Goal: Task Accomplishment & Management: Use online tool/utility

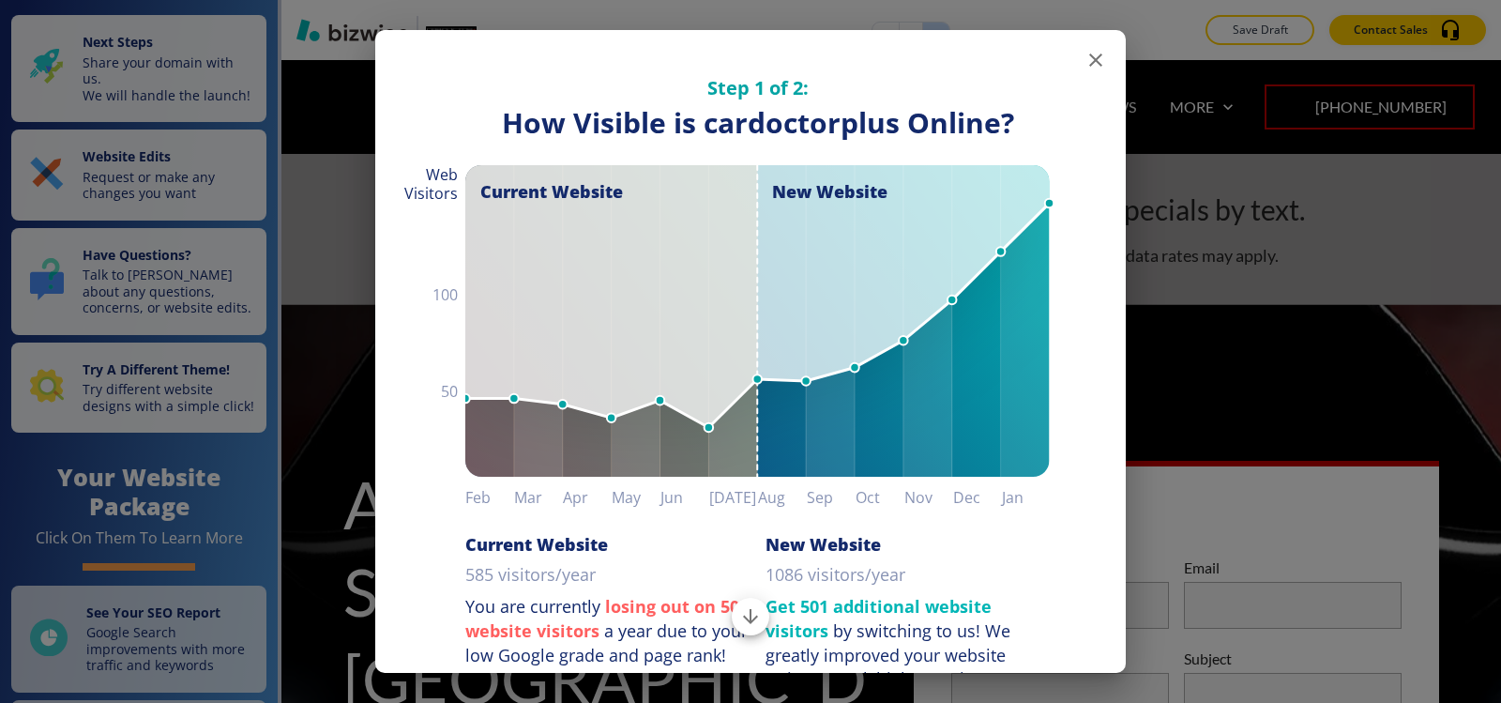
click at [1087, 56] on icon "button" at bounding box center [1096, 60] width 23 height 23
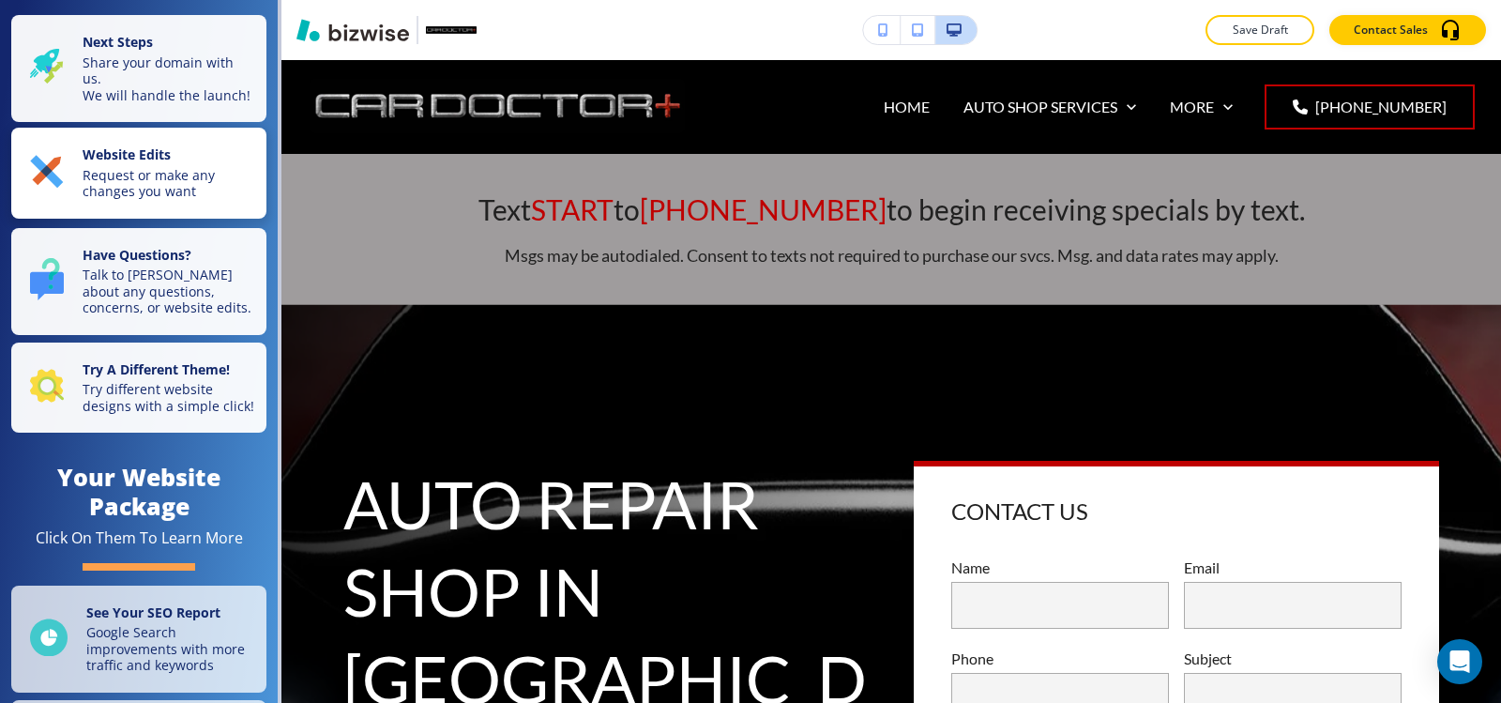
click at [114, 199] on p "Request or make any changes you want" at bounding box center [169, 183] width 173 height 33
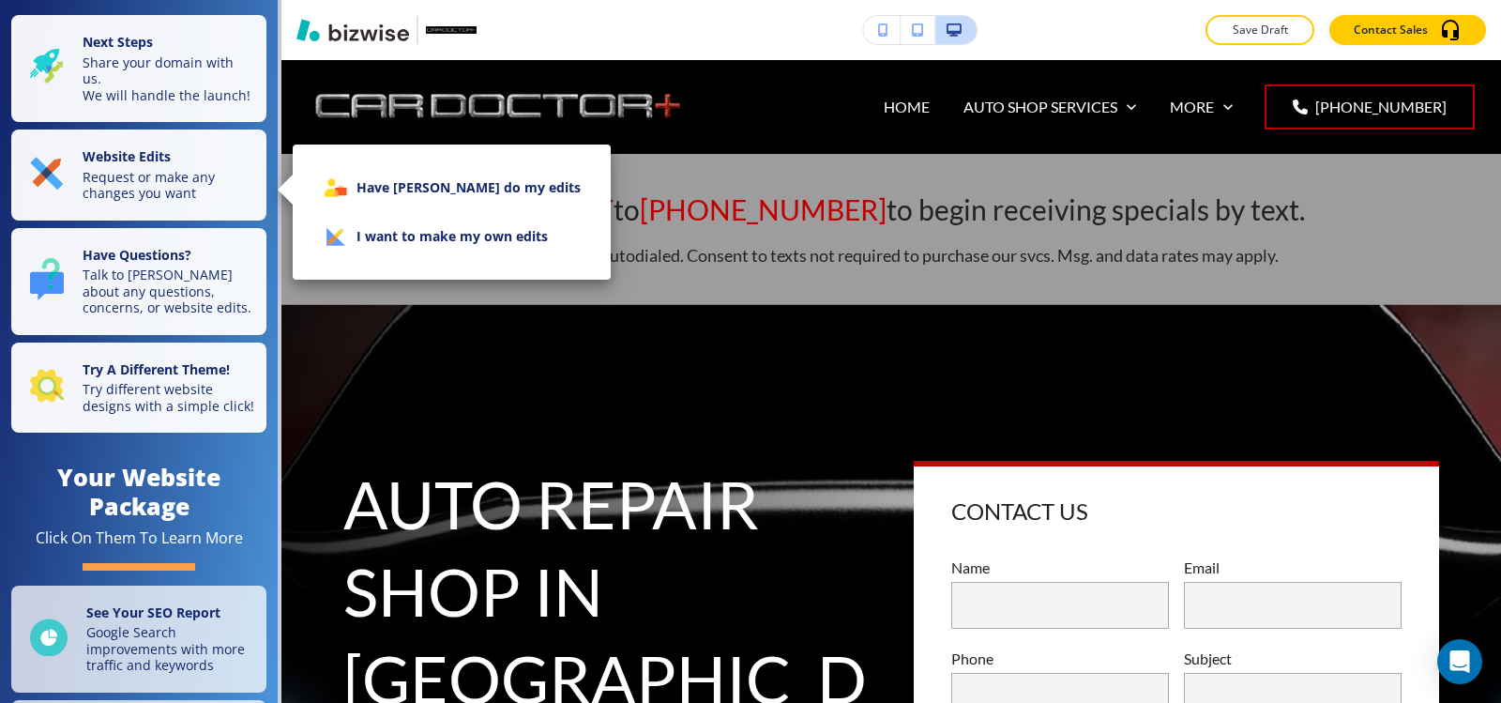
click at [494, 237] on li "I want to make my own edits" at bounding box center [452, 236] width 288 height 49
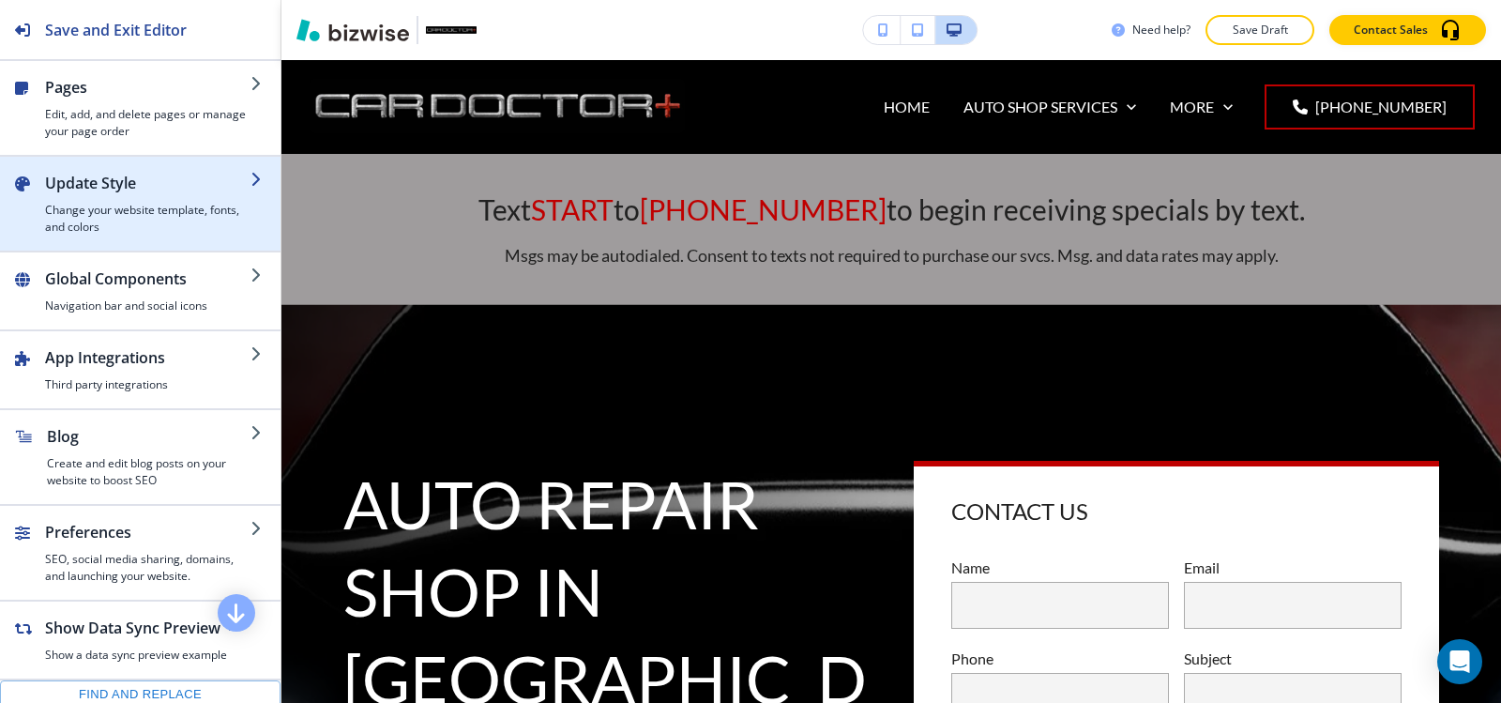
click at [123, 201] on div "button" at bounding box center [147, 198] width 205 height 8
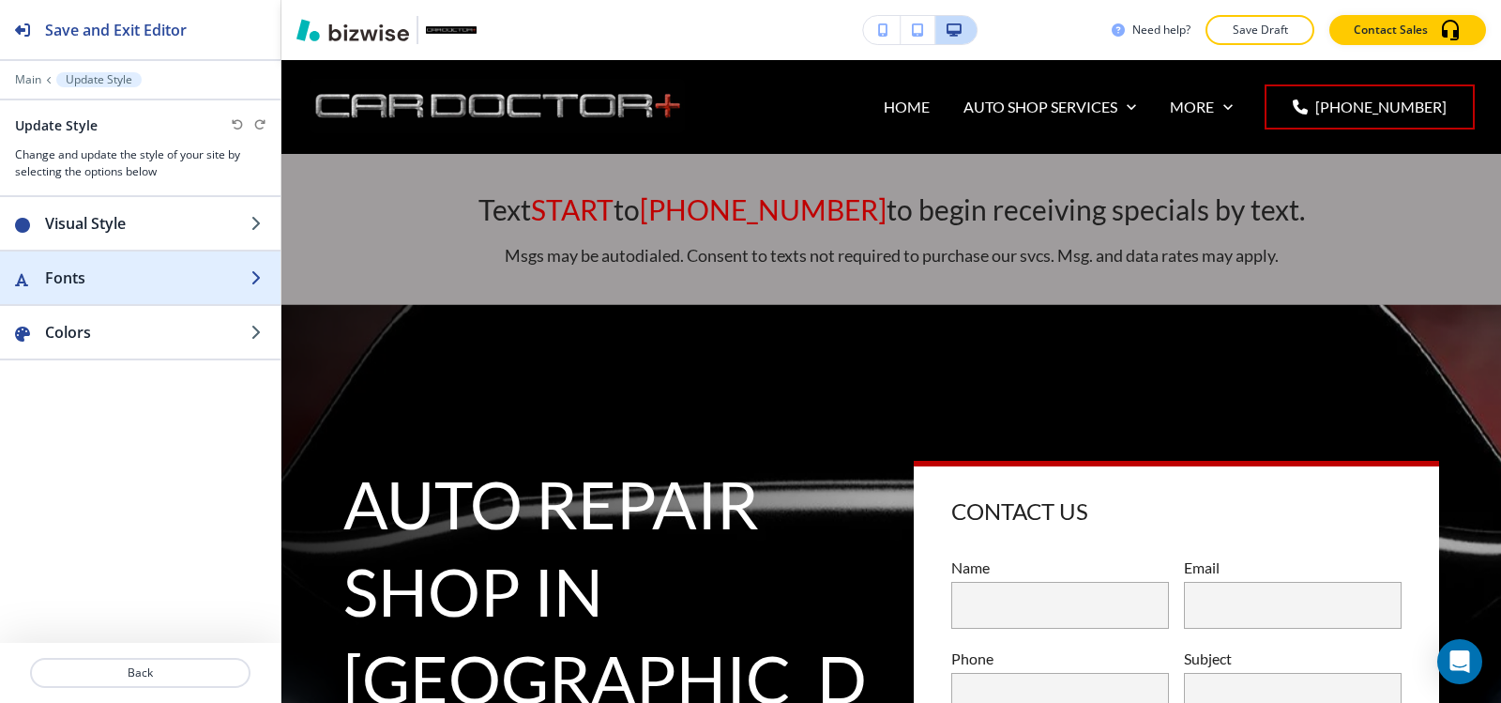
click at [128, 286] on h2 "Fonts" at bounding box center [147, 277] width 205 height 23
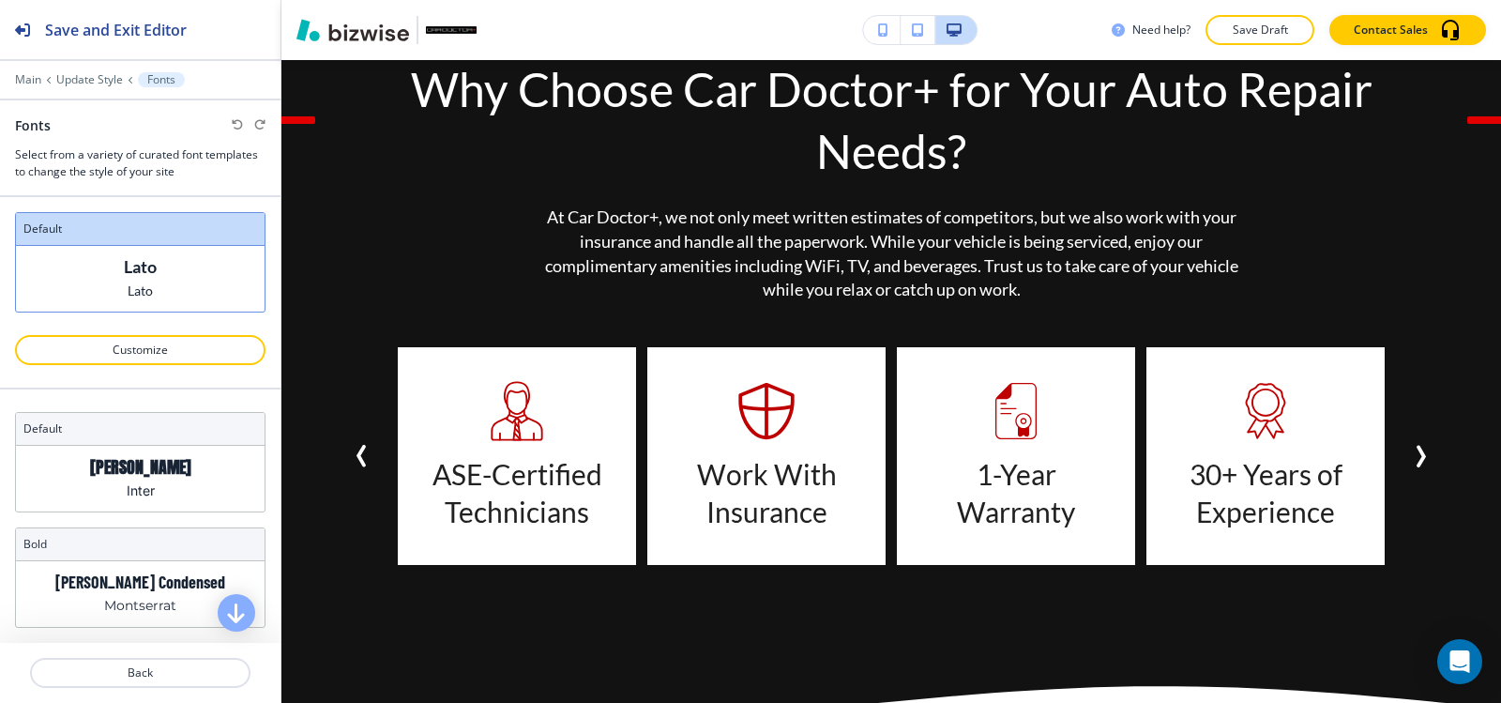
scroll to position [2439, 0]
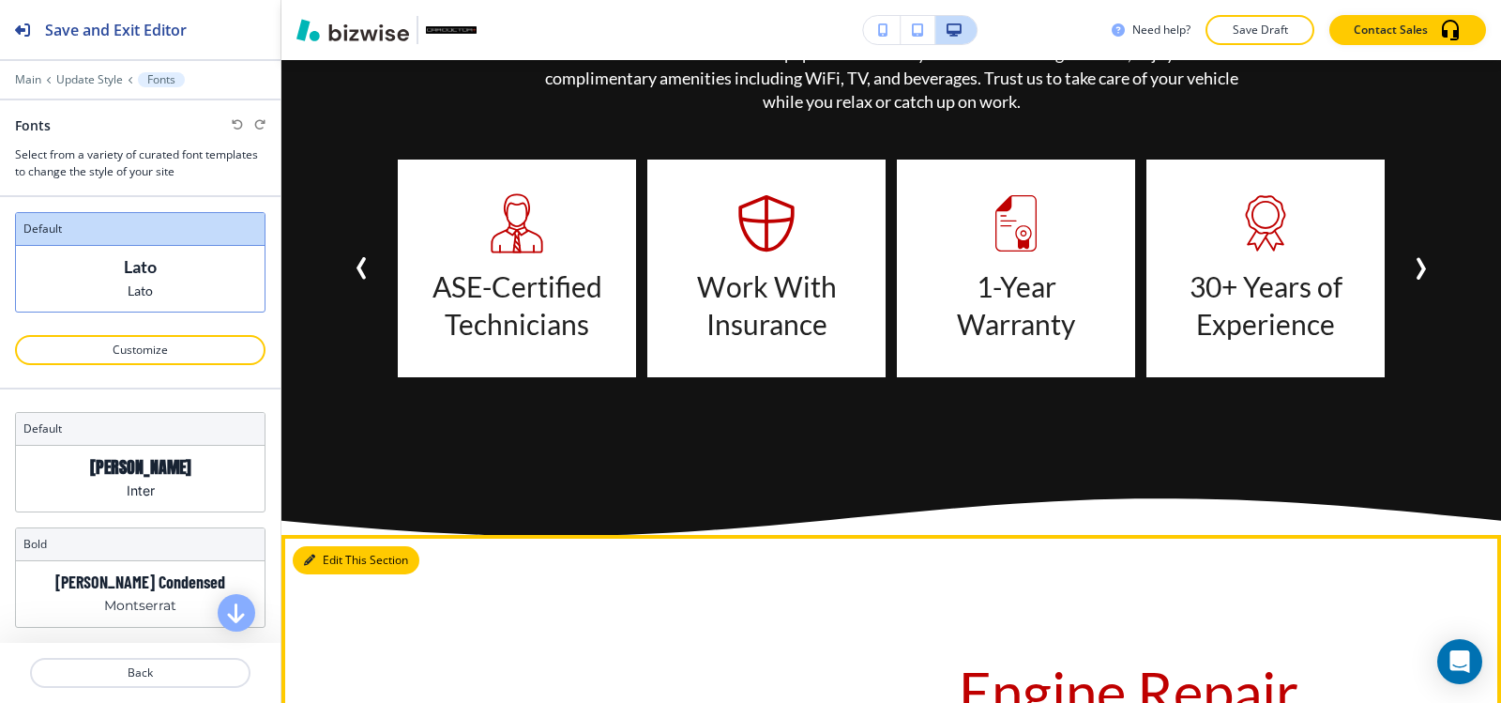
click at [328, 546] on button "Edit This Section" at bounding box center [356, 560] width 127 height 28
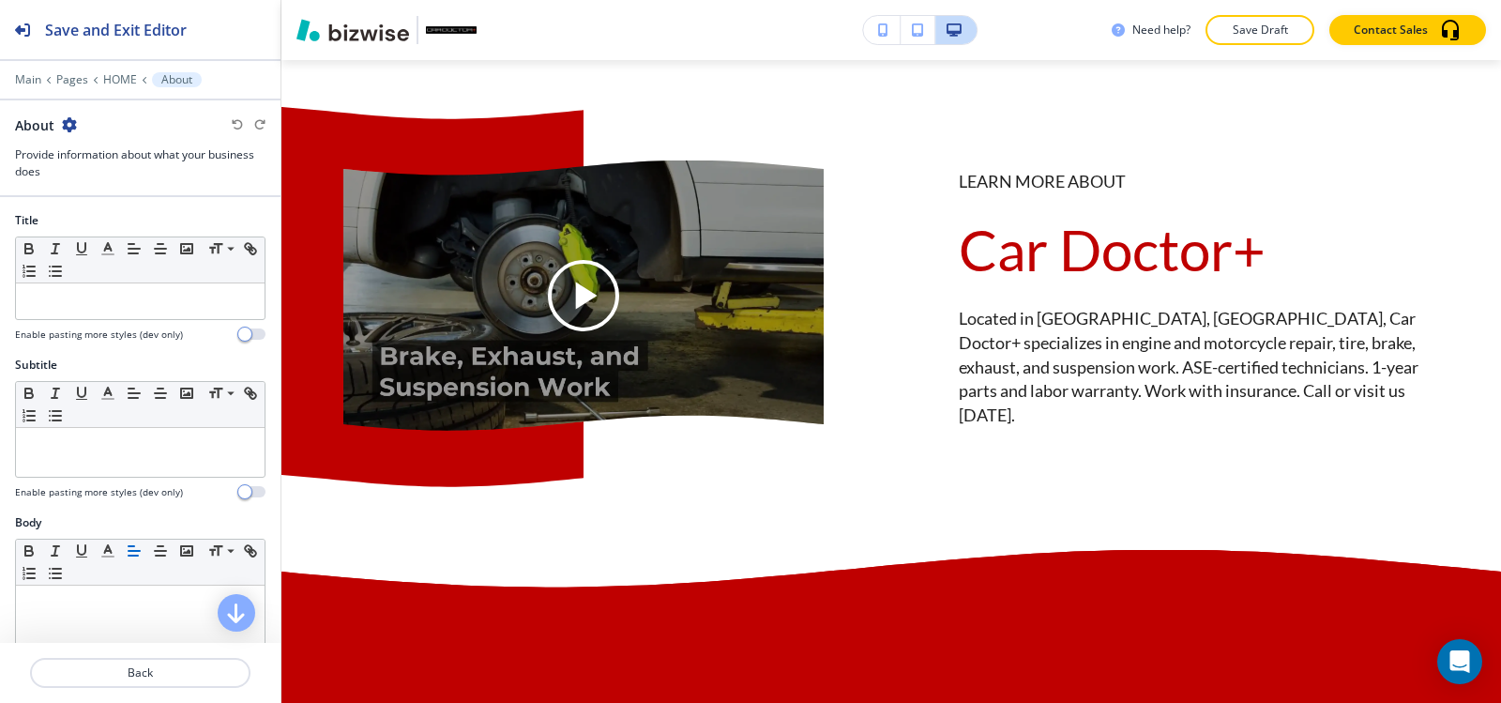
scroll to position [8094, 0]
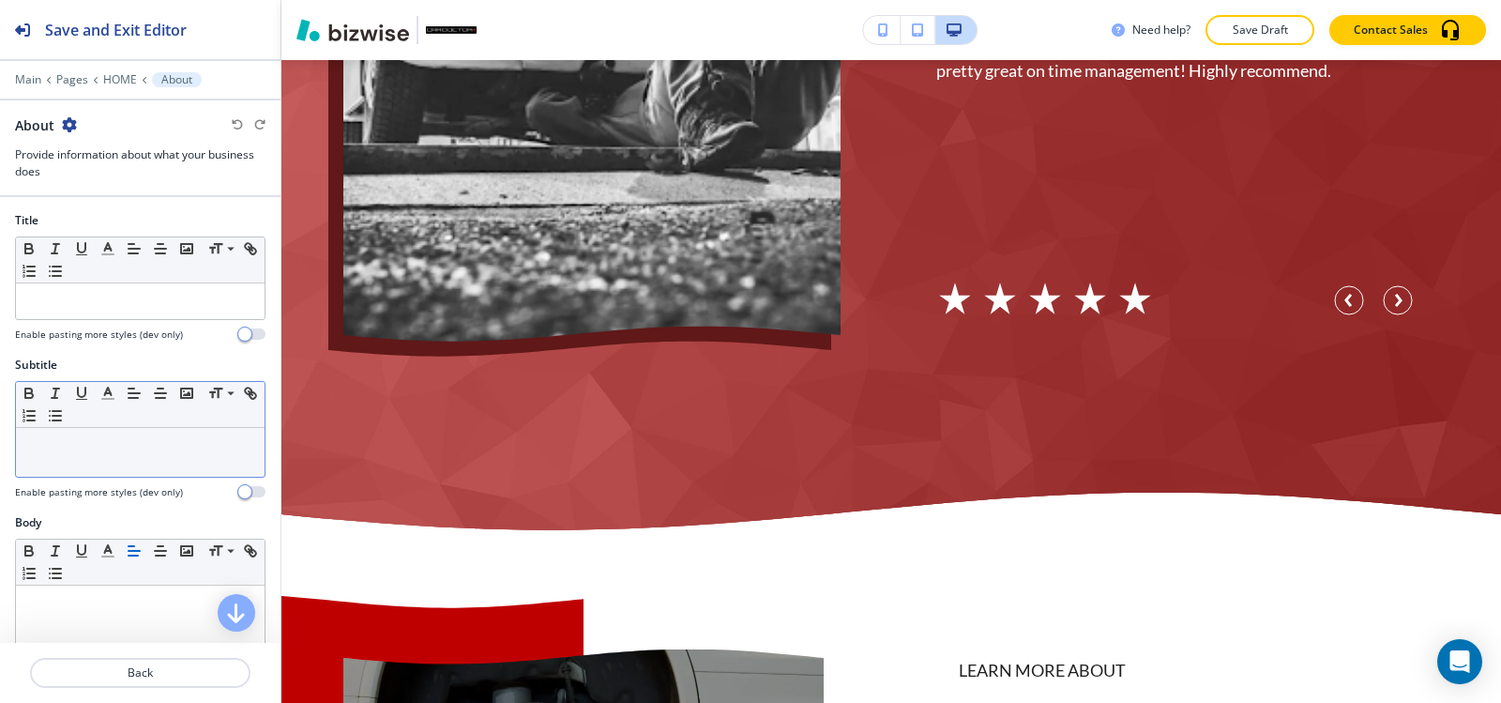
scroll to position [469, 0]
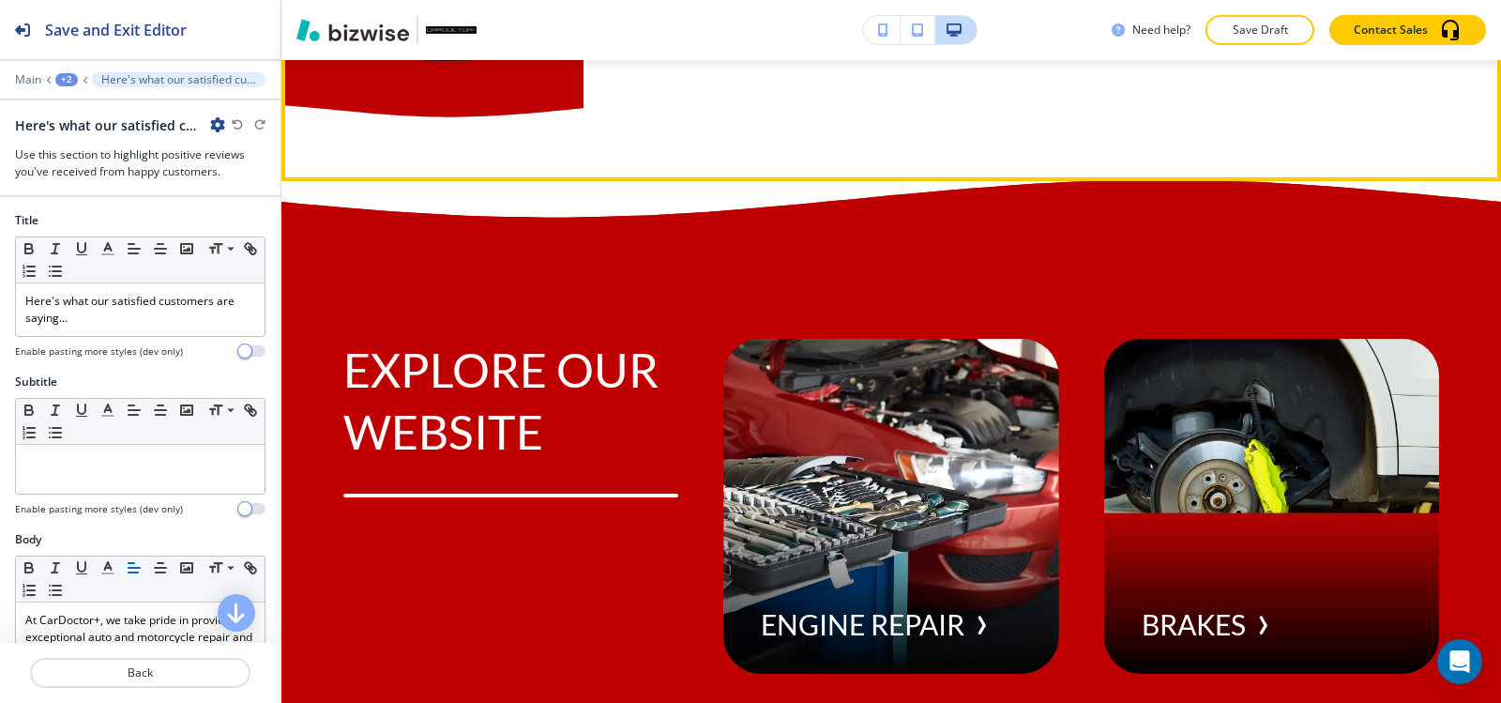
scroll to position [8765, 0]
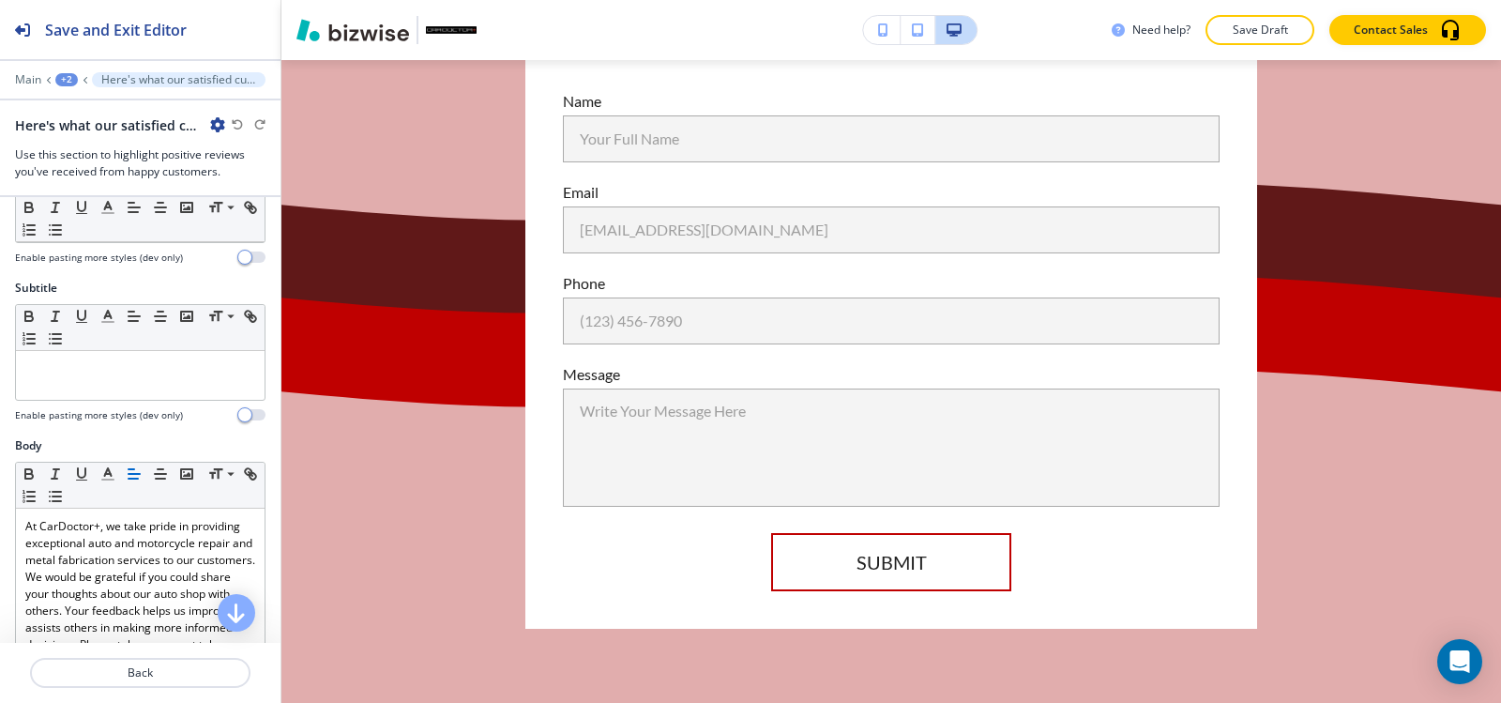
scroll to position [14489, 0]
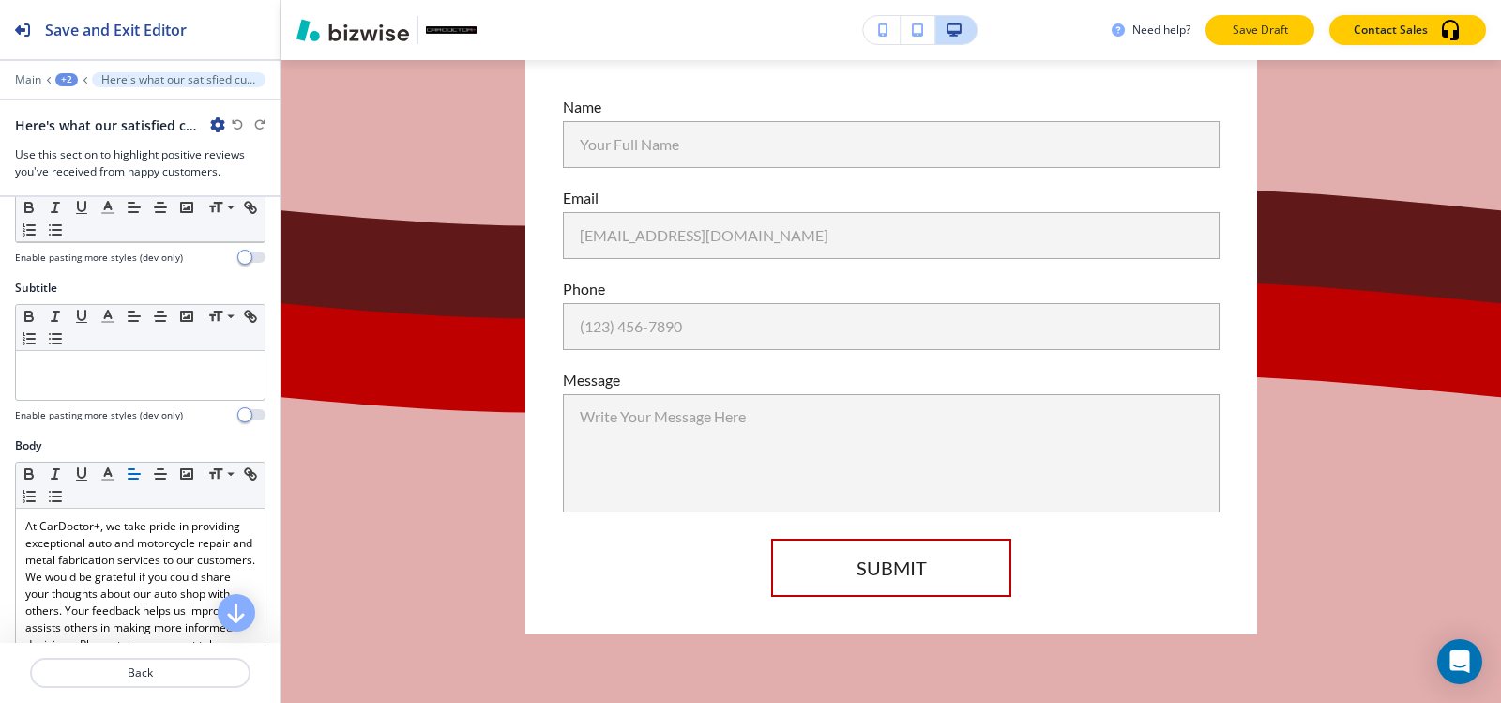
click at [1277, 21] on button "Save Draft" at bounding box center [1260, 30] width 109 height 30
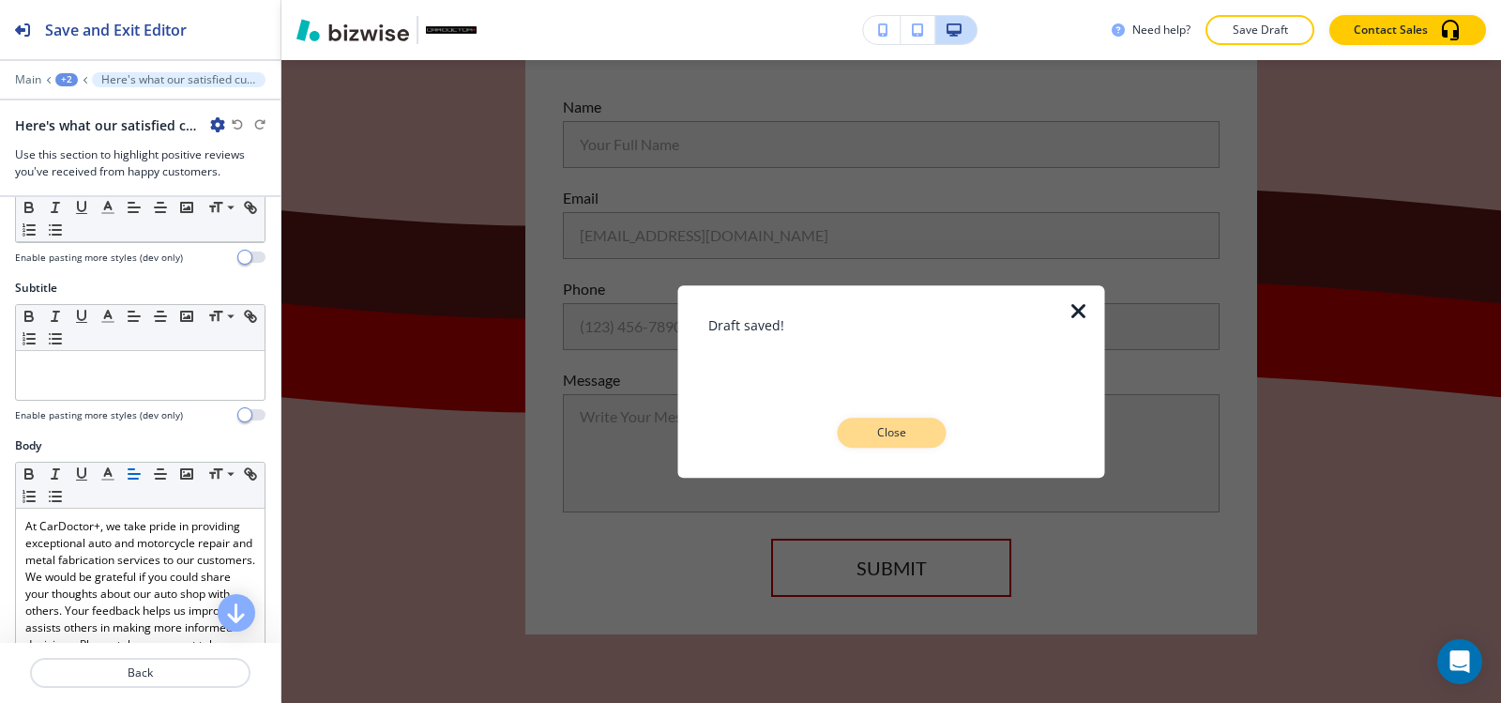
click at [884, 433] on p "Close" at bounding box center [891, 432] width 60 height 17
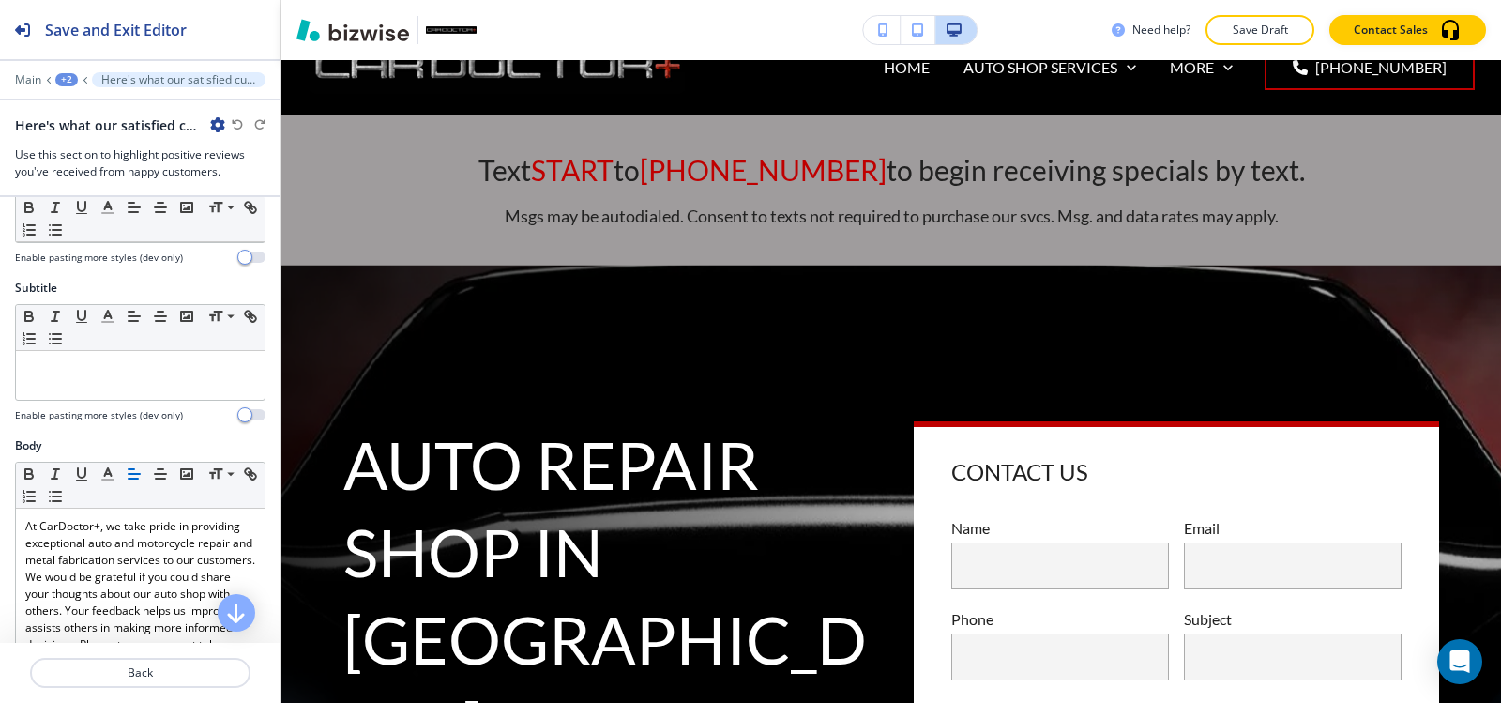
scroll to position [0, 0]
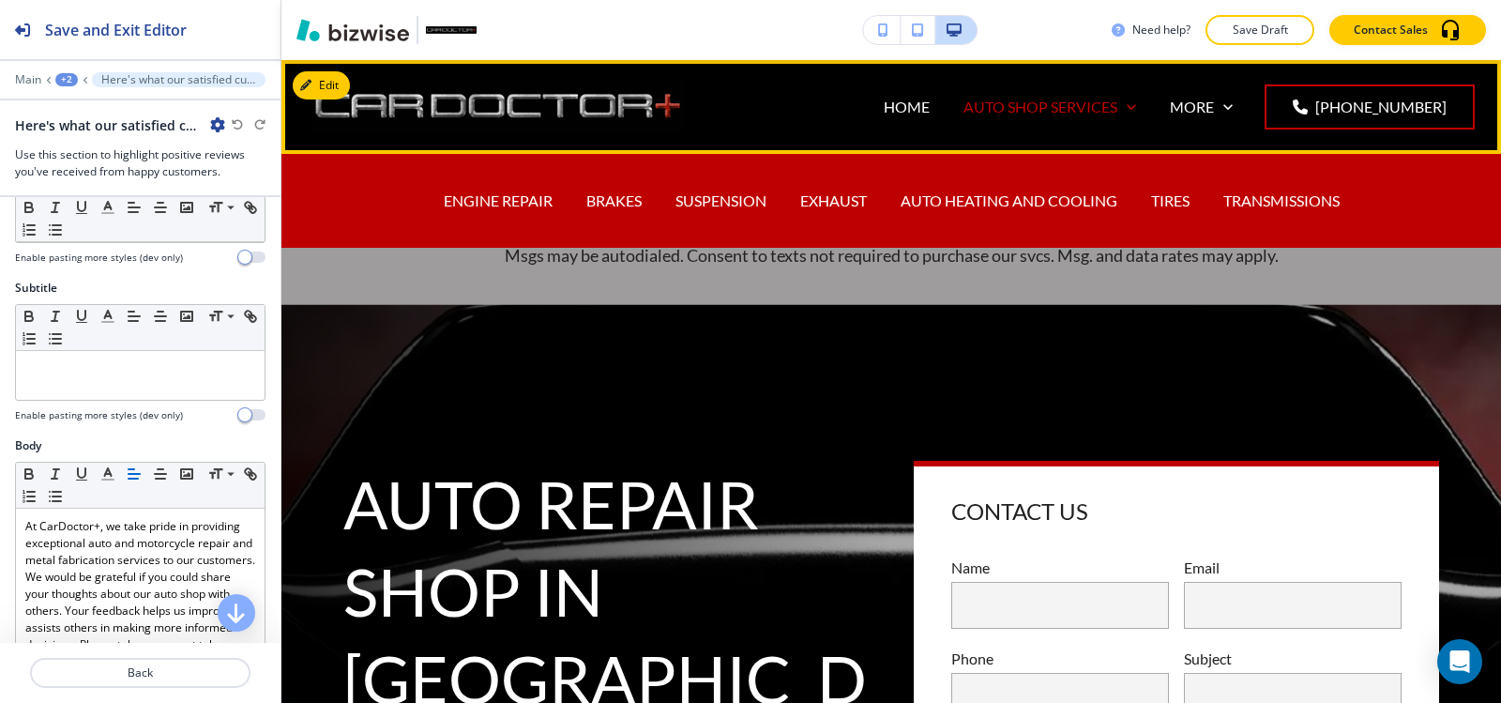
click at [1035, 103] on p "AUTO SHOP SERVICES" at bounding box center [1041, 107] width 154 height 22
click at [464, 204] on p "ENGINE REPAIR" at bounding box center [498, 201] width 109 height 22
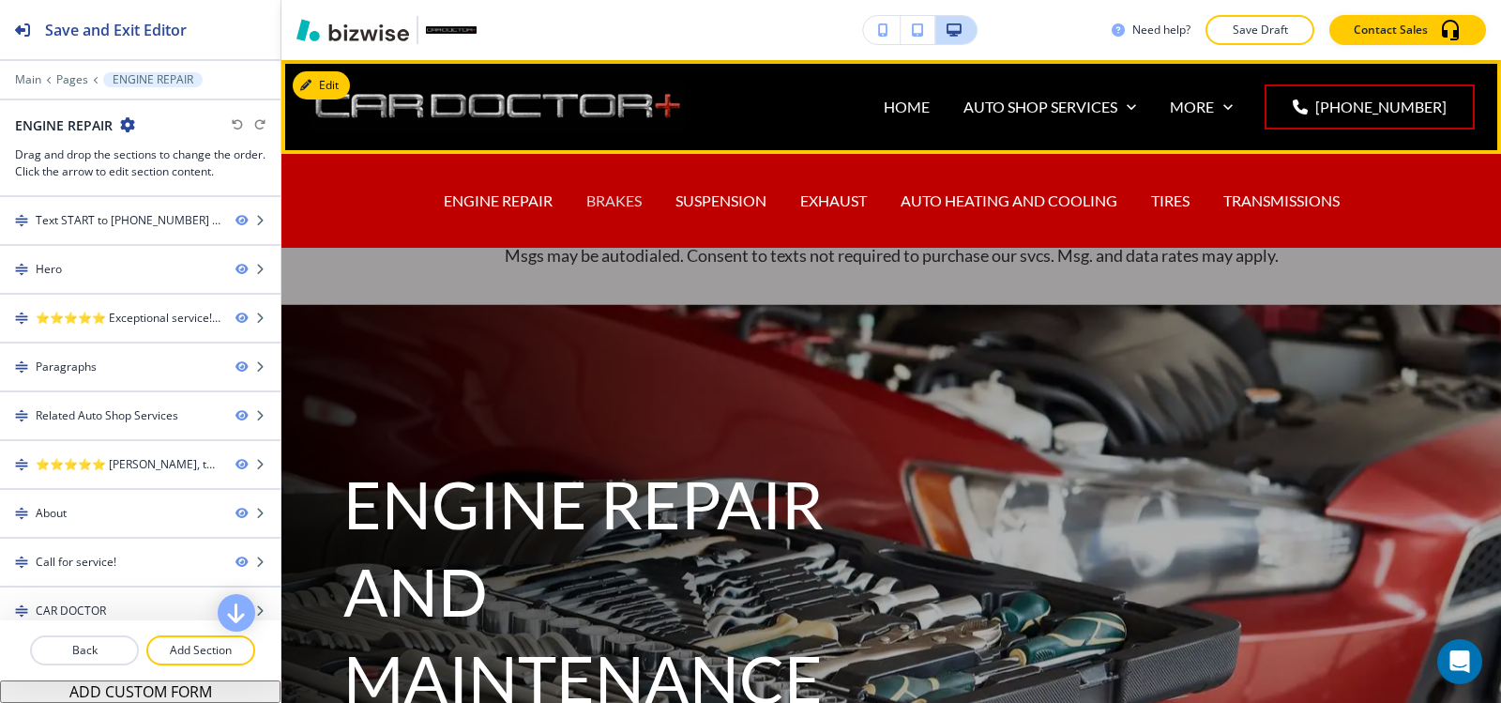
click at [599, 199] on p "BRAKES" at bounding box center [613, 201] width 55 height 22
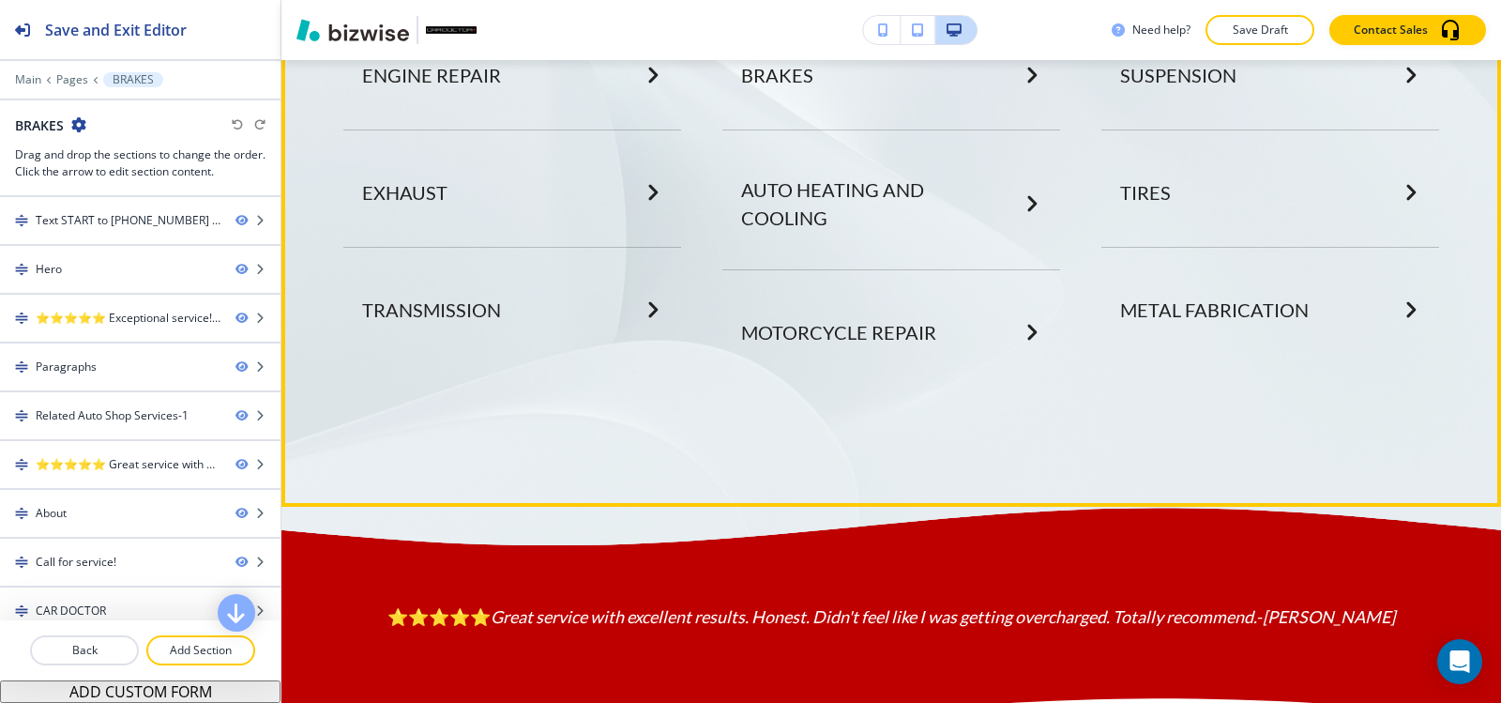
scroll to position [3472, 0]
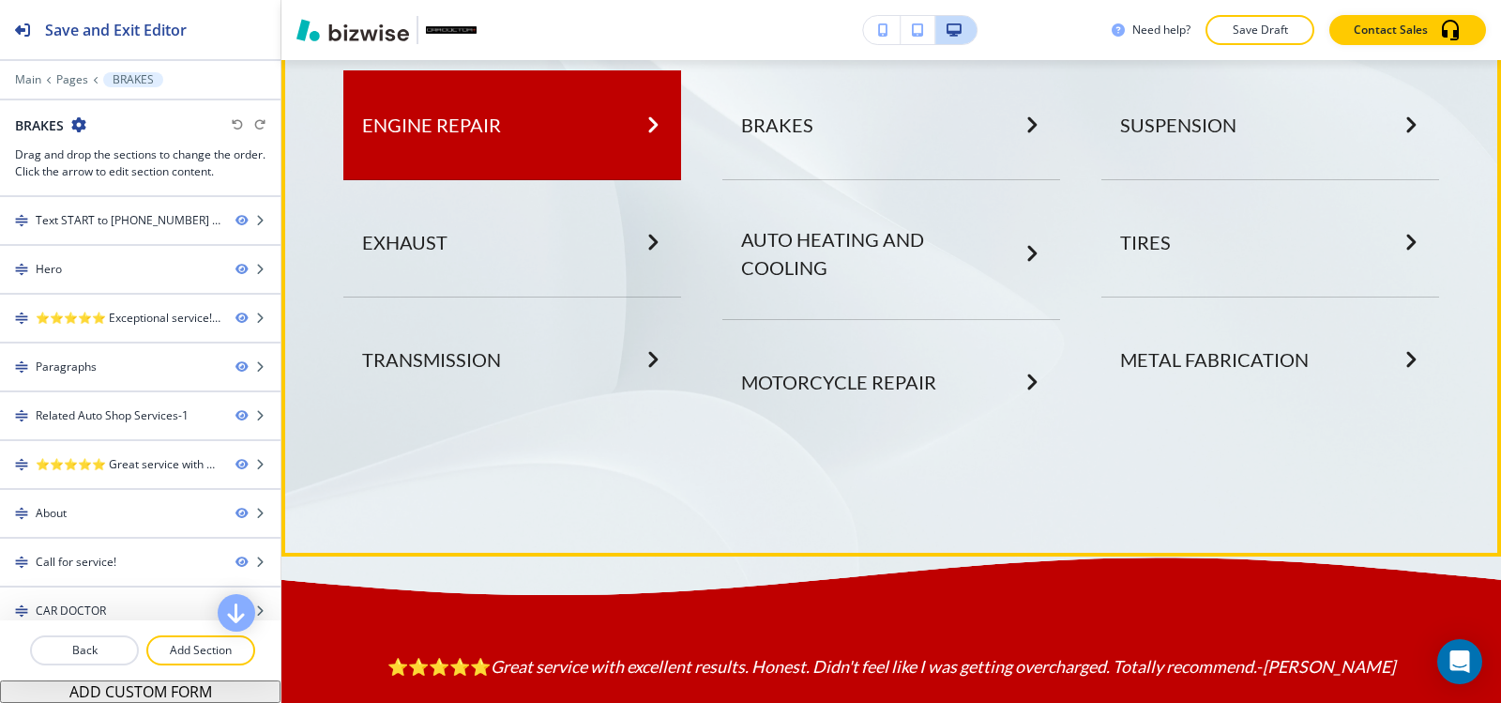
click at [538, 158] on button "ENGINE REPAIR" at bounding box center [512, 125] width 338 height 110
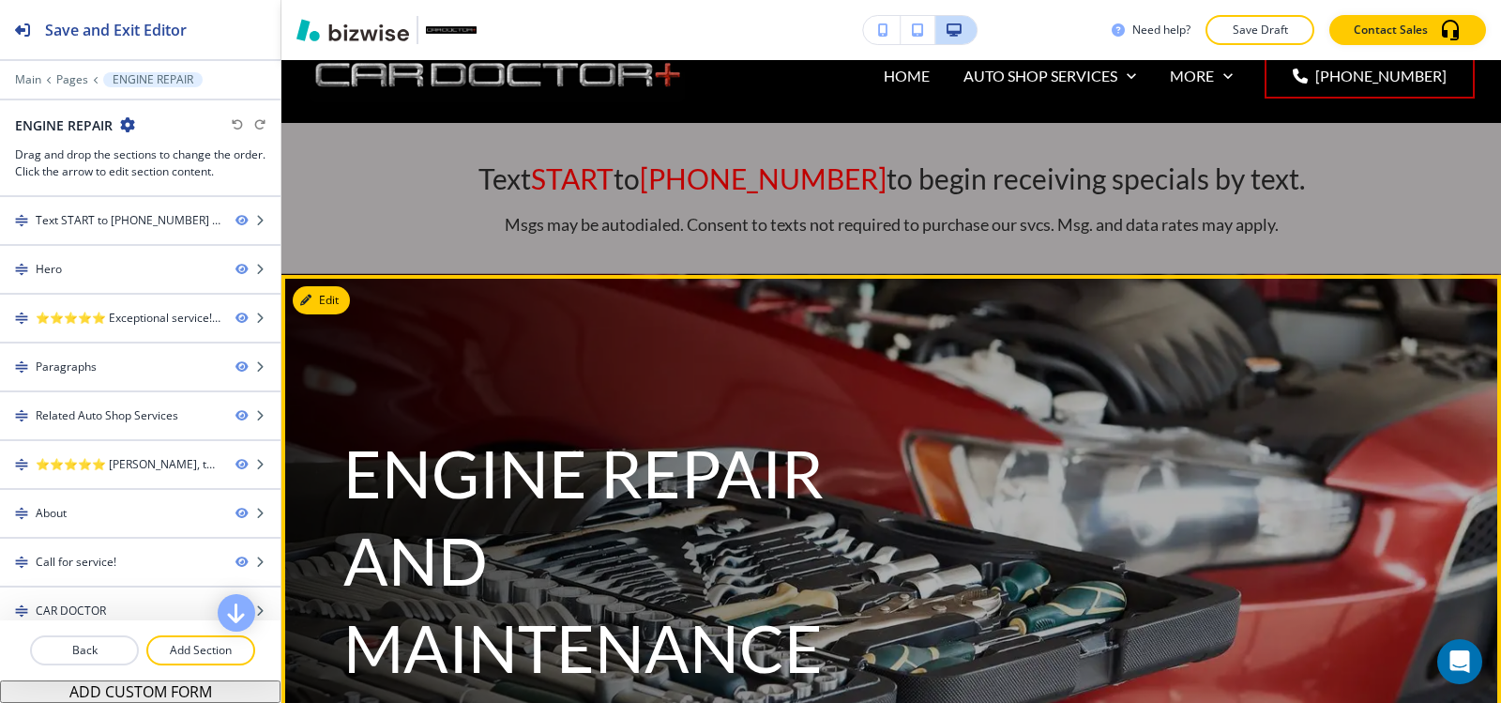
scroll to position [0, 0]
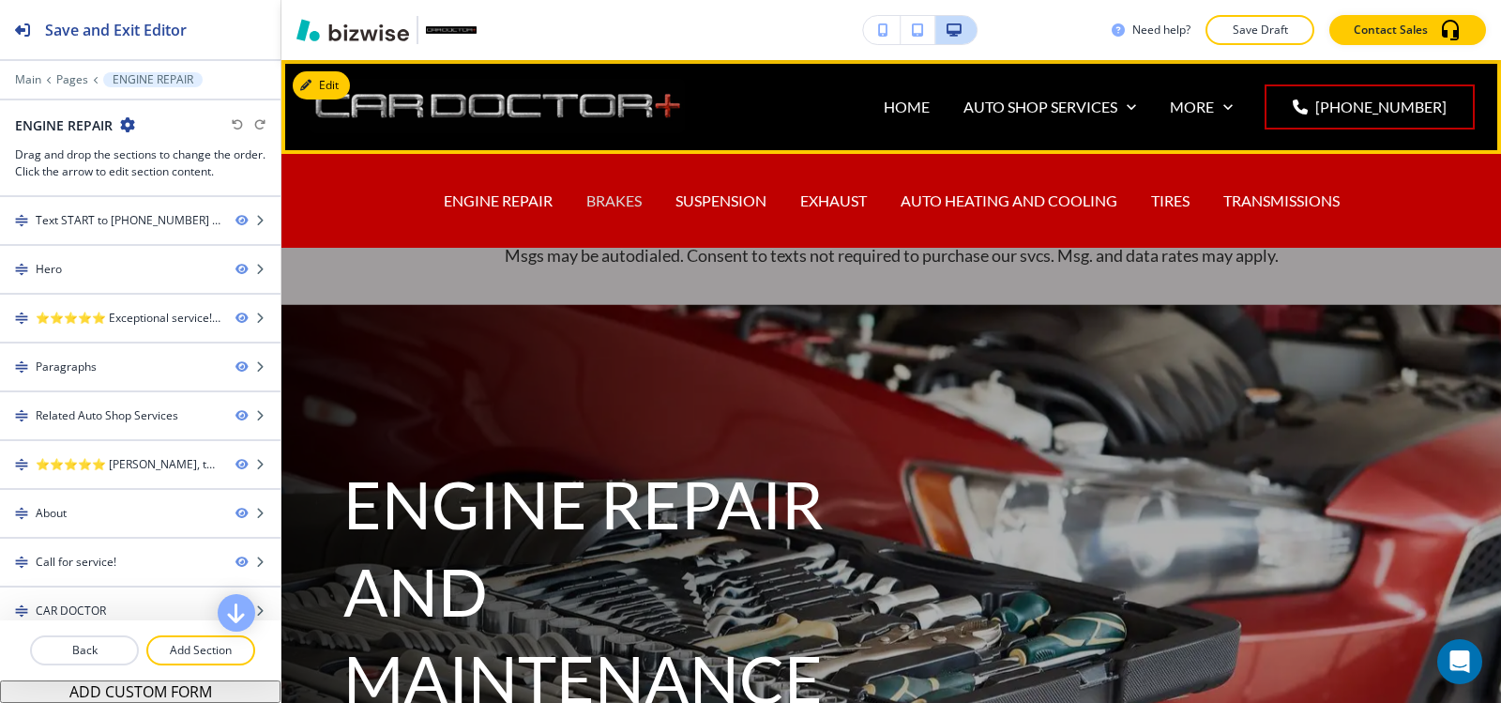
click at [600, 192] on p "BRAKES" at bounding box center [613, 201] width 55 height 22
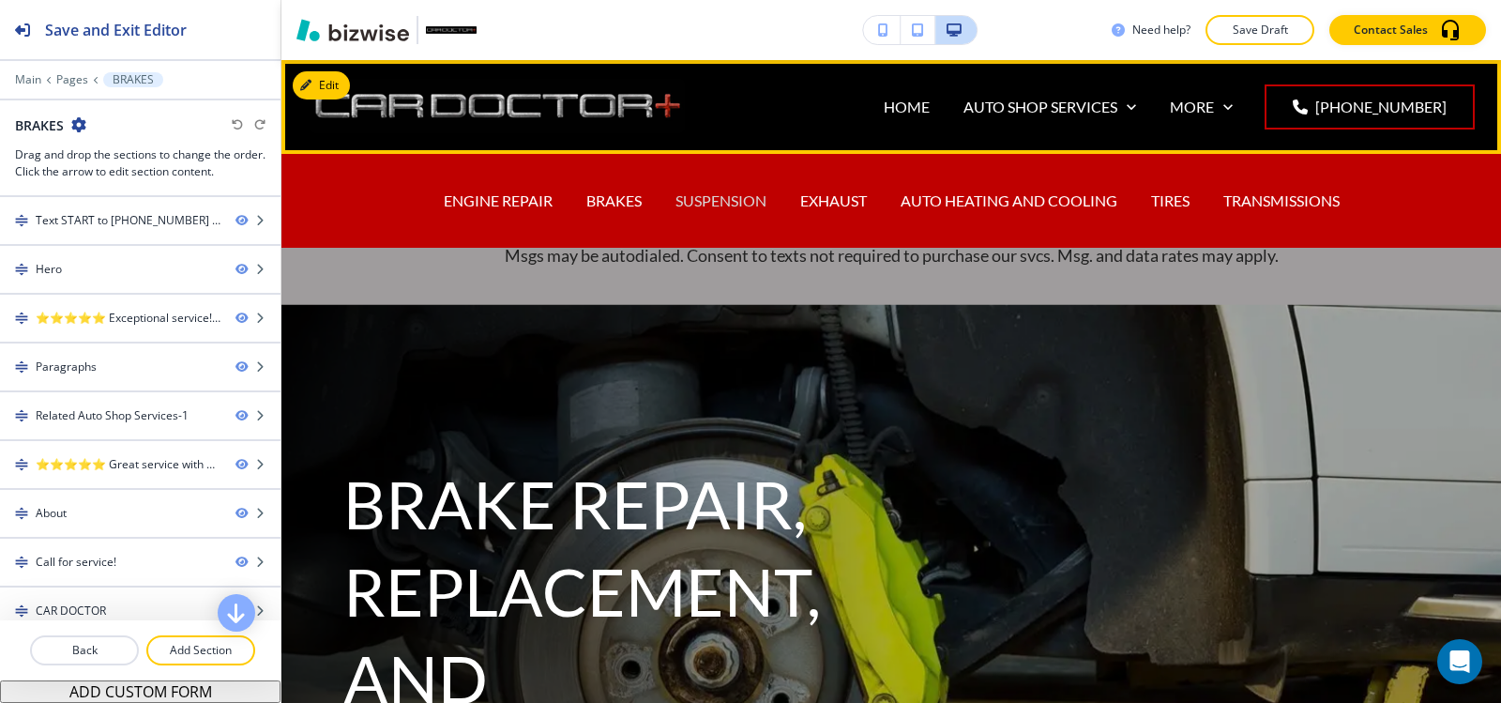
click at [742, 194] on p "SUSPENSION" at bounding box center [721, 201] width 91 height 22
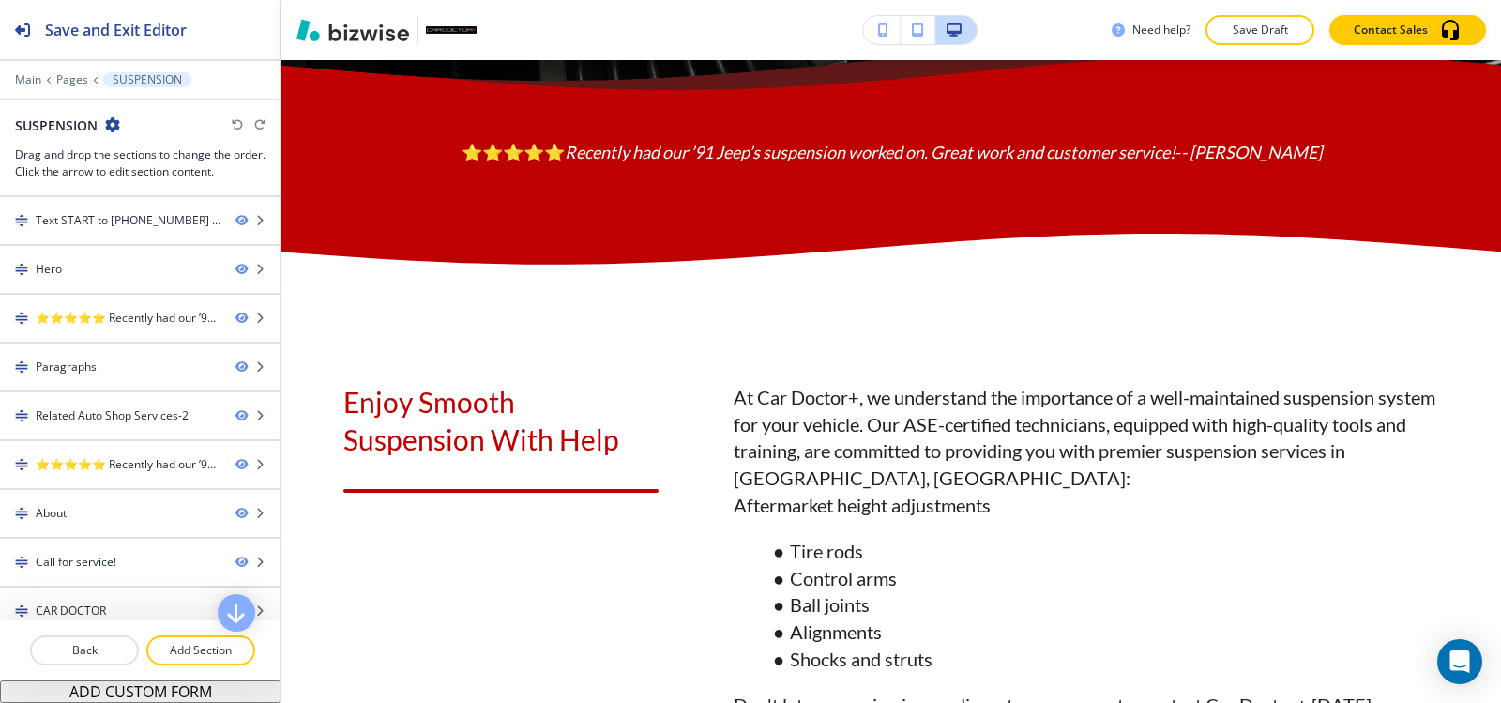
scroll to position [1126, 0]
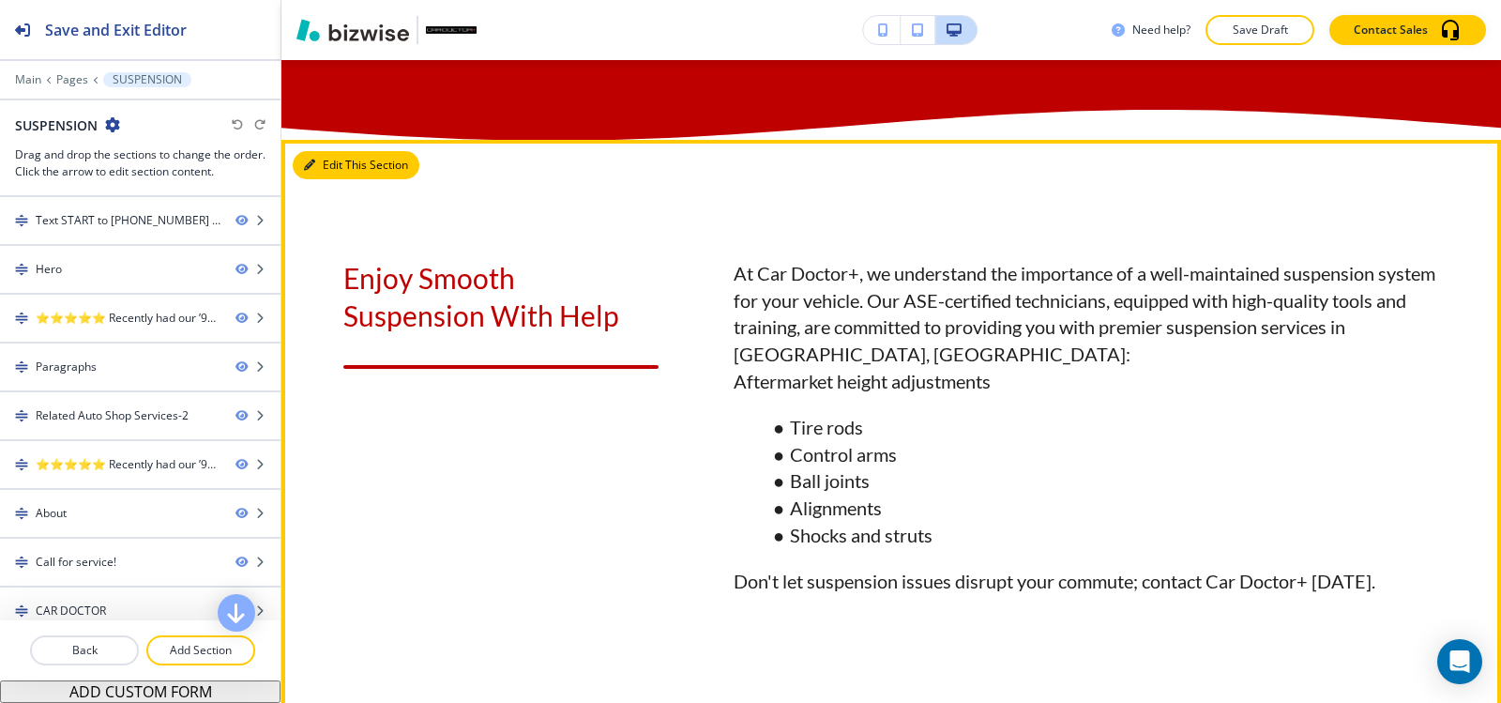
click at [336, 179] on button "Edit This Section" at bounding box center [356, 165] width 127 height 28
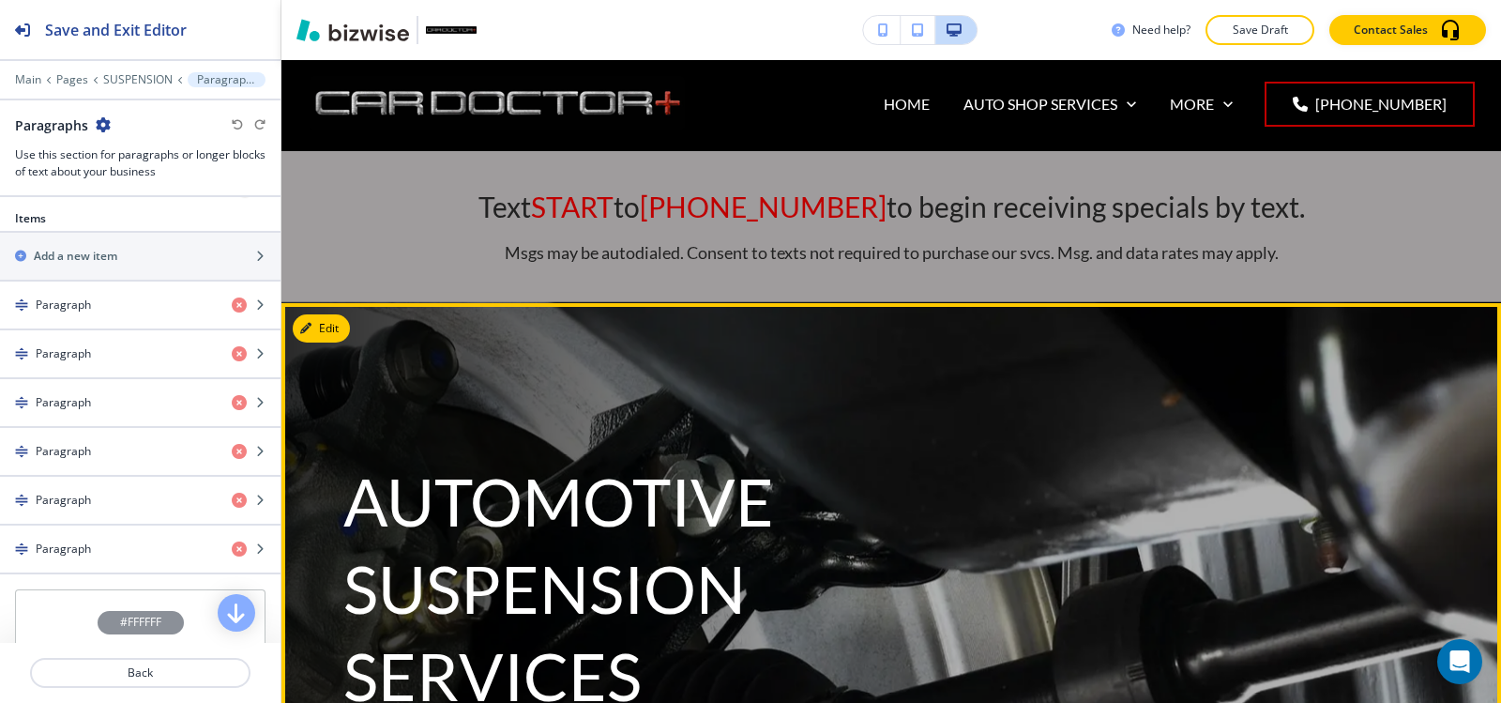
scroll to position [0, 0]
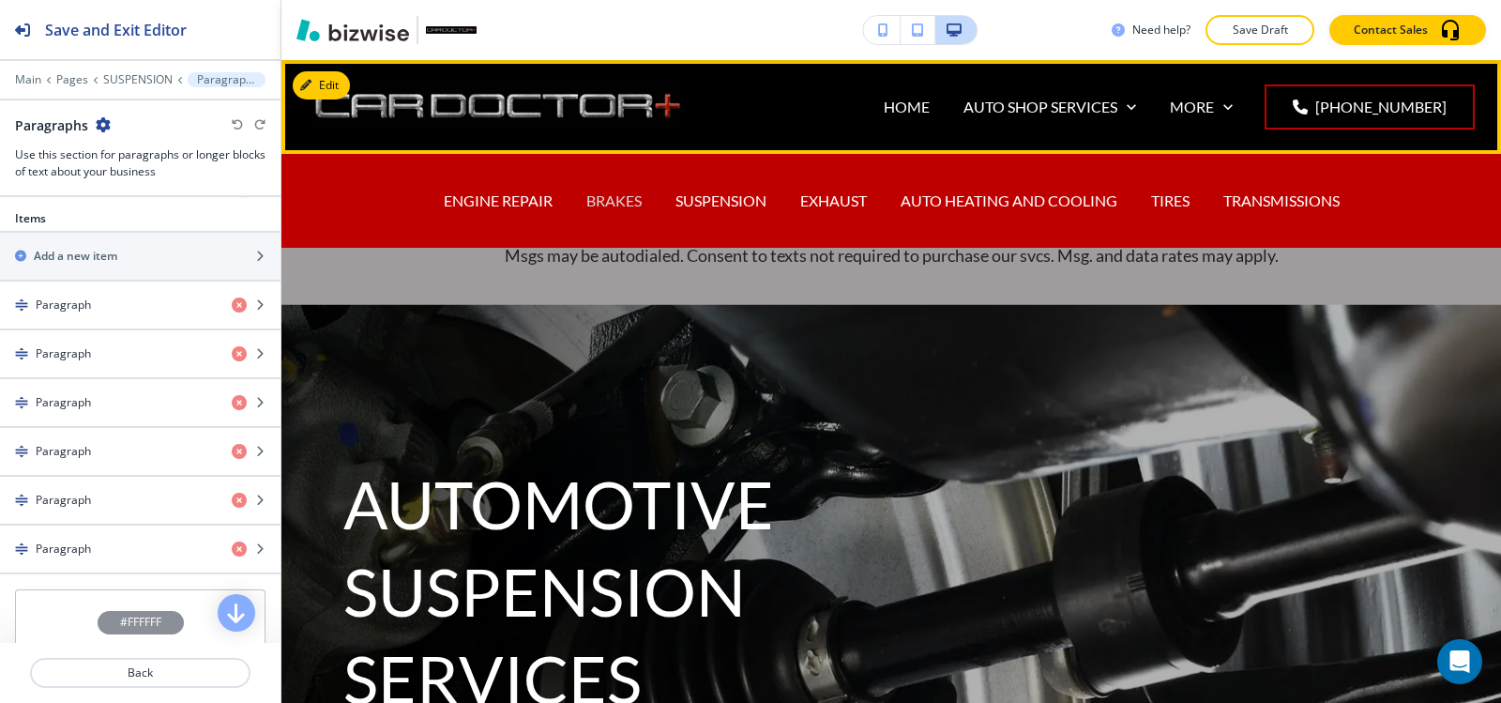
click at [587, 193] on p "BRAKES" at bounding box center [613, 201] width 55 height 22
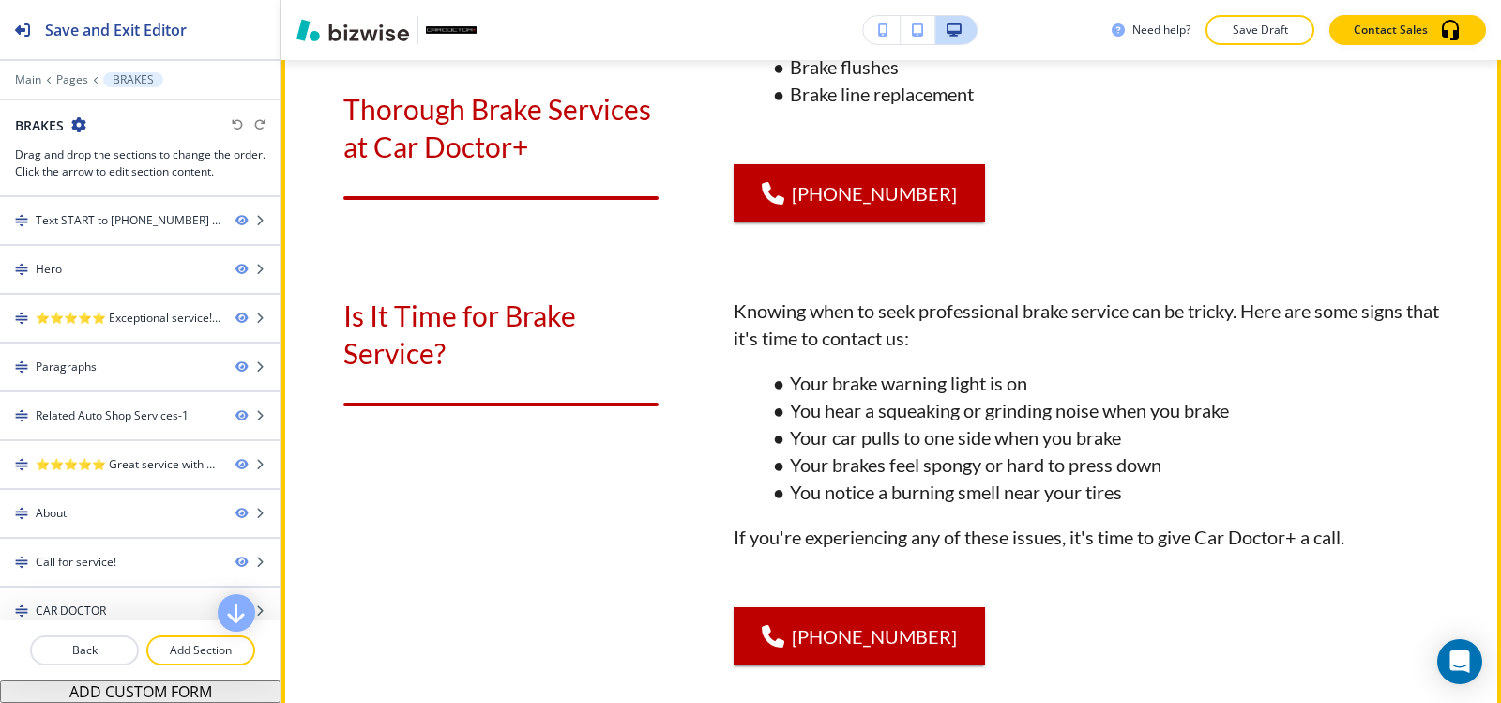
scroll to position [1689, 0]
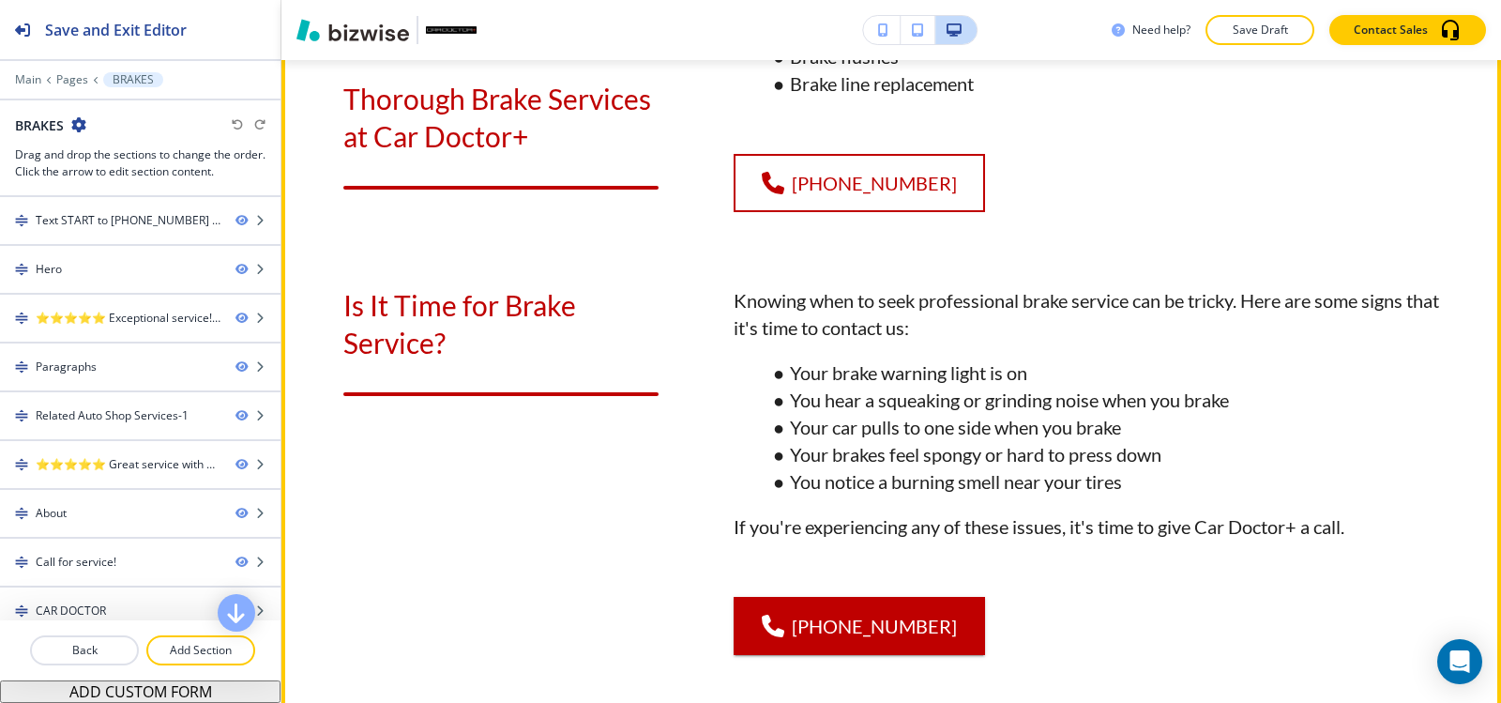
click at [831, 211] on link "(540) 216-5232" at bounding box center [859, 183] width 251 height 58
click at [918, 208] on link "(540) 216-5232" at bounding box center [859, 183] width 251 height 58
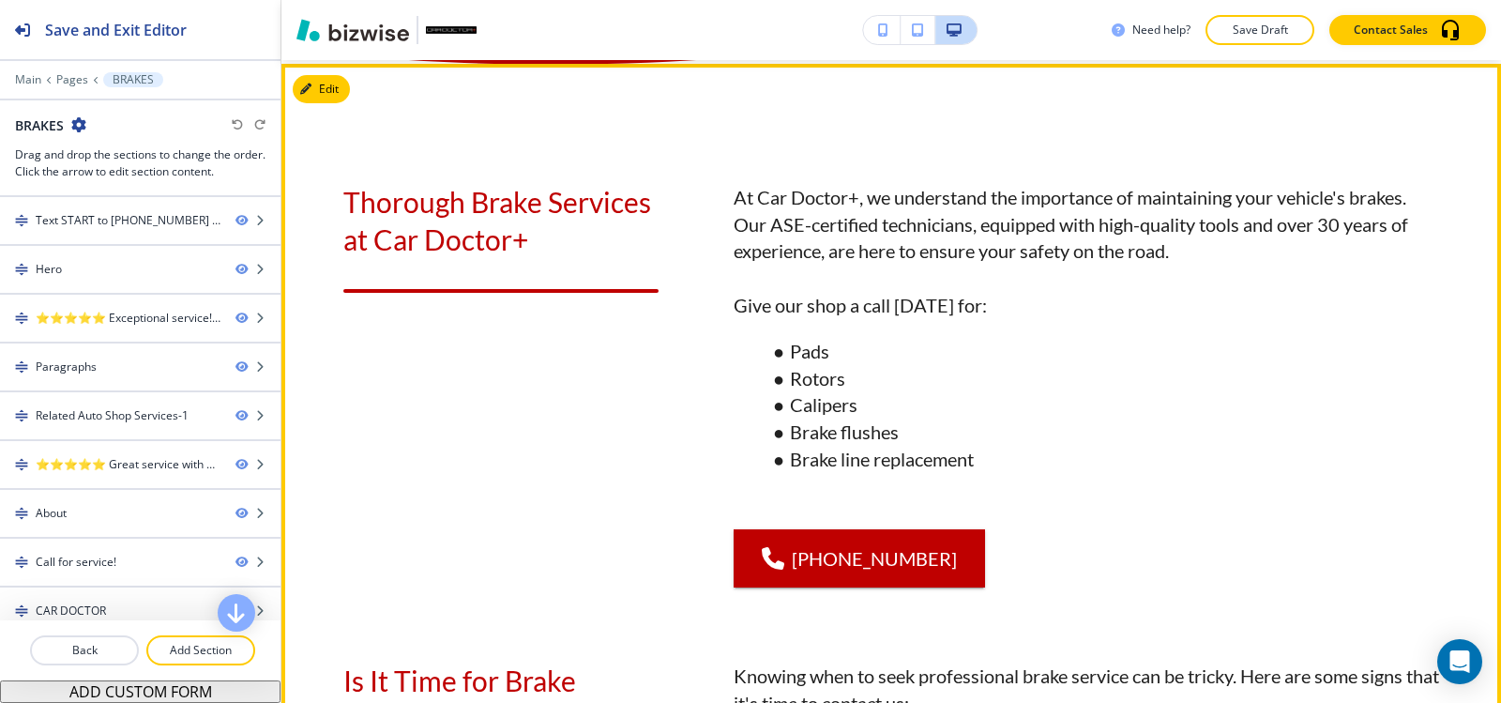
scroll to position [1126, 0]
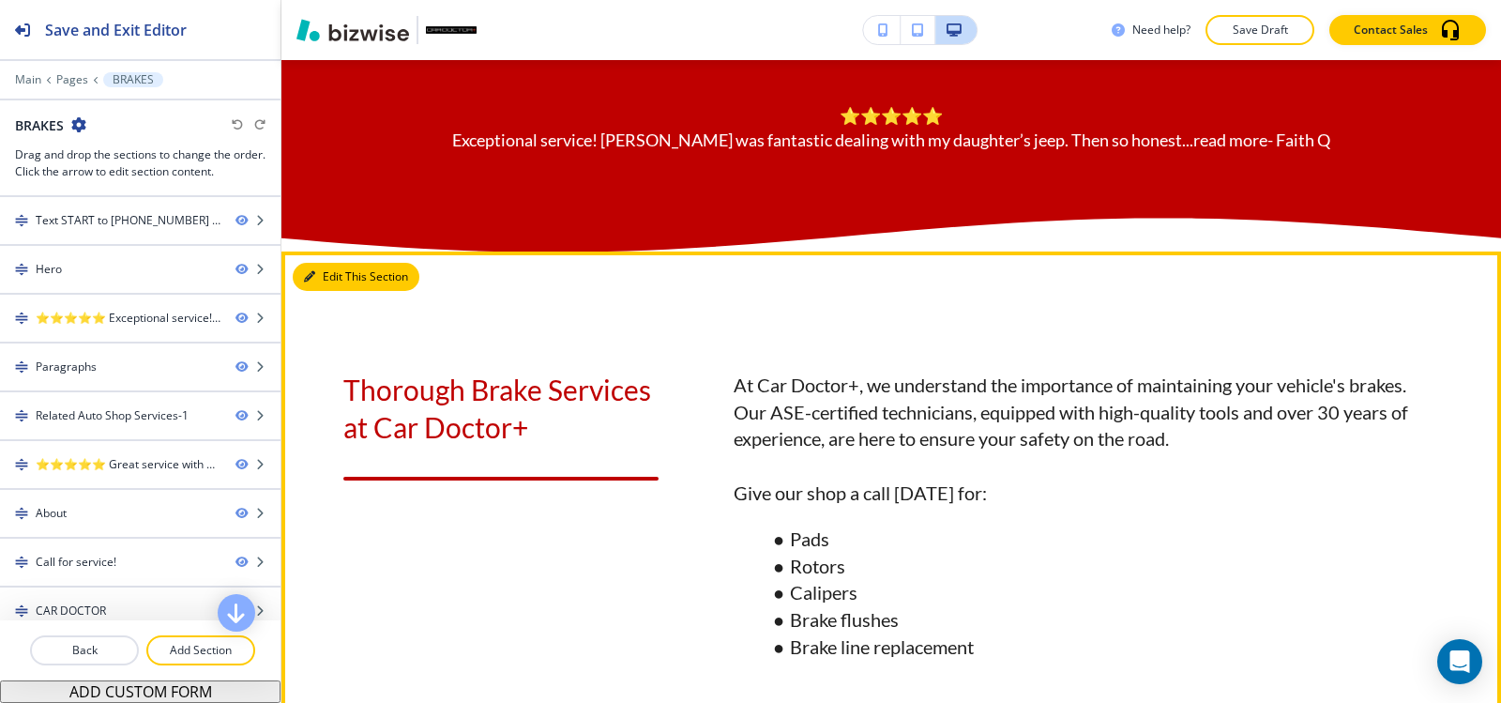
click at [323, 291] on button "Edit This Section" at bounding box center [356, 277] width 127 height 28
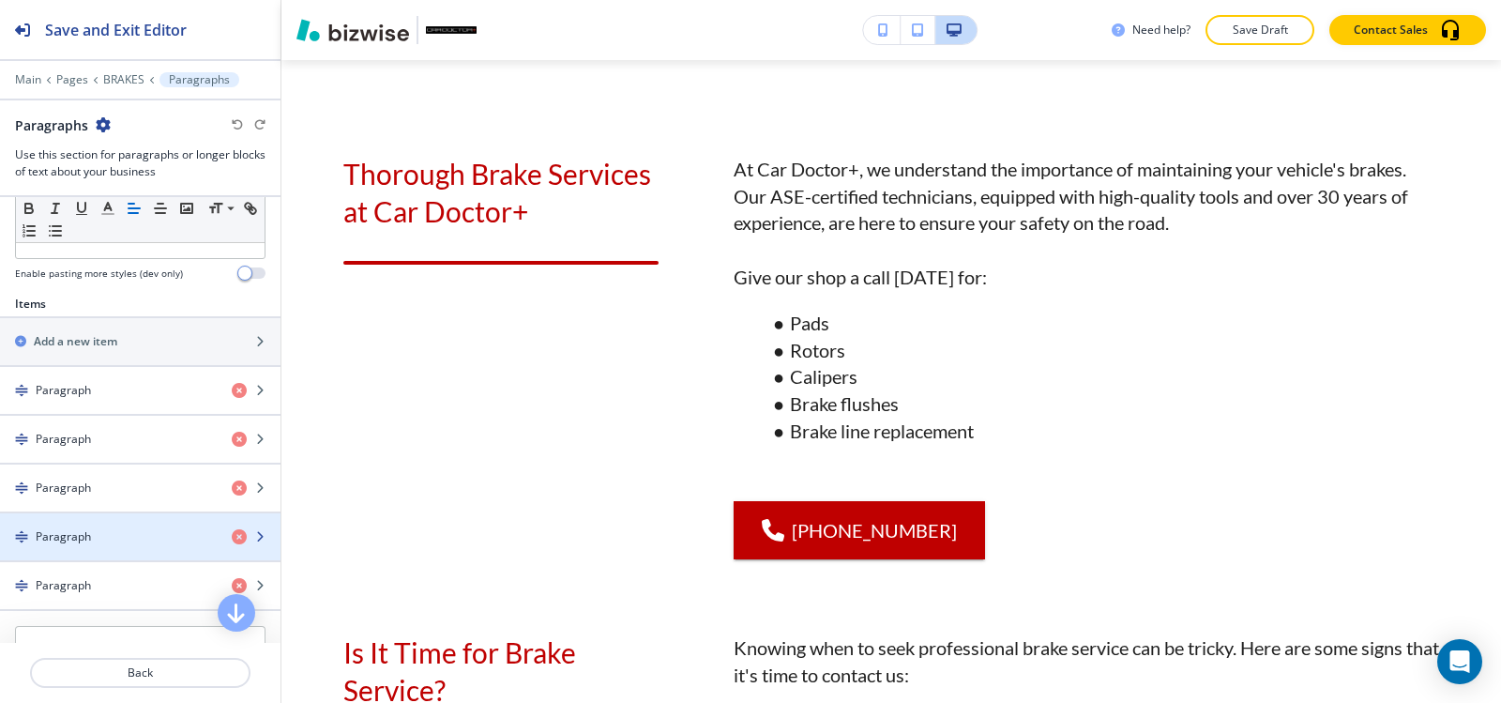
scroll to position [563, 0]
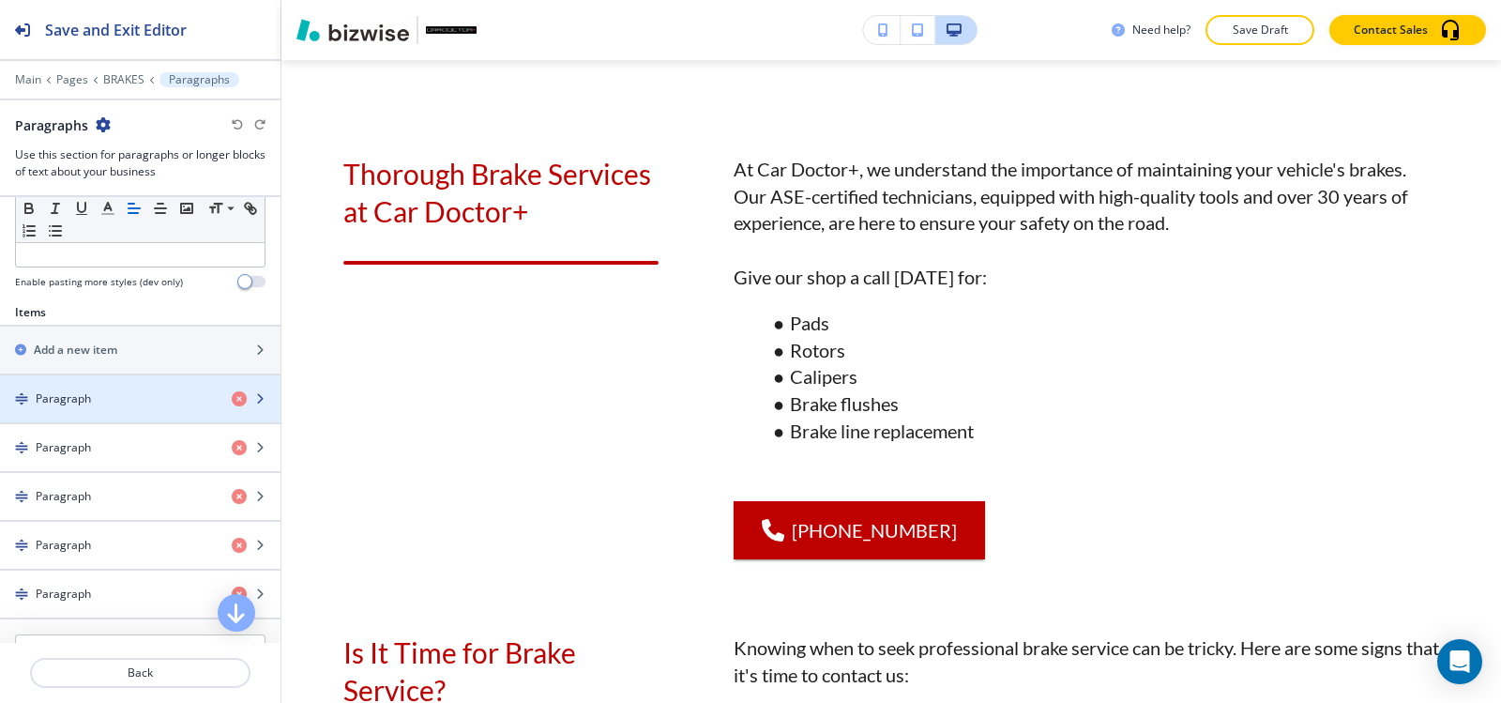
click at [87, 403] on h4 "Paragraph" at bounding box center [63, 398] width 55 height 17
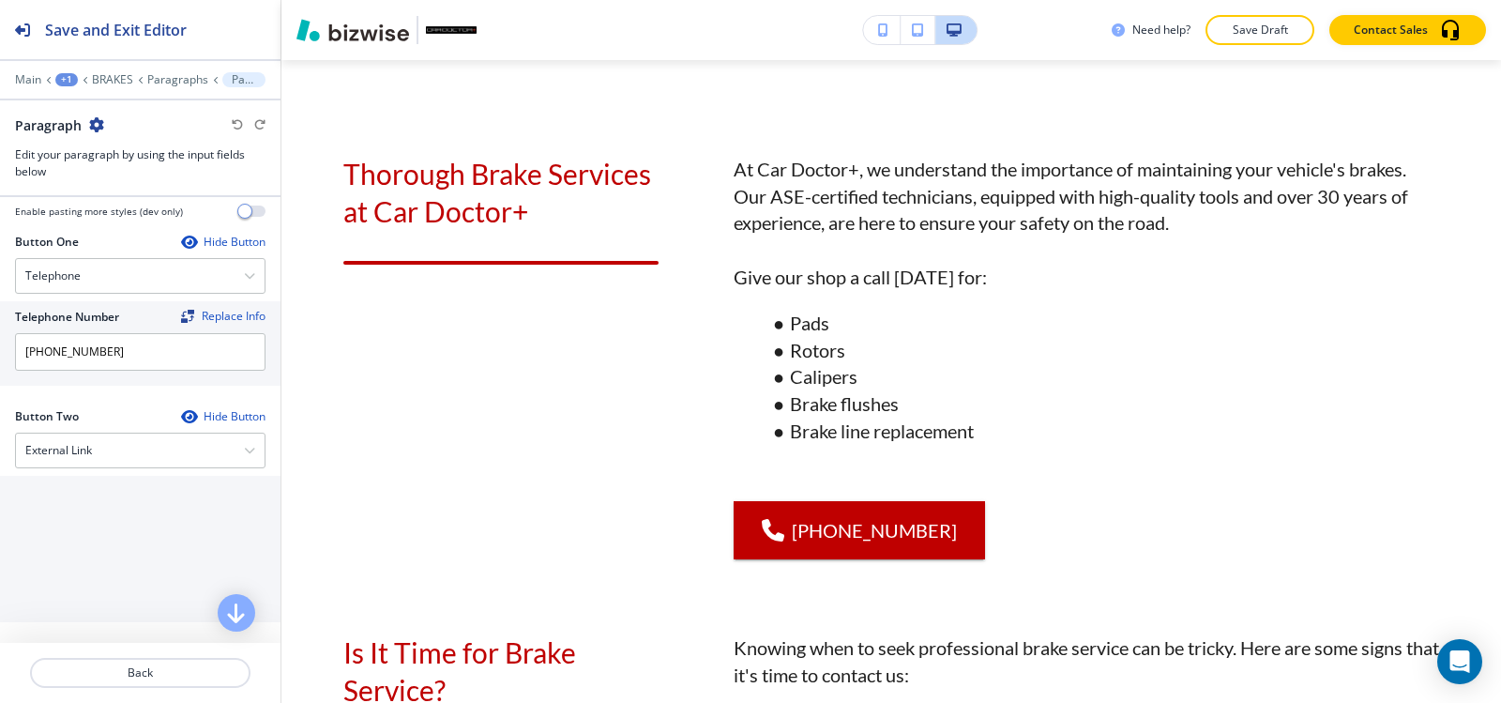
scroll to position [753, 0]
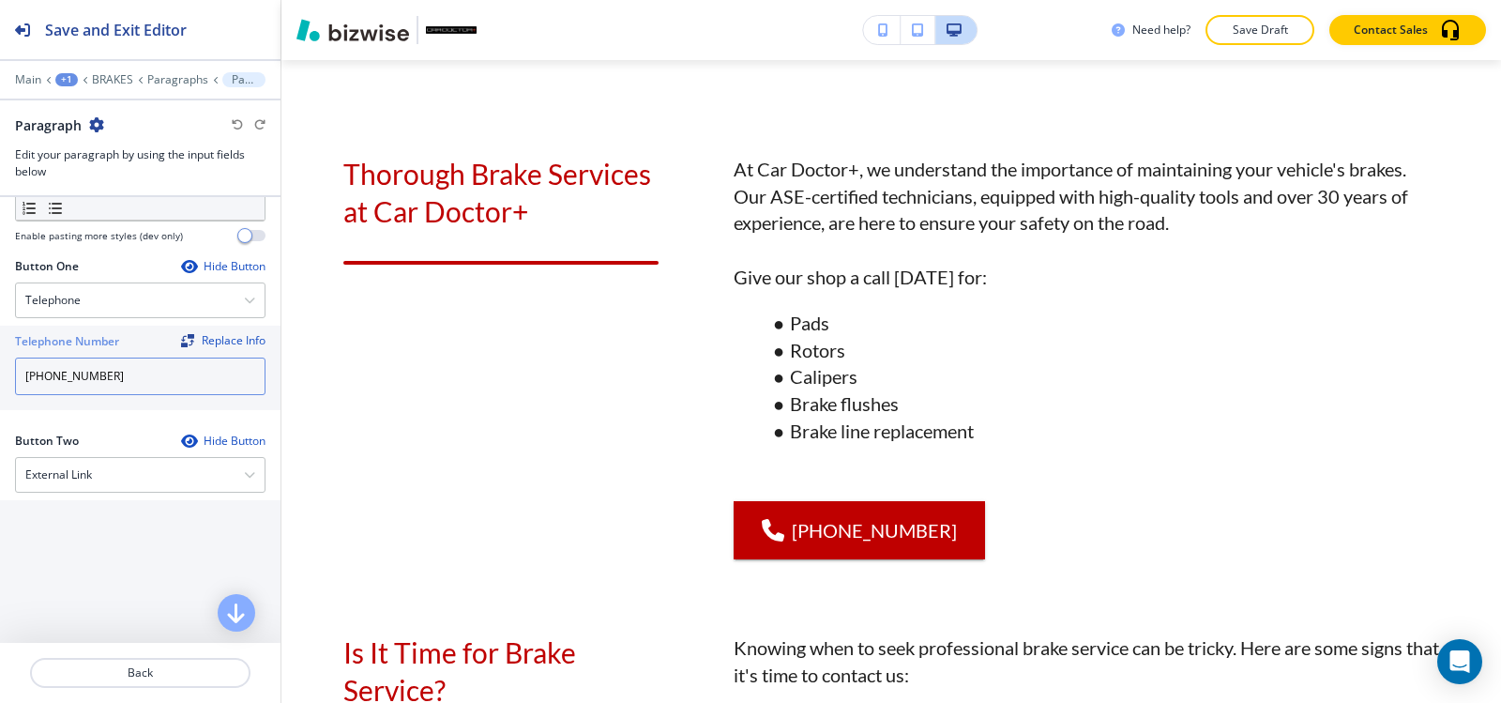
drag, startPoint x: 152, startPoint y: 386, endPoint x: 0, endPoint y: 403, distance: 152.9
click at [0, 403] on div "Telephone Number Replace Info (540) 216-5232" at bounding box center [140, 368] width 281 height 84
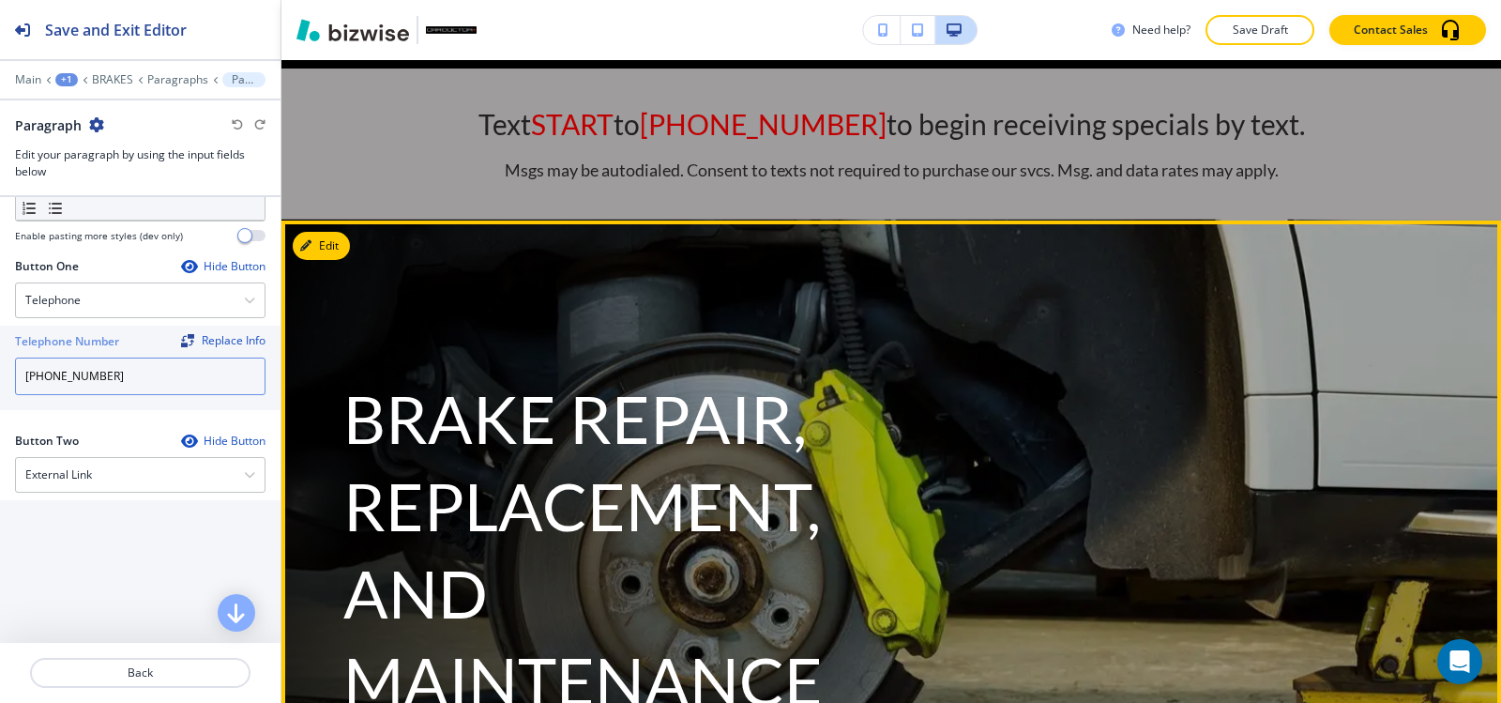
scroll to position [0, 0]
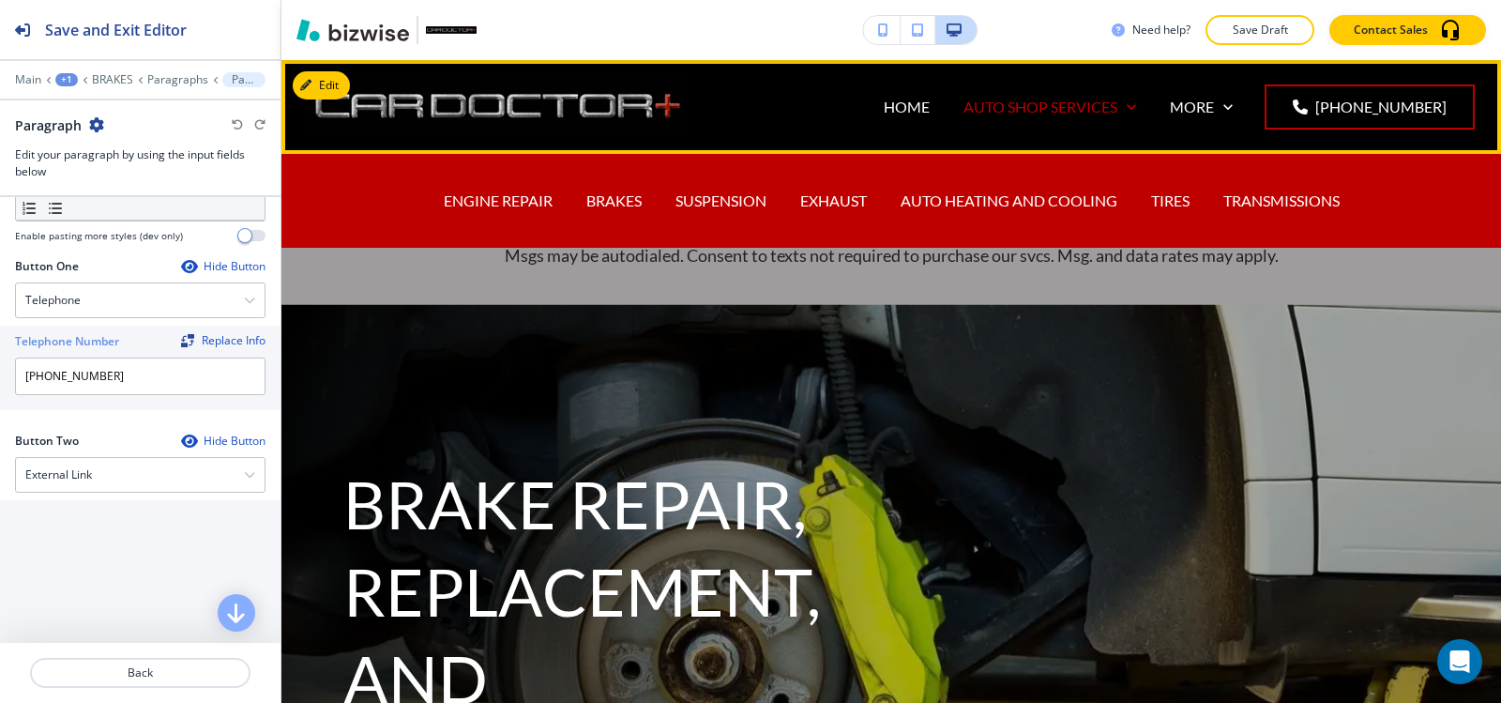
click at [1056, 104] on p "AUTO SHOP SERVICES" at bounding box center [1041, 107] width 154 height 22
click at [707, 200] on p "SUSPENSION" at bounding box center [721, 201] width 91 height 22
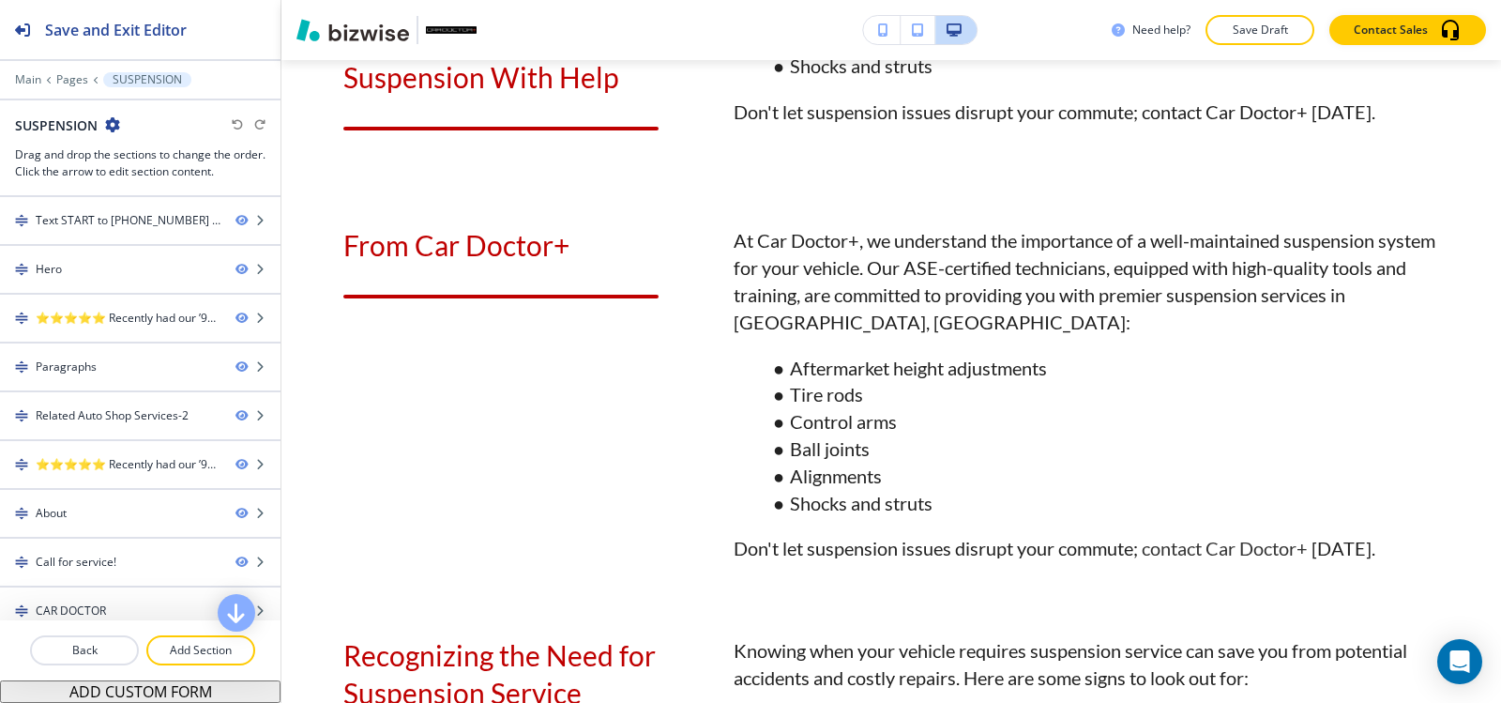
scroll to position [1126, 0]
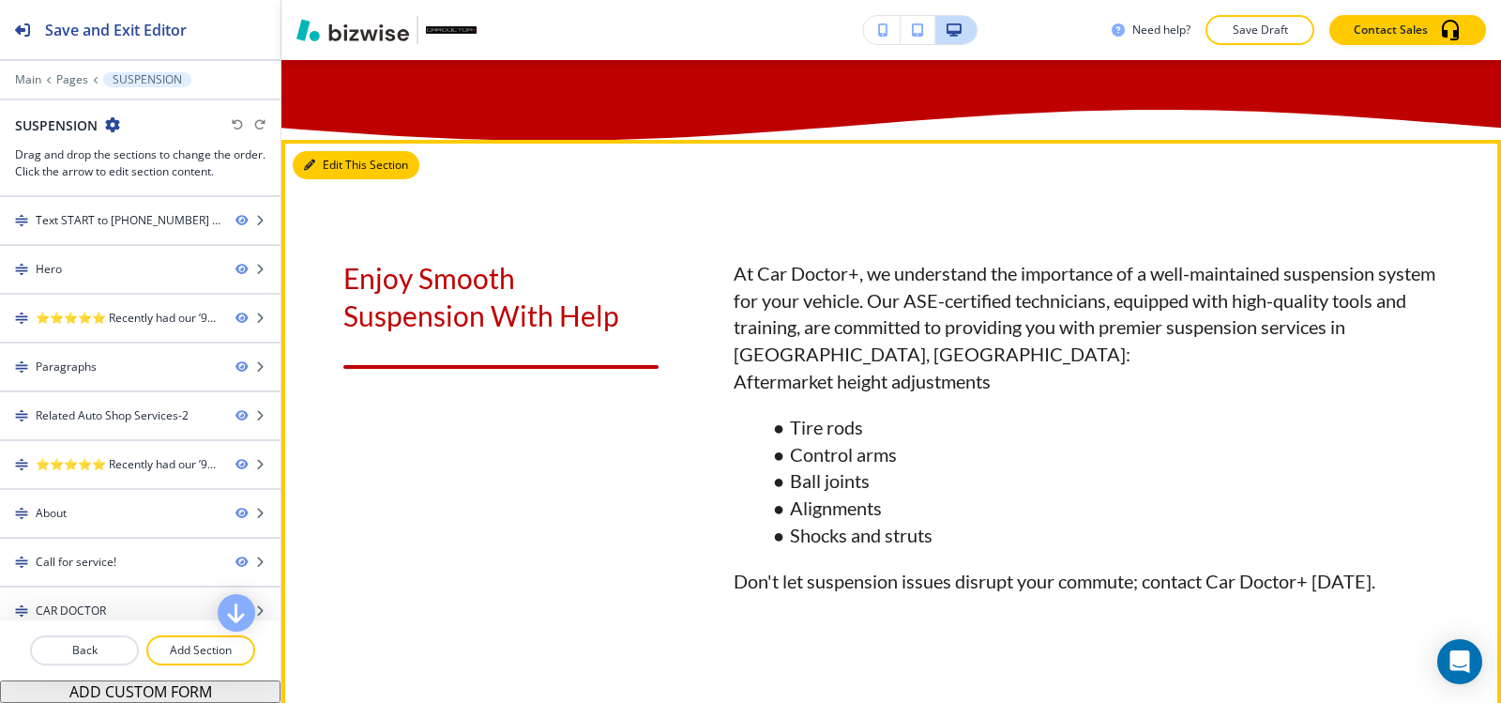
click at [331, 179] on button "Edit This Section" at bounding box center [356, 165] width 127 height 28
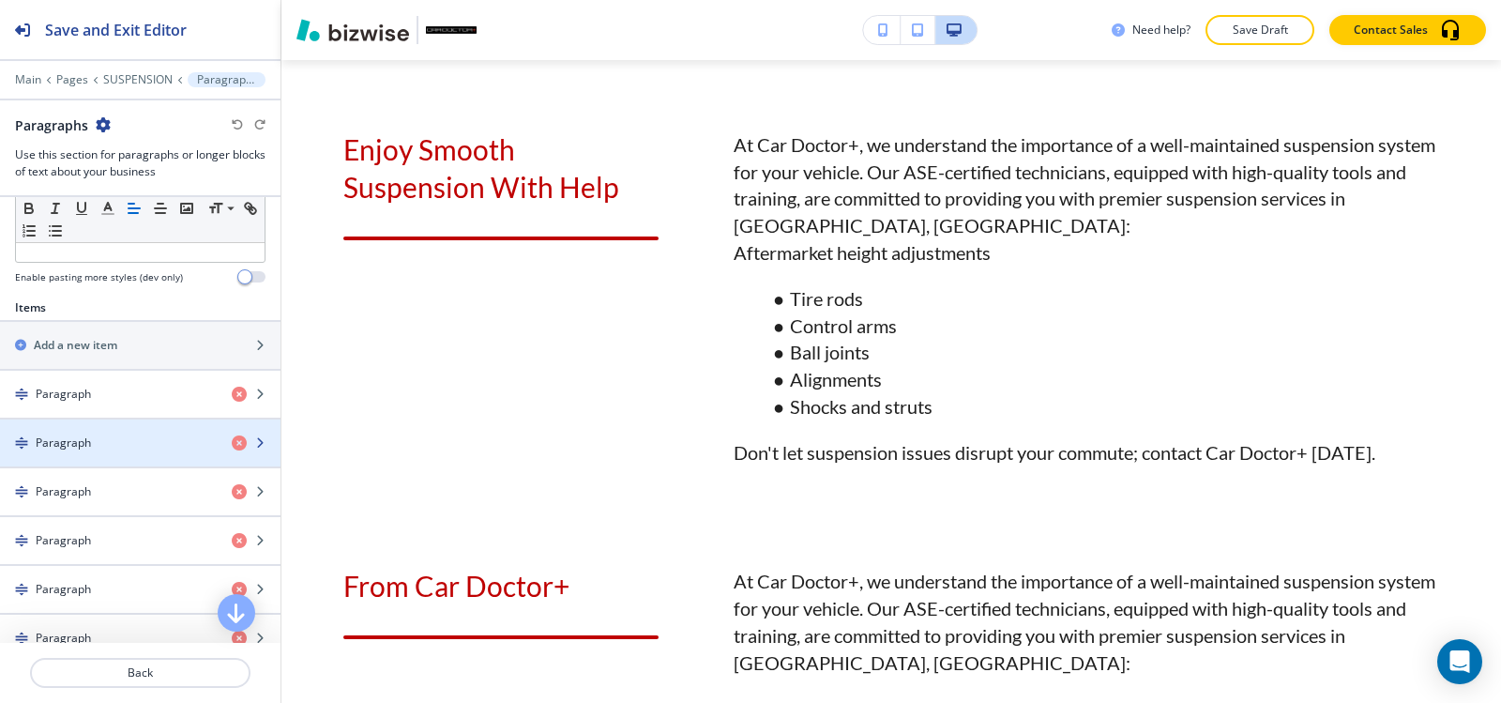
scroll to position [563, 0]
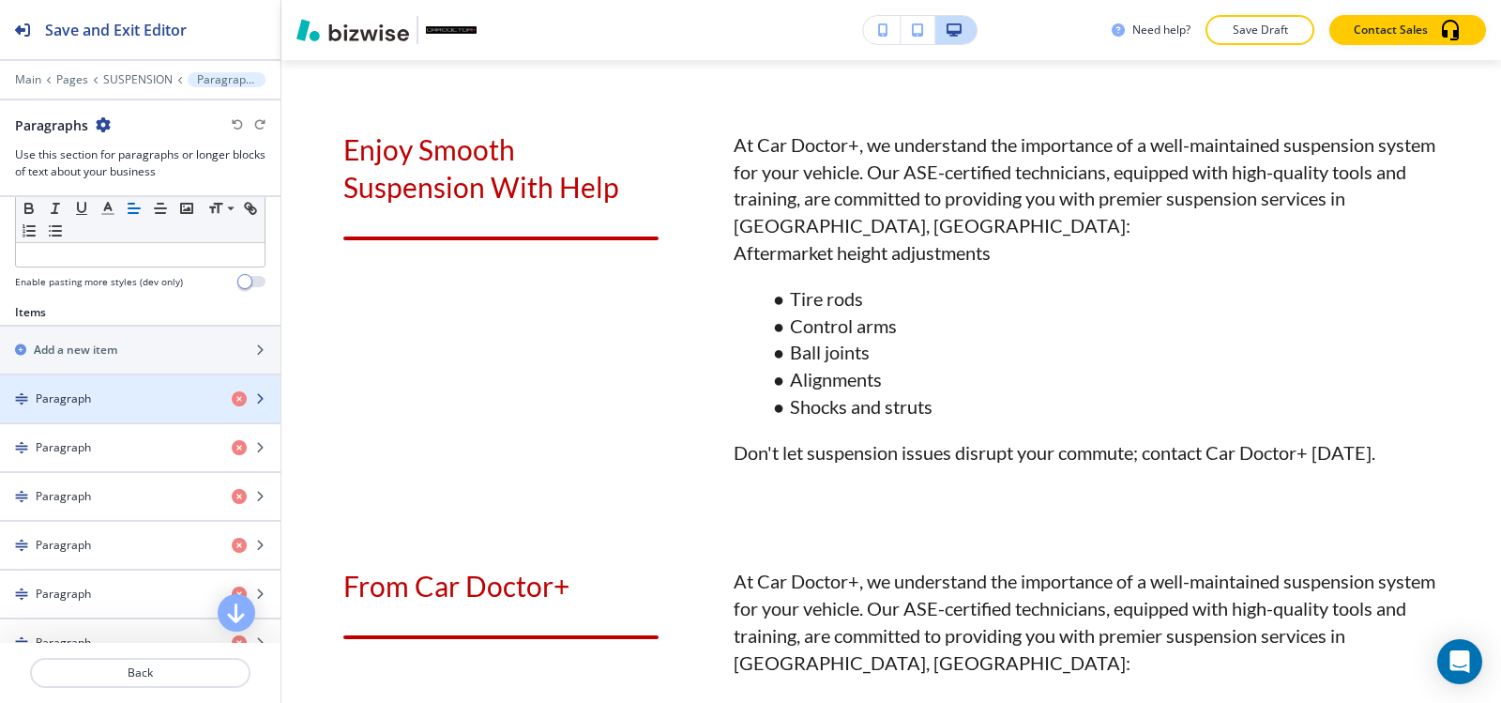
click at [109, 416] on div "button" at bounding box center [140, 414] width 281 height 15
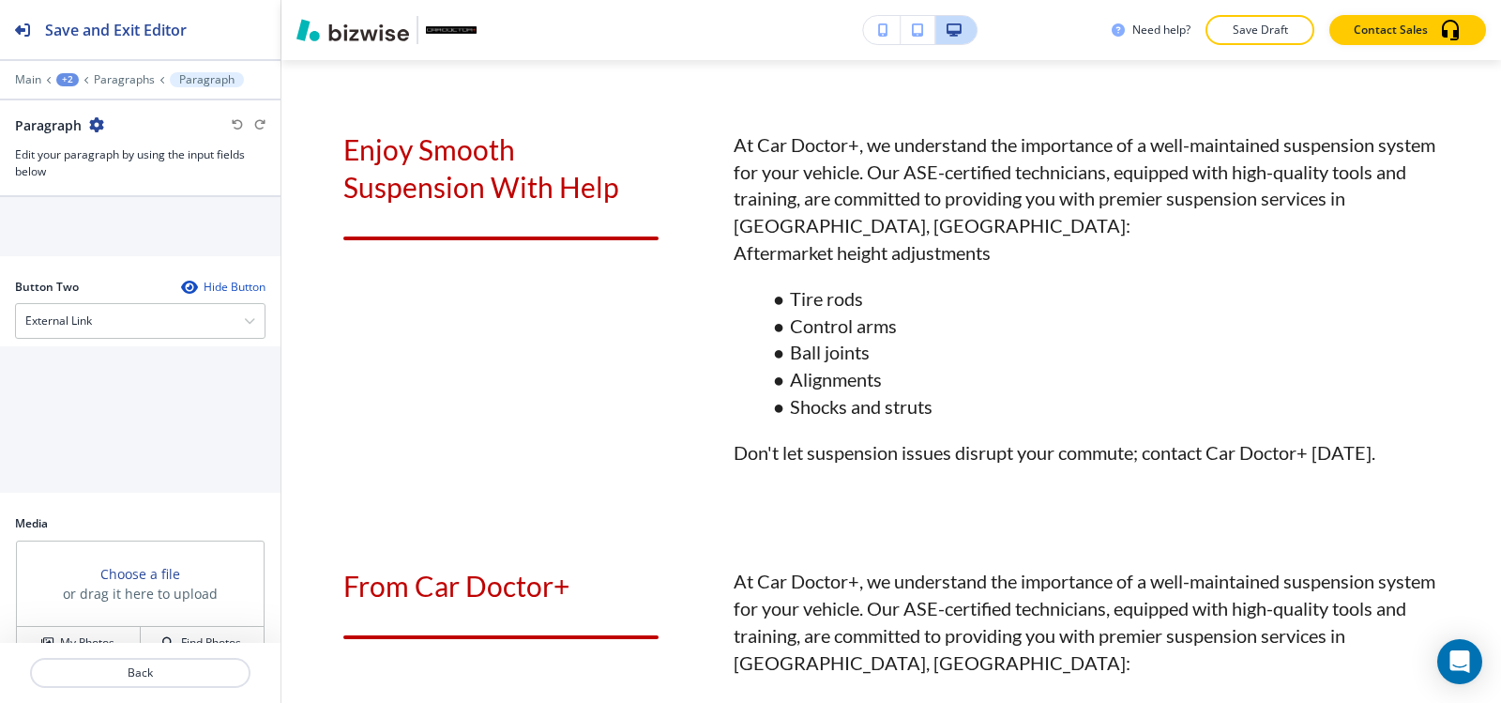
scroll to position [750, 0]
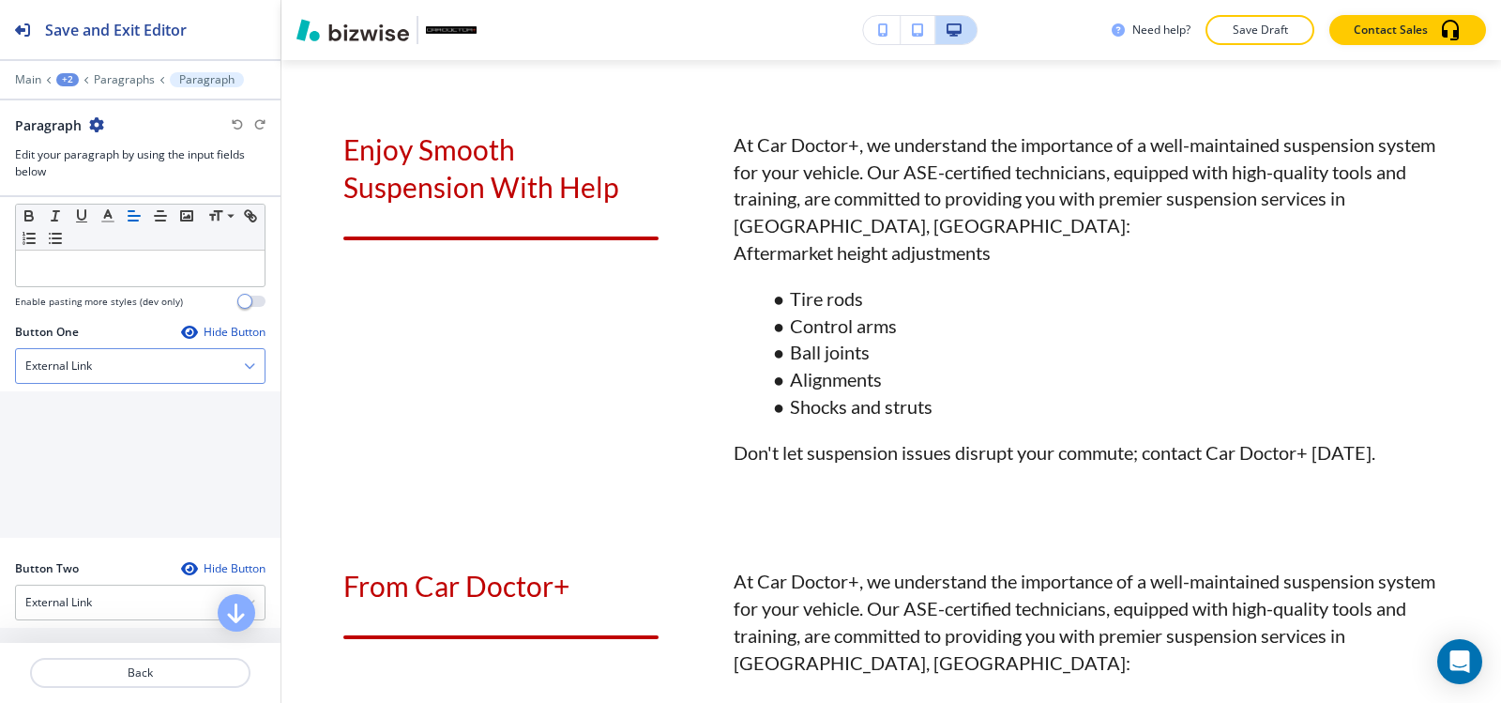
click at [107, 349] on div "External Link" at bounding box center [140, 366] width 249 height 34
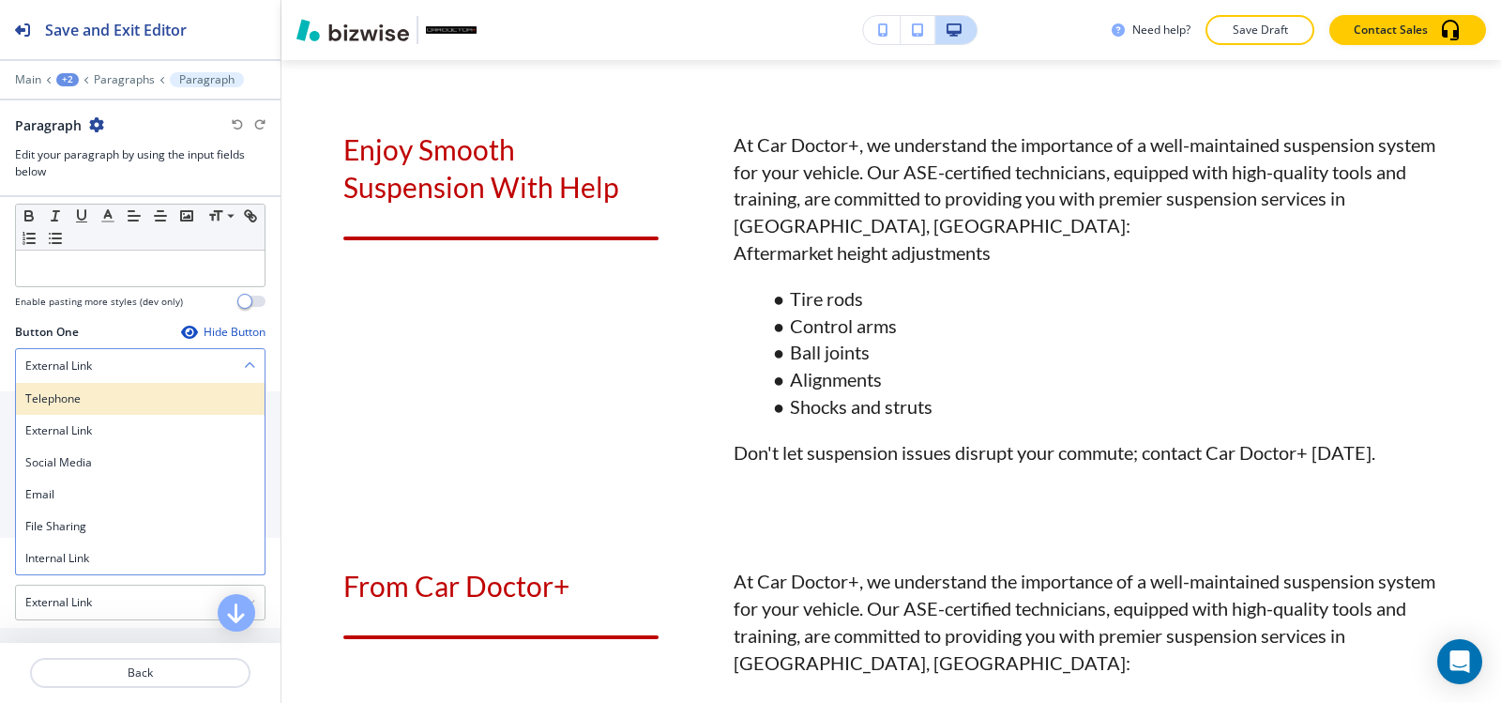
click at [99, 383] on div "Telephone" at bounding box center [140, 399] width 249 height 32
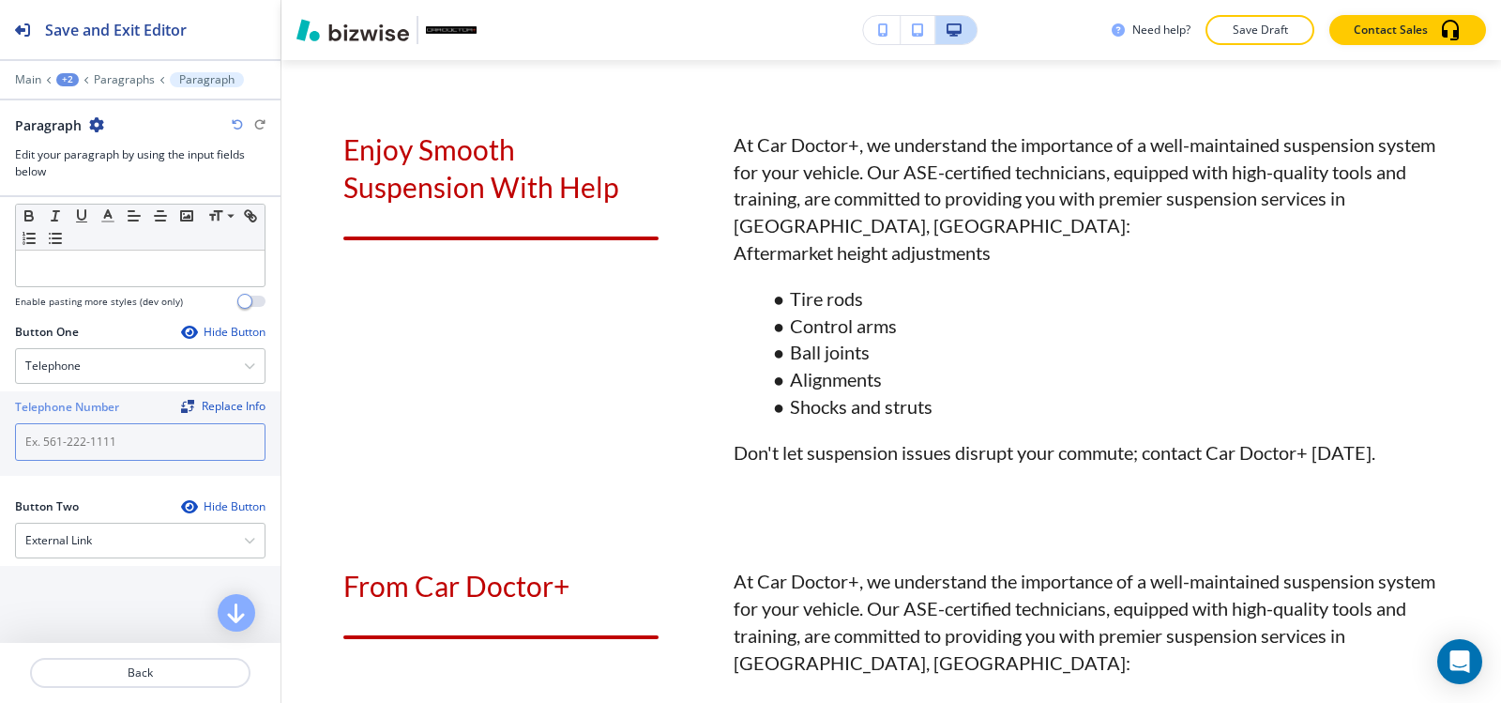
click at [88, 423] on input "text" at bounding box center [140, 442] width 251 height 38
paste input "(540) 216-5232"
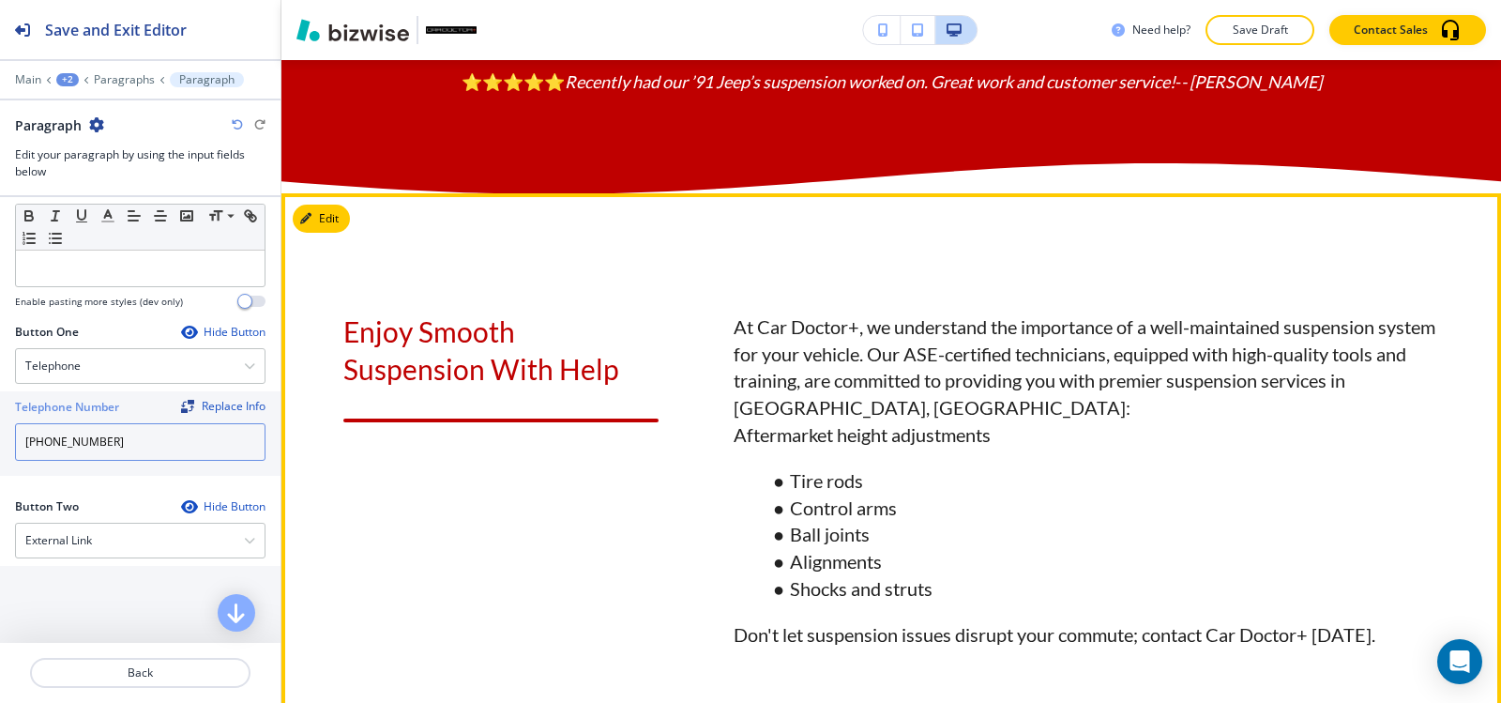
scroll to position [1067, 0]
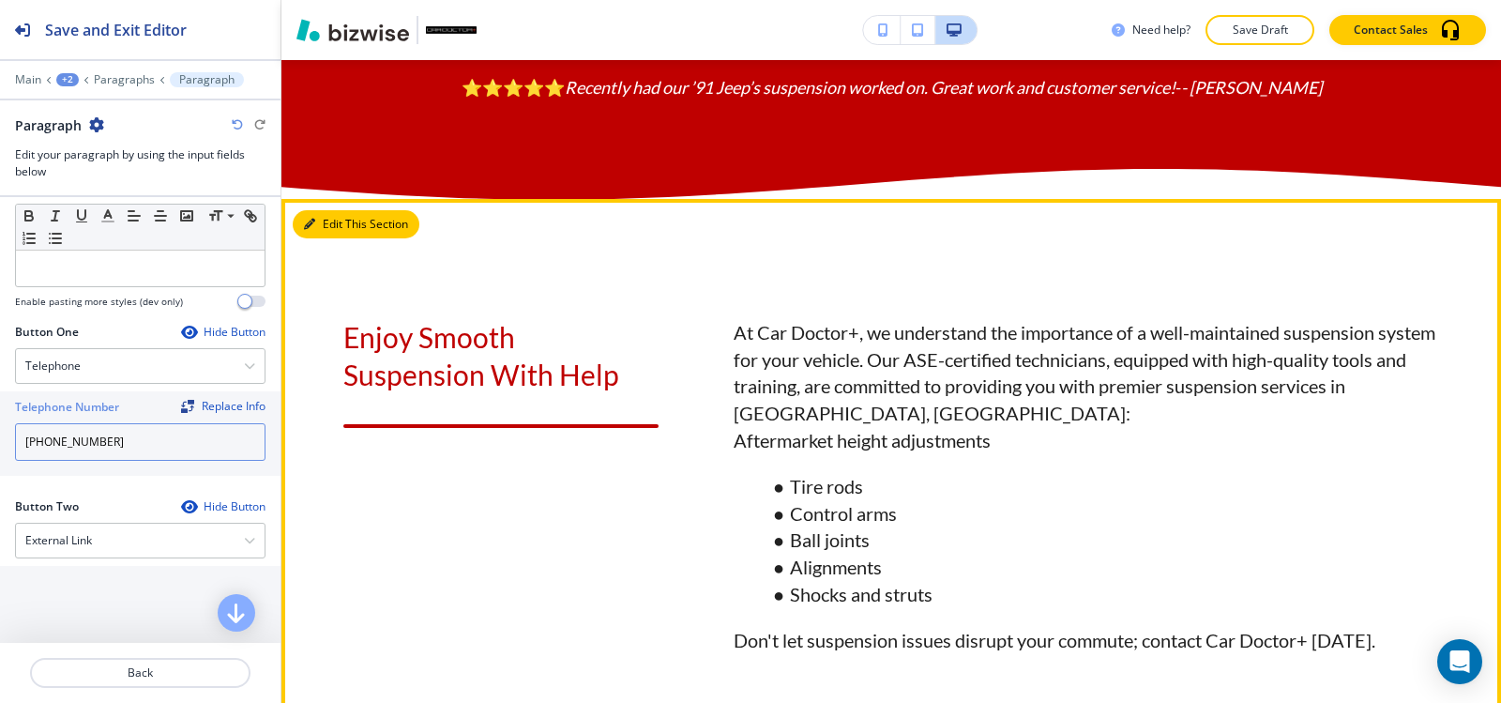
type input "(540) 216-5232"
click at [319, 238] on button "Edit This Section" at bounding box center [356, 224] width 127 height 28
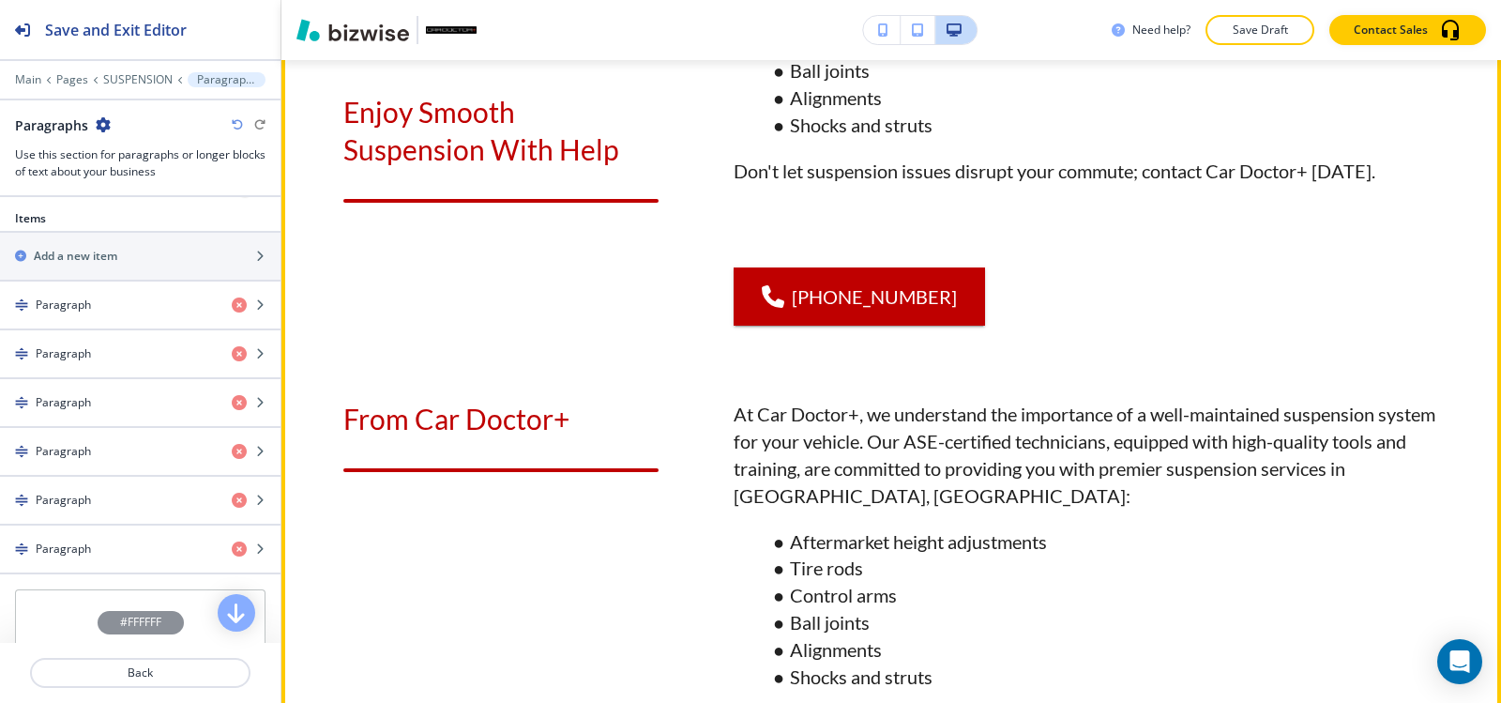
scroll to position [1724, 0]
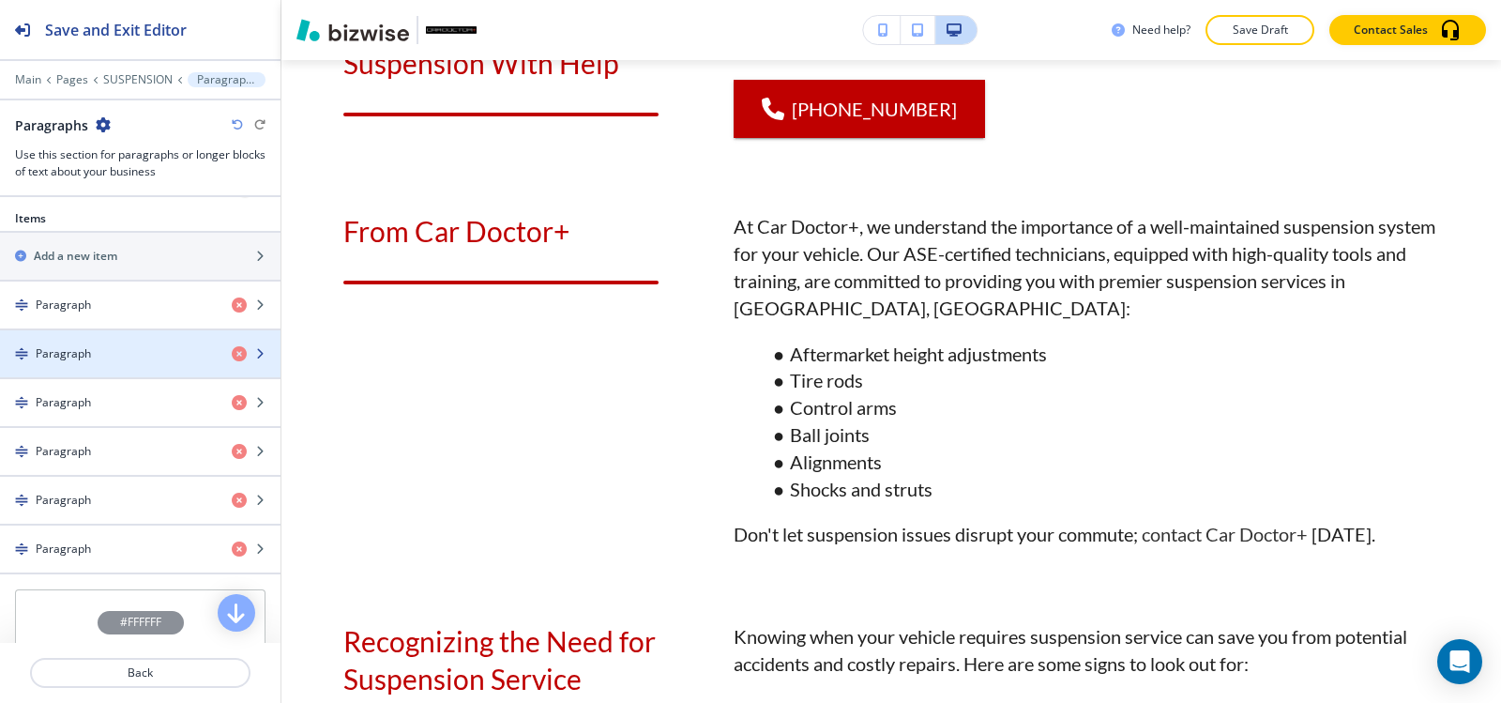
click at [63, 348] on h4 "Paragraph" at bounding box center [63, 353] width 55 height 17
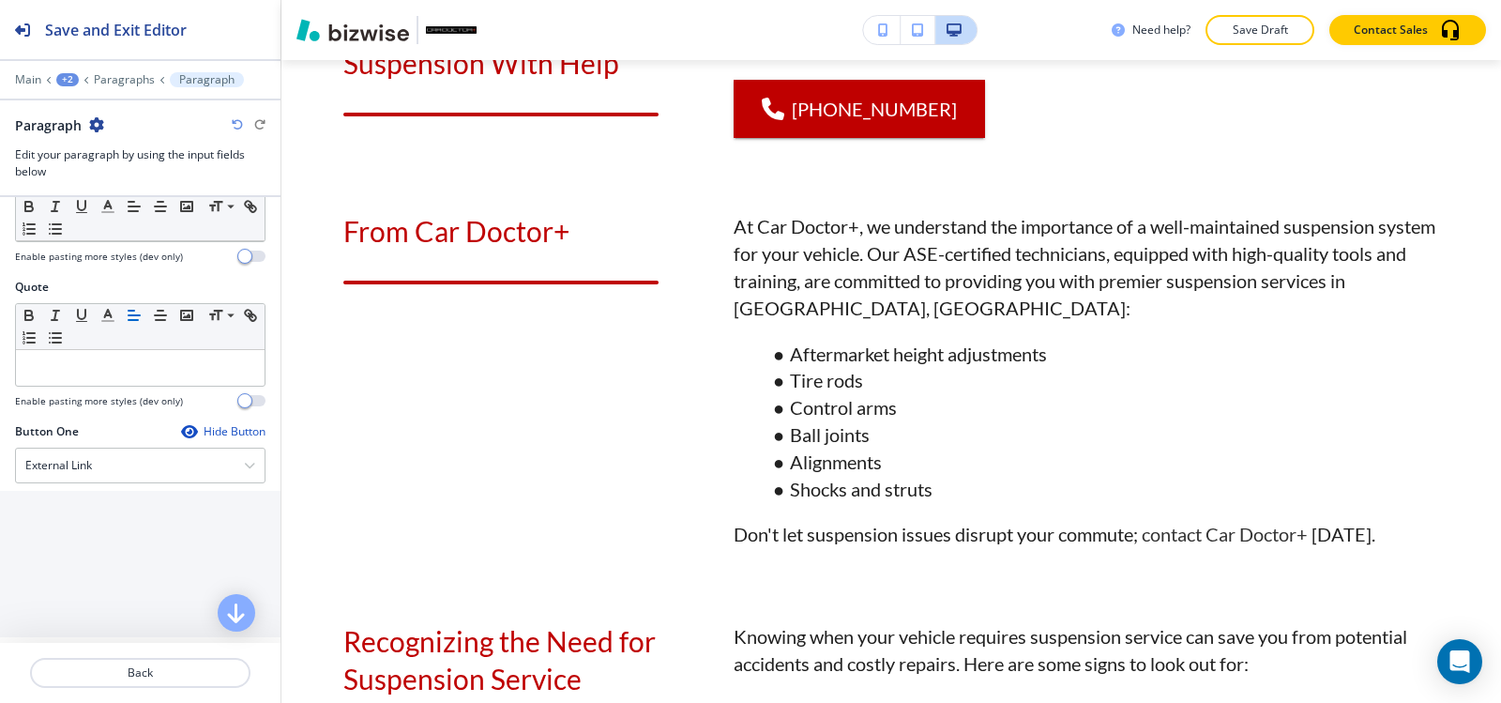
scroll to position [844, 0]
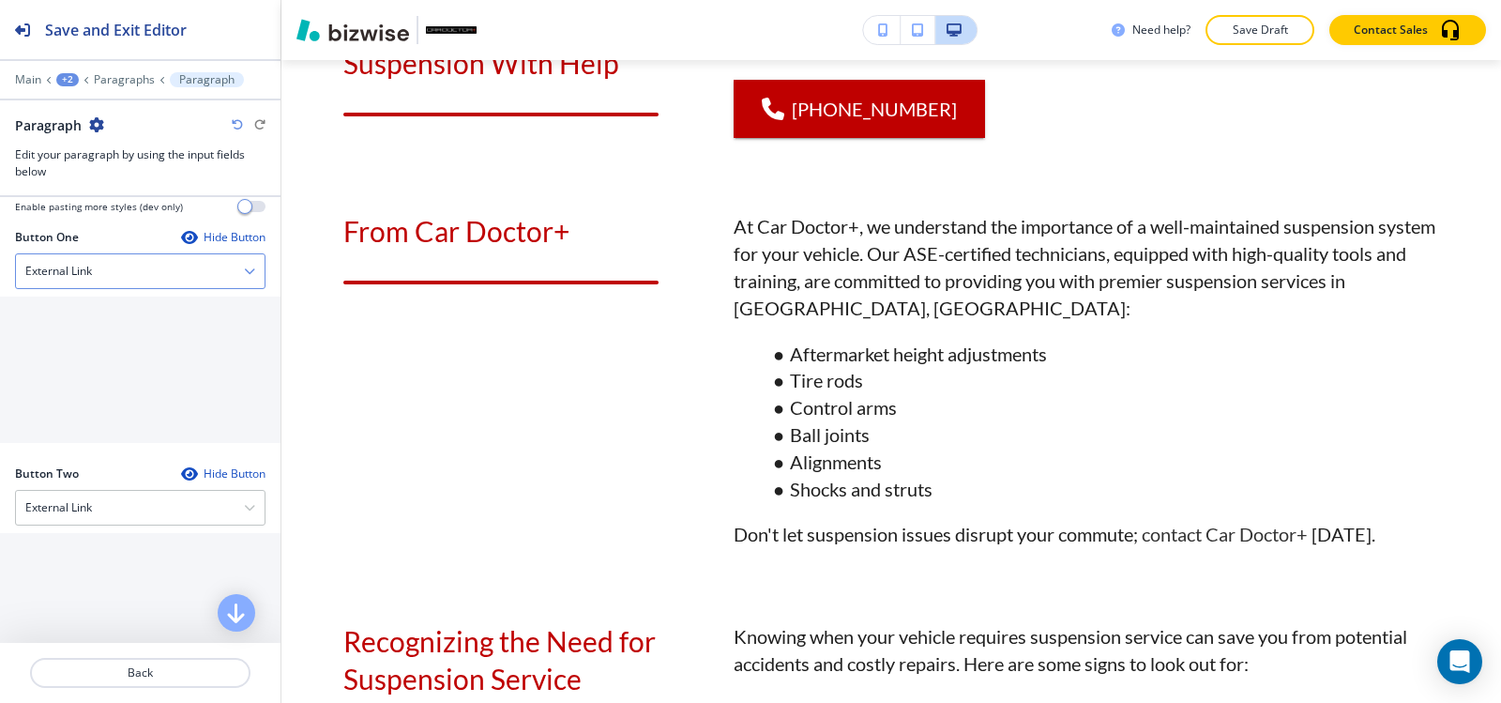
click at [131, 254] on div "External Link" at bounding box center [140, 271] width 249 height 34
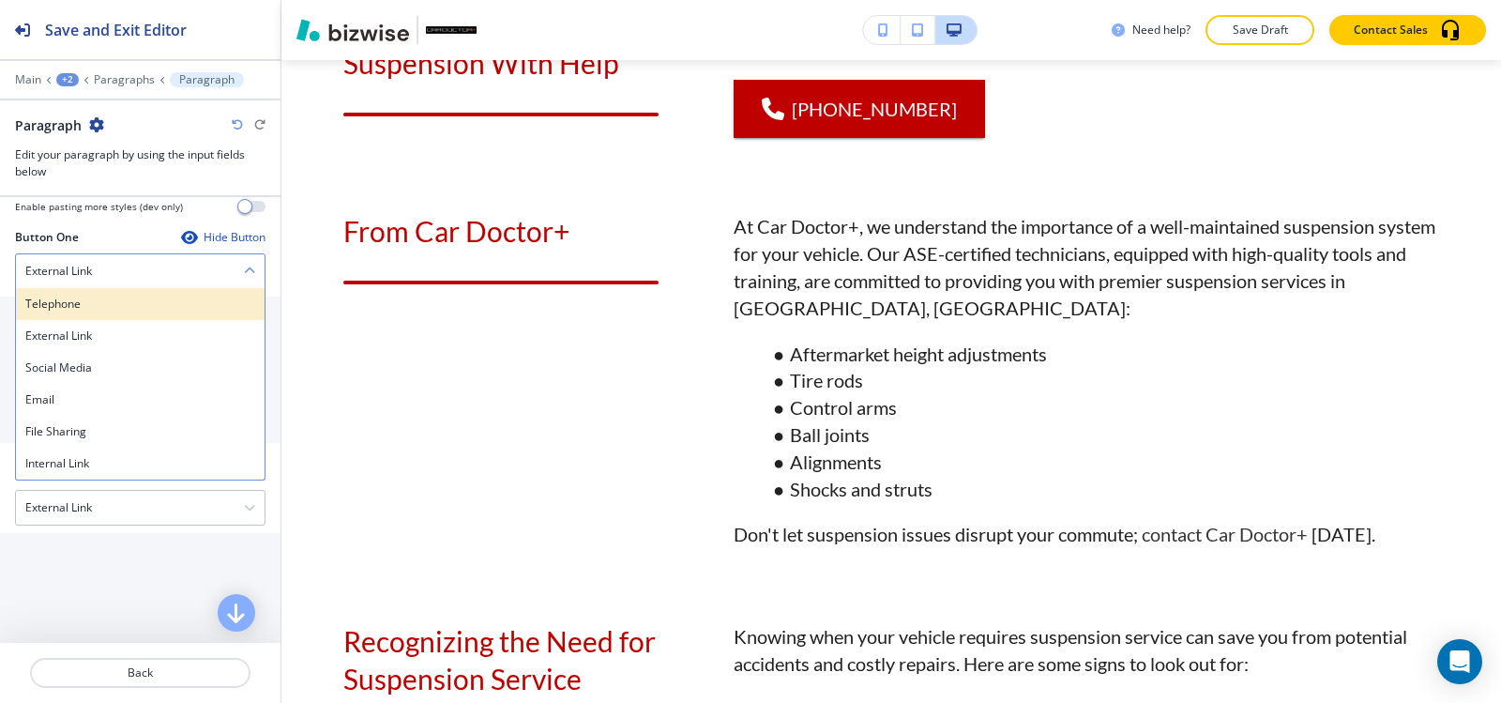
click at [129, 296] on h4 "Telephone" at bounding box center [140, 304] width 230 height 17
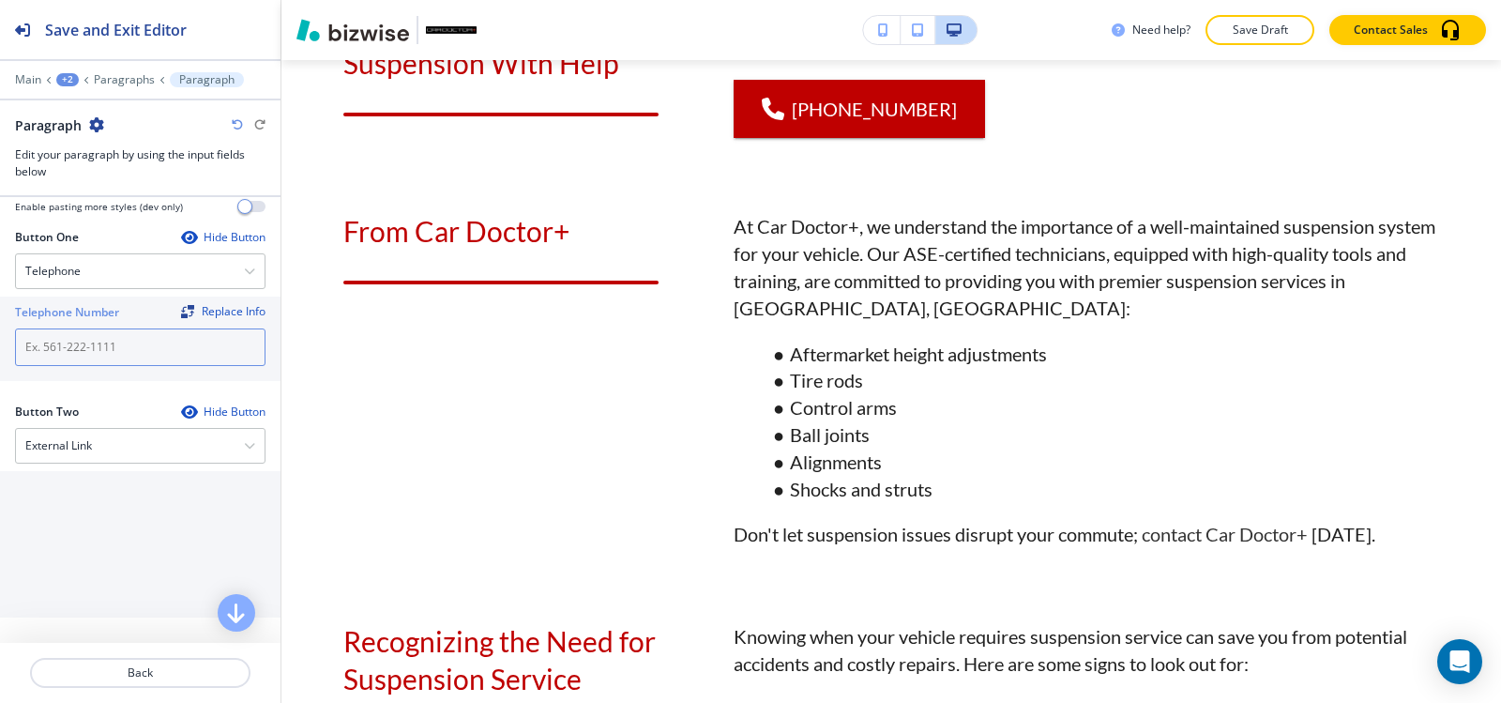
click at [114, 328] on input "text" at bounding box center [140, 347] width 251 height 38
paste input "(540) 216-5232"
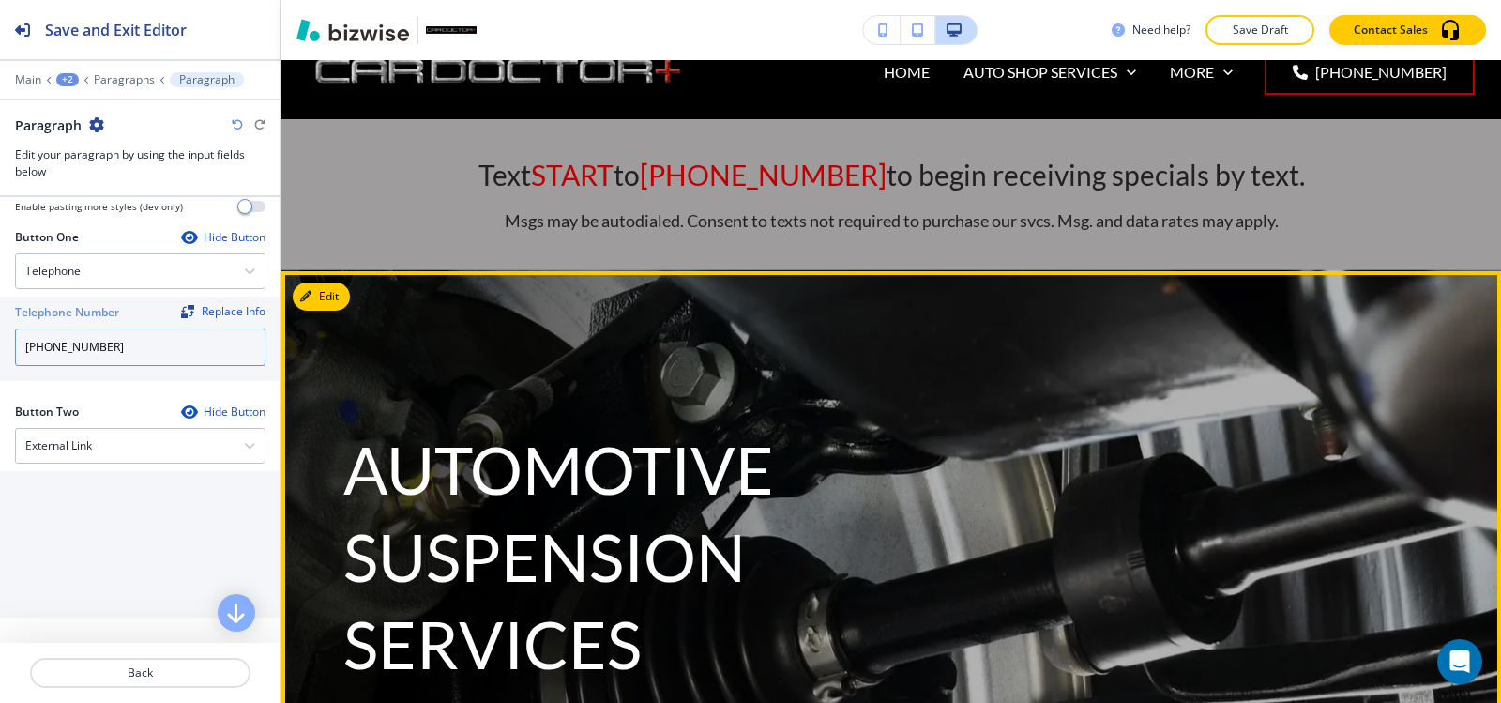
scroll to position [0, 0]
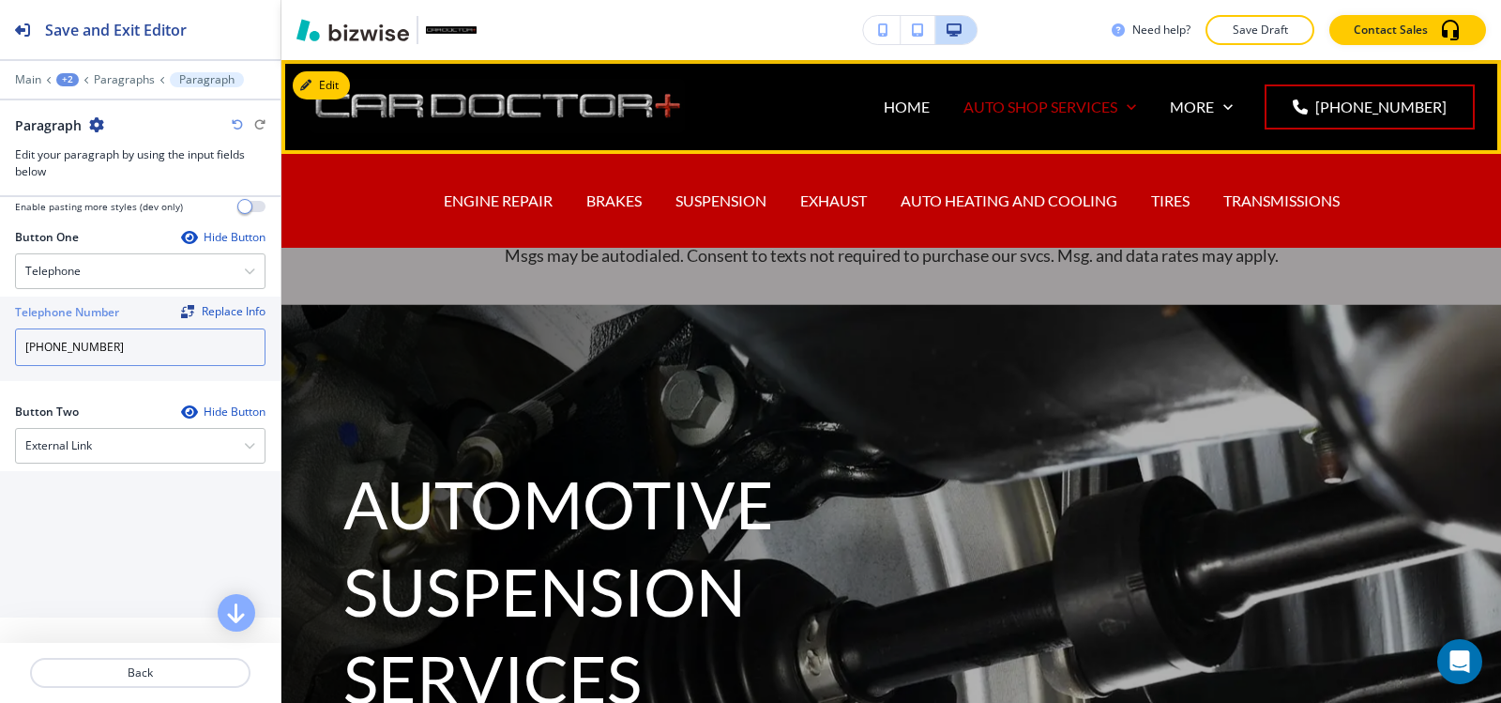
type input "(540) 216-5232"
click at [1041, 108] on p "AUTO SHOP SERVICES" at bounding box center [1041, 107] width 154 height 22
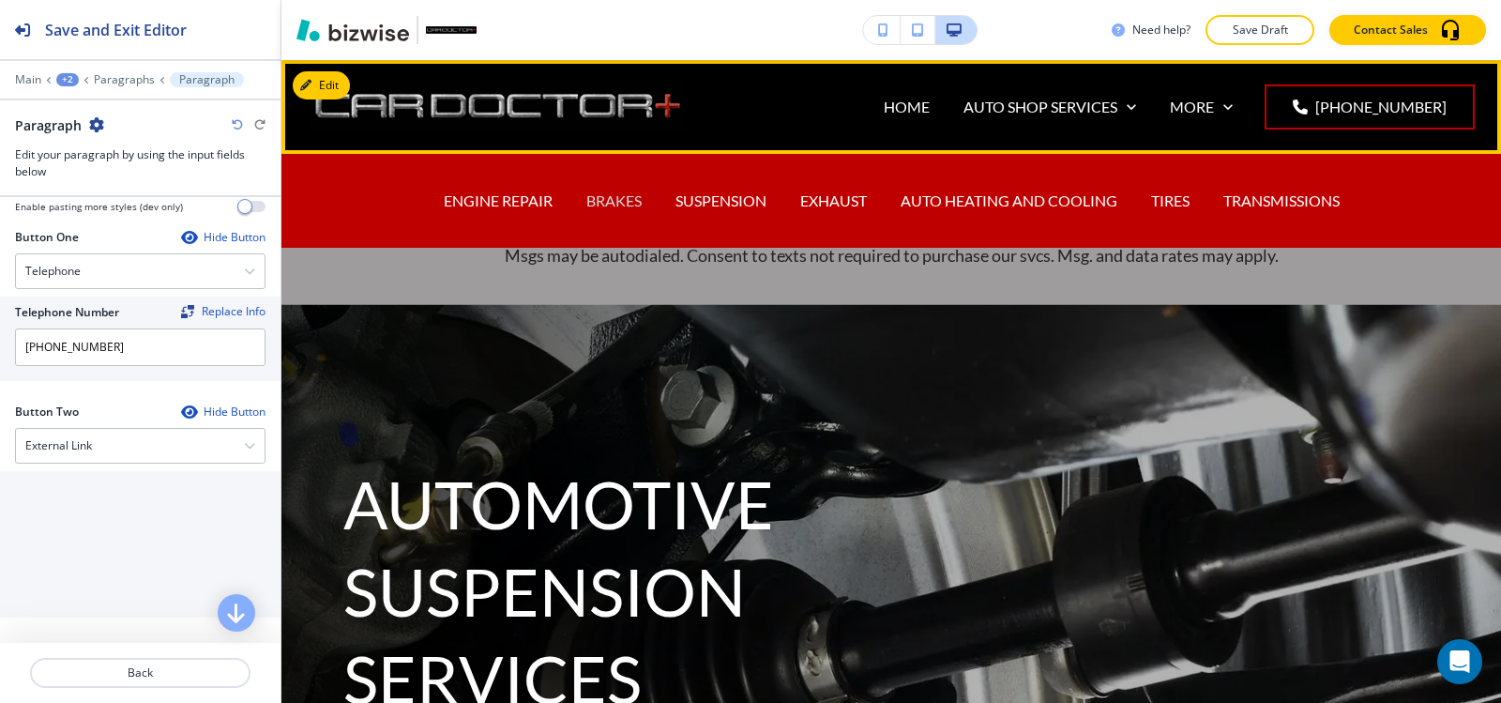
click at [621, 205] on p "BRAKES" at bounding box center [613, 201] width 55 height 22
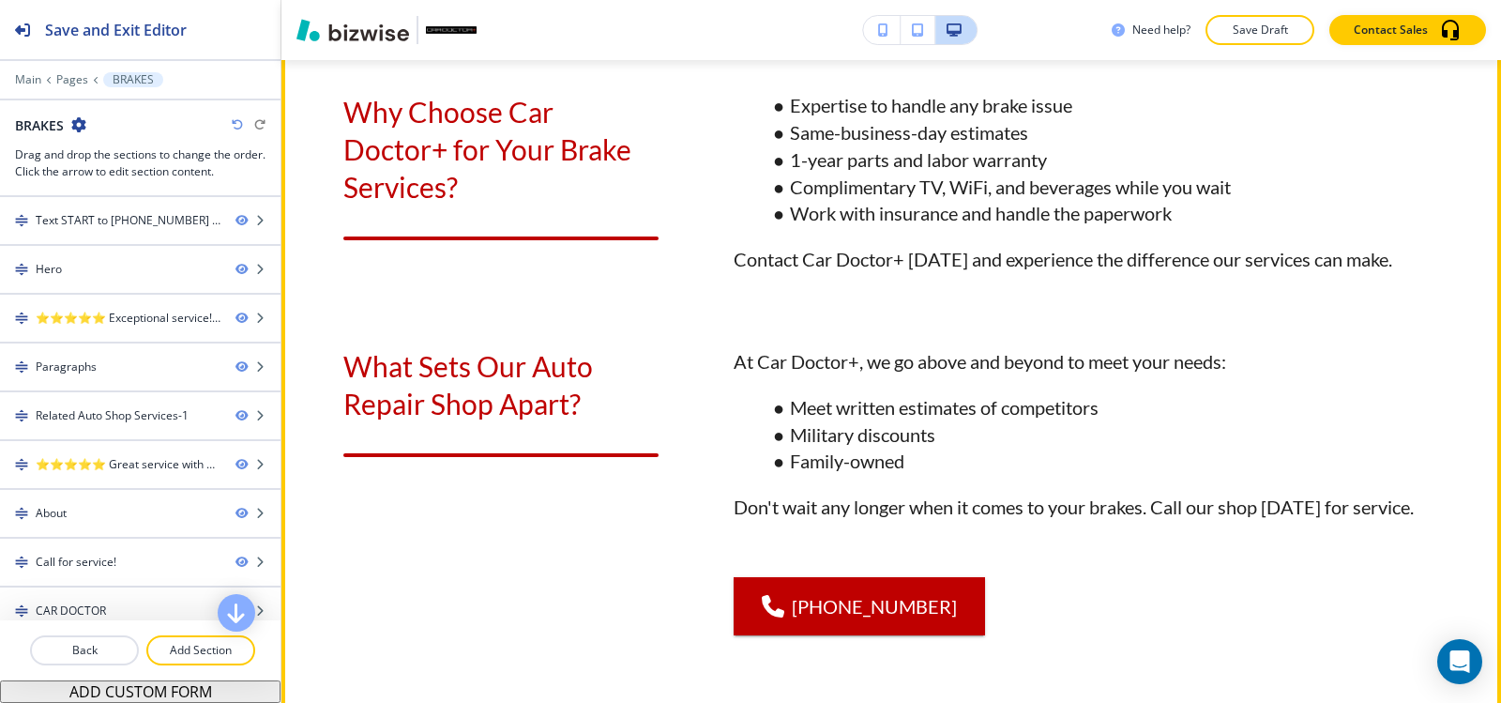
scroll to position [2252, 0]
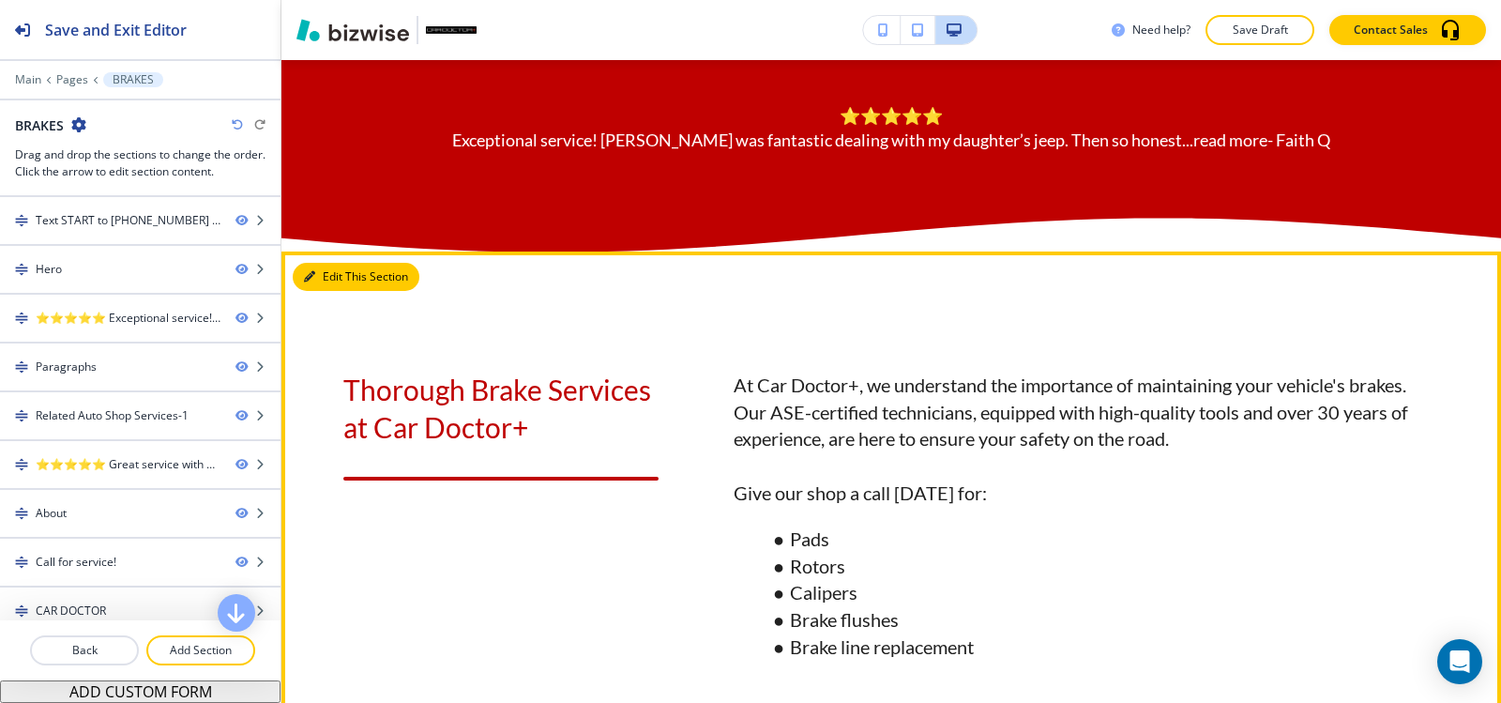
click at [329, 291] on button "Edit This Section" at bounding box center [356, 277] width 127 height 28
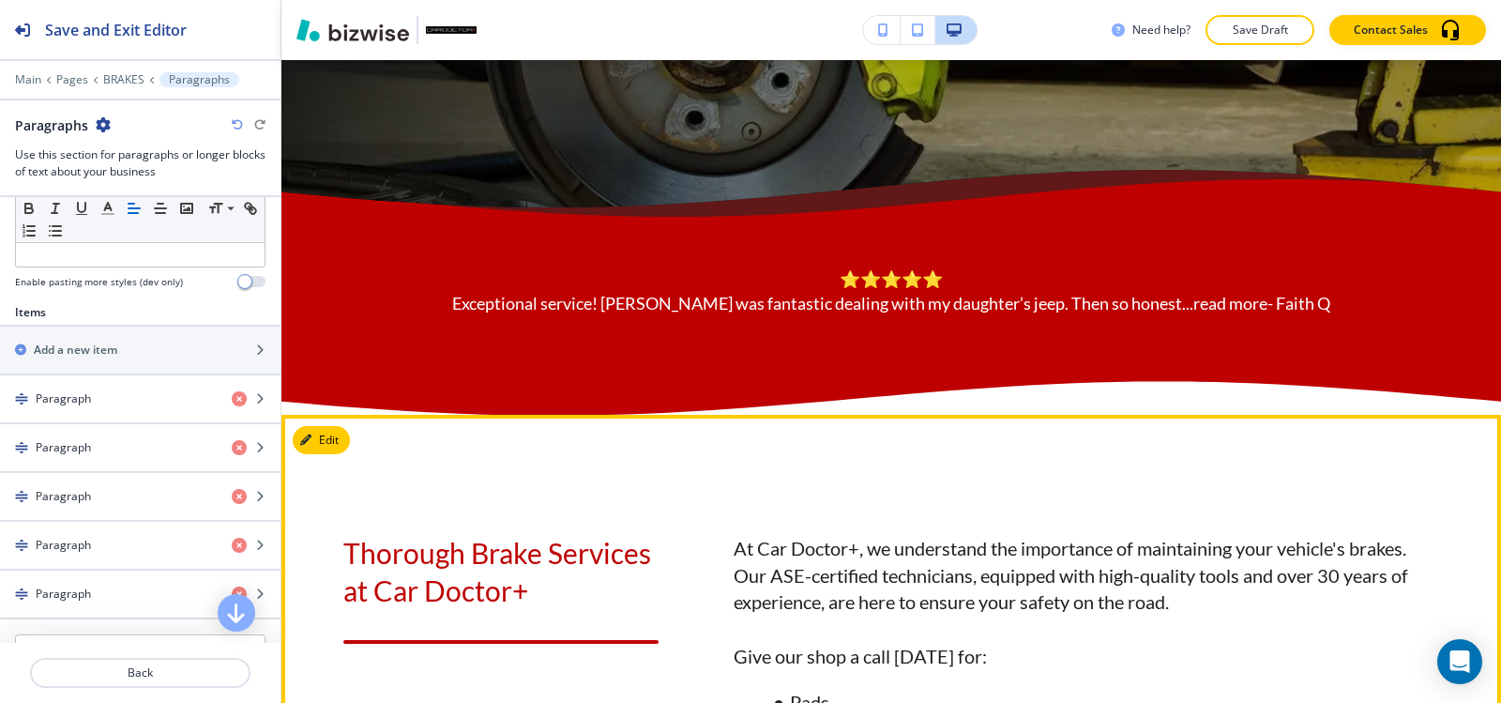
scroll to position [873, 0]
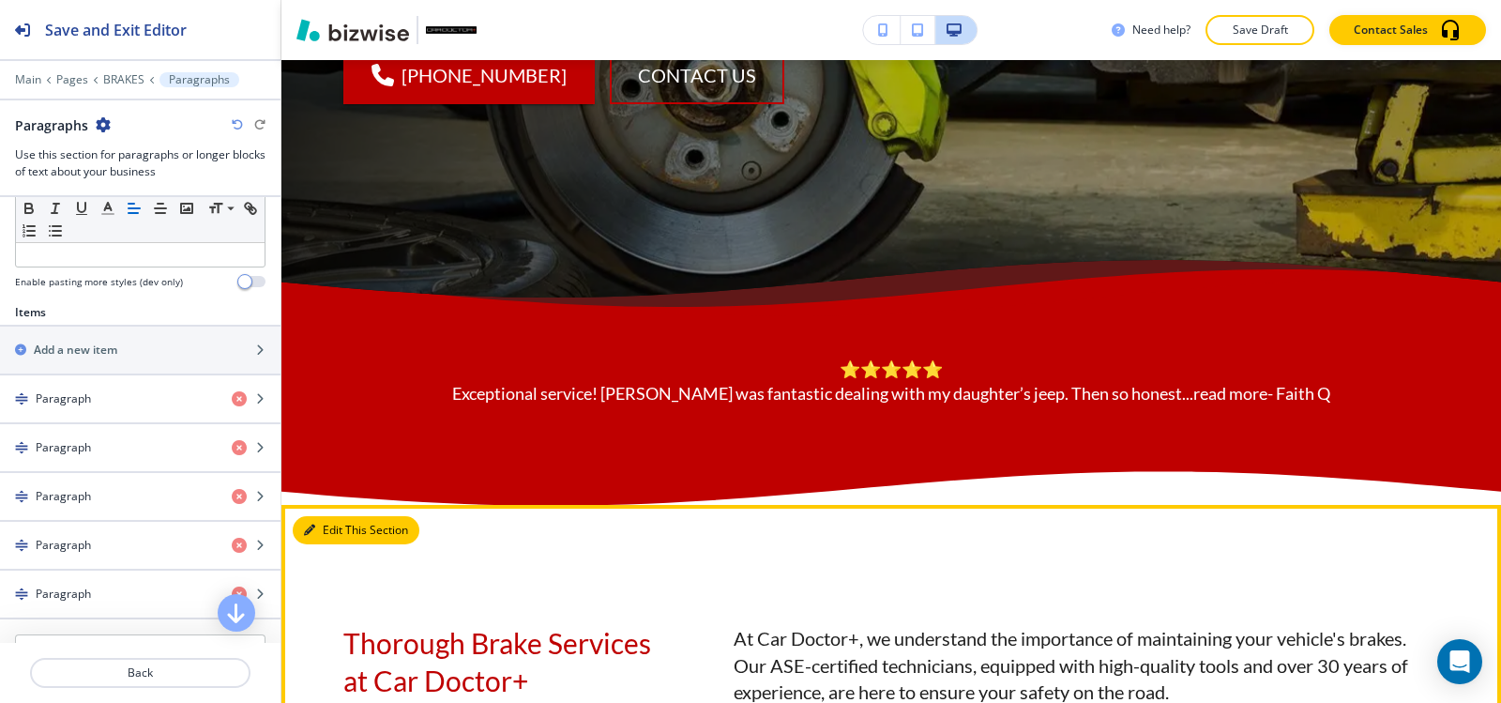
click at [317, 544] on button "Edit This Section" at bounding box center [356, 530] width 127 height 28
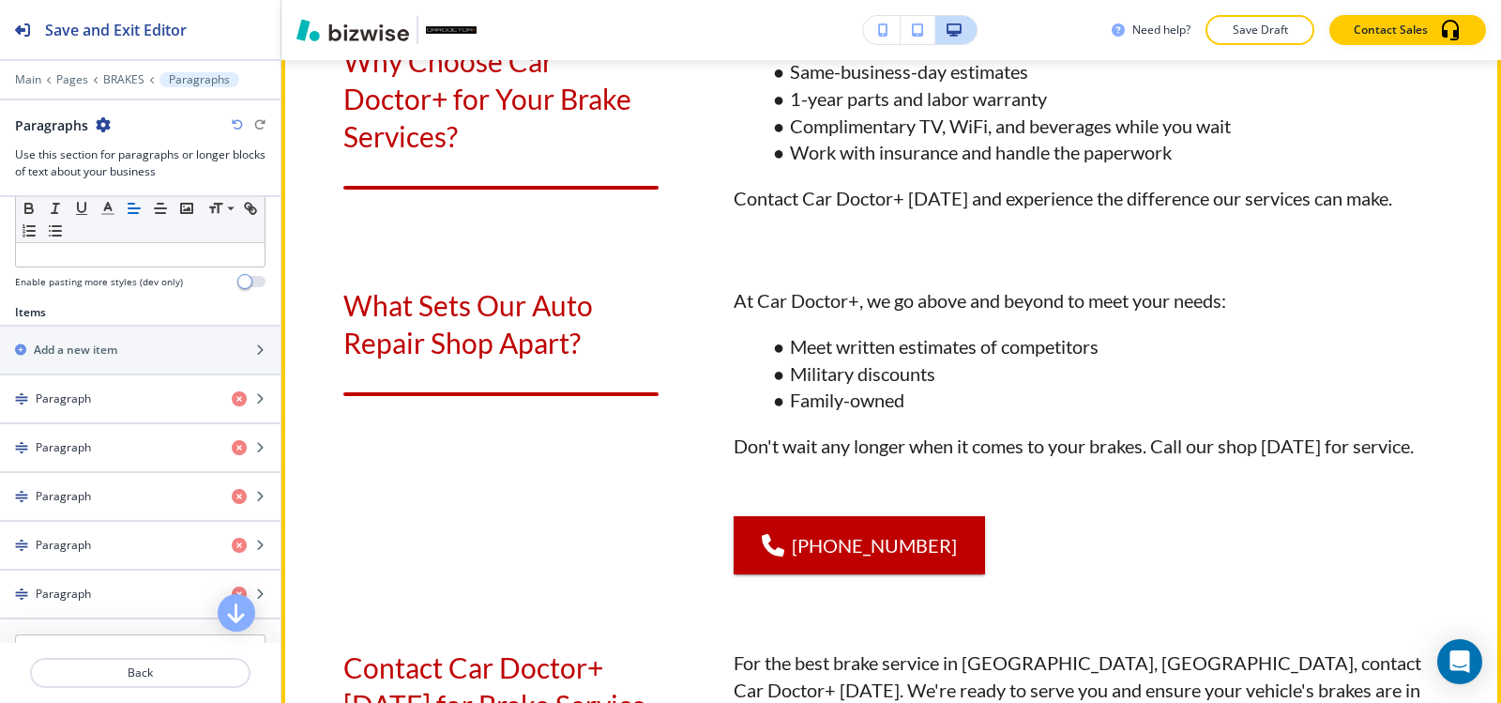
scroll to position [2374, 0]
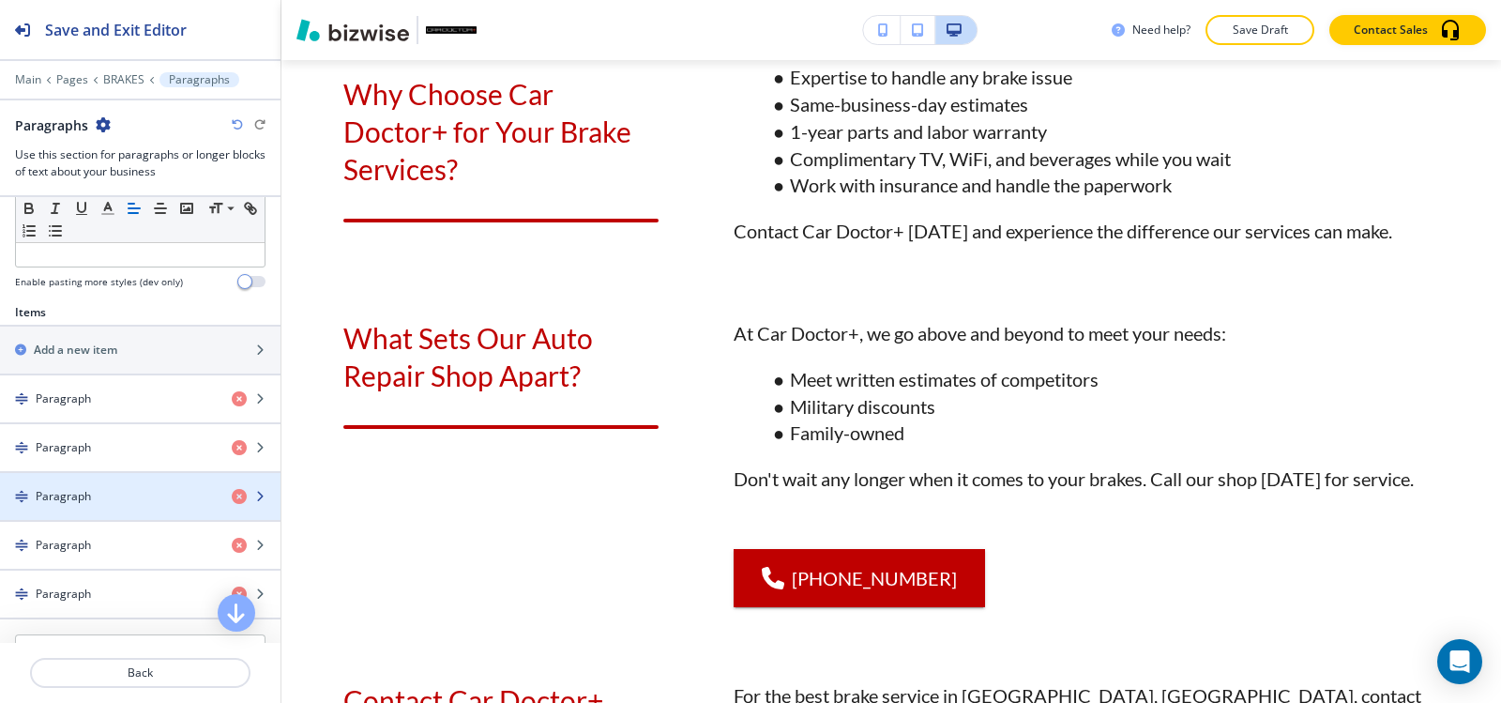
click at [129, 495] on div "Paragraph" at bounding box center [108, 496] width 217 height 17
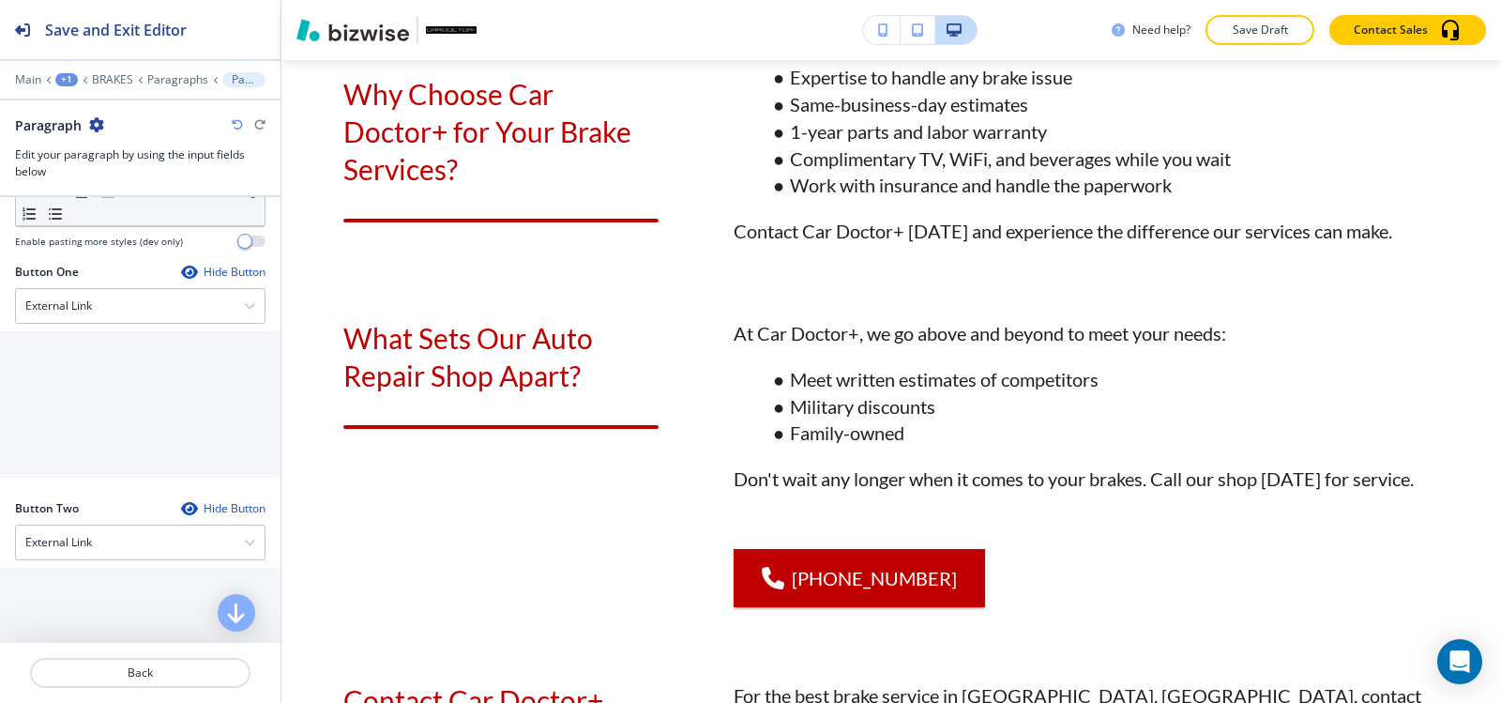
scroll to position [751, 0]
click at [138, 310] on div "External Link" at bounding box center [140, 307] width 249 height 34
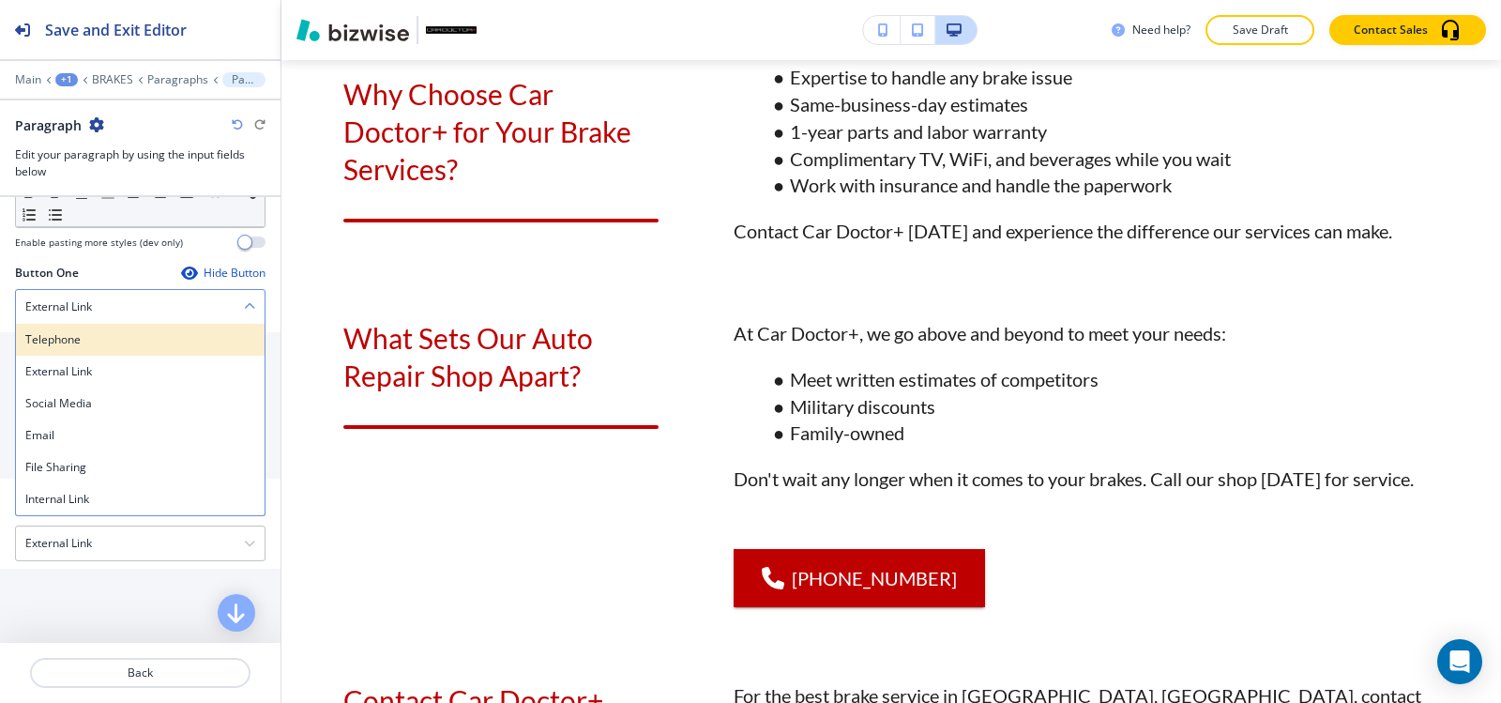
click at [126, 335] on h4 "Telephone" at bounding box center [140, 339] width 230 height 17
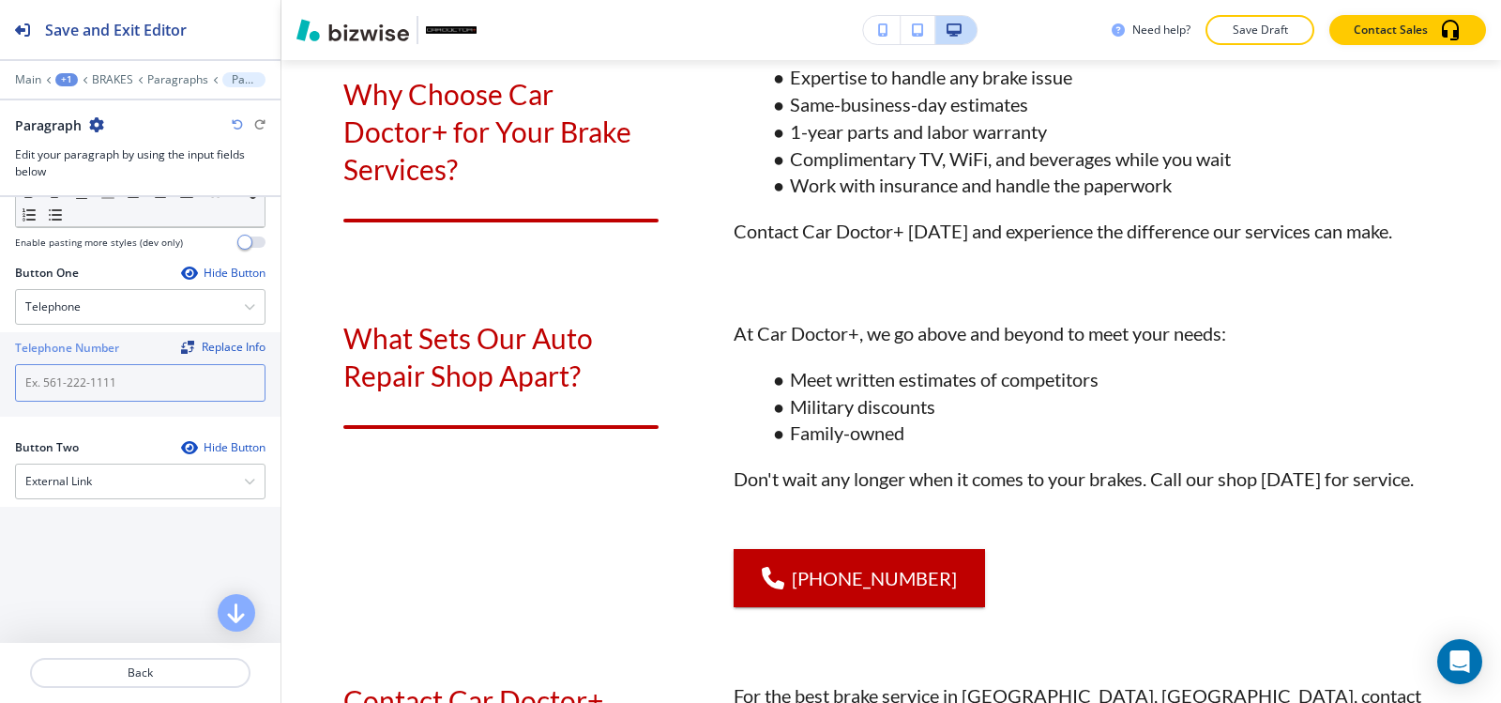
click at [79, 381] on input "text" at bounding box center [140, 383] width 251 height 38
paste input "(540) 216-5232"
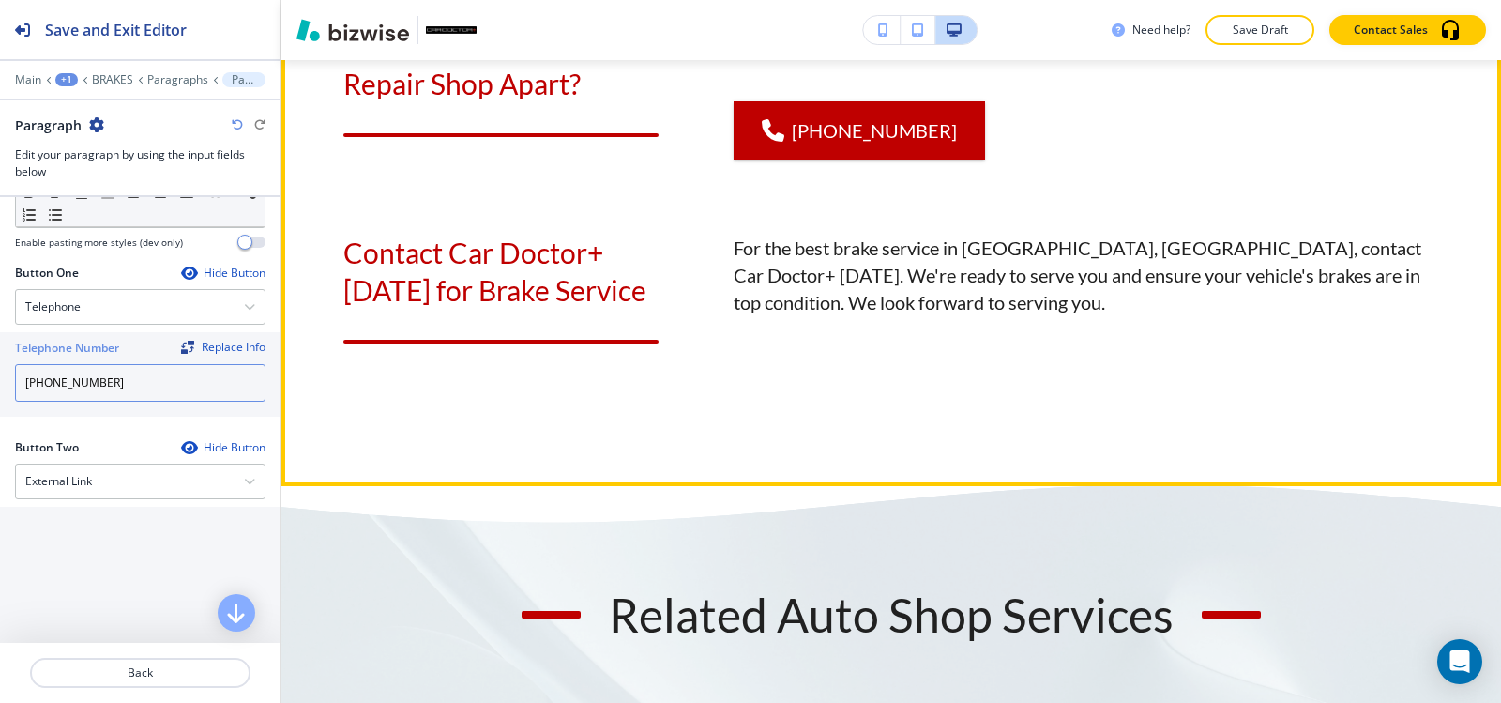
scroll to position [2937, 0]
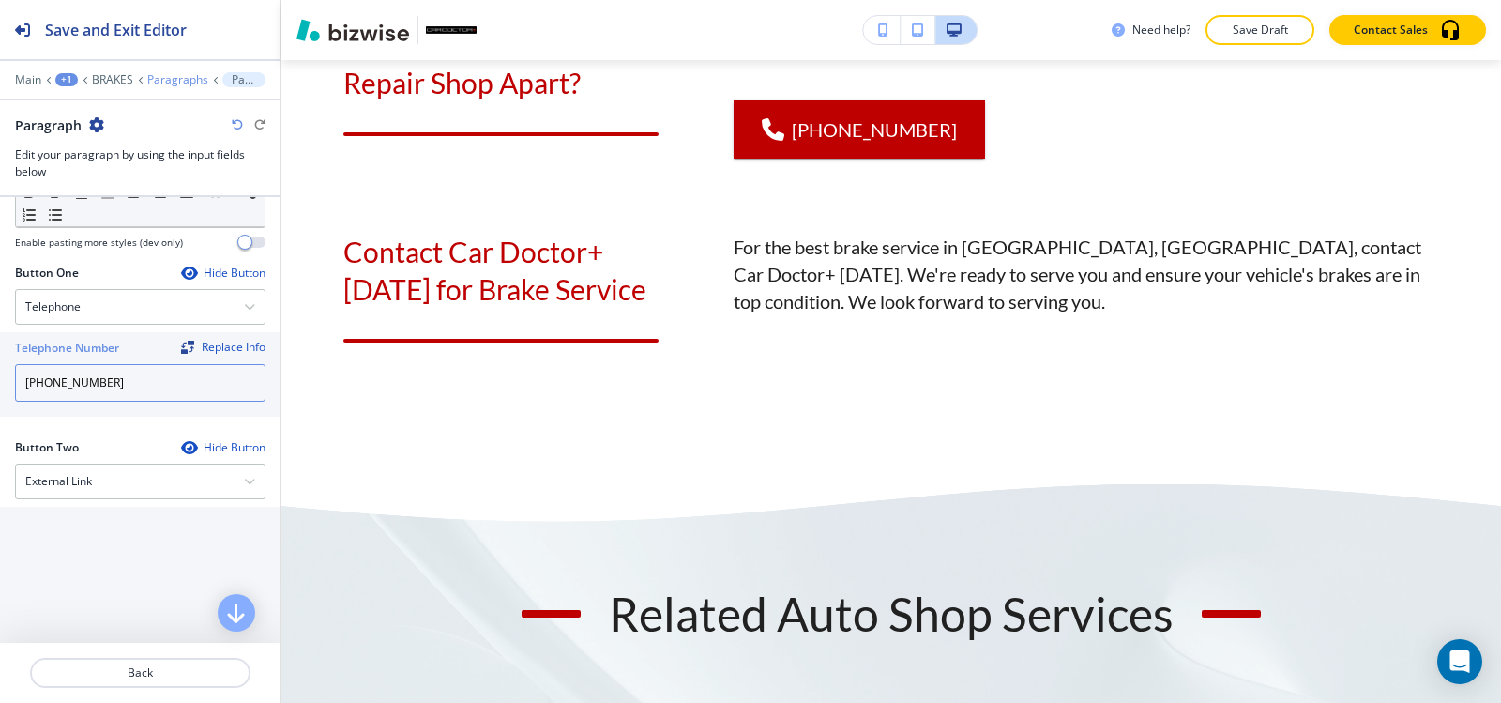
type input "(540) 216-5232"
click at [201, 82] on p "Paragraphs" at bounding box center [177, 79] width 61 height 13
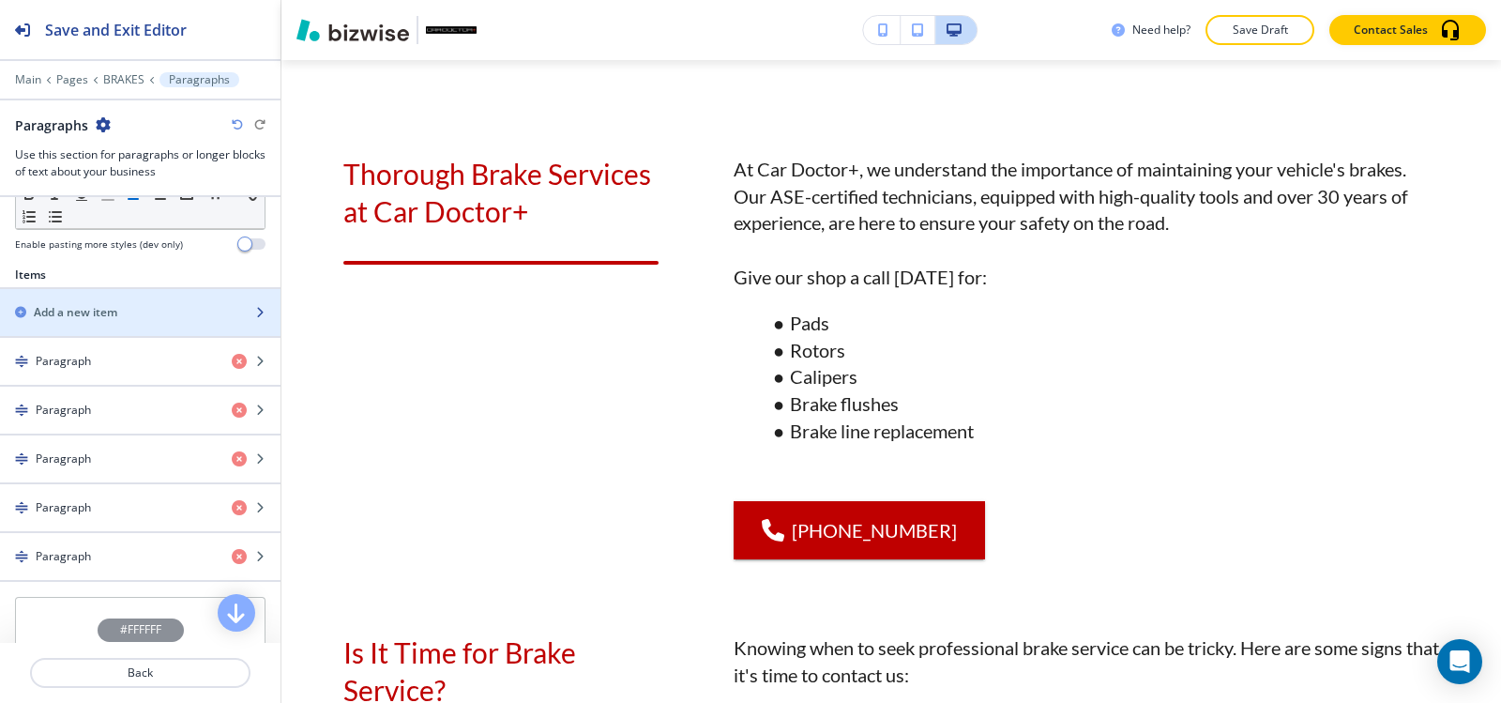
scroll to position [751, 0]
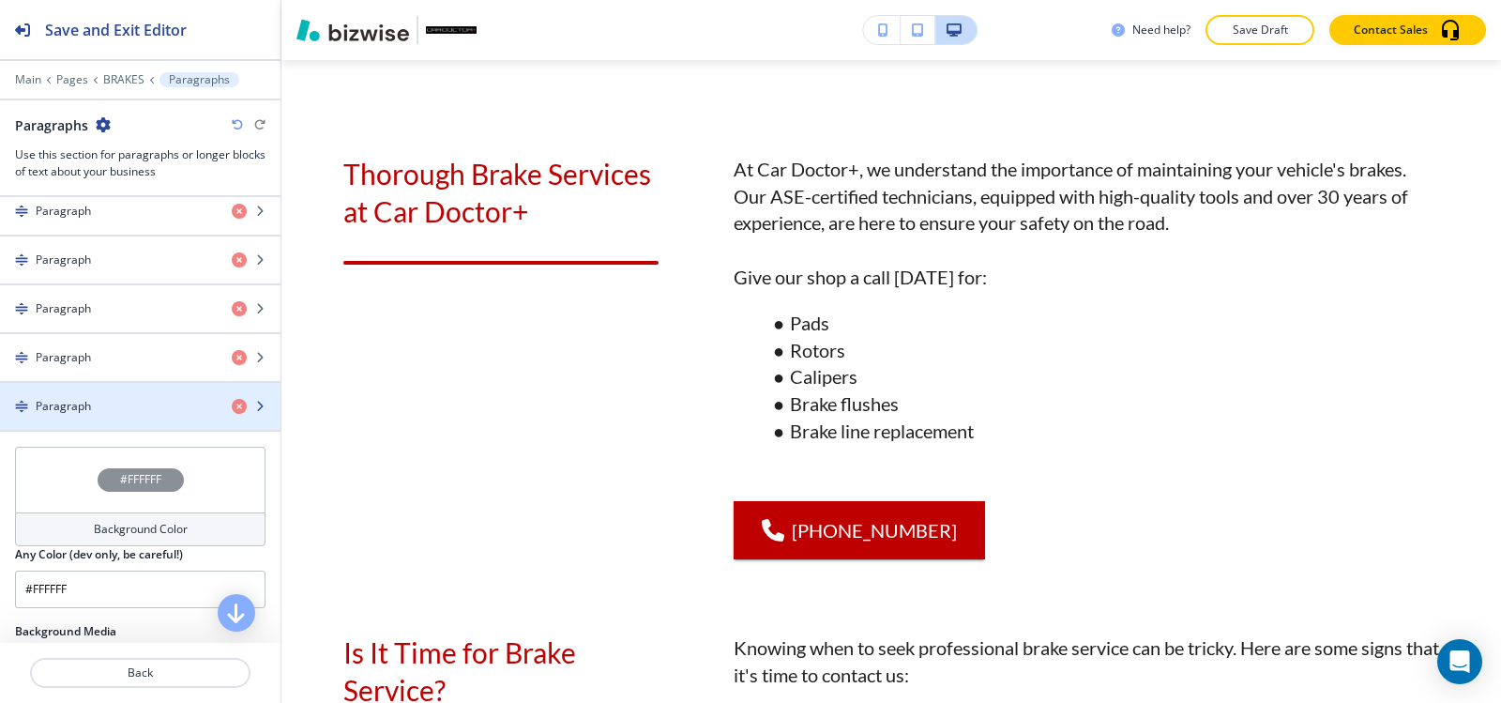
click at [114, 388] on div "button" at bounding box center [140, 390] width 281 height 15
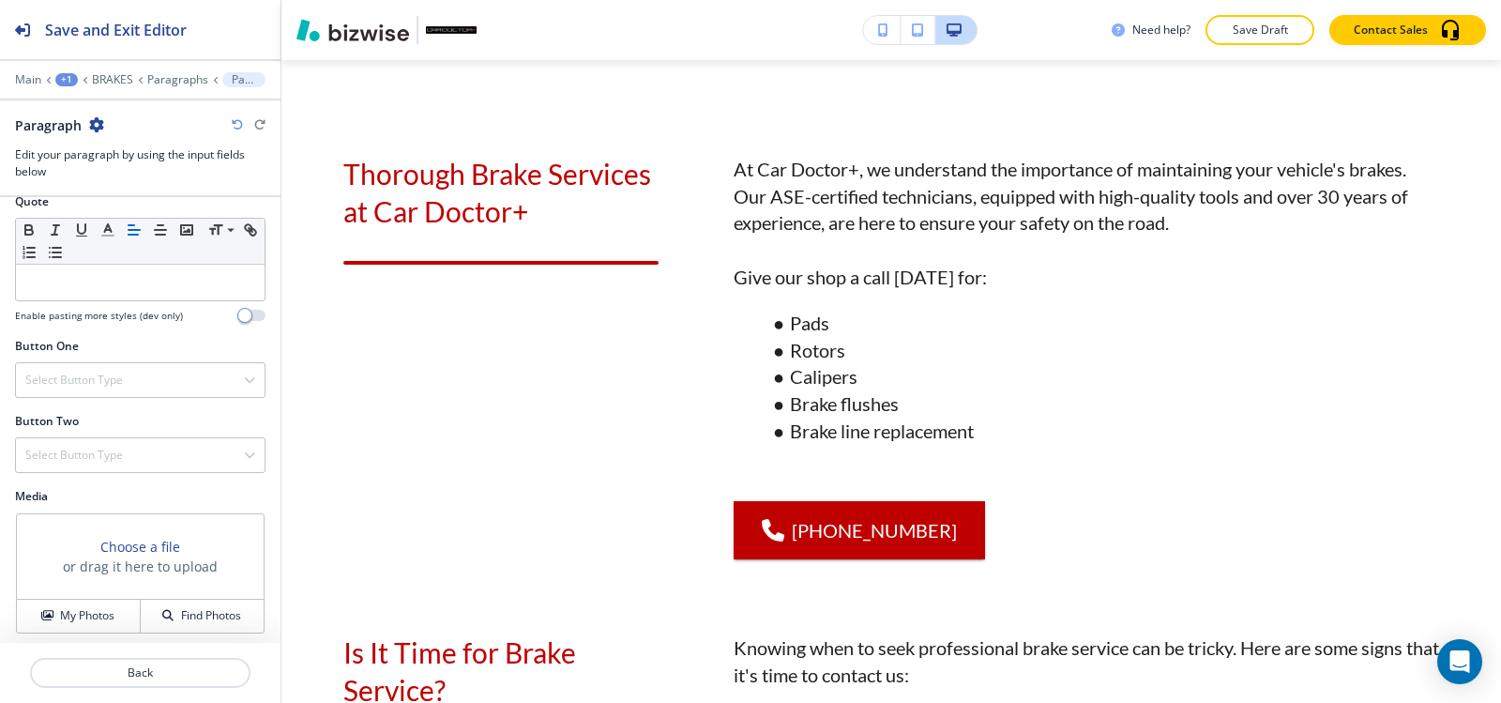
scroll to position [684, 0]
click at [112, 382] on div "Select Button Type" at bounding box center [140, 374] width 249 height 34
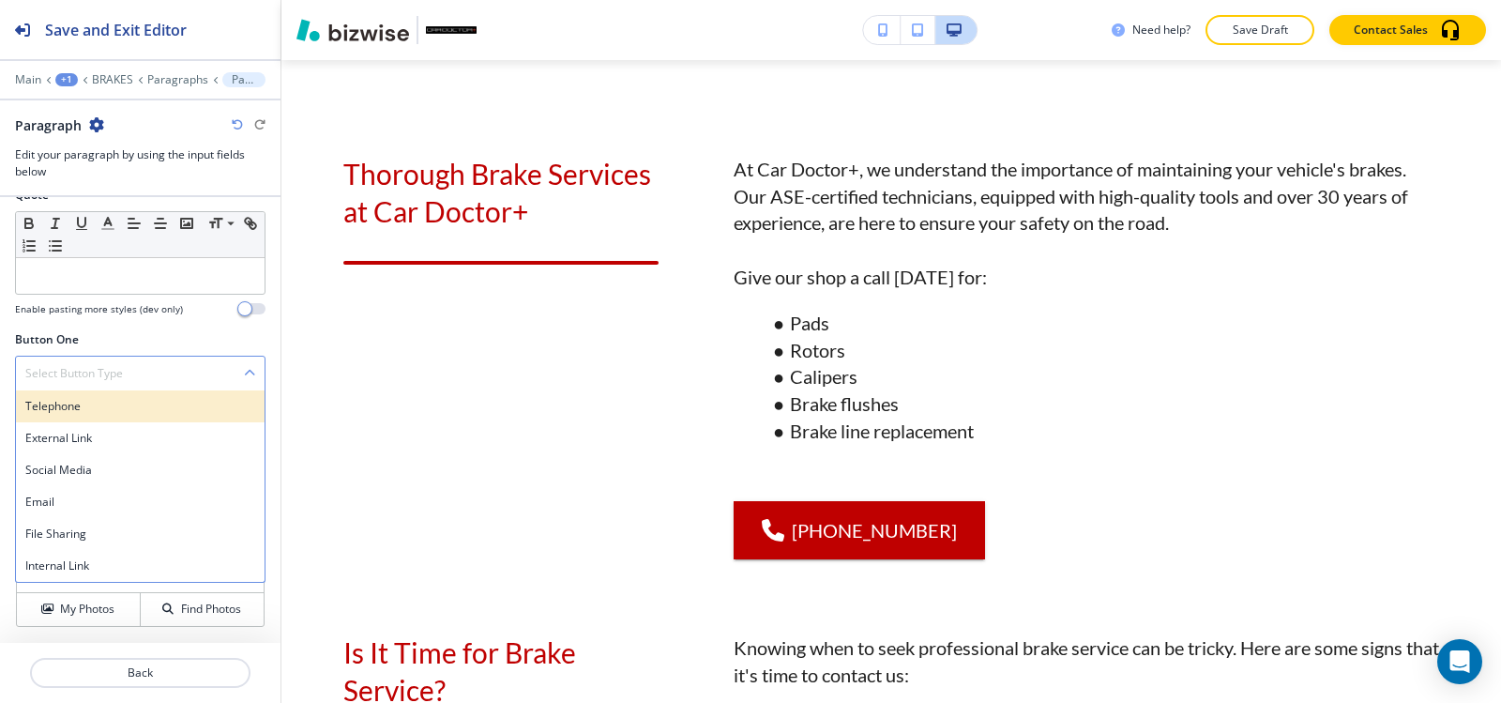
click at [106, 409] on h4 "Telephone" at bounding box center [140, 406] width 230 height 17
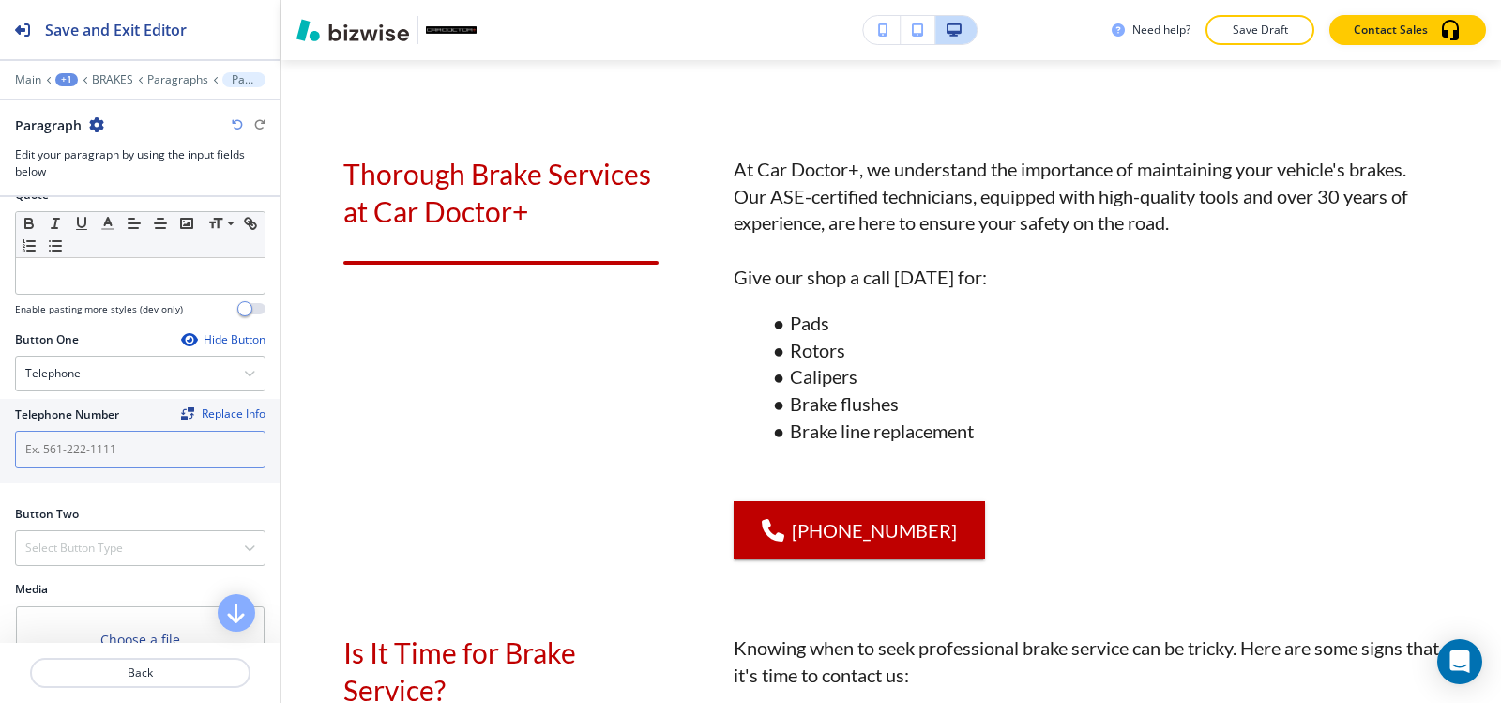
click at [90, 448] on input "text" at bounding box center [140, 450] width 251 height 38
paste input "(540) 216-5232"
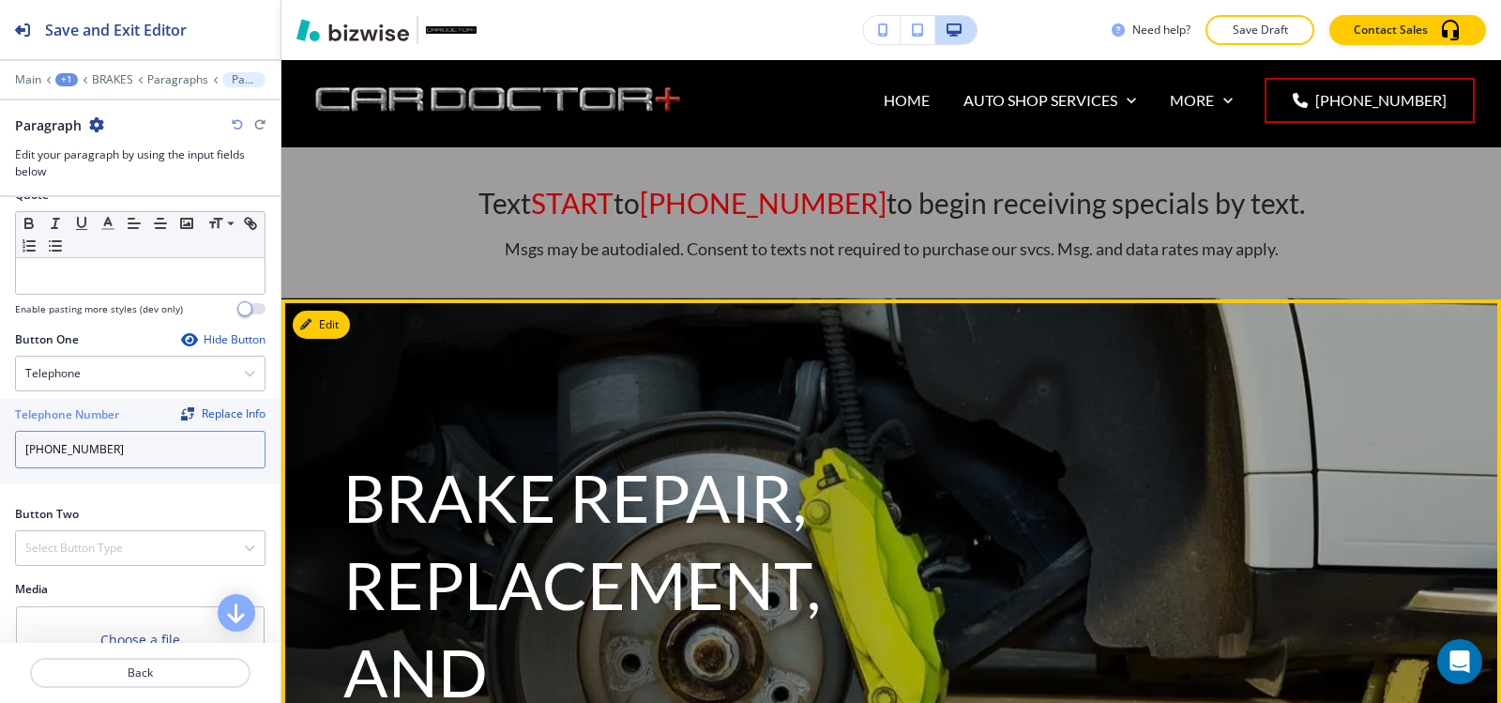
scroll to position [0, 0]
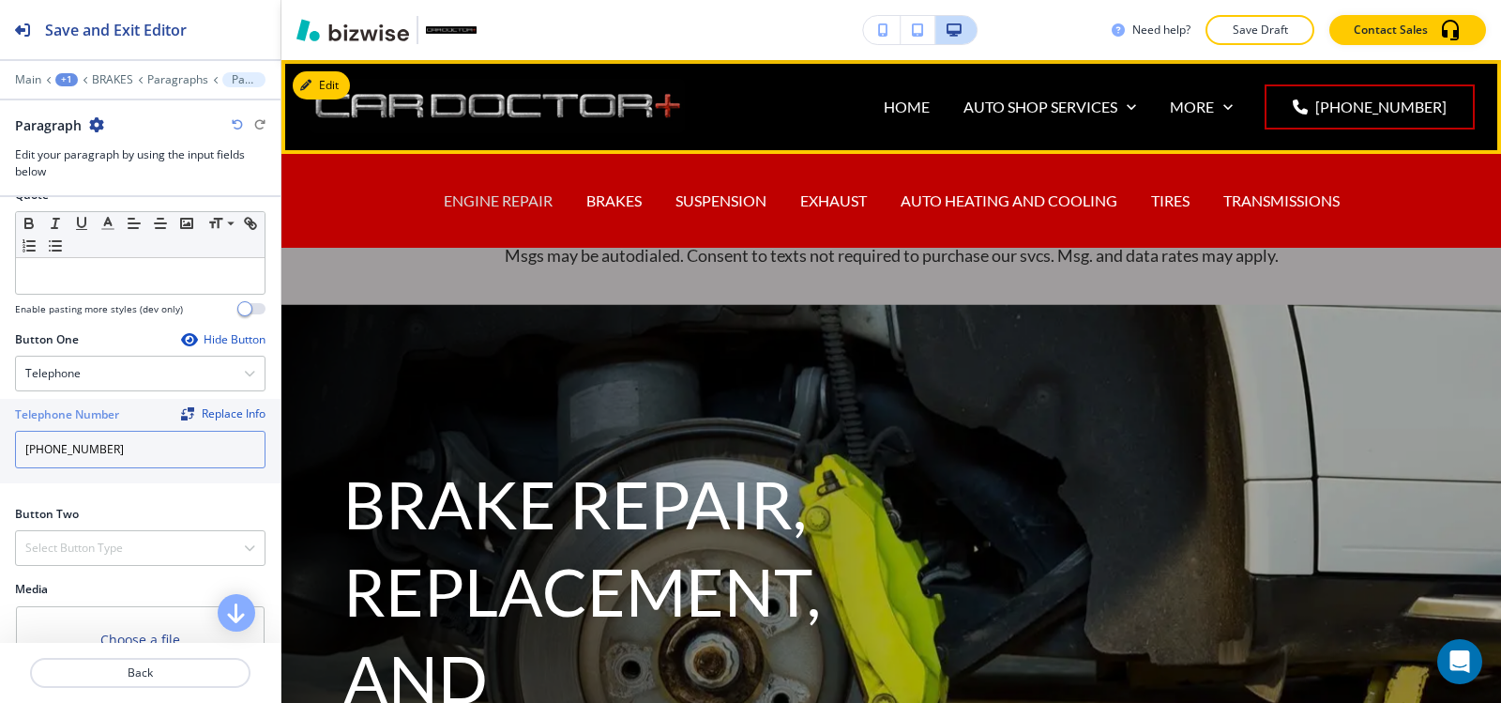
type input "(540) 216-5232"
click at [482, 196] on p "ENGINE REPAIR" at bounding box center [498, 201] width 109 height 22
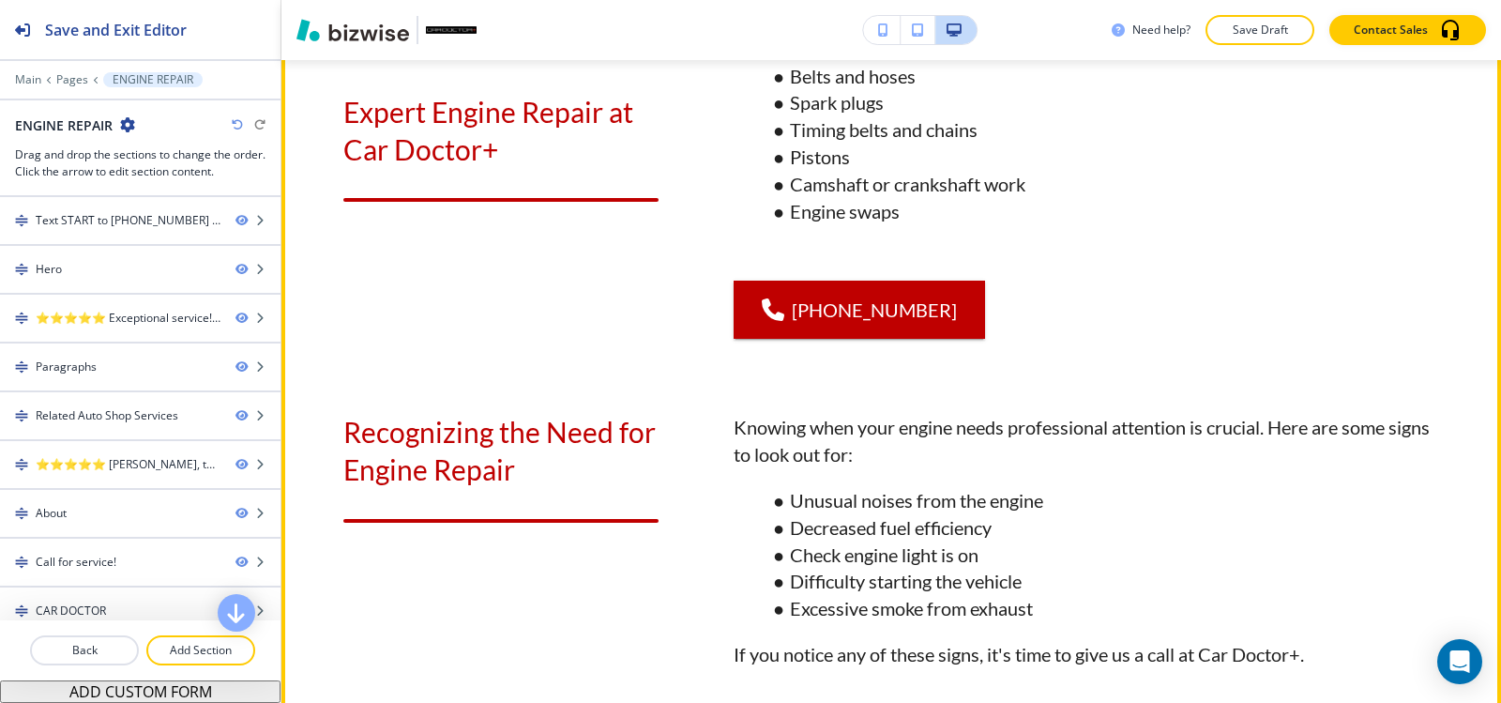
scroll to position [938, 0]
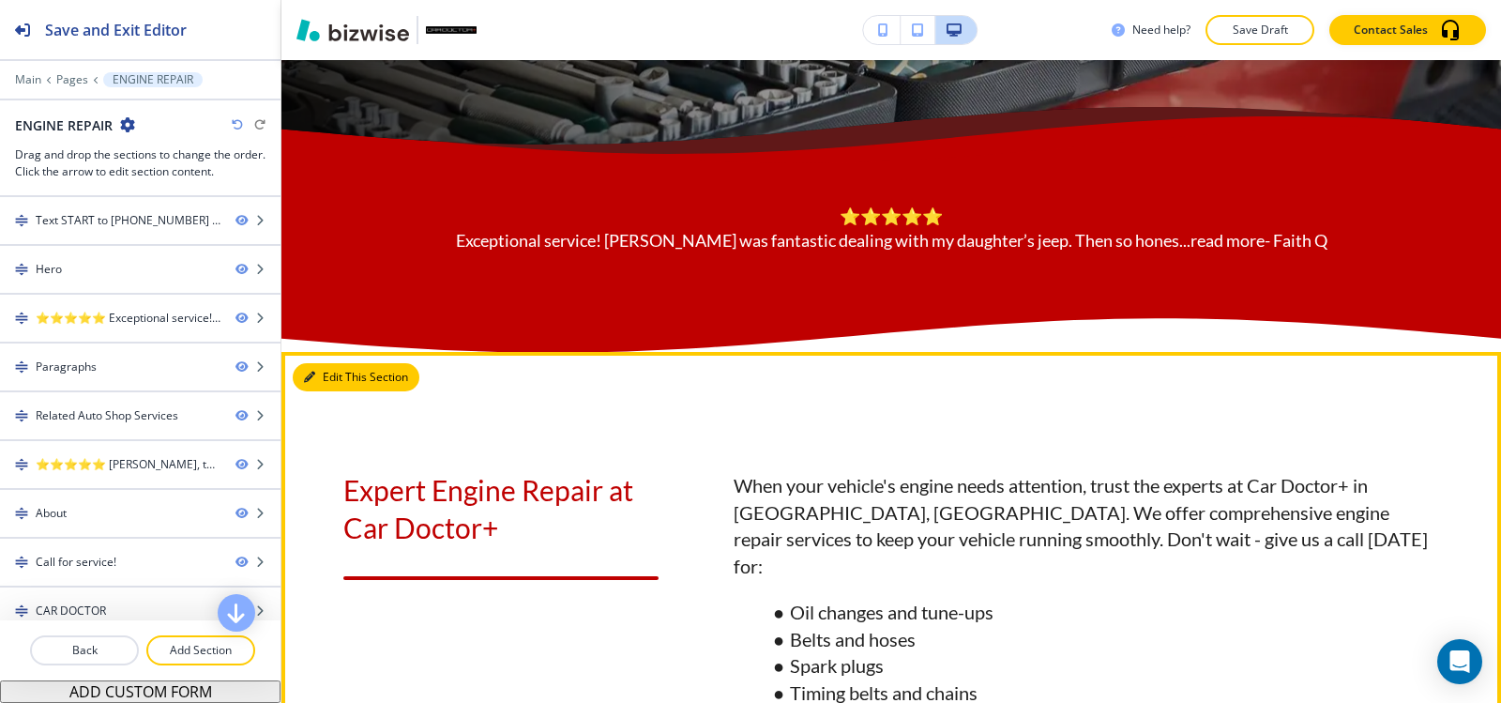
click at [329, 391] on button "Edit This Section" at bounding box center [356, 377] width 127 height 28
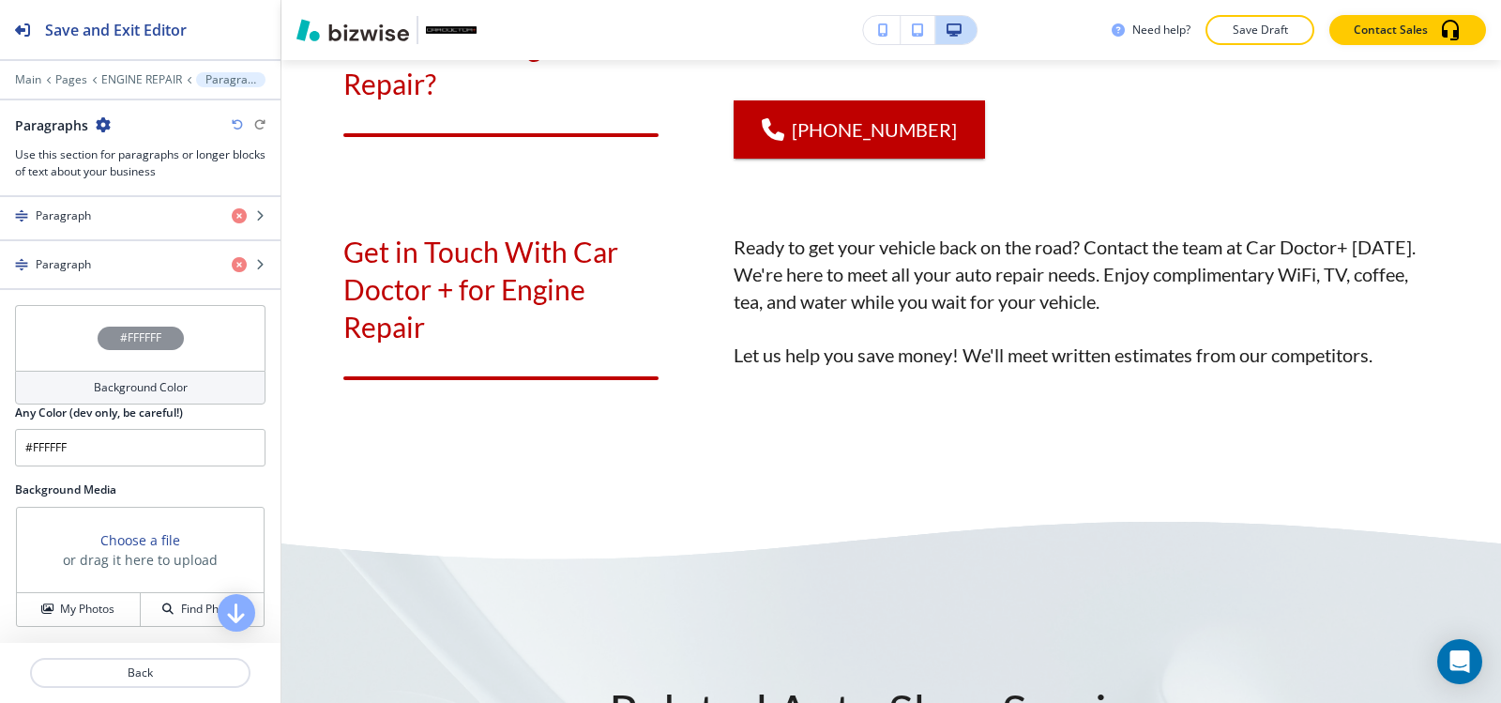
scroll to position [844, 0]
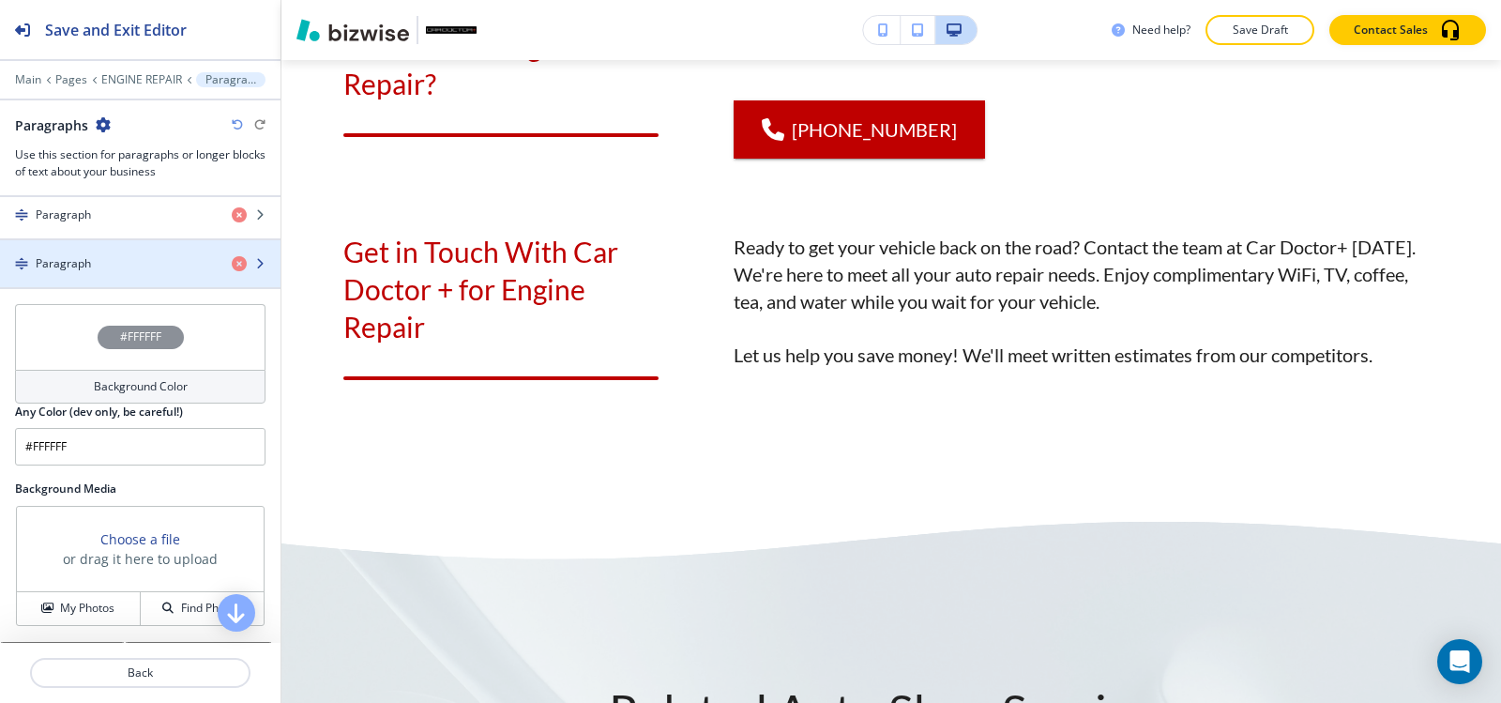
click at [108, 267] on div "Paragraph" at bounding box center [108, 263] width 217 height 17
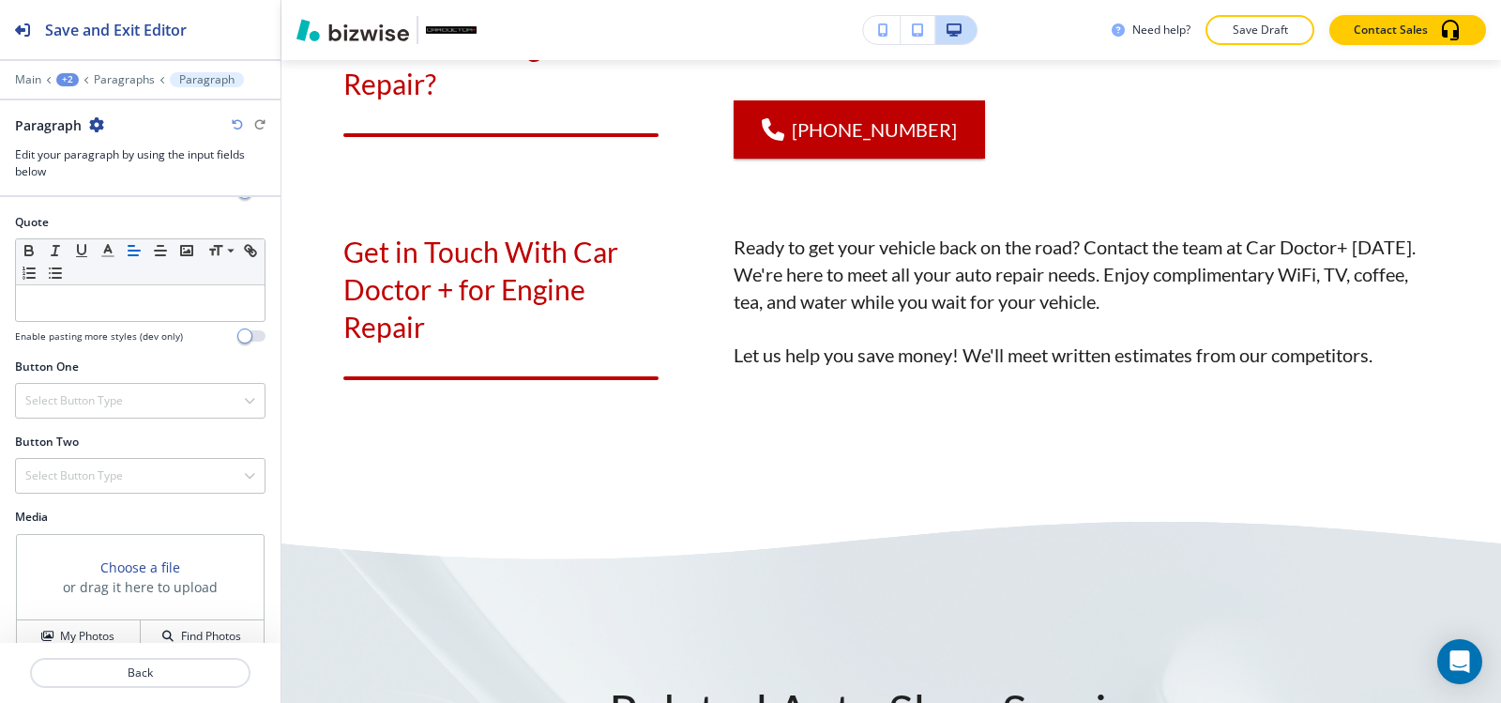
scroll to position [684, 0]
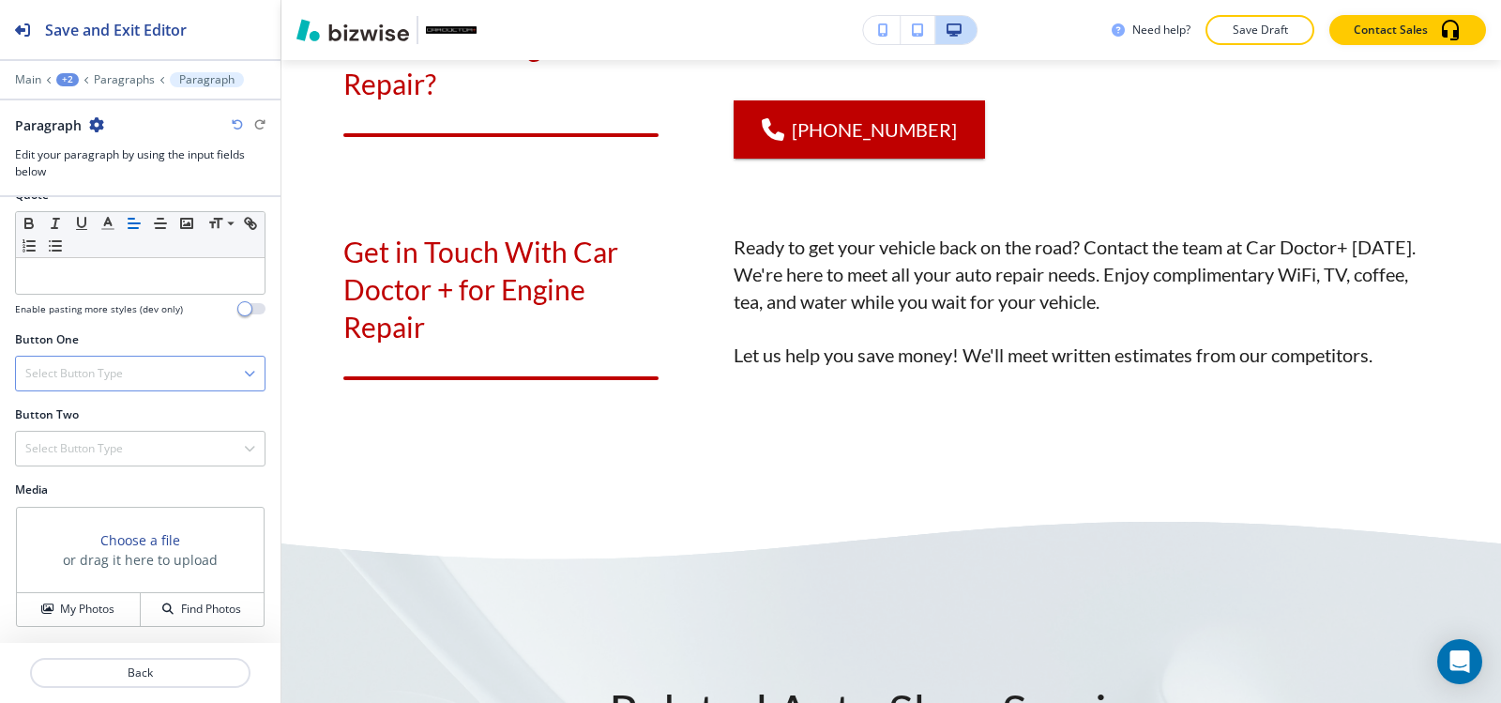
click at [90, 371] on h4 "Select Button Type" at bounding box center [74, 373] width 98 height 17
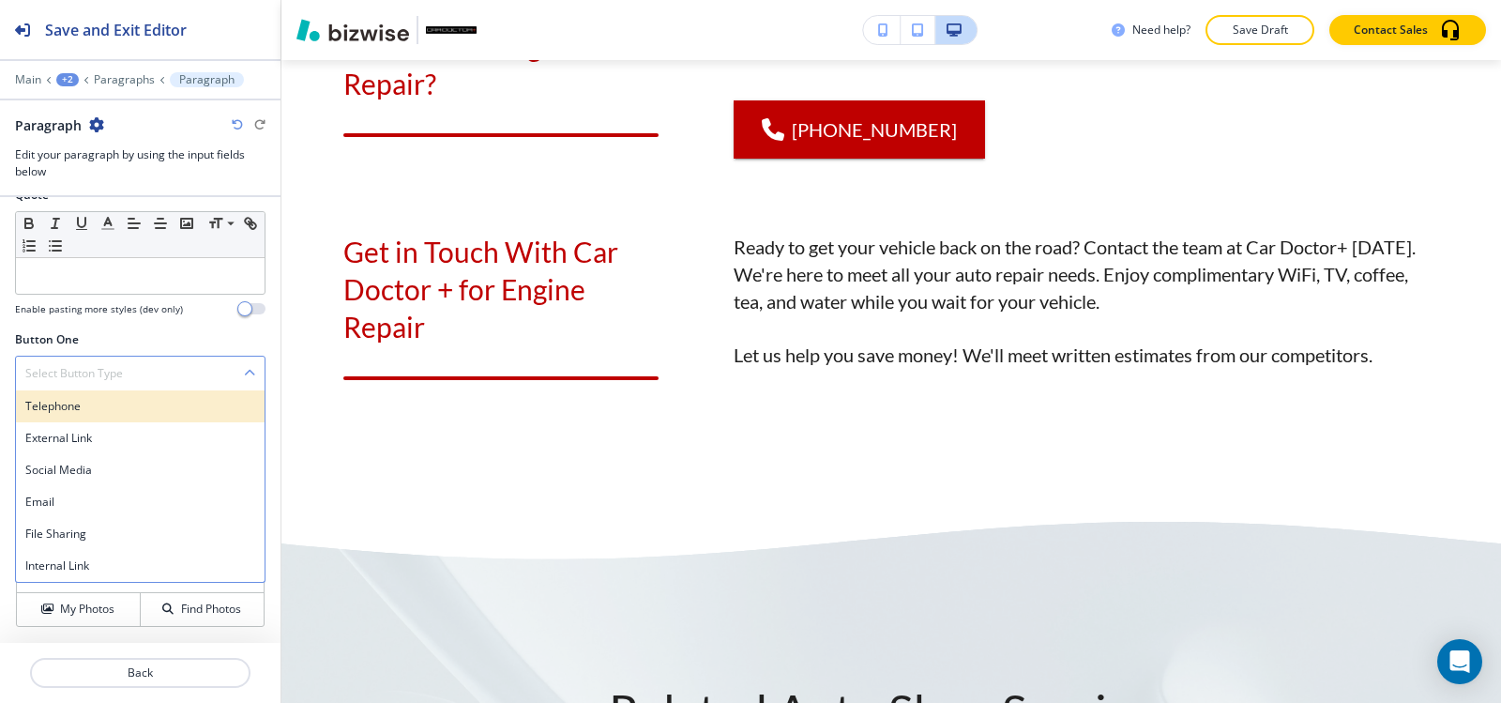
click at [87, 405] on h4 "Telephone" at bounding box center [140, 406] width 230 height 17
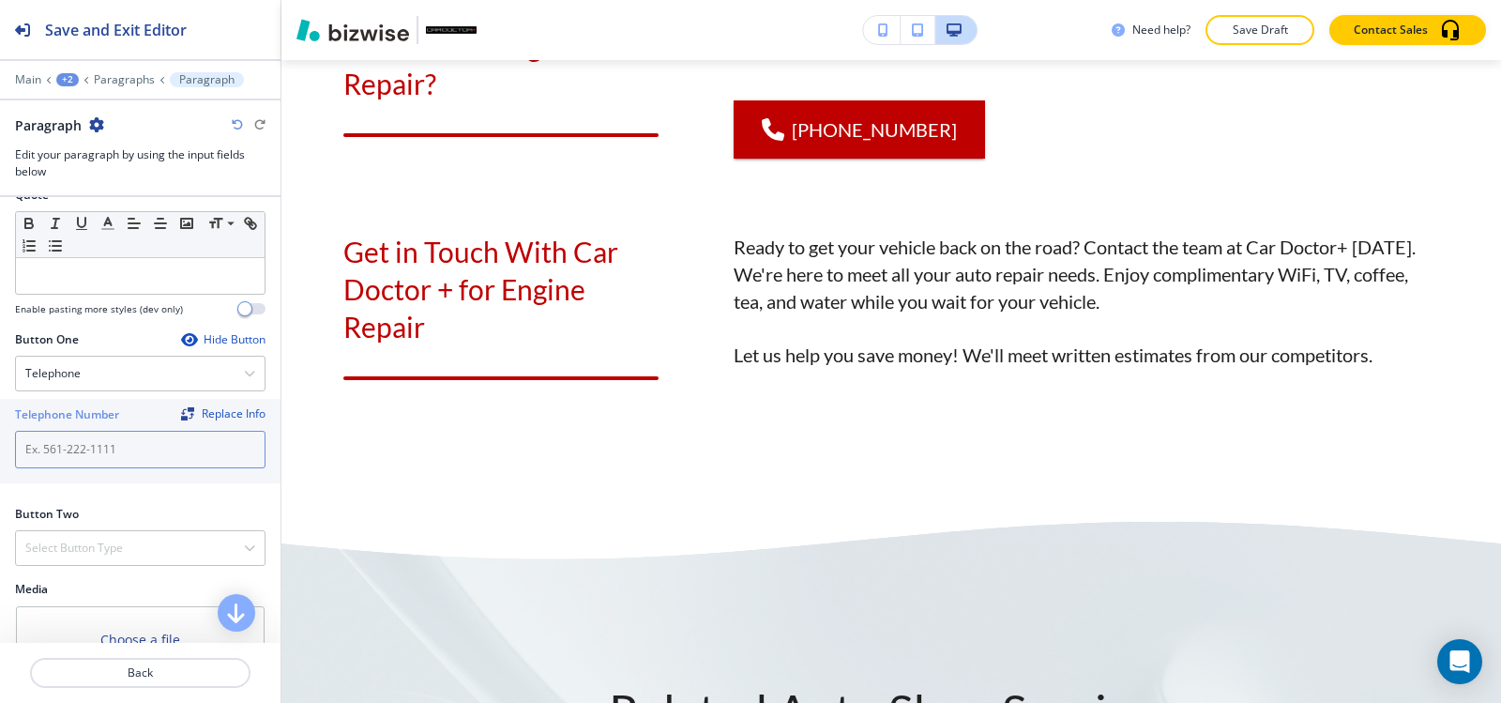
click at [85, 455] on input "text" at bounding box center [140, 450] width 251 height 38
paste input "(540) 216-5232"
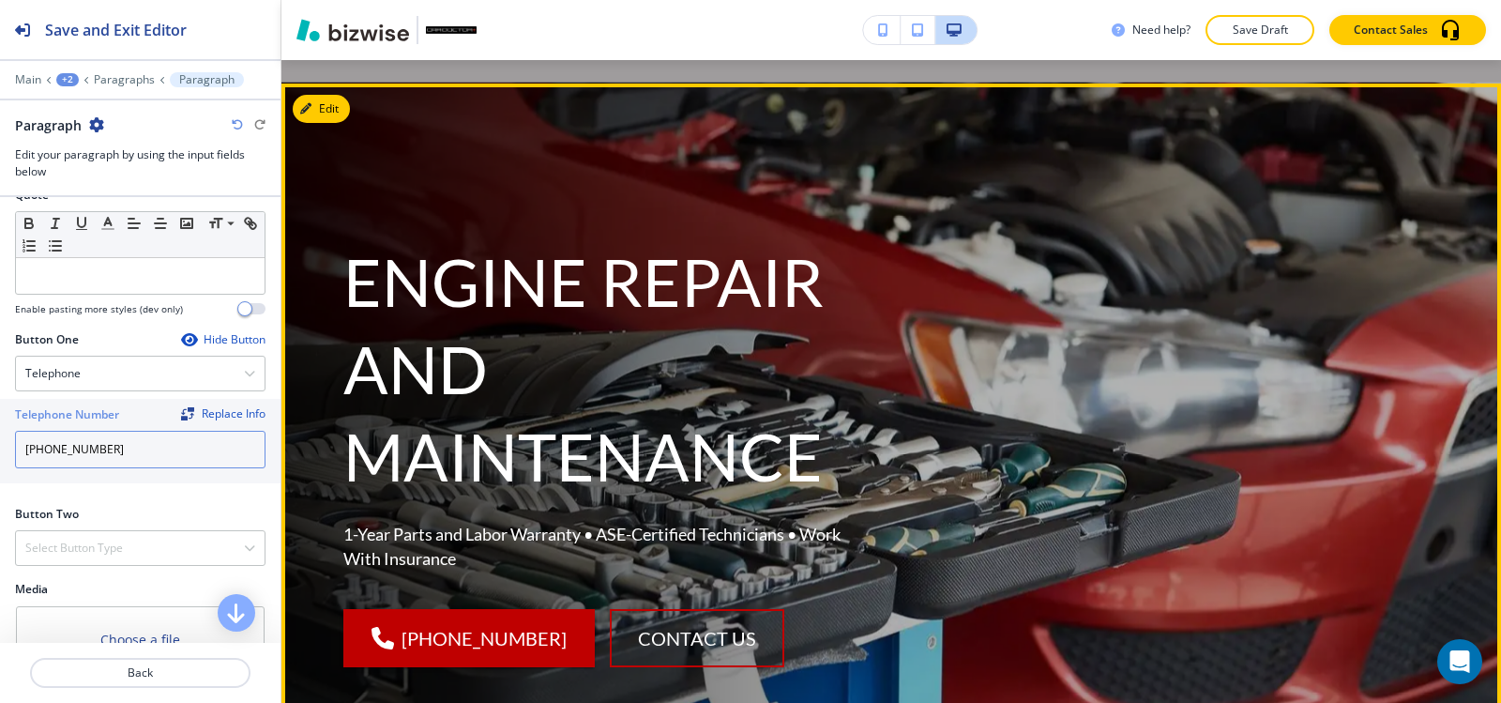
scroll to position [0, 0]
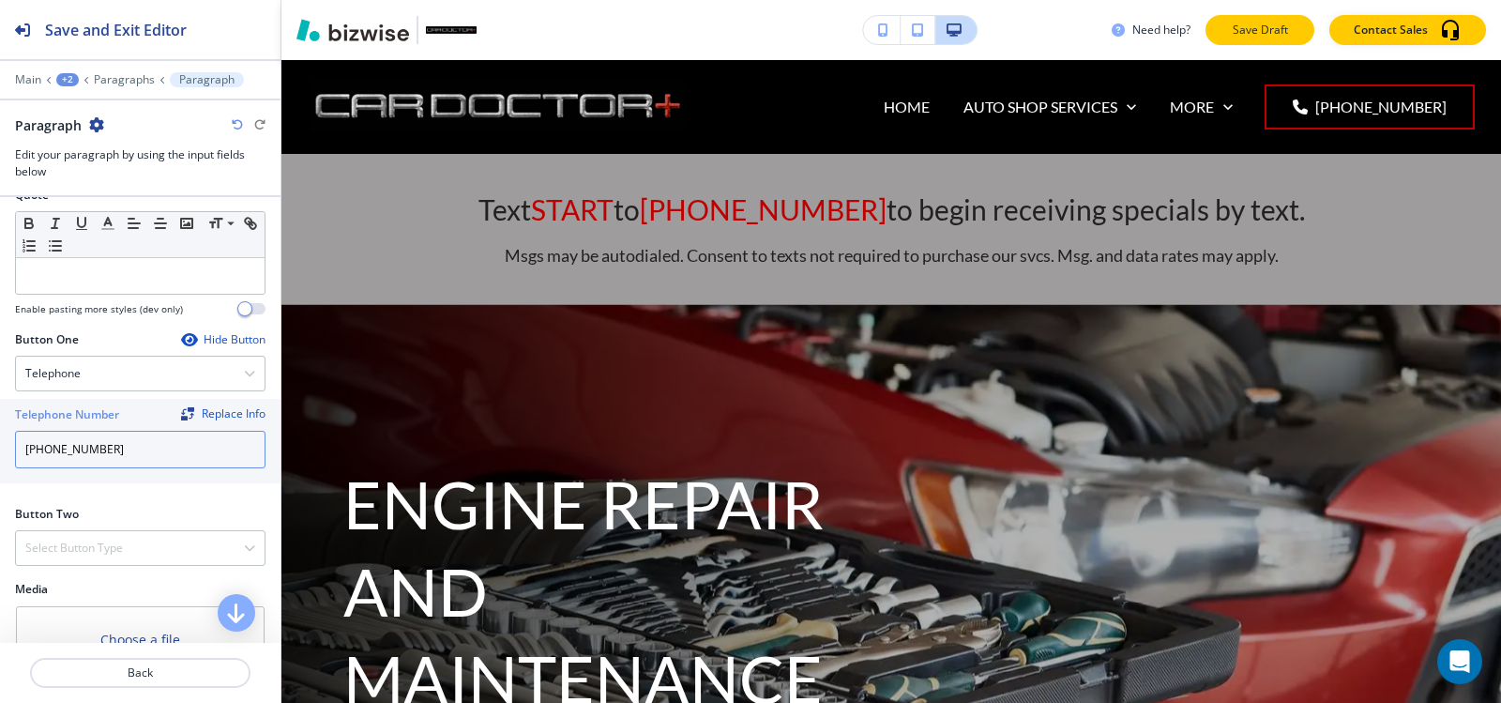
type input "(540) 216-5232"
click at [1270, 32] on p "Save Draft" at bounding box center [1260, 30] width 60 height 17
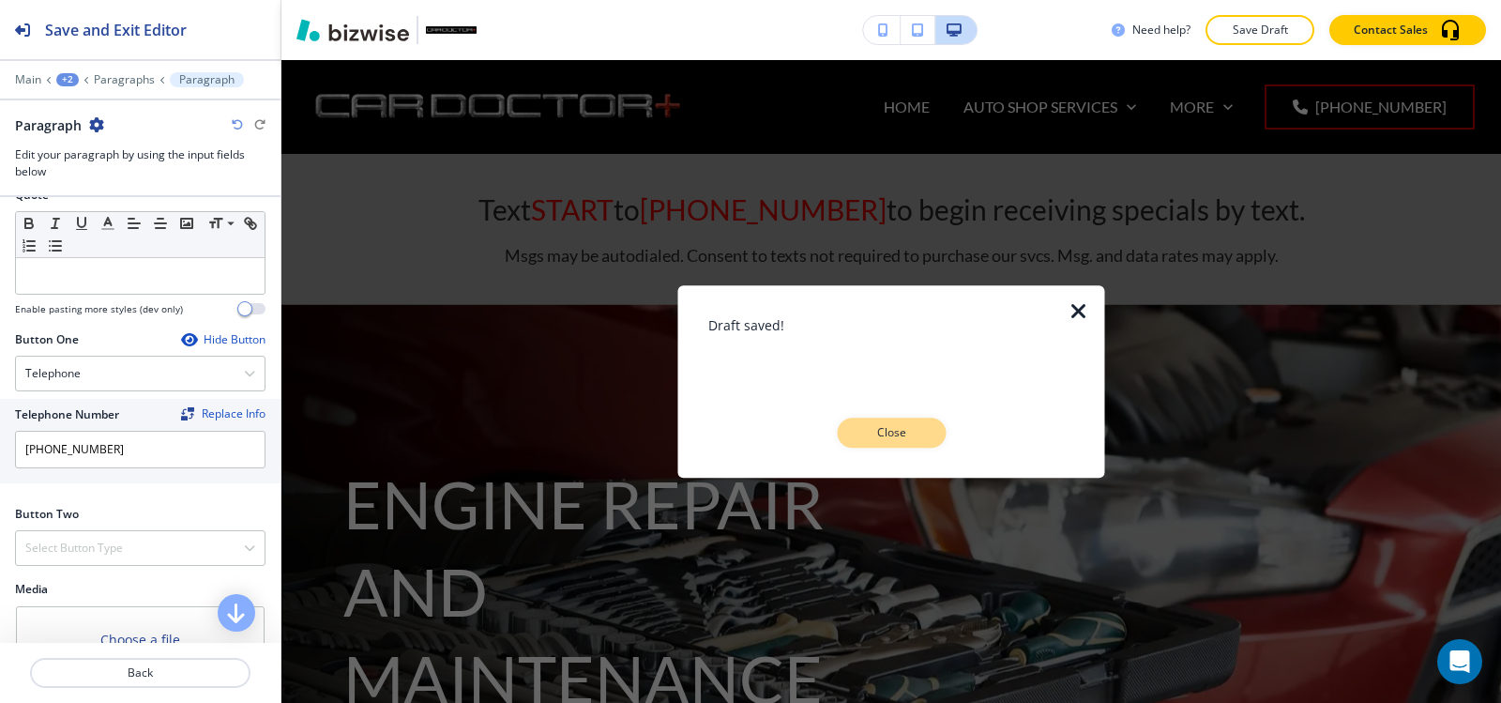
click at [918, 439] on p "Close" at bounding box center [891, 432] width 60 height 17
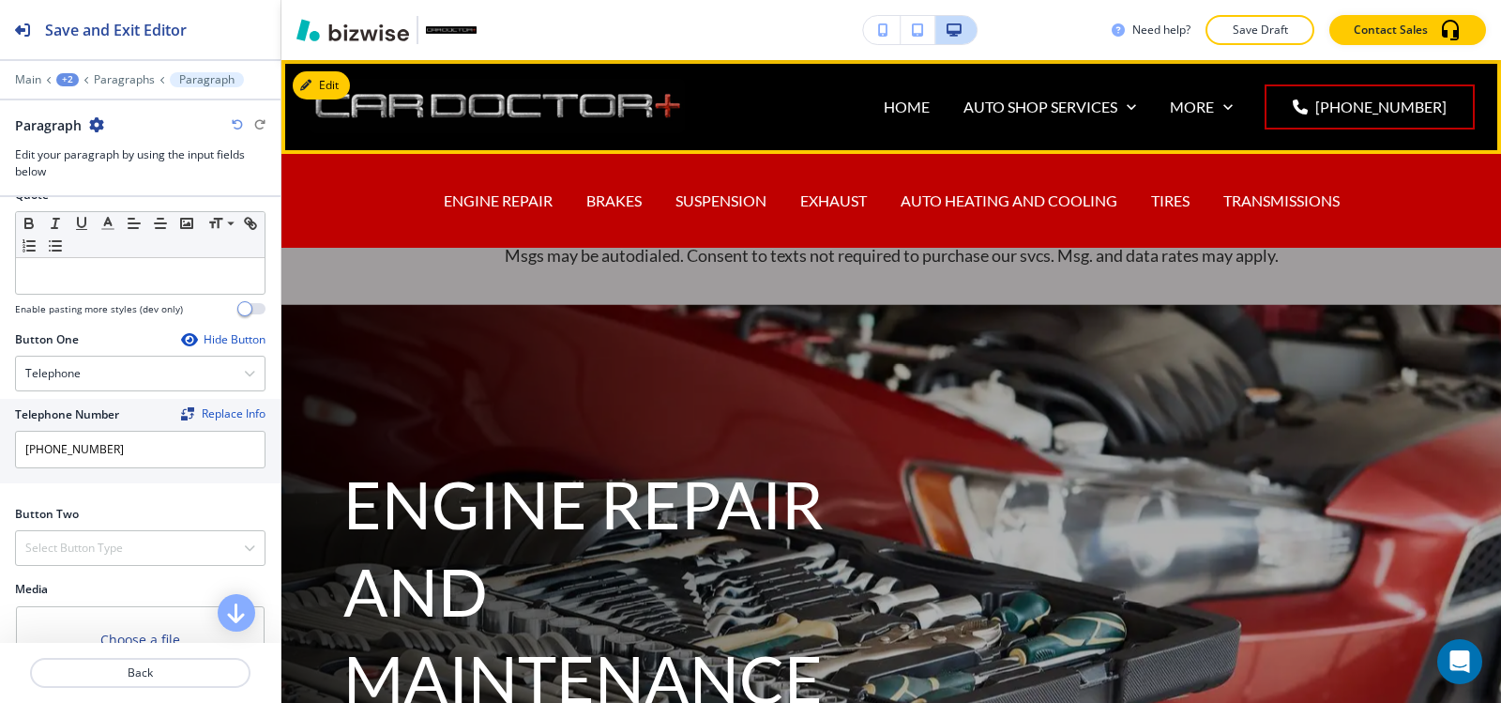
click at [570, 202] on div "BRAKES" at bounding box center [614, 201] width 89 height 22
click at [601, 197] on p "BRAKES" at bounding box center [613, 201] width 55 height 22
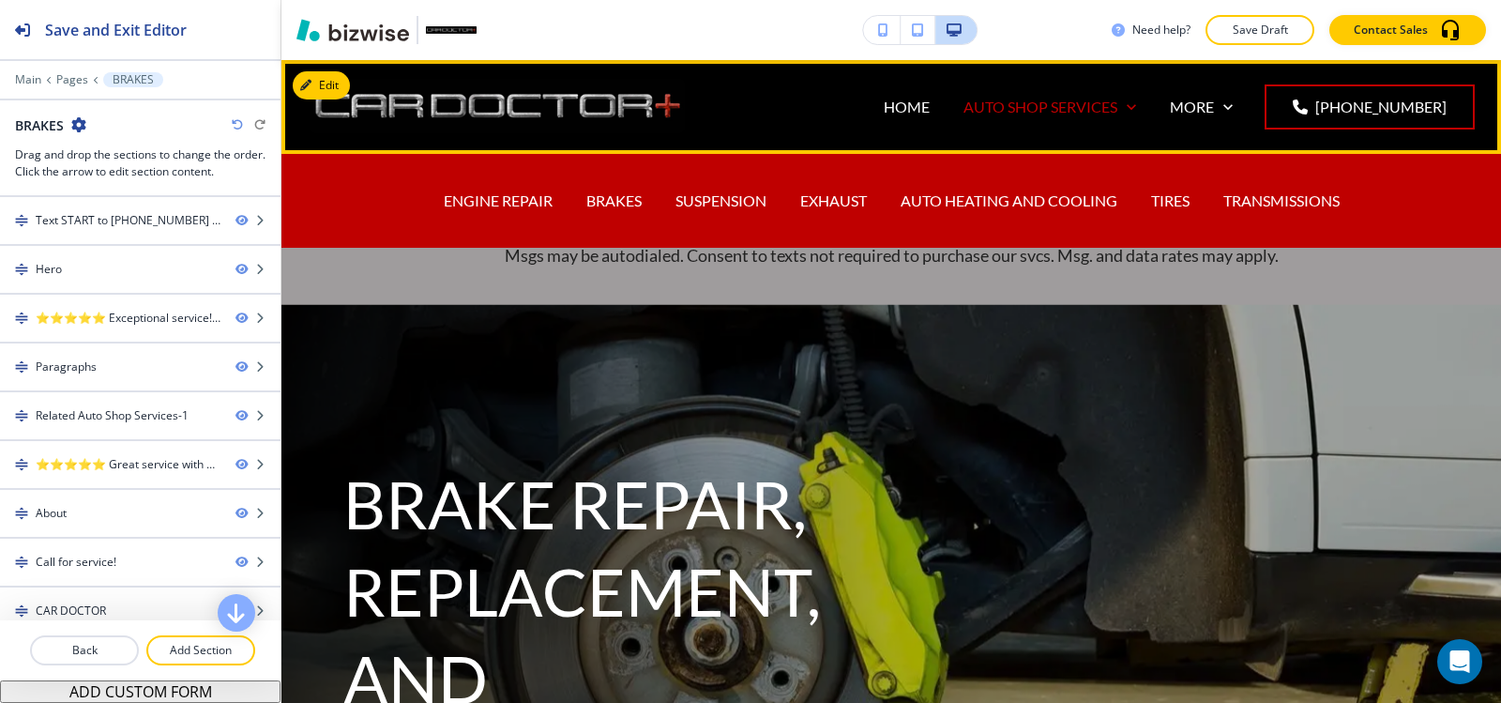
click at [1022, 105] on p "AUTO SHOP SERVICES" at bounding box center [1041, 107] width 154 height 22
click at [693, 205] on p "SUSPENSION" at bounding box center [721, 201] width 91 height 22
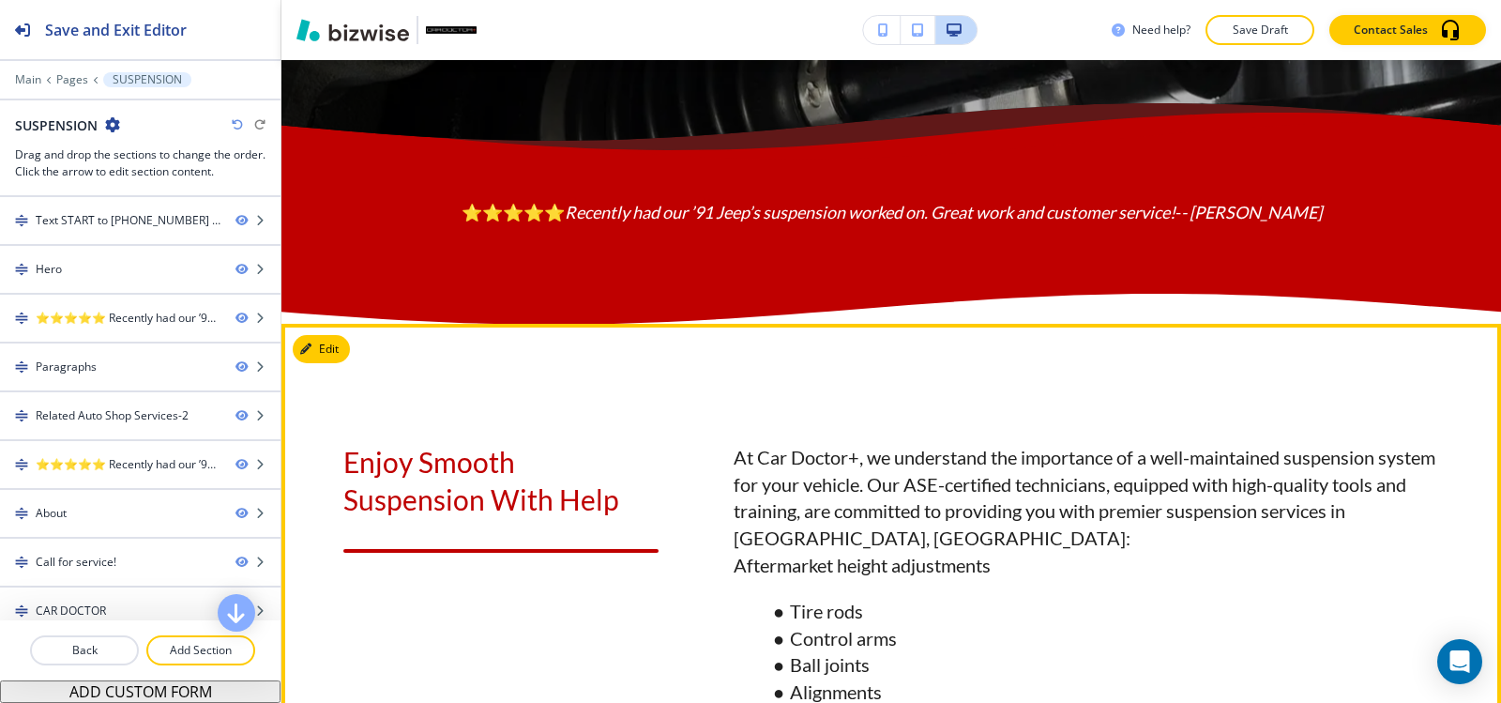
scroll to position [1126, 0]
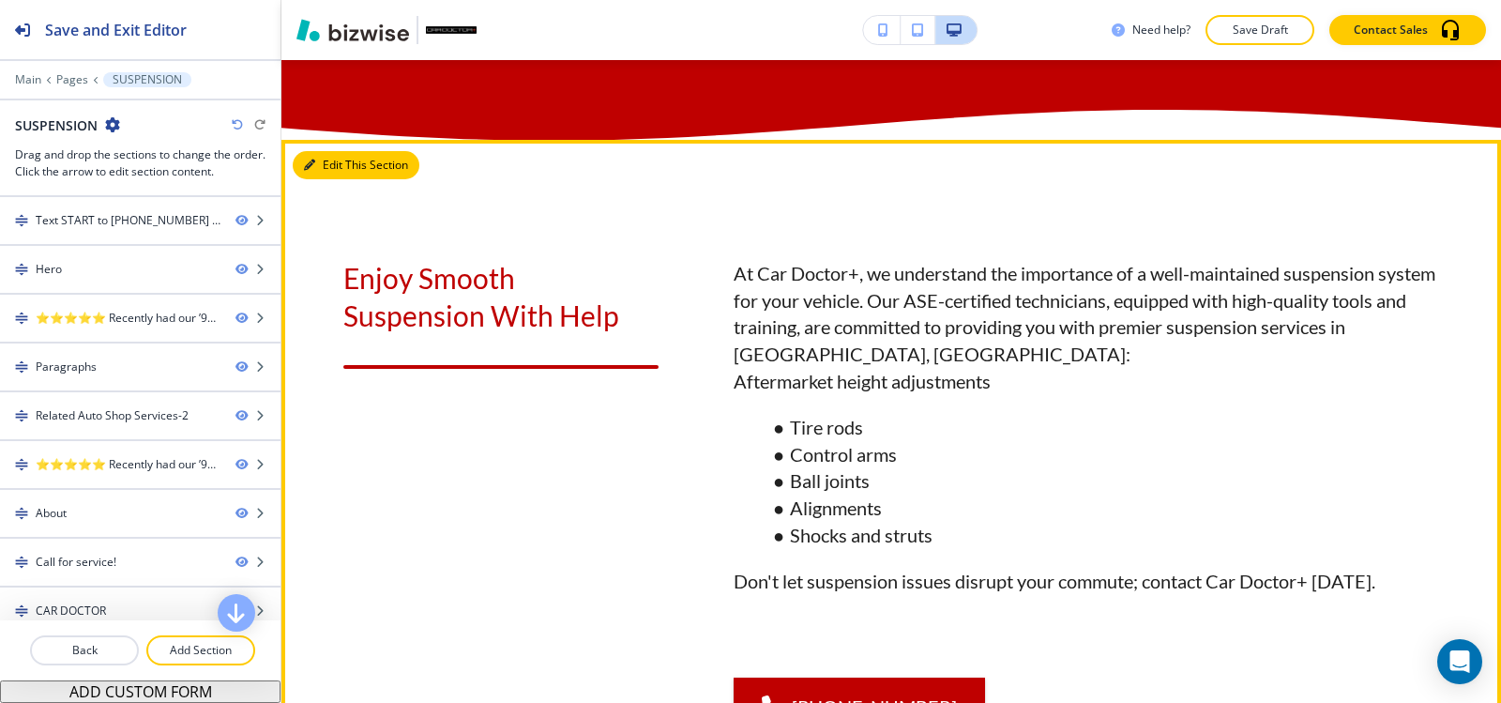
click at [337, 179] on button "Edit This Section" at bounding box center [356, 165] width 127 height 28
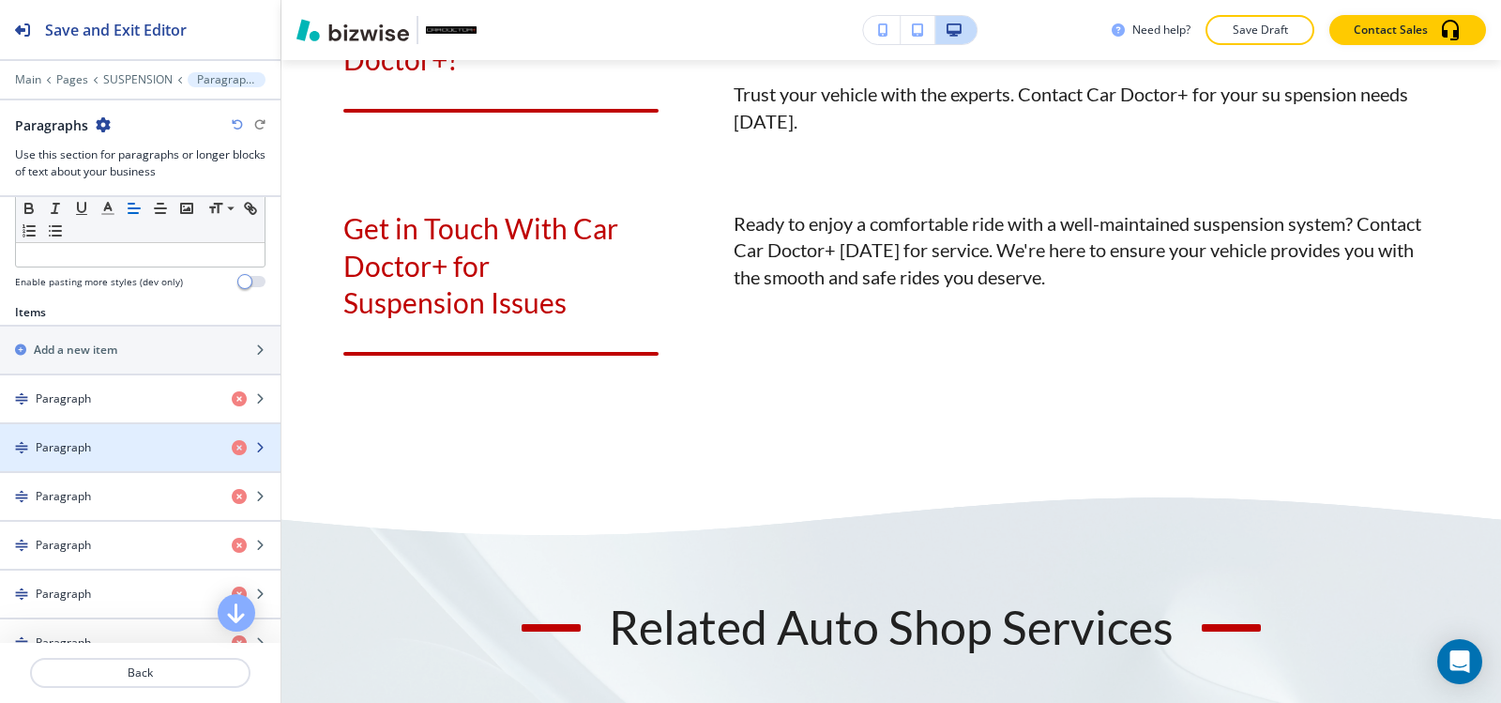
scroll to position [657, 0]
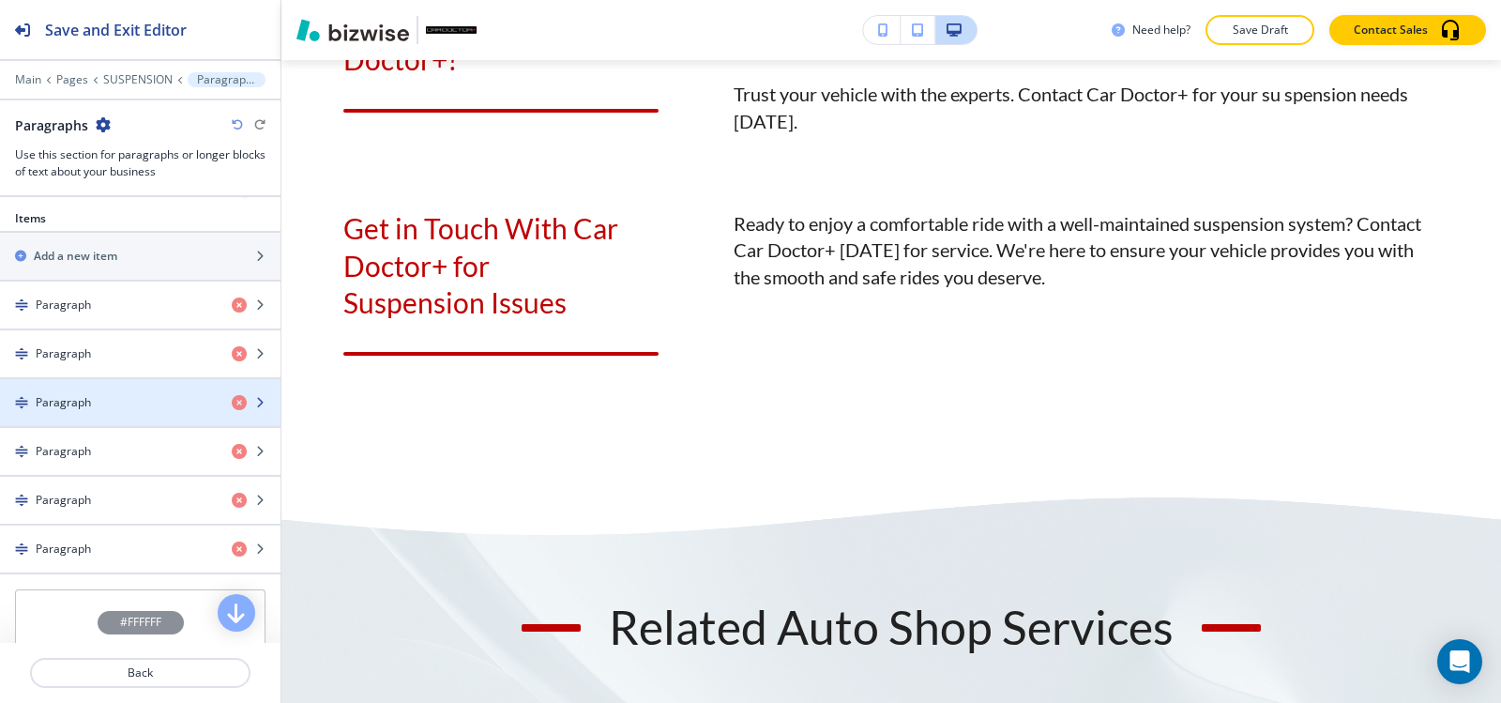
click at [109, 412] on div "button" at bounding box center [140, 418] width 281 height 15
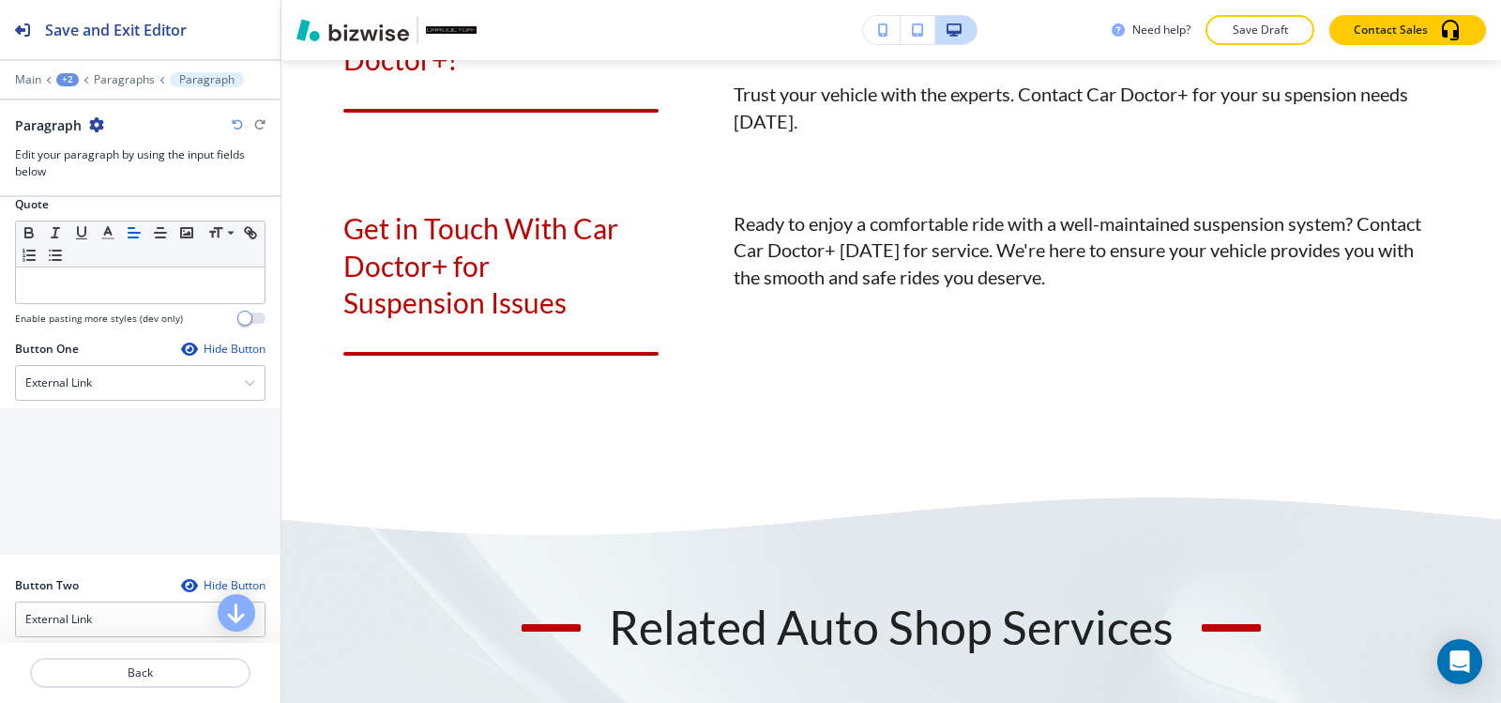
scroll to position [640, 0]
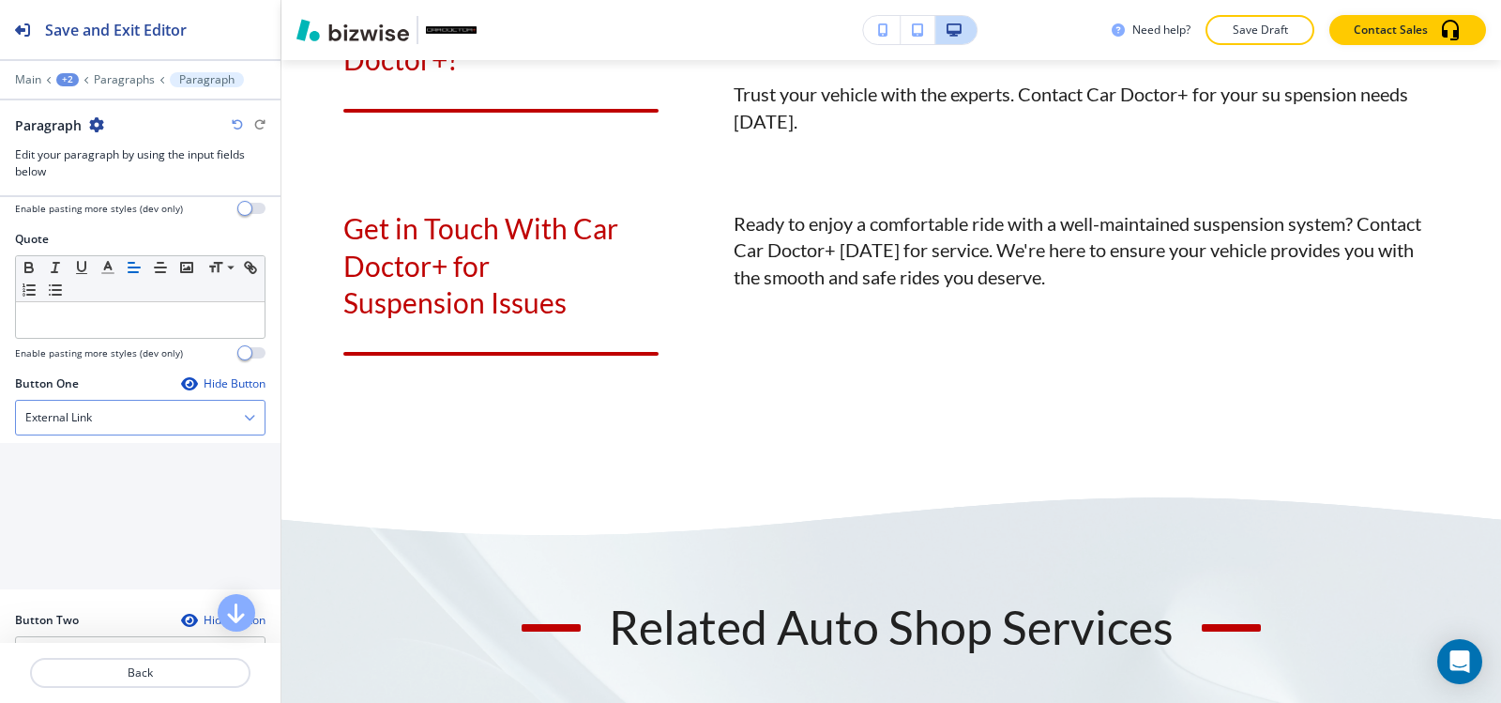
click at [94, 434] on div "External Link" at bounding box center [140, 418] width 249 height 34
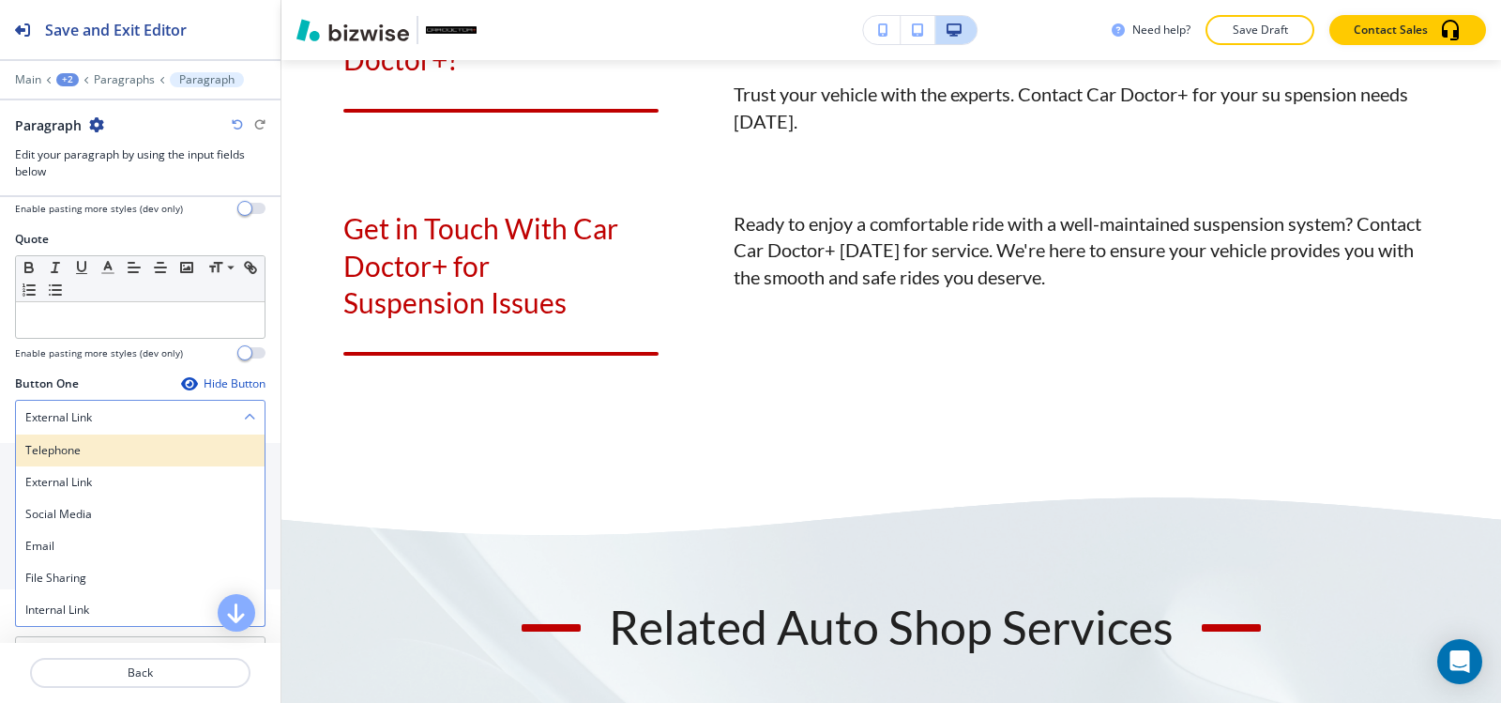
click at [89, 457] on h4 "Telephone" at bounding box center [140, 450] width 230 height 17
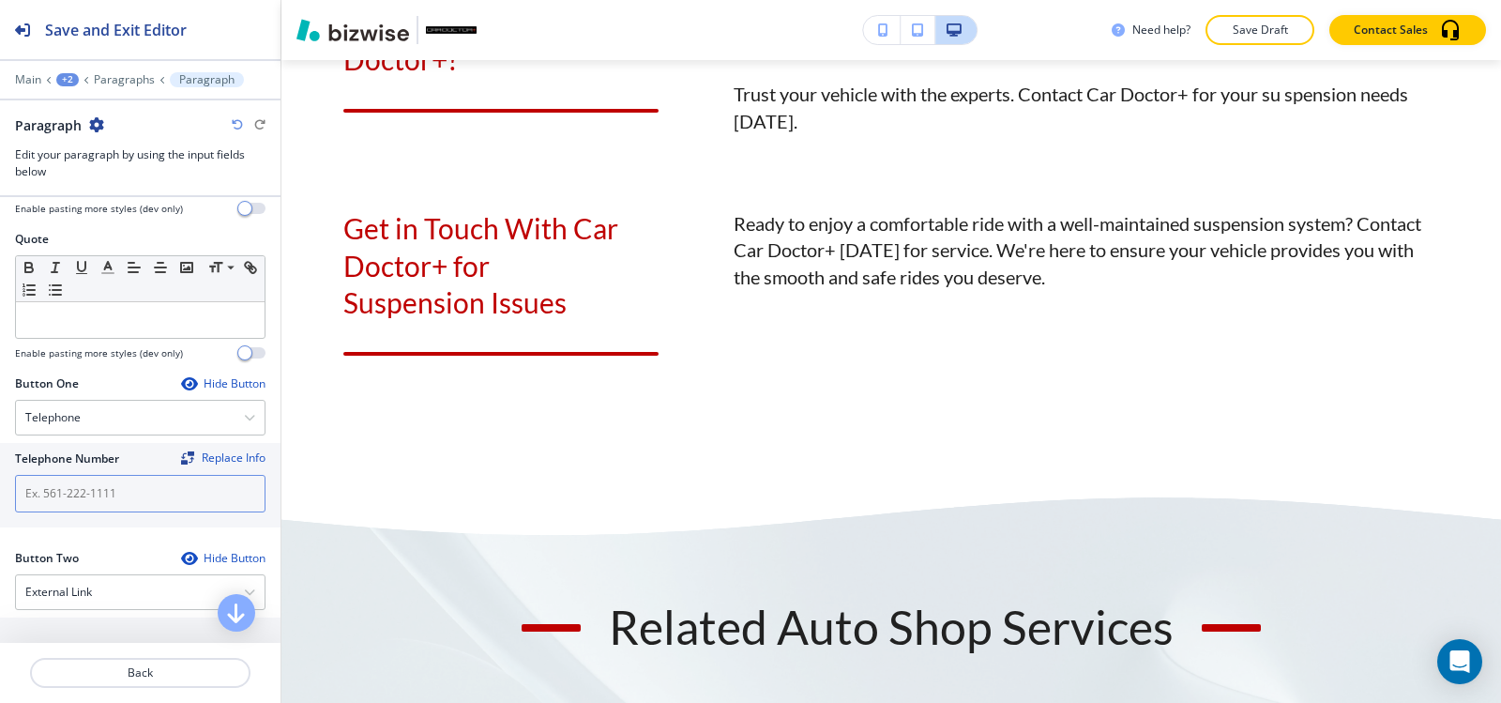
click at [84, 504] on input "text" at bounding box center [140, 494] width 251 height 38
paste input "(540) 216-5232"
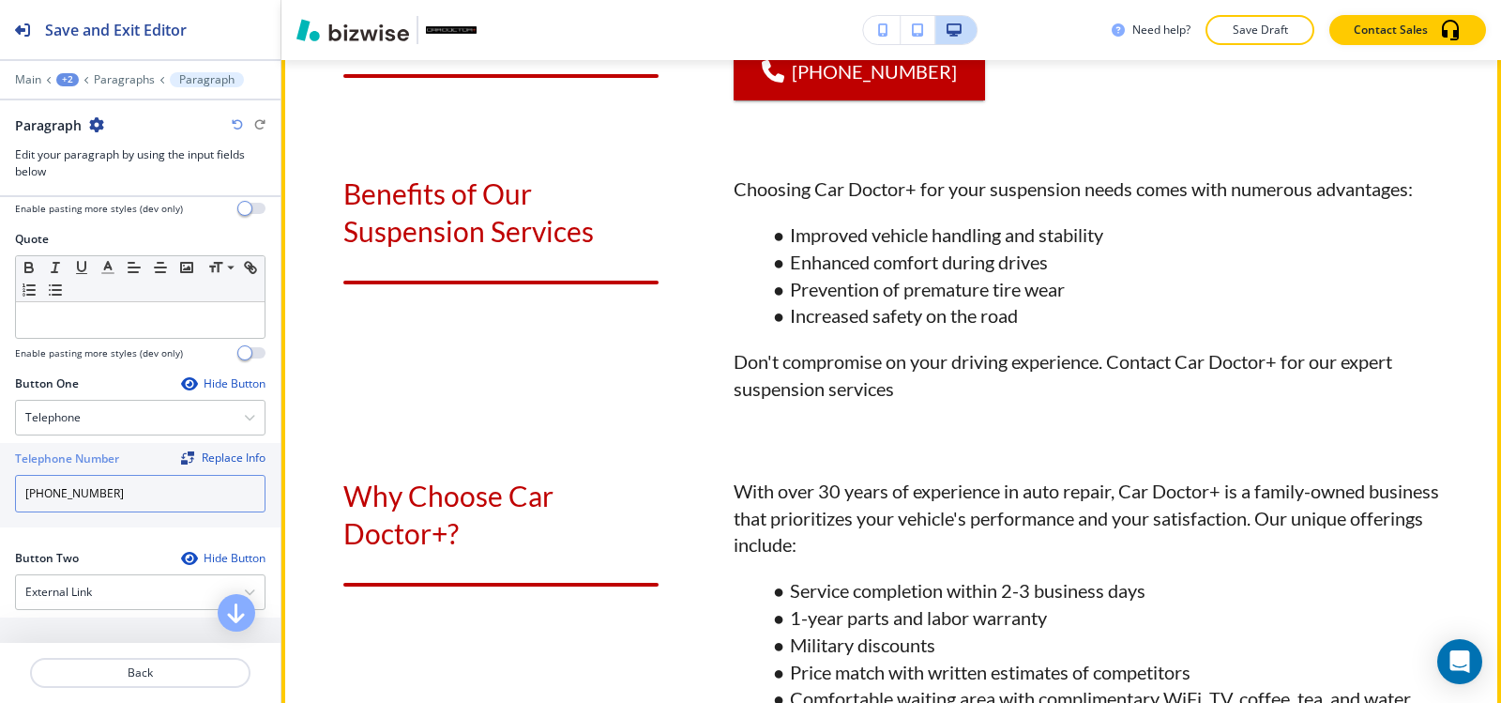
scroll to position [2287, 0]
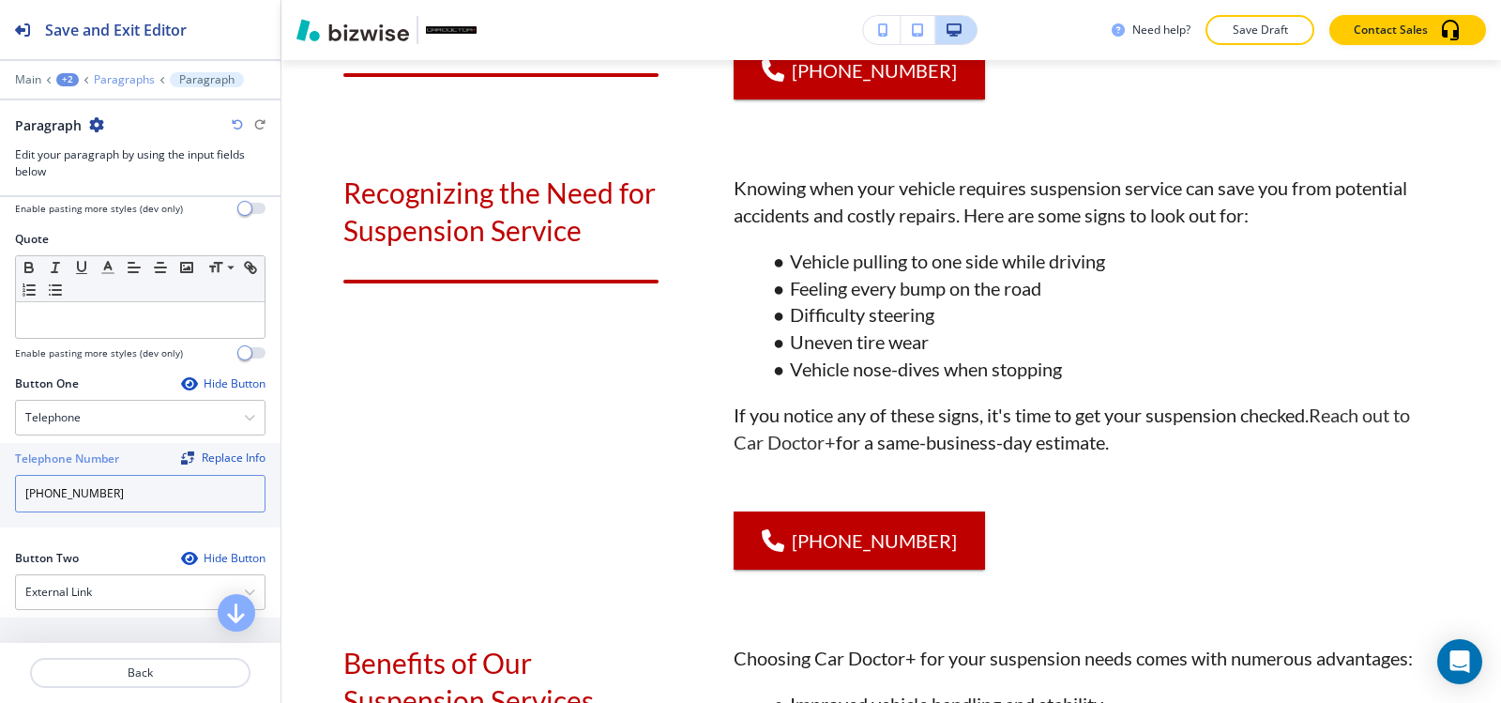
type input "(540) 216-5232"
click at [99, 77] on p "Paragraphs" at bounding box center [124, 79] width 61 height 13
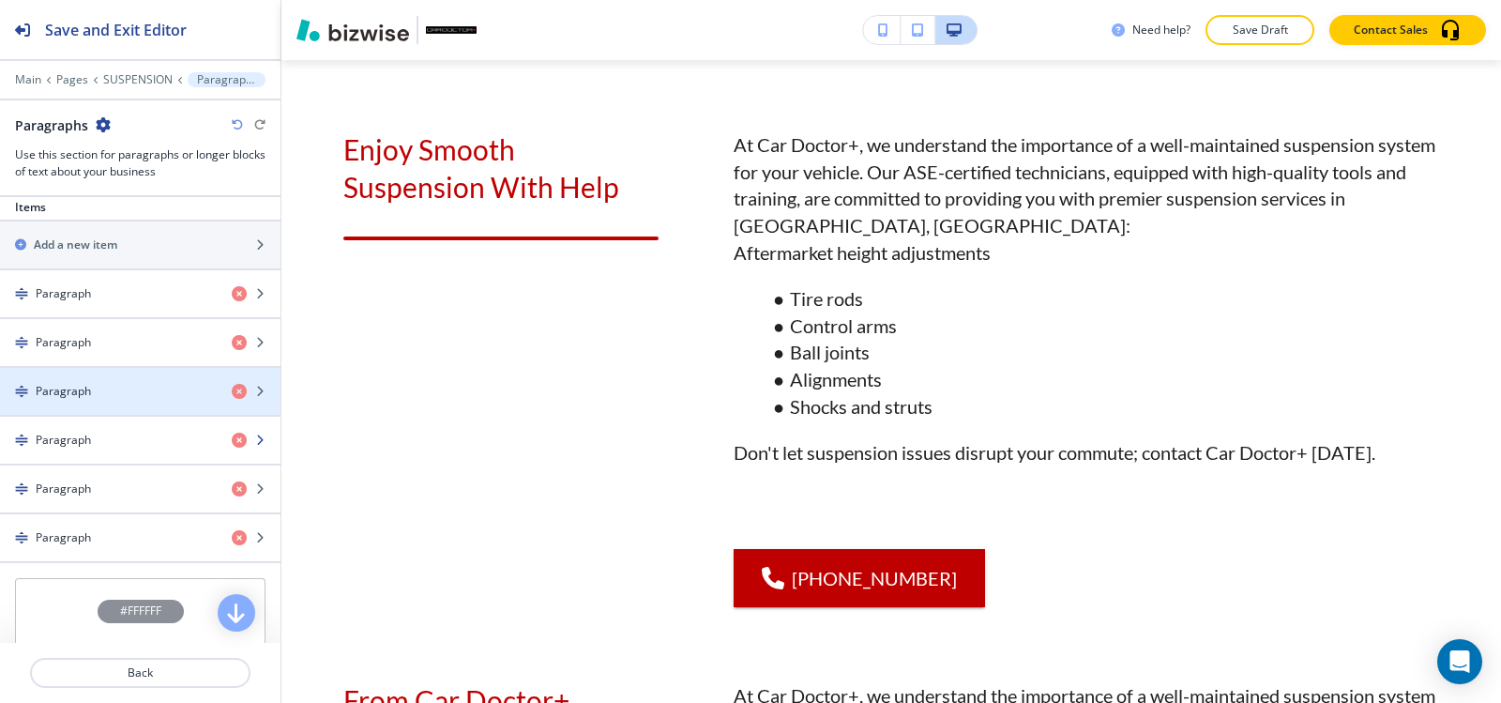
scroll to position [657, 0]
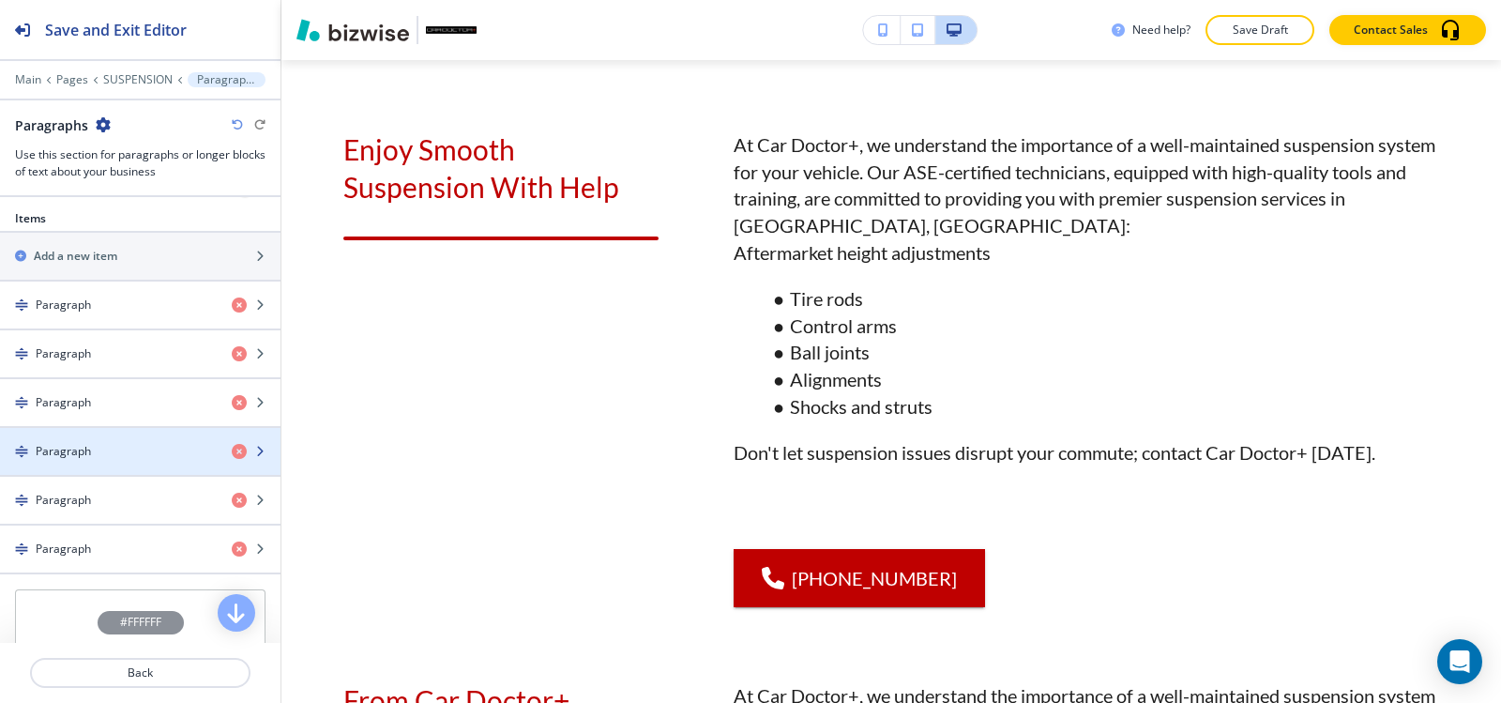
click at [102, 448] on div "Paragraph" at bounding box center [108, 451] width 217 height 17
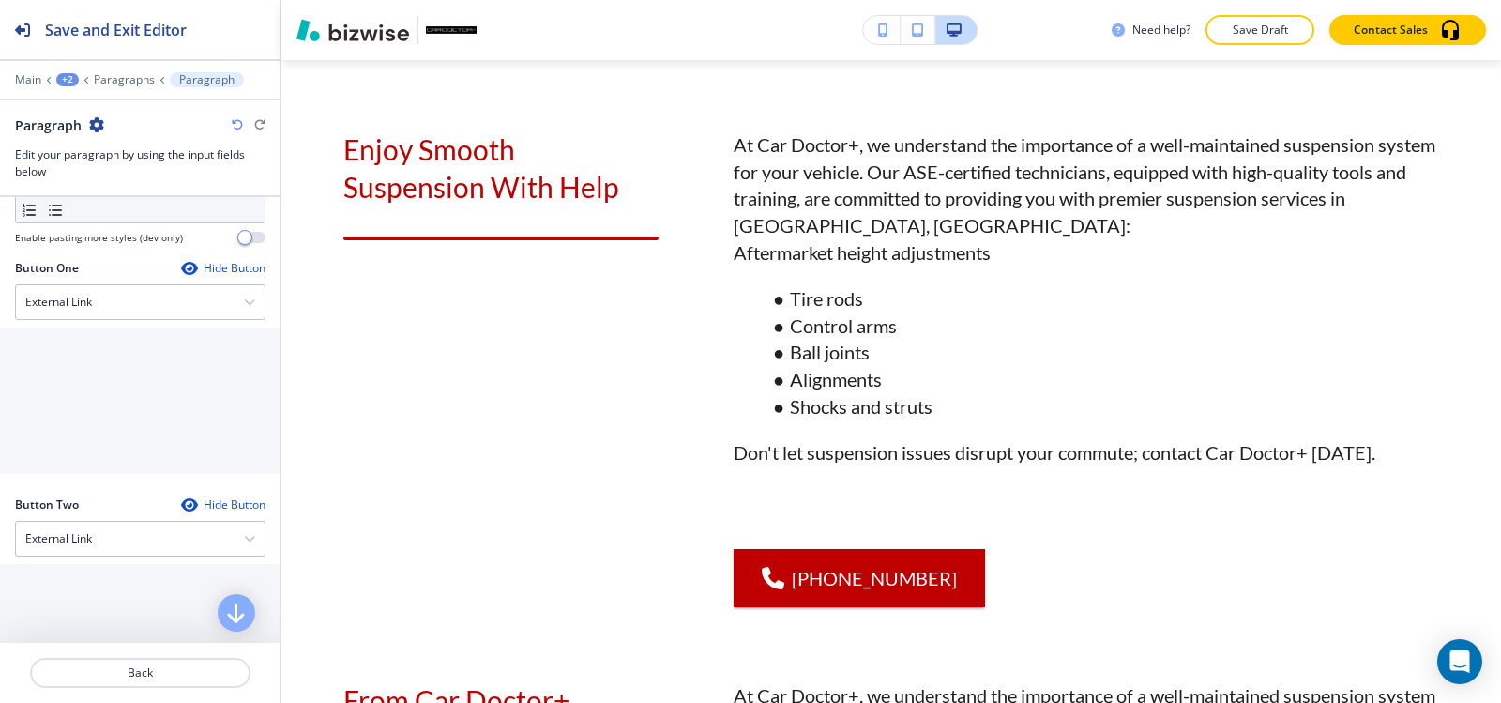
scroll to position [751, 0]
click at [95, 305] on div "External Link" at bounding box center [140, 303] width 249 height 34
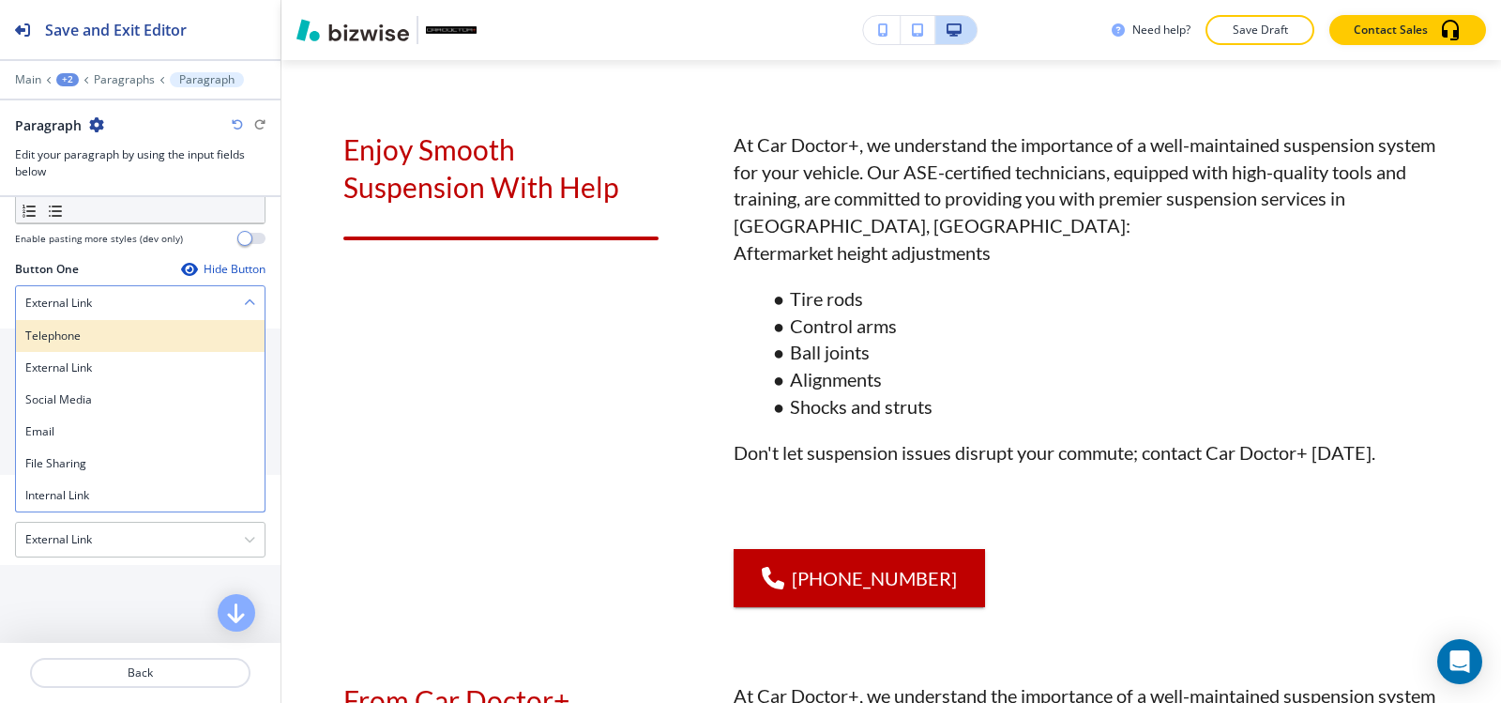
click at [90, 332] on h4 "Telephone" at bounding box center [140, 335] width 230 height 17
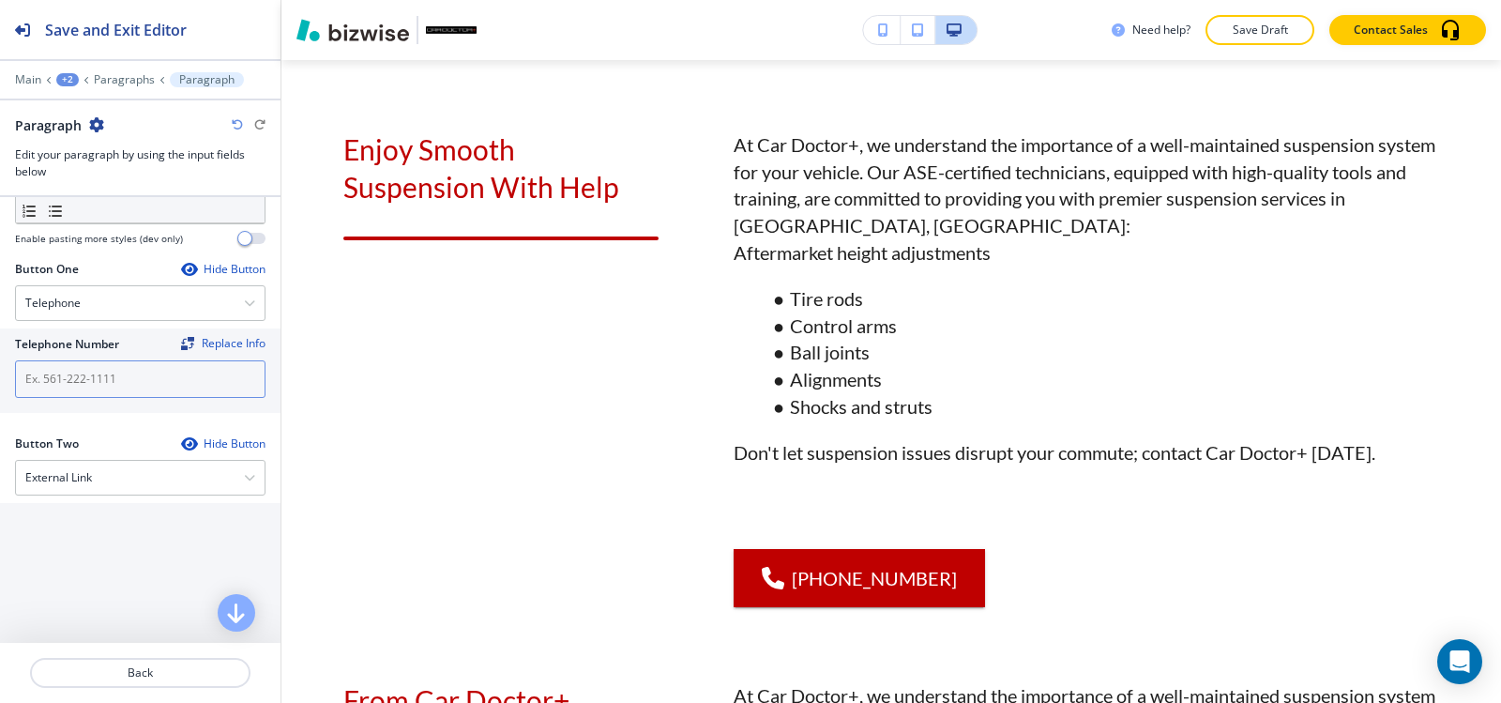
click at [89, 389] on input "text" at bounding box center [140, 379] width 251 height 38
paste input "(540) 216-5232"
type input "(540) 216-5232"
click at [105, 79] on p "Paragraphs" at bounding box center [124, 79] width 61 height 13
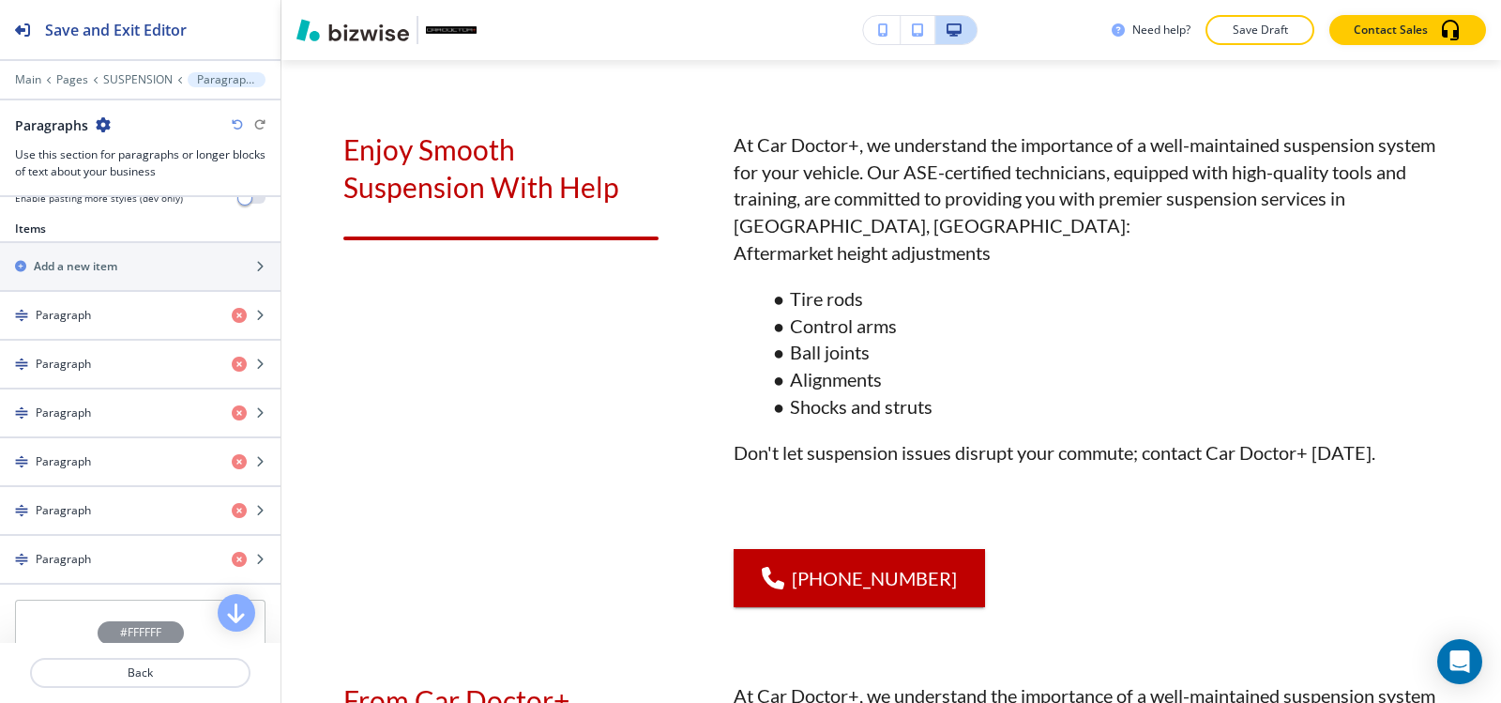
scroll to position [657, 0]
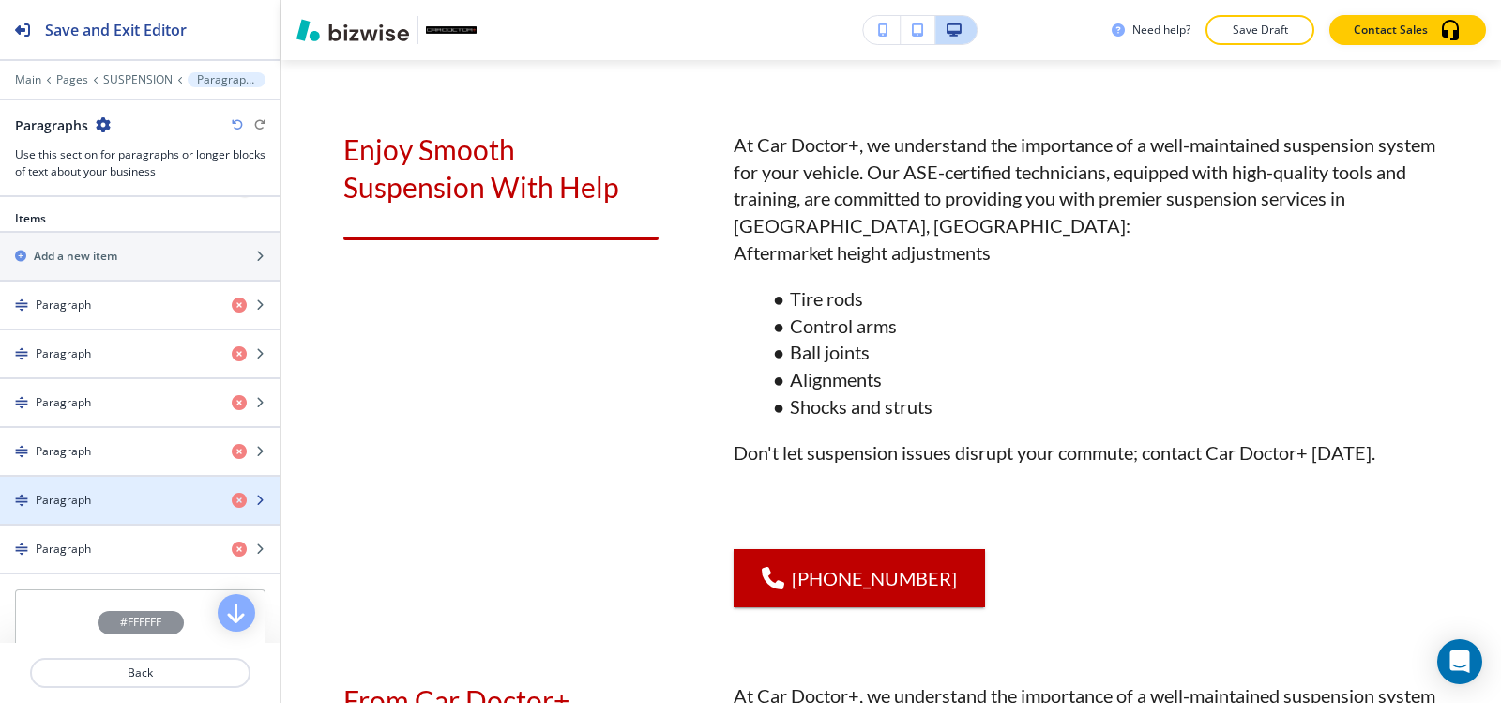
click at [93, 481] on div "button" at bounding box center [140, 484] width 281 height 15
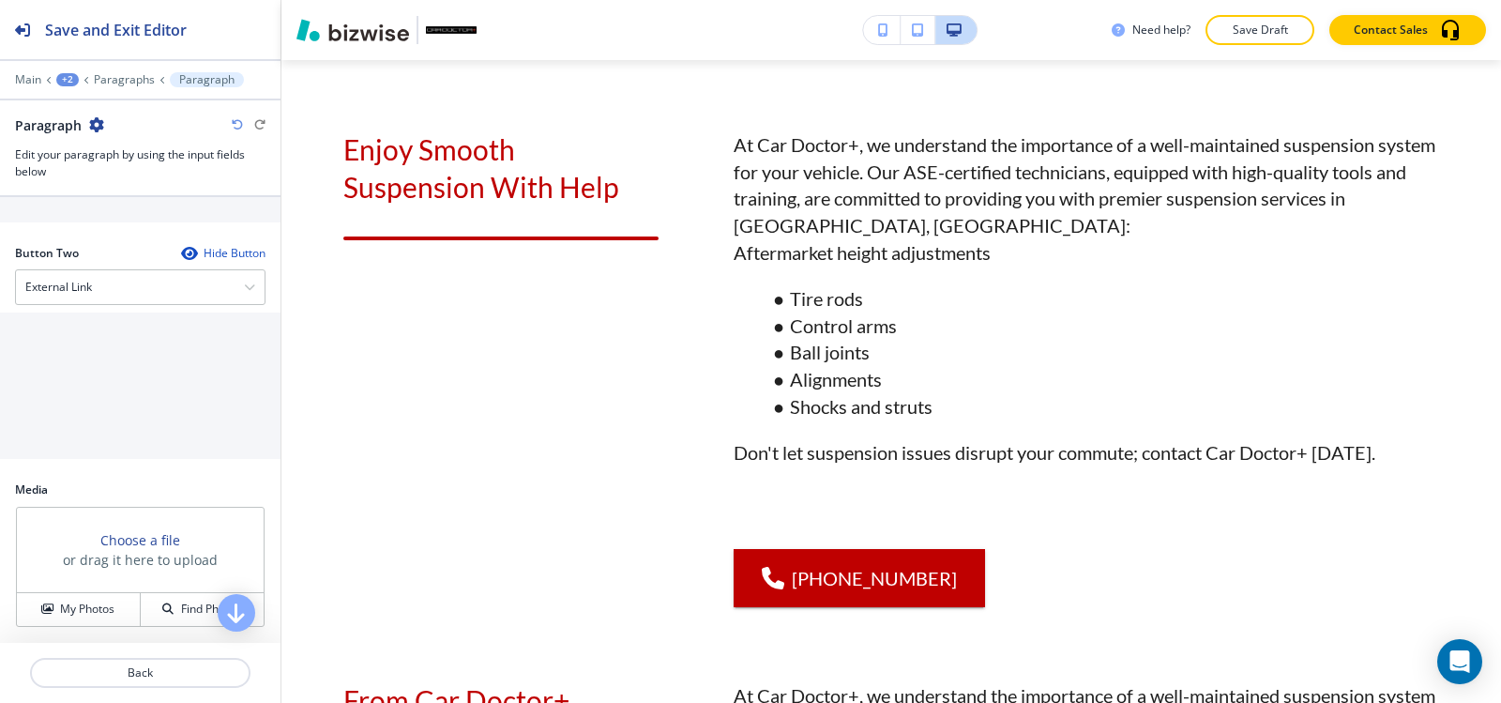
scroll to position [841, 0]
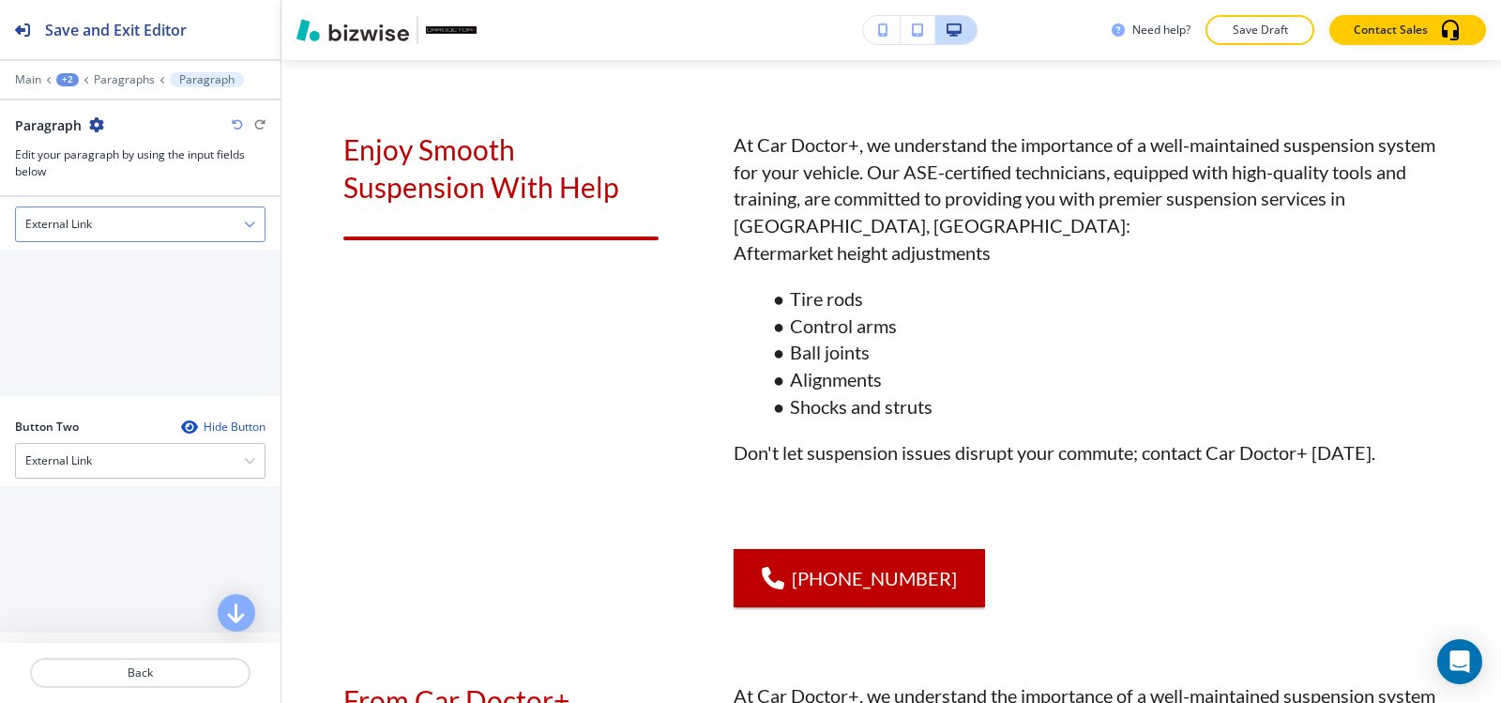
click at [90, 233] on h4 "External Link" at bounding box center [58, 224] width 67 height 17
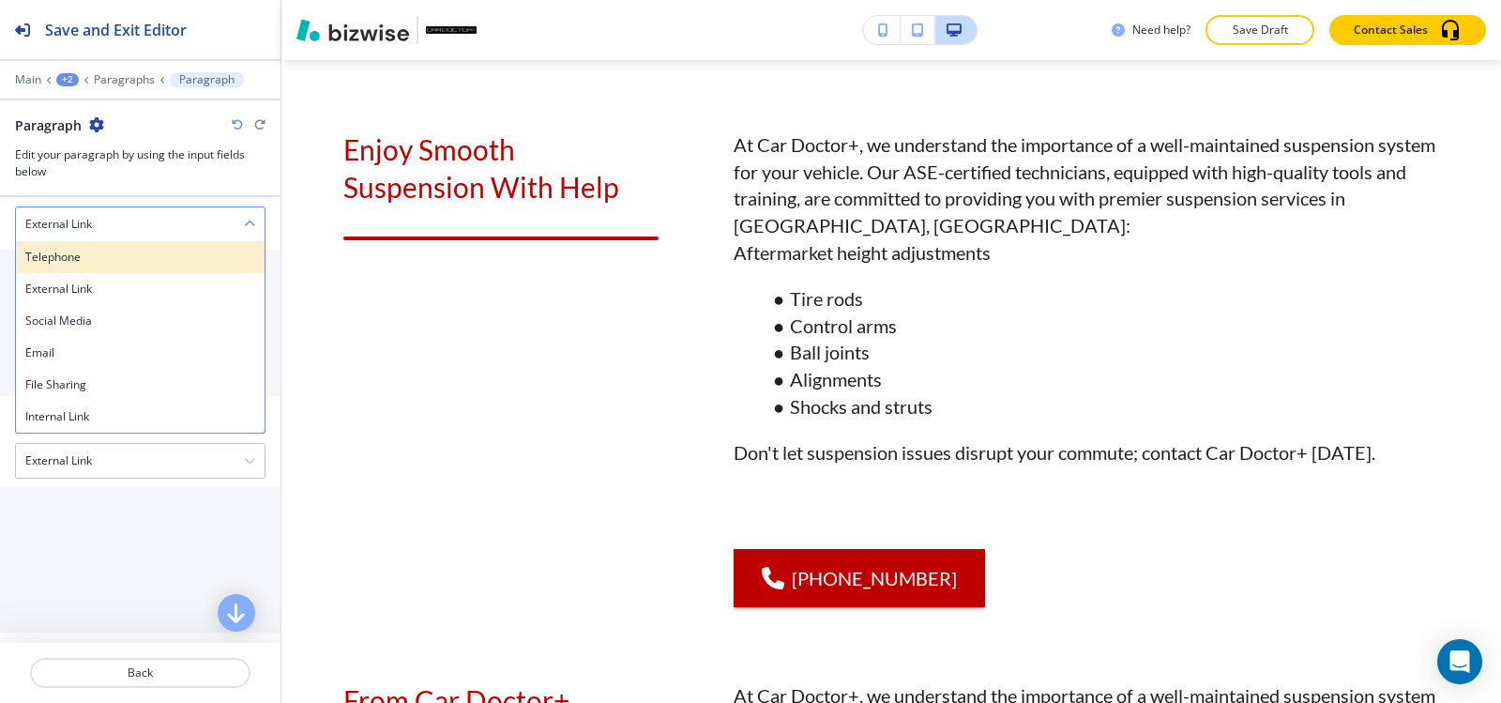
click at [88, 266] on h4 "Telephone" at bounding box center [140, 257] width 230 height 17
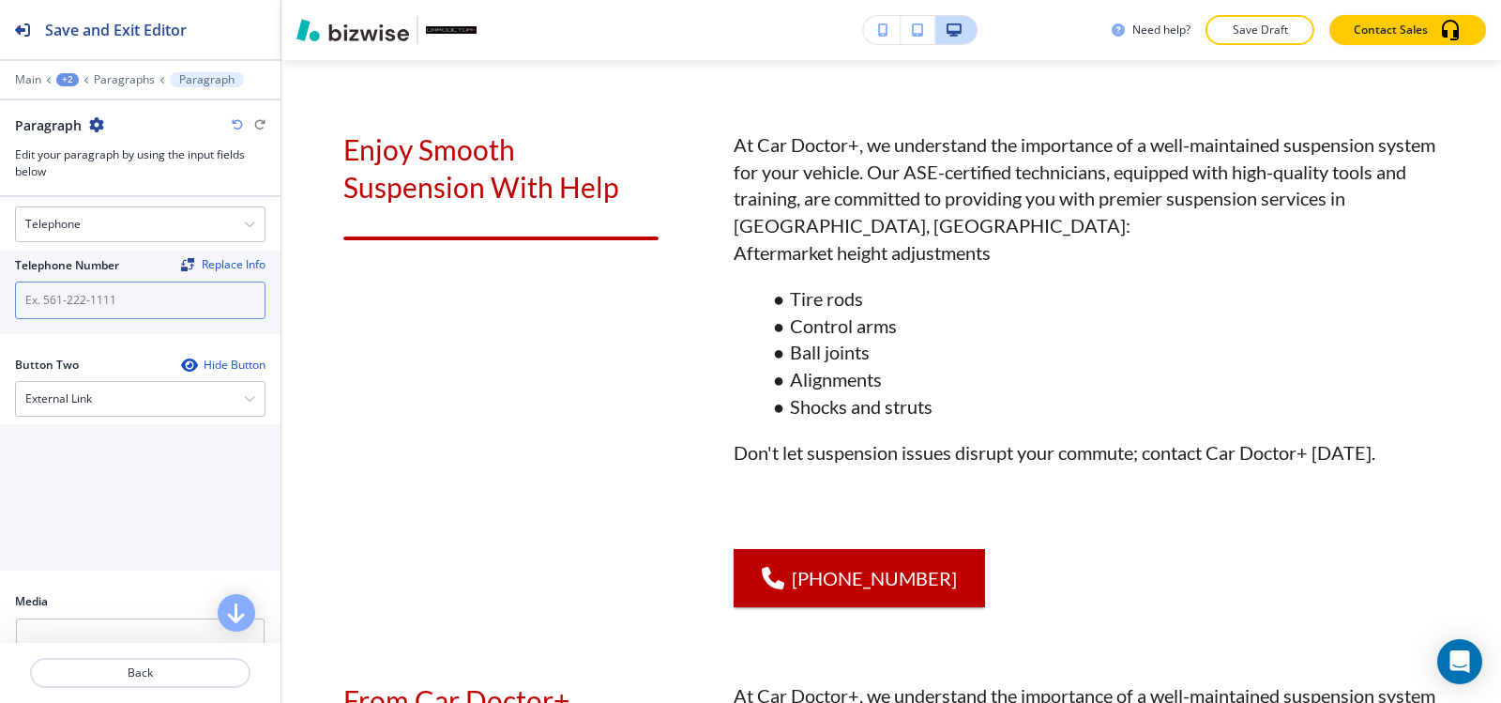
click at [84, 319] on input "text" at bounding box center [140, 300] width 251 height 38
paste input "(540) 216-5232"
type input "(540) 216-5232"
click at [115, 79] on p "Paragraphs" at bounding box center [124, 79] width 61 height 13
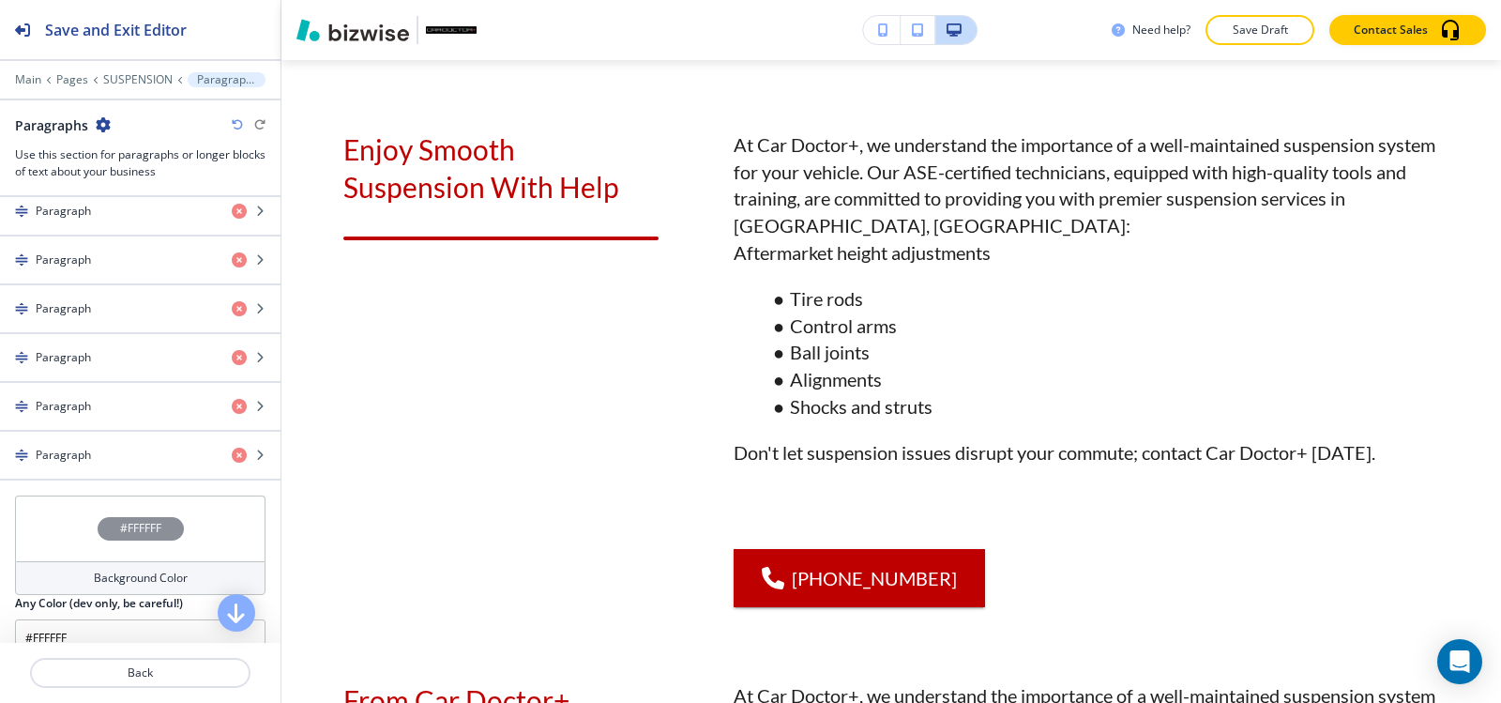
scroll to position [844, 0]
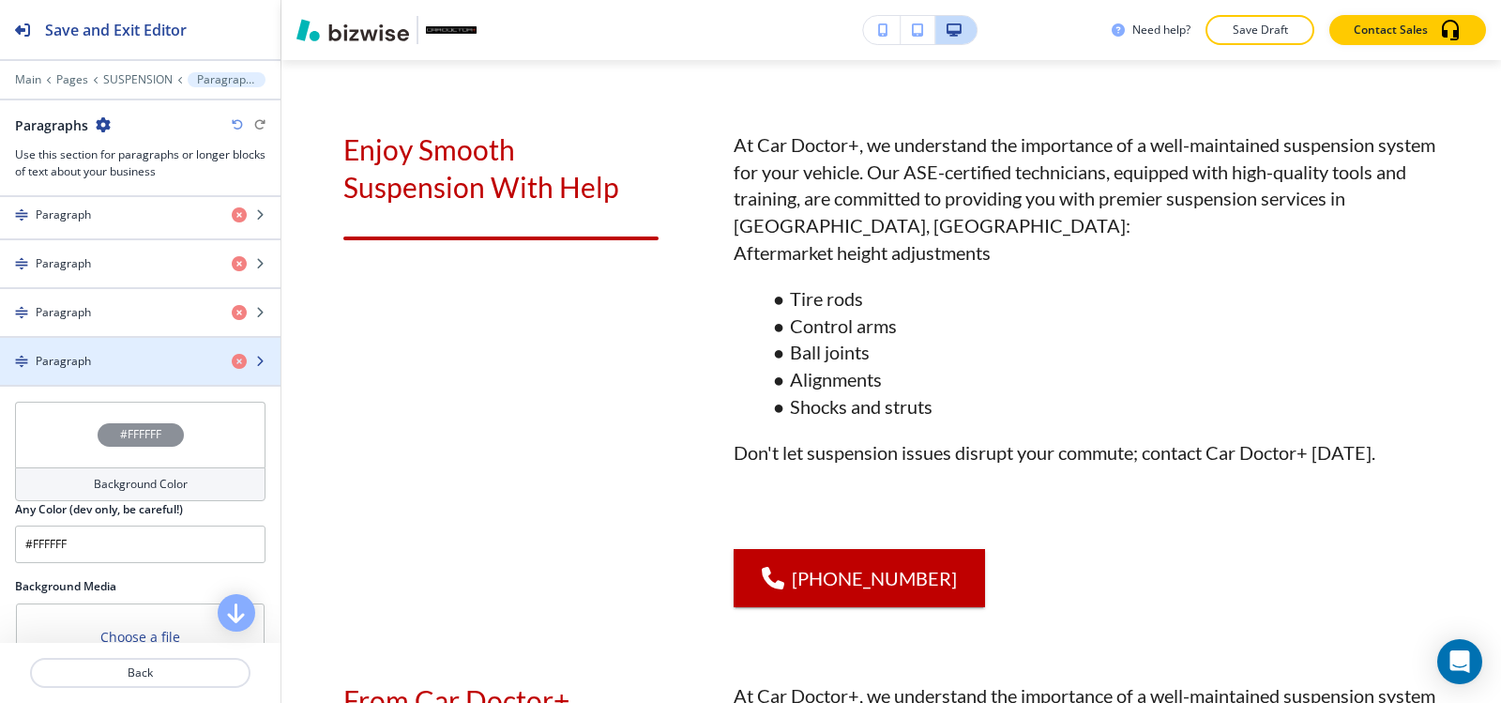
click at [75, 342] on div "button" at bounding box center [140, 345] width 281 height 15
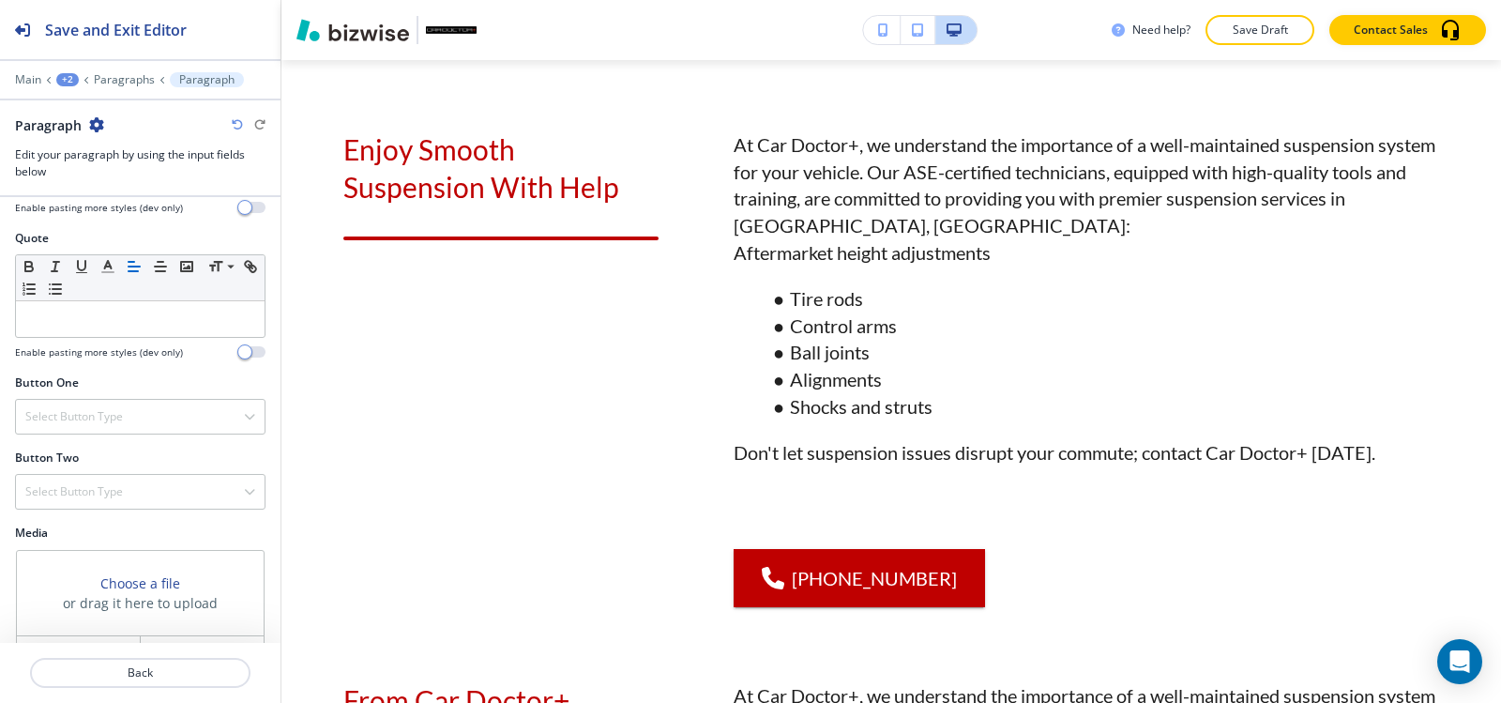
scroll to position [684, 0]
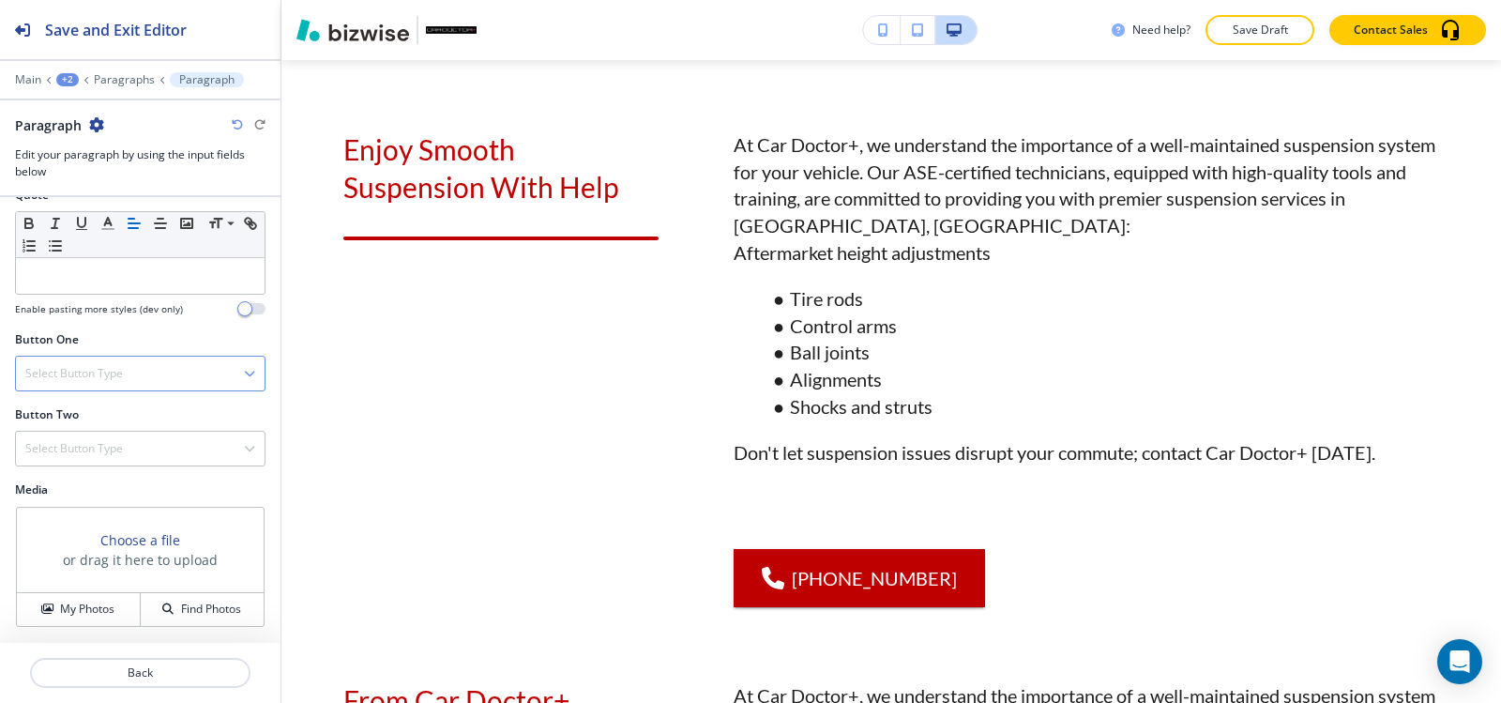
click at [91, 366] on h4 "Select Button Type" at bounding box center [74, 373] width 98 height 17
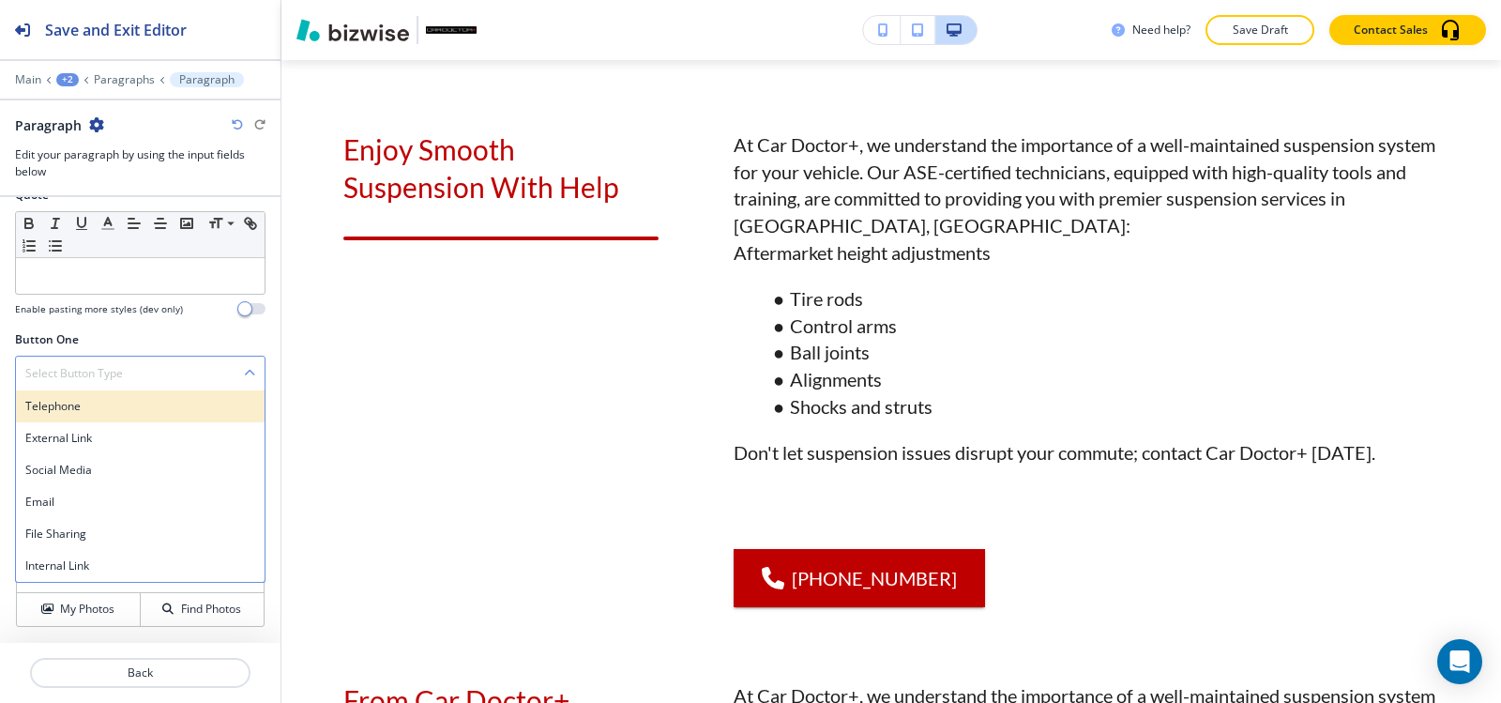
click at [89, 399] on h4 "Telephone" at bounding box center [140, 406] width 230 height 17
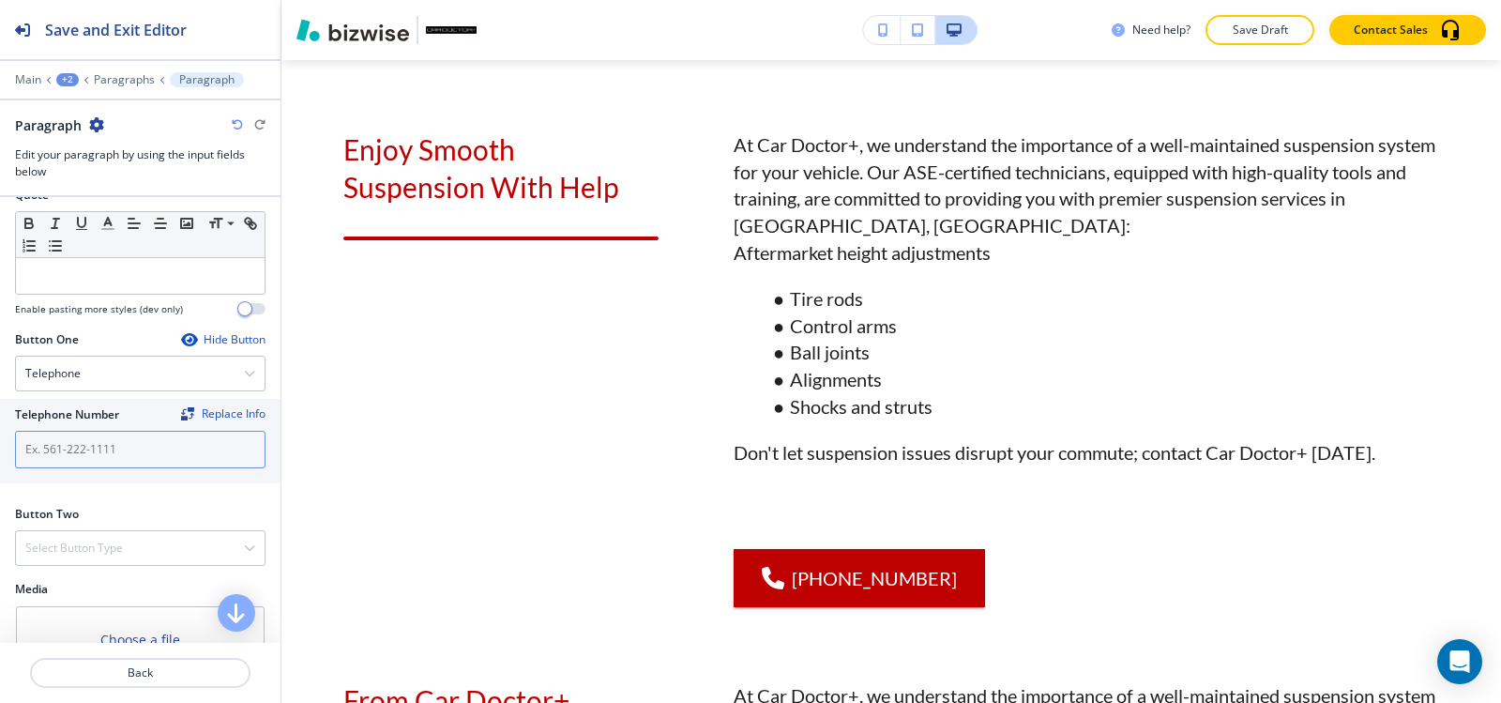
click at [98, 436] on input "text" at bounding box center [140, 450] width 251 height 38
paste input "(540) 216-5232"
type input "(540) 216-5232"
click at [119, 82] on p "Paragraphs" at bounding box center [124, 79] width 61 height 13
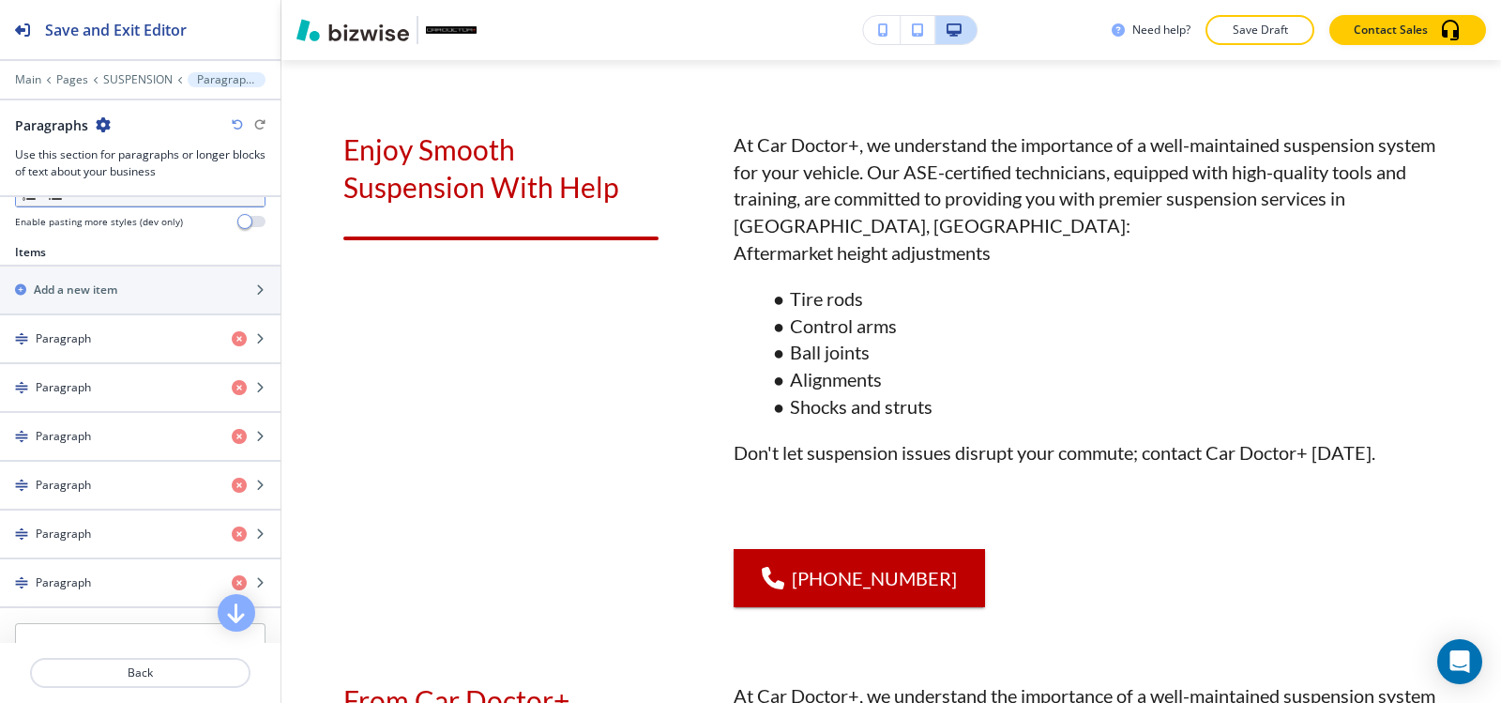
scroll to position [657, 0]
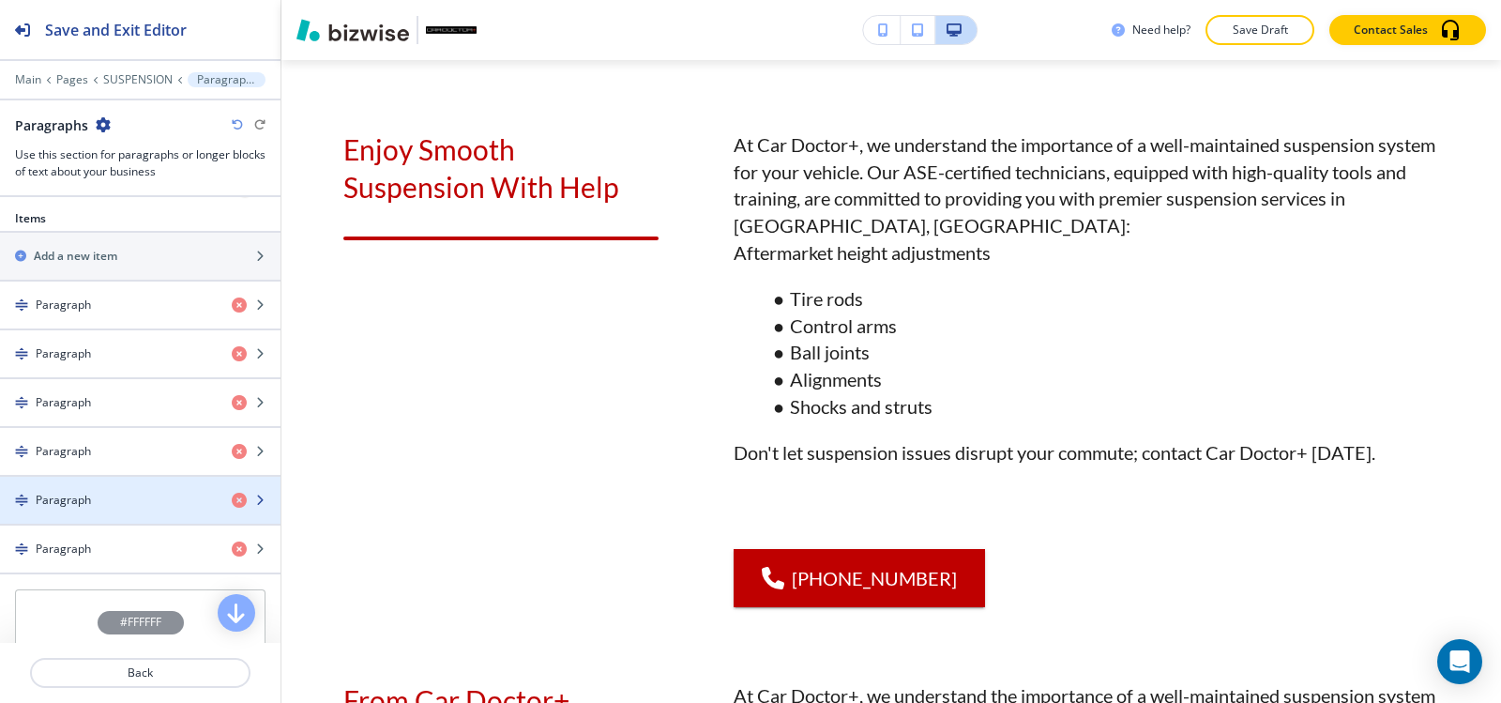
click at [81, 489] on div "button" at bounding box center [140, 484] width 281 height 15
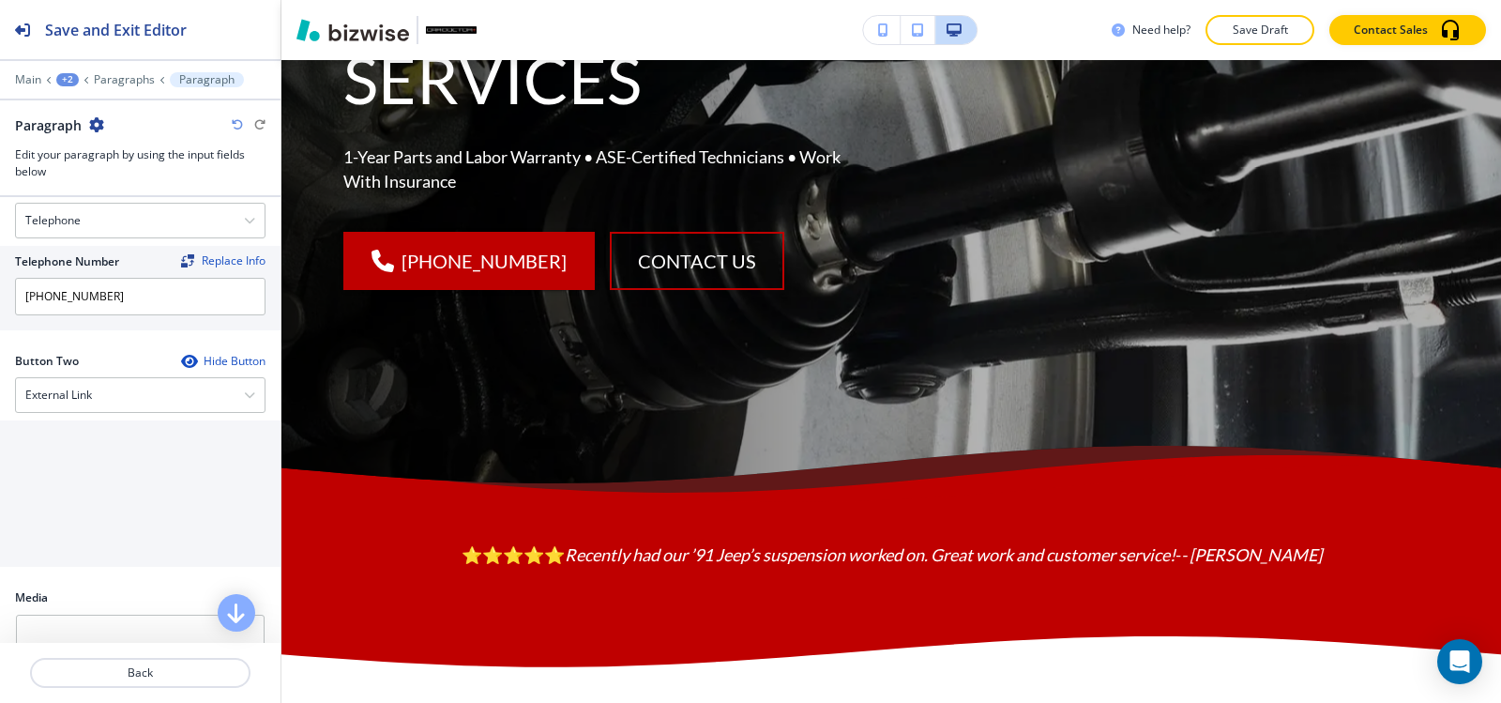
scroll to position [316, 0]
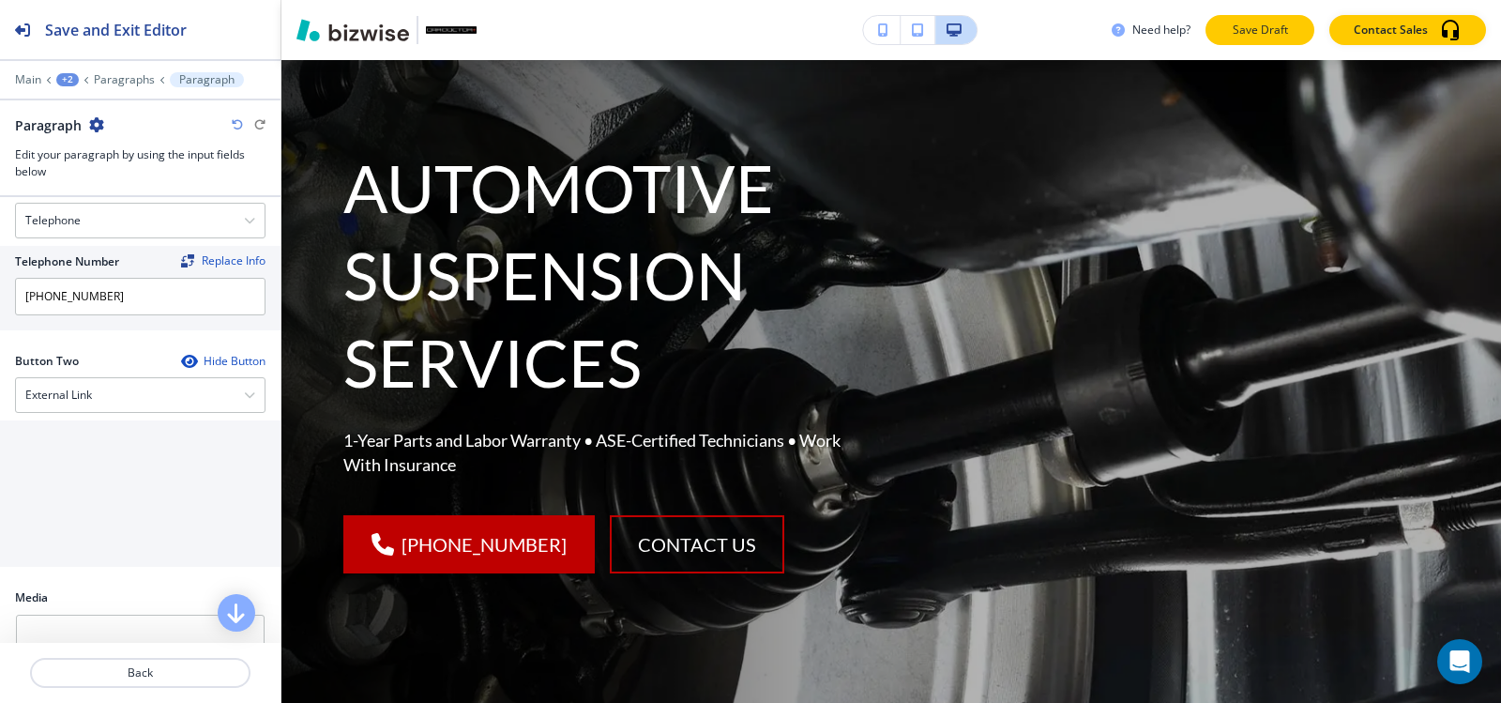
click at [1251, 26] on p "Save Draft" at bounding box center [1260, 30] width 60 height 17
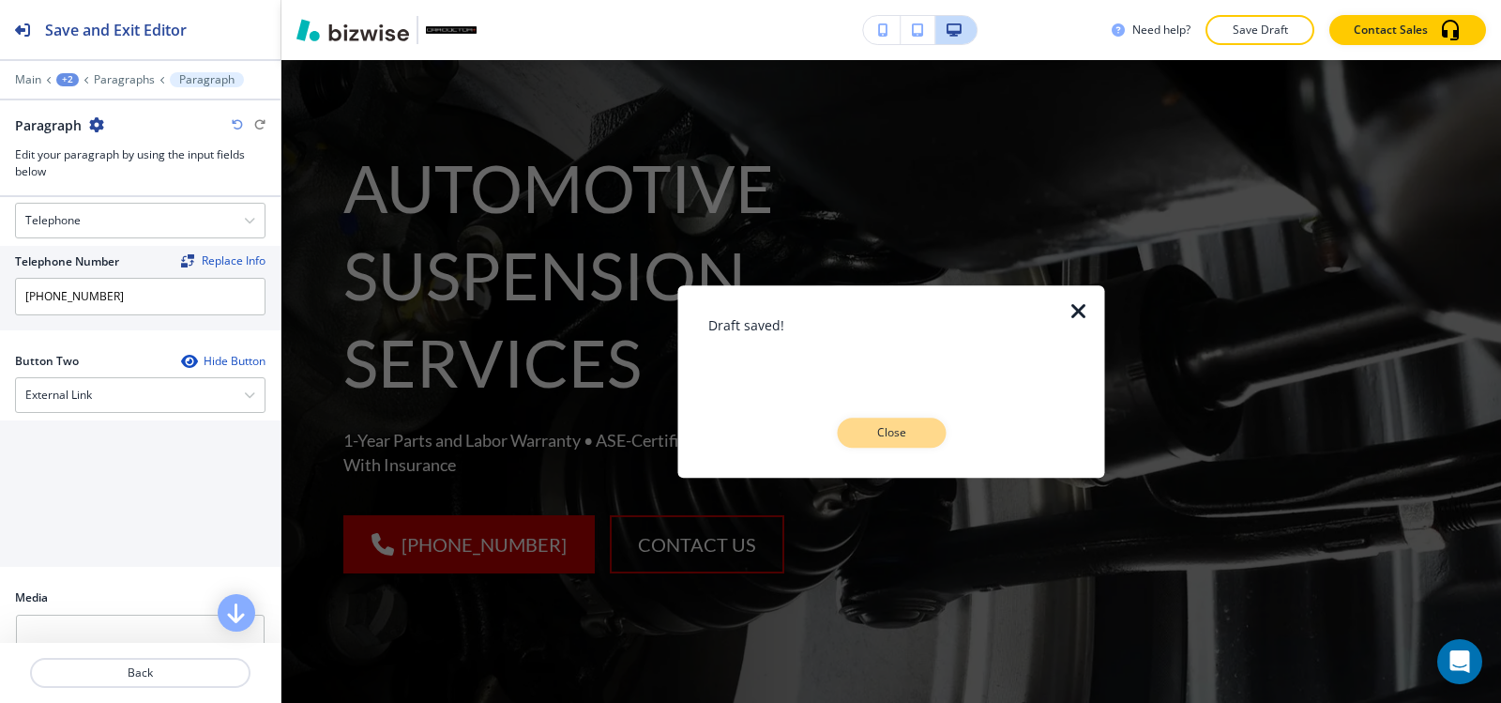
click at [894, 431] on p "Close" at bounding box center [891, 432] width 60 height 17
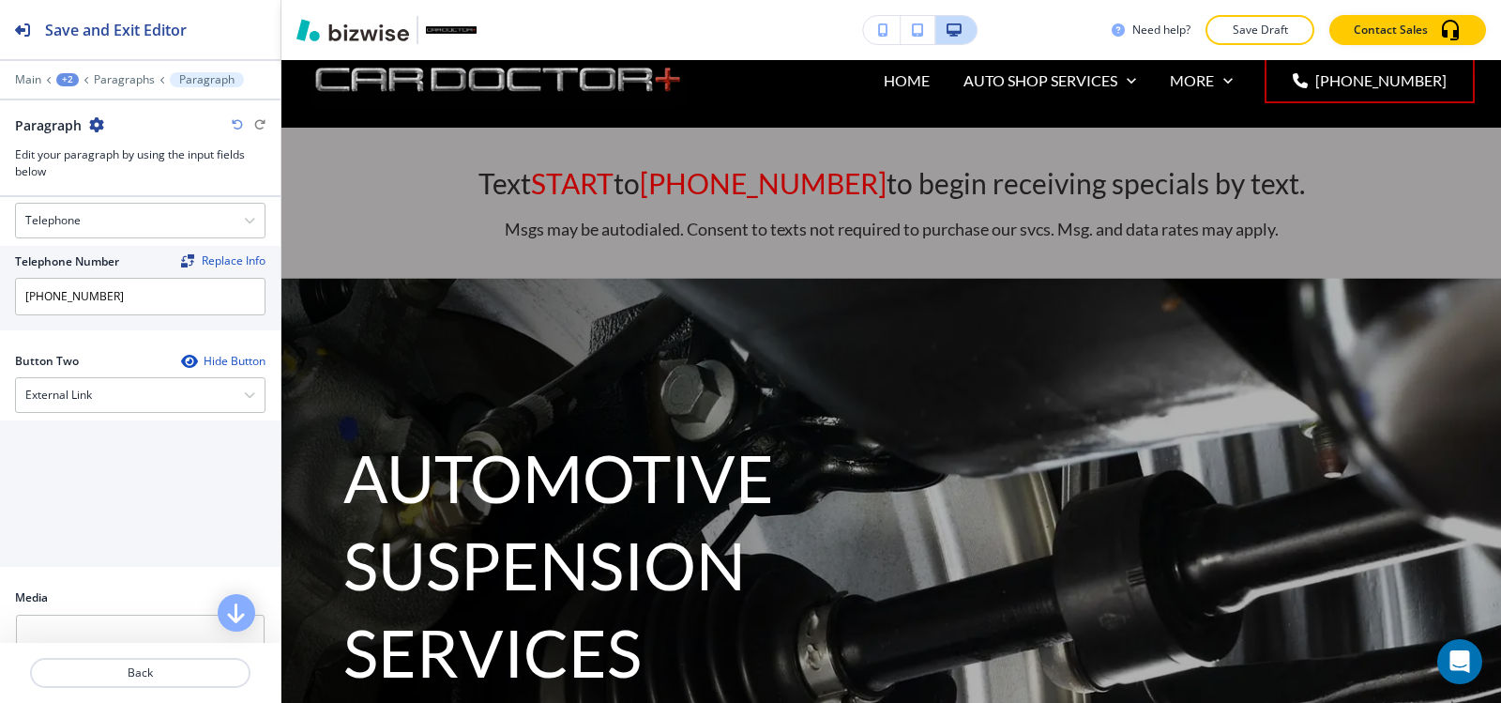
scroll to position [0, 0]
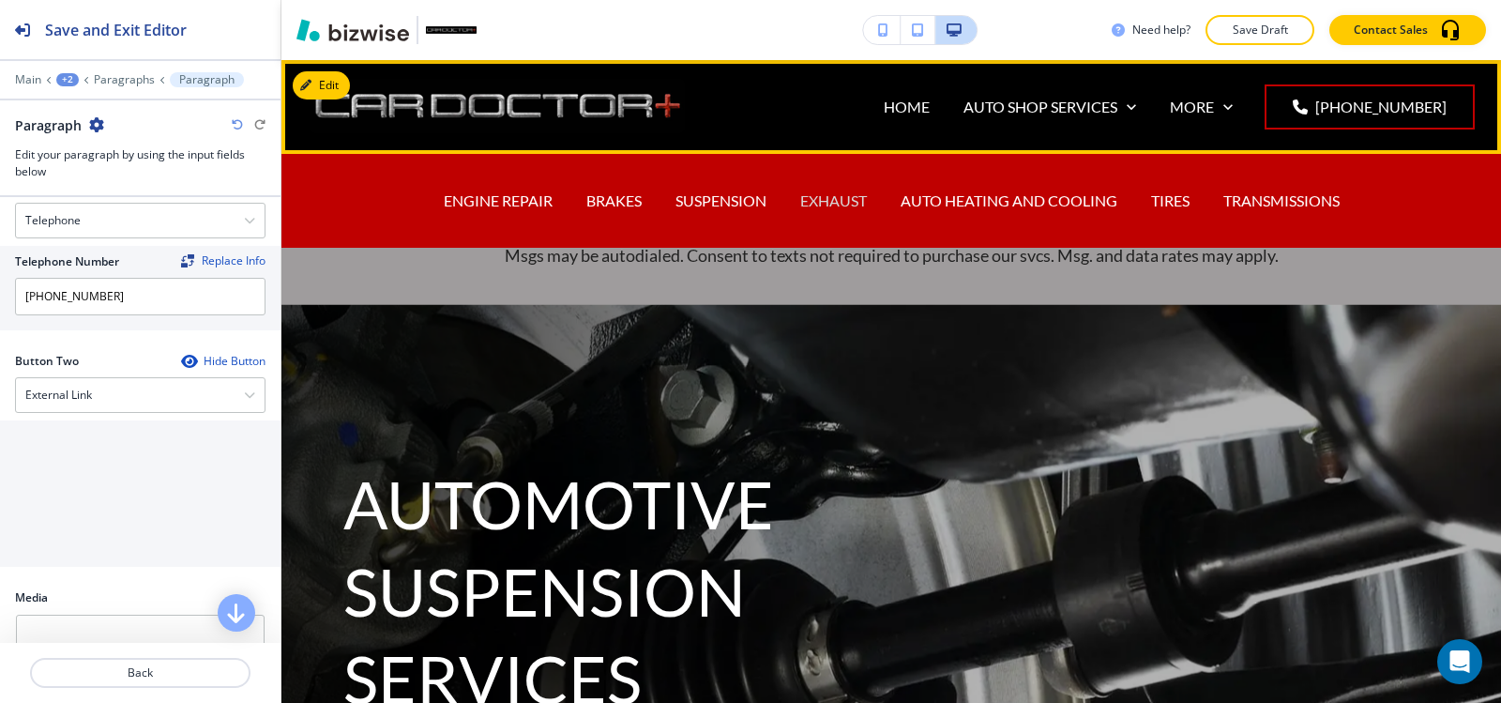
click at [817, 200] on p "EXHAUST" at bounding box center [833, 201] width 67 height 22
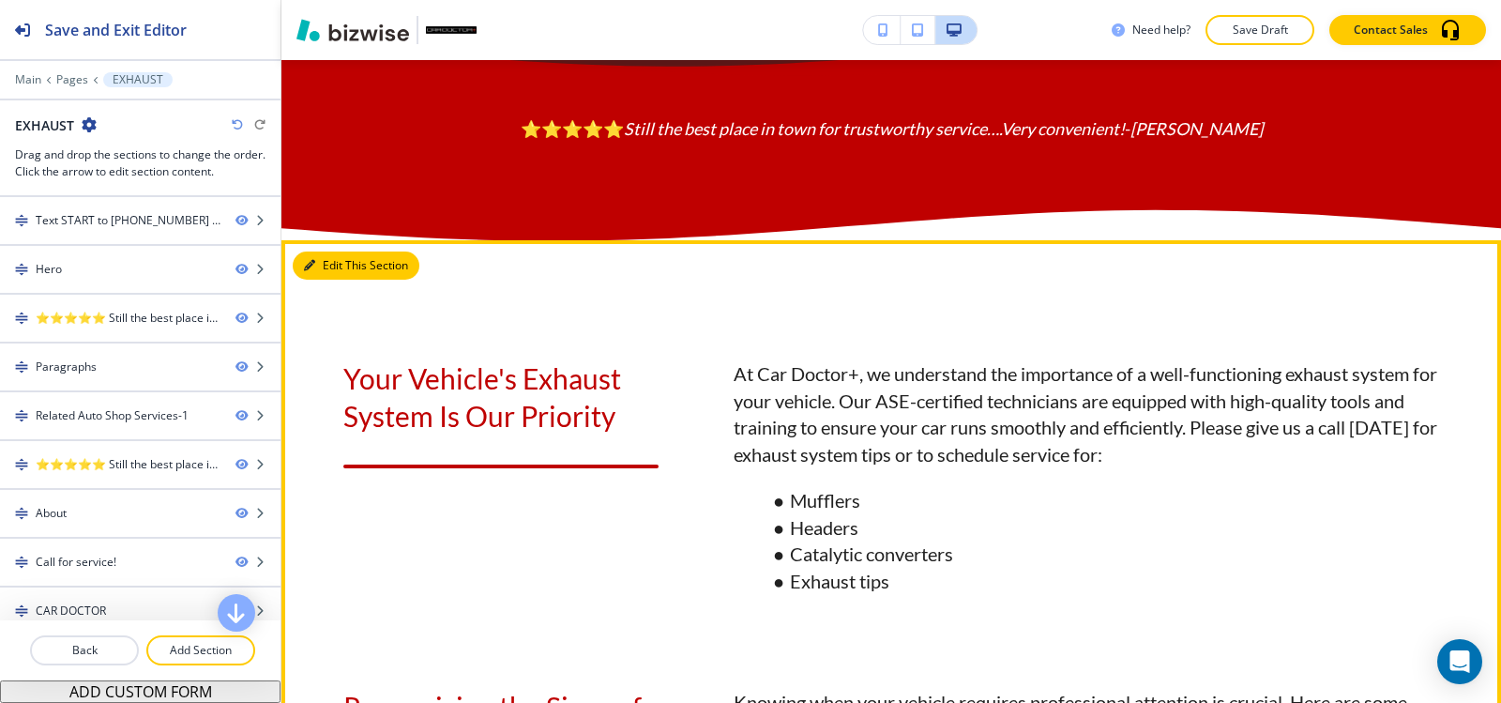
click at [342, 280] on button "Edit This Section" at bounding box center [356, 265] width 127 height 28
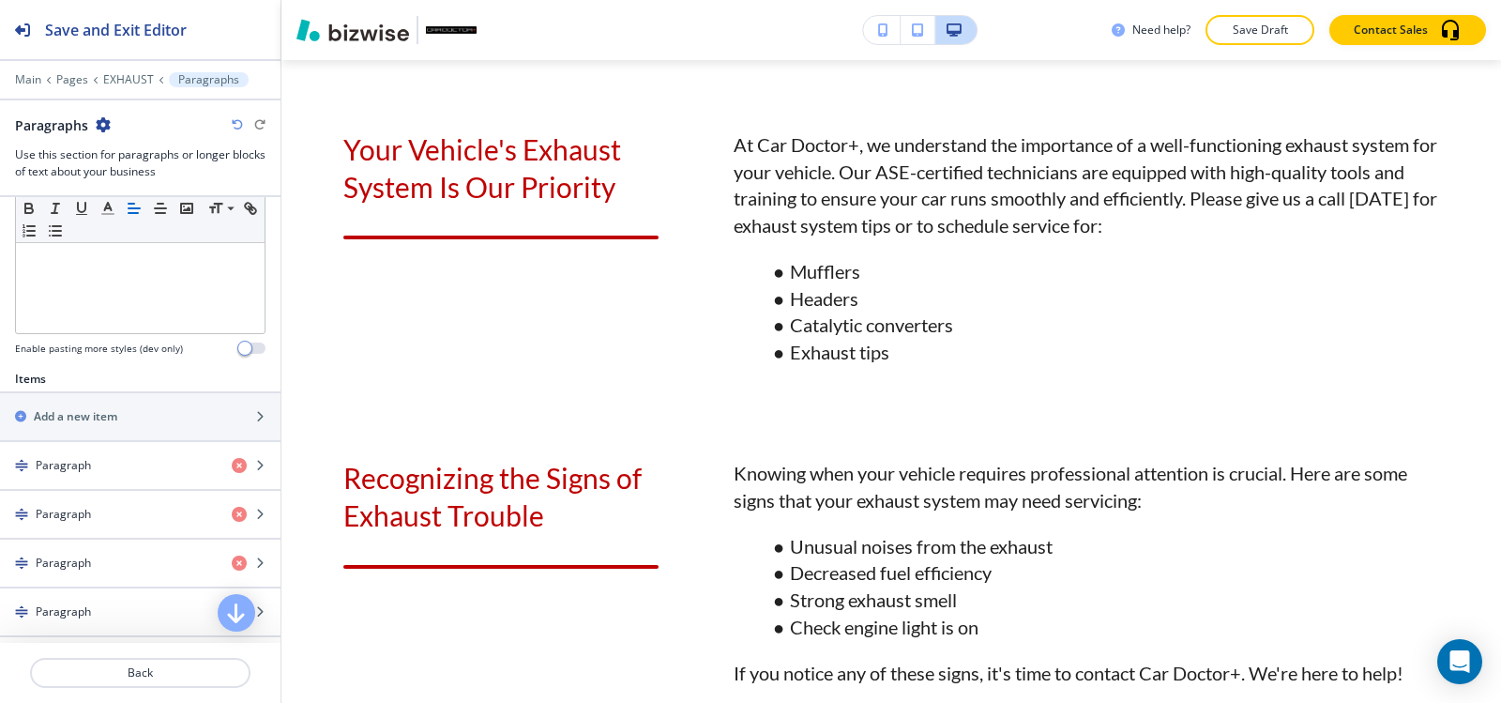
scroll to position [563, 0]
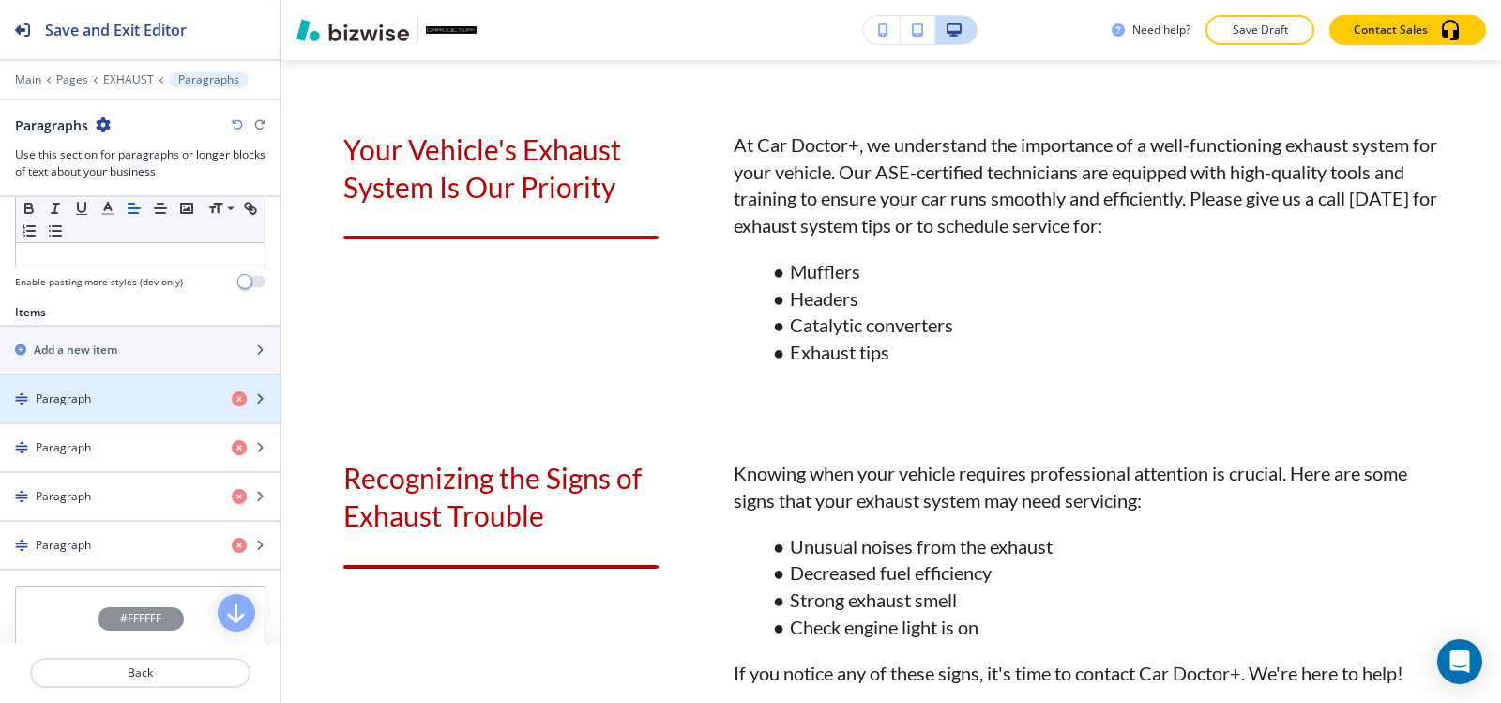
click at [136, 403] on div "Paragraph" at bounding box center [108, 398] width 217 height 17
click at [91, 401] on div "Paragraph" at bounding box center [108, 398] width 217 height 17
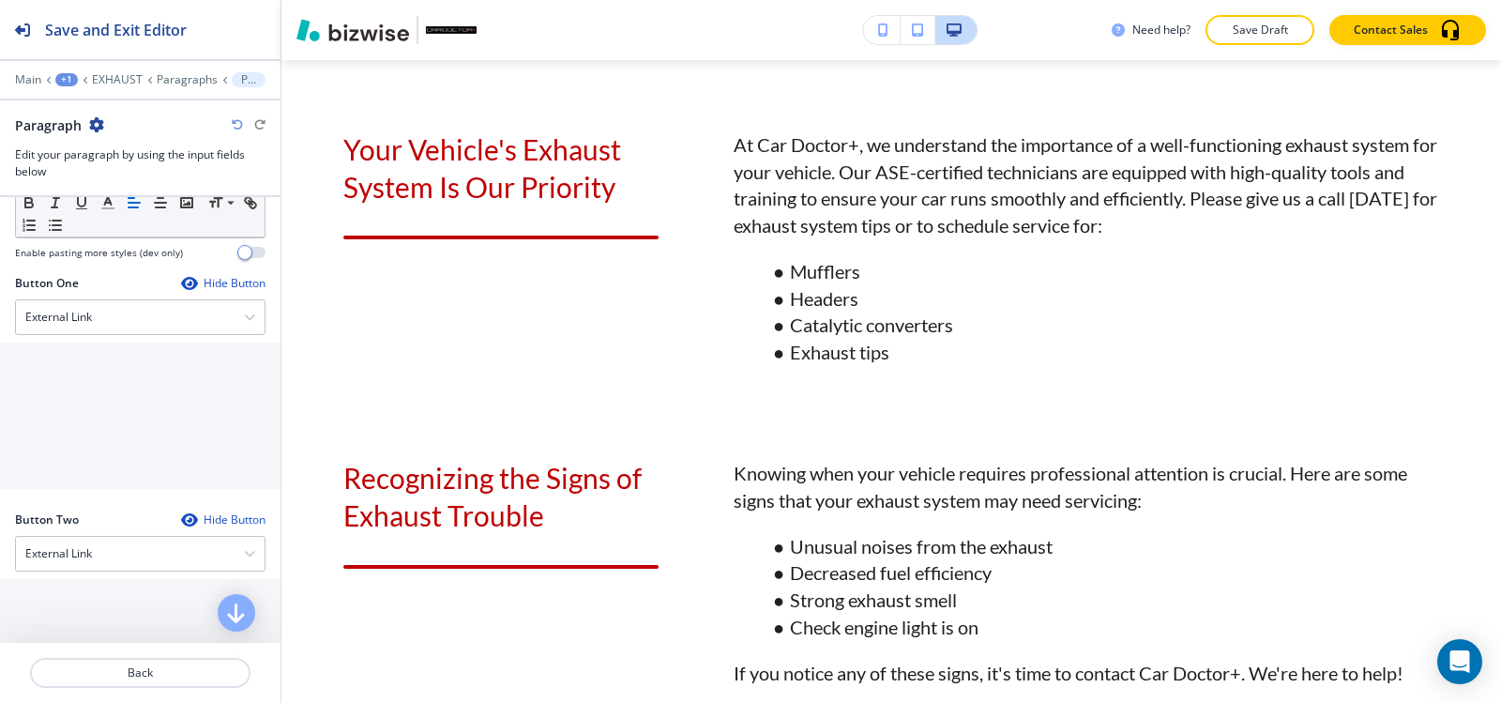
scroll to position [751, 0]
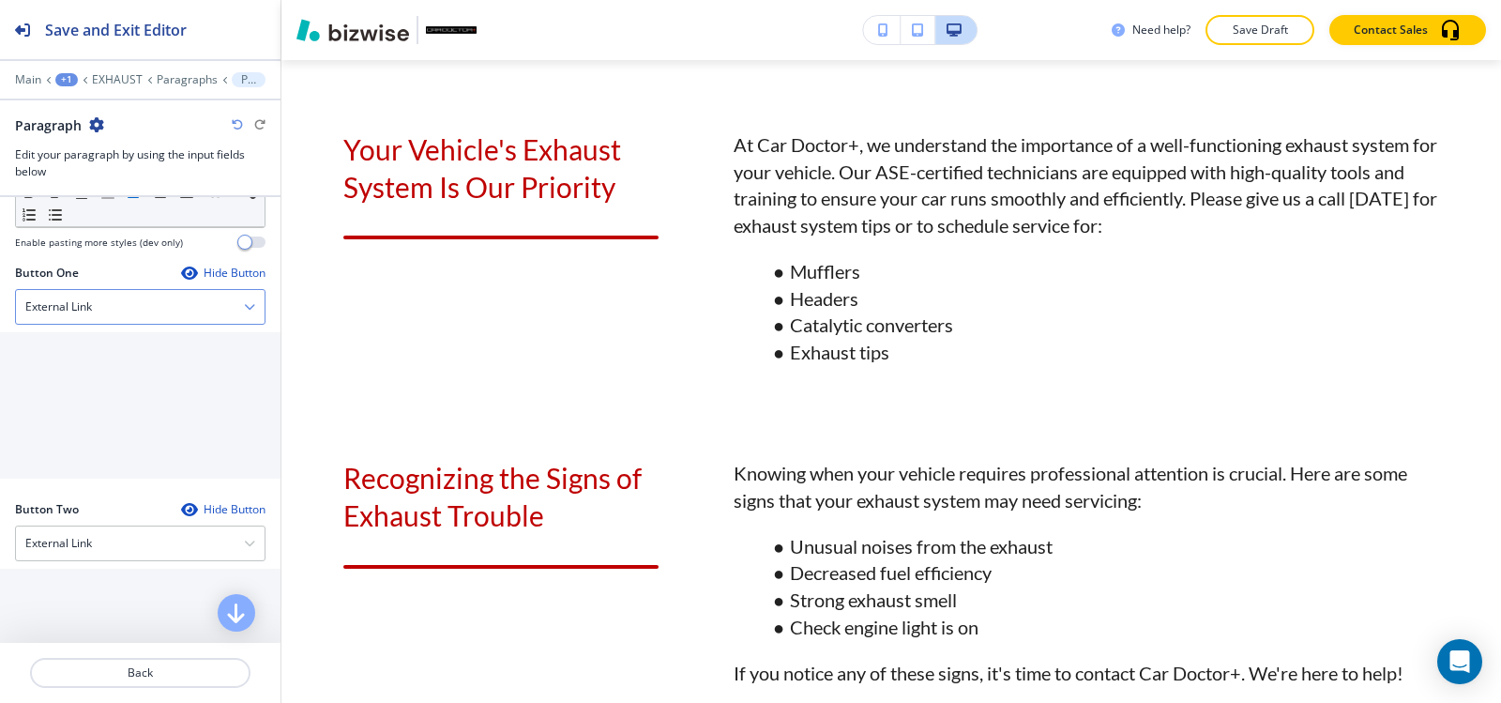
click at [98, 312] on div "External Link" at bounding box center [140, 307] width 249 height 34
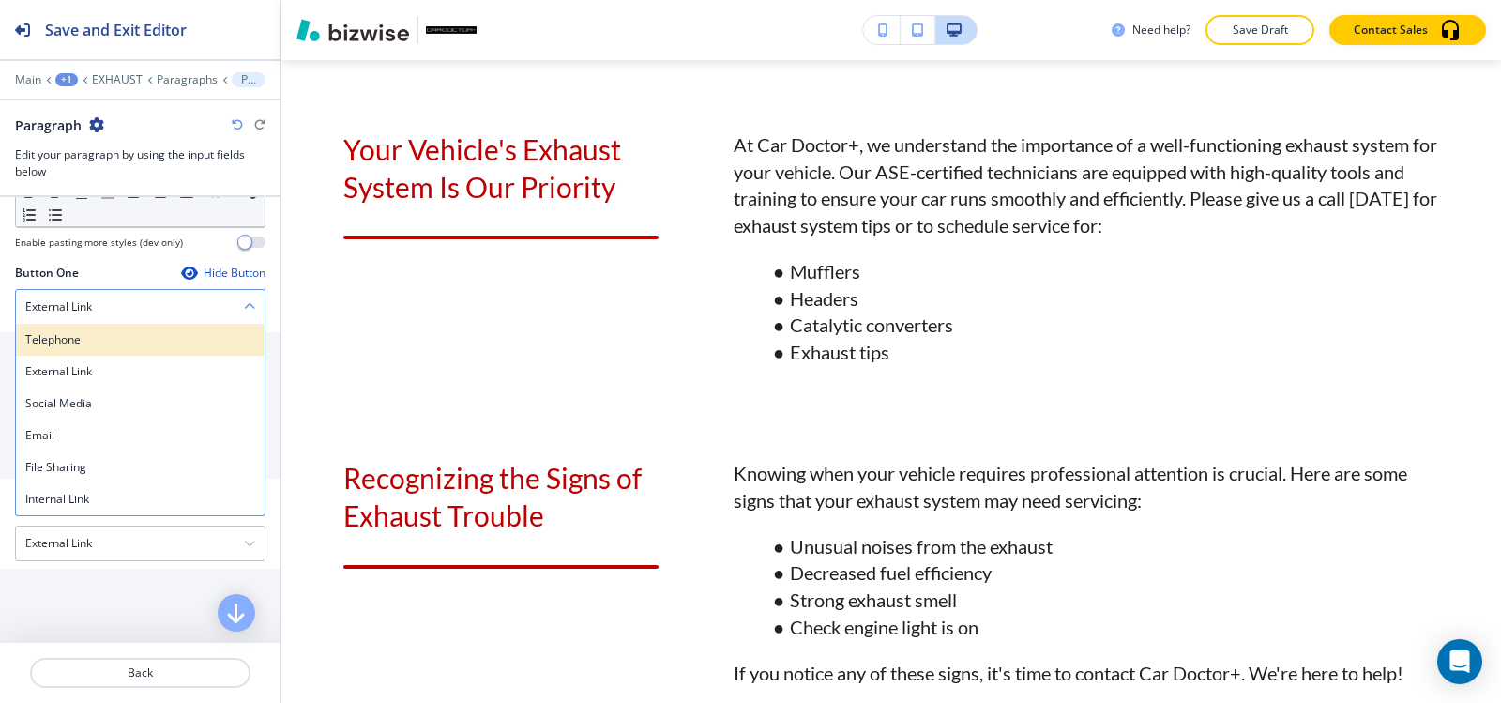
click at [94, 333] on h4 "Telephone" at bounding box center [140, 339] width 230 height 17
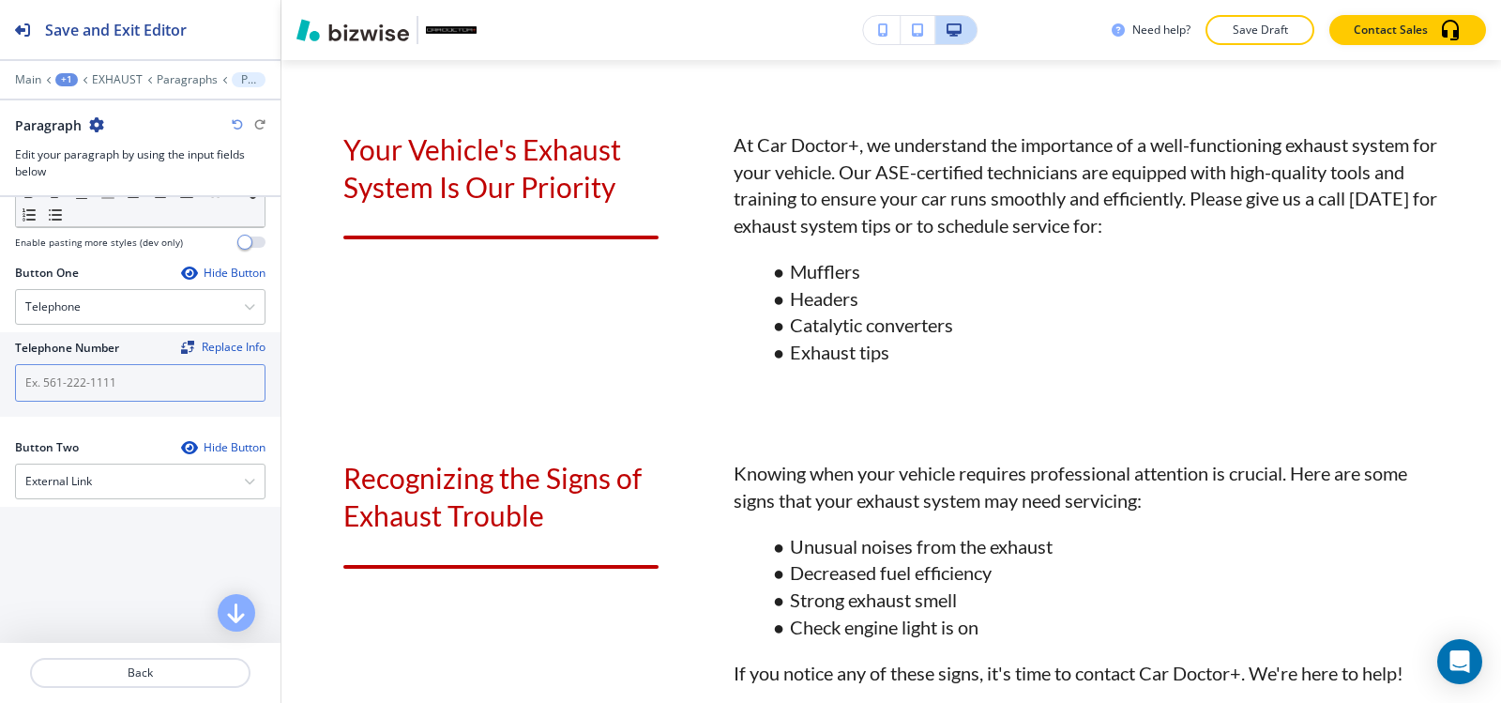
click at [85, 385] on input "text" at bounding box center [140, 383] width 251 height 38
paste input "(540) 216-5232"
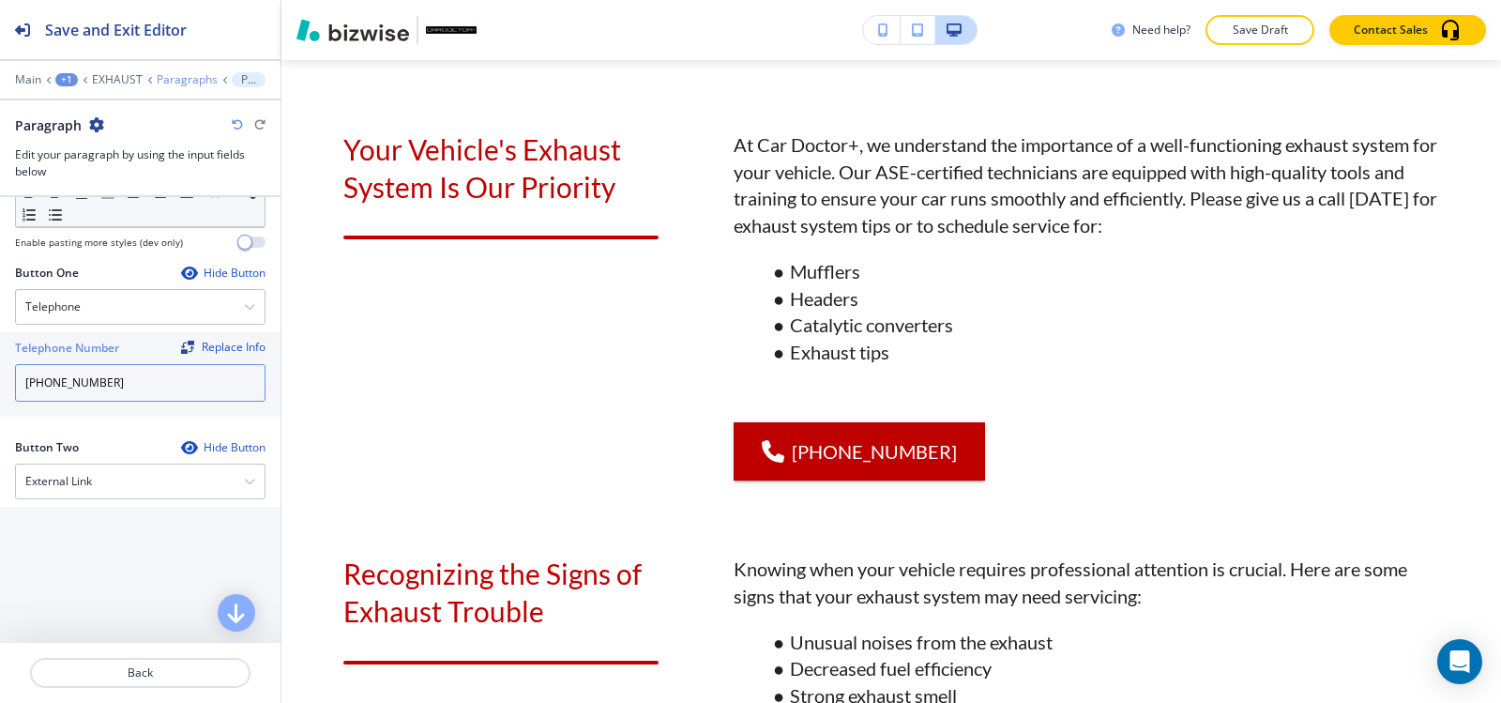
type input "(540) 216-5232"
click at [162, 77] on p "Paragraphs" at bounding box center [187, 79] width 61 height 13
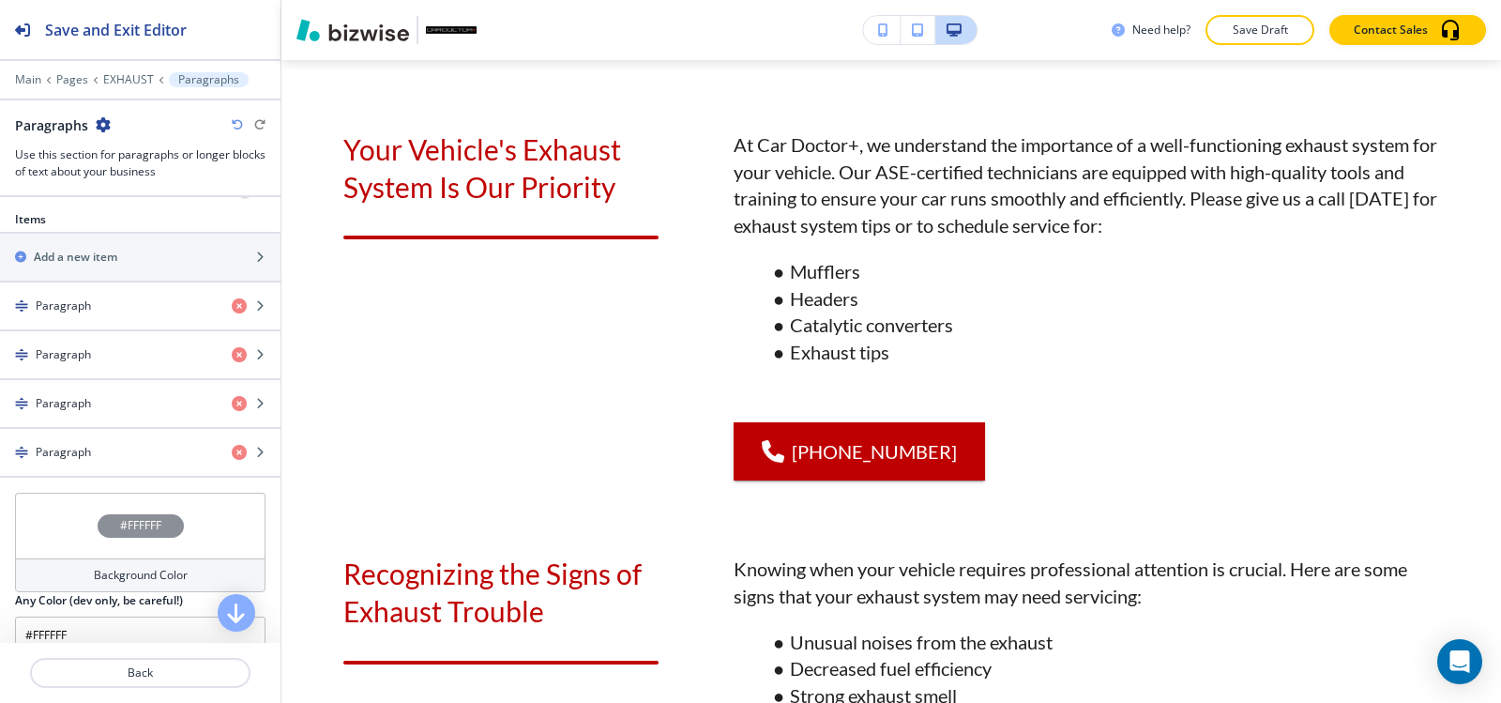
scroll to position [657, 0]
click at [87, 360] on h4 "Paragraph" at bounding box center [63, 353] width 55 height 17
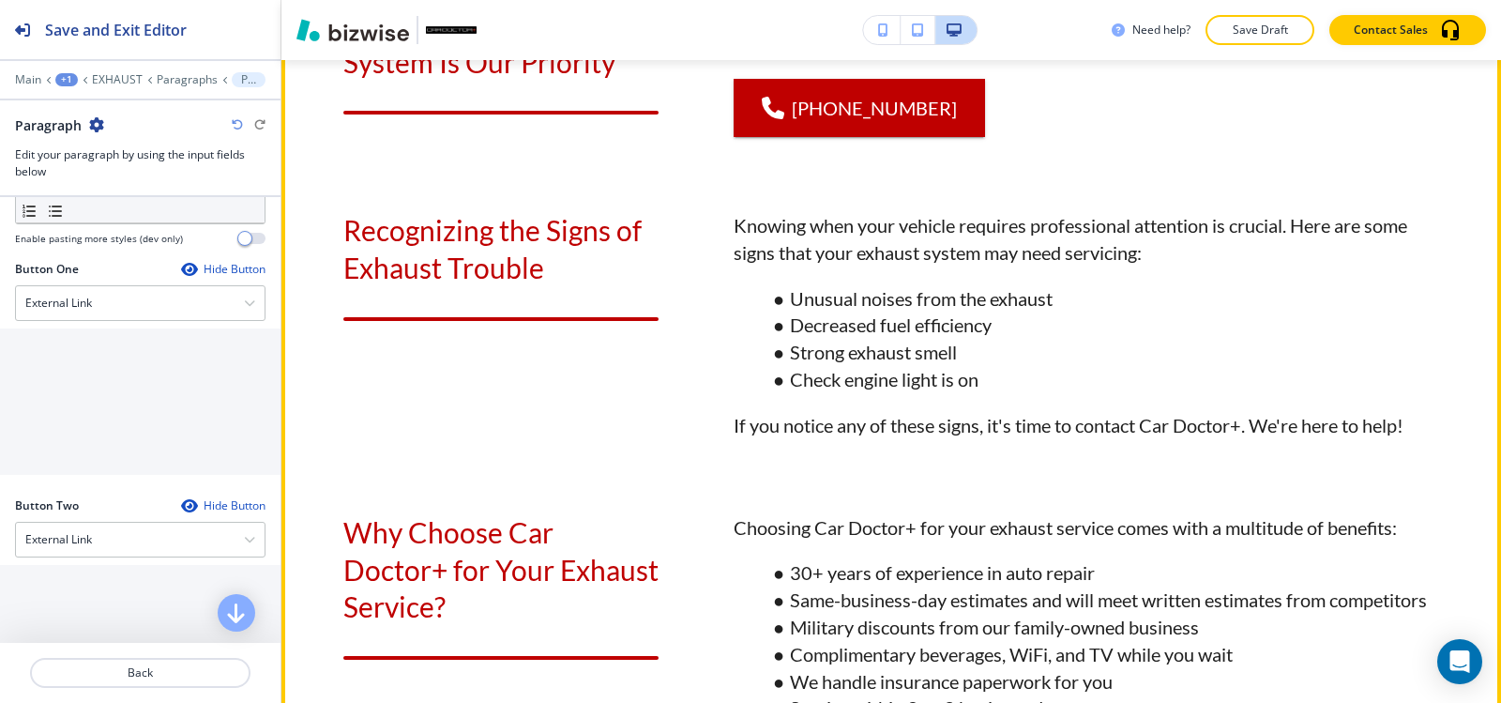
scroll to position [1542, 0]
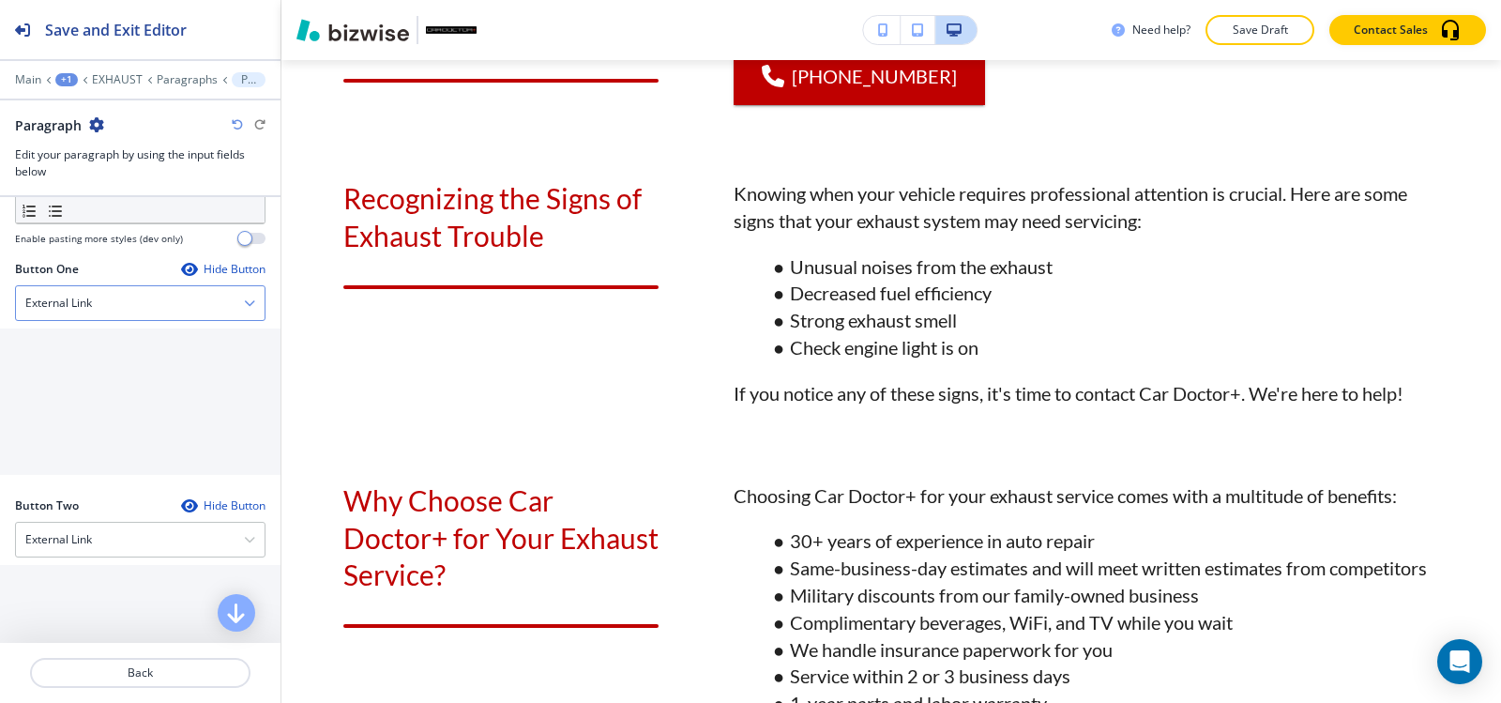
click at [152, 312] on div "External Link" at bounding box center [140, 303] width 249 height 34
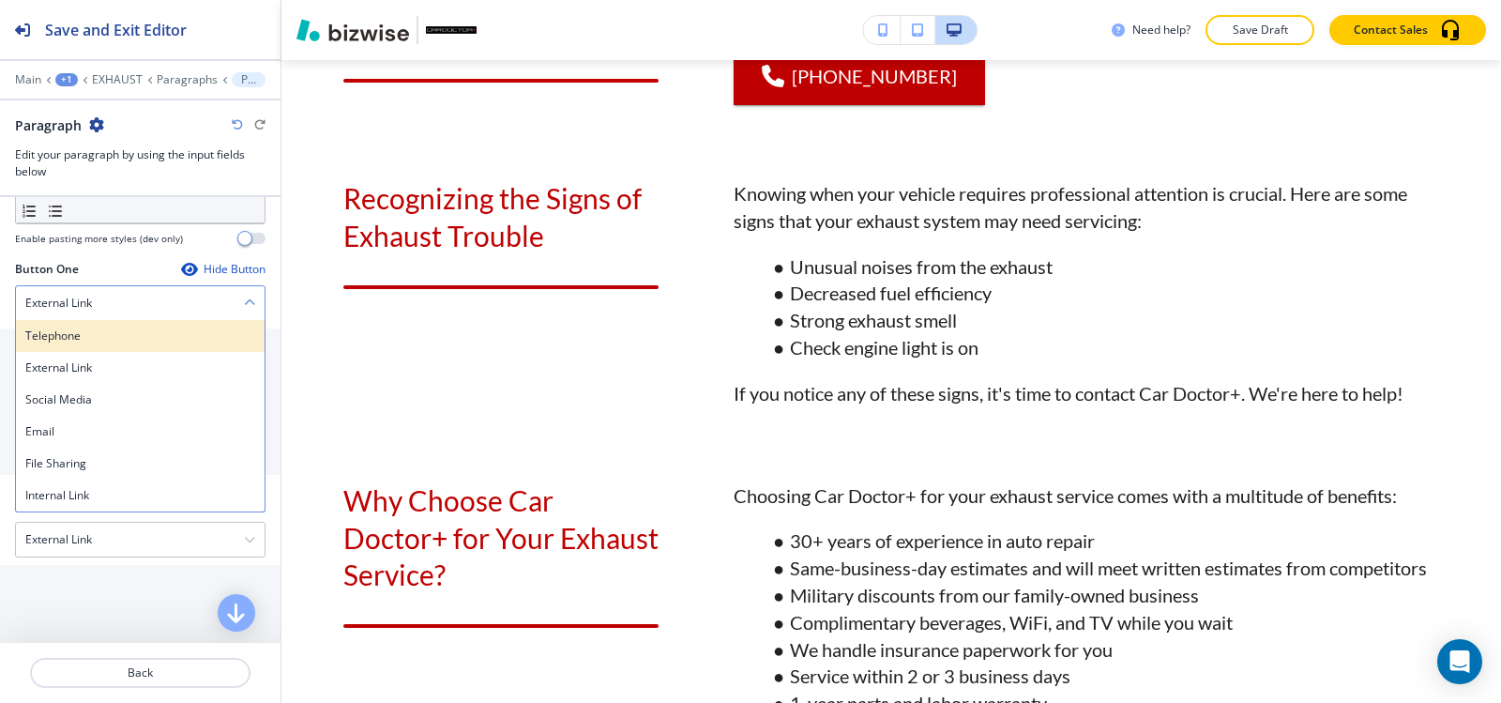
click at [151, 343] on h4 "Telephone" at bounding box center [140, 335] width 230 height 17
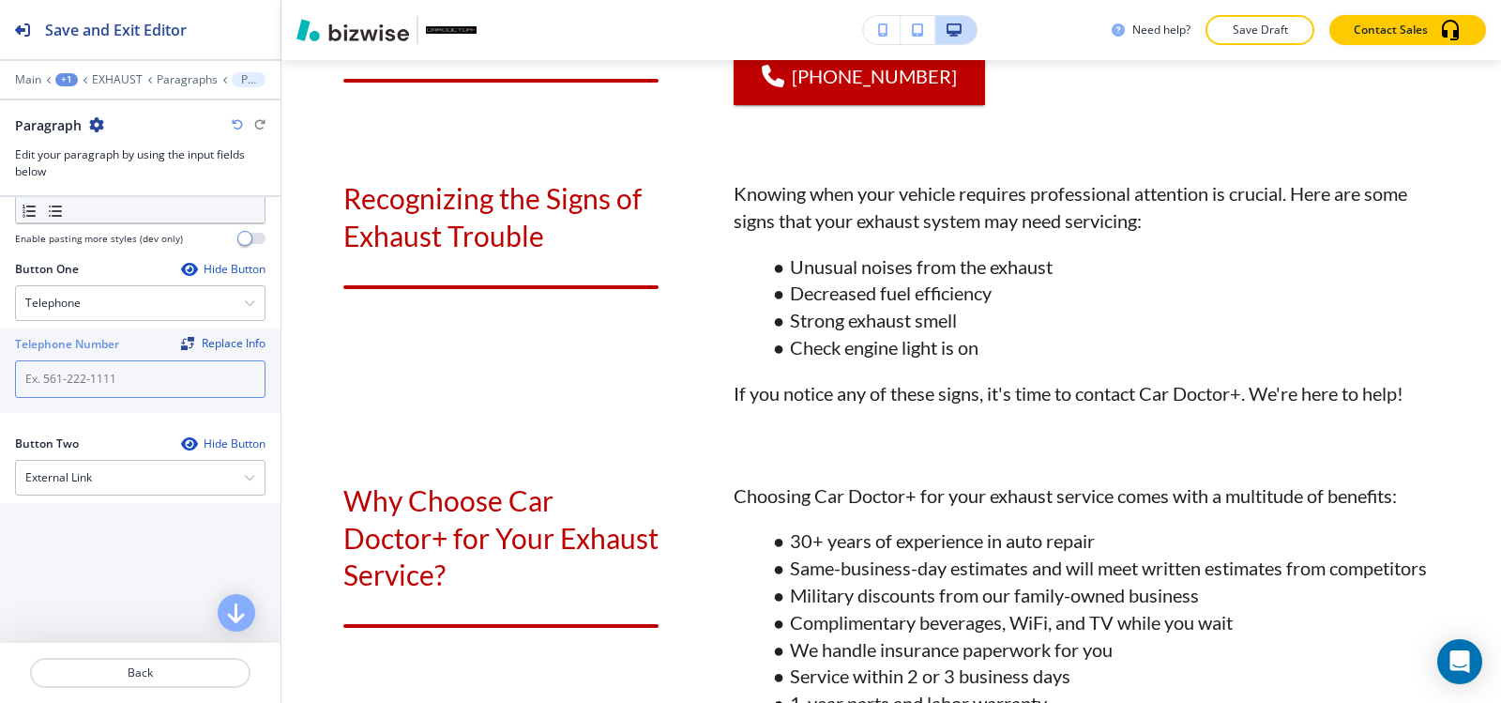
click at [139, 388] on input "text" at bounding box center [140, 379] width 251 height 38
paste input "(540) 216-5232"
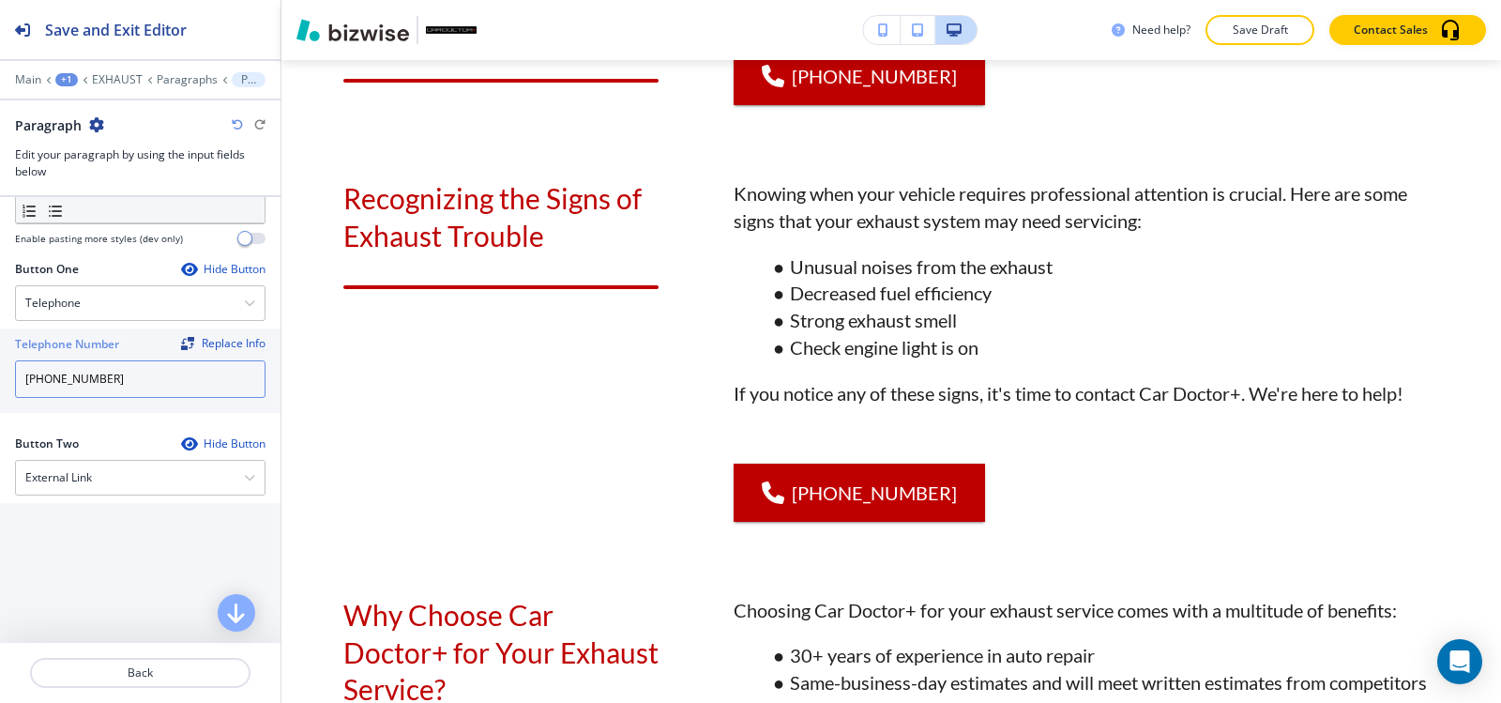
type input "(540) 216-5232"
click at [175, 69] on div at bounding box center [140, 66] width 281 height 11
click at [173, 82] on p "Paragraphs" at bounding box center [187, 79] width 61 height 13
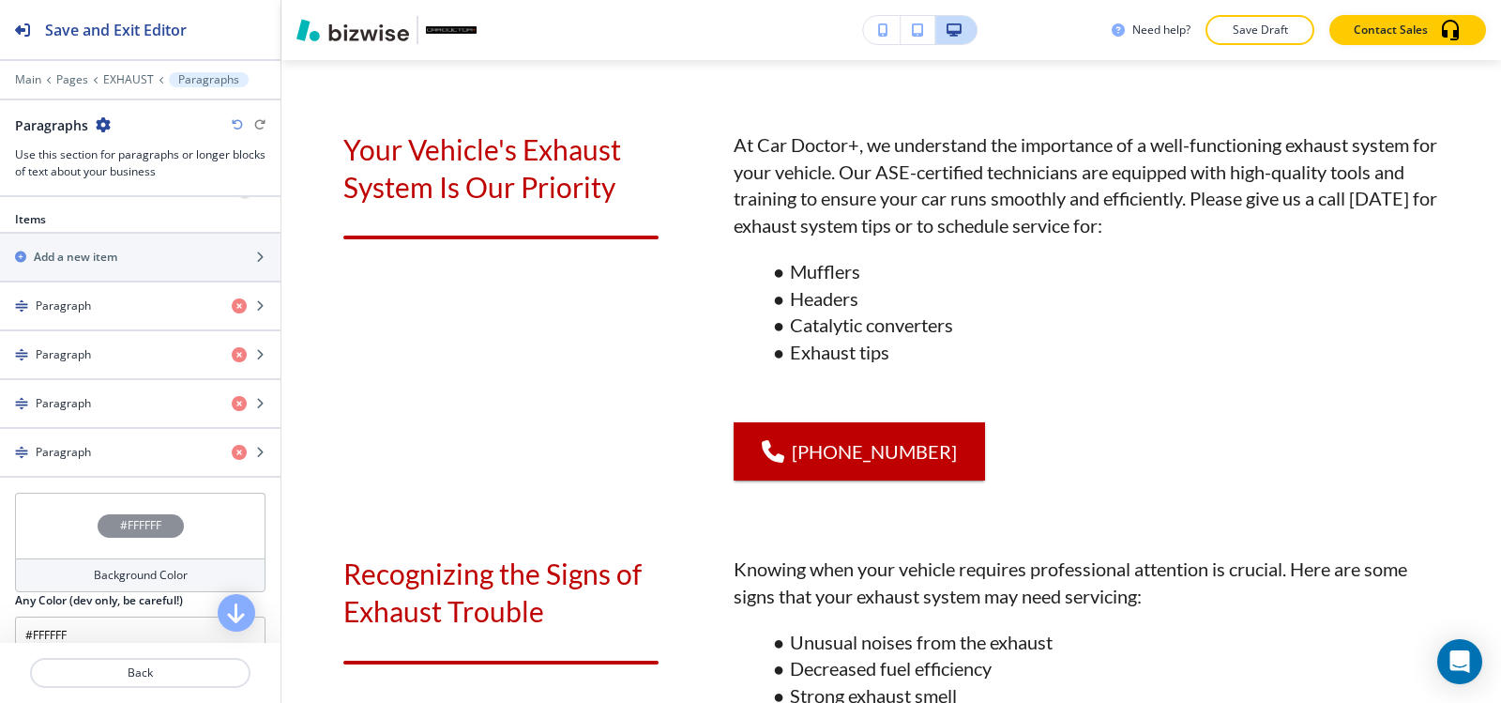
scroll to position [657, 0]
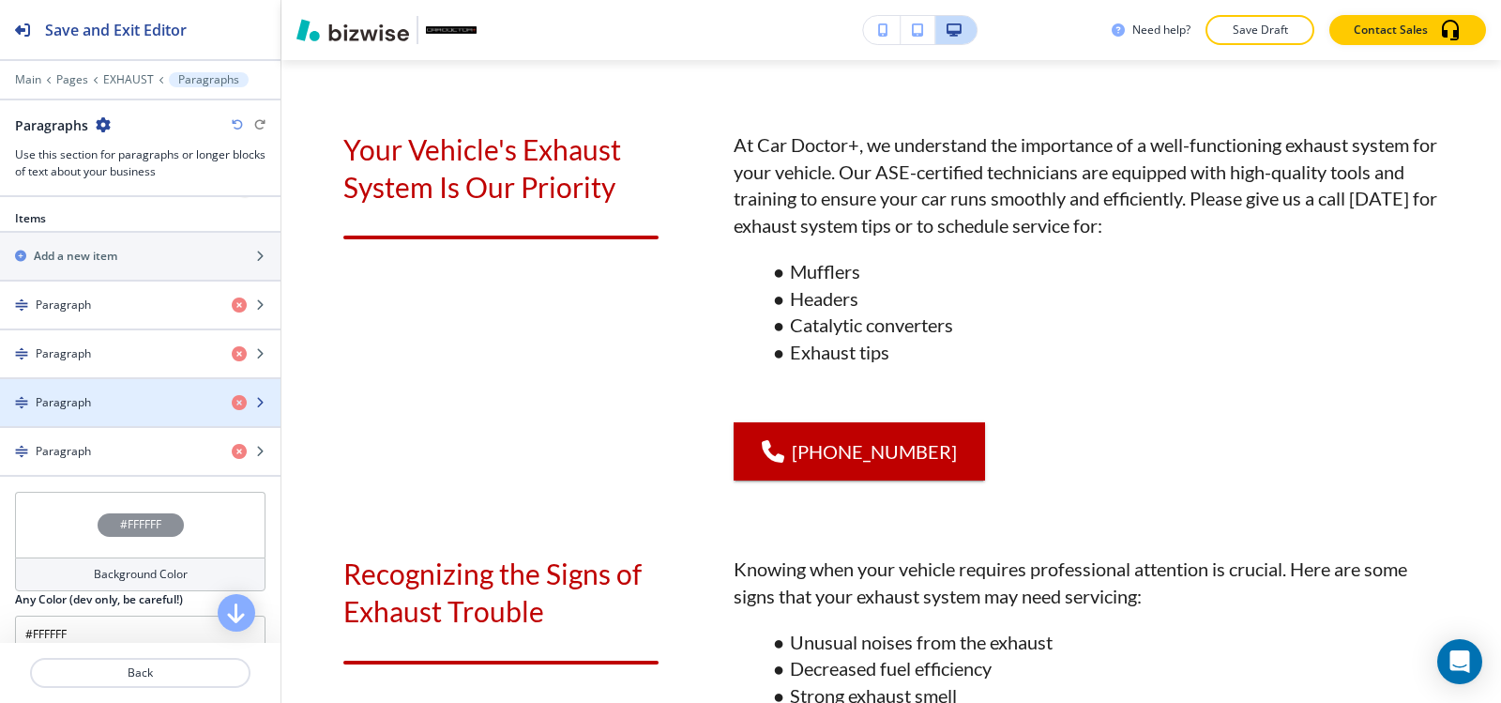
click at [121, 405] on div "Paragraph" at bounding box center [108, 402] width 217 height 17
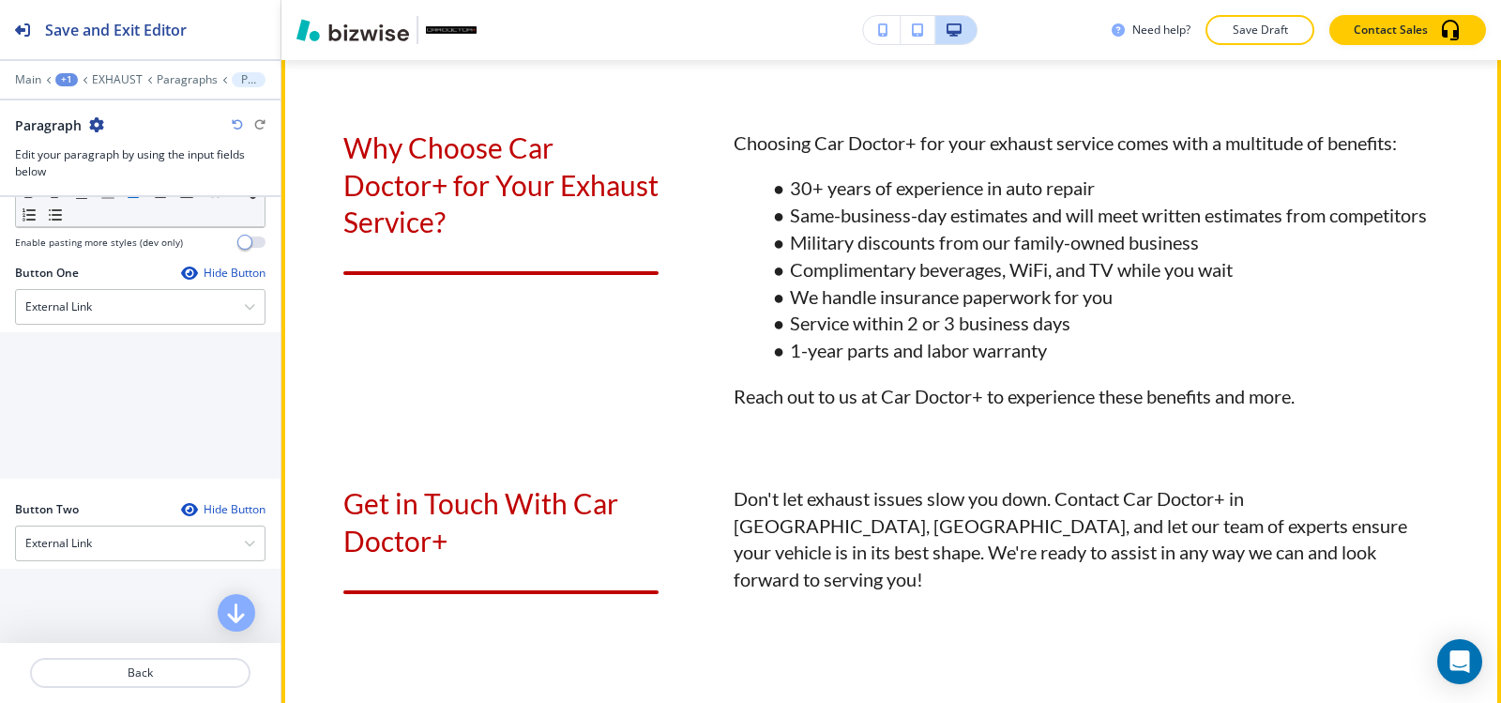
scroll to position [2012, 0]
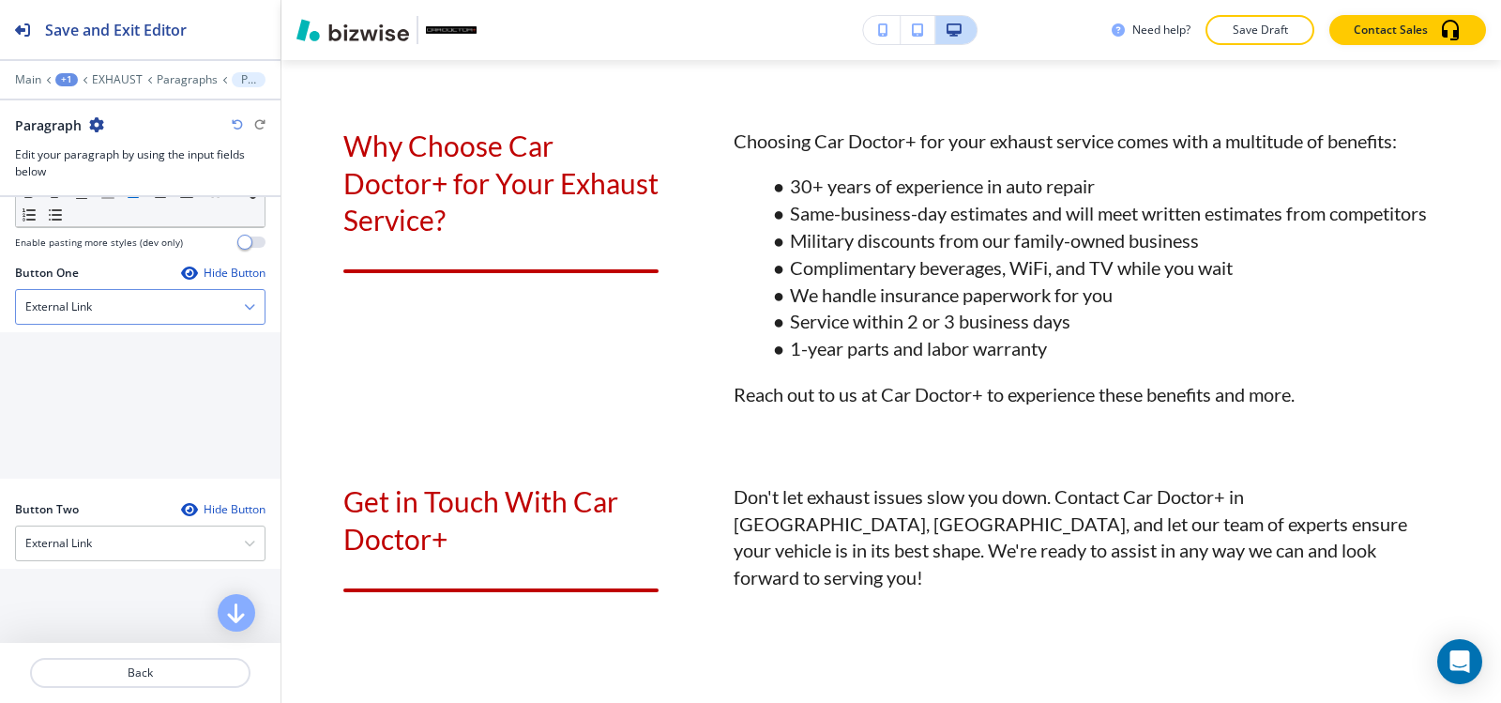
click at [111, 309] on div "External Link" at bounding box center [140, 307] width 249 height 34
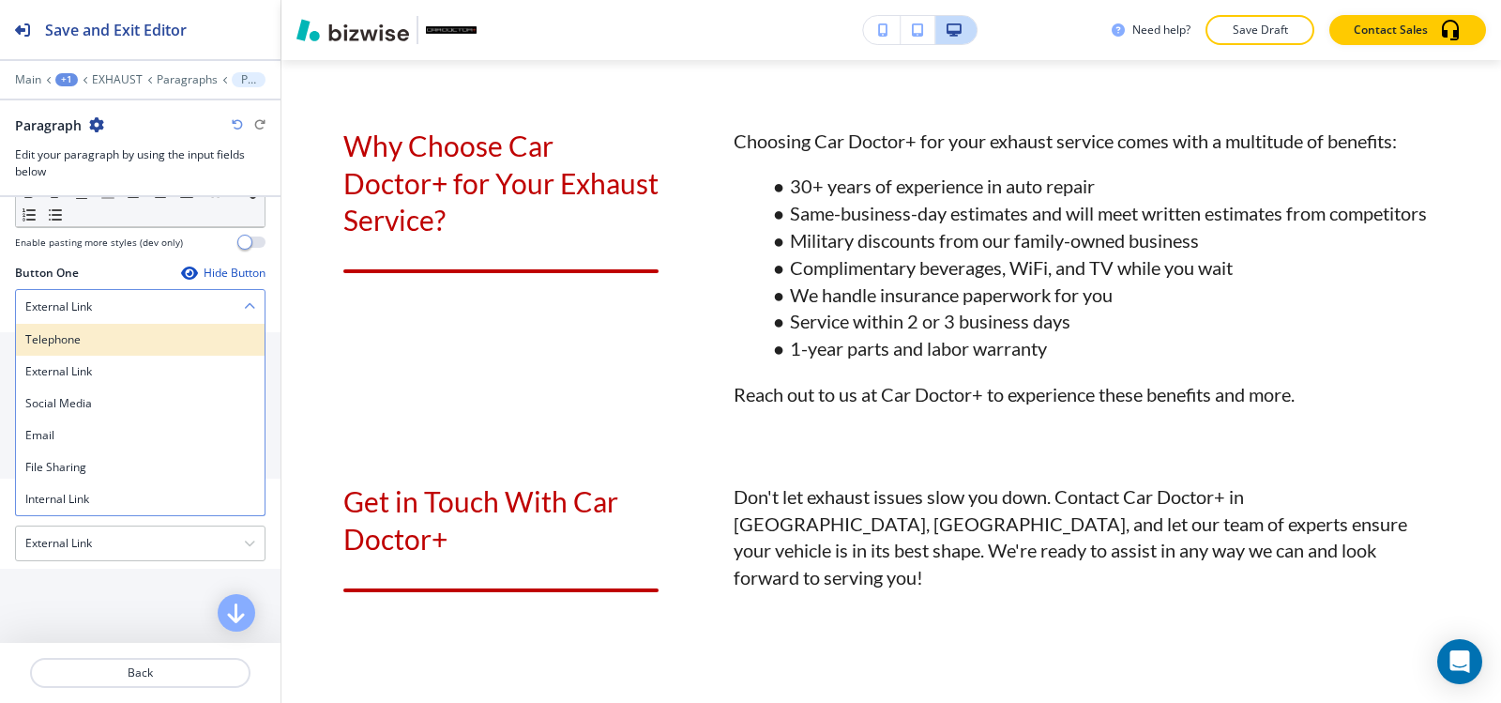
click at [108, 343] on h4 "Telephone" at bounding box center [140, 339] width 230 height 17
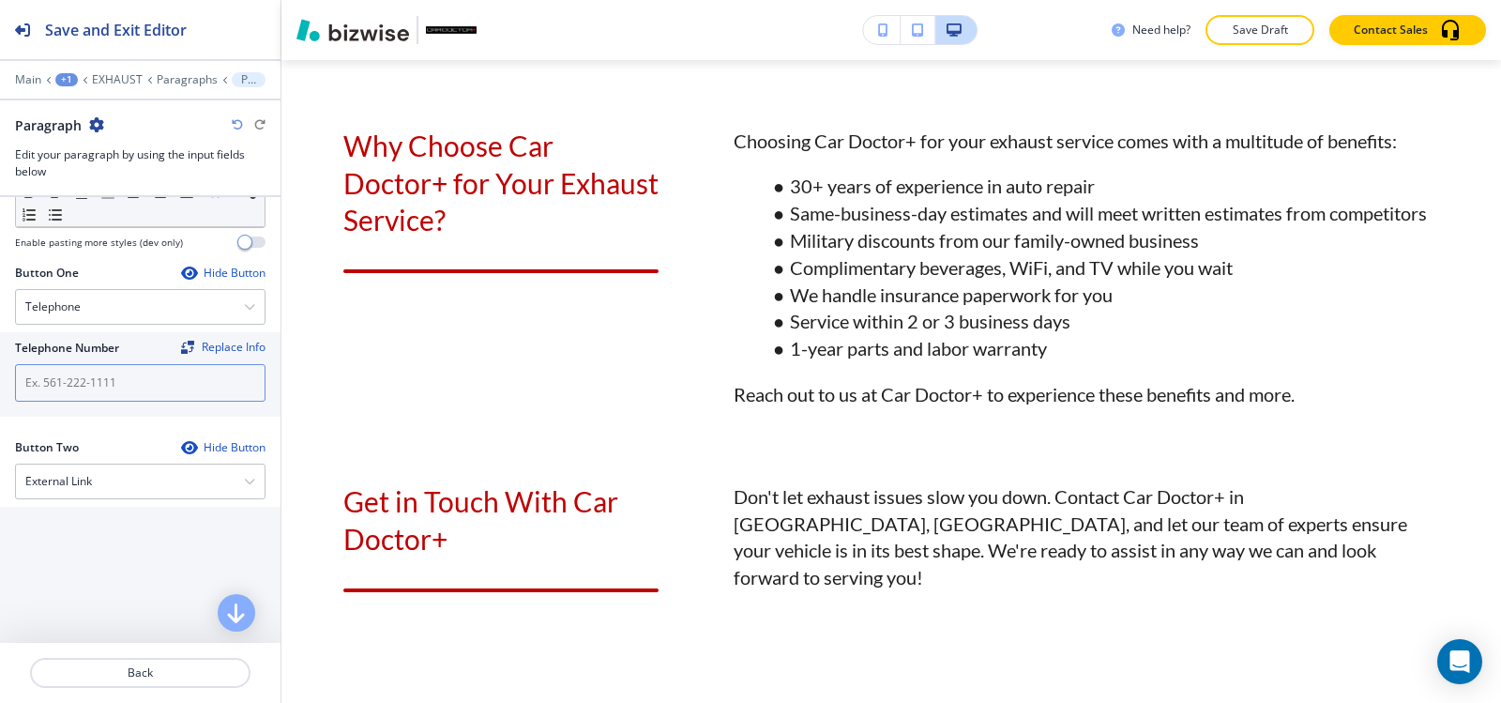
click at [99, 369] on input "text" at bounding box center [140, 383] width 251 height 38
paste input "(540) 216-5232"
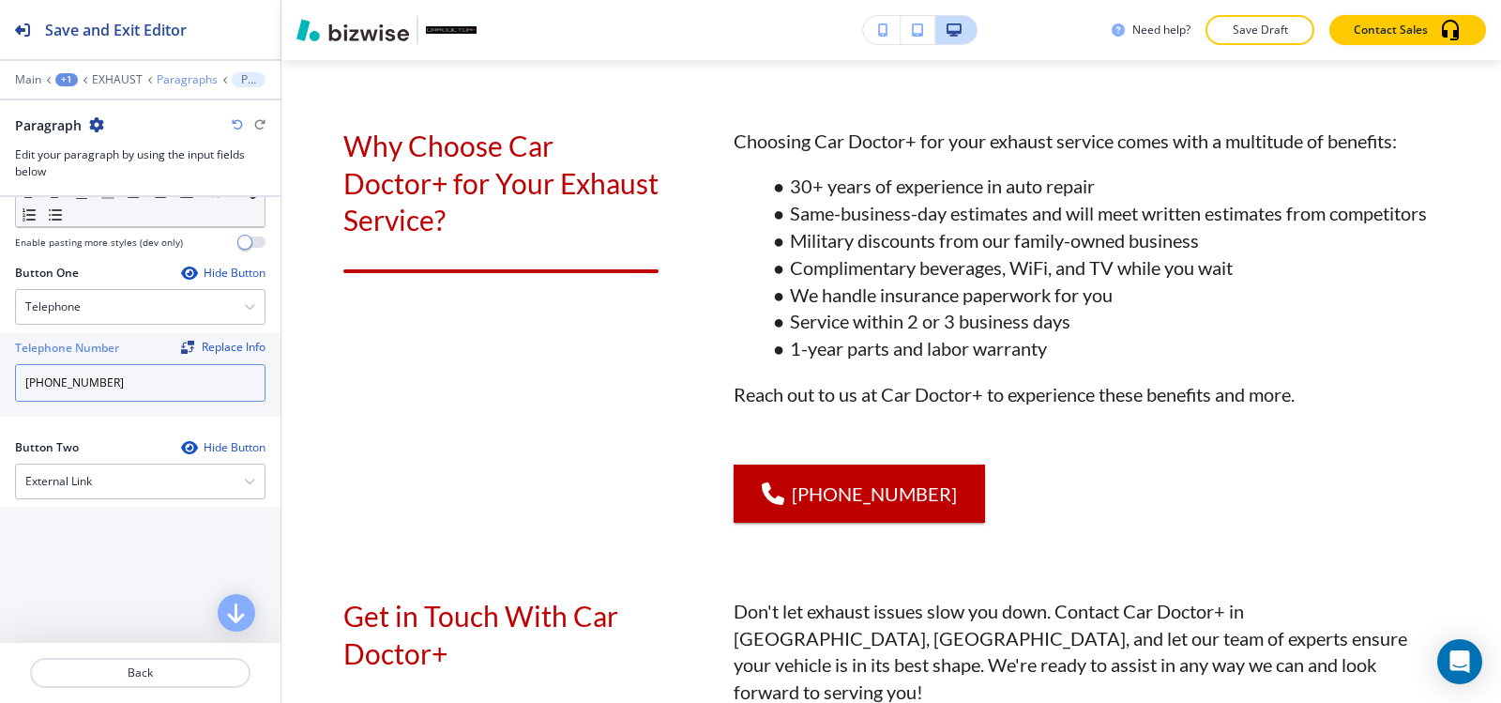
type input "(540) 216-5232"
click at [159, 84] on p "Paragraphs" at bounding box center [187, 79] width 61 height 13
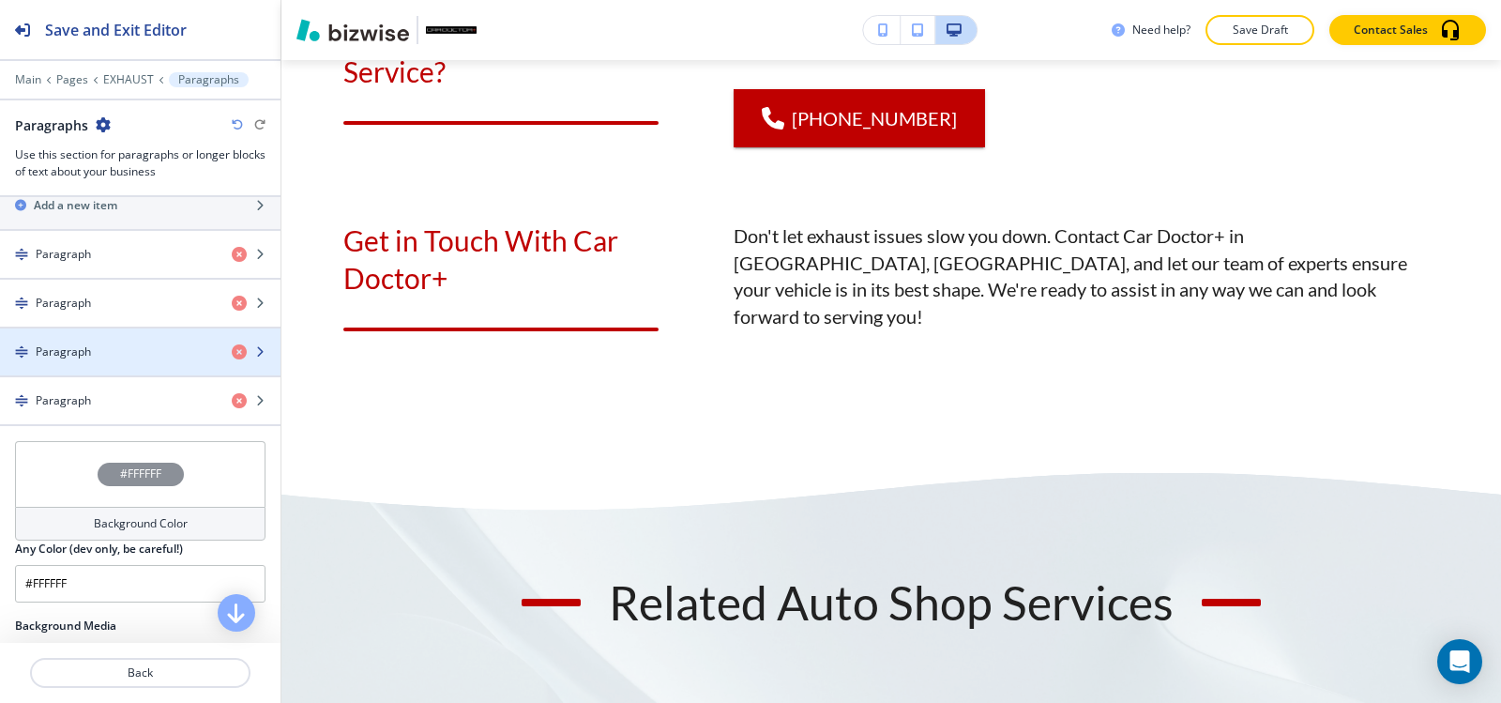
scroll to position [751, 0]
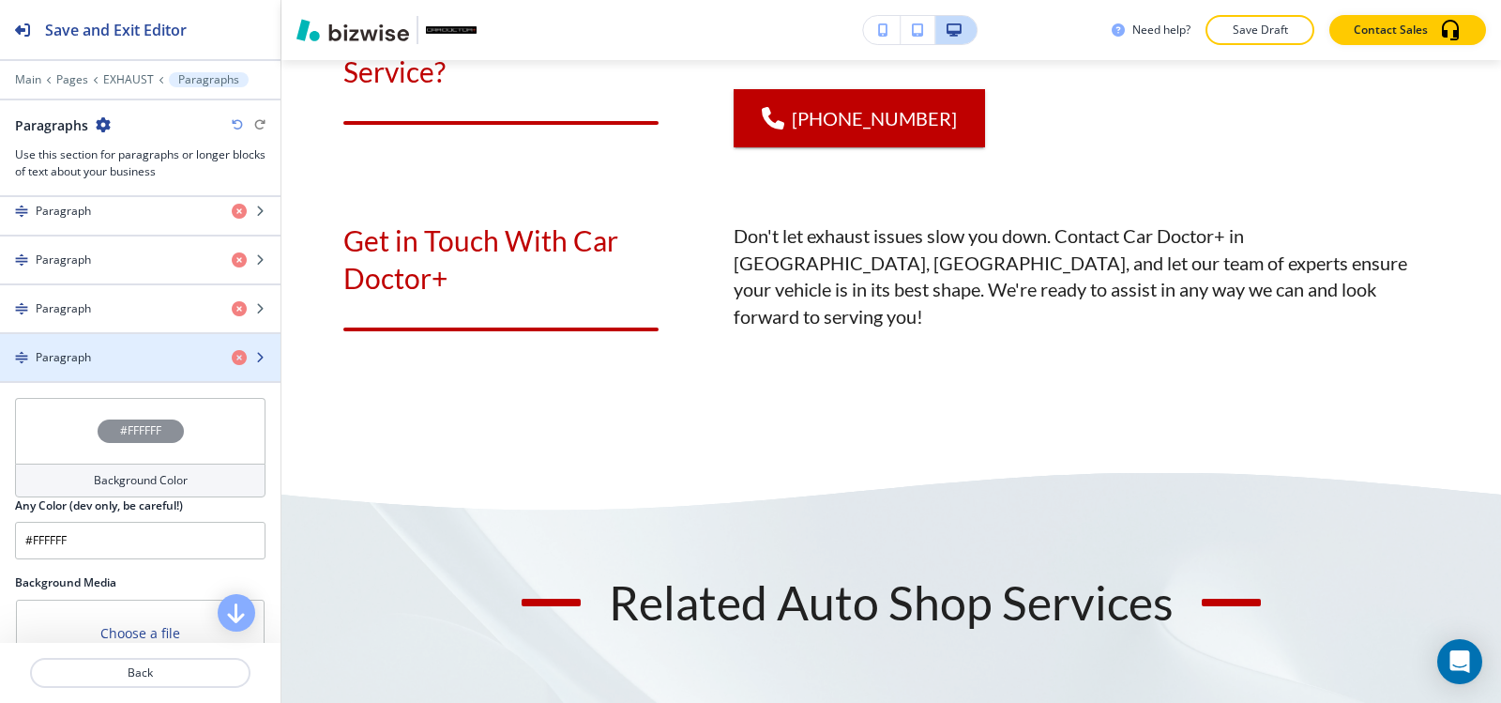
click at [114, 371] on div "button" at bounding box center [140, 373] width 281 height 15
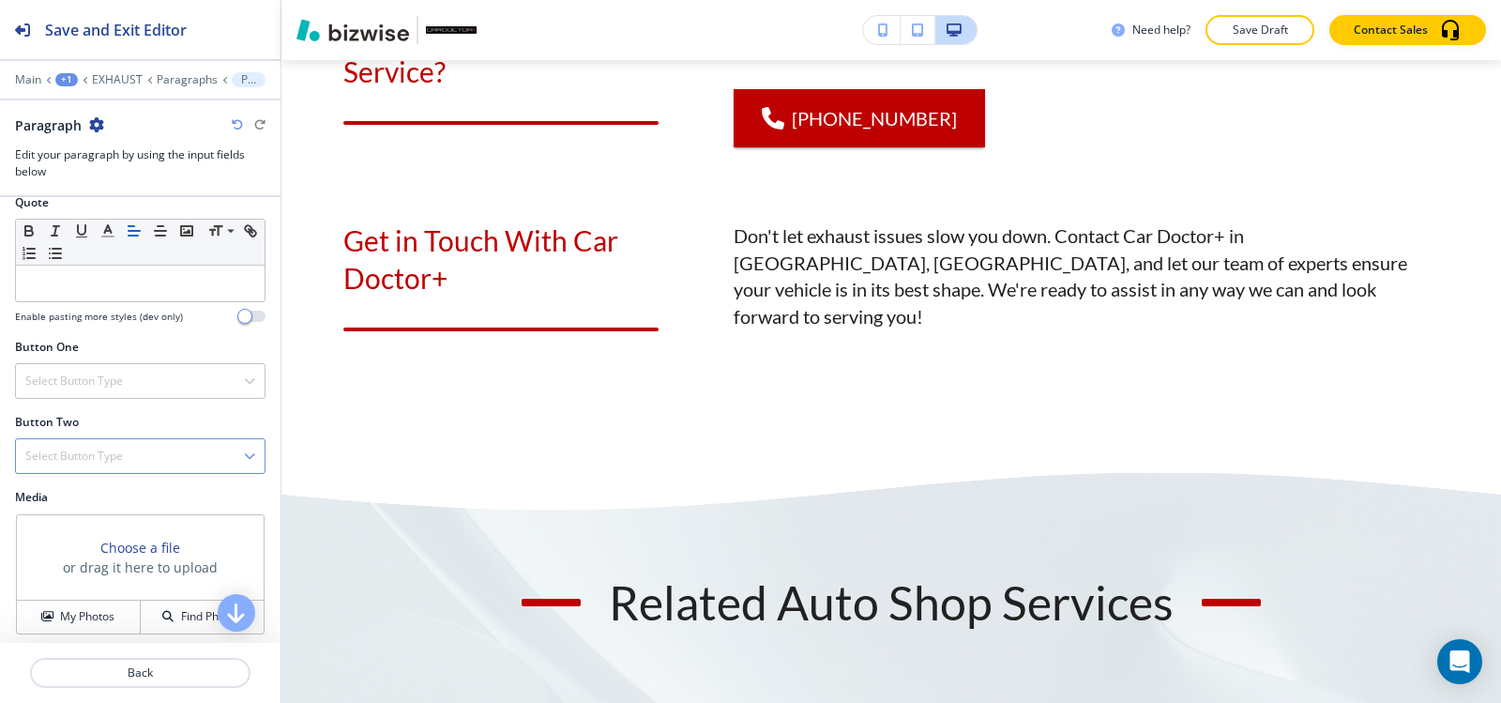
scroll to position [680, 0]
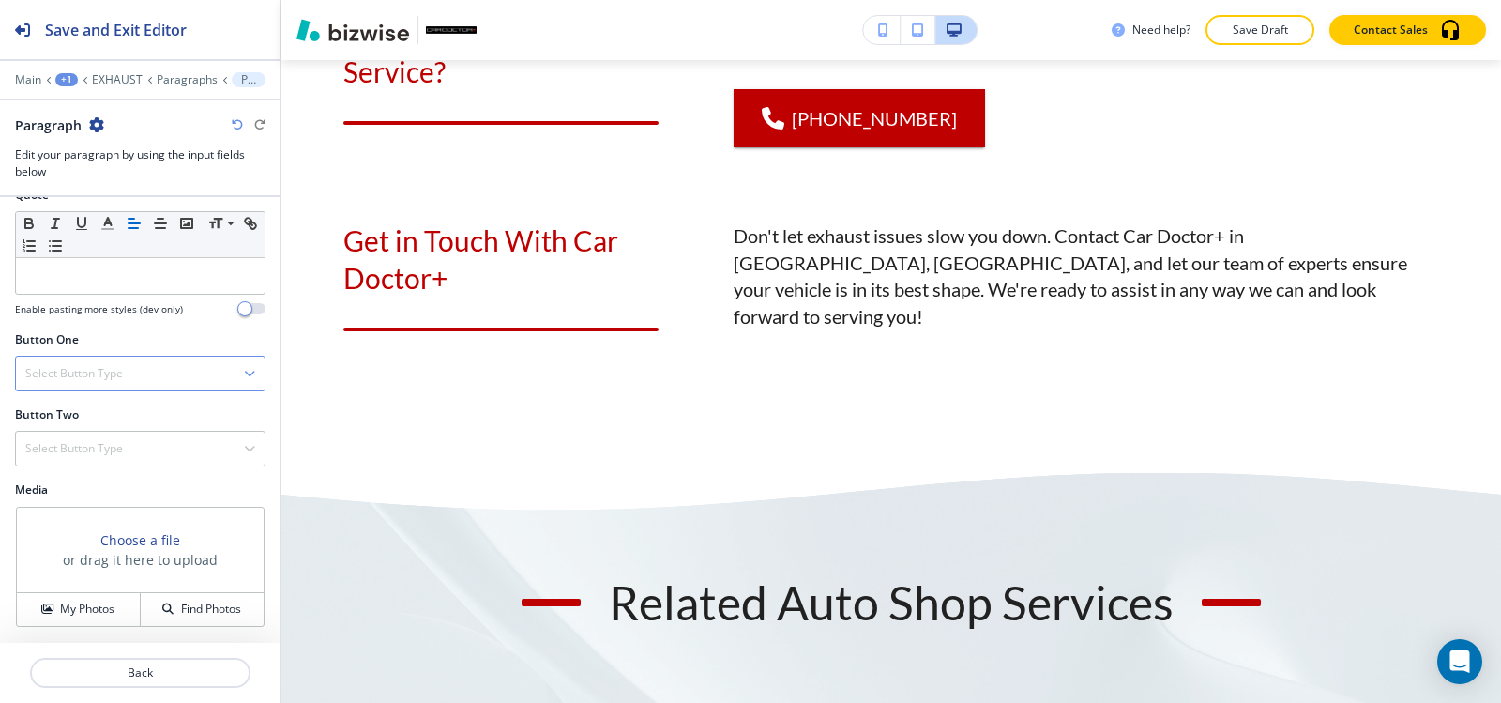
click at [73, 371] on h4 "Select Button Type" at bounding box center [74, 373] width 98 height 17
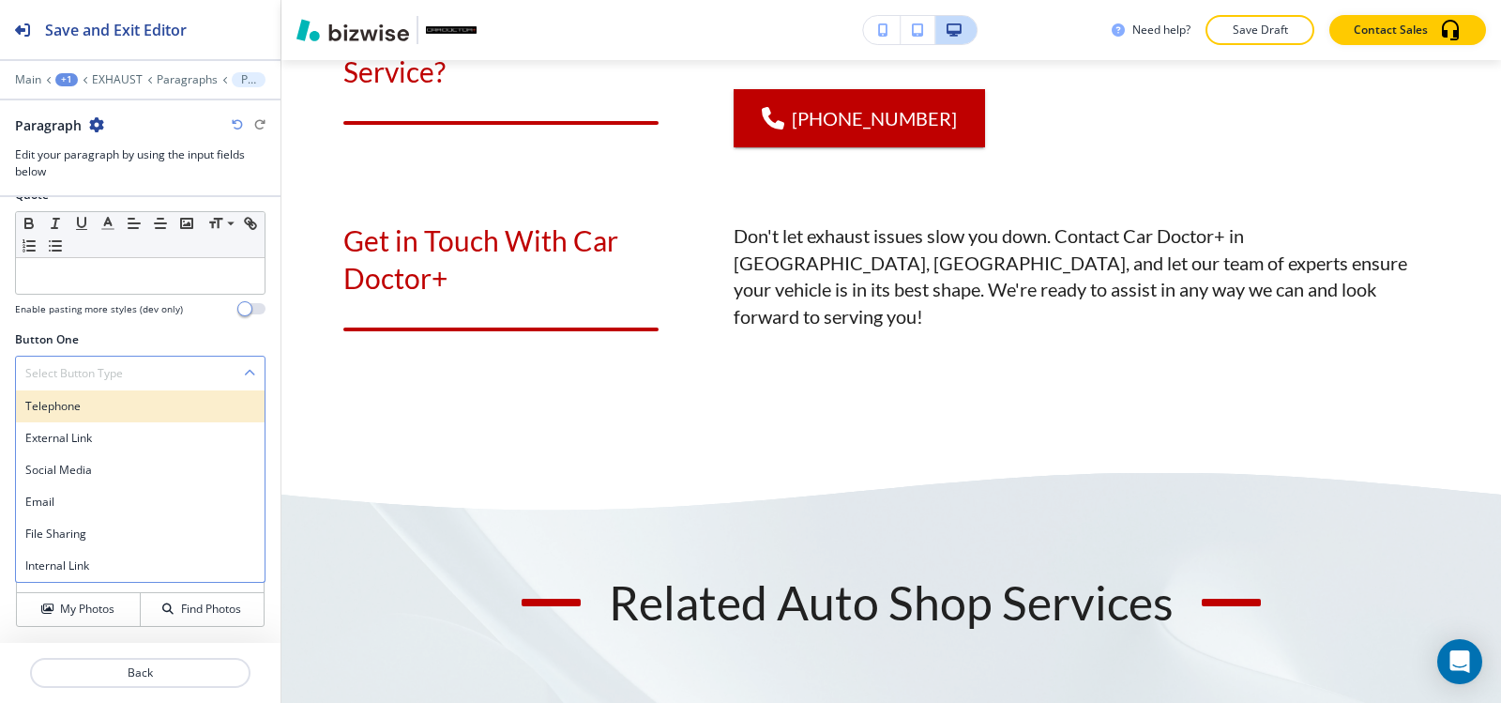
click at [70, 398] on h4 "Telephone" at bounding box center [140, 406] width 230 height 17
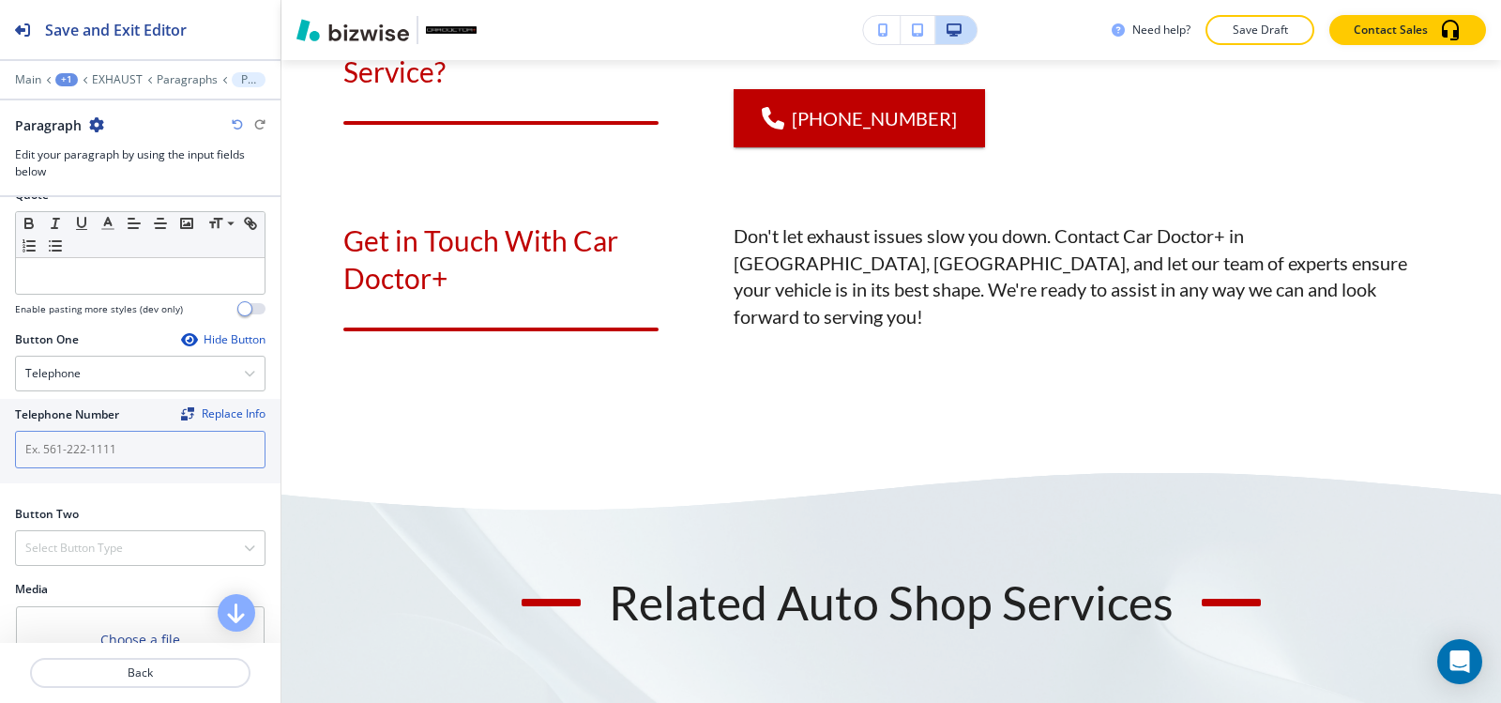
click at [68, 433] on input "text" at bounding box center [140, 450] width 251 height 38
paste input "(540) 216-5232"
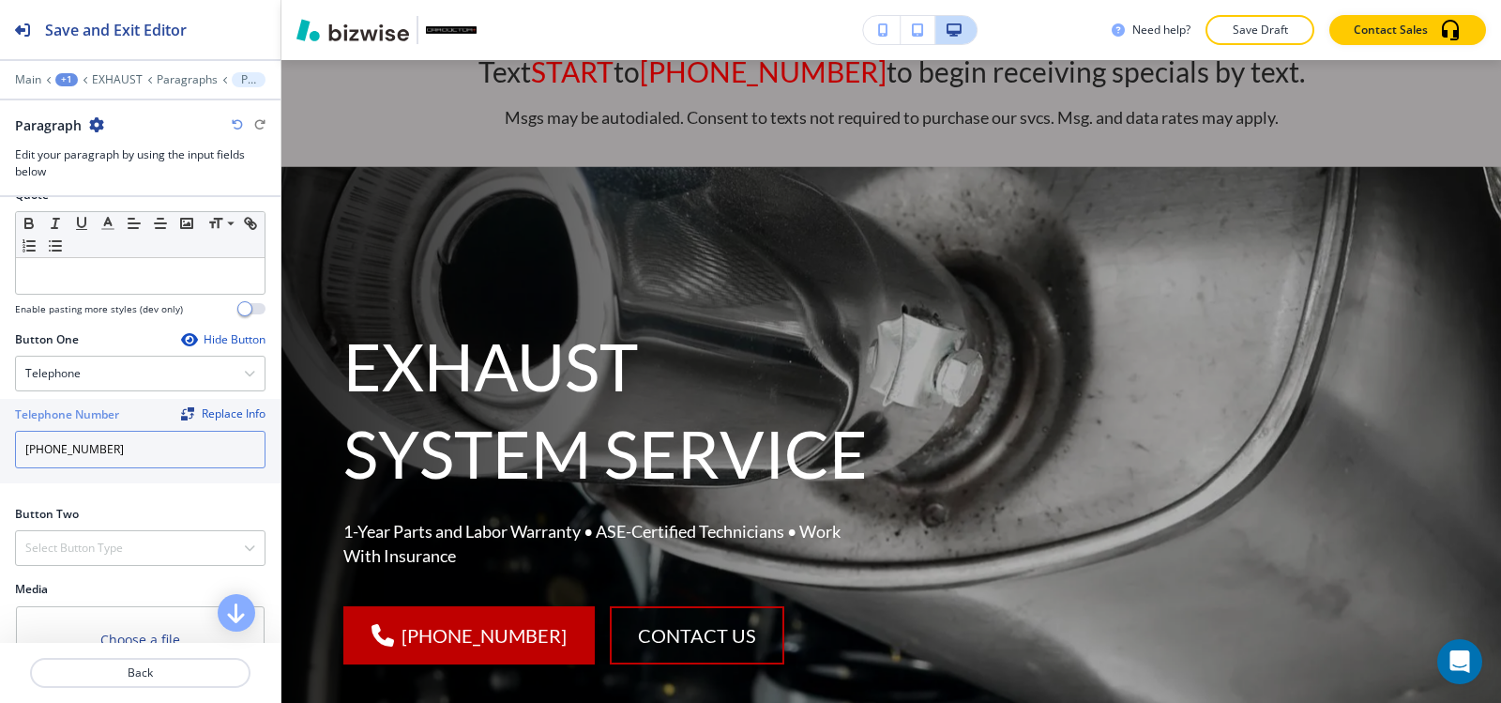
scroll to position [0, 0]
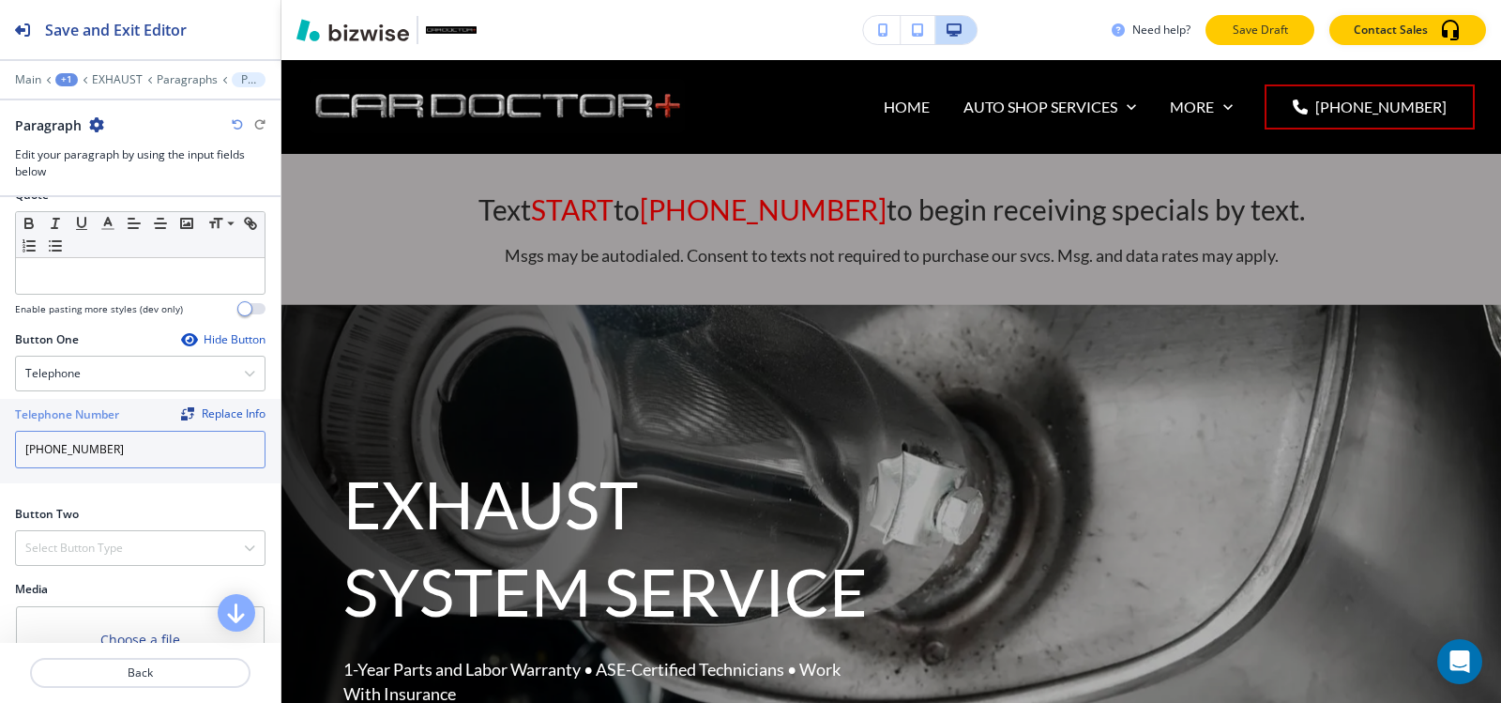
type input "(540) 216-5232"
click at [1258, 32] on p "Save Draft" at bounding box center [1260, 30] width 60 height 17
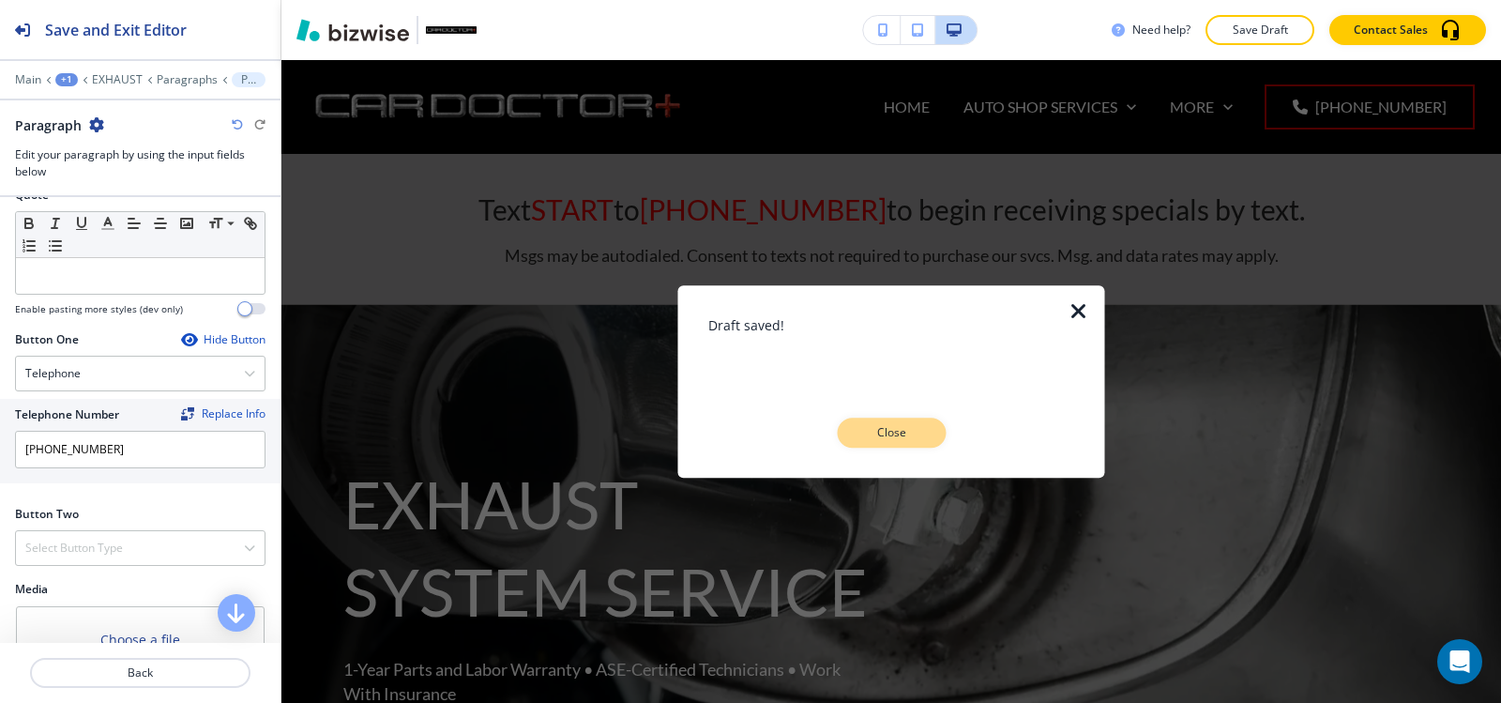
click at [925, 432] on button "Close" at bounding box center [891, 433] width 109 height 30
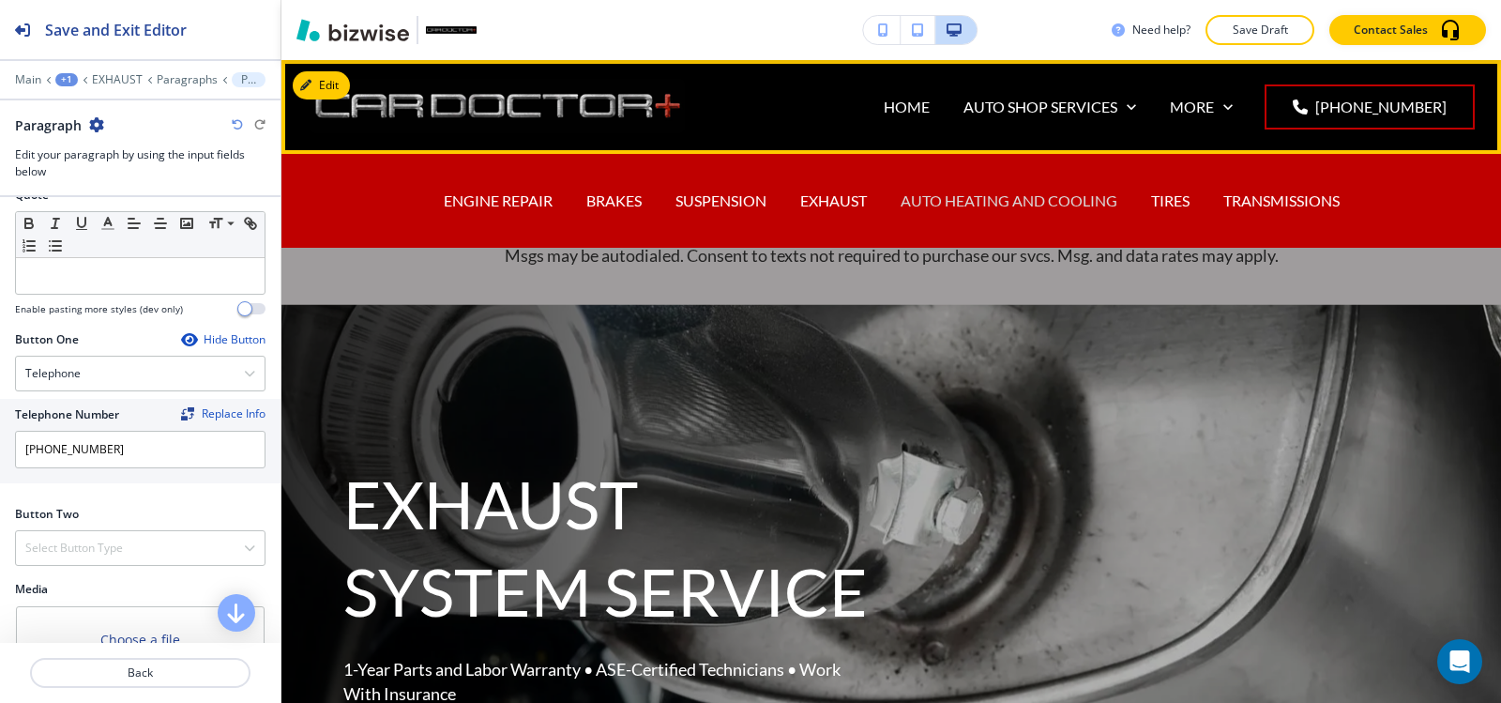
click at [927, 210] on p "AUTO HEATING AND COOLING" at bounding box center [1009, 201] width 217 height 22
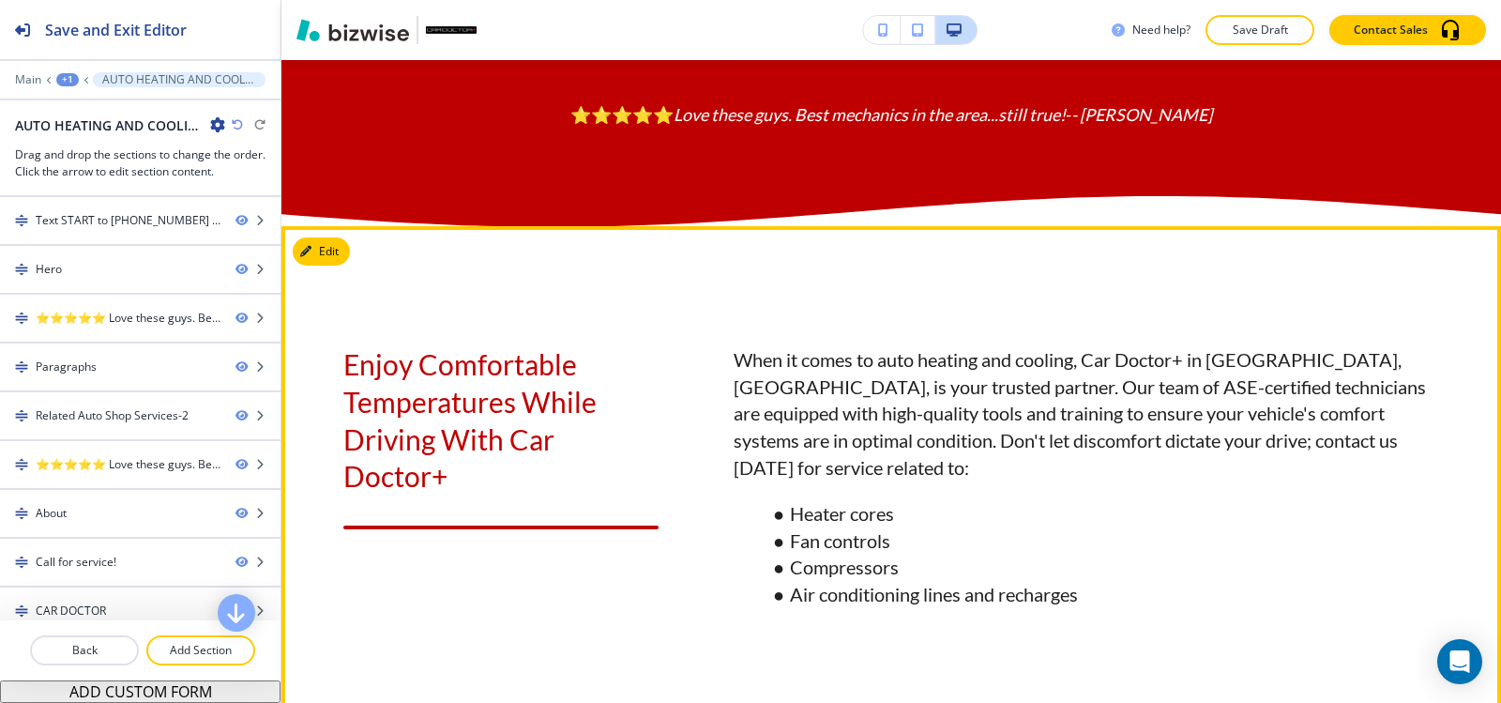
scroll to position [1032, 0]
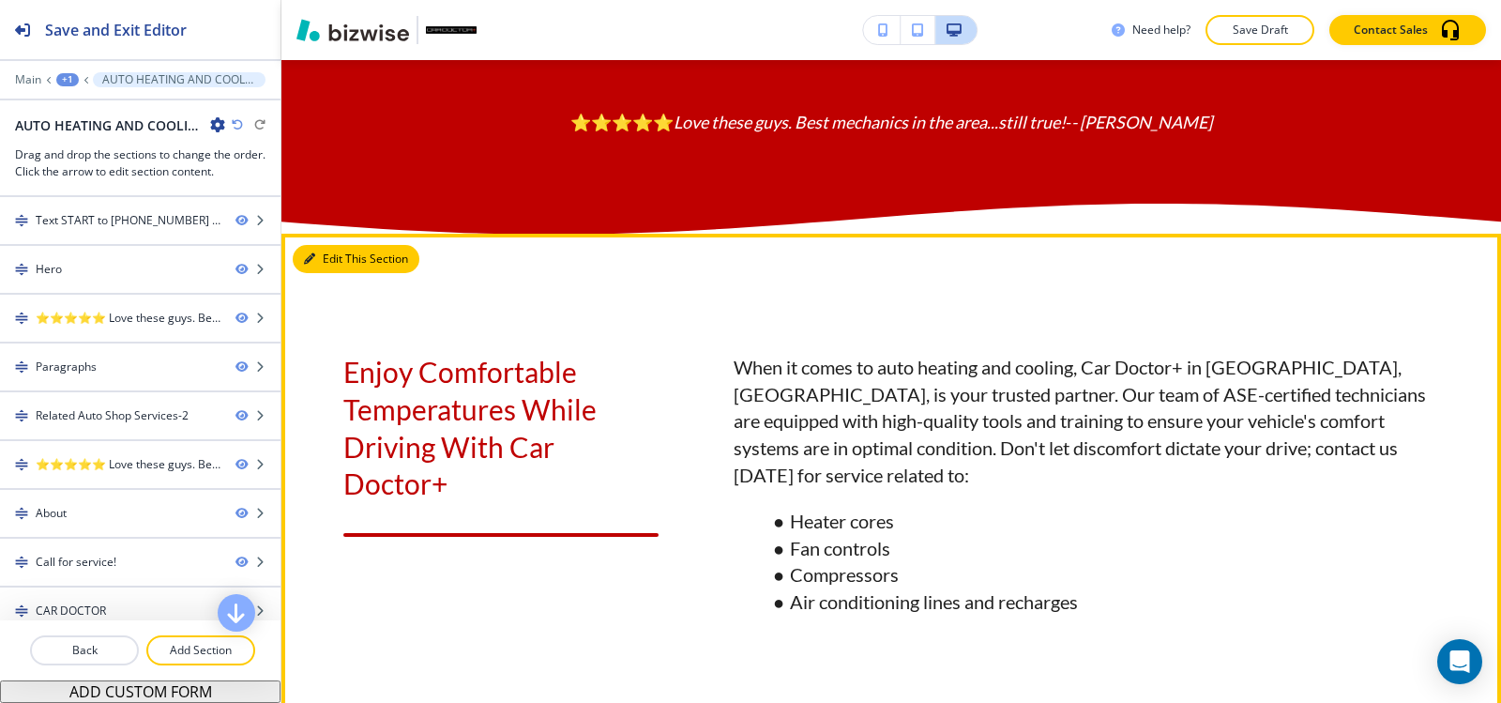
click at [332, 273] on button "Edit This Section" at bounding box center [356, 259] width 127 height 28
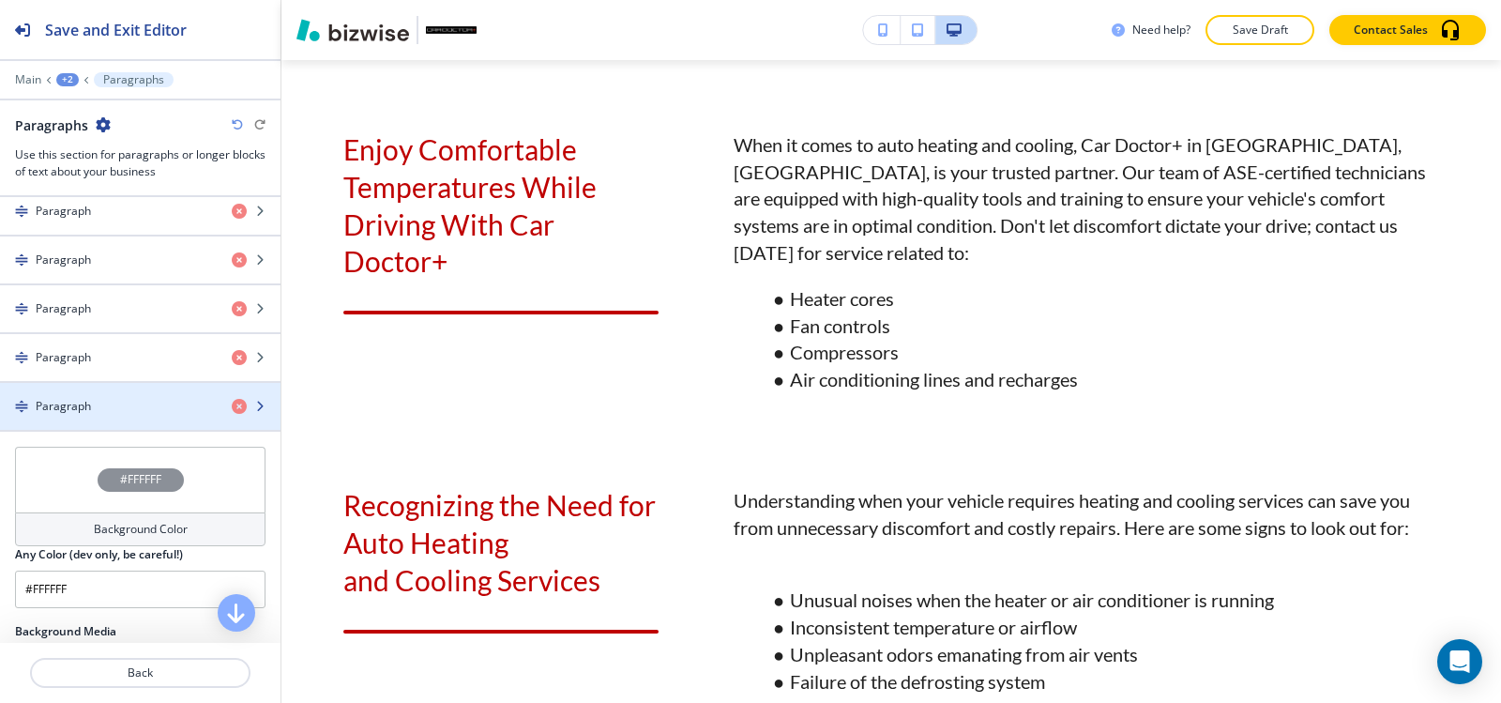
scroll to position [563, 0]
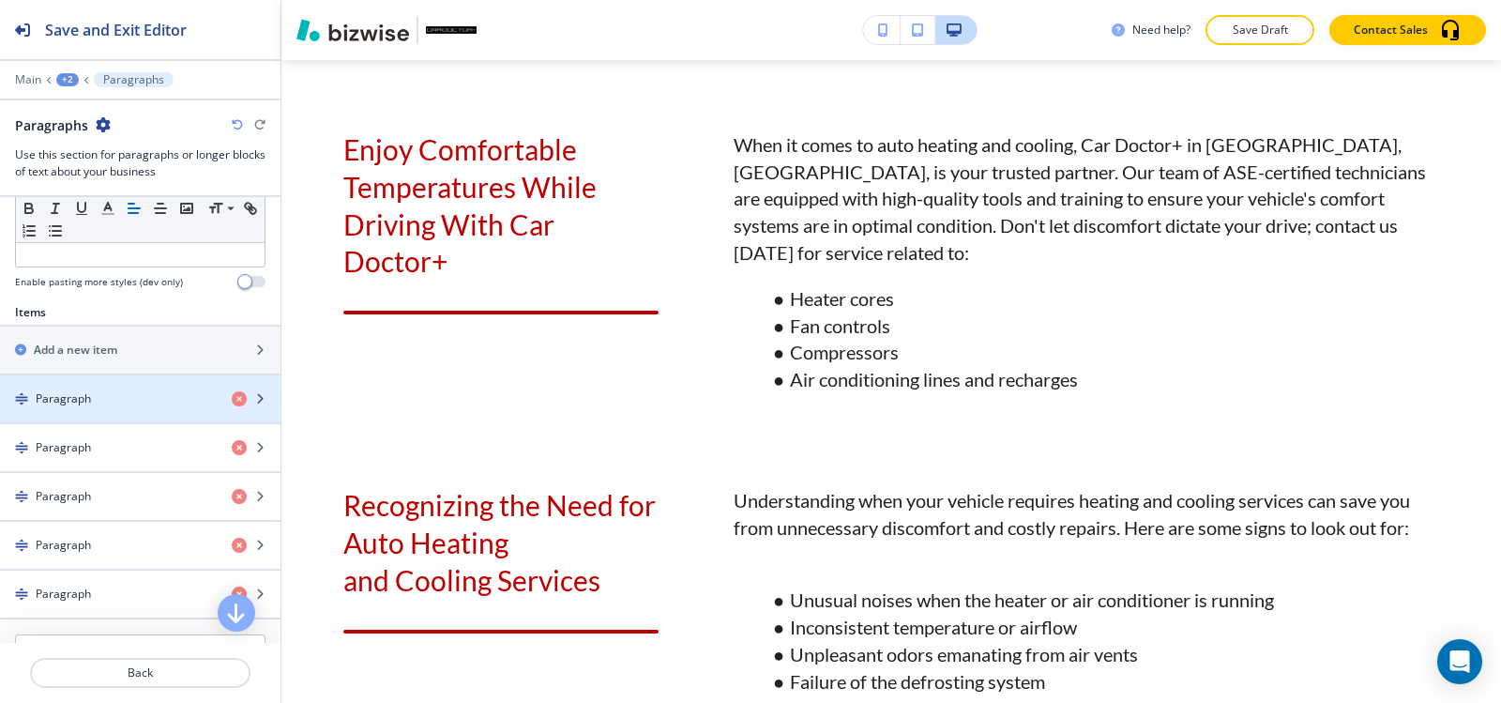
click at [129, 413] on div "button" at bounding box center [140, 414] width 281 height 15
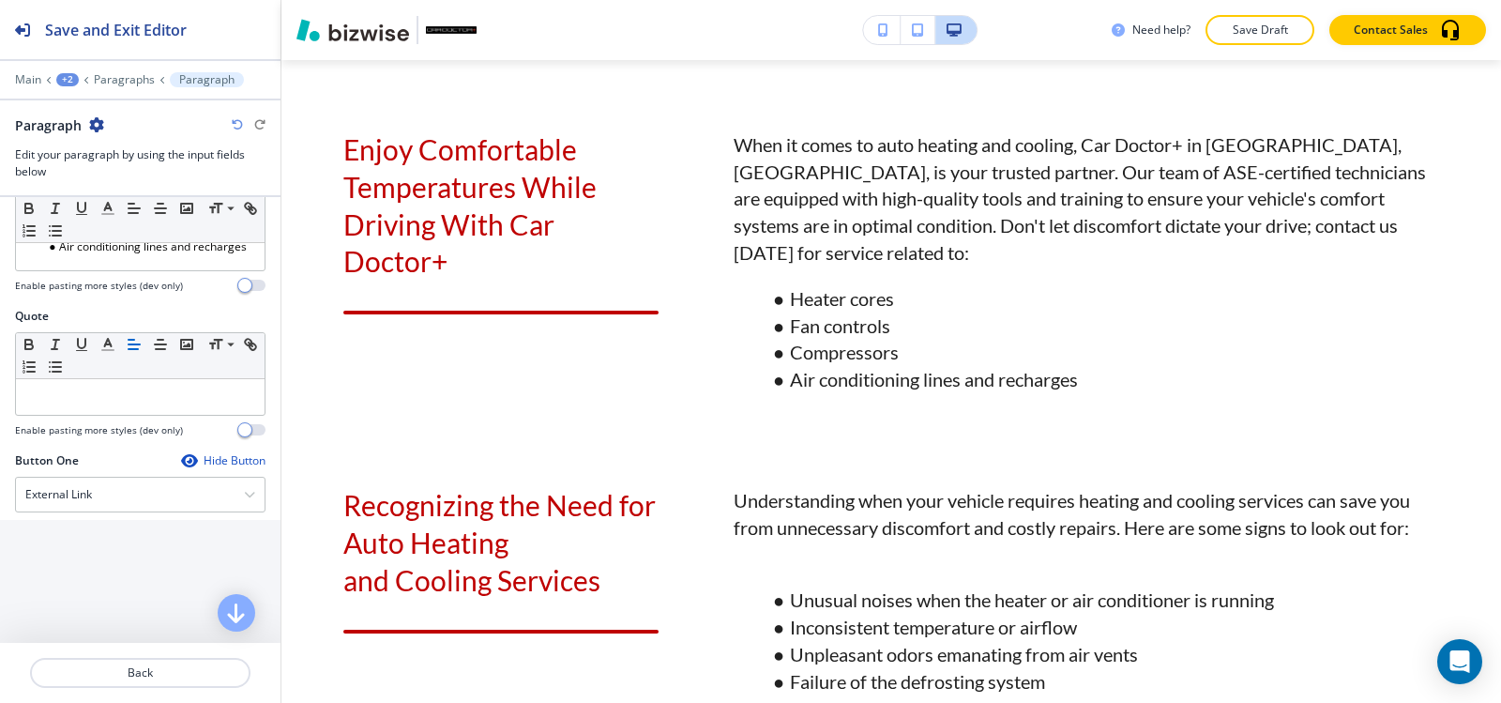
scroll to position [751, 0]
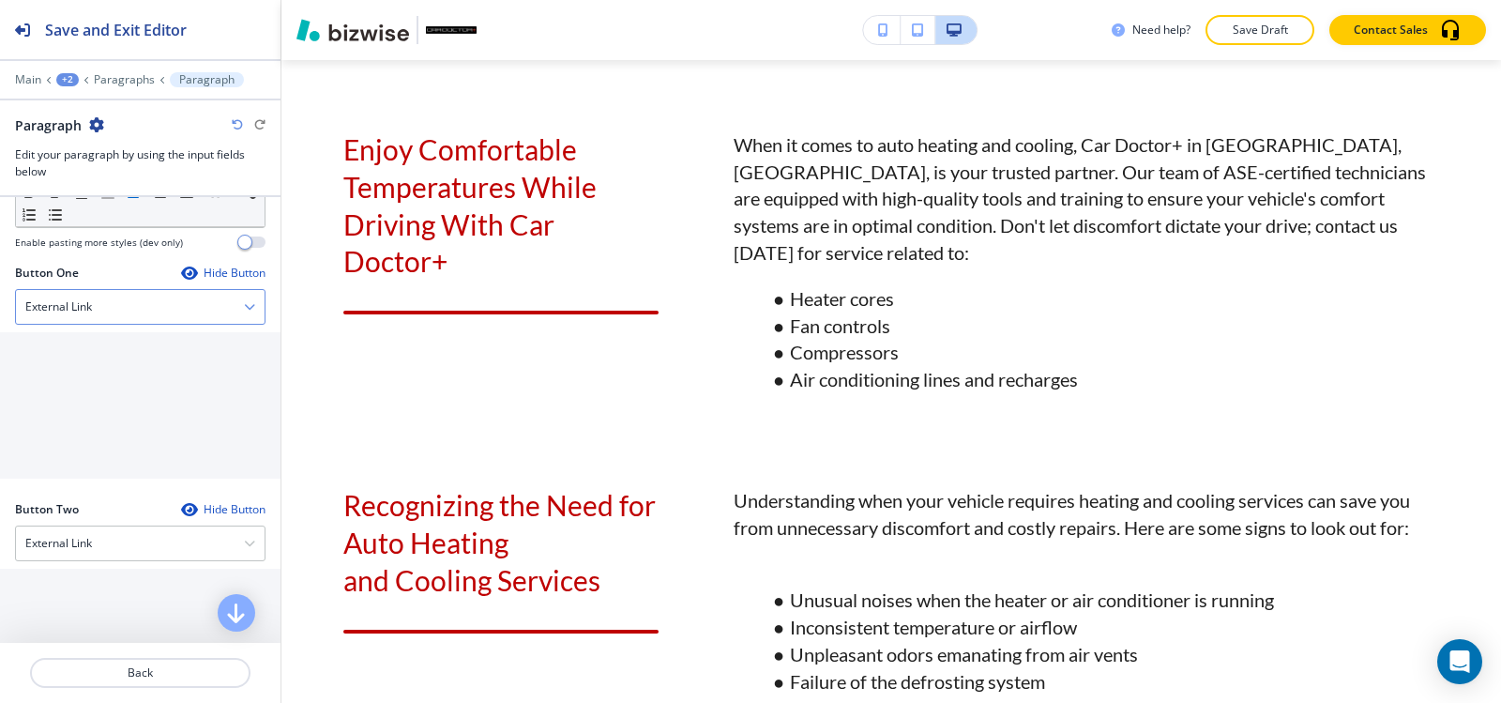
click at [144, 304] on div "External Link" at bounding box center [140, 307] width 249 height 34
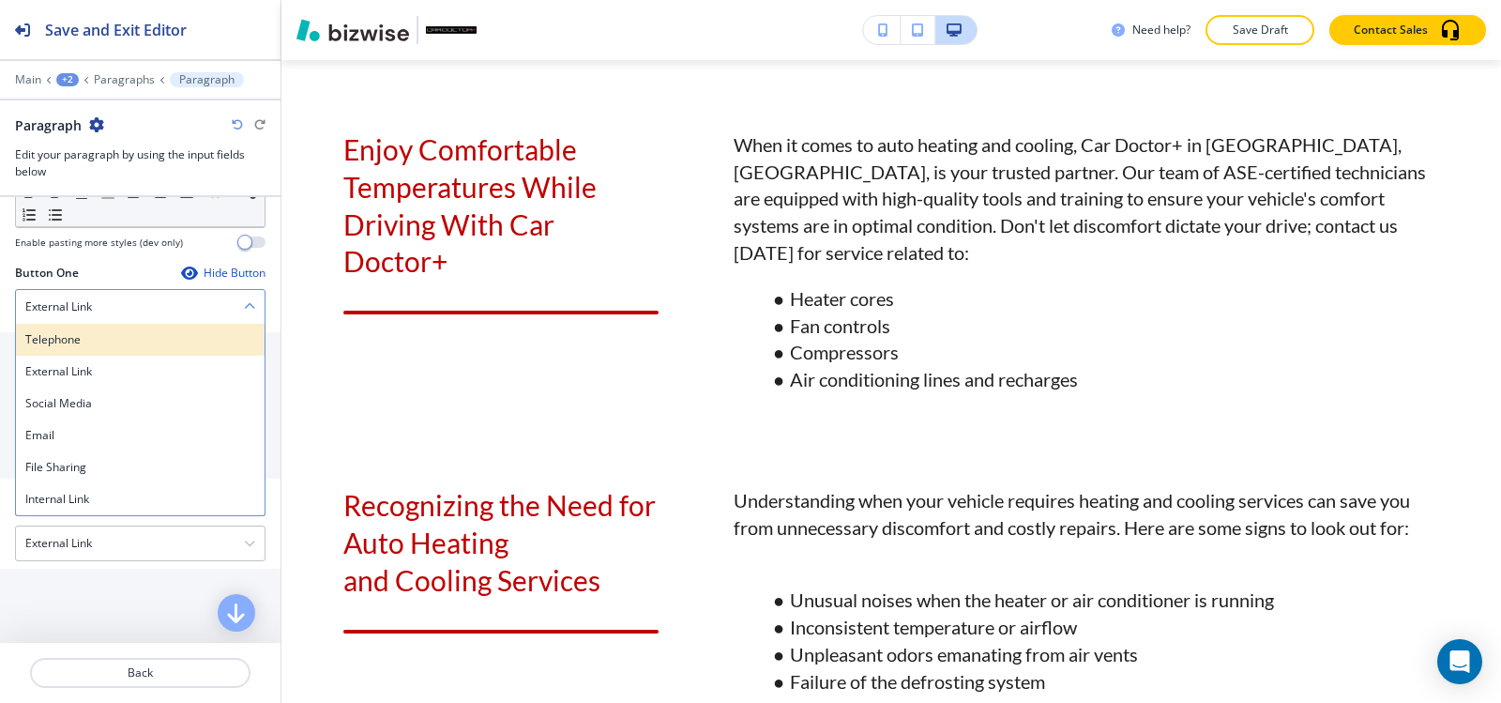
click at [116, 354] on div "Telephone" at bounding box center [140, 340] width 249 height 32
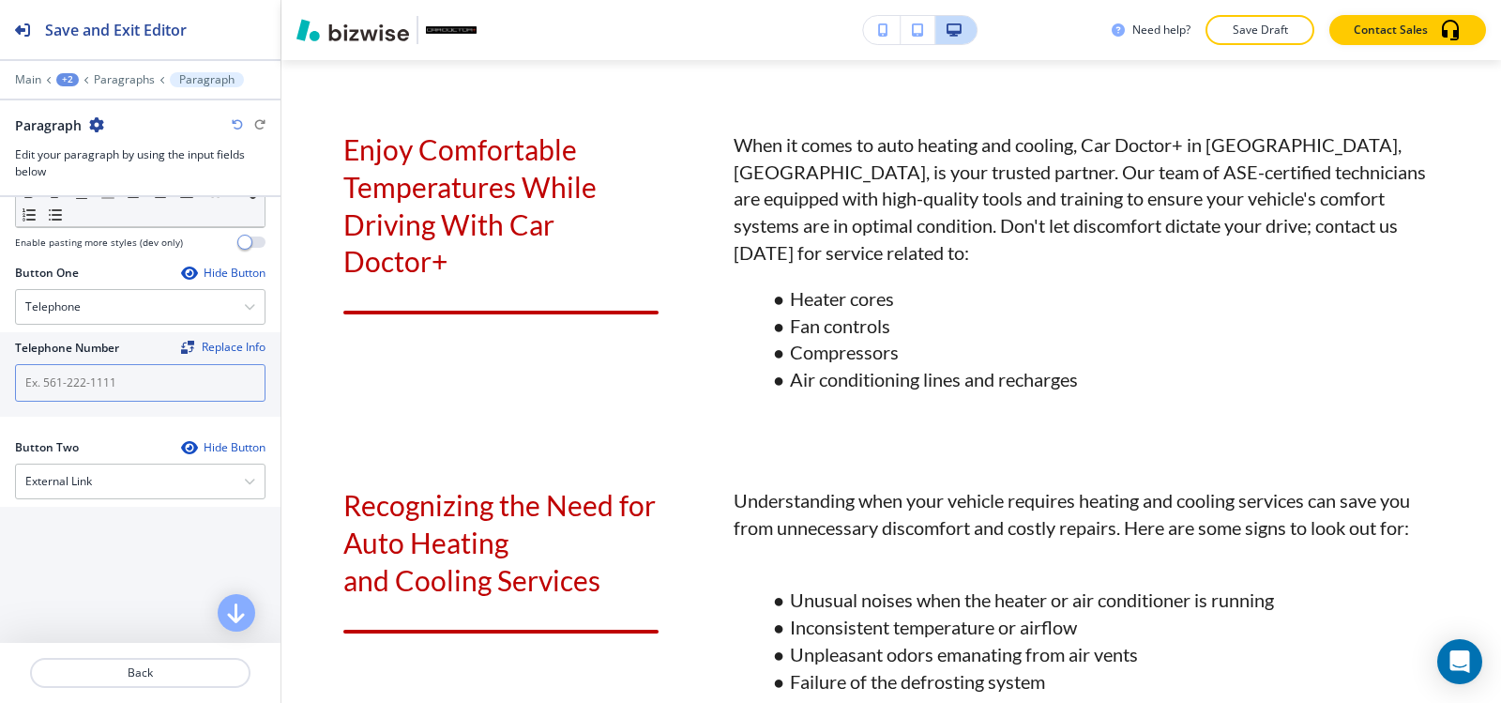
click at [102, 388] on input "text" at bounding box center [140, 383] width 251 height 38
paste input "(540) 216-5232"
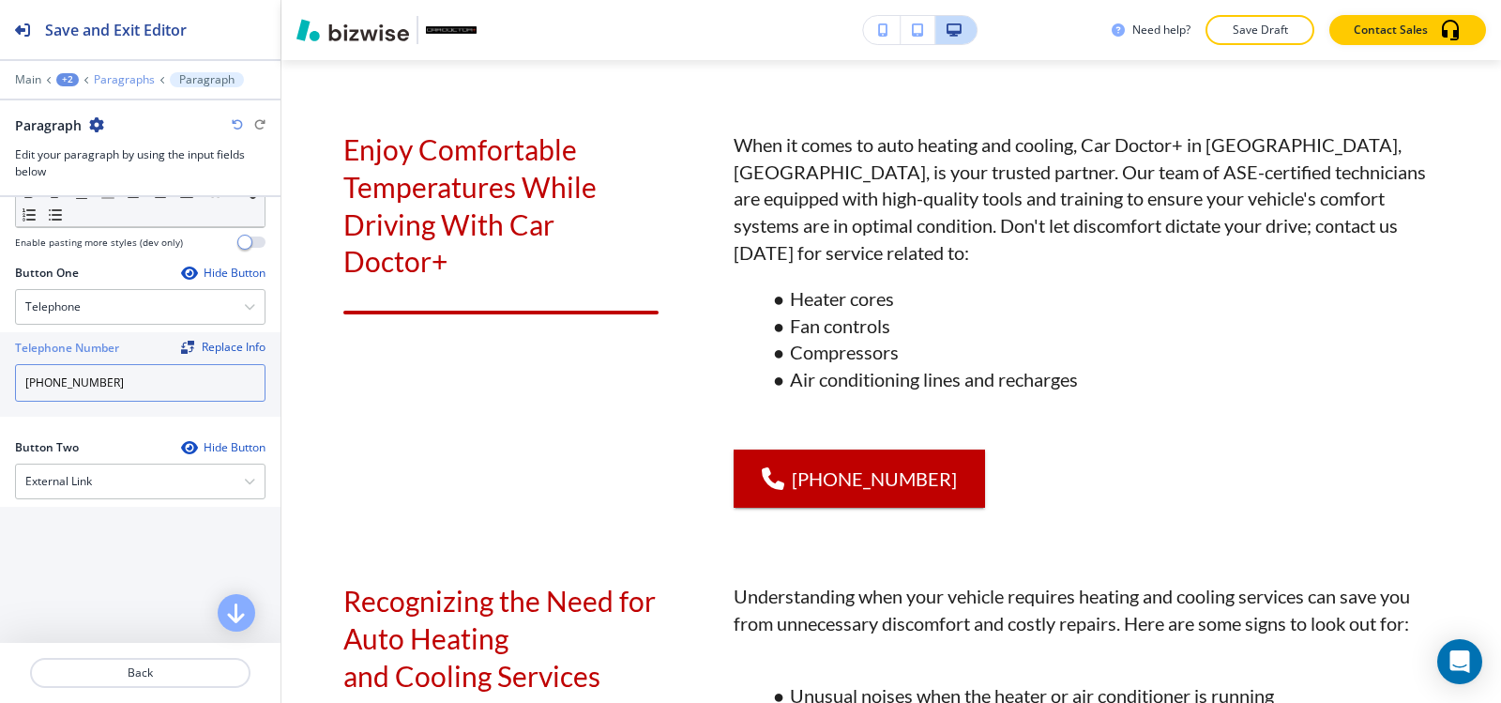
type input "(540) 216-5232"
click at [115, 82] on p "Paragraphs" at bounding box center [124, 79] width 61 height 13
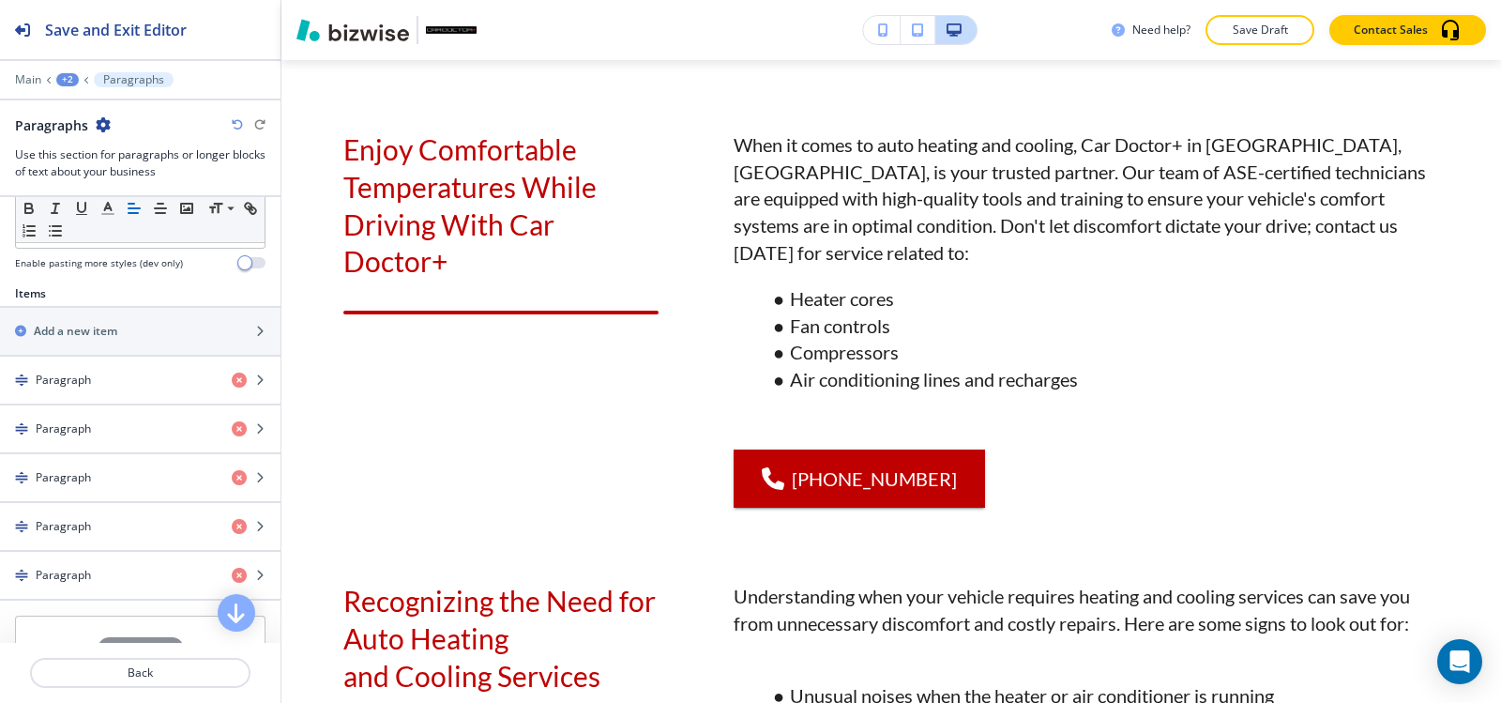
scroll to position [563, 0]
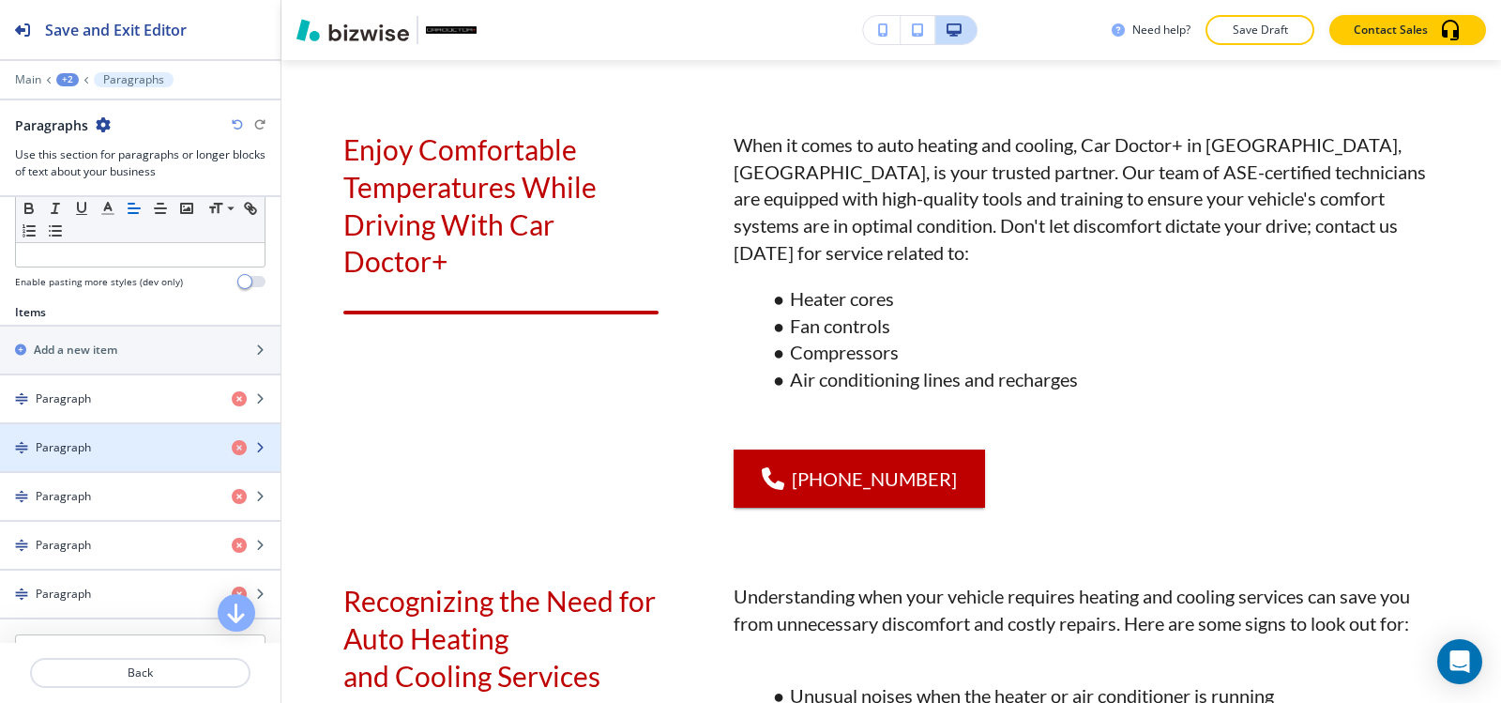
click at [110, 445] on div "Paragraph" at bounding box center [108, 447] width 217 height 17
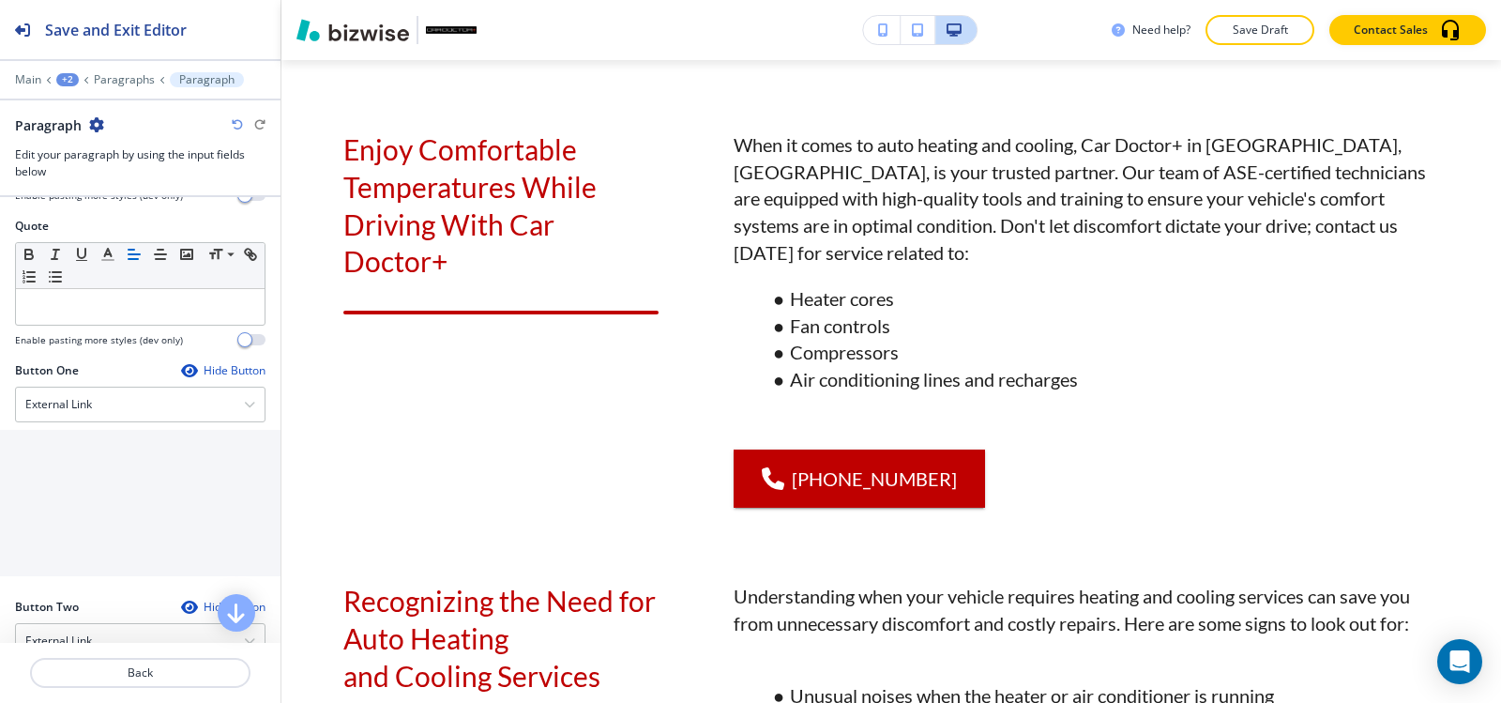
scroll to position [751, 0]
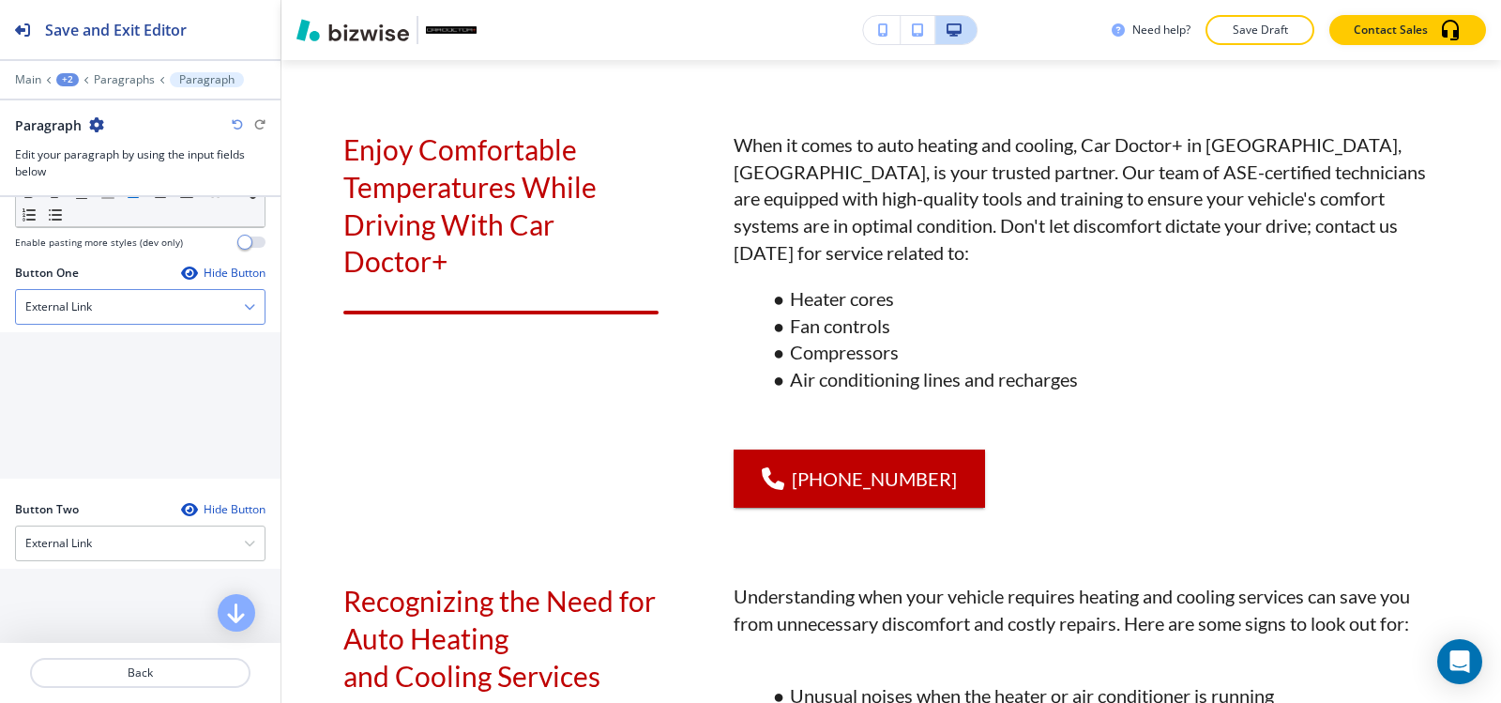
click at [96, 319] on div "External Link" at bounding box center [140, 307] width 249 height 34
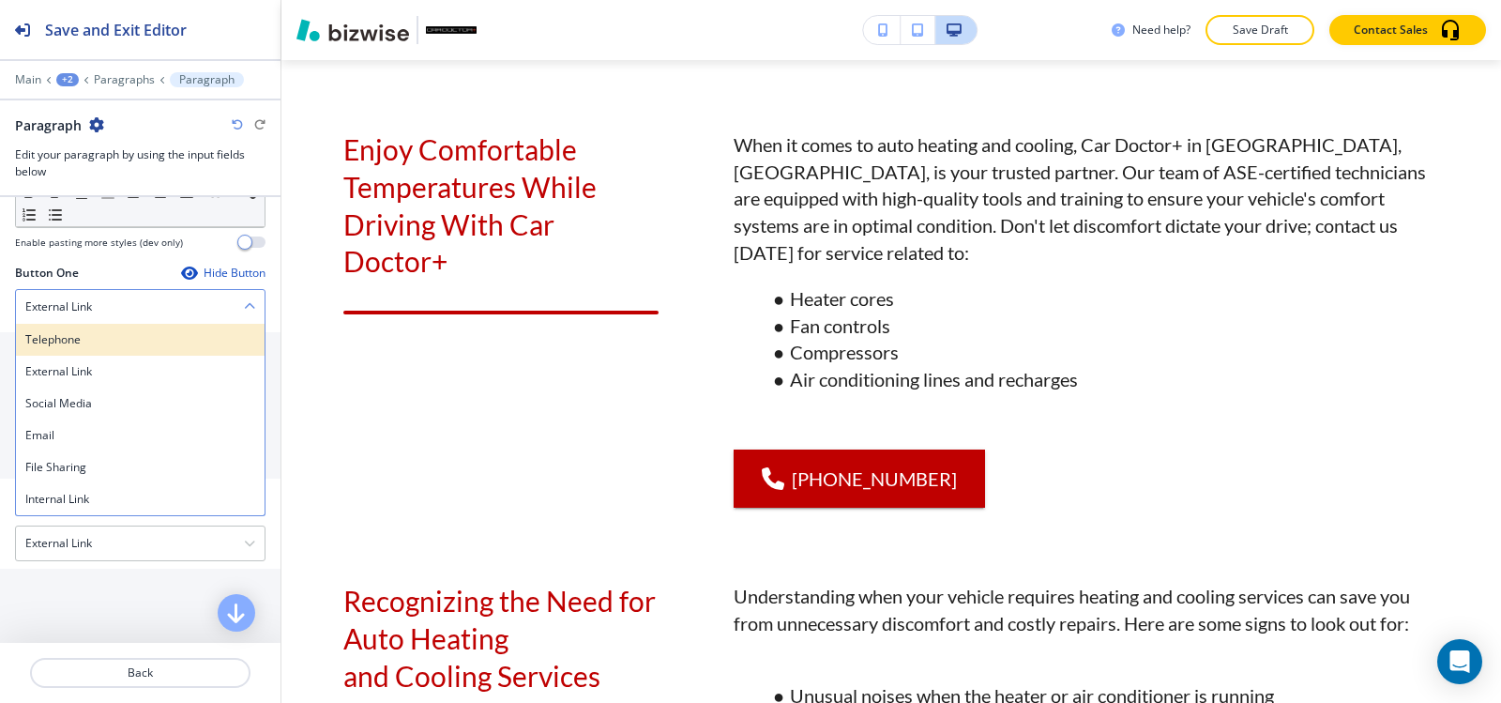
click at [96, 347] on h4 "Telephone" at bounding box center [140, 339] width 230 height 17
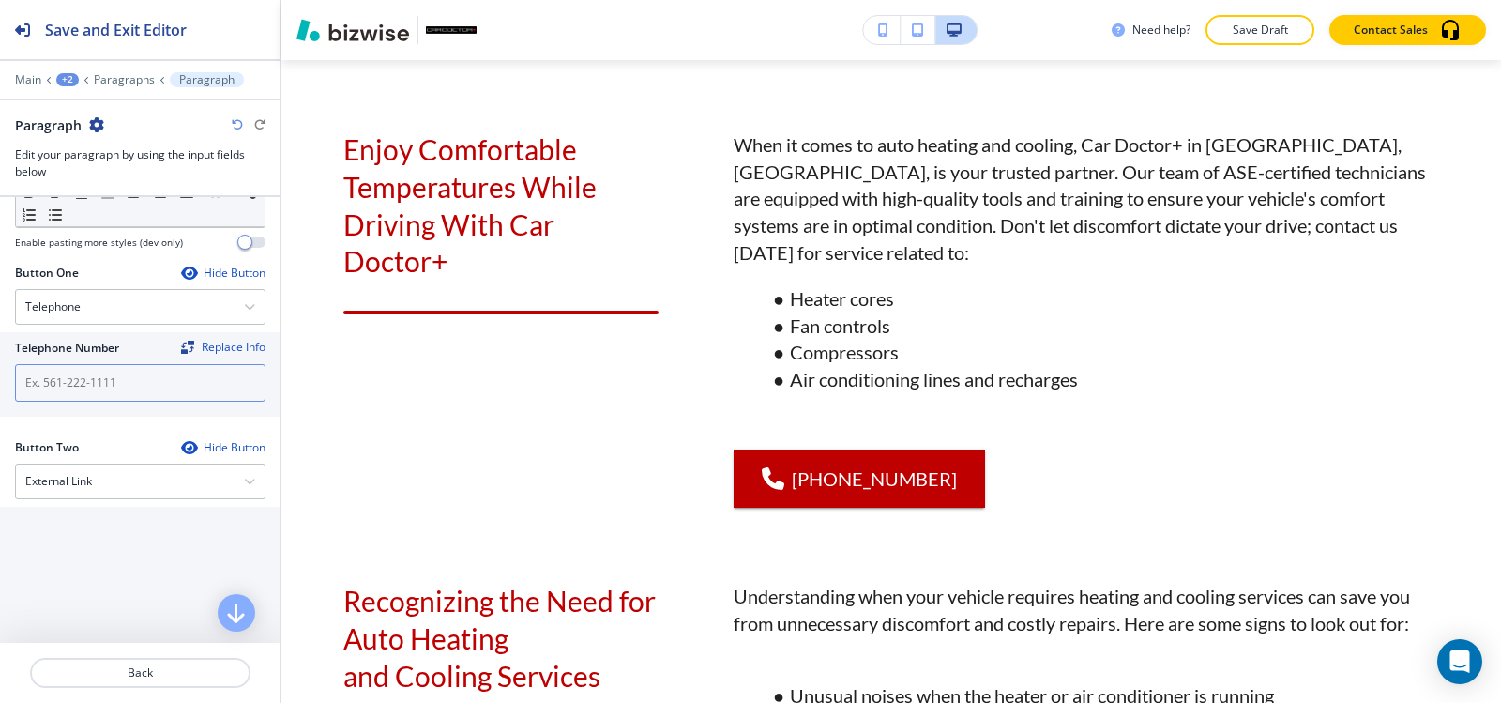
click at [91, 402] on input "text" at bounding box center [140, 383] width 251 height 38
paste input "(540) 216-5232"
type input "(540) 216-5232"
click at [107, 77] on p "Paragraphs" at bounding box center [124, 79] width 61 height 13
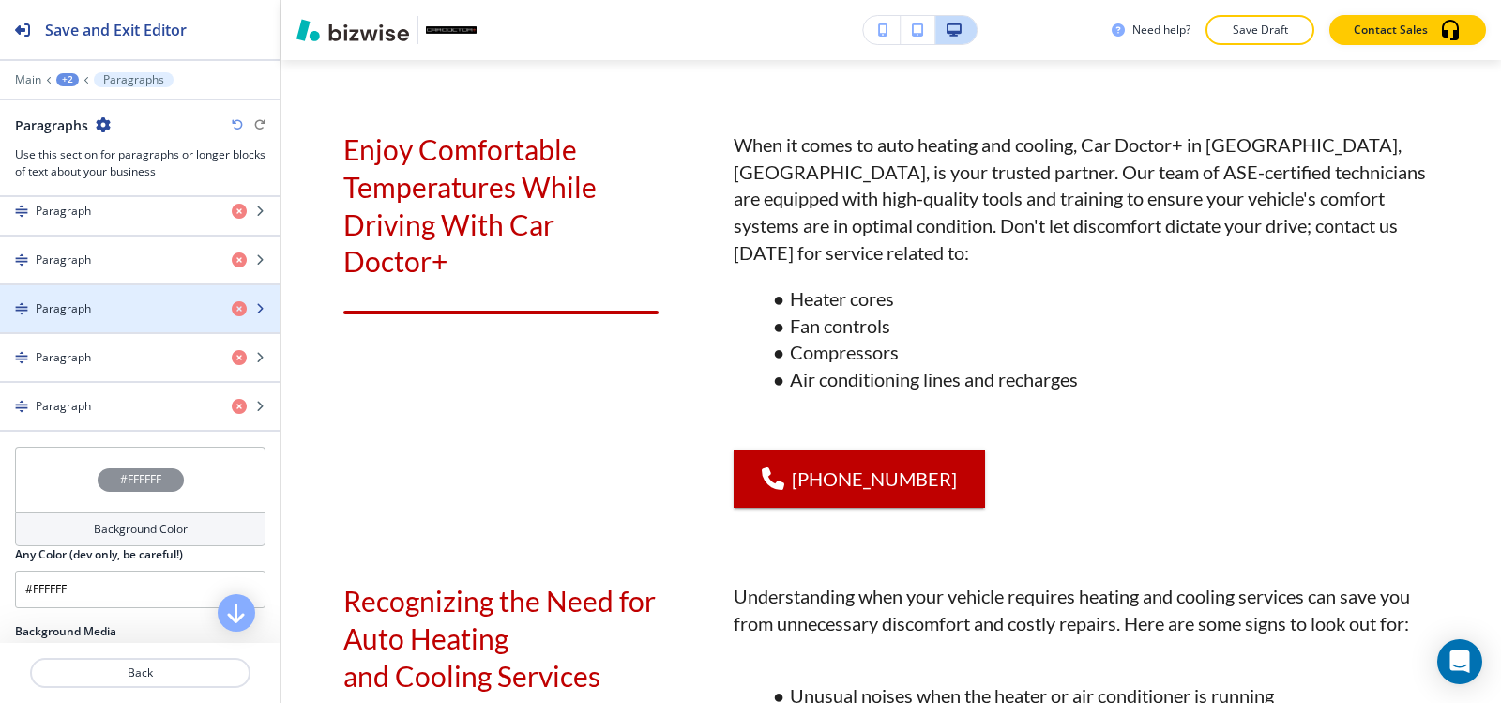
click at [109, 321] on div "button" at bounding box center [140, 324] width 281 height 15
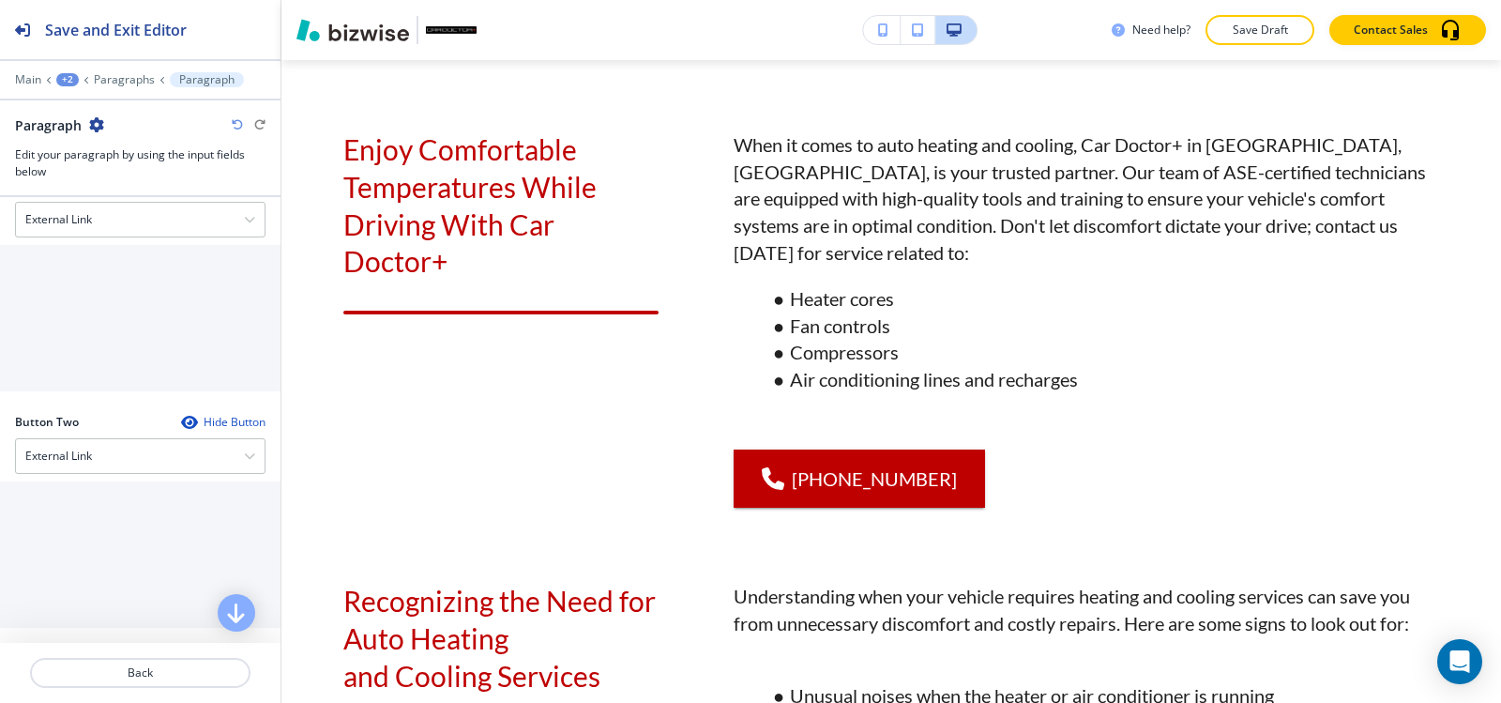
scroll to position [844, 0]
click at [108, 213] on div "External Link" at bounding box center [140, 213] width 249 height 34
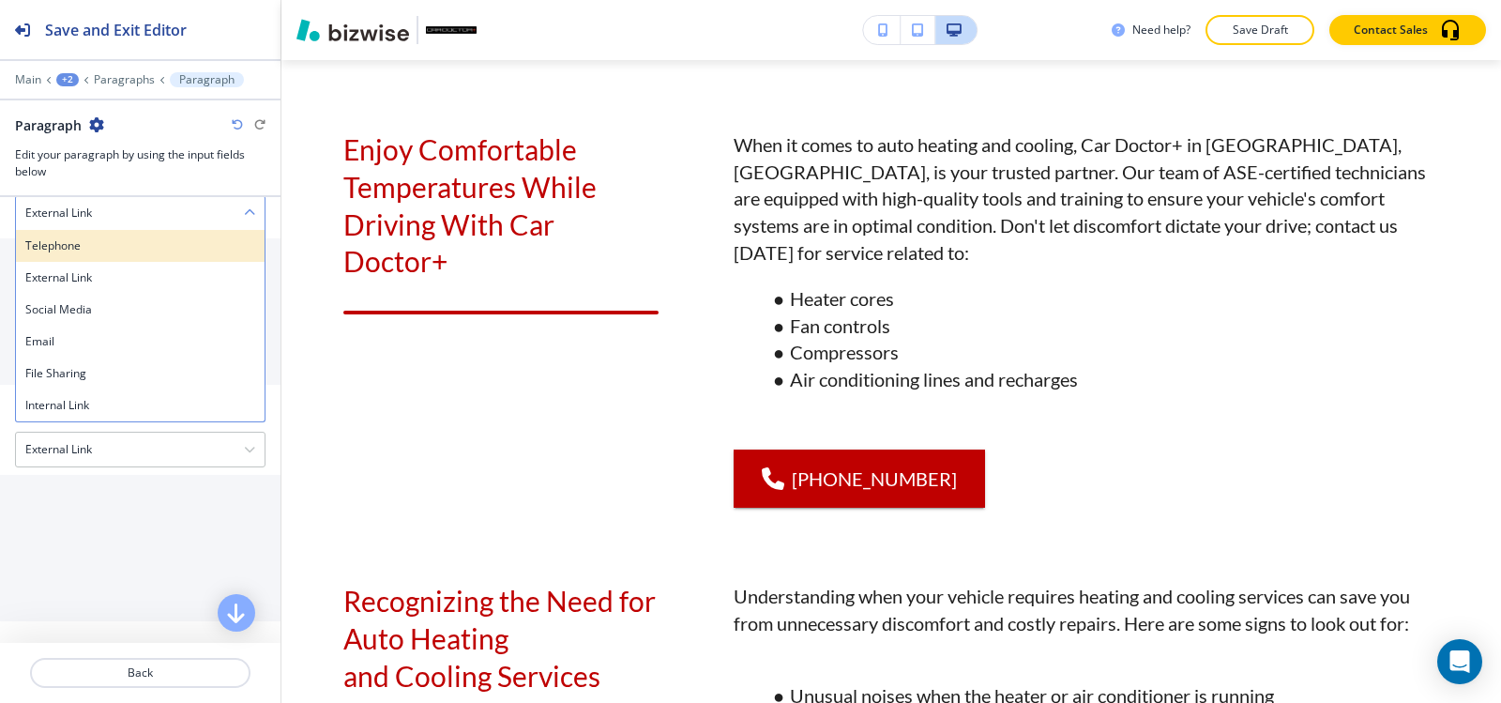
click at [105, 235] on div "Telephone" at bounding box center [140, 246] width 249 height 32
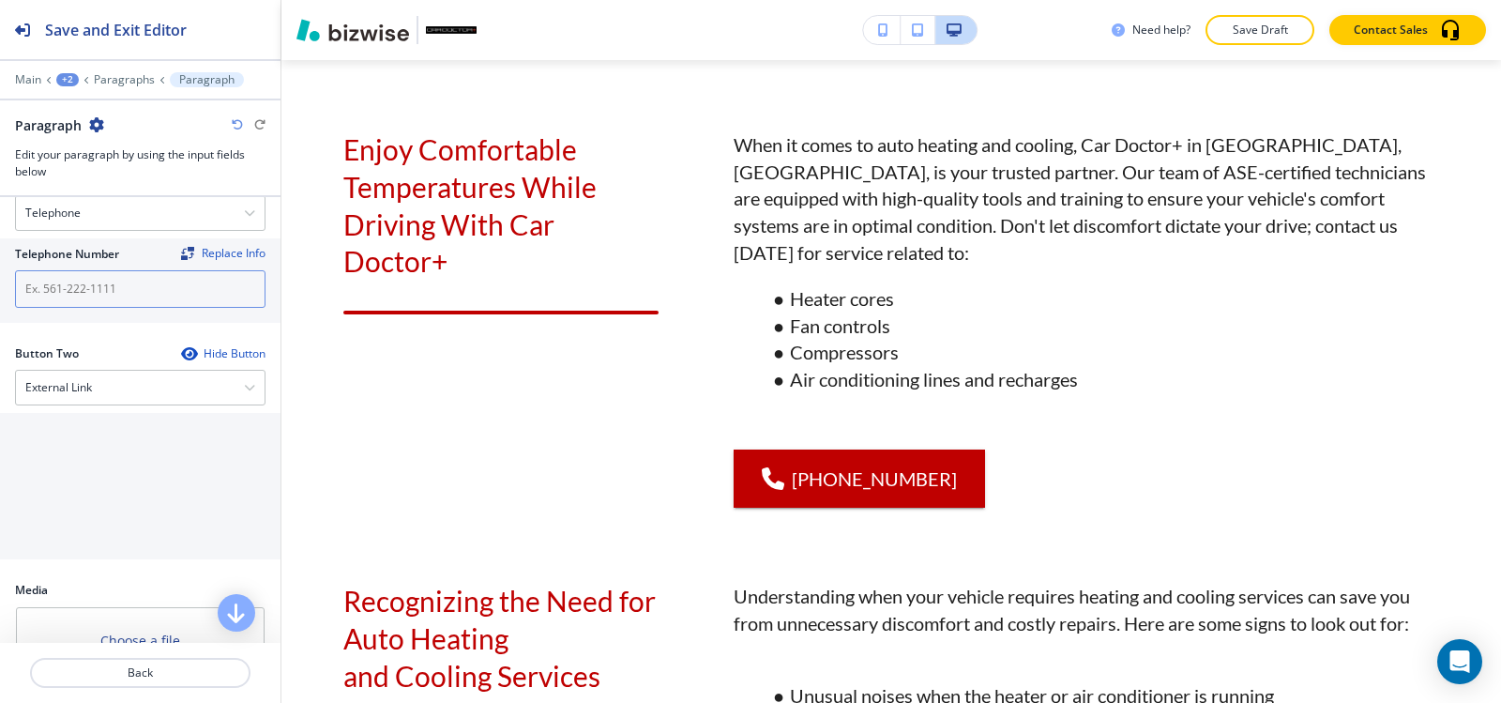
click at [98, 300] on input "text" at bounding box center [140, 289] width 251 height 38
paste input "(540) 216-5232"
type input "(540) 216-5232"
click at [116, 84] on p "Paragraphs" at bounding box center [124, 79] width 61 height 13
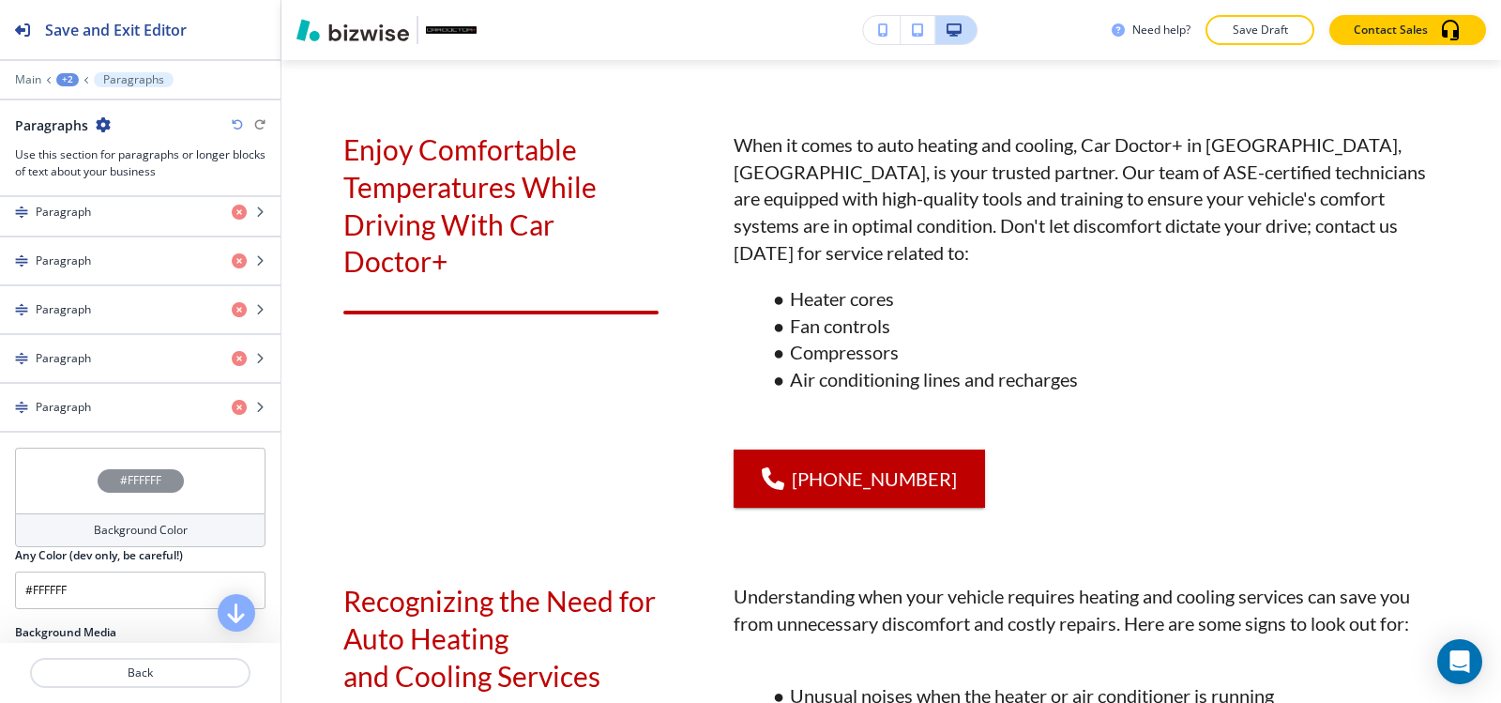
scroll to position [751, 0]
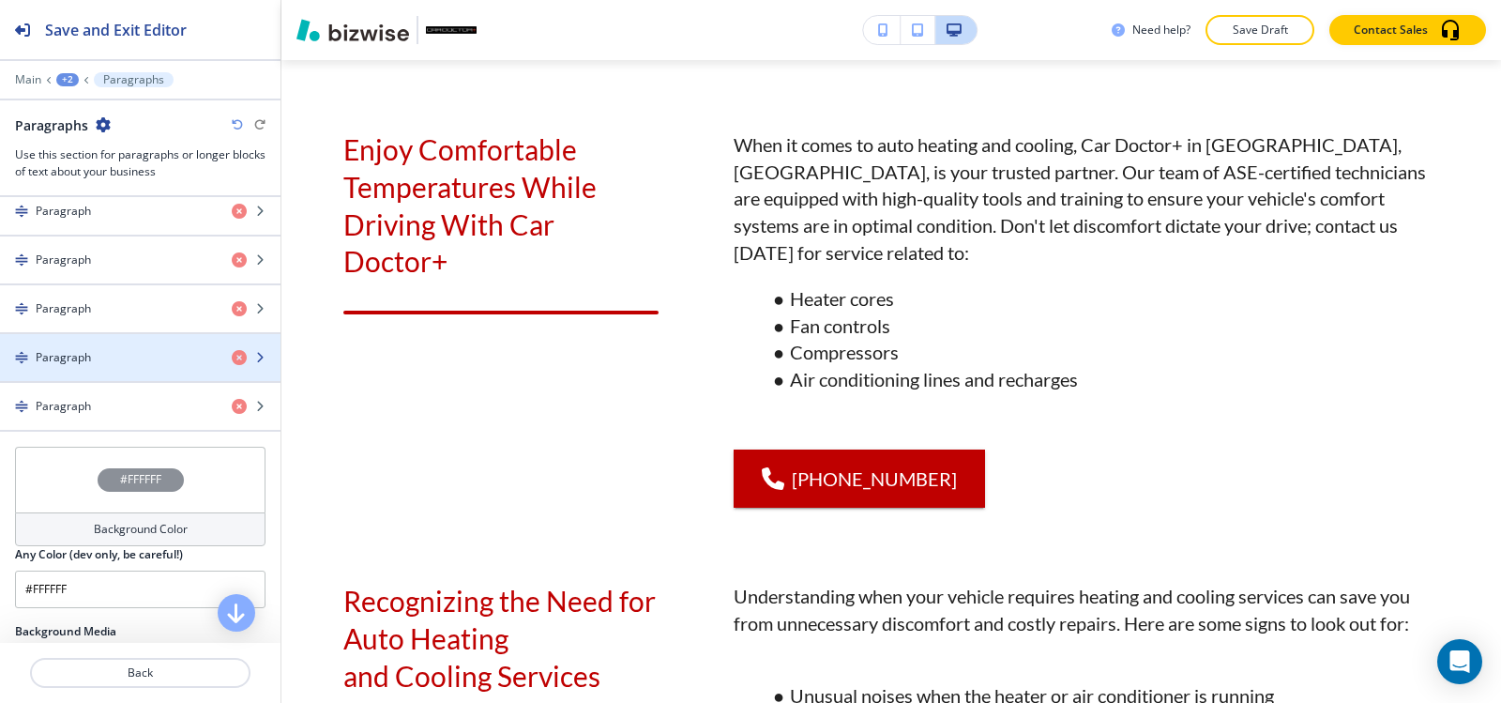
click at [111, 342] on div "button" at bounding box center [140, 341] width 281 height 15
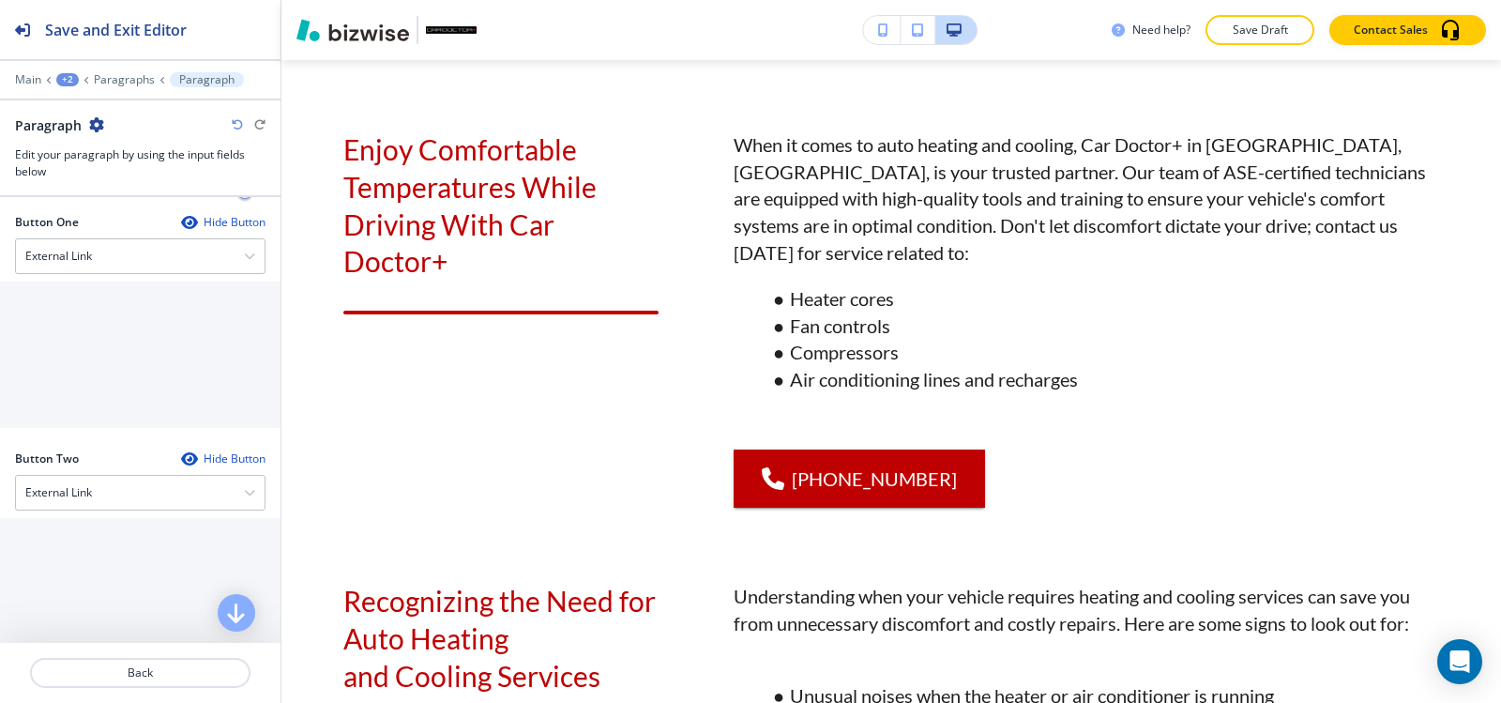
scroll to position [657, 0]
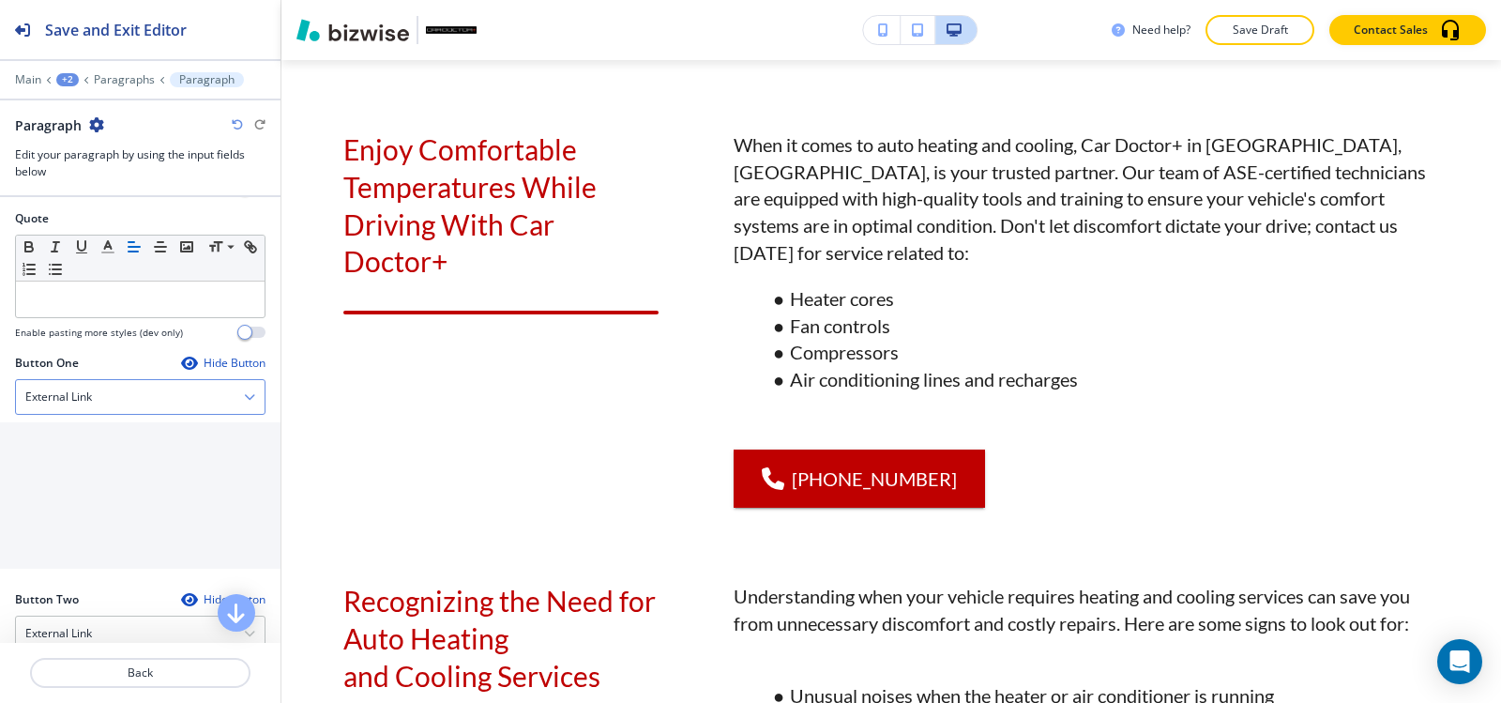
click at [96, 396] on div "External Link" at bounding box center [140, 397] width 249 height 34
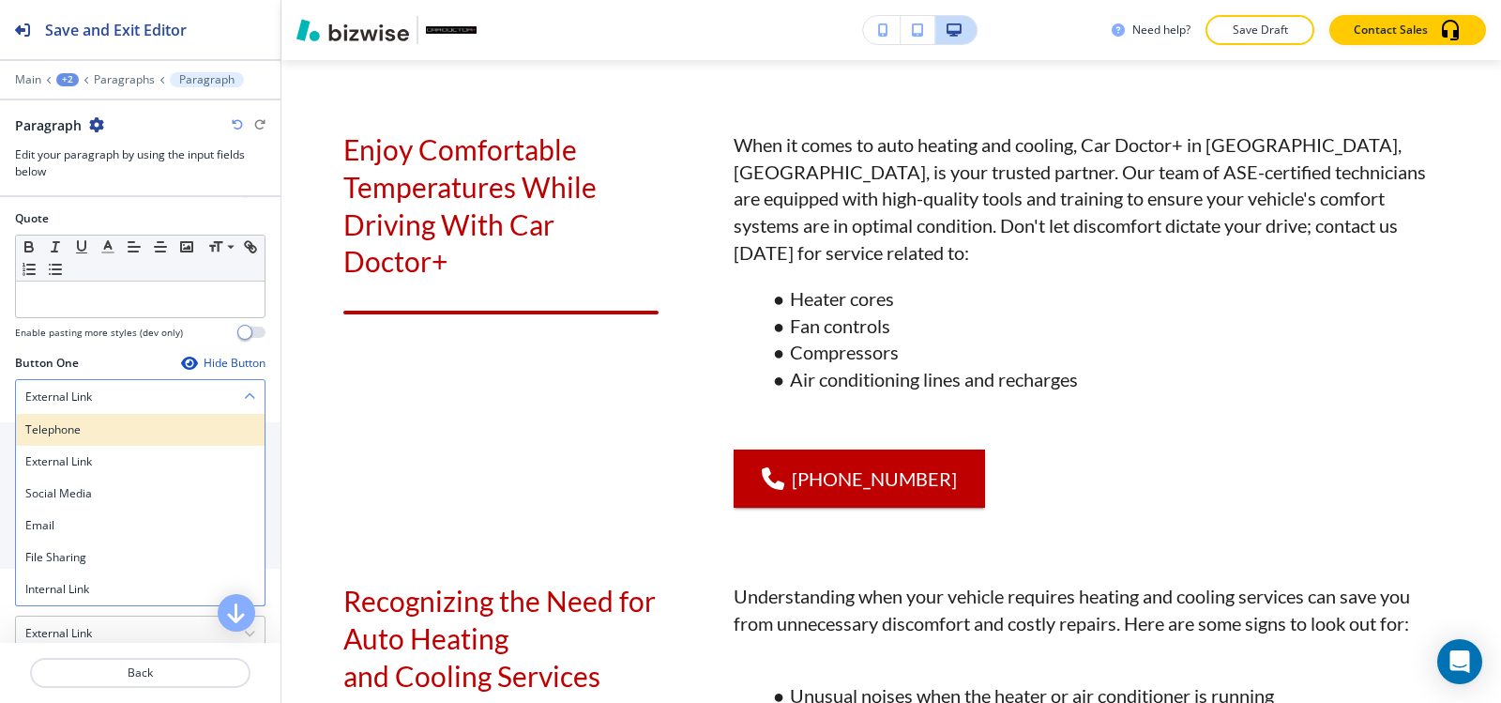
click at [88, 442] on div "Telephone" at bounding box center [140, 430] width 249 height 32
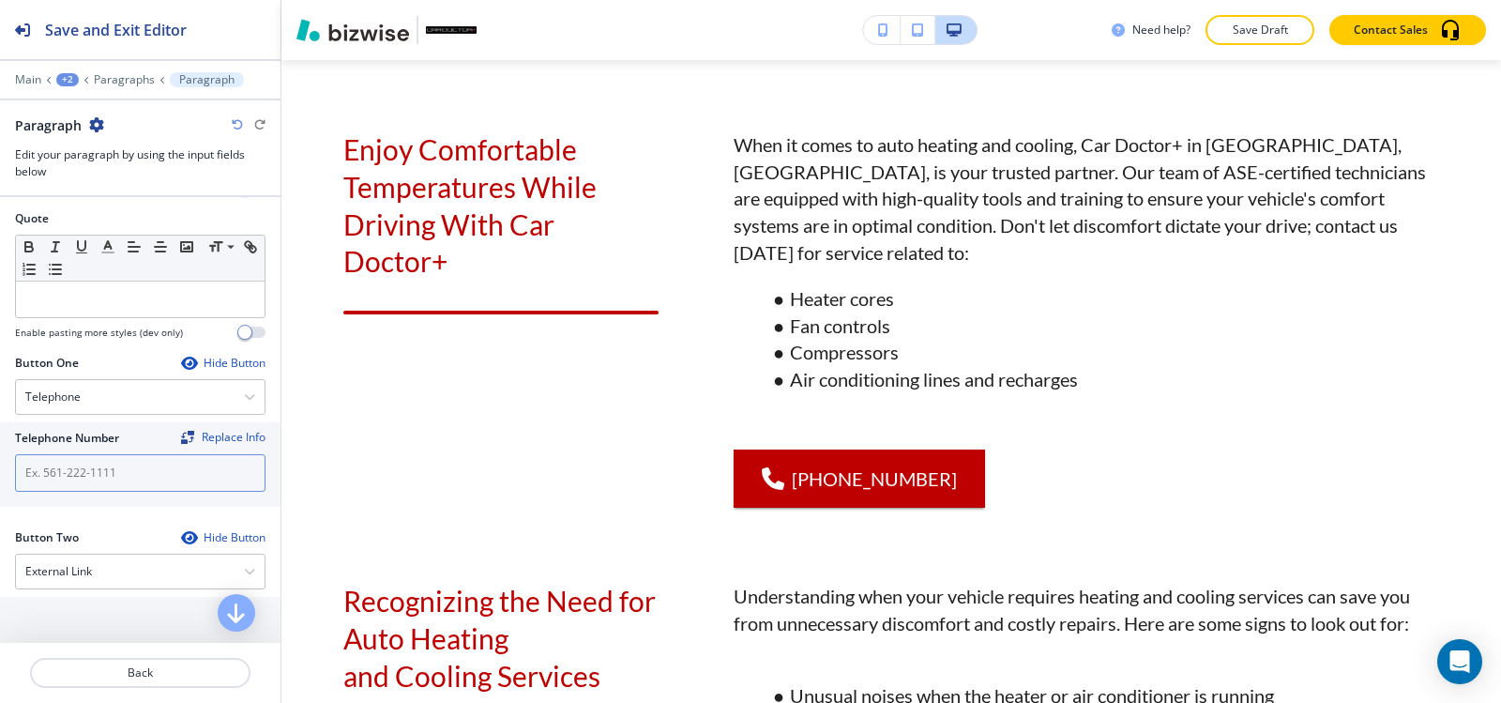
click at [88, 486] on input "text" at bounding box center [140, 473] width 251 height 38
paste input "(540) 216-5232"
type input "(540) 216-5232"
click at [124, 84] on p "Paragraphs" at bounding box center [124, 79] width 61 height 13
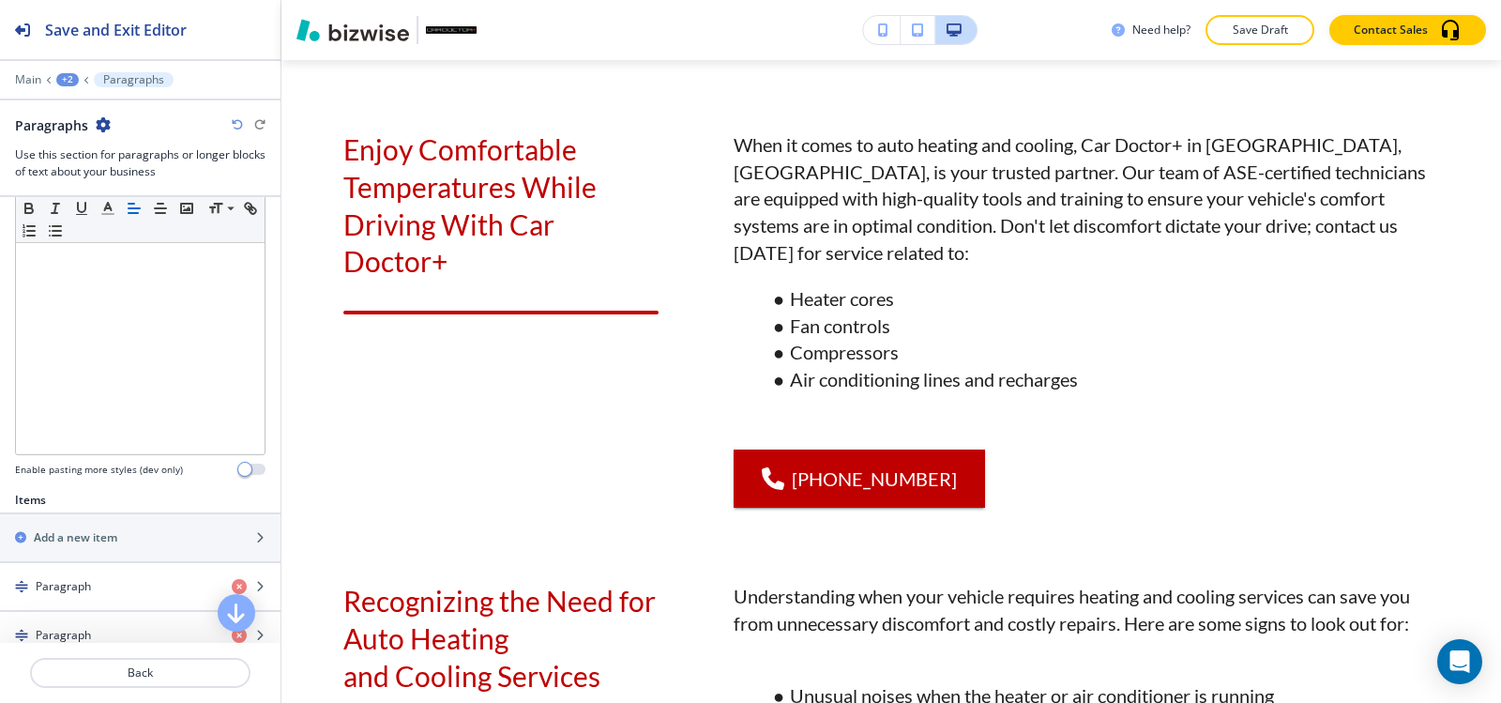
scroll to position [751, 0]
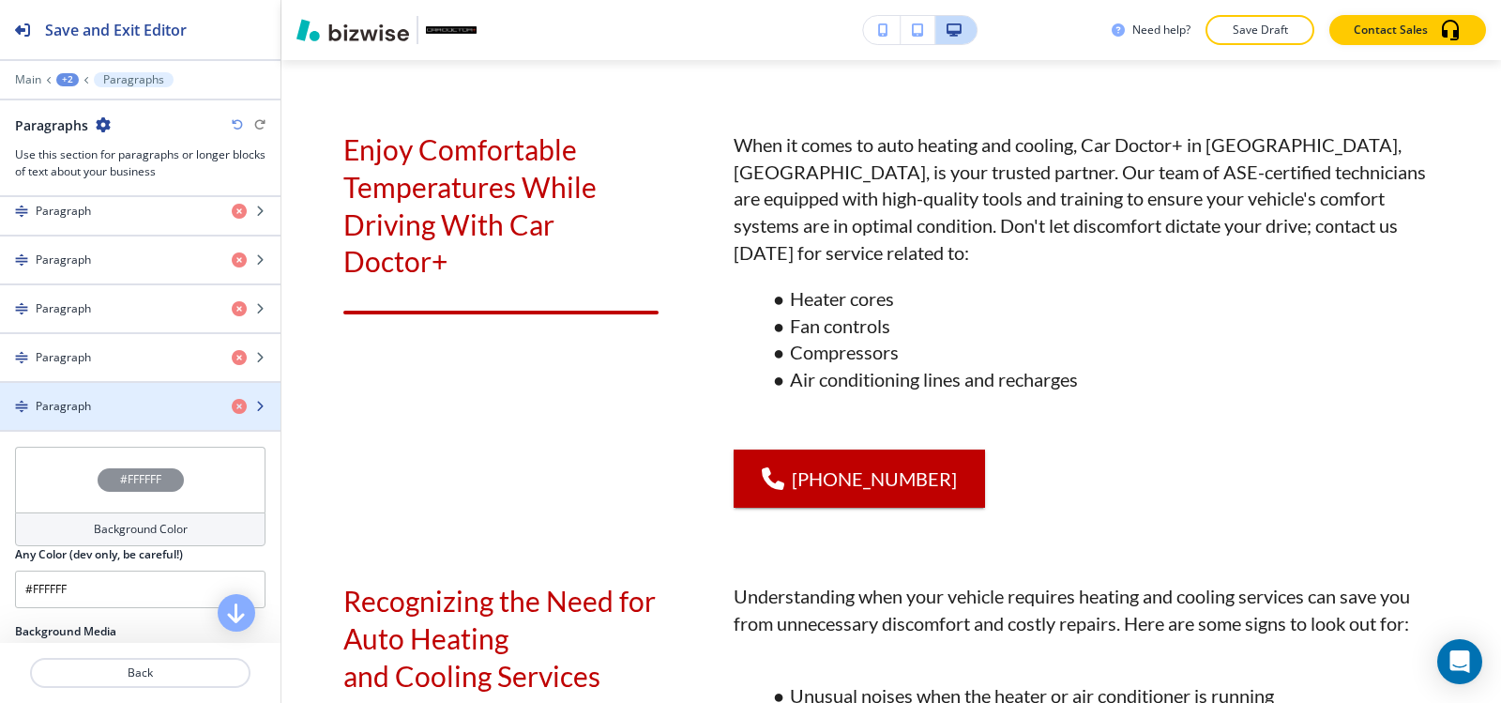
click at [97, 400] on div "Paragraph" at bounding box center [108, 406] width 217 height 17
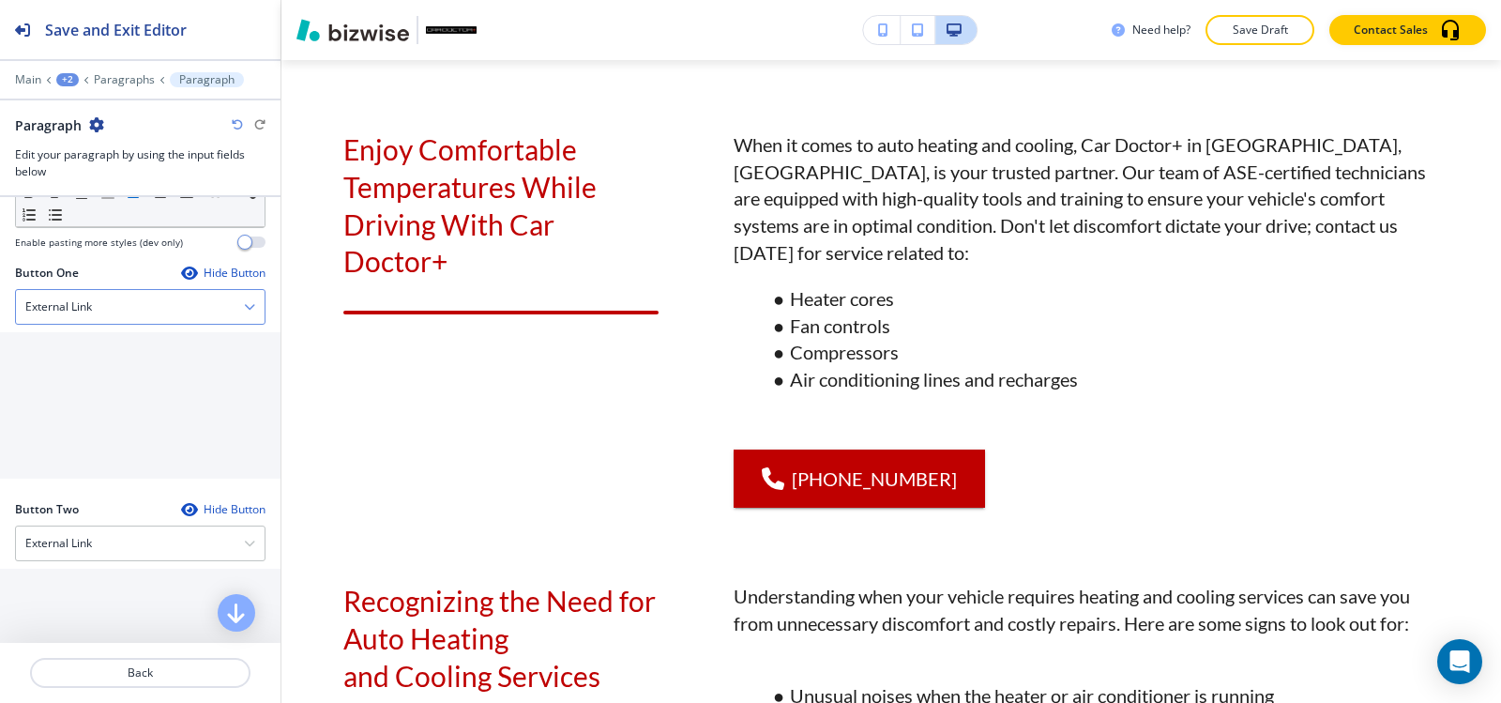
click at [117, 310] on div "External Link" at bounding box center [140, 307] width 249 height 34
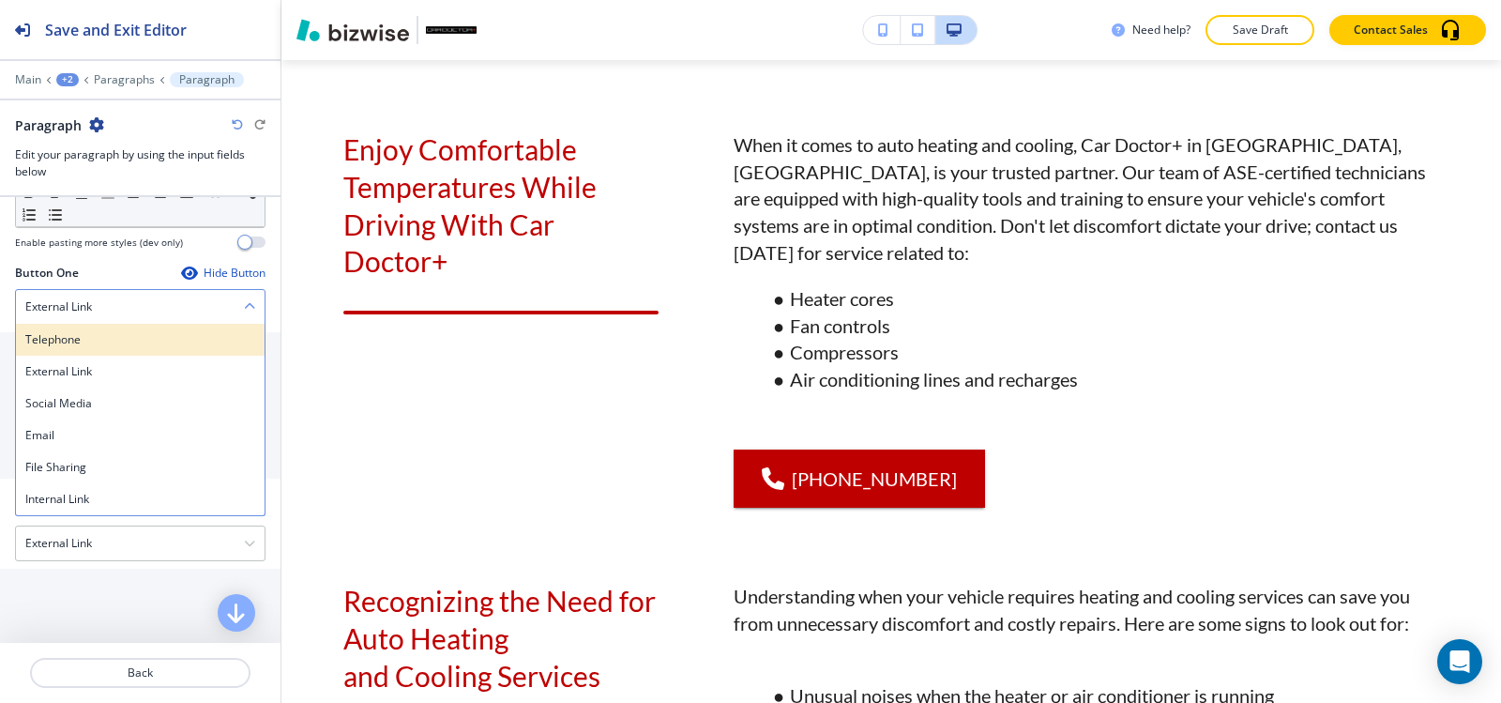
click at [118, 328] on div "Telephone" at bounding box center [140, 340] width 249 height 32
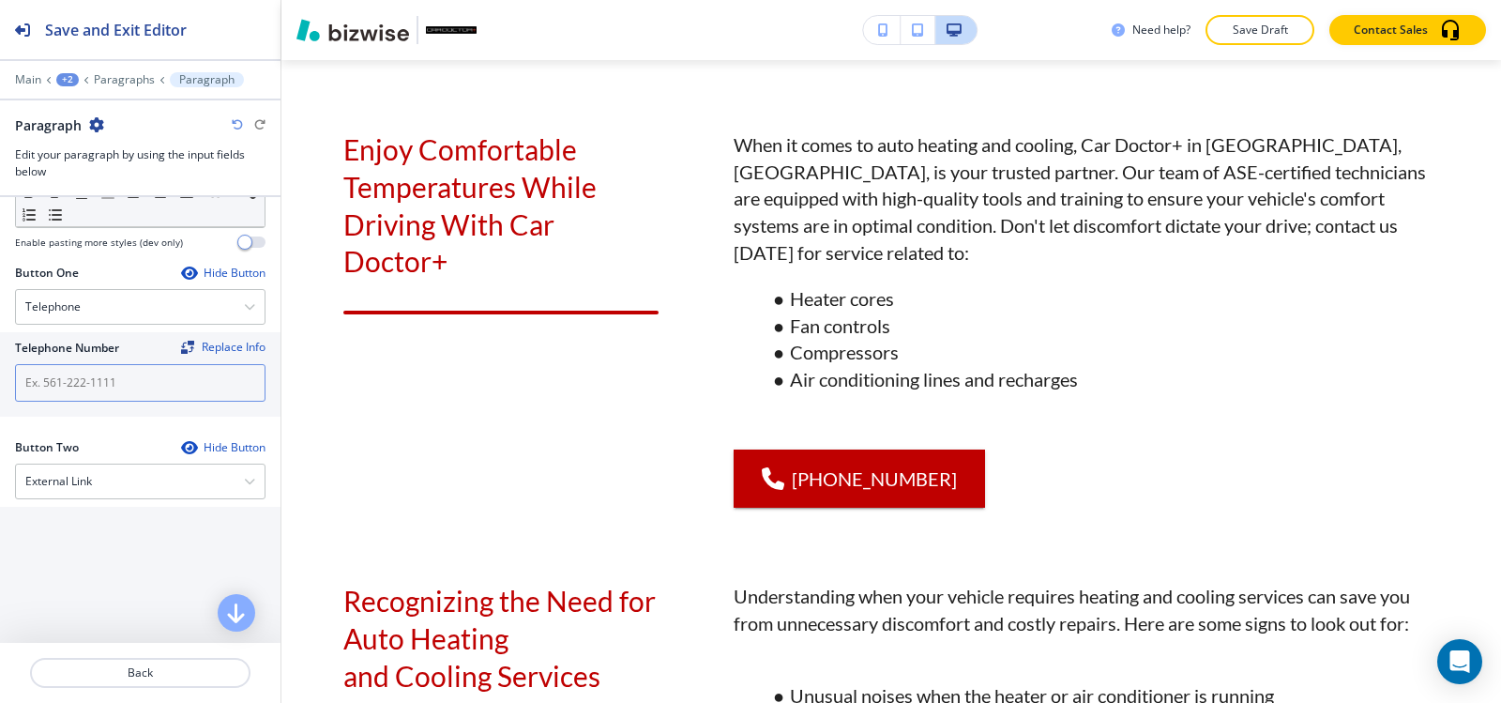
click at [119, 400] on input "text" at bounding box center [140, 383] width 251 height 38
paste input "(540) 216-5232"
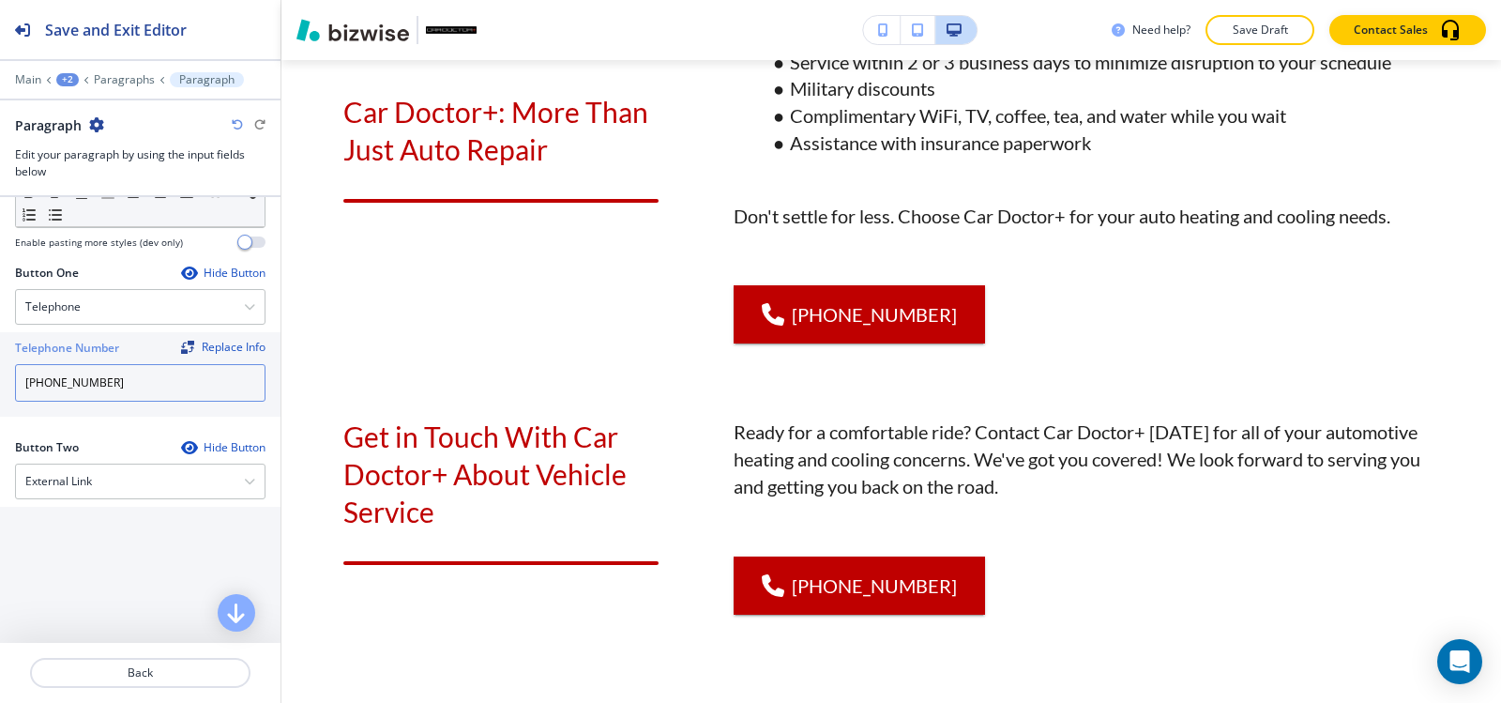
scroll to position [2662, 0]
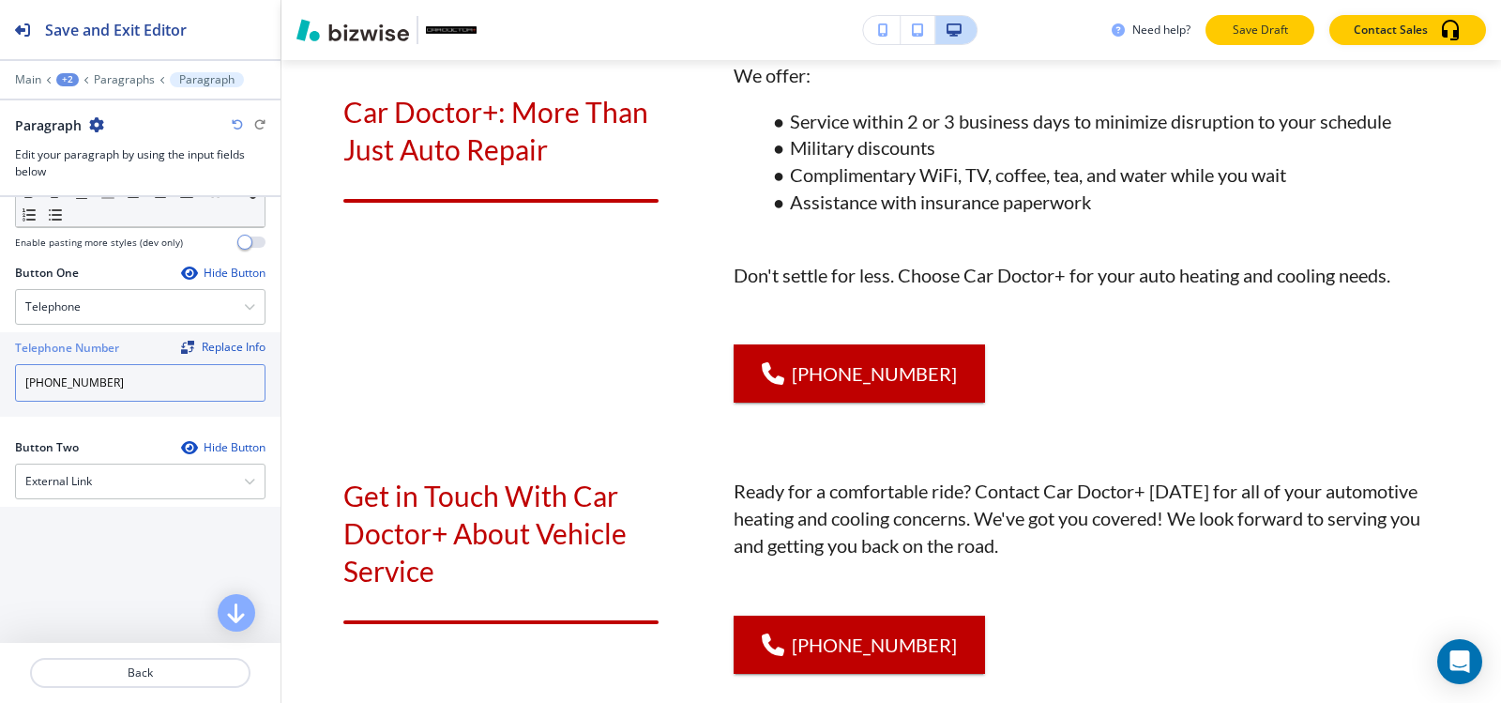
type input "(540) 216-5232"
click at [1253, 27] on p "Save Draft" at bounding box center [1260, 30] width 60 height 17
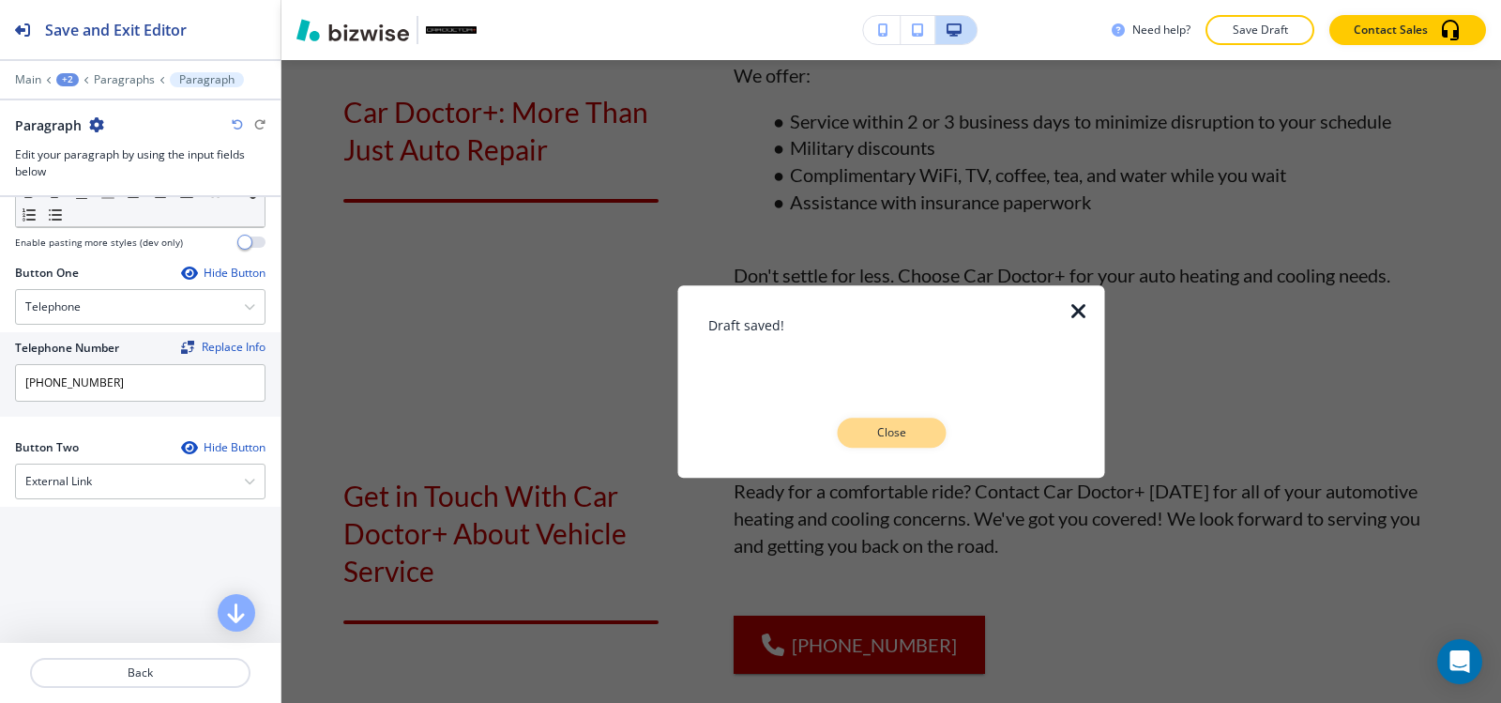
click at [904, 428] on p "Close" at bounding box center [891, 432] width 60 height 17
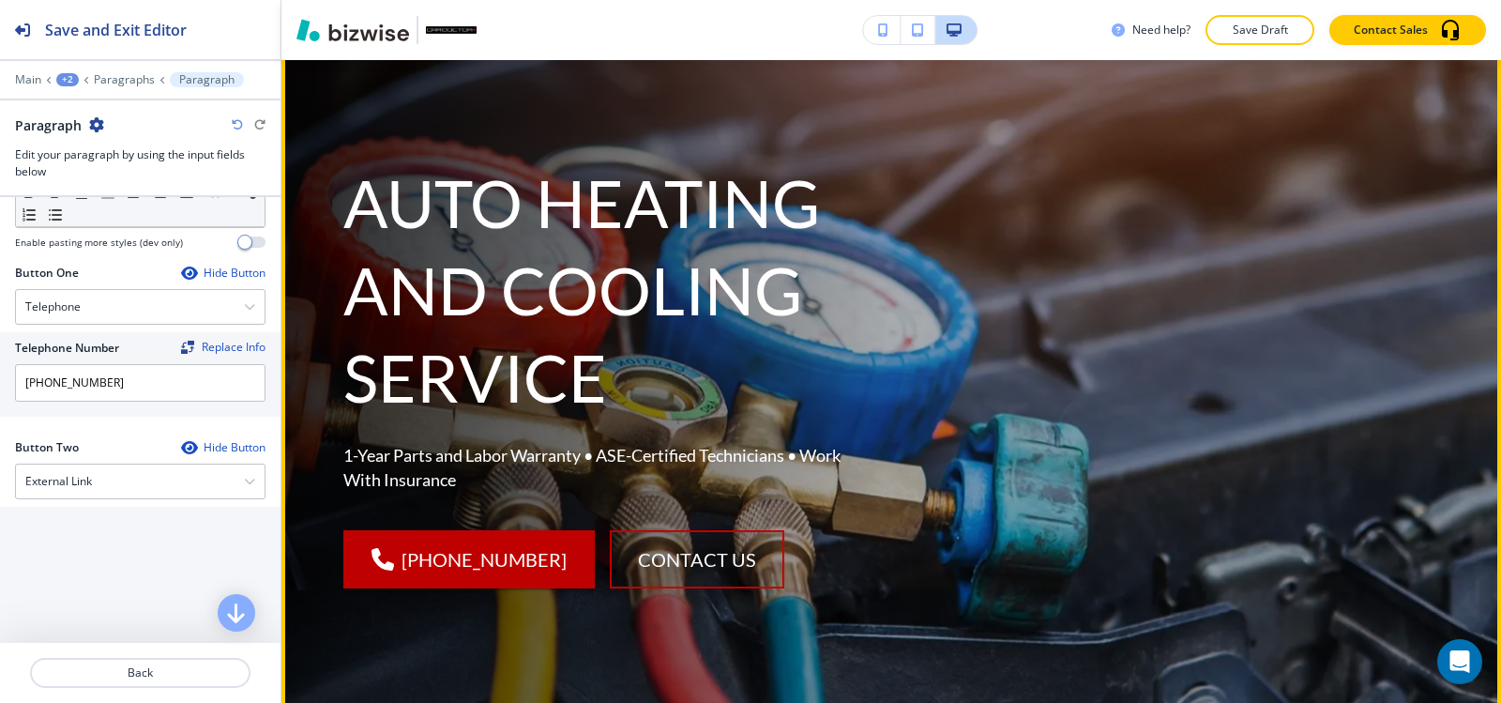
scroll to position [35, 0]
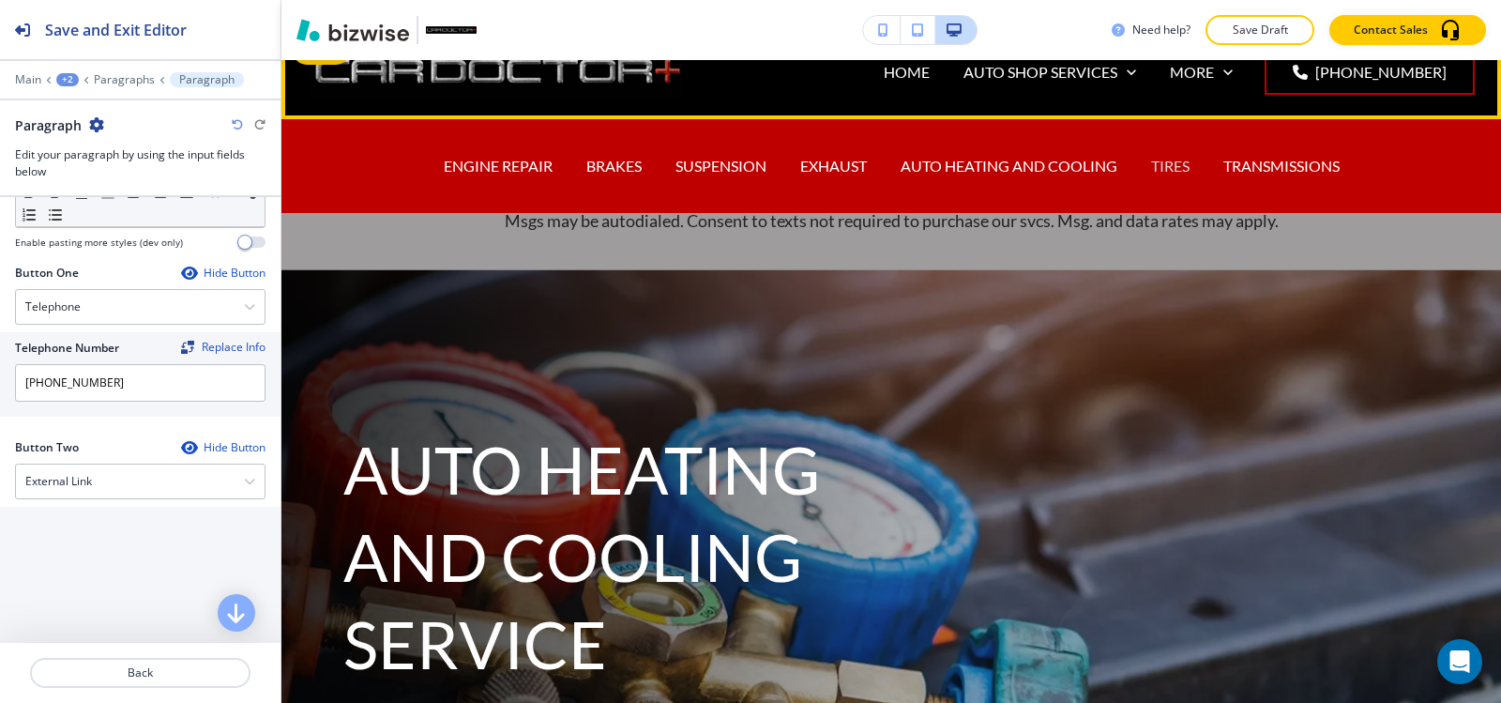
click at [1170, 165] on p "TIRES" at bounding box center [1170, 166] width 38 height 22
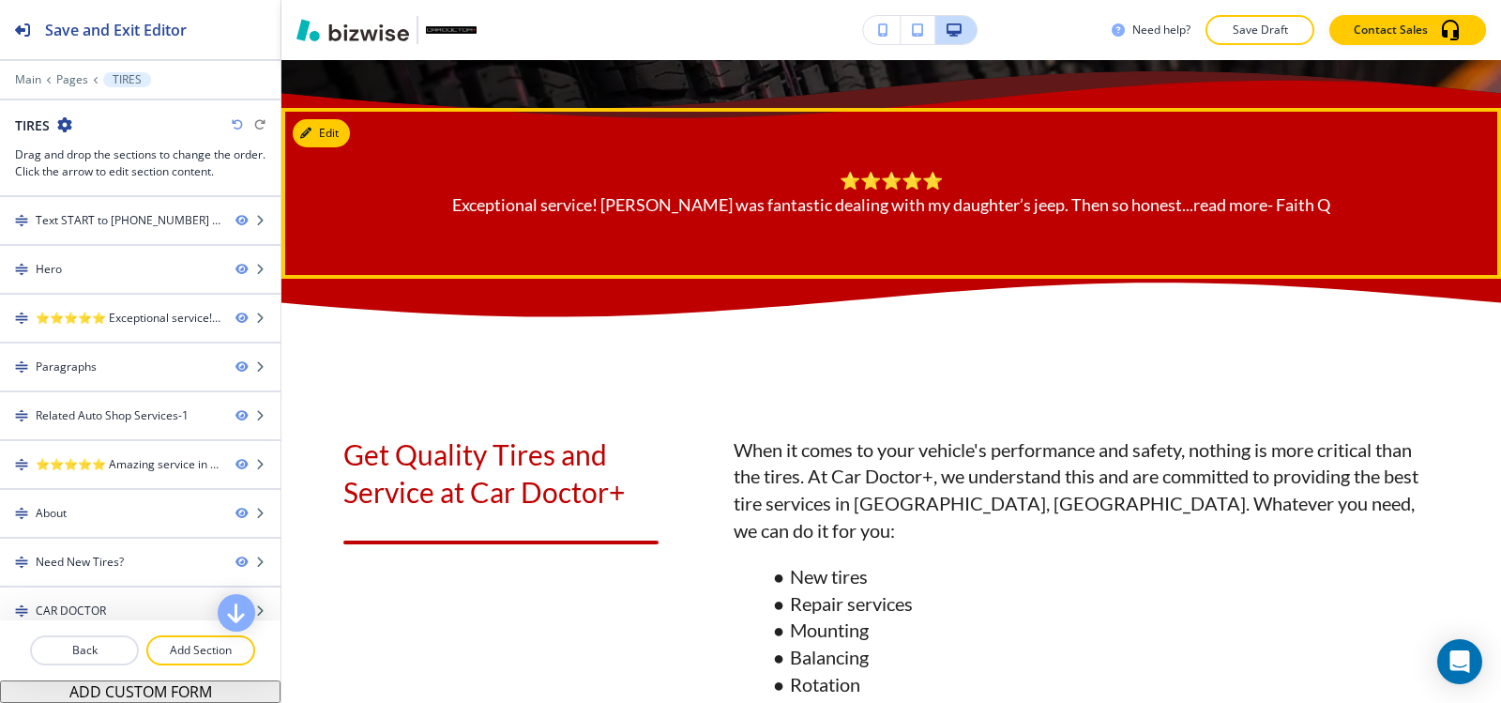
scroll to position [1126, 0]
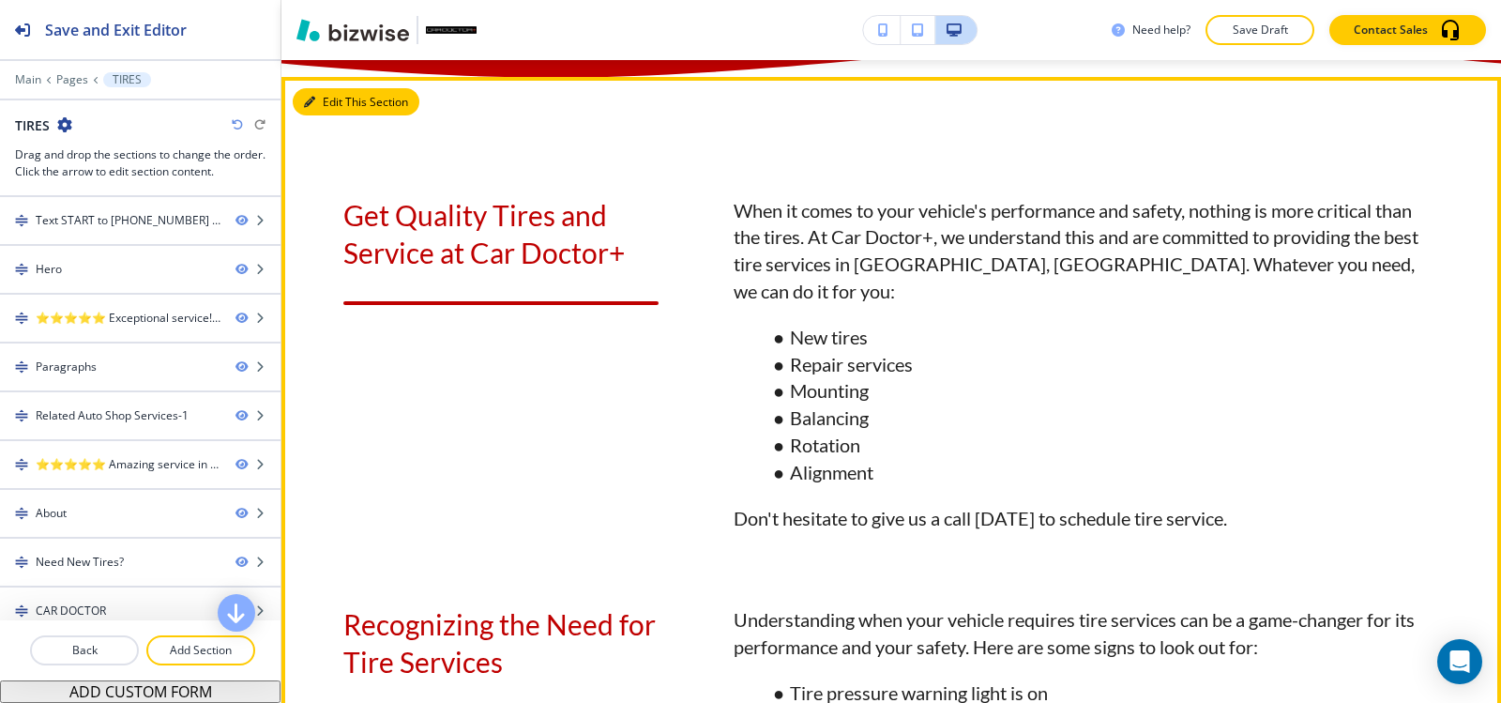
click at [316, 116] on button "Edit This Section" at bounding box center [356, 102] width 127 height 28
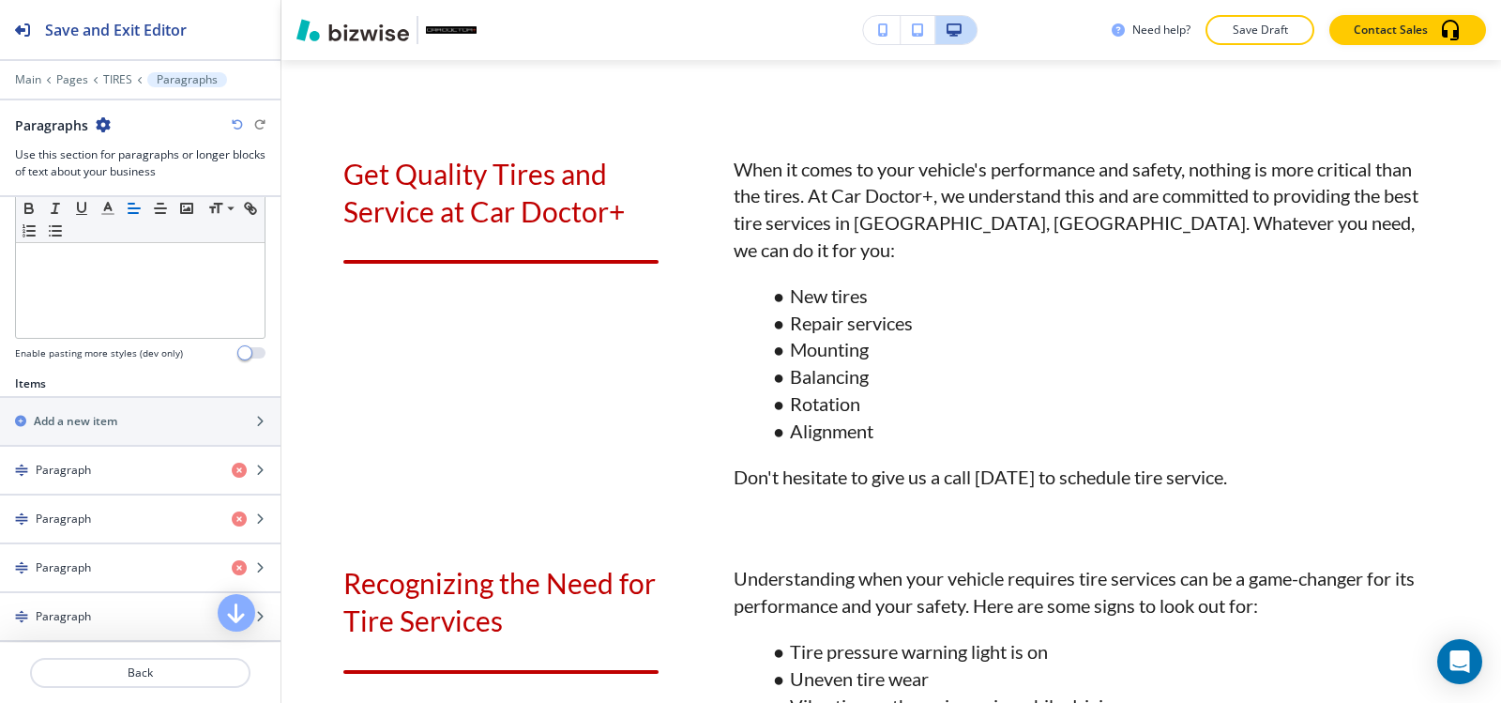
scroll to position [563, 0]
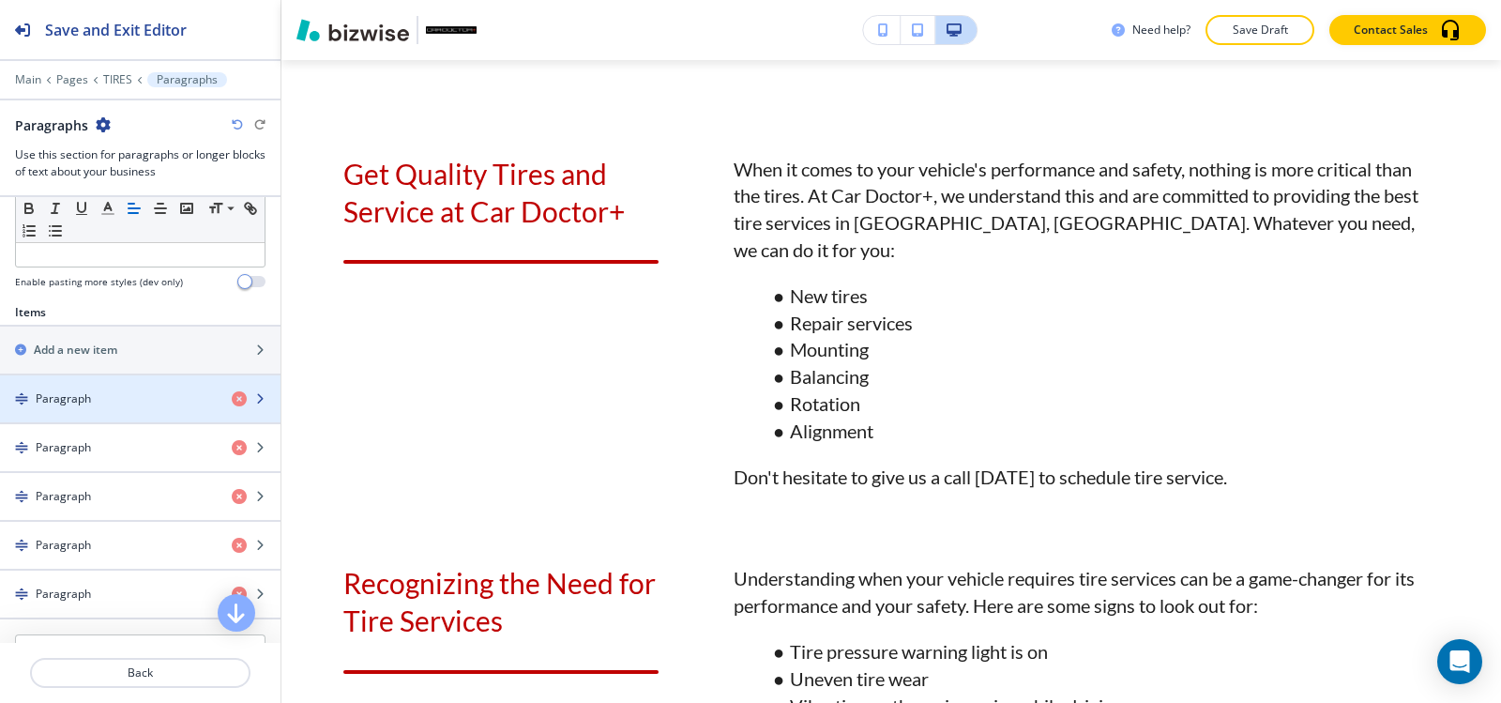
click at [79, 397] on h4 "Paragraph" at bounding box center [63, 398] width 55 height 17
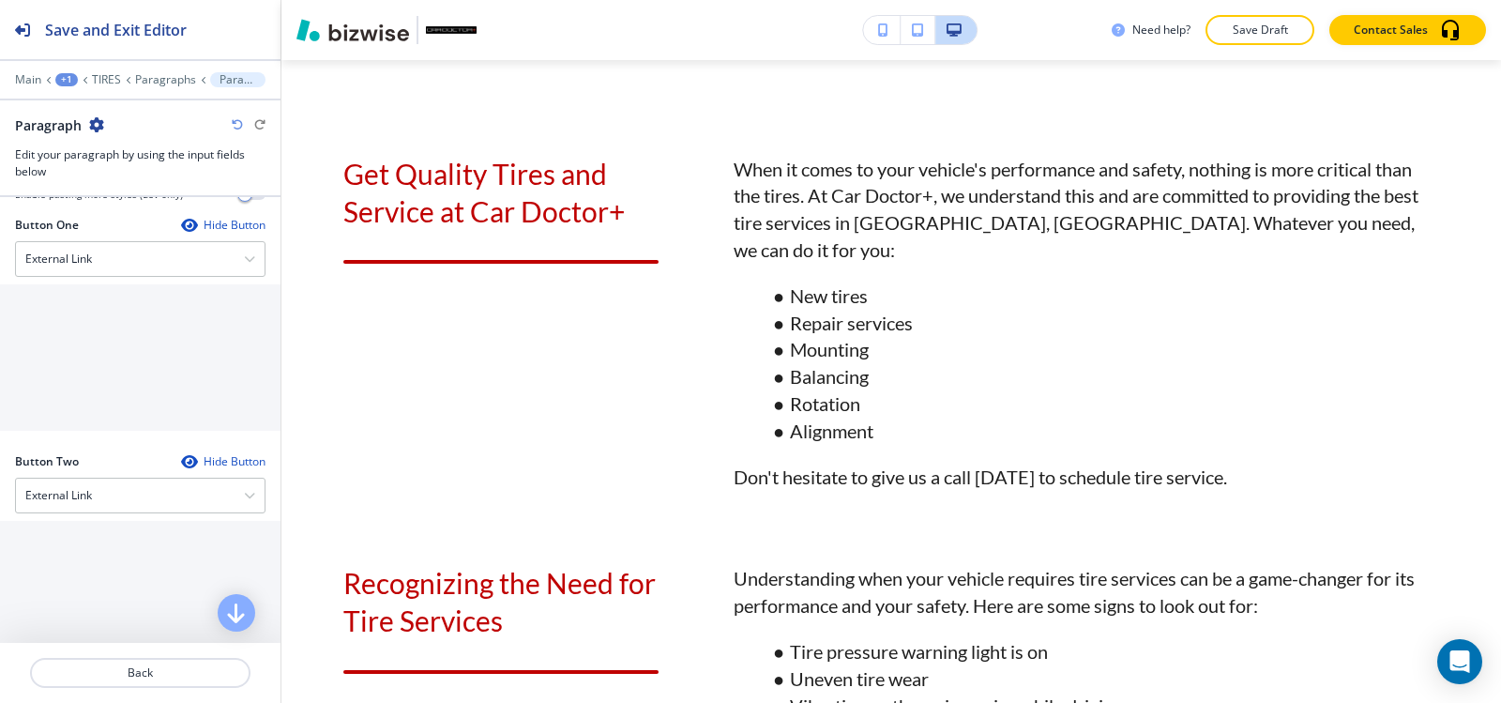
scroll to position [844, 0]
click at [99, 241] on div "External Link" at bounding box center [140, 258] width 249 height 34
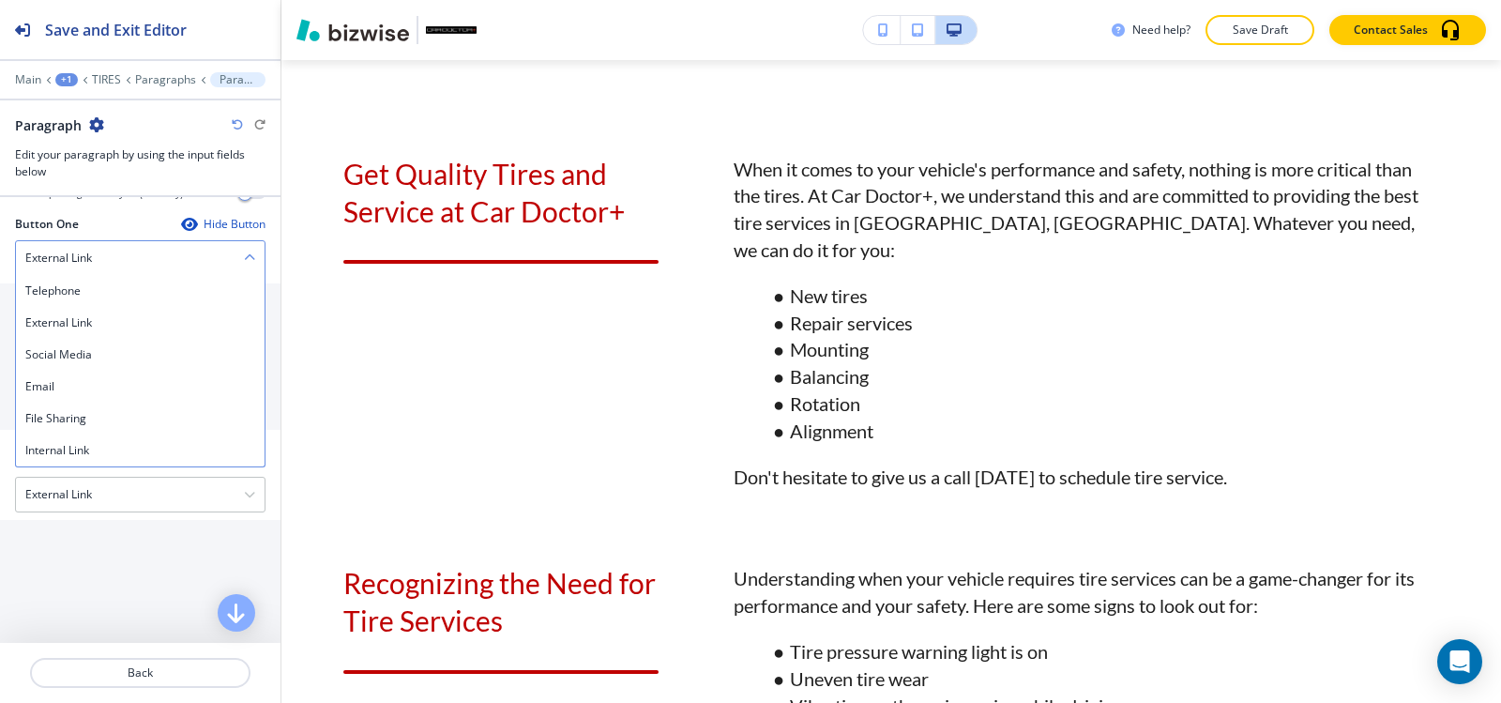
click at [93, 256] on div "External Link" at bounding box center [140, 258] width 249 height 34
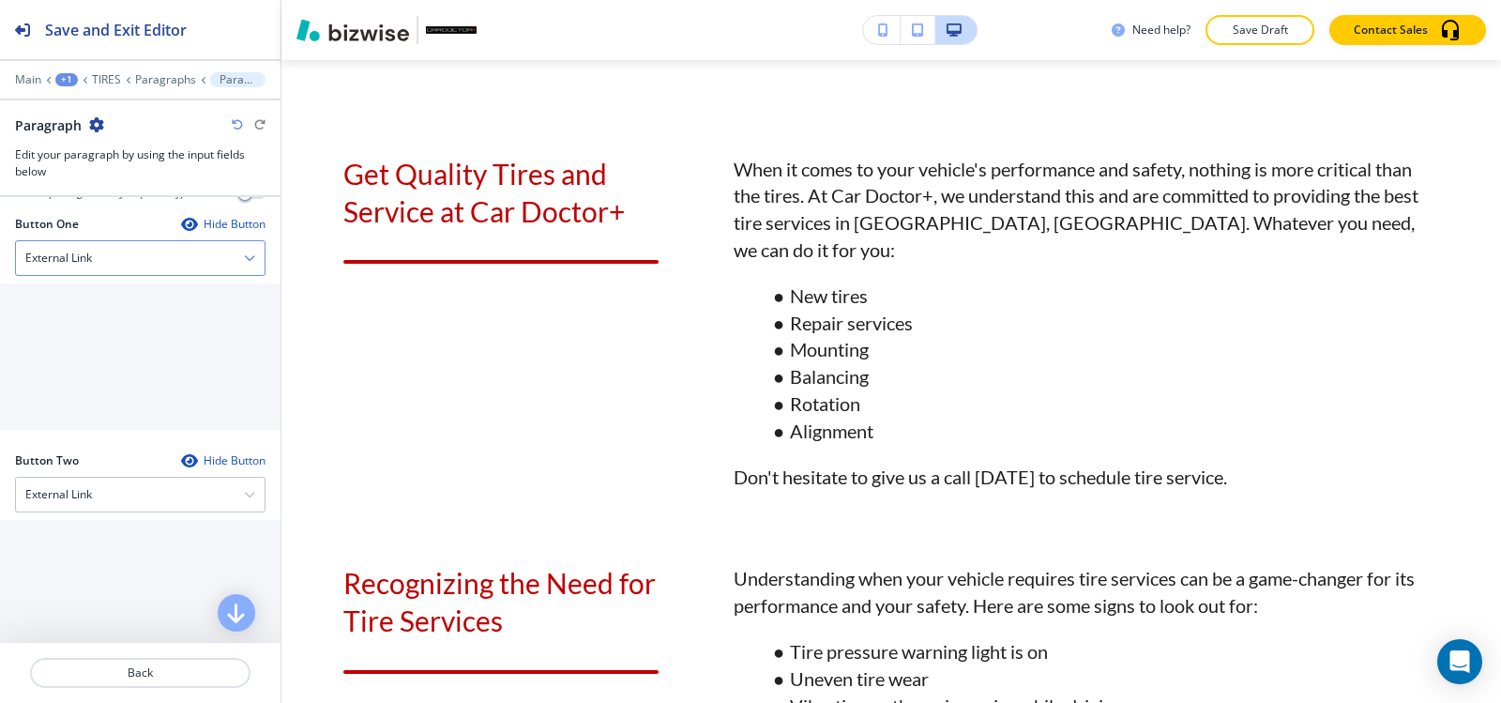
click at [95, 251] on div "External Link" at bounding box center [140, 258] width 249 height 34
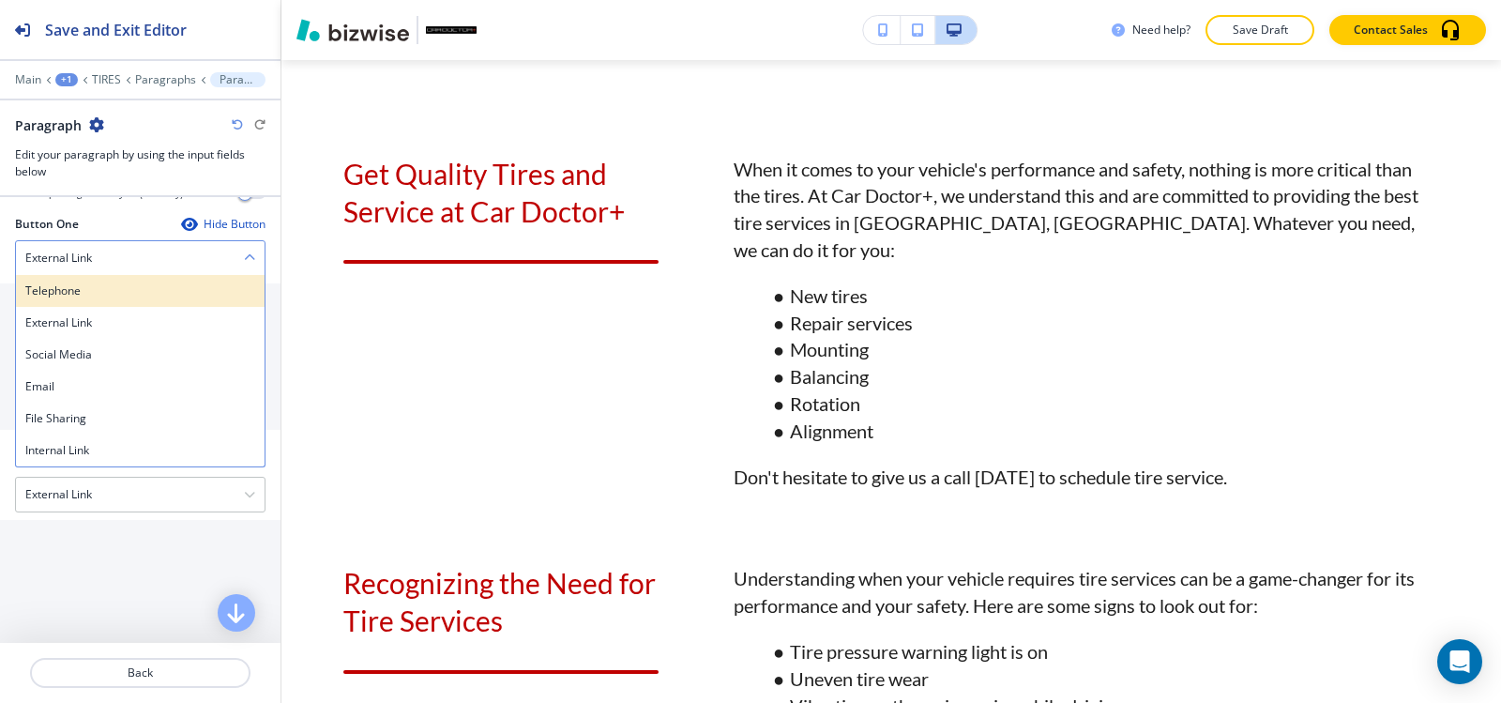
click at [89, 282] on h4 "Telephone" at bounding box center [140, 290] width 230 height 17
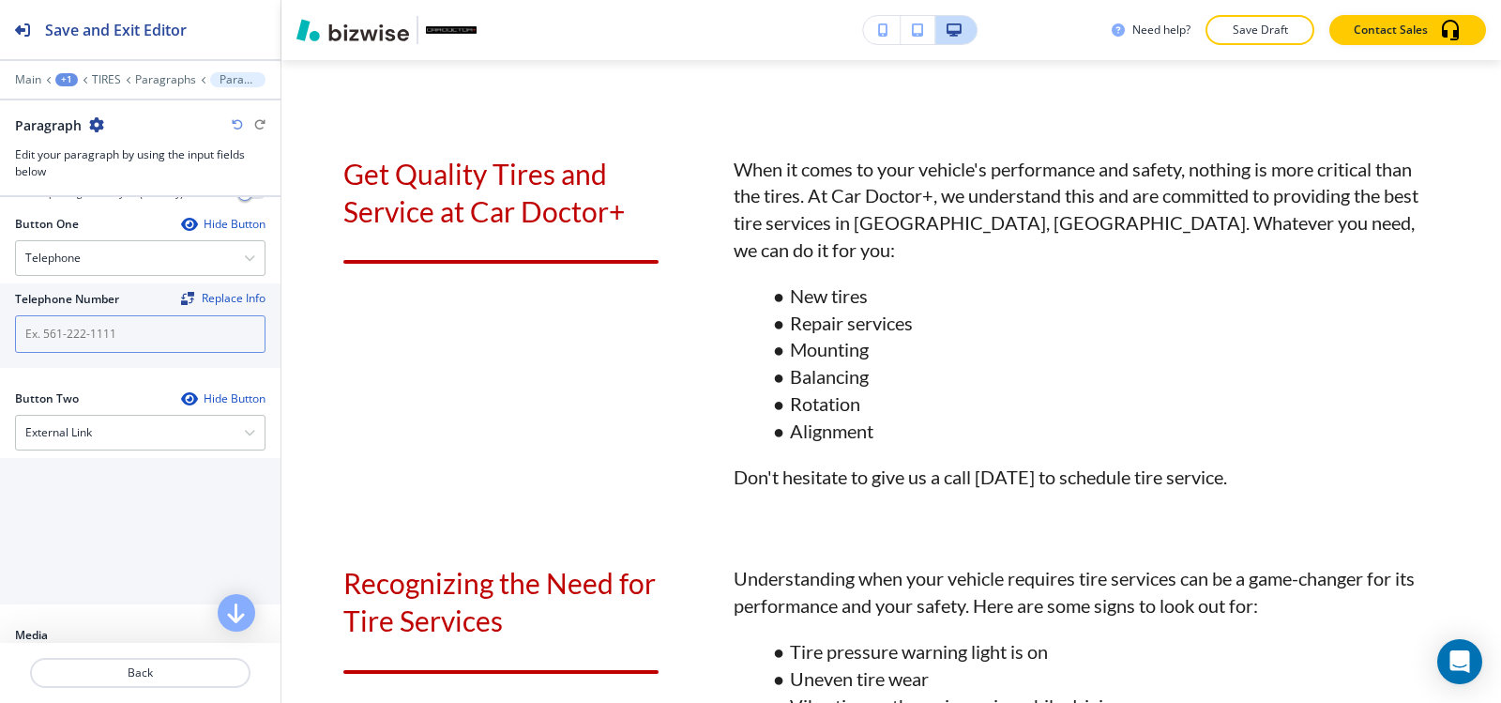
click at [76, 315] on input "text" at bounding box center [140, 334] width 251 height 38
paste input "(540) 216-5232"
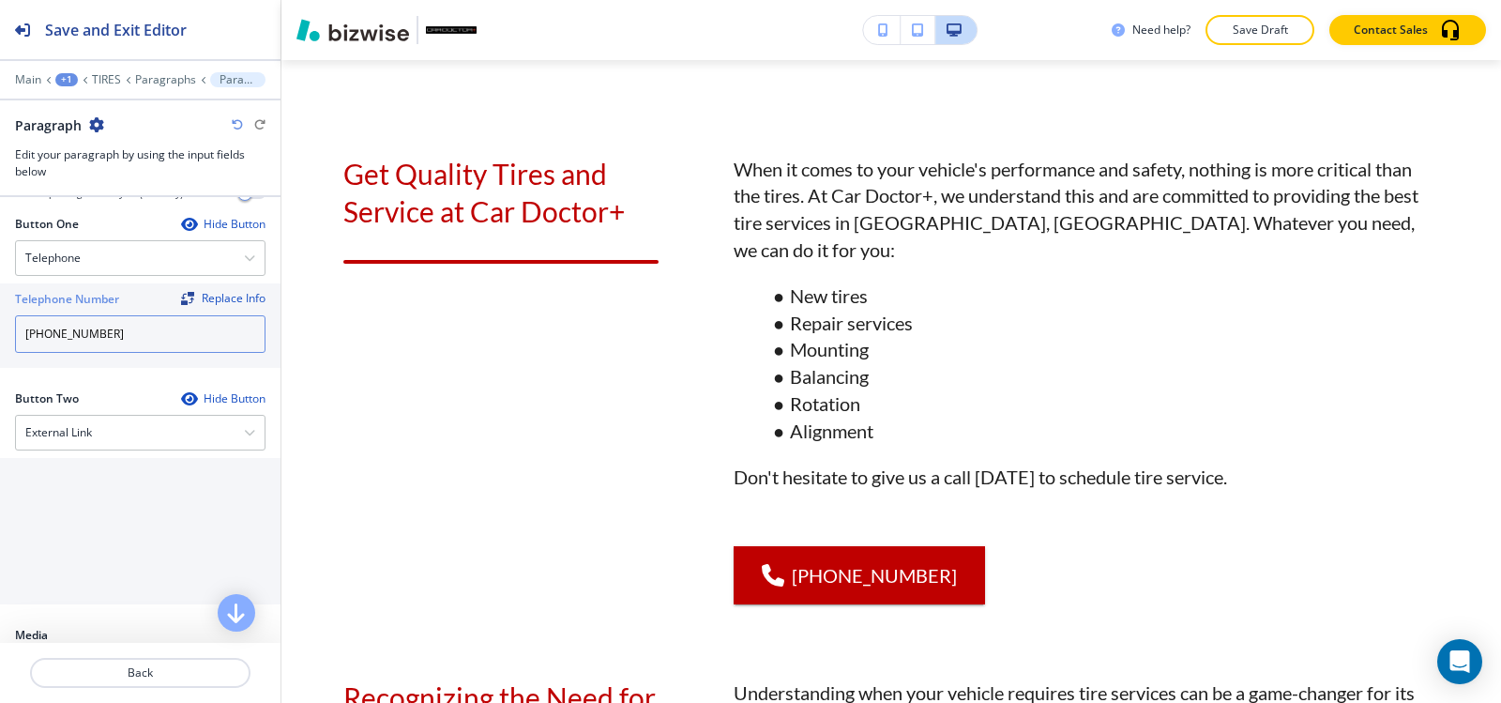
type input "(540) 216-5232"
click at [141, 72] on div "Main +1 TIRES Paragraphs Paragraph" at bounding box center [140, 79] width 251 height 15
click at [142, 75] on p "Paragraphs" at bounding box center [165, 79] width 61 height 13
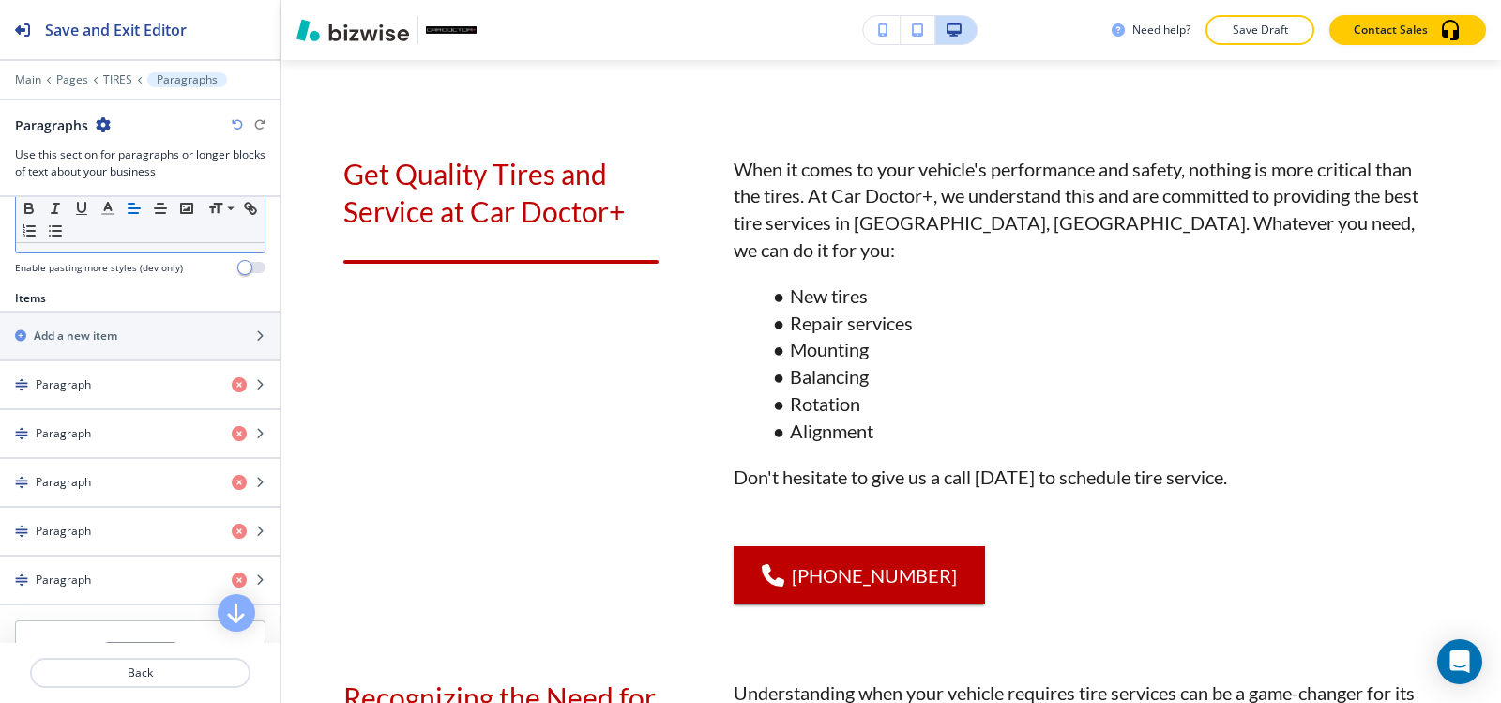
scroll to position [657, 0]
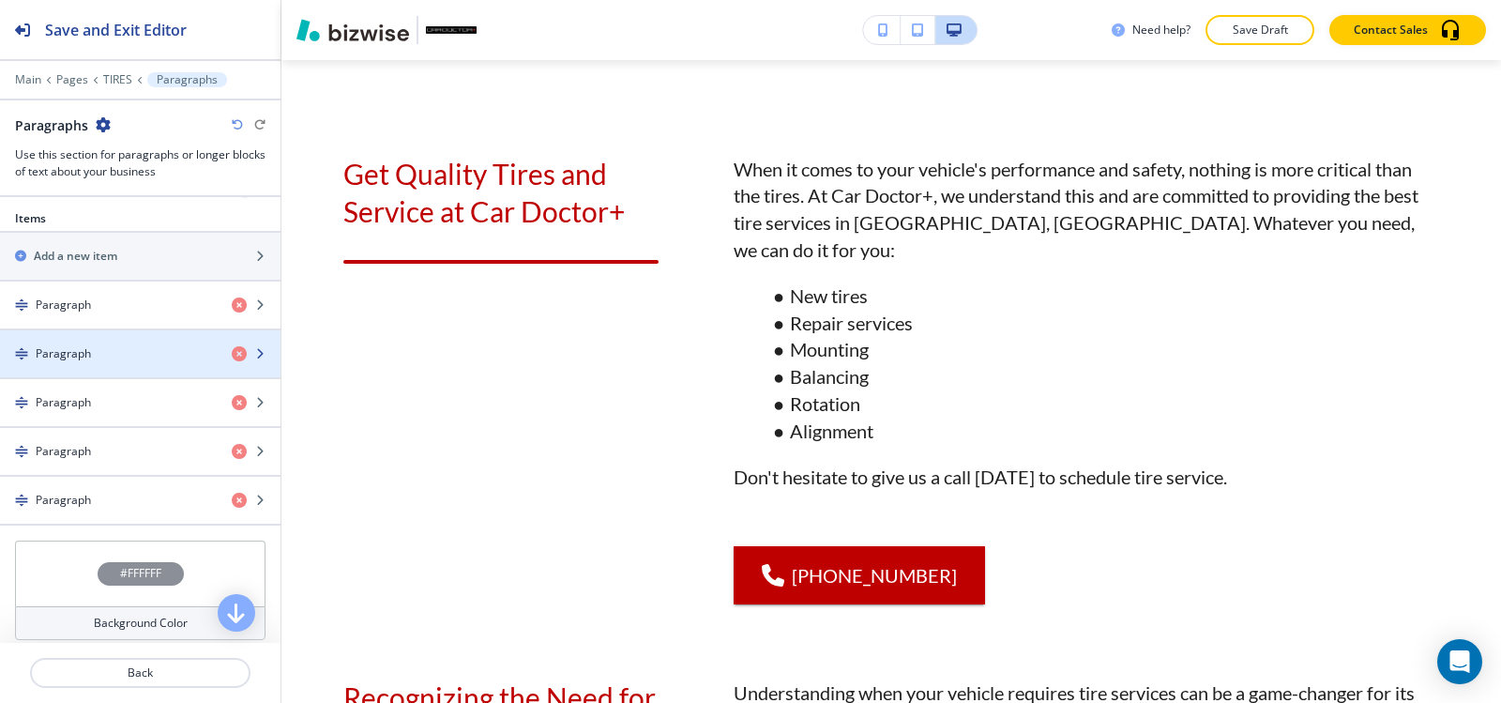
click at [105, 362] on div "button" at bounding box center [140, 369] width 281 height 15
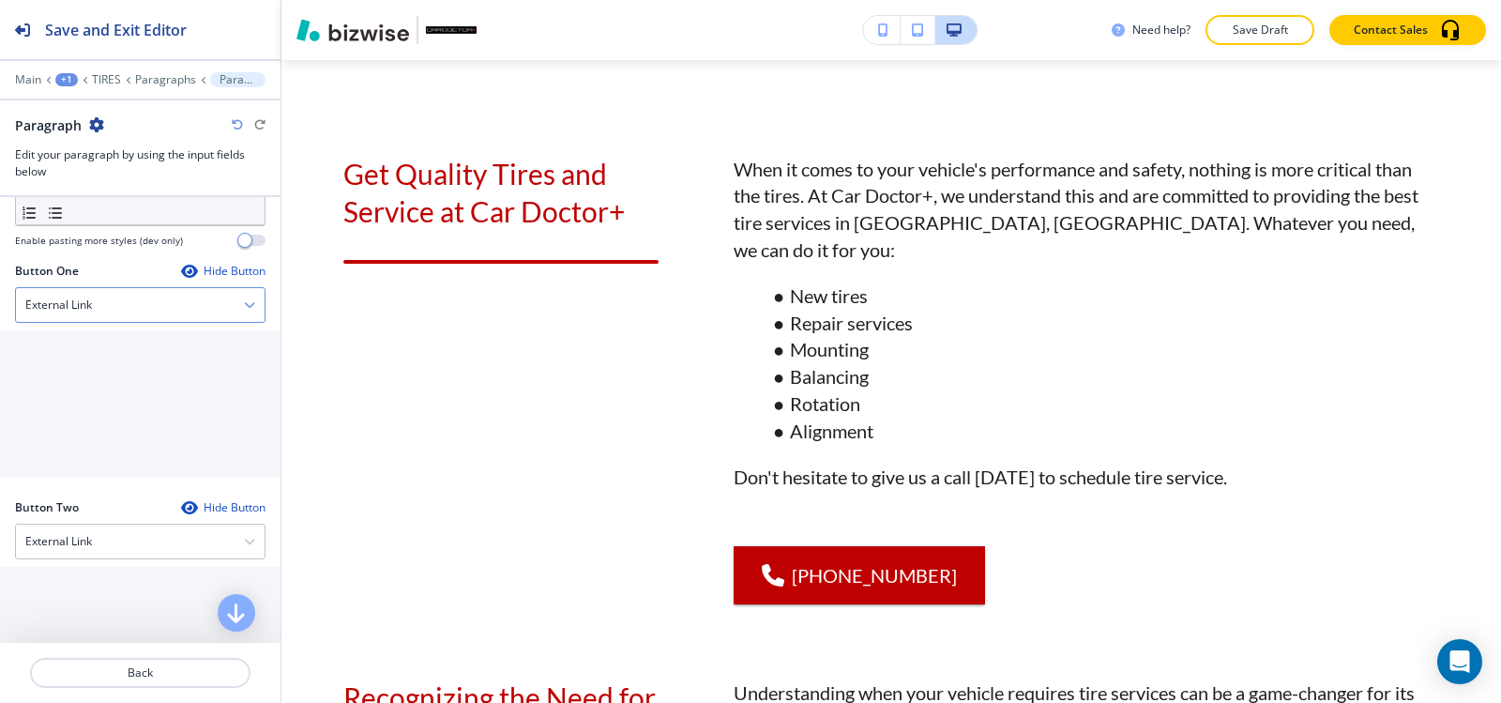
scroll to position [751, 0]
click at [111, 318] on div "External Link" at bounding box center [140, 303] width 249 height 34
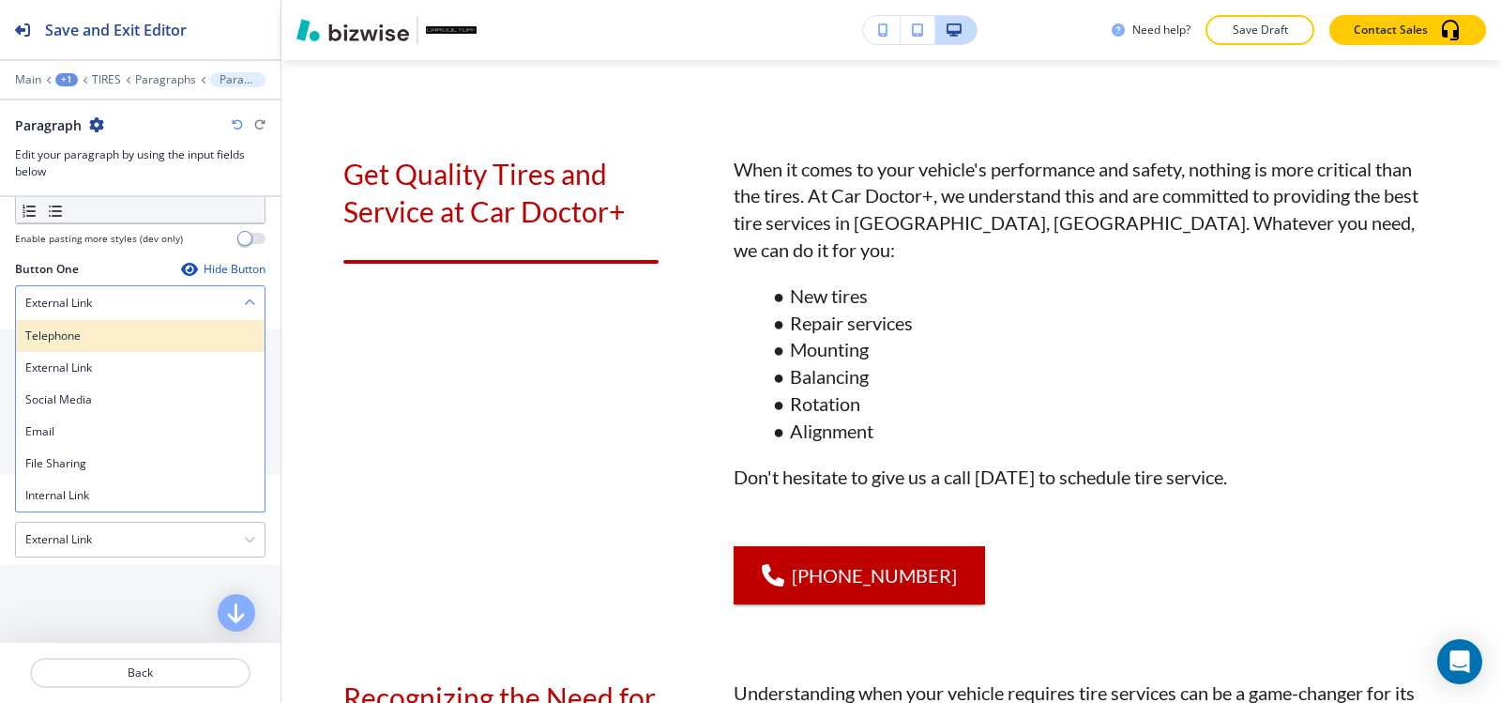
click at [111, 342] on h4 "Telephone" at bounding box center [140, 335] width 230 height 17
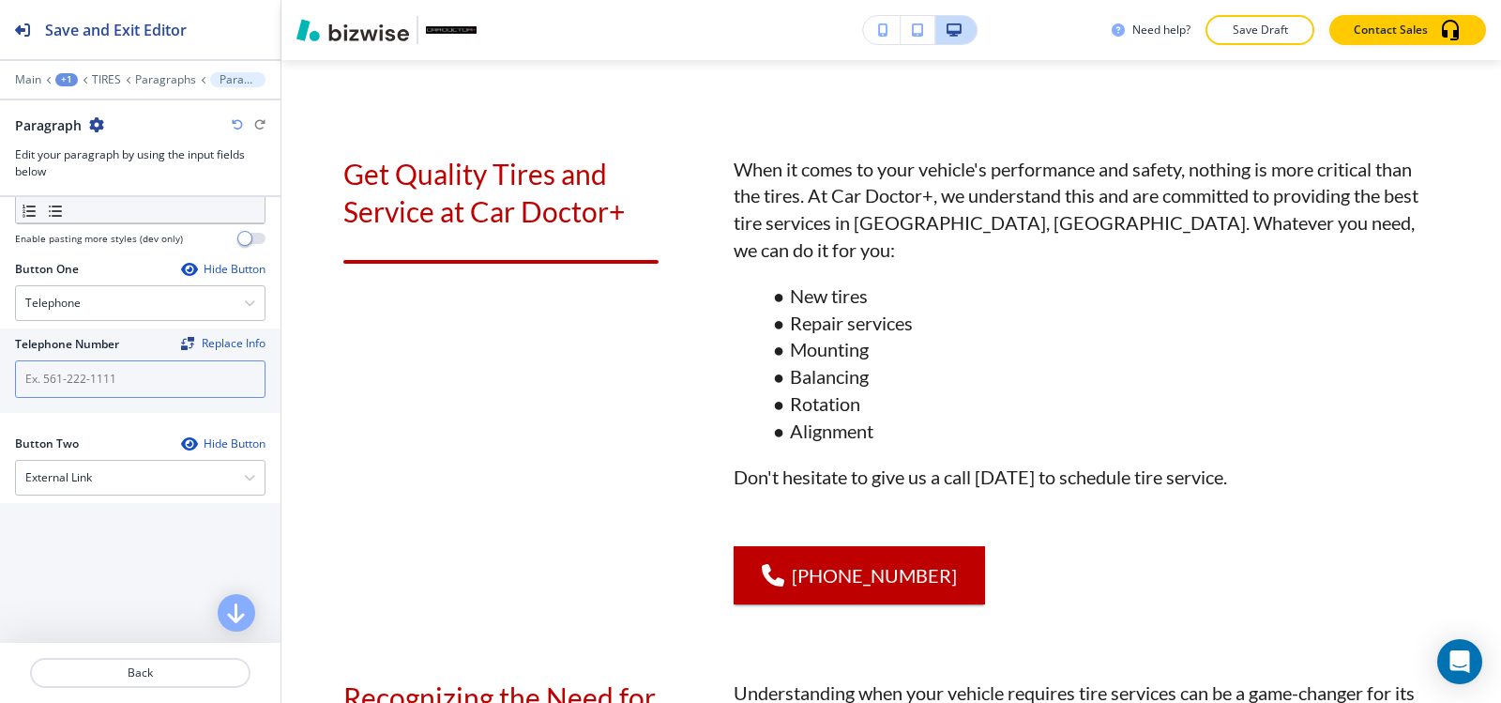
click at [116, 392] on input "text" at bounding box center [140, 379] width 251 height 38
paste input "(540) 216-5232"
type input "(540) 216-5232"
click at [151, 79] on p "Paragraphs" at bounding box center [165, 79] width 61 height 13
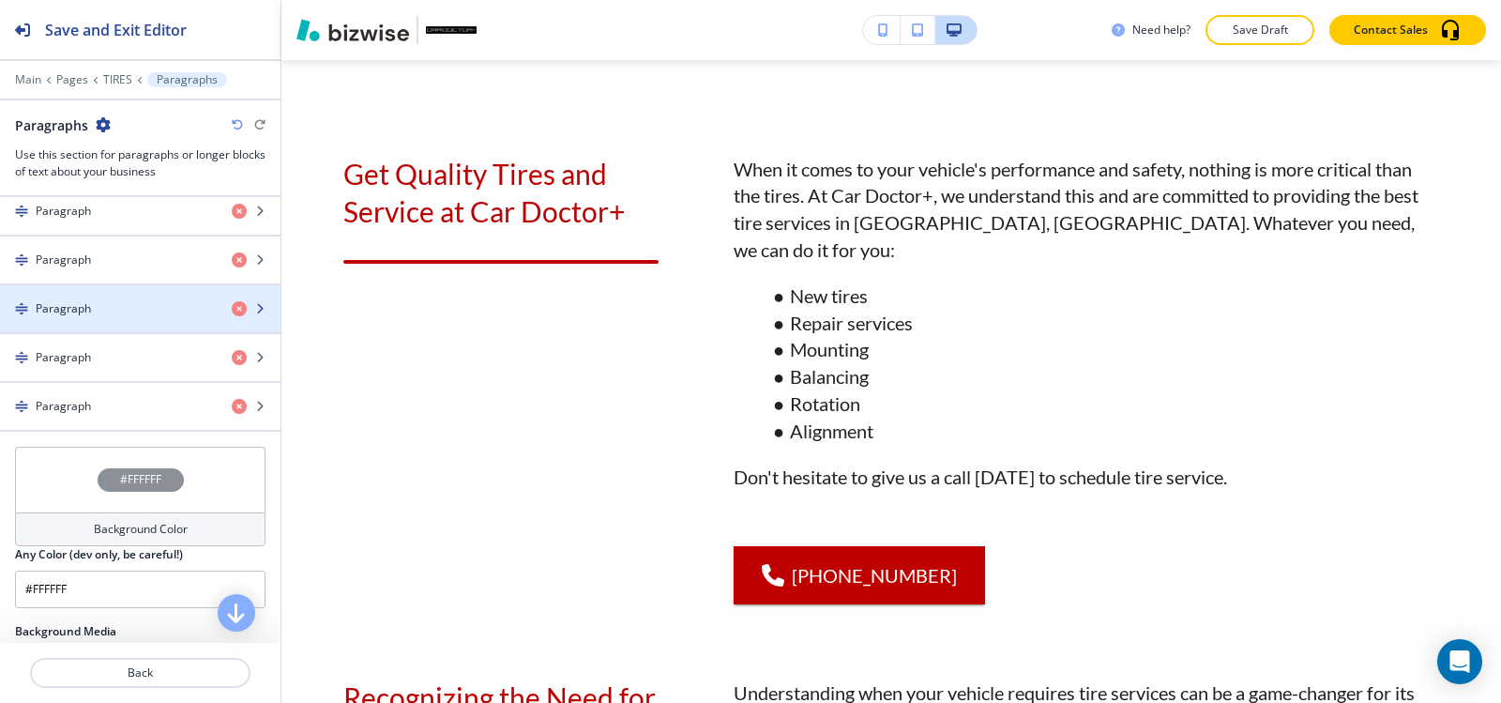
click at [105, 322] on div "button" at bounding box center [140, 324] width 281 height 15
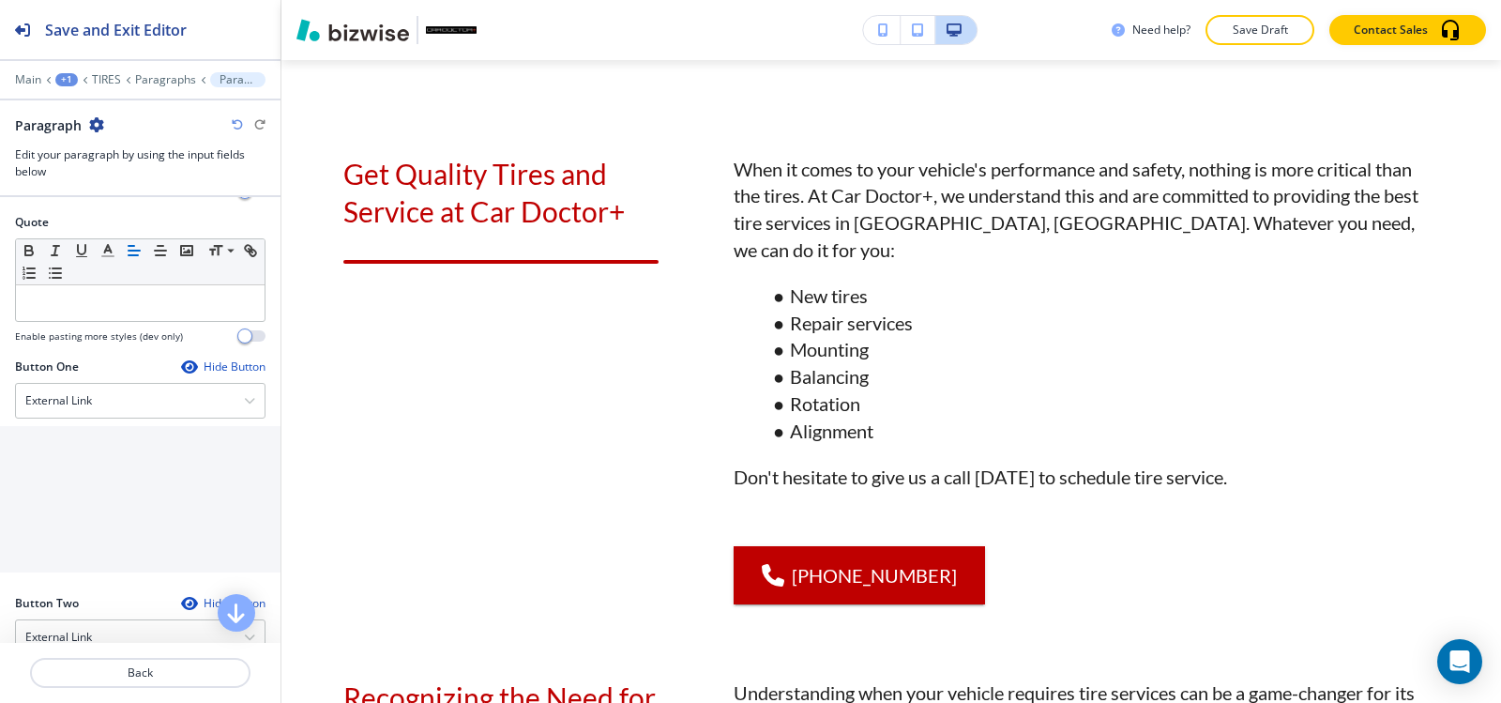
scroll to position [844, 0]
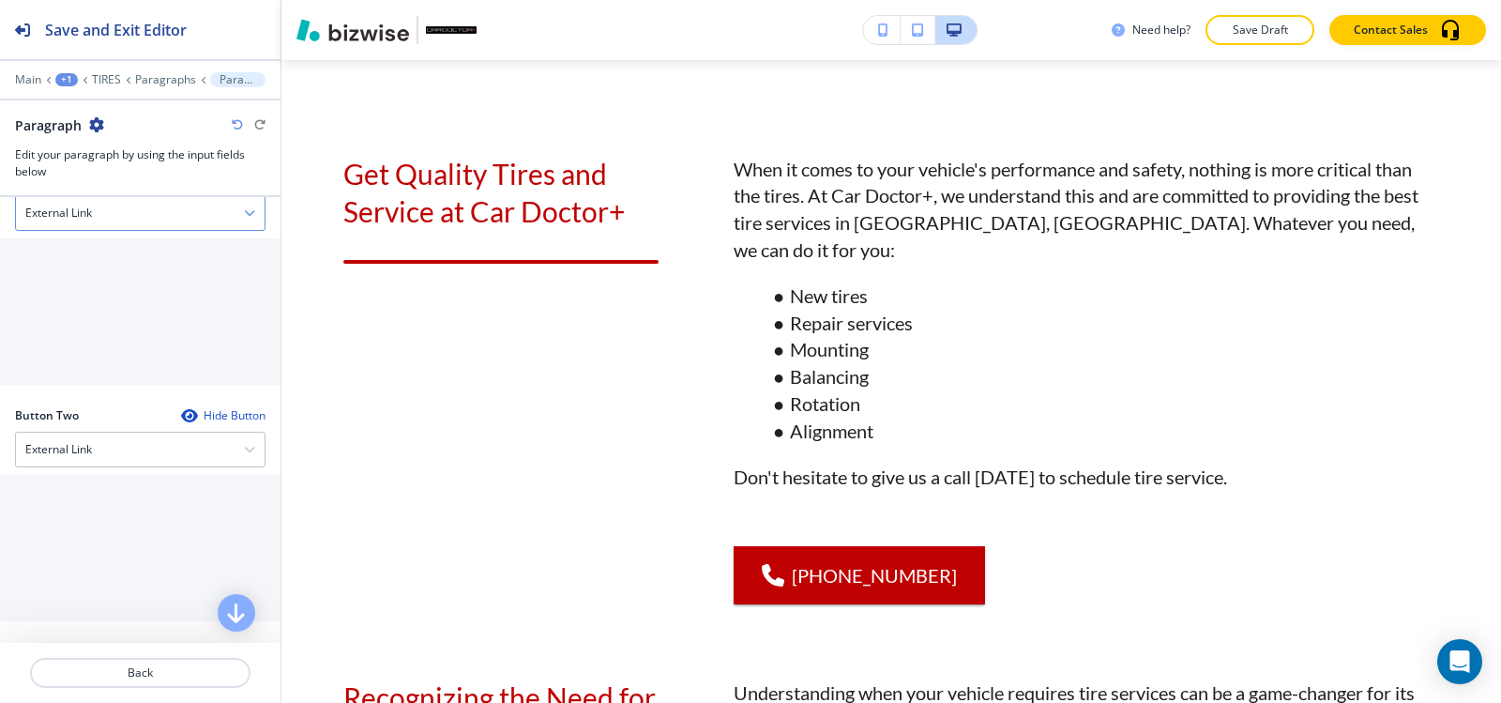
click at [81, 213] on h4 "External Link" at bounding box center [58, 213] width 67 height 17
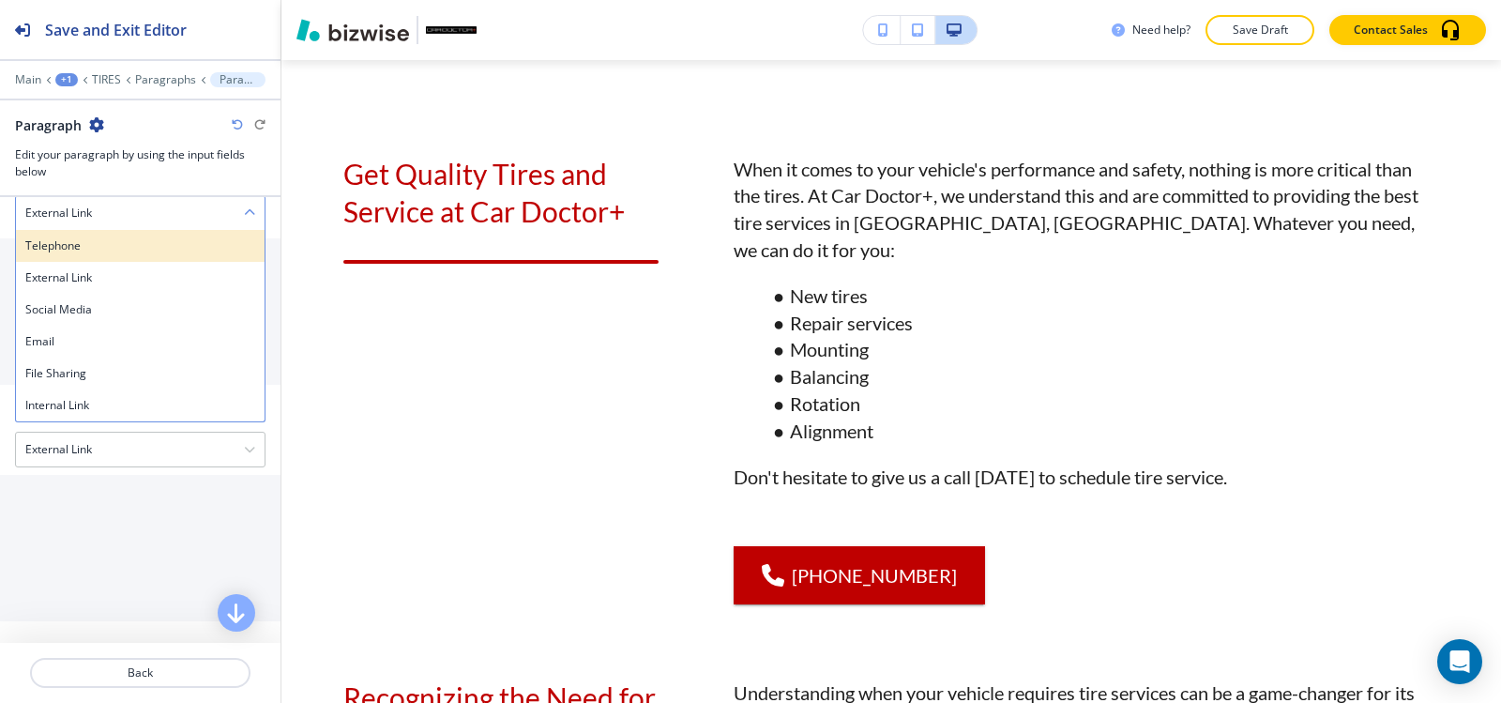
click at [84, 254] on div "Telephone" at bounding box center [140, 246] width 249 height 32
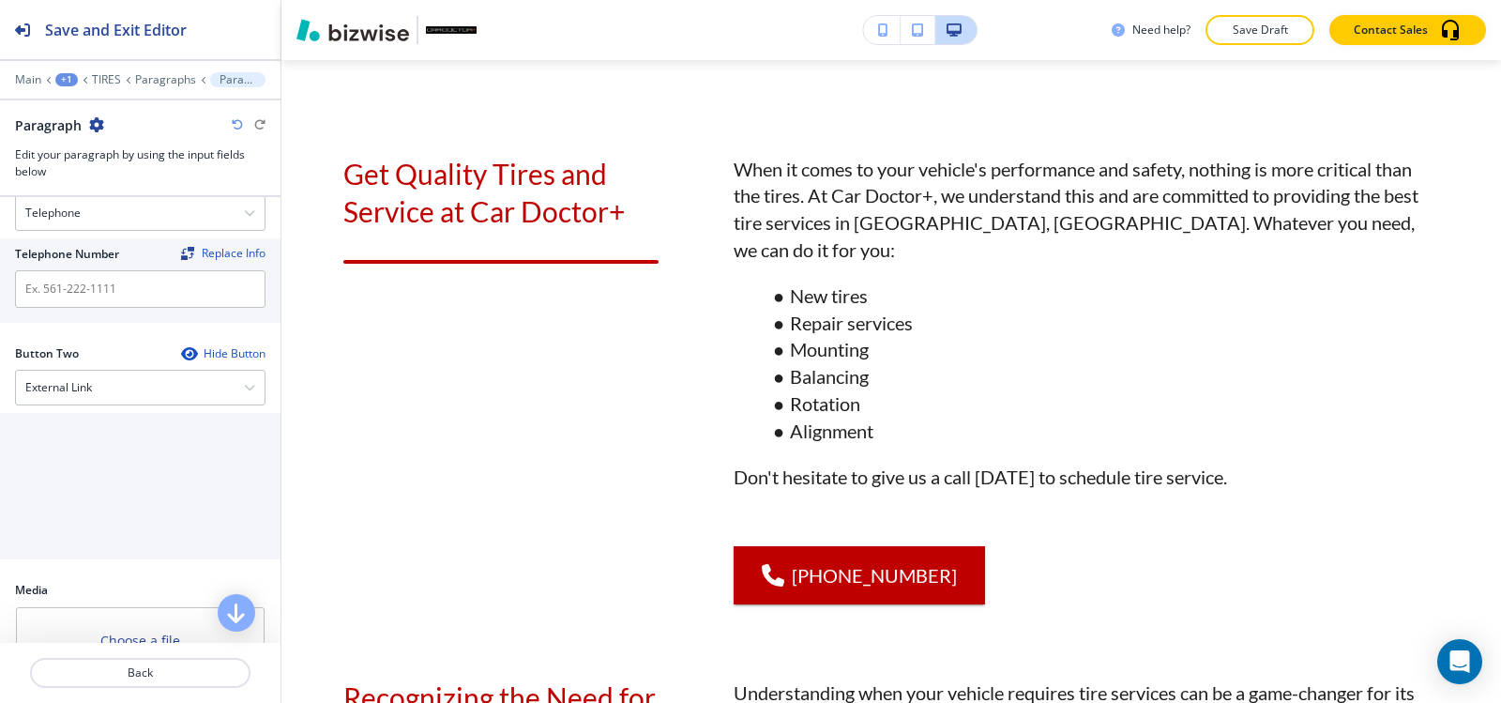
click at [84, 308] on div "Telephone Number Replace Info" at bounding box center [140, 280] width 281 height 84
click at [88, 297] on input "text" at bounding box center [140, 289] width 251 height 38
paste input "(540) 216-5232"
type input "(540) 216-5232"
click at [159, 68] on div at bounding box center [140, 66] width 281 height 11
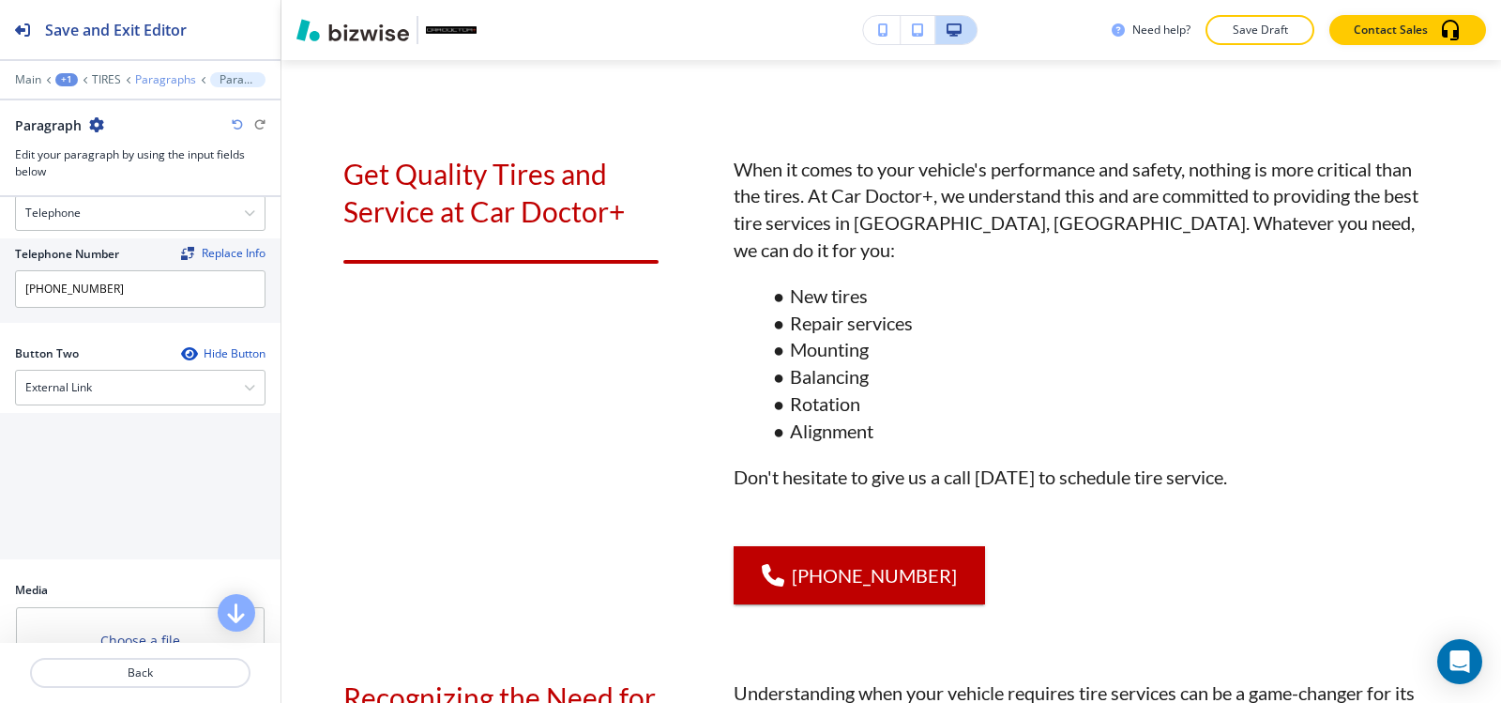
click at [154, 75] on p "Paragraphs" at bounding box center [165, 79] width 61 height 13
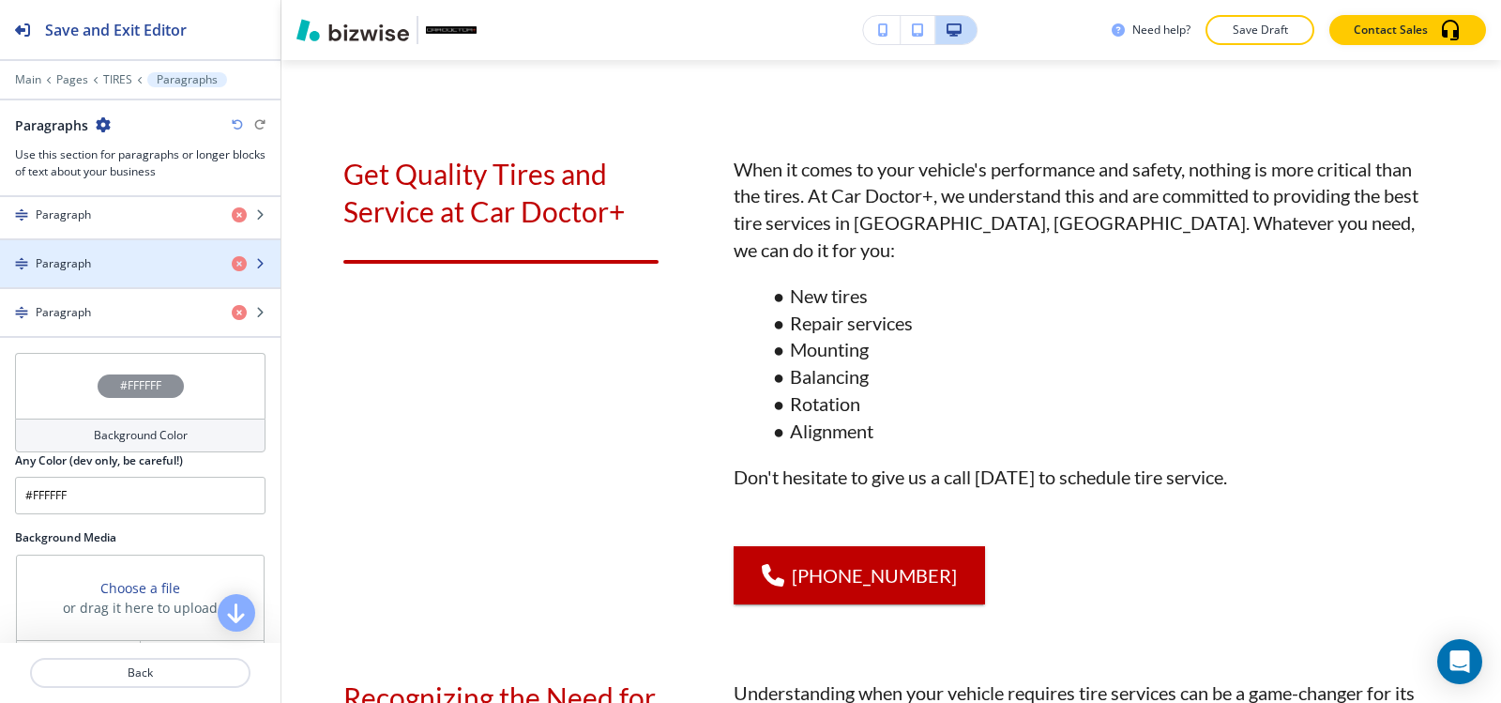
click at [112, 272] on div "button" at bounding box center [140, 279] width 281 height 15
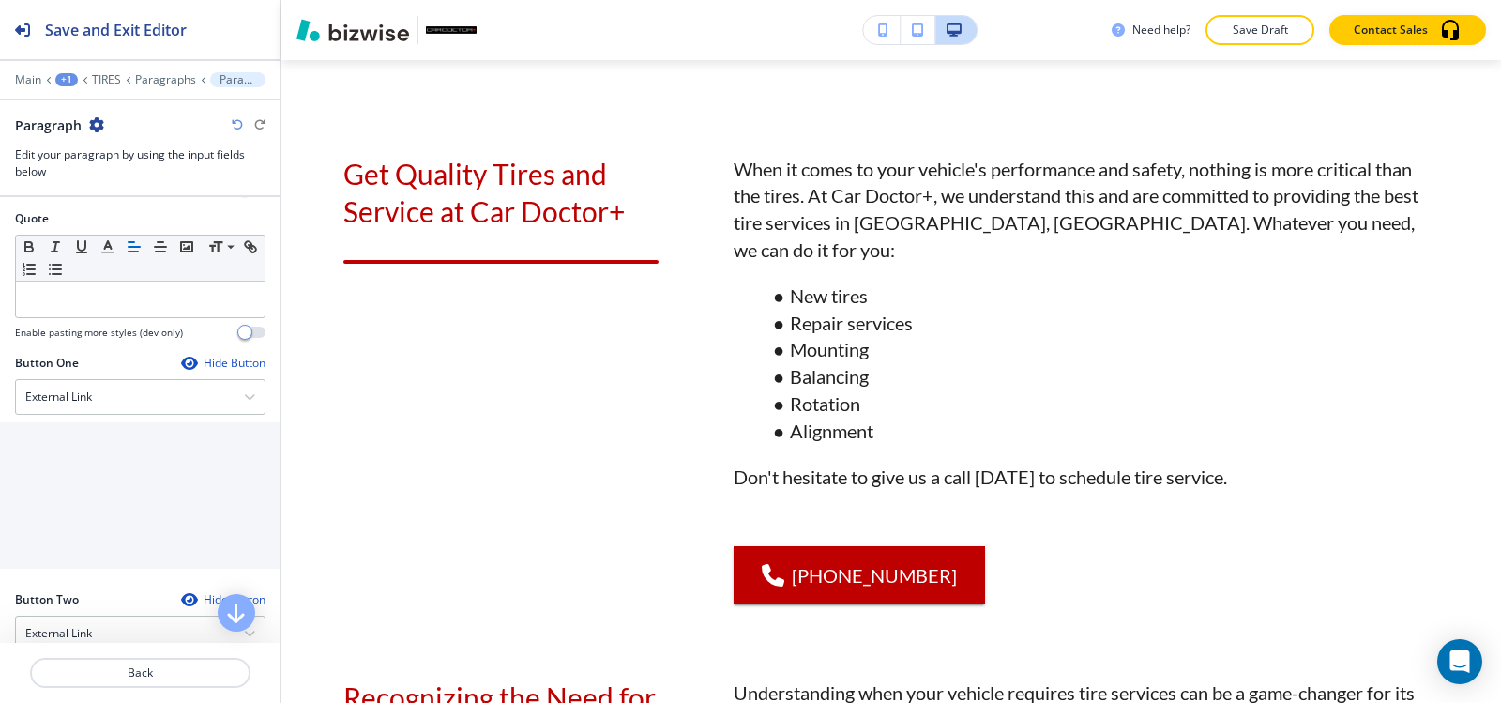
scroll to position [751, 0]
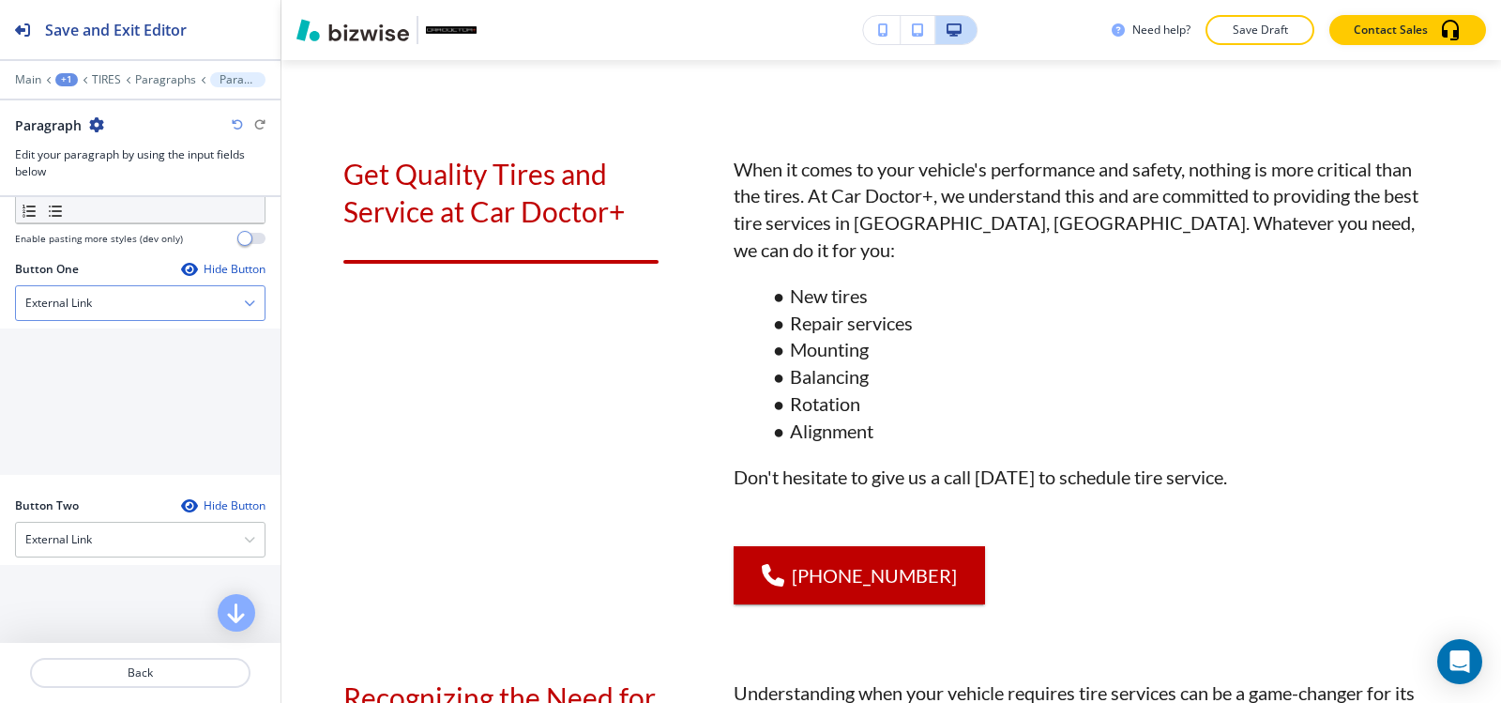
click at [99, 295] on div "External Link" at bounding box center [140, 303] width 249 height 34
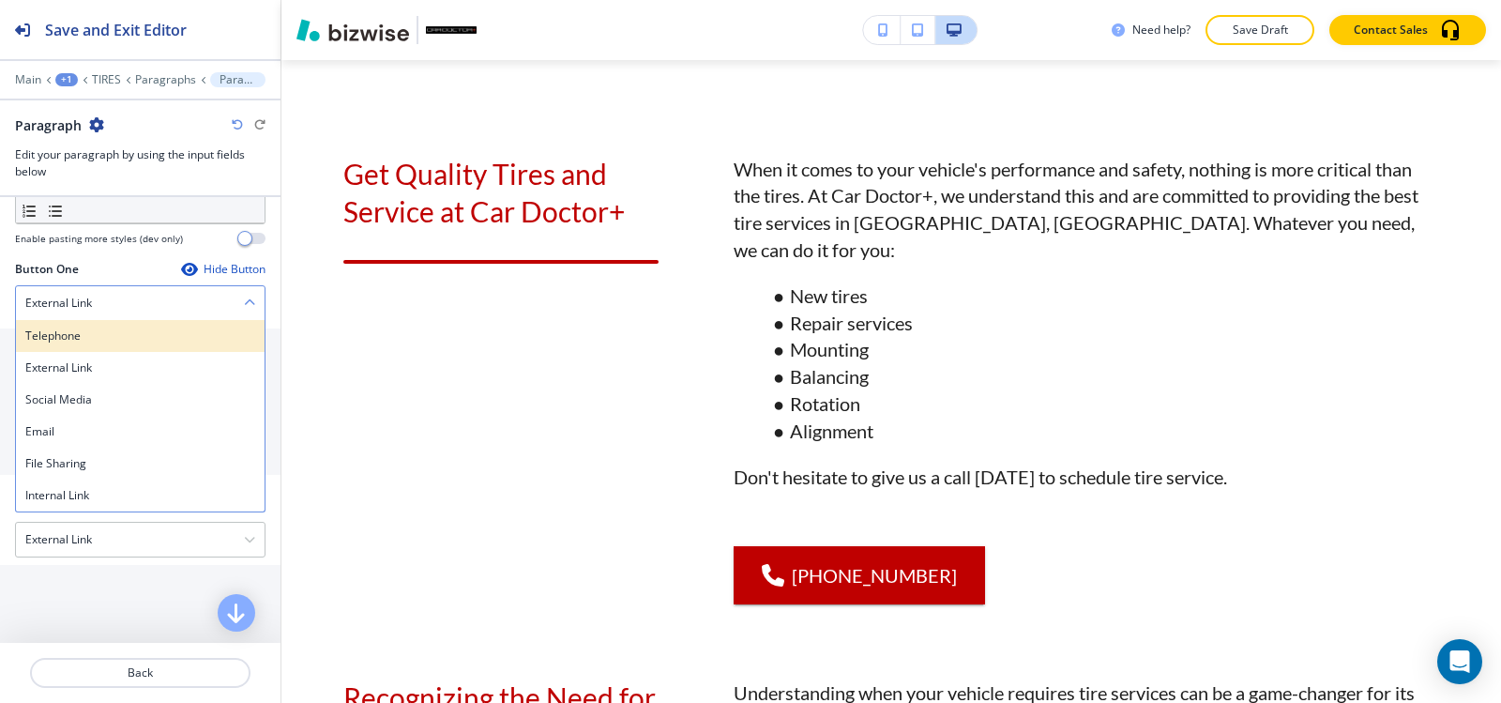
click at [99, 342] on h4 "Telephone" at bounding box center [140, 335] width 230 height 17
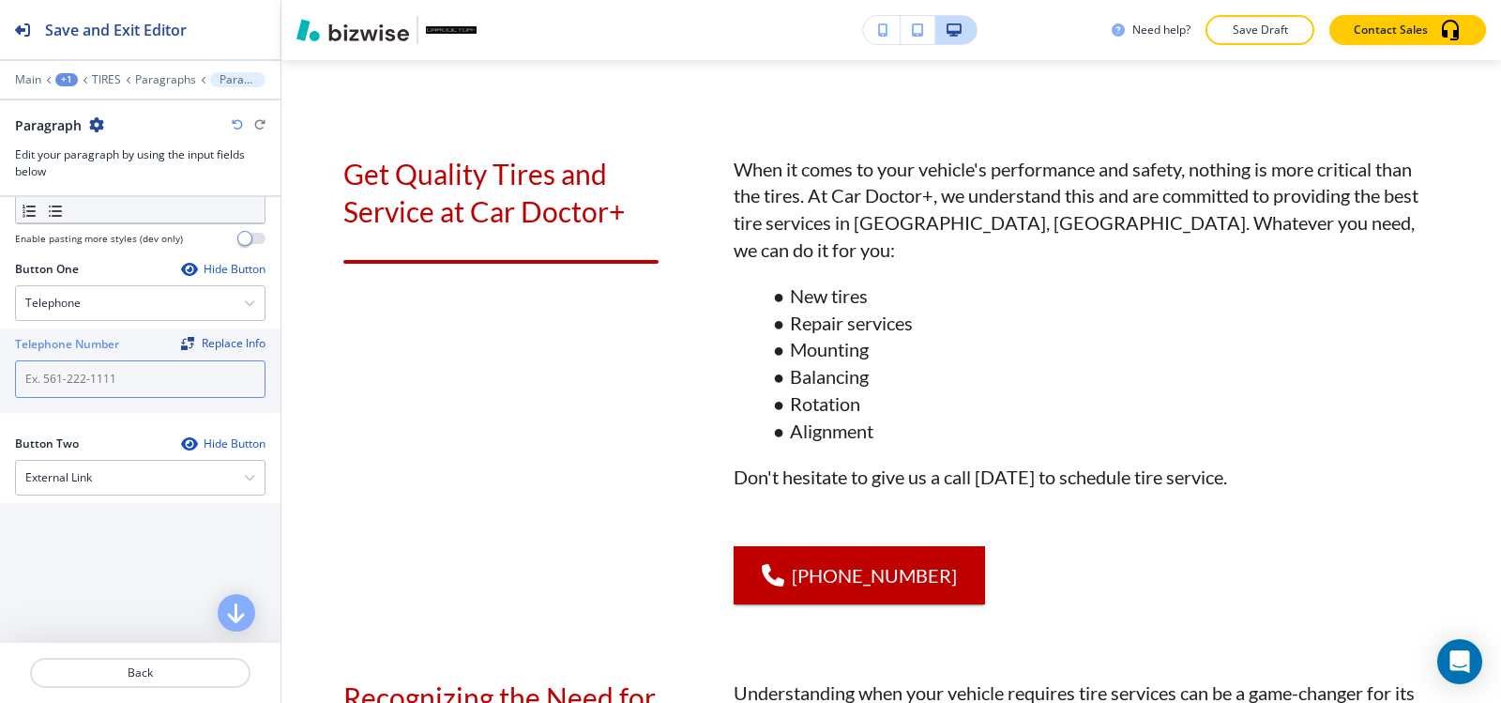
click at [110, 381] on input "text" at bounding box center [140, 379] width 251 height 38
paste input "(540) 216-5232"
type input "(540) 216-5232"
click at [160, 80] on p "Paragraphs" at bounding box center [165, 79] width 61 height 13
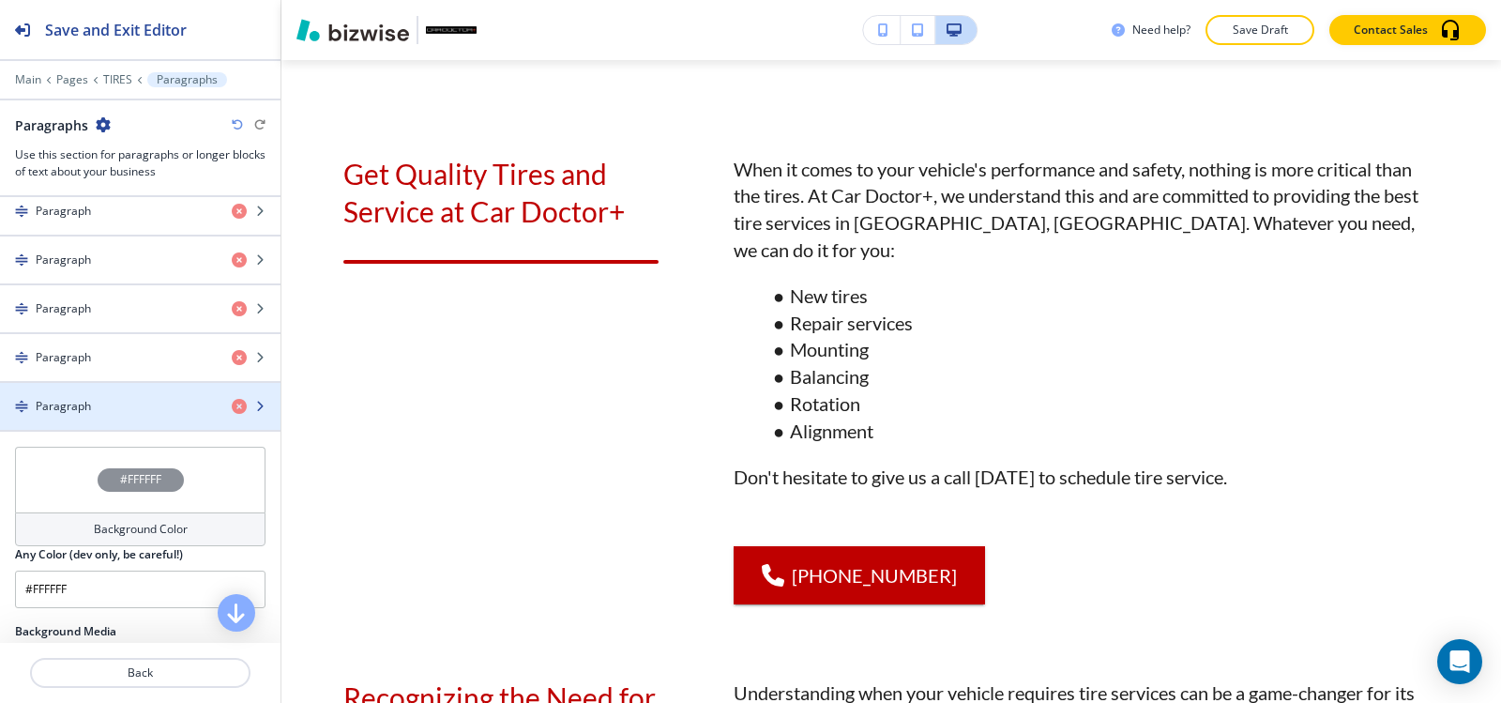
click at [85, 402] on h4 "Paragraph" at bounding box center [63, 406] width 55 height 17
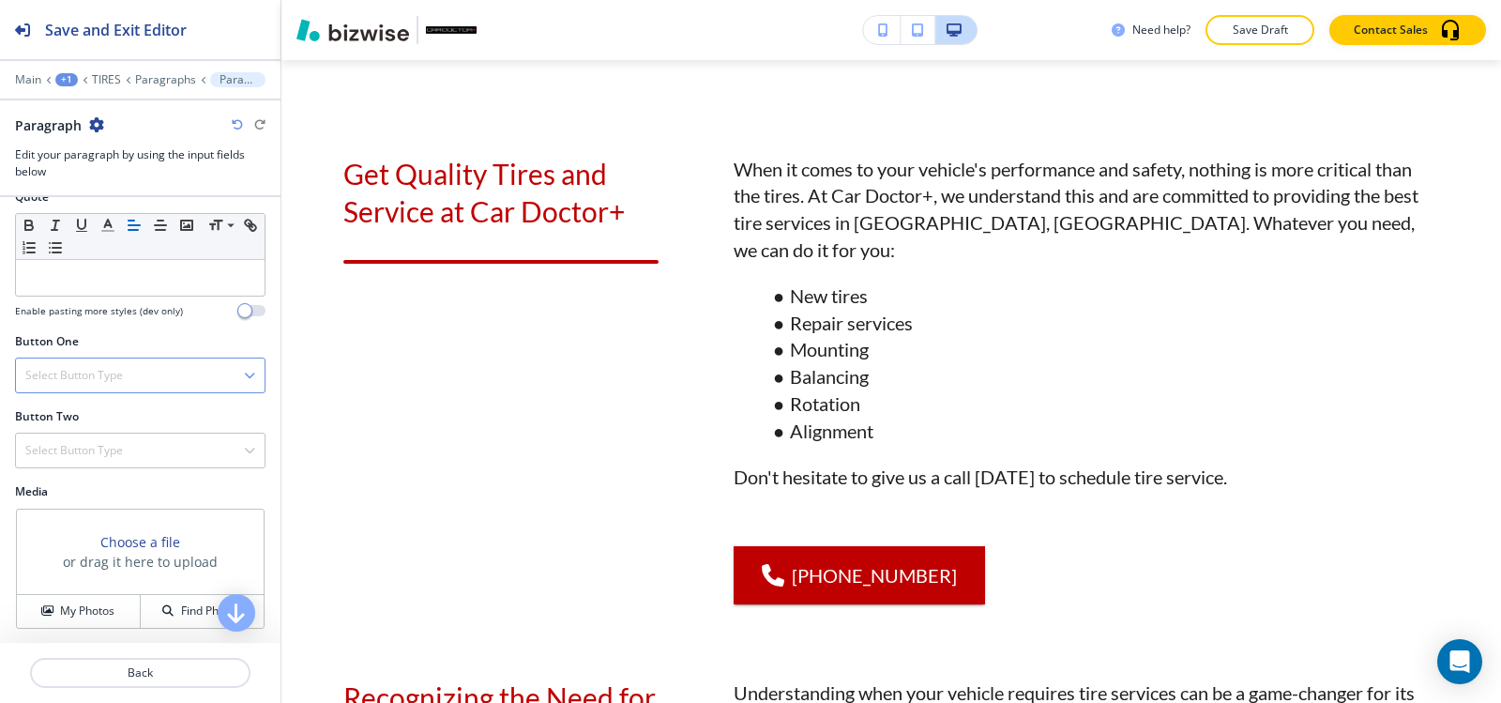
scroll to position [684, 0]
click at [100, 380] on h4 "Select Button Type" at bounding box center [74, 373] width 98 height 17
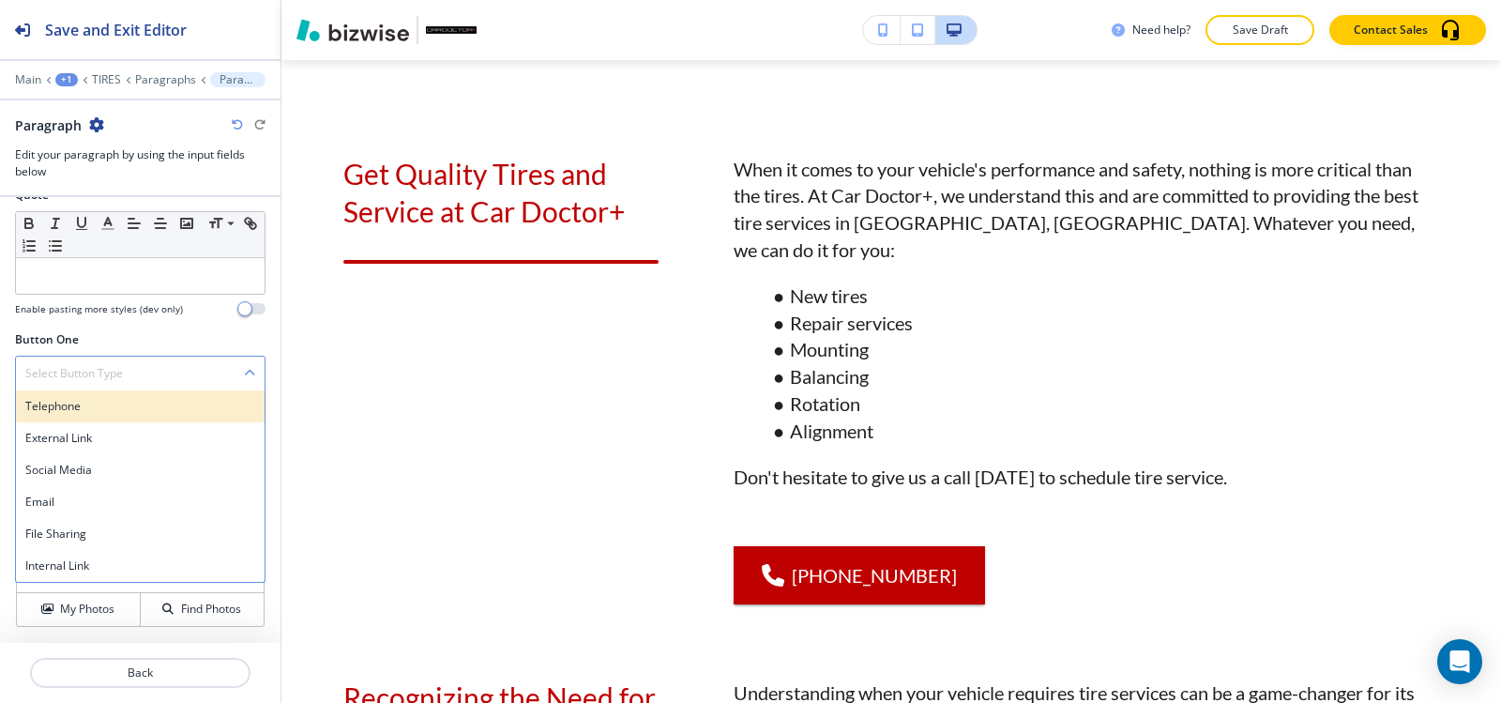
click at [99, 407] on h4 "Telephone" at bounding box center [140, 406] width 230 height 17
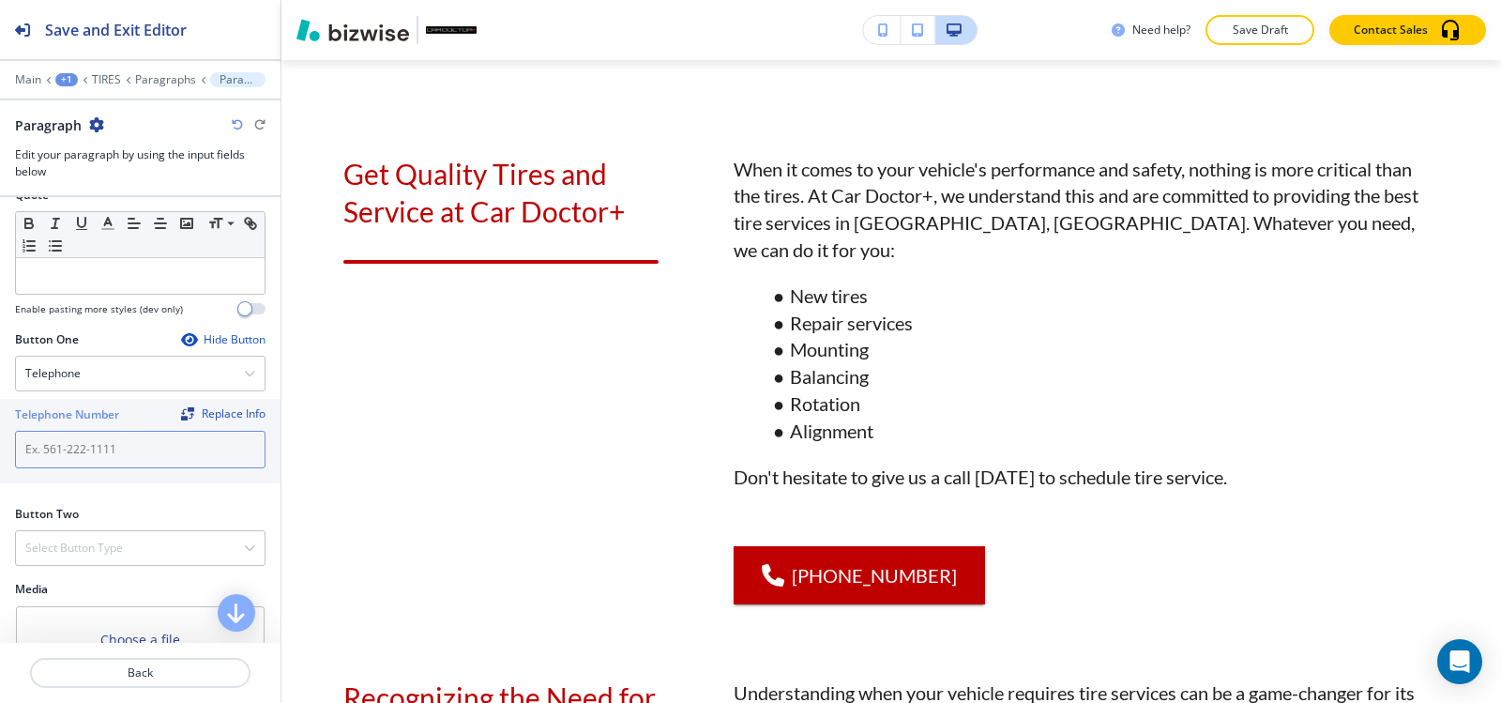
click at [96, 440] on input "text" at bounding box center [140, 450] width 251 height 38
paste input "(540) 216-5232"
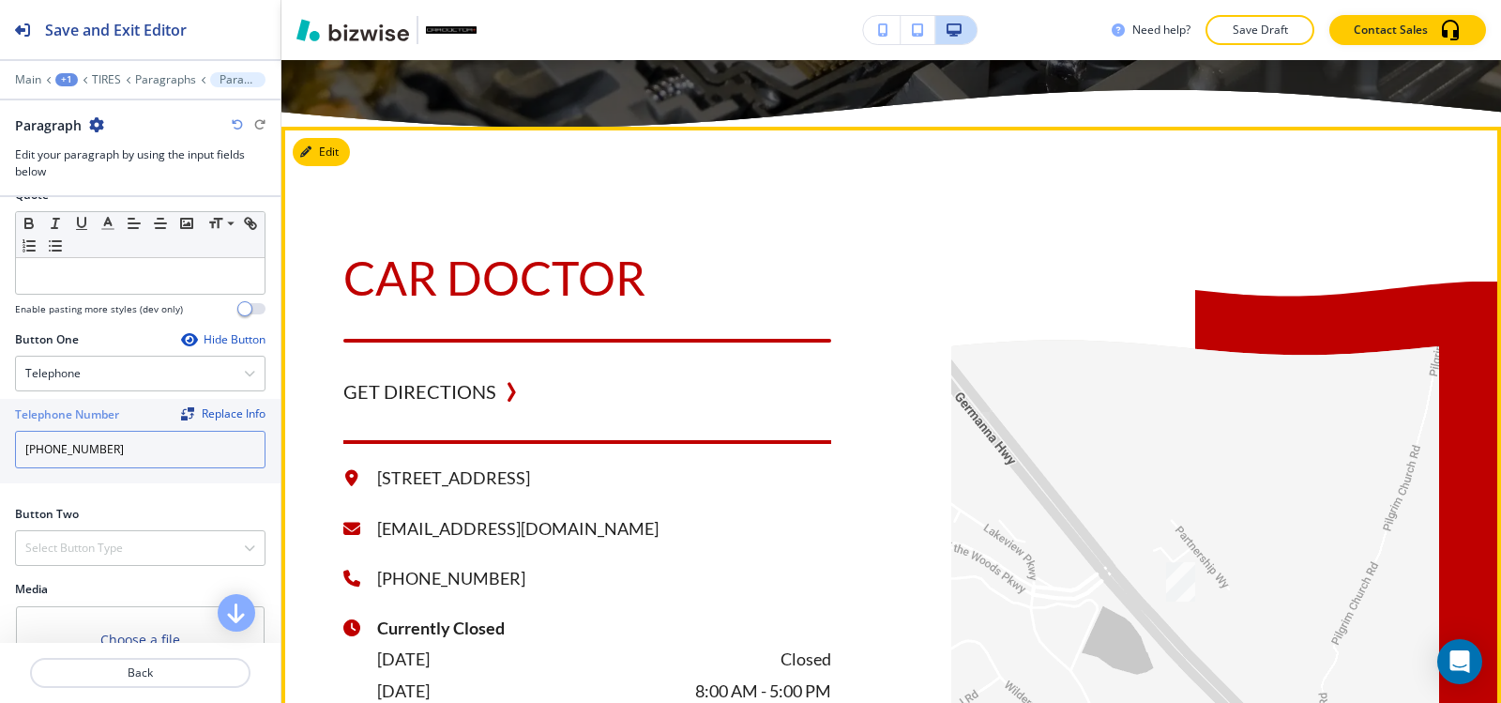
scroll to position [5202, 0]
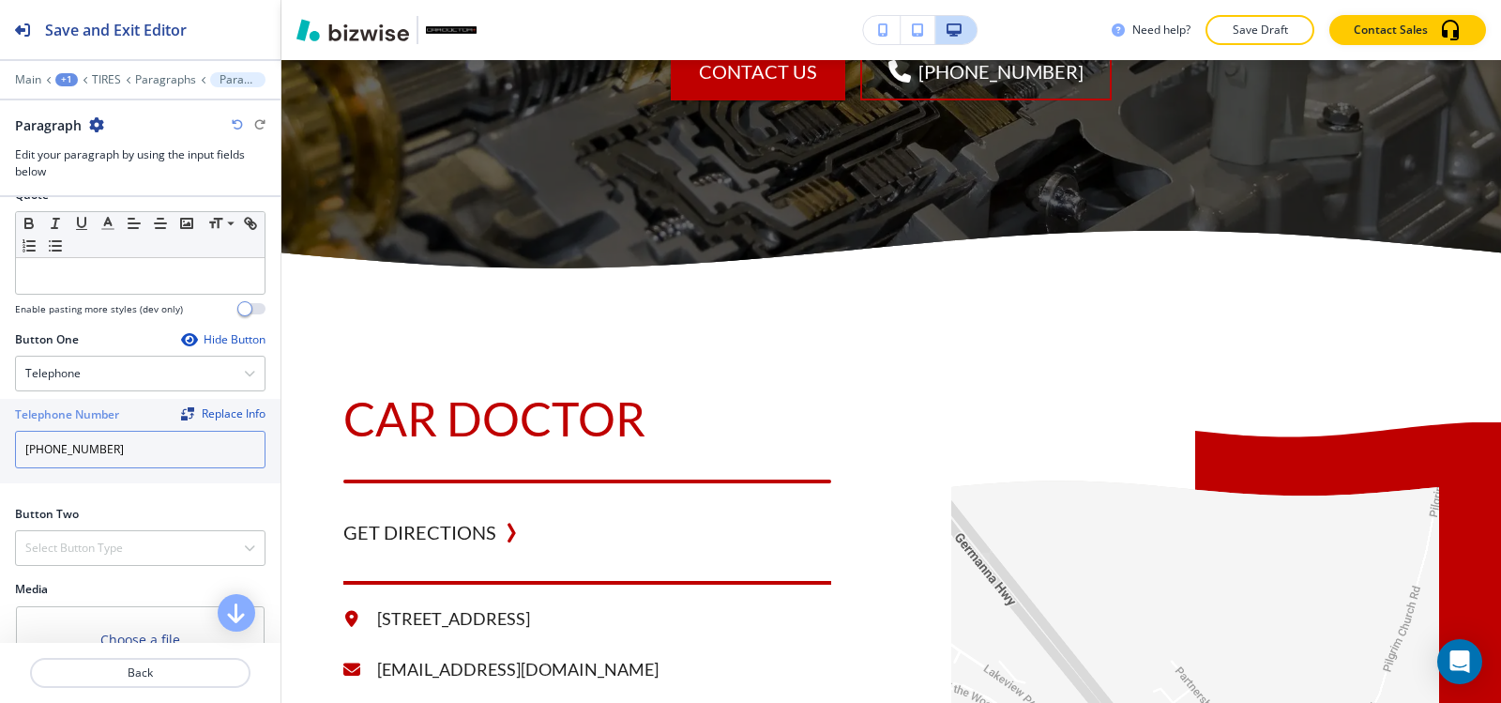
type input "(540) 216-5232"
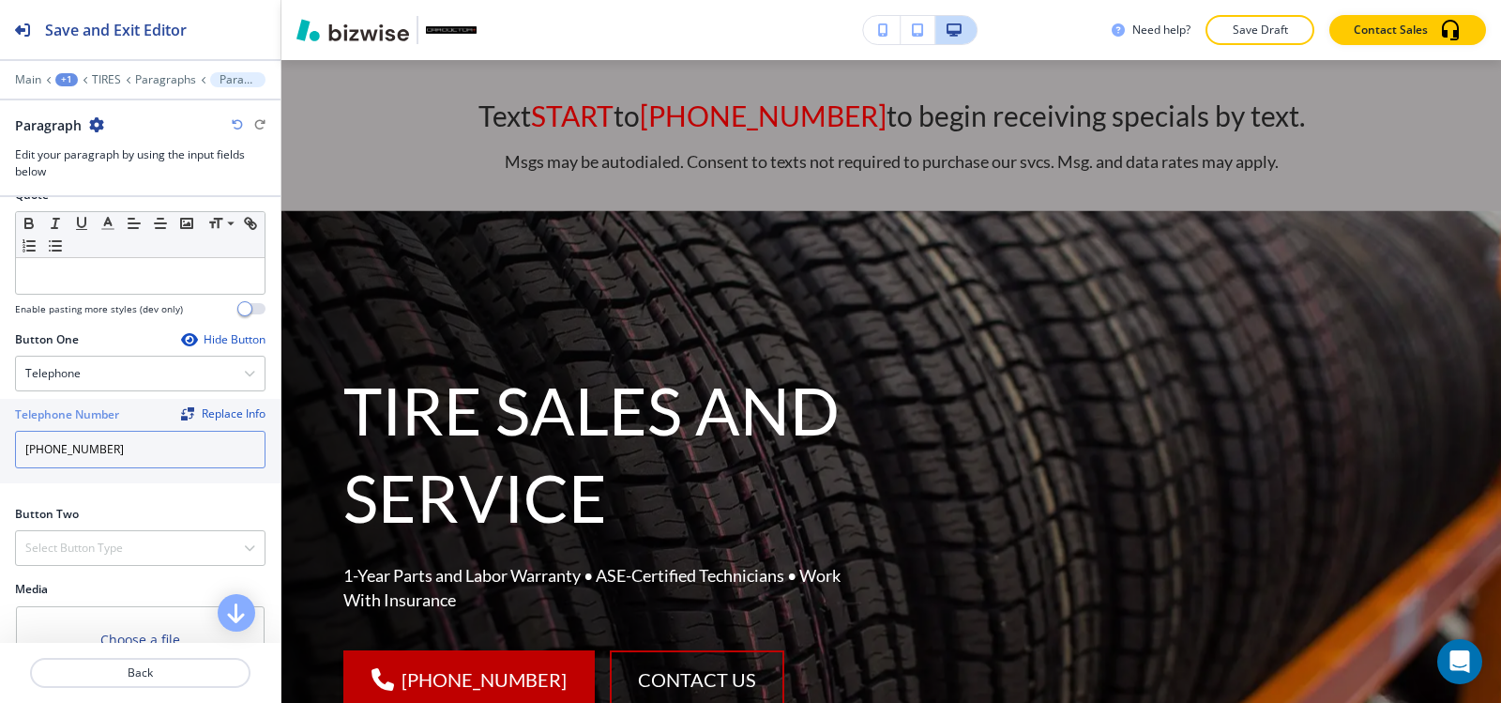
scroll to position [0, 0]
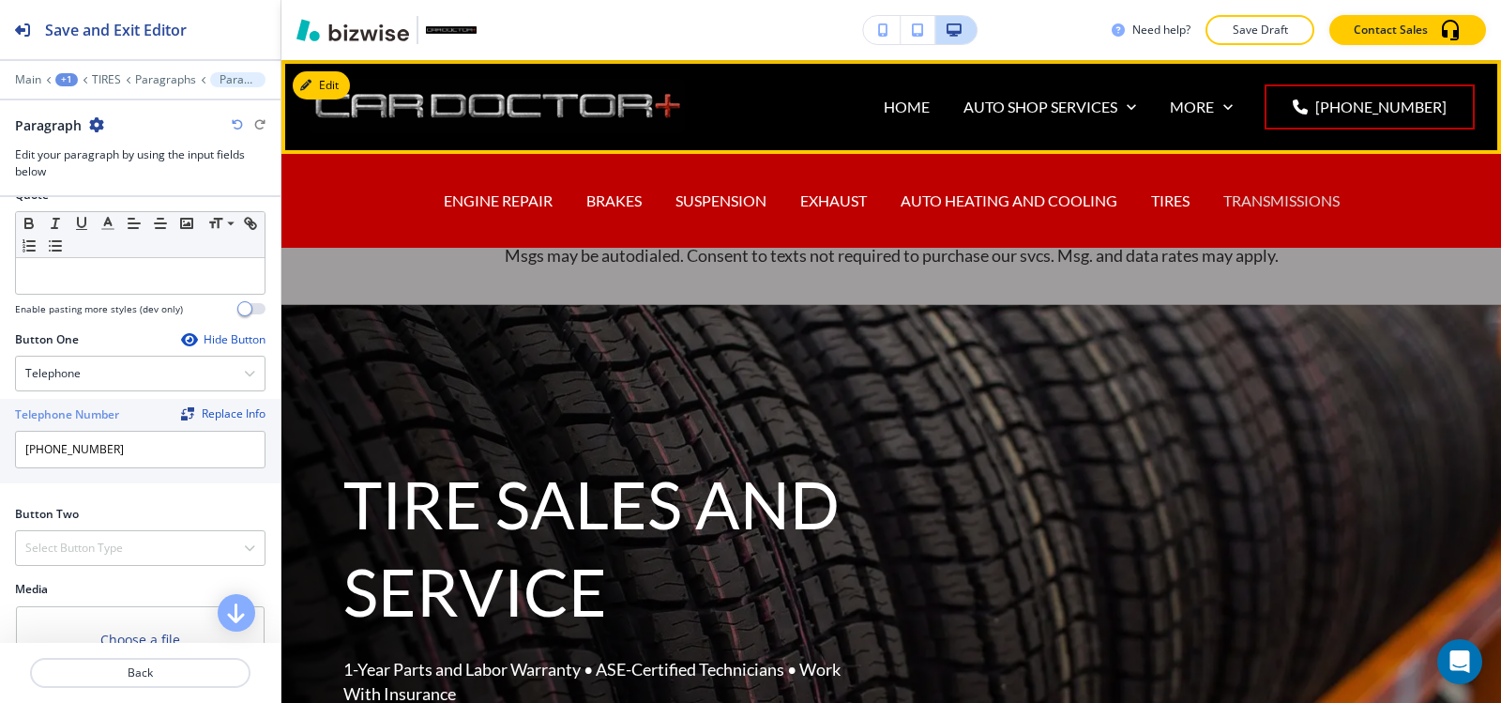
click at [1315, 199] on p "TRANSMISSIONS" at bounding box center [1281, 201] width 116 height 22
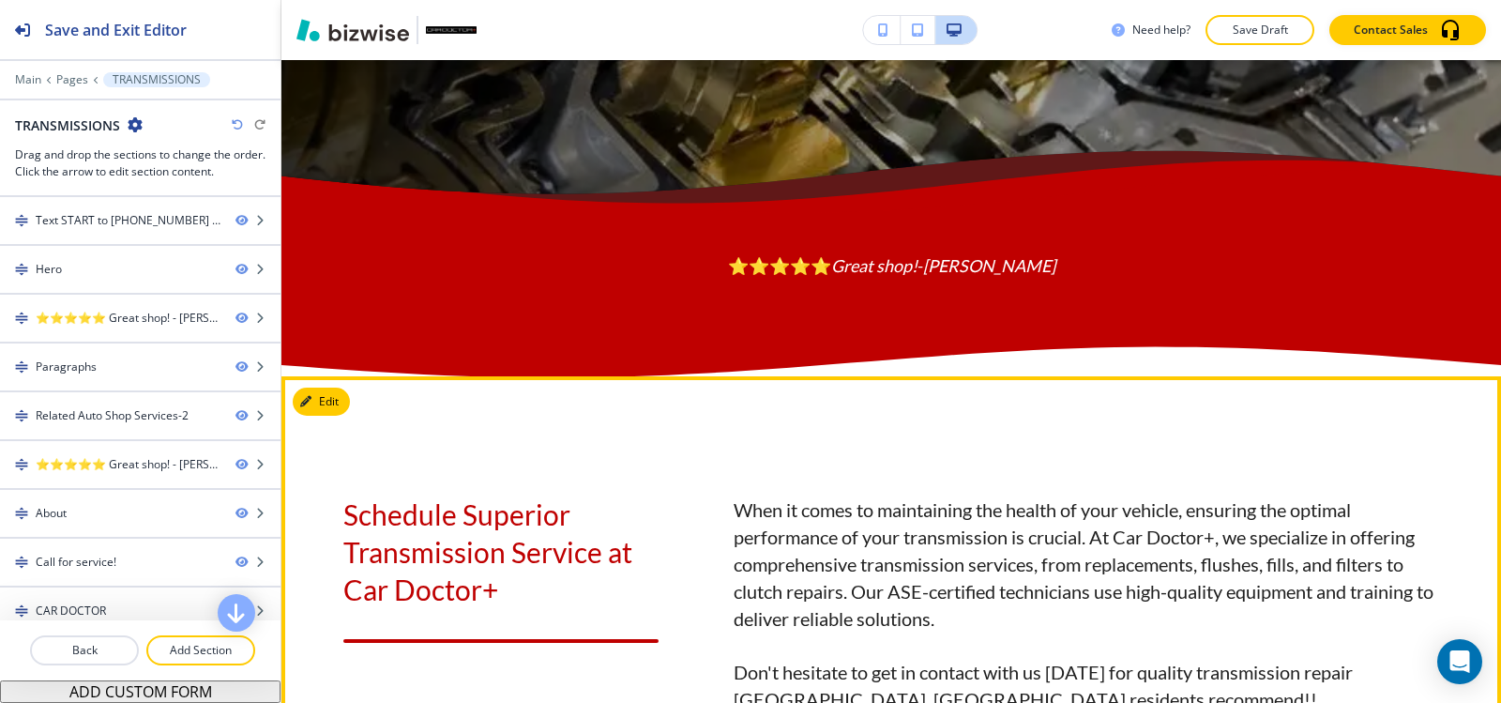
scroll to position [1501, 0]
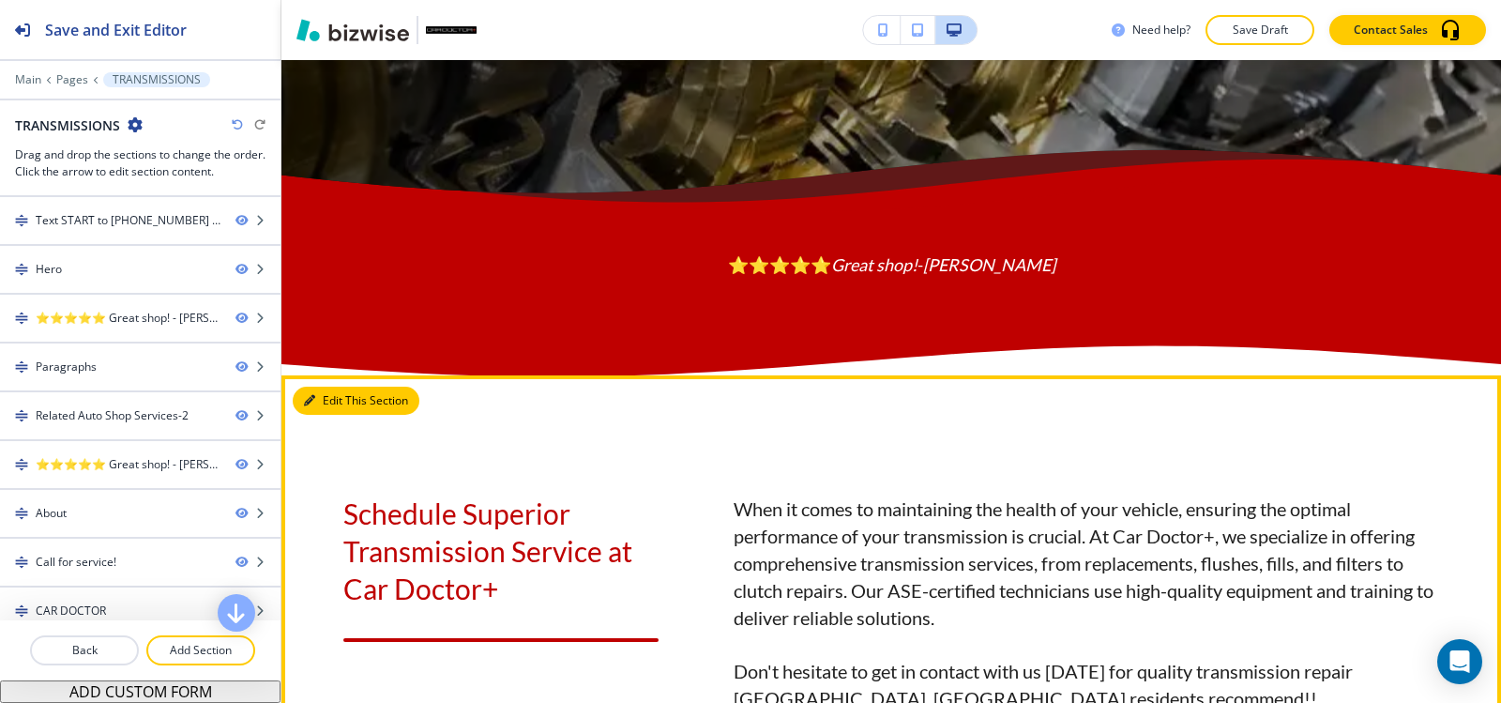
click at [317, 387] on button "Edit This Section" at bounding box center [356, 401] width 127 height 28
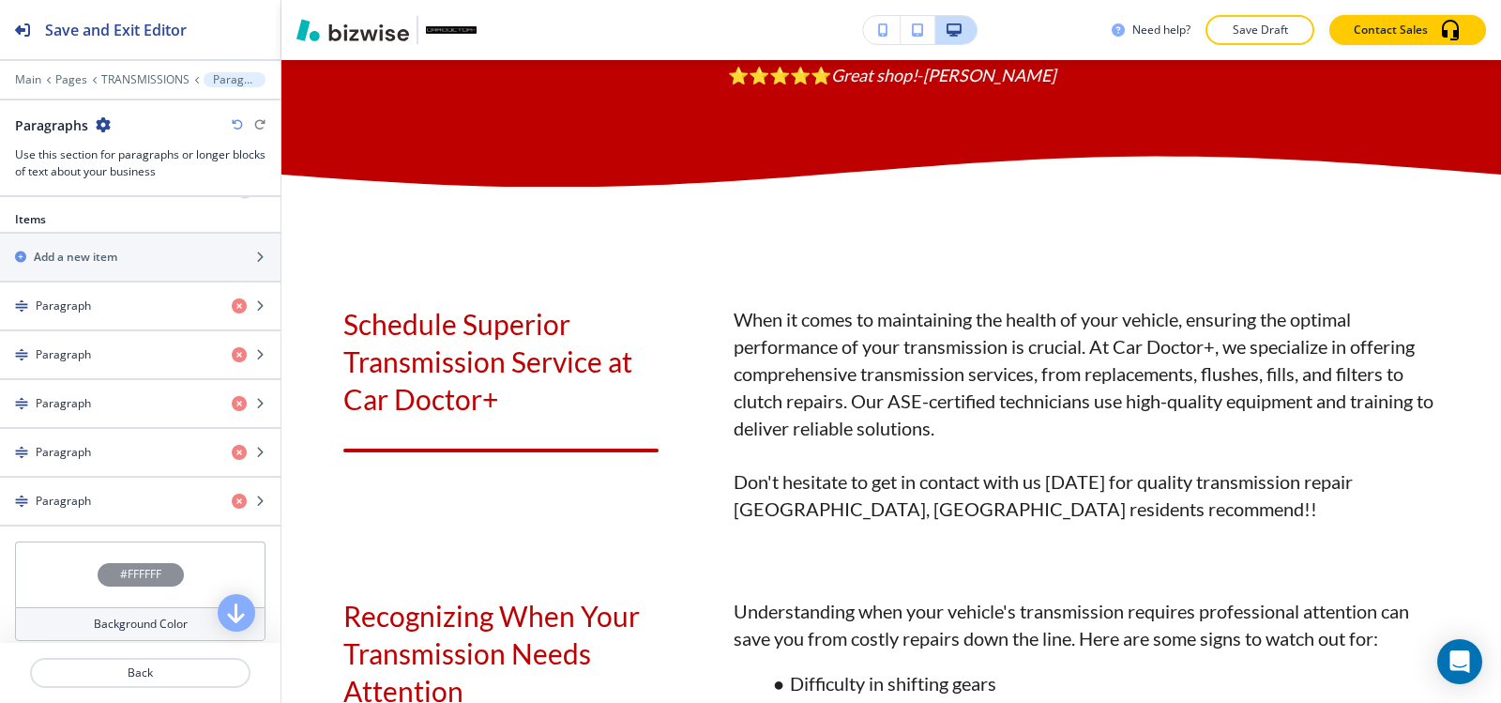
scroll to position [657, 0]
click at [116, 316] on div "button" at bounding box center [140, 320] width 281 height 15
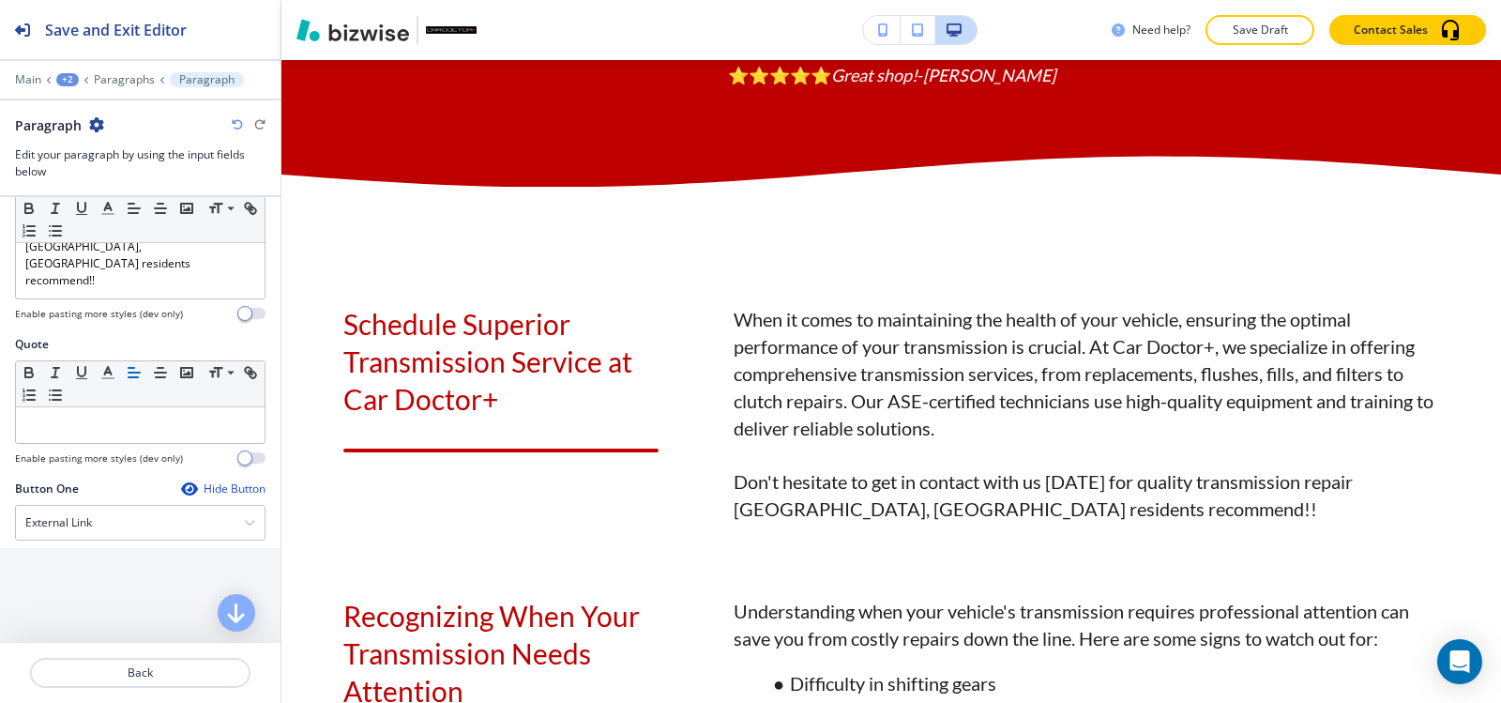
scroll to position [751, 0]
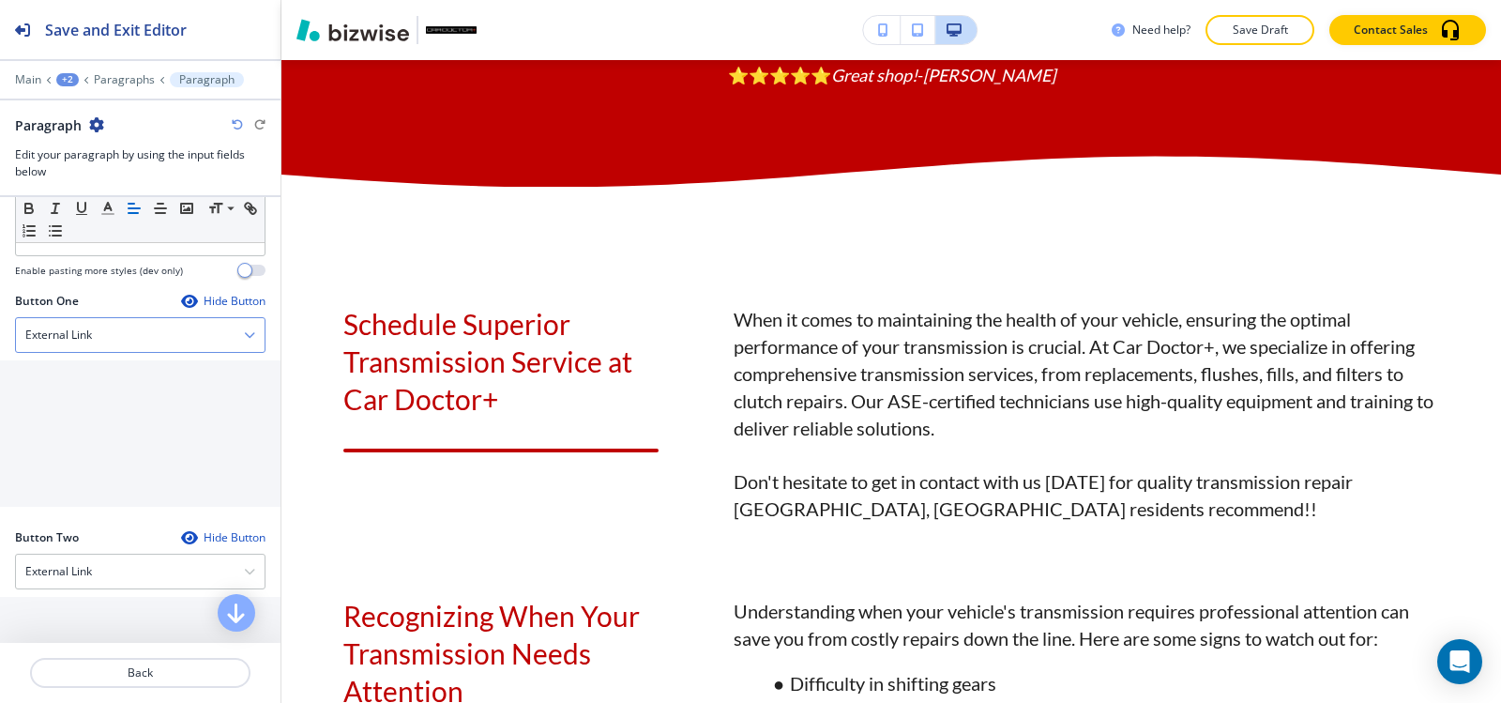
click at [96, 321] on div "External Link" at bounding box center [140, 335] width 249 height 34
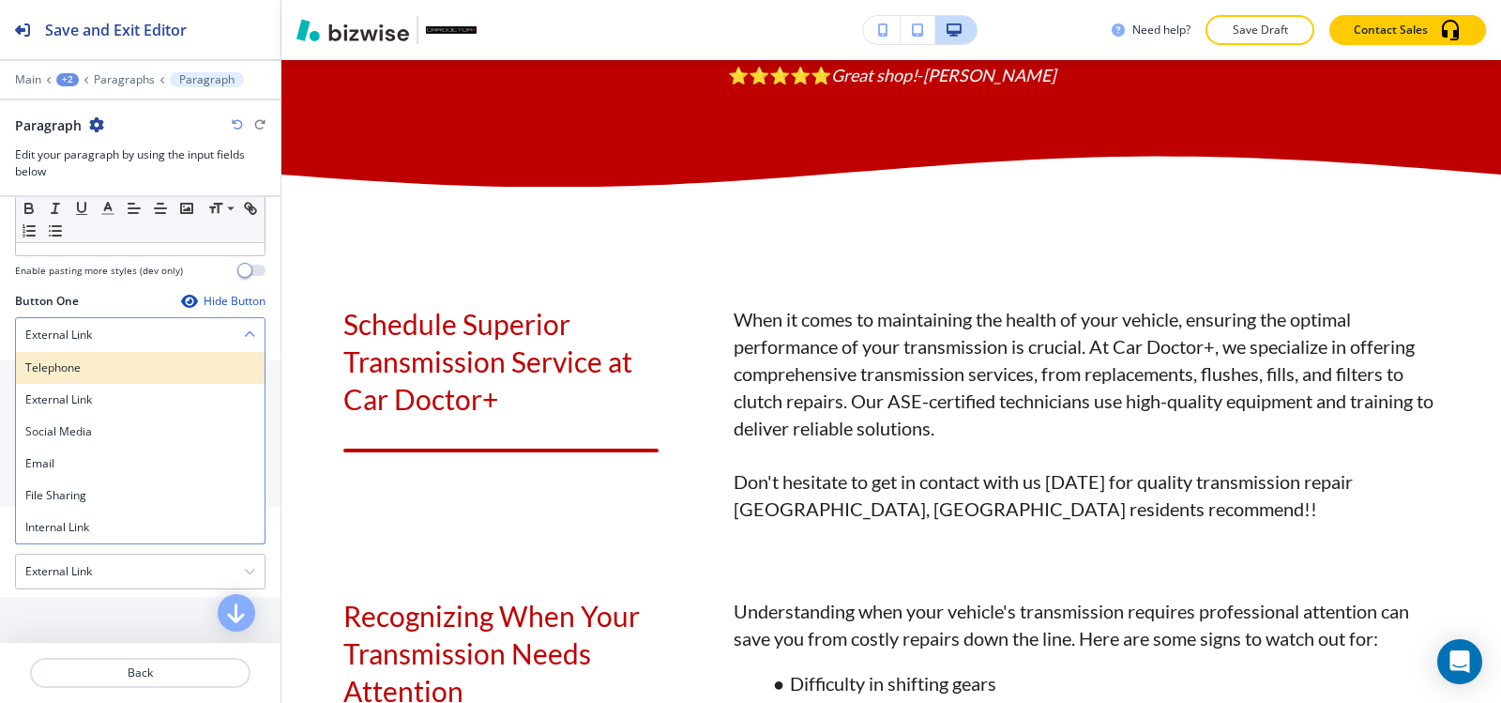
click at [100, 359] on h4 "Telephone" at bounding box center [140, 367] width 230 height 17
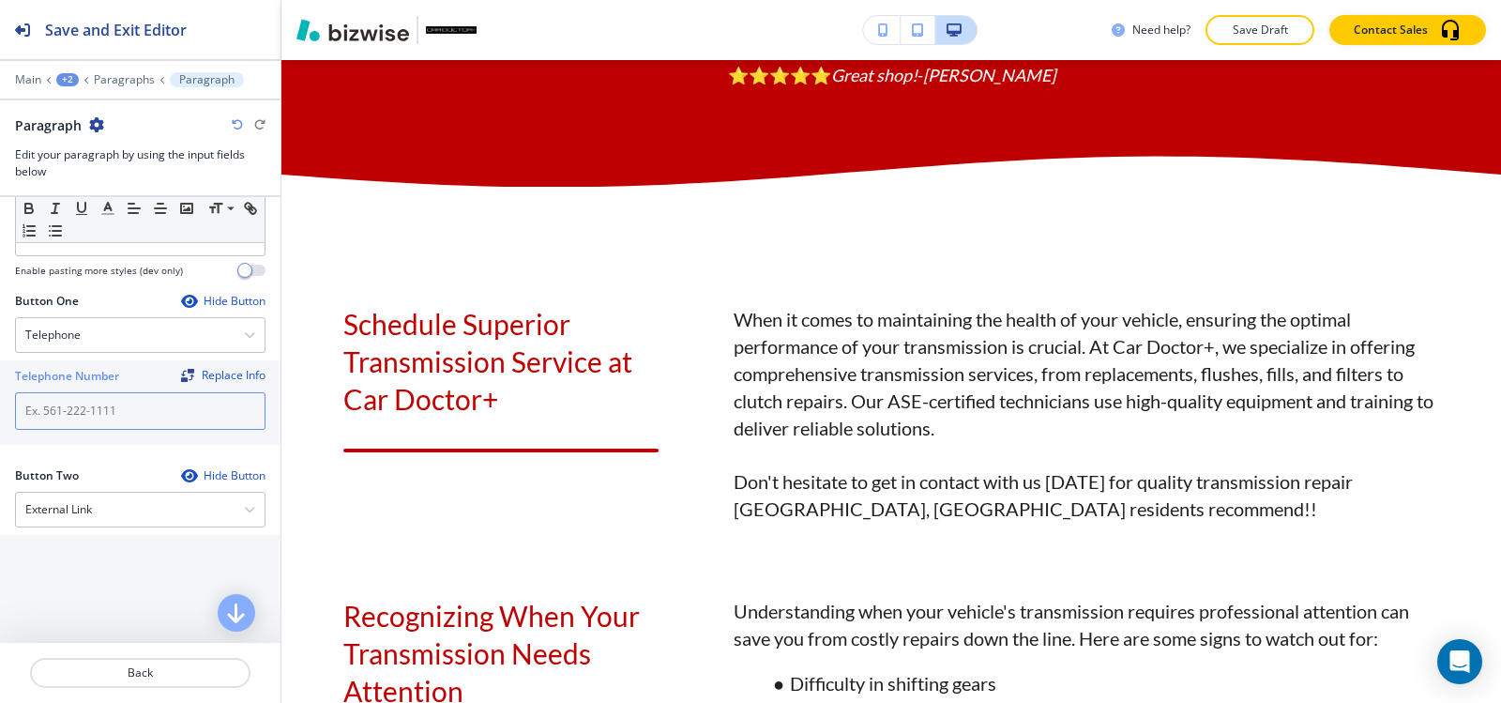
click at [106, 406] on input "text" at bounding box center [140, 411] width 251 height 38
paste input "(540) 216-5232"
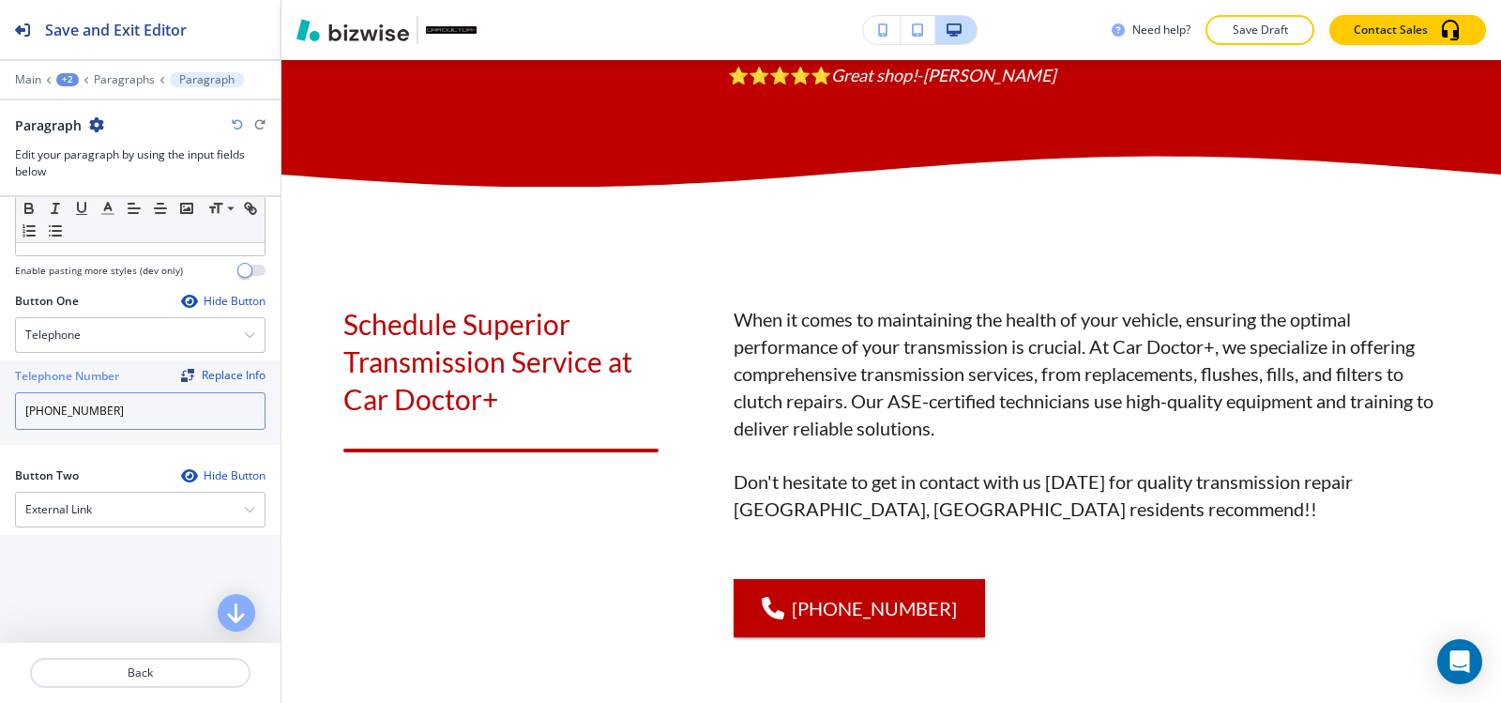
type input "(540) 216-5232"
click at [124, 63] on div at bounding box center [140, 66] width 281 height 11
click at [118, 72] on div "Main +2 Paragraphs Paragraph" at bounding box center [140, 79] width 251 height 15
click at [115, 80] on p "Paragraphs" at bounding box center [124, 79] width 61 height 13
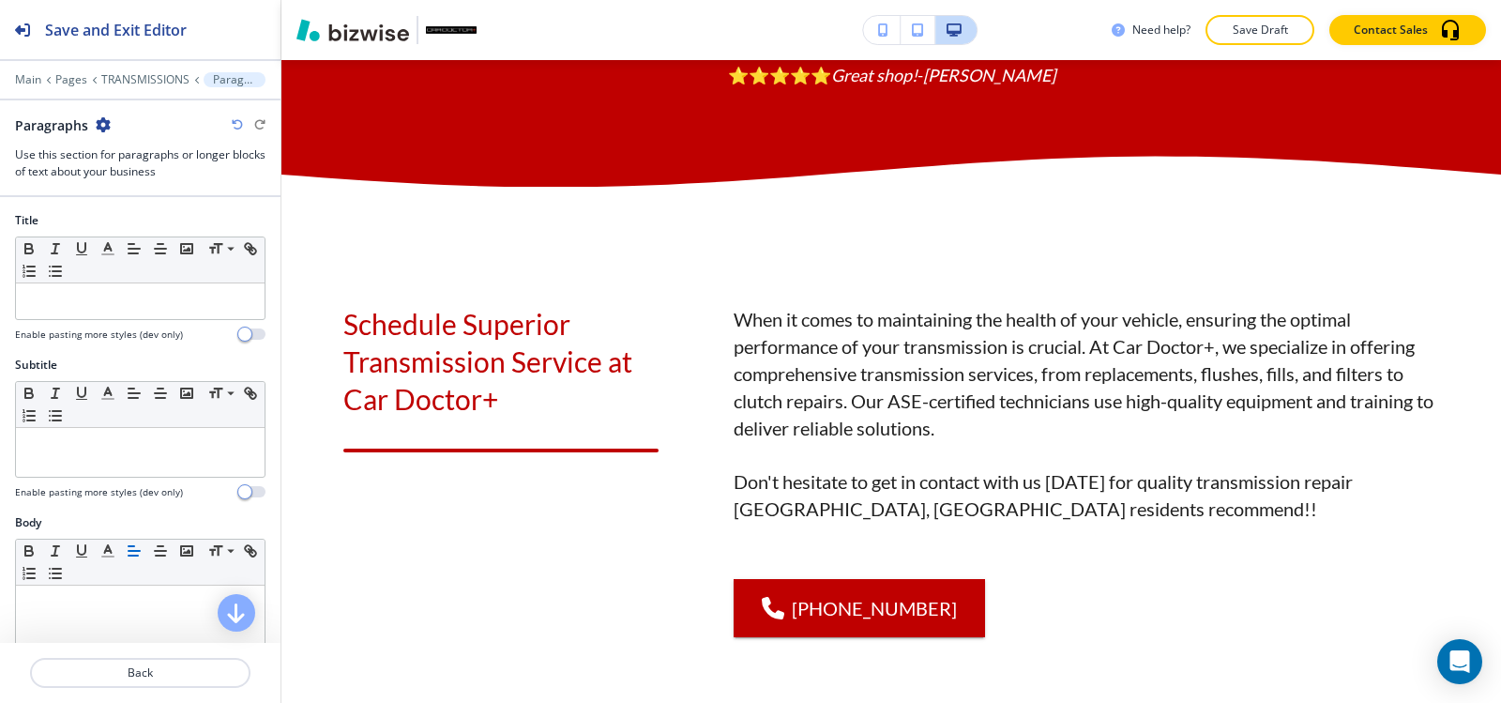
click at [115, 80] on p "TRANSMISSIONS" at bounding box center [145, 79] width 88 height 13
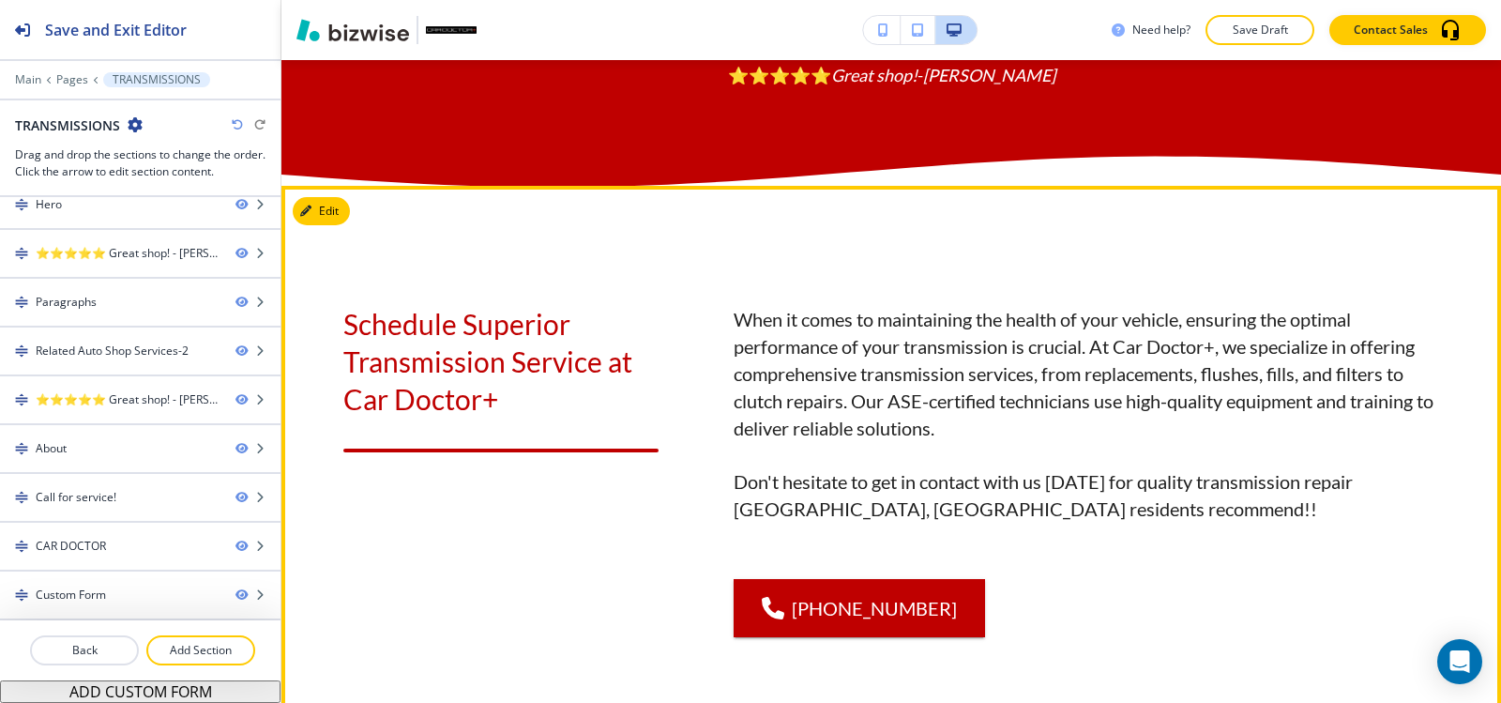
scroll to position [1409, 0]
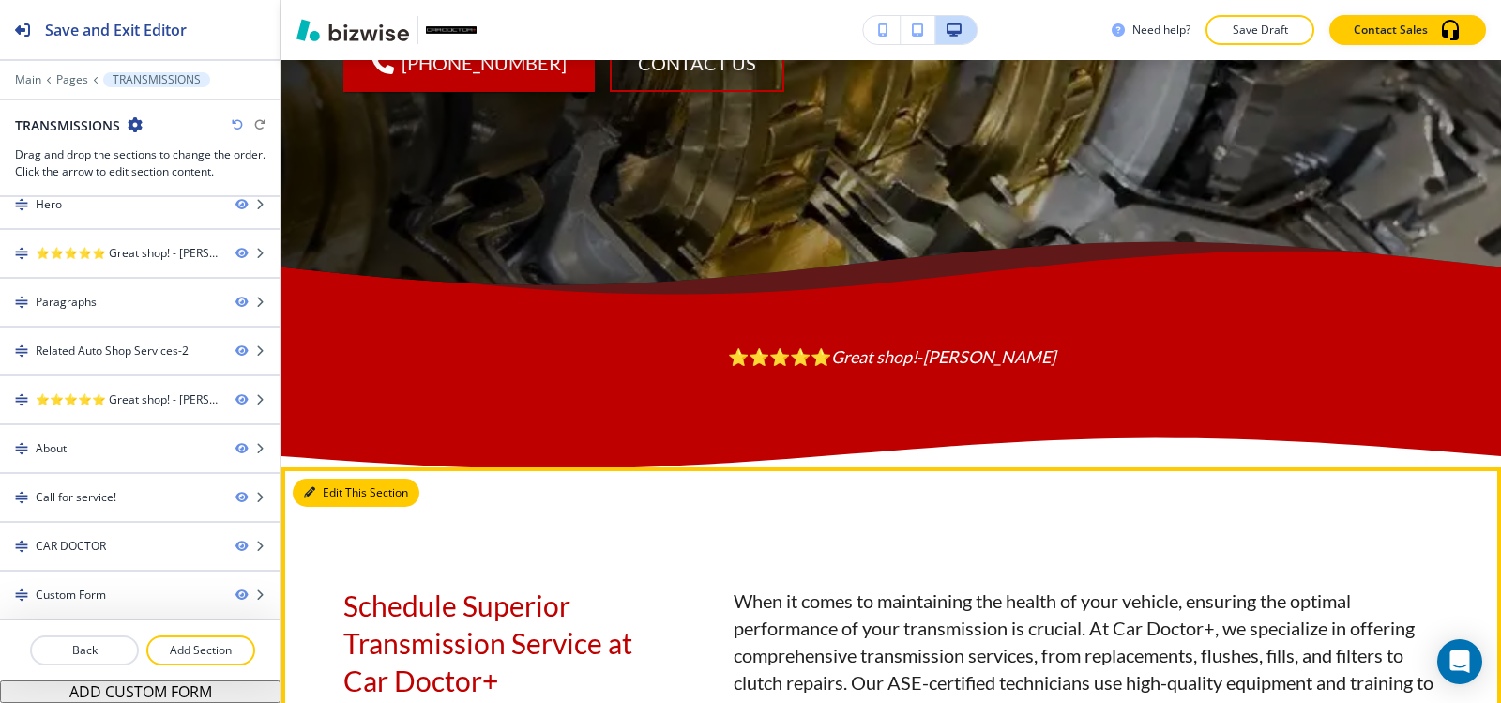
click at [330, 479] on button "Edit This Section" at bounding box center [356, 493] width 127 height 28
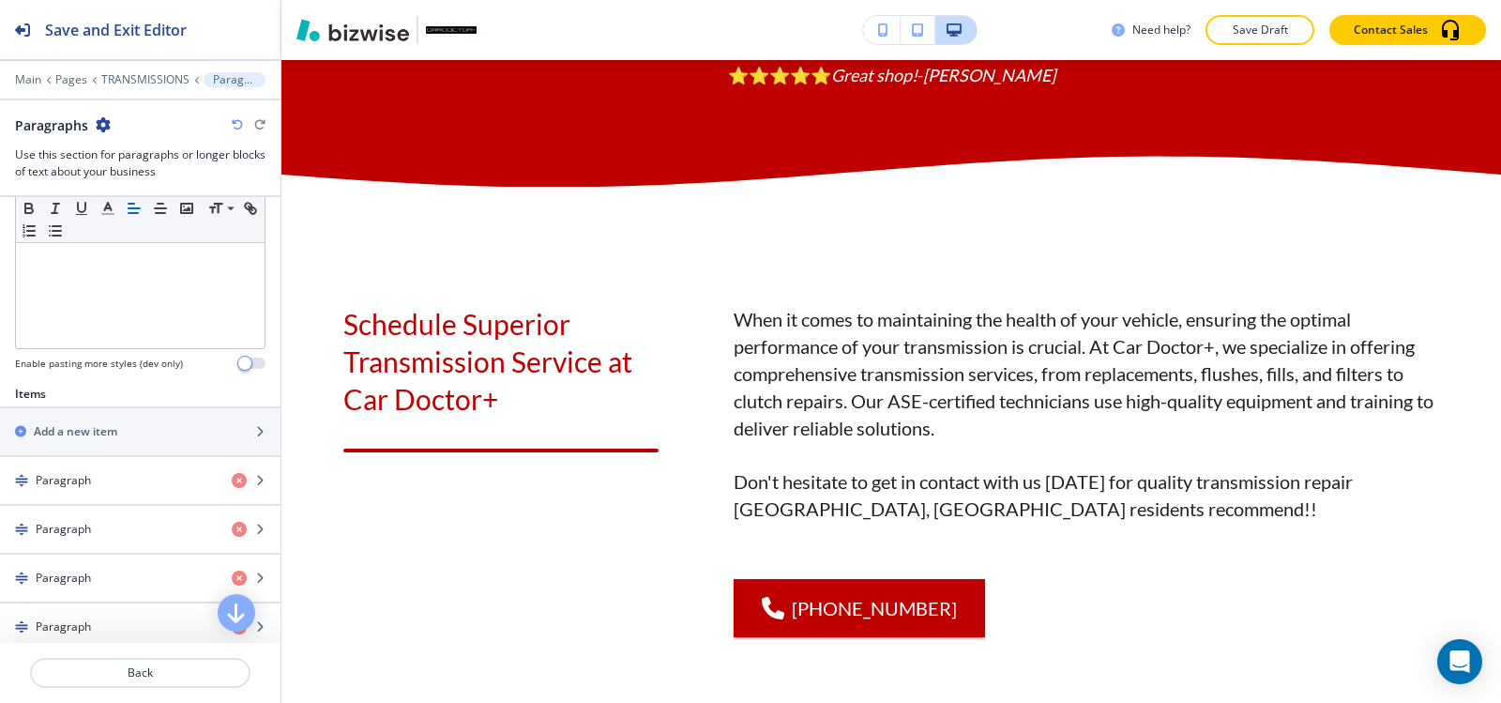
scroll to position [657, 0]
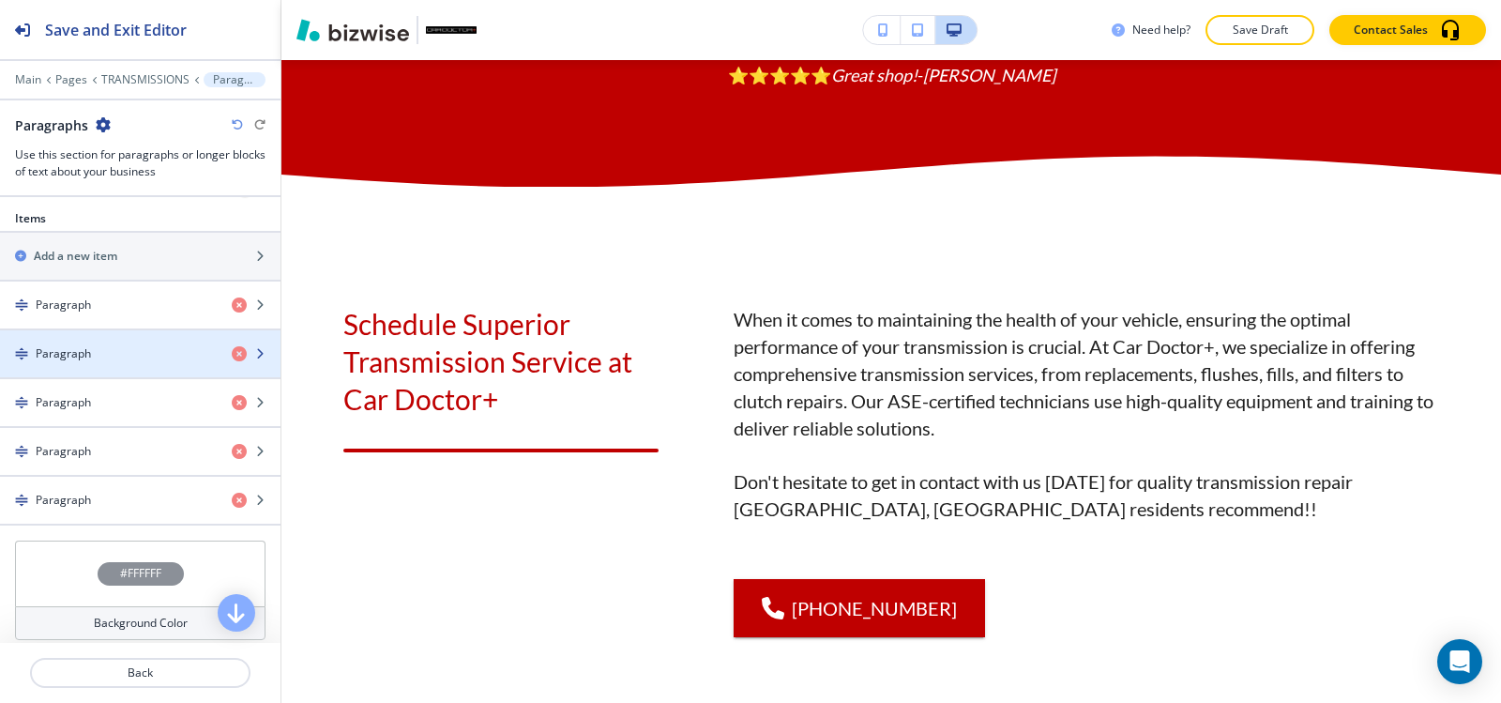
click at [99, 362] on div "button" at bounding box center [140, 369] width 281 height 15
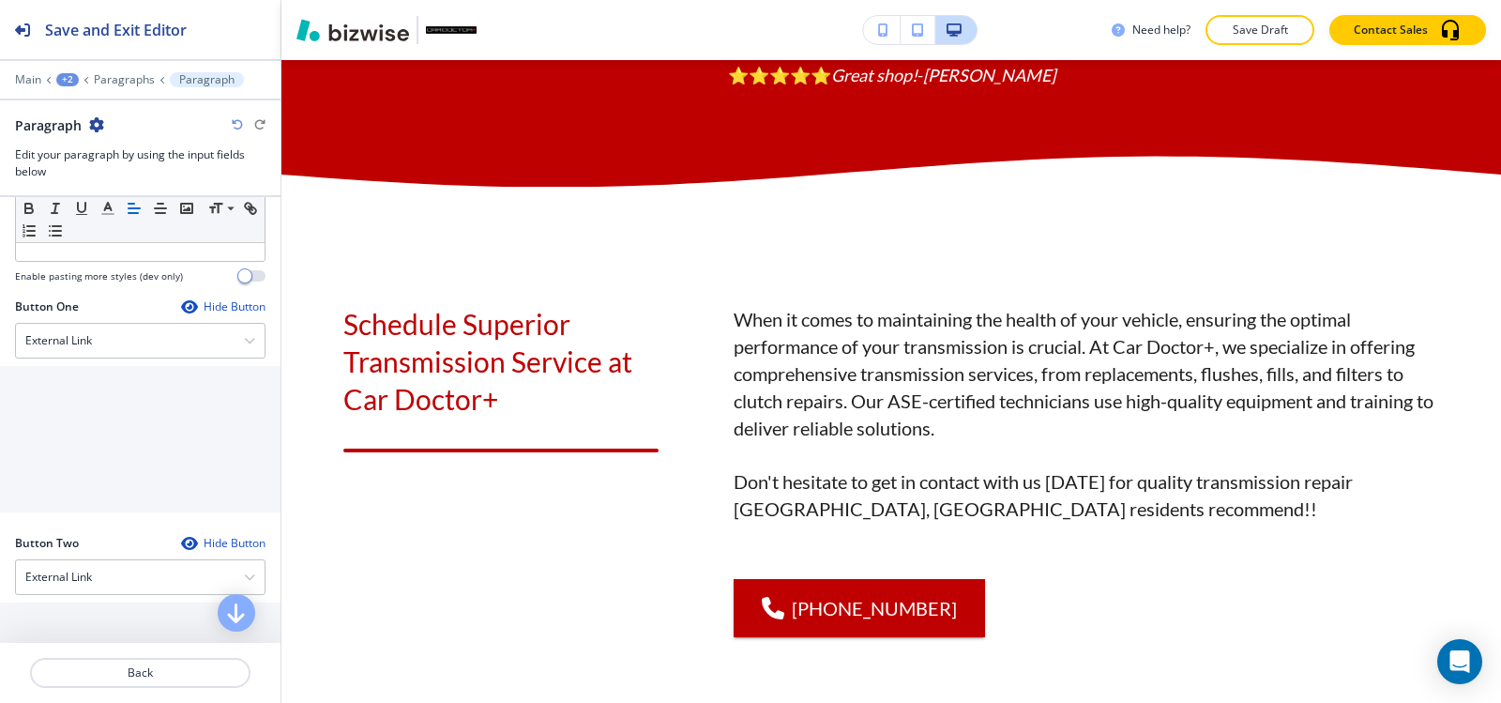
scroll to position [844, 0]
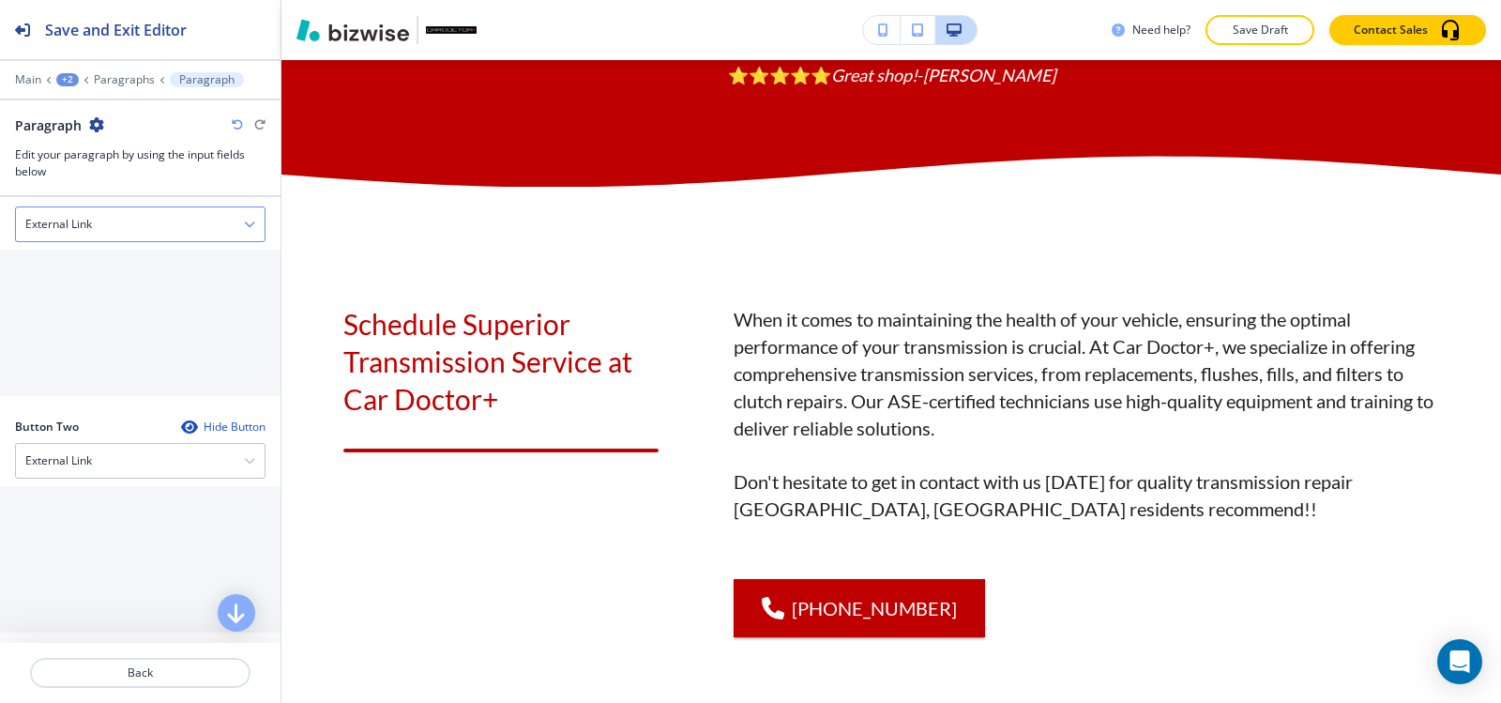
click at [118, 239] on div "External Link" at bounding box center [140, 224] width 249 height 34
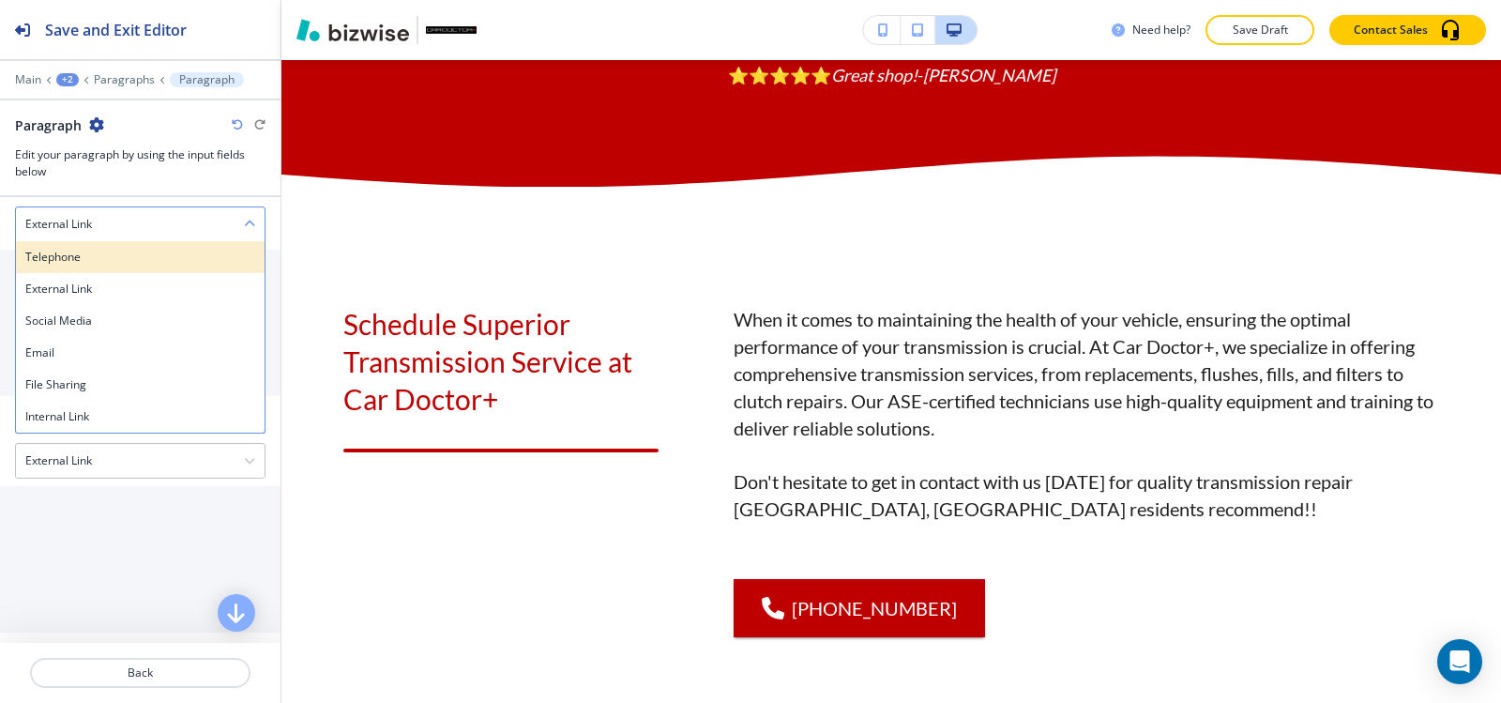
click at [118, 258] on h4 "Telephone" at bounding box center [140, 257] width 230 height 17
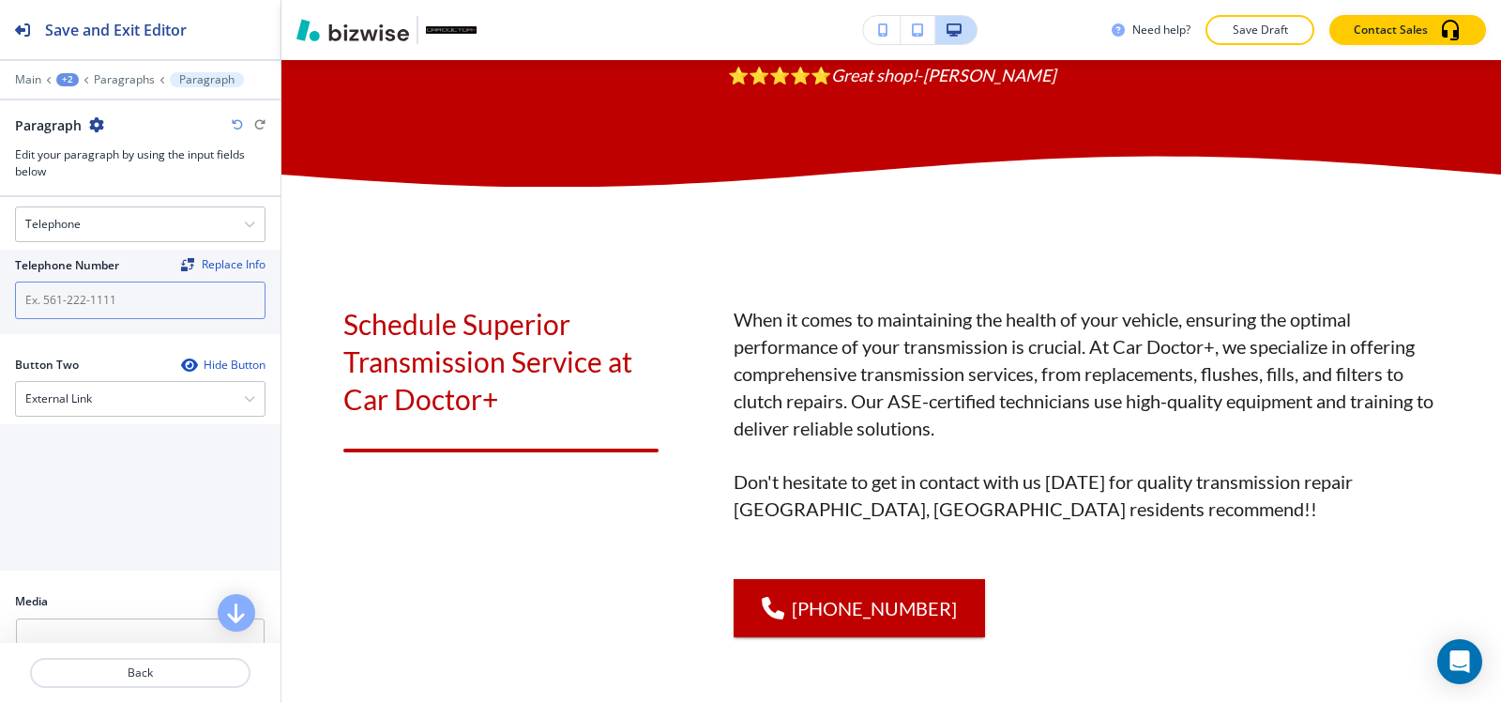
click at [122, 295] on input "text" at bounding box center [140, 300] width 251 height 38
paste input "(540) 216-5232"
type input "(540) 216-5232"
click at [106, 81] on p "Paragraphs" at bounding box center [124, 79] width 61 height 13
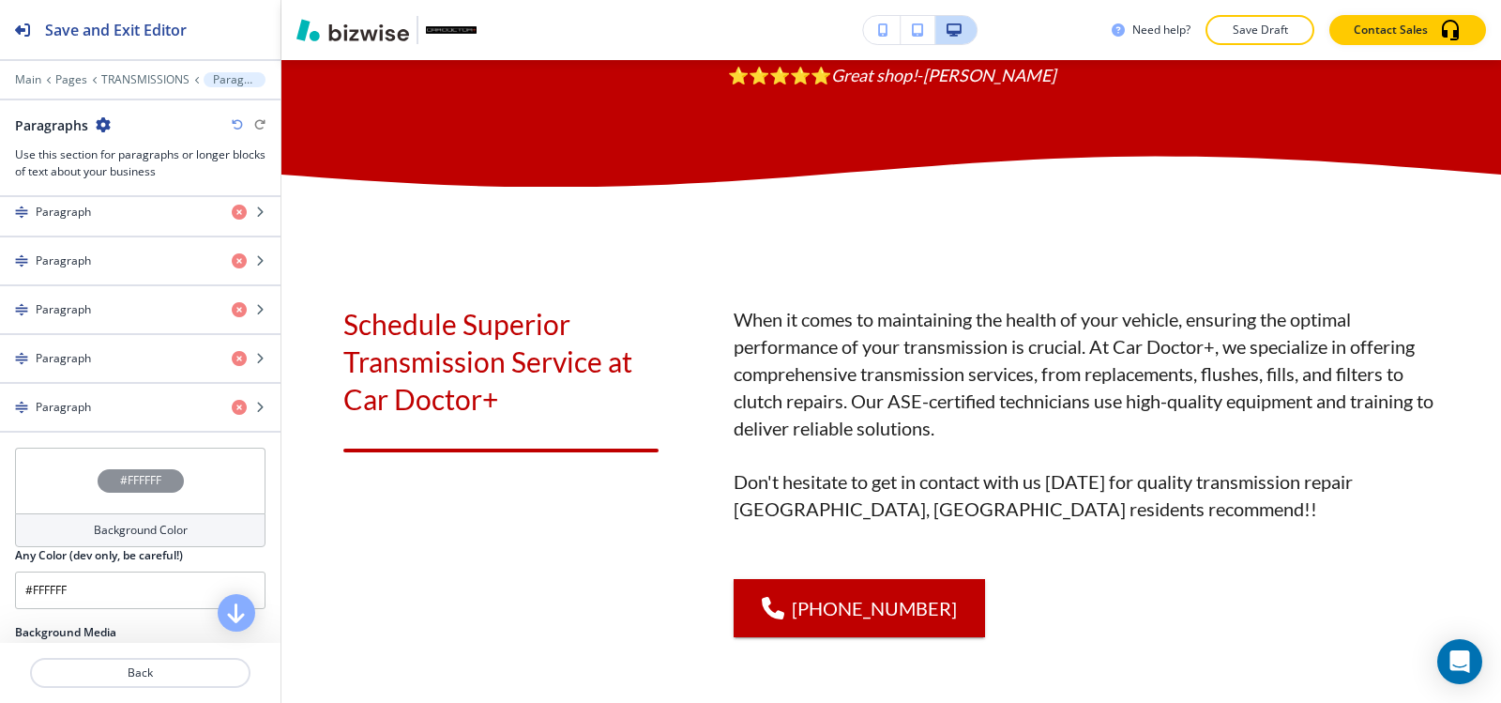
scroll to position [751, 0]
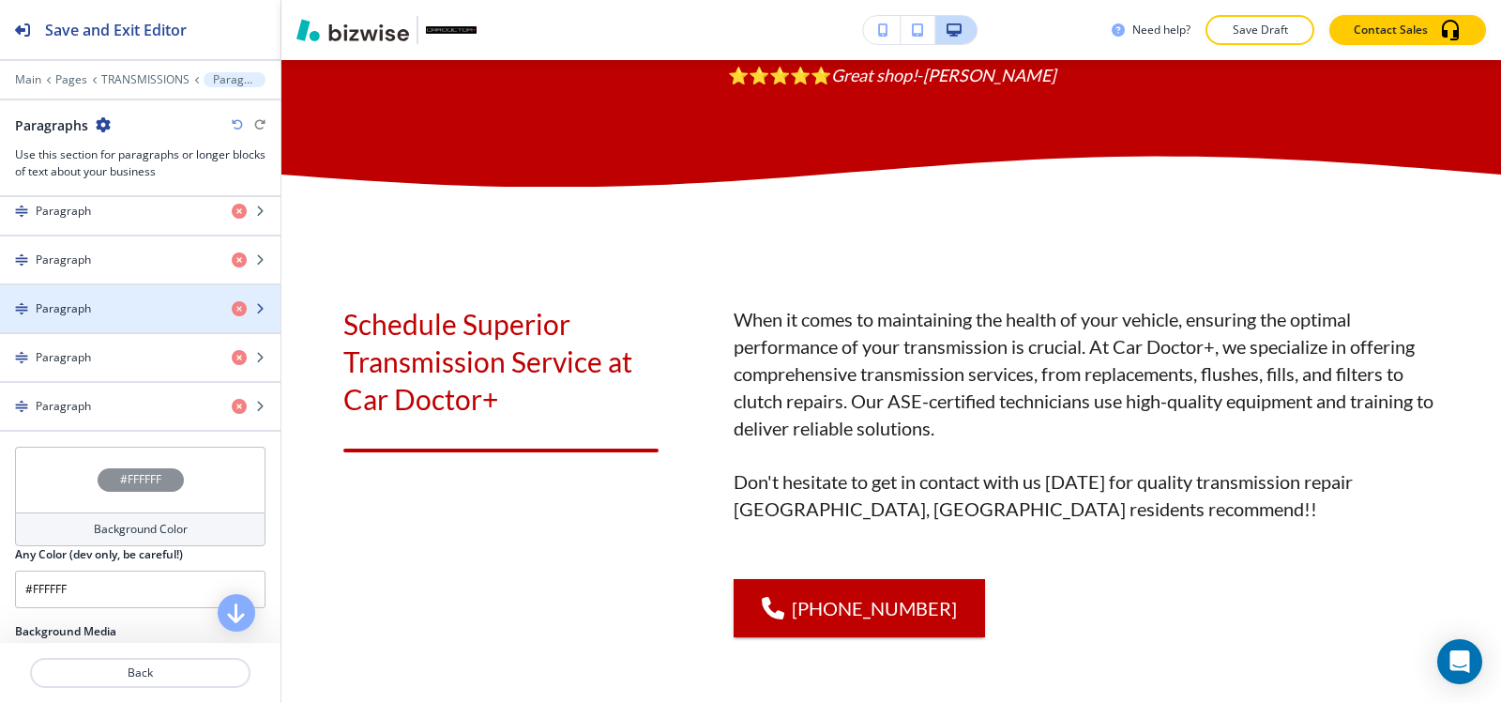
click at [112, 320] on div "button" at bounding box center [140, 324] width 281 height 15
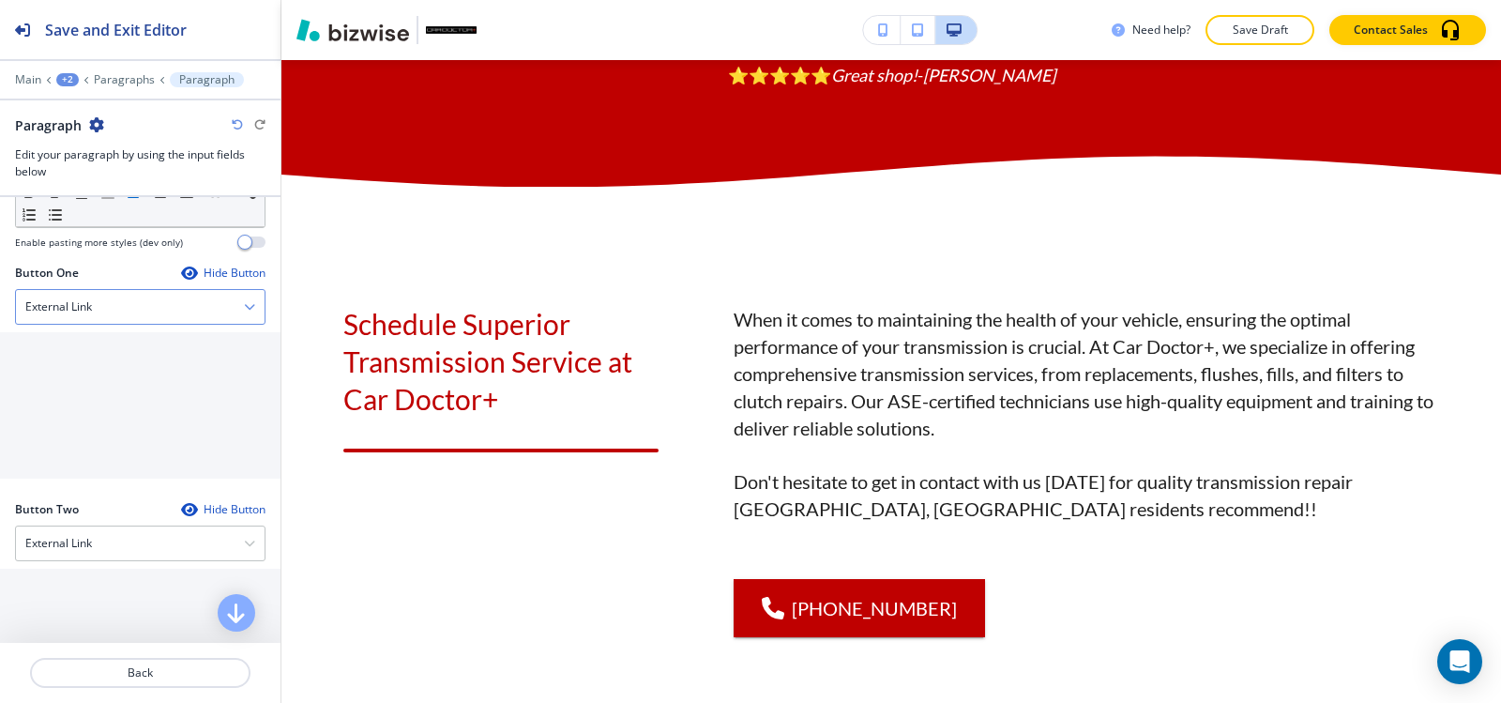
click at [95, 312] on div "External Link" at bounding box center [140, 307] width 249 height 34
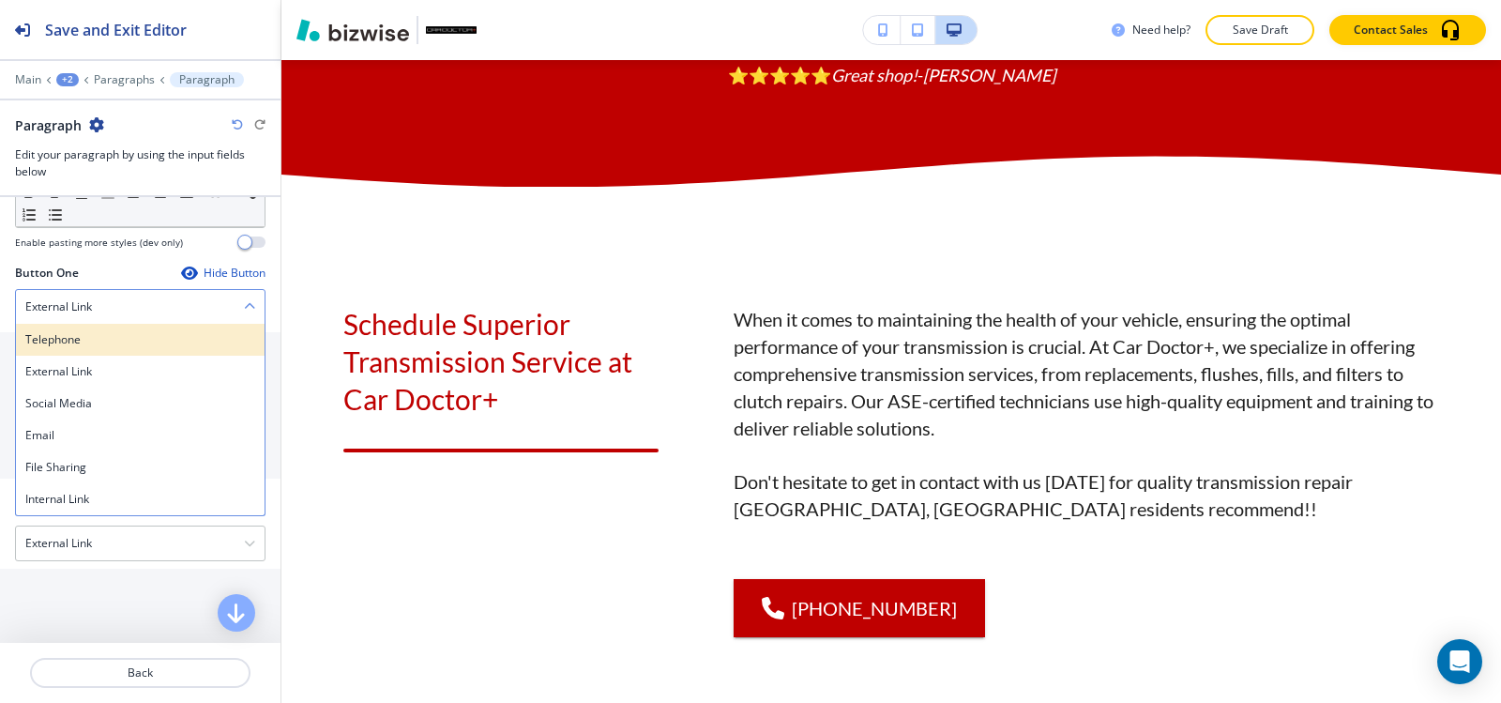
click at [95, 342] on h4 "Telephone" at bounding box center [140, 339] width 230 height 17
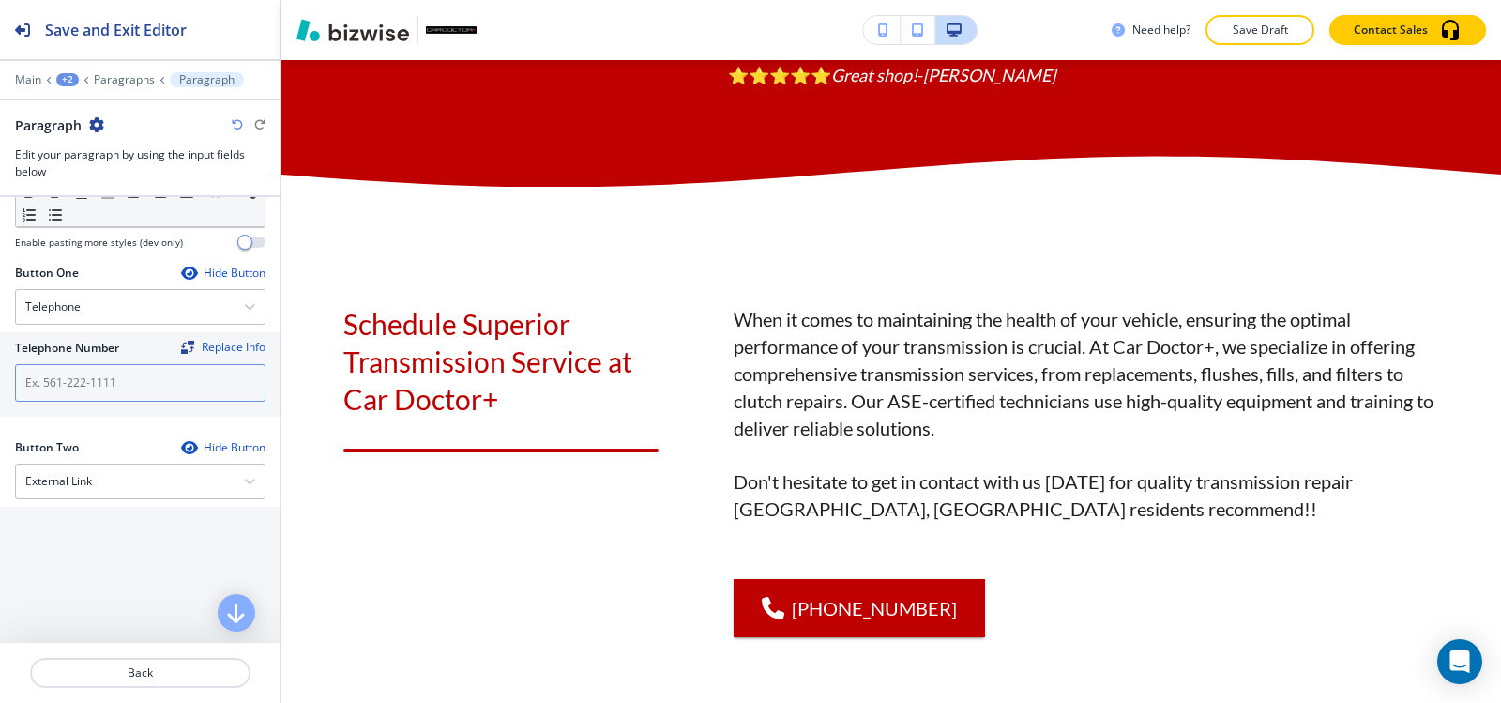
click at [98, 389] on input "text" at bounding box center [140, 383] width 251 height 38
paste input "(540) 216-5232"
type input "(540) 216-5232"
click at [136, 82] on p "Paragraphs" at bounding box center [124, 79] width 61 height 13
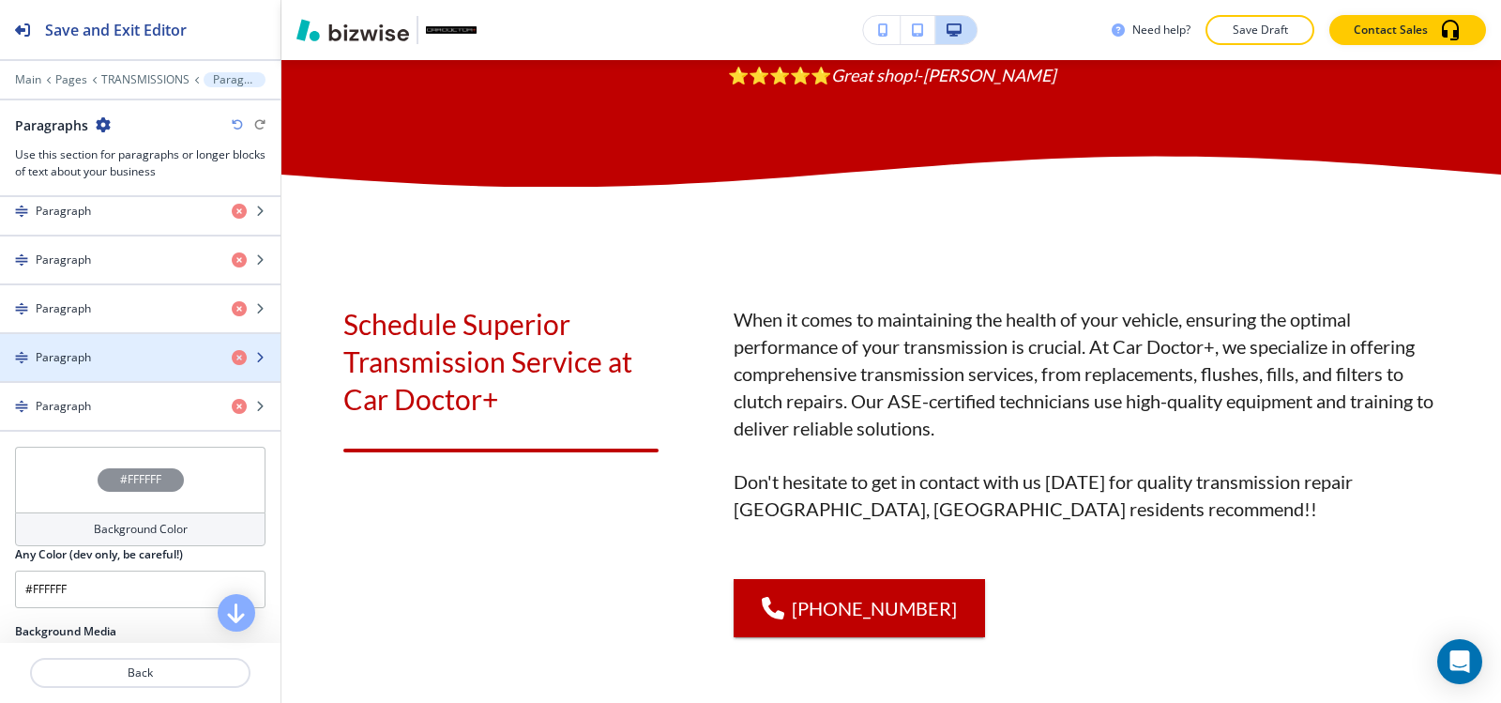
click at [117, 362] on div "Paragraph" at bounding box center [108, 357] width 217 height 17
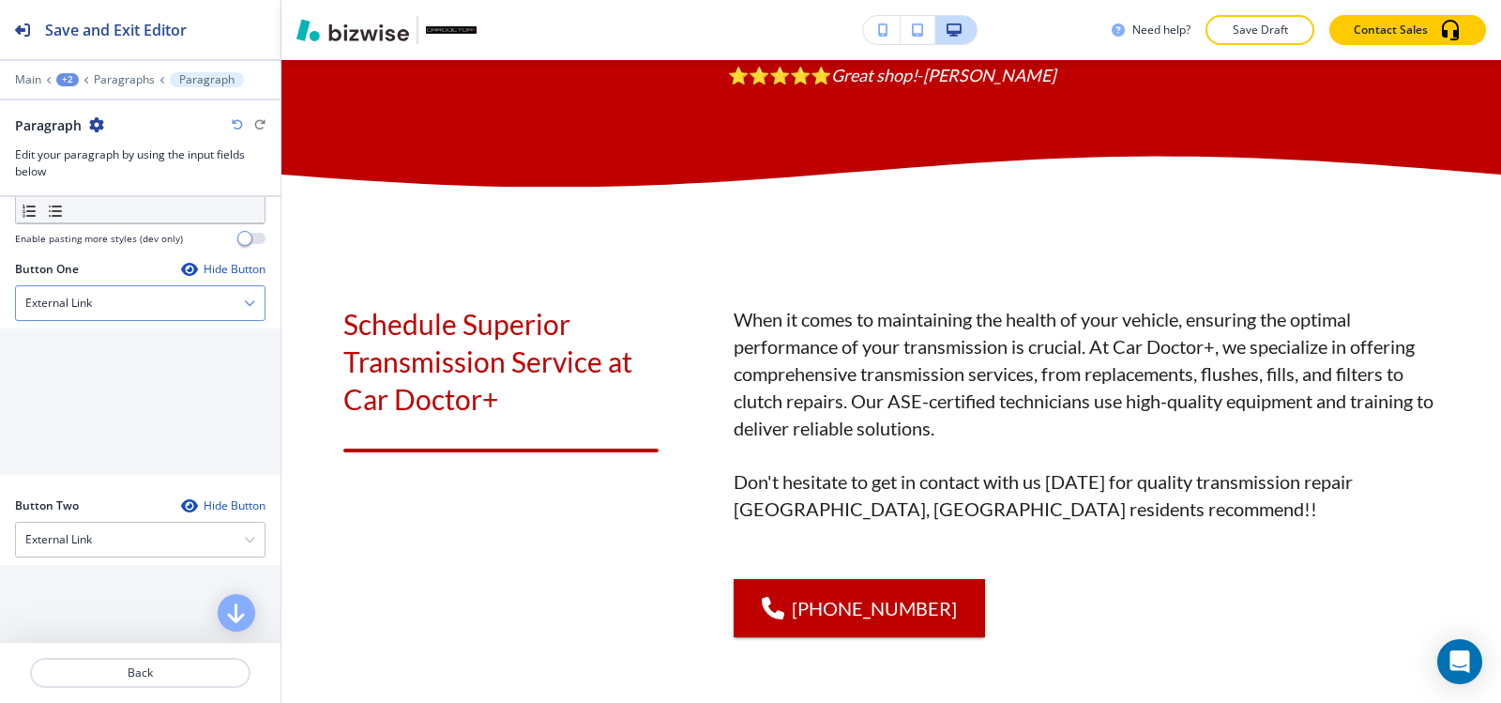
click at [88, 308] on h4 "External Link" at bounding box center [58, 303] width 67 height 17
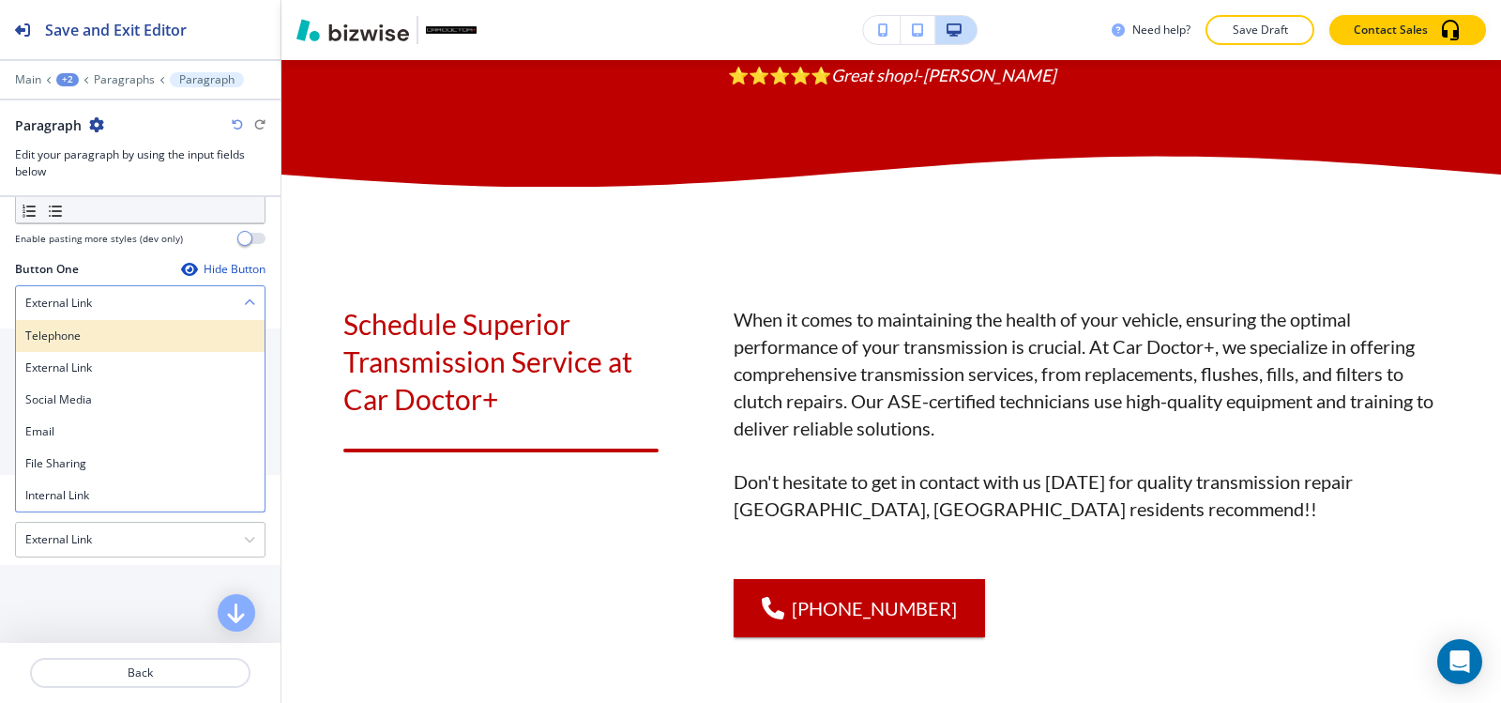
click at [90, 343] on h4 "Telephone" at bounding box center [140, 335] width 230 height 17
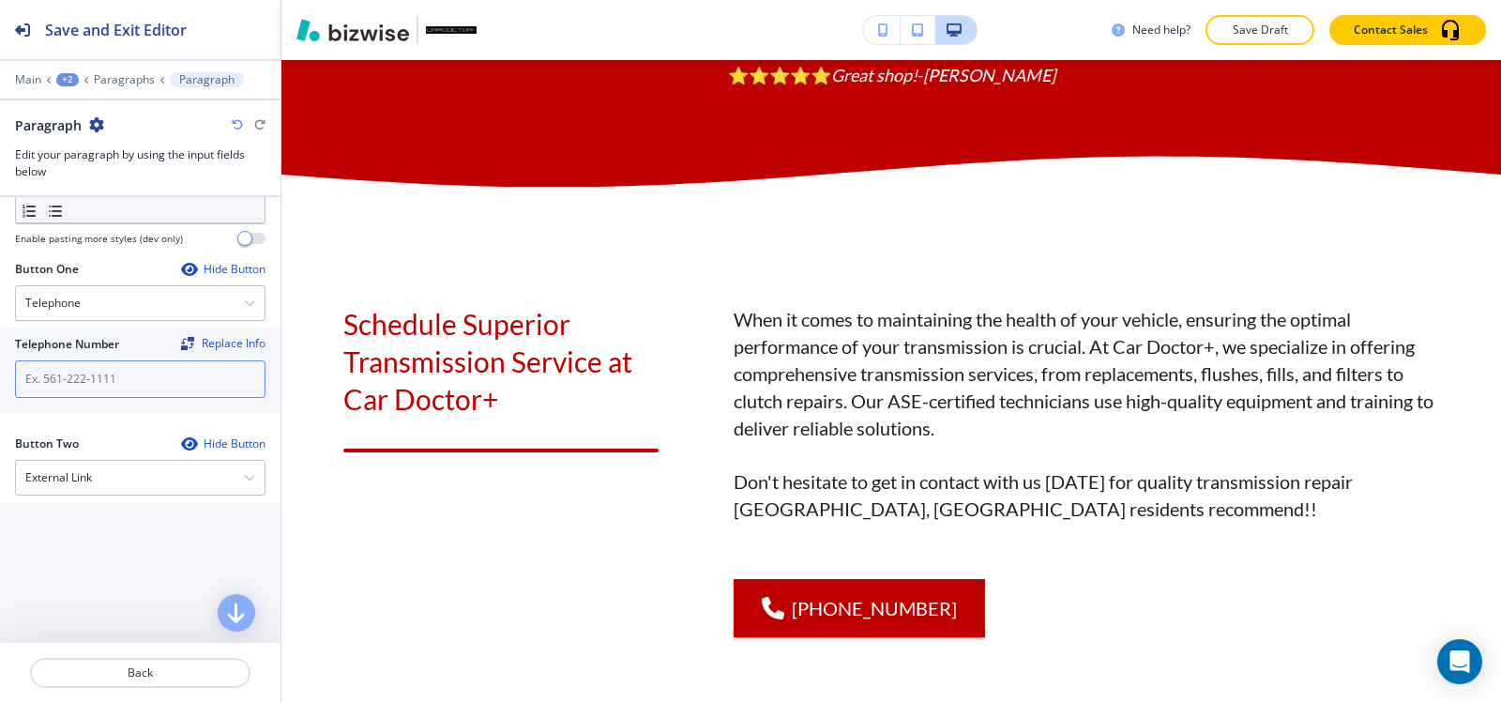
click at [91, 378] on input "text" at bounding box center [140, 379] width 251 height 38
paste input "(540) 216-5232"
type input "(540) 216-5232"
click at [125, 83] on p "Paragraphs" at bounding box center [124, 79] width 61 height 13
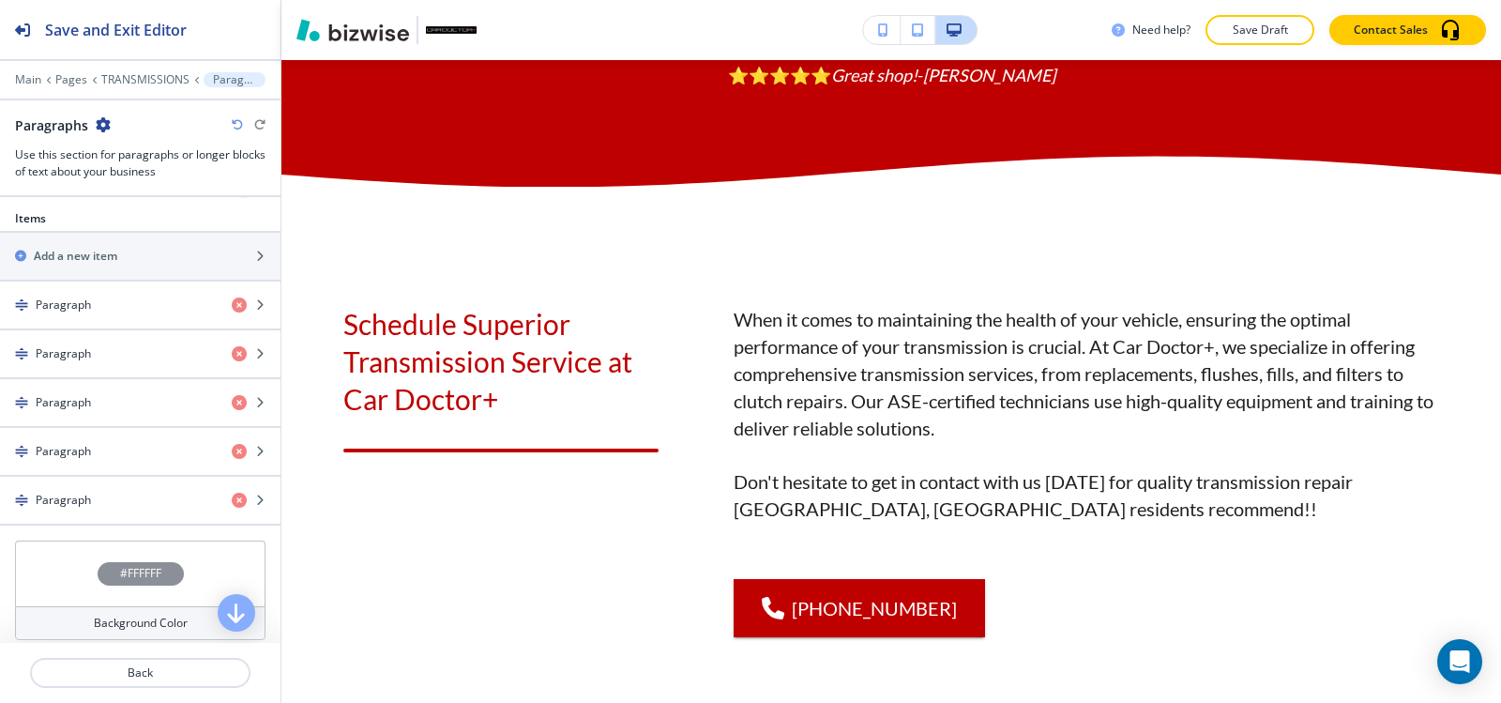
scroll to position [844, 0]
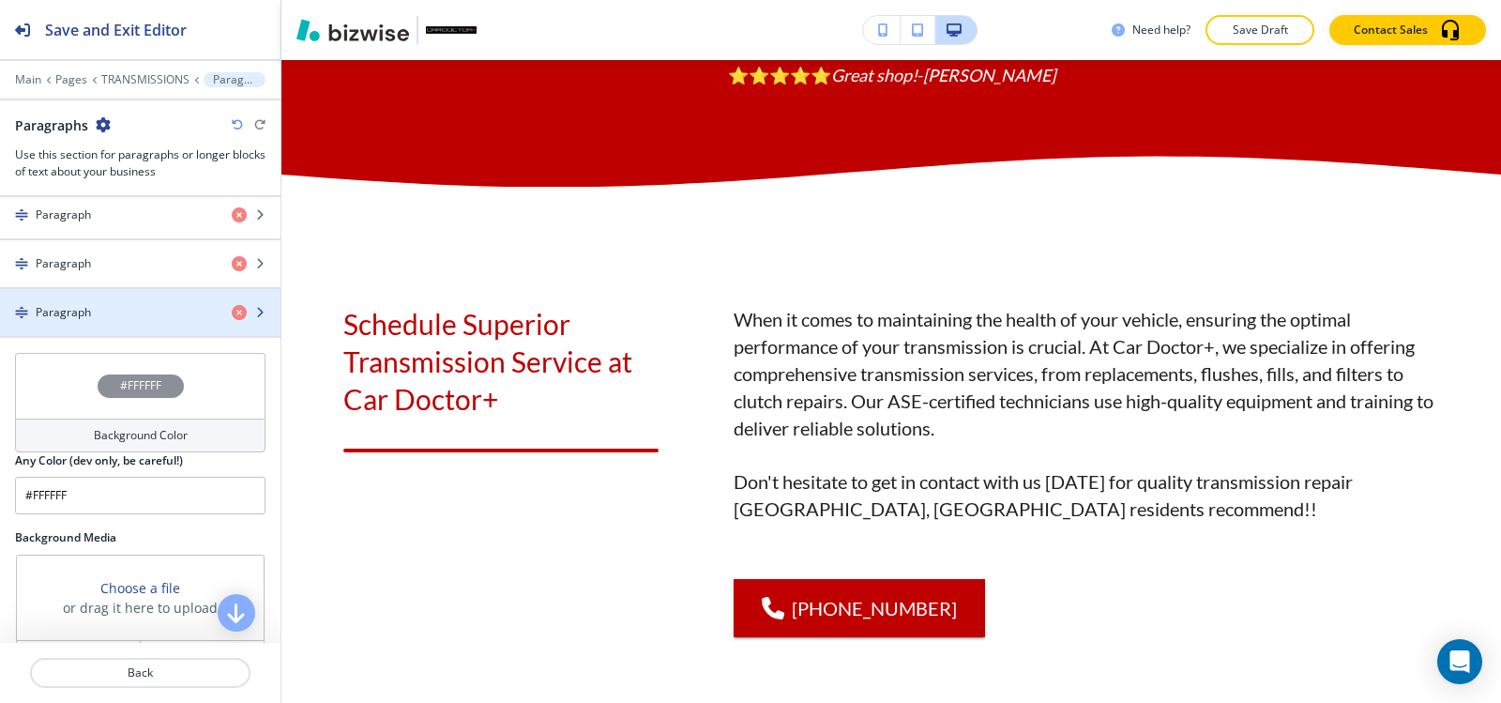
click at [115, 296] on div "button" at bounding box center [140, 296] width 281 height 15
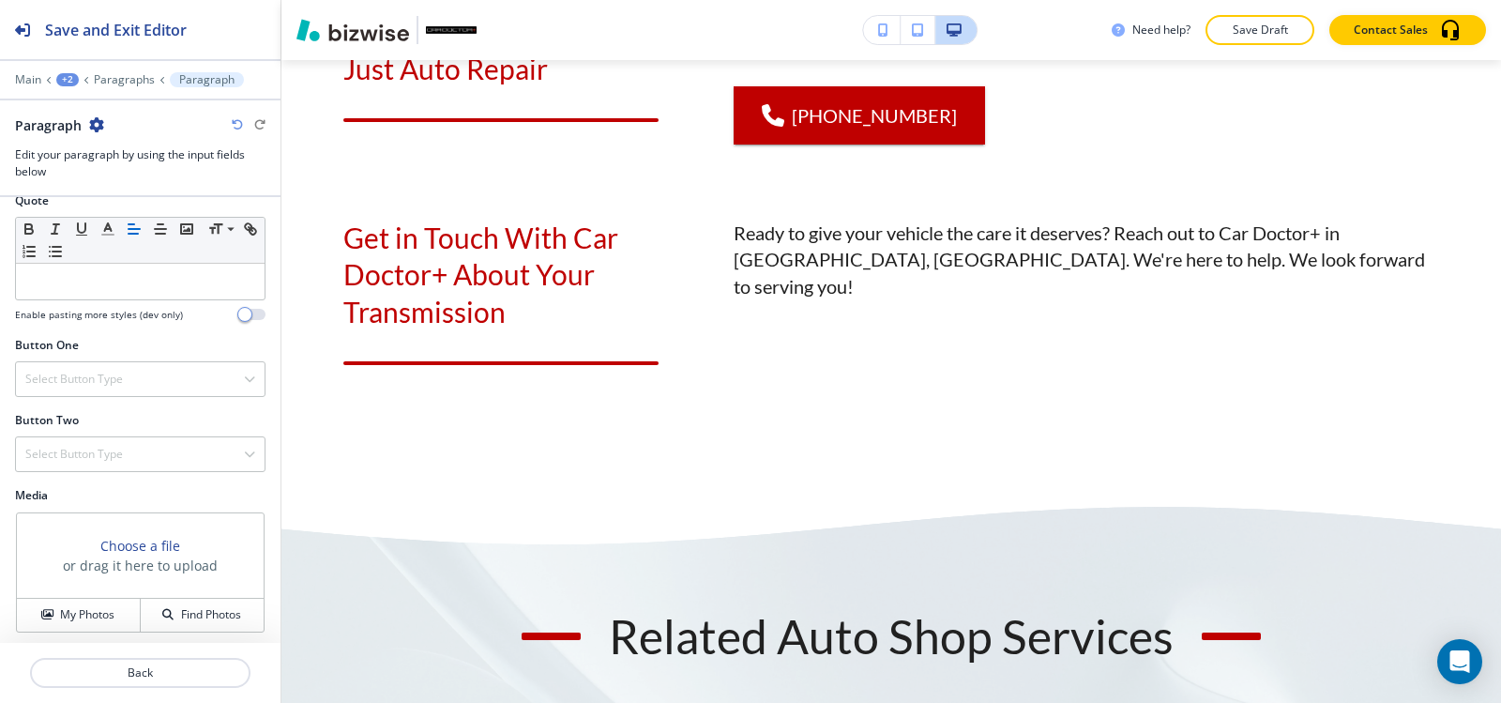
scroll to position [684, 0]
click at [133, 373] on div "Select Button Type" at bounding box center [140, 374] width 249 height 34
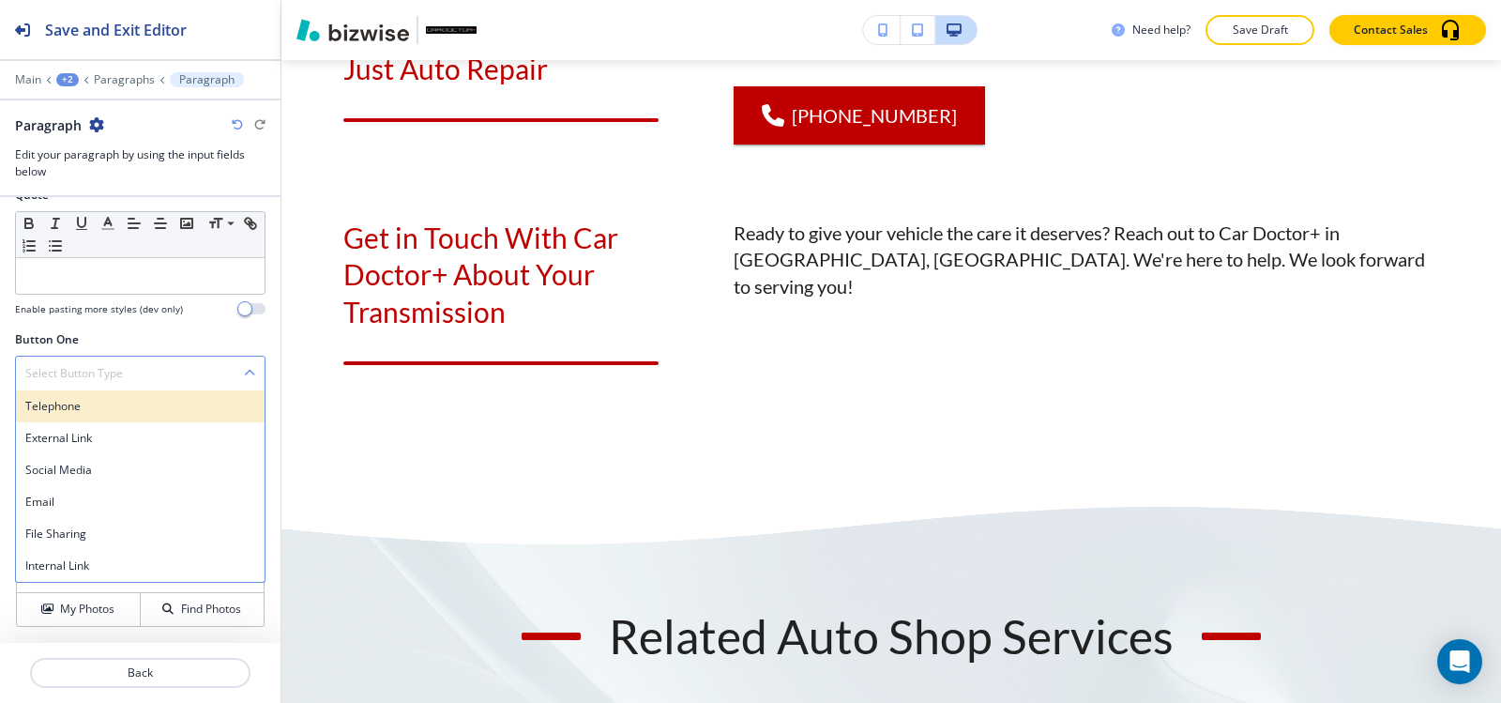
click at [125, 403] on h4 "Telephone" at bounding box center [140, 406] width 230 height 17
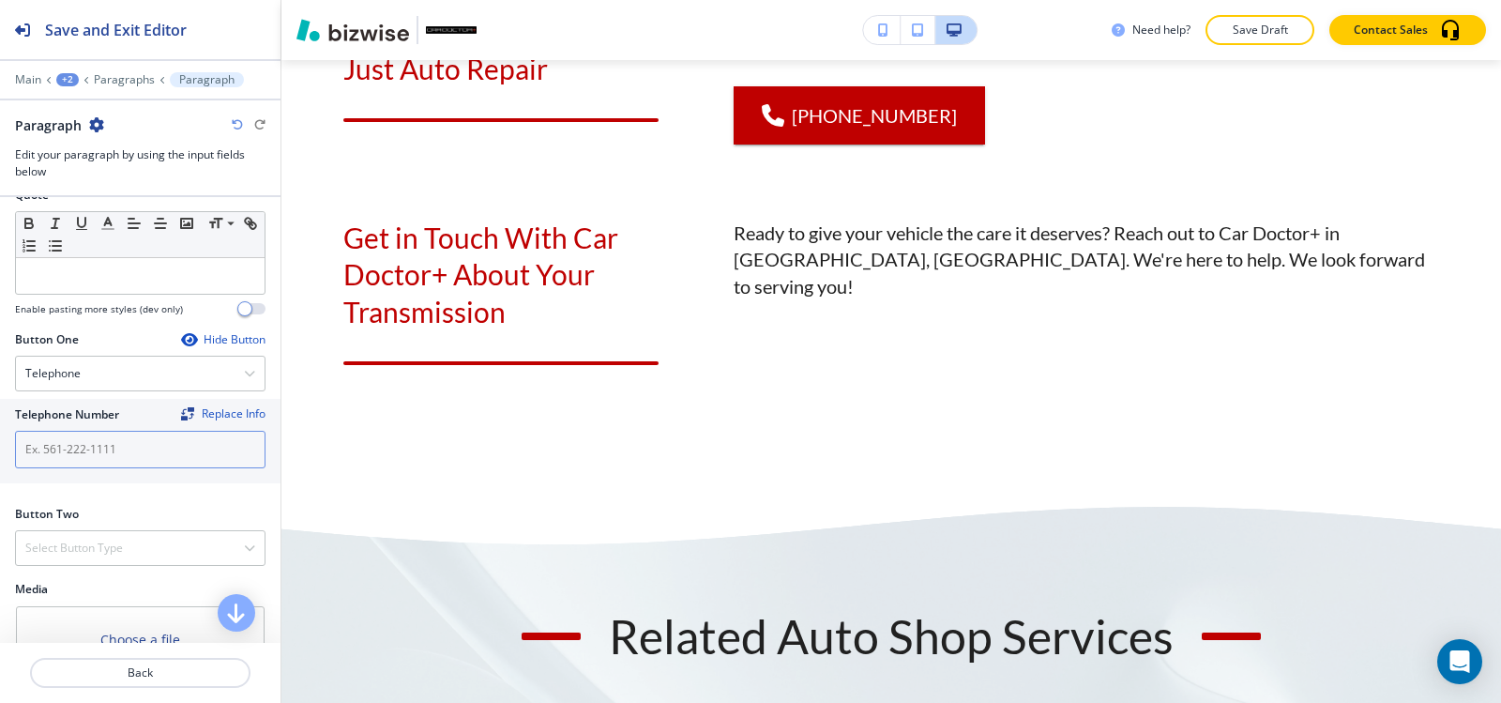
click at [123, 432] on input "text" at bounding box center [140, 450] width 251 height 38
paste input "(540) 216-5232"
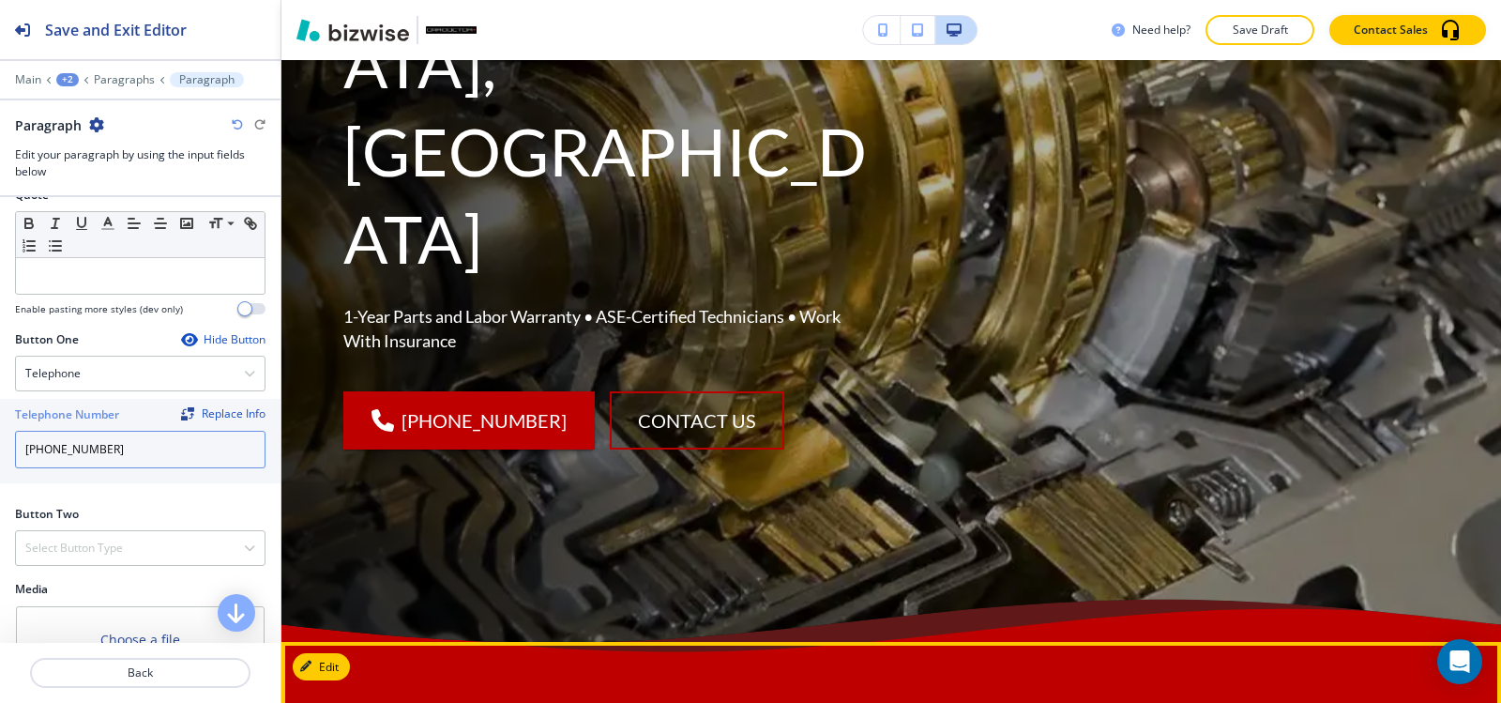
scroll to position [846, 0]
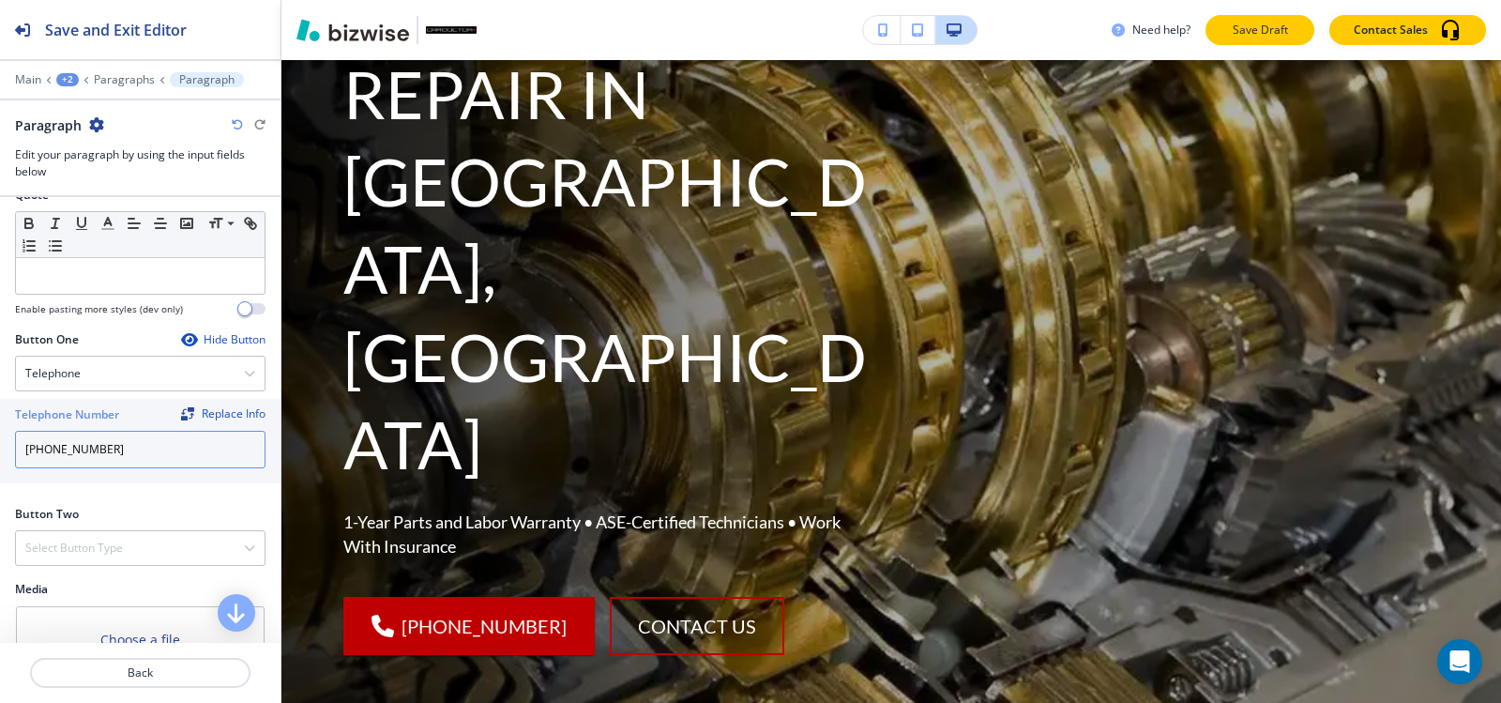
type input "(540) 216-5232"
click at [1254, 38] on button "Save Draft" at bounding box center [1260, 30] width 109 height 30
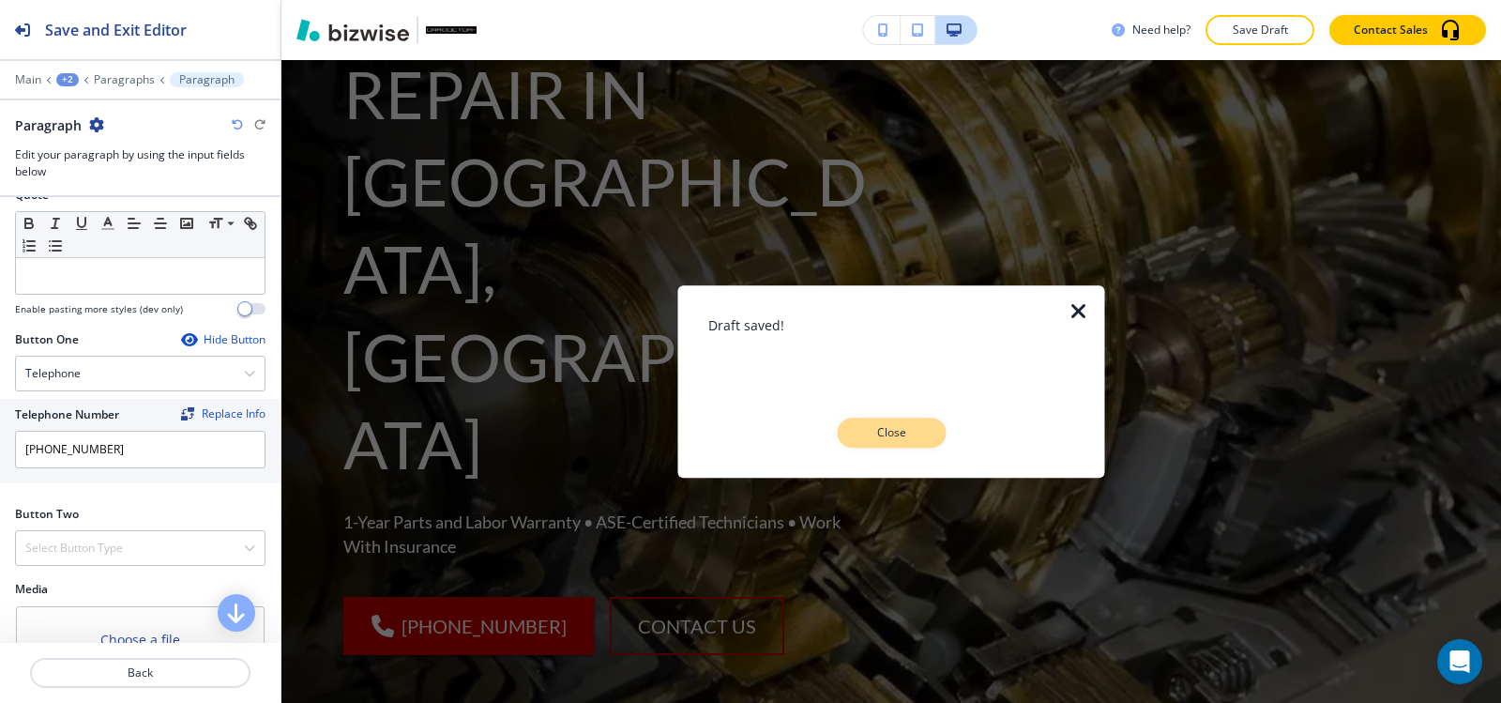
click at [912, 438] on p "Close" at bounding box center [891, 432] width 60 height 17
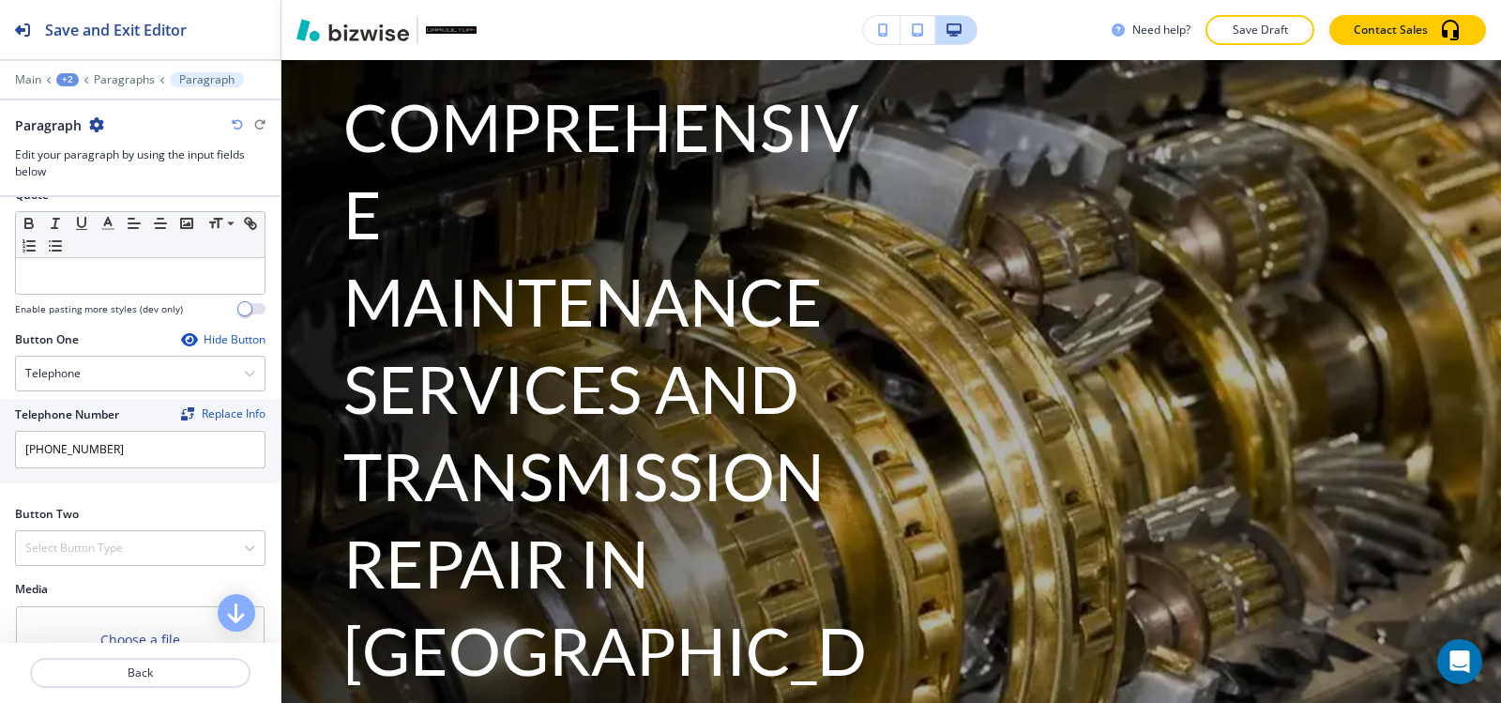
scroll to position [0, 0]
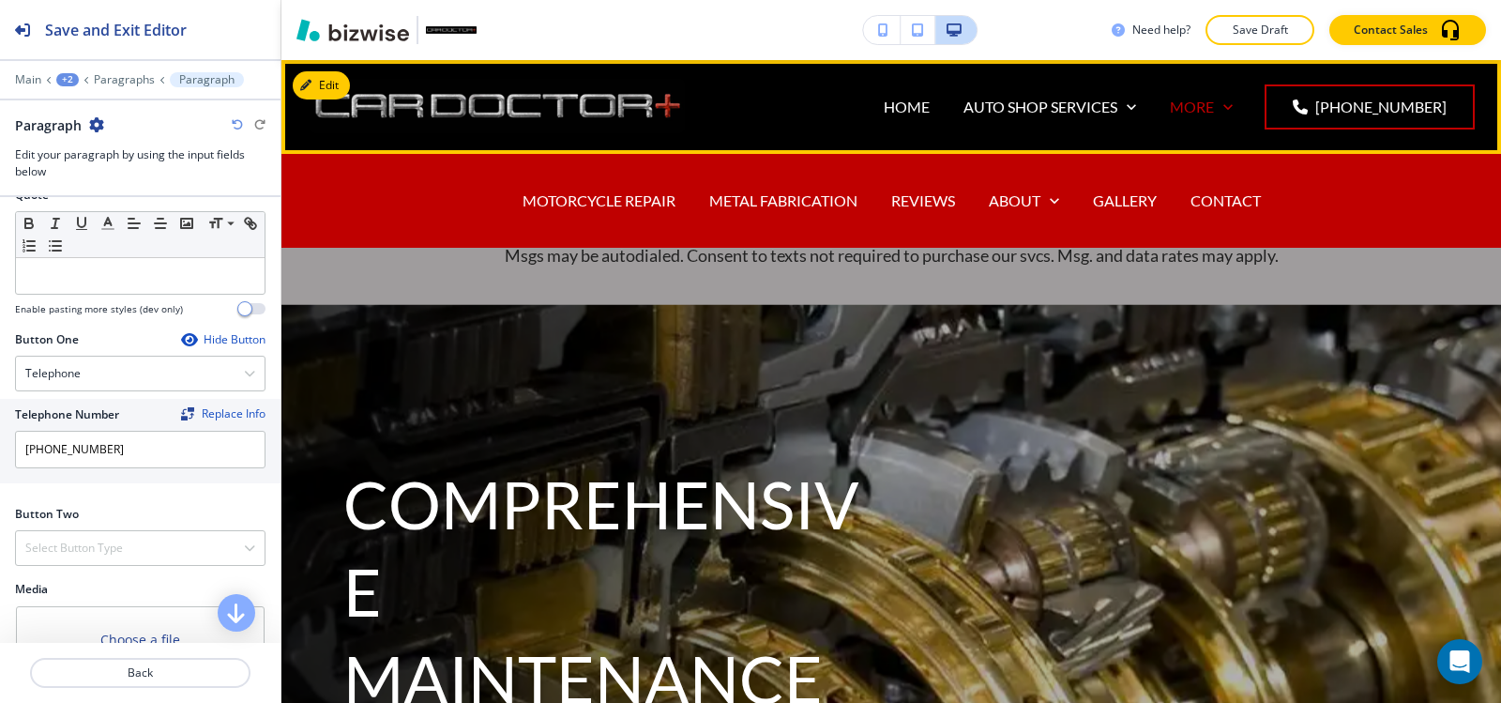
click at [1233, 114] on icon at bounding box center [1228, 107] width 19 height 19
click at [590, 204] on p "MOTORCYCLE REPAIR" at bounding box center [599, 201] width 153 height 22
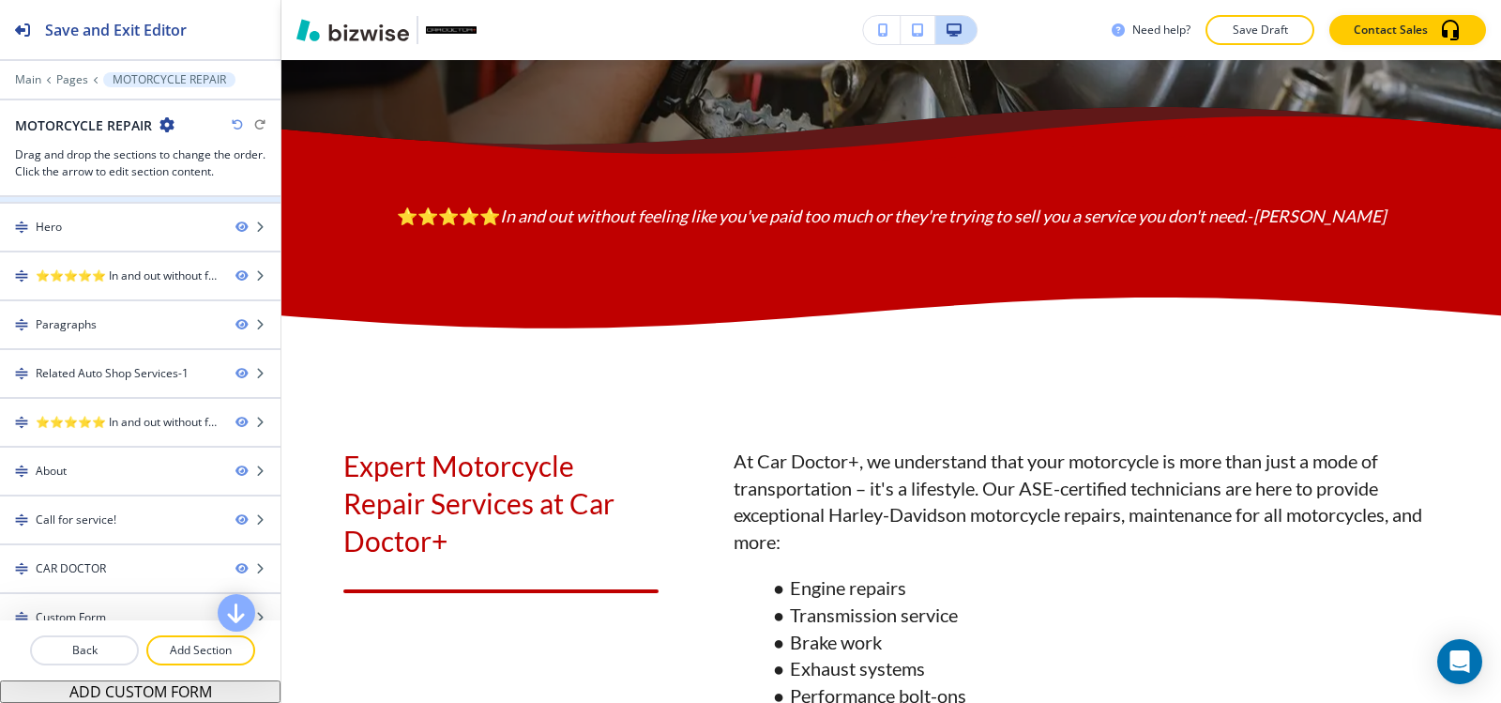
scroll to position [65, 0]
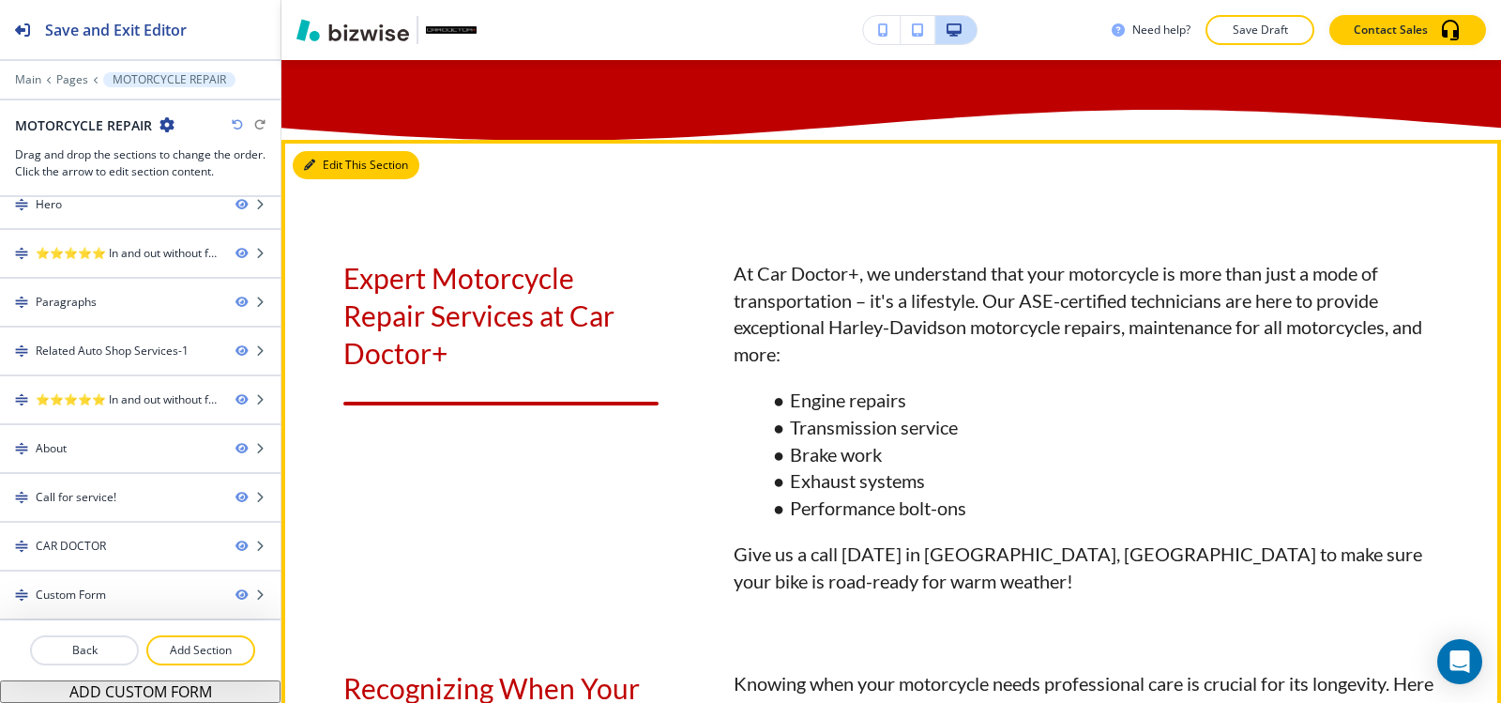
click at [322, 179] on button "Edit This Section" at bounding box center [356, 165] width 127 height 28
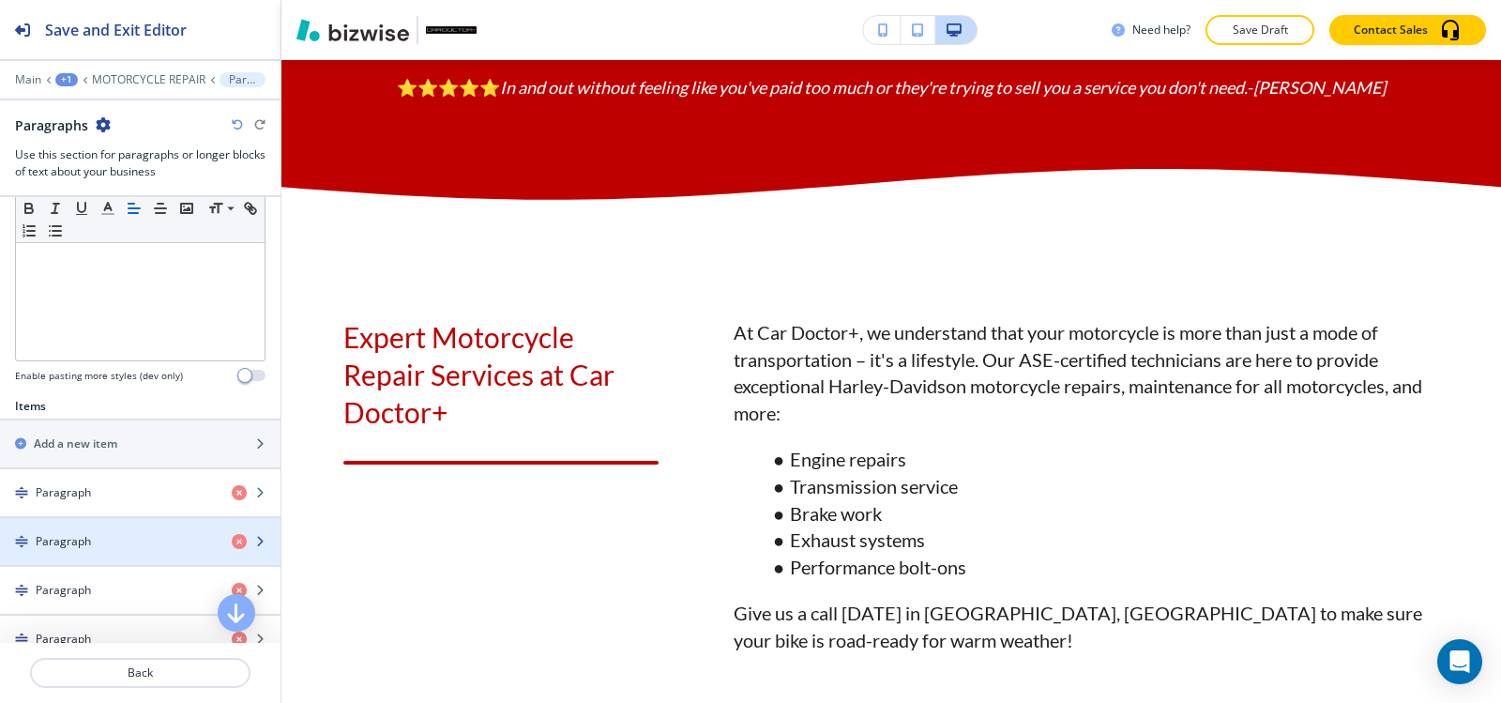
scroll to position [563, 0]
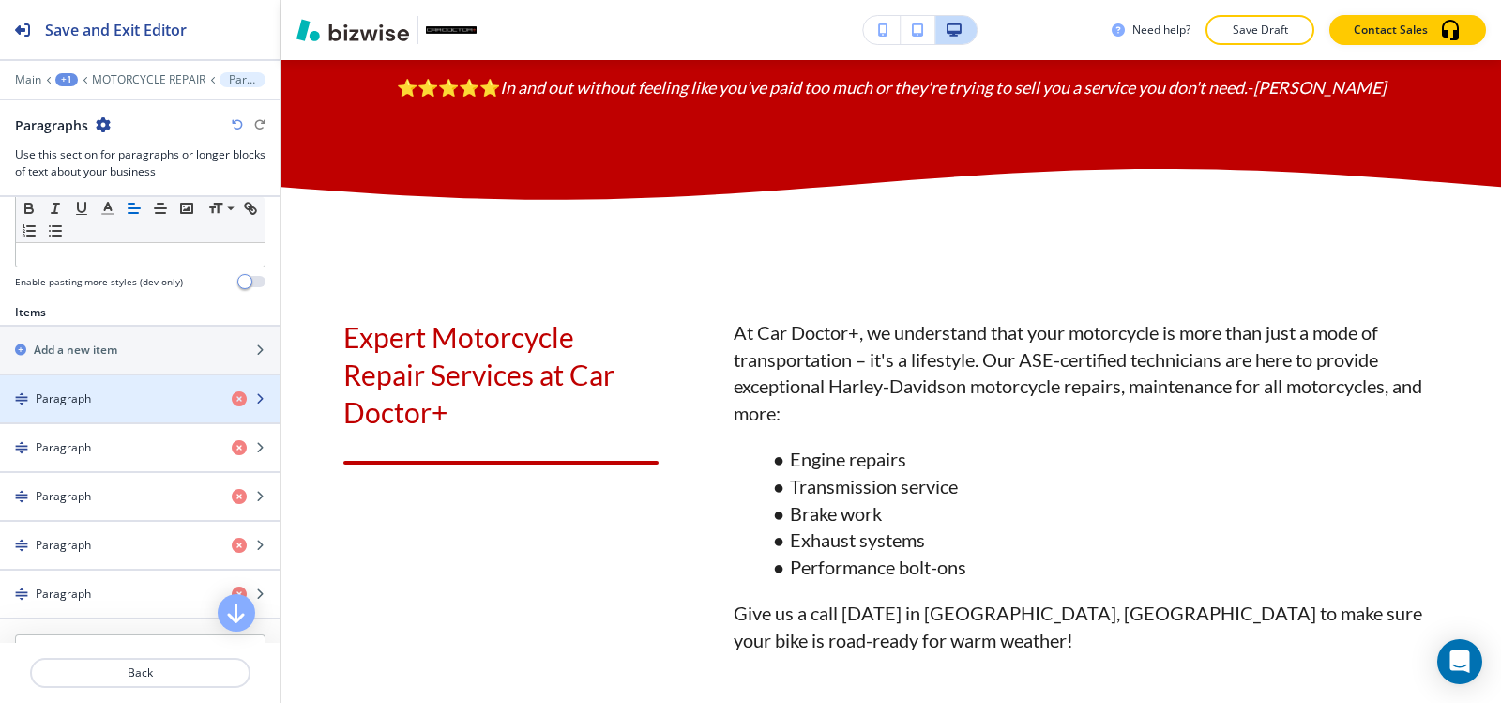
click at [104, 403] on div "Paragraph" at bounding box center [108, 398] width 217 height 17
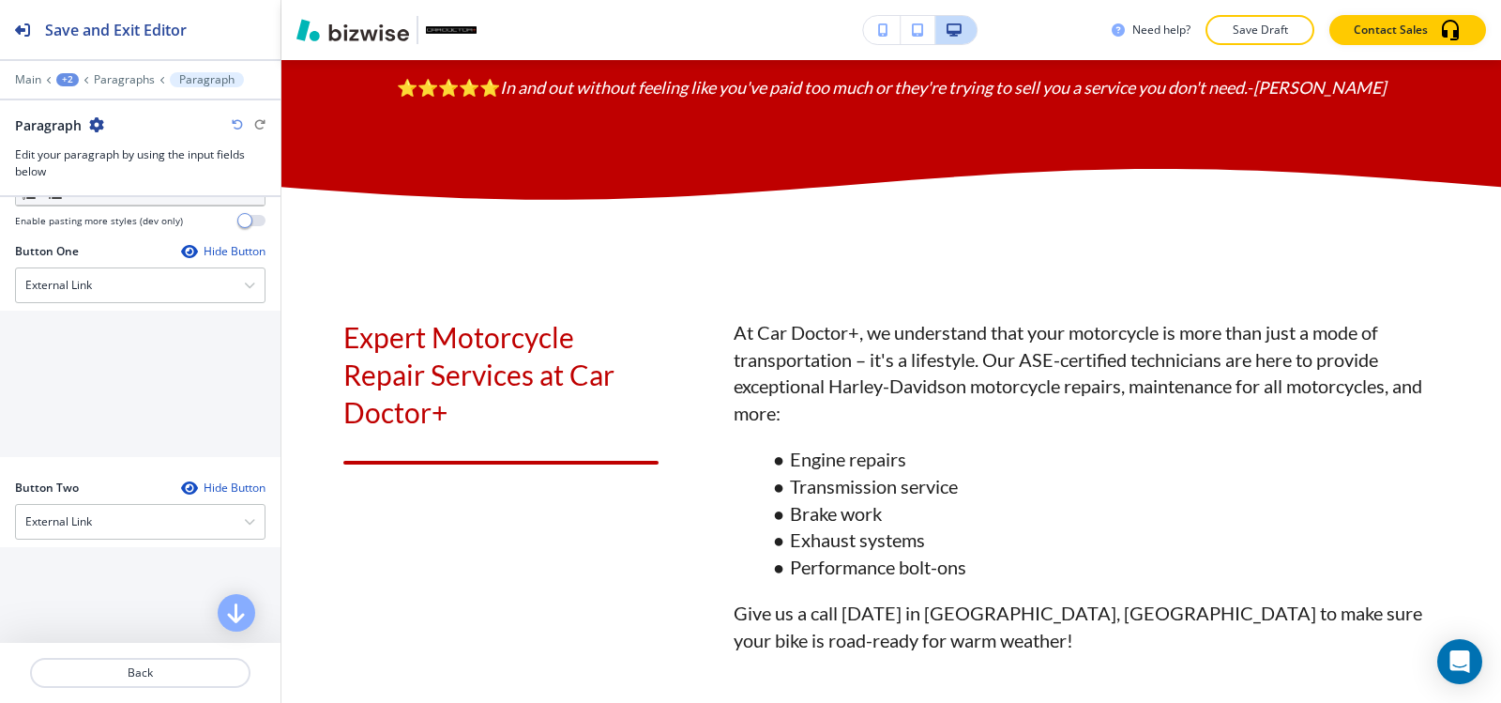
scroll to position [844, 0]
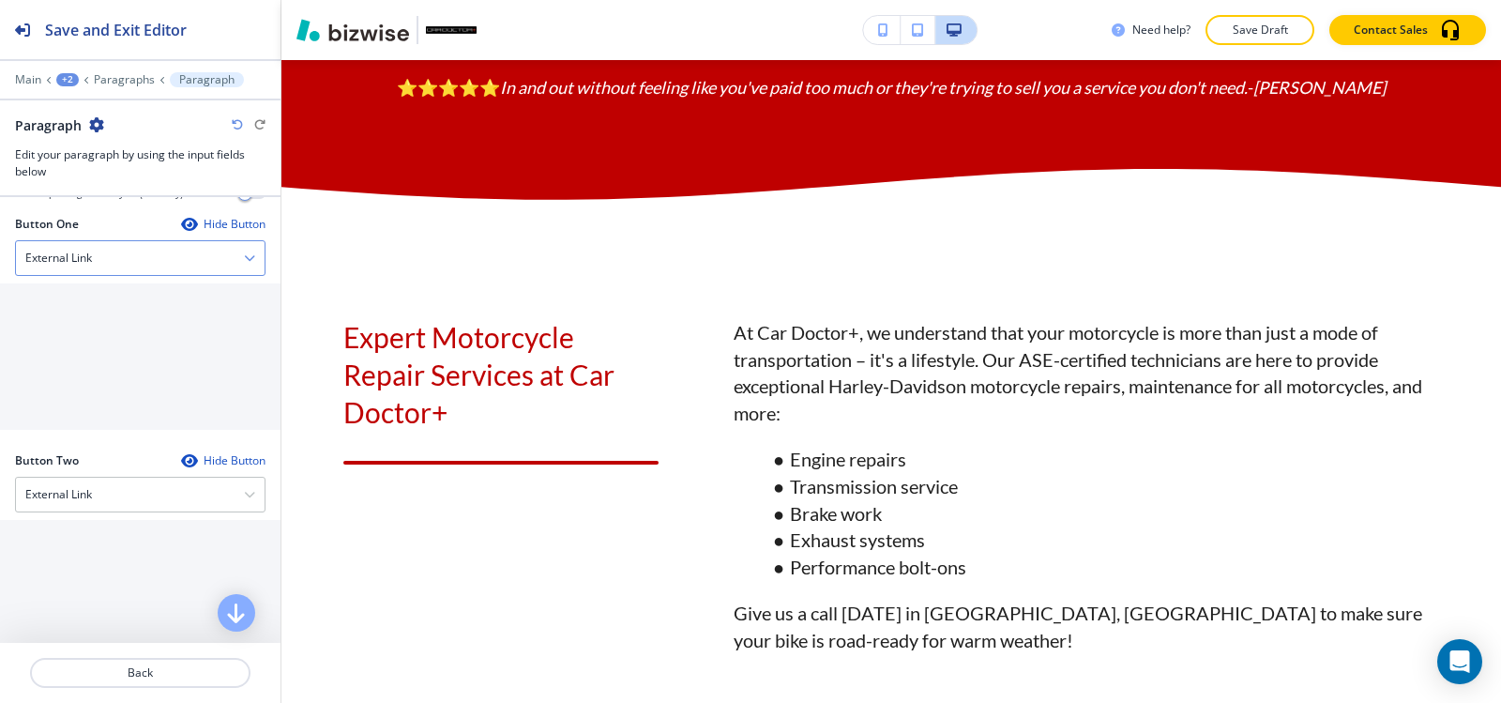
click at [144, 251] on div "External Link" at bounding box center [140, 258] width 249 height 34
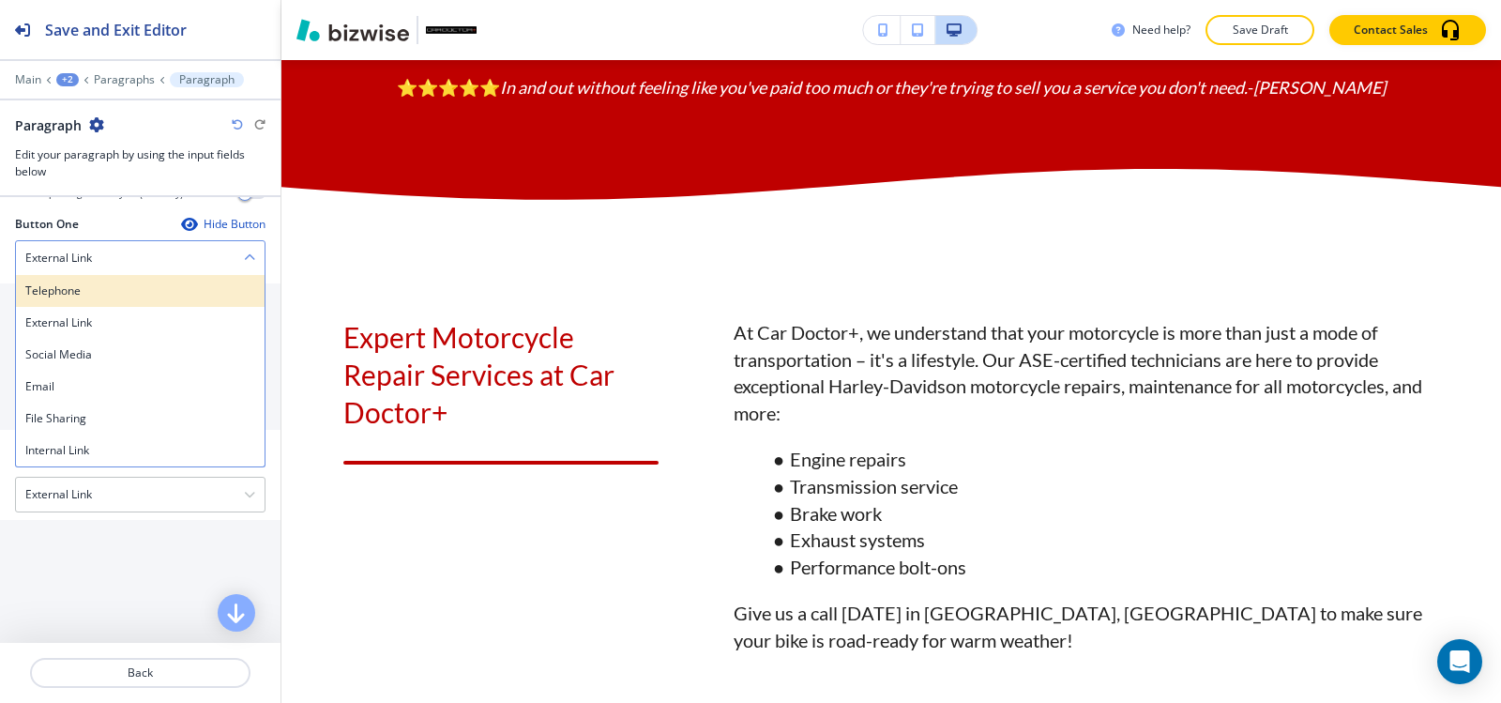
click at [148, 282] on h4 "Telephone" at bounding box center [140, 290] width 230 height 17
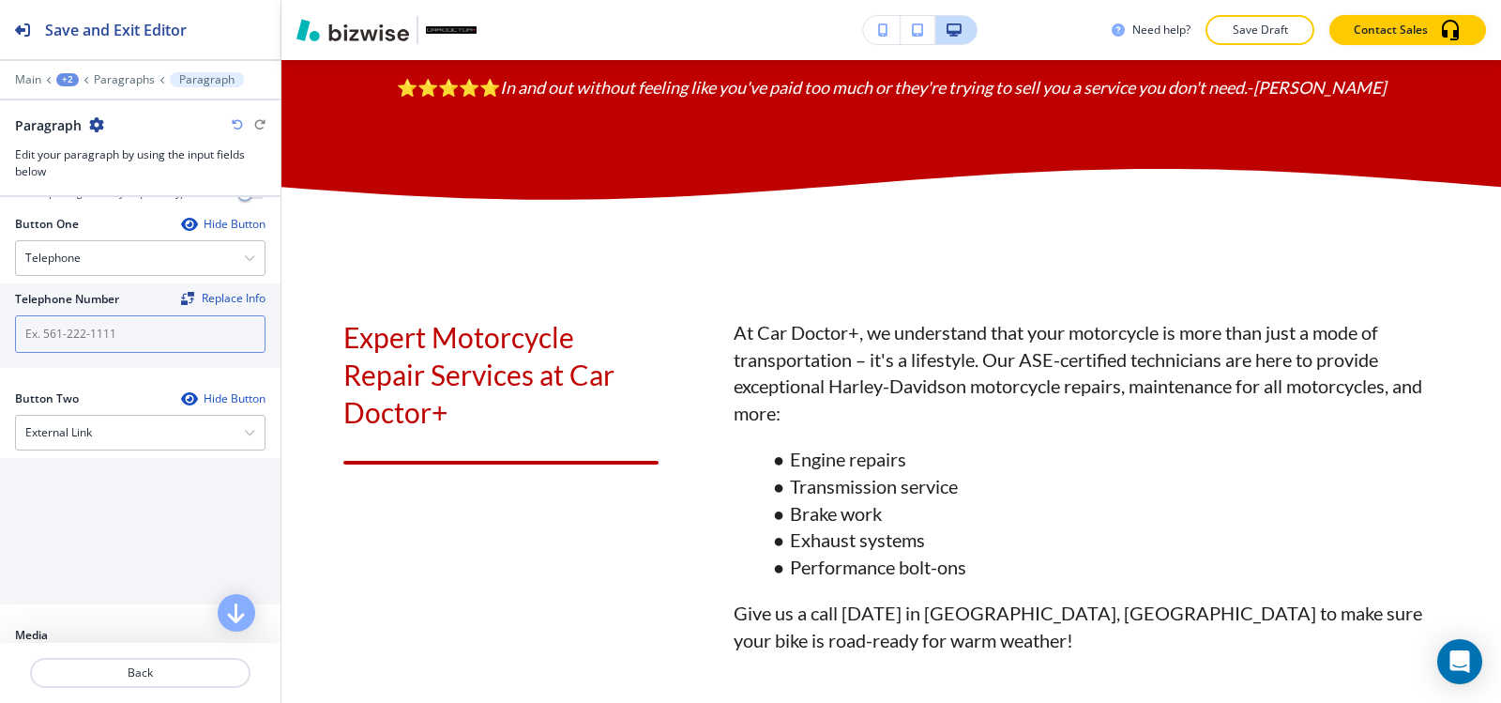
click at [136, 316] on input "text" at bounding box center [140, 334] width 251 height 38
paste input "(540) 216-5232"
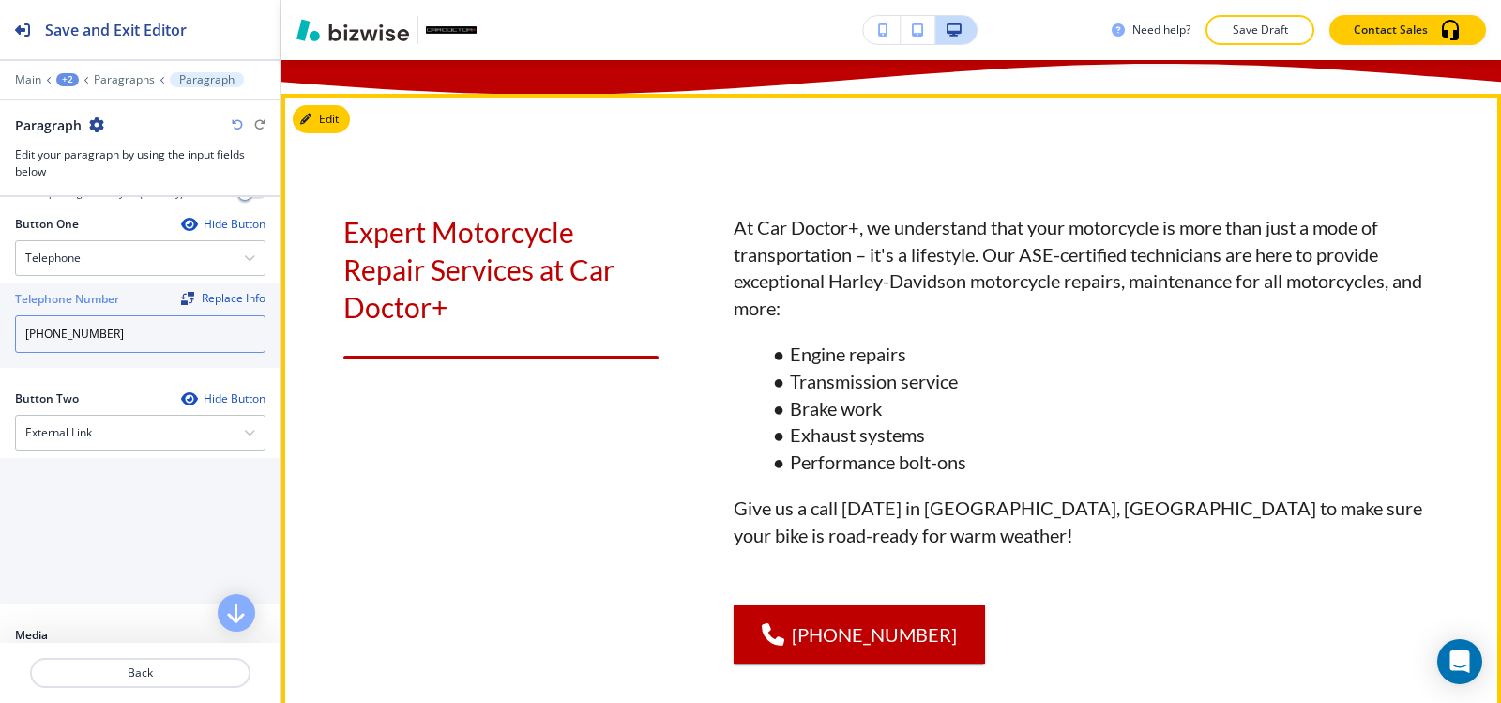
scroll to position [1442, 0]
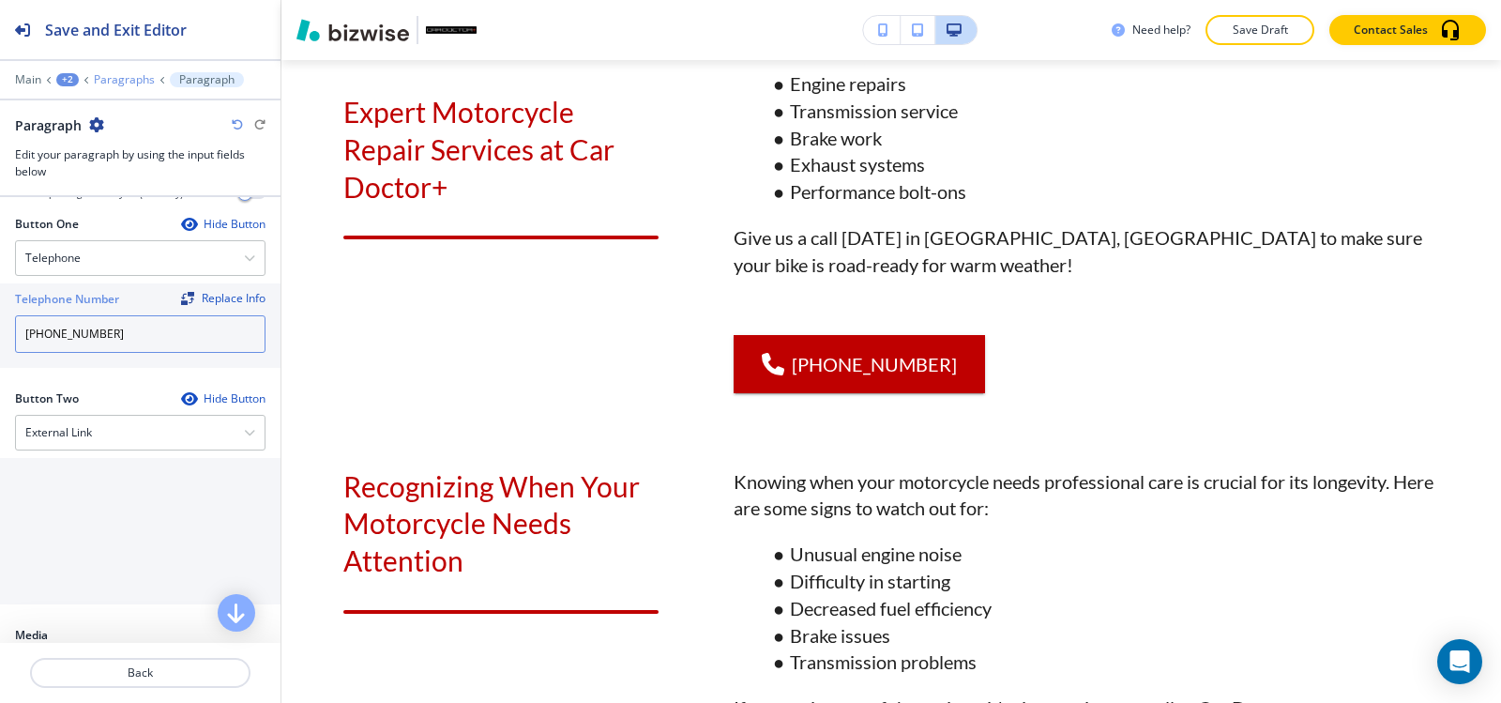
type input "(540) 216-5232"
click at [119, 82] on p "Paragraphs" at bounding box center [124, 79] width 61 height 13
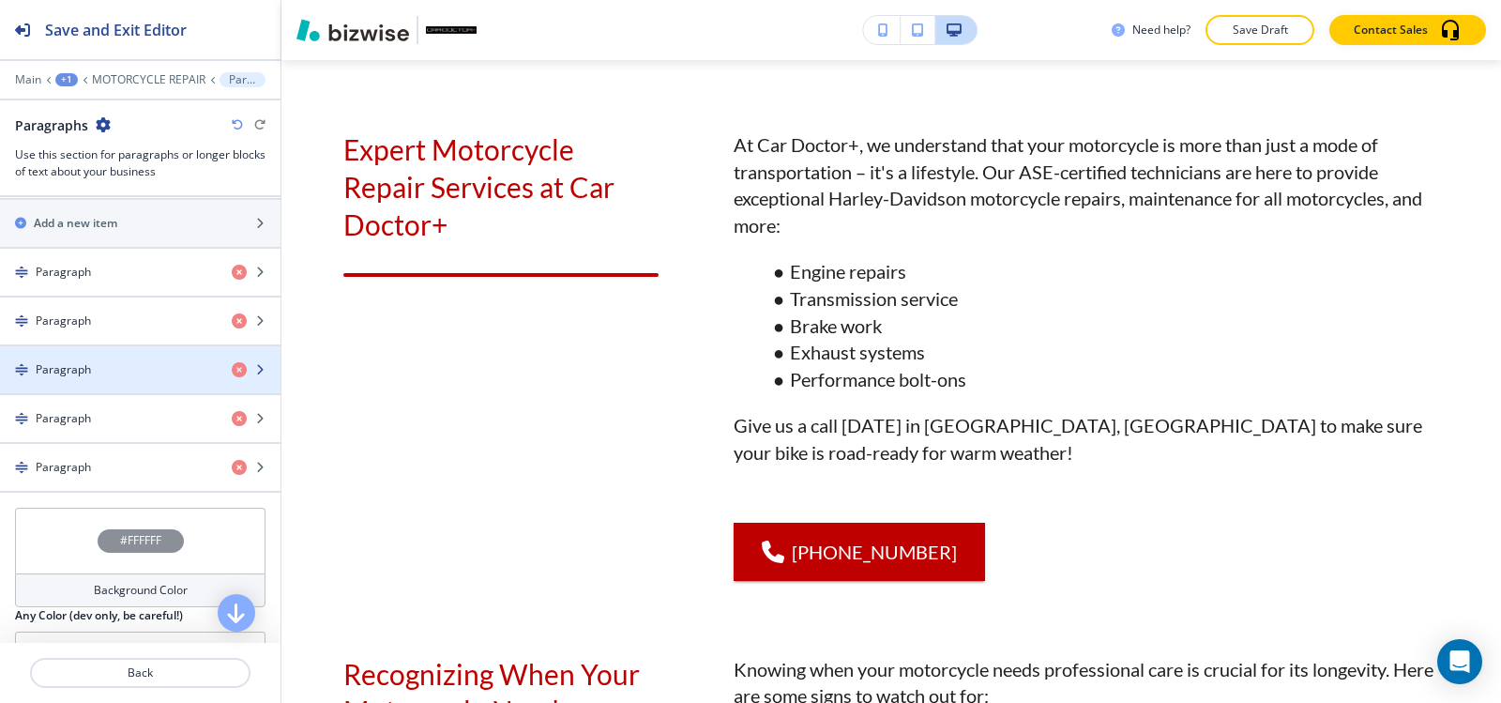
scroll to position [657, 0]
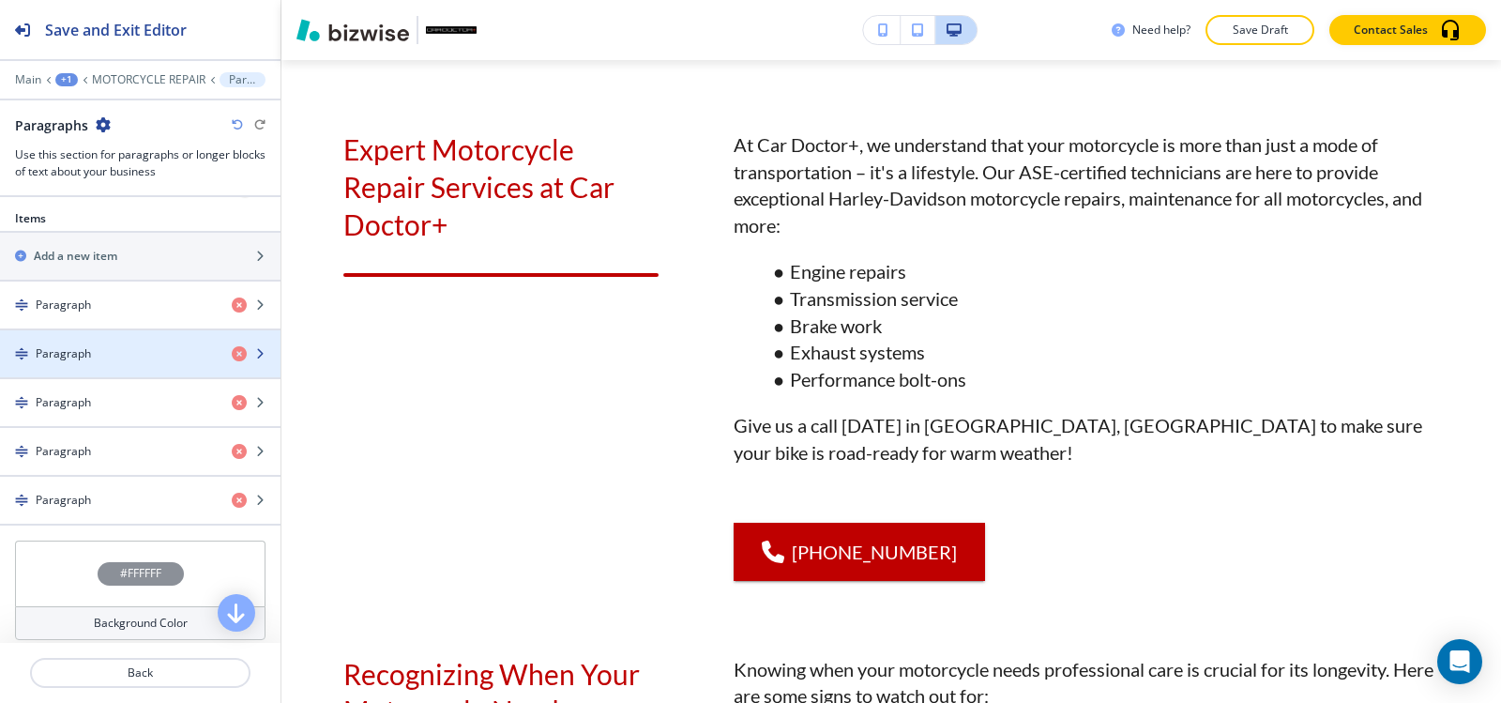
click at [131, 350] on div "Paragraph" at bounding box center [108, 353] width 217 height 17
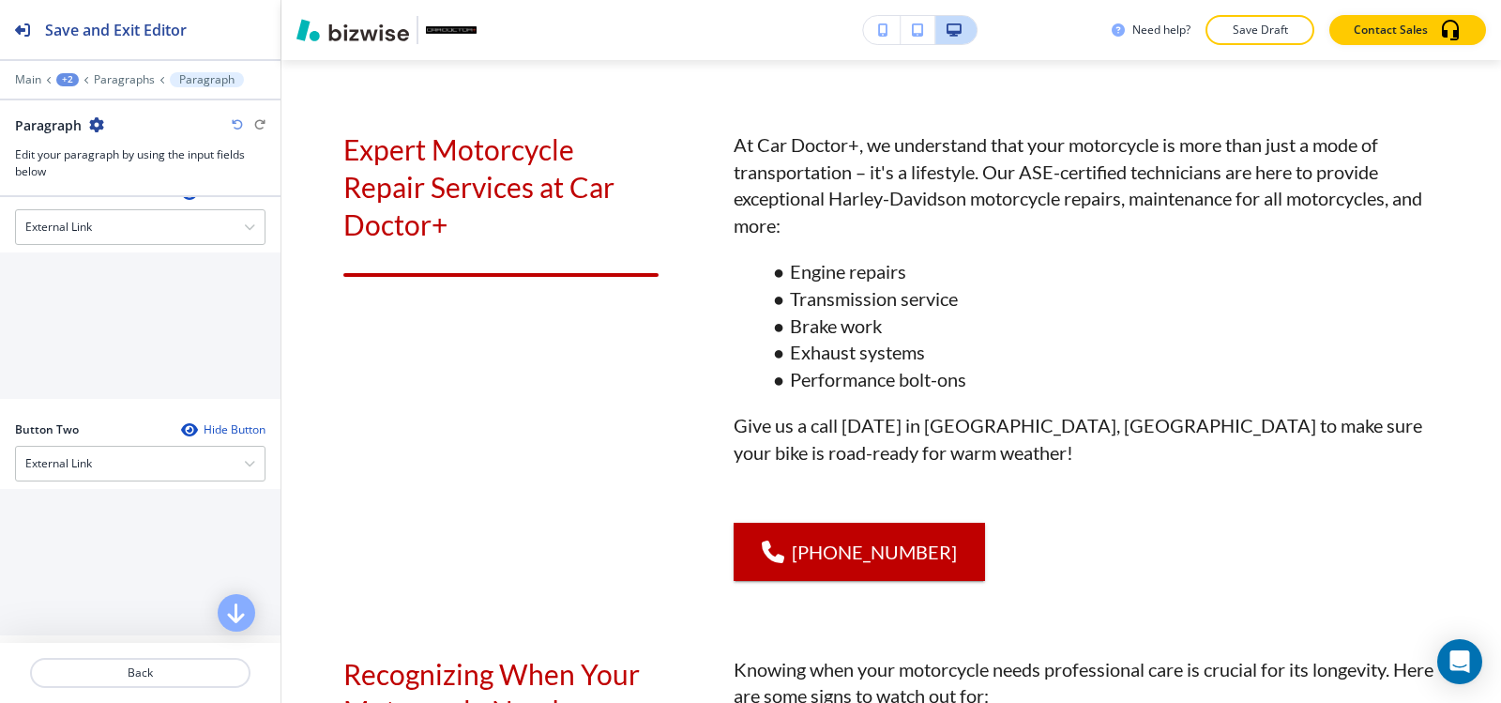
scroll to position [844, 0]
click at [142, 224] on div "External Link" at bounding box center [140, 213] width 249 height 34
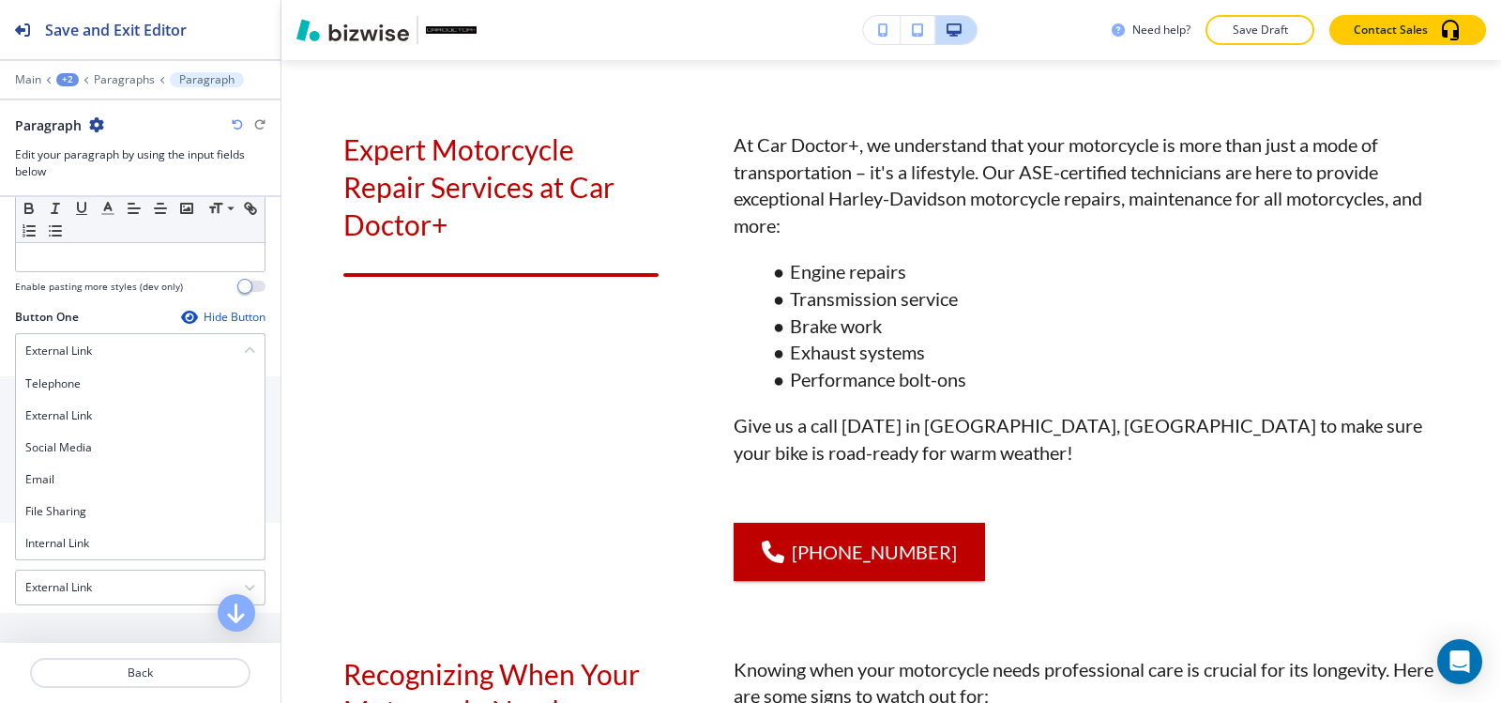
scroll to position [751, 0]
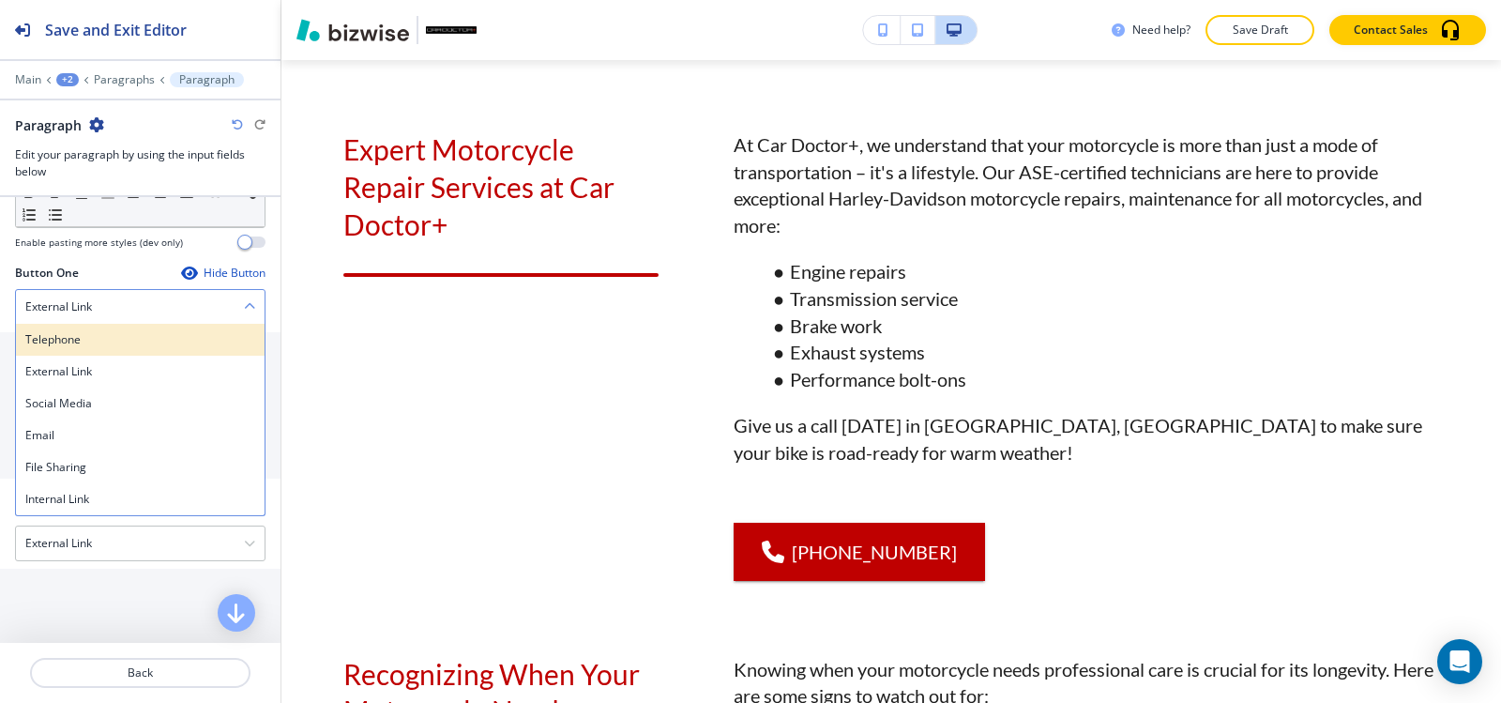
click at [77, 329] on div "Telephone" at bounding box center [140, 340] width 249 height 32
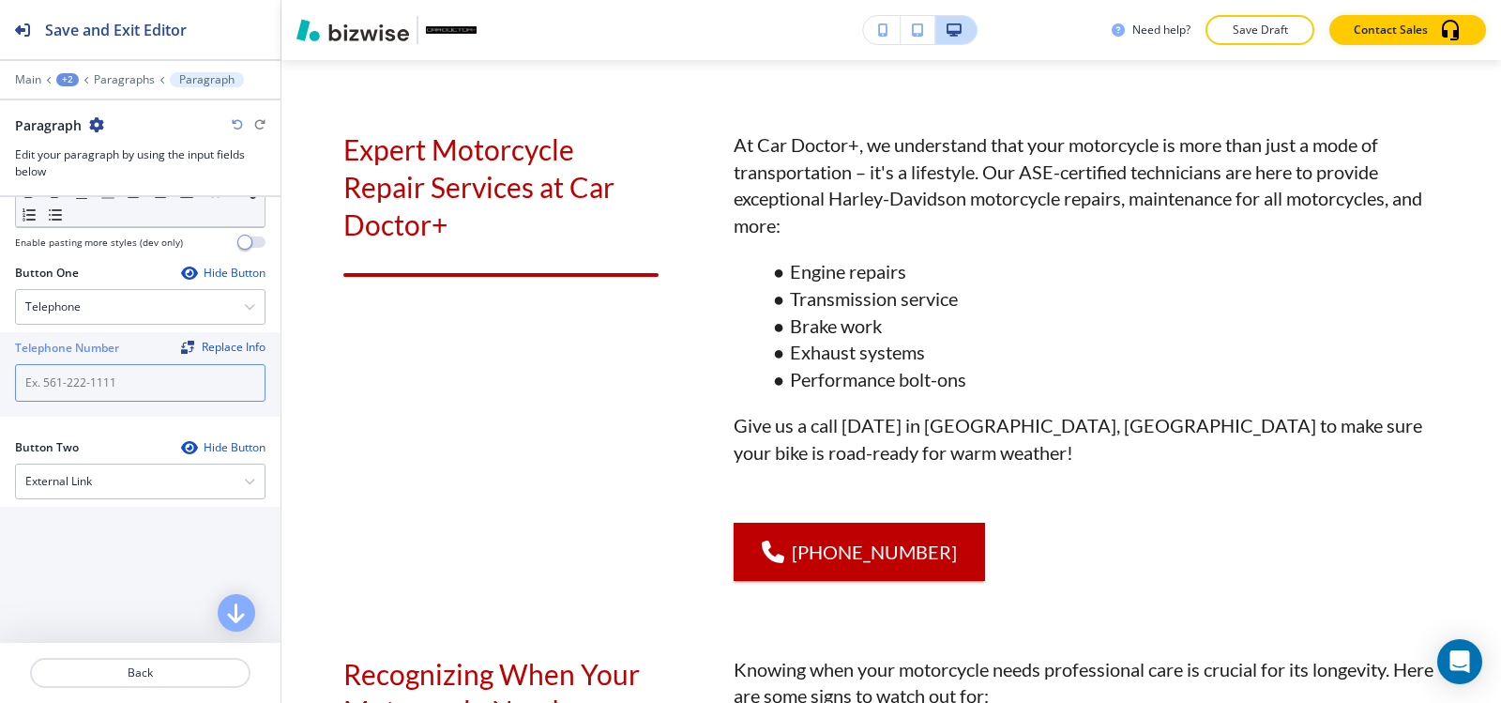
click at [82, 376] on input "text" at bounding box center [140, 383] width 251 height 38
click at [162, 314] on div "Telephone" at bounding box center [140, 307] width 249 height 34
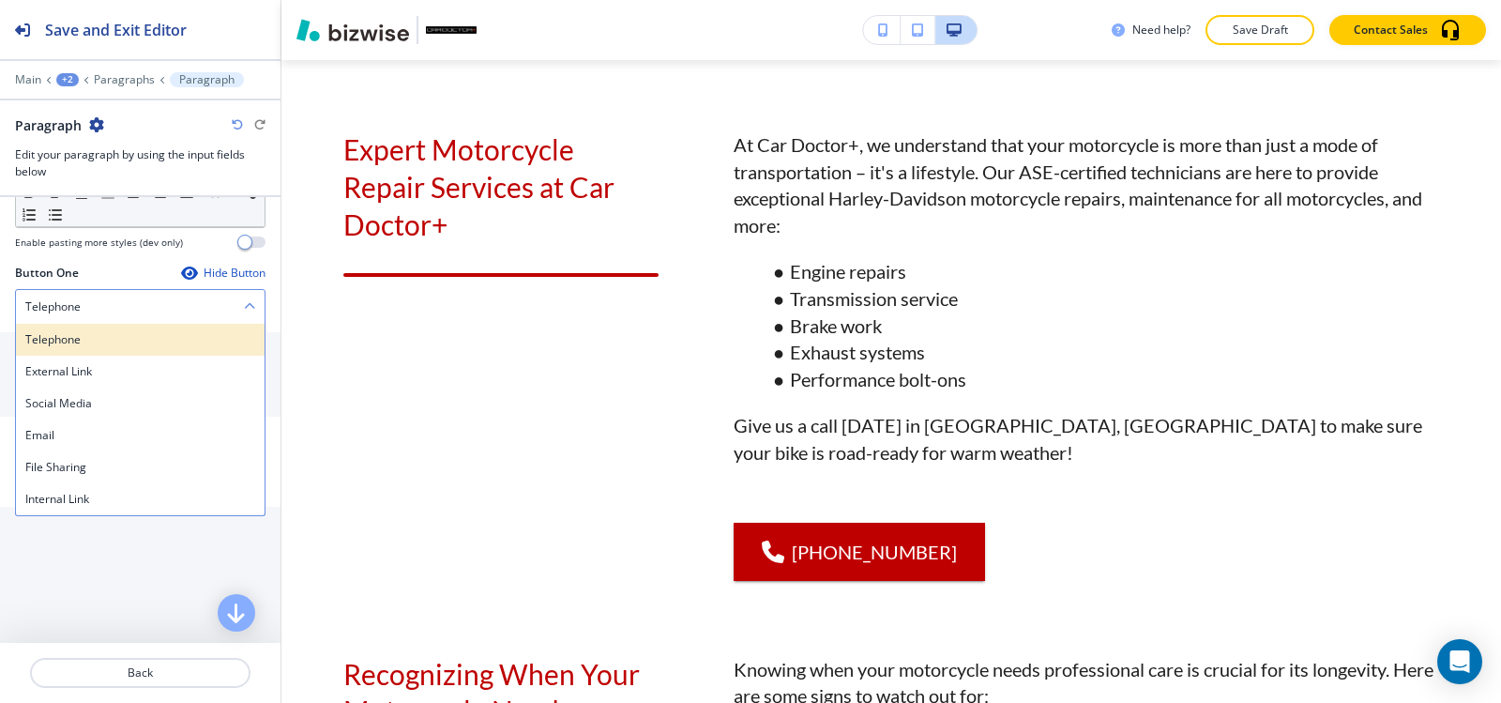
click at [149, 329] on div "Telephone" at bounding box center [140, 340] width 249 height 32
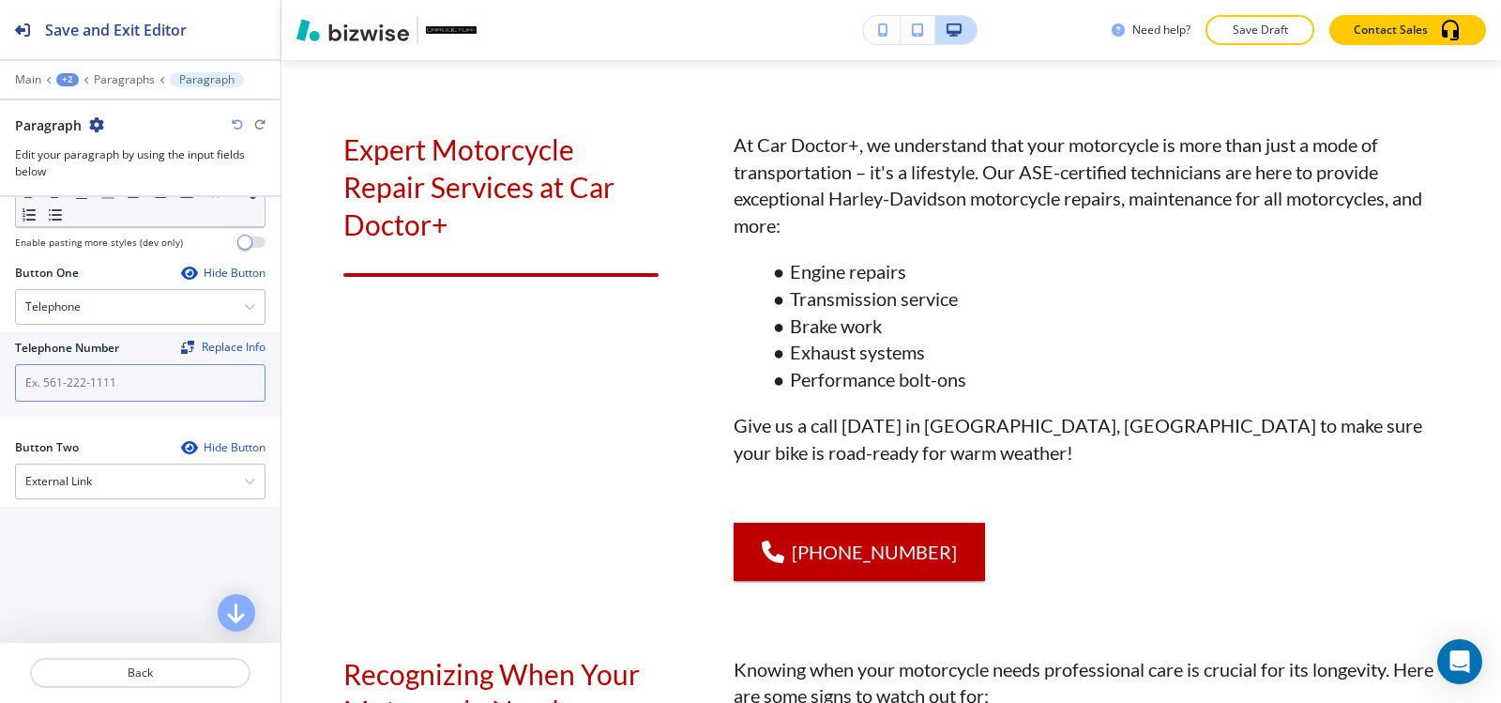
click at [91, 387] on input "text" at bounding box center [140, 383] width 251 height 38
paste input "(540) 216-5232"
type input "(540) 216-5232"
click at [123, 70] on div at bounding box center [140, 66] width 281 height 11
click at [121, 79] on p "Paragraphs" at bounding box center [124, 79] width 61 height 13
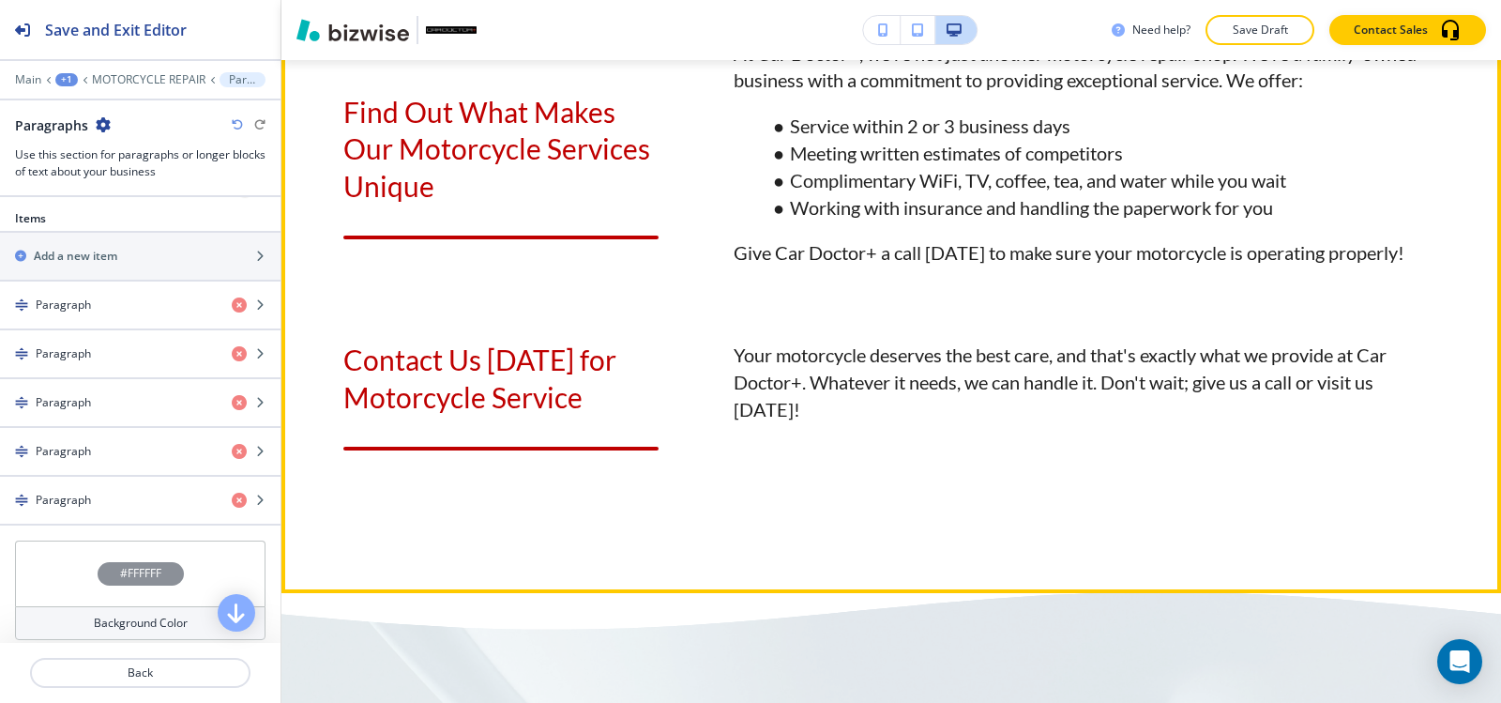
scroll to position [2756, 0]
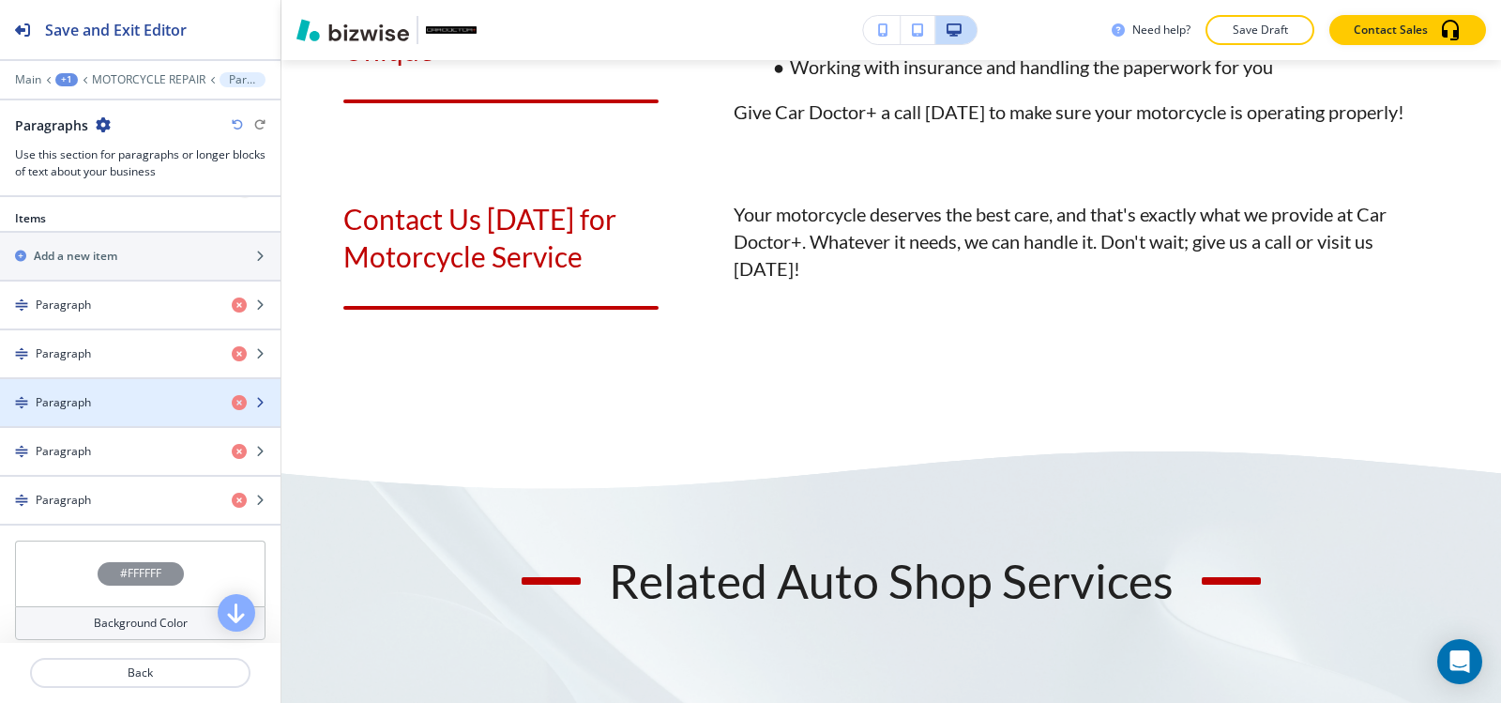
click at [136, 413] on div "button" at bounding box center [140, 418] width 281 height 15
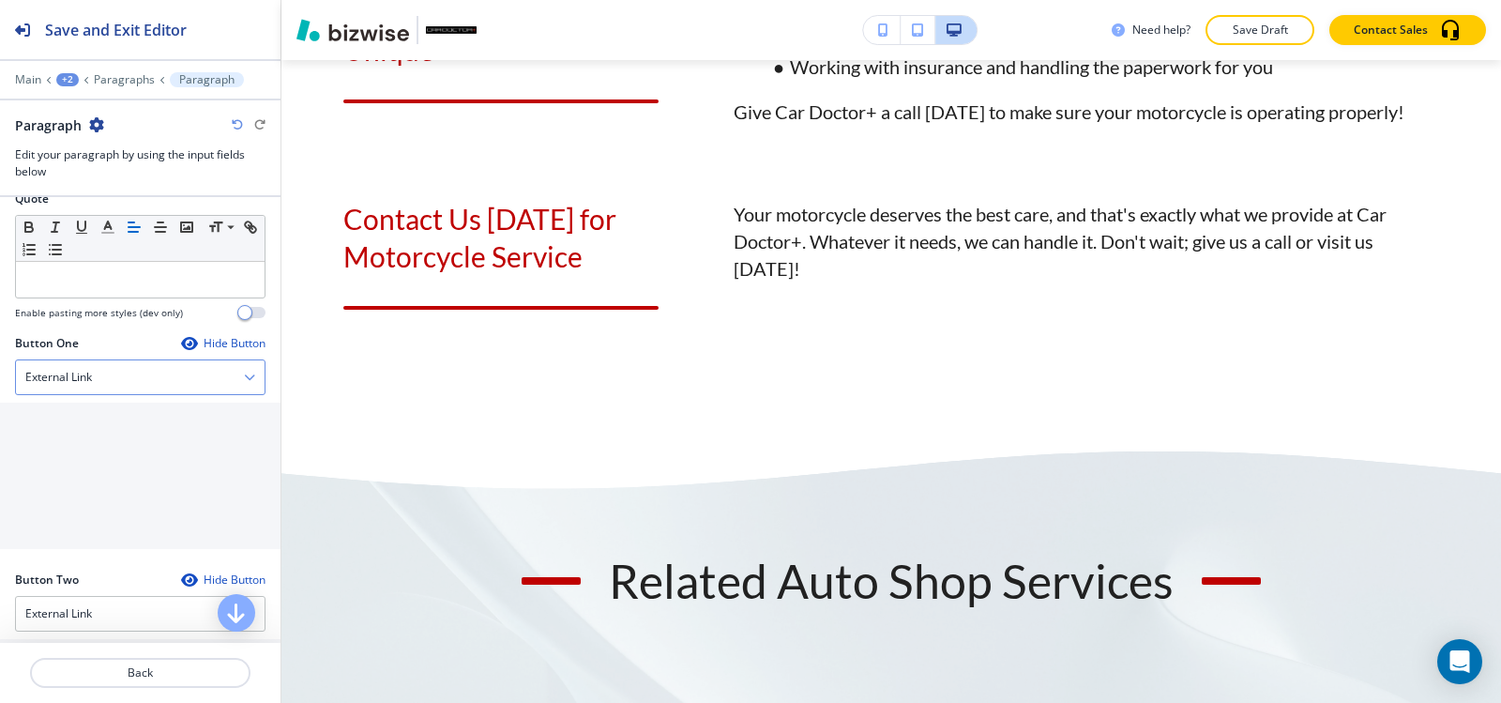
scroll to position [657, 0]
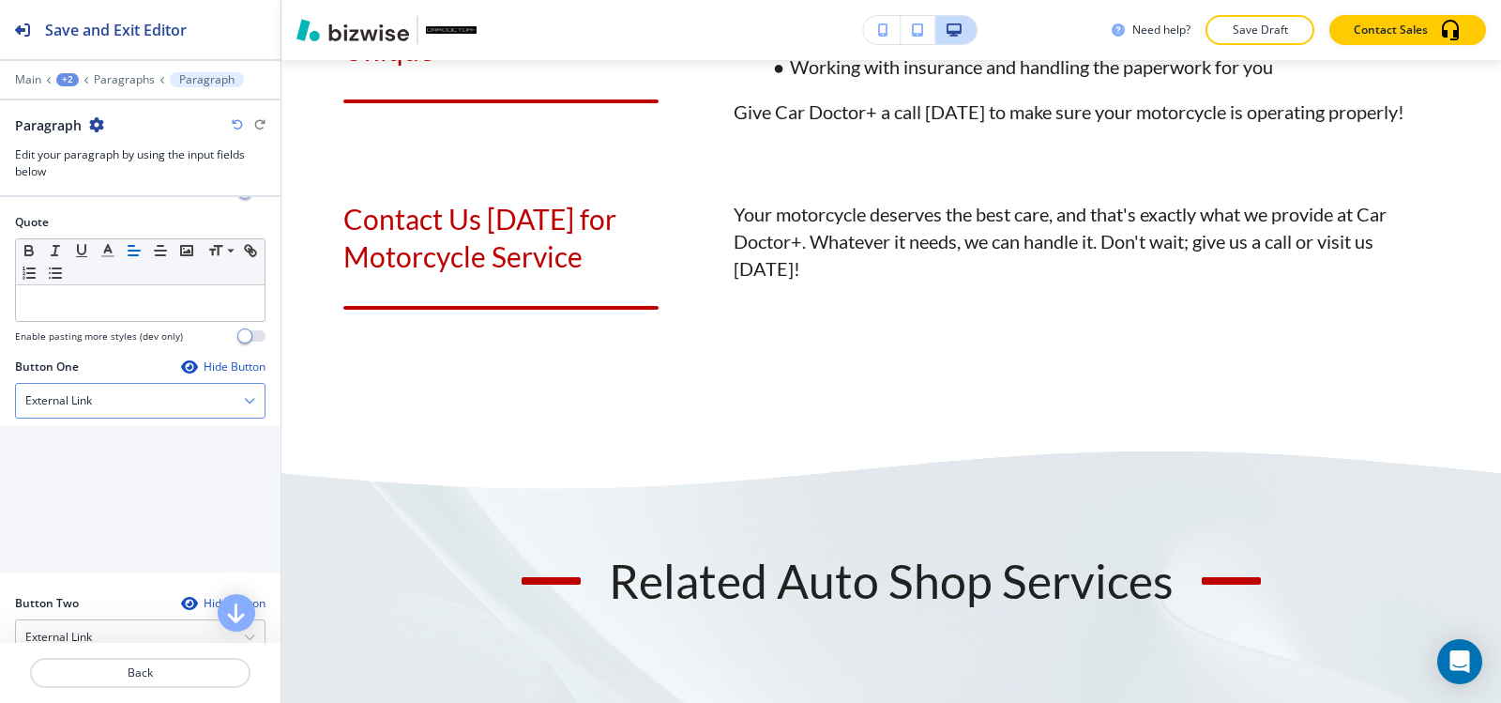
click at [146, 392] on div "External Link" at bounding box center [140, 401] width 249 height 34
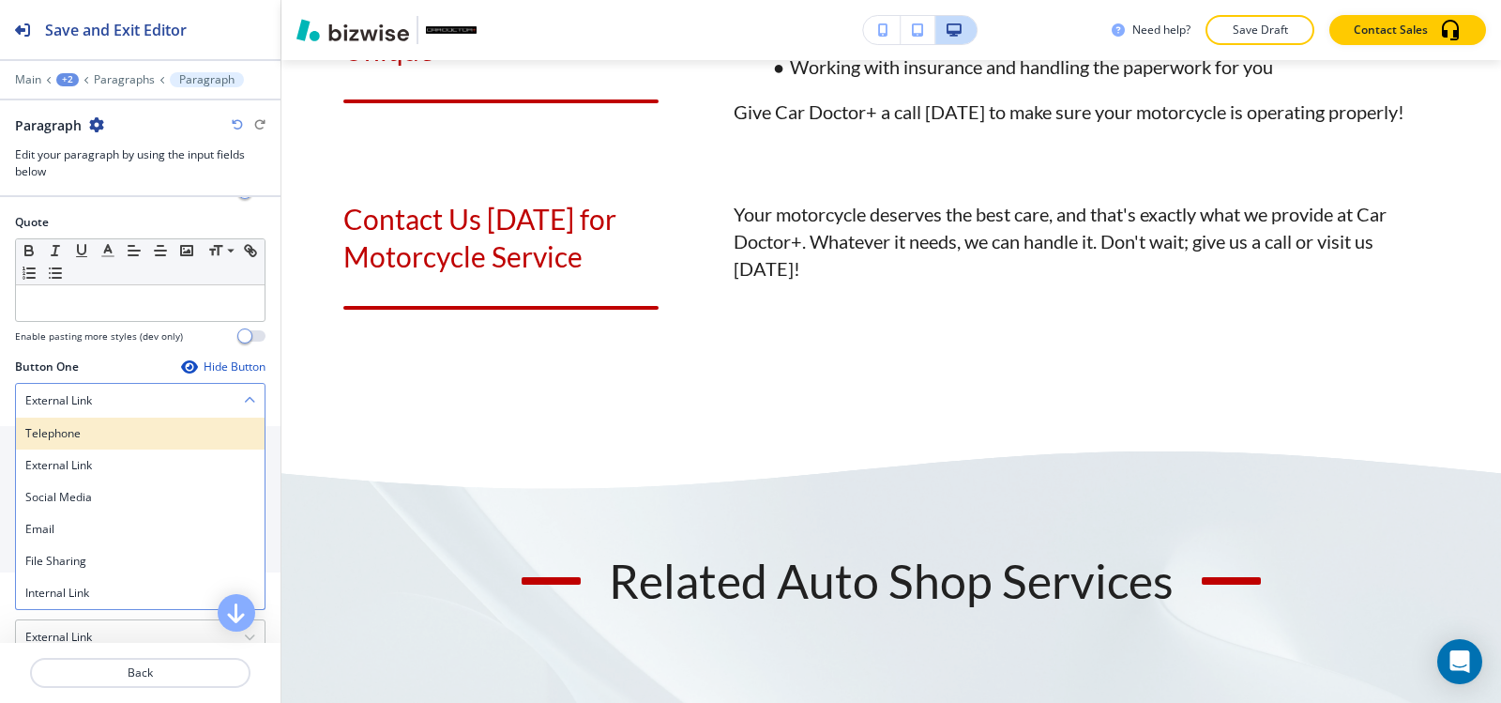
click at [94, 432] on h4 "Telephone" at bounding box center [140, 433] width 230 height 17
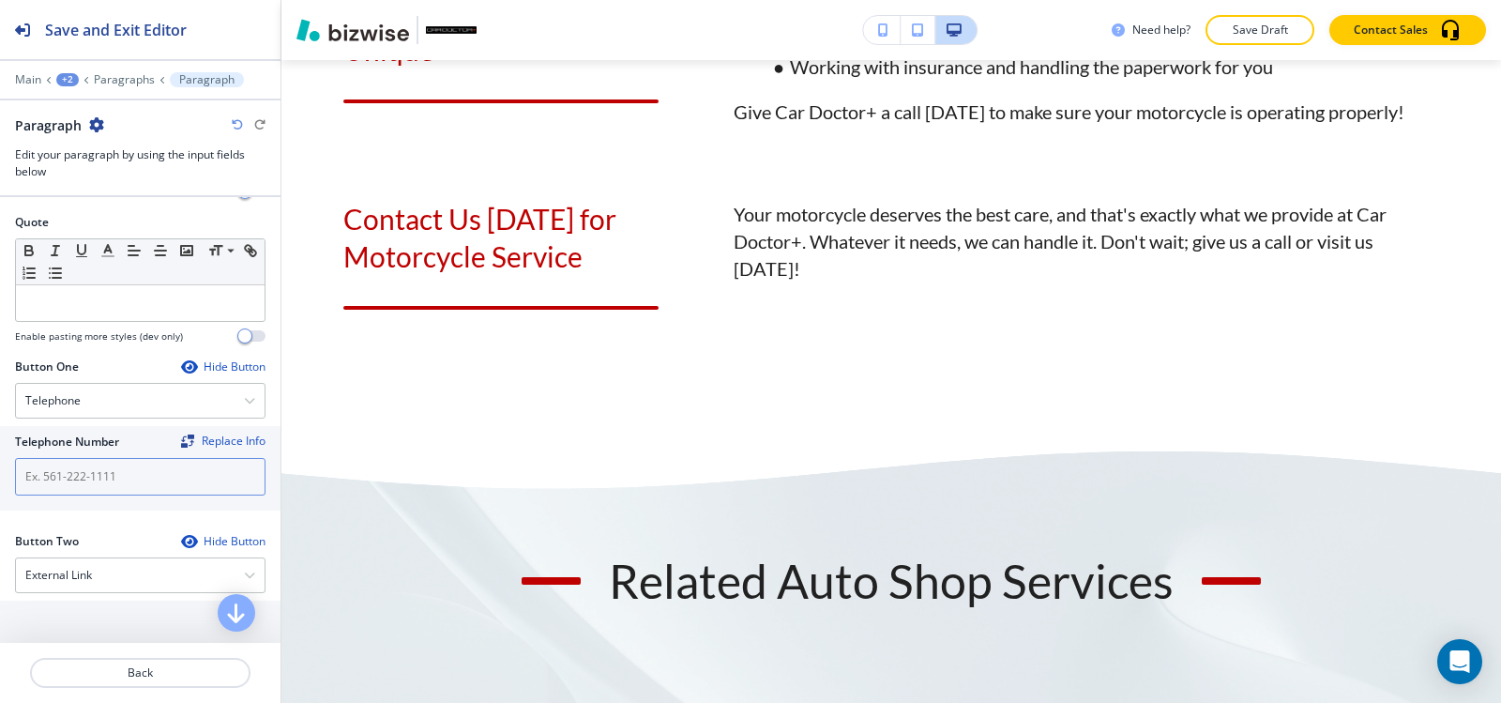
click at [87, 480] on input "text" at bounding box center [140, 477] width 251 height 38
paste input "(540) 216-5232"
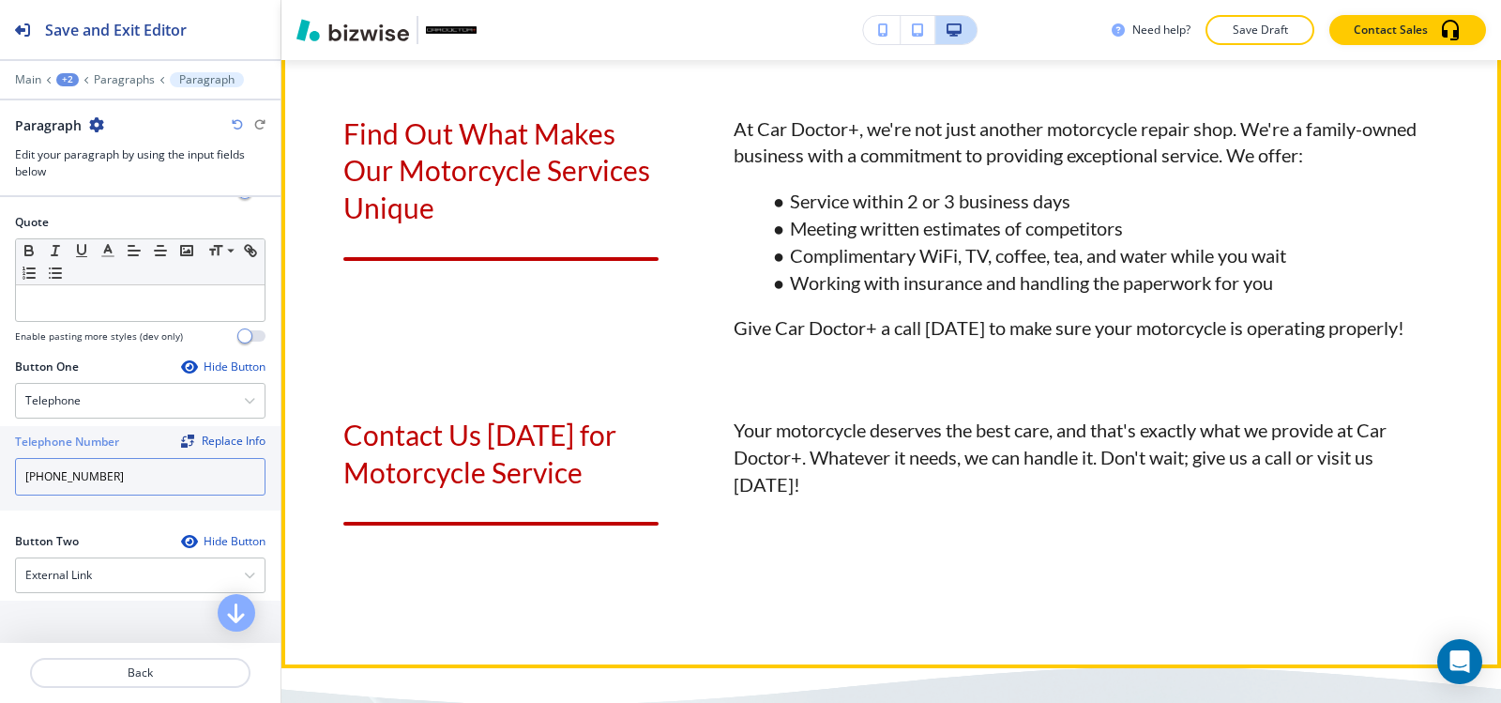
scroll to position [2662, 0]
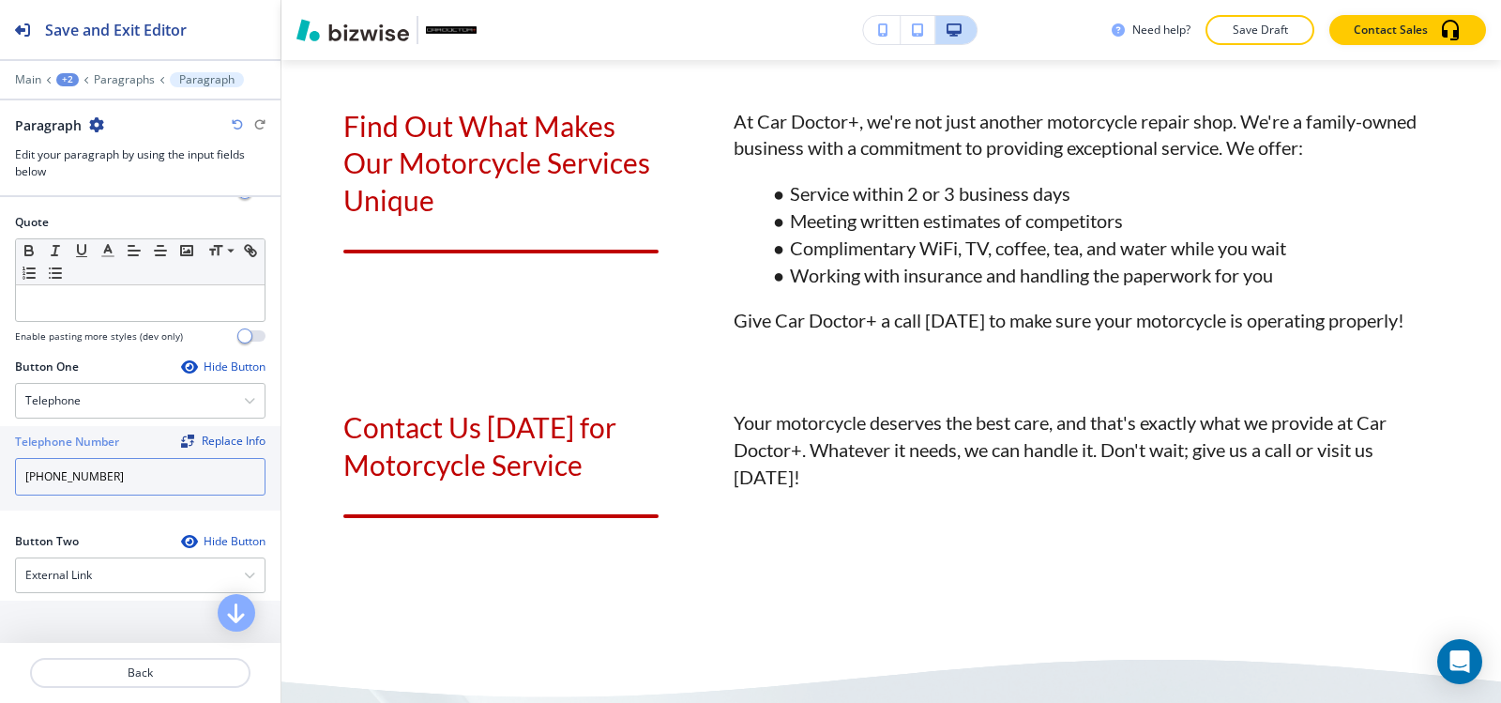
type input "(540) 216-5232"
click at [189, 82] on p "Paragraph" at bounding box center [206, 79] width 55 height 13
click at [116, 78] on p "Paragraphs" at bounding box center [124, 79] width 61 height 13
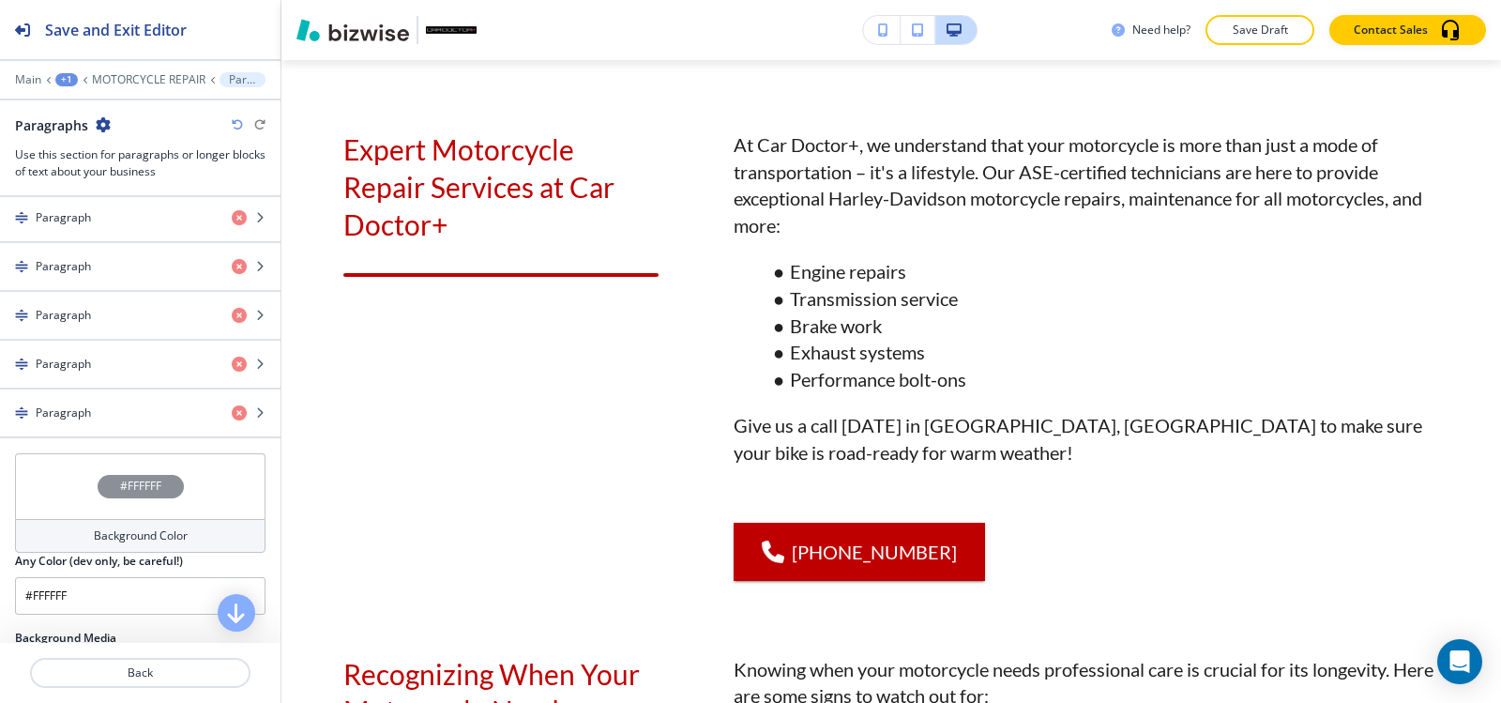
scroll to position [751, 0]
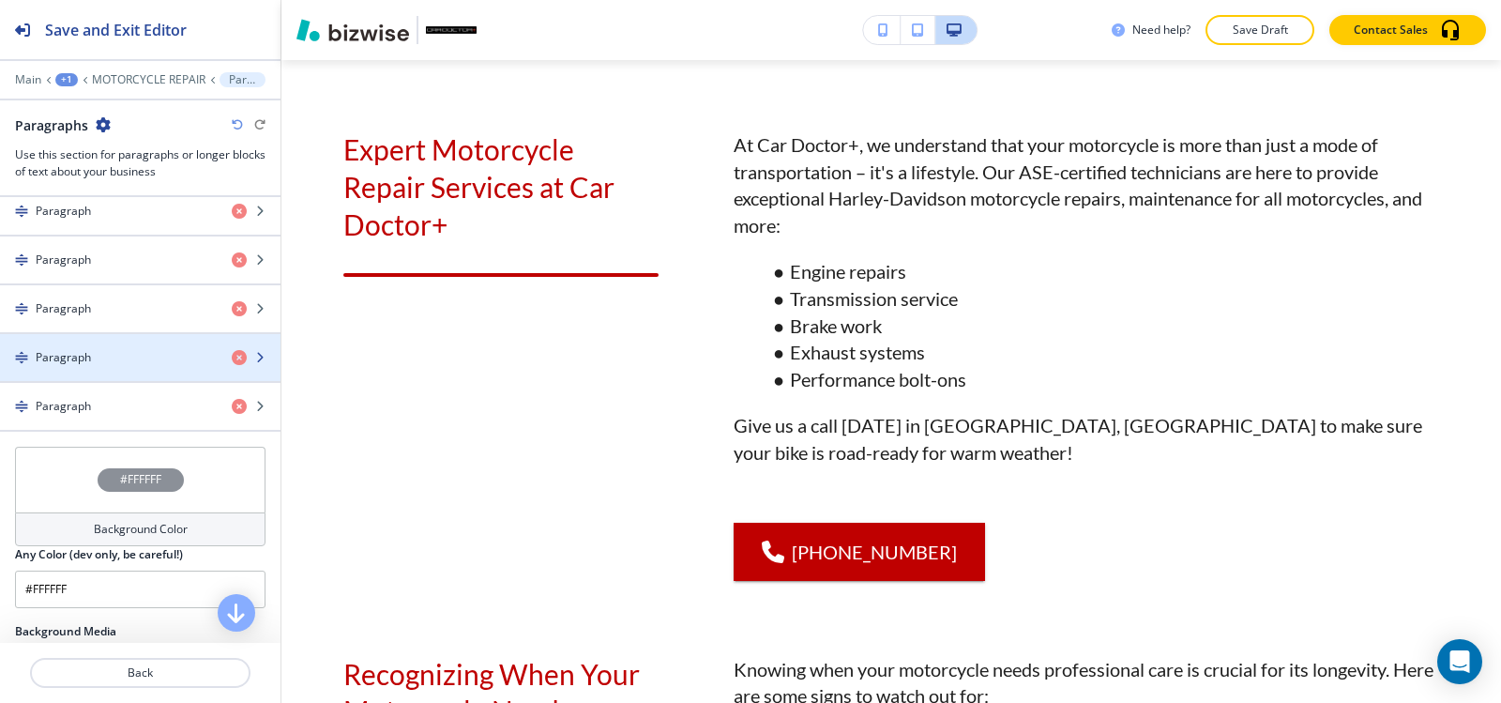
click at [132, 354] on div "Paragraph" at bounding box center [108, 357] width 217 height 17
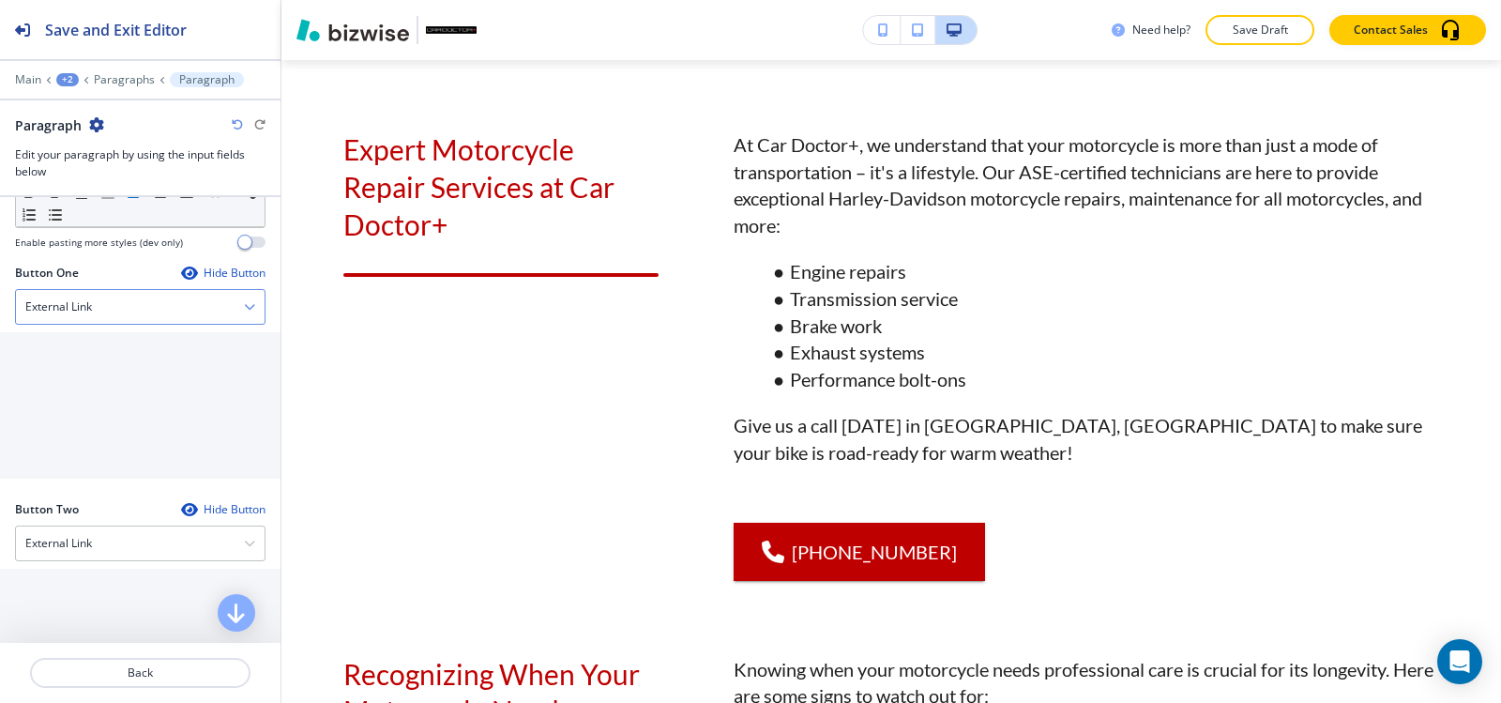
click at [102, 290] on div "External Link" at bounding box center [140, 307] width 249 height 34
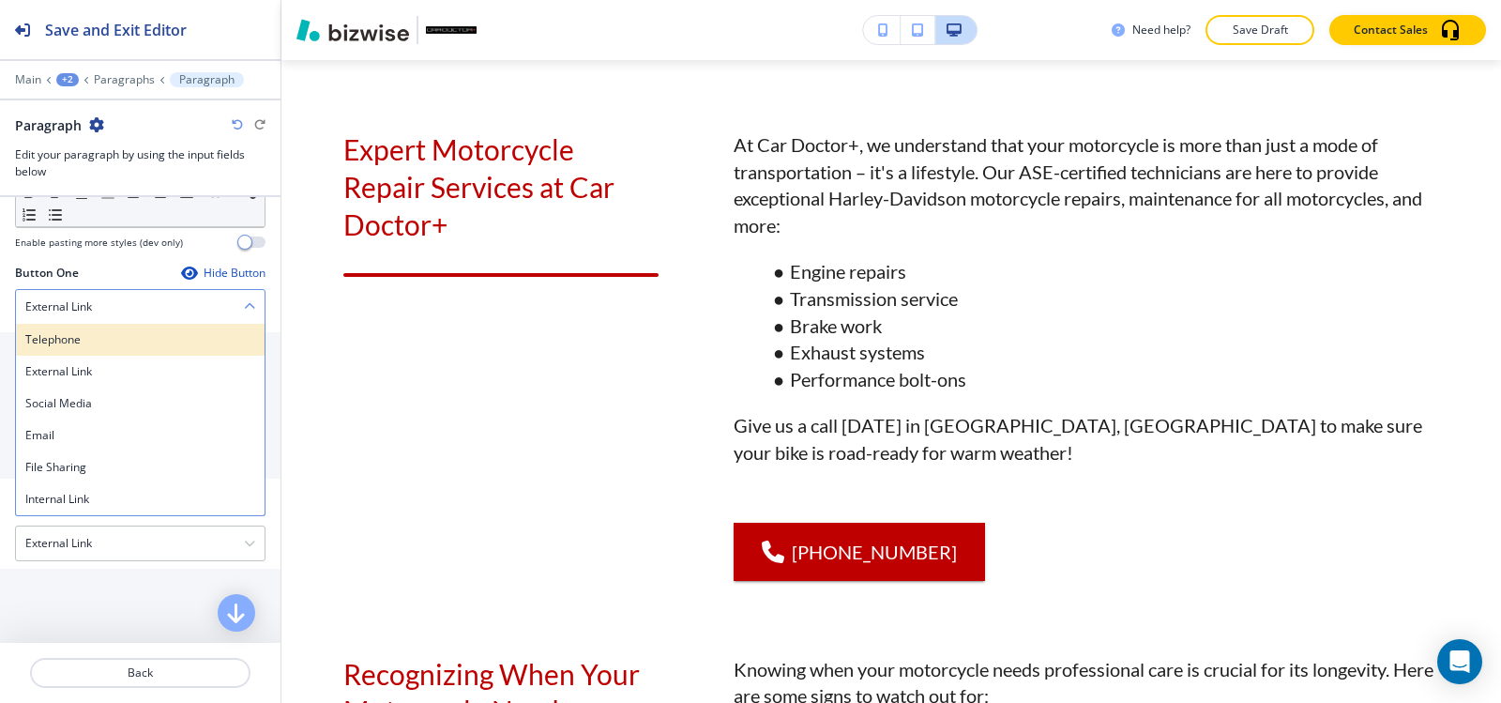
click at [98, 338] on h4 "Telephone" at bounding box center [140, 339] width 230 height 17
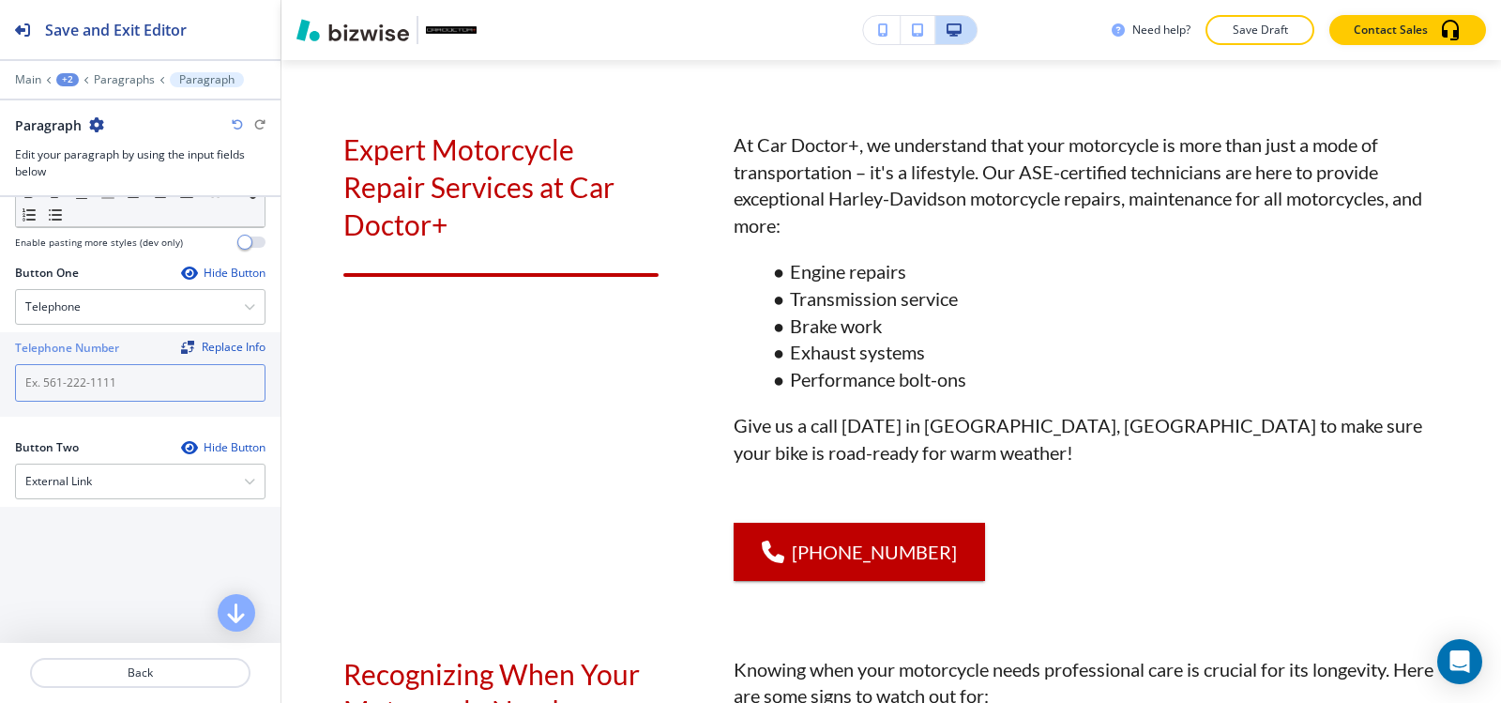
click at [76, 385] on input "text" at bounding box center [140, 383] width 251 height 38
paste input "(540) 216-5232"
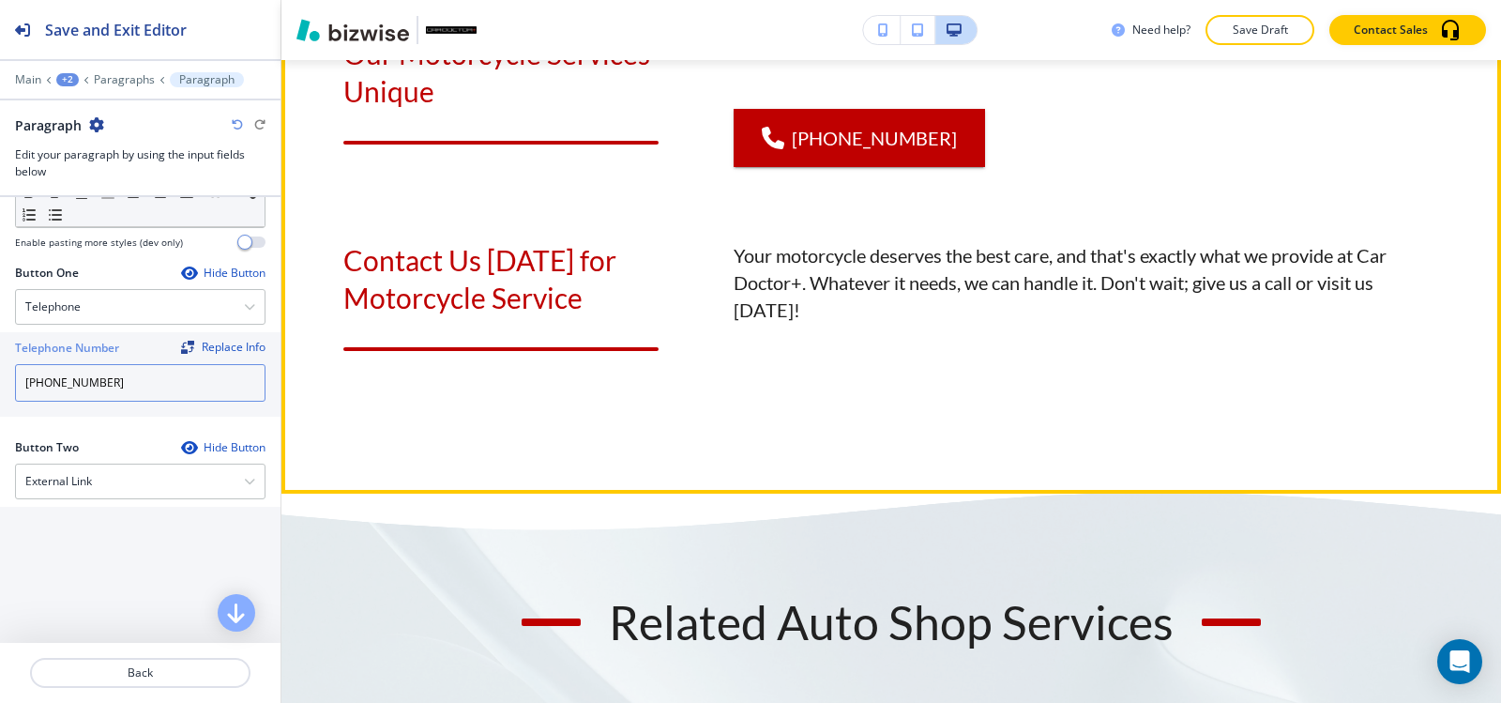
scroll to position [3225, 0]
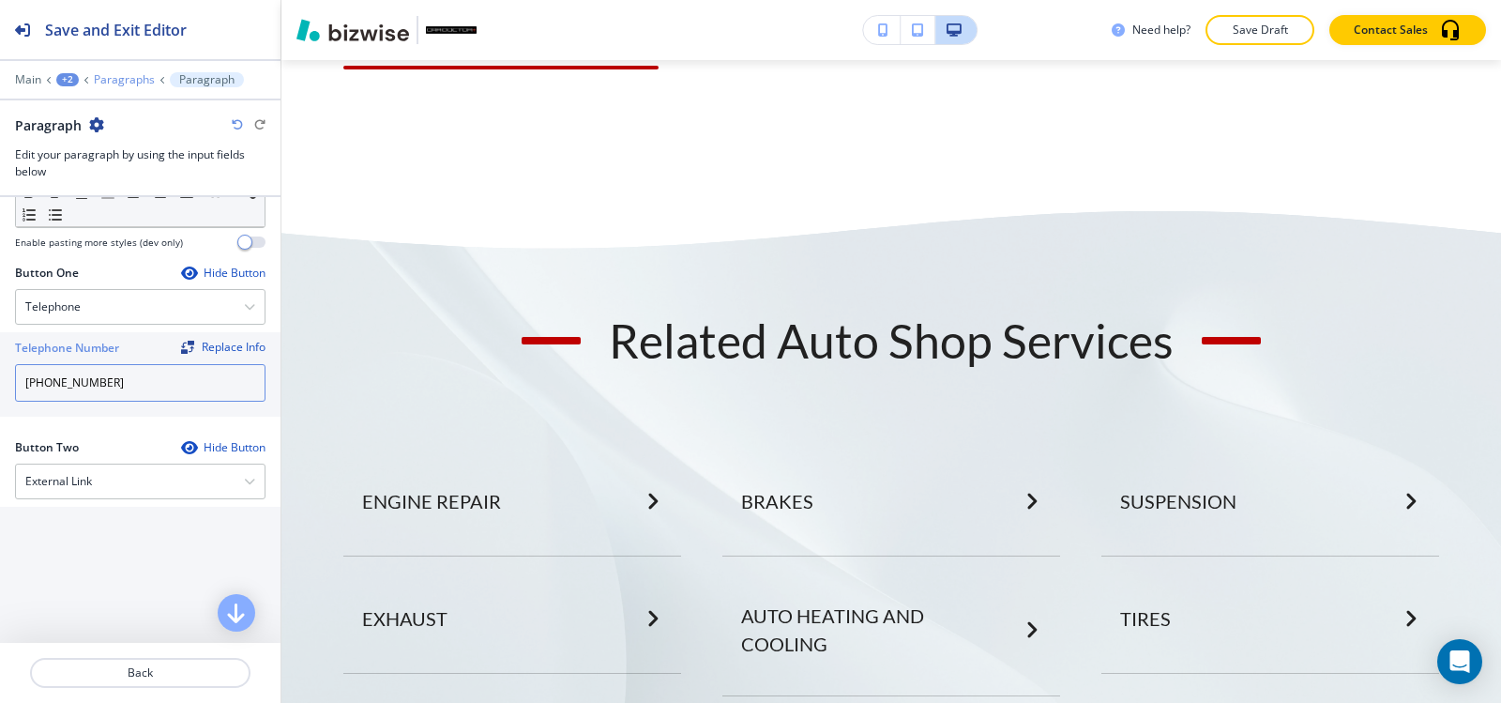
type input "(540) 216-5232"
click at [121, 83] on p "Paragraphs" at bounding box center [124, 79] width 61 height 13
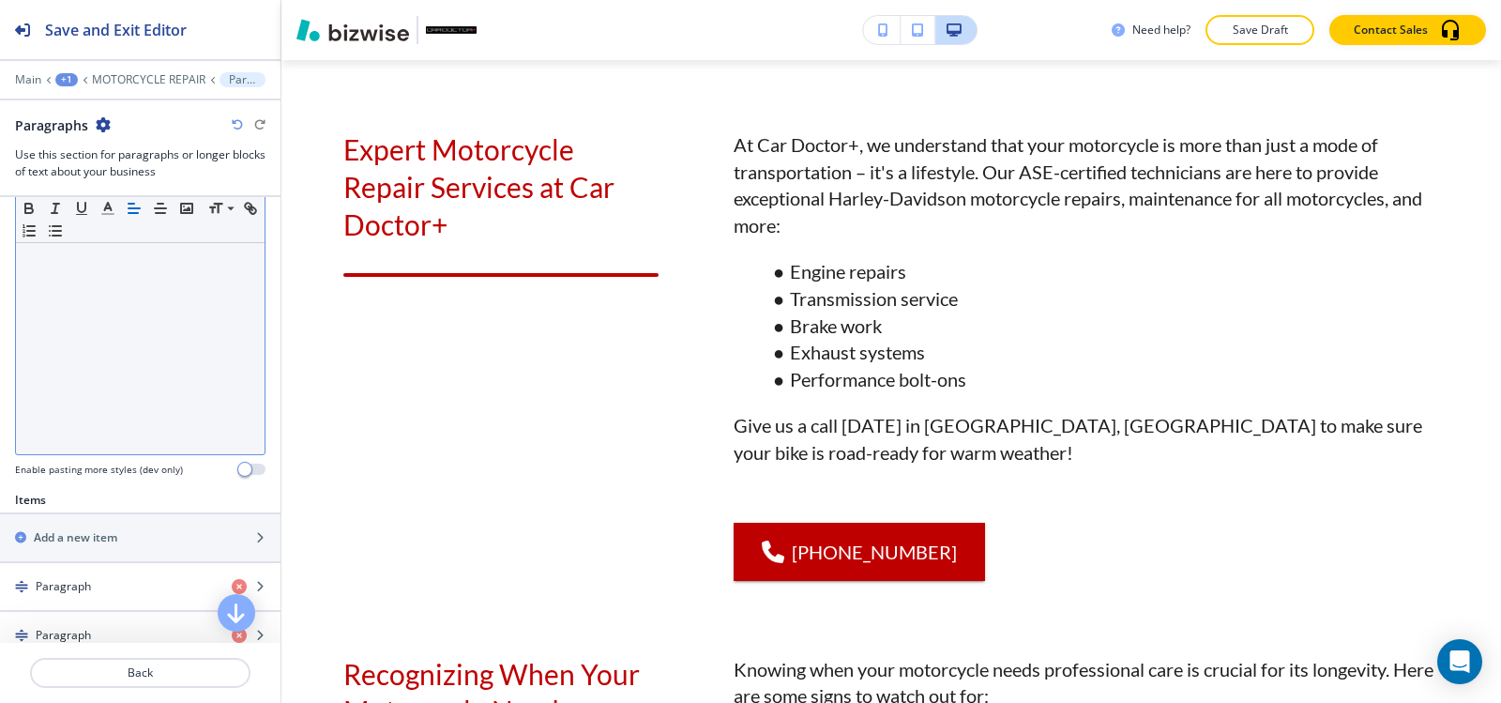
scroll to position [751, 0]
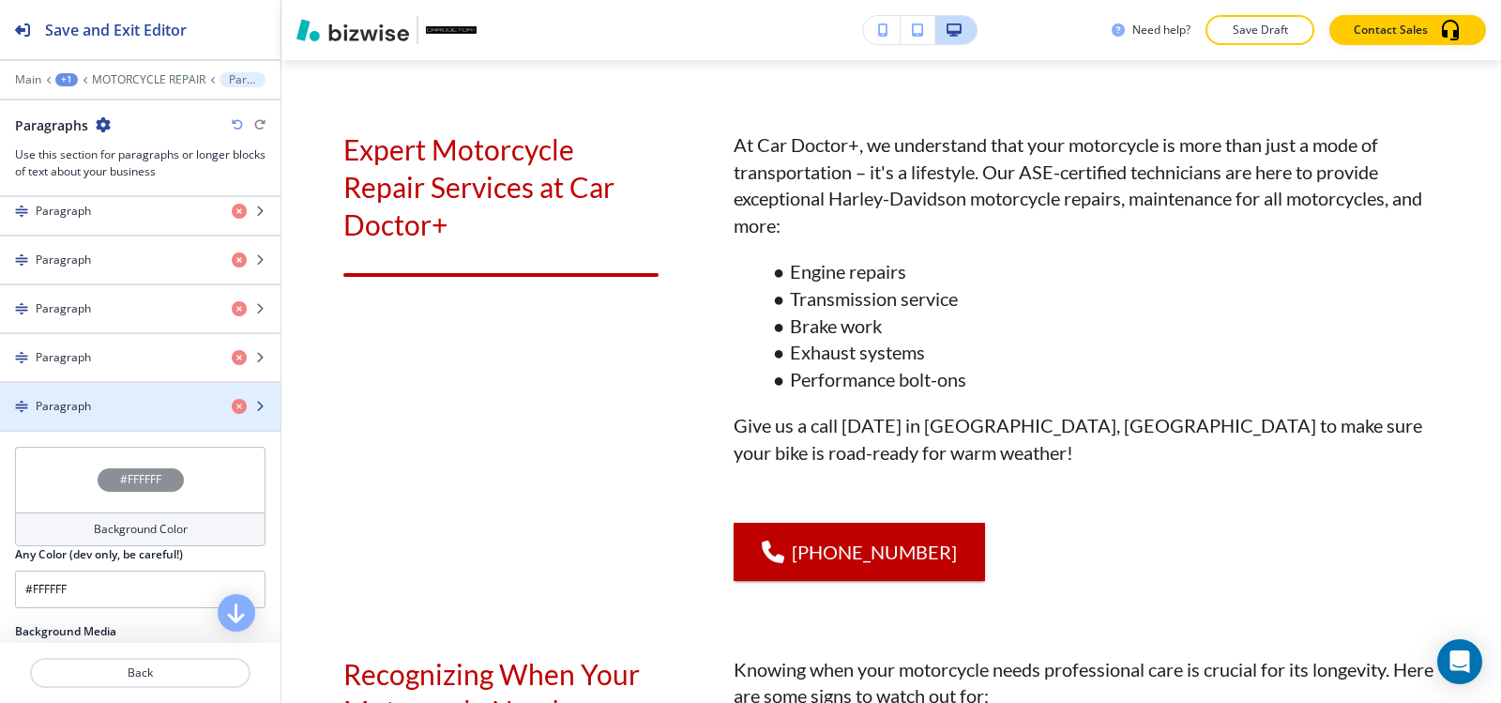
click at [98, 410] on div "Paragraph" at bounding box center [108, 406] width 217 height 17
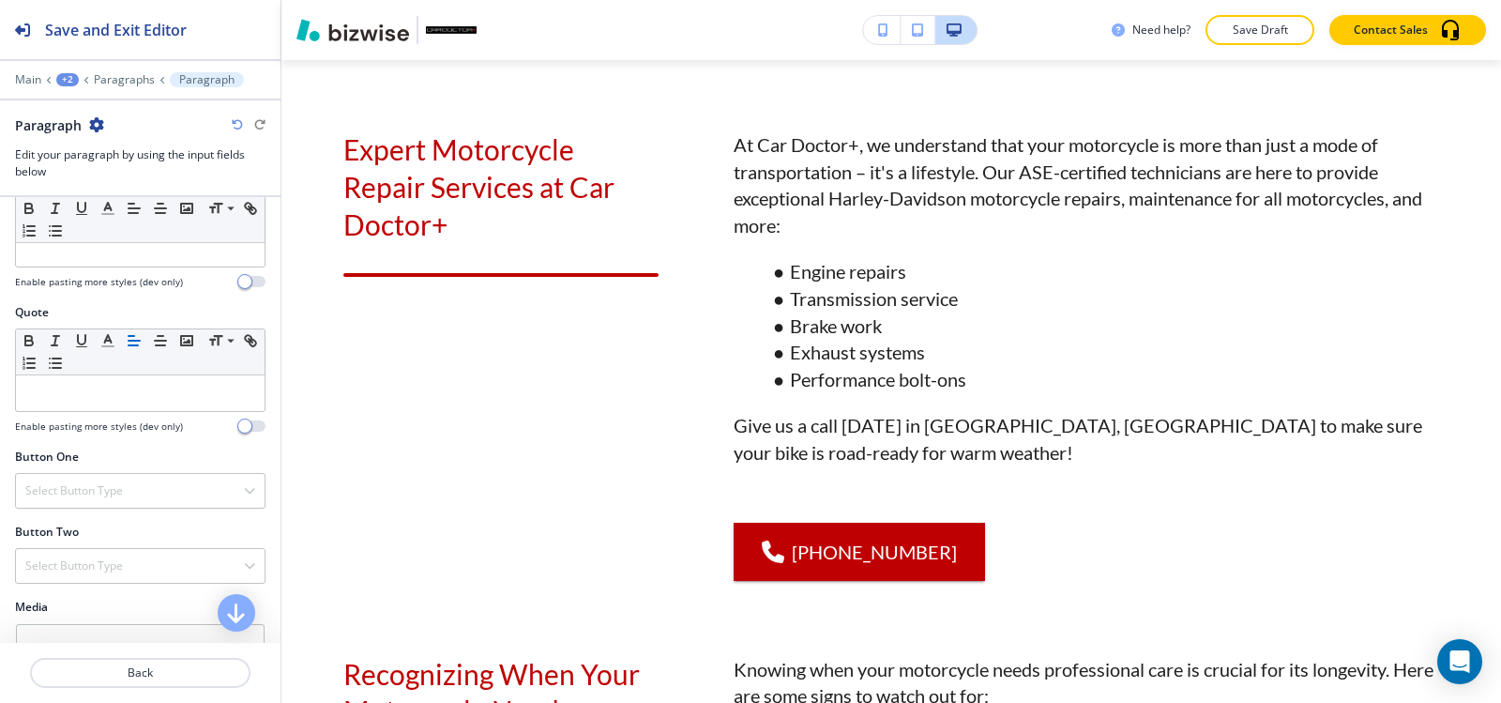
scroll to position [680, 0]
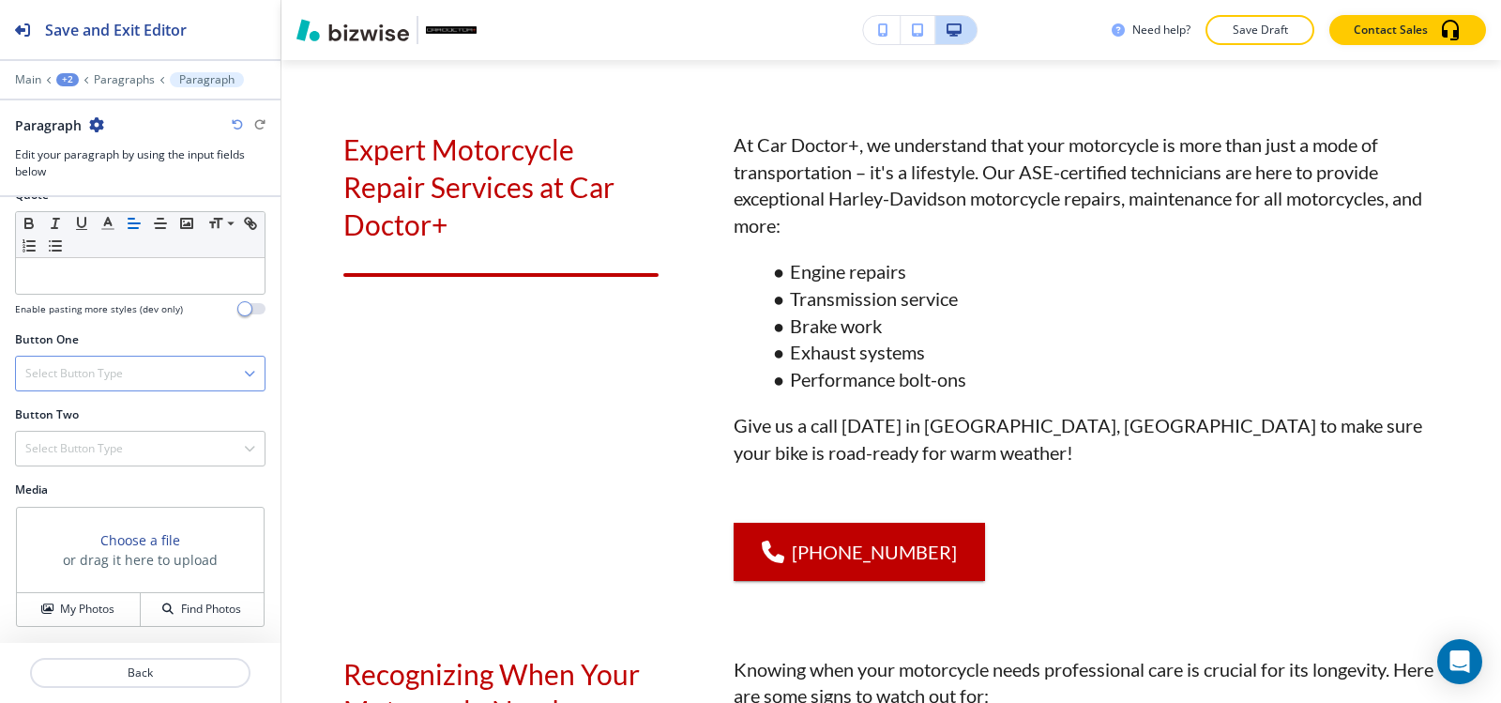
click at [84, 368] on h4 "Select Button Type" at bounding box center [74, 373] width 98 height 17
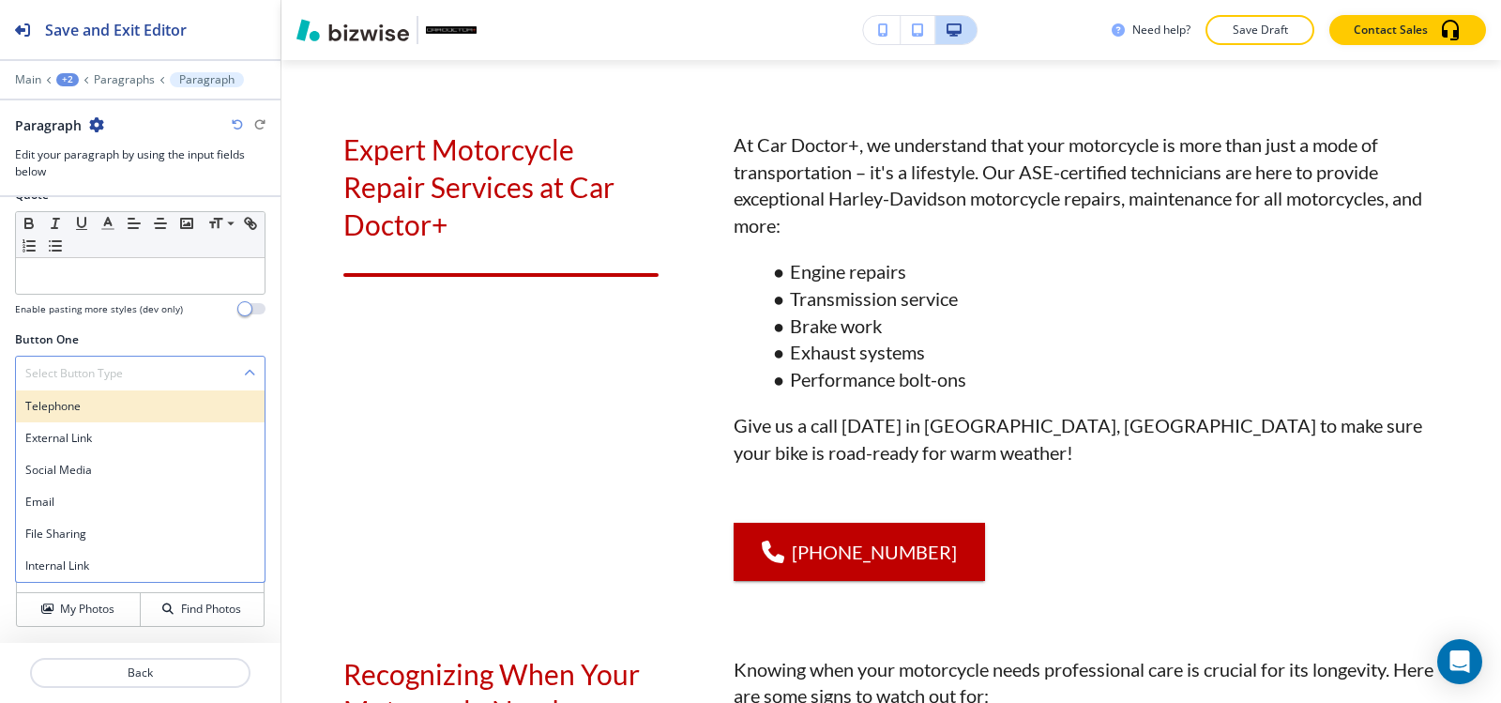
click at [80, 407] on h4 "Telephone" at bounding box center [140, 406] width 230 height 17
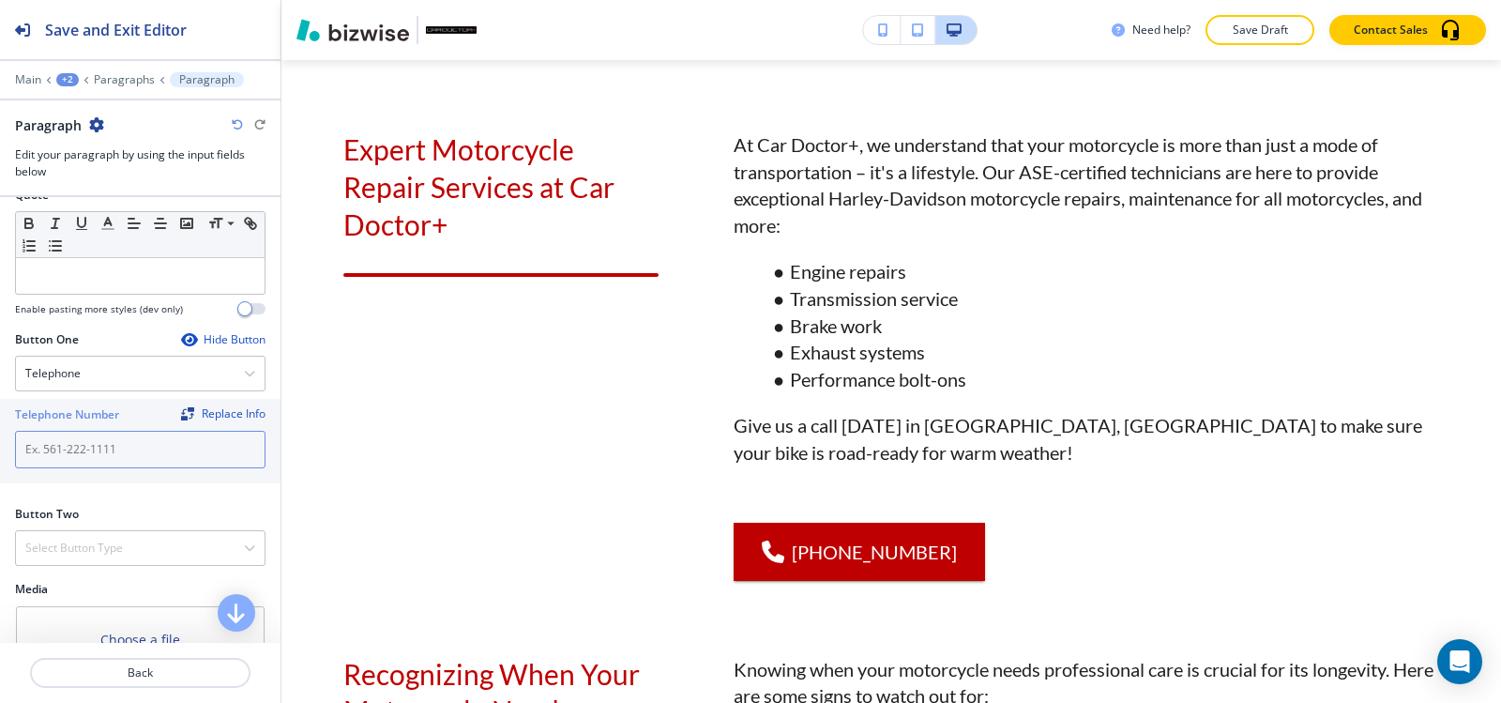
click at [80, 446] on input "text" at bounding box center [140, 450] width 251 height 38
paste input "(540) 216-5232"
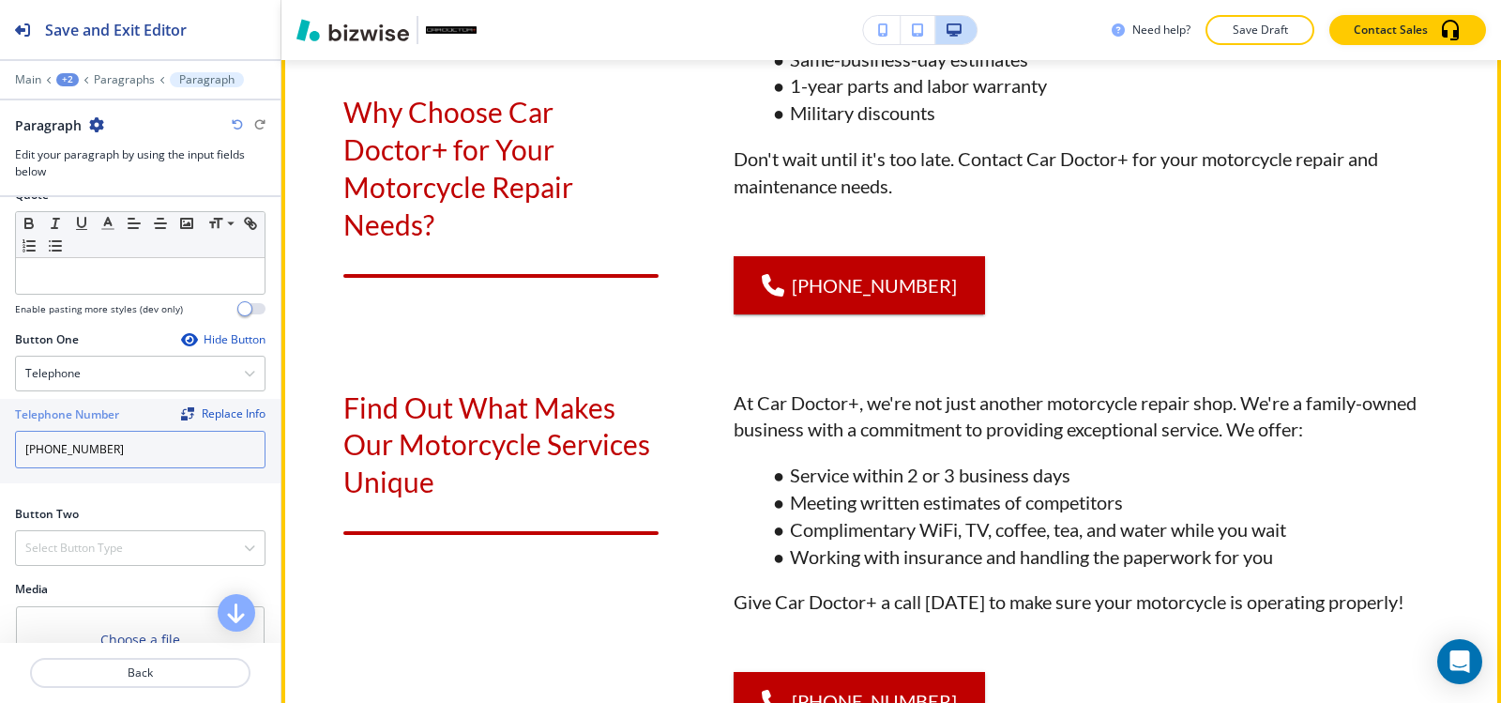
scroll to position [2474, 0]
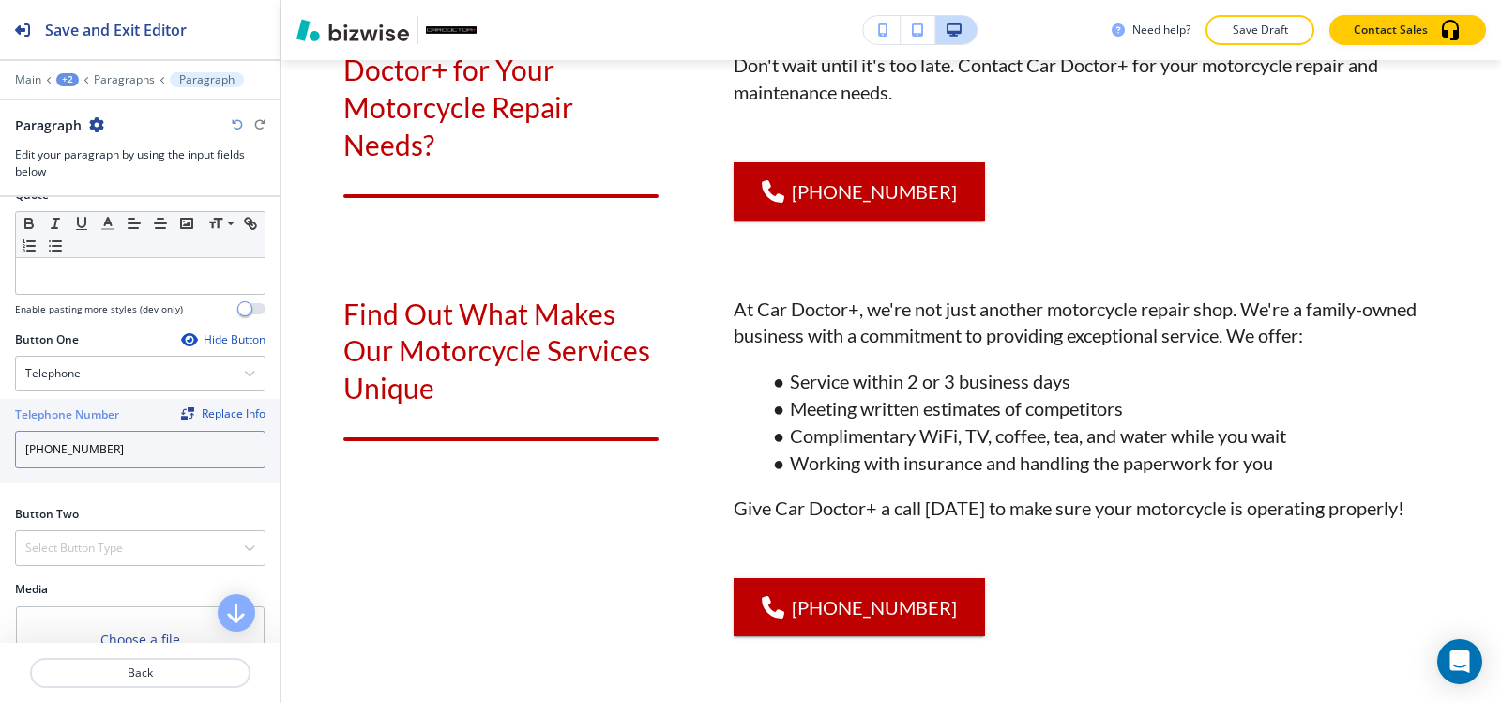
type input "(540) 216-5232"
click at [1262, 45] on div "Need help? Save Draft Contact Sales" at bounding box center [891, 30] width 1220 height 60
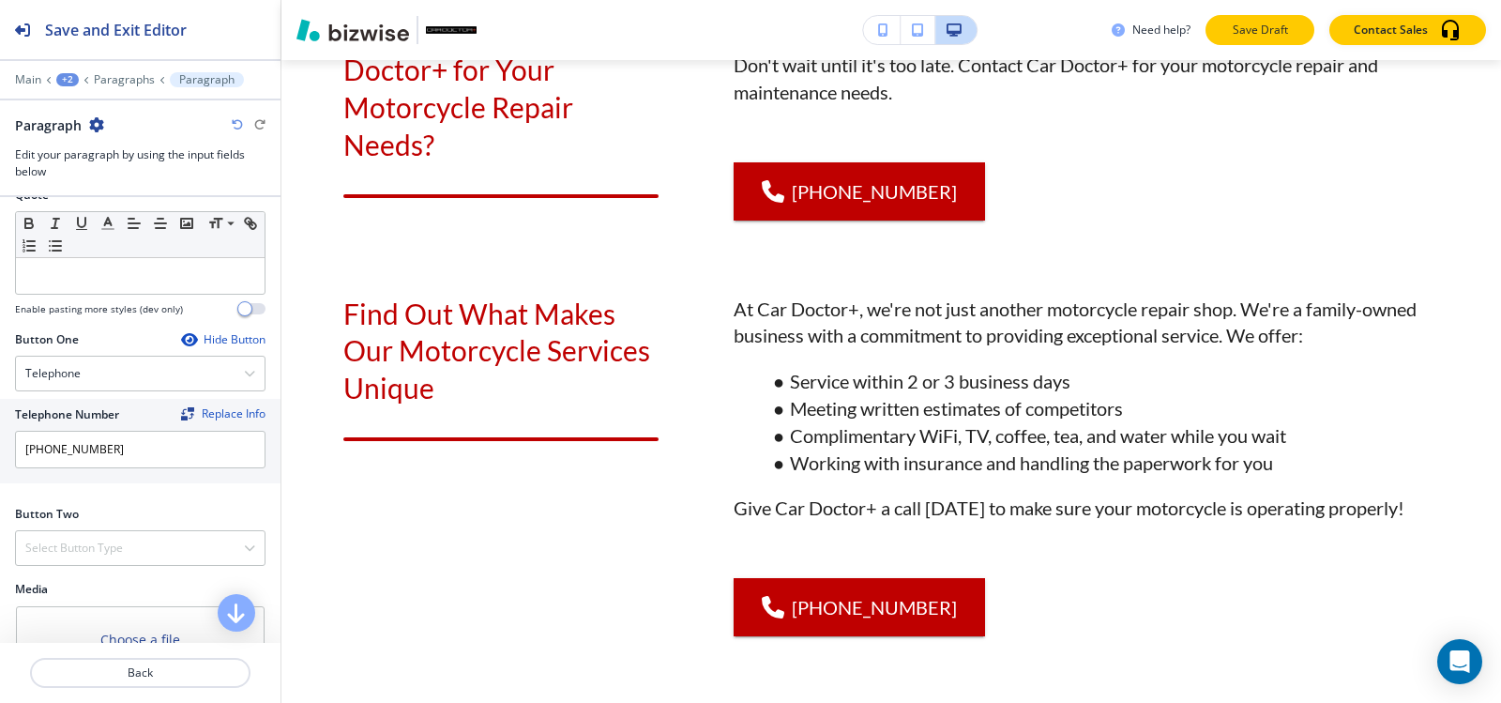
click at [1262, 38] on p "Save Draft" at bounding box center [1260, 30] width 60 height 17
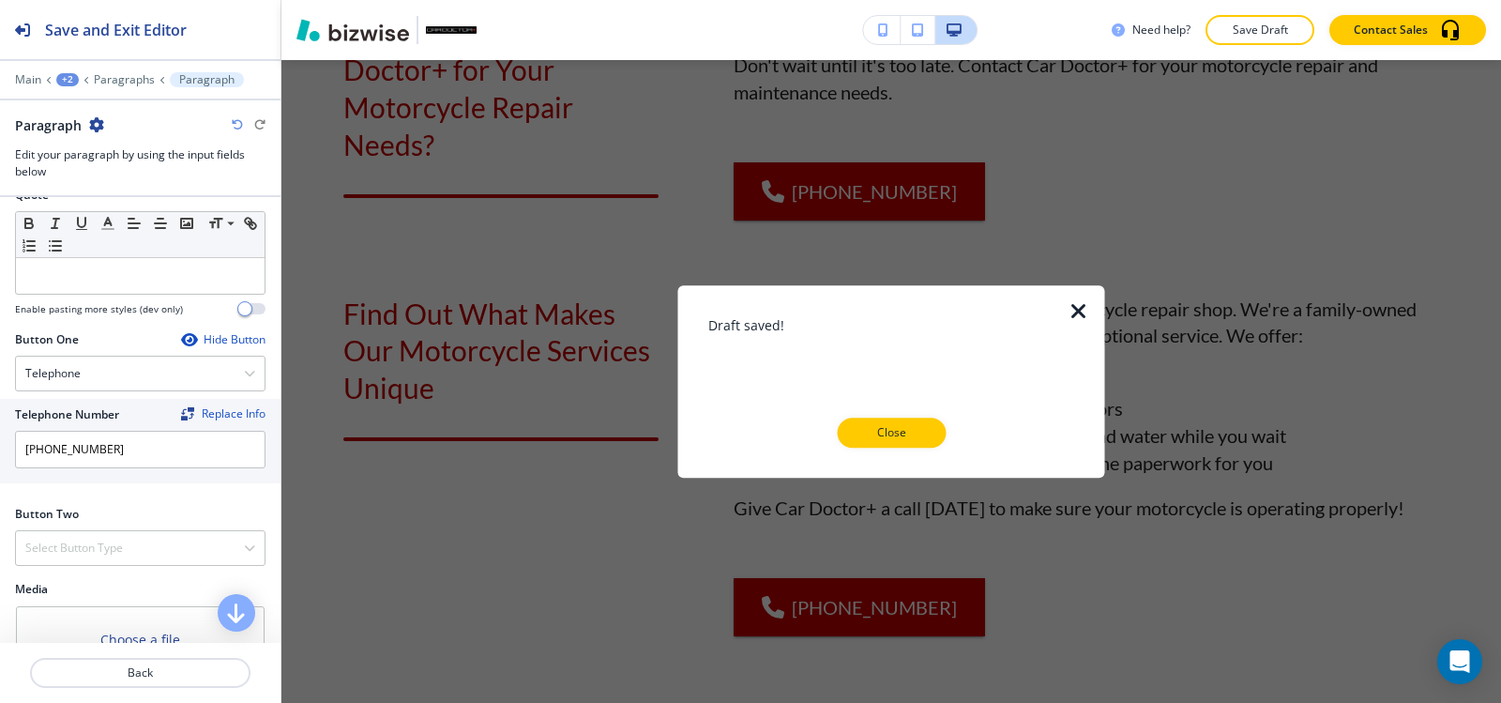
click at [1087, 309] on icon "button" at bounding box center [1079, 311] width 23 height 23
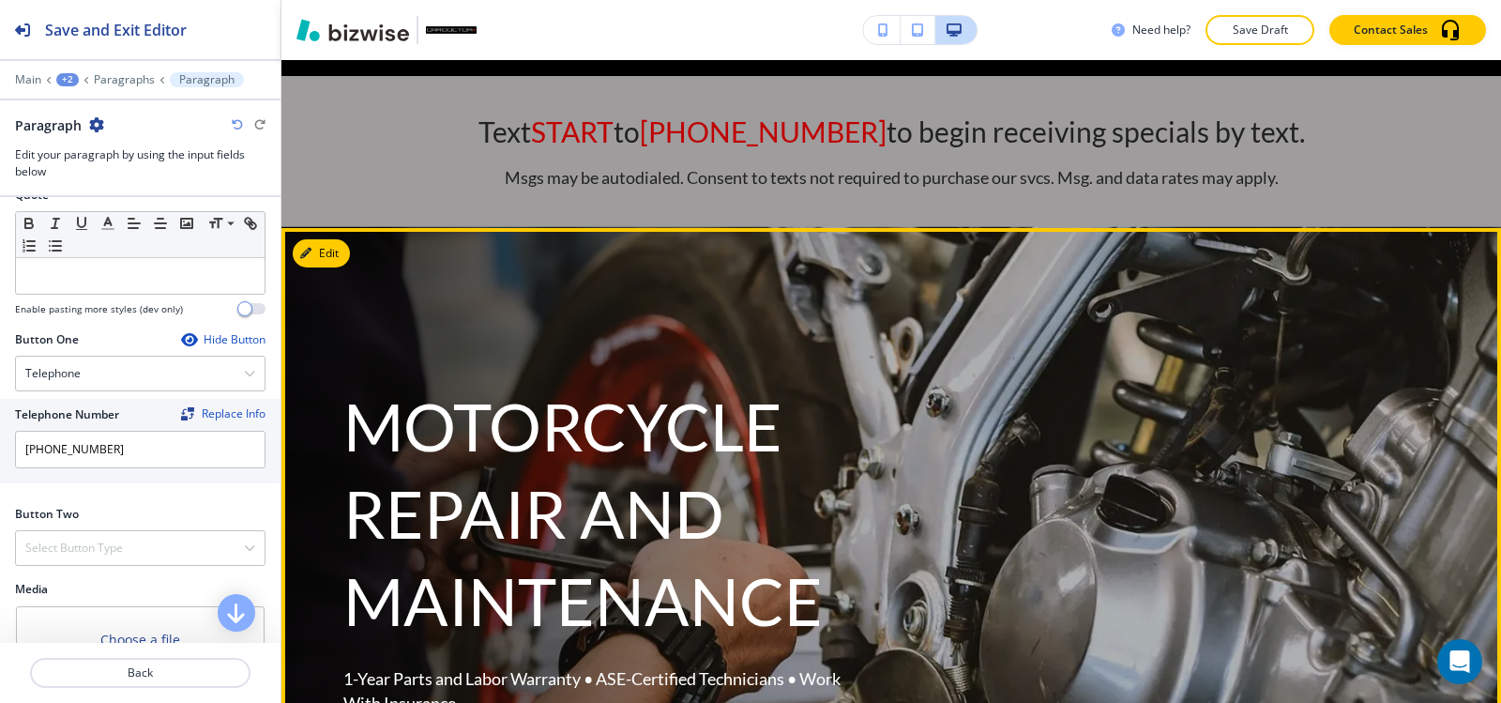
scroll to position [0, 0]
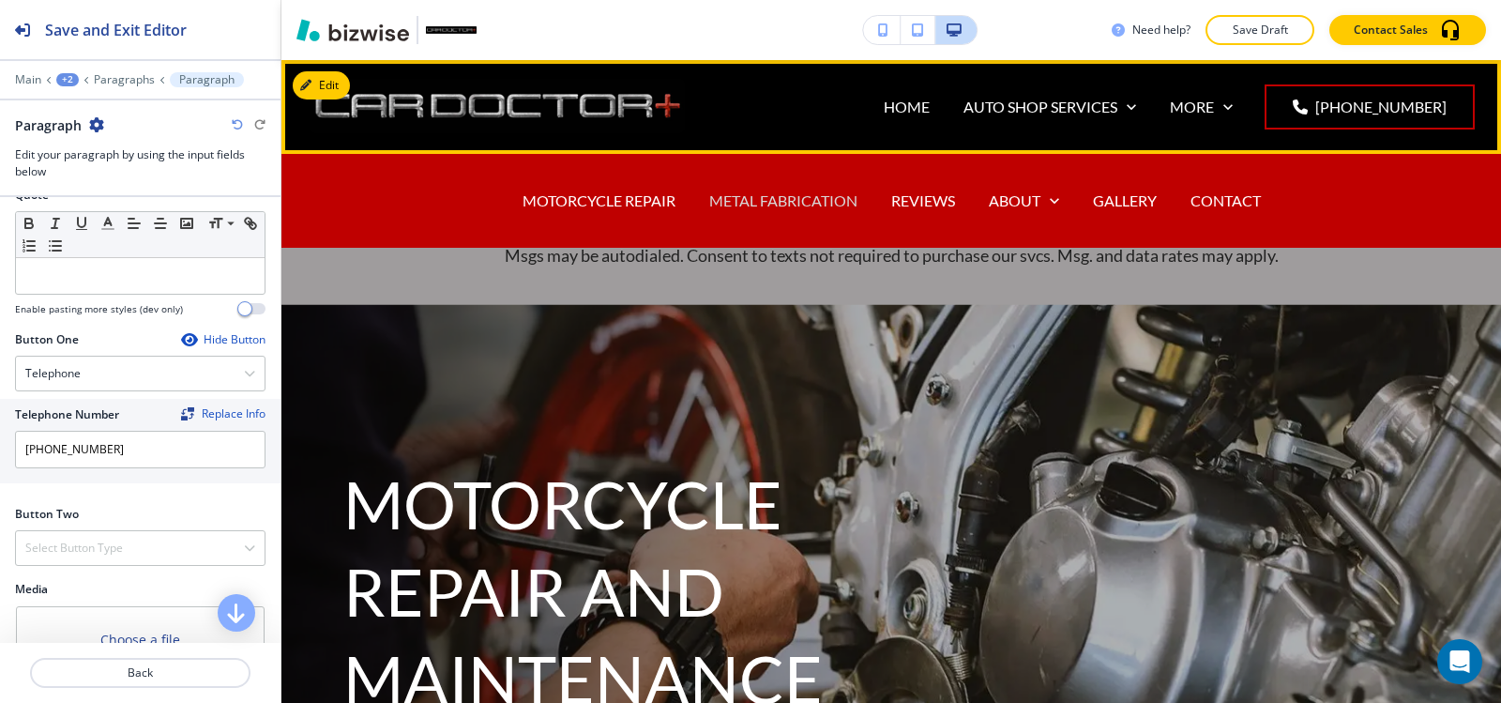
click at [740, 193] on p "METAL FABRICATION" at bounding box center [783, 201] width 148 height 22
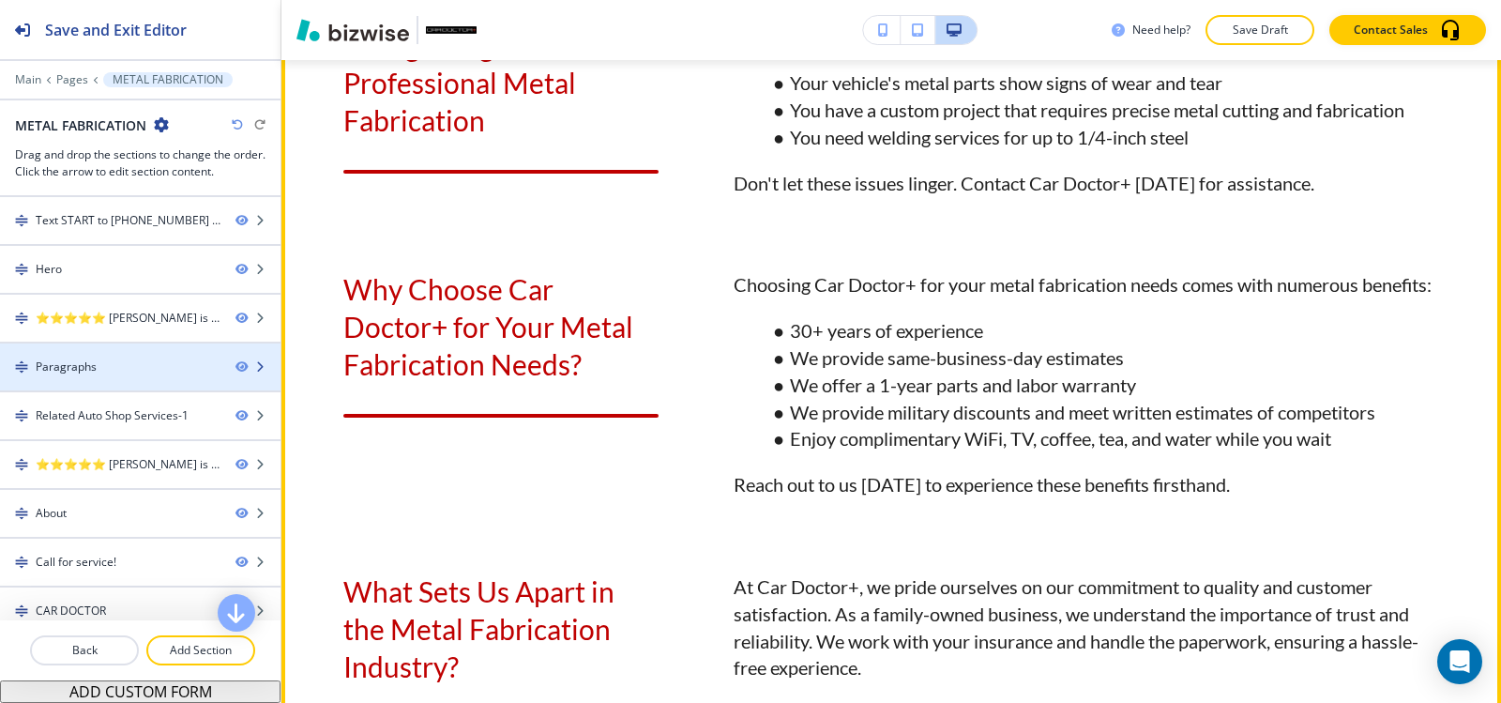
click at [102, 375] on div at bounding box center [140, 382] width 281 height 15
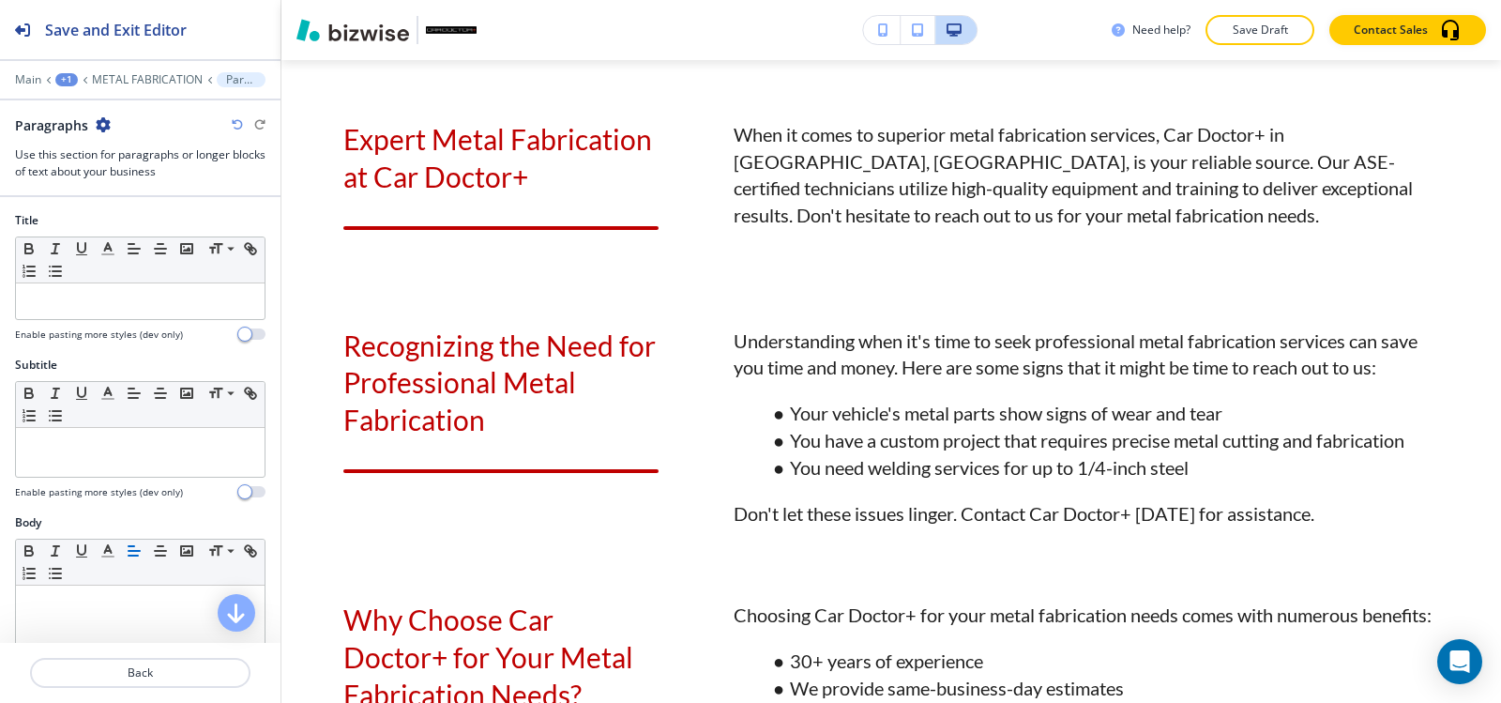
scroll to position [1254, 0]
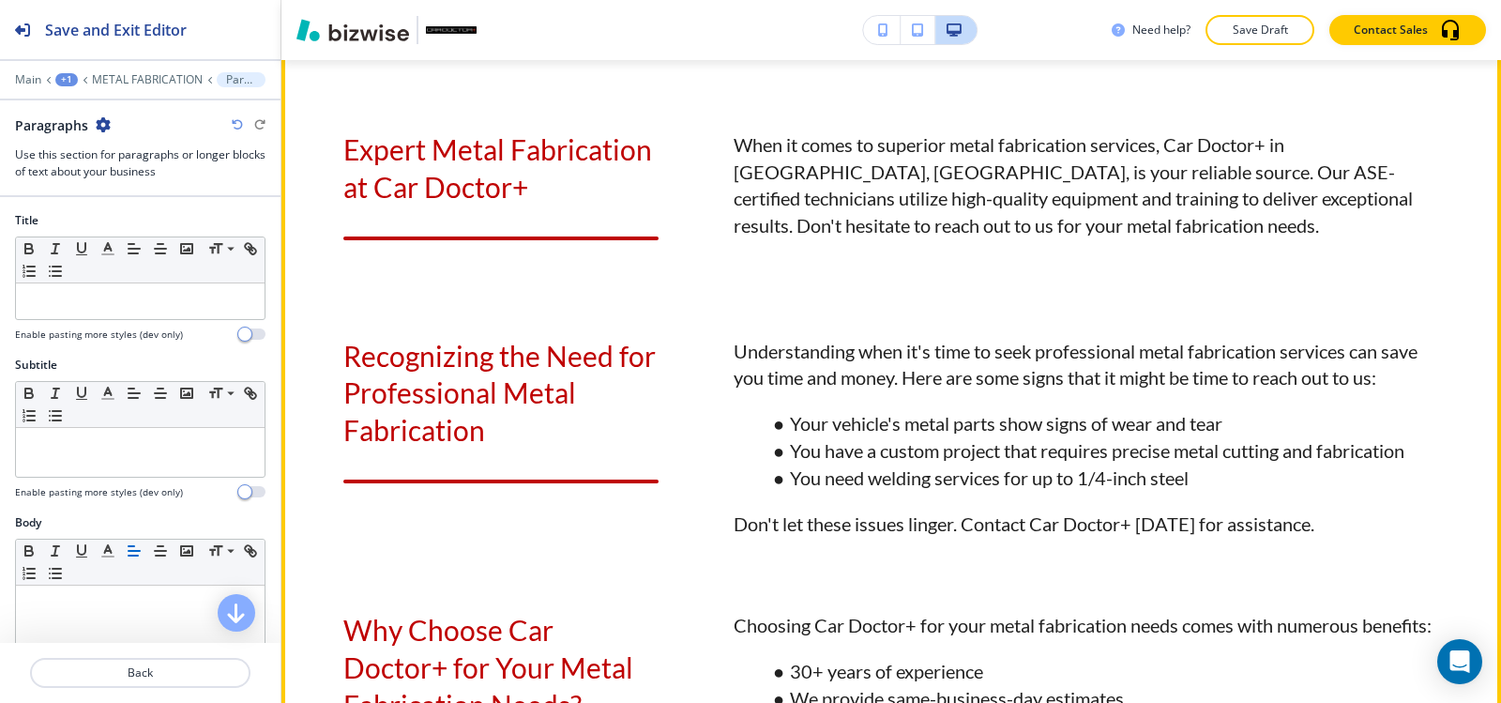
click at [569, 263] on div "Expert Metal Fabrication at Car Doctor+" at bounding box center [500, 196] width 315 height 131
click at [339, 51] on button "Edit This Section" at bounding box center [356, 37] width 127 height 28
click at [308, 51] on button "Edit This Section" at bounding box center [356, 37] width 127 height 28
click at [364, 51] on button "Edit This Section" at bounding box center [356, 37] width 127 height 28
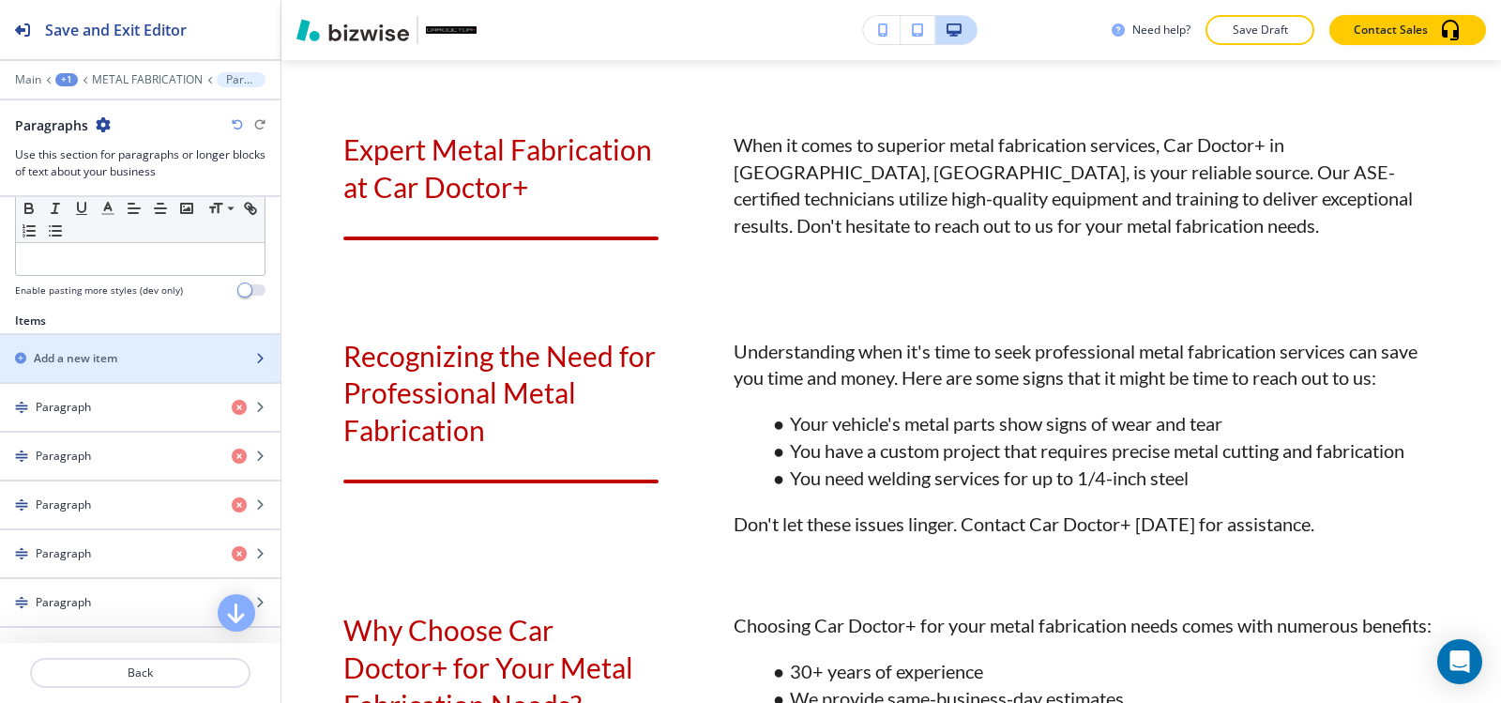
scroll to position [751, 0]
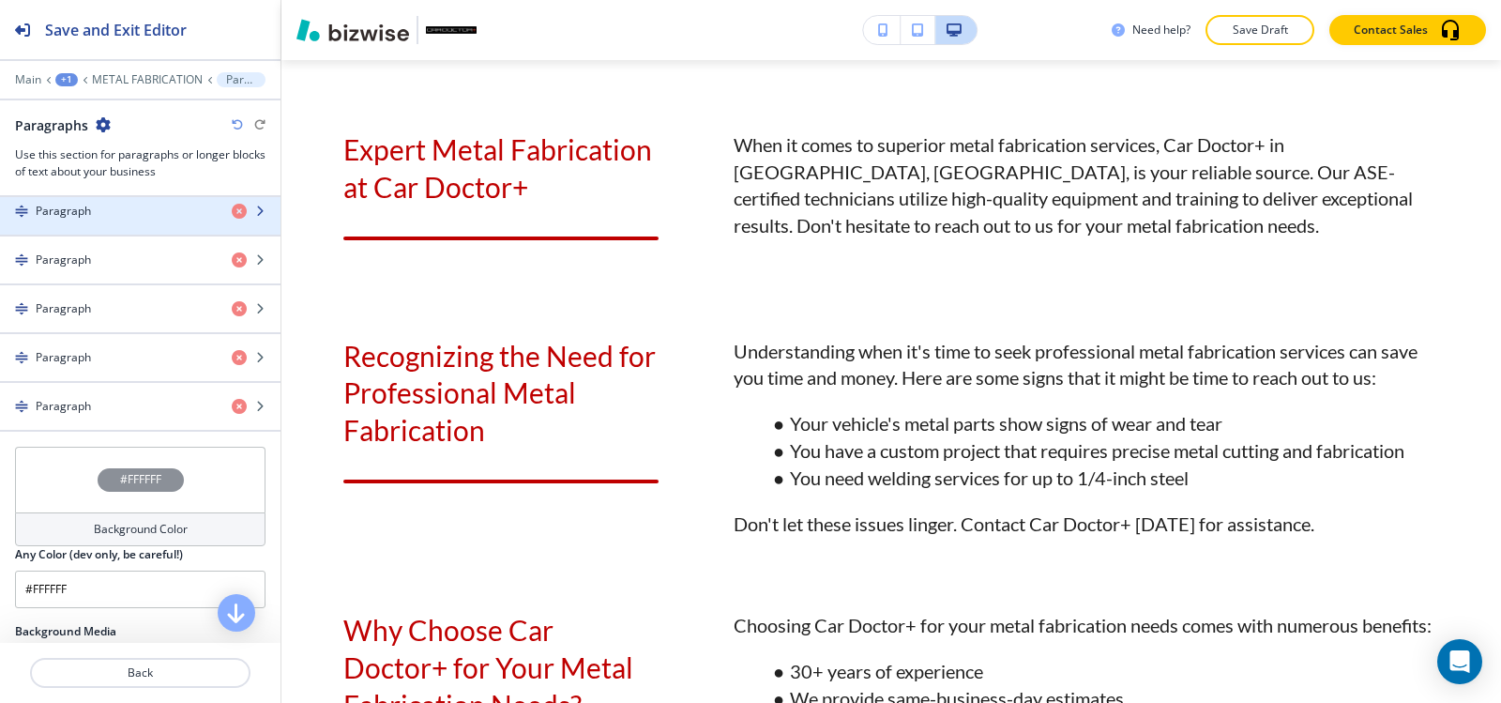
click at [84, 207] on h4 "Paragraph" at bounding box center [63, 211] width 55 height 17
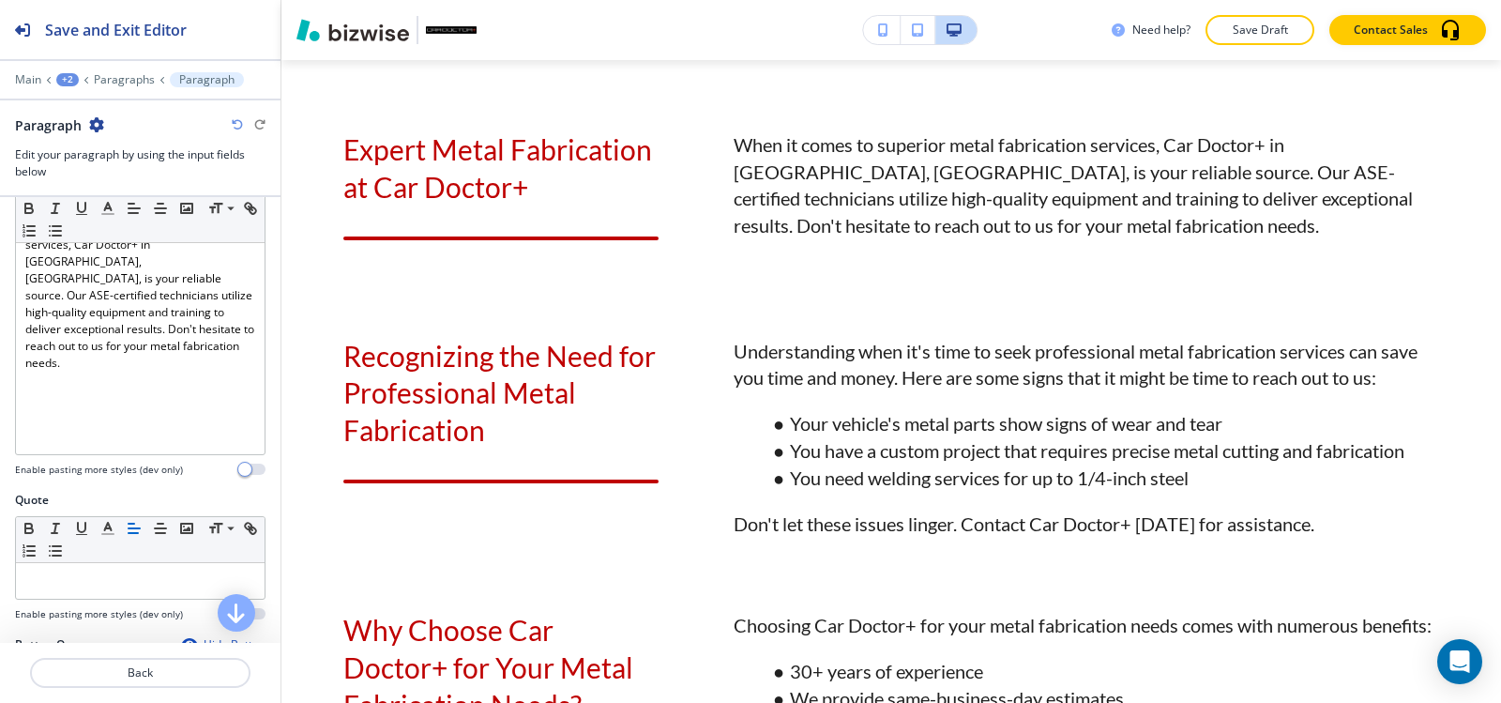
scroll to position [563, 0]
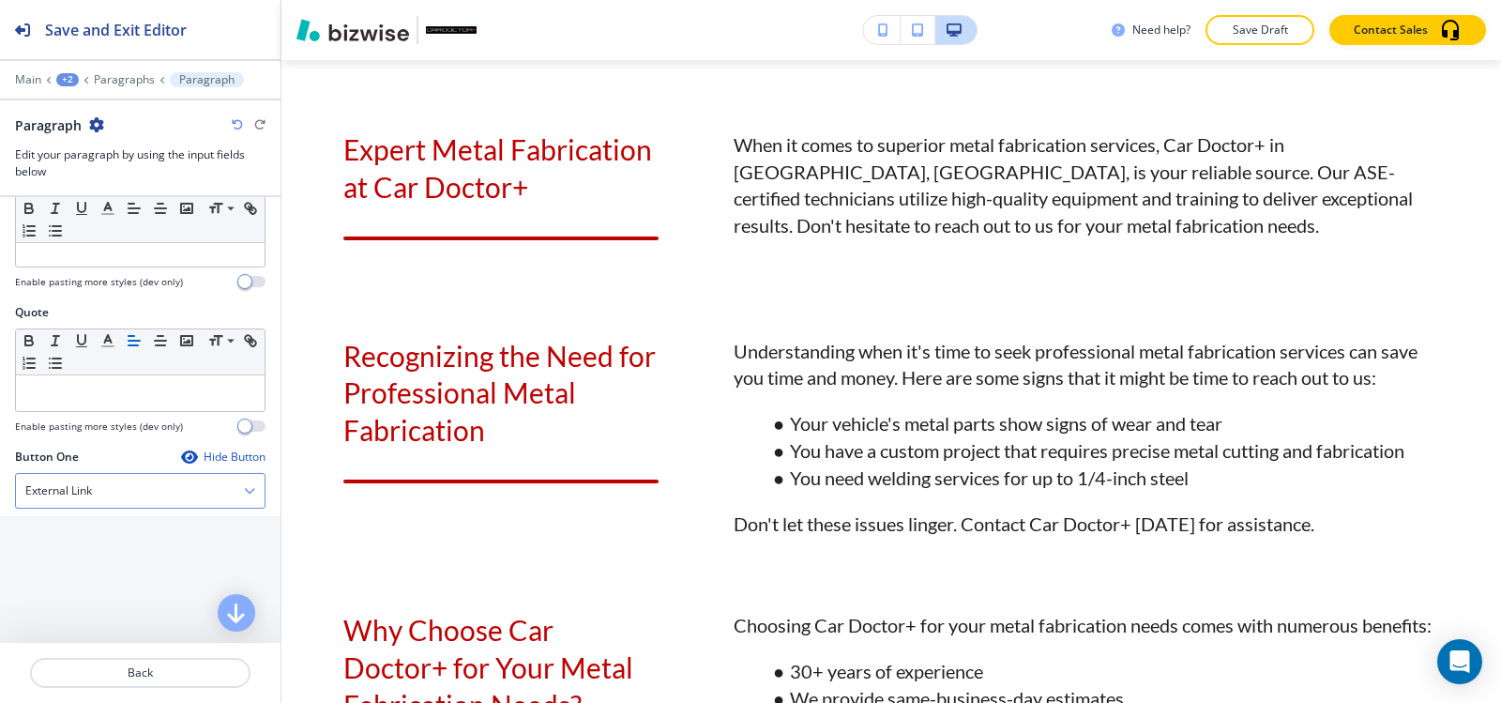
click at [149, 490] on div "External Link" at bounding box center [140, 491] width 249 height 34
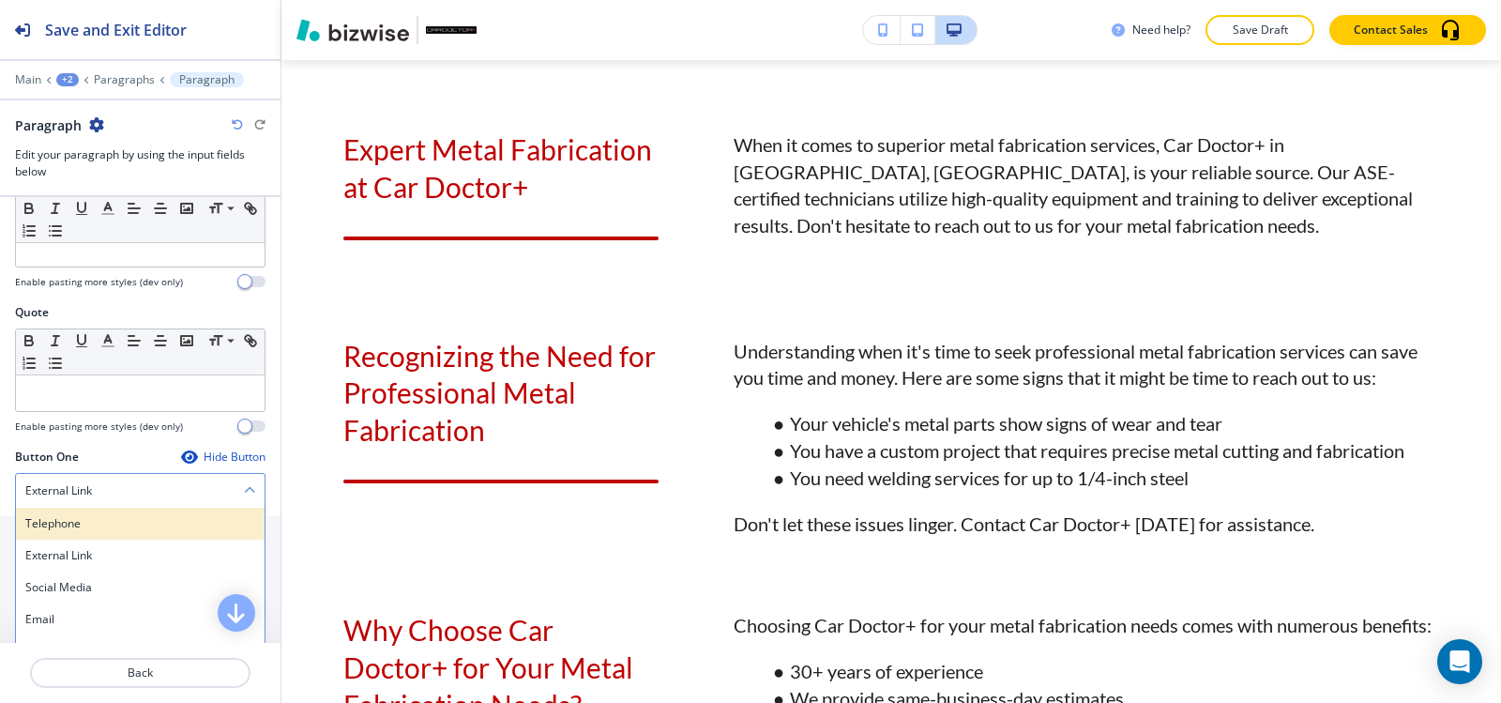
click at [151, 513] on div "Telephone" at bounding box center [140, 524] width 249 height 32
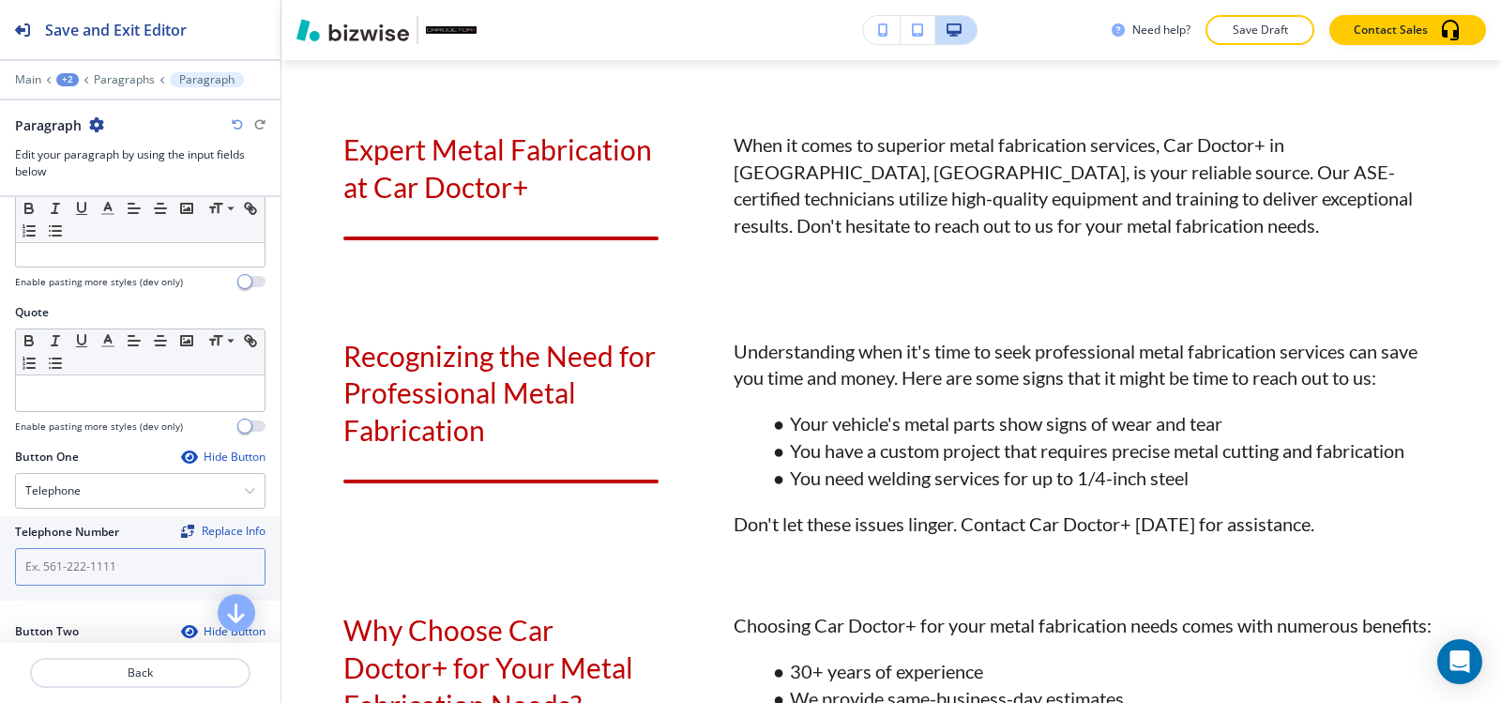
click at [138, 578] on input "text" at bounding box center [140, 567] width 251 height 38
paste input "(540) 216-5232"
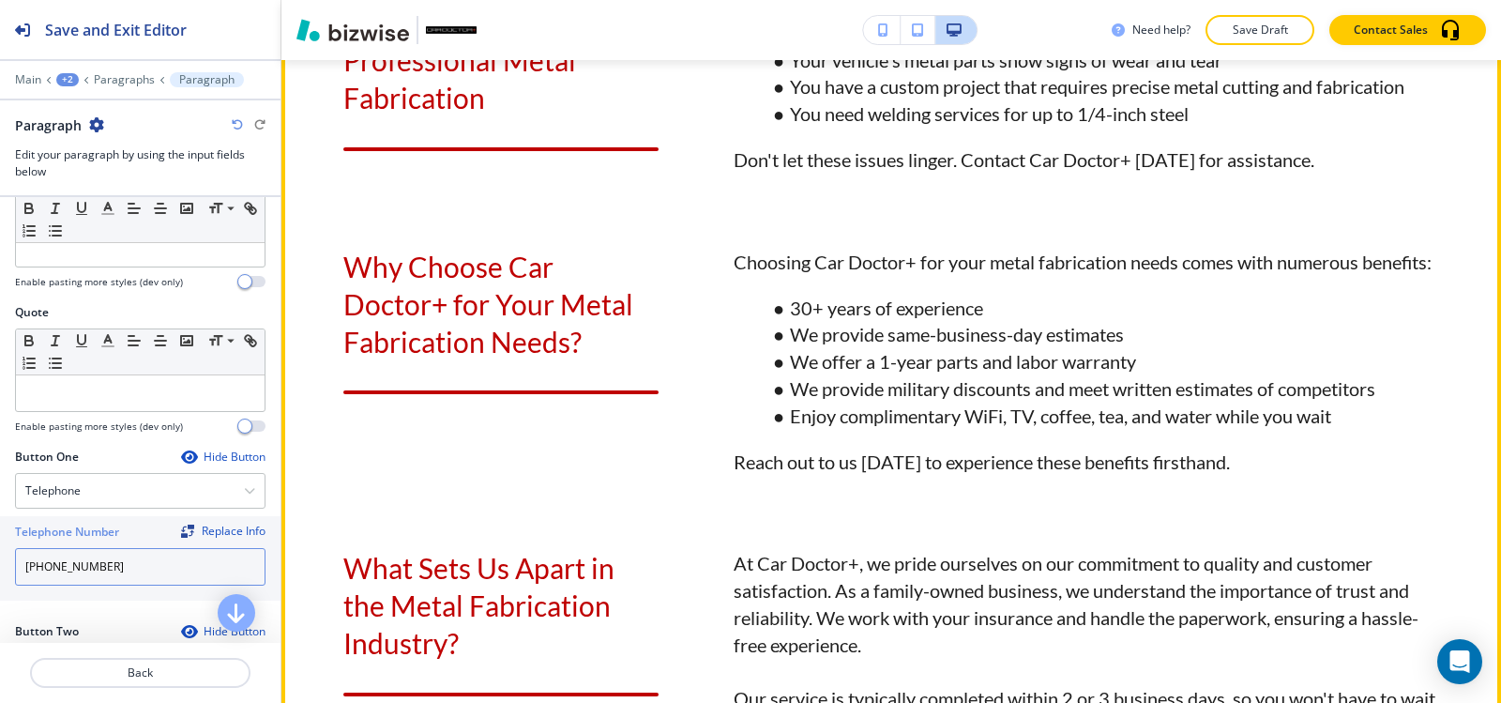
scroll to position [1724, 0]
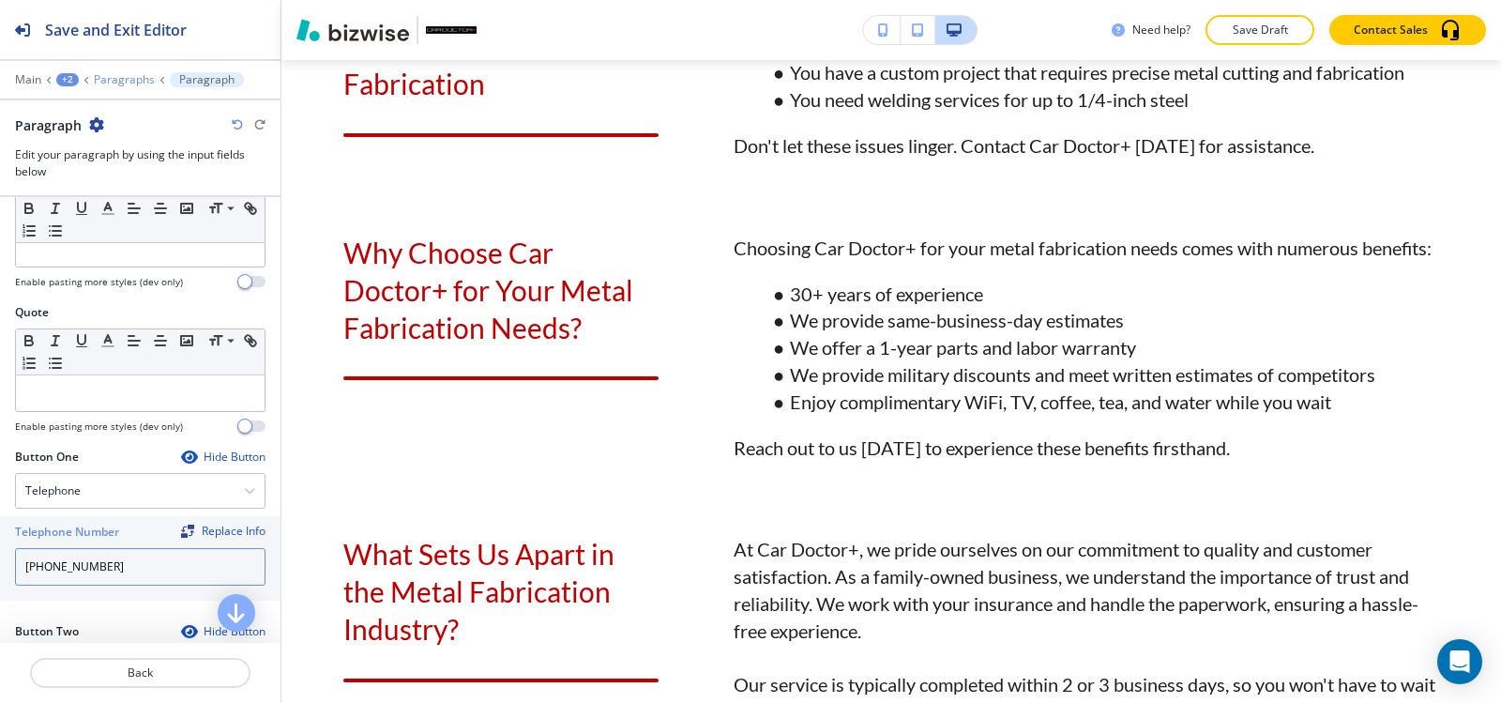
type input "(540) 216-5232"
click at [114, 81] on p "Paragraphs" at bounding box center [124, 79] width 61 height 13
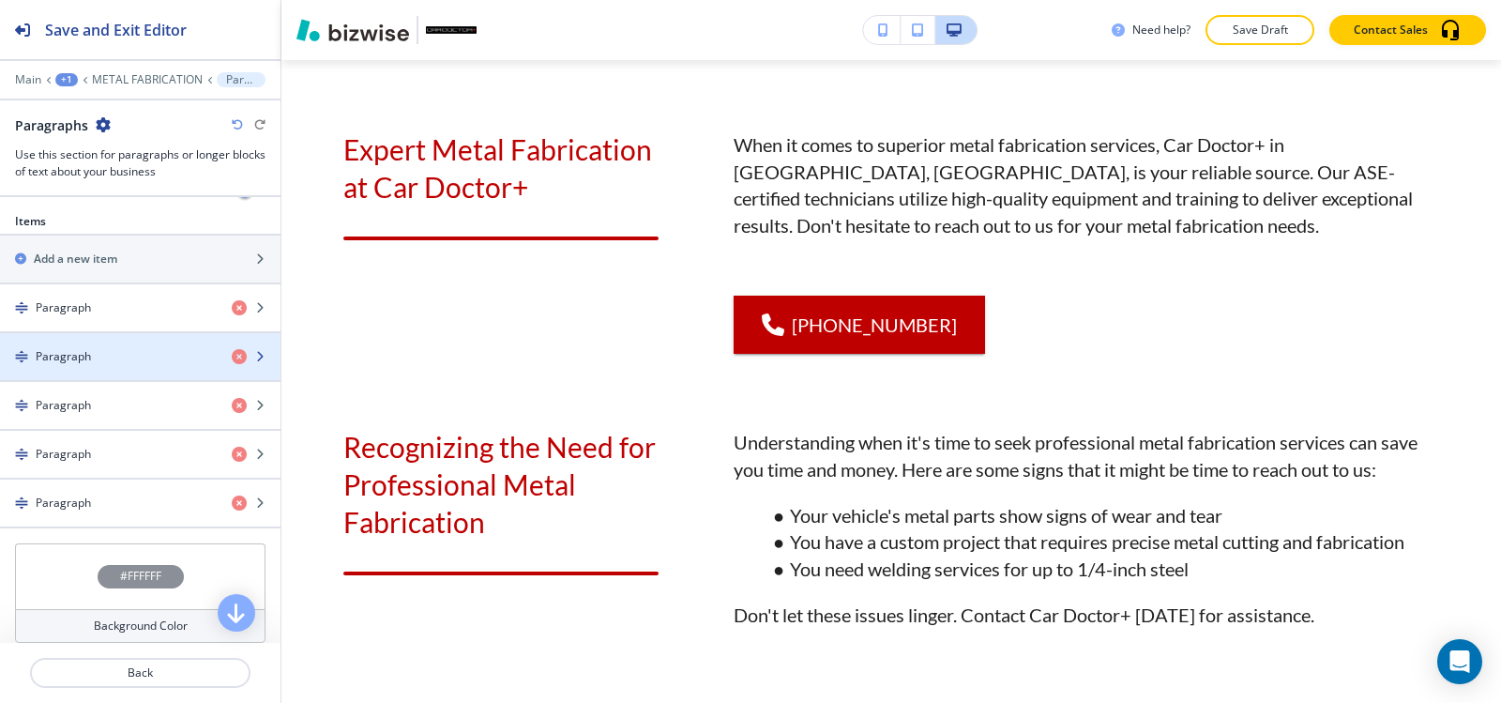
scroll to position [563, 0]
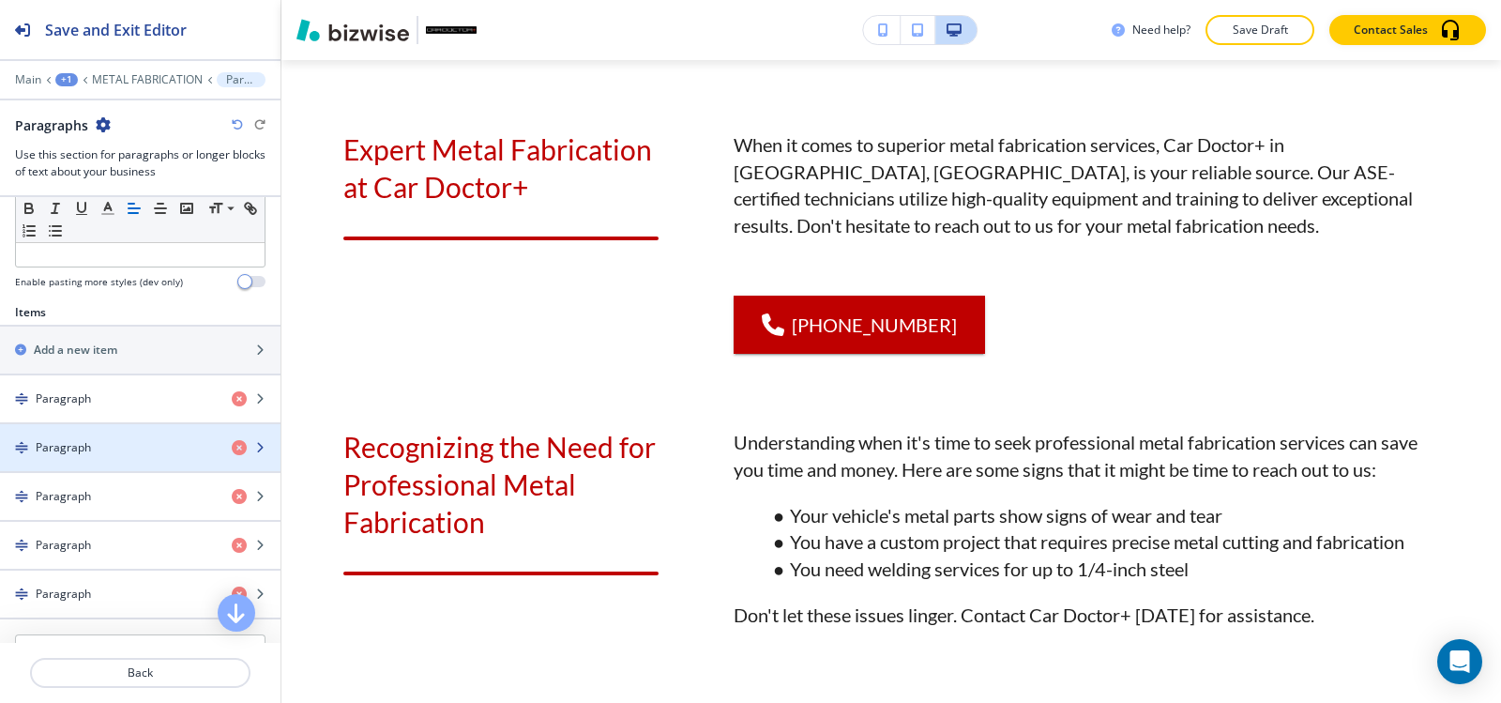
click at [156, 459] on div "button" at bounding box center [140, 463] width 281 height 15
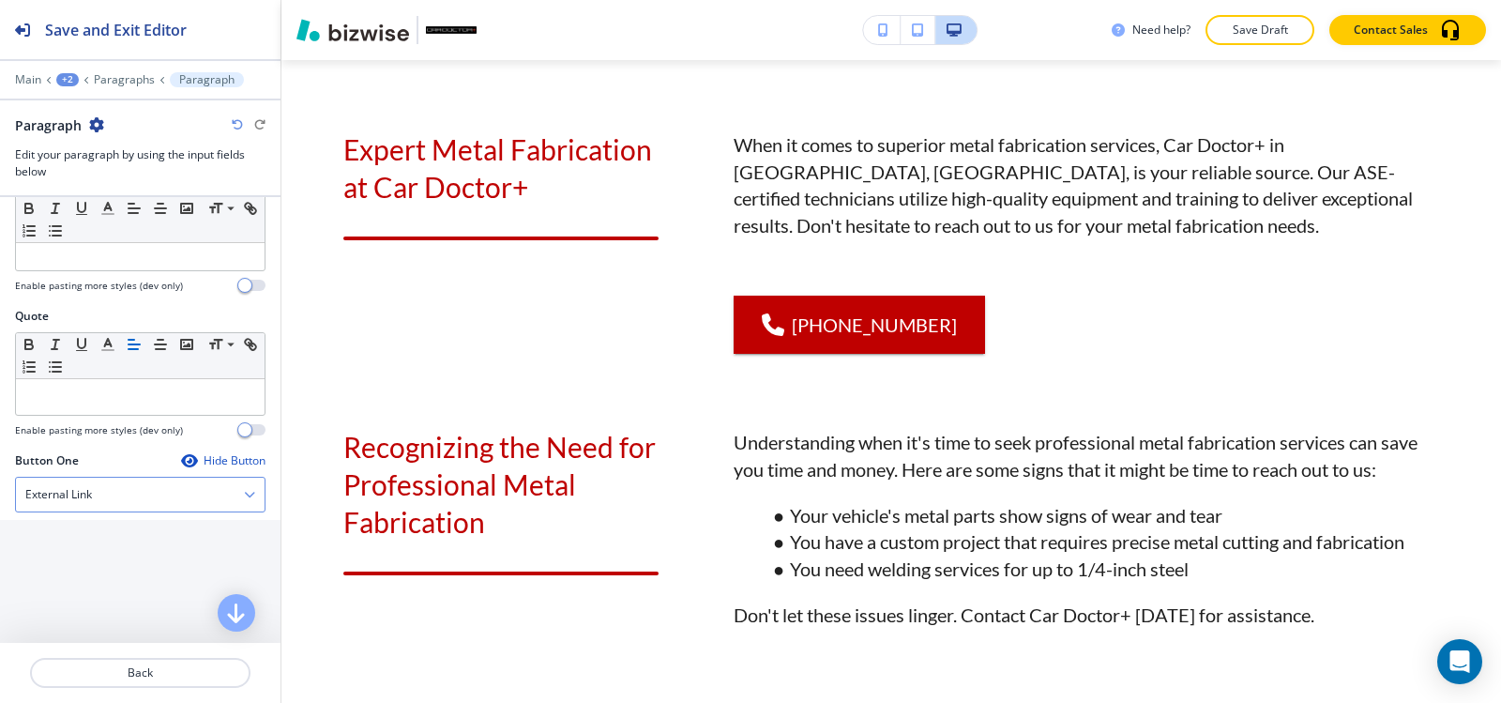
click at [111, 505] on div "External Link" at bounding box center [140, 495] width 249 height 34
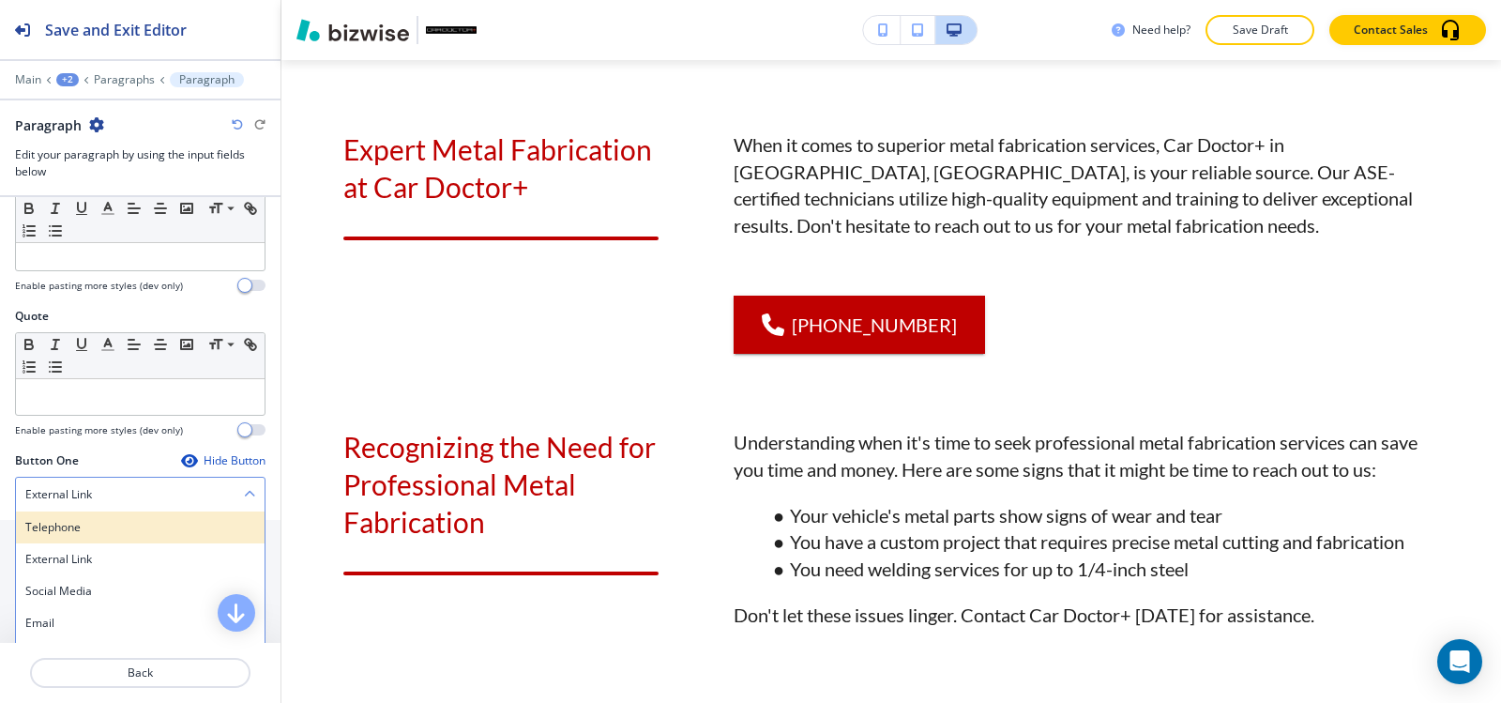
click at [110, 530] on h4 "Telephone" at bounding box center [140, 527] width 230 height 17
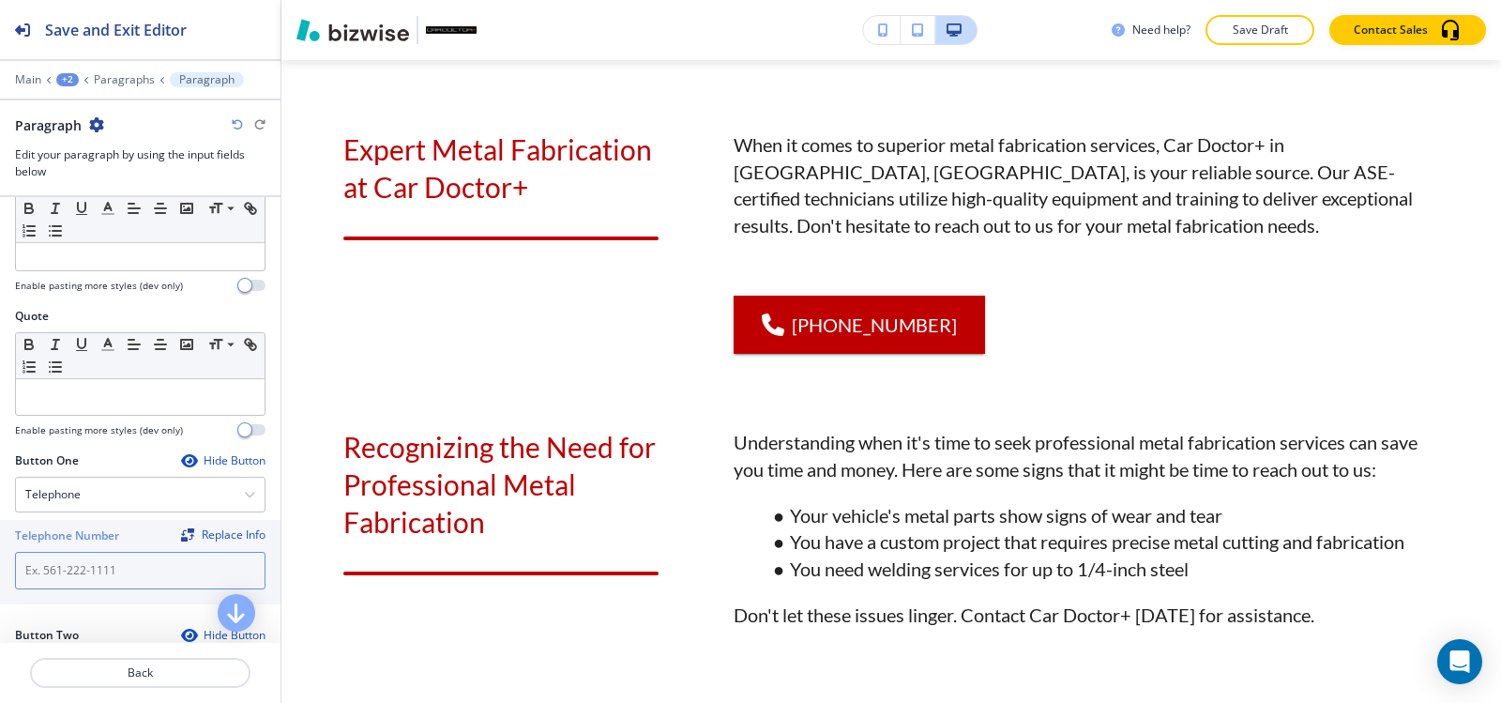
click at [119, 570] on input "text" at bounding box center [140, 571] width 251 height 38
paste input "(540) 216-5232"
type input "(540) 216-5232"
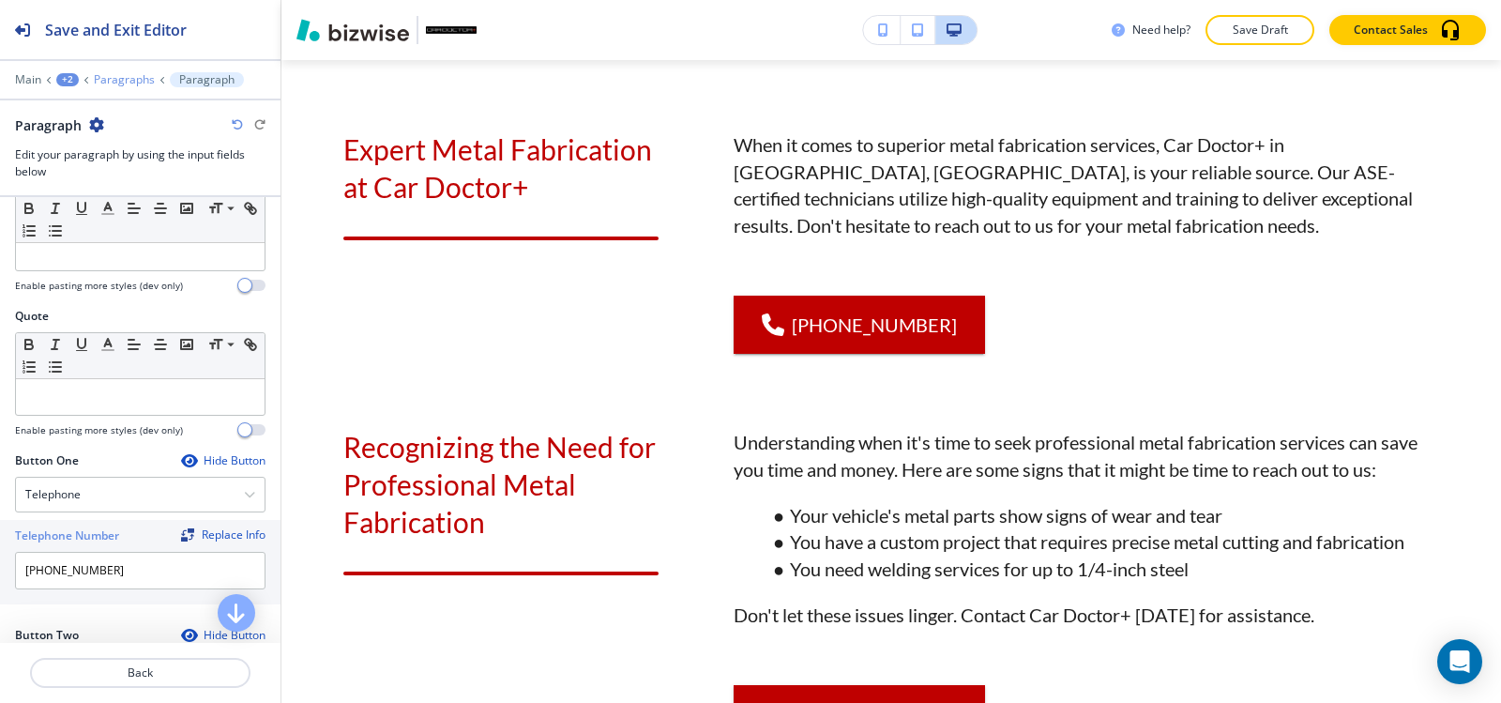
click at [145, 83] on p "Paragraphs" at bounding box center [124, 79] width 61 height 13
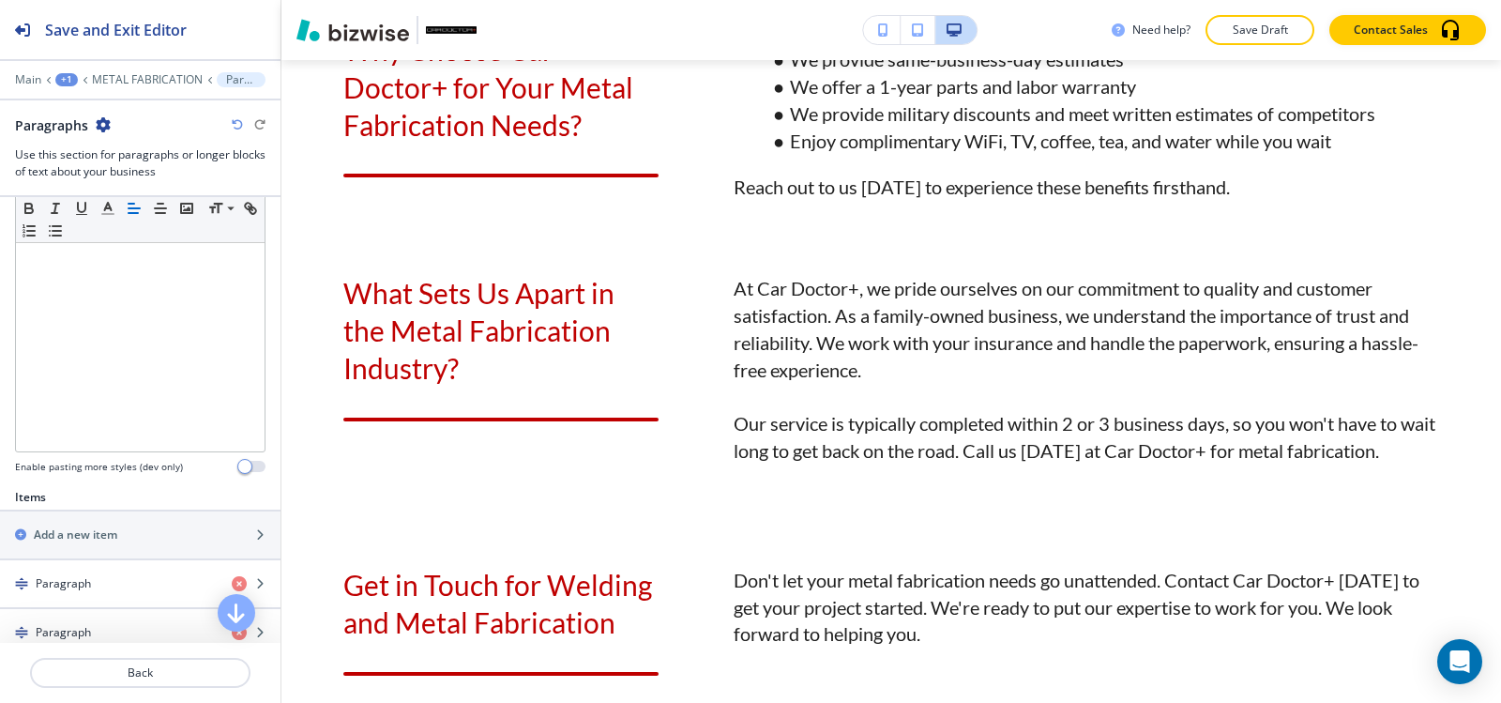
scroll to position [657, 0]
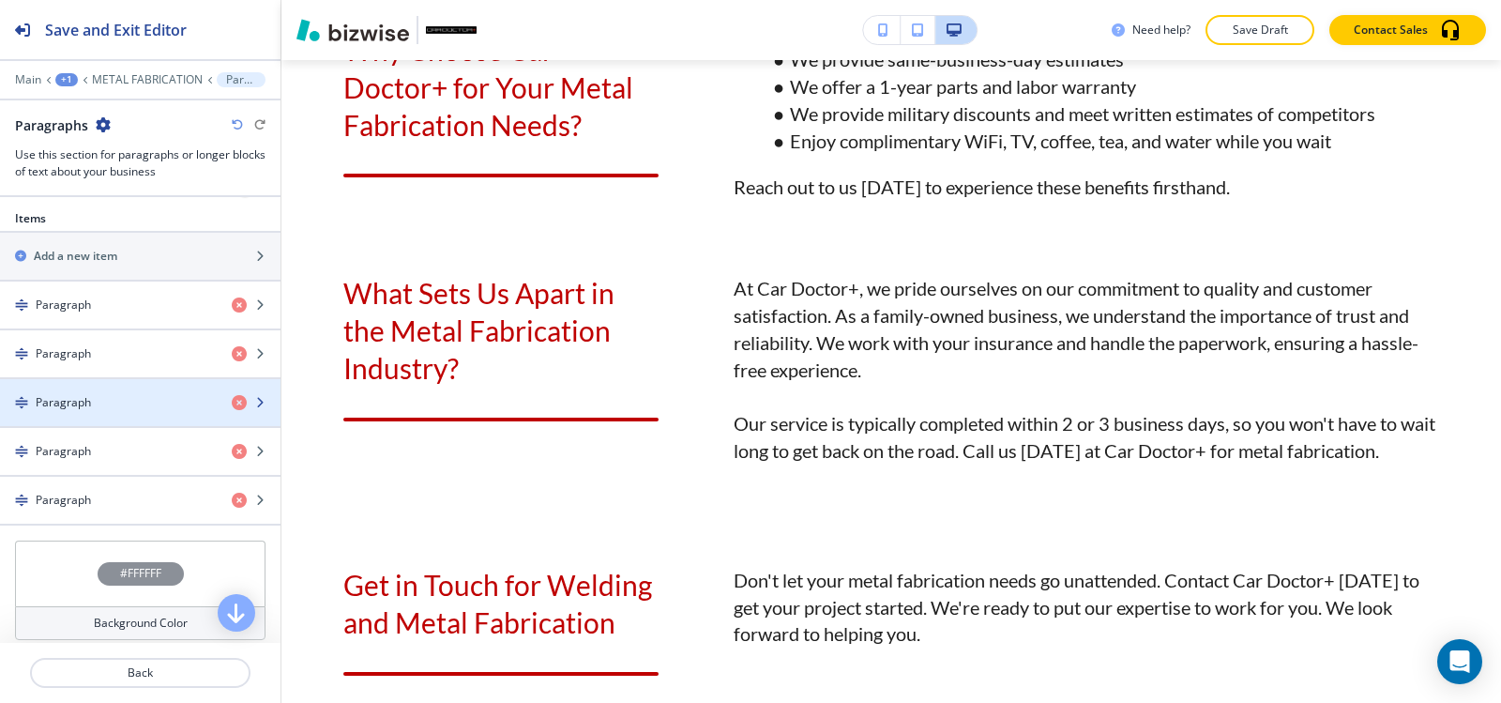
click at [129, 412] on div "button" at bounding box center [140, 418] width 281 height 15
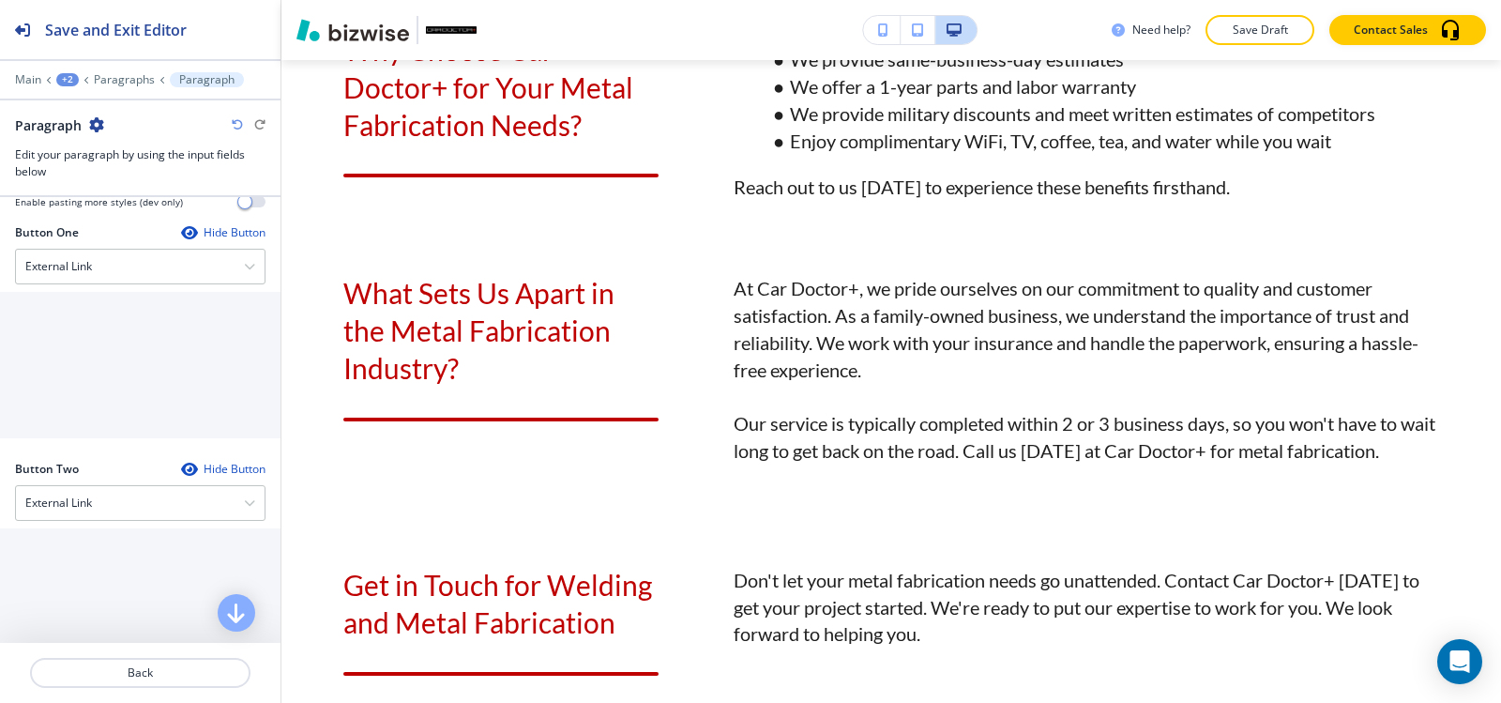
scroll to position [938, 0]
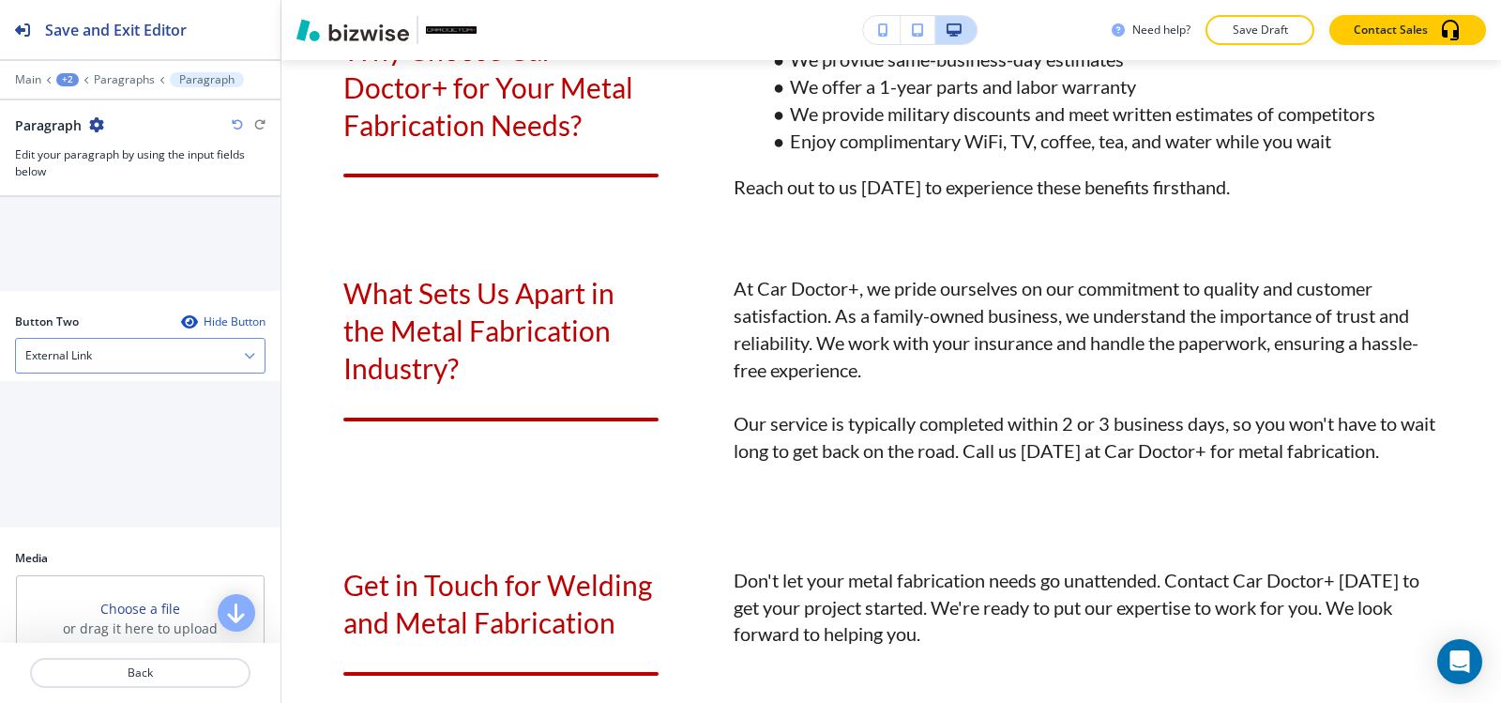
click at [87, 361] on h4 "External Link" at bounding box center [58, 355] width 67 height 17
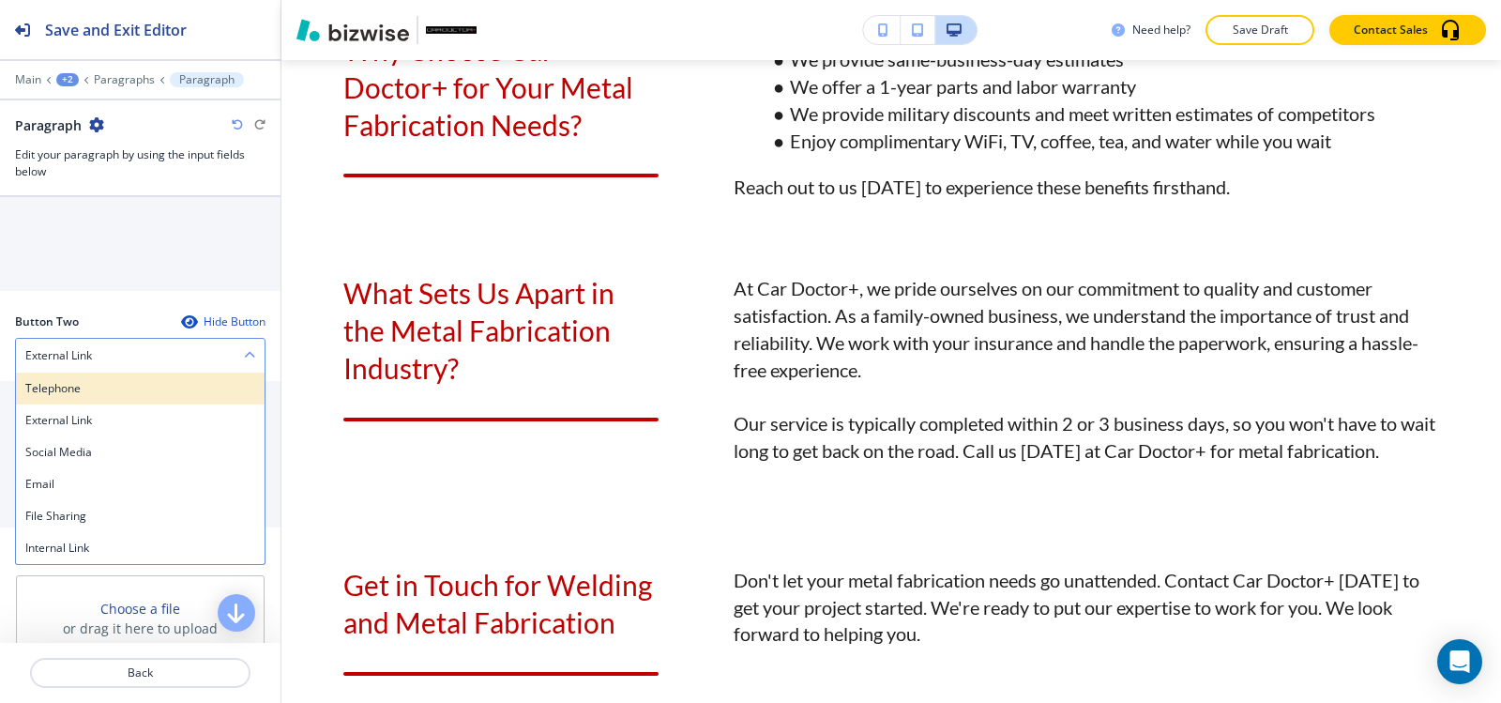
click at [96, 394] on h4 "Telephone" at bounding box center [140, 388] width 230 height 17
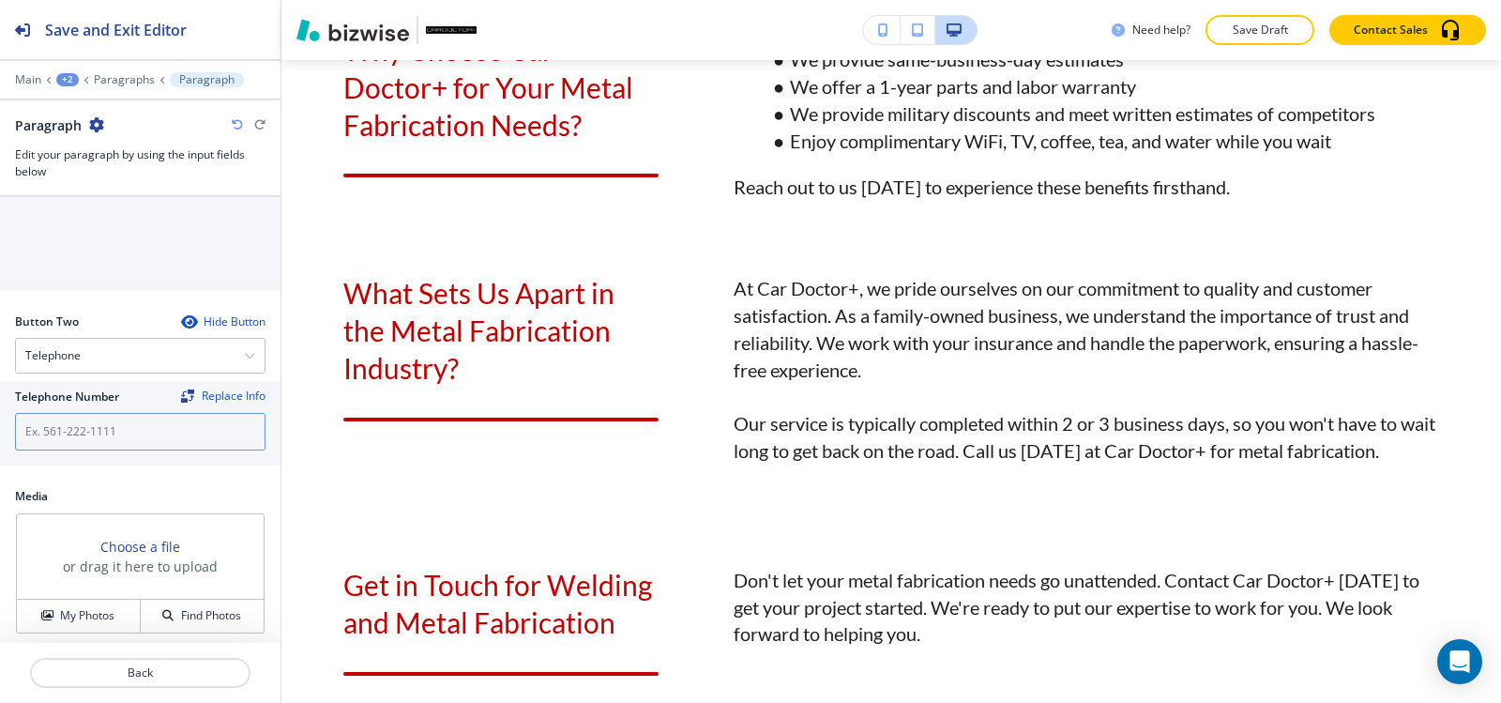
click at [105, 427] on input "text" at bounding box center [140, 432] width 251 height 38
paste input "(540) 216-5232"
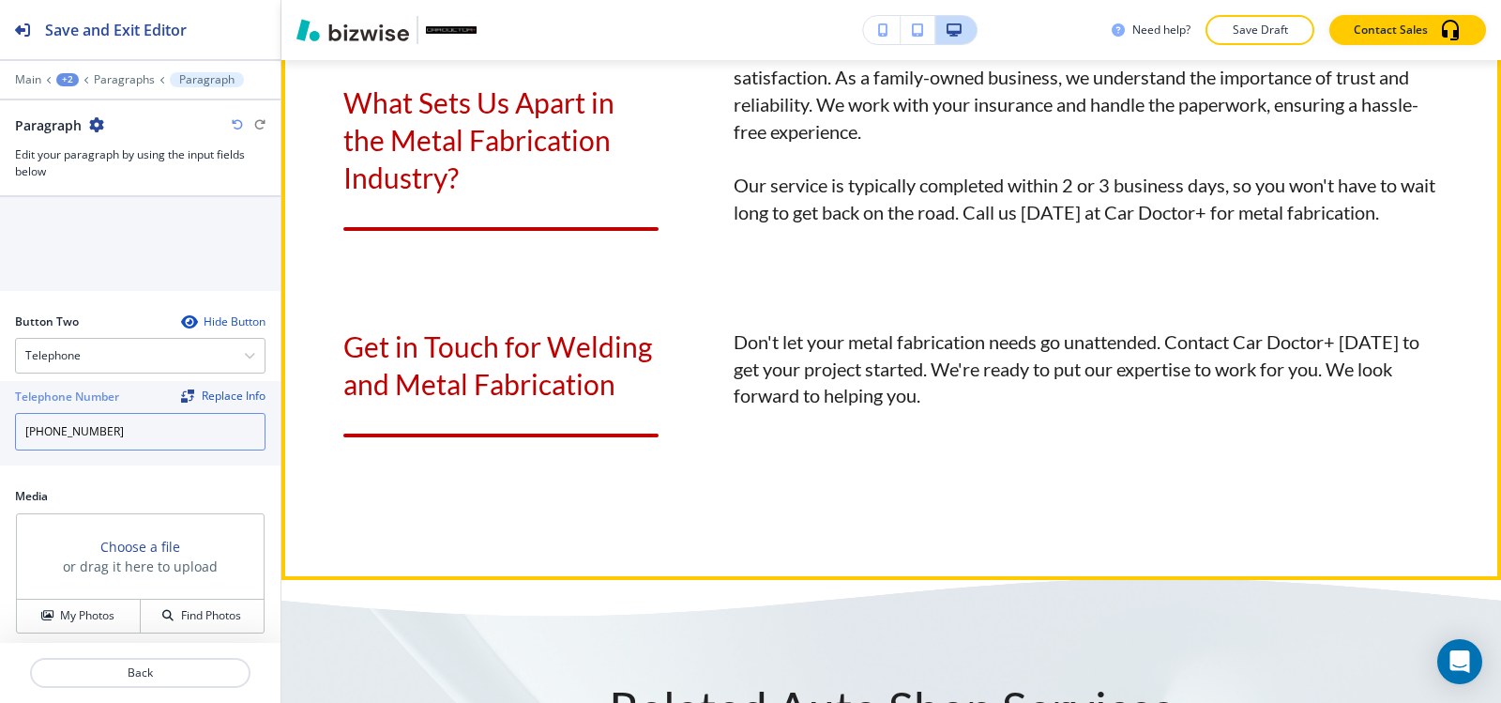
scroll to position [2568, 0]
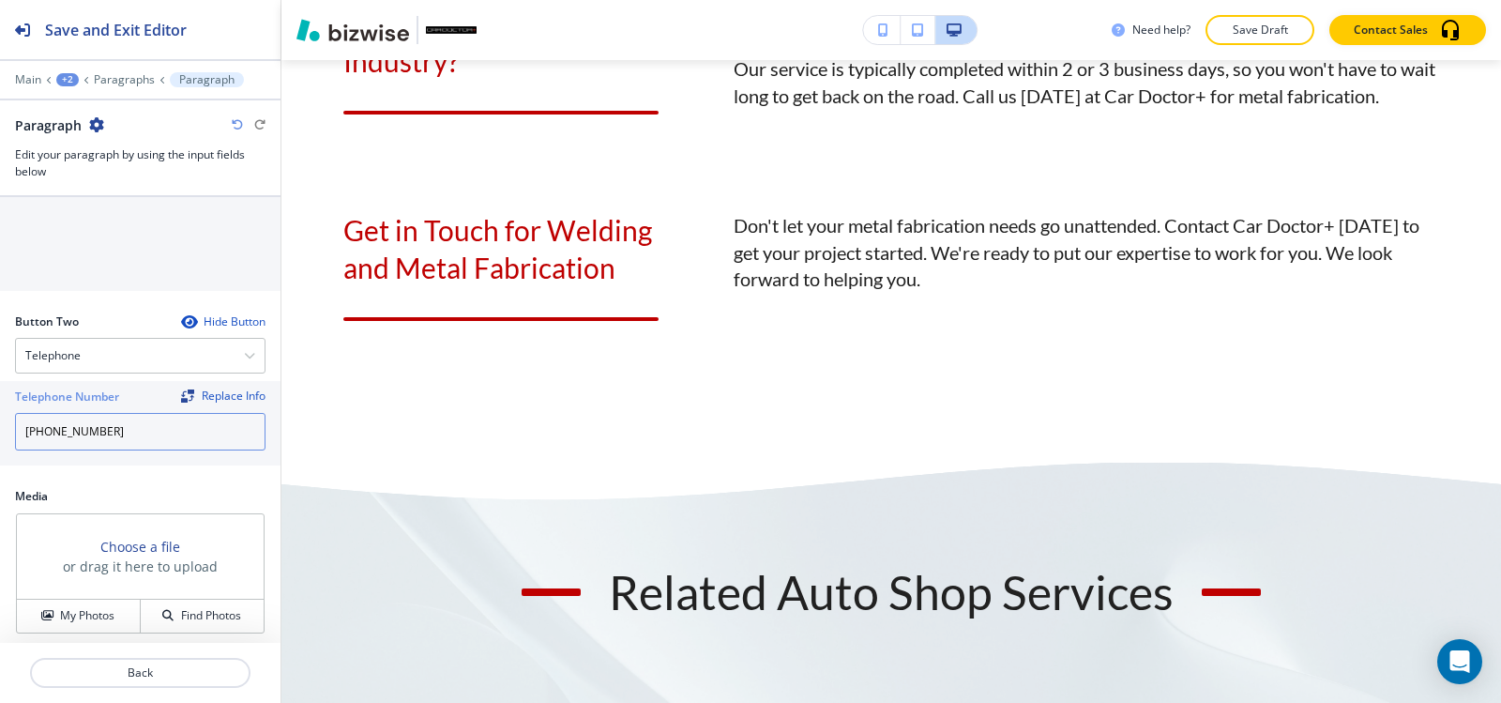
type input "(540) 216-5232"
click at [142, 72] on div "Main +2 Paragraphs Paragraph" at bounding box center [140, 79] width 251 height 15
click at [125, 80] on p "Paragraphs" at bounding box center [124, 79] width 61 height 13
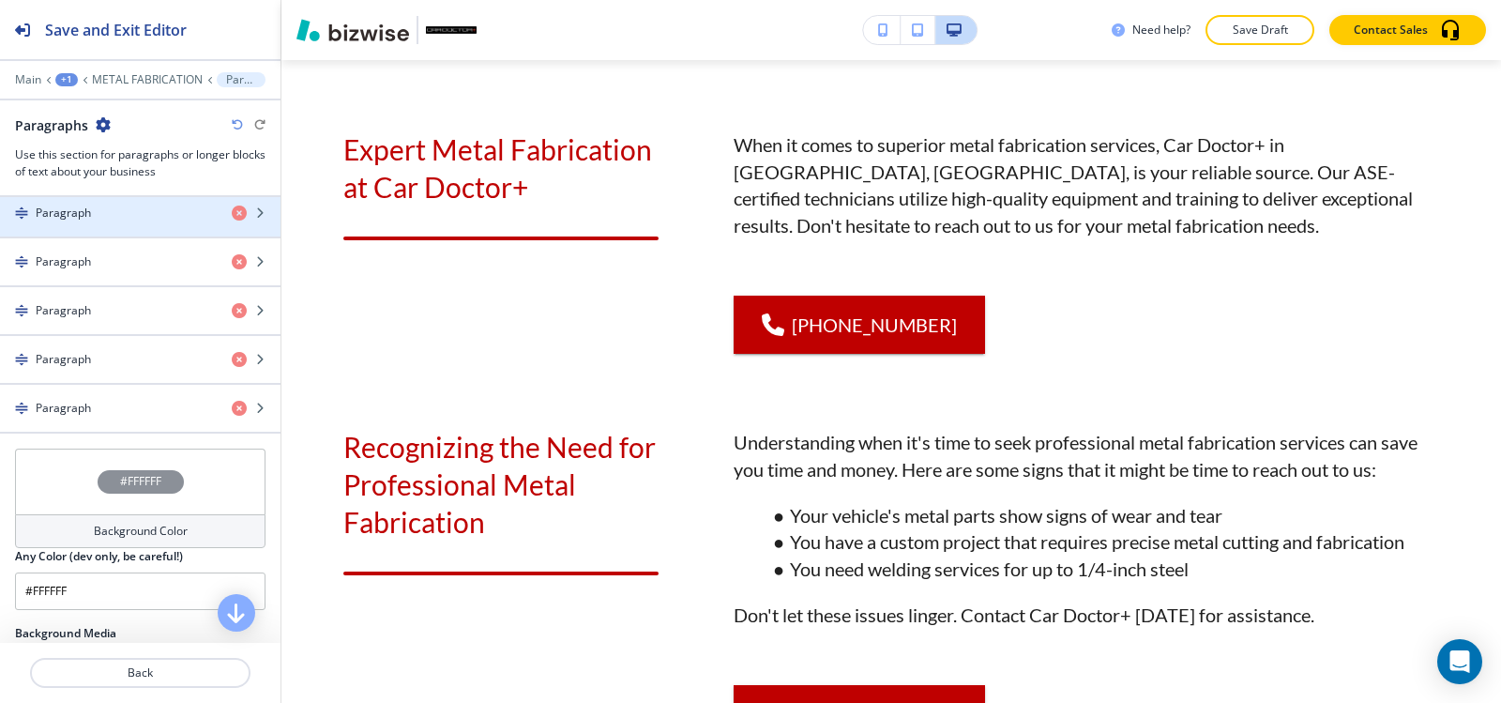
scroll to position [751, 0]
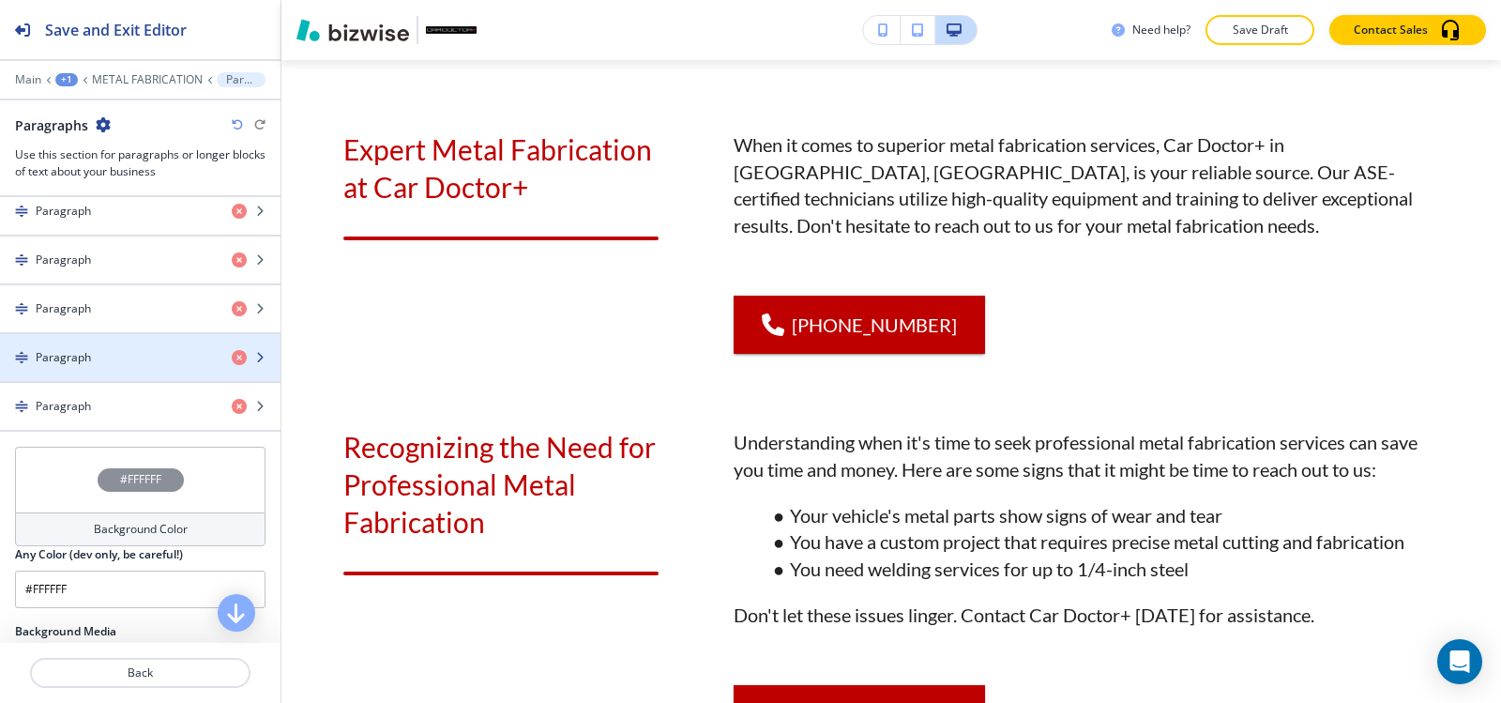
click at [164, 351] on div "Paragraph" at bounding box center [108, 357] width 217 height 17
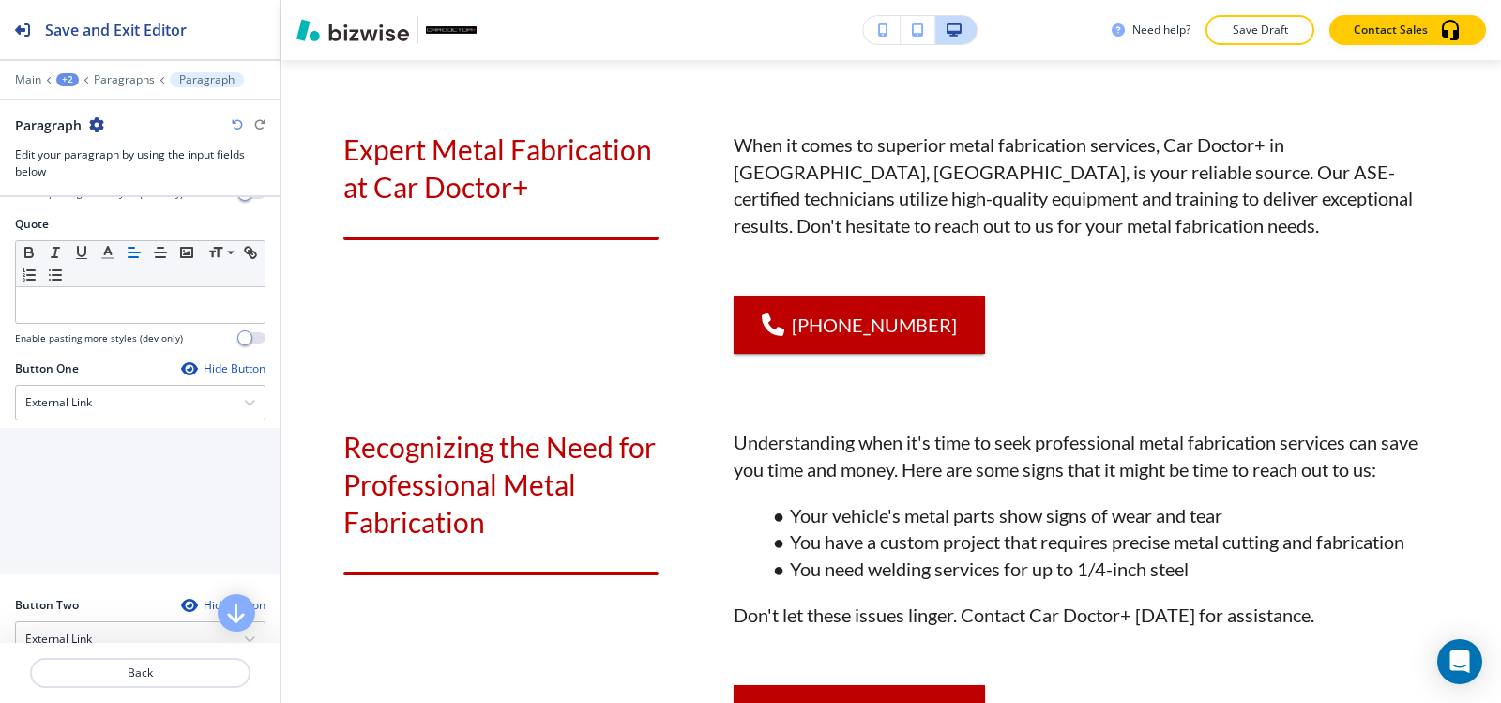
scroll to position [657, 0]
click at [83, 418] on div "External Link" at bounding box center [140, 401] width 249 height 34
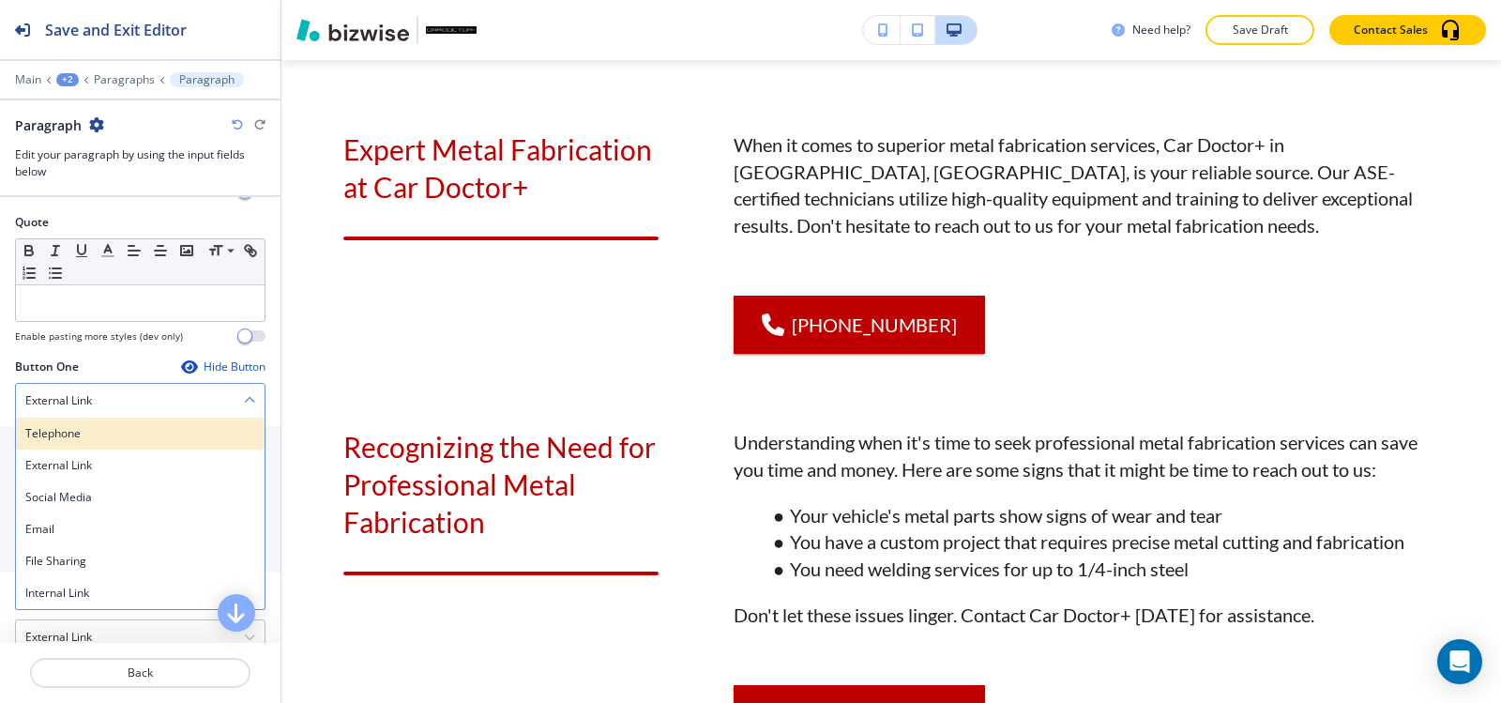
click at [89, 433] on div "Telephone" at bounding box center [140, 434] width 249 height 32
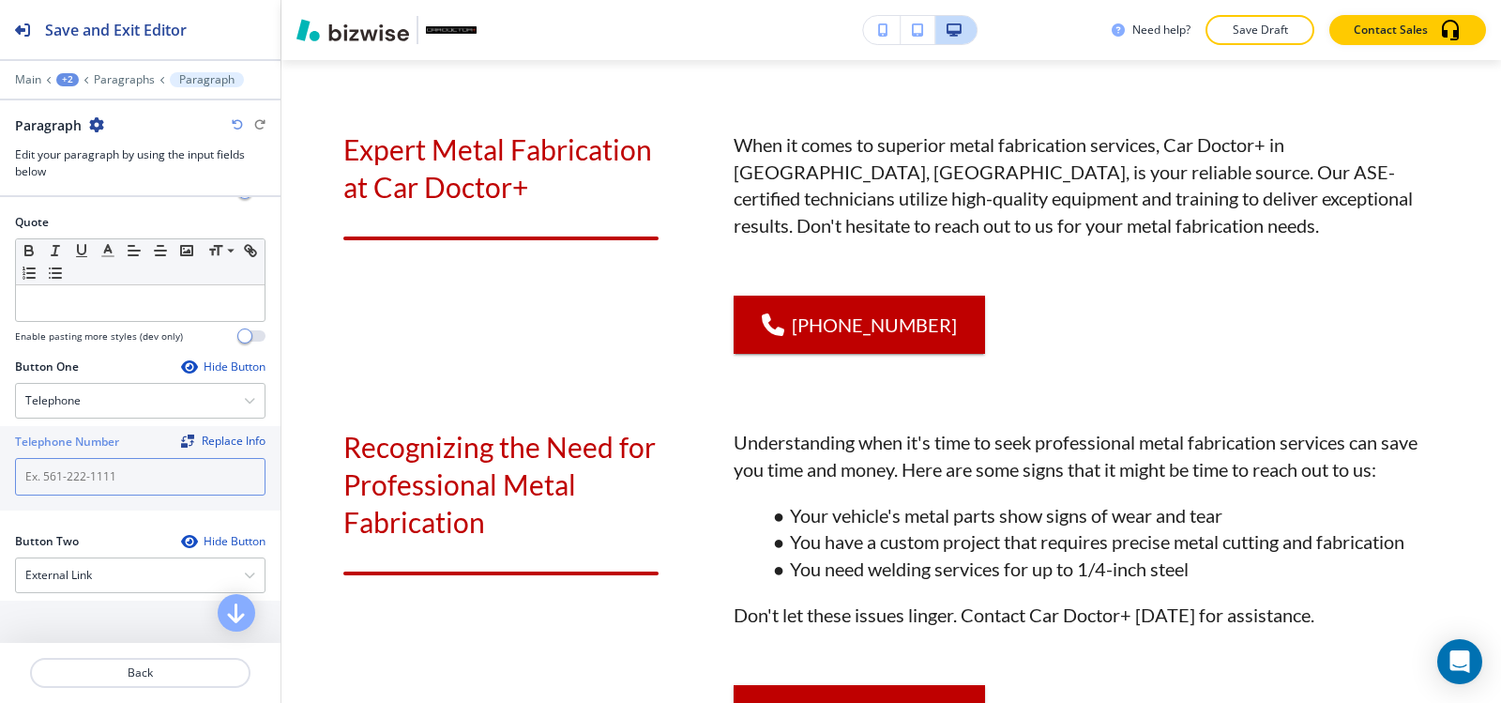
click at [75, 492] on input "text" at bounding box center [140, 477] width 251 height 38
paste input "(540) 216-5232"
type input "(540) 216-5232"
click at [139, 80] on p "Paragraphs" at bounding box center [124, 79] width 61 height 13
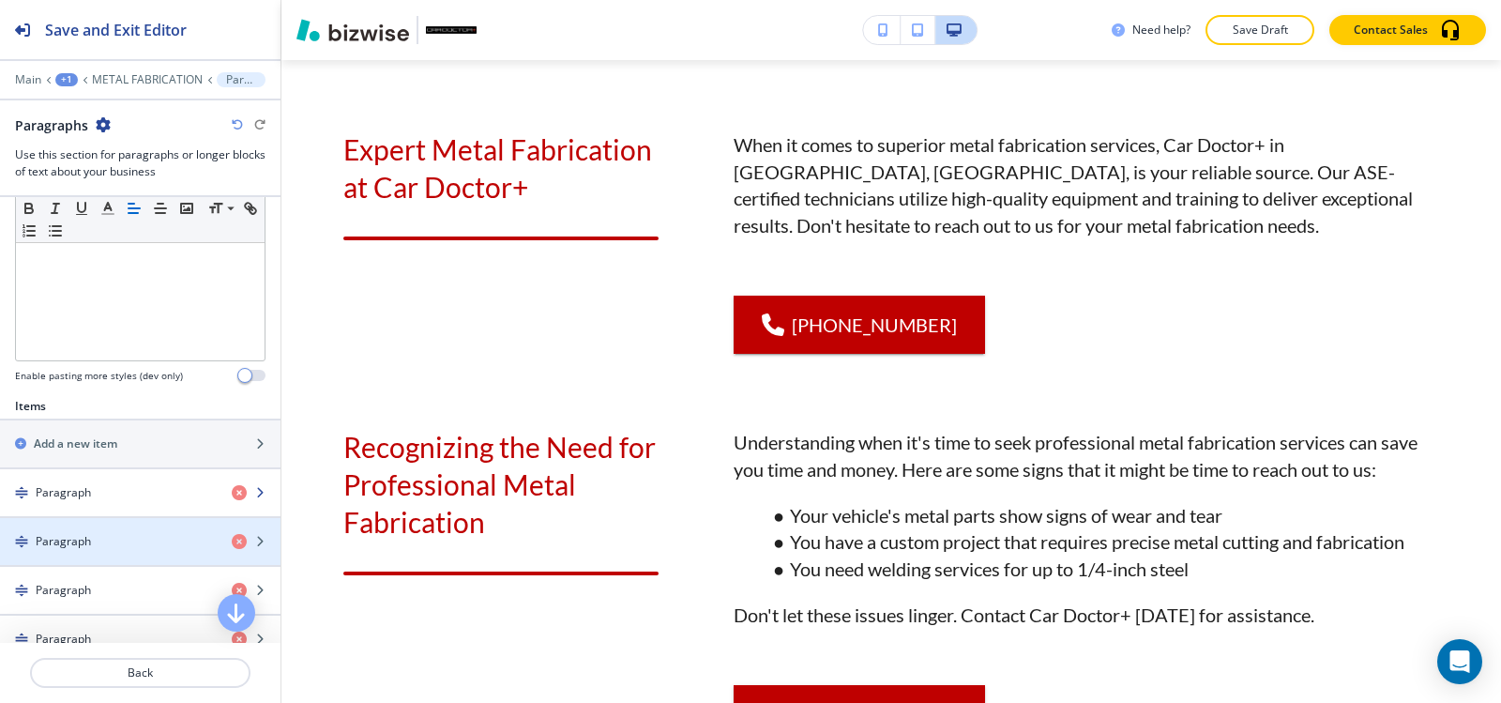
scroll to position [751, 0]
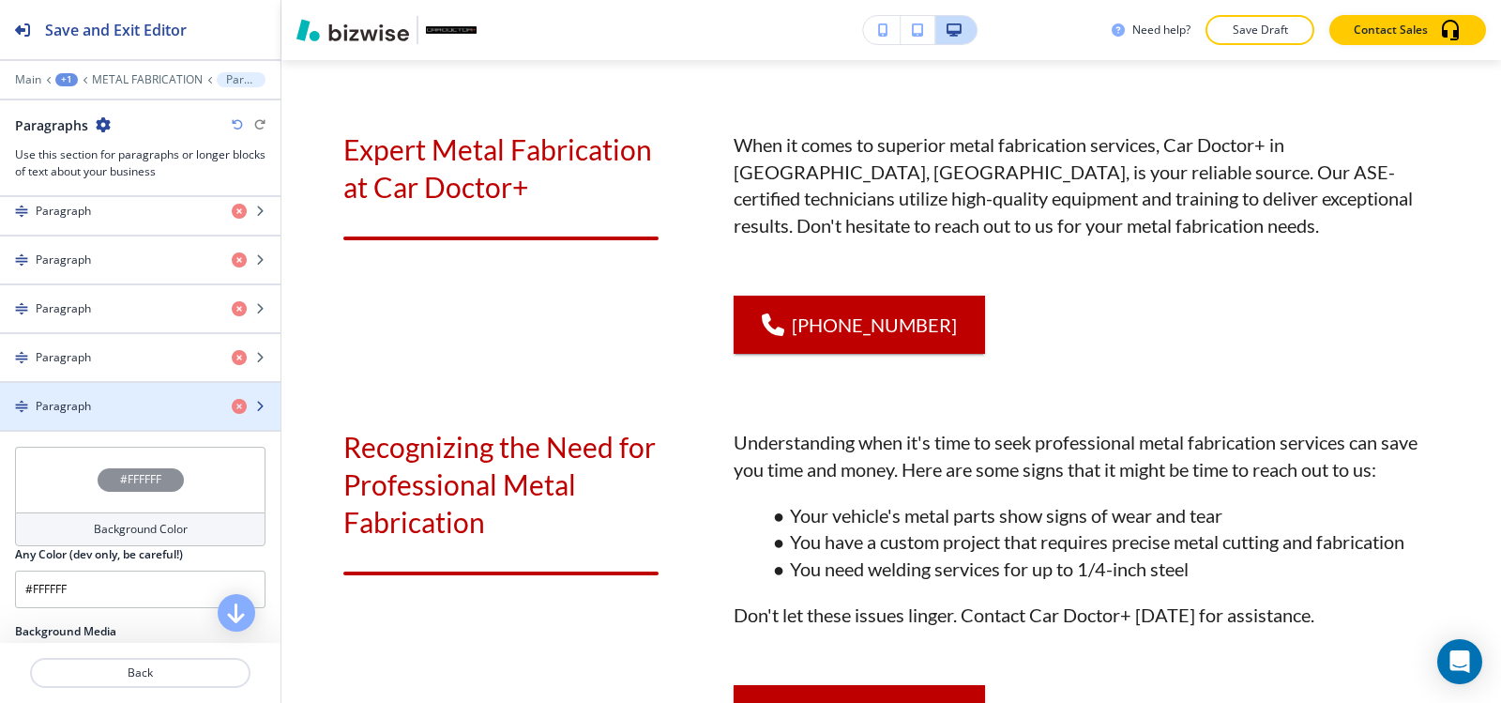
click at [196, 407] on div "Paragraph" at bounding box center [108, 406] width 217 height 17
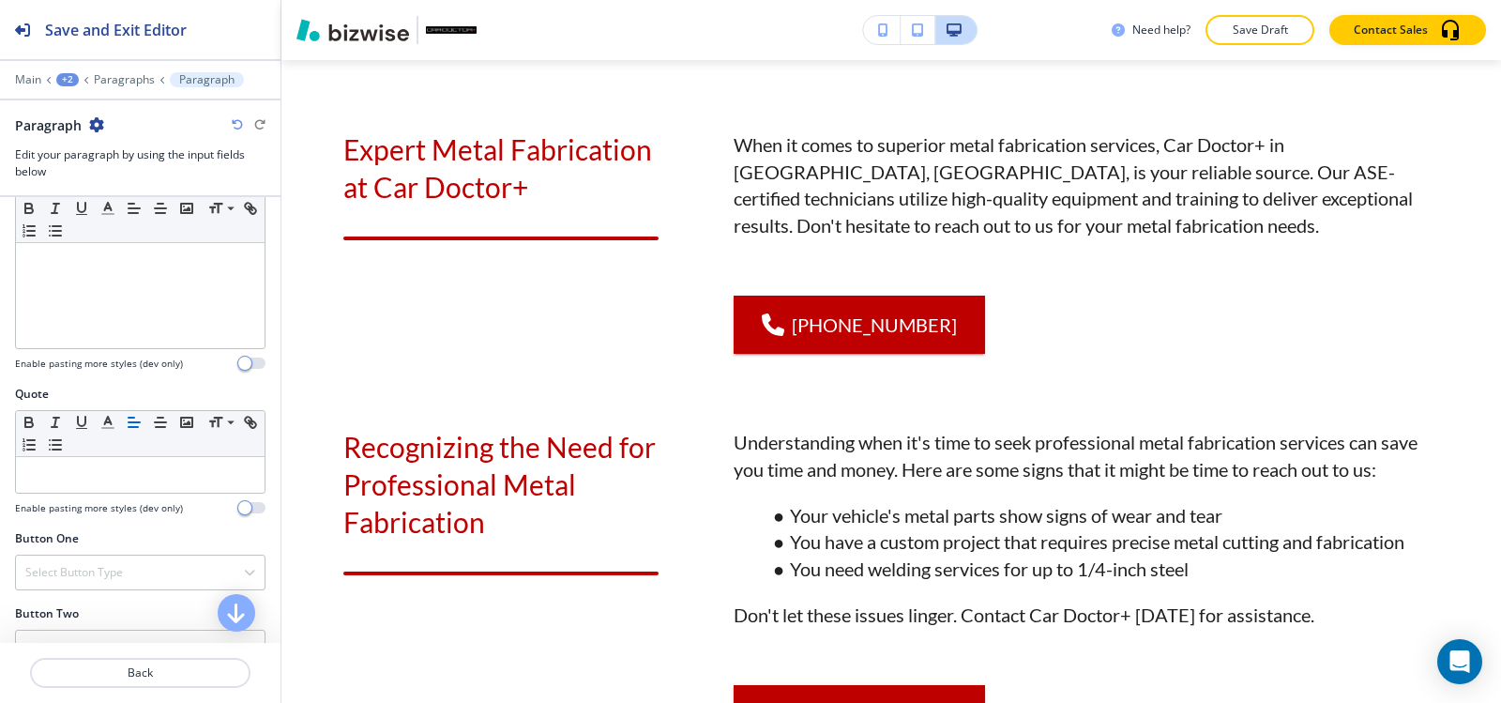
scroll to position [657, 0]
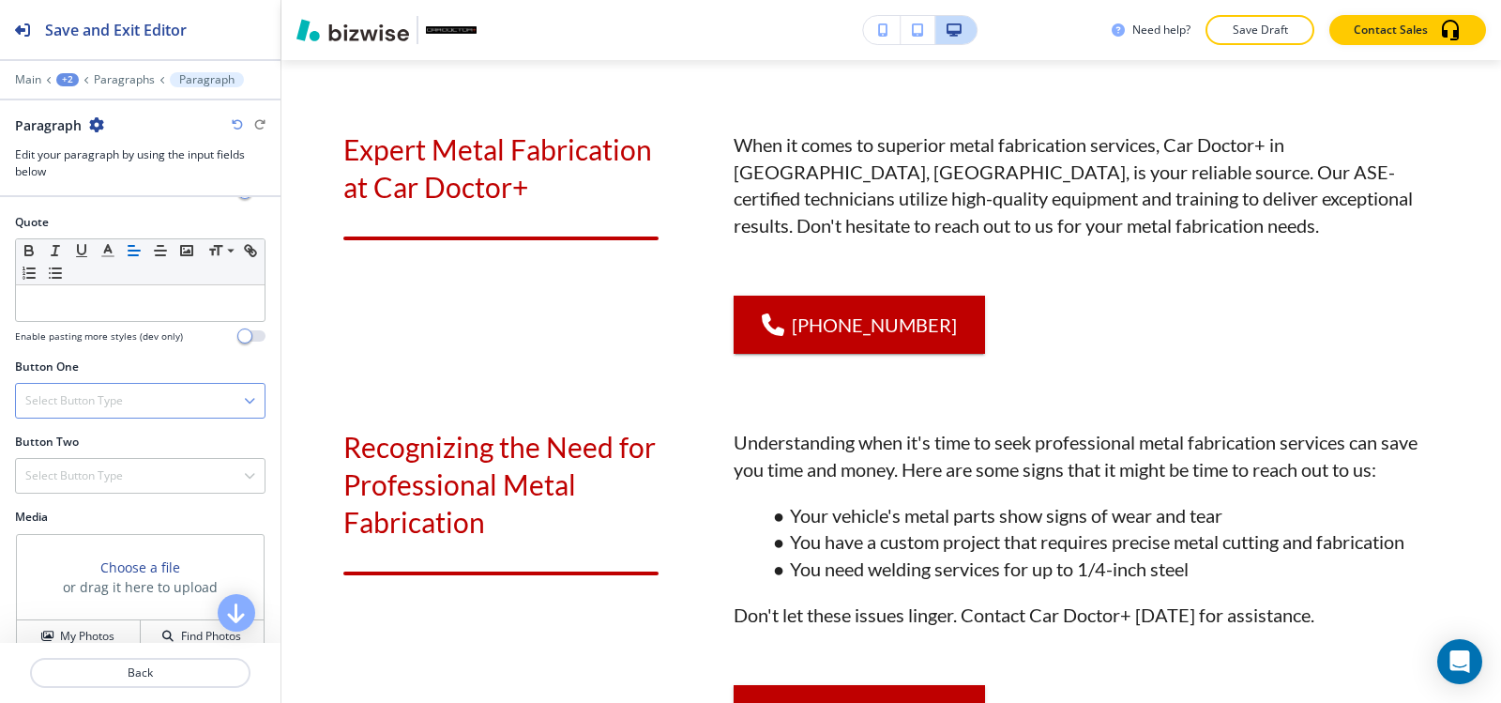
click at [74, 395] on h4 "Select Button Type" at bounding box center [74, 400] width 98 height 17
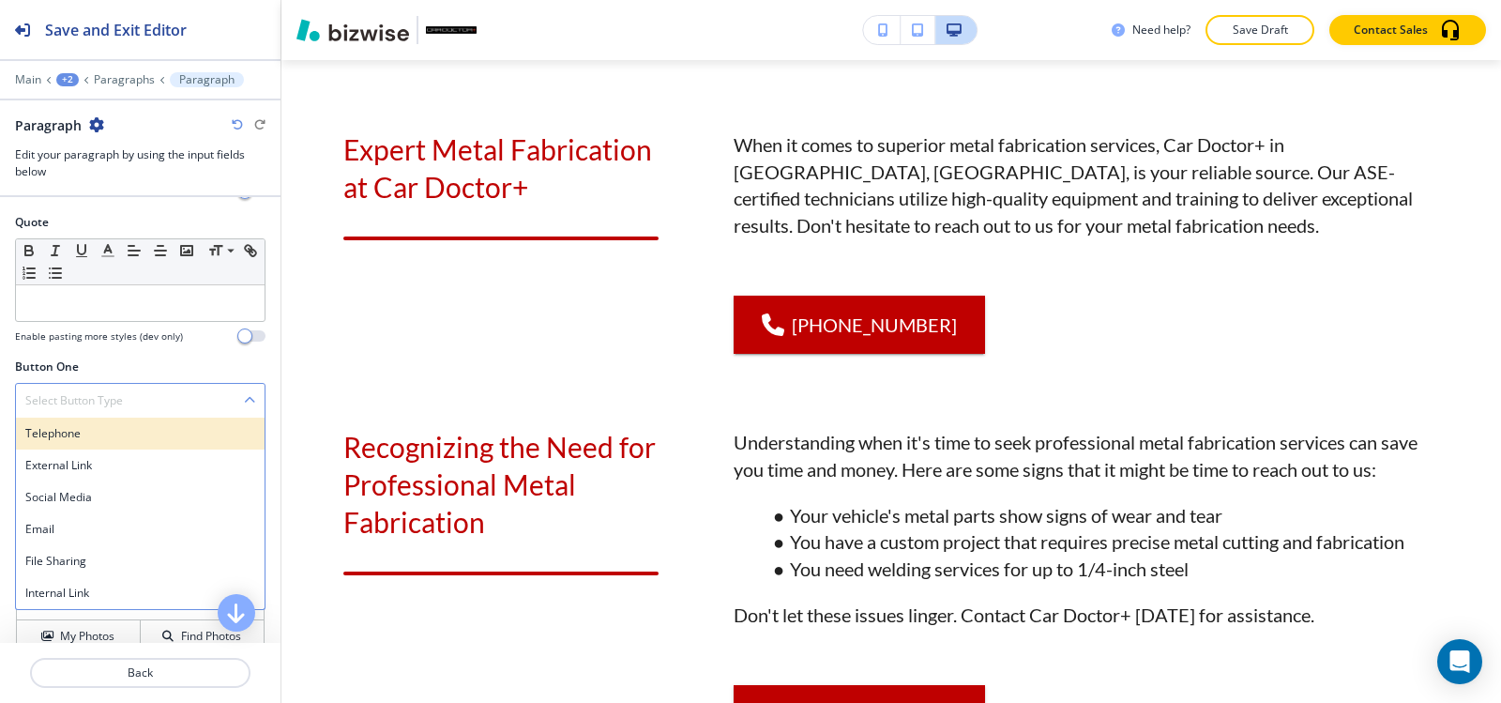
click at [69, 436] on h4 "Telephone" at bounding box center [140, 433] width 230 height 17
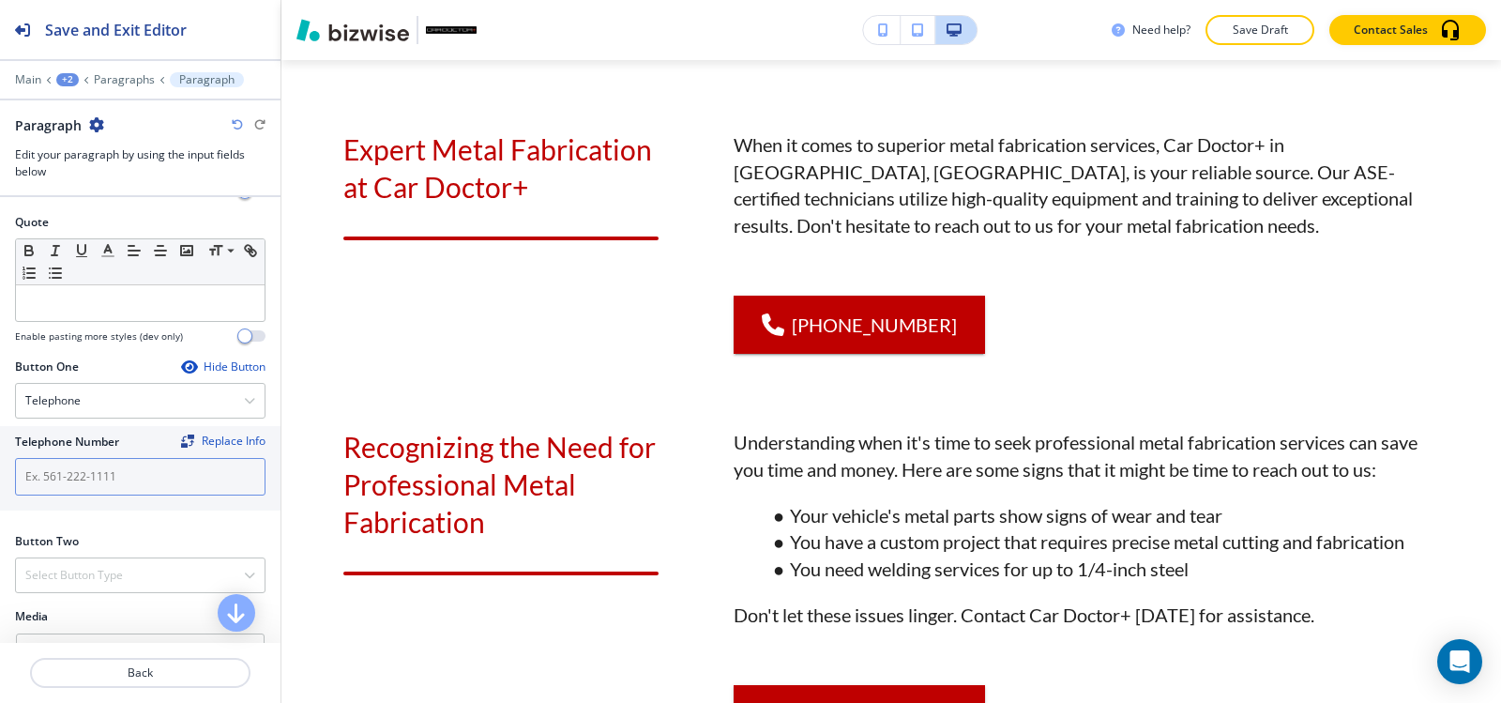
click at [68, 469] on input "text" at bounding box center [140, 477] width 251 height 38
paste input "(540) 216-5232"
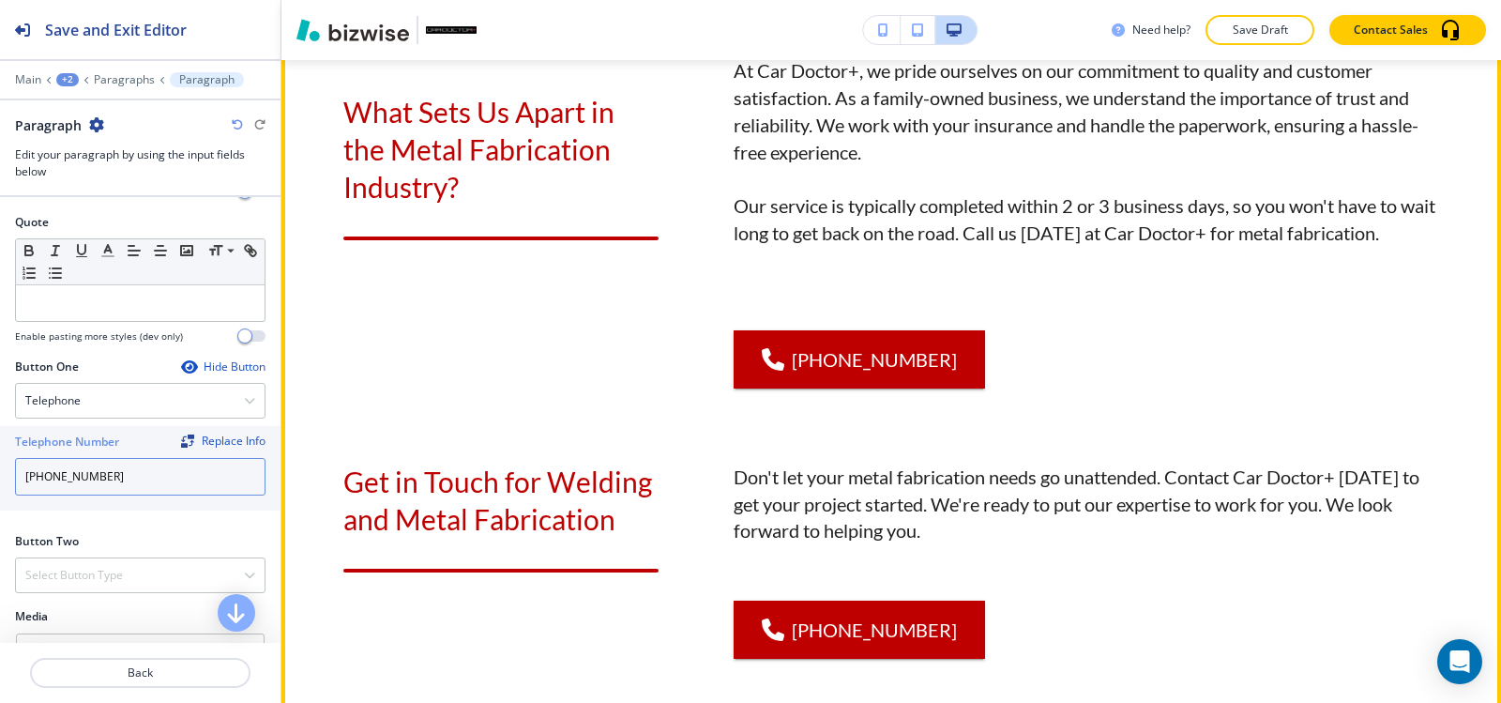
scroll to position [2193, 0]
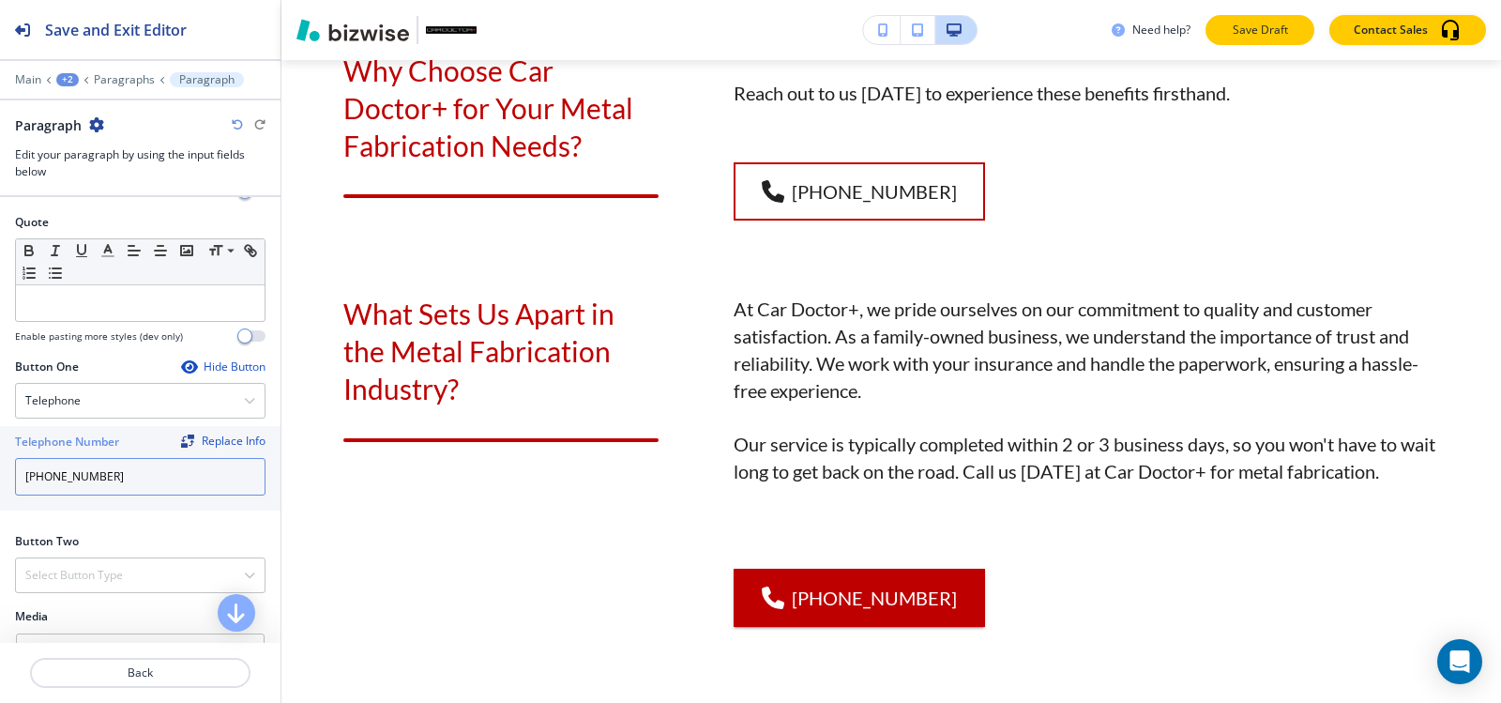
type input "(540) 216-5232"
click at [1243, 39] on button "Save Draft" at bounding box center [1260, 30] width 109 height 30
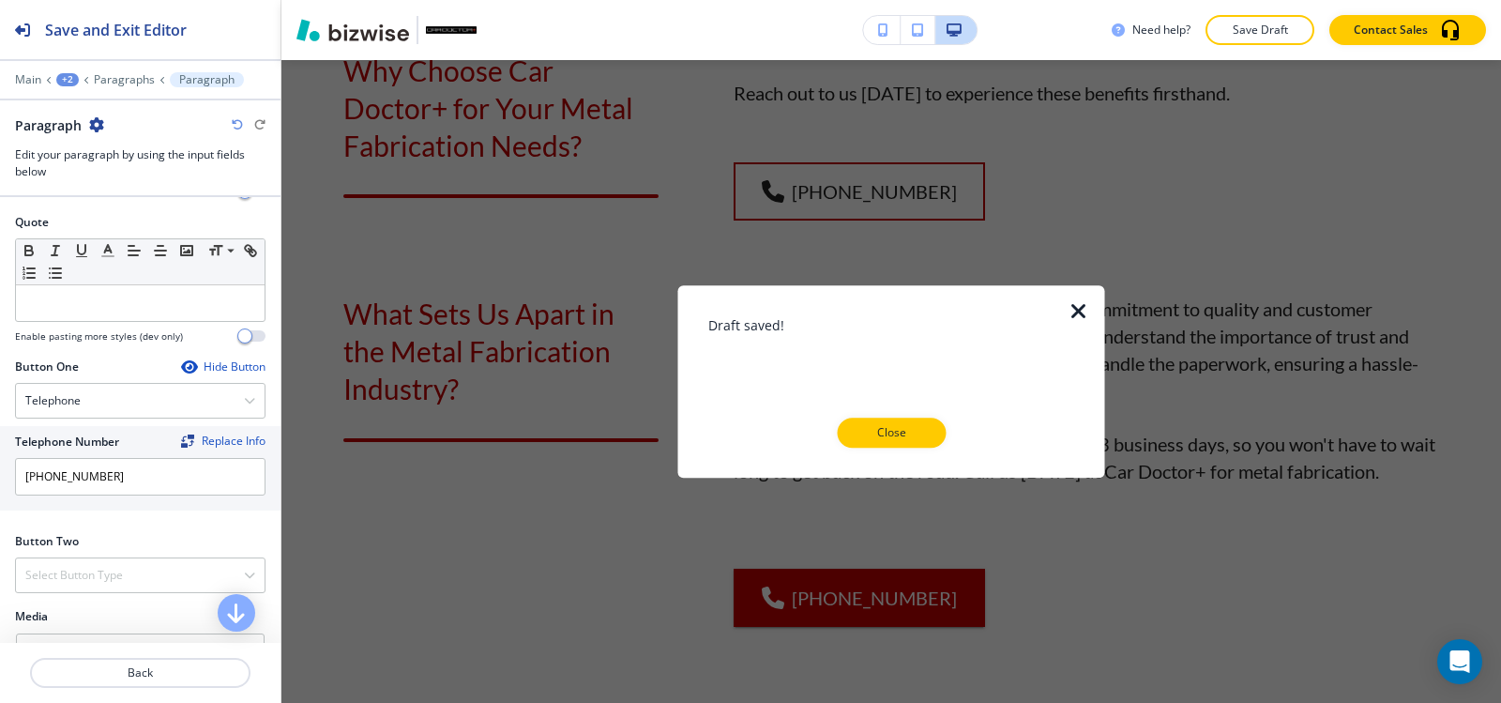
click at [1064, 312] on div at bounding box center [891, 300] width 367 height 30
click at [1076, 314] on icon "button" at bounding box center [1079, 311] width 23 height 23
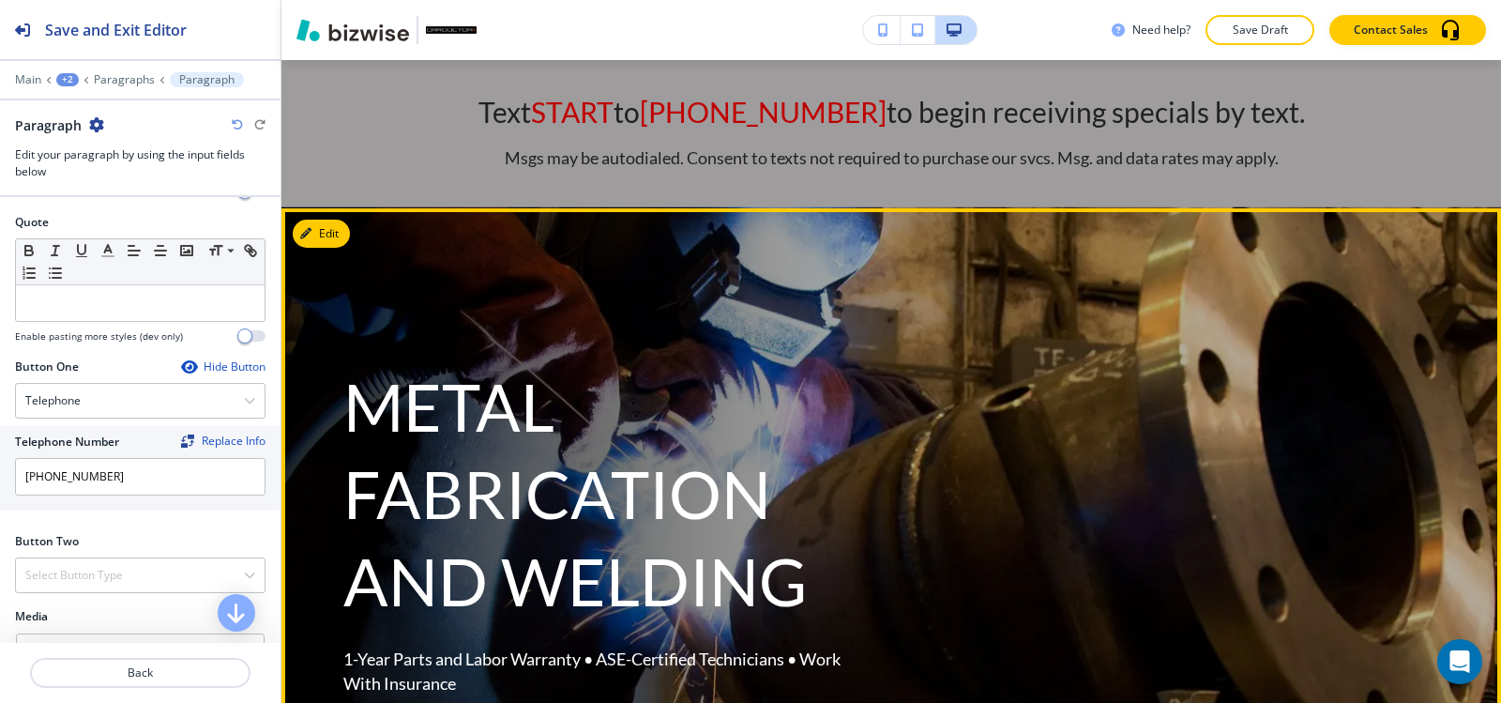
scroll to position [0, 0]
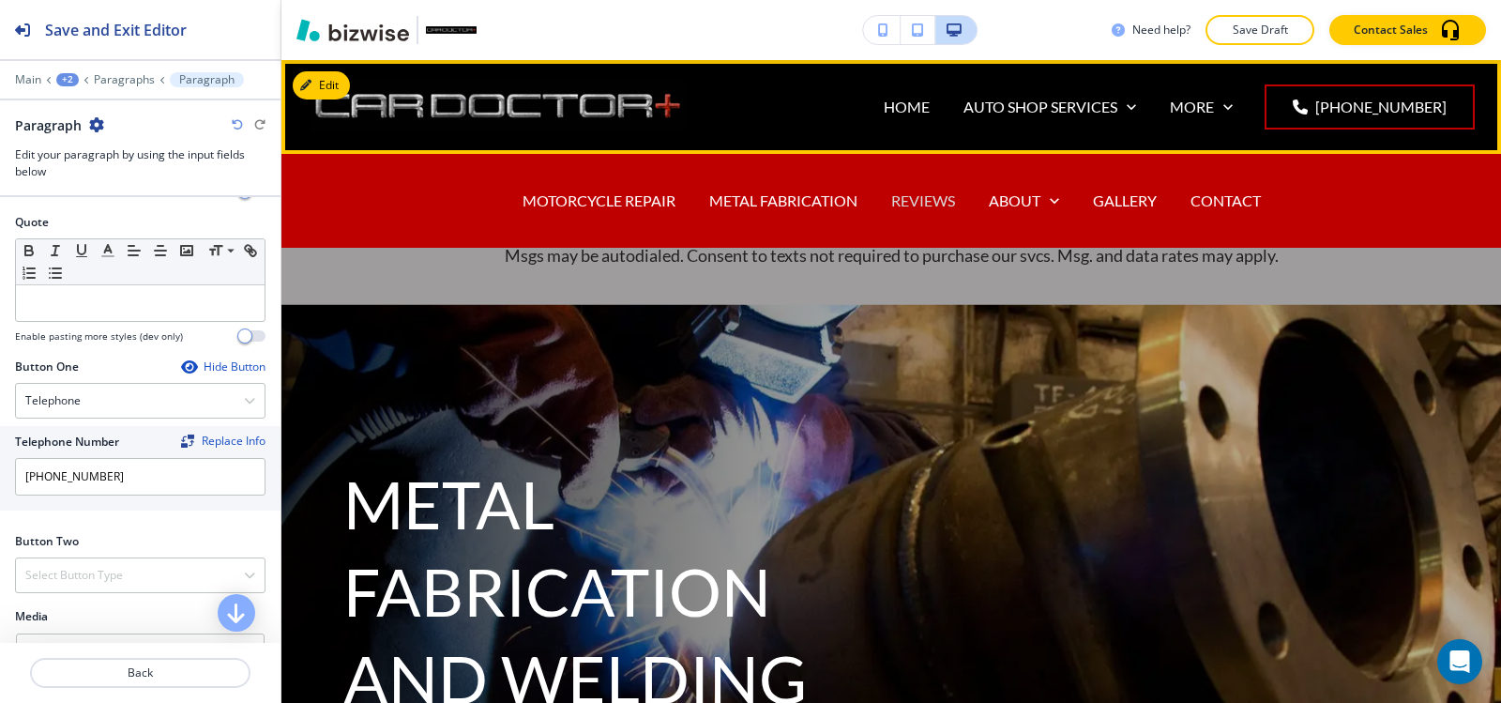
click at [944, 200] on p "REVIEWS" at bounding box center [923, 201] width 64 height 22
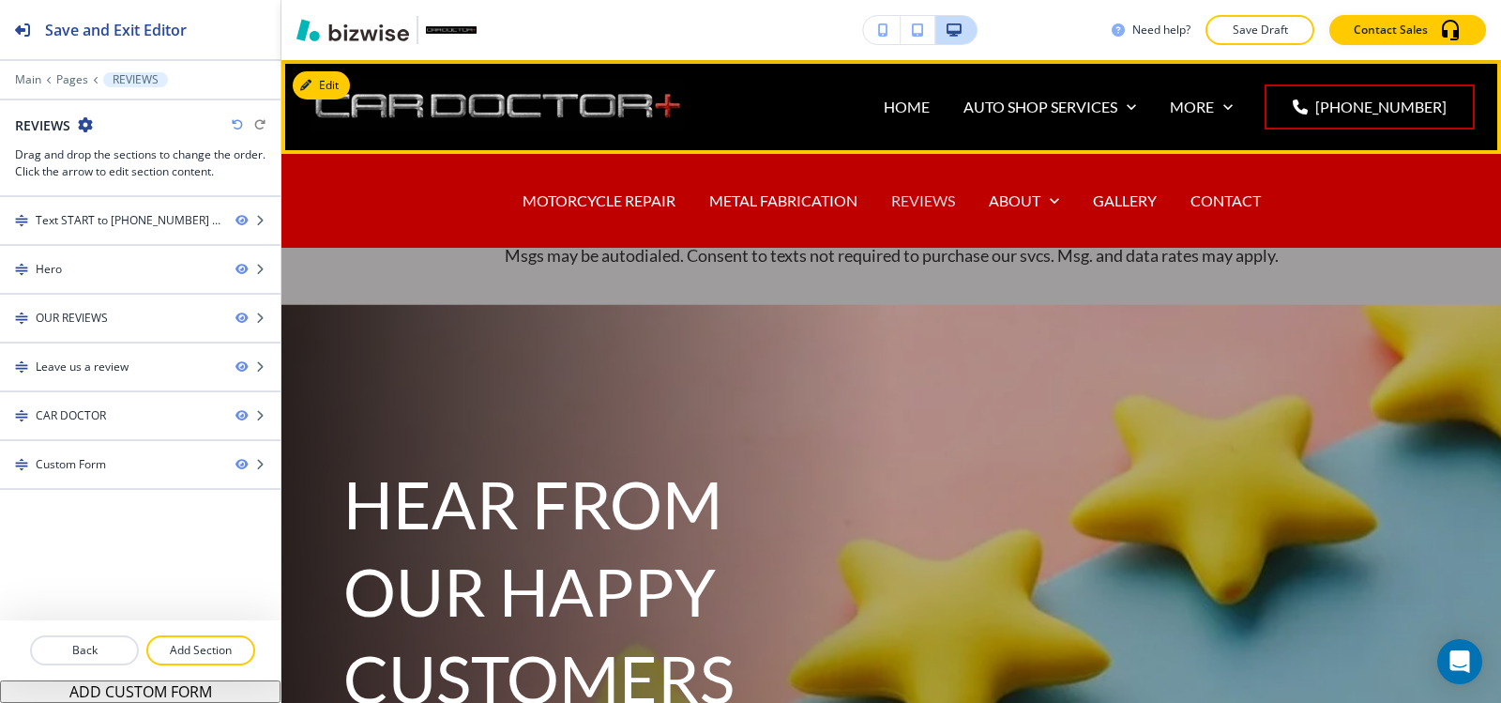
click at [912, 201] on p "REVIEWS" at bounding box center [923, 201] width 64 height 22
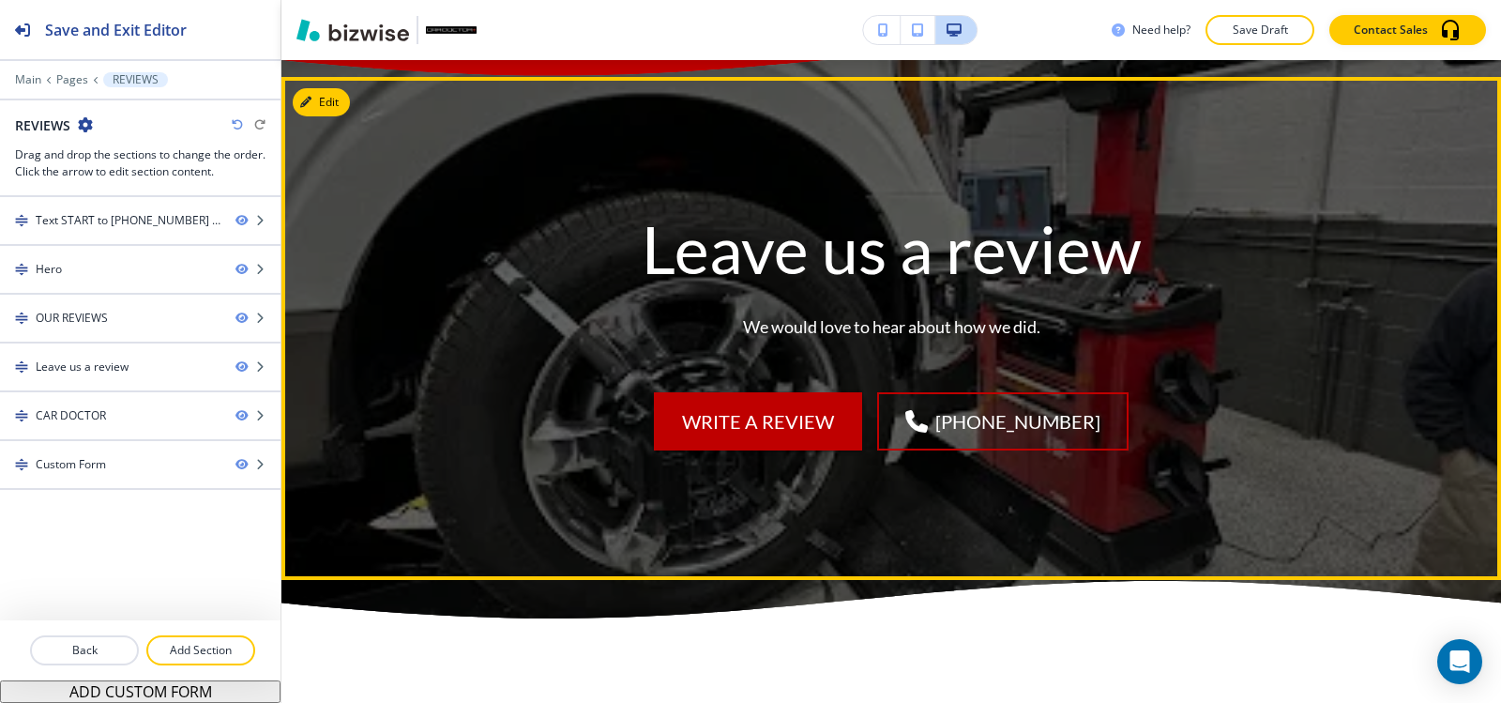
scroll to position [8163, 0]
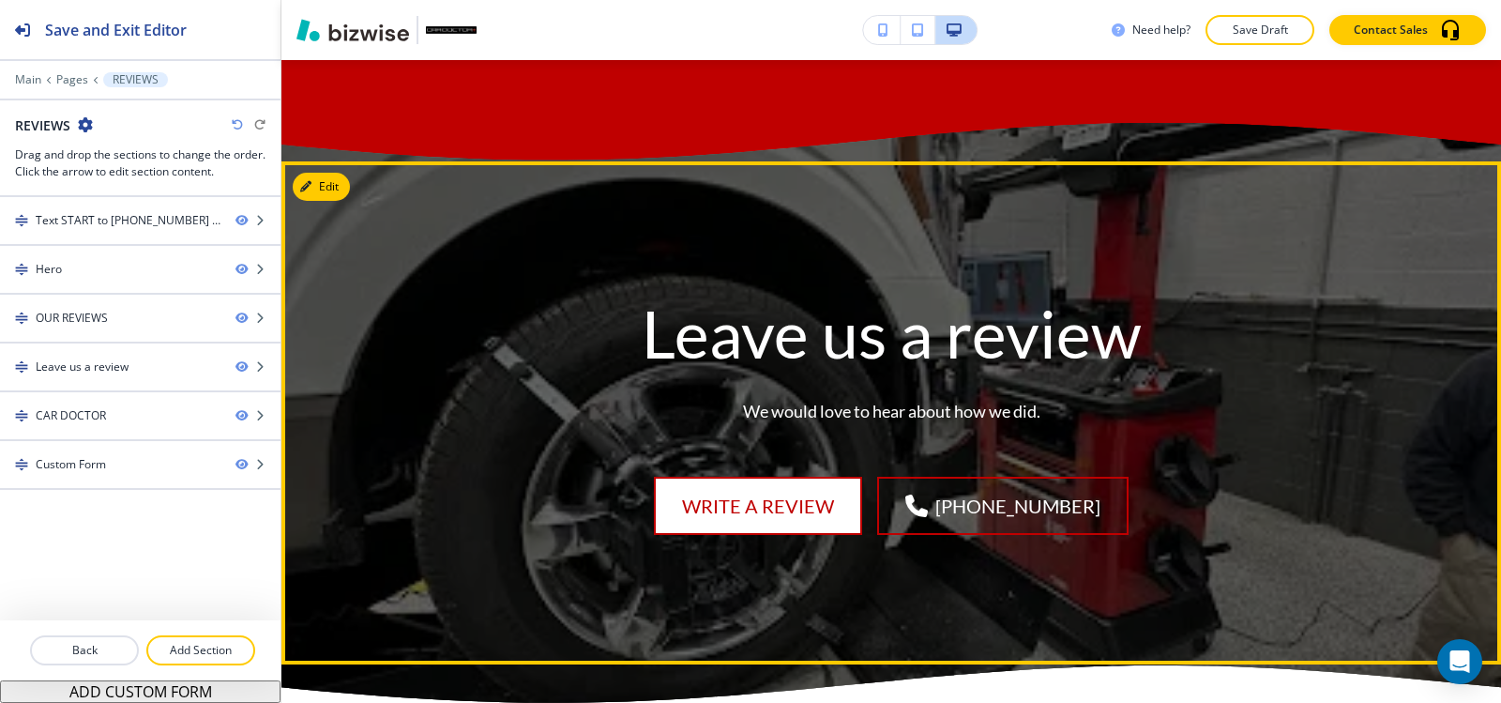
click at [796, 477] on link "Write a review" at bounding box center [758, 506] width 208 height 58
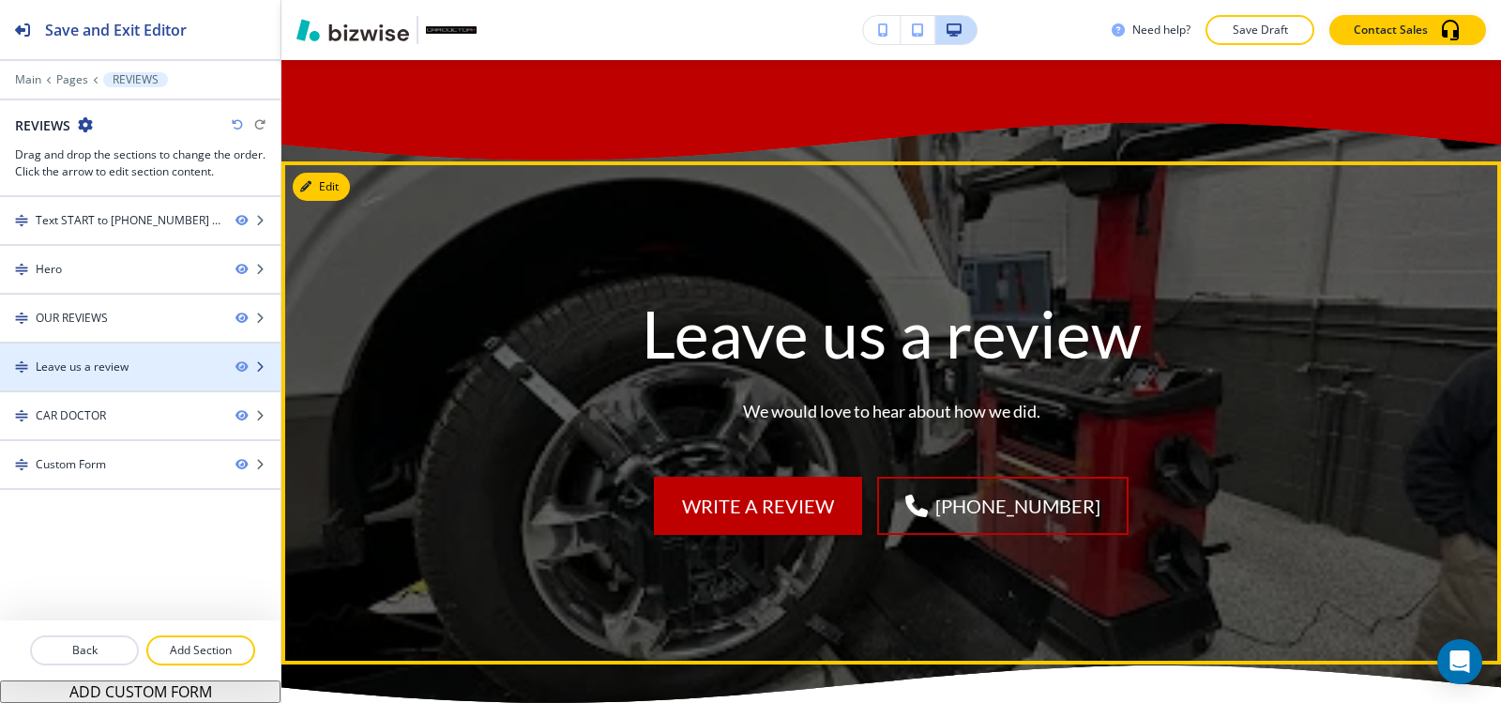
click at [81, 358] on div "Leave us a review" at bounding box center [82, 366] width 93 height 17
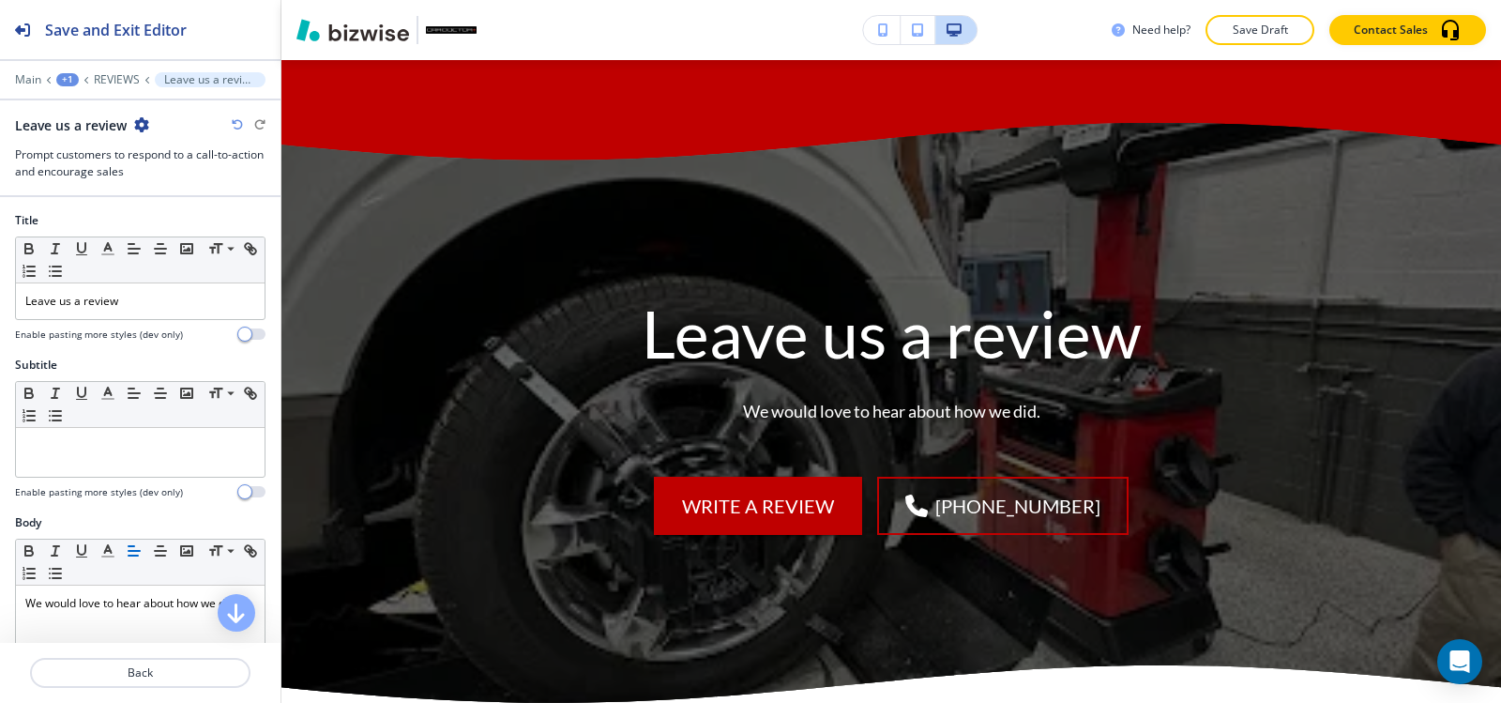
scroll to position [8221, 0]
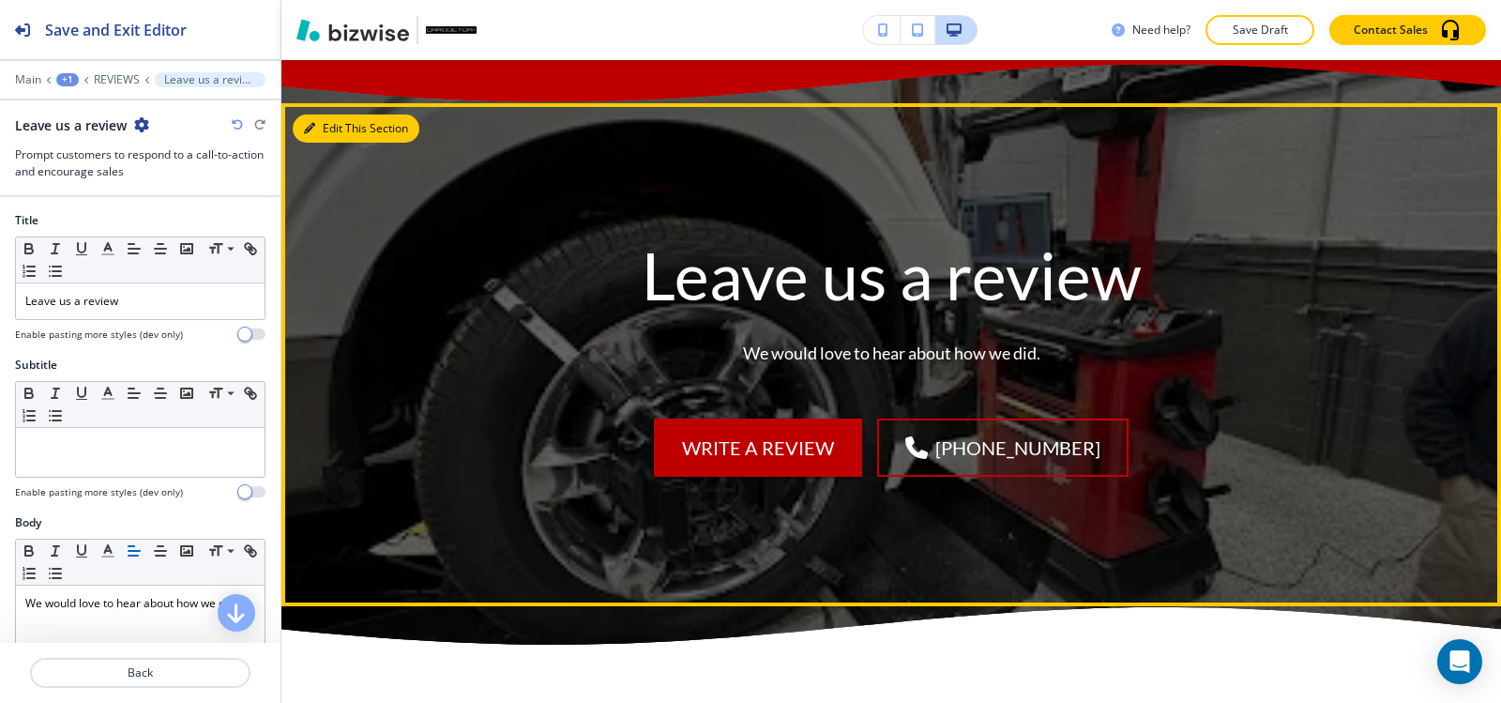
click at [320, 114] on button "Edit This Section" at bounding box center [356, 128] width 127 height 28
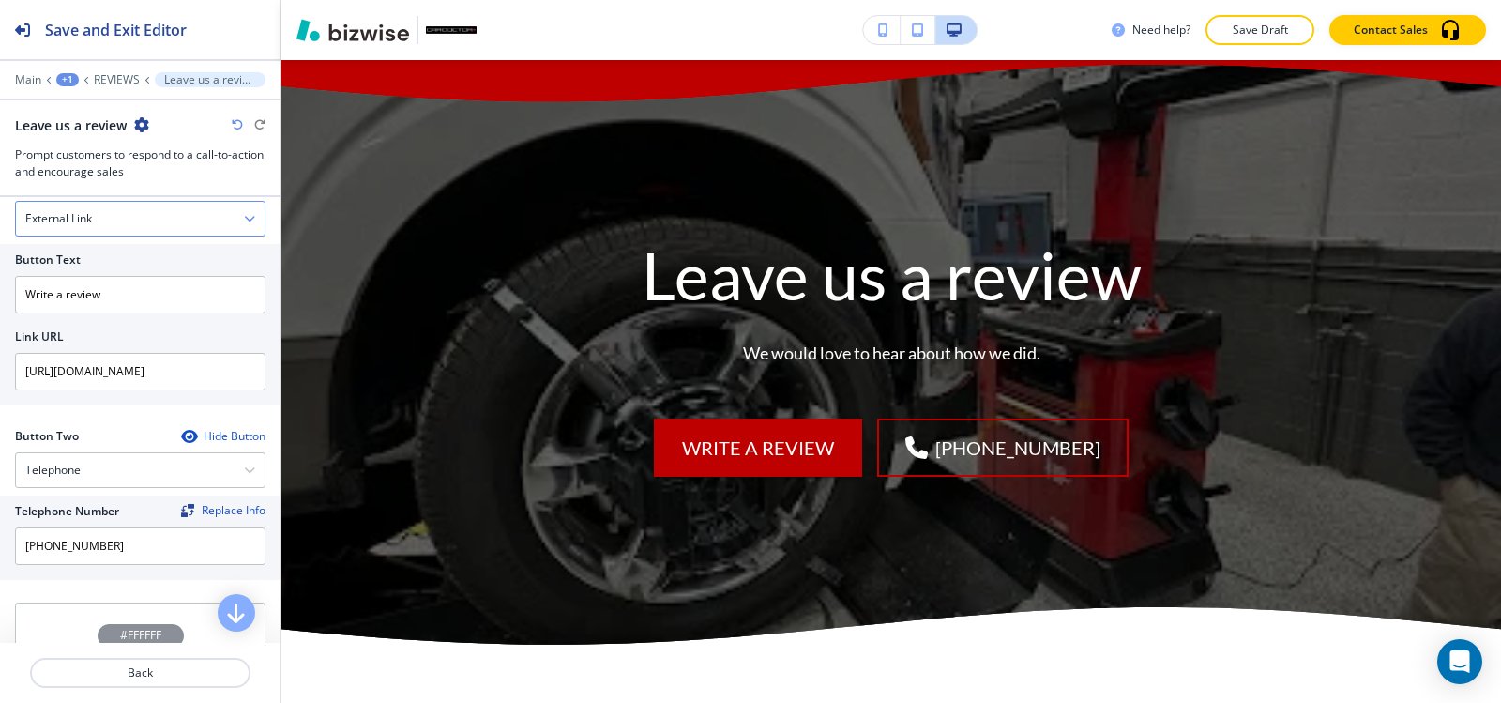
scroll to position [657, 0]
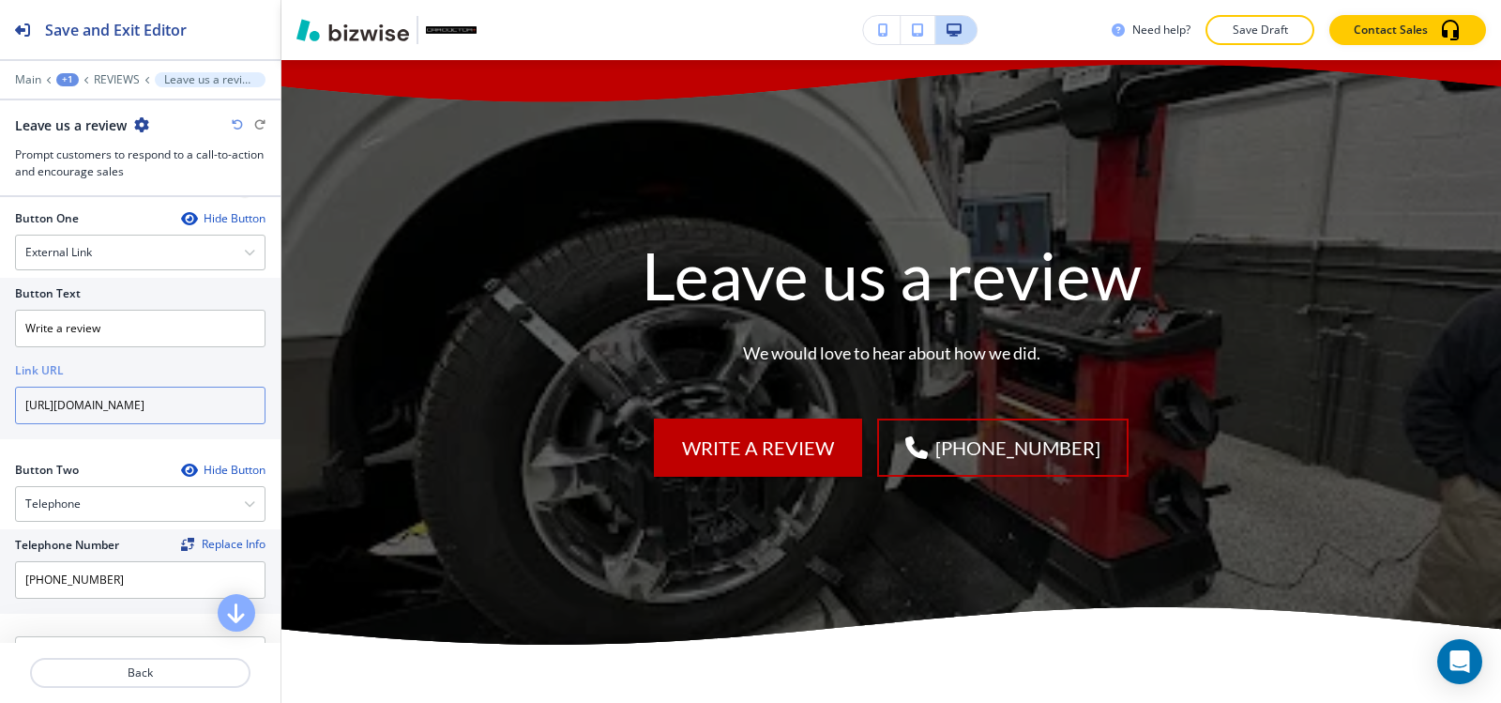
drag, startPoint x: 234, startPoint y: 403, endPoint x: 0, endPoint y: 404, distance: 233.6
click at [0, 404] on div "Button Text Write a review Link URL https://facebook.com/273023523181009" at bounding box center [140, 358] width 281 height 161
type input "9"
drag, startPoint x: 165, startPoint y: 412, endPoint x: 0, endPoint y: 403, distance: 165.4
click at [0, 403] on div "Button Text Write a review Link URL 9" at bounding box center [140, 358] width 281 height 161
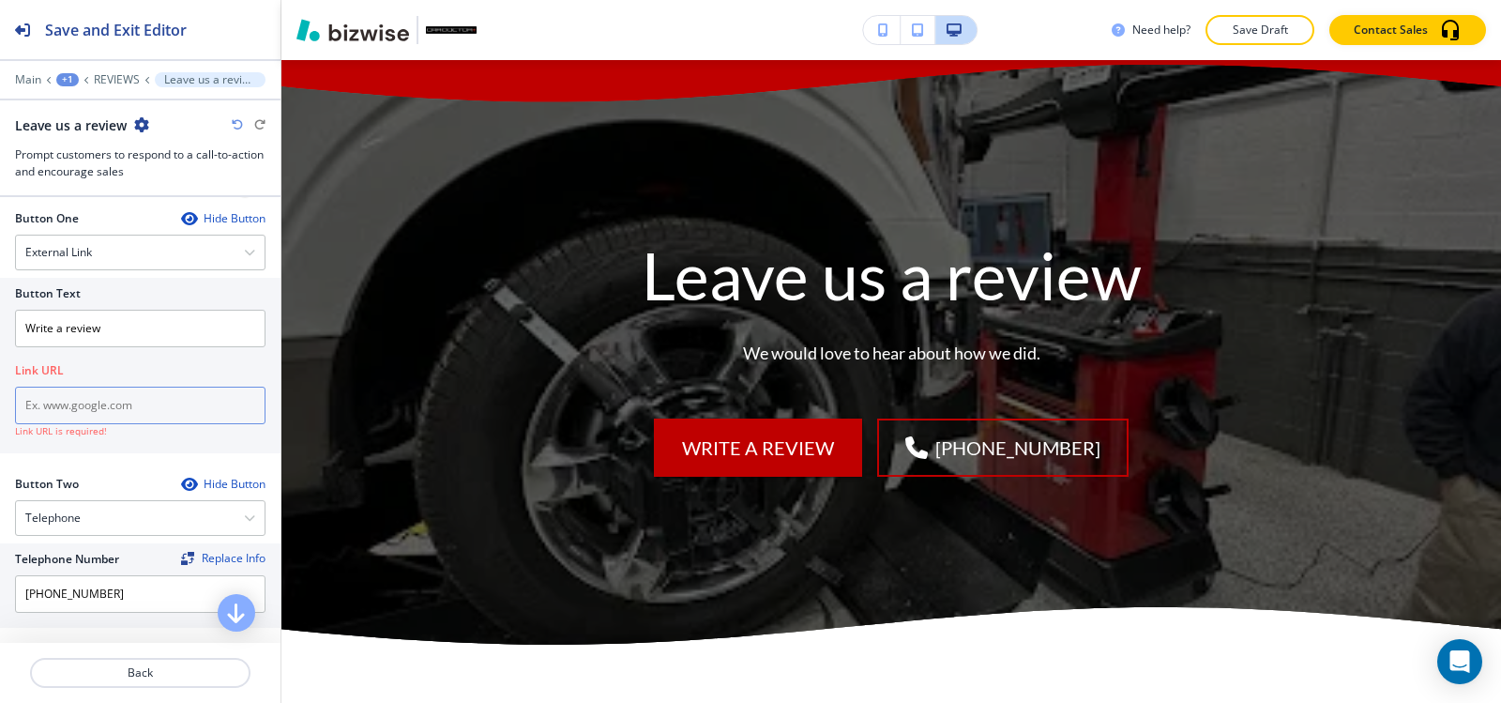
paste input "https://www.google.com/search?sca_esv=a1754dd2adcb8a92&rlz=1C1VDKB_enPH1082PH10…"
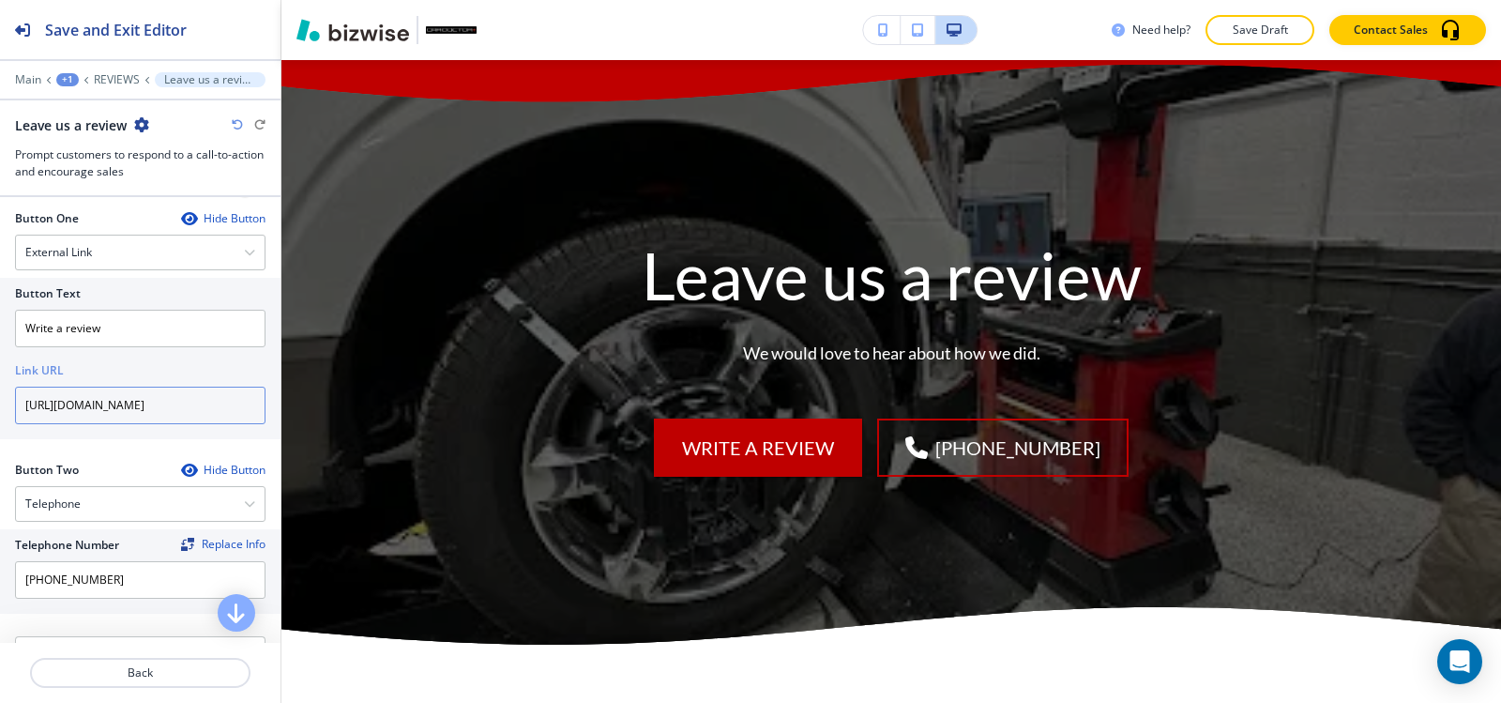
scroll to position [0, 2146]
type input "https://www.google.com/search?sca_esv=a1754dd2adcb8a92&rlz=1C1VDKB_enPH1082PH10…"
click at [1265, 41] on button "Save Draft" at bounding box center [1260, 30] width 109 height 30
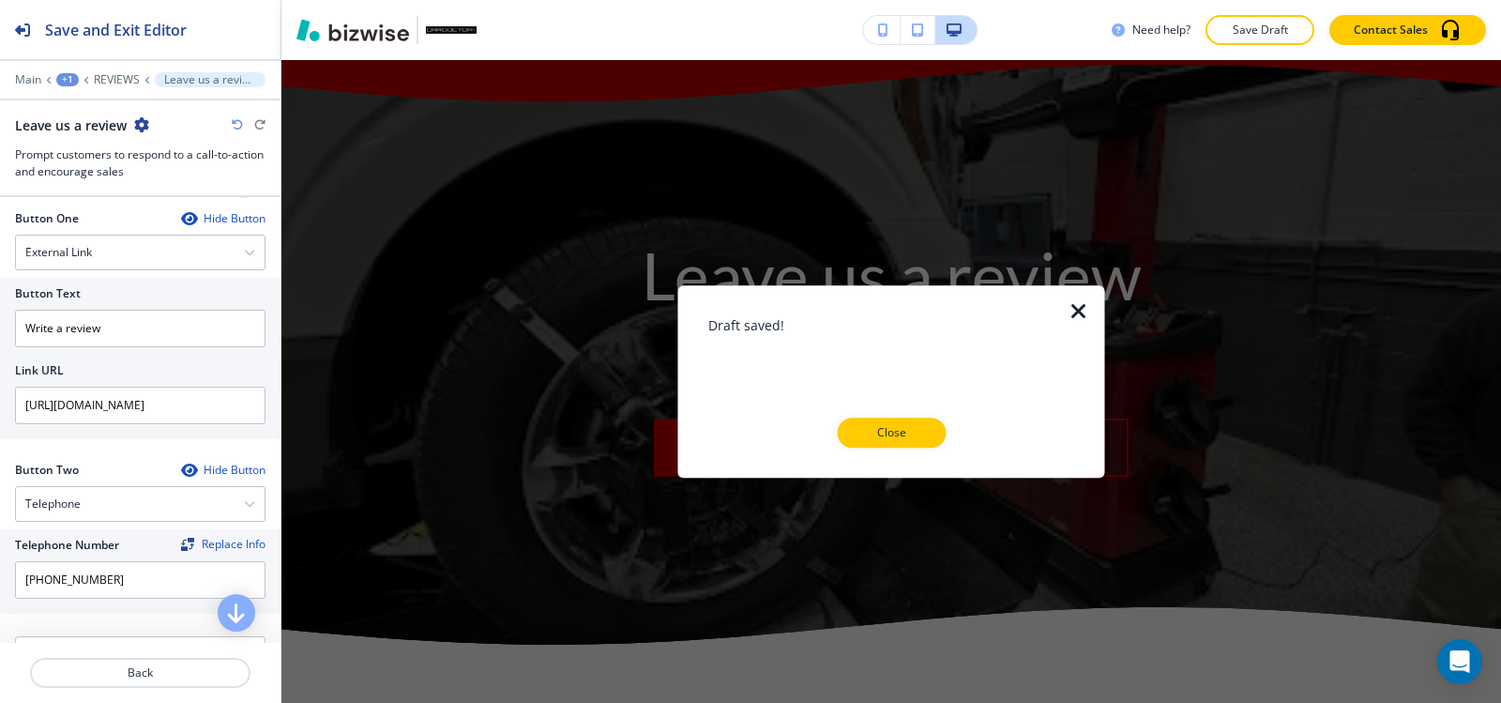
click at [1082, 315] on icon "button" at bounding box center [1079, 311] width 23 height 23
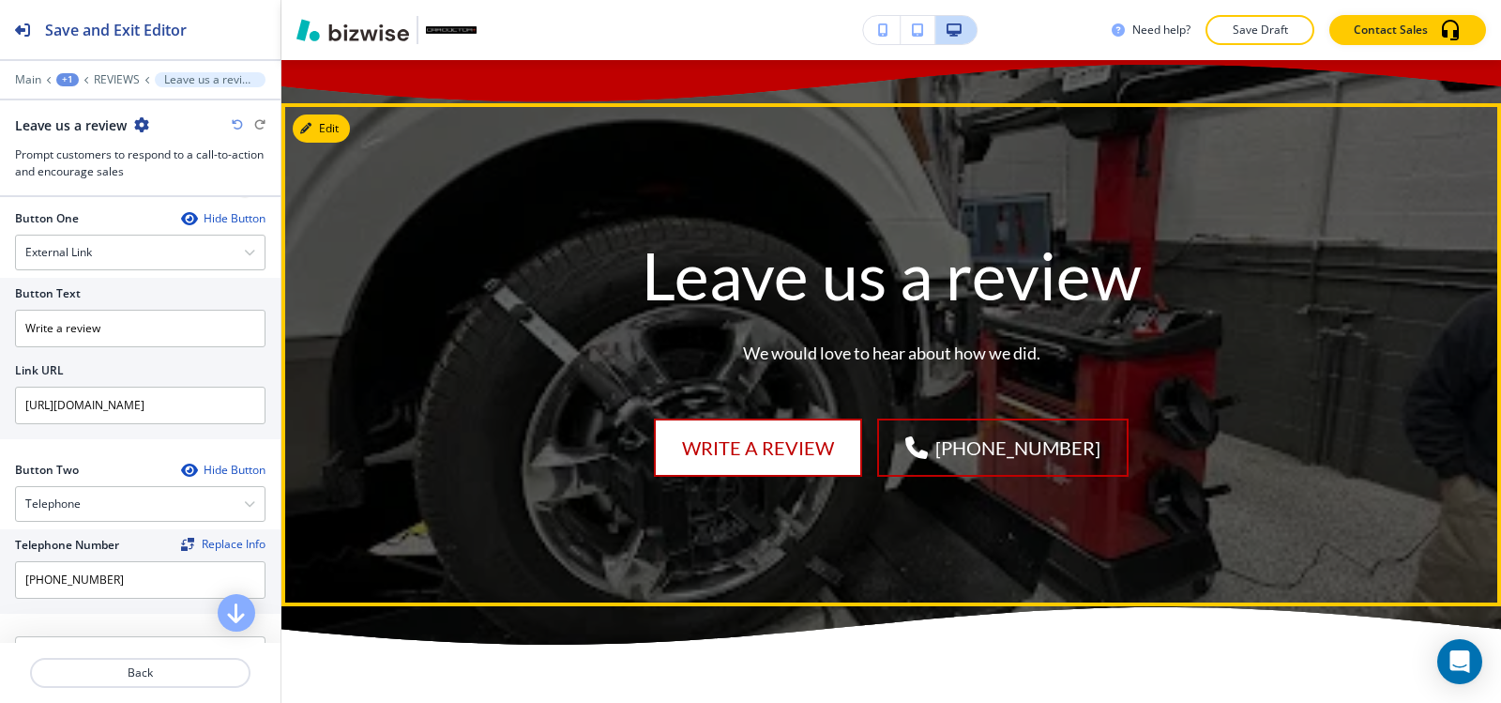
click at [687, 418] on link "Write a review" at bounding box center [758, 447] width 208 height 58
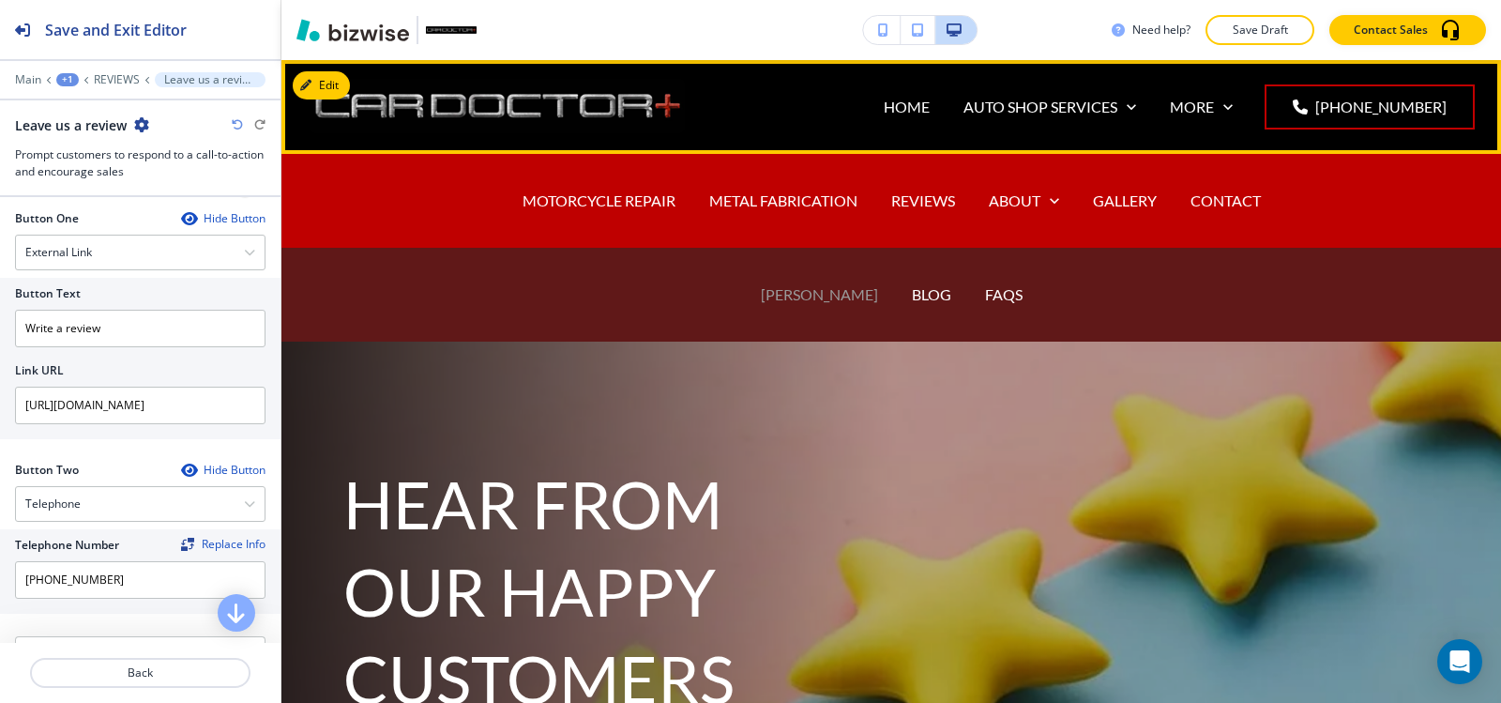
click at [799, 289] on p "BRIAN RILEY" at bounding box center [819, 294] width 117 height 22
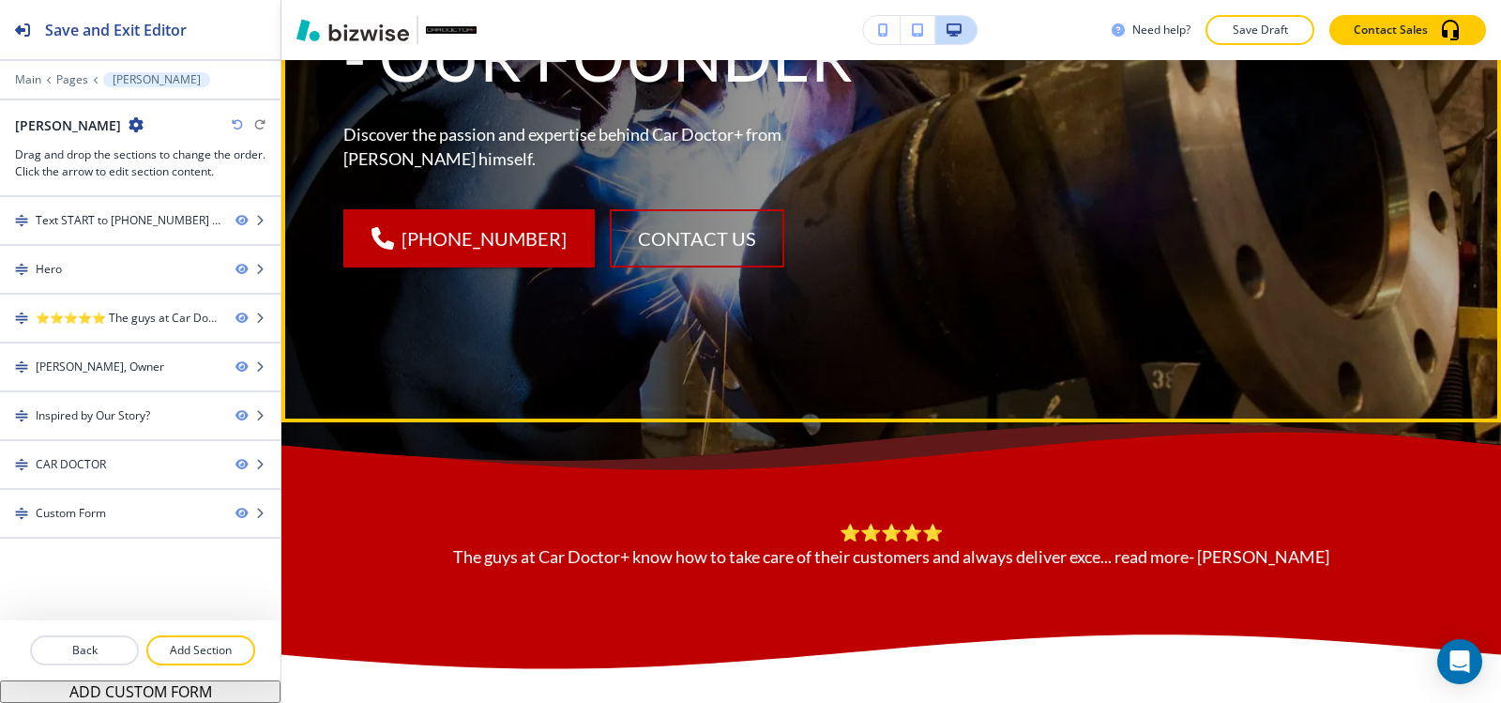
scroll to position [657, 0]
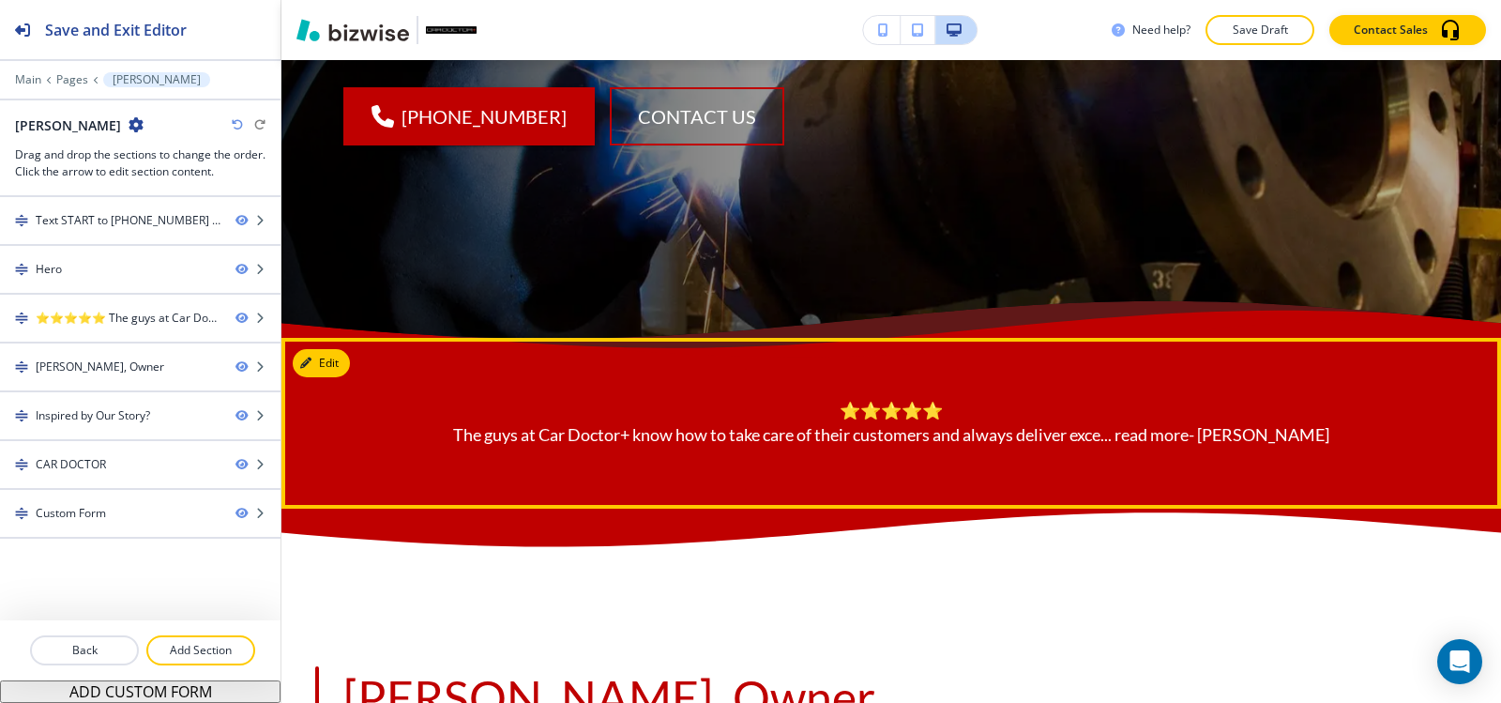
click at [1189, 442] on link "... read more" at bounding box center [1145, 434] width 88 height 21
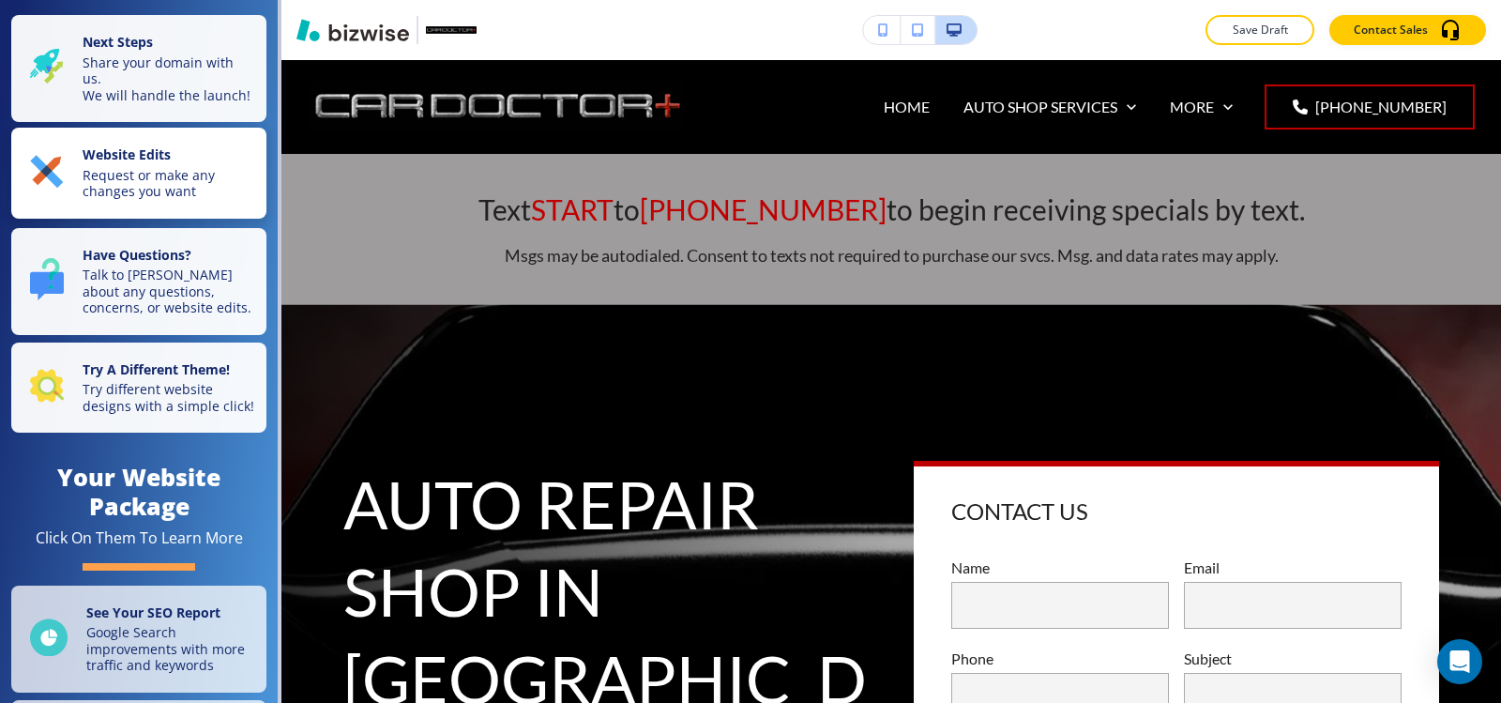
click at [152, 200] on p "Request or make any changes you want" at bounding box center [169, 183] width 173 height 33
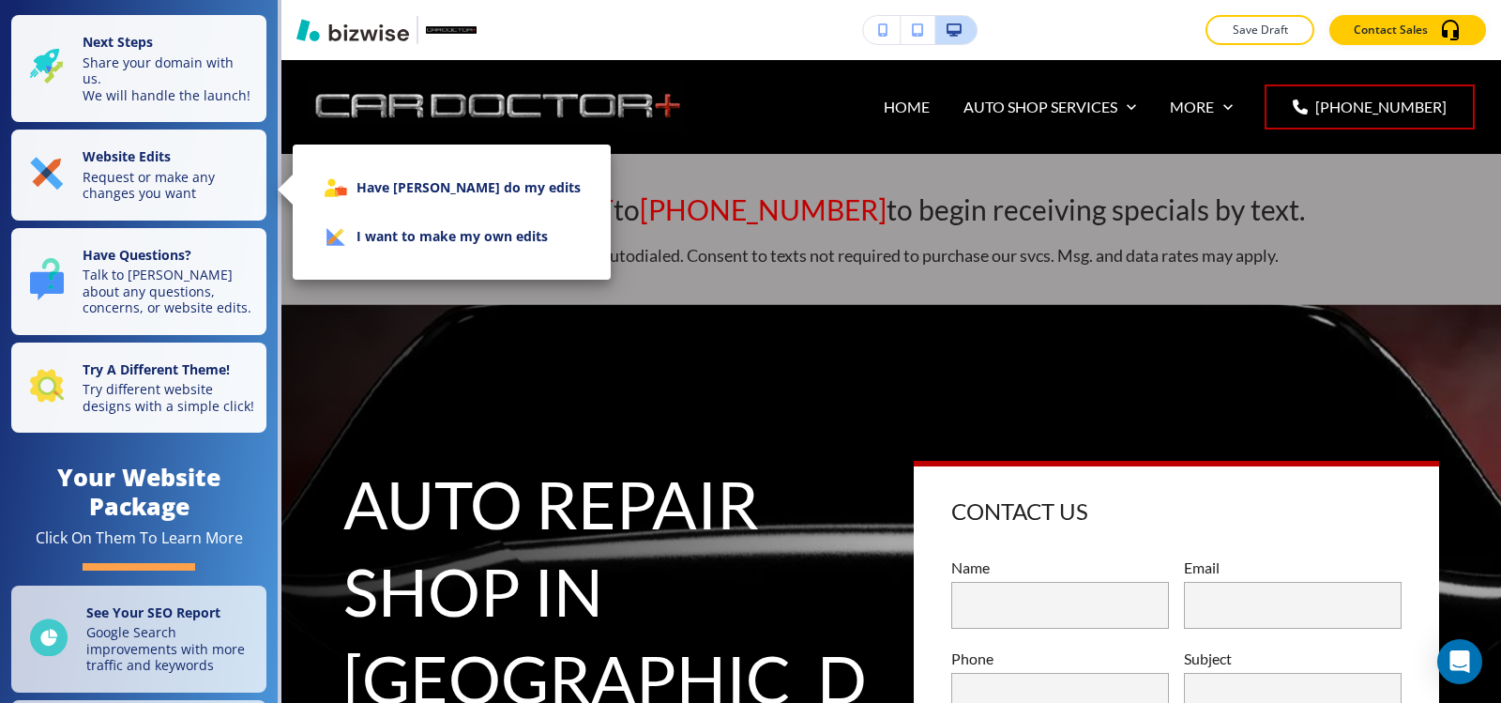
click at [508, 241] on li "I want to make my own edits" at bounding box center [452, 236] width 288 height 49
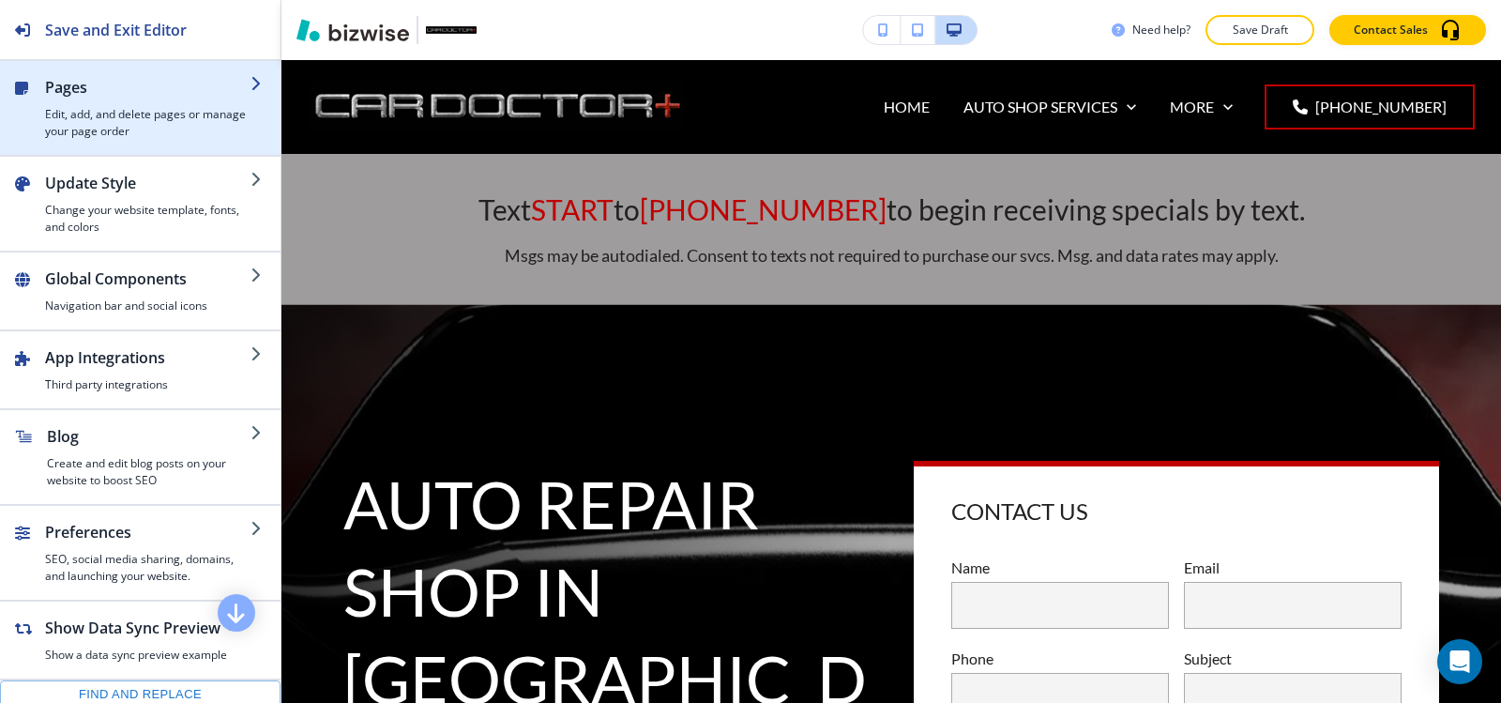
click at [122, 121] on h4 "Edit, add, and delete pages or manage your page order" at bounding box center [147, 123] width 205 height 34
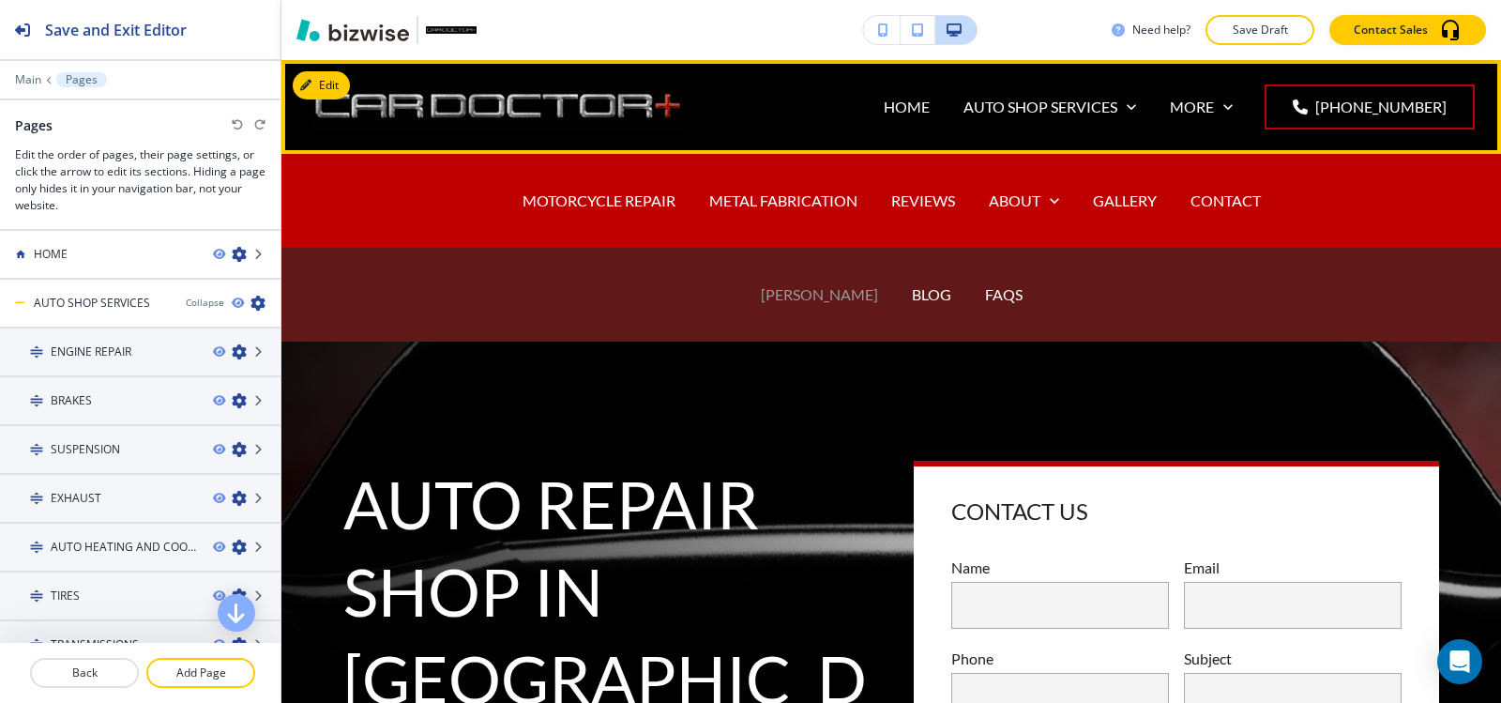
click at [828, 294] on p "BRIAN RILEY" at bounding box center [819, 294] width 117 height 22
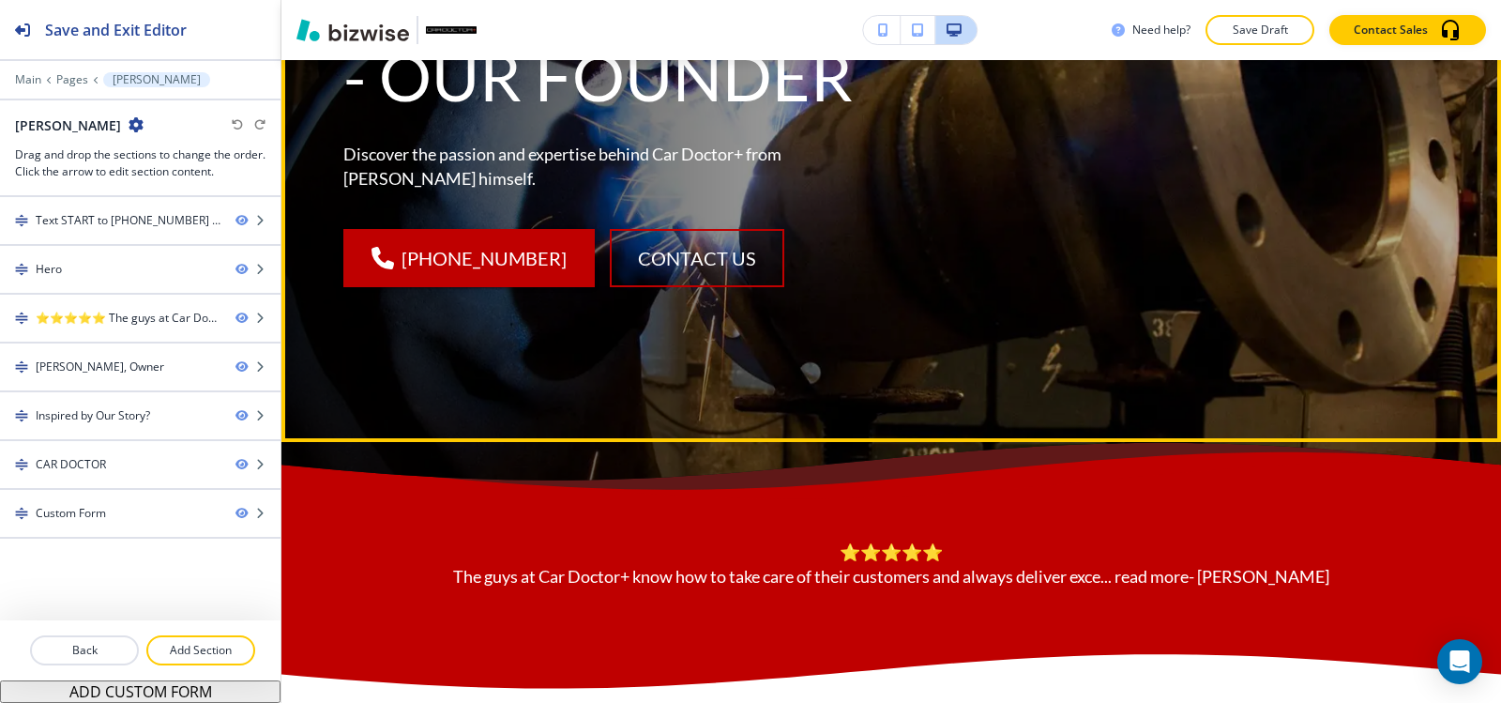
scroll to position [657, 0]
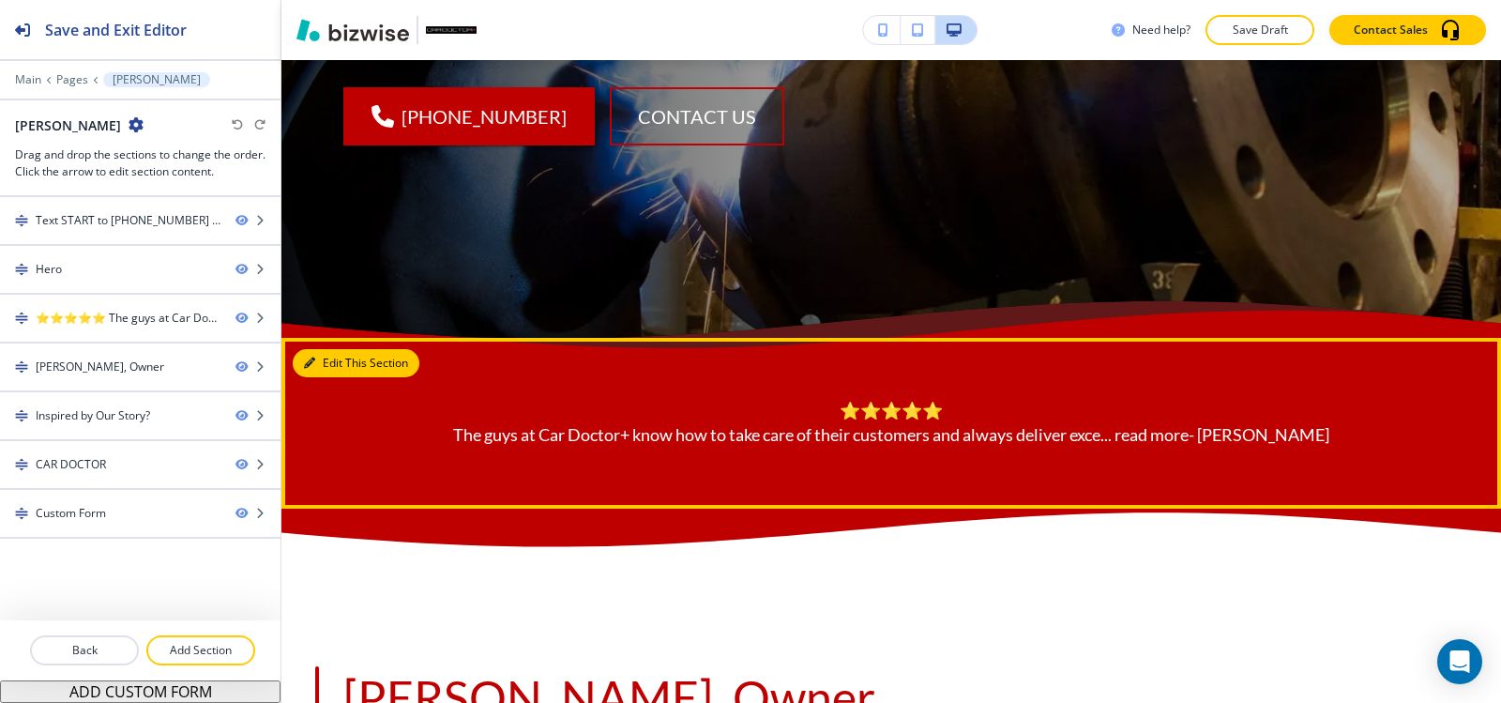
click at [337, 368] on button "Edit This Section" at bounding box center [356, 363] width 127 height 28
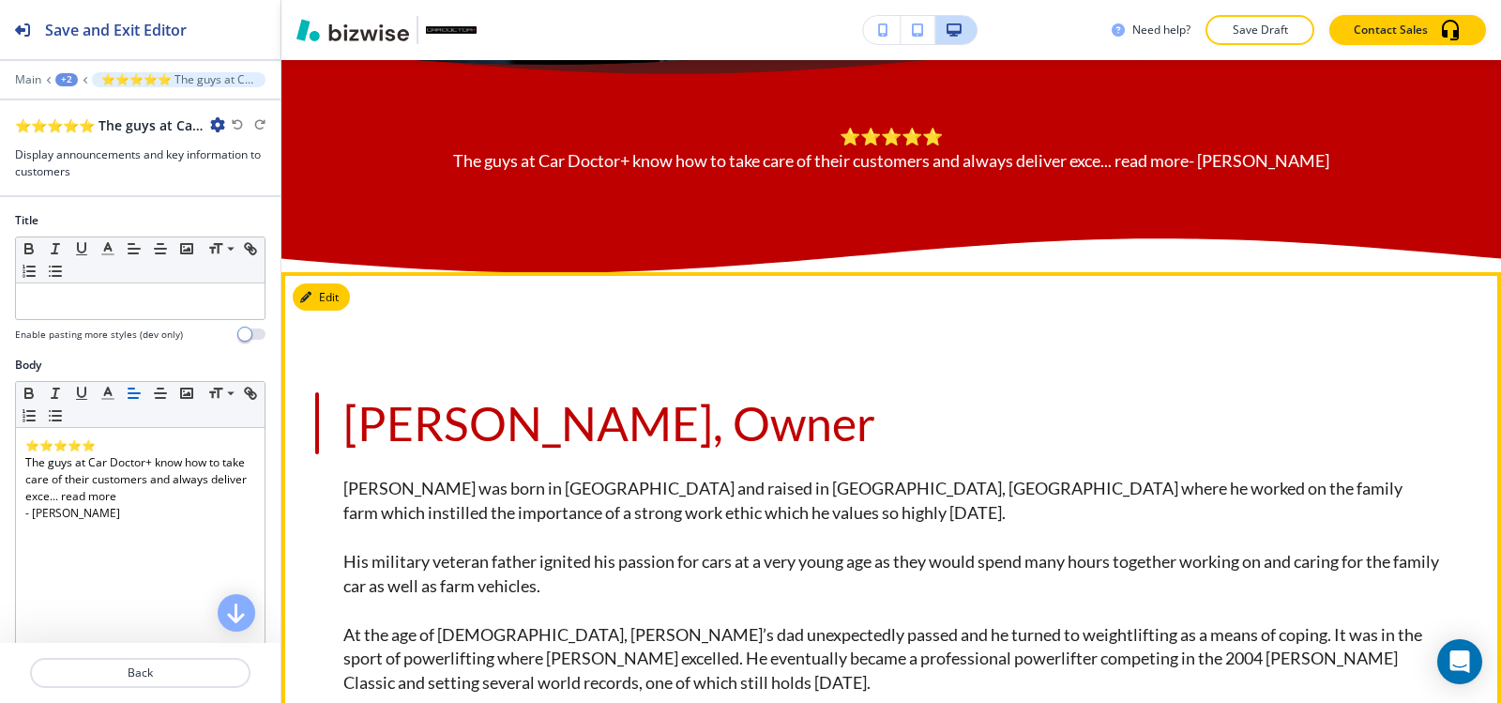
scroll to position [935, 0]
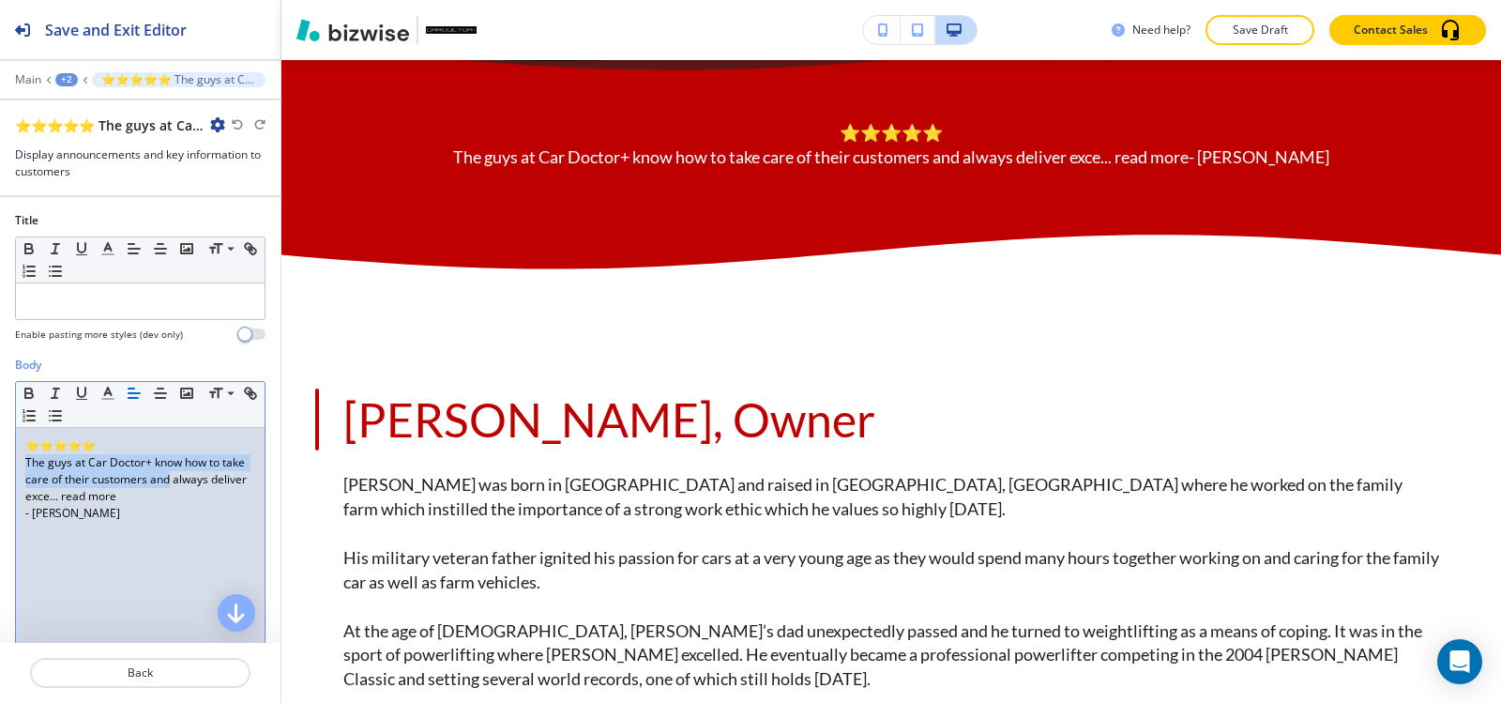
drag, startPoint x: 193, startPoint y: 487, endPoint x: 4, endPoint y: 465, distance: 190.8
click at [4, 465] on div "Body Small Normal Large Huge ⭐⭐⭐⭐⭐ The guys at Car Doctor+ know how to take car…" at bounding box center [140, 533] width 281 height 353
click at [192, 493] on p "The guys at Car Doctor+ know how to take care of their customers and always del…" at bounding box center [140, 479] width 230 height 51
drag, startPoint x: 177, startPoint y: 499, endPoint x: 25, endPoint y: 468, distance: 155.1
click at [25, 468] on p "The guys at Car Doctor+ know how to take care of their customers and always del…" at bounding box center [140, 479] width 230 height 51
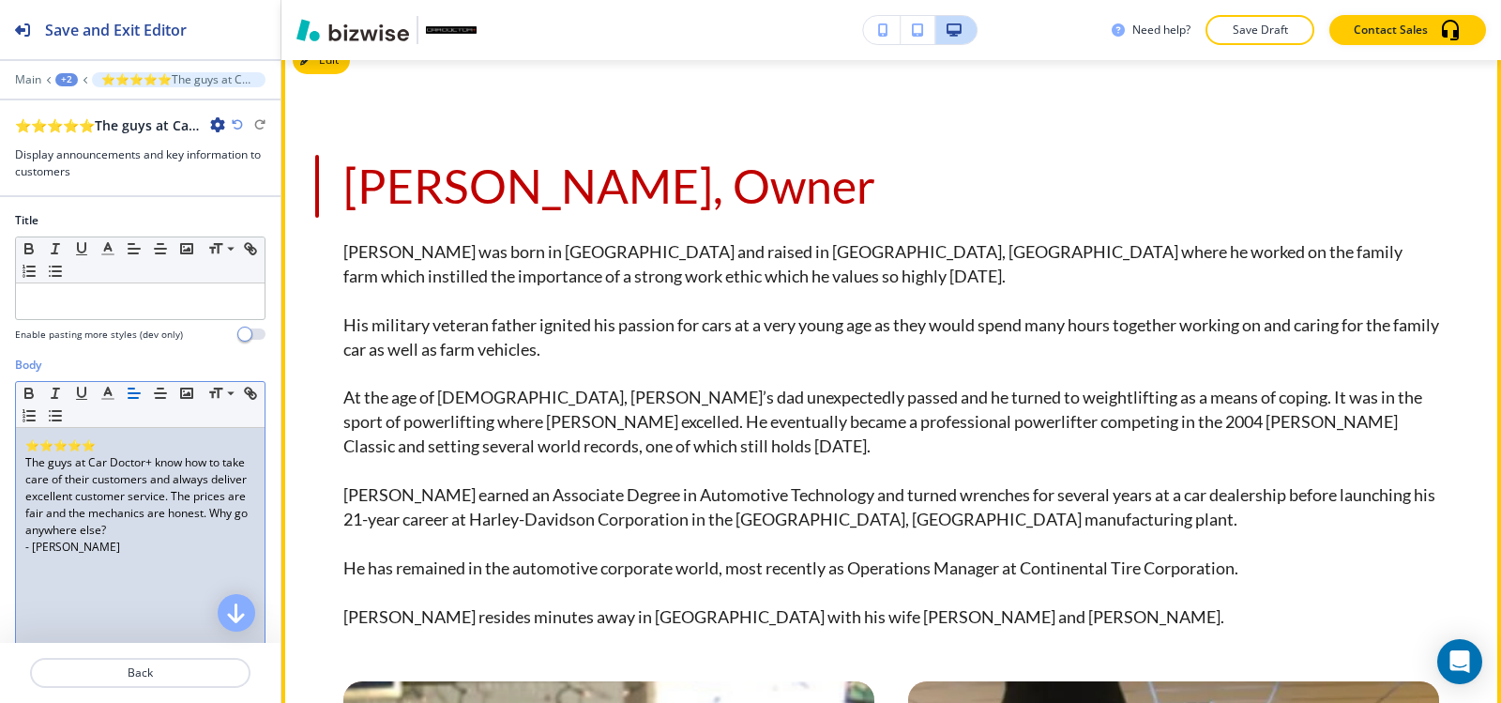
scroll to position [1028, 0]
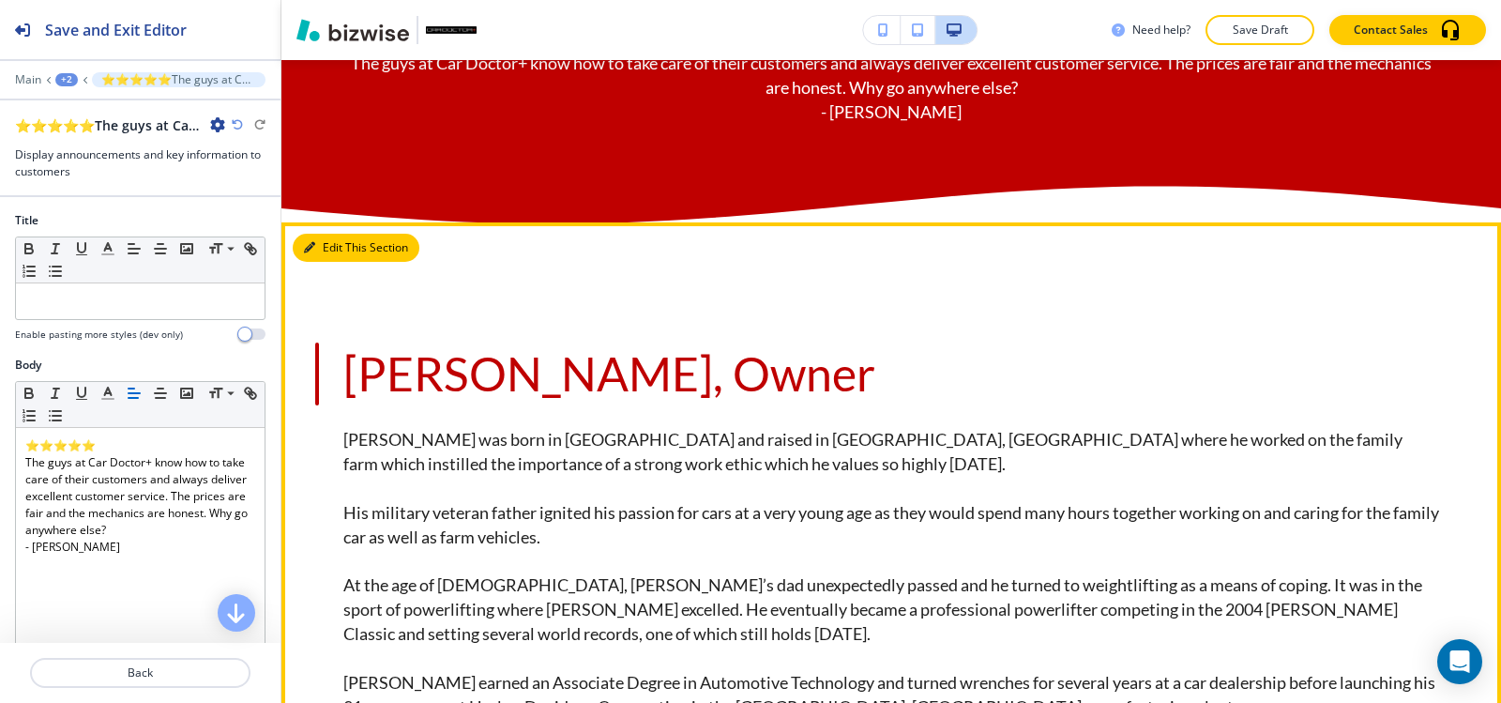
click at [323, 239] on button "Edit This Section" at bounding box center [356, 248] width 127 height 28
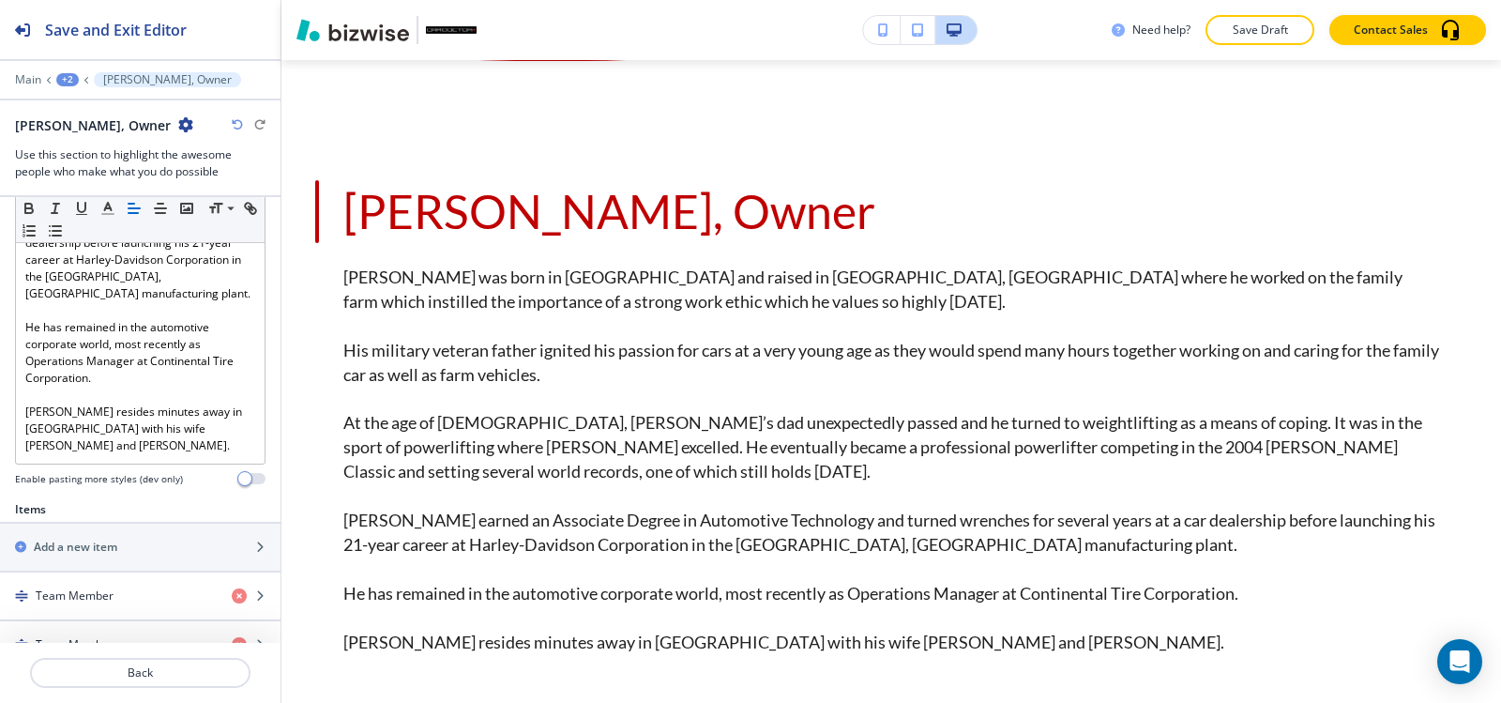
scroll to position [1014, 0]
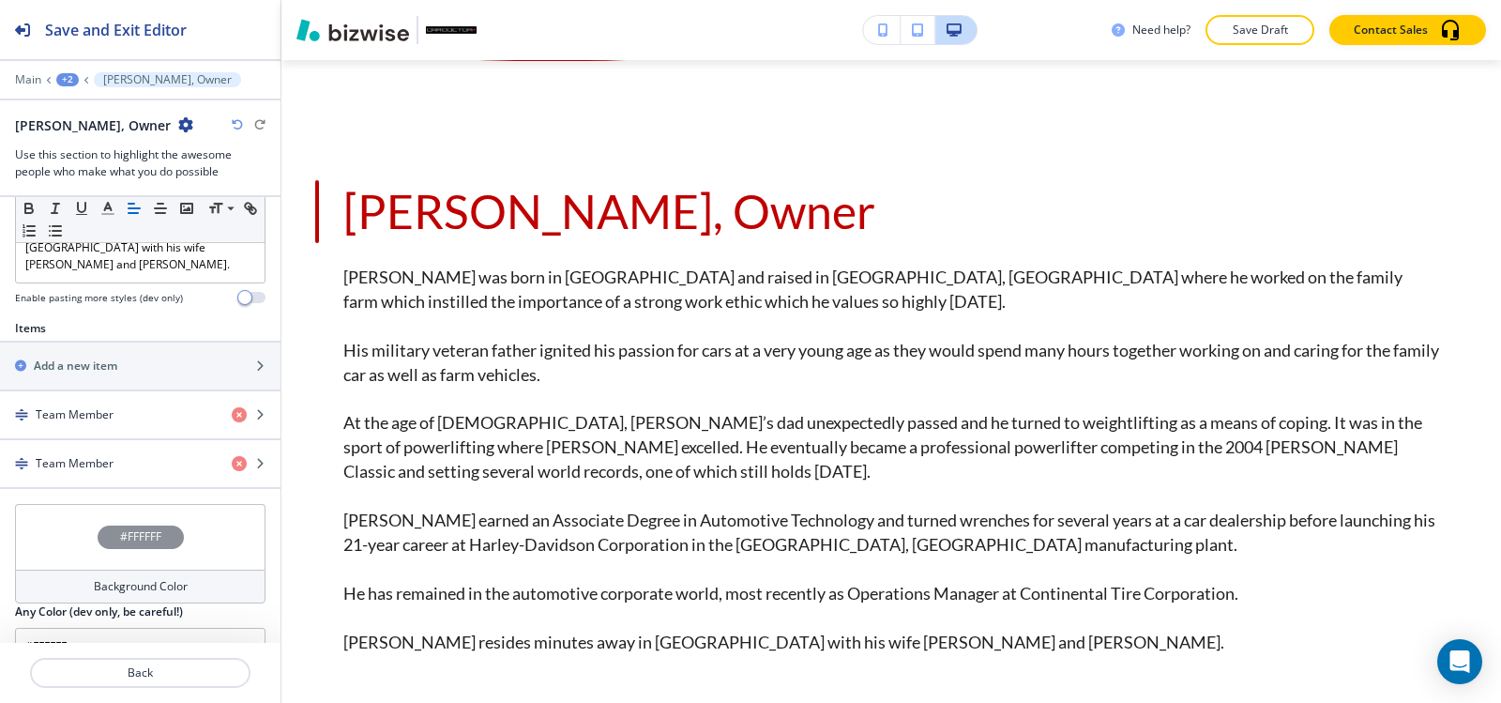
click at [99, 680] on button "SWITCH TO ABOUT" at bounding box center [73, 695] width 147 height 30
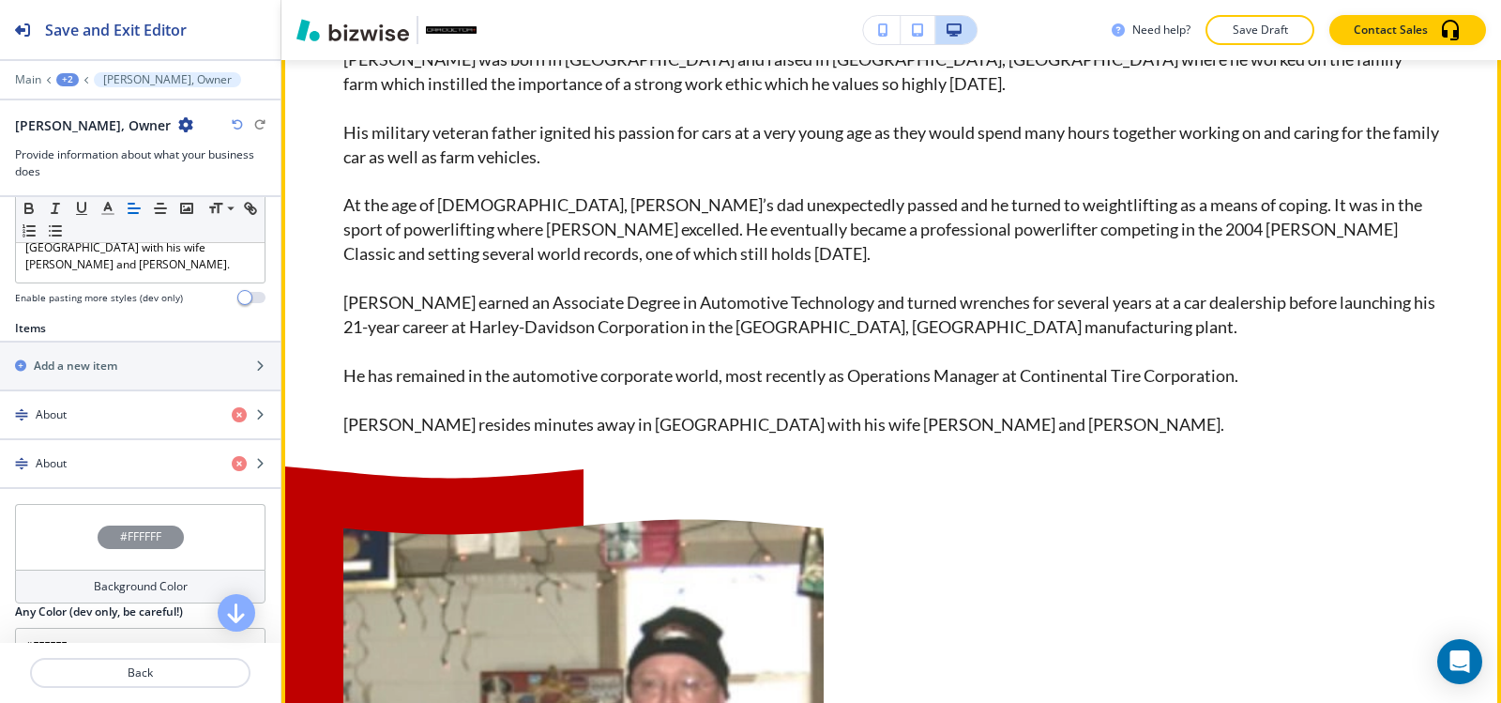
scroll to position [1284, 0]
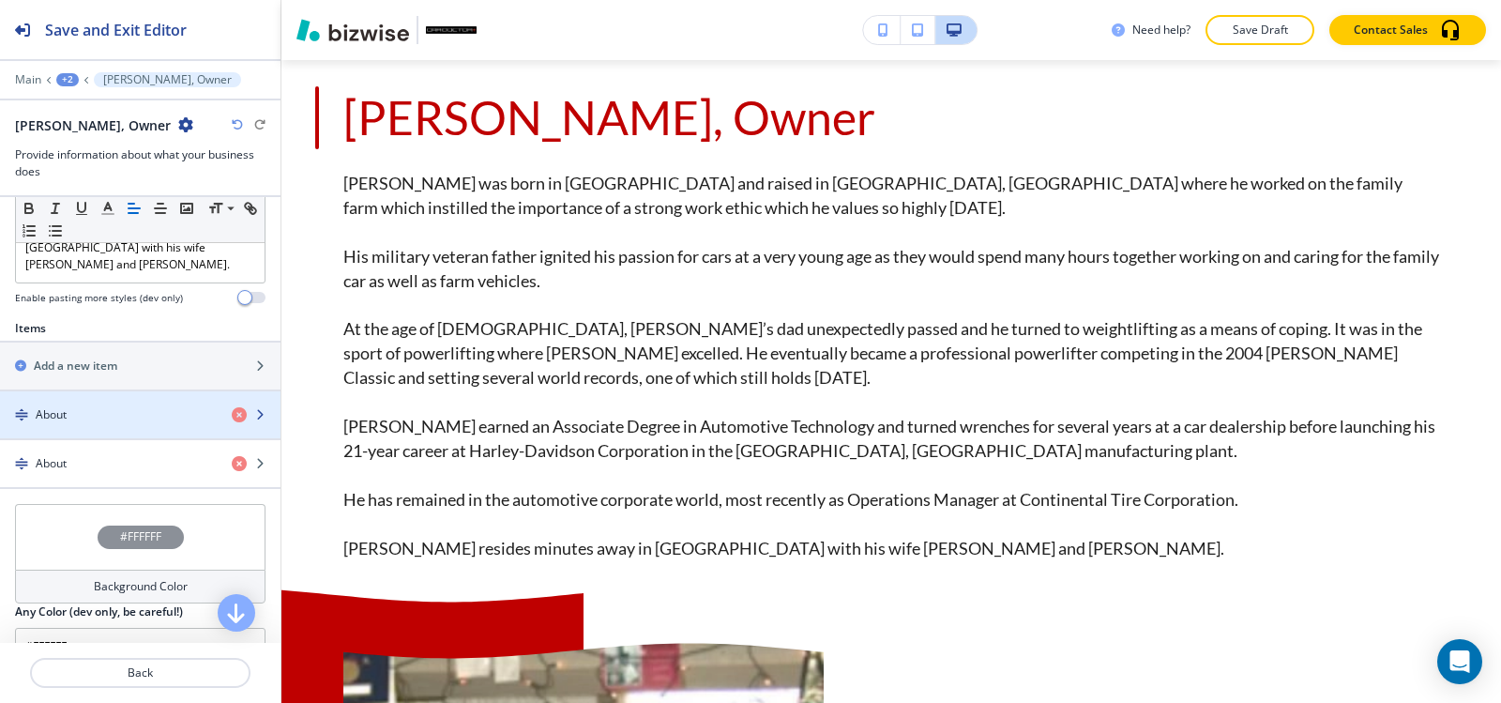
click at [104, 391] on div "button" at bounding box center [140, 398] width 281 height 15
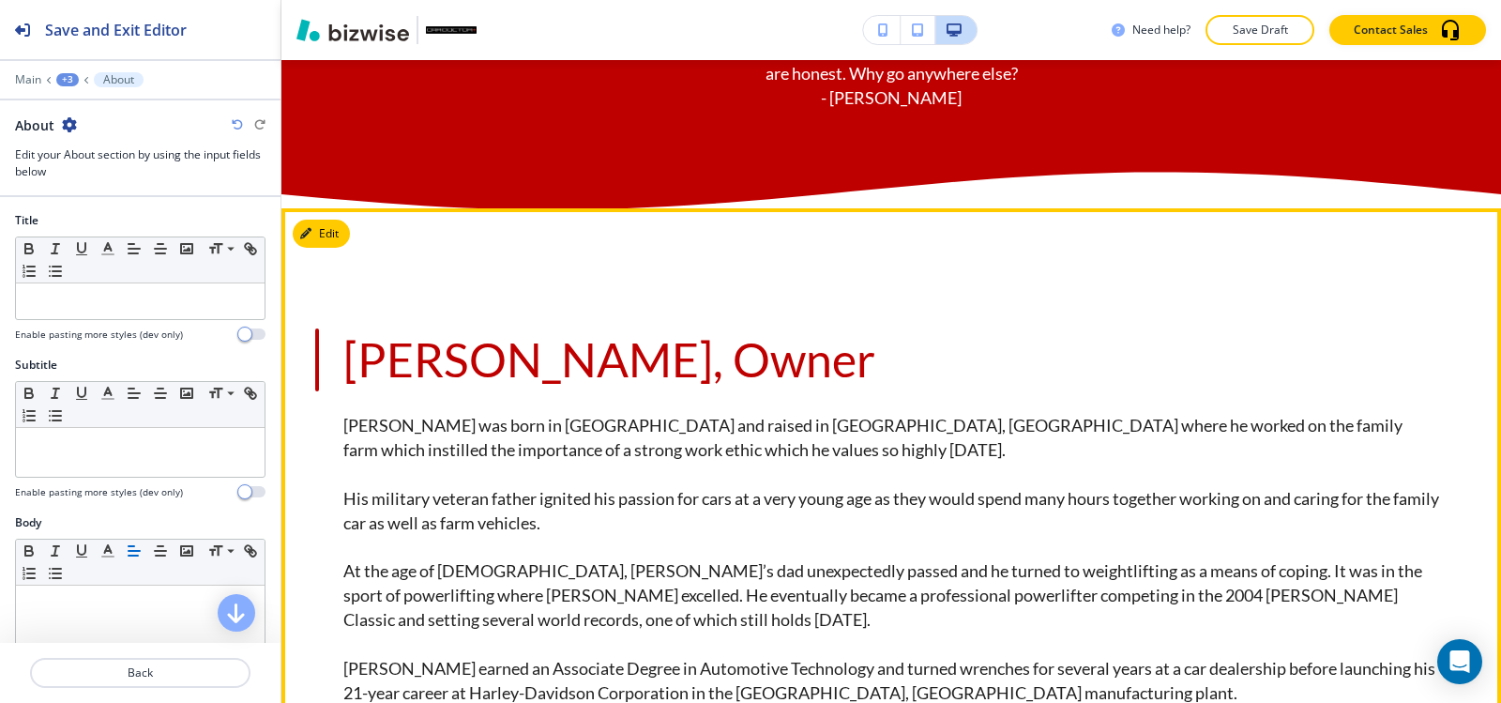
scroll to position [1026, 0]
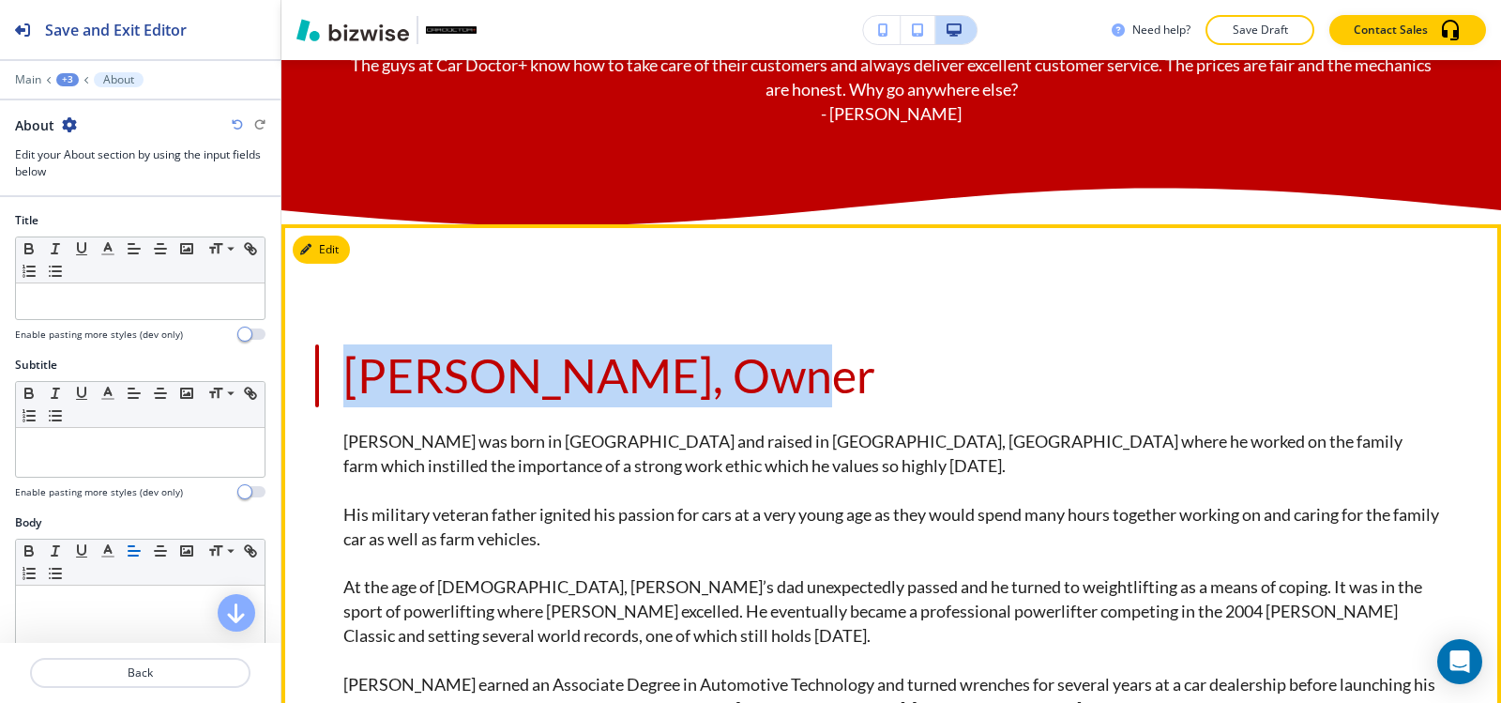
drag, startPoint x: 718, startPoint y: 384, endPoint x: 327, endPoint y: 355, distance: 391.4
copy span "Brian Riley, Owner"
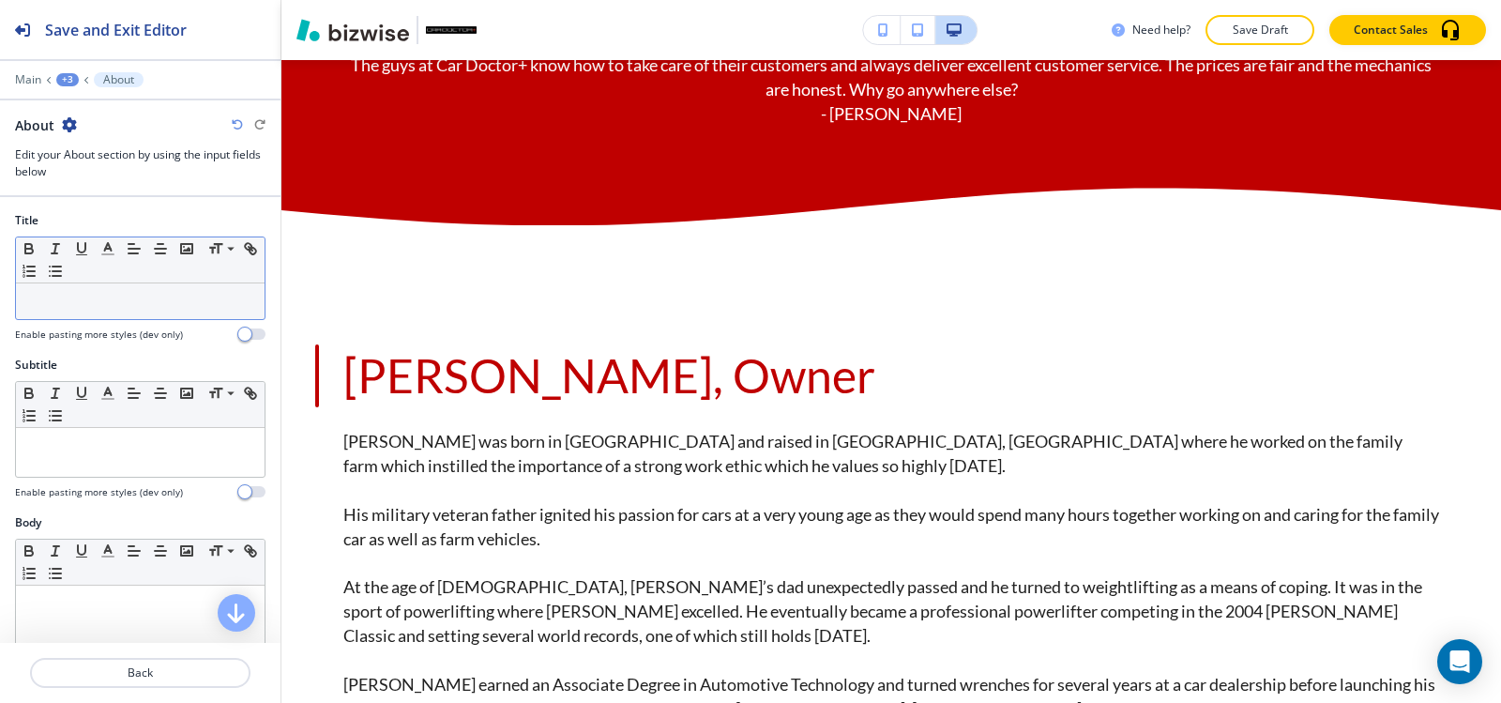
click at [133, 308] on p at bounding box center [140, 301] width 230 height 17
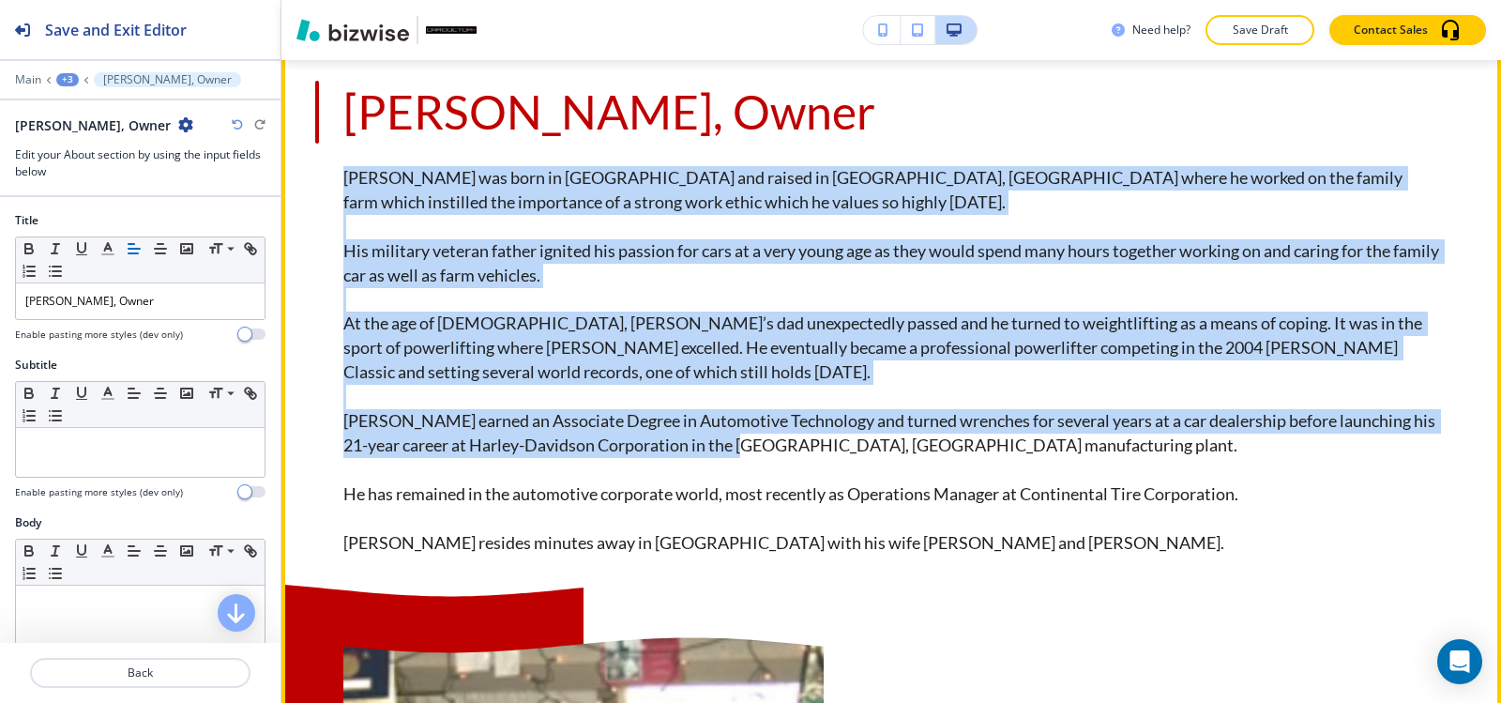
scroll to position [1308, 0]
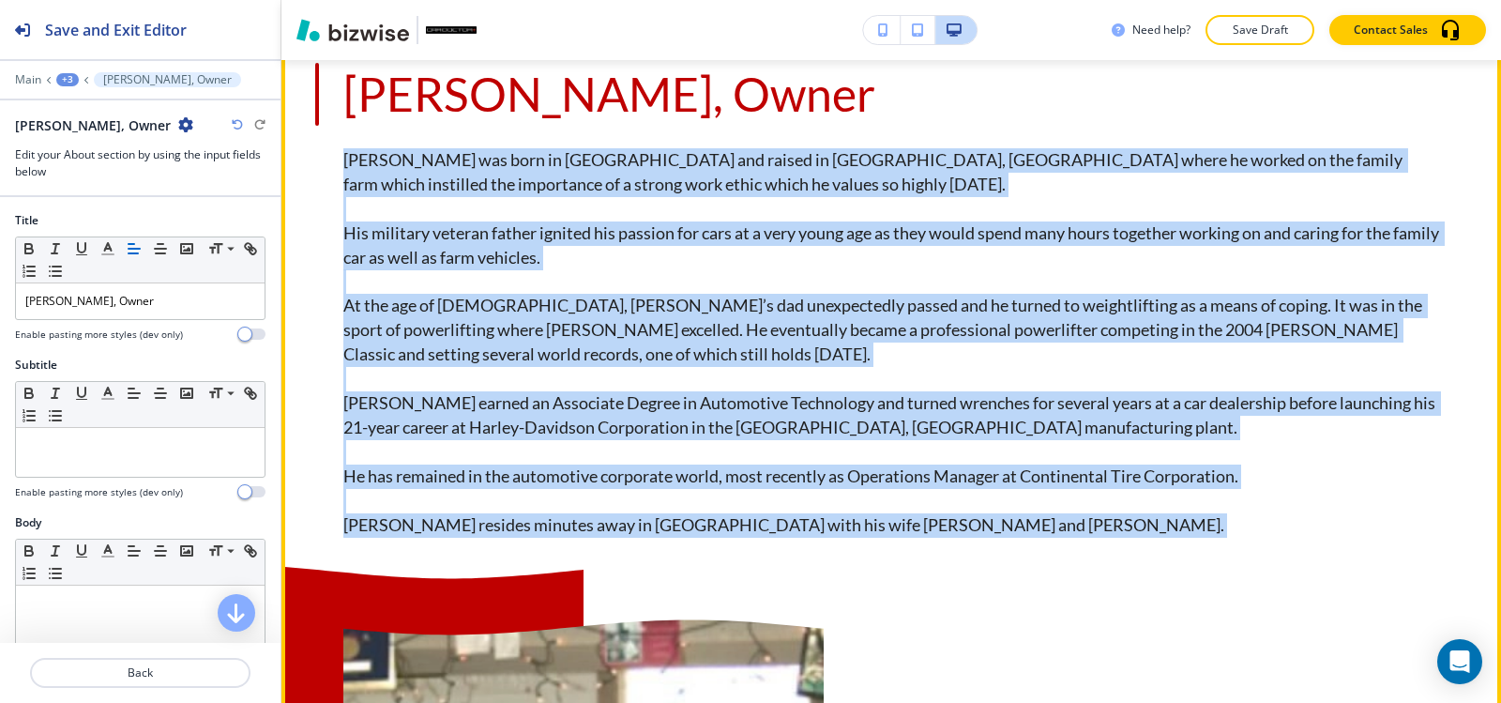
drag, startPoint x: 330, startPoint y: 345, endPoint x: 1090, endPoint y: 530, distance: 782.1
copy div "Brian was born in Gettysburg and raised in Littlestown, PA where he worked on t…"
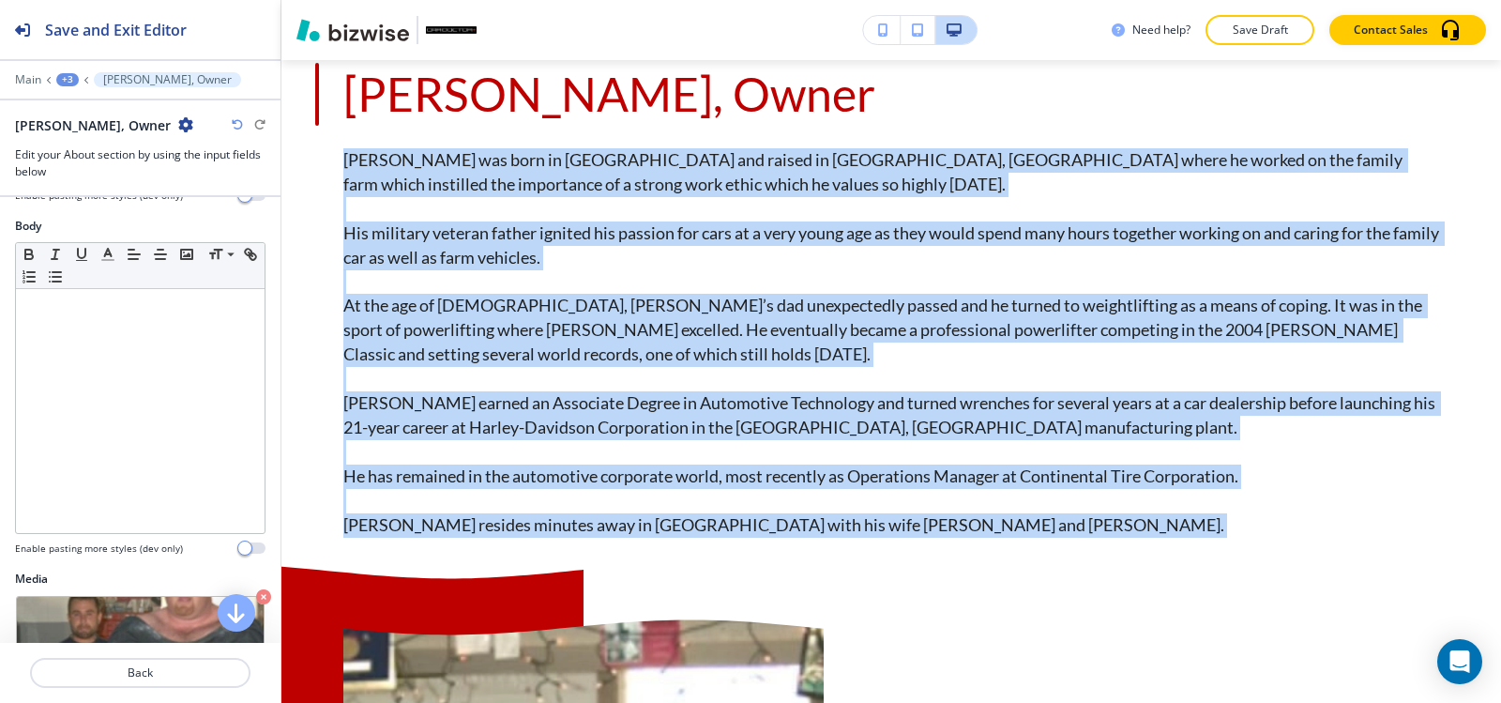
scroll to position [375, 0]
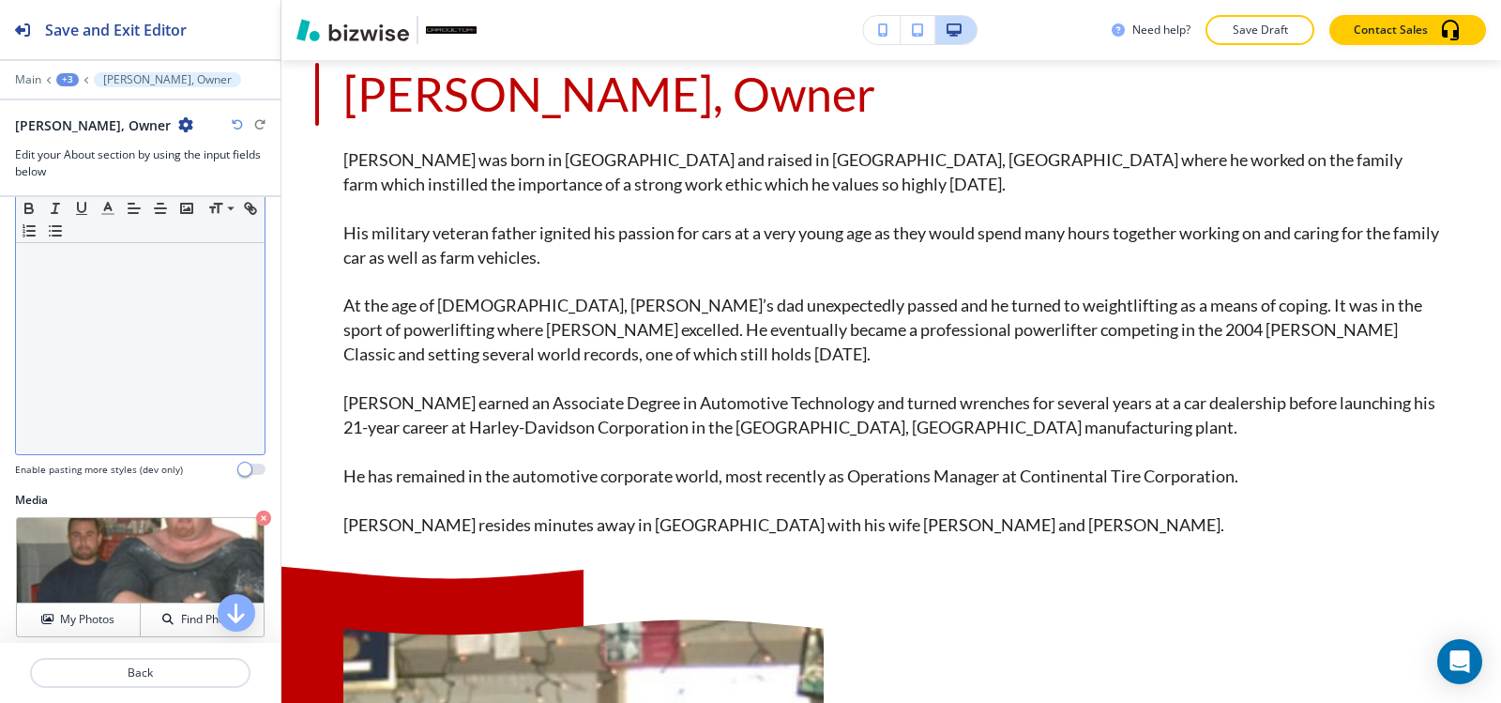
click at [106, 374] on div at bounding box center [140, 332] width 249 height 244
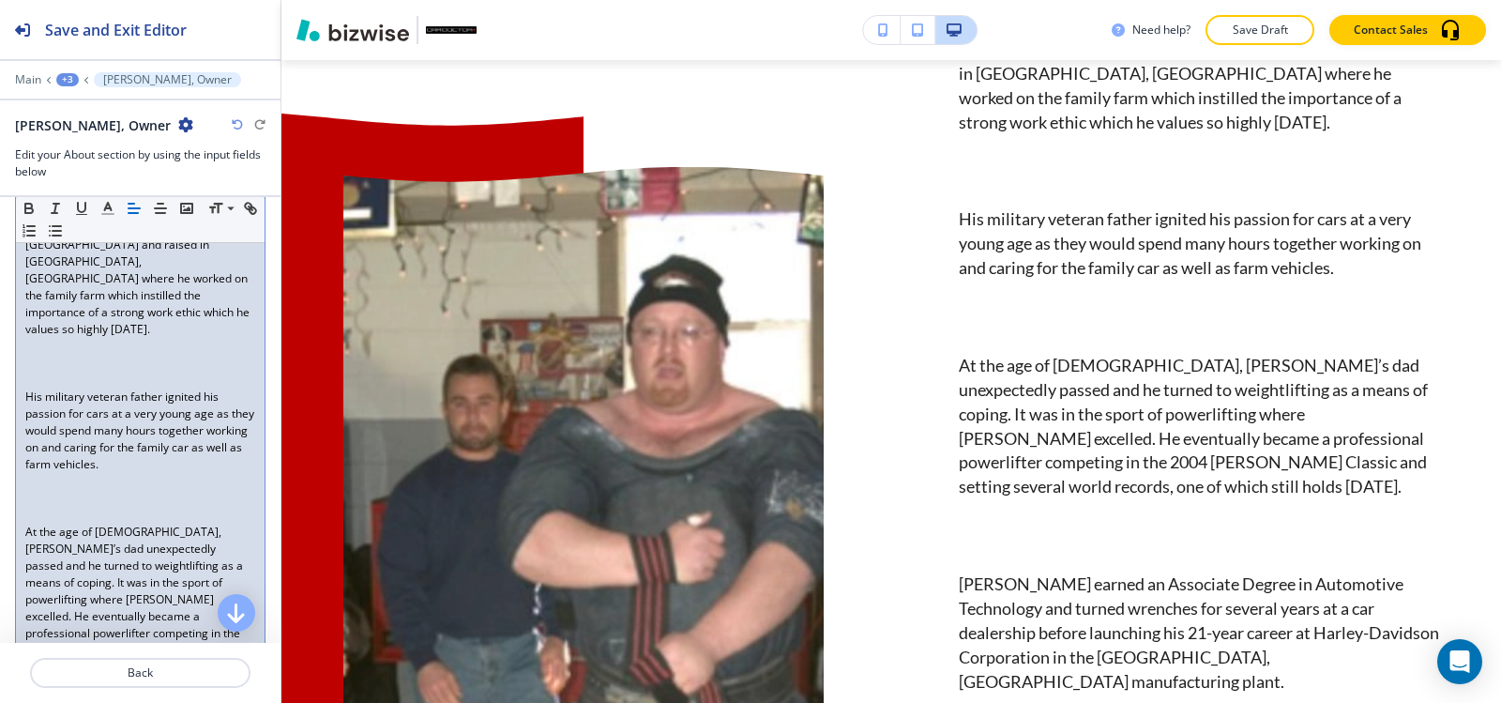
click at [25, 388] on p "His military veteran father ignited his passion for cars at a very young age as…" at bounding box center [140, 430] width 230 height 84
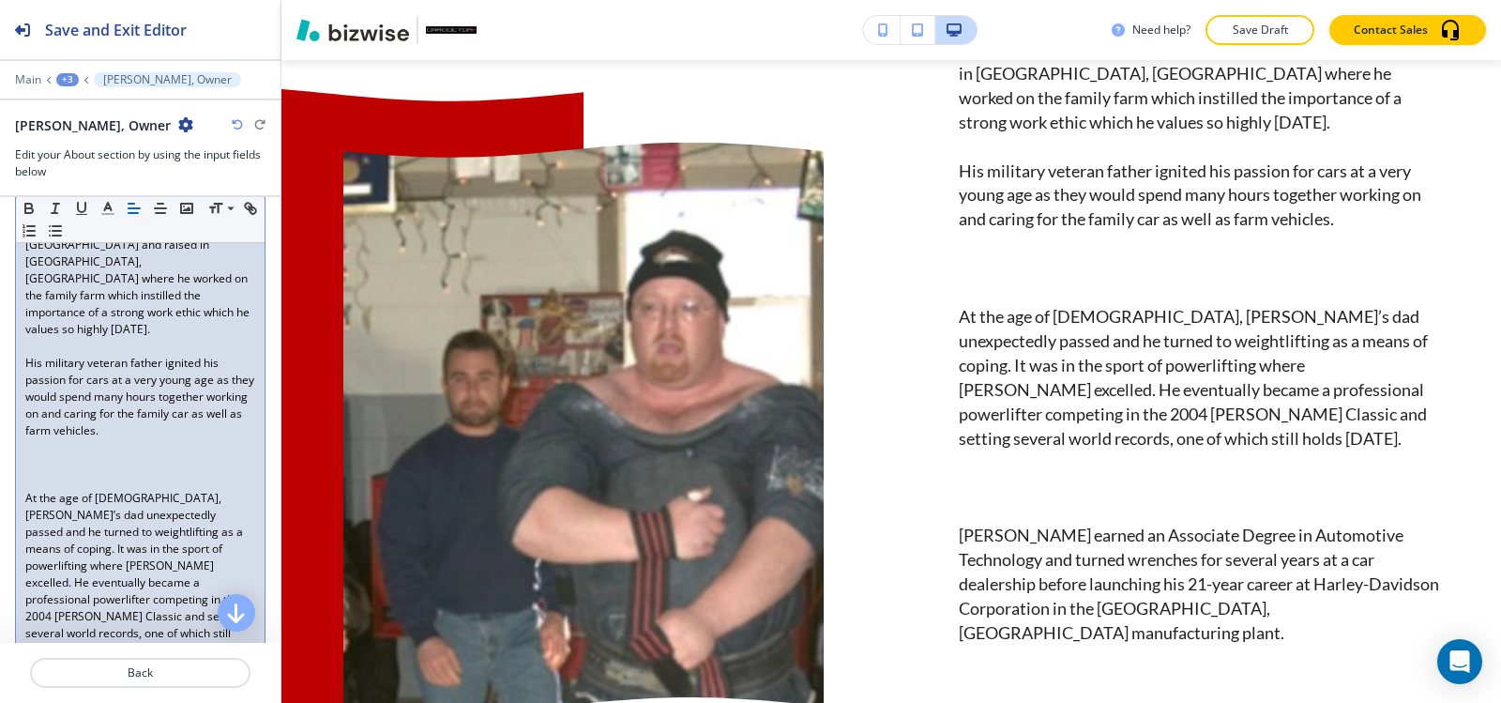
click at [24, 464] on div "Brian was born in Gettysburg and raised in Littlestown, PA where he worked on t…" at bounding box center [140, 658] width 249 height 897
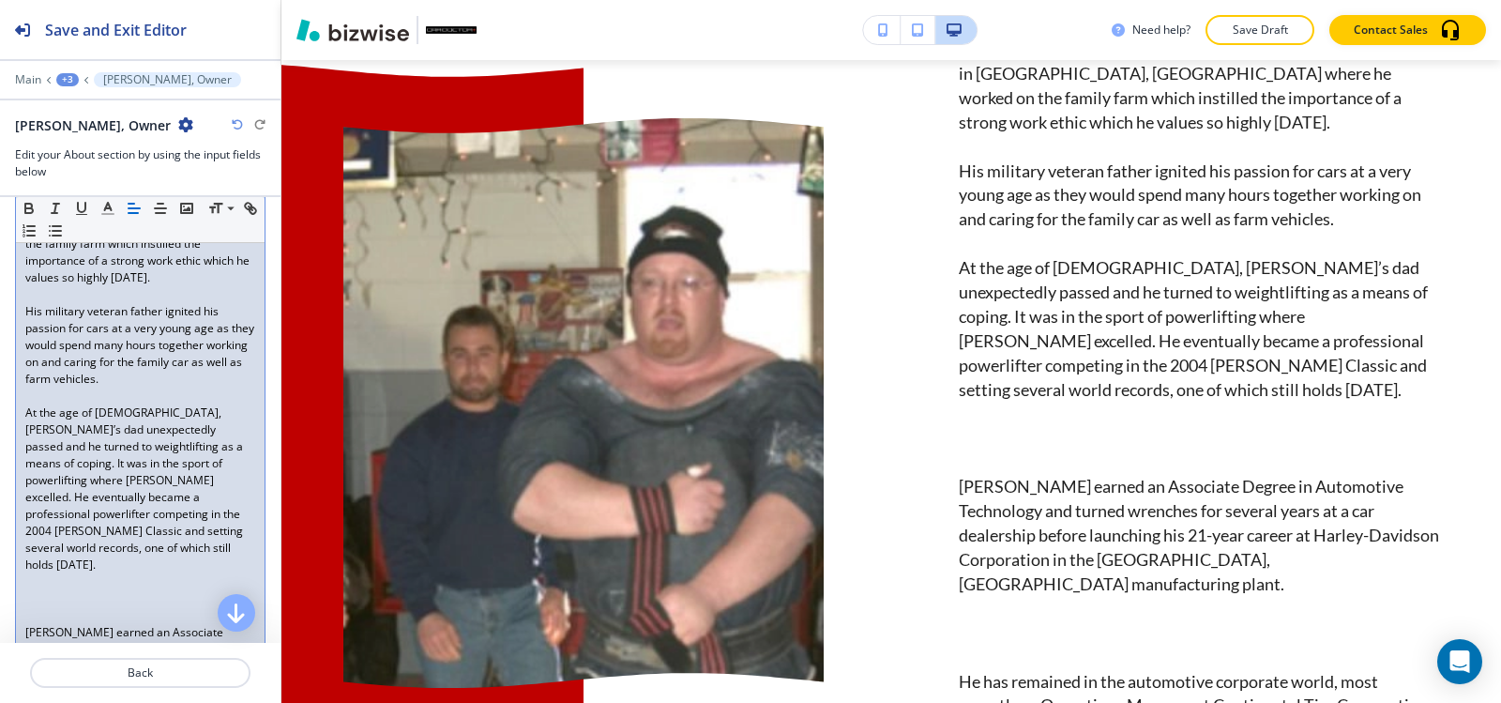
scroll to position [469, 0]
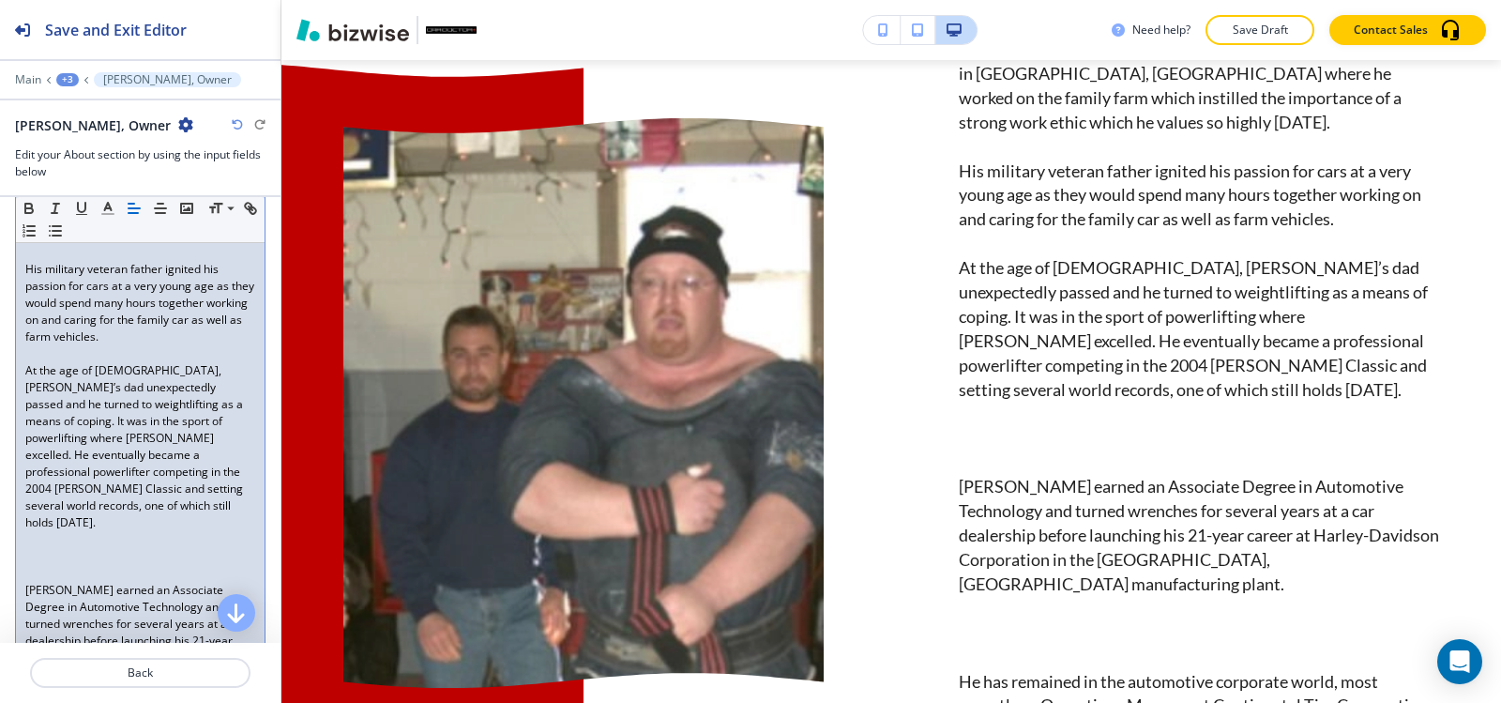
click at [18, 544] on div "Brian was born in Gettysburg and raised in Littlestown, PA where he worked on t…" at bounding box center [140, 547] width 249 height 863
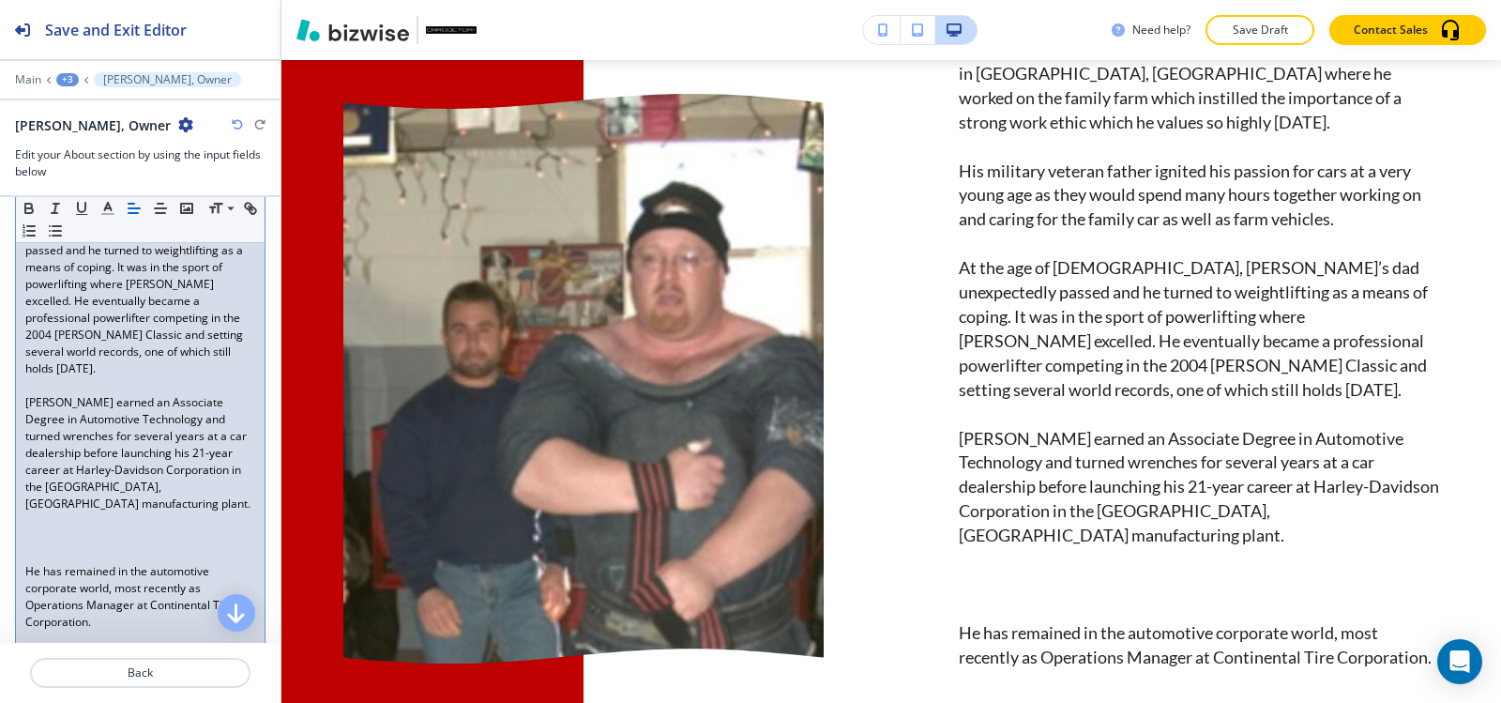
scroll to position [657, 0]
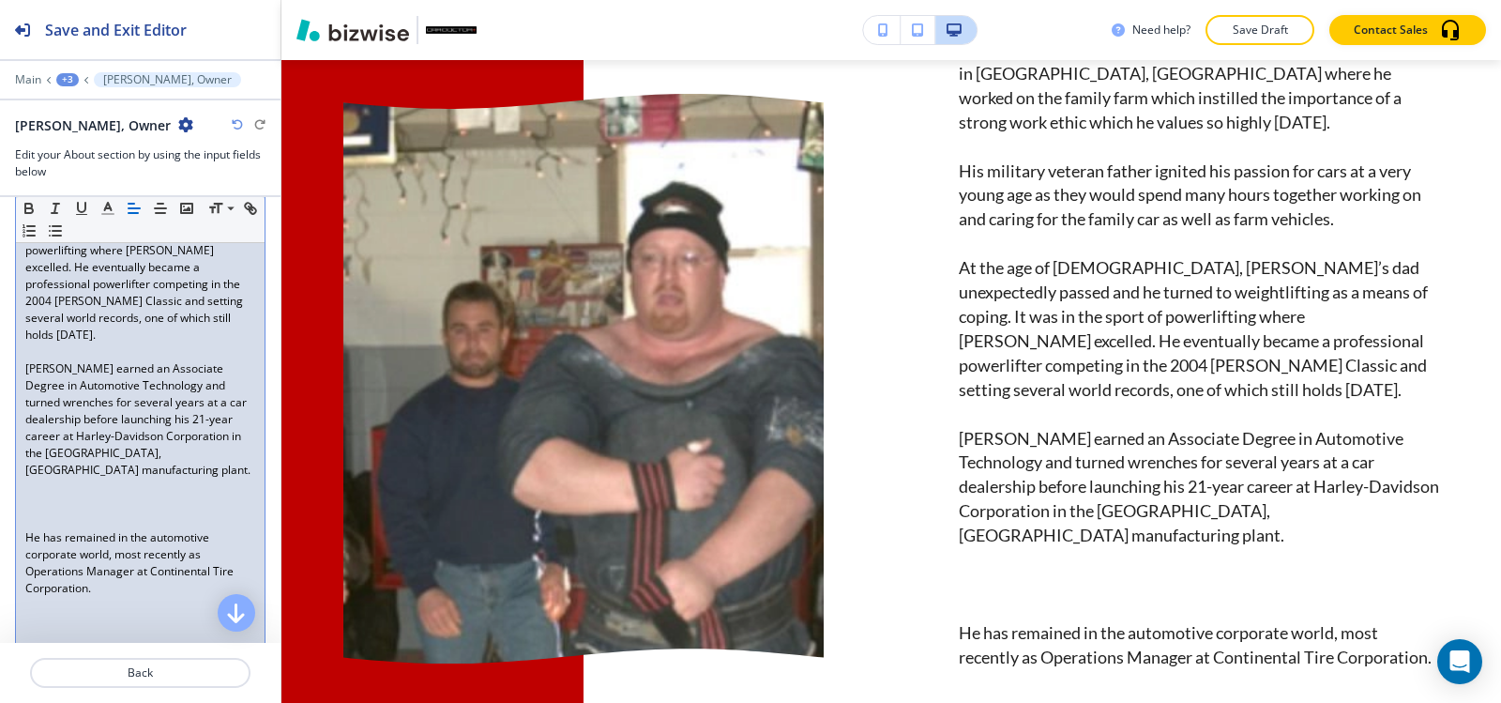
click at [24, 473] on div "Brian was born in Gettysburg and raised in Littlestown, PA where he worked on t…" at bounding box center [140, 343] width 249 height 829
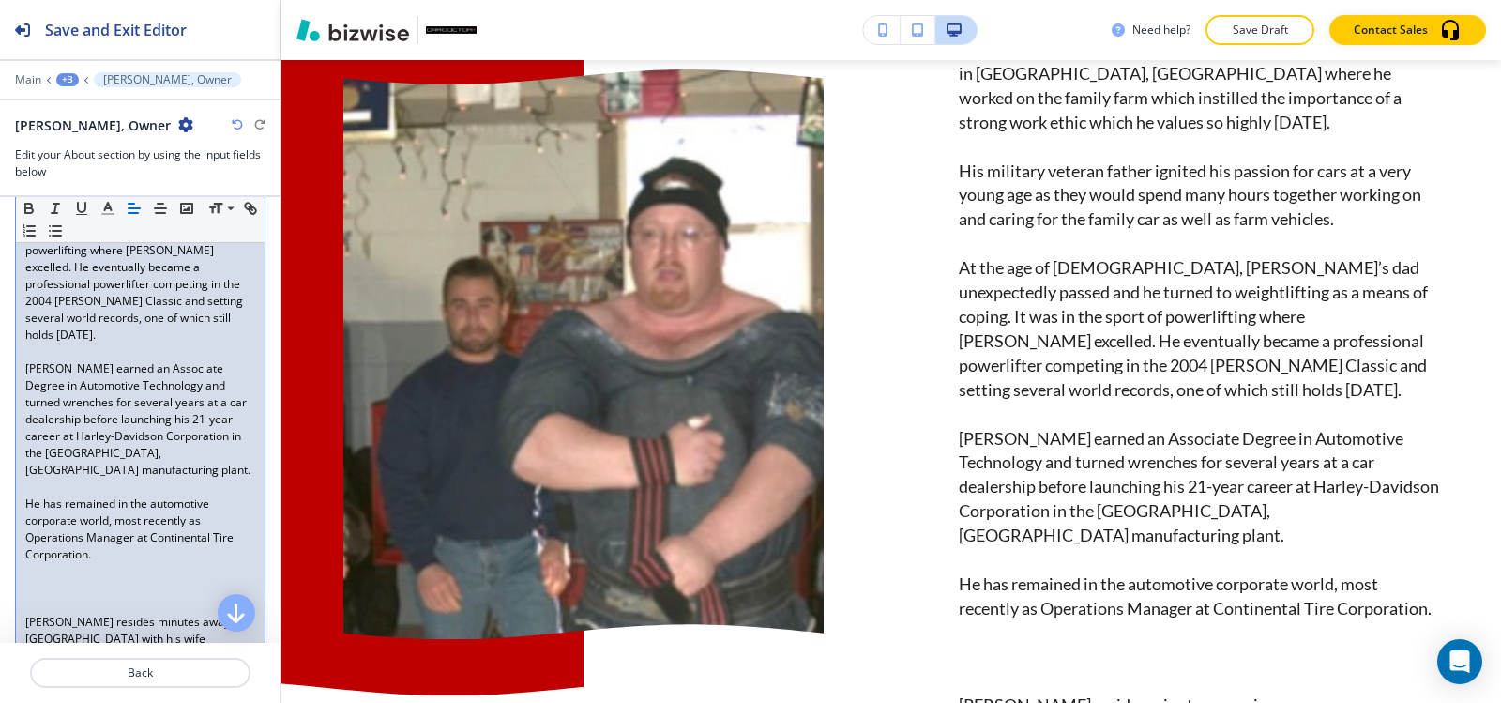
click at [21, 546] on div "Brian was born in Gettysburg and raised in Littlestown, PA where he worked on t…" at bounding box center [140, 327] width 249 height 796
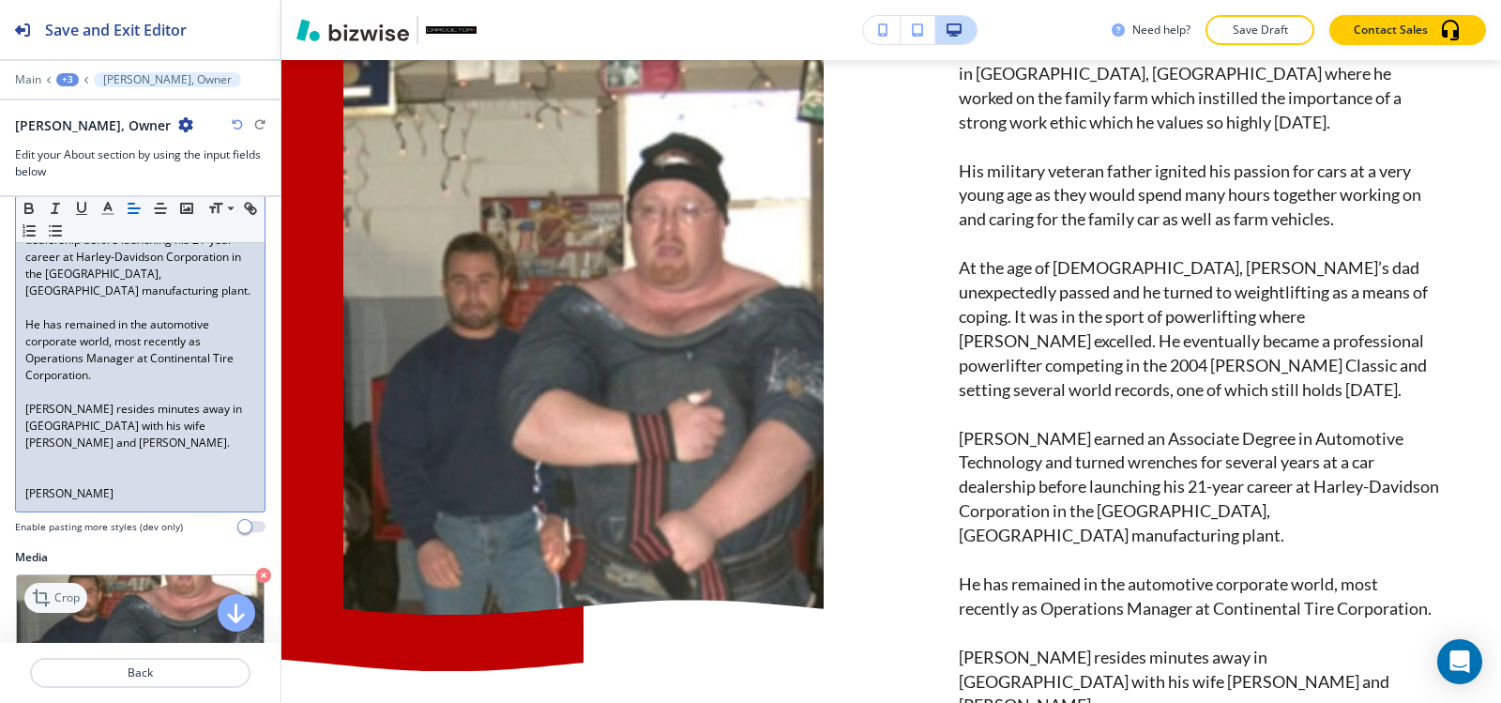
scroll to position [844, 0]
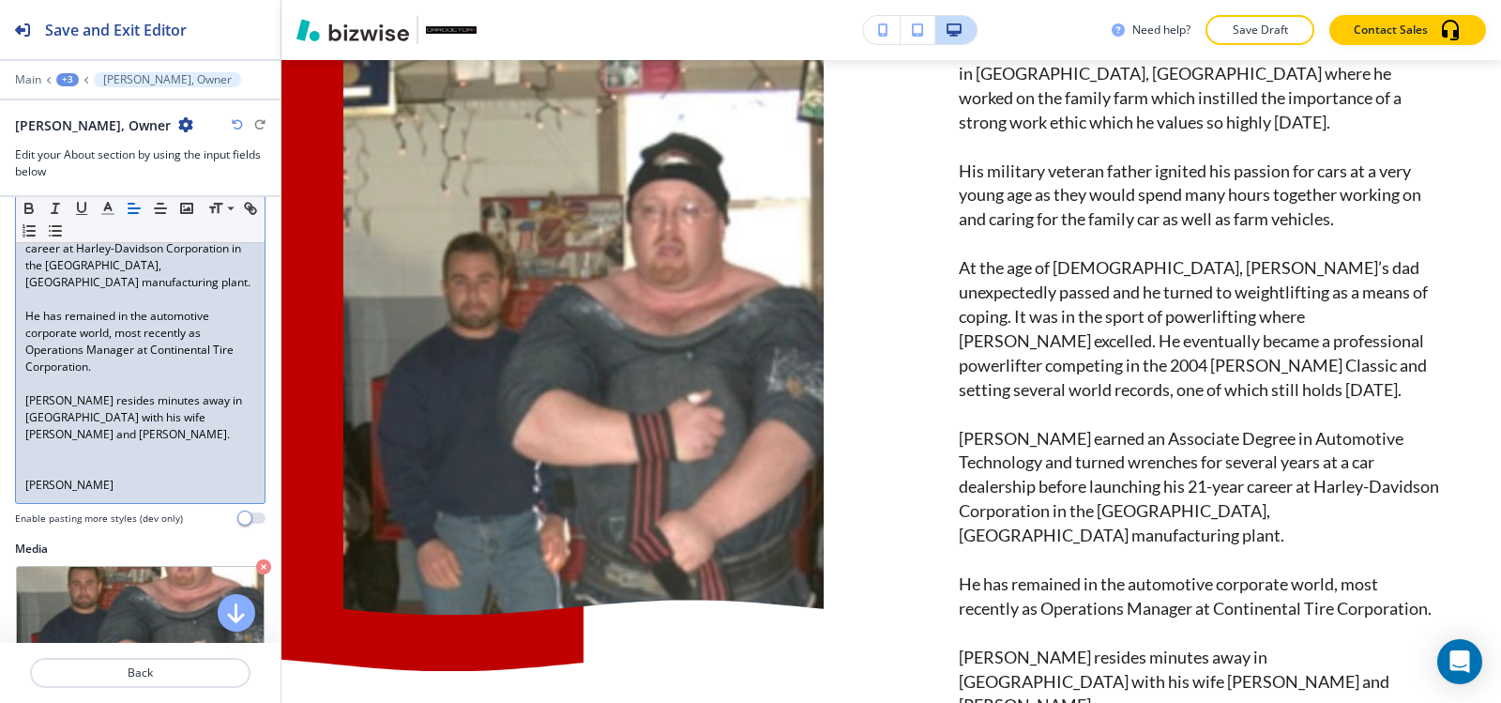
click at [25, 477] on p "Brian" at bounding box center [140, 485] width 230 height 17
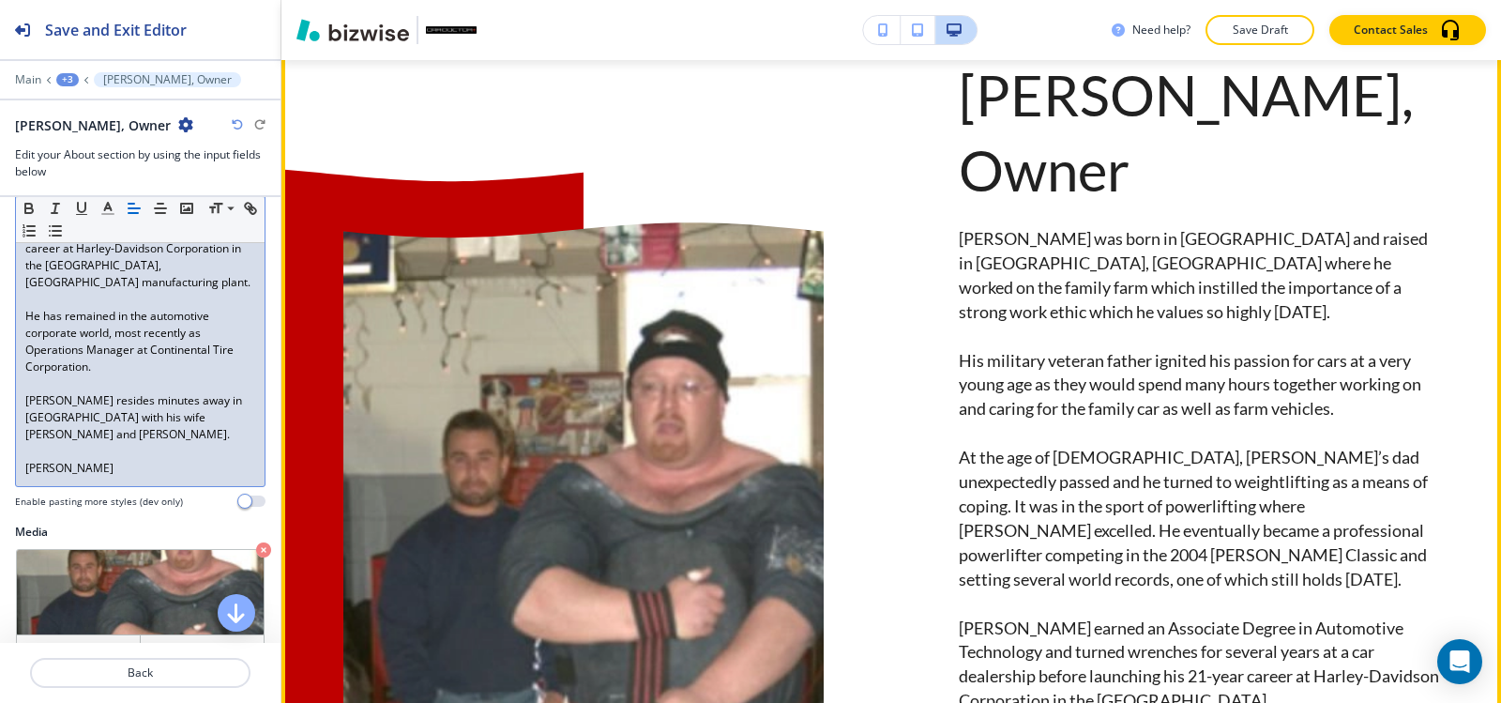
scroll to position [2059, 0]
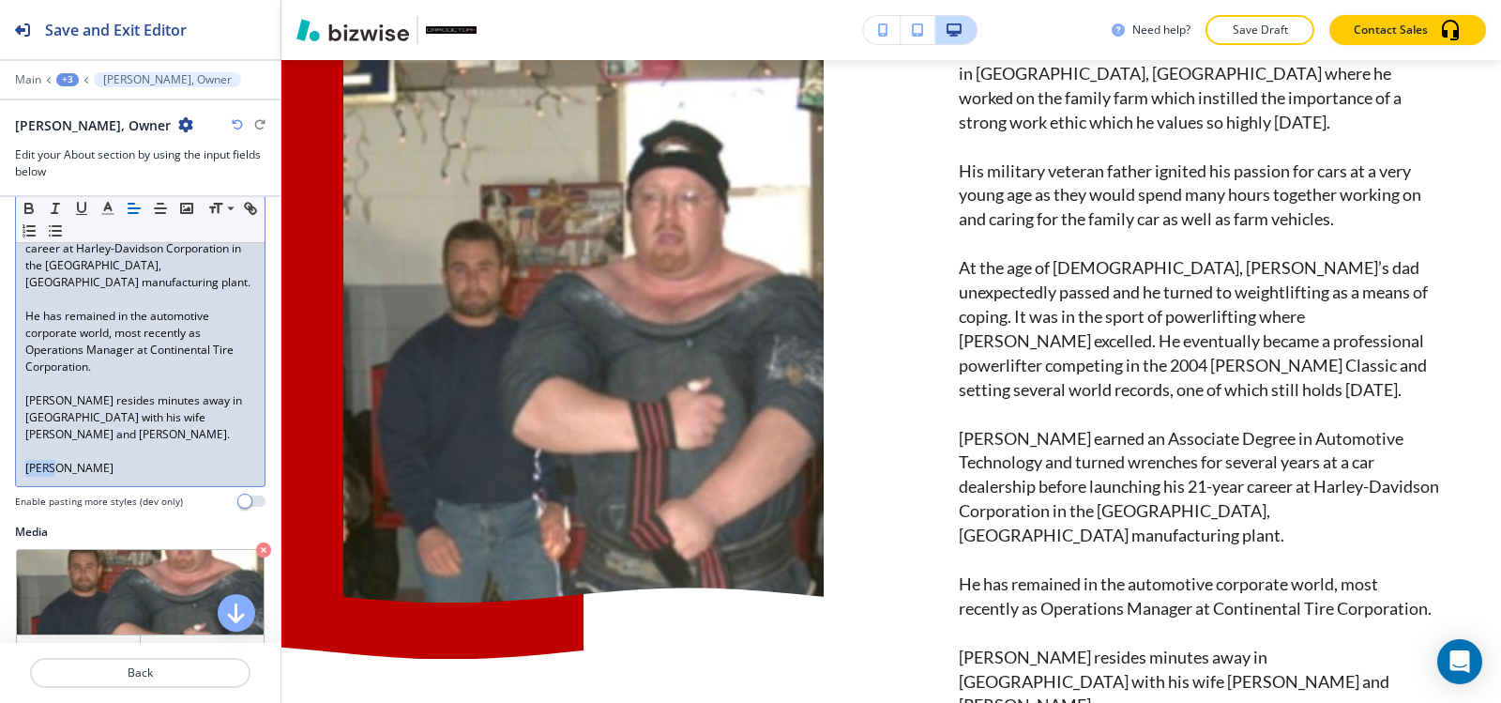
drag, startPoint x: 100, startPoint y: 413, endPoint x: 28, endPoint y: 421, distance: 72.7
click at [28, 421] on div "Body Small Normal Large Huge Brian was born in Gettysburg and raised in Littles…" at bounding box center [140, 89] width 251 height 839
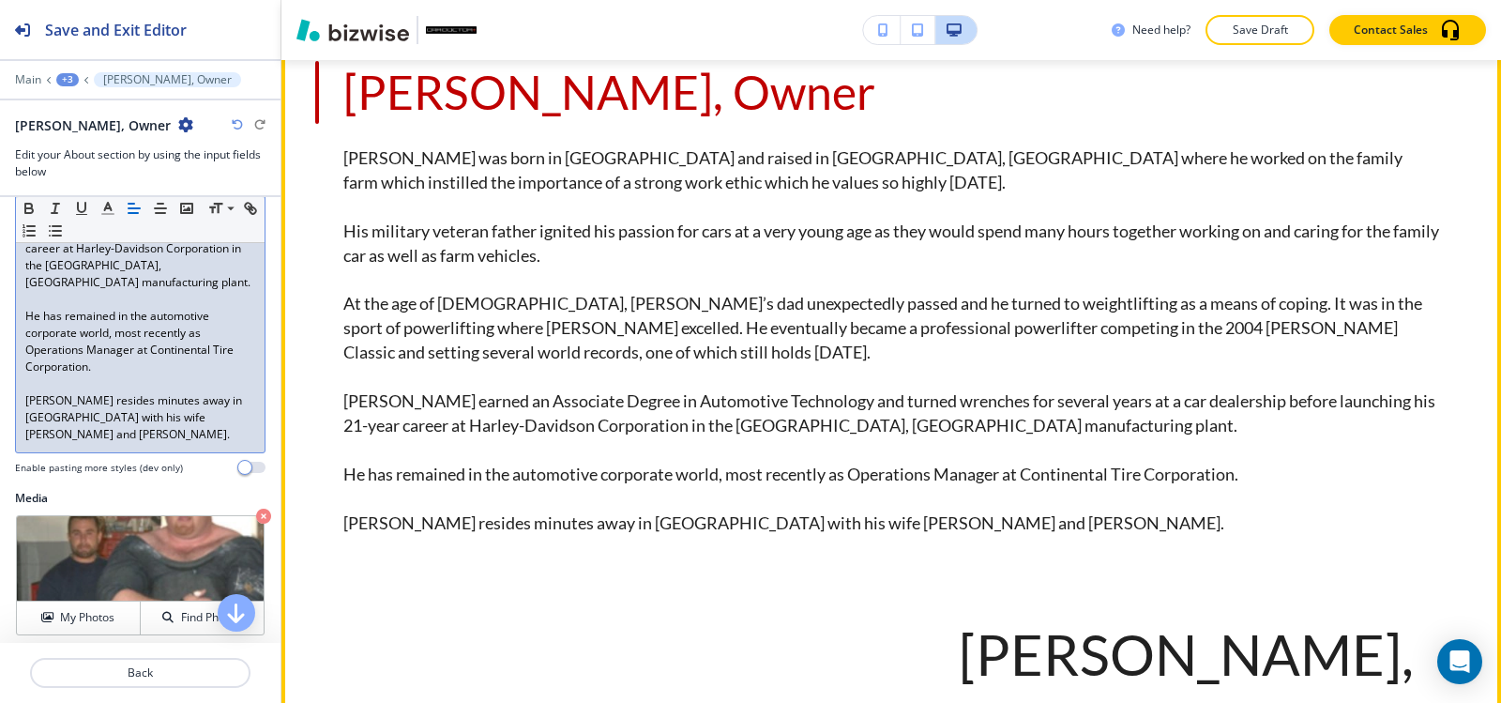
scroll to position [1308, 0]
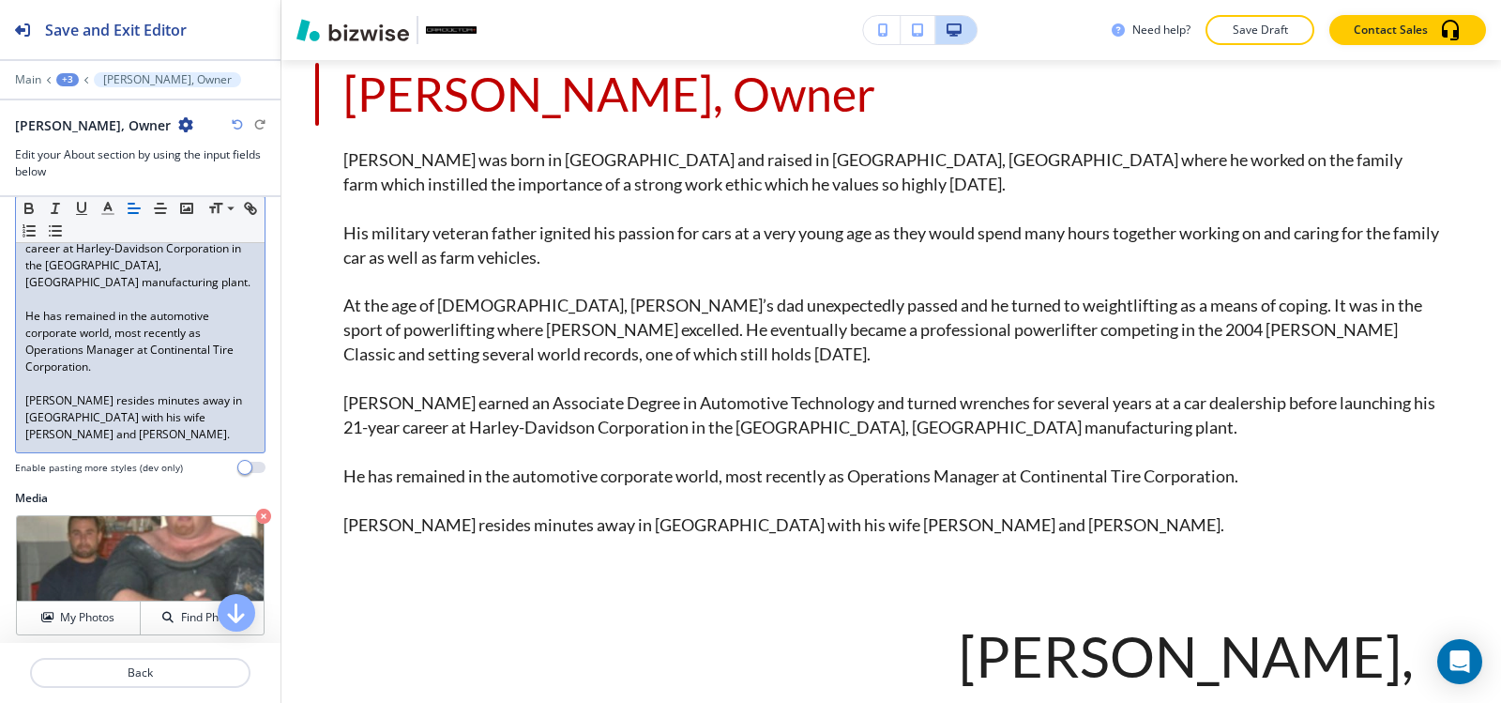
click at [58, 73] on button "+3" at bounding box center [67, 79] width 23 height 13
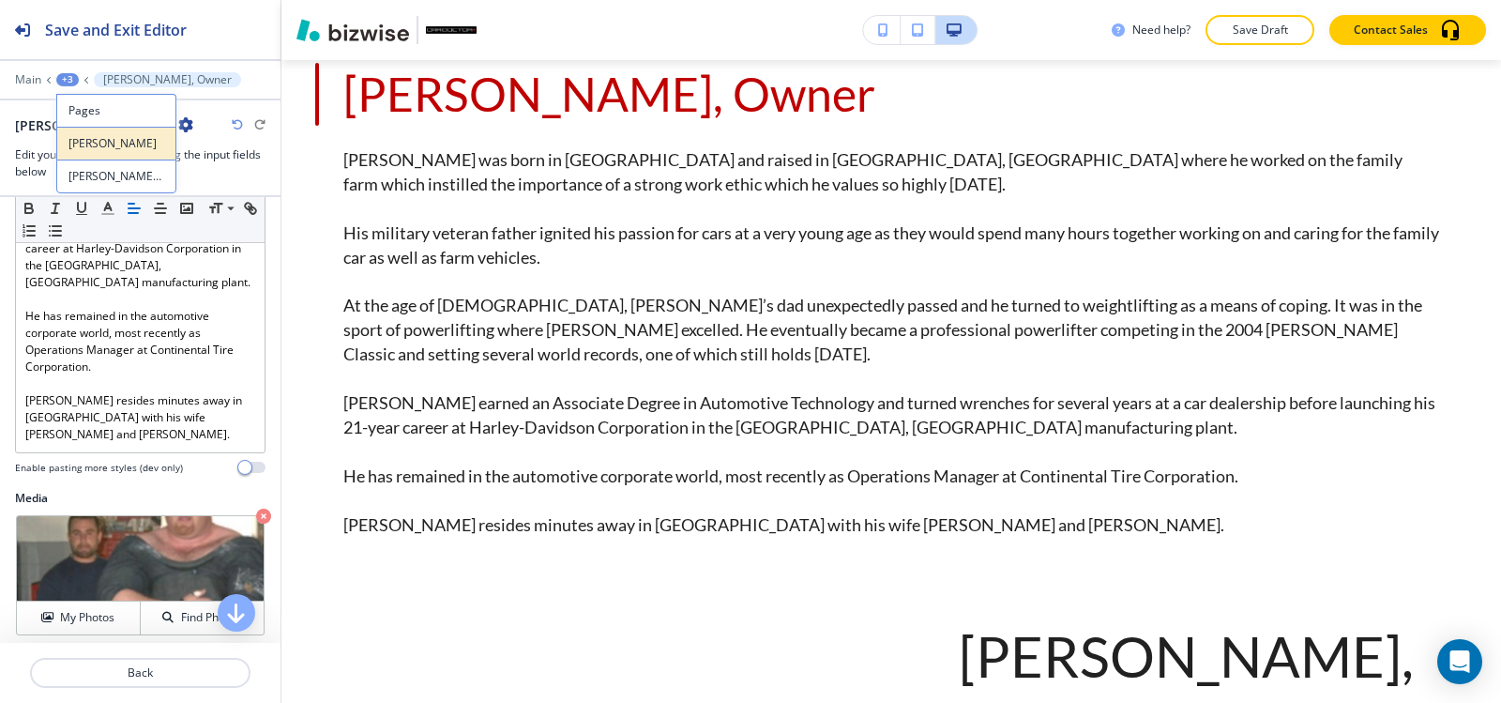
click at [105, 148] on p "BRIAN RILEY" at bounding box center [116, 143] width 96 height 17
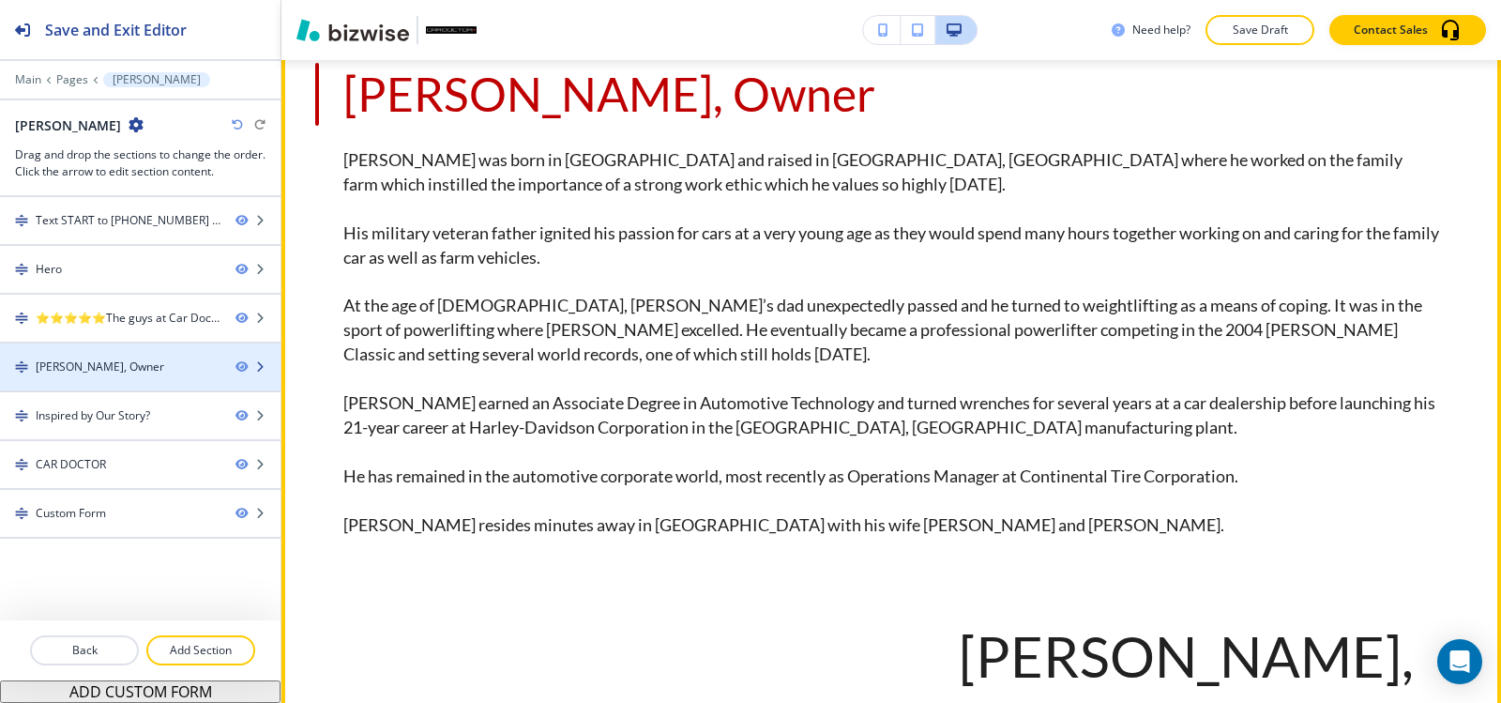
click at [132, 371] on div "Brian Riley, Owner" at bounding box center [110, 366] width 220 height 17
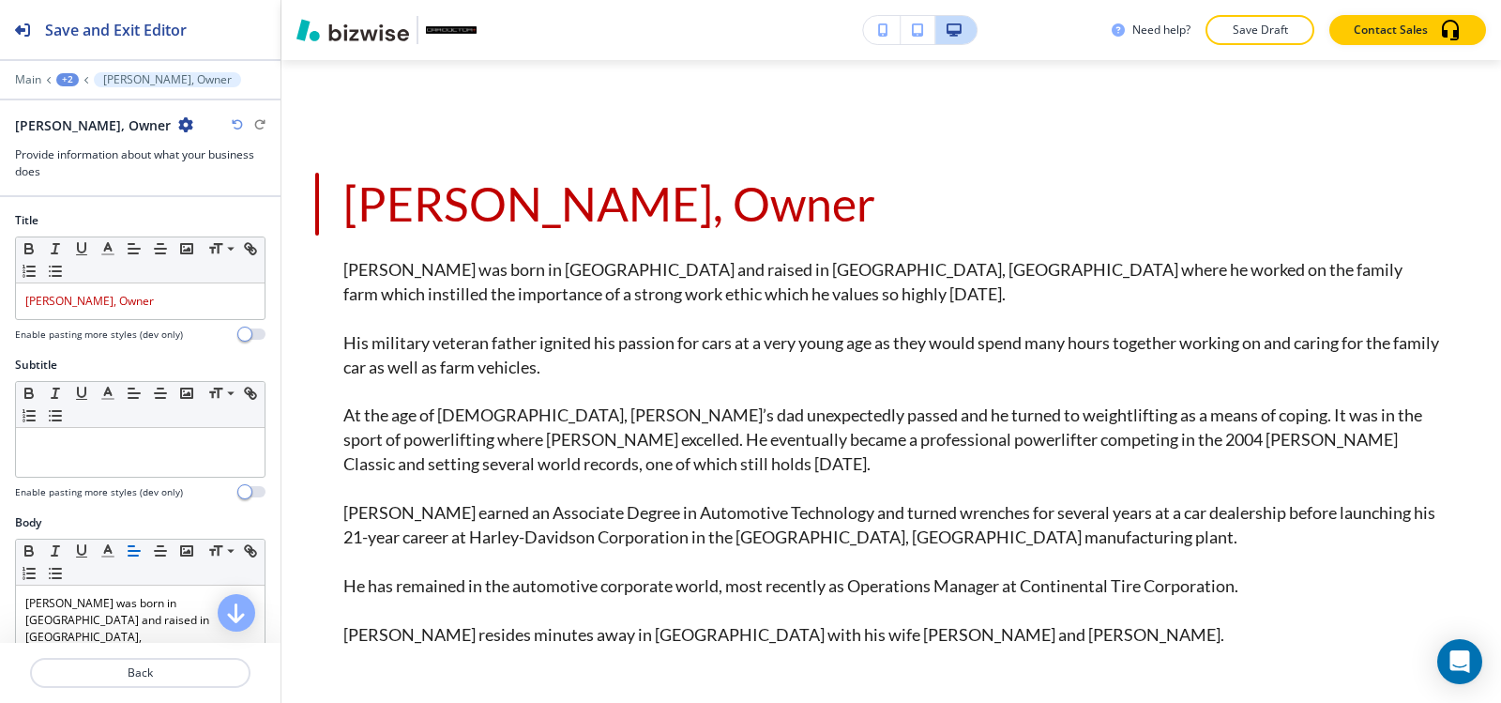
scroll to position [1191, 0]
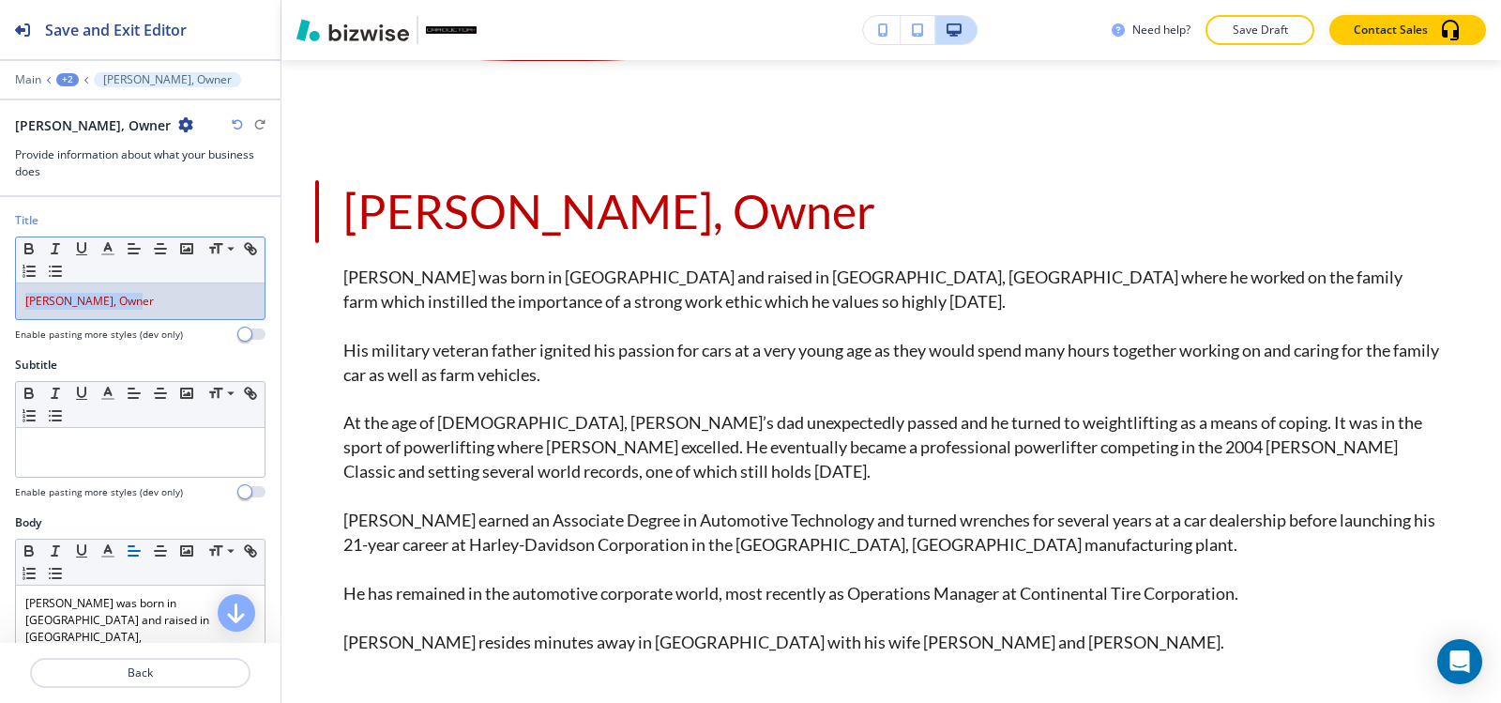
drag, startPoint x: 141, startPoint y: 303, endPoint x: 0, endPoint y: 363, distance: 153.0
click at [0, 363] on div "Title Small Normal Large Huge Brian Riley, Owner Enable pasting more styles (de…" at bounding box center [140, 420] width 281 height 446
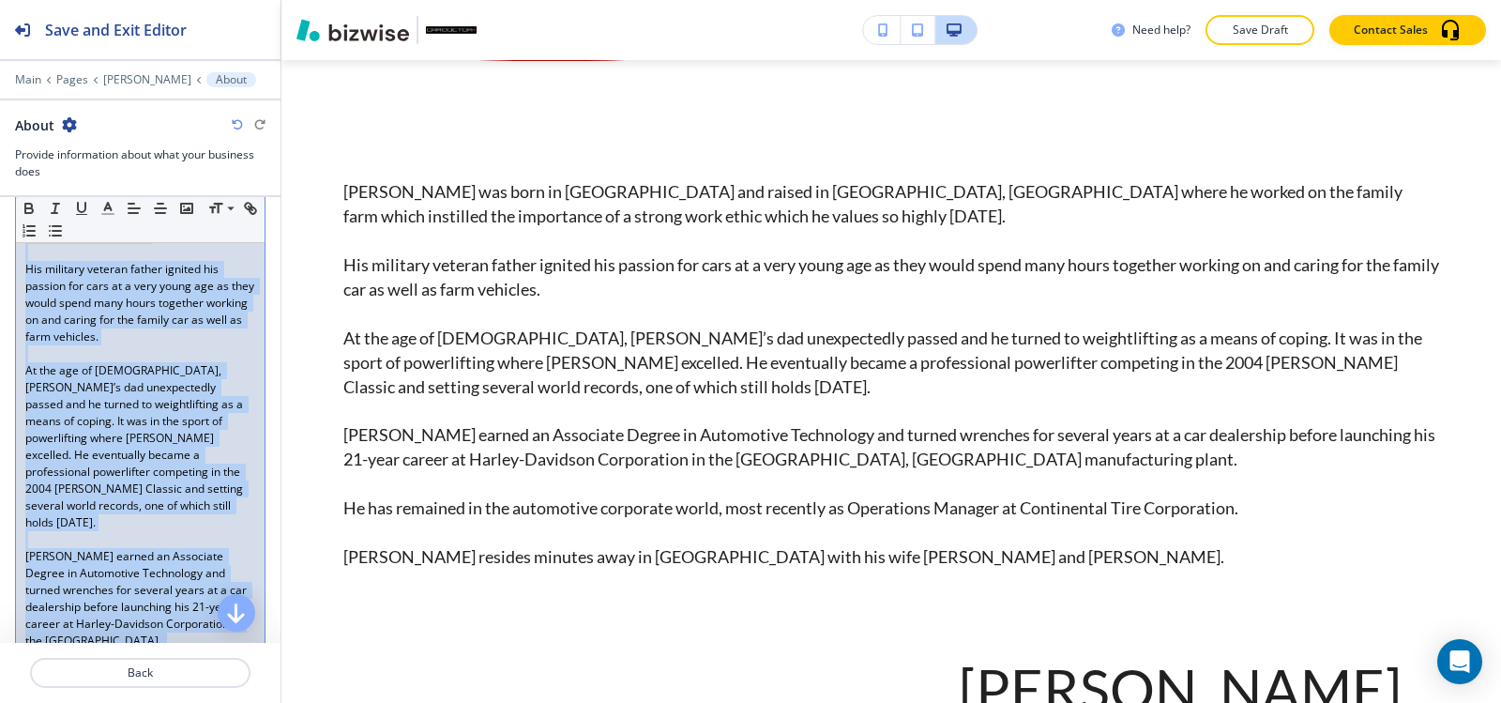
scroll to position [506, 0]
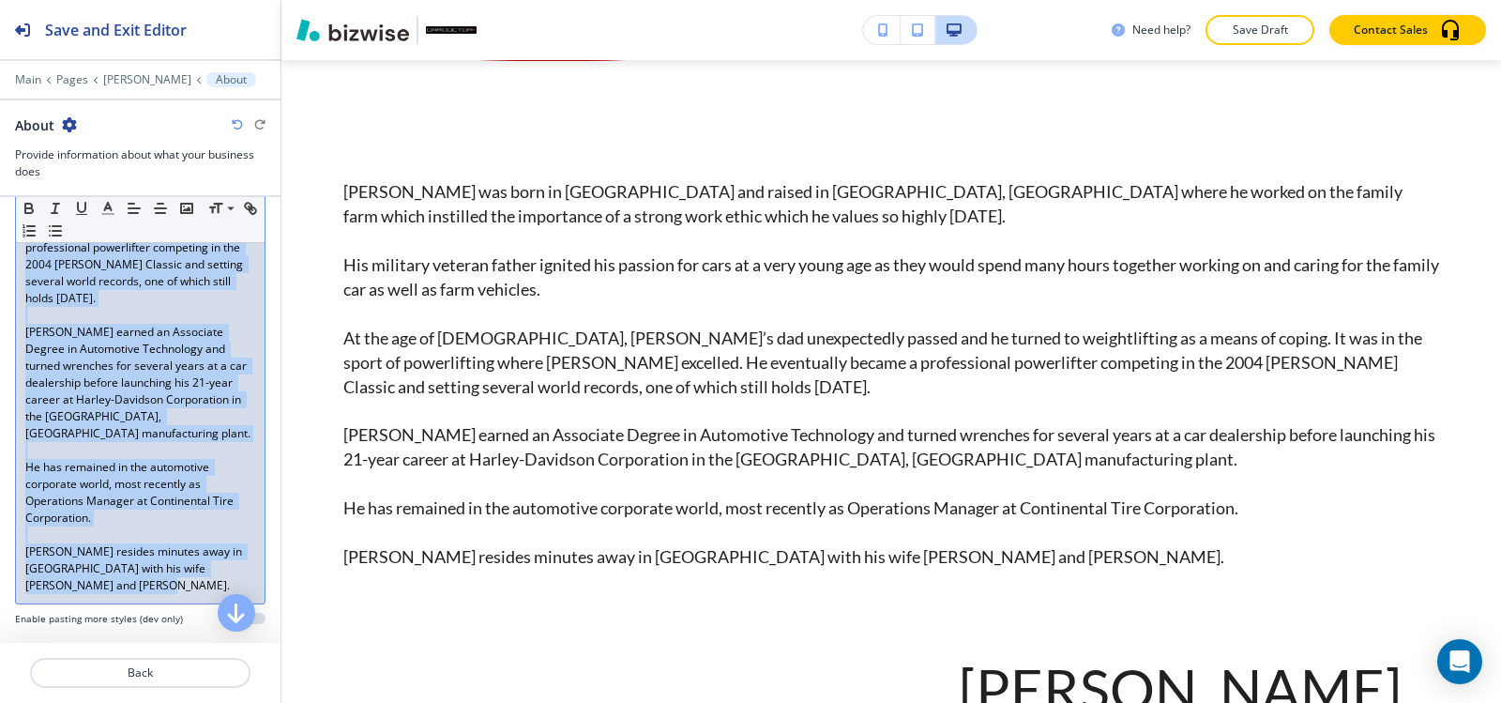
drag, startPoint x: 23, startPoint y: 326, endPoint x: 199, endPoint y: 520, distance: 261.7
click at [199, 520] on div "Brian was born in Gettysburg and raised in Littlestown, PA where he worked on t…" at bounding box center [140, 247] width 249 height 711
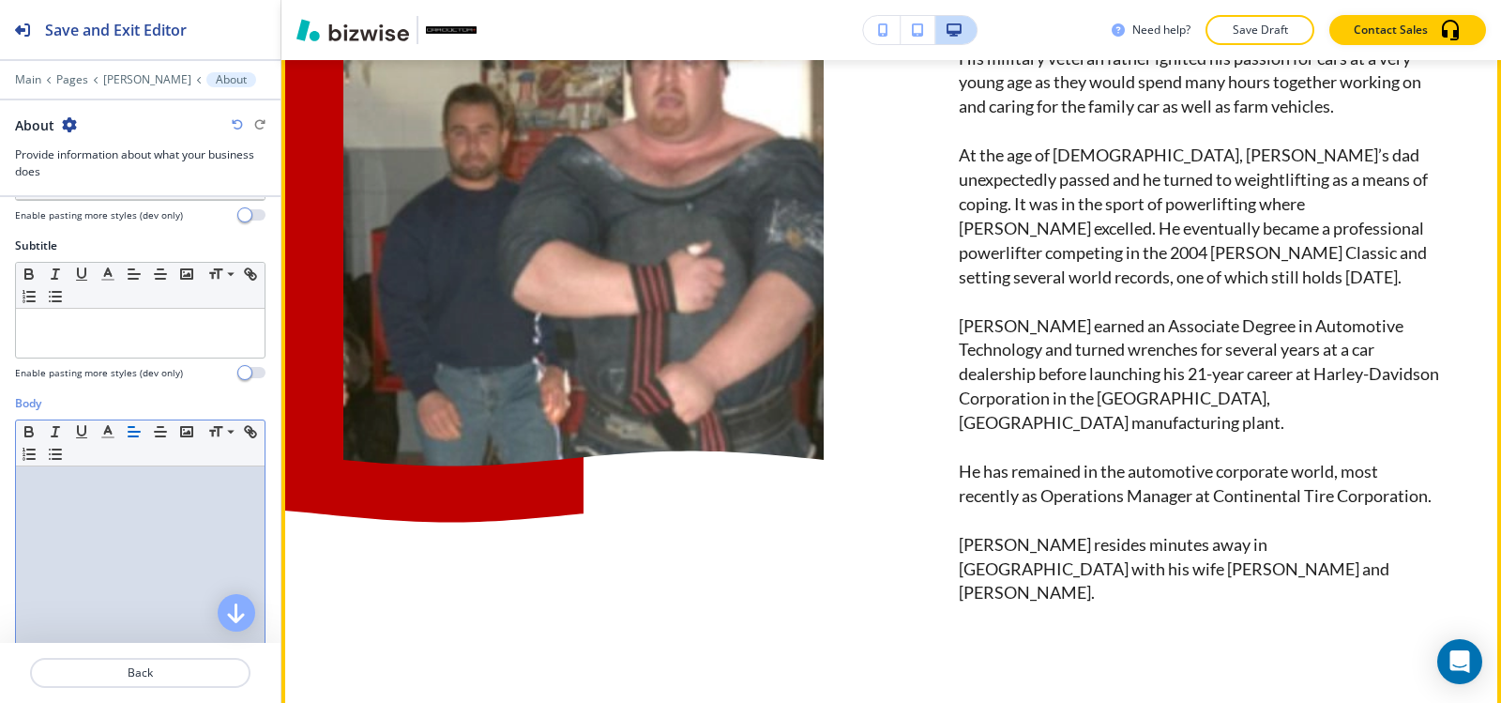
scroll to position [1472, 0]
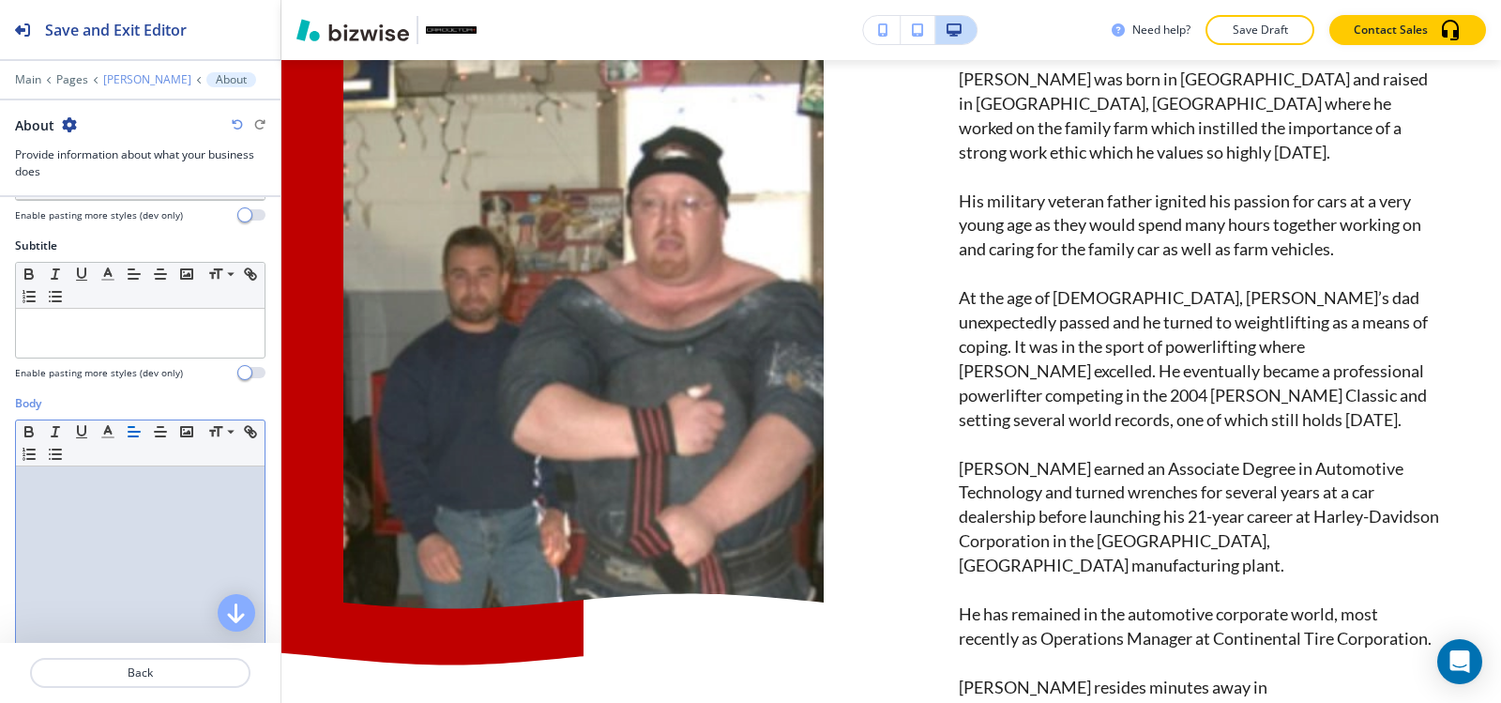
click at [126, 75] on p "BRIAN RILEY" at bounding box center [147, 79] width 88 height 13
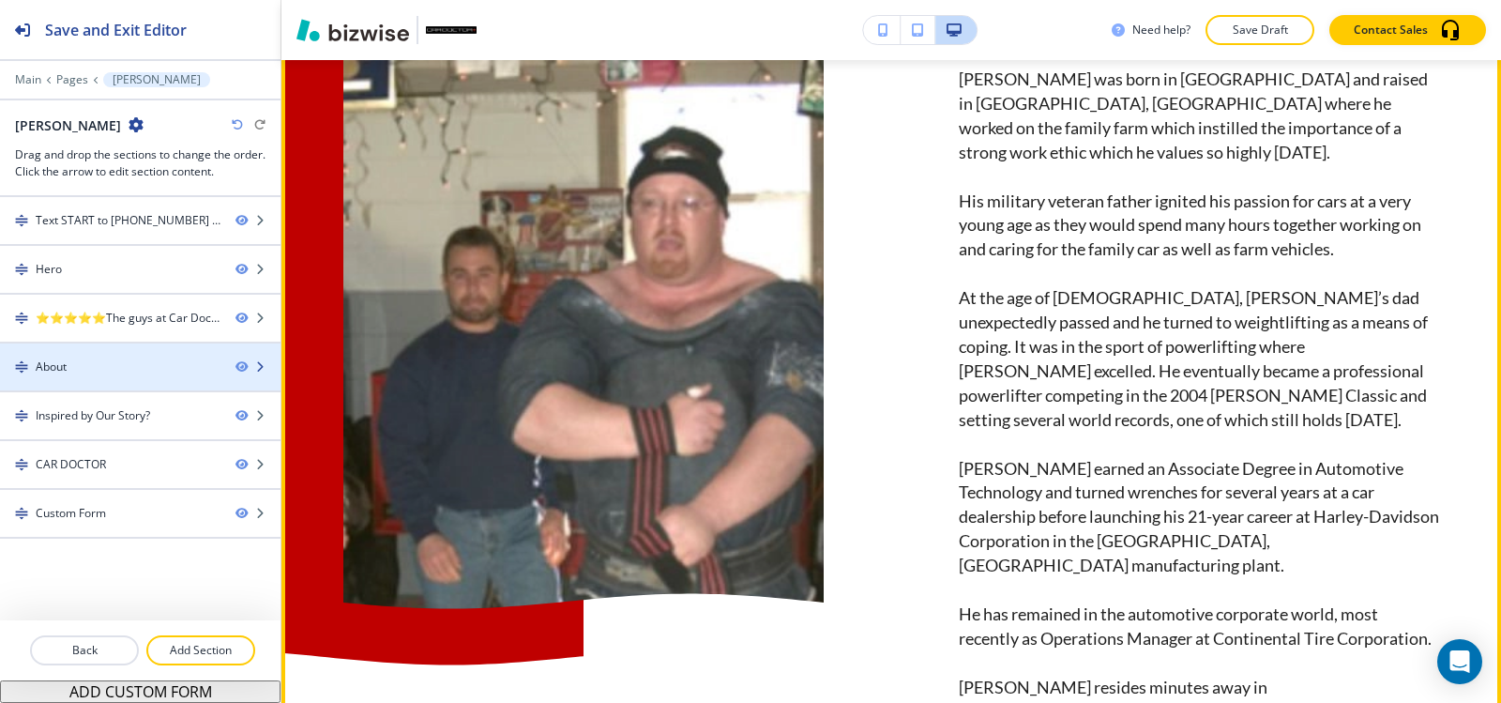
click at [113, 373] on div "About" at bounding box center [110, 366] width 220 height 17
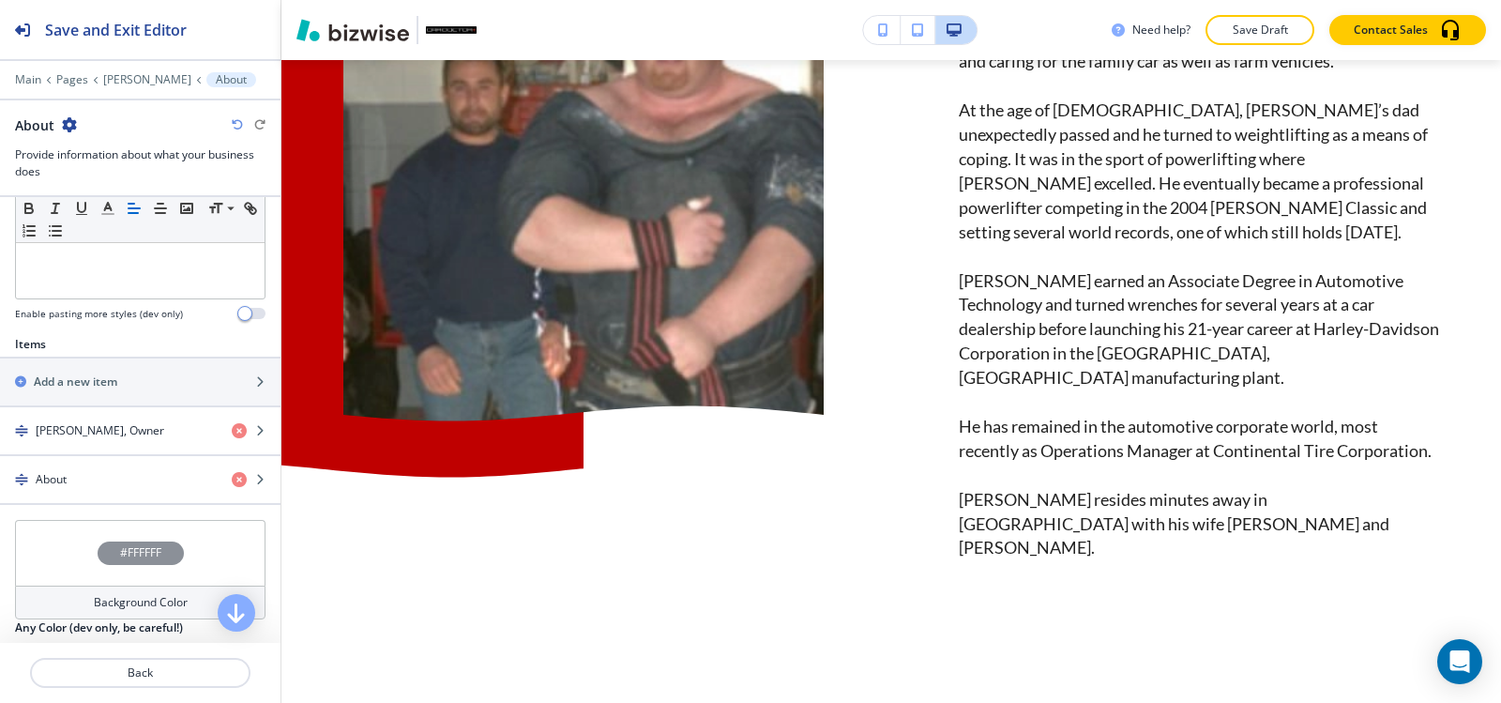
scroll to position [563, 0]
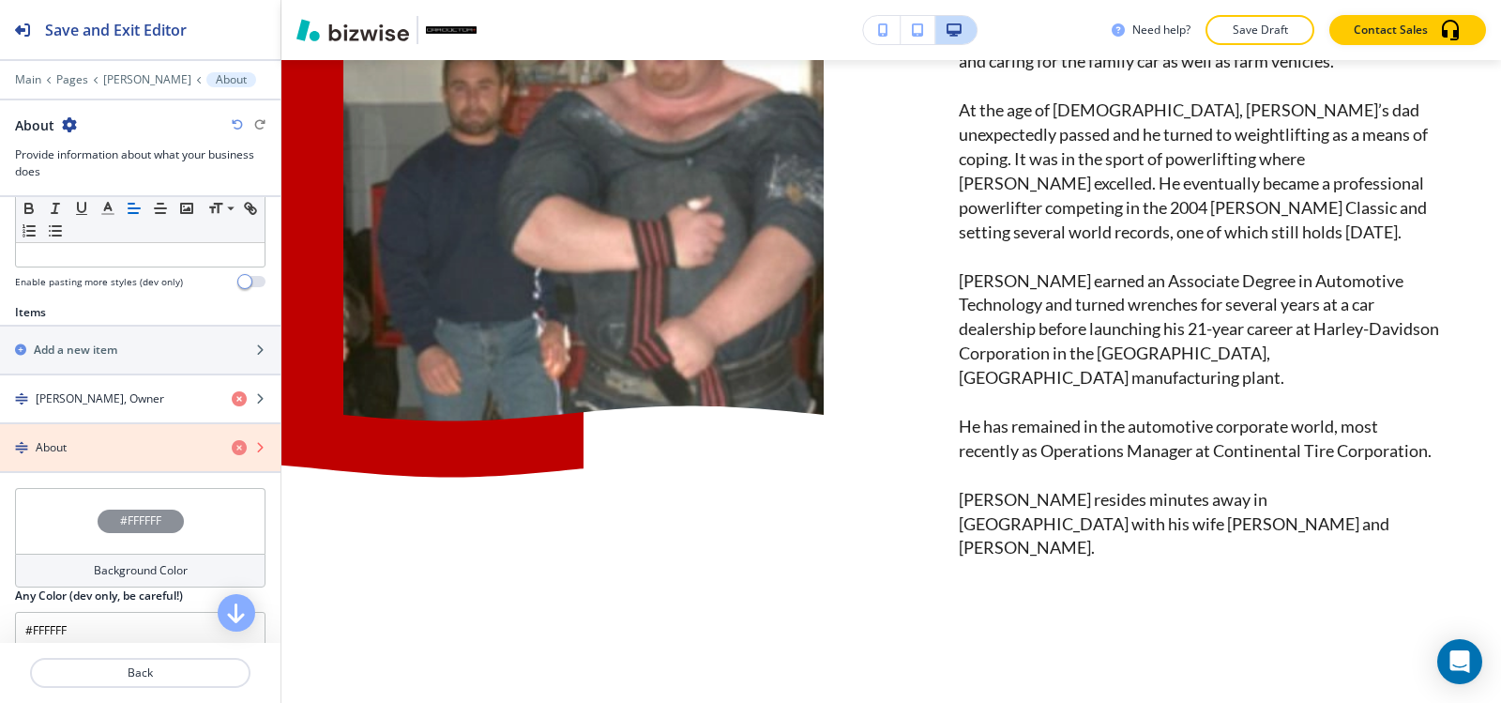
click at [232, 452] on icon "button" at bounding box center [239, 447] width 15 height 15
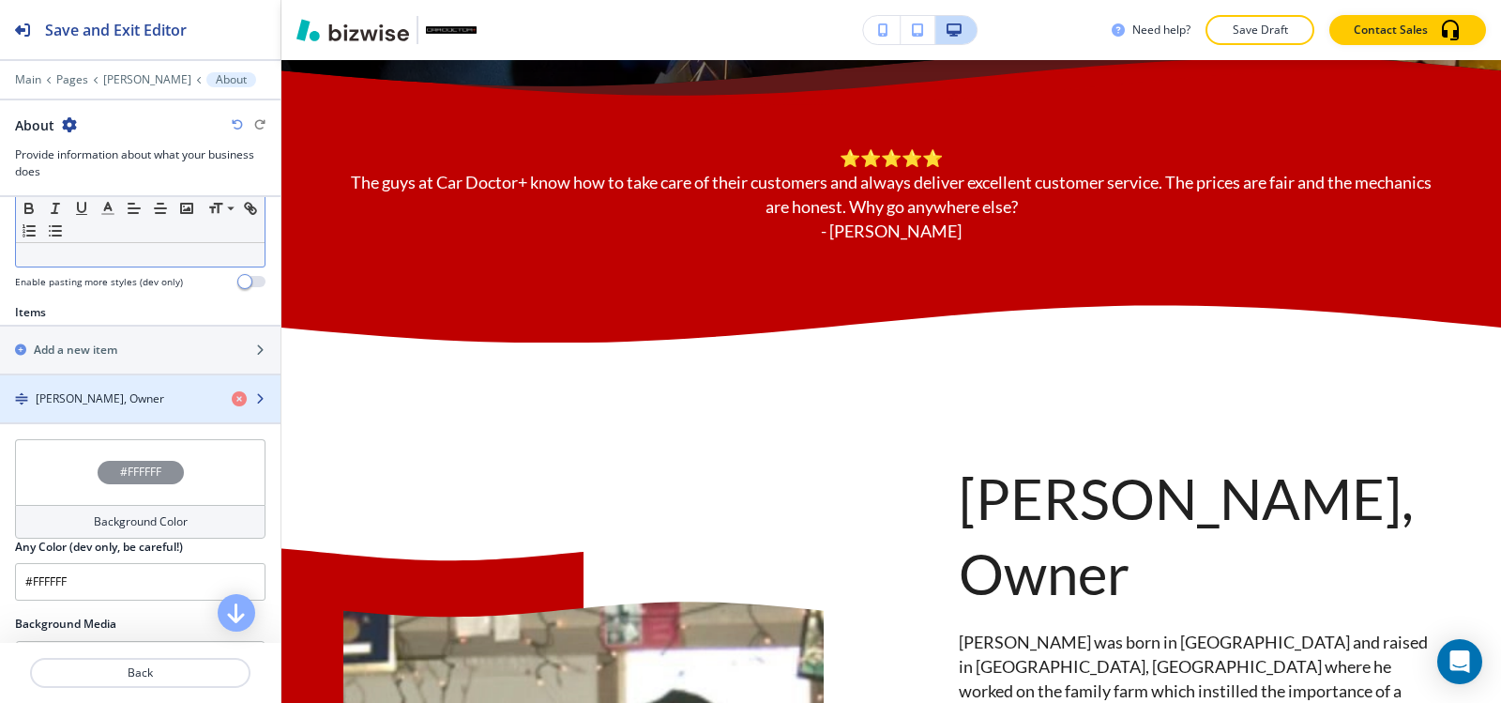
click at [132, 398] on div "Brian Riley, Owner" at bounding box center [108, 398] width 217 height 17
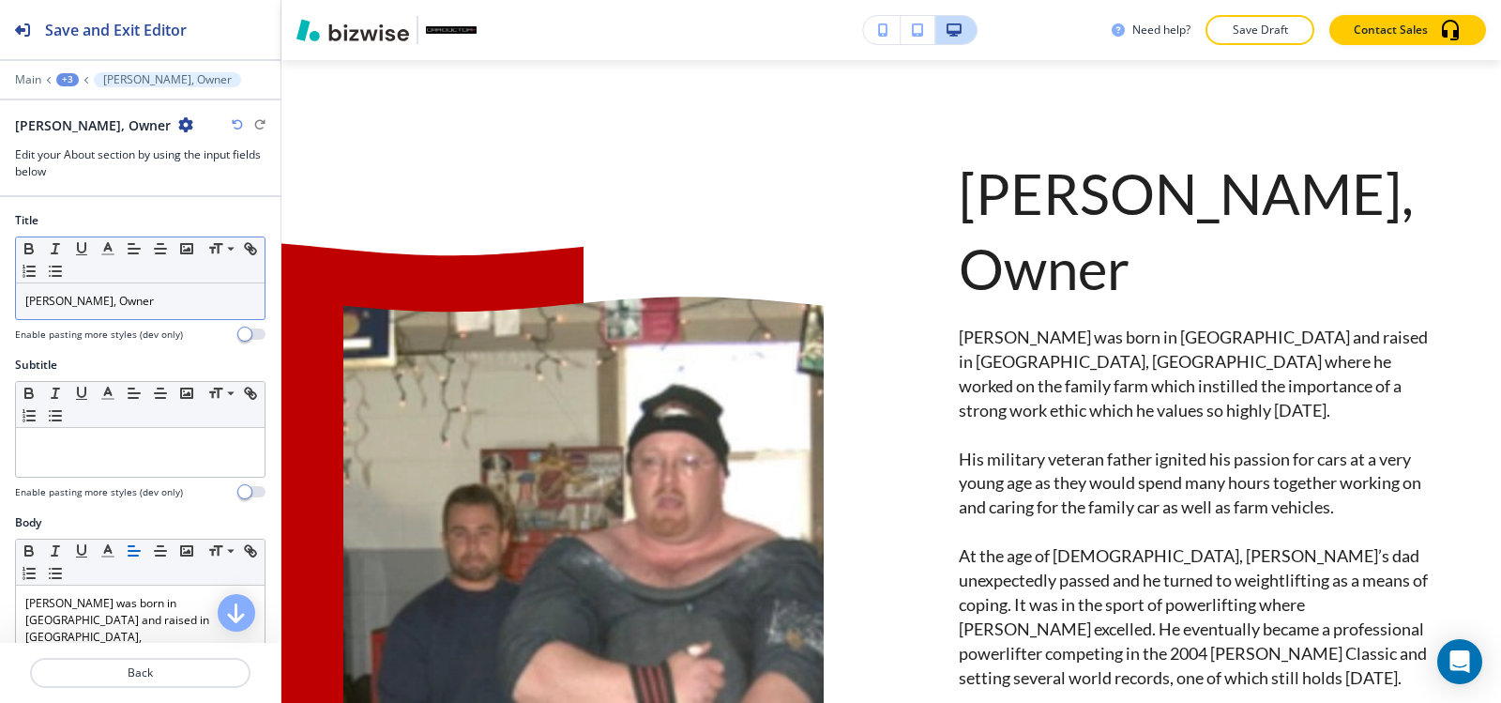
scroll to position [1221, 0]
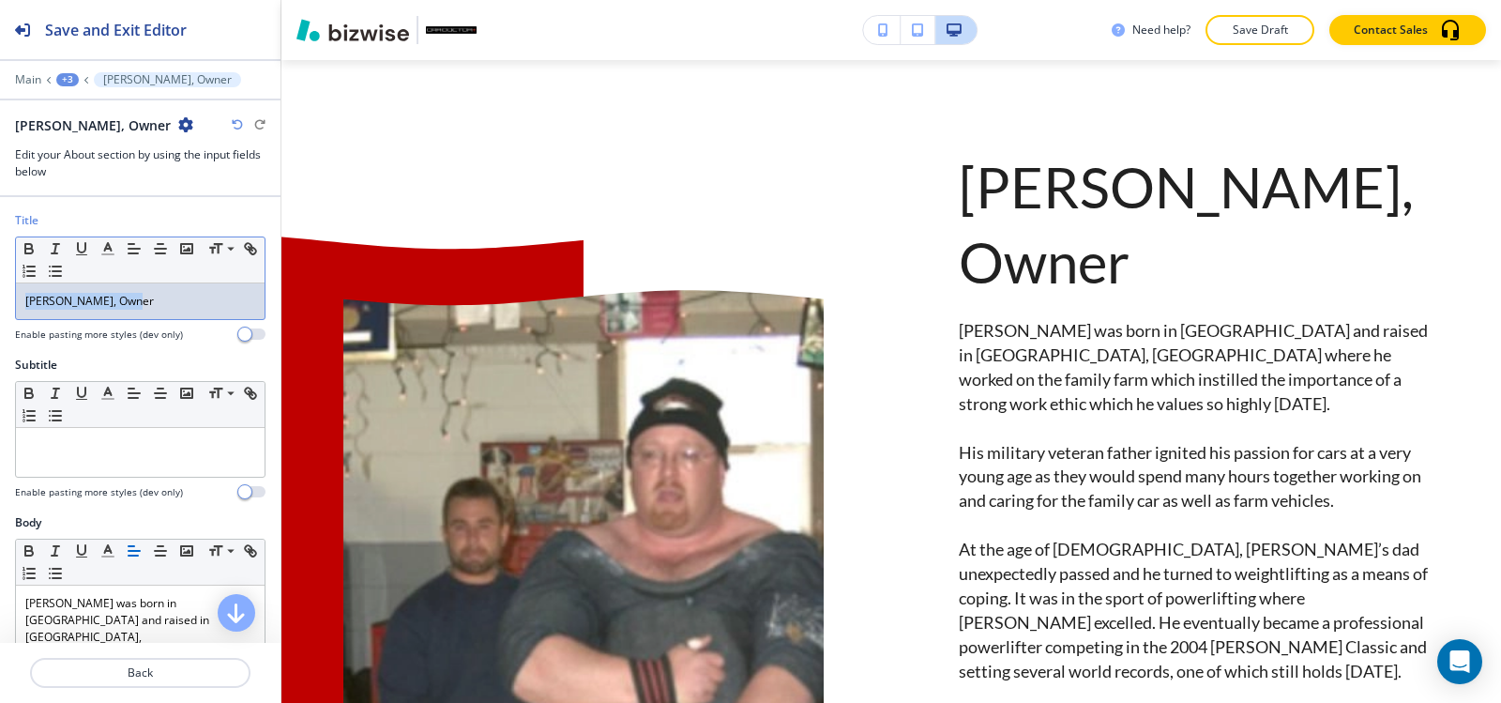
drag, startPoint x: 136, startPoint y: 295, endPoint x: 0, endPoint y: 322, distance: 138.7
click at [0, 322] on div "Title Small Normal Large Huge Brian Riley, Owner Enable pasting more styles (de…" at bounding box center [140, 284] width 281 height 144
click at [103, 249] on icon "button" at bounding box center [107, 248] width 17 height 17
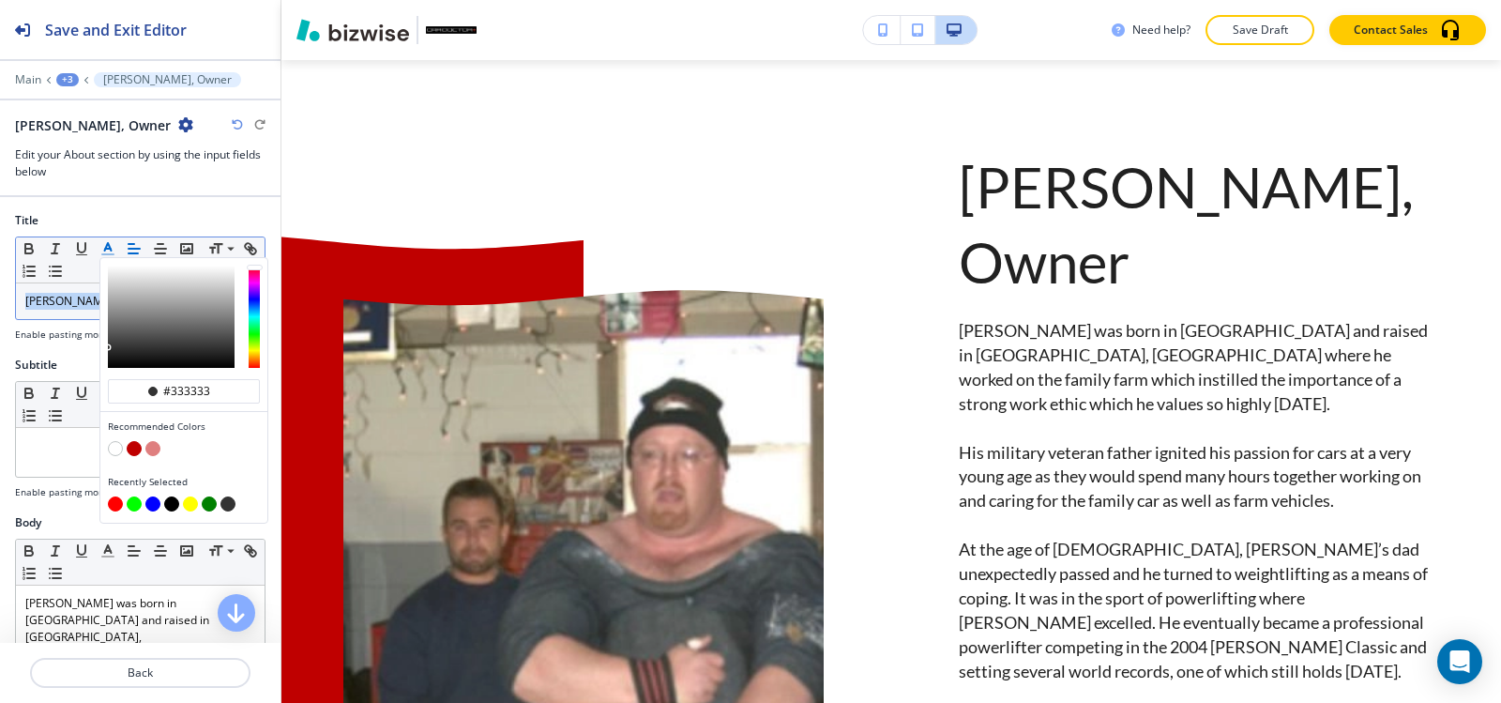
click at [132, 451] on button "button" at bounding box center [134, 448] width 15 height 15
type input "#bf0000"
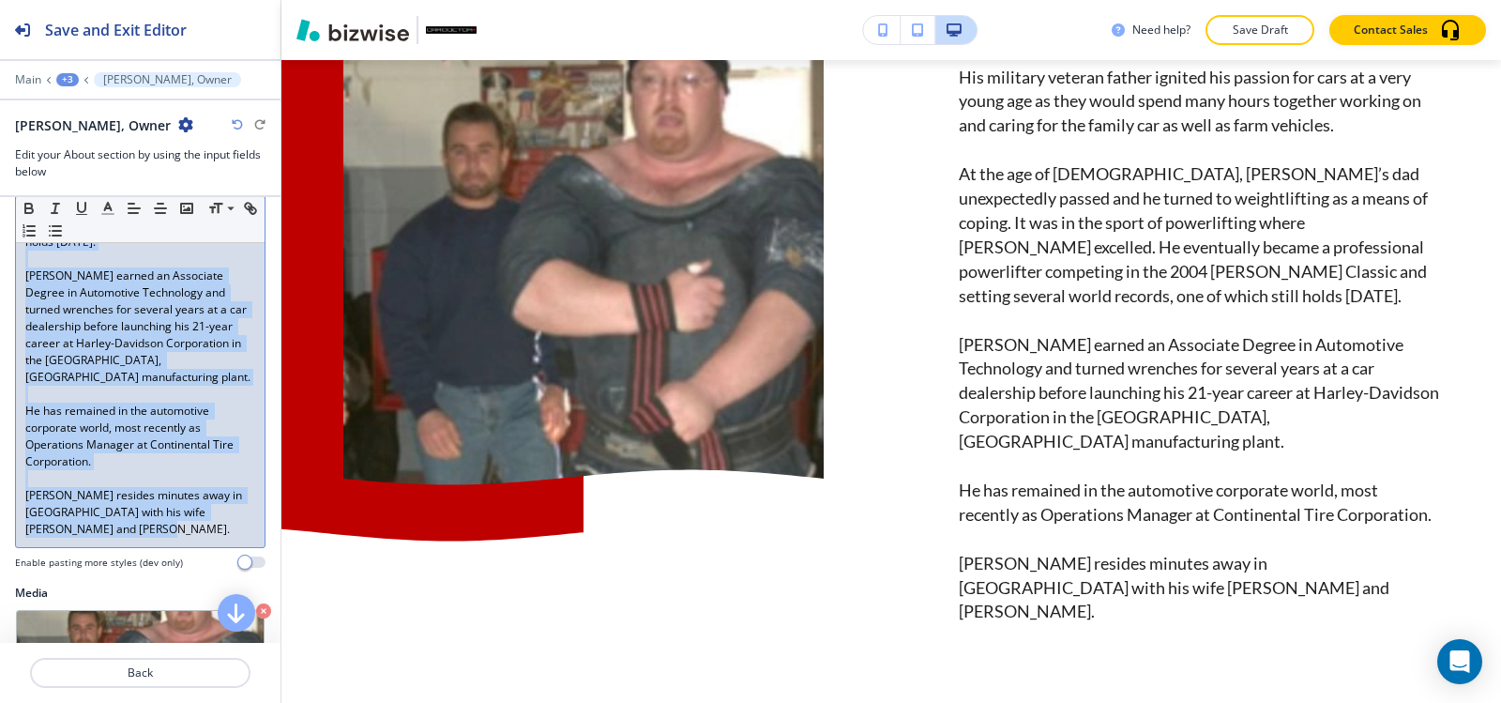
scroll to position [751, 0]
drag, startPoint x: 24, startPoint y: 417, endPoint x: 188, endPoint y: 481, distance: 175.6
click at [188, 487] on div "Body Small Normal Large Huge Brian was born in Gettysburg and raised in Littles…" at bounding box center [140, 166] width 251 height 805
click at [111, 212] on icon "button" at bounding box center [107, 208] width 17 height 17
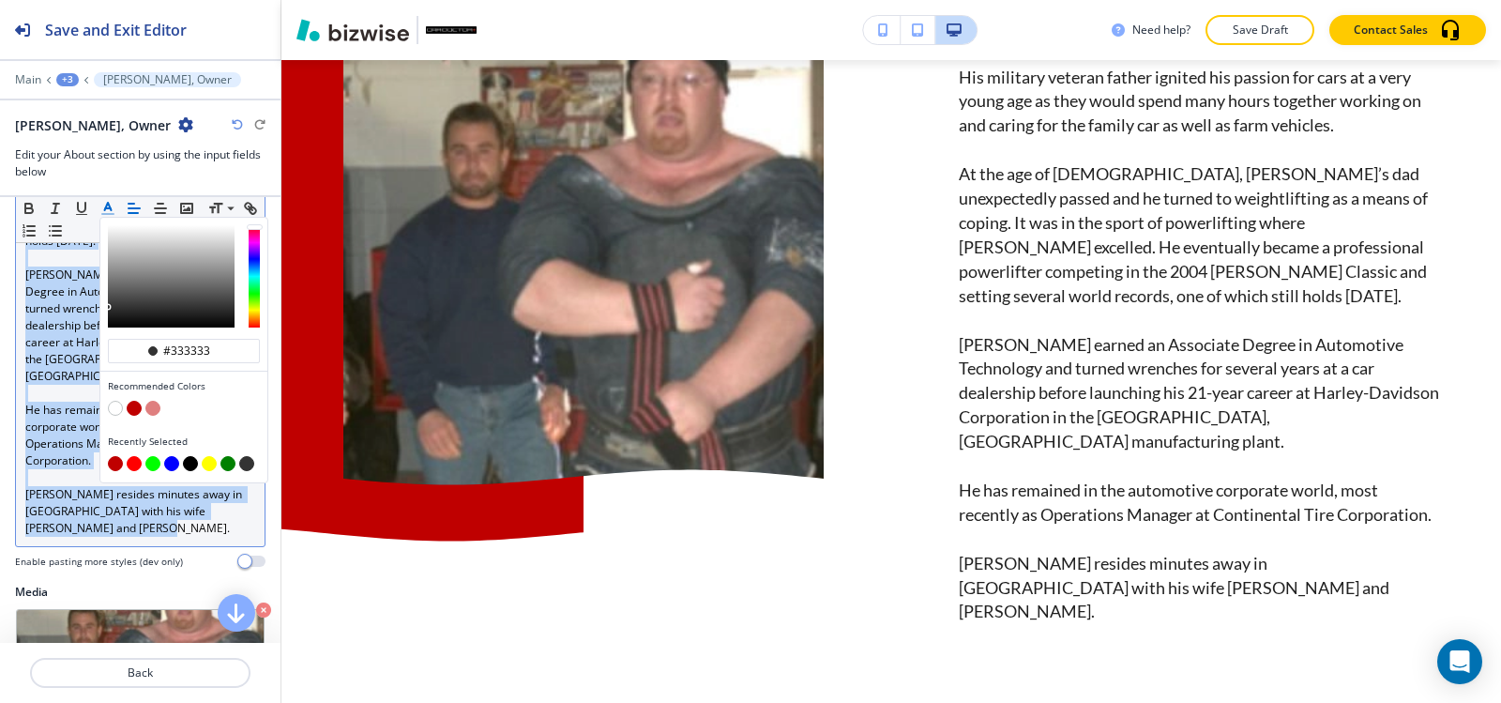
click at [187, 464] on button "button" at bounding box center [190, 463] width 15 height 15
type input "#000000"
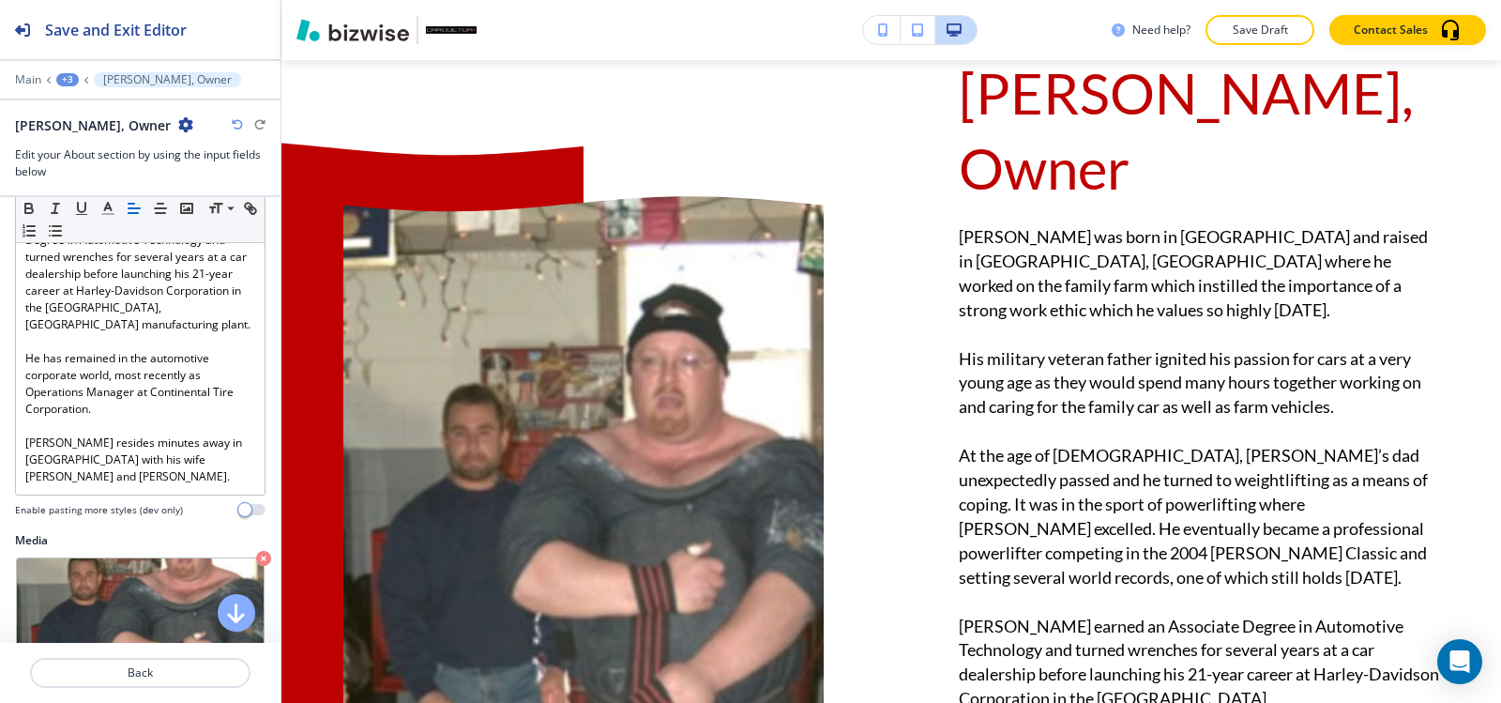
scroll to position [844, 0]
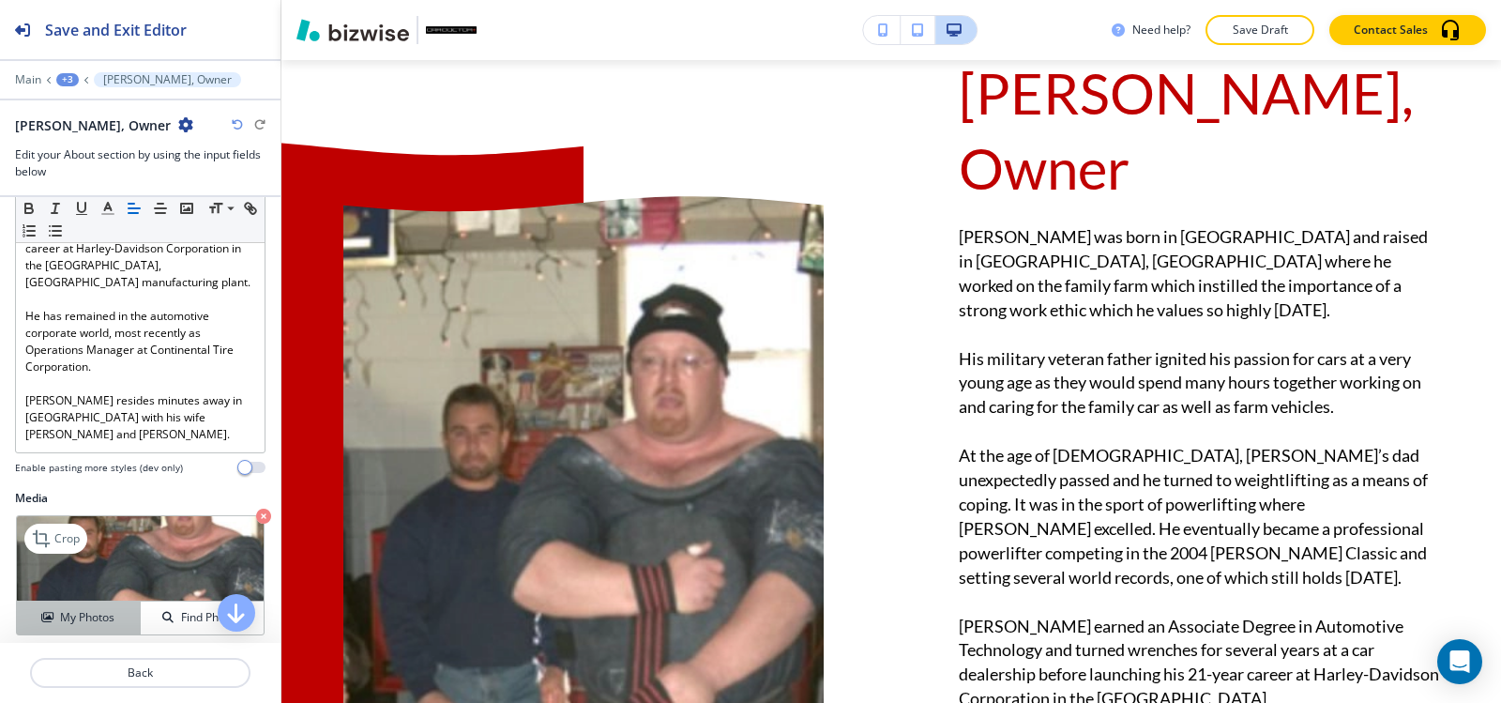
click at [71, 609] on h4 "My Photos" at bounding box center [87, 617] width 54 height 17
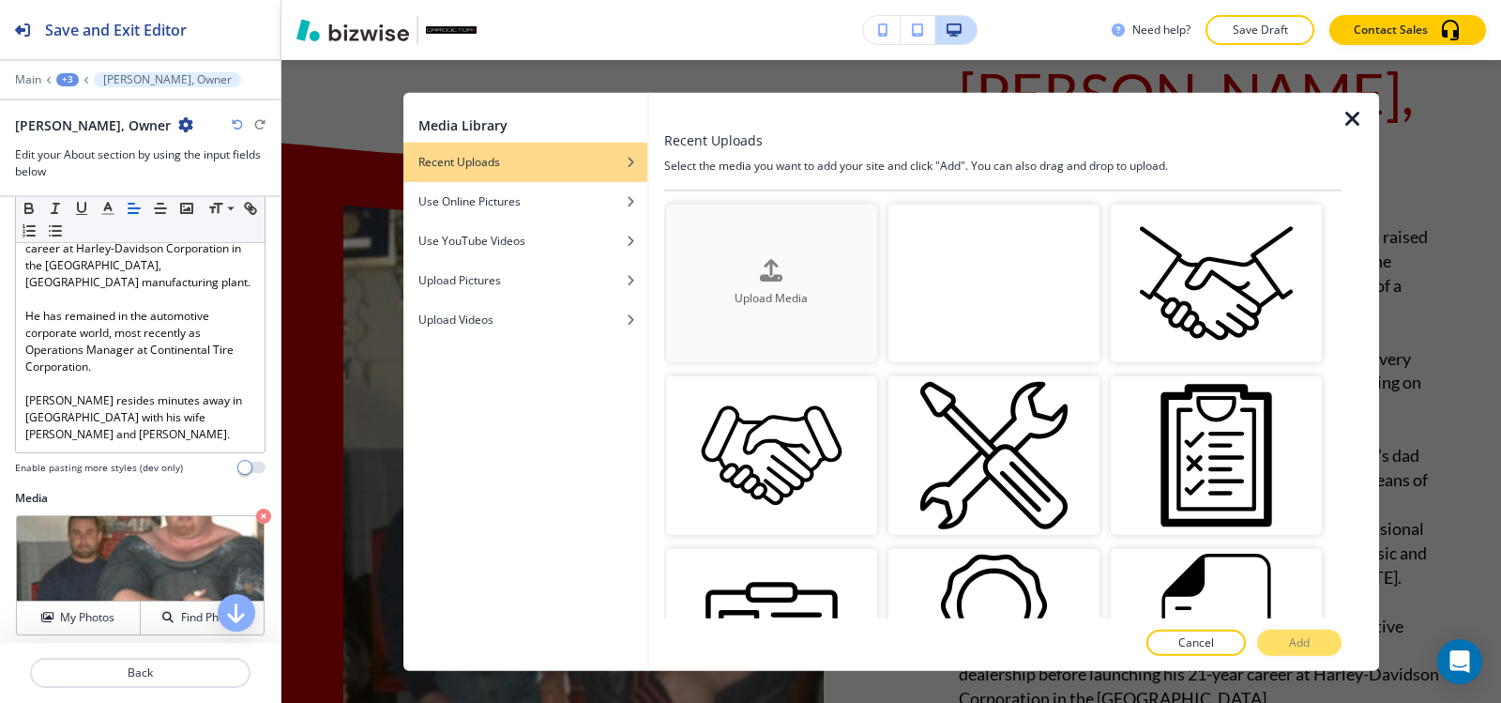
click at [762, 294] on h4 "Upload Media" at bounding box center [771, 298] width 211 height 17
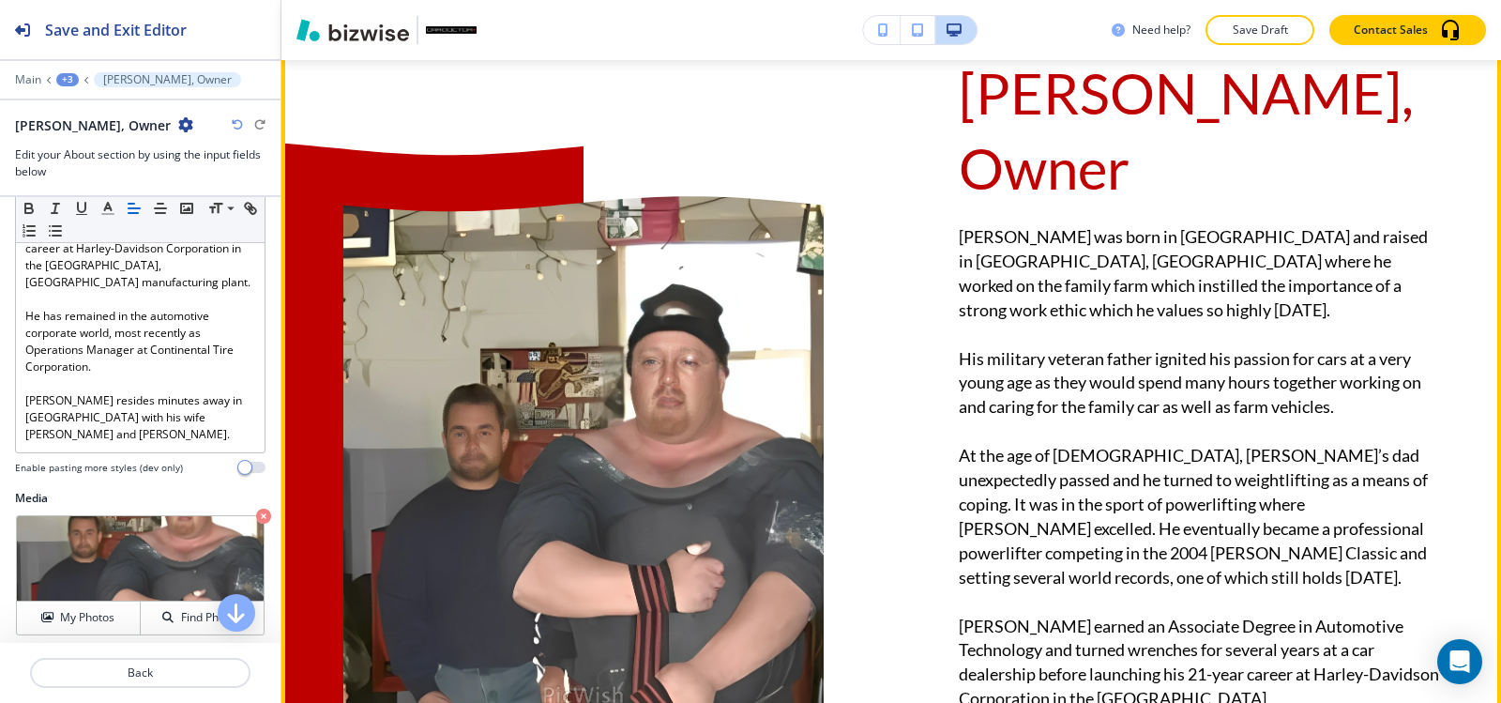
scroll to position [1408, 0]
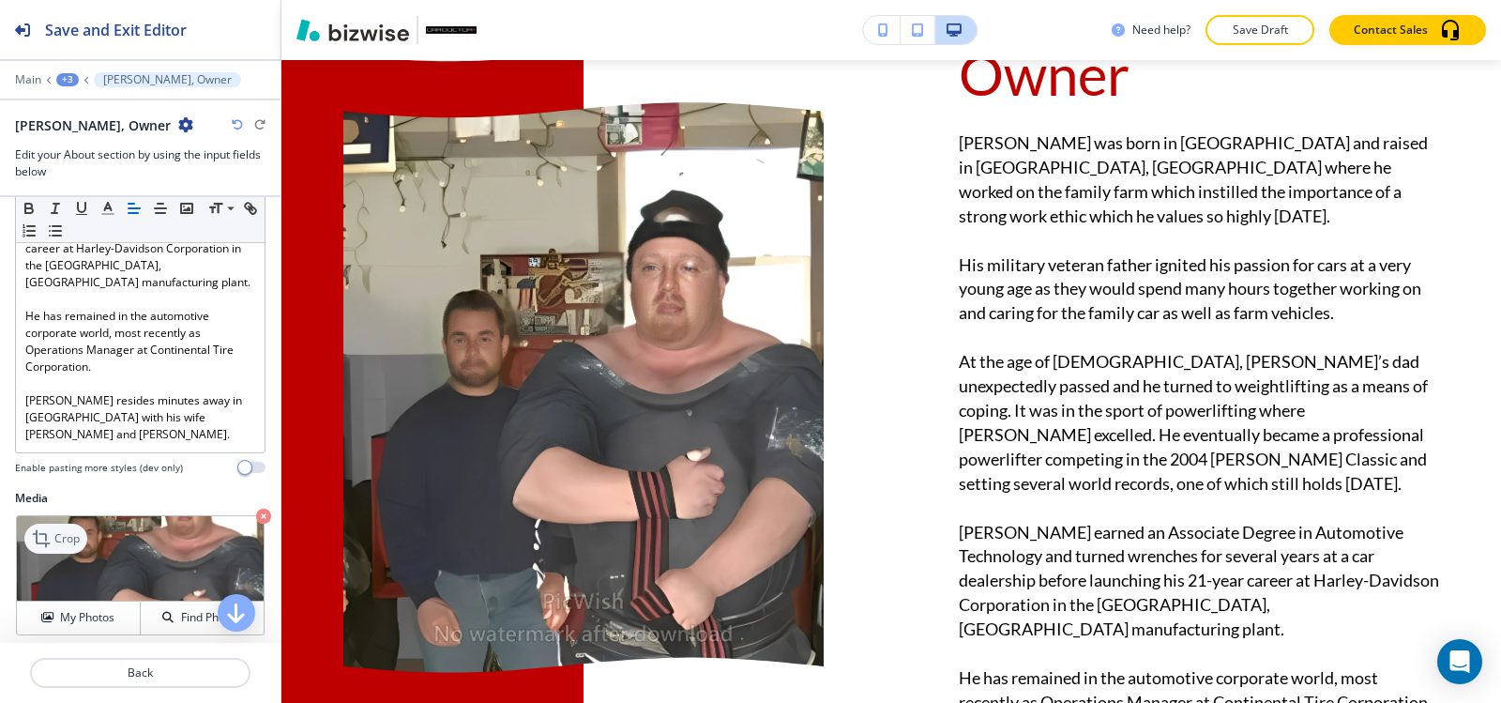
click at [72, 530] on p "Crop" at bounding box center [66, 538] width 25 height 17
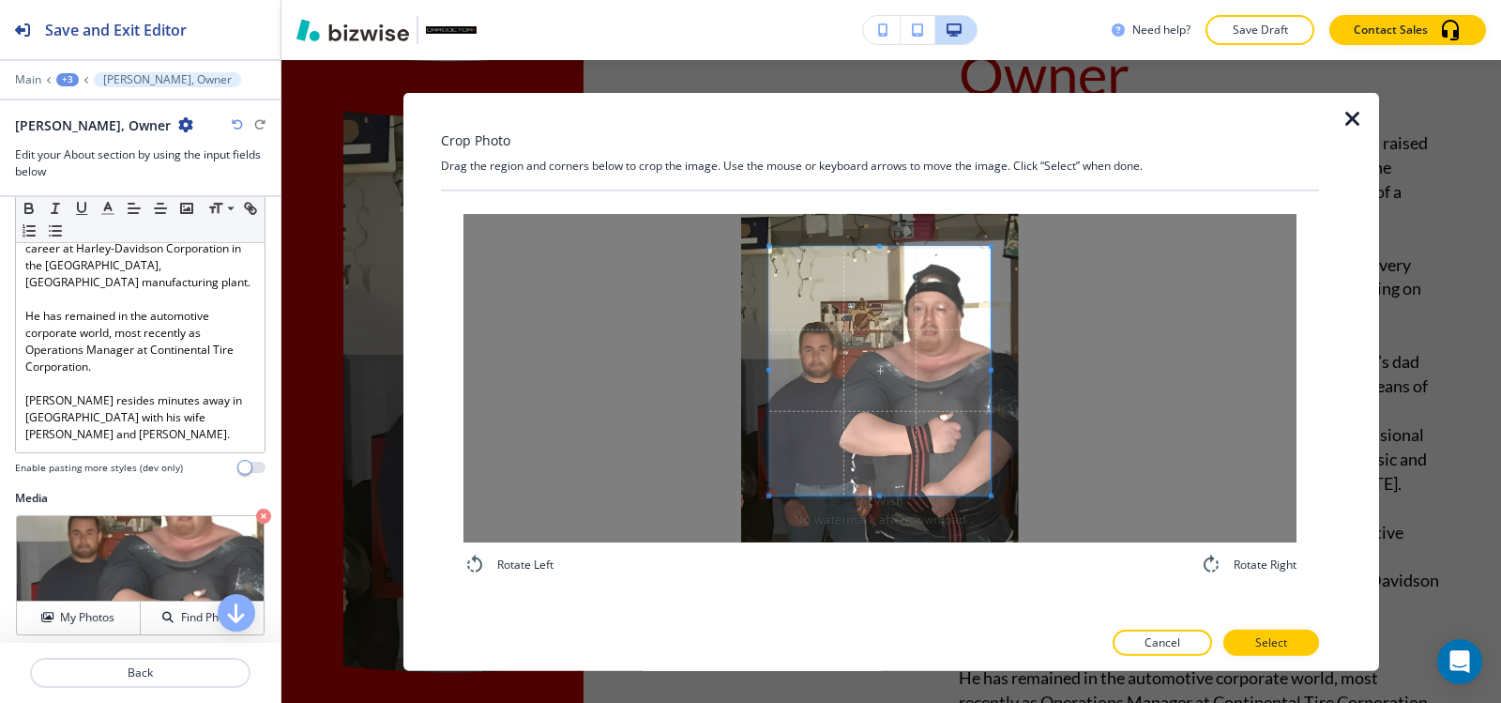
click at [874, 494] on div at bounding box center [879, 370] width 221 height 249
click at [860, 175] on div "Crop Photo Drag the region and corners below to crop the image. Use the mouse o…" at bounding box center [880, 381] width 878 height 579
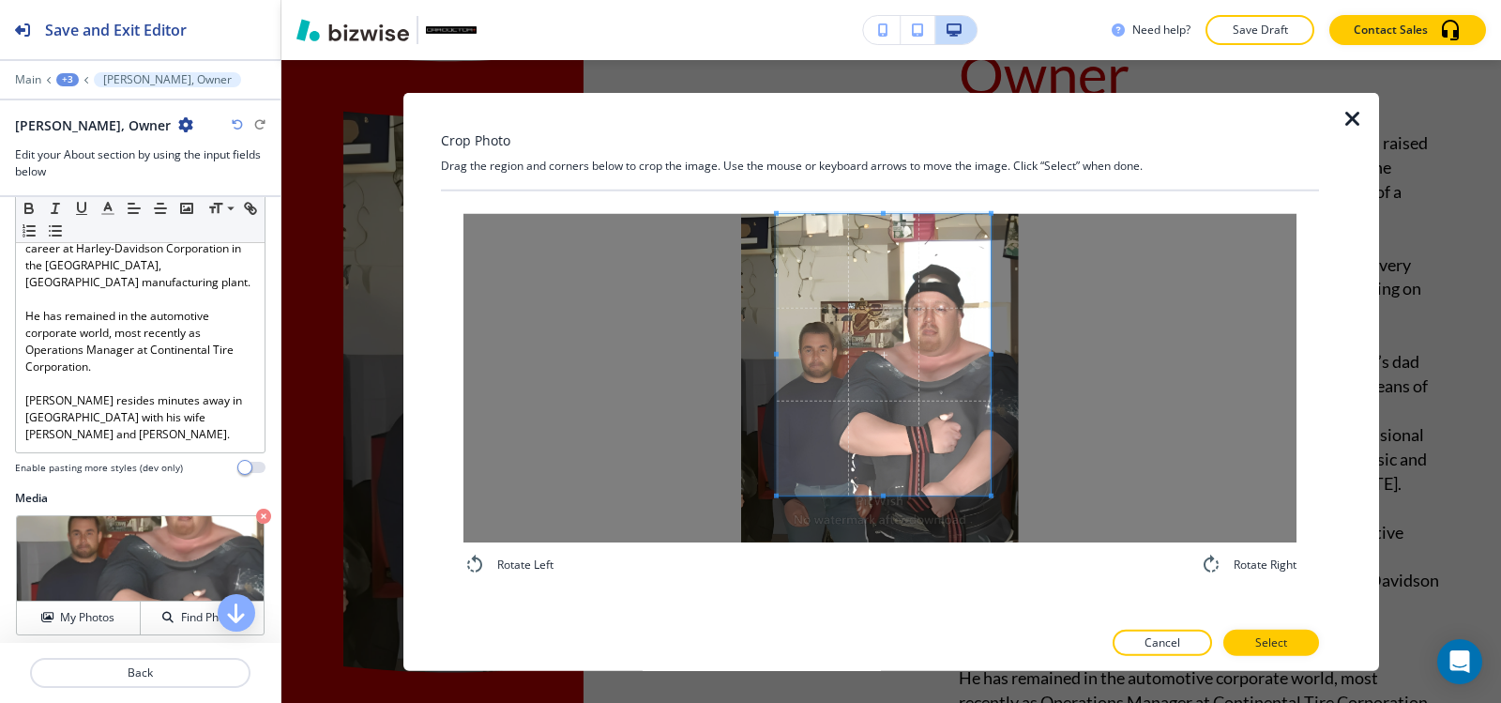
click at [775, 334] on span at bounding box center [776, 353] width 5 height 281
click at [1296, 646] on button "Select" at bounding box center [1271, 643] width 96 height 26
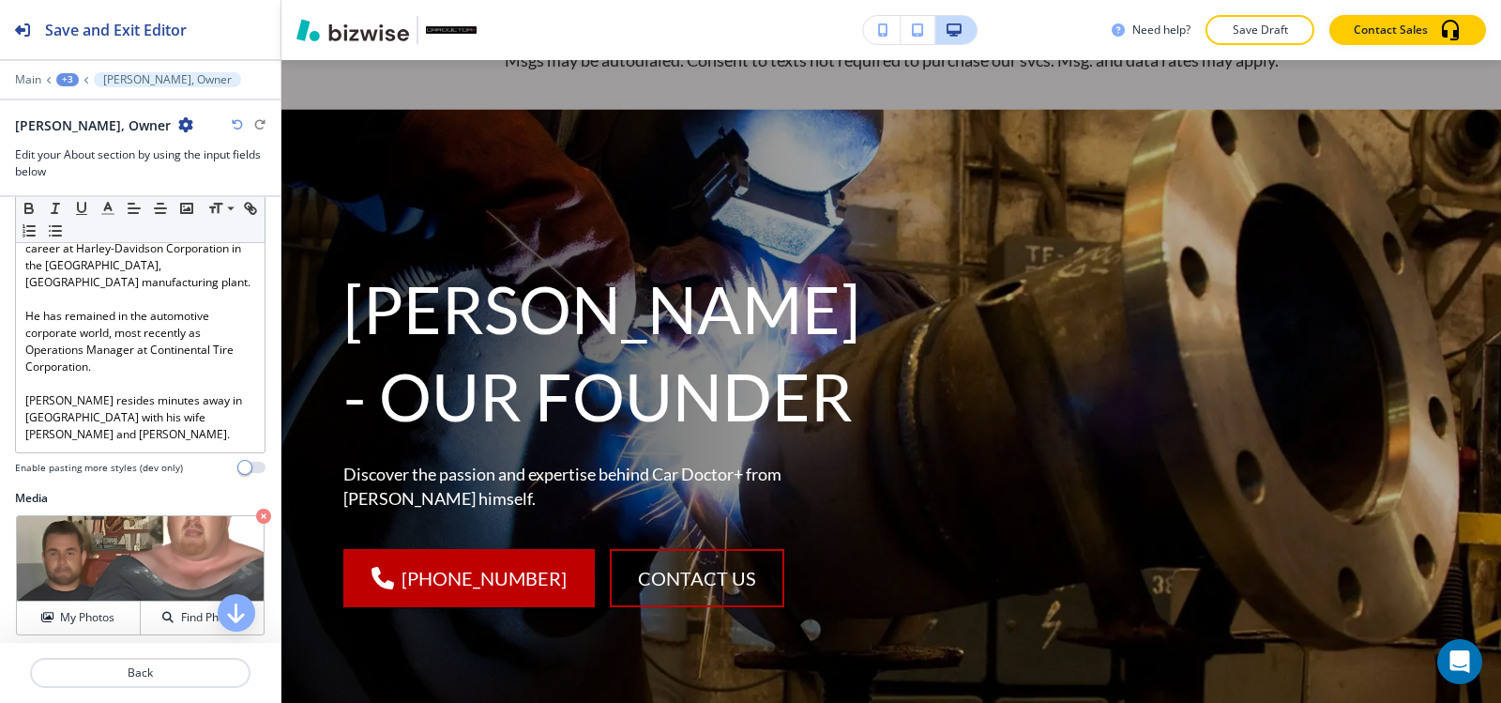
scroll to position [188, 0]
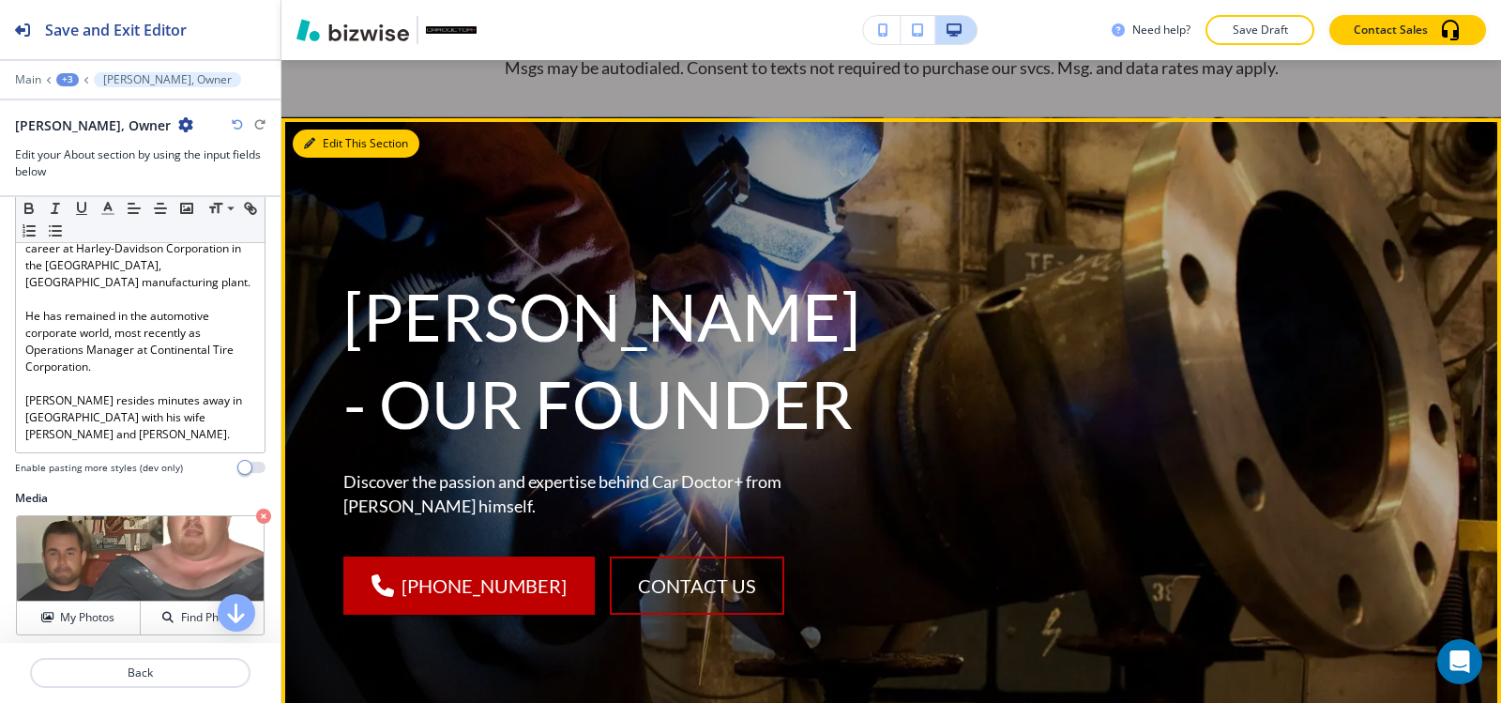
click at [308, 144] on icon "button" at bounding box center [309, 143] width 11 height 11
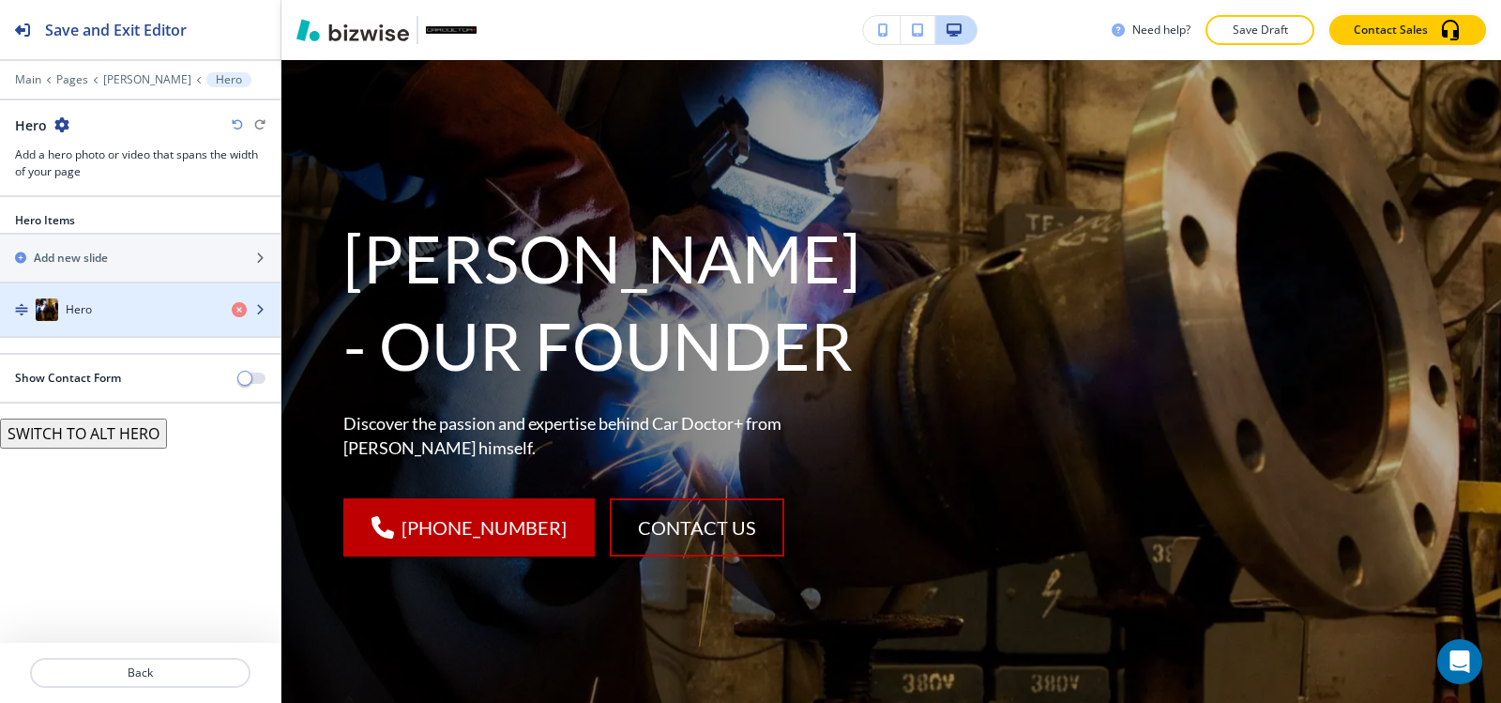
click at [123, 314] on div "Hero" at bounding box center [108, 309] width 217 height 23
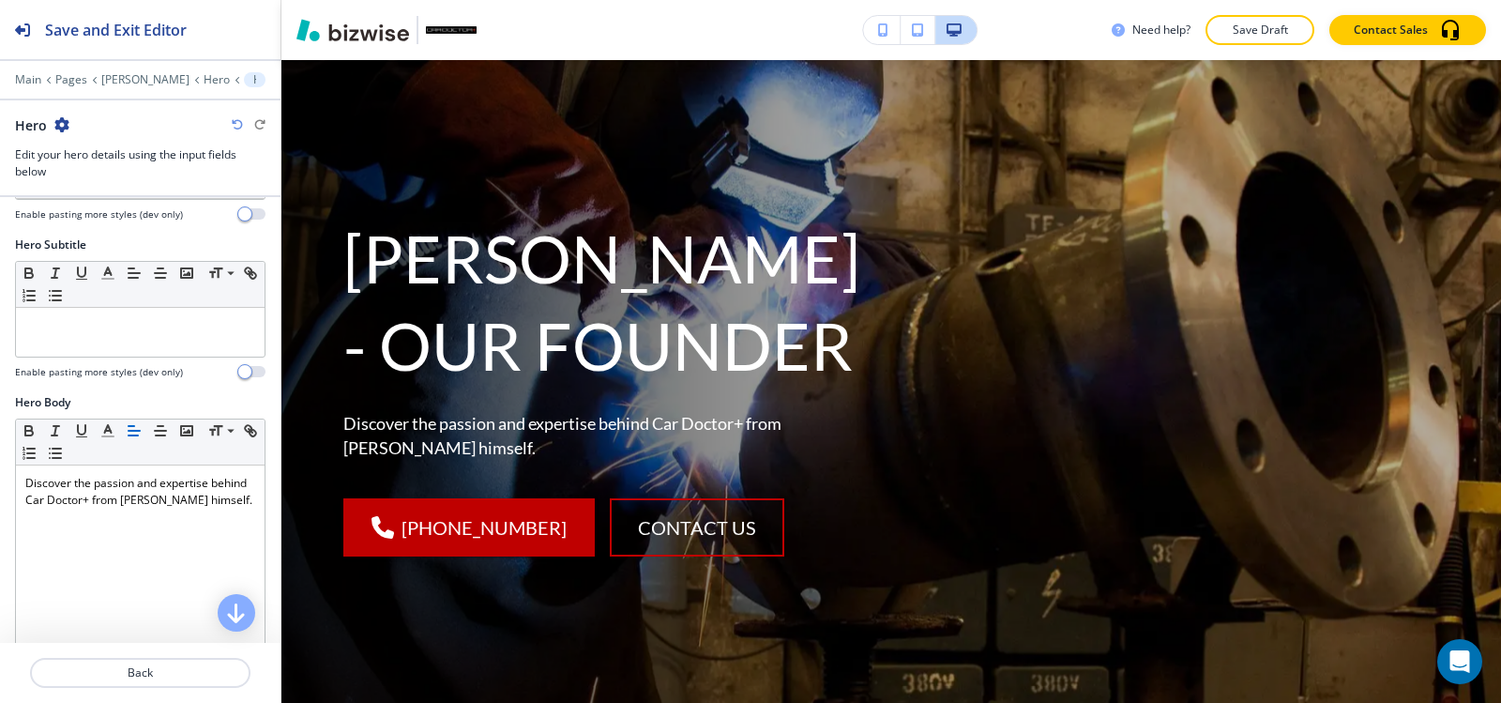
scroll to position [0, 0]
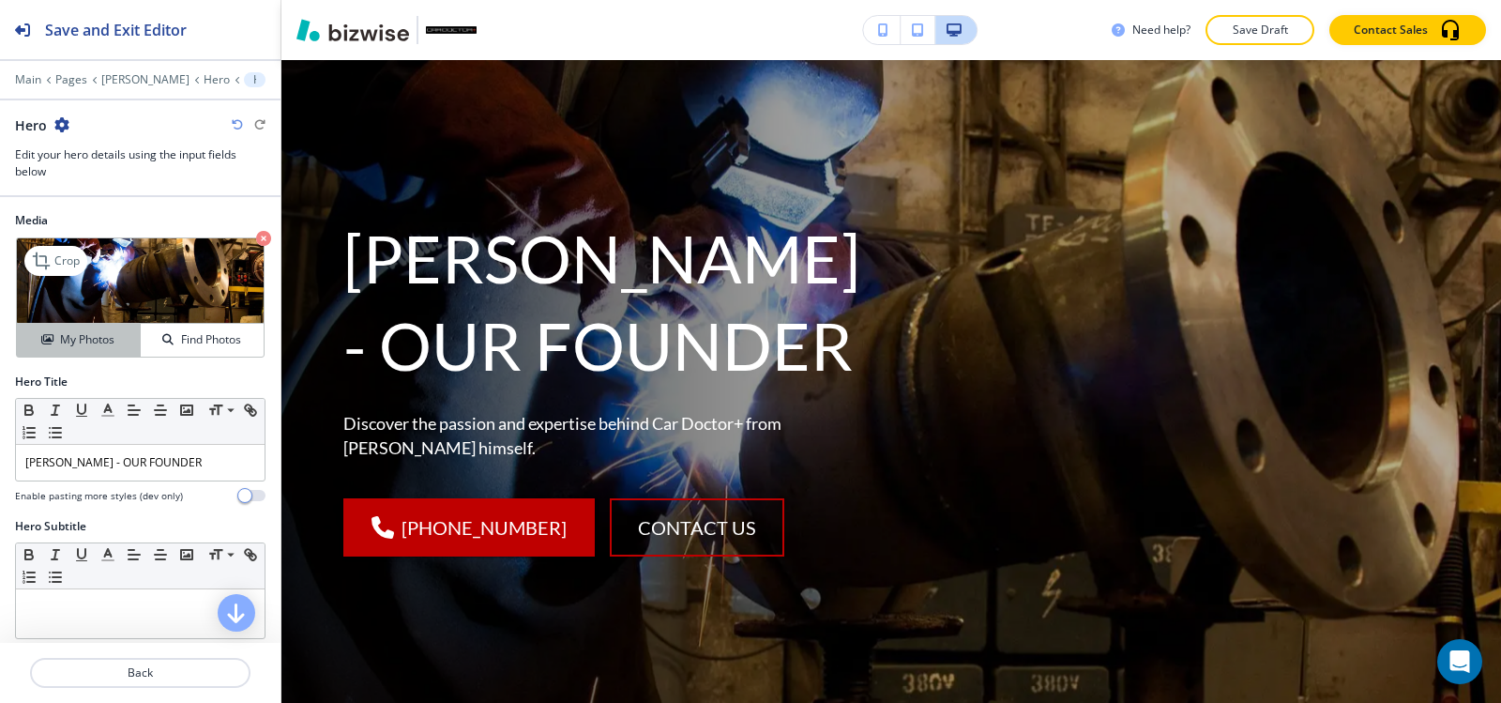
click at [89, 337] on h4 "My Photos" at bounding box center [87, 339] width 54 height 17
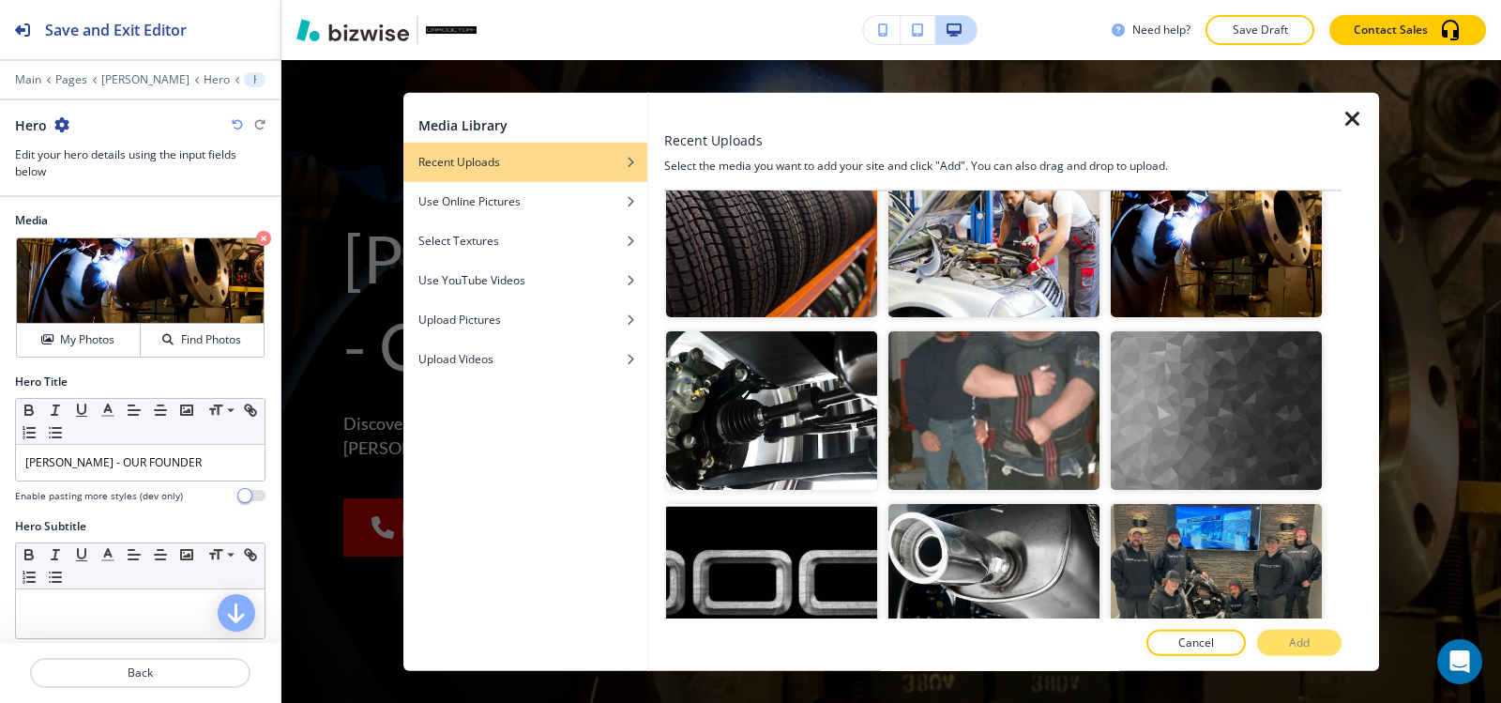
scroll to position [3753, 0]
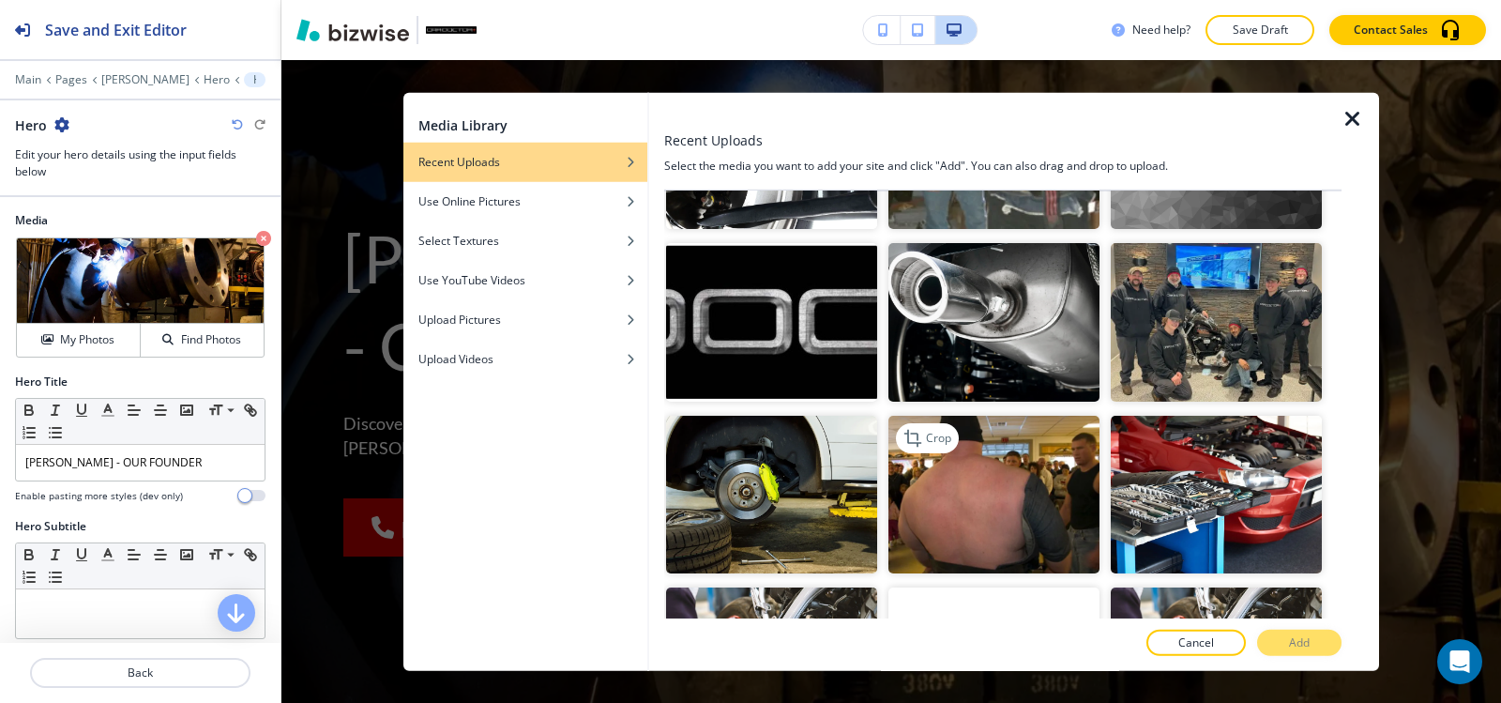
click at [1035, 415] on img "button" at bounding box center [994, 494] width 211 height 159
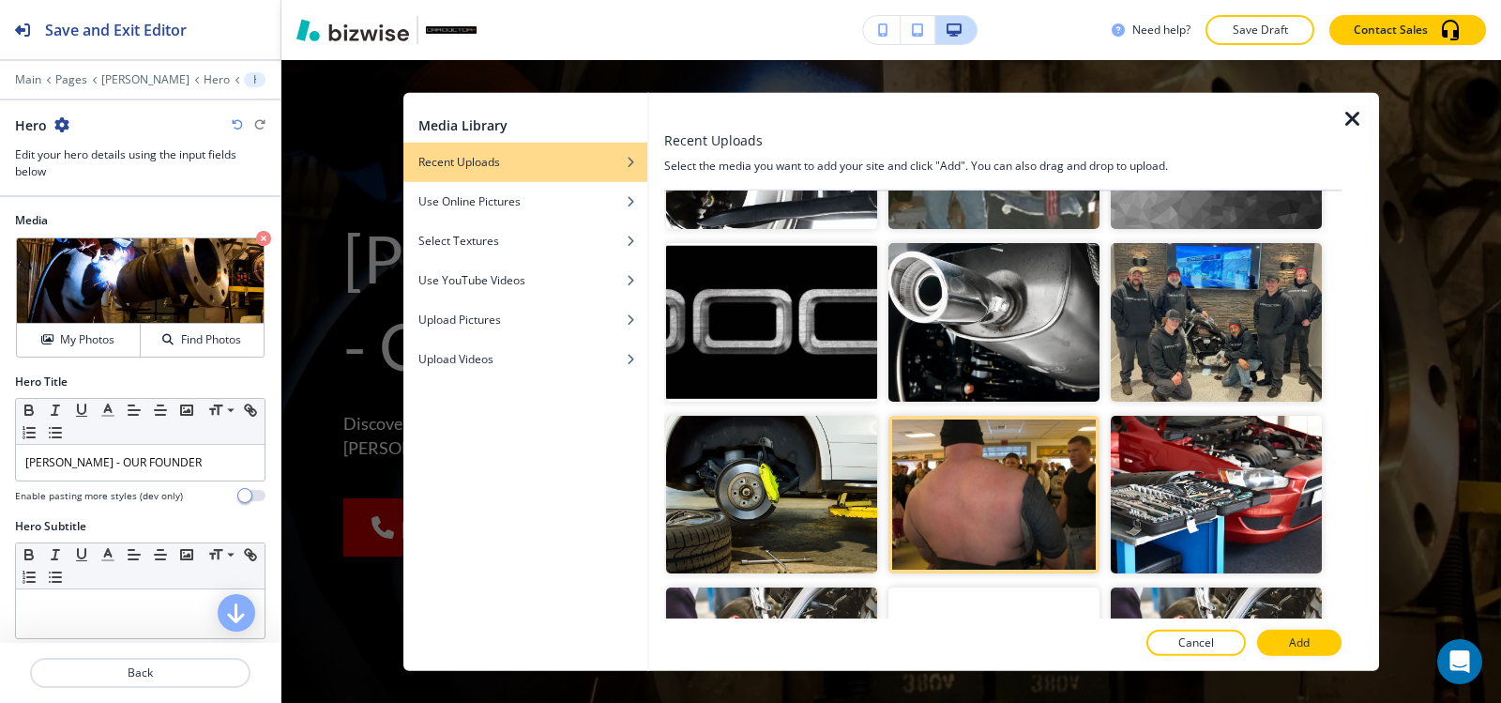
click at [1327, 643] on button "Add" at bounding box center [1299, 643] width 84 height 26
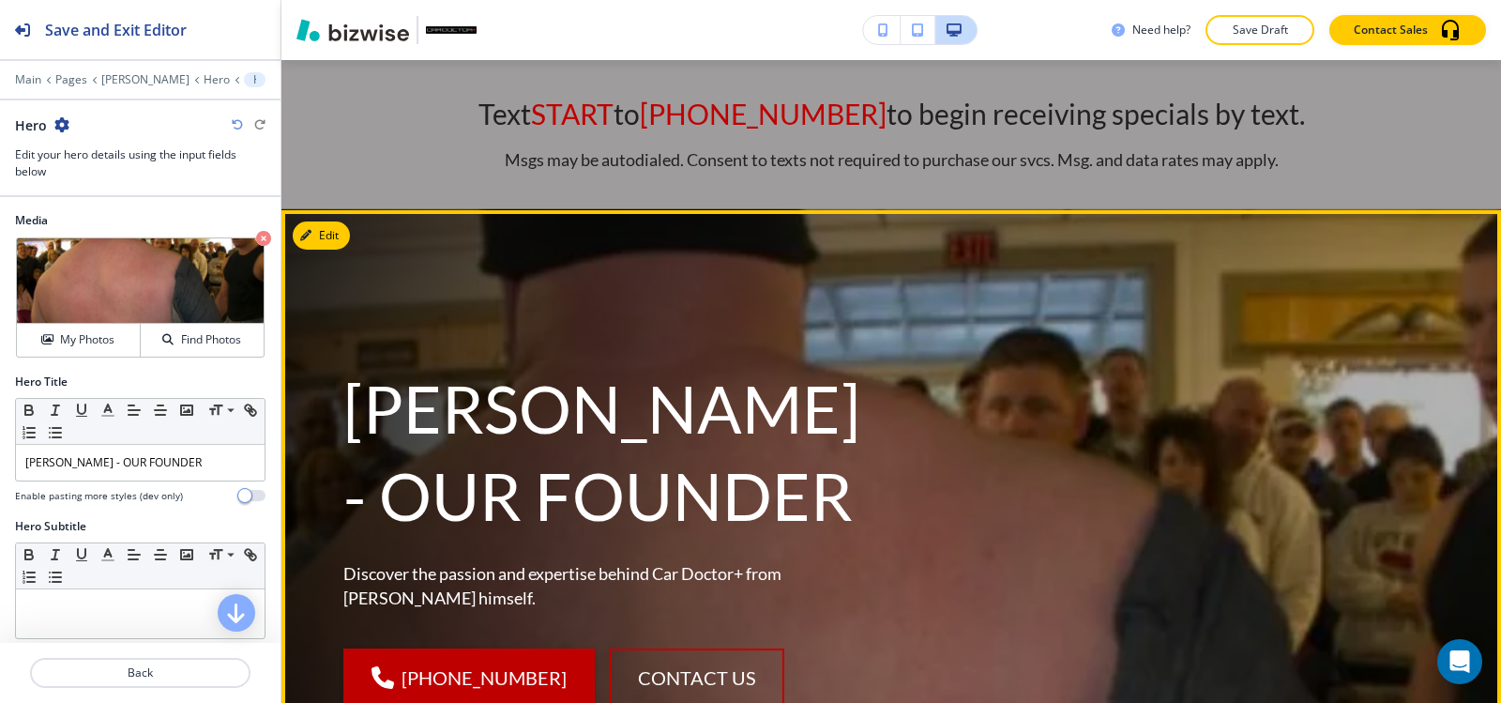
scroll to position [94, 0]
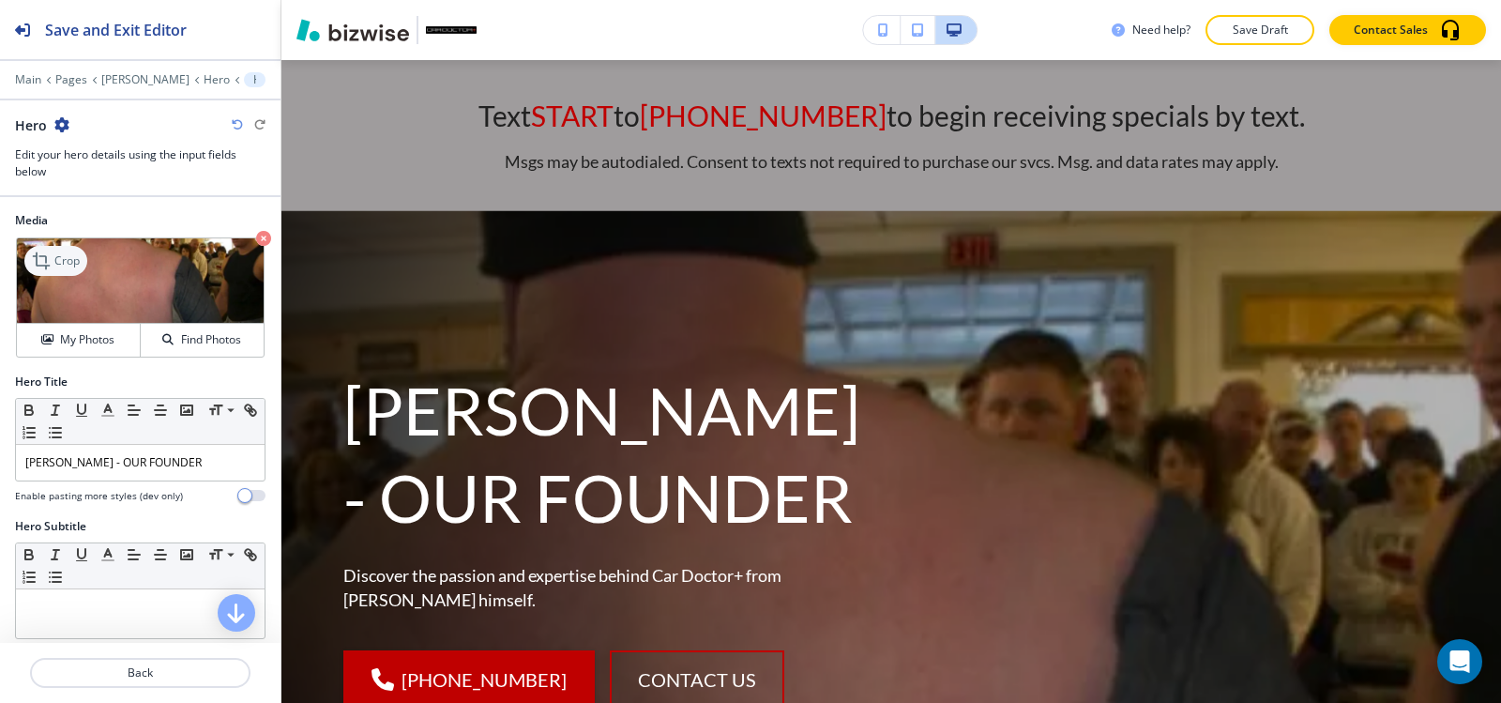
click at [63, 261] on p "Crop" at bounding box center [66, 260] width 25 height 17
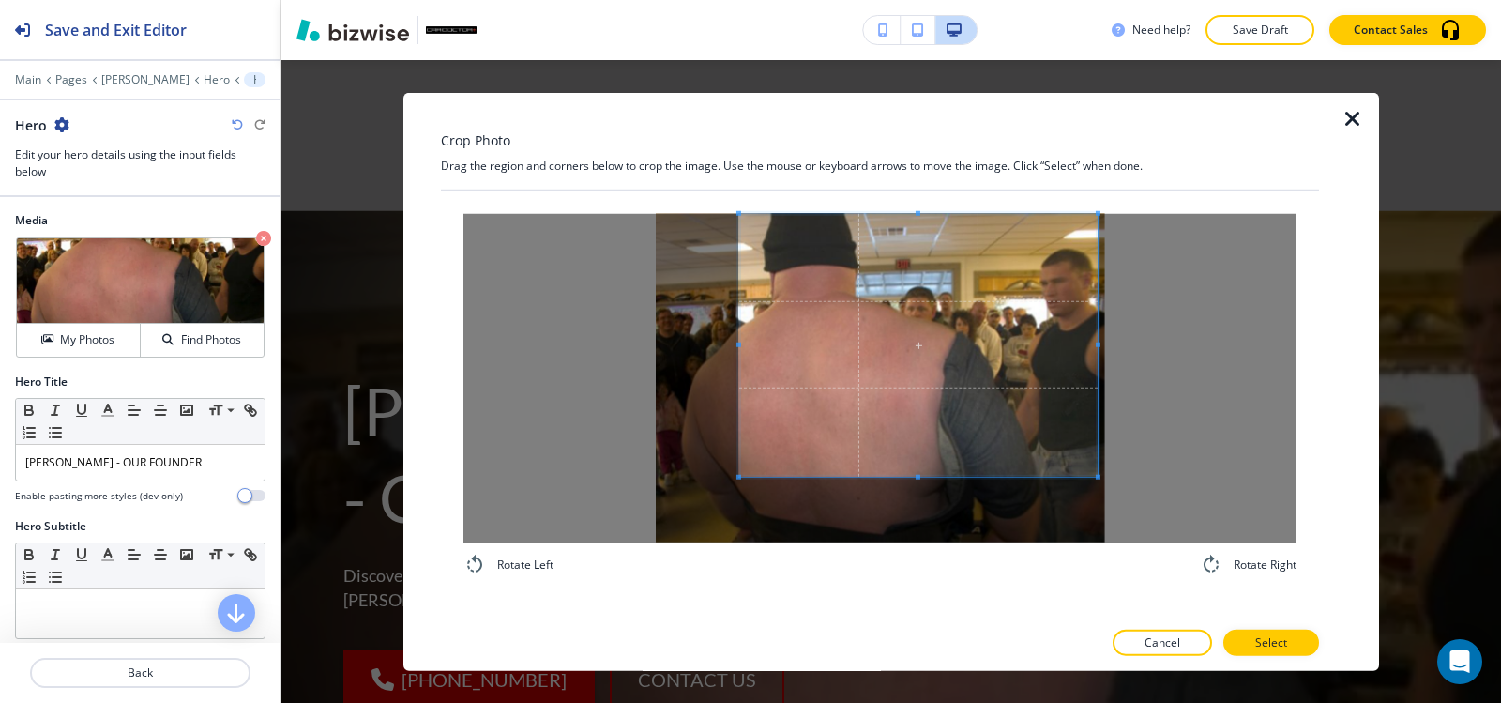
click at [1018, 352] on span at bounding box center [918, 344] width 358 height 263
click at [970, 451] on span at bounding box center [925, 344] width 358 height 263
click at [1270, 635] on p "Select" at bounding box center [1271, 642] width 32 height 17
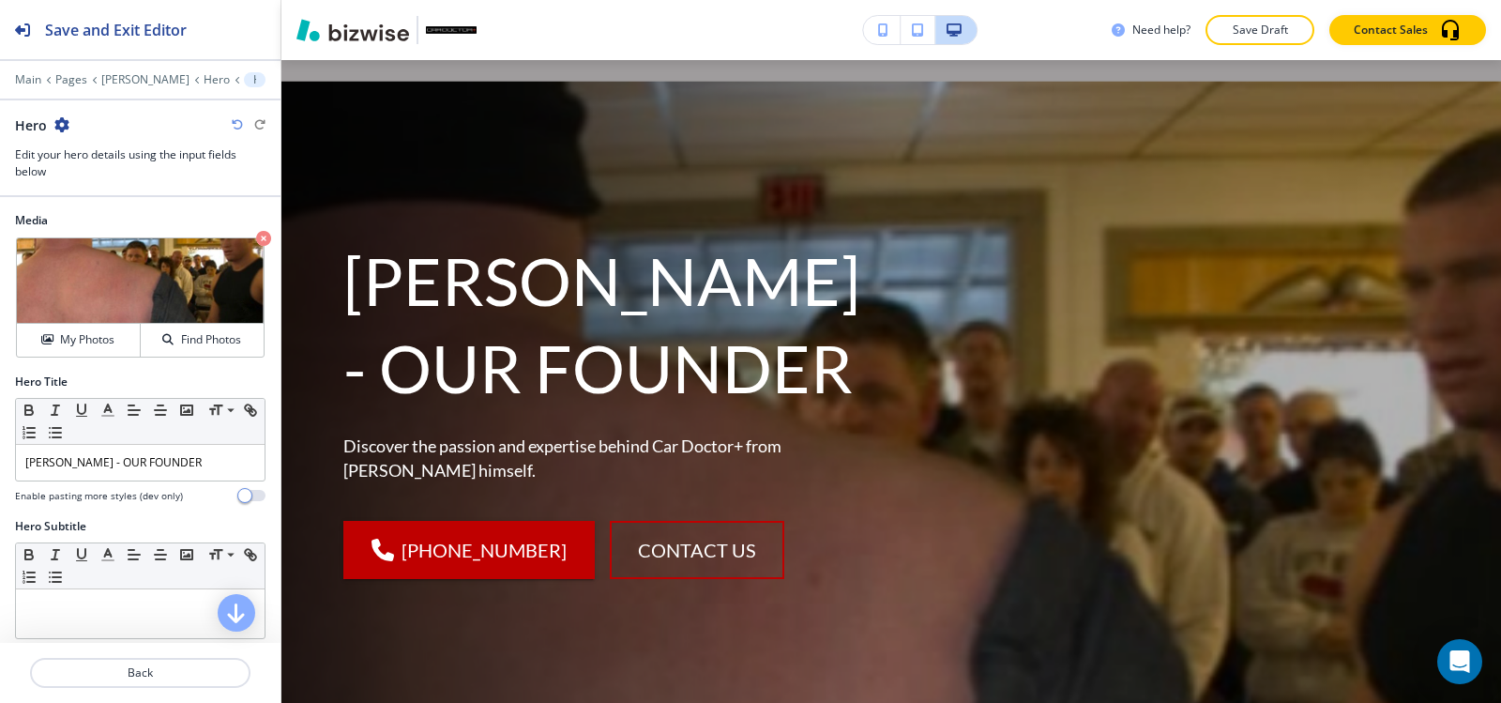
scroll to position [188, 0]
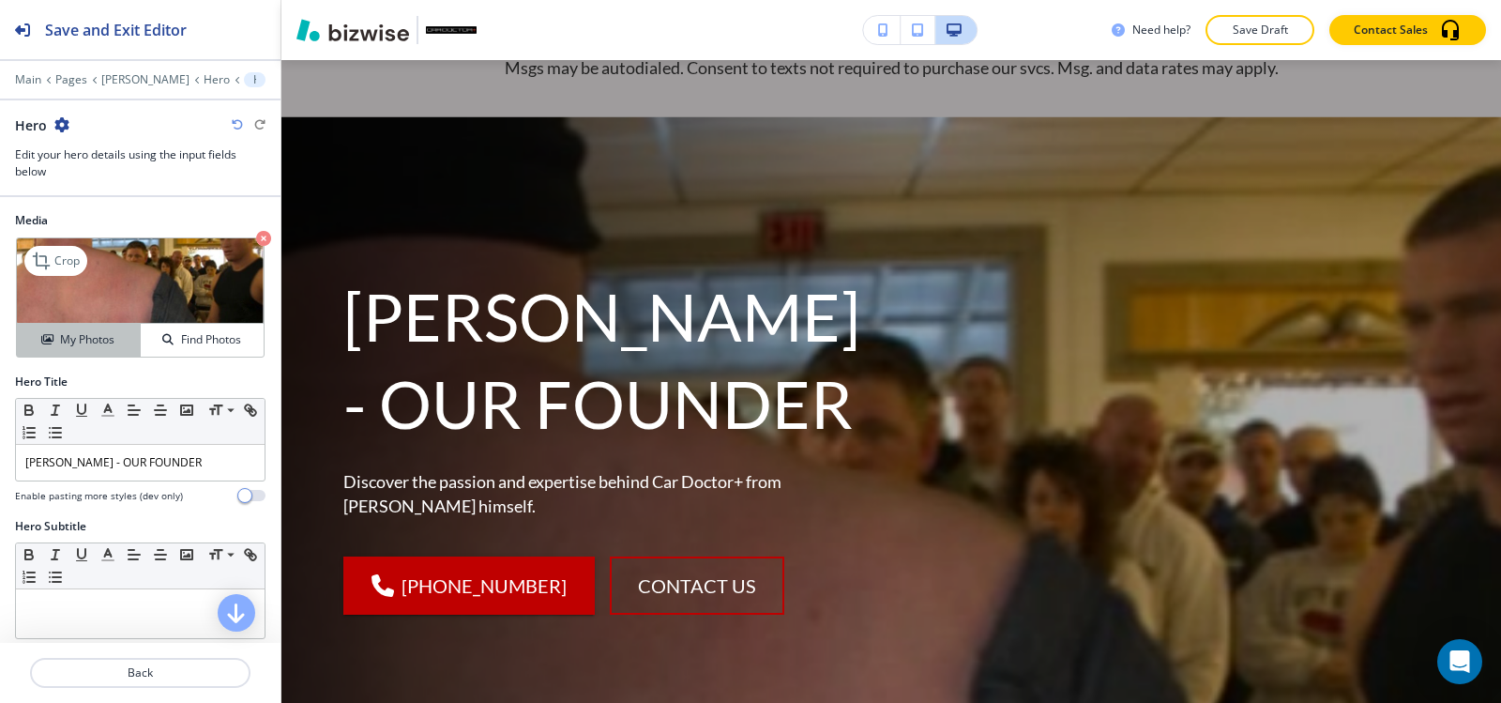
click at [112, 343] on h4 "My Photos" at bounding box center [87, 339] width 54 height 17
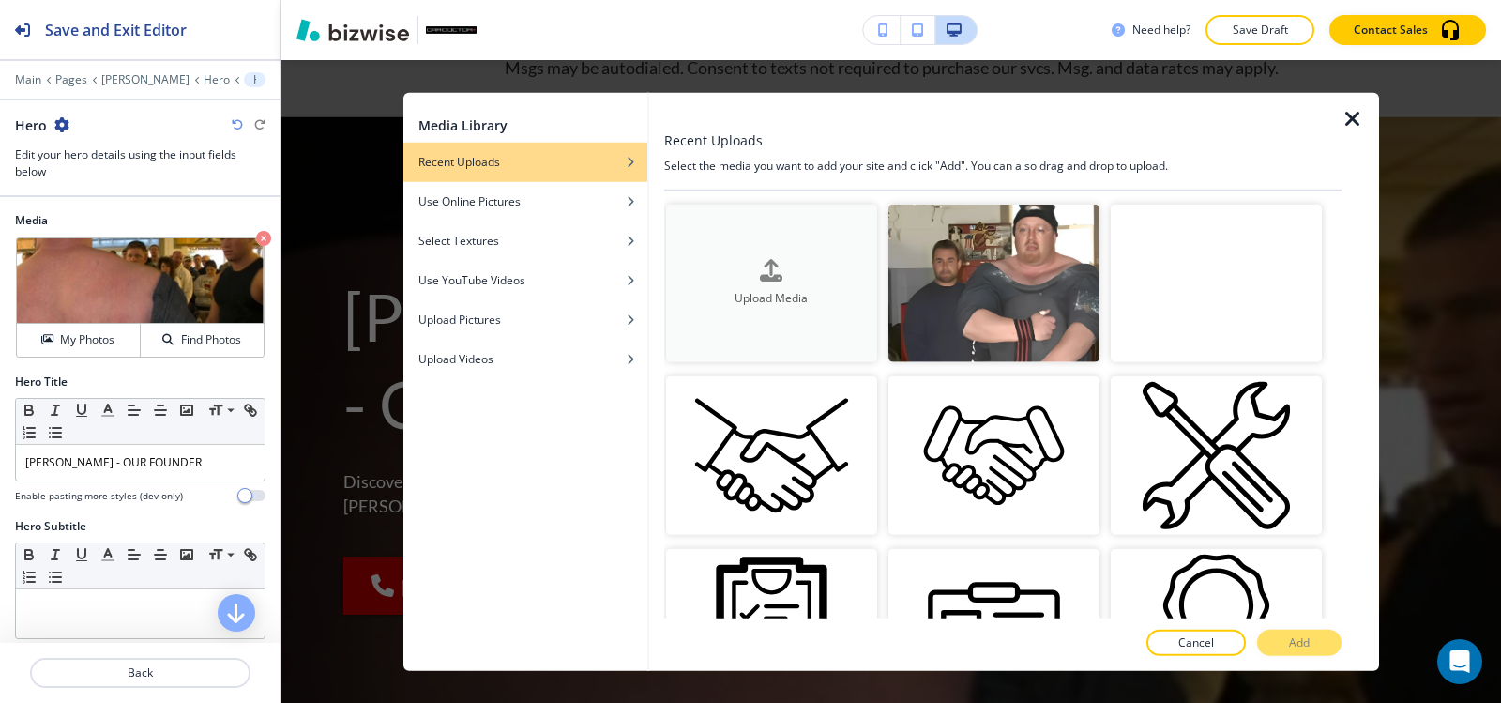
click at [790, 290] on h4 "Upload Media" at bounding box center [771, 298] width 211 height 17
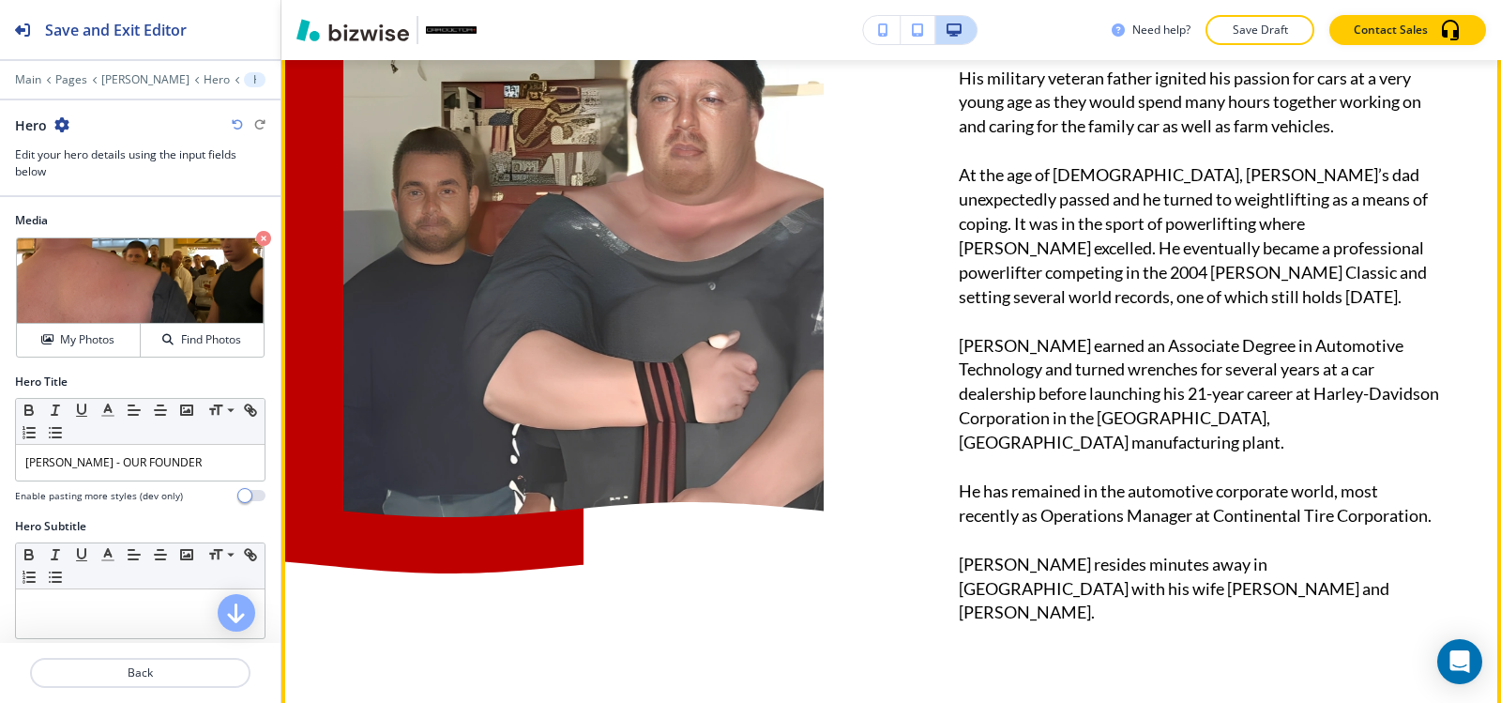
scroll to position [1314, 0]
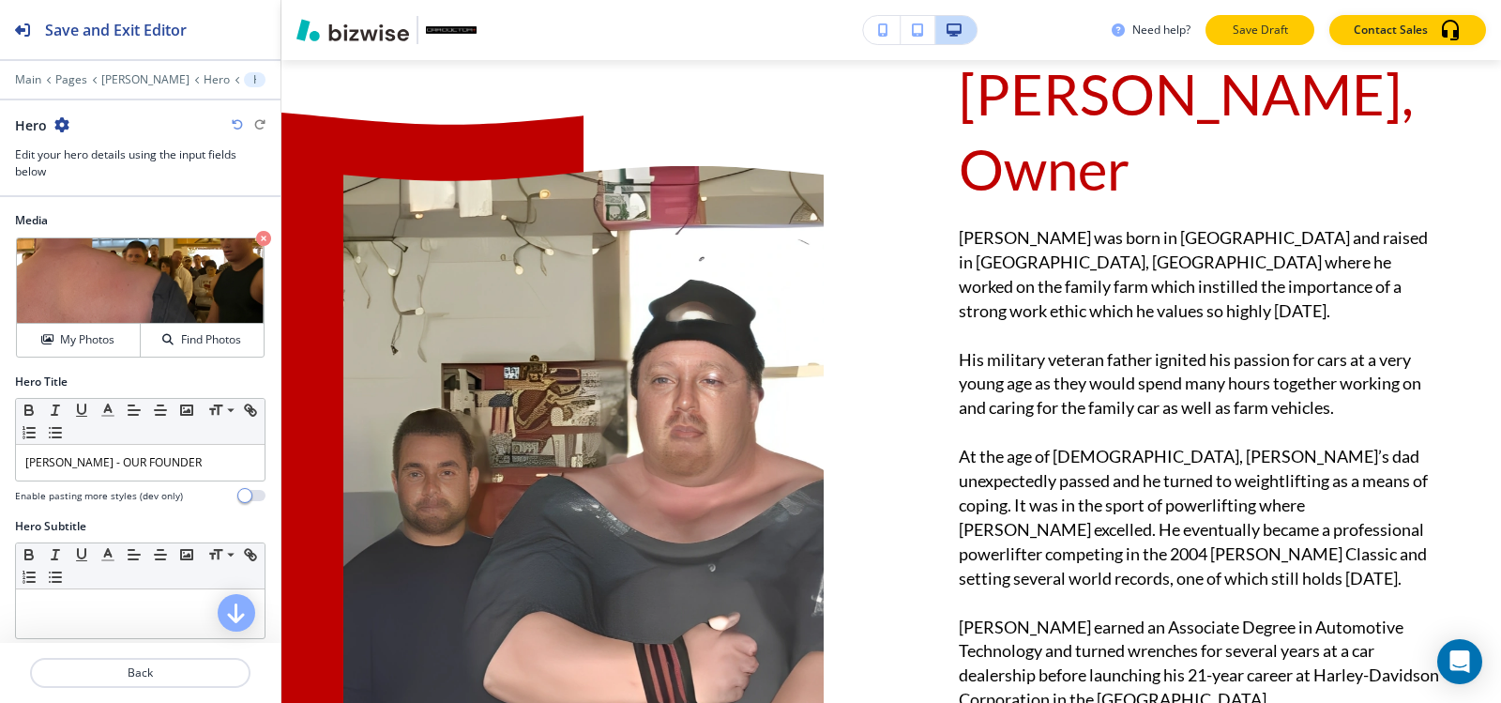
click at [1247, 23] on p "Save Draft" at bounding box center [1260, 30] width 60 height 17
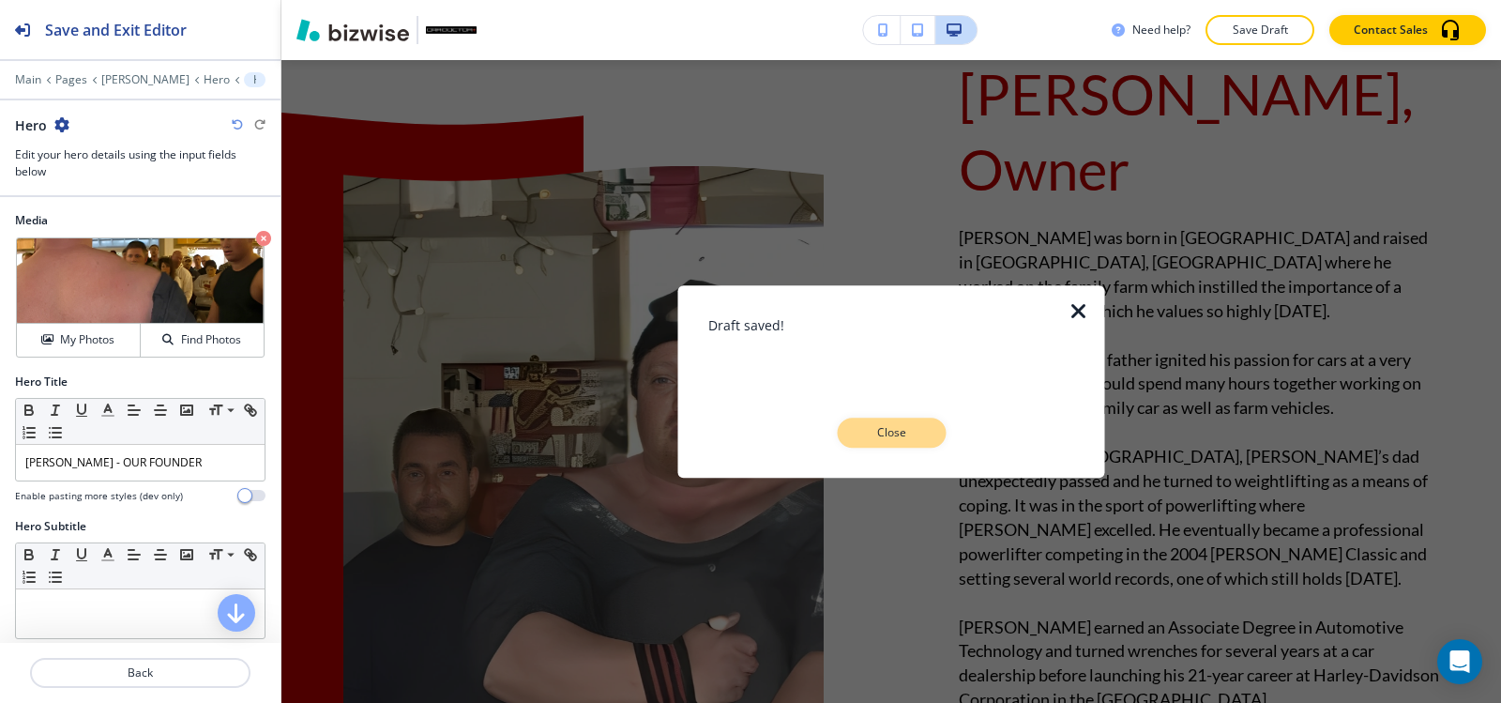
click at [888, 439] on p "Close" at bounding box center [891, 432] width 60 height 17
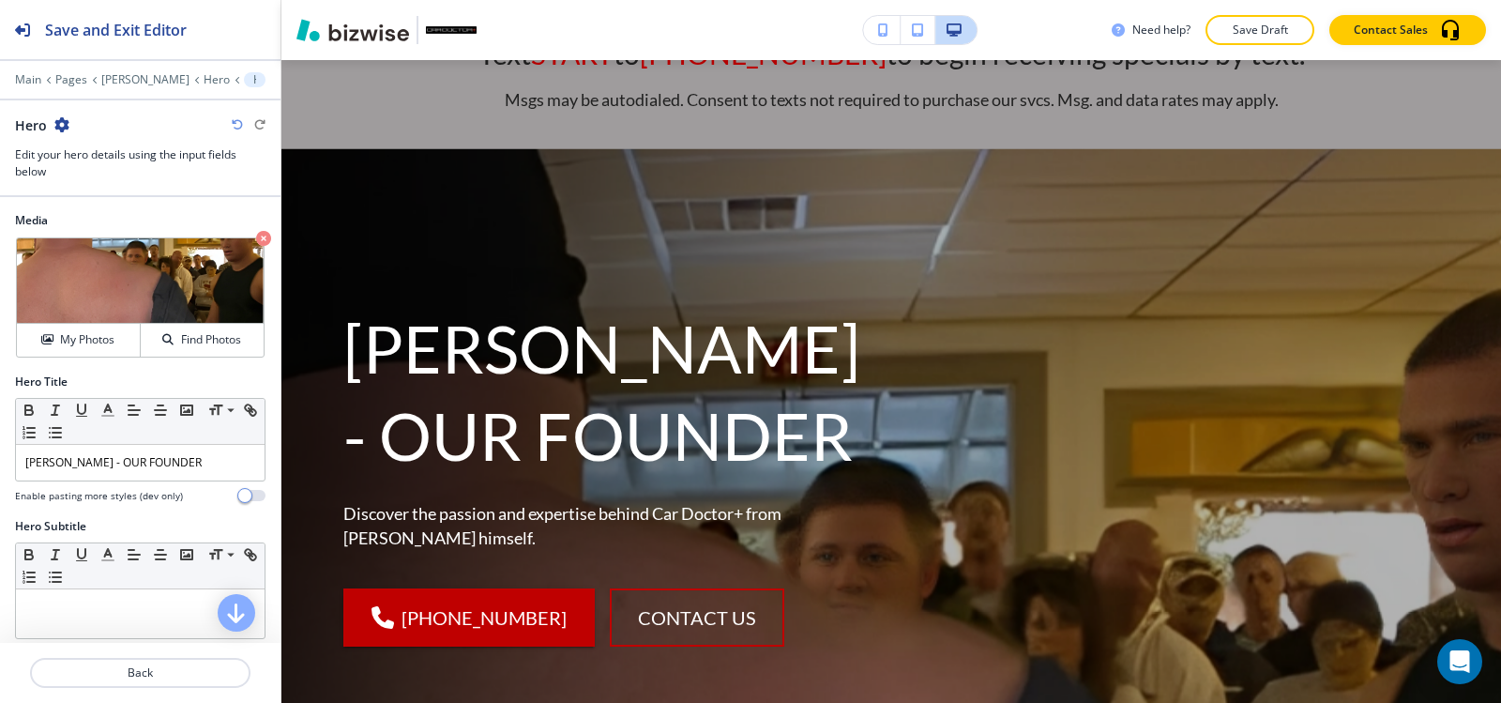
scroll to position [0, 0]
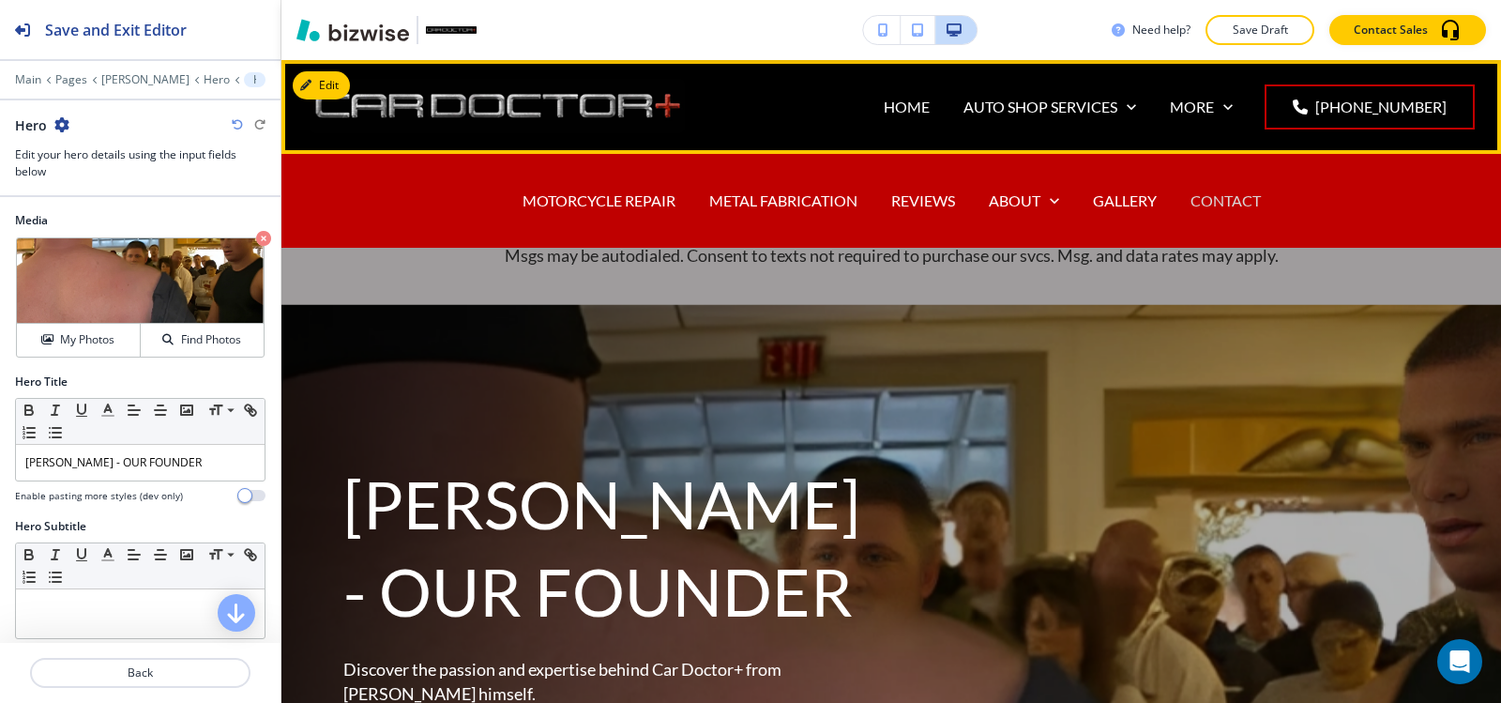
click at [1224, 198] on p "CONTACT" at bounding box center [1226, 201] width 70 height 22
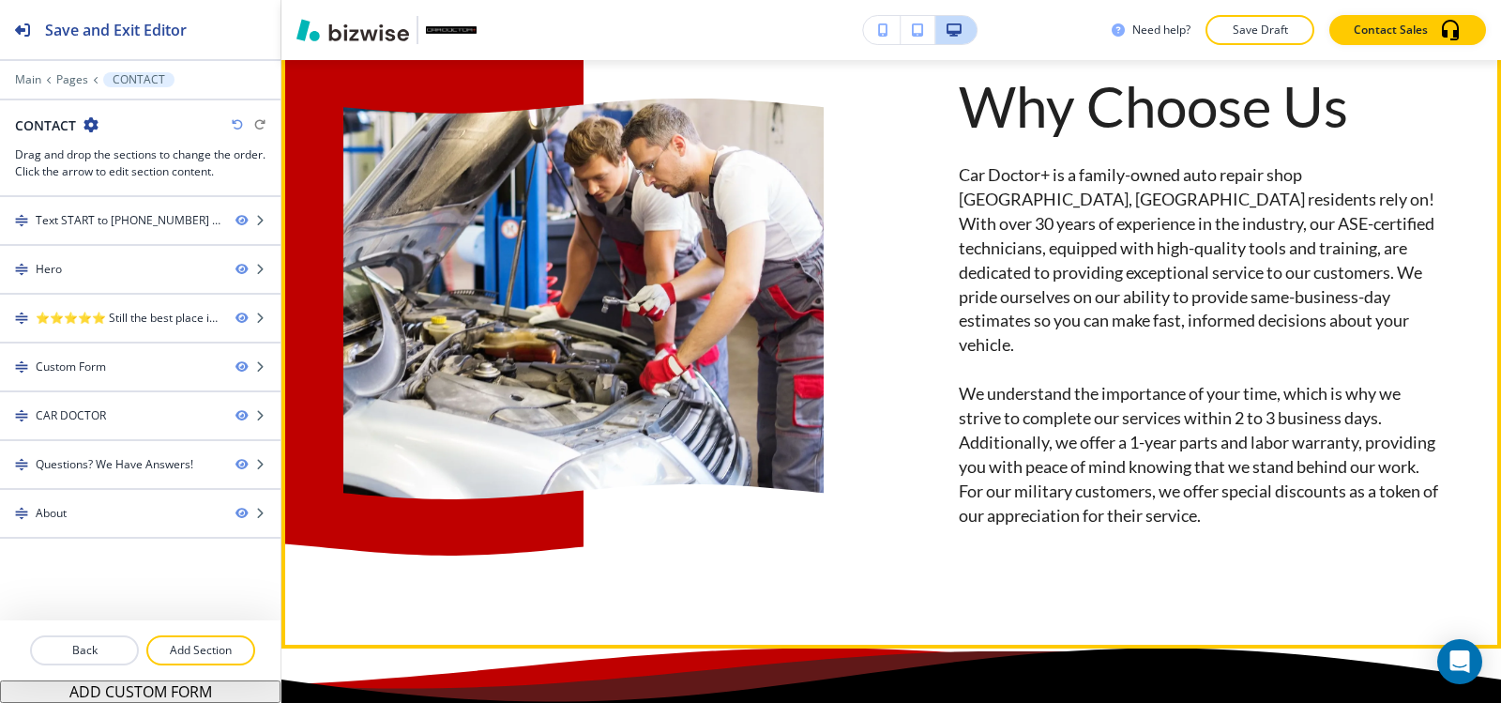
scroll to position [3847, 0]
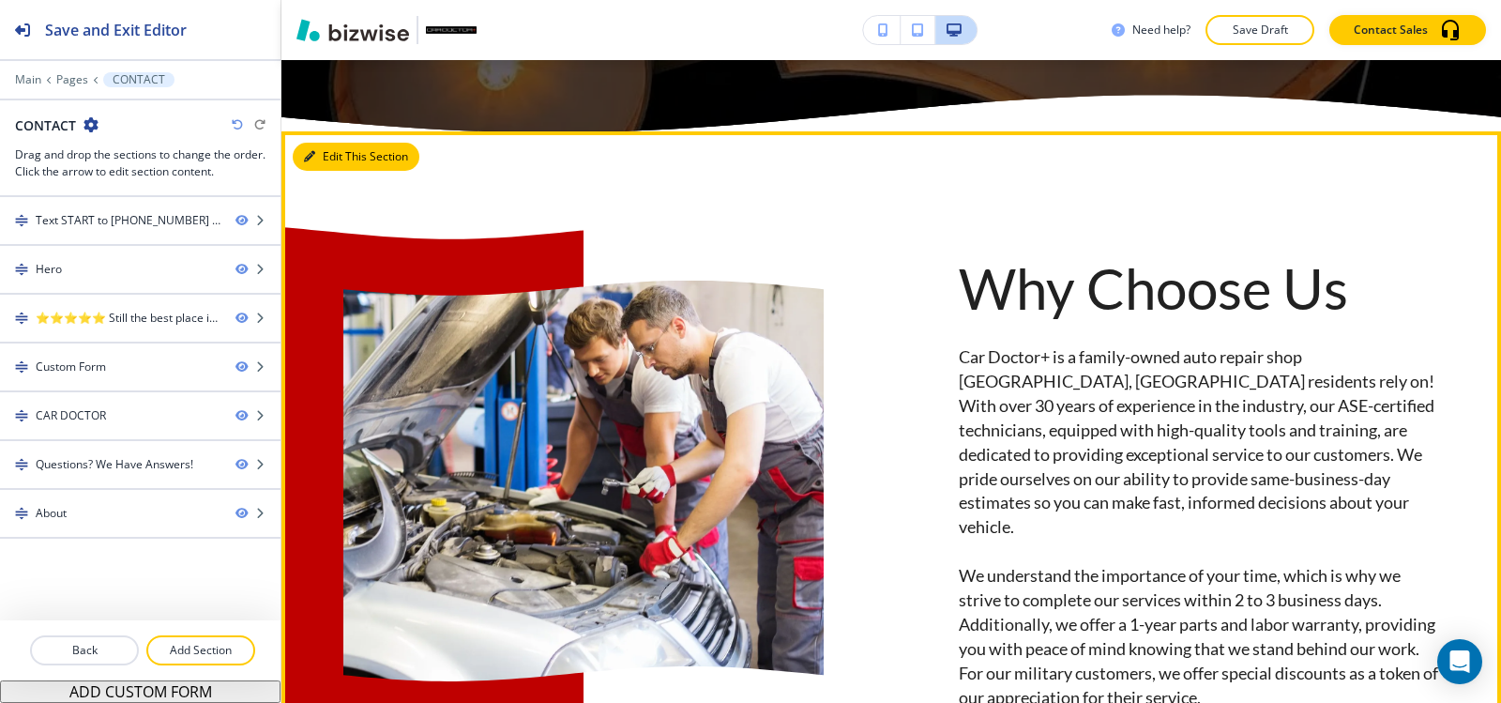
click at [335, 171] on button "Edit This Section" at bounding box center [356, 157] width 127 height 28
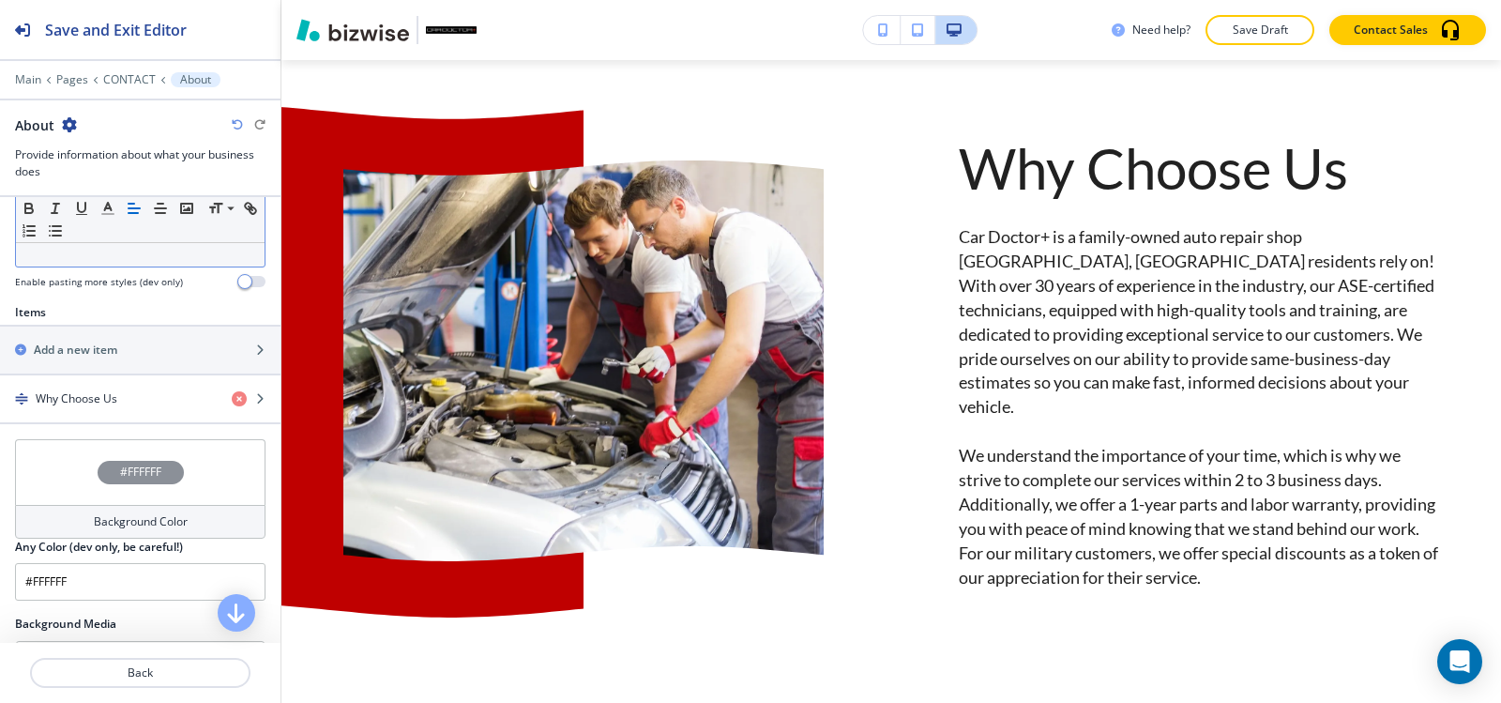
scroll to position [657, 0]
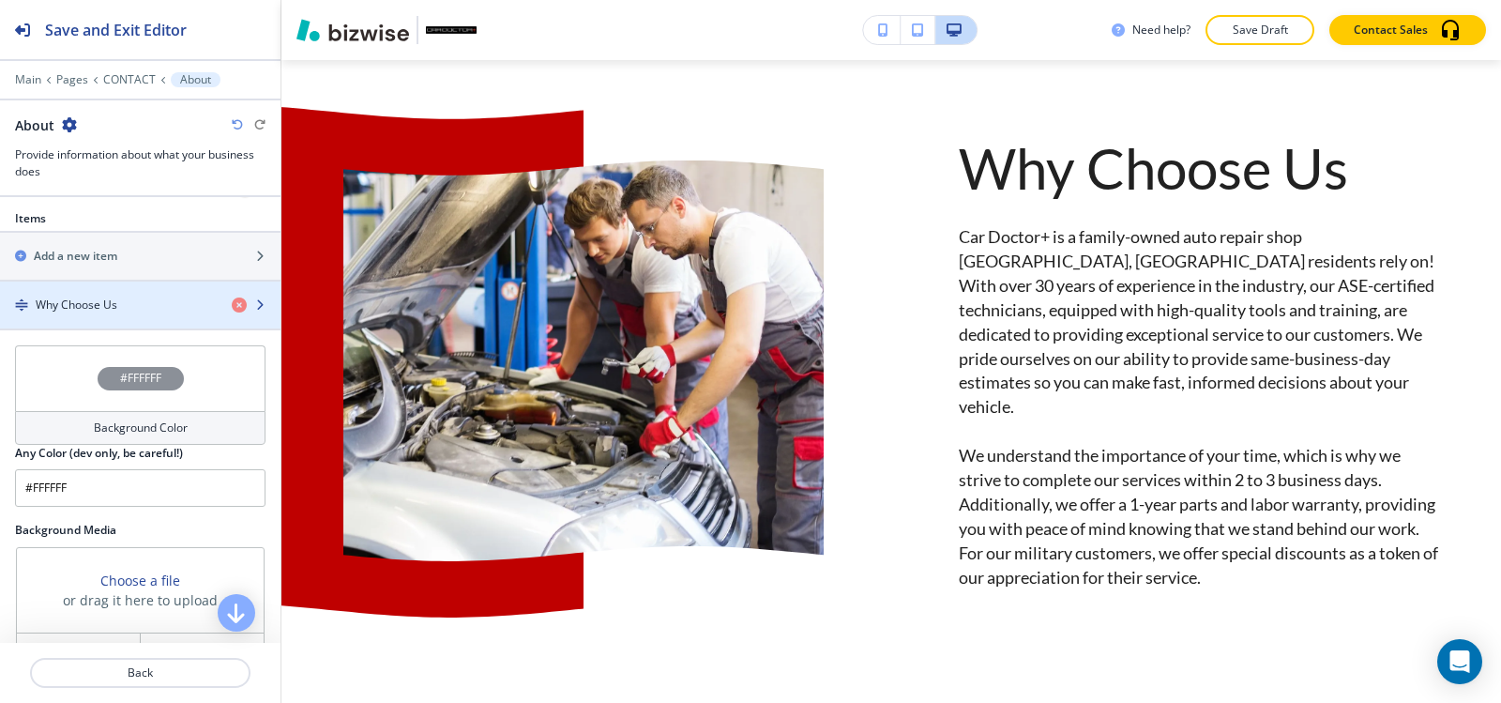
click at [87, 317] on div "button" at bounding box center [140, 320] width 281 height 15
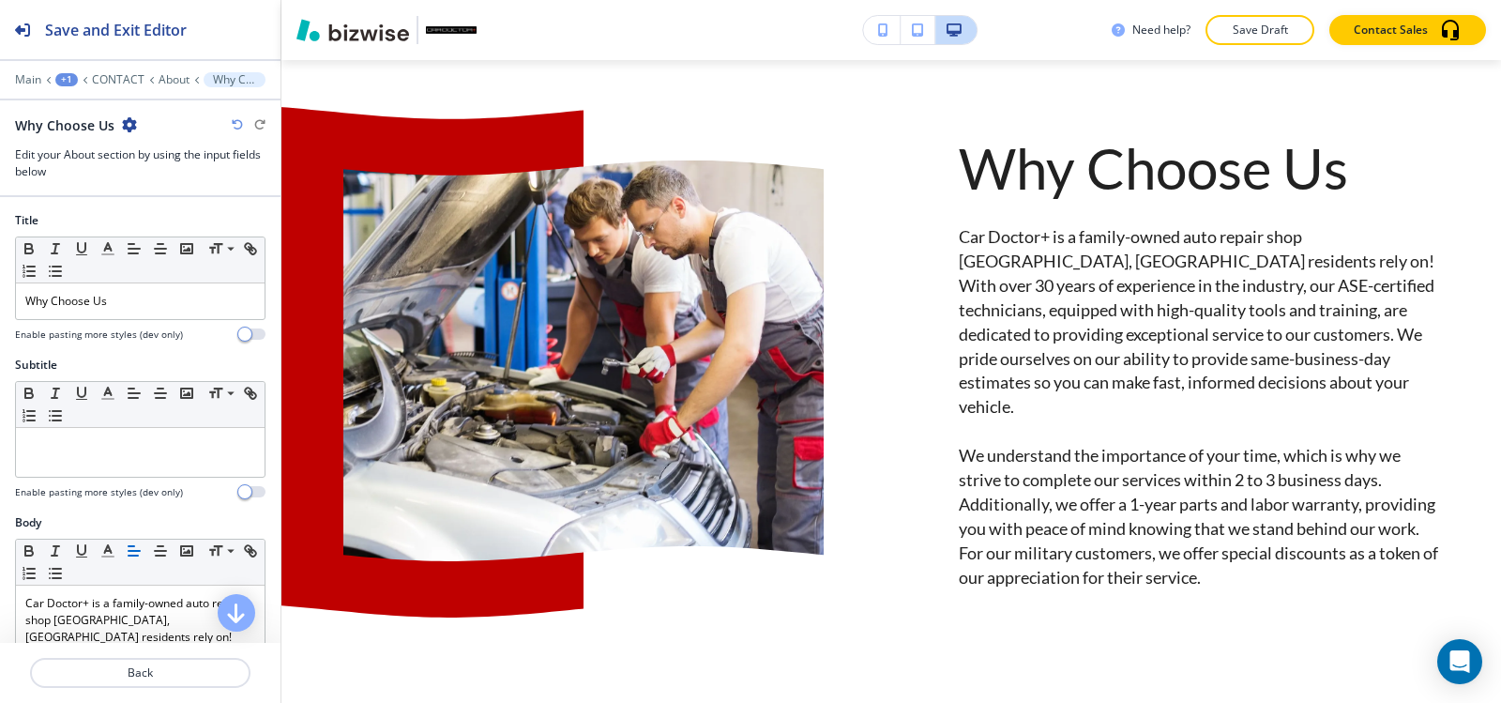
scroll to position [3809, 0]
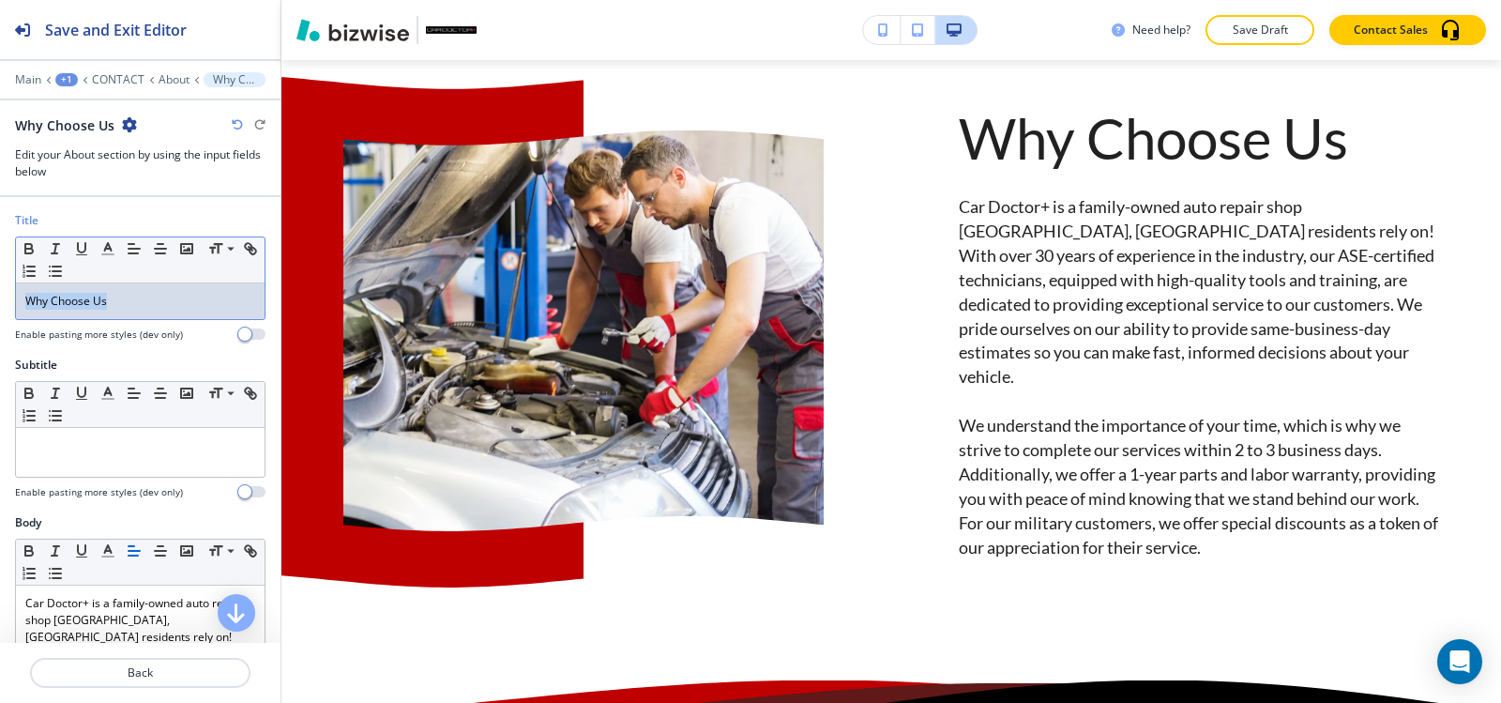
drag, startPoint x: 116, startPoint y: 308, endPoint x: 0, endPoint y: 310, distance: 116.4
click at [0, 310] on div "Title Small Normal Large Huge Why Choose Us Enable pasting more styles (dev onl…" at bounding box center [140, 284] width 281 height 144
click at [108, 251] on icon "button" at bounding box center [107, 248] width 17 height 17
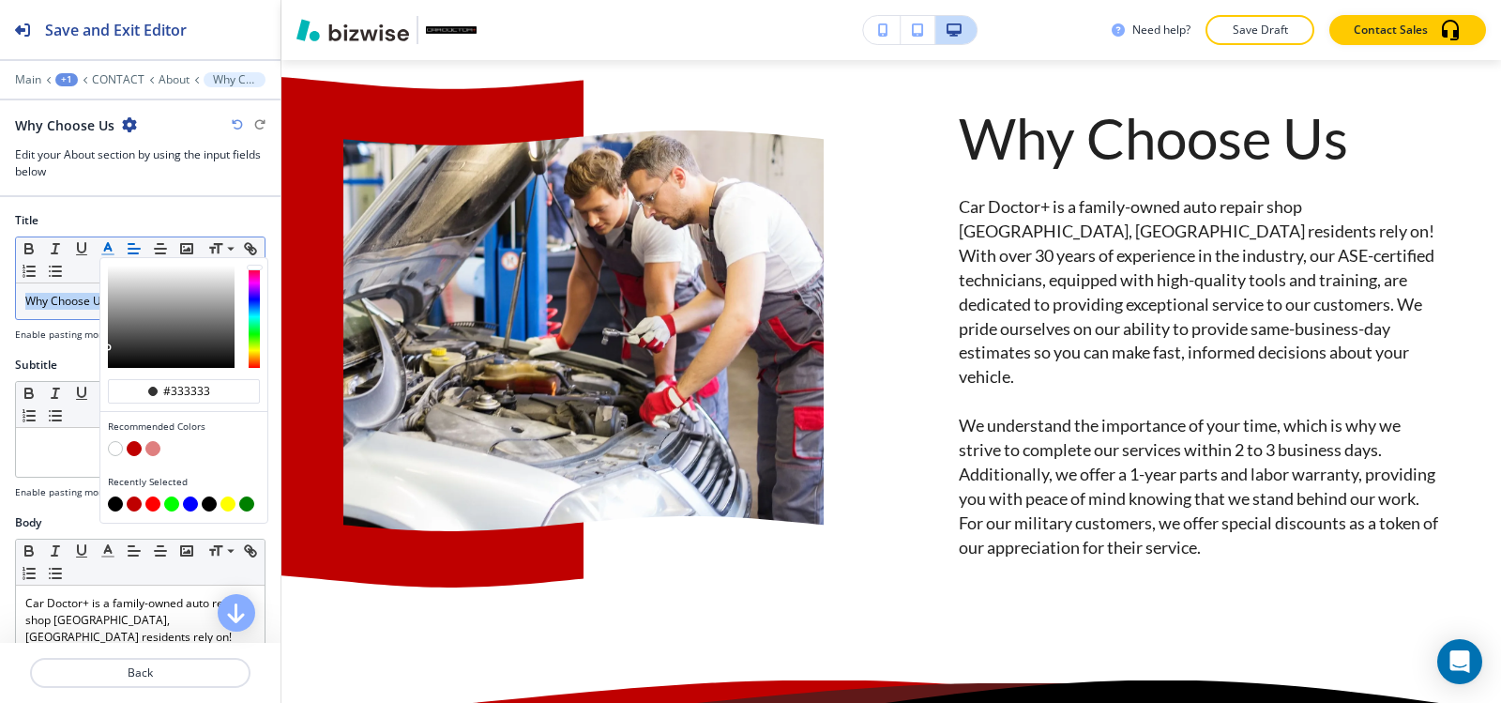
click at [132, 451] on button "button" at bounding box center [134, 448] width 15 height 15
type input "#bf0000"
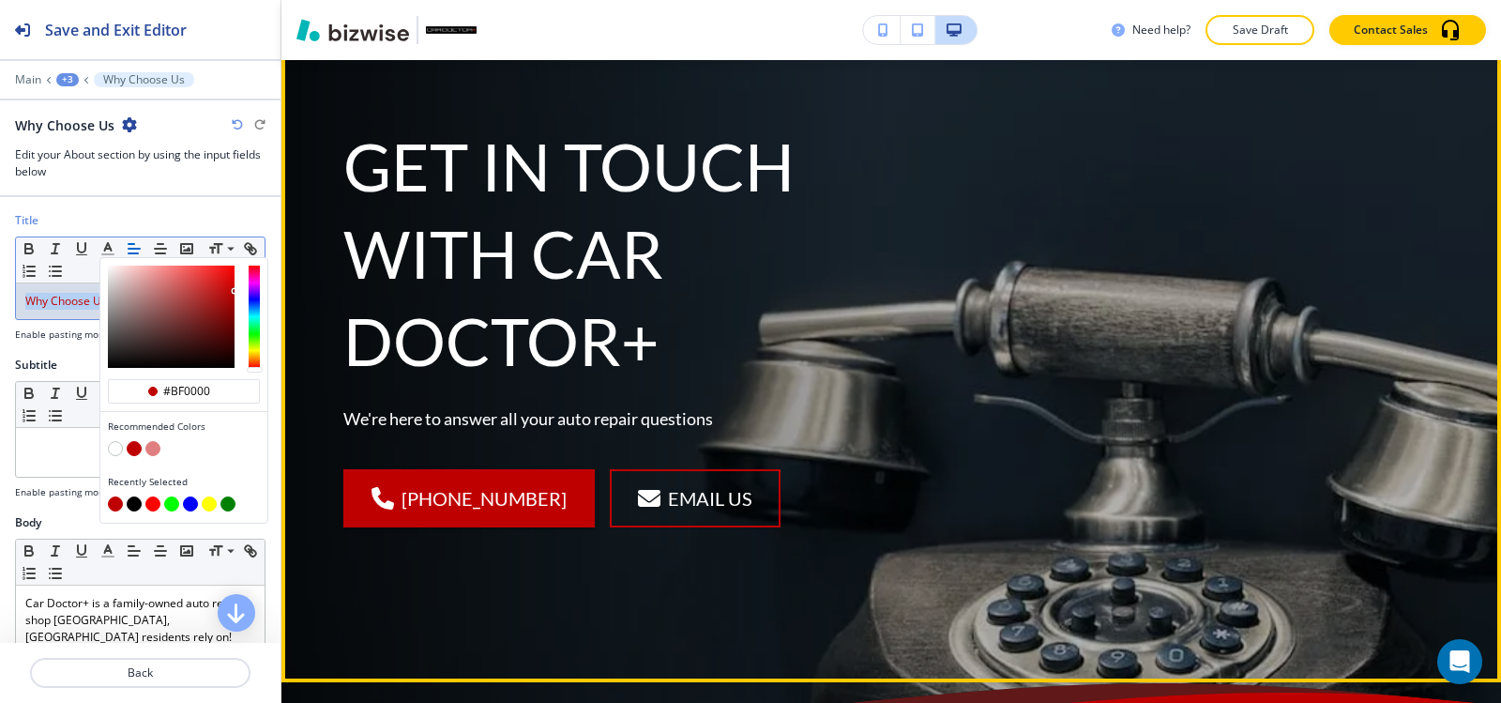
scroll to position [0, 0]
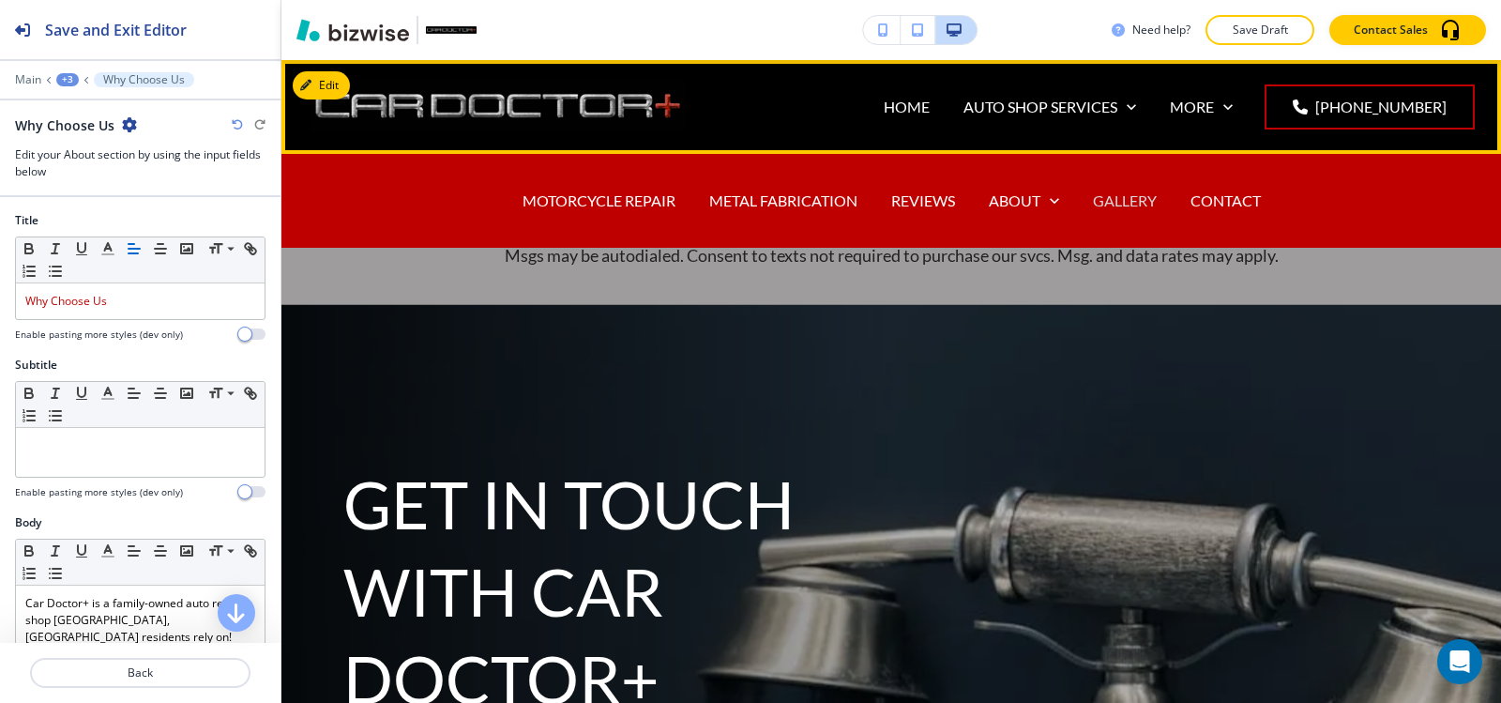
click at [1134, 193] on p "GALLERY" at bounding box center [1125, 201] width 64 height 22
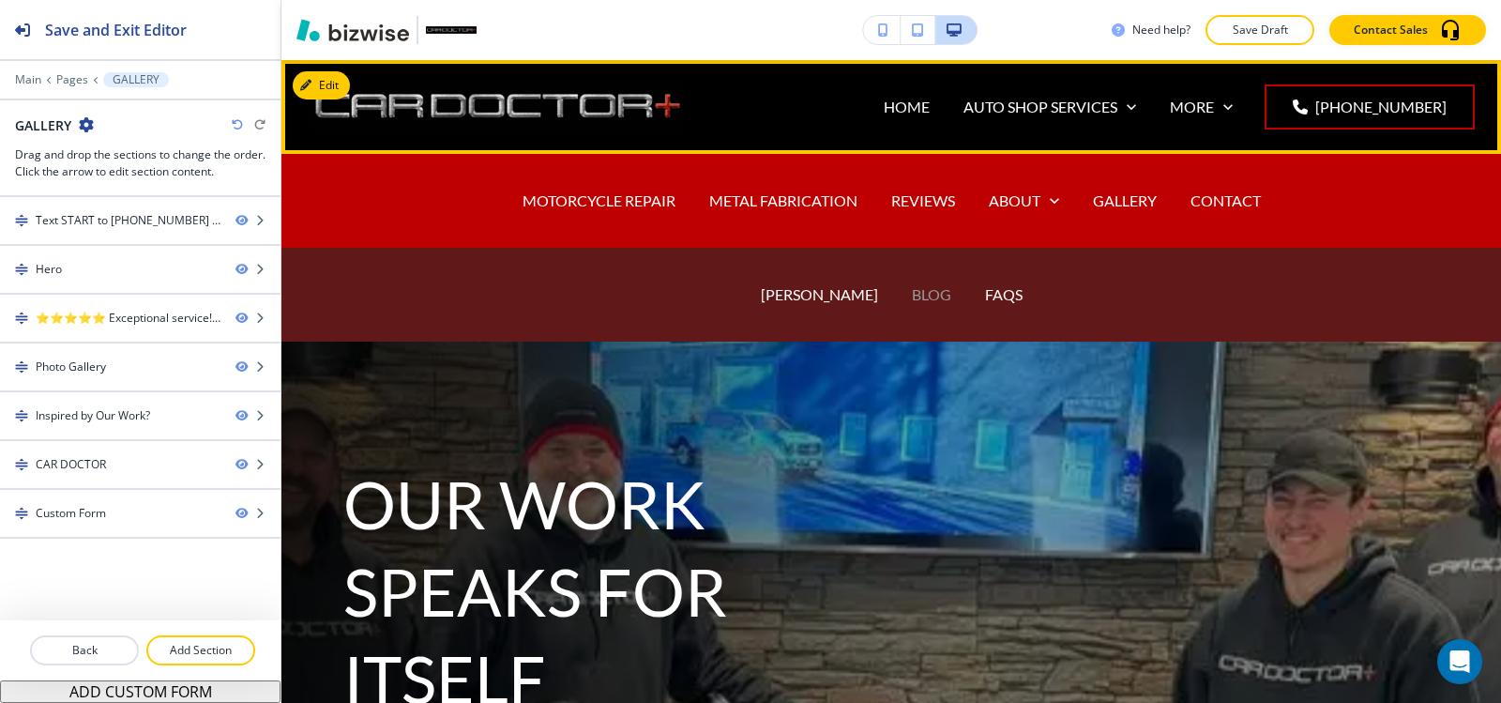
click at [912, 296] on p "BLOG" at bounding box center [931, 294] width 39 height 22
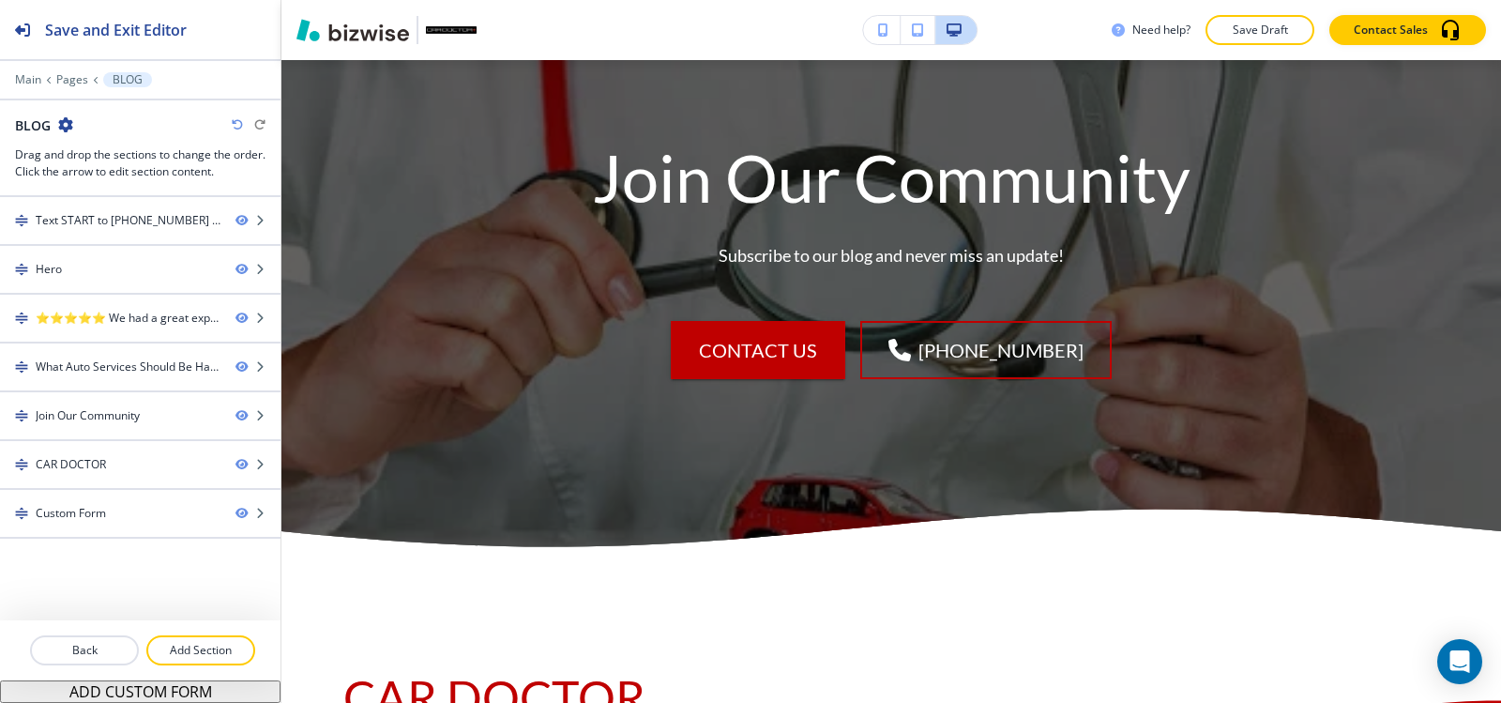
scroll to position [1970, 0]
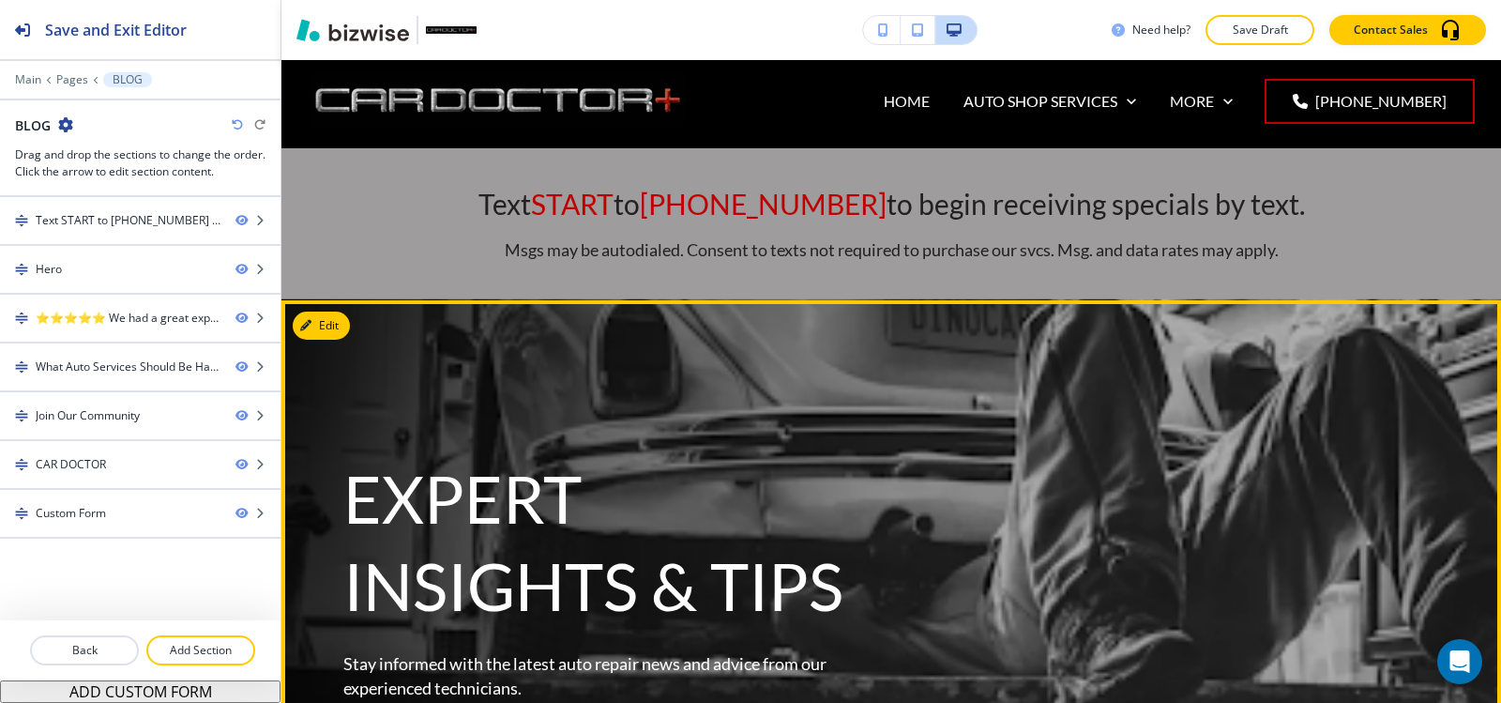
scroll to position [0, 0]
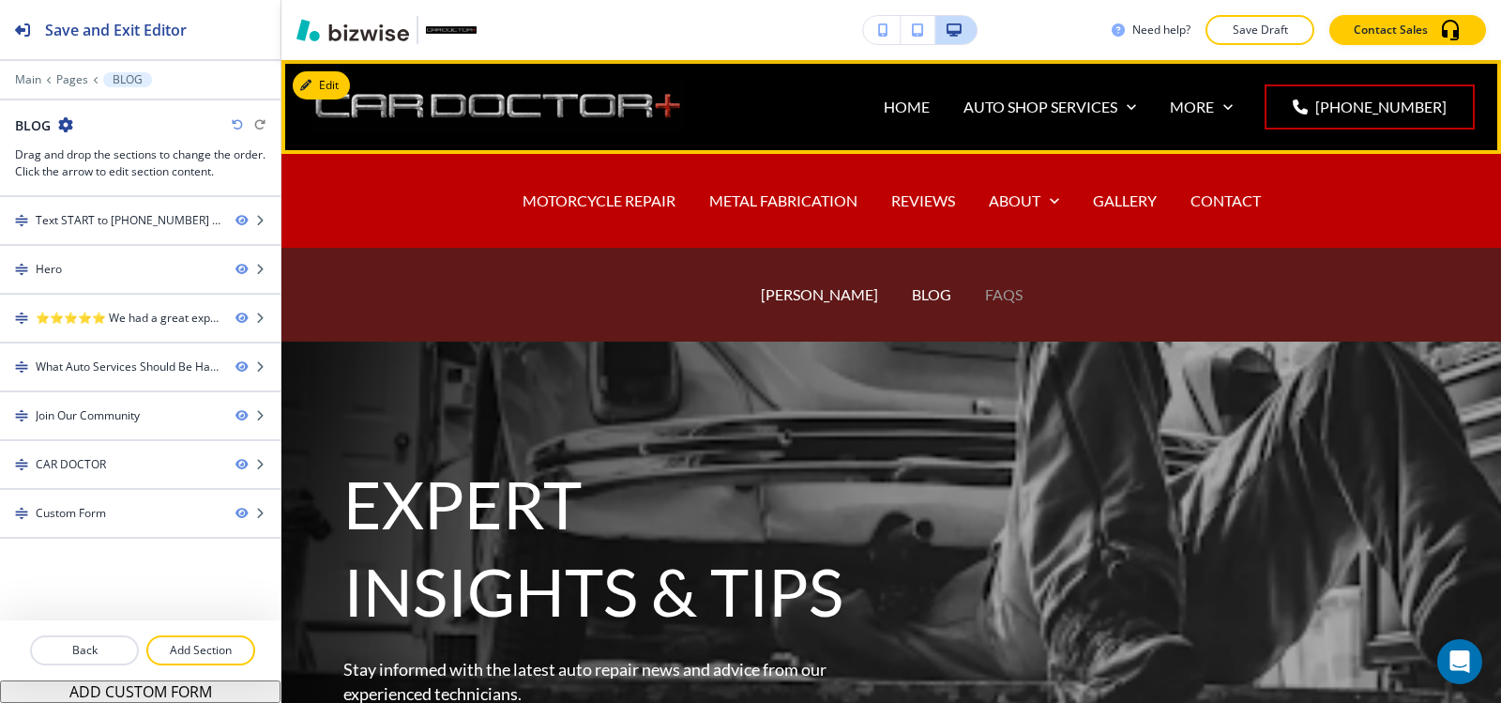
click at [986, 296] on p "FAQS" at bounding box center [1004, 294] width 38 height 22
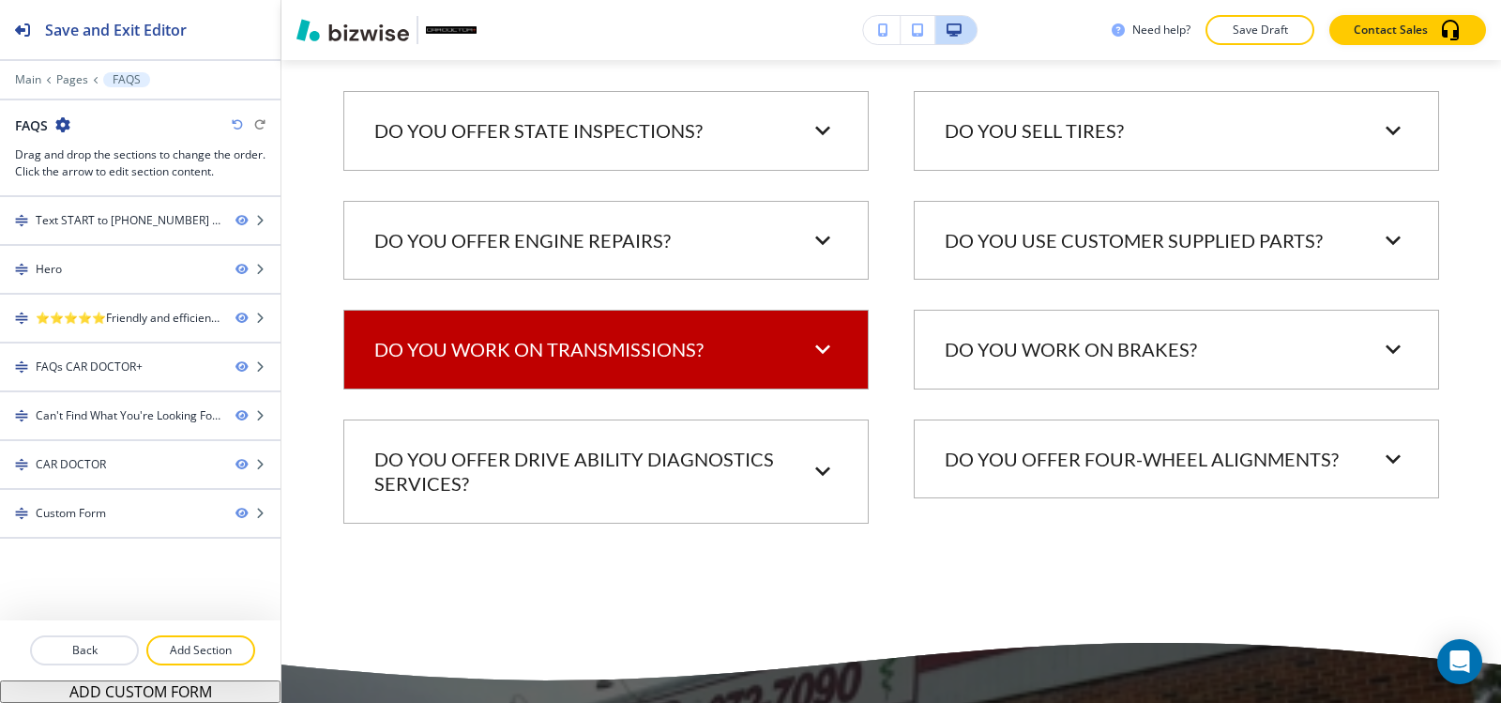
scroll to position [1501, 0]
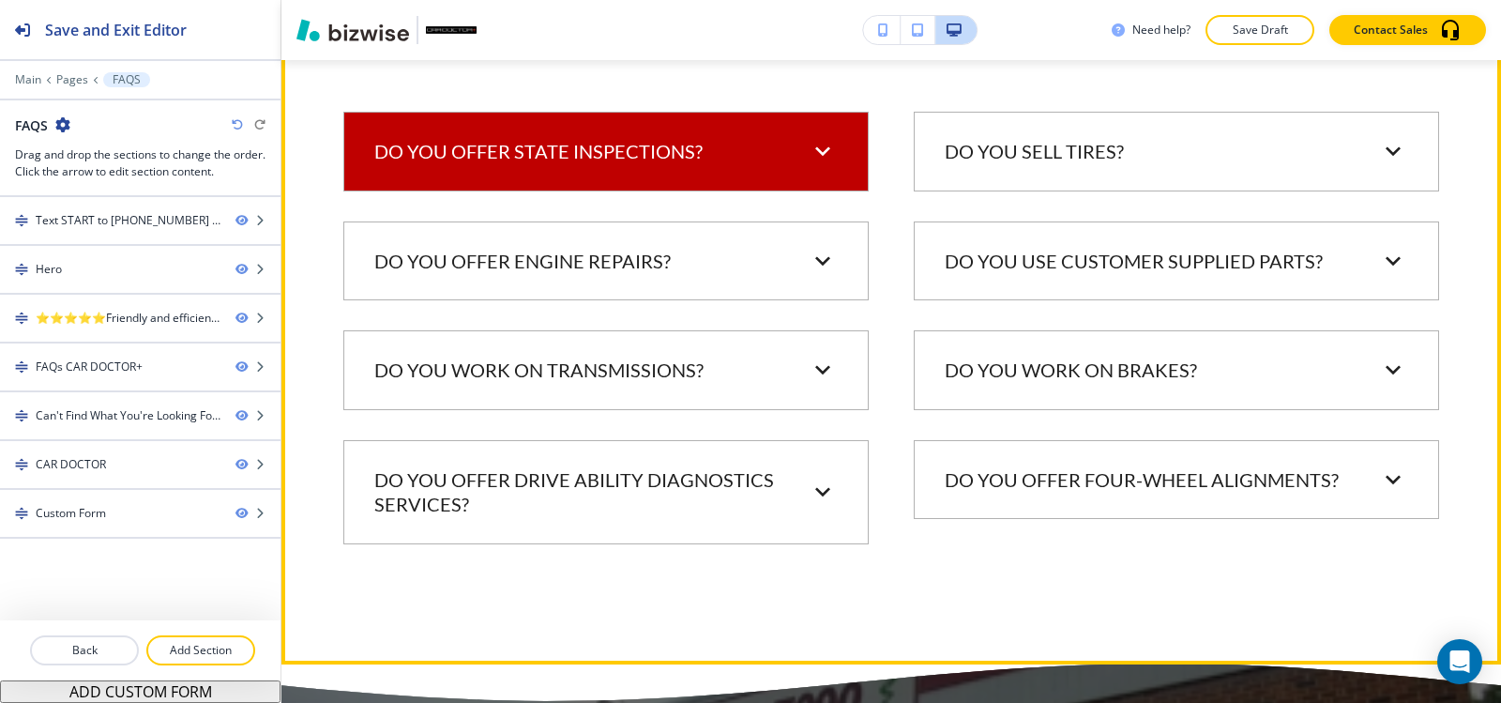
click at [668, 187] on div "Do you offer state inspections? Yes, we do state inspections for passenger vehi…" at bounding box center [605, 152] width 525 height 80
click at [582, 120] on div "Do you offer state inspections? Yes, we do state inspections for passenger vehi…" at bounding box center [605, 152] width 525 height 80
click at [578, 144] on p "Do you offer state inspections?" at bounding box center [538, 151] width 328 height 25
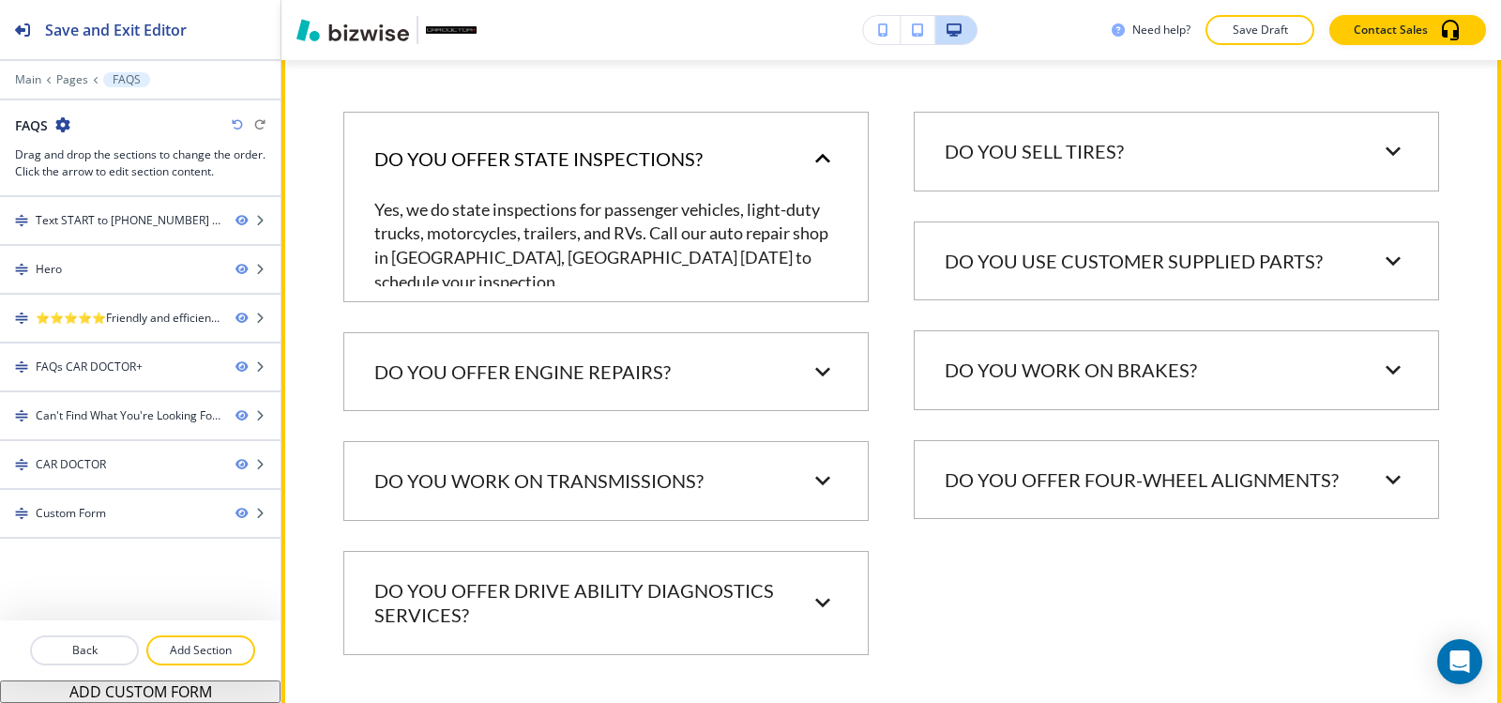
click at [577, 144] on div "Do you offer state inspections?" at bounding box center [606, 159] width 494 height 63
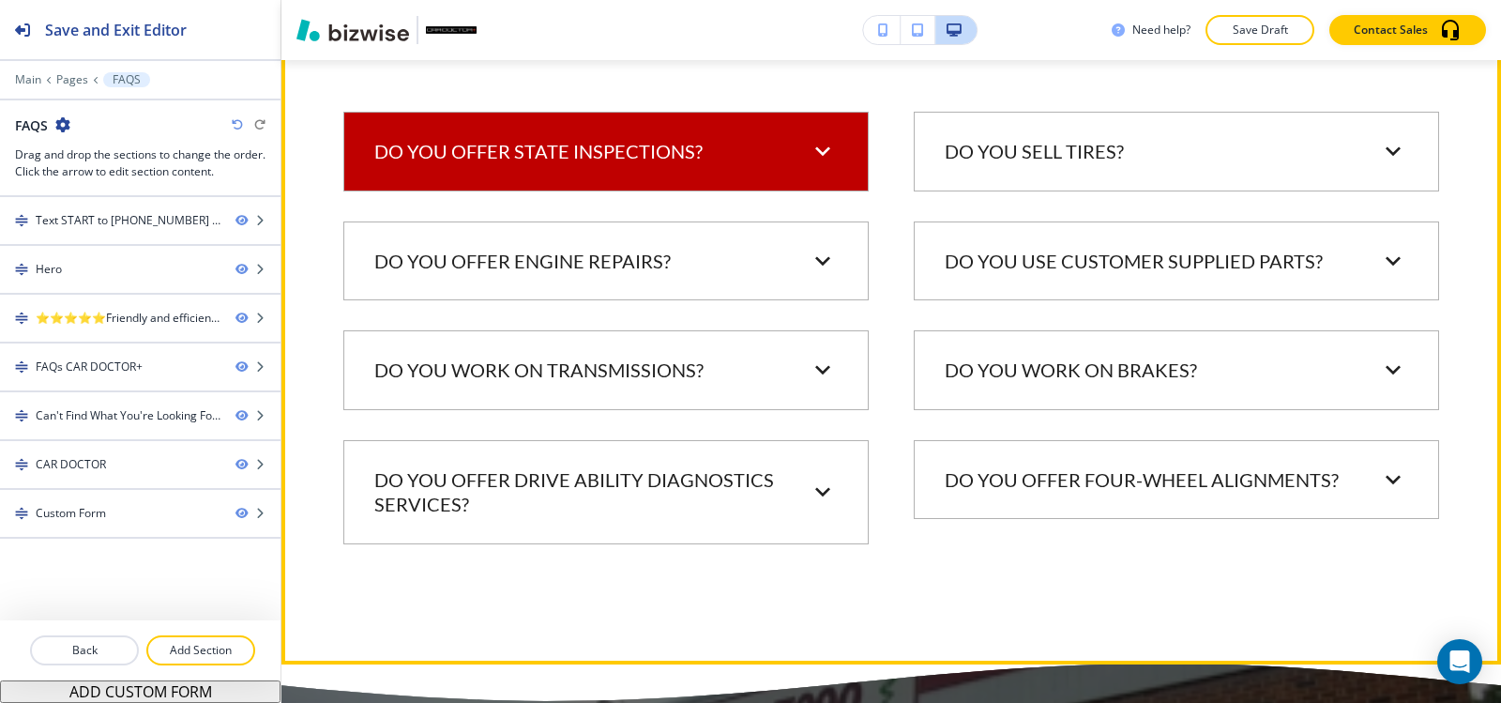
click at [577, 144] on p "Do you offer state inspections?" at bounding box center [538, 151] width 328 height 25
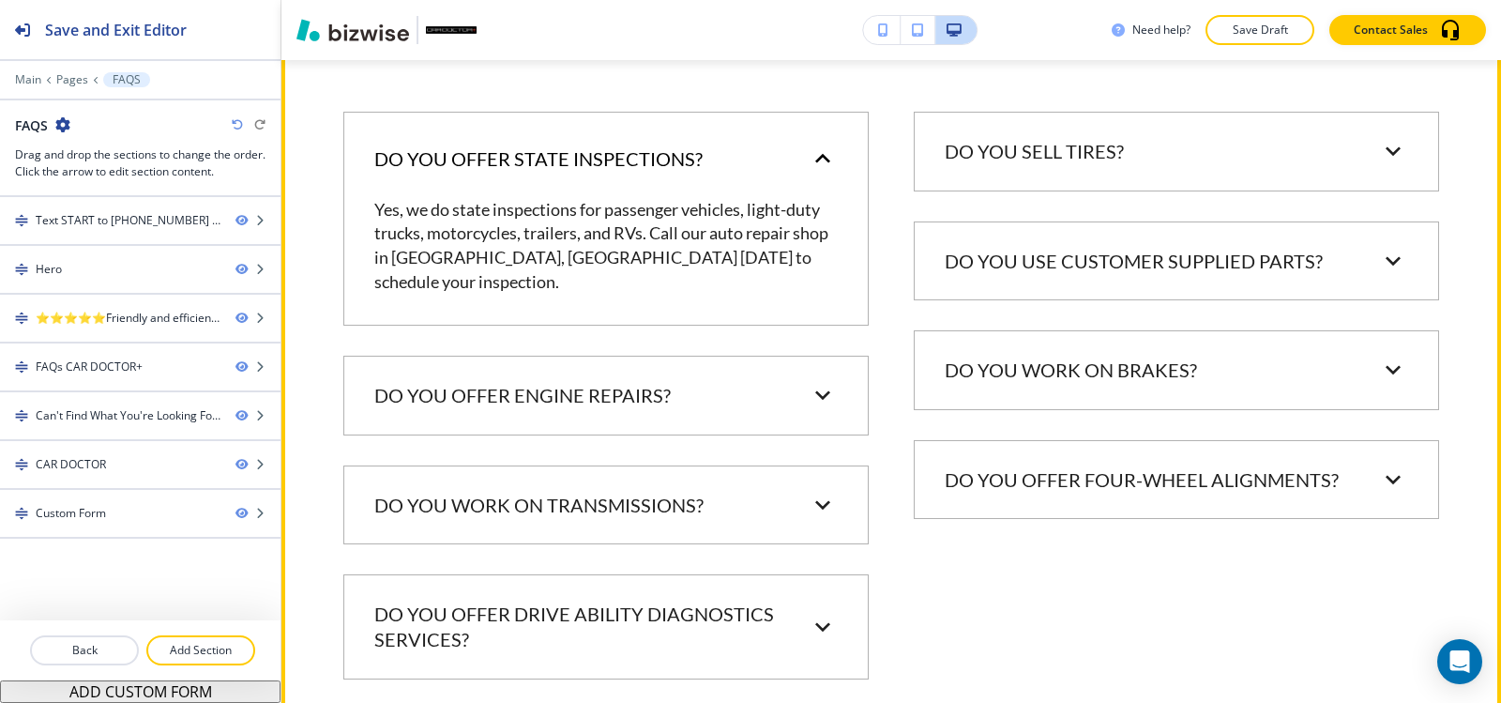
click at [571, 147] on p "Do you offer state inspections?" at bounding box center [538, 158] width 328 height 25
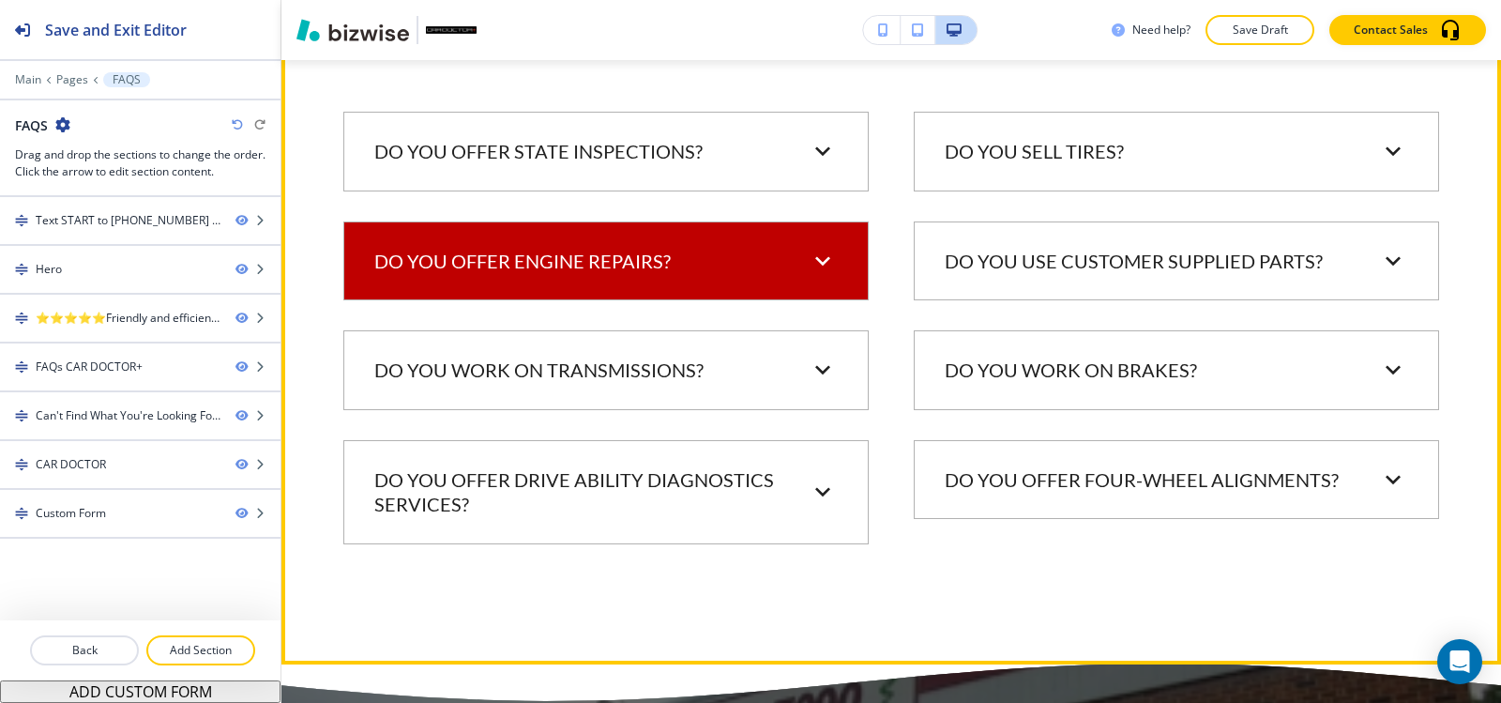
click at [574, 267] on p "Do you offer engine repairs?" at bounding box center [522, 261] width 296 height 25
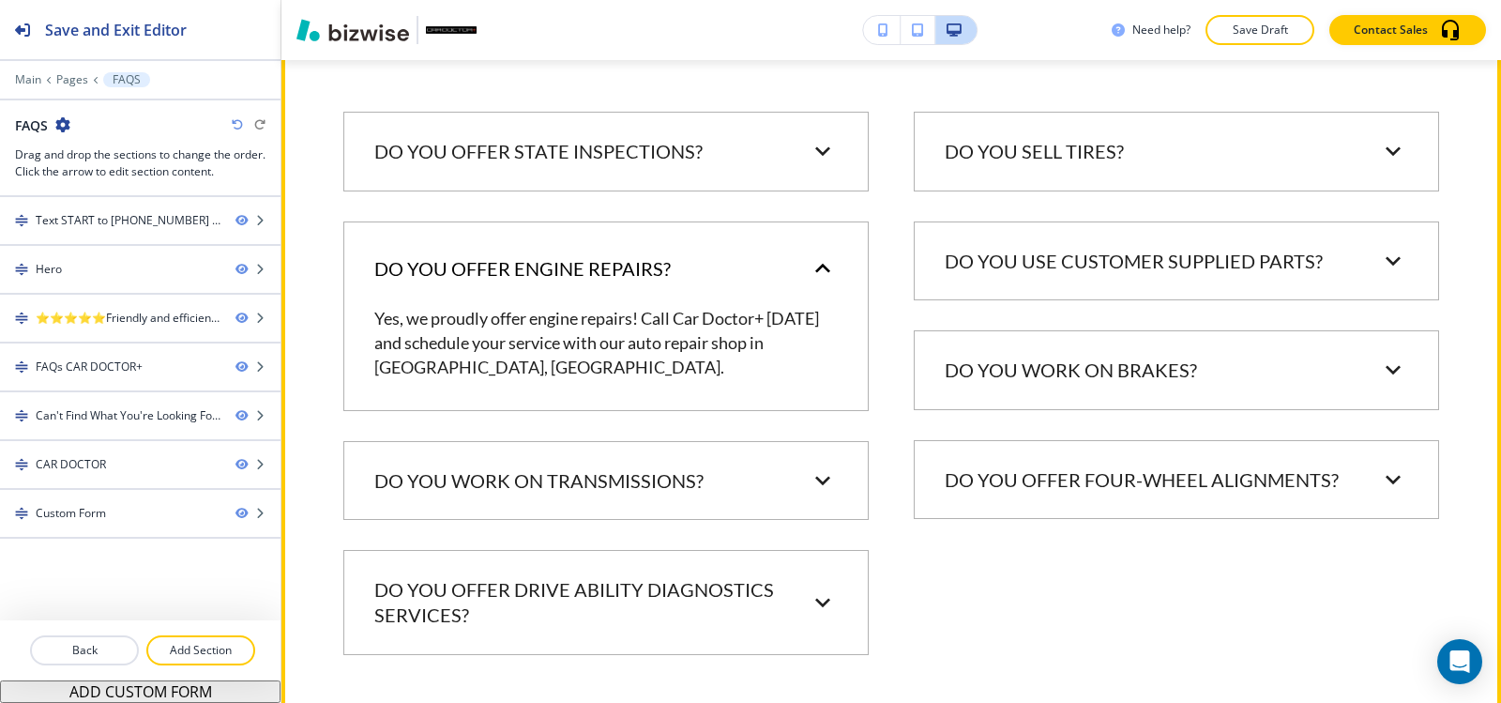
click at [574, 267] on p "Do you offer engine repairs?" at bounding box center [522, 268] width 296 height 25
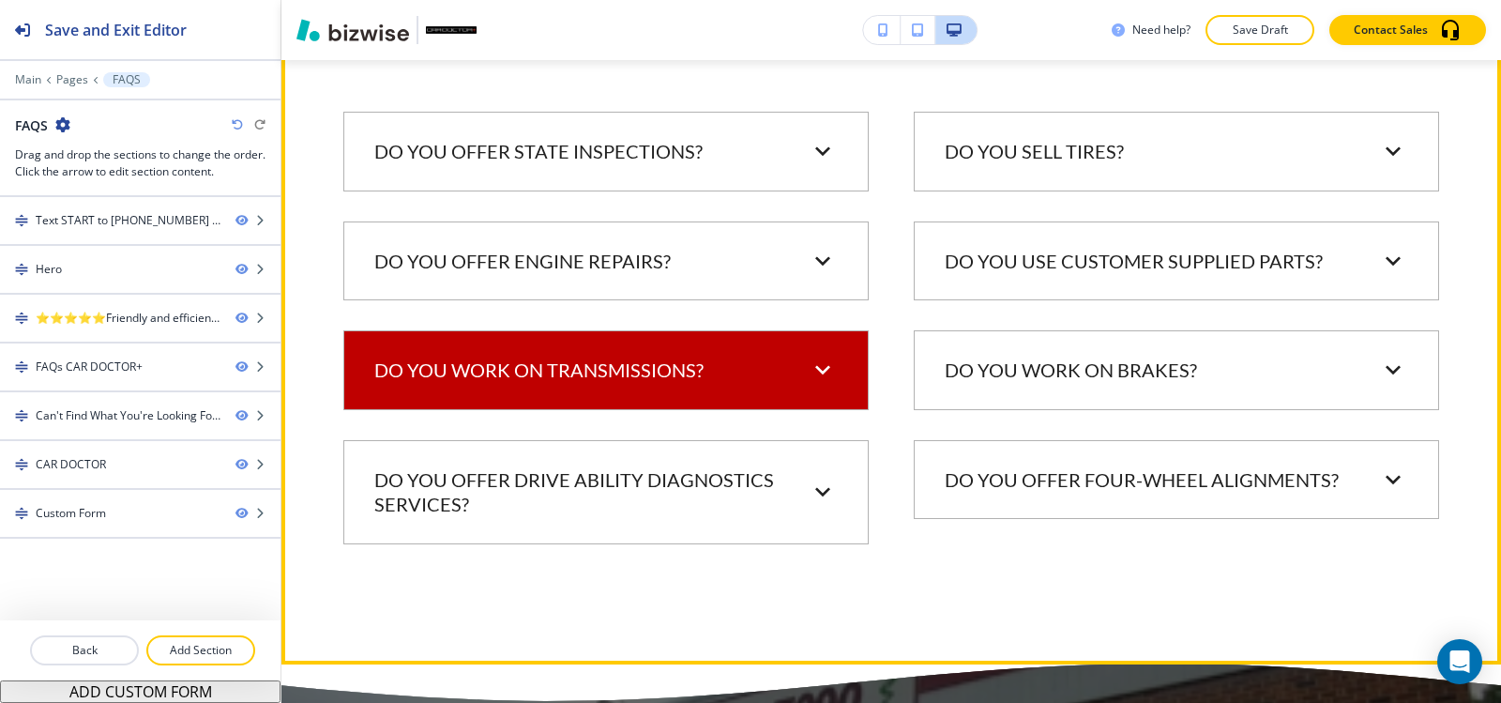
click at [562, 370] on p "Do you work on transmissions?" at bounding box center [538, 369] width 329 height 25
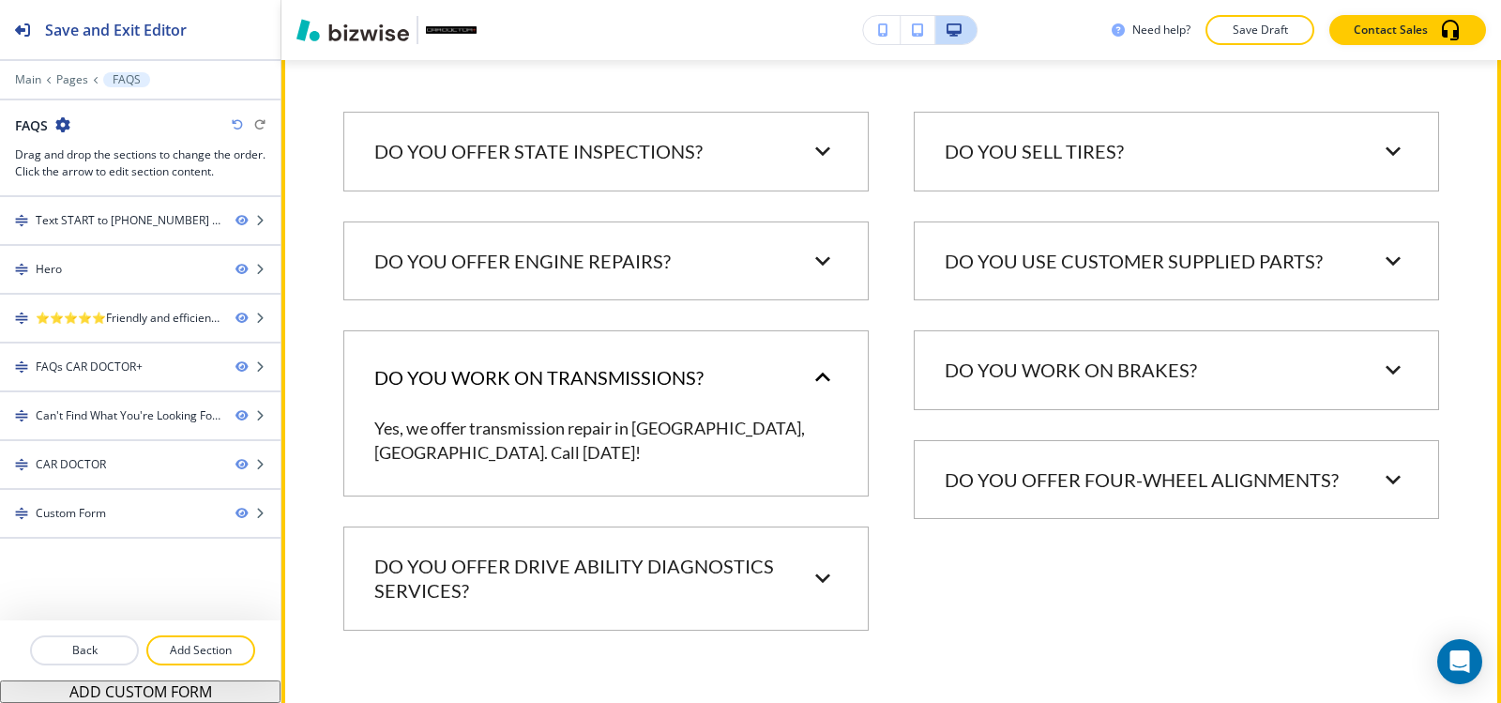
click at [564, 367] on p "Do you work on transmissions?" at bounding box center [538, 377] width 329 height 25
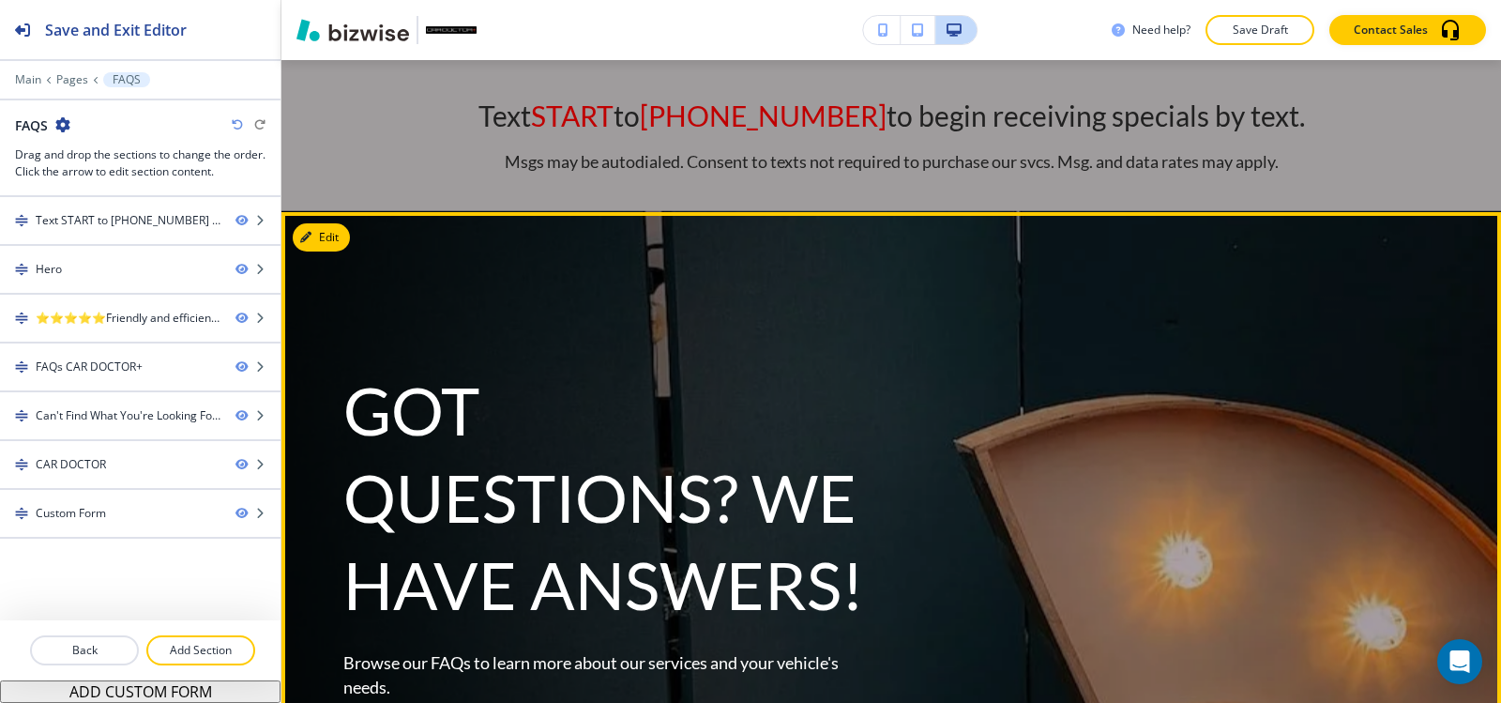
scroll to position [0, 0]
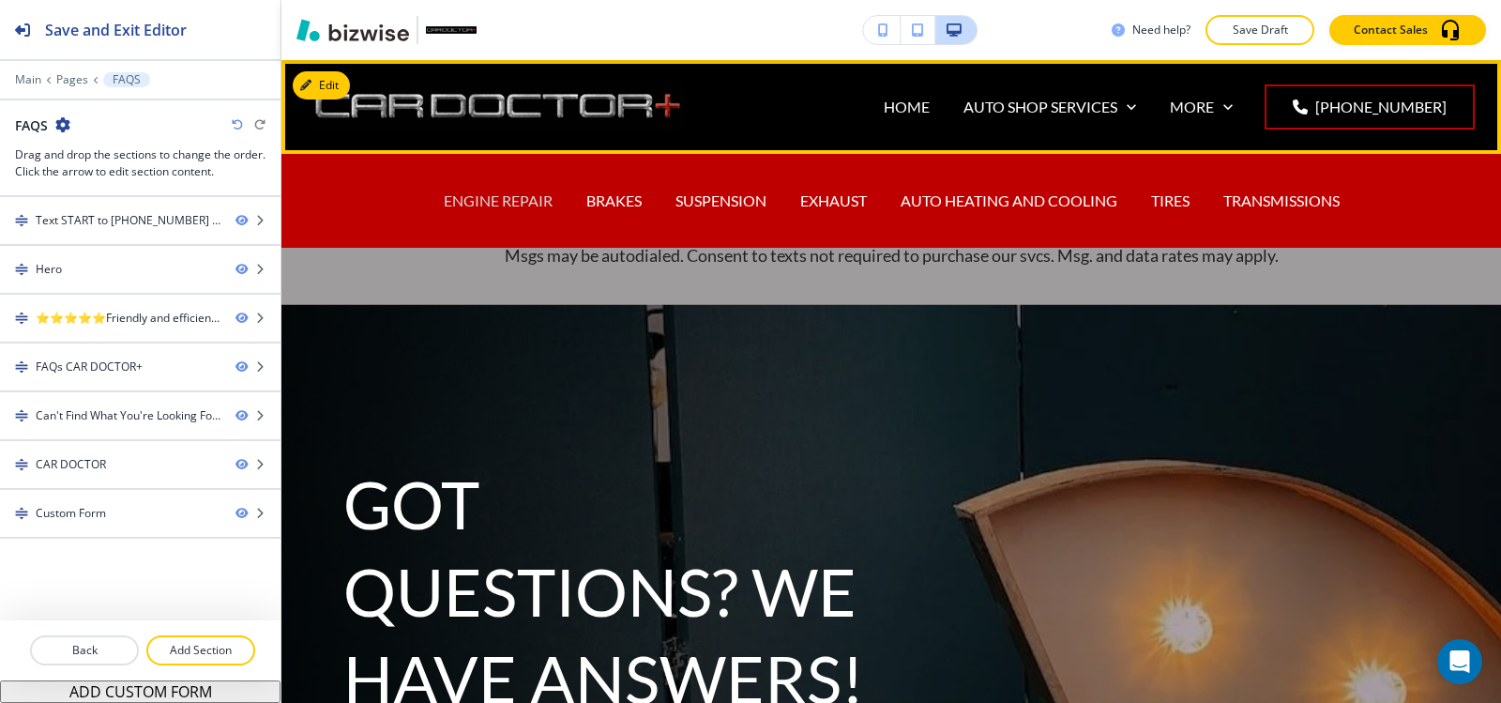
click at [477, 201] on p "ENGINE REPAIR" at bounding box center [498, 201] width 109 height 22
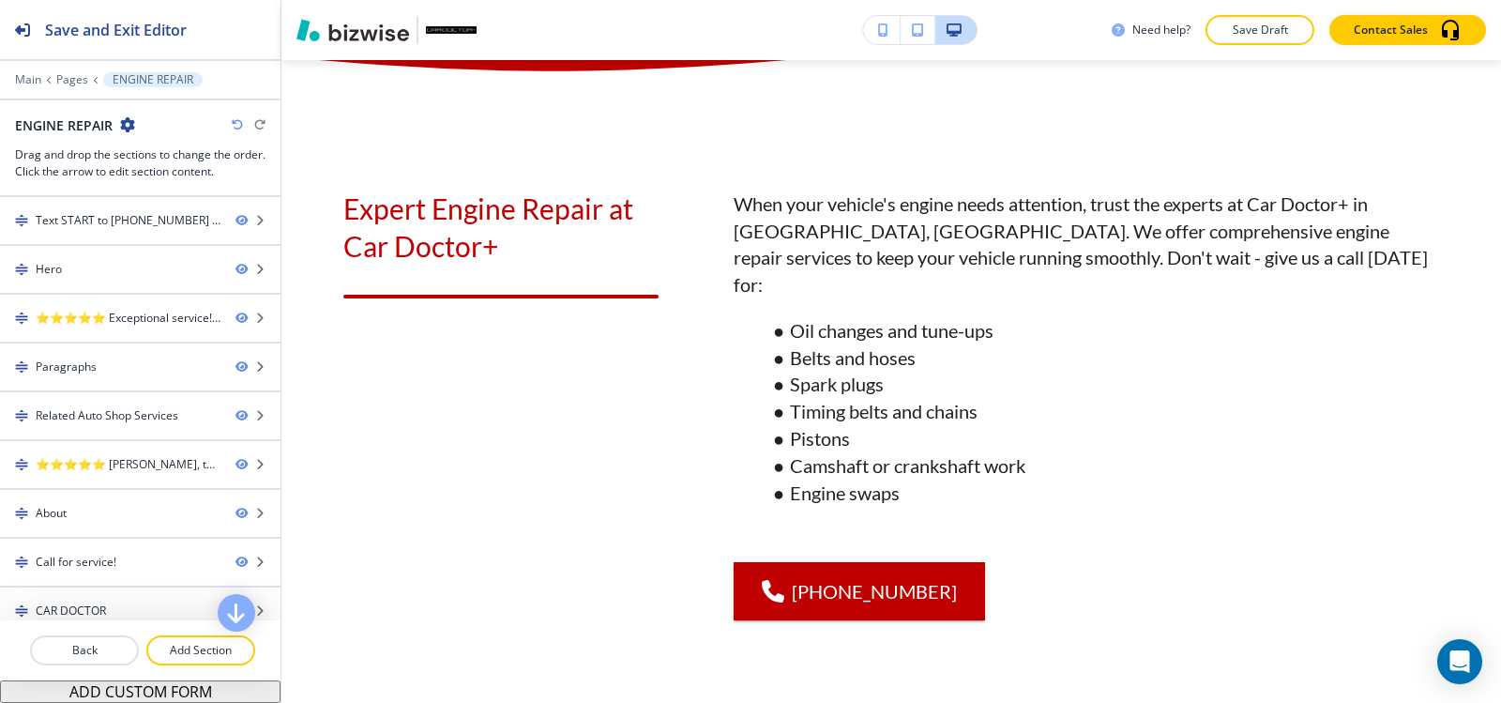
scroll to position [844, 0]
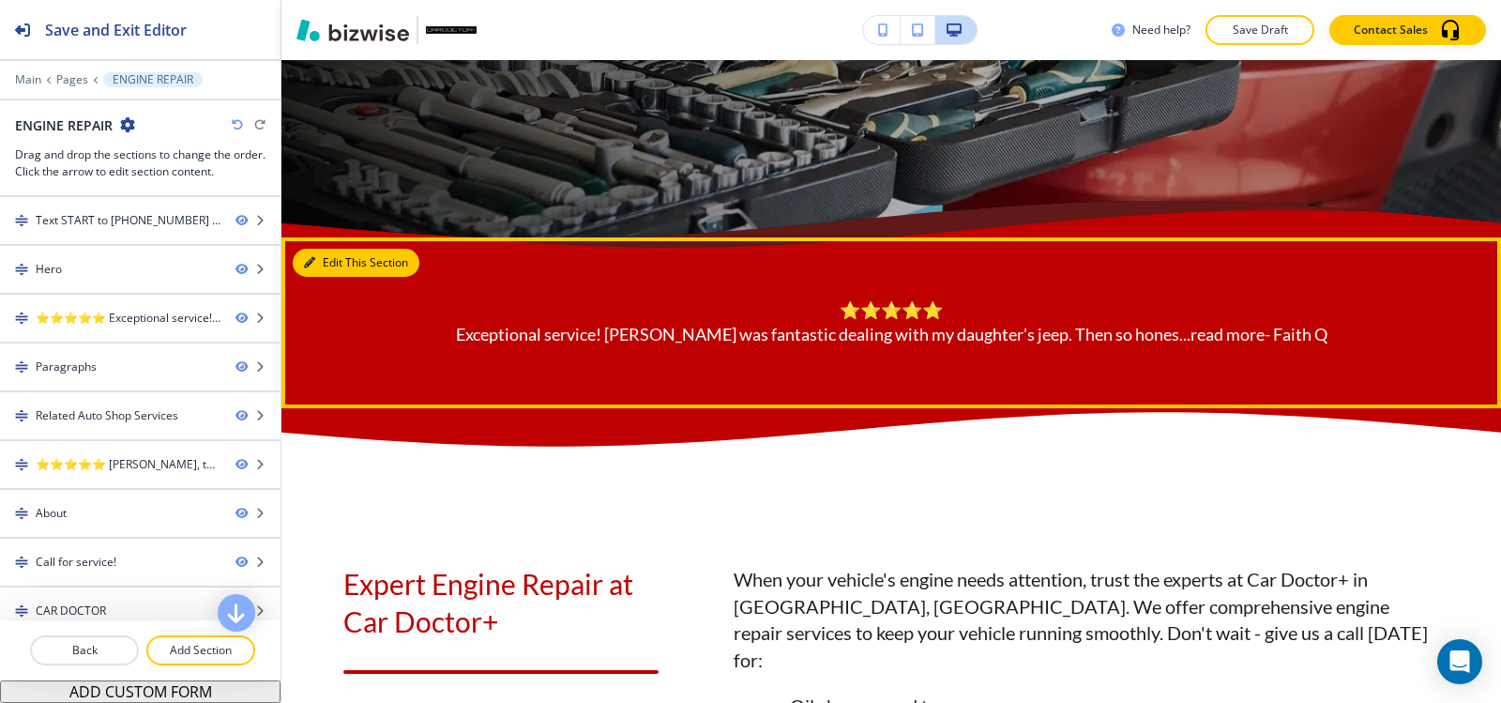
click at [313, 253] on button "Edit This Section" at bounding box center [356, 263] width 127 height 28
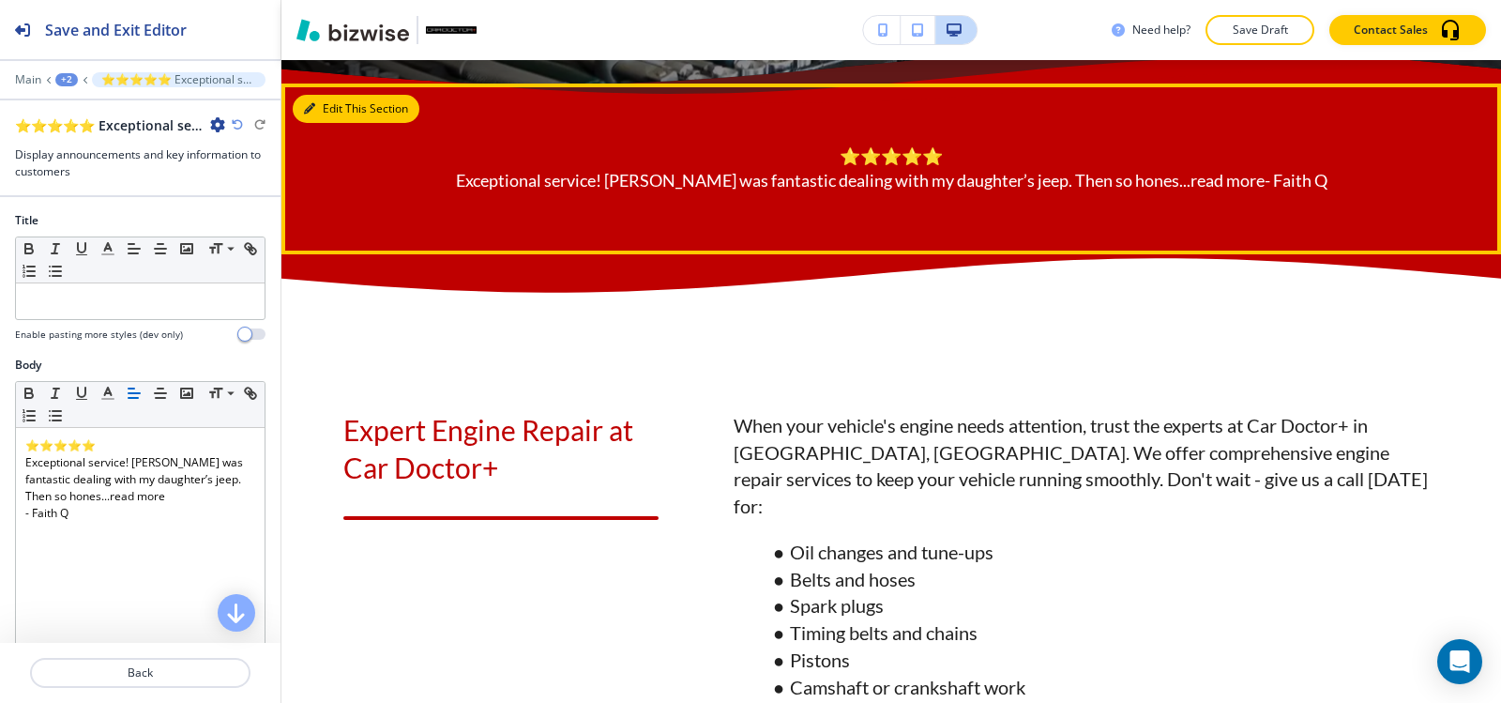
scroll to position [1022, 0]
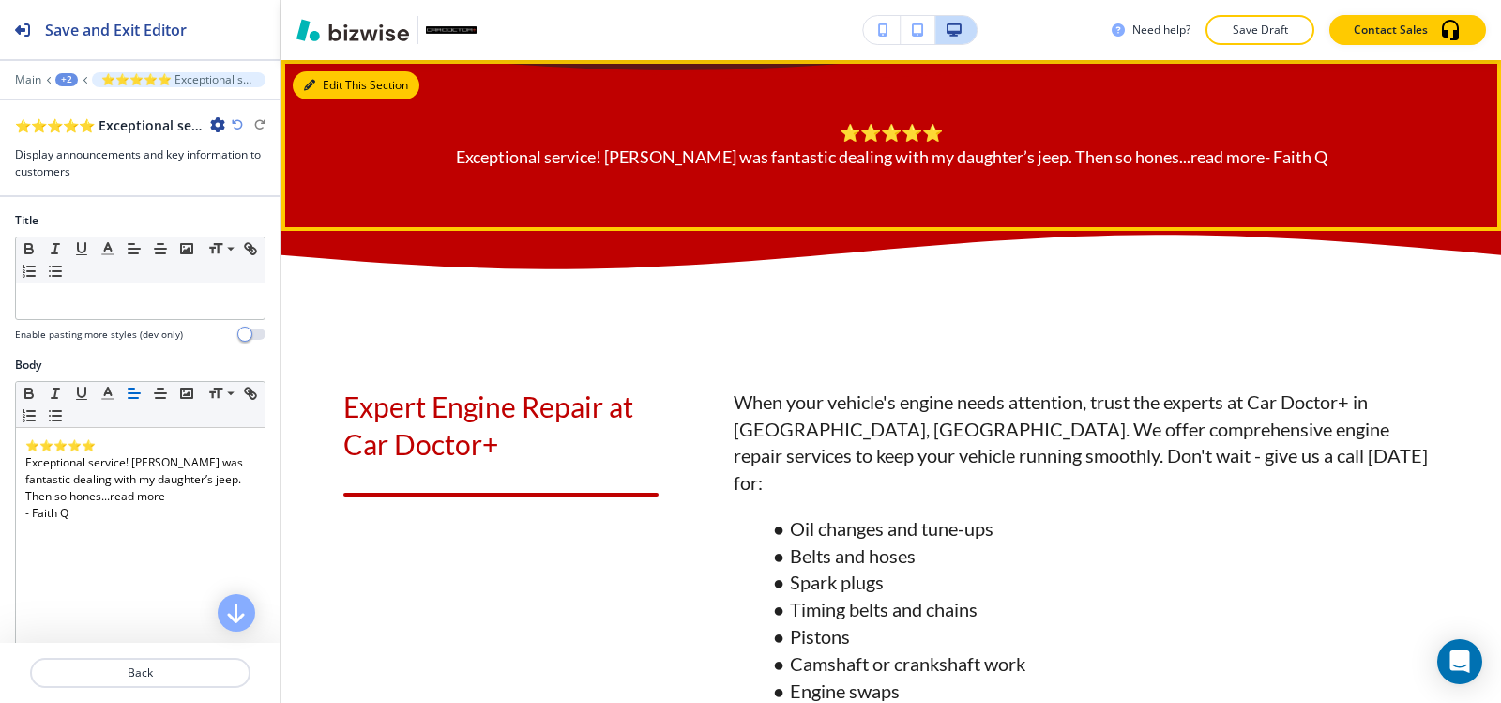
click at [319, 81] on button "Edit This Section" at bounding box center [356, 85] width 127 height 28
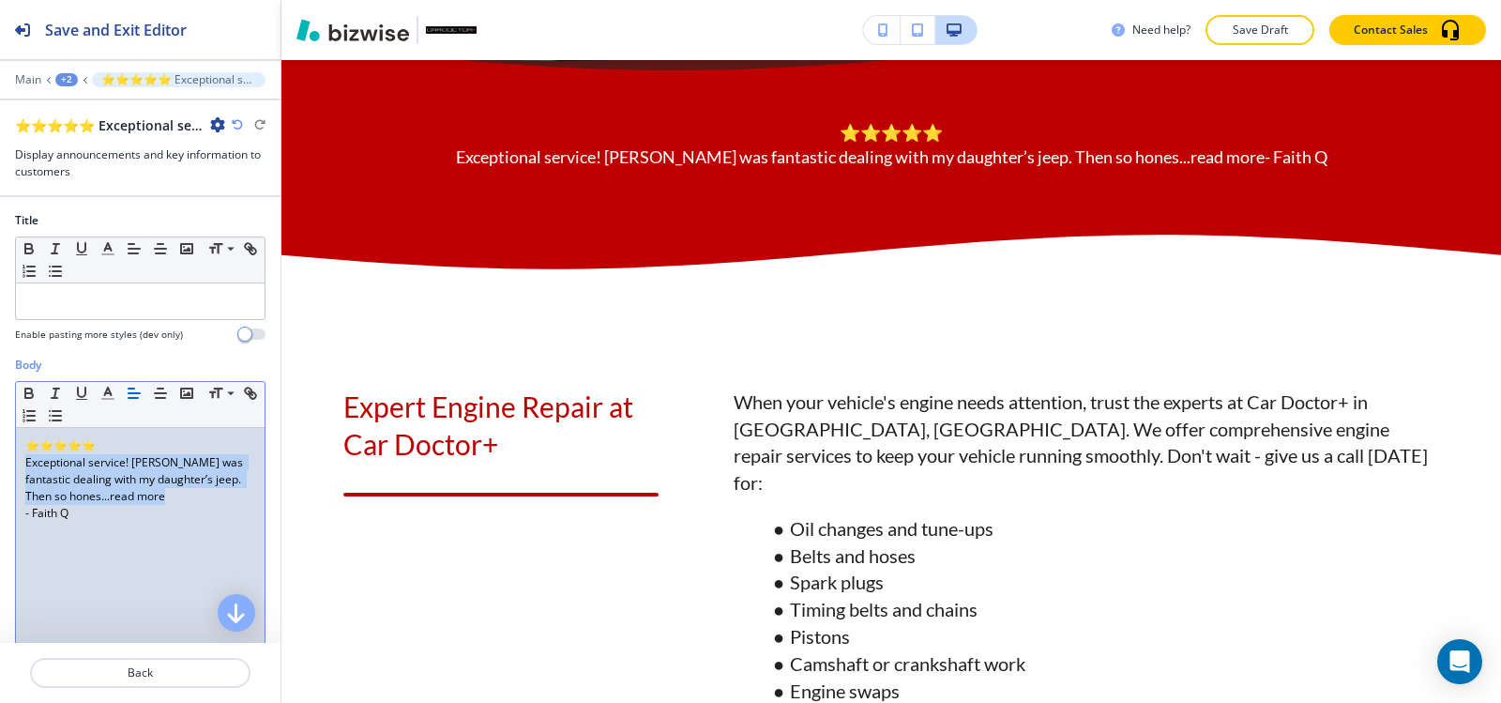
drag, startPoint x: 133, startPoint y: 496, endPoint x: 8, endPoint y: 459, distance: 131.2
click at [8, 459] on div "Body Small Normal Large Huge ⭐⭐⭐⭐⭐ Exceptional service! Dennis was fantastic de…" at bounding box center [140, 533] width 281 height 353
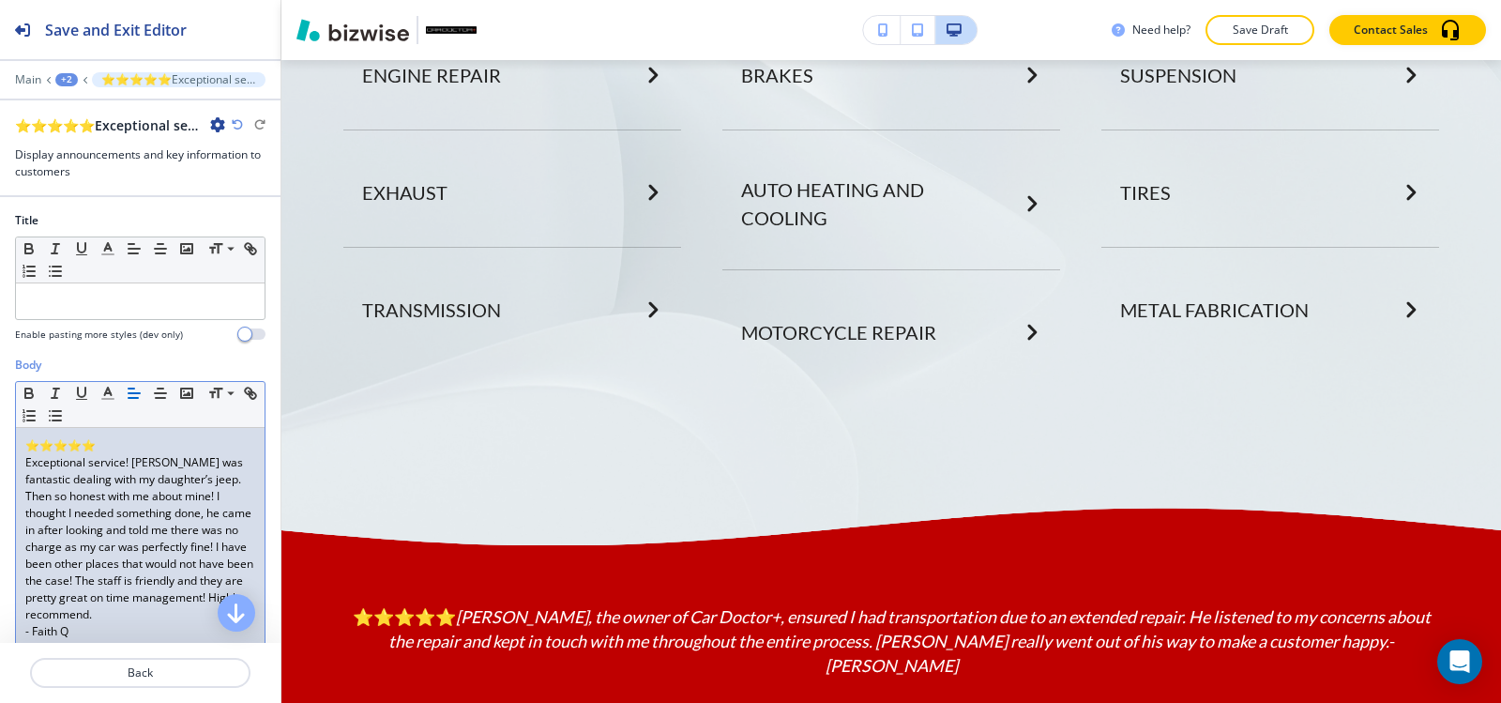
scroll to position [3743, 0]
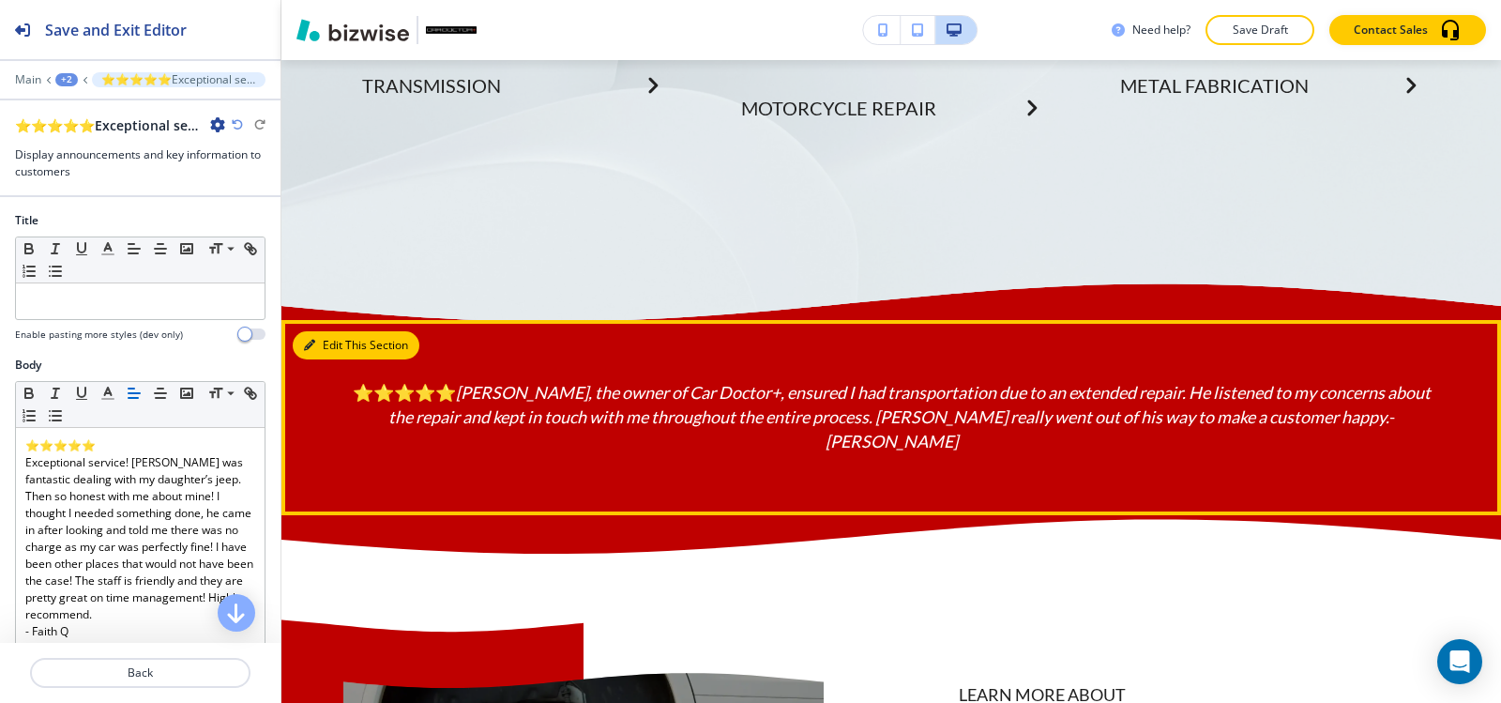
click at [309, 340] on icon "button" at bounding box center [309, 345] width 11 height 11
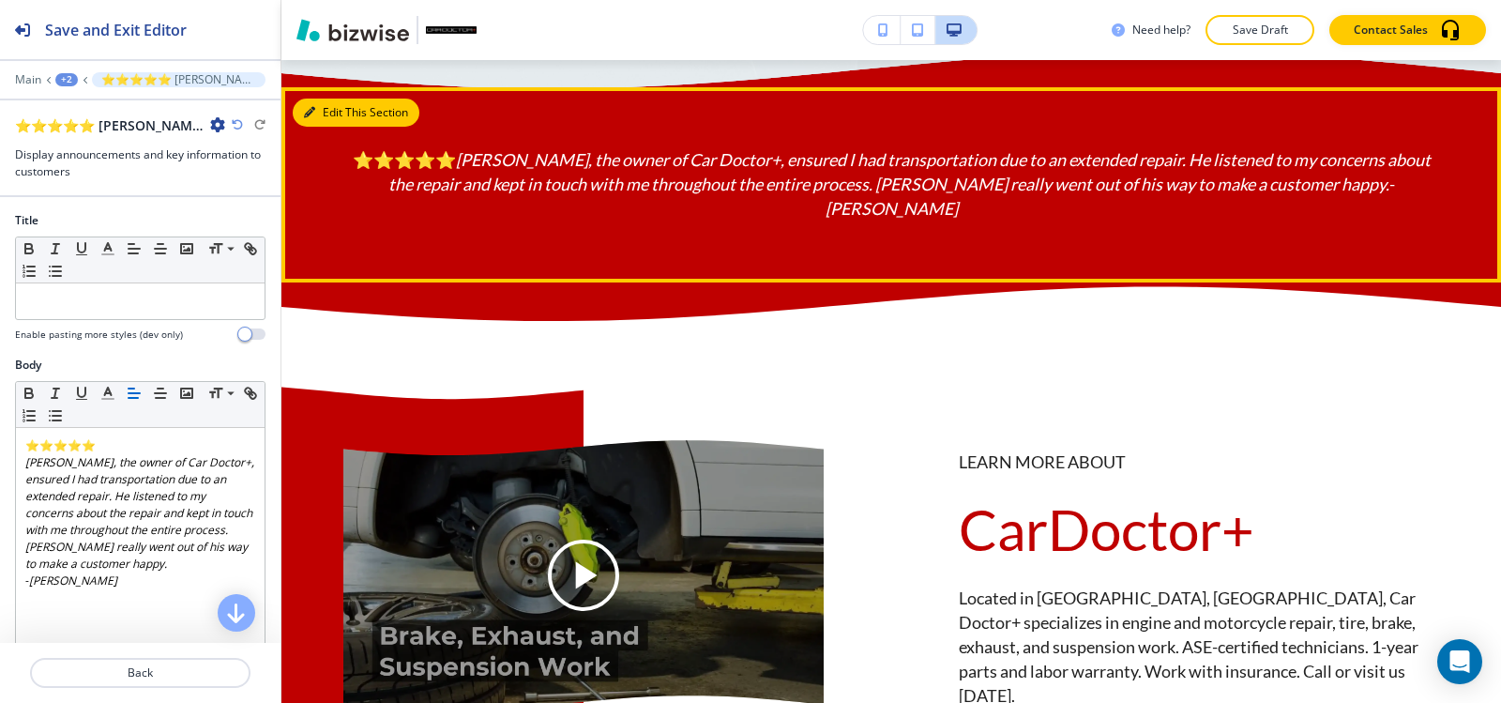
scroll to position [3976, 0]
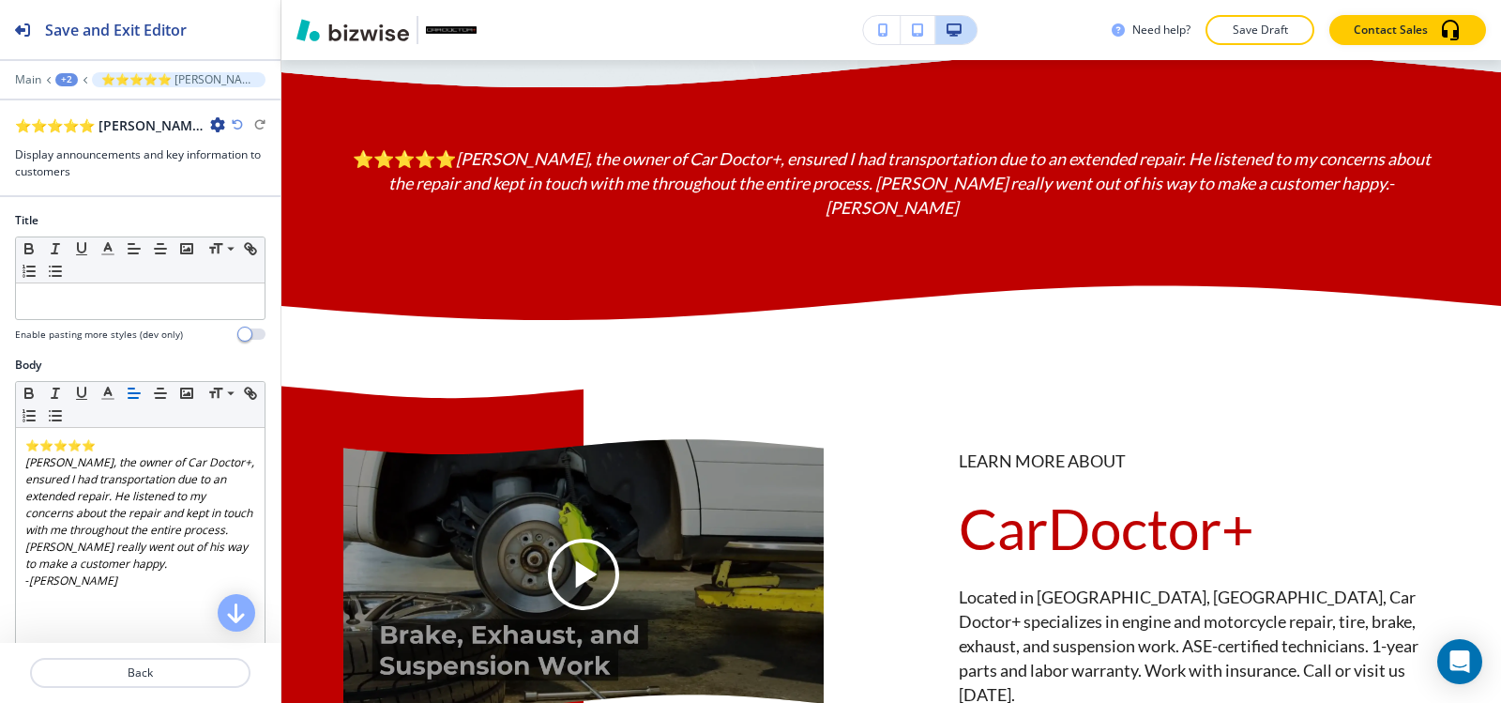
click at [220, 129] on icon "button" at bounding box center [217, 124] width 15 height 15
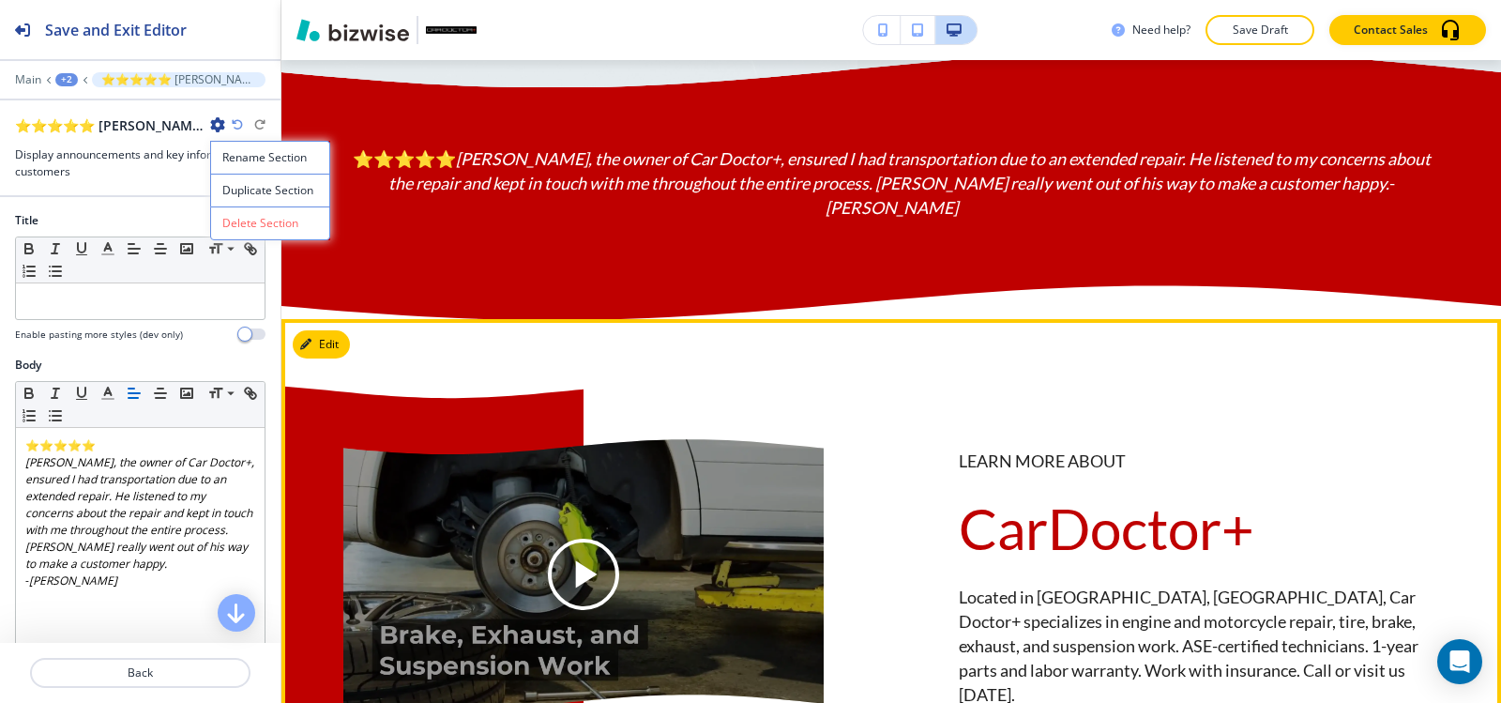
scroll to position [3695, 0]
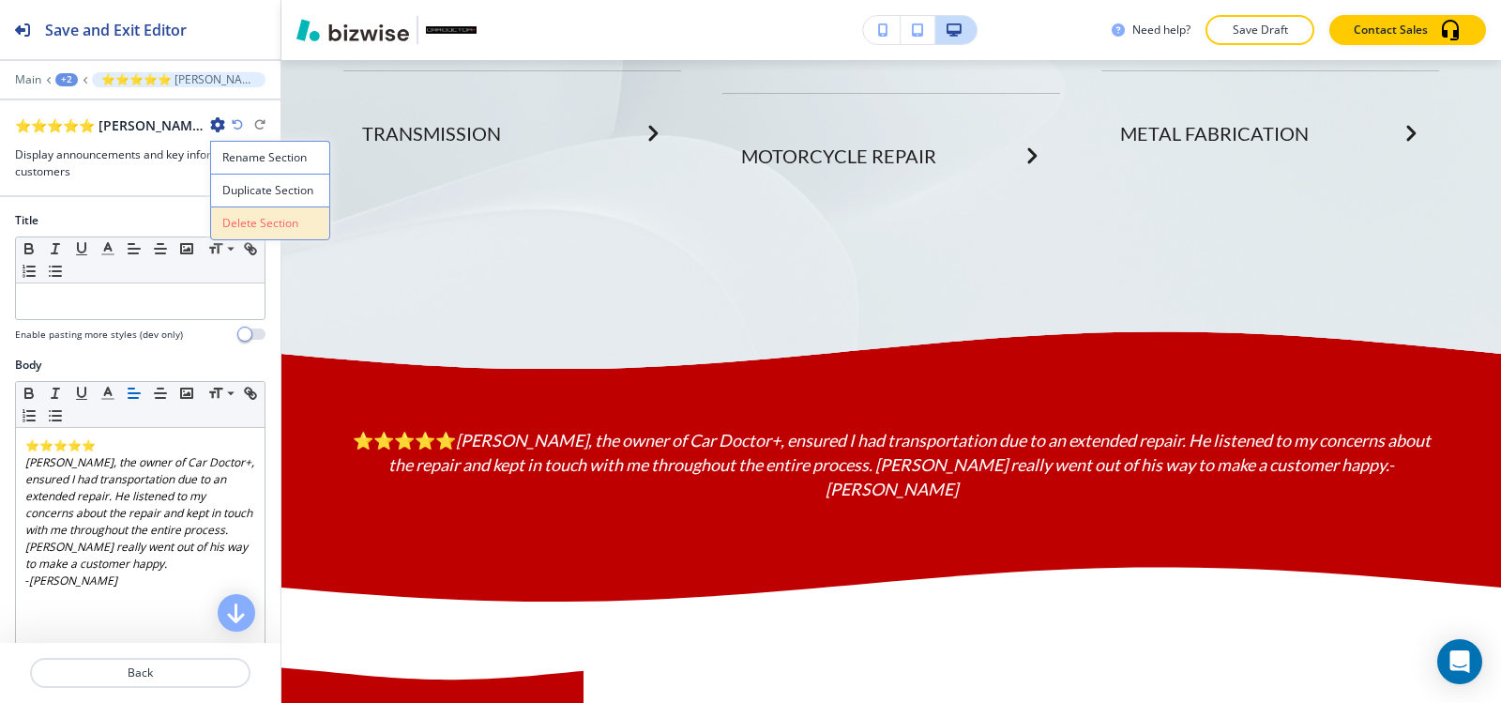
click at [254, 221] on p "Delete Section" at bounding box center [270, 223] width 96 height 17
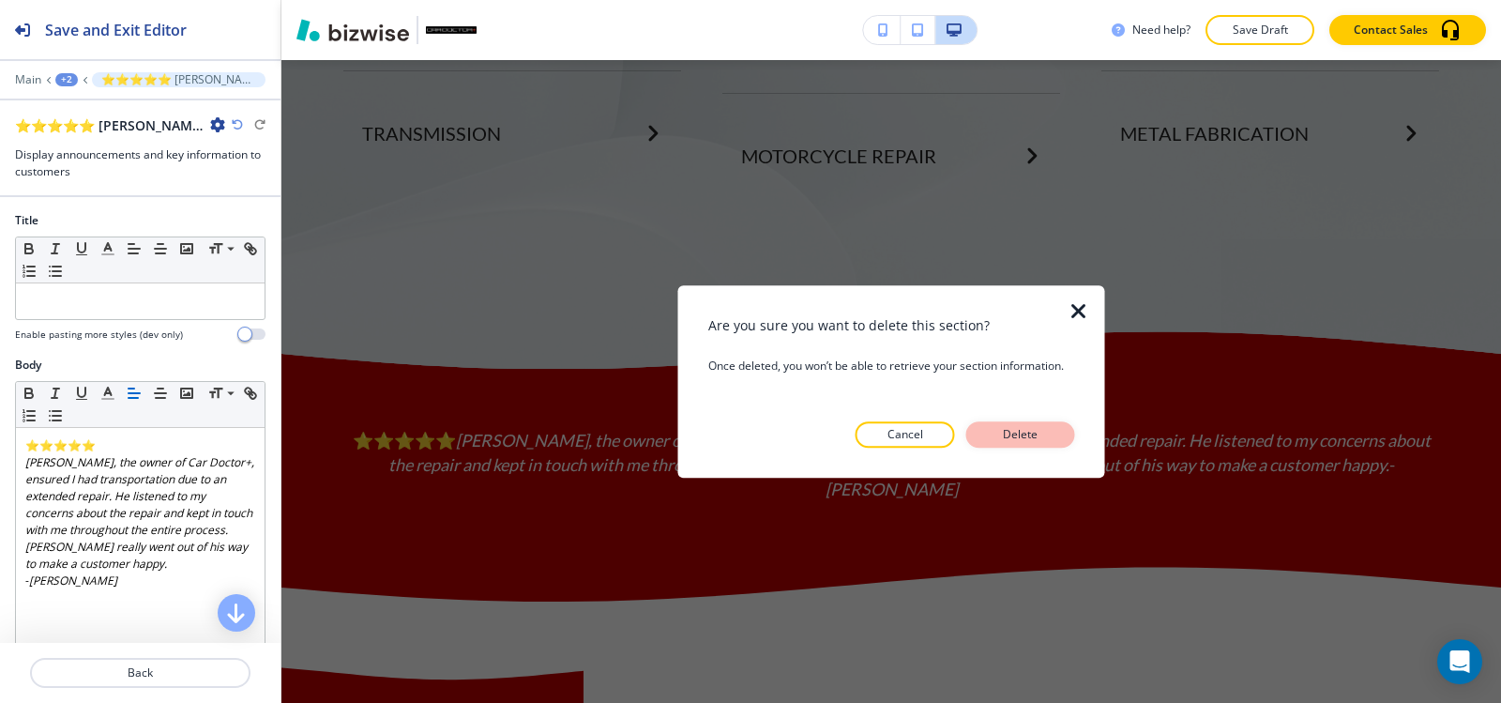
click at [1026, 428] on p "Delete" at bounding box center [1020, 434] width 45 height 17
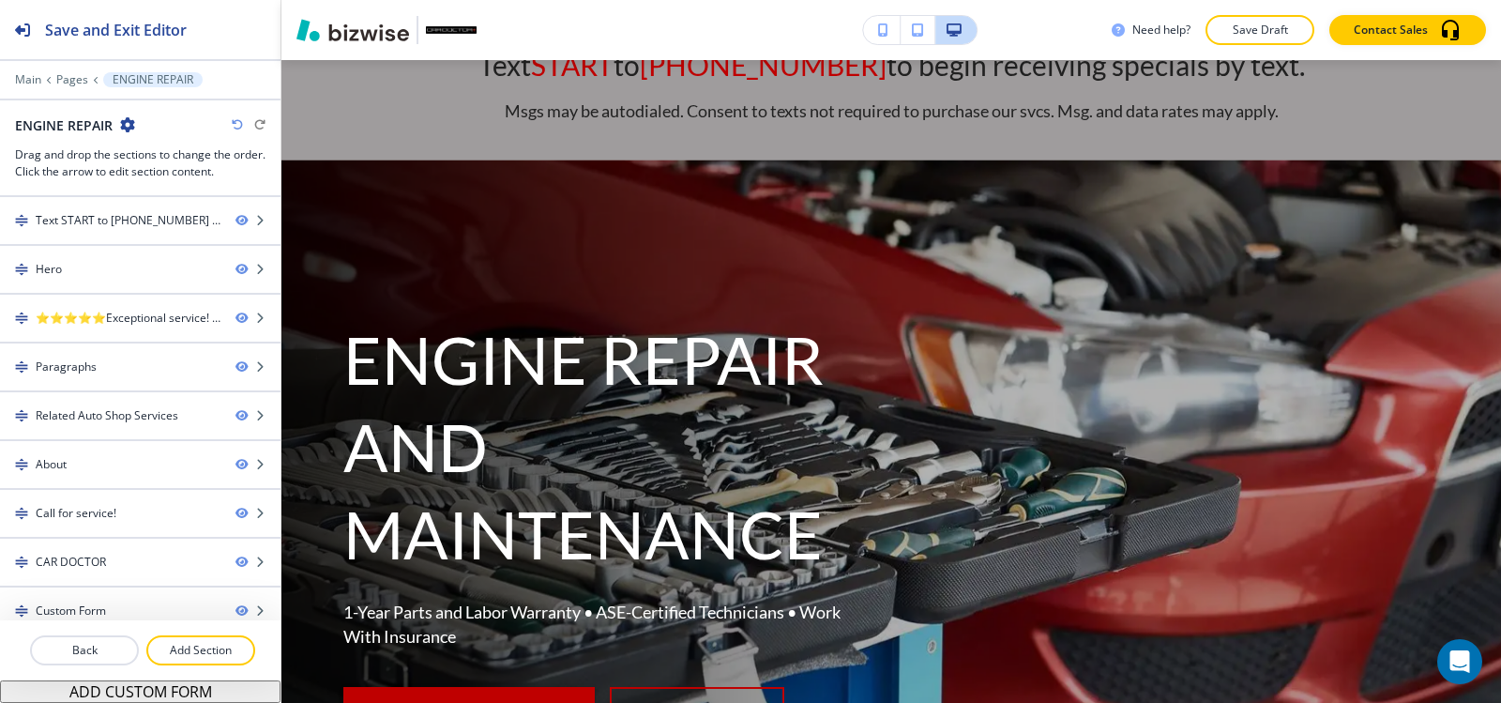
scroll to position [0, 0]
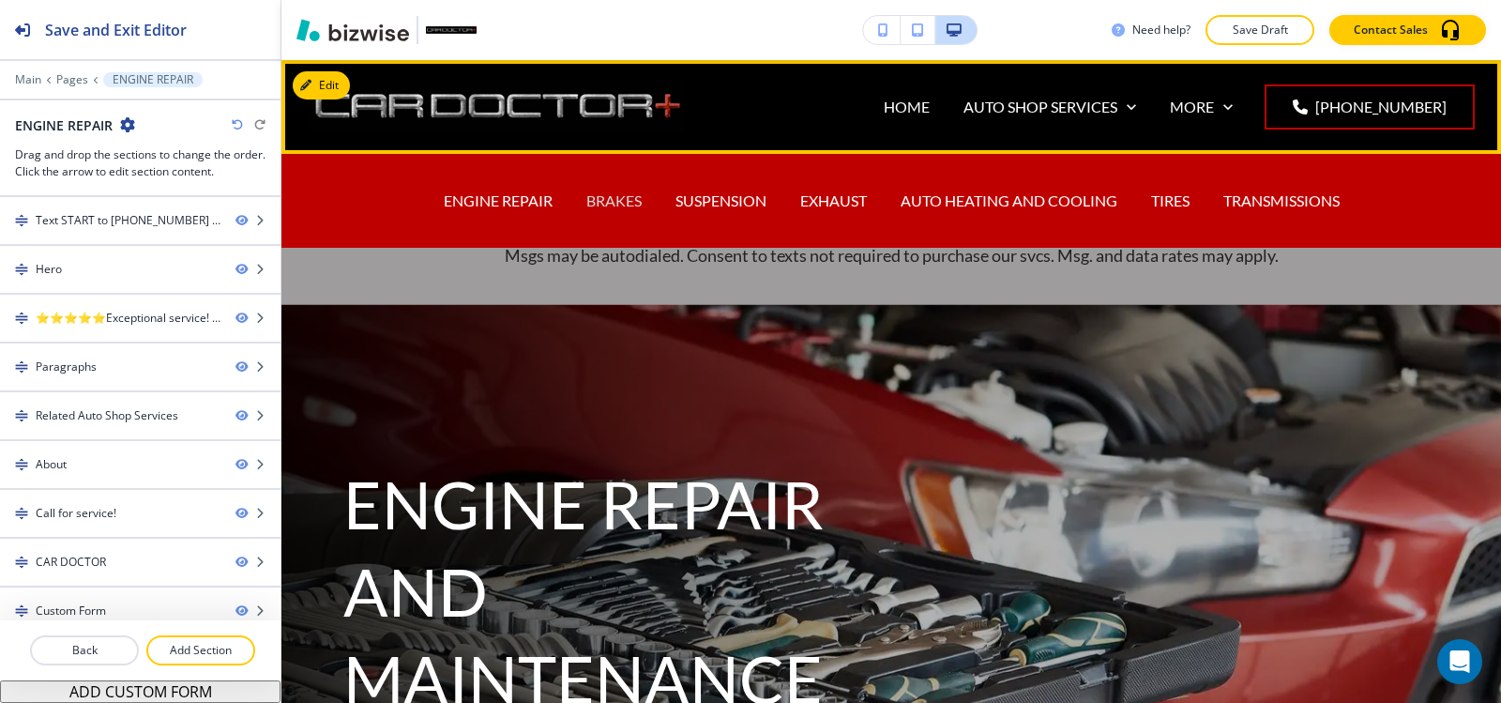
click at [586, 196] on p "BRAKES" at bounding box center [613, 201] width 55 height 22
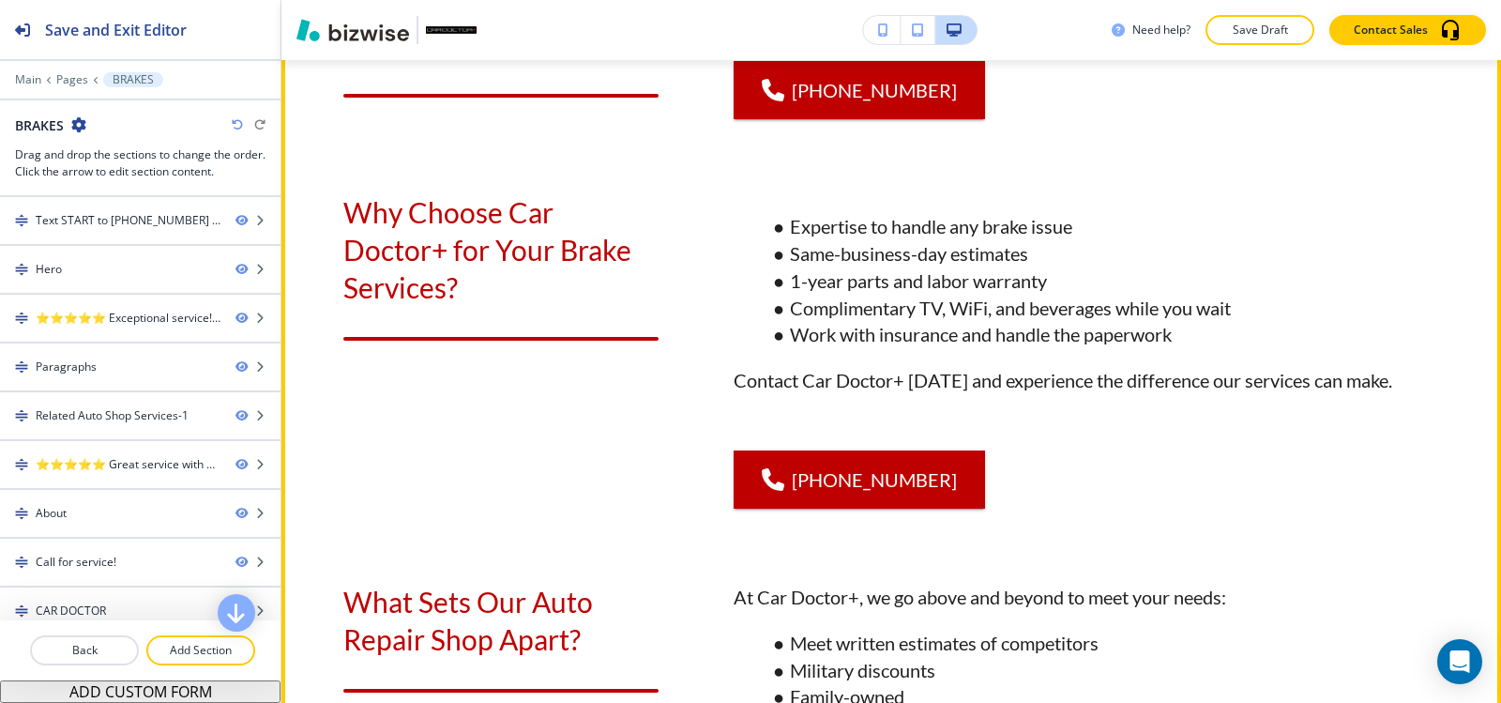
scroll to position [2252, 0]
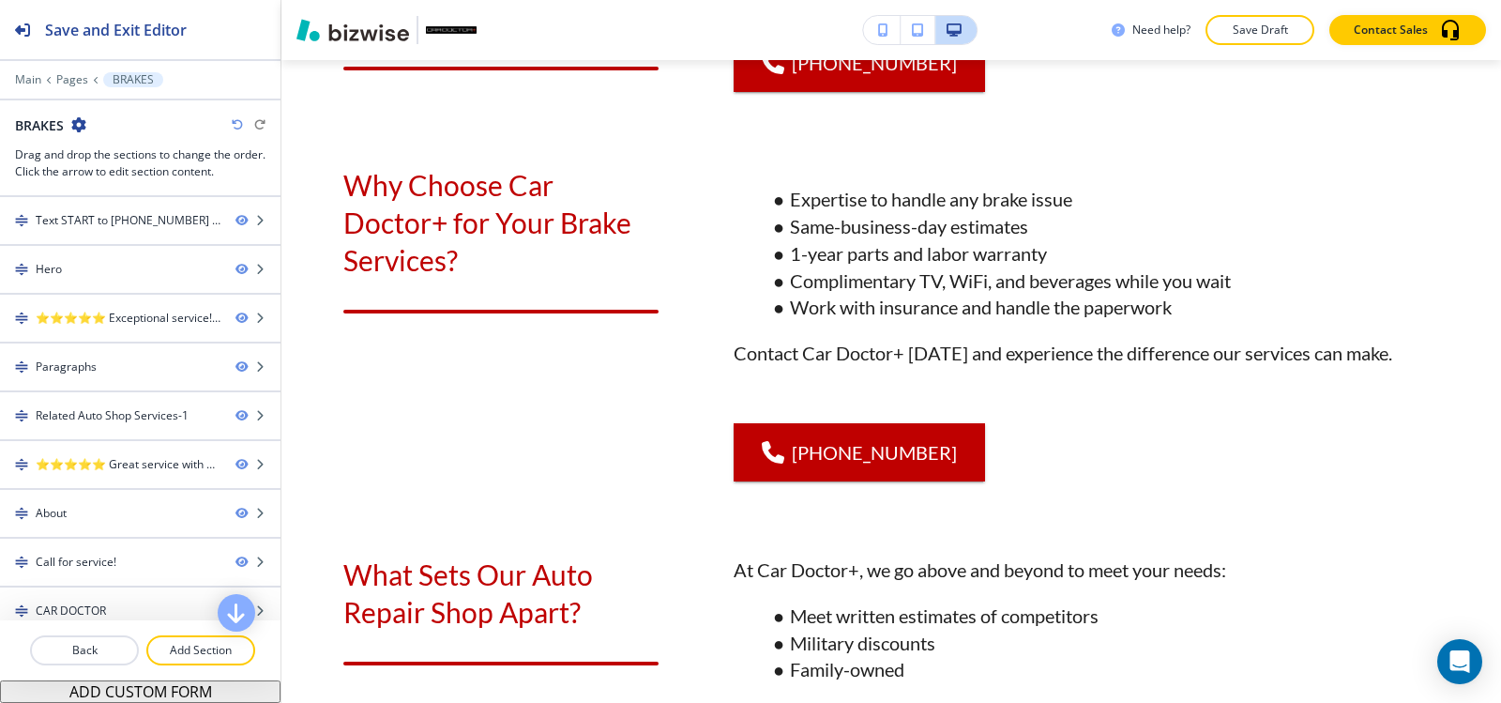
click at [236, 119] on icon "button" at bounding box center [237, 124] width 11 height 11
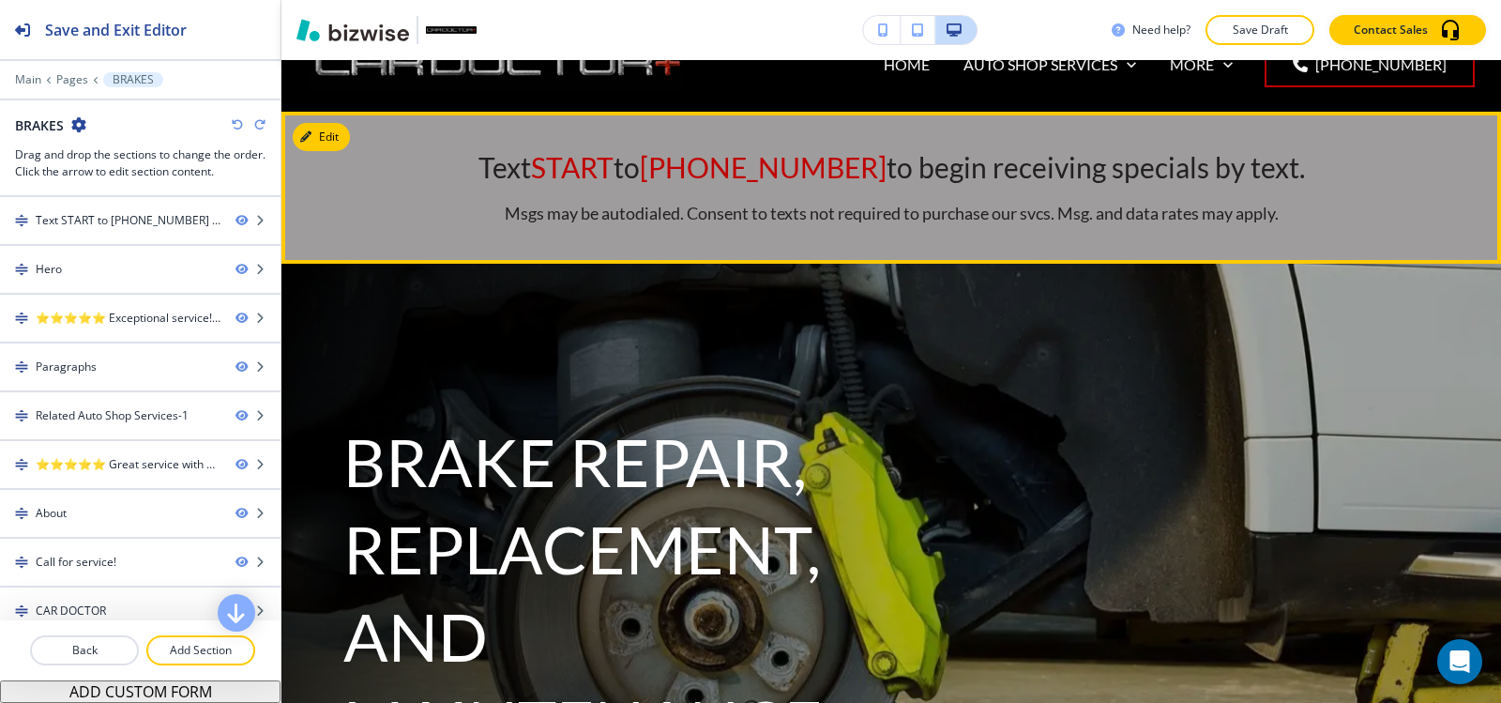
scroll to position [0, 0]
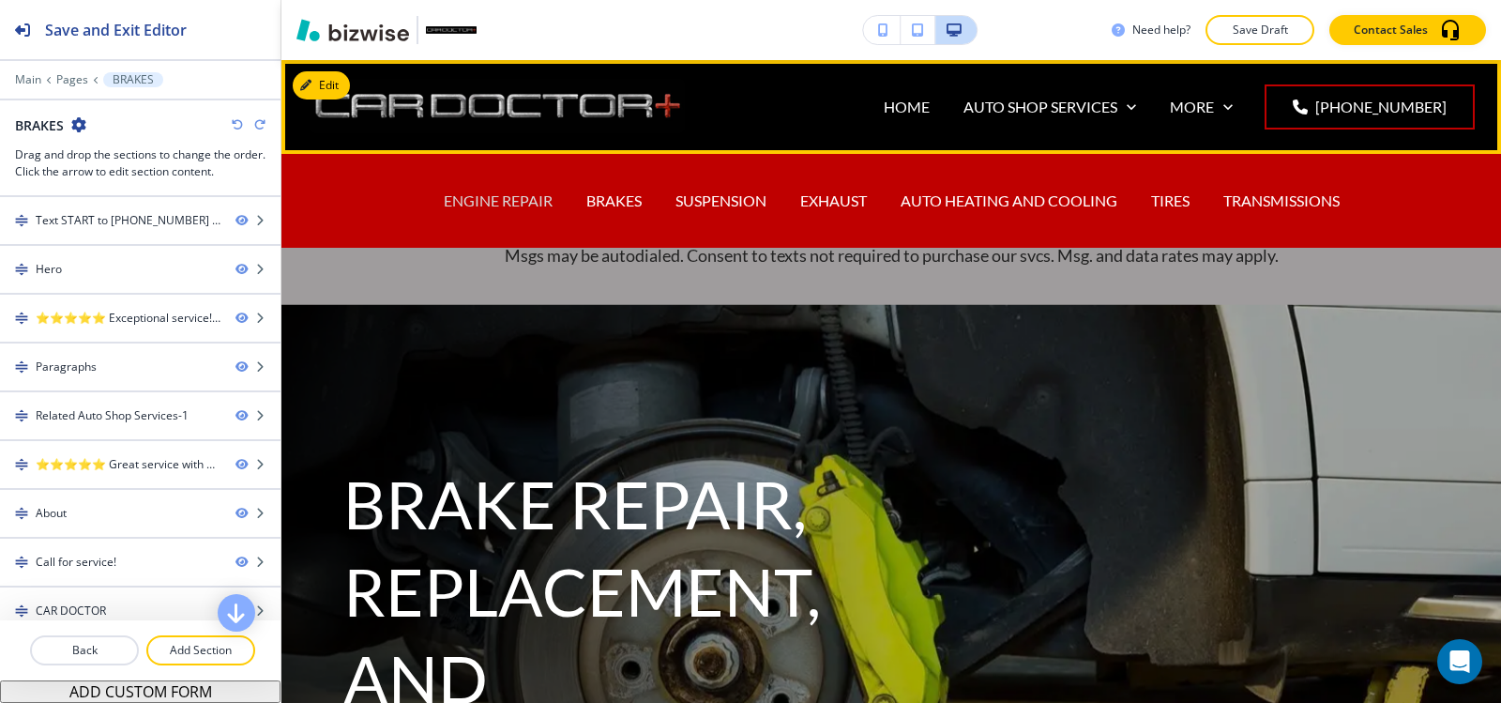
click at [475, 203] on p "ENGINE REPAIR" at bounding box center [498, 201] width 109 height 22
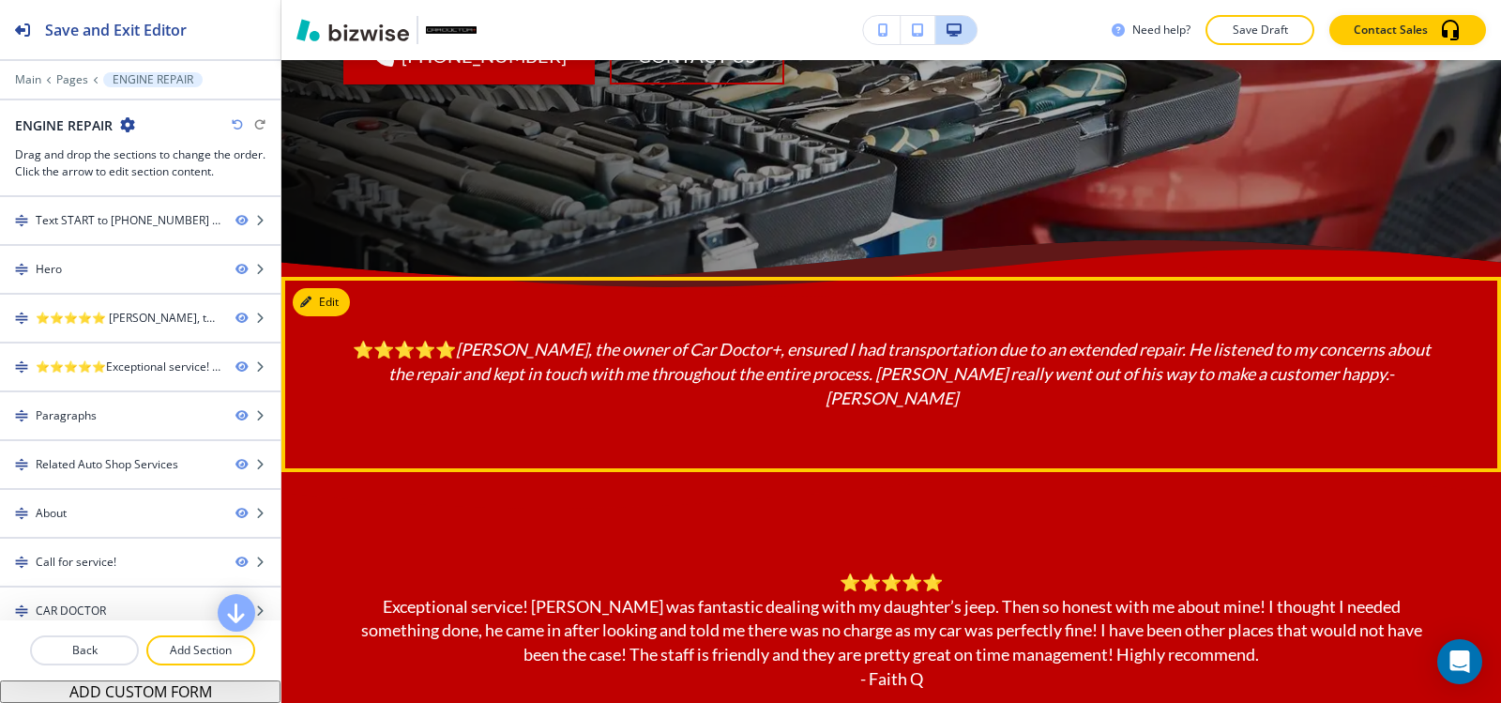
scroll to position [834, 0]
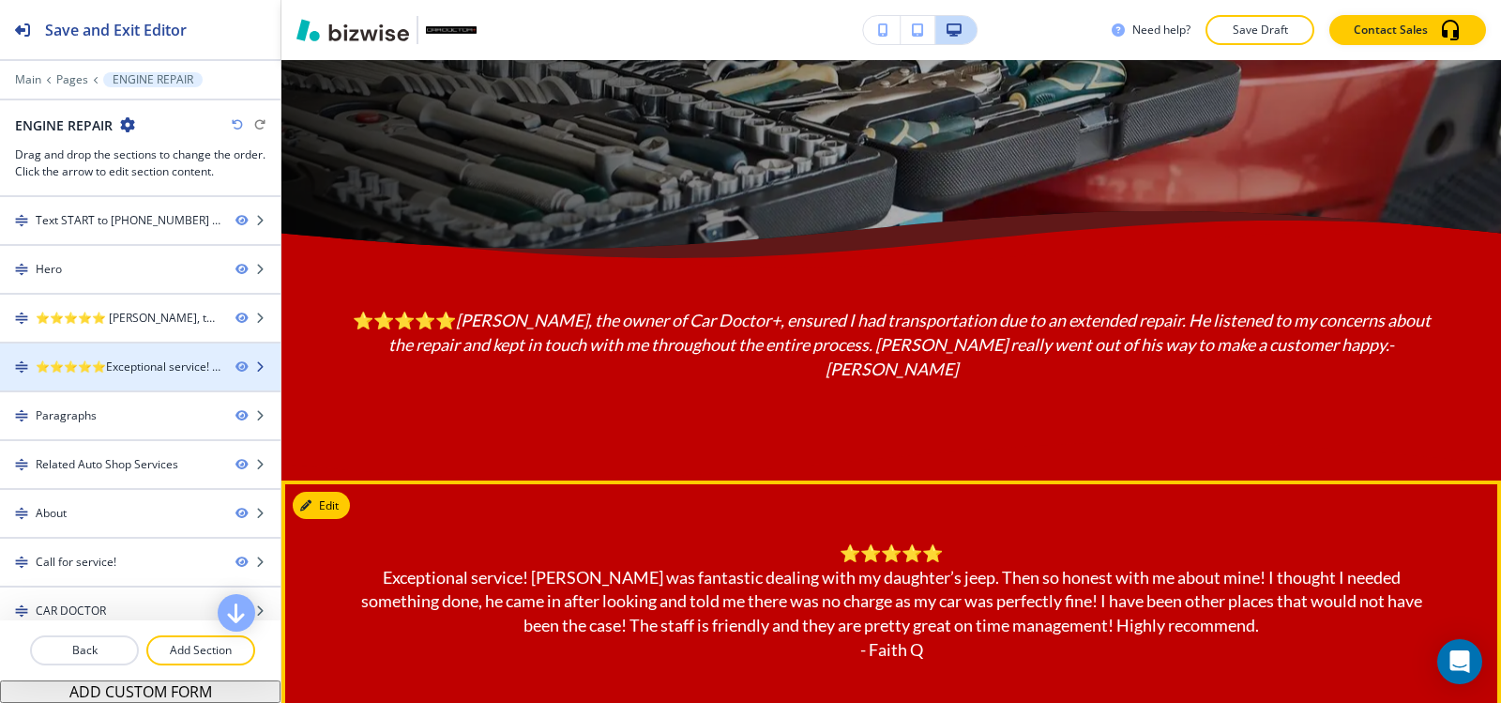
click at [135, 367] on div "⭐⭐⭐⭐⭐Exceptional service! Dennis was fantastic dealing with my daughter’s jeep.…" at bounding box center [128, 366] width 185 height 17
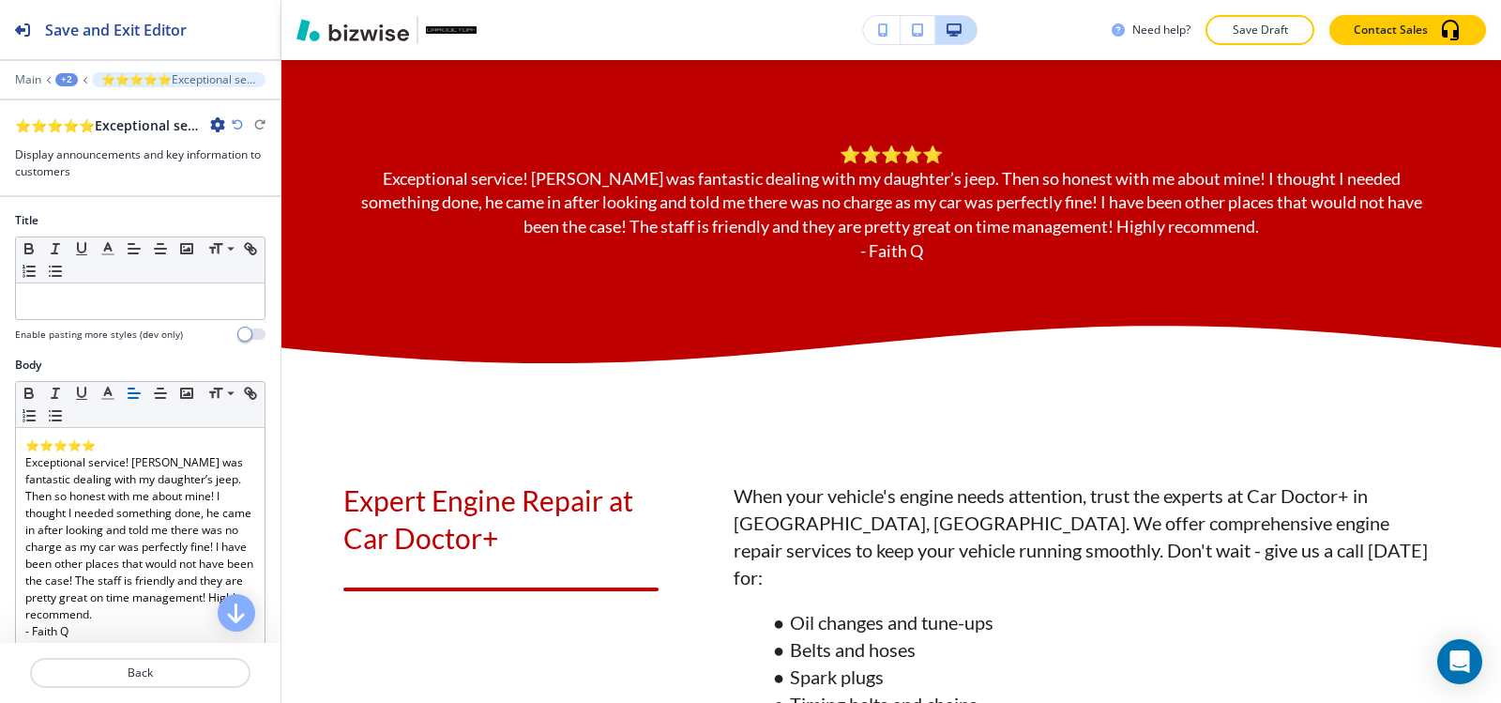
scroll to position [1279, 0]
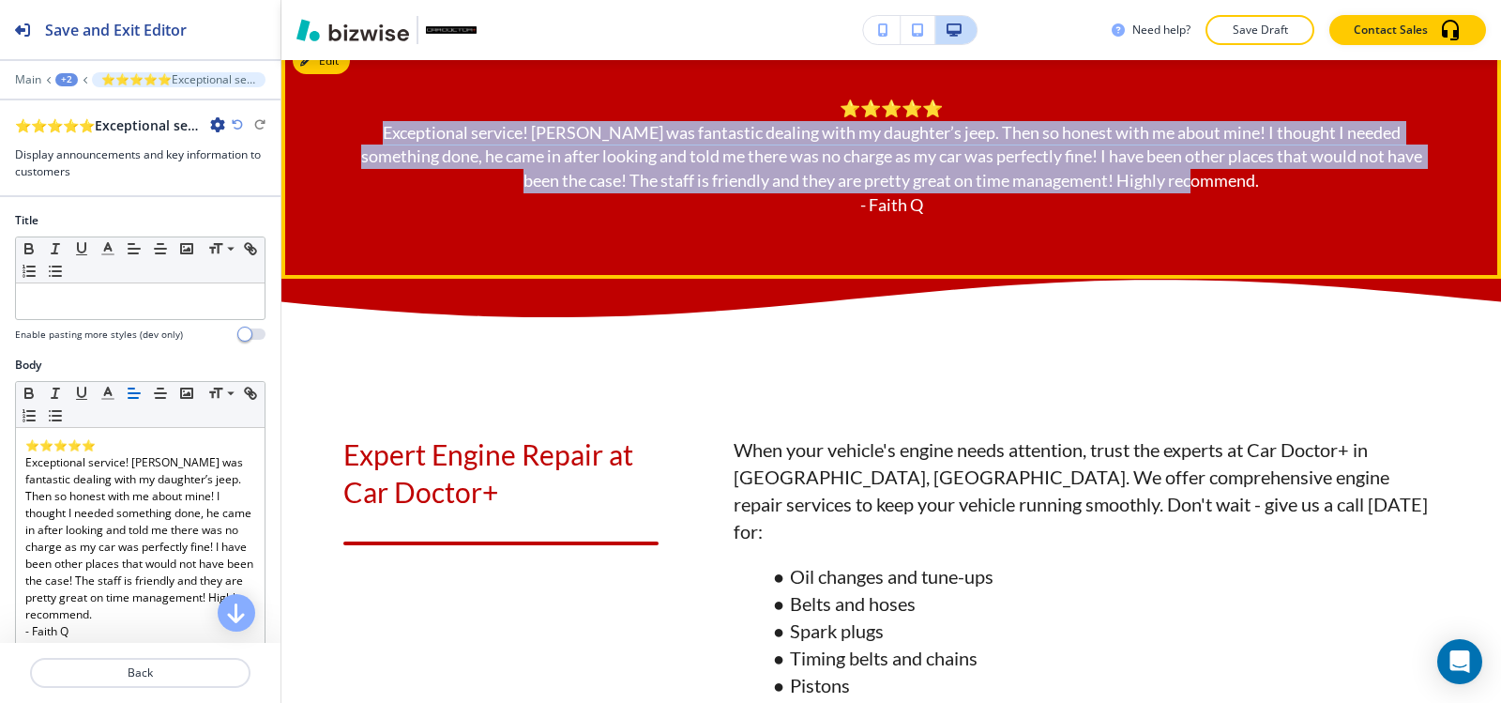
drag, startPoint x: 1199, startPoint y: 210, endPoint x: 338, endPoint y: 154, distance: 863.2
click at [343, 154] on p "Exceptional service! Dennis was fantastic dealing with my daughter’s jeep. Then…" at bounding box center [891, 157] width 1096 height 73
copy p "Exceptional service! Dennis was fantastic dealing with my daughter’s jeep. Then…"
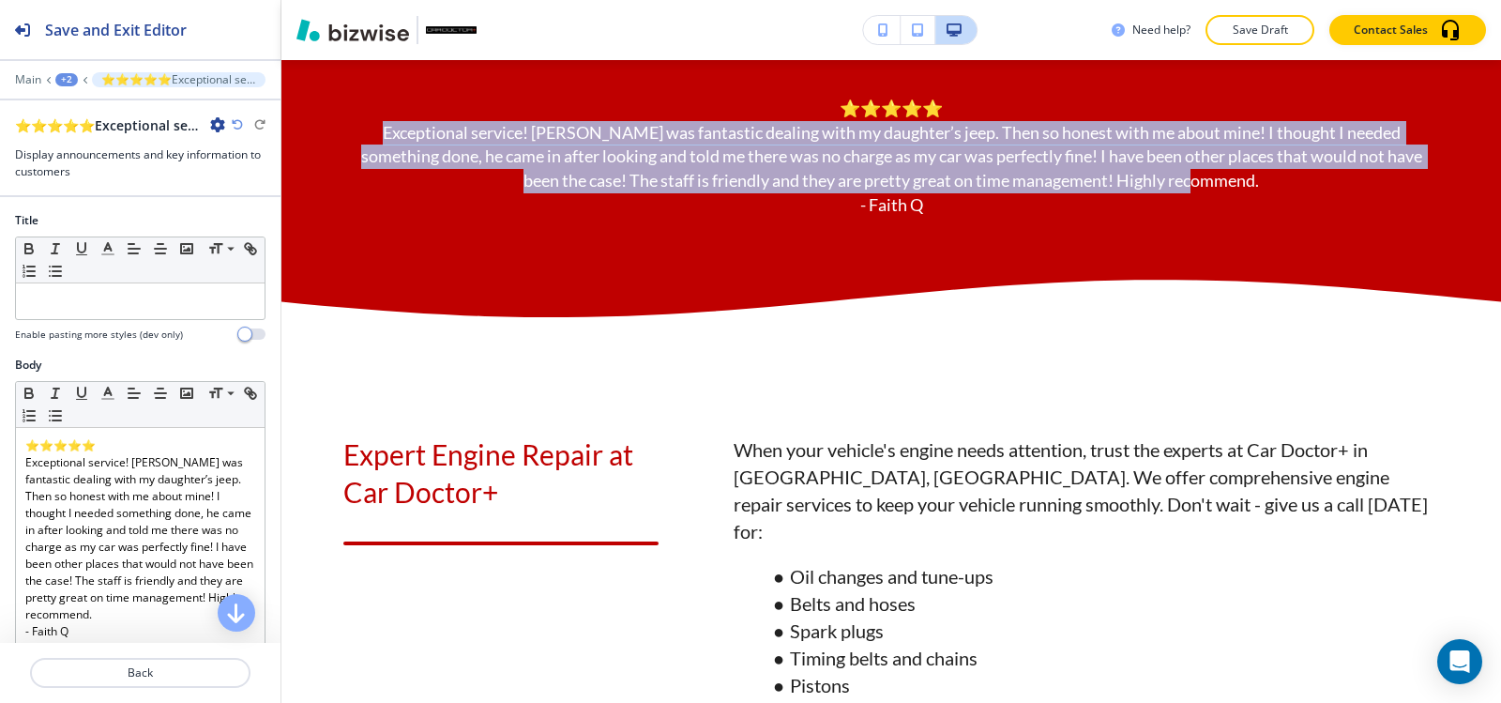
click at [221, 126] on icon "button" at bounding box center [217, 124] width 15 height 15
click at [250, 220] on p "Delete Section" at bounding box center [270, 223] width 96 height 17
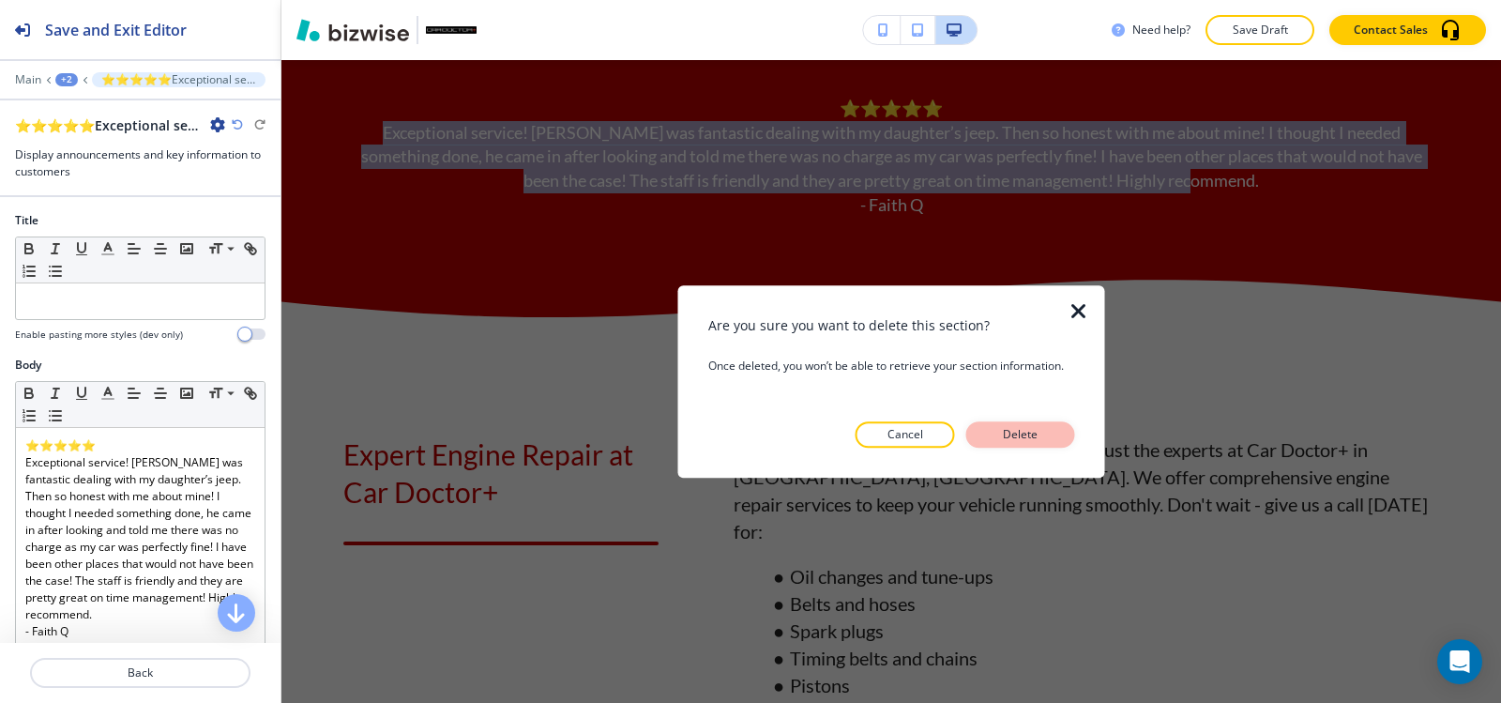
click at [1003, 438] on p "Delete" at bounding box center [1020, 434] width 45 height 17
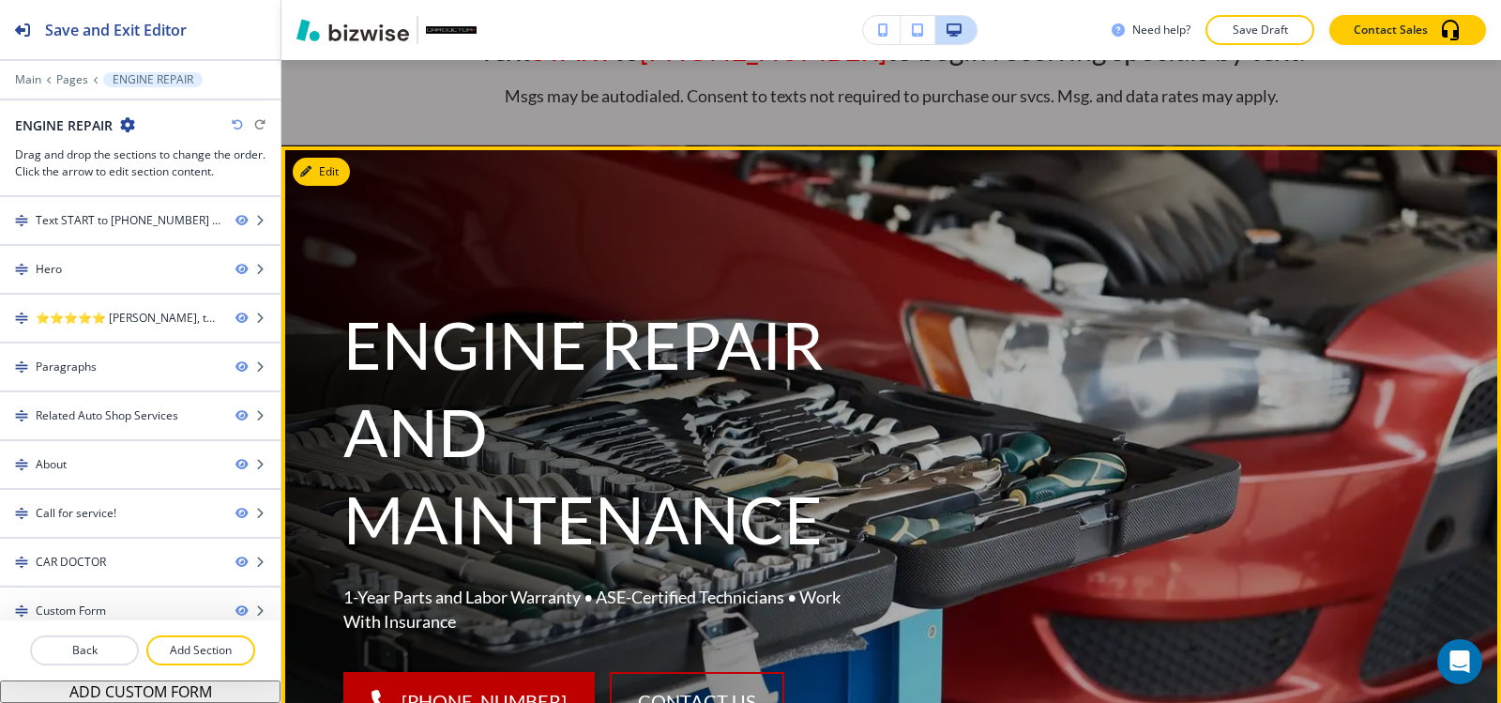
scroll to position [0, 0]
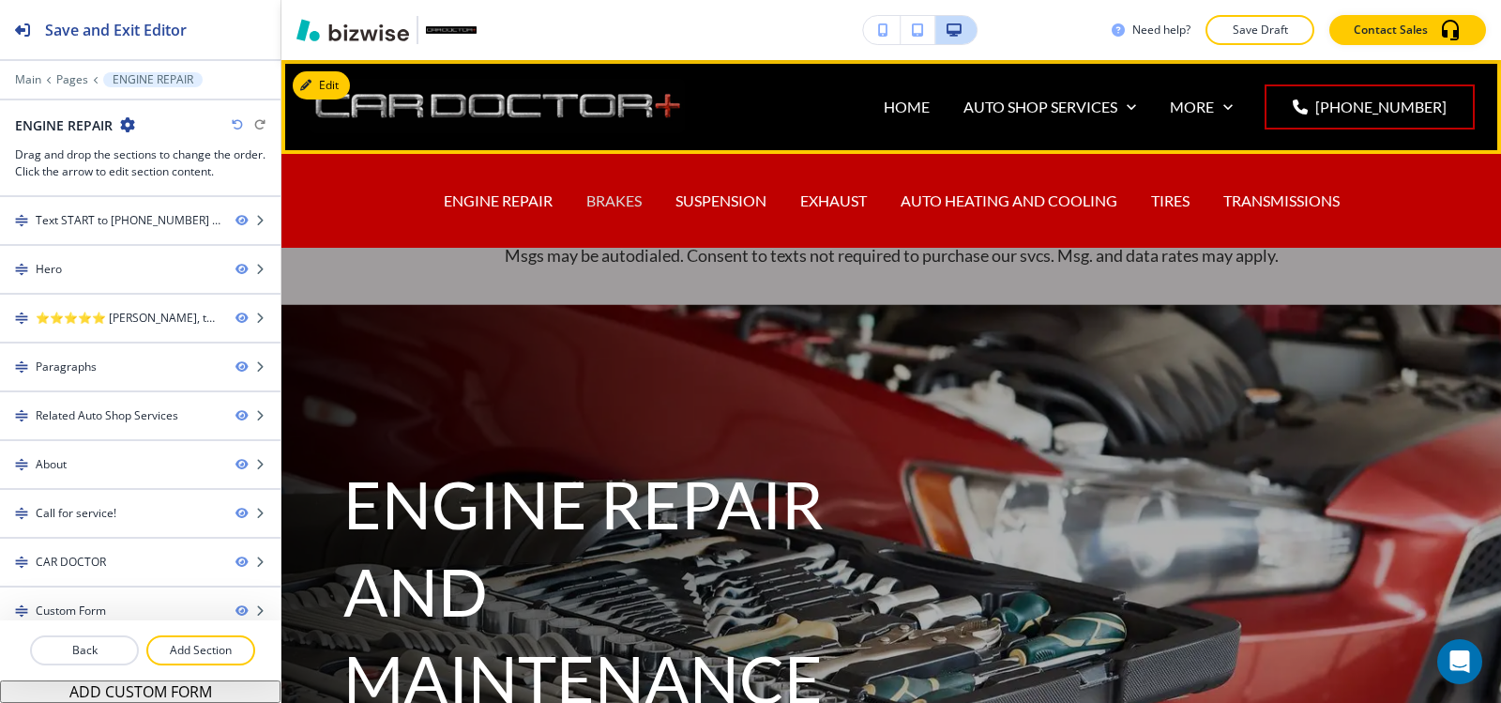
click at [629, 205] on p "BRAKES" at bounding box center [613, 201] width 55 height 22
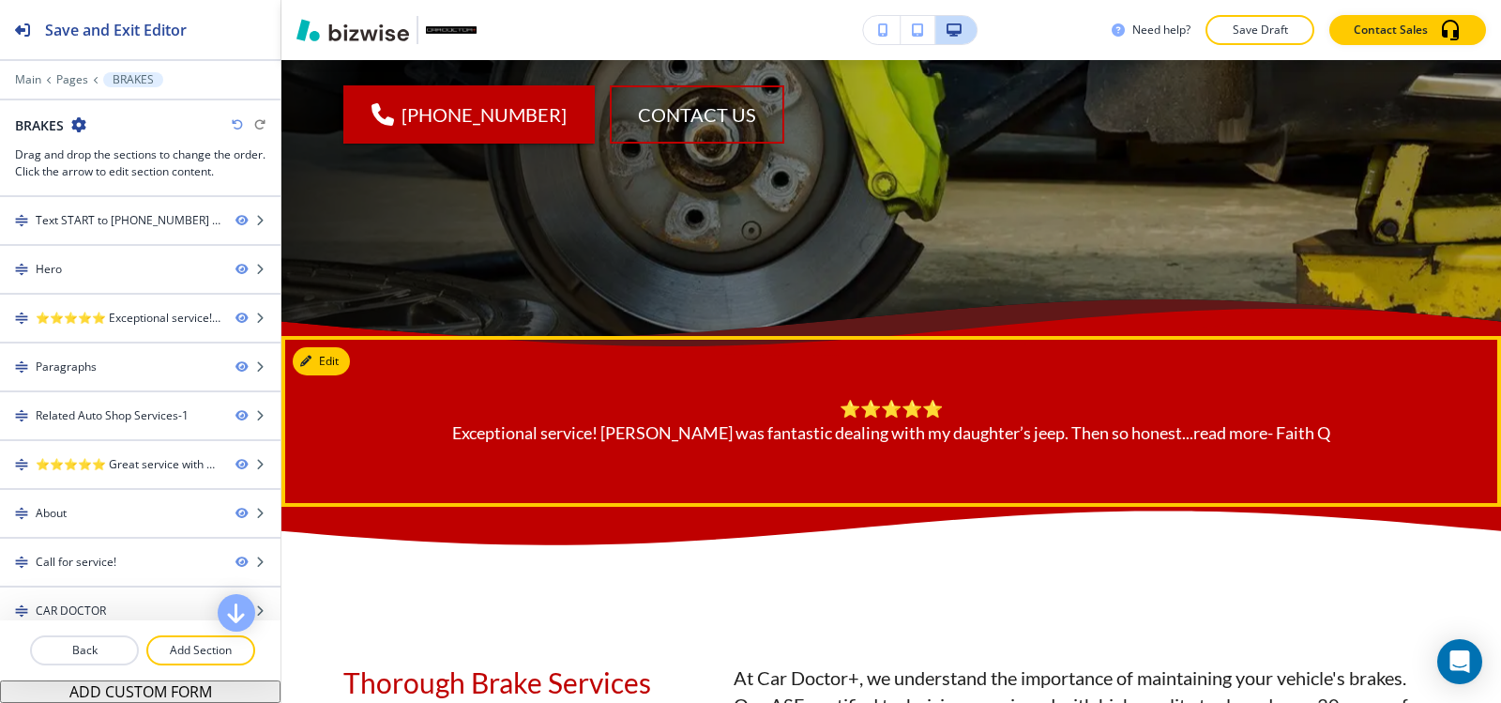
scroll to position [938, 0]
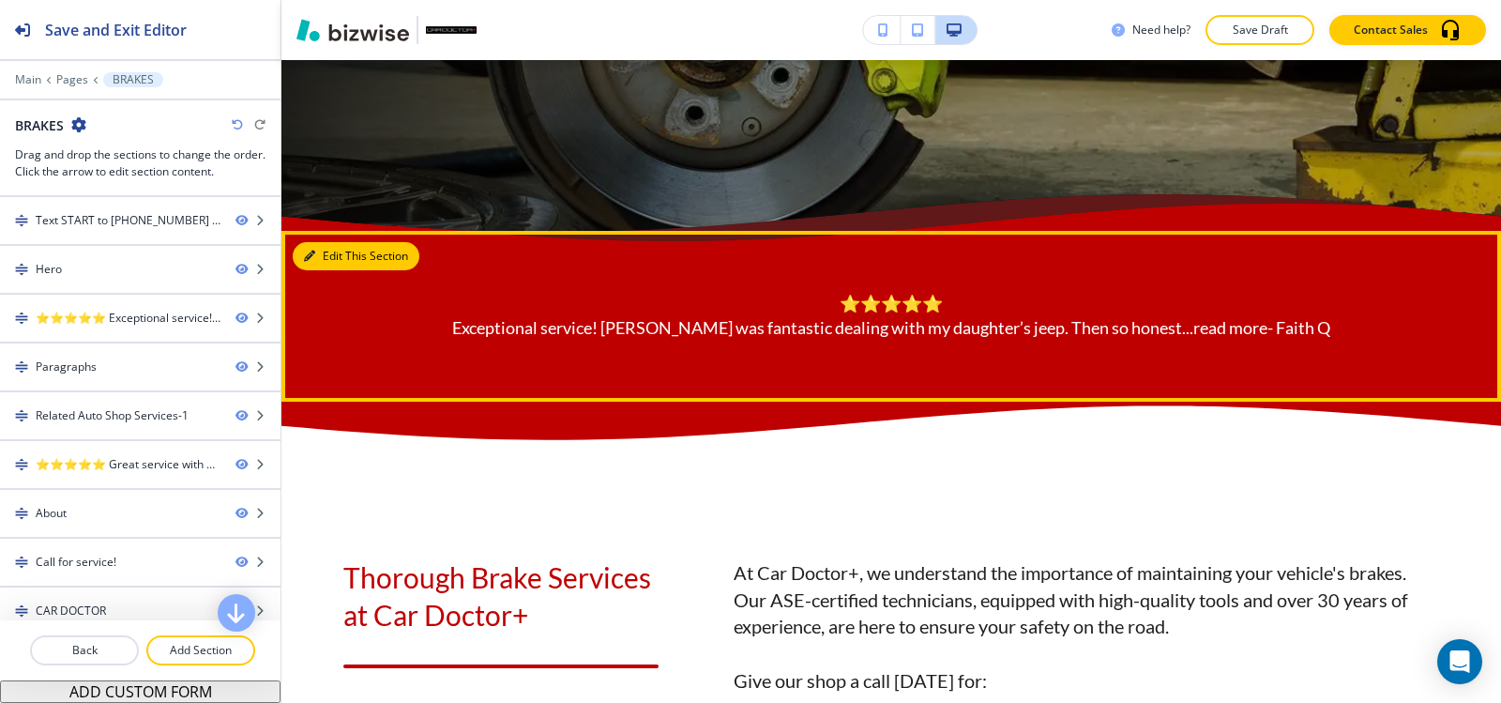
click at [328, 244] on button "Edit This Section" at bounding box center [356, 256] width 127 height 28
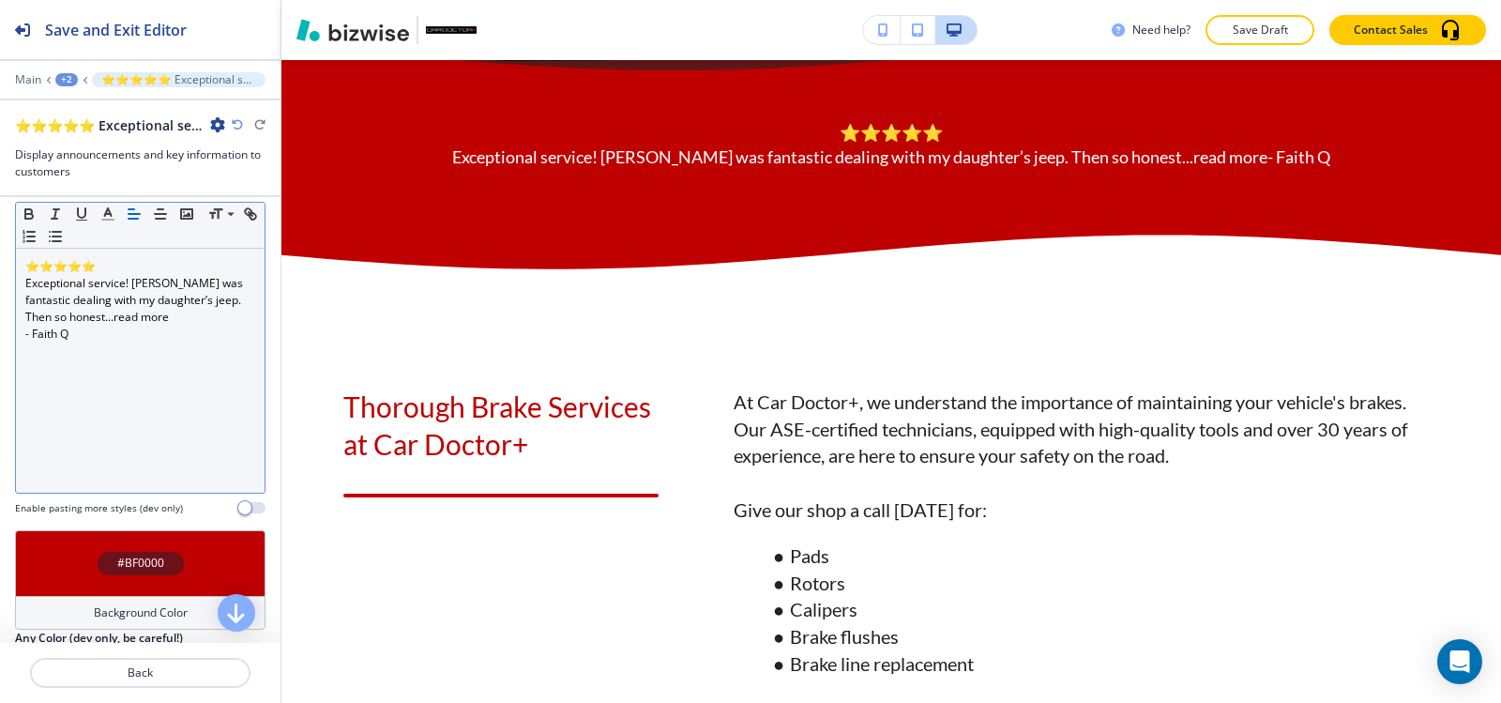
scroll to position [188, 0]
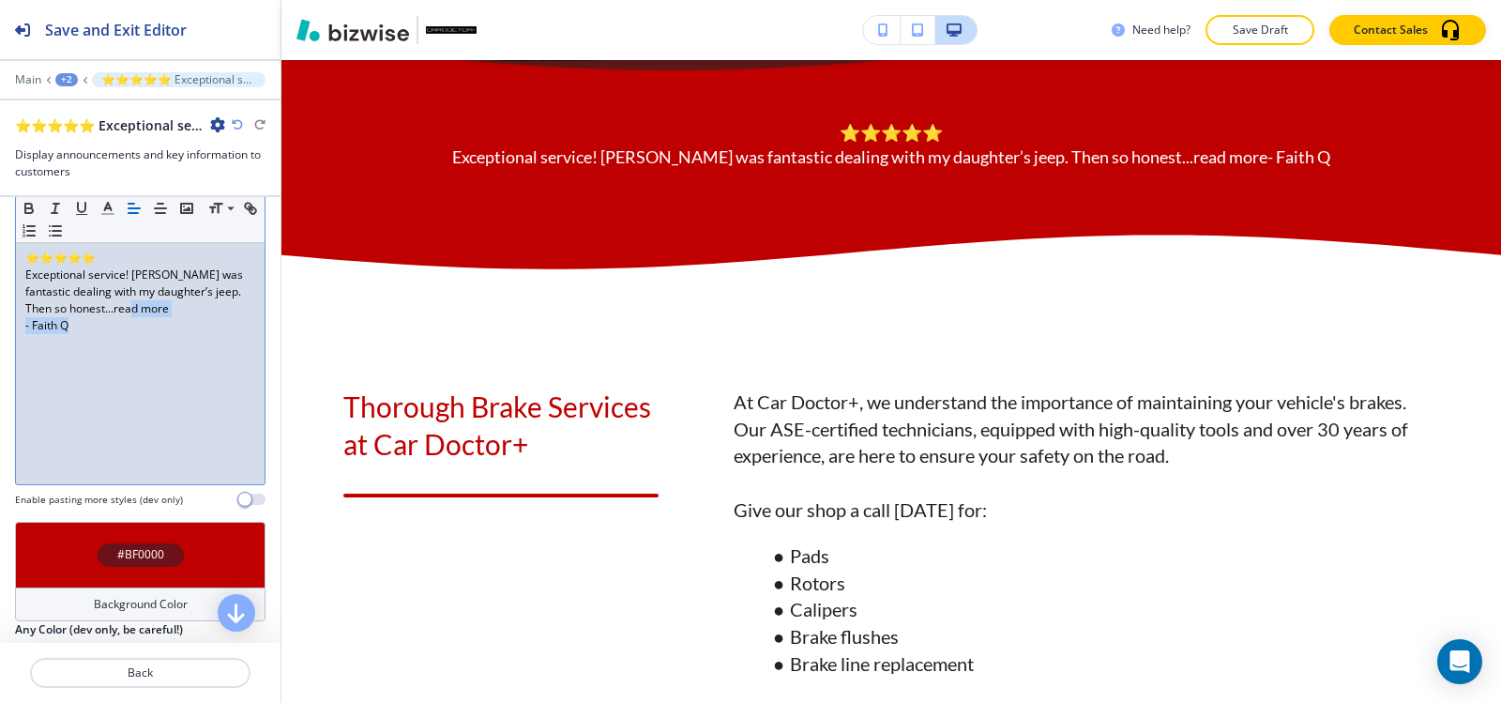
drag, startPoint x: 144, startPoint y: 321, endPoint x: 94, endPoint y: 311, distance: 51.7
click at [89, 311] on div "⭐⭐⭐⭐⭐ Exceptional service! Dennis was fantastic dealing with my daughter’s jeep…" at bounding box center [140, 362] width 249 height 244
click at [161, 347] on div "⭐⭐⭐⭐⭐ Exceptional service! Dennis was fantastic dealing with my daughter’s jeep…" at bounding box center [140, 362] width 249 height 244
click at [156, 307] on p "Exceptional service! Dennis was fantastic dealing with my daughter’s jeep. Then…" at bounding box center [140, 291] width 230 height 51
click at [159, 305] on p "Exceptional service! Dennis was fantastic dealing with my daughter’s jeep. Then…" at bounding box center [140, 291] width 230 height 51
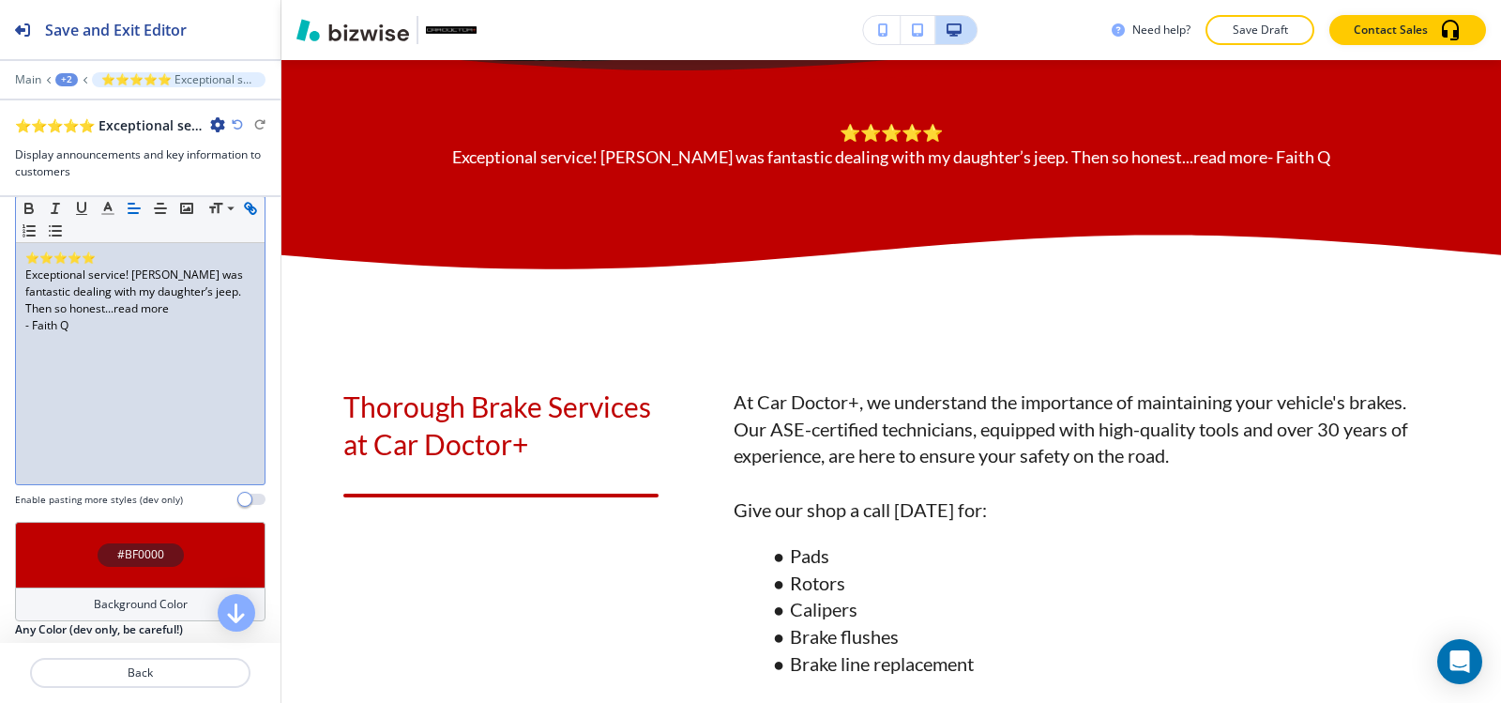
click at [128, 306] on p "Exceptional service! Dennis was fantastic dealing with my daughter’s jeep. Then…" at bounding box center [140, 291] width 230 height 51
drag, startPoint x: 141, startPoint y: 308, endPoint x: 25, endPoint y: 274, distance: 120.2
click at [25, 274] on p "Exceptional service! Dennis was fantastic dealing with my daughter’s jeep. Then…" at bounding box center [140, 291] width 230 height 51
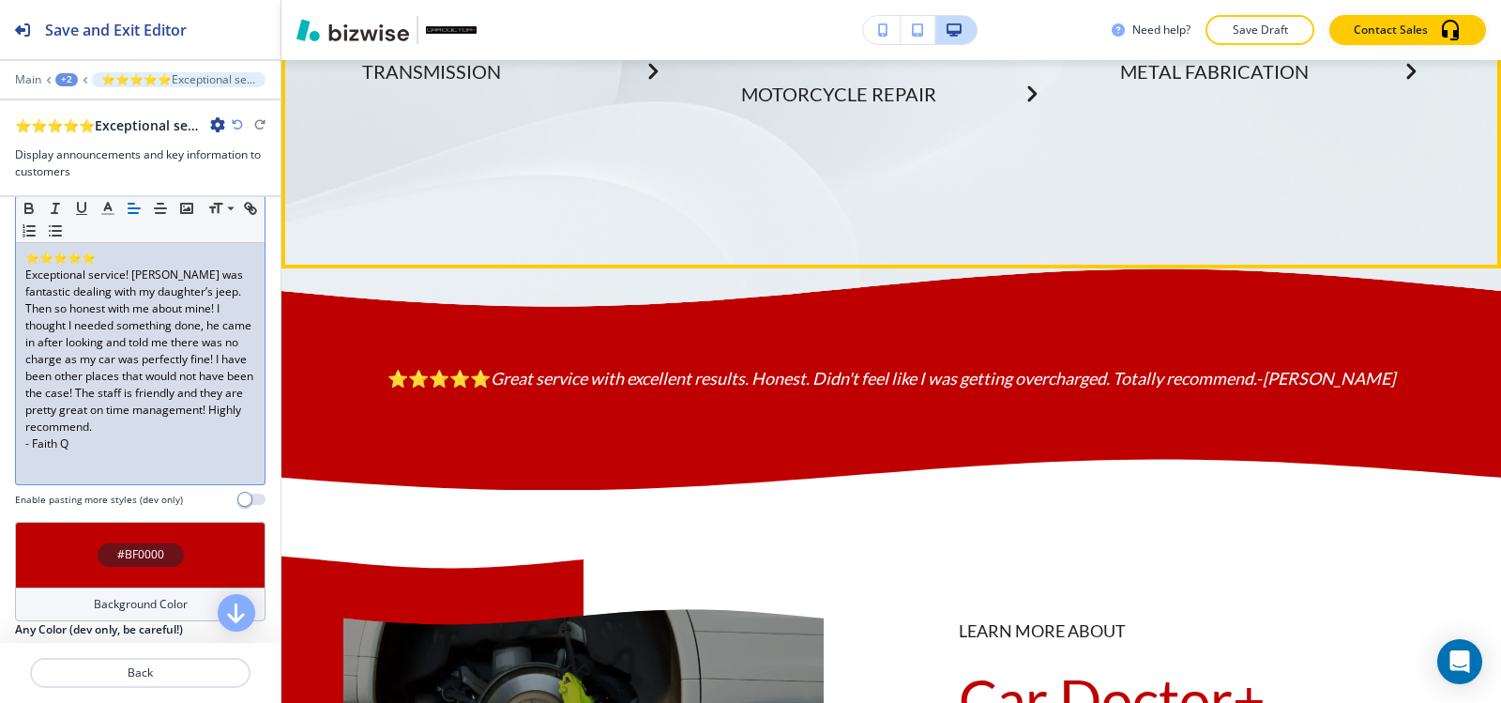
scroll to position [4018, 0]
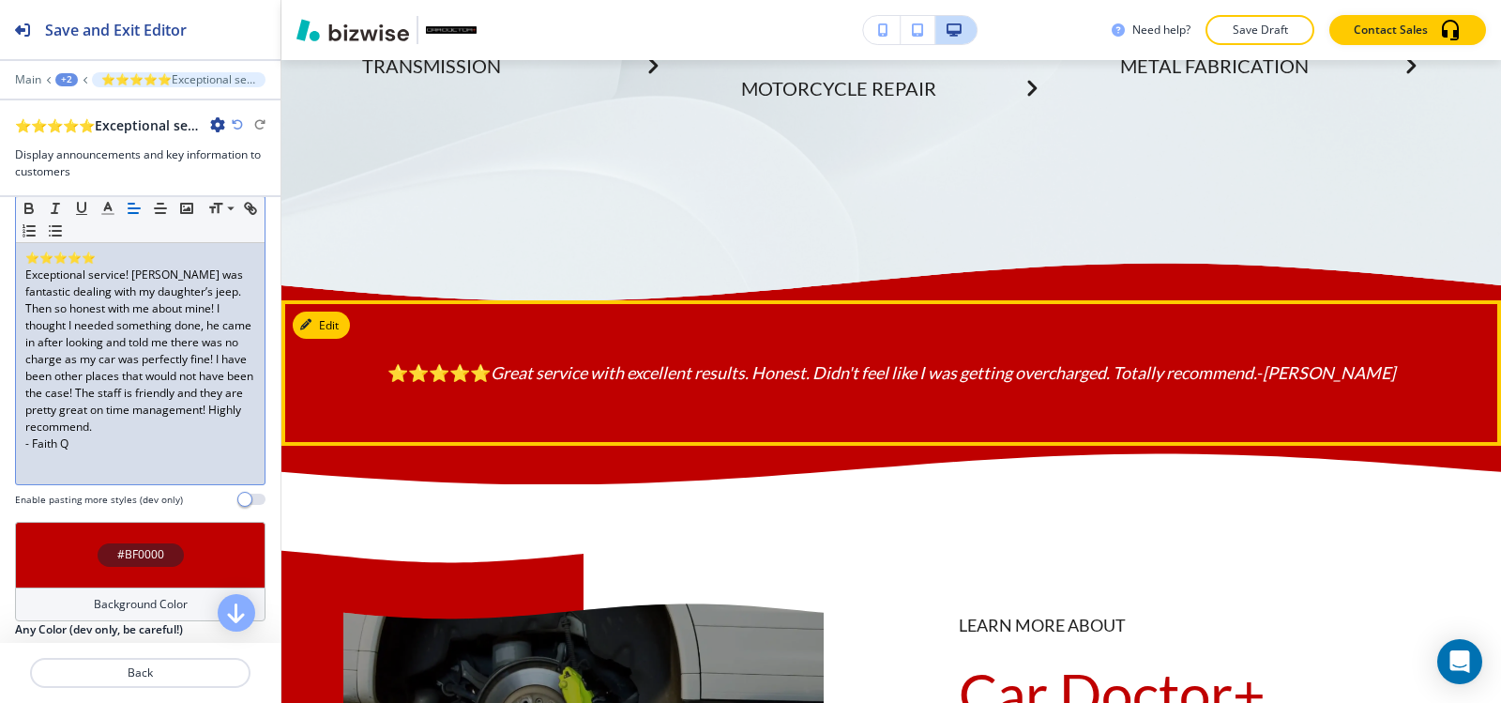
drag, startPoint x: 1247, startPoint y: 388, endPoint x: 1242, endPoint y: 397, distance: 10.5
click at [1247, 383] on icon "Great service with excellent results. Honest. Didn't feel like I was getting ov…" at bounding box center [874, 372] width 767 height 21
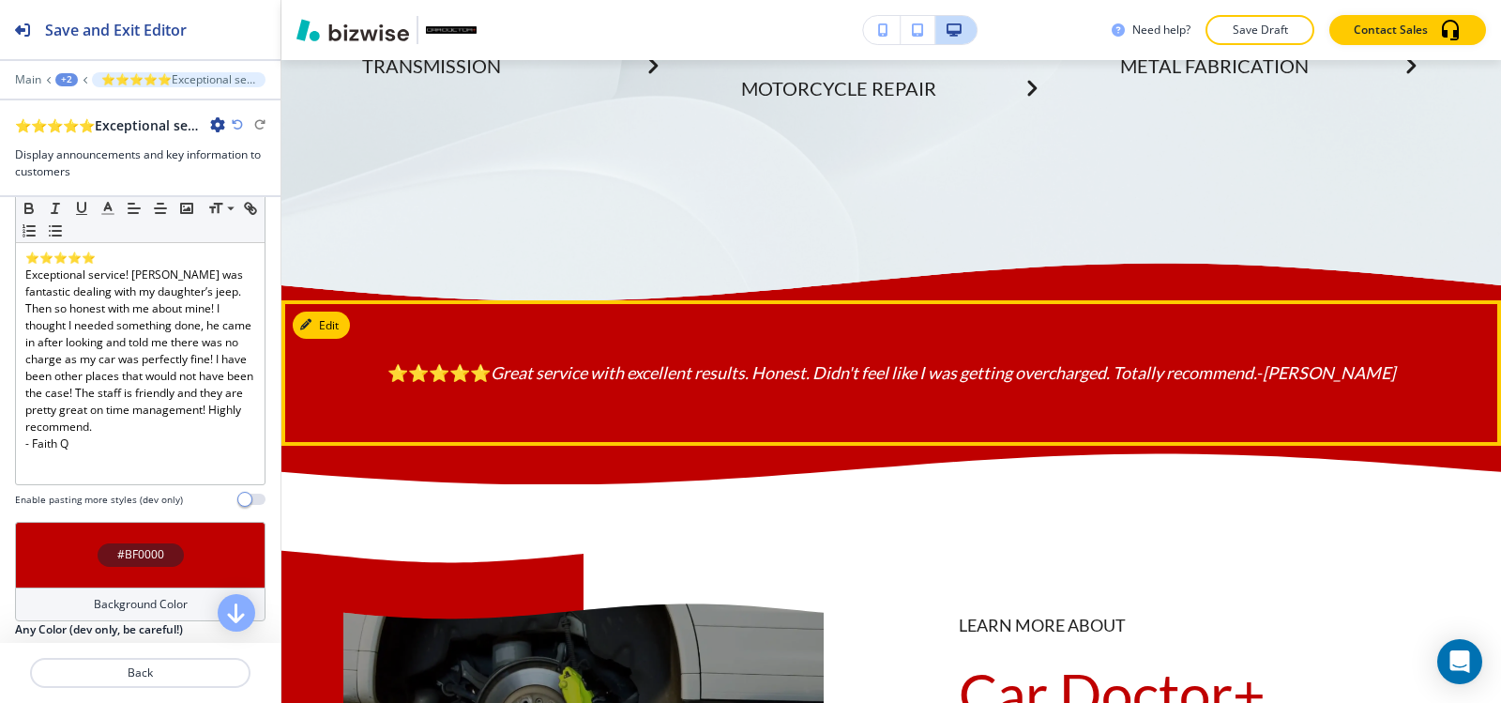
click at [1240, 383] on icon "Great service with excellent results. Honest. Didn't feel like I was getting ov…" at bounding box center [874, 372] width 767 height 21
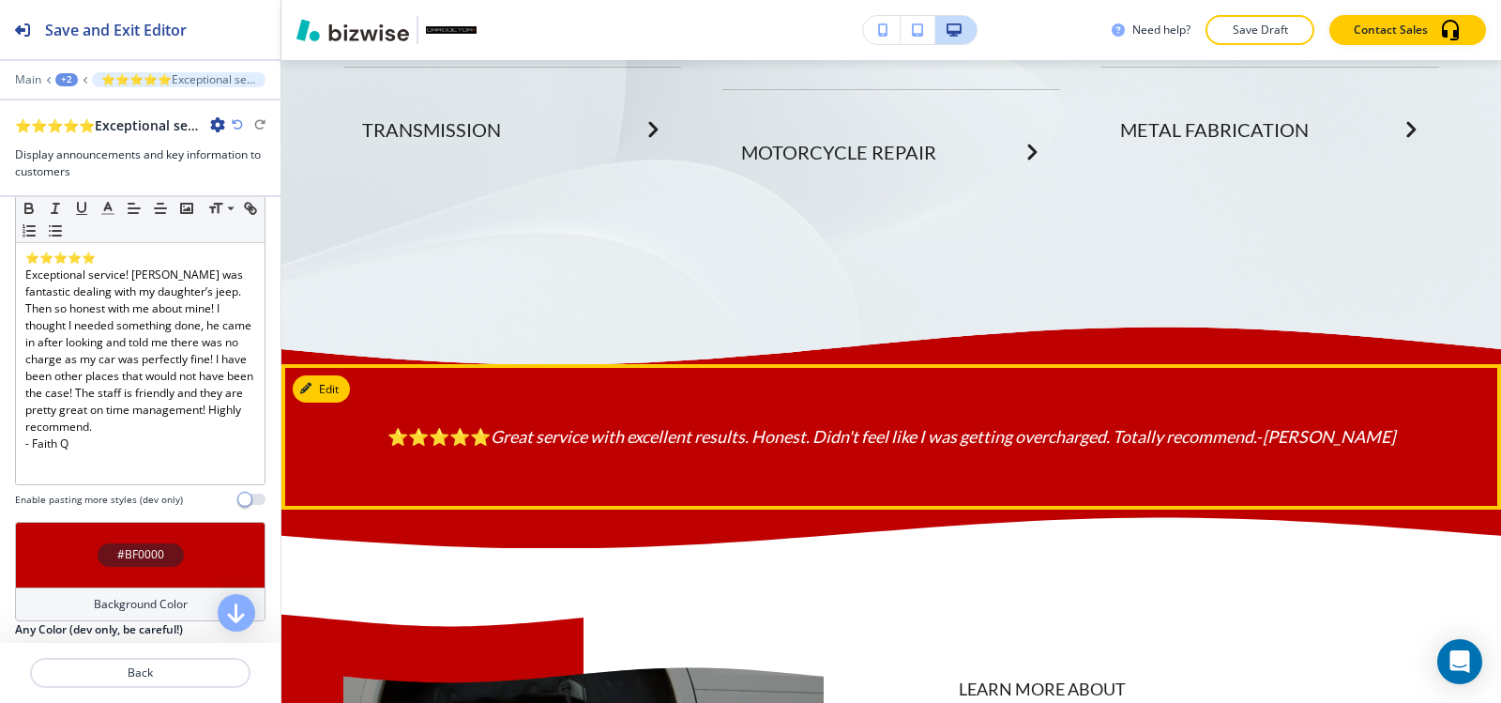
scroll to position [3924, 0]
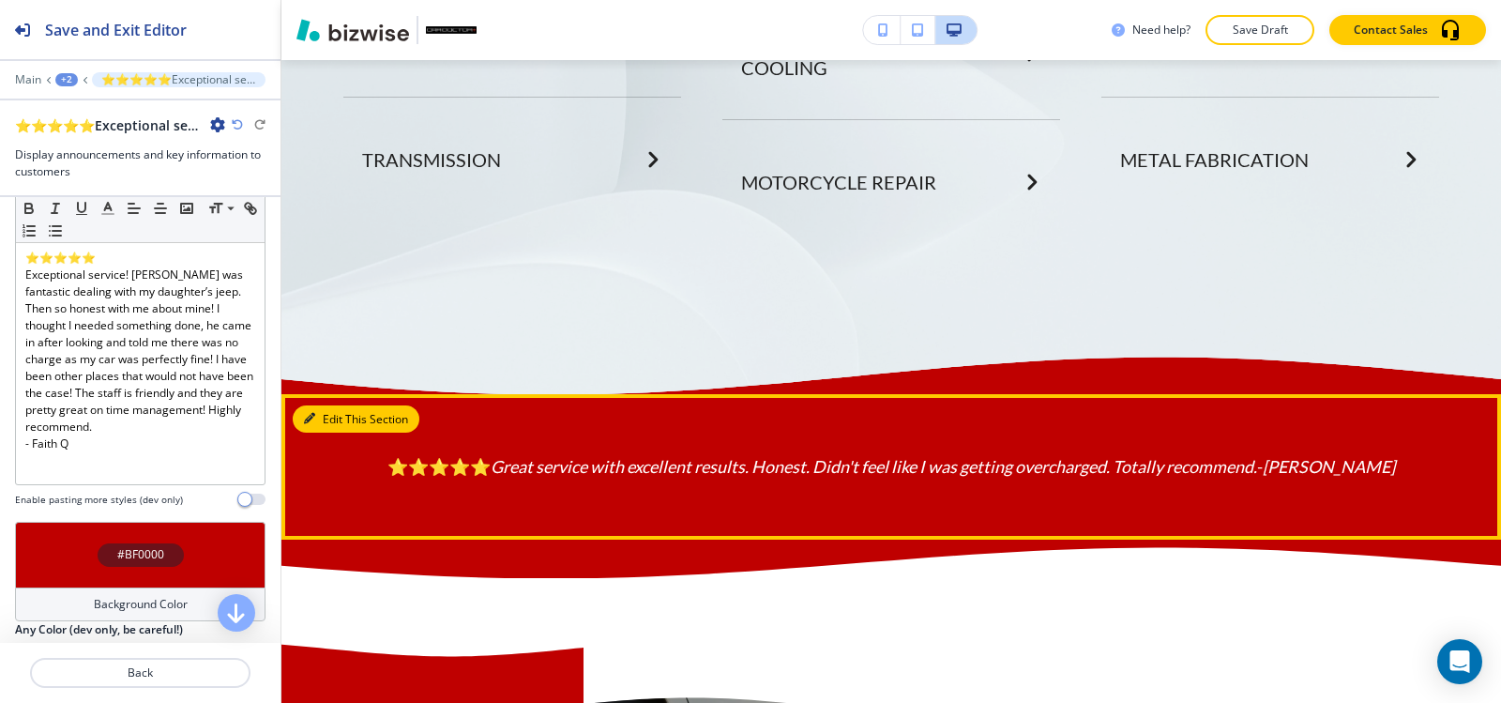
click at [310, 417] on icon "button" at bounding box center [309, 418] width 11 height 11
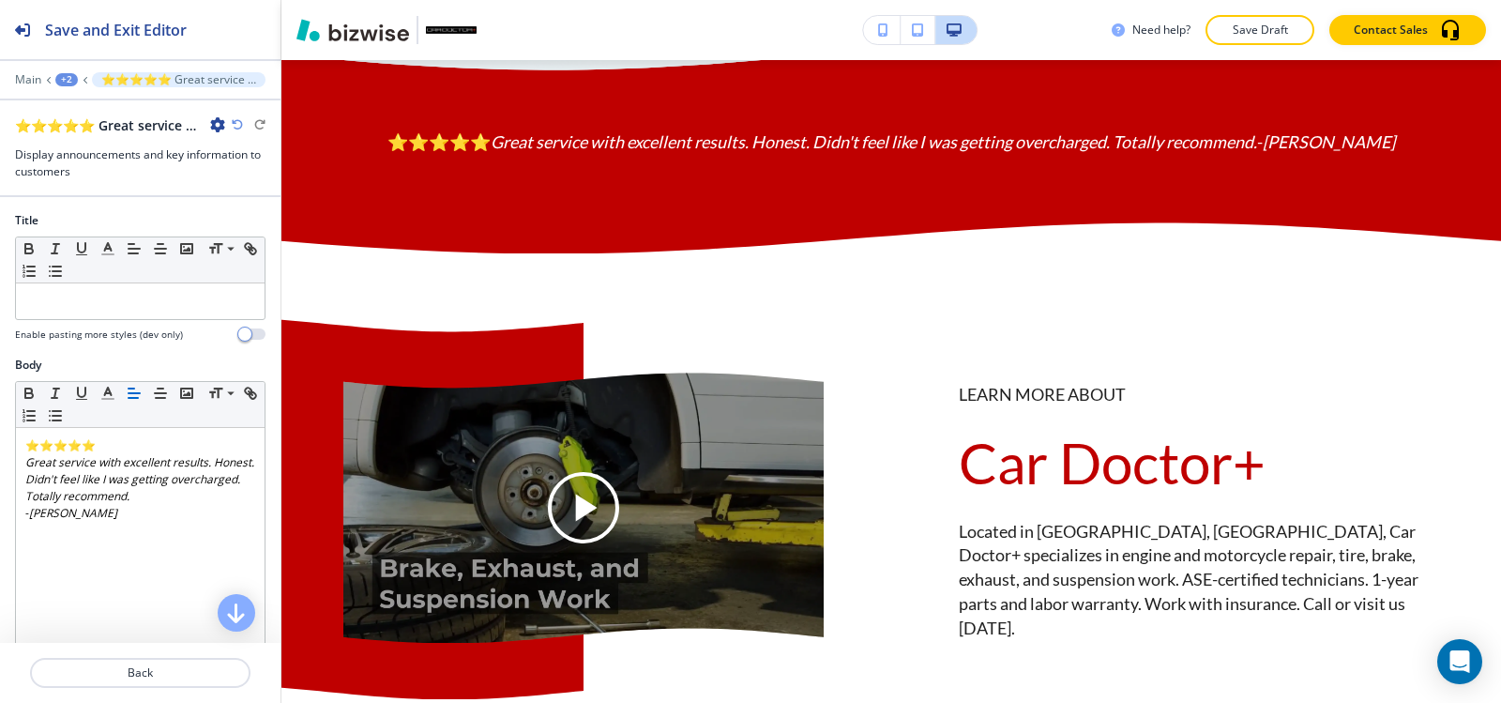
scroll to position [4258, 0]
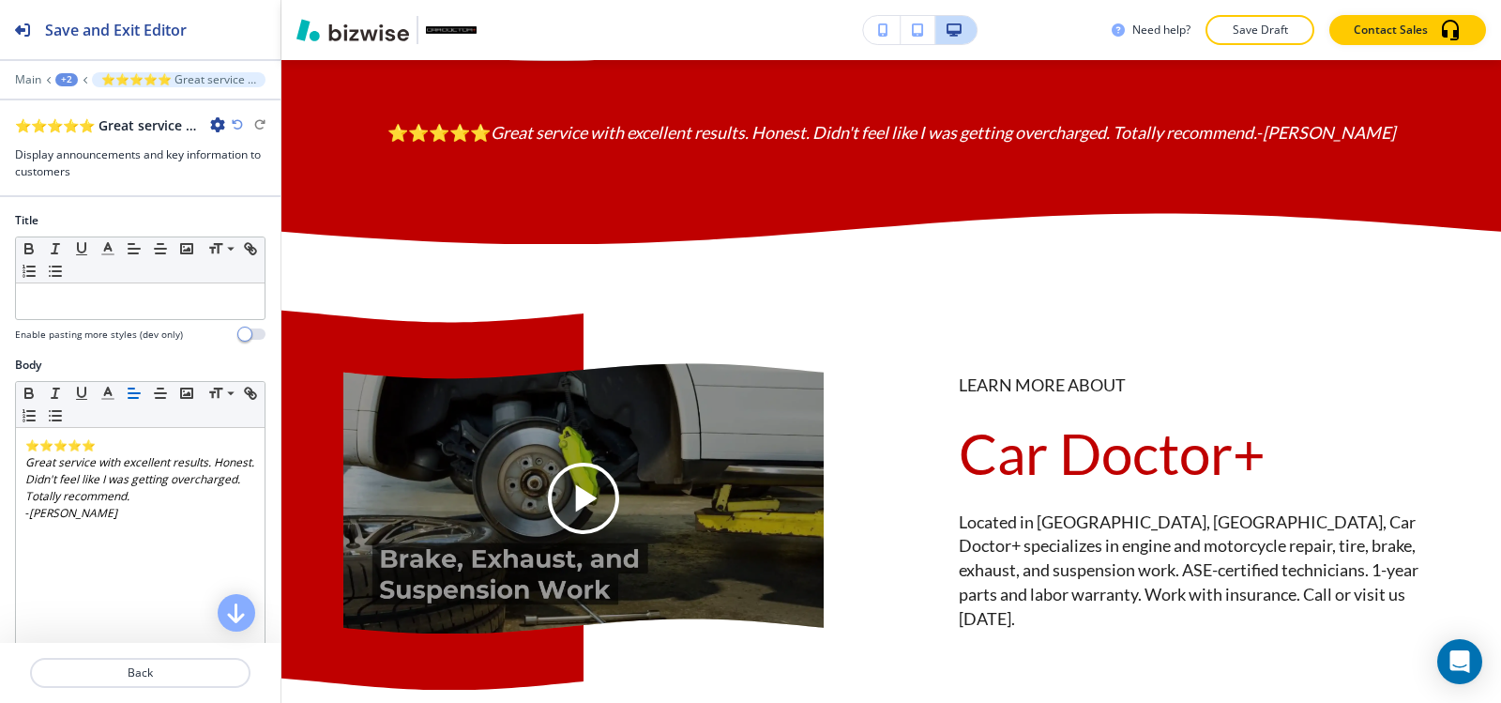
click at [212, 128] on icon "button" at bounding box center [217, 124] width 15 height 15
click at [258, 218] on p "Delete Section" at bounding box center [270, 223] width 96 height 17
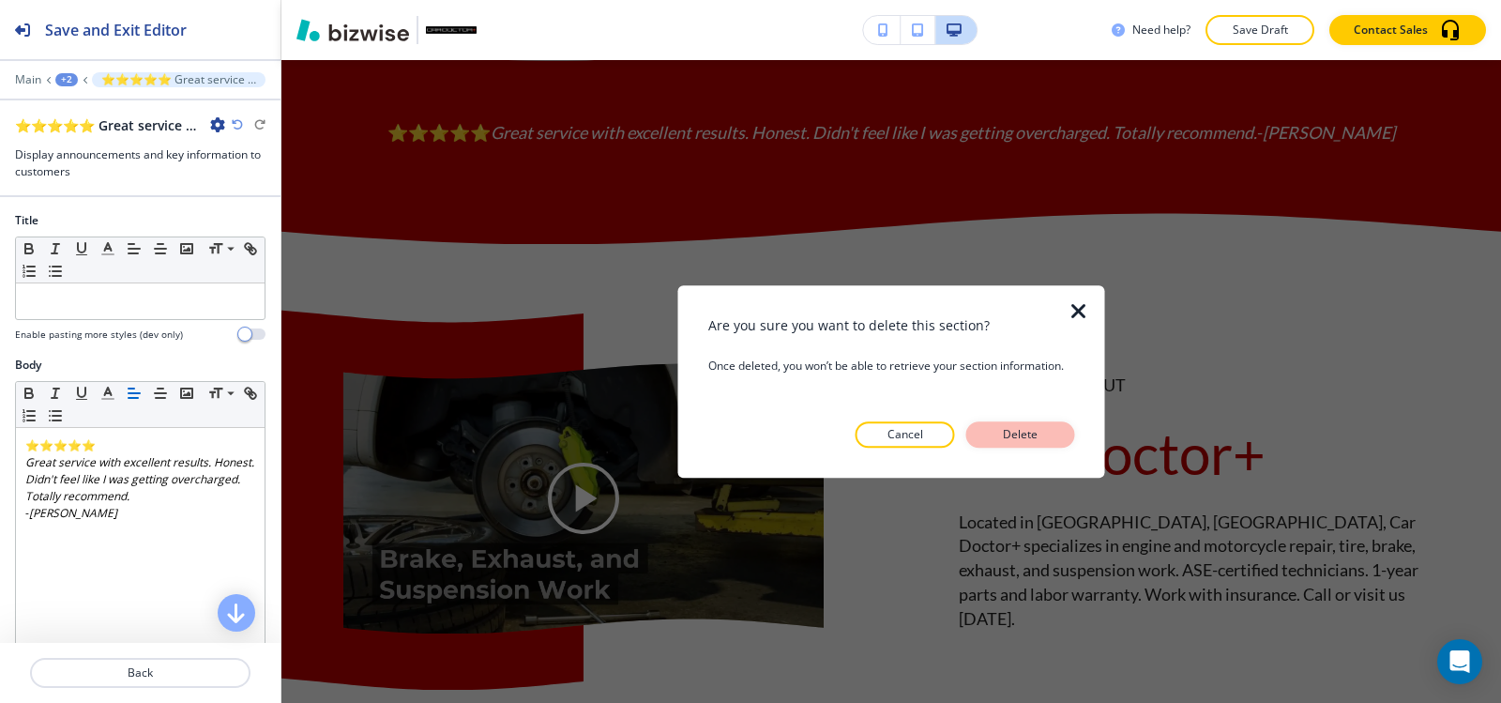
click at [994, 437] on button "Delete" at bounding box center [1020, 434] width 109 height 26
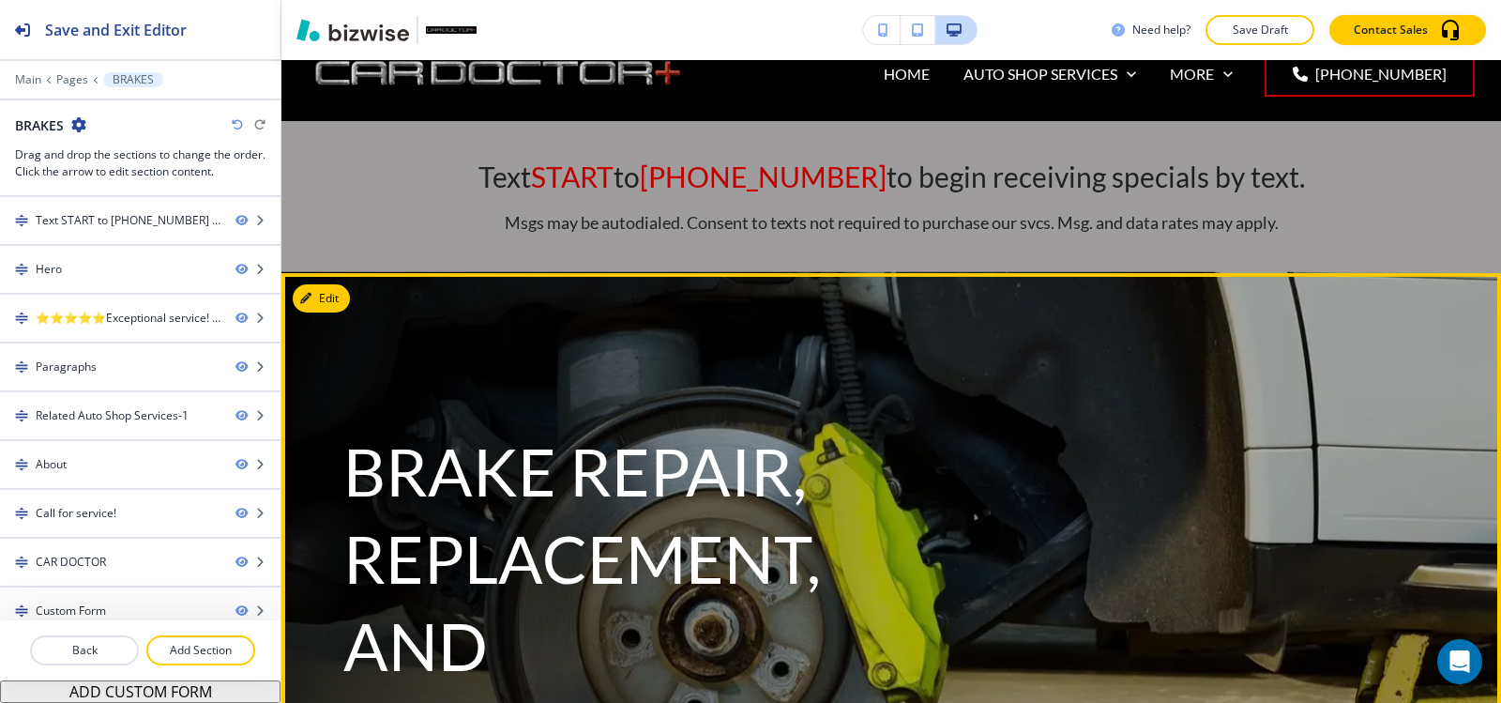
scroll to position [0, 0]
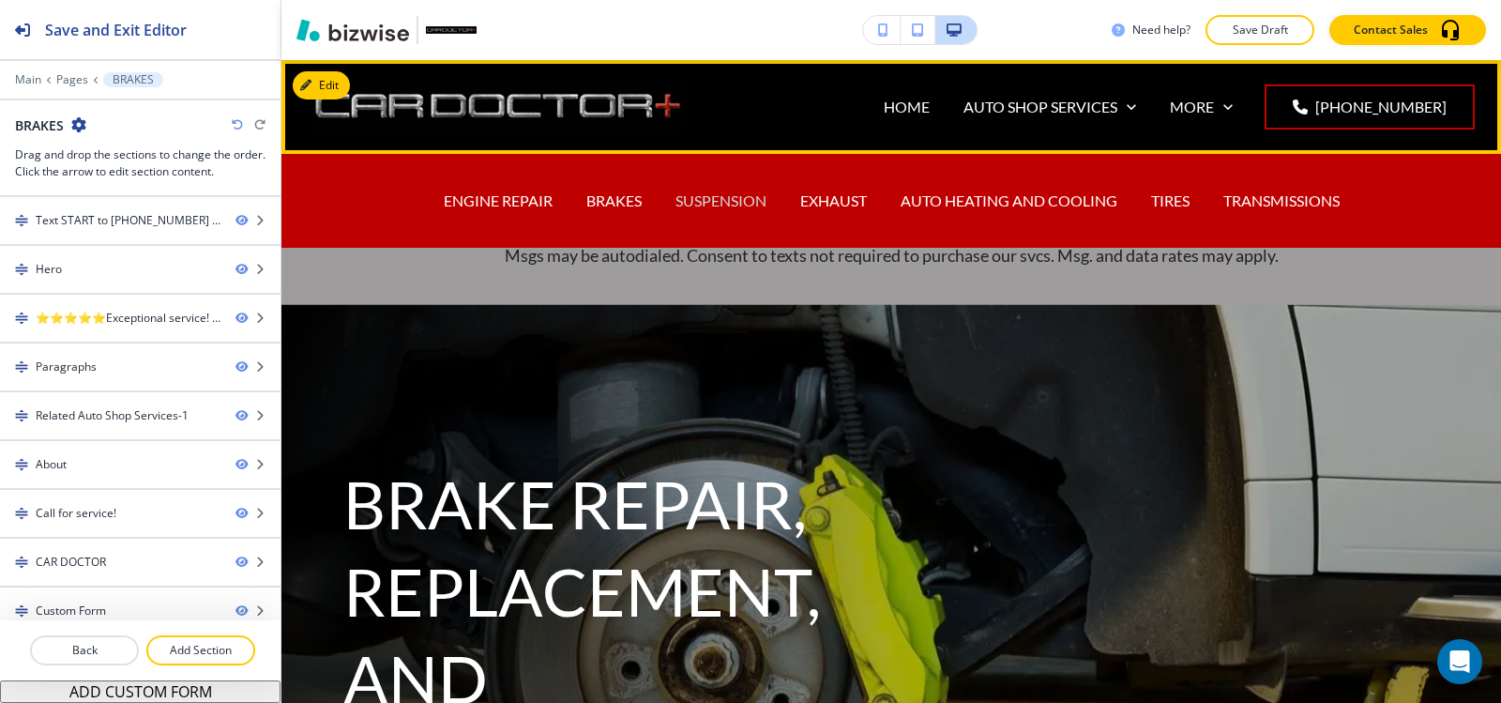
click at [738, 205] on p "SUSPENSION" at bounding box center [721, 201] width 91 height 22
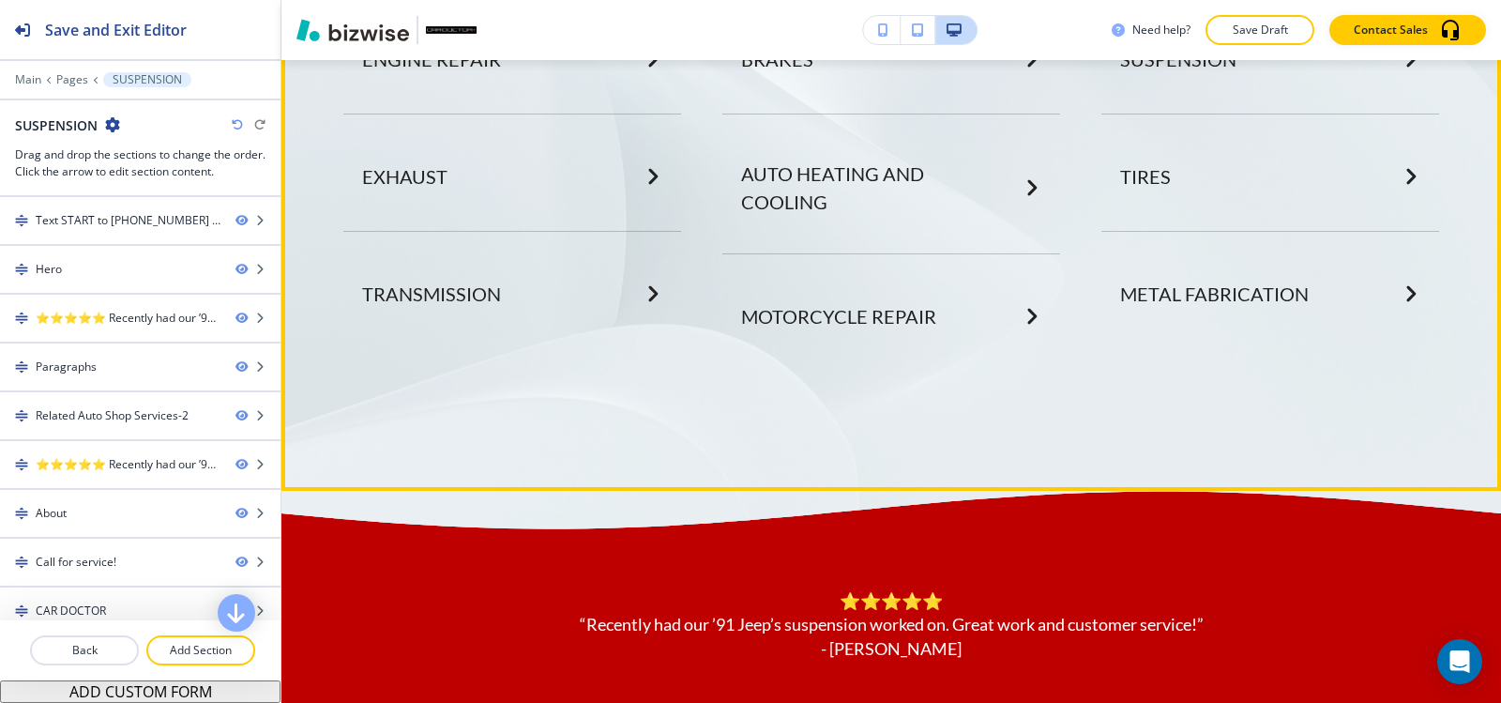
scroll to position [4691, 0]
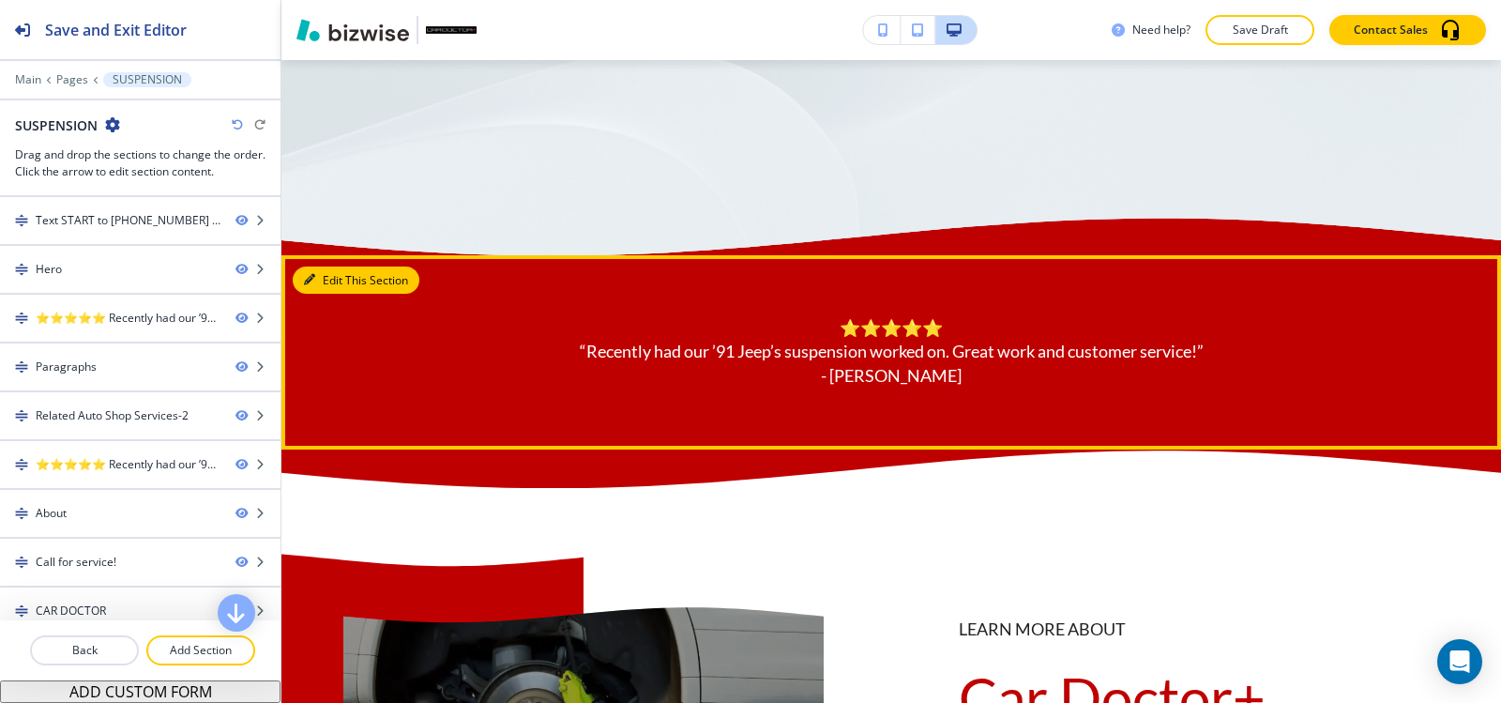
click at [336, 295] on button "Edit This Section" at bounding box center [356, 280] width 127 height 28
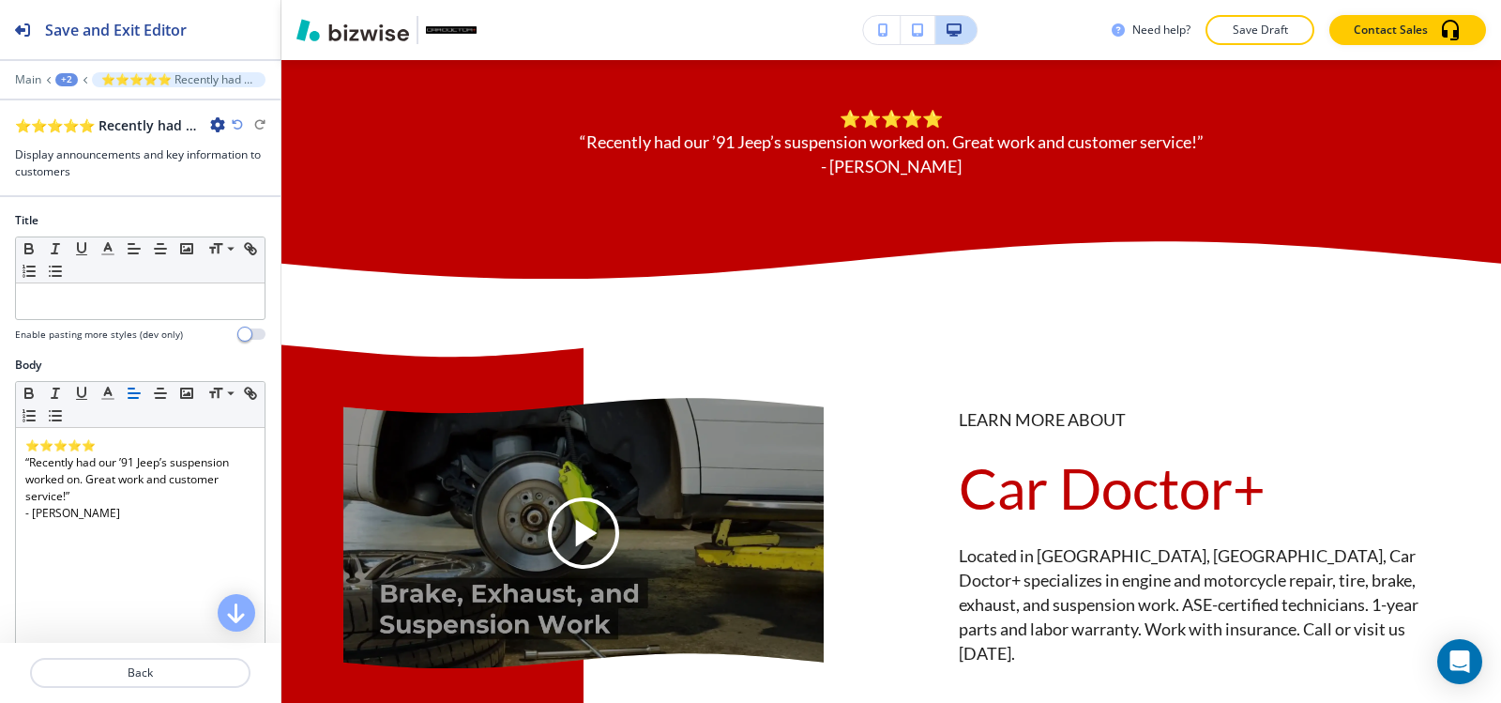
scroll to position [4934, 0]
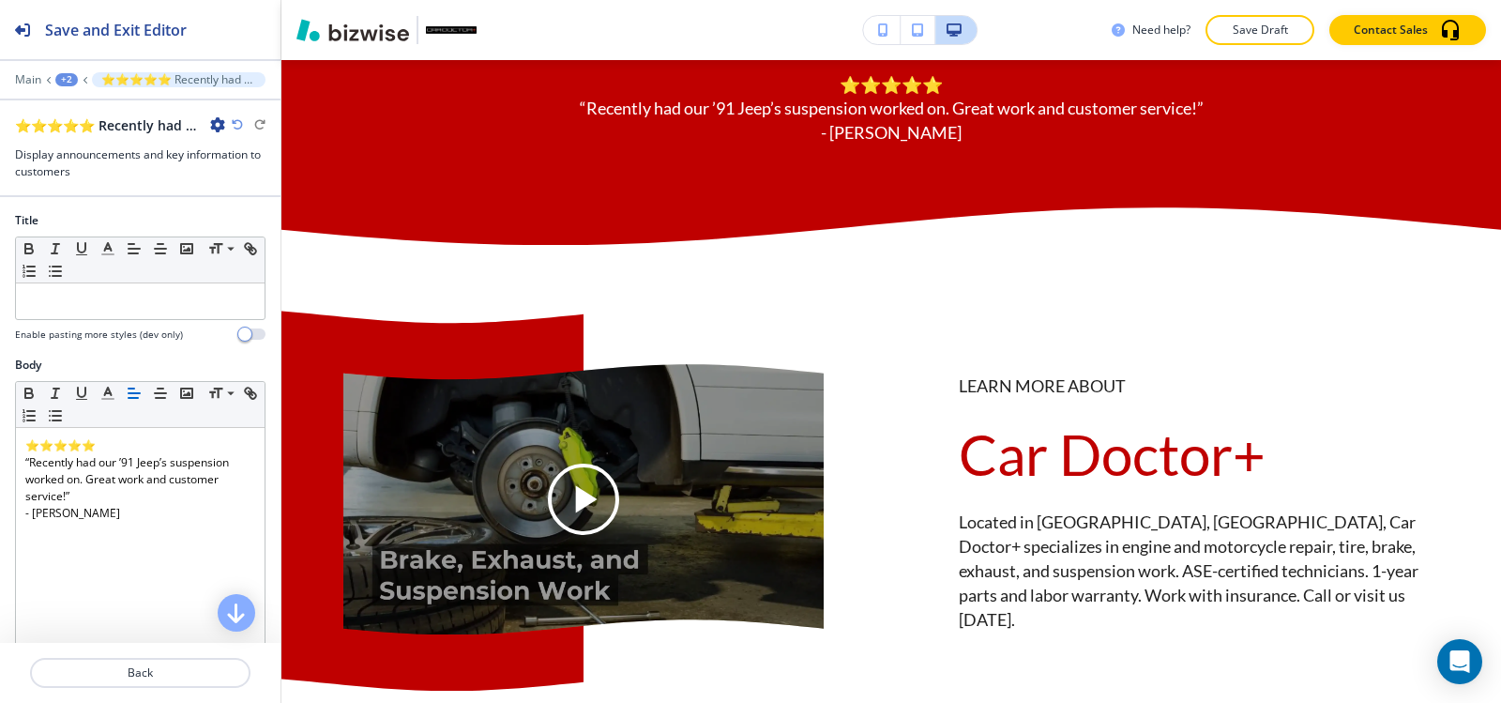
click at [213, 135] on div at bounding box center [140, 140] width 251 height 11
click at [220, 126] on icon "button" at bounding box center [217, 124] width 15 height 15
click at [234, 229] on p "Delete Section" at bounding box center [270, 223] width 96 height 17
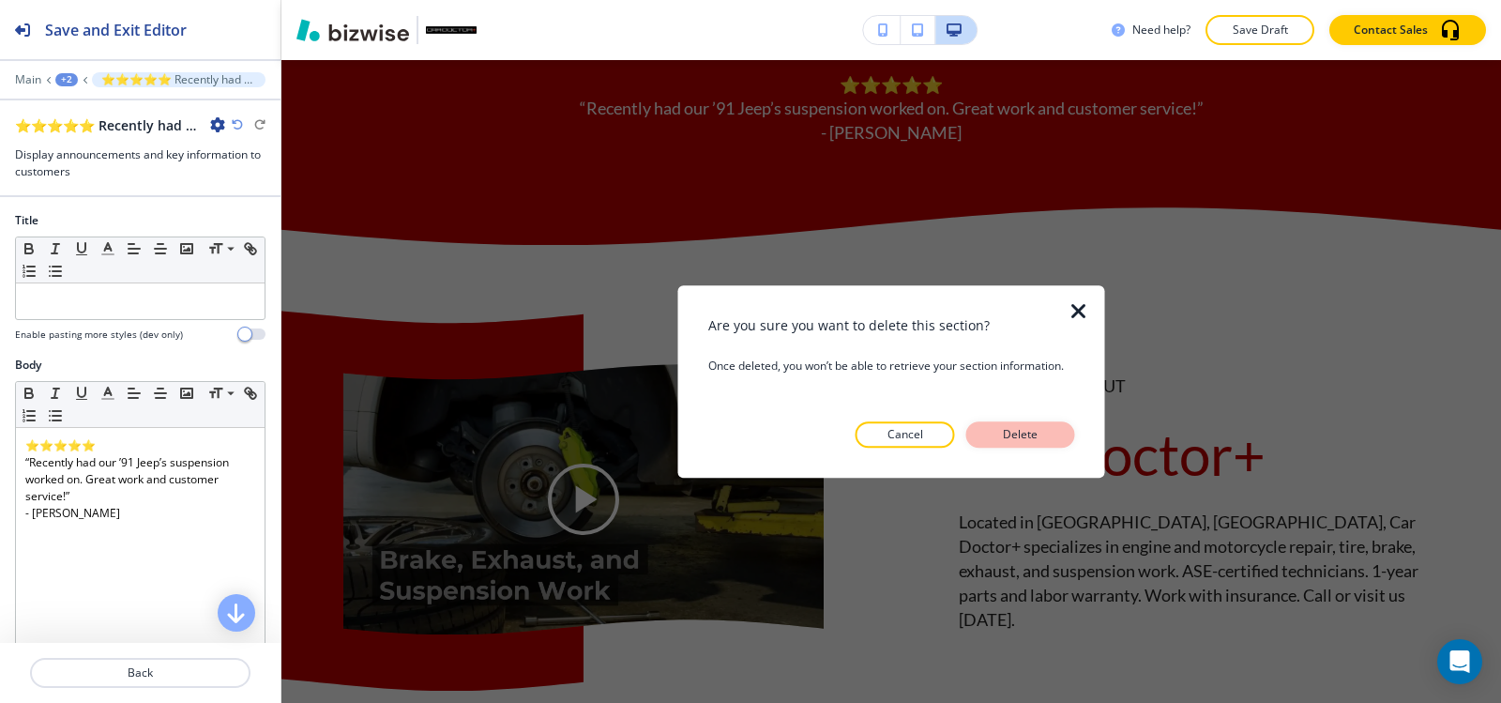
click at [1058, 437] on button "Delete" at bounding box center [1020, 434] width 109 height 26
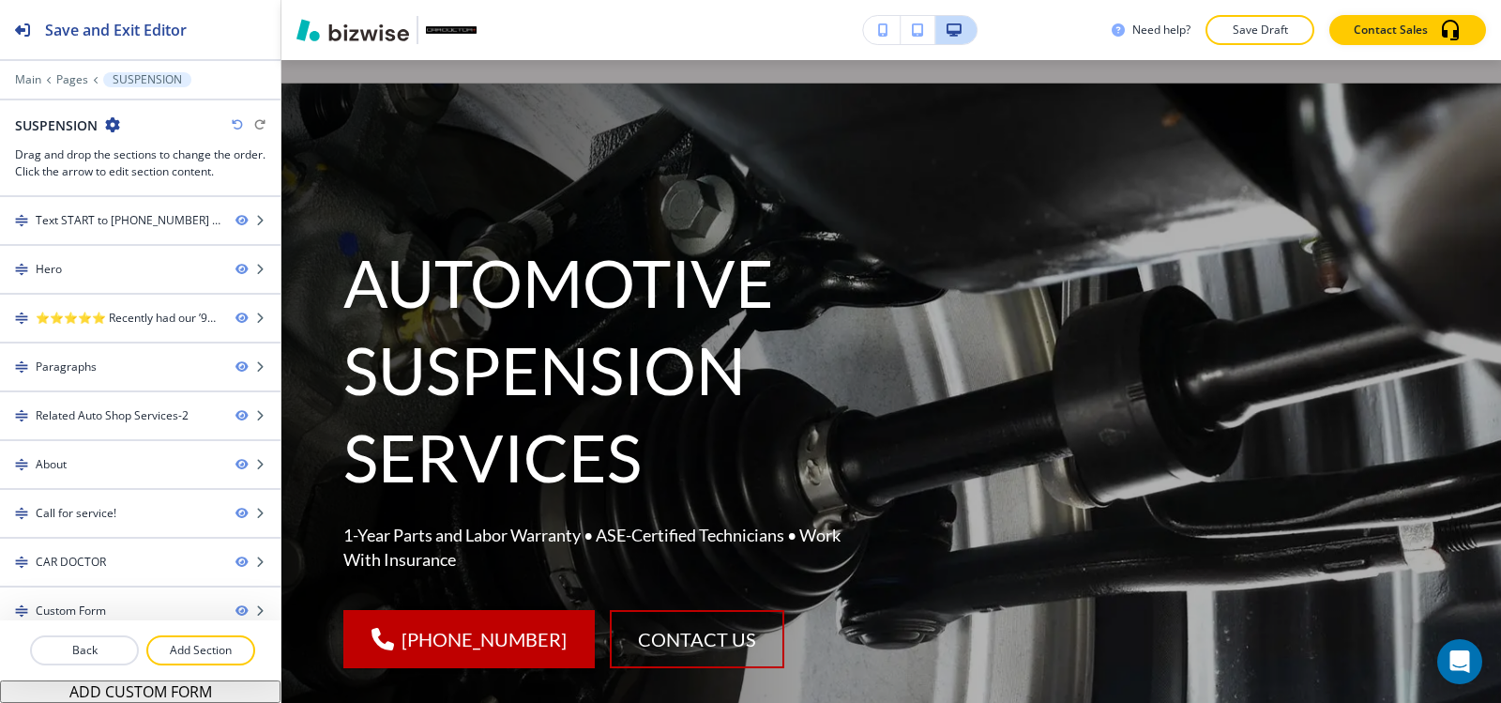
scroll to position [0, 0]
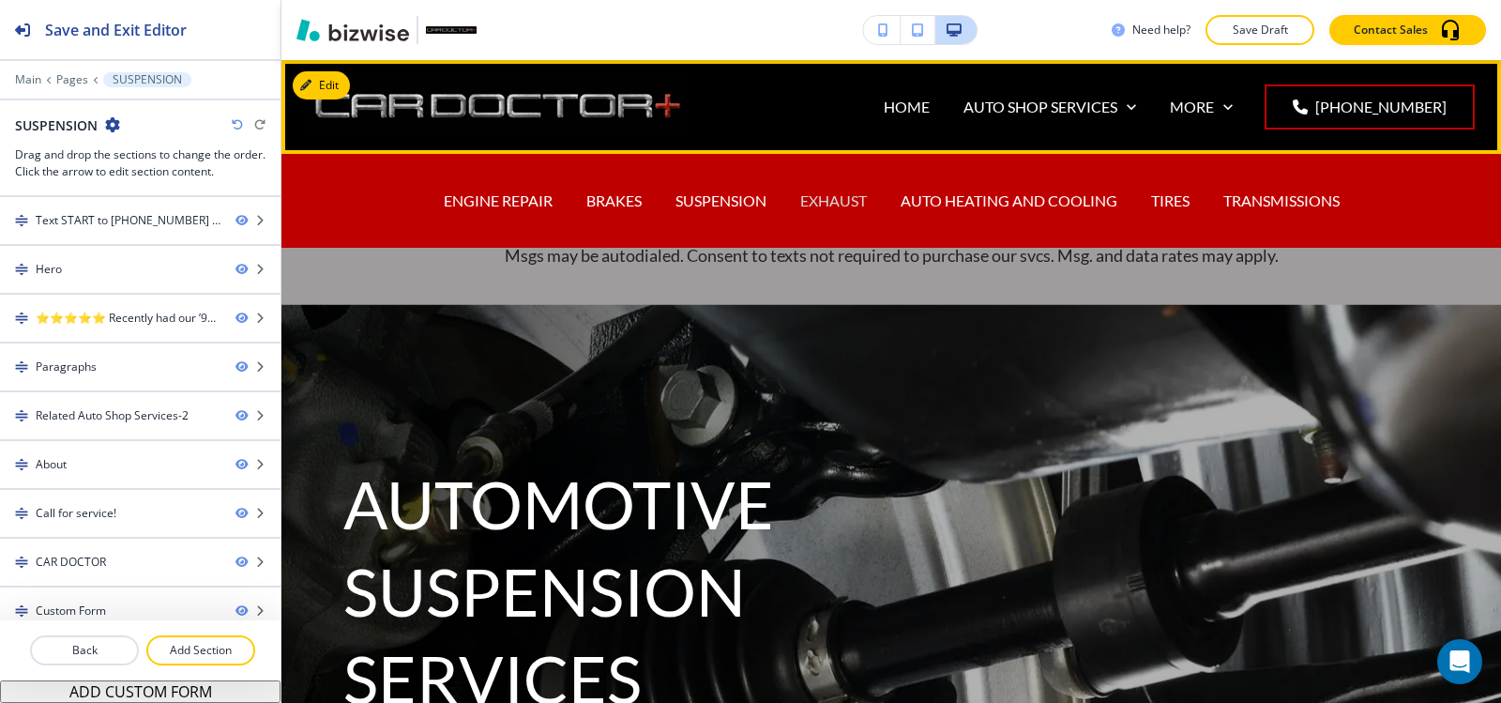
click at [837, 201] on p "EXHAUST" at bounding box center [833, 201] width 67 height 22
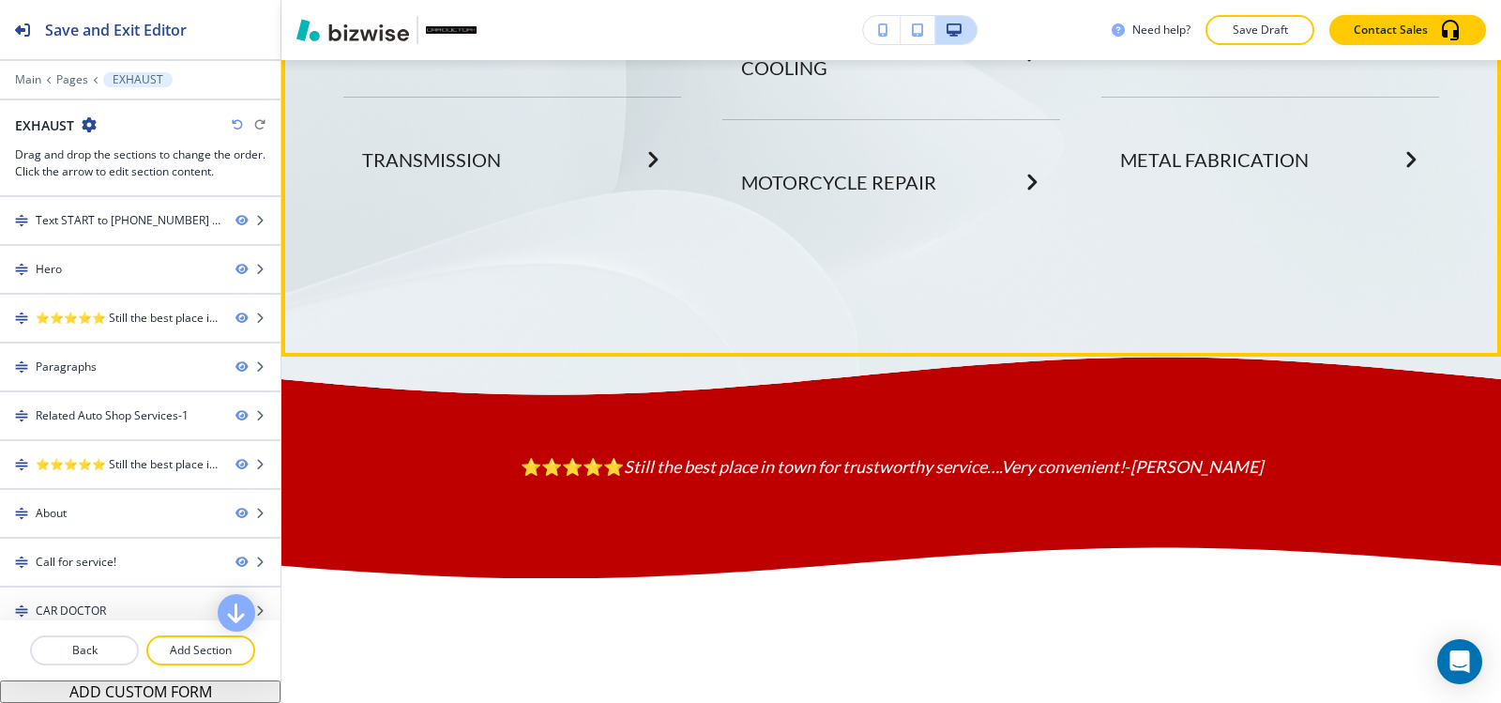
scroll to position [3565, 0]
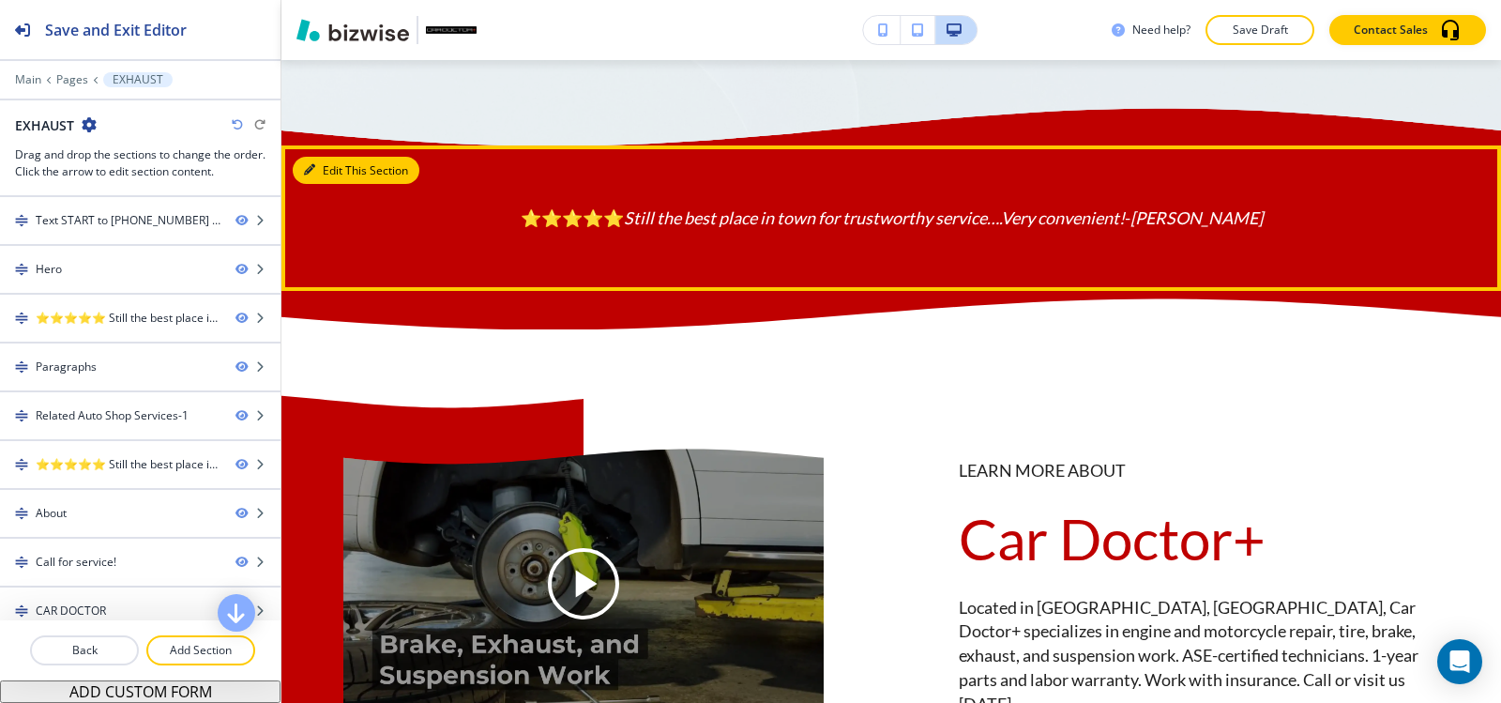
click at [342, 185] on button "Edit This Section" at bounding box center [356, 171] width 127 height 28
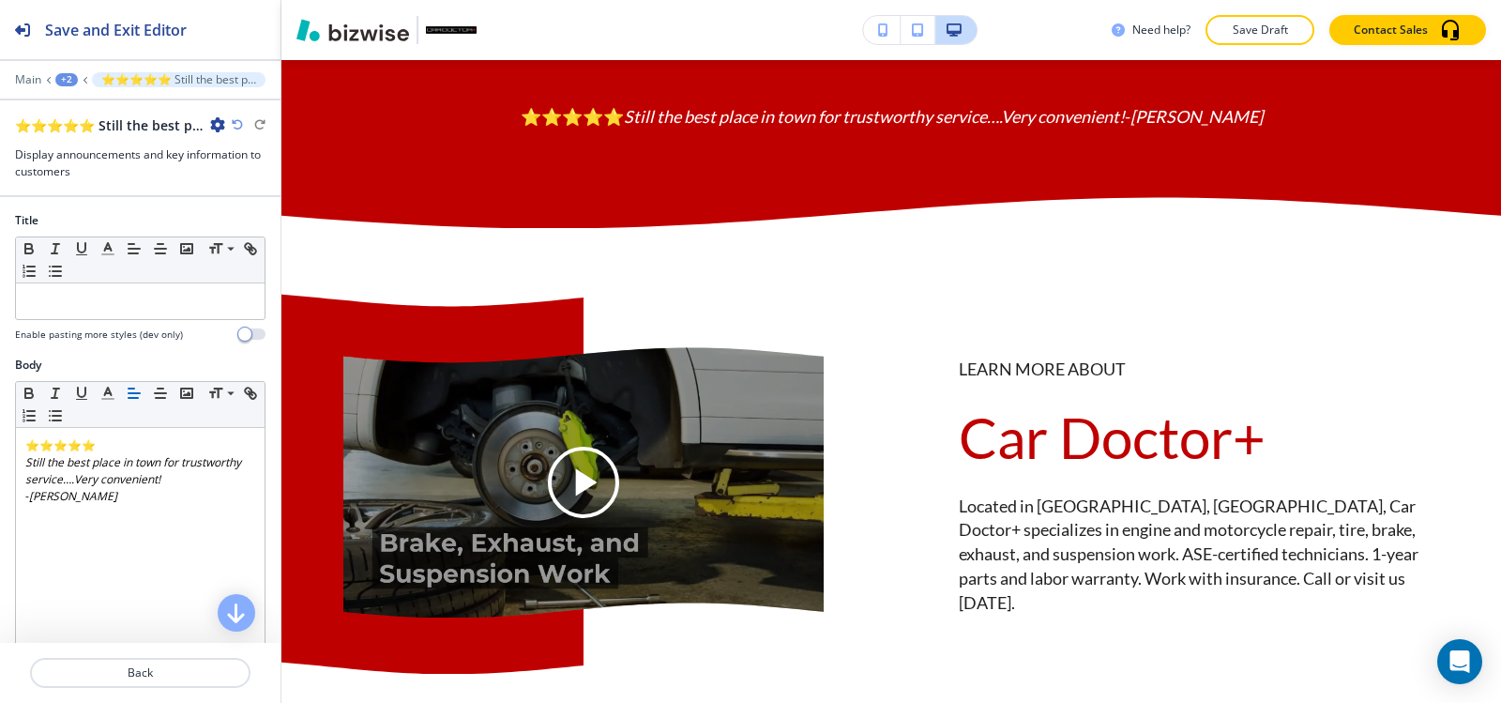
scroll to position [3672, 0]
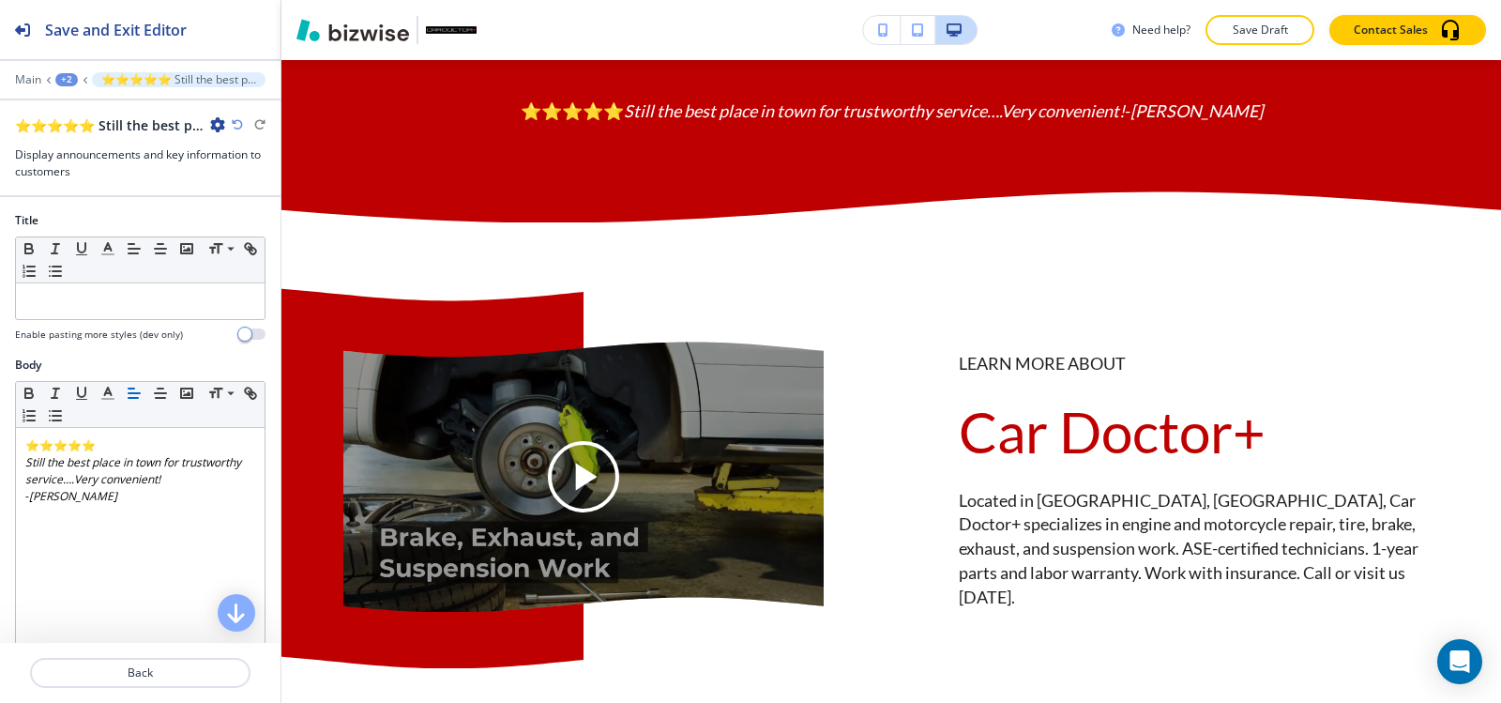
click at [213, 123] on icon "button" at bounding box center [217, 124] width 15 height 15
click at [267, 219] on p "Delete Section" at bounding box center [270, 223] width 96 height 17
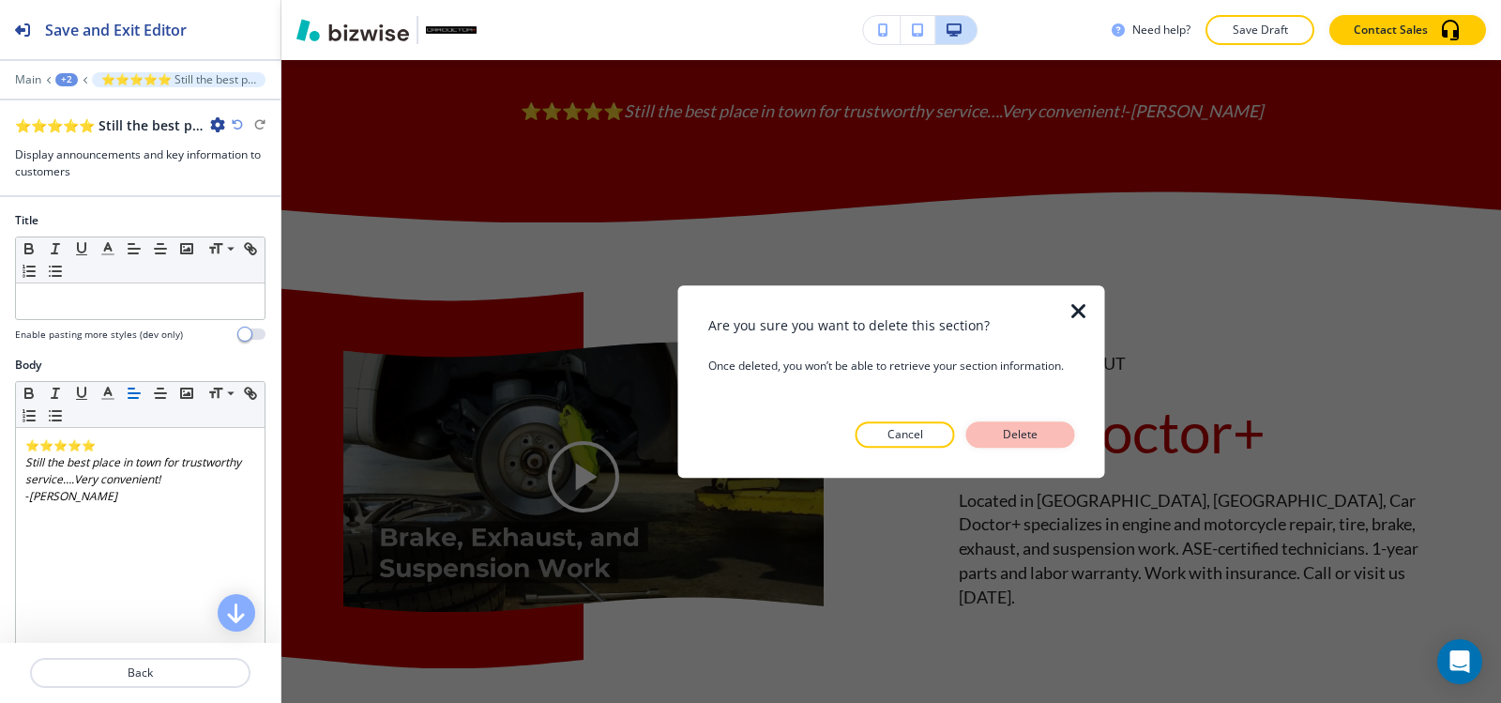
click at [1048, 431] on button "Delete" at bounding box center [1020, 434] width 109 height 26
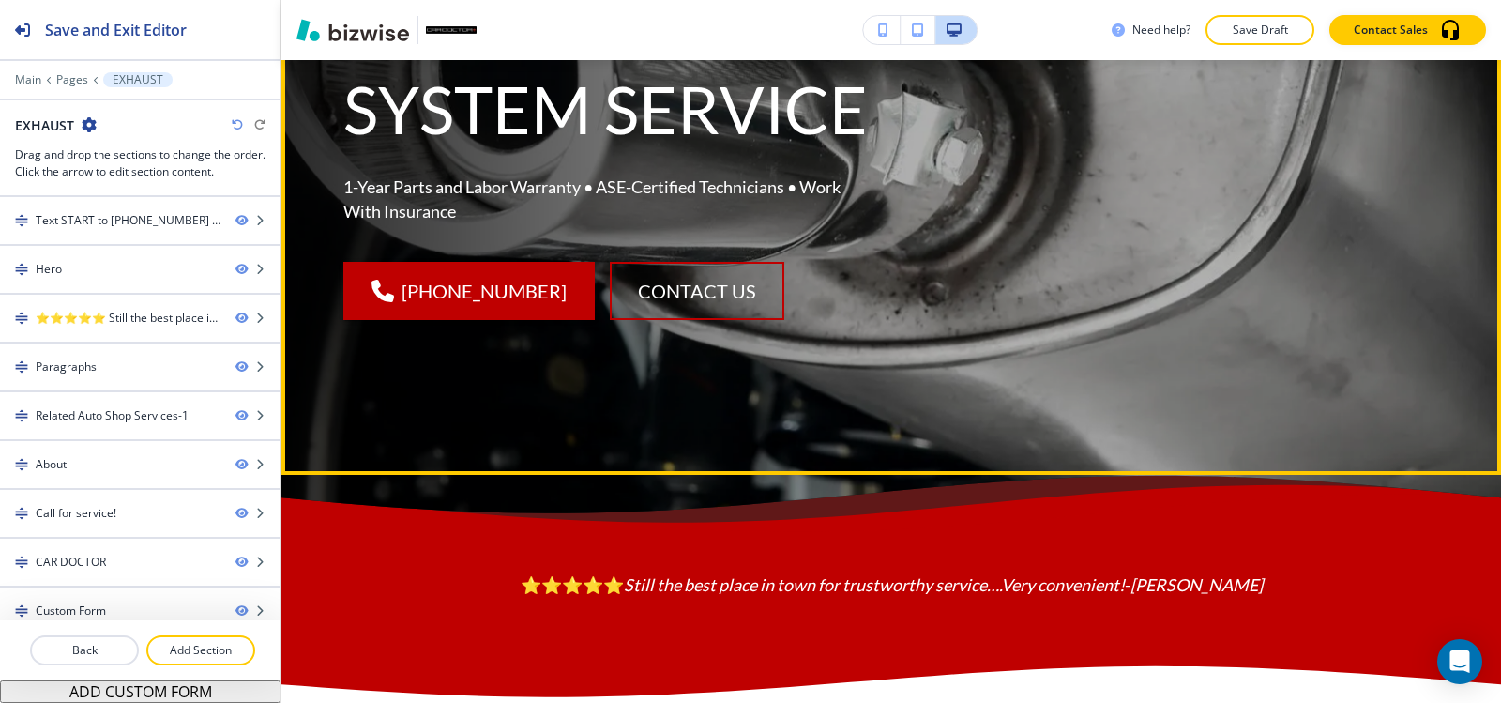
scroll to position [0, 0]
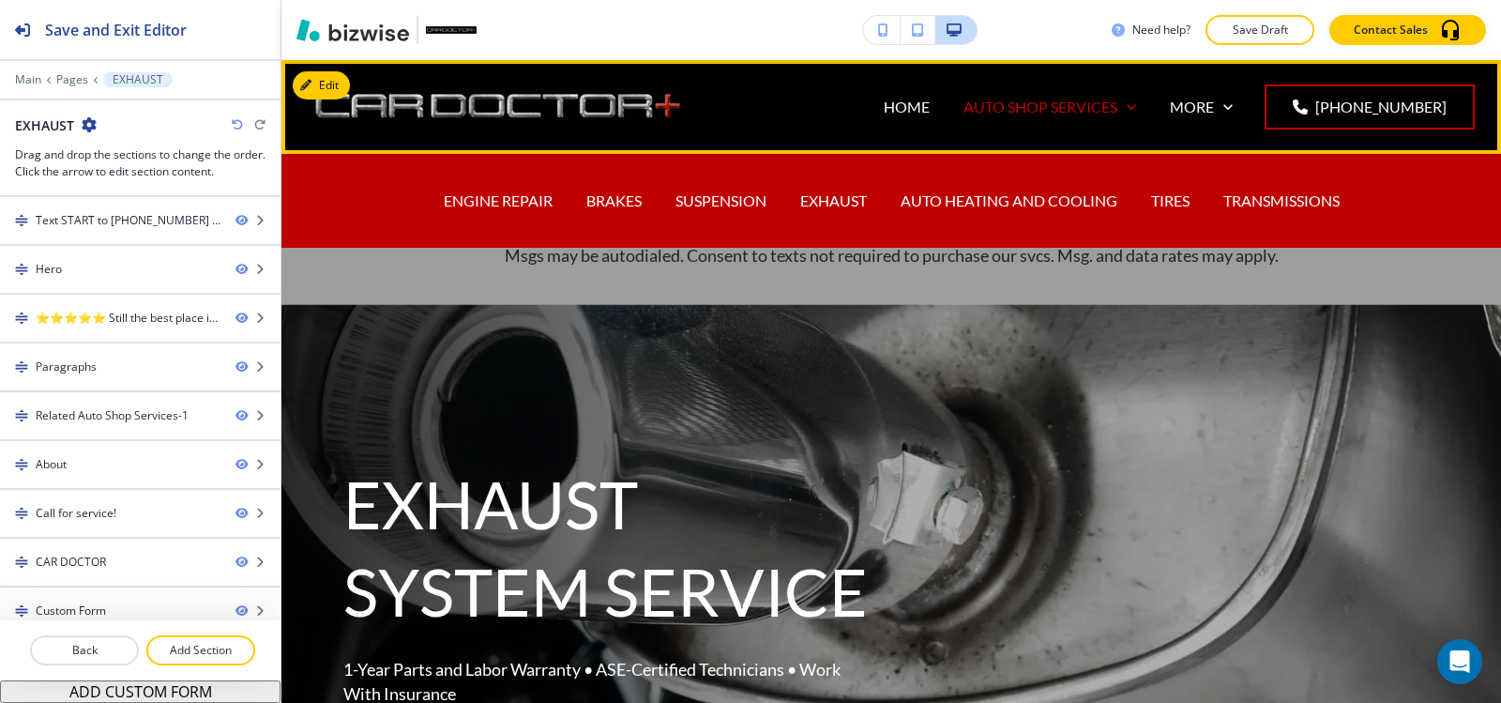
click at [1102, 109] on p "AUTO SHOP SERVICES" at bounding box center [1041, 107] width 154 height 22
click at [975, 197] on p "AUTO HEATING AND COOLING" at bounding box center [1009, 201] width 217 height 22
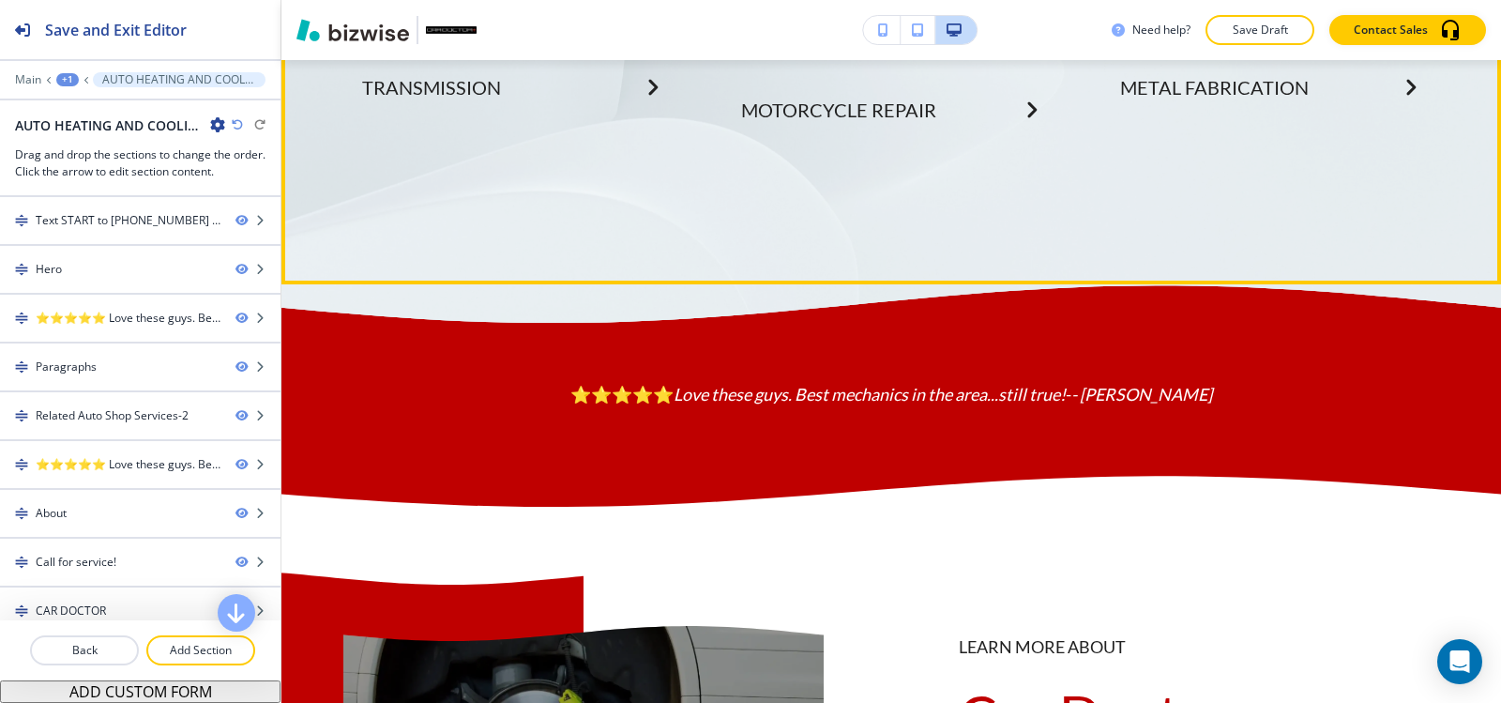
scroll to position [4035, 0]
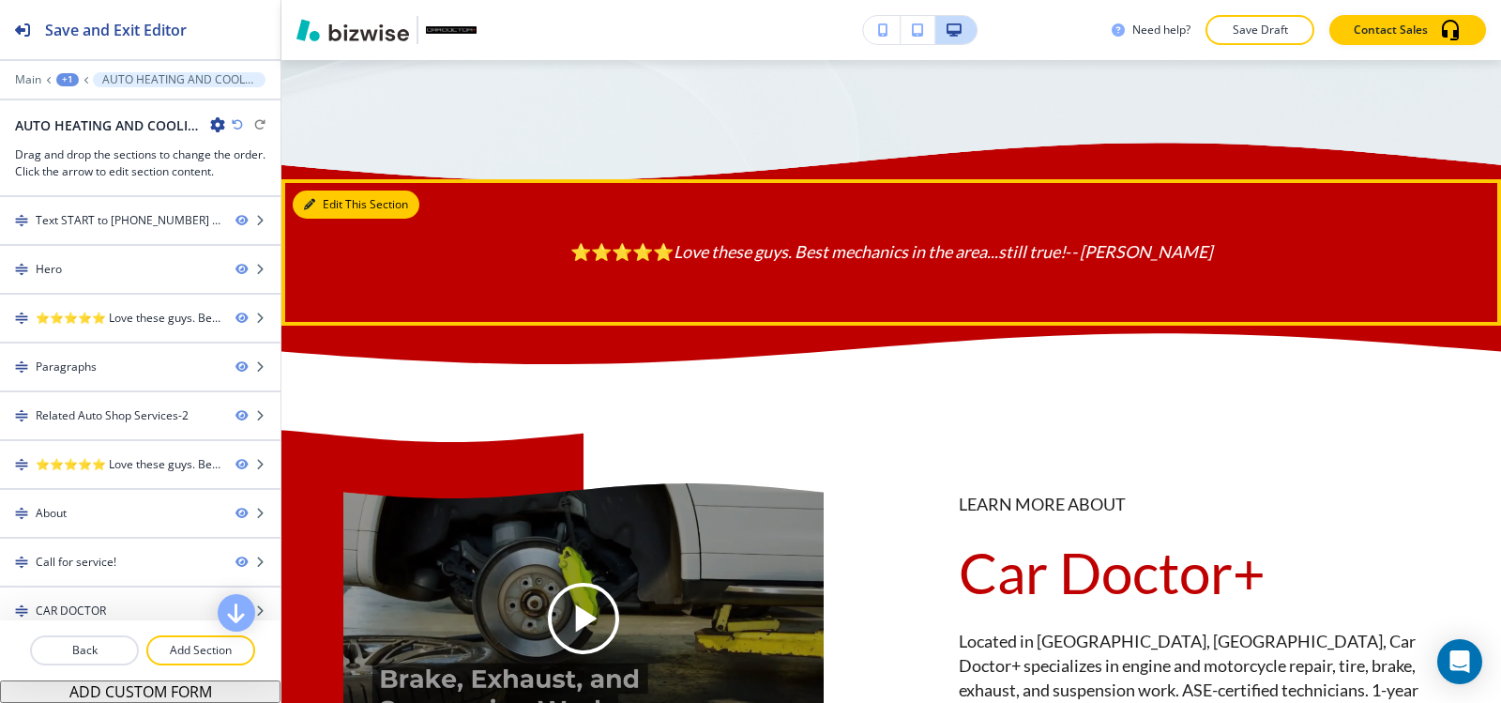
click at [331, 219] on button "Edit This Section" at bounding box center [356, 204] width 127 height 28
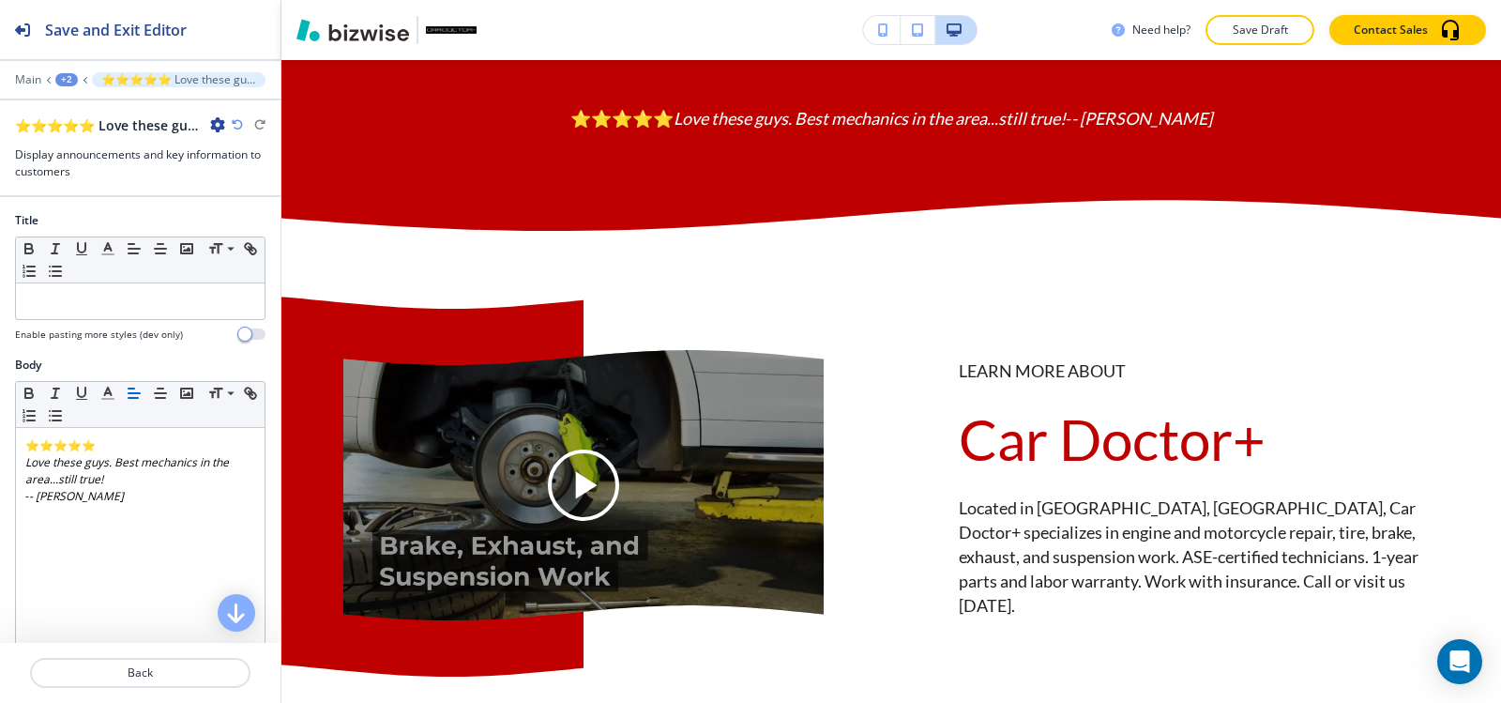
scroll to position [4175, 0]
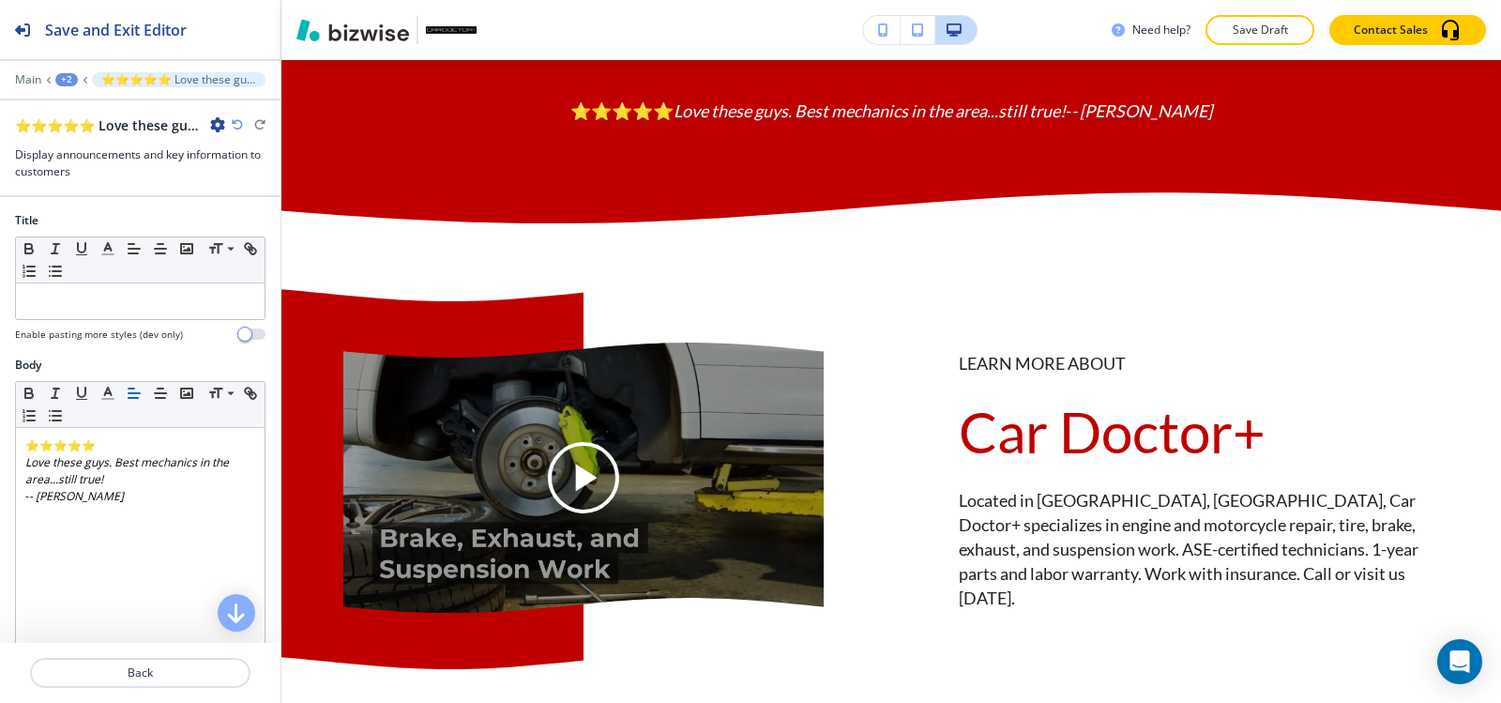
click at [215, 120] on icon "button" at bounding box center [217, 124] width 15 height 15
click at [268, 235] on button "Delete Section" at bounding box center [270, 223] width 120 height 34
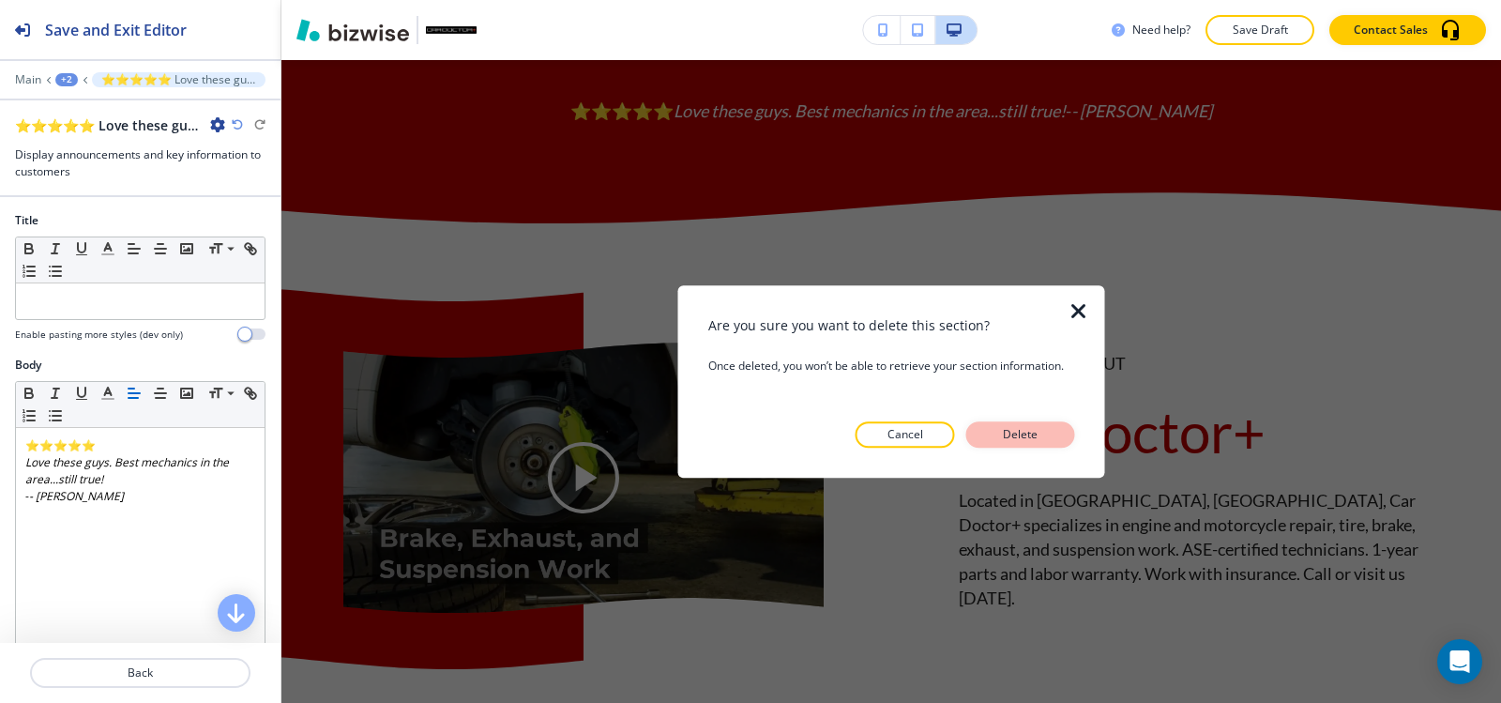
click at [1017, 434] on p "Delete" at bounding box center [1020, 434] width 45 height 17
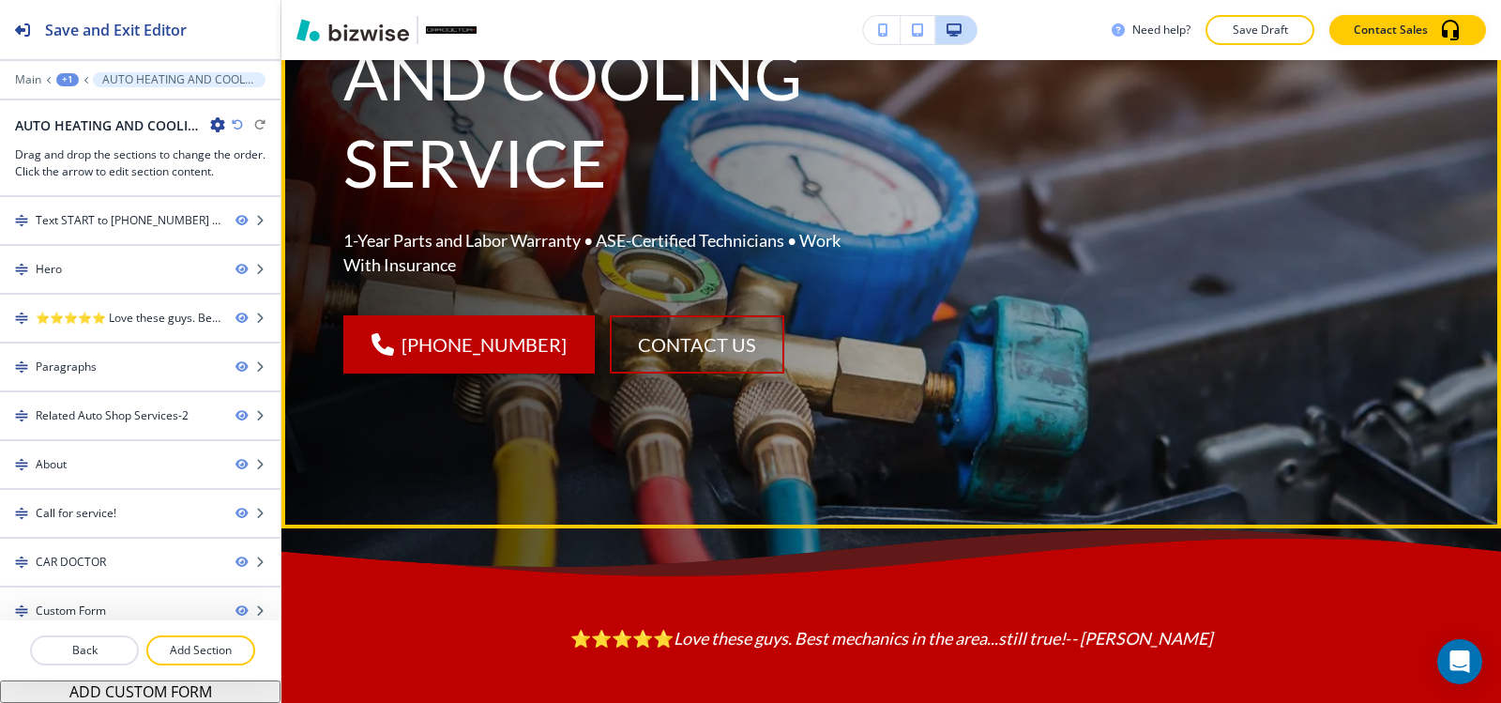
scroll to position [0, 0]
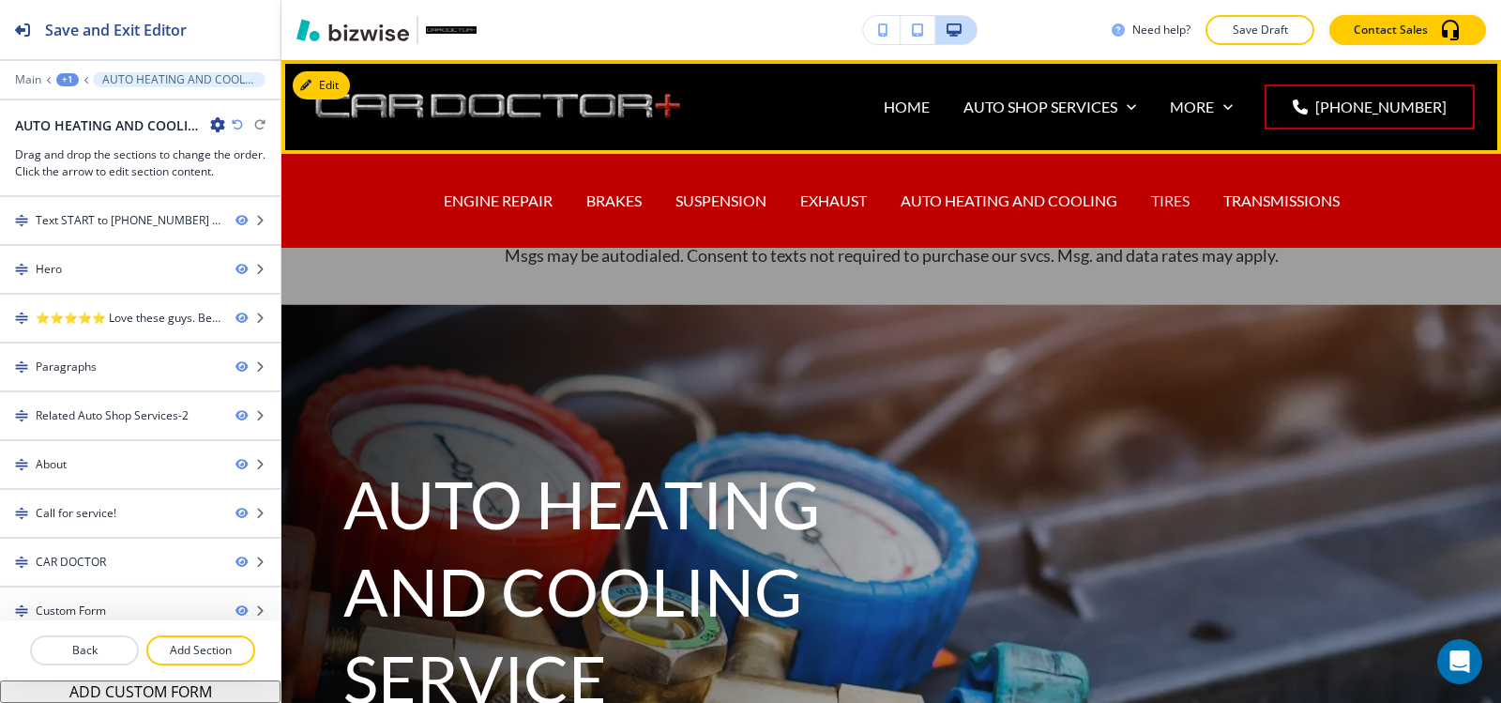
click at [1155, 201] on p "TIRES" at bounding box center [1170, 201] width 38 height 22
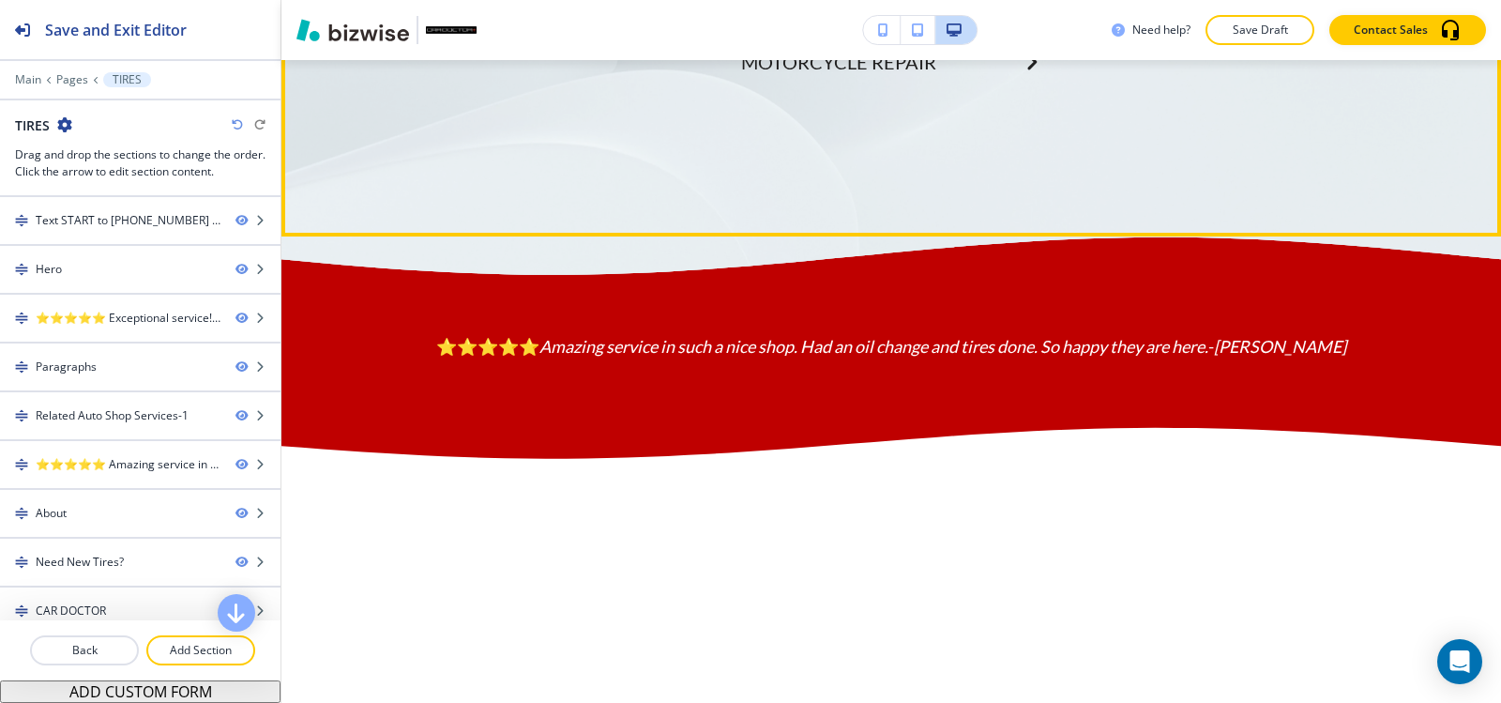
scroll to position [3941, 0]
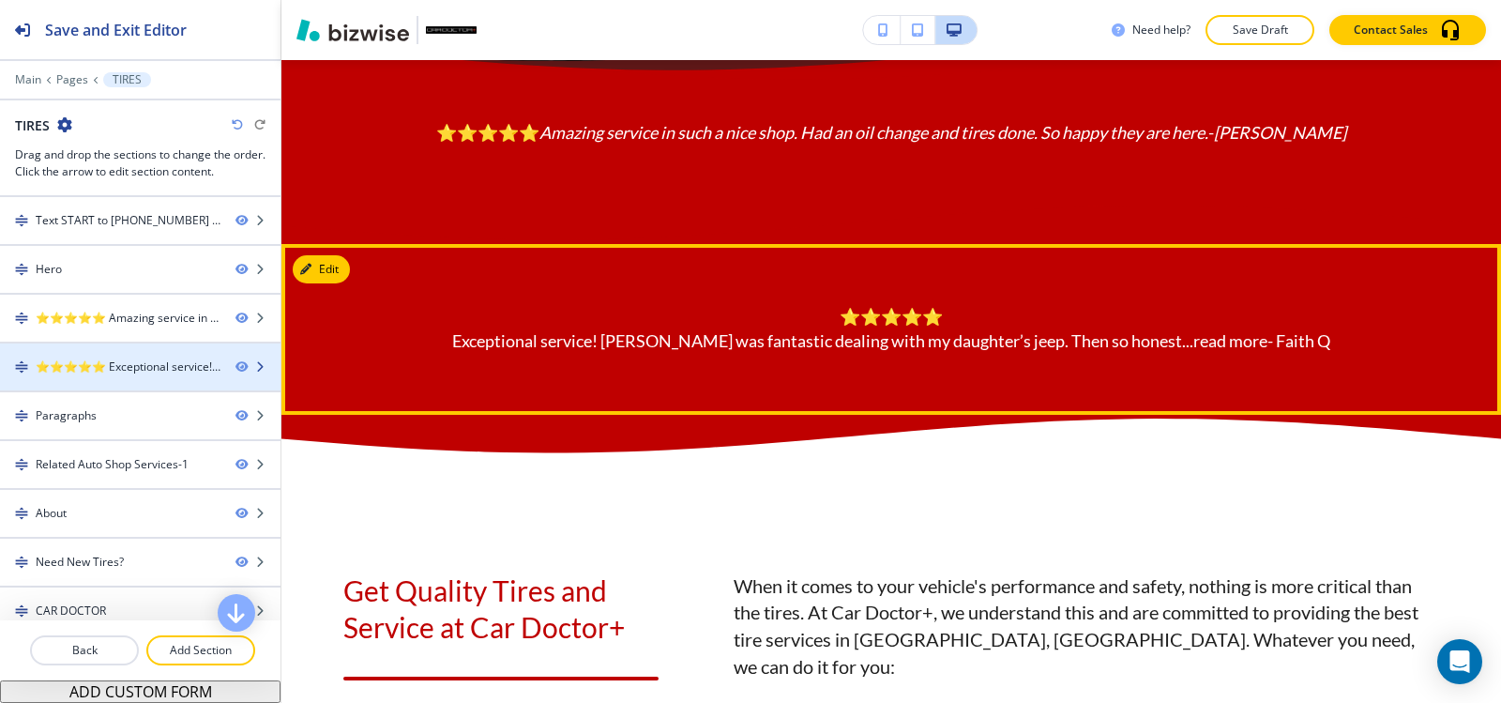
click at [120, 369] on div "⭐⭐⭐⭐⭐ Exceptional service! Dennis was fantastic dealing with my daughter’s jeep…" at bounding box center [128, 366] width 185 height 17
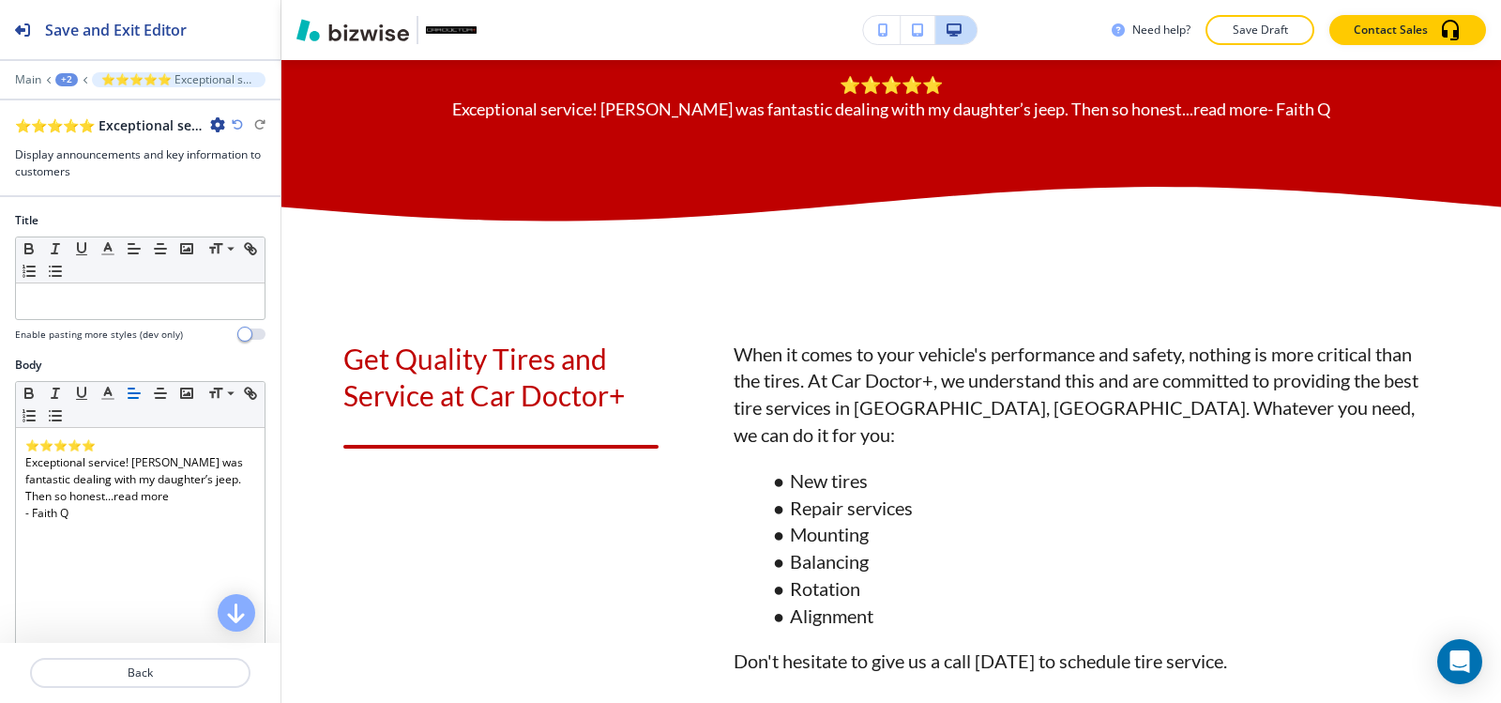
scroll to position [1167, 0]
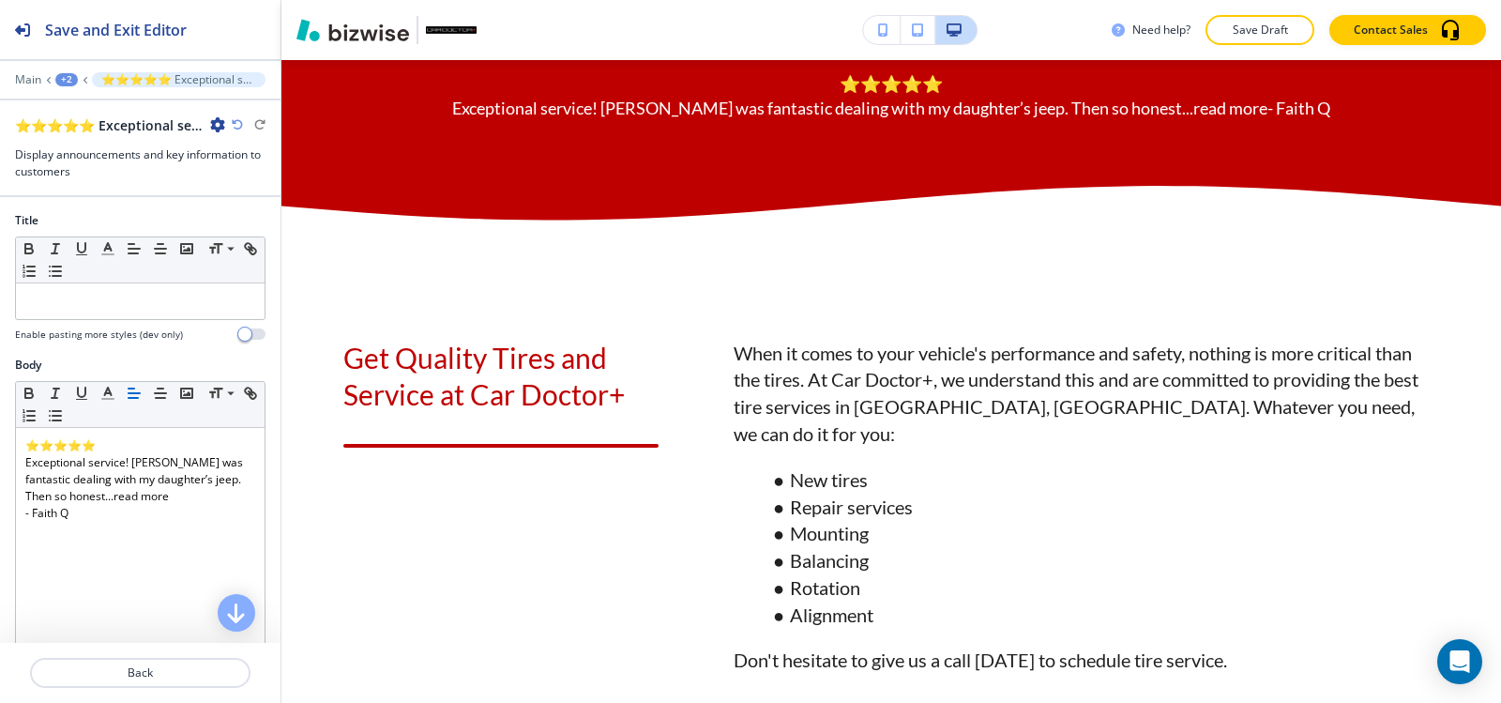
click at [219, 121] on icon "button" at bounding box center [217, 124] width 15 height 15
click at [266, 225] on p "Delete Section" at bounding box center [270, 223] width 96 height 17
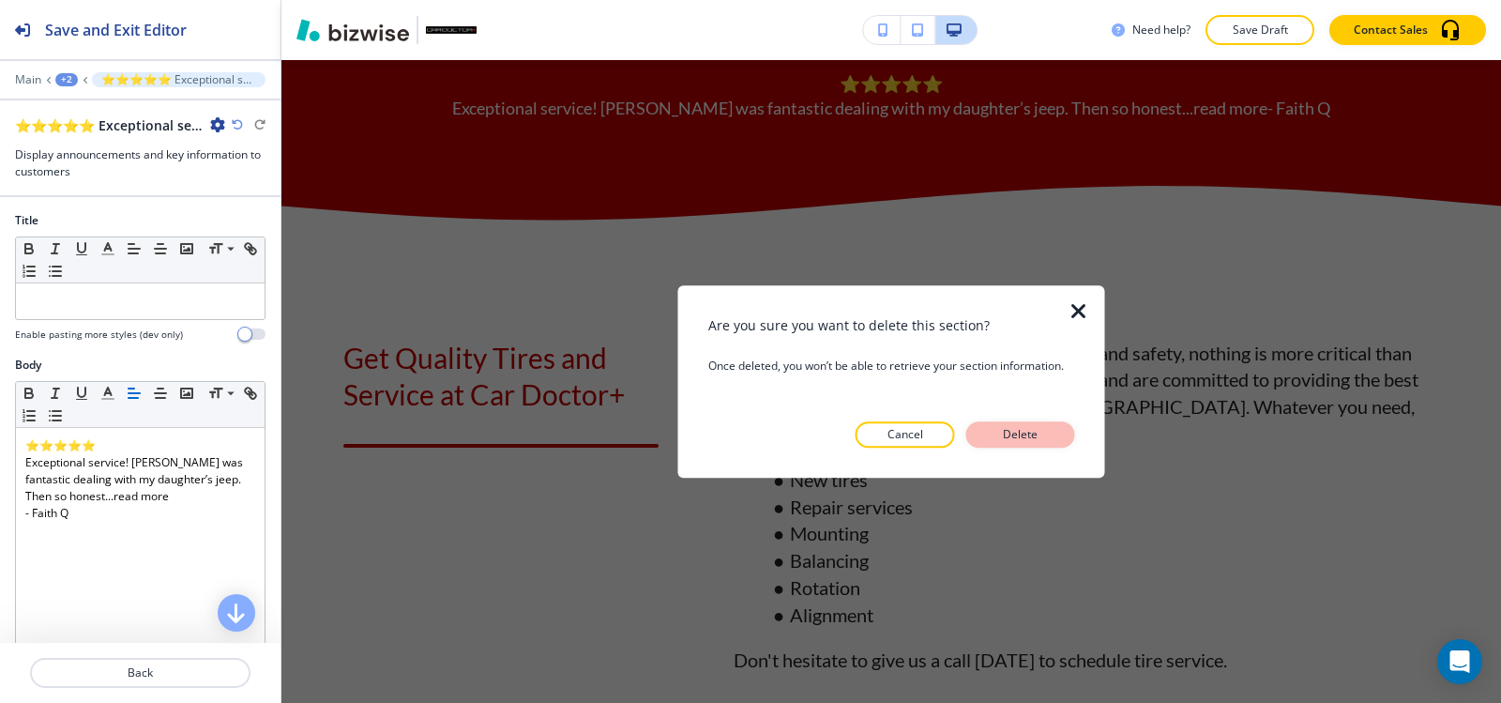
click at [998, 439] on p "Delete" at bounding box center [1020, 434] width 45 height 17
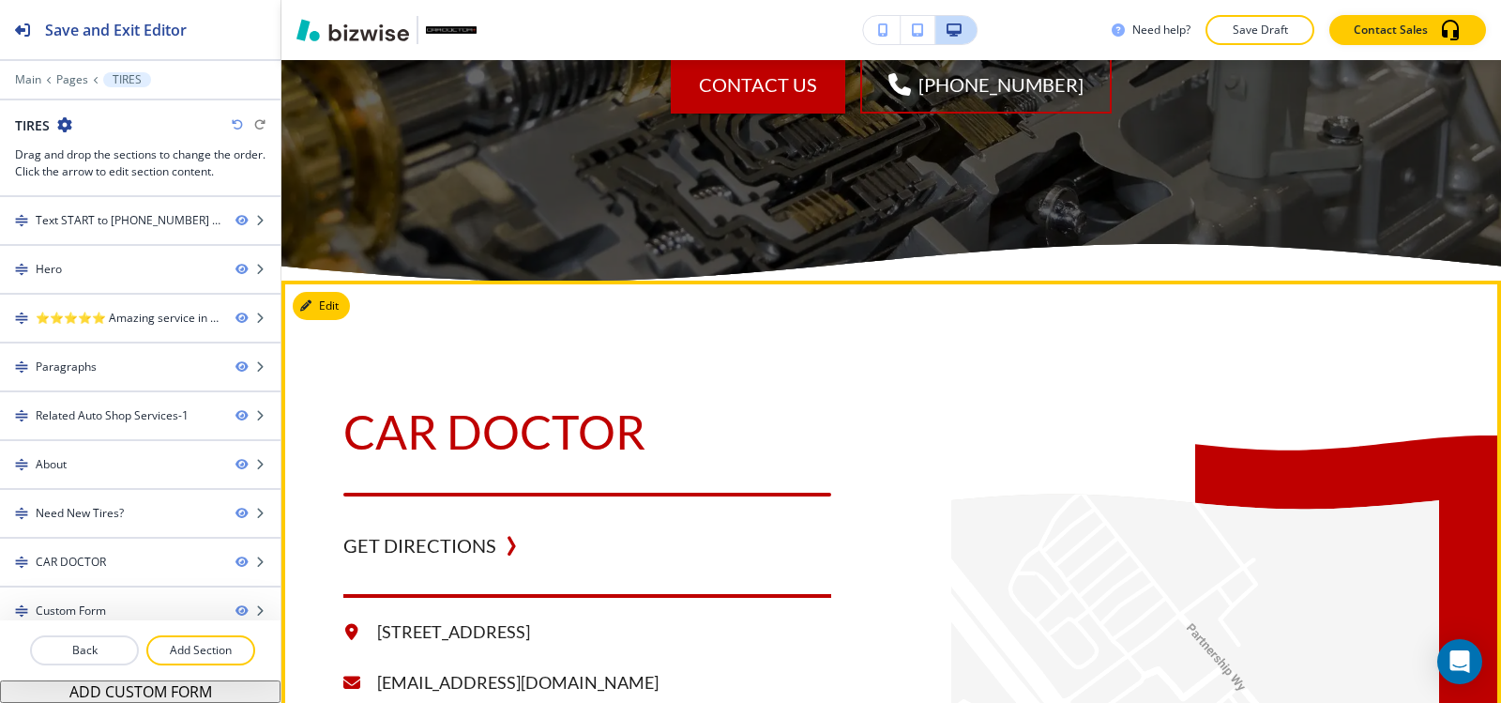
scroll to position [4451, 0]
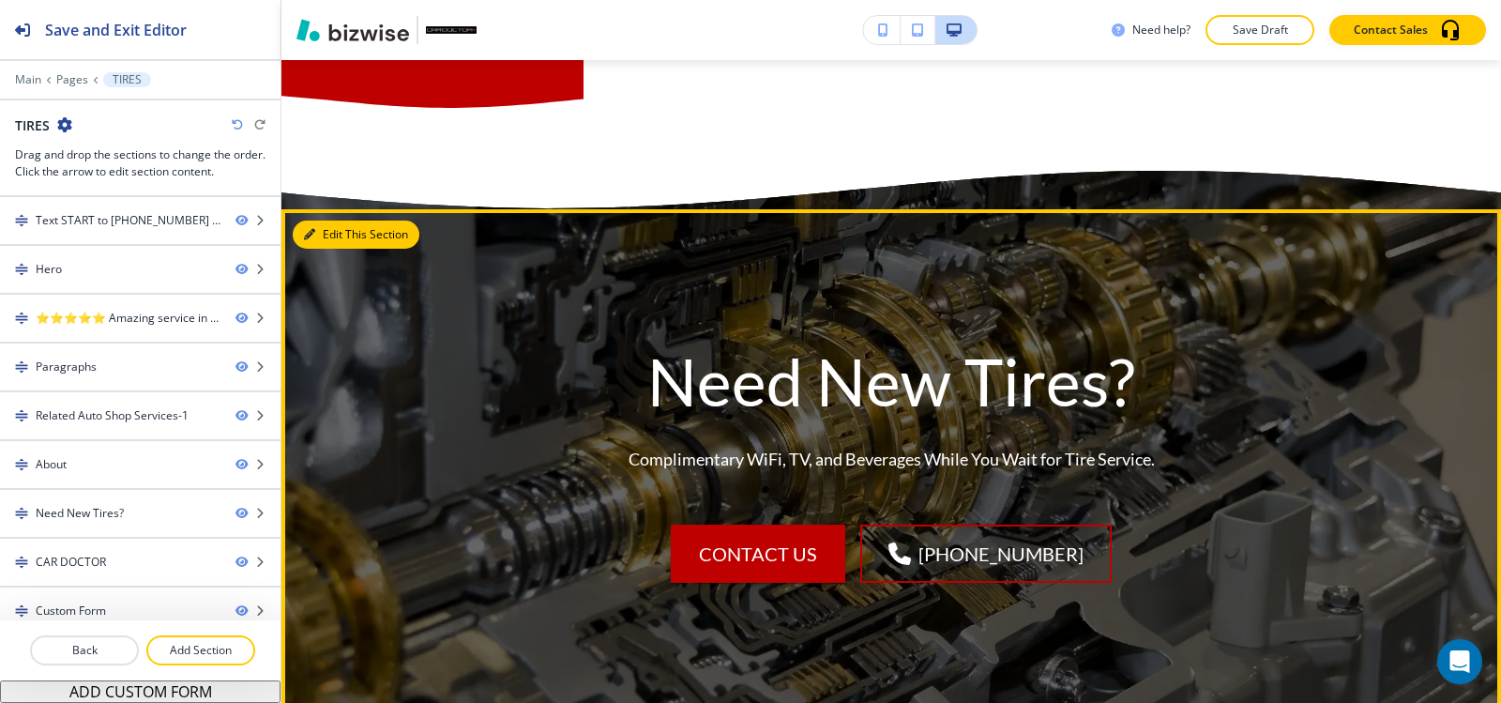
click at [313, 240] on icon "button" at bounding box center [309, 234] width 11 height 11
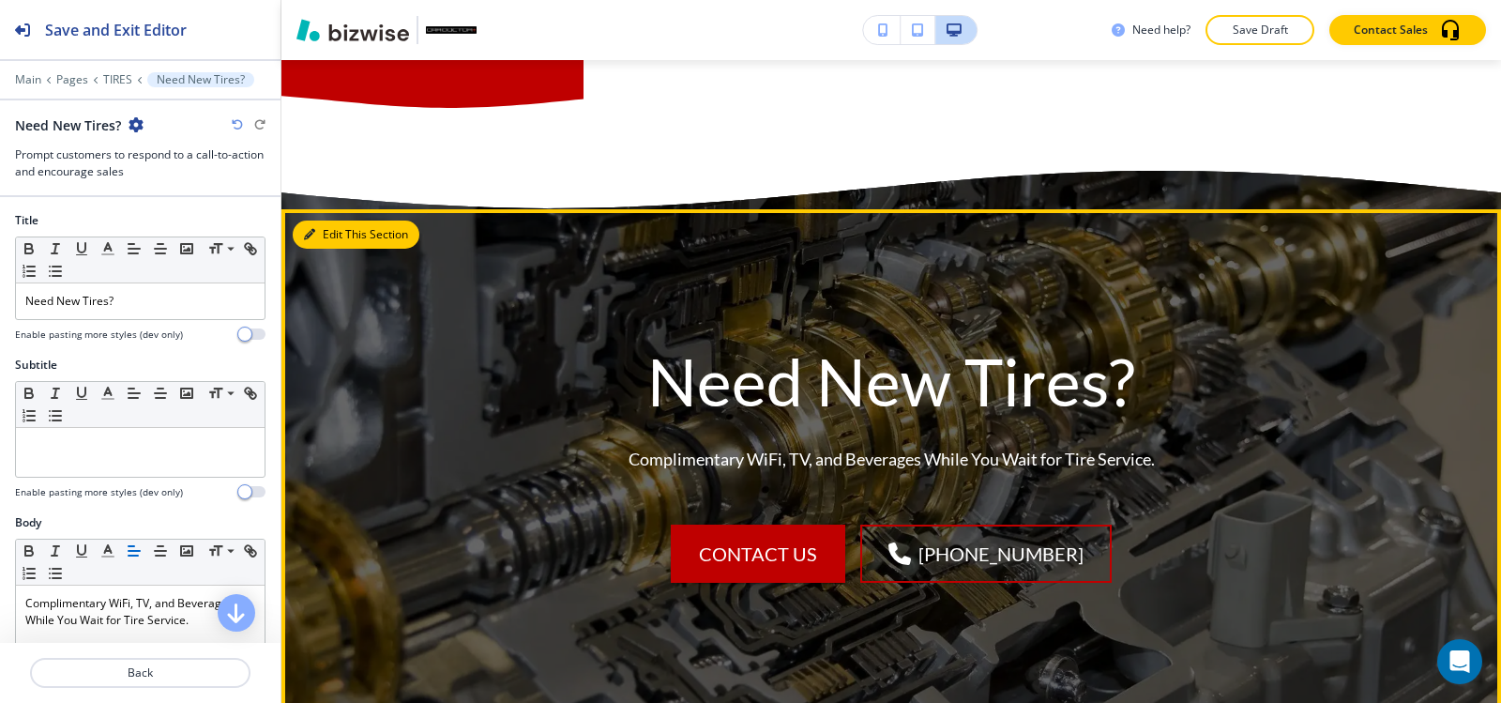
scroll to position [4622, 0]
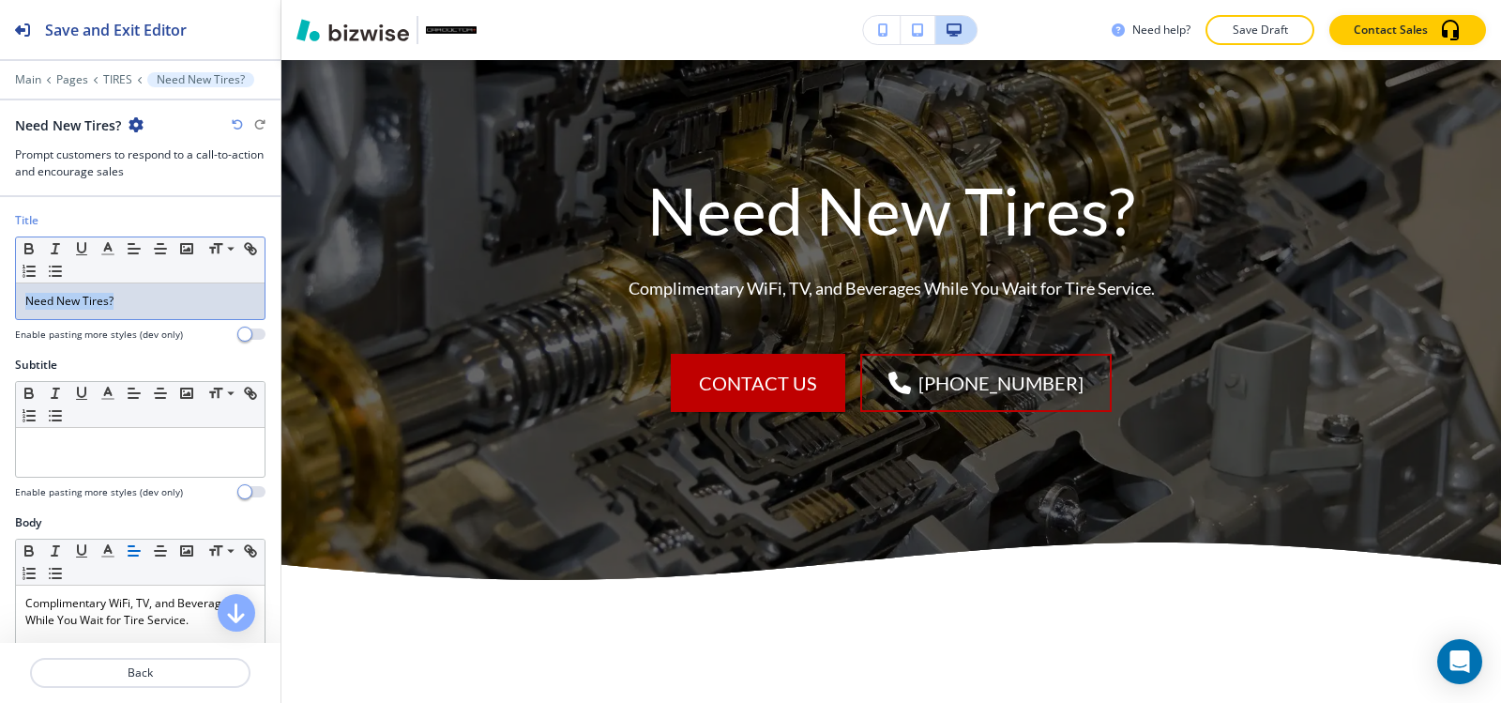
drag, startPoint x: 142, startPoint y: 293, endPoint x: 0, endPoint y: 301, distance: 141.9
click at [0, 287] on div "Title Small Normal Large Huge Need New Tires? Enable pasting more styles (dev o…" at bounding box center [140, 284] width 281 height 144
copy p "Need New Tires?"
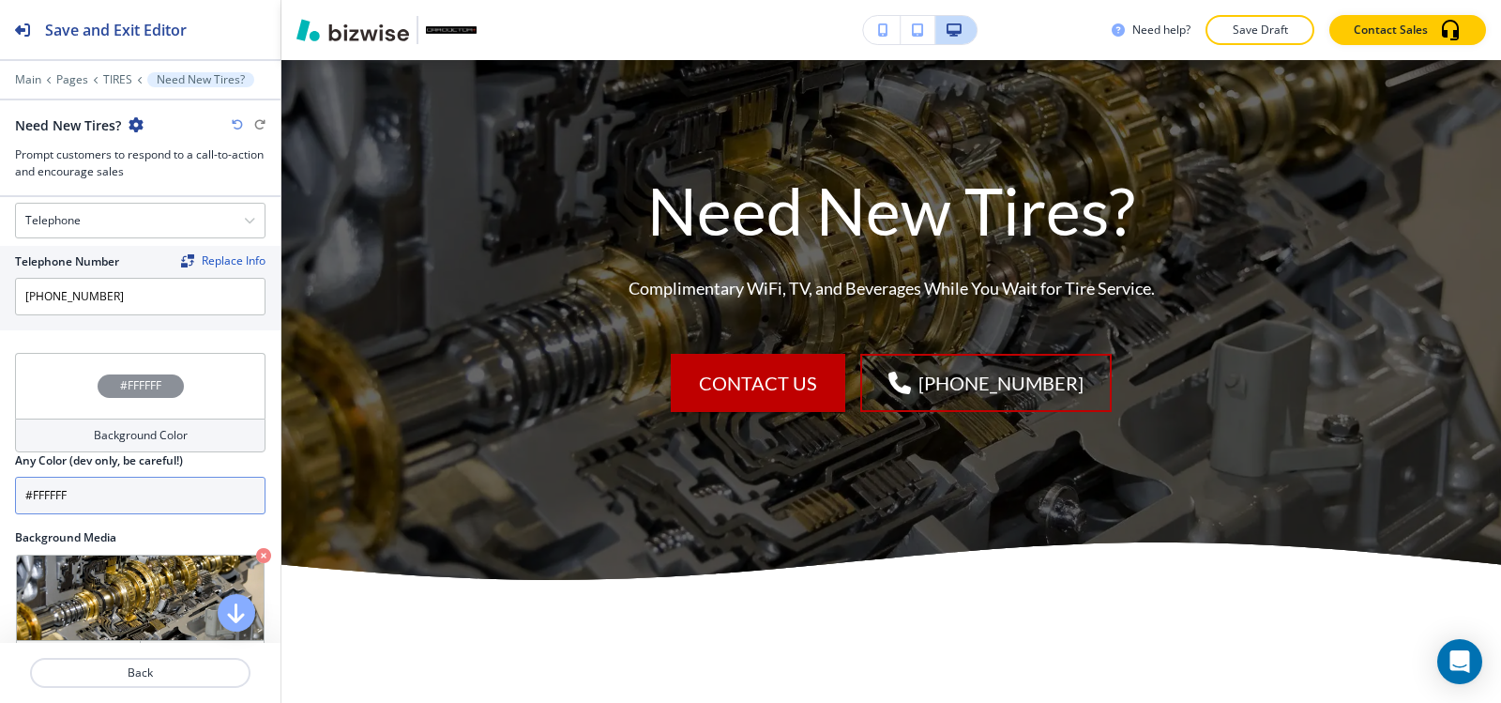
scroll to position [1046, 0]
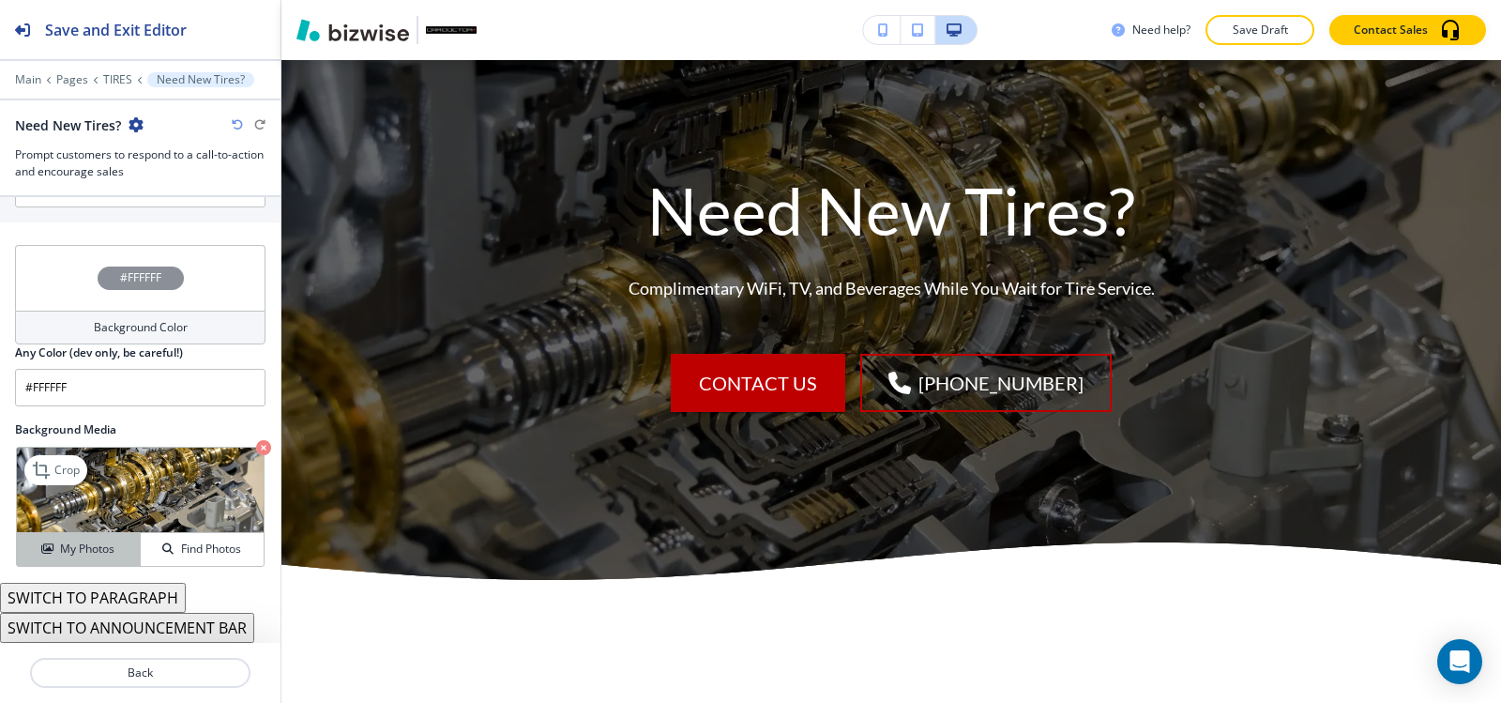
click at [62, 563] on button "My Photos" at bounding box center [79, 549] width 124 height 33
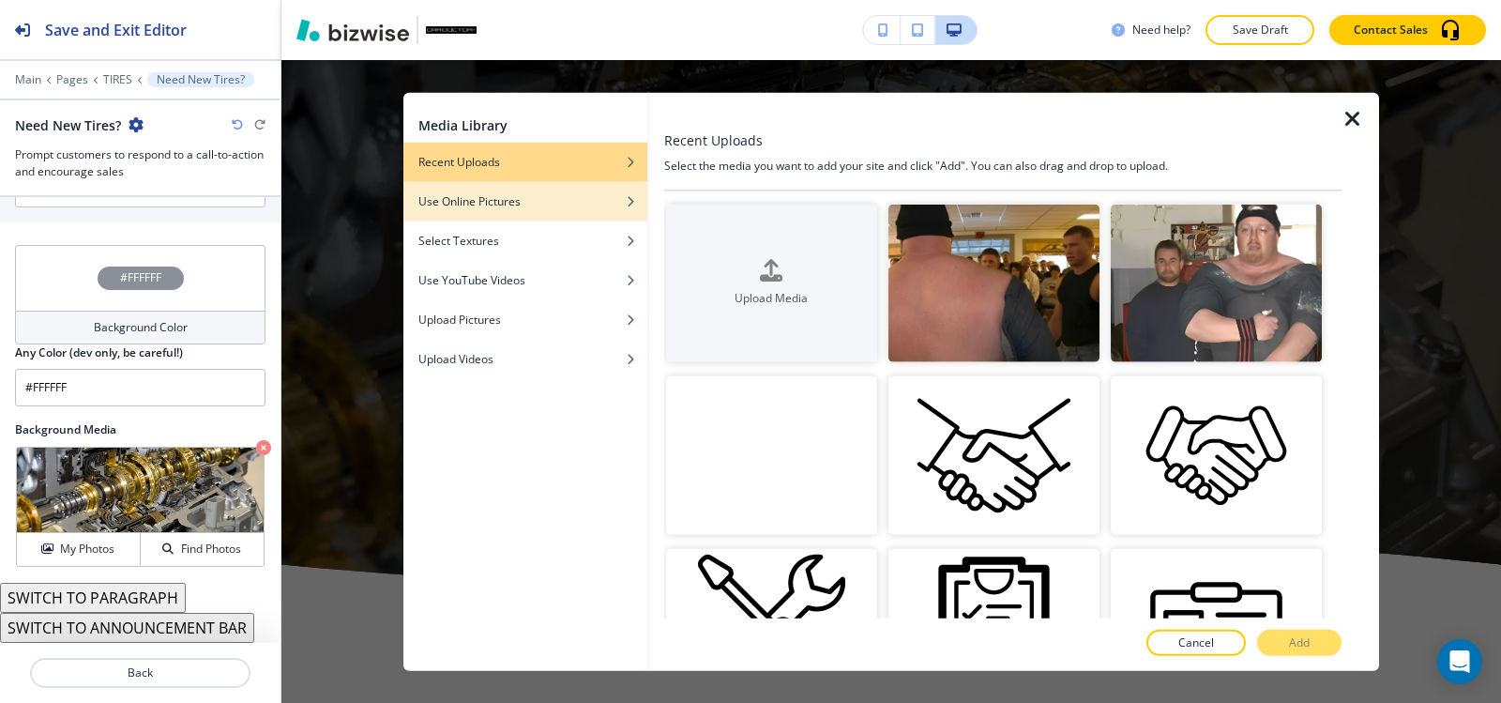
drag, startPoint x: 590, startPoint y: 205, endPoint x: 610, endPoint y: 205, distance: 19.7
click at [589, 205] on div "Use Online Pictures" at bounding box center [525, 200] width 244 height 17
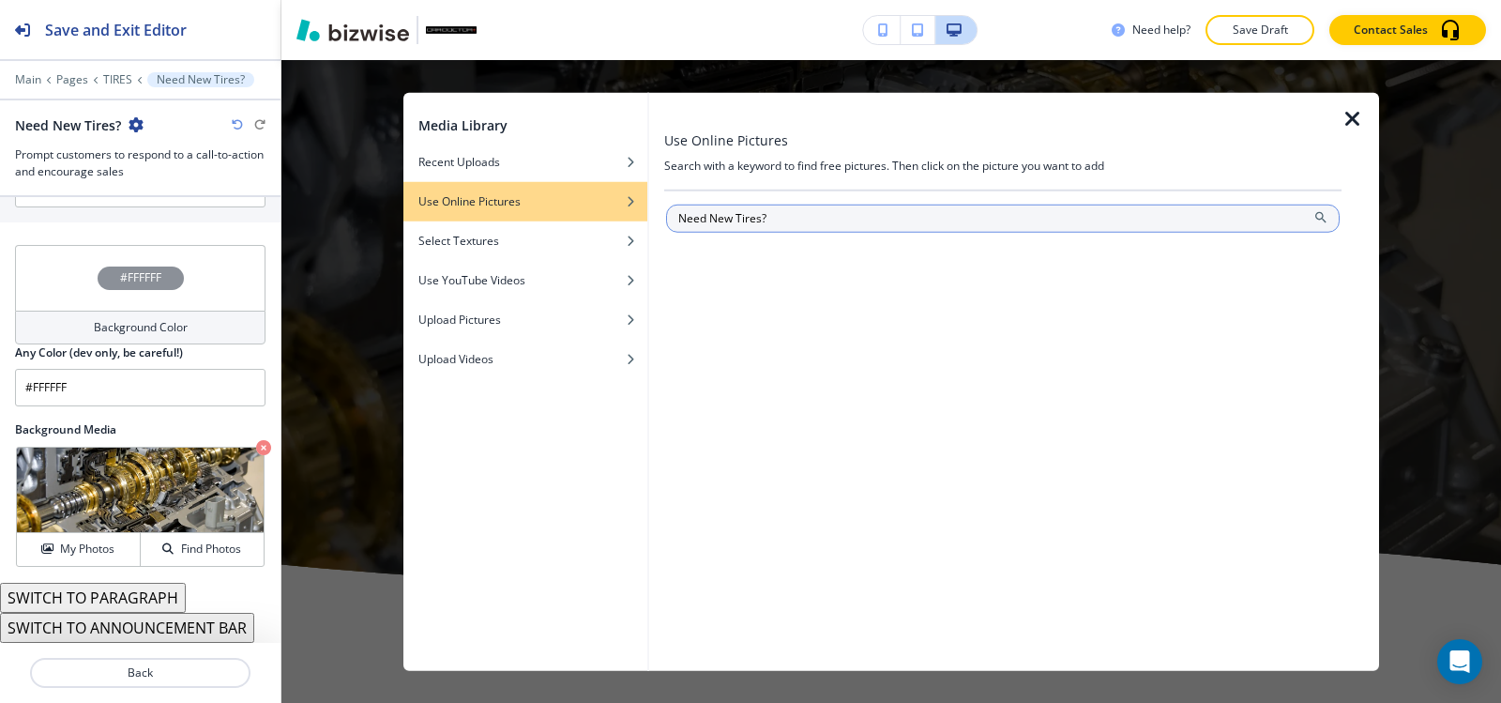
type input "Need New Tires?"
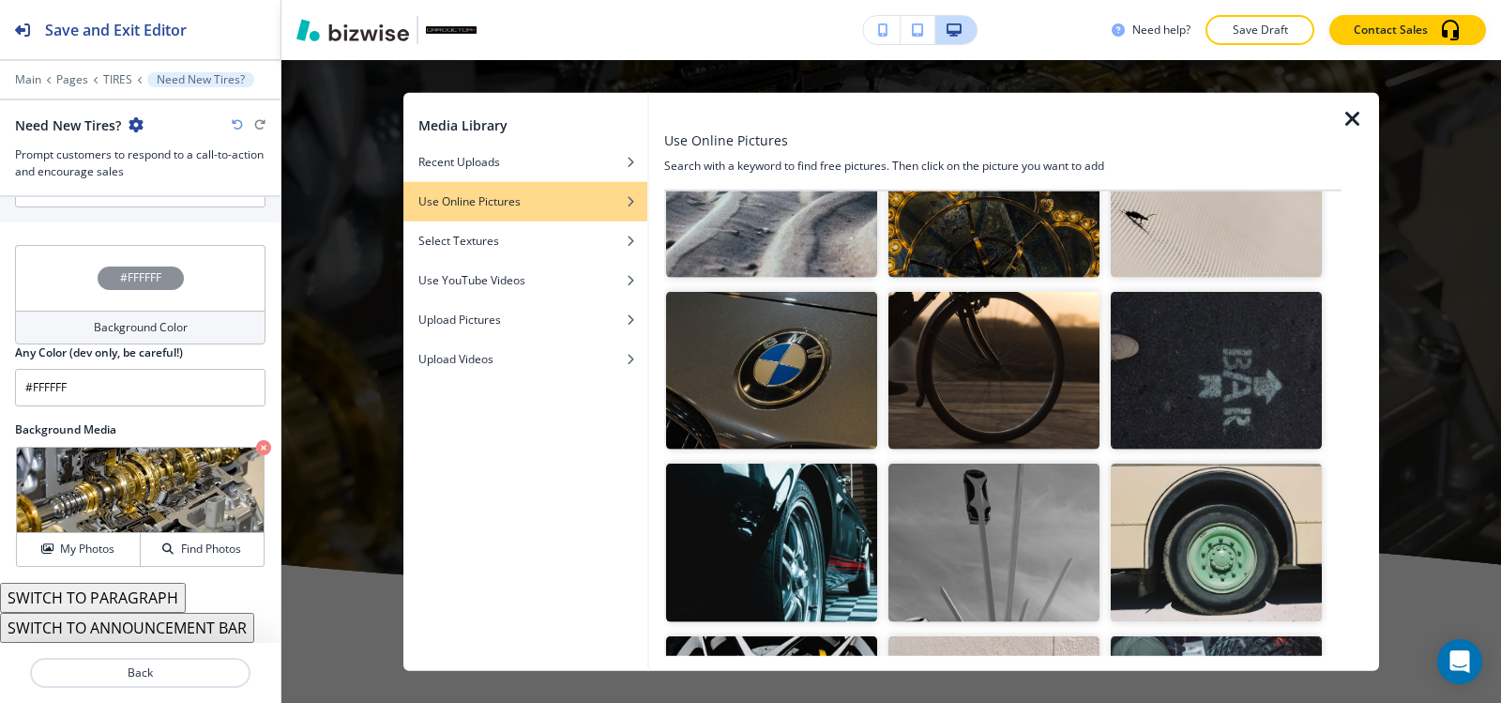
scroll to position [657, 0]
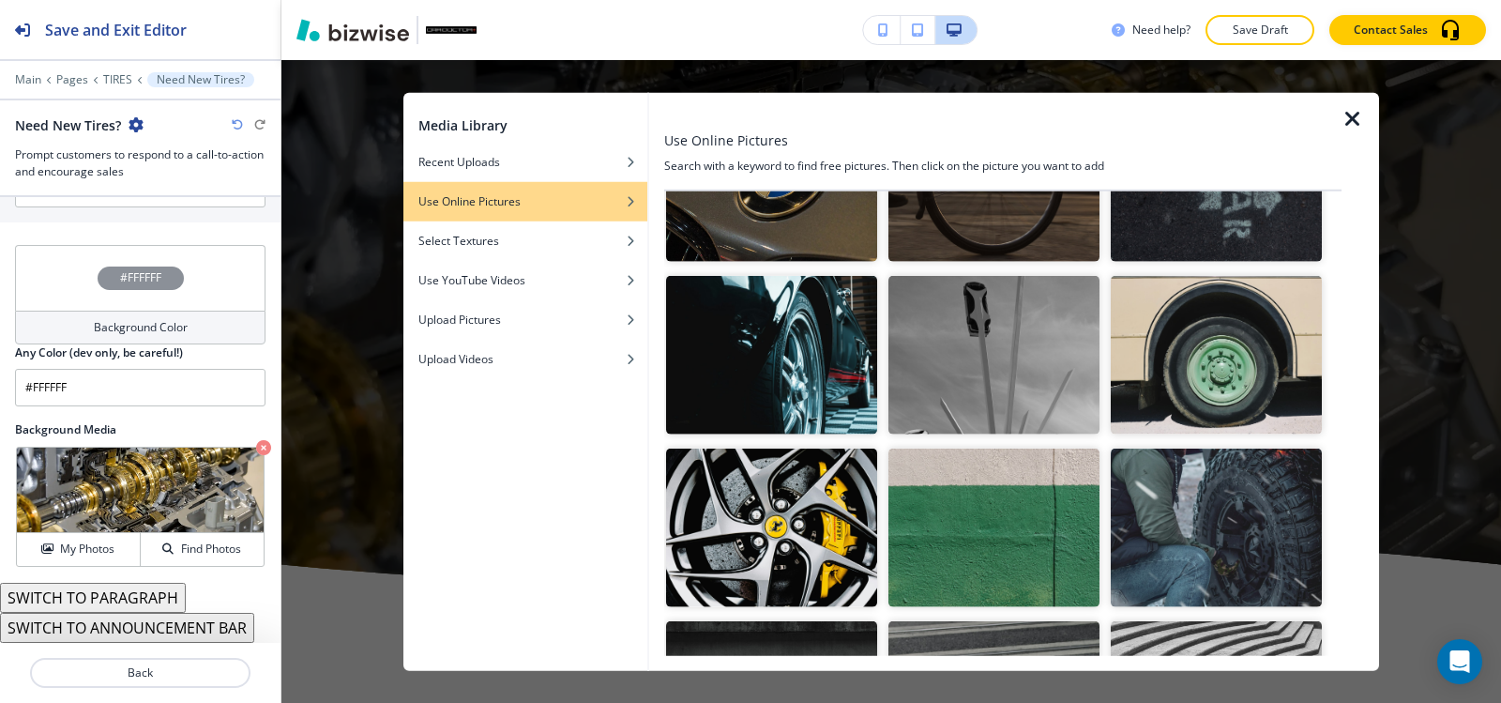
click at [766, 377] on img "button" at bounding box center [771, 355] width 211 height 159
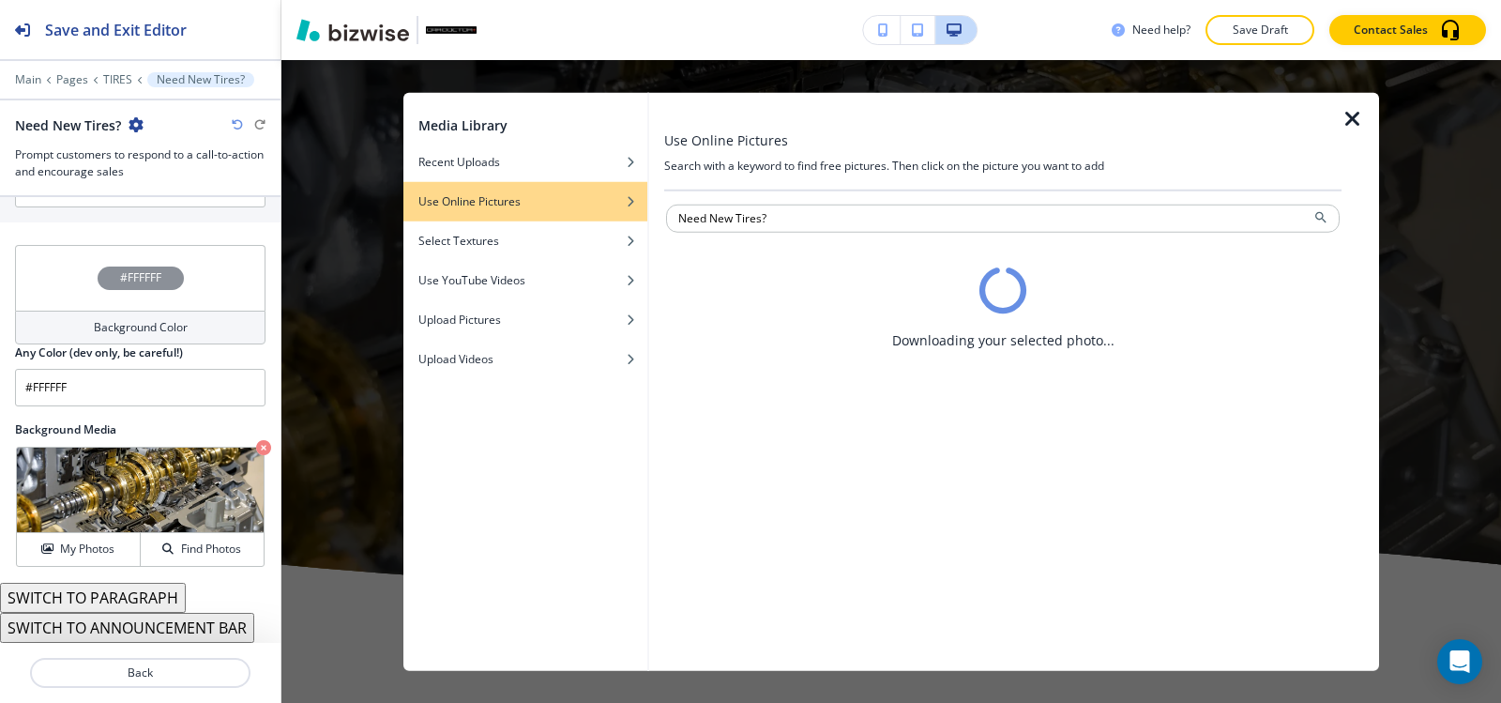
scroll to position [0, 0]
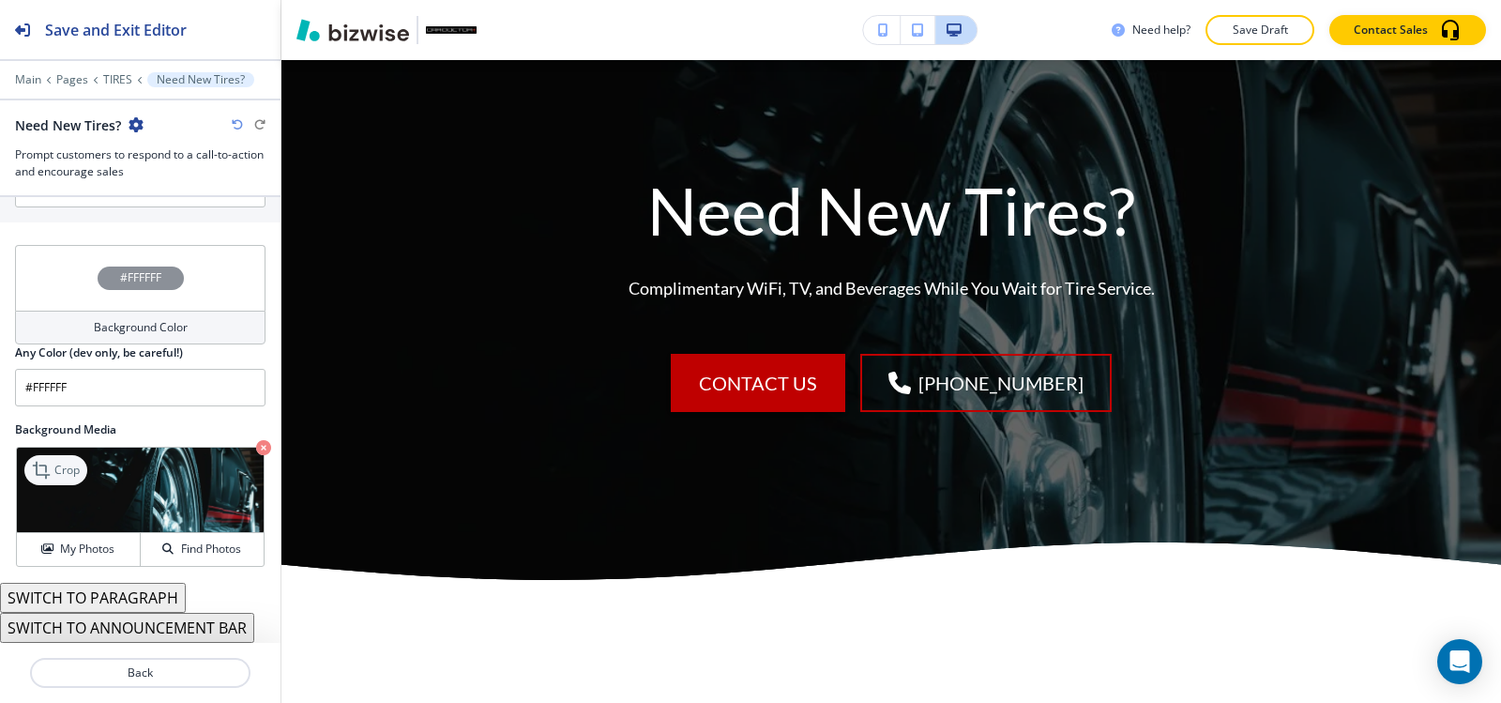
click at [62, 469] on p "Crop" at bounding box center [66, 470] width 25 height 17
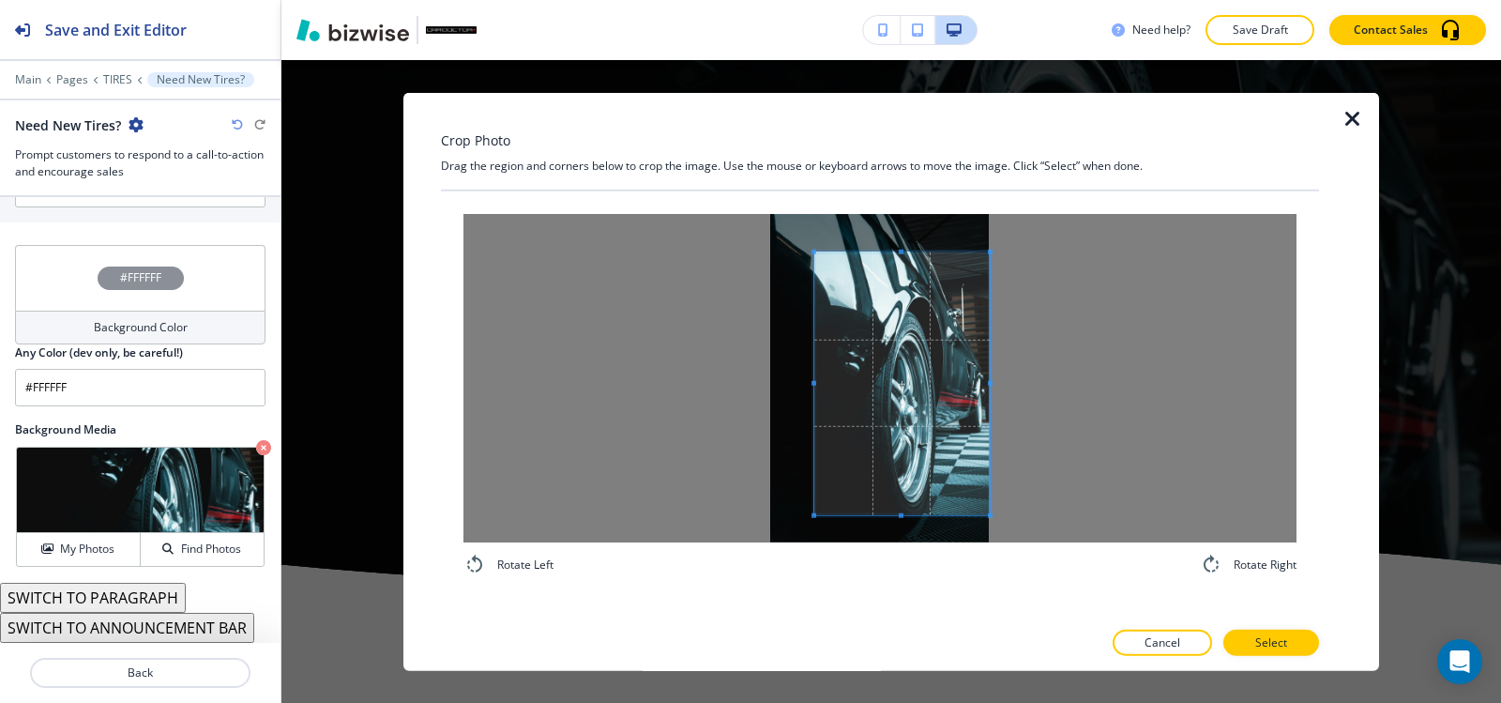
click at [947, 403] on span at bounding box center [901, 382] width 175 height 263
click at [837, 365] on span at bounding box center [837, 382] width 5 height 263
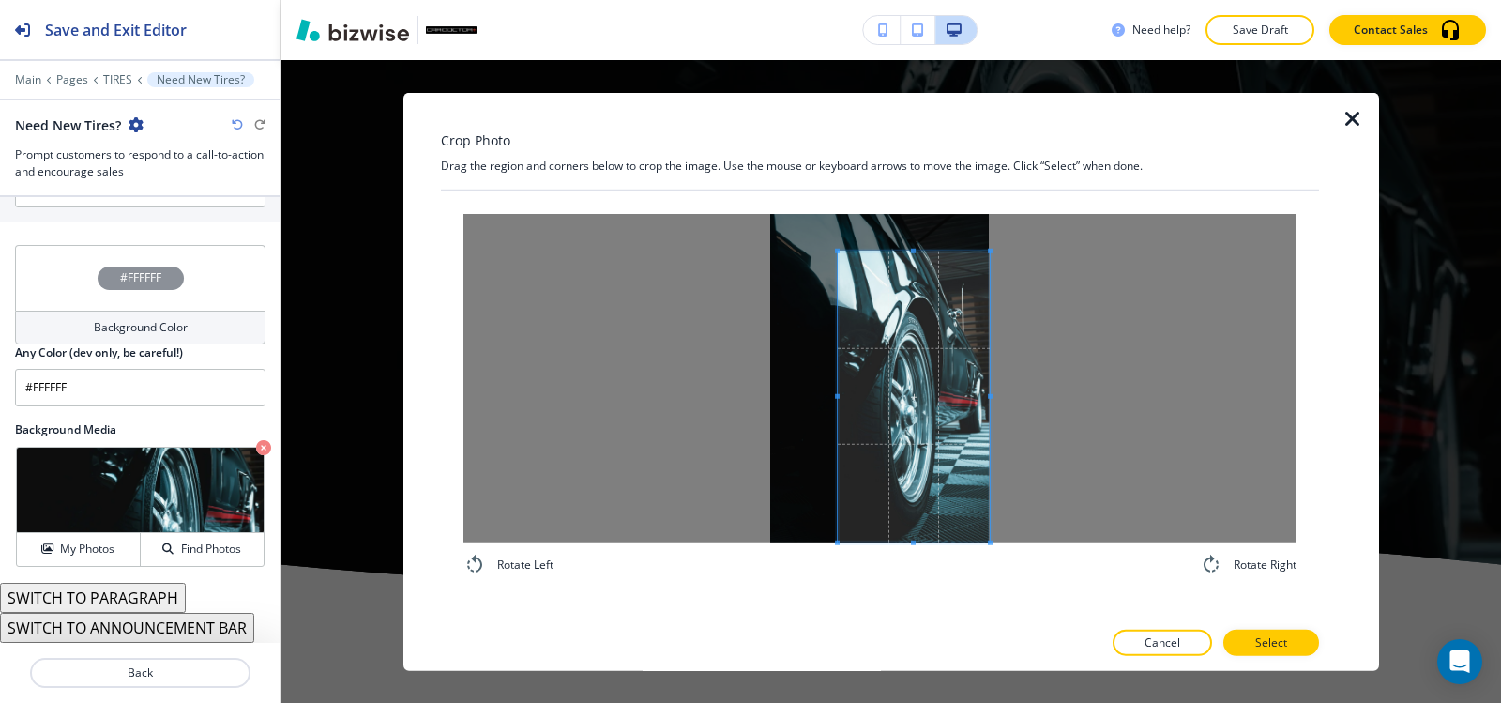
click at [925, 550] on div "Rotate Left Rotate Right" at bounding box center [879, 394] width 833 height 362
click at [1258, 643] on p "Select" at bounding box center [1271, 642] width 32 height 17
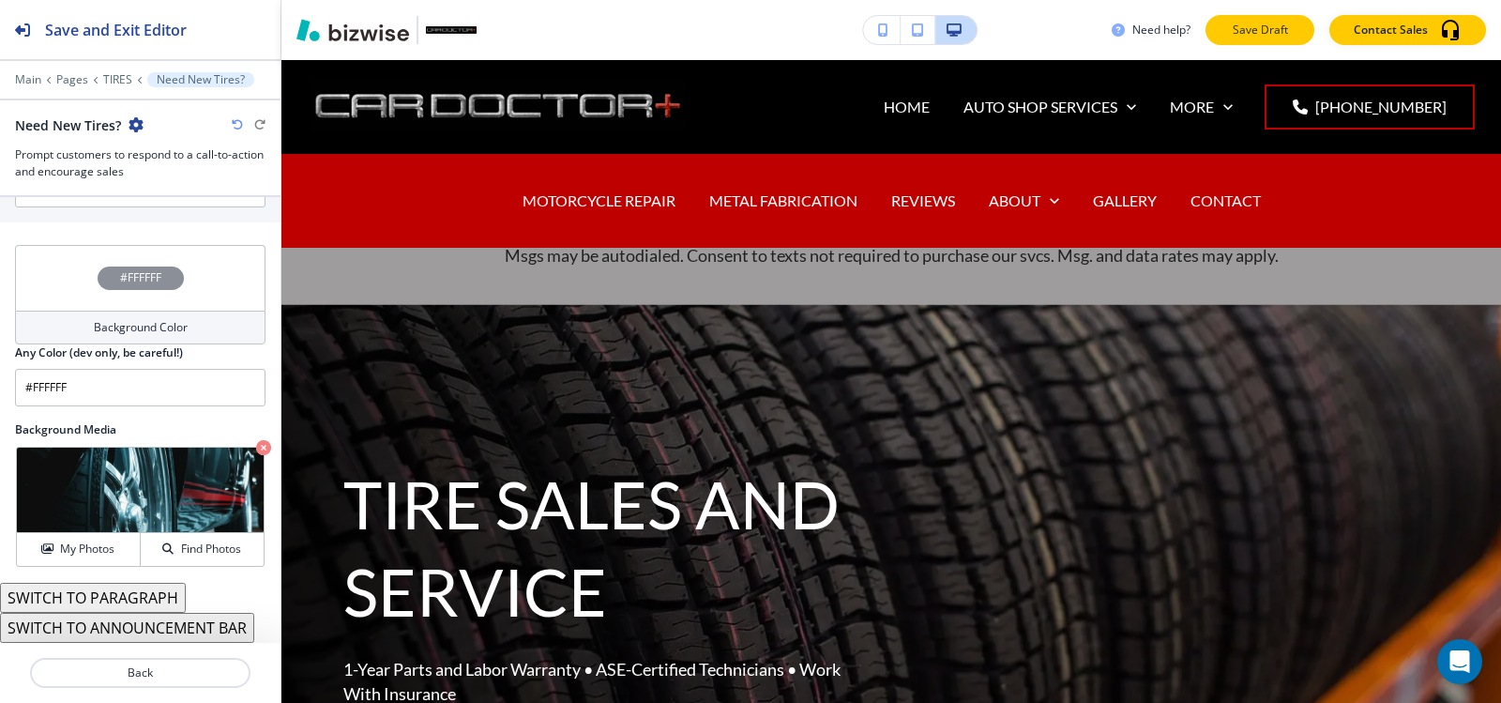
click at [1233, 29] on p "Save Draft" at bounding box center [1260, 30] width 60 height 17
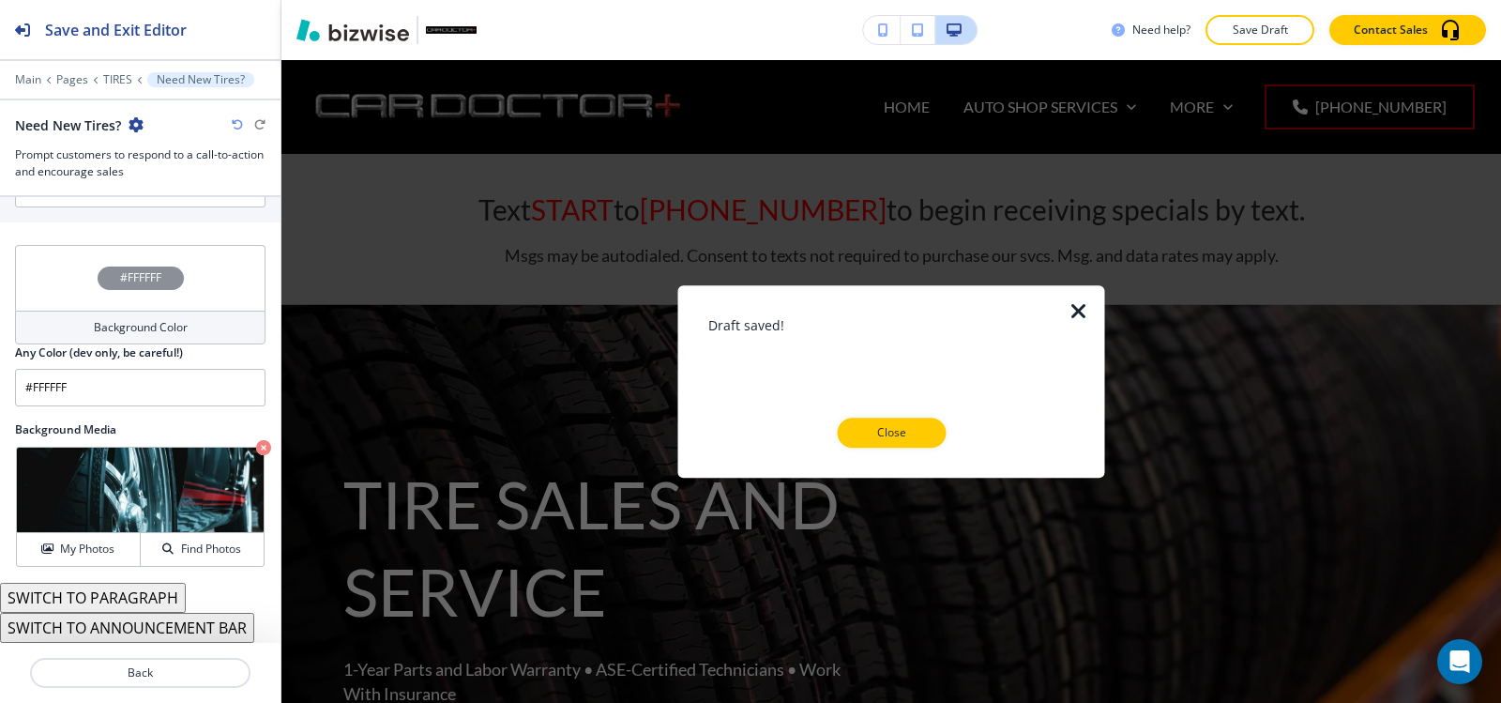
click at [915, 428] on p "Close" at bounding box center [891, 432] width 60 height 17
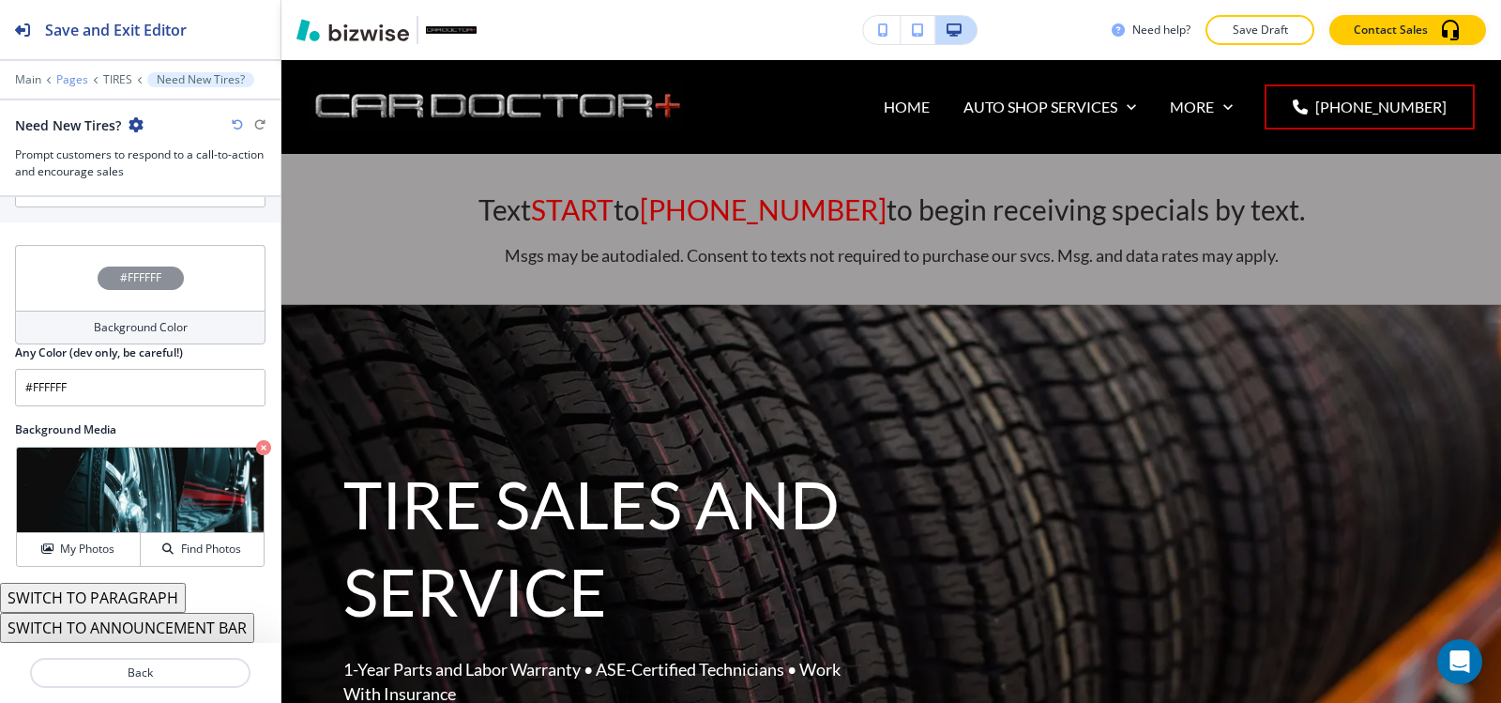
click at [73, 79] on p "Pages" at bounding box center [72, 79] width 32 height 13
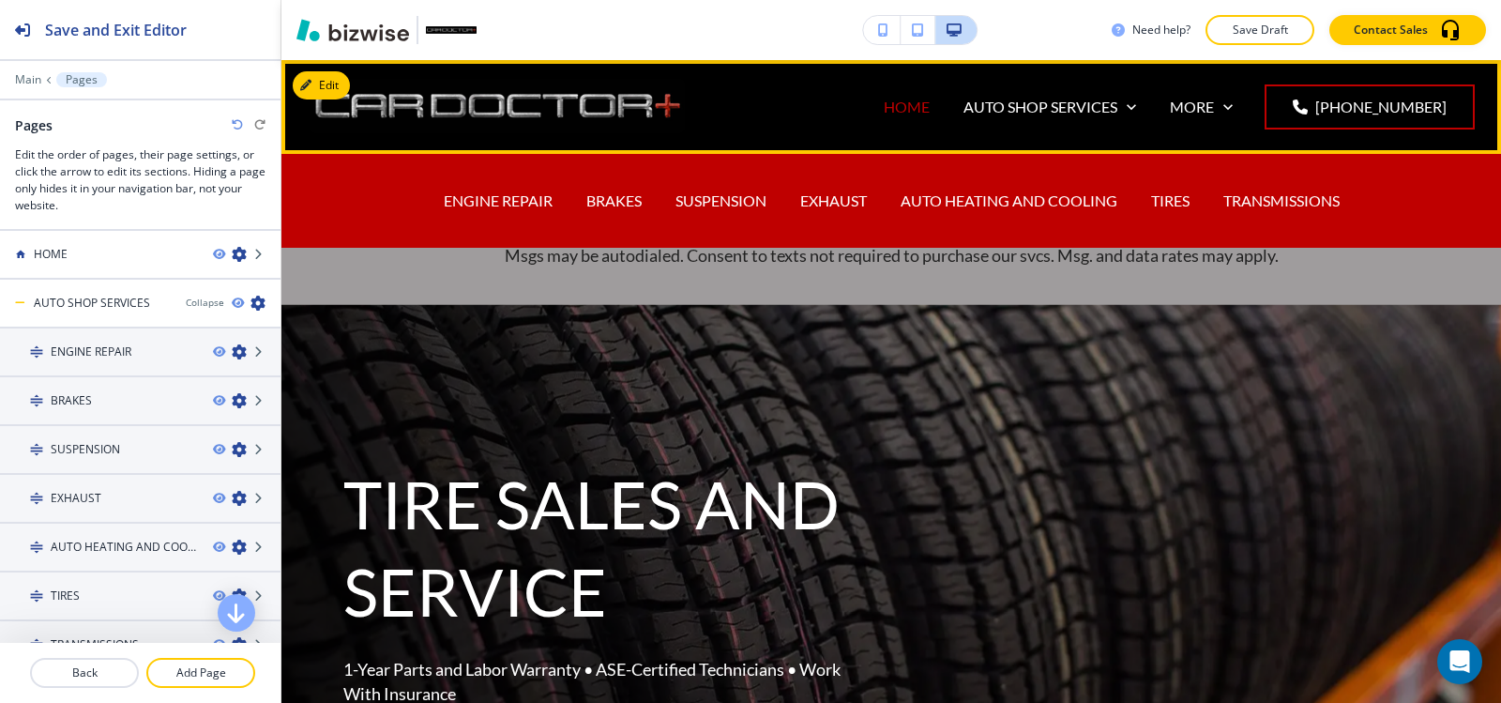
click at [930, 109] on p "HOME" at bounding box center [907, 107] width 46 height 22
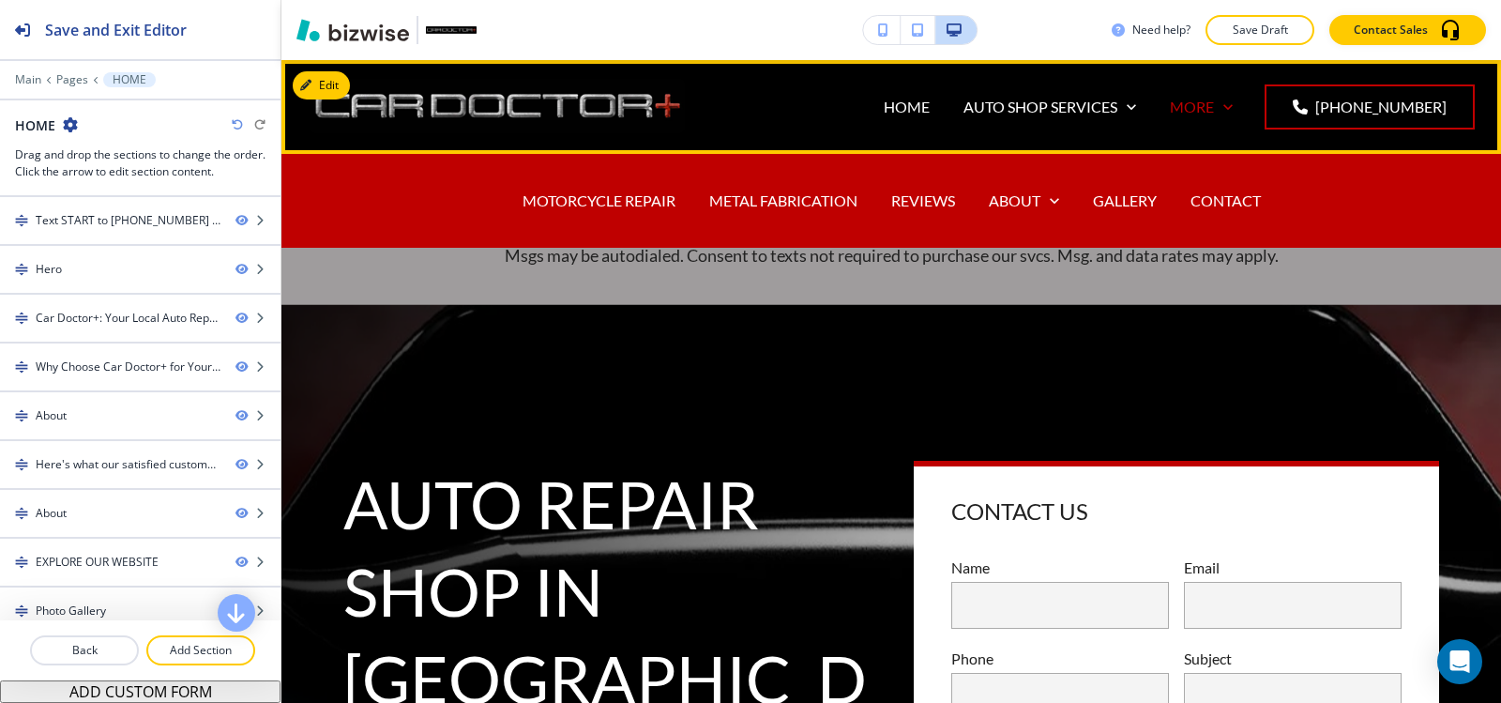
click at [1207, 116] on p "MORE" at bounding box center [1192, 107] width 44 height 22
click at [578, 210] on p "MOTORCYCLE REPAIR" at bounding box center [599, 201] width 153 height 22
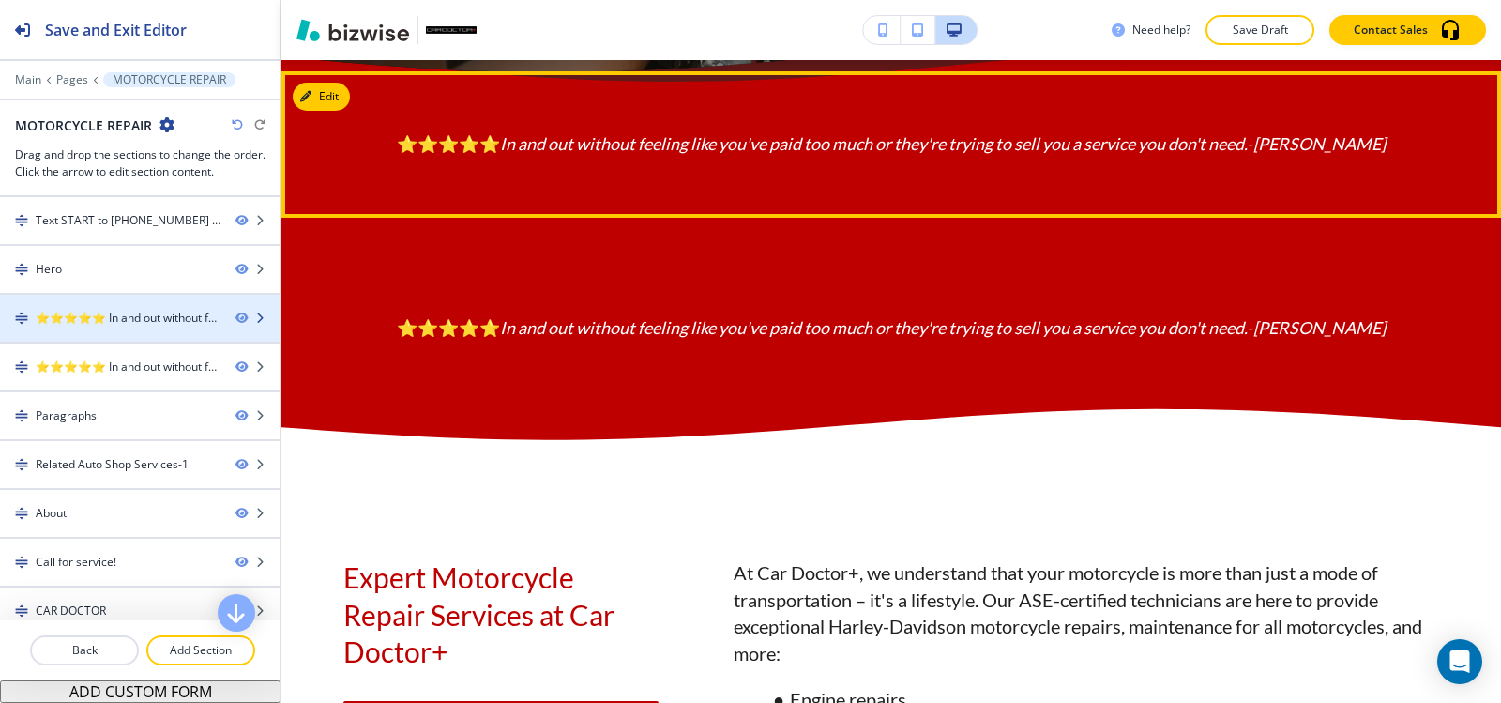
scroll to position [1022, 0]
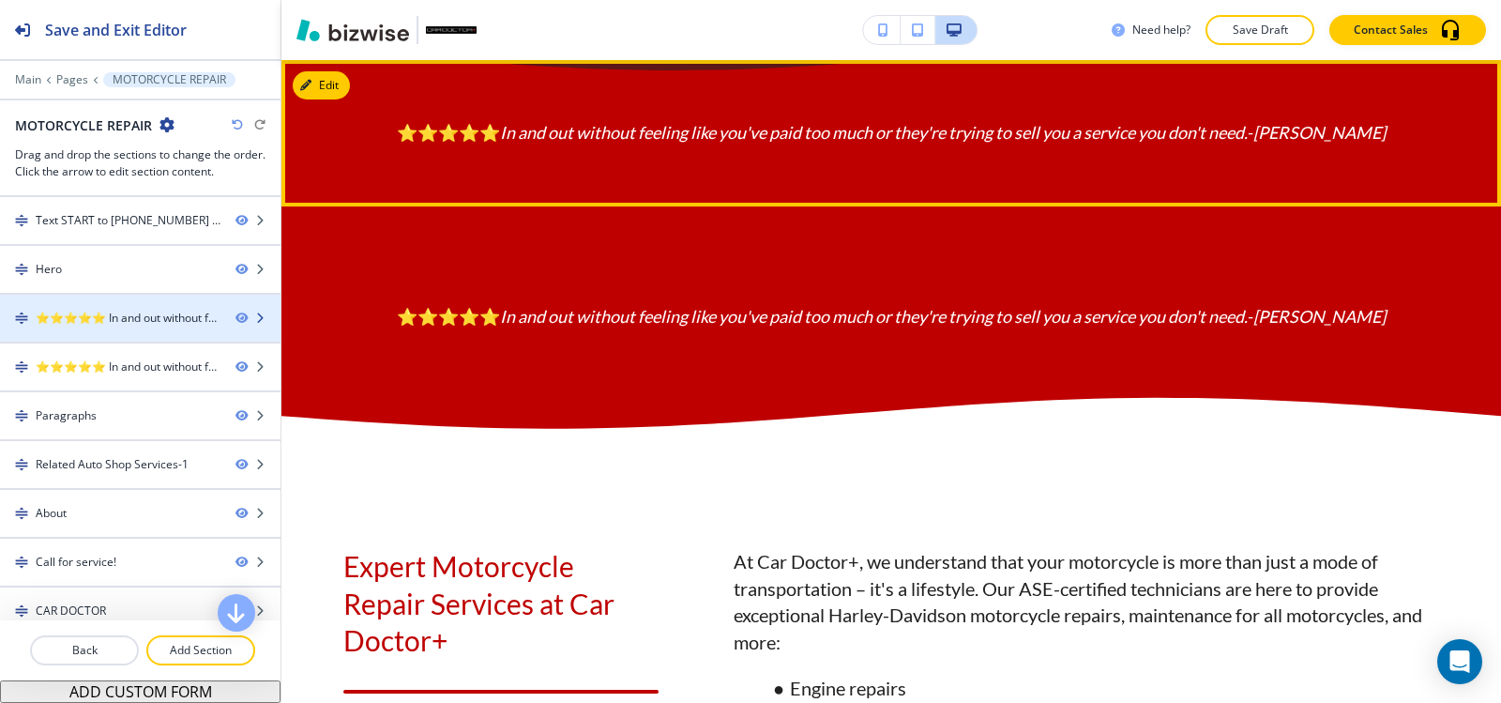
click at [58, 312] on div "⭐⭐⭐⭐⭐ In and out without feeling like you've paid too much or they're trying to…" at bounding box center [128, 318] width 185 height 17
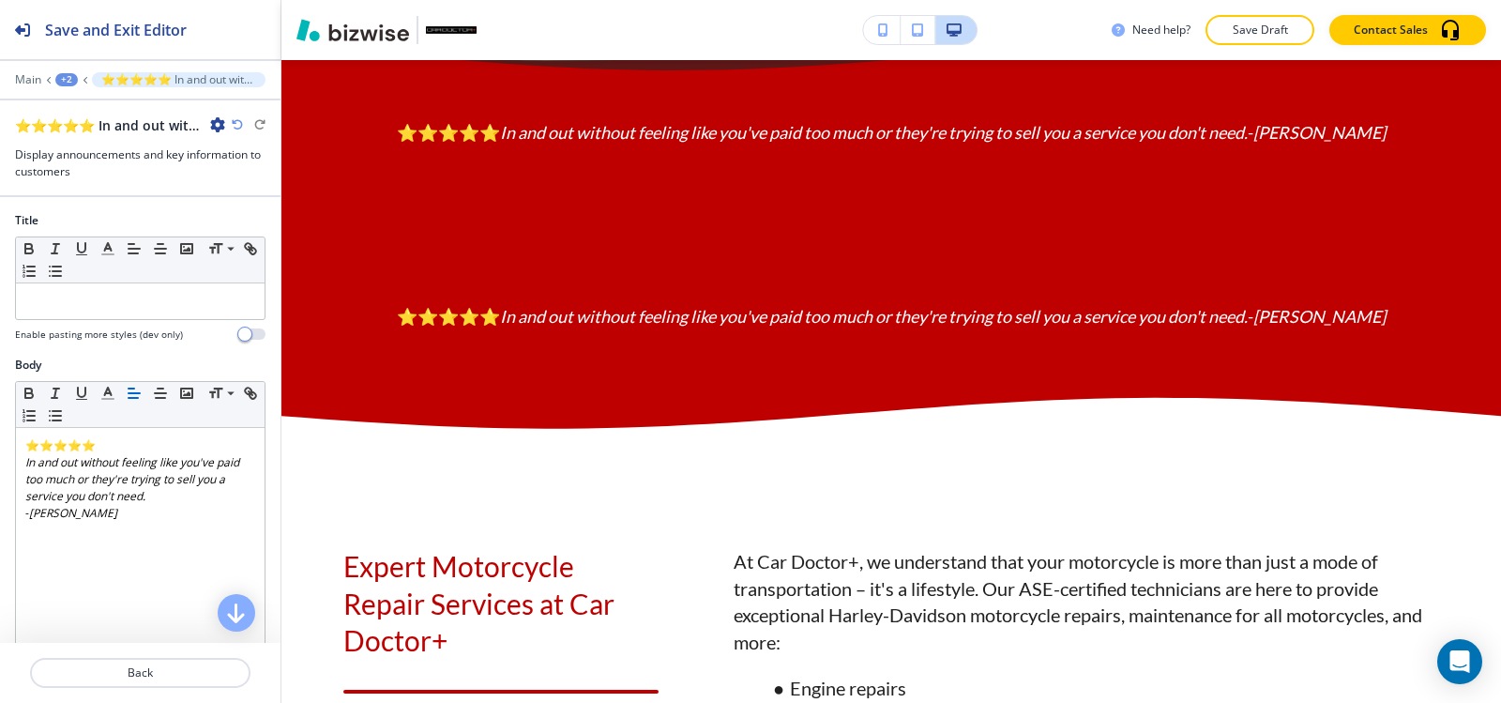
click at [217, 126] on icon "button" at bounding box center [217, 124] width 15 height 15
click at [247, 218] on p "Delete Section" at bounding box center [270, 223] width 96 height 17
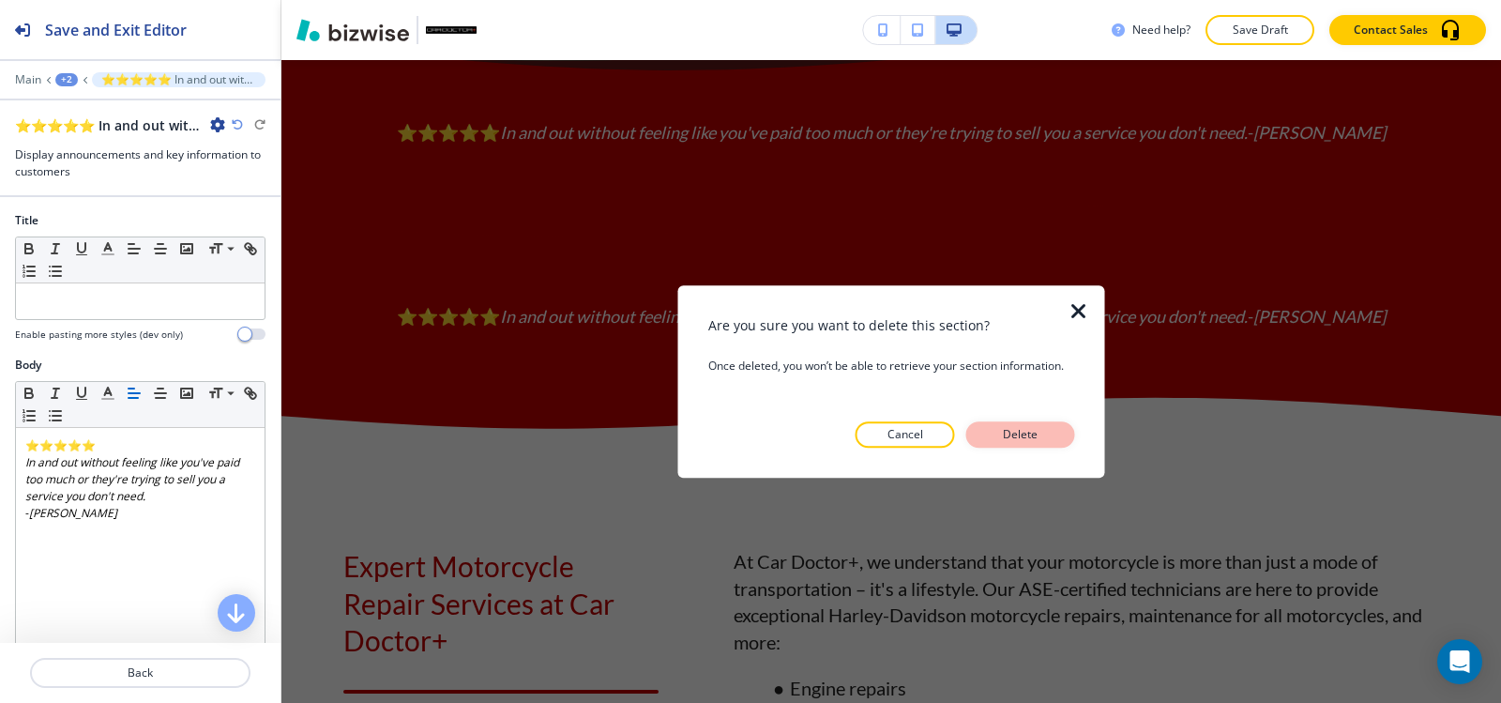
click at [1030, 437] on p "Delete" at bounding box center [1020, 434] width 45 height 17
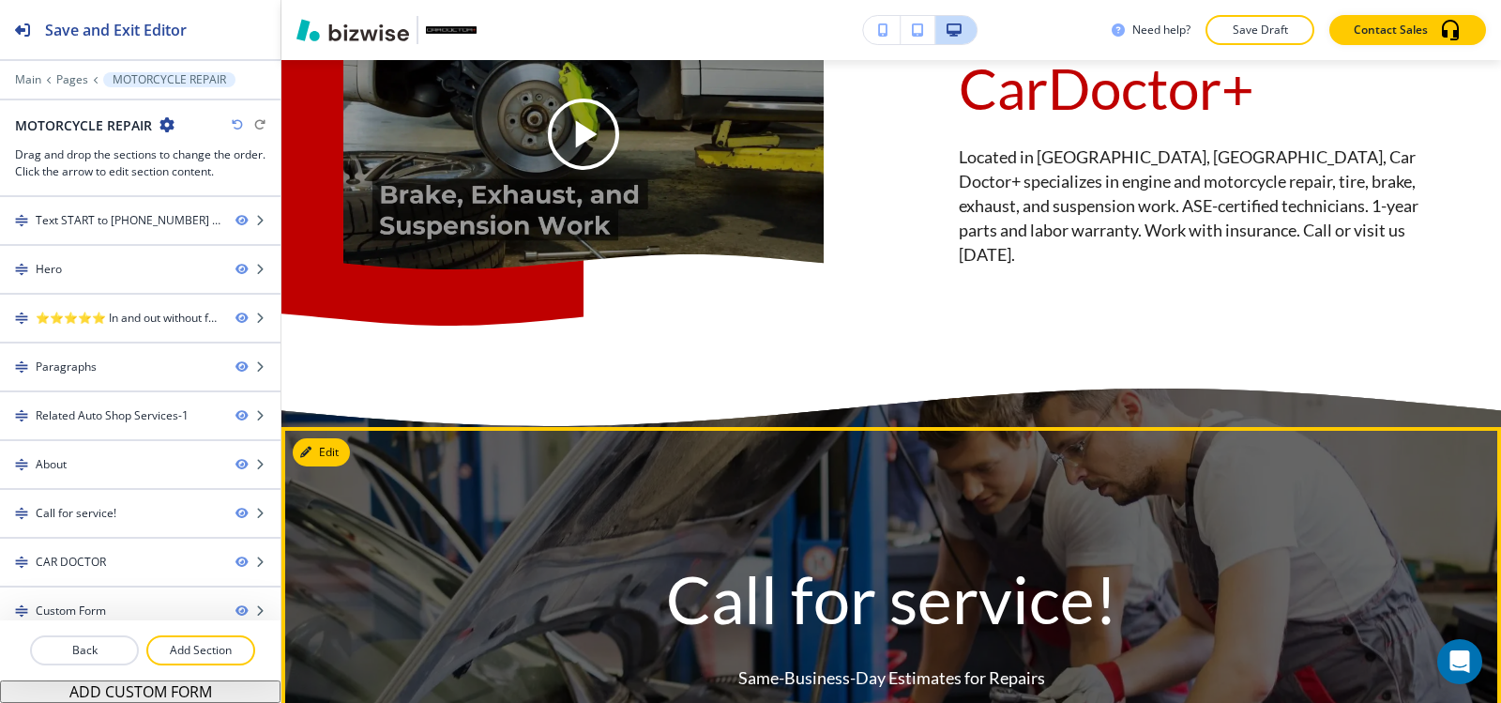
scroll to position [4493, 0]
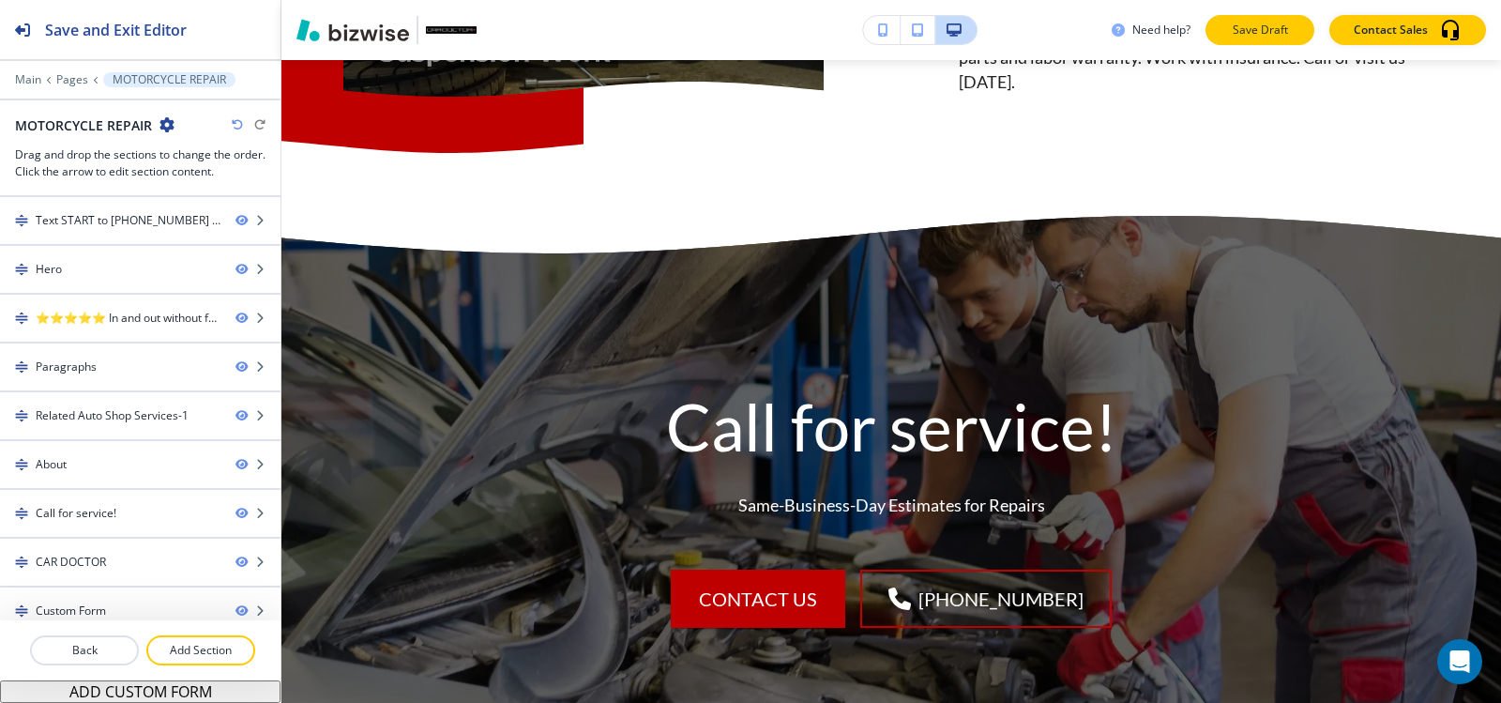
click at [1270, 38] on p "Save Draft" at bounding box center [1260, 30] width 60 height 17
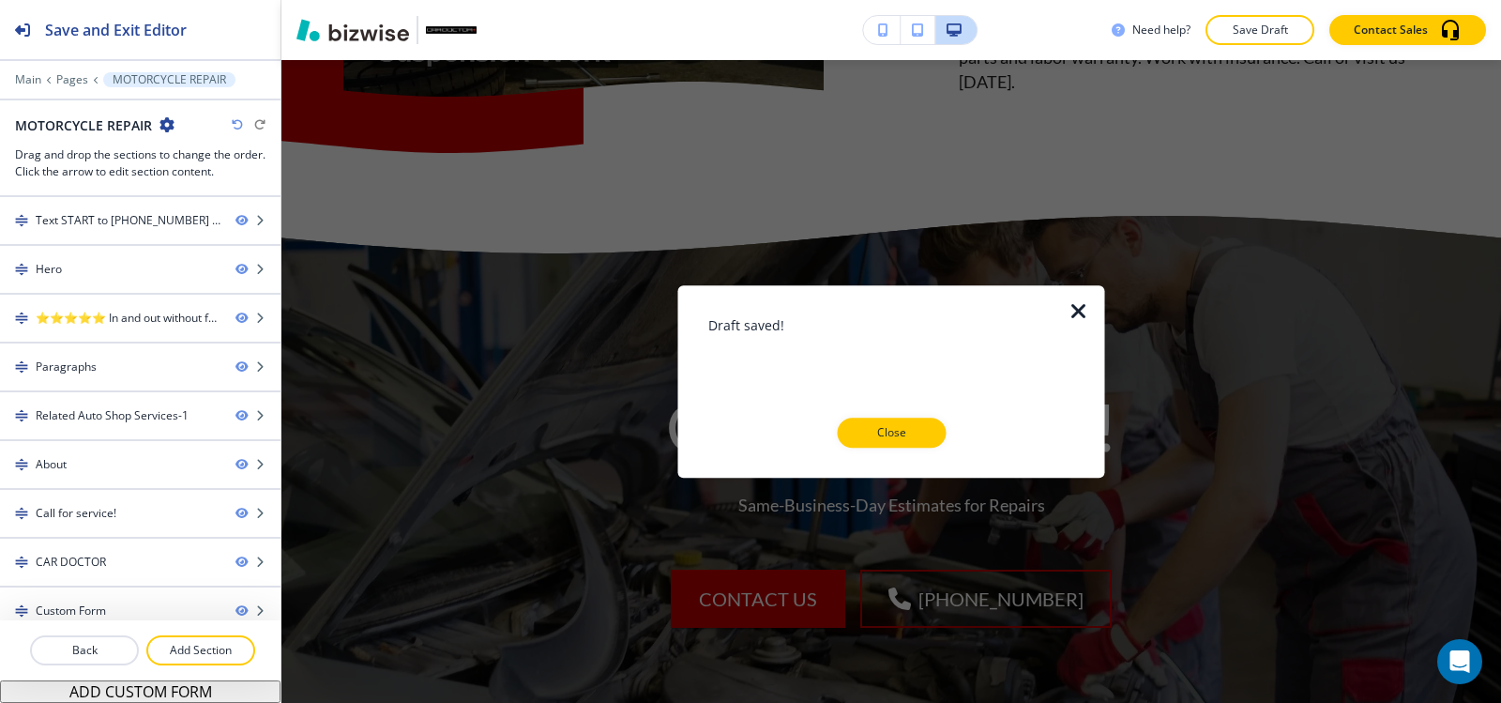
click at [872, 439] on p "Close" at bounding box center [891, 432] width 60 height 17
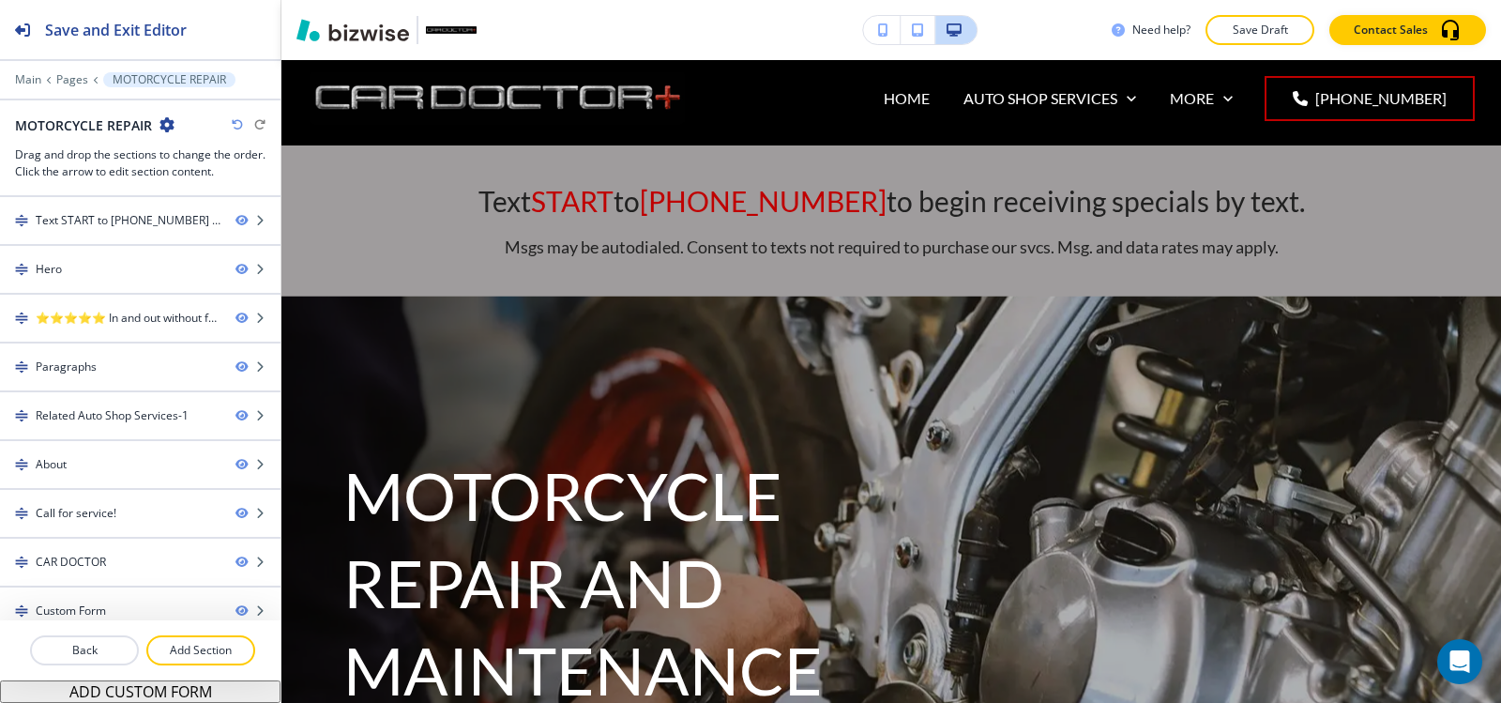
scroll to position [0, 0]
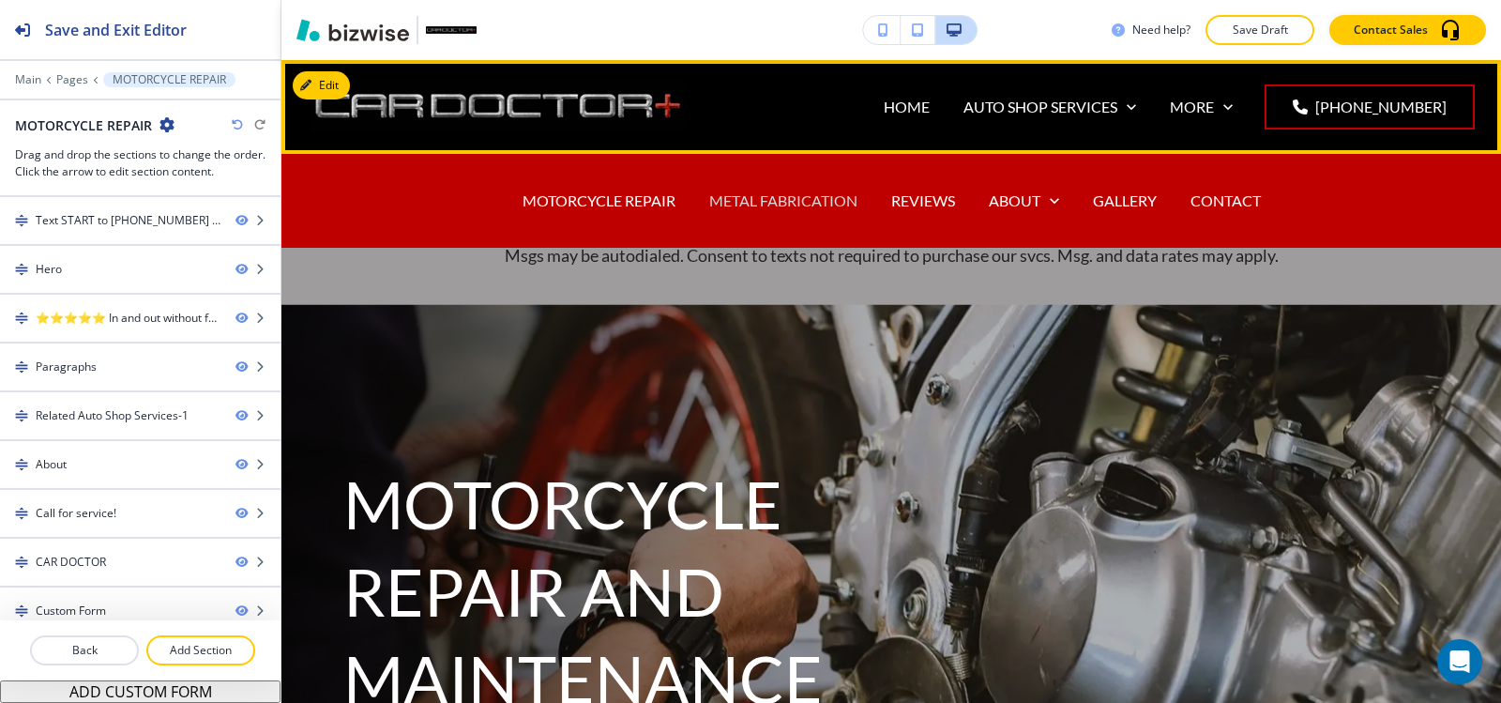
click at [803, 209] on p "METAL FABRICATION" at bounding box center [783, 201] width 148 height 22
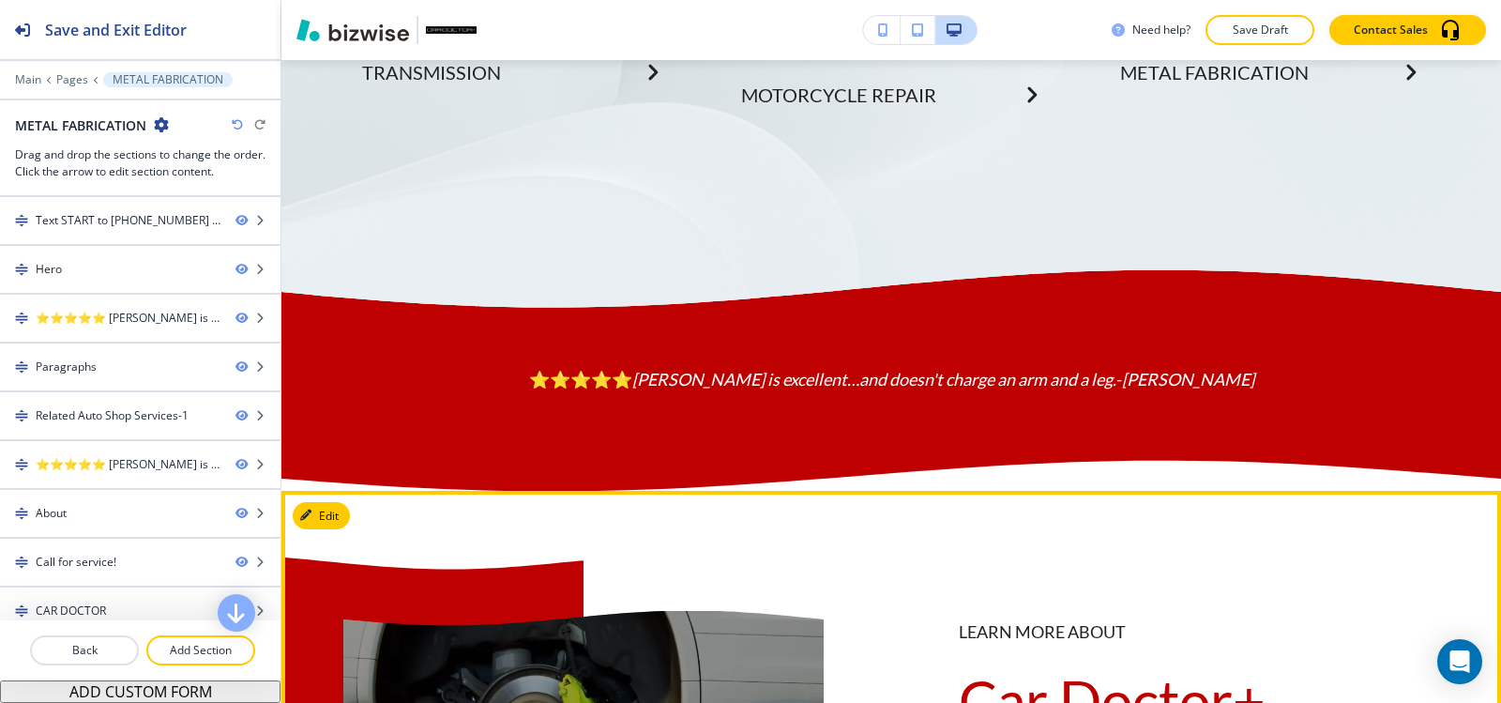
scroll to position [3659, 0]
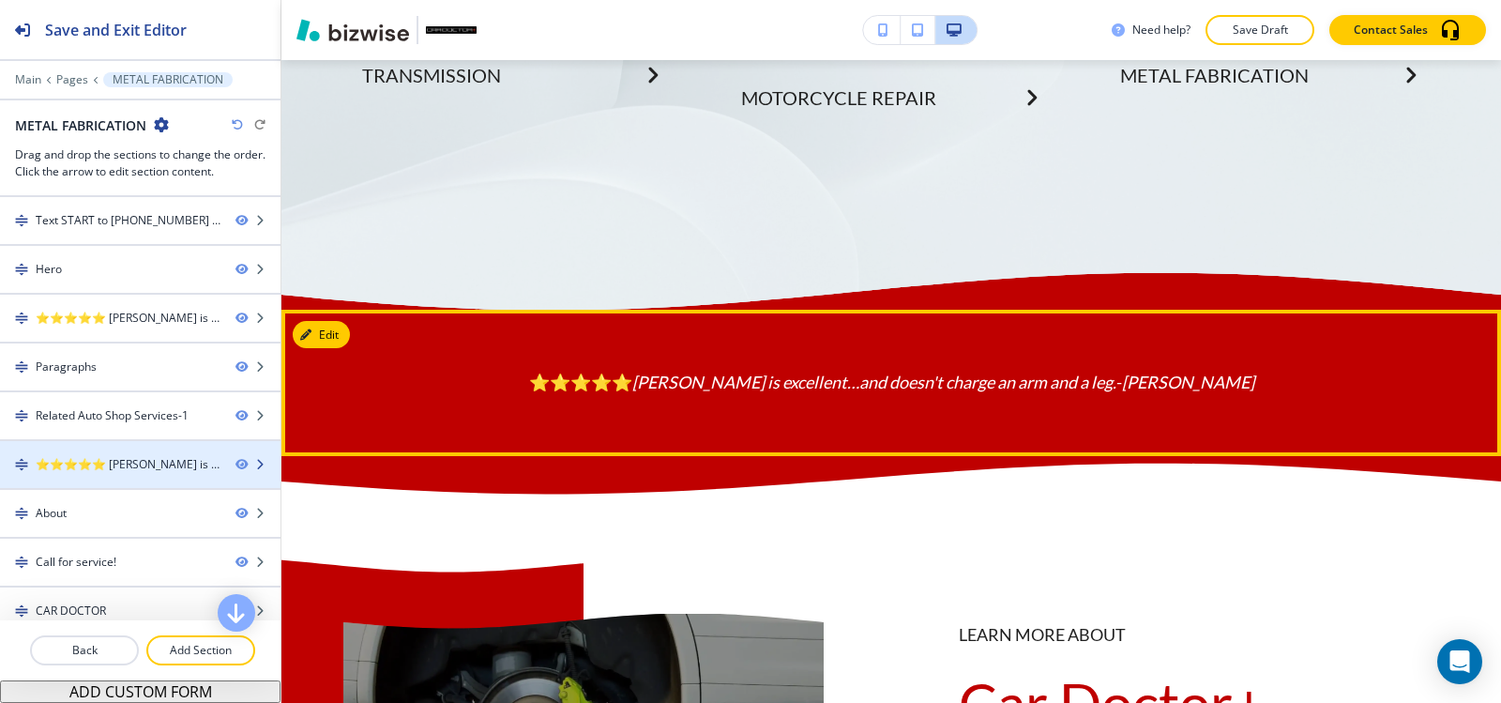
click at [80, 468] on div "⭐⭐⭐⭐⭐ Scott is excellent…and doesn't charge an arm and a leg. - Jennifer L.-1" at bounding box center [128, 464] width 185 height 17
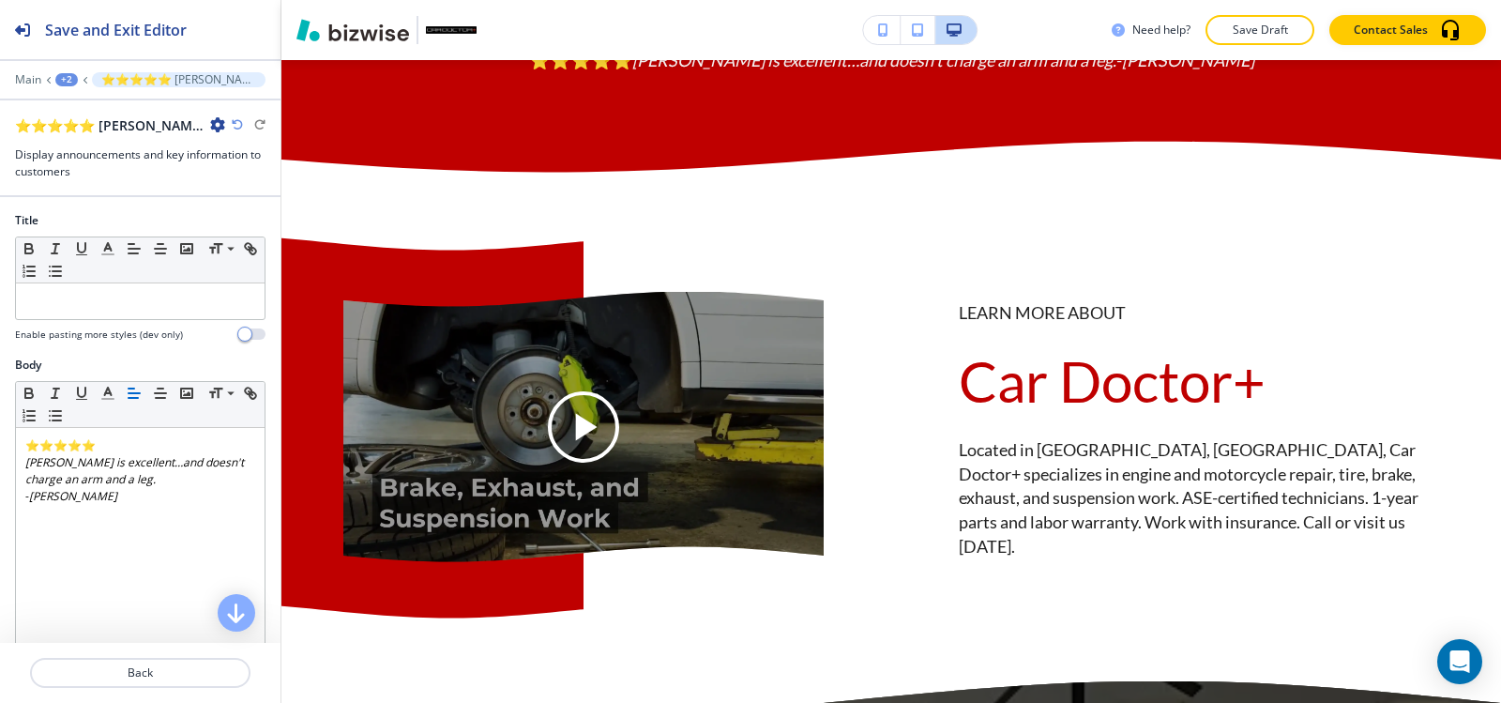
scroll to position [3984, 0]
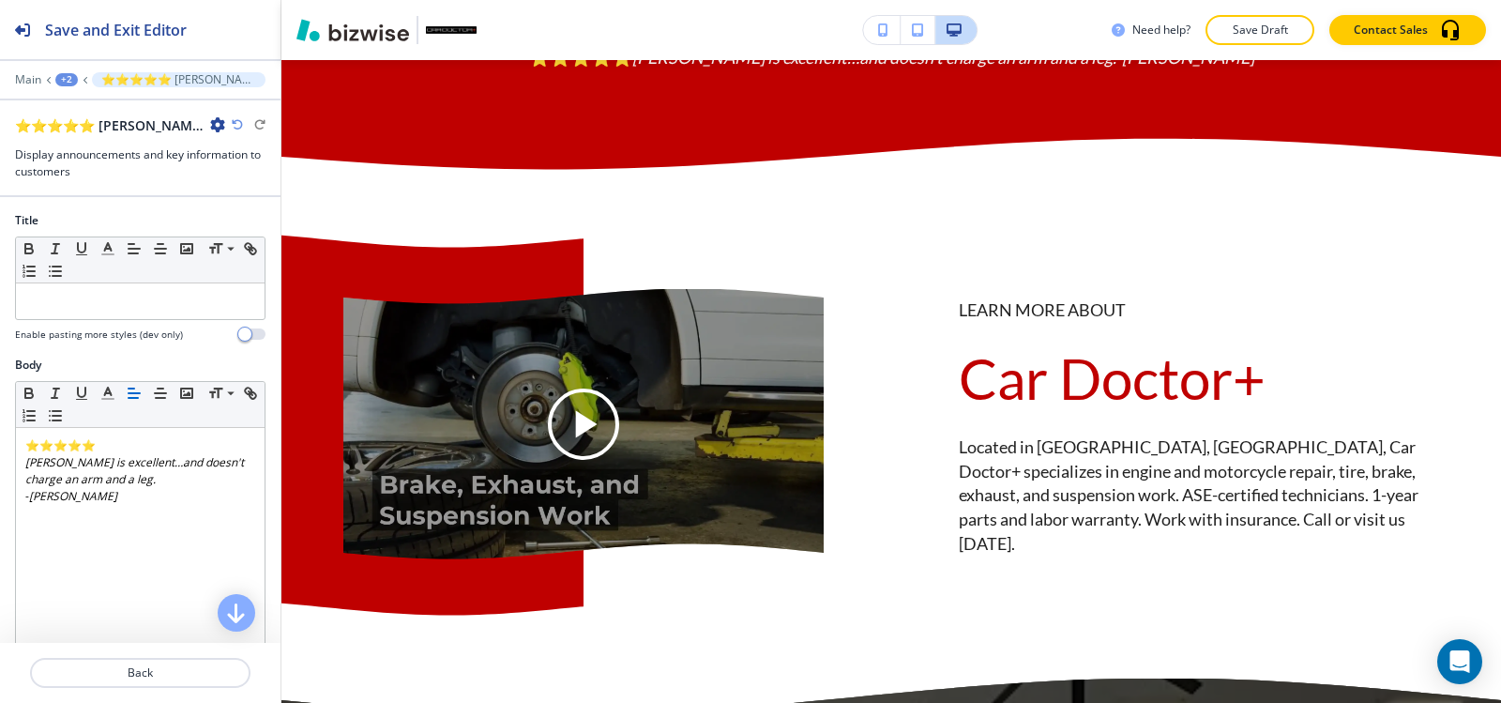
click at [217, 124] on icon "button" at bounding box center [217, 124] width 15 height 15
click at [263, 226] on p "Delete Section" at bounding box center [270, 223] width 96 height 17
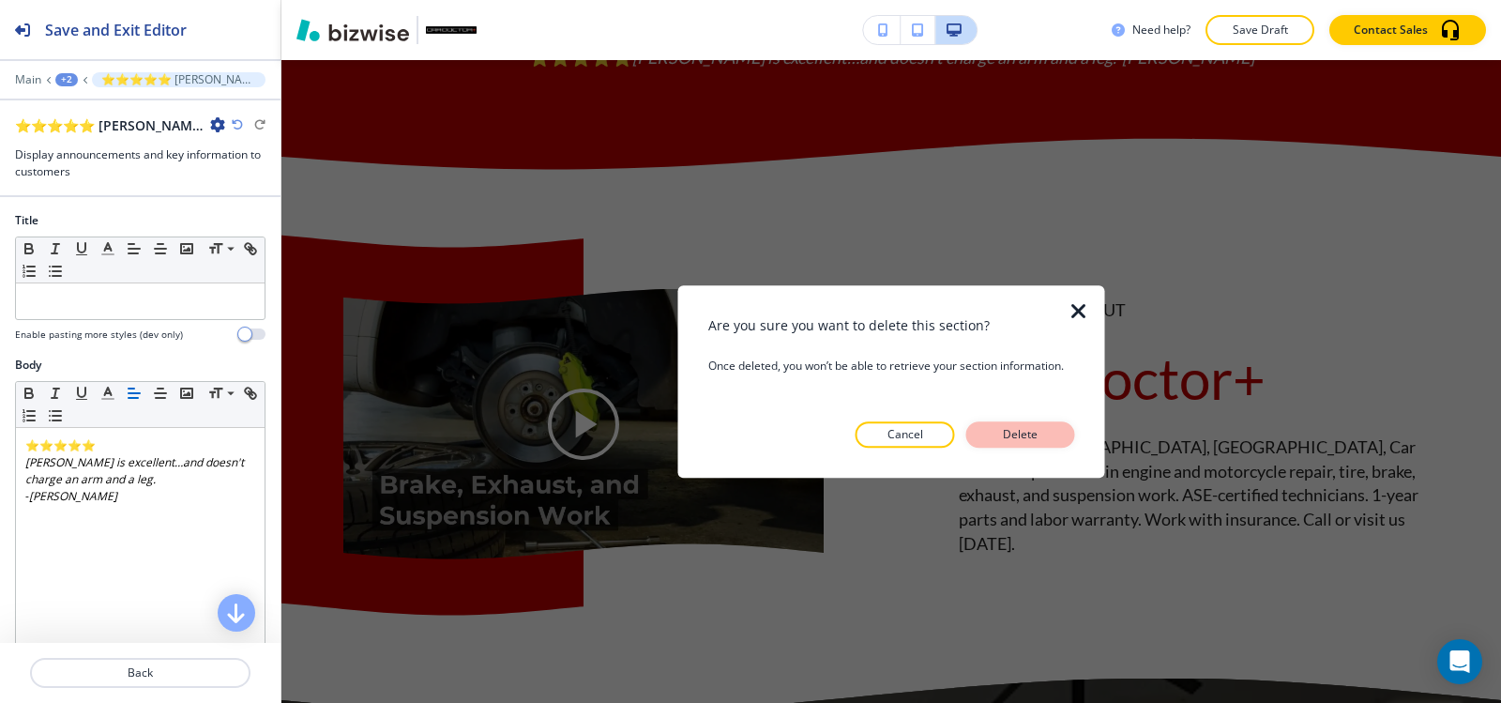
click at [1038, 427] on p "Delete" at bounding box center [1020, 434] width 45 height 17
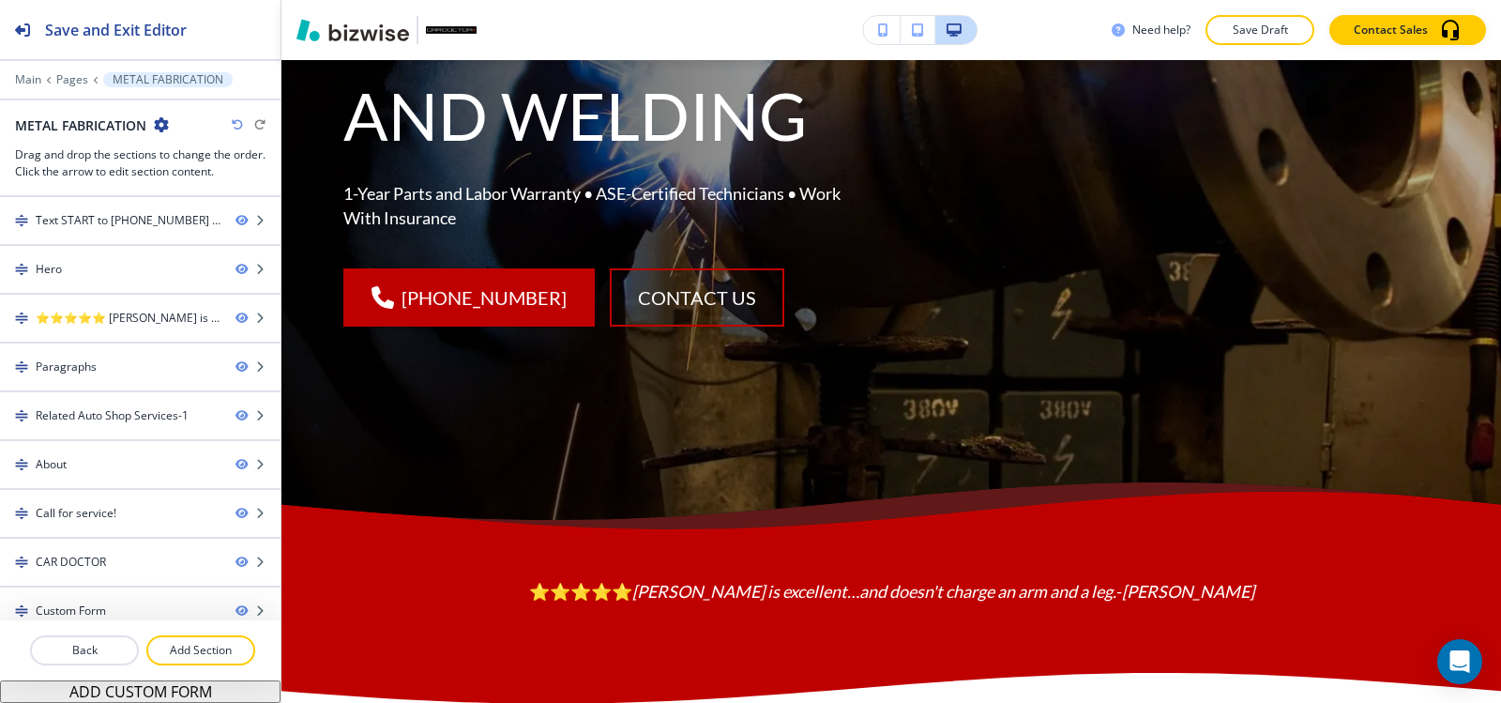
scroll to position [0, 0]
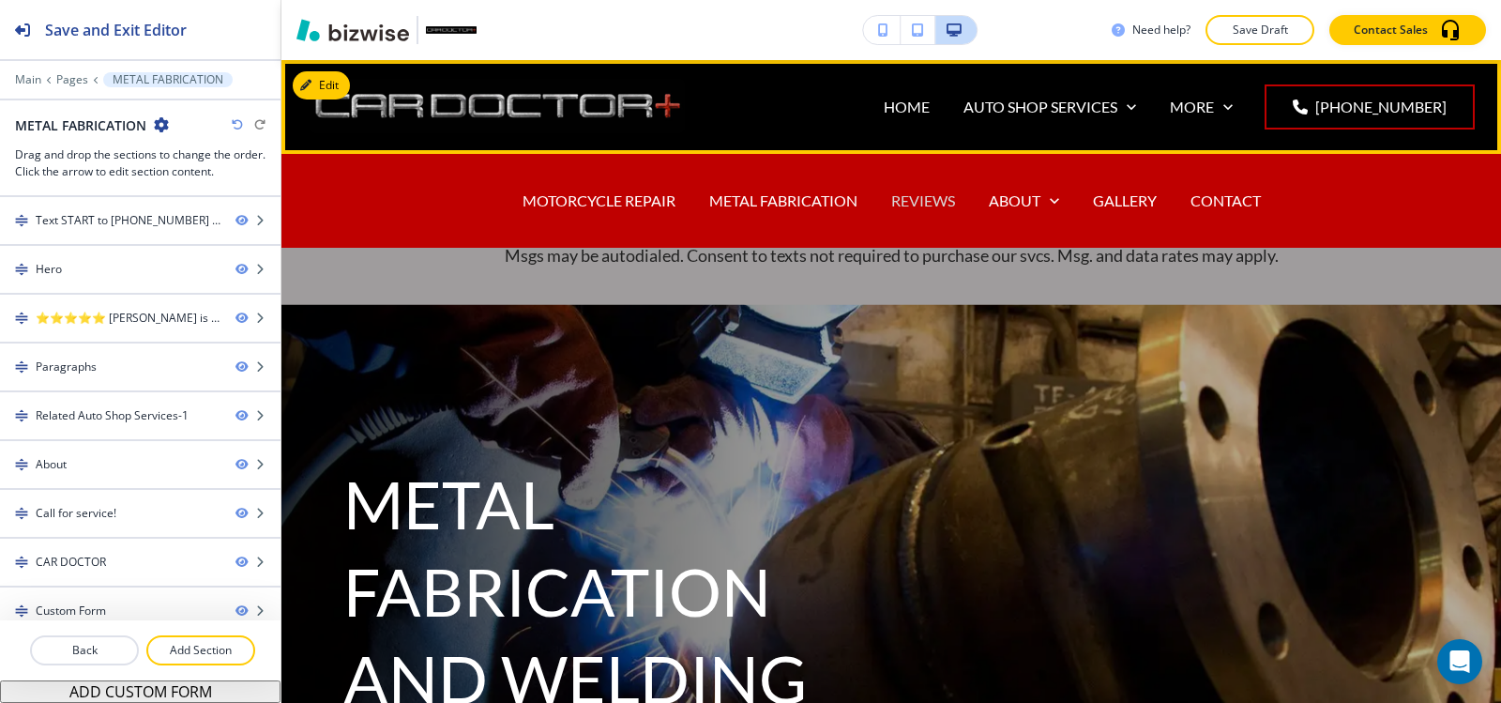
click at [930, 203] on p "REVIEWS" at bounding box center [923, 201] width 64 height 22
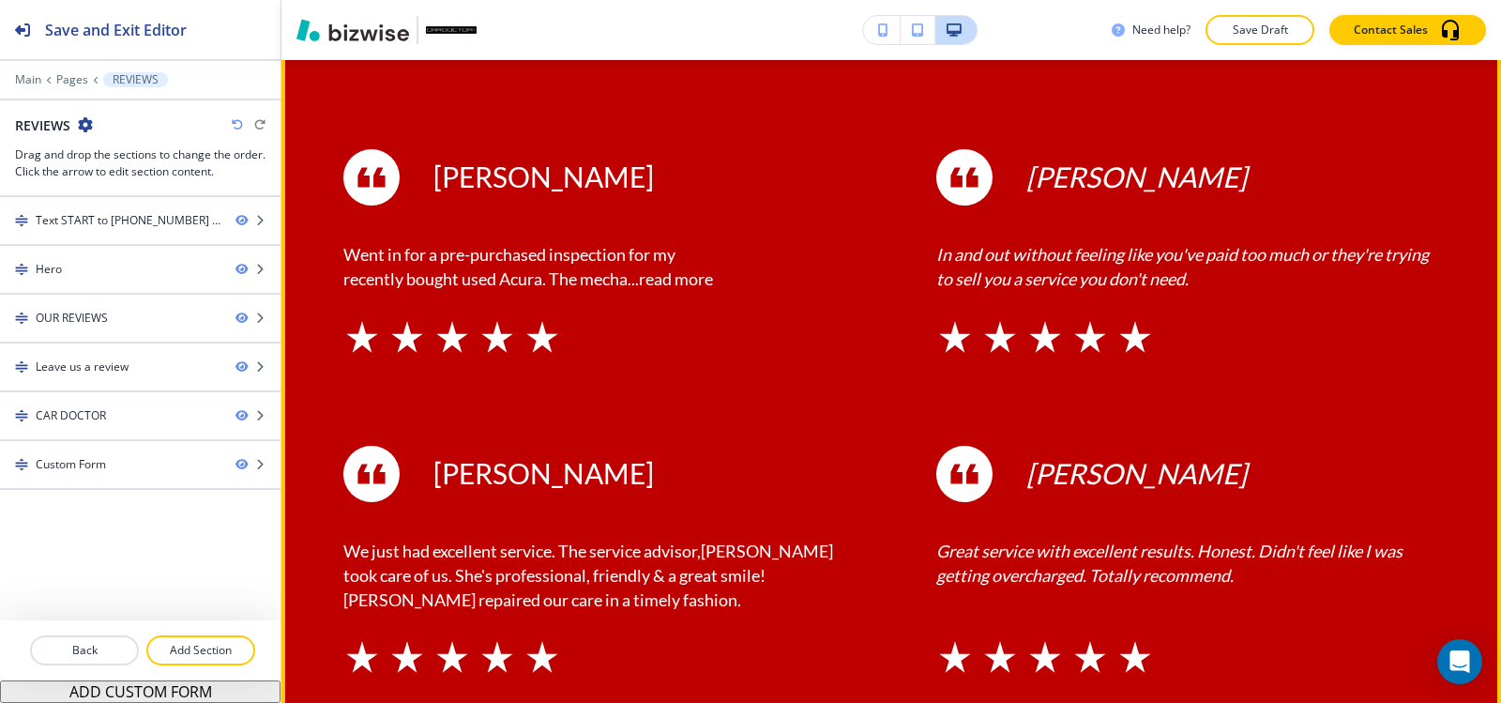
scroll to position [6755, 0]
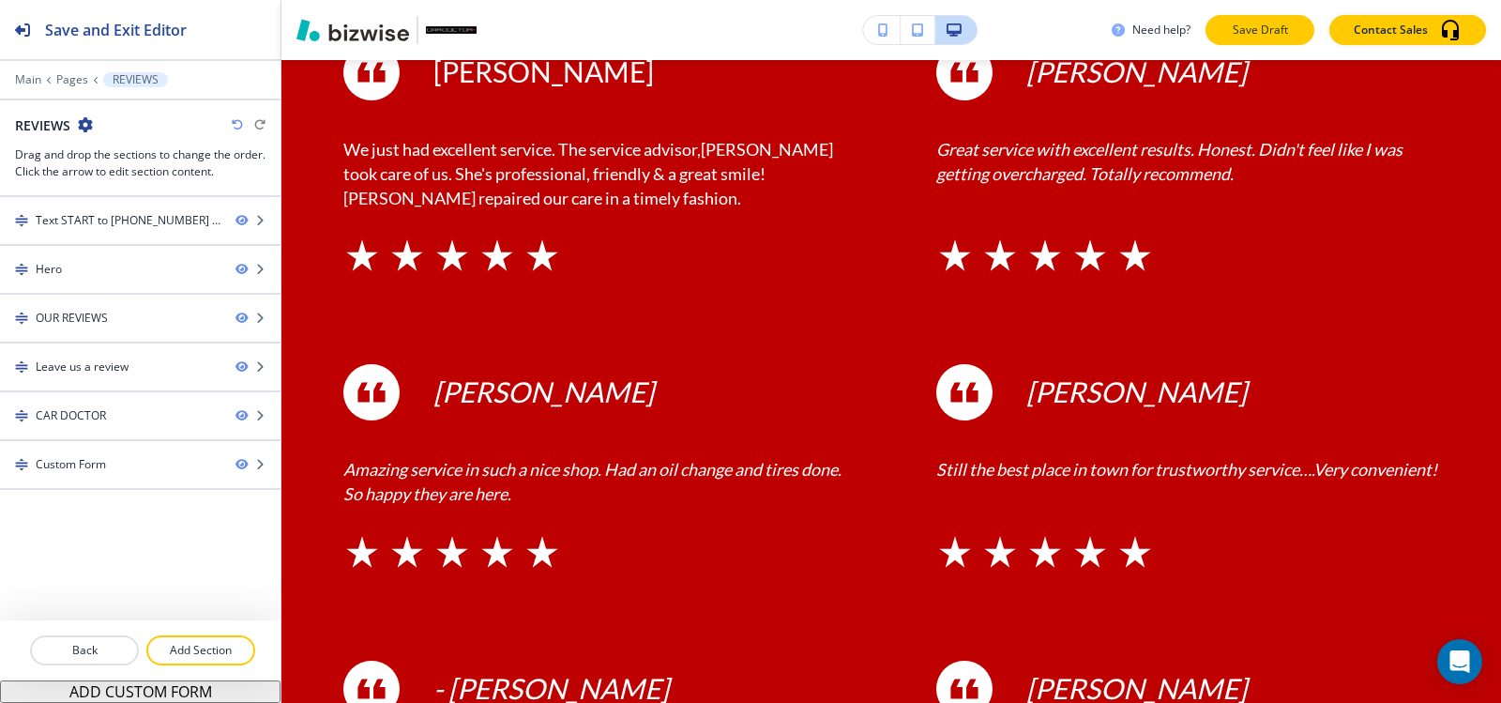
click at [1289, 39] on button "Save Draft" at bounding box center [1260, 30] width 109 height 30
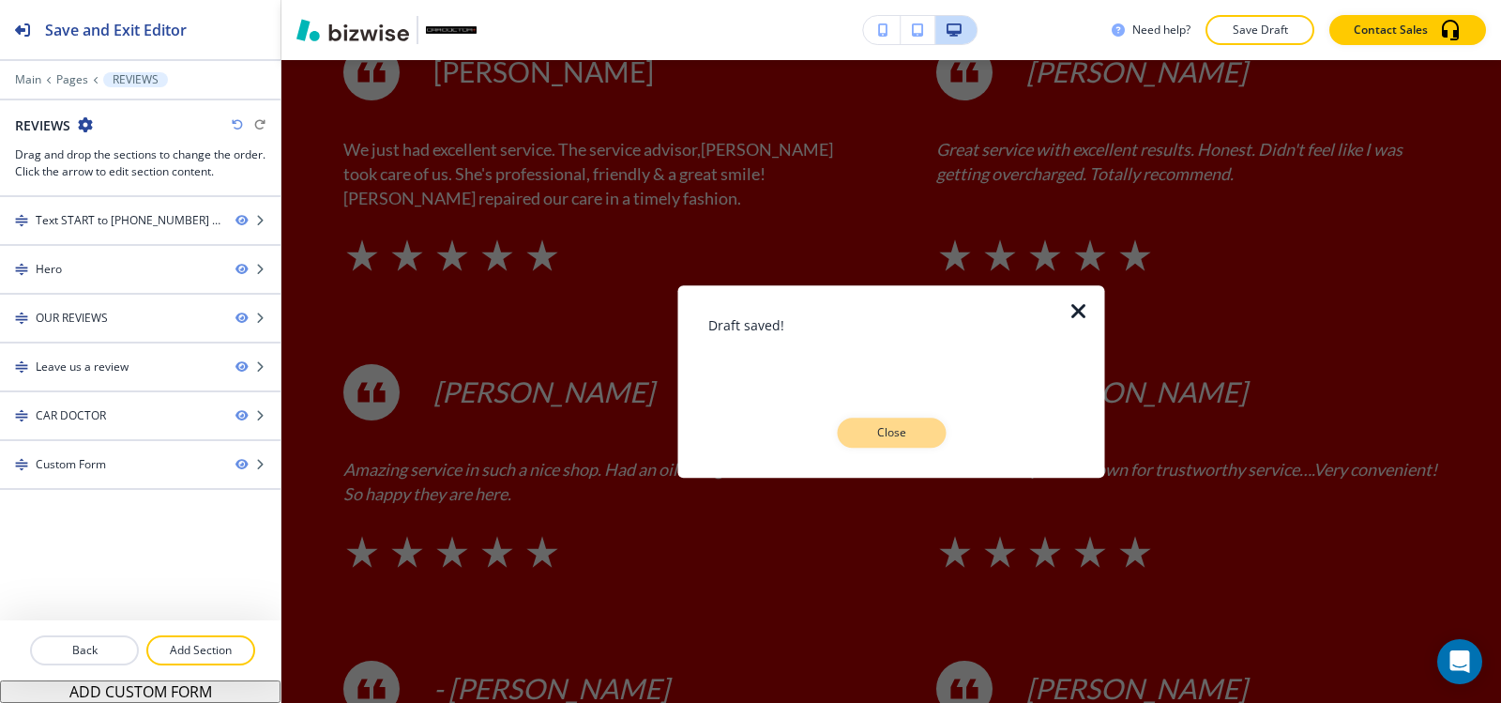
click at [913, 434] on p "Close" at bounding box center [891, 432] width 60 height 17
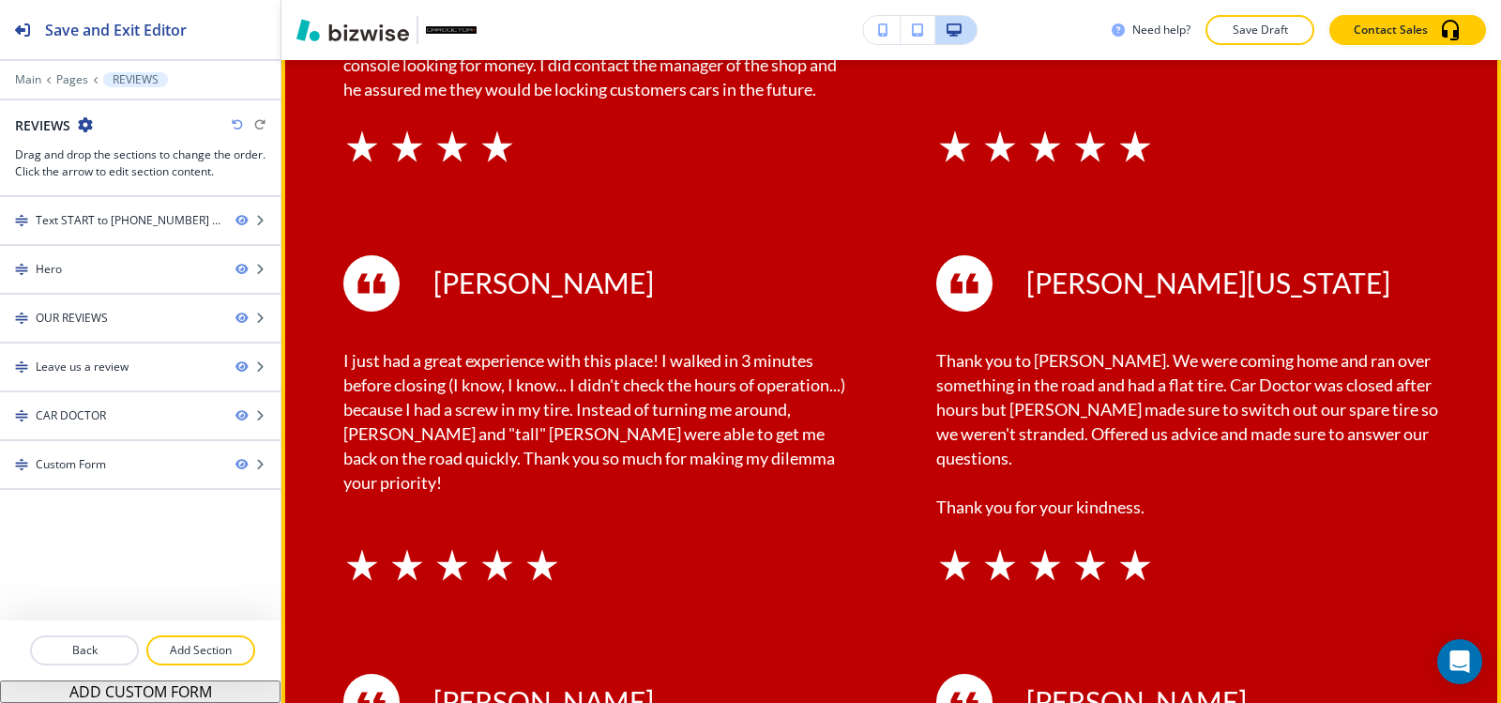
scroll to position [3659, 0]
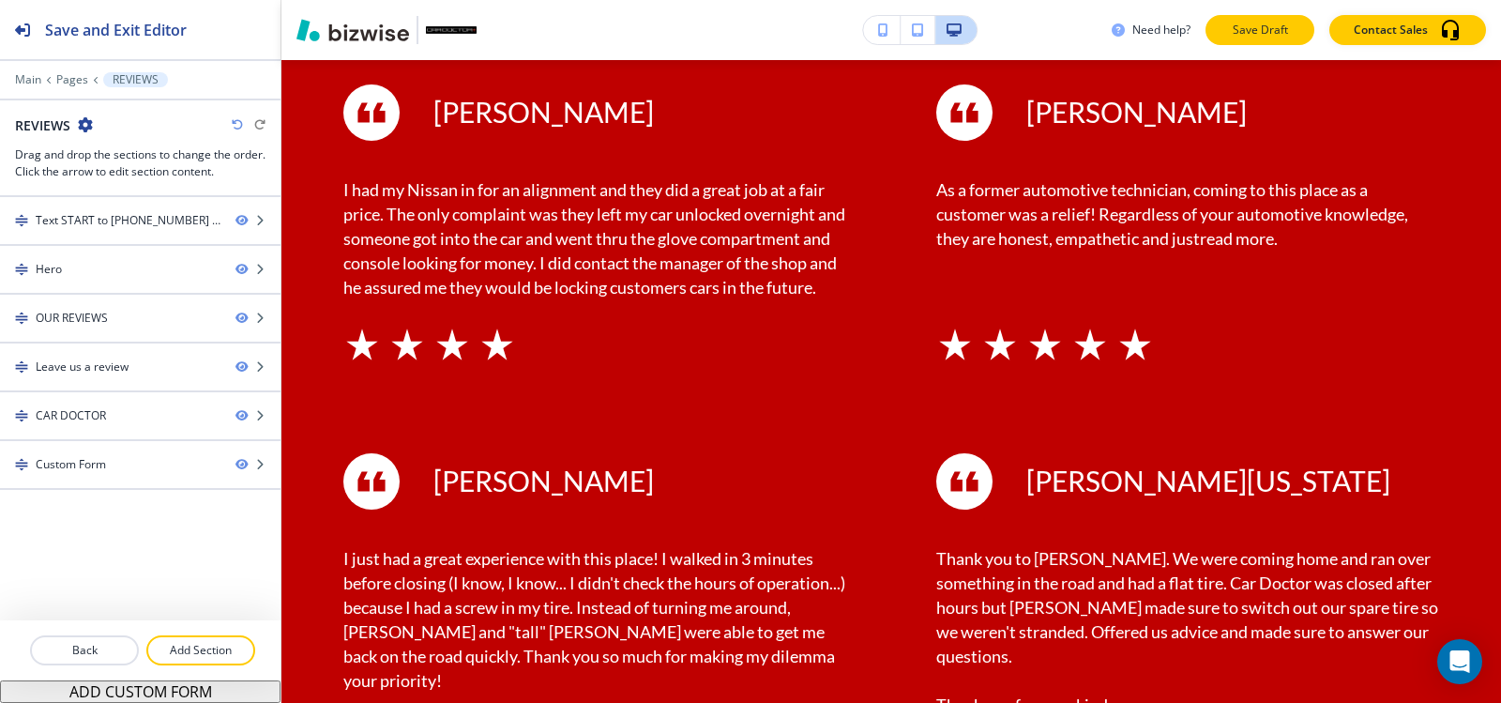
click at [1262, 27] on p "Save Draft" at bounding box center [1260, 30] width 60 height 17
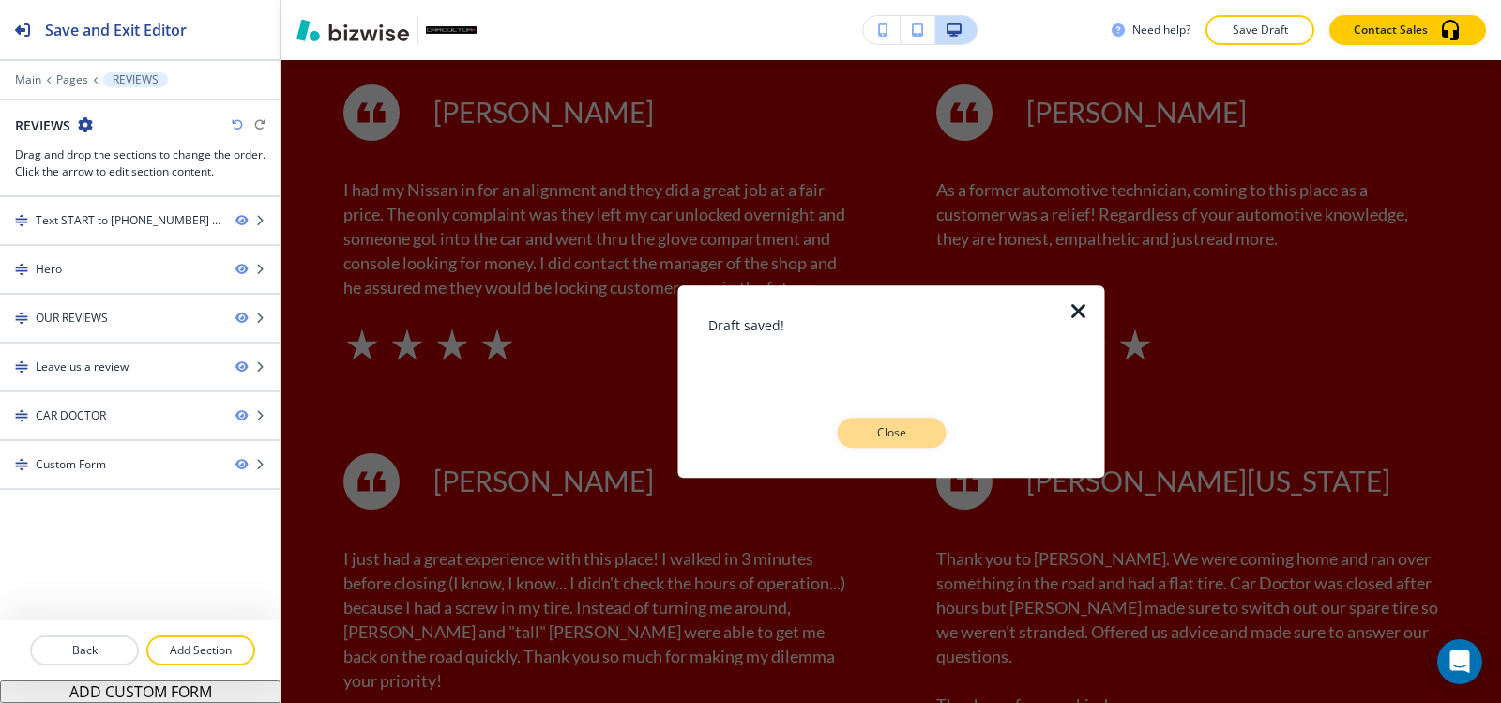
click at [901, 443] on button "Close" at bounding box center [891, 433] width 109 height 30
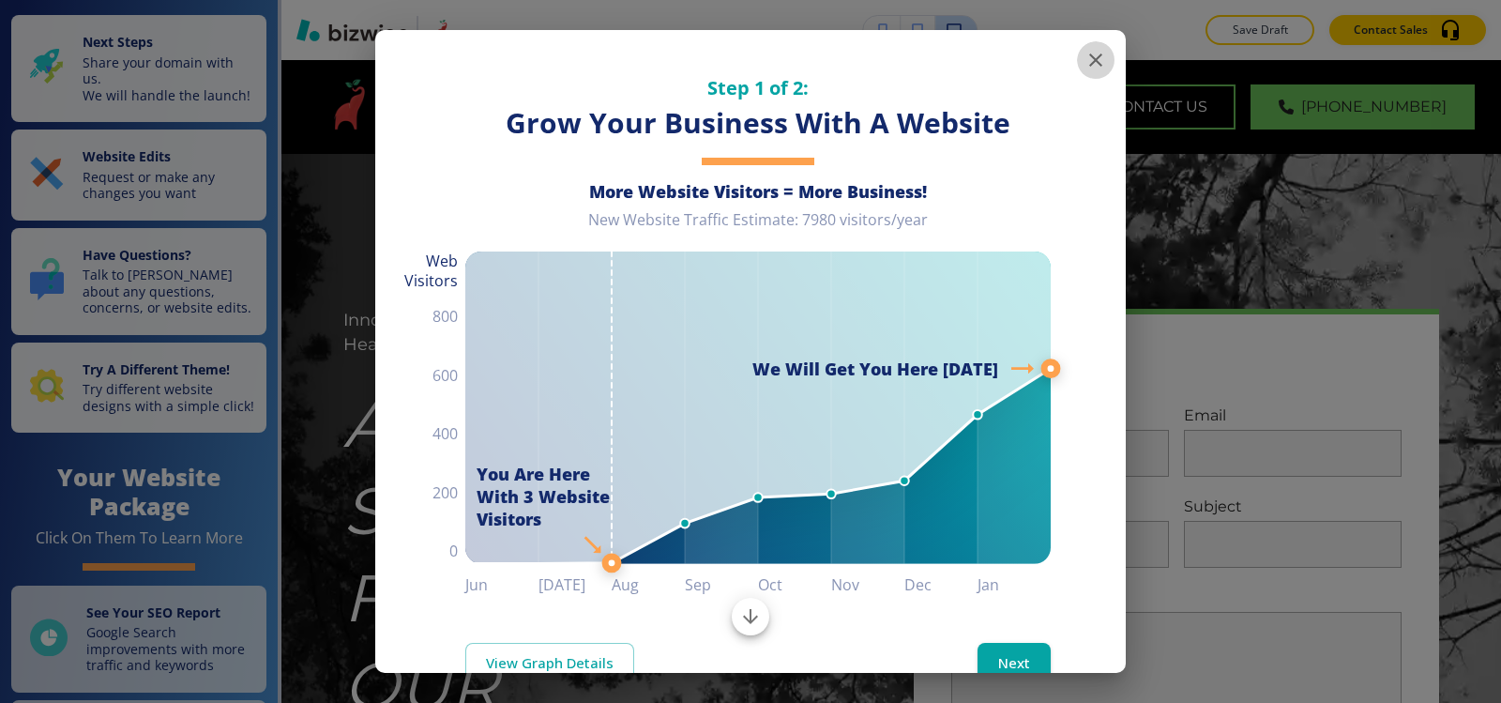
click at [1089, 57] on icon "button" at bounding box center [1095, 59] width 13 height 13
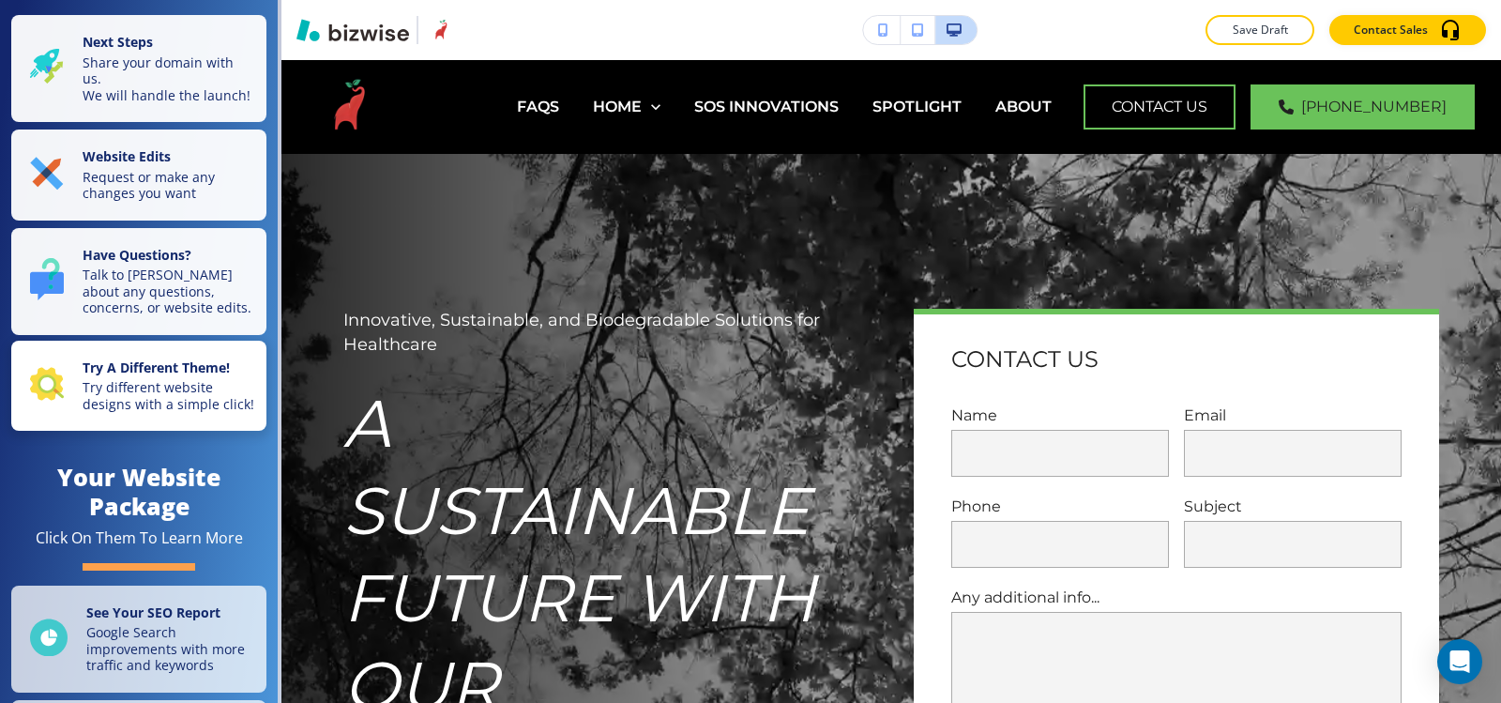
click at [167, 400] on p "Try different website designs with a simple click!" at bounding box center [169, 395] width 173 height 33
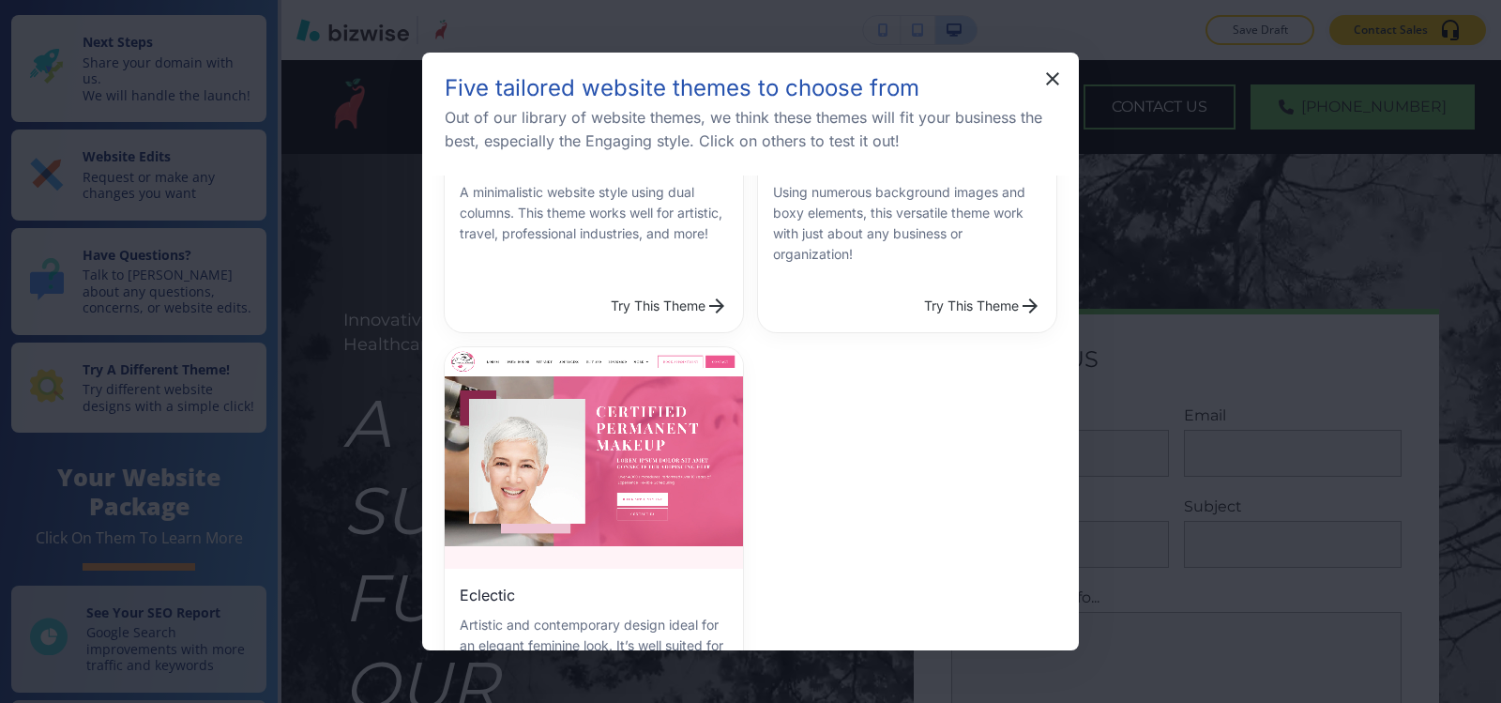
scroll to position [188, 0]
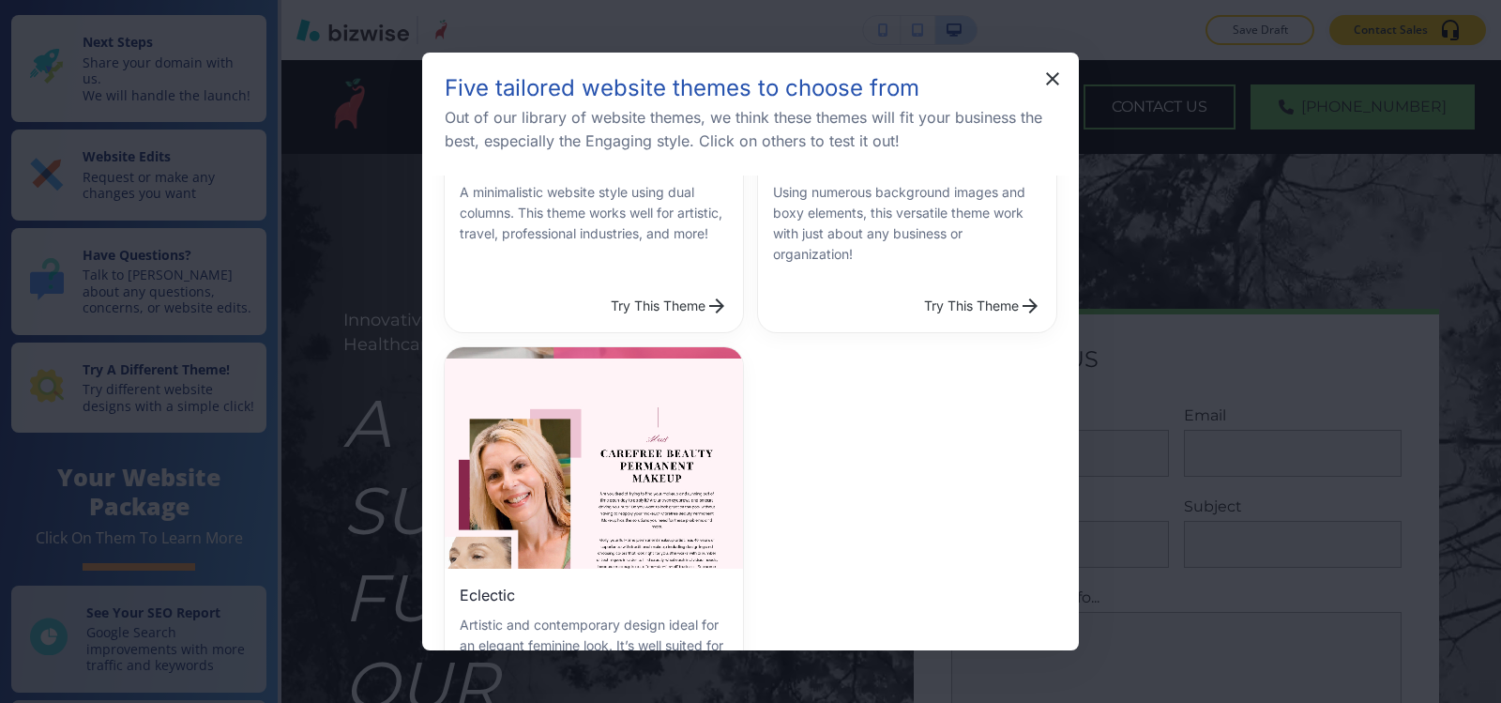
click at [566, 586] on div "Eclectic Artistic and contemporary design ideal for an elegant feminine look. I…" at bounding box center [594, 651] width 298 height 164
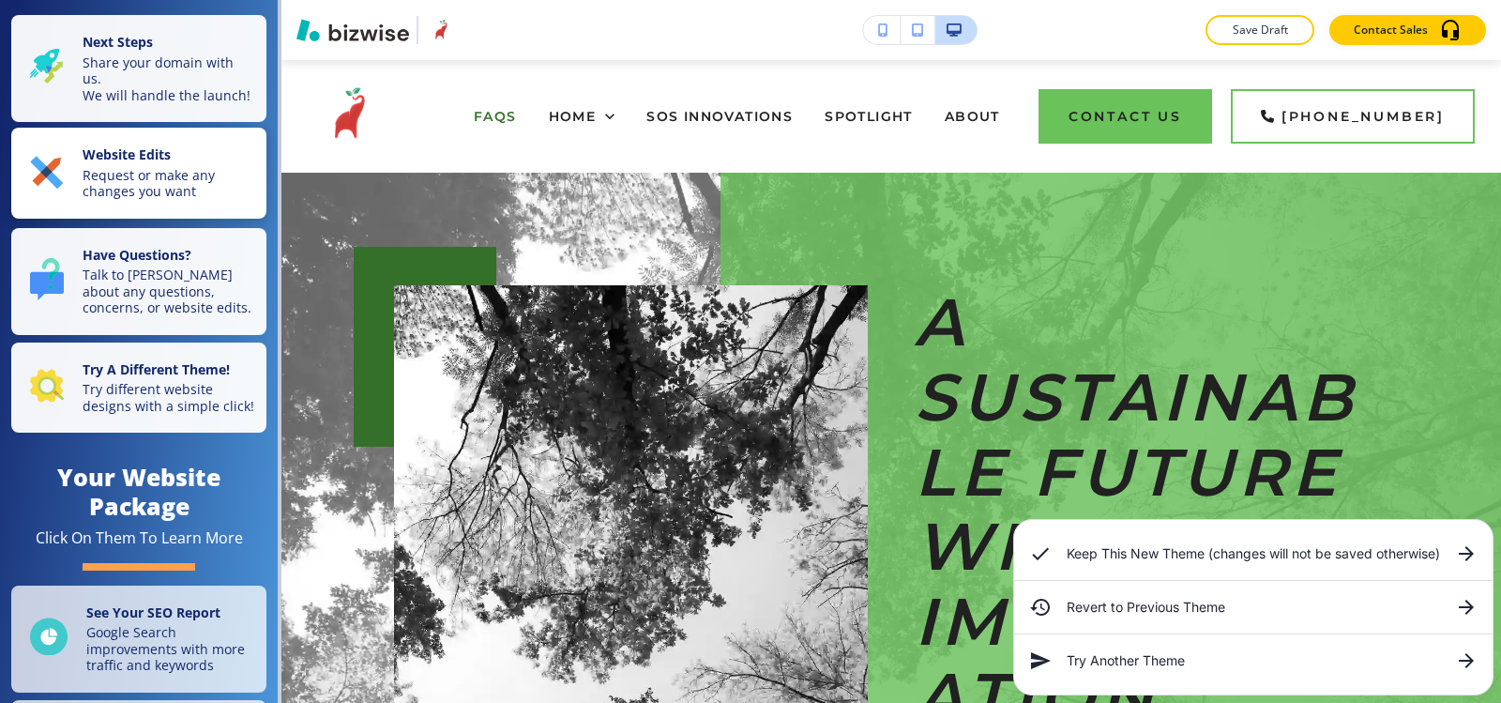
click at [178, 197] on p "Request or make any changes you want" at bounding box center [169, 183] width 173 height 33
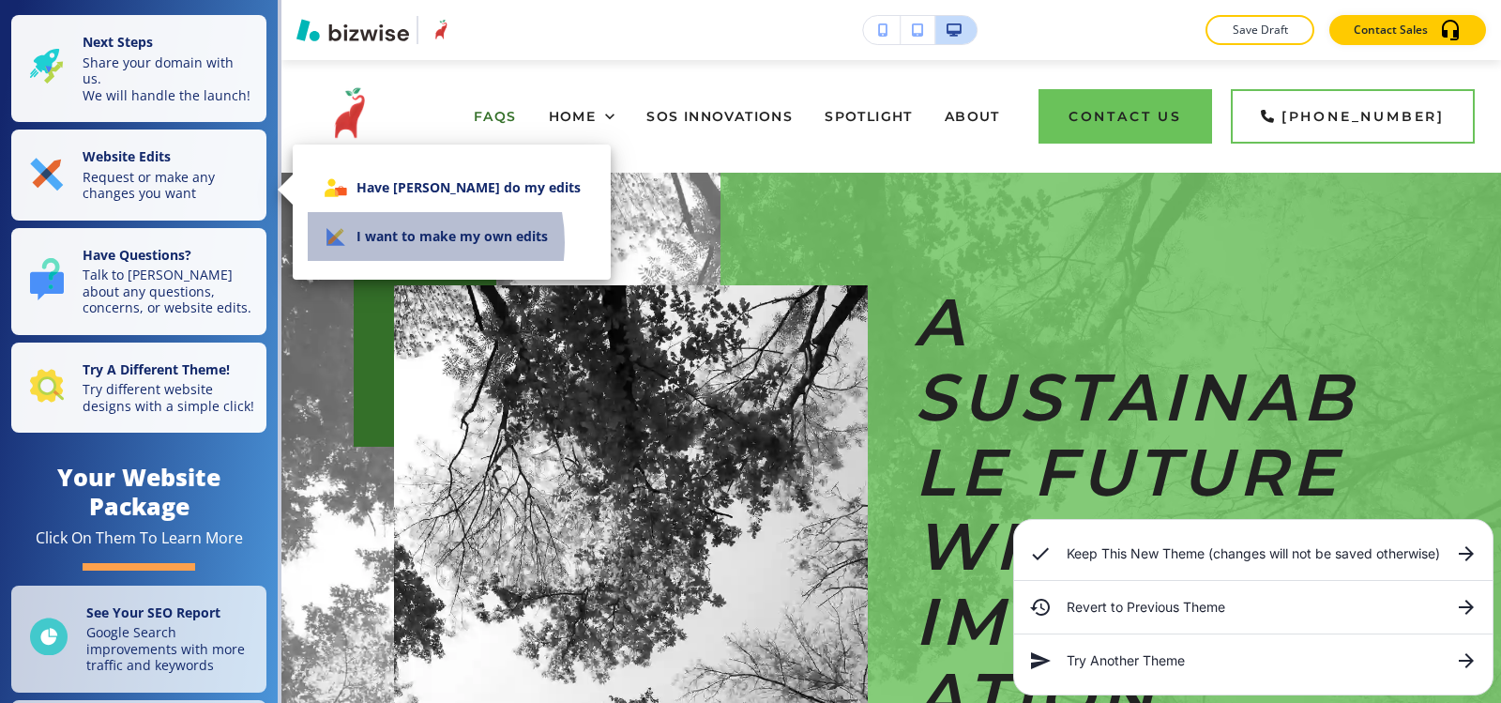
click at [400, 242] on li "I want to make my own edits" at bounding box center [452, 236] width 288 height 49
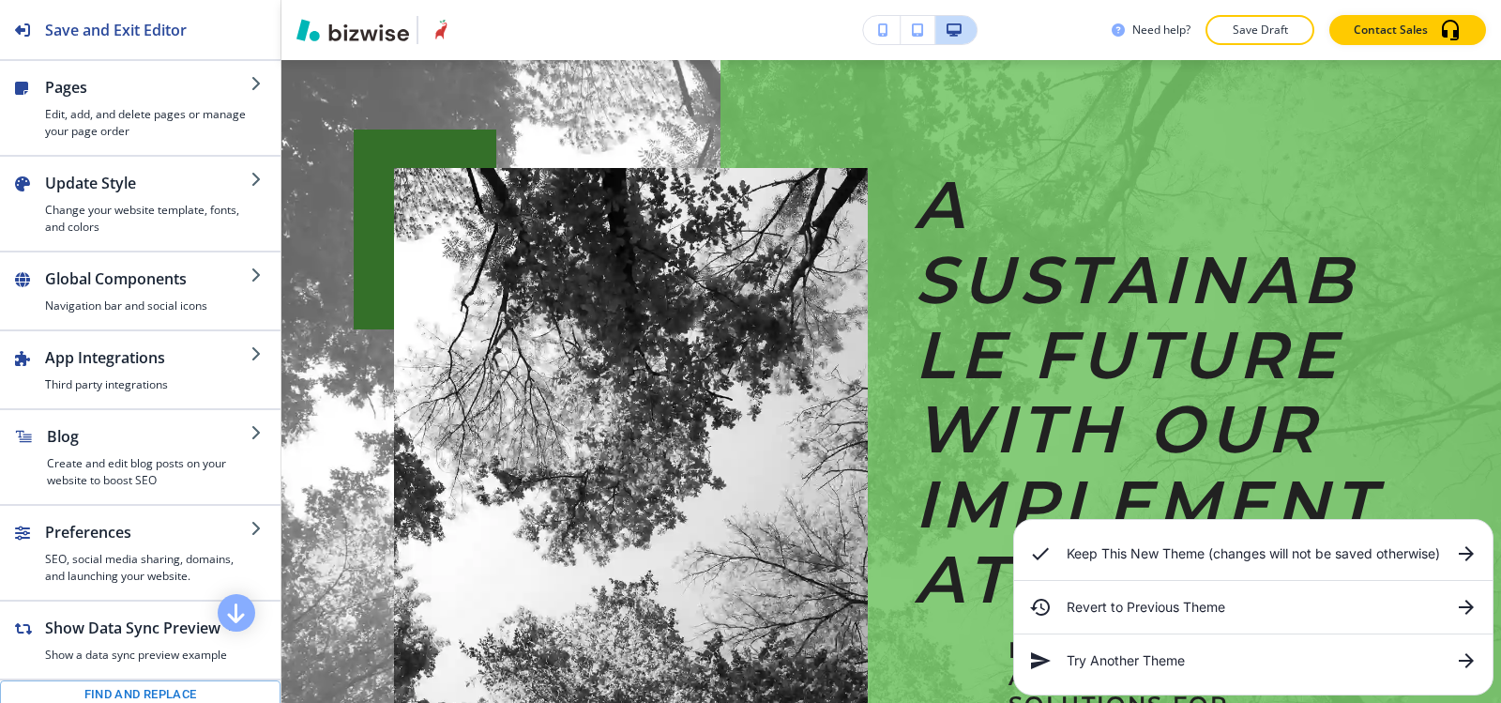
scroll to position [0, 0]
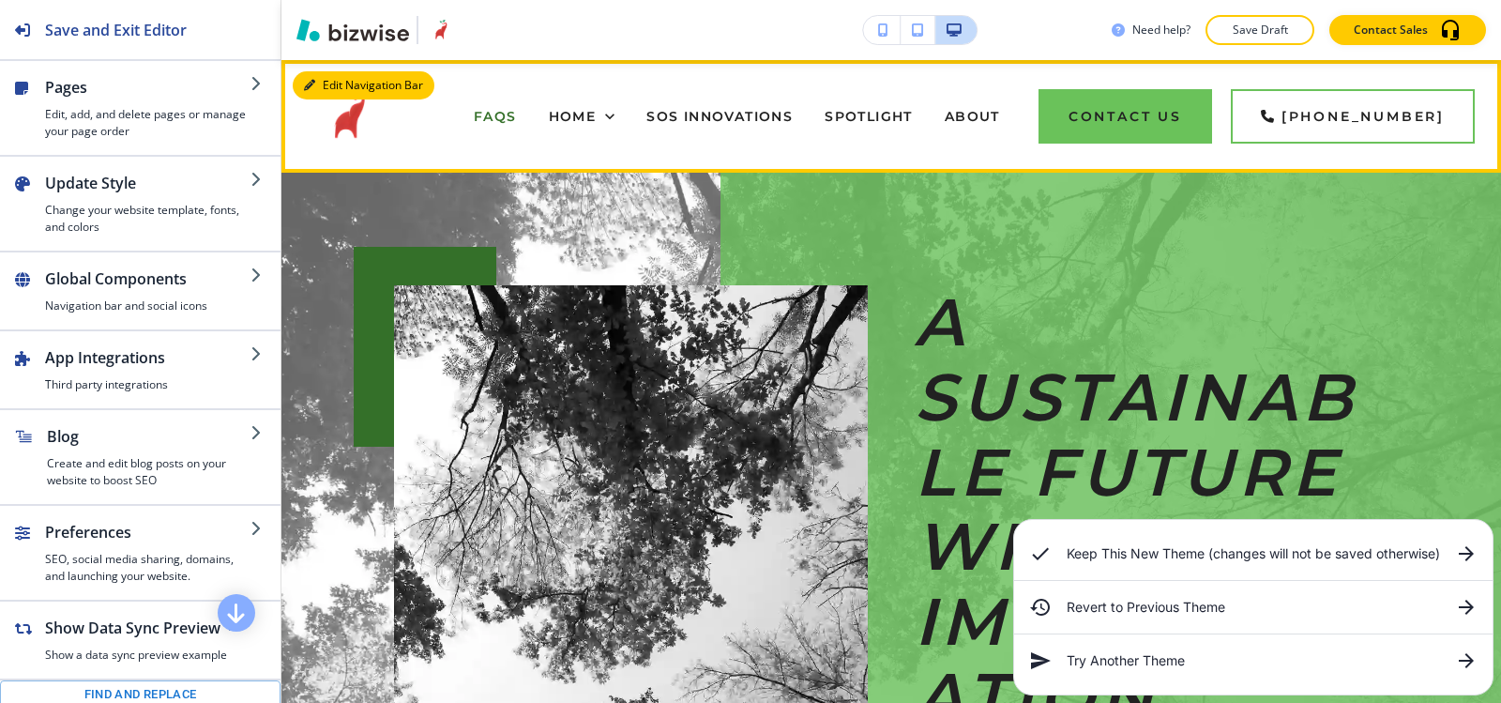
click at [298, 77] on button "Edit Navigation Bar" at bounding box center [364, 85] width 142 height 28
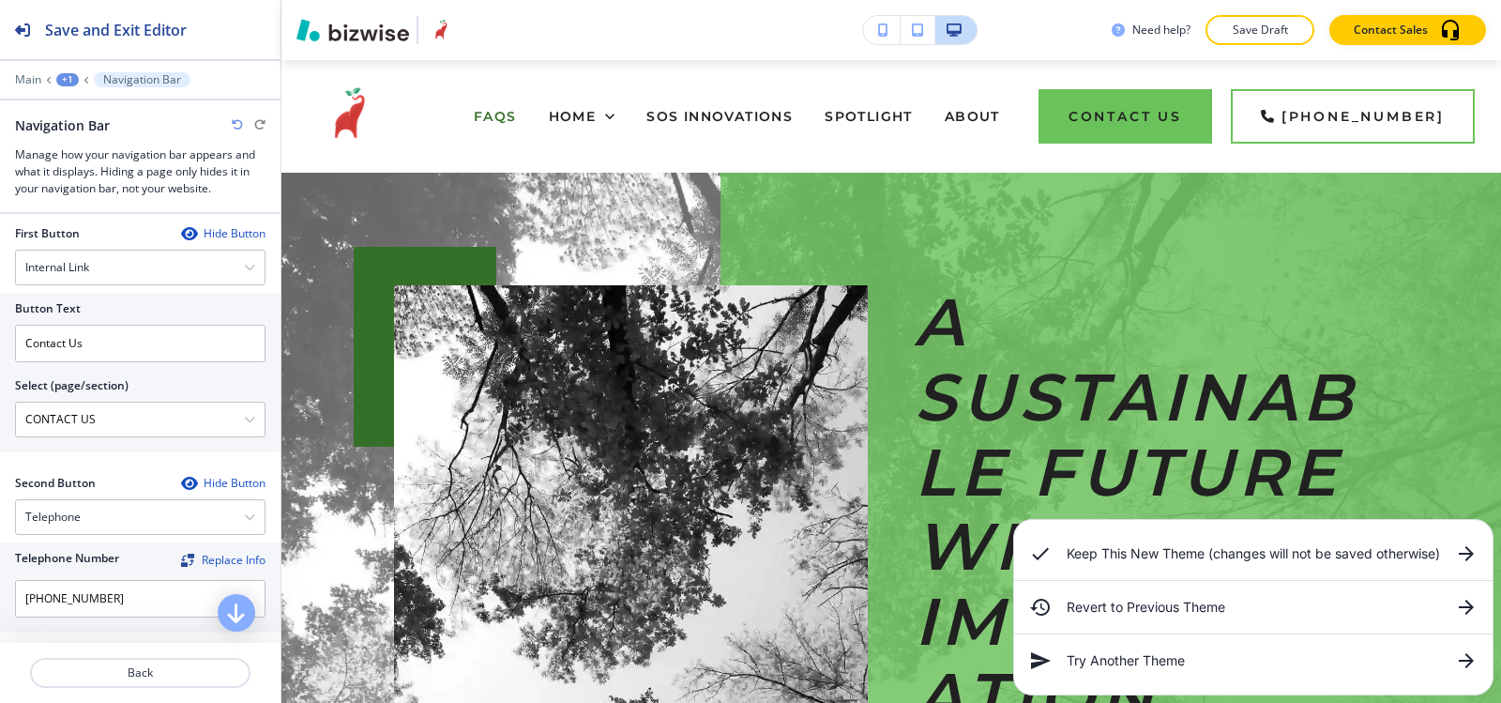
scroll to position [938, 0]
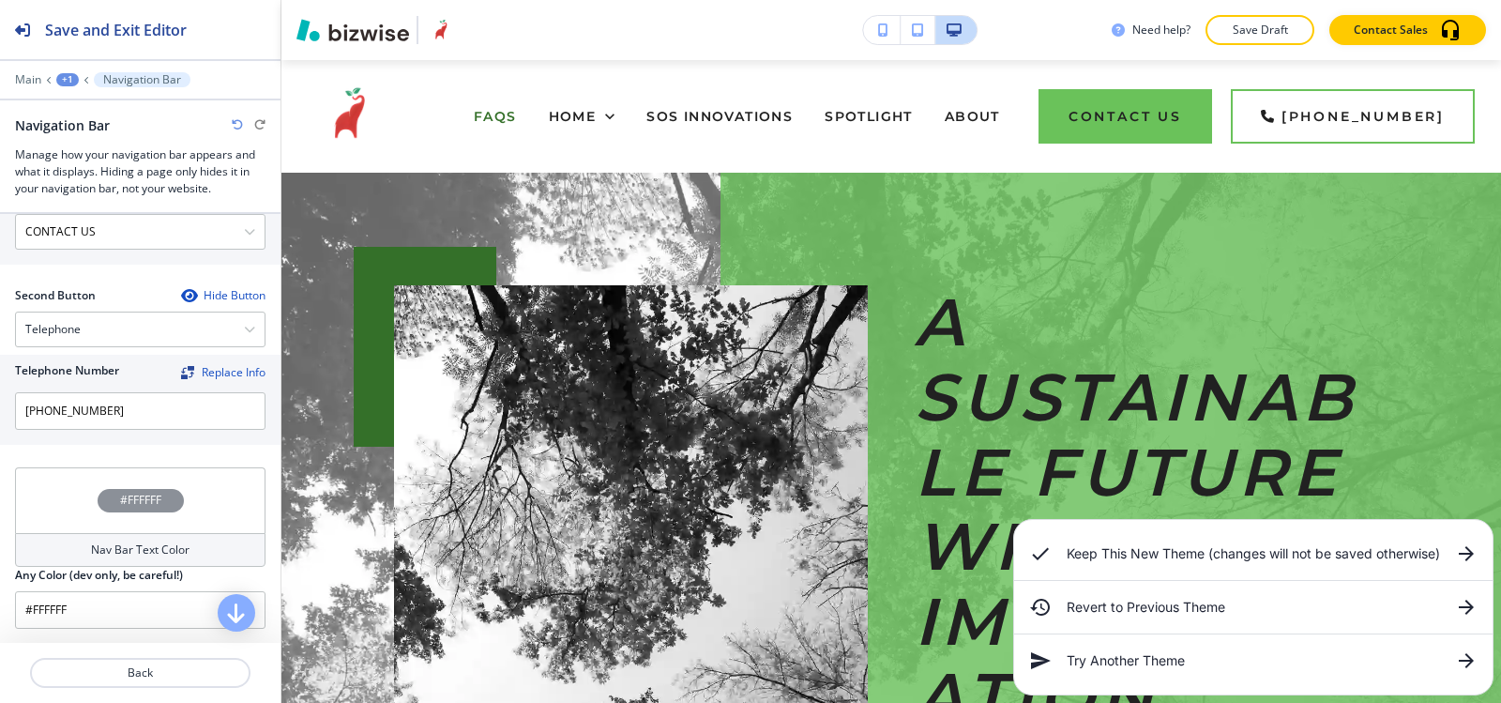
click at [181, 297] on icon "button" at bounding box center [188, 295] width 15 height 15
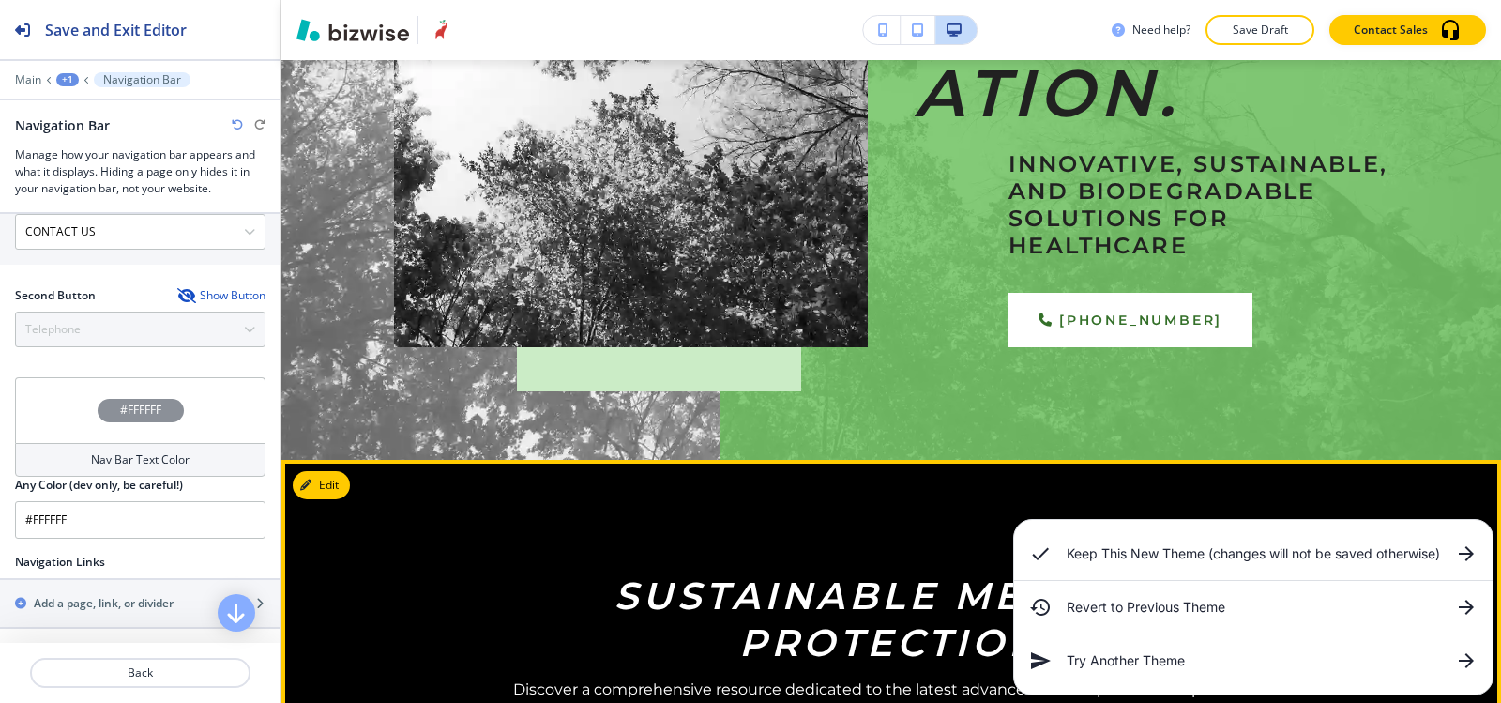
scroll to position [751, 0]
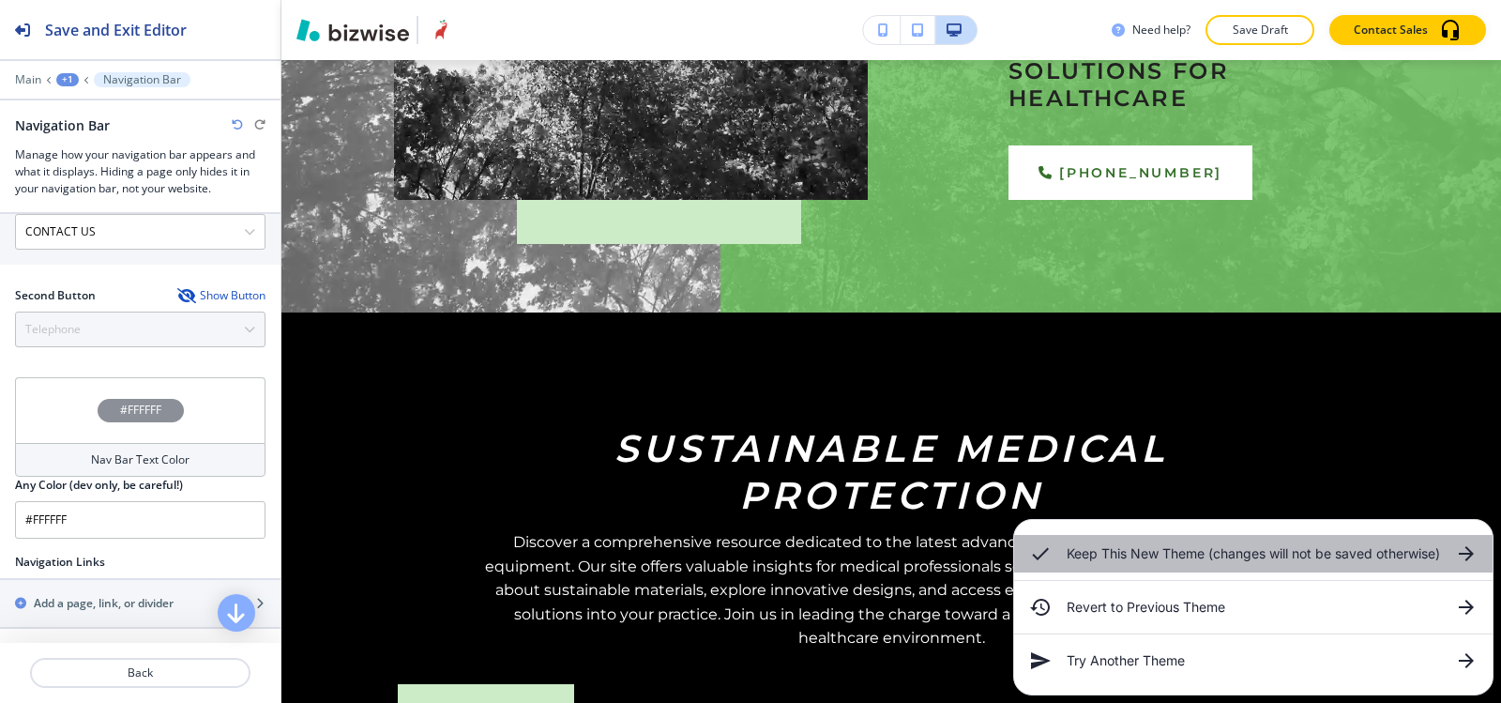
click at [1459, 563] on icon at bounding box center [1466, 553] width 23 height 23
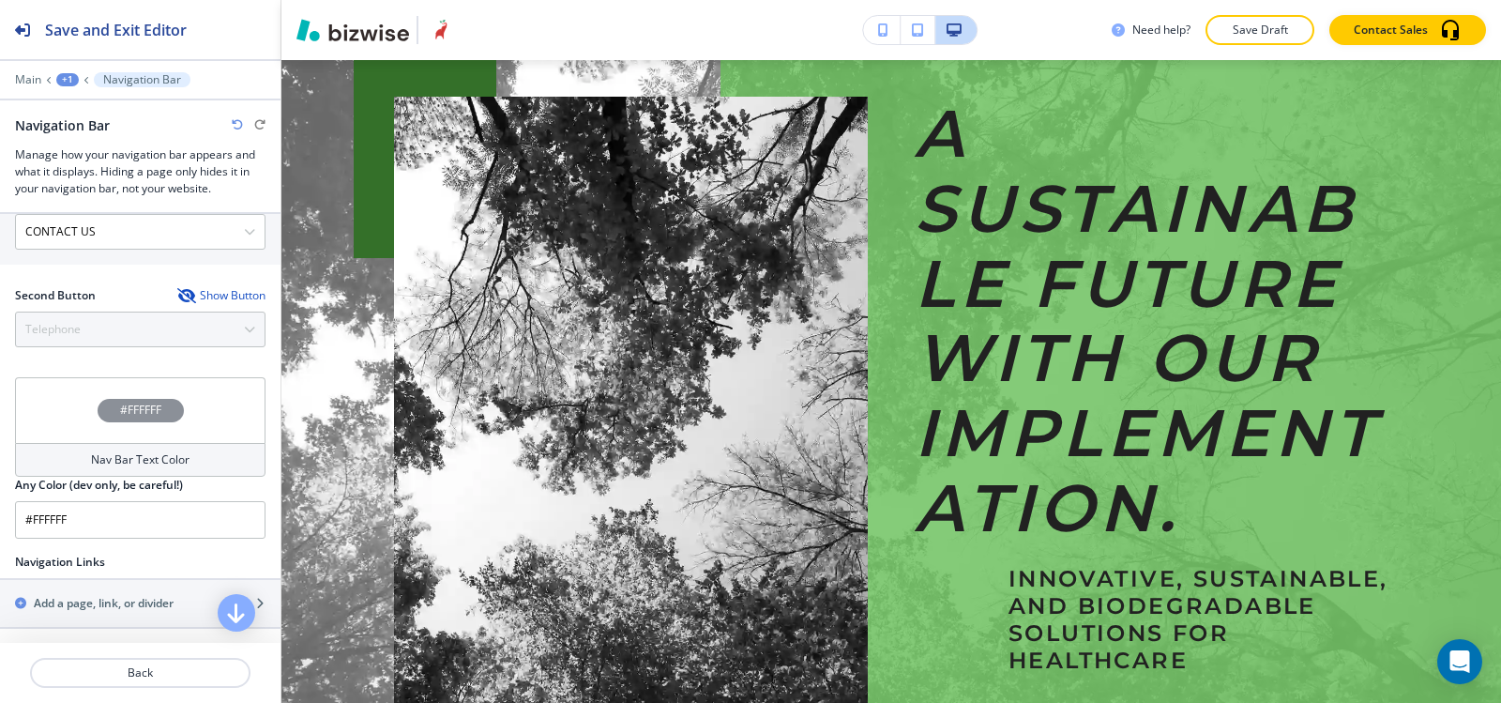
scroll to position [0, 0]
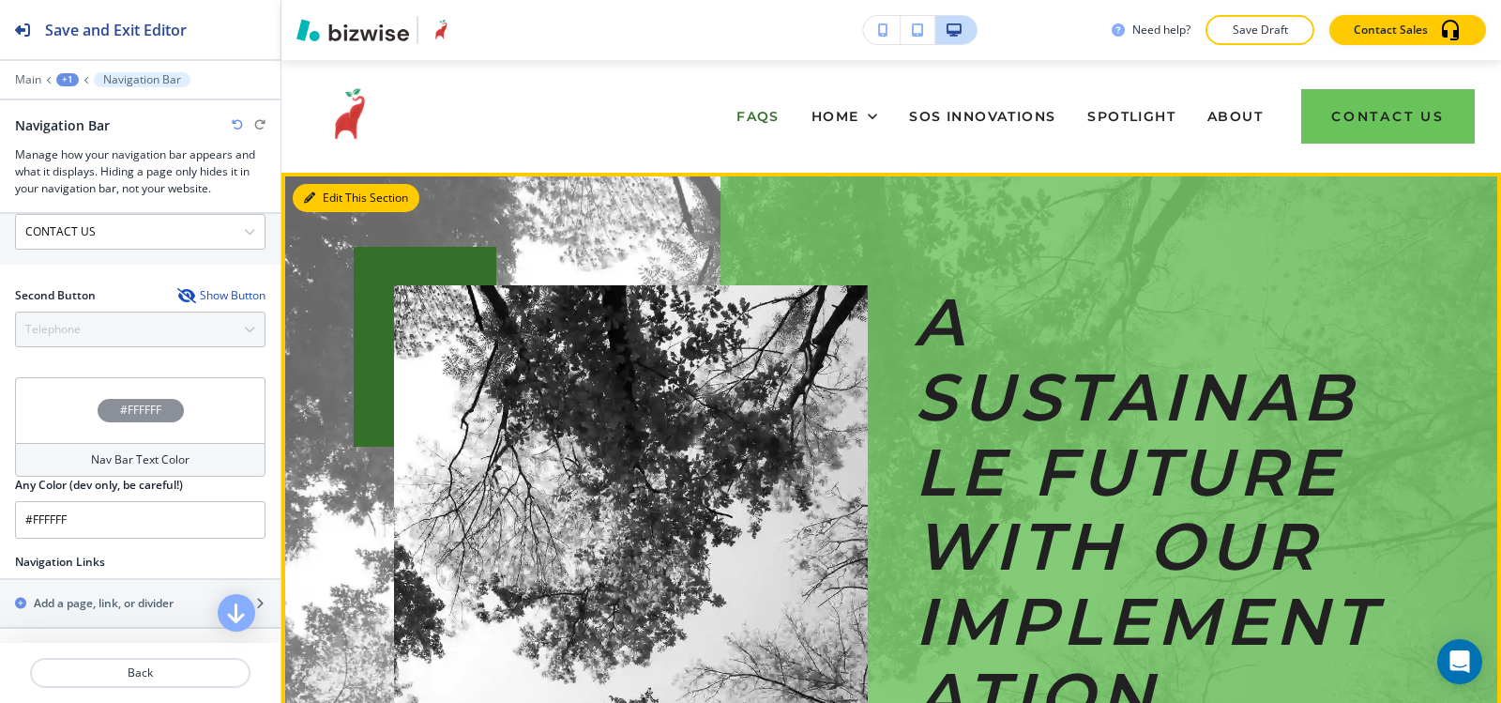
click at [339, 206] on button "Edit This Section" at bounding box center [356, 198] width 127 height 28
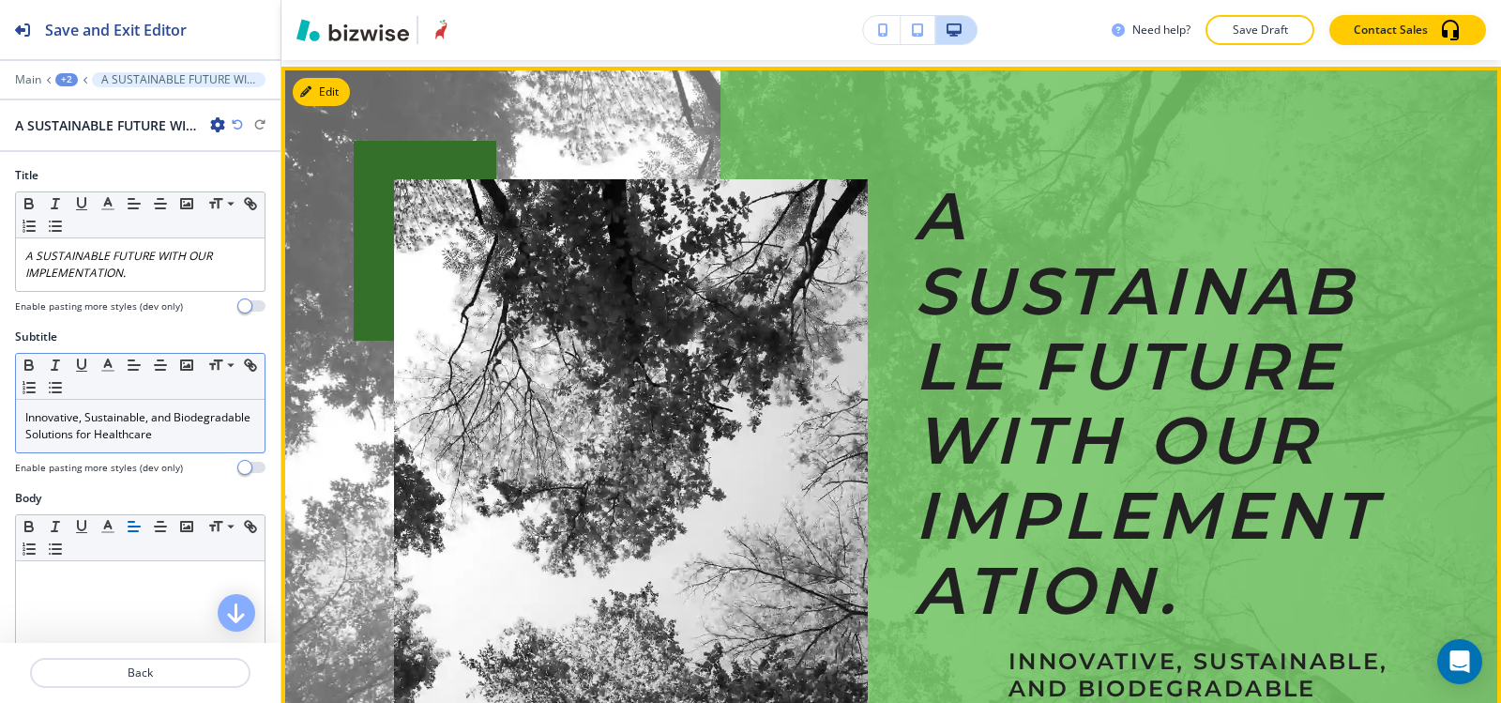
scroll to position [113, 0]
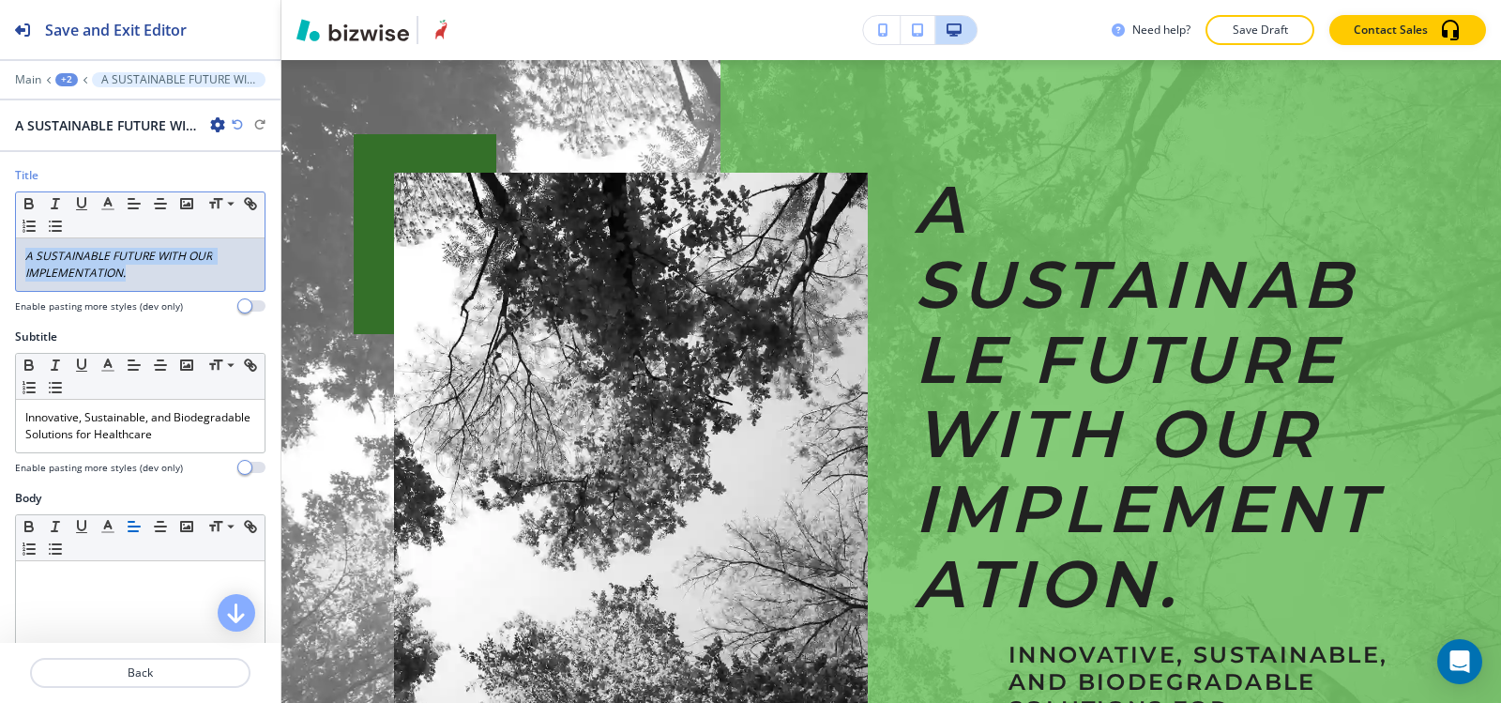
drag, startPoint x: 133, startPoint y: 274, endPoint x: 20, endPoint y: 253, distance: 115.4
click at [20, 253] on div "A SUSTAINABLE FUTURE WITH OUR IMPLEMENTATION." at bounding box center [140, 264] width 249 height 53
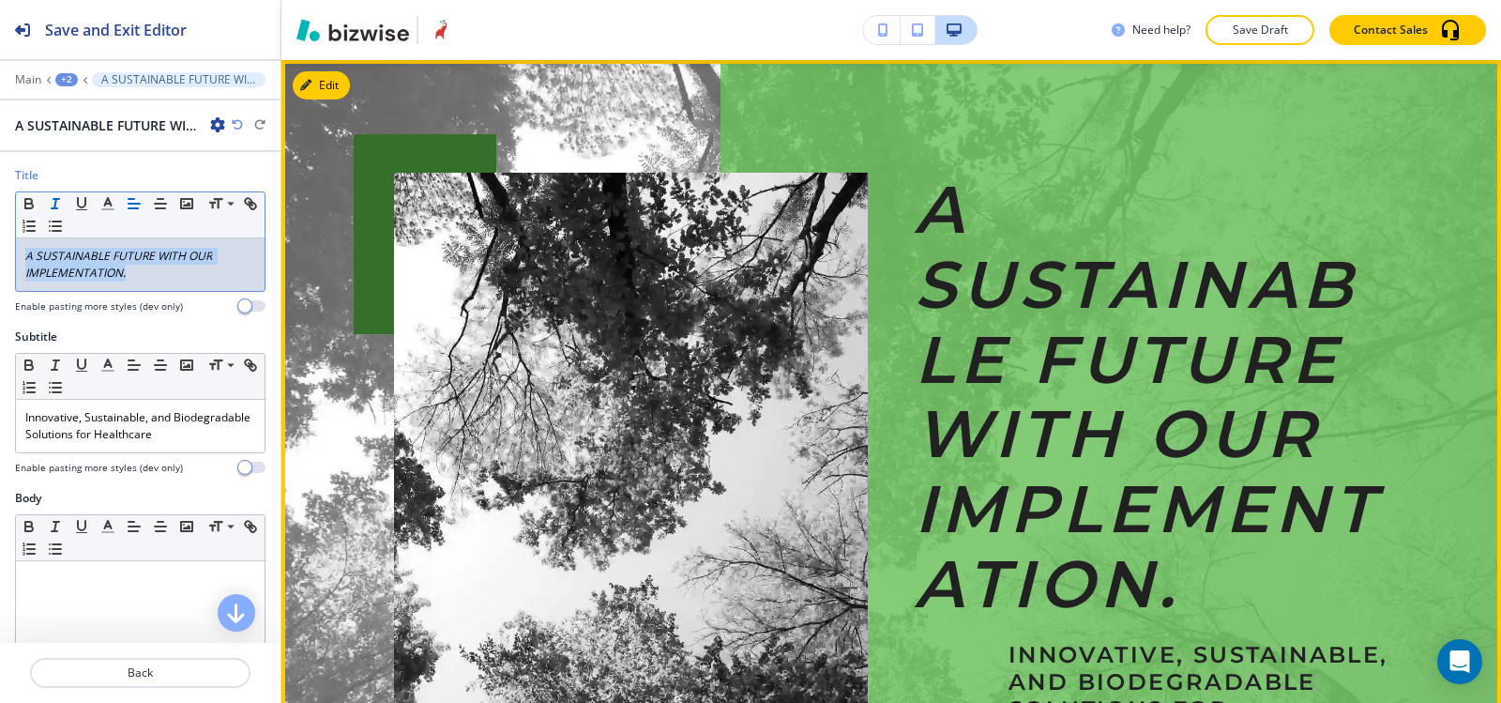
scroll to position [0, 0]
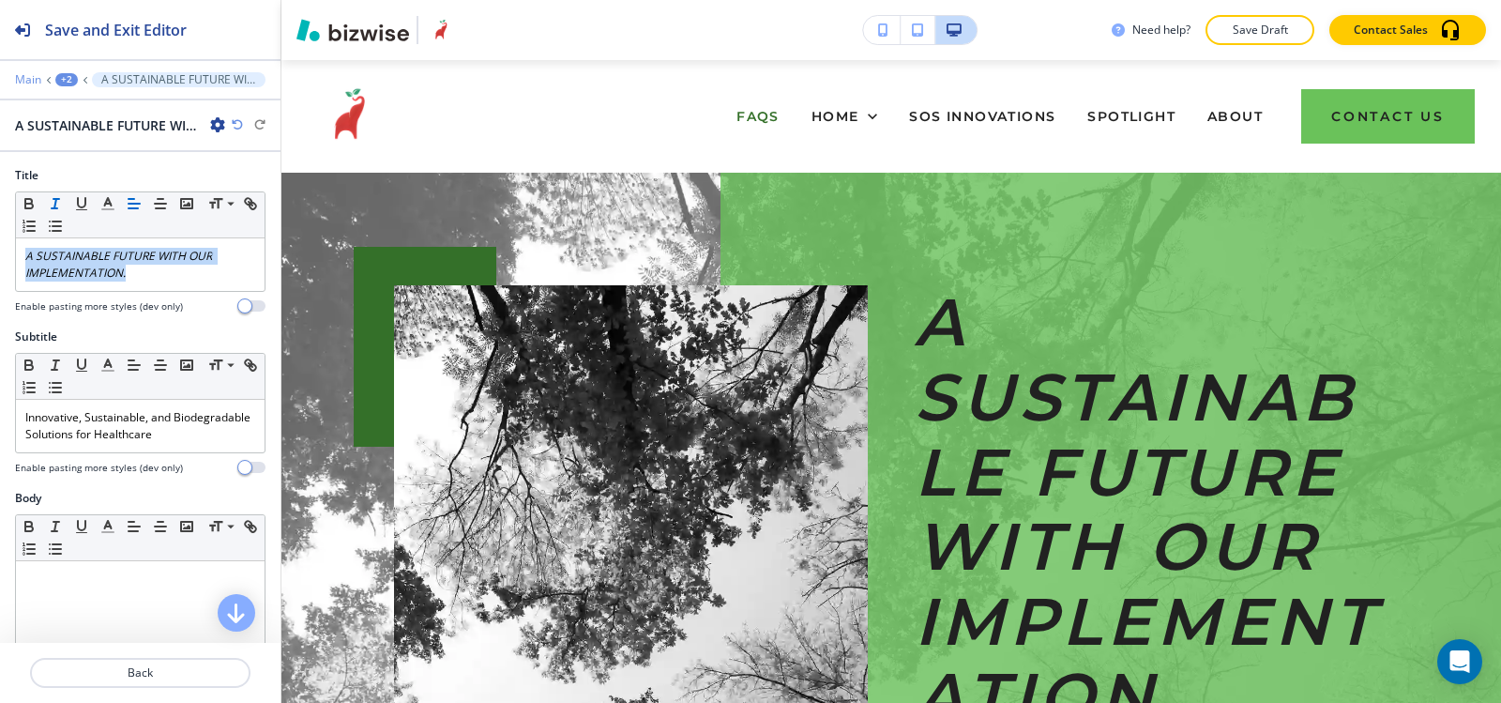
click at [25, 77] on p "Main" at bounding box center [28, 79] width 26 height 13
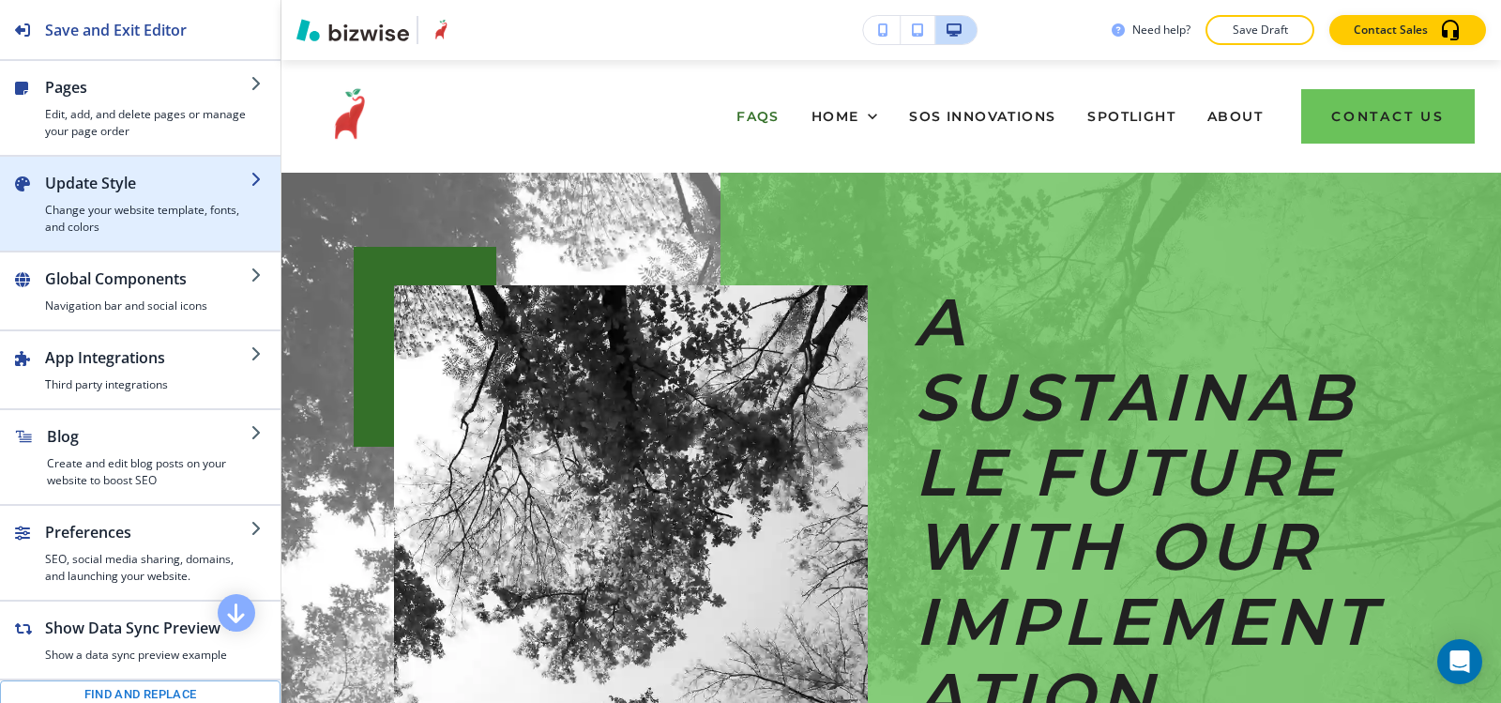
click at [97, 208] on h4 "Change your website template, fonts, and colors" at bounding box center [147, 219] width 205 height 34
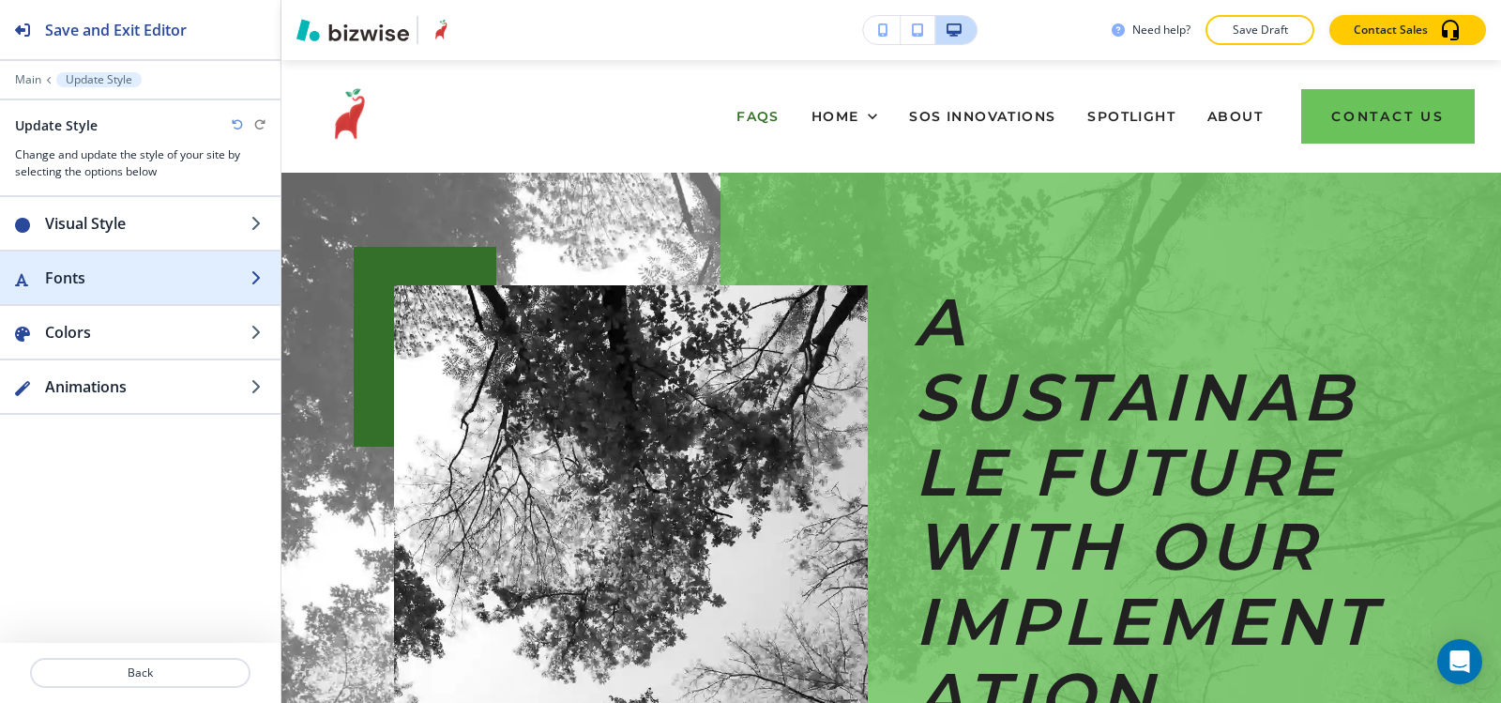
click at [110, 288] on h2 "Fonts" at bounding box center [147, 277] width 205 height 23
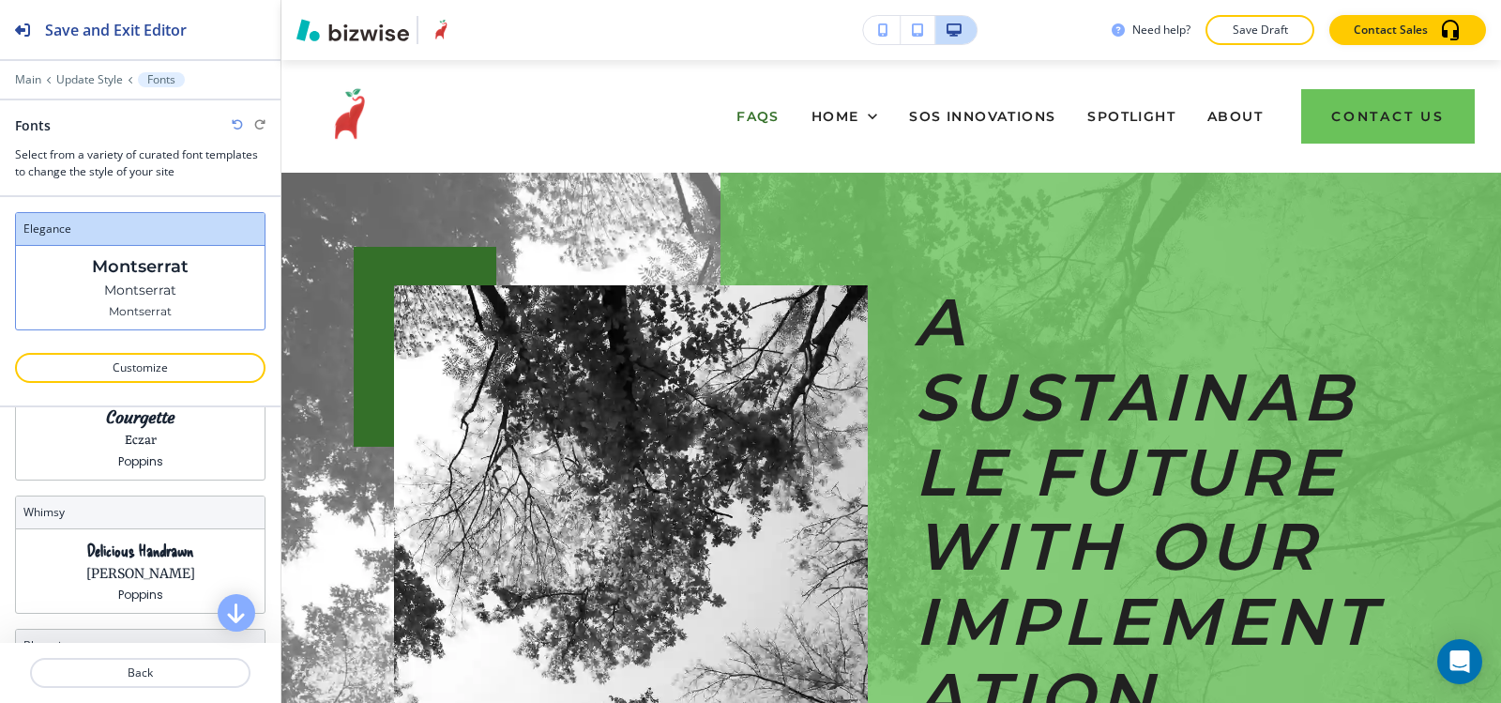
scroll to position [469, 0]
click at [138, 373] on p "Customize" at bounding box center [140, 367] width 202 height 17
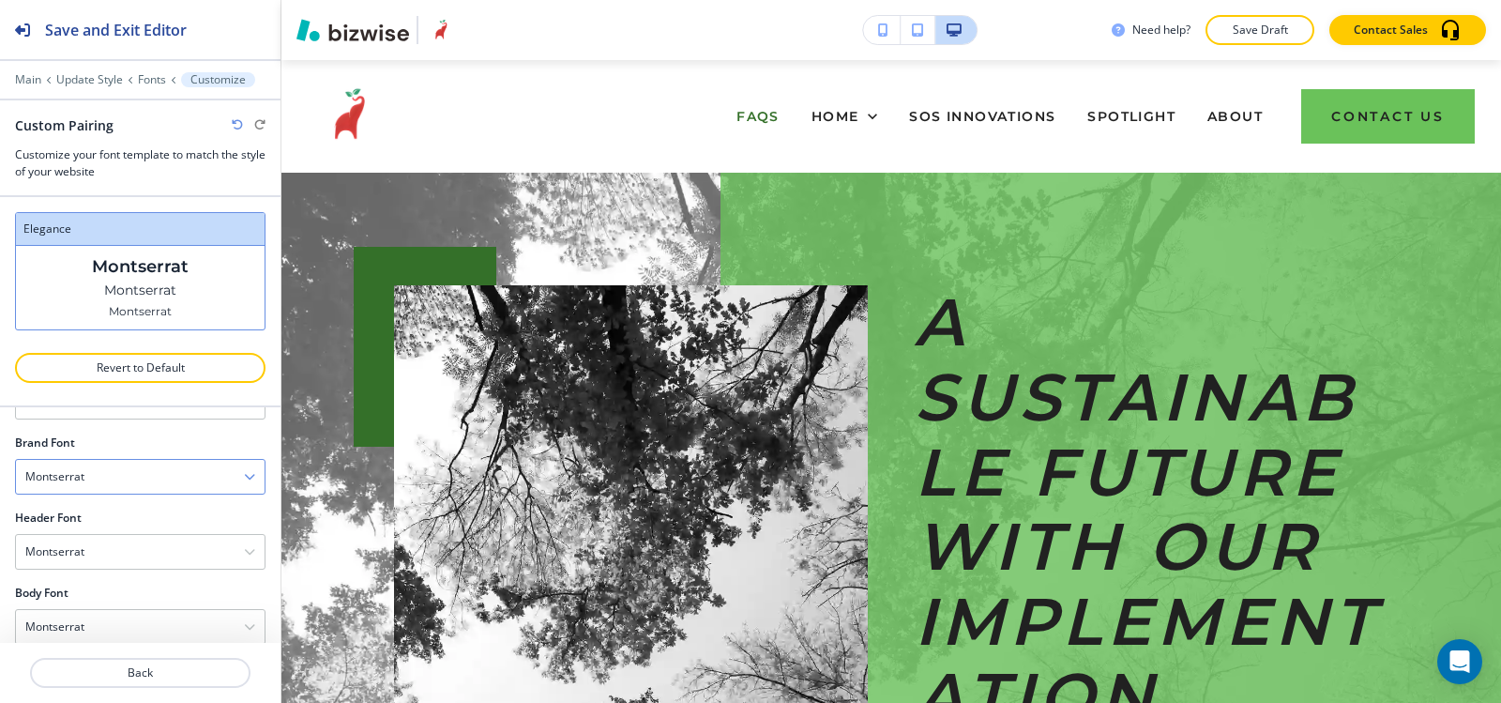
scroll to position [94, 0]
click at [124, 462] on div "Montserrat" at bounding box center [140, 455] width 249 height 34
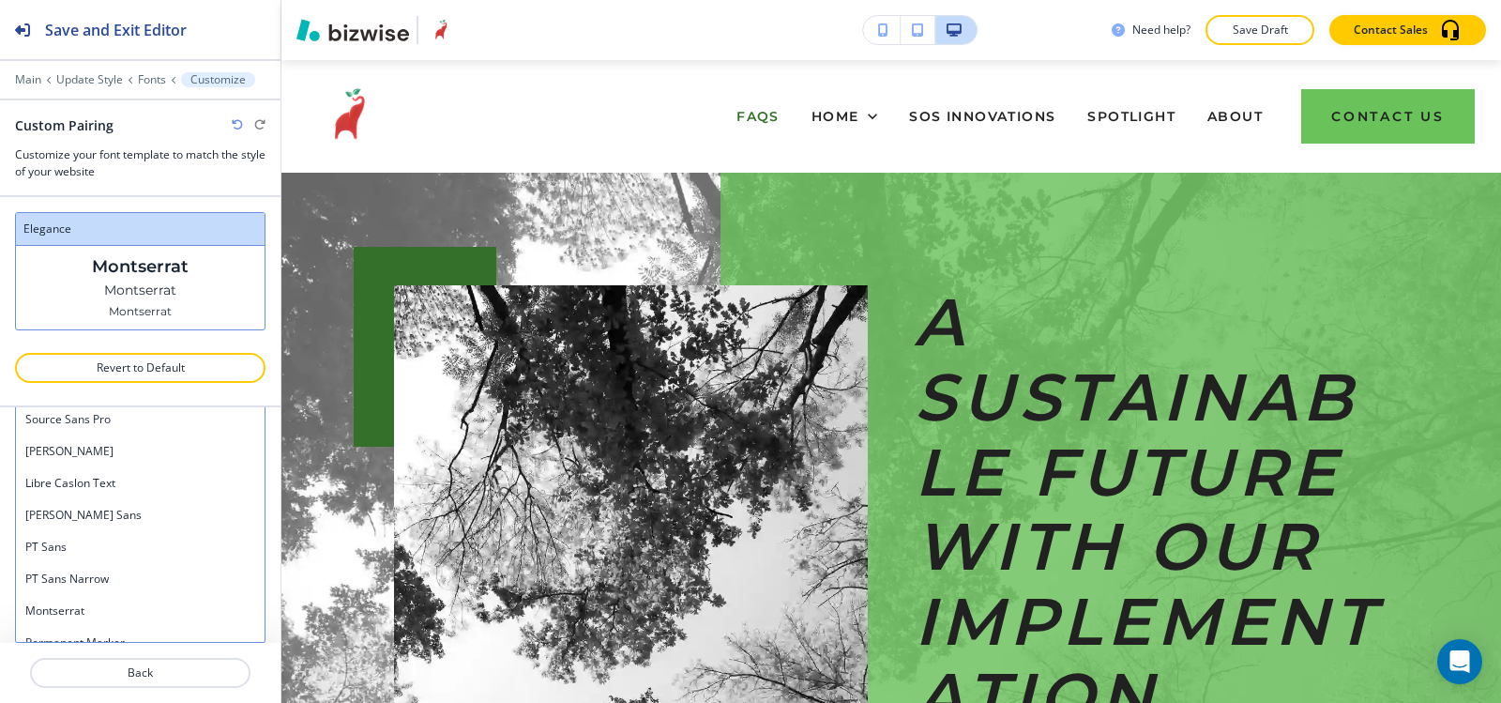
scroll to position [725, 0]
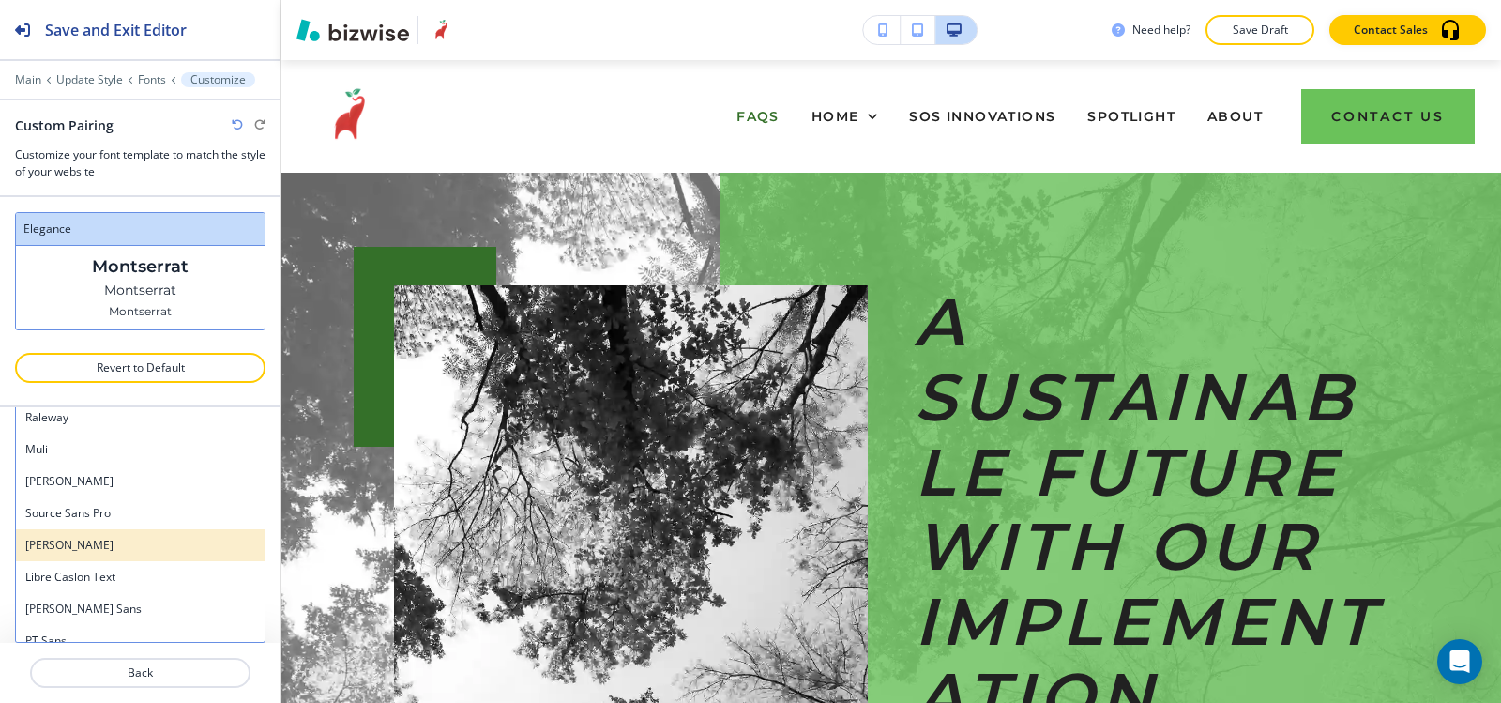
click at [113, 546] on h4 "Oswald" at bounding box center [140, 545] width 230 height 17
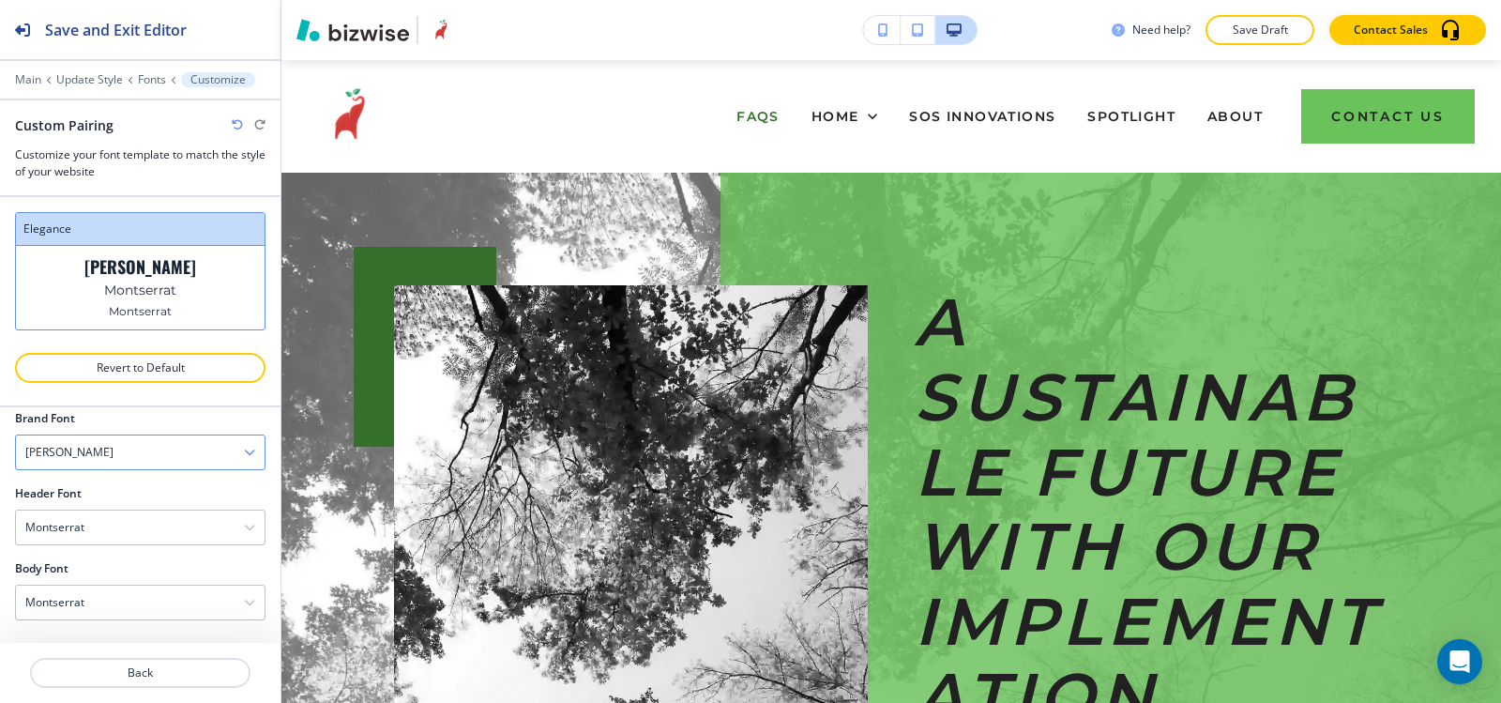
scroll to position [97, 0]
click at [114, 541] on div "Montserrat" at bounding box center [140, 527] width 249 height 34
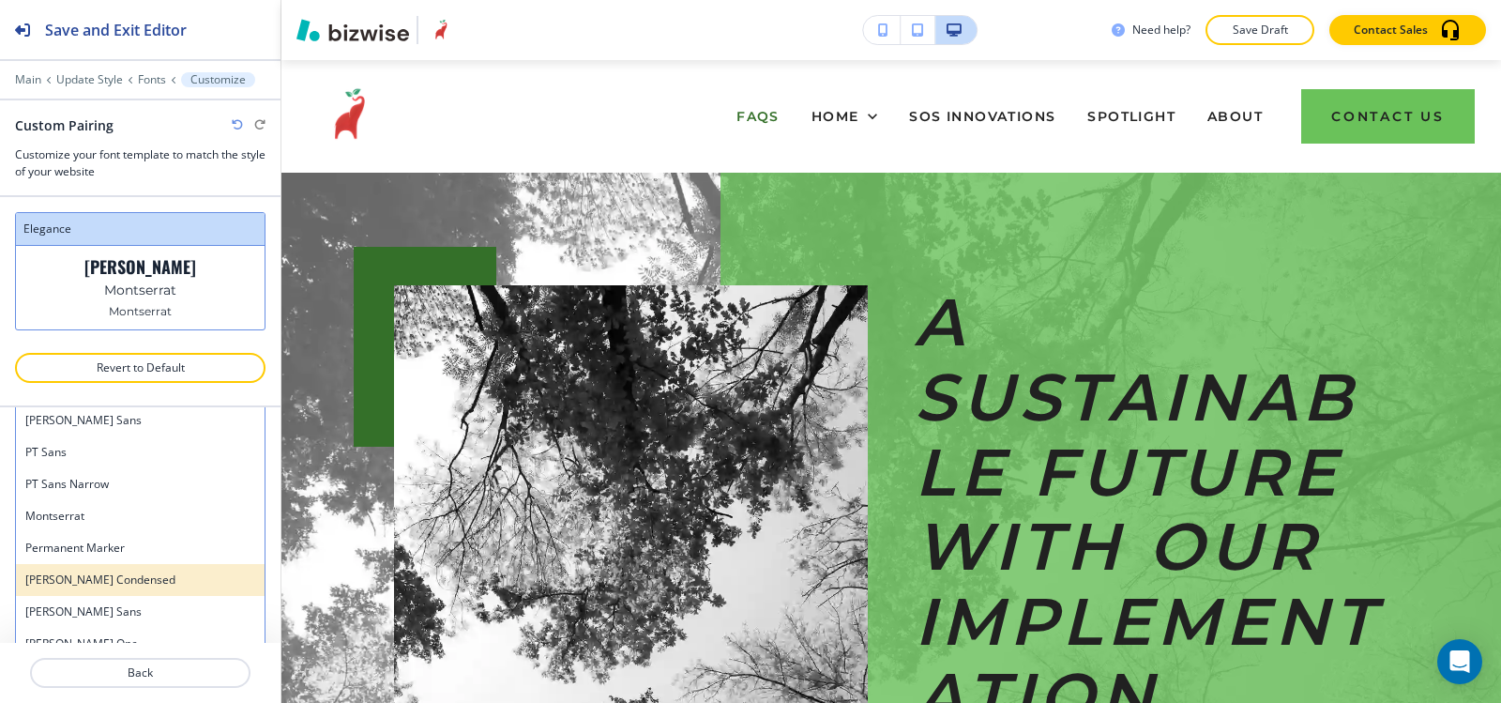
scroll to position [751, 0]
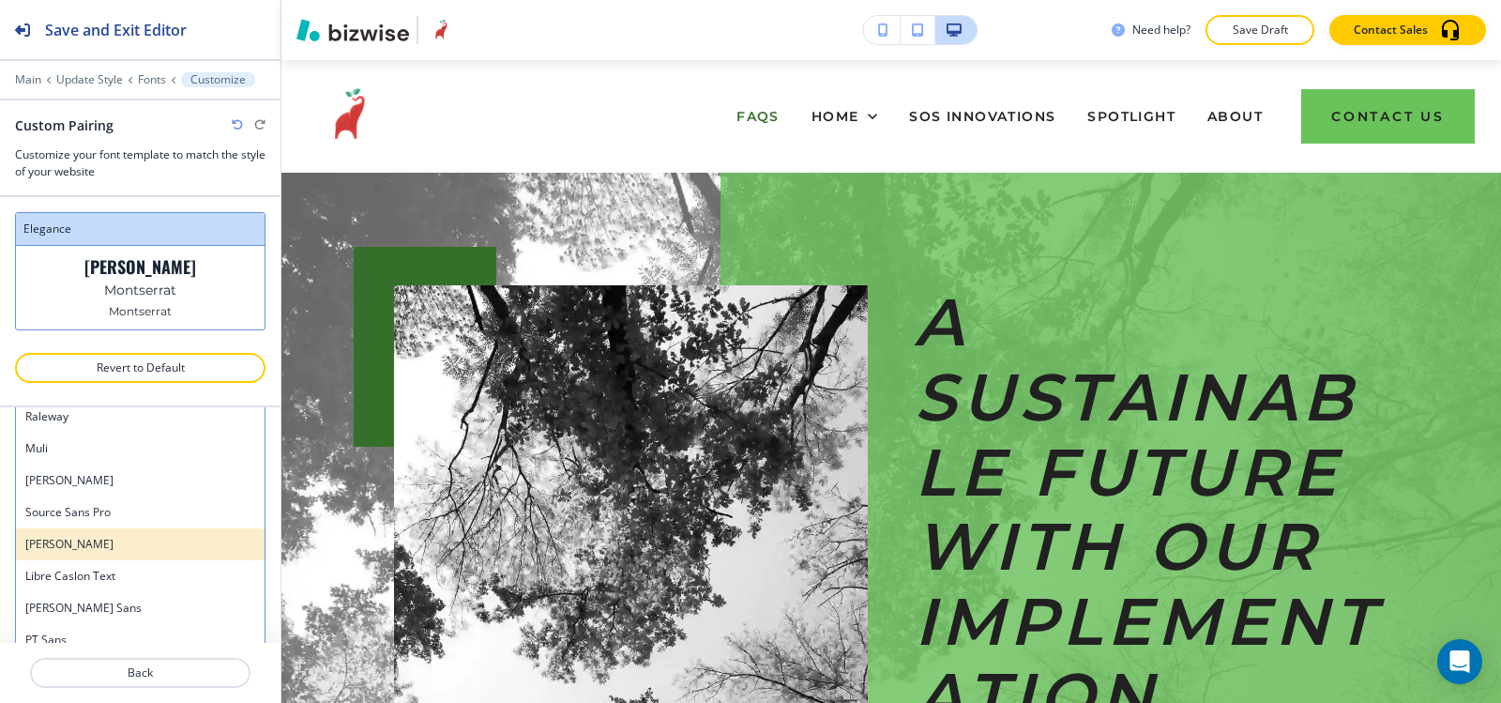
click at [84, 544] on h4 "Oswald" at bounding box center [140, 544] width 230 height 17
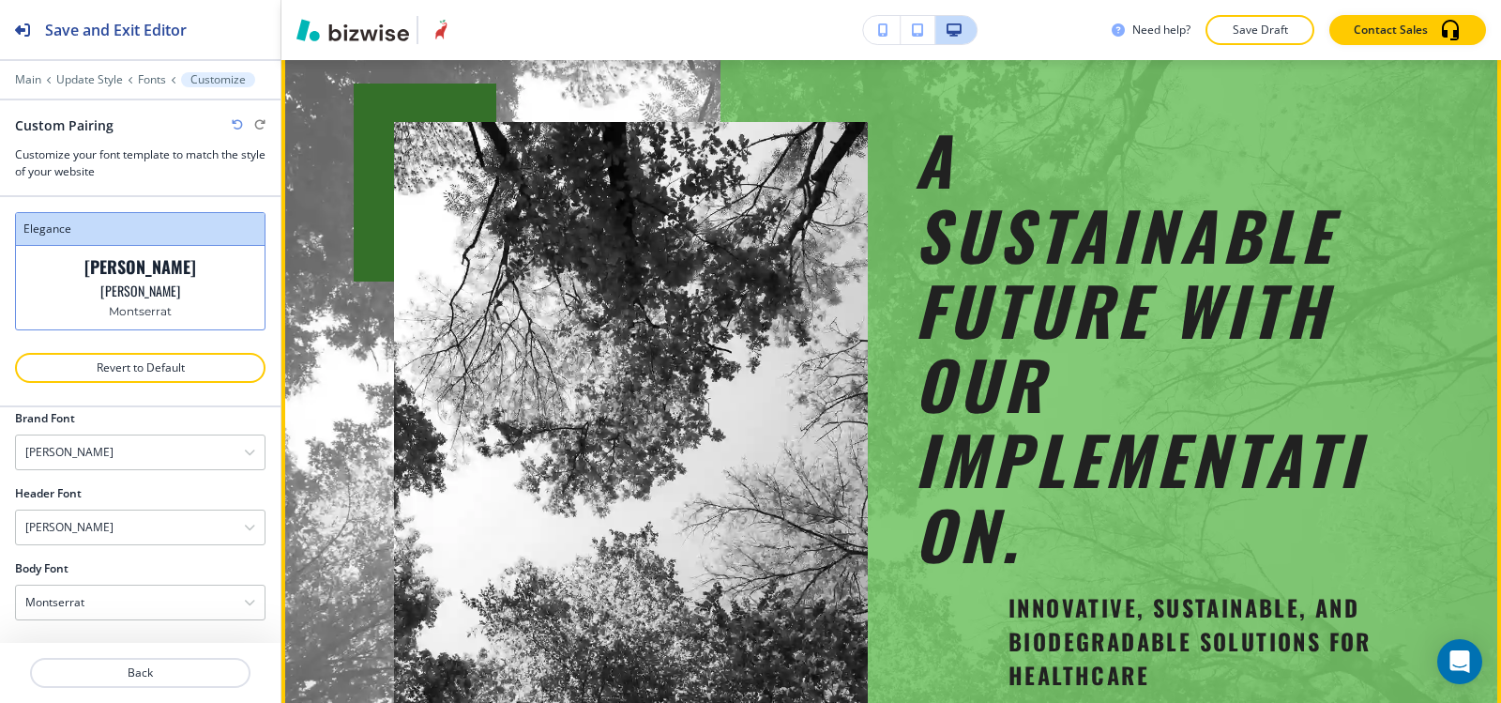
scroll to position [0, 0]
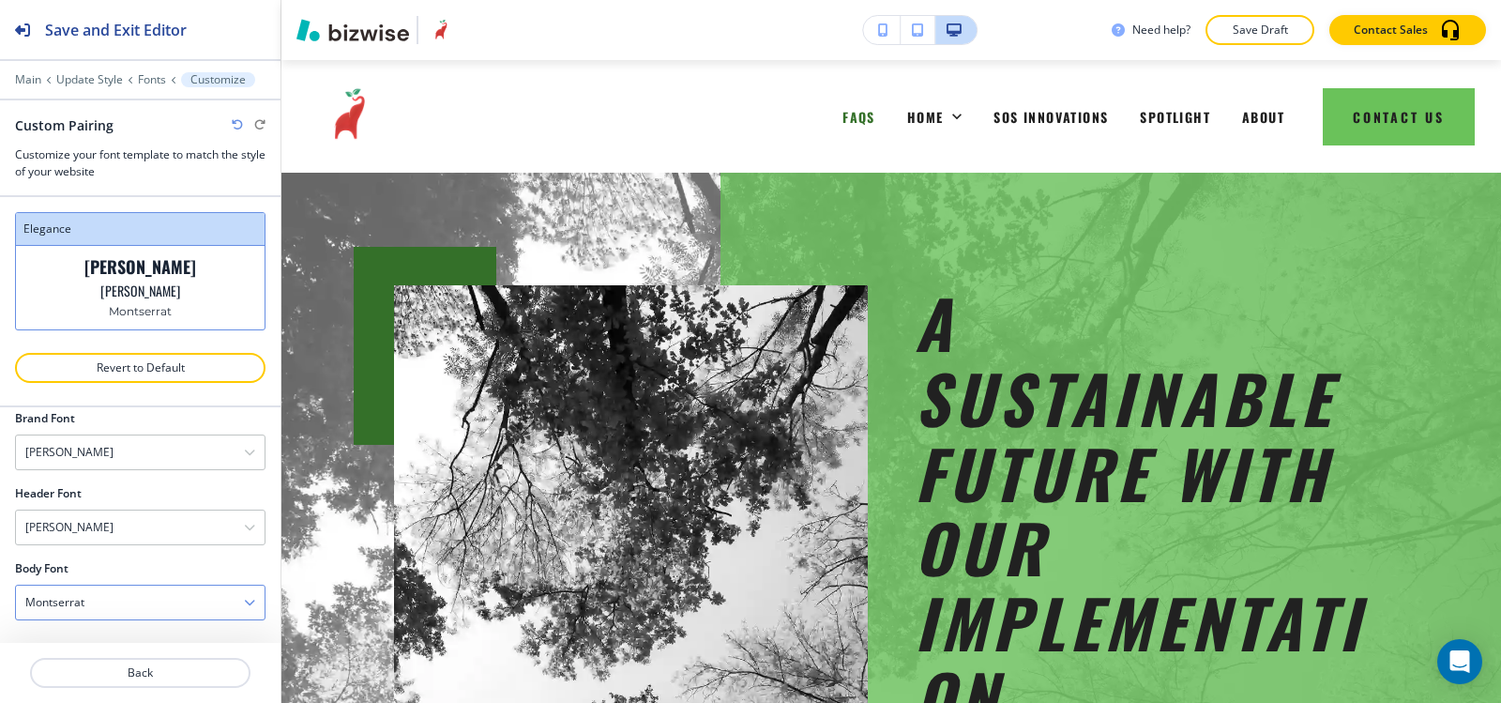
click at [107, 608] on div "Montserrat" at bounding box center [140, 602] width 249 height 34
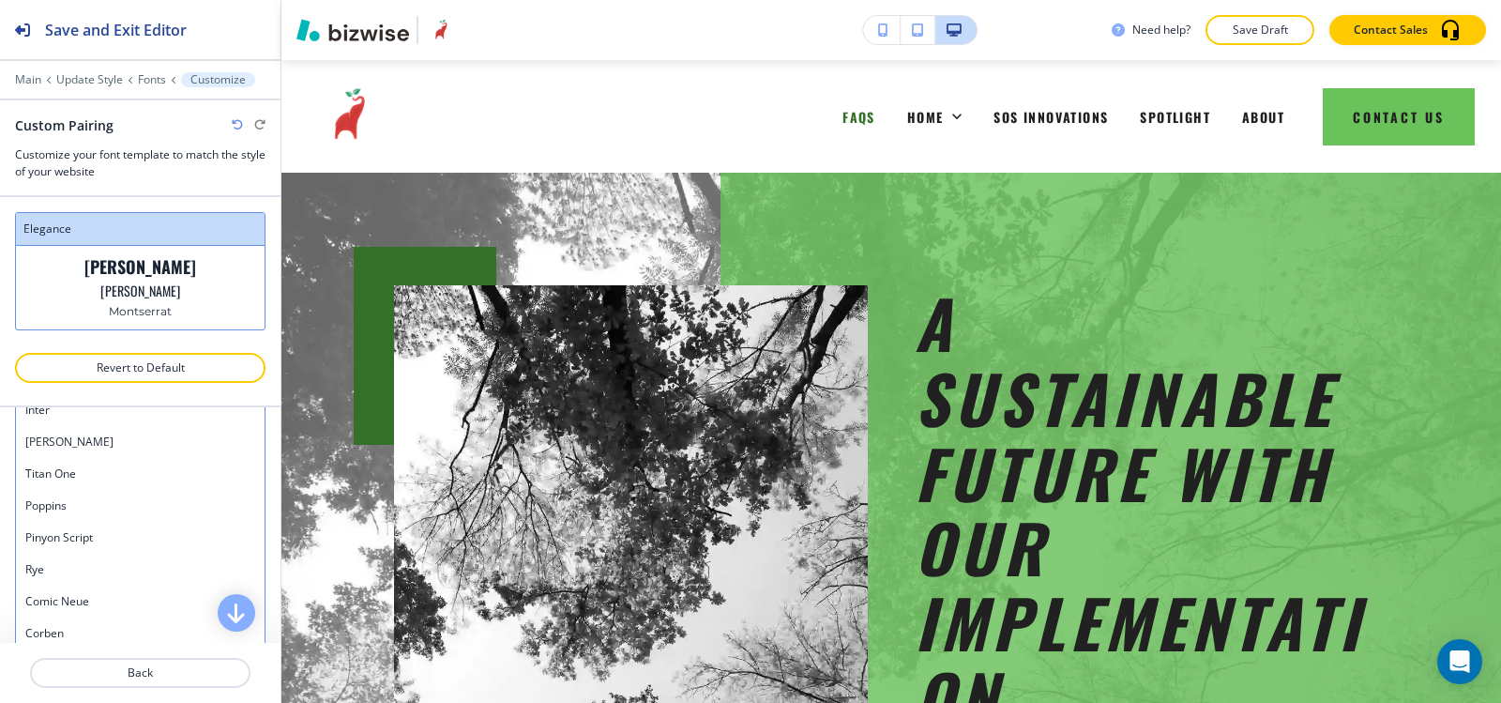
scroll to position [1492, 0]
click at [146, 443] on h4 "Barlow" at bounding box center [140, 441] width 230 height 17
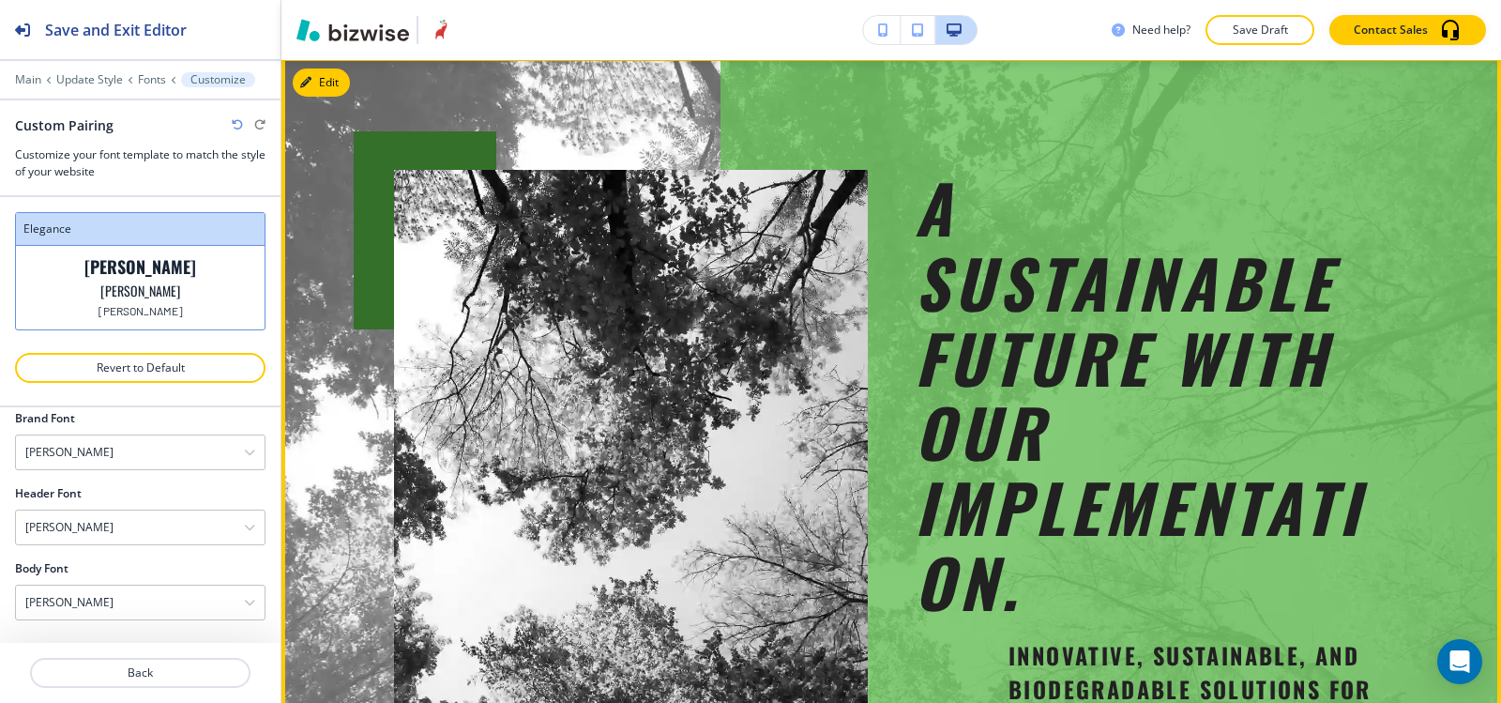
scroll to position [0, 0]
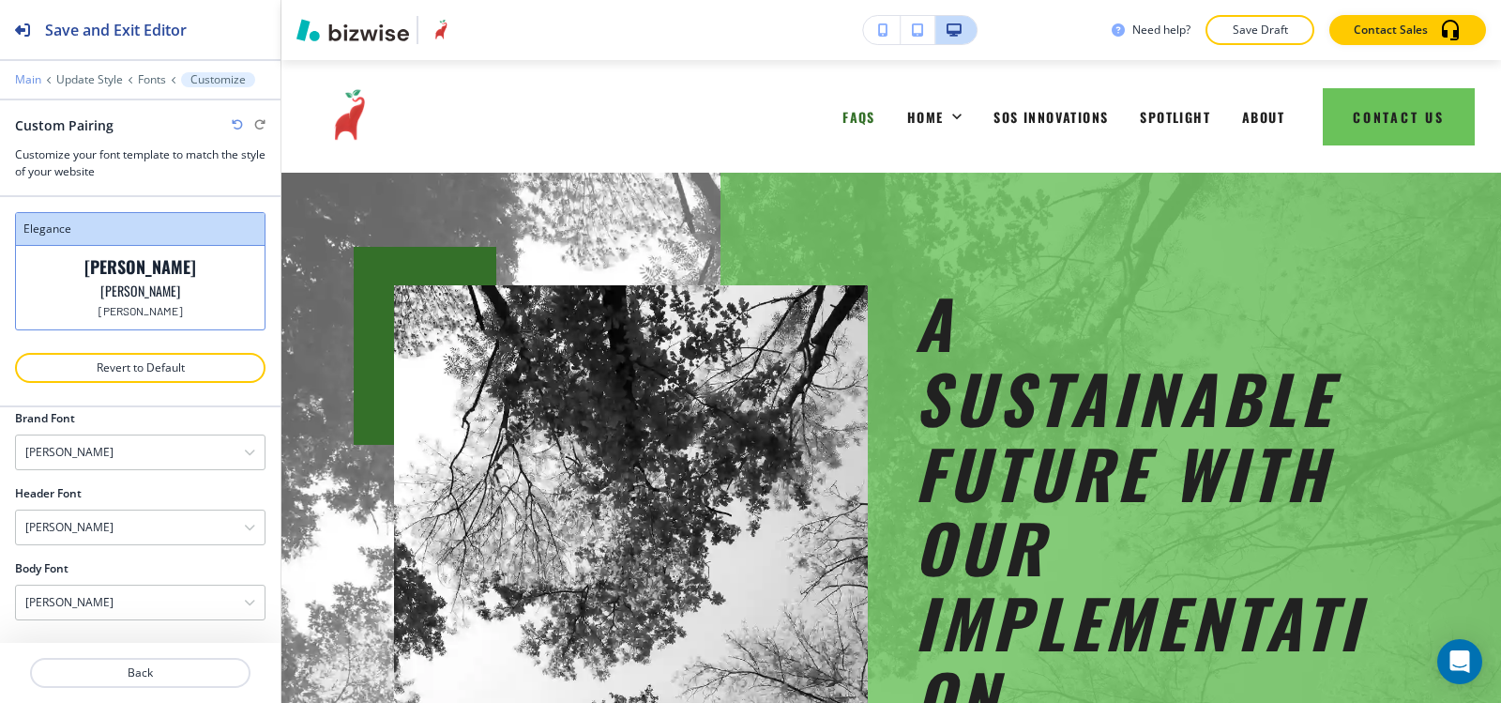
click at [34, 80] on p "Main" at bounding box center [28, 79] width 26 height 13
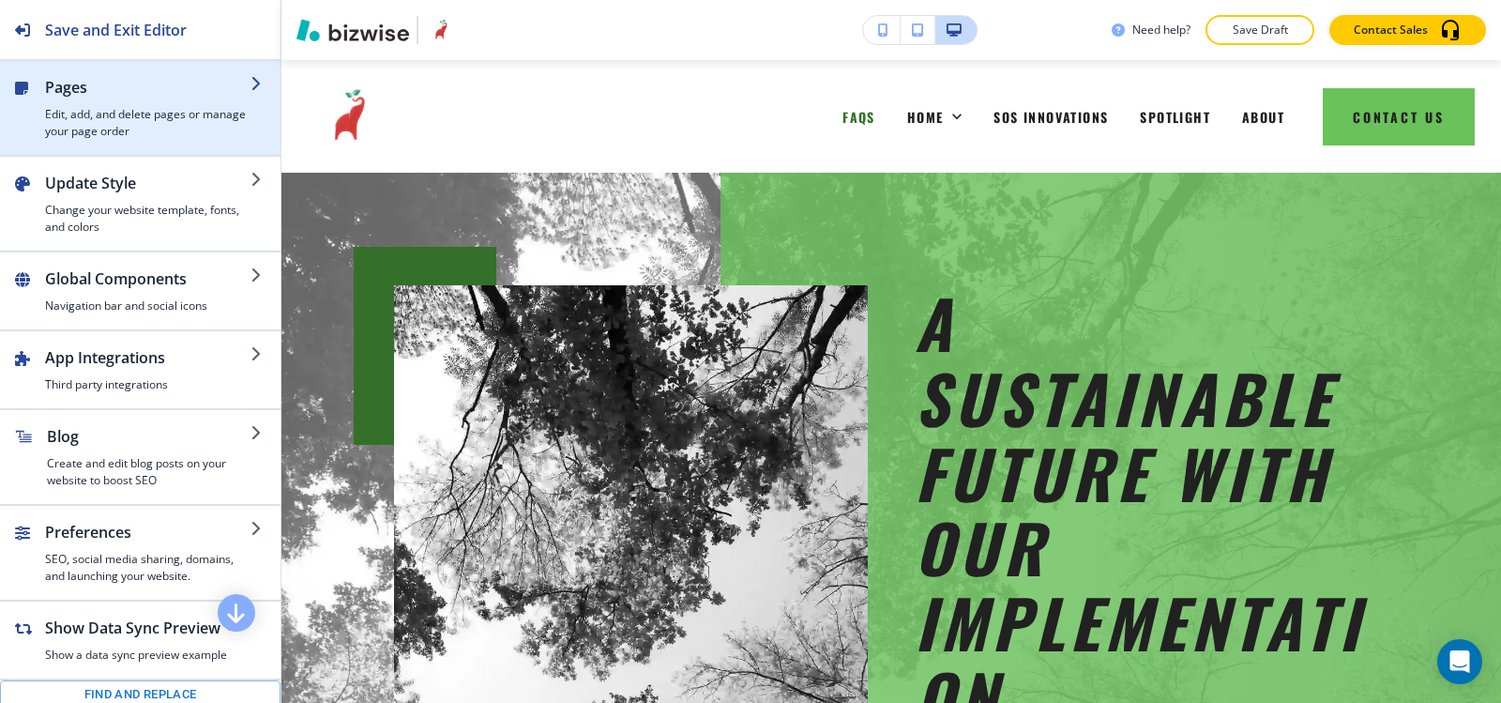
click at [131, 86] on h2 "Pages" at bounding box center [147, 87] width 205 height 23
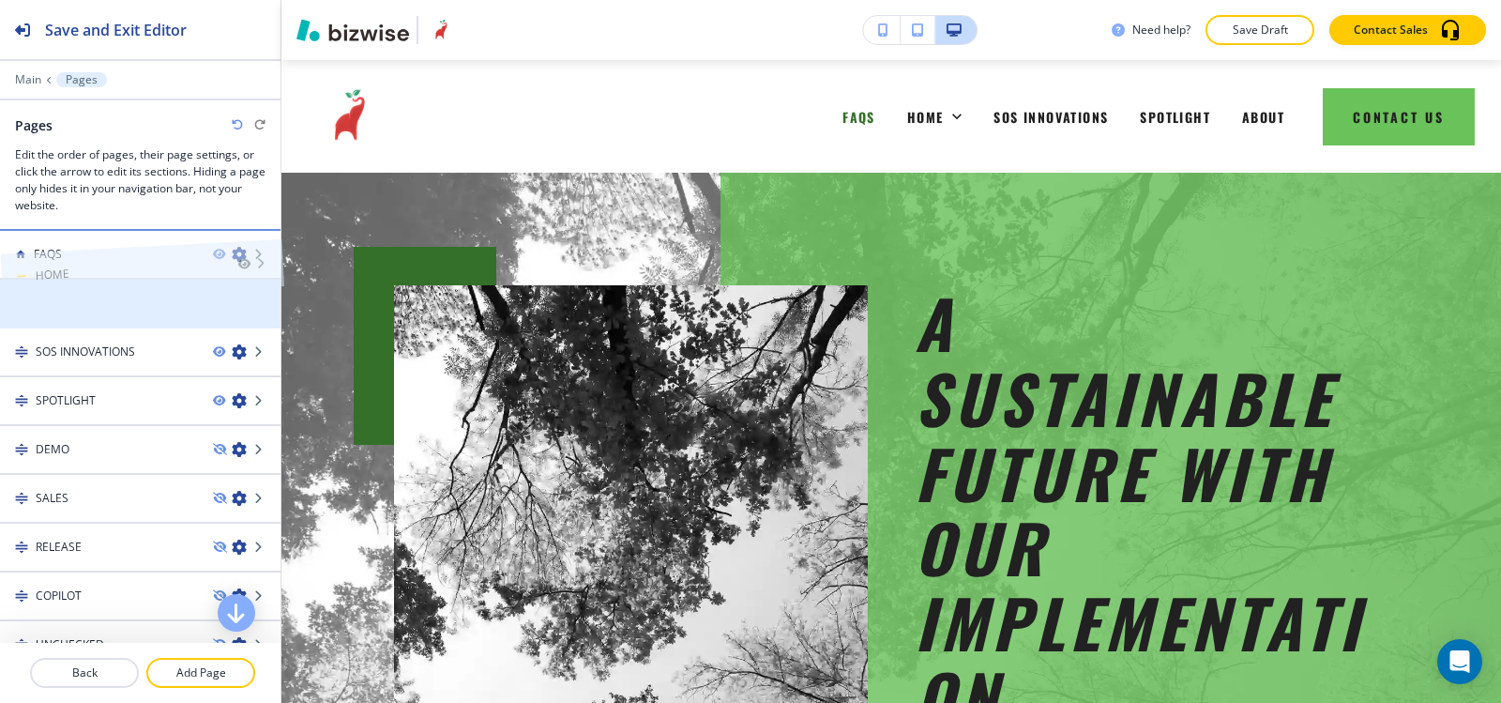
drag, startPoint x: 76, startPoint y: 307, endPoint x: 77, endPoint y: 242, distance: 64.7
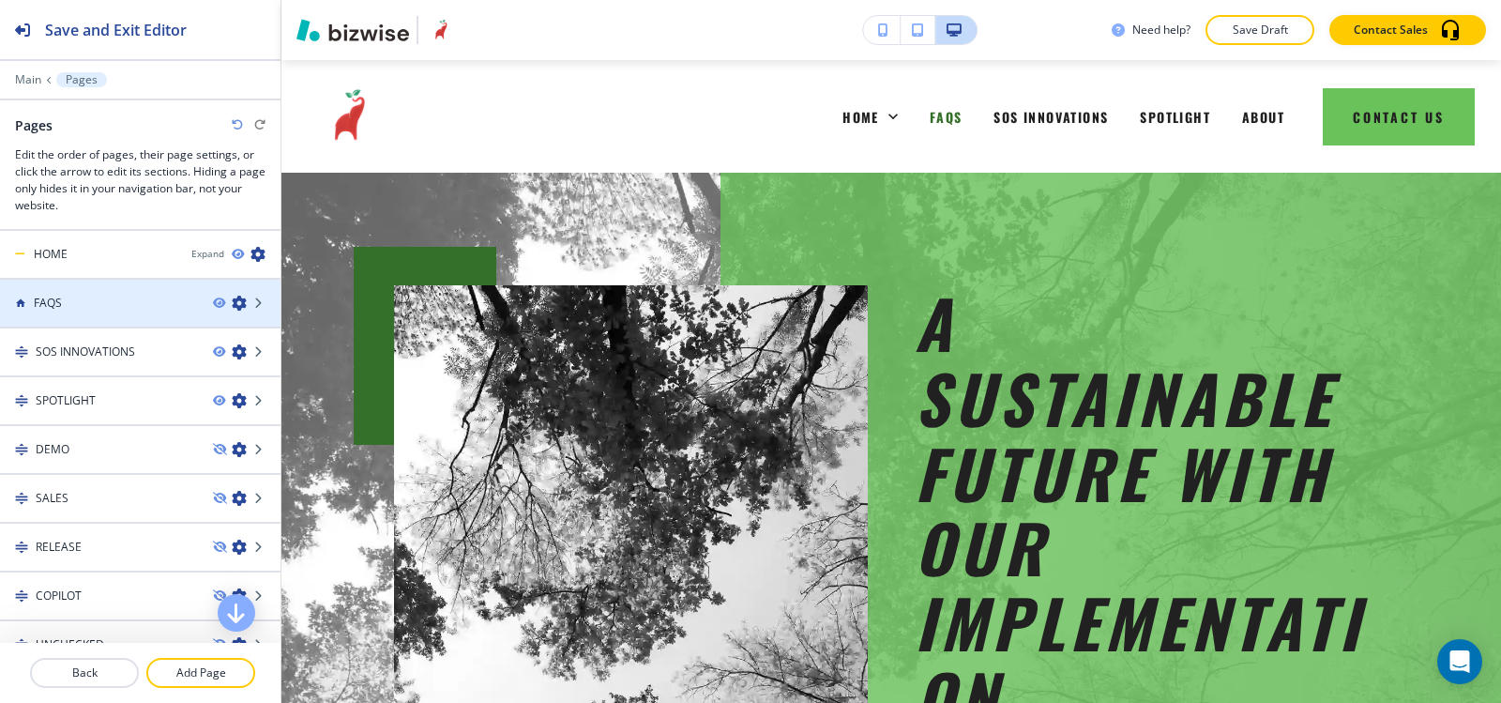
click at [30, 310] on div "FAQS" at bounding box center [99, 303] width 198 height 17
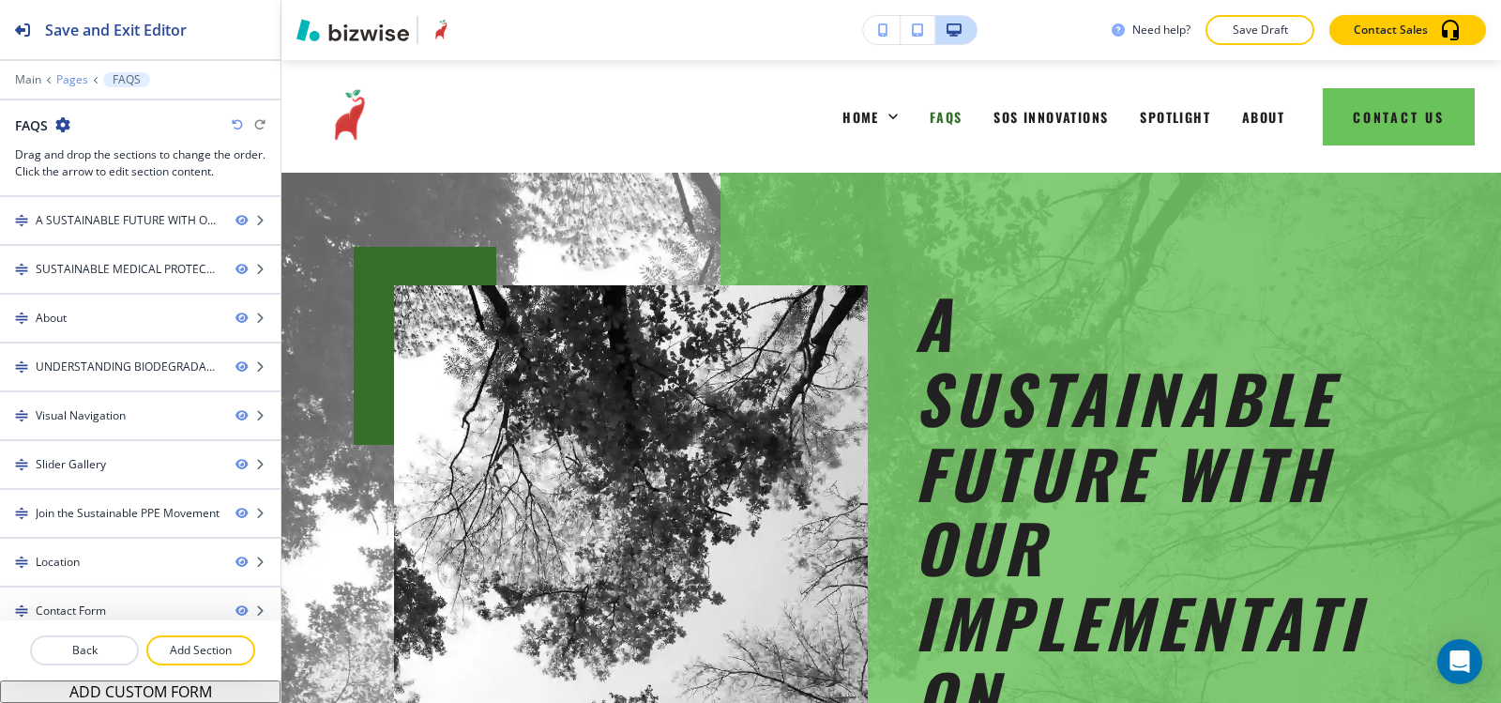
click at [73, 78] on p "Pages" at bounding box center [72, 79] width 32 height 13
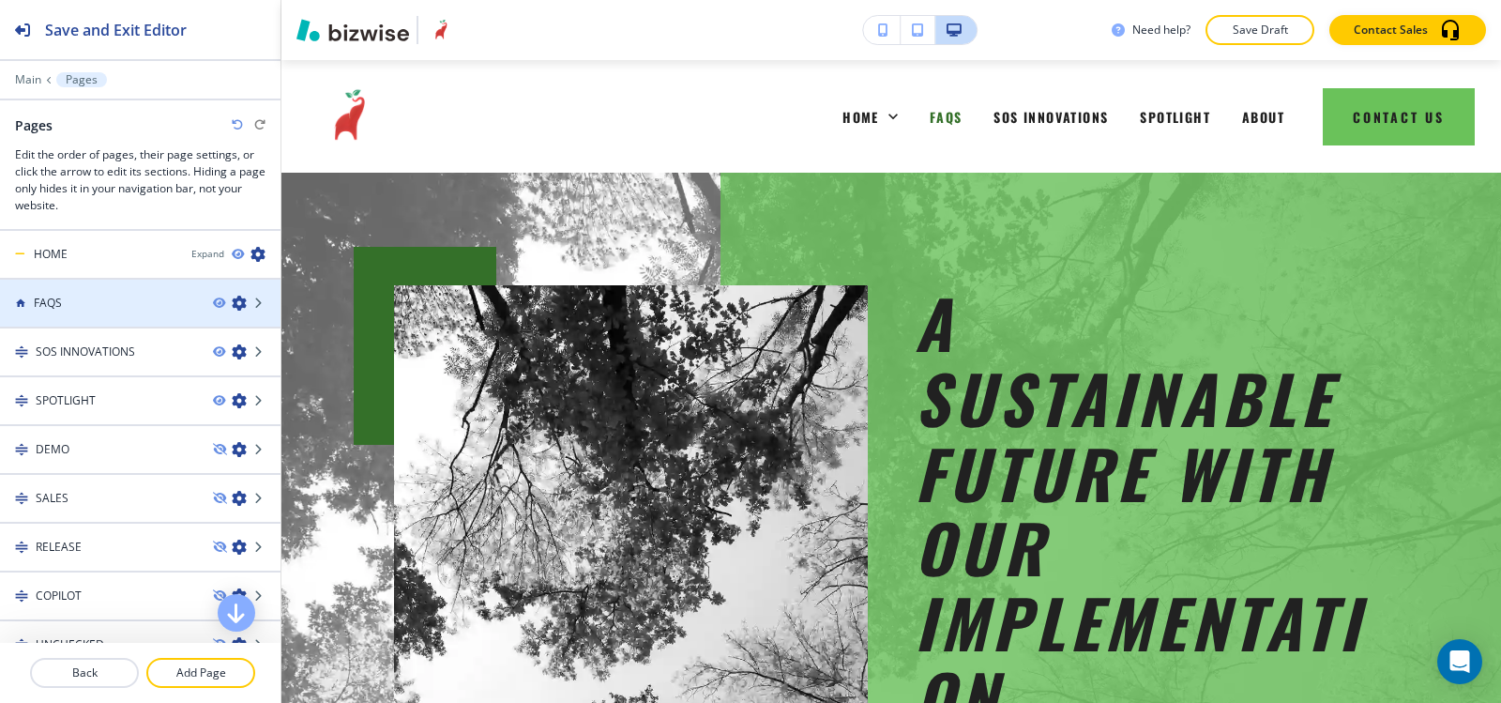
click at [232, 308] on icon "button" at bounding box center [239, 303] width 15 height 15
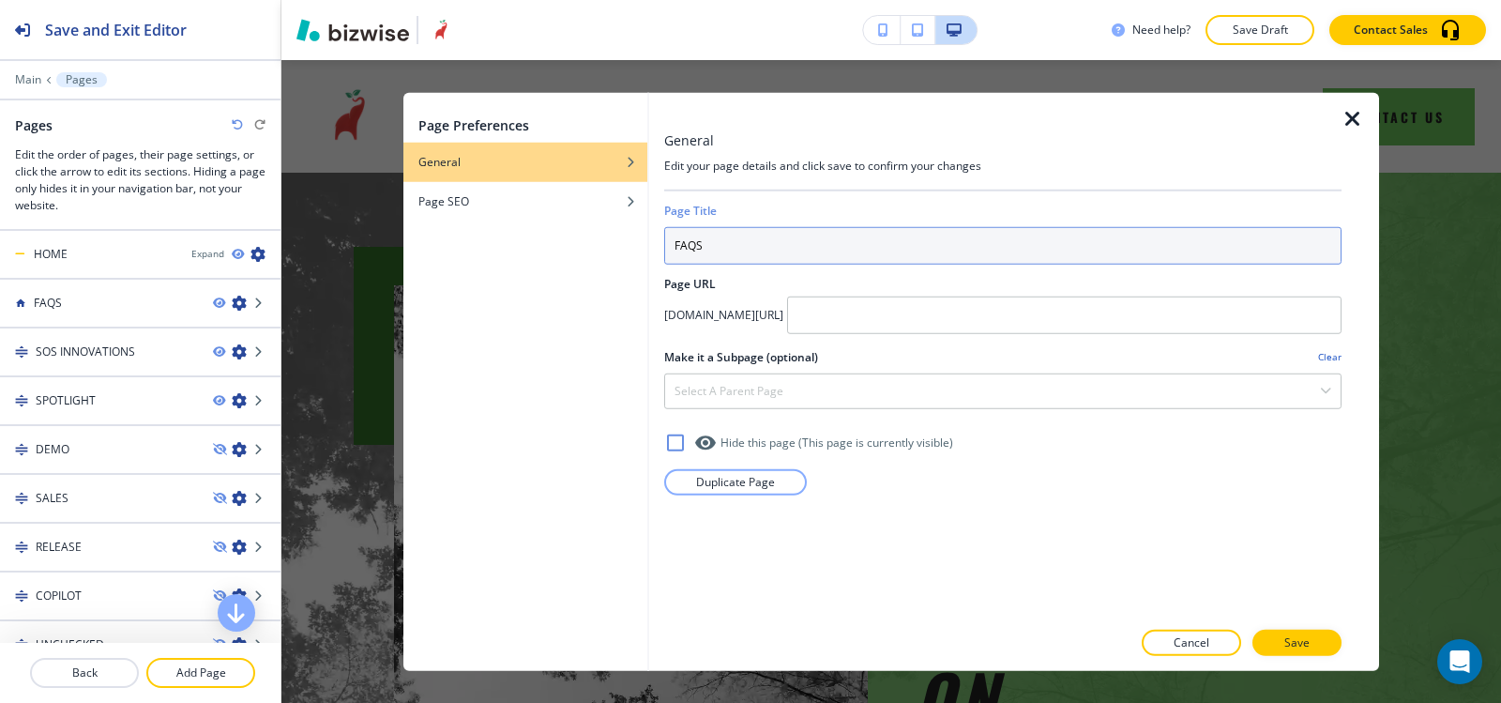
drag, startPoint x: 859, startPoint y: 262, endPoint x: 578, endPoint y: 262, distance: 281.5
click at [578, 262] on div "Page Preferences General Page SEO General Edit your page details and click save…" at bounding box center [891, 381] width 976 height 579
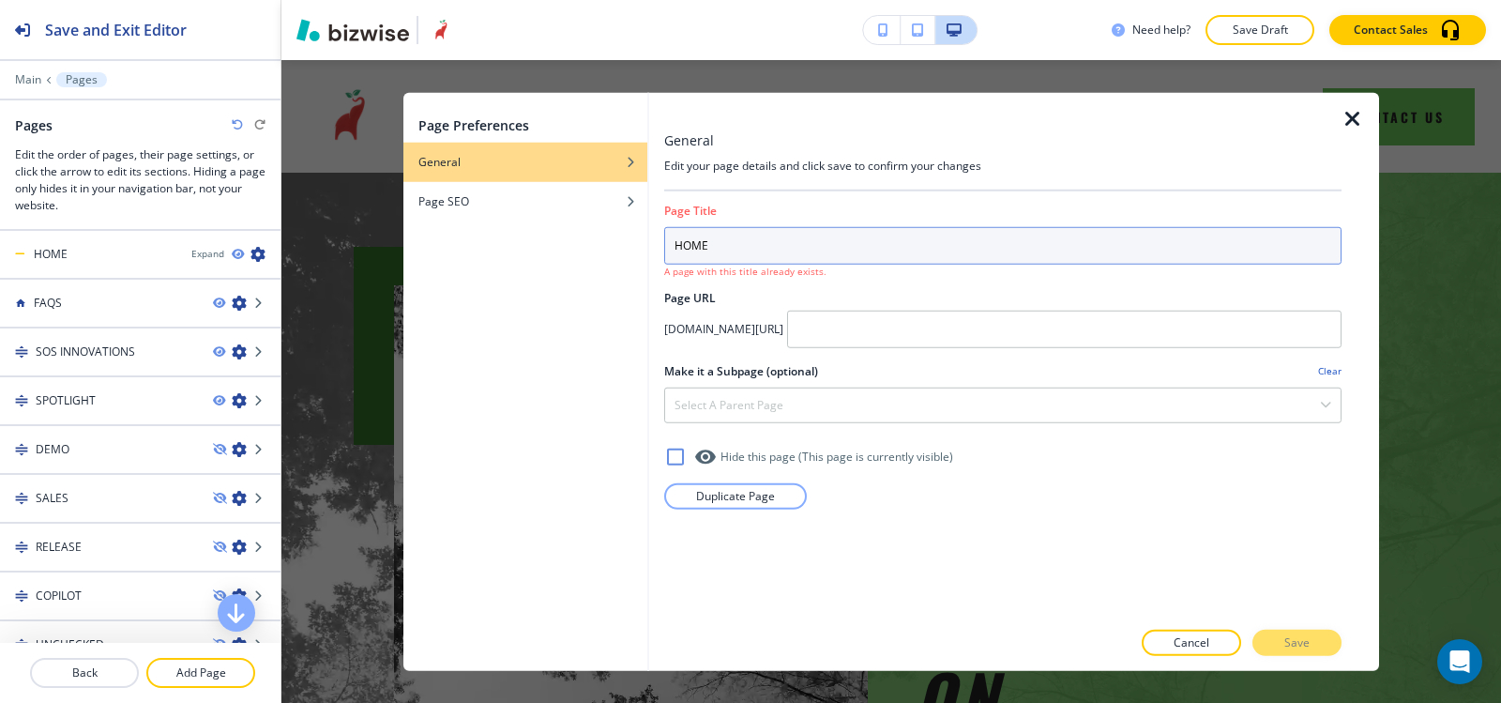
type input "HOME"
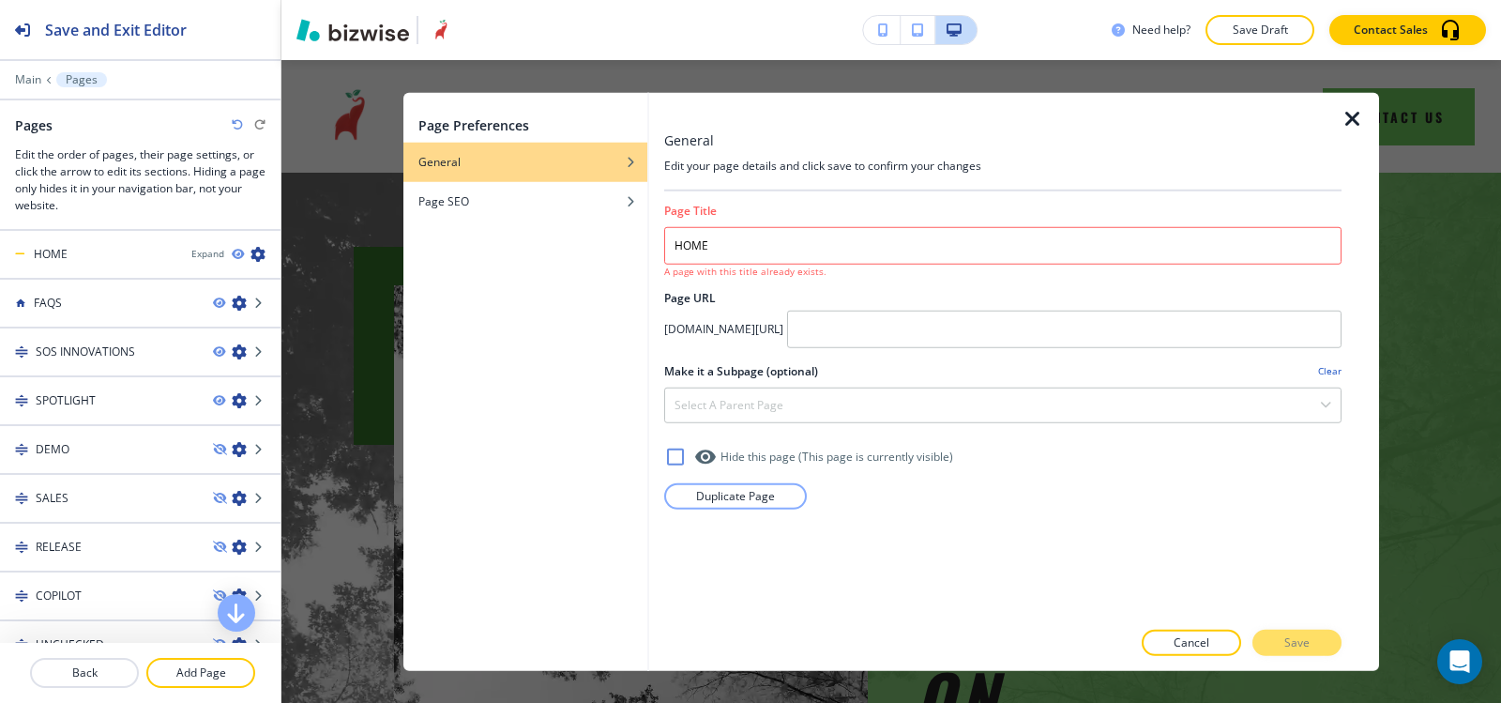
click at [1345, 118] on icon "button" at bounding box center [1353, 118] width 23 height 23
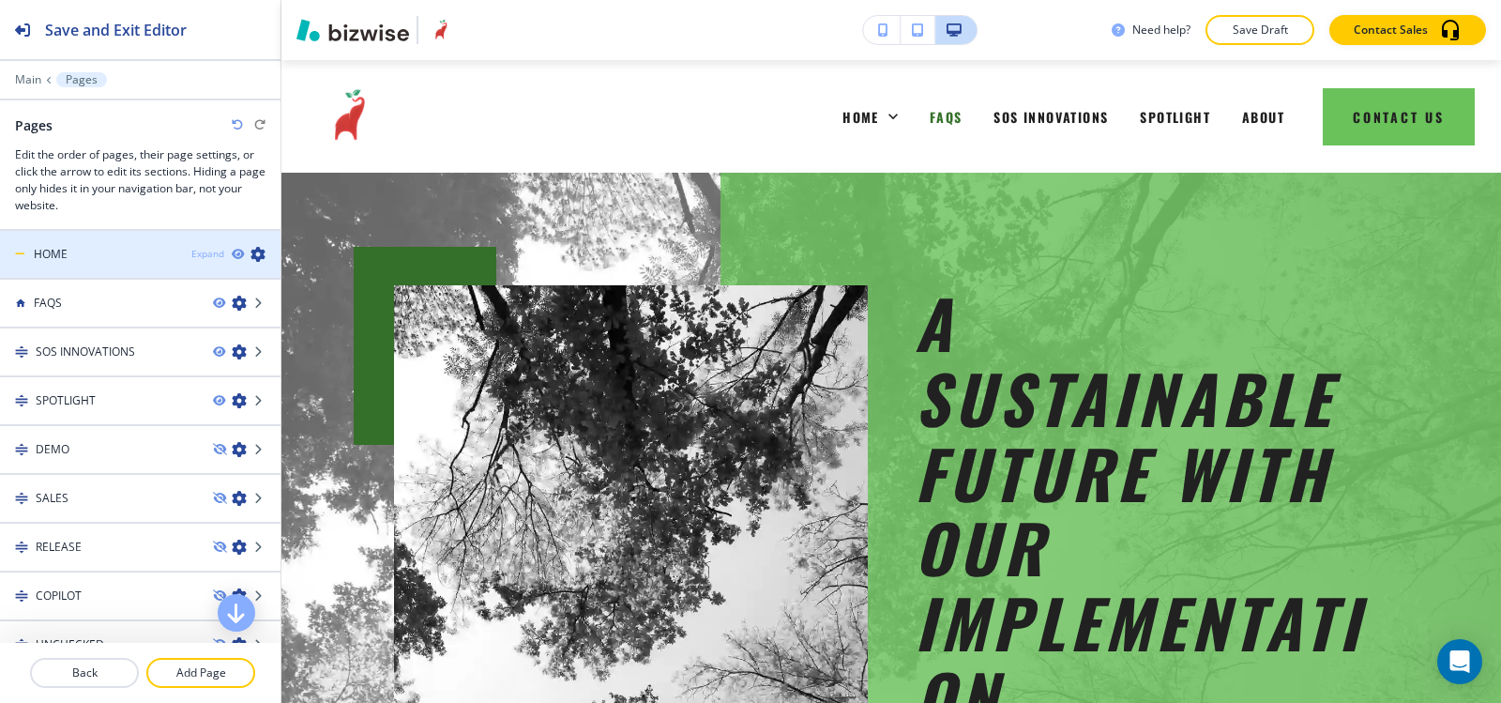
click at [191, 253] on div "Expand" at bounding box center [207, 254] width 33 height 14
click at [187, 253] on div "Collapse" at bounding box center [205, 254] width 38 height 14
click at [199, 253] on div "Expand" at bounding box center [207, 254] width 33 height 14
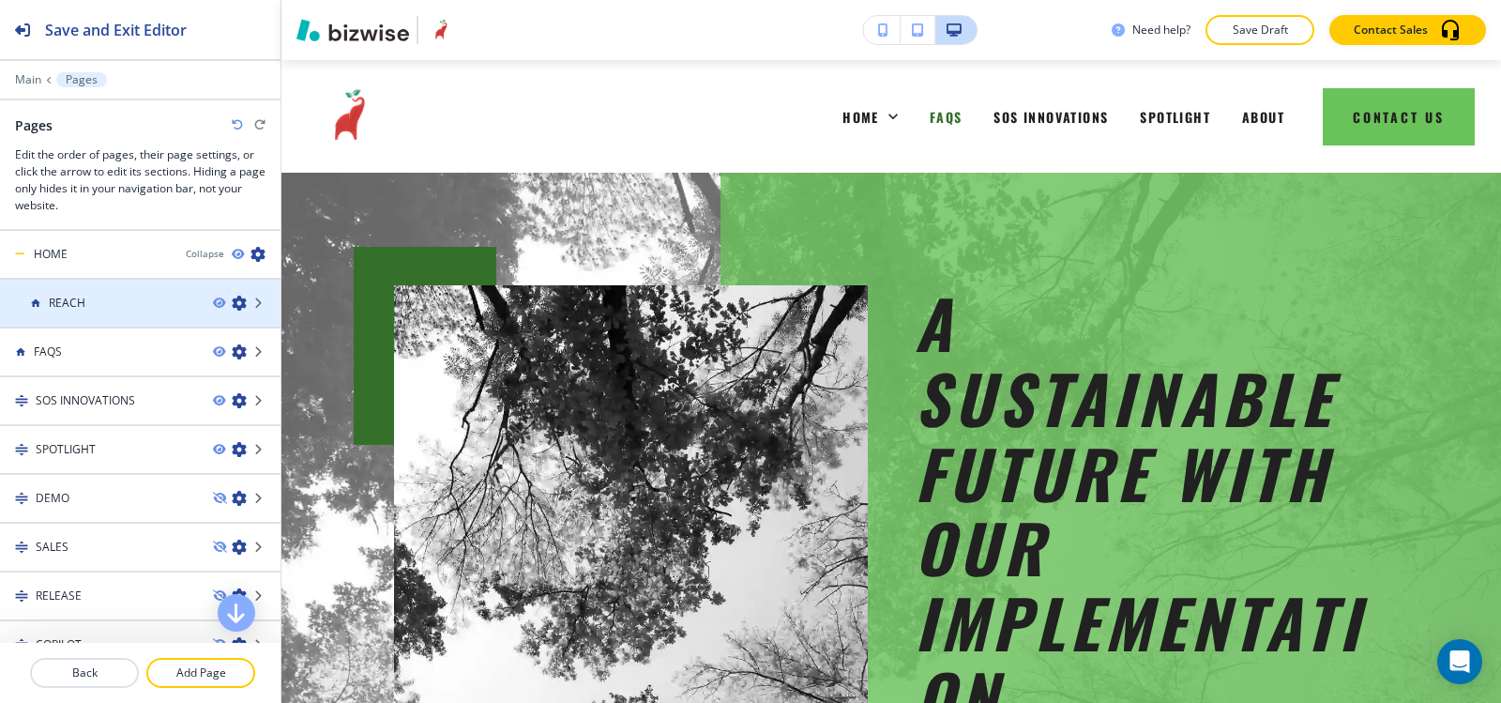
click at [114, 296] on div "REACH" at bounding box center [99, 303] width 198 height 17
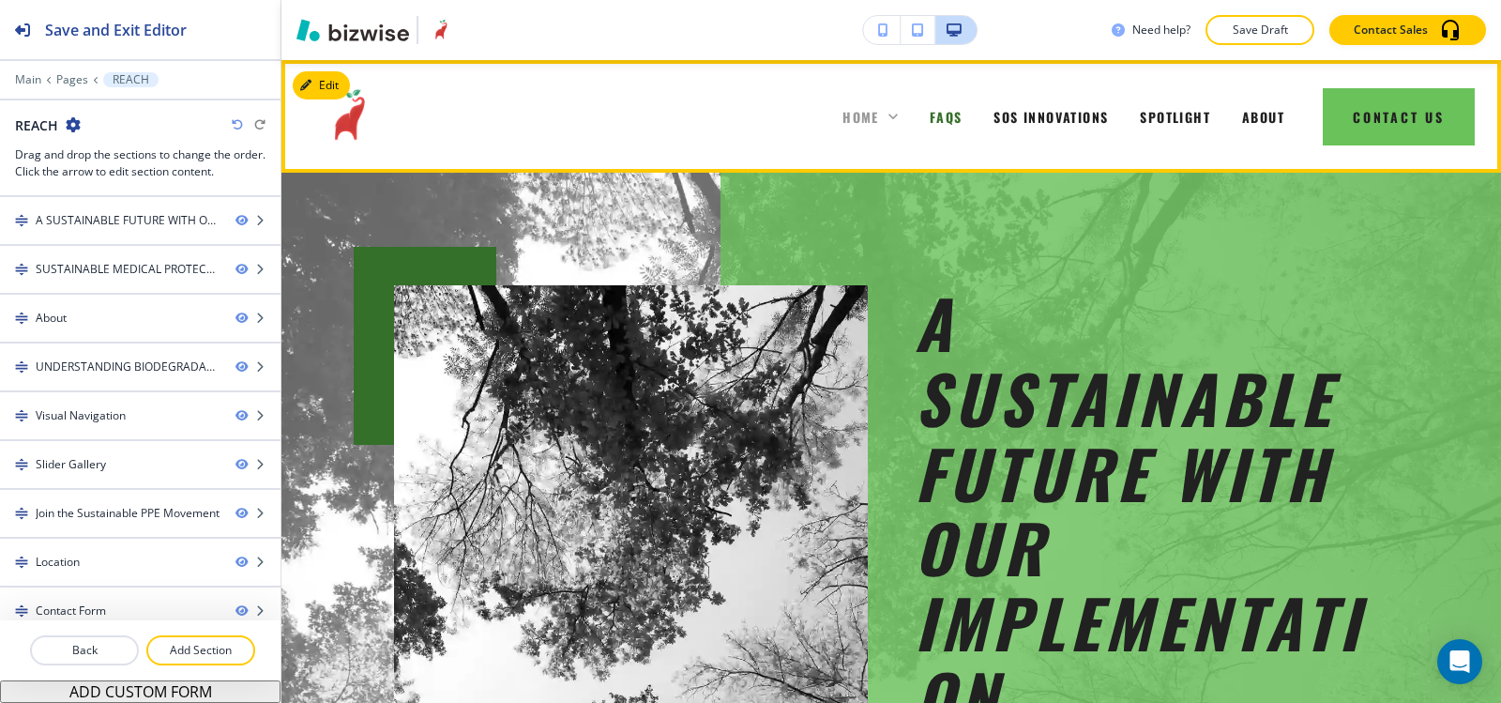
click at [884, 122] on icon at bounding box center [893, 116] width 19 height 19
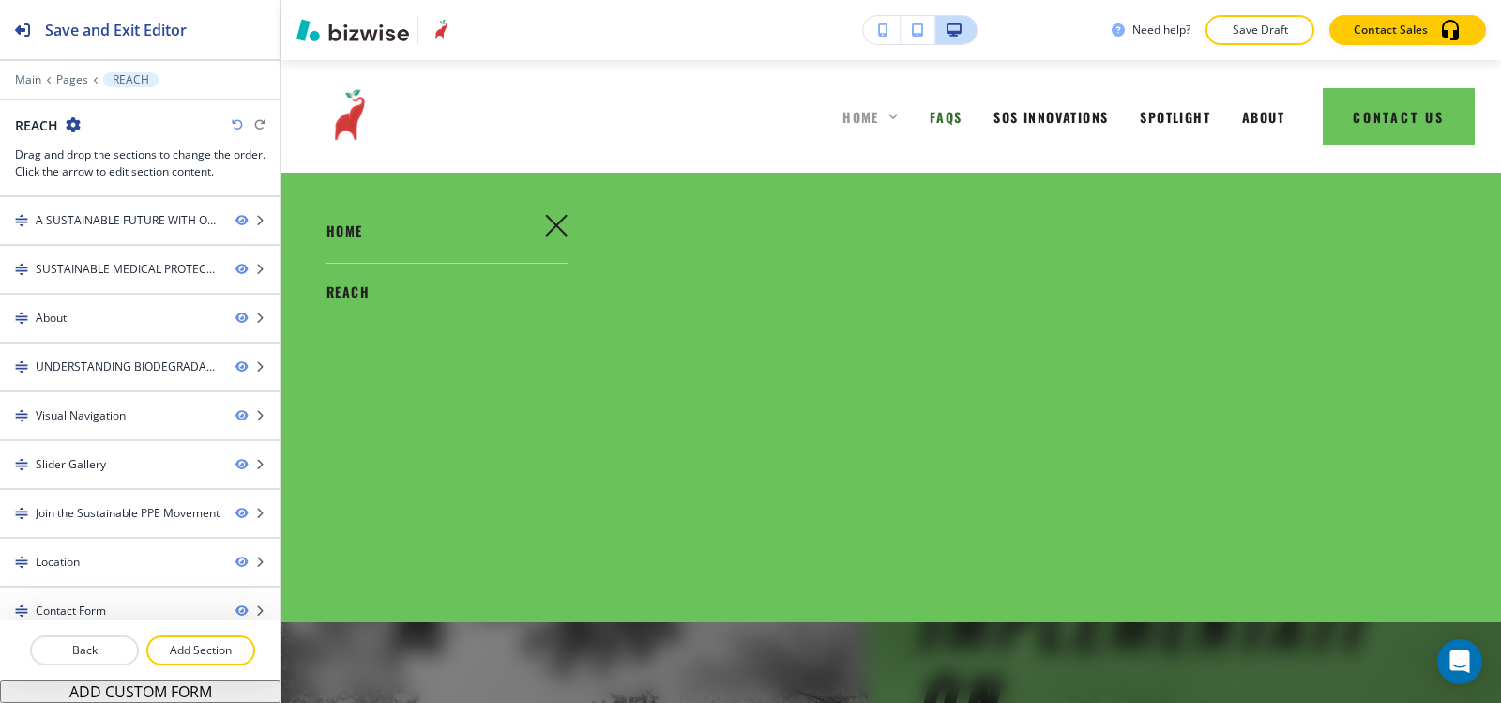
click at [884, 122] on icon at bounding box center [893, 116] width 19 height 19
click at [69, 78] on p "Pages" at bounding box center [72, 79] width 32 height 13
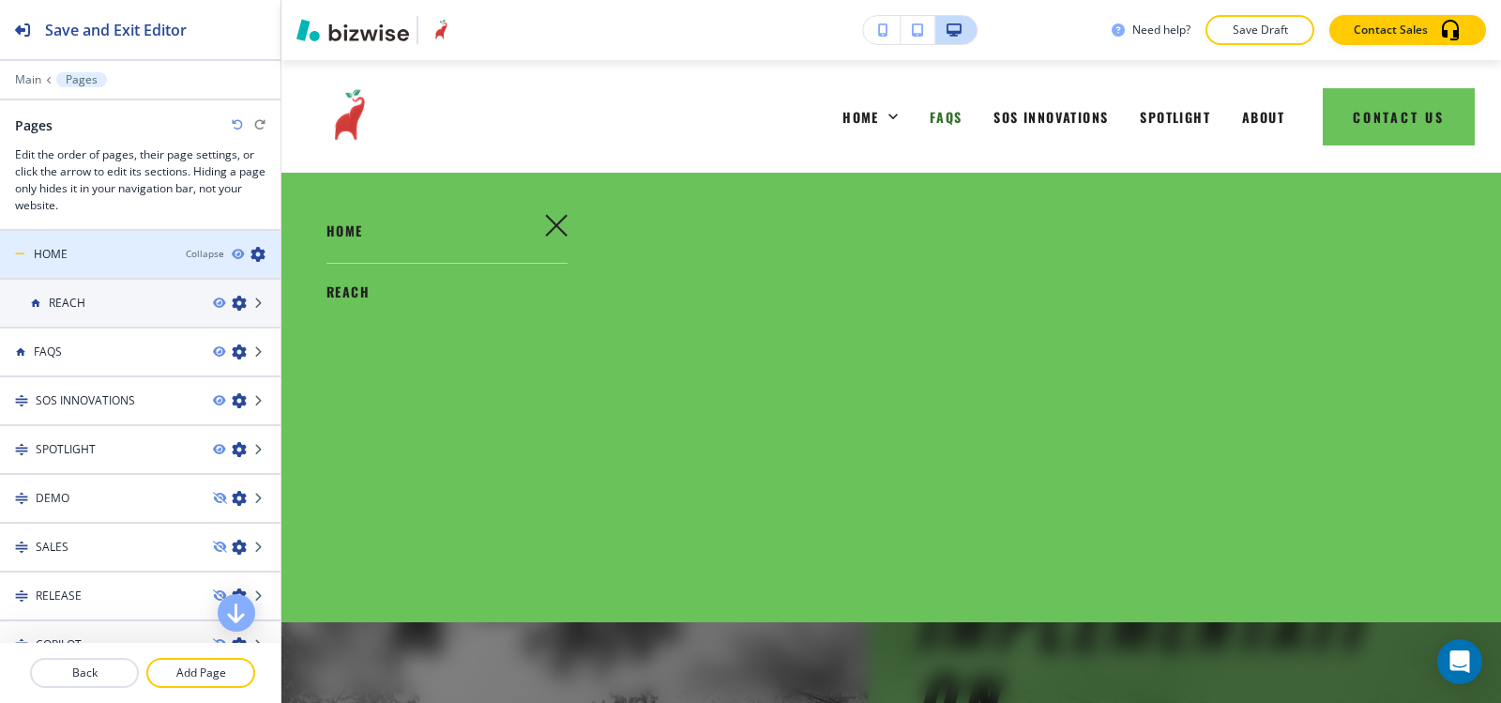
click at [74, 249] on div "HOME" at bounding box center [85, 254] width 171 height 17
click at [50, 249] on h4 "HOME" at bounding box center [51, 254] width 34 height 17
click at [251, 254] on icon "button" at bounding box center [258, 254] width 15 height 15
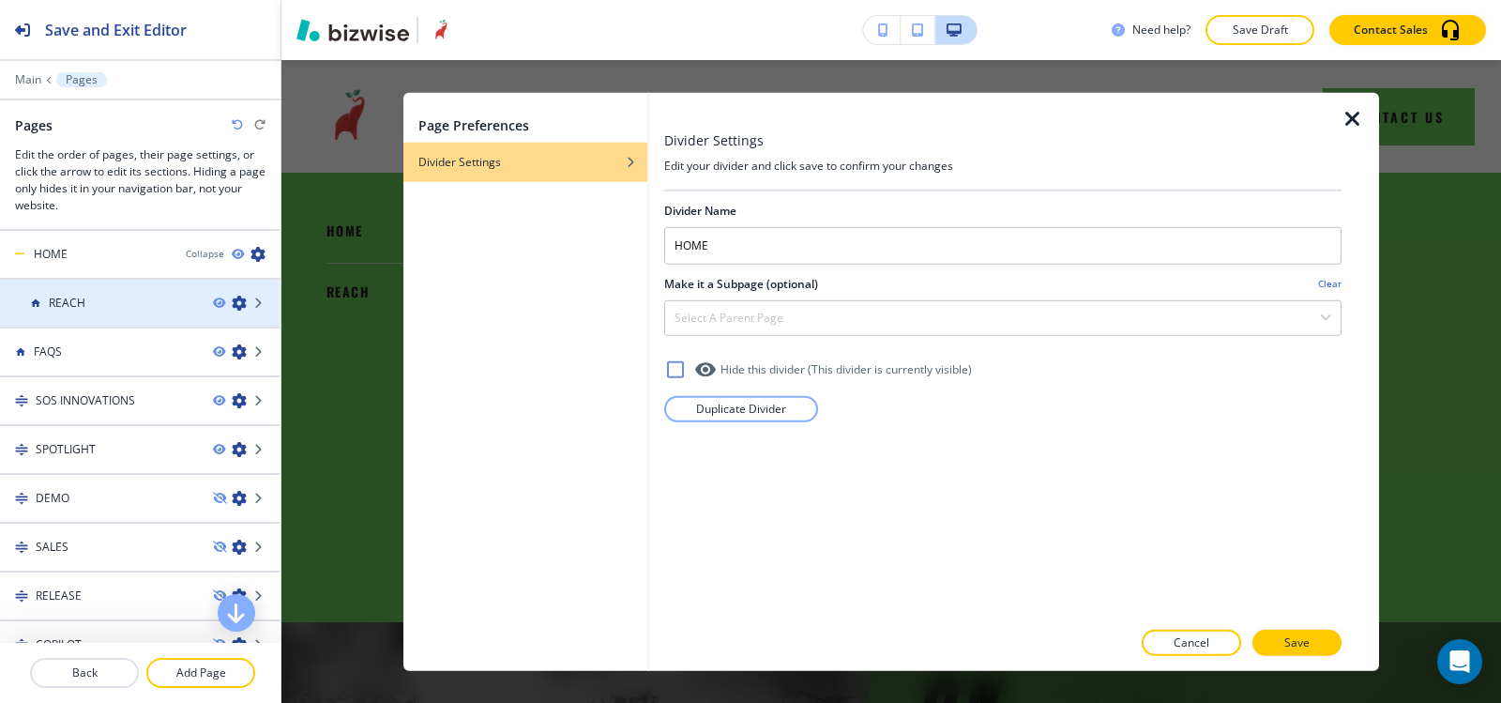
click at [232, 306] on icon "button" at bounding box center [239, 303] width 15 height 15
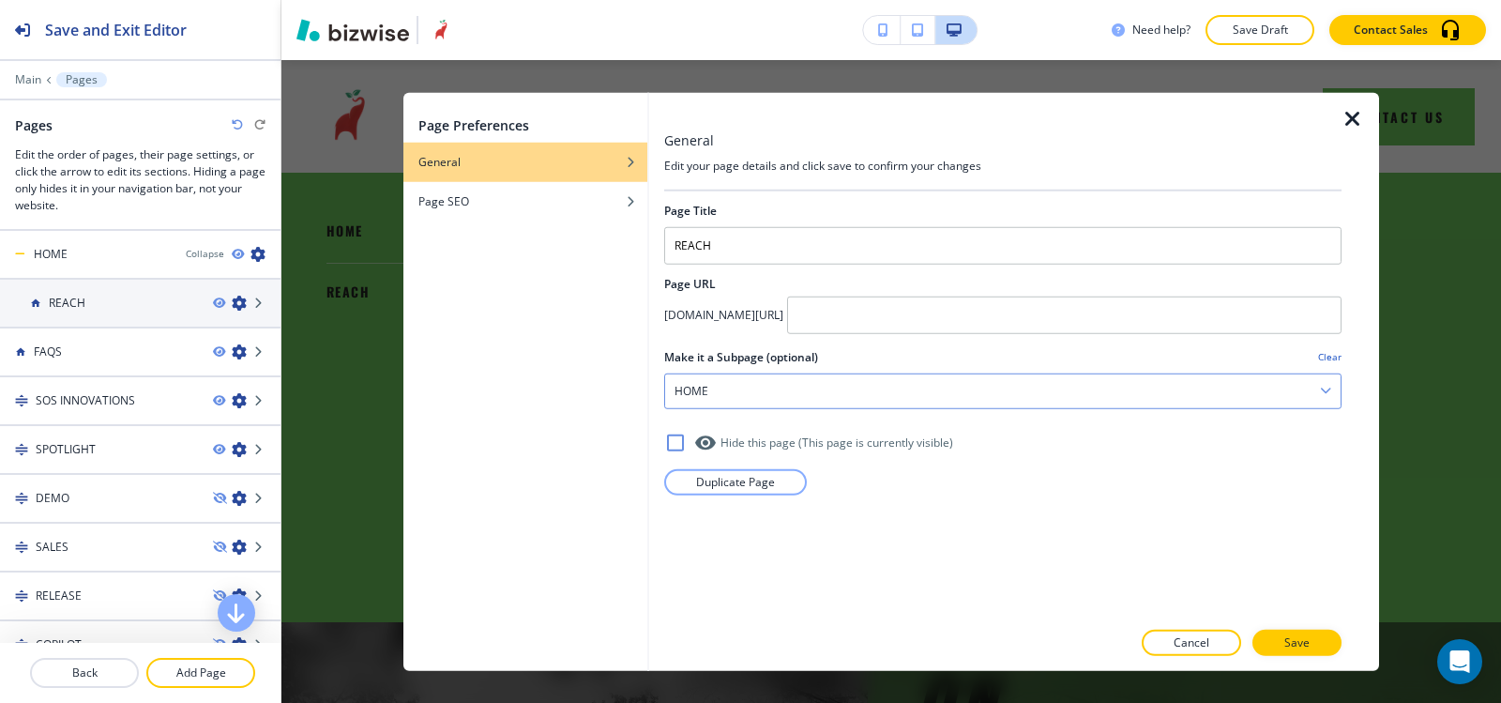
drag, startPoint x: 849, startPoint y: 399, endPoint x: 702, endPoint y: 389, distance: 147.6
click at [702, 389] on div "HOME" at bounding box center [1003, 390] width 676 height 34
click at [728, 385] on div "HOME" at bounding box center [1003, 390] width 676 height 34
click at [1194, 640] on p "Cancel" at bounding box center [1192, 642] width 36 height 17
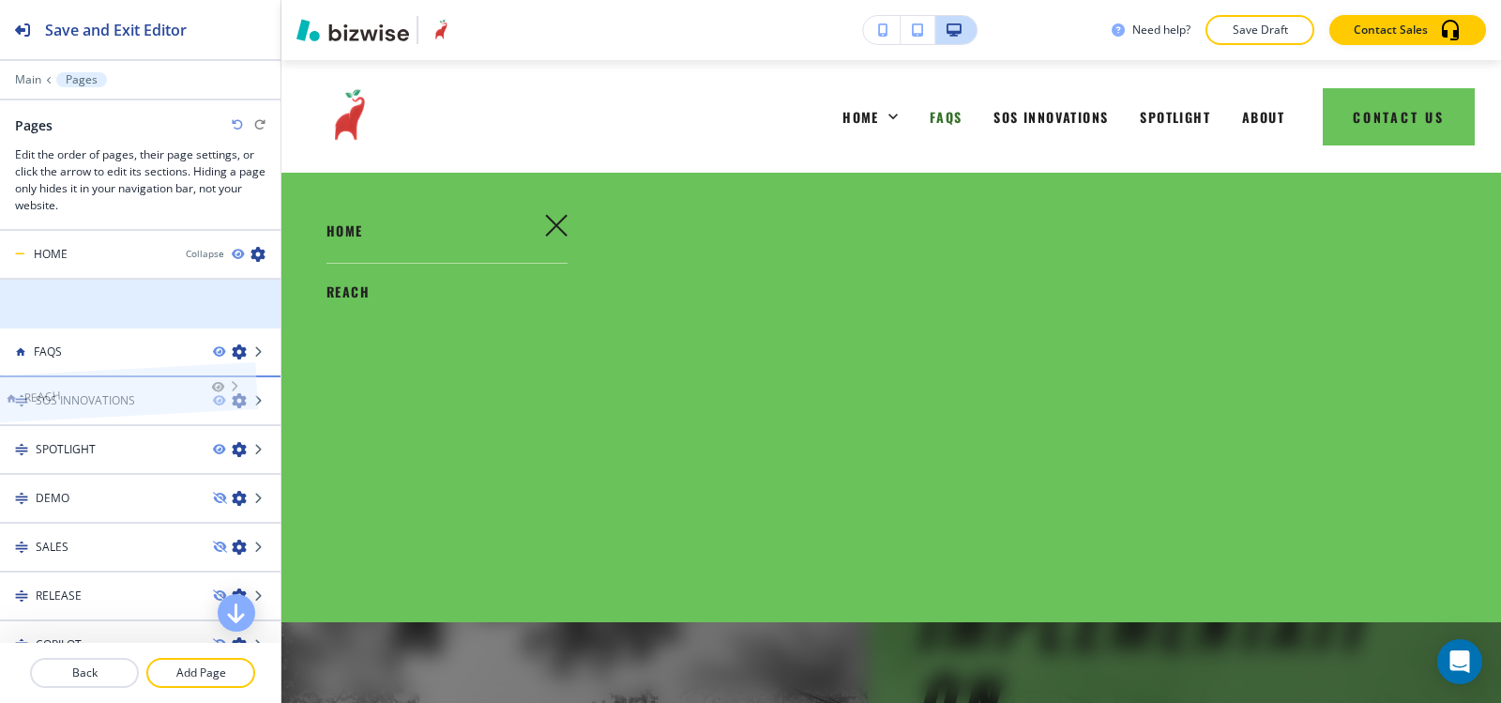
drag, startPoint x: 102, startPoint y: 304, endPoint x: 77, endPoint y: 362, distance: 63.4
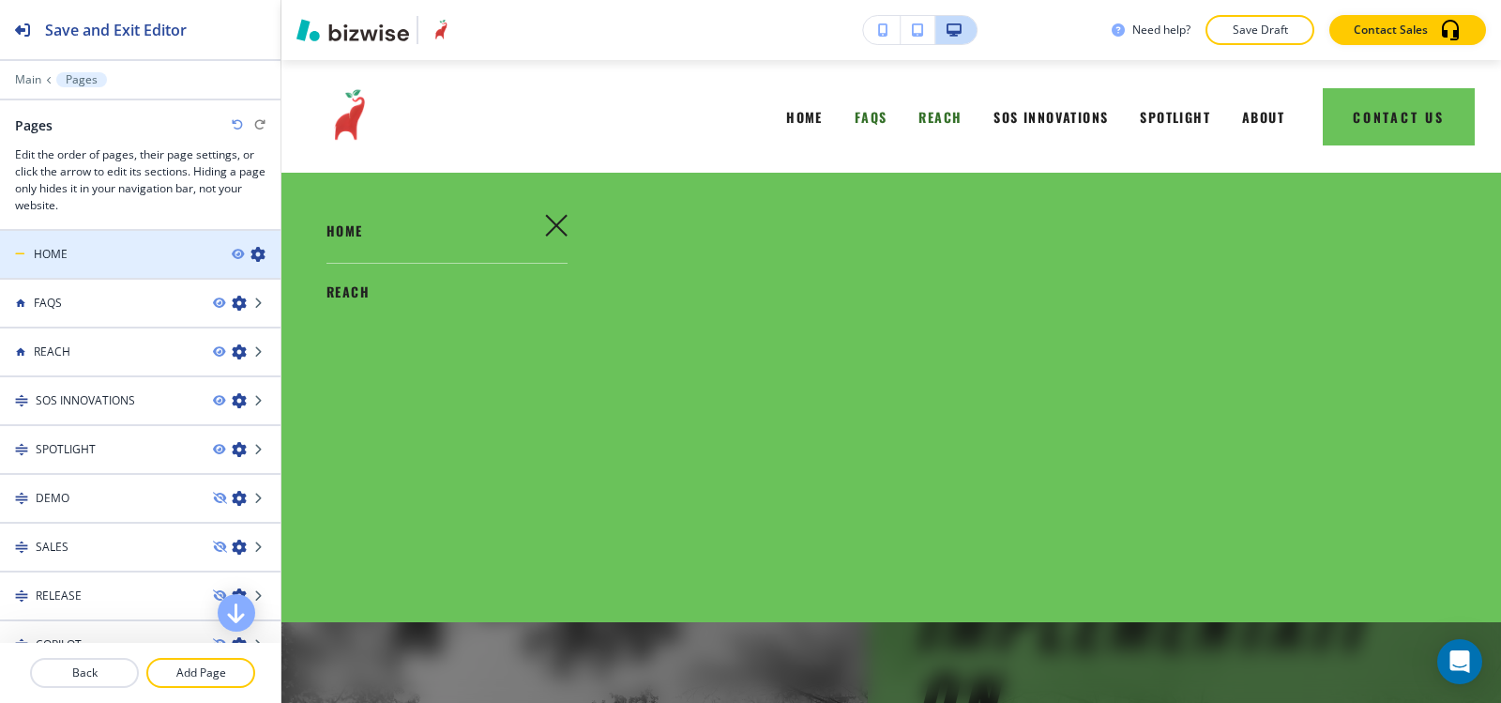
click at [251, 258] on icon "button" at bounding box center [258, 254] width 15 height 15
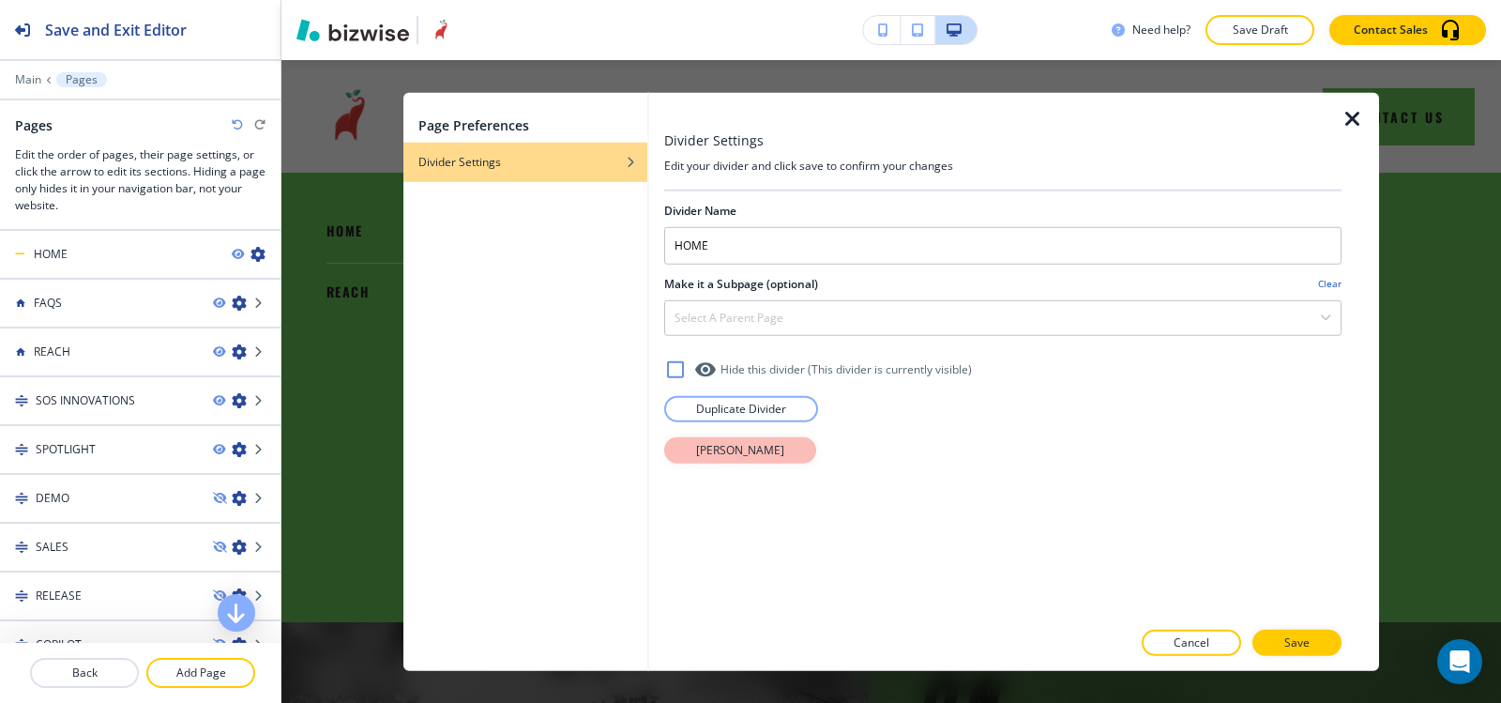
click at [753, 460] on button "Delete Divider" at bounding box center [740, 449] width 152 height 26
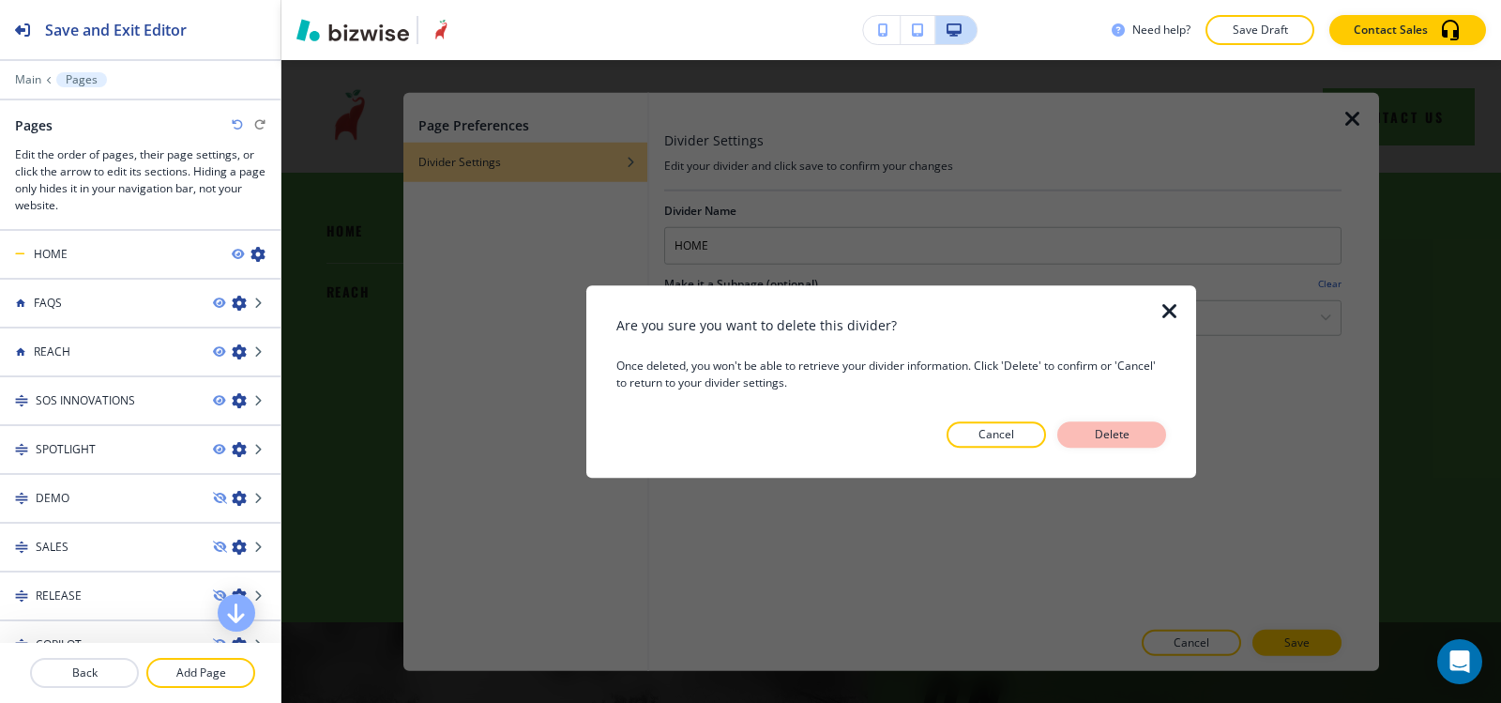
click at [1143, 437] on button "Delete" at bounding box center [1111, 434] width 109 height 26
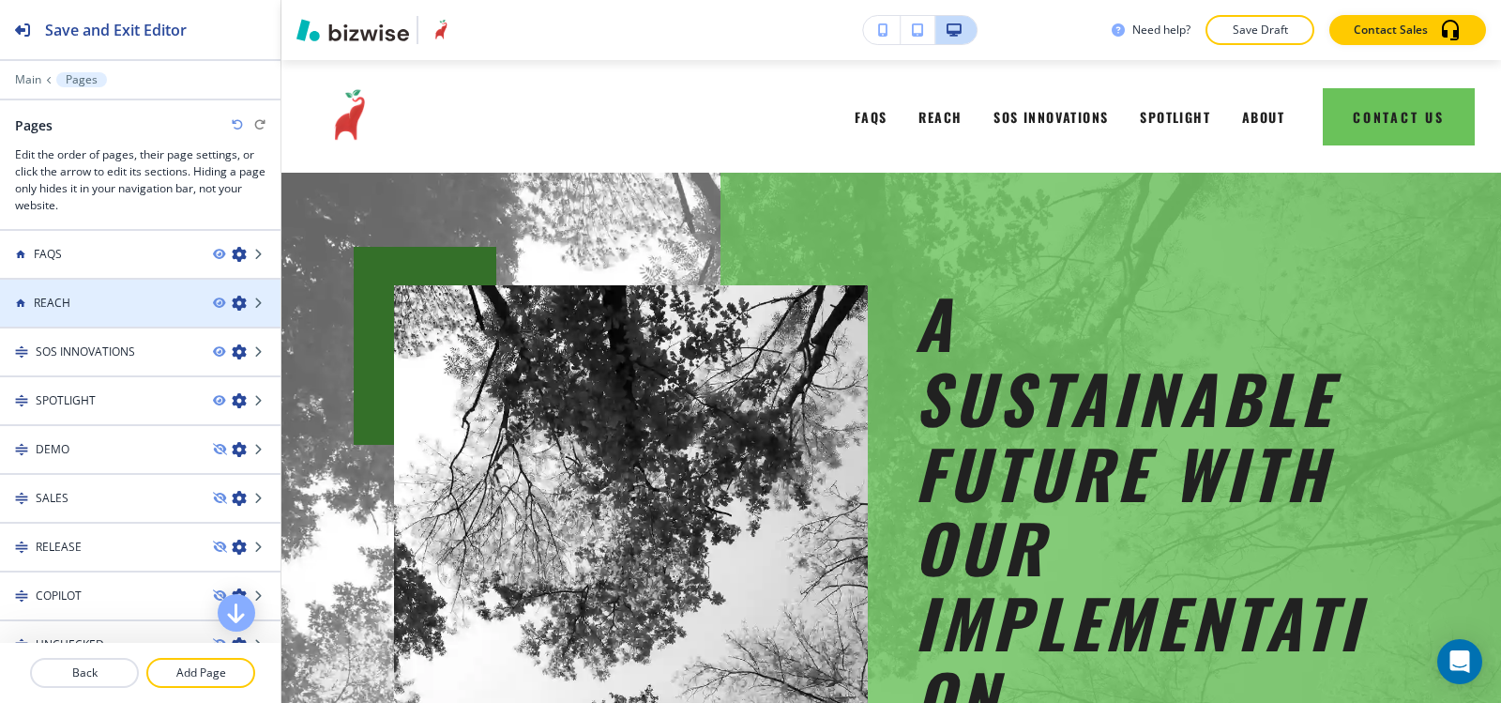
click at [232, 309] on icon "button" at bounding box center [239, 303] width 15 height 15
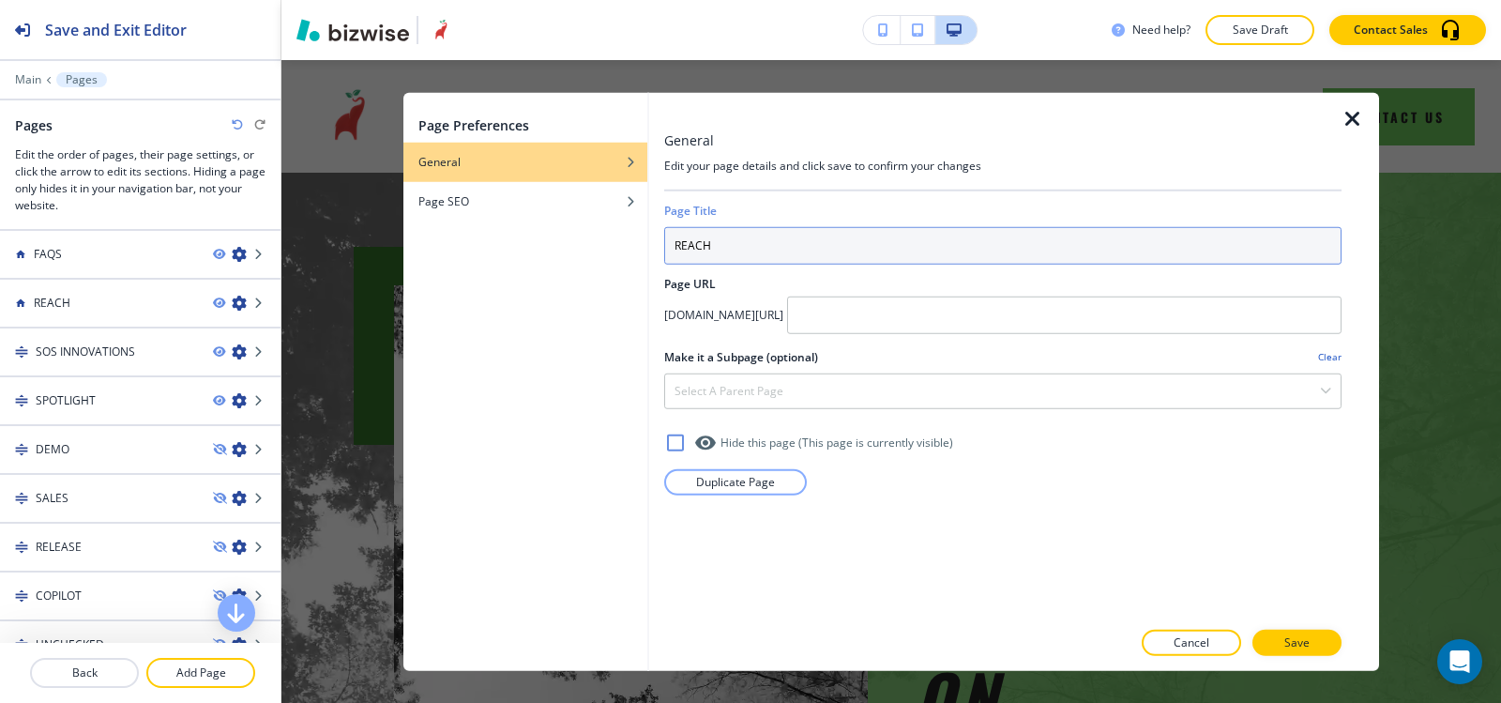
drag, startPoint x: 781, startPoint y: 252, endPoint x: 567, endPoint y: 267, distance: 214.4
click at [567, 267] on div "Page Preferences General Page SEO General Edit your page details and click save…" at bounding box center [891, 381] width 976 height 579
type input "HOME"
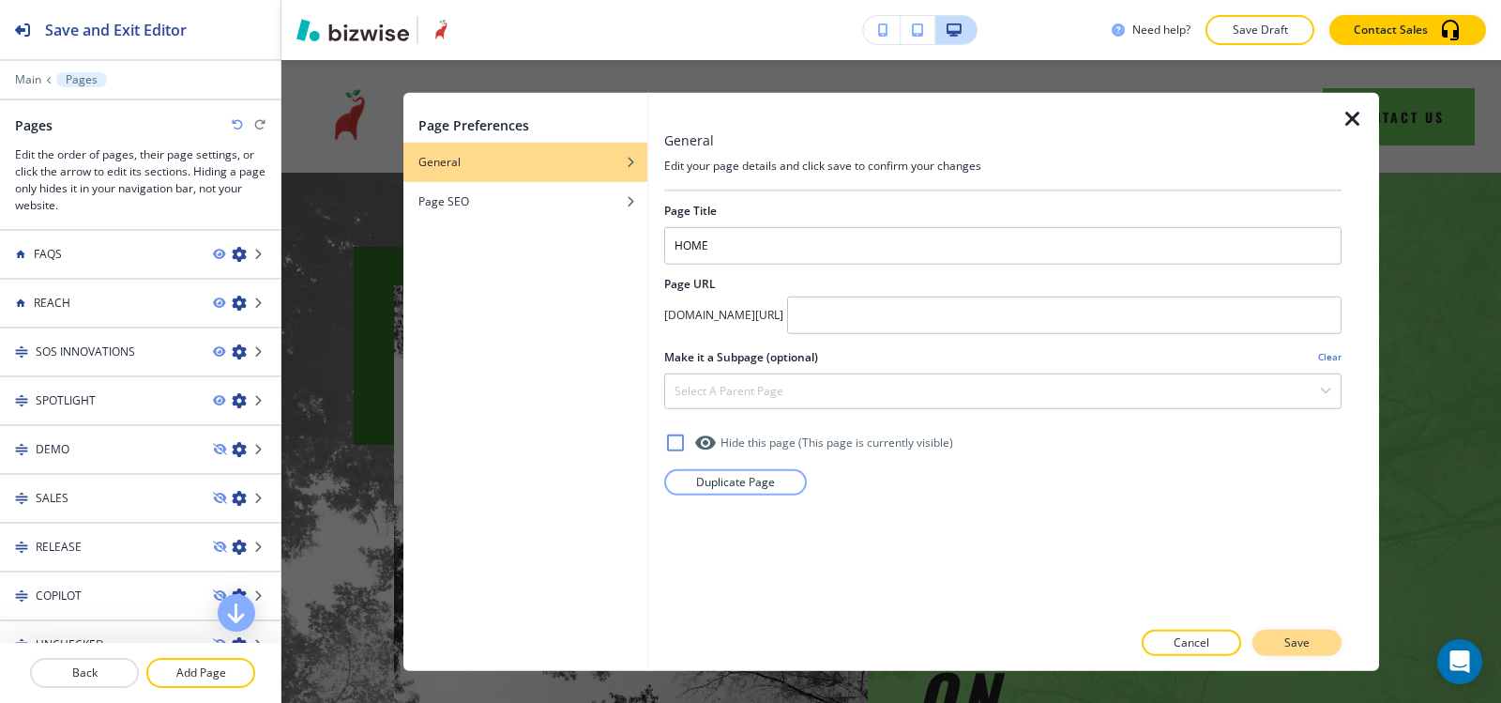
click at [1317, 649] on button "Save" at bounding box center [1297, 643] width 89 height 26
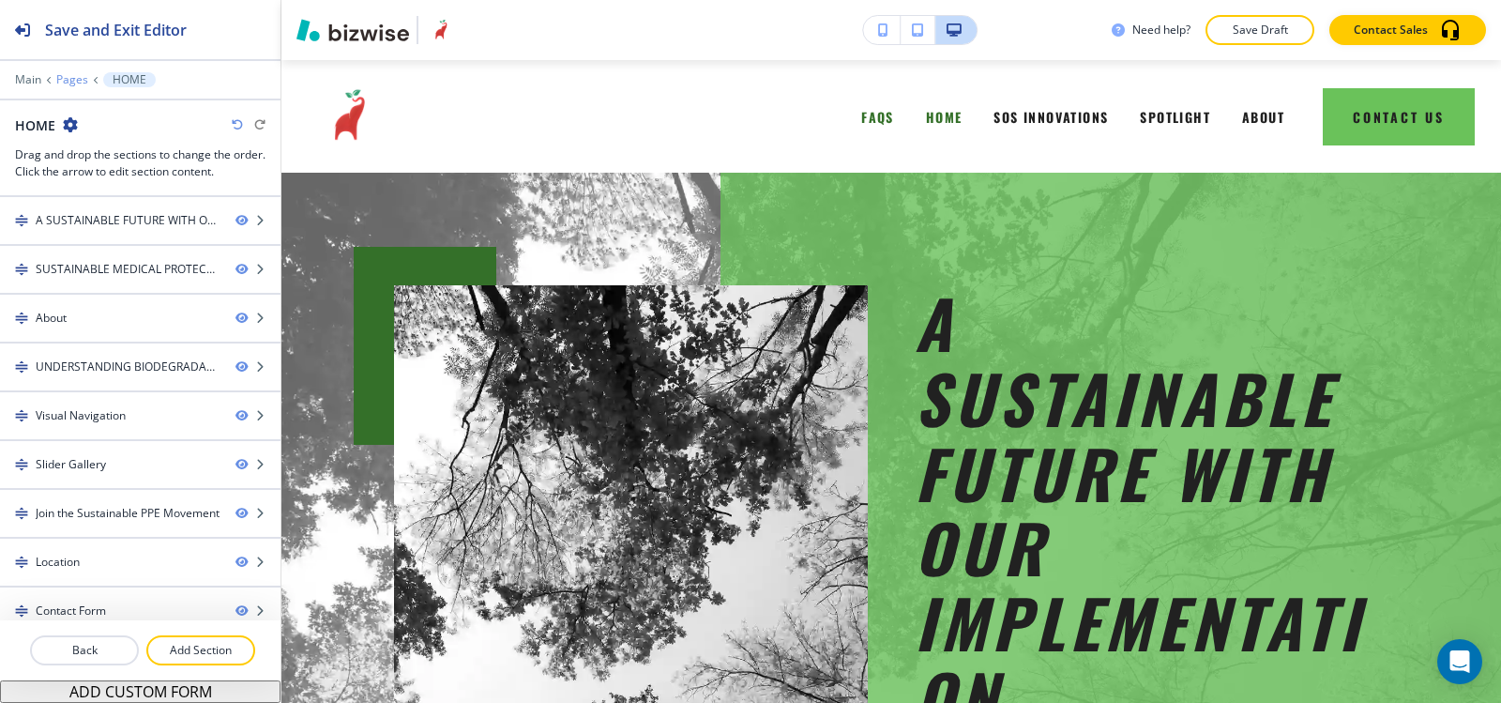
click at [74, 81] on p "Pages" at bounding box center [72, 79] width 32 height 13
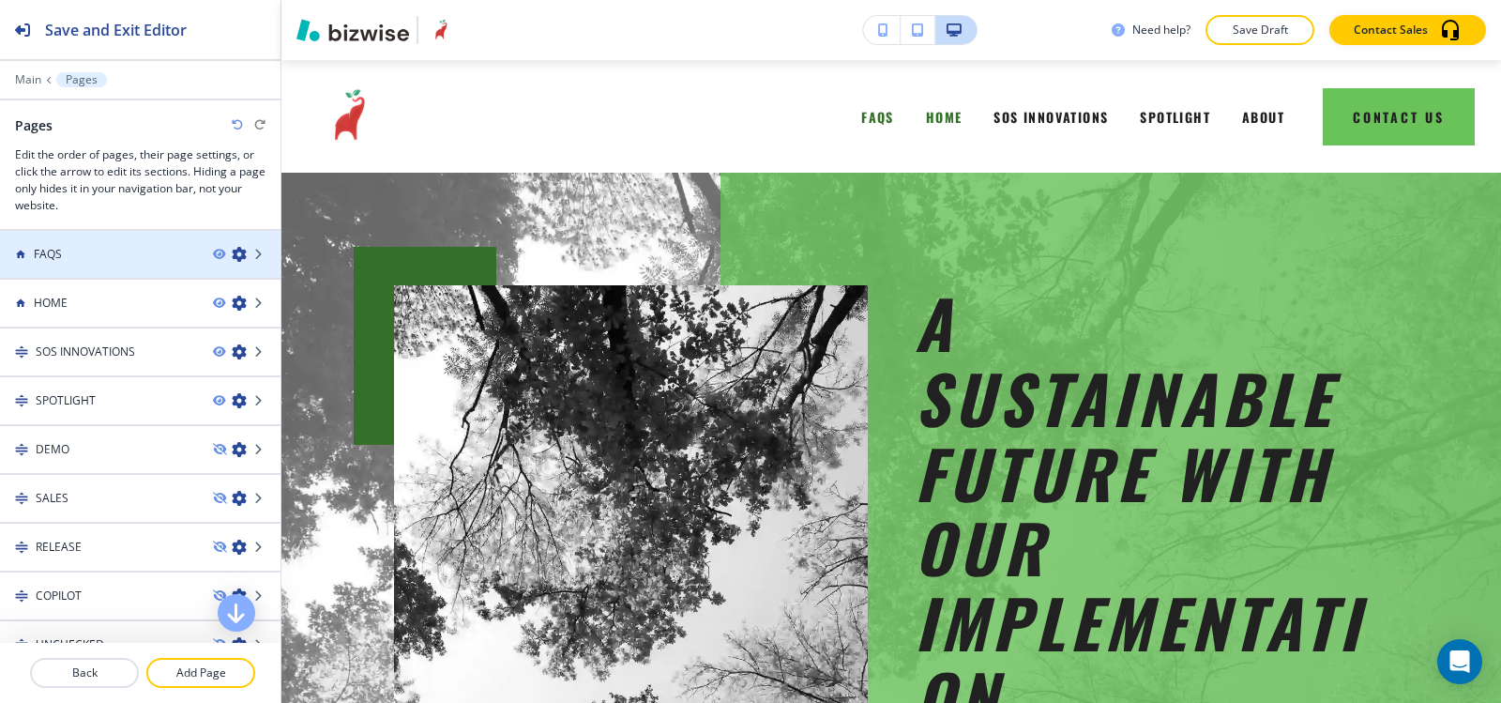
click at [226, 263] on div at bounding box center [140, 270] width 281 height 15
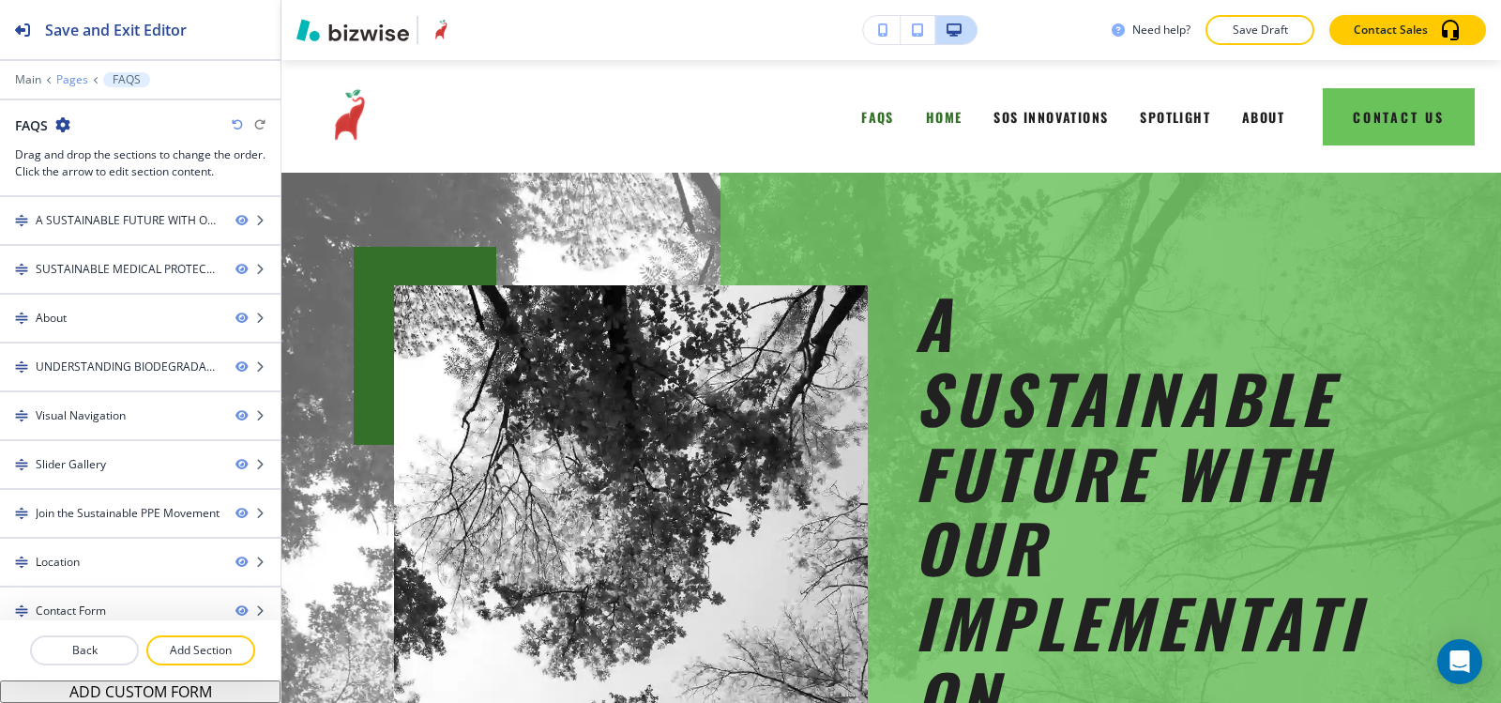
click at [73, 79] on p "Pages" at bounding box center [72, 79] width 32 height 13
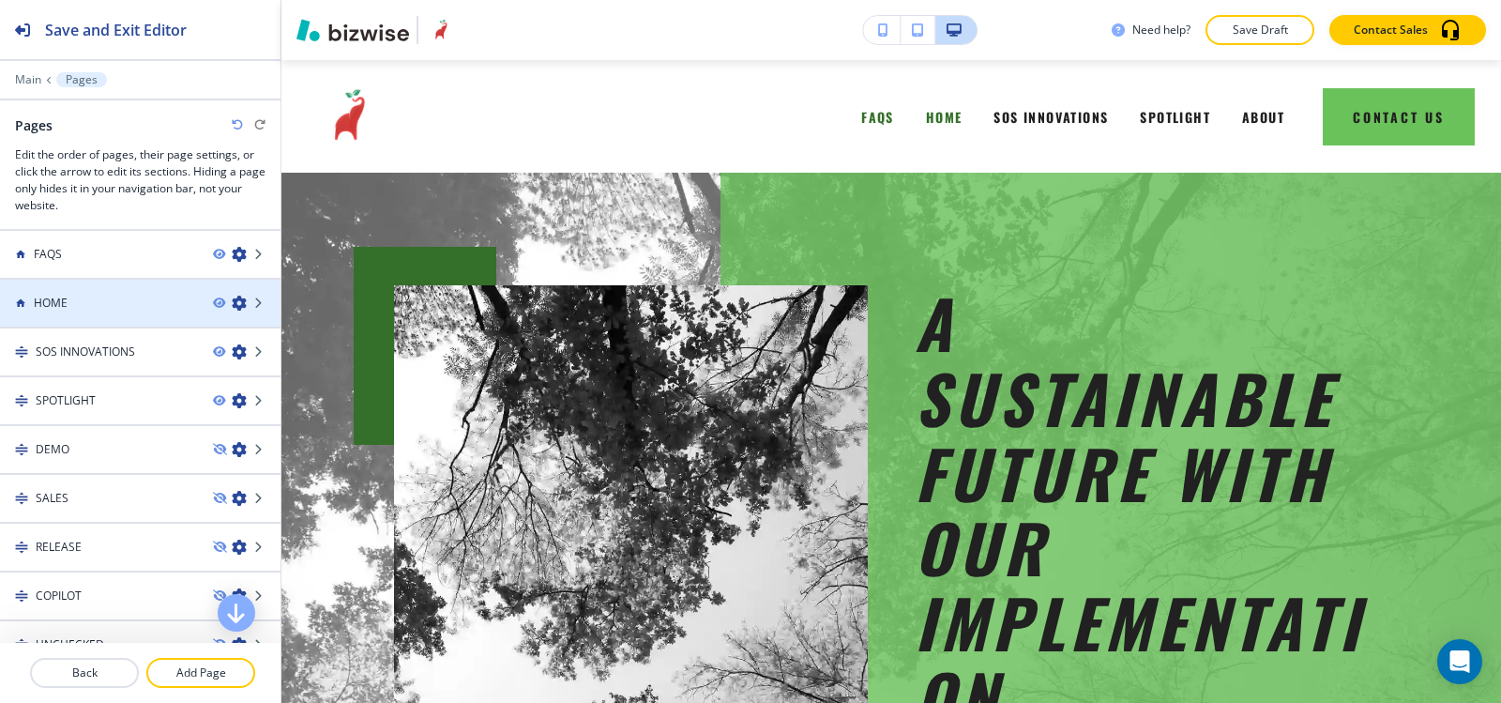
click at [60, 303] on h4 "HOME" at bounding box center [51, 303] width 34 height 17
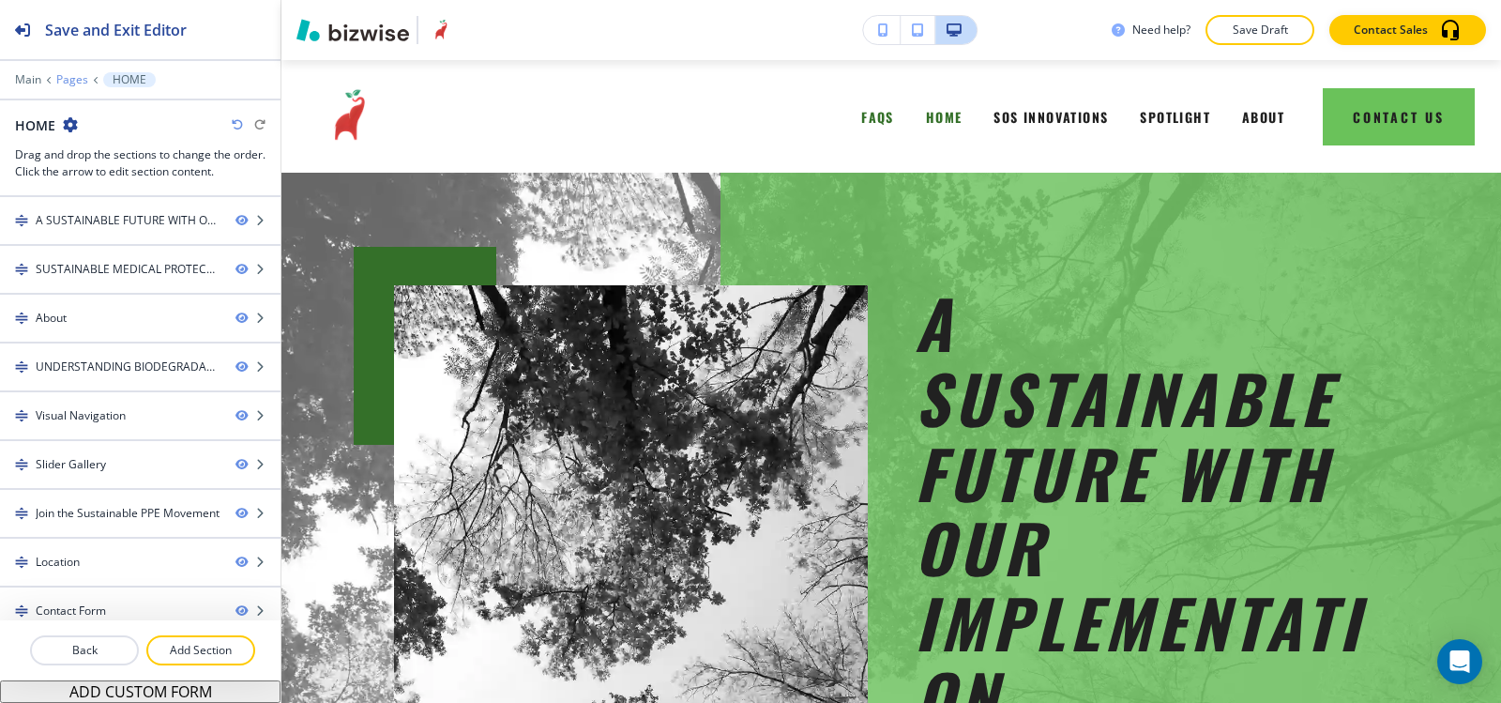
click at [77, 77] on p "Pages" at bounding box center [72, 79] width 32 height 13
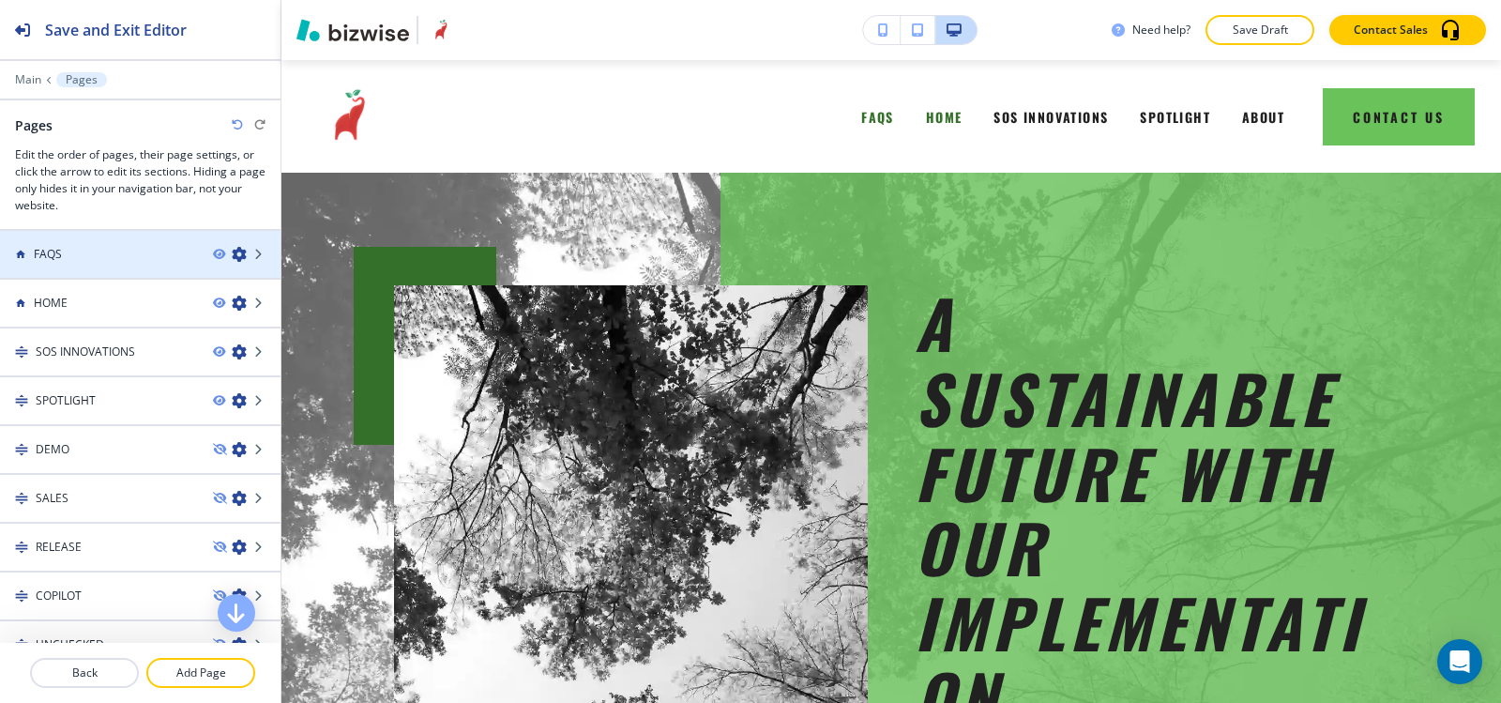
click at [150, 260] on div "FAQS" at bounding box center [99, 254] width 198 height 17
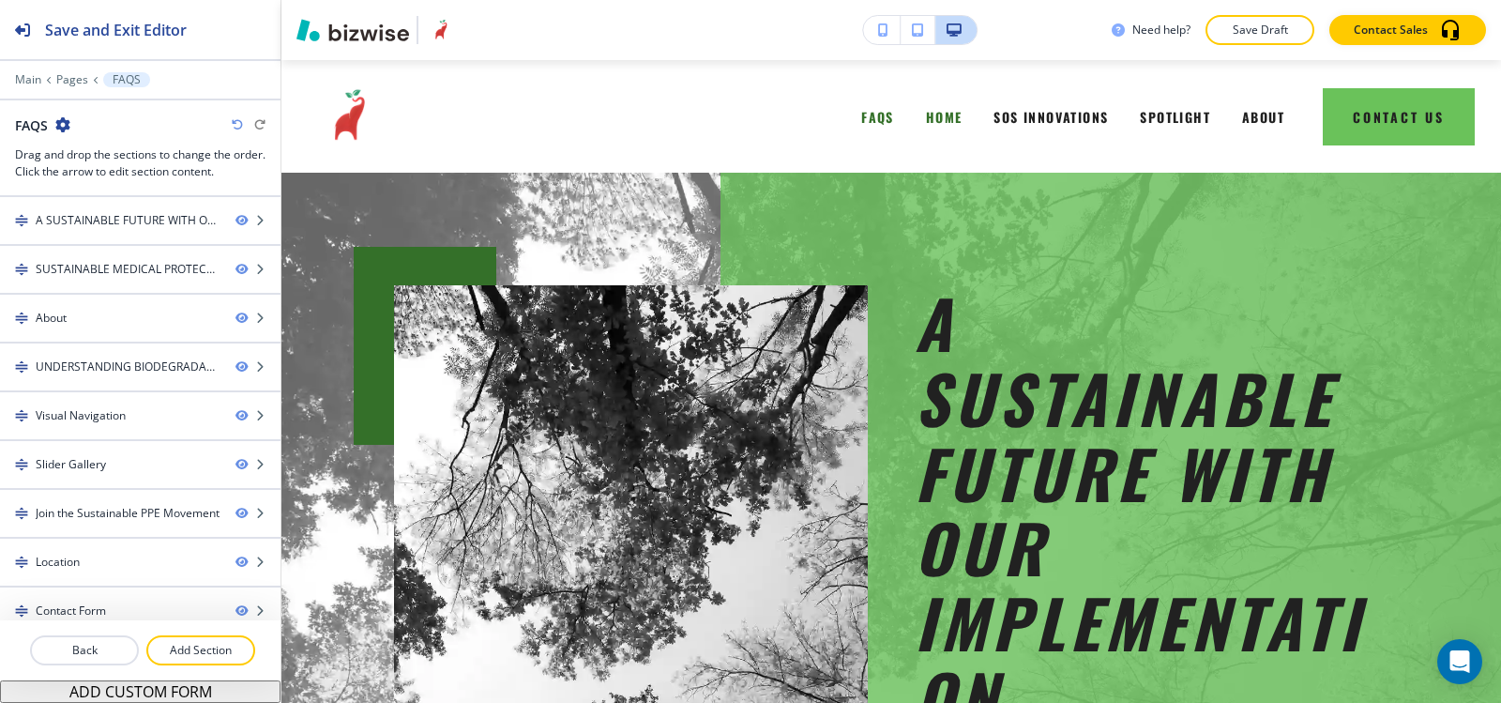
click at [60, 126] on icon "button" at bounding box center [62, 124] width 15 height 15
click at [77, 151] on p "Edit Page Settings" at bounding box center [116, 157] width 96 height 17
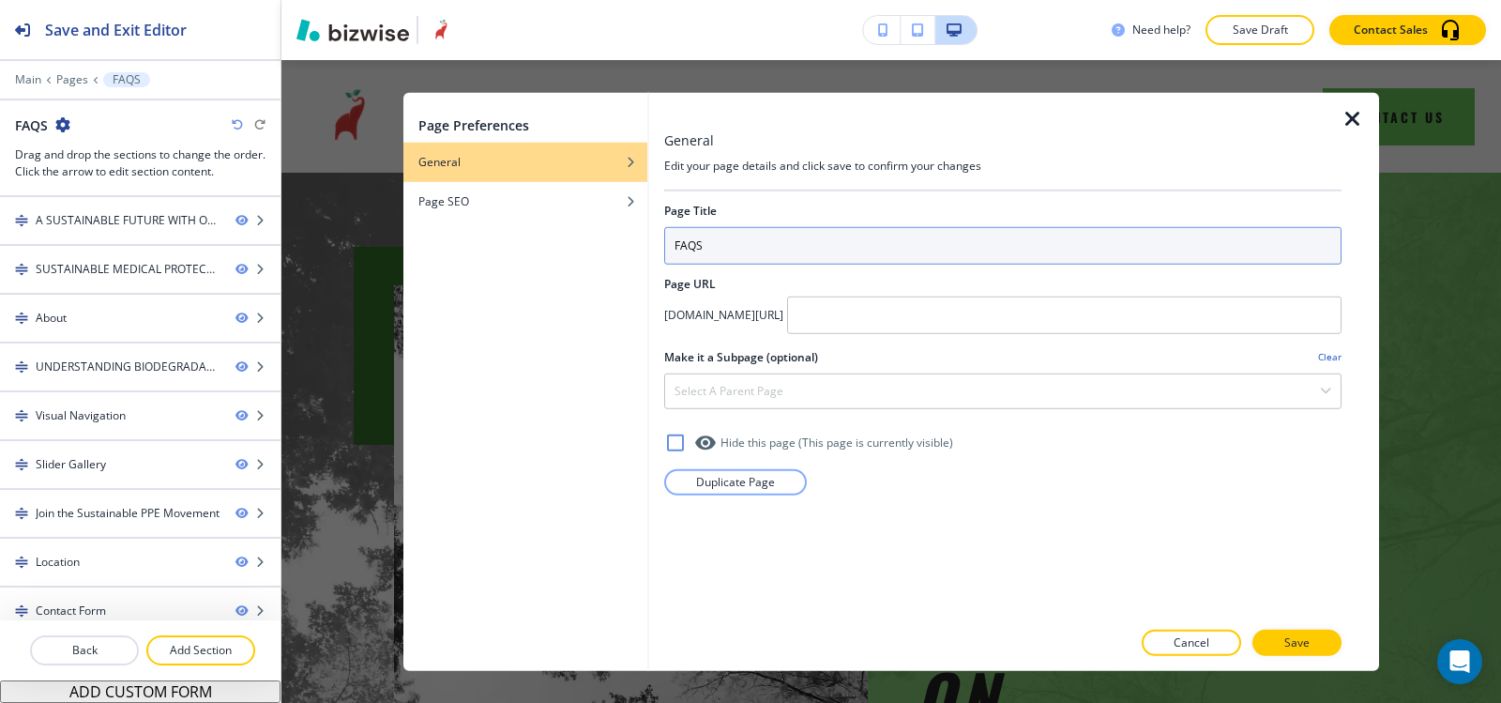
click at [850, 228] on div "Page Title FAQS" at bounding box center [1002, 233] width 677 height 62
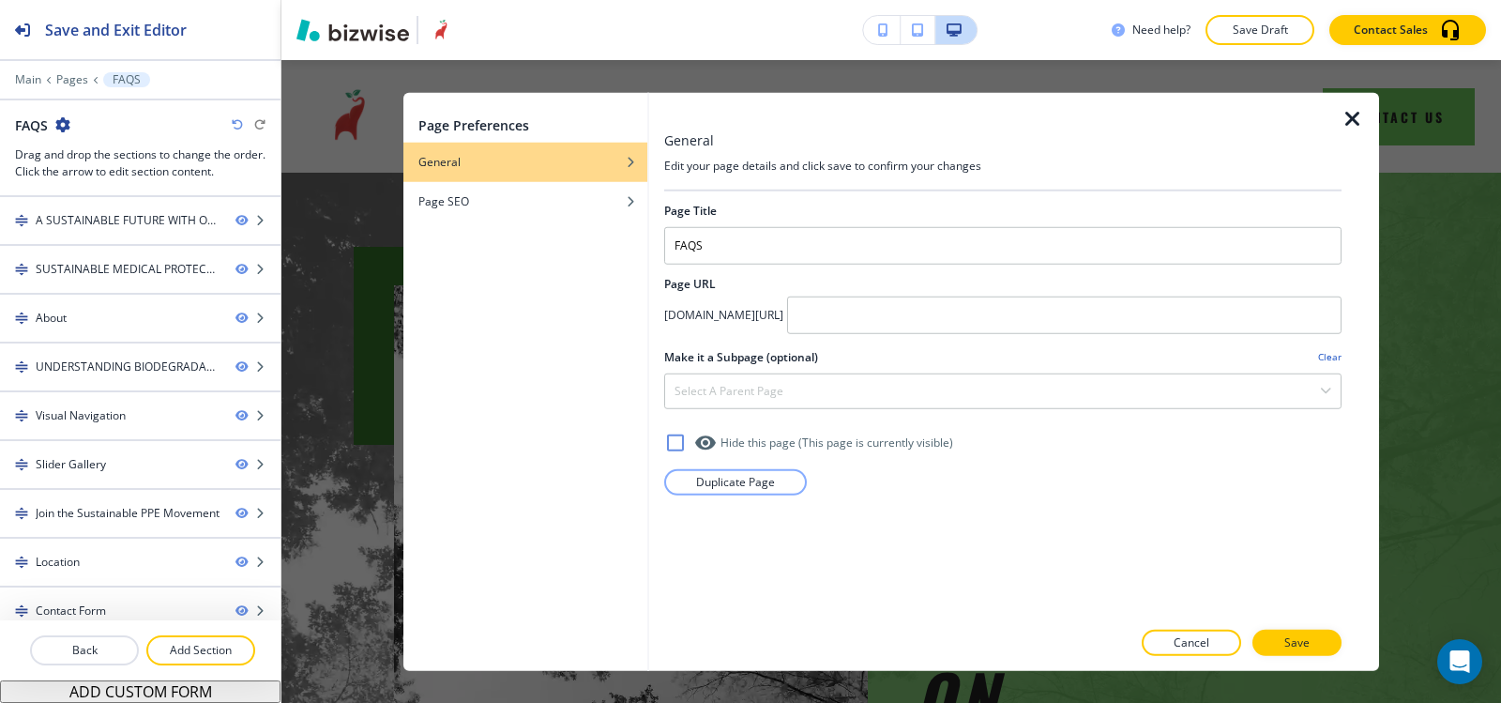
click at [1353, 122] on icon "button" at bounding box center [1353, 118] width 23 height 23
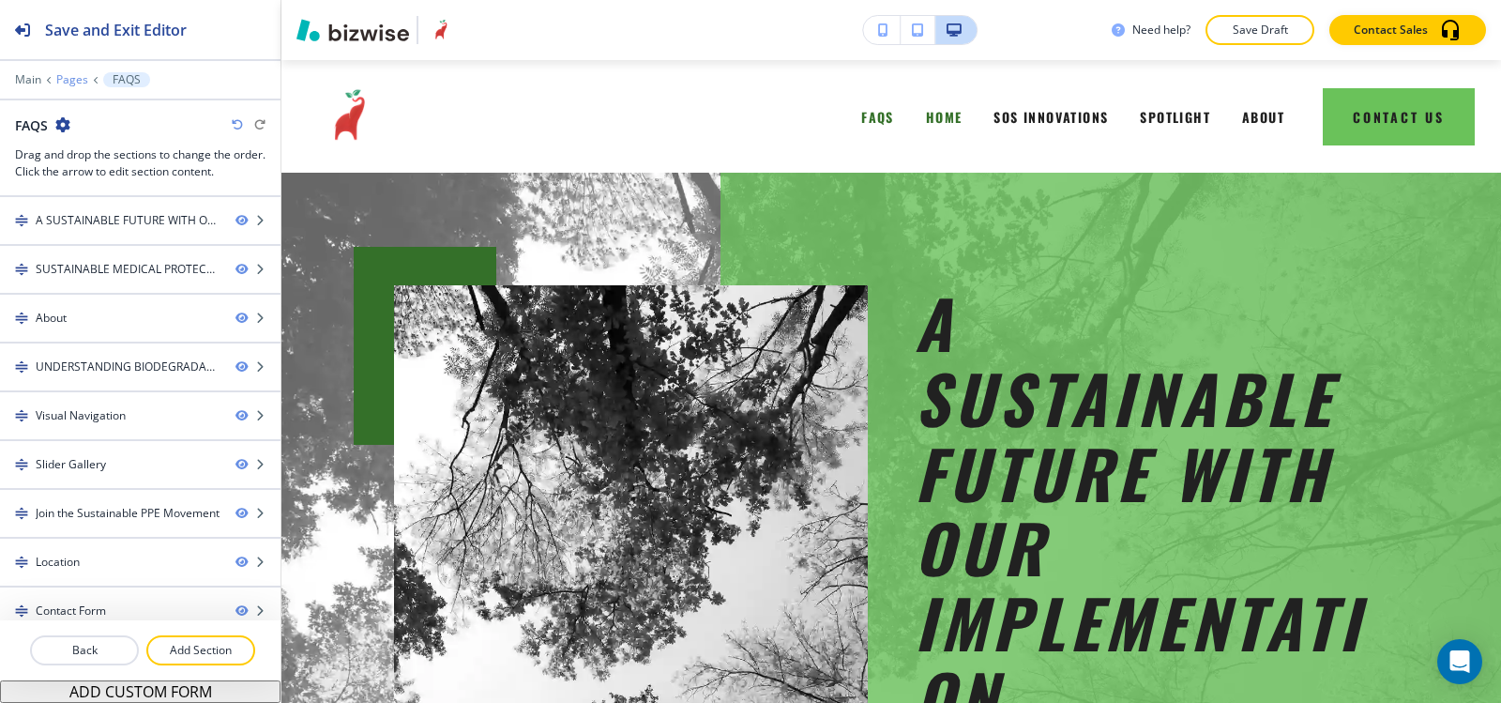
click at [67, 79] on p "Pages" at bounding box center [72, 79] width 32 height 13
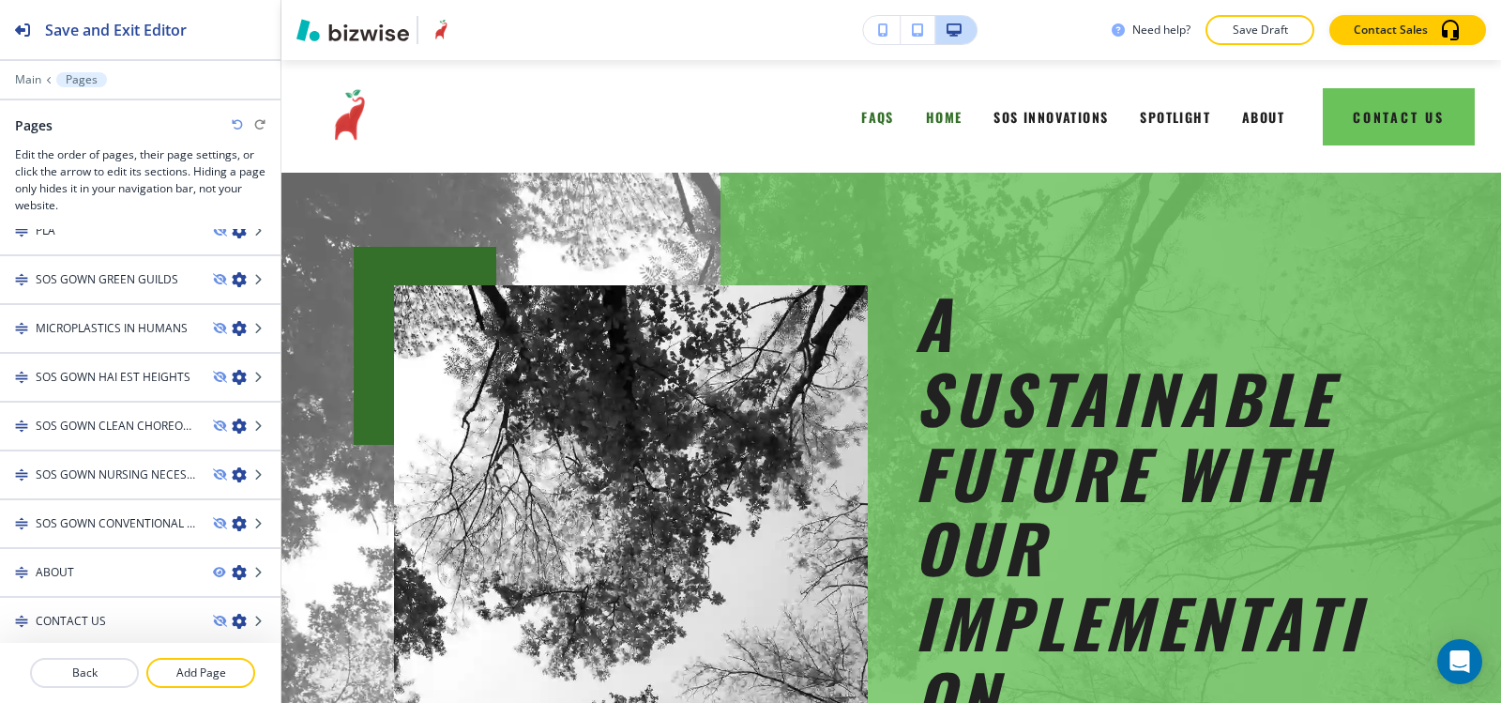
scroll to position [710, 0]
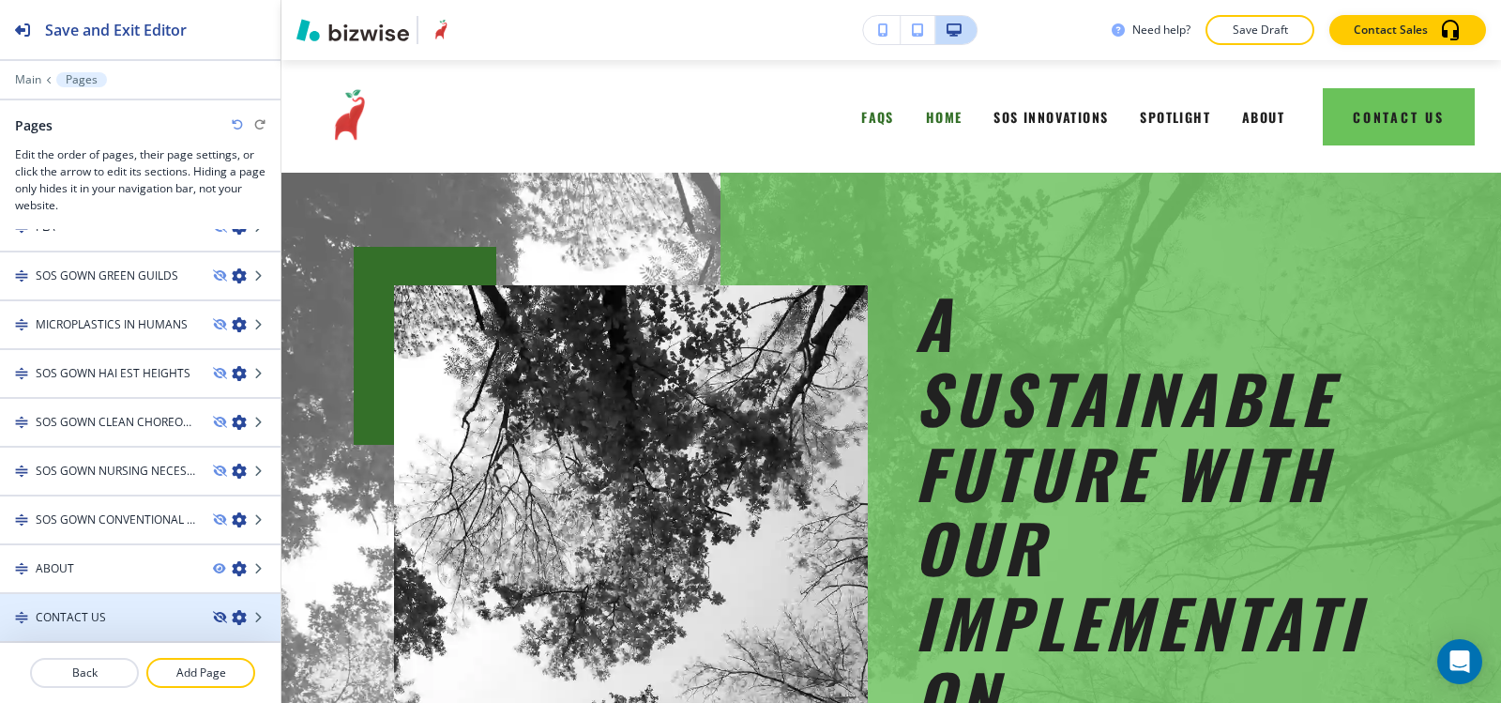
click at [213, 618] on icon "button" at bounding box center [218, 617] width 11 height 11
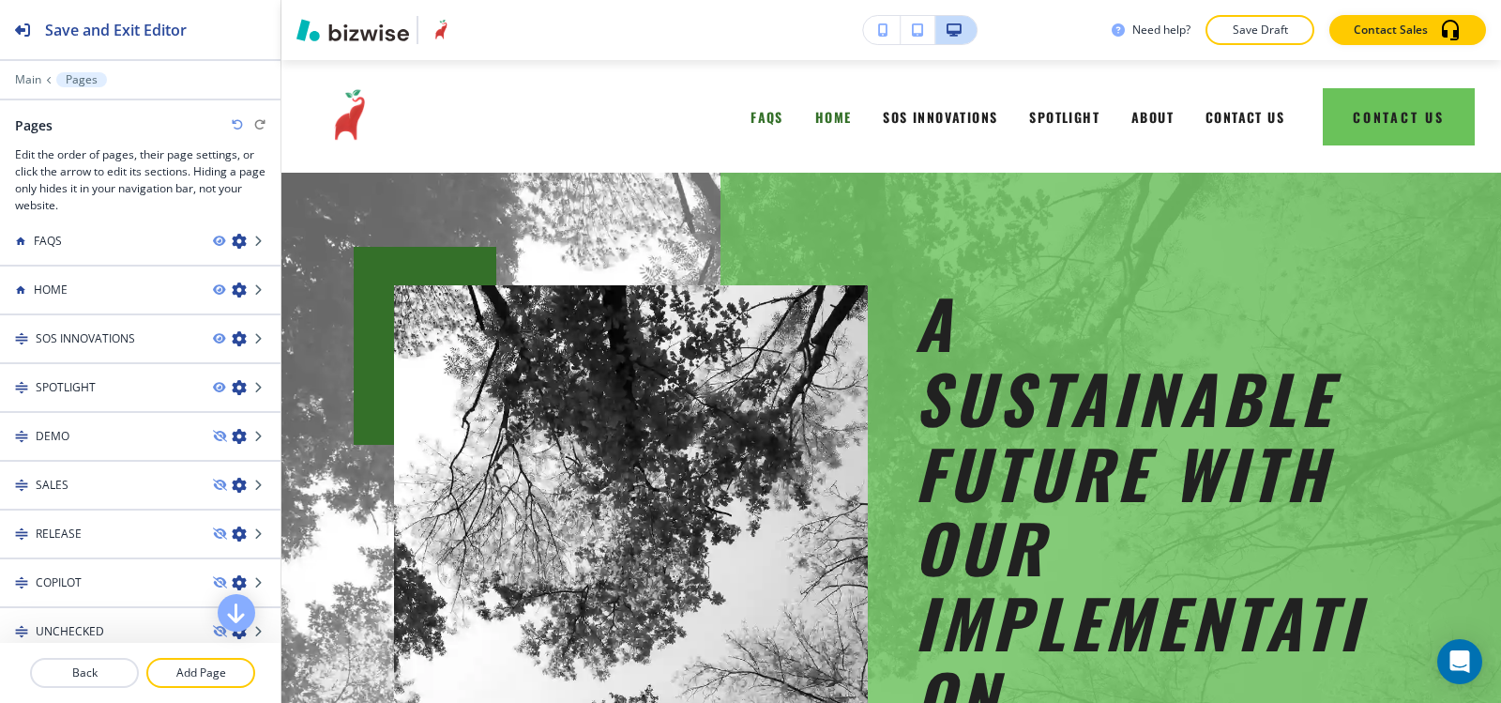
scroll to position [0, 0]
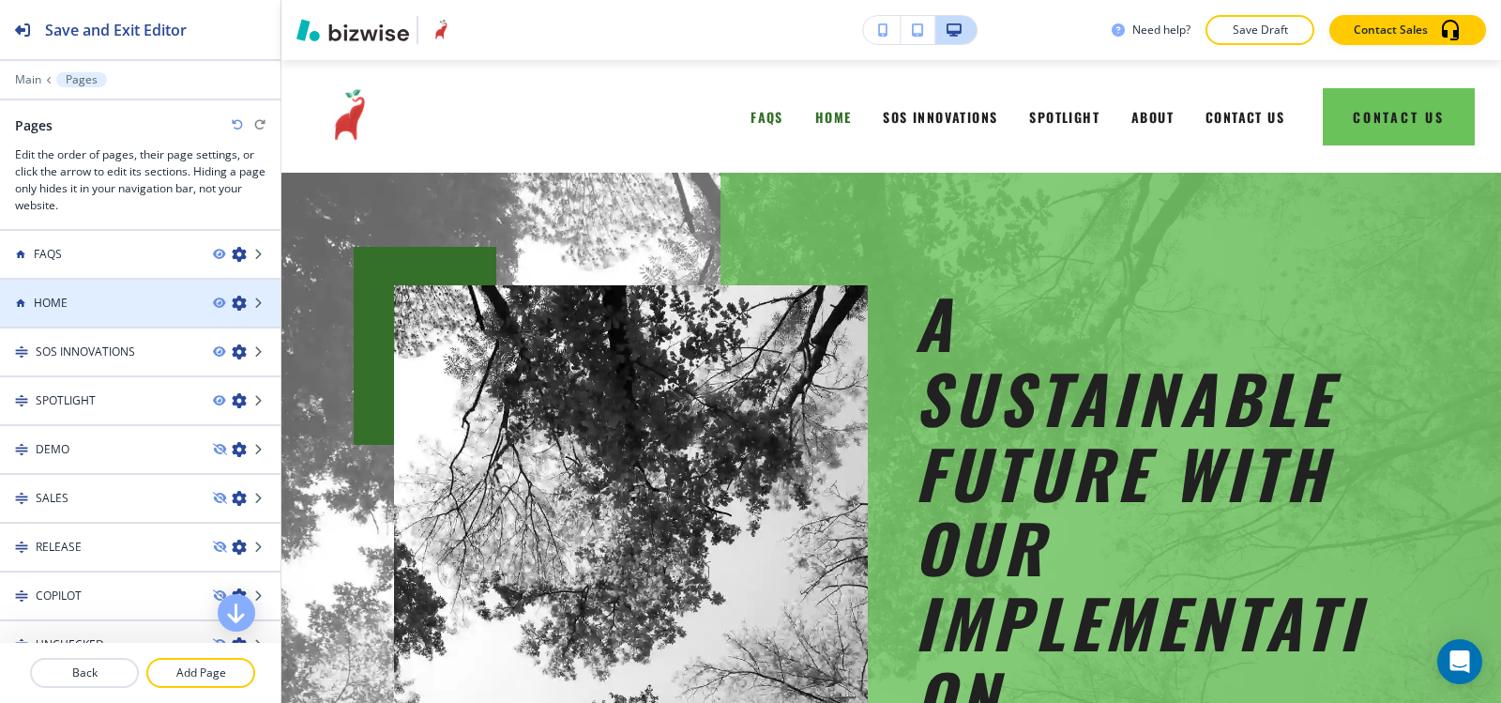
click at [232, 308] on icon "button" at bounding box center [239, 303] width 15 height 15
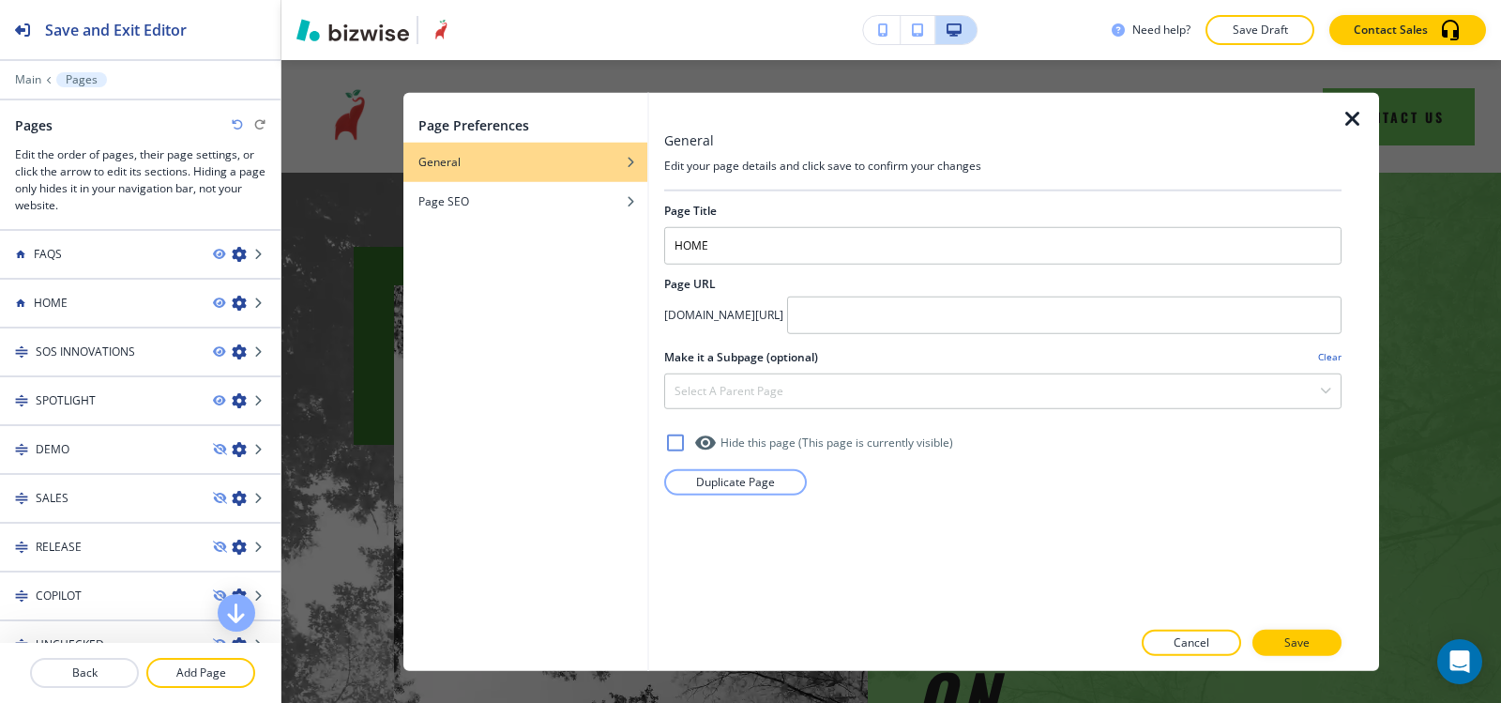
click at [1361, 114] on icon "button" at bounding box center [1353, 118] width 23 height 23
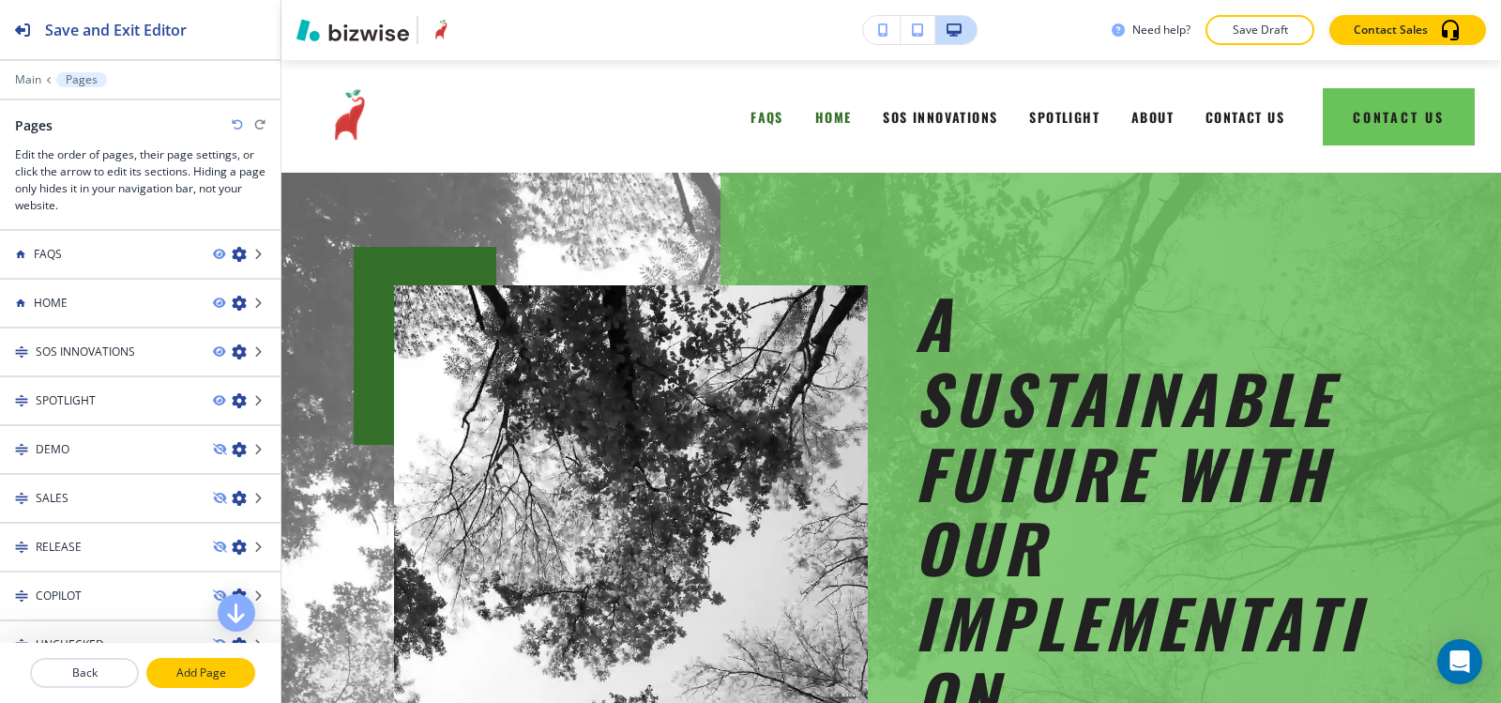
click at [225, 673] on p "Add Page" at bounding box center [200, 672] width 105 height 17
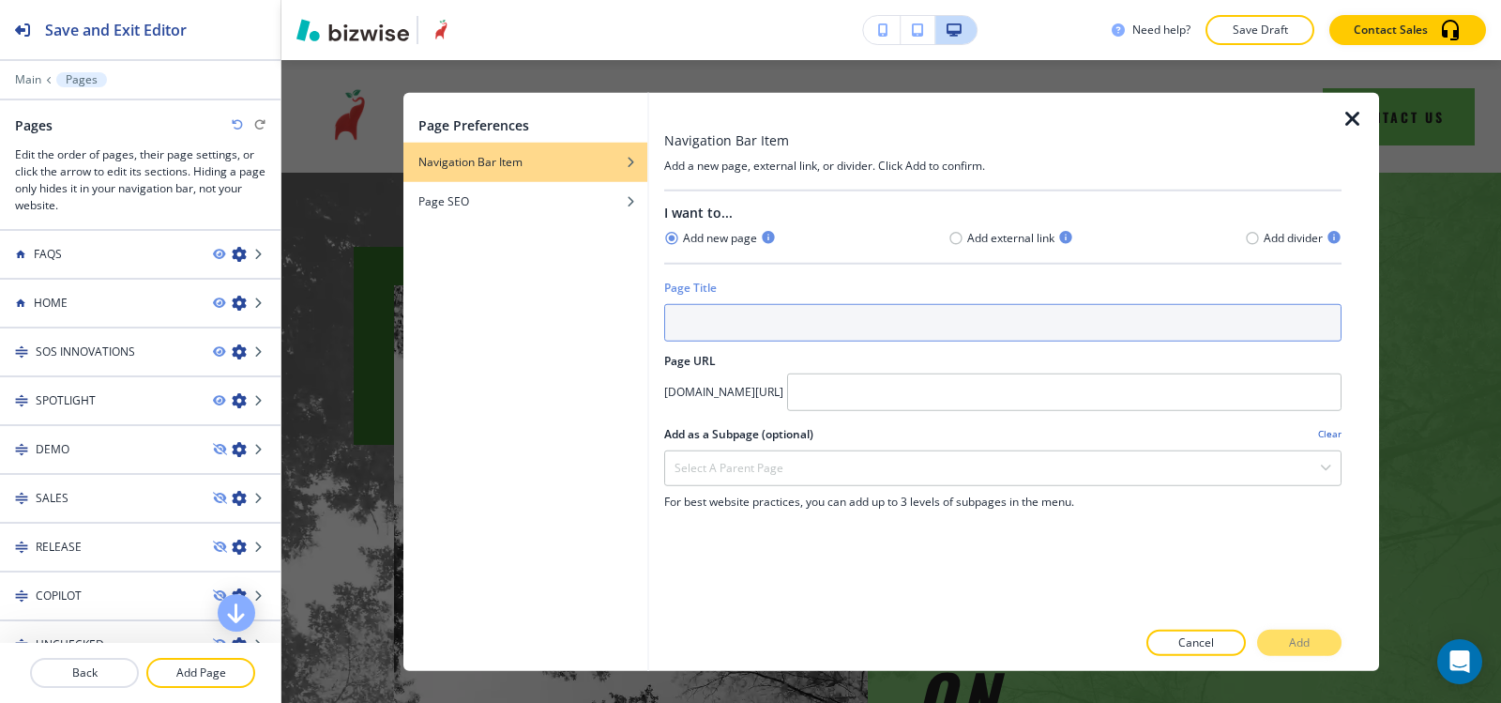
click at [850, 333] on input "text" at bounding box center [1002, 322] width 677 height 38
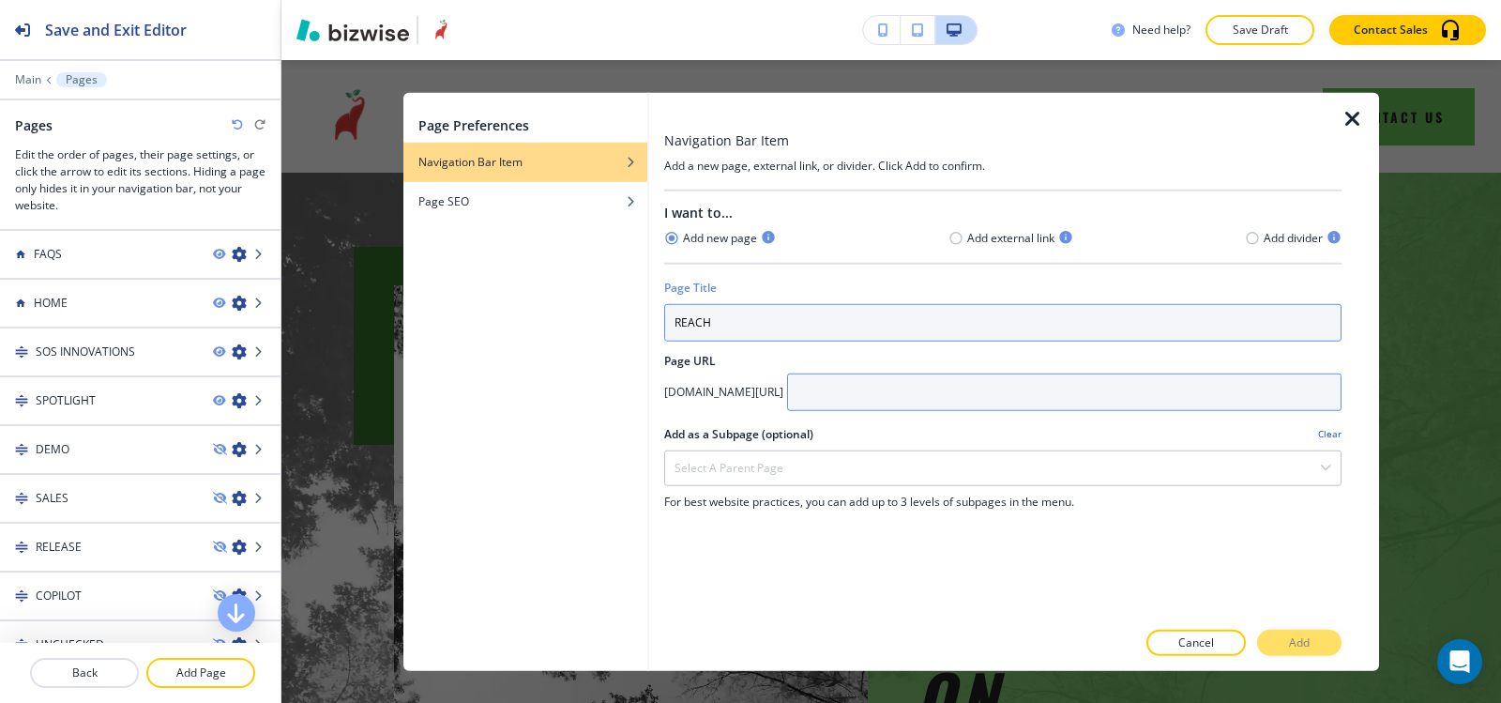
type input "REACH"
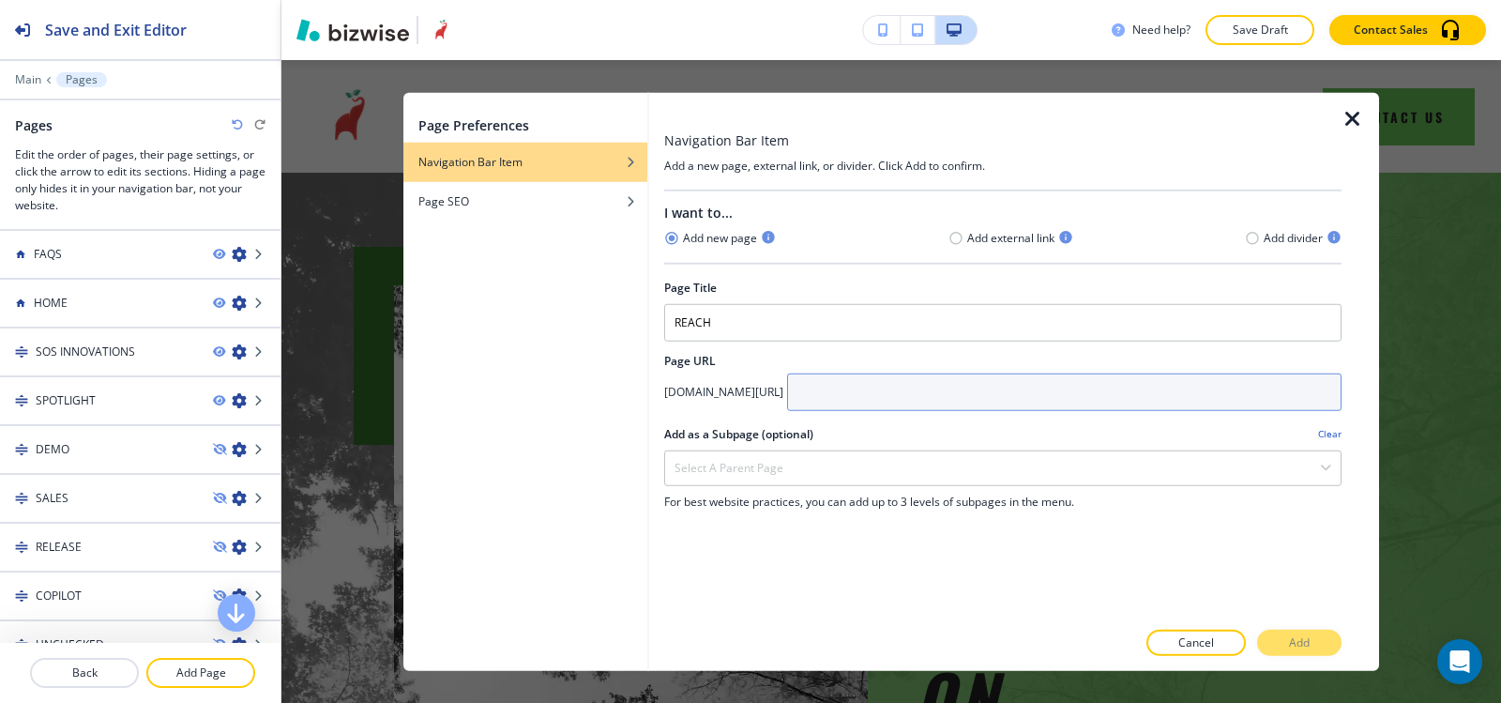
click at [914, 395] on input "text" at bounding box center [1064, 391] width 555 height 38
type input "Reach"
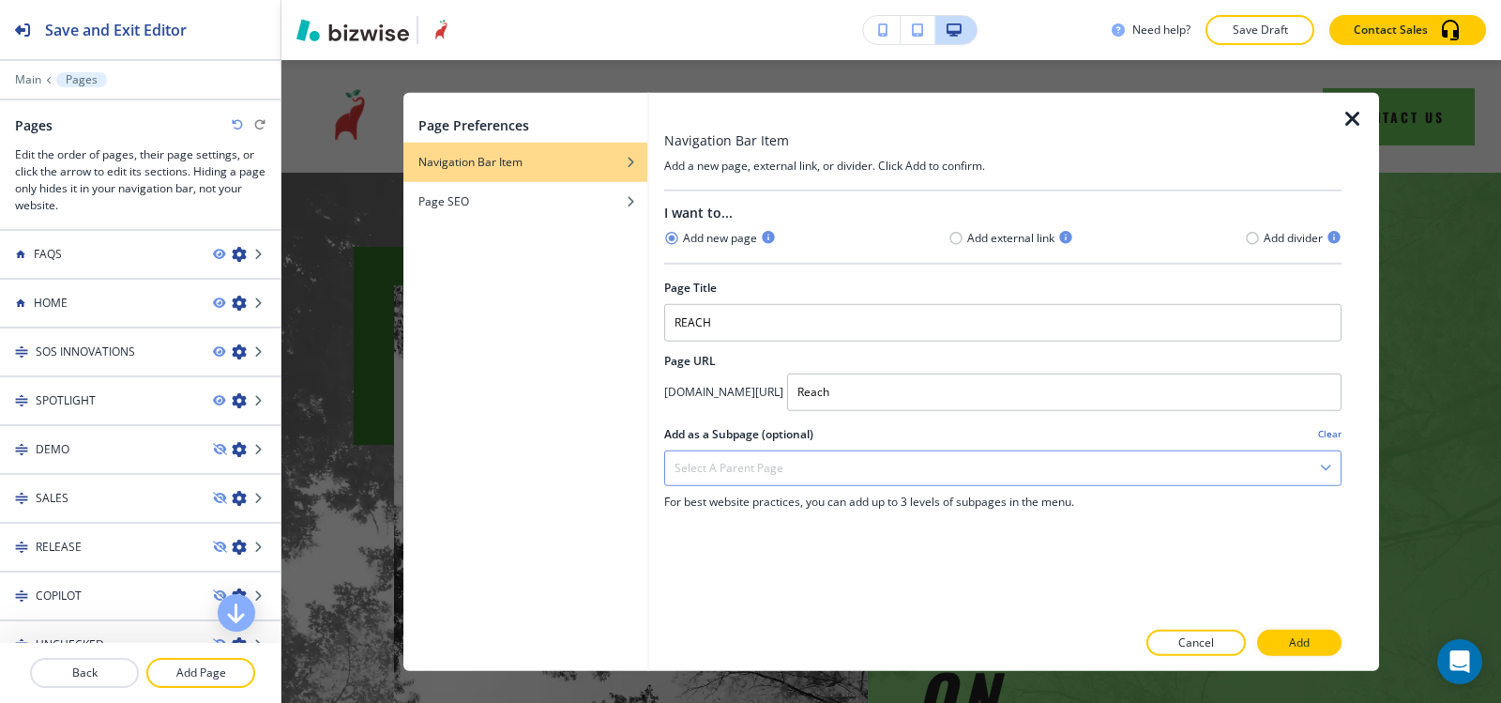
click at [889, 454] on div "Select a parent page" at bounding box center [1003, 467] width 676 height 34
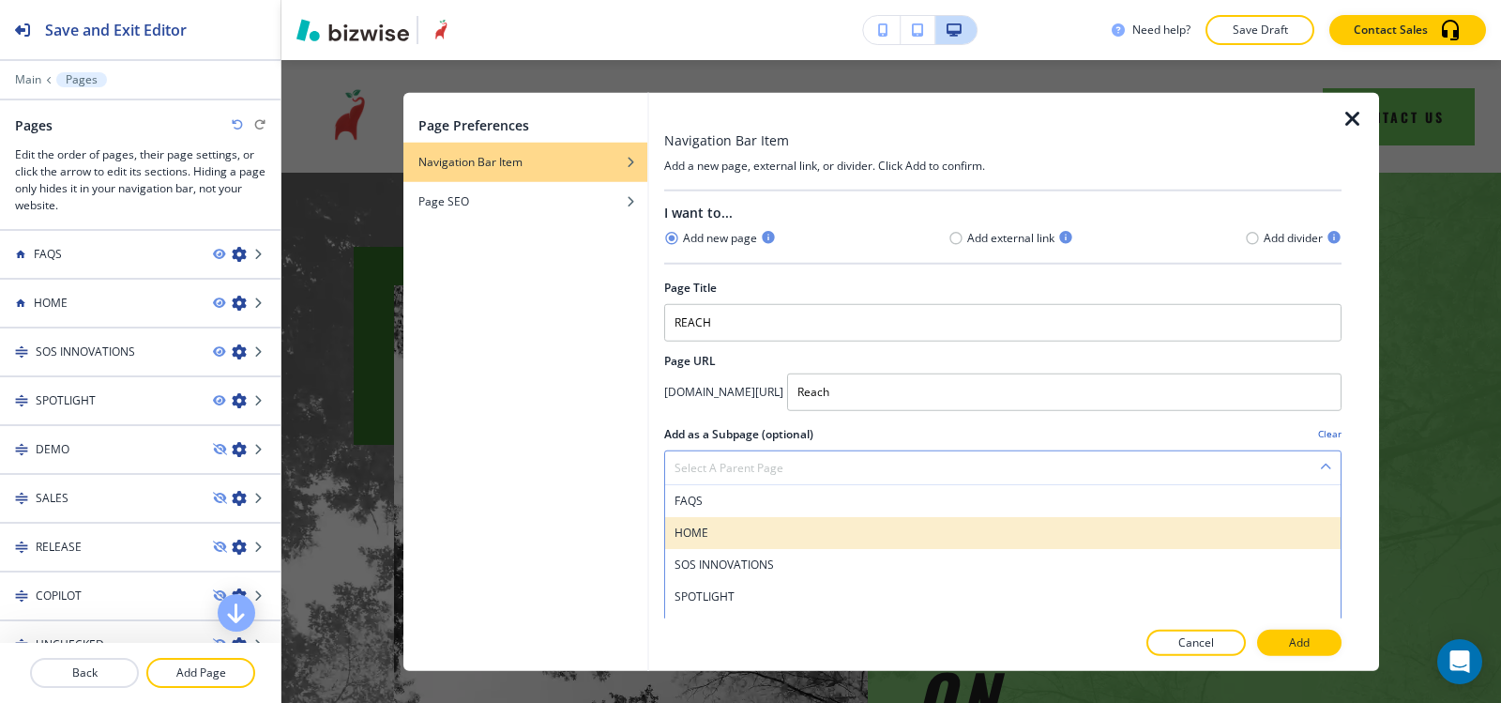
click at [862, 529] on h4 "HOME" at bounding box center [1003, 532] width 657 height 17
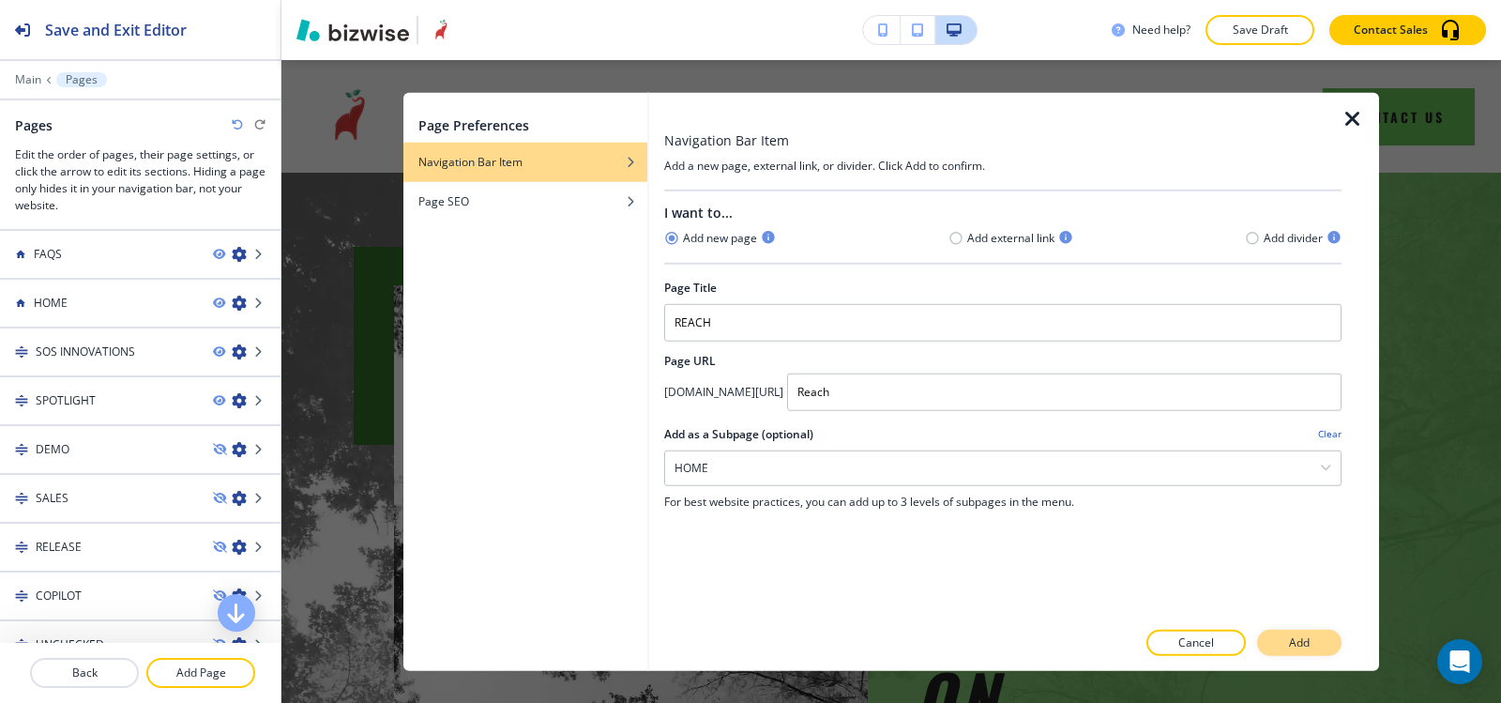
click at [1287, 635] on button "Add" at bounding box center [1299, 643] width 84 height 26
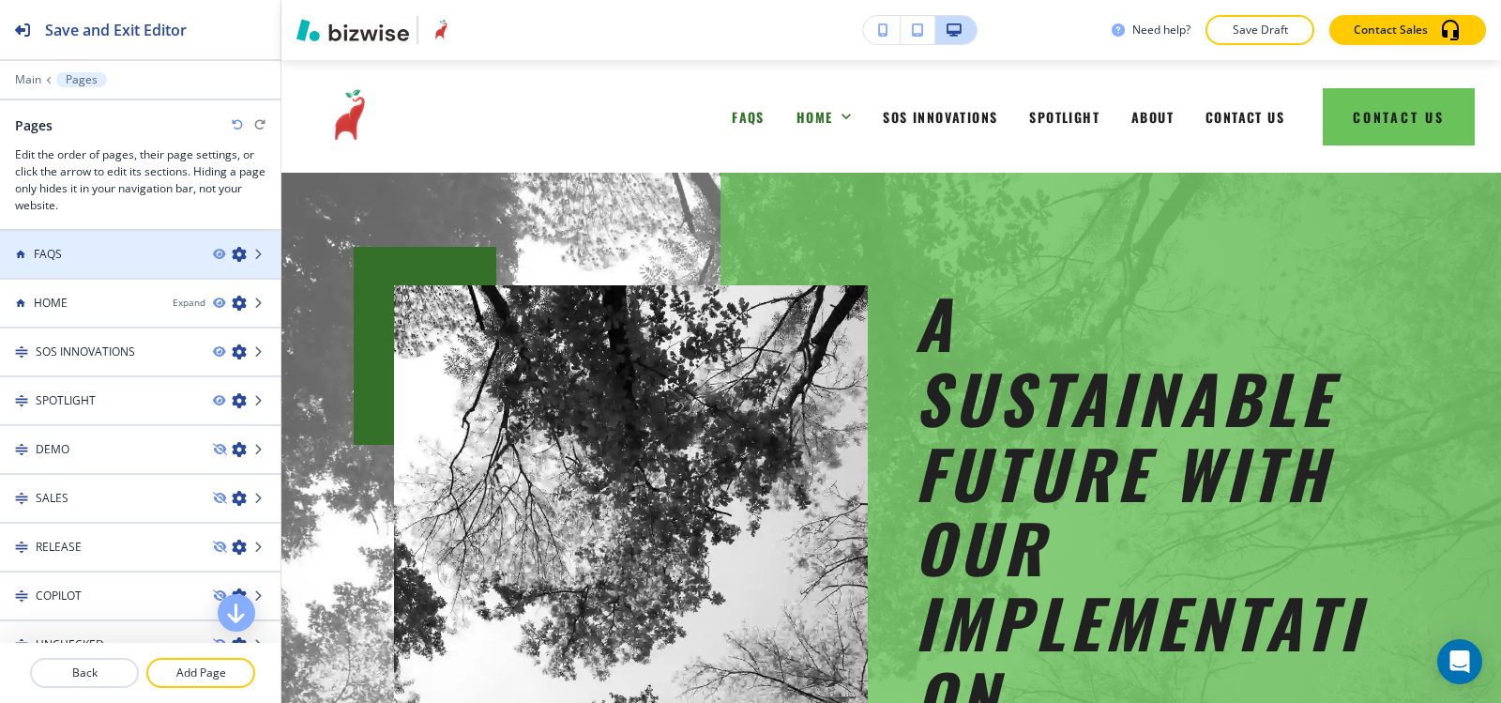
click at [232, 260] on icon "button" at bounding box center [239, 254] width 15 height 15
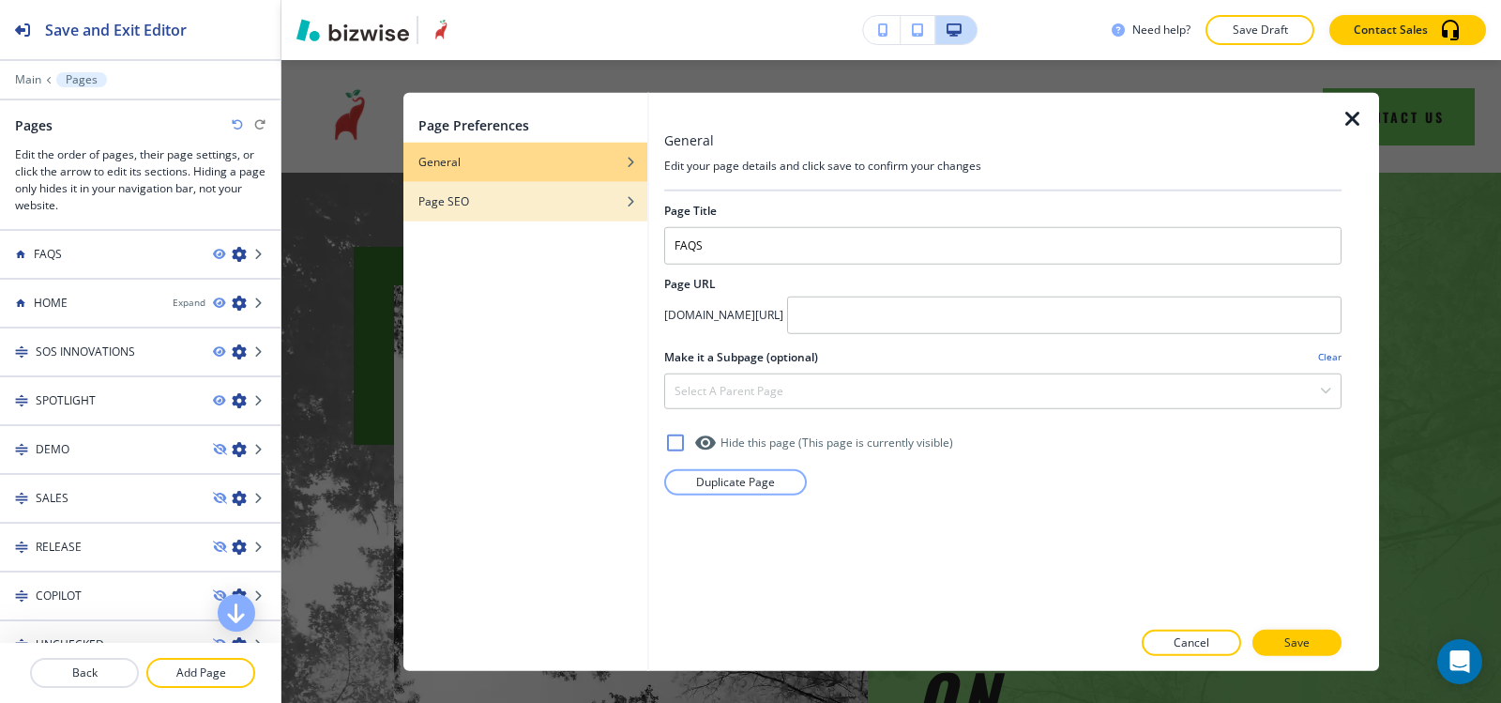
click at [556, 209] on div "button" at bounding box center [525, 214] width 244 height 11
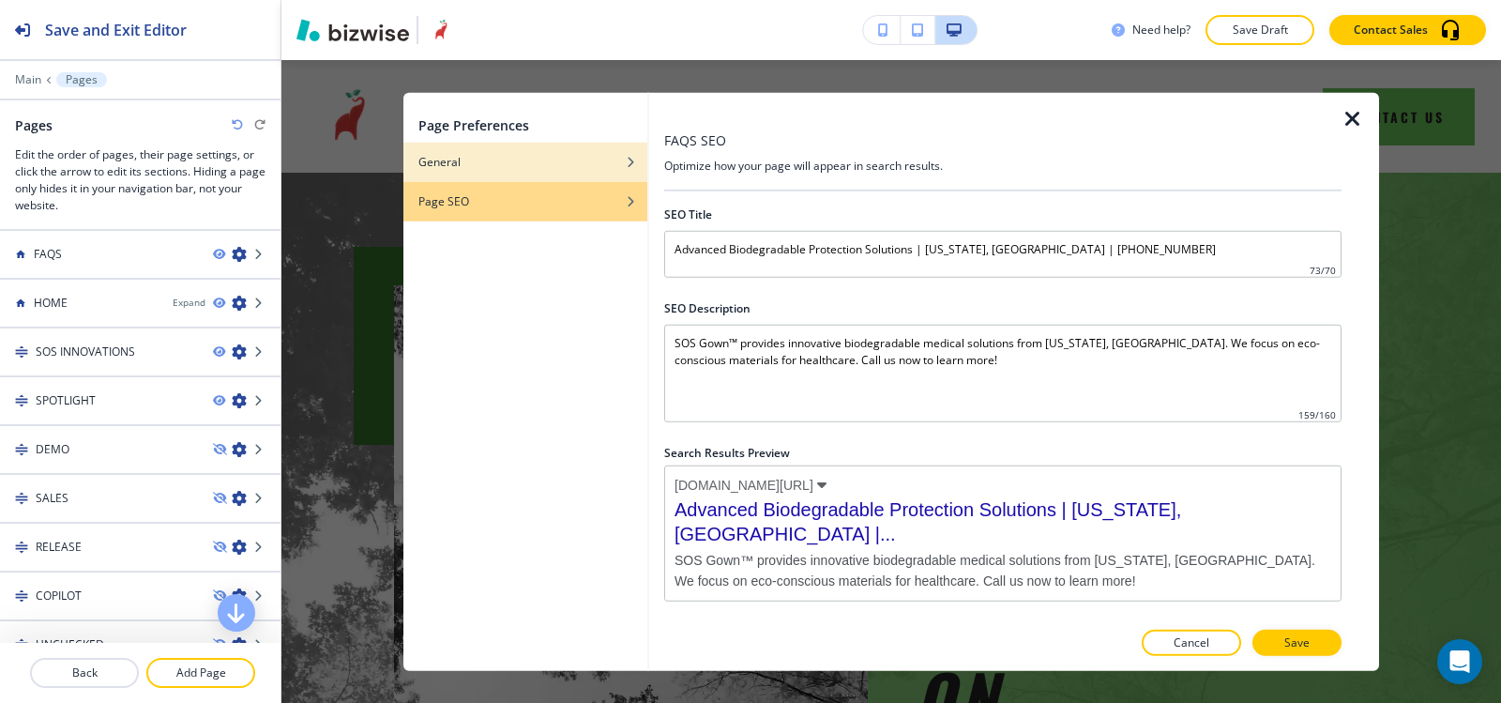
click at [557, 168] on div "General" at bounding box center [525, 161] width 244 height 17
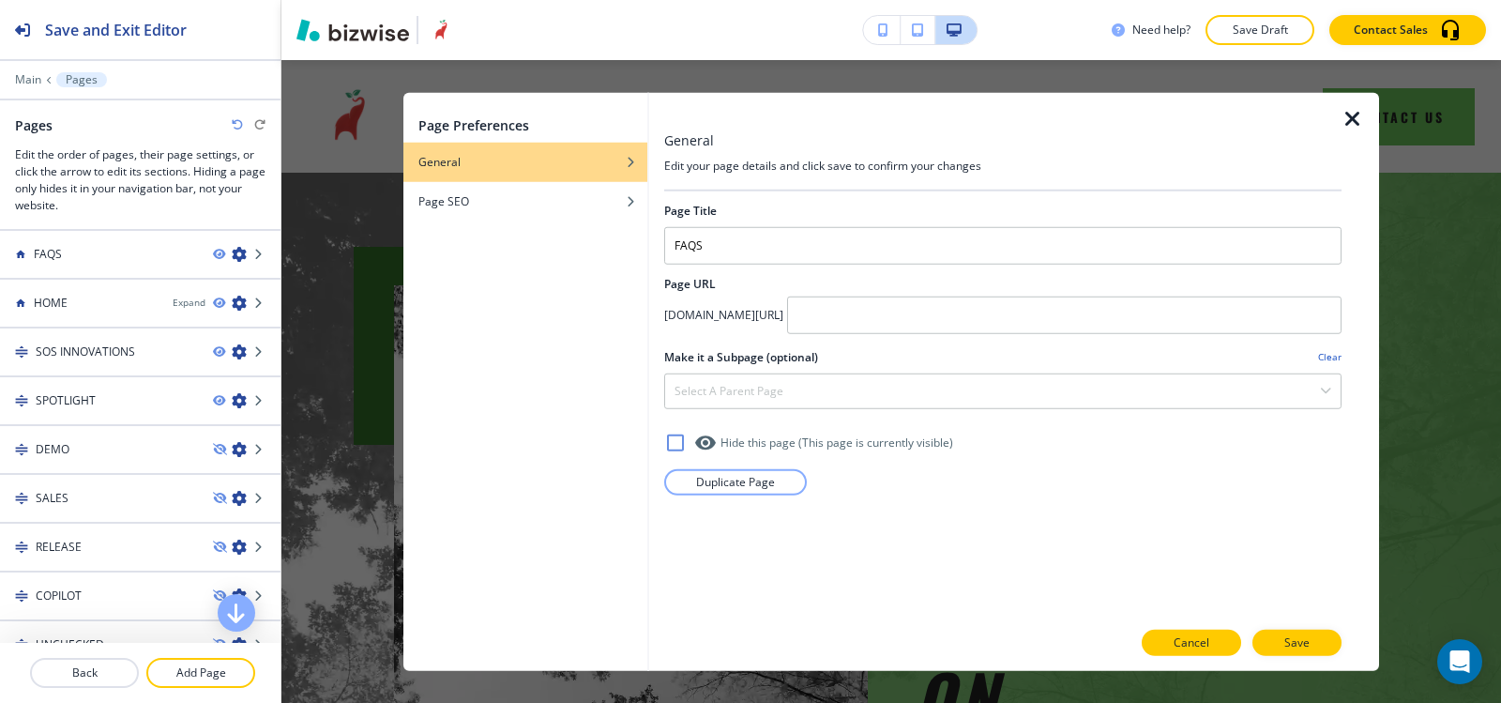
click at [1189, 645] on p "Cancel" at bounding box center [1192, 642] width 36 height 17
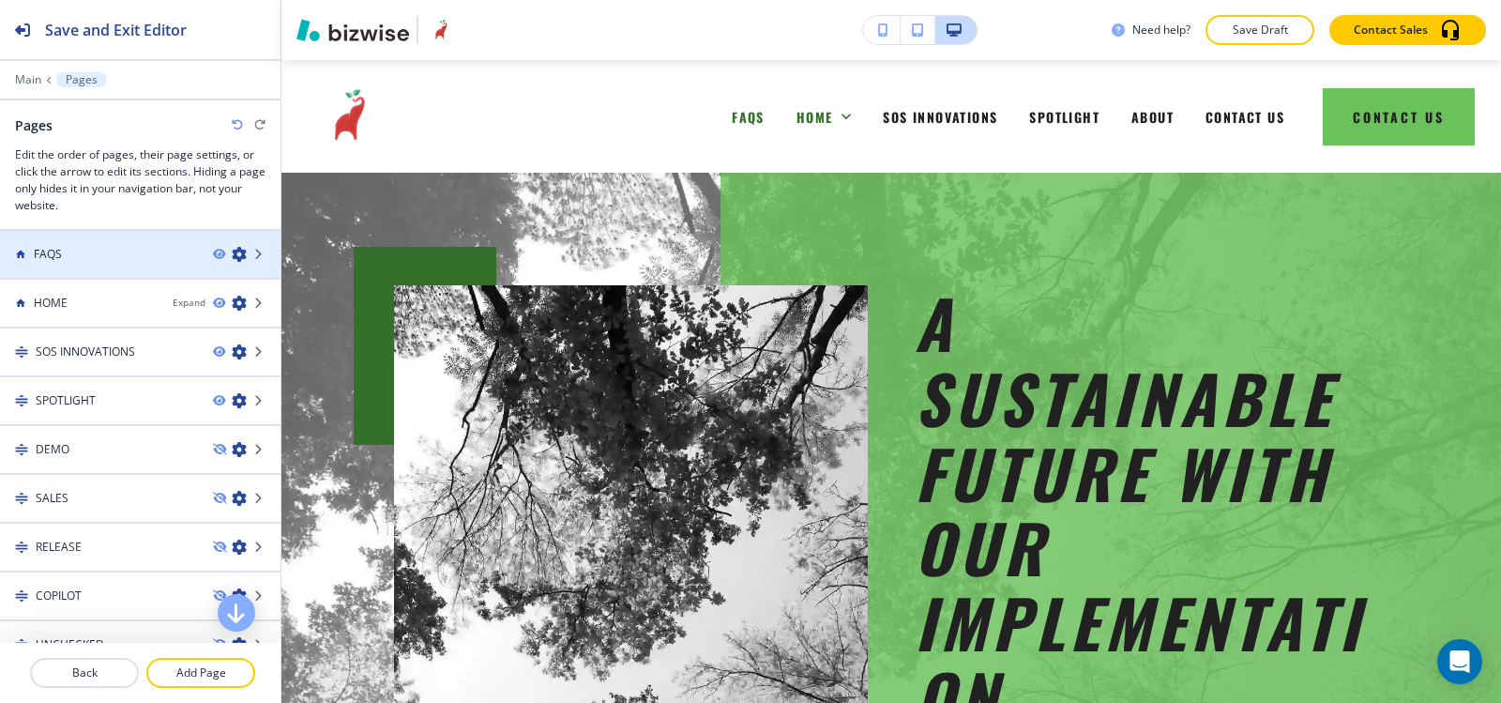
click at [149, 263] on div at bounding box center [140, 270] width 281 height 15
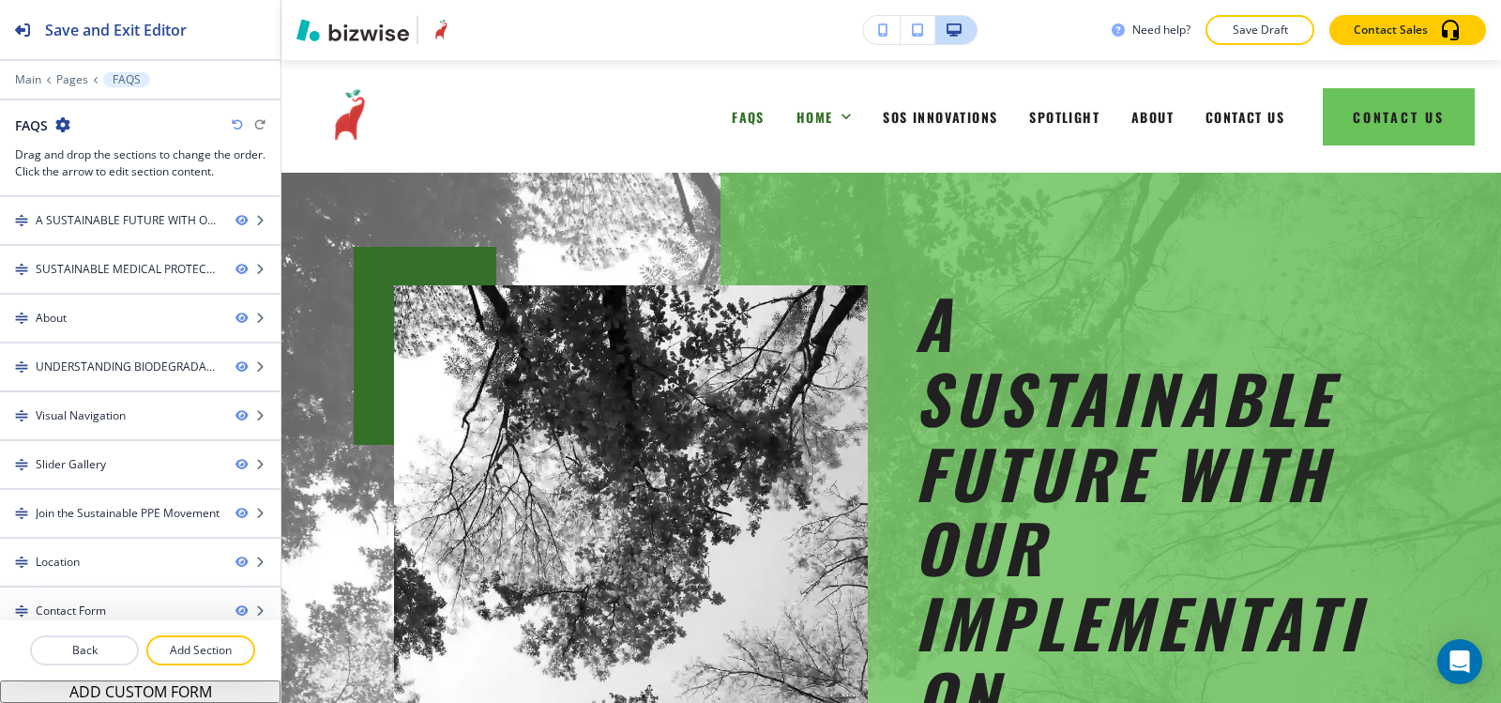
click at [63, 126] on icon "button" at bounding box center [62, 124] width 15 height 15
click at [99, 172] on button "Edit Page Settings" at bounding box center [115, 158] width 120 height 34
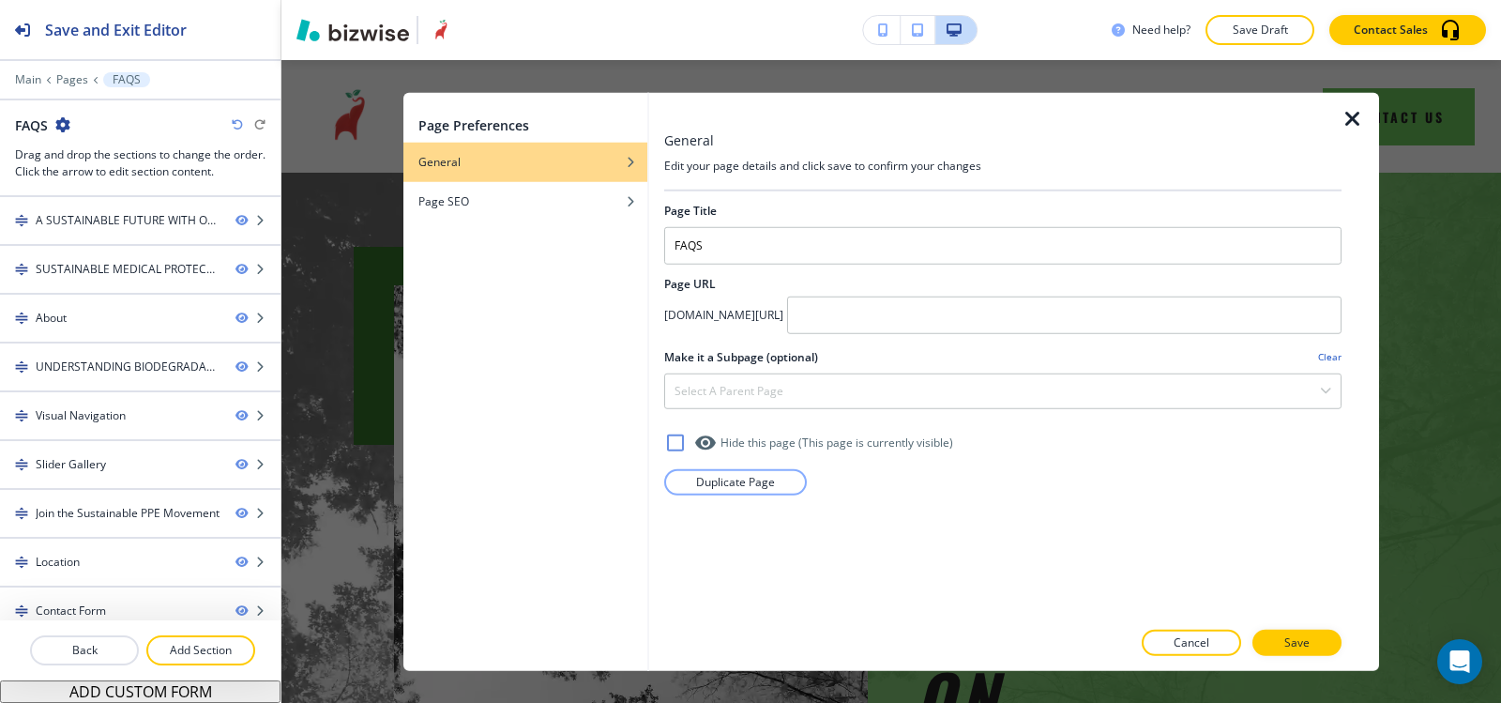
click at [669, 447] on icon at bounding box center [675, 441] width 17 height 17
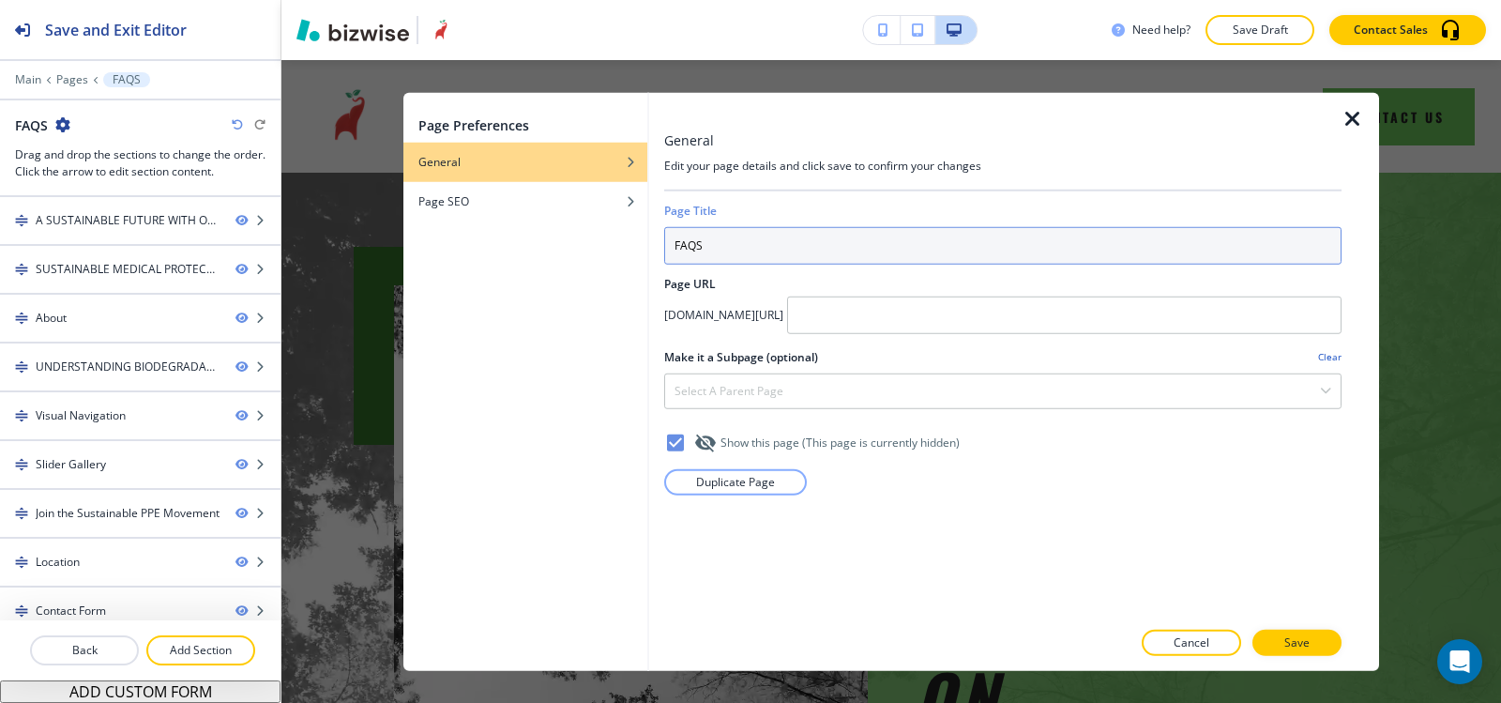
drag, startPoint x: 919, startPoint y: 242, endPoint x: 654, endPoint y: 274, distance: 267.4
click at [654, 274] on div "General Edit your page details and click save to confirm your changes Page Titl…" at bounding box center [1014, 381] width 730 height 579
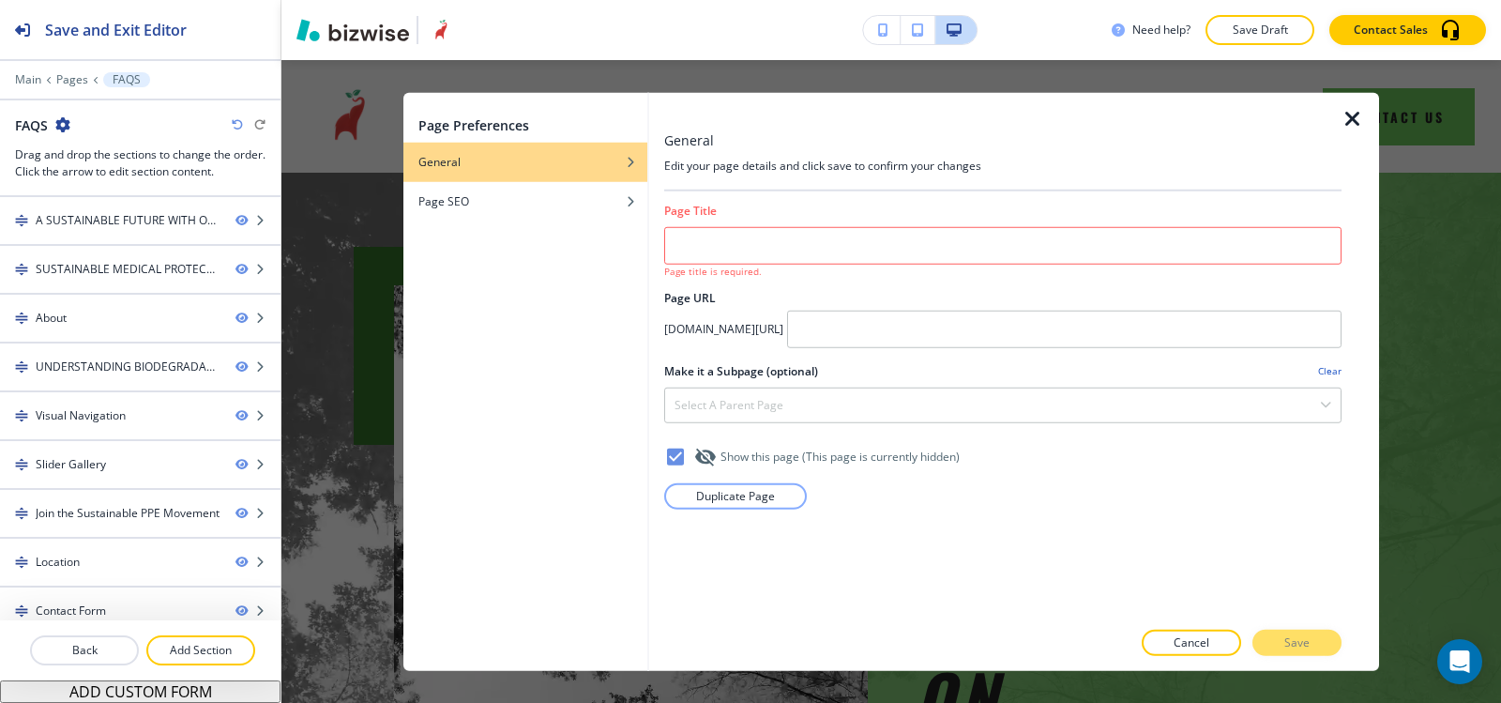
click at [1193, 639] on p "Cancel" at bounding box center [1192, 642] width 36 height 17
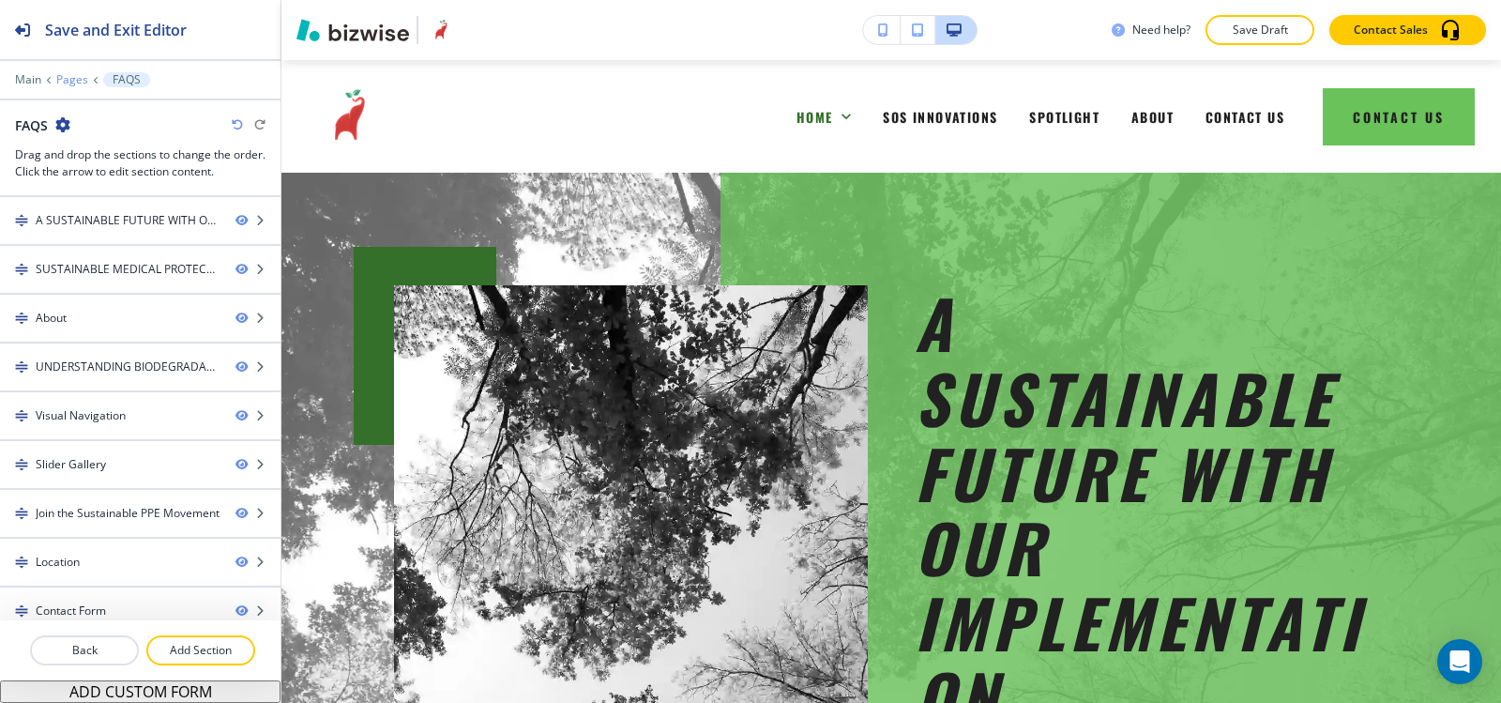
click at [82, 76] on p "Pages" at bounding box center [72, 79] width 32 height 13
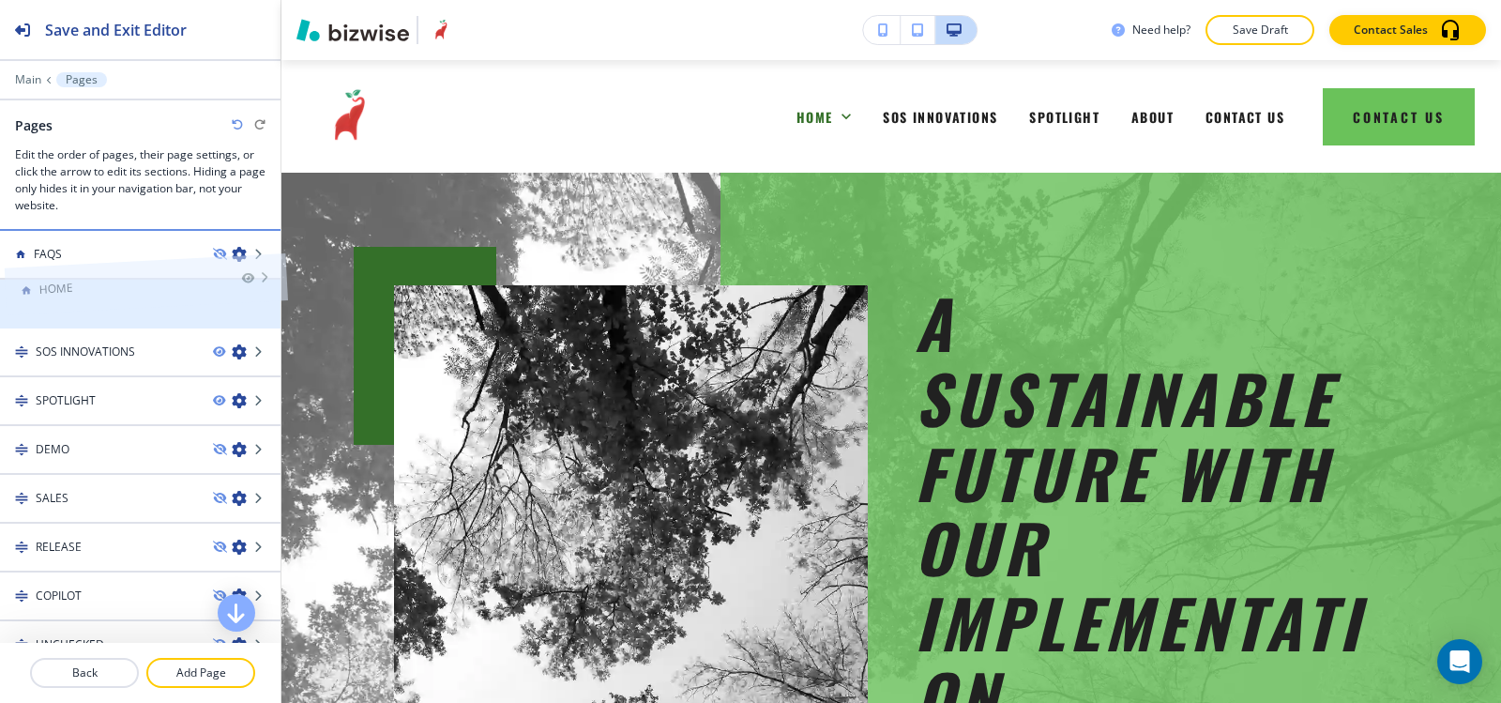
drag, startPoint x: 125, startPoint y: 296, endPoint x: 129, endPoint y: 245, distance: 50.9
click at [232, 309] on icon "button" at bounding box center [239, 303] width 15 height 15
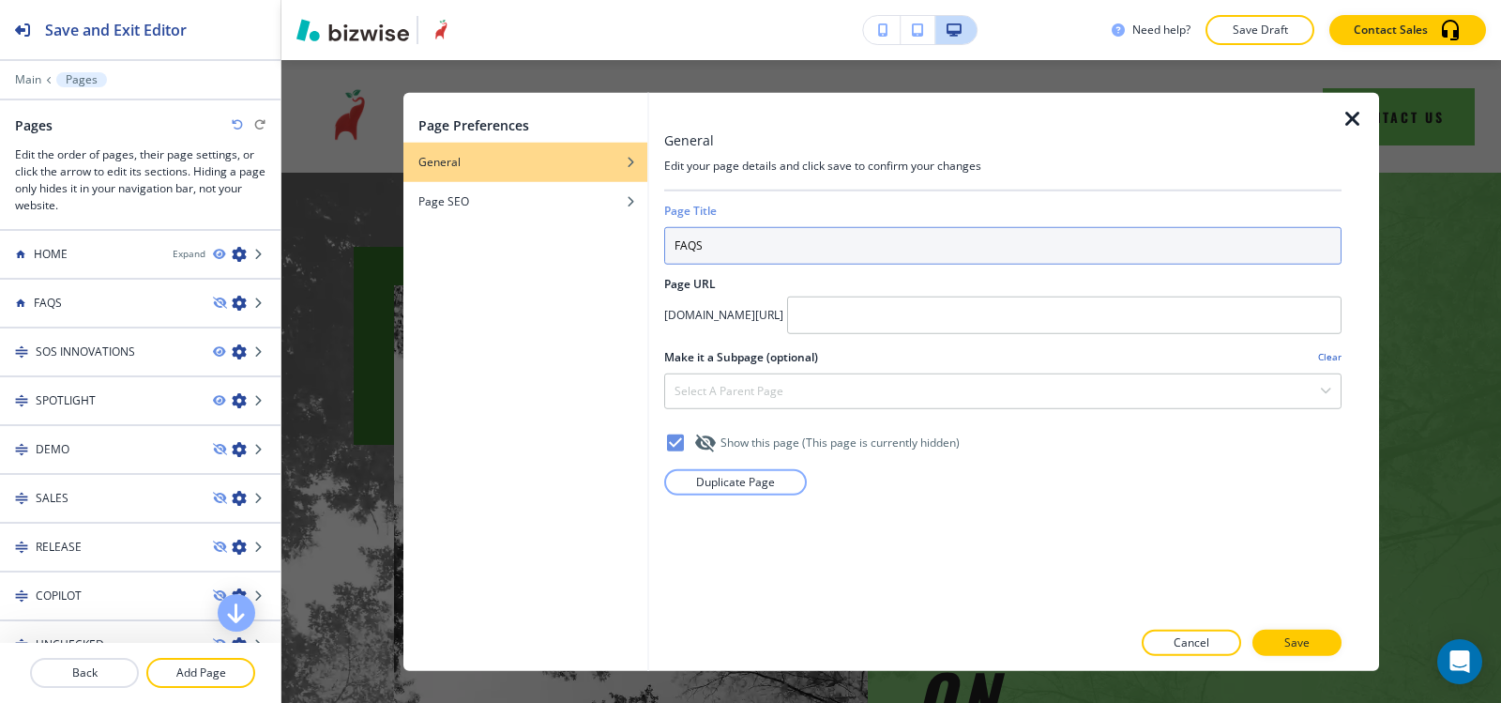
drag, startPoint x: 780, startPoint y: 249, endPoint x: 584, endPoint y: 251, distance: 196.1
click at [584, 251] on div "Page Preferences General Page SEO General Edit your page details and click save…" at bounding box center [891, 381] width 976 height 579
type input "H"
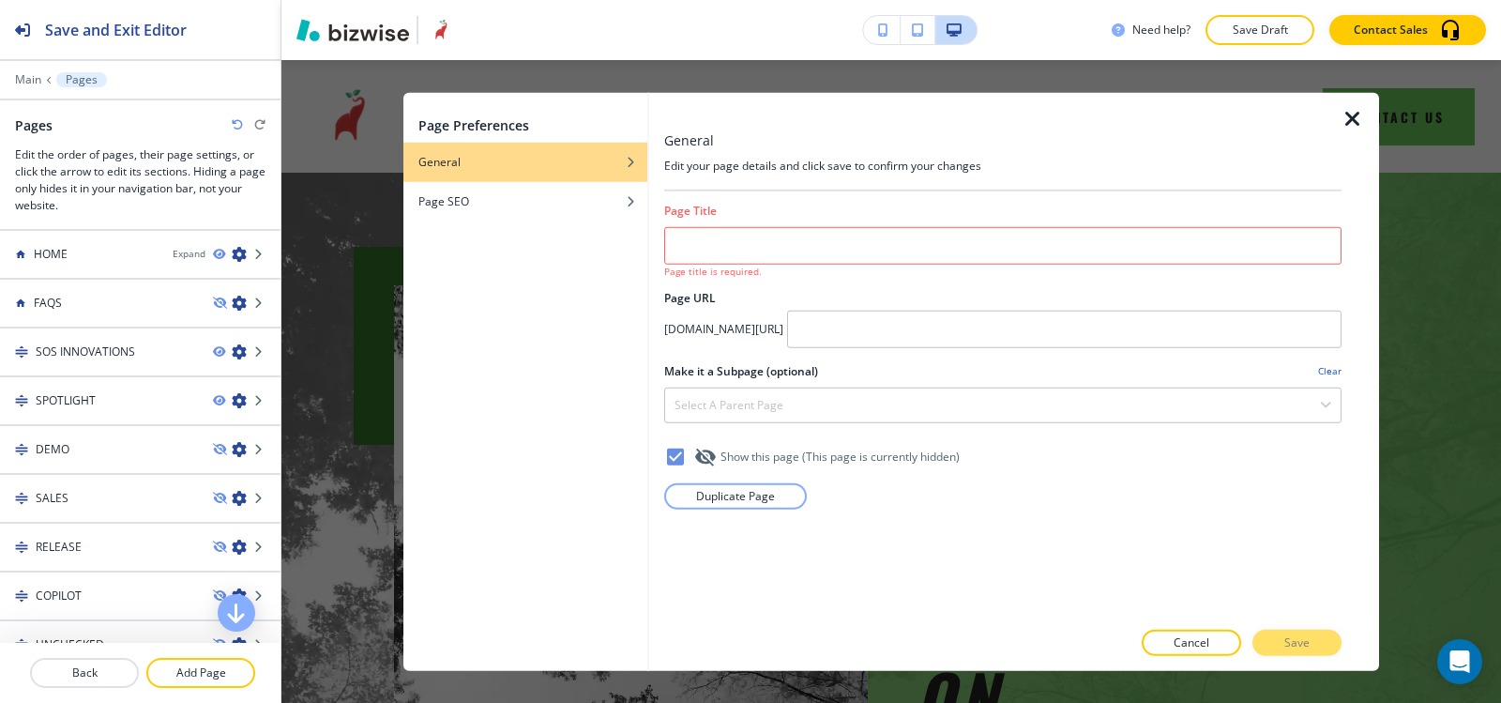
click at [1355, 119] on icon "button" at bounding box center [1353, 118] width 23 height 23
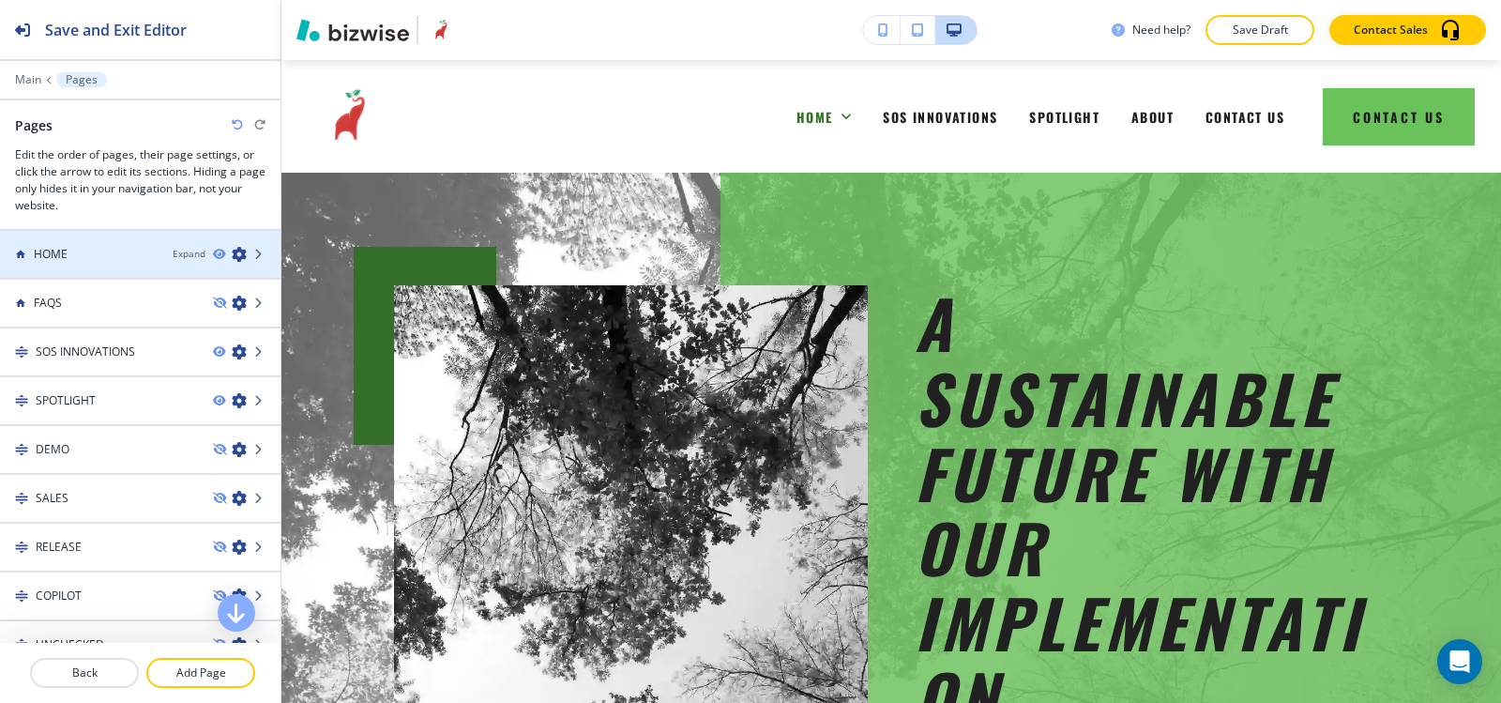
click at [232, 256] on icon "button" at bounding box center [239, 254] width 15 height 15
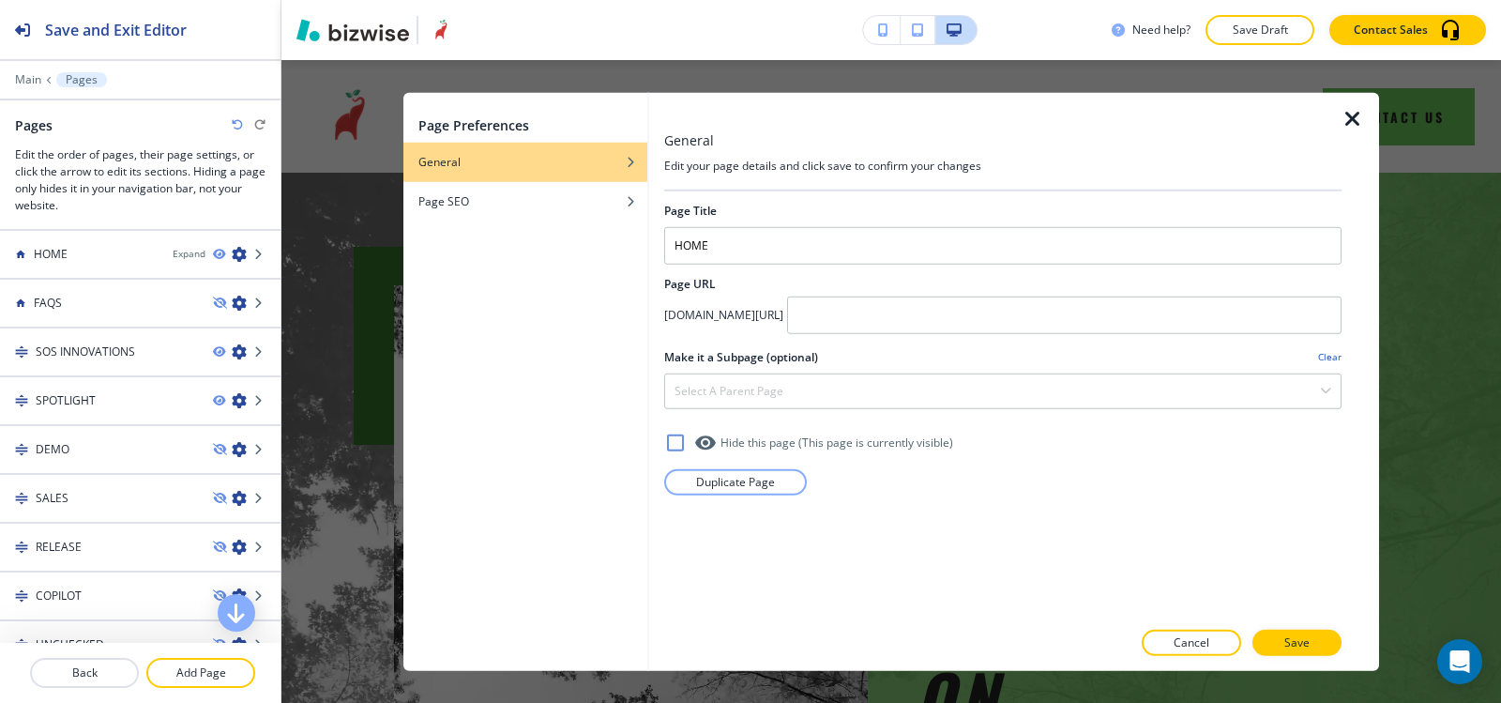
click at [1190, 642] on p "Cancel" at bounding box center [1192, 642] width 36 height 17
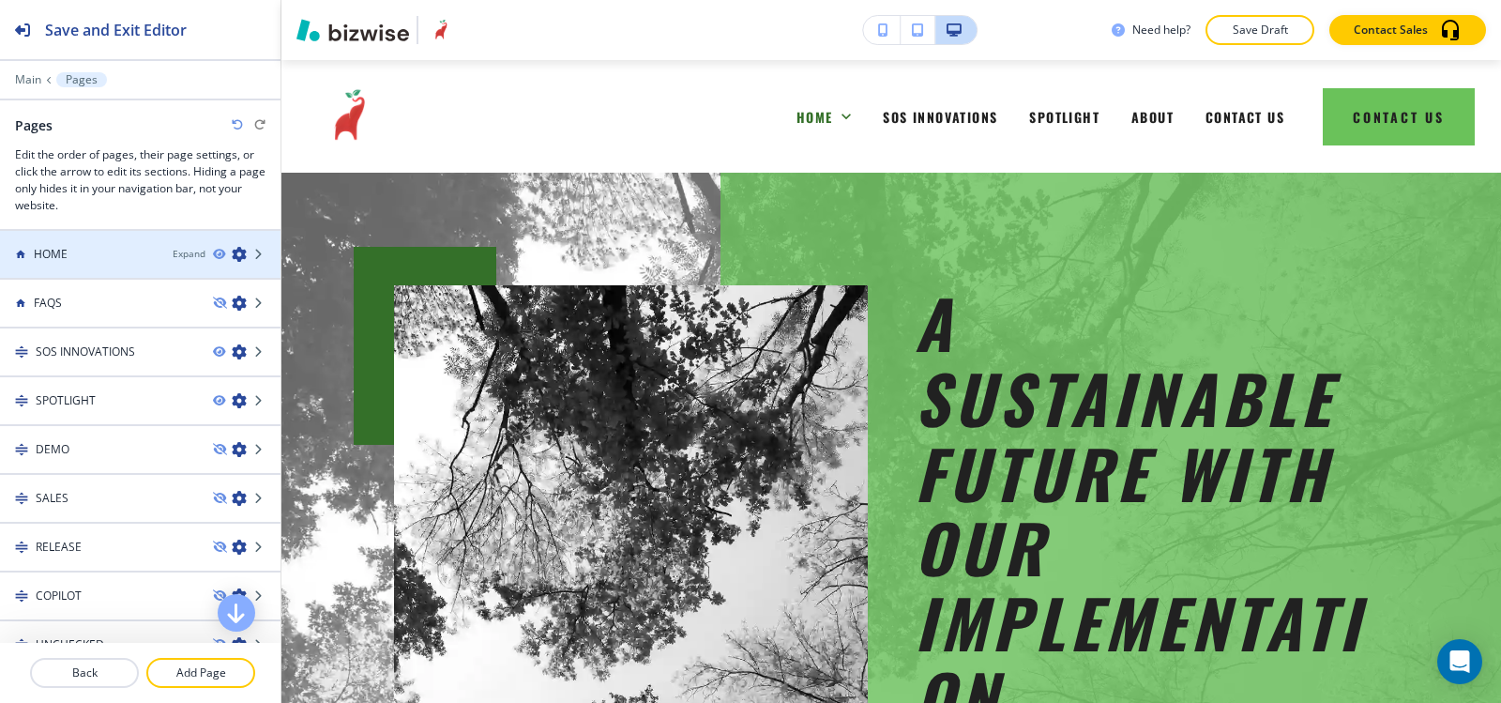
click at [232, 253] on icon "button" at bounding box center [239, 254] width 15 height 15
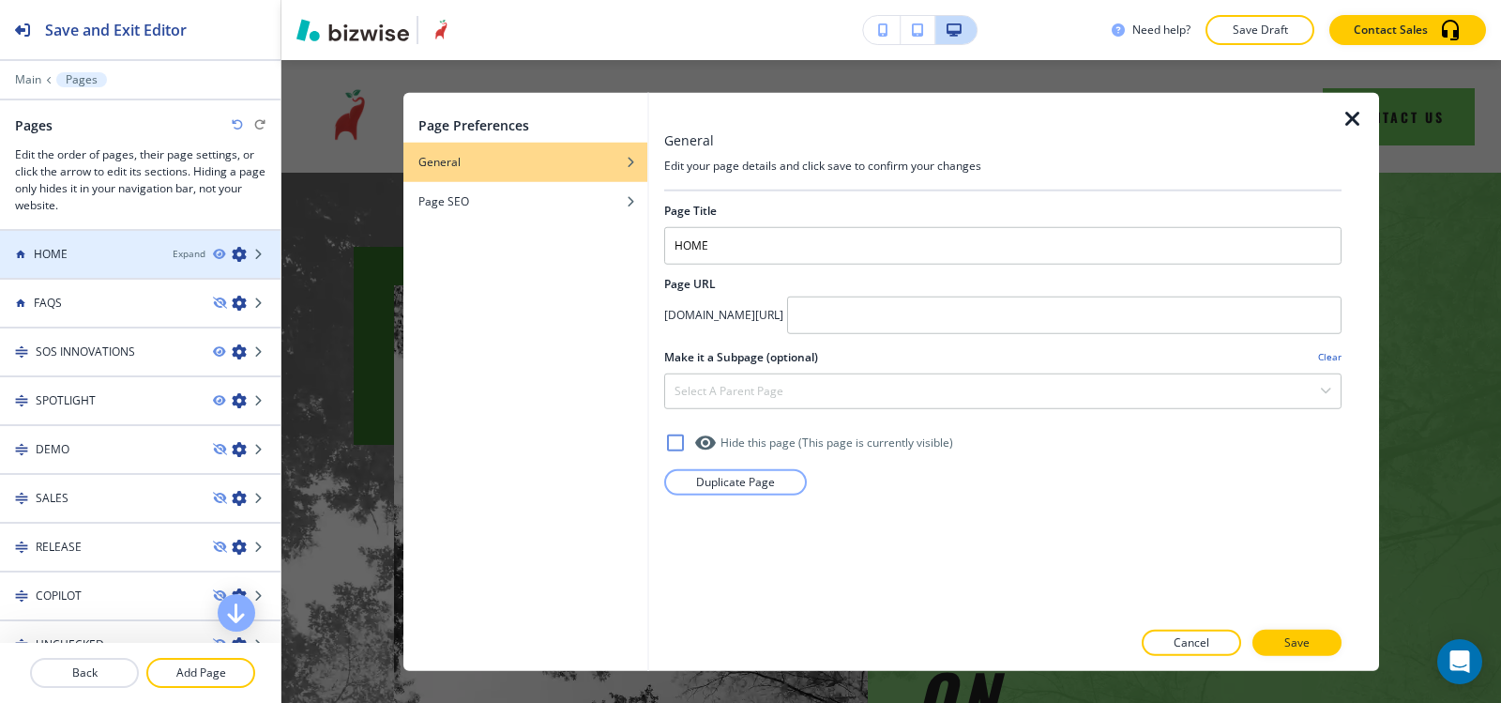
click at [232, 253] on icon "button" at bounding box center [239, 254] width 15 height 15
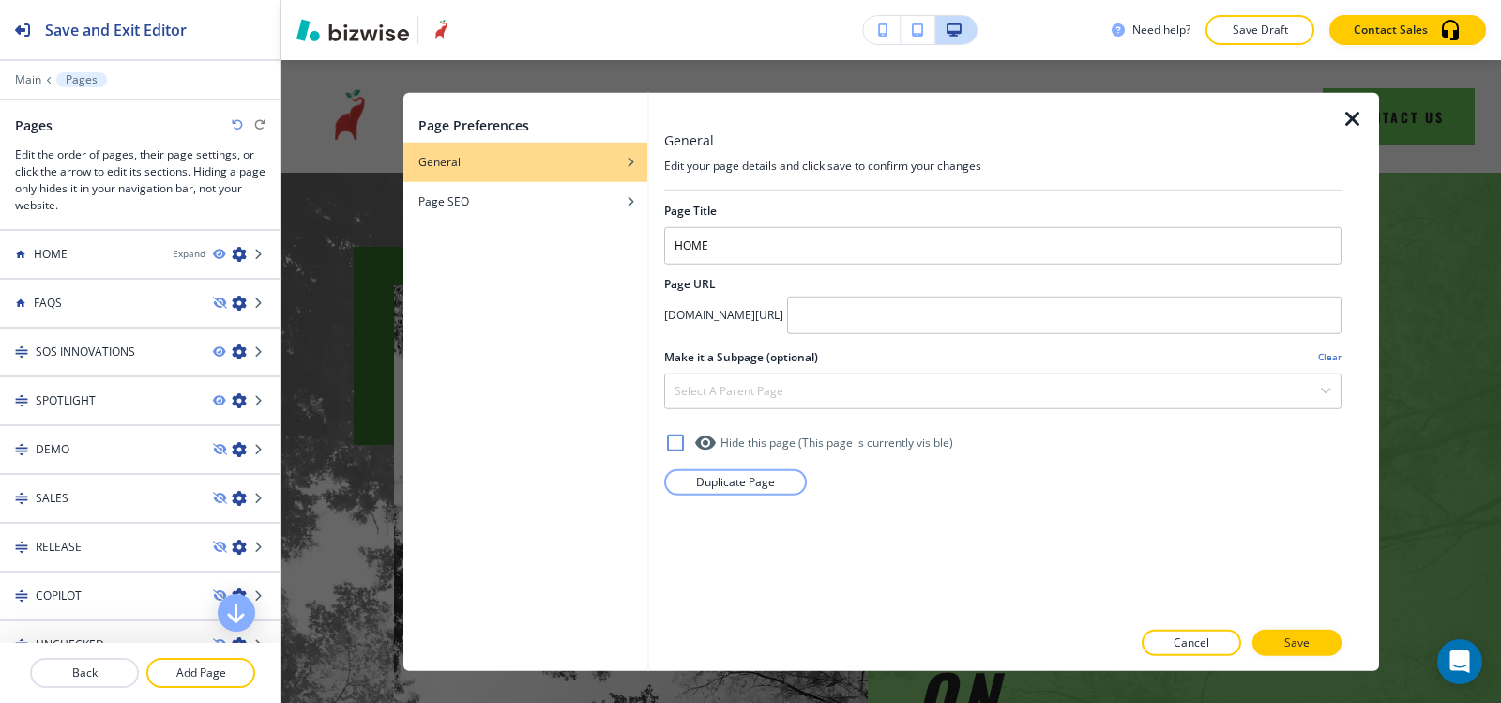
click at [1347, 125] on icon "button" at bounding box center [1353, 118] width 23 height 23
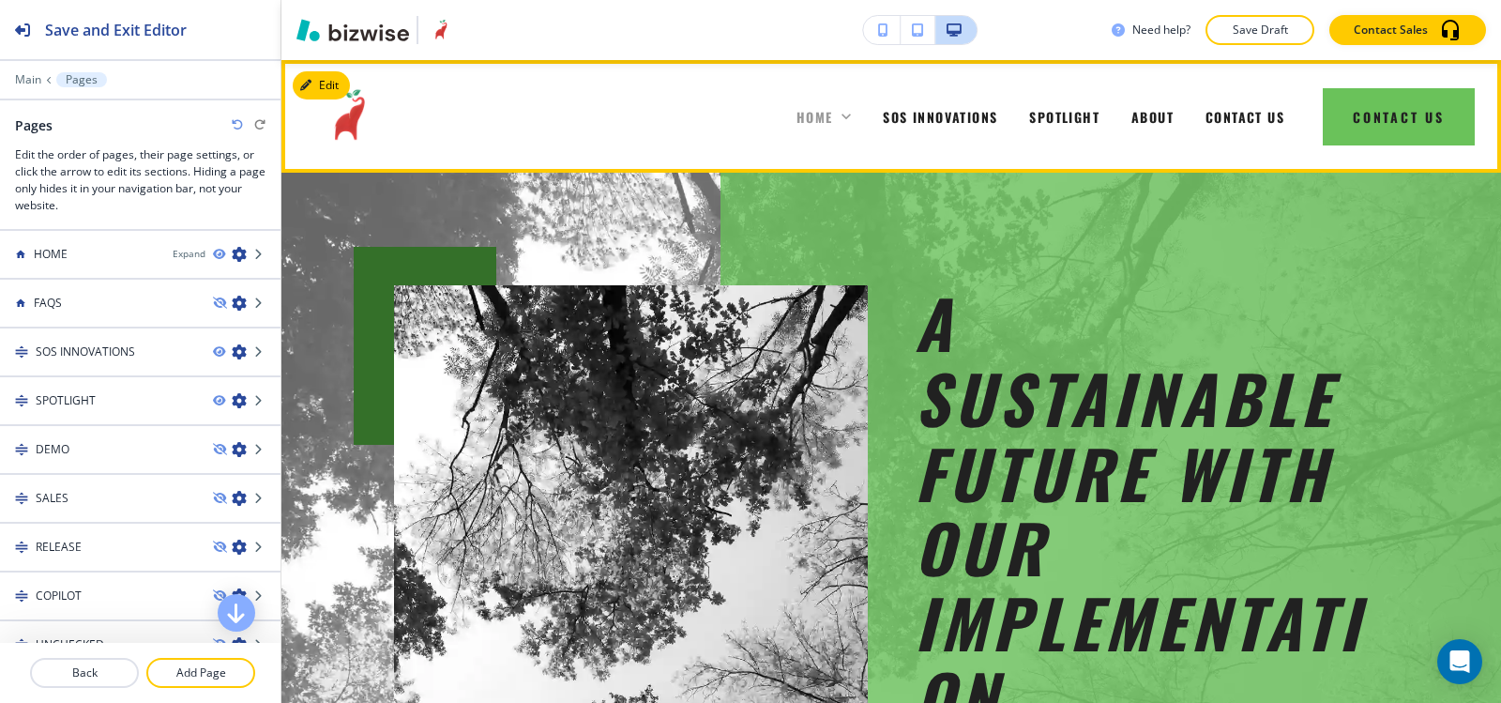
click at [837, 119] on icon at bounding box center [846, 116] width 19 height 19
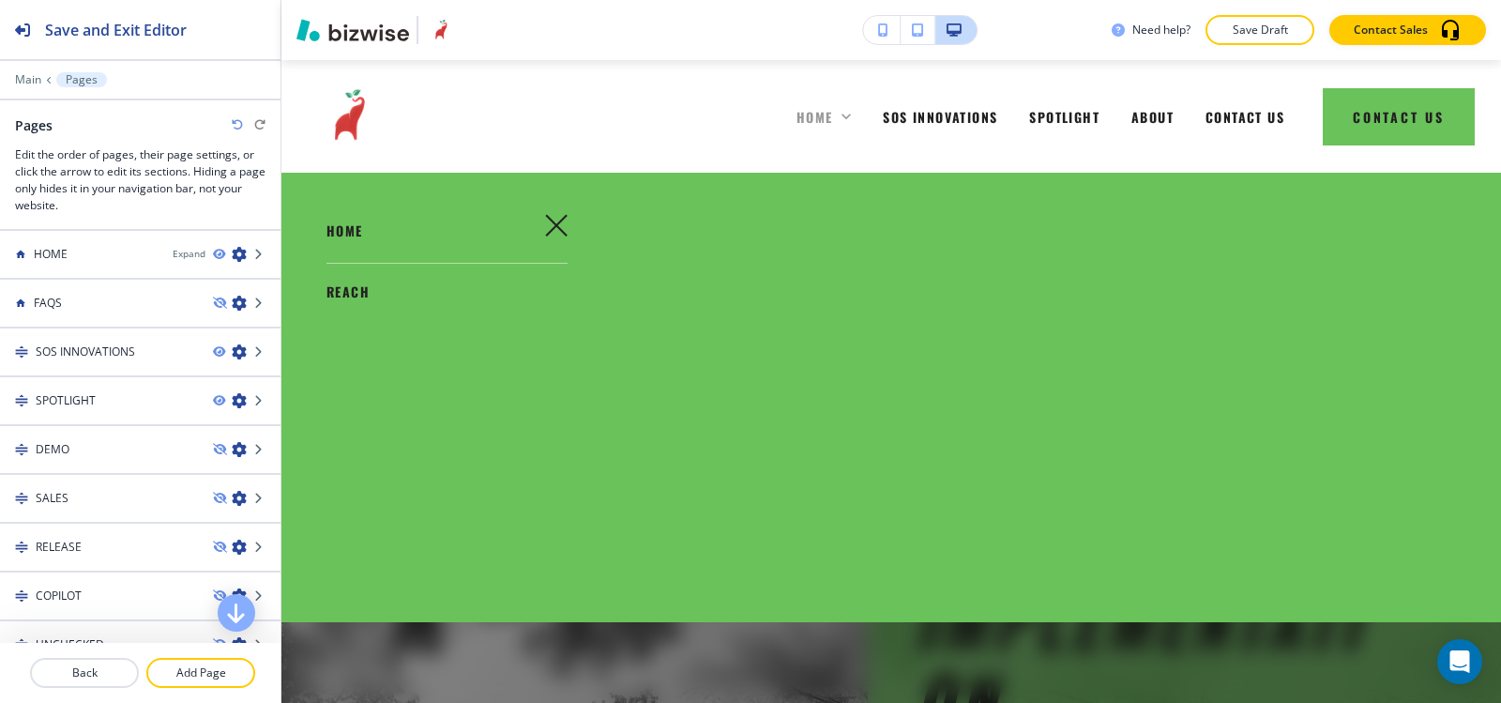
click at [837, 119] on icon at bounding box center [846, 116] width 19 height 19
click at [555, 223] on icon "button" at bounding box center [556, 225] width 21 height 21
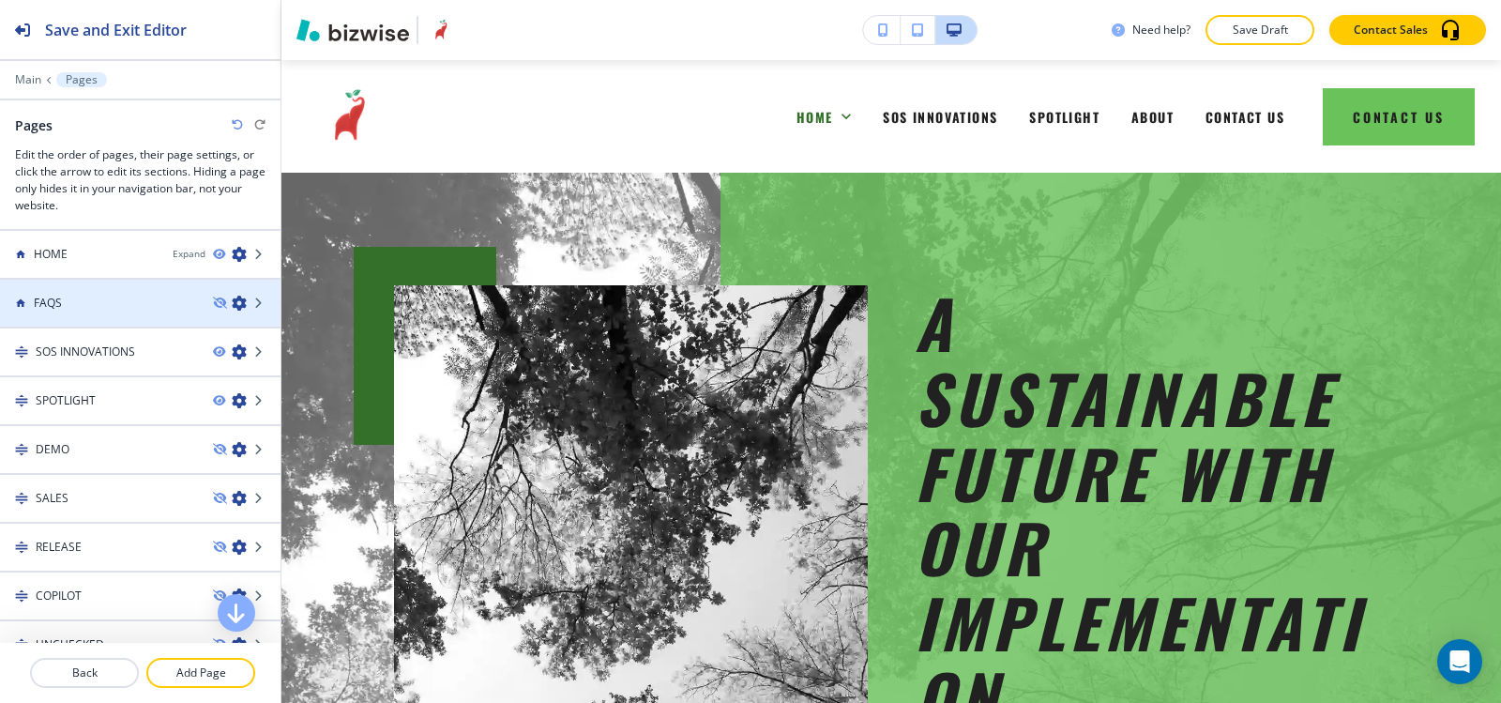
click at [81, 309] on div "FAQS" at bounding box center [99, 303] width 198 height 17
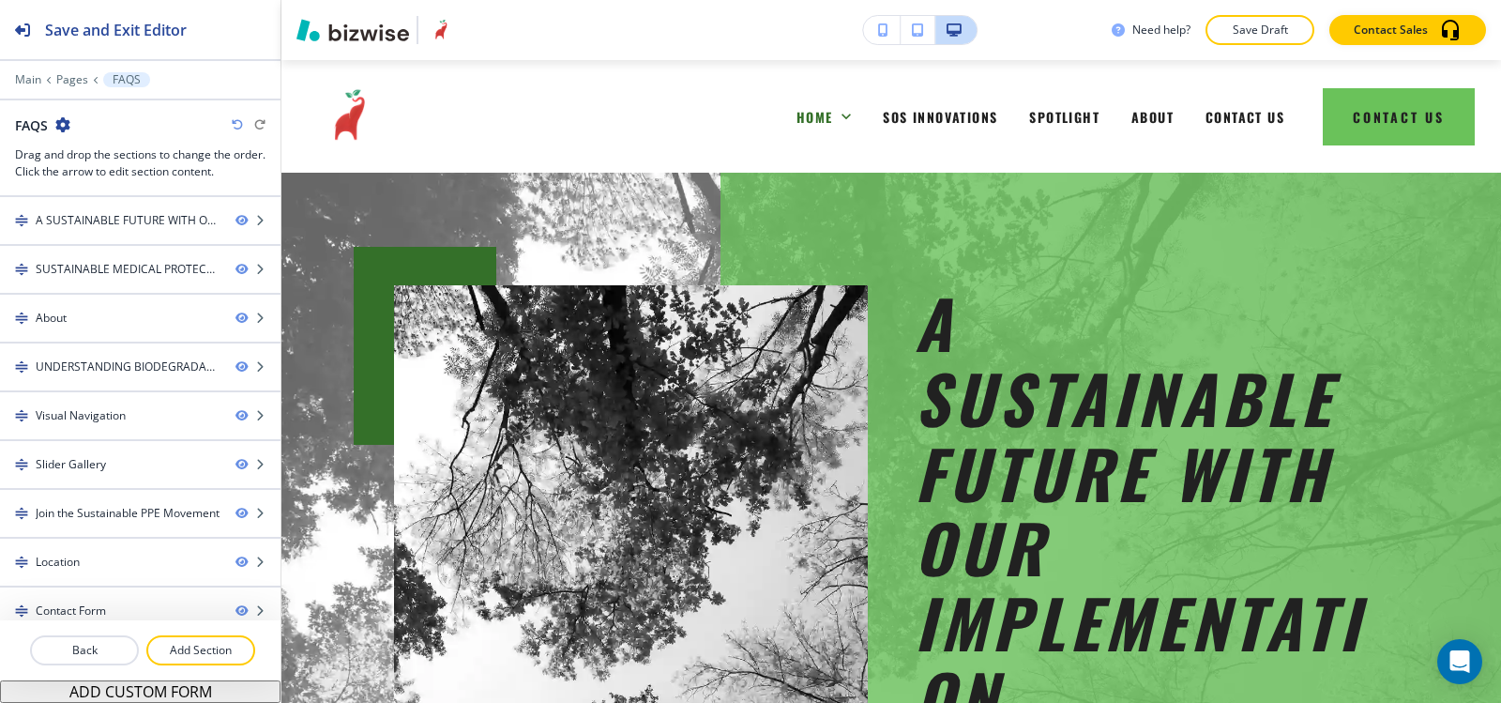
click at [65, 128] on icon "button" at bounding box center [62, 124] width 15 height 15
click at [144, 153] on p "Edit Page Settings" at bounding box center [116, 157] width 96 height 17
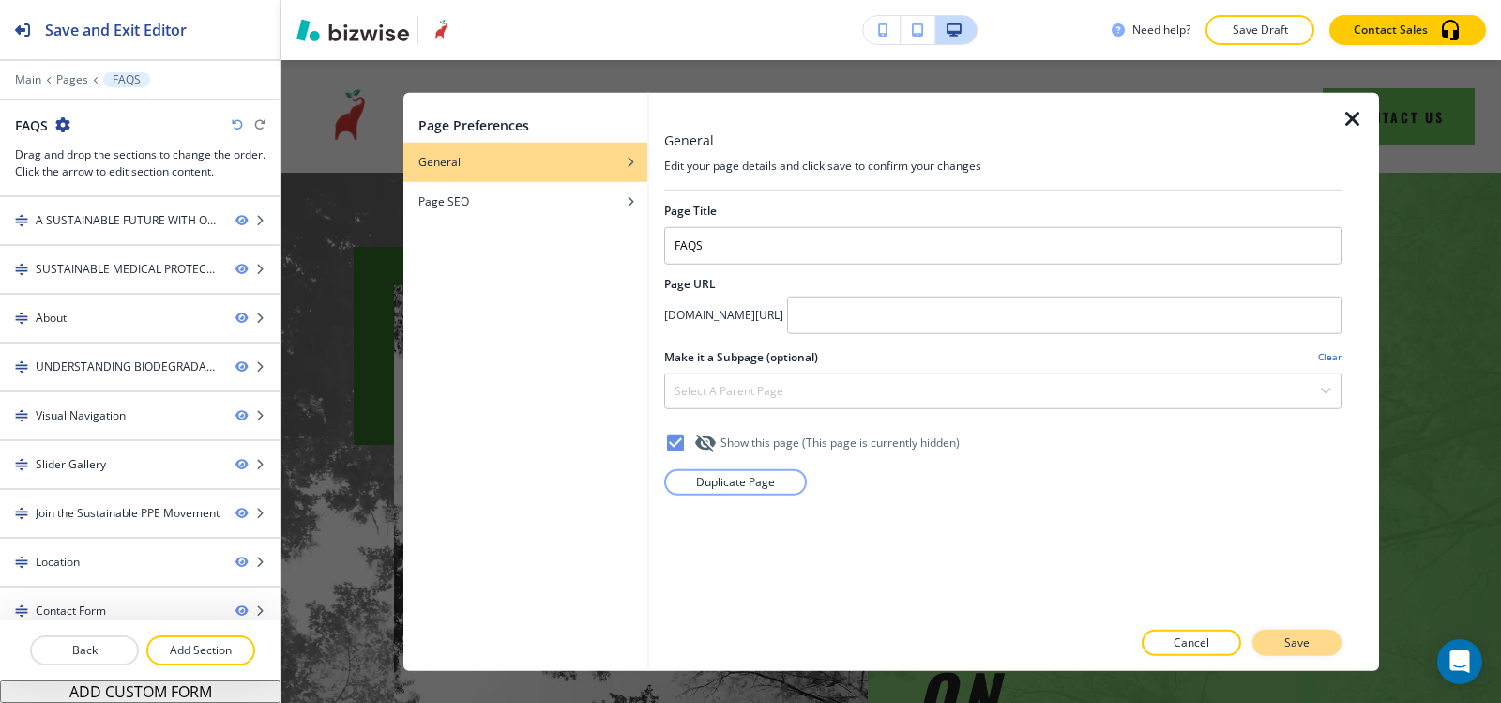
click at [1315, 638] on button "Save" at bounding box center [1297, 643] width 89 height 26
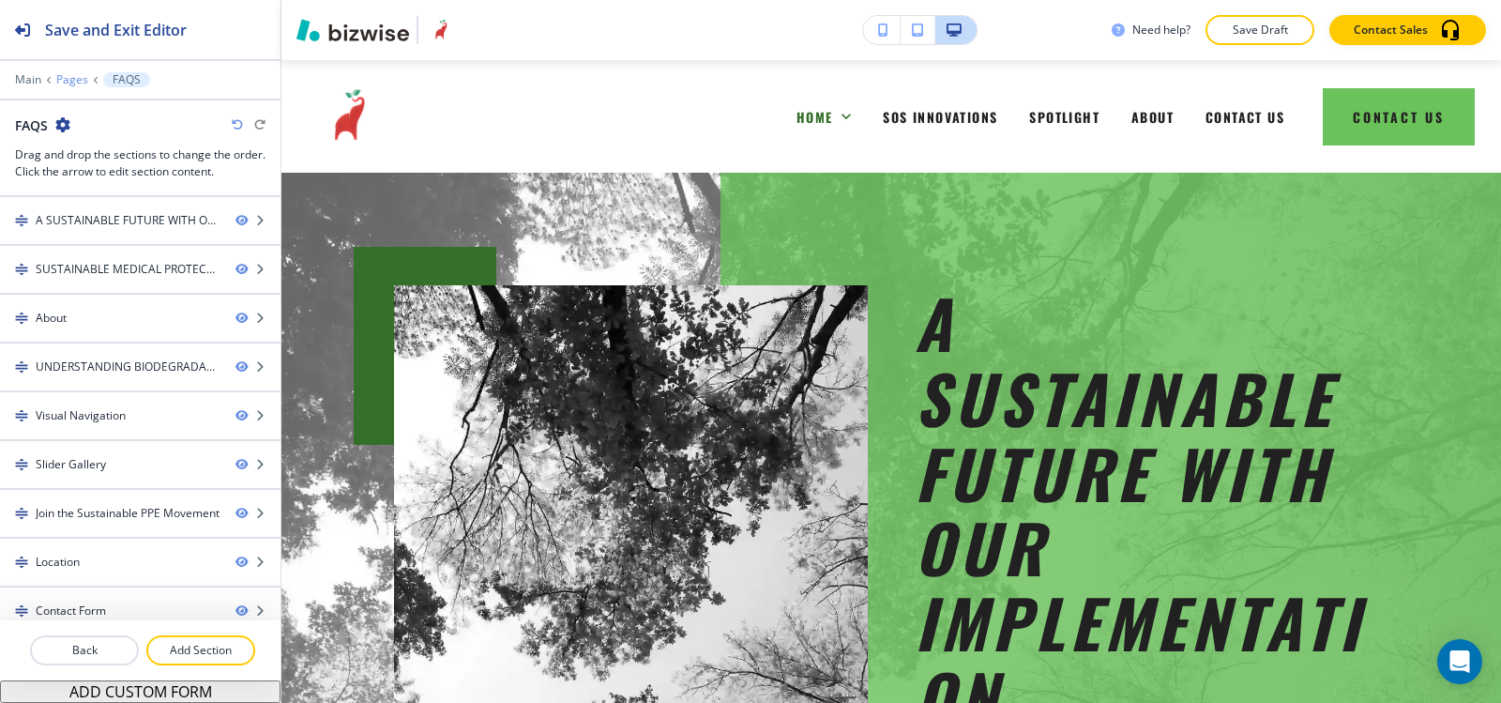
click at [75, 84] on p "Pages" at bounding box center [72, 79] width 32 height 13
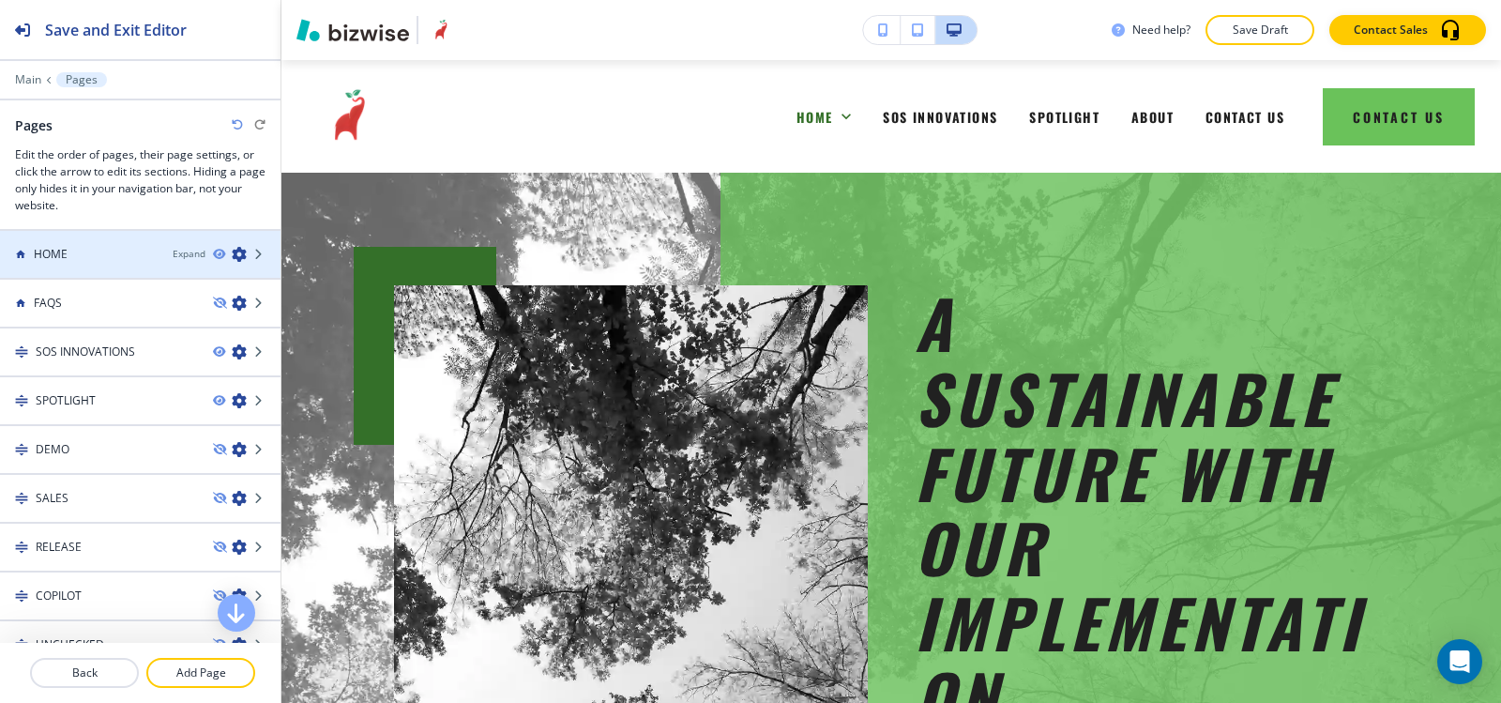
click at [103, 264] on div at bounding box center [140, 270] width 281 height 15
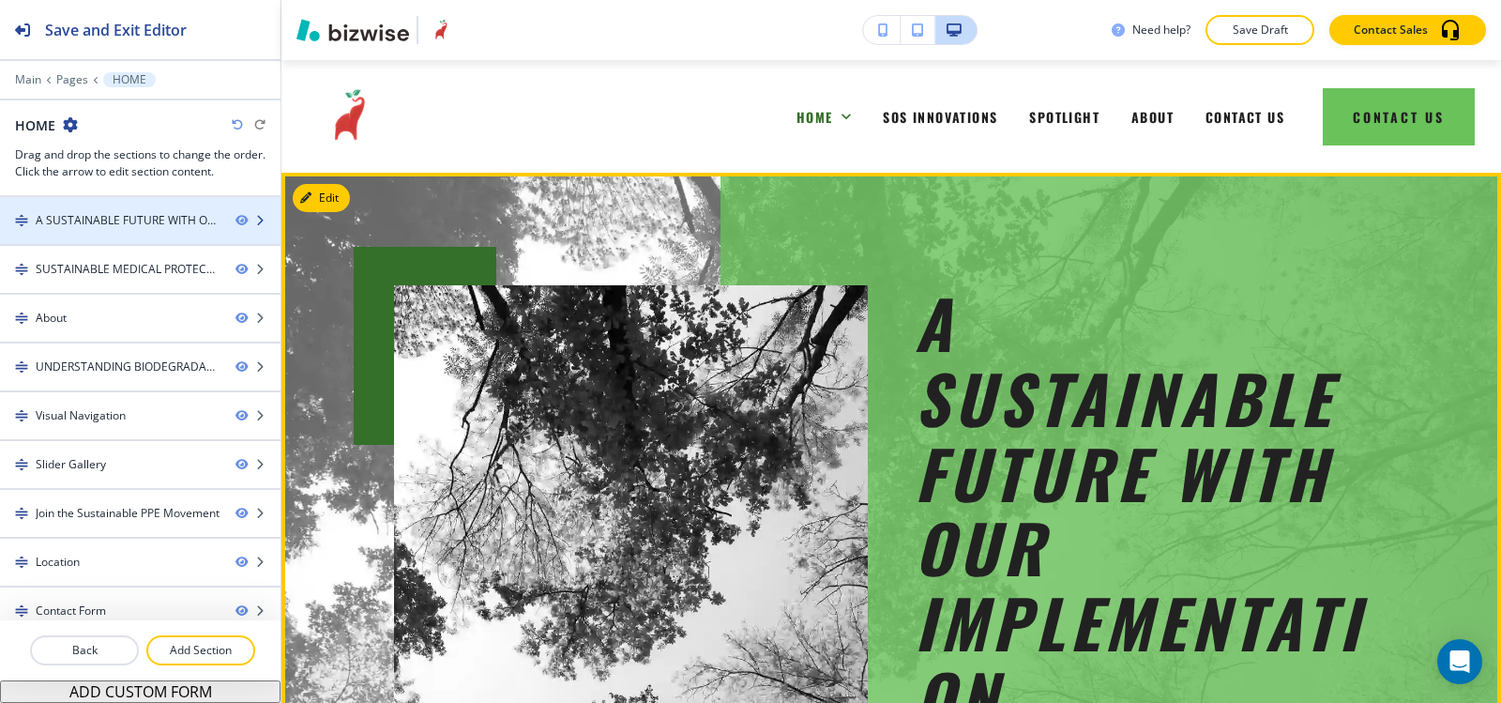
click at [109, 226] on div "A SUSTAINABLE FUTURE WITH OUR IMPLEMENTATION." at bounding box center [128, 220] width 185 height 17
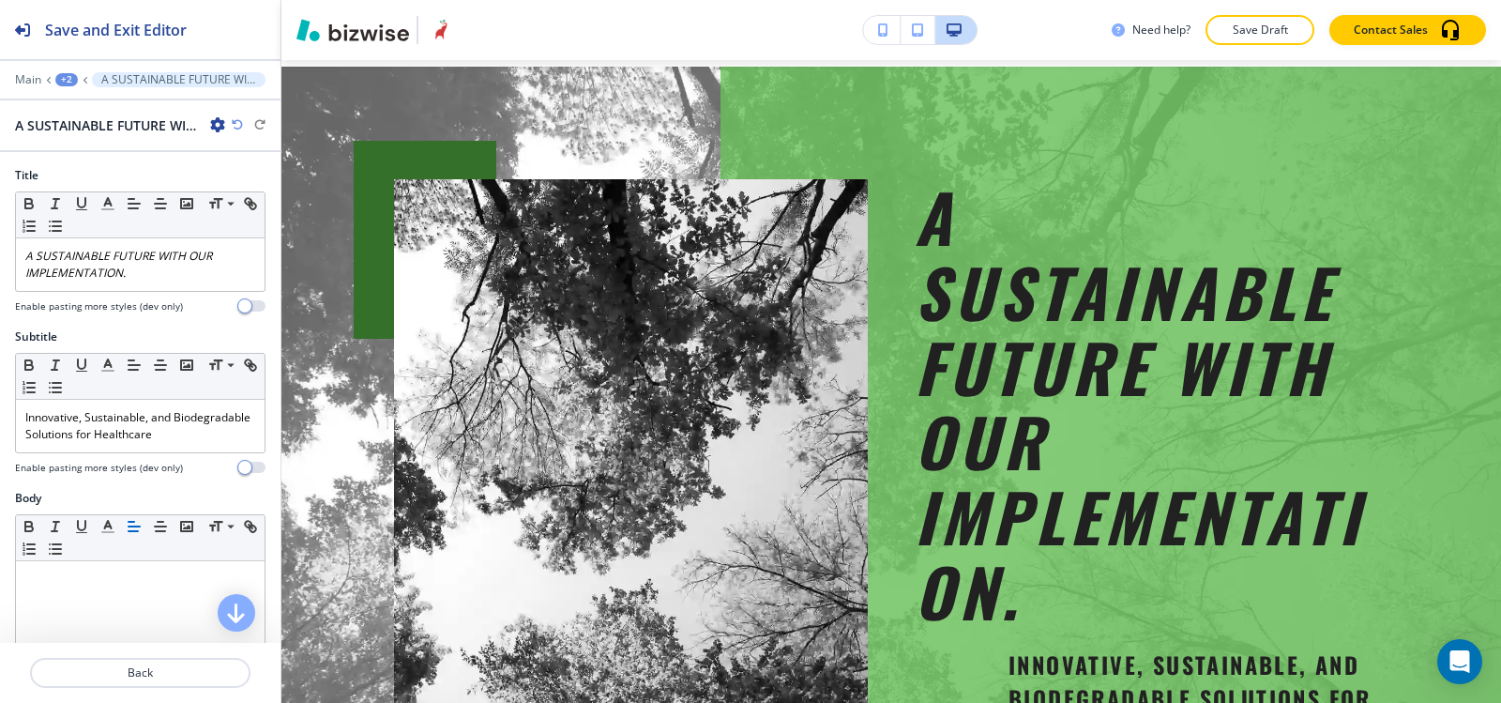
scroll to position [113, 0]
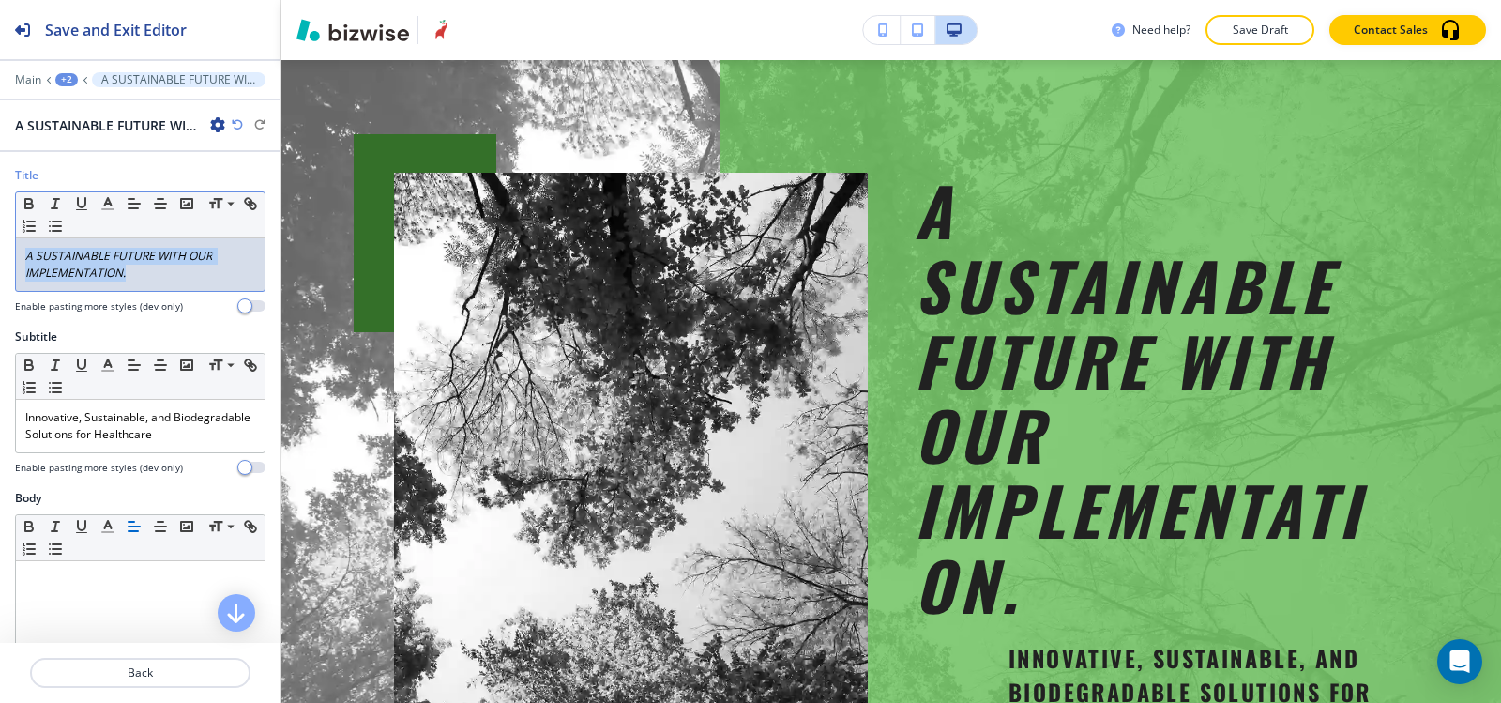
drag, startPoint x: 132, startPoint y: 274, endPoint x: 20, endPoint y: 250, distance: 115.2
click at [20, 251] on div "A SUSTAINABLE FUTURE WITH OUR IMPLEMENTATION." at bounding box center [140, 264] width 249 height 53
click at [54, 202] on icon "button" at bounding box center [55, 203] width 17 height 17
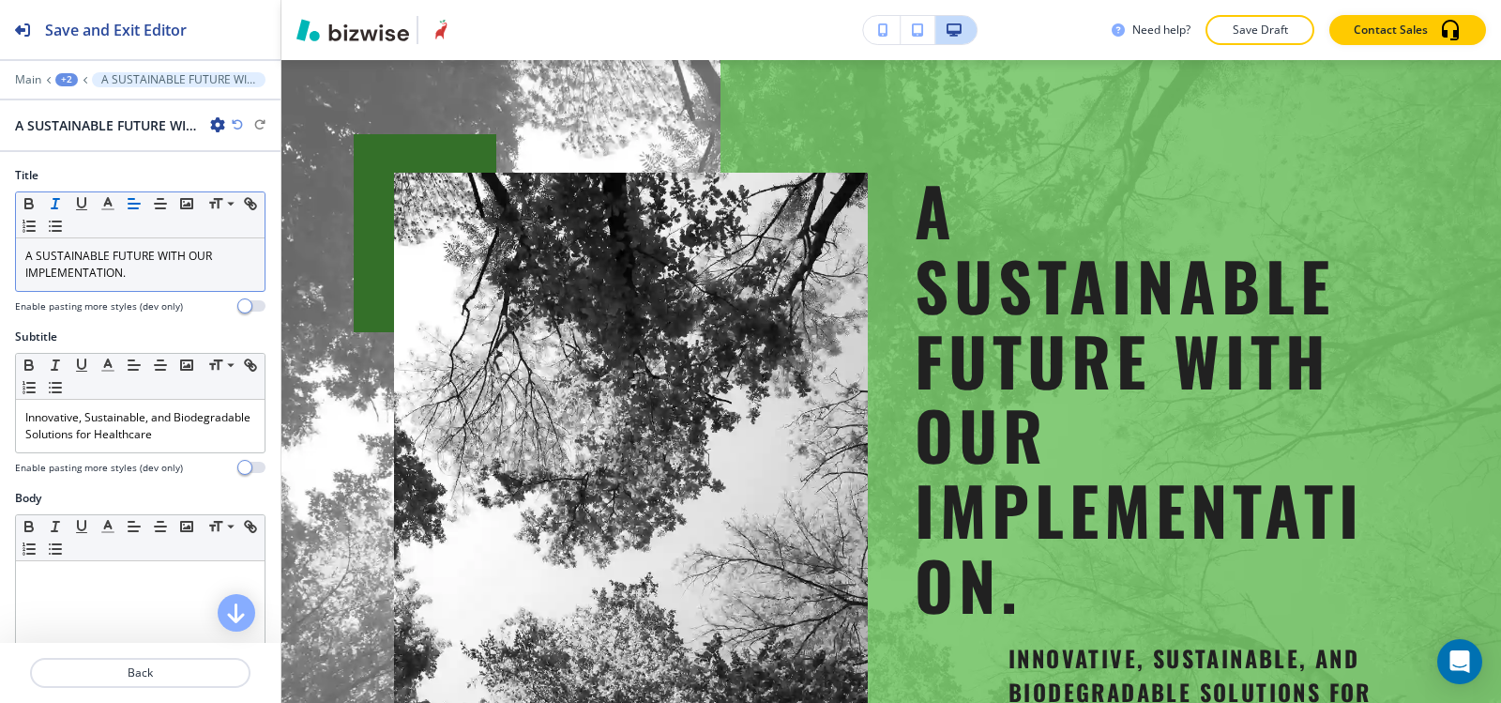
click at [54, 202] on icon "button" at bounding box center [55, 203] width 17 height 17
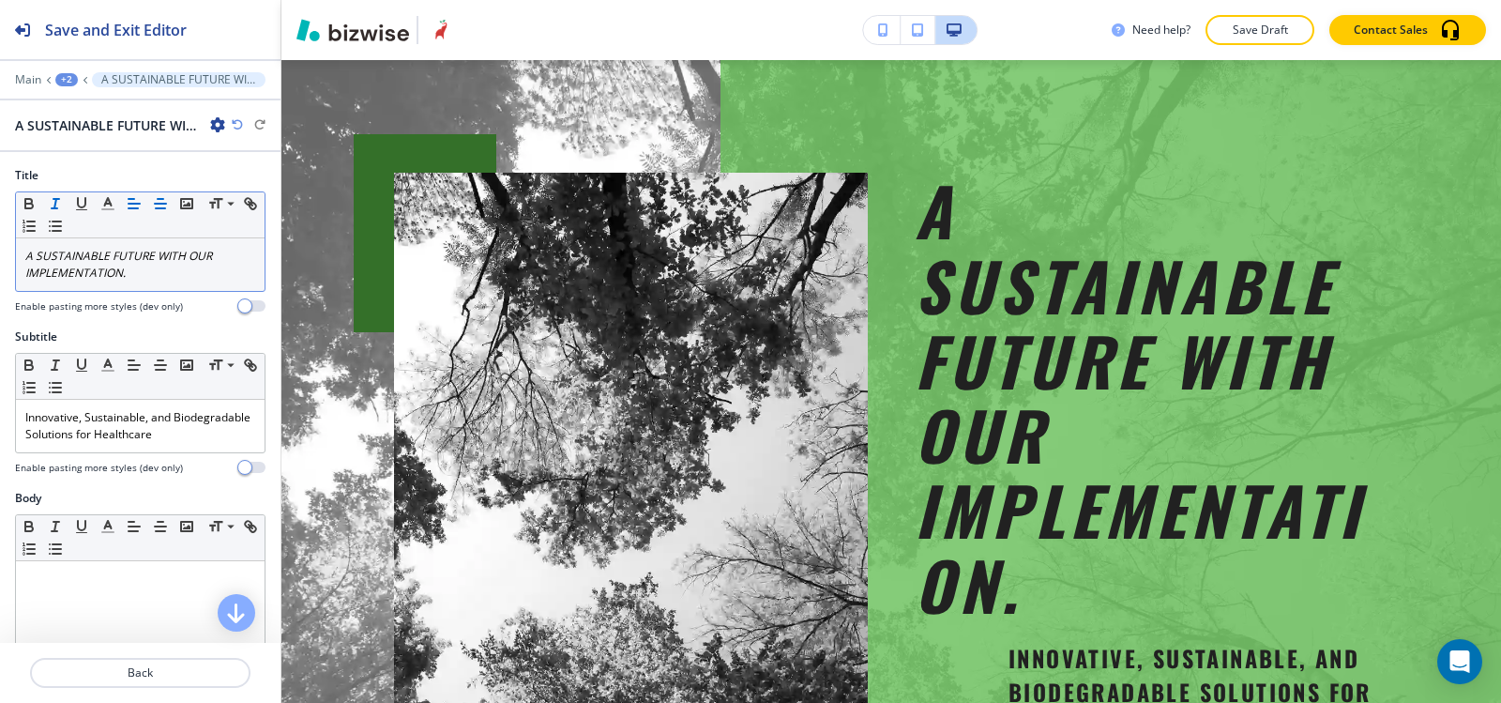
click at [161, 205] on icon "button" at bounding box center [160, 203] width 17 height 17
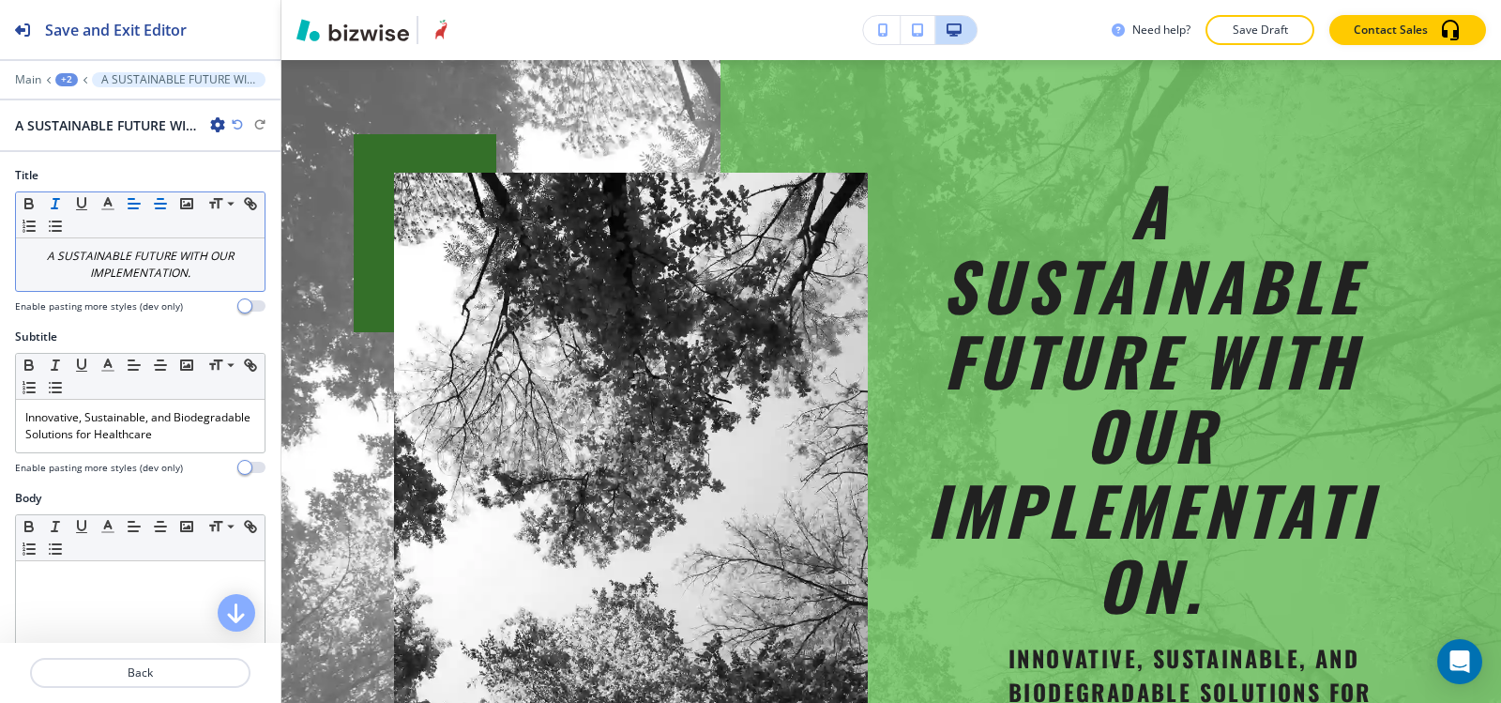
click at [143, 211] on button "button" at bounding box center [134, 203] width 26 height 23
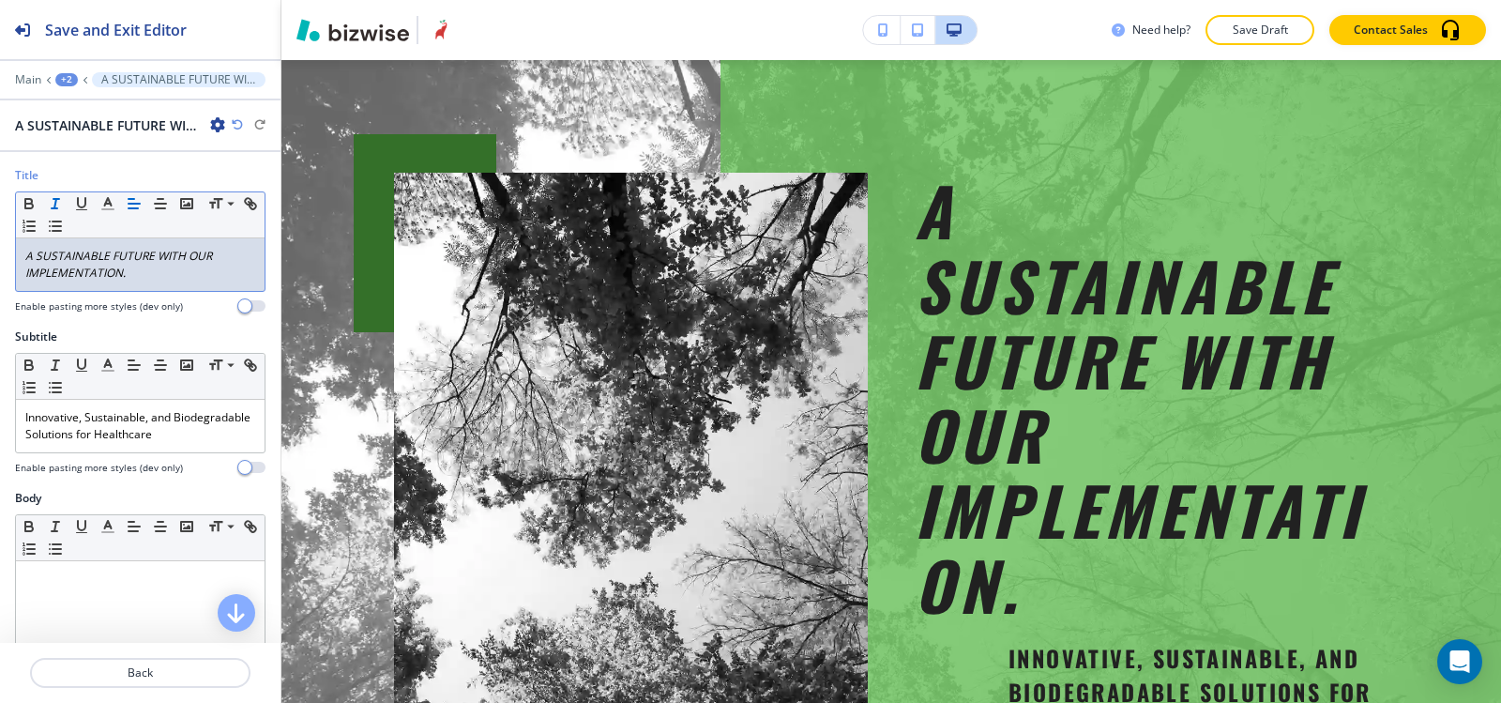
click at [151, 266] on p "A SUSTAINABLE FUTURE WITH OUR IMPLEMENTATION." at bounding box center [140, 265] width 230 height 34
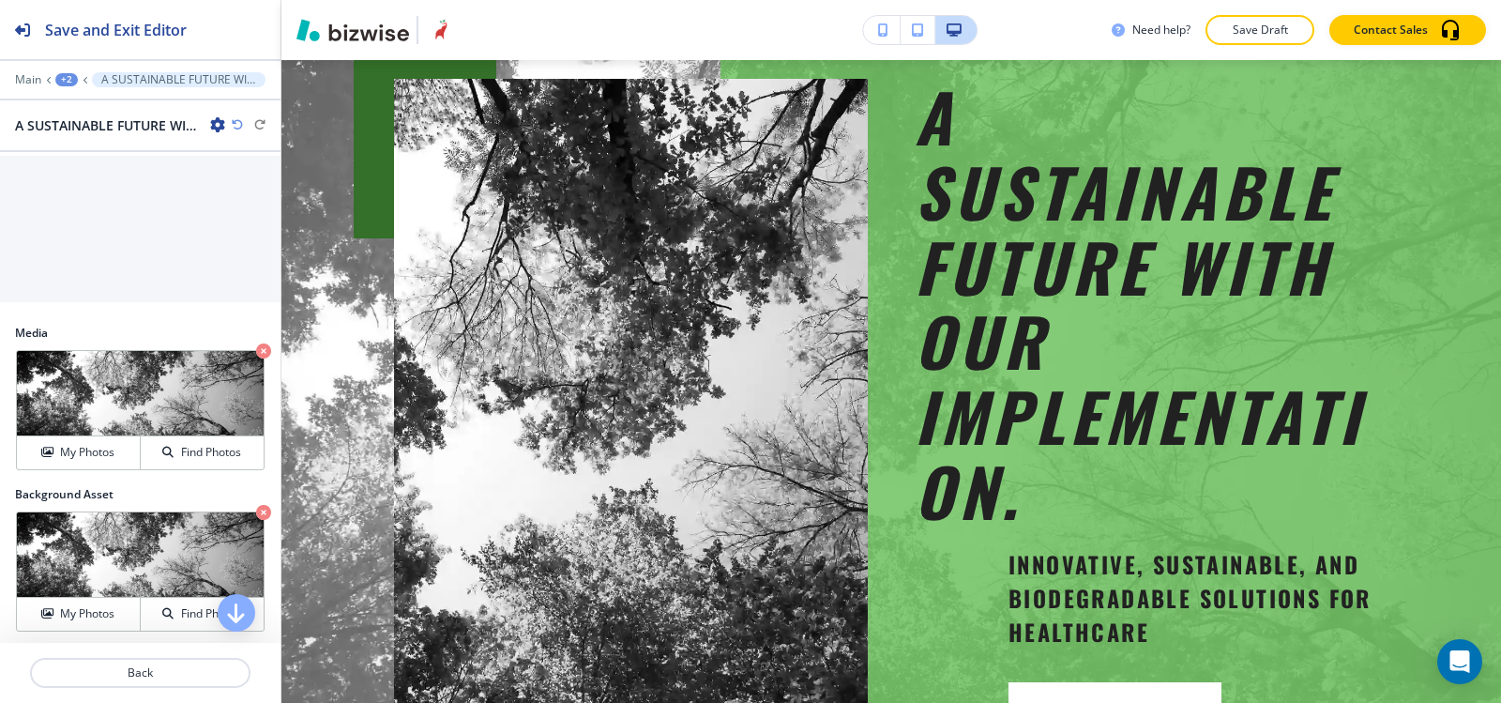
scroll to position [1032, 0]
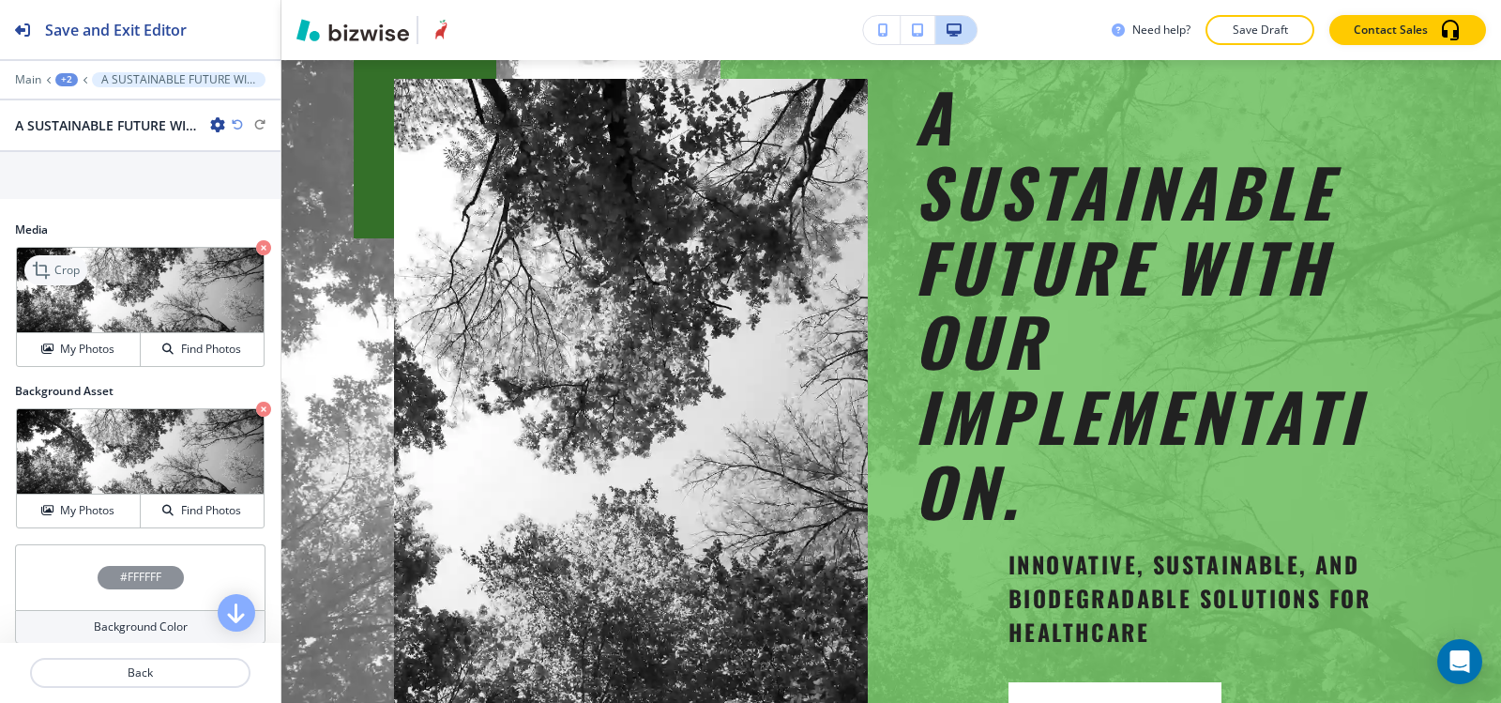
click at [53, 266] on icon at bounding box center [43, 270] width 23 height 23
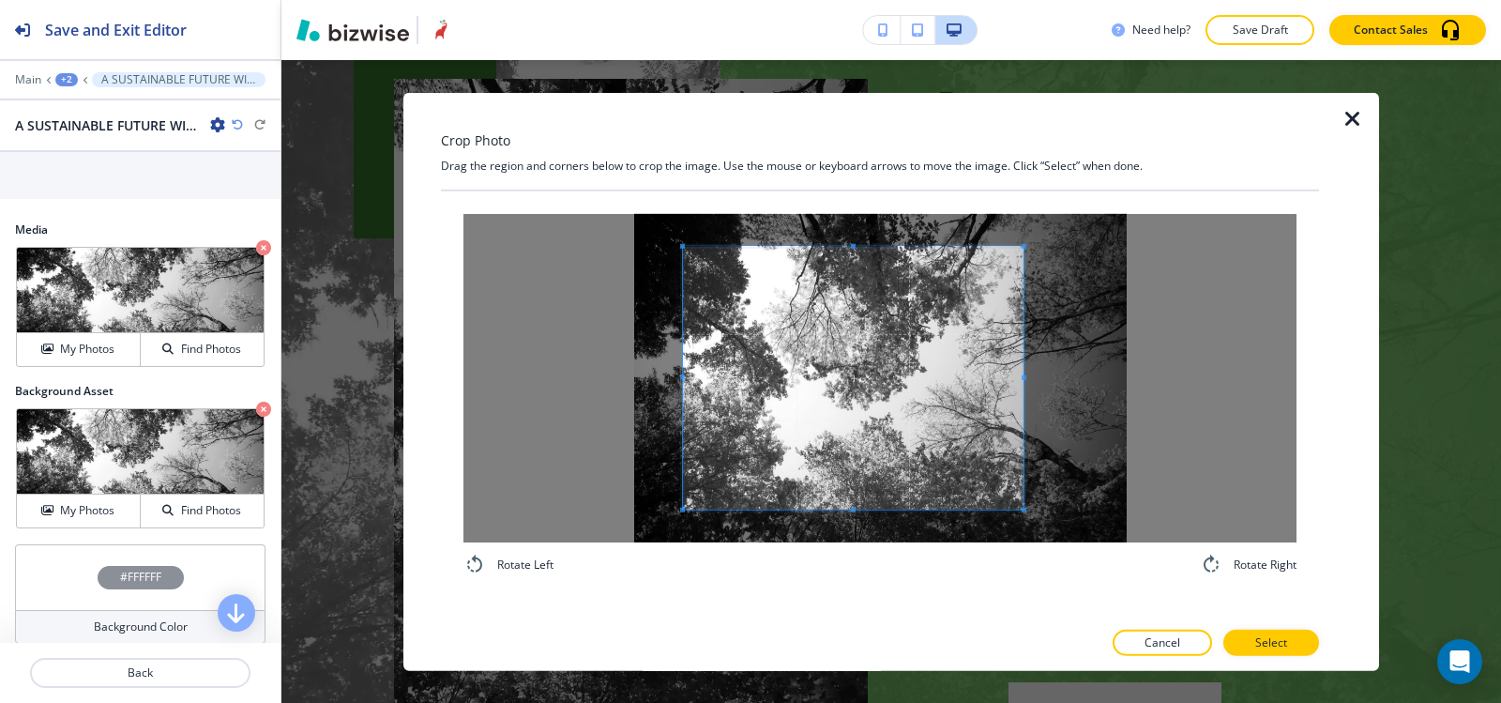
click at [1023, 383] on div at bounding box center [853, 377] width 341 height 263
click at [704, 377] on div at bounding box center [864, 377] width 320 height 263
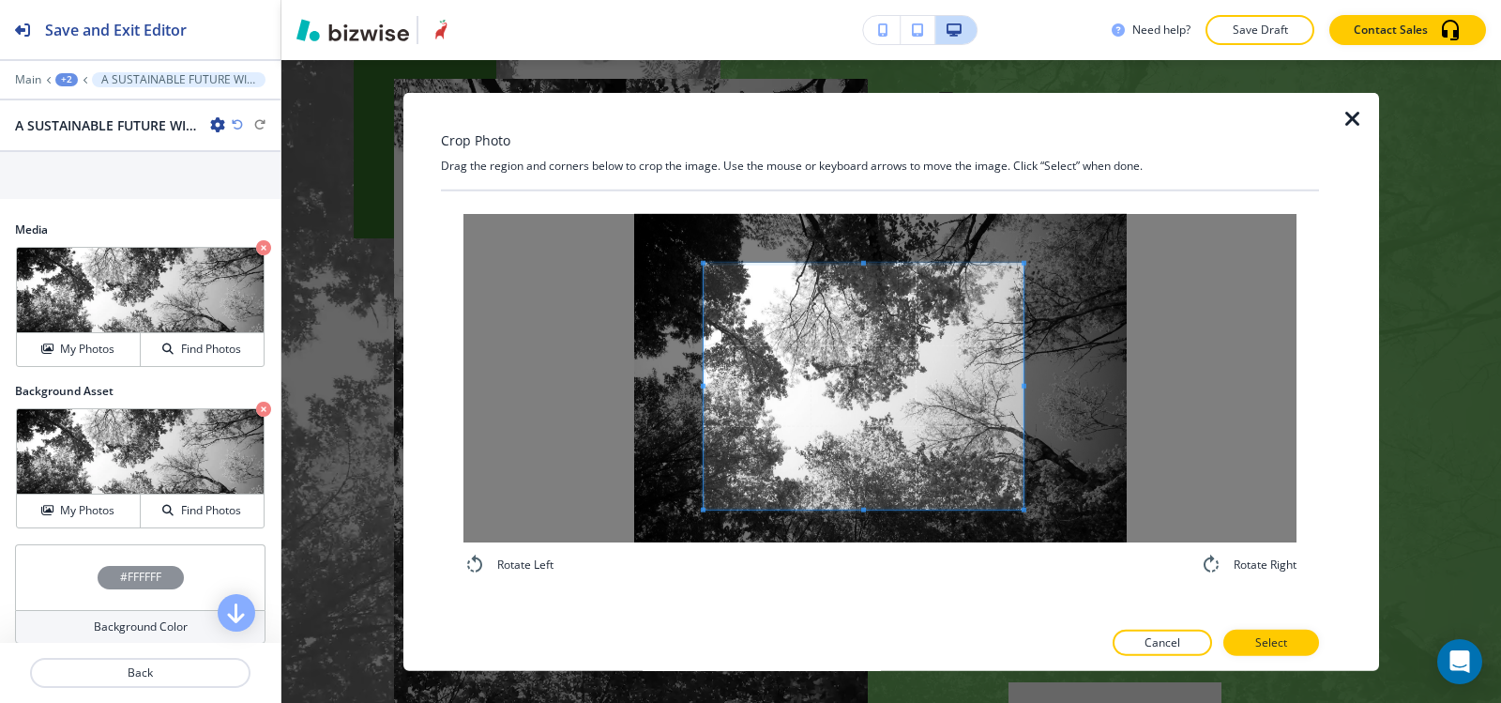
click at [838, 264] on span at bounding box center [864, 262] width 320 height 5
click at [1263, 651] on button "Select" at bounding box center [1271, 643] width 96 height 26
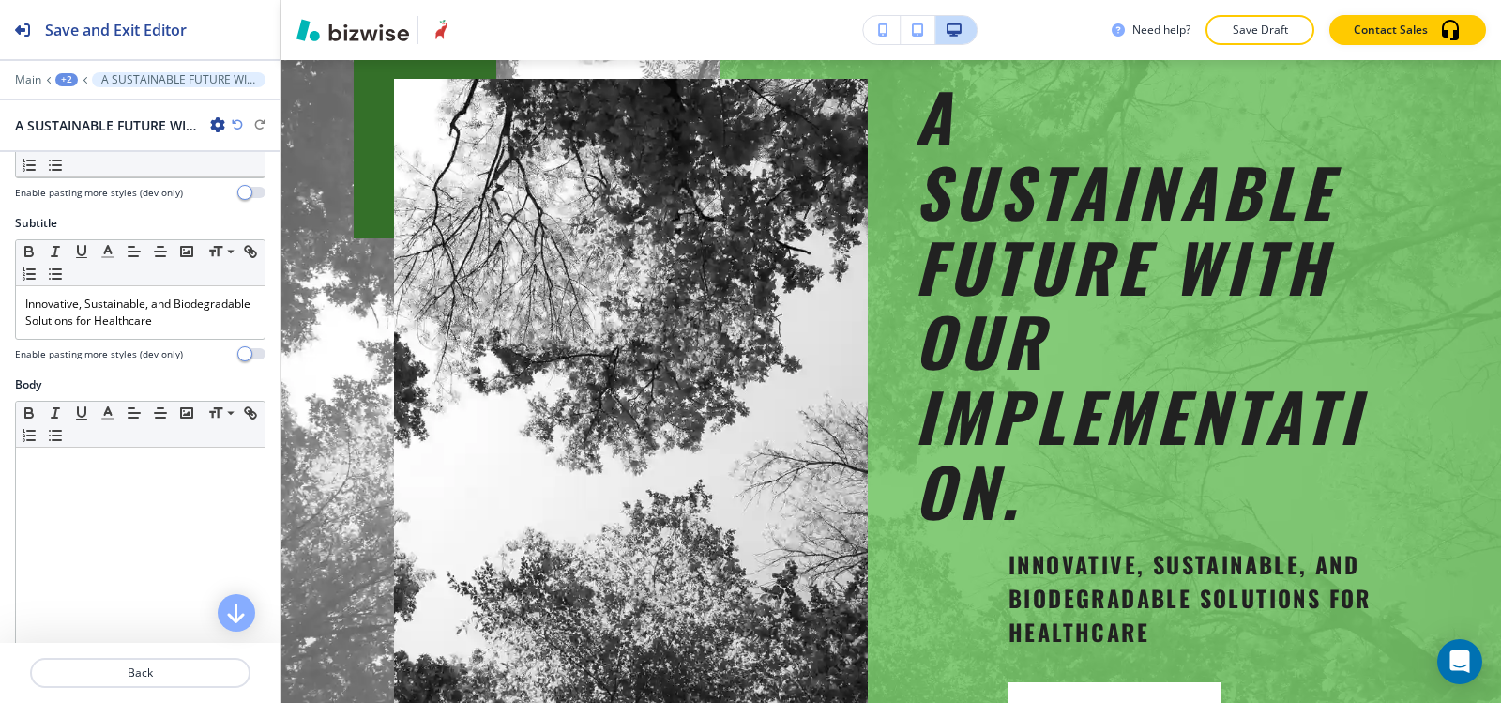
scroll to position [0, 0]
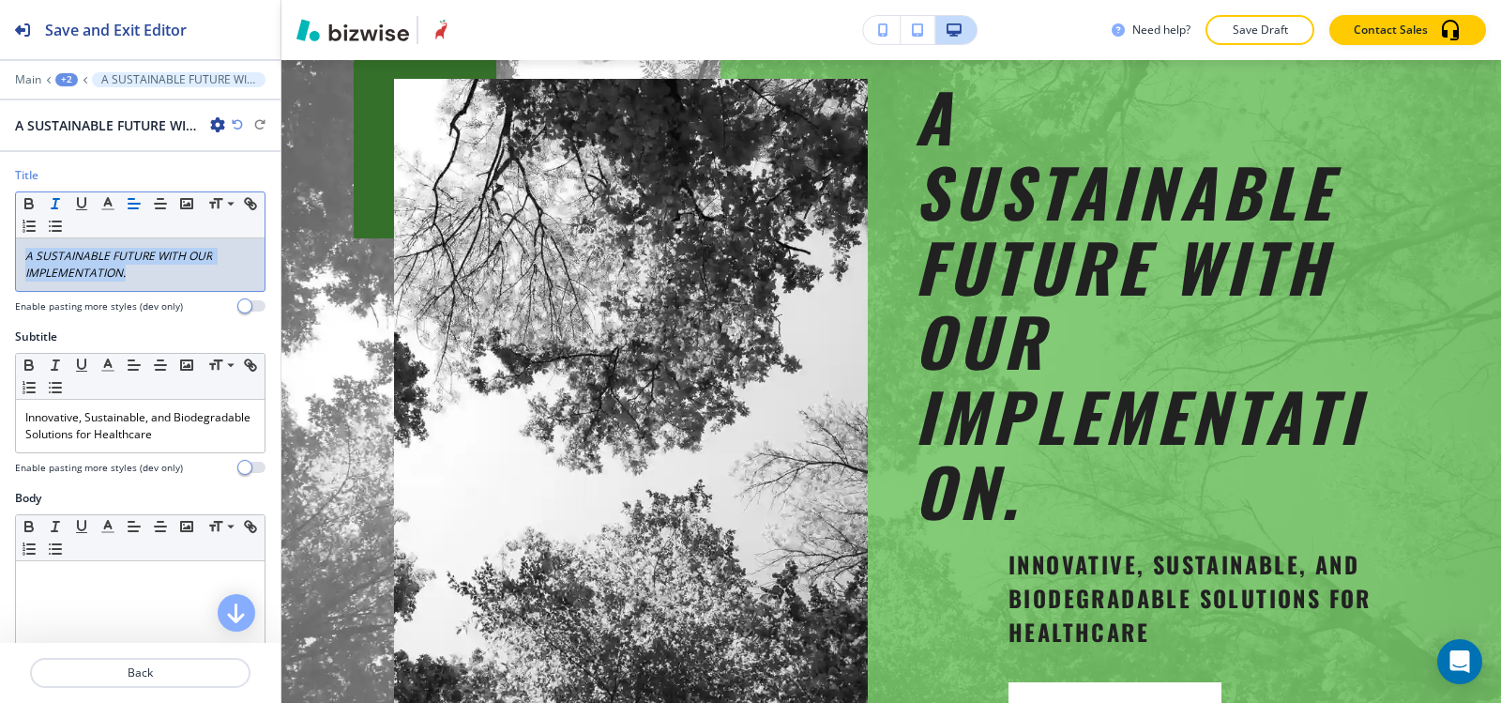
drag, startPoint x: 150, startPoint y: 280, endPoint x: 1, endPoint y: 261, distance: 150.4
click at [1, 261] on div "Title Small Normal Large Huge A SUSTAINABLE FUTURE WITH OUR IMPLEMENTATION. Ena…" at bounding box center [140, 247] width 281 height 161
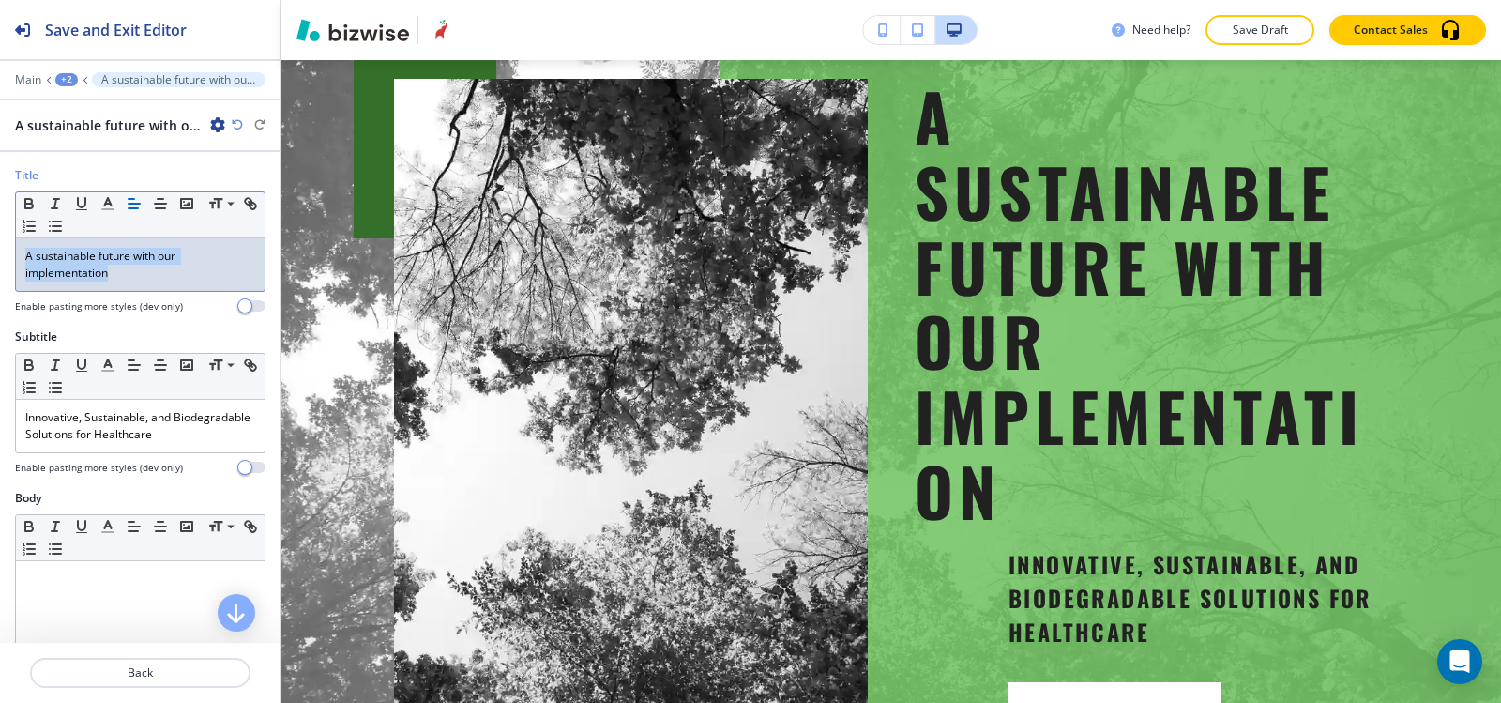
drag, startPoint x: 151, startPoint y: 281, endPoint x: 15, endPoint y: 260, distance: 137.6
click at [15, 260] on div "Small Normal Large Huge A sustainable future with our implementation" at bounding box center [140, 241] width 251 height 100
click at [53, 199] on line "button" at bounding box center [56, 199] width 6 height 0
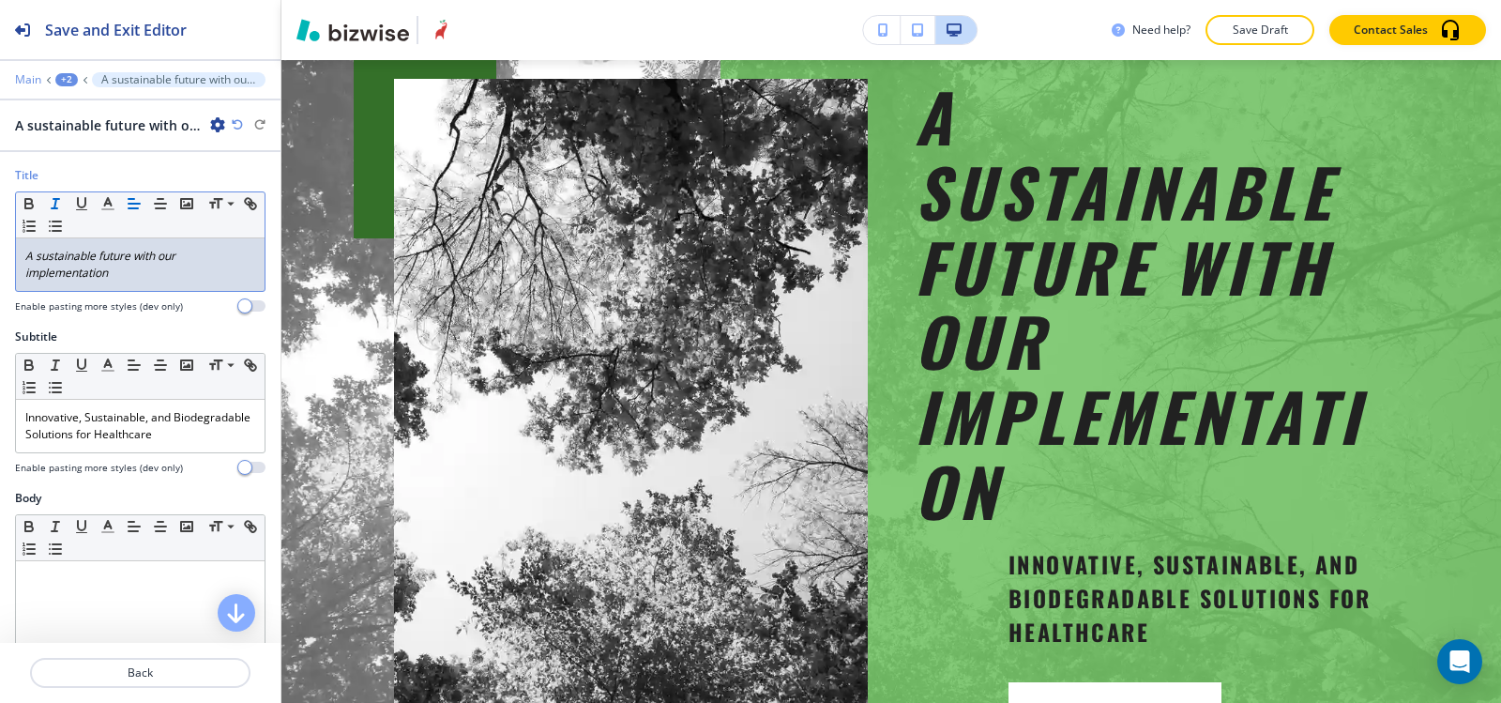
click at [35, 82] on p "Main" at bounding box center [28, 79] width 26 height 13
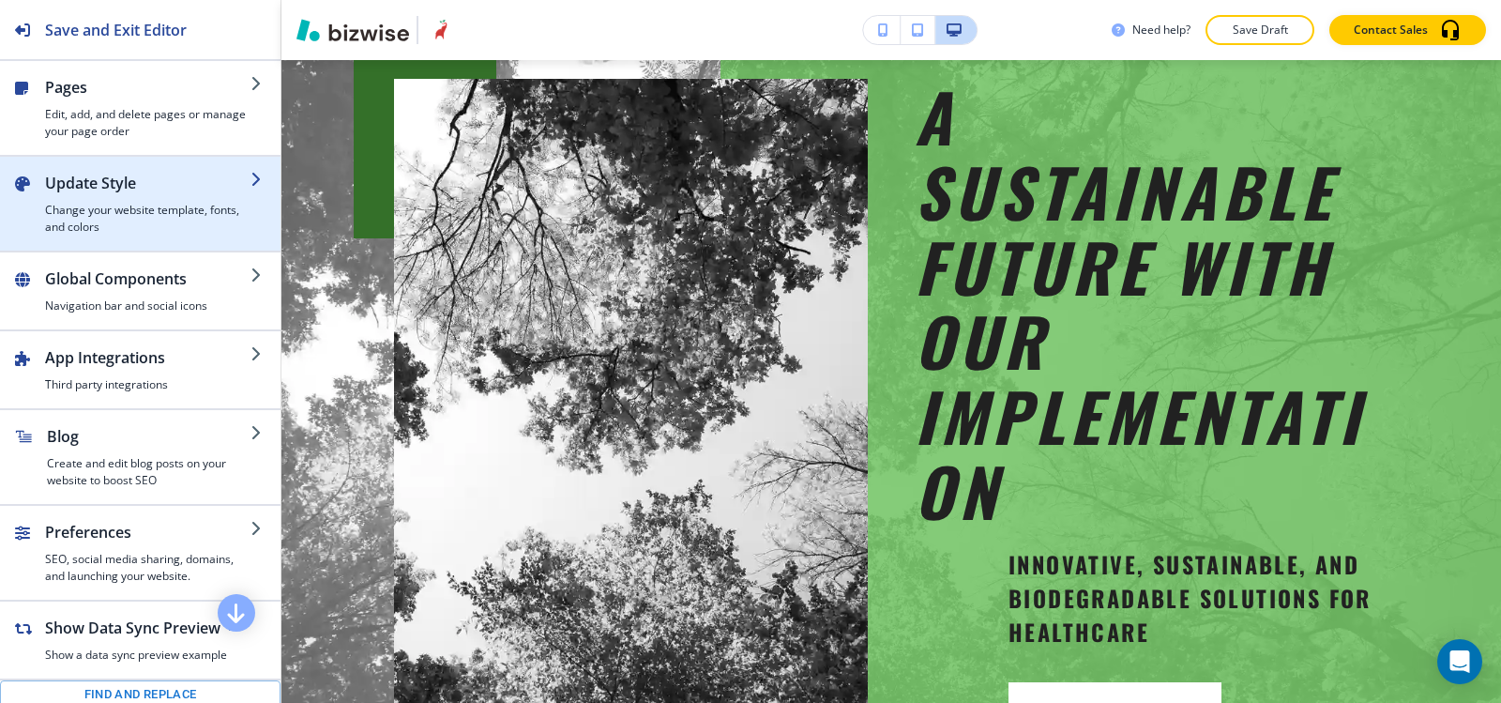
click at [92, 186] on h2 "Update Style" at bounding box center [147, 183] width 205 height 23
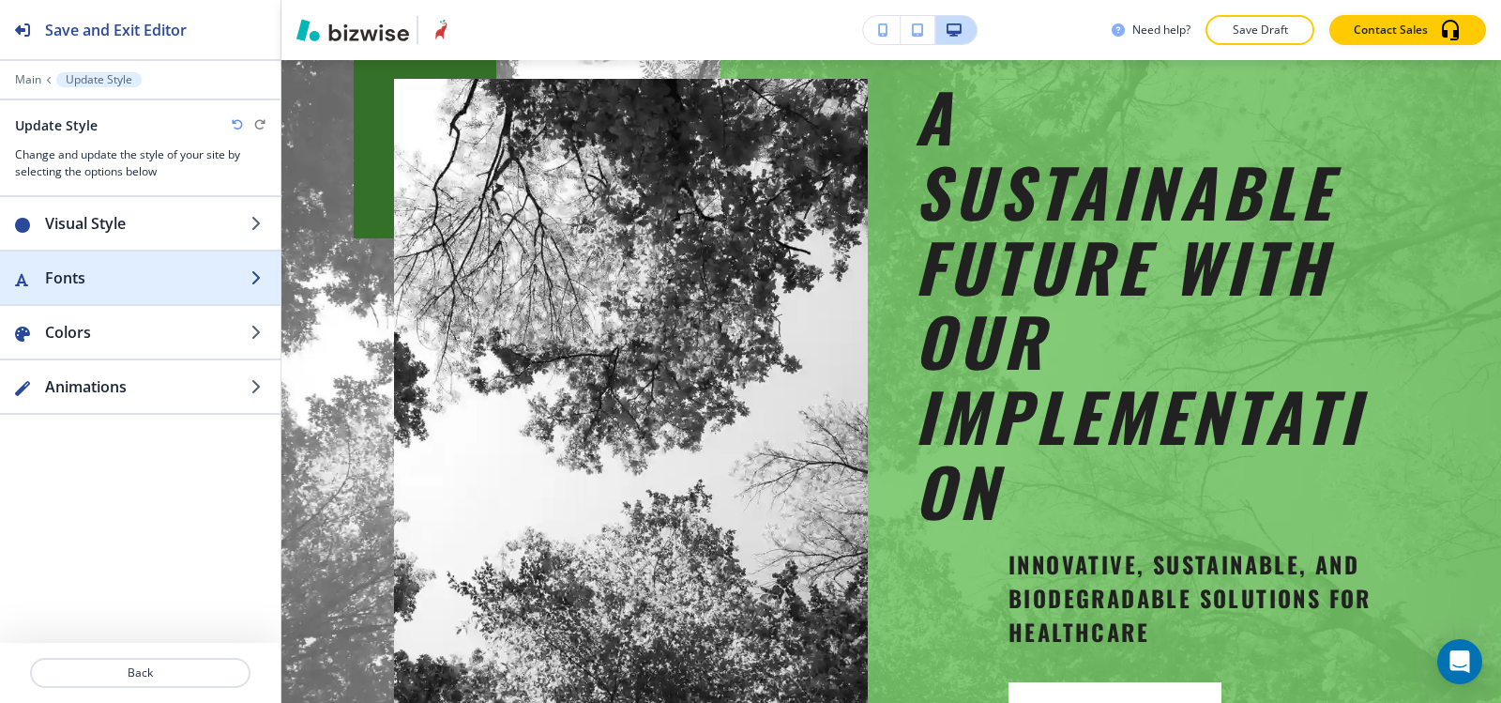
click at [125, 269] on h2 "Fonts" at bounding box center [147, 277] width 205 height 23
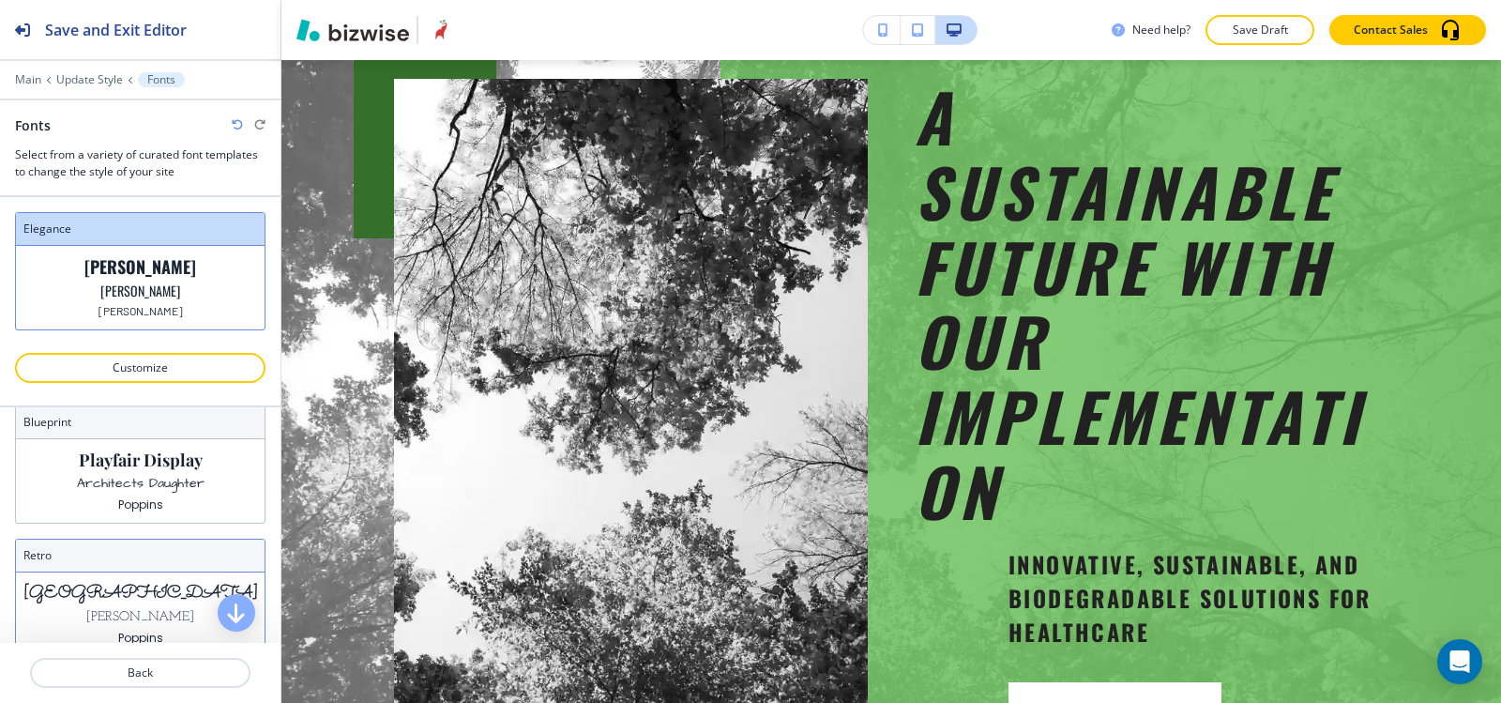
scroll to position [648, 0]
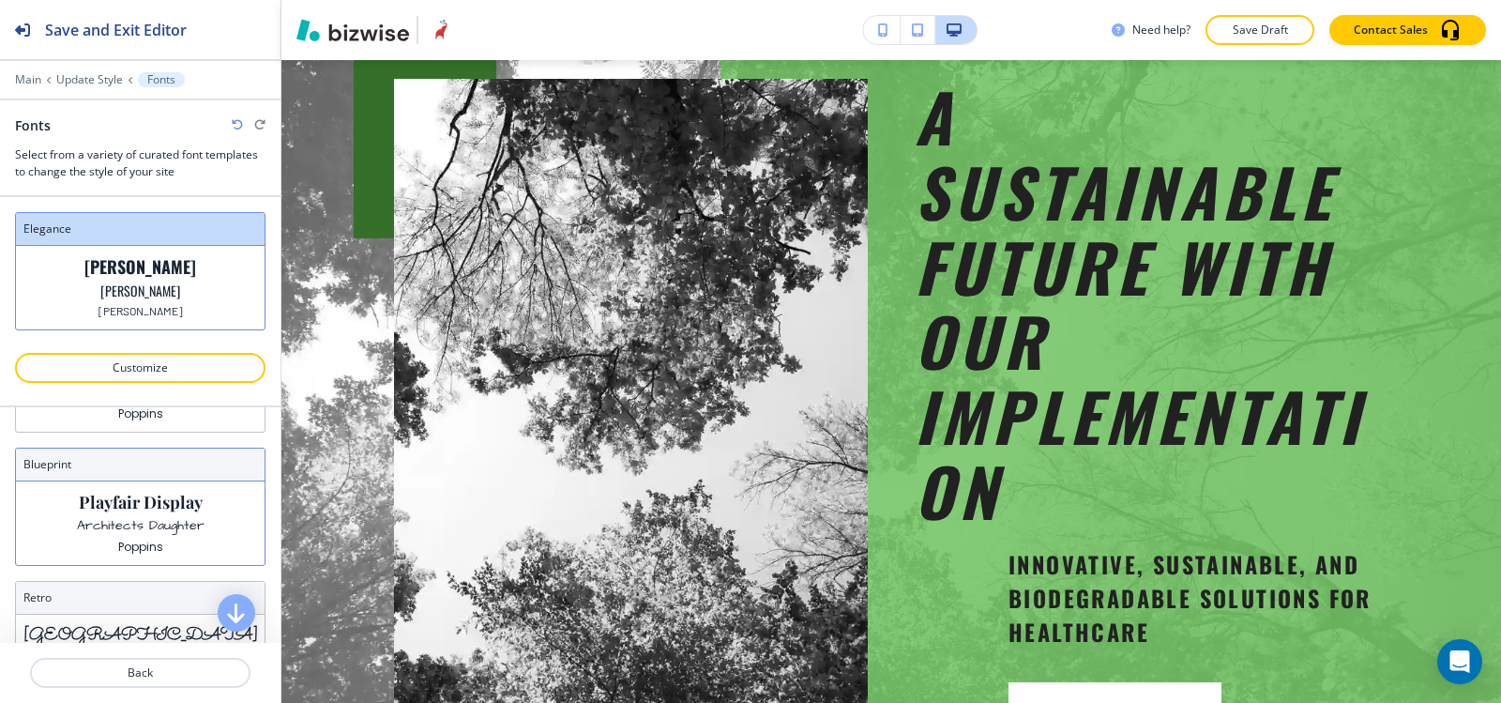
click at [148, 545] on p "Poppins" at bounding box center [140, 546] width 45 height 14
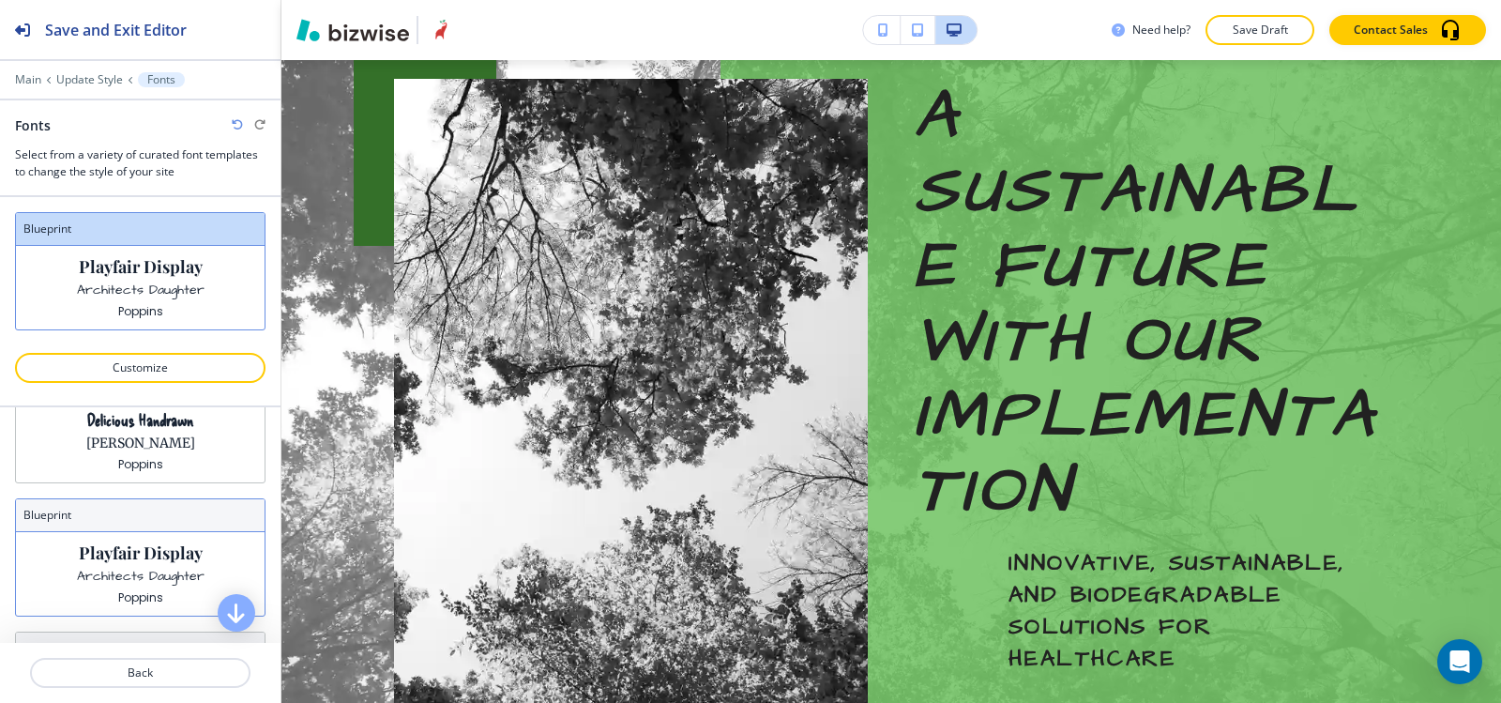
scroll to position [555, 0]
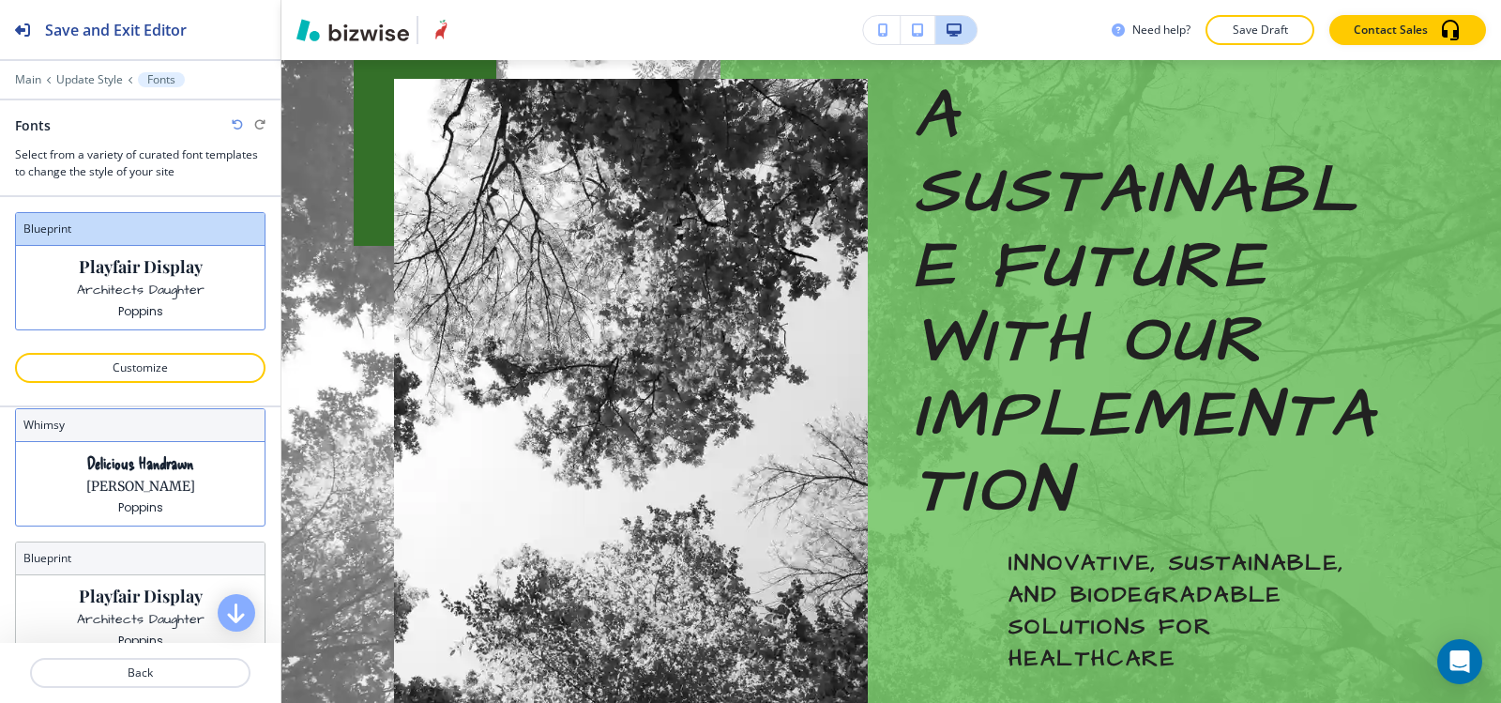
click at [136, 513] on p "Poppins" at bounding box center [140, 507] width 45 height 14
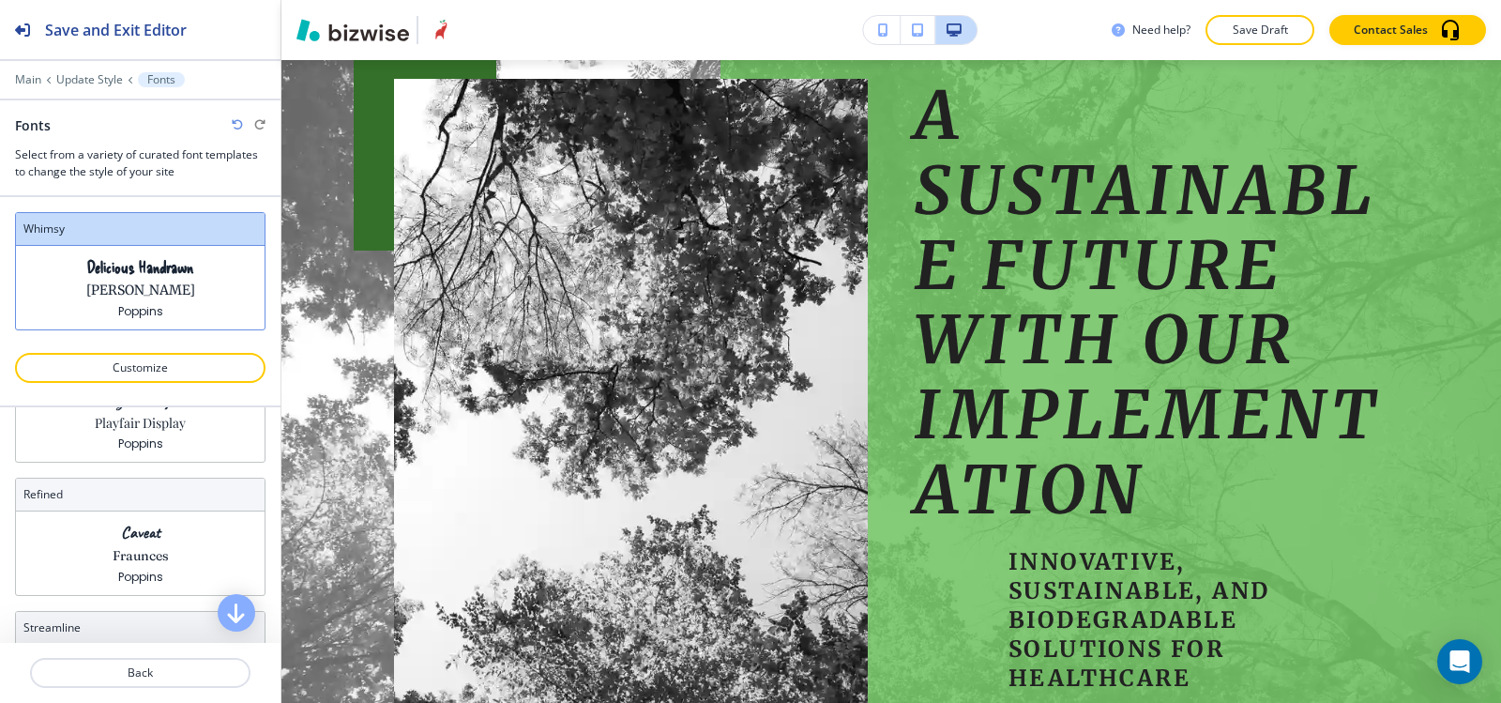
scroll to position [188, 0]
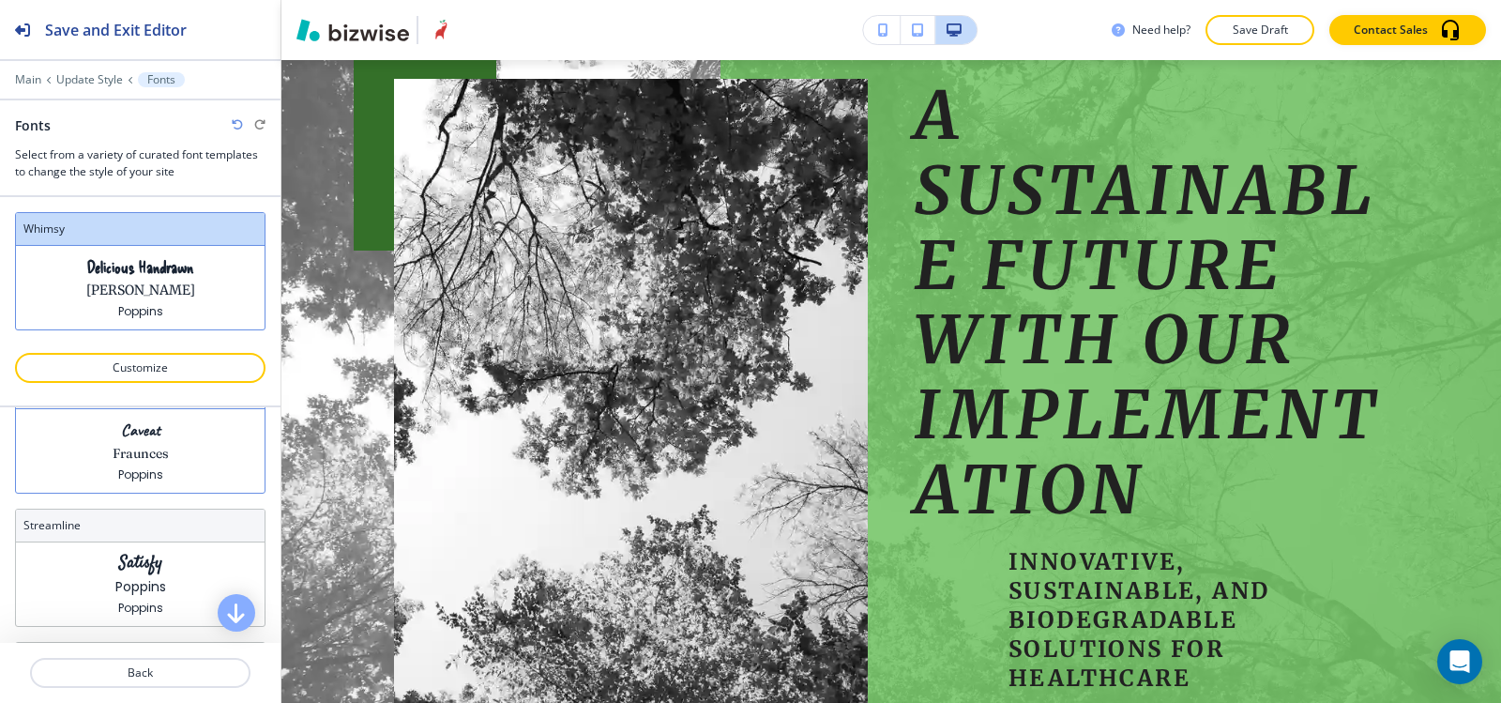
click at [135, 470] on p "Poppins" at bounding box center [140, 474] width 45 height 14
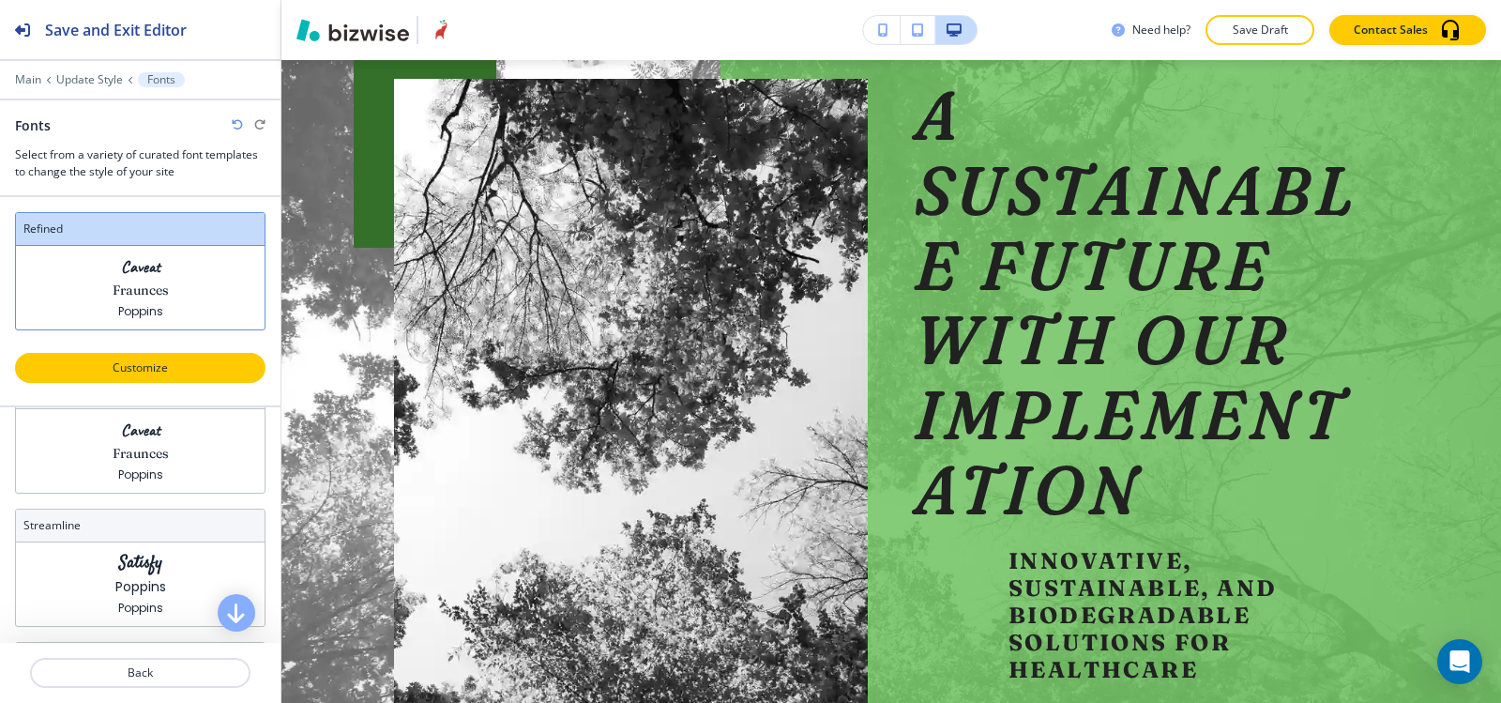
click at [99, 366] on p "Customize" at bounding box center [140, 367] width 202 height 17
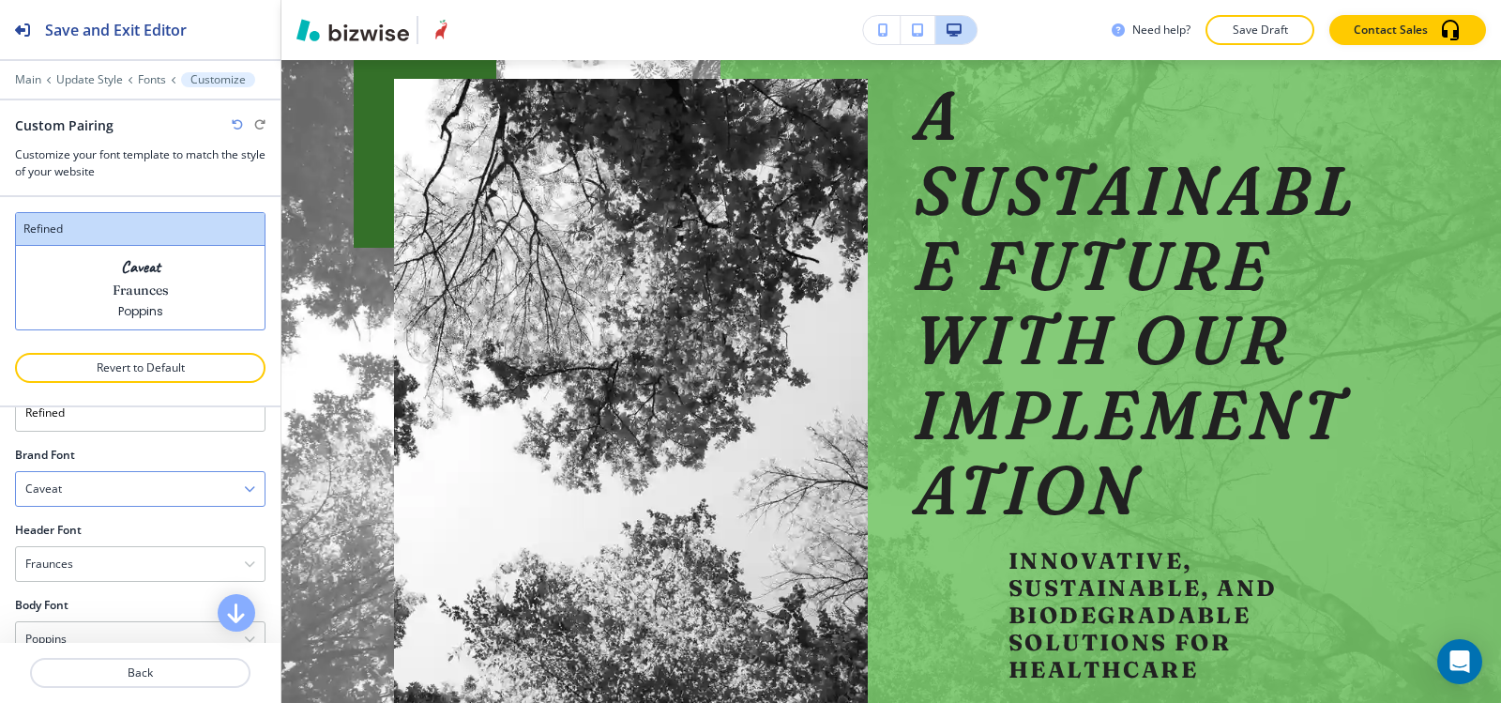
scroll to position [94, 0]
click at [85, 460] on div "Caveat" at bounding box center [140, 455] width 249 height 34
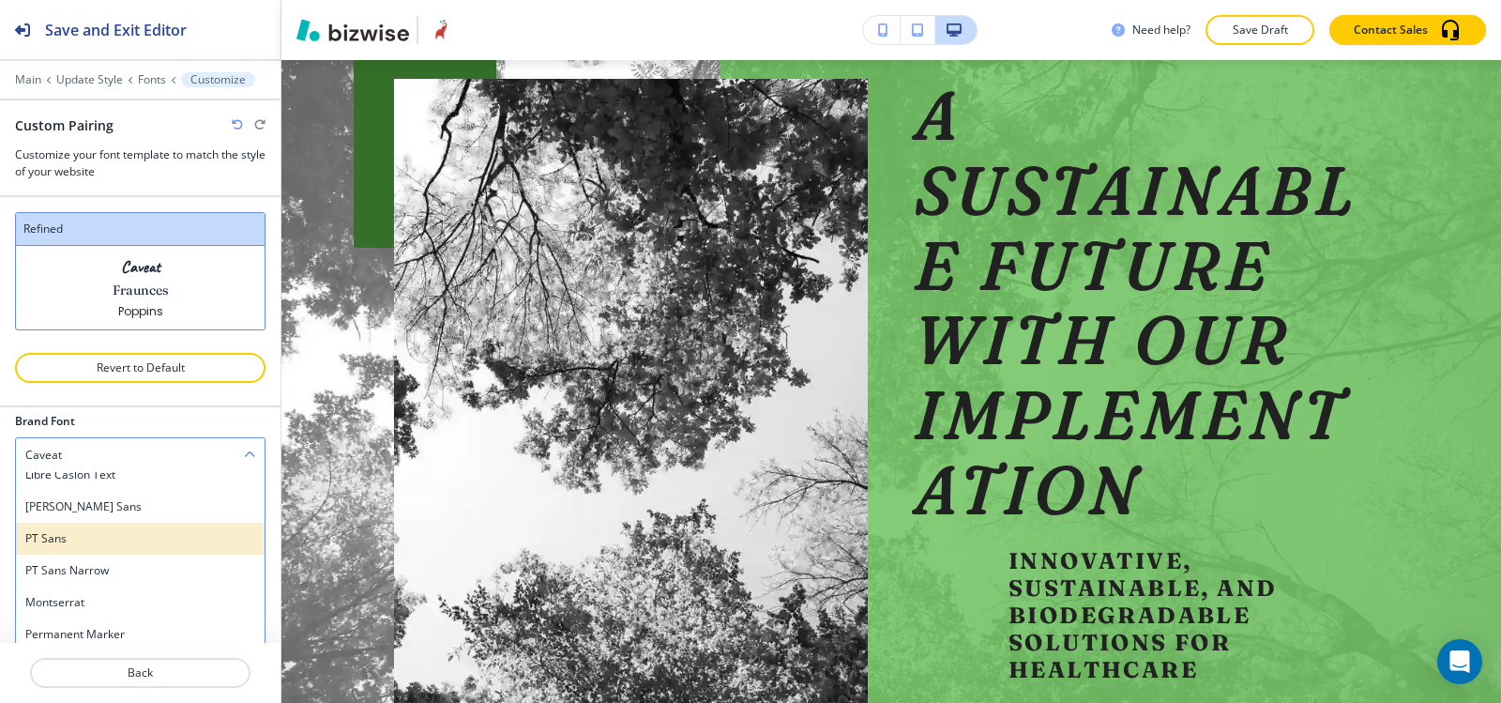
scroll to position [844, 0]
click at [107, 531] on h4 "Oswald" at bounding box center [140, 536] width 230 height 17
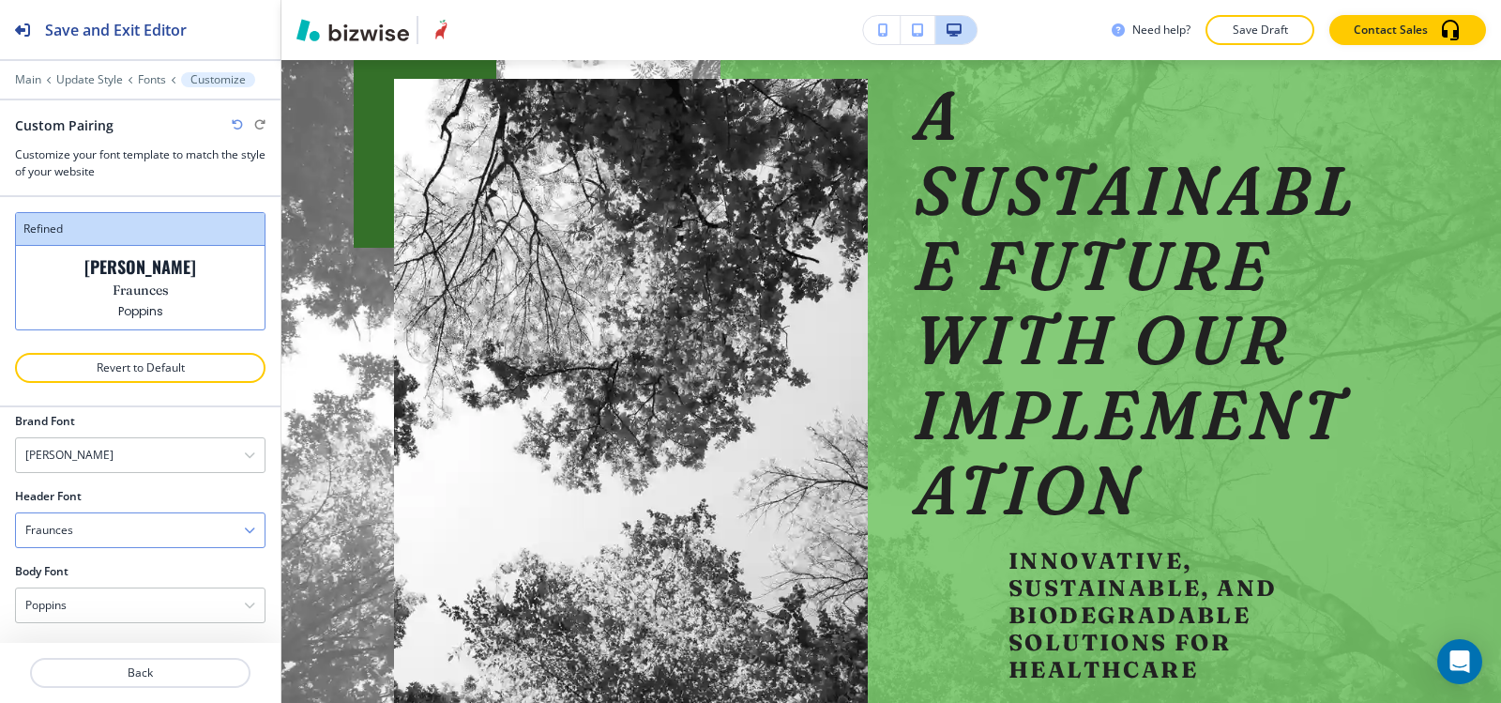
click at [107, 541] on div "Fraunces" at bounding box center [140, 530] width 249 height 34
click at [104, 598] on div "Oswald" at bounding box center [140, 612] width 249 height 32
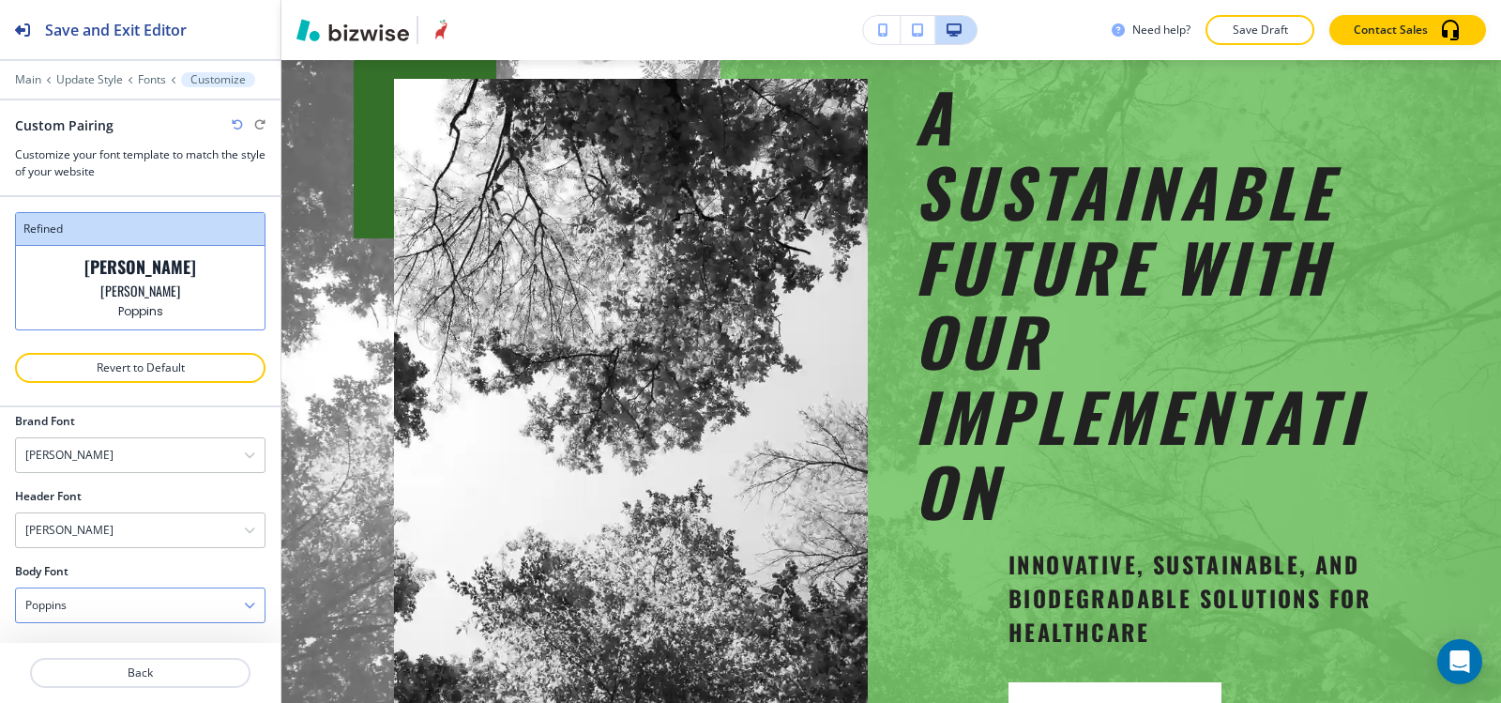
click at [105, 601] on div "Poppins" at bounding box center [140, 605] width 249 height 34
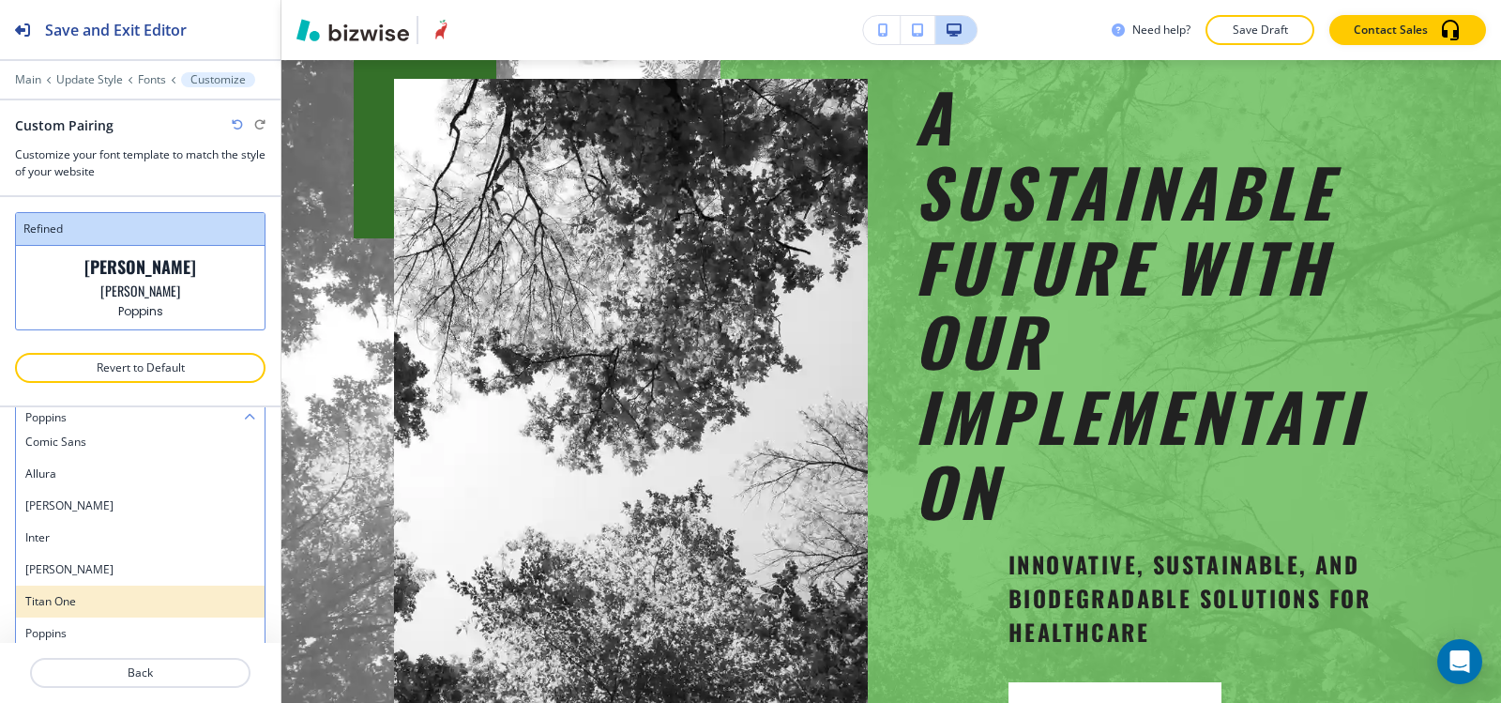
scroll to position [1382, 0]
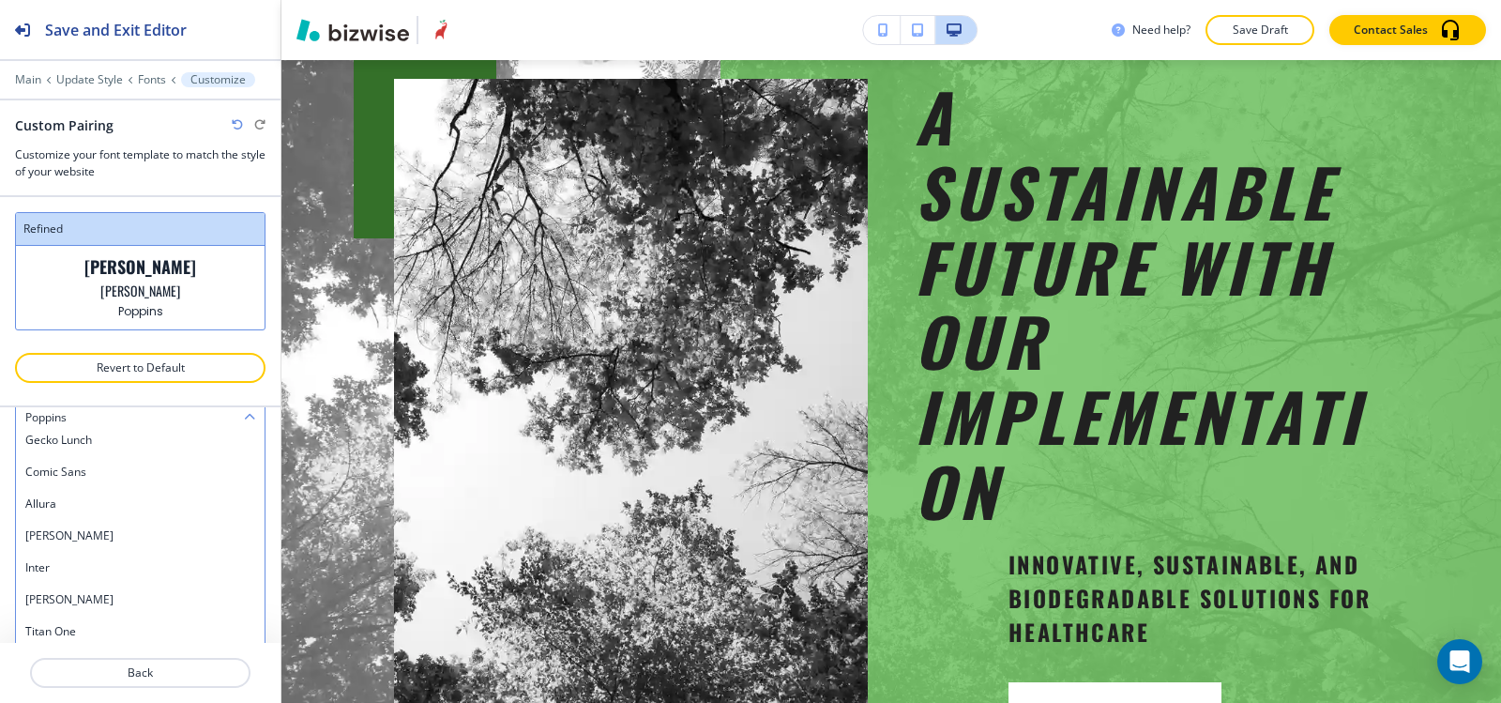
click at [79, 597] on h4 "Barlow" at bounding box center [140, 599] width 230 height 17
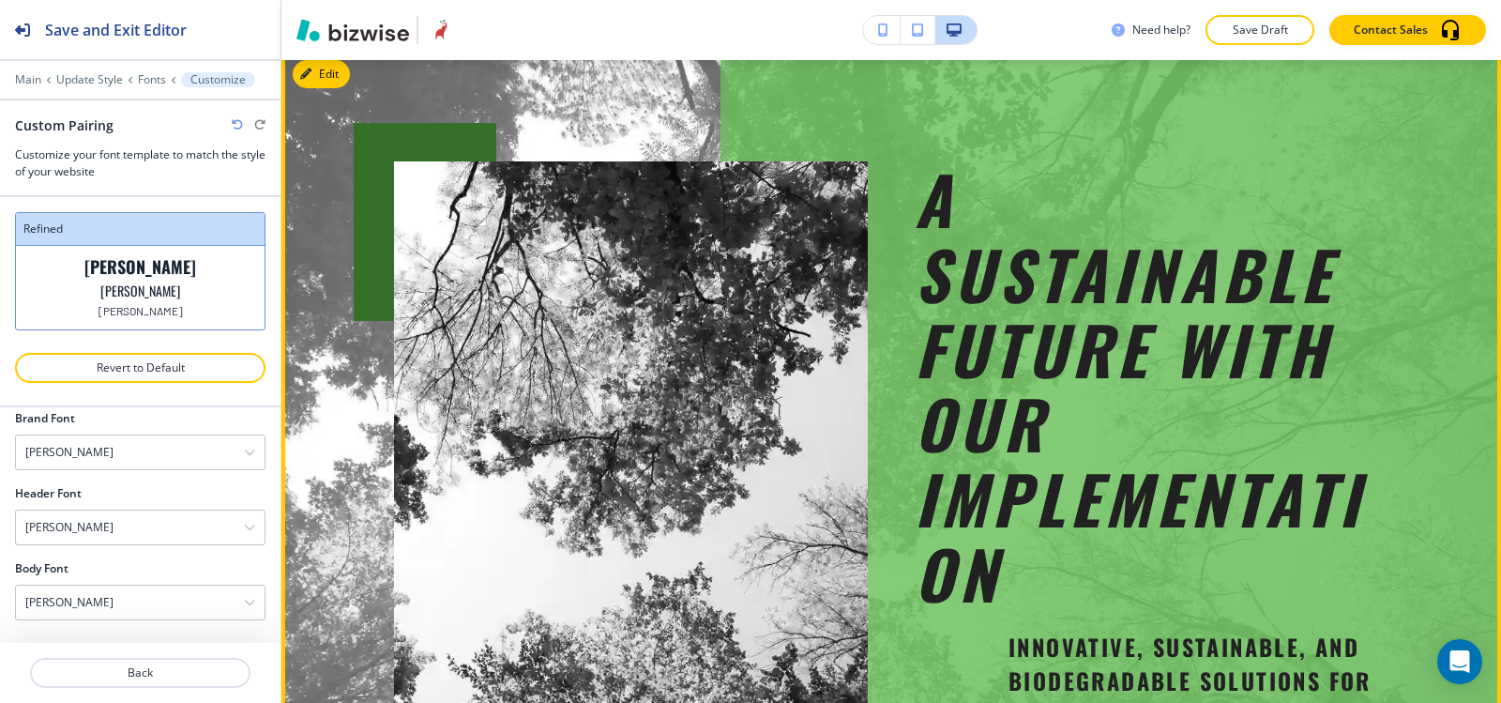
scroll to position [19, 0]
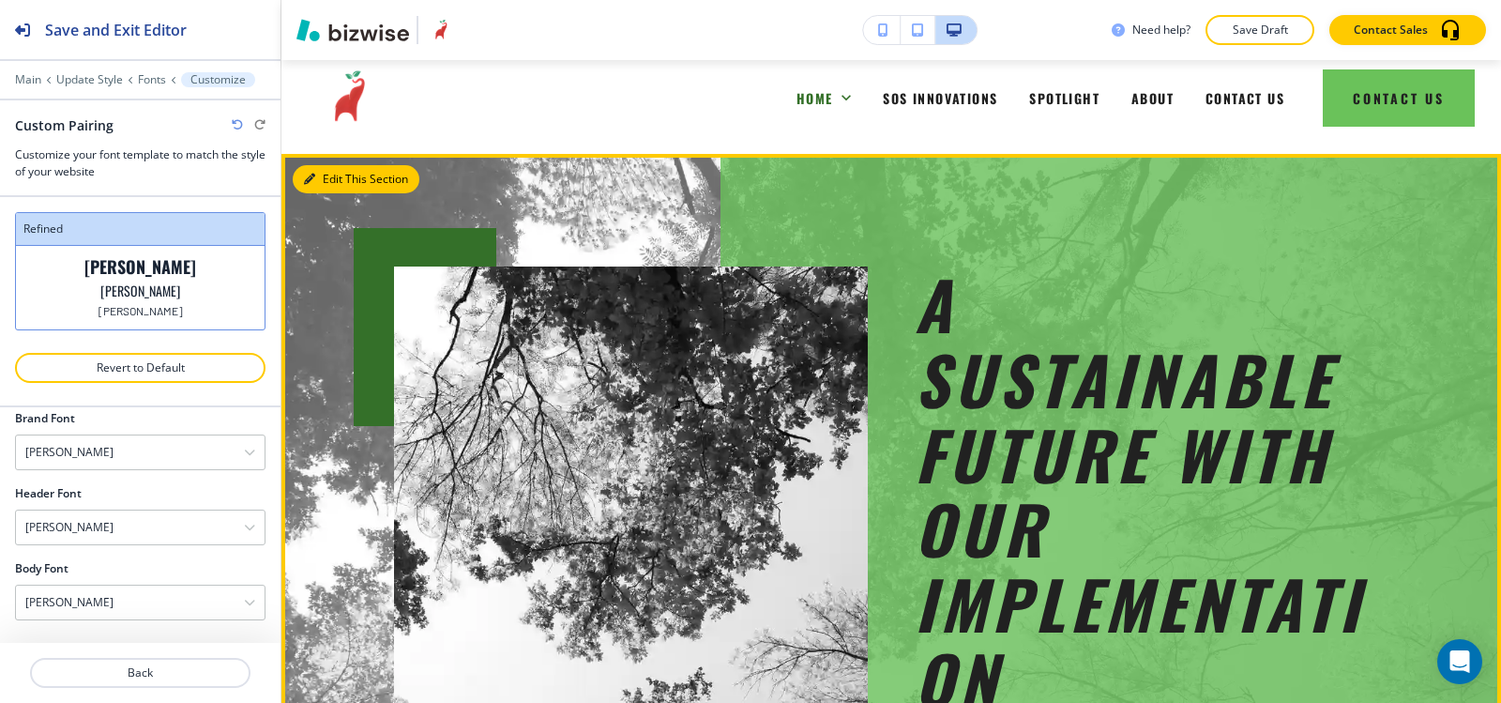
click at [339, 178] on button "Edit This Section" at bounding box center [356, 179] width 127 height 28
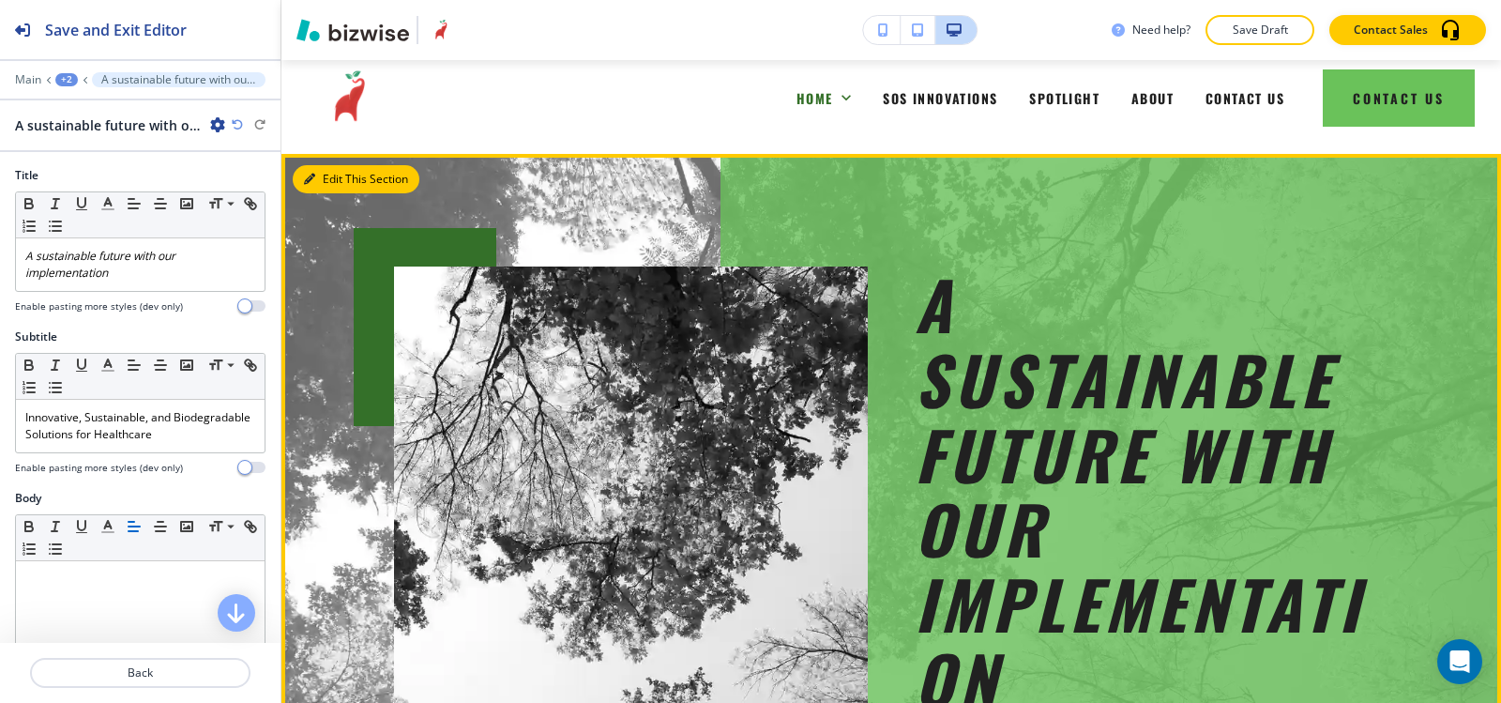
scroll to position [113, 0]
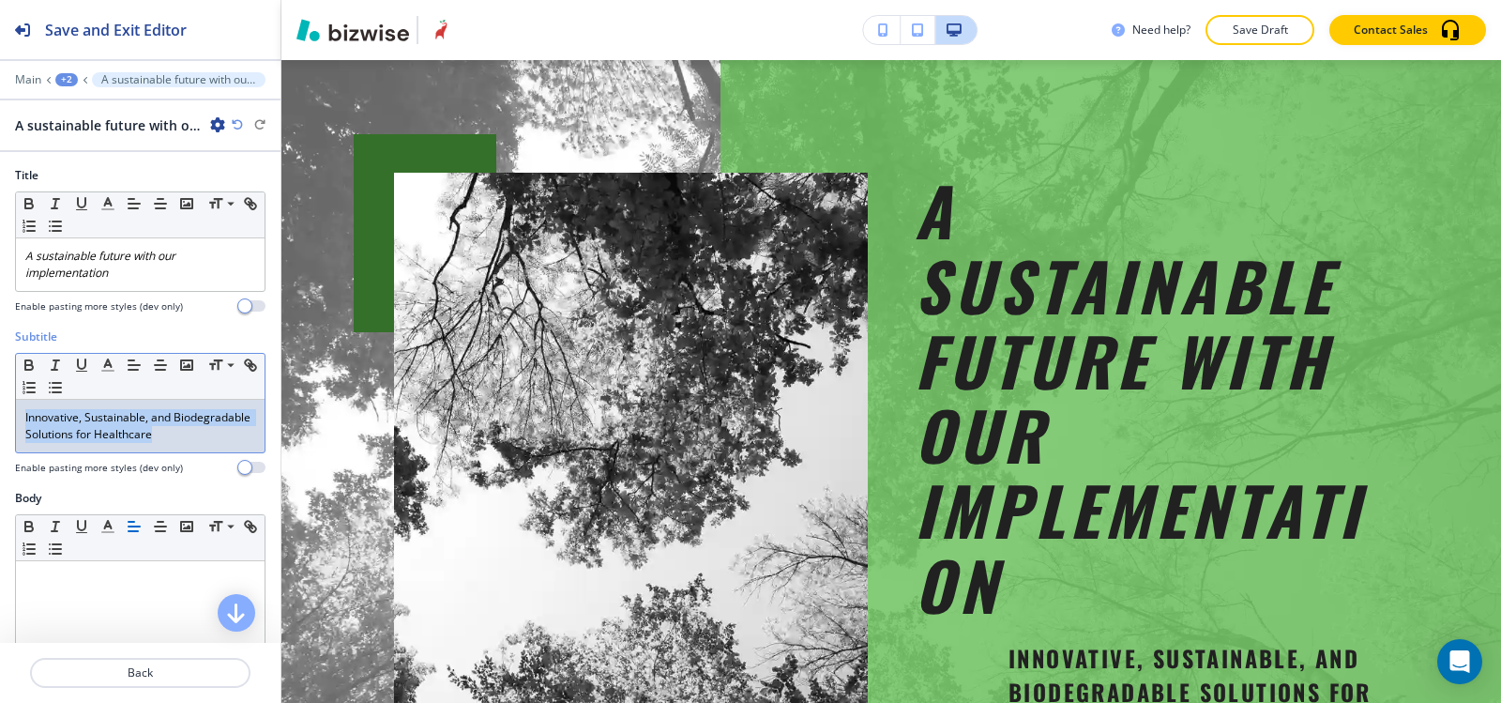
drag, startPoint x: 236, startPoint y: 434, endPoint x: 11, endPoint y: 408, distance: 225.8
click at [11, 408] on div "Subtitle Small Normal Large Huge Innovative, Sustainable, and Biodegradable Sol…" at bounding box center [140, 408] width 281 height 161
copy p "Innovative, Sustainable, and Biodegradable Solutions for Healthcare"
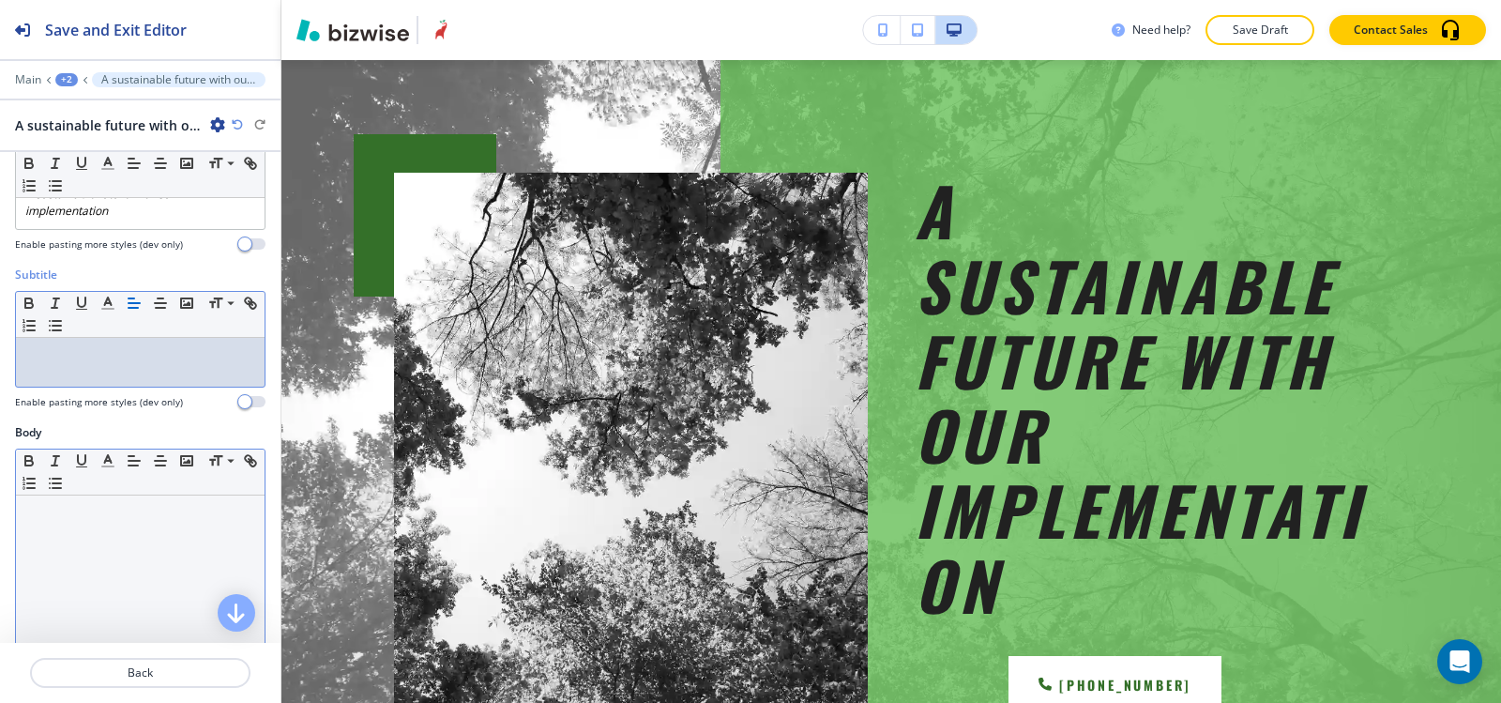
scroll to position [94, 0]
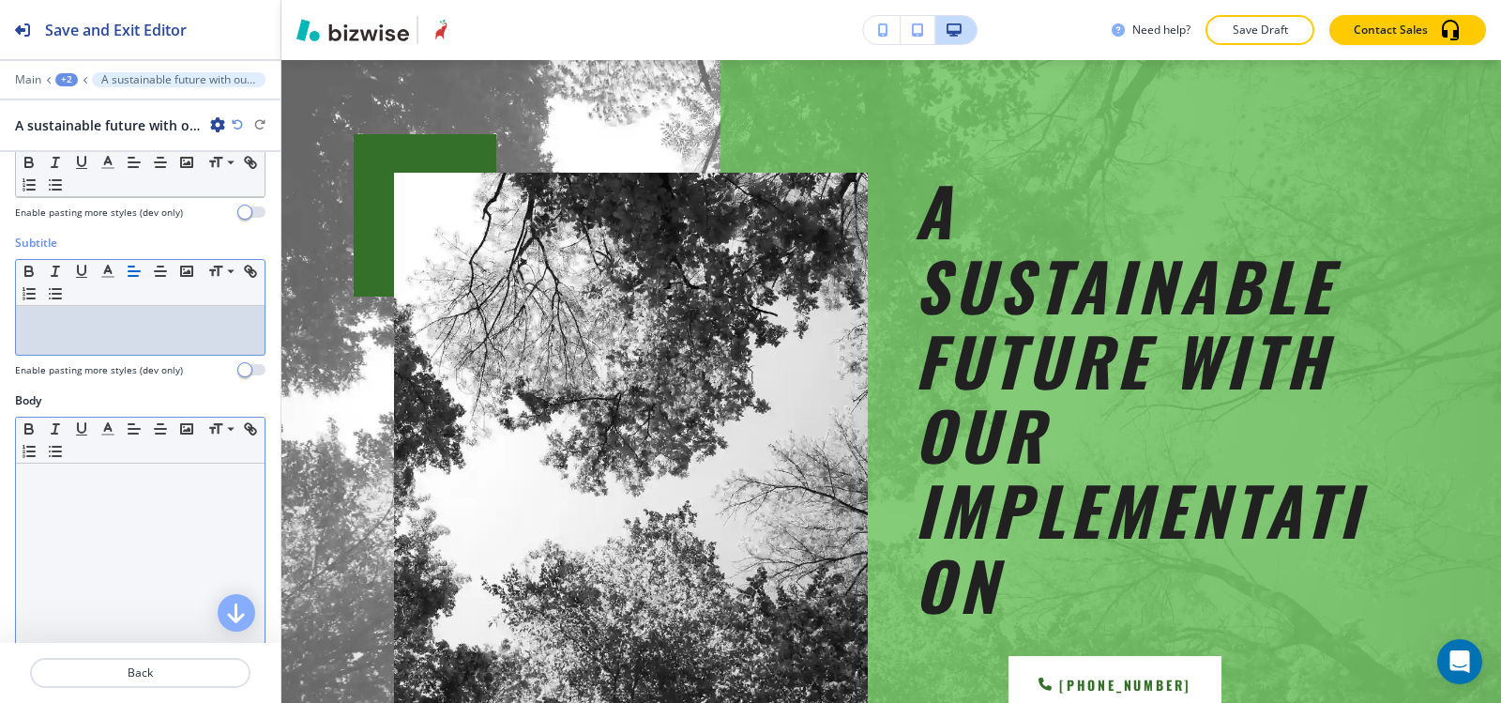
click at [116, 524] on div at bounding box center [140, 585] width 249 height 244
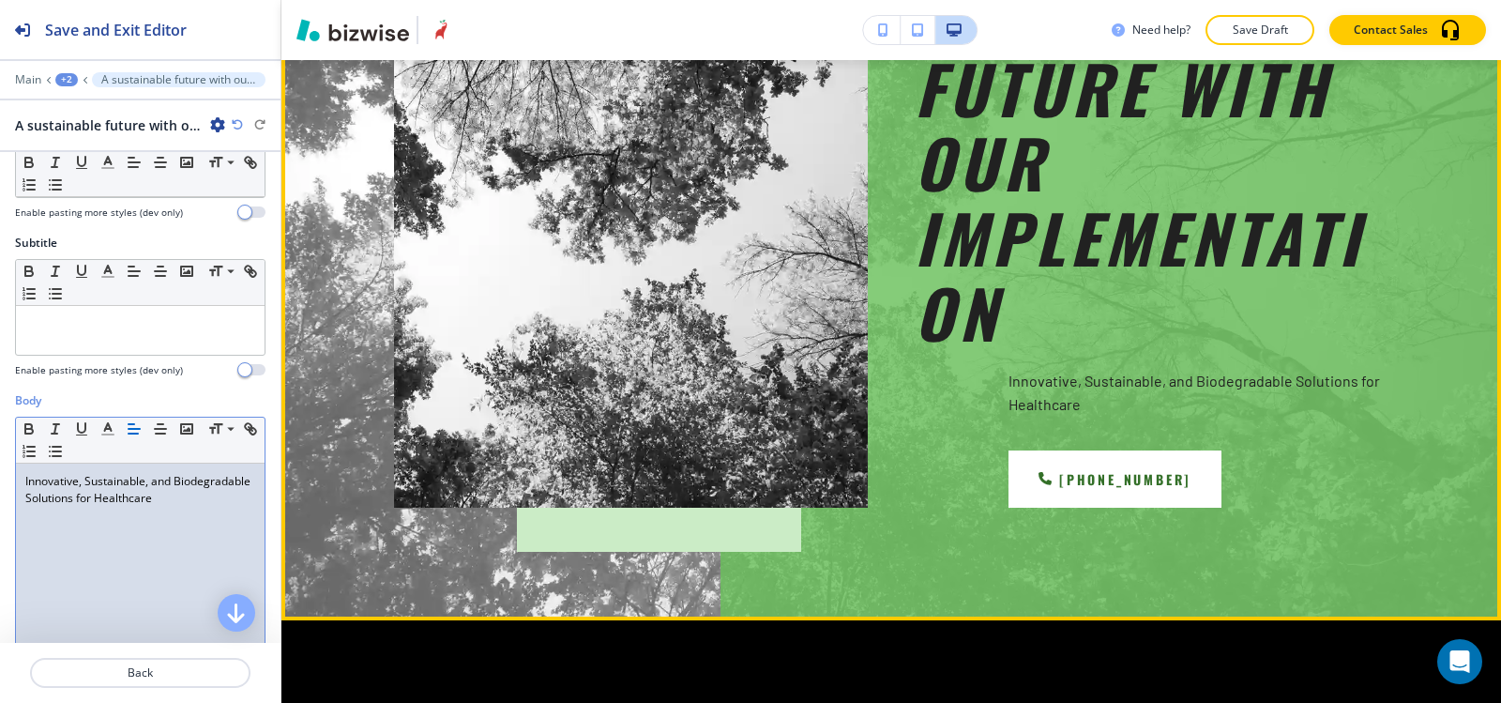
scroll to position [394, 0]
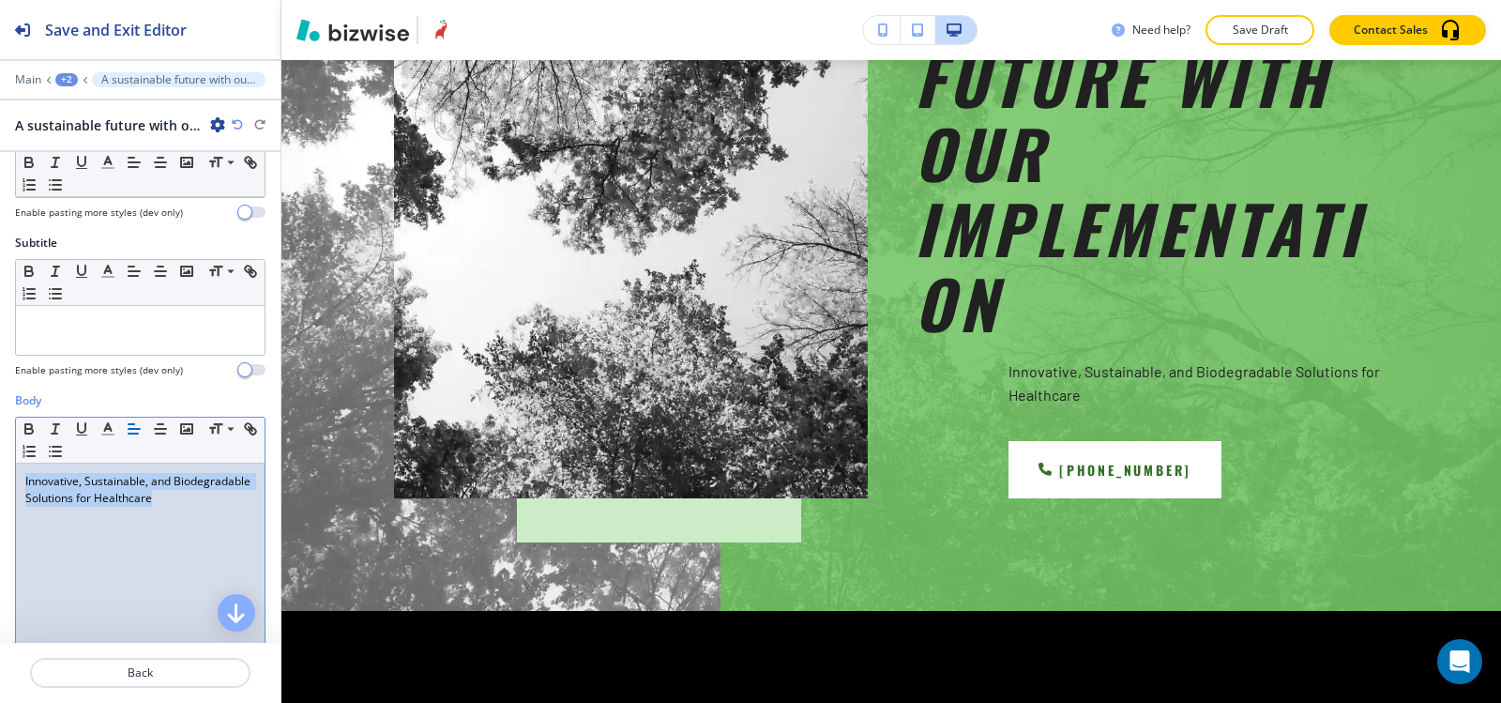
drag, startPoint x: 236, startPoint y: 501, endPoint x: 0, endPoint y: 476, distance: 237.8
click at [0, 476] on div "Body Small Normal Large Huge Innovative, Sustainable, and Biodegradable Solutio…" at bounding box center [140, 568] width 281 height 353
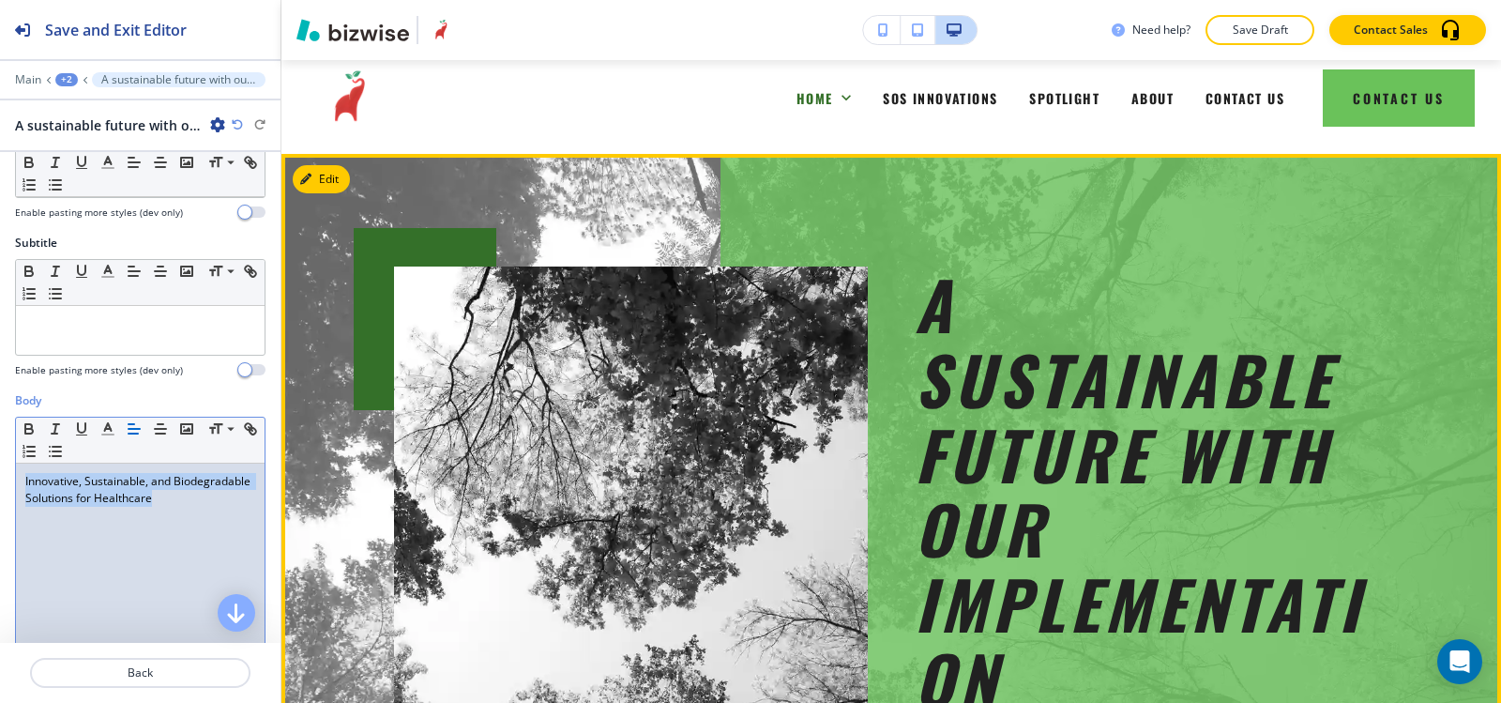
scroll to position [206, 0]
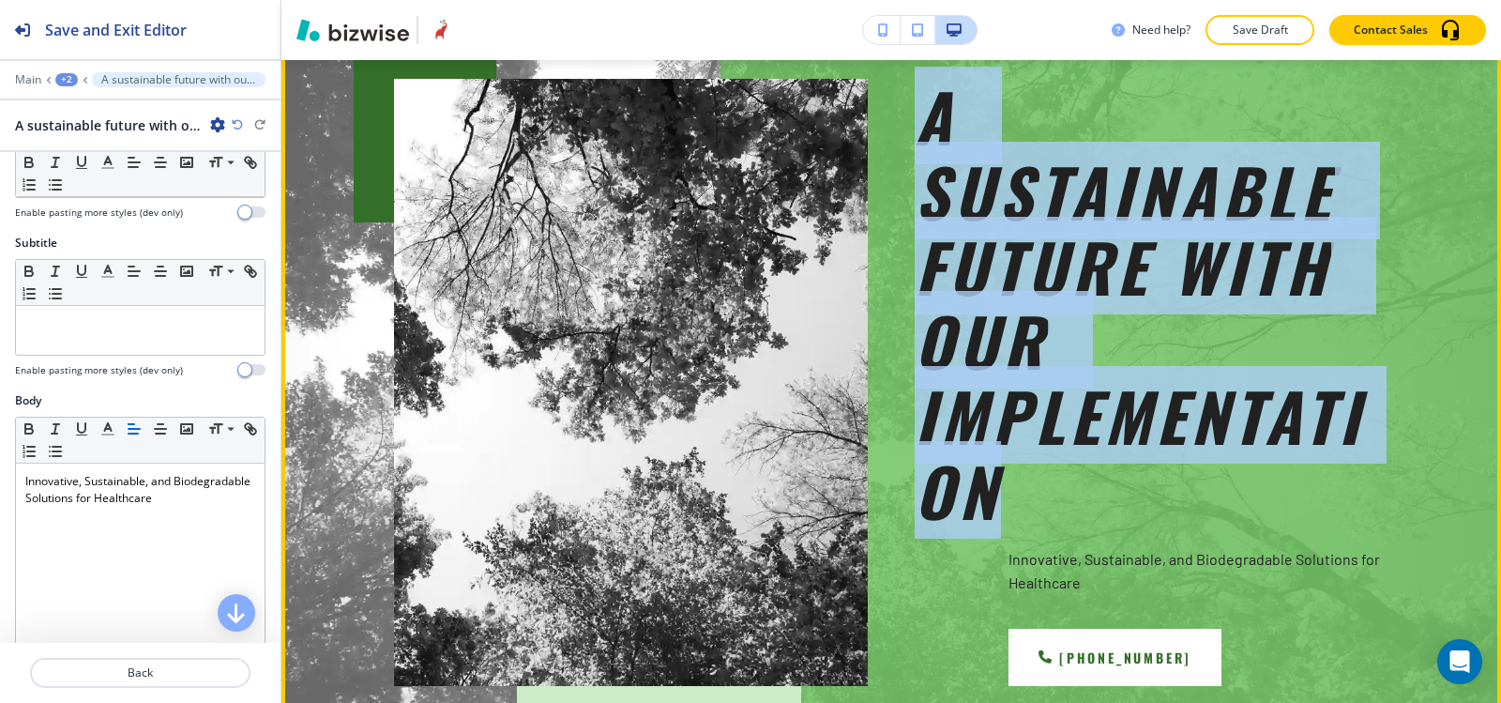
drag, startPoint x: 906, startPoint y: 96, endPoint x: 997, endPoint y: 485, distance: 399.9
click at [997, 485] on div "A sustainable future with our implementation Innovative, Sustainable, and Biode…" at bounding box center [1128, 359] width 521 height 654
copy em "A sustainable future with our implementation"
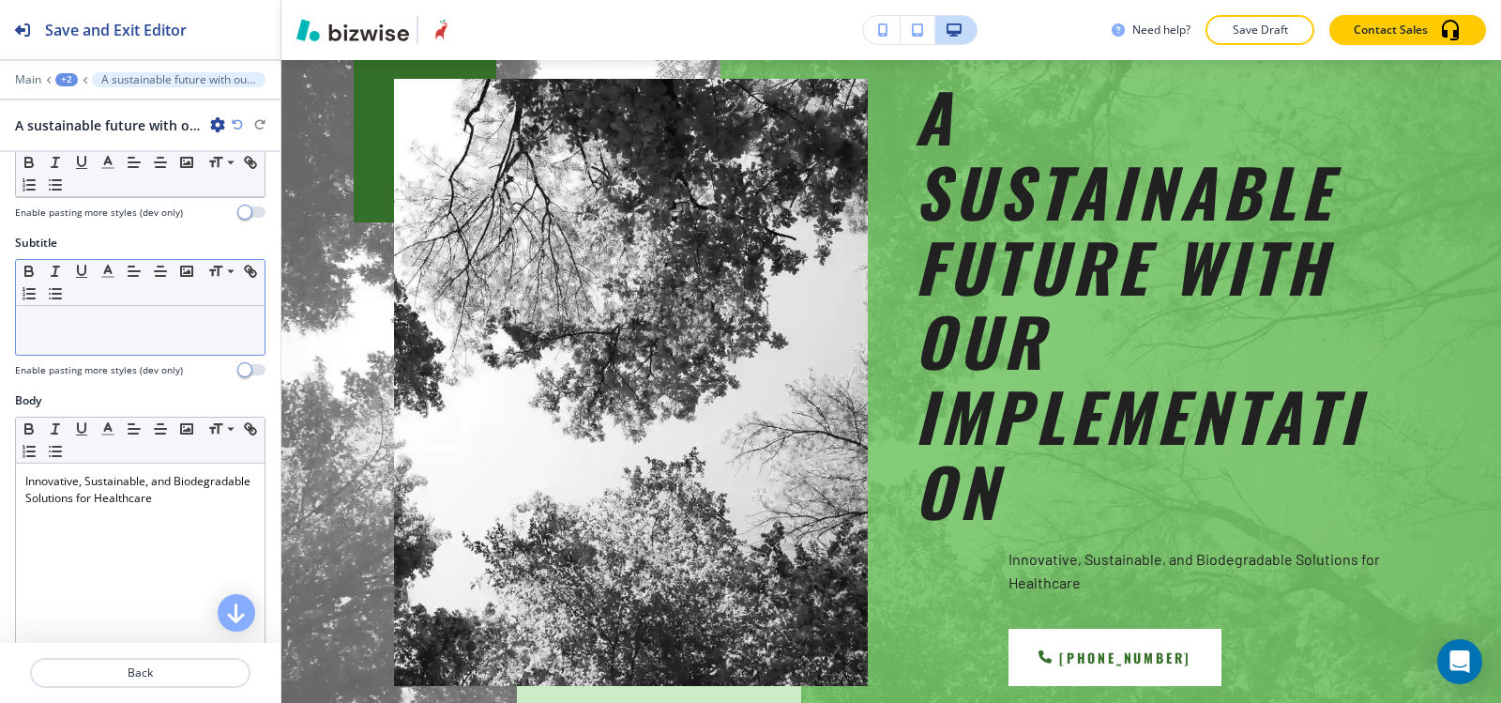
click at [141, 331] on p at bounding box center [140, 323] width 230 height 17
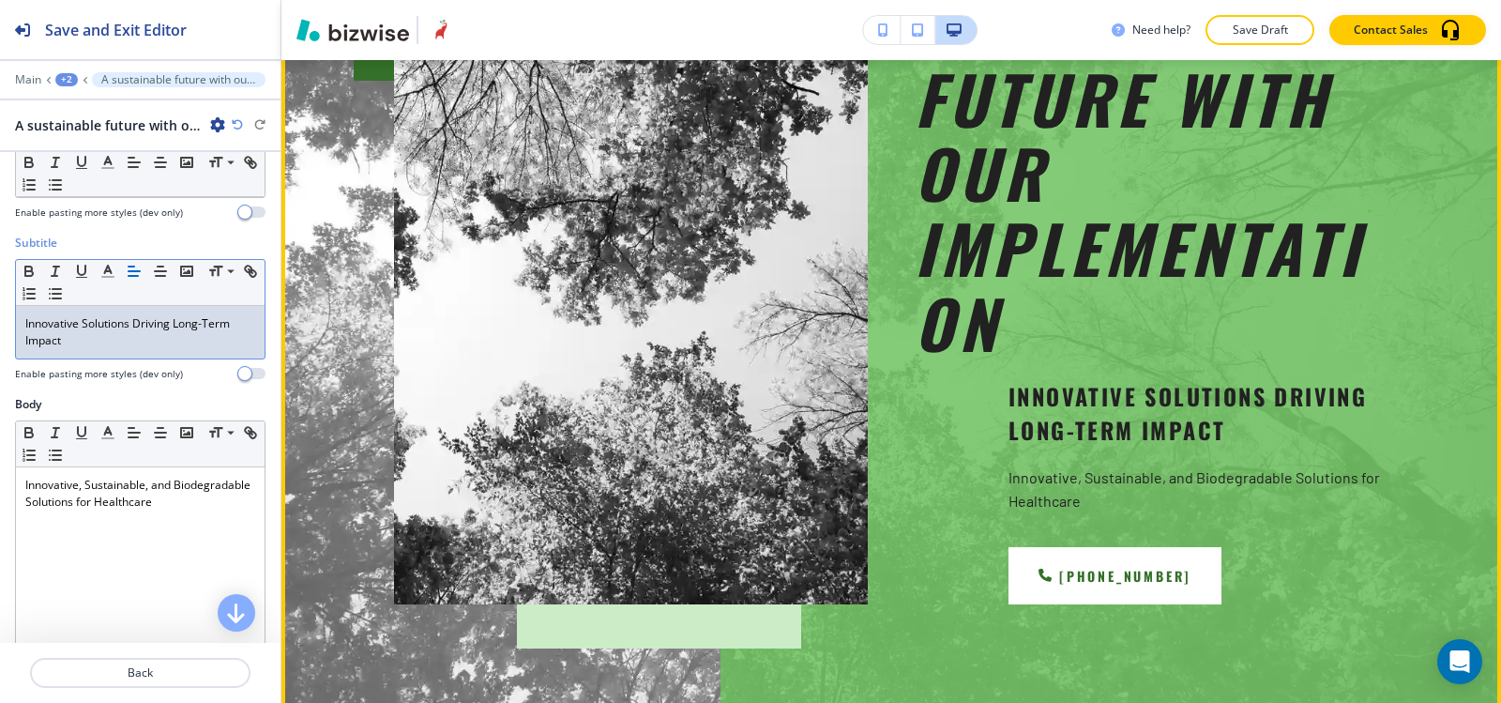
scroll to position [488, 0]
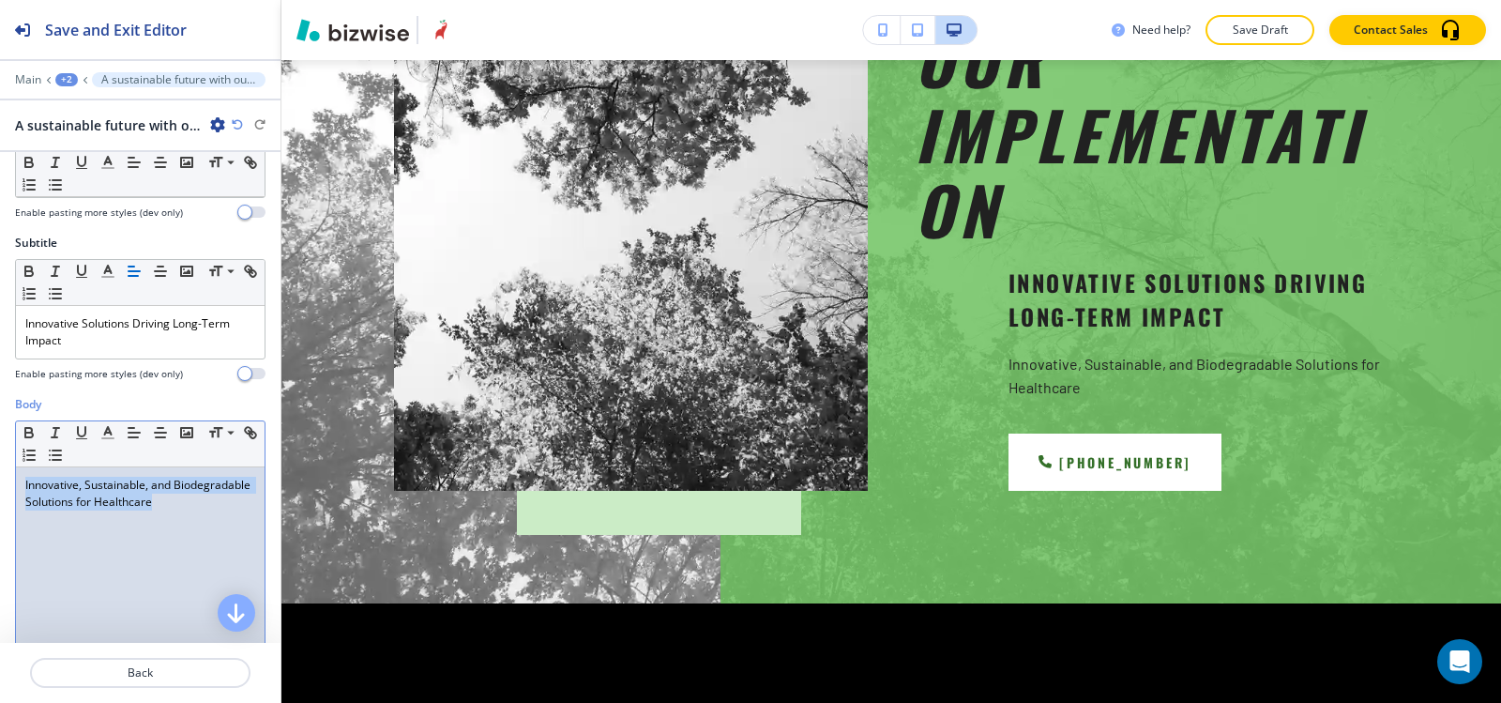
drag, startPoint x: 232, startPoint y: 508, endPoint x: 0, endPoint y: 481, distance: 233.2
click at [0, 481] on div "Body Small Normal Large Huge Innovative, Sustainable, and Biodegradable Solutio…" at bounding box center [140, 572] width 281 height 353
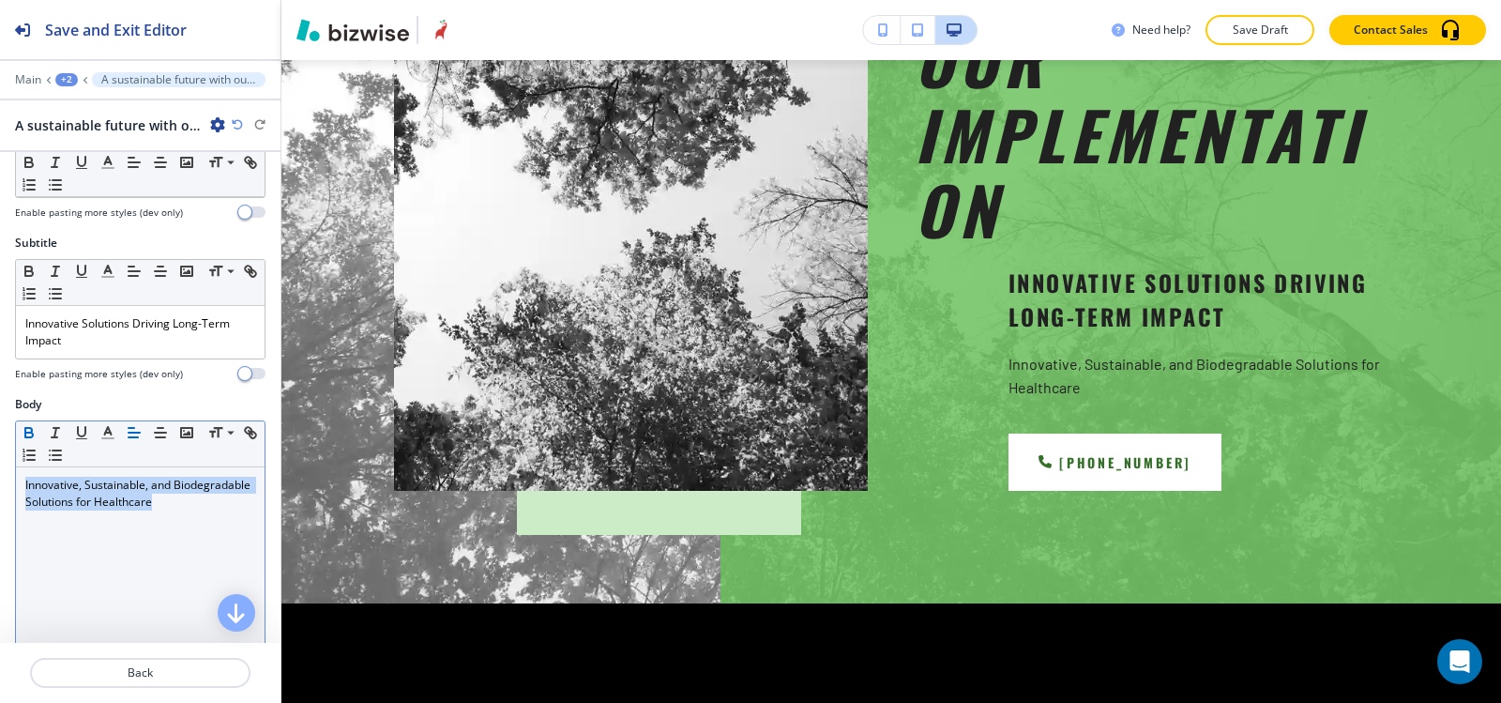
click at [32, 438] on icon "button" at bounding box center [29, 432] width 17 height 17
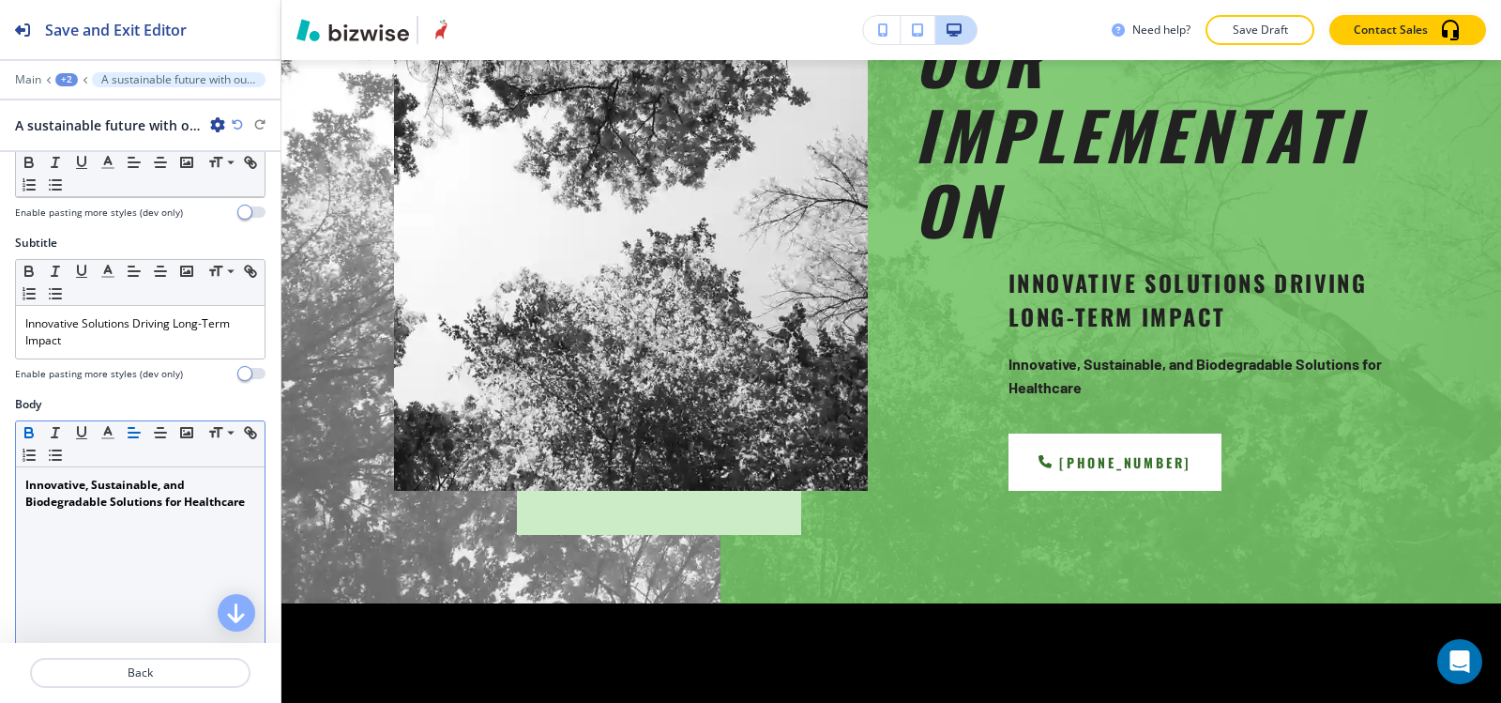
click at [32, 438] on icon "button" at bounding box center [29, 432] width 17 height 17
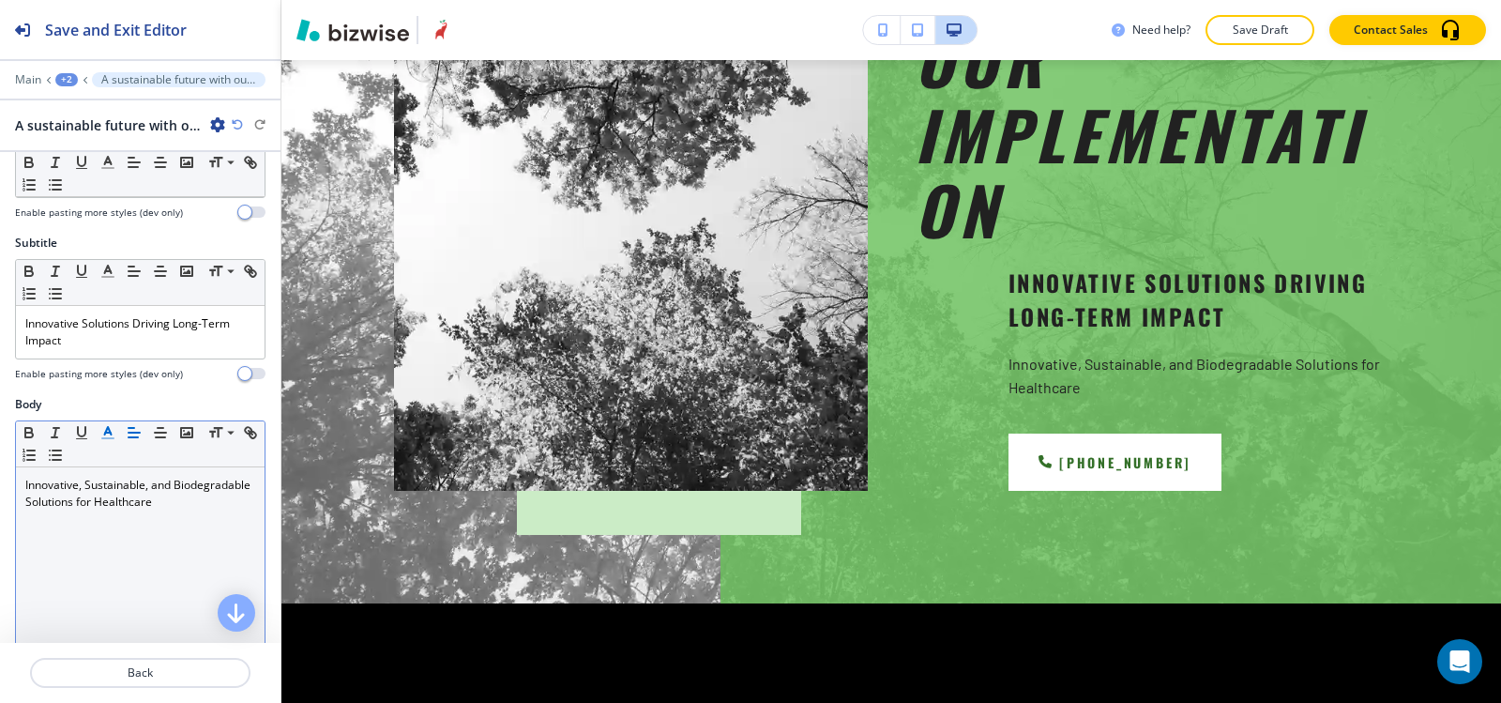
click at [102, 433] on icon "button" at bounding box center [107, 432] width 17 height 17
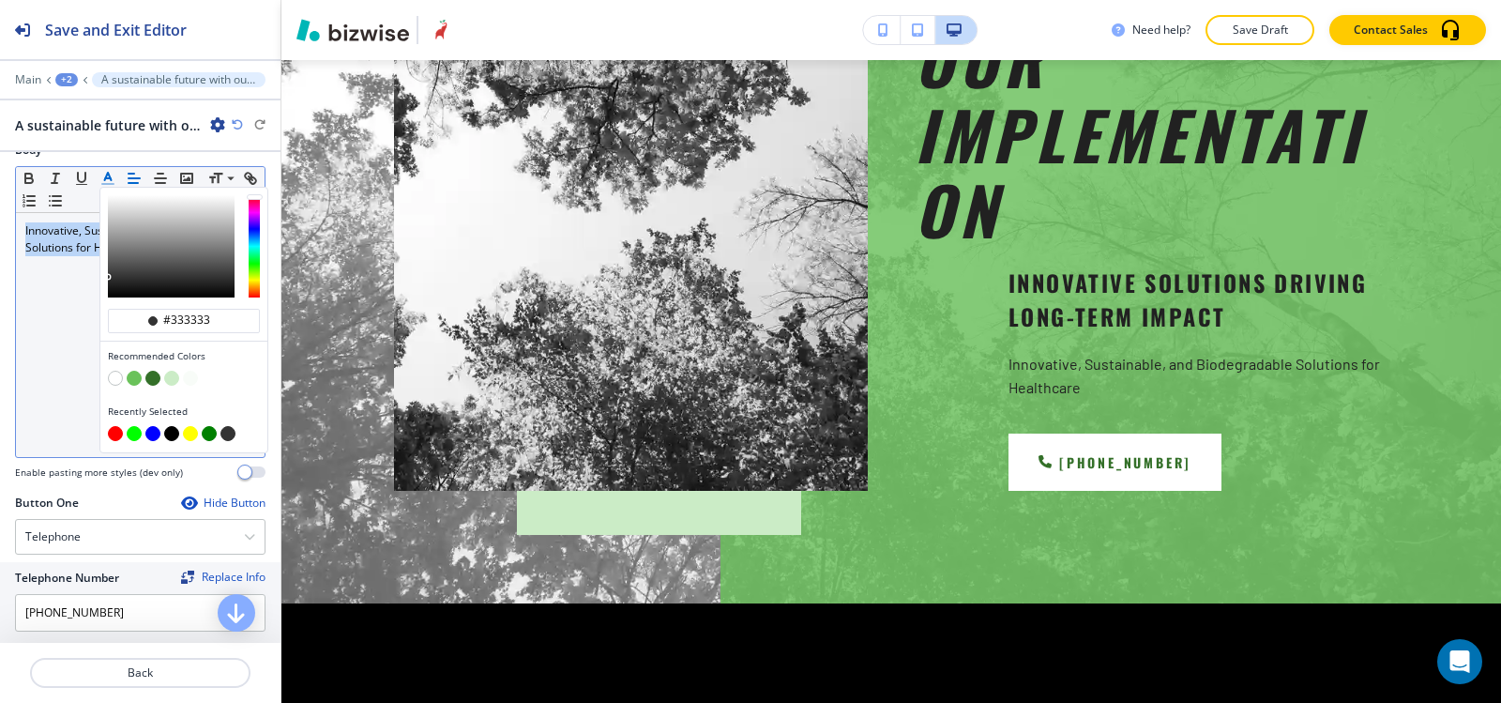
scroll to position [375, 0]
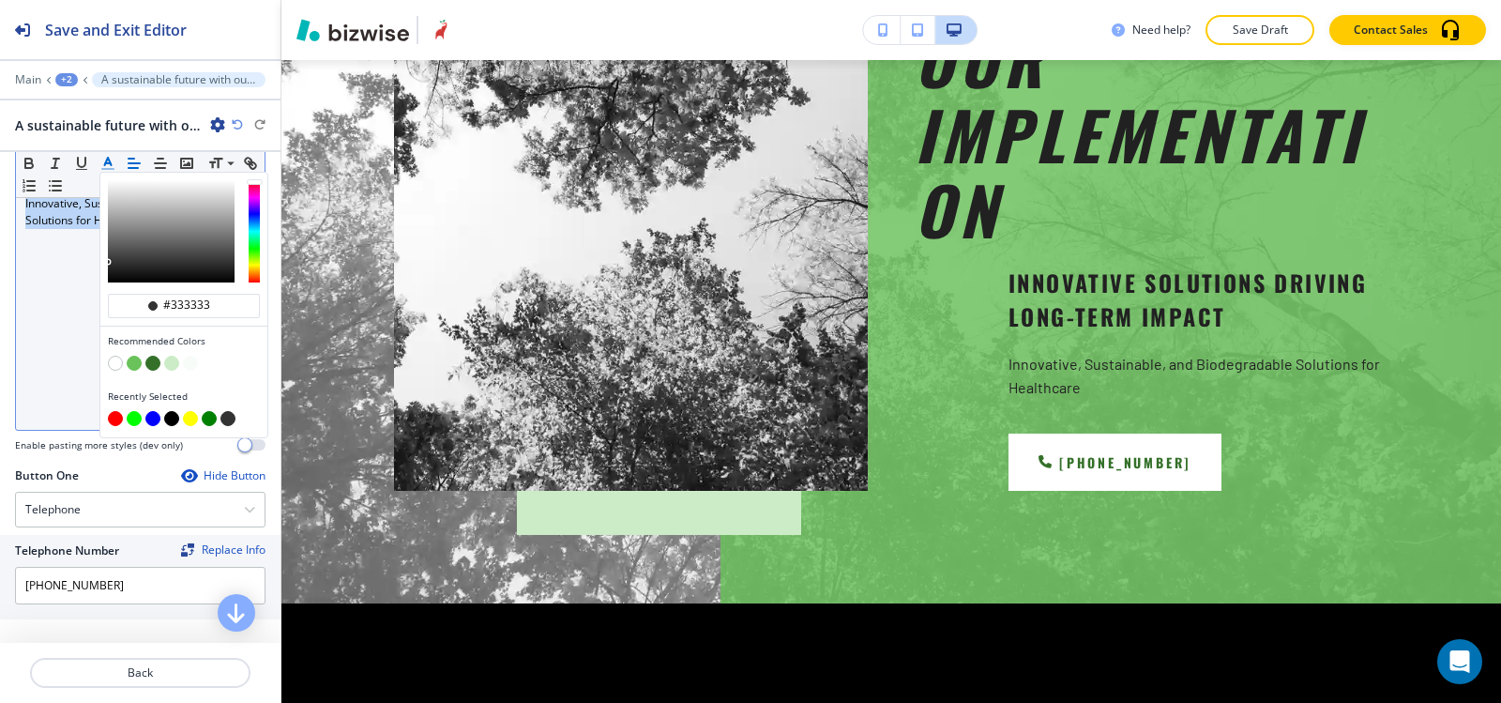
click at [171, 422] on button "button" at bounding box center [171, 418] width 15 height 15
type input "#000000"
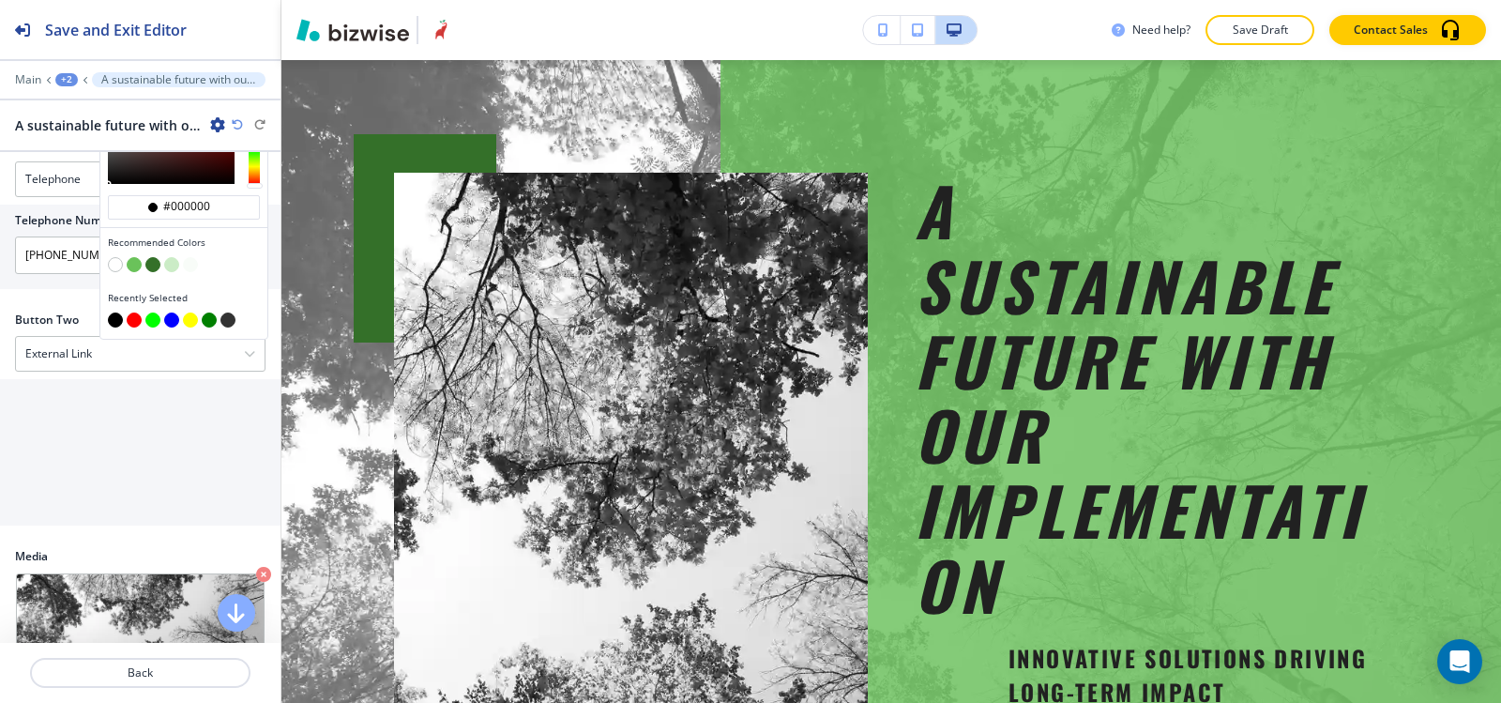
scroll to position [751, 0]
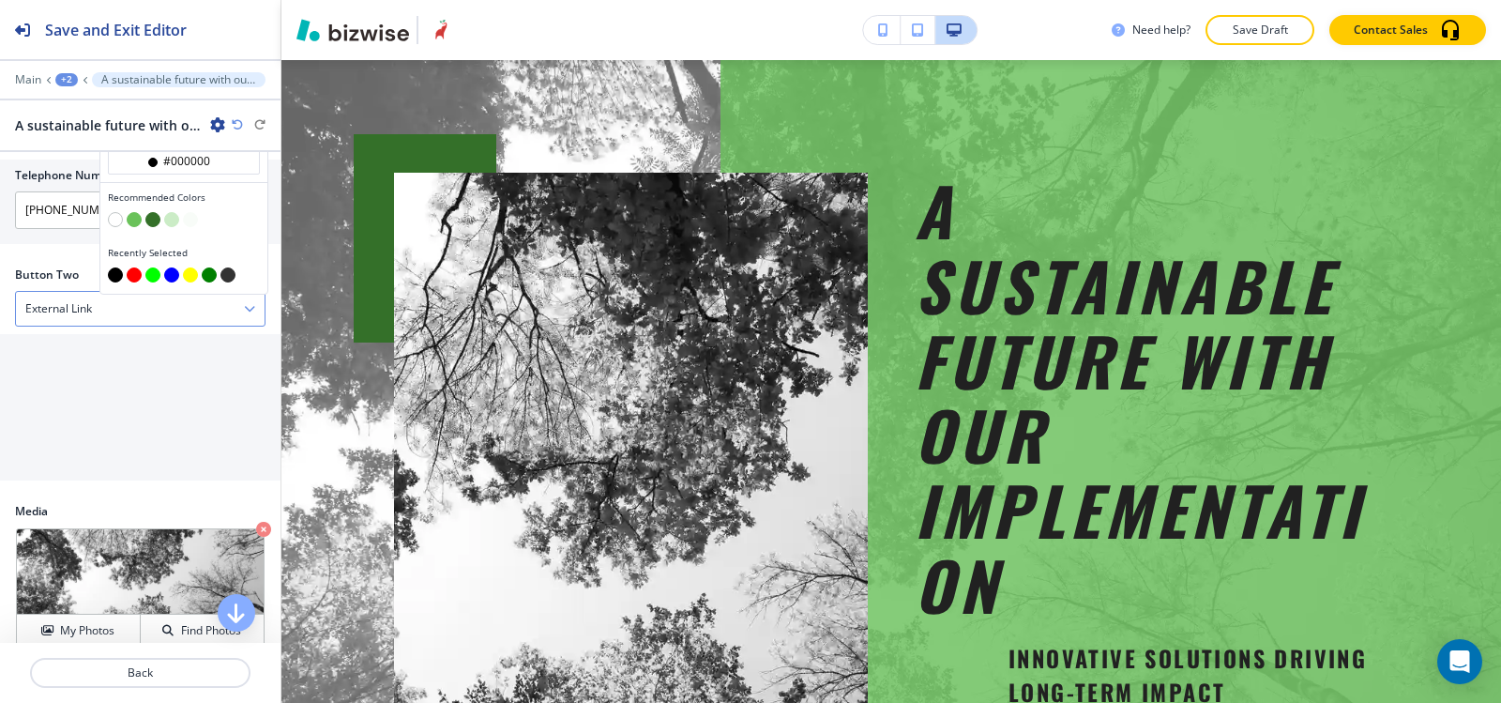
click at [79, 304] on h4 "External Link" at bounding box center [58, 308] width 67 height 17
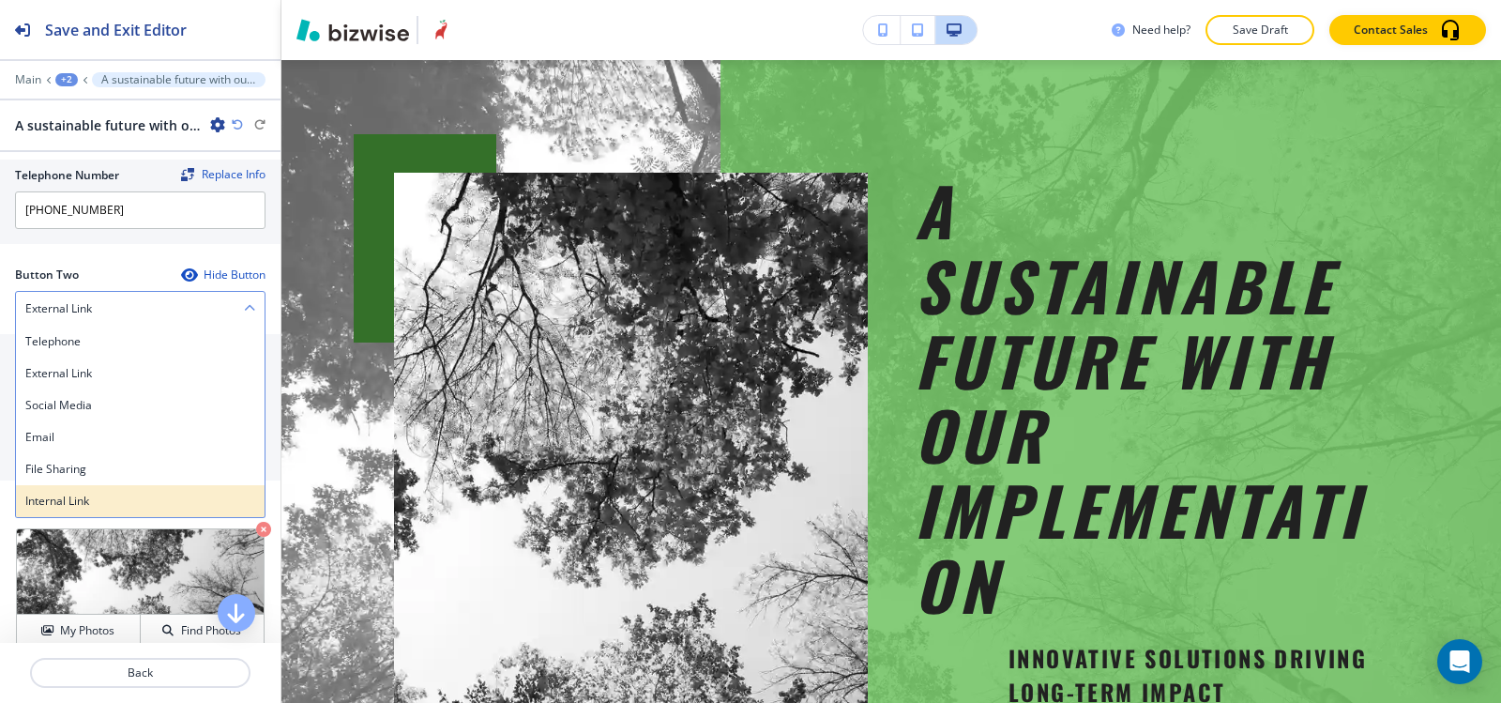
click at [94, 496] on h4 "Internal Link" at bounding box center [140, 501] width 230 height 17
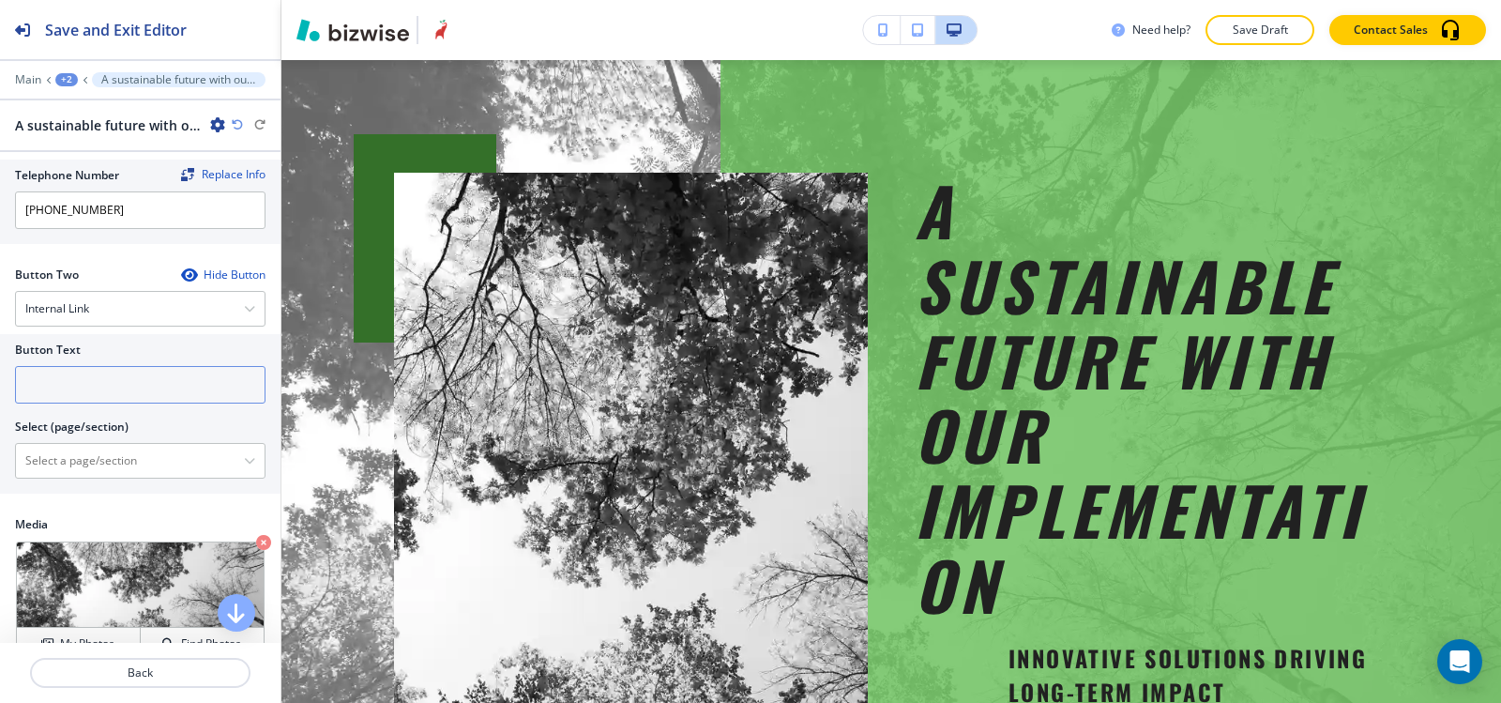
click at [100, 393] on input "text" at bounding box center [140, 385] width 251 height 38
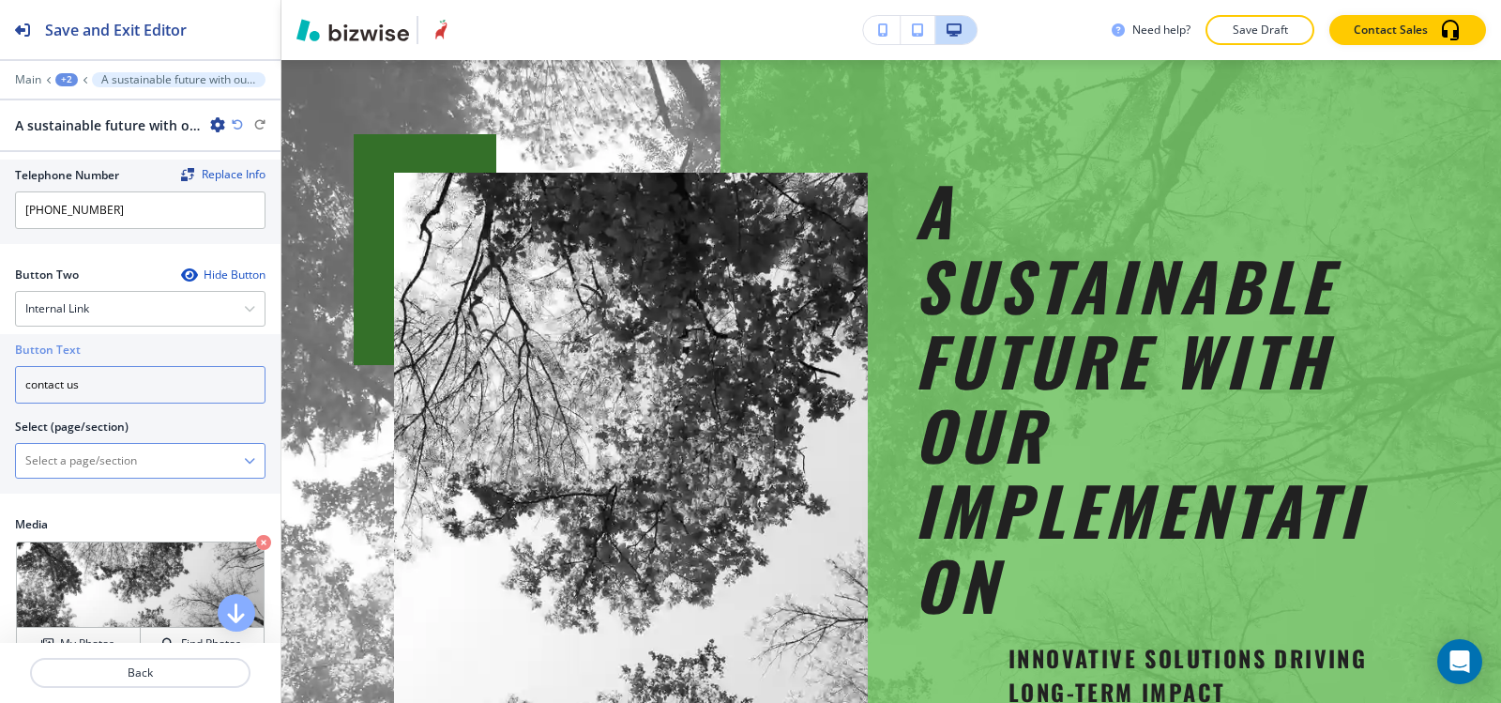
type input "contact us"
click at [36, 462] on \(page\/section\) "Manual Input" at bounding box center [130, 461] width 228 height 32
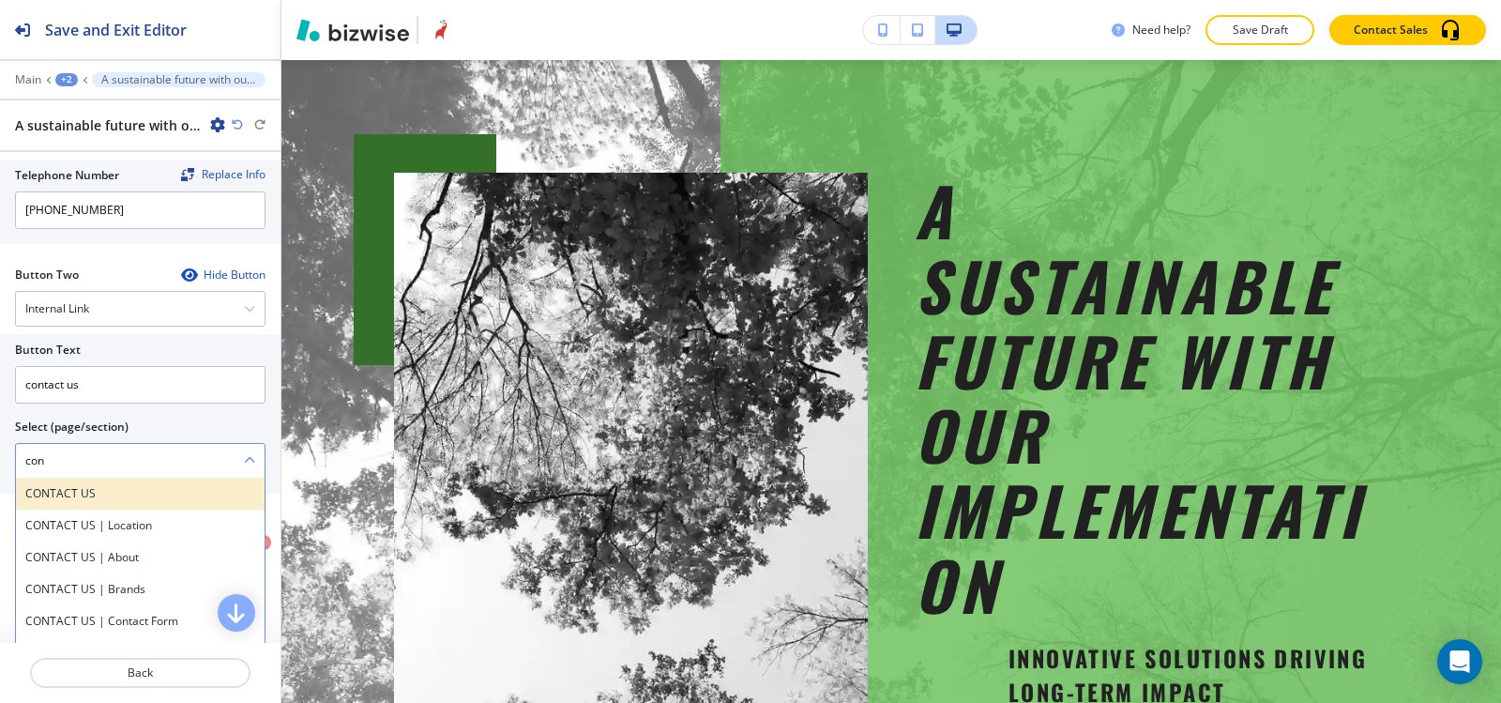
click at [54, 495] on h4 "CONTACT US" at bounding box center [140, 493] width 230 height 17
type \(page\/section\) "CONTACT US"
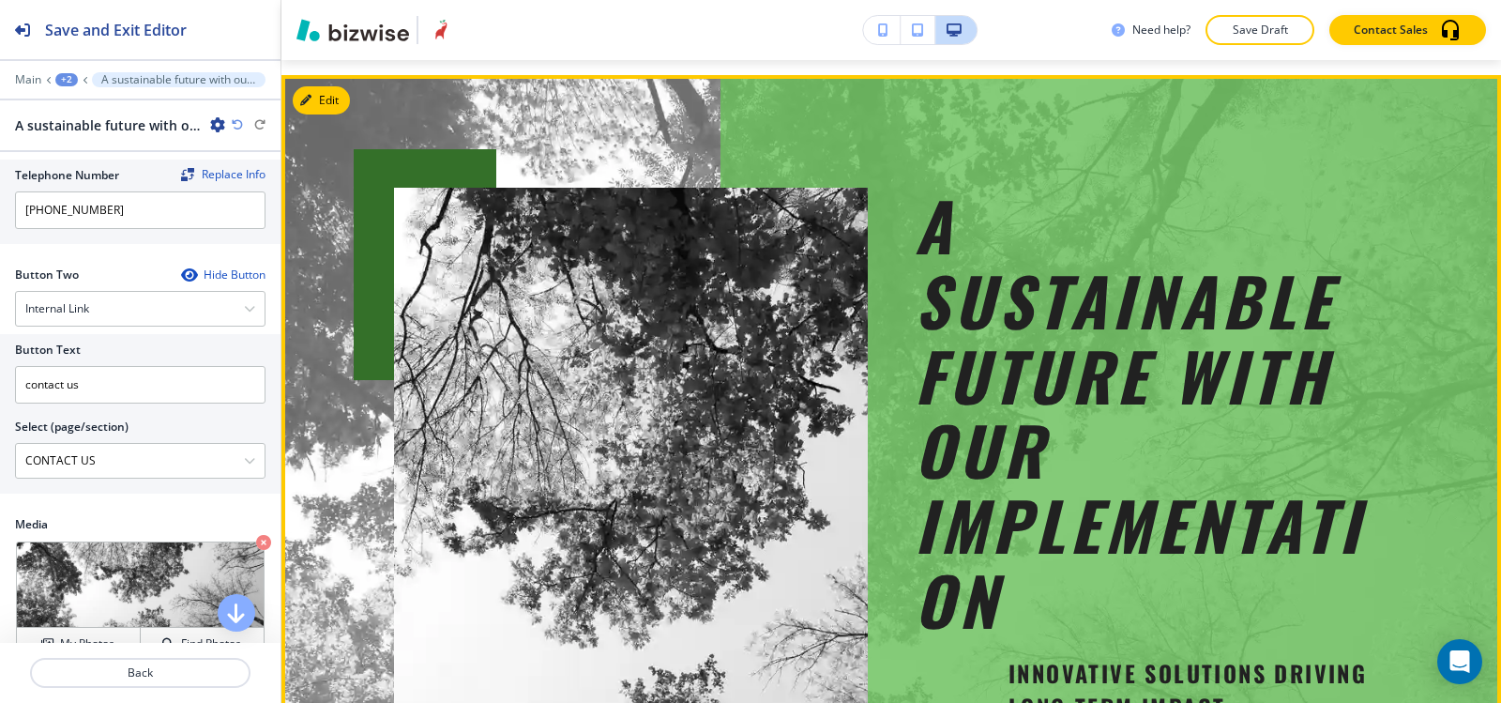
scroll to position [94, 0]
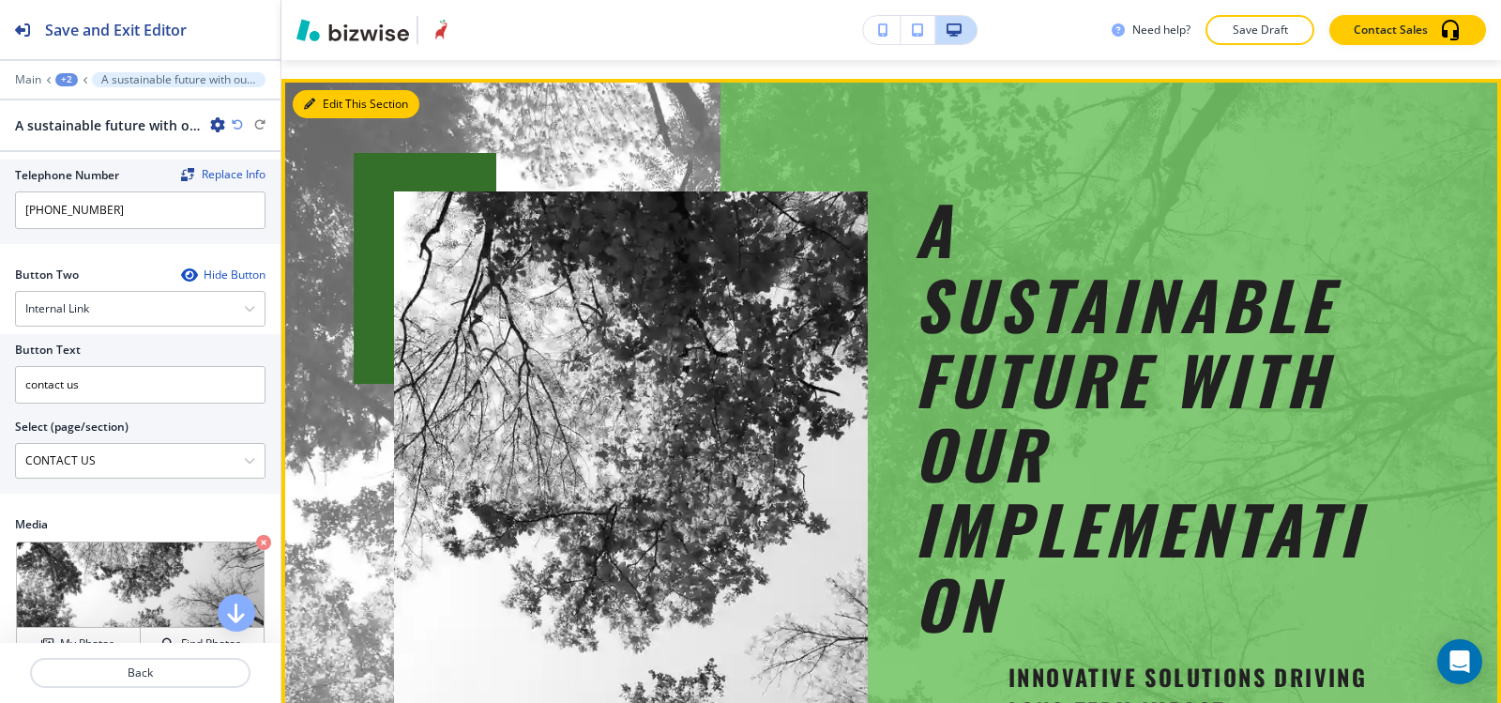
click at [324, 100] on button "Edit This Section" at bounding box center [356, 104] width 127 height 28
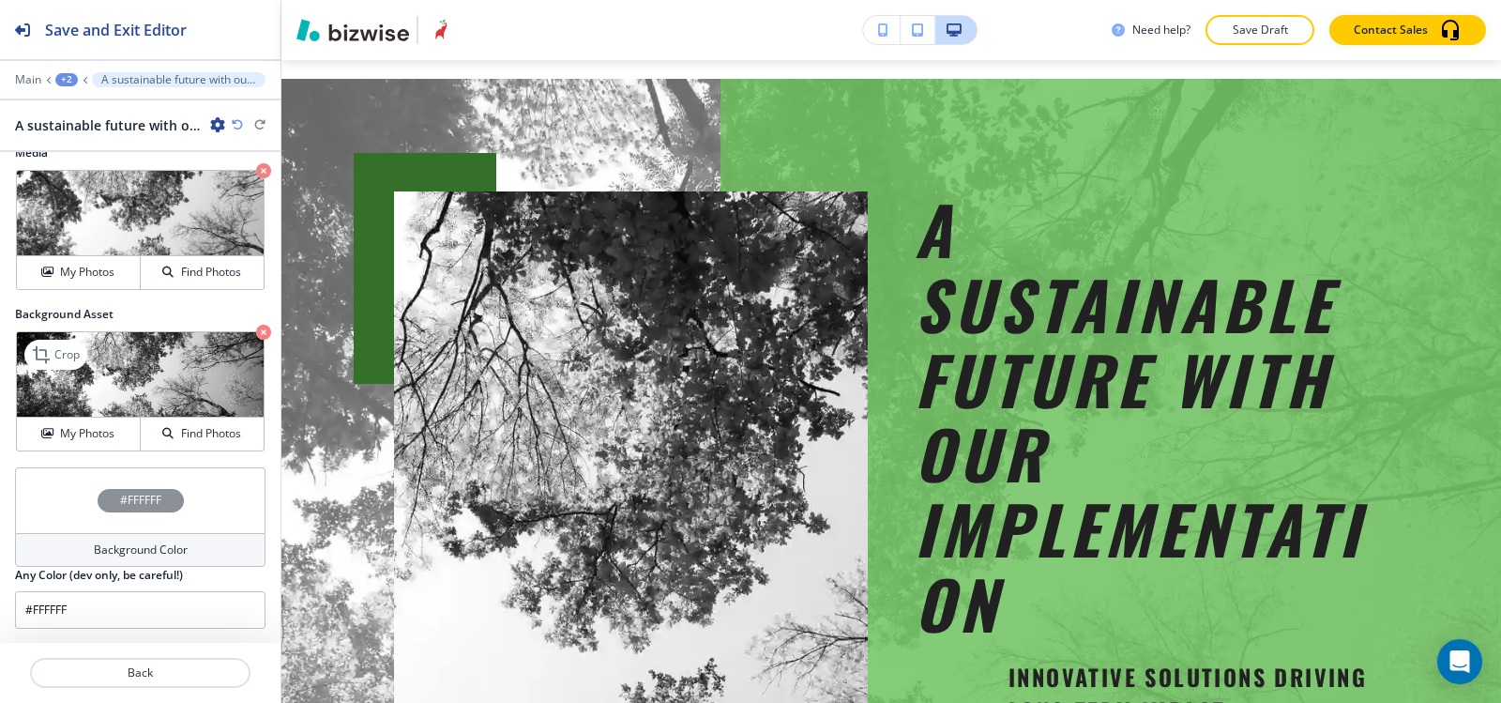
scroll to position [1123, 0]
click at [58, 443] on button "My Photos" at bounding box center [79, 433] width 124 height 33
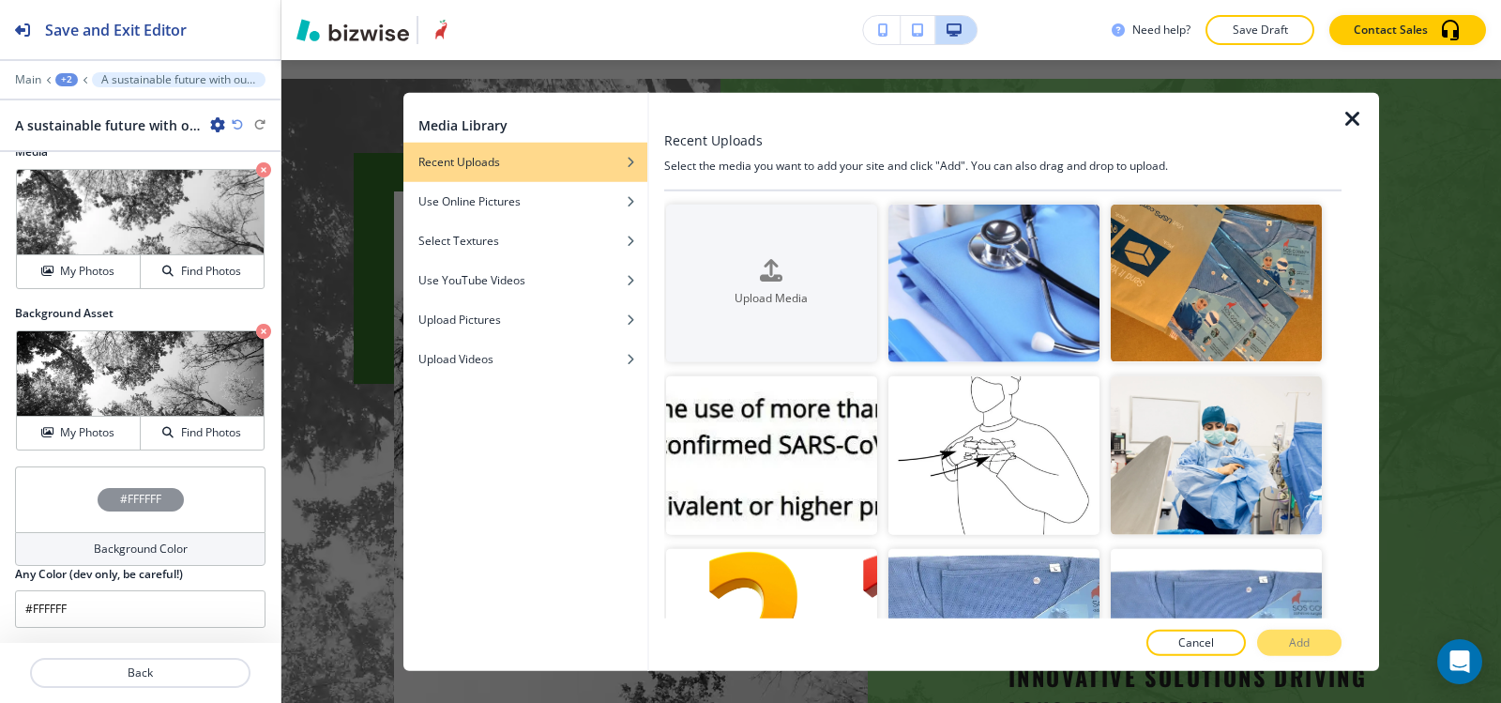
click at [1350, 112] on icon "button" at bounding box center [1353, 118] width 23 height 23
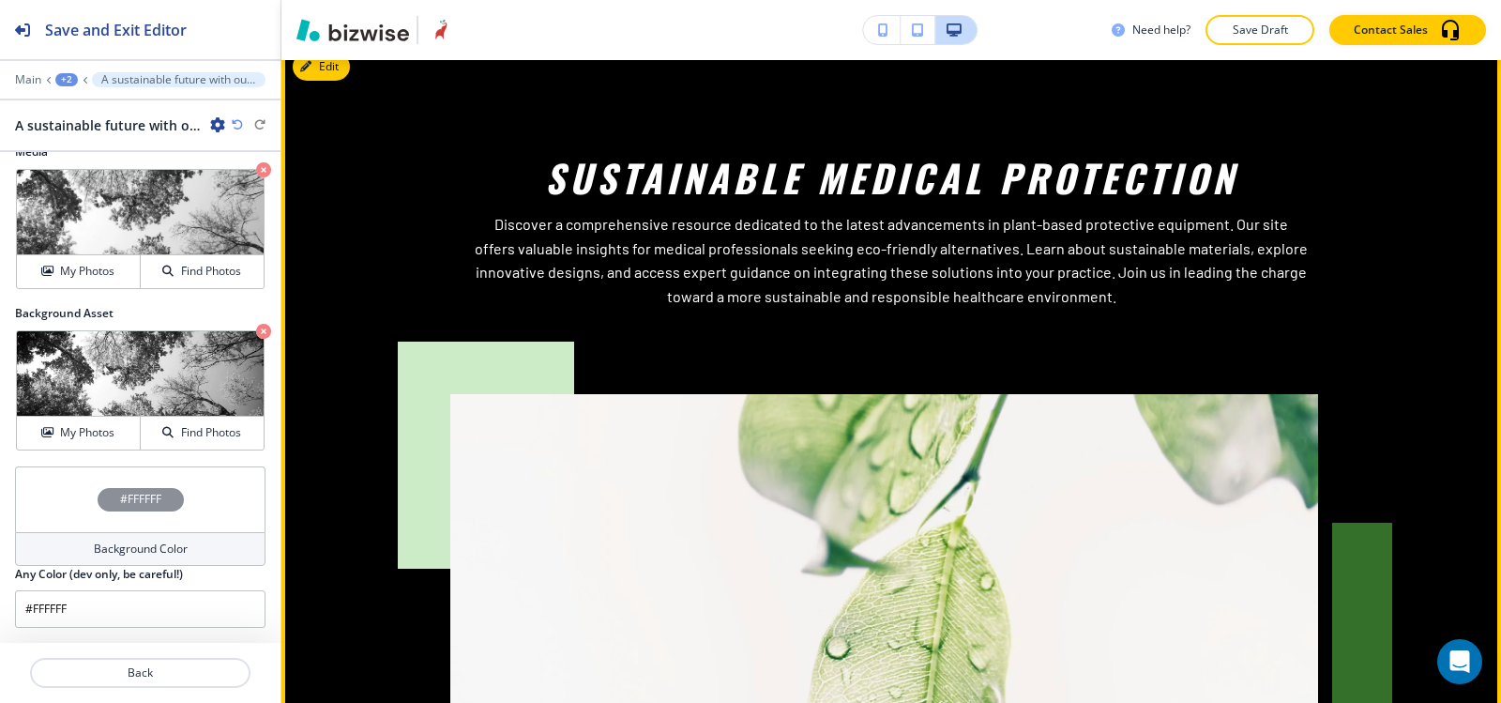
scroll to position [844, 0]
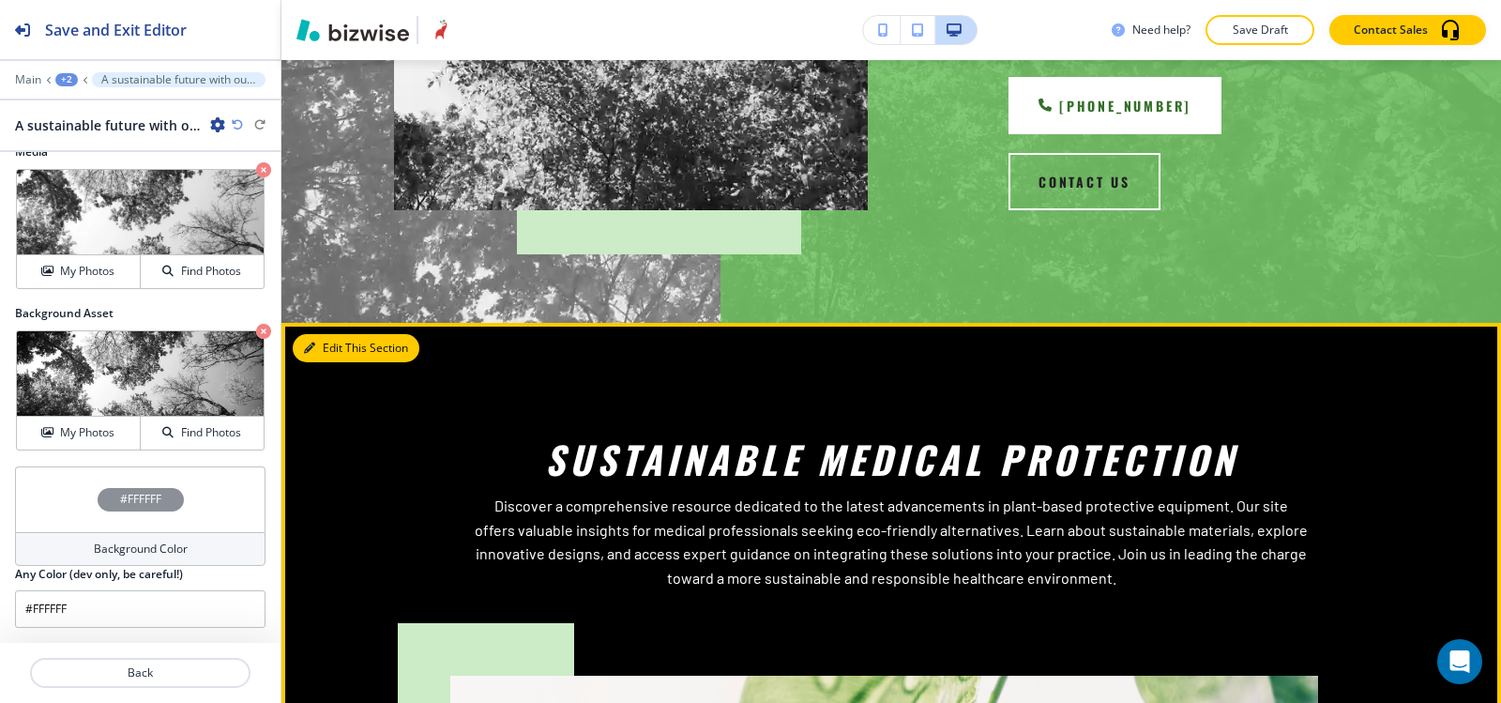
click at [312, 342] on icon "button" at bounding box center [309, 347] width 11 height 11
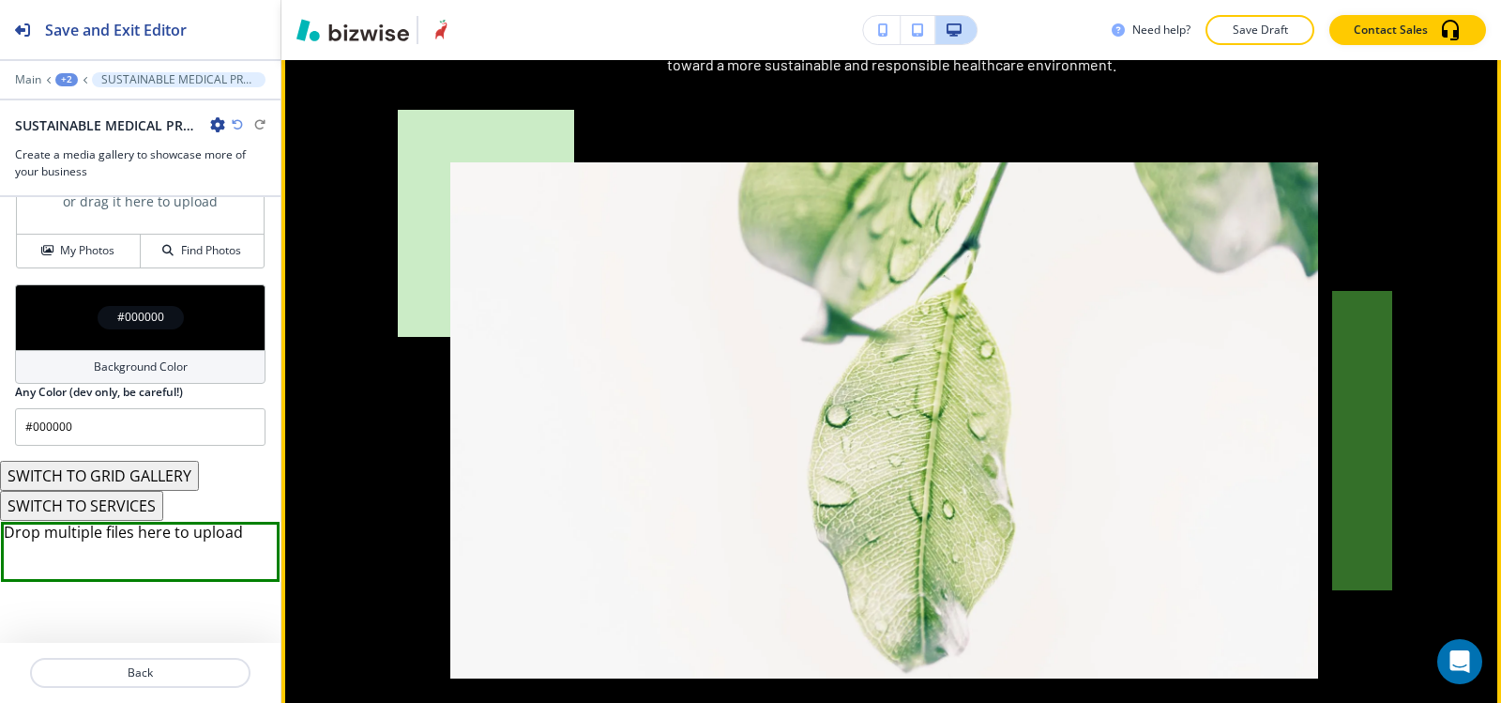
scroll to position [1219, 0]
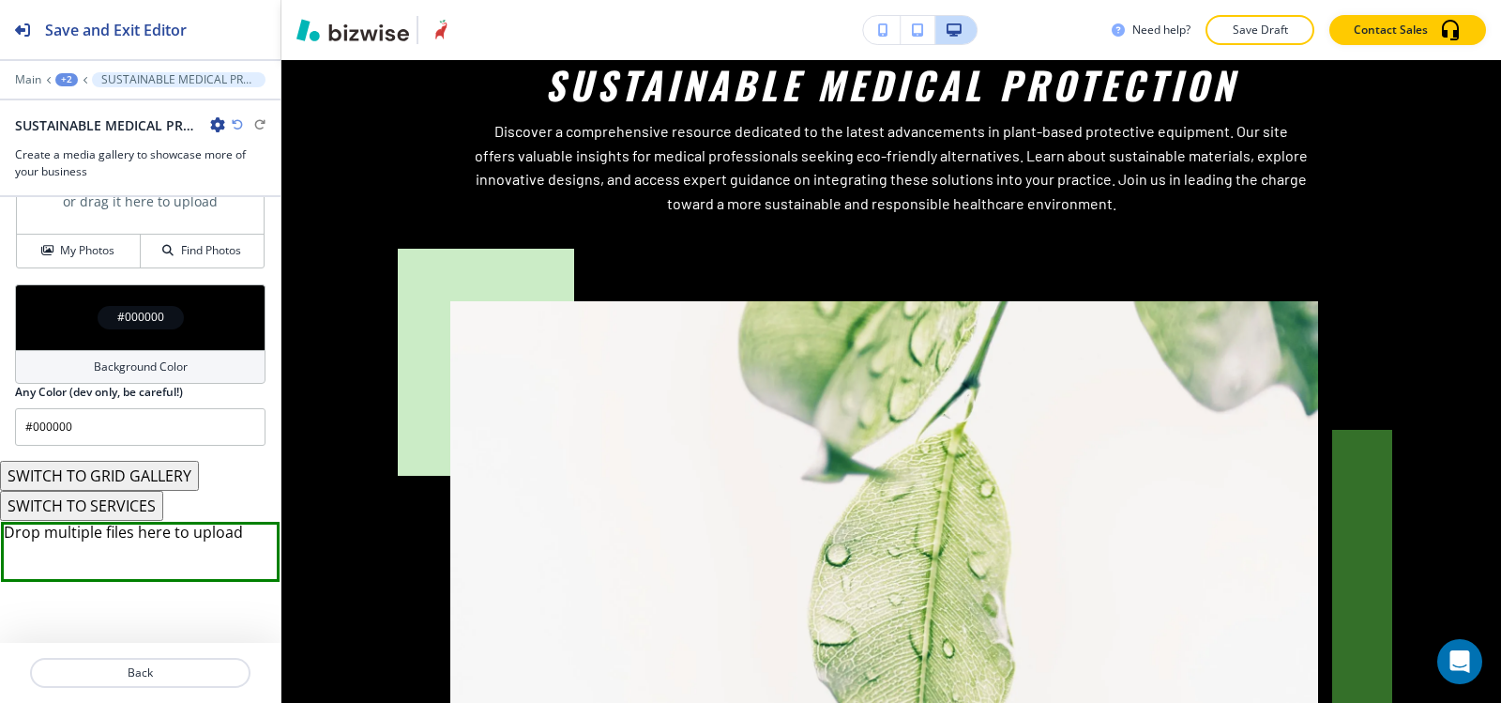
click at [82, 475] on button "SWITCH TO GRID GALLERY" at bounding box center [99, 476] width 199 height 30
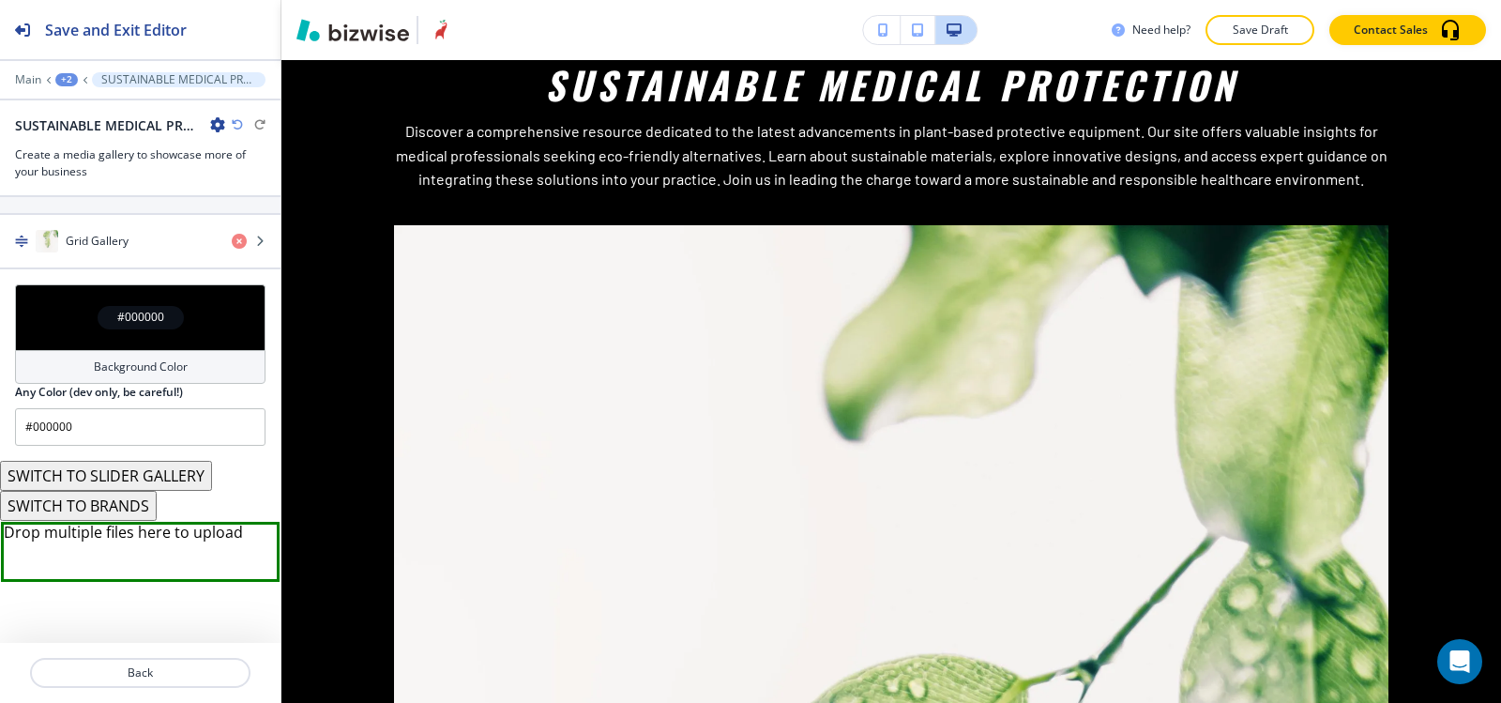
scroll to position [723, 0]
click at [99, 469] on button "SWITCH TO SLIDER GALLERY" at bounding box center [106, 476] width 212 height 30
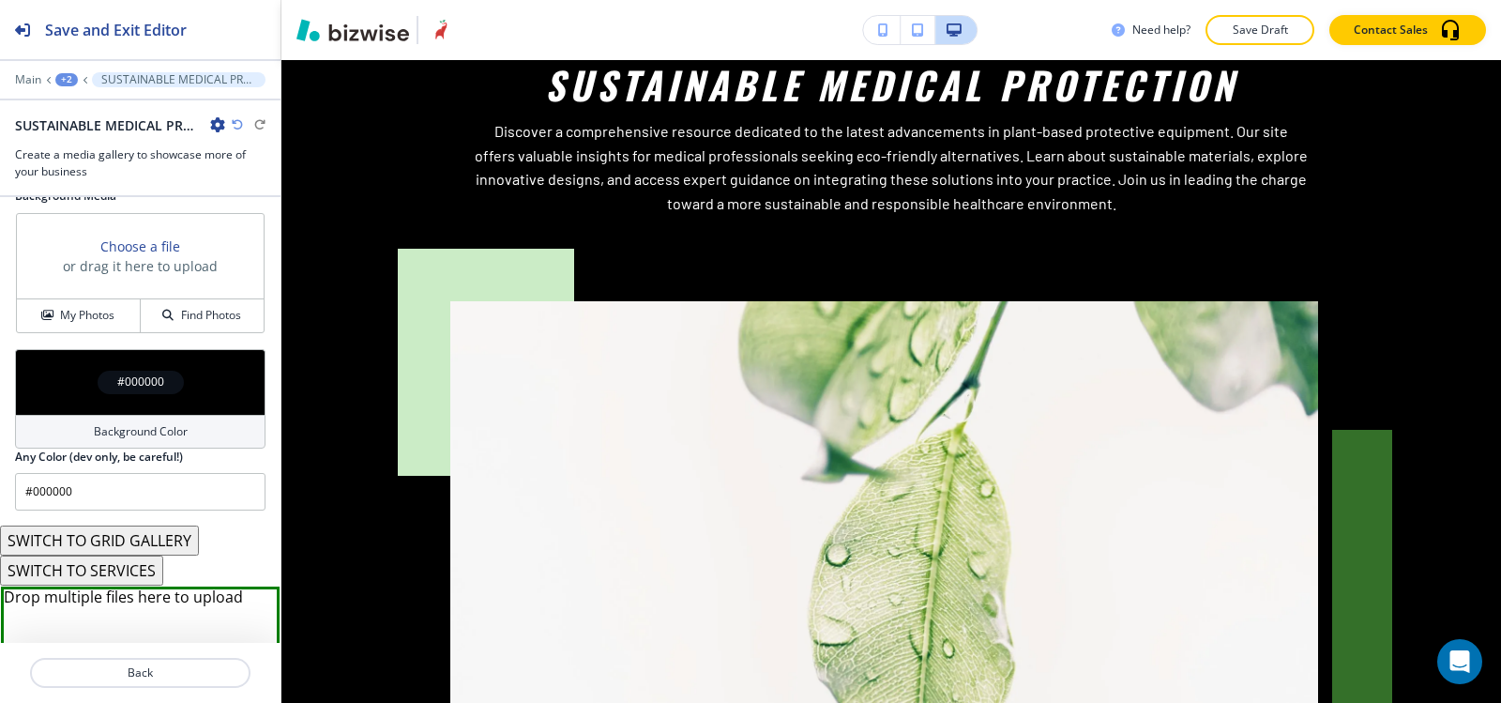
scroll to position [885, 0]
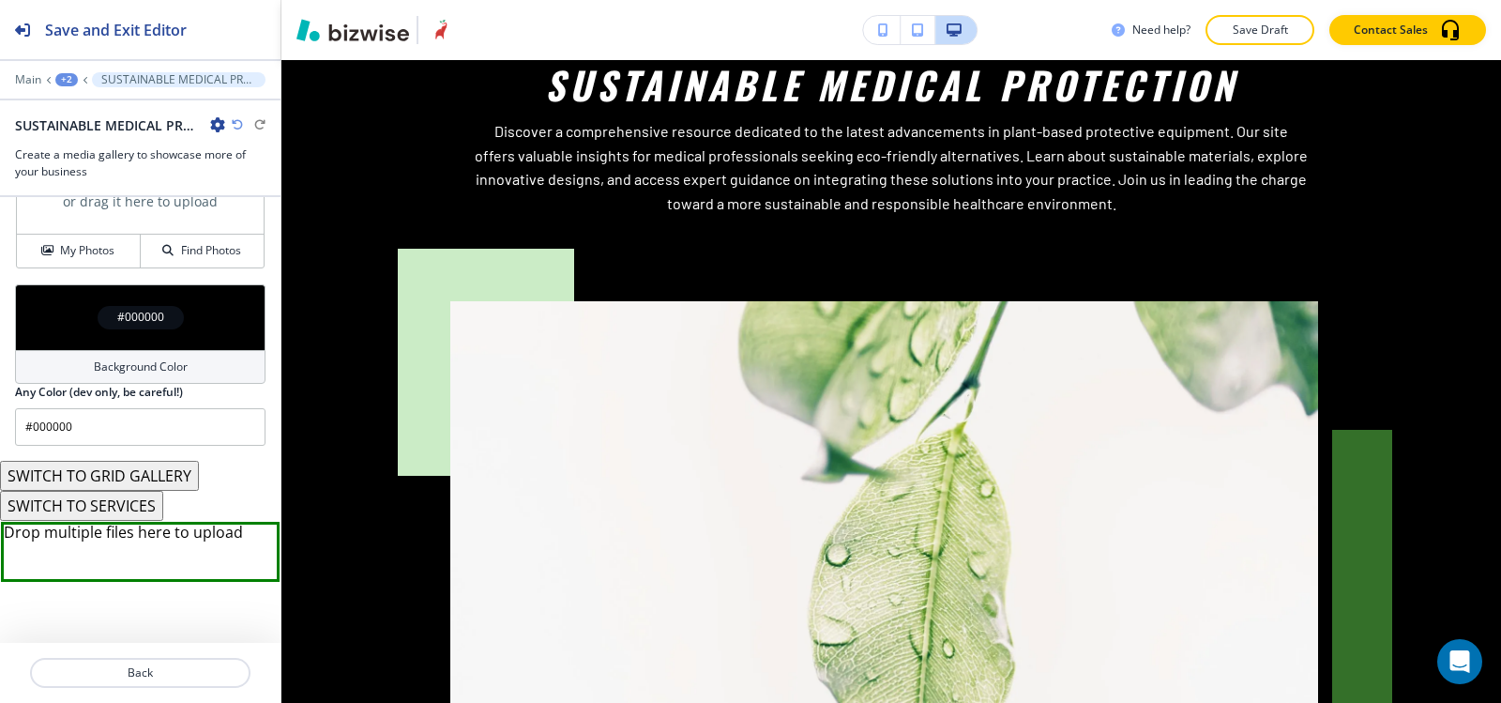
click at [84, 510] on button "SWITCH TO SERVICES" at bounding box center [81, 506] width 163 height 30
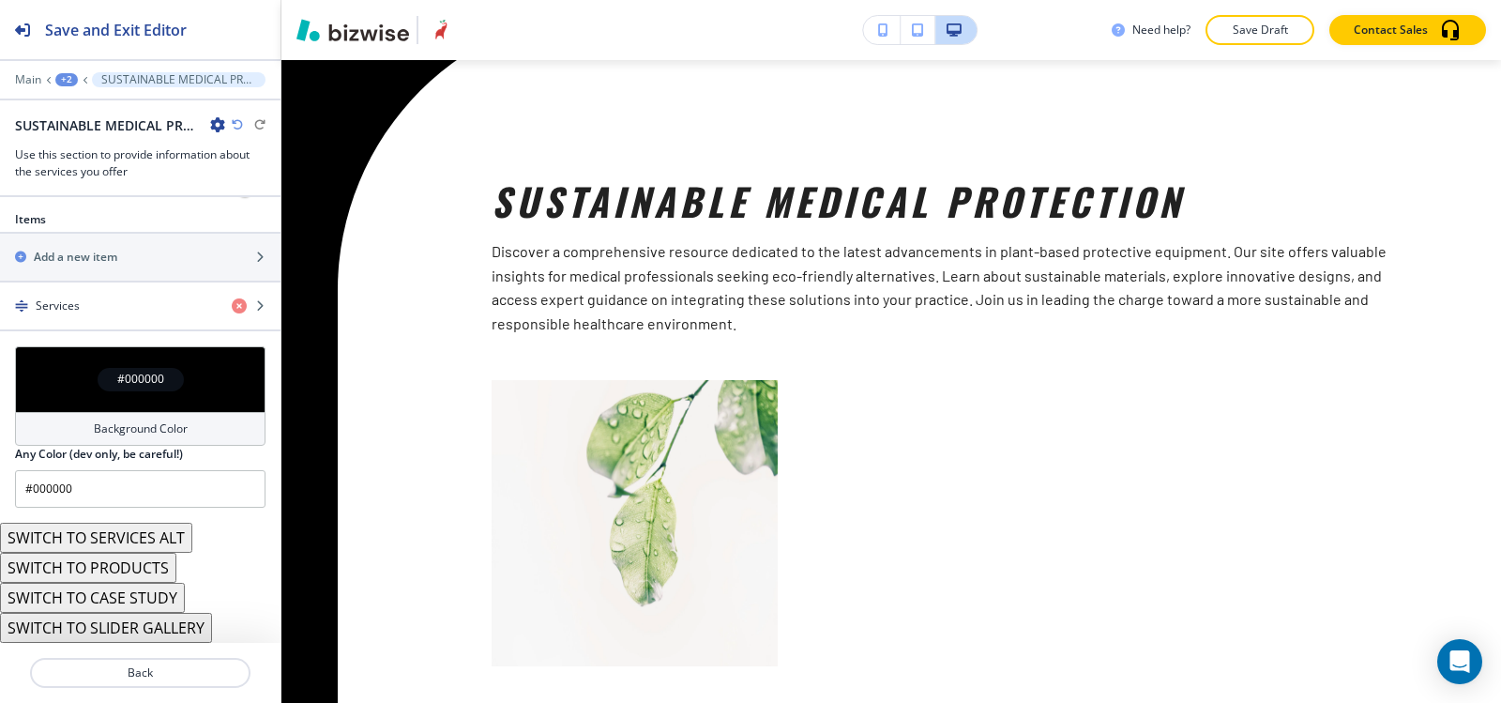
scroll to position [656, 0]
click at [103, 545] on button "SWITCH TO SERVICES ALT" at bounding box center [96, 538] width 192 height 30
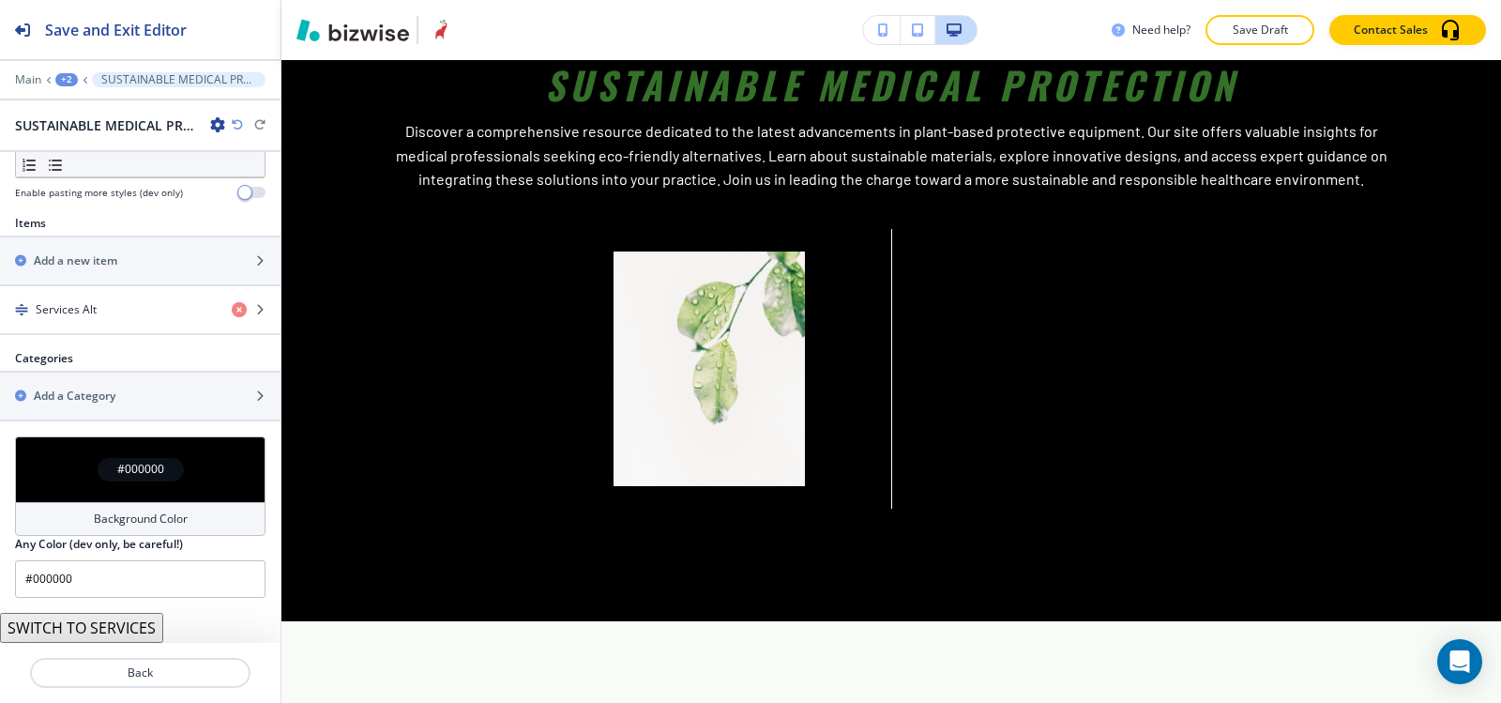
scroll to position [607, 0]
click at [100, 627] on button "SWITCH TO SERVICES" at bounding box center [81, 628] width 163 height 30
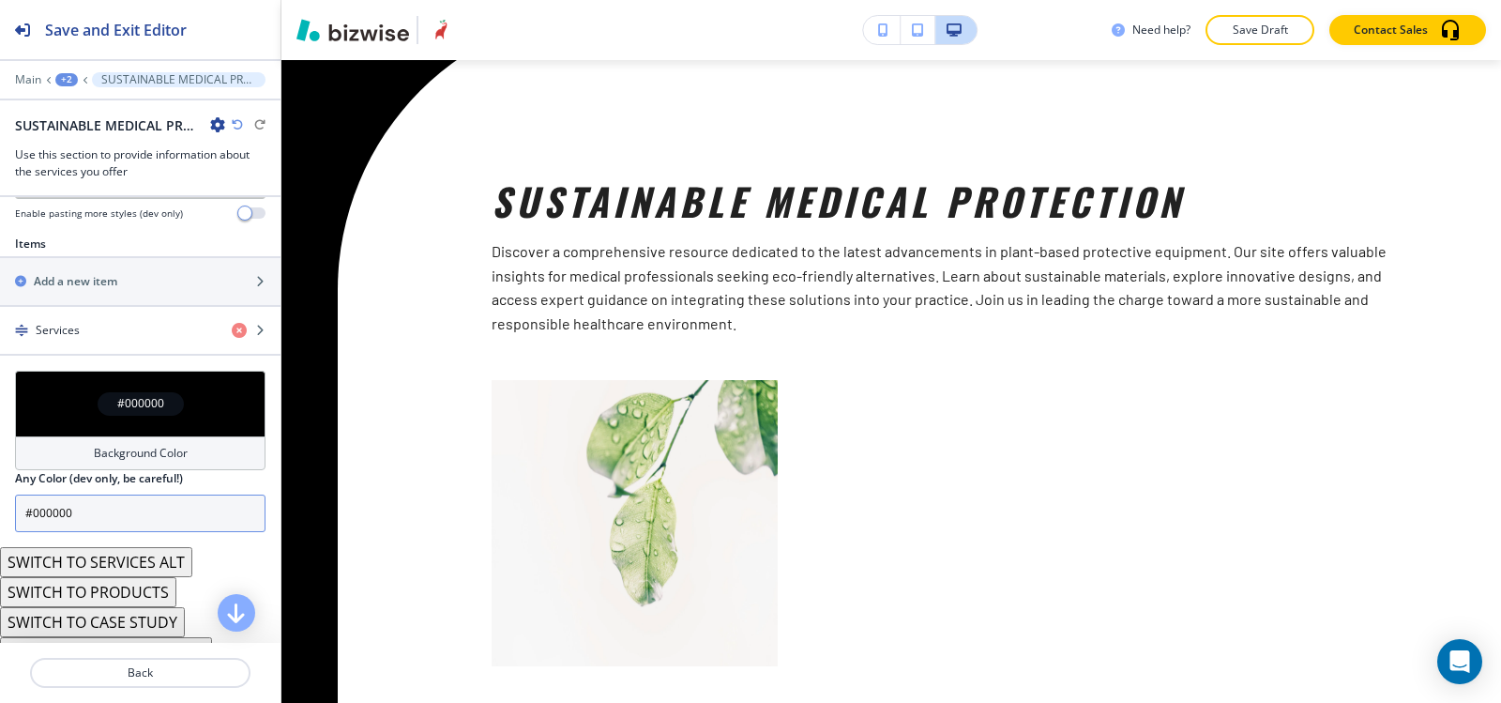
scroll to position [656, 0]
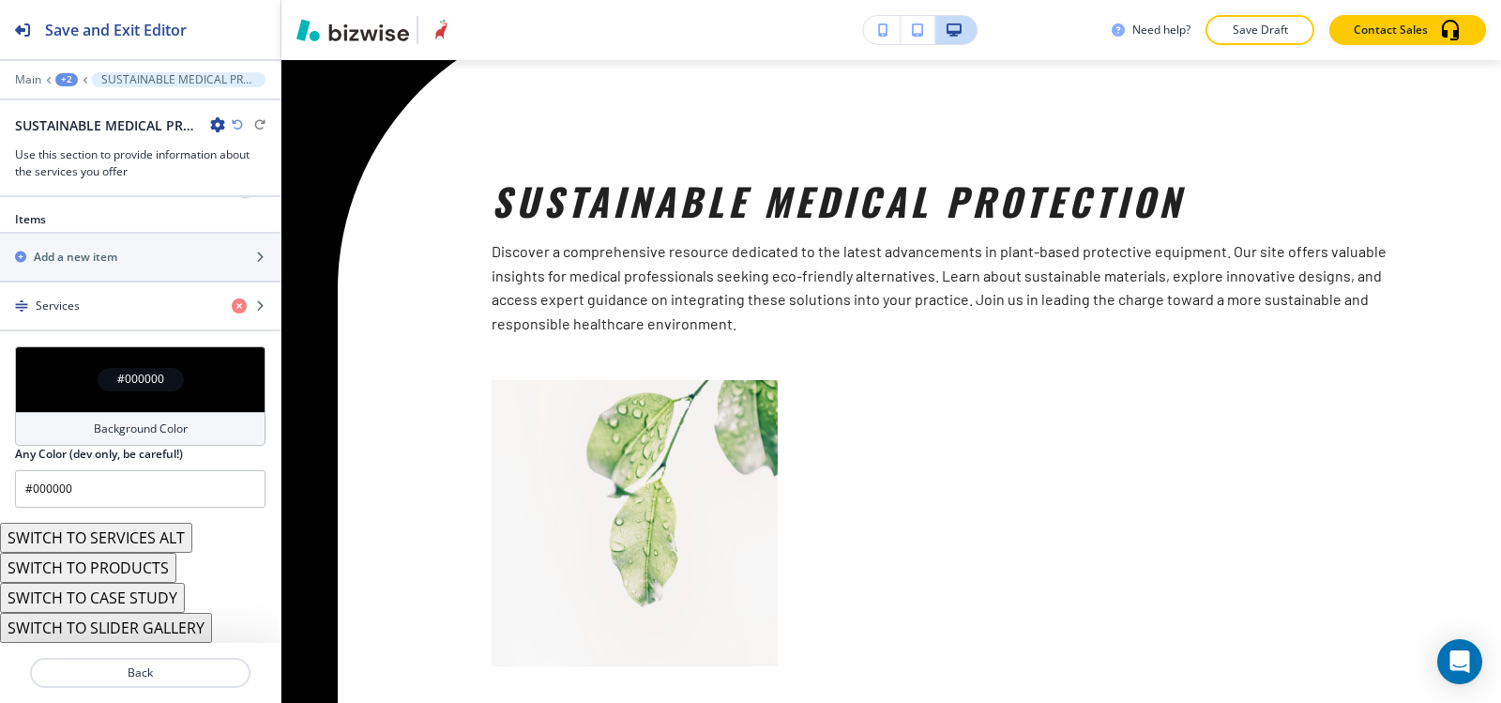
click at [113, 574] on button "SWITCH TO PRODUCTS" at bounding box center [88, 568] width 176 height 30
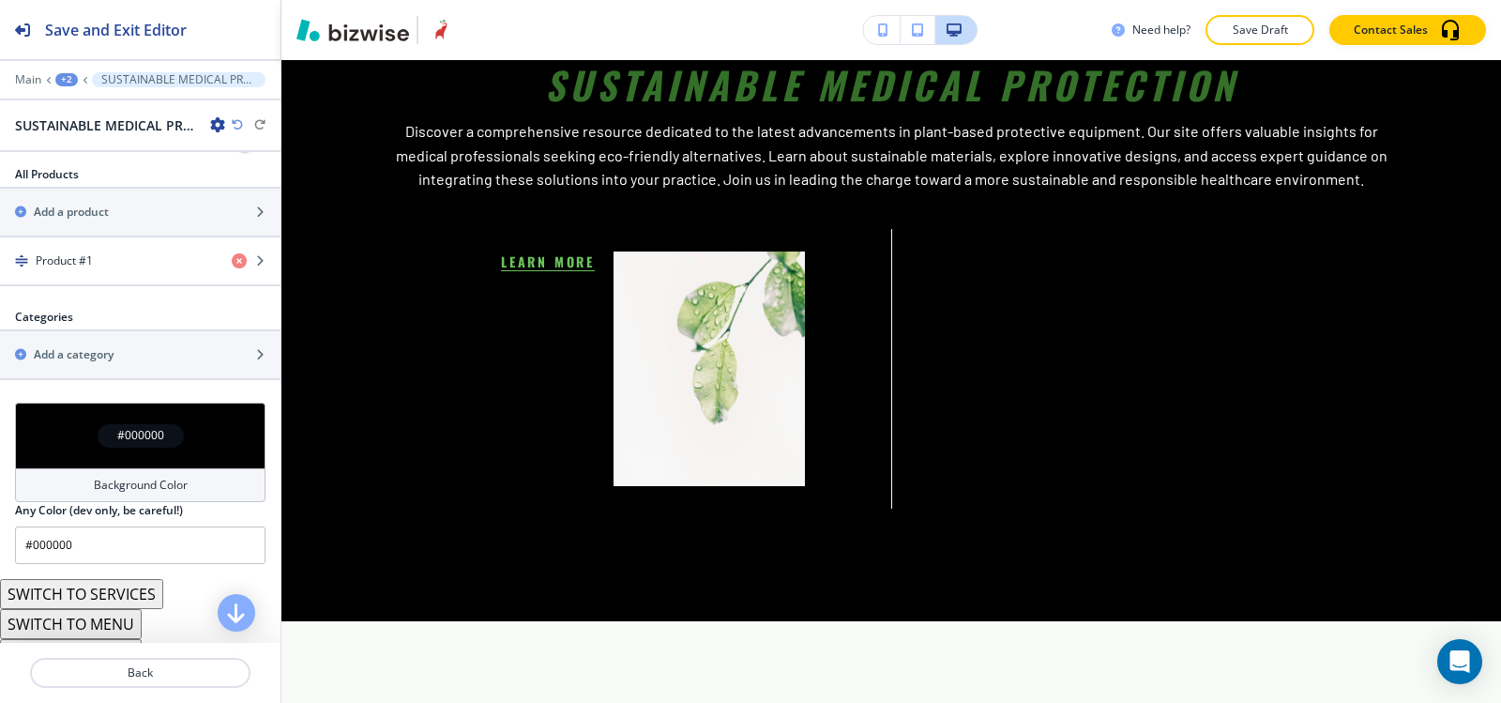
scroll to position [712, 0]
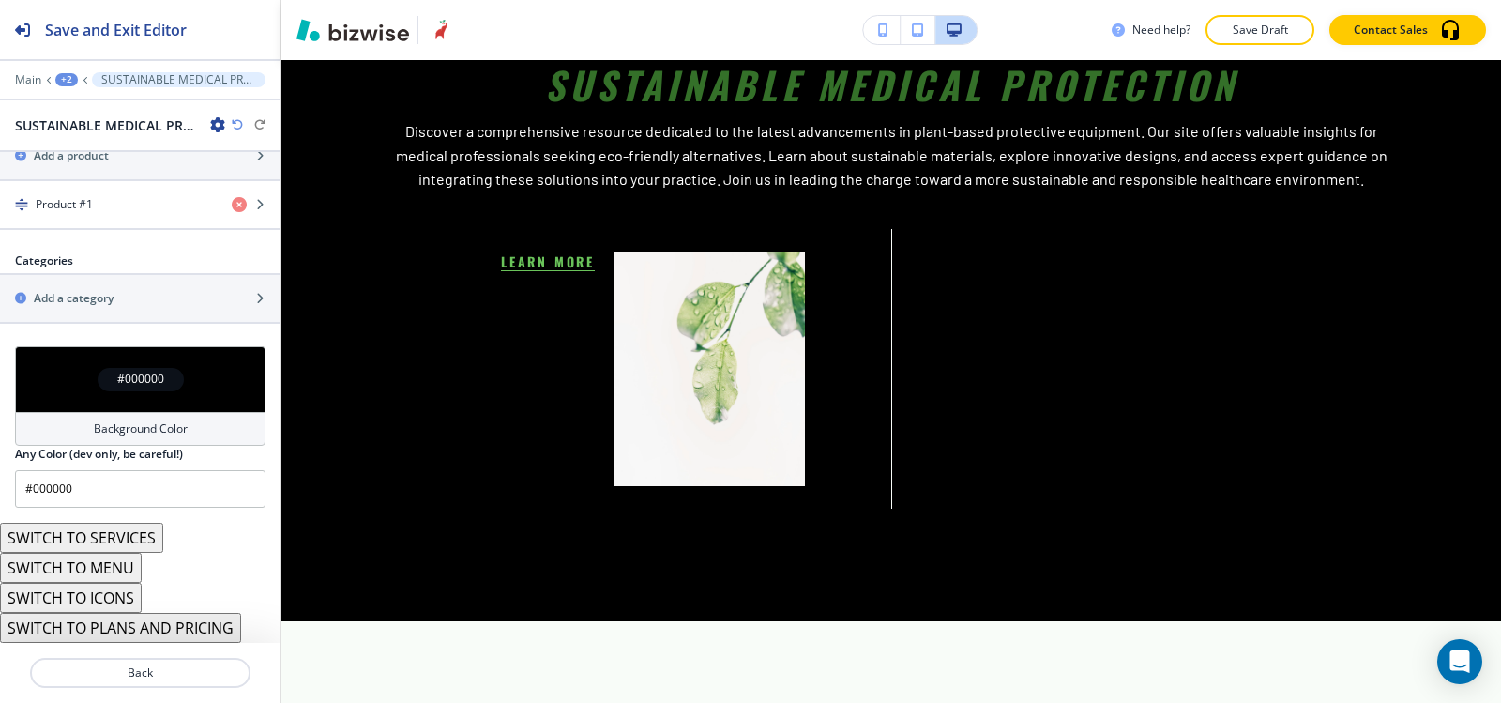
click at [99, 598] on button "SWITCH TO ICONS" at bounding box center [71, 598] width 142 height 30
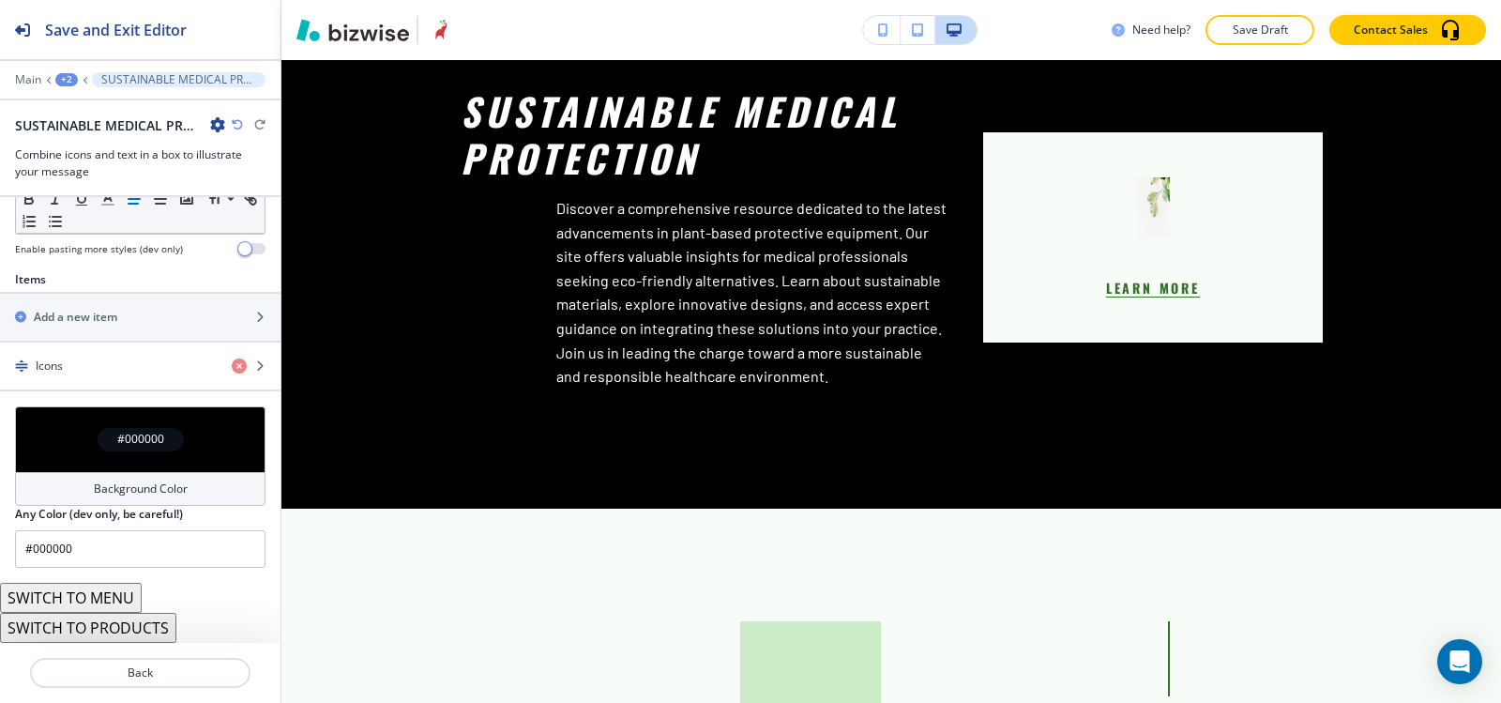
scroll to position [596, 0]
click at [103, 600] on button "SWITCH TO MENU" at bounding box center [71, 598] width 142 height 30
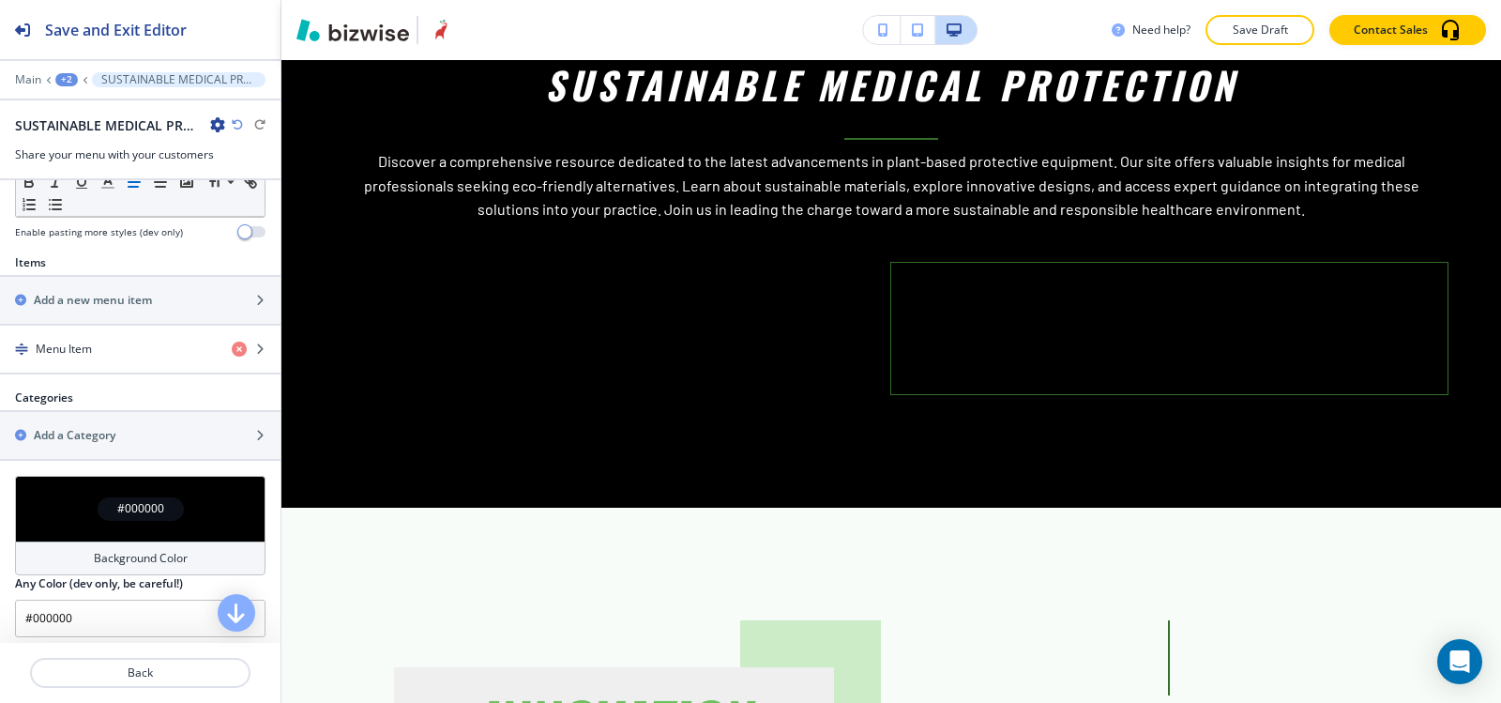
scroll to position [665, 0]
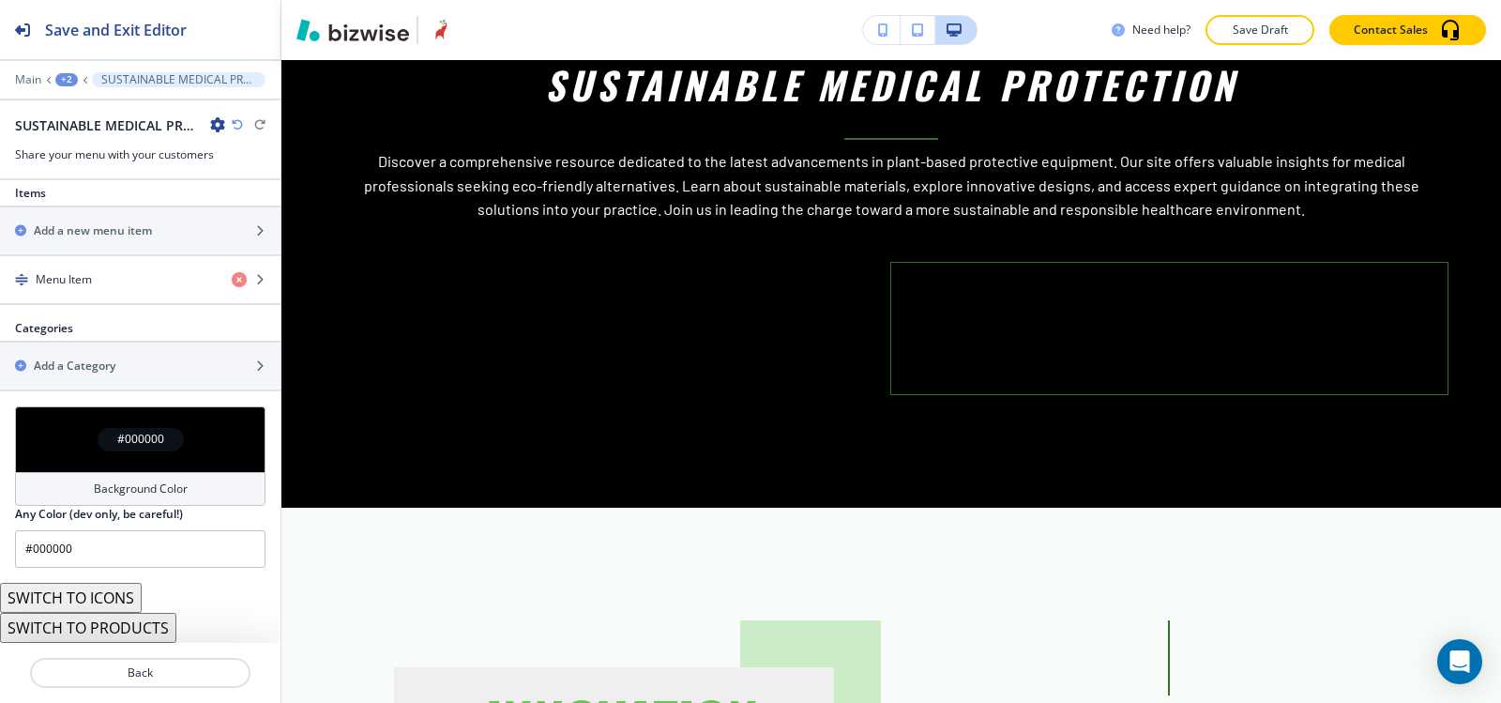
click at [99, 628] on button "SWITCH TO PRODUCTS" at bounding box center [88, 628] width 176 height 30
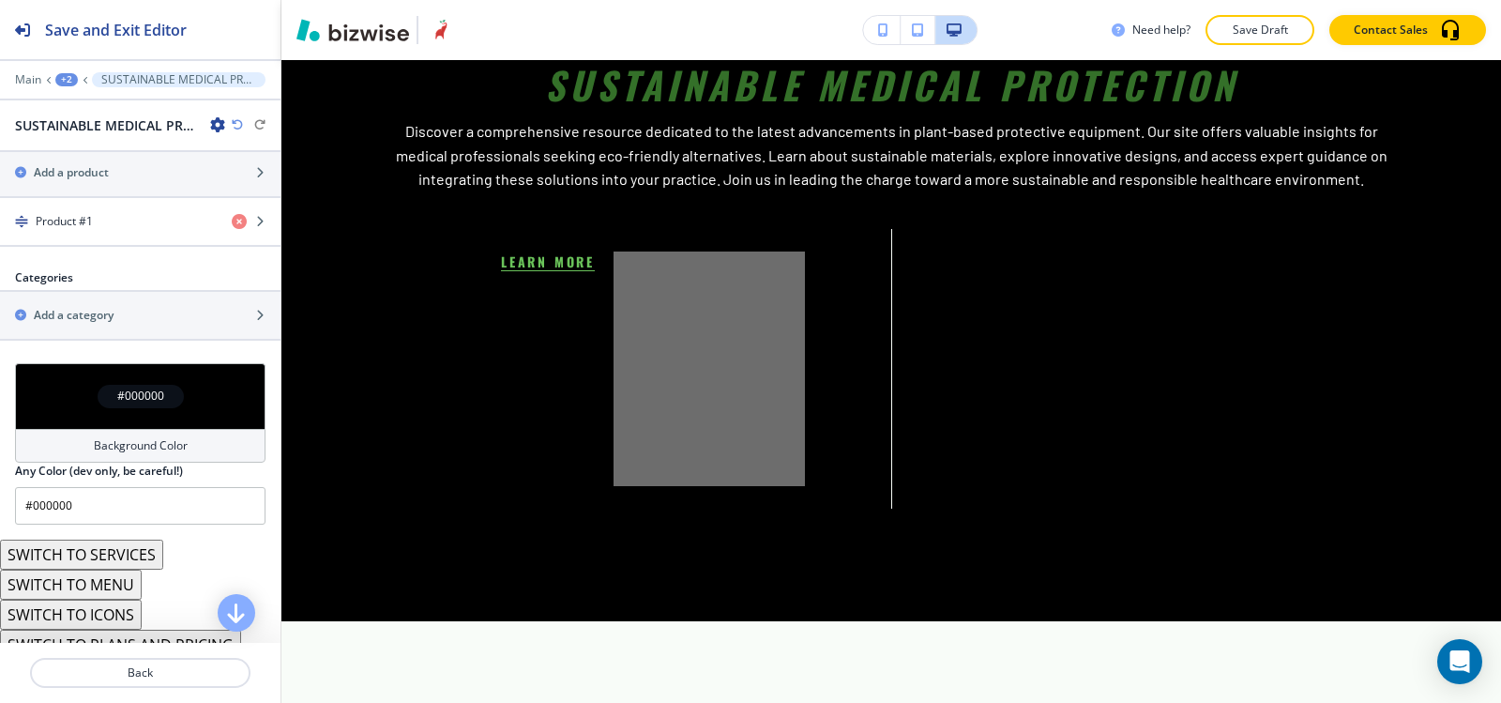
scroll to position [712, 0]
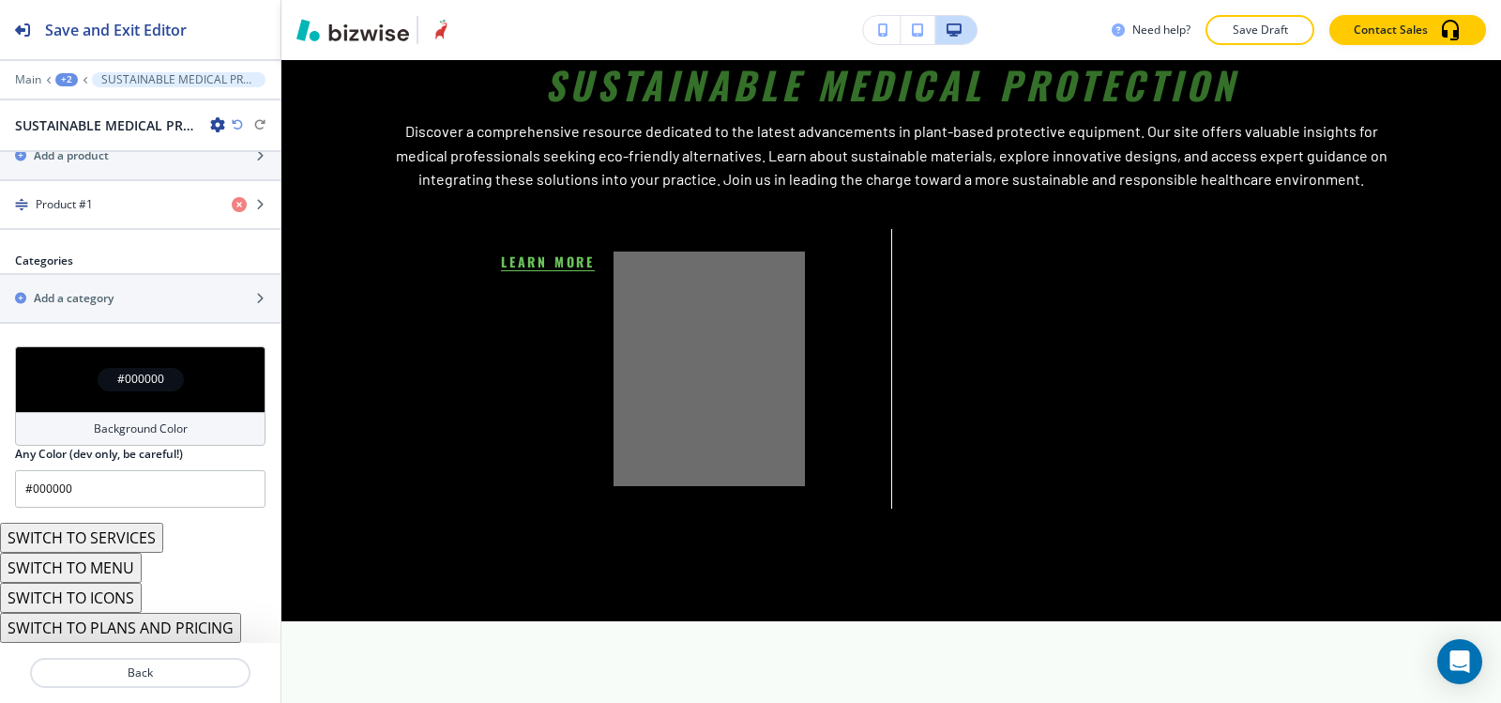
click at [235, 121] on icon "button" at bounding box center [237, 124] width 11 height 11
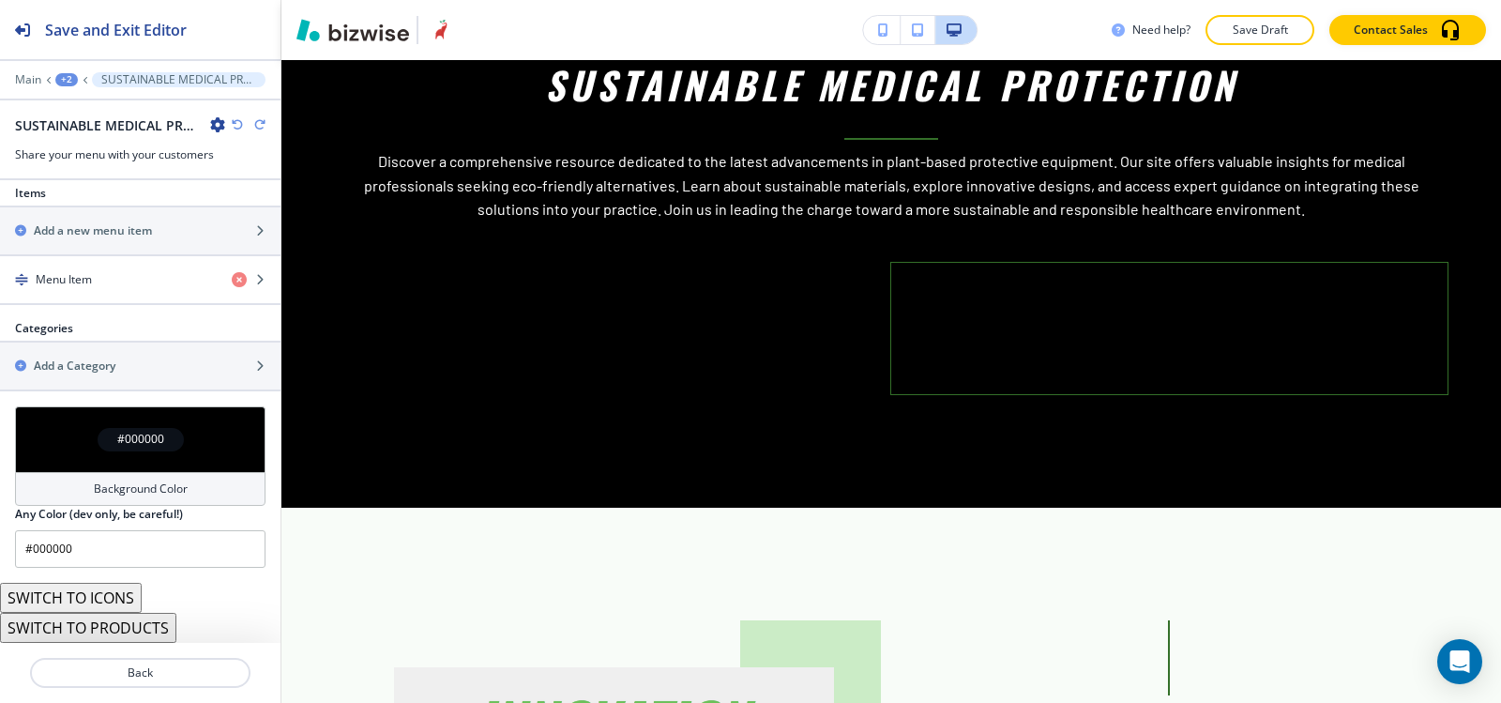
click at [235, 121] on icon "button" at bounding box center [237, 124] width 11 height 11
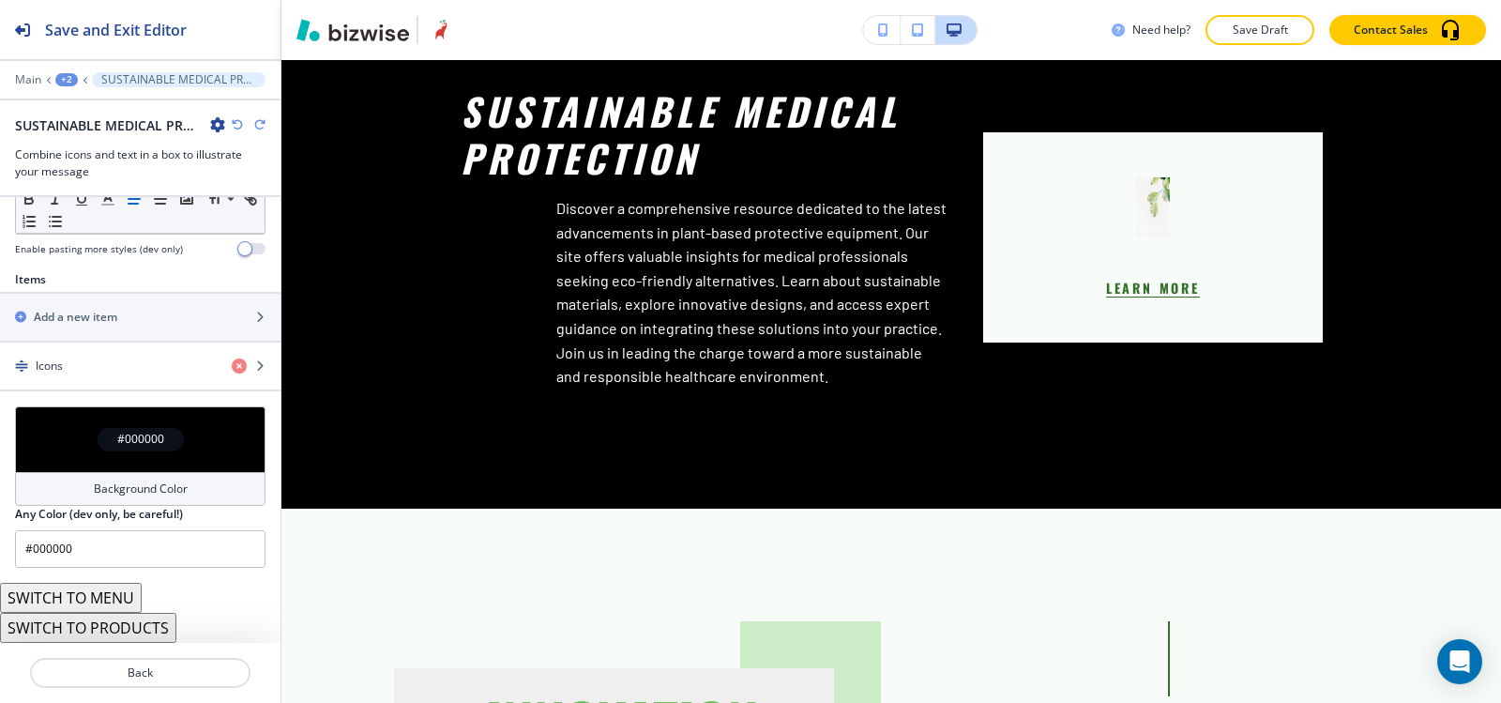
click at [235, 121] on icon "button" at bounding box center [237, 124] width 11 height 11
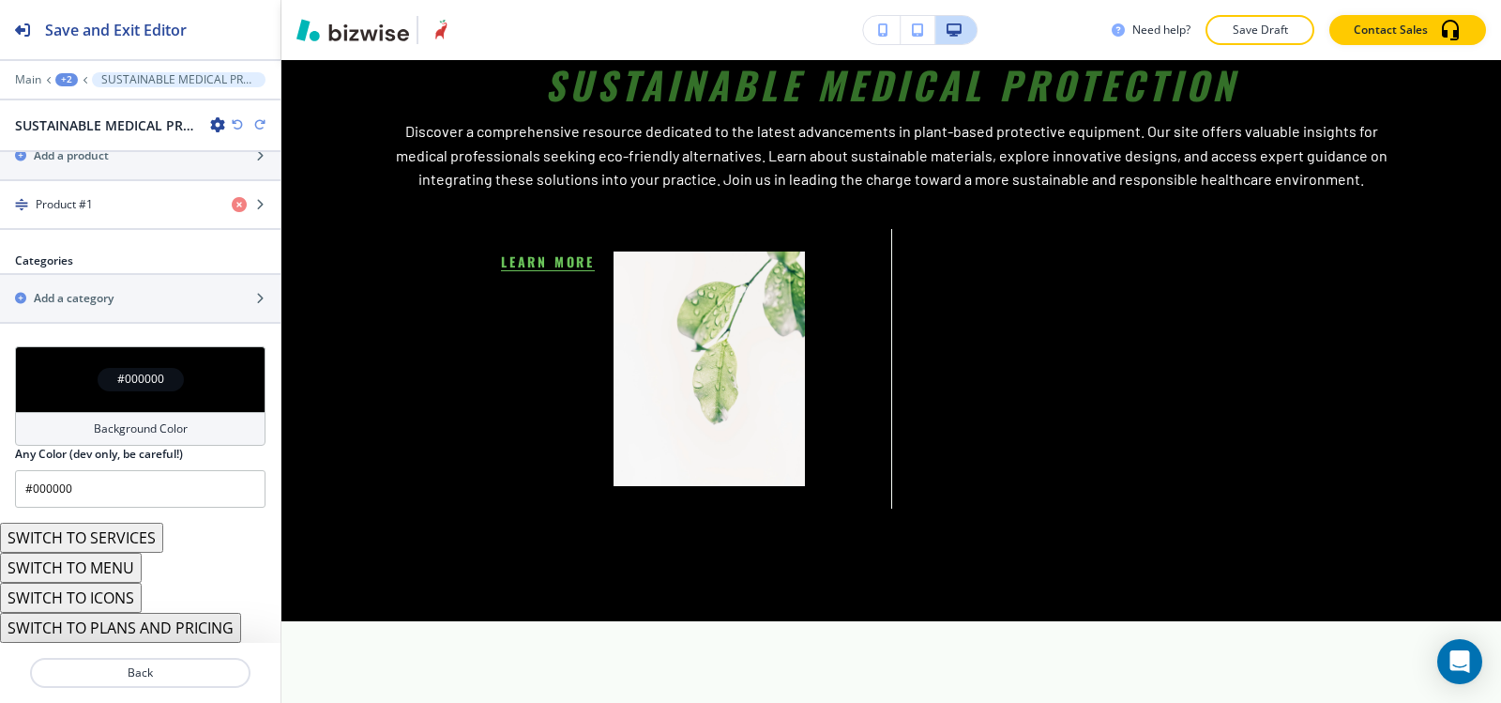
click at [235, 121] on icon "button" at bounding box center [237, 124] width 11 height 11
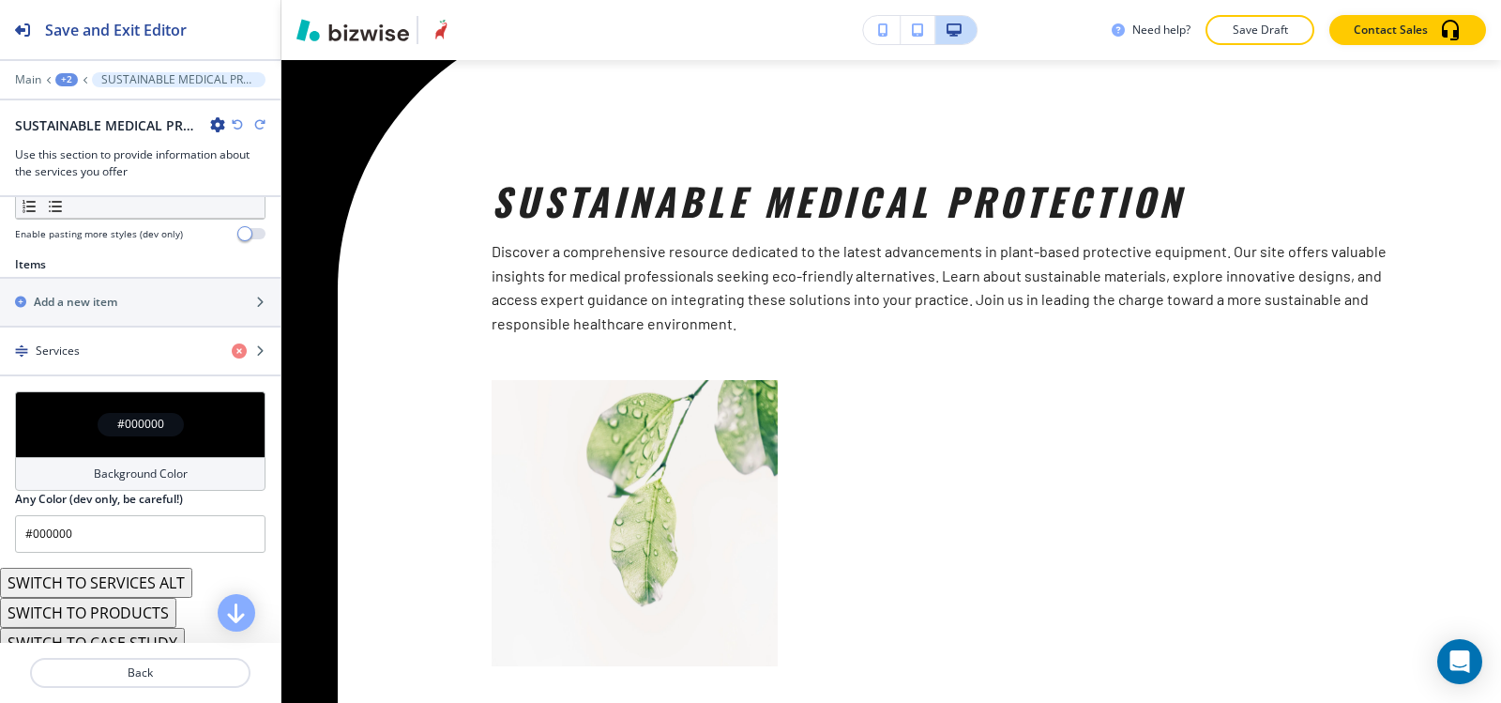
click at [235, 121] on icon "button" at bounding box center [237, 124] width 11 height 11
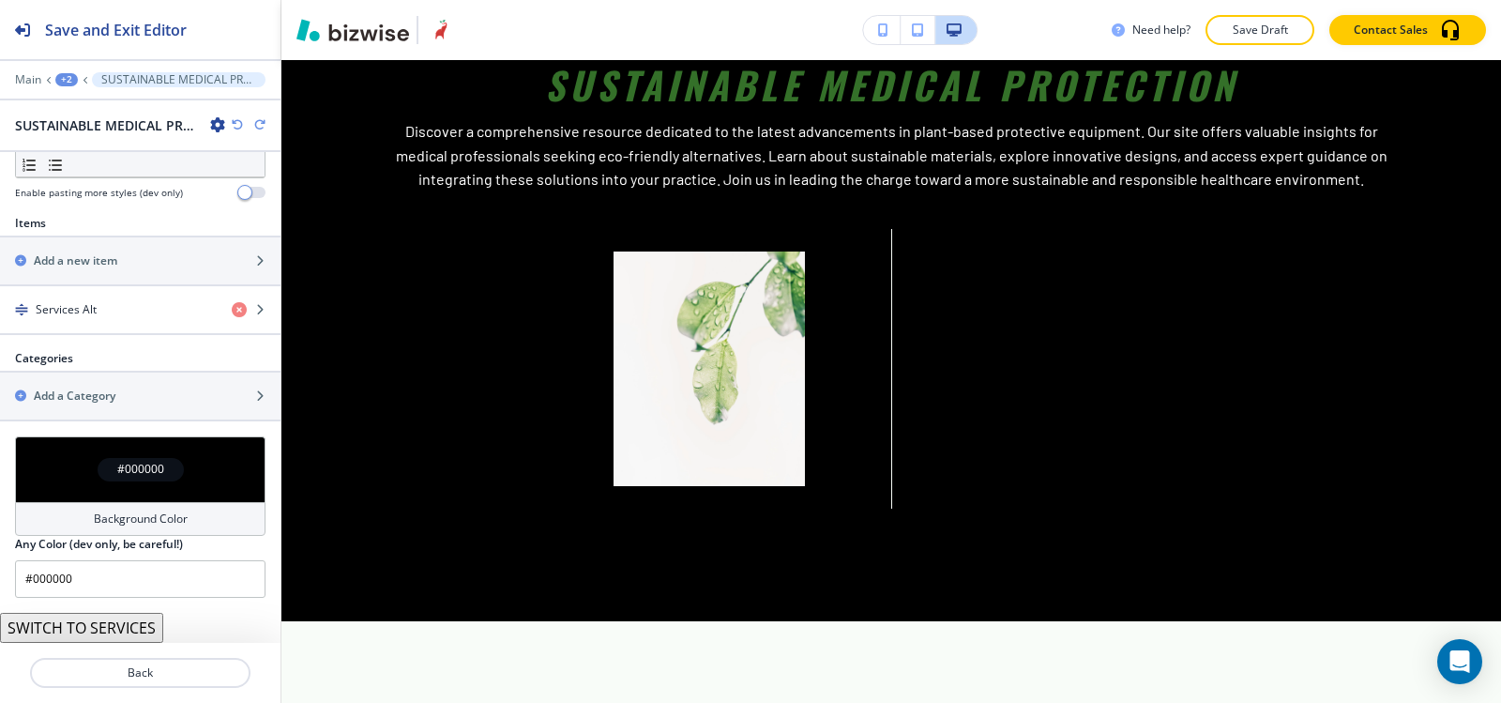
click at [235, 121] on icon "button" at bounding box center [237, 124] width 11 height 11
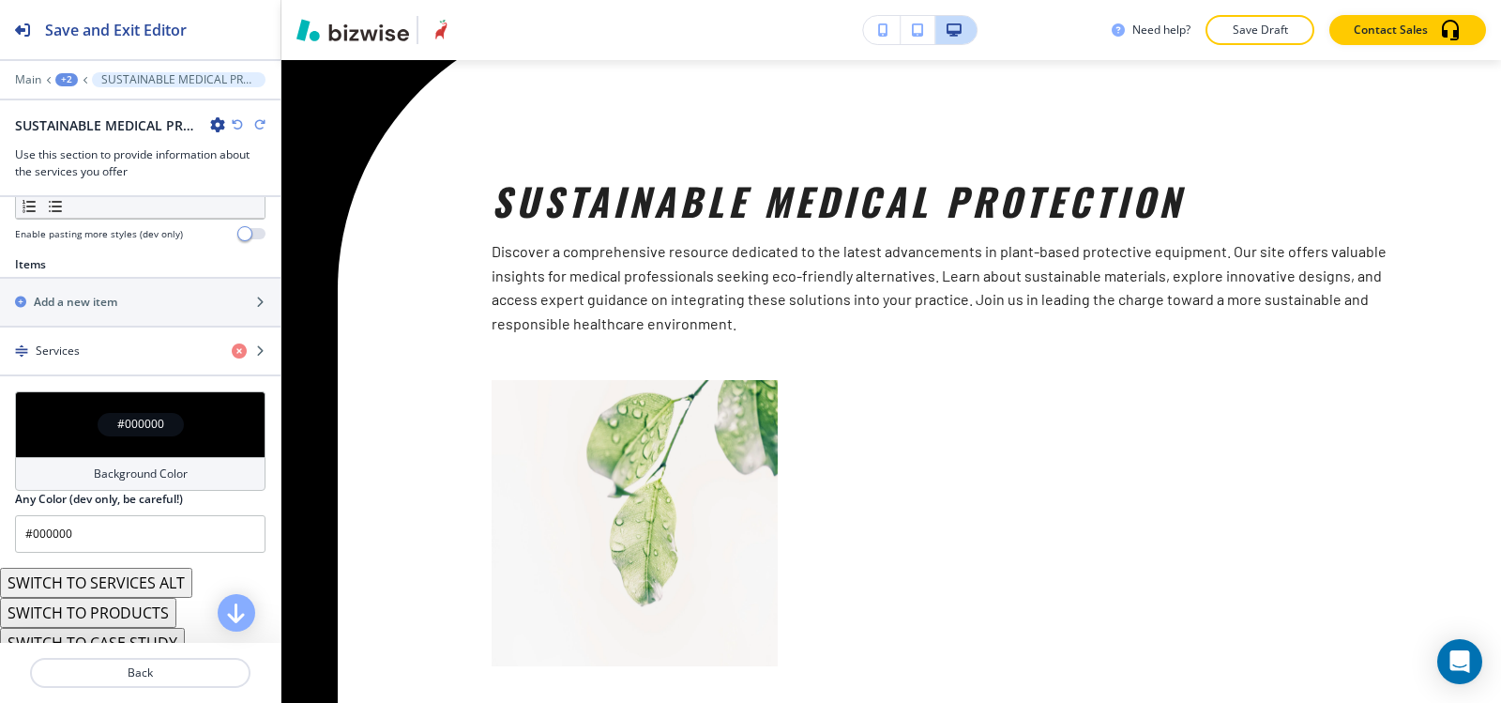
click at [235, 121] on icon "button" at bounding box center [237, 124] width 11 height 11
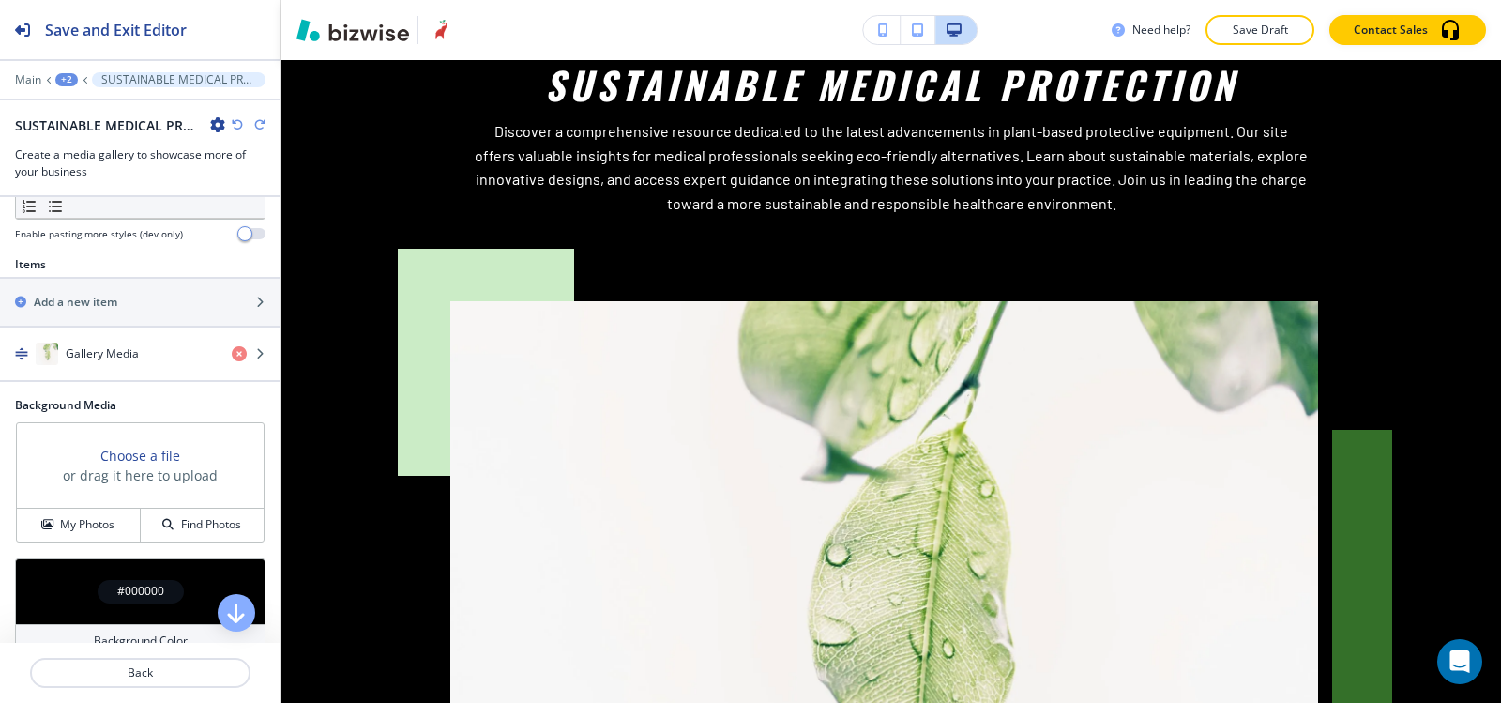
click at [235, 121] on icon "button" at bounding box center [237, 124] width 11 height 11
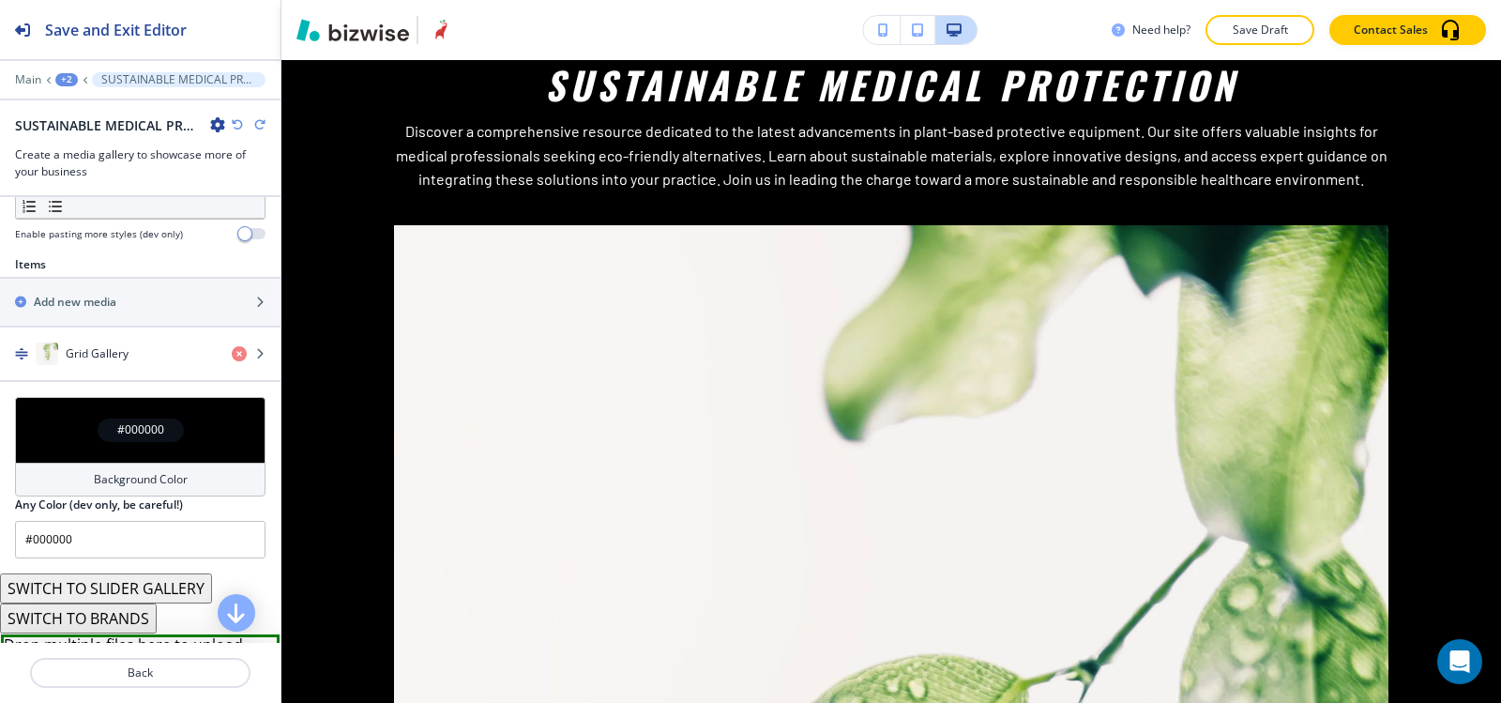
click at [235, 121] on icon "button" at bounding box center [237, 124] width 11 height 11
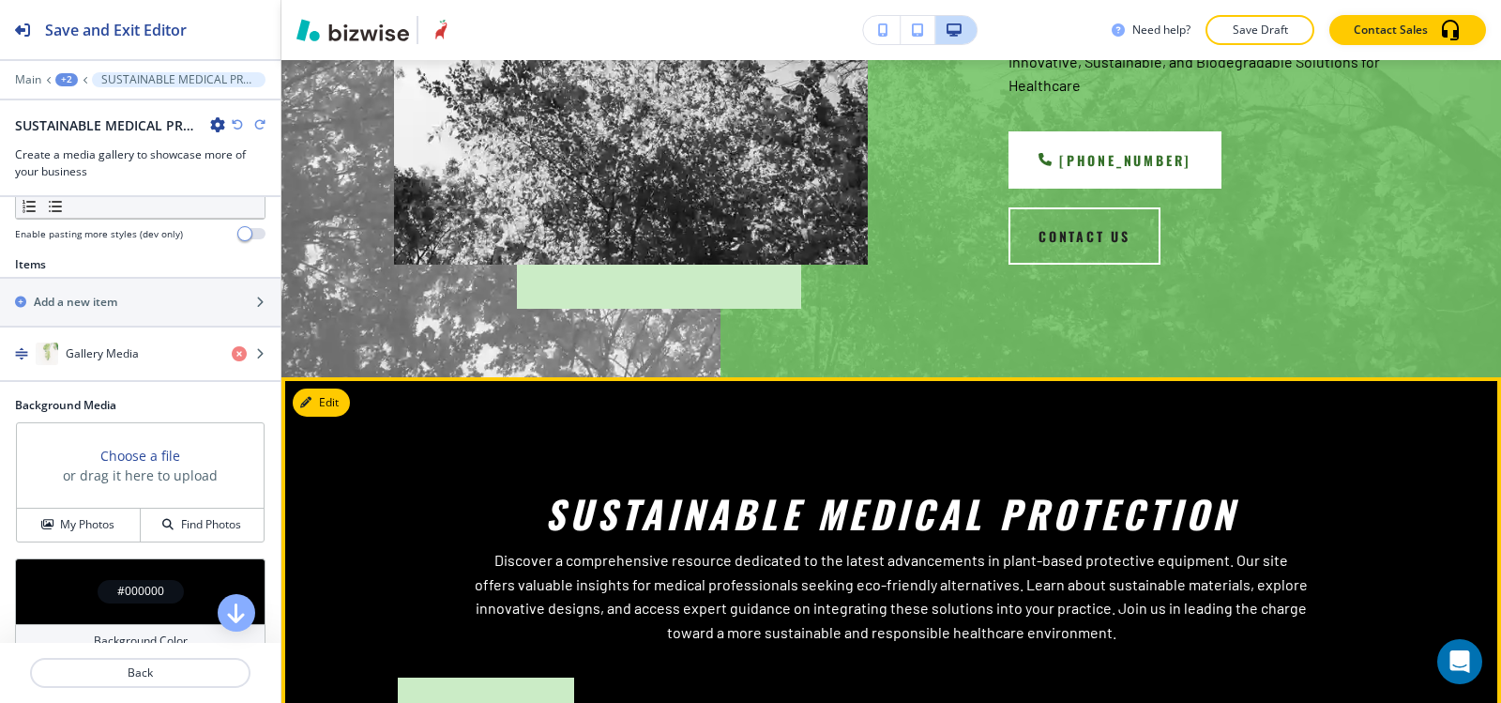
scroll to position [750, 0]
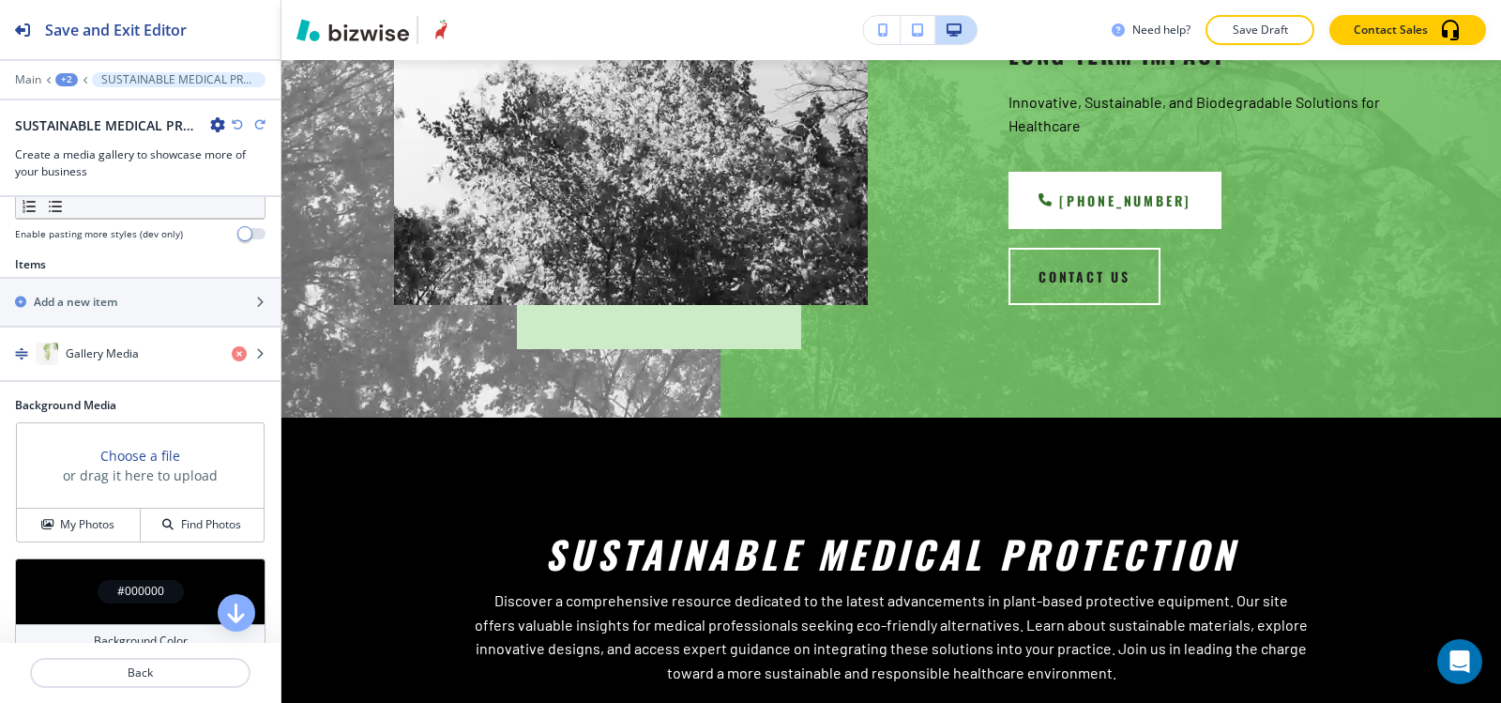
click at [236, 129] on icon "button" at bounding box center [237, 124] width 11 height 11
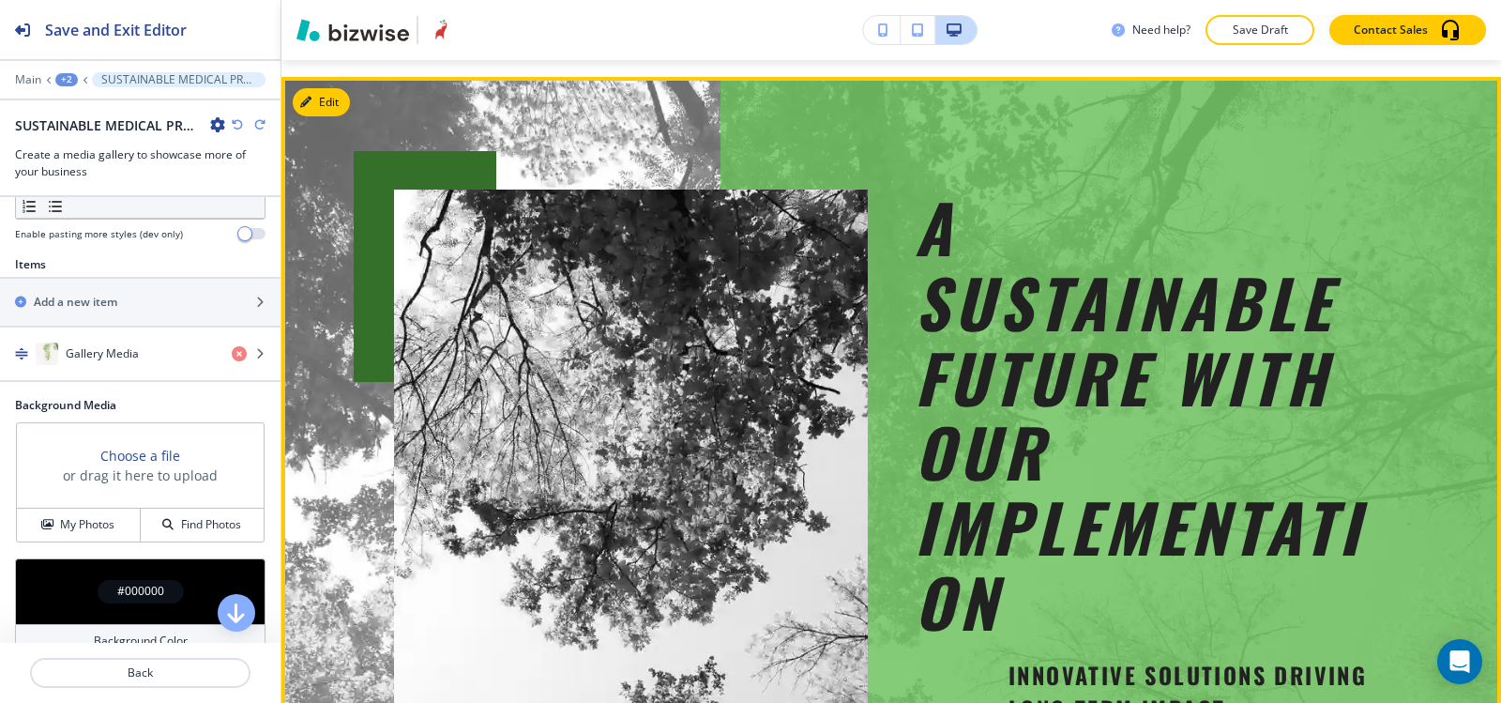
scroll to position [94, 0]
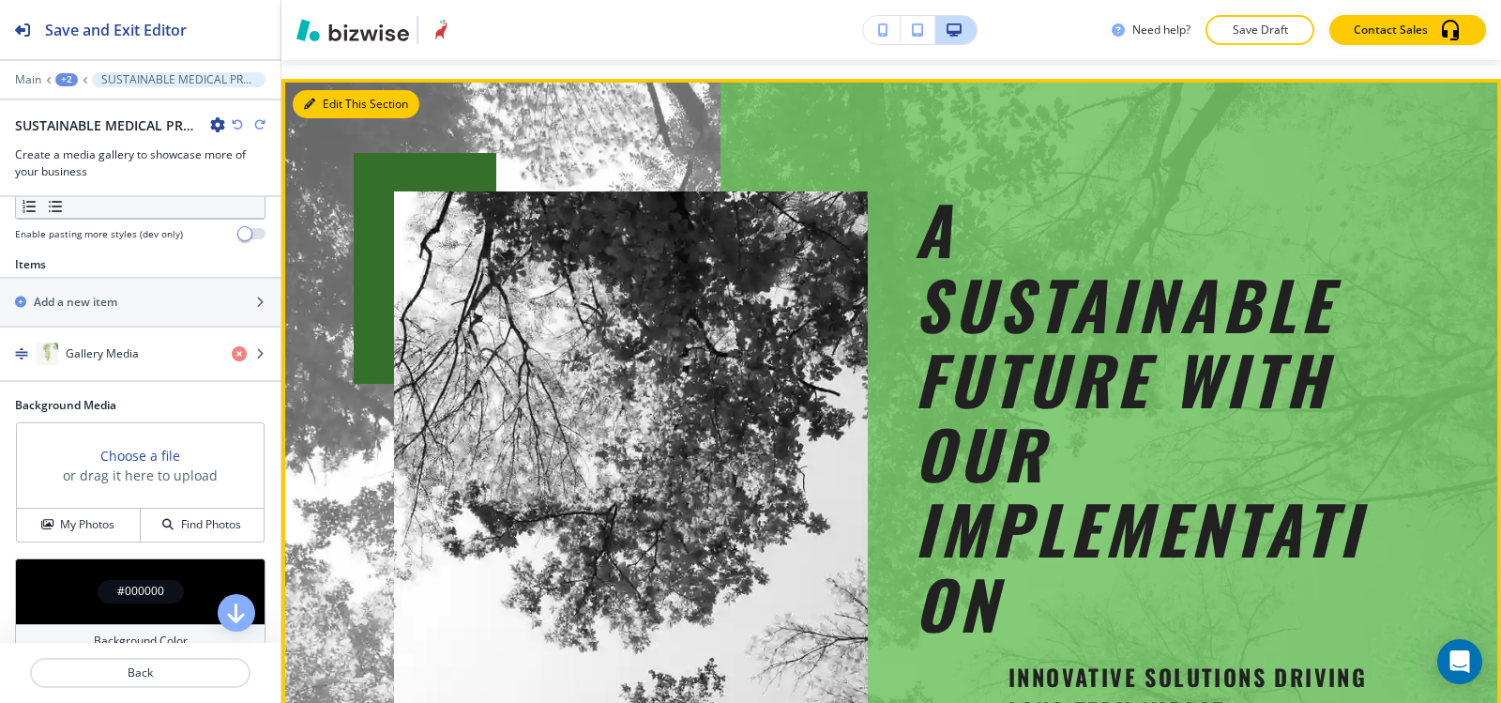
click at [346, 109] on button "Edit This Section" at bounding box center [356, 104] width 127 height 28
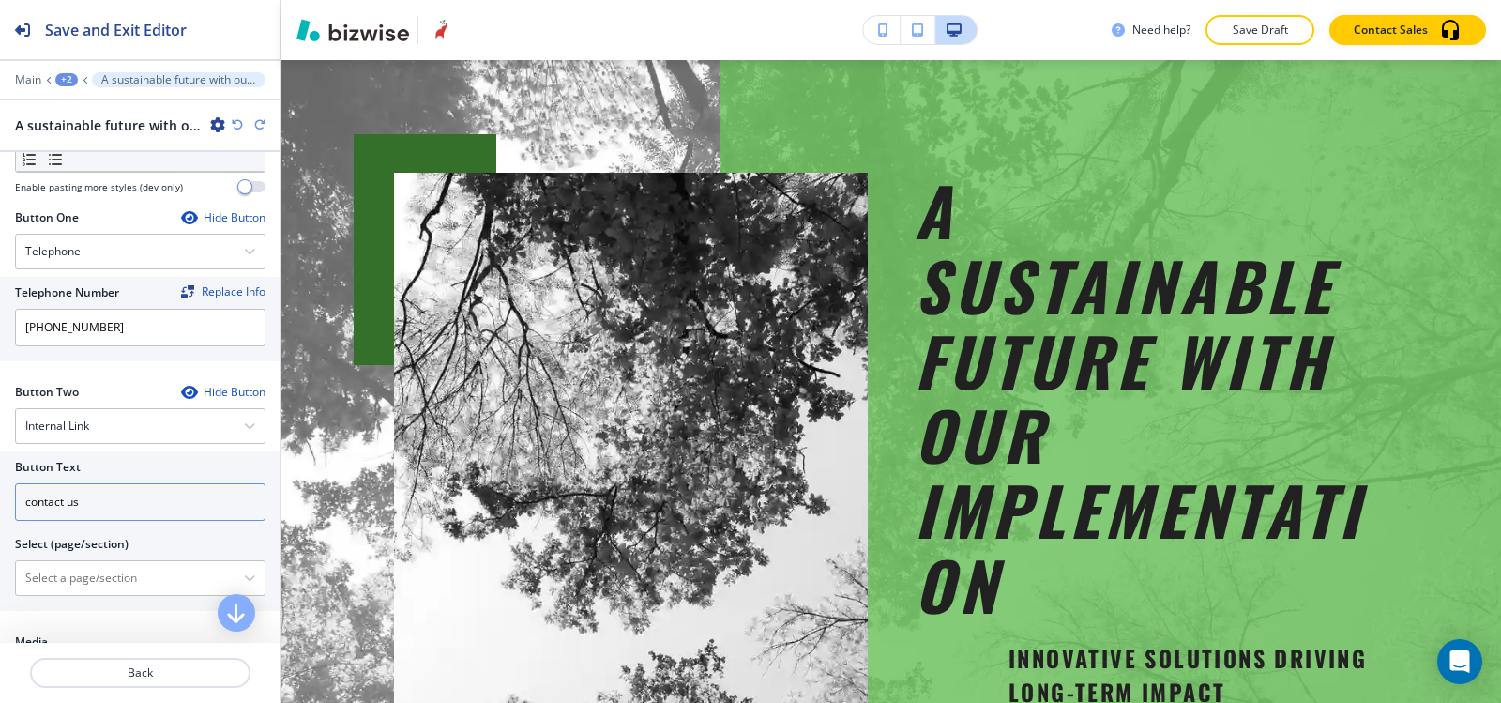
scroll to position [844, 0]
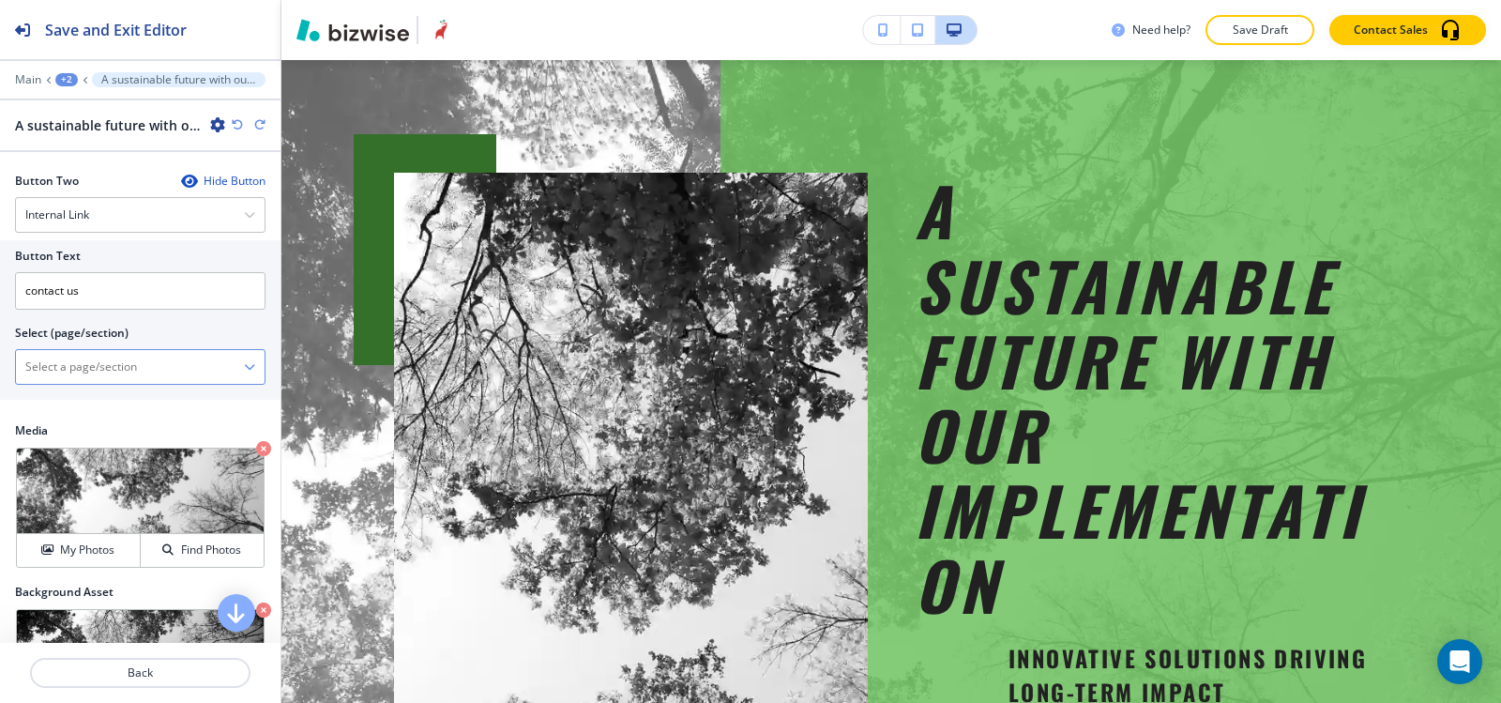
click at [119, 375] on \(page\/section\) "Manual Input" at bounding box center [130, 367] width 228 height 32
type \(page\/section\) "CONTACT US"
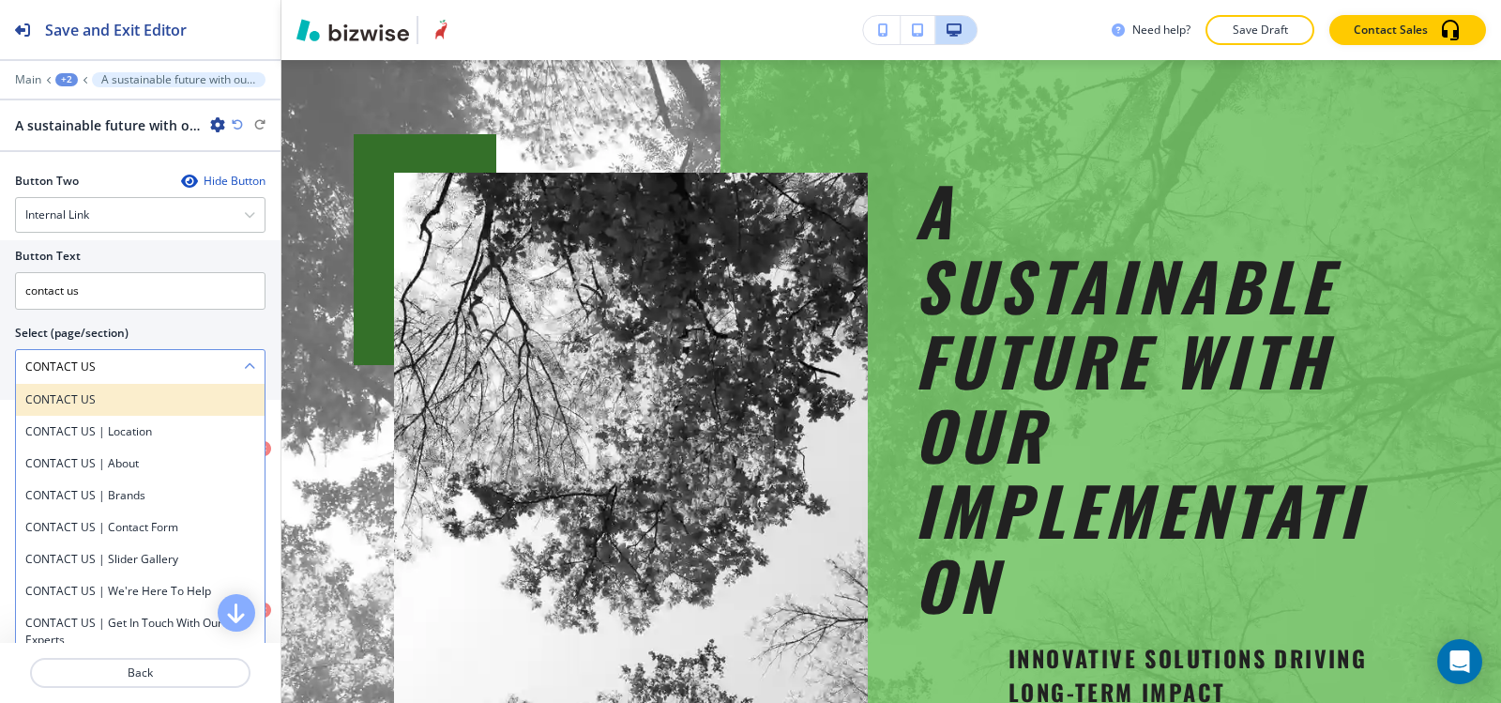
click at [90, 411] on div "CONTACT US" at bounding box center [140, 400] width 249 height 32
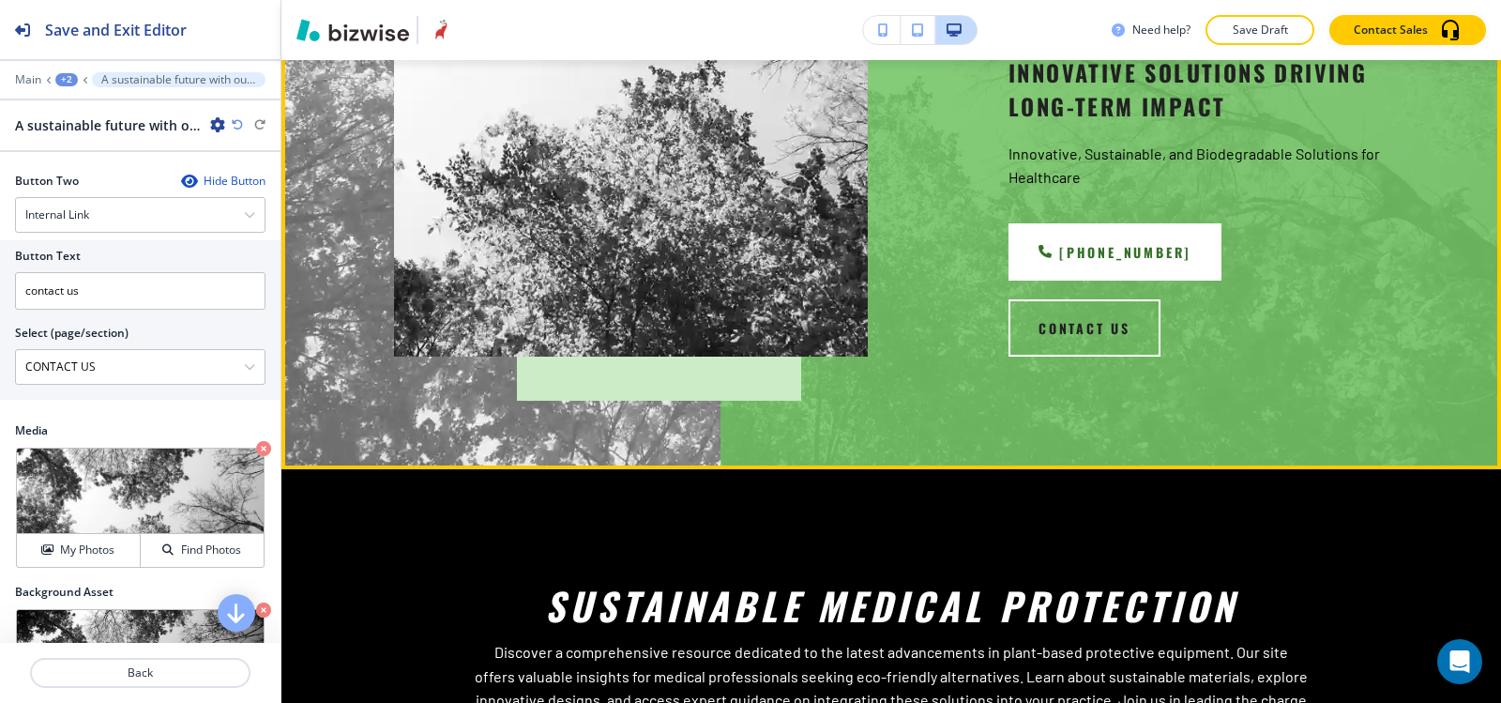
scroll to position [863, 0]
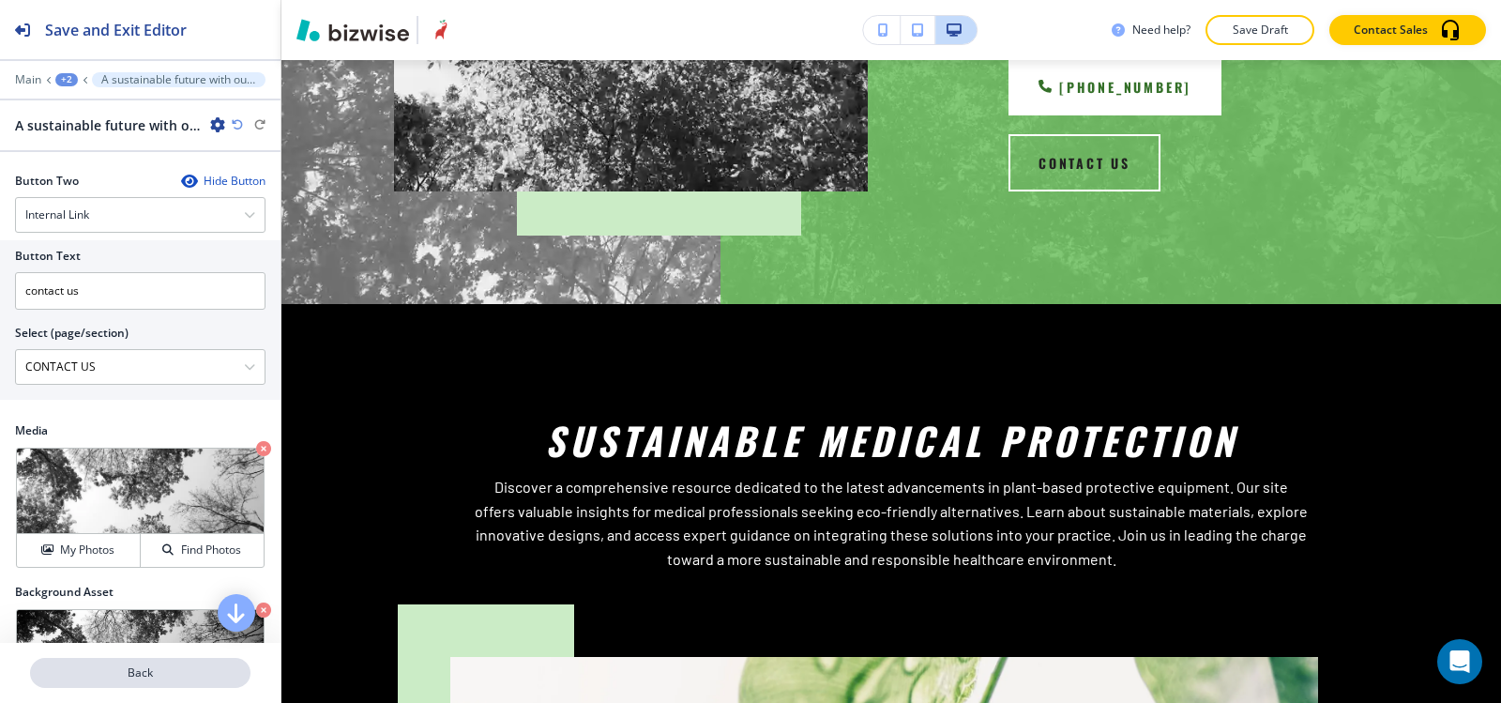
click at [147, 678] on p "Back" at bounding box center [140, 672] width 217 height 17
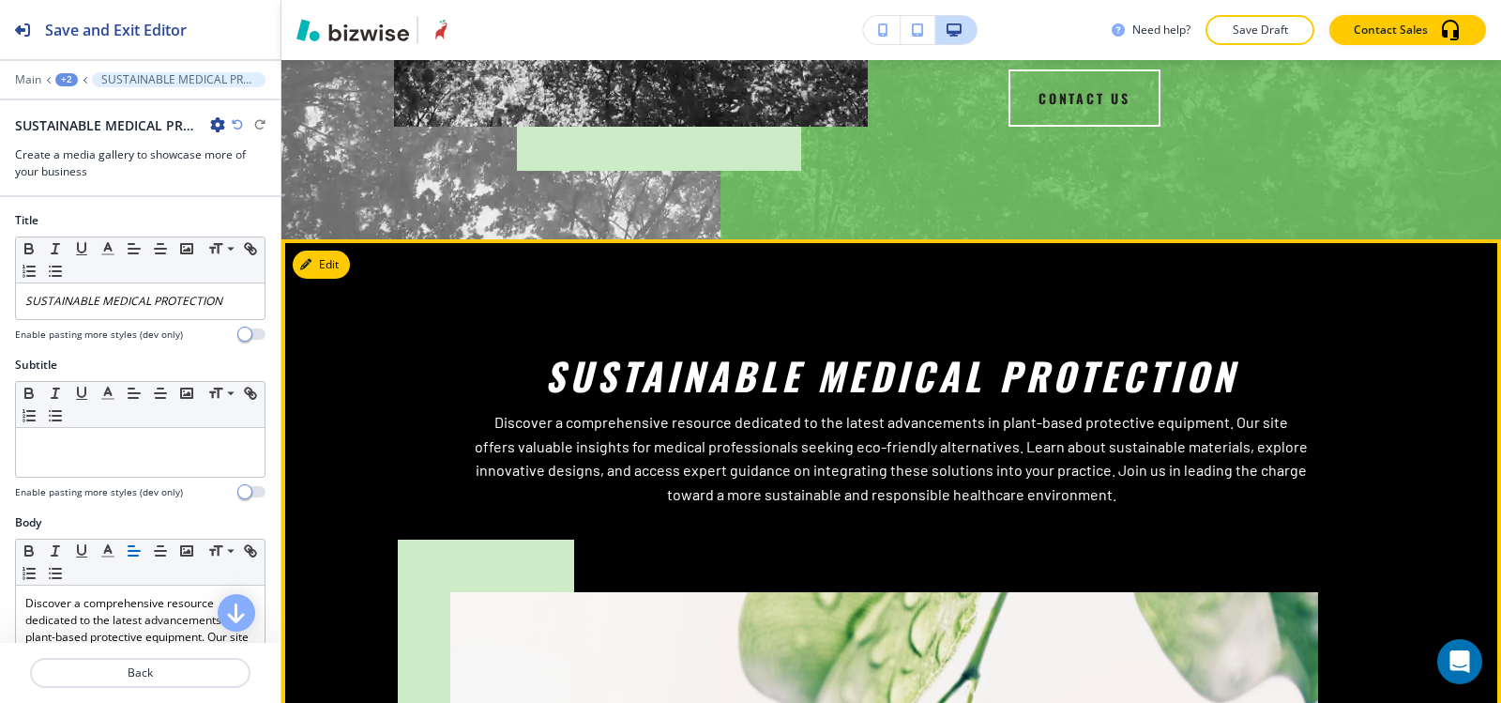
scroll to position [843, 0]
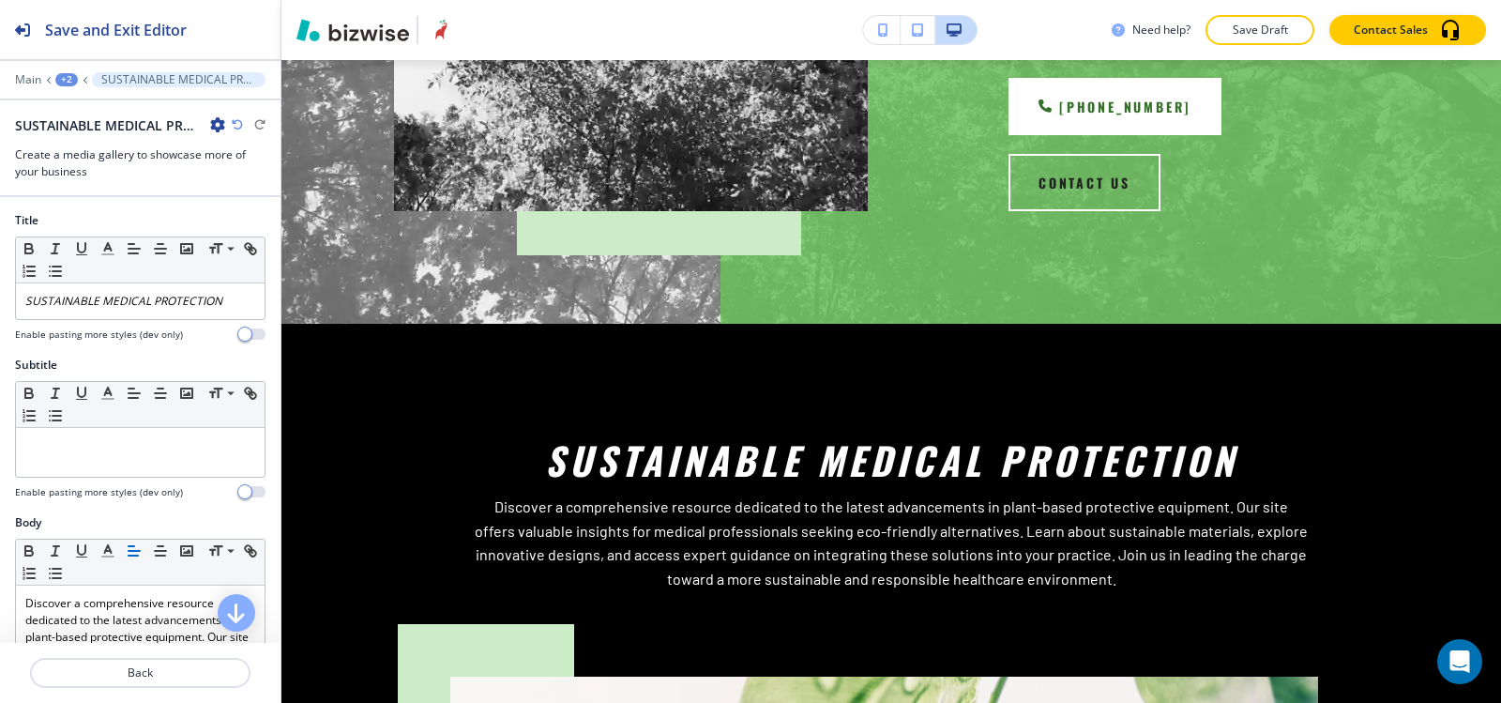
click at [68, 82] on div "+2" at bounding box center [66, 79] width 23 height 13
click at [109, 141] on p "HOME" at bounding box center [116, 143] width 96 height 17
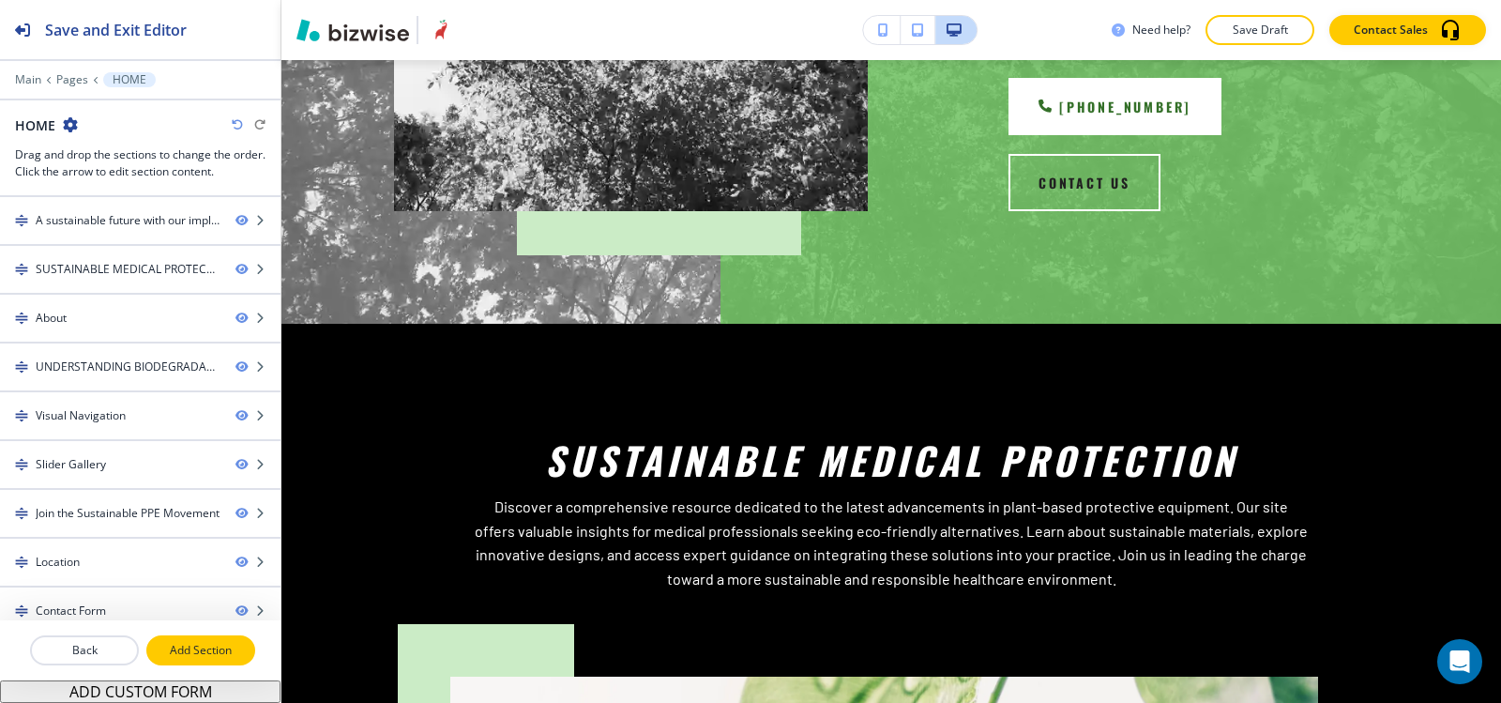
click at [208, 651] on p "Add Section" at bounding box center [200, 650] width 105 height 17
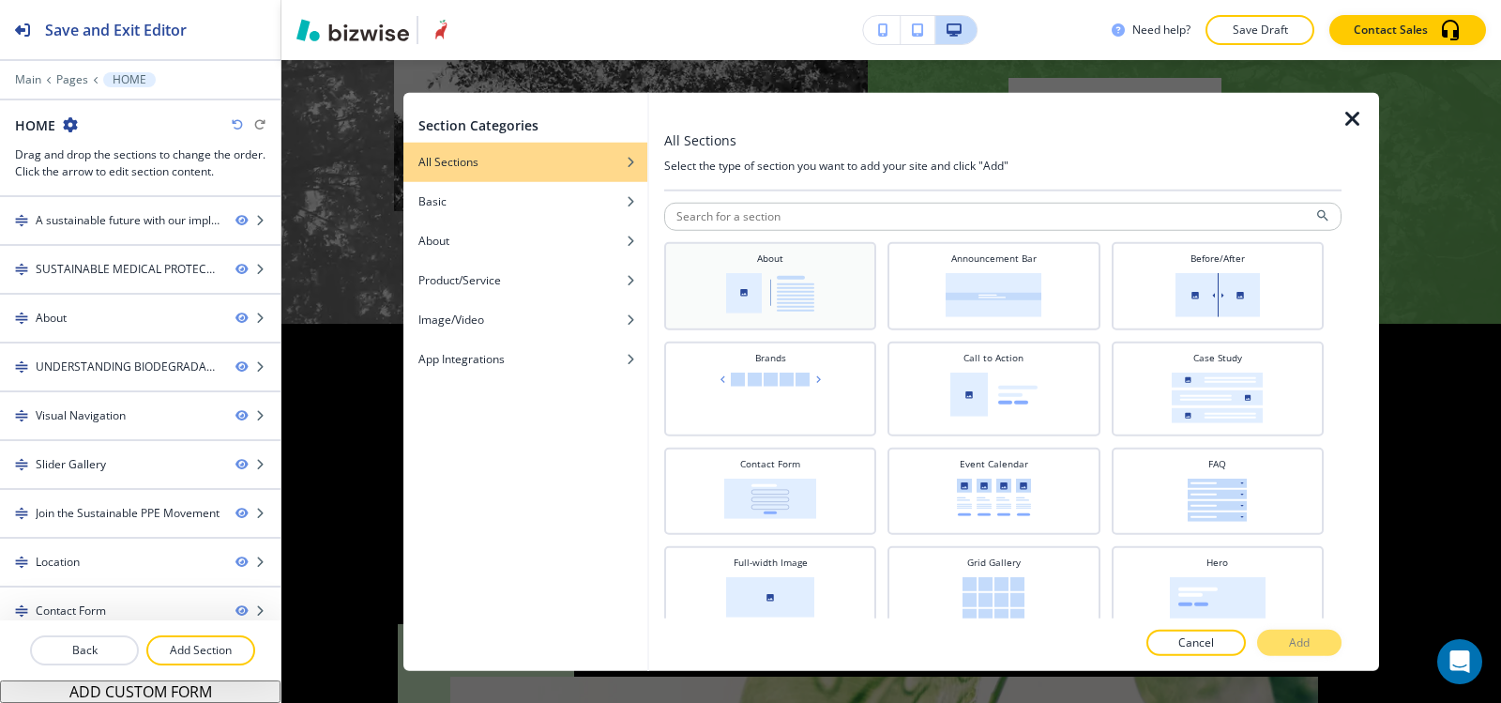
click at [836, 296] on div "About" at bounding box center [770, 284] width 193 height 66
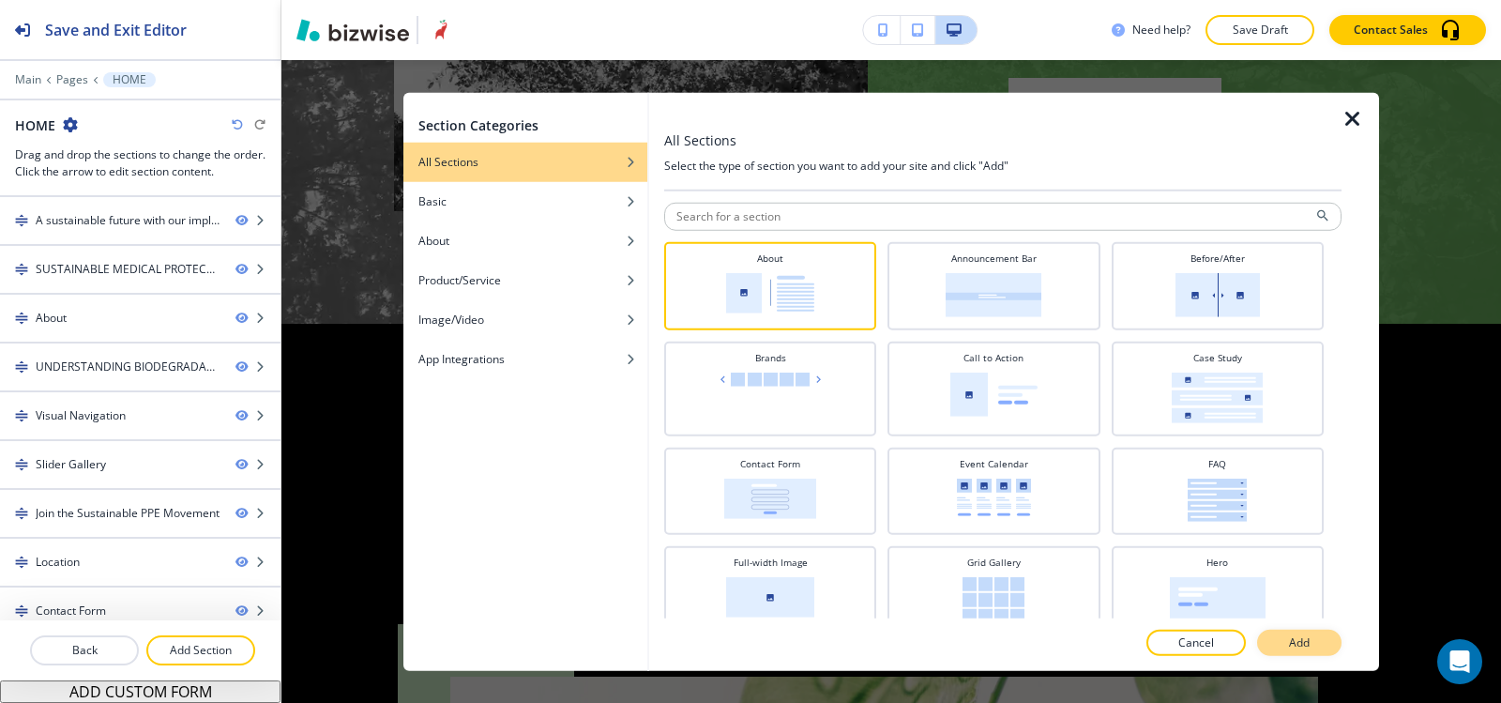
click at [1307, 642] on p "Add" at bounding box center [1299, 642] width 21 height 17
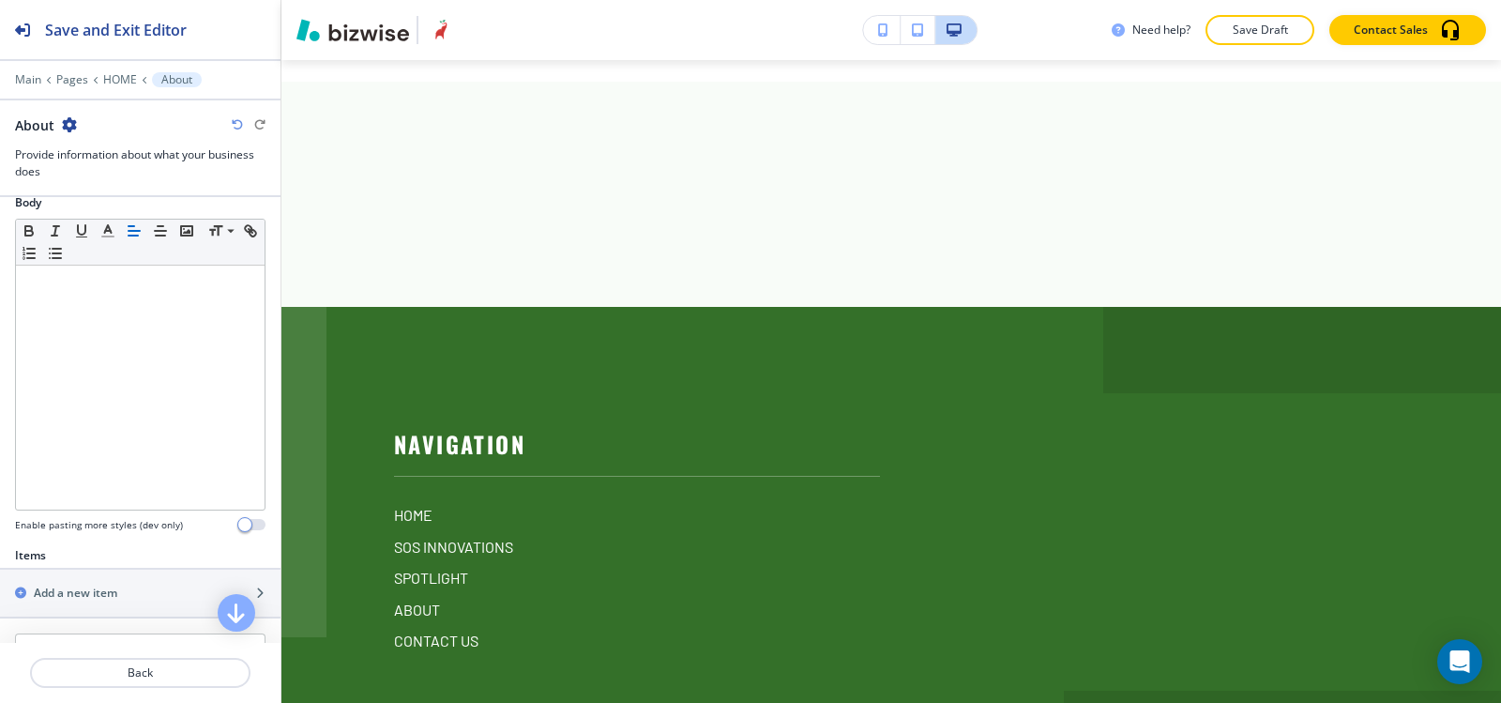
scroll to position [615, 0]
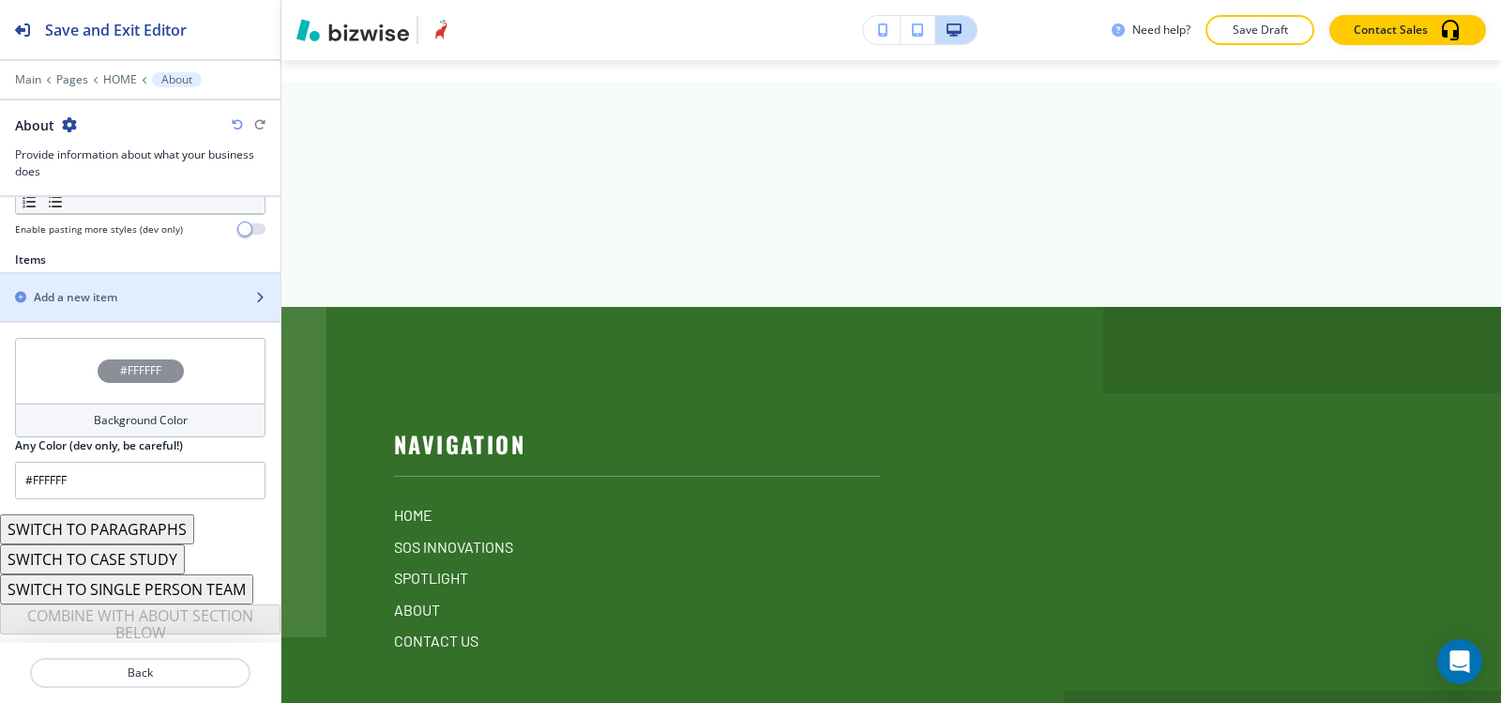
click at [109, 307] on div "button" at bounding box center [140, 313] width 281 height 15
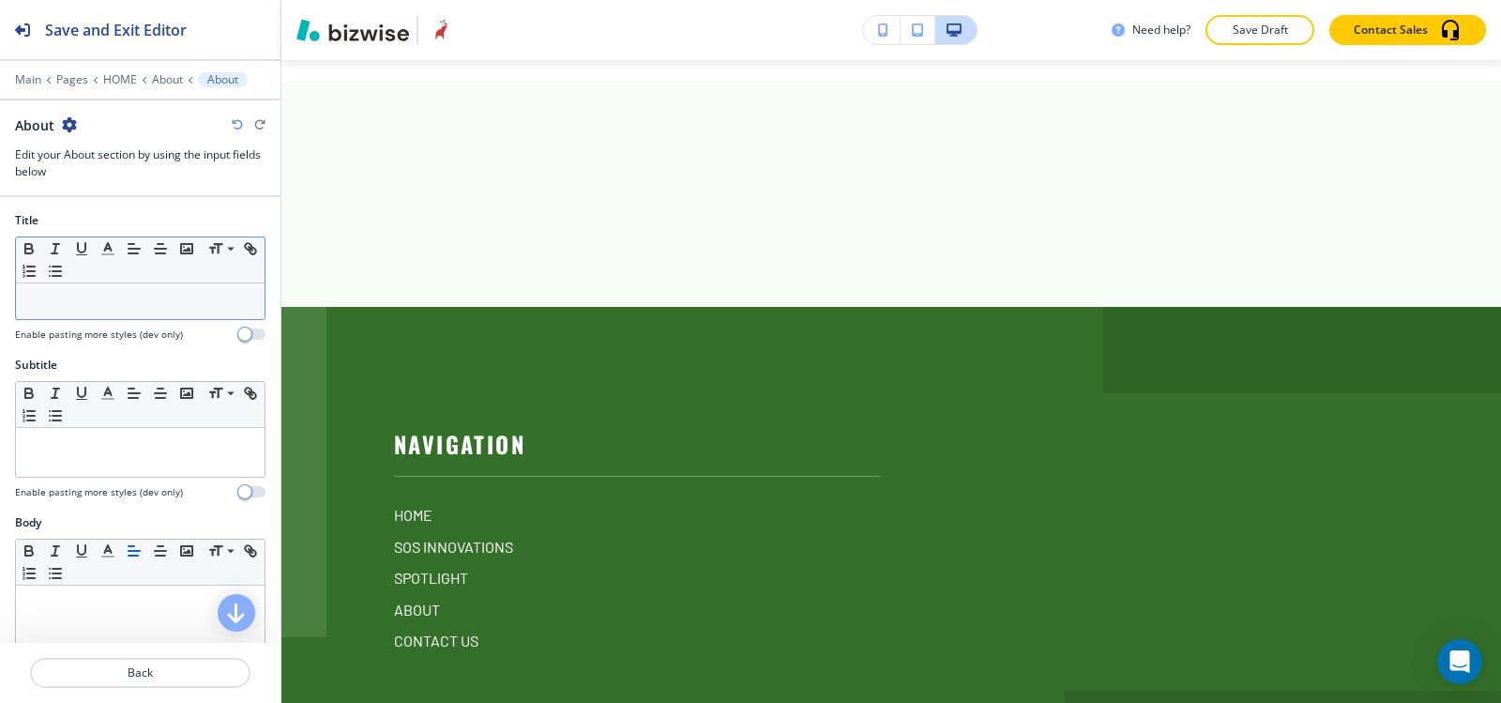
click at [119, 302] on p at bounding box center [140, 301] width 230 height 17
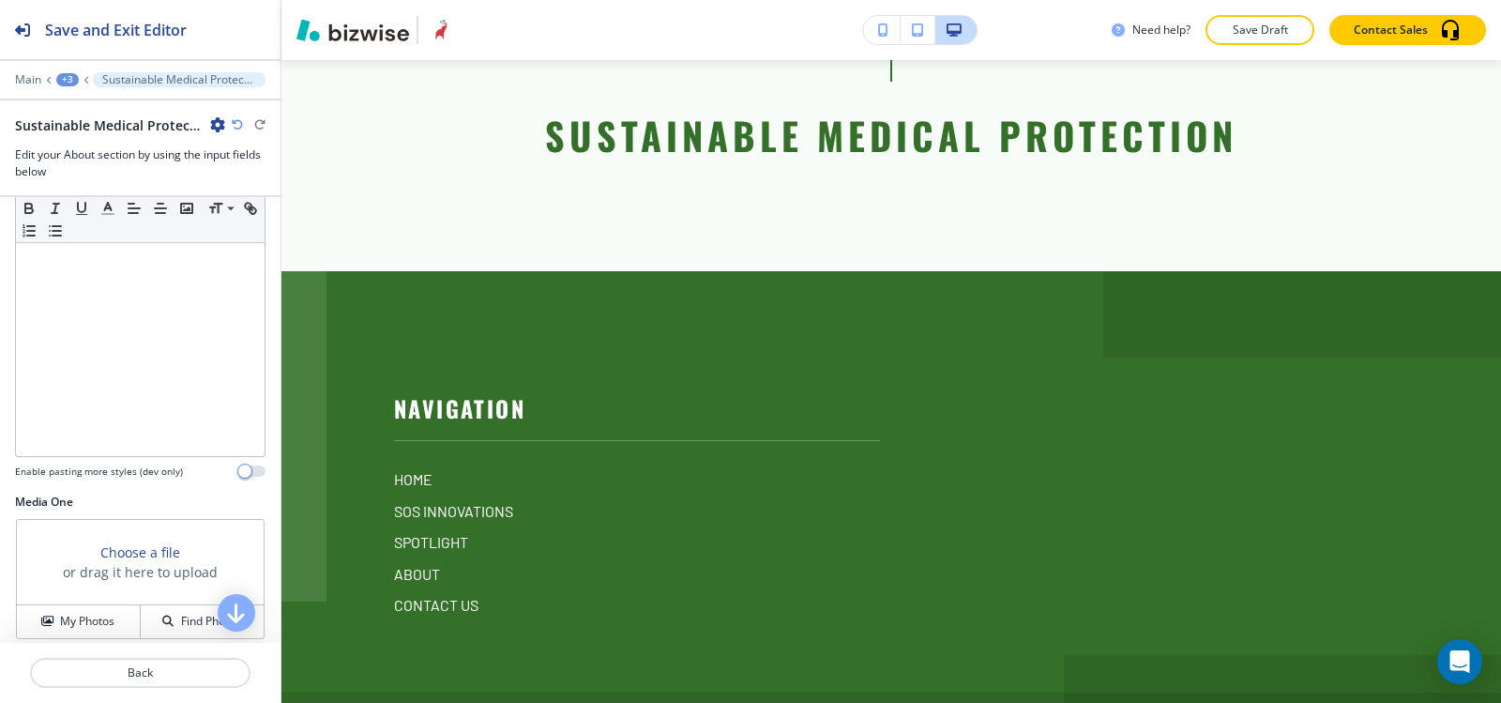
scroll to position [375, 0]
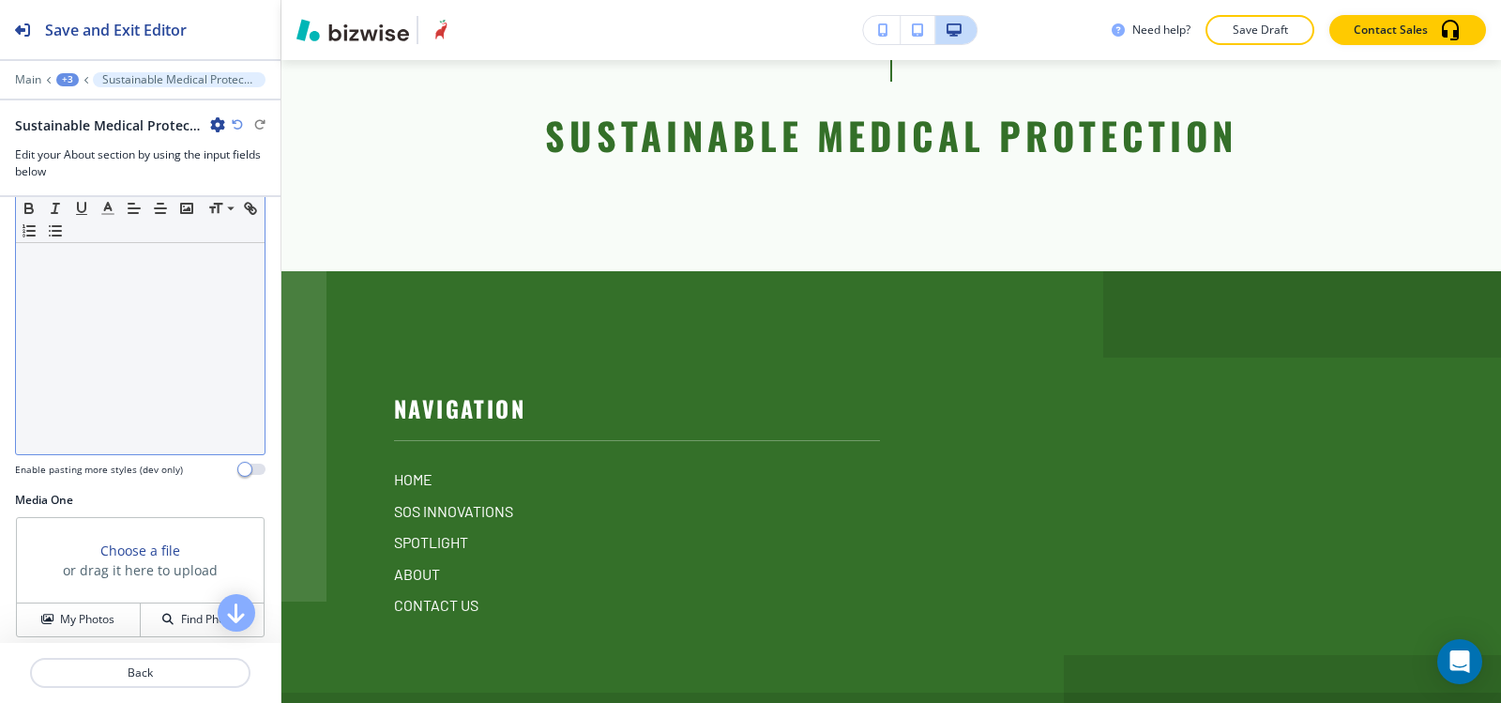
click at [132, 352] on div at bounding box center [140, 332] width 249 height 244
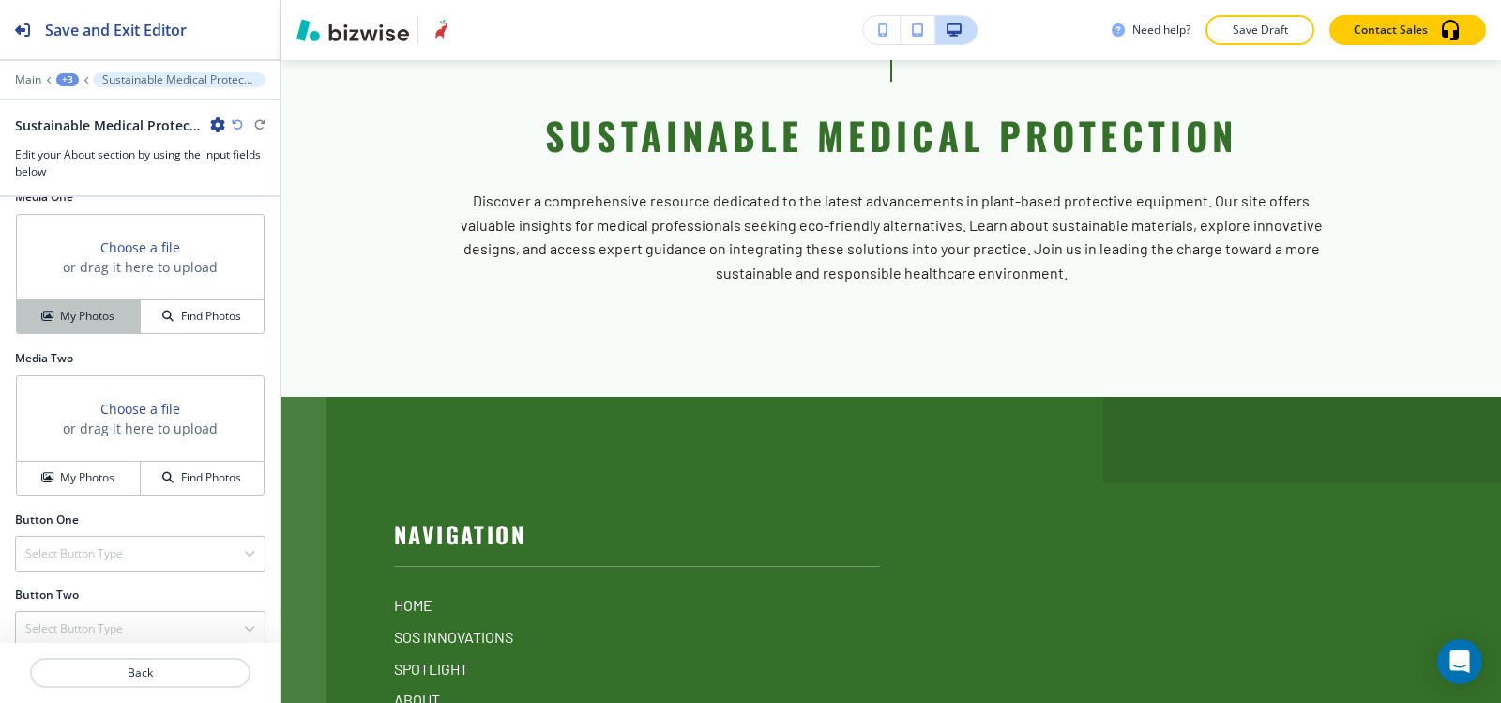
scroll to position [697, 0]
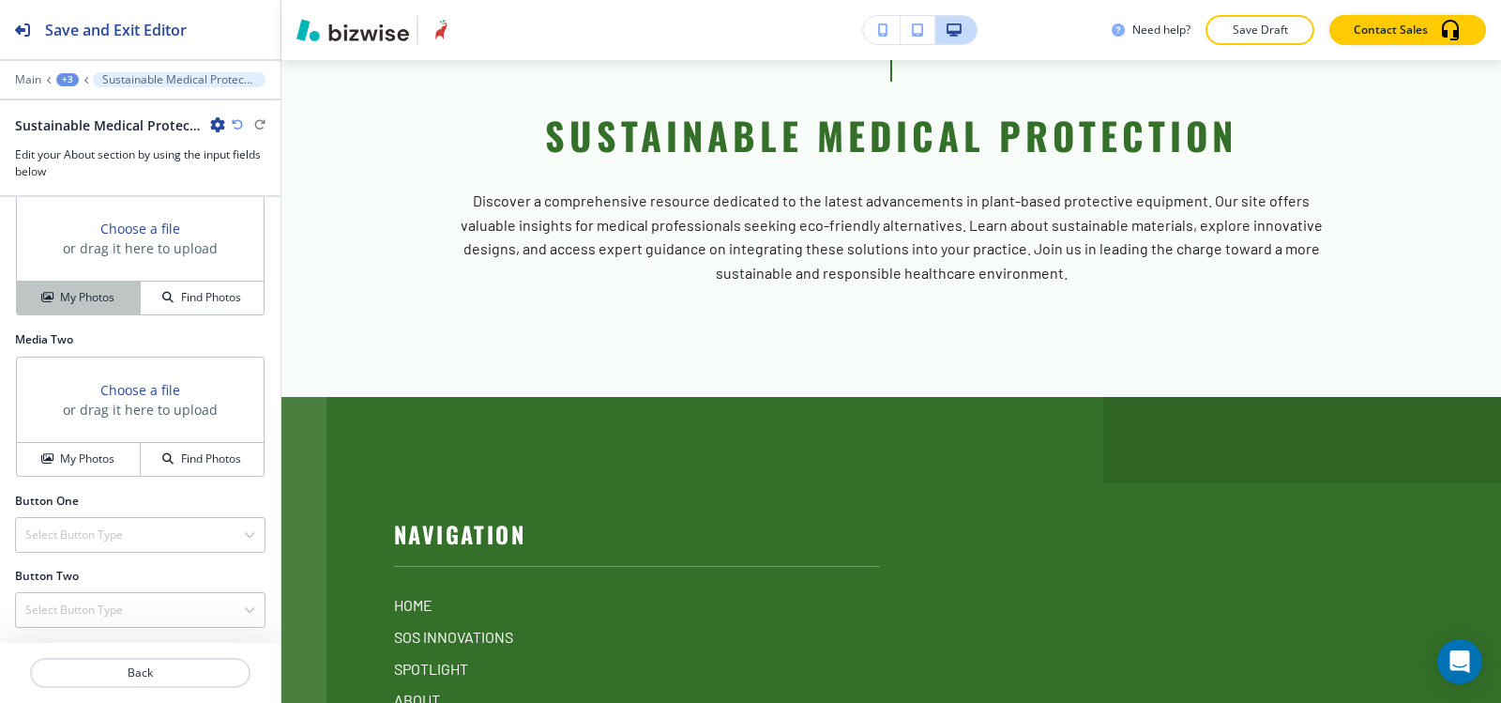
click at [70, 302] on h4 "My Photos" at bounding box center [87, 297] width 54 height 17
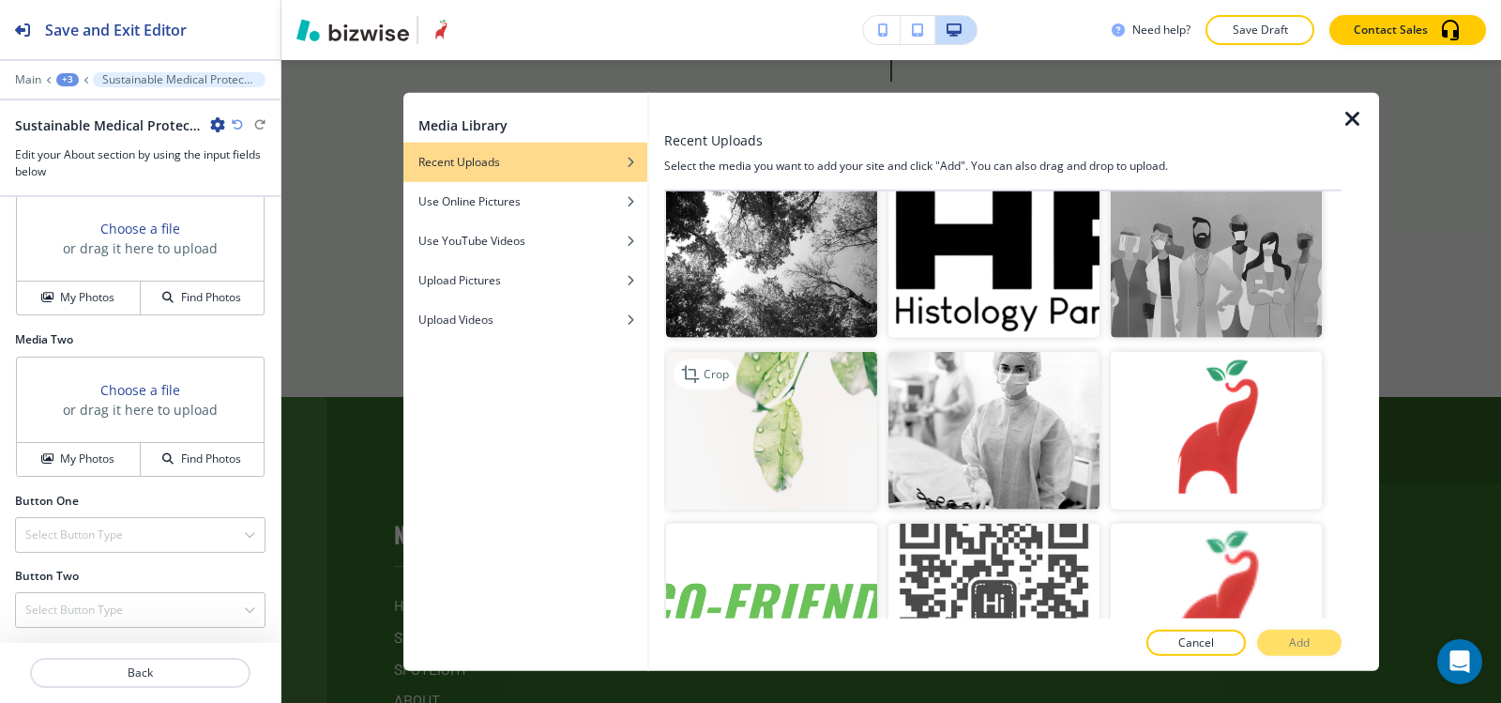
scroll to position [5479, 0]
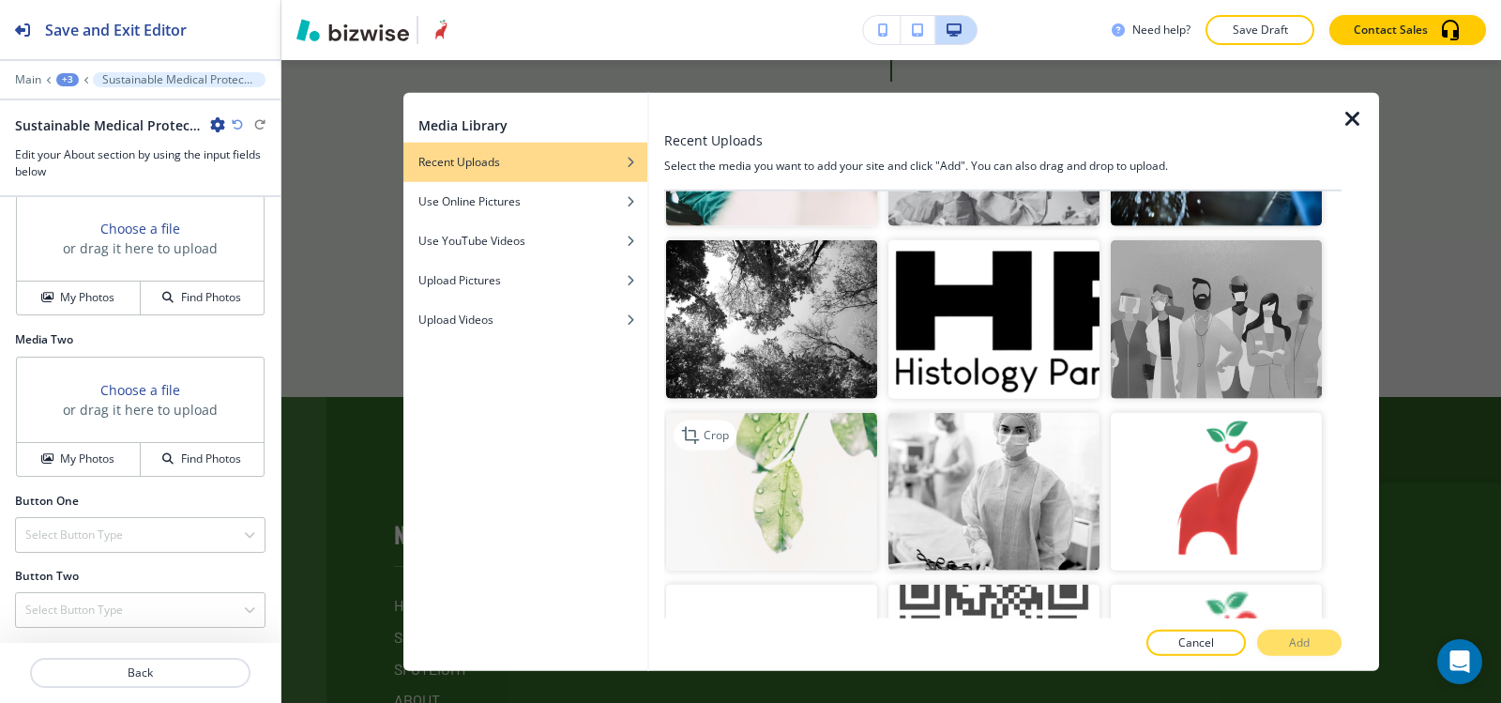
click at [761, 425] on img "button" at bounding box center [771, 491] width 211 height 159
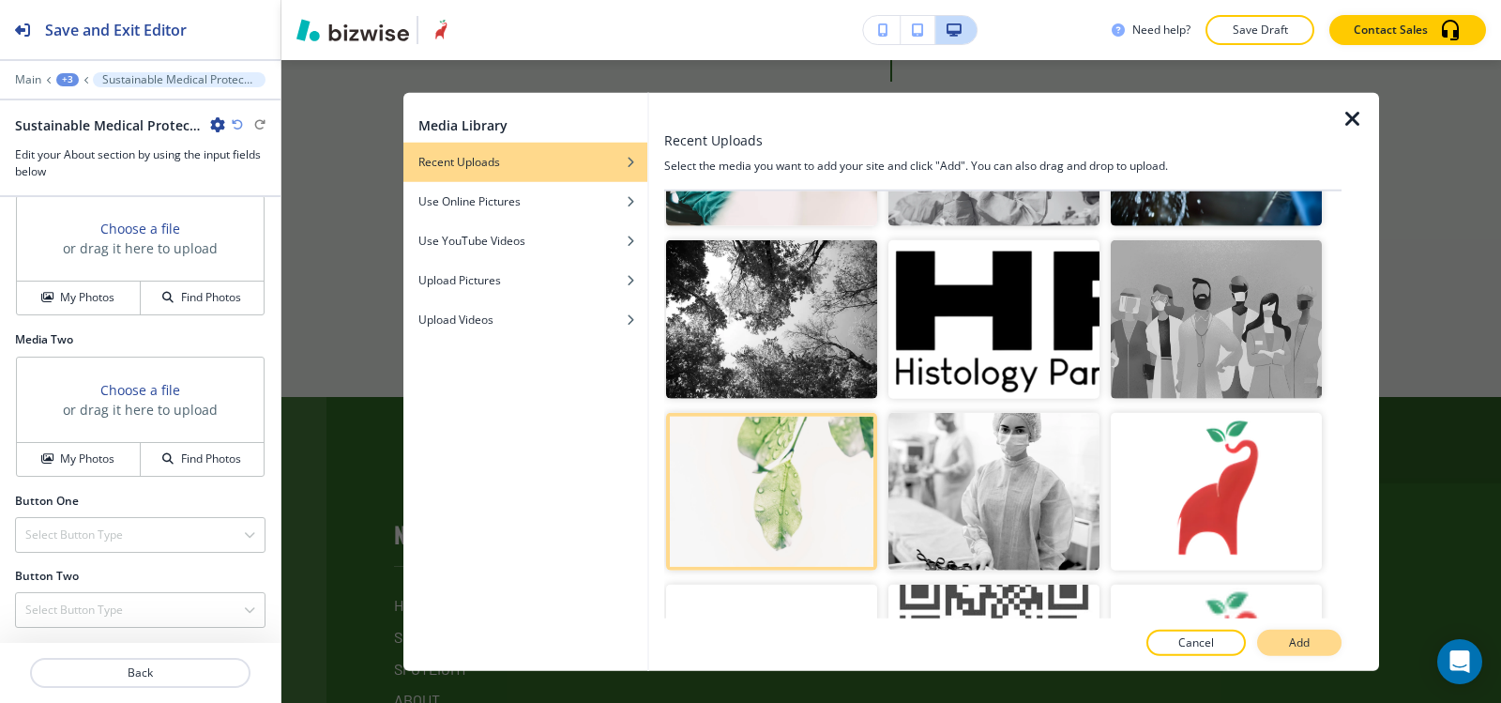
click at [1301, 631] on button "Add" at bounding box center [1299, 643] width 84 height 26
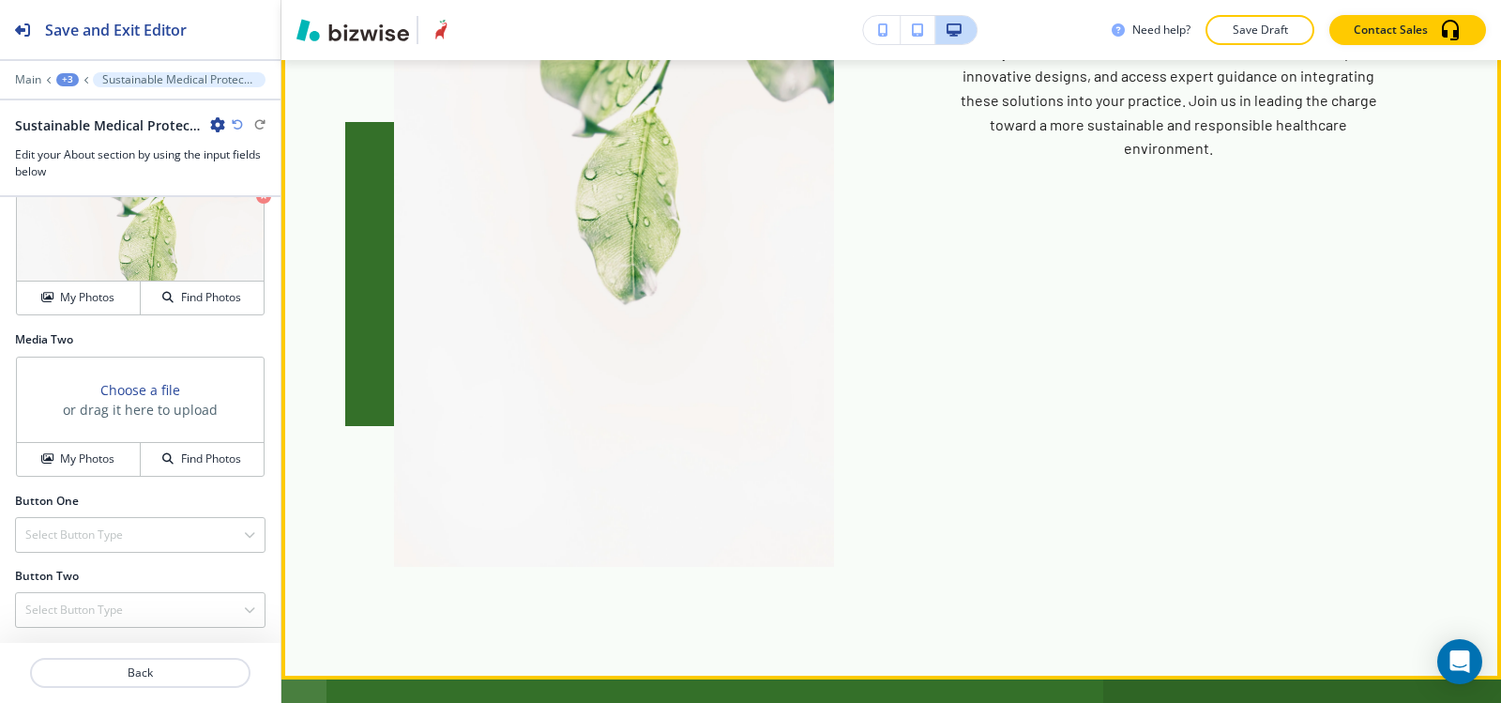
scroll to position [8009, 0]
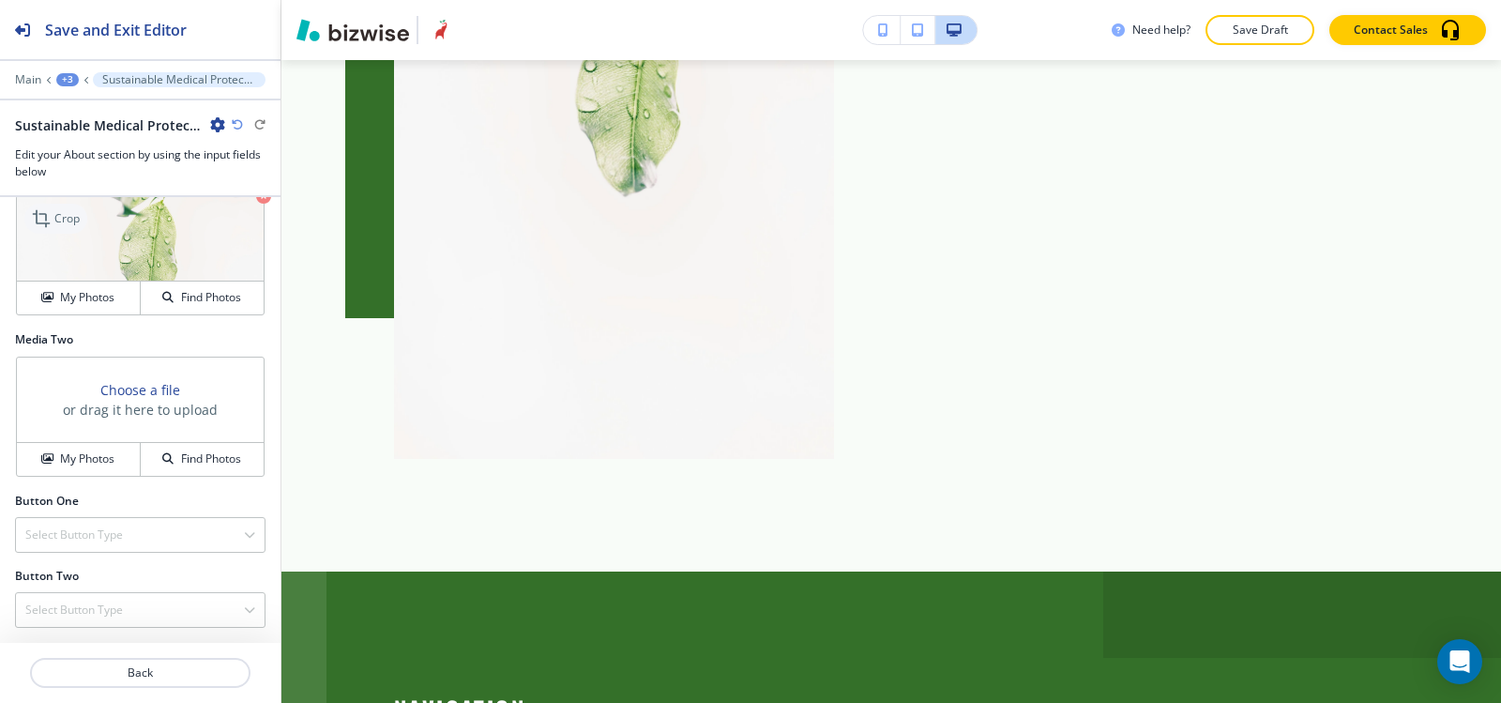
click at [55, 210] on p "Crop" at bounding box center [66, 218] width 25 height 17
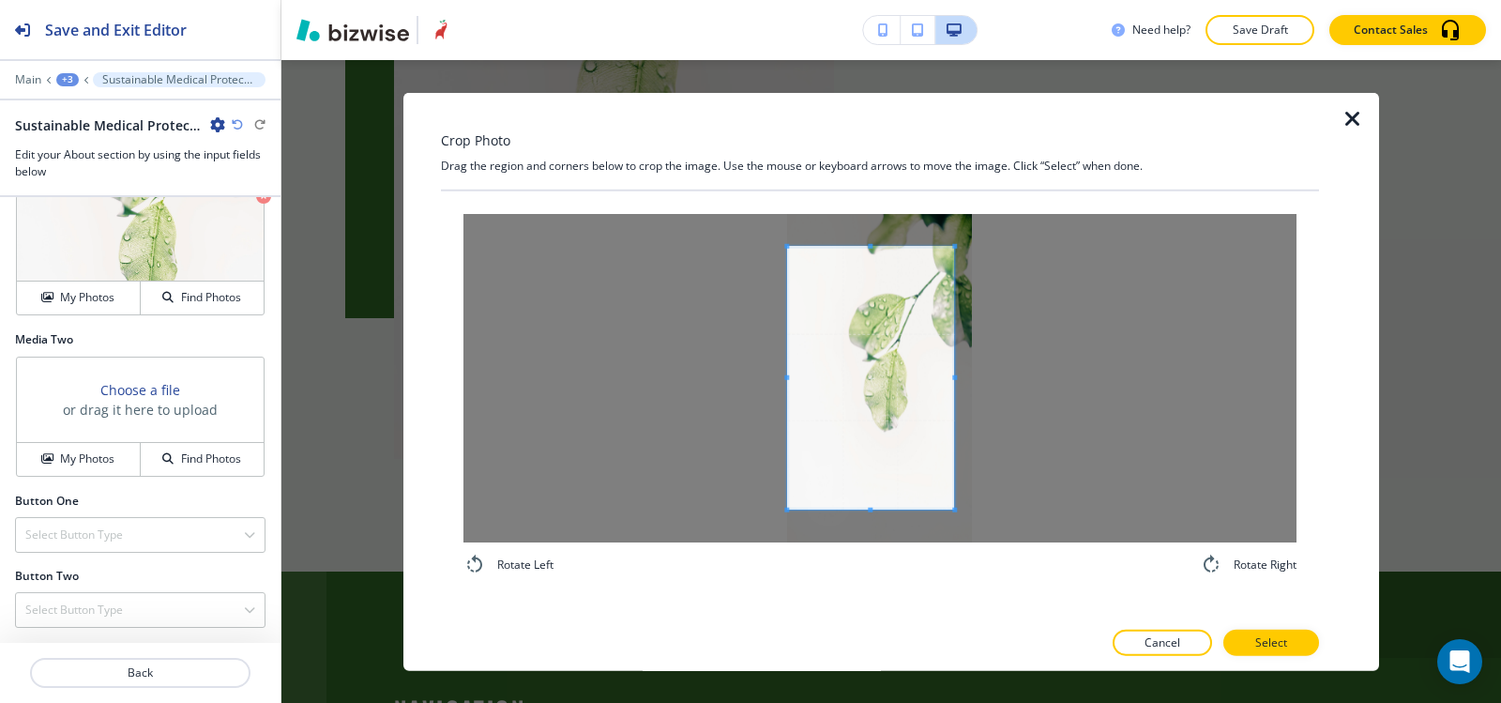
click at [740, 373] on div at bounding box center [879, 377] width 833 height 328
click at [1073, 348] on div at bounding box center [879, 377] width 833 height 328
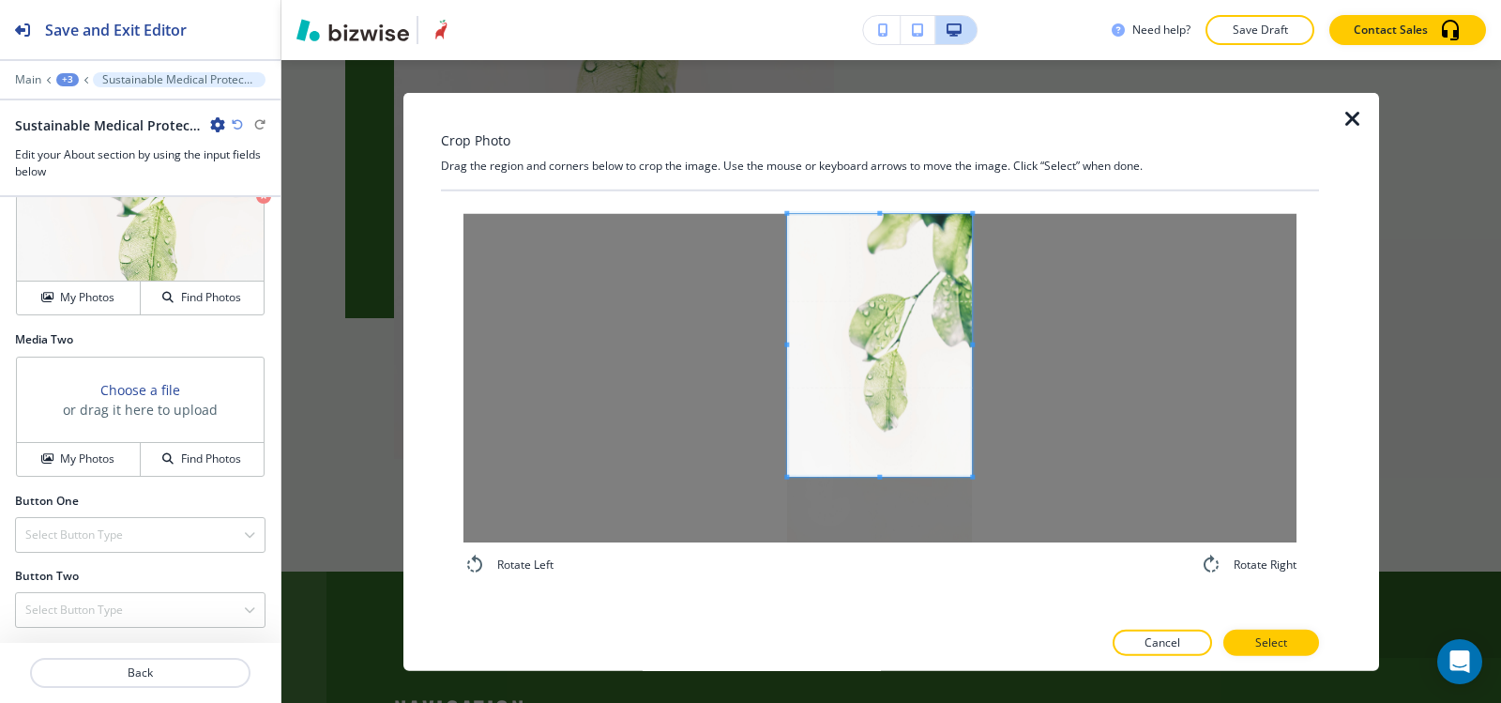
click at [881, 342] on span at bounding box center [879, 344] width 185 height 263
click at [872, 444] on span at bounding box center [879, 442] width 185 height 5
click at [876, 419] on span at bounding box center [879, 352] width 185 height 229
click at [882, 458] on span at bounding box center [879, 457] width 185 height 5
click at [888, 423] on span at bounding box center [879, 352] width 185 height 219
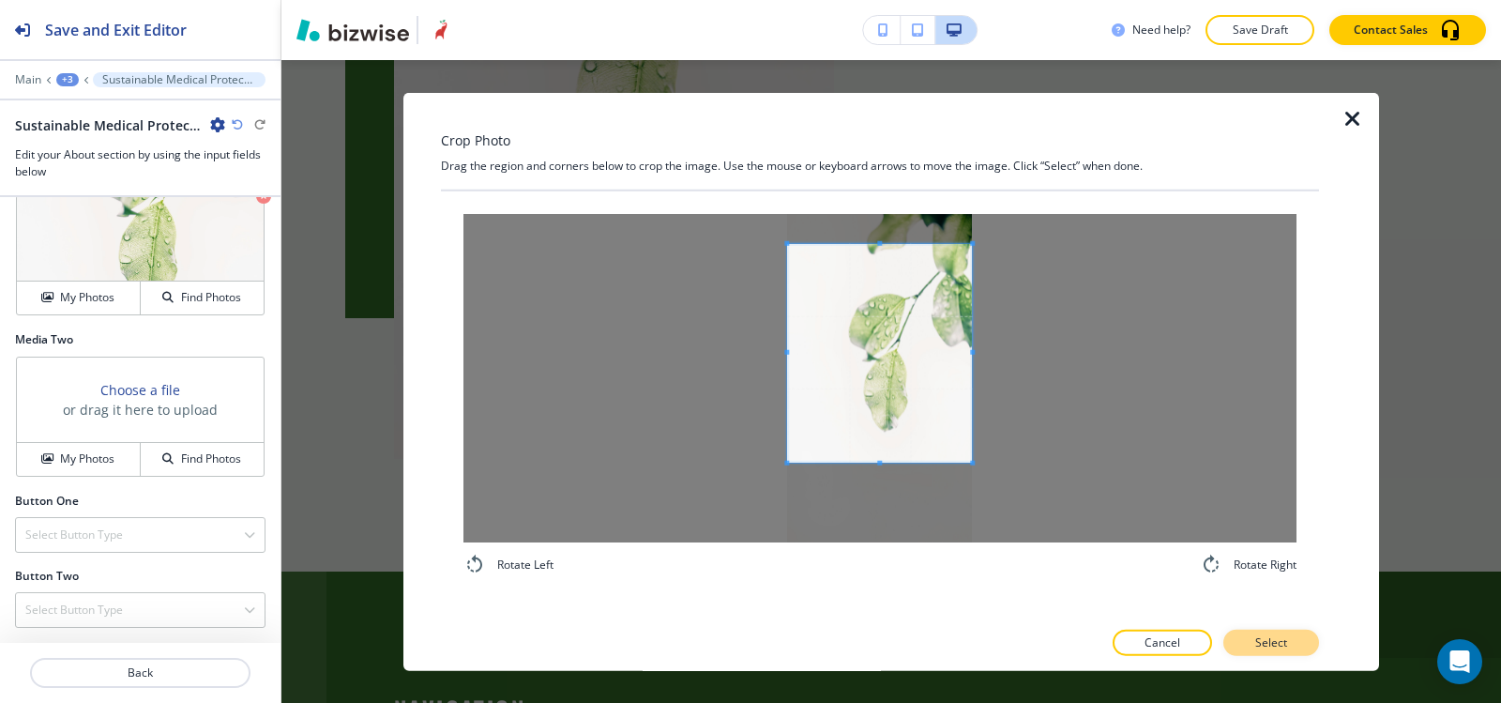
click at [1269, 639] on p "Select" at bounding box center [1271, 642] width 32 height 17
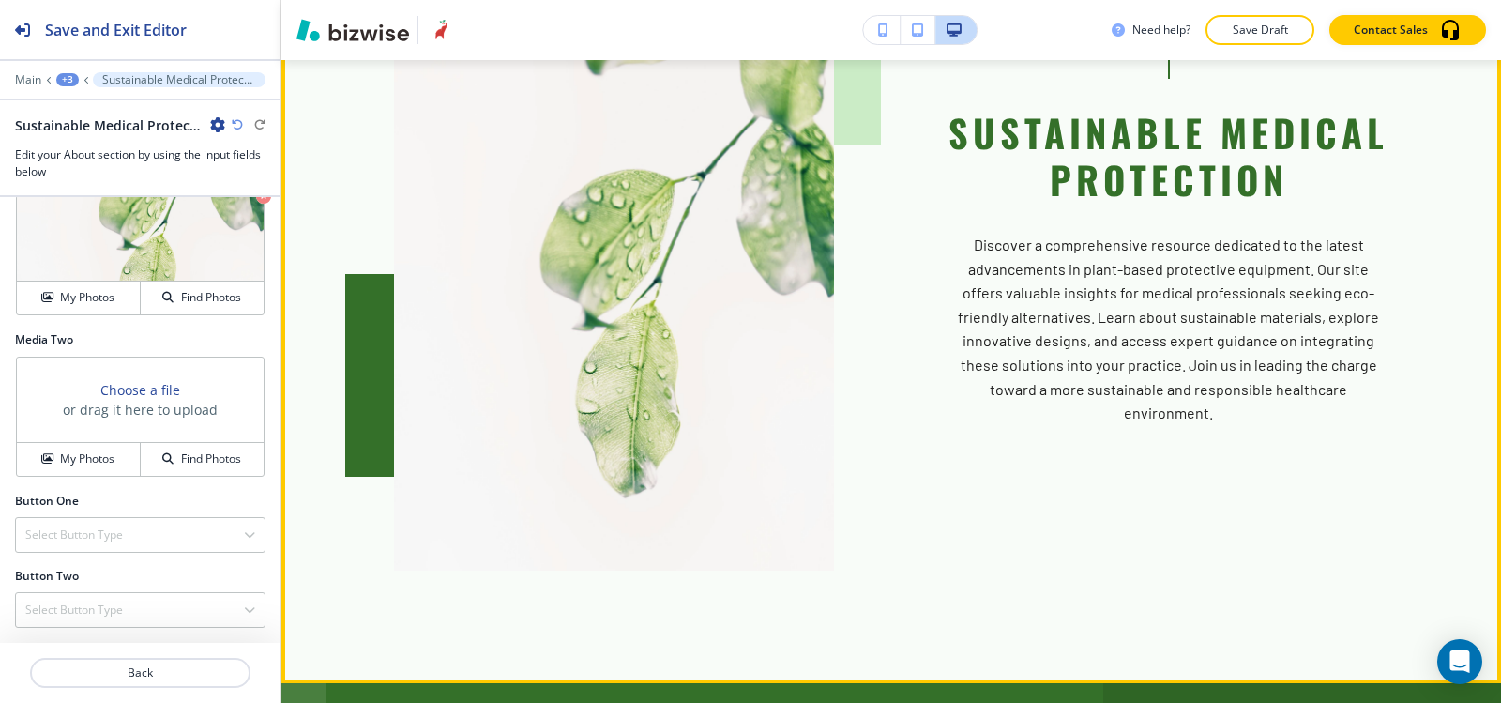
scroll to position [7634, 0]
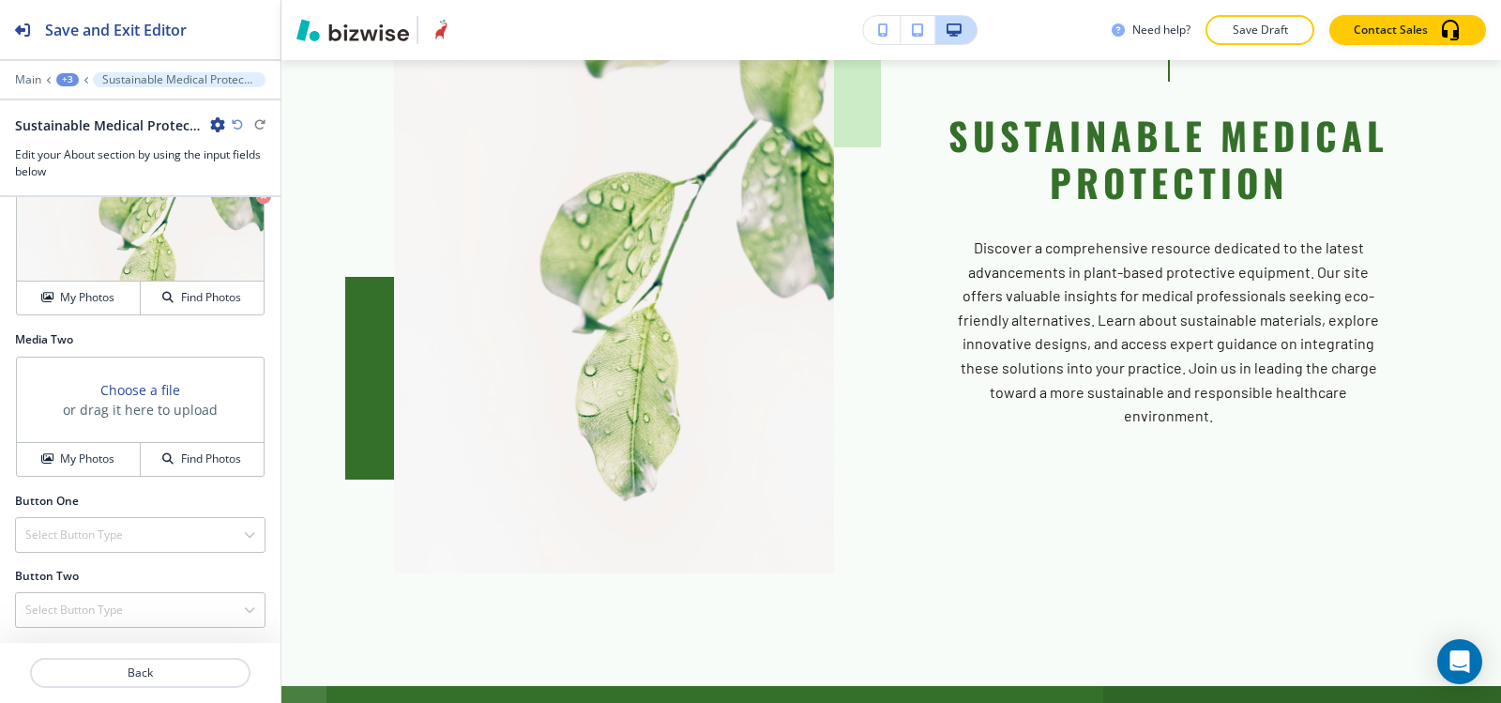
click at [59, 77] on div "+3" at bounding box center [67, 79] width 23 height 13
click at [100, 144] on p "HOME" at bounding box center [116, 143] width 96 height 17
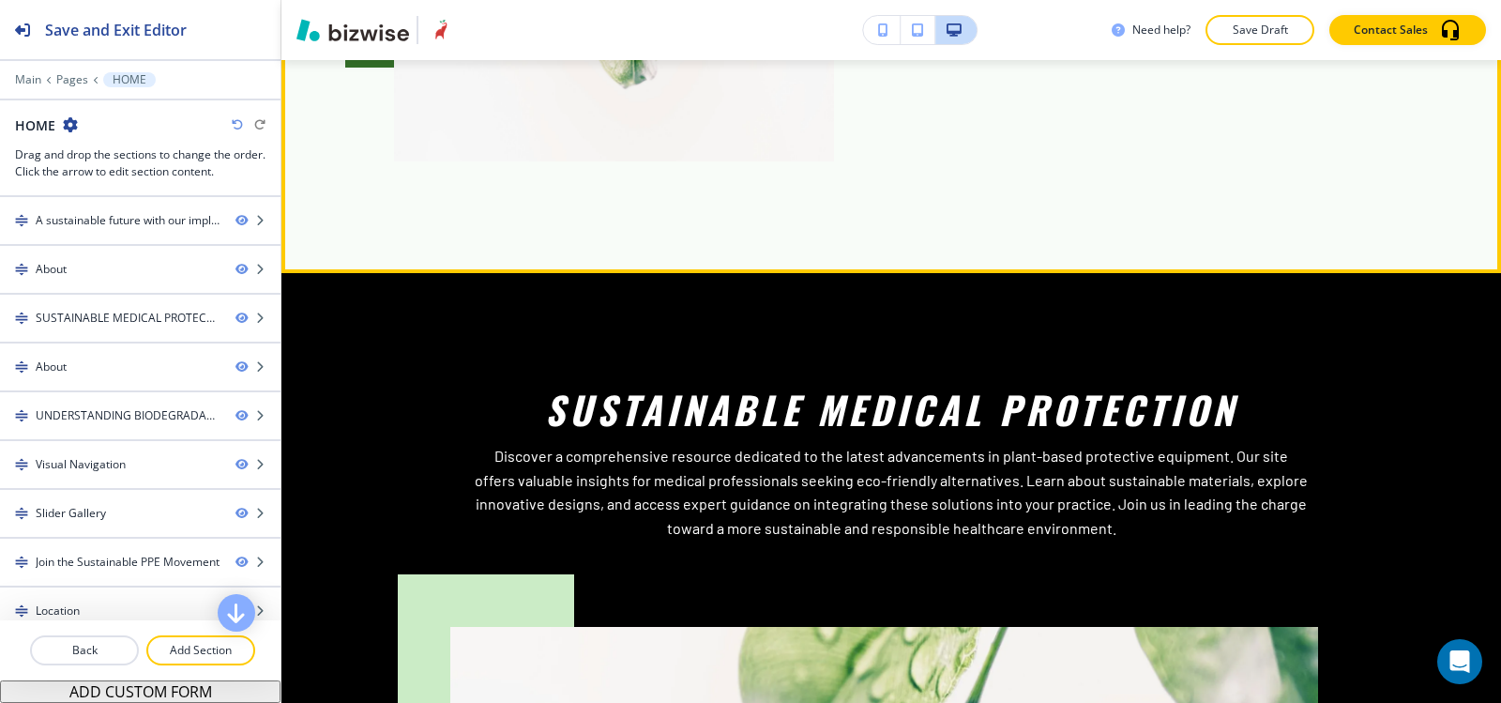
scroll to position [1782, 0]
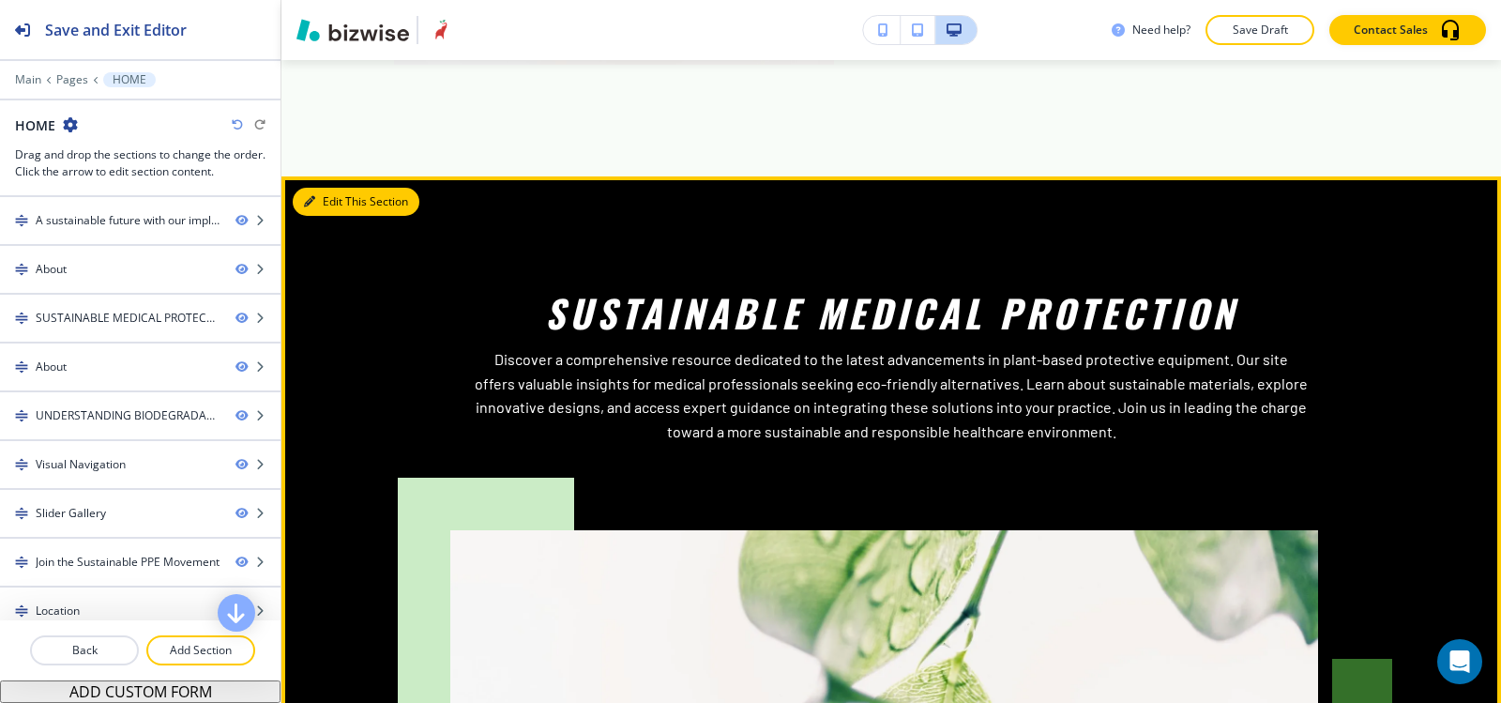
click at [307, 196] on icon "button" at bounding box center [309, 201] width 11 height 11
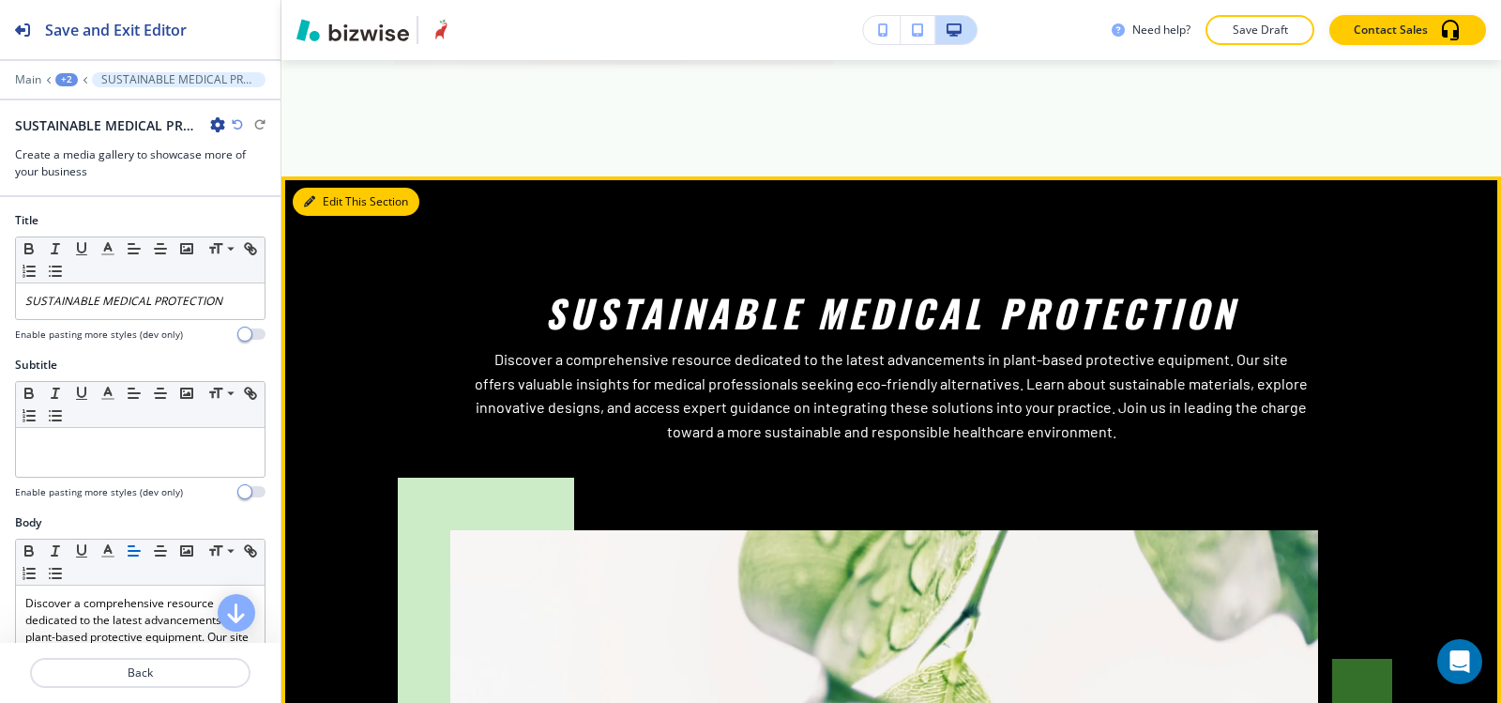
scroll to position [1815, 0]
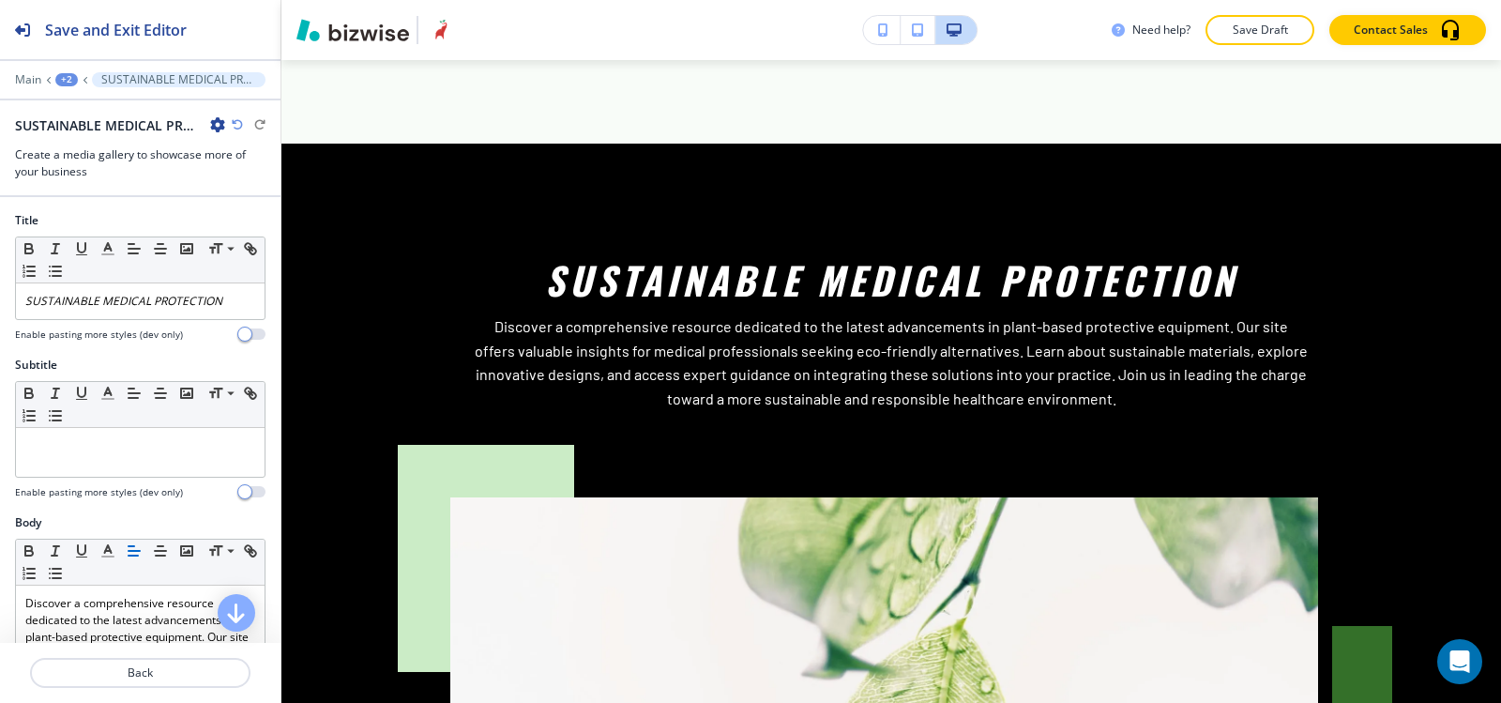
click at [217, 122] on icon "button" at bounding box center [217, 124] width 15 height 15
click at [260, 214] on button "Delete Section" at bounding box center [270, 223] width 120 height 34
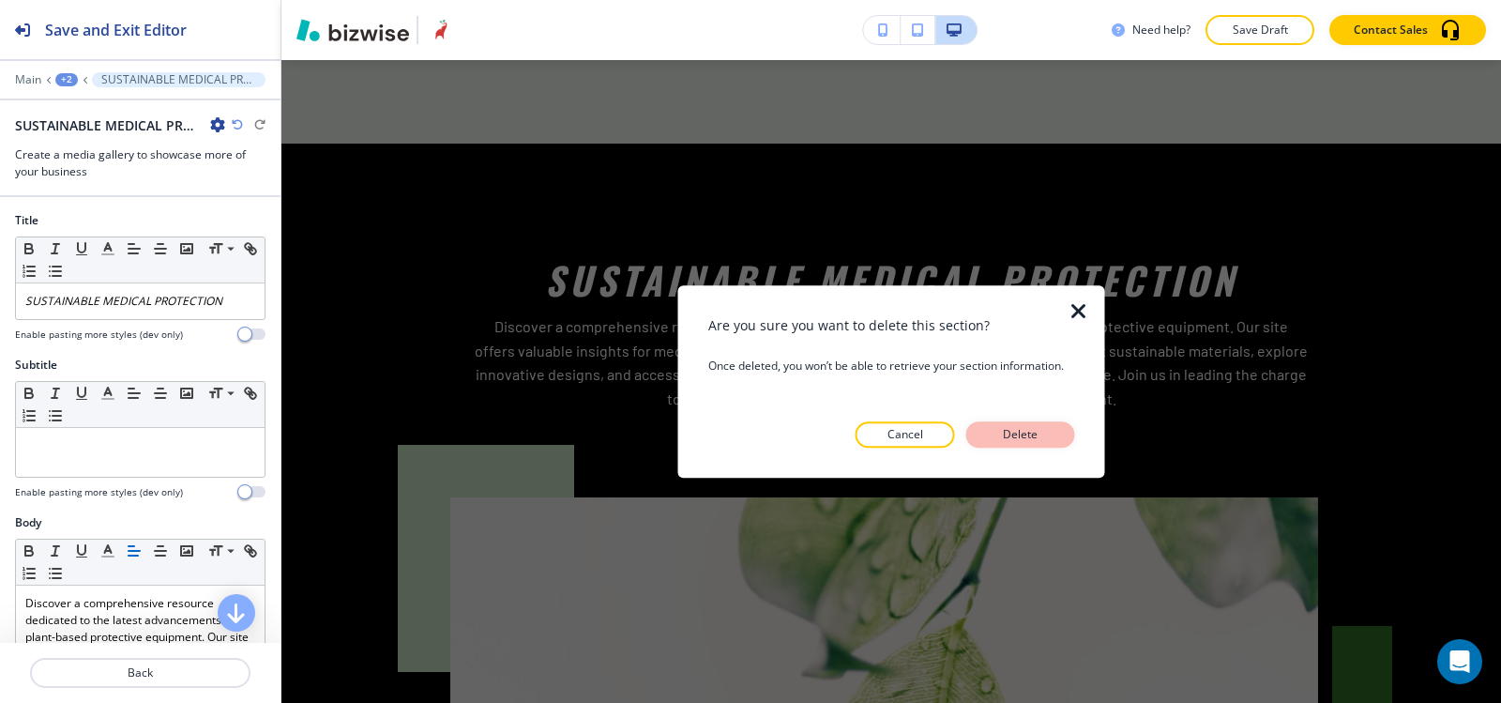
click at [1004, 434] on p "Delete" at bounding box center [1020, 434] width 45 height 17
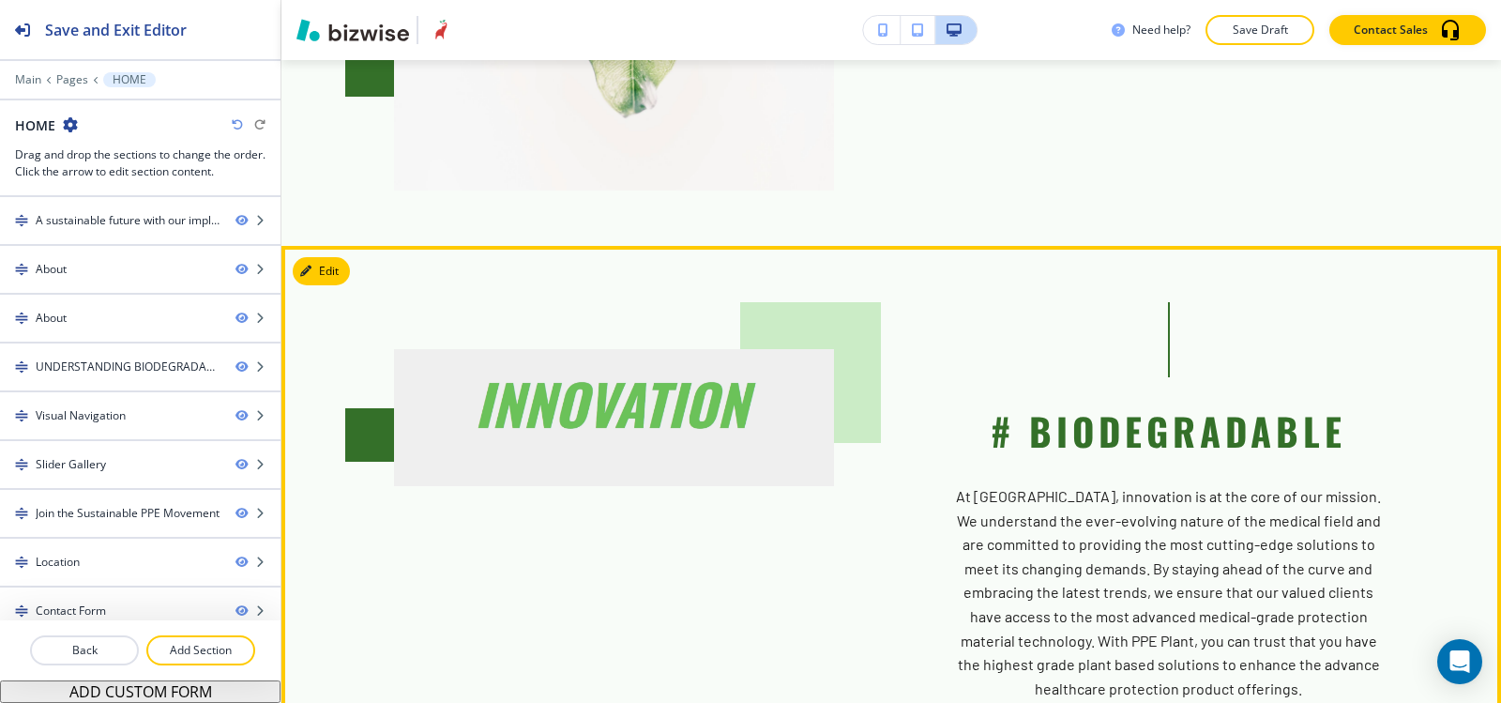
scroll to position [1627, 0]
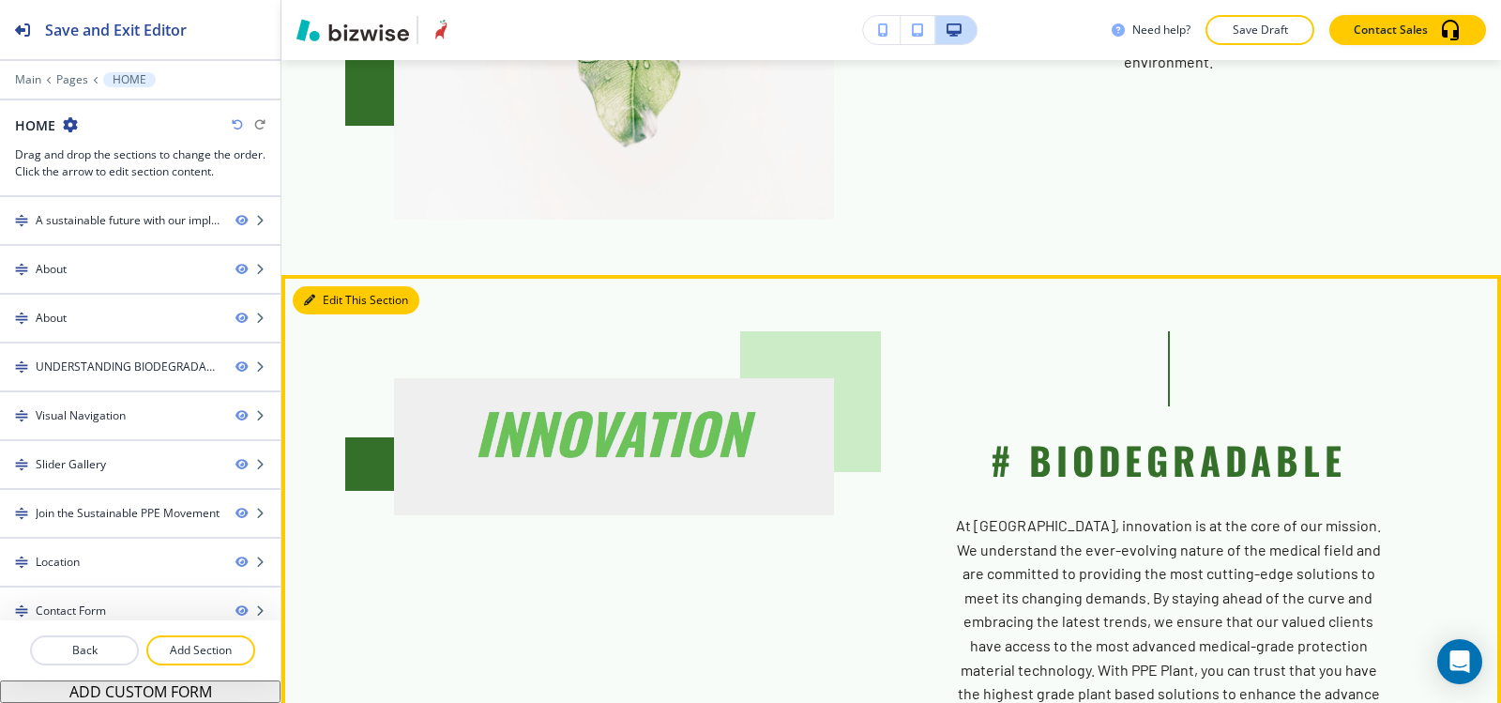
click at [320, 286] on button "Edit This Section" at bounding box center [356, 300] width 127 height 28
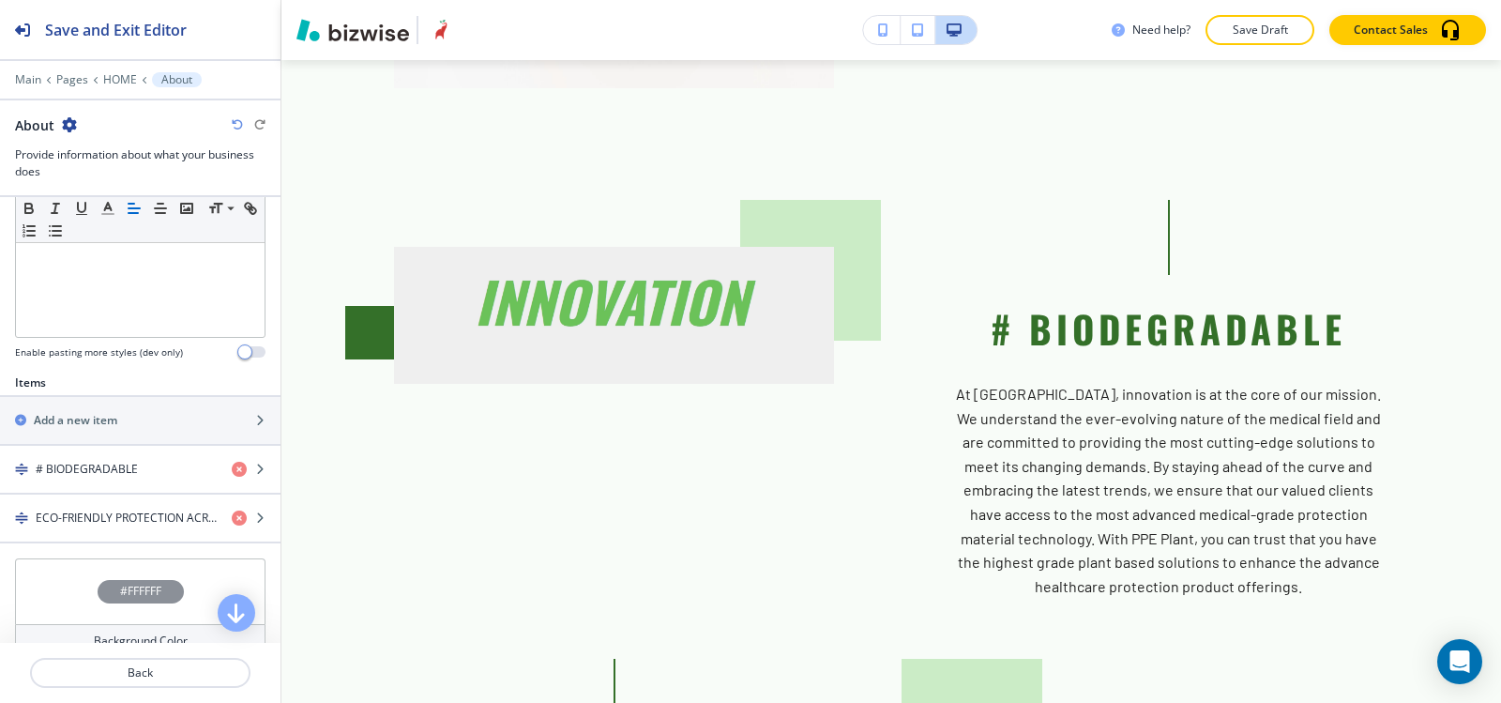
scroll to position [657, 0]
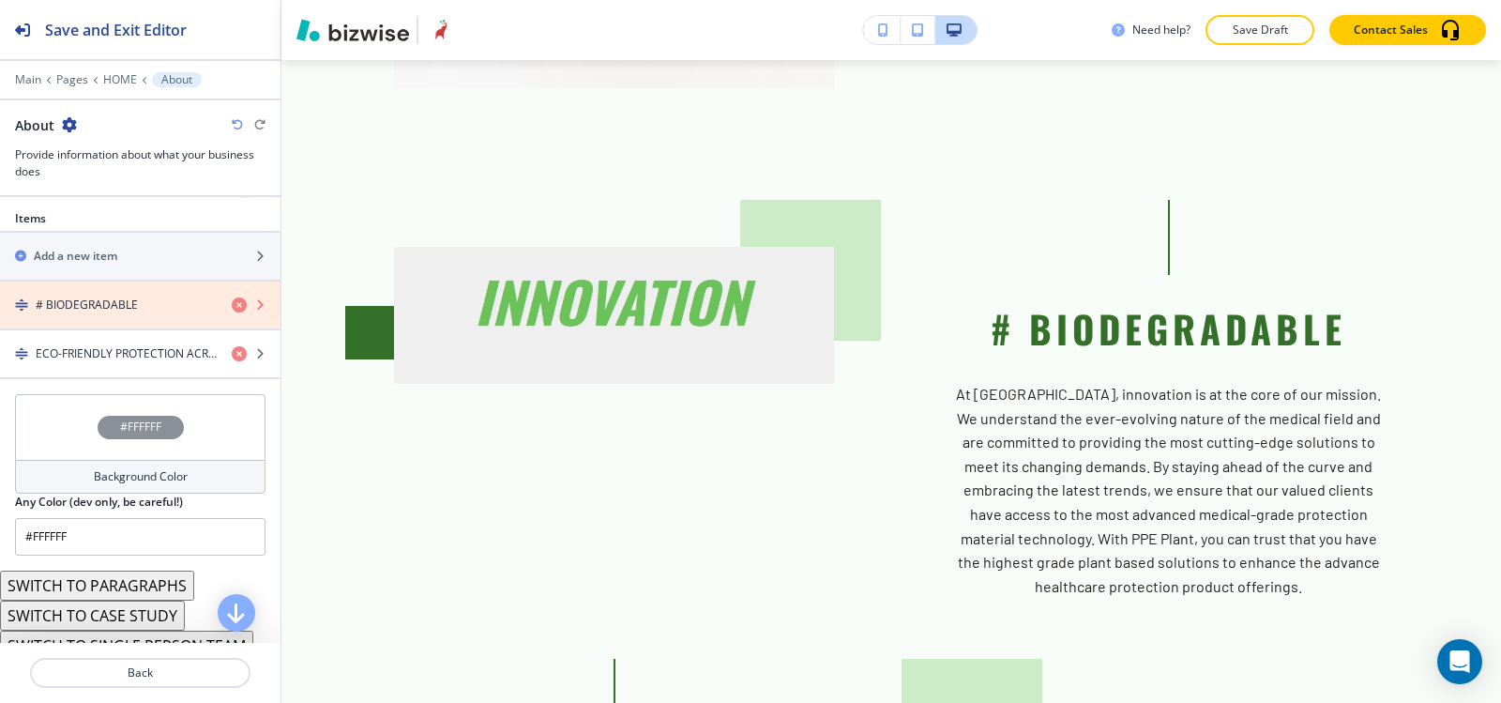
click at [232, 306] on icon "button" at bounding box center [239, 304] width 15 height 15
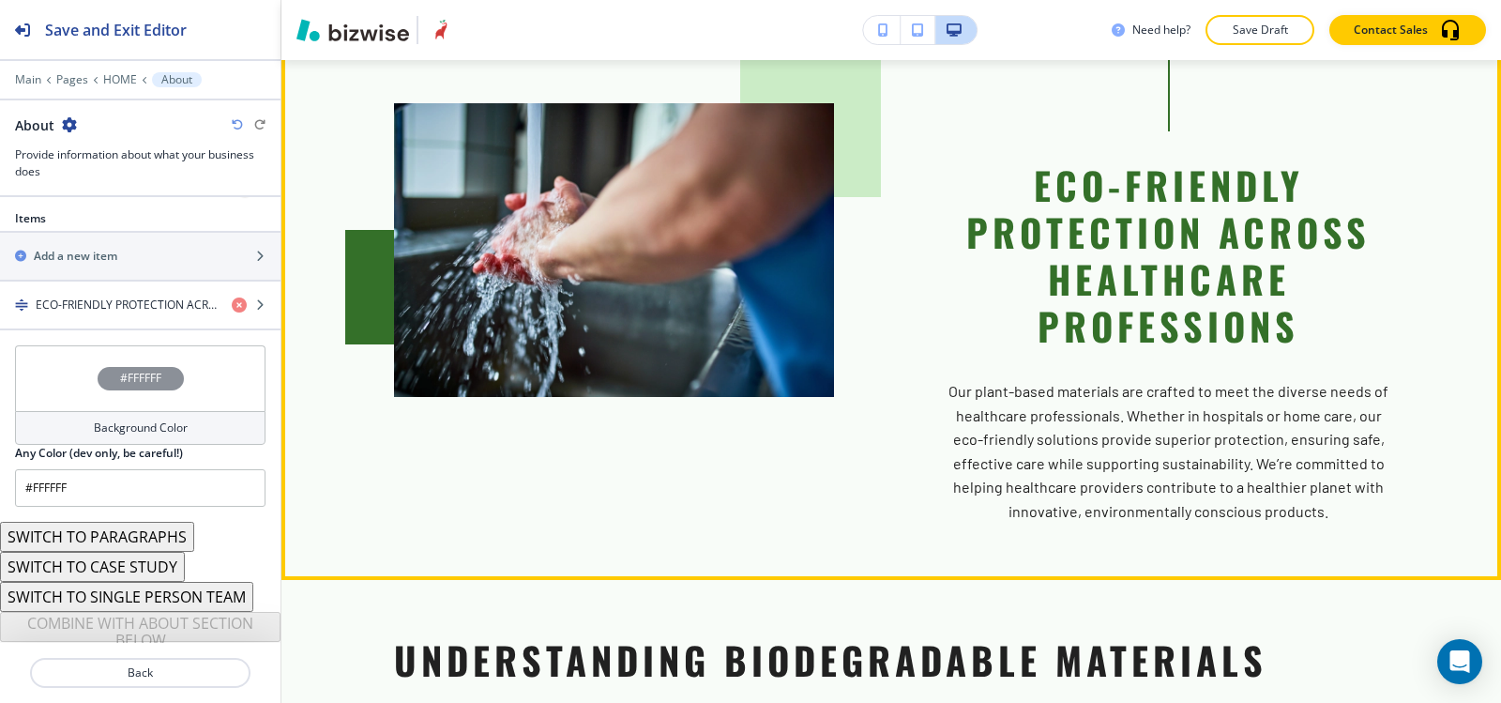
scroll to position [1852, 0]
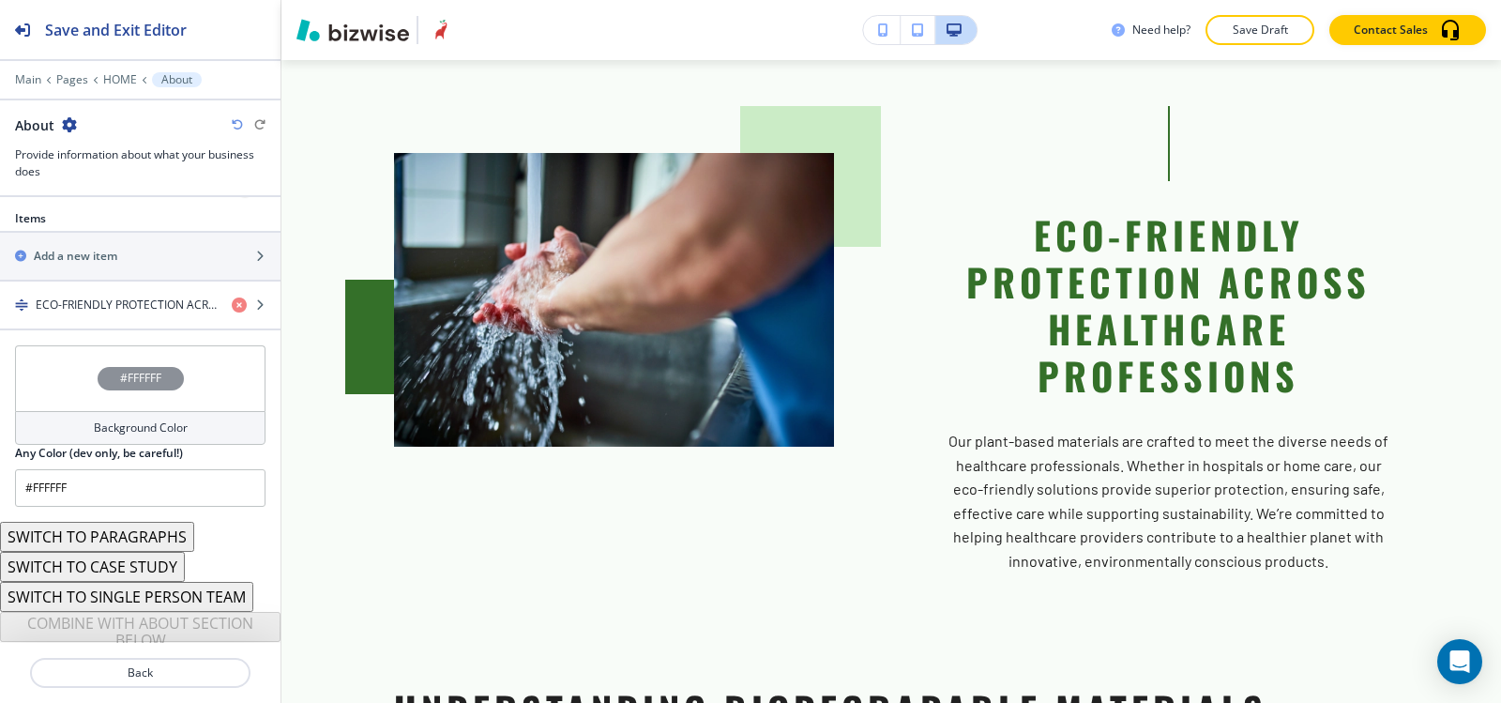
click at [117, 86] on div "Main Pages HOME About" at bounding box center [140, 79] width 251 height 15
click at [114, 76] on p "HOME" at bounding box center [120, 79] width 34 height 13
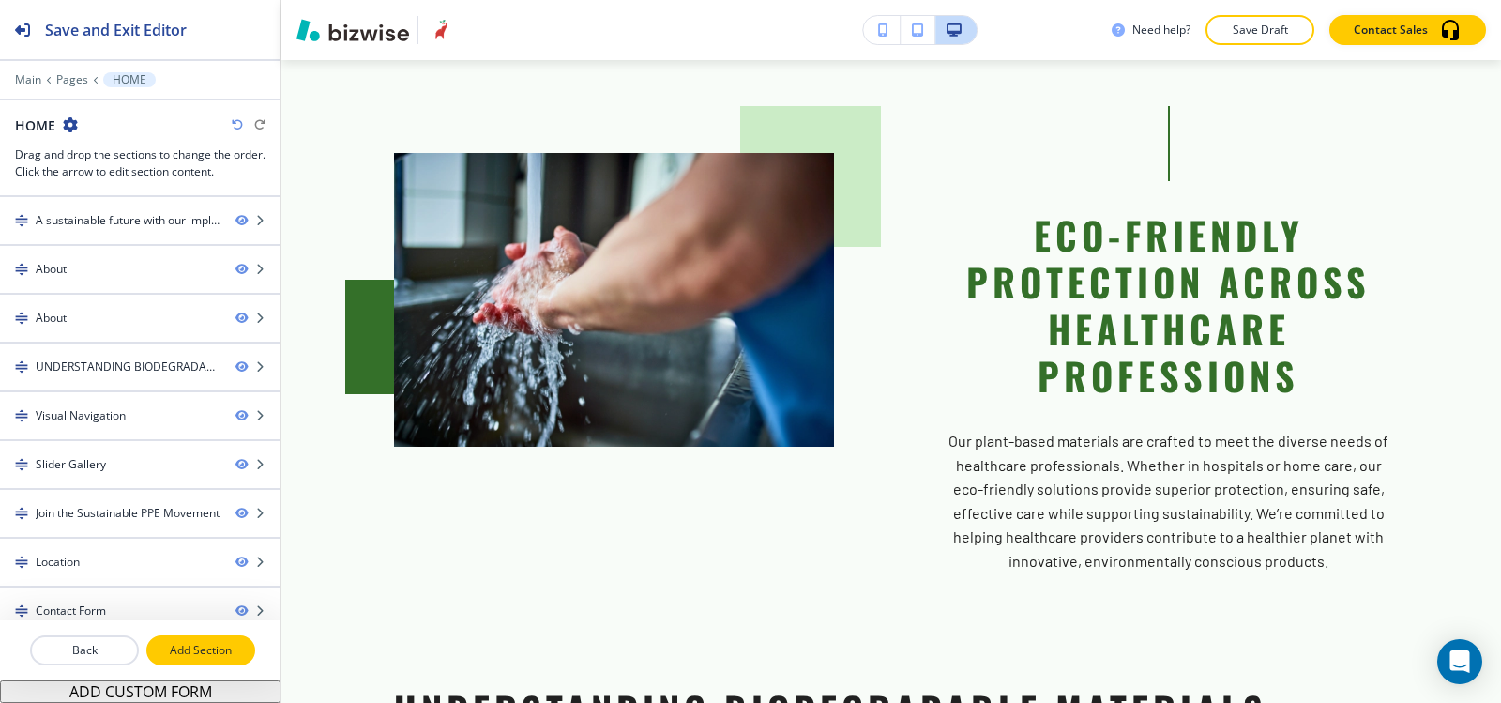
click at [175, 654] on p "Add Section" at bounding box center [200, 650] width 105 height 17
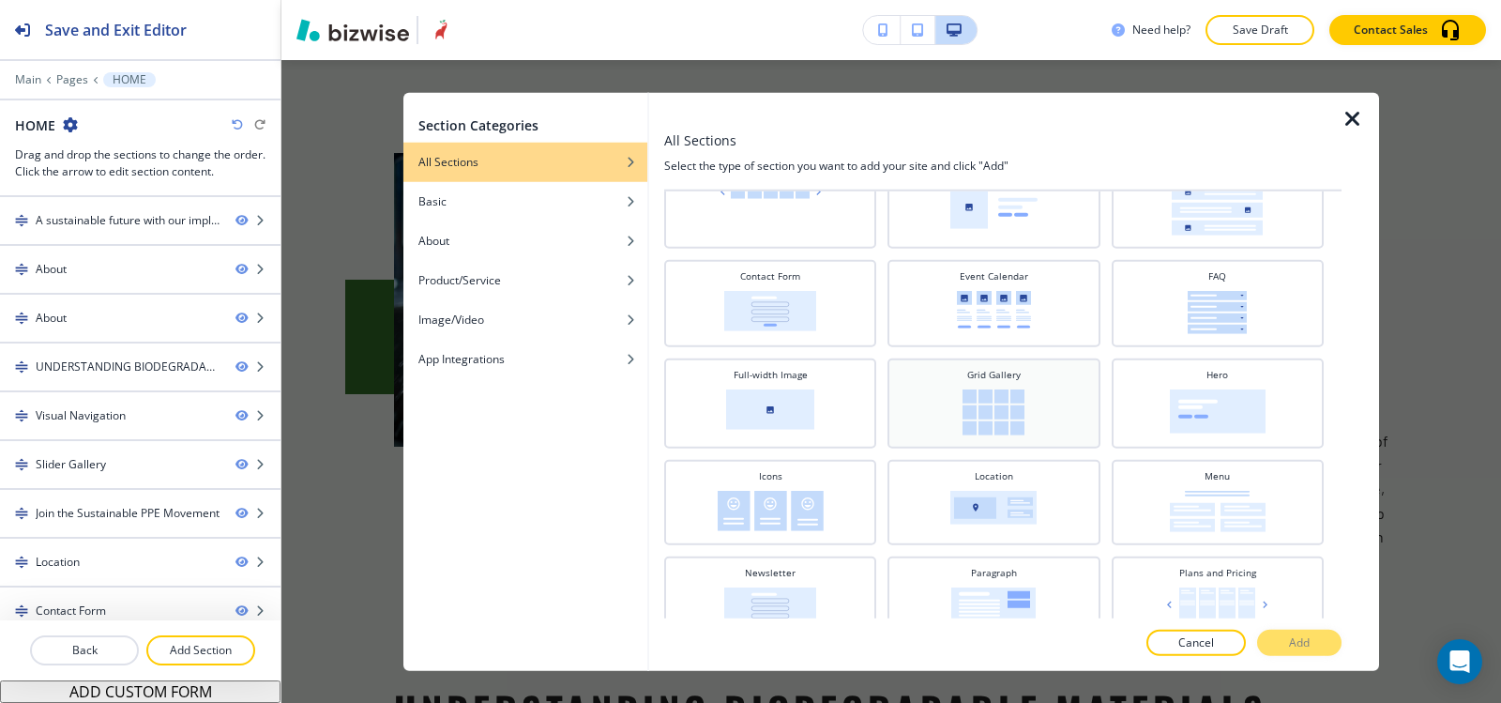
scroll to position [469, 0]
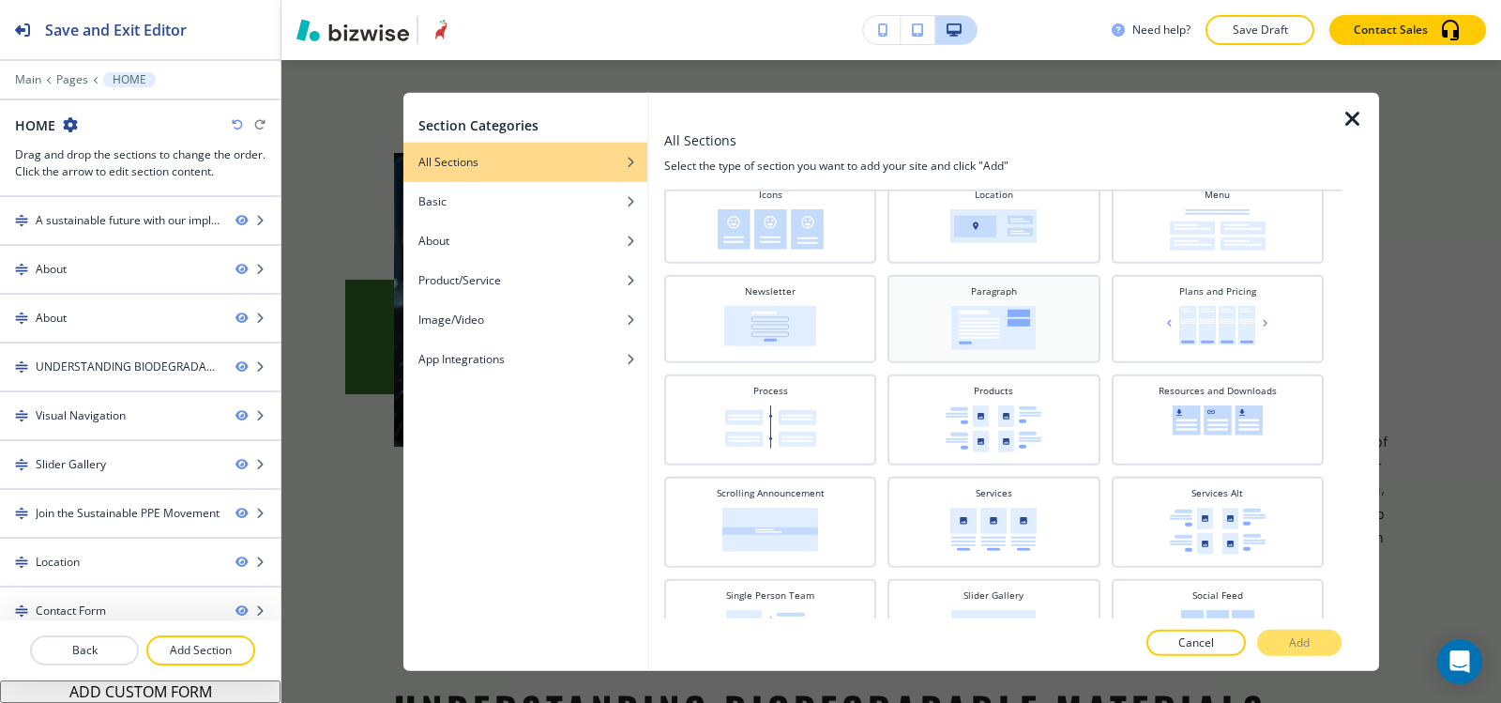
click at [980, 335] on img at bounding box center [993, 327] width 84 height 44
click at [1283, 644] on button "Add" at bounding box center [1299, 643] width 84 height 26
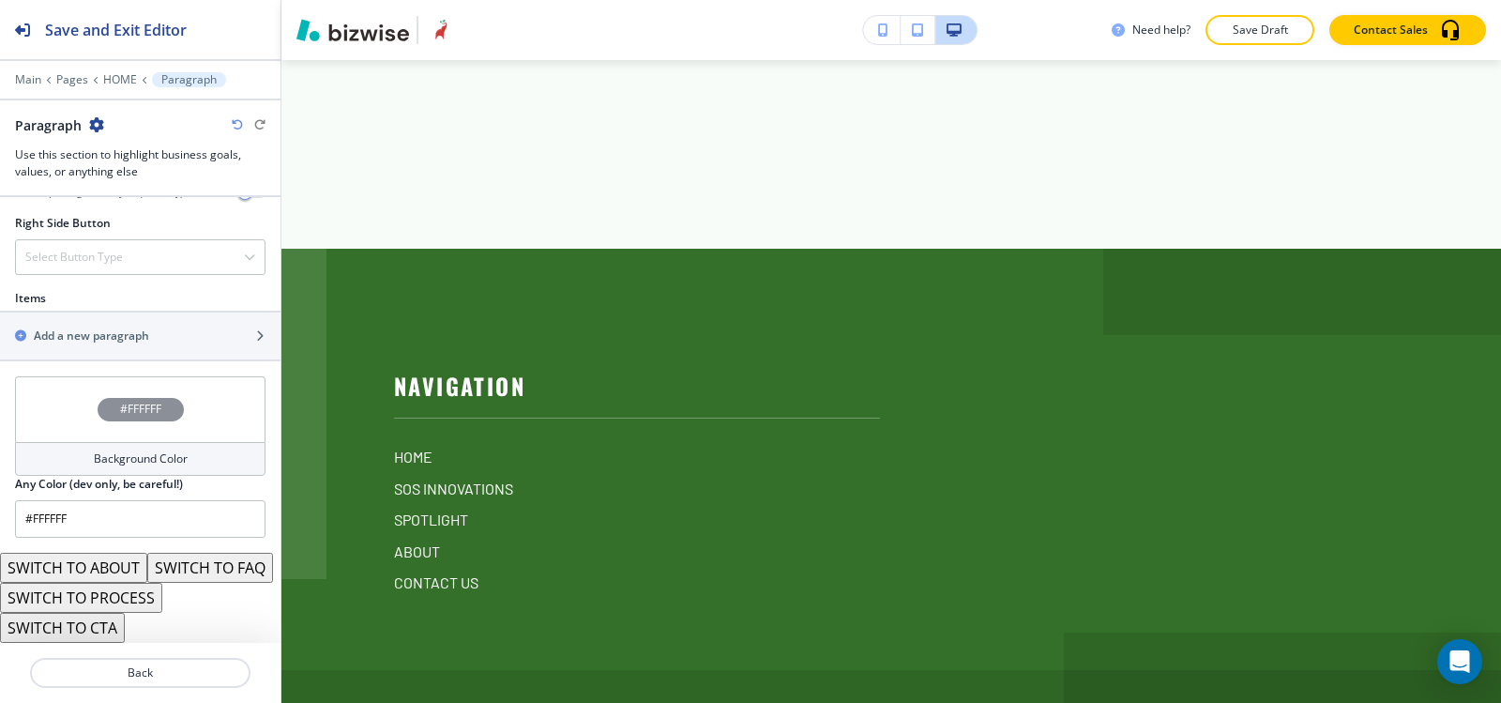
scroll to position [1116, 0]
click at [99, 344] on div "button" at bounding box center [140, 351] width 281 height 15
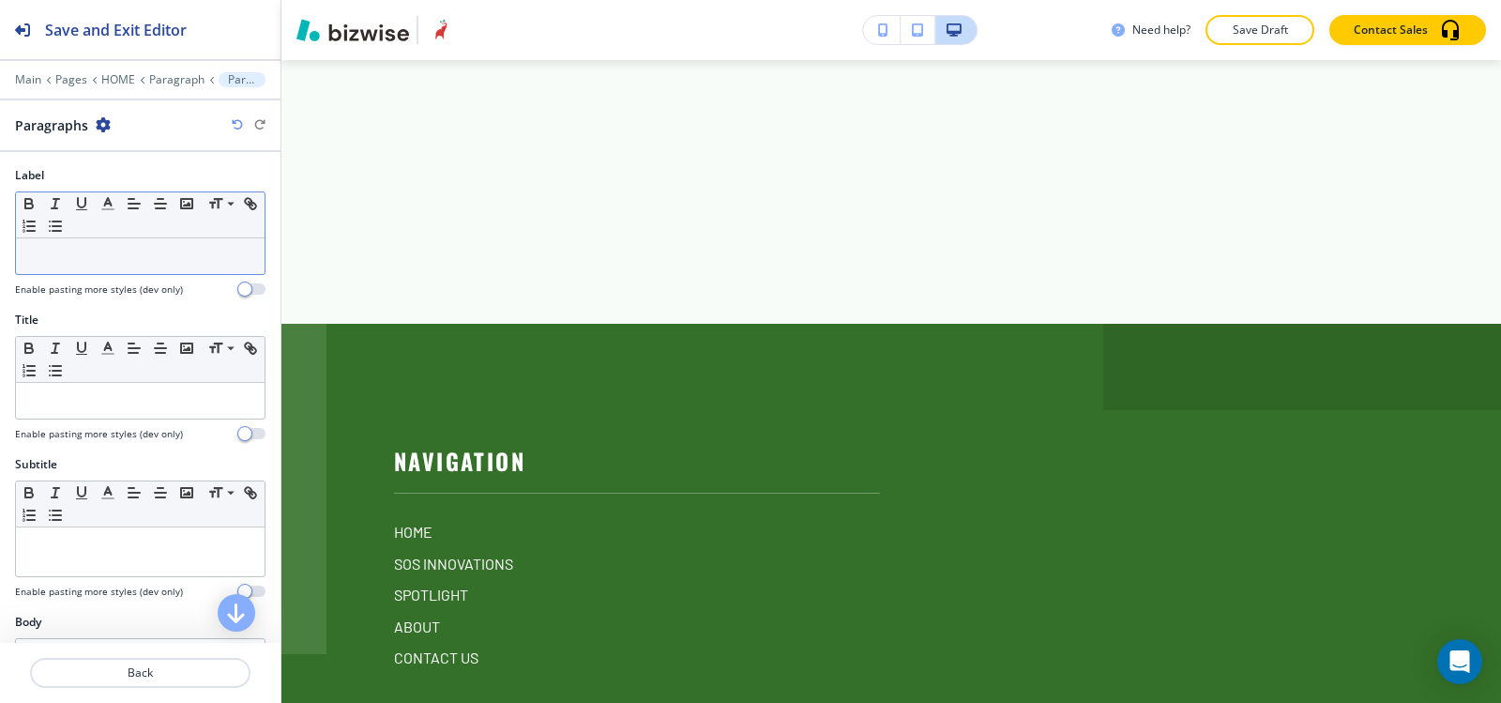
click at [105, 272] on div at bounding box center [140, 256] width 249 height 36
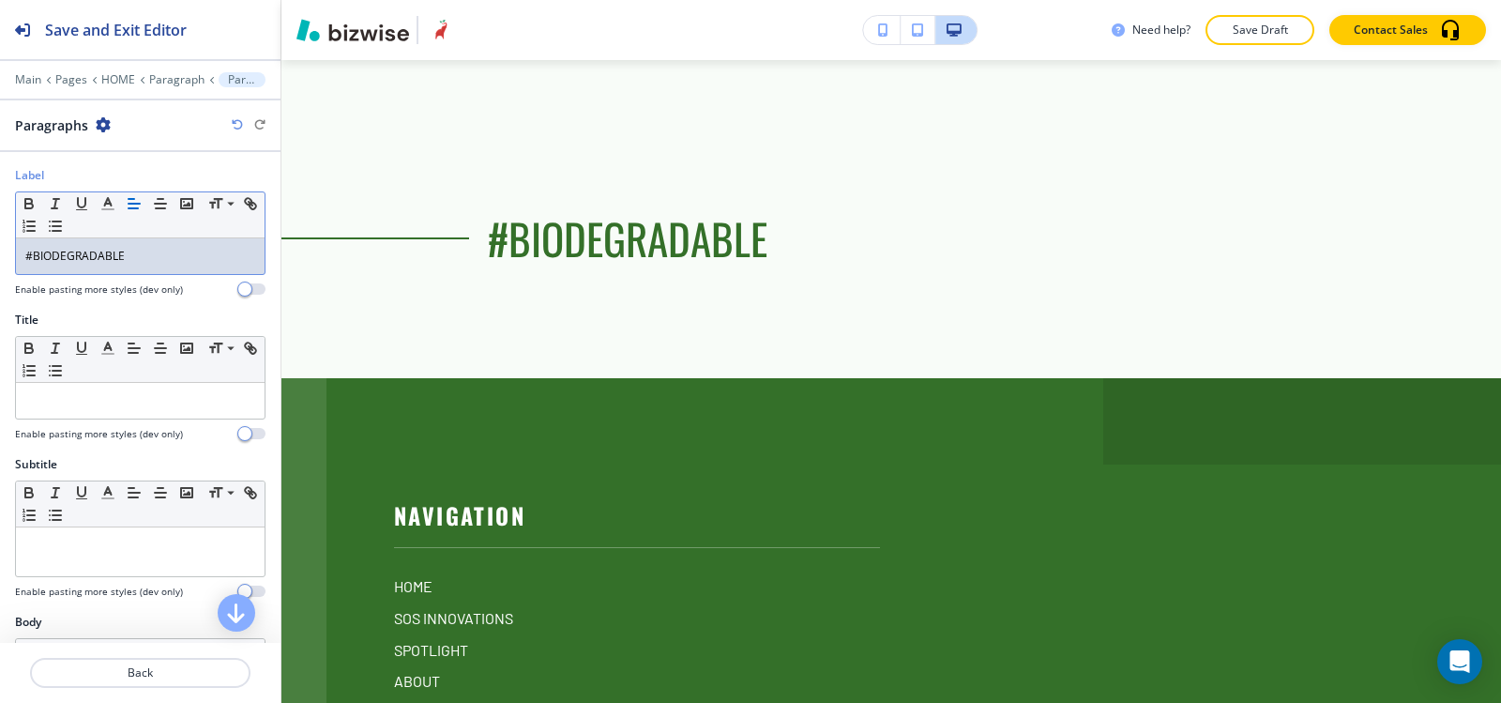
scroll to position [94, 0]
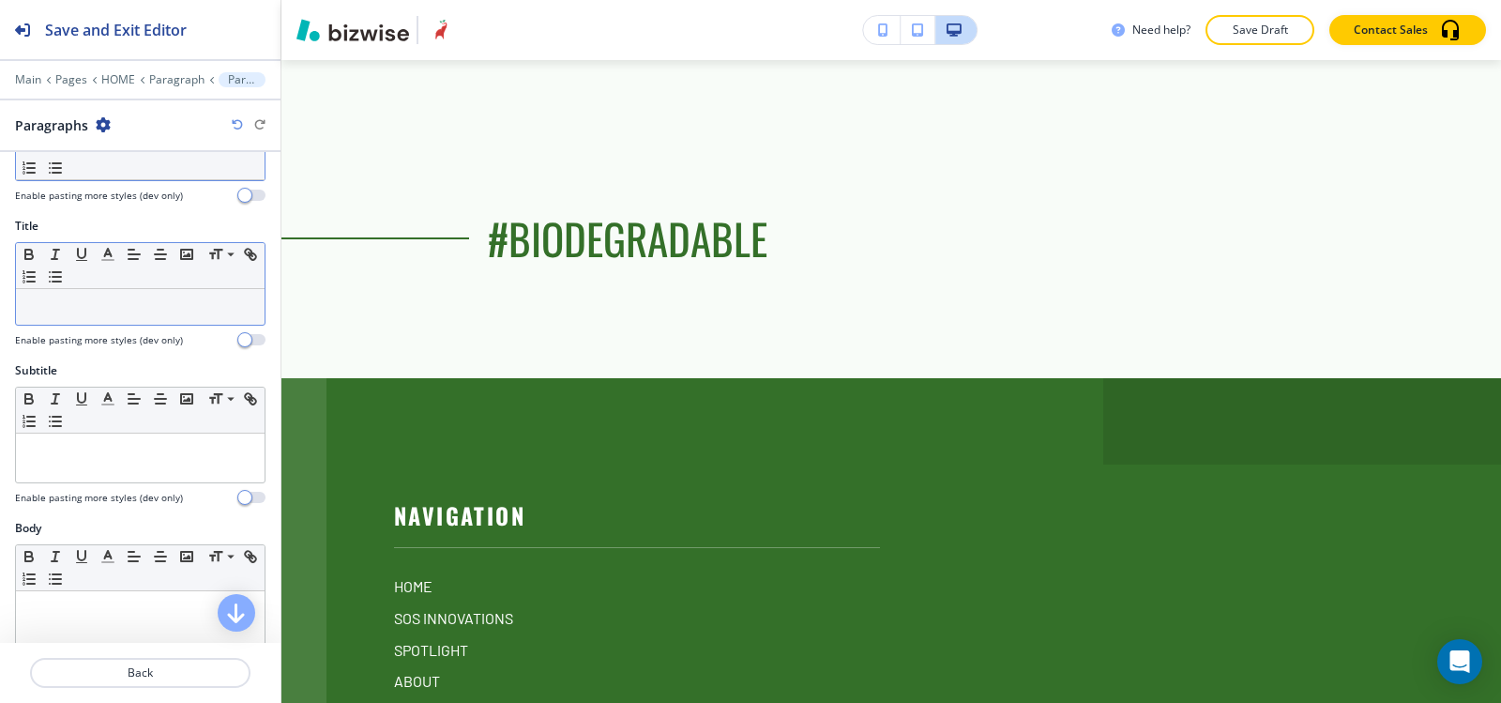
click at [102, 298] on p at bounding box center [140, 306] width 230 height 17
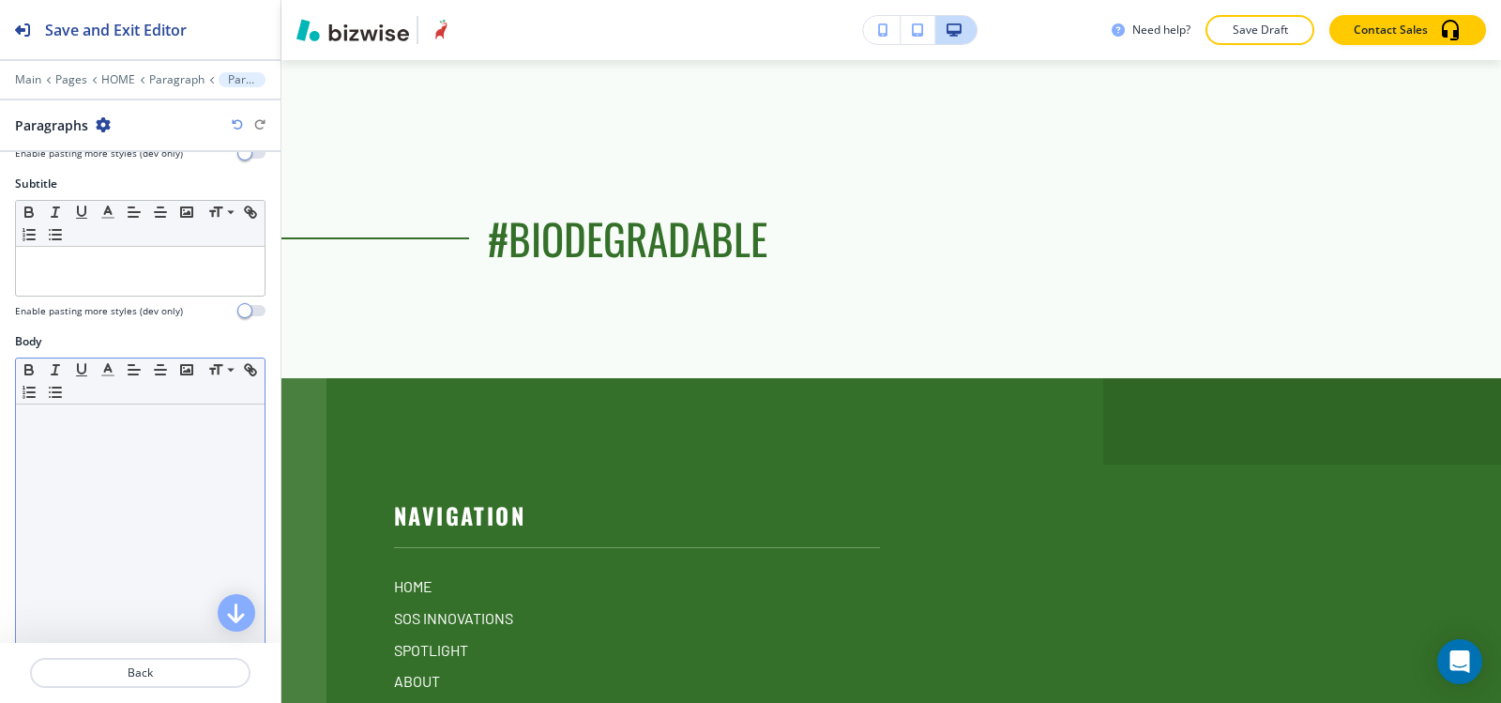
scroll to position [281, 0]
click at [102, 469] on div at bounding box center [140, 525] width 249 height 244
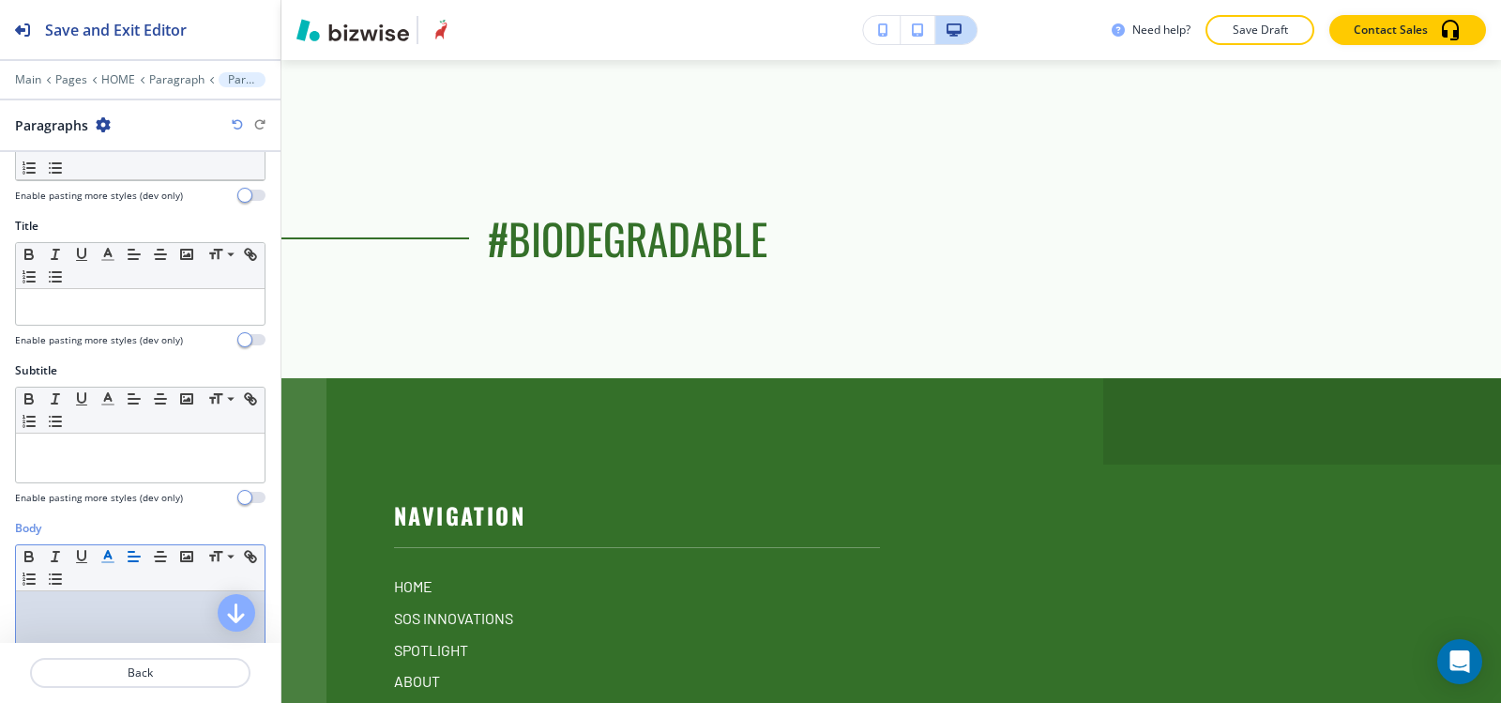
scroll to position [0, 0]
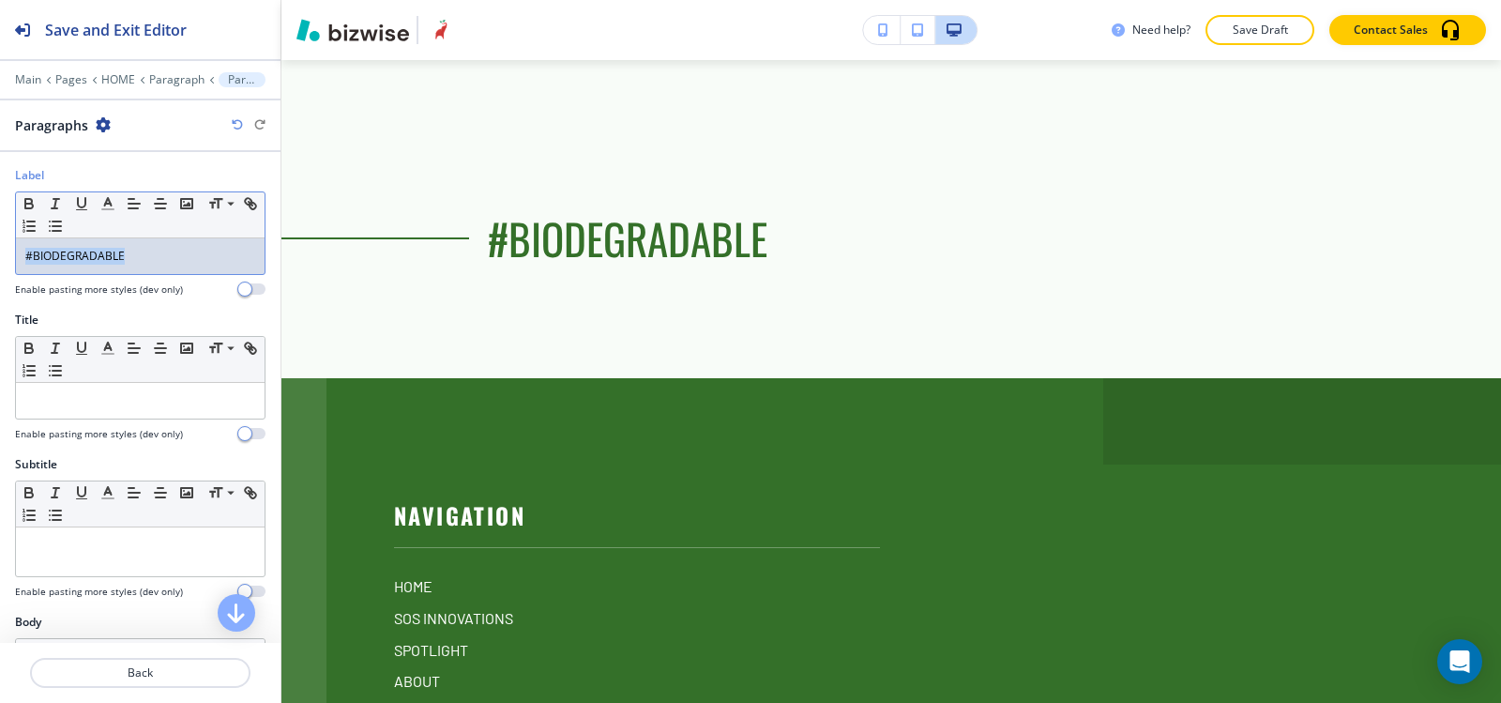
drag, startPoint x: 144, startPoint y: 251, endPoint x: 0, endPoint y: 281, distance: 147.4
click at [0, 281] on div "Label Small Normal Large Huge #BIODEGRADABLE Enable pasting more styles (dev on…" at bounding box center [140, 239] width 281 height 144
copy p "#BIODEGRADABLE"
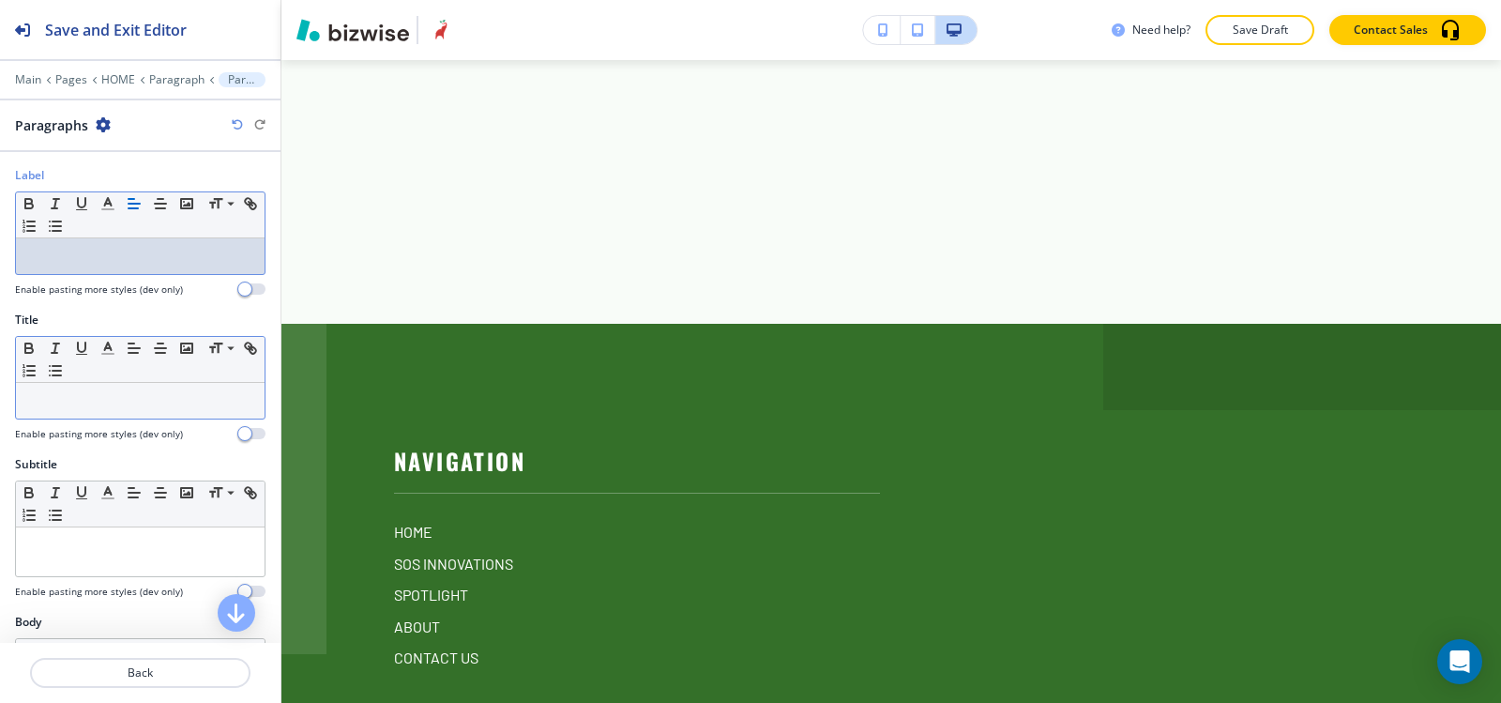
click at [99, 416] on div at bounding box center [140, 401] width 249 height 36
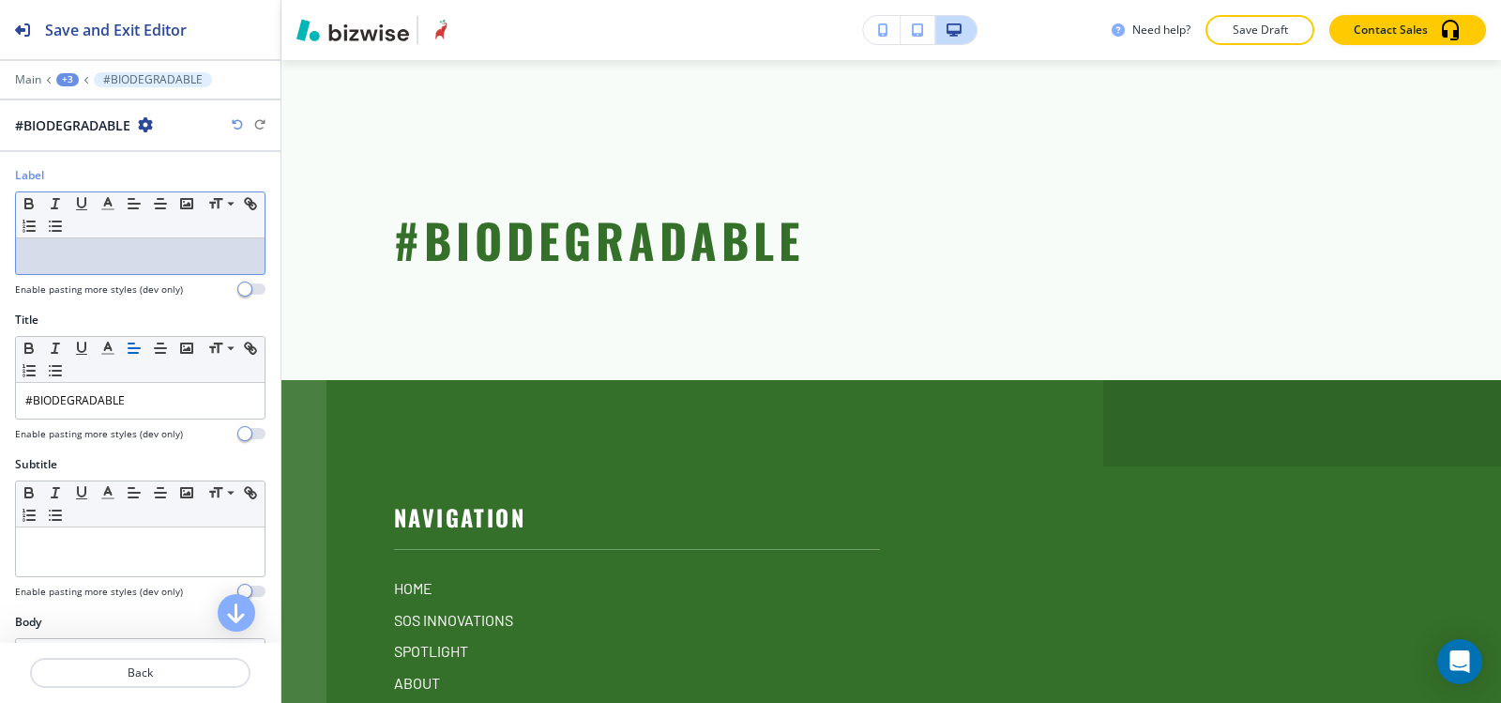
click at [135, 251] on p at bounding box center [140, 256] width 230 height 17
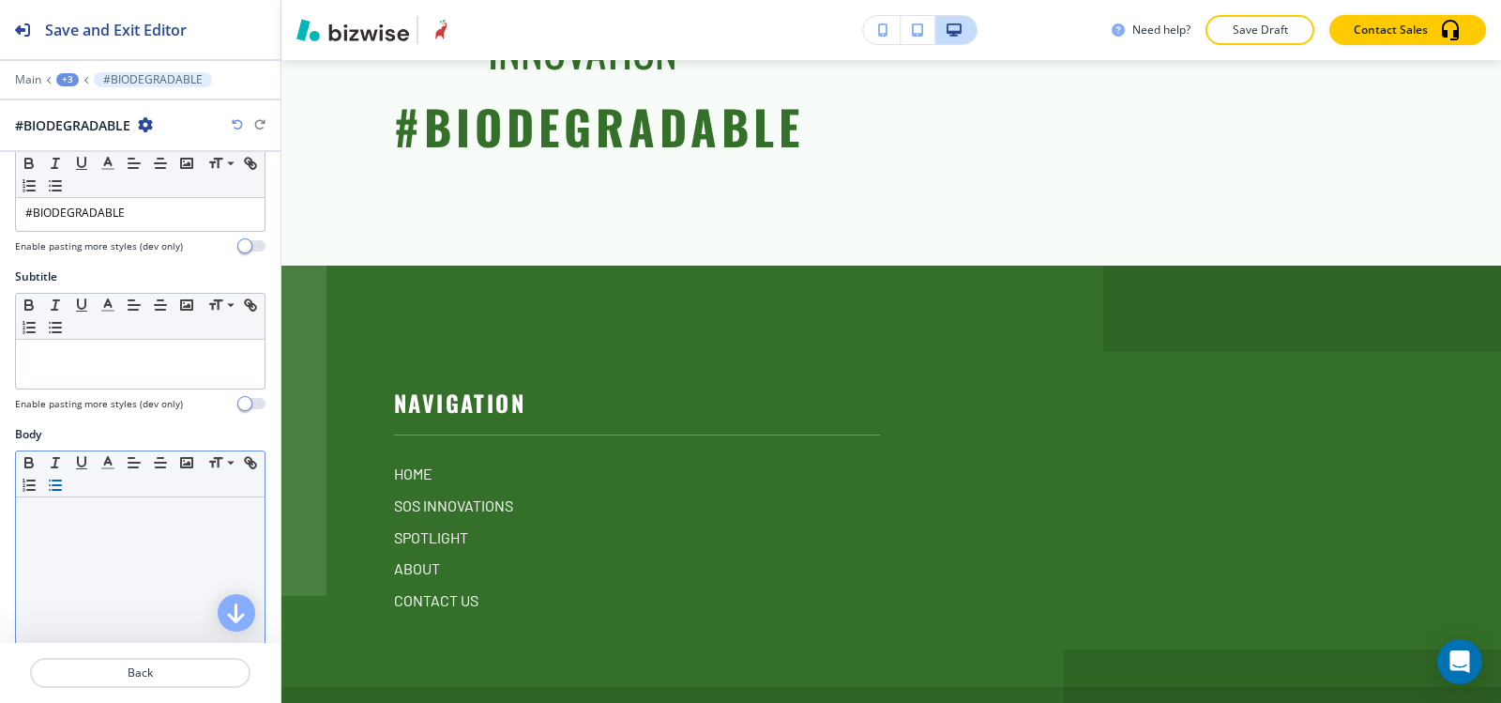
scroll to position [375, 0]
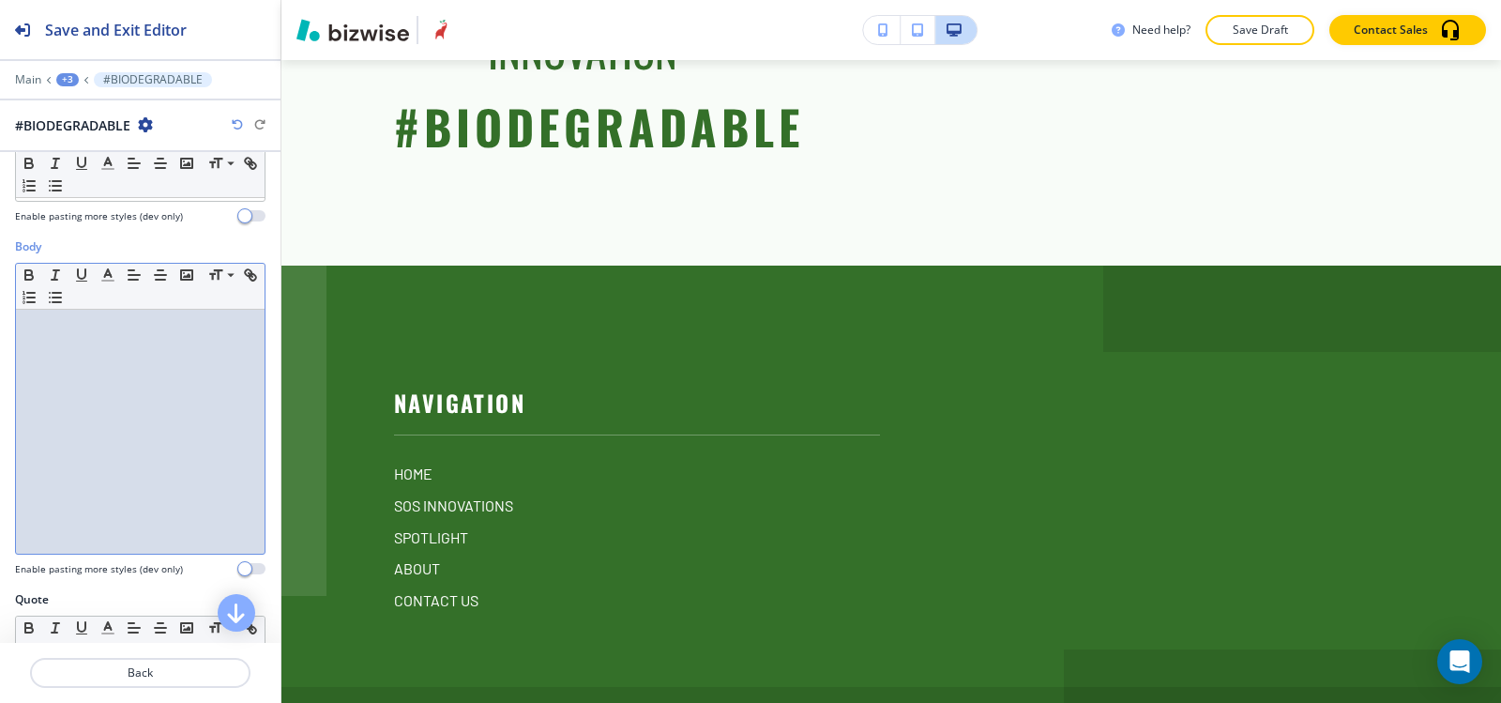
click at [94, 450] on div at bounding box center [140, 432] width 249 height 244
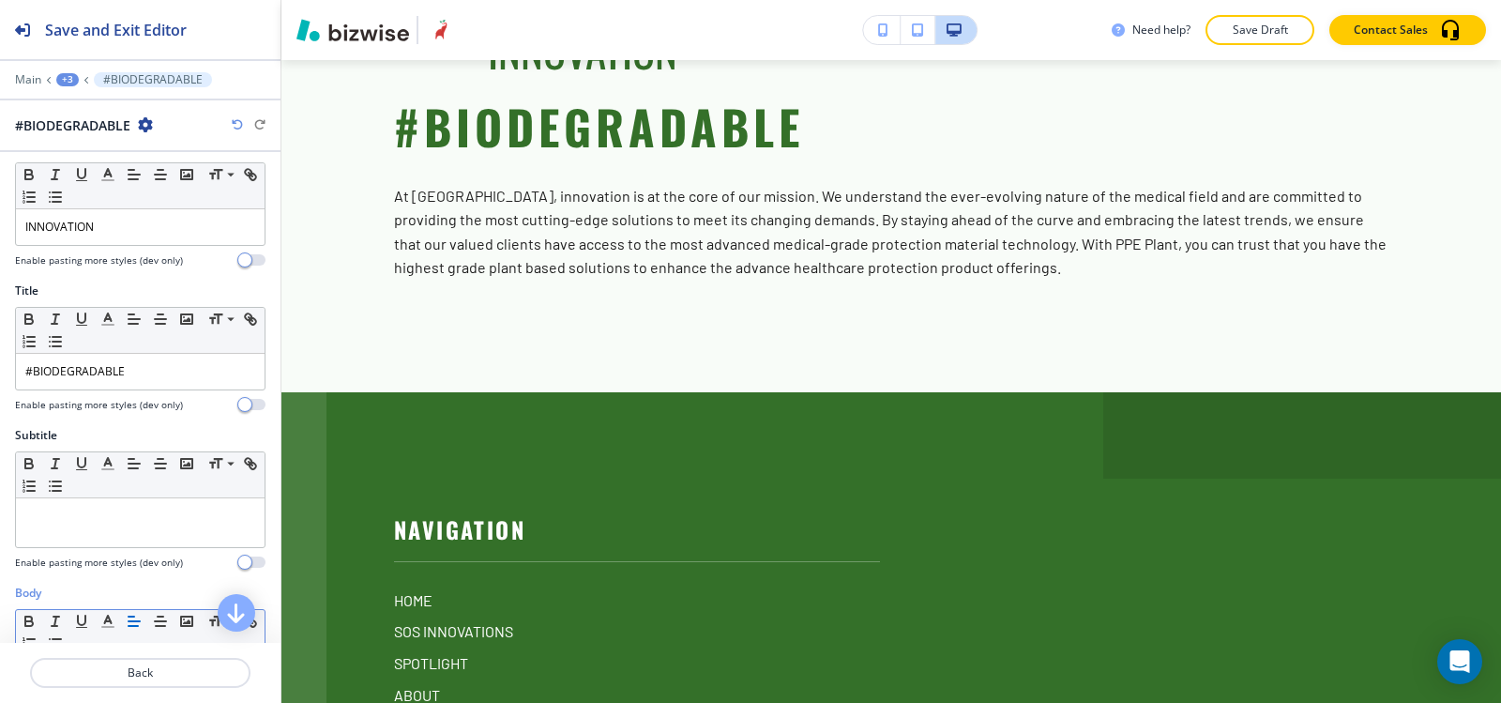
scroll to position [0, 0]
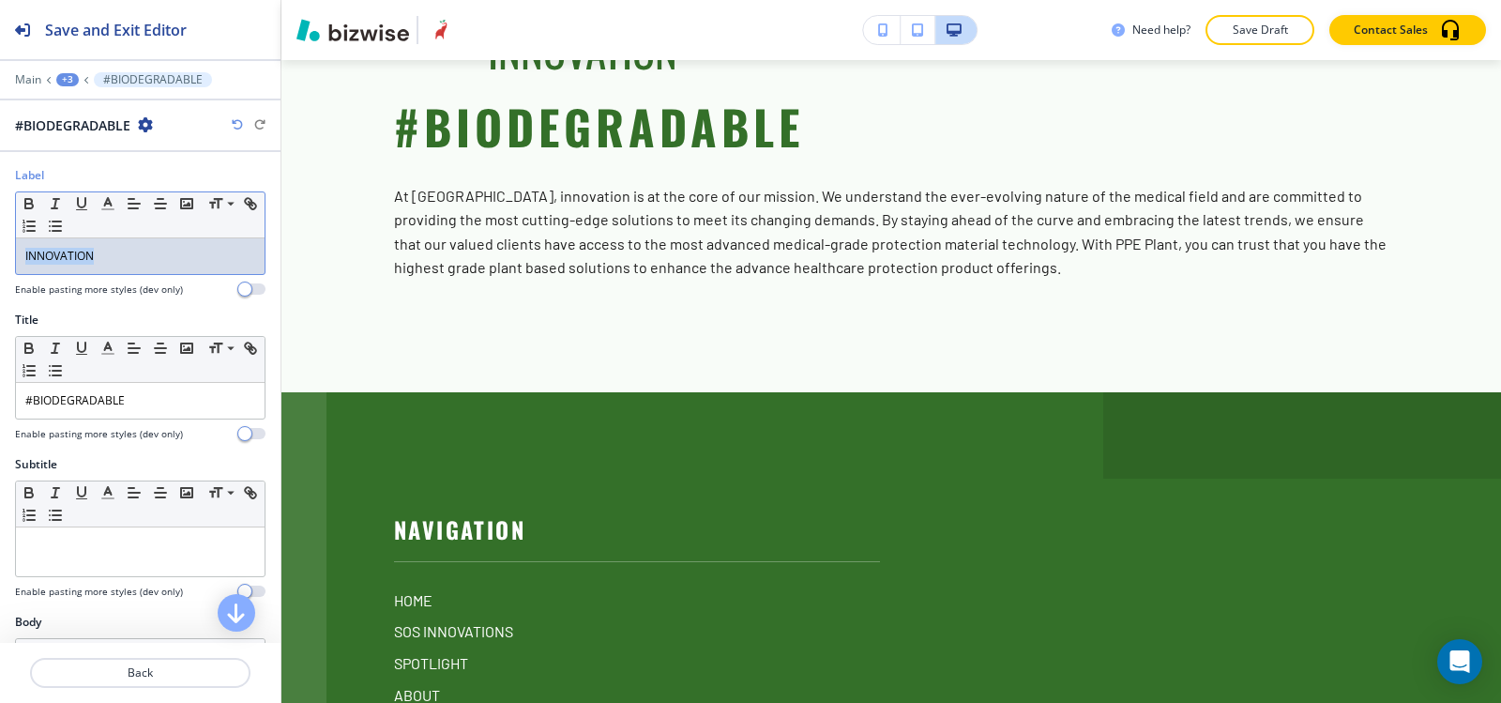
drag, startPoint x: 131, startPoint y: 251, endPoint x: 0, endPoint y: 255, distance: 131.4
click at [0, 255] on div "Label Small Normal Large Huge INNOVATION Enable pasting more styles (dev only)" at bounding box center [140, 239] width 281 height 144
copy p "INNOVATION"
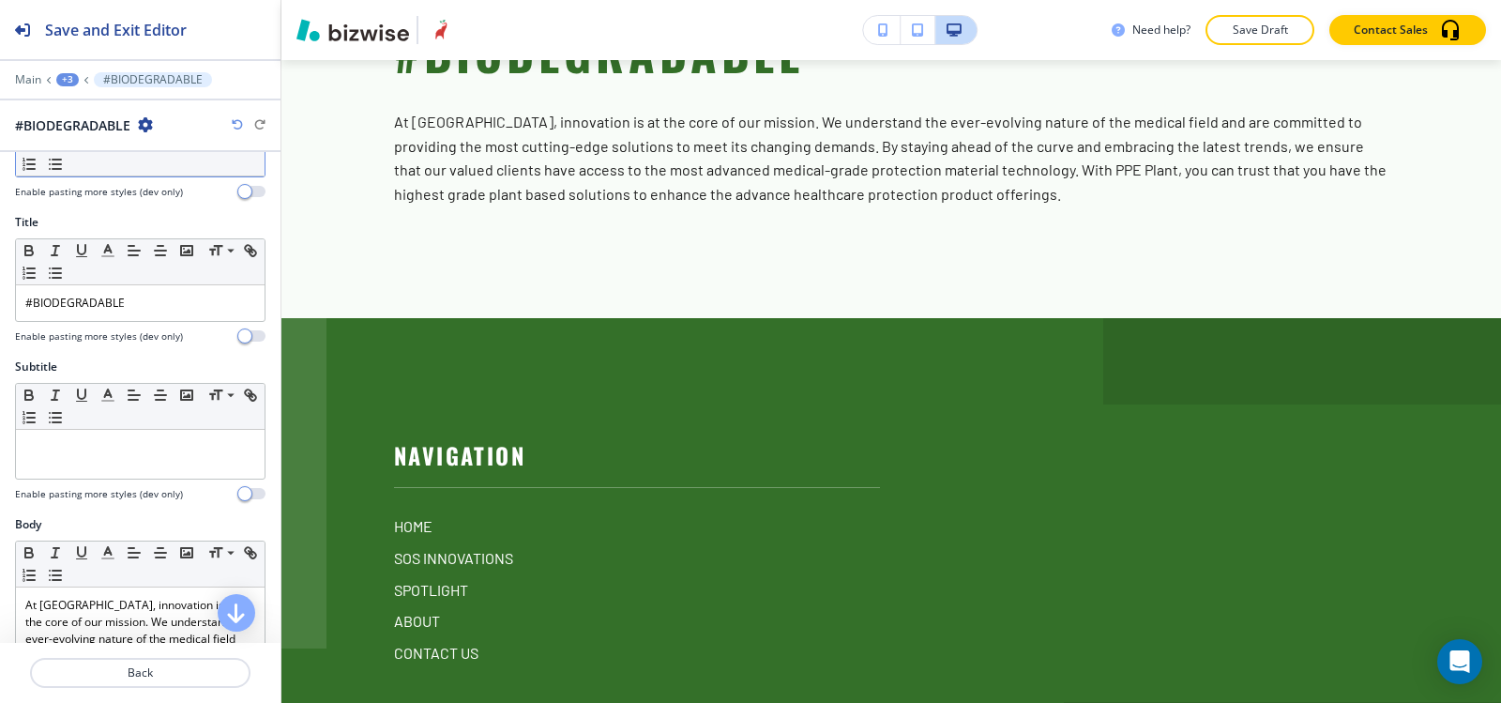
scroll to position [188, 0]
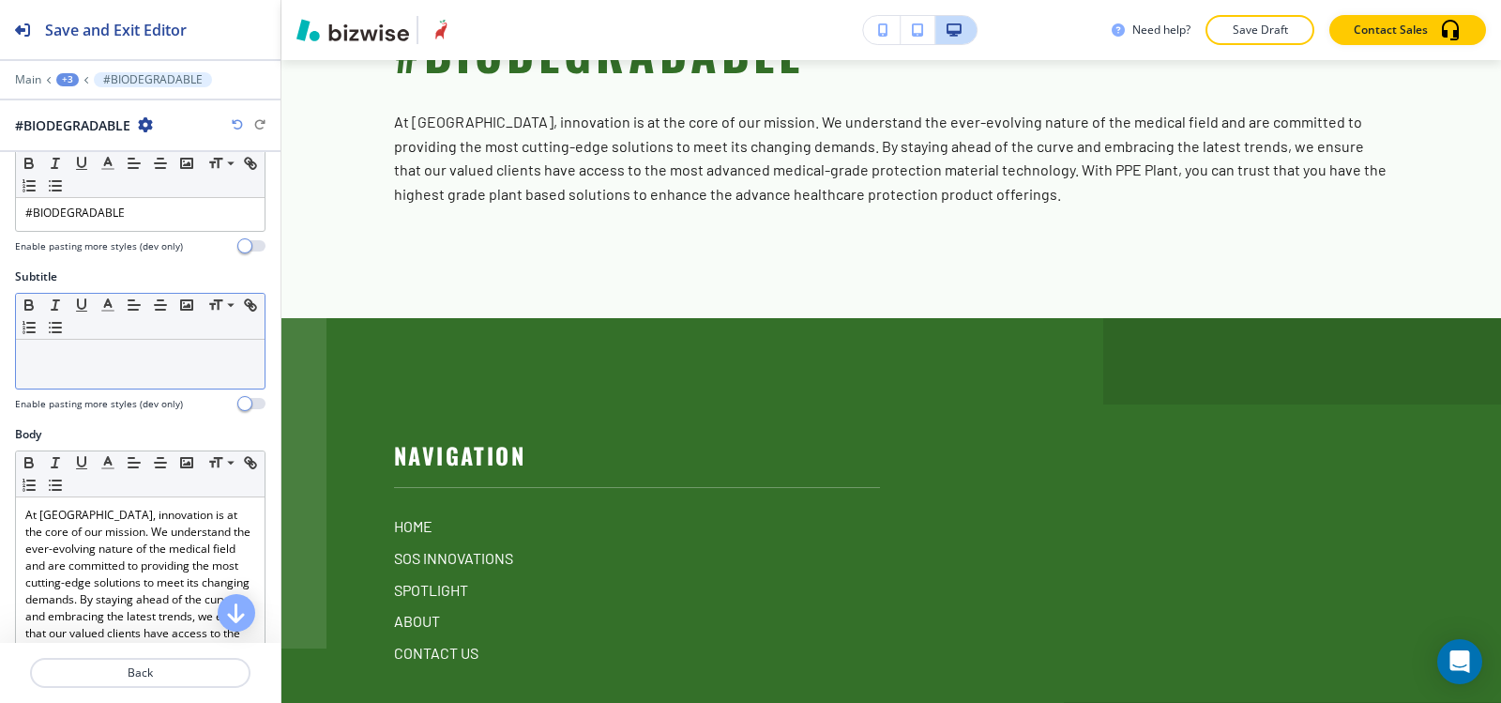
click at [133, 368] on div at bounding box center [140, 364] width 249 height 49
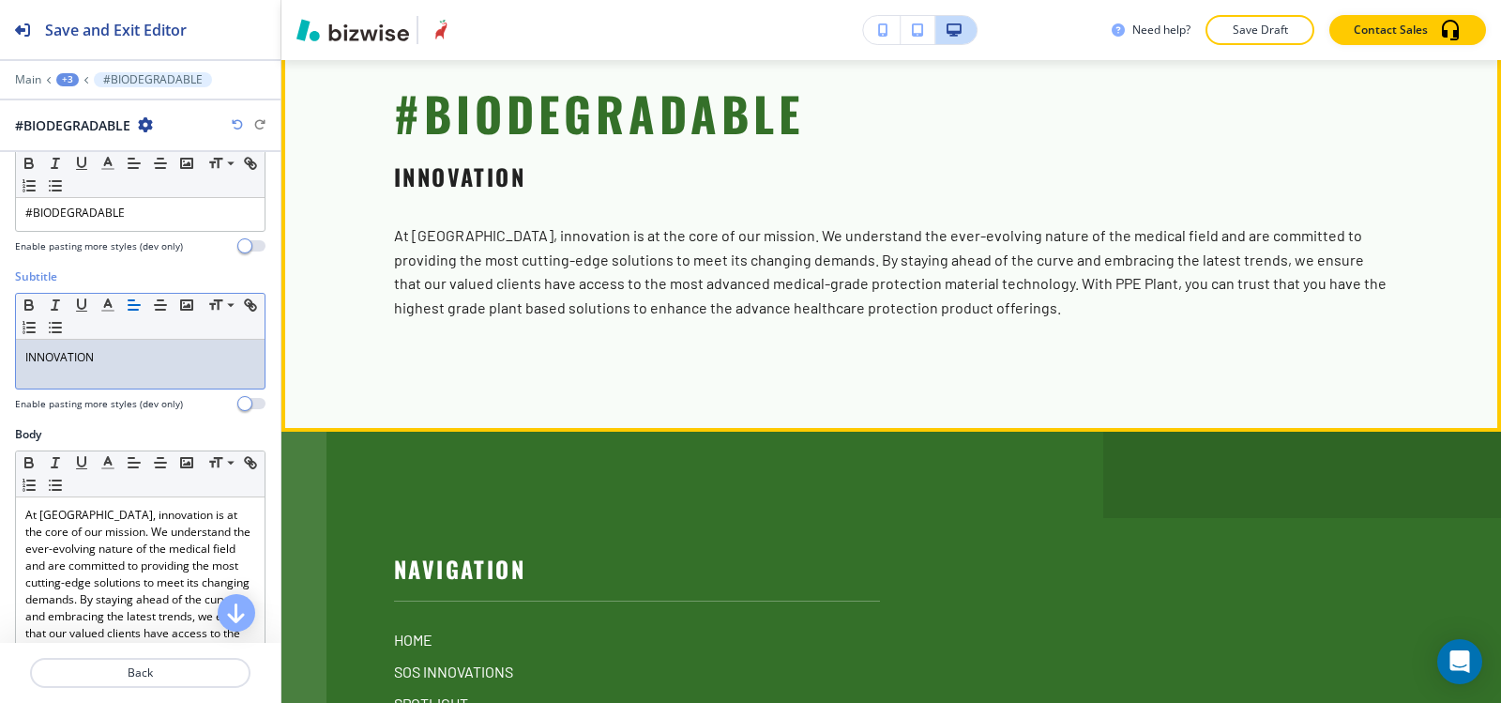
scroll to position [6837, 0]
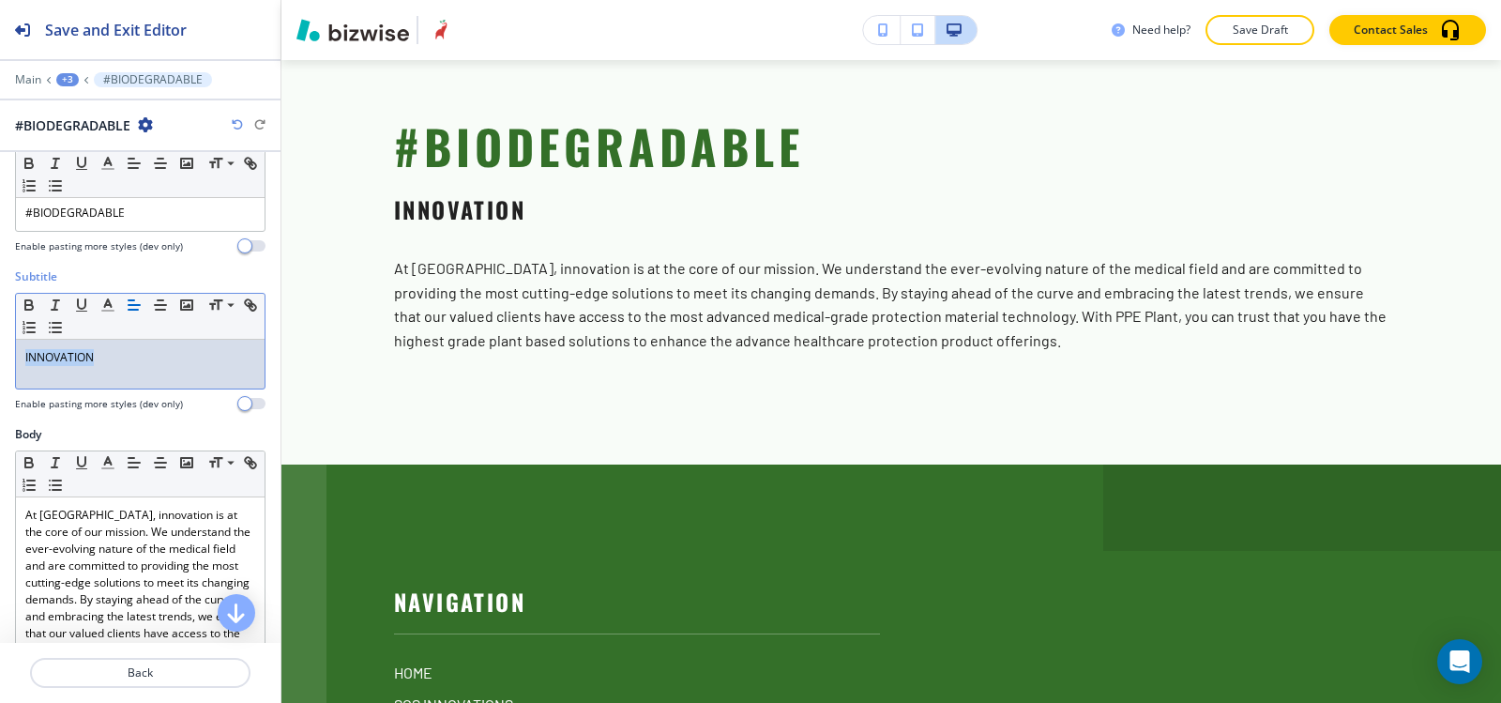
drag, startPoint x: 129, startPoint y: 359, endPoint x: 0, endPoint y: 346, distance: 130.1
click at [0, 346] on div "Subtitle Small Normal Large Huge INNOVATION Enable pasting more styles (dev onl…" at bounding box center [140, 347] width 281 height 158
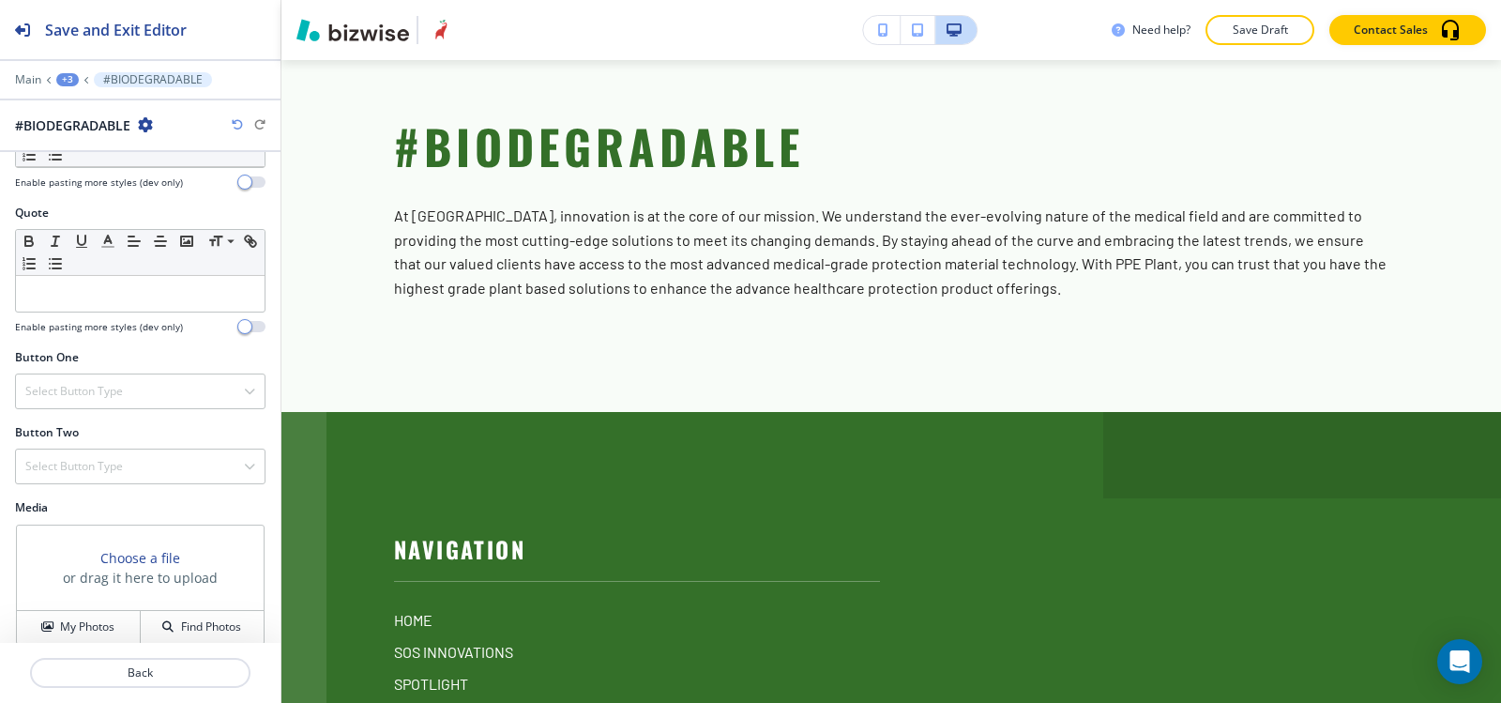
scroll to position [791, 0]
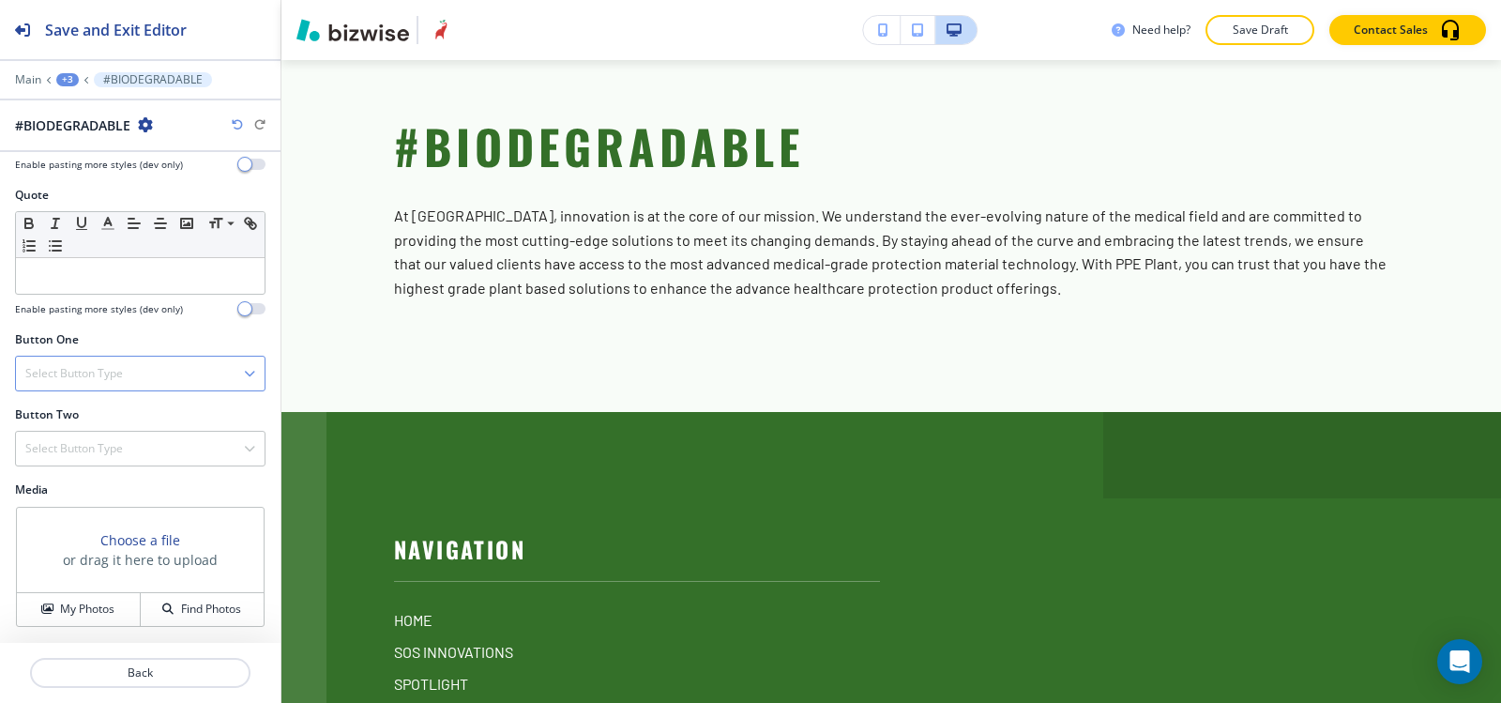
click at [98, 363] on div "Select Button Type" at bounding box center [140, 374] width 249 height 34
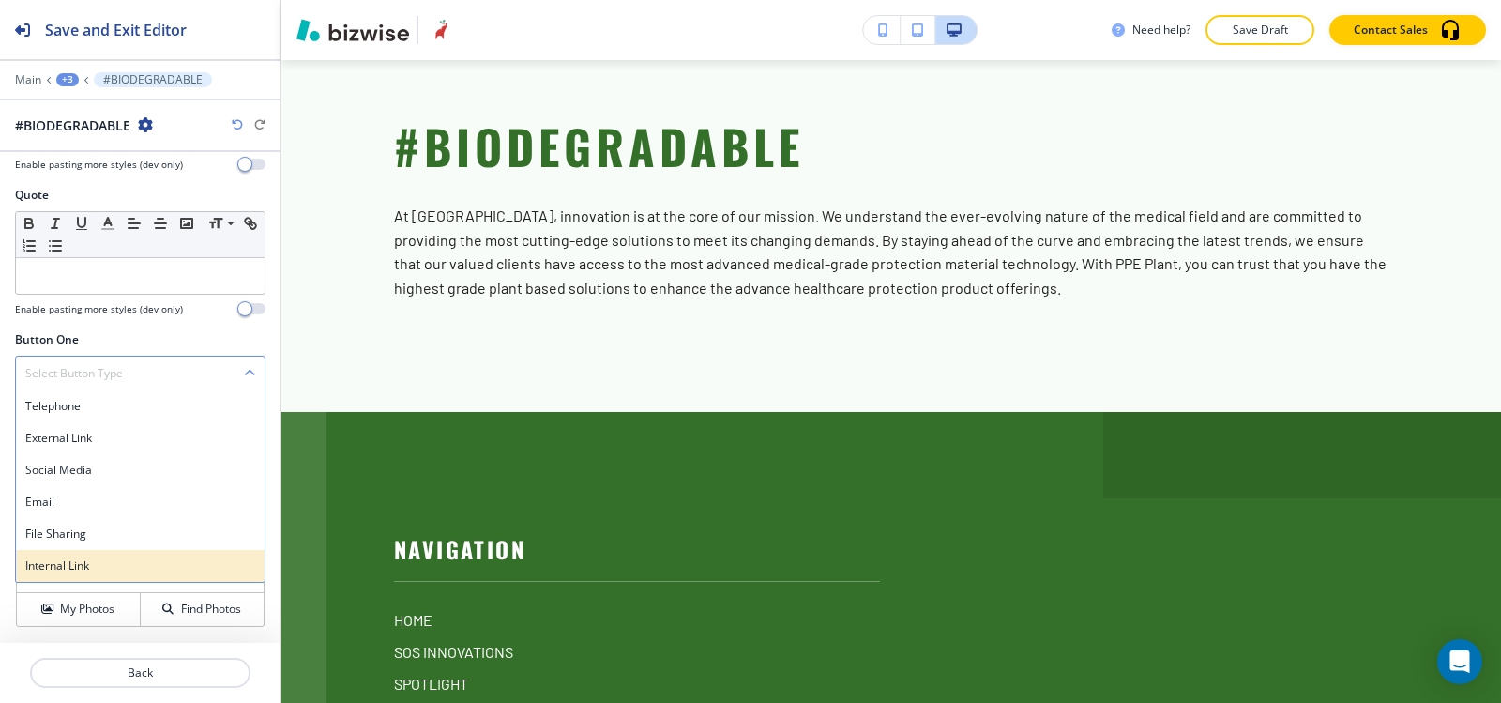
click at [106, 568] on h4 "Internal Link" at bounding box center [140, 565] width 230 height 17
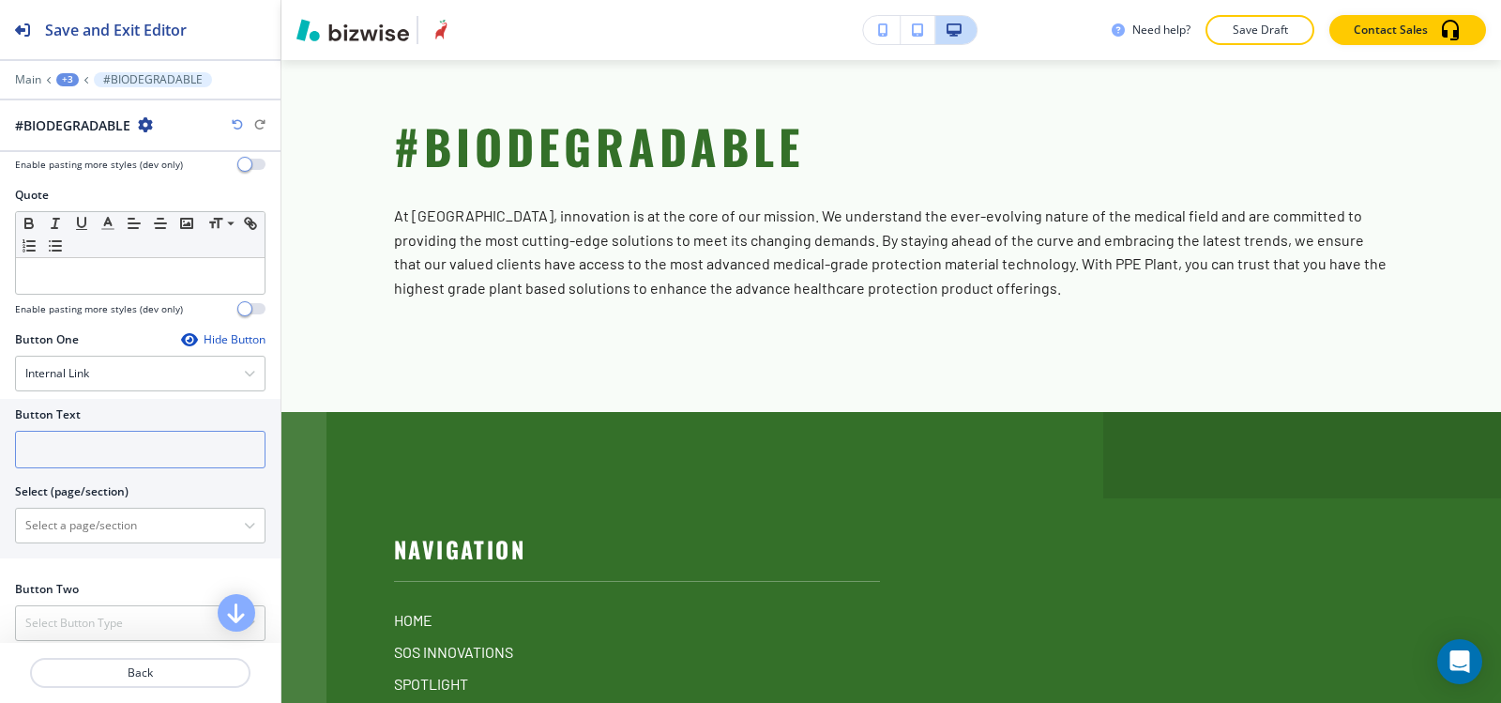
click at [82, 461] on input "text" at bounding box center [140, 450] width 251 height 38
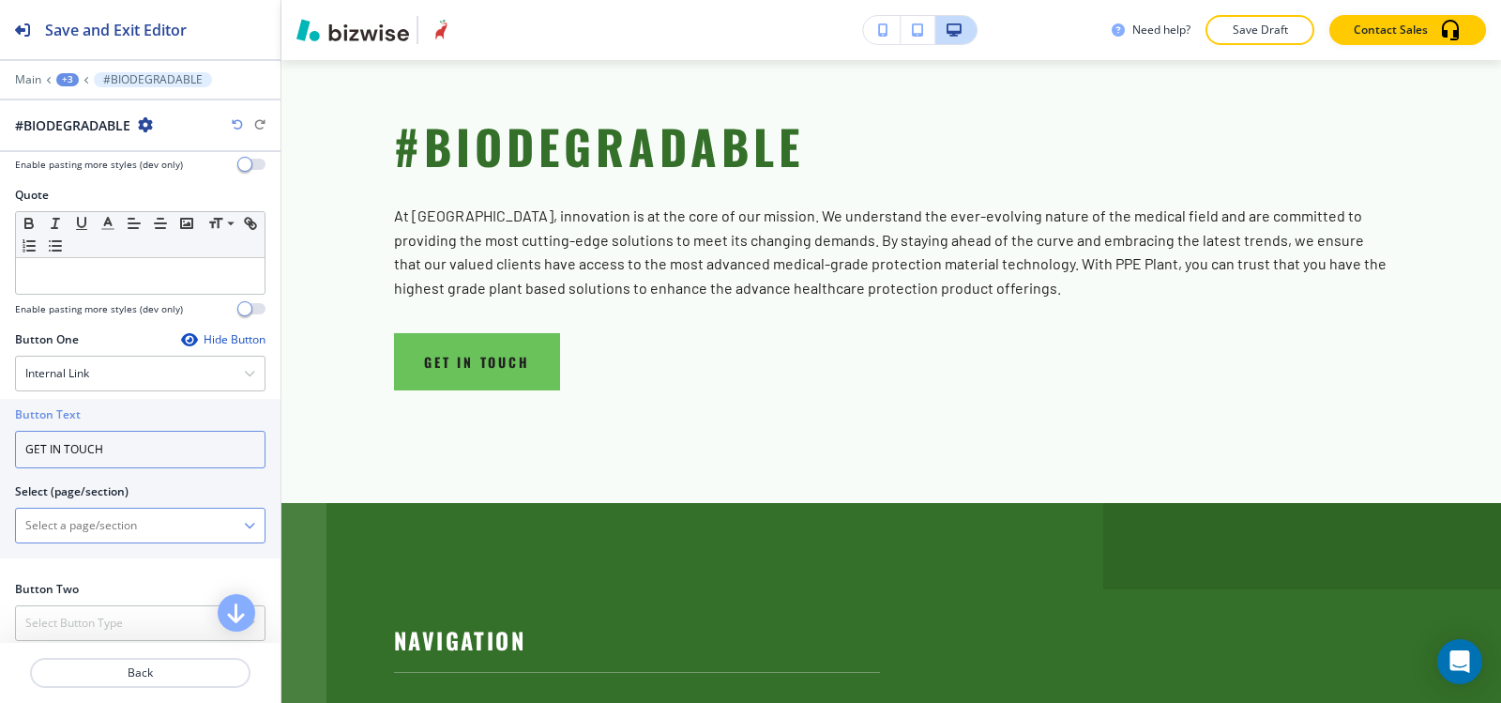
type input "GET IN TOUCH"
click at [62, 520] on \(page\/section\) "Manual Input" at bounding box center [130, 525] width 228 height 32
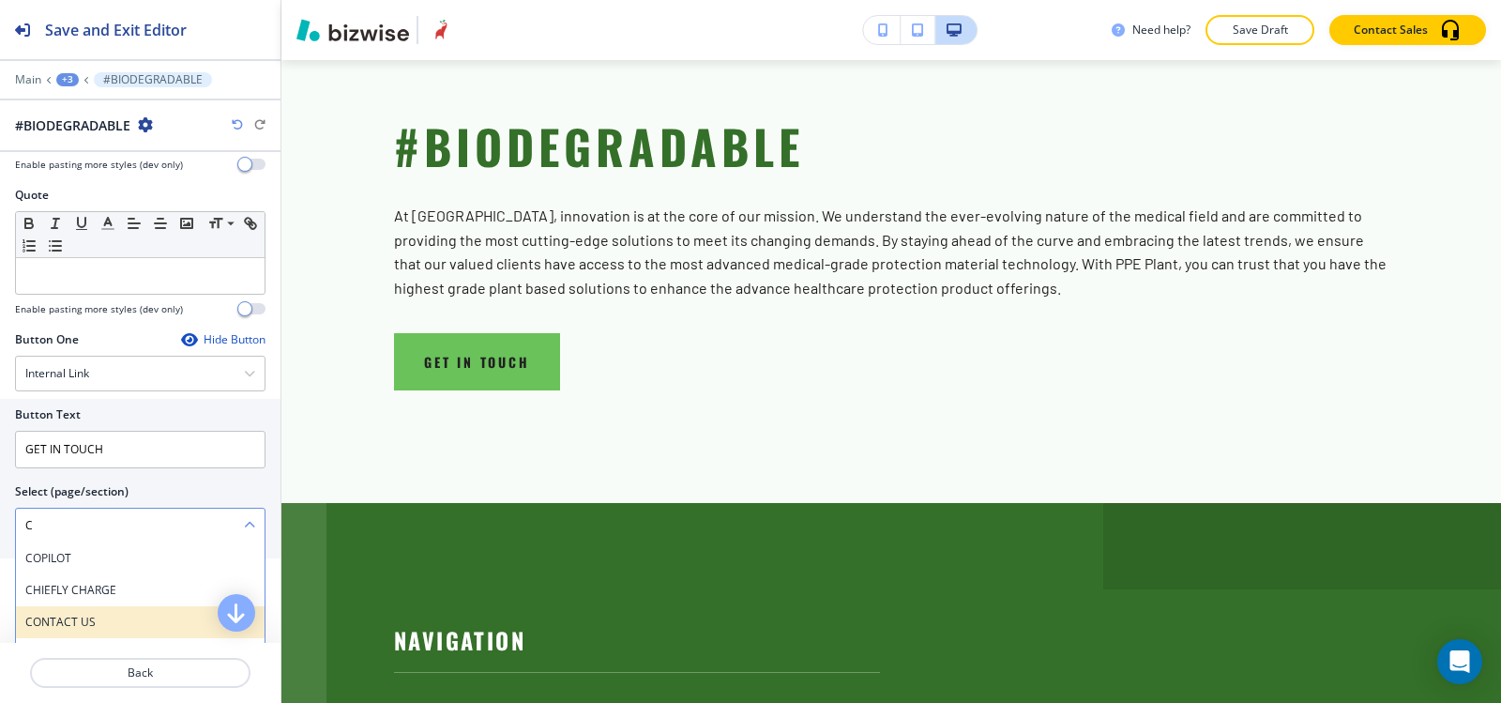
click at [52, 614] on h4 "CONTACT US" at bounding box center [140, 622] width 230 height 17
type \(page\/section\) "CONTACT US"
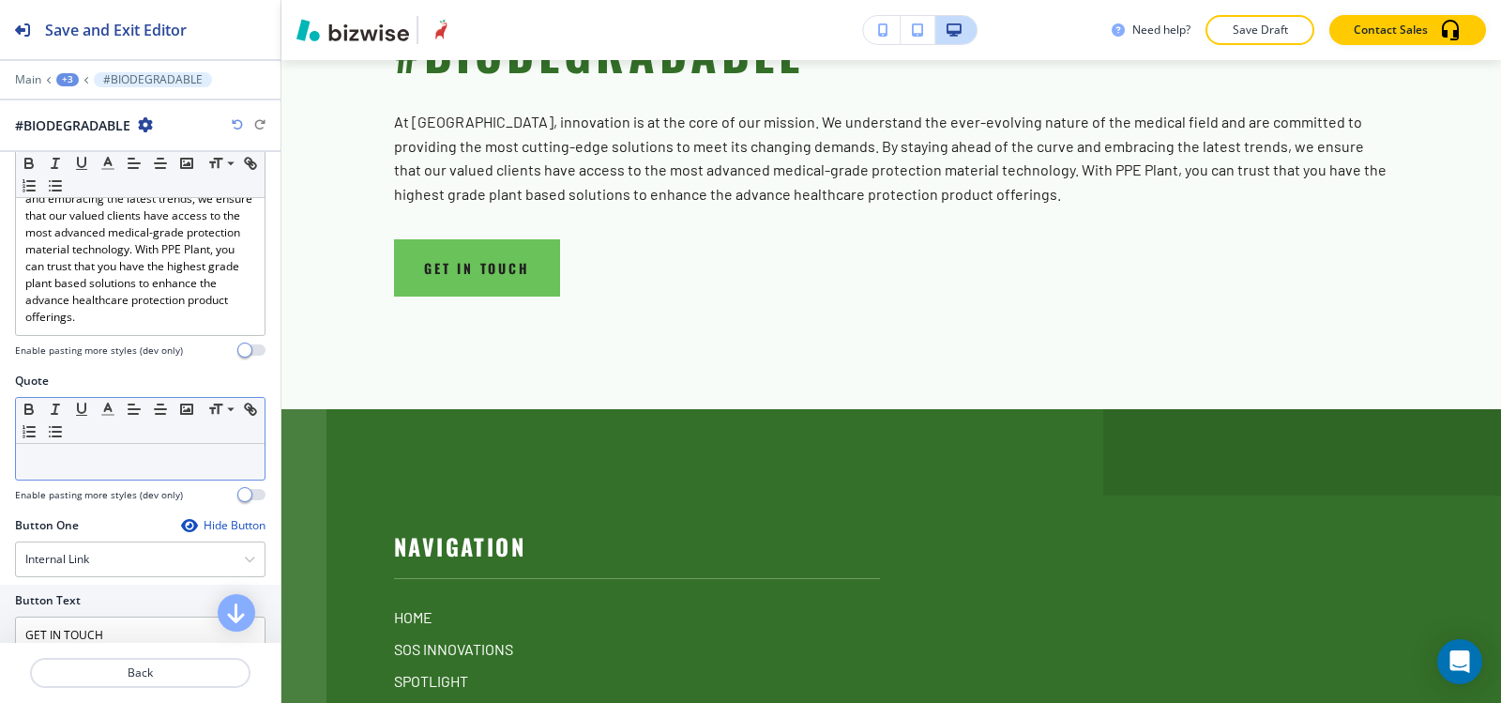
scroll to position [684, 0]
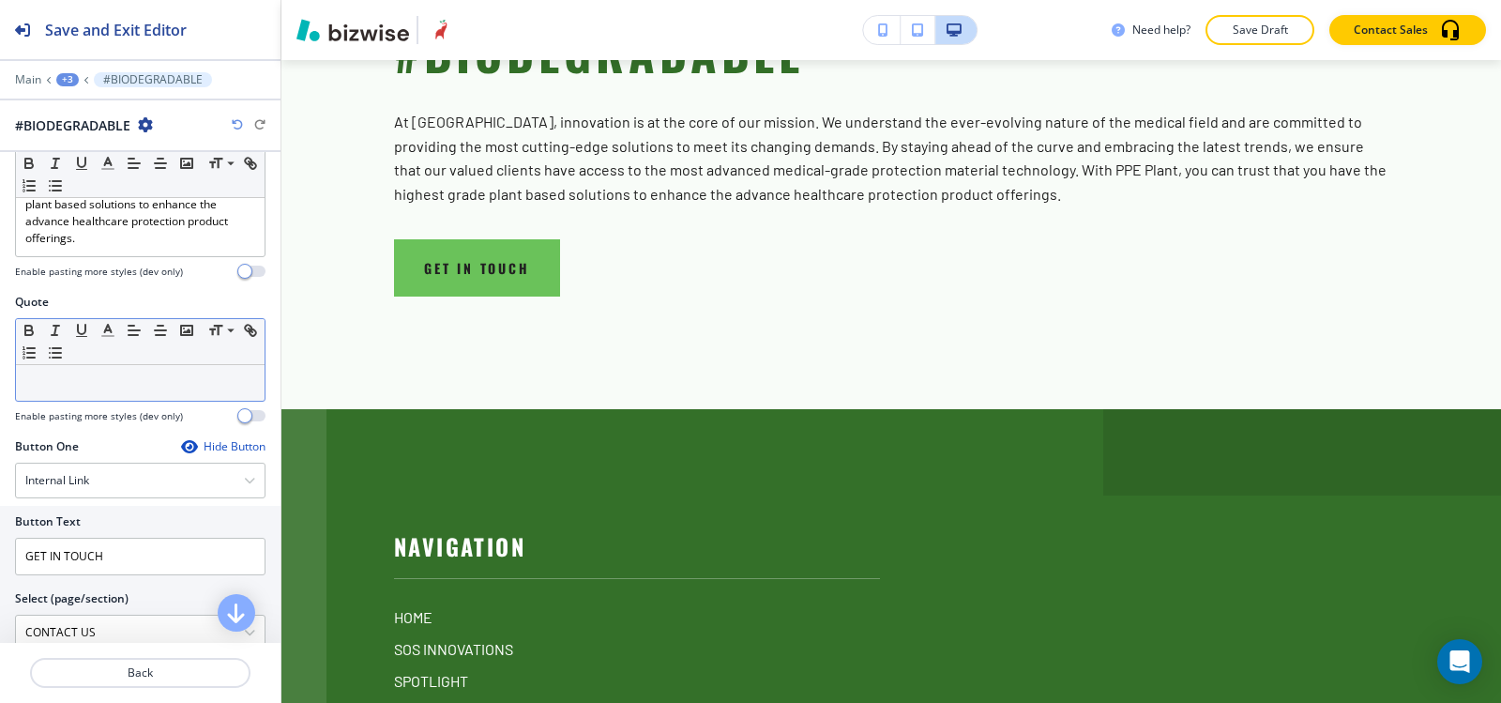
click at [107, 369] on div at bounding box center [140, 383] width 249 height 36
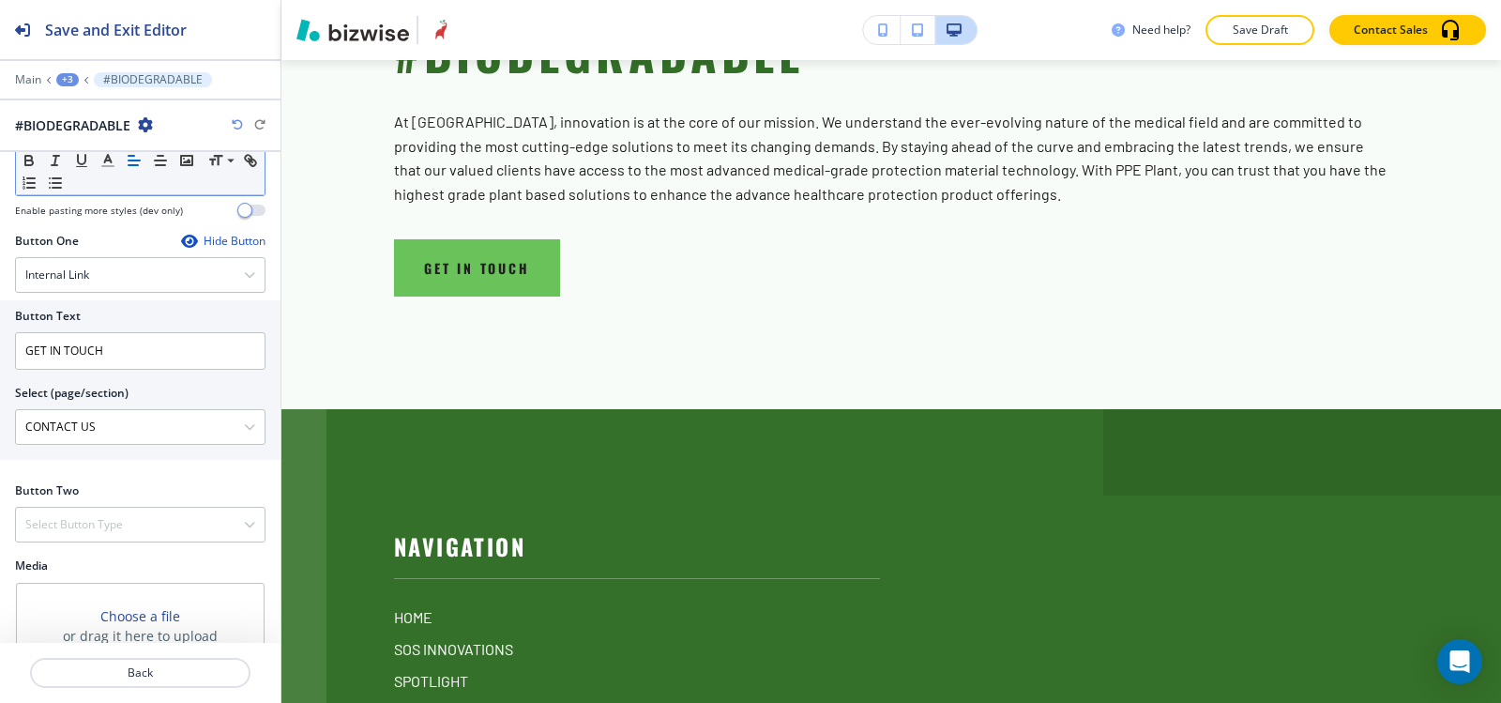
scroll to position [965, 0]
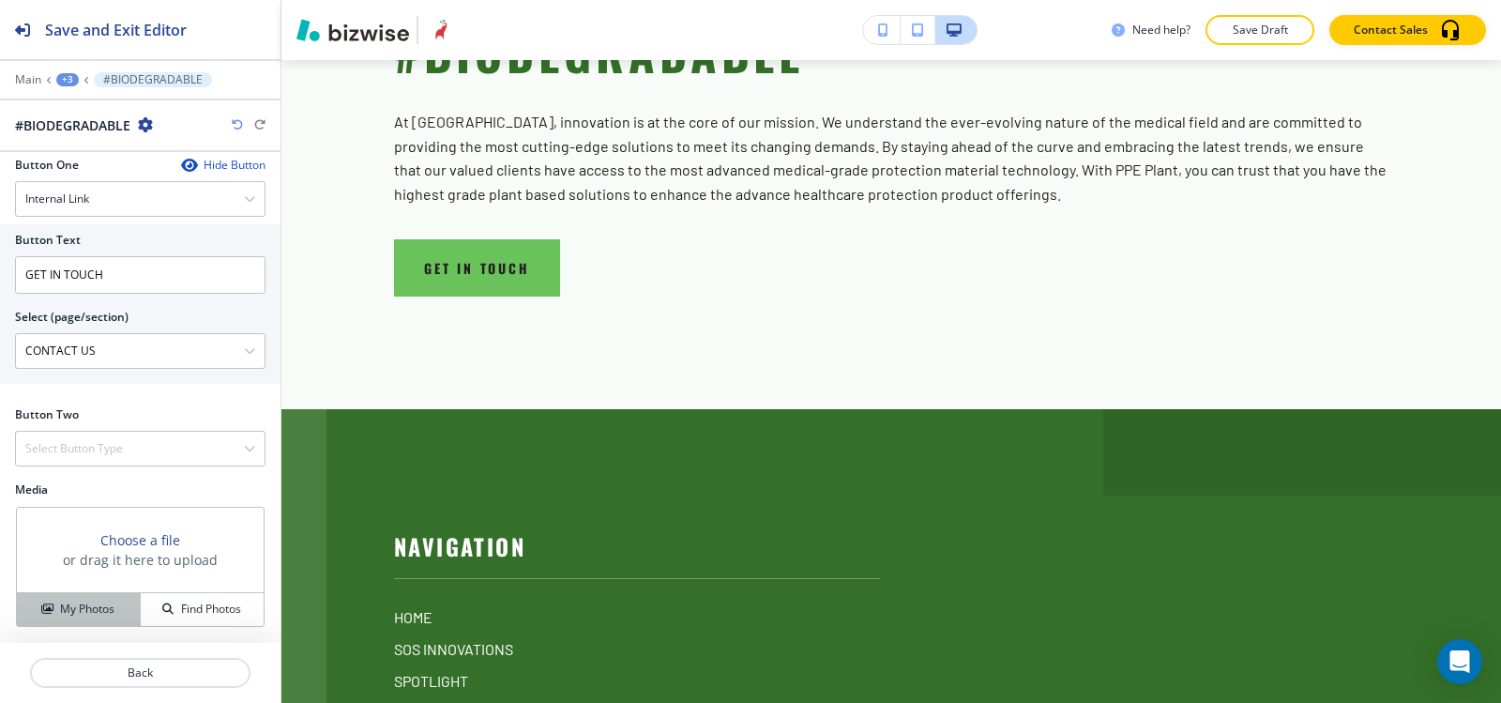
click at [66, 608] on h4 "My Photos" at bounding box center [87, 608] width 54 height 17
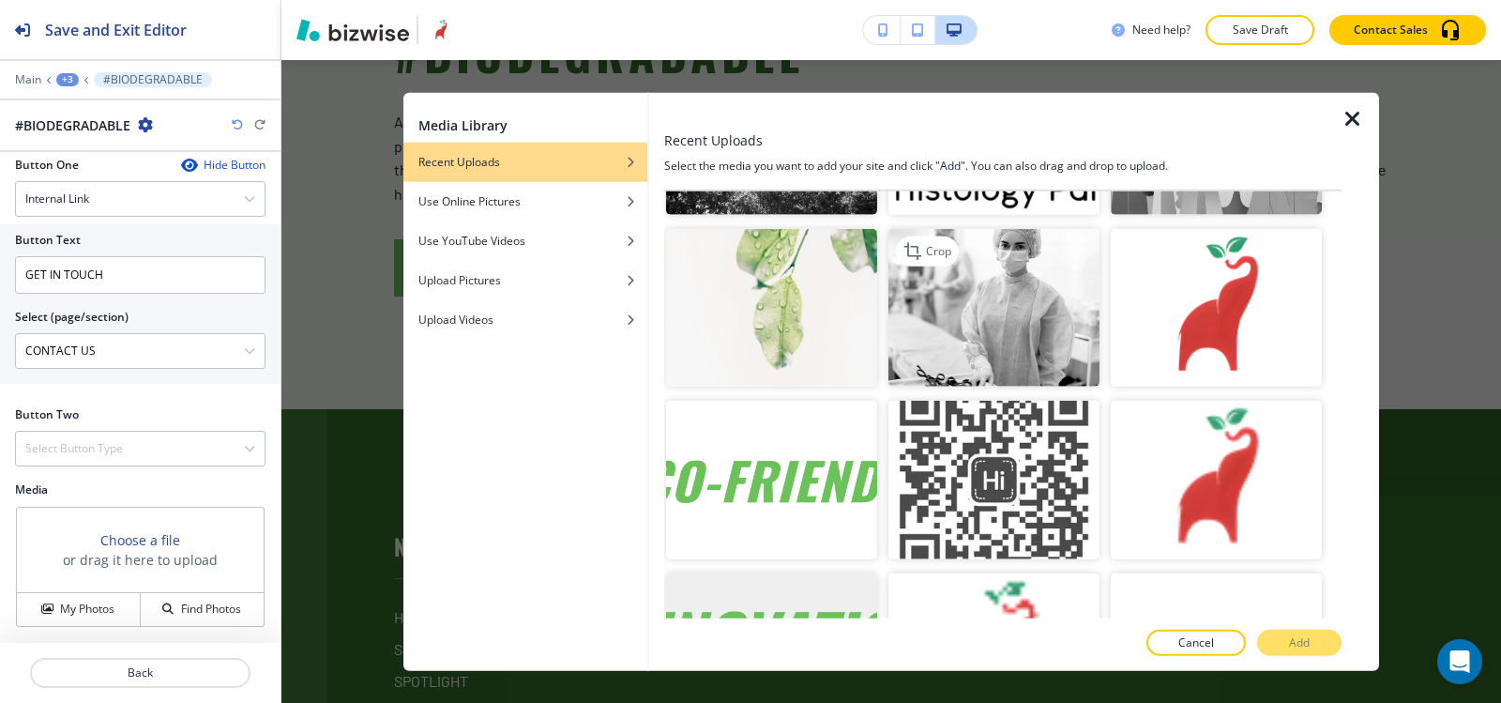
scroll to position [5666, 0]
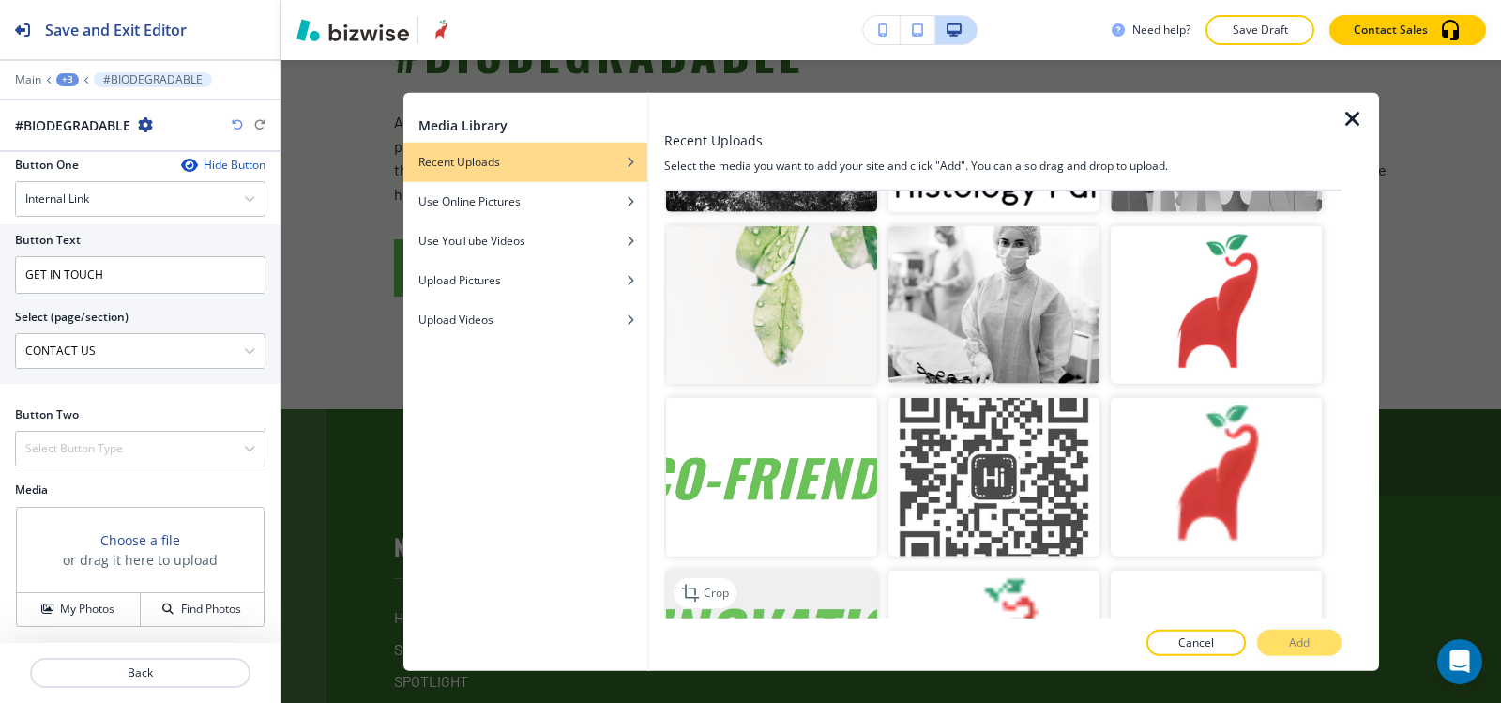
click at [828, 570] on img "button" at bounding box center [771, 649] width 211 height 159
click at [1299, 636] on p "Add" at bounding box center [1299, 642] width 21 height 17
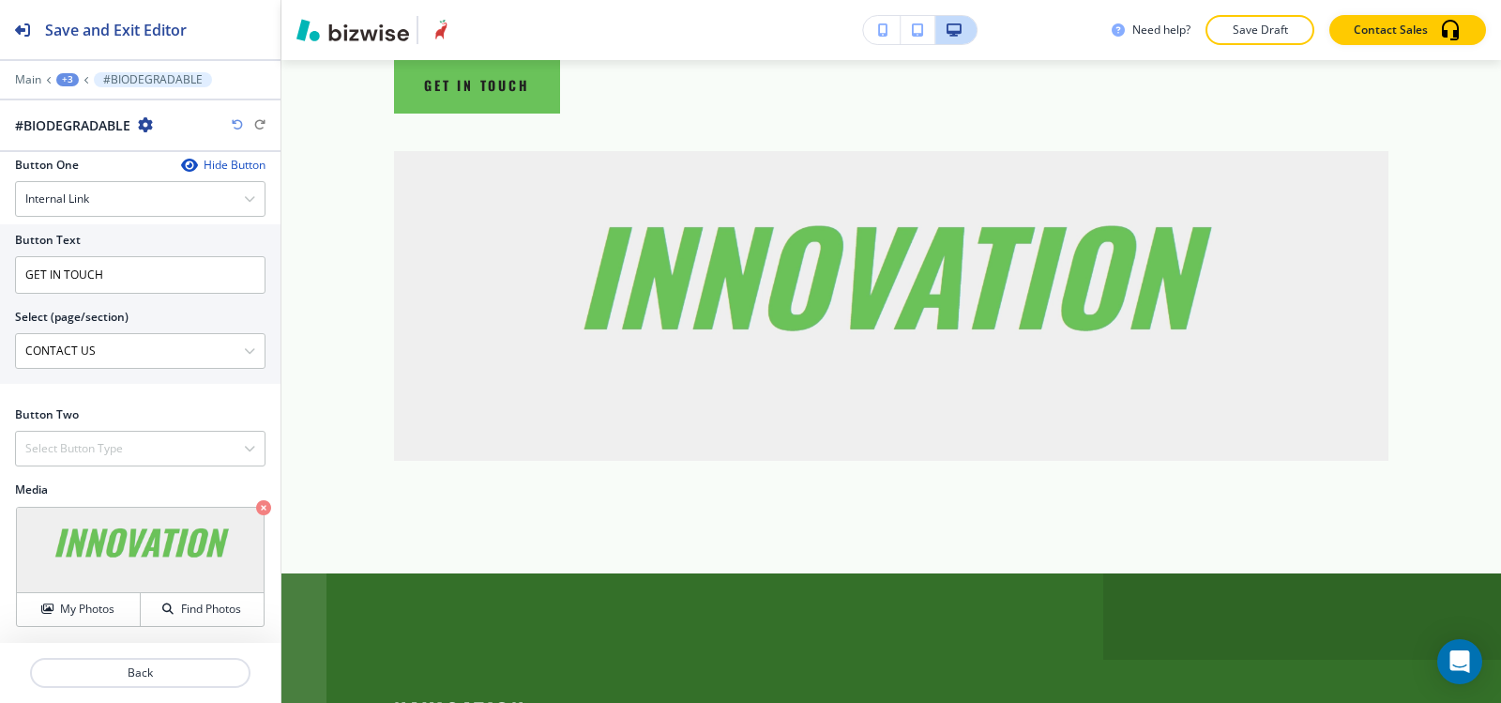
scroll to position [7025, 0]
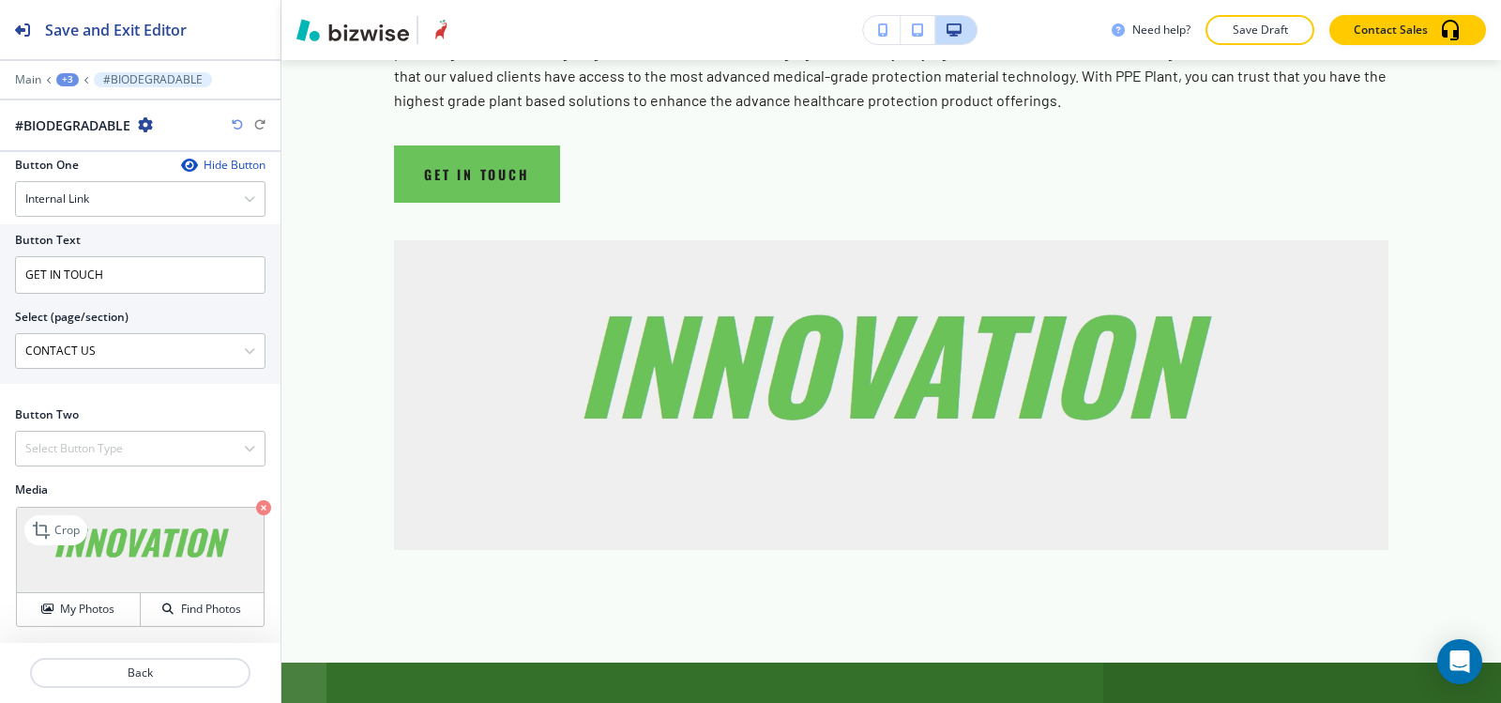
click at [256, 507] on icon "button" at bounding box center [263, 507] width 15 height 15
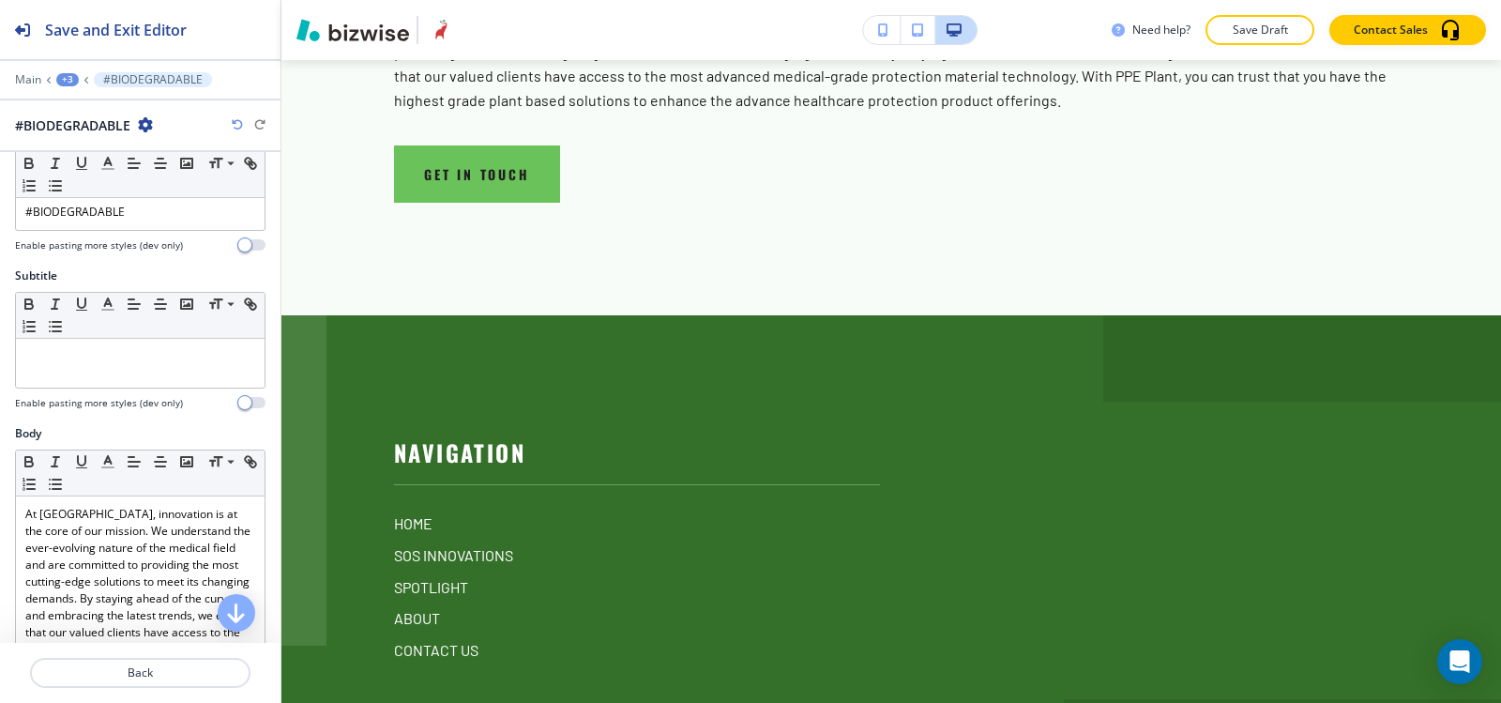
scroll to position [0, 0]
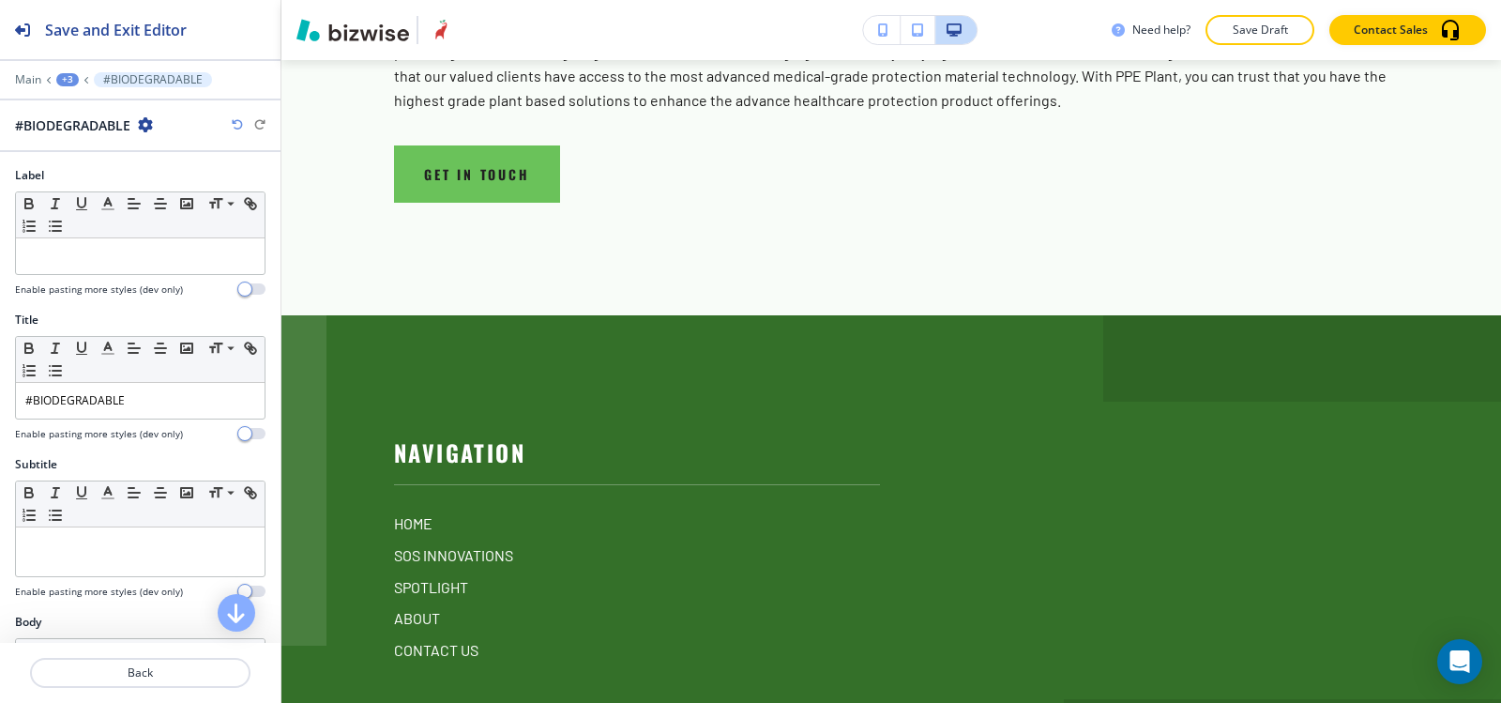
click at [59, 82] on div "+3" at bounding box center [67, 79] width 23 height 13
click at [114, 182] on p "Paragraph" at bounding box center [116, 176] width 96 height 17
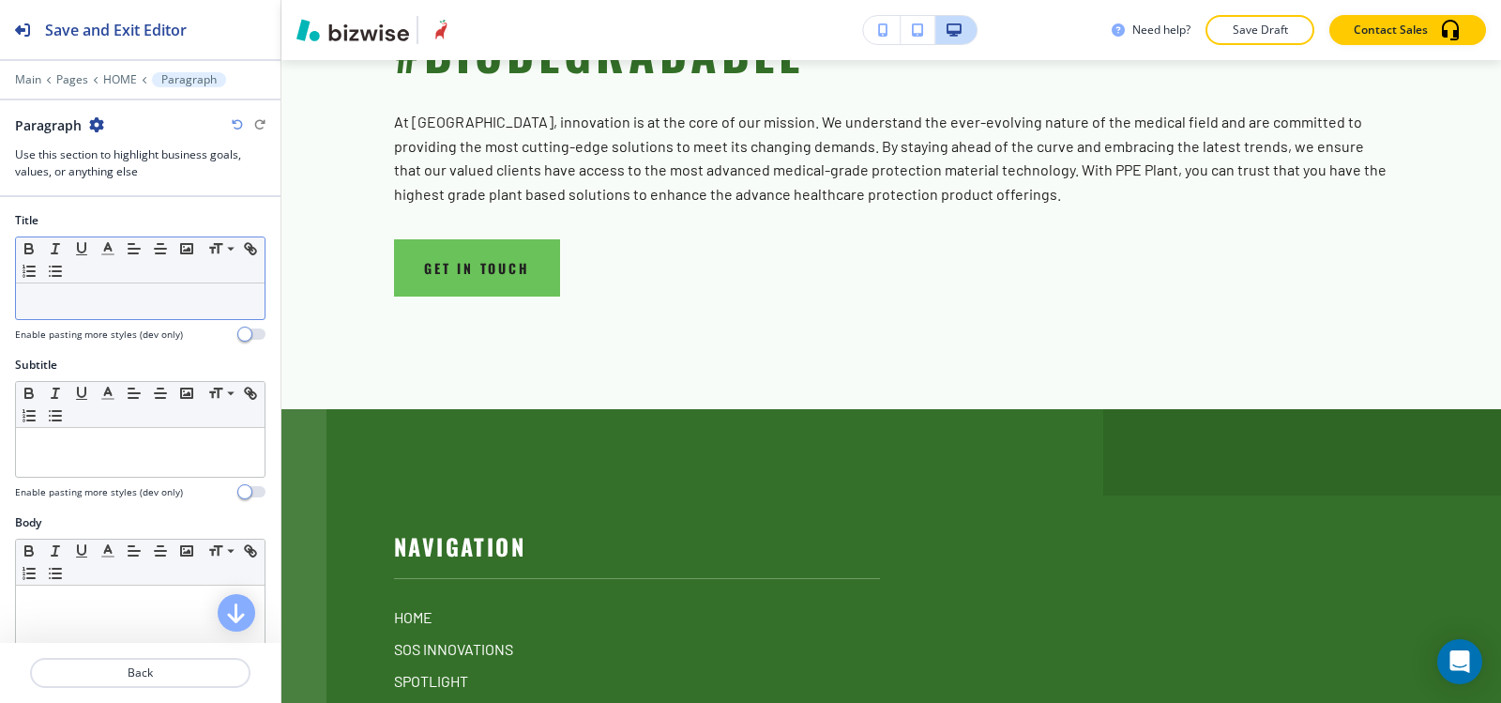
click at [109, 310] on div at bounding box center [140, 301] width 249 height 36
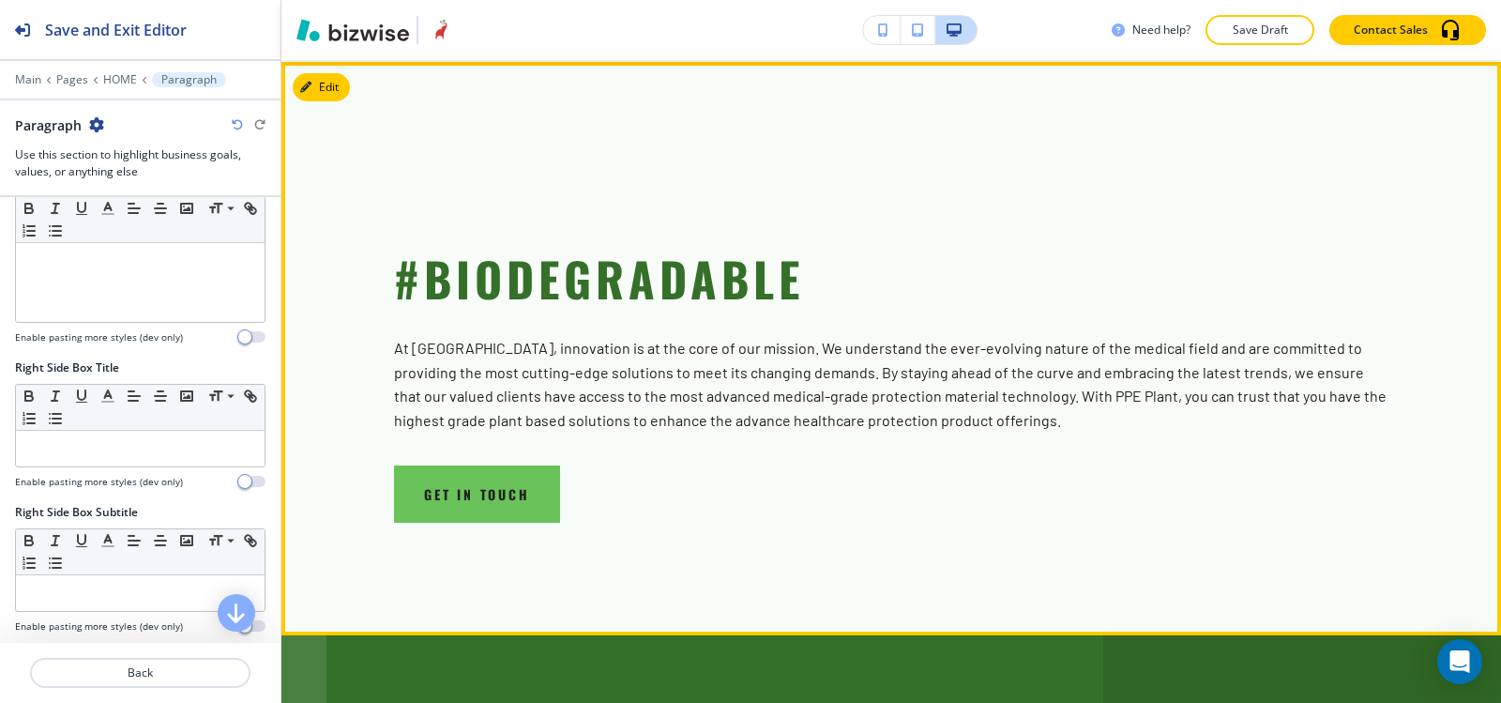
scroll to position [6556, 0]
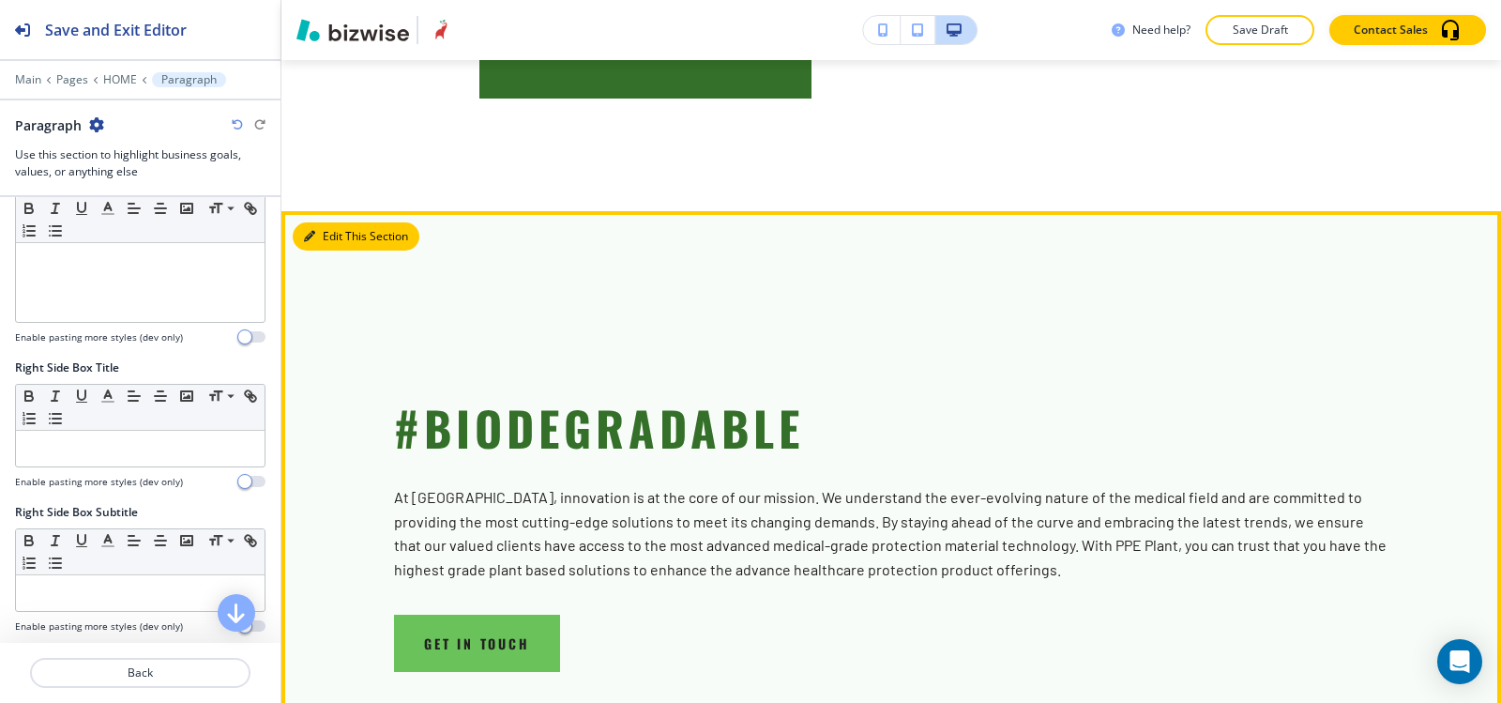
click at [335, 251] on button "Edit This Section" at bounding box center [356, 236] width 127 height 28
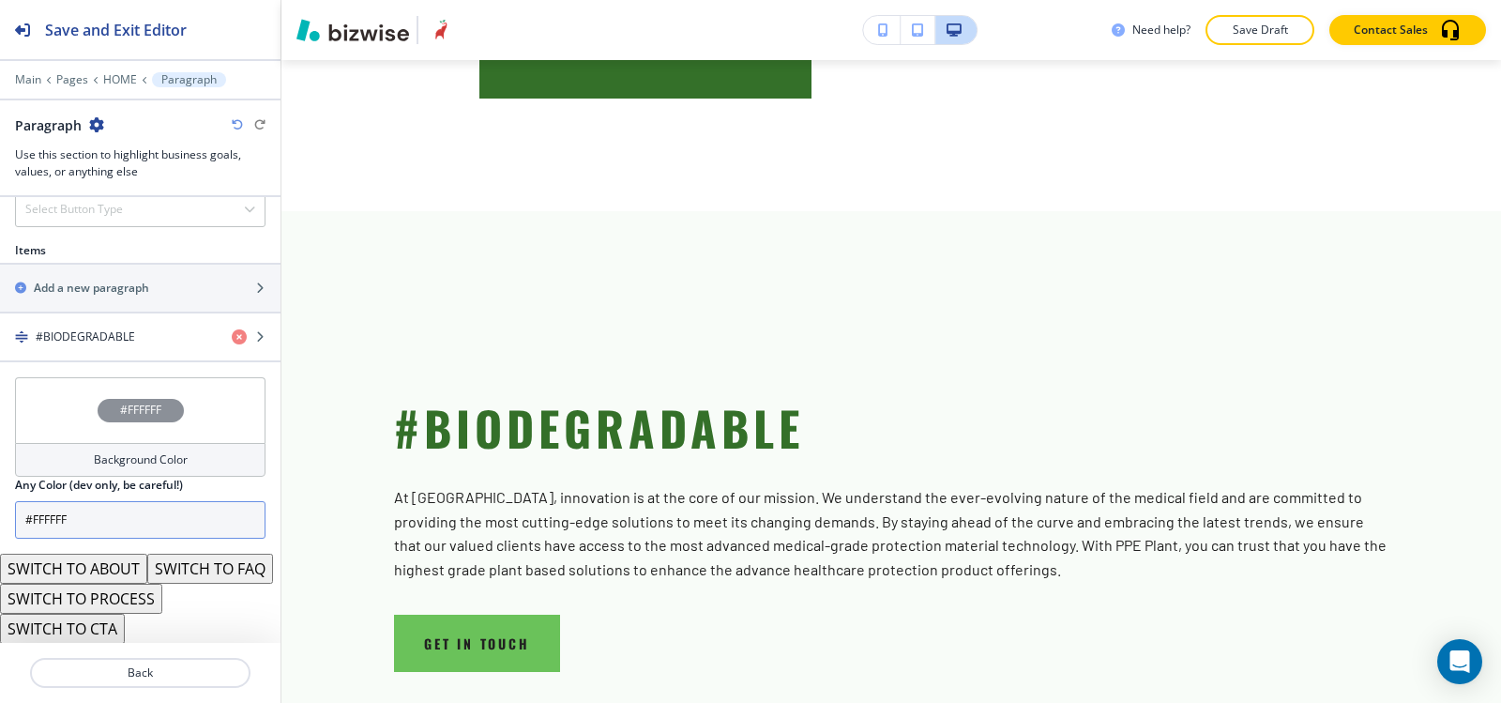
scroll to position [1164, 0]
click at [120, 600] on button "SWITCH TO PROCESS" at bounding box center [81, 598] width 162 height 30
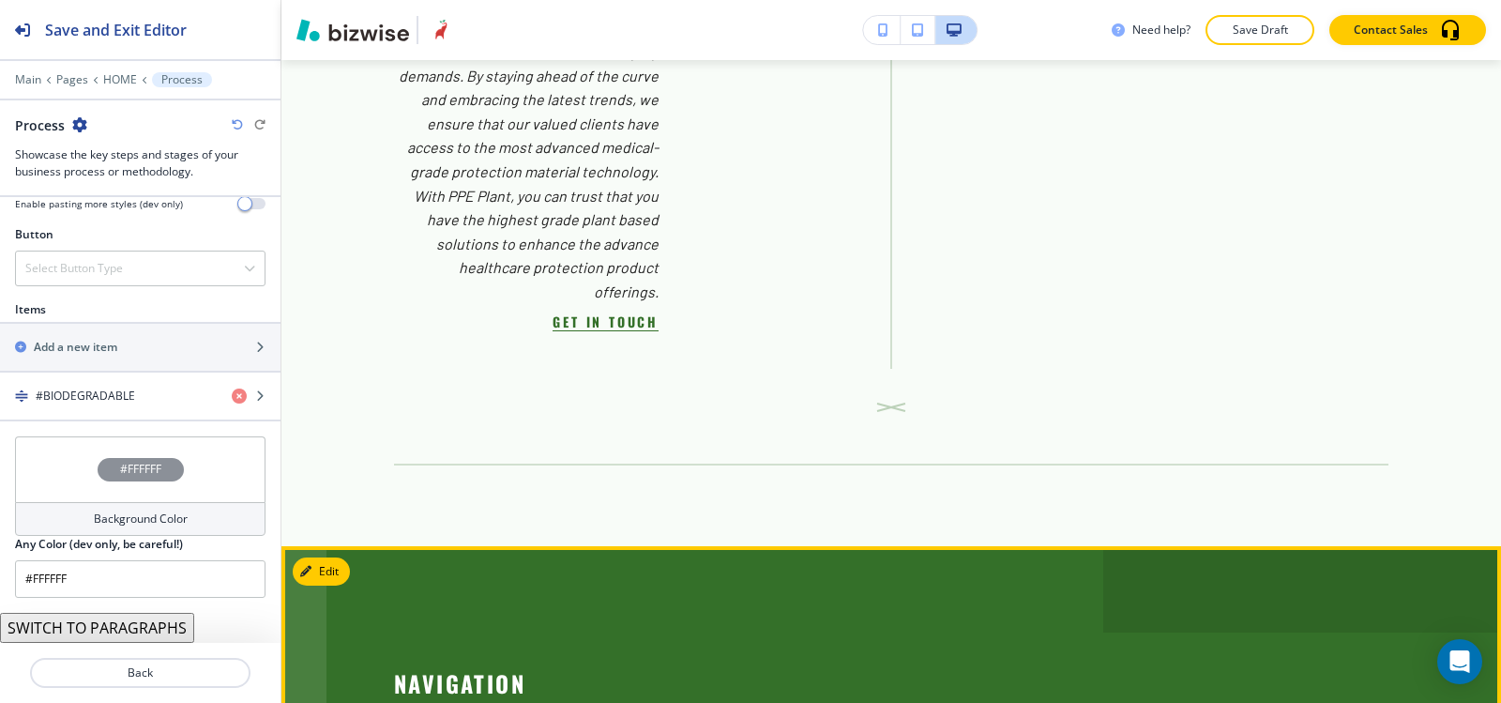
scroll to position [7025, 0]
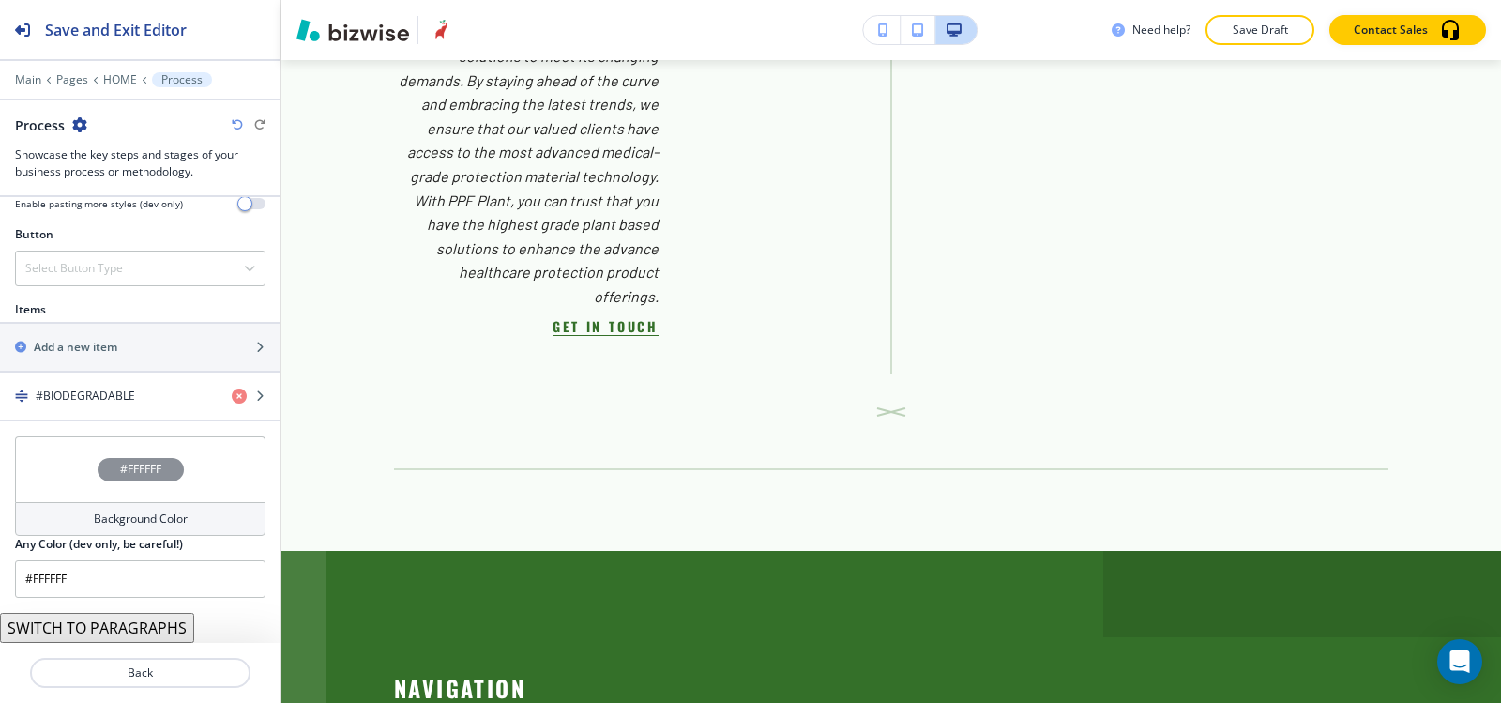
click at [127, 635] on button "SWITCH TO PARAGRAPHS" at bounding box center [97, 628] width 194 height 30
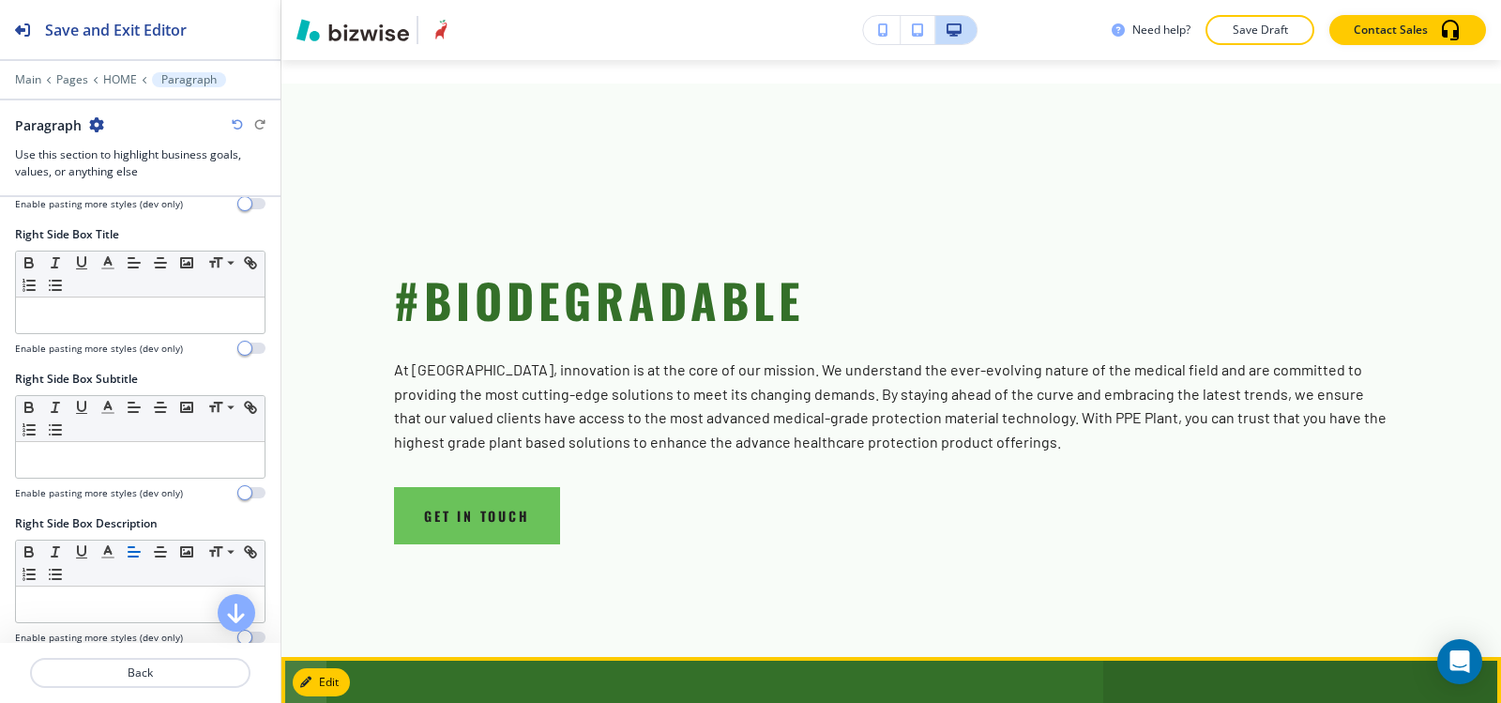
scroll to position [6649, 0]
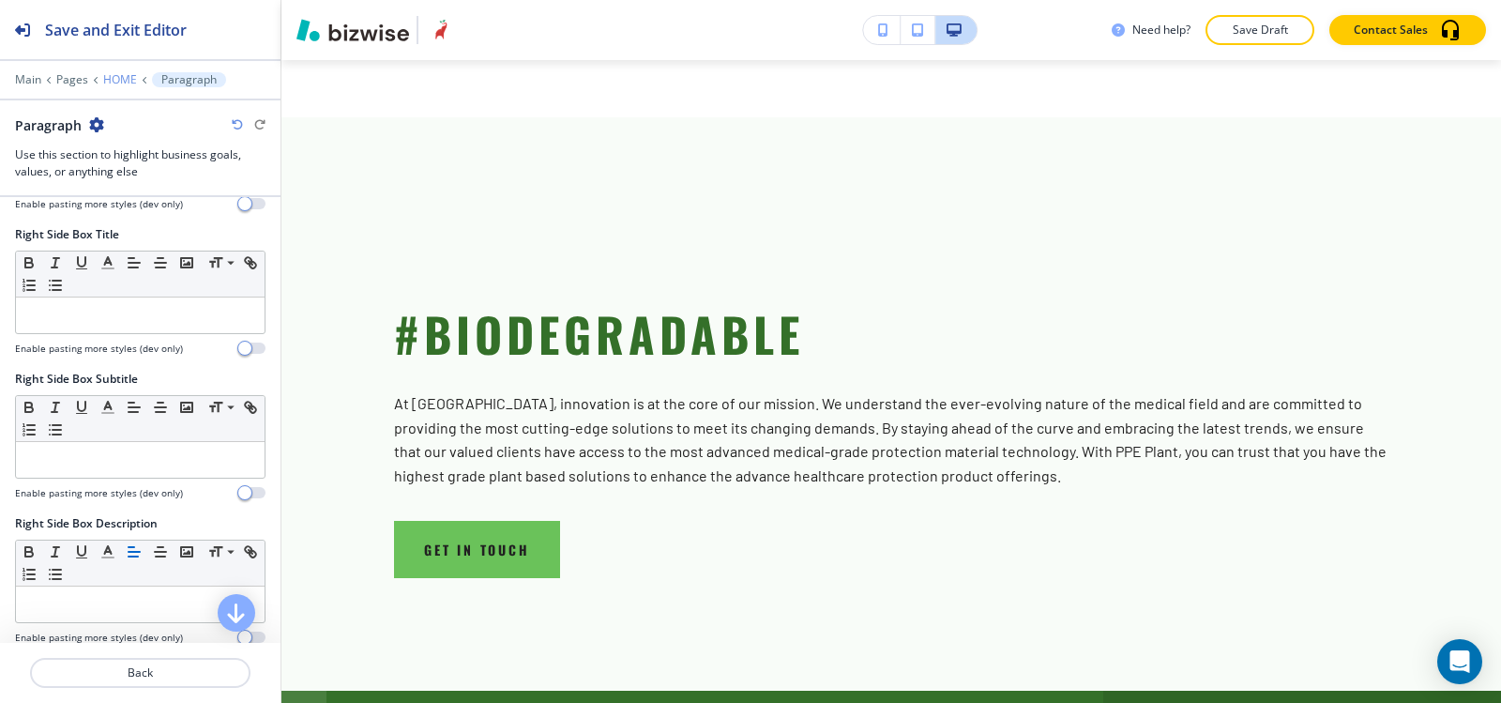
click at [119, 75] on p "HOME" at bounding box center [120, 79] width 34 height 13
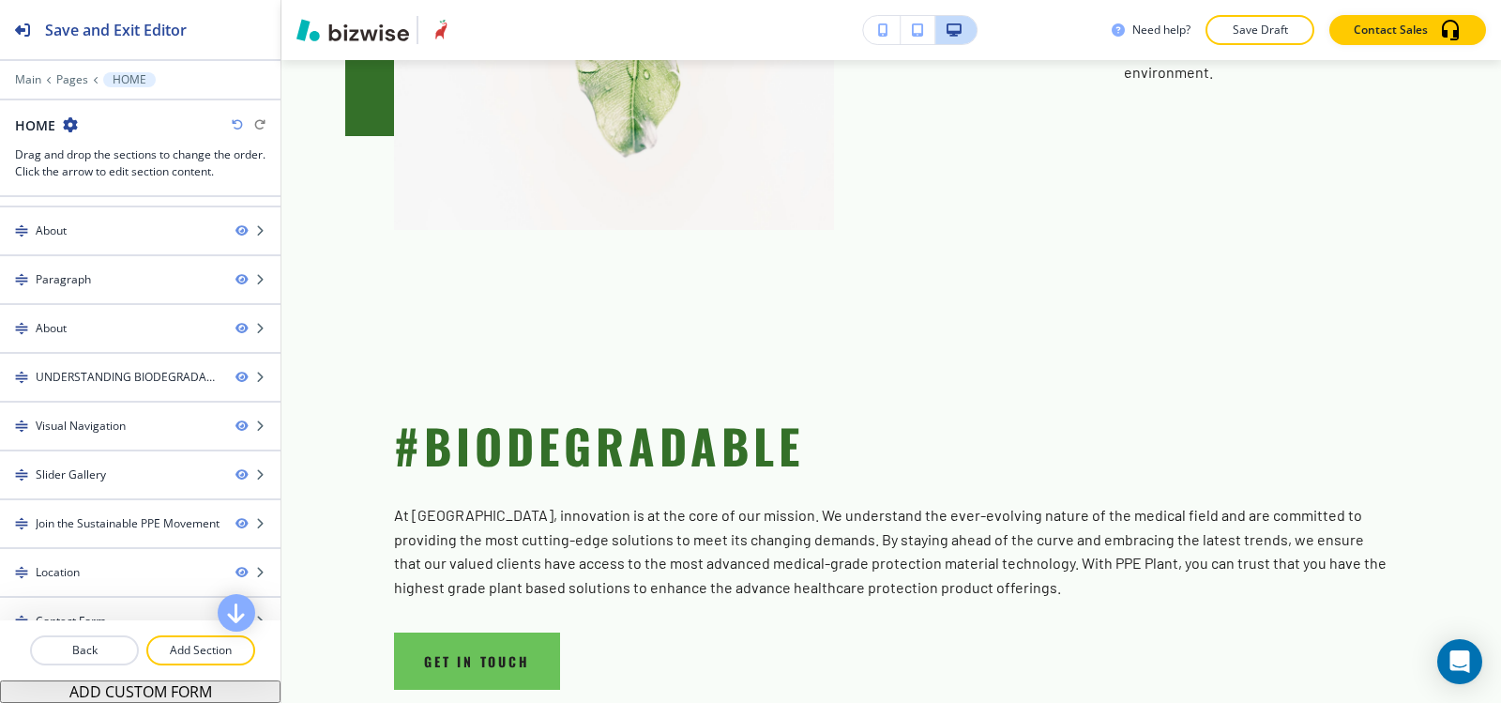
scroll to position [1571, 0]
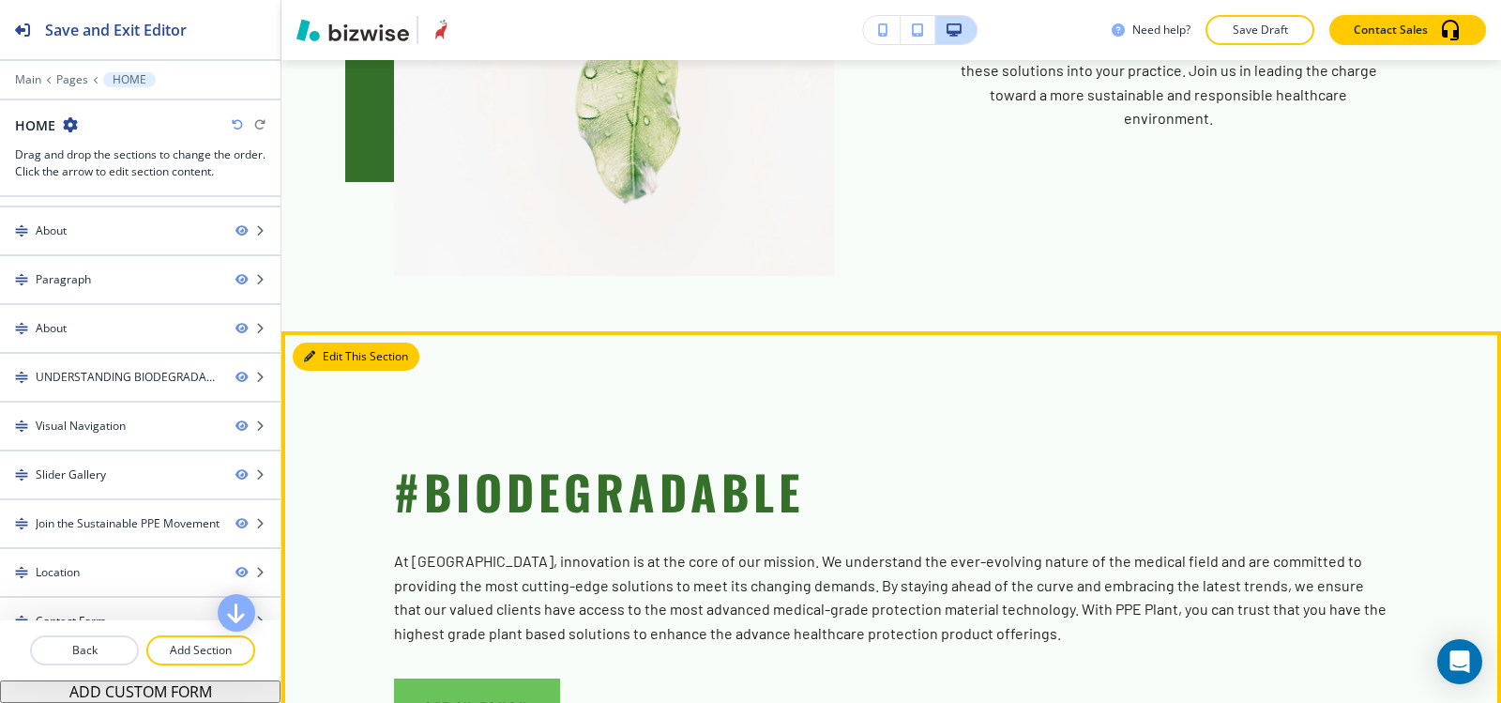
click at [330, 342] on button "Edit This Section" at bounding box center [356, 356] width 127 height 28
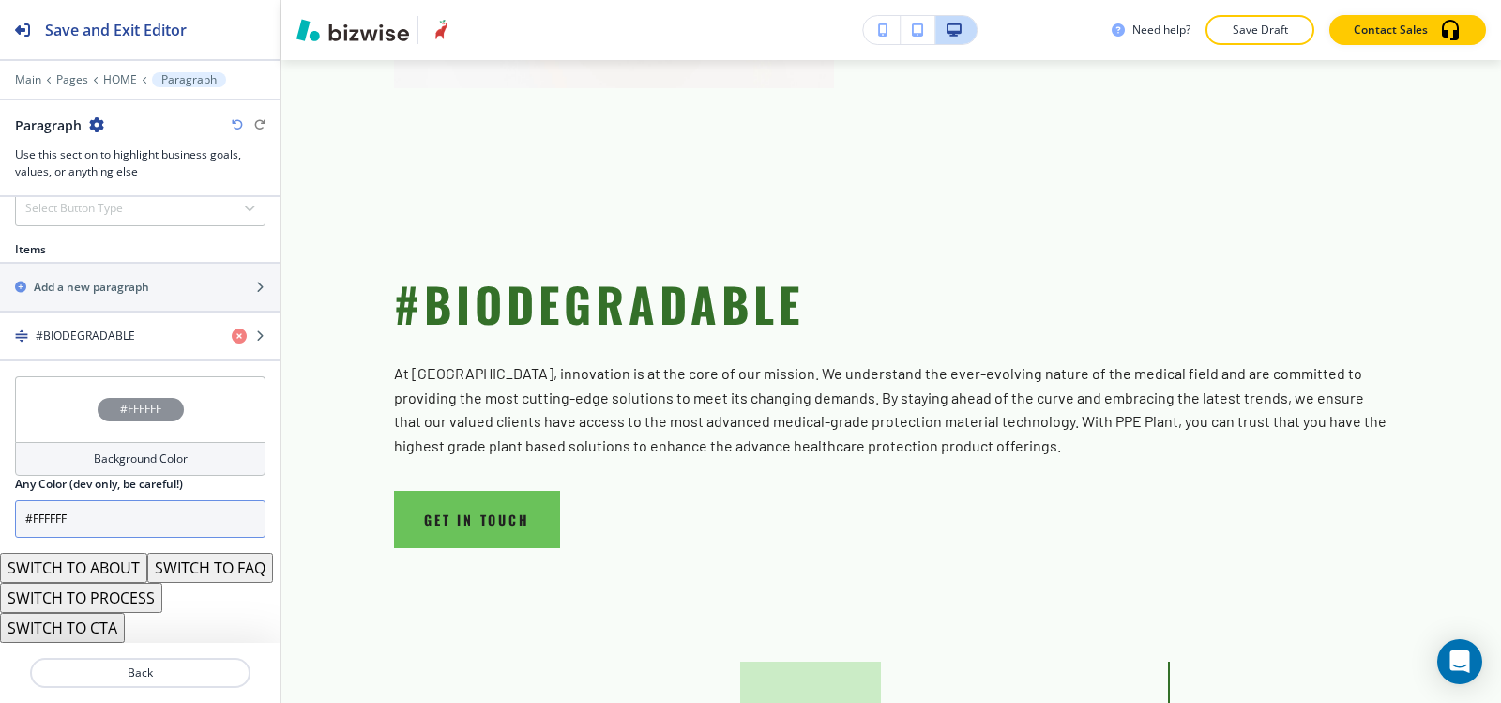
scroll to position [1164, 0]
click at [94, 450] on h4 "Background Color" at bounding box center [141, 458] width 94 height 17
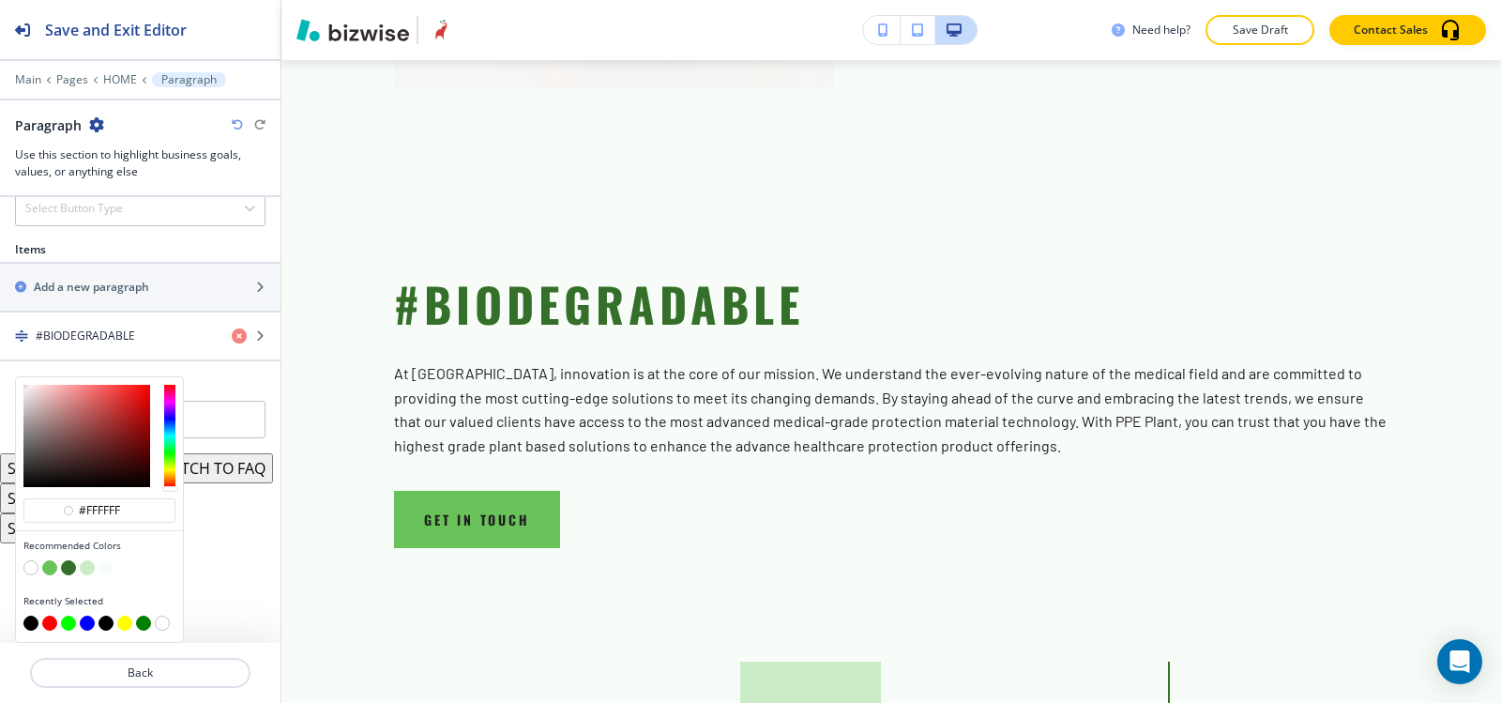
scroll to position [1134, 0]
click at [86, 565] on button "button" at bounding box center [87, 567] width 15 height 15
type input "#cbecc6"
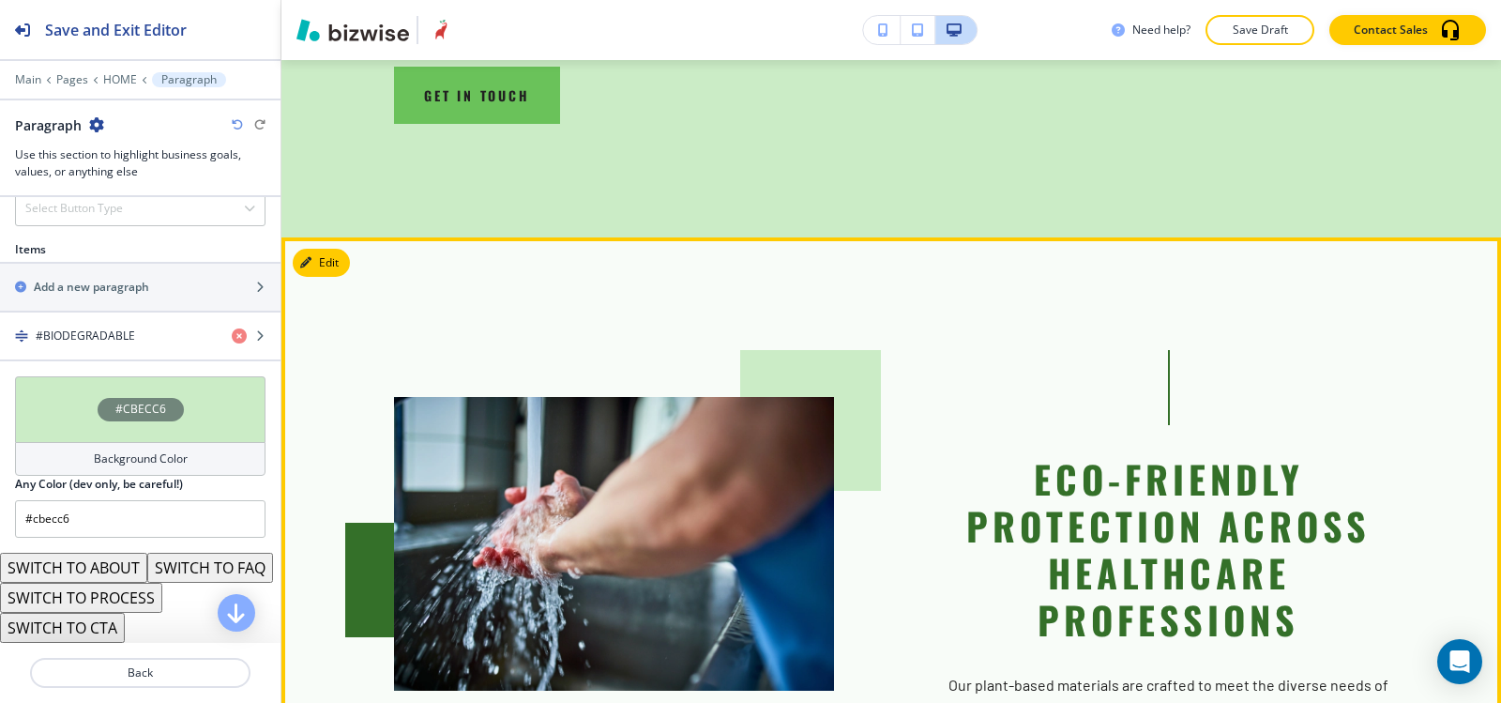
scroll to position [2284, 0]
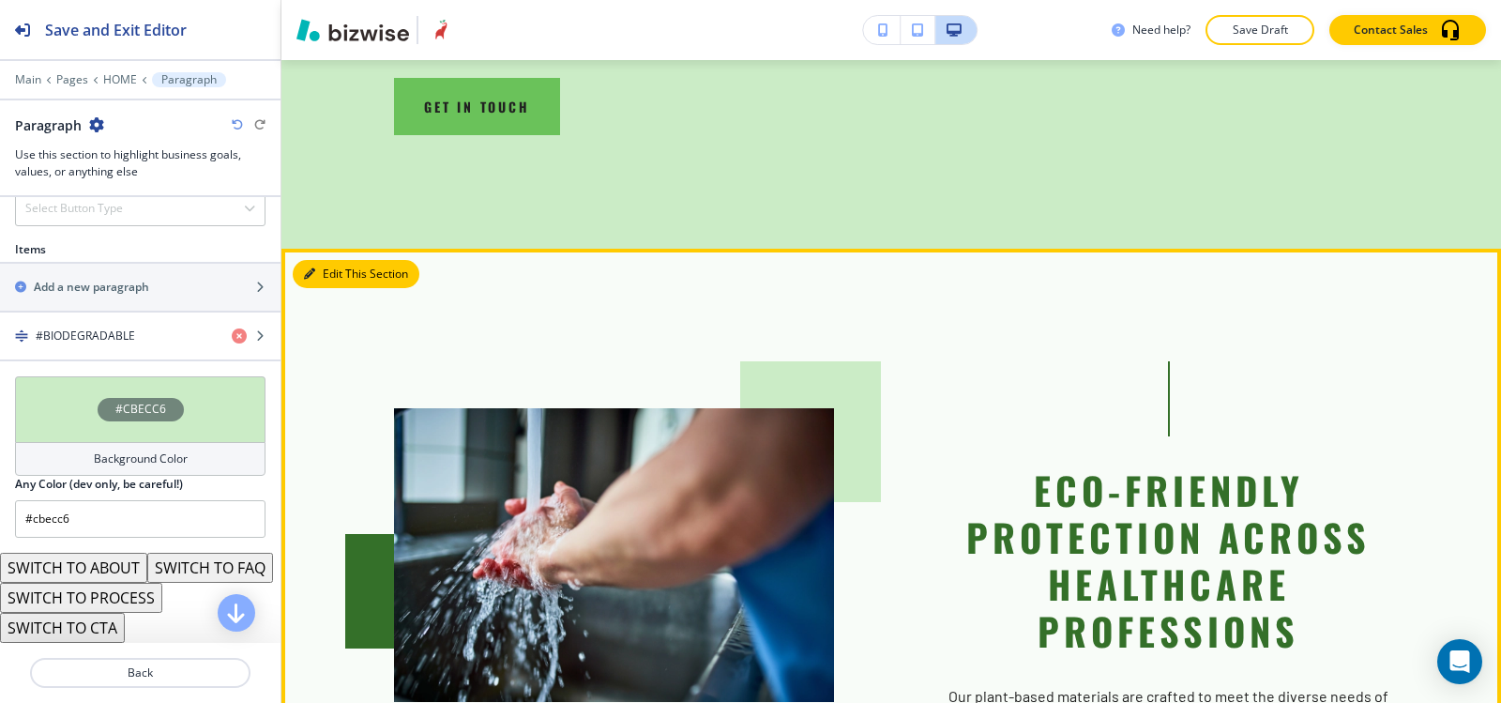
click at [337, 260] on button "Edit This Section" at bounding box center [356, 274] width 127 height 28
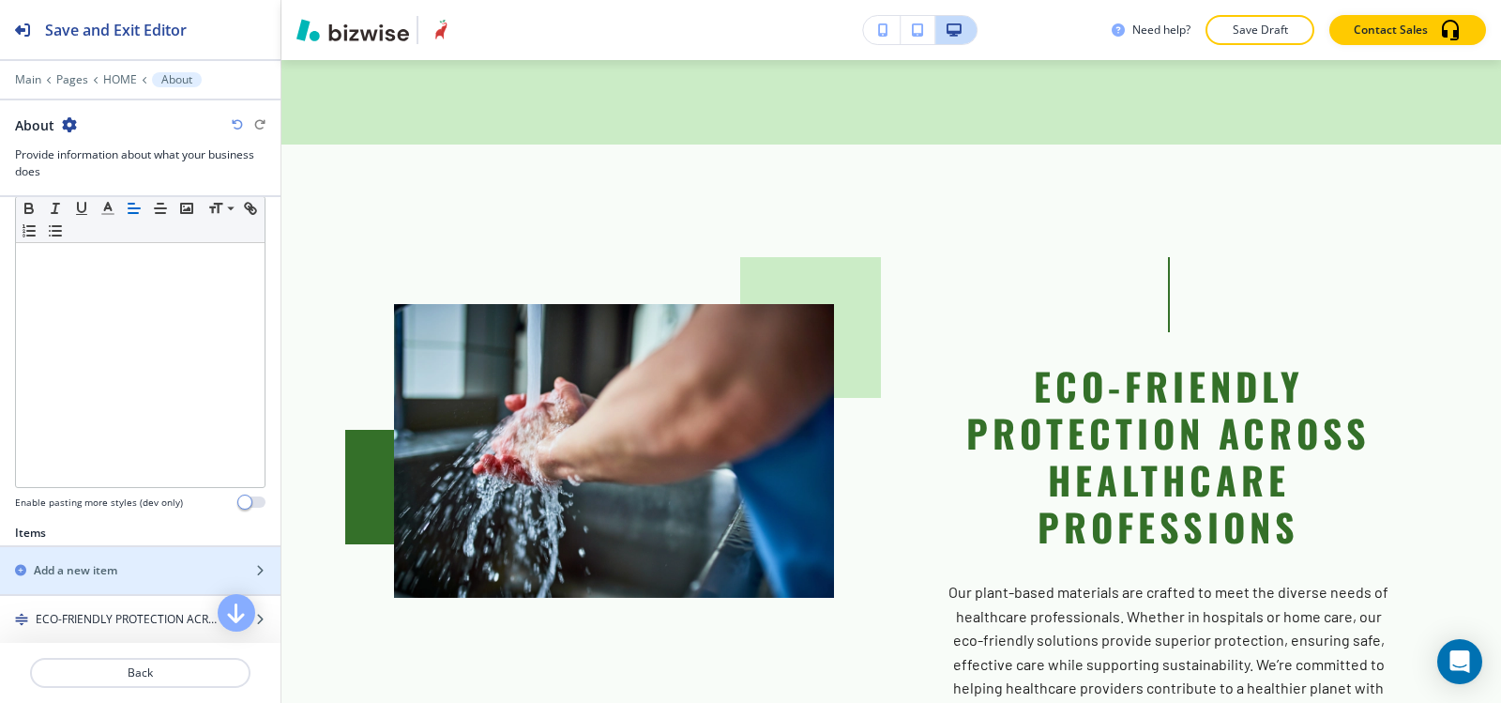
scroll to position [563, 0]
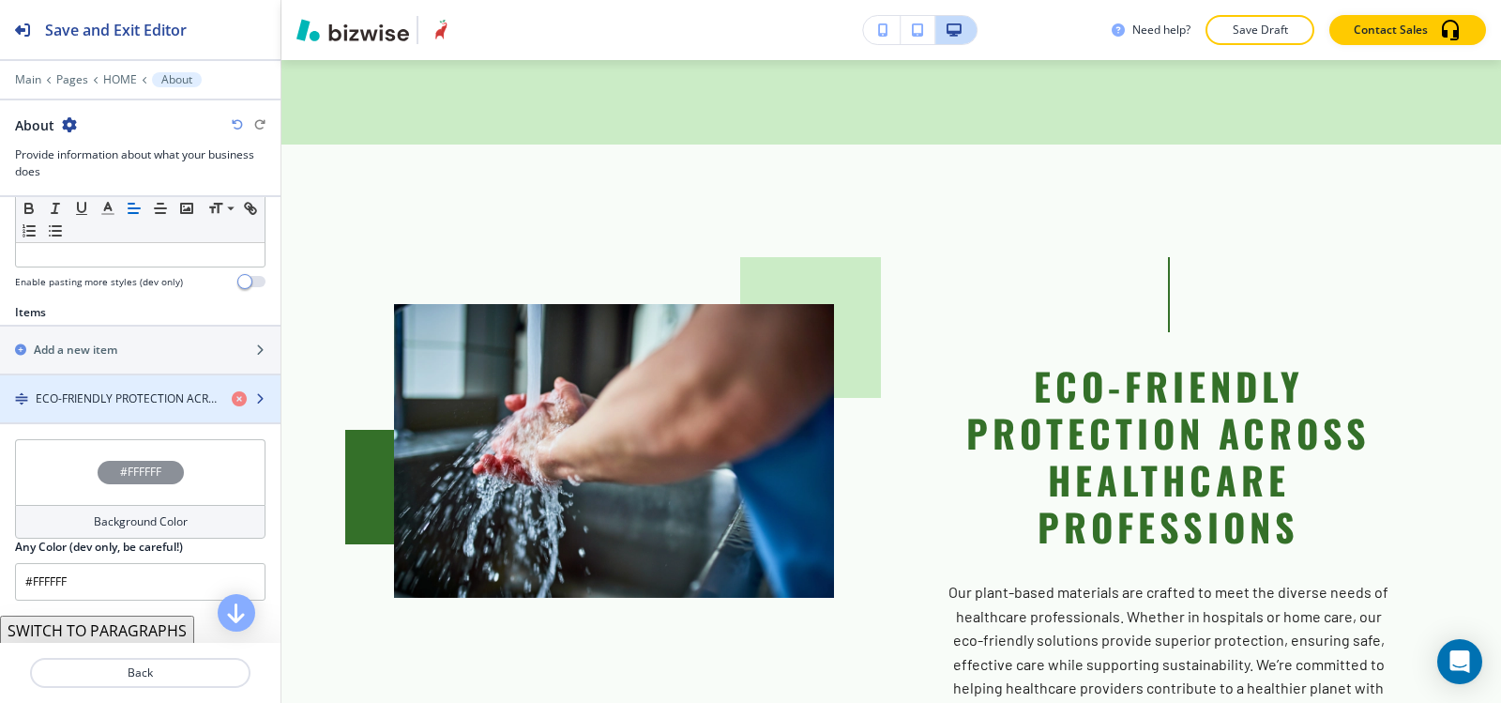
click at [137, 409] on div "button" at bounding box center [140, 414] width 281 height 15
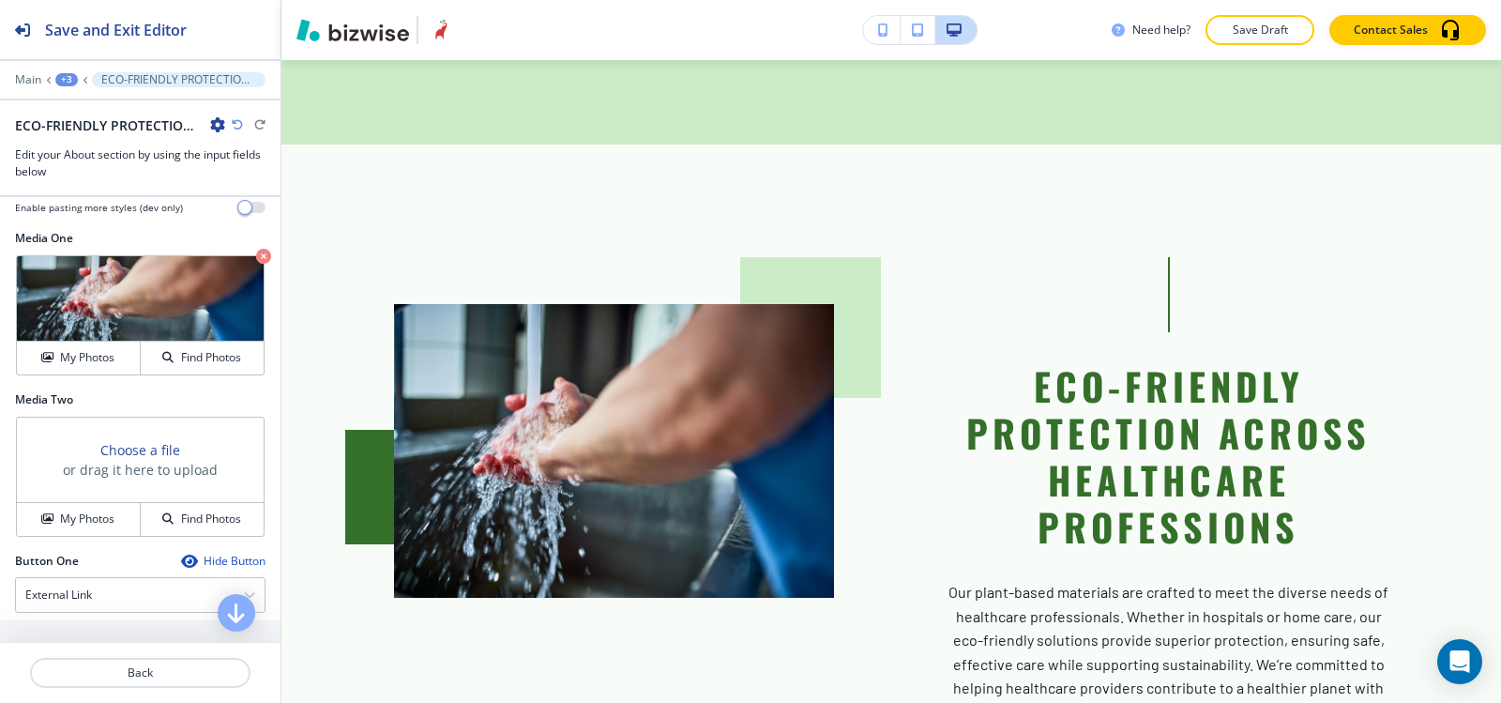
scroll to position [657, 0]
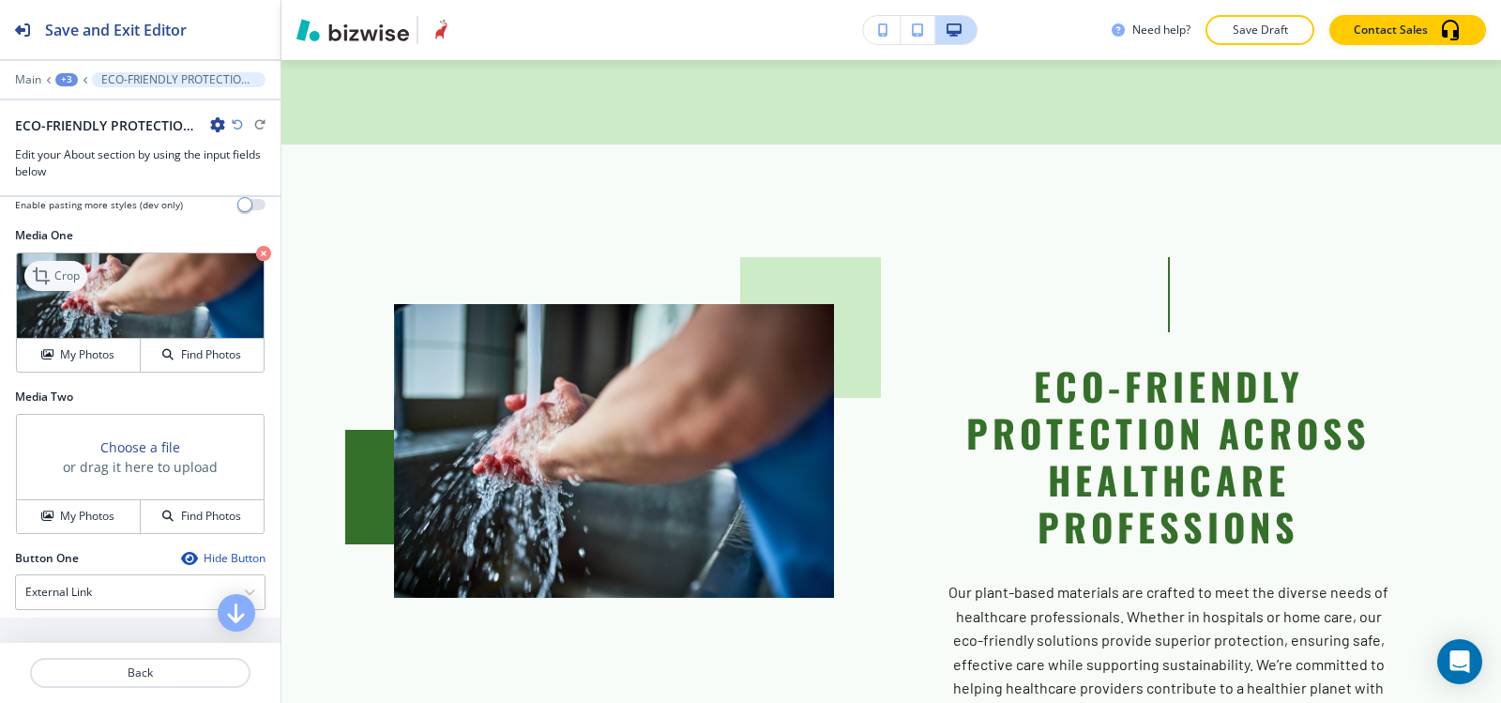
click at [53, 271] on icon at bounding box center [43, 276] width 23 height 23
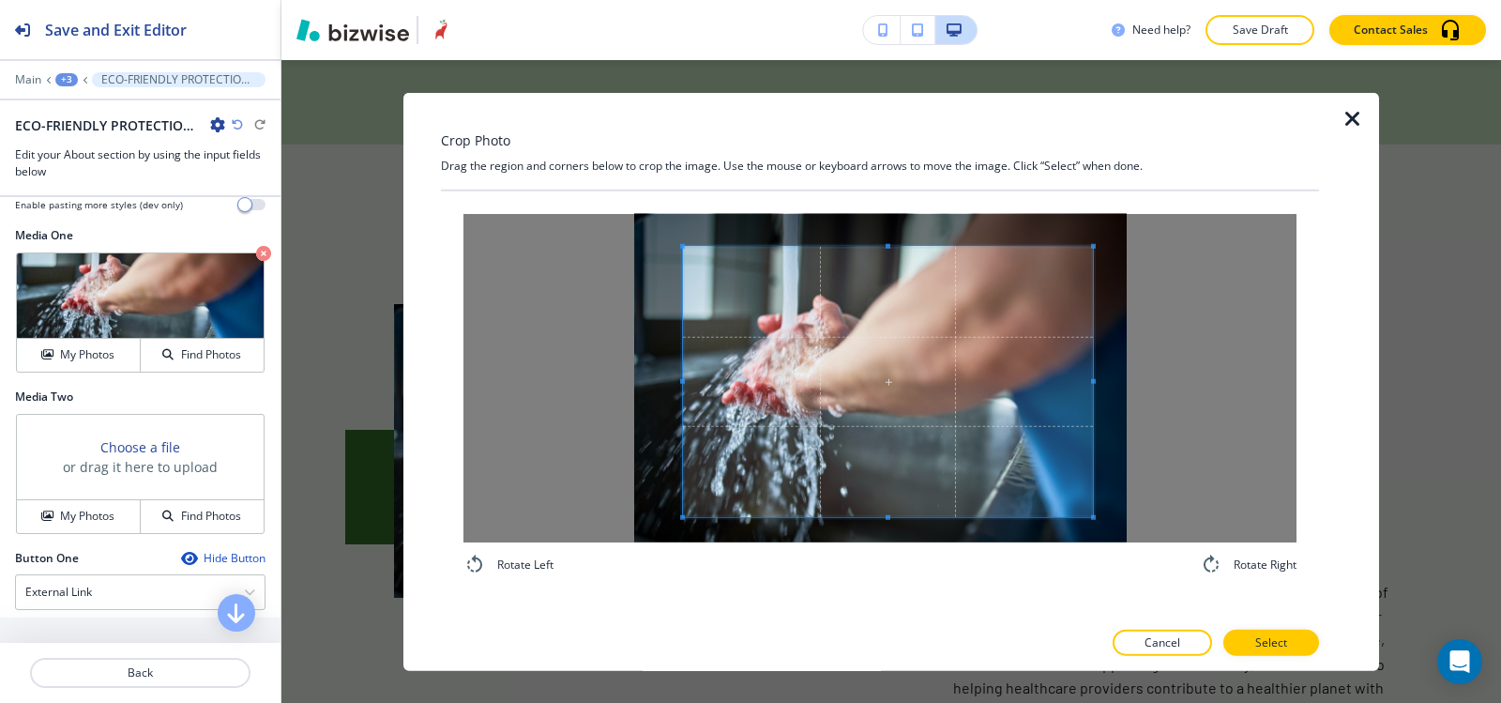
click at [1094, 517] on span at bounding box center [1093, 516] width 5 height 5
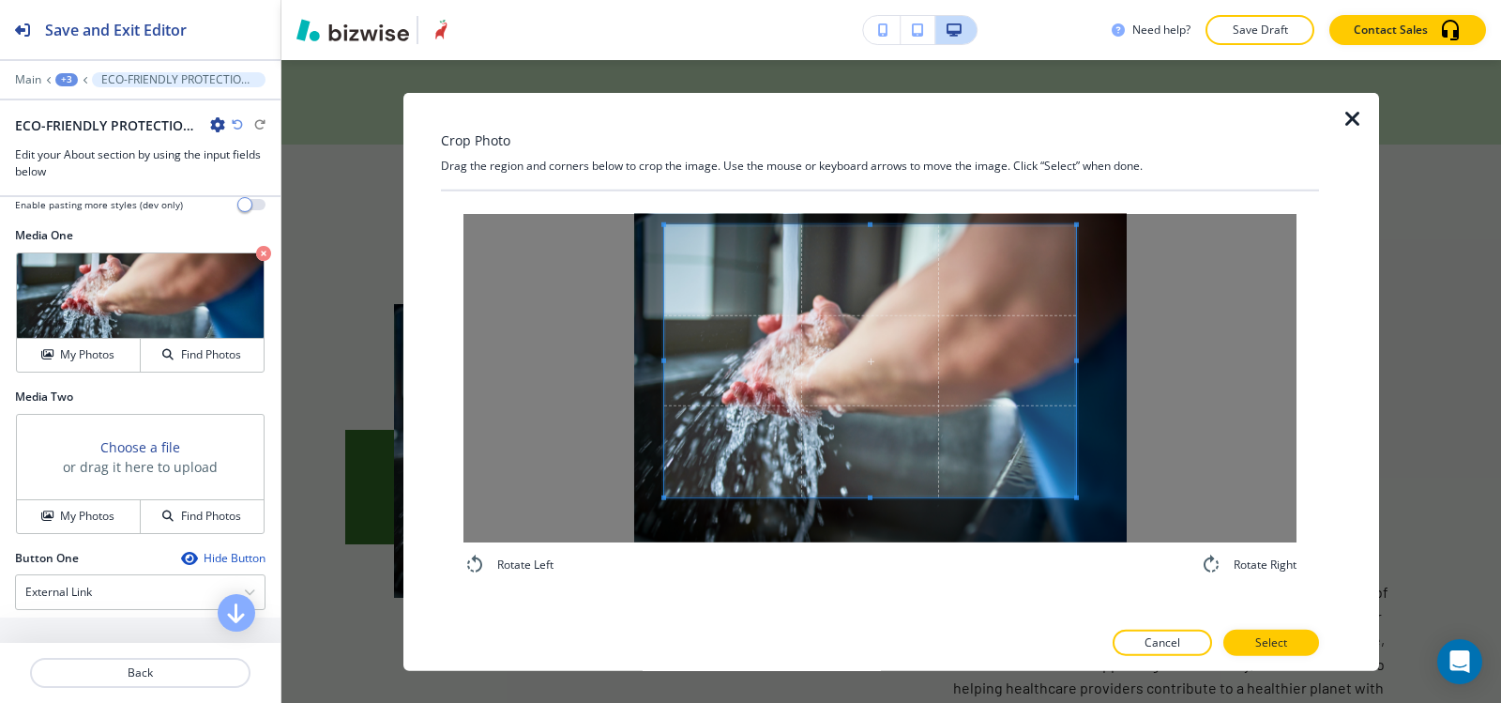
click at [972, 448] on span at bounding box center [870, 360] width 412 height 272
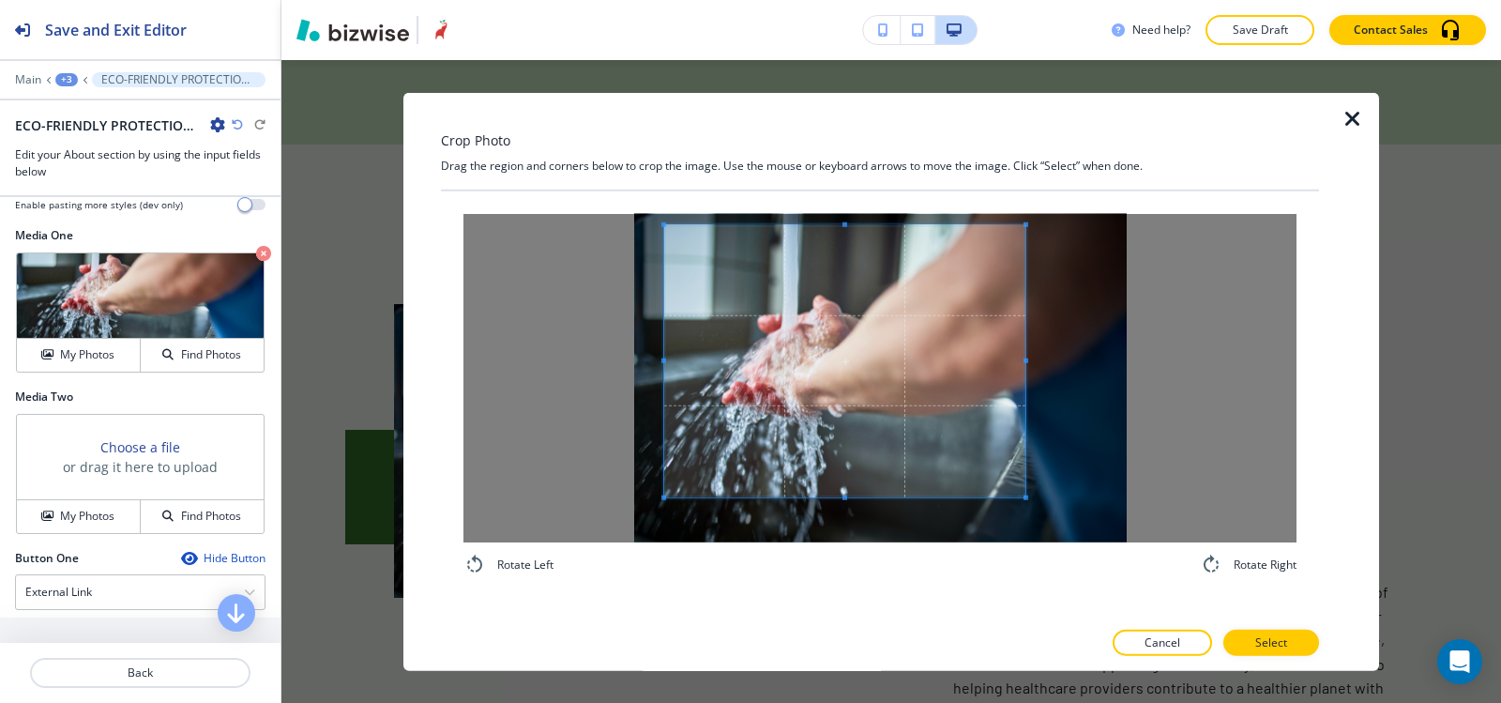
click at [1026, 366] on span at bounding box center [1026, 360] width 5 height 272
click at [688, 350] on span at bounding box center [687, 360] width 5 height 272
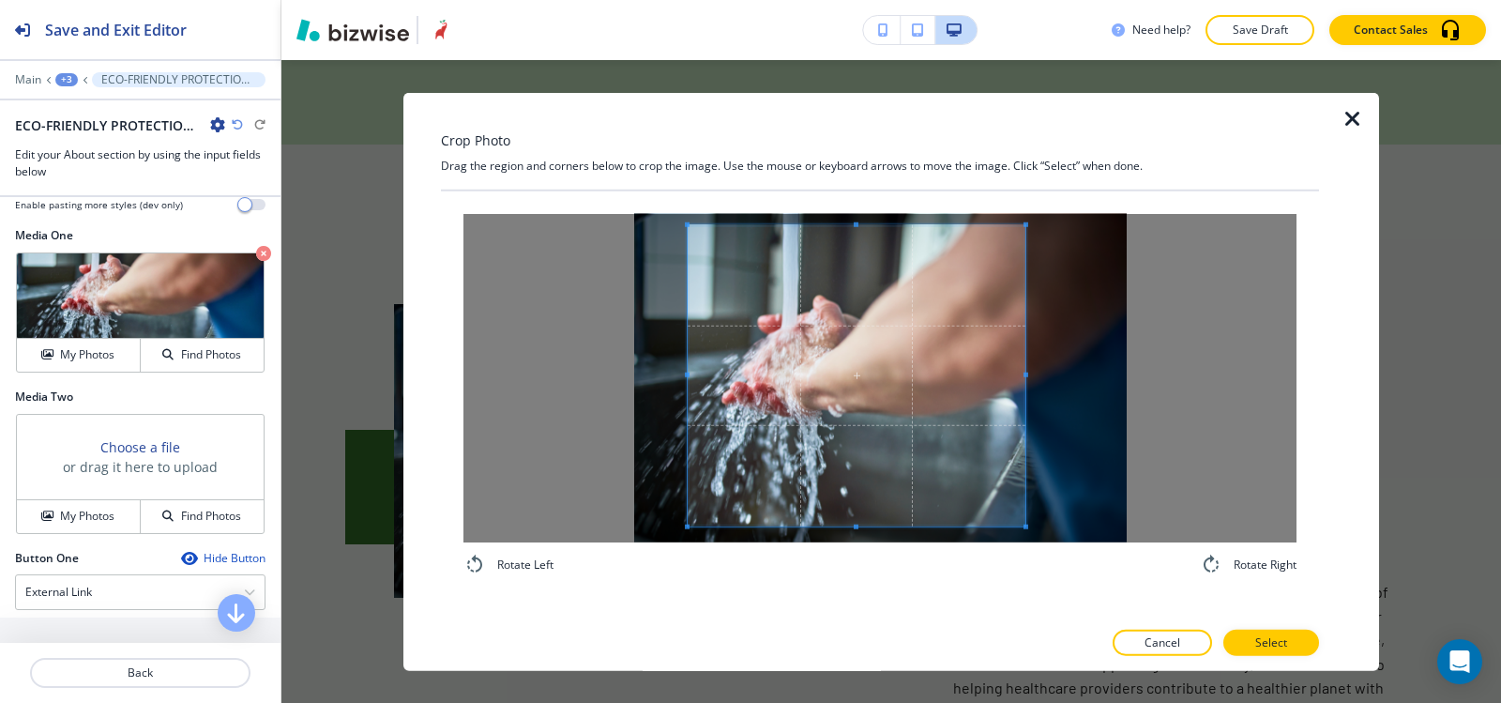
click at [831, 527] on span at bounding box center [857, 526] width 338 height 5
click at [1290, 643] on button "Select" at bounding box center [1271, 643] width 96 height 26
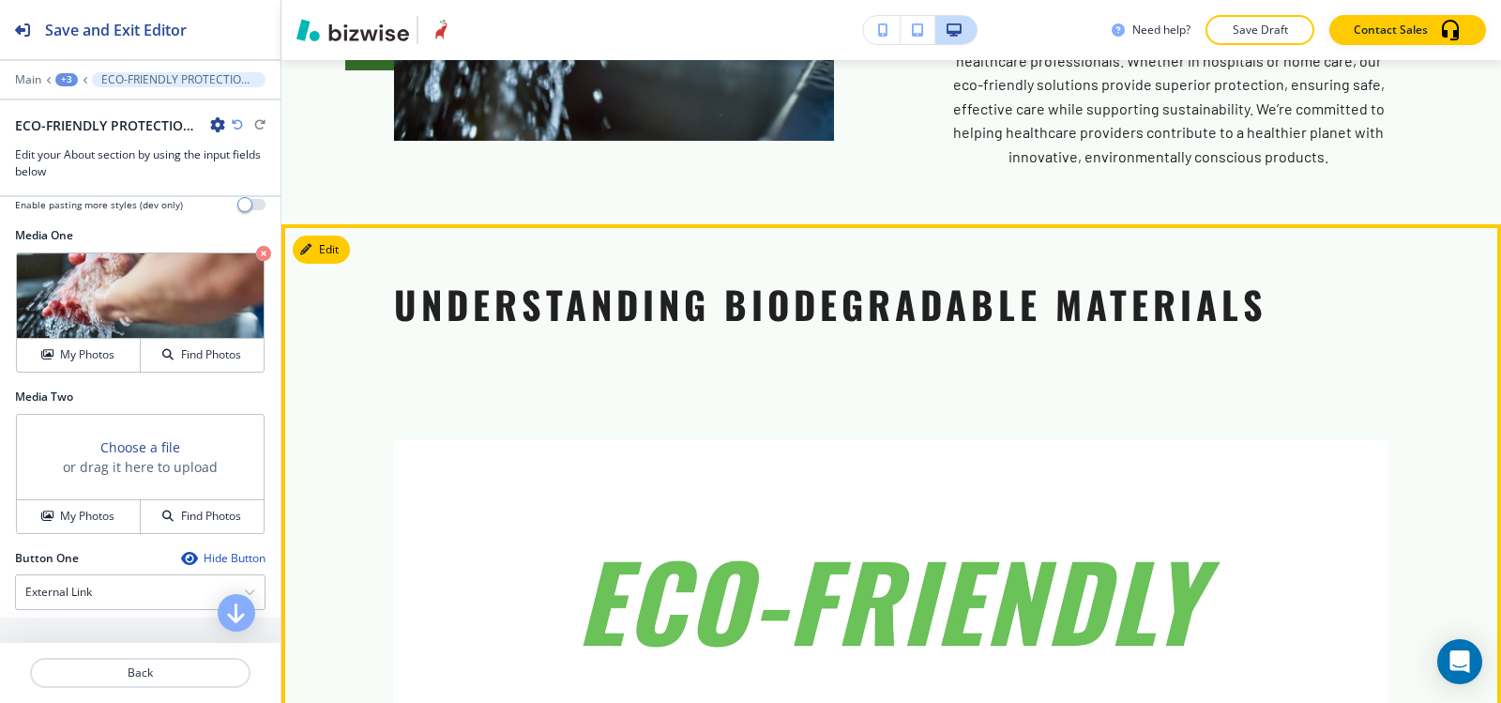
scroll to position [3045, 0]
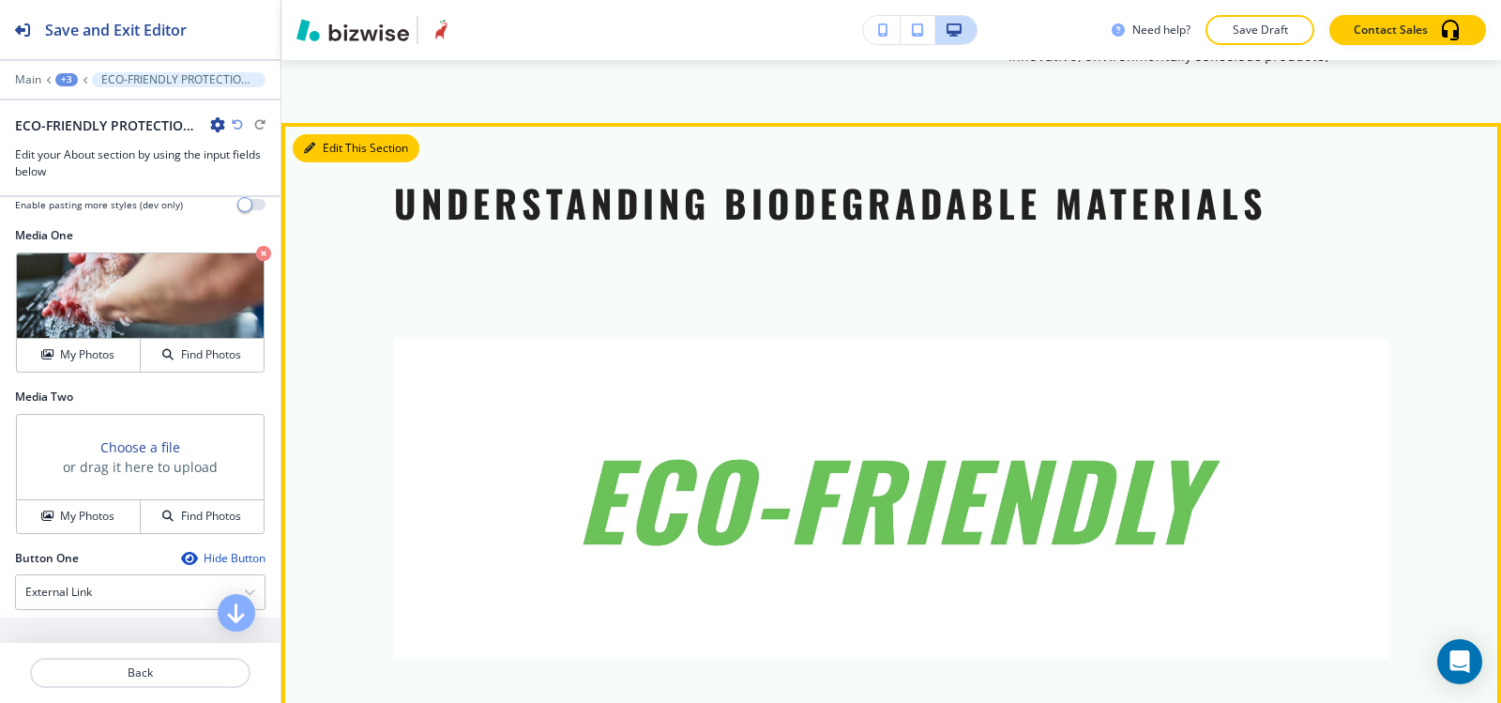
click at [331, 134] on button "Edit This Section" at bounding box center [356, 148] width 127 height 28
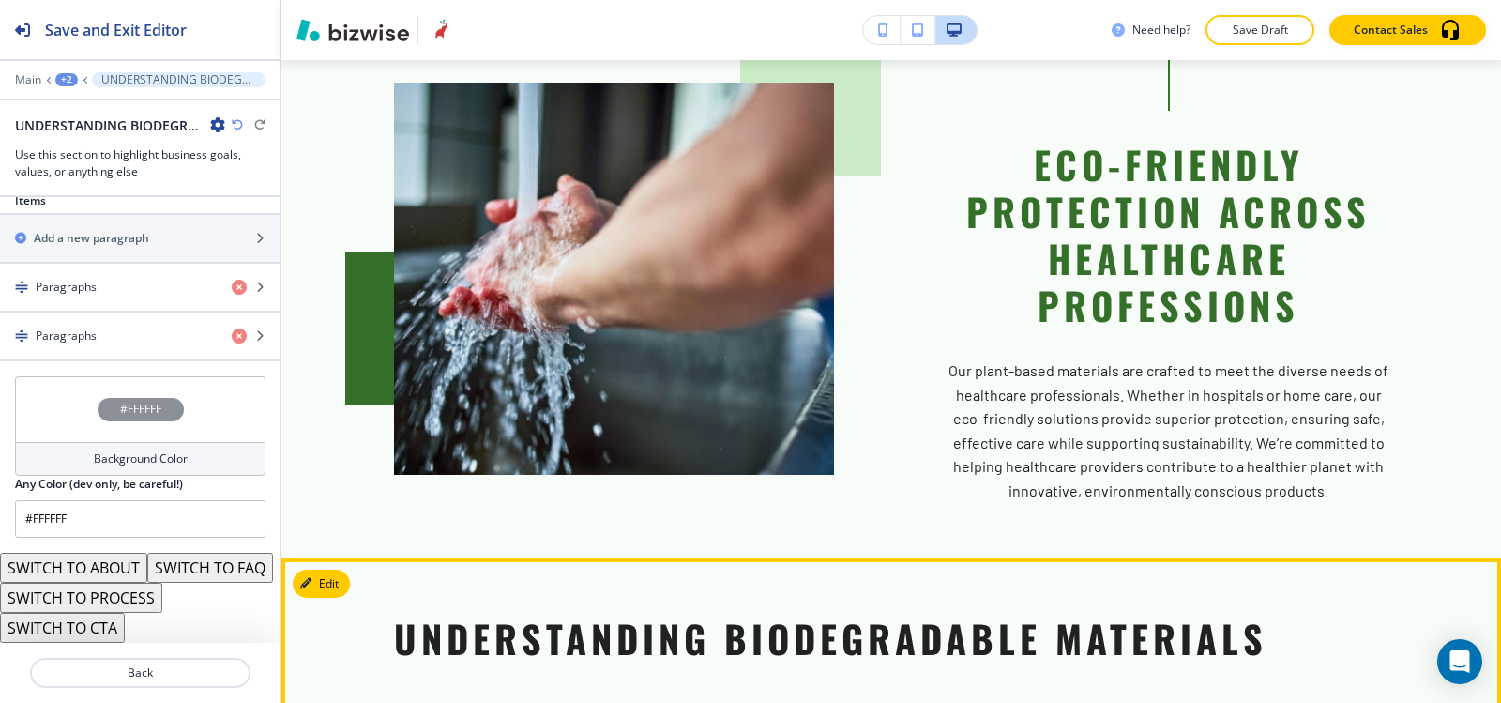
scroll to position [2836, 0]
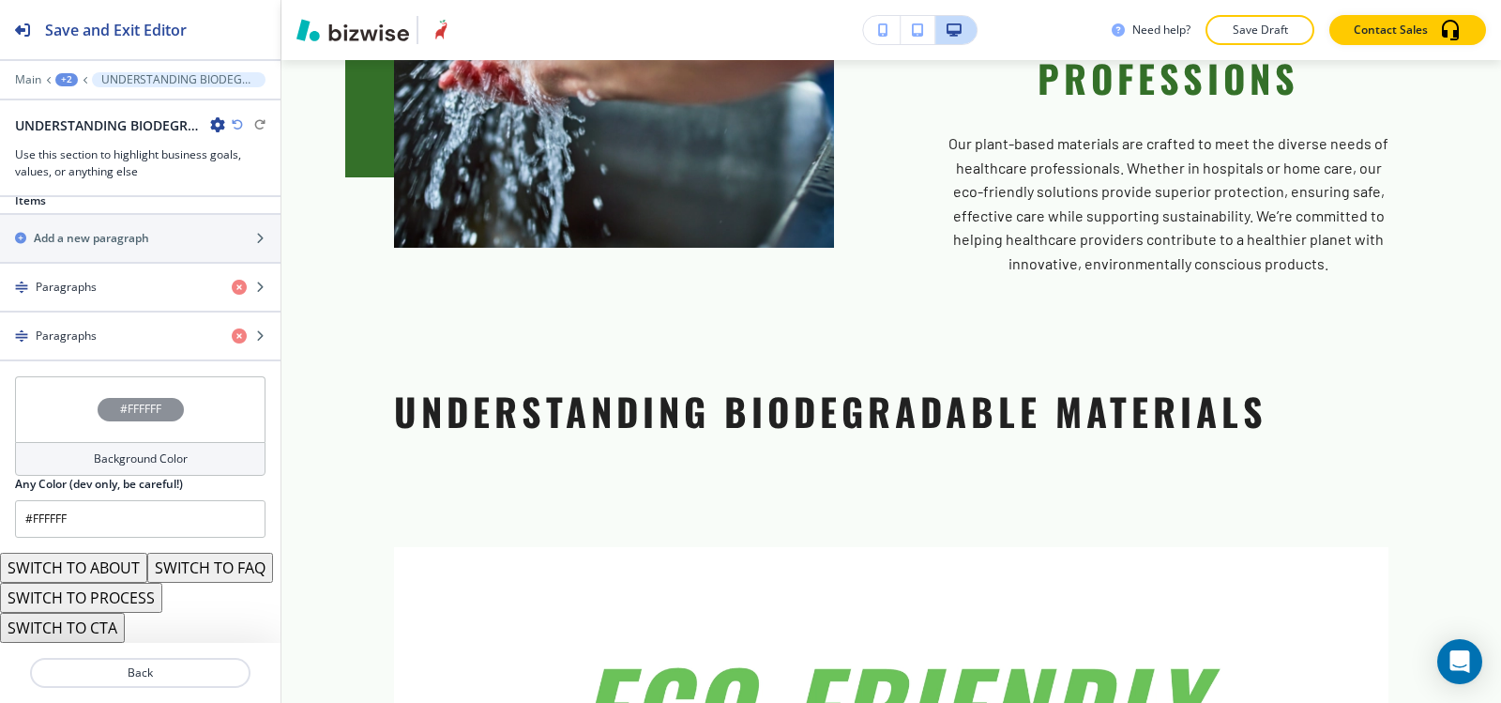
click at [63, 78] on div "+2" at bounding box center [66, 79] width 23 height 13
click at [87, 134] on button "HOME" at bounding box center [115, 144] width 120 height 34
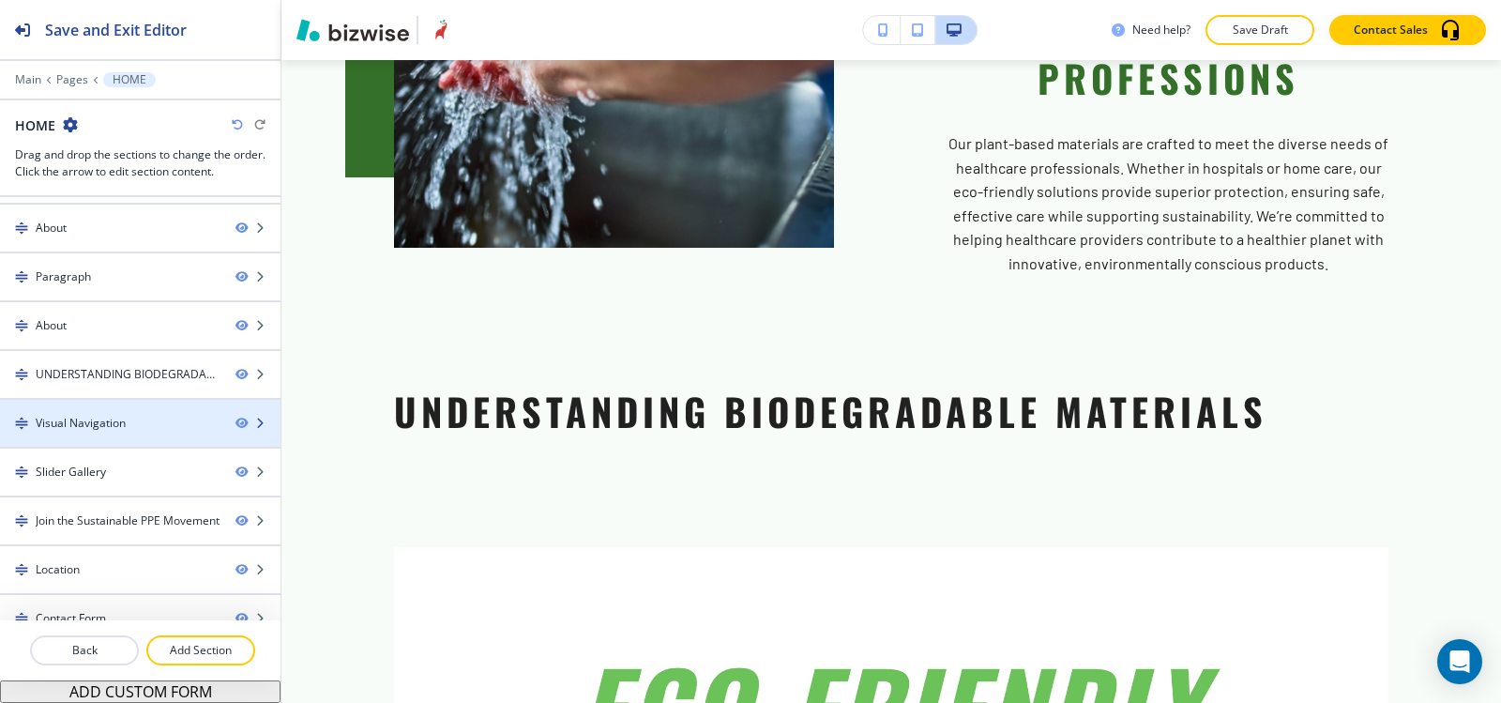
scroll to position [65, 0]
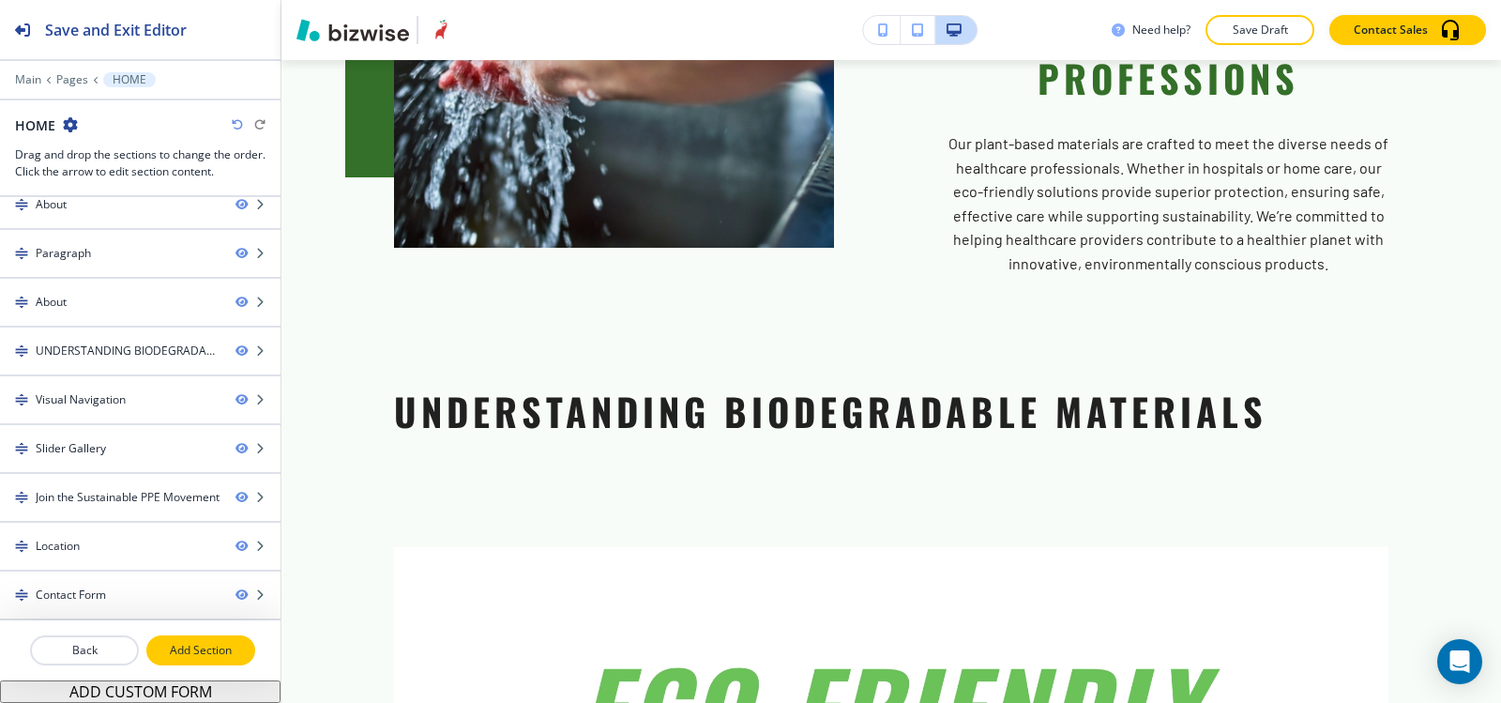
click at [174, 646] on p "Add Section" at bounding box center [200, 650] width 105 height 17
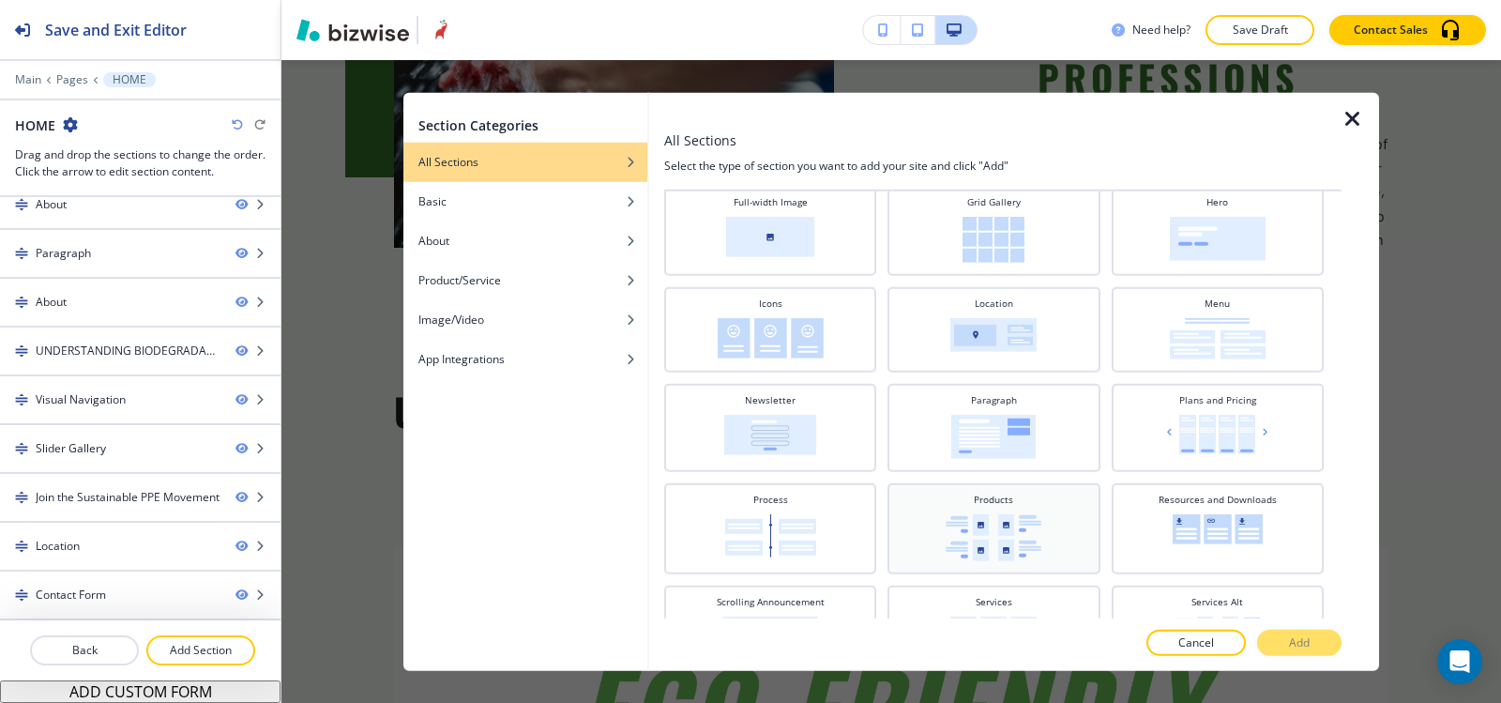
scroll to position [375, 0]
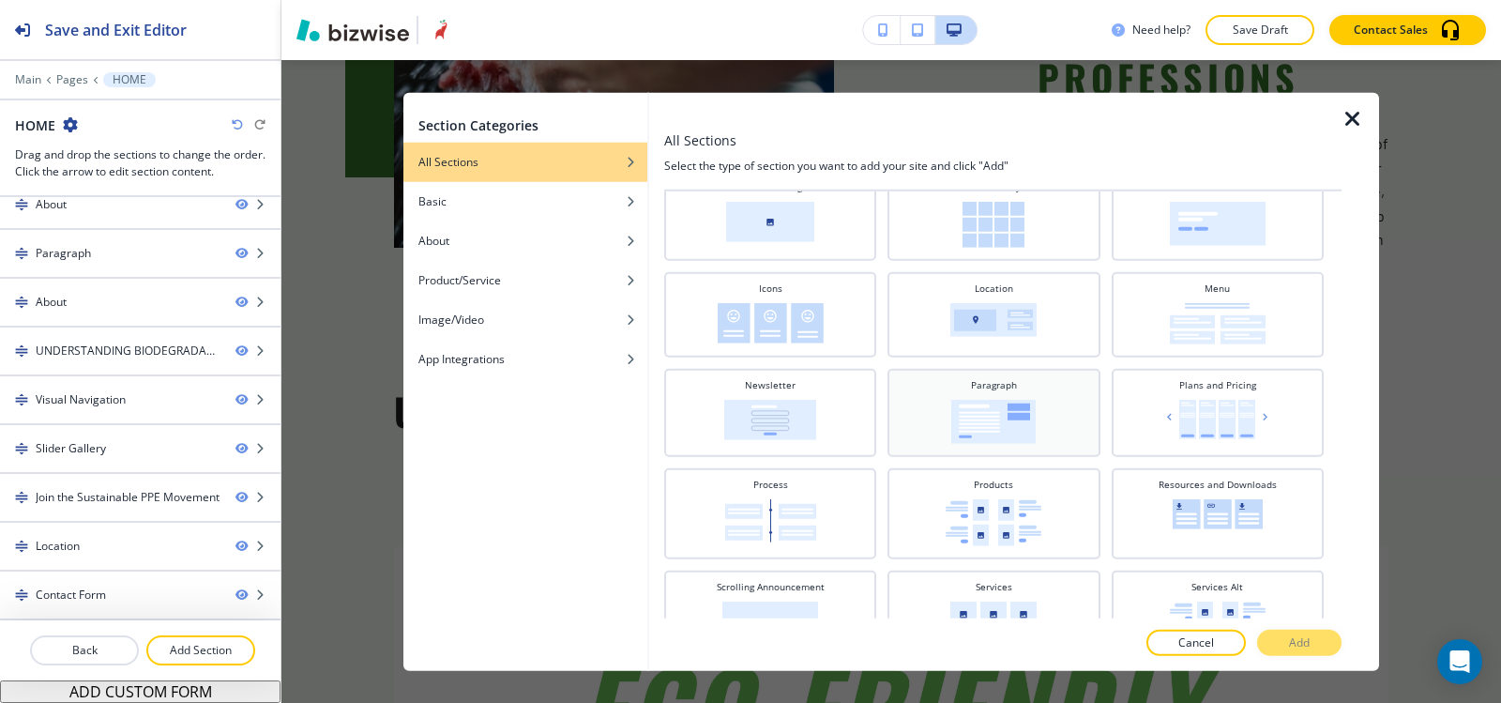
click at [1008, 397] on div "Paragraph" at bounding box center [993, 410] width 193 height 66
drag, startPoint x: 1316, startPoint y: 643, endPoint x: 1250, endPoint y: 631, distance: 67.7
click at [1315, 643] on button "Add" at bounding box center [1299, 643] width 84 height 26
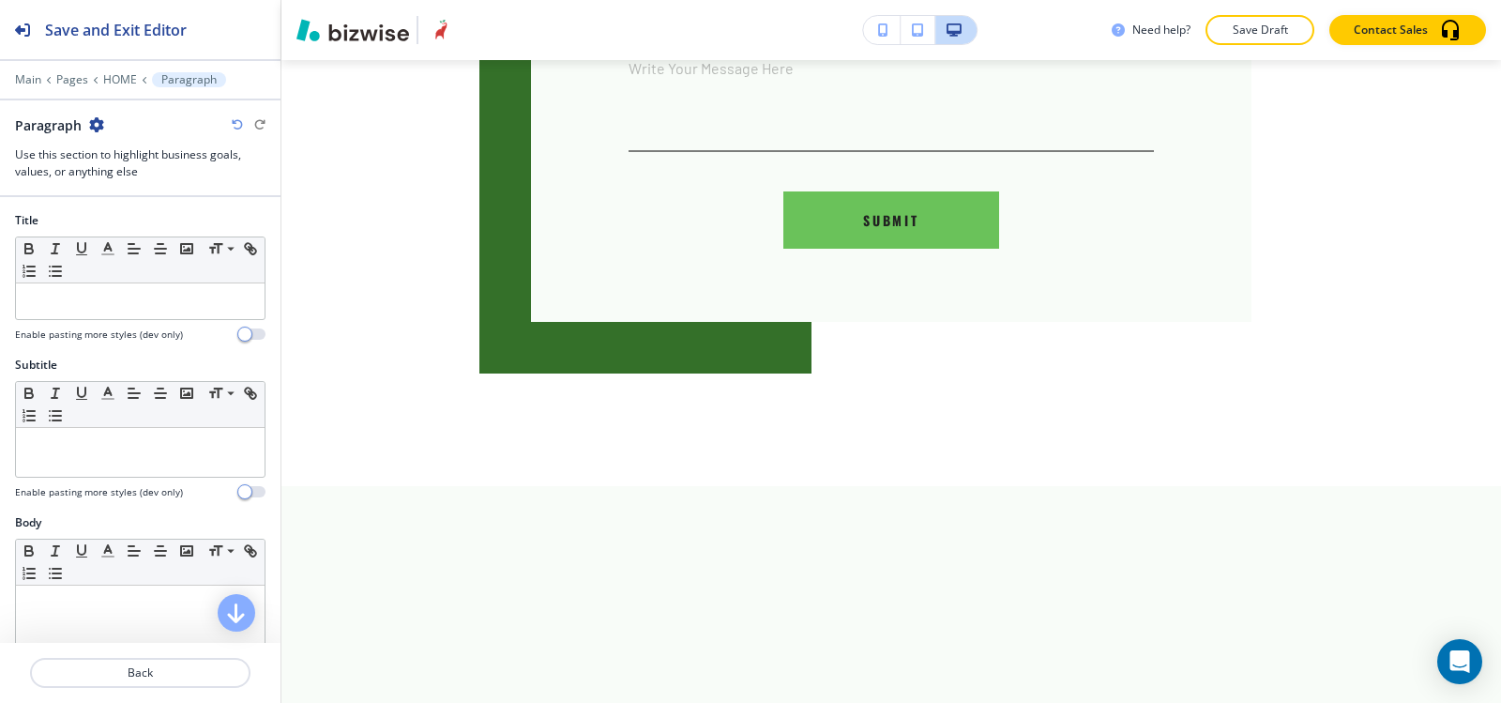
scroll to position [7523, 0]
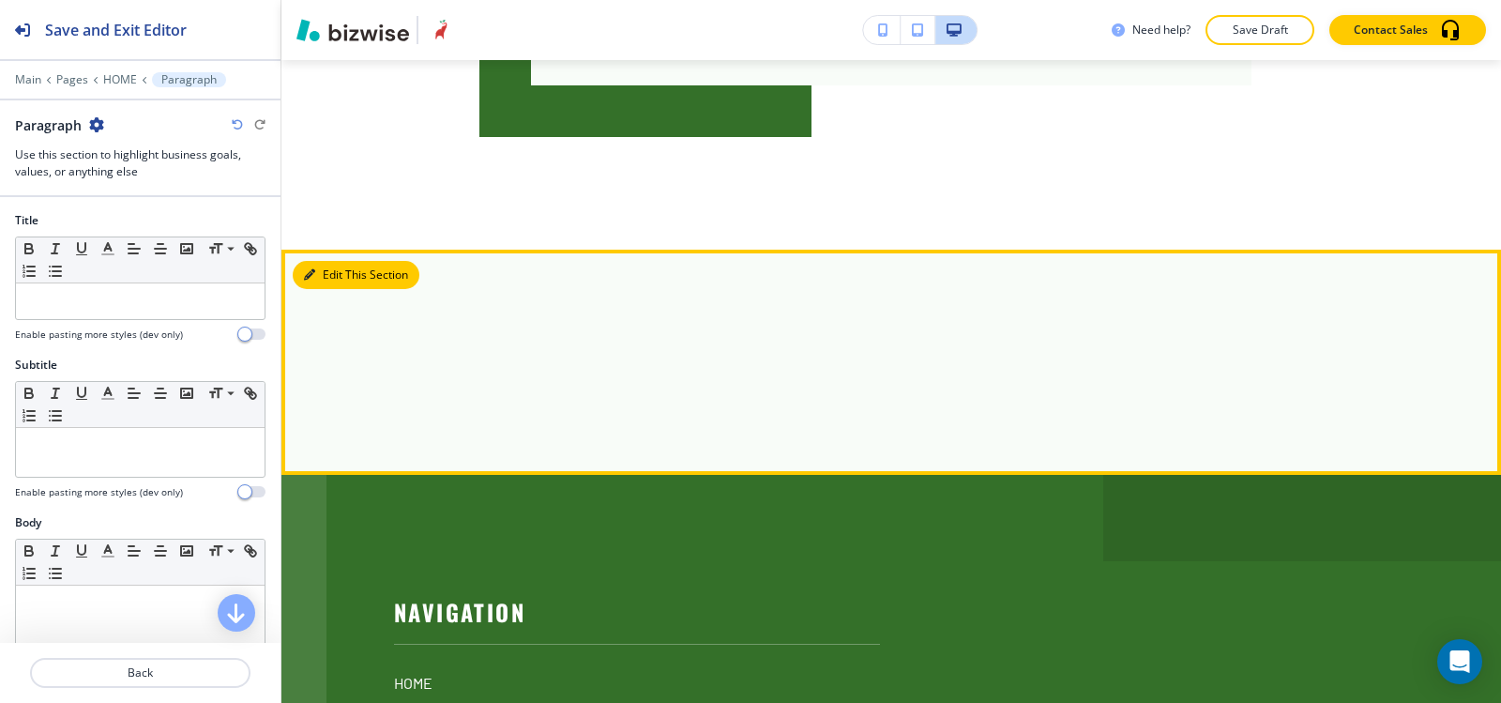
click at [309, 269] on icon "button" at bounding box center [309, 274] width 11 height 11
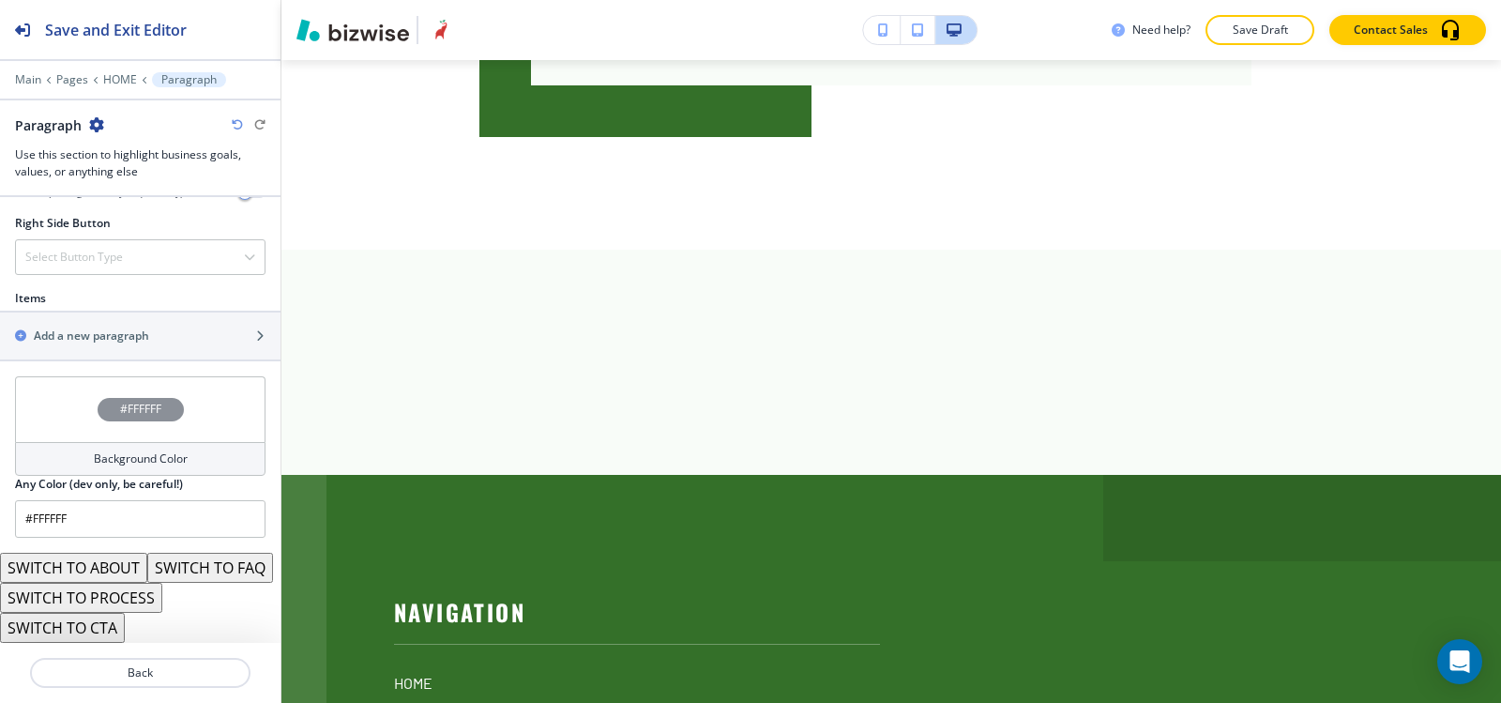
scroll to position [1116, 0]
click at [104, 327] on h2 "Add a new paragraph" at bounding box center [91, 335] width 115 height 17
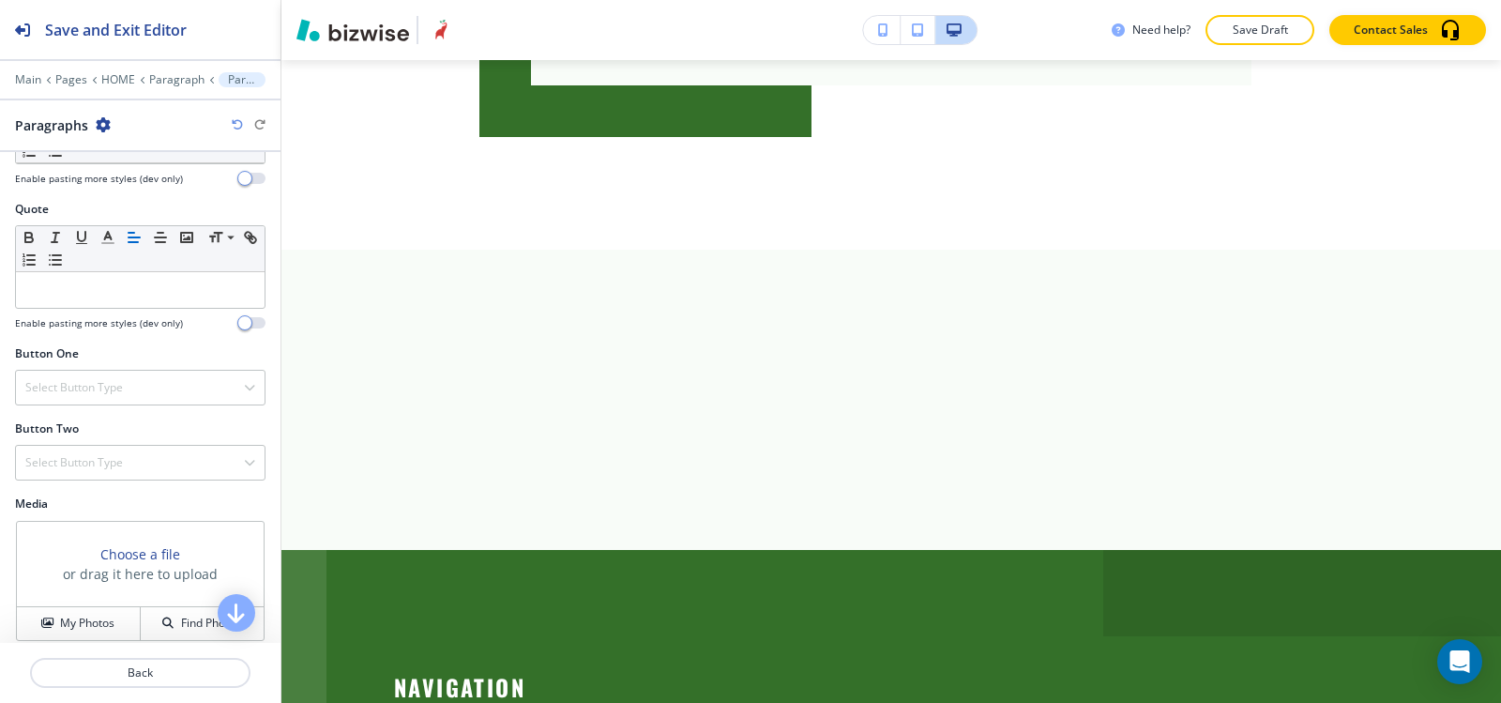
scroll to position [780, 0]
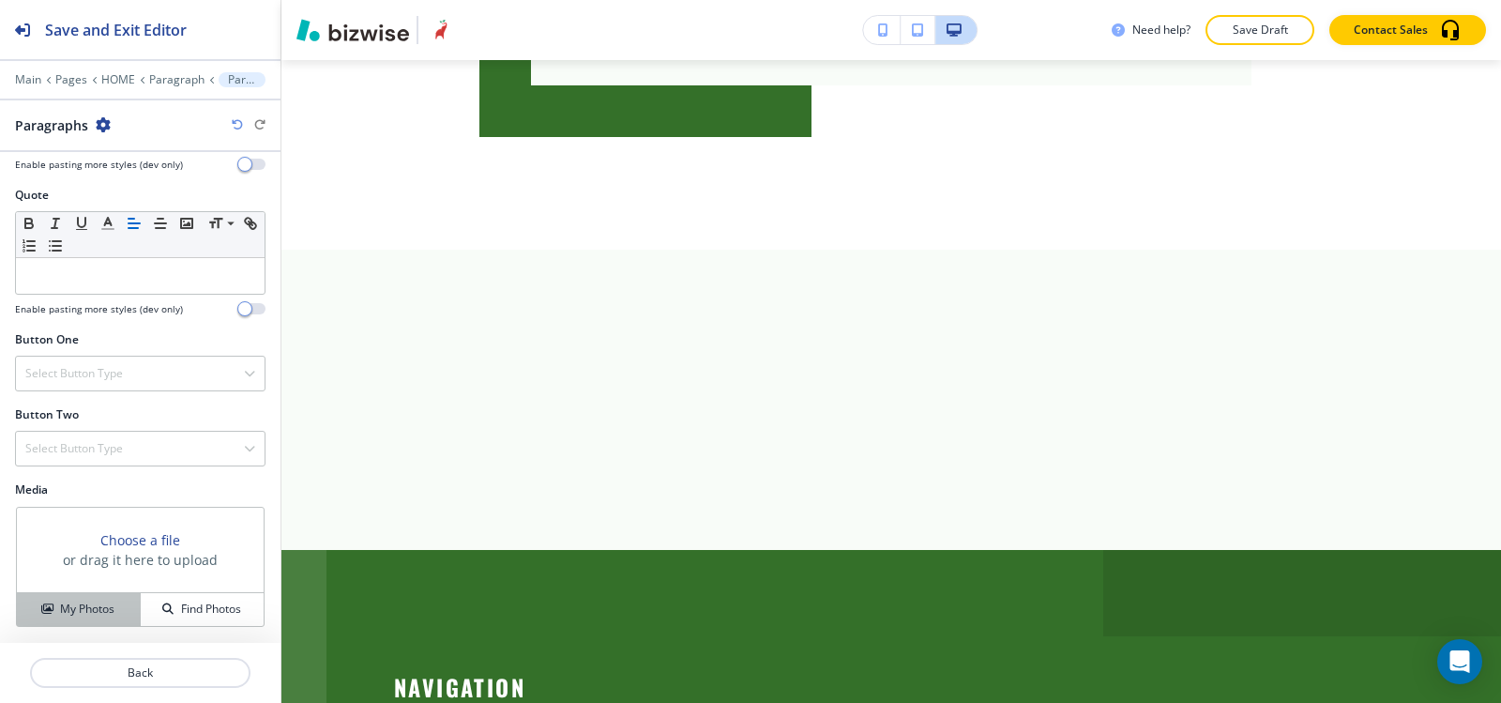
click at [54, 606] on div "My Photos" at bounding box center [78, 608] width 123 height 17
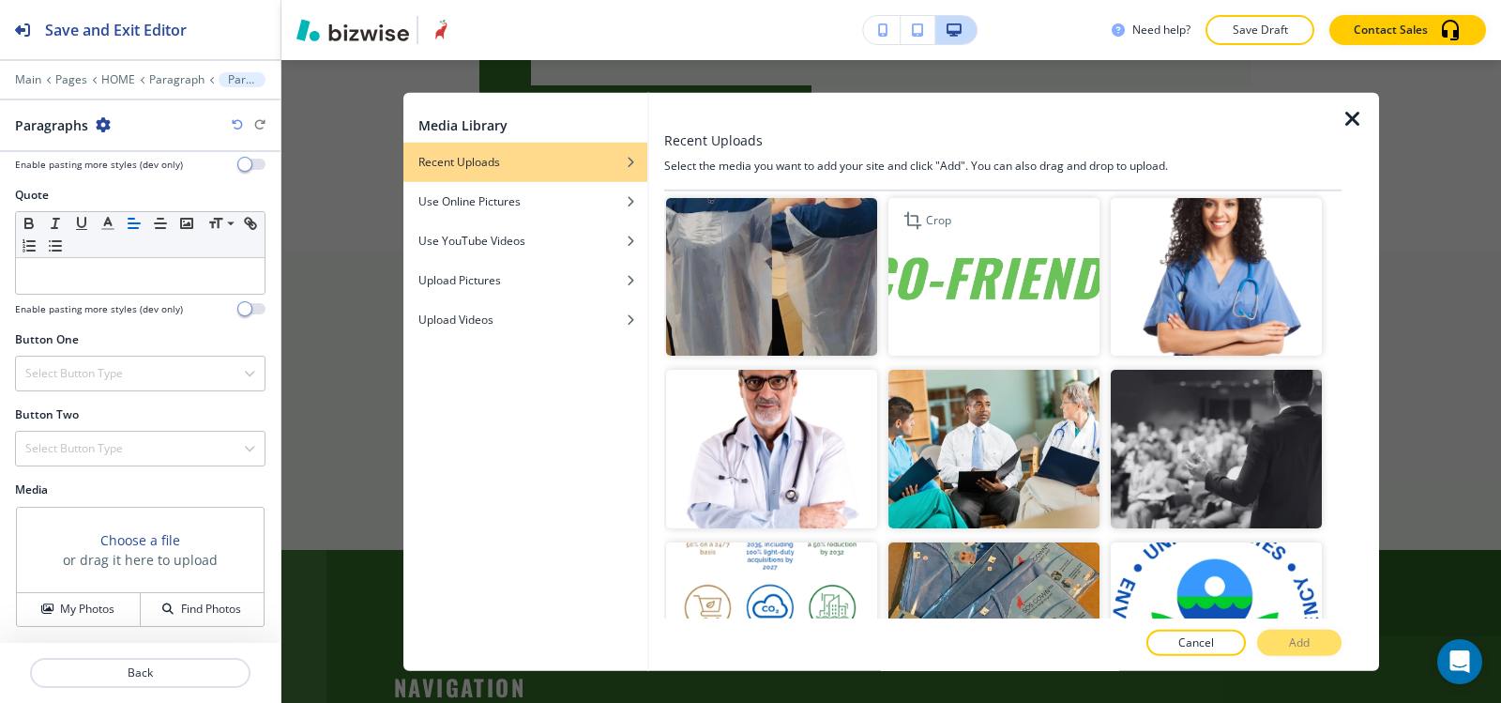
scroll to position [2627, 0]
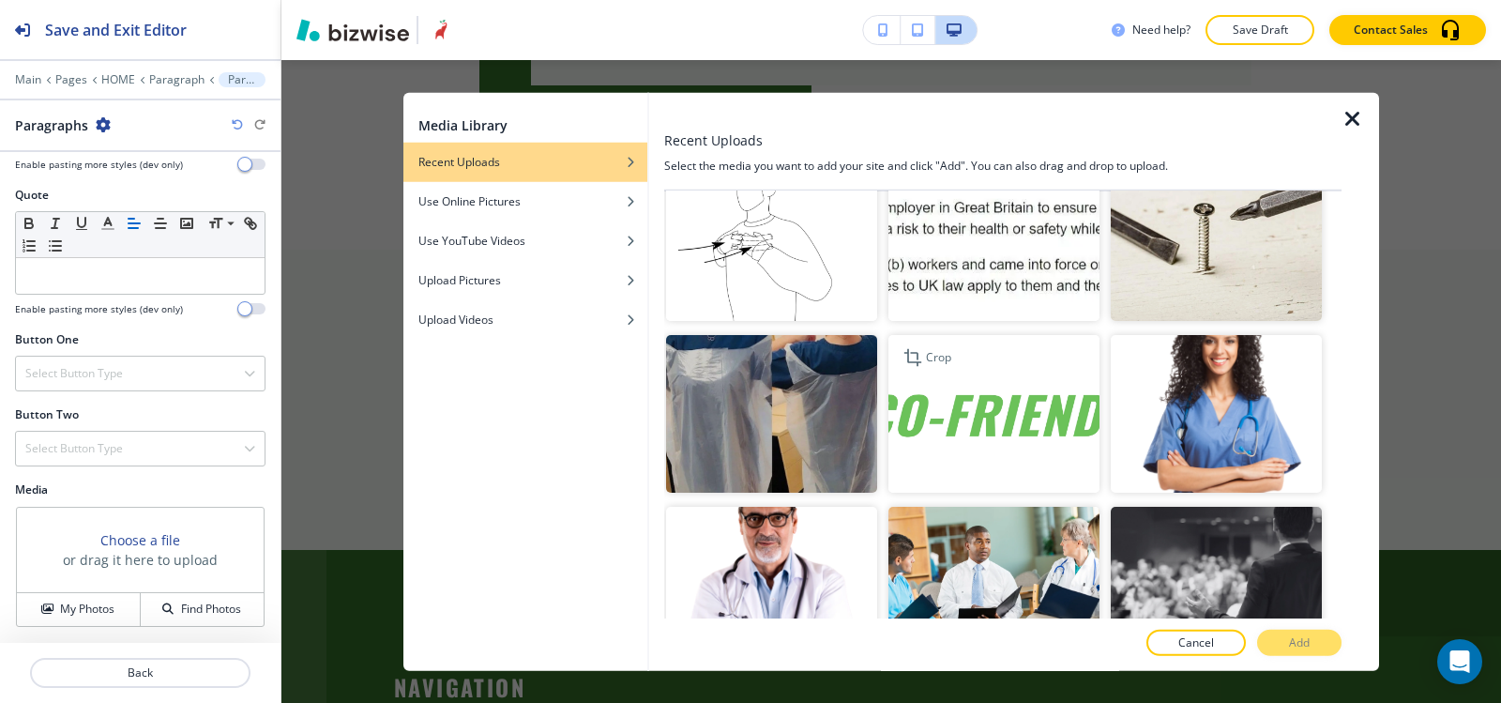
click at [1047, 373] on img "button" at bounding box center [994, 414] width 211 height 159
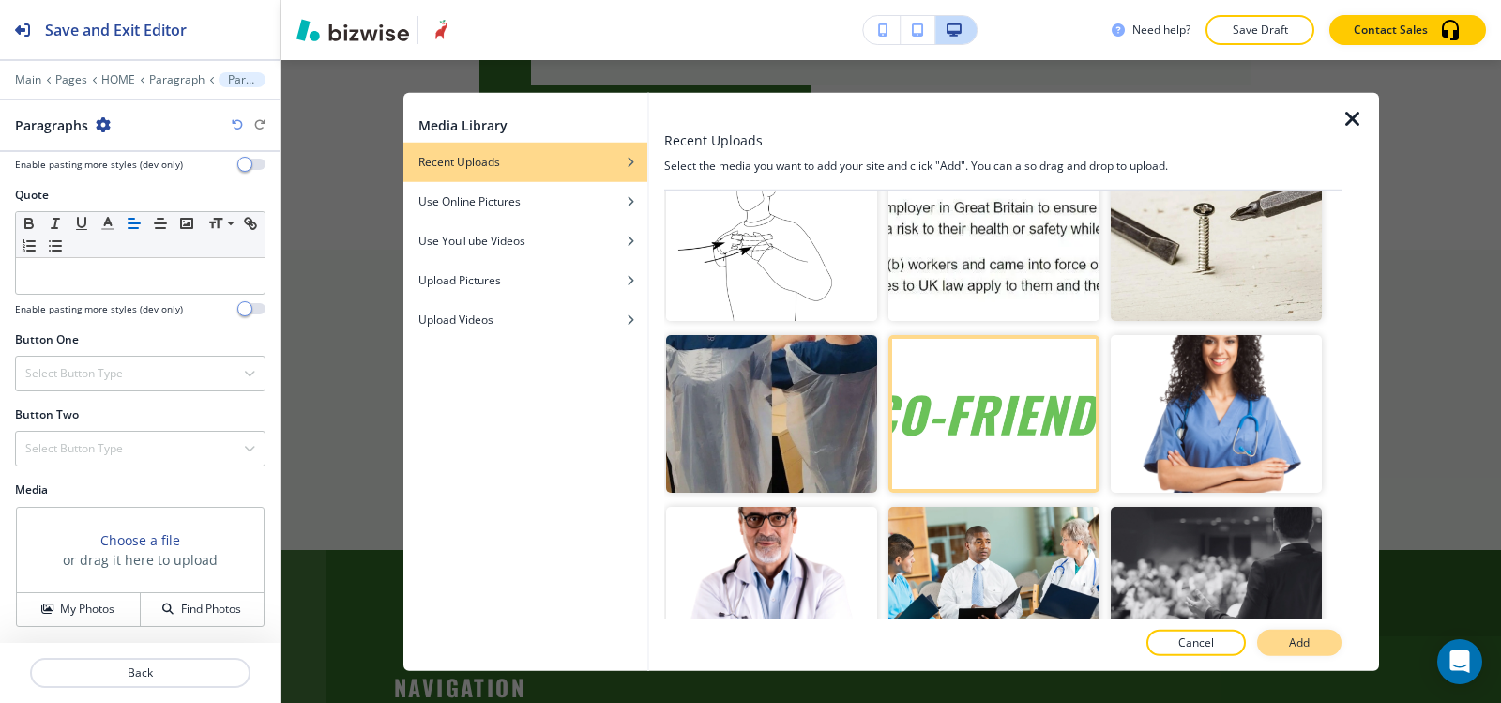
click at [1303, 647] on p "Add" at bounding box center [1299, 642] width 21 height 17
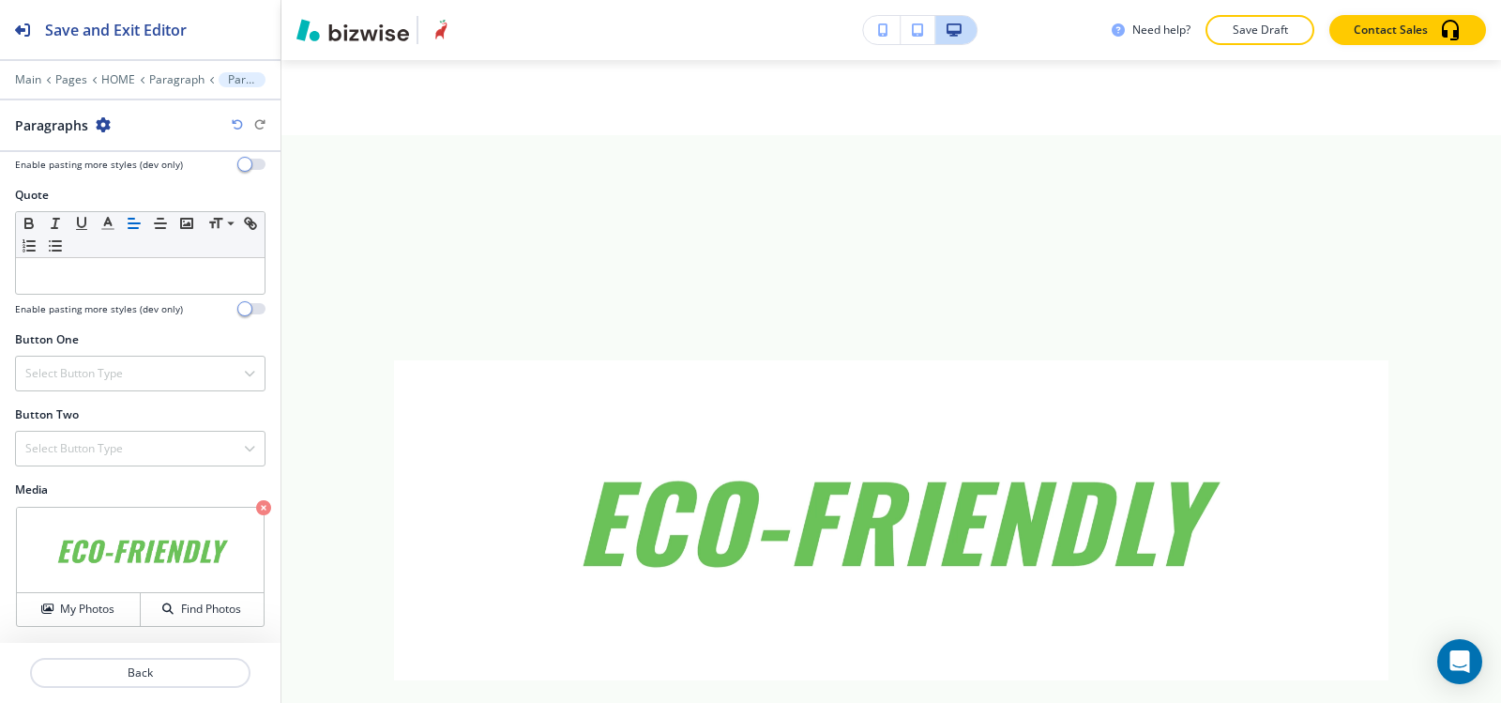
scroll to position [7617, 0]
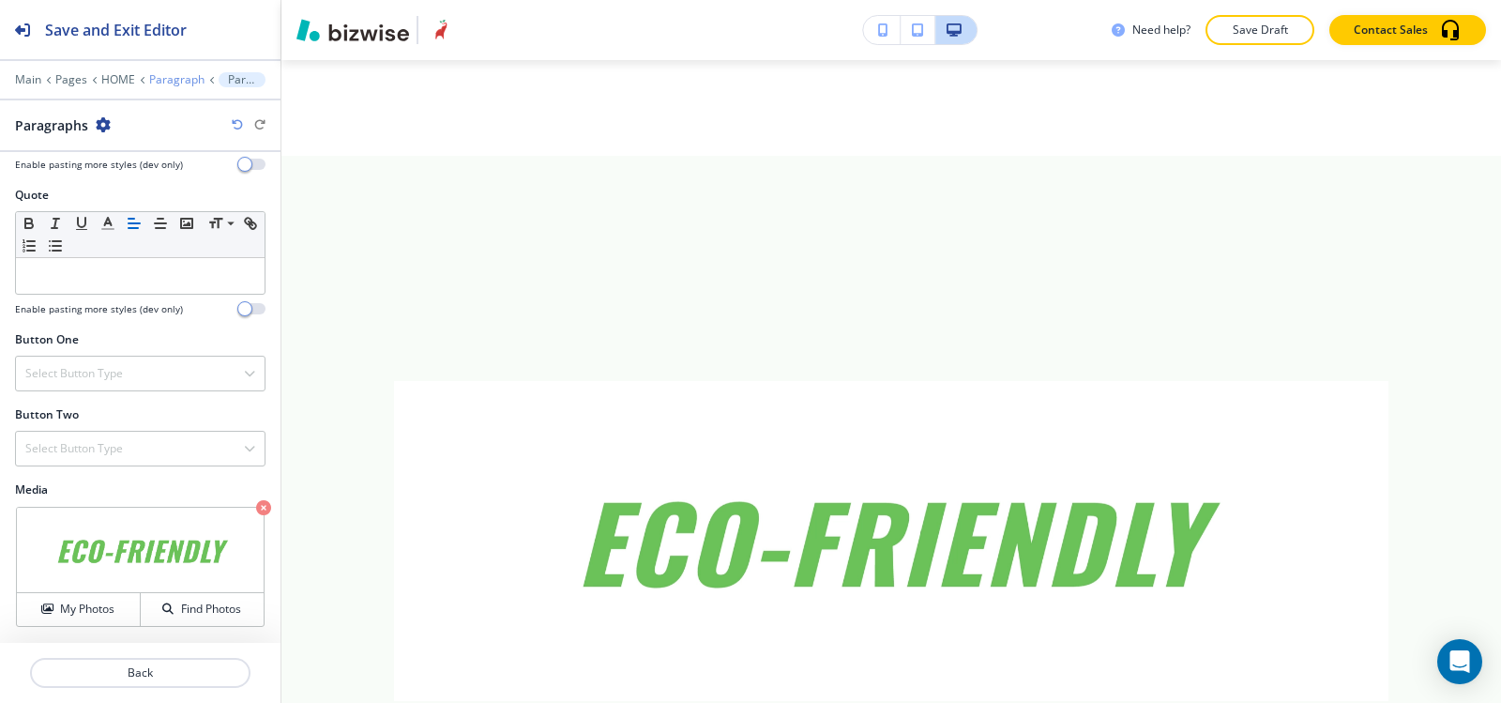
click at [171, 81] on p "Paragraph" at bounding box center [176, 79] width 55 height 13
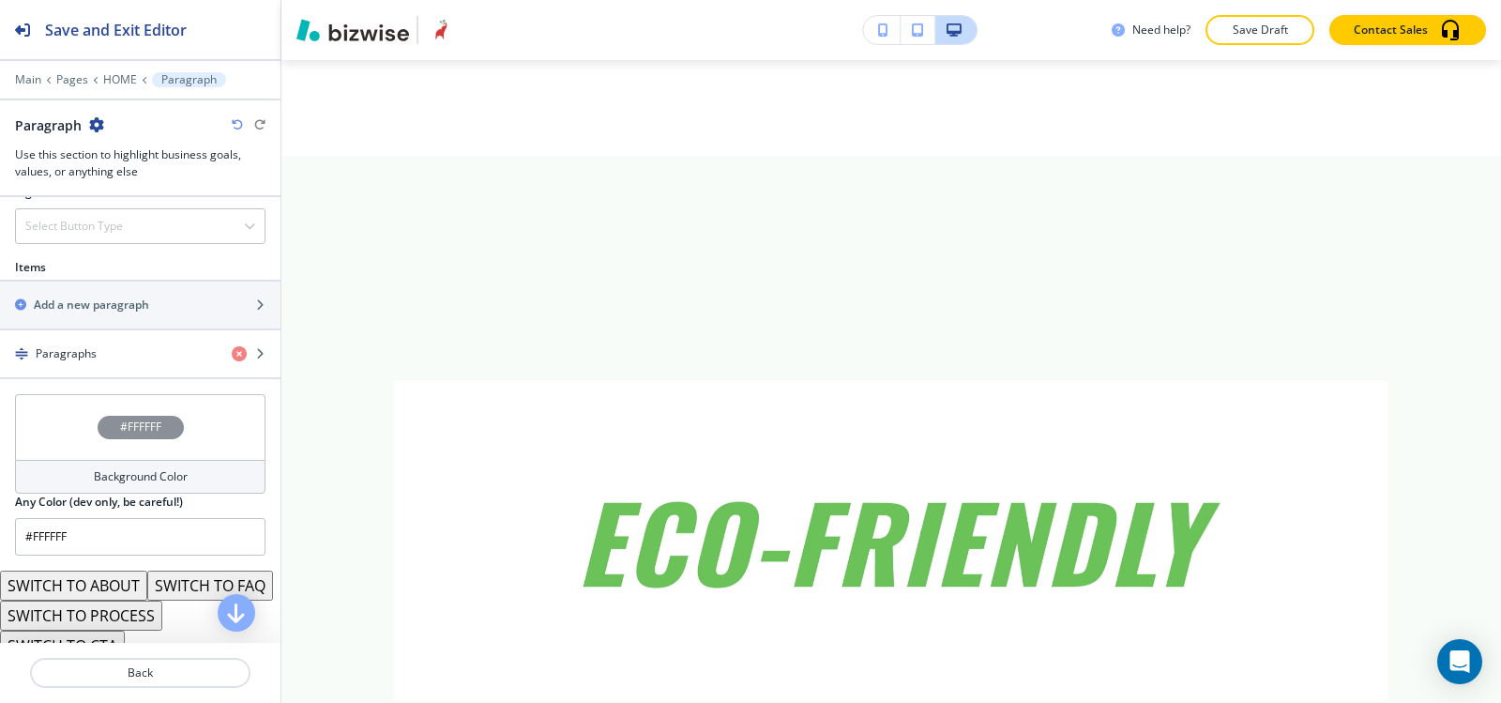
scroll to position [1126, 0]
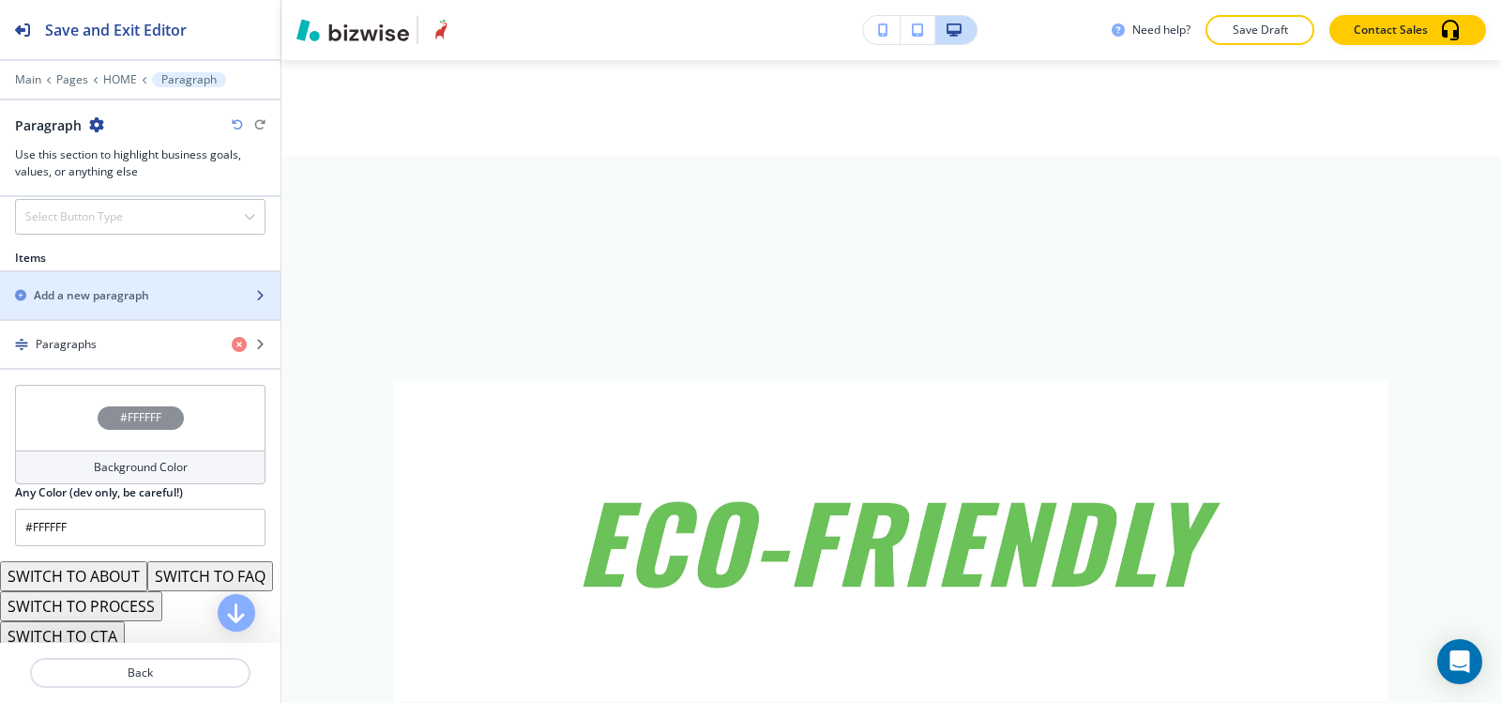
click at [130, 272] on div "button" at bounding box center [140, 279] width 281 height 15
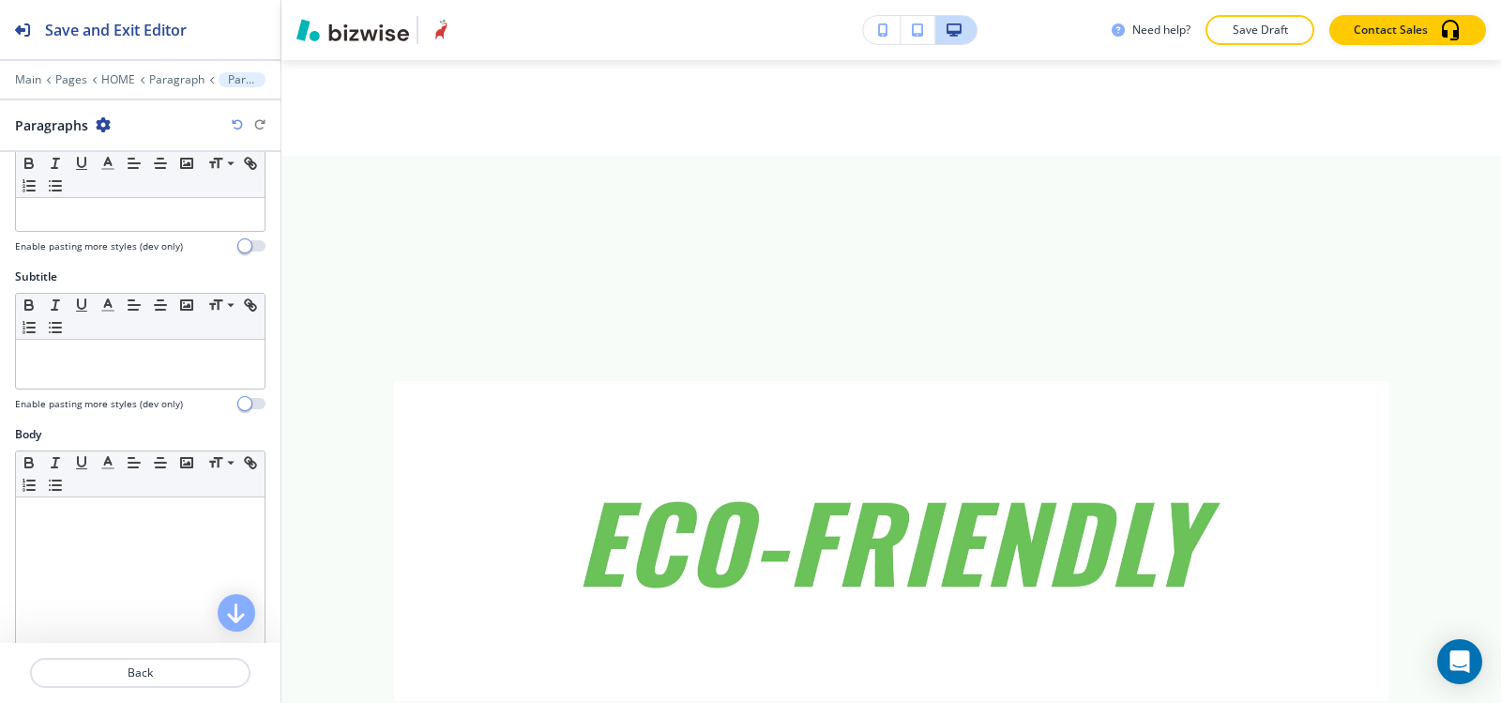
scroll to position [94, 0]
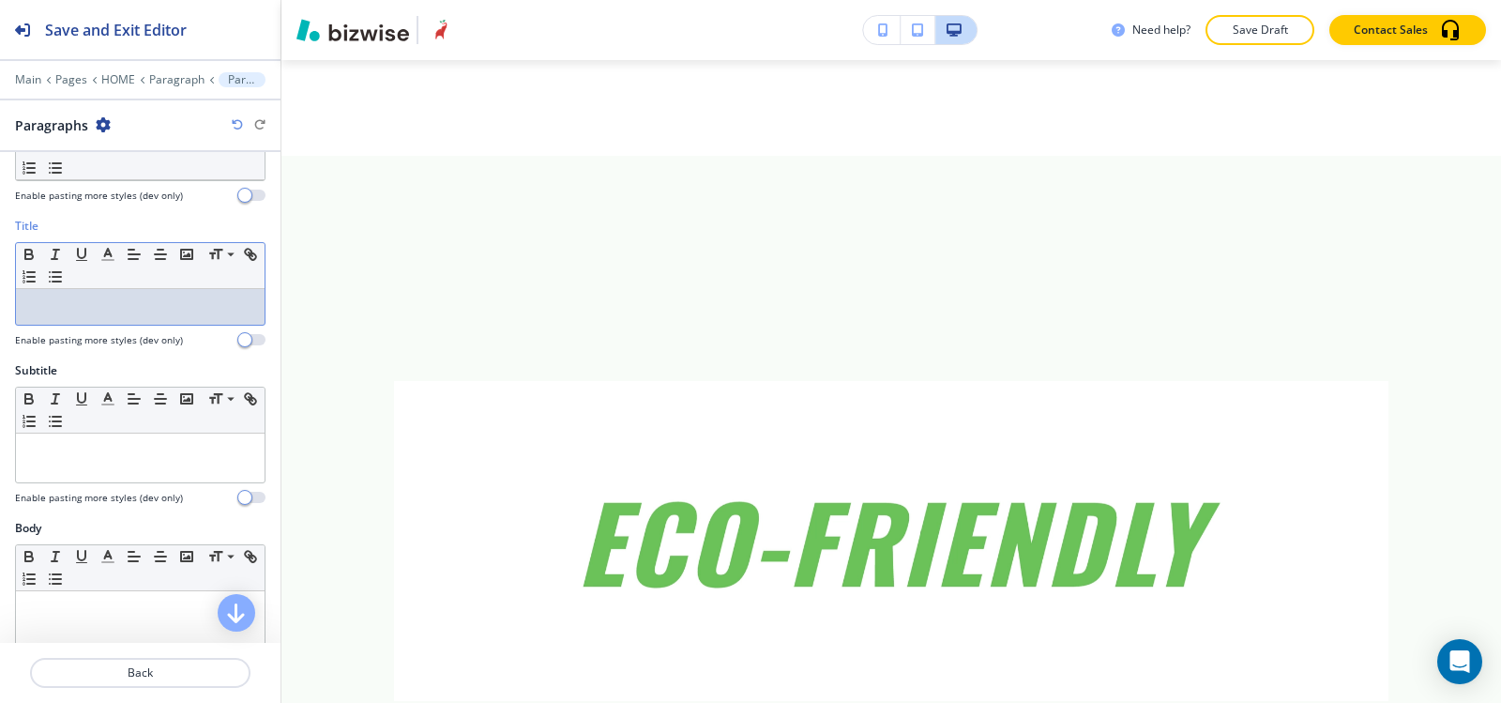
click at [122, 302] on p at bounding box center [140, 306] width 230 height 17
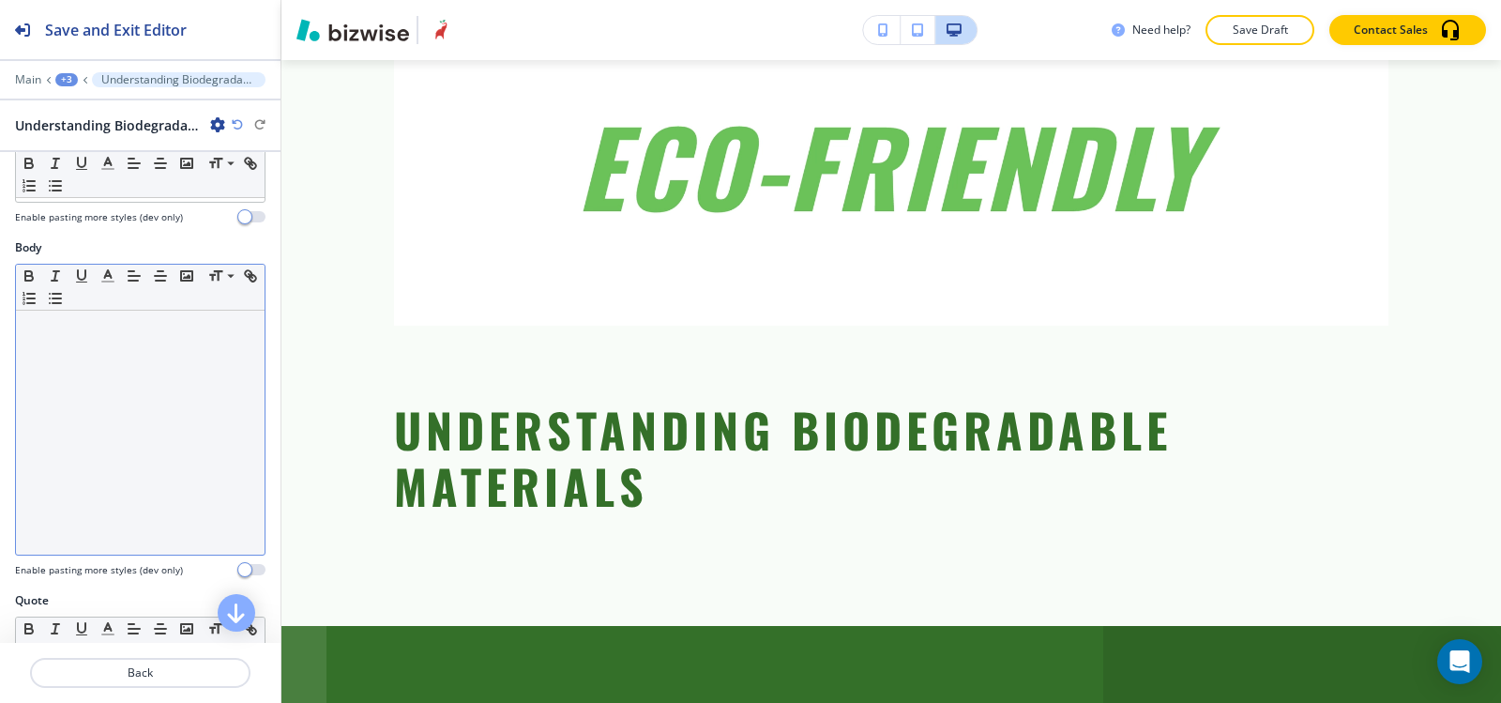
scroll to position [375, 0]
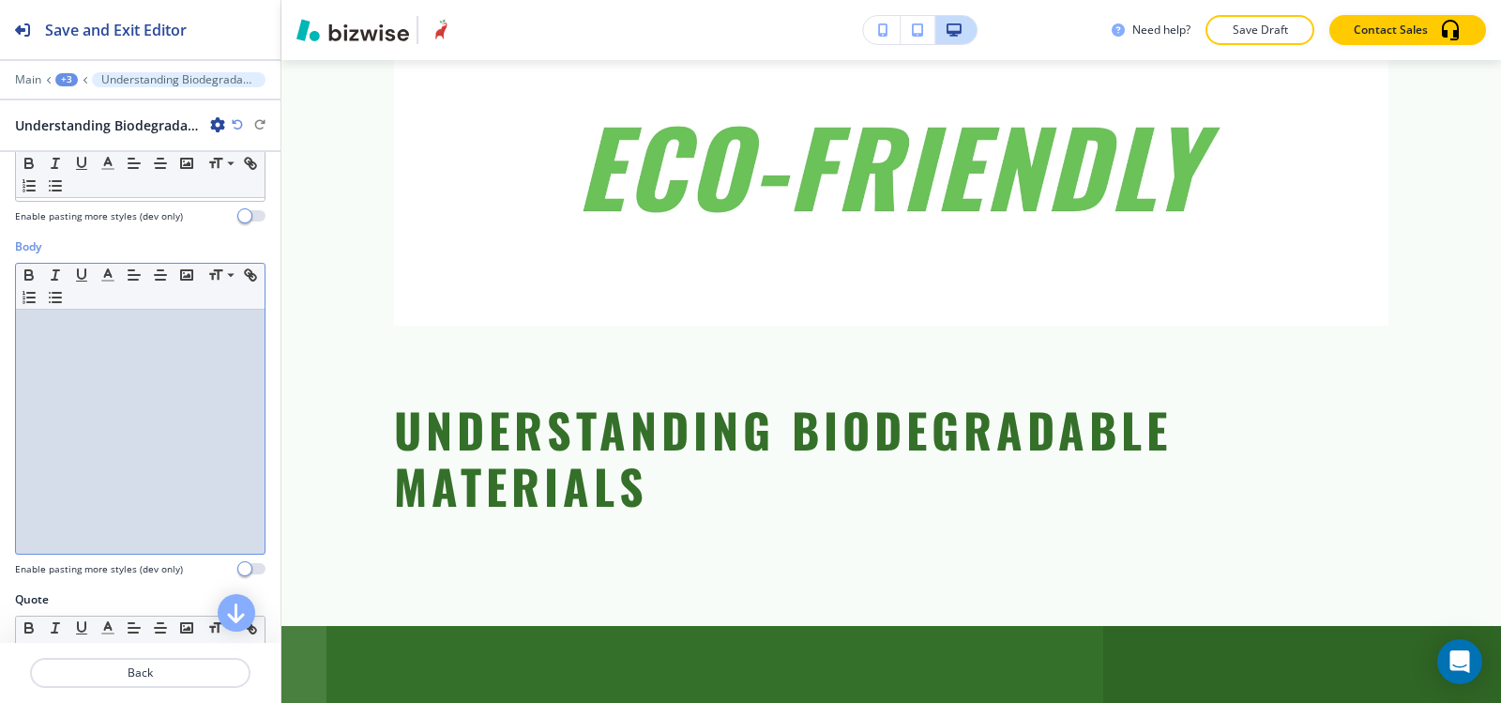
click at [125, 433] on div at bounding box center [140, 432] width 249 height 244
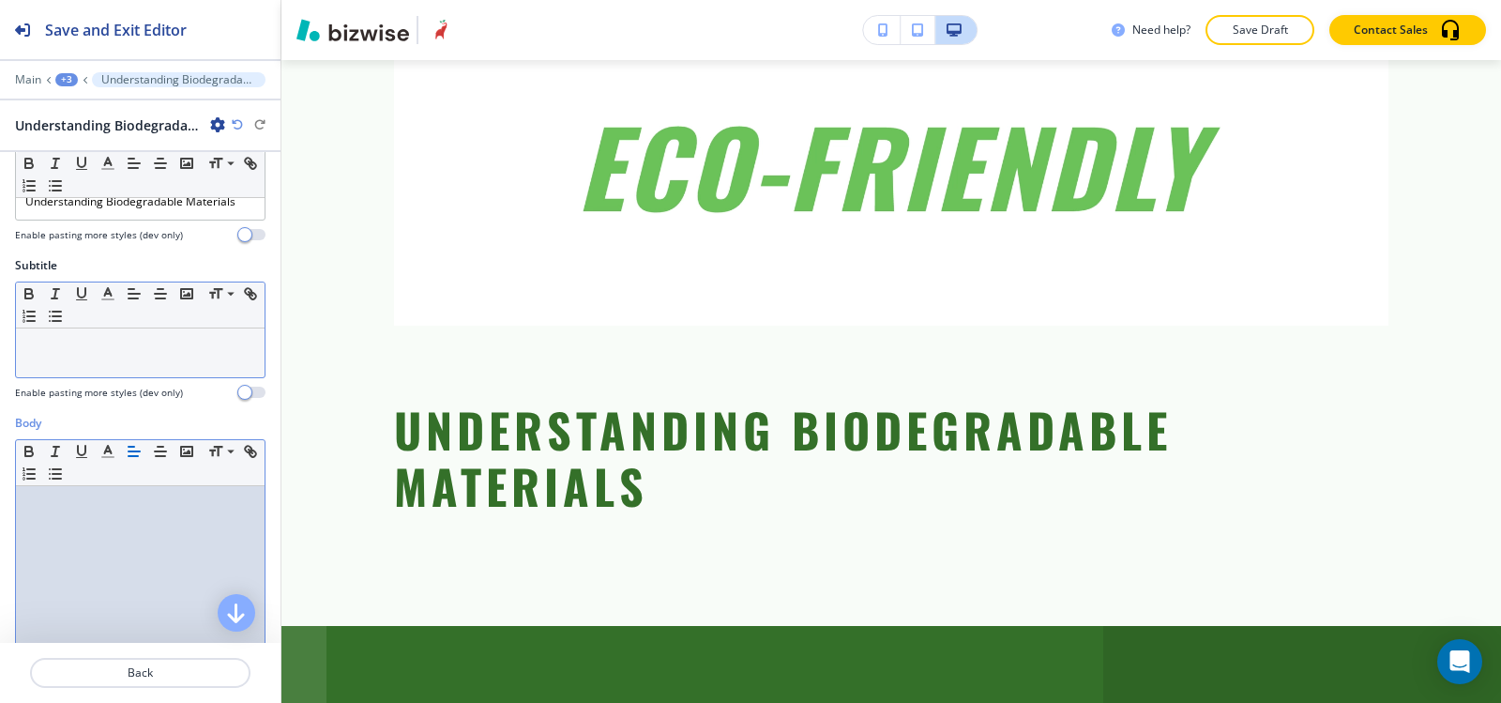
scroll to position [188, 0]
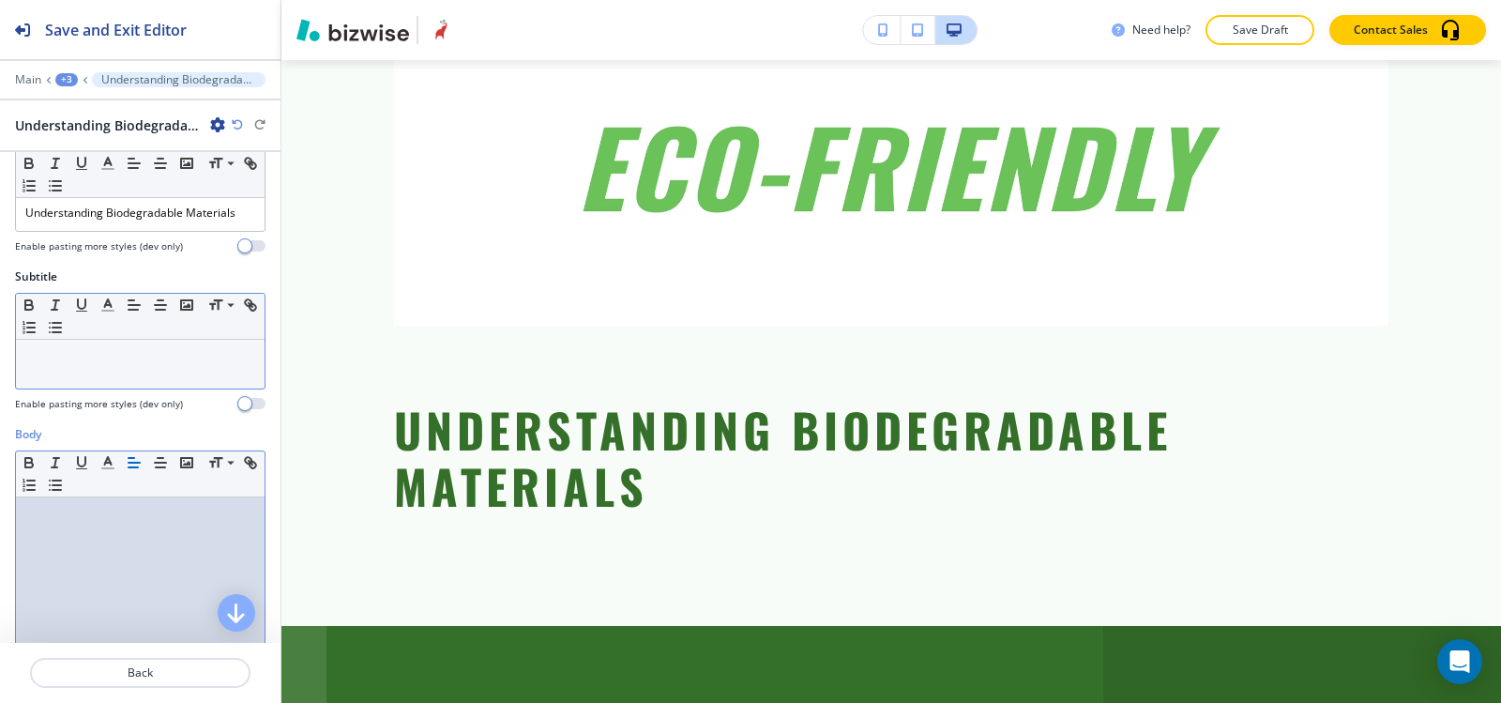
click at [60, 382] on div at bounding box center [140, 364] width 249 height 49
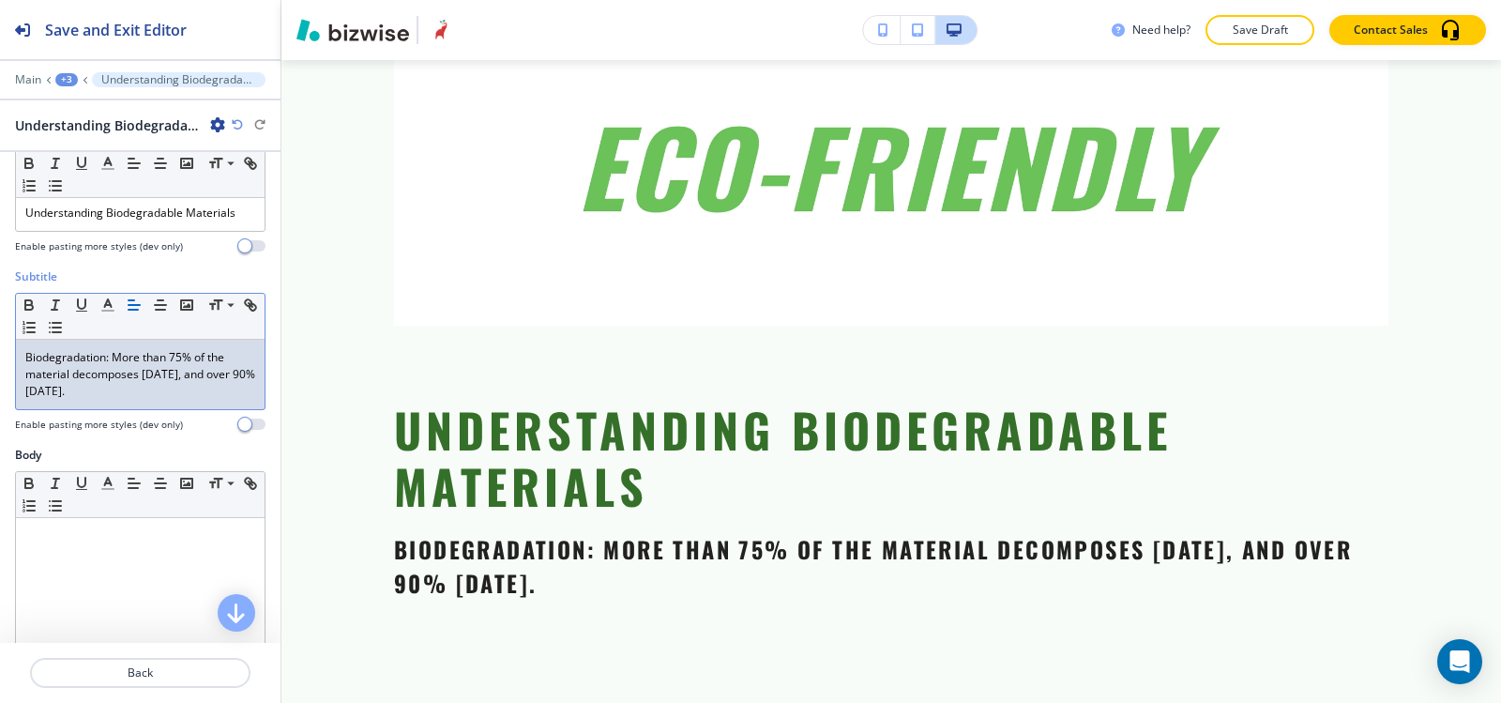
scroll to position [375, 0]
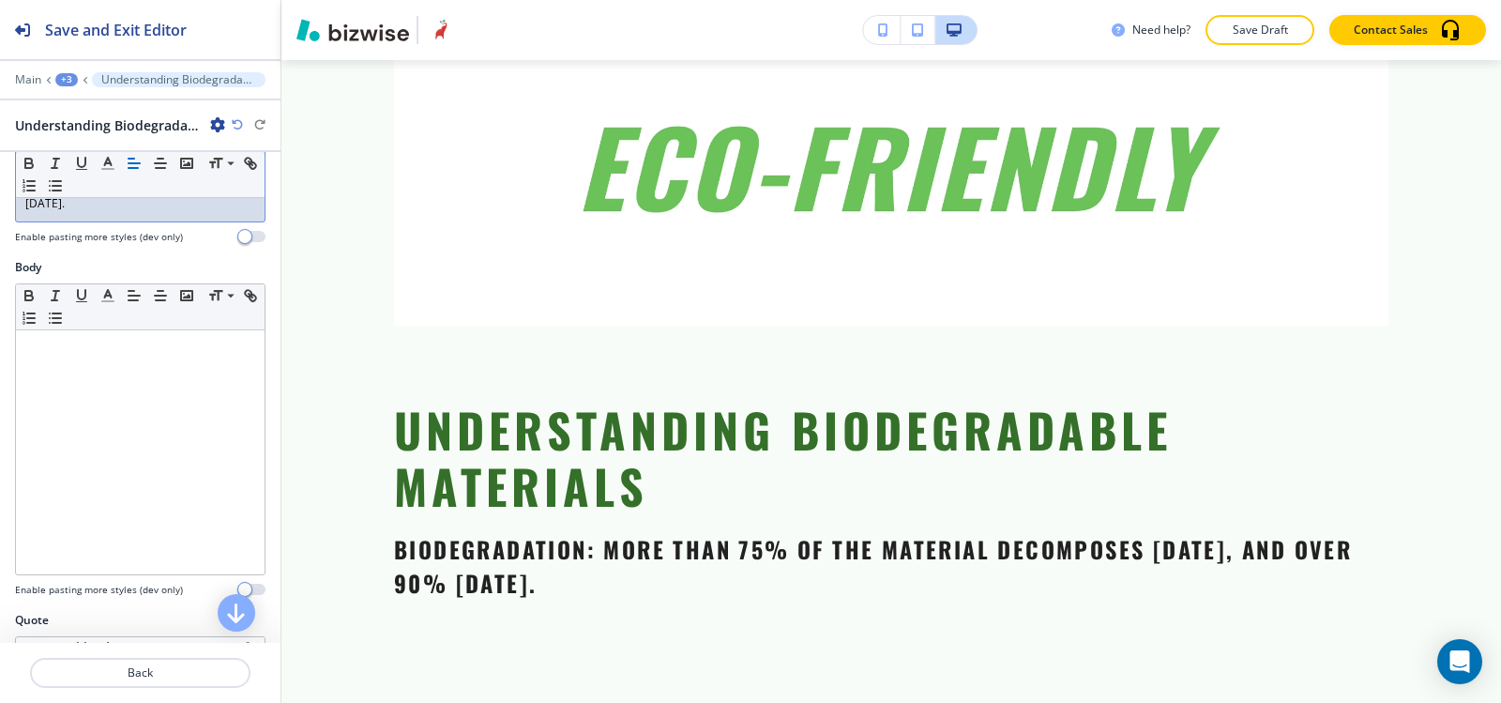
click at [106, 463] on div at bounding box center [140, 452] width 249 height 244
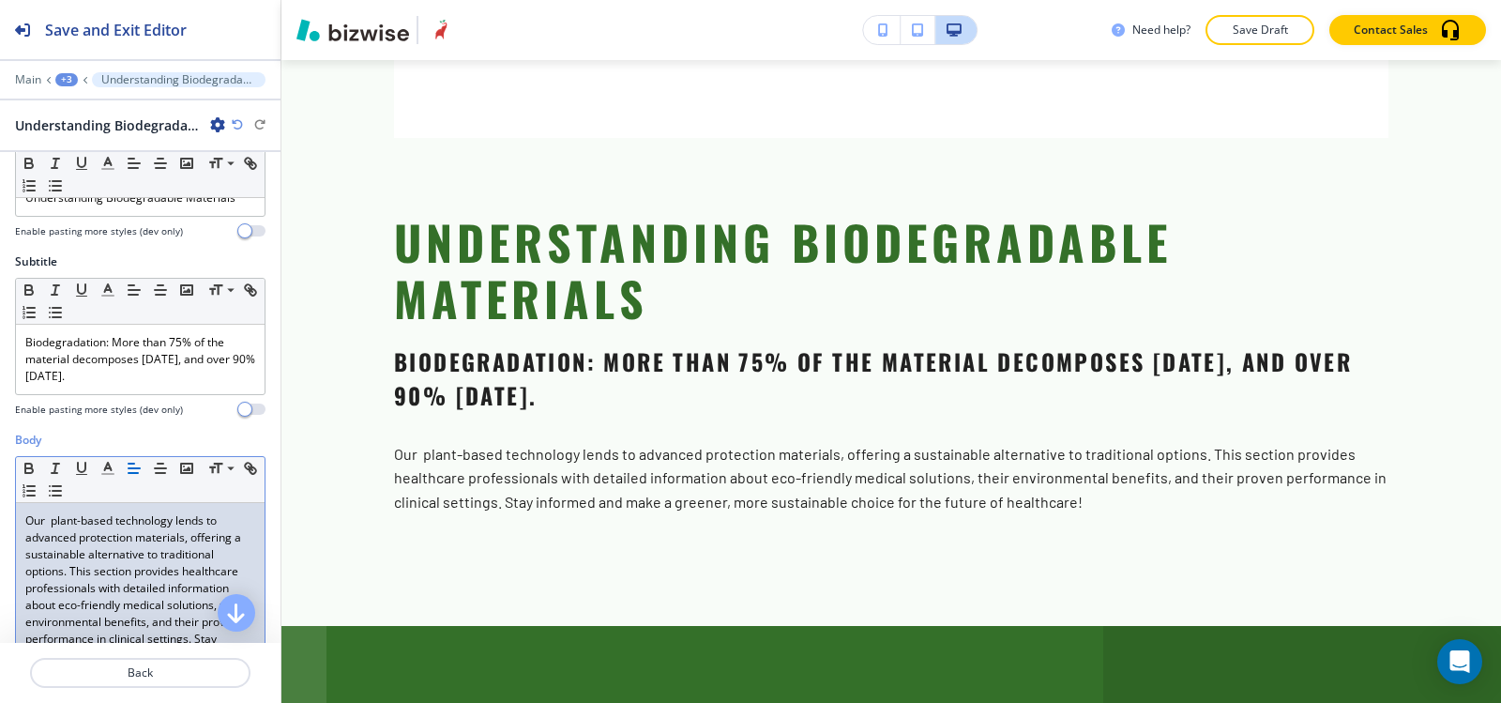
scroll to position [0, 0]
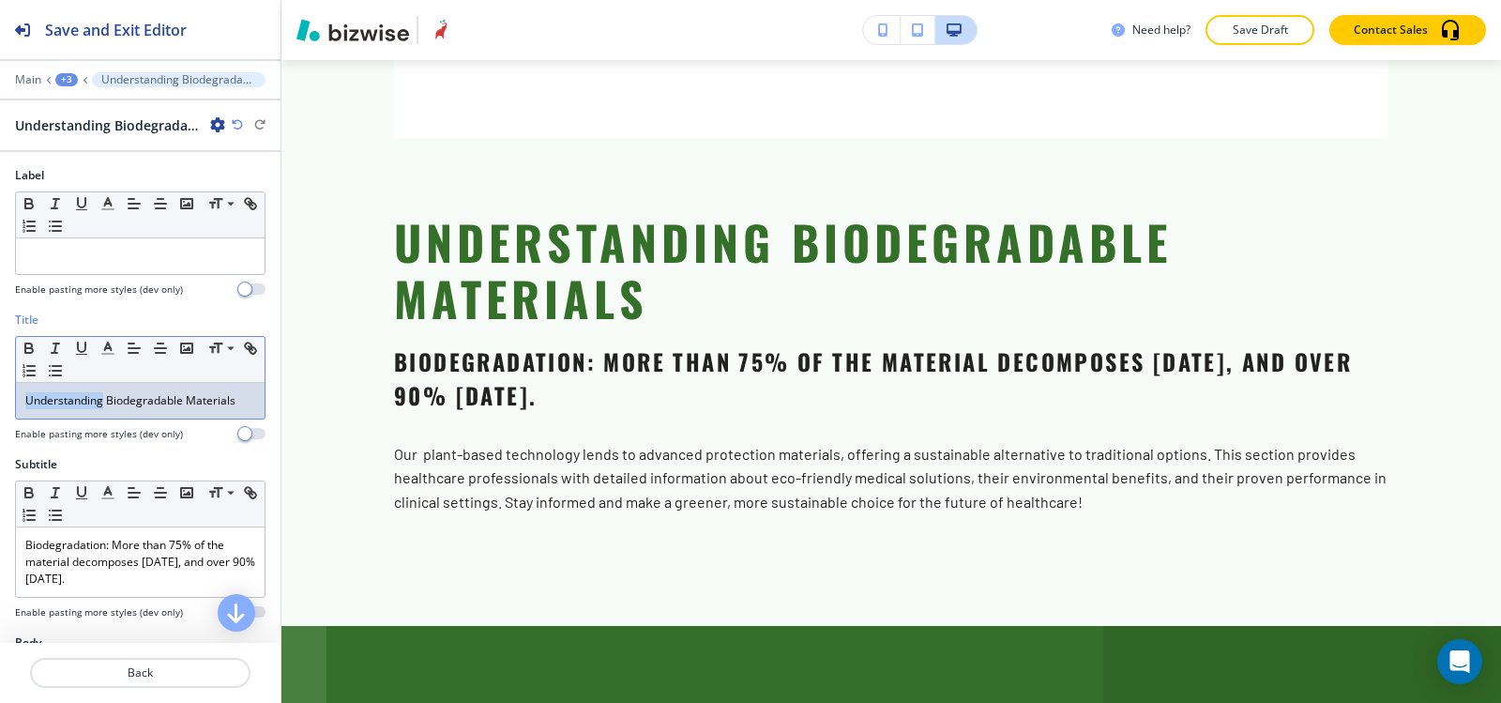
drag, startPoint x: 102, startPoint y: 401, endPoint x: 0, endPoint y: 400, distance: 102.3
click at [0, 400] on div "Title Small Normal Large Huge Understanding Biodegradable Materials Enable past…" at bounding box center [140, 384] width 281 height 144
click at [28, 352] on icon "button" at bounding box center [29, 350] width 8 height 5
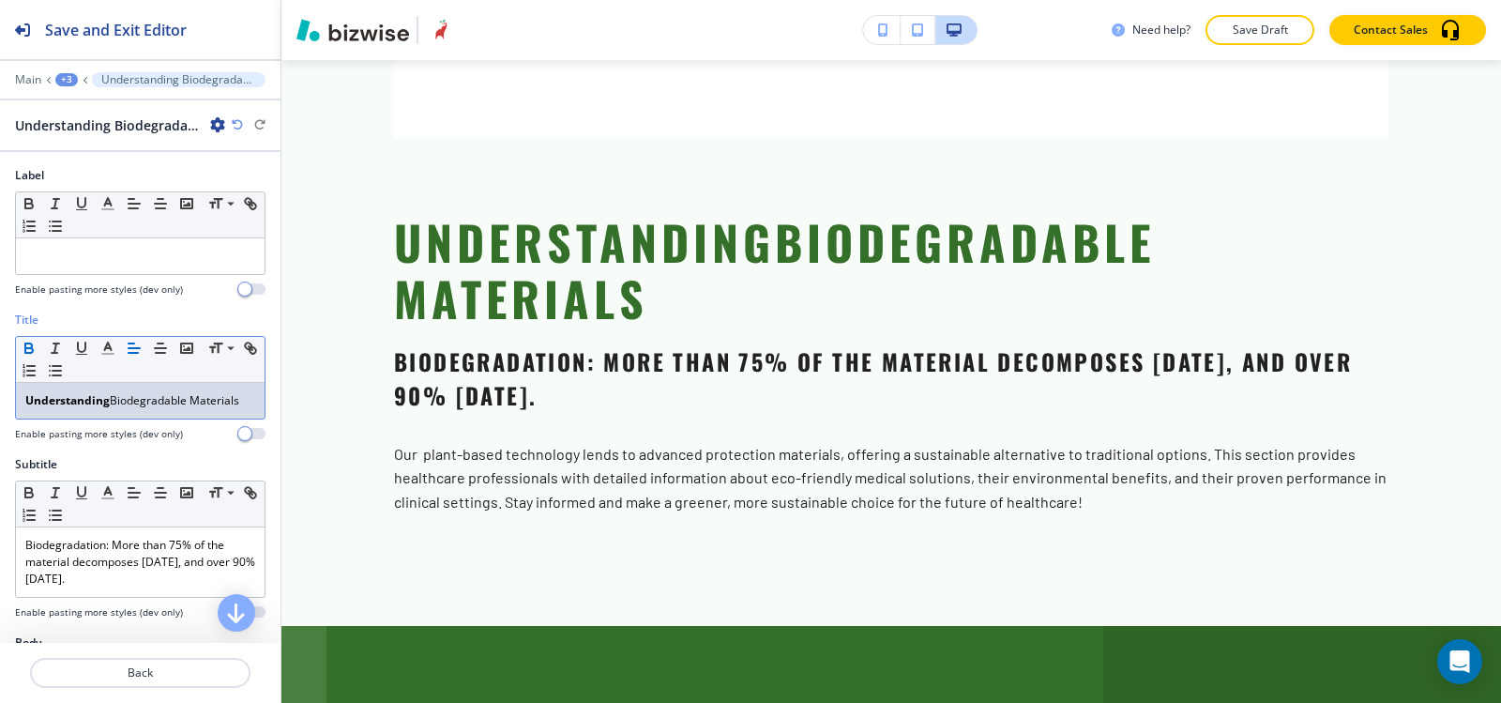
click at [28, 352] on icon "button" at bounding box center [29, 350] width 8 height 5
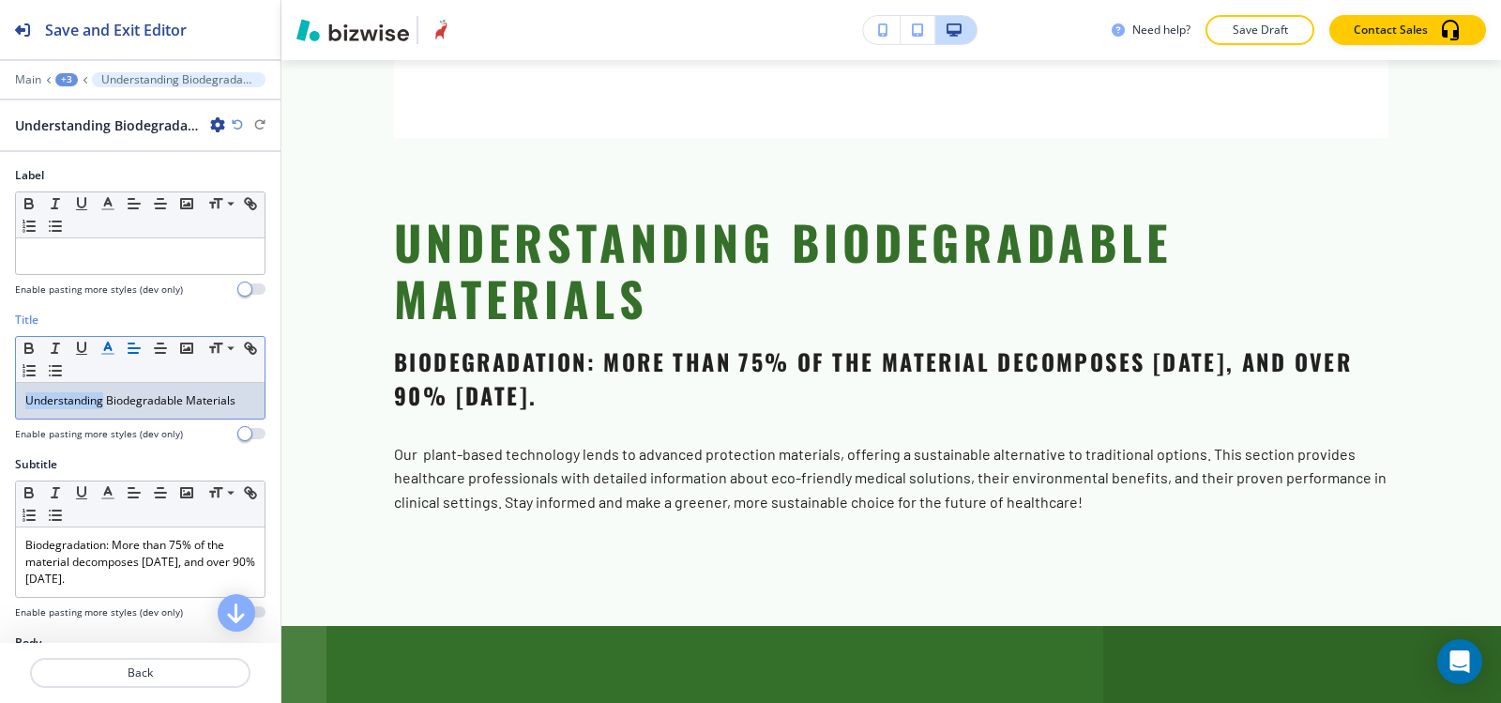
click at [110, 354] on line "button" at bounding box center [107, 354] width 11 height 0
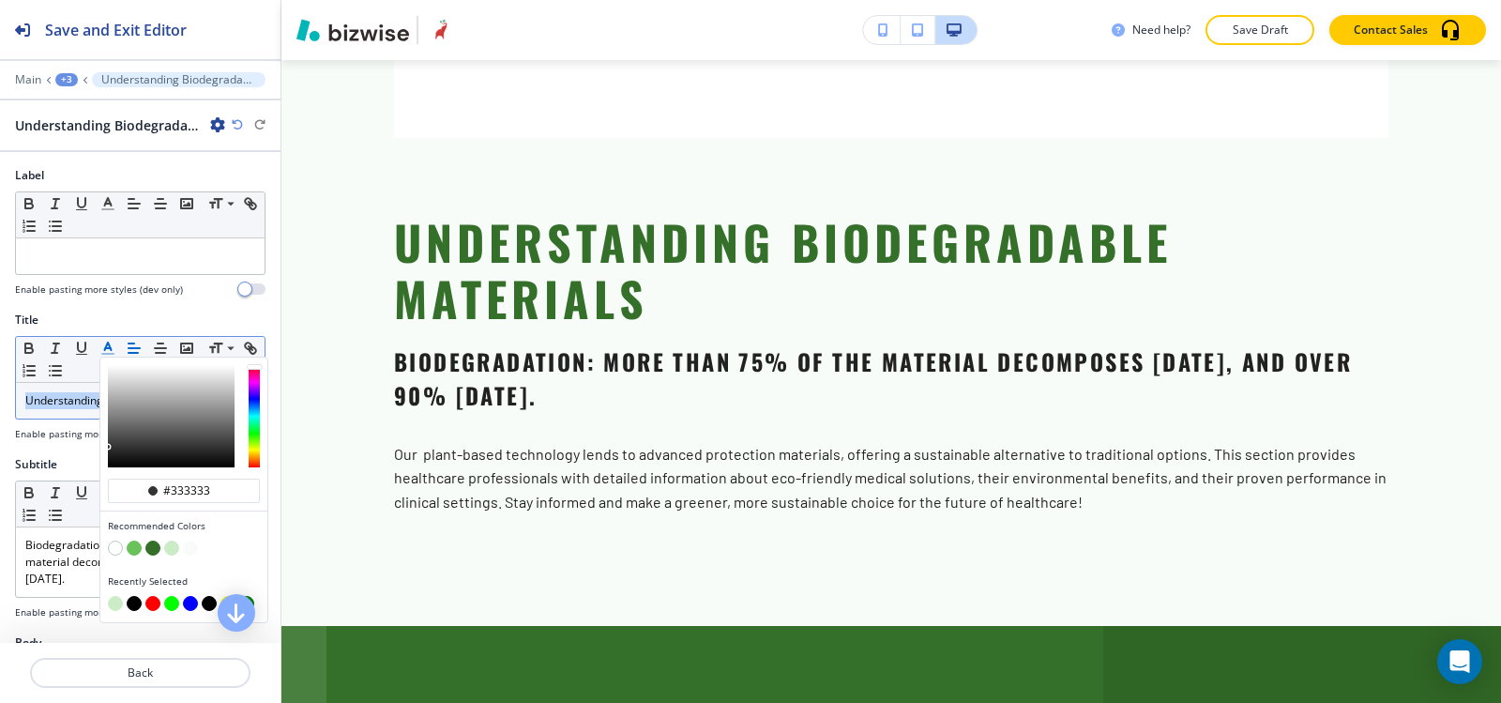
click at [135, 606] on button "button" at bounding box center [134, 603] width 15 height 15
type input "#000000"
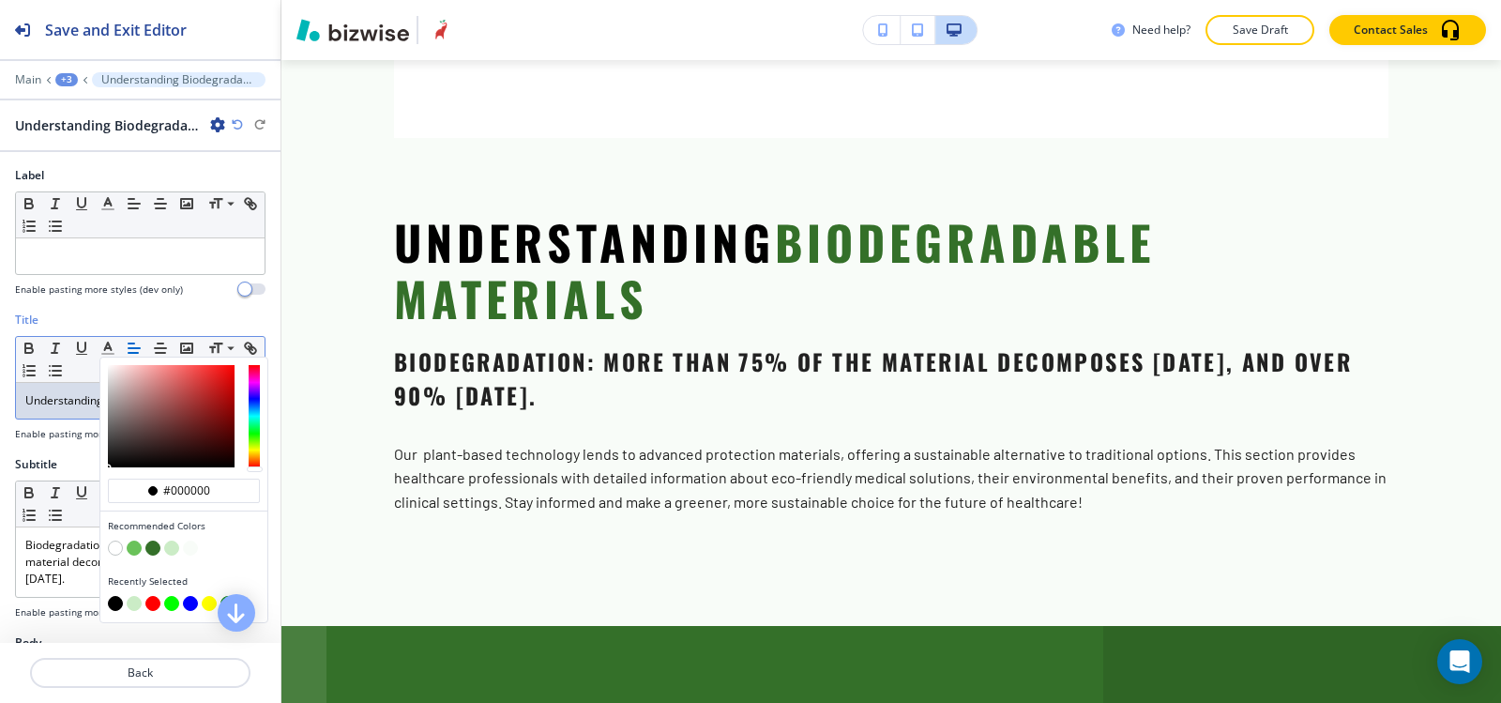
click at [51, 431] on h4 "Enable pasting more styles (dev only)" at bounding box center [99, 434] width 168 height 14
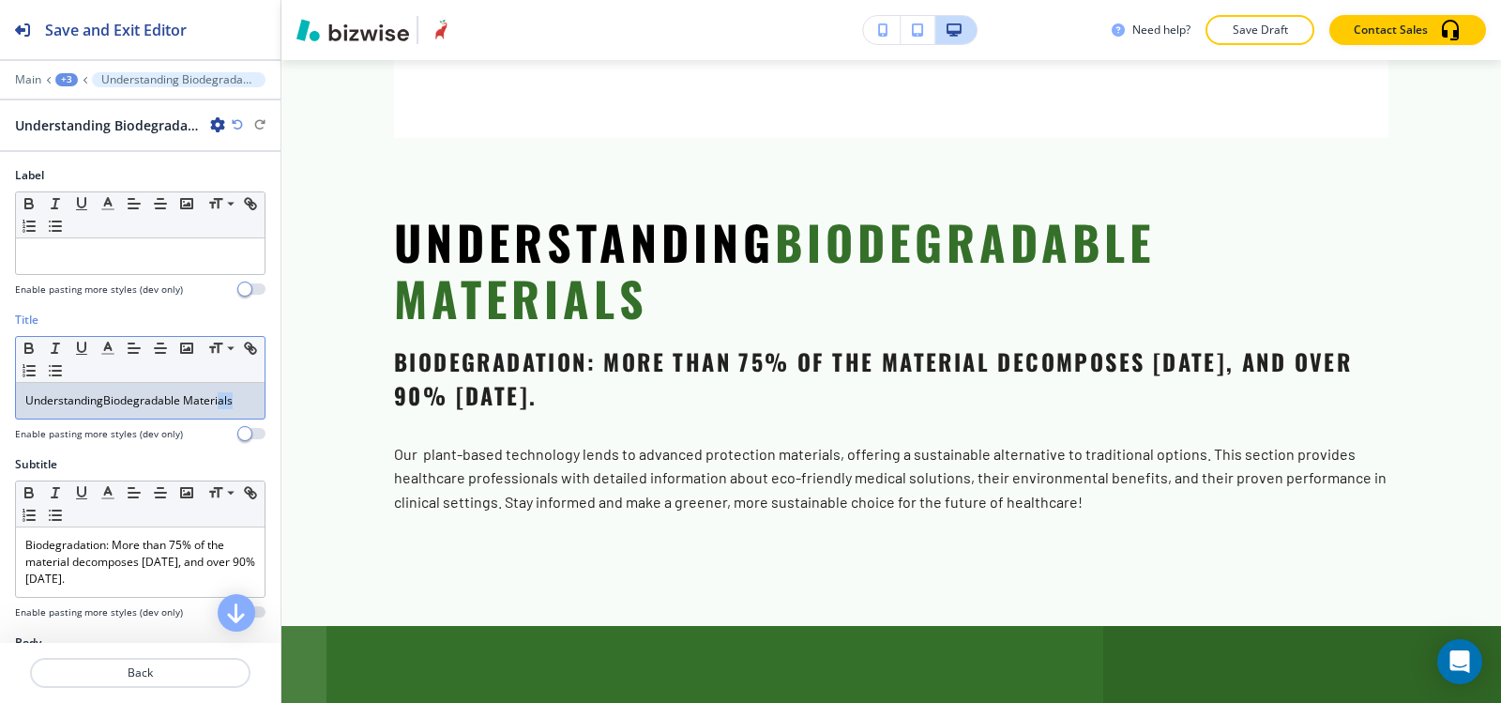
click at [216, 401] on p "Understanding Biodegradable Materials" at bounding box center [140, 400] width 230 height 17
click at [235, 403] on p "Understanding Biodegradable Materials" at bounding box center [140, 400] width 230 height 17
drag, startPoint x: 237, startPoint y: 403, endPoint x: 188, endPoint y: 402, distance: 49.7
click at [188, 402] on p "Understanding Biodegradable Materials" at bounding box center [140, 400] width 230 height 17
click at [112, 351] on icon "button" at bounding box center [107, 348] width 17 height 17
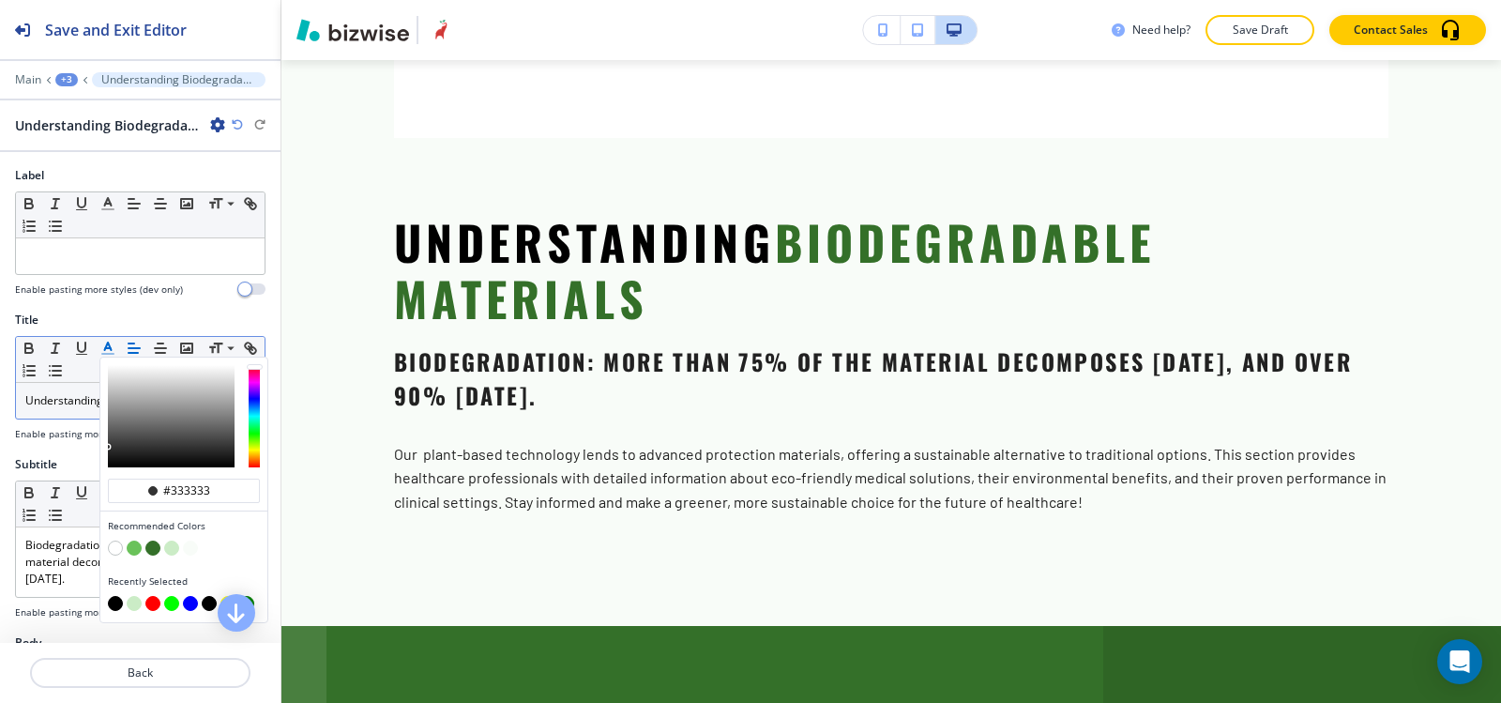
click at [111, 605] on button "button" at bounding box center [115, 603] width 15 height 15
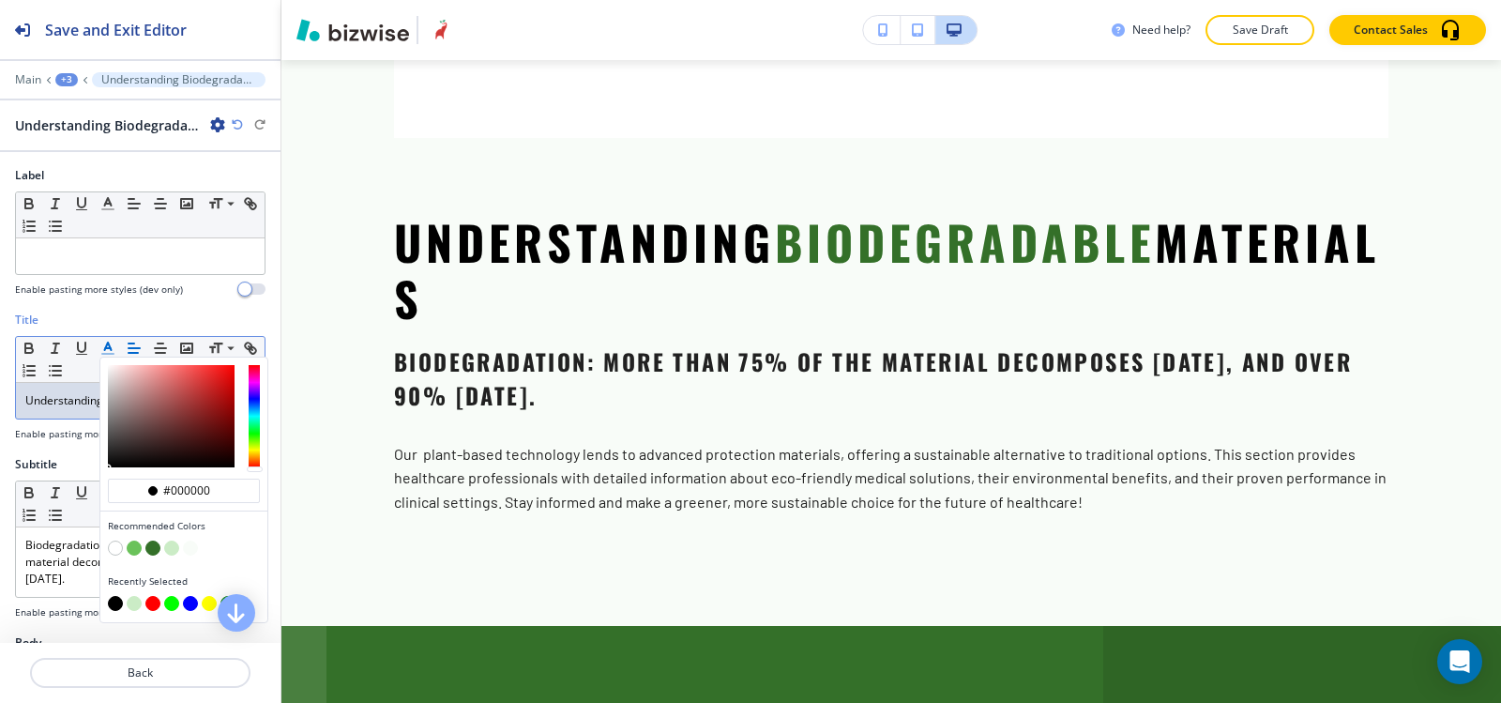
type input "#000000"
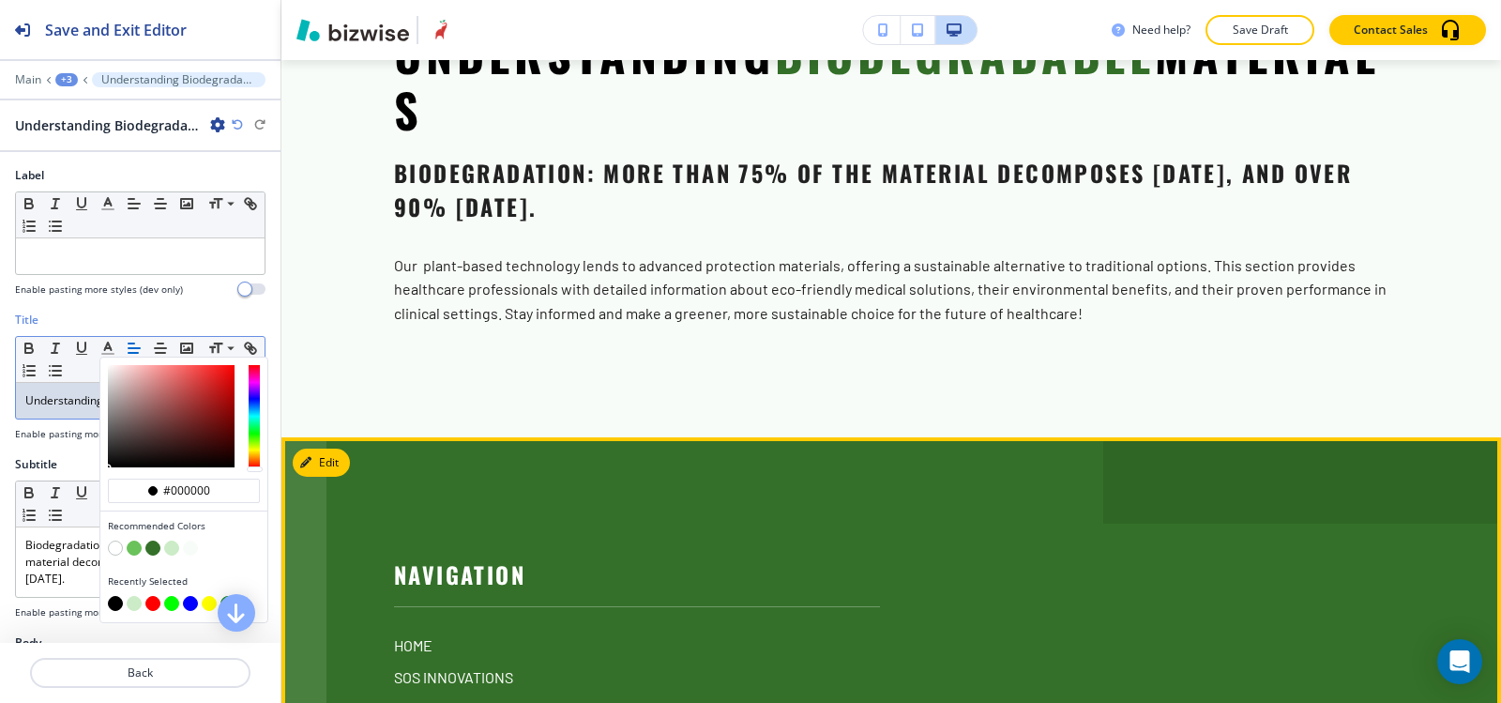
scroll to position [8325, 0]
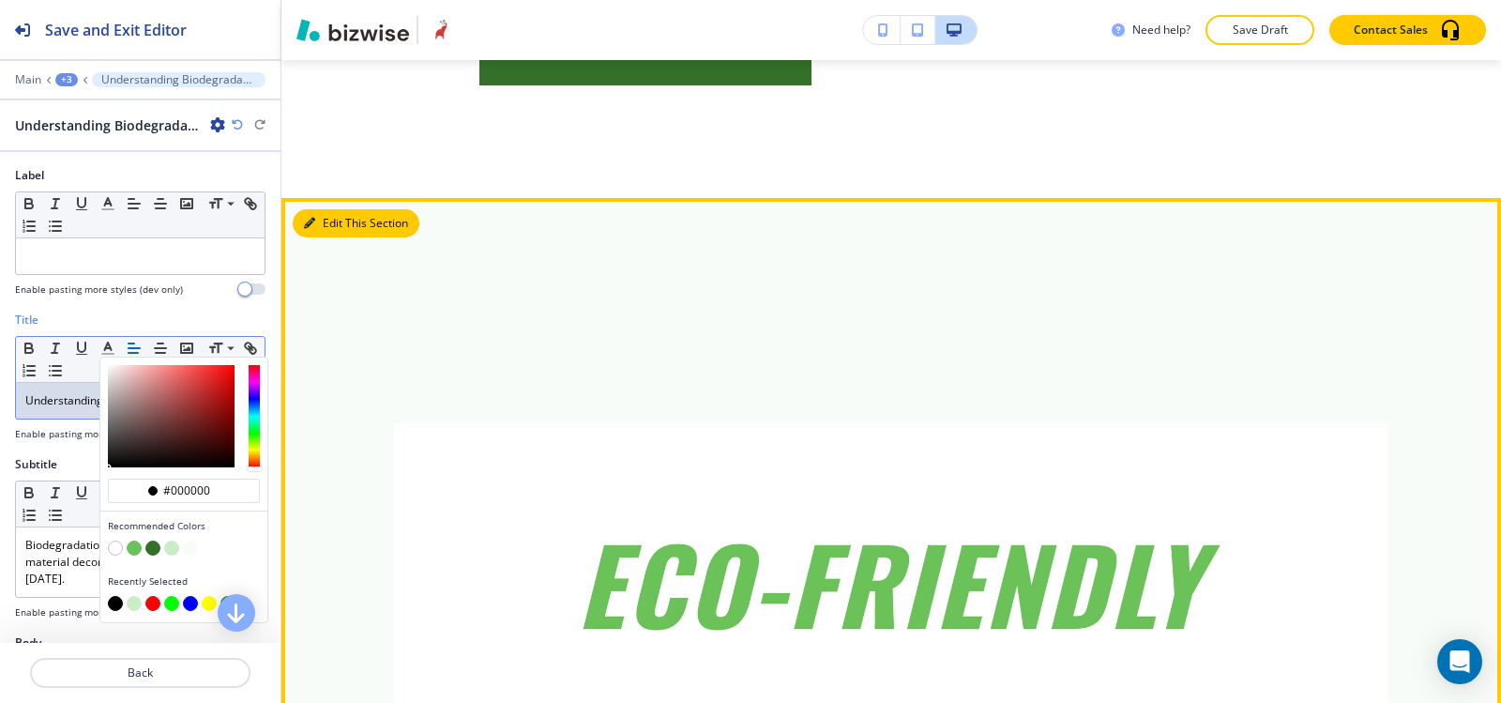
click at [354, 209] on button "Edit This Section" at bounding box center [356, 223] width 127 height 28
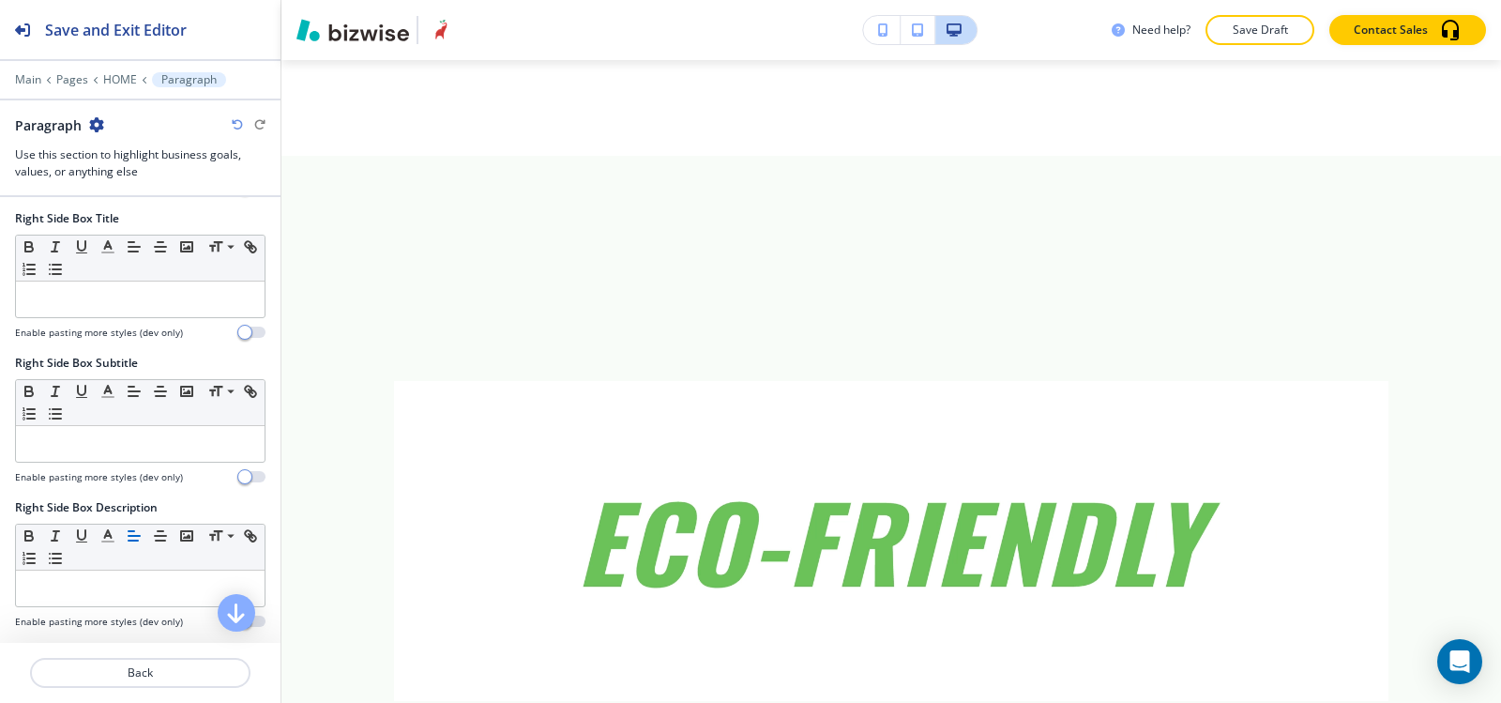
scroll to position [1213, 0]
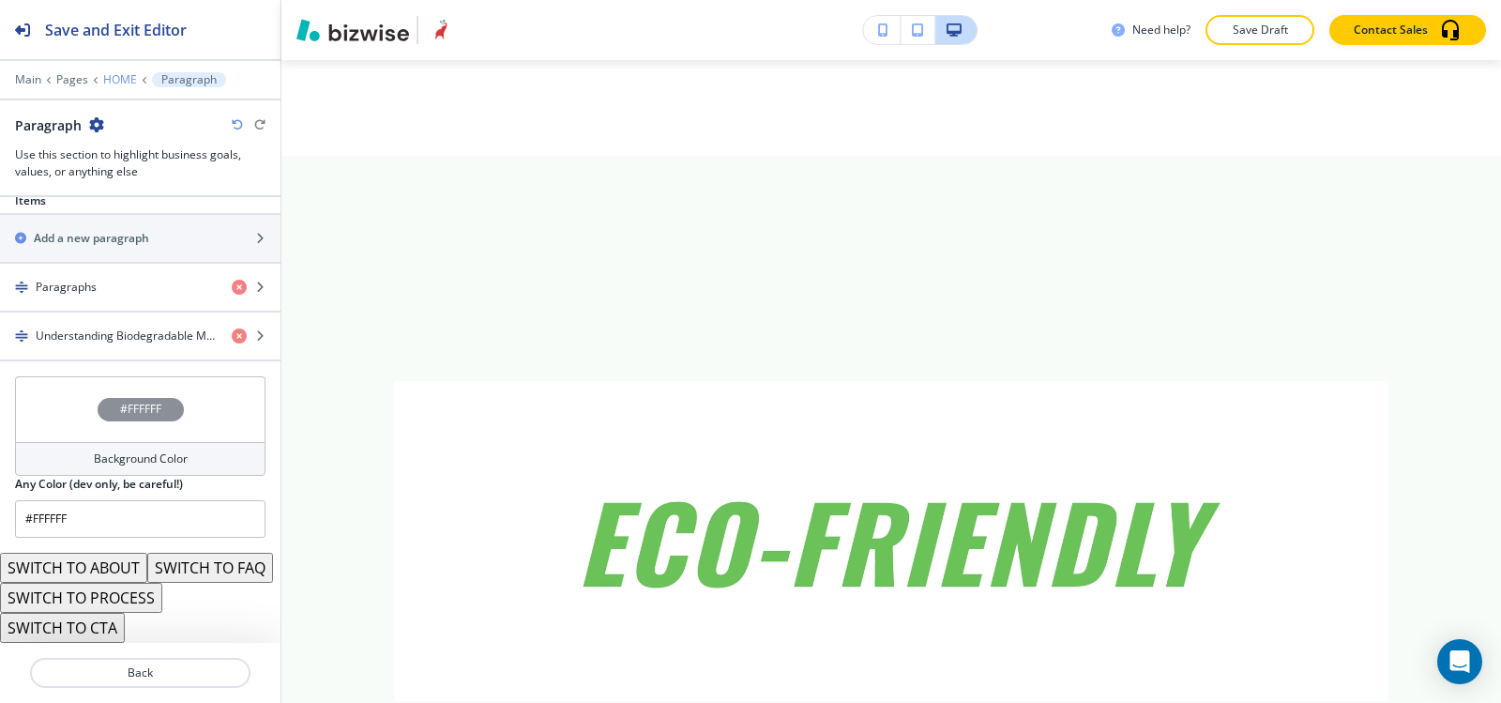
click at [117, 78] on p "HOME" at bounding box center [120, 79] width 34 height 13
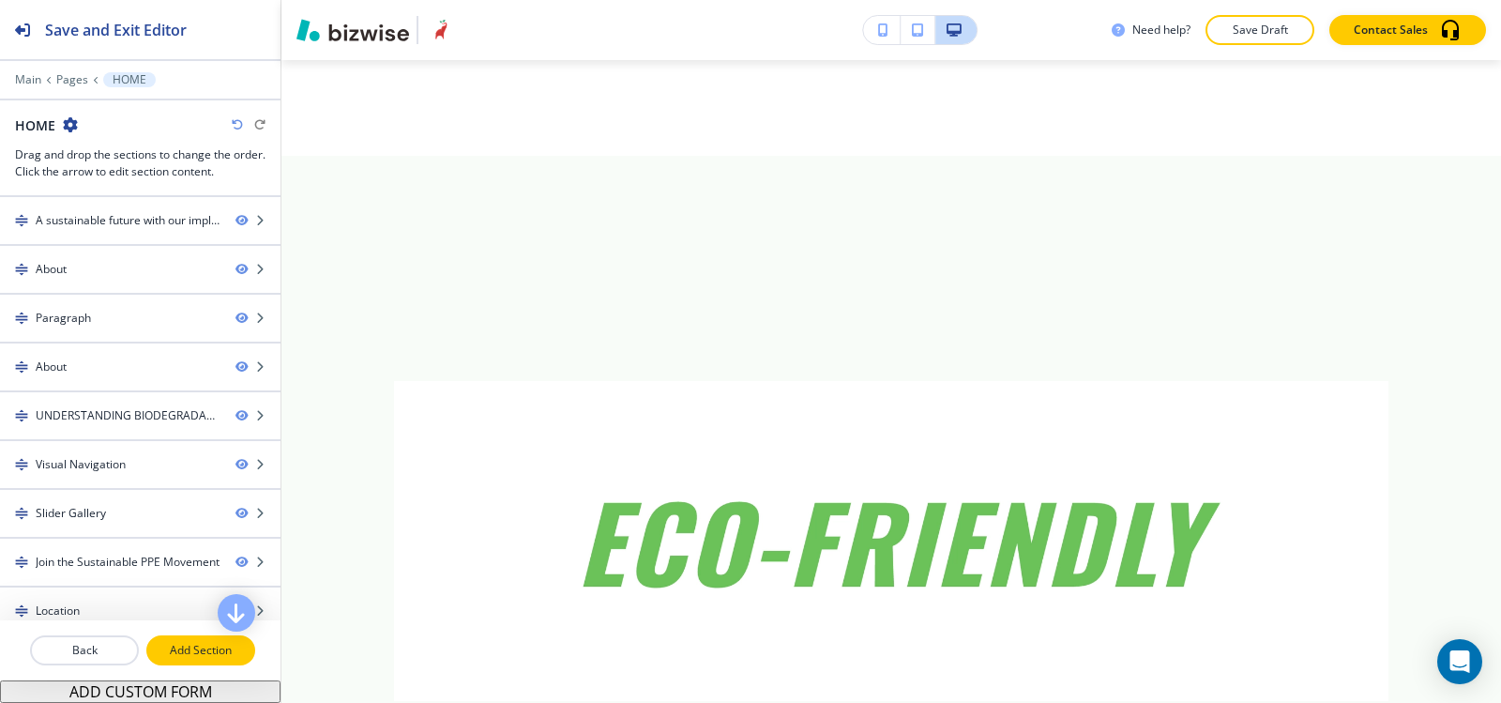
click at [203, 648] on p "Add Section" at bounding box center [200, 650] width 105 height 17
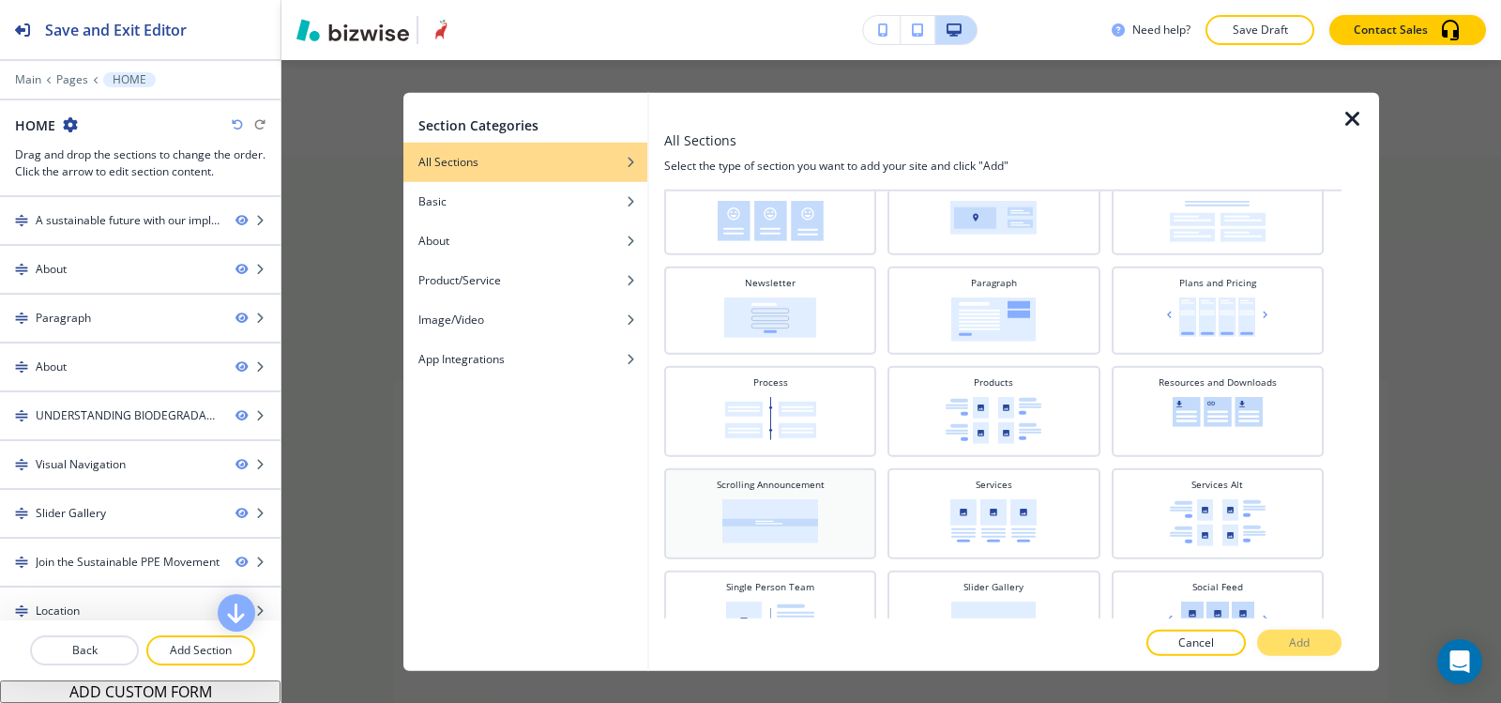
scroll to position [375, 0]
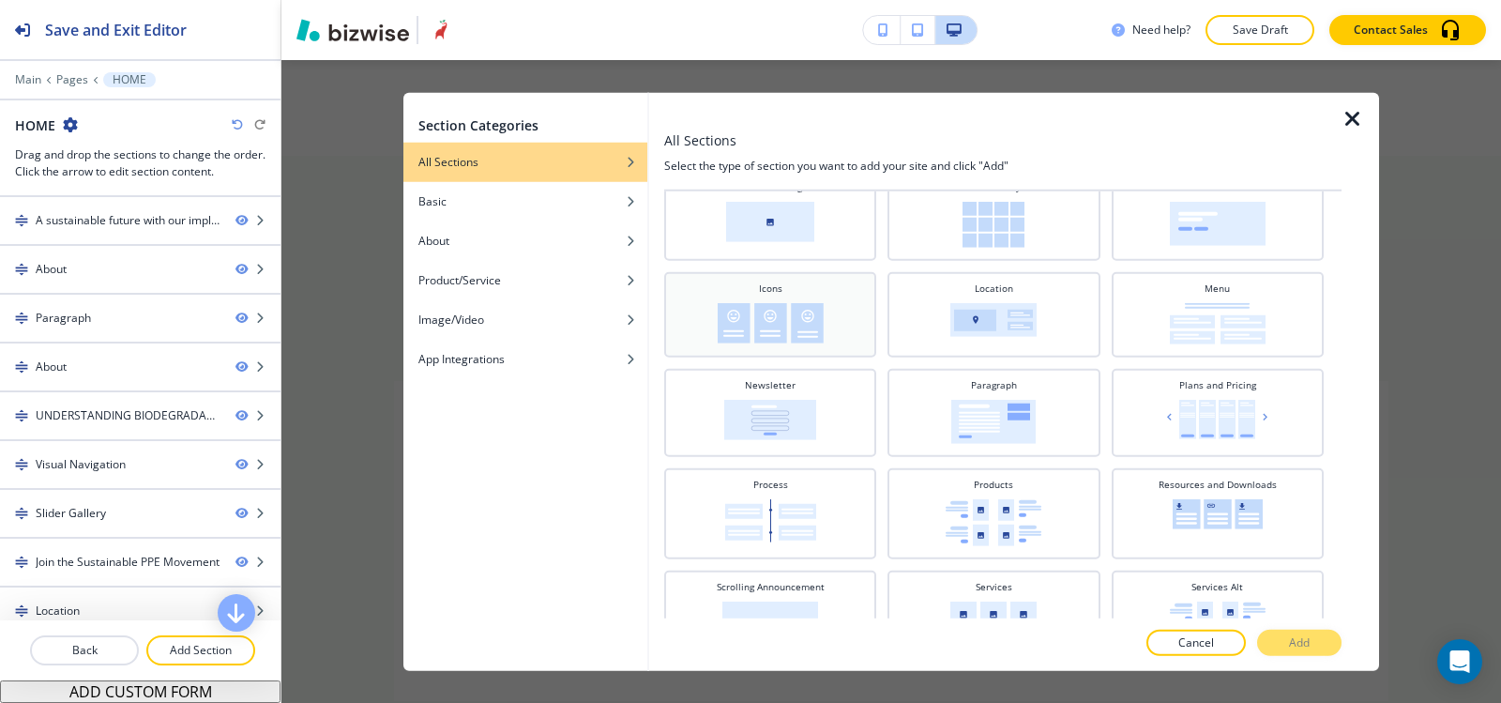
click at [806, 312] on img at bounding box center [771, 322] width 106 height 40
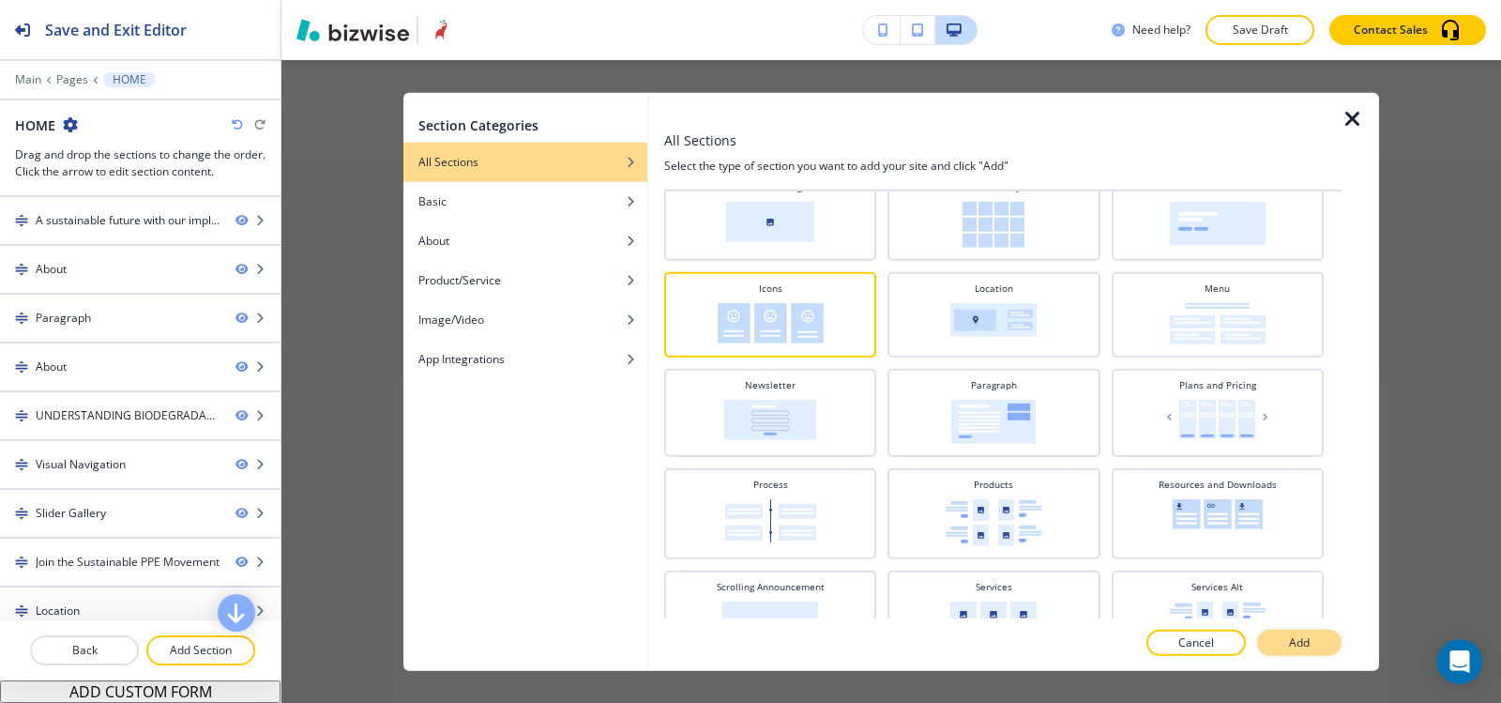
click at [1269, 646] on button "Add" at bounding box center [1299, 643] width 84 height 26
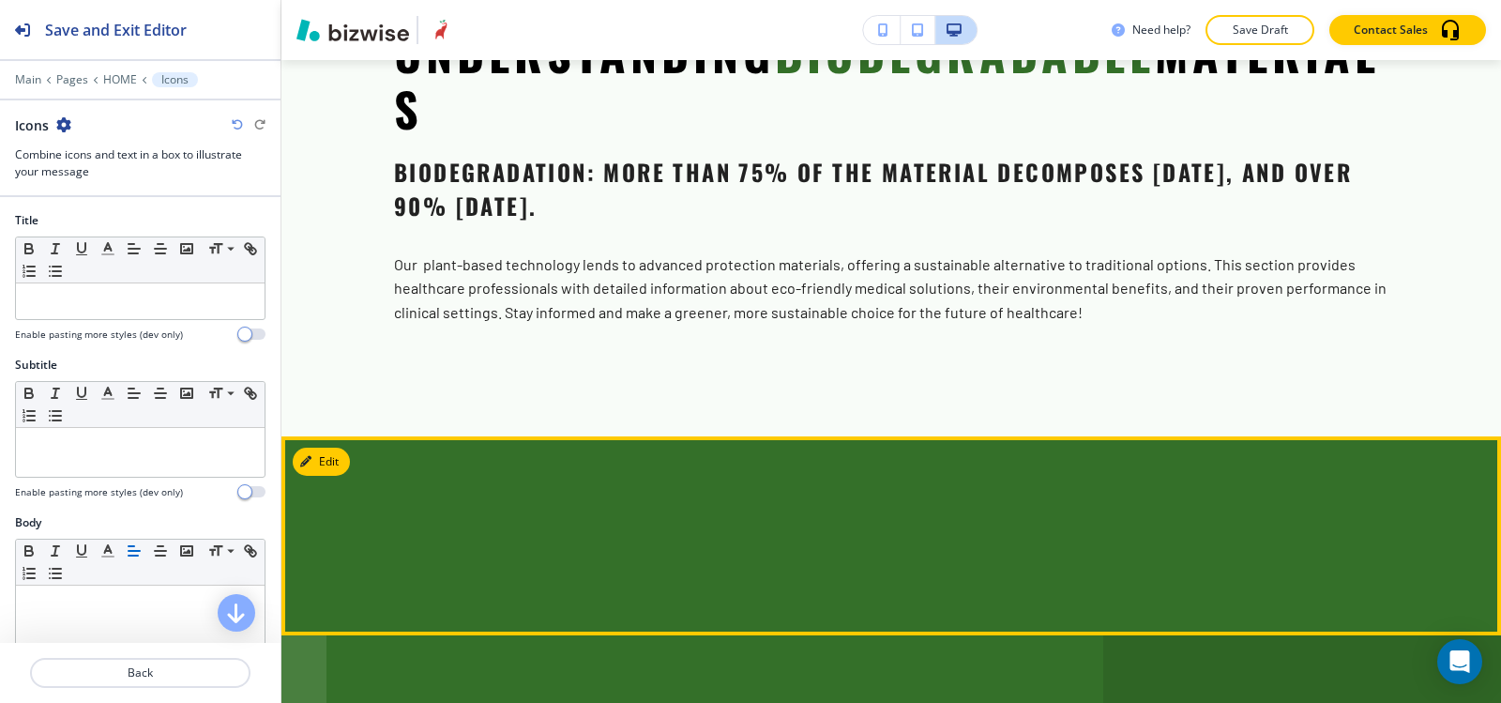
scroll to position [8365, 0]
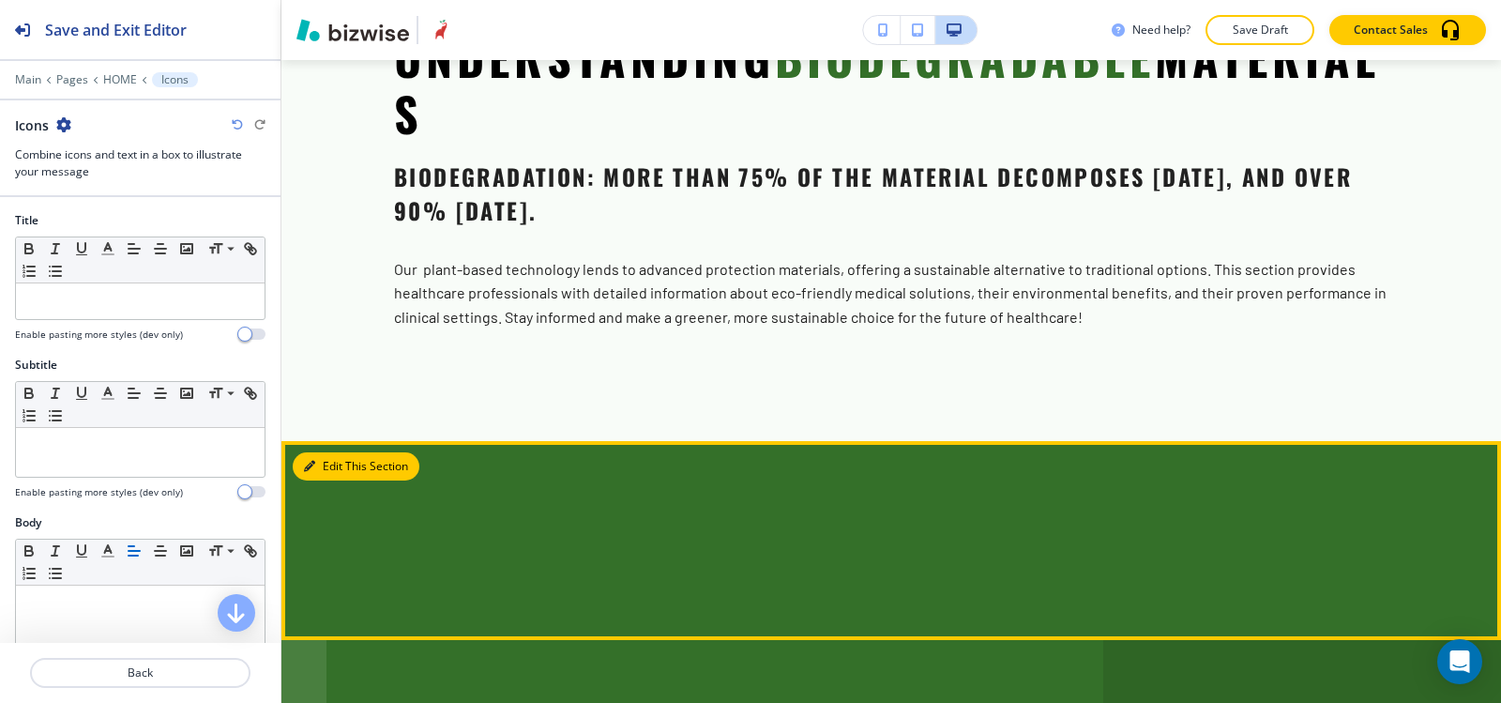
click at [327, 452] on button "Edit This Section" at bounding box center [356, 466] width 127 height 28
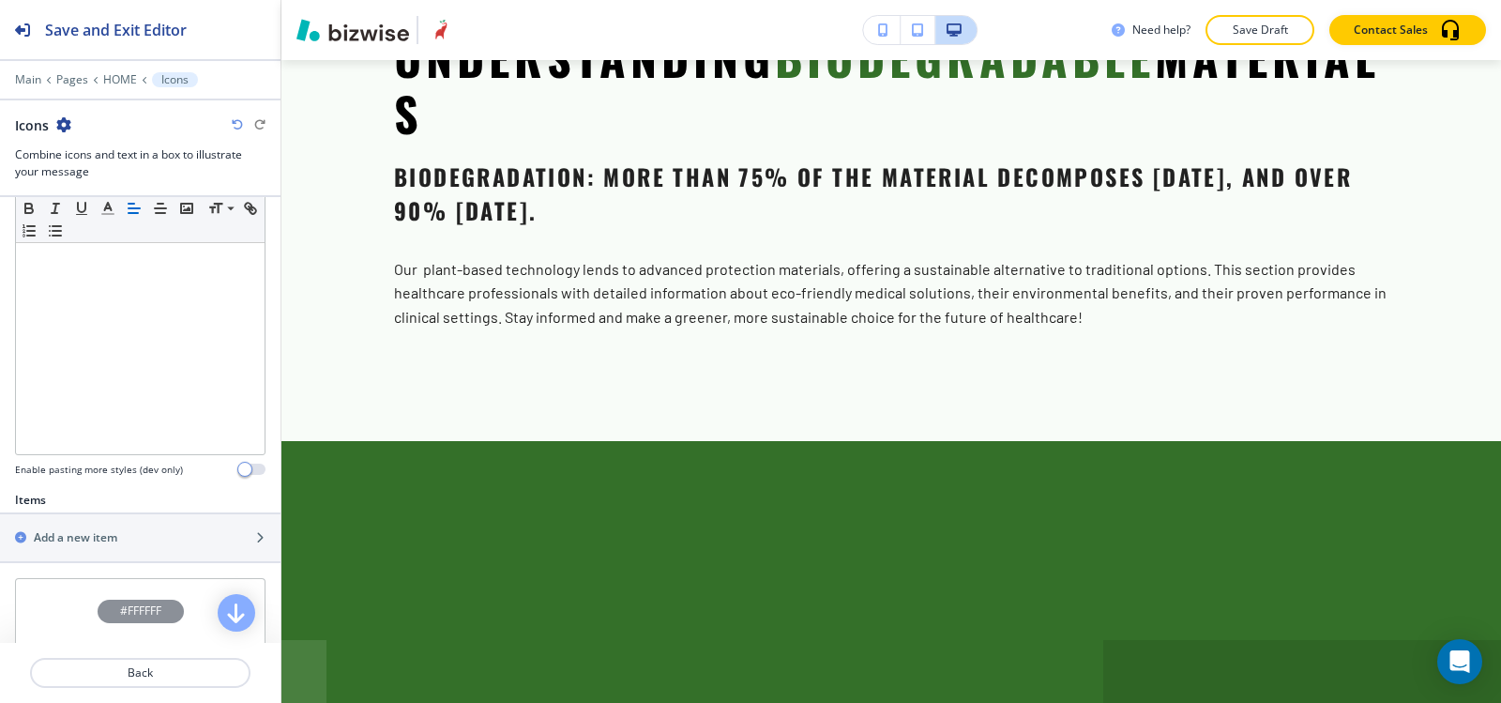
scroll to position [547, 0]
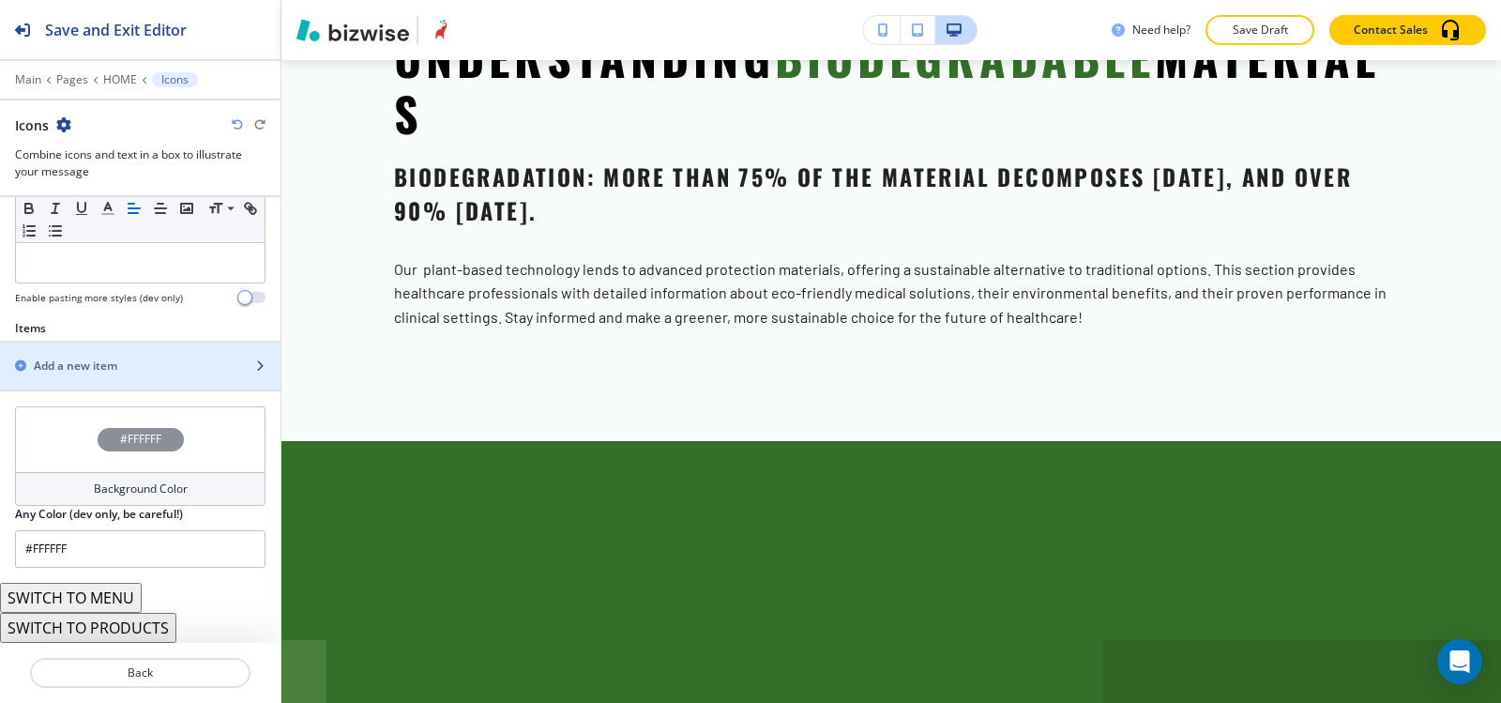
click at [75, 372] on h2 "Add a new item" at bounding box center [76, 365] width 84 height 17
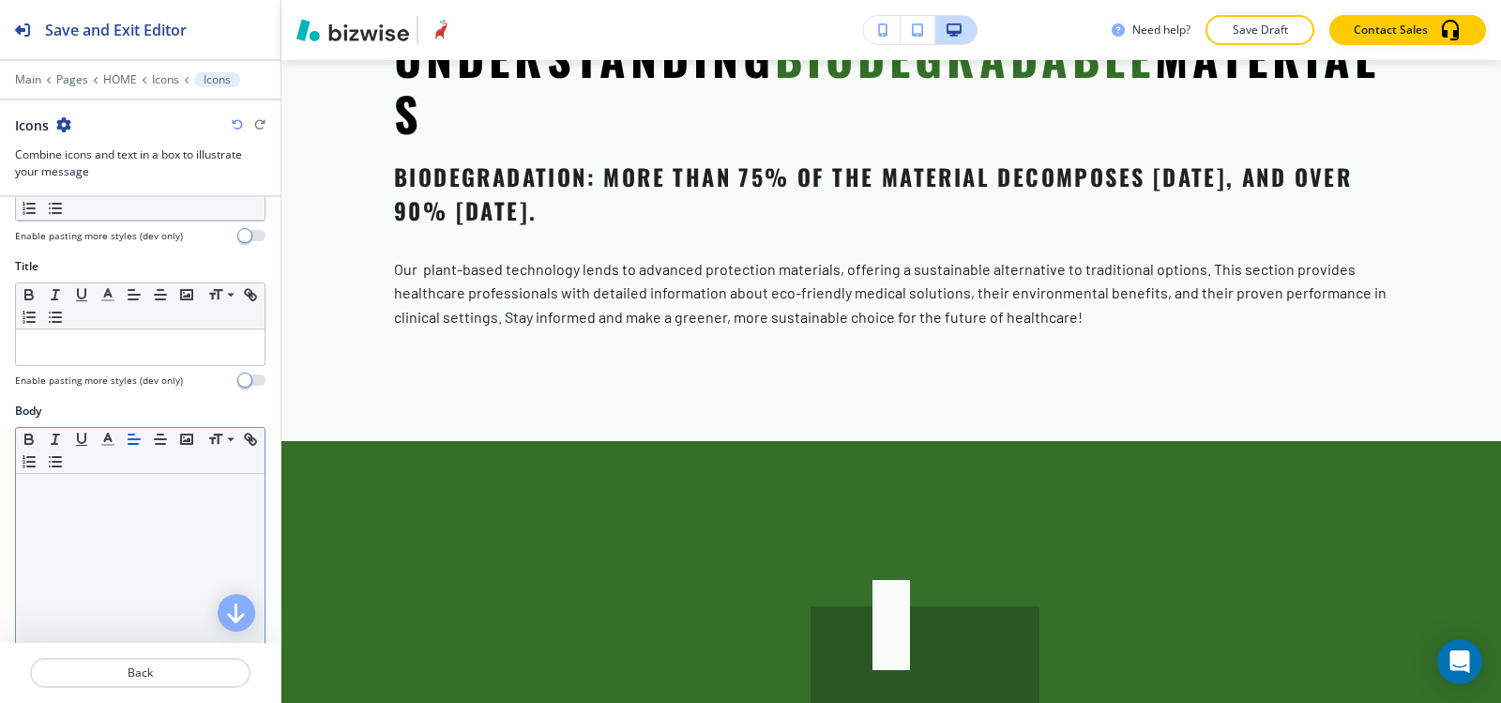
scroll to position [232, 0]
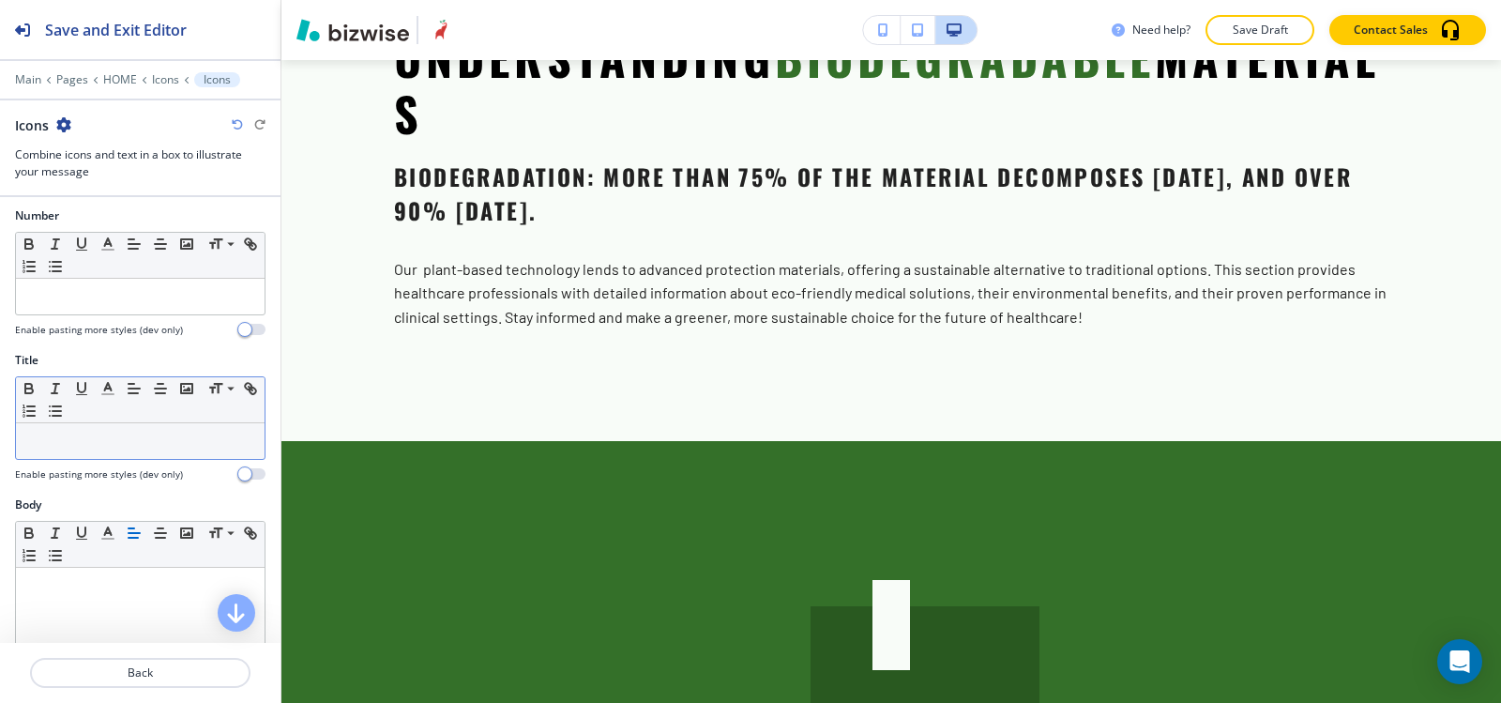
click at [129, 450] on div at bounding box center [140, 441] width 249 height 36
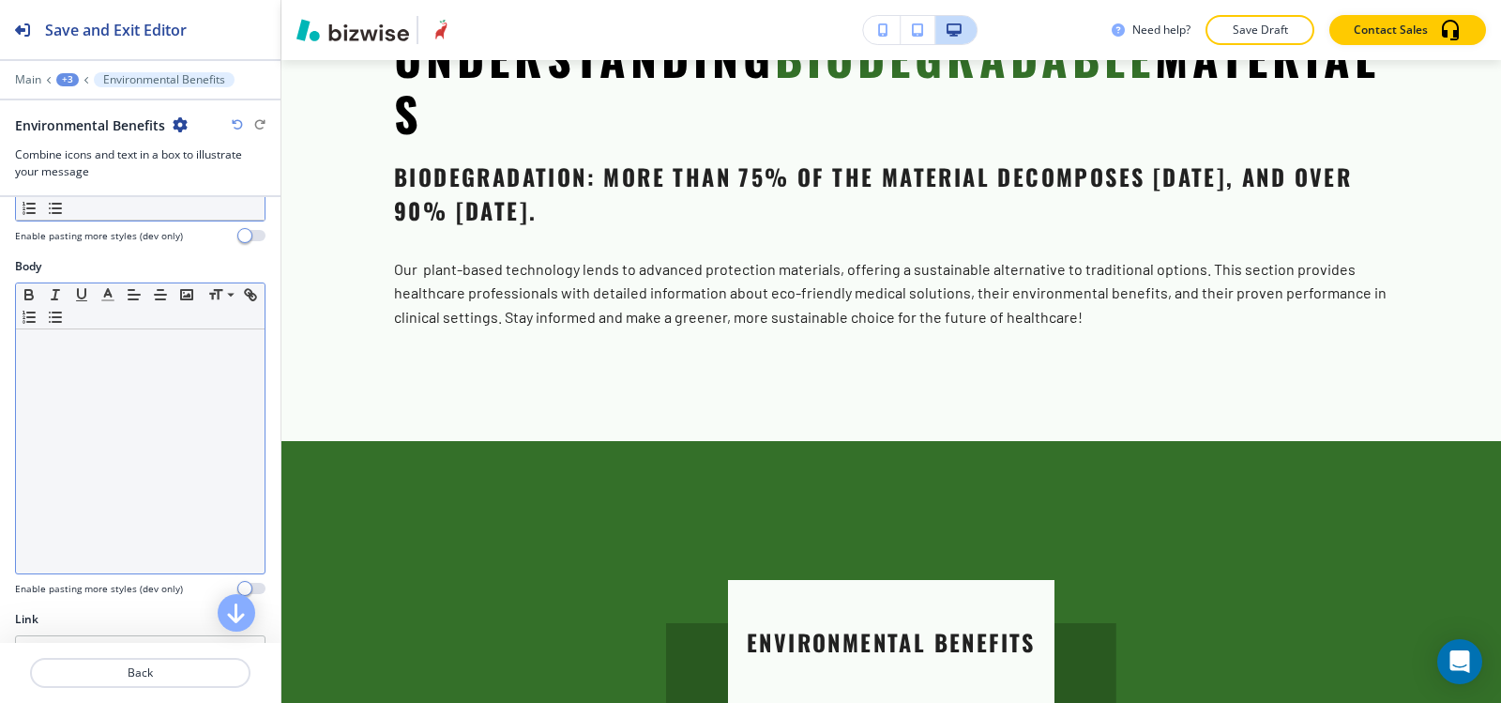
scroll to position [513, 0]
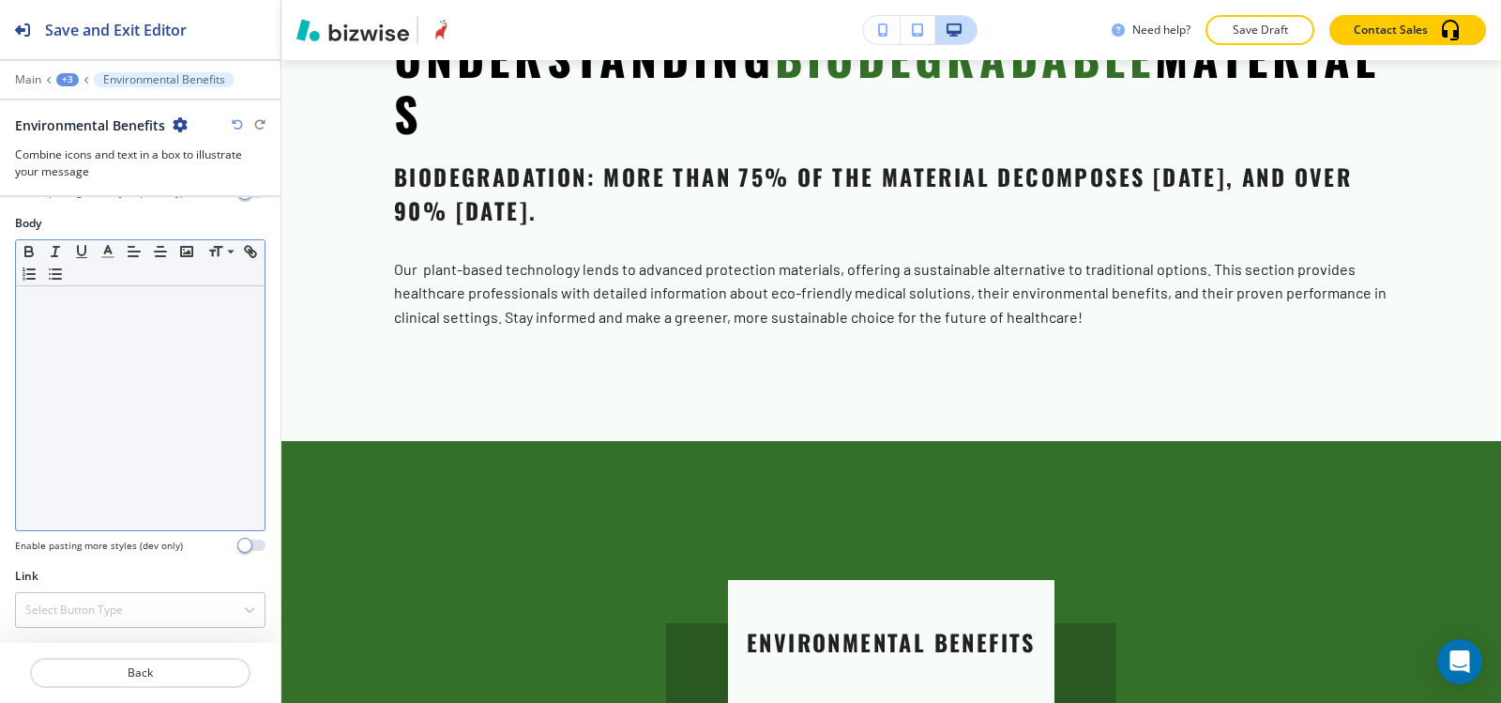
click at [65, 486] on div at bounding box center [140, 408] width 249 height 244
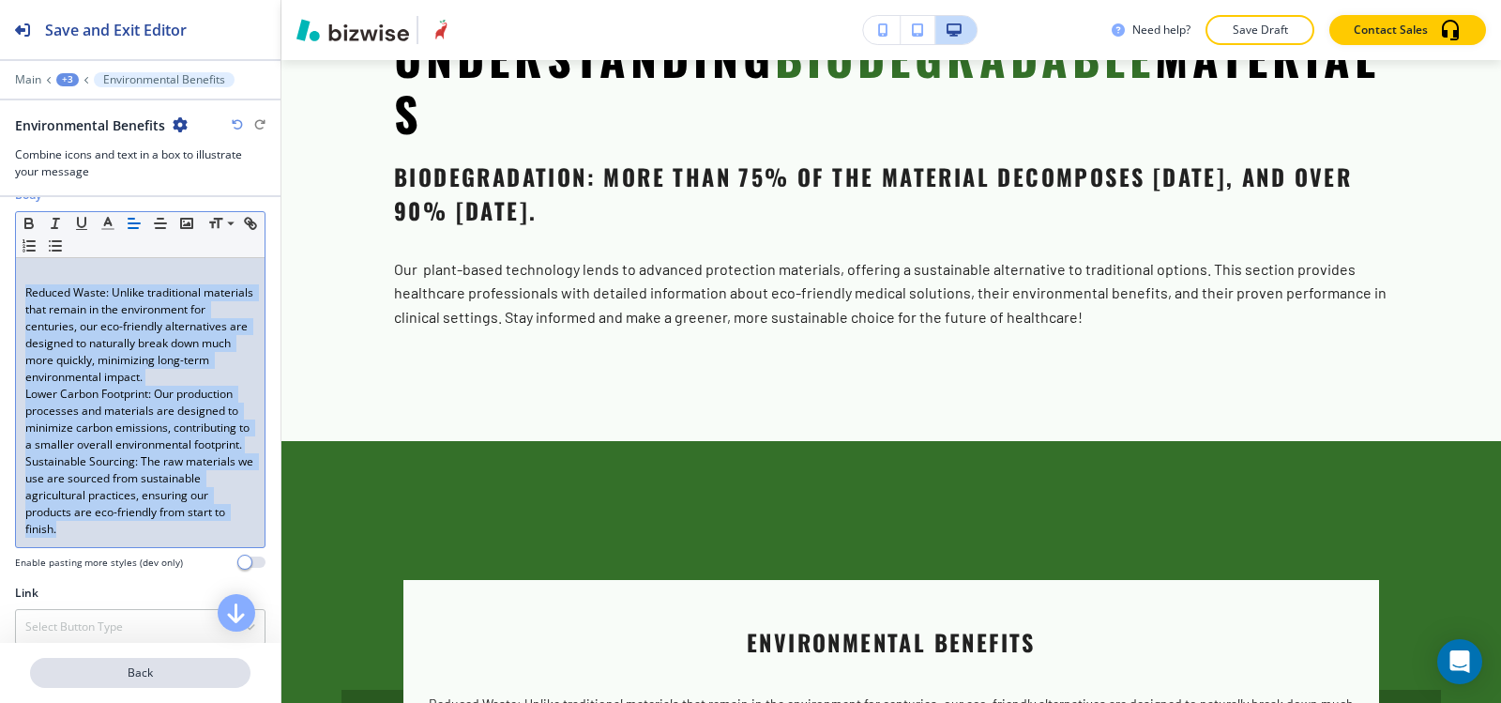
scroll to position [592, 0]
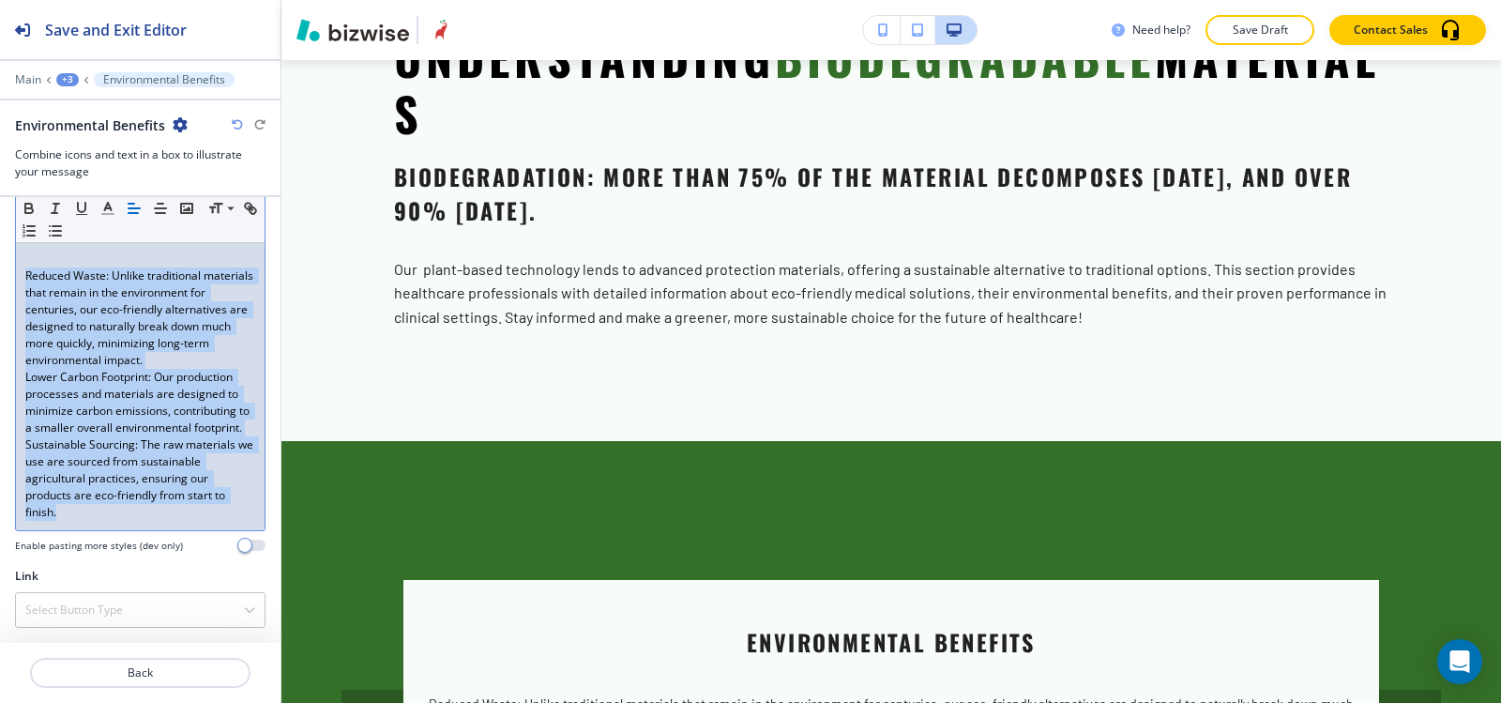
drag, startPoint x: 25, startPoint y: 317, endPoint x: 154, endPoint y: 509, distance: 230.6
click at [154, 513] on div "Reduced Waste: Unlike traditional materials that remain in the environment for …" at bounding box center [140, 385] width 249 height 289
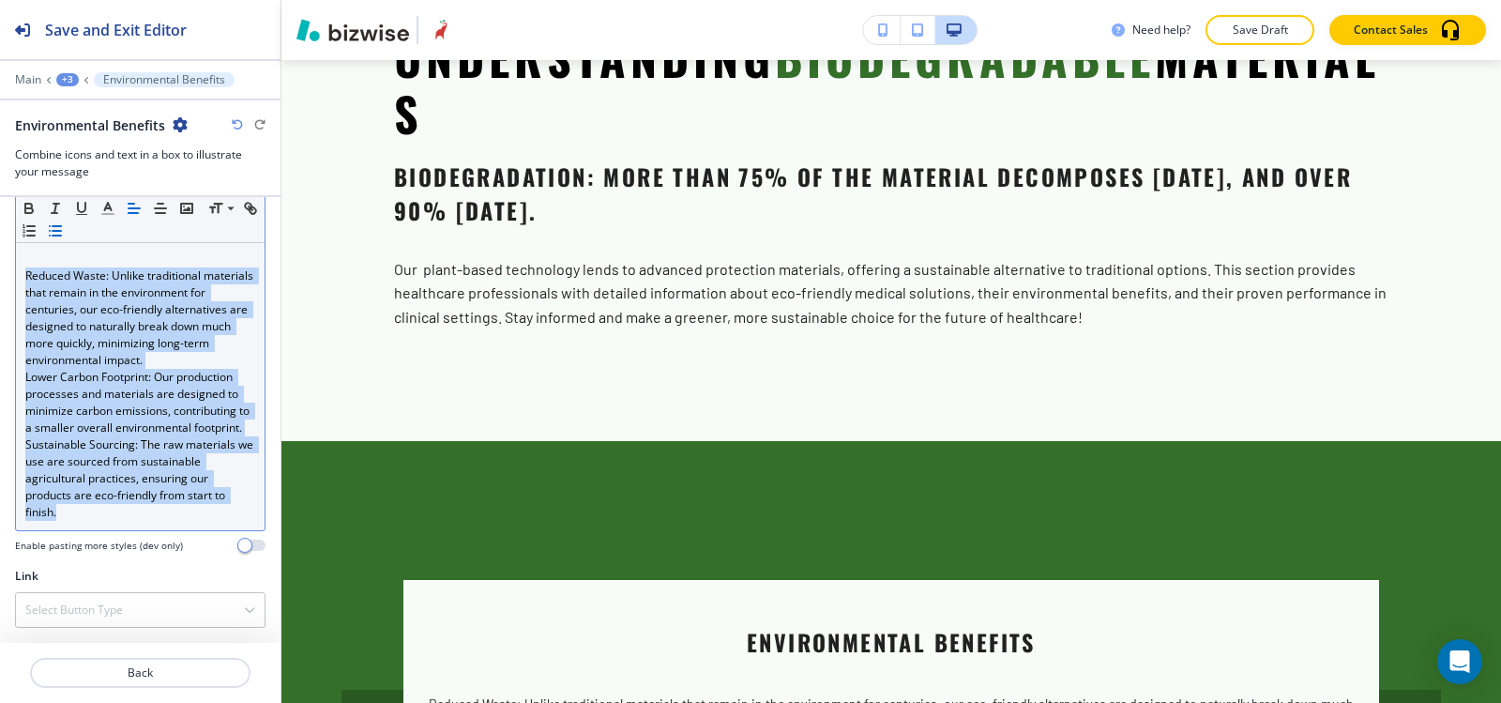
click at [64, 229] on icon "button" at bounding box center [55, 230] width 17 height 17
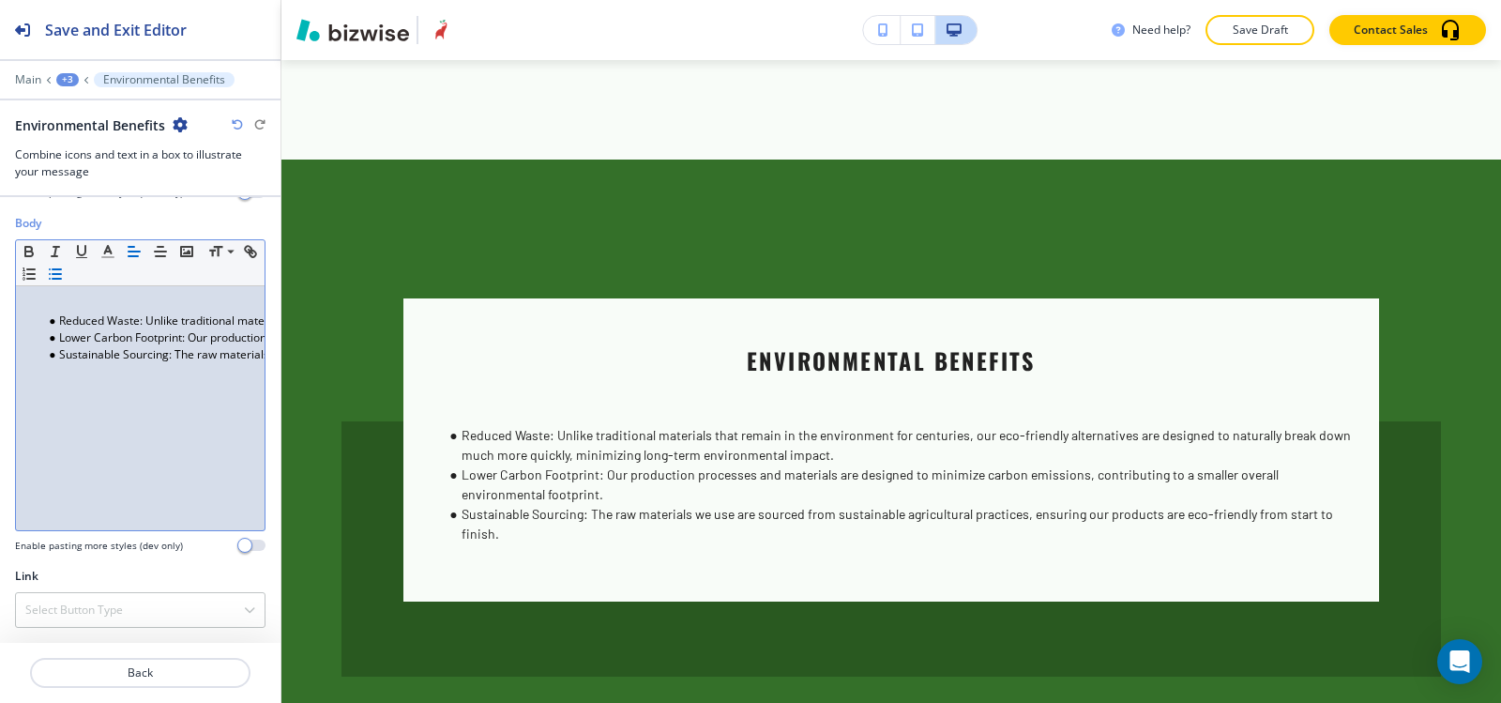
scroll to position [419, 0]
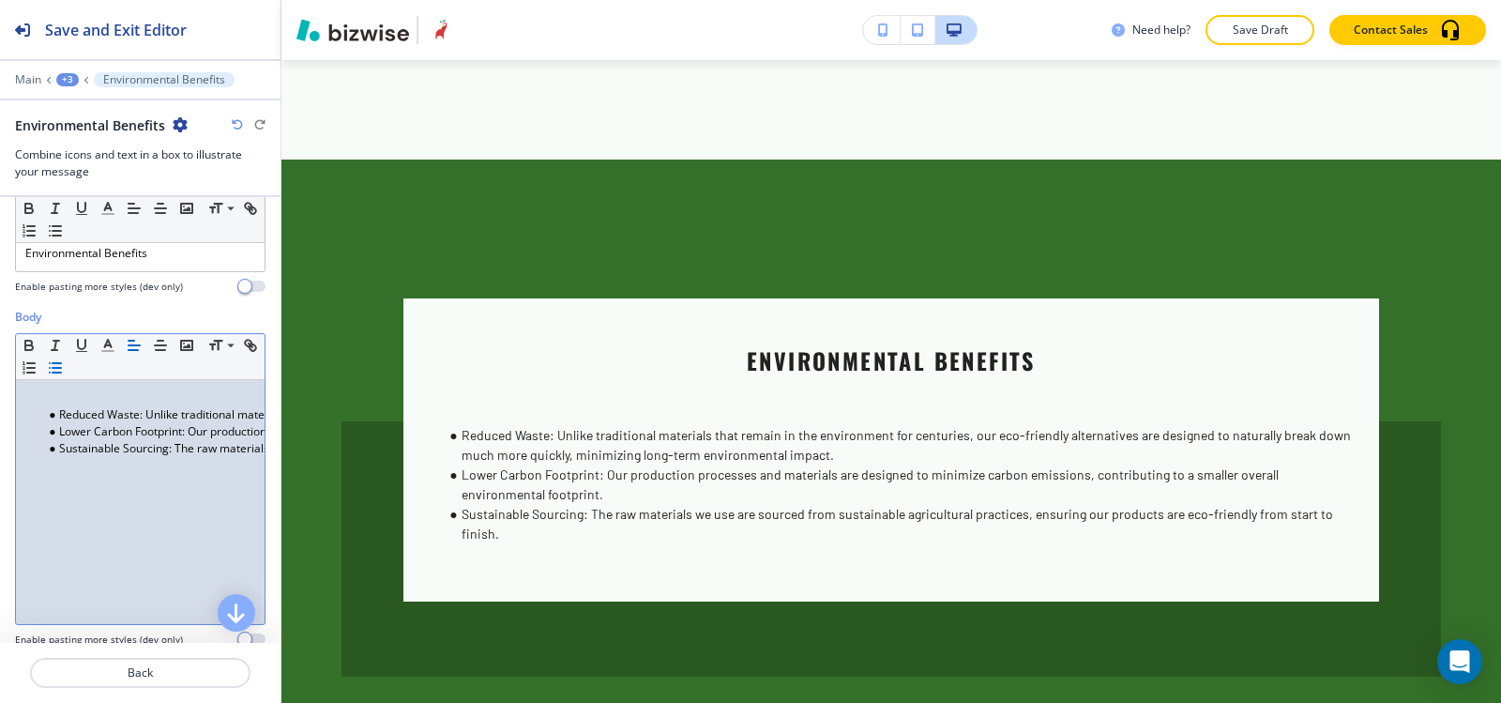
click at [42, 416] on li "Reduced Waste: Unlike traditional materials that remain in the environment for …" at bounding box center [148, 414] width 213 height 17
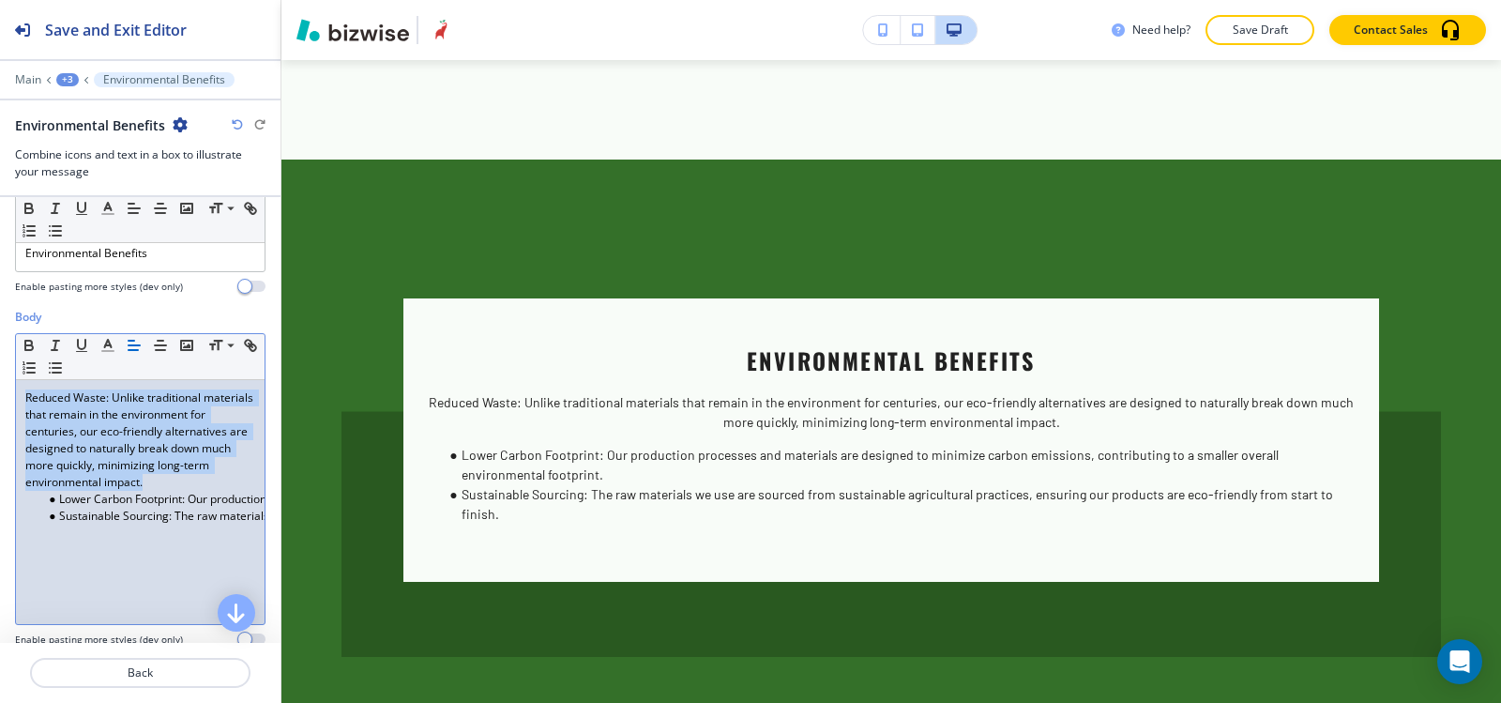
drag, startPoint x: 19, startPoint y: 393, endPoint x: 197, endPoint y: 499, distance: 207.4
click at [197, 499] on div "Reduced Waste: Unlike traditional materials that remain in the environment for …" at bounding box center [140, 502] width 249 height 244
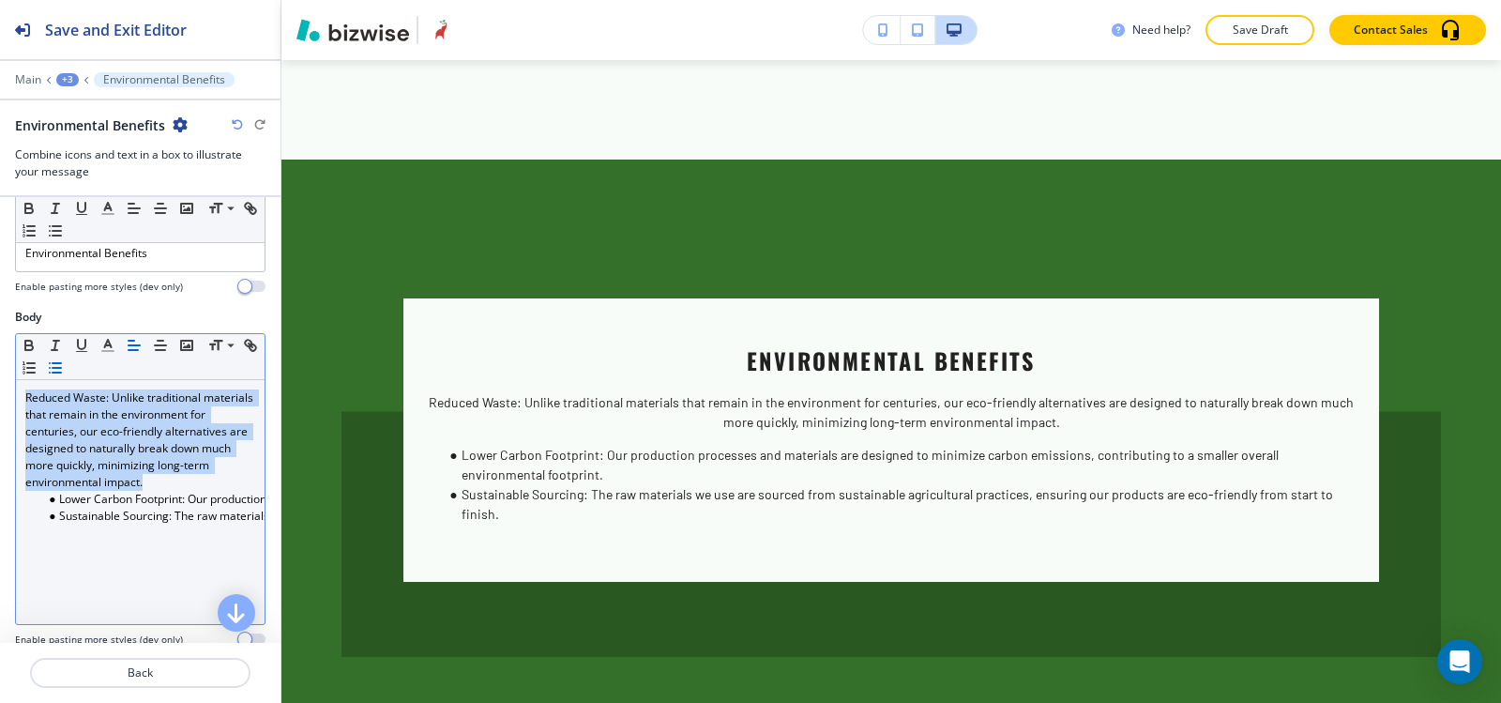
click at [61, 372] on line "button" at bounding box center [57, 372] width 8 height 0
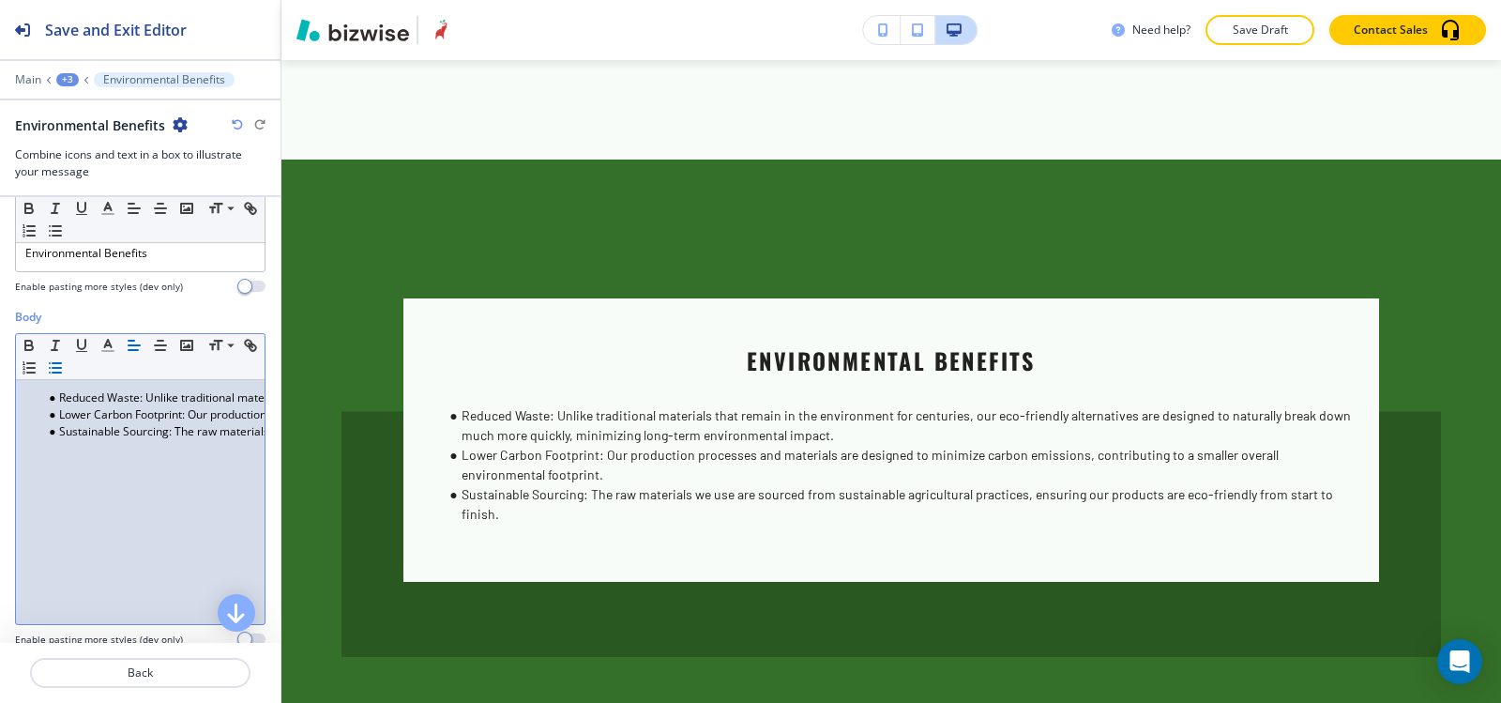
click at [60, 74] on div "+3" at bounding box center [67, 79] width 23 height 13
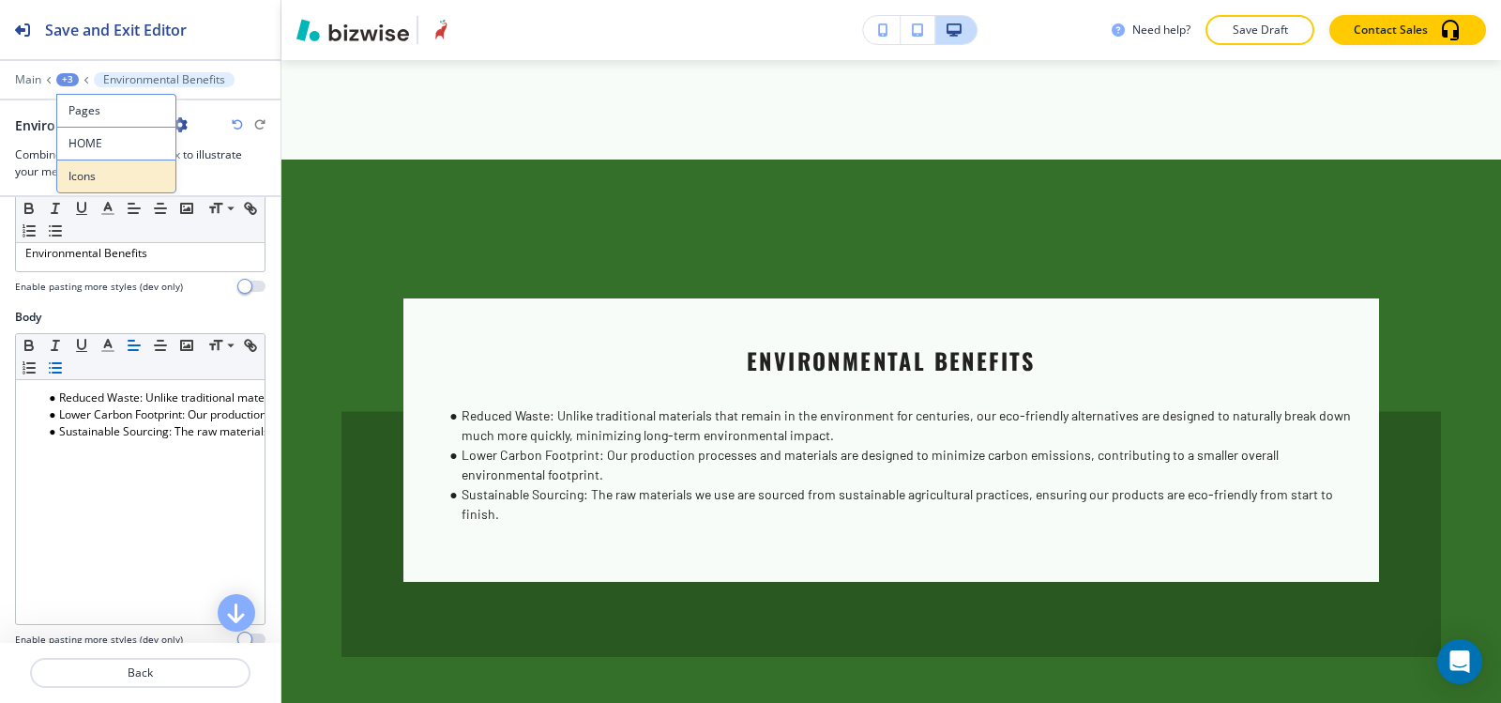
click at [129, 183] on p "Icons" at bounding box center [116, 176] width 96 height 17
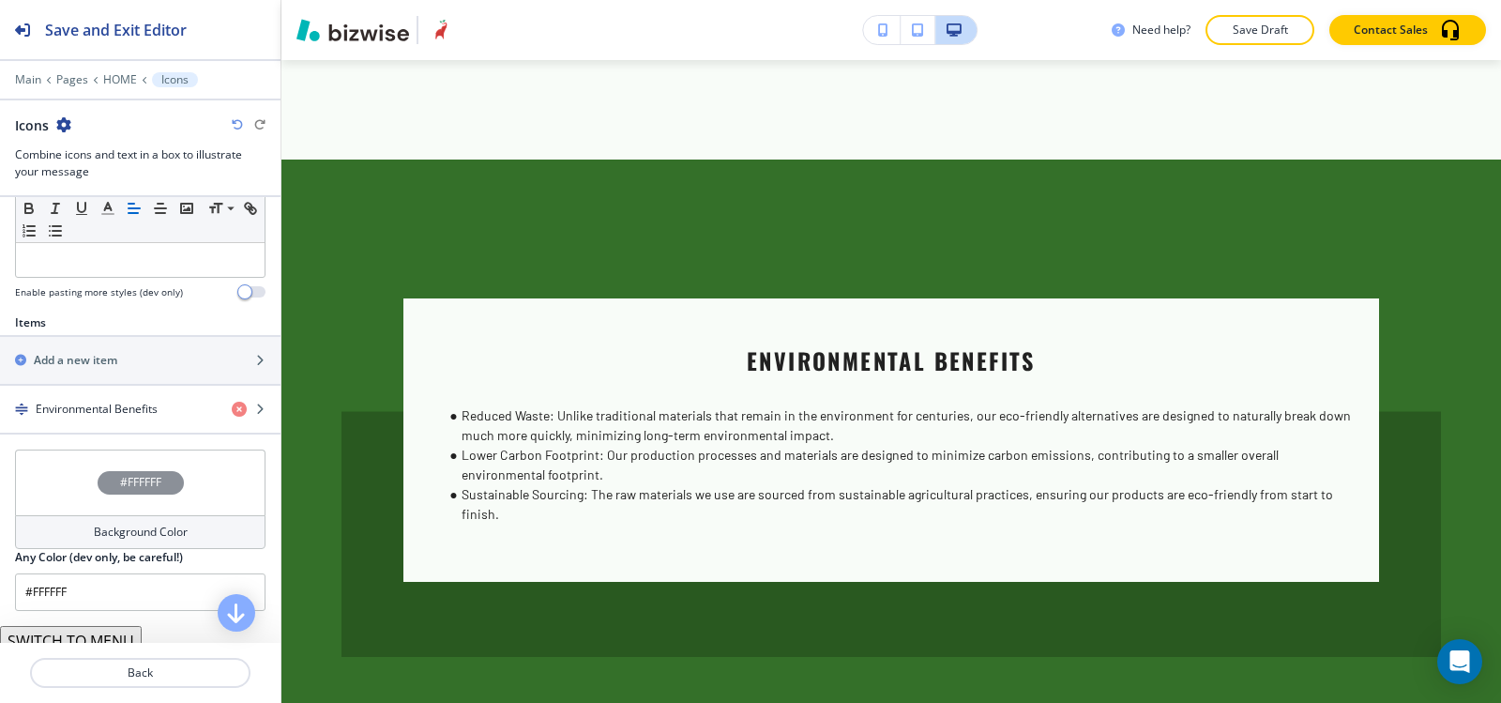
scroll to position [563, 0]
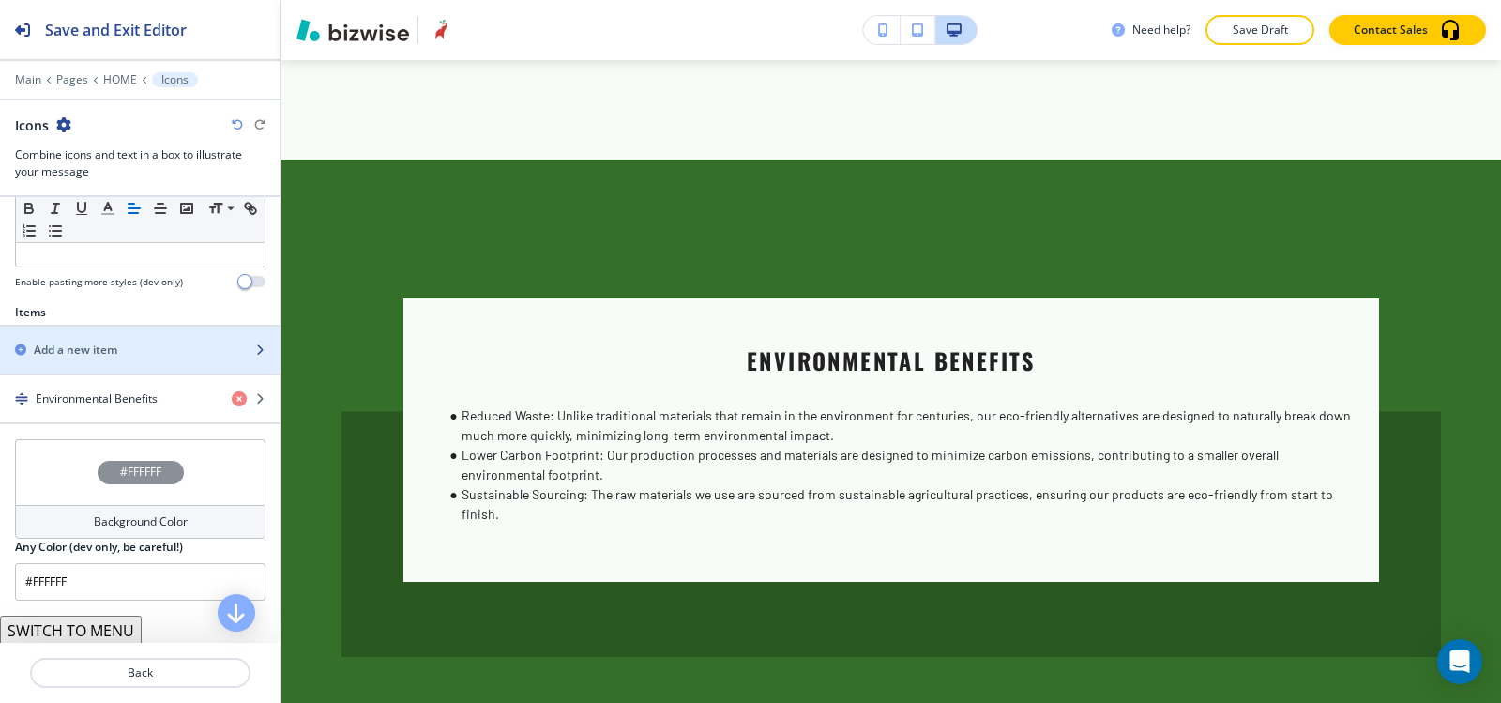
click at [125, 355] on div "Add a new item" at bounding box center [119, 350] width 239 height 17
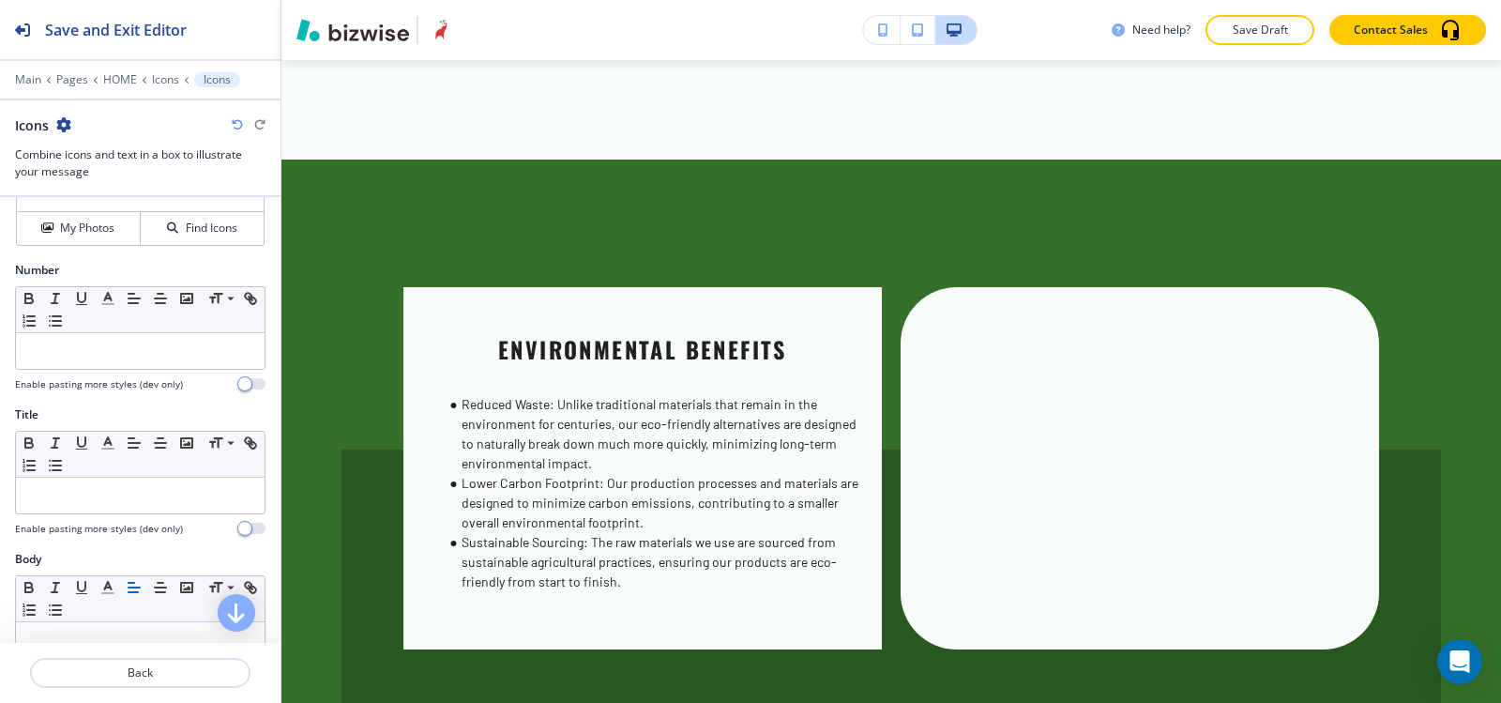
scroll to position [188, 0]
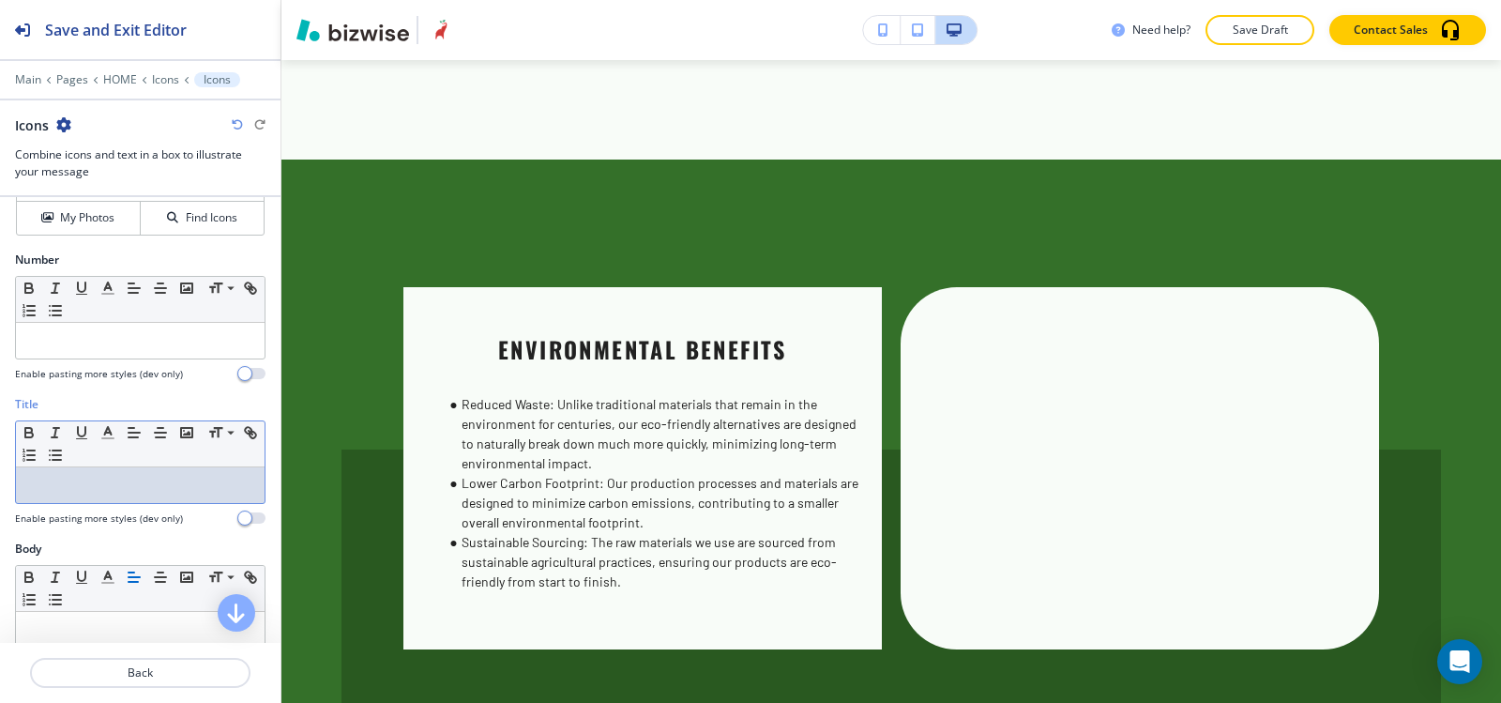
click at [97, 494] on div at bounding box center [140, 485] width 249 height 36
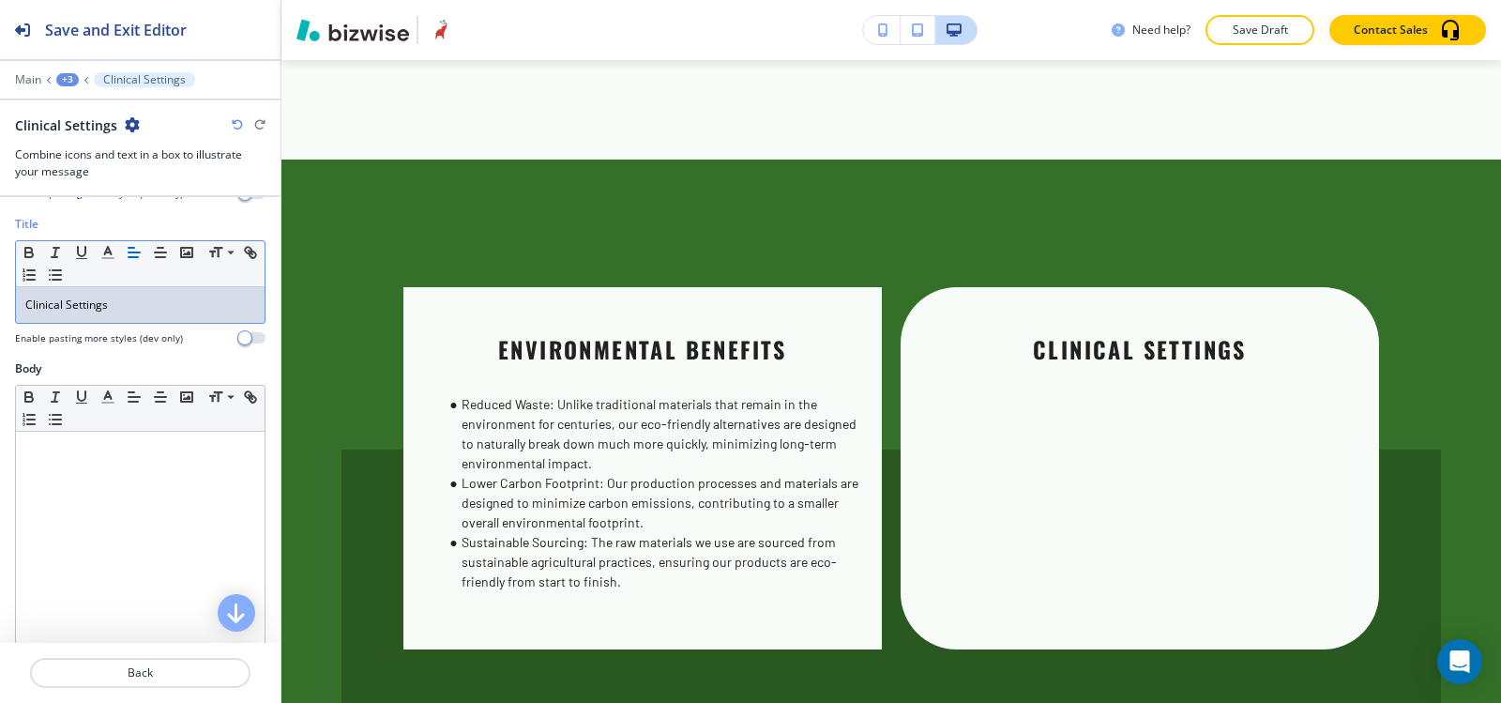
scroll to position [375, 0]
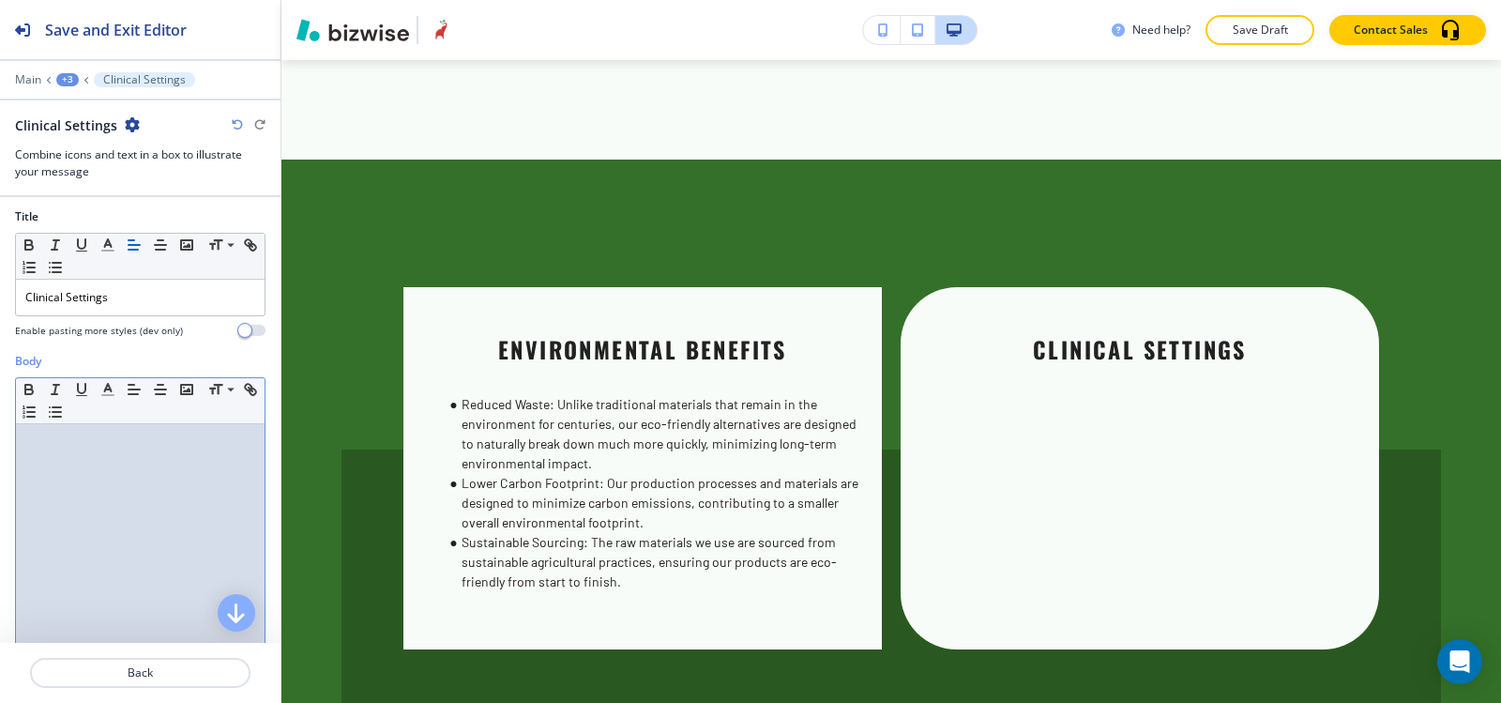
drag, startPoint x: 78, startPoint y: 533, endPoint x: 93, endPoint y: 500, distance: 36.1
click at [78, 531] on div at bounding box center [140, 546] width 249 height 244
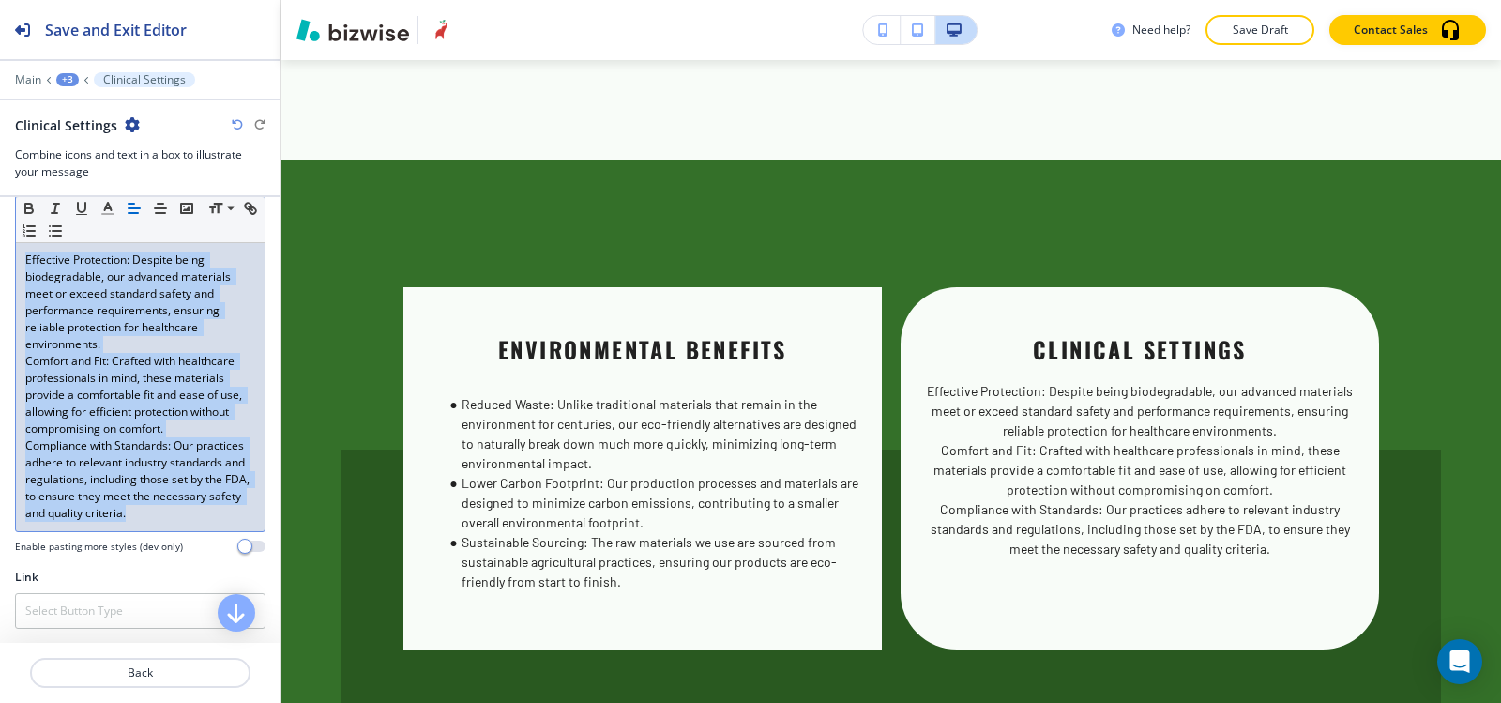
scroll to position [575, 0]
drag, startPoint x: 23, startPoint y: 441, endPoint x: 146, endPoint y: 488, distance: 131.6
click at [203, 530] on div "Body Small Normal Large Huge Effective Protection: Despite being biodegradable,…" at bounding box center [140, 361] width 251 height 383
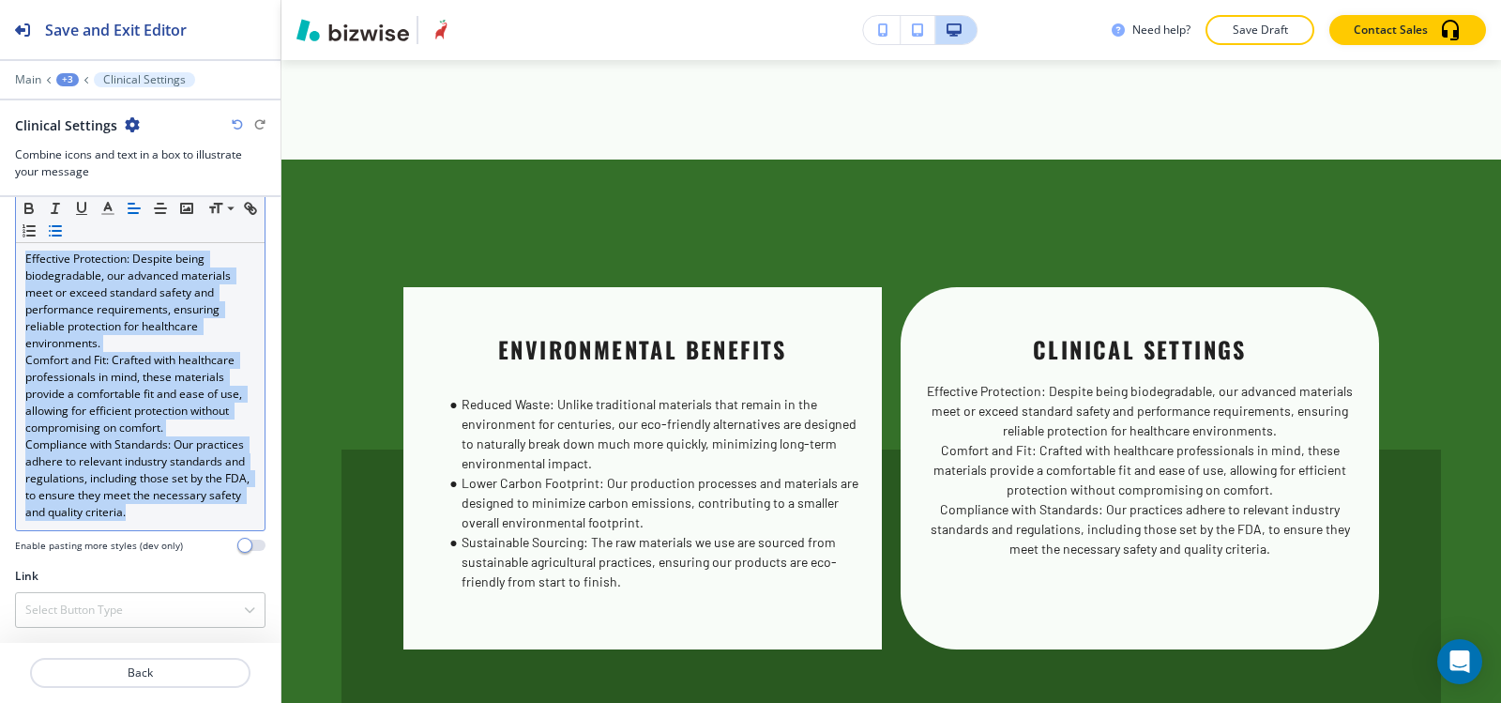
click at [68, 239] on button "button" at bounding box center [55, 231] width 26 height 23
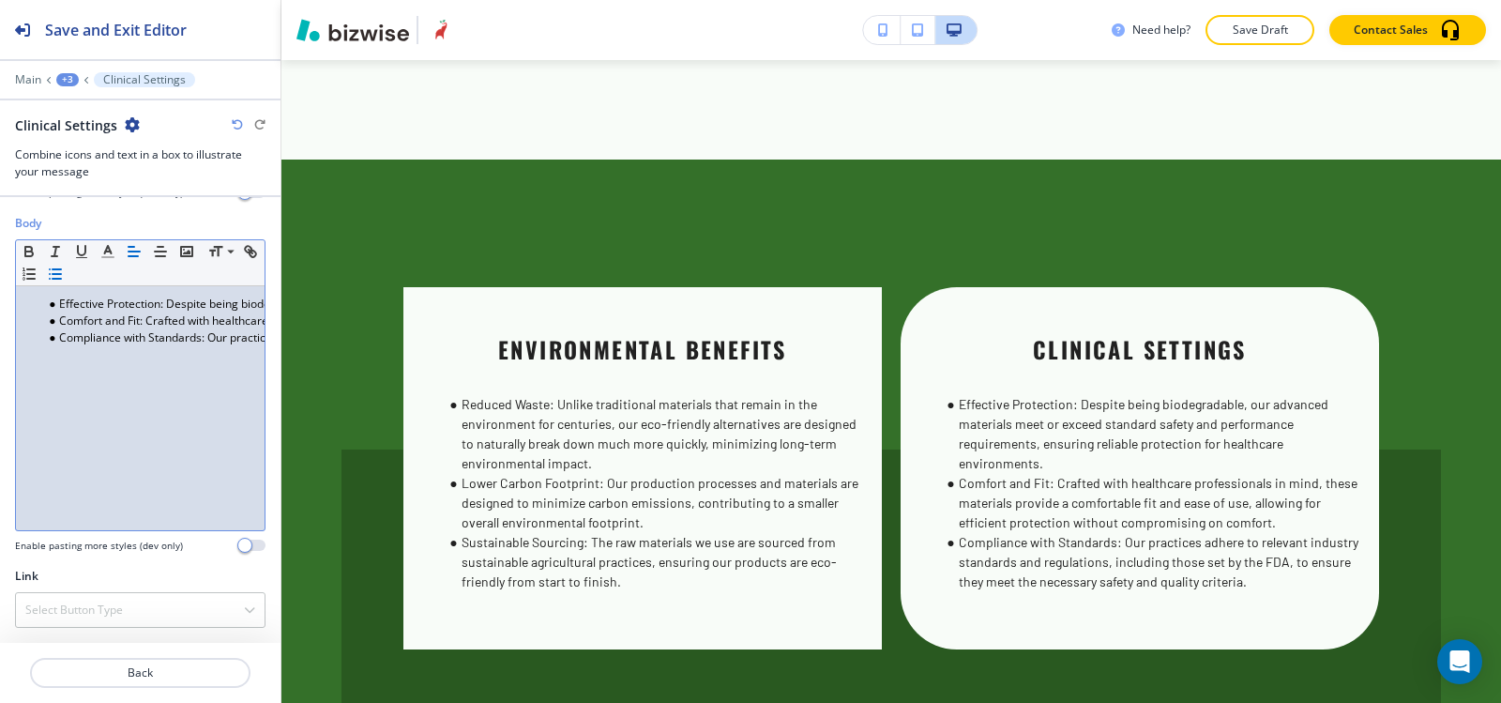
scroll to position [513, 0]
click at [68, 79] on div "+3" at bounding box center [67, 79] width 23 height 13
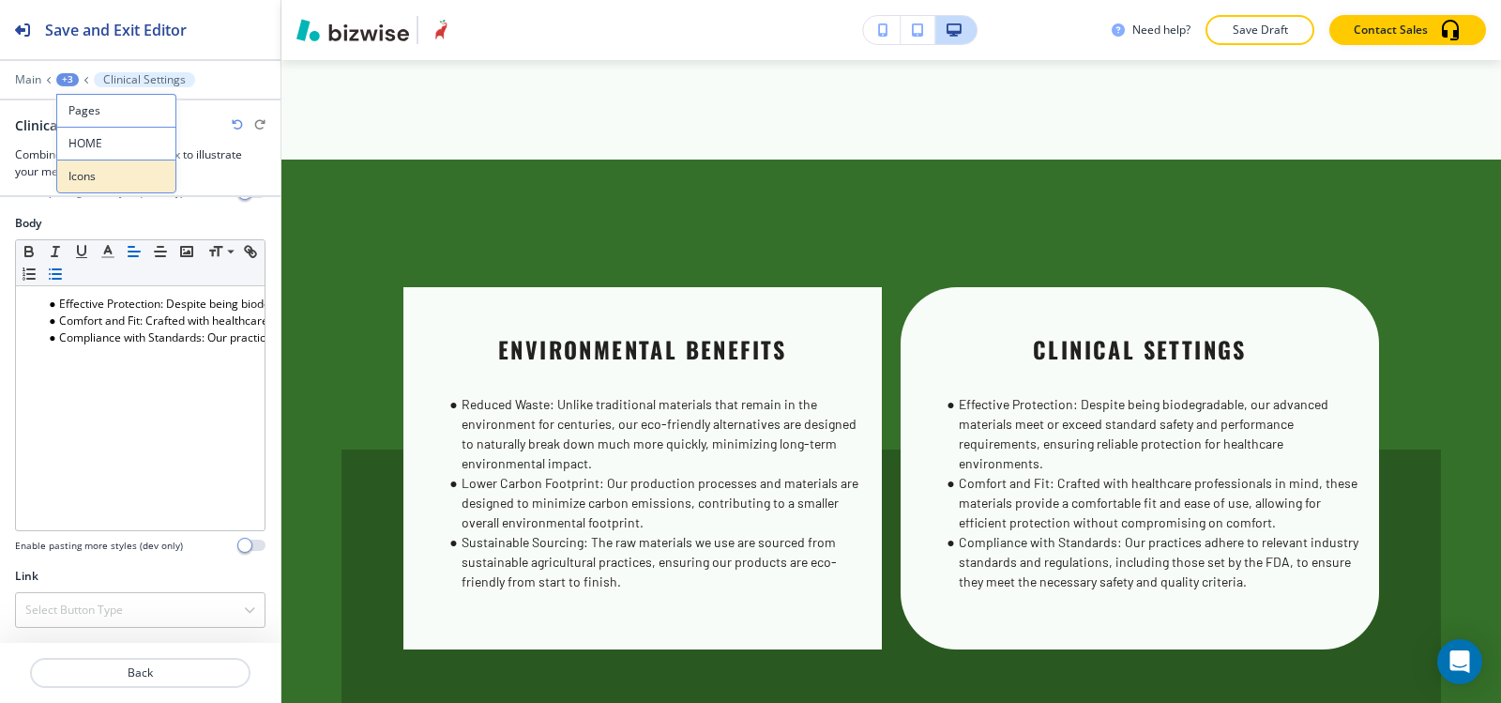
click at [137, 190] on button "Icons" at bounding box center [116, 177] width 120 height 34
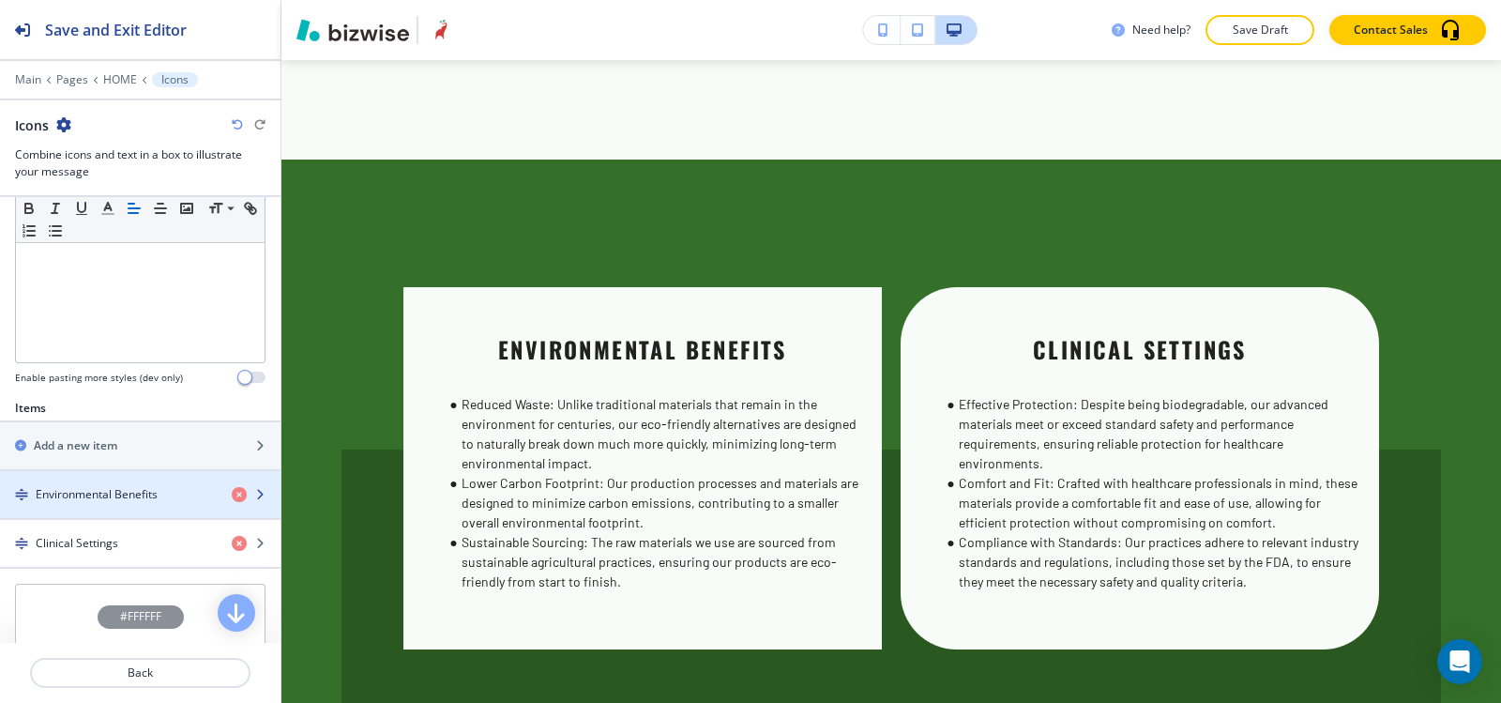
scroll to position [469, 0]
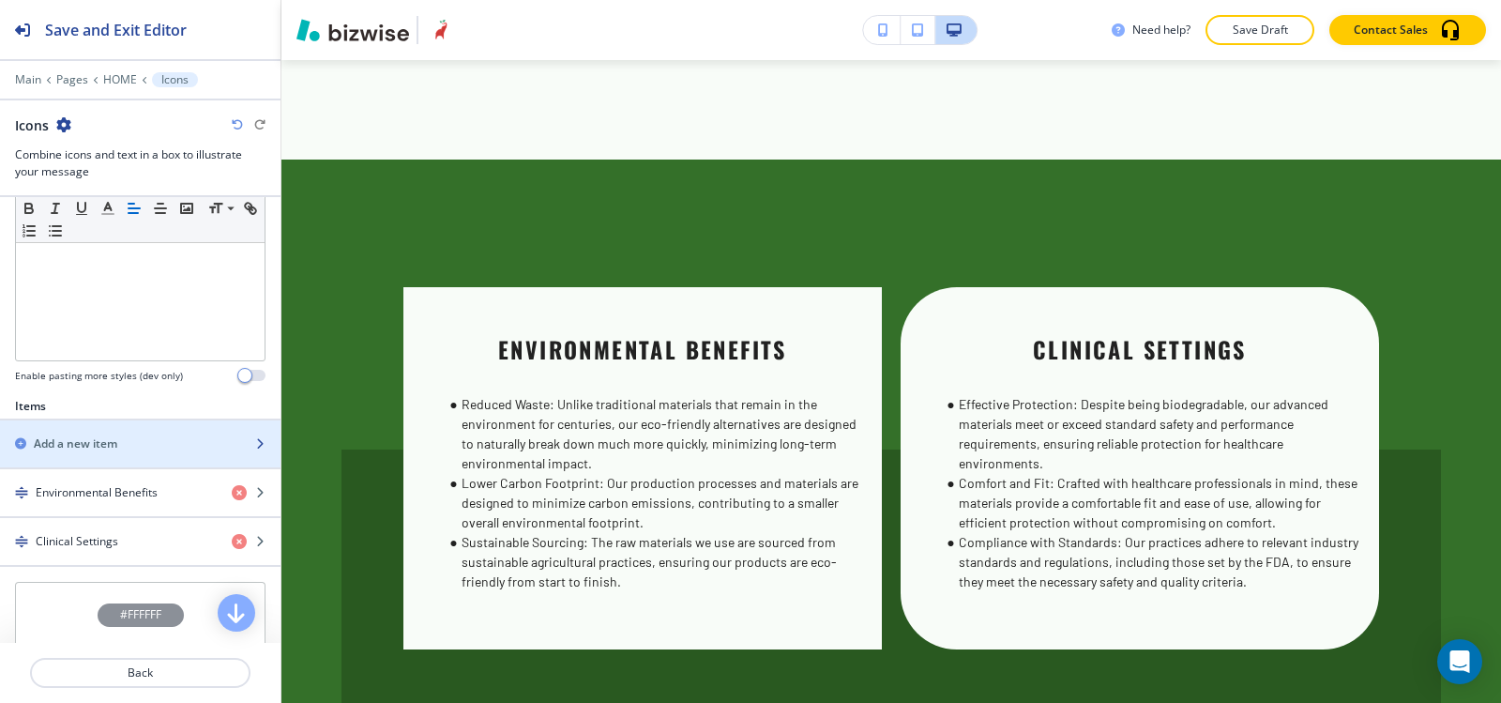
click at [135, 444] on div "Add a new item" at bounding box center [119, 443] width 239 height 17
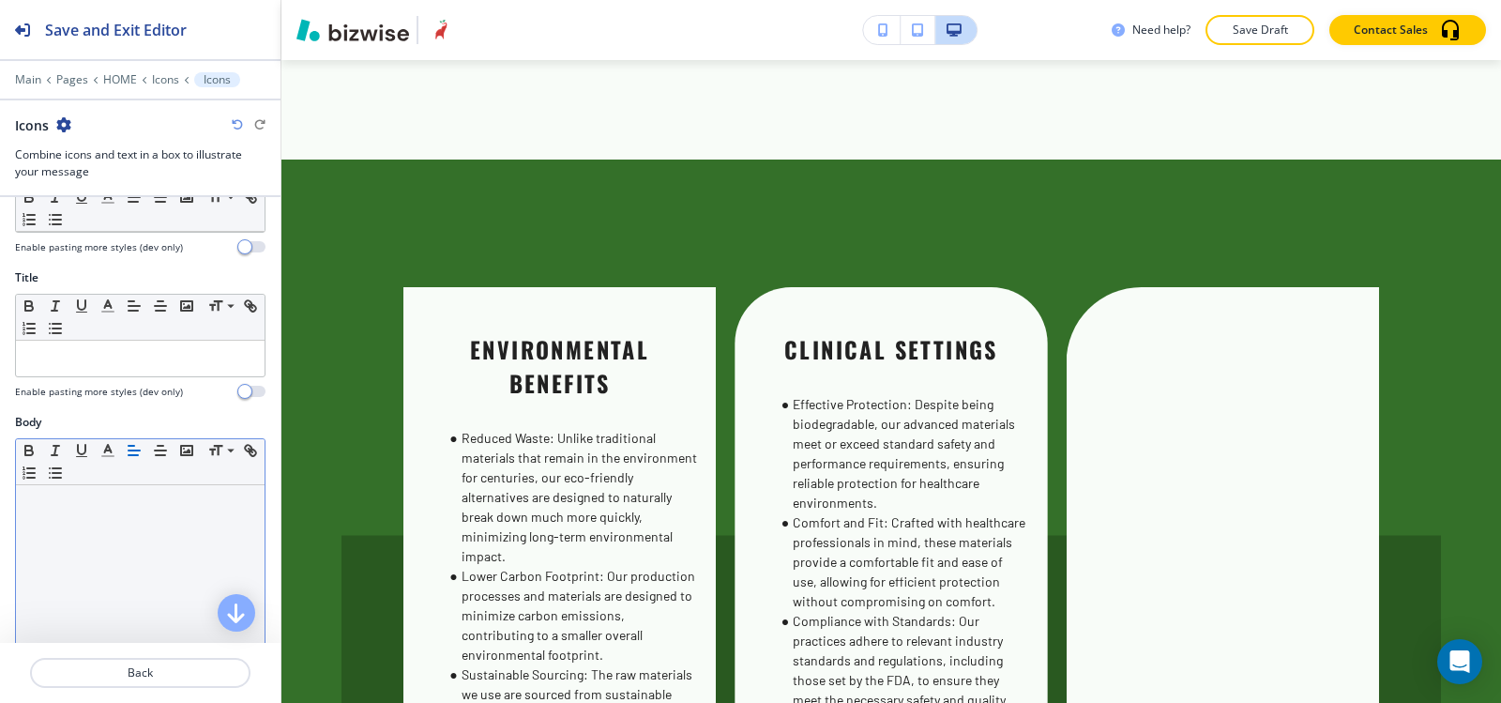
scroll to position [281, 0]
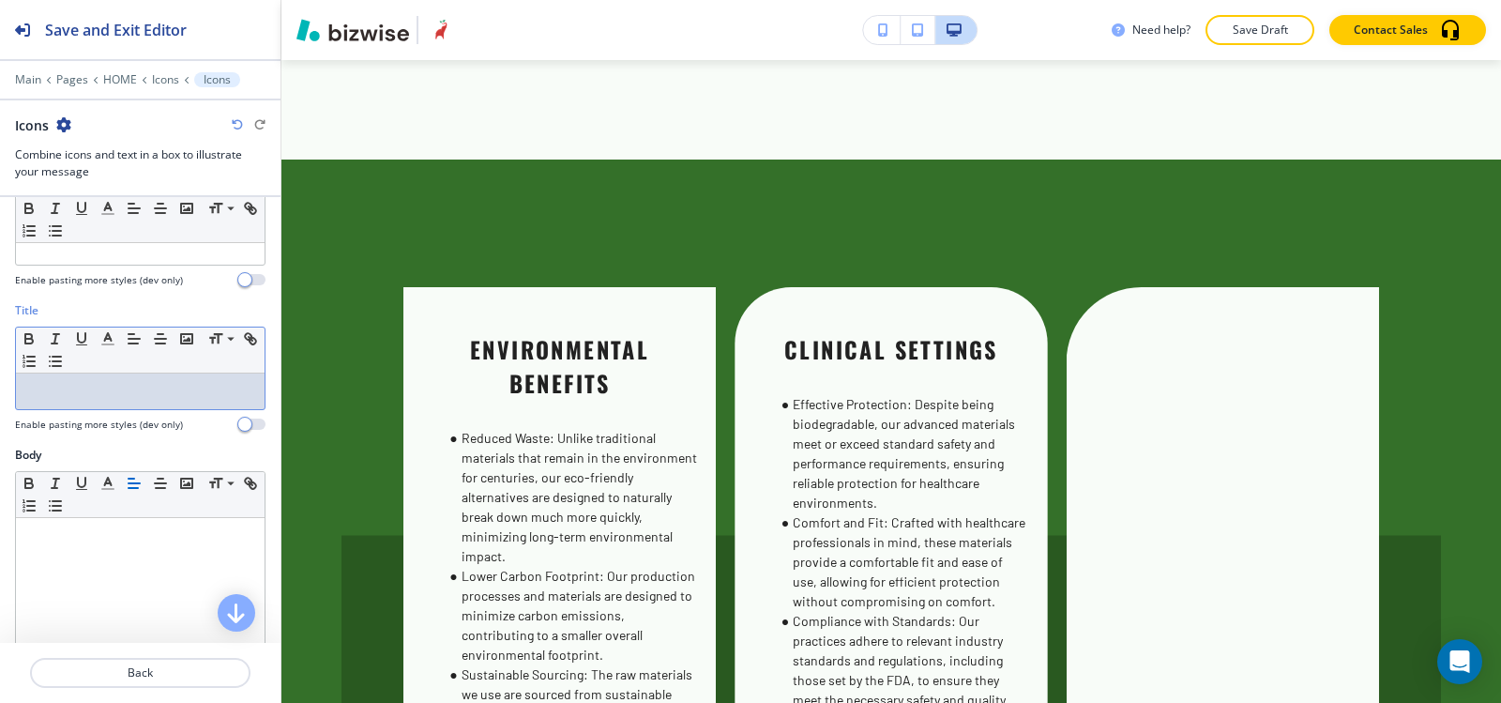
click at [158, 392] on p at bounding box center [140, 391] width 230 height 17
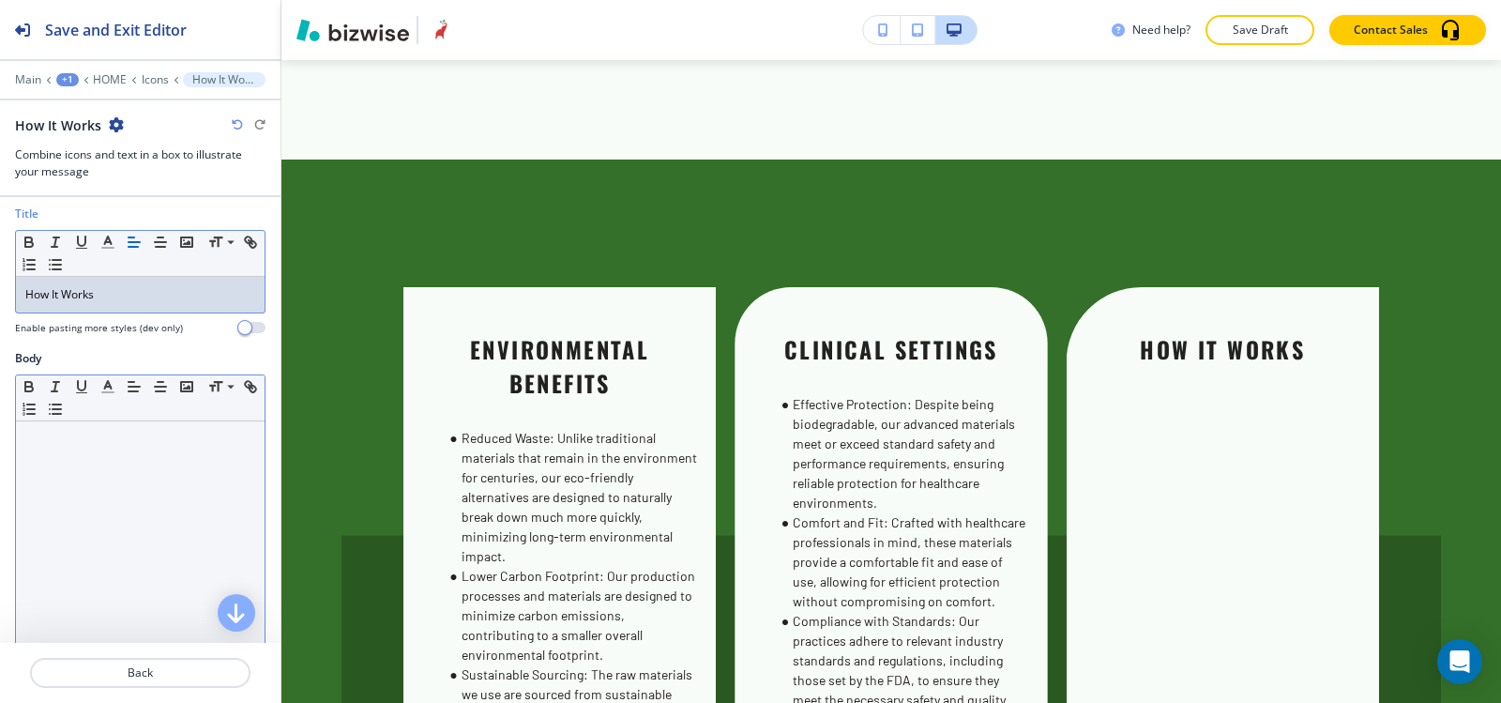
scroll to position [469, 0]
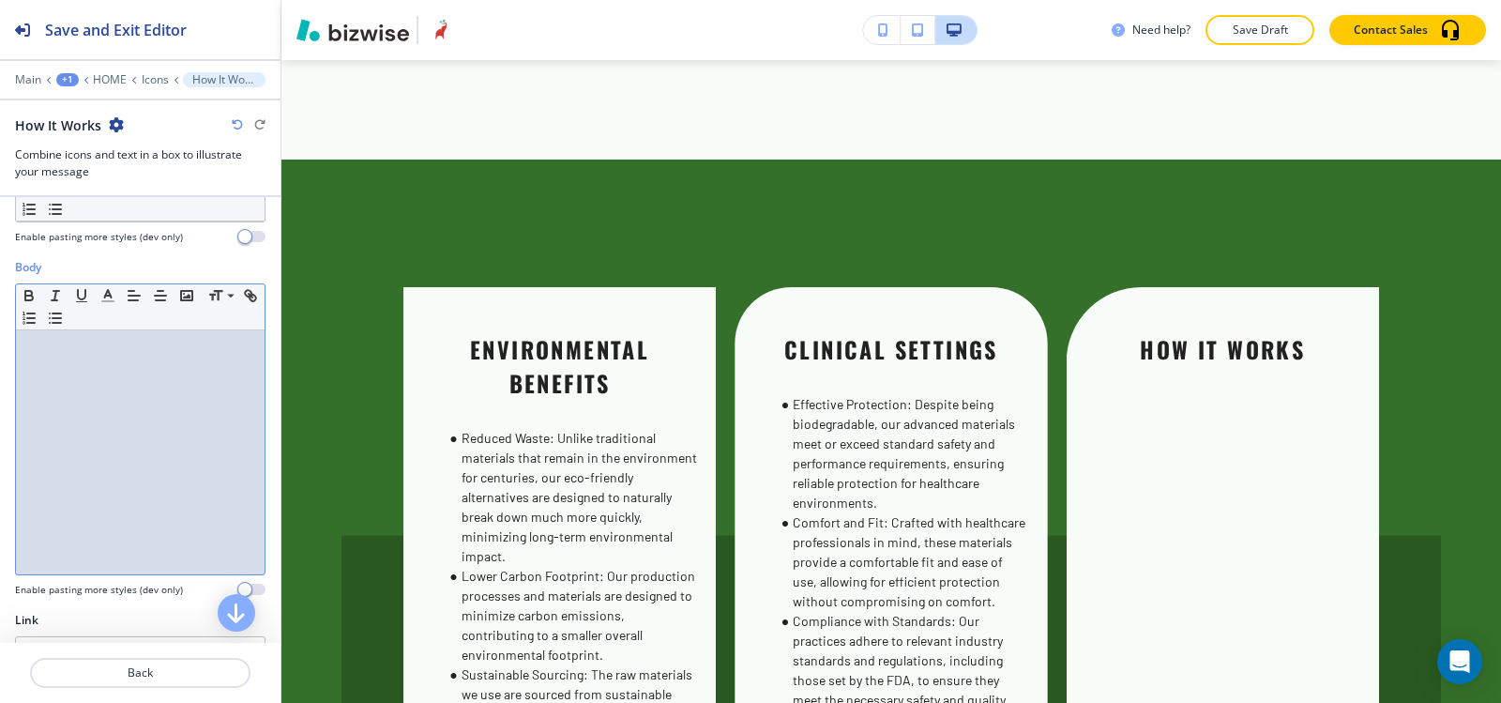
click at [98, 466] on div at bounding box center [140, 452] width 249 height 244
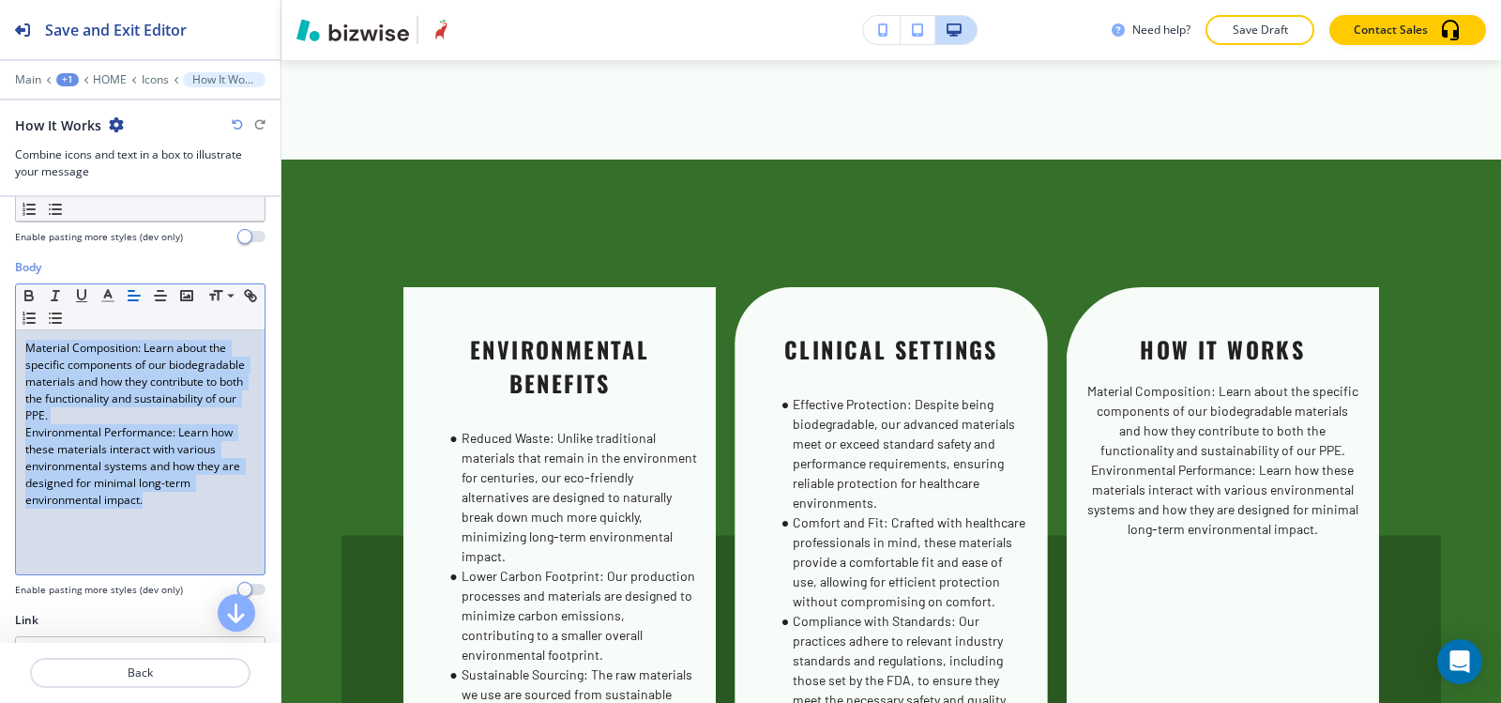
drag, startPoint x: 105, startPoint y: 511, endPoint x: 5, endPoint y: 313, distance: 222.0
click at [5, 313] on div "Body Small Normal Large Huge Material Composition: Learn about the specific com…" at bounding box center [140, 435] width 281 height 353
click at [64, 316] on icon "button" at bounding box center [55, 318] width 17 height 17
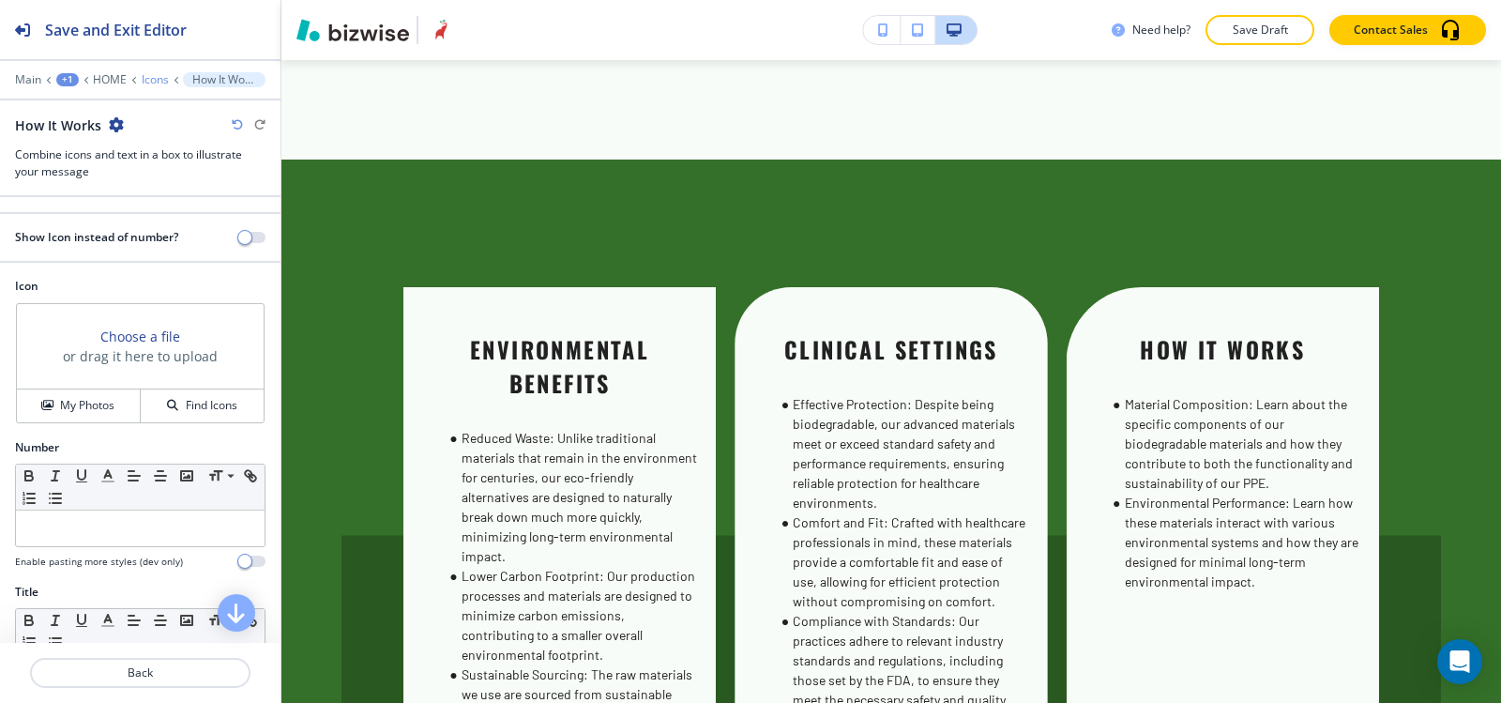
click at [151, 77] on p "Icons" at bounding box center [155, 79] width 27 height 13
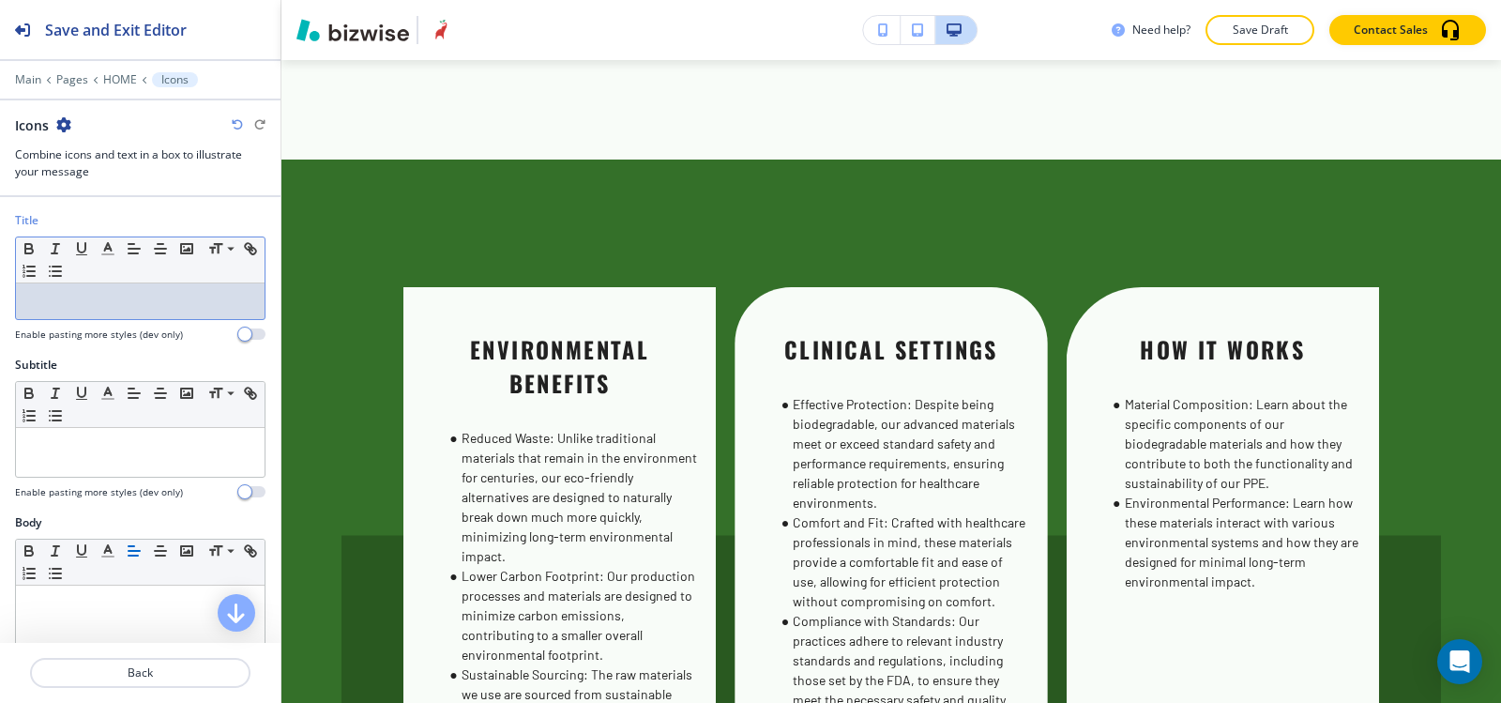
click at [123, 313] on div at bounding box center [140, 301] width 249 height 36
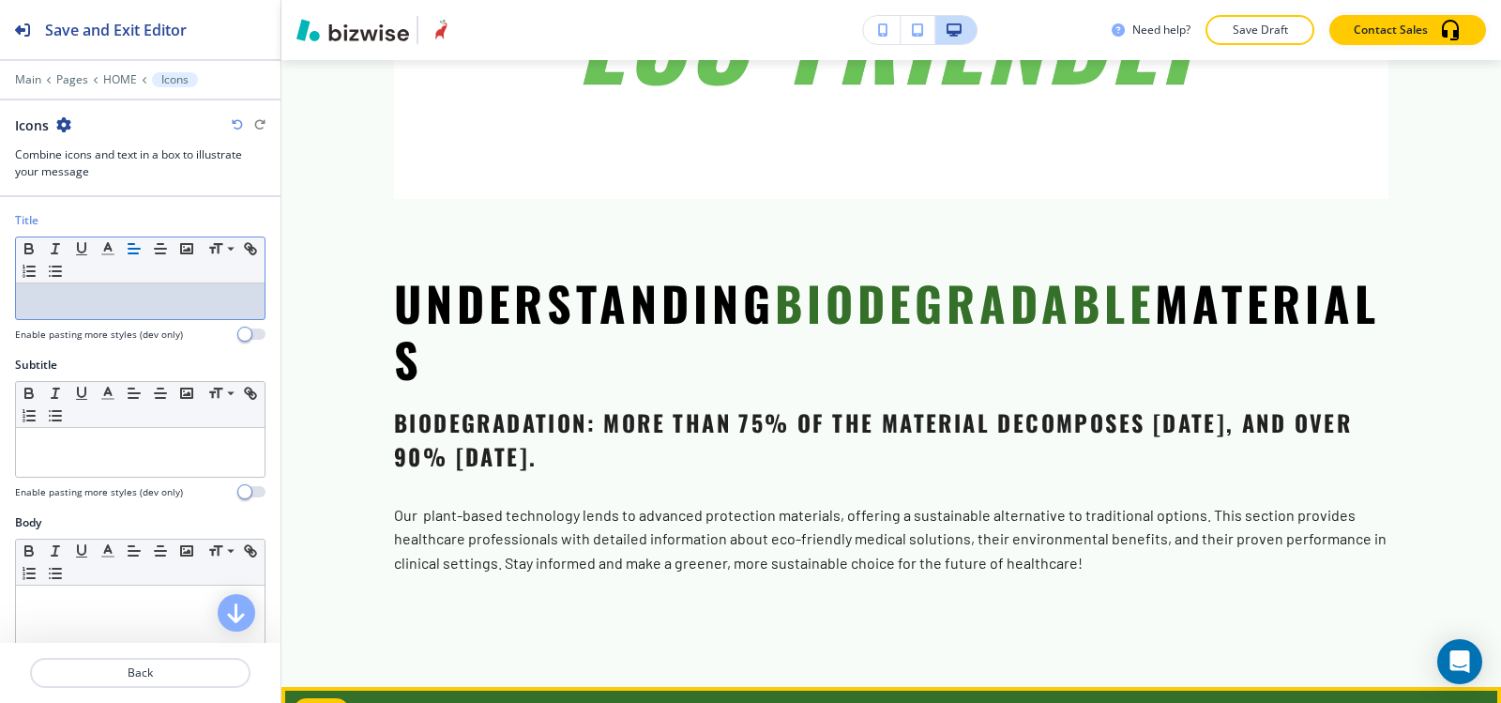
scroll to position [7895, 0]
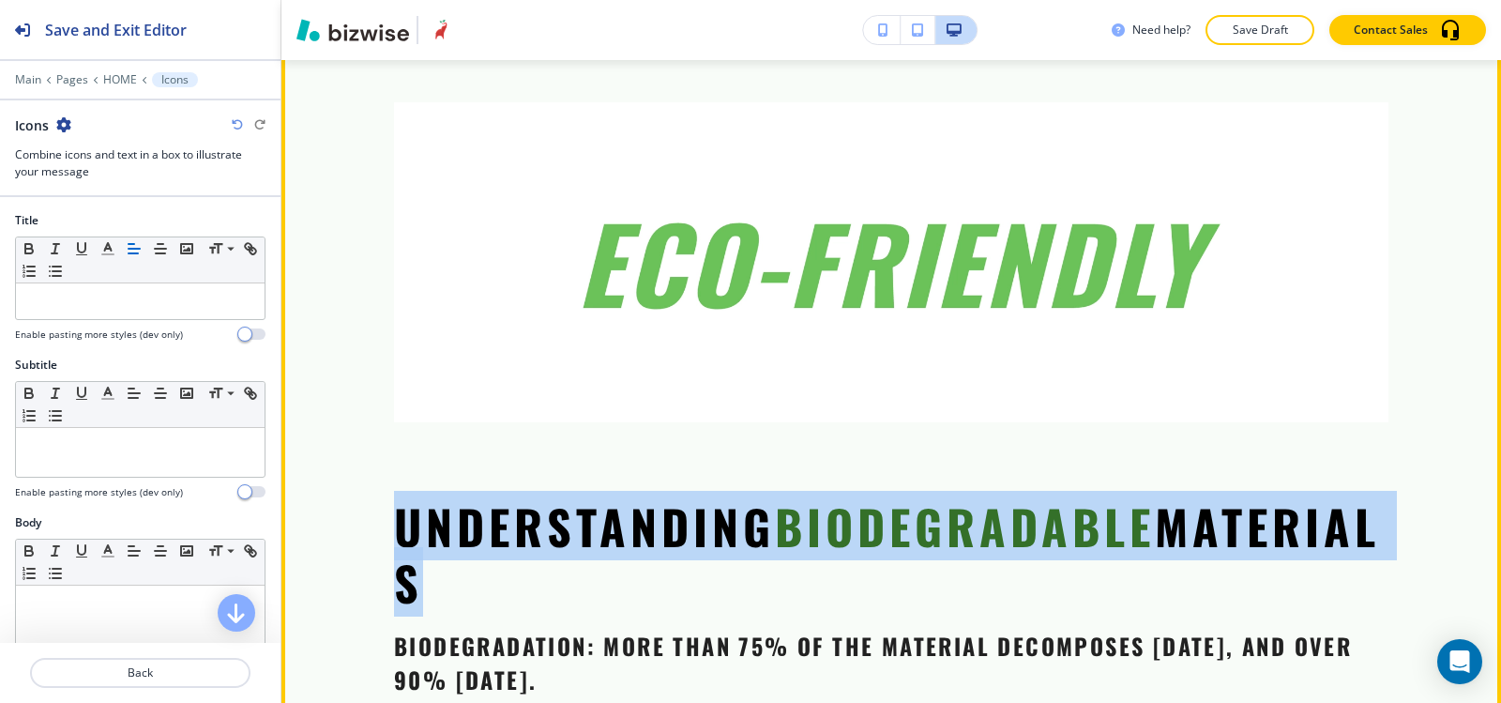
drag, startPoint x: 392, startPoint y: 415, endPoint x: 644, endPoint y: 470, distance: 257.5
click at [644, 470] on section "Understanding Biodegradable Materials Biodegradation: More than 75% of the mate…" at bounding box center [891, 393] width 1220 height 1033
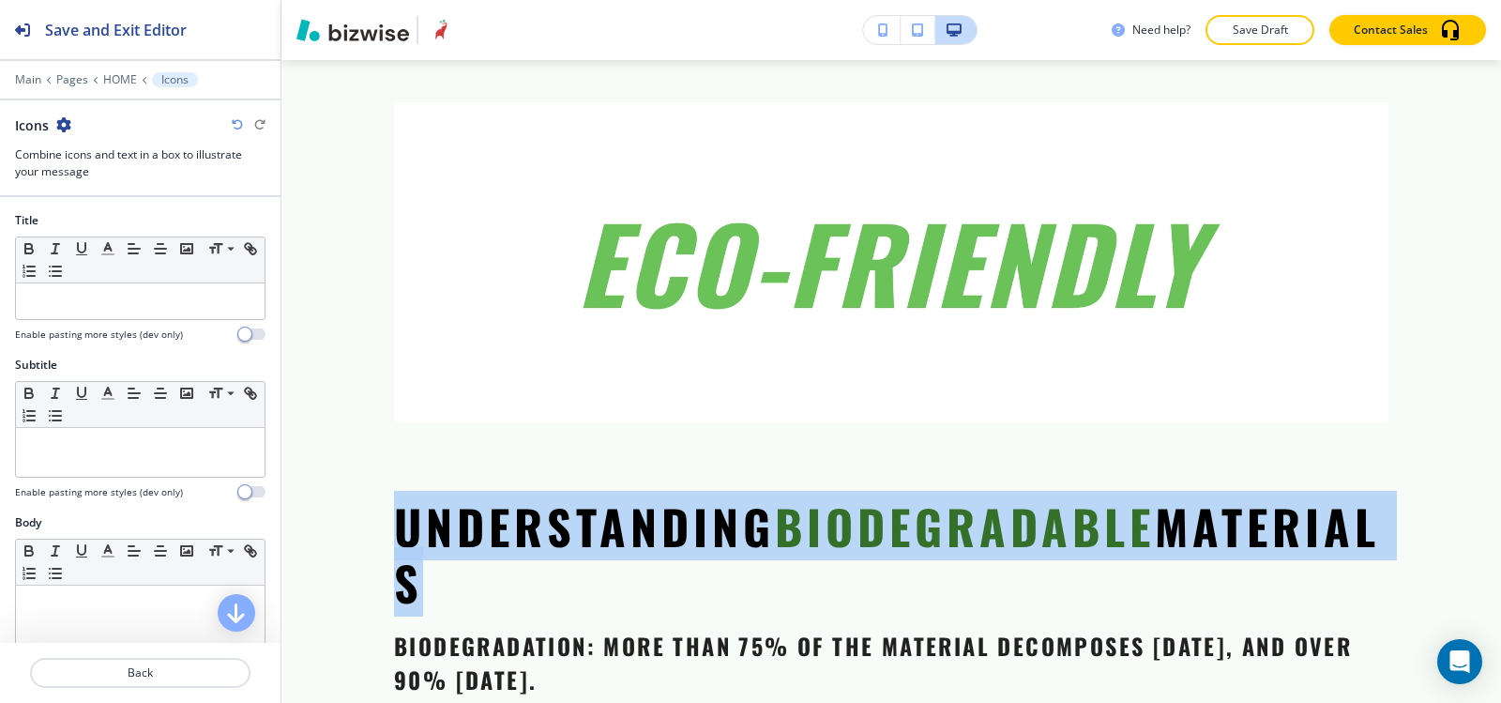
copy p "Understanding Biodegradable Materials"
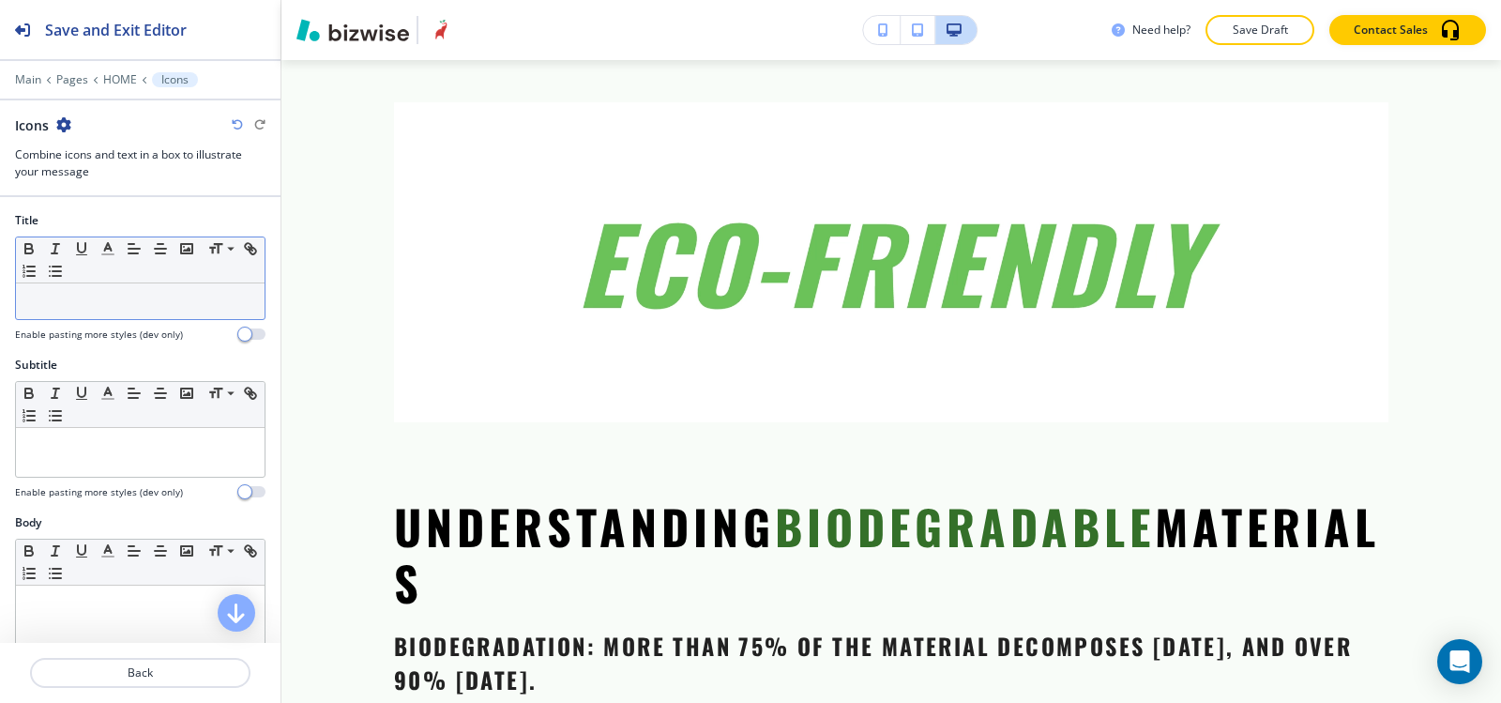
click at [134, 315] on div at bounding box center [140, 301] width 249 height 36
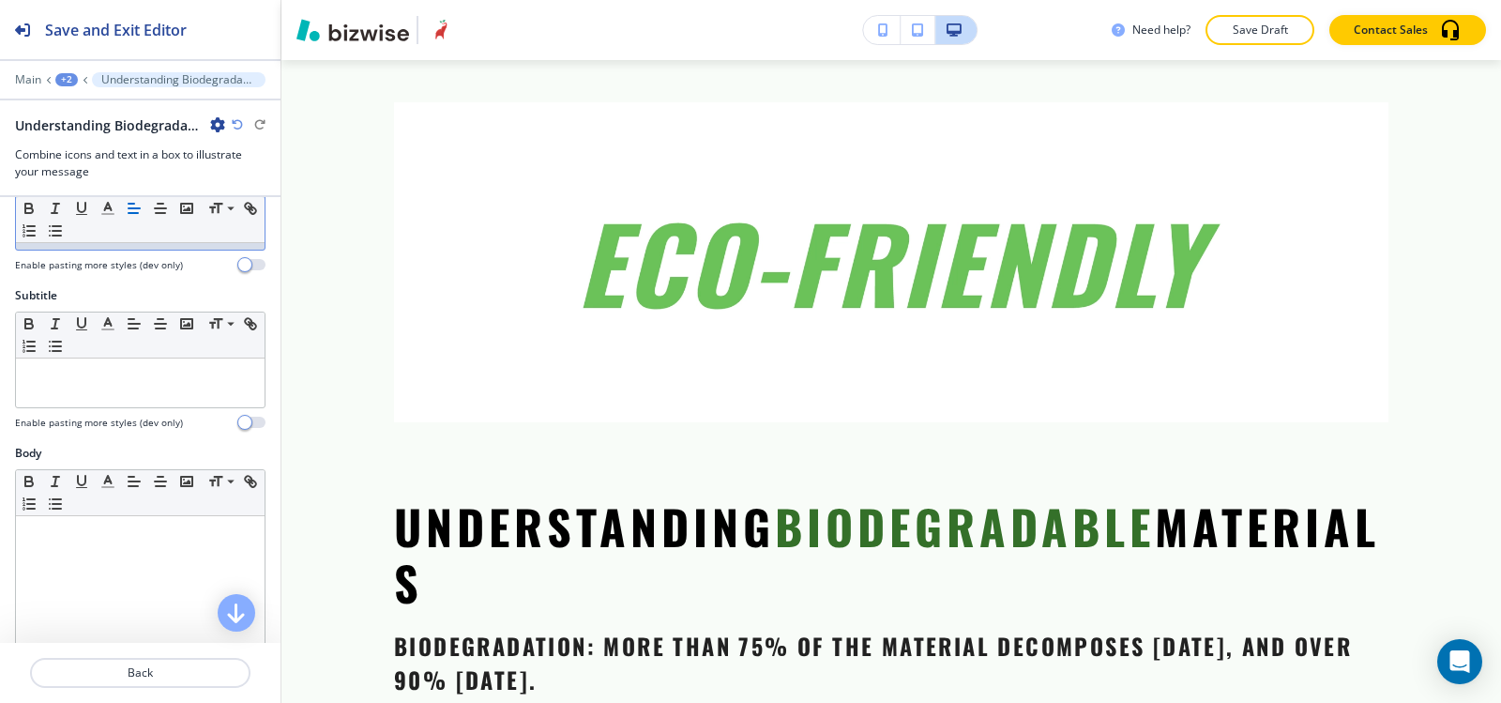
scroll to position [188, 0]
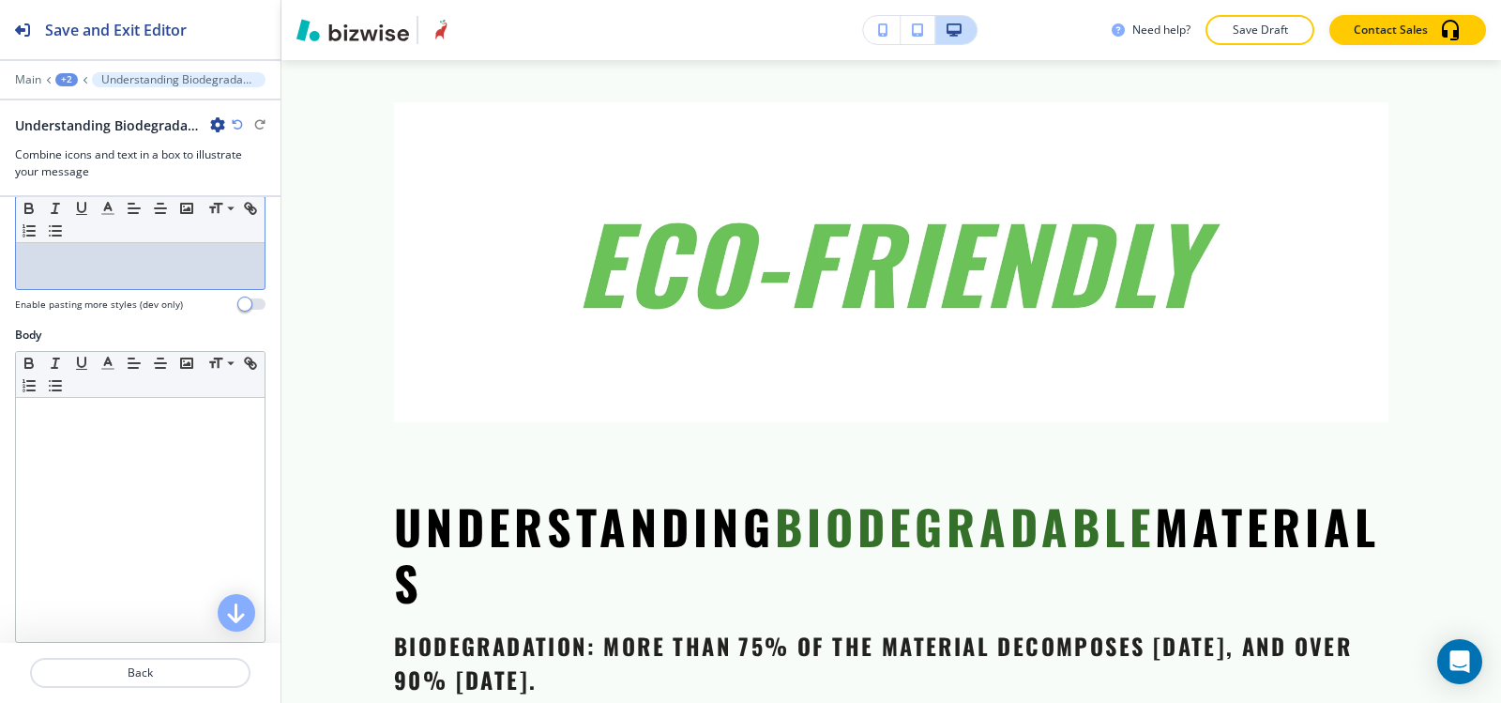
click at [123, 281] on div at bounding box center [140, 264] width 249 height 49
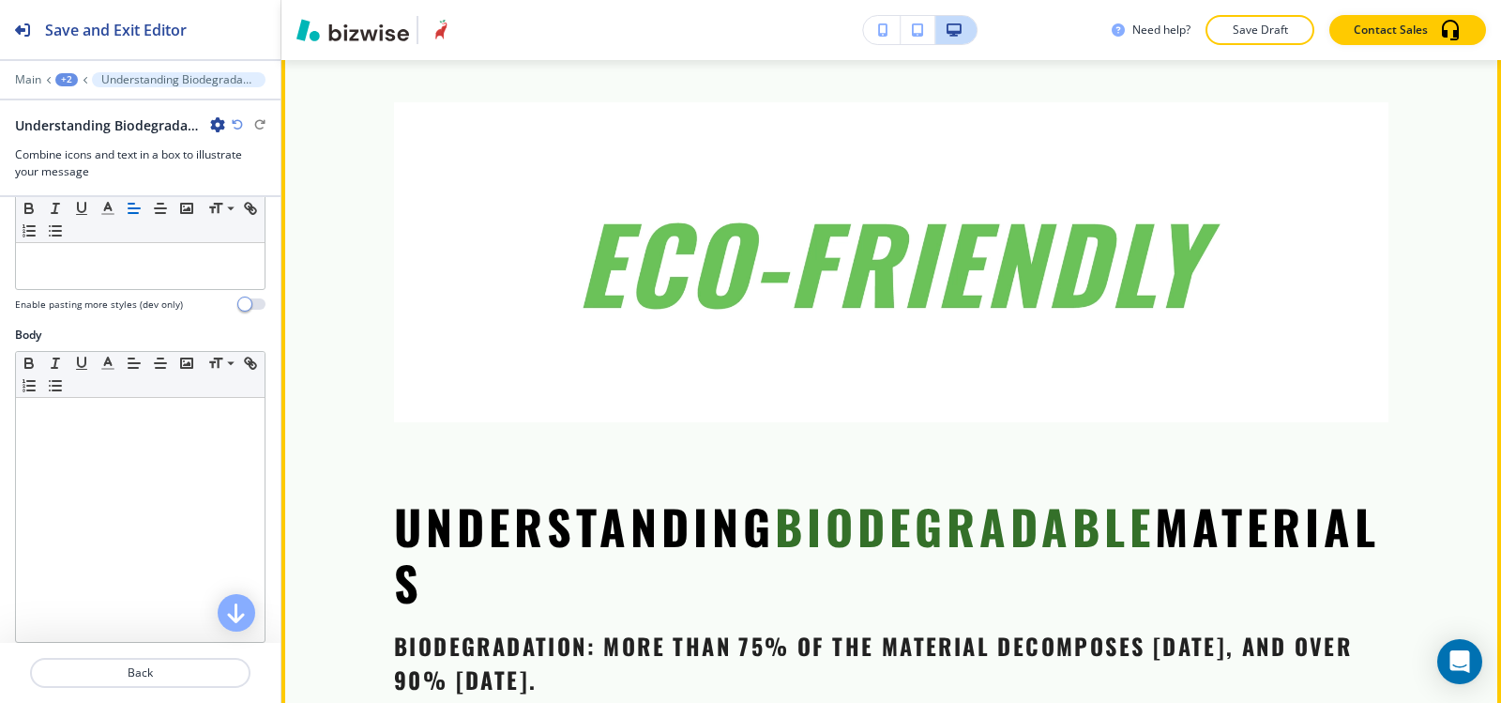
drag, startPoint x: 395, startPoint y: 535, endPoint x: 828, endPoint y: 606, distance: 438.4
click at [828, 606] on div "Understanding Biodegradable Materials Biodegradation: More than 75% of the mate…" at bounding box center [891, 647] width 995 height 301
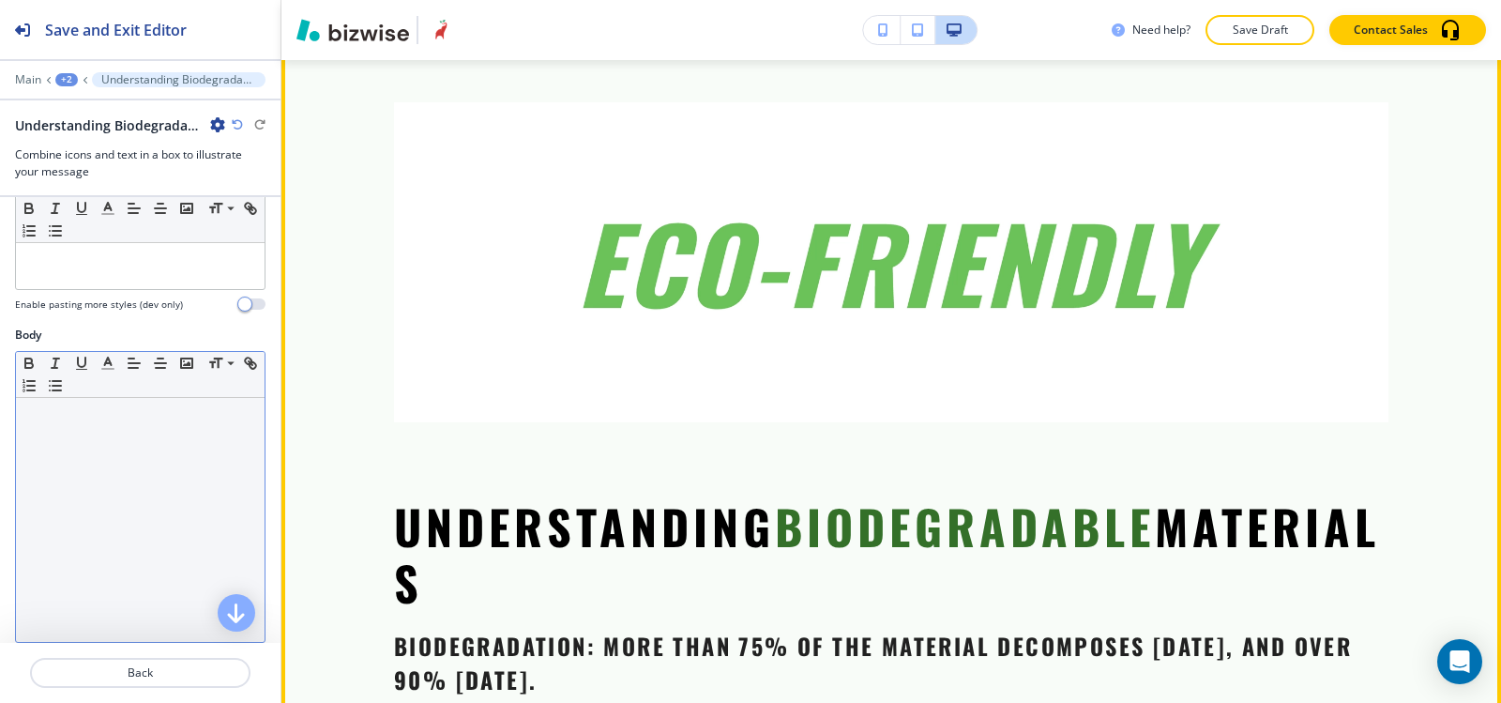
copy p "Biodegradation: More than 75% of the material decomposes within 45 days, and ov…"
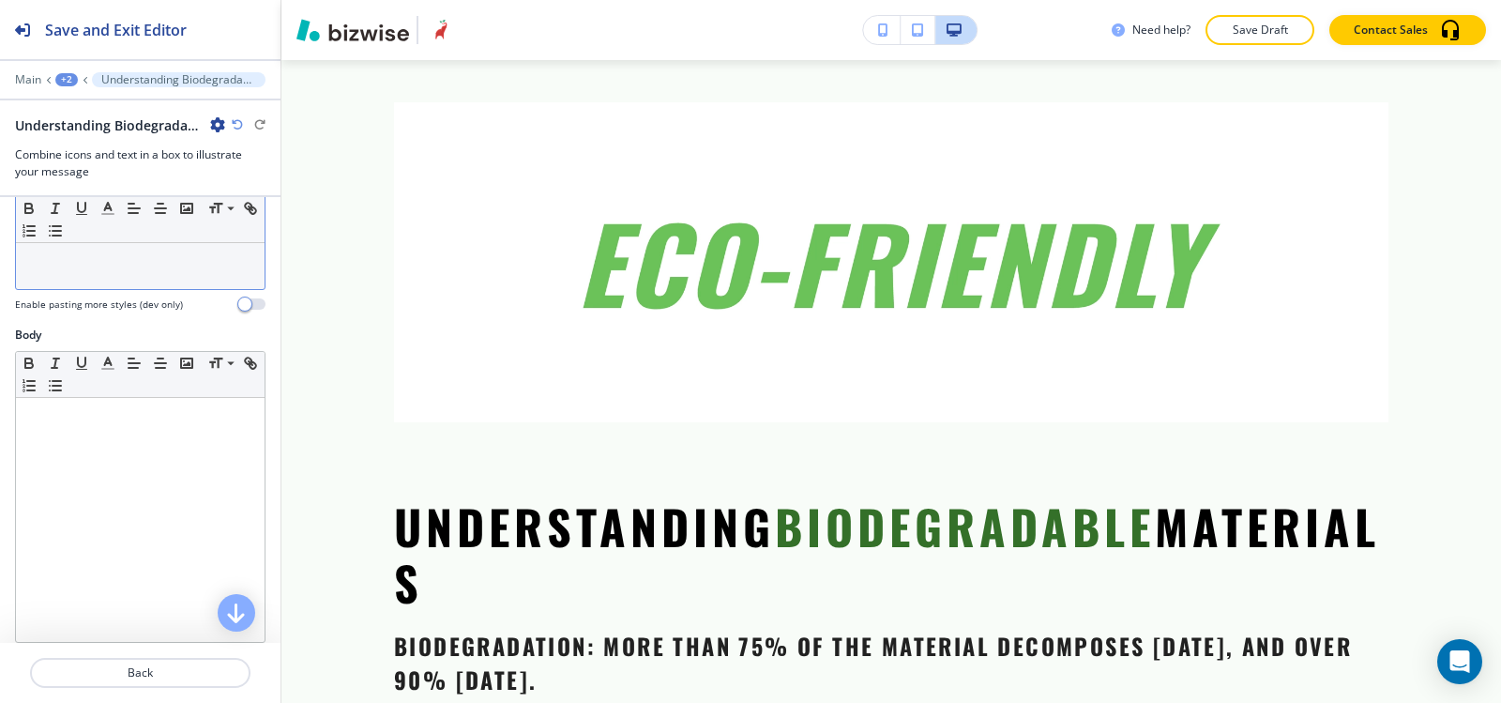
click at [60, 280] on div at bounding box center [140, 264] width 249 height 49
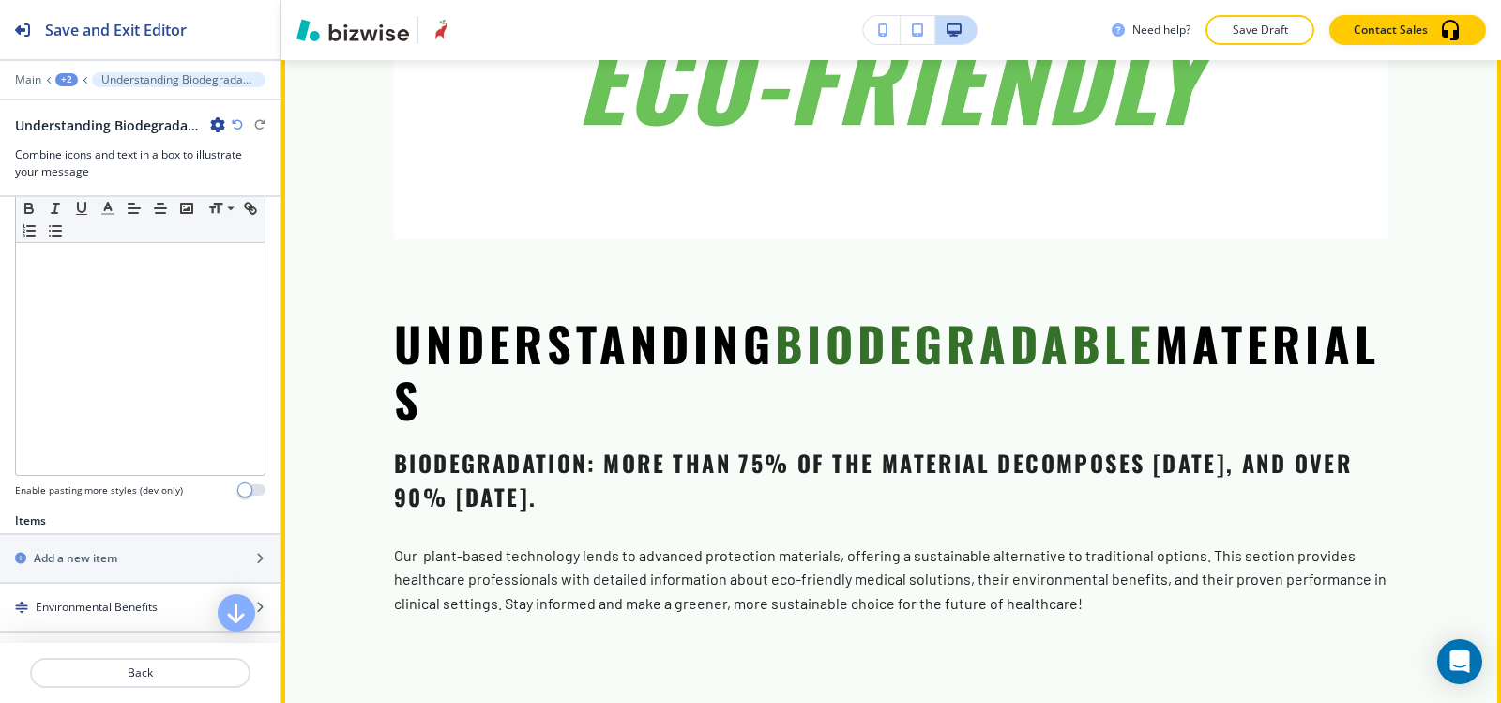
scroll to position [8083, 0]
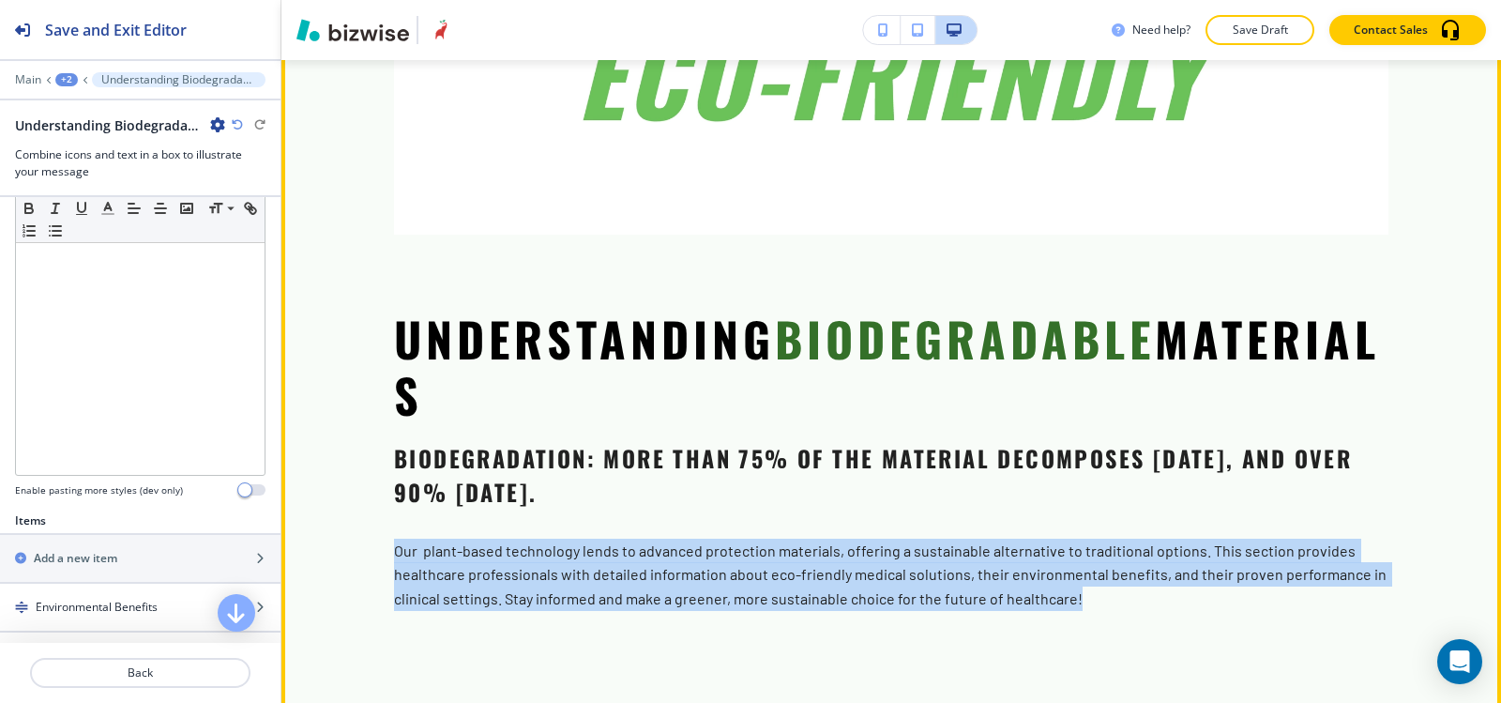
drag, startPoint x: 600, startPoint y: 467, endPoint x: 1239, endPoint y: 526, distance: 641.7
click at [1239, 526] on section "Understanding Biodegradable Materials Biodegradation: More than 75% of the mate…" at bounding box center [891, 205] width 1220 height 1033
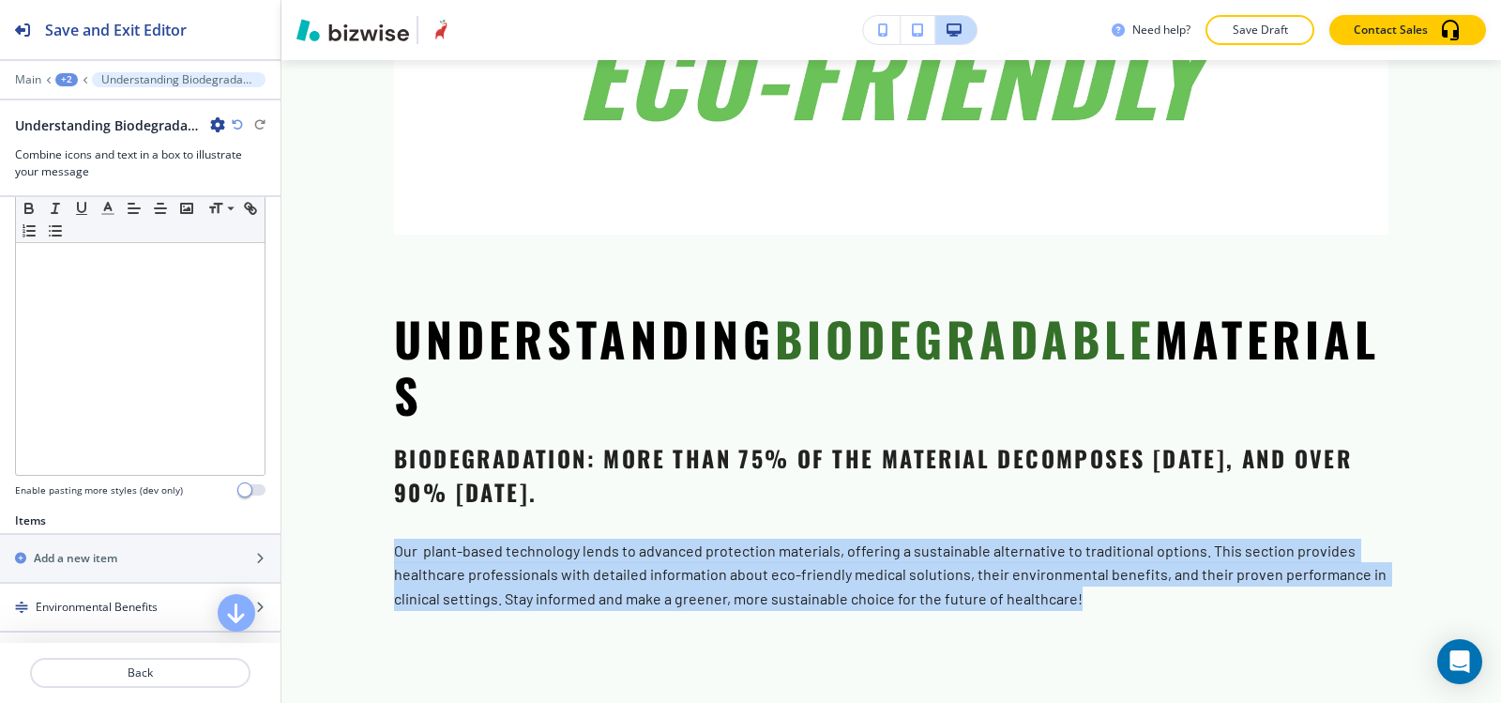
copy p "Our plant-based technology lends to advanced protection materials, offering a s…"
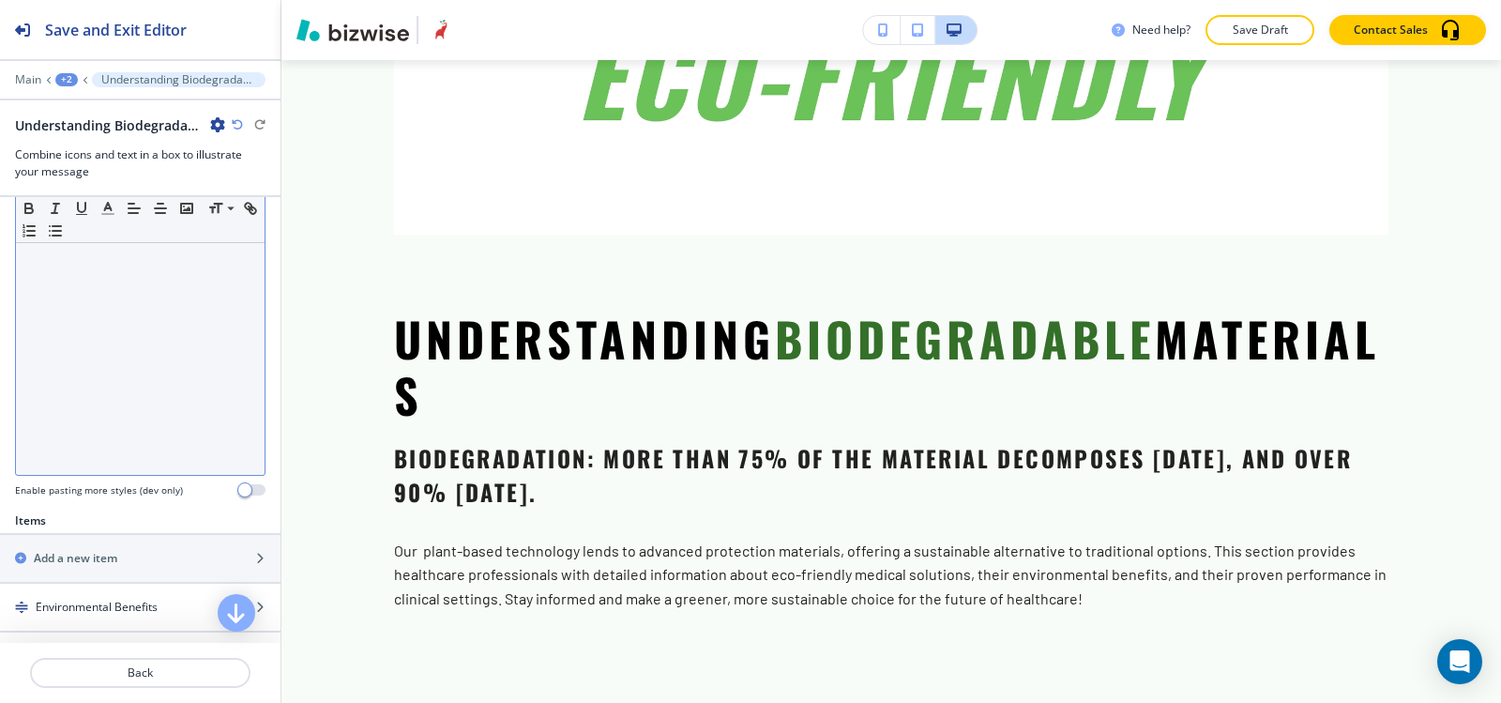
click at [93, 332] on div at bounding box center [140, 353] width 249 height 244
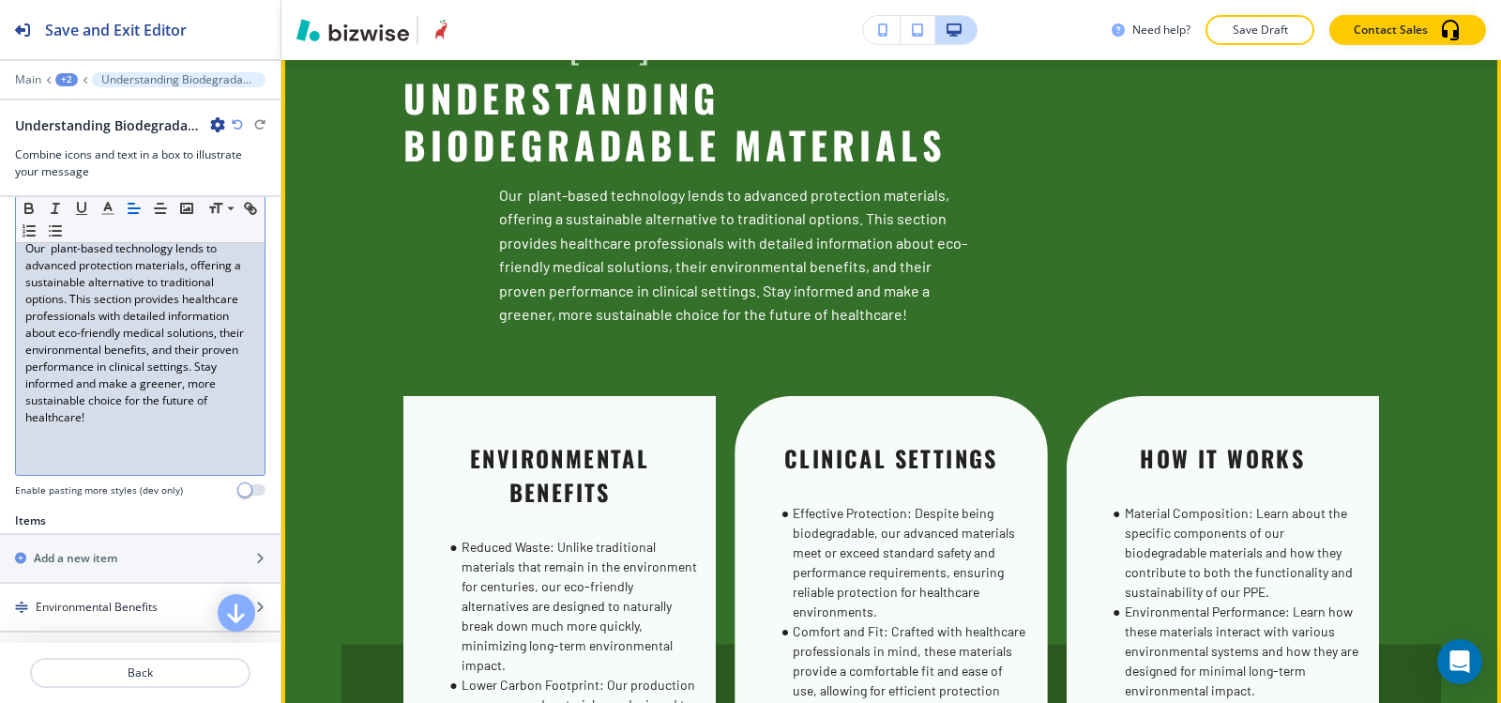
scroll to position [8740, 0]
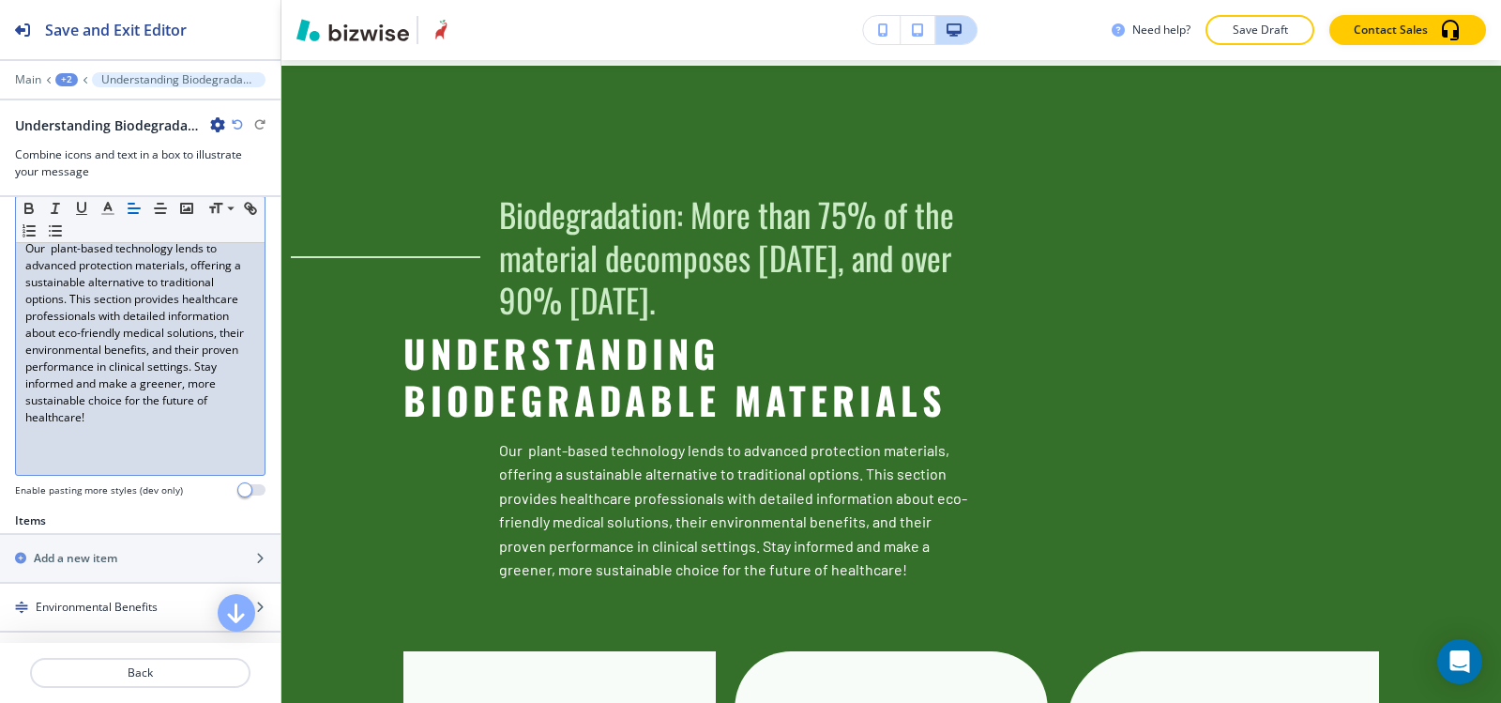
click at [161, 440] on div "Our plant-based technology lends to advanced protection materials, offering a s…" at bounding box center [140, 353] width 249 height 244
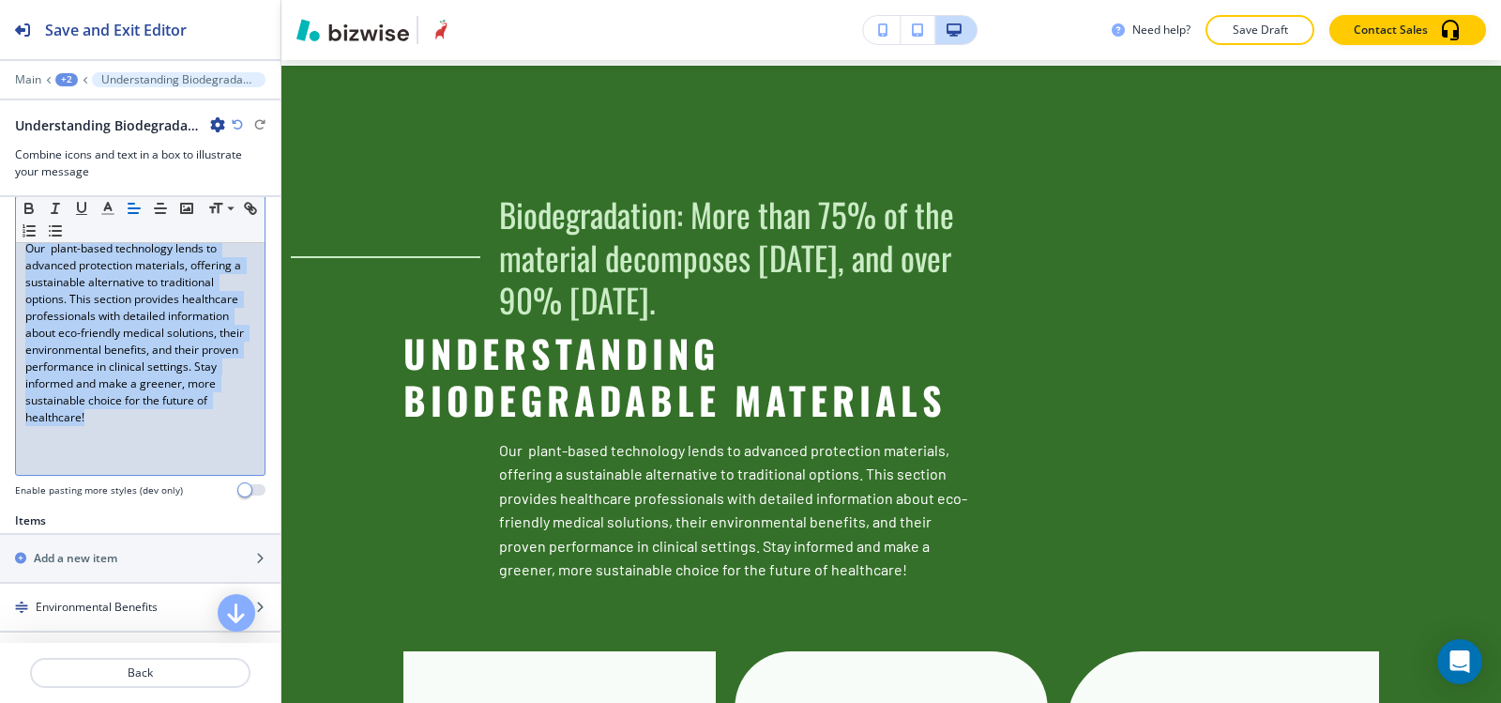
click at [161, 439] on div "Our plant-based technology lends to advanced protection materials, offering a s…" at bounding box center [140, 353] width 249 height 244
click at [160, 438] on div "Our plant-based technology lends to advanced protection materials, offering a s…" at bounding box center [140, 353] width 249 height 244
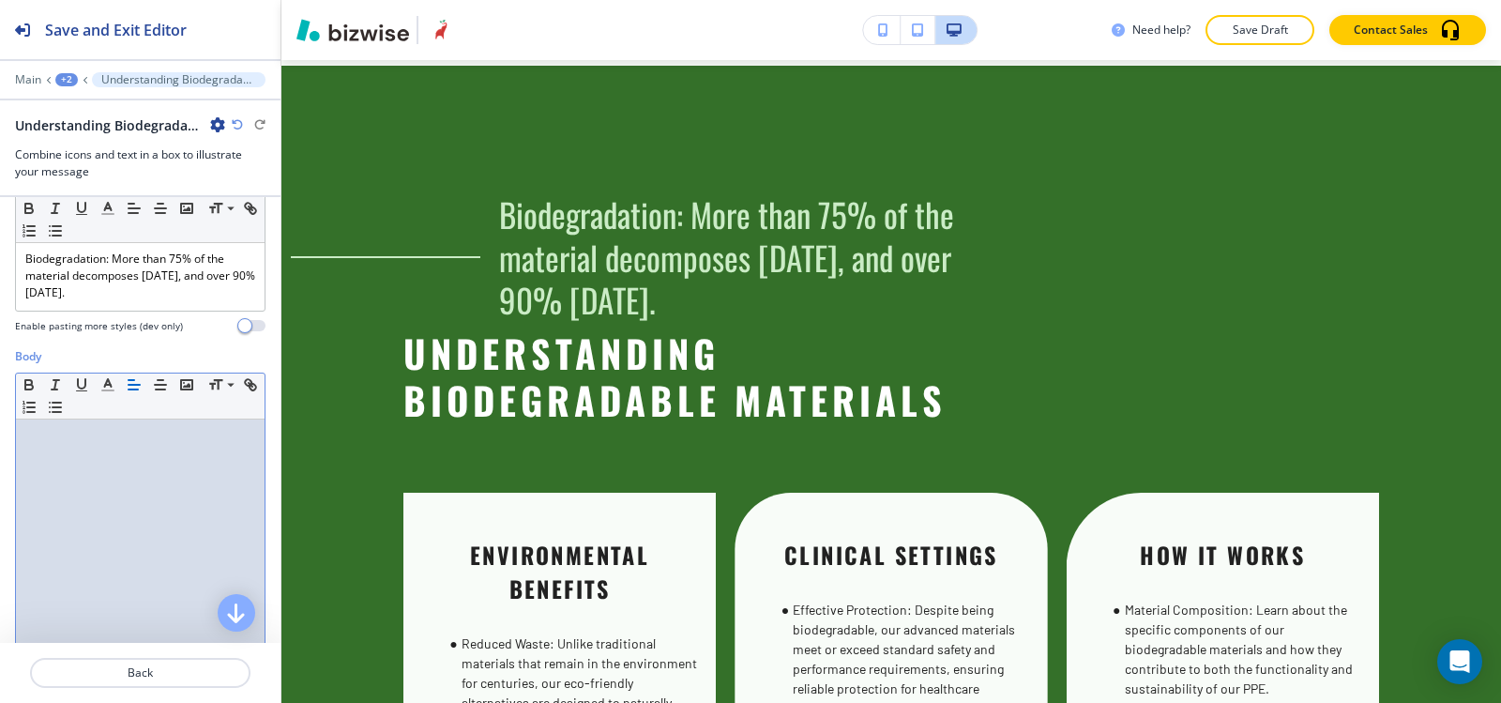
scroll to position [94, 0]
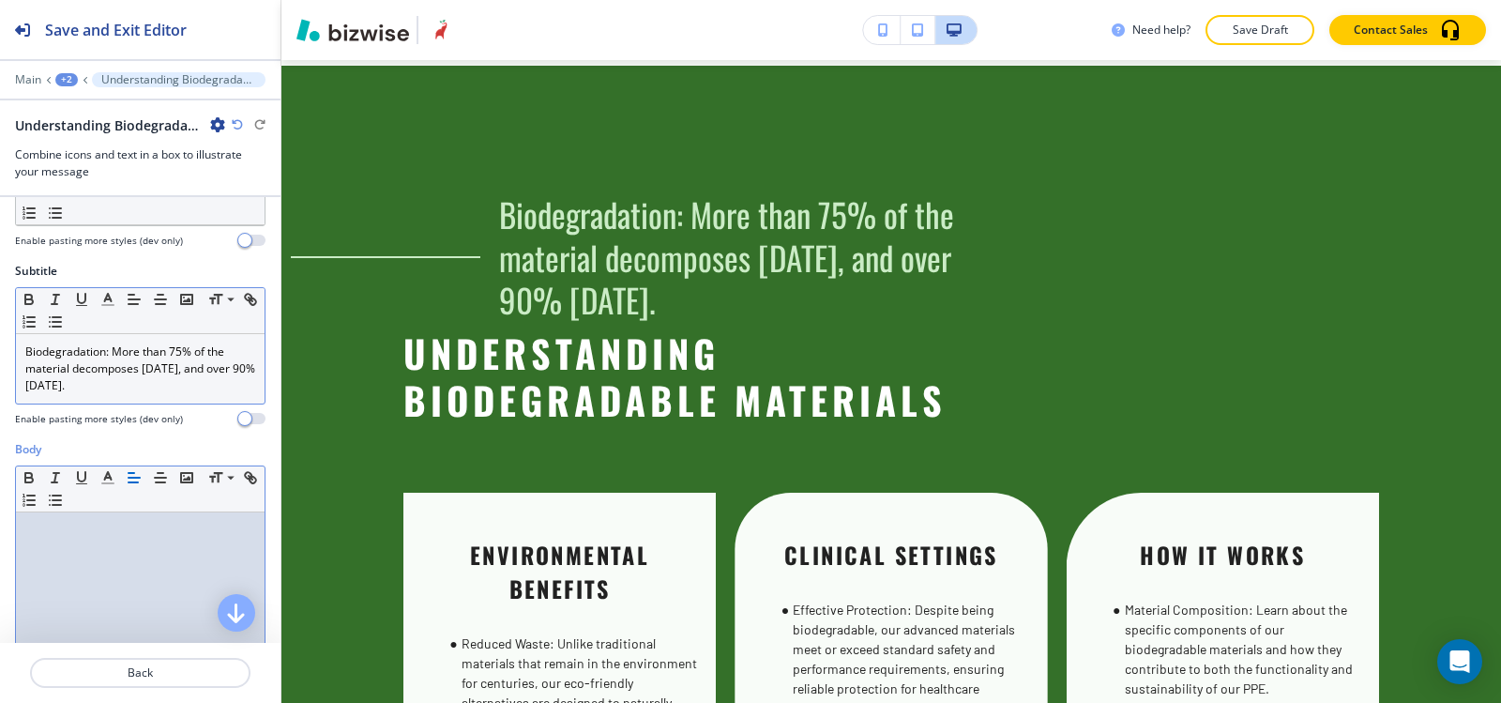
click at [180, 396] on div "Biodegradation: More than 75% of the material decomposes within 45 days, and ov…" at bounding box center [140, 368] width 249 height 69
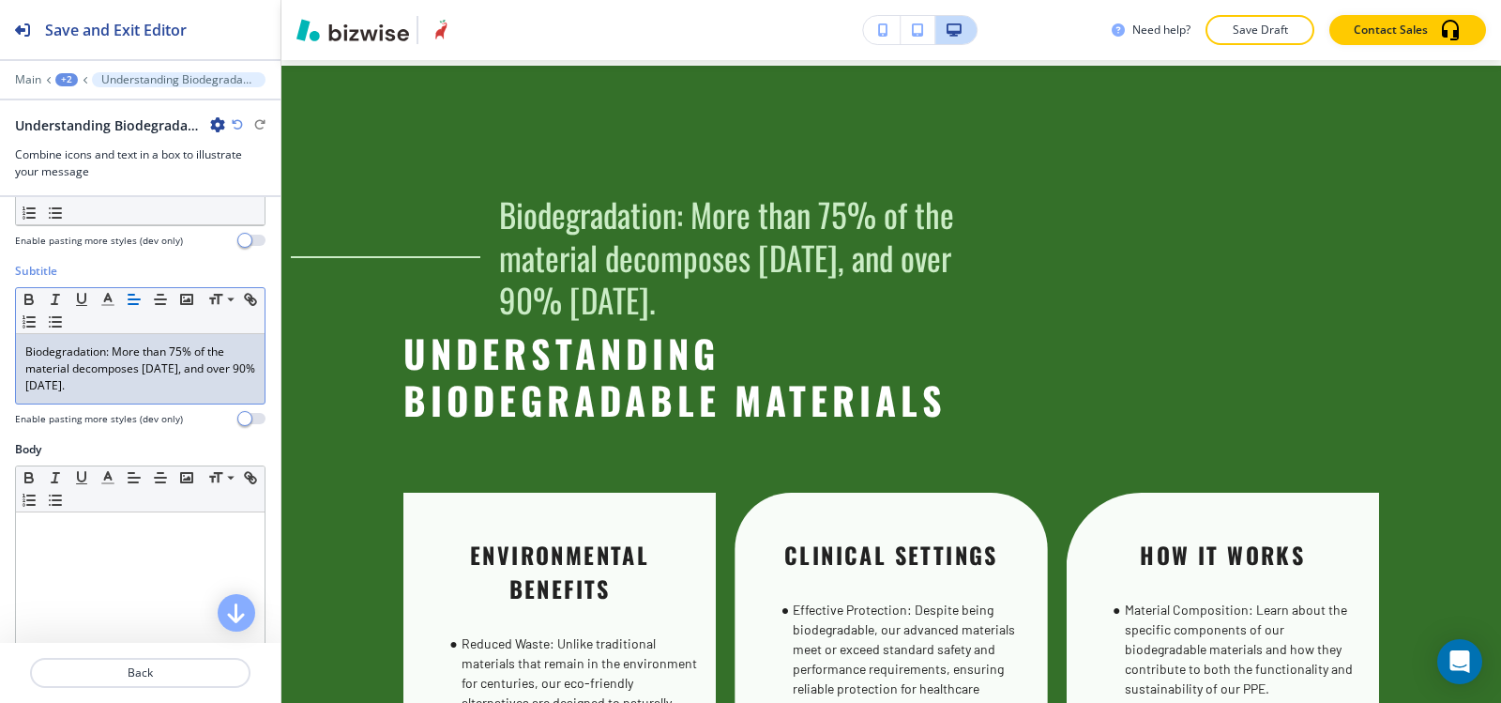
click at [180, 396] on div "Biodegradation: More than 75% of the material decomposes within 45 days, and ov…" at bounding box center [140, 368] width 249 height 69
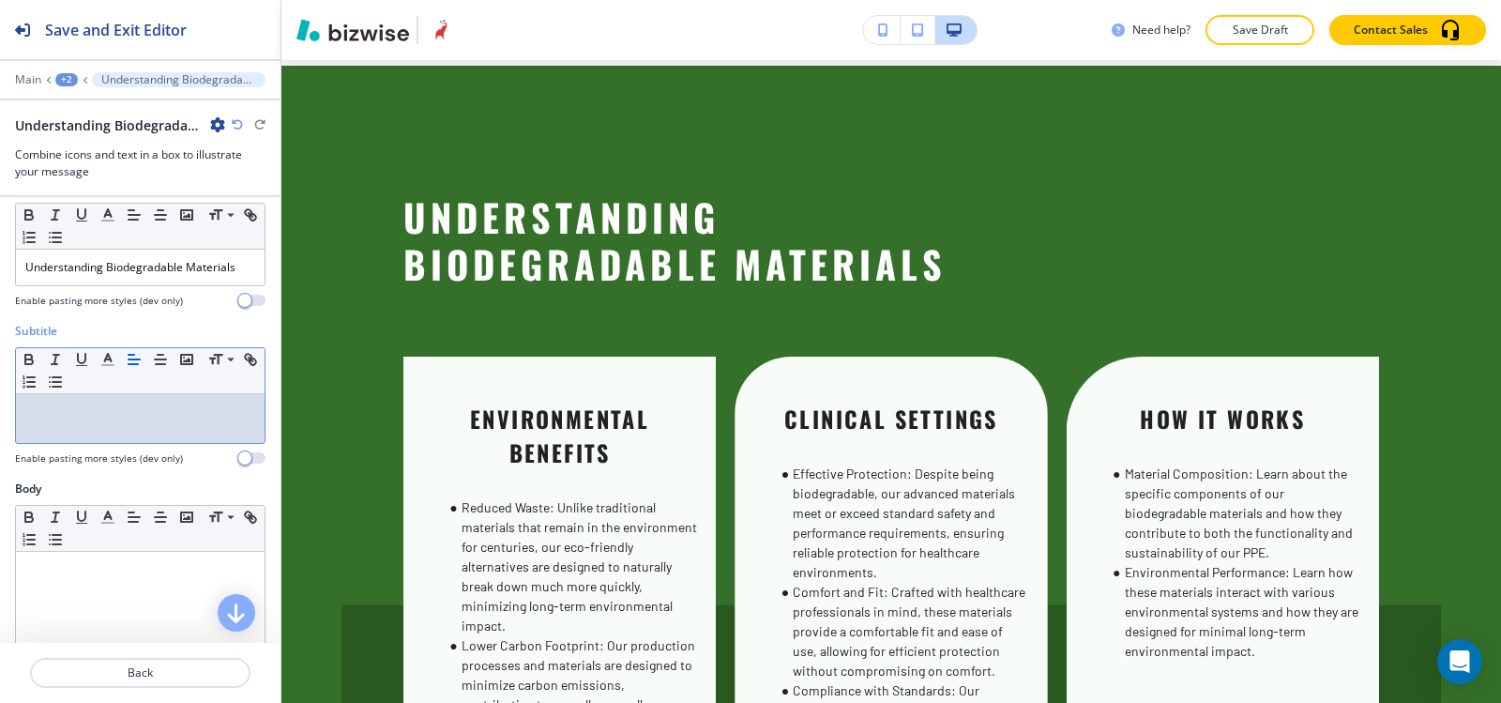
scroll to position [0, 0]
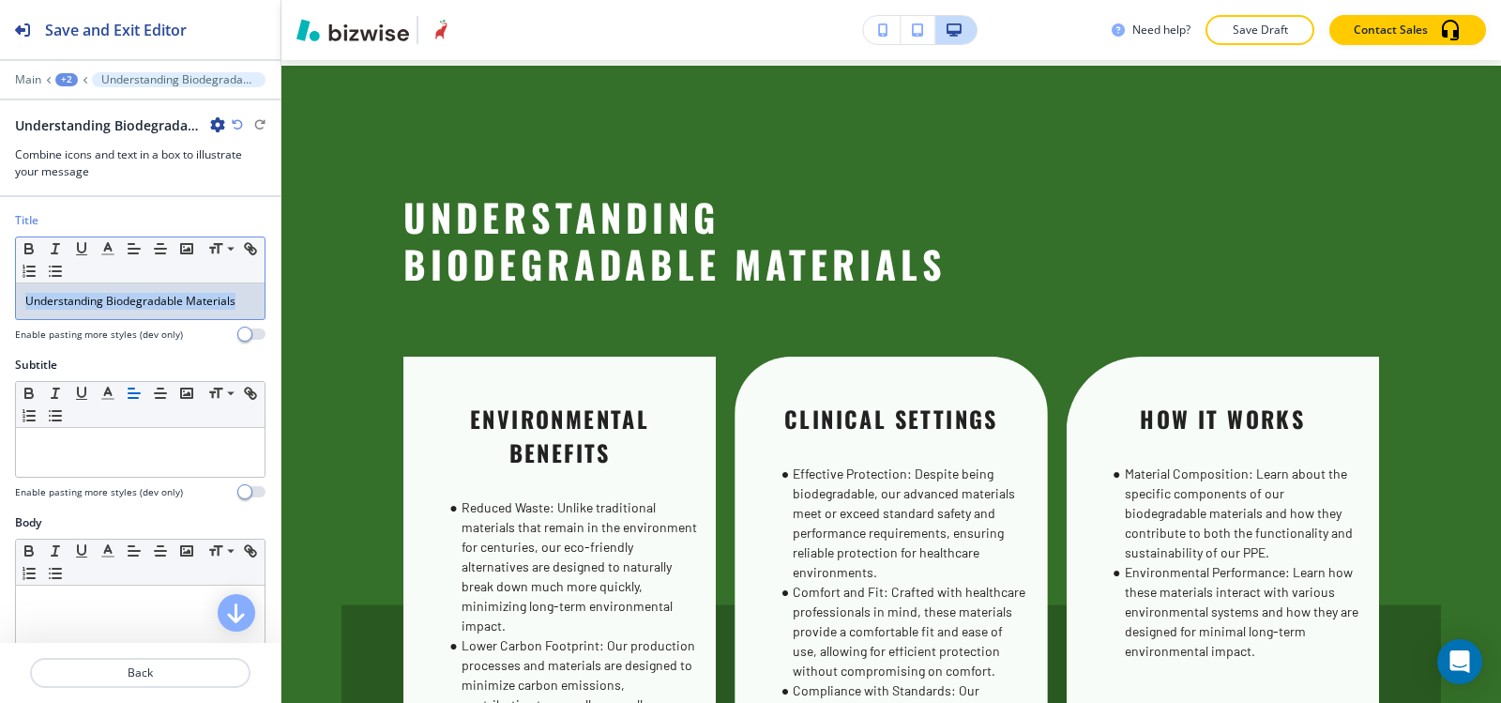
drag, startPoint x: 243, startPoint y: 298, endPoint x: 0, endPoint y: 310, distance: 243.3
click at [0, 310] on div "Title Small Normal Large Huge Understanding Biodegradable Materials Enable past…" at bounding box center [140, 284] width 281 height 144
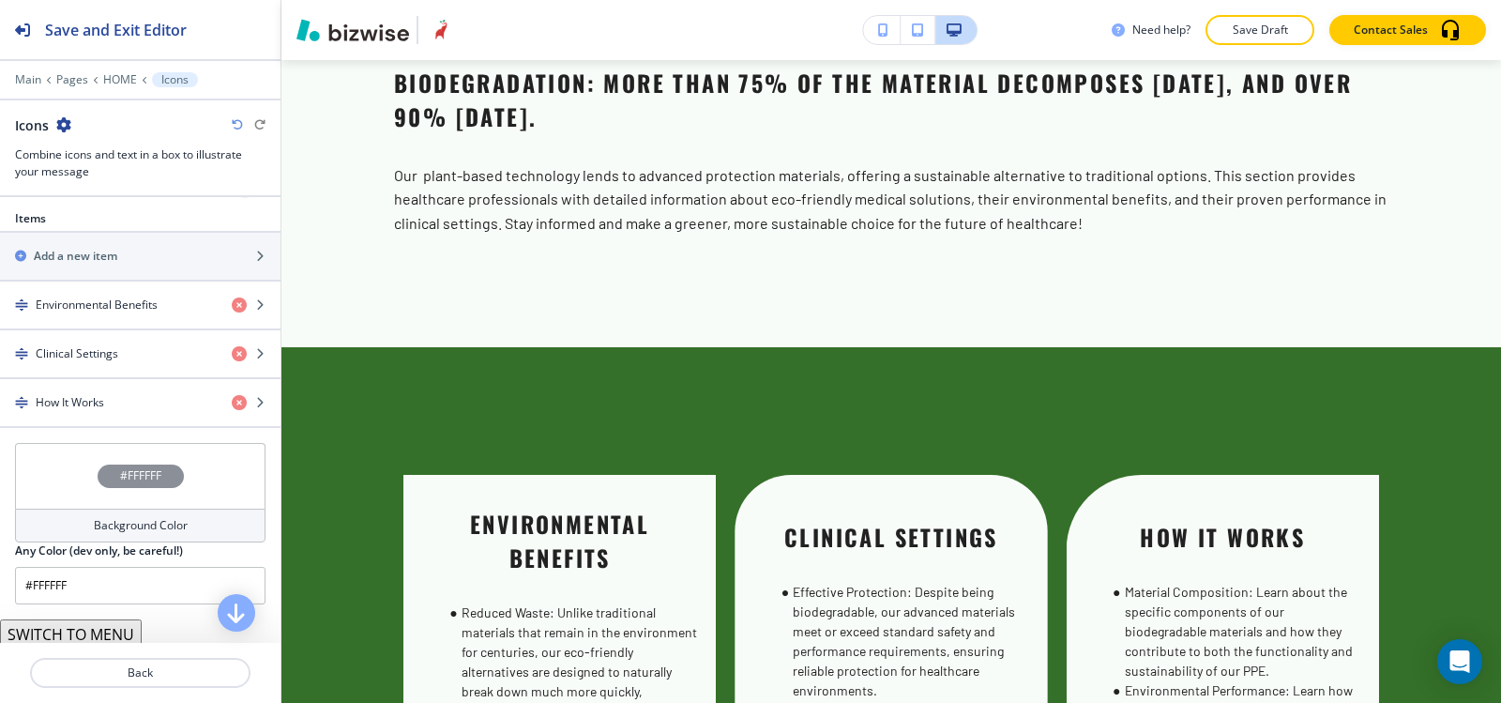
scroll to position [693, 0]
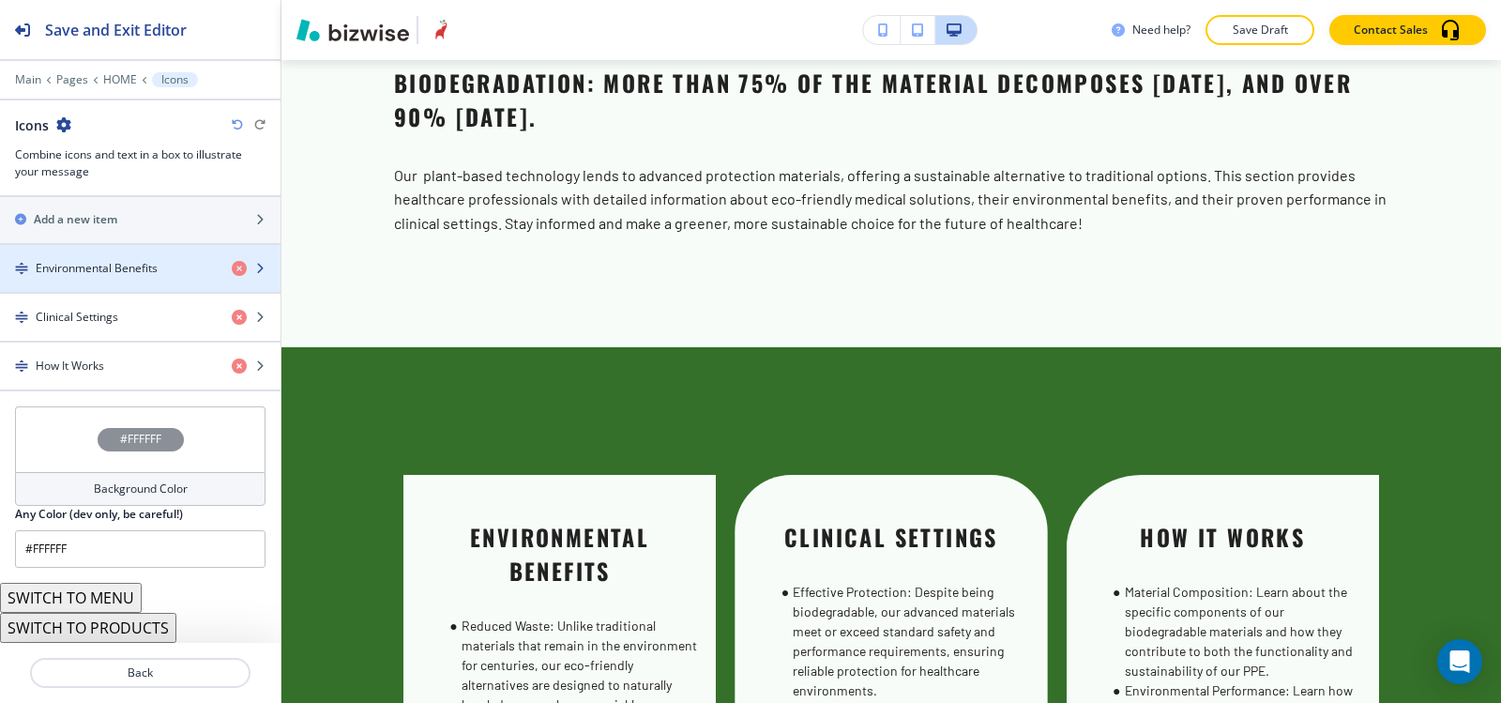
click at [88, 260] on h4 "Environmental Benefits" at bounding box center [97, 268] width 122 height 17
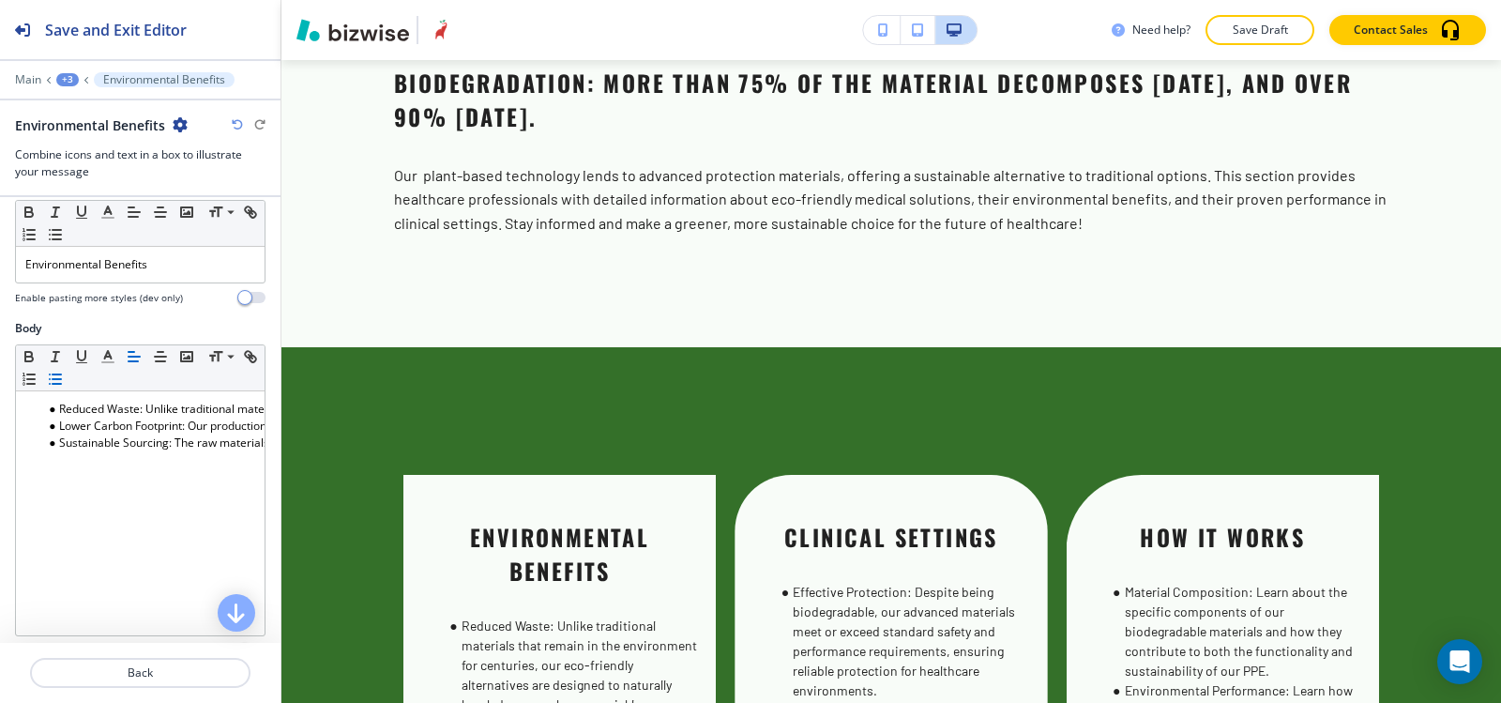
scroll to position [375, 0]
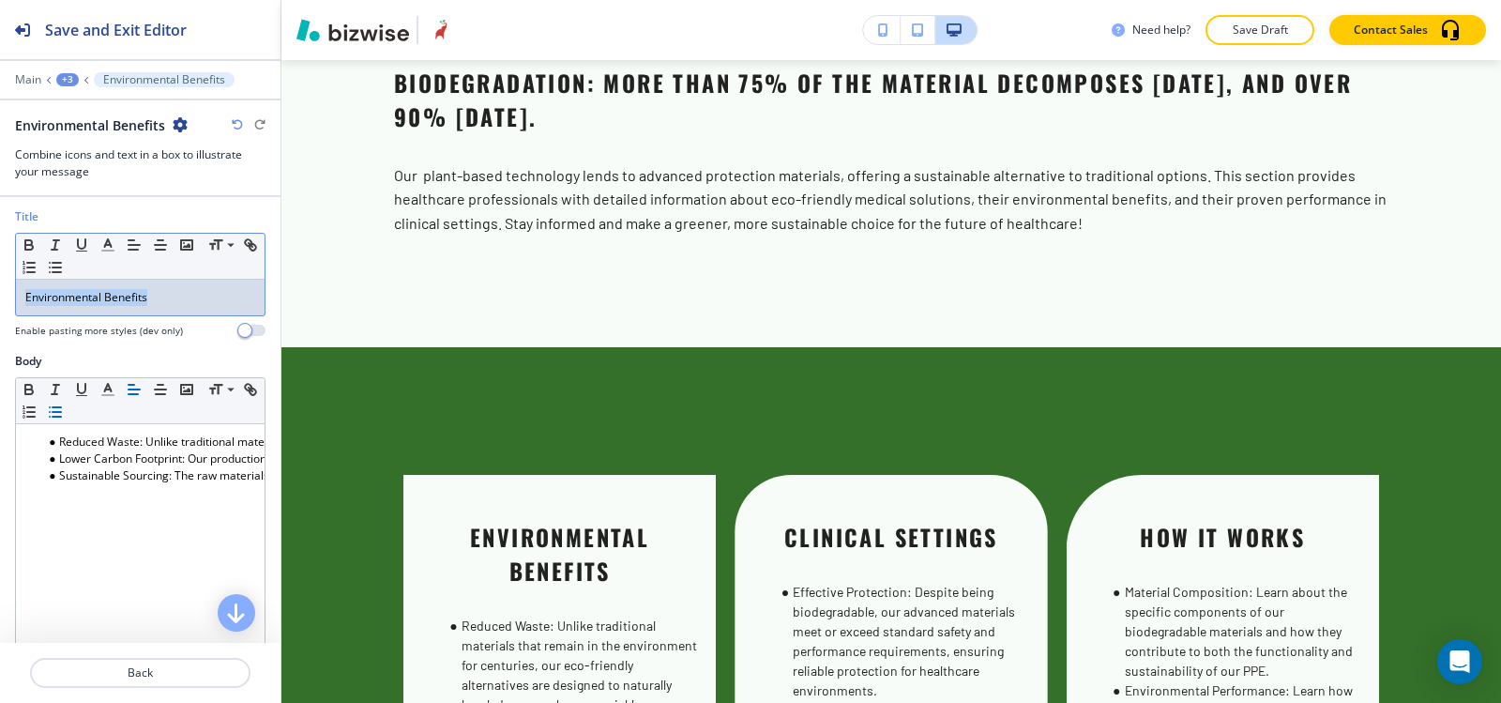
drag, startPoint x: 167, startPoint y: 308, endPoint x: 0, endPoint y: 301, distance: 167.1
click at [0, 301] on div "Title Small Normal Large Huge Environmental Benefits Enable pasting more styles…" at bounding box center [140, 280] width 281 height 144
click at [104, 245] on icon "button" at bounding box center [107, 244] width 17 height 17
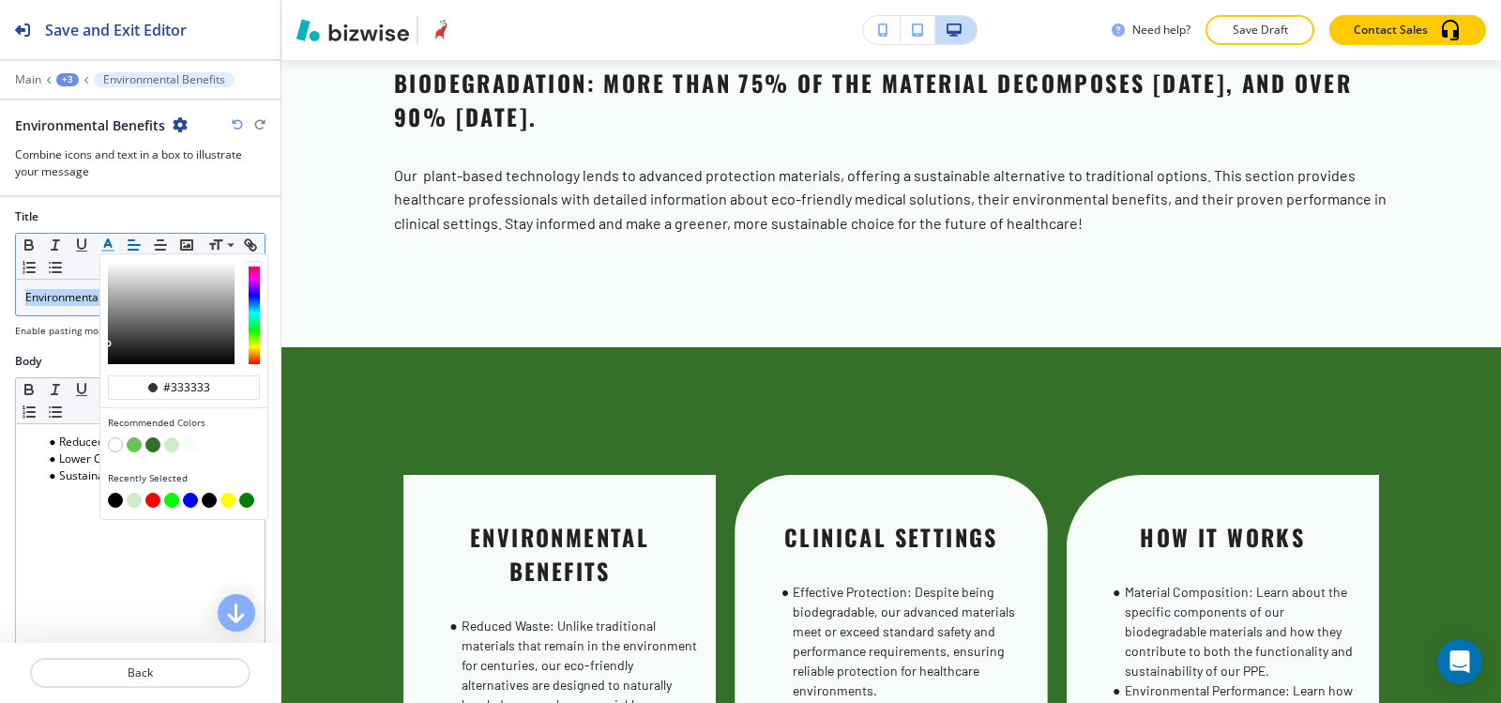
click at [132, 445] on button "button" at bounding box center [134, 444] width 15 height 15
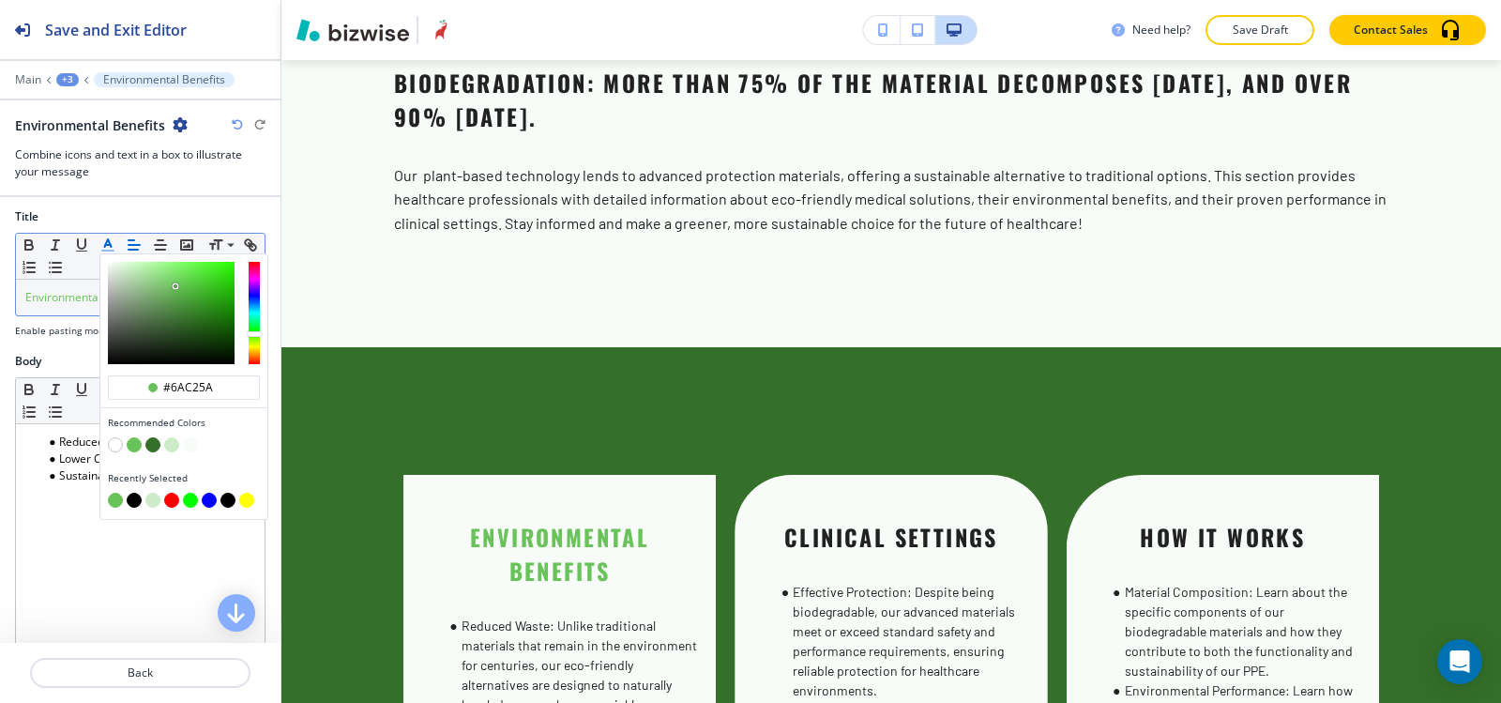
click at [147, 441] on button "button" at bounding box center [152, 444] width 15 height 15
type input "#347029"
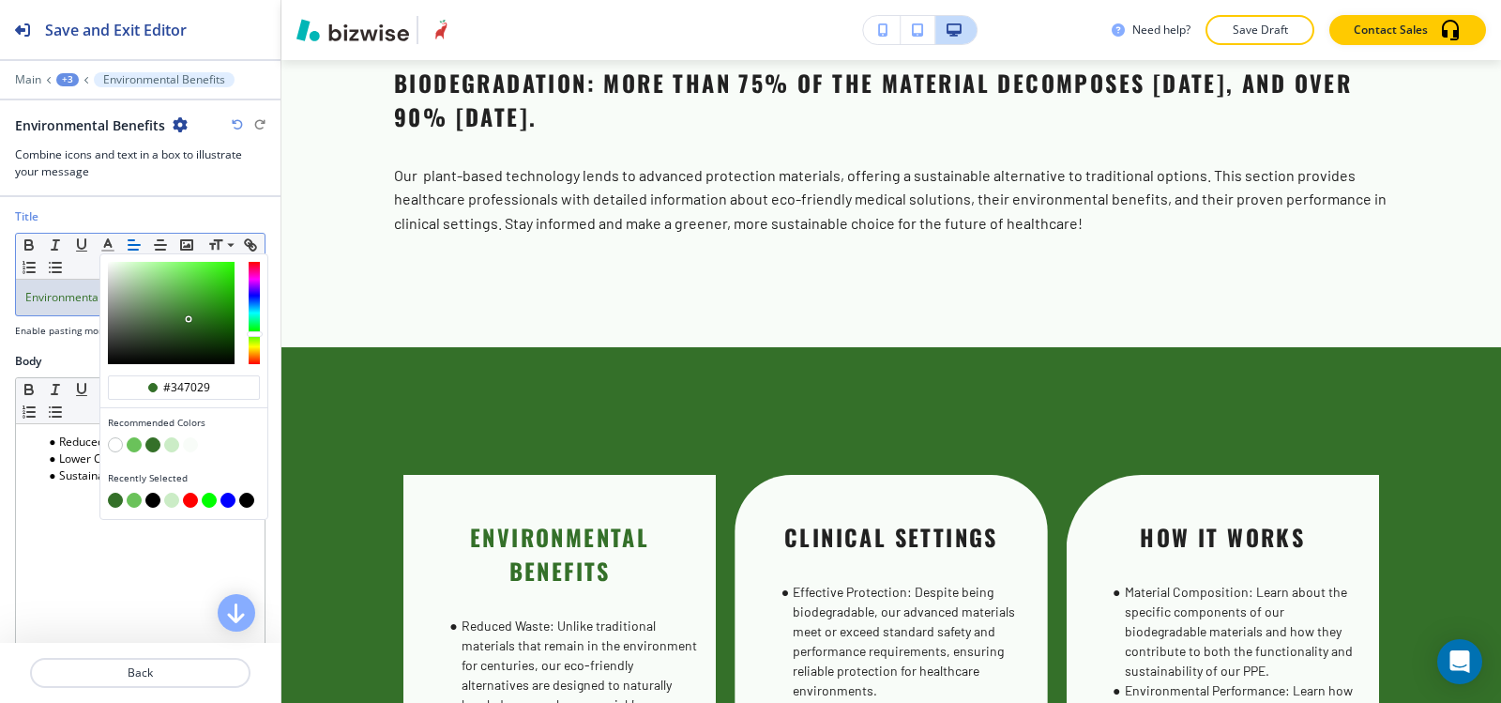
click at [59, 79] on div "+3" at bounding box center [67, 79] width 23 height 13
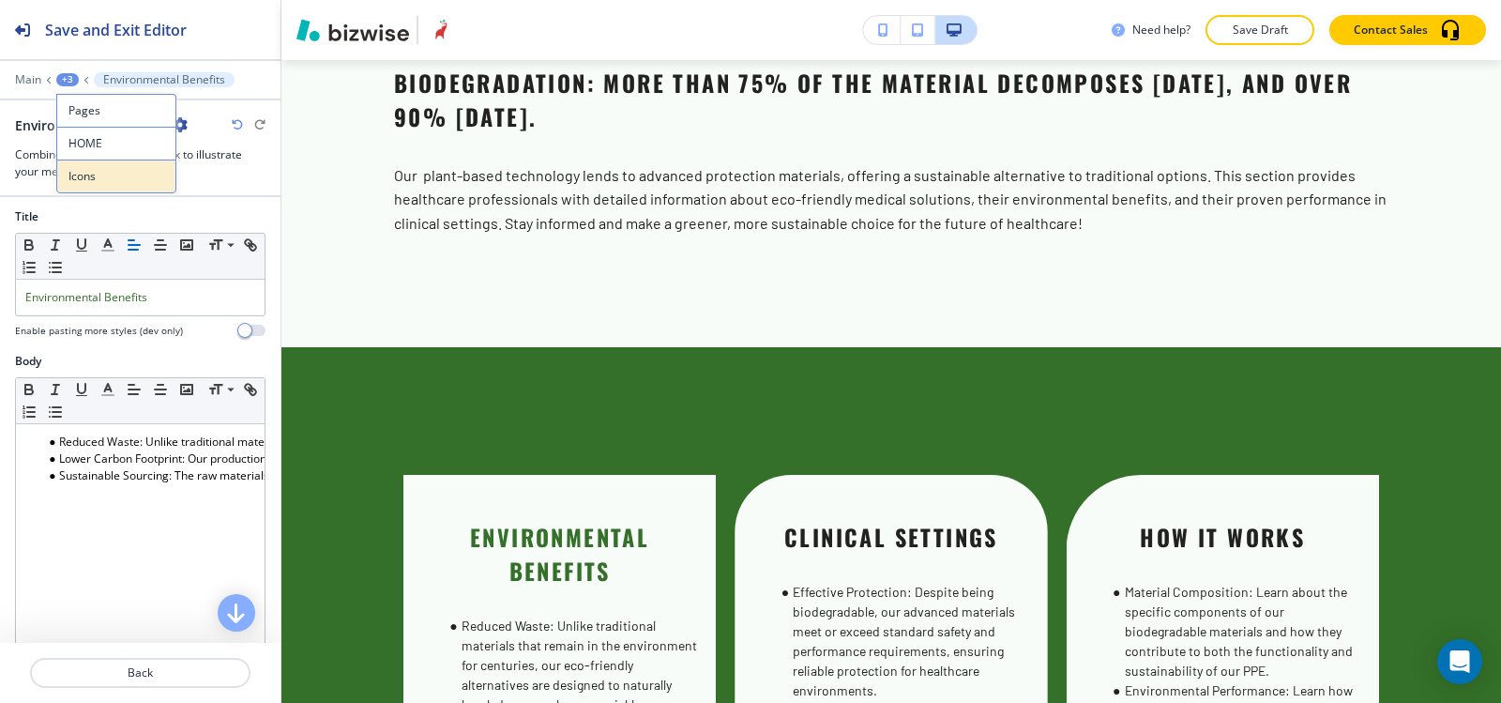
click at [114, 162] on button "Icons" at bounding box center [116, 177] width 120 height 34
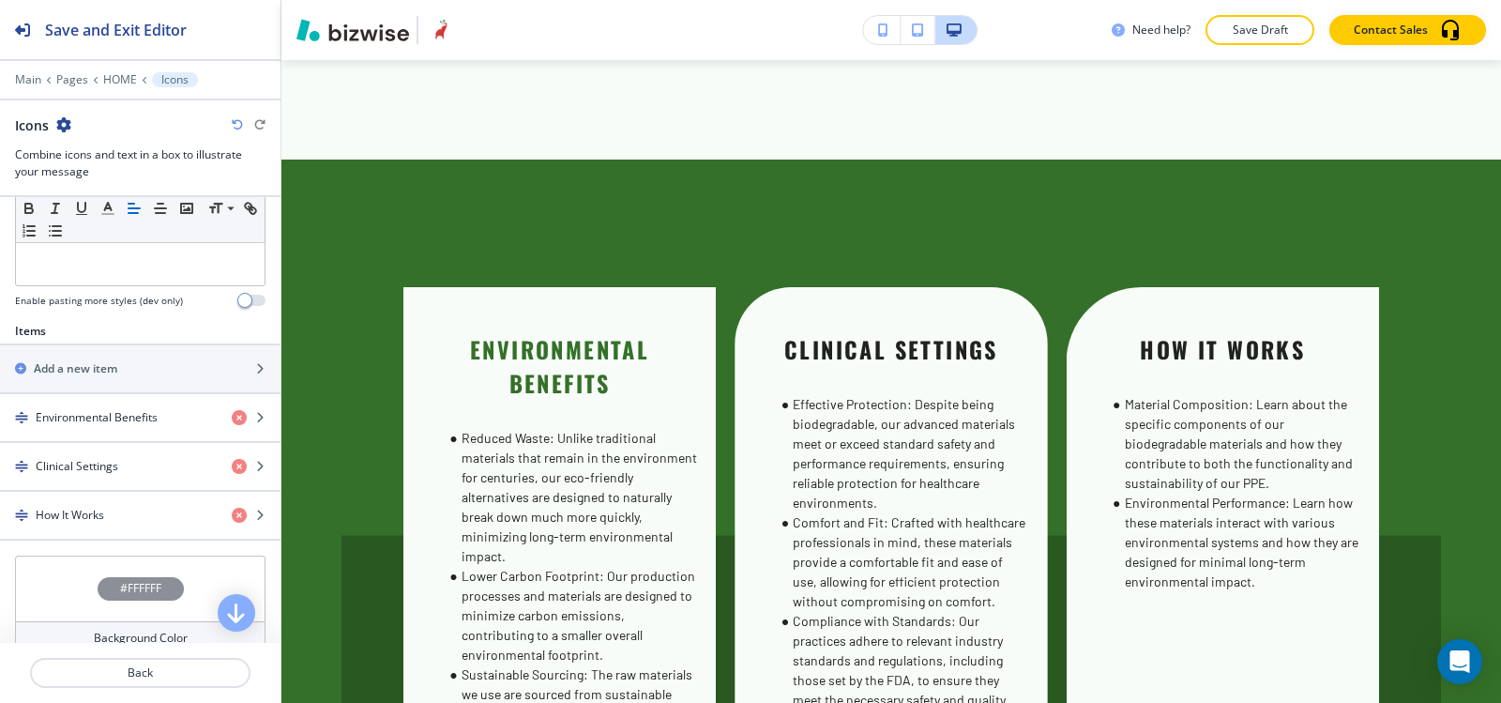
scroll to position [657, 0]
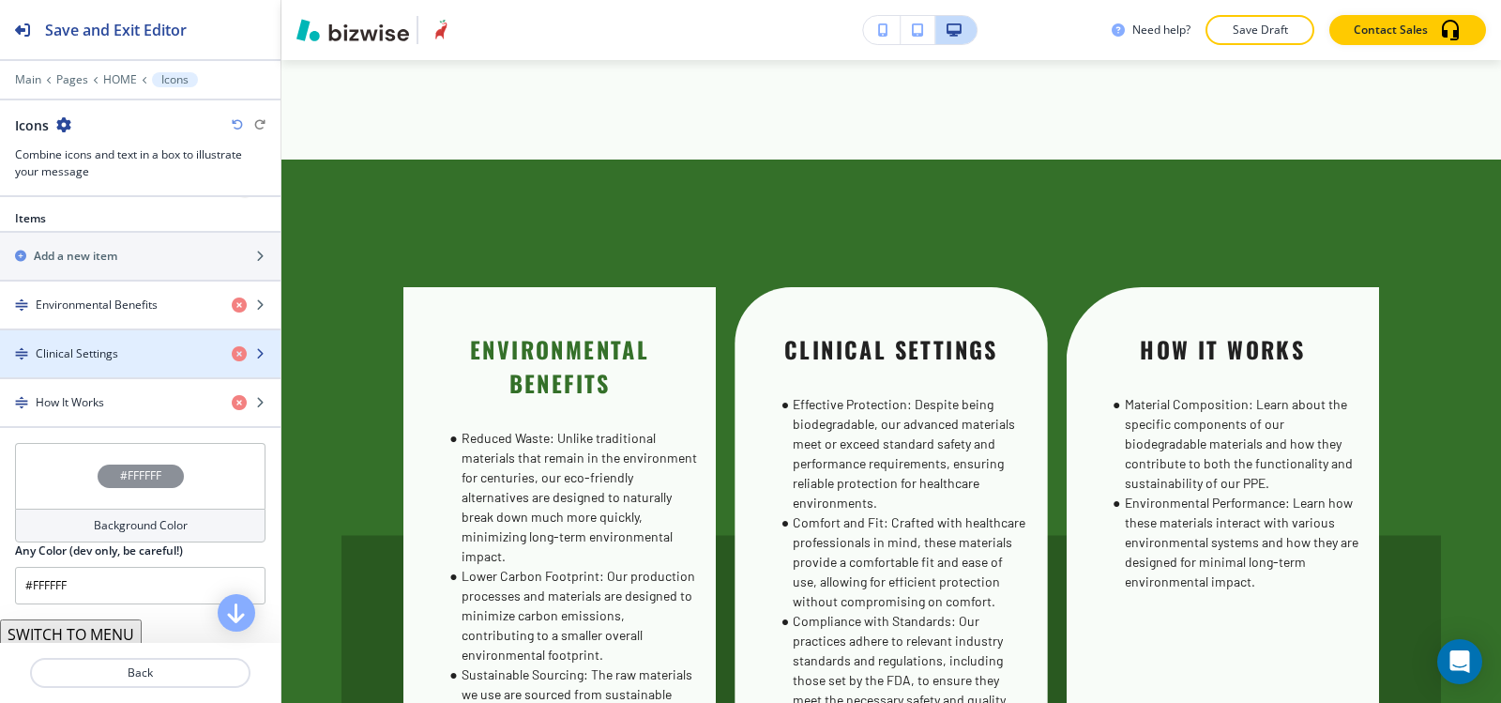
click at [87, 357] on h4 "Clinical Settings" at bounding box center [77, 353] width 83 height 17
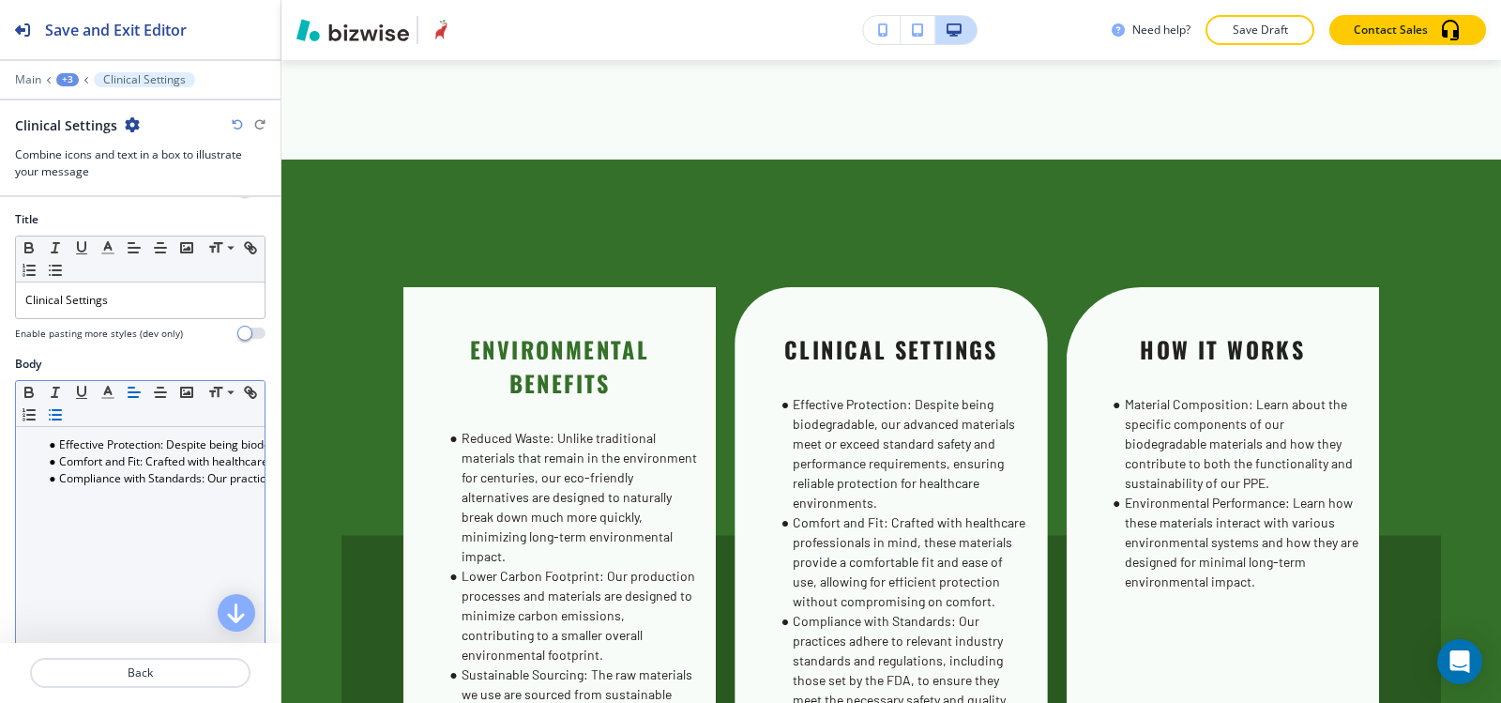
scroll to position [281, 0]
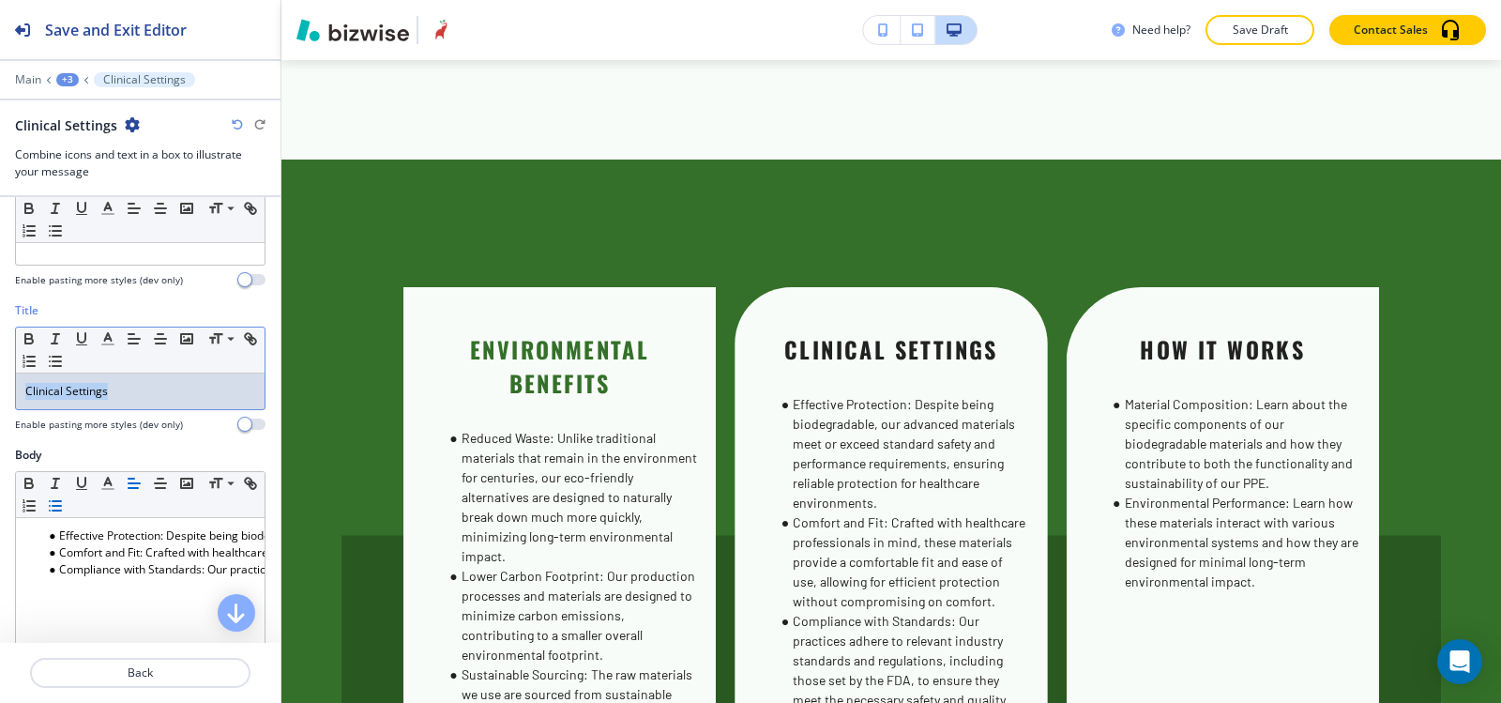
drag, startPoint x: 114, startPoint y: 389, endPoint x: 0, endPoint y: 398, distance: 114.8
click at [0, 398] on div "Title Small Normal Large Huge Clinical Settings Enable pasting more styles (dev…" at bounding box center [140, 374] width 281 height 144
click at [108, 341] on icon "button" at bounding box center [107, 338] width 17 height 17
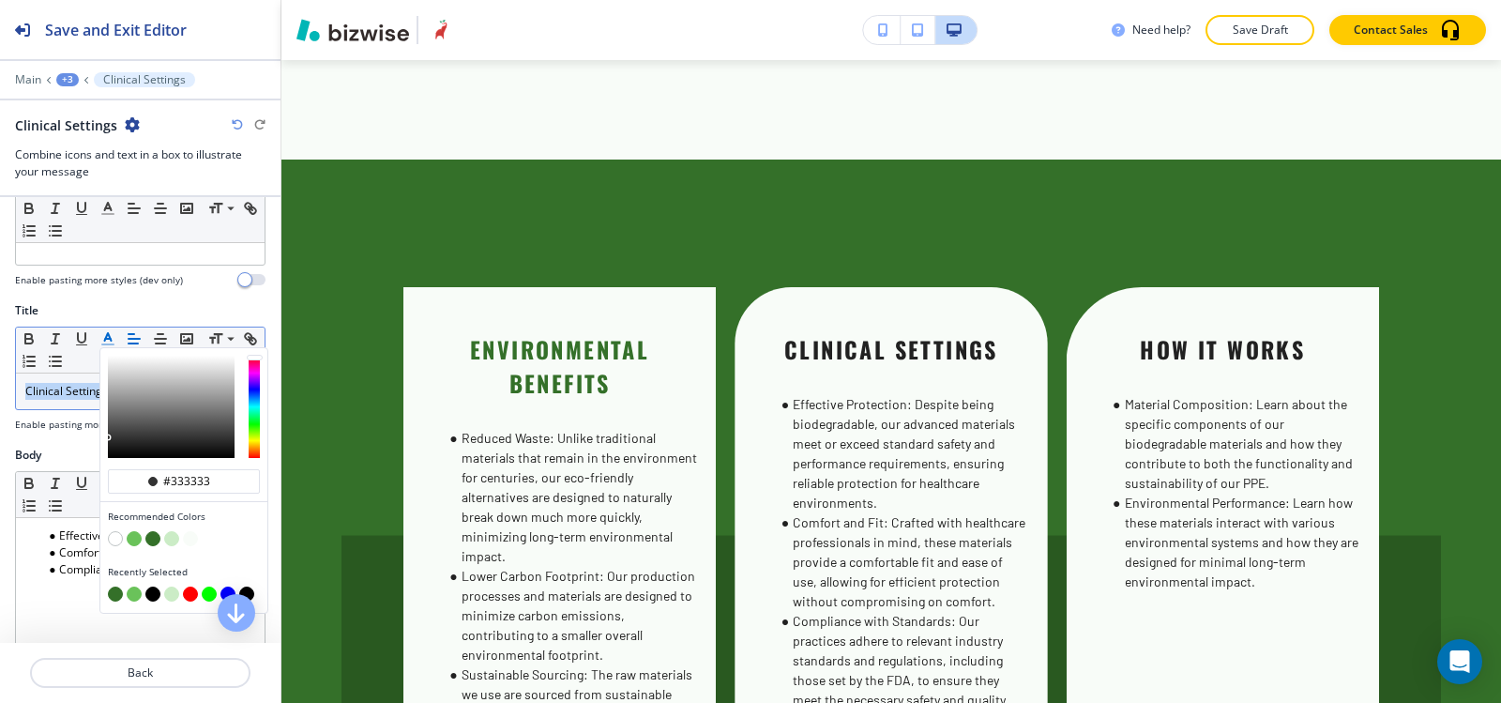
click at [154, 539] on button "button" at bounding box center [152, 538] width 15 height 15
type input "#347029"
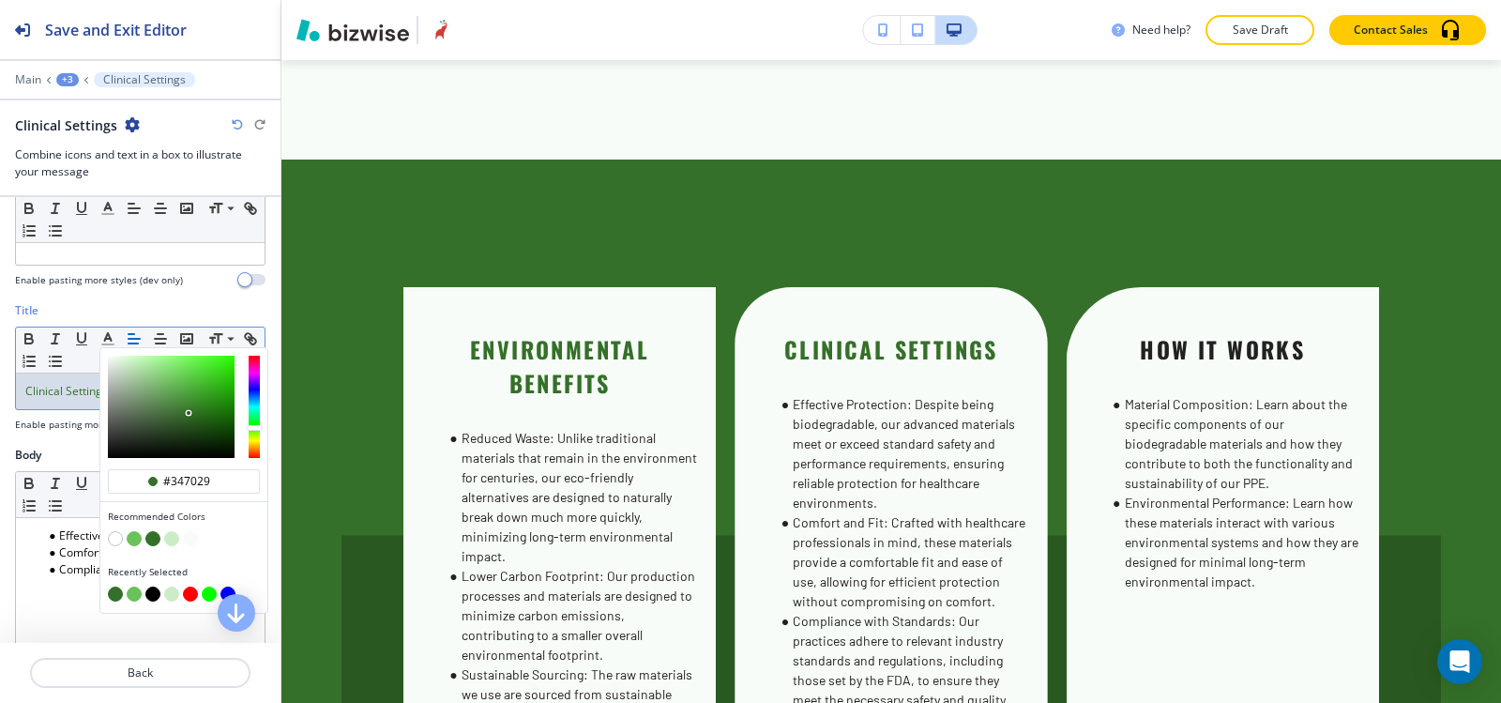
click at [65, 78] on div "+3" at bounding box center [67, 79] width 23 height 13
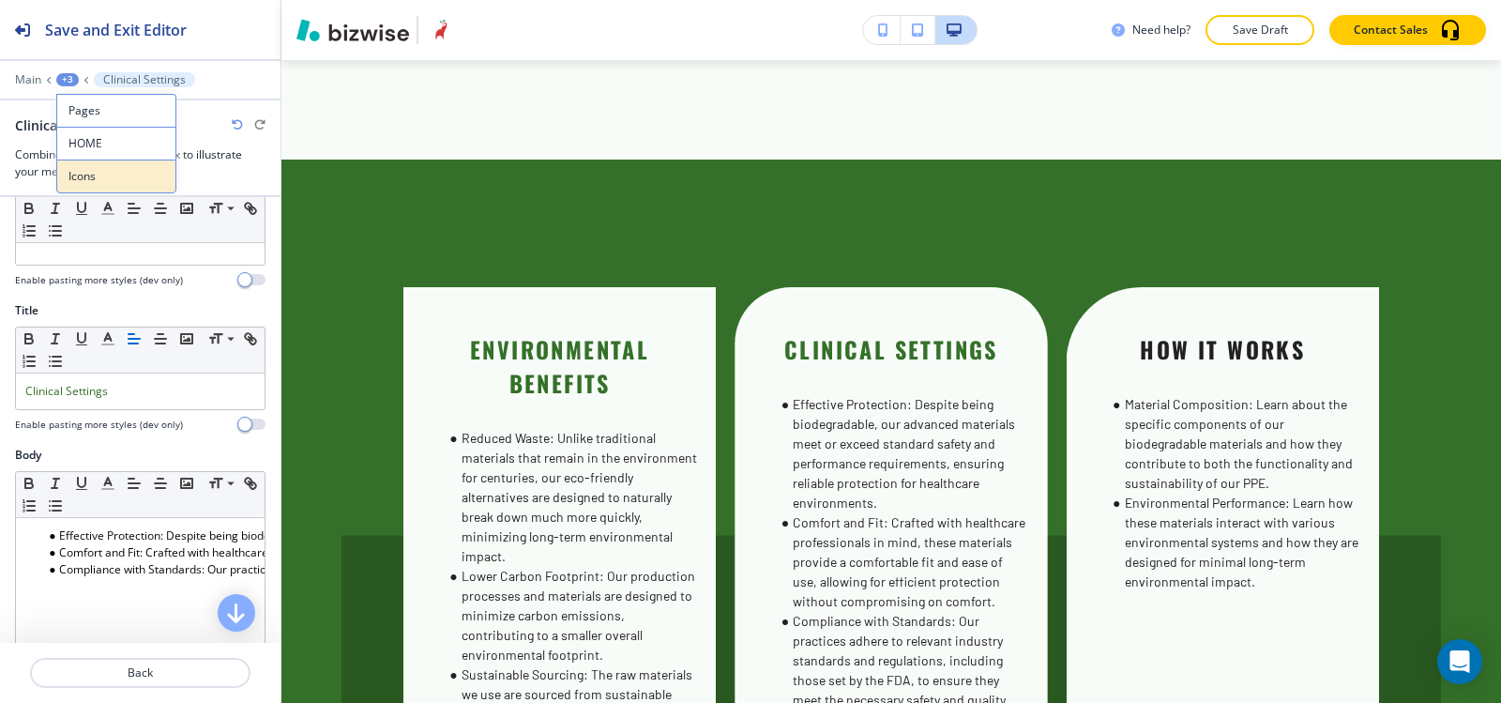
click at [99, 165] on button "Icons" at bounding box center [116, 177] width 120 height 34
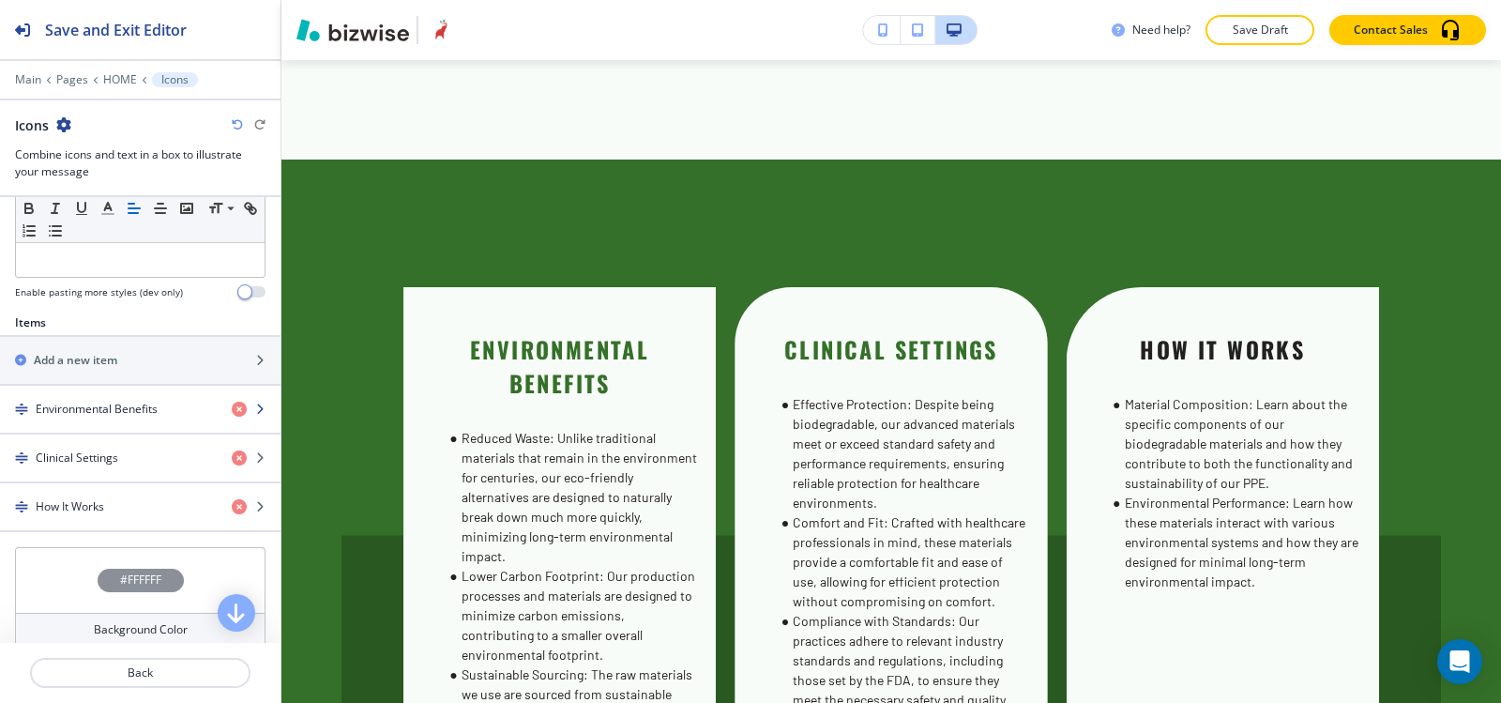
scroll to position [657, 0]
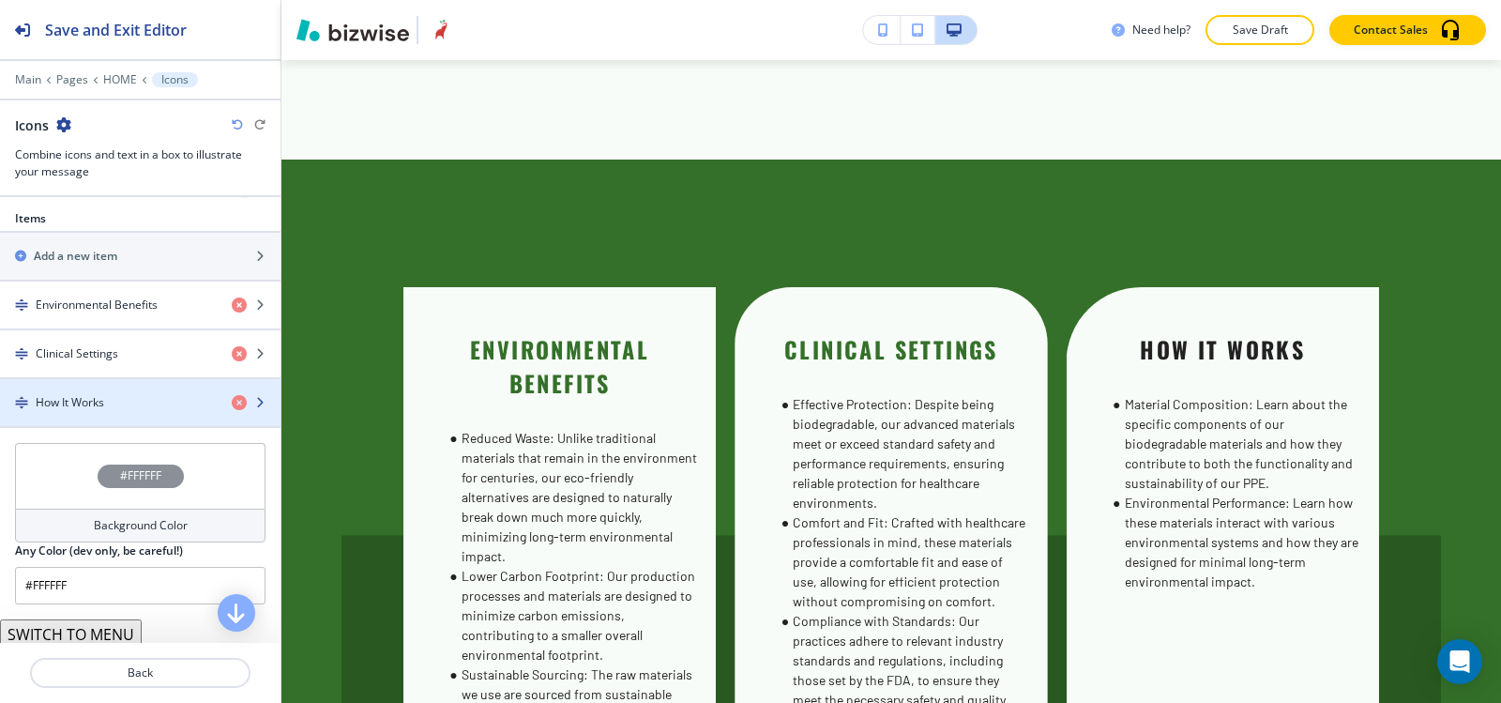
click at [119, 405] on div "How It Works" at bounding box center [108, 402] width 217 height 17
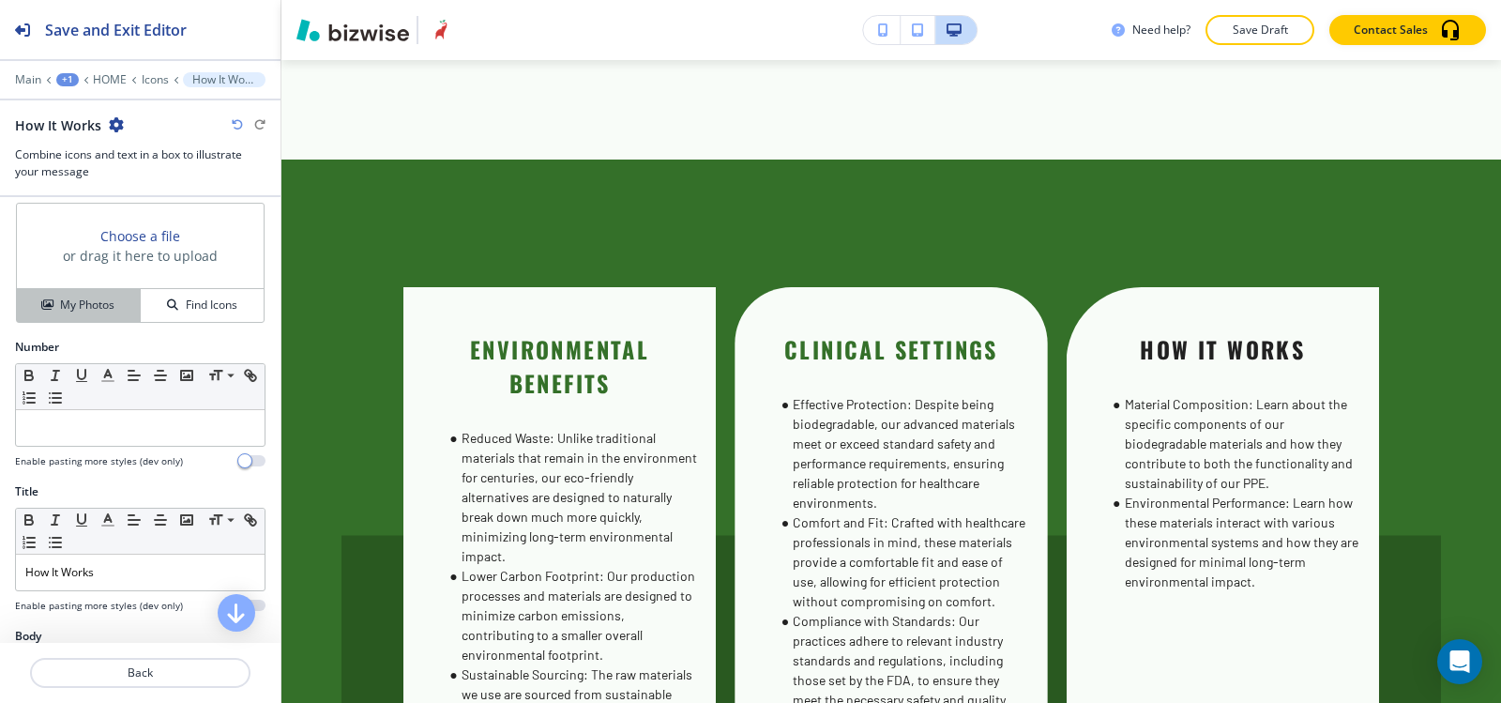
scroll to position [281, 0]
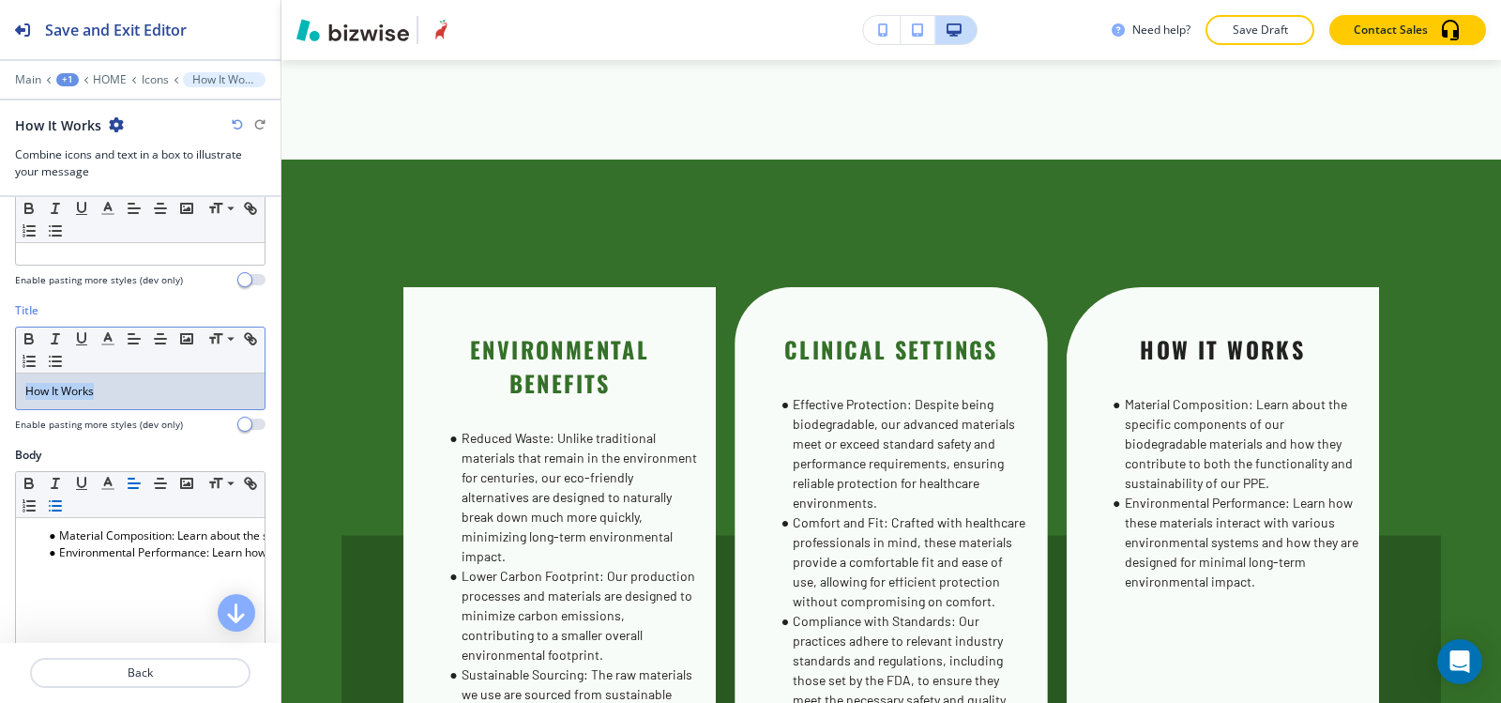
drag, startPoint x: 123, startPoint y: 403, endPoint x: 0, endPoint y: 415, distance: 123.4
click at [0, 415] on div "Title Small Normal Large Huge How It Works Enable pasting more styles (dev only)" at bounding box center [140, 374] width 281 height 144
click at [108, 341] on icon "button" at bounding box center [107, 338] width 17 height 17
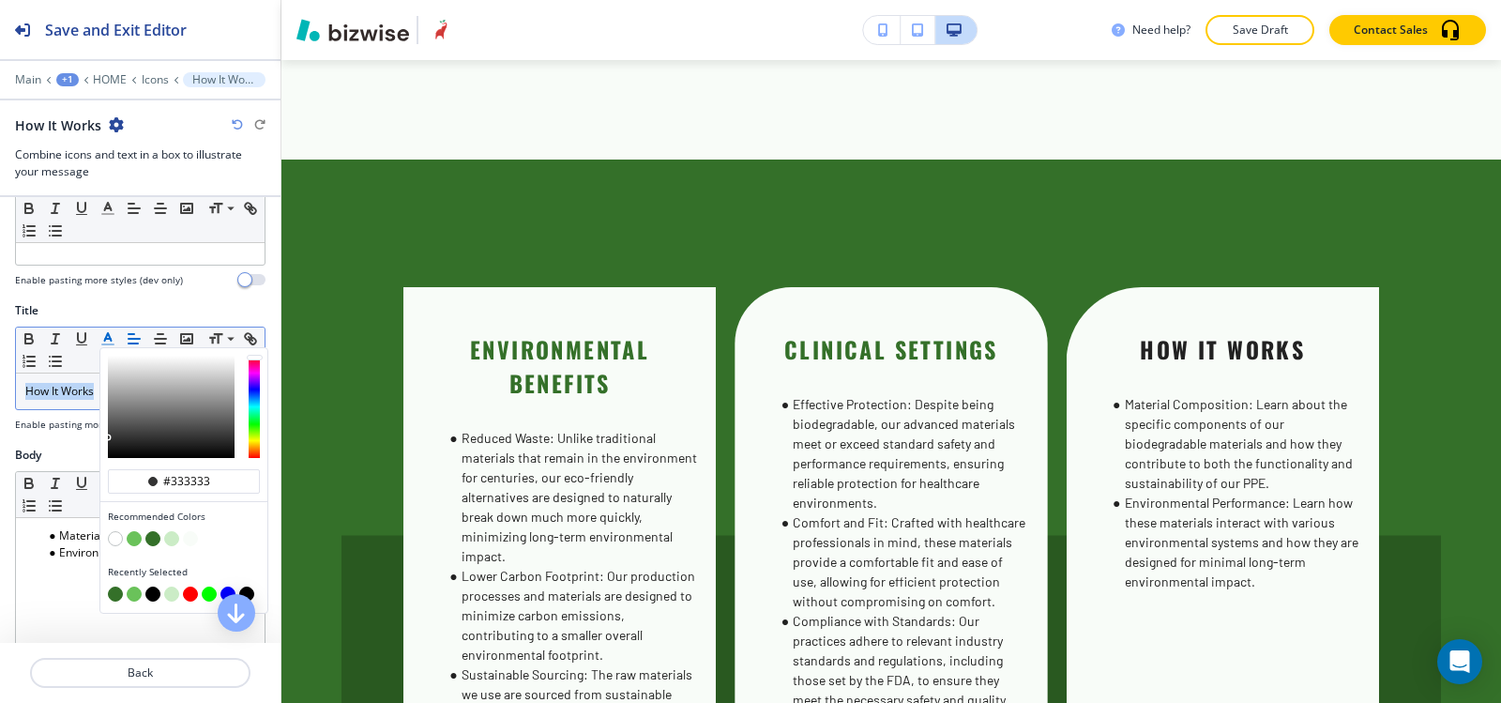
click at [152, 543] on button "button" at bounding box center [152, 538] width 15 height 15
type input "#347029"
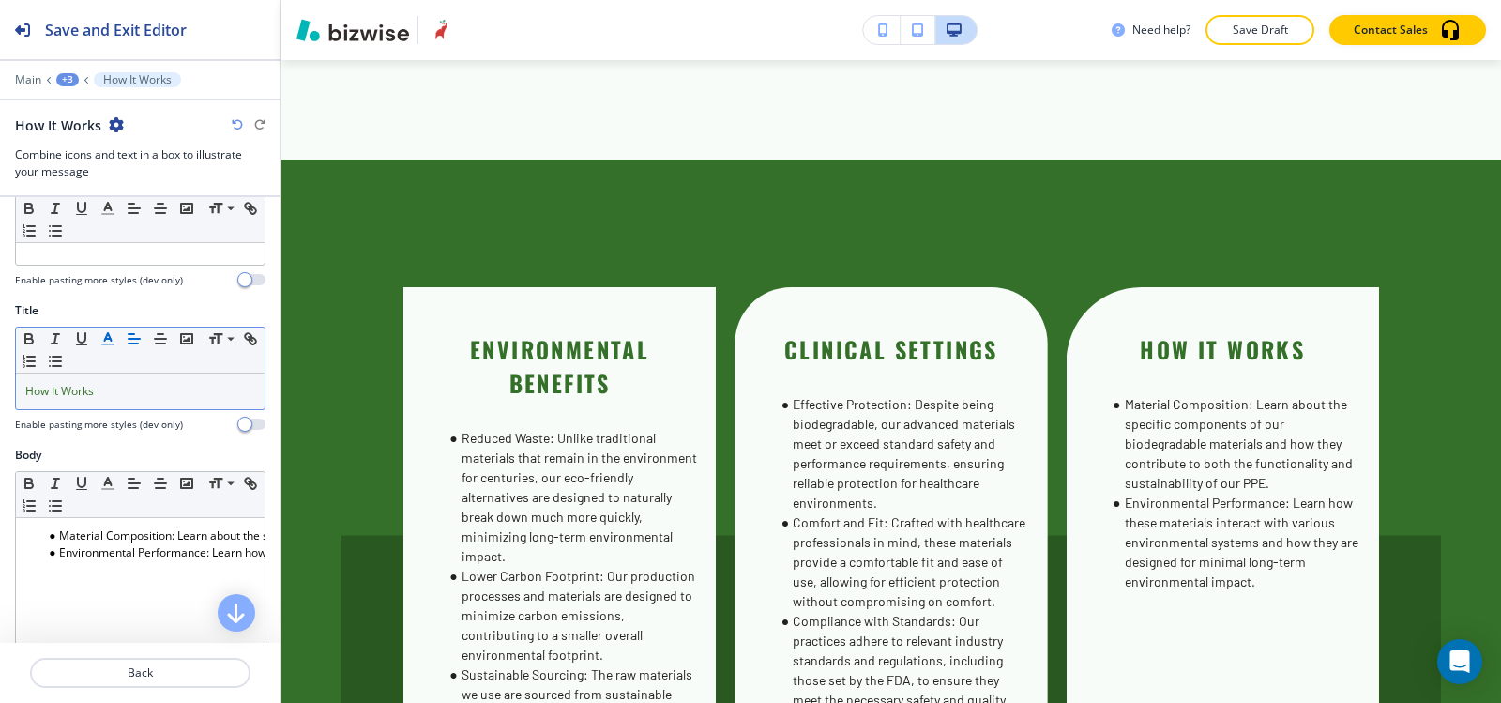
click at [64, 80] on div "+3" at bounding box center [67, 79] width 23 height 13
click at [99, 152] on button "HOME" at bounding box center [116, 143] width 120 height 33
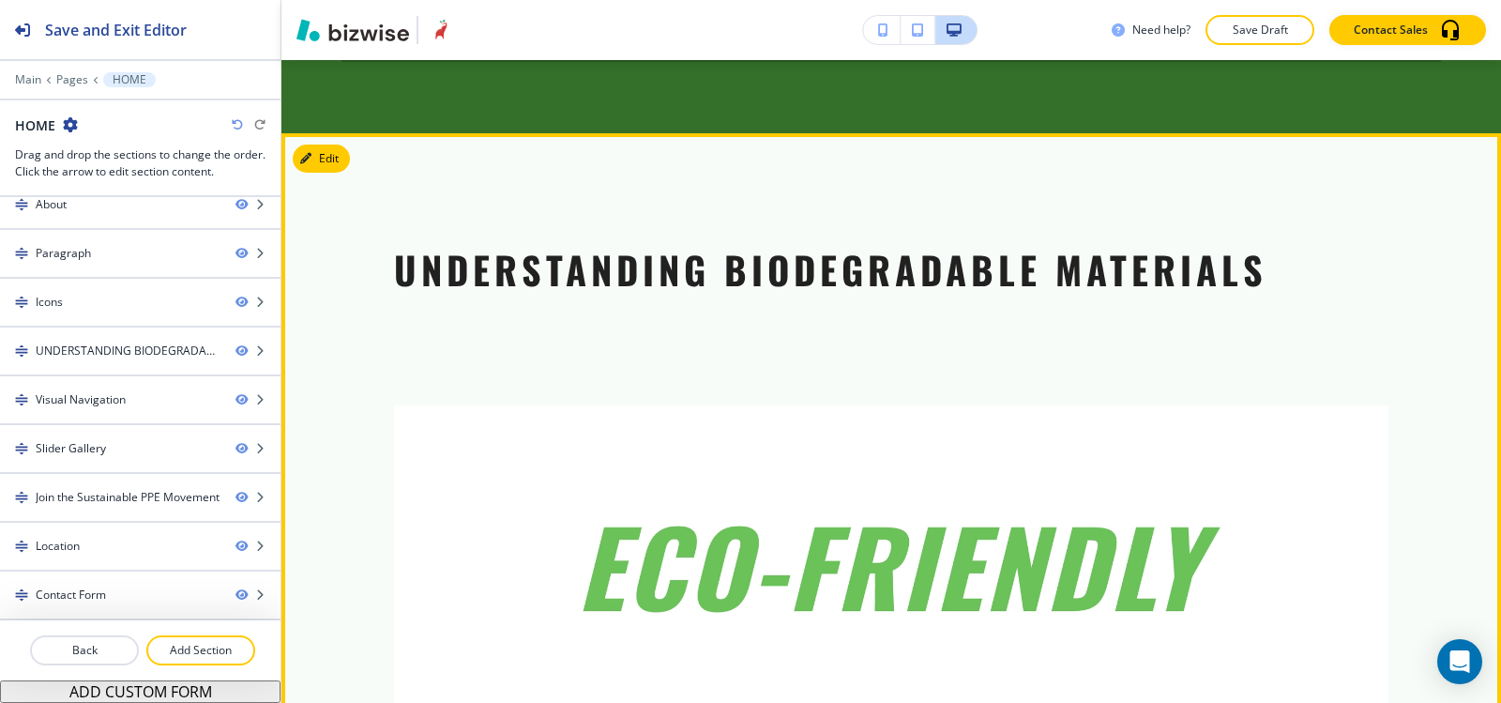
scroll to position [4787, 0]
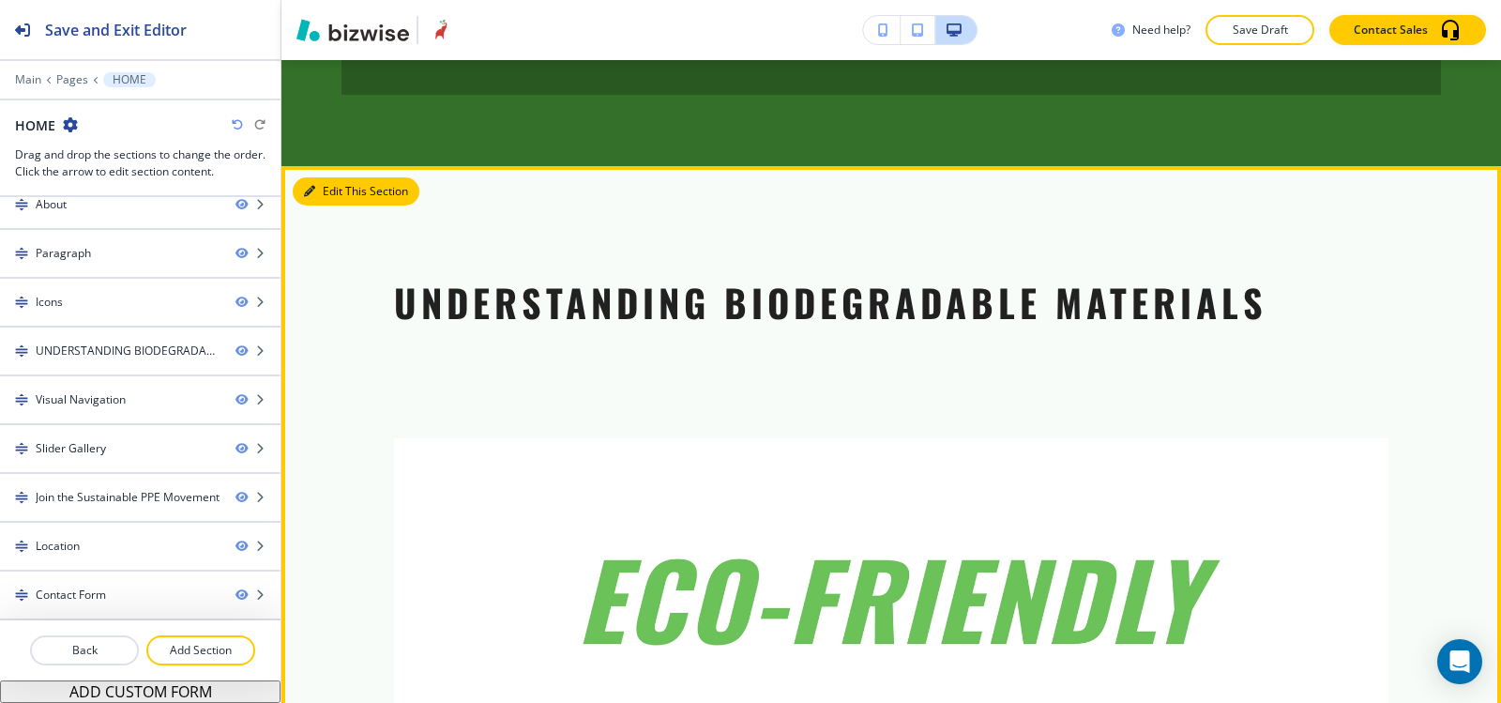
click at [329, 177] on button "Edit This Section" at bounding box center [356, 191] width 127 height 28
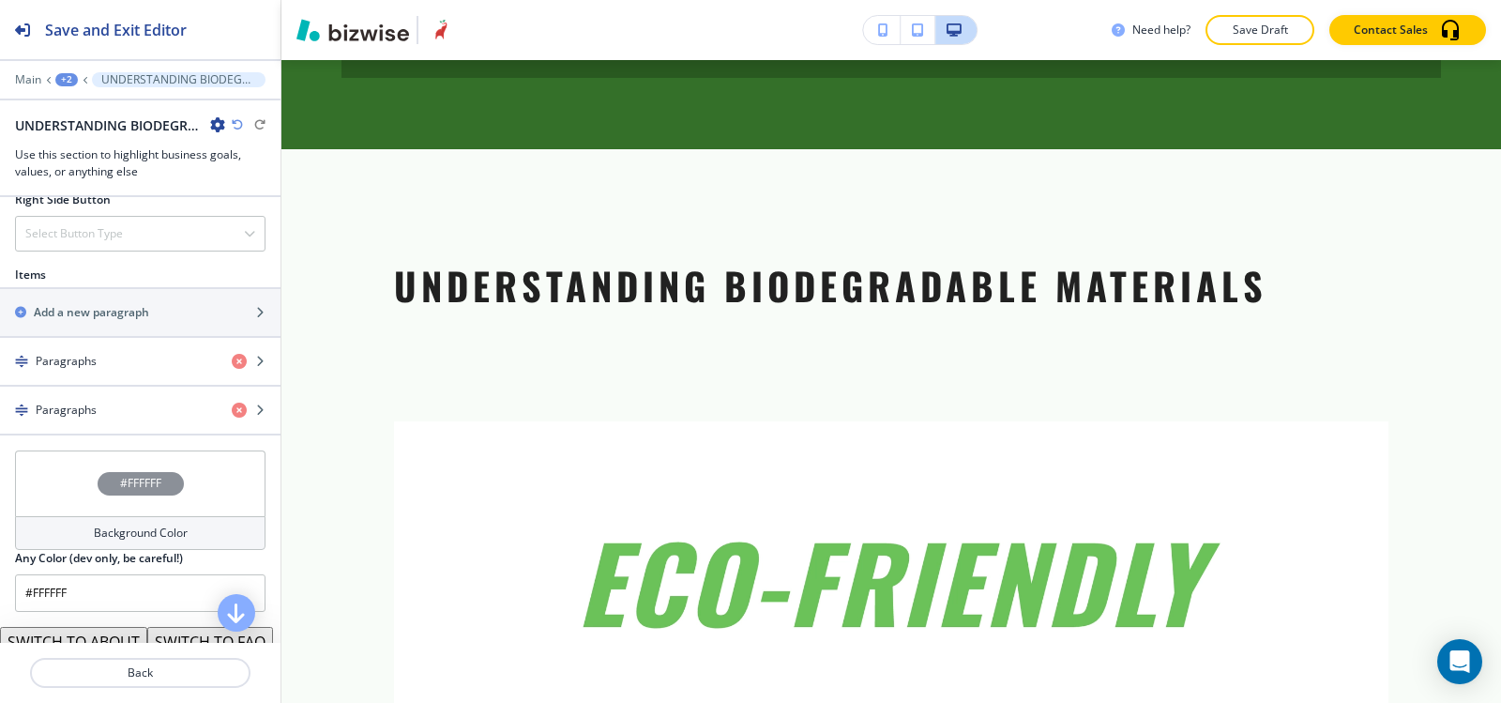
scroll to position [1230, 0]
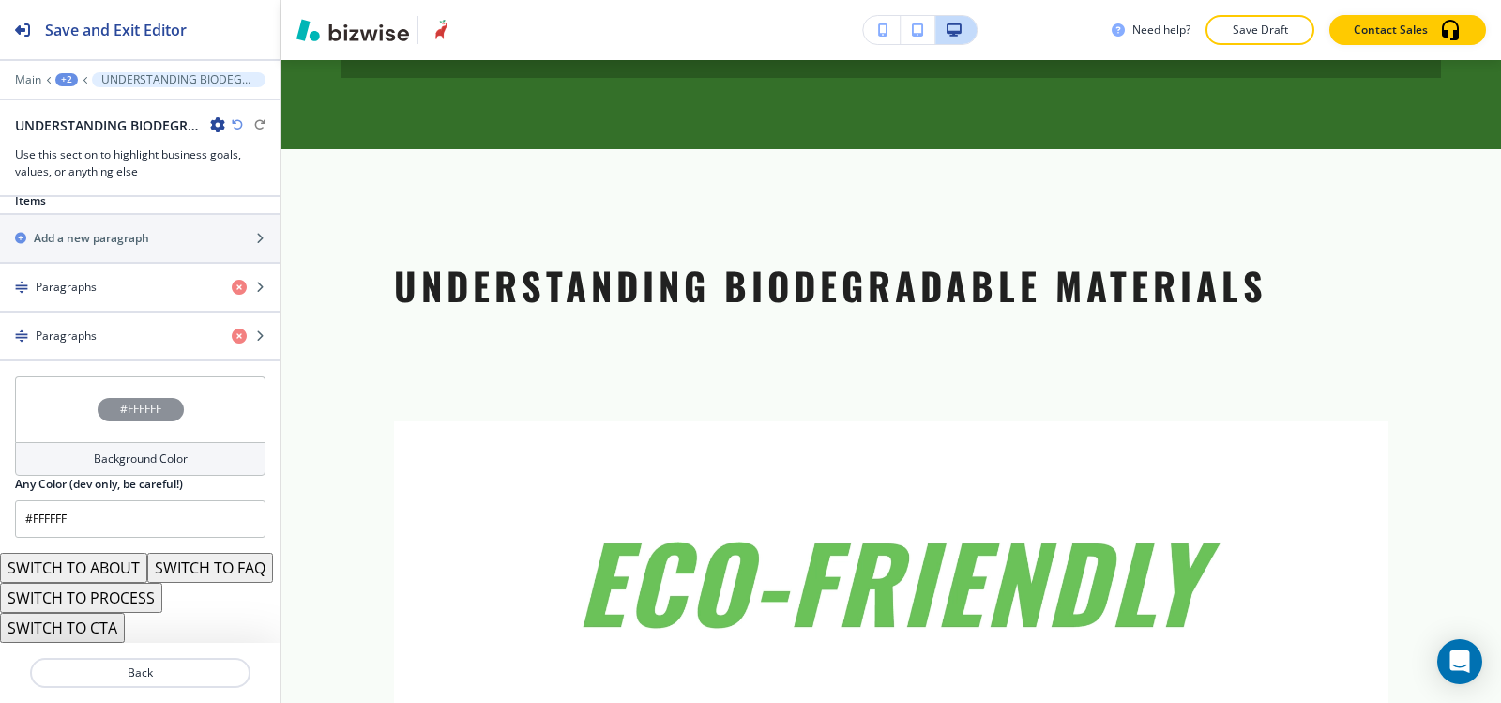
click at [122, 595] on button "SWITCH TO PROCESS" at bounding box center [81, 598] width 162 height 30
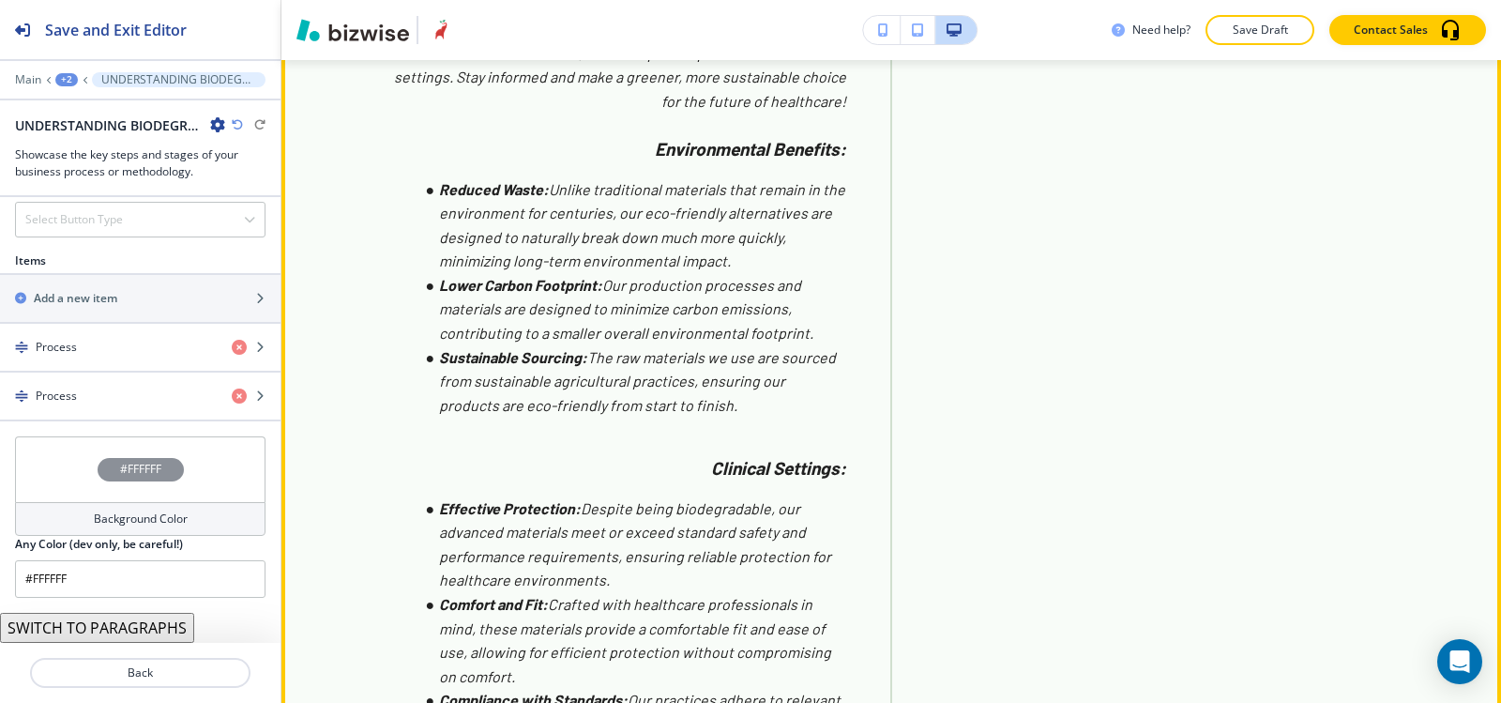
scroll to position [5461, 0]
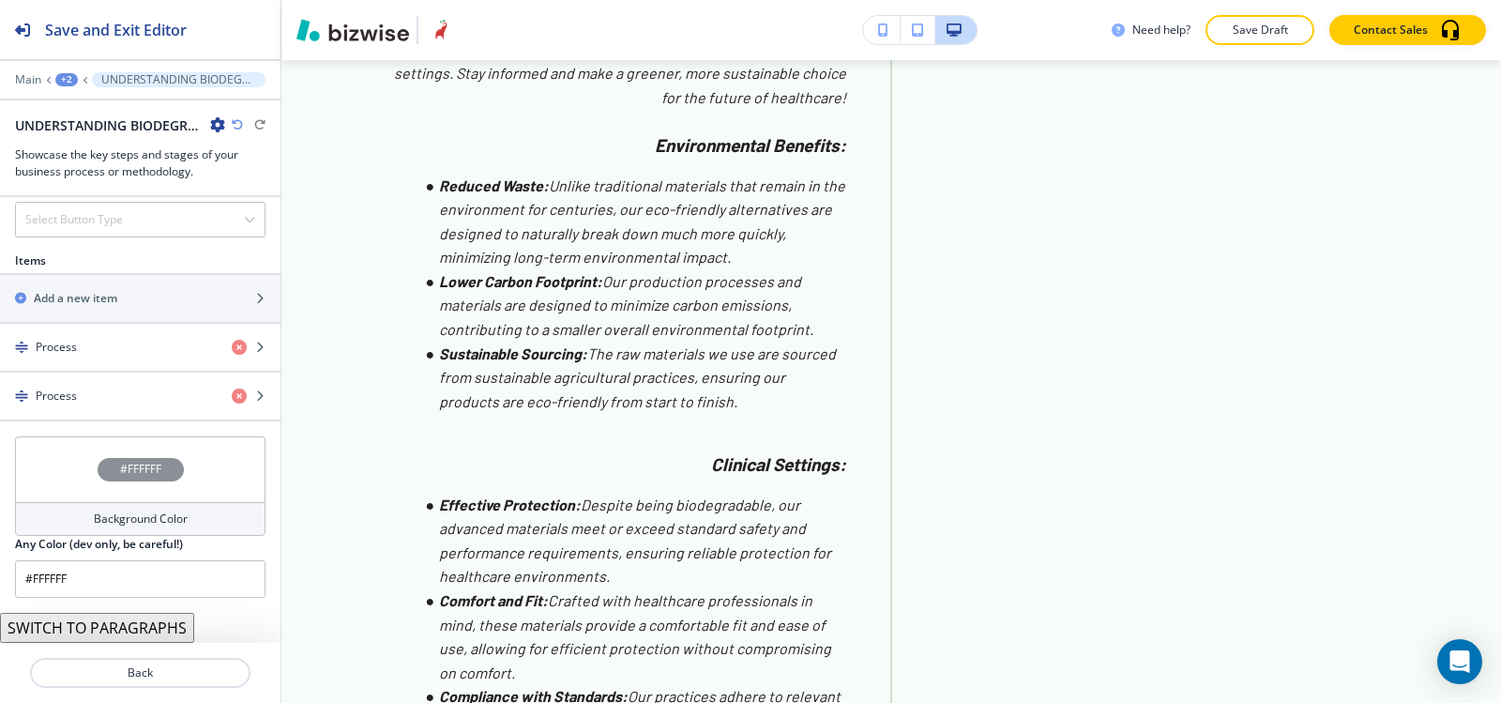
click at [221, 124] on icon "button" at bounding box center [217, 124] width 15 height 15
click at [275, 216] on p "Delete Section" at bounding box center [270, 223] width 96 height 17
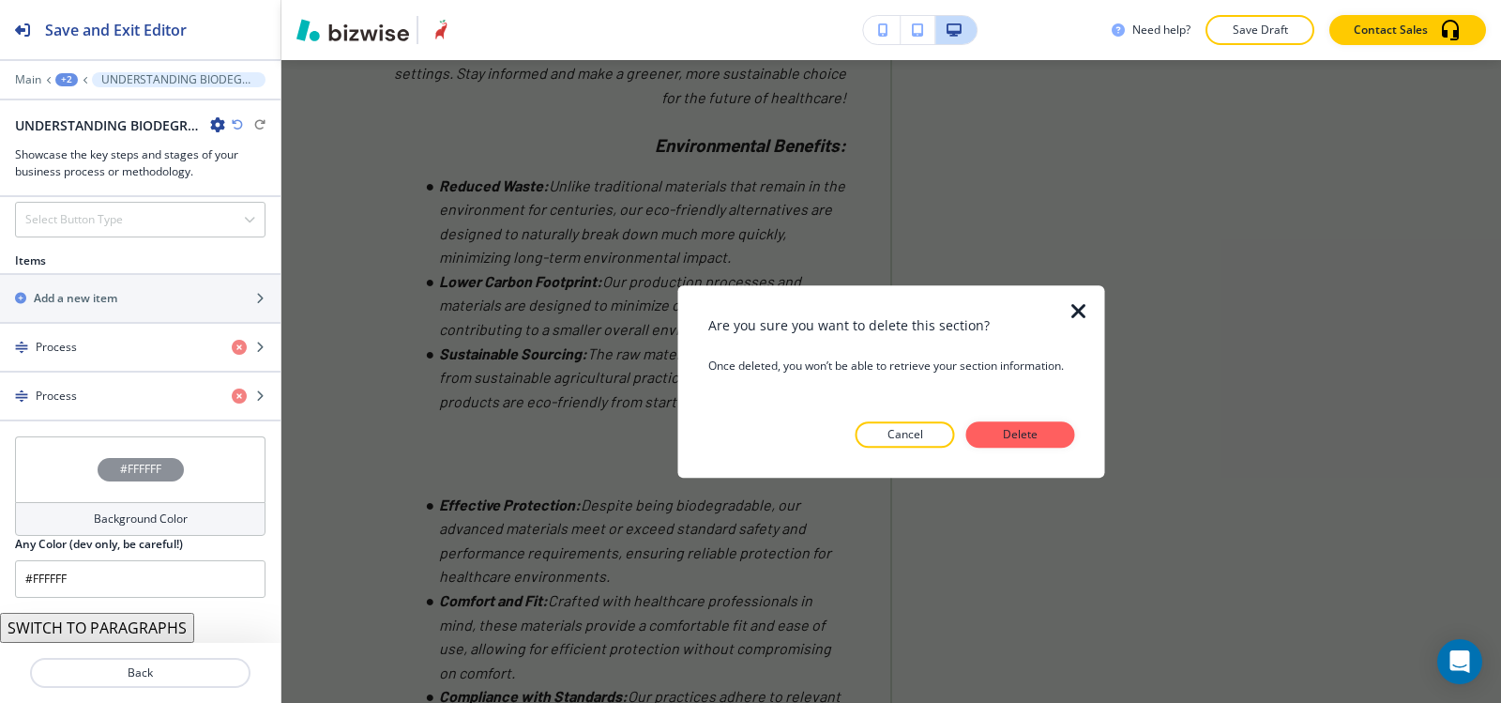
click at [1042, 445] on button "Delete" at bounding box center [1020, 434] width 109 height 26
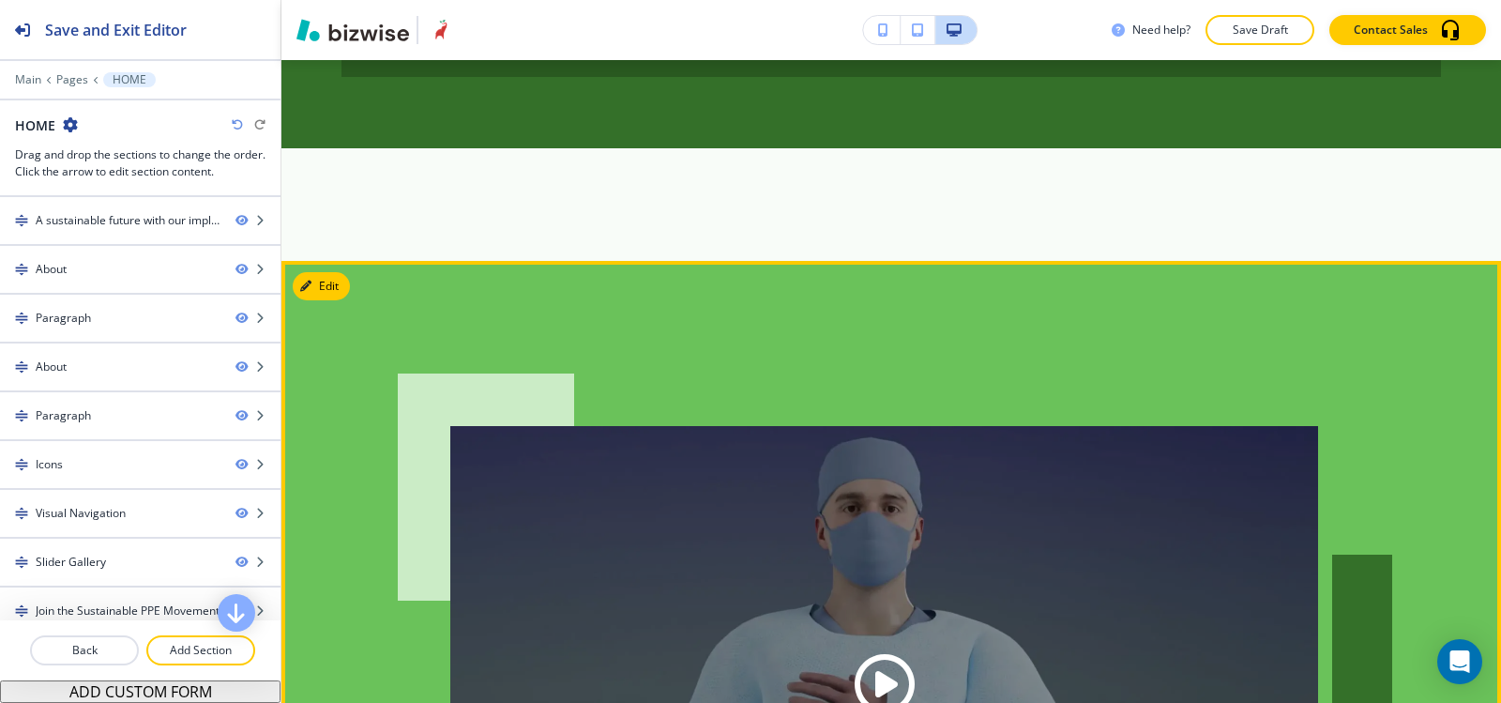
scroll to position [4804, 0]
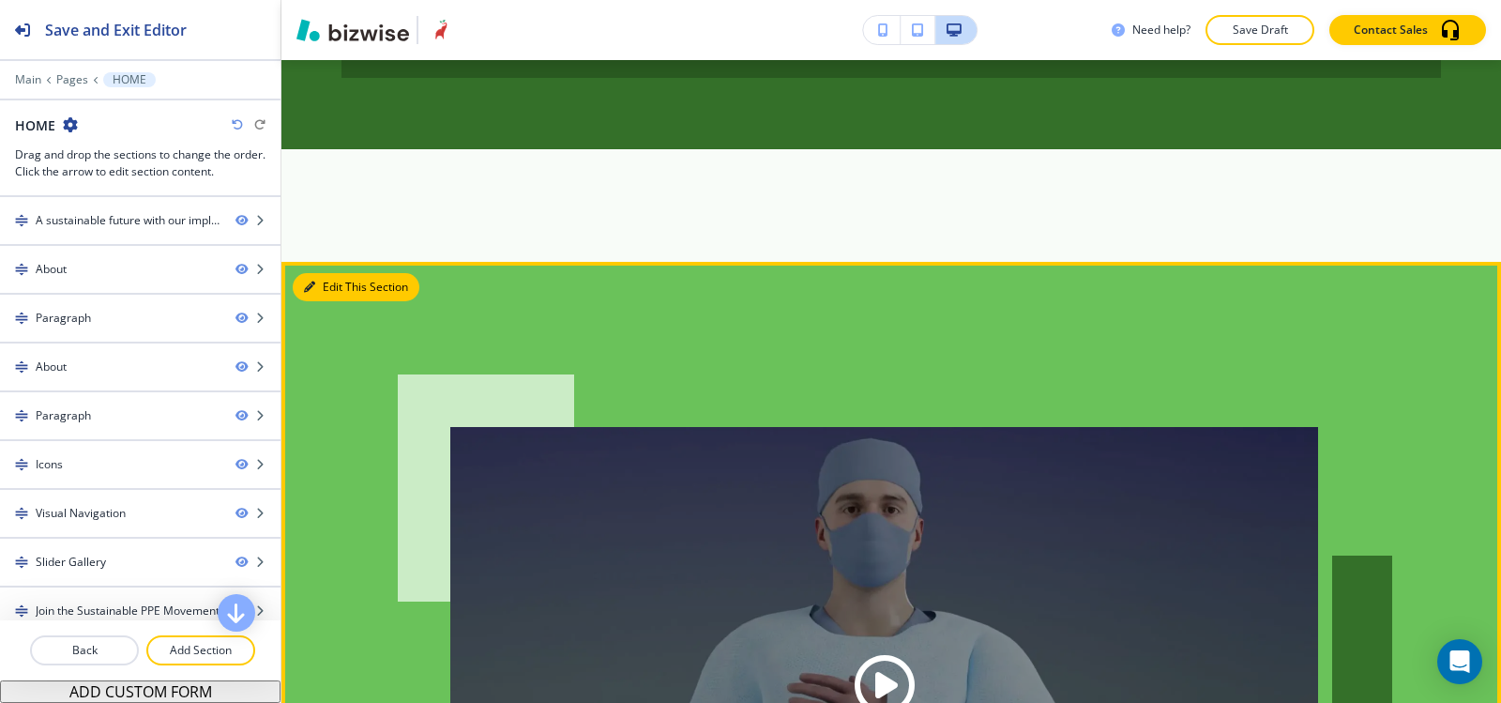
click at [318, 273] on button "Edit This Section" at bounding box center [356, 287] width 127 height 28
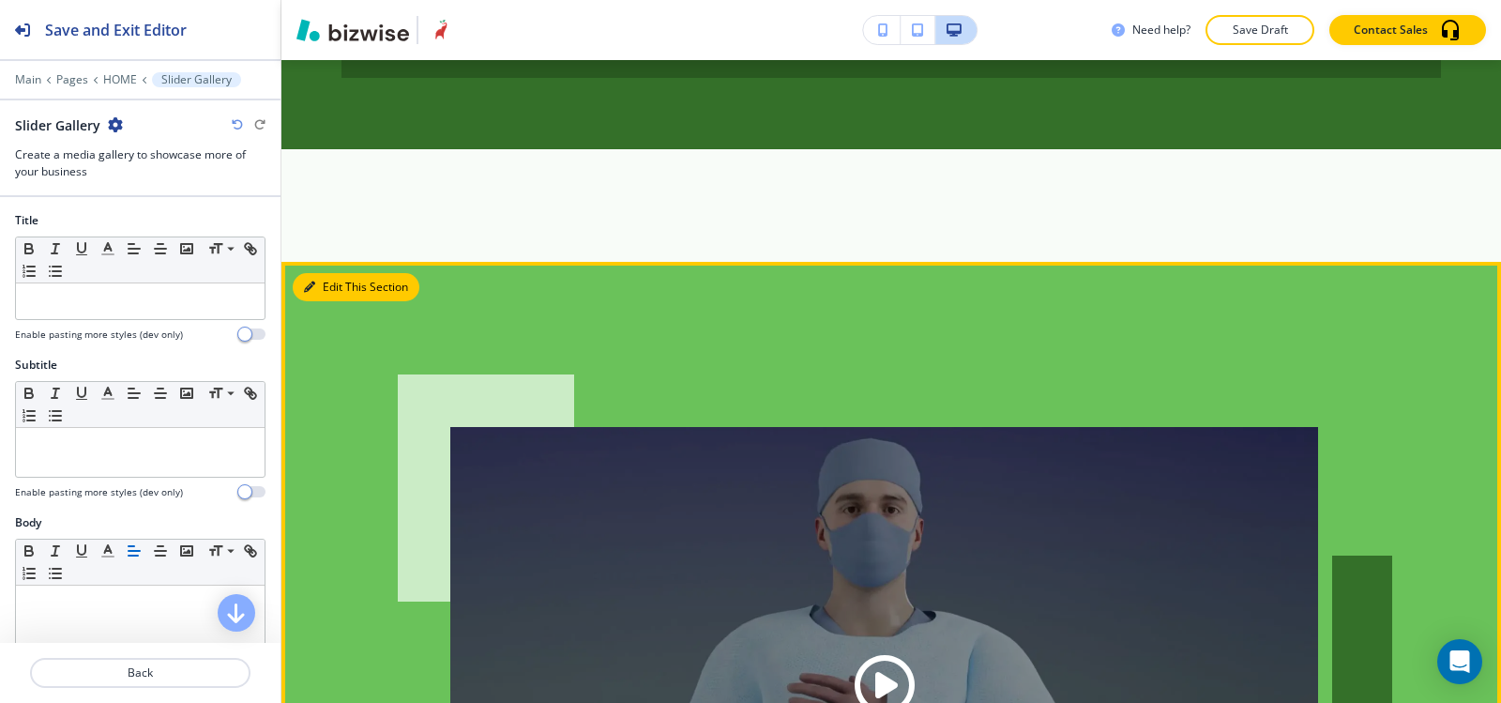
scroll to position [4916, 0]
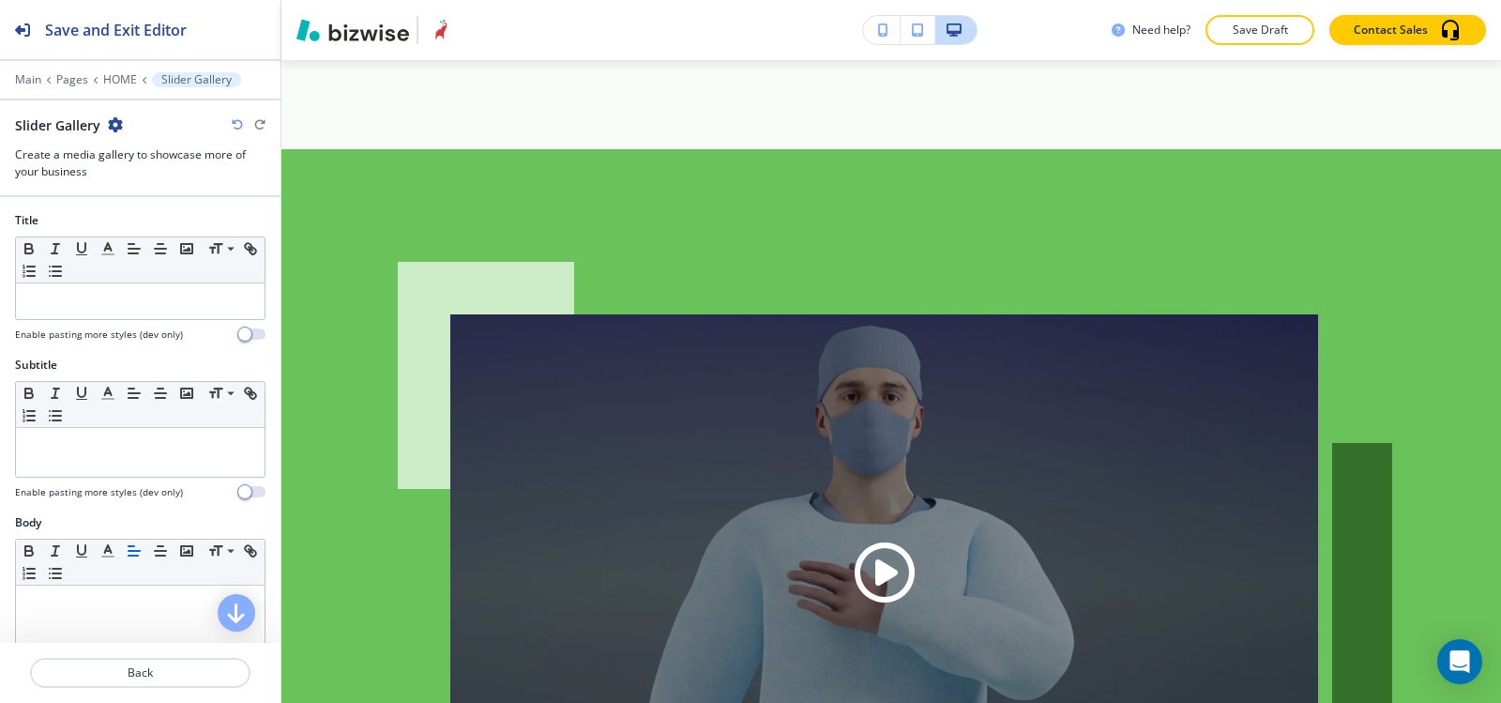
click at [114, 122] on icon "button" at bounding box center [115, 124] width 15 height 15
click at [207, 226] on p "Delete Section" at bounding box center [167, 223] width 96 height 17
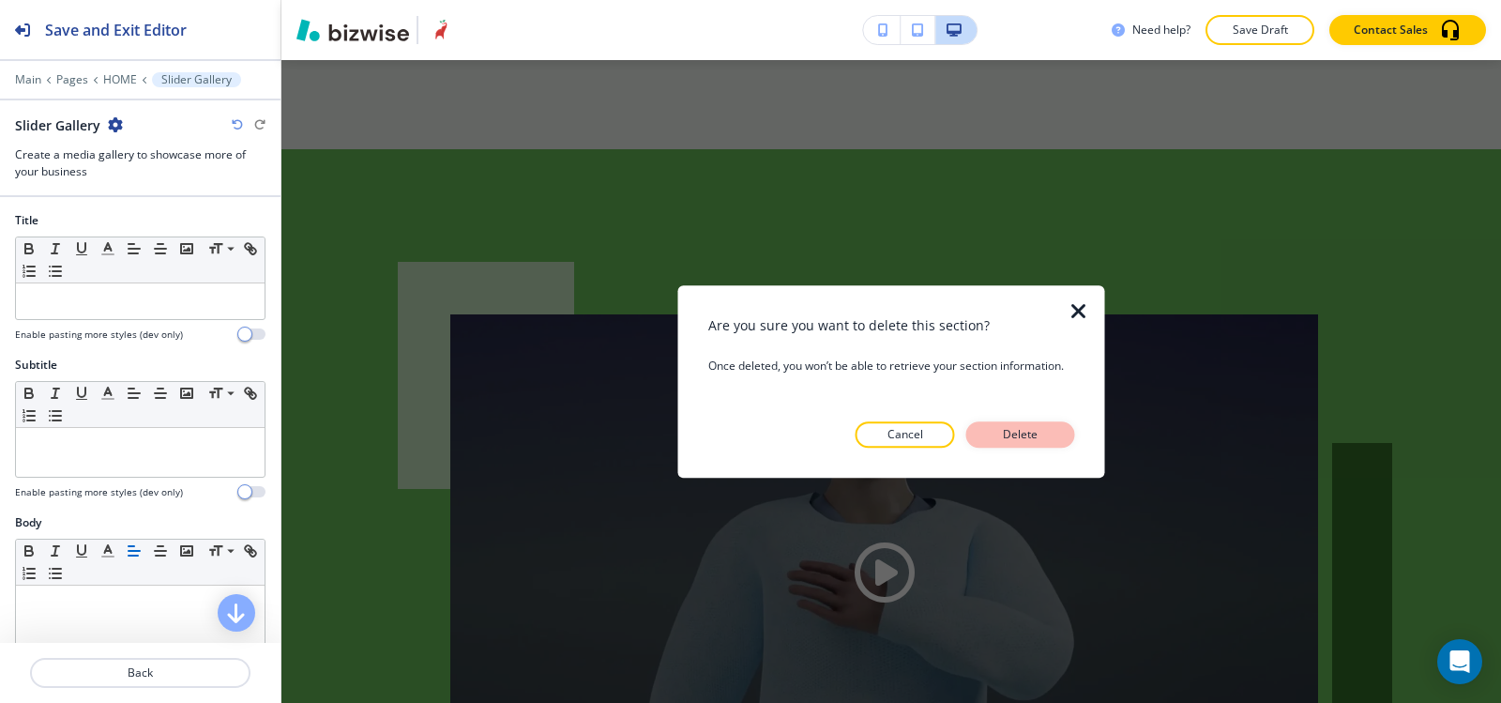
click at [1040, 437] on p "Delete" at bounding box center [1020, 434] width 45 height 17
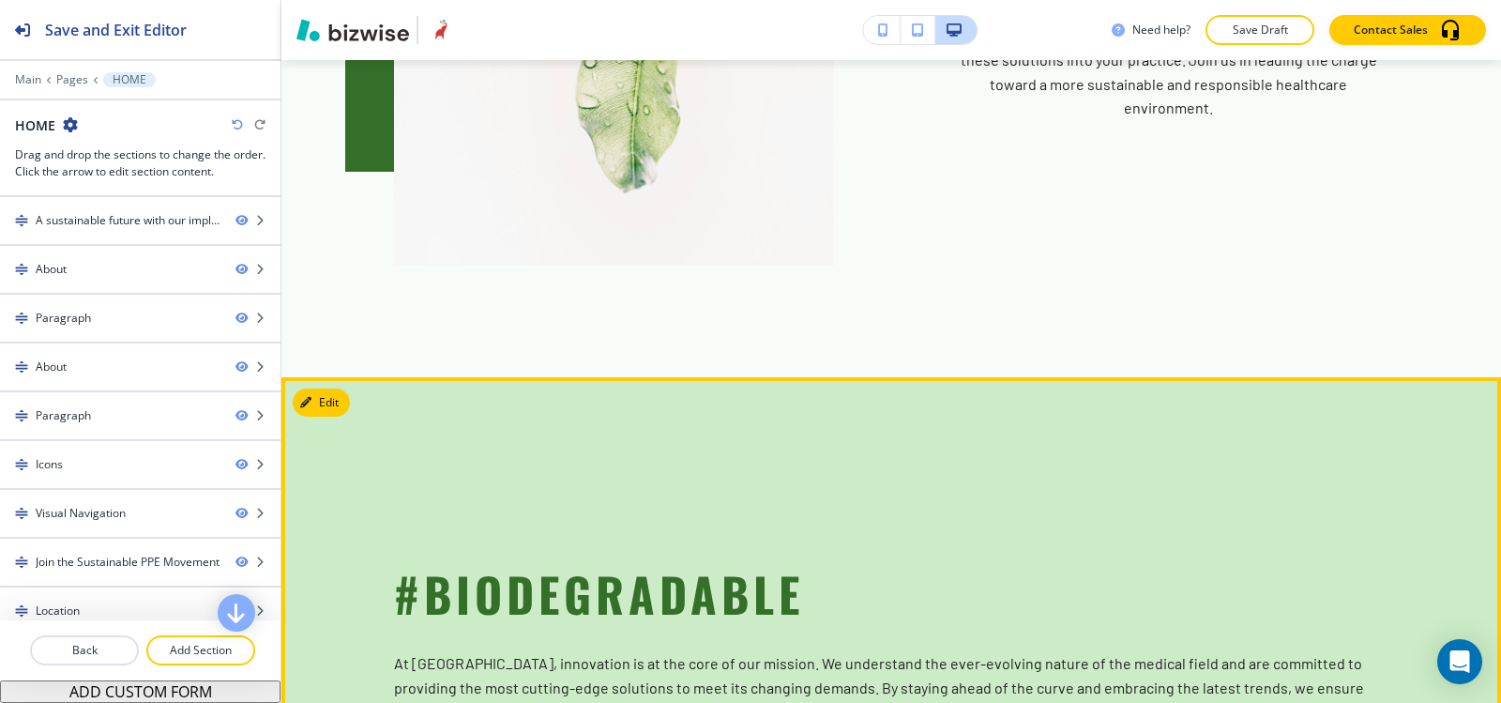
scroll to position [1575, 0]
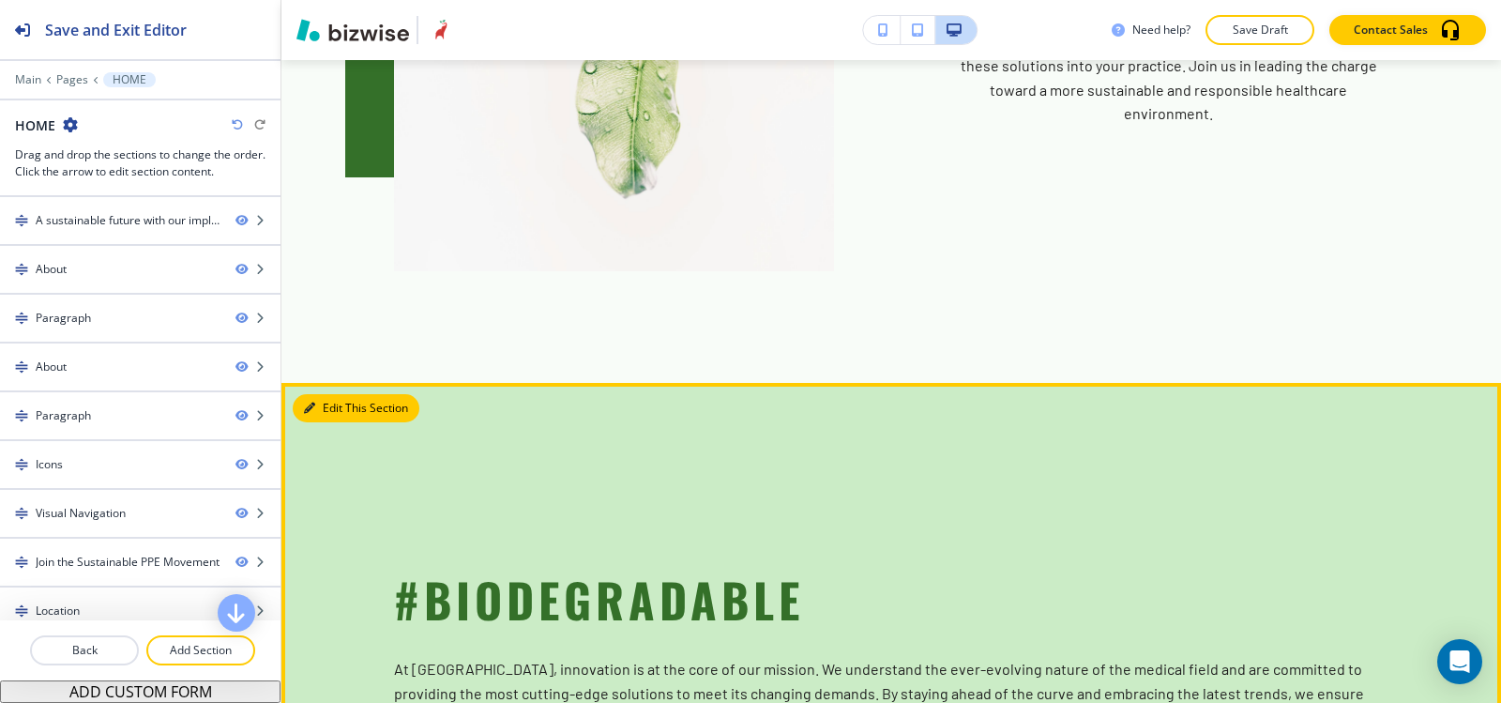
click at [346, 394] on button "Edit This Section" at bounding box center [356, 408] width 127 height 28
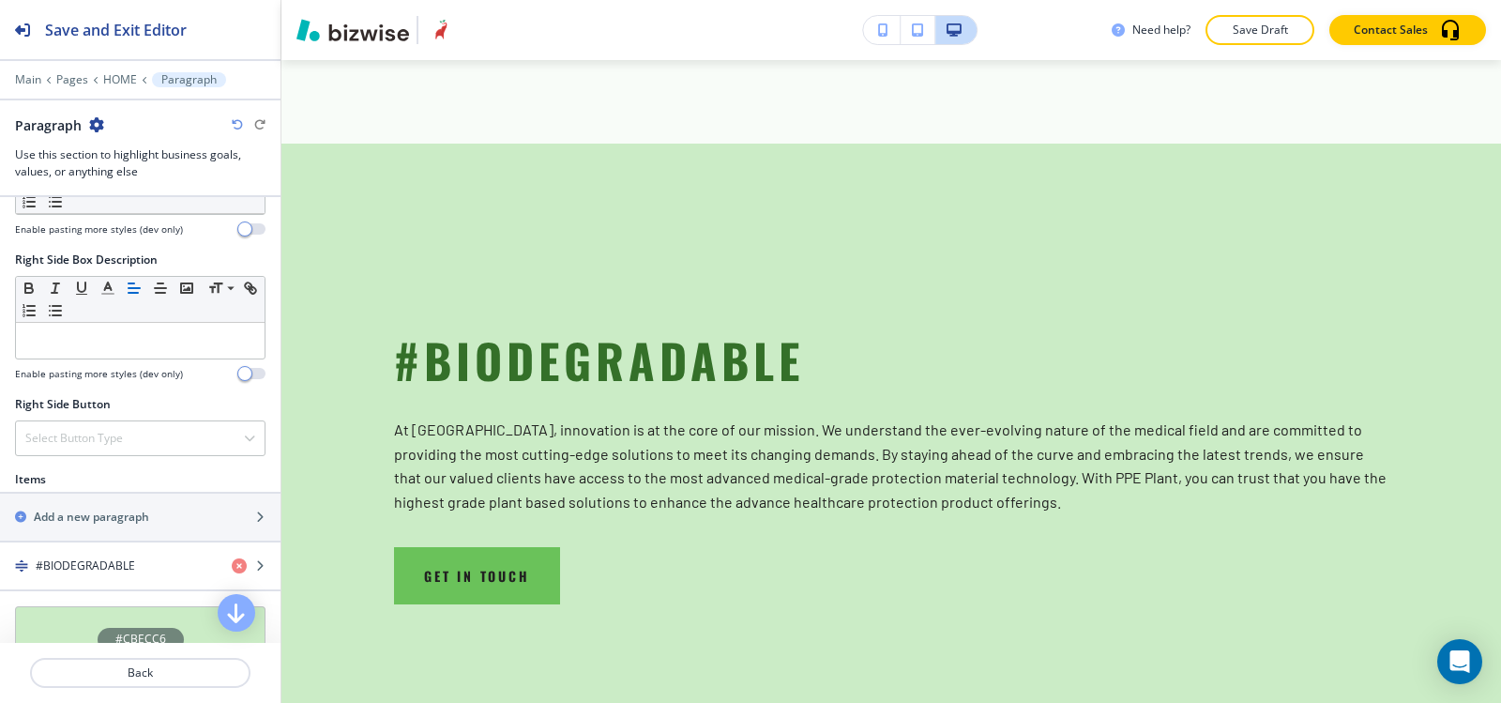
scroll to position [938, 0]
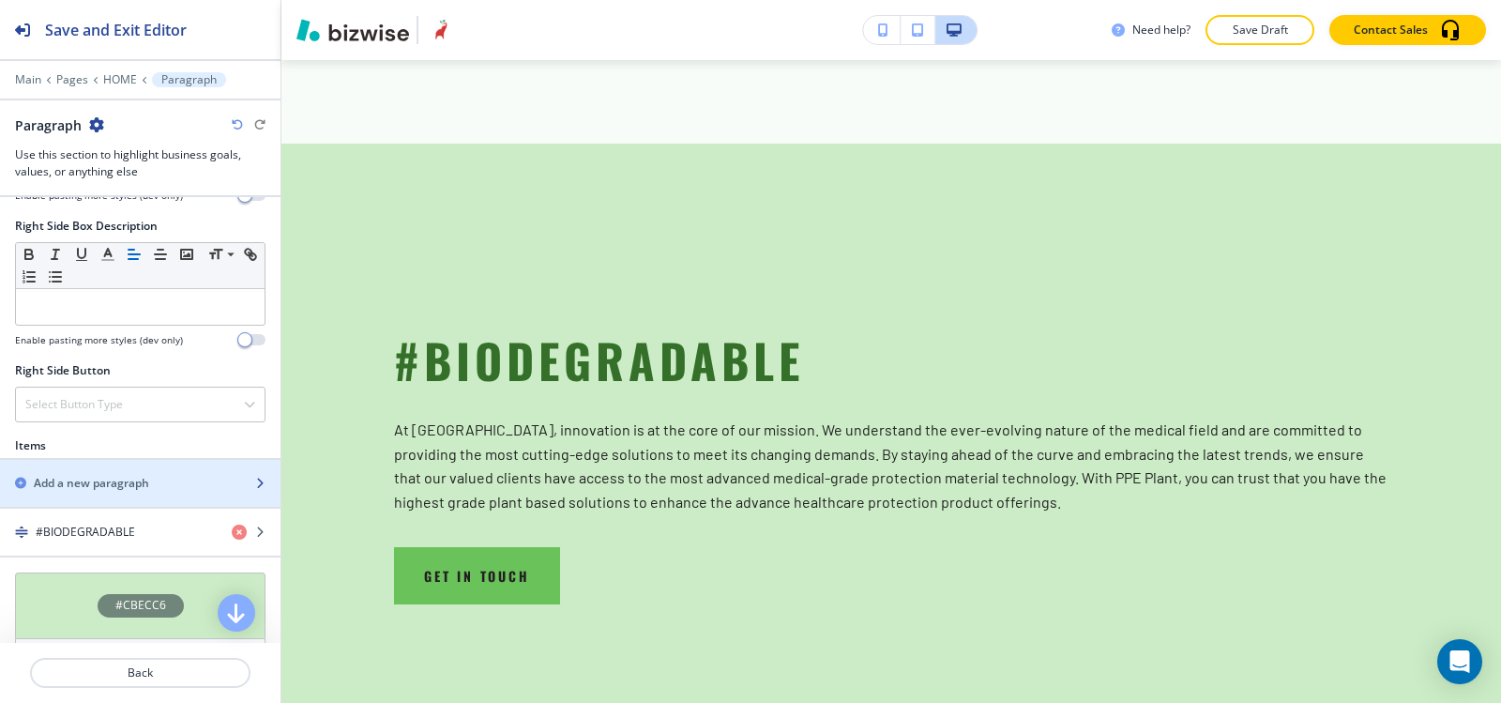
click at [113, 480] on h2 "Add a new paragraph" at bounding box center [91, 483] width 115 height 17
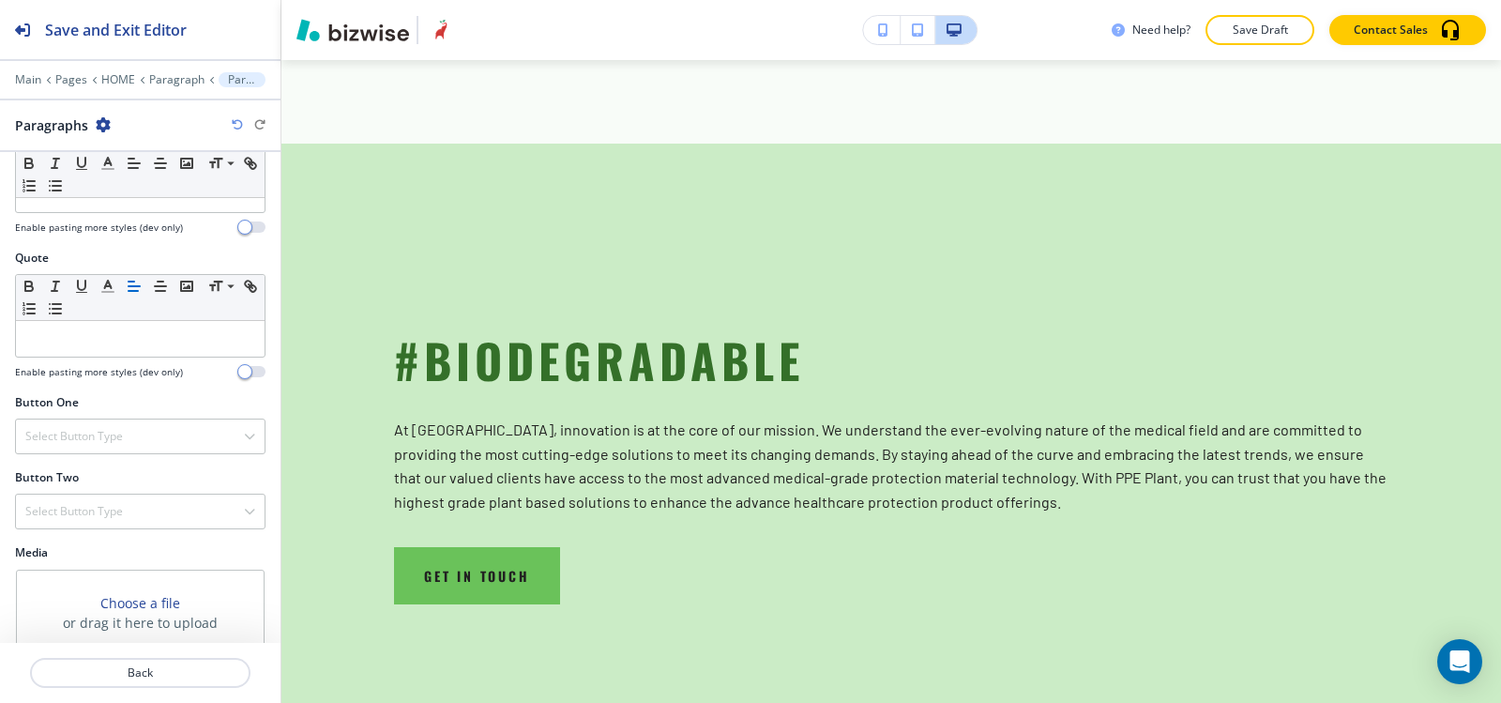
scroll to position [780, 0]
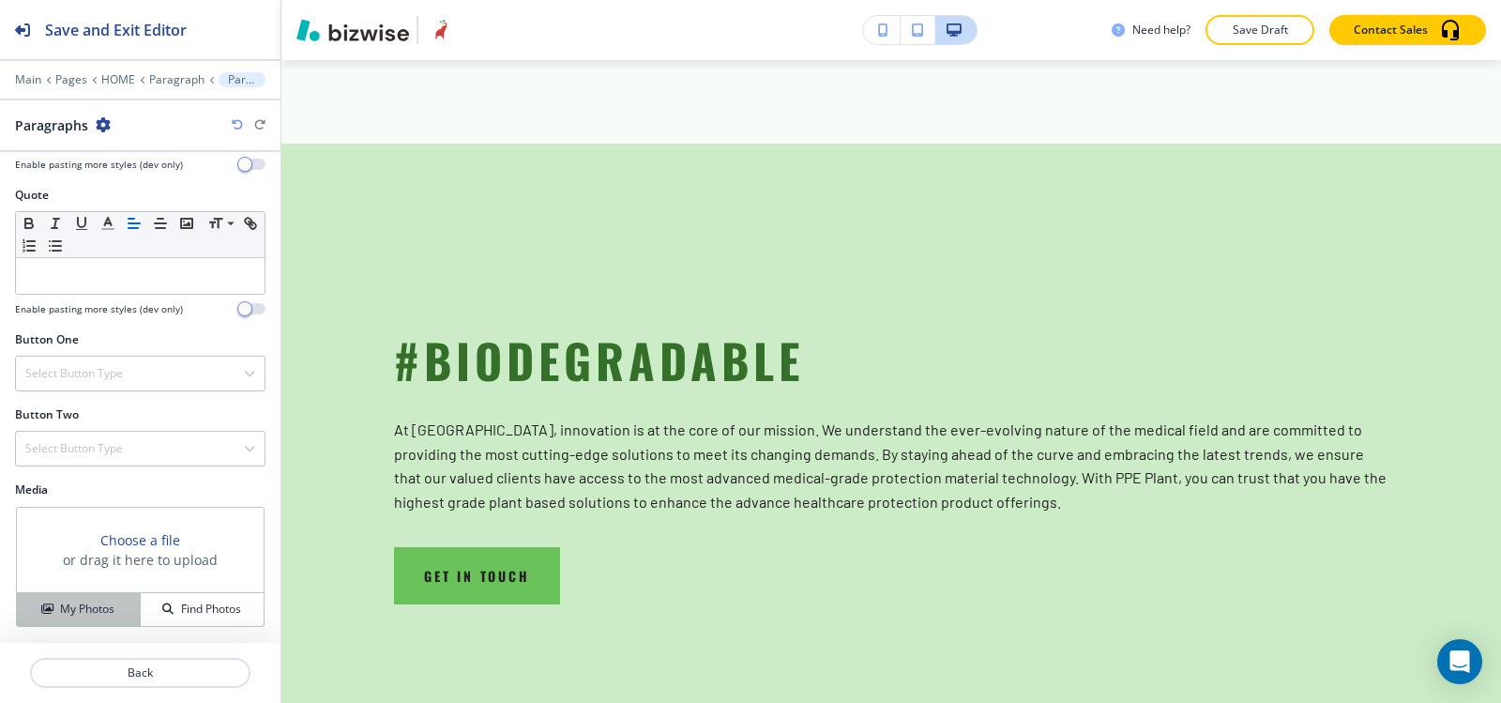
click at [68, 600] on button "My Photos" at bounding box center [79, 609] width 124 height 33
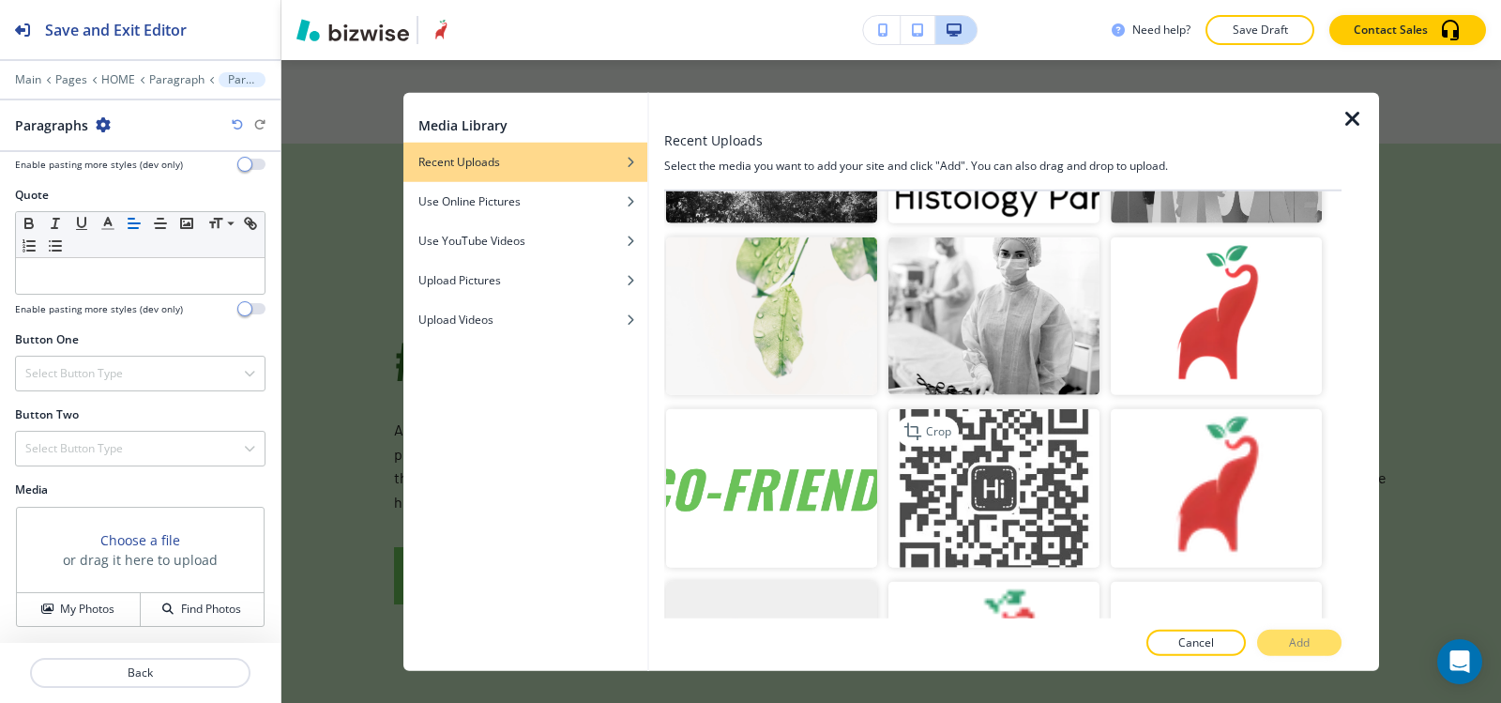
scroll to position [5666, 0]
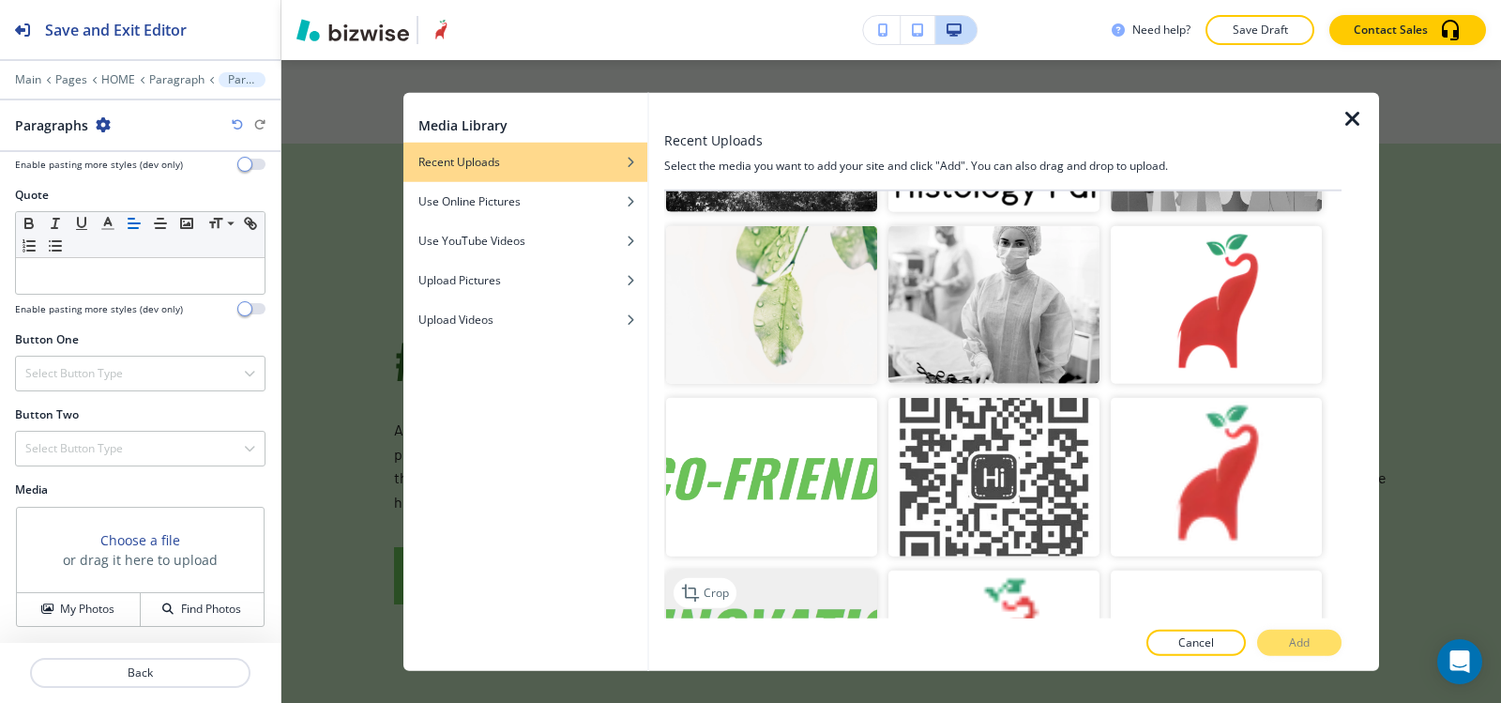
click at [805, 570] on img "button" at bounding box center [771, 649] width 211 height 159
click at [1333, 645] on button "Add" at bounding box center [1299, 643] width 84 height 26
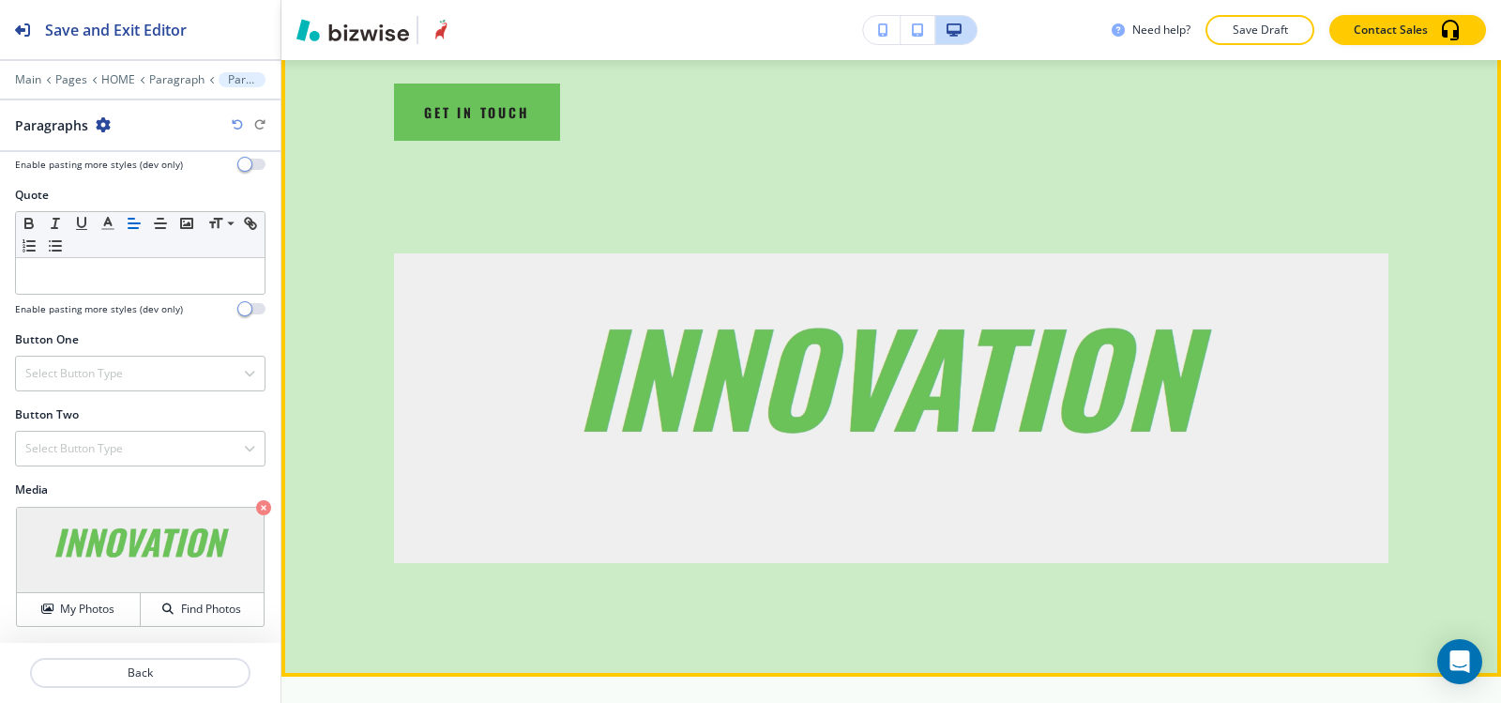
scroll to position [2096, 0]
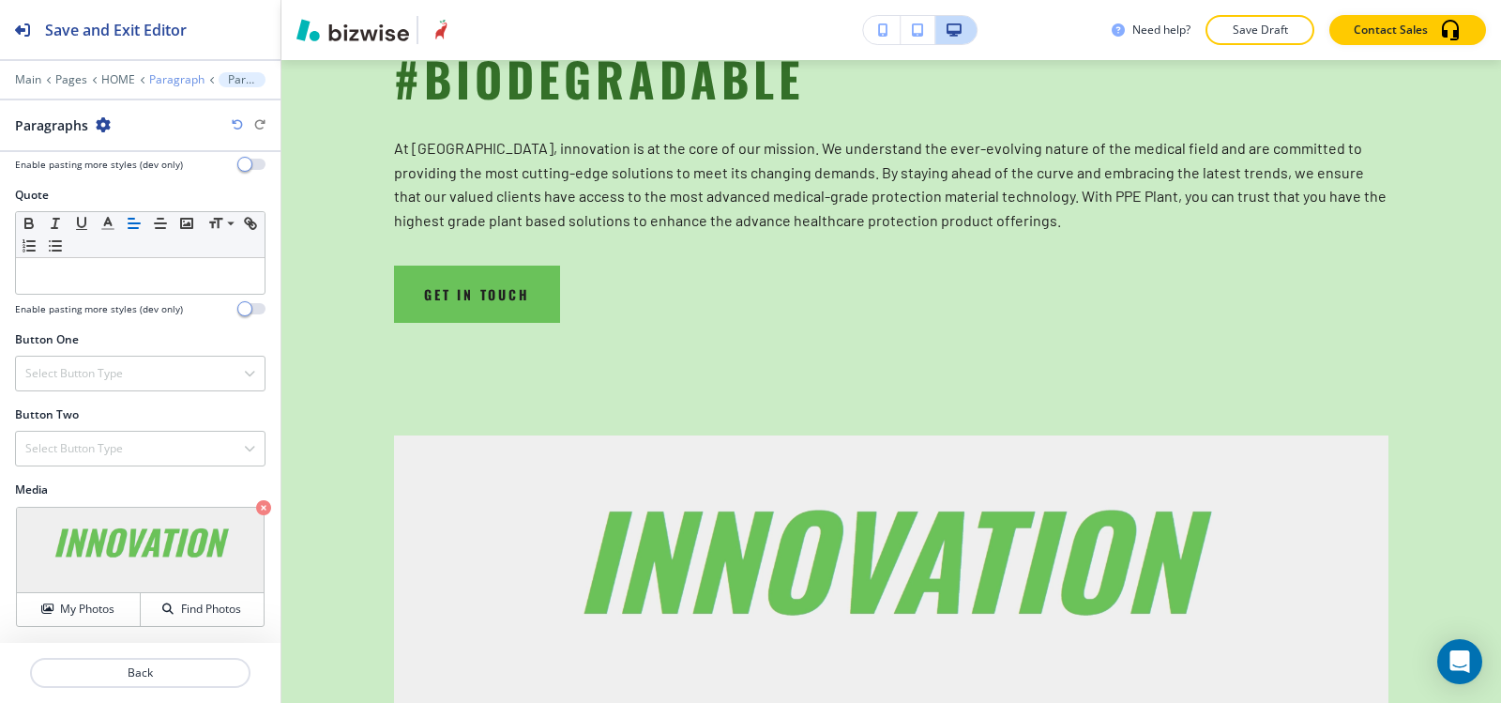
click at [178, 77] on p "Paragraph" at bounding box center [176, 79] width 55 height 13
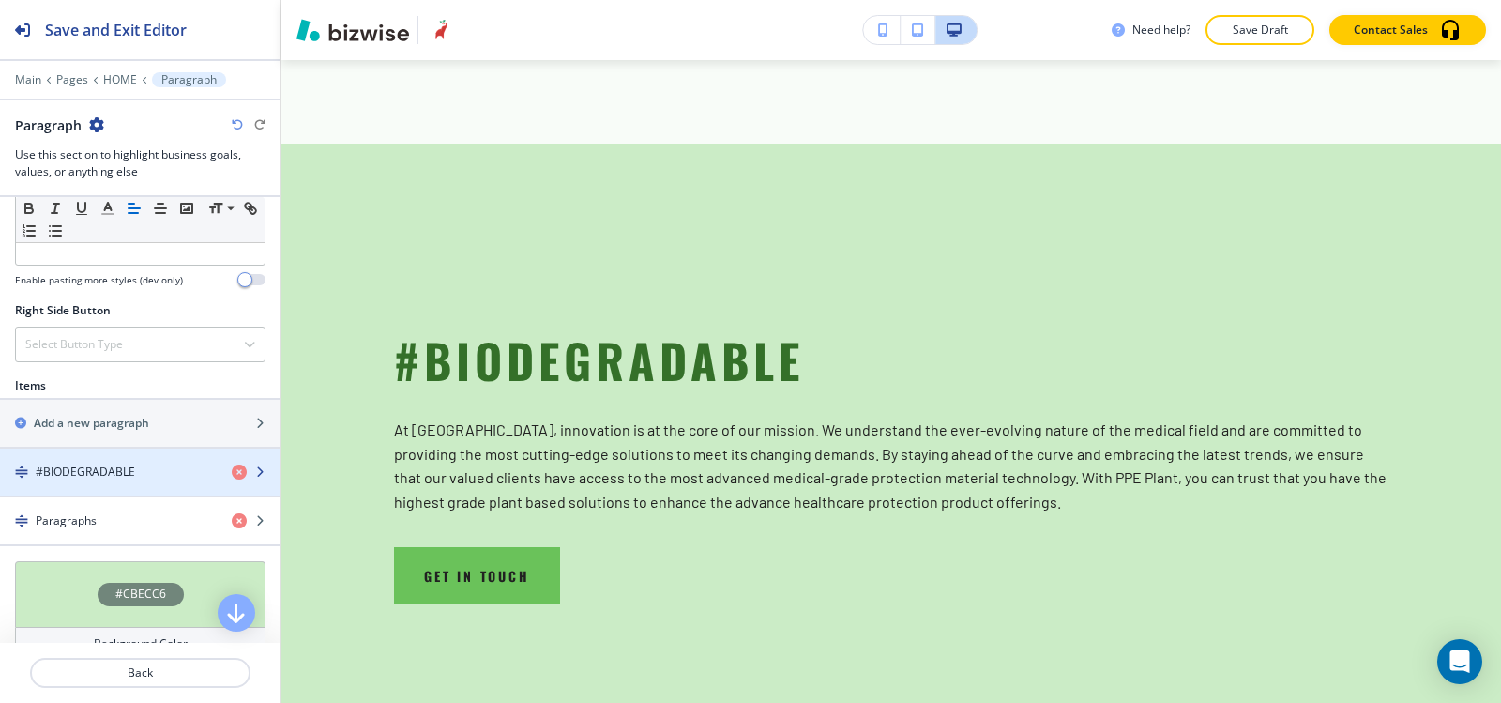
scroll to position [1032, 0]
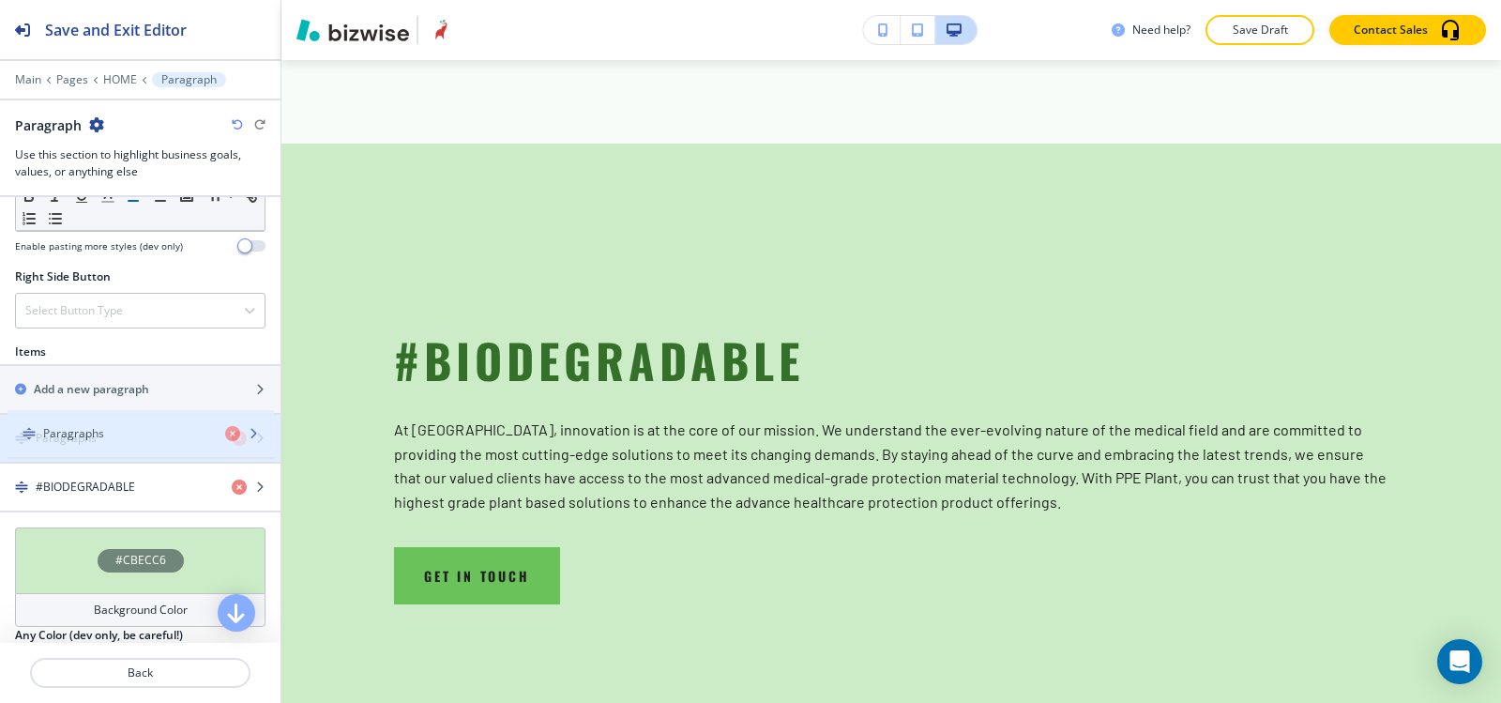
drag, startPoint x: 85, startPoint y: 503, endPoint x: 93, endPoint y: 449, distance: 54.0
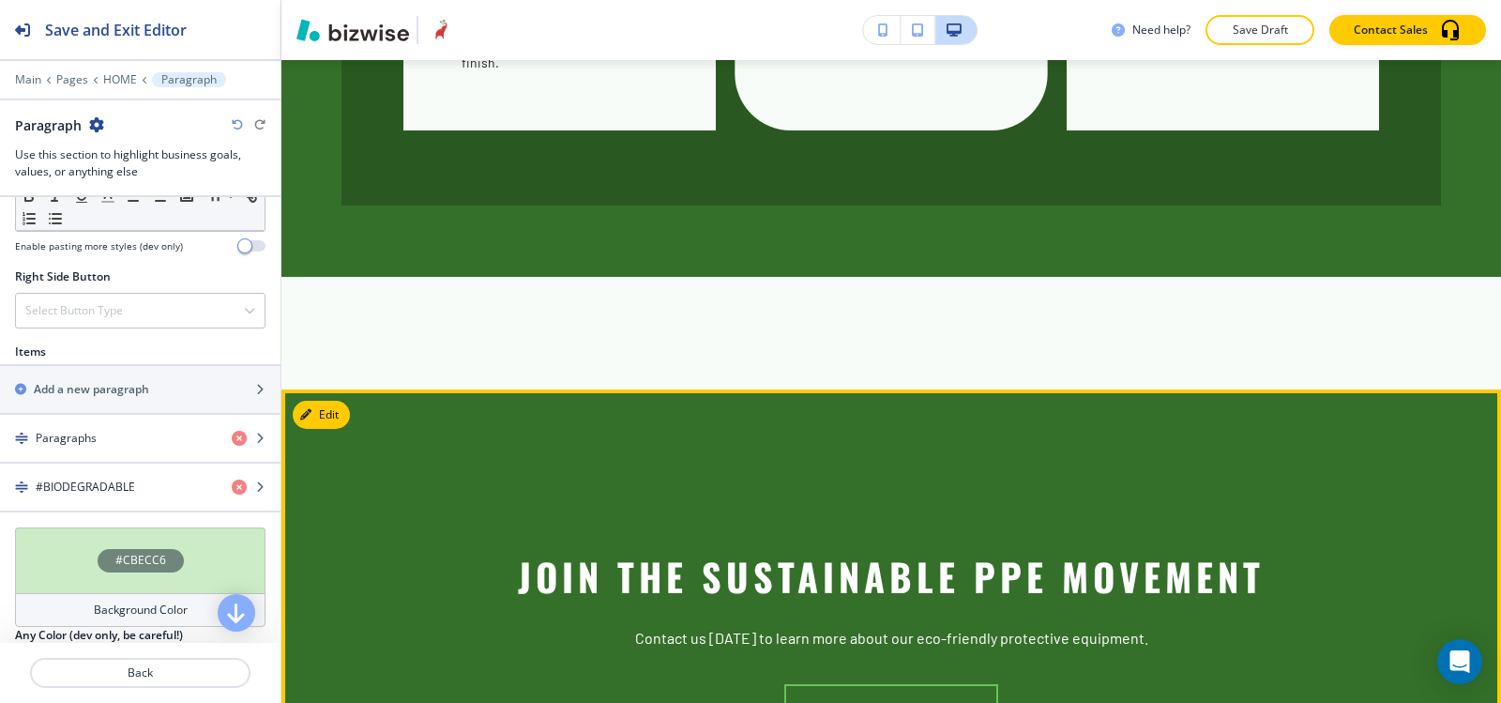
scroll to position [5005, 0]
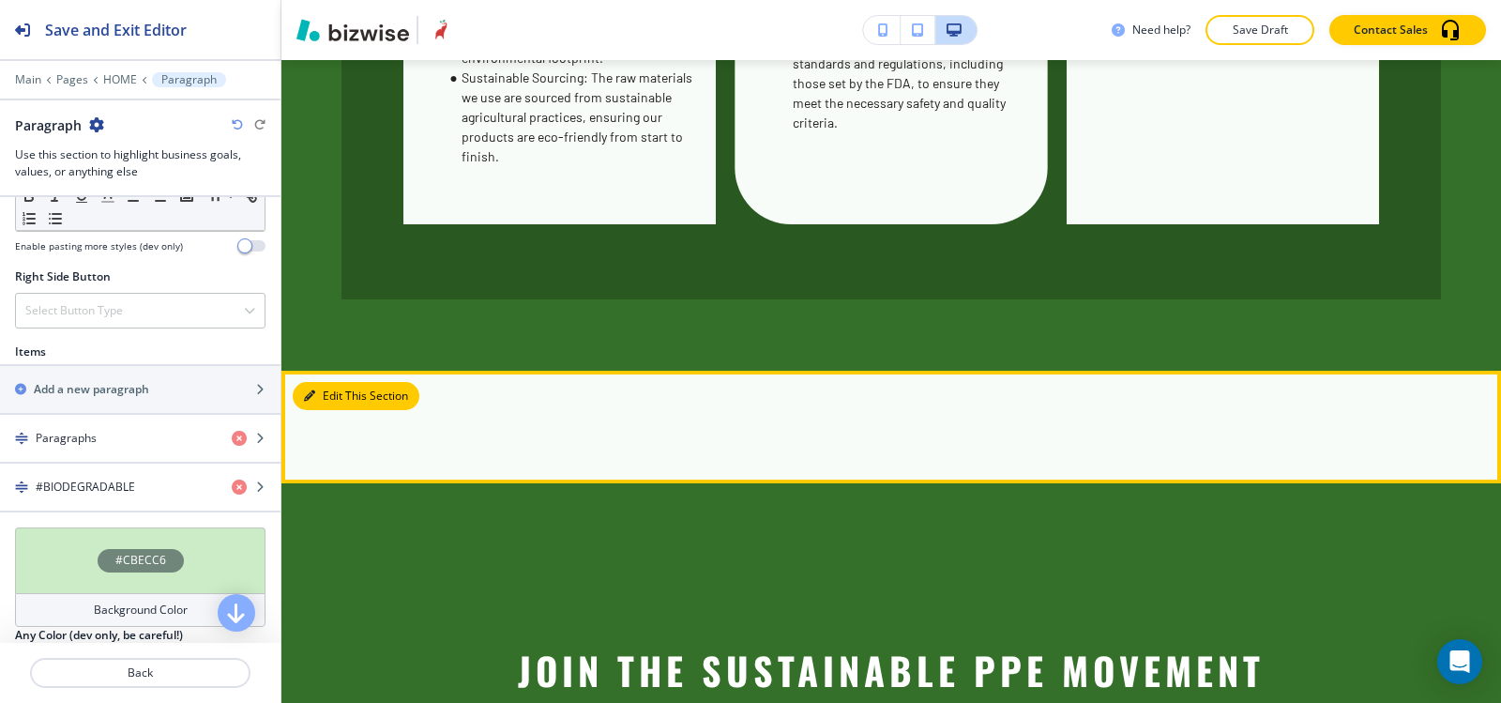
click at [337, 382] on button "Edit This Section" at bounding box center [356, 396] width 127 height 28
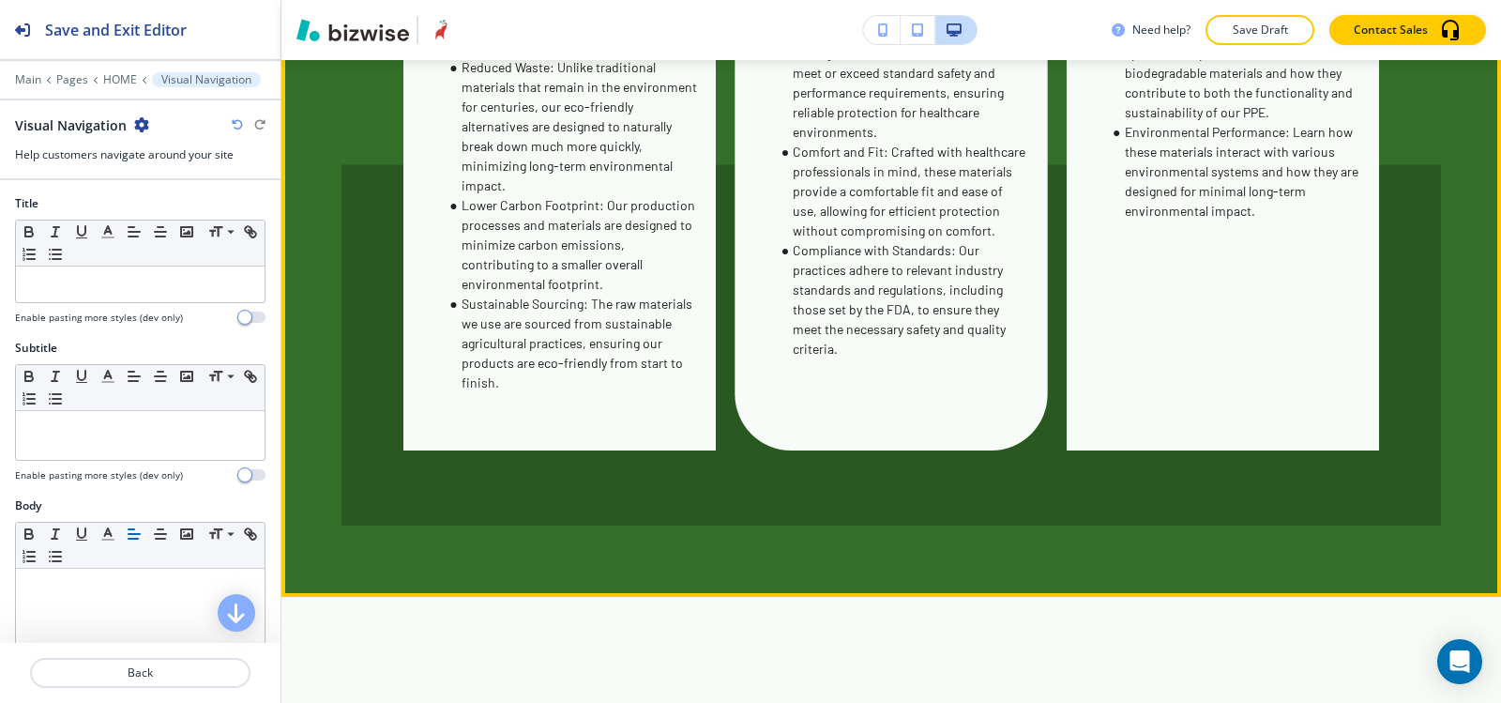
scroll to position [4941, 0]
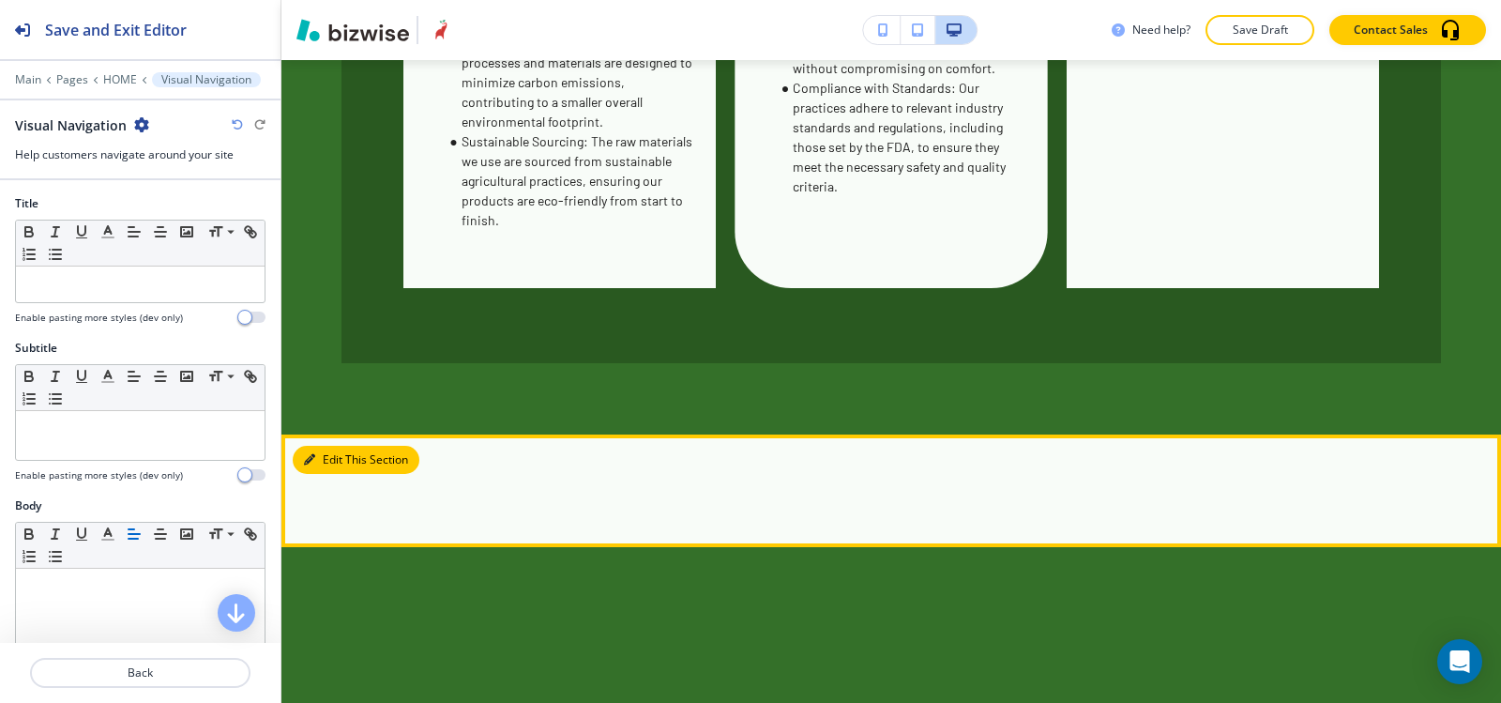
click at [306, 446] on button "Edit This Section" at bounding box center [356, 460] width 127 height 28
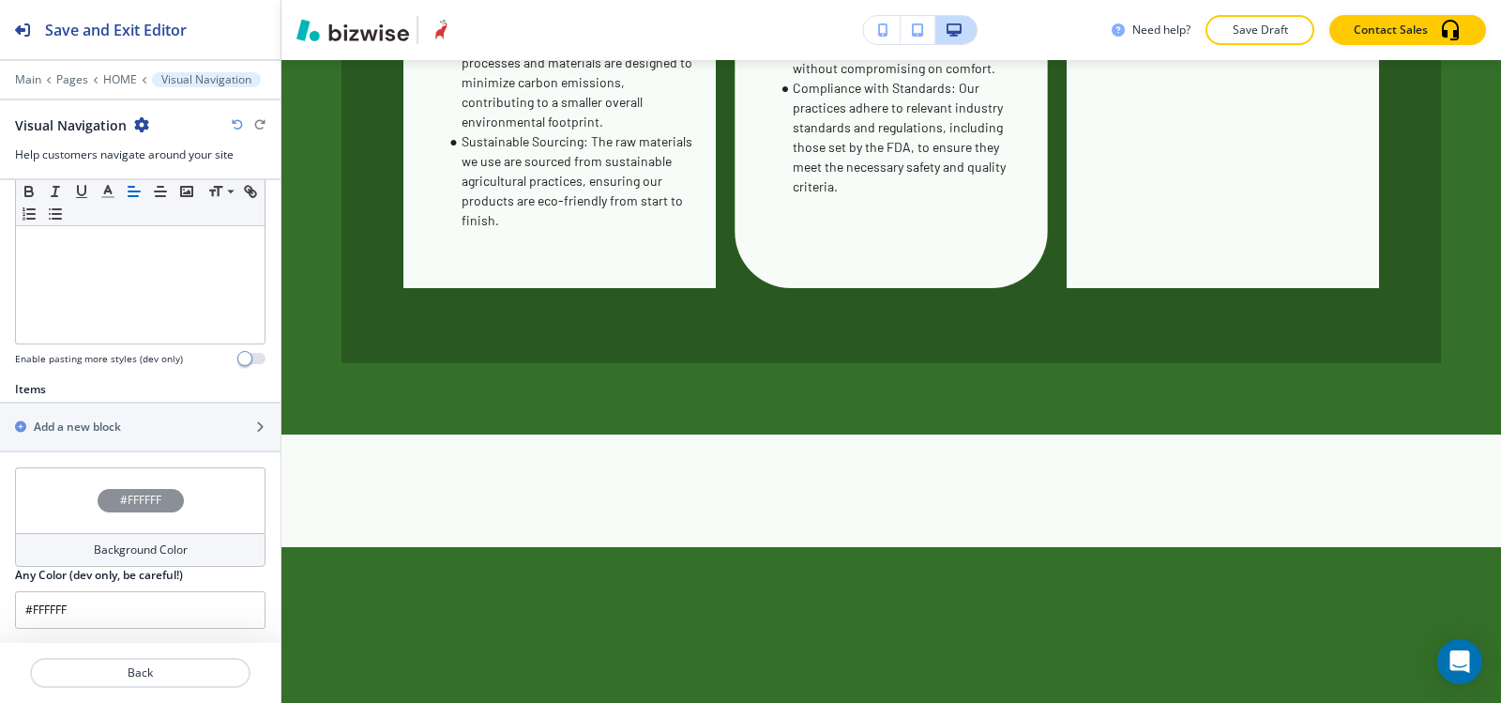
scroll to position [470, 0]
click at [84, 418] on h2 "Add a new block" at bounding box center [77, 426] width 87 height 17
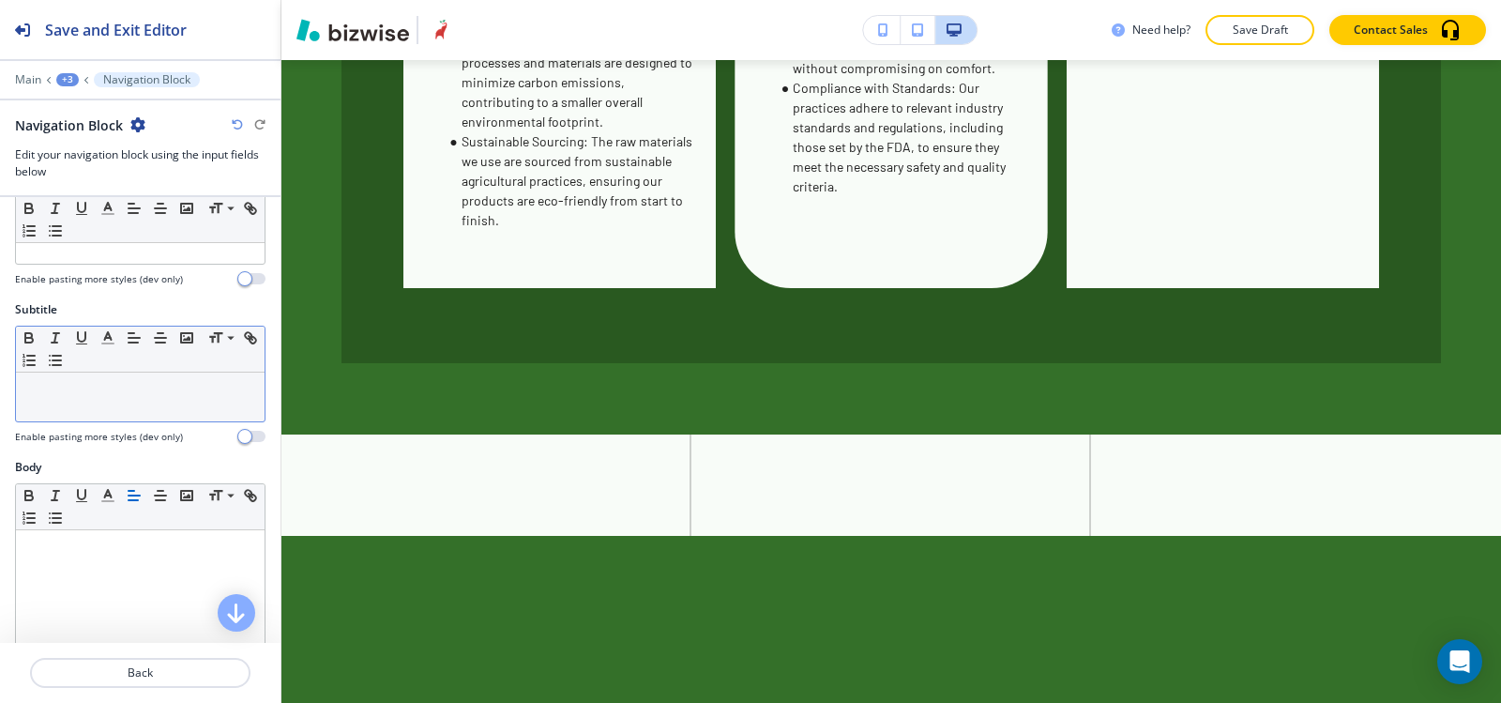
scroll to position [0, 0]
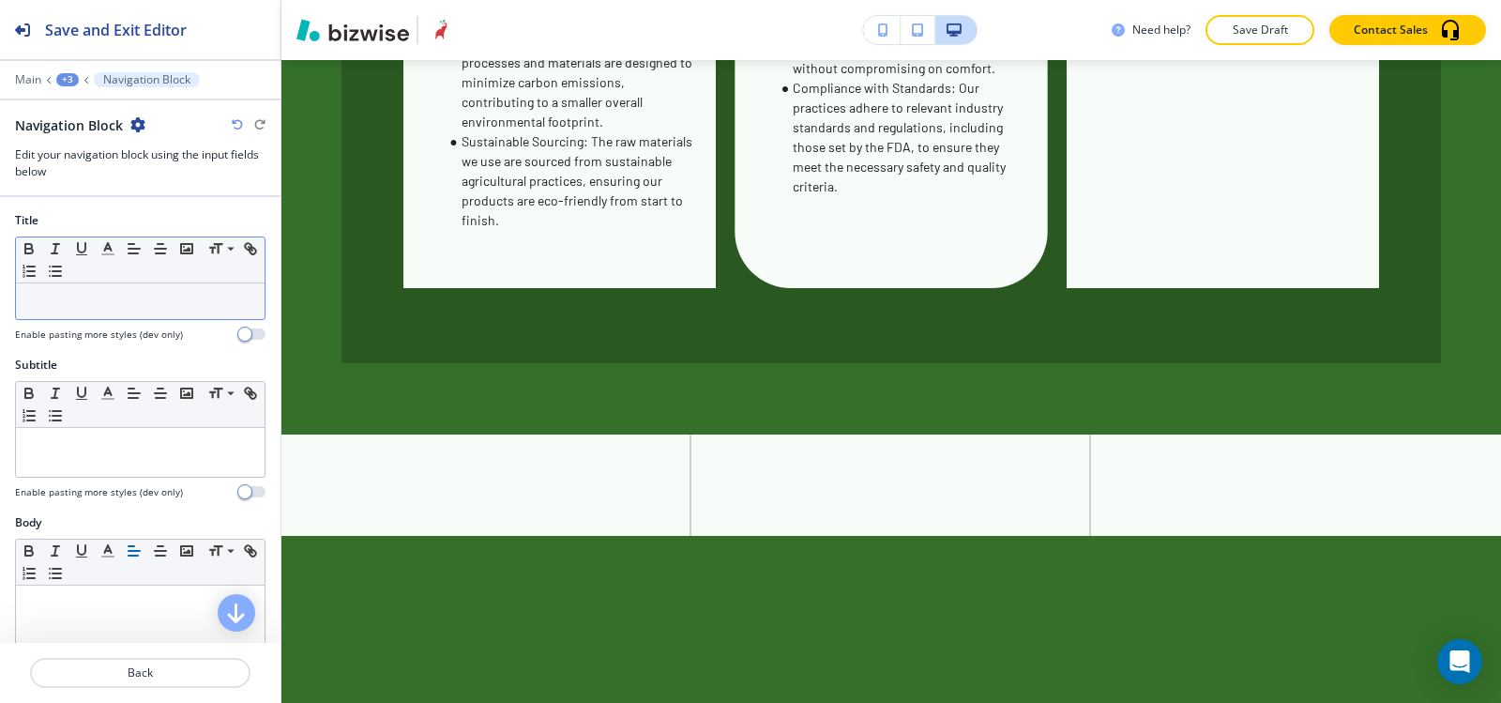
click at [115, 313] on div at bounding box center [140, 301] width 249 height 36
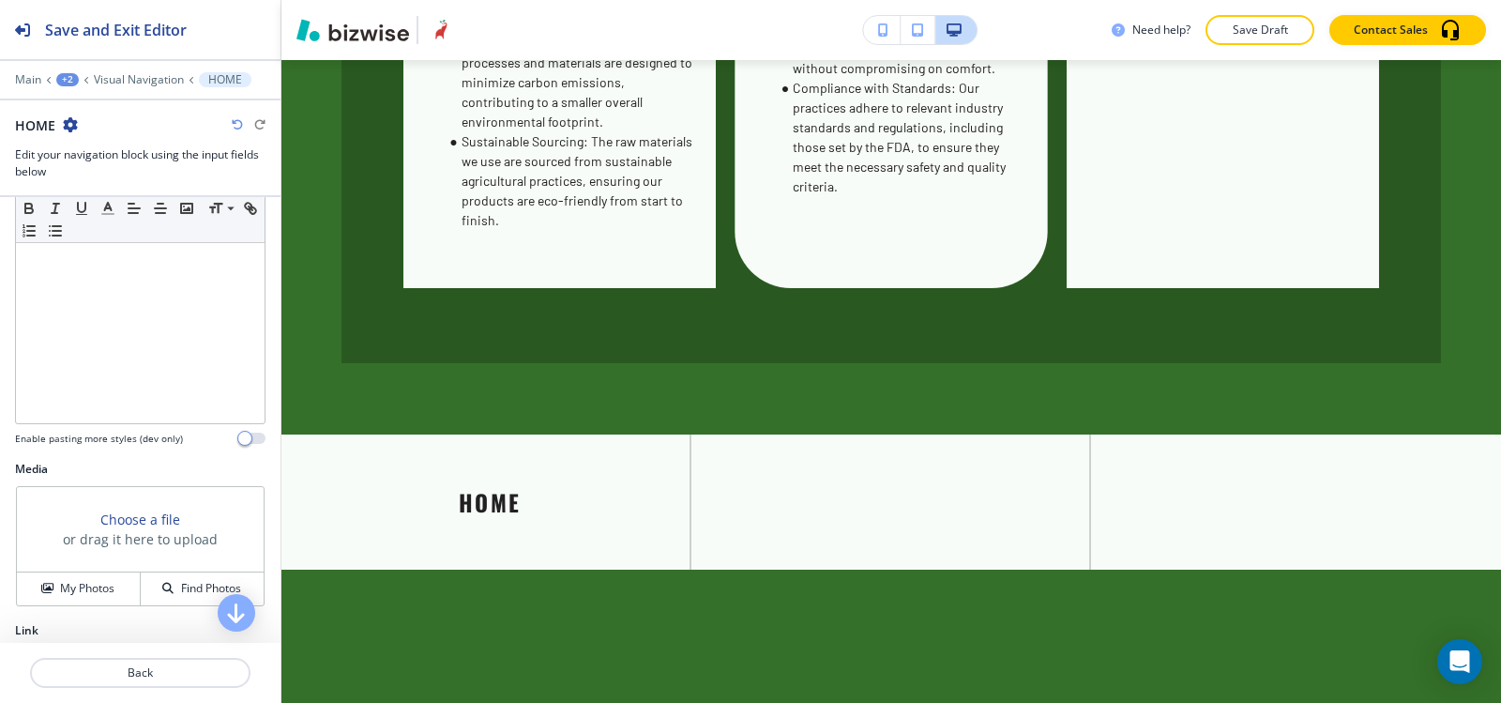
scroll to position [461, 0]
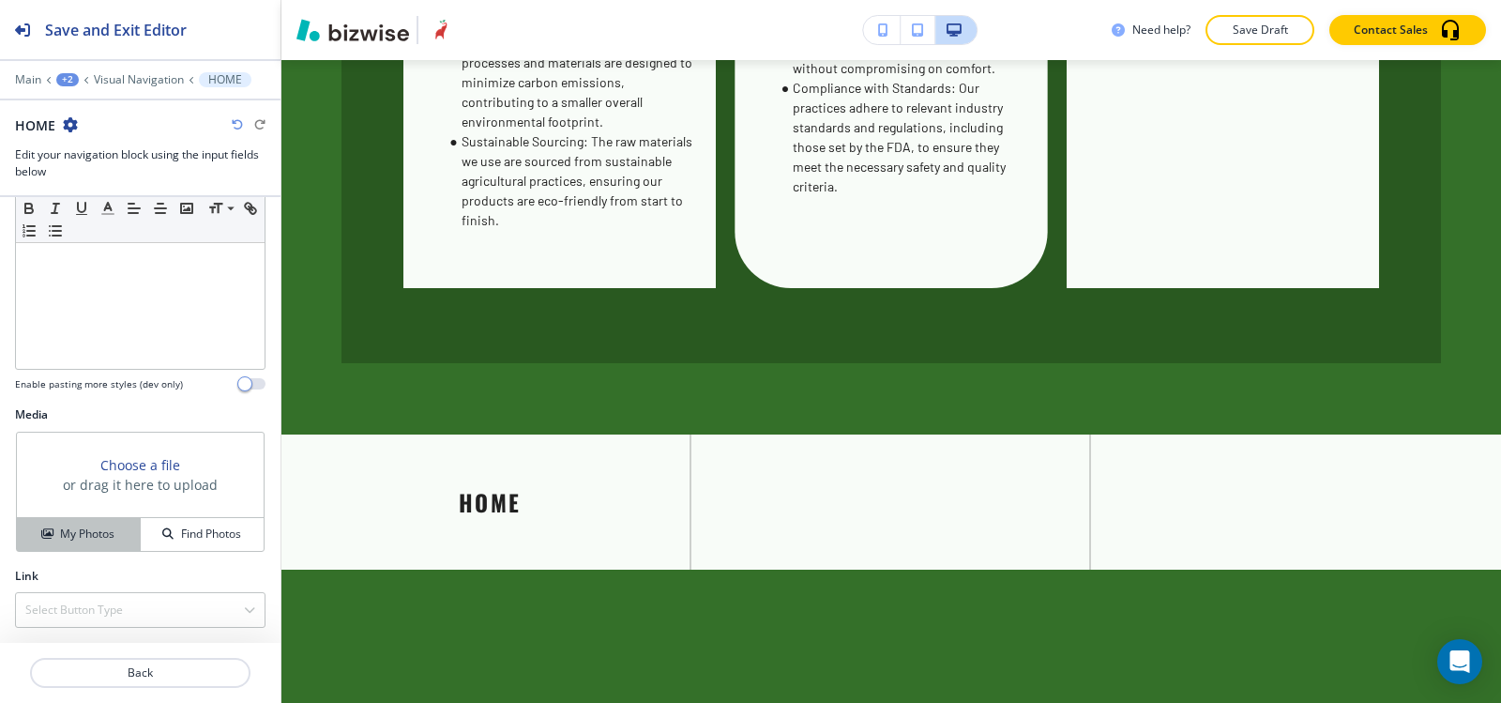
click at [60, 536] on h4 "My Photos" at bounding box center [87, 533] width 54 height 17
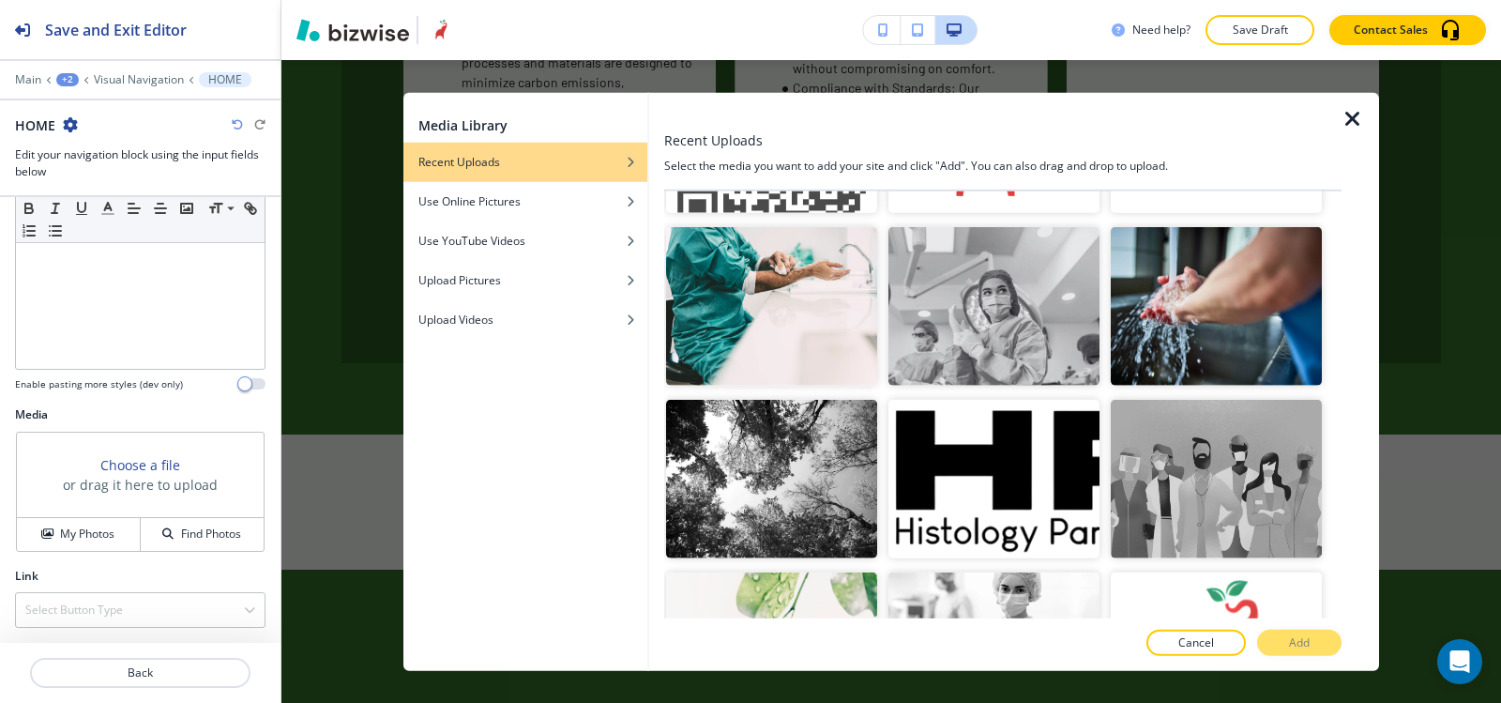
scroll to position [5348, 0]
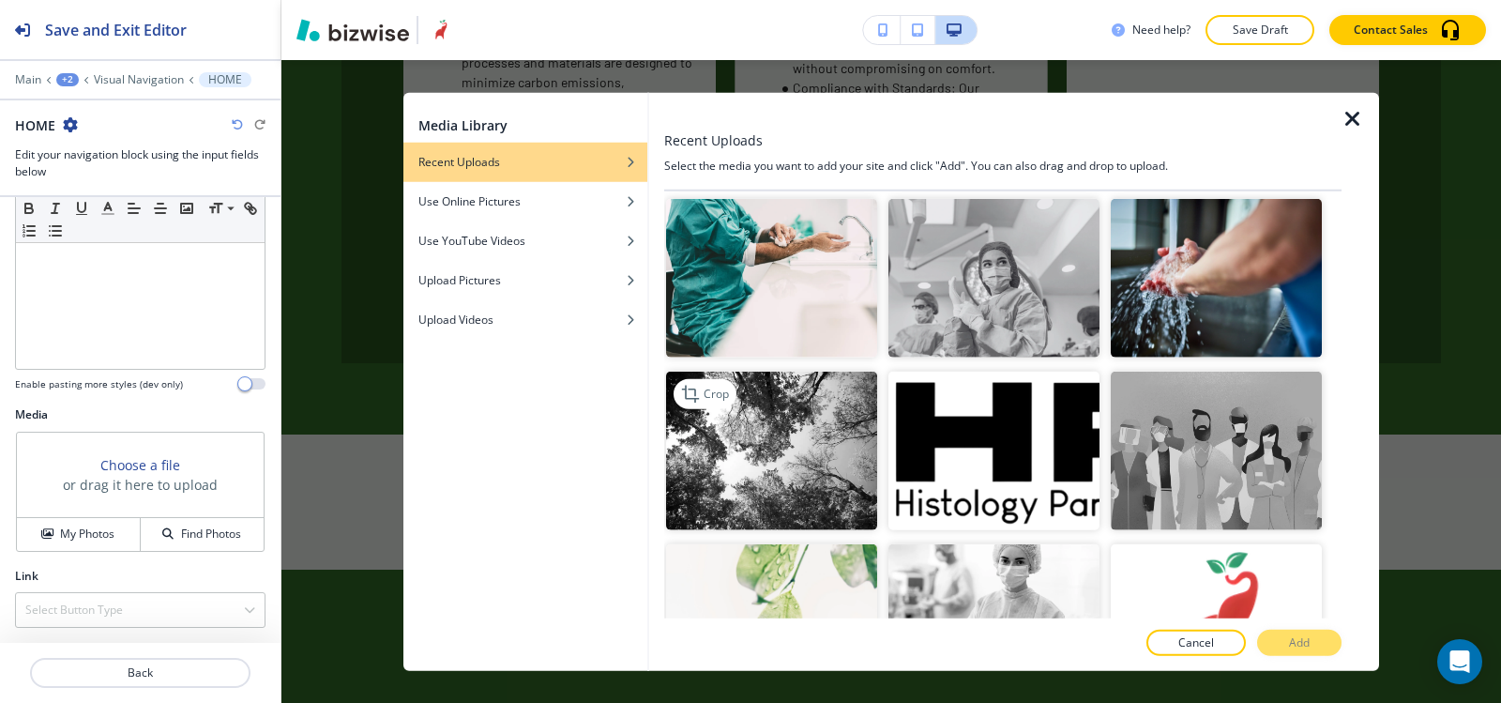
click at [835, 372] on img "button" at bounding box center [771, 451] width 211 height 159
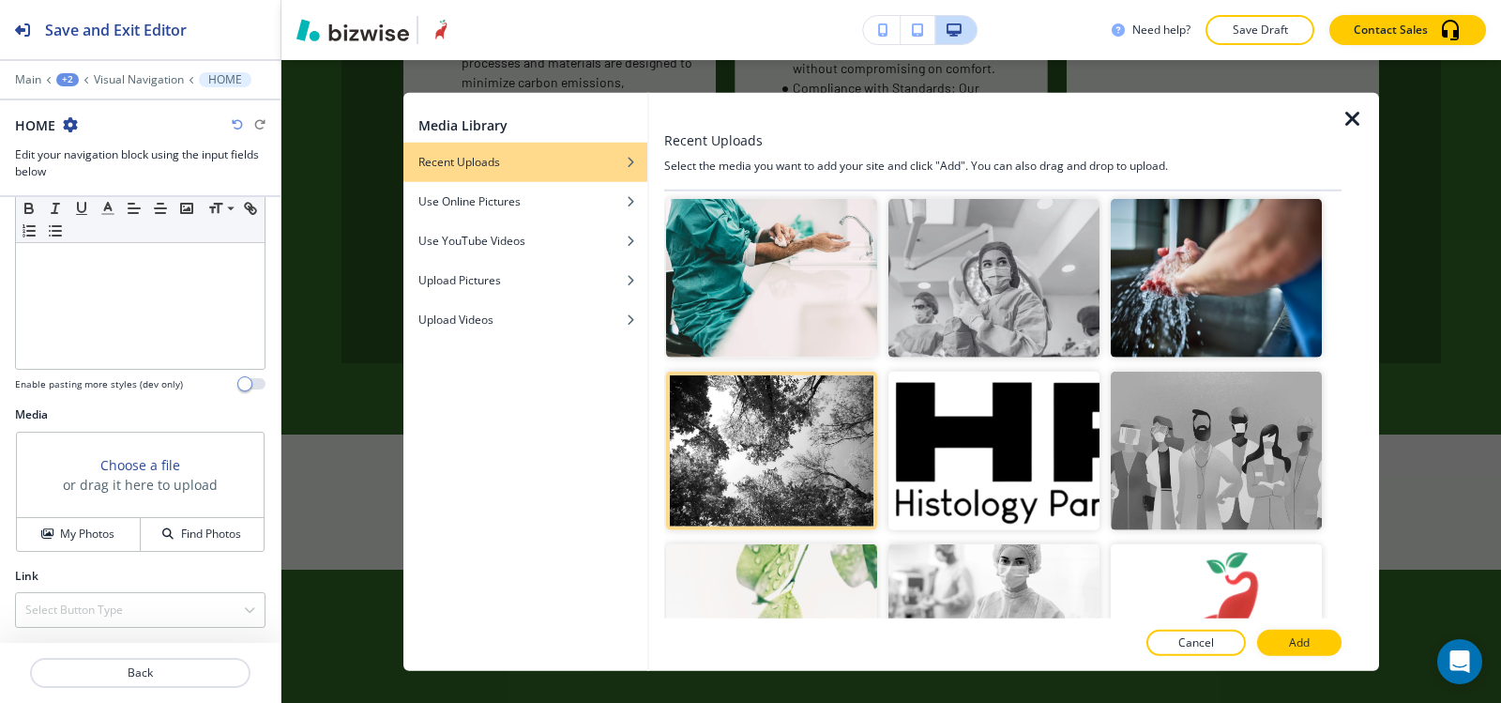
click at [1284, 642] on button "Add" at bounding box center [1299, 643] width 84 height 26
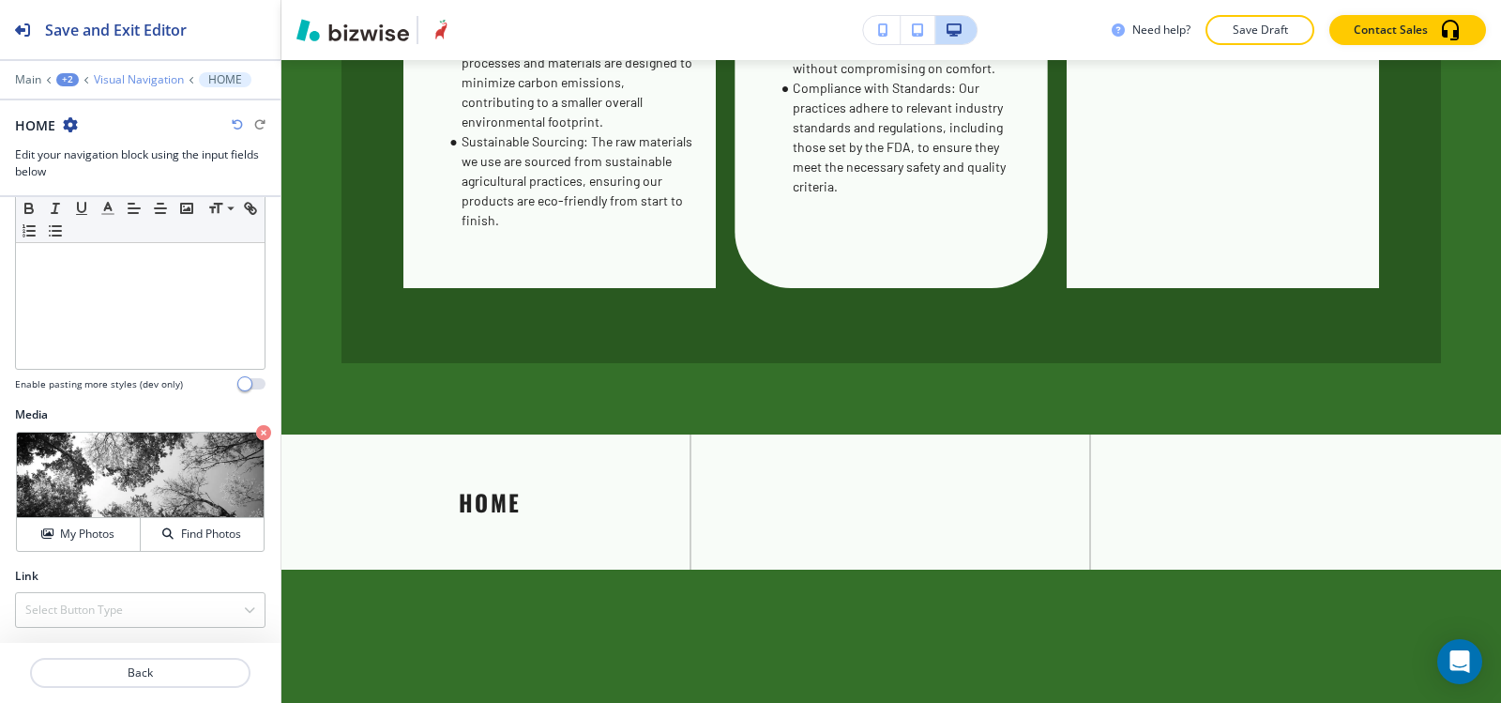
click at [112, 77] on p "Visual Navigation" at bounding box center [139, 79] width 90 height 13
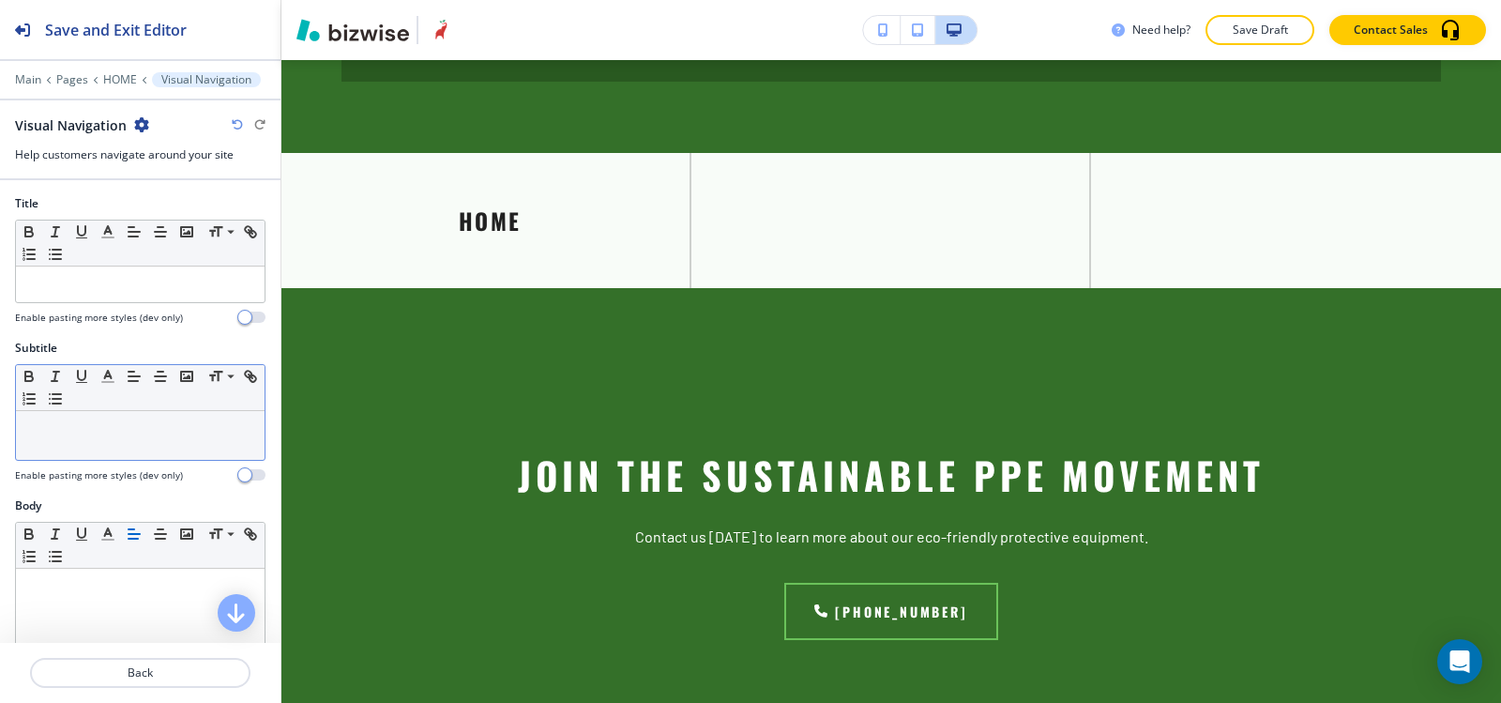
scroll to position [524, 0]
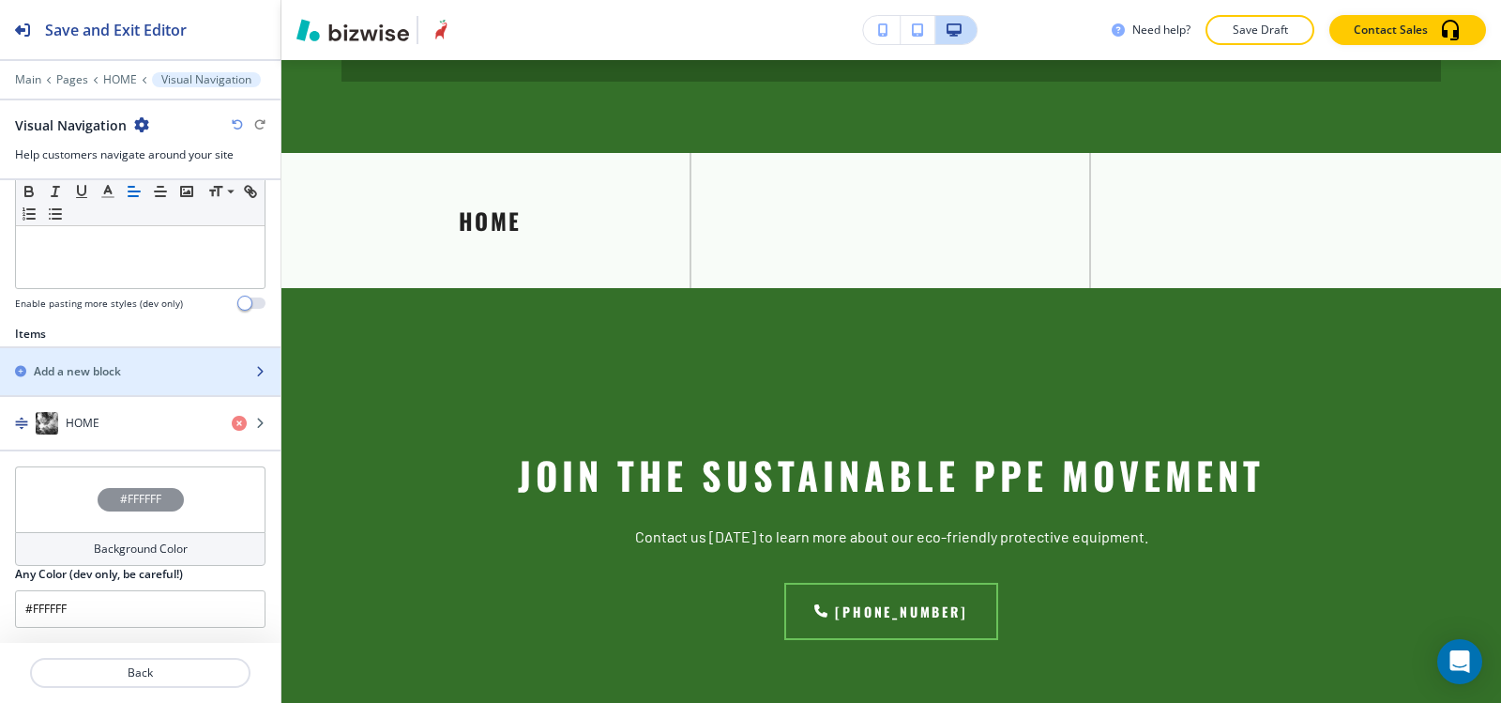
click at [115, 383] on div "button" at bounding box center [140, 387] width 281 height 15
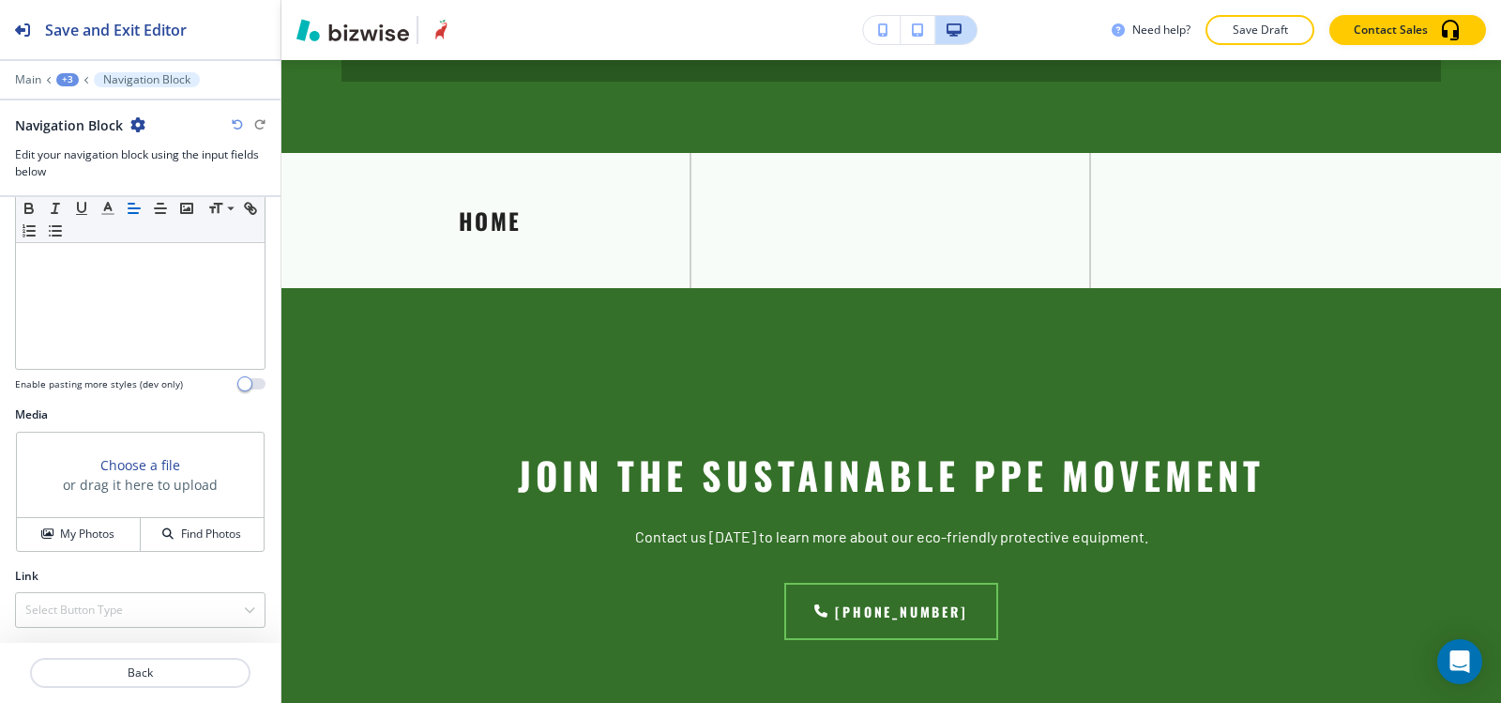
scroll to position [0, 0]
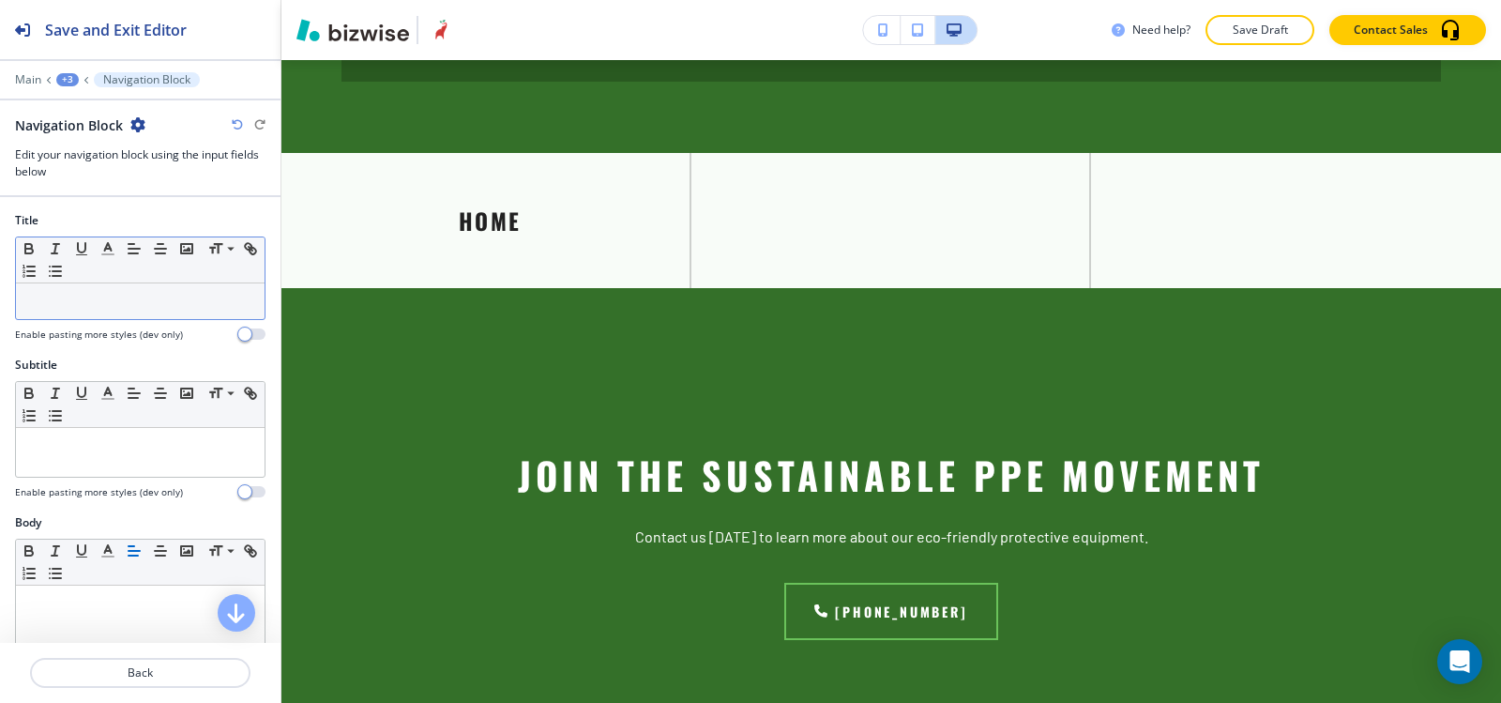
click at [92, 301] on p at bounding box center [140, 301] width 230 height 17
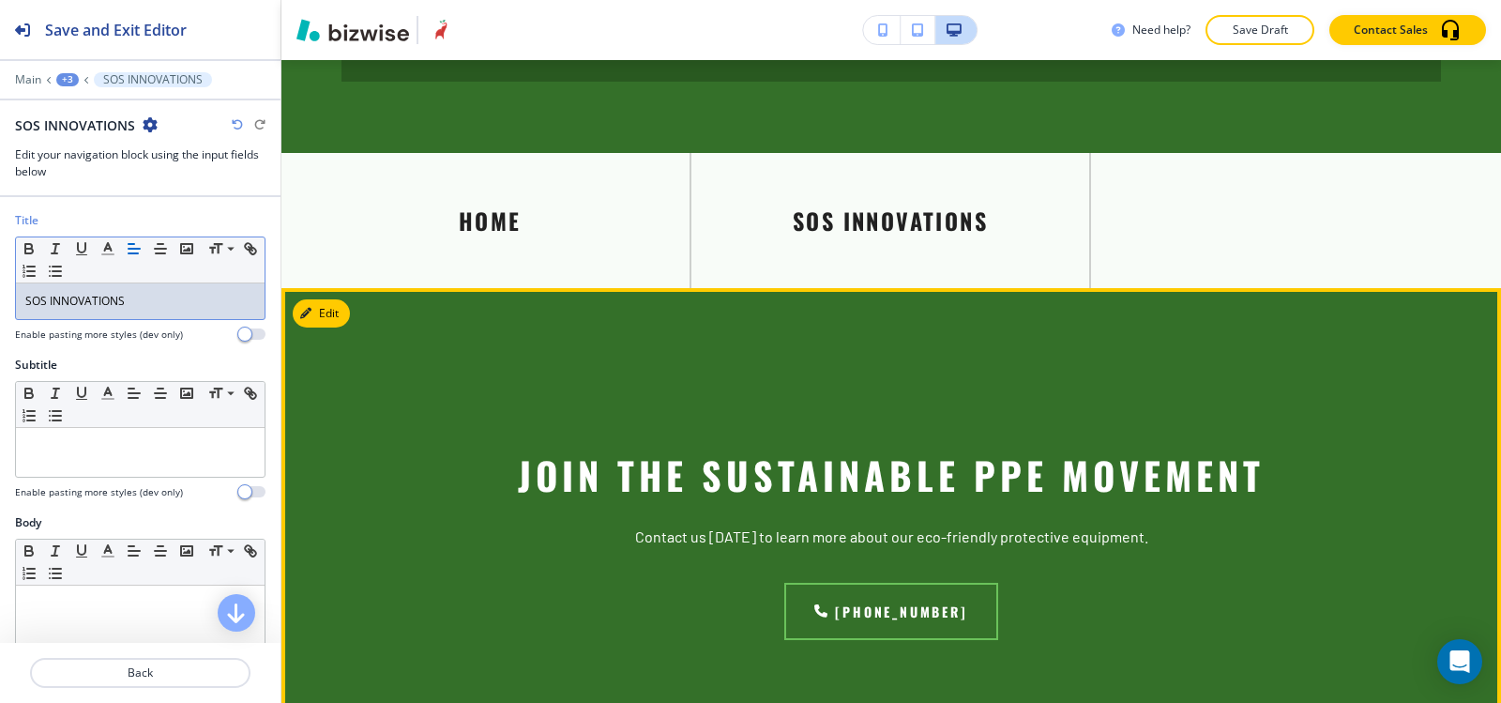
scroll to position [5035, 0]
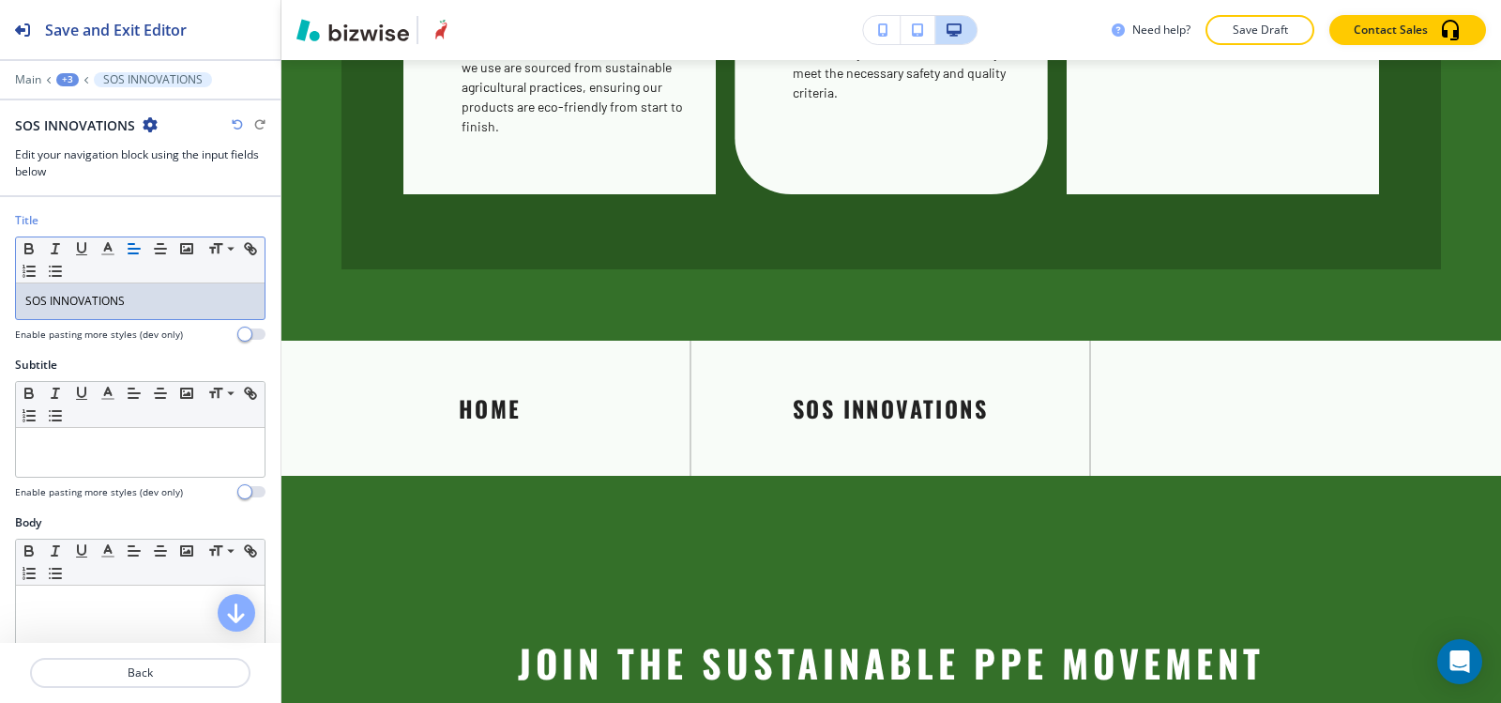
click at [67, 80] on div "+3" at bounding box center [67, 79] width 23 height 13
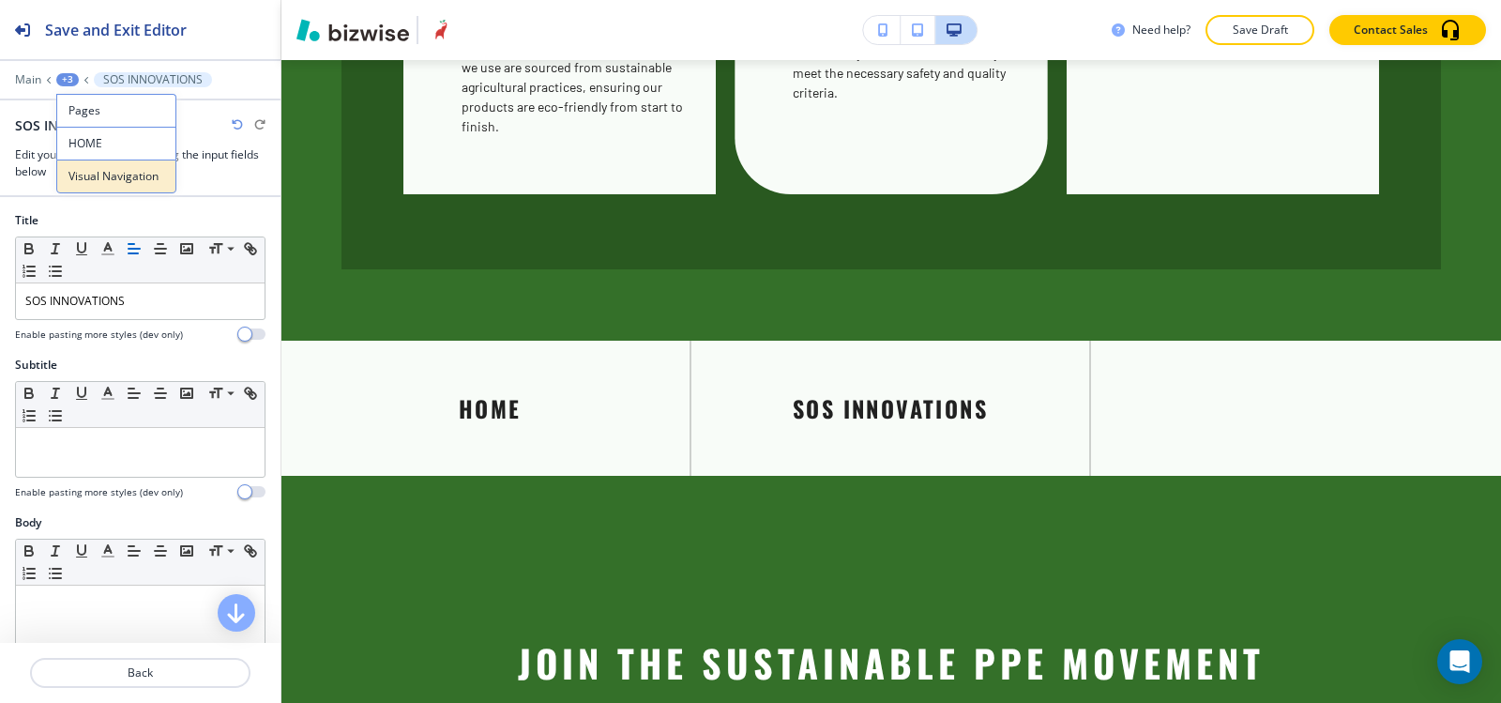
click at [114, 180] on p "Visual Navigation" at bounding box center [116, 176] width 96 height 17
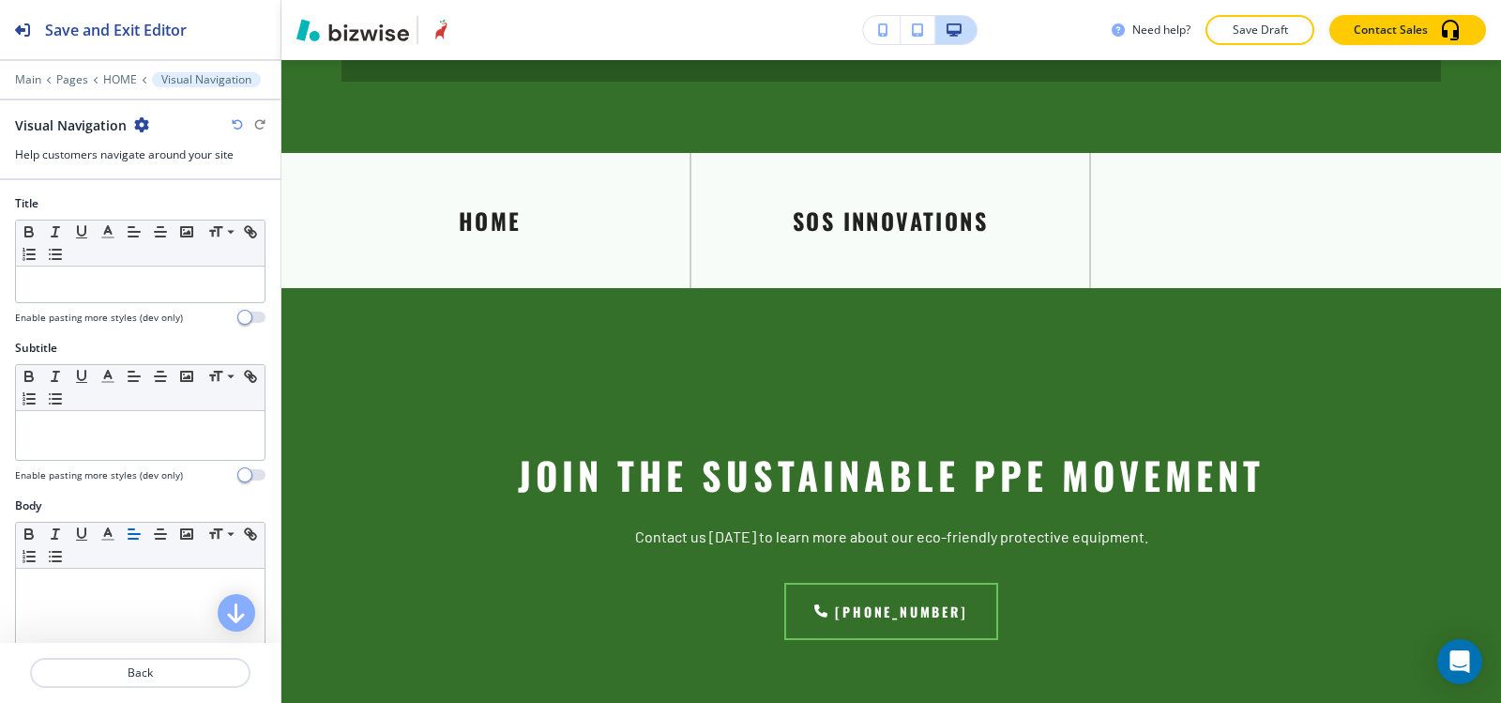
scroll to position [573, 0]
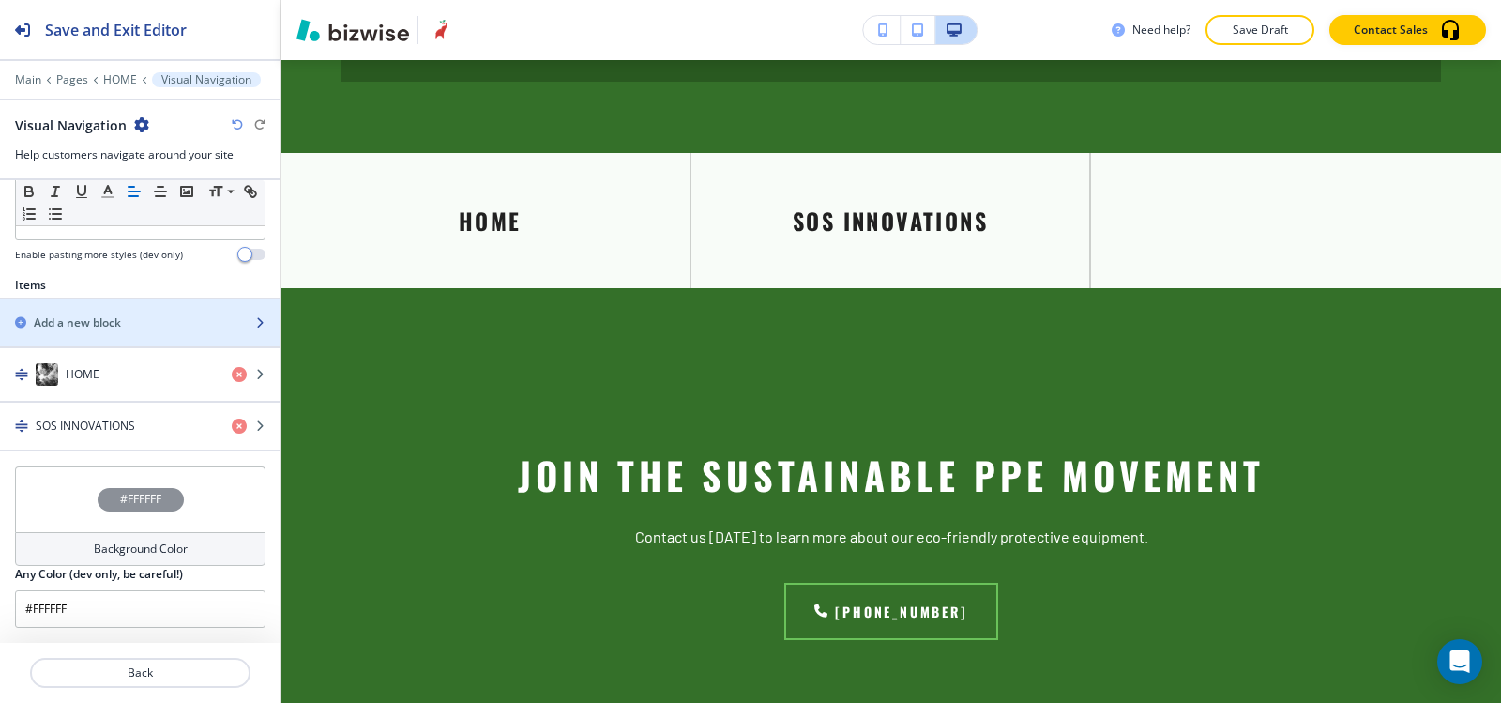
click at [96, 332] on div "button" at bounding box center [140, 338] width 281 height 15
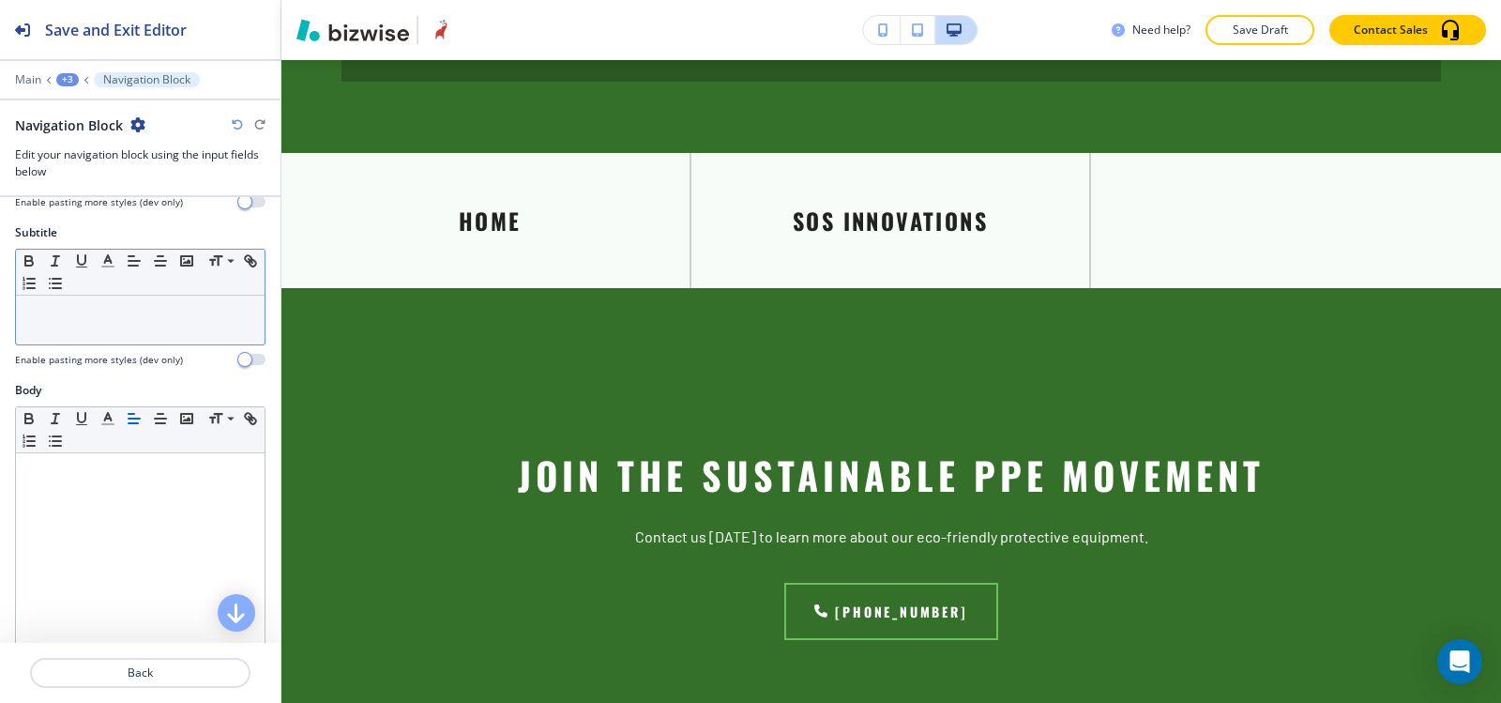
scroll to position [0, 0]
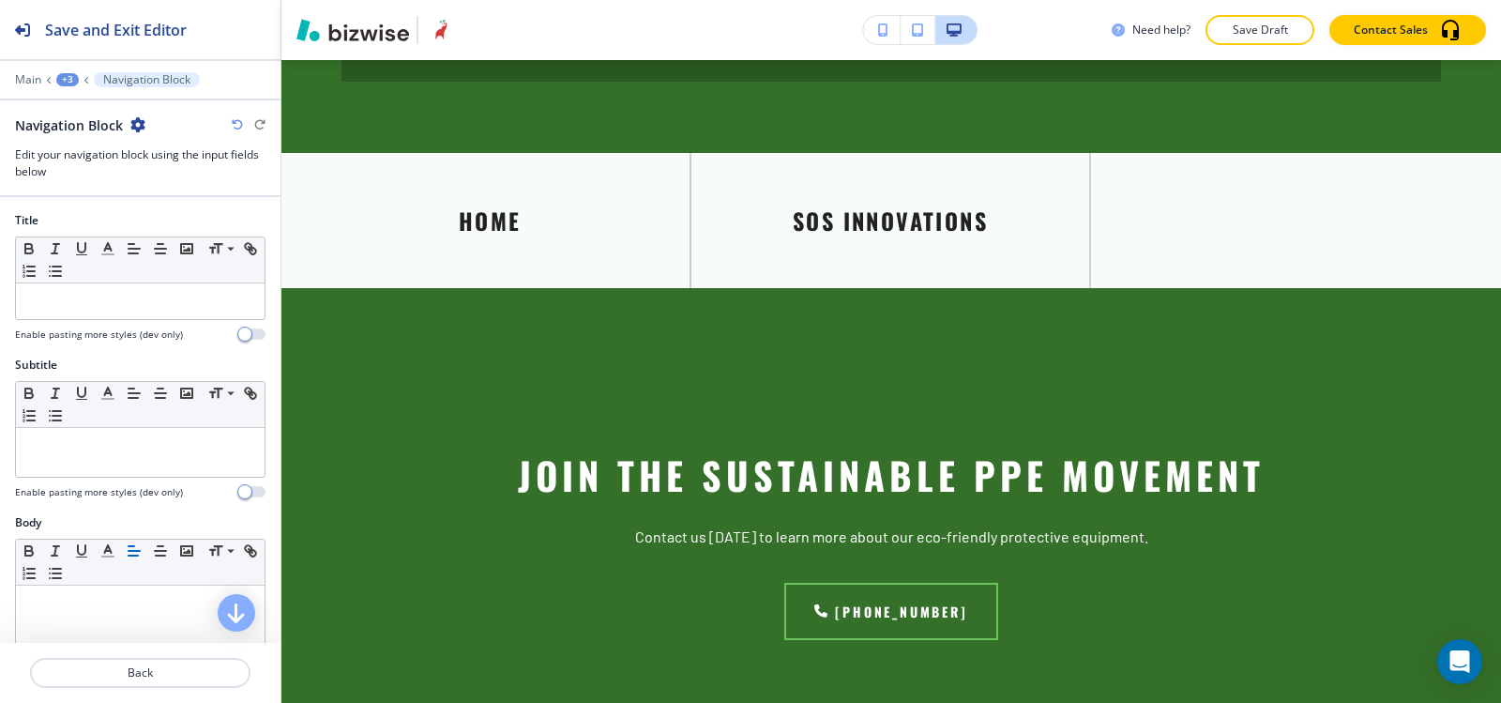
click at [85, 323] on div at bounding box center [140, 324] width 251 height 8
click at [87, 312] on div at bounding box center [140, 301] width 249 height 36
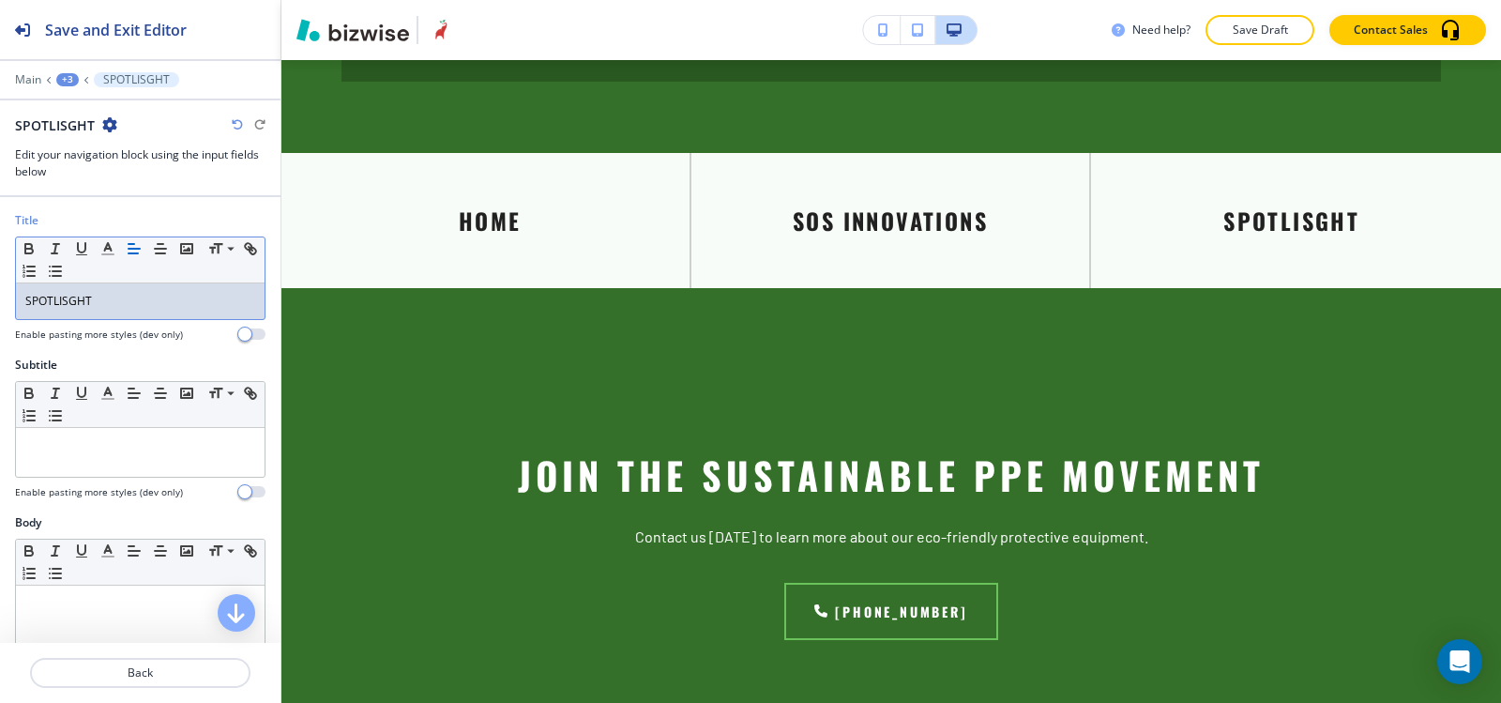
click at [68, 302] on p "SPOTLISGHT" at bounding box center [140, 301] width 230 height 17
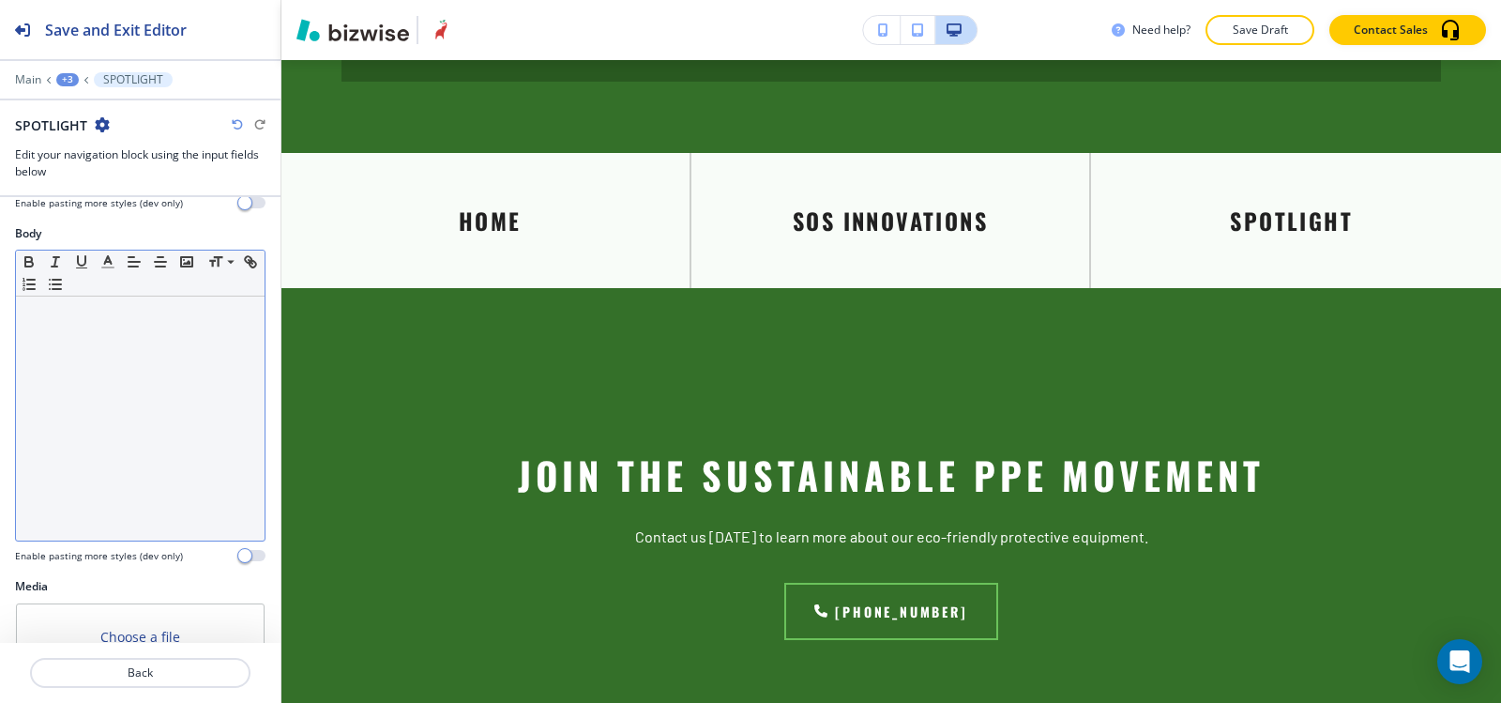
scroll to position [461, 0]
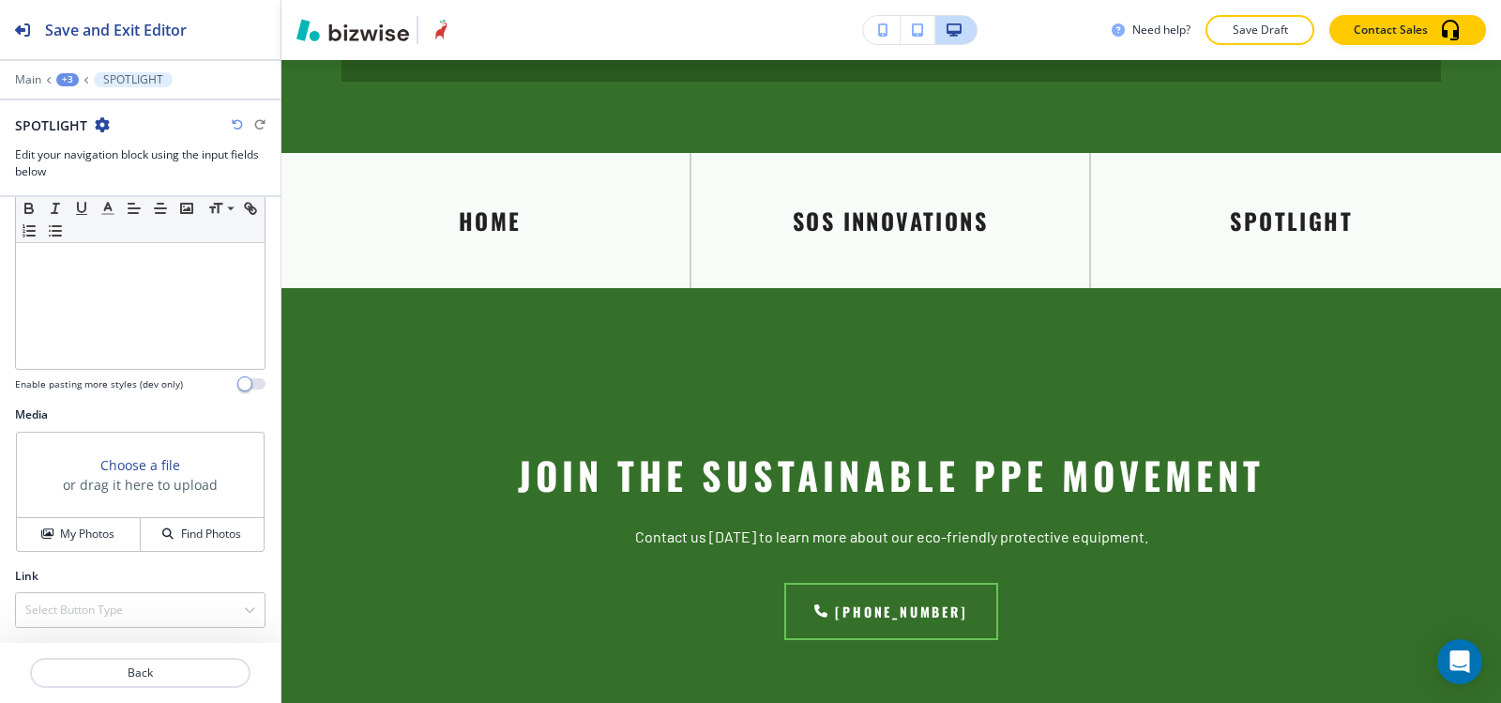
click at [72, 83] on div "+3" at bounding box center [67, 79] width 23 height 13
click at [102, 615] on h4 "Select Button Type" at bounding box center [74, 609] width 98 height 17
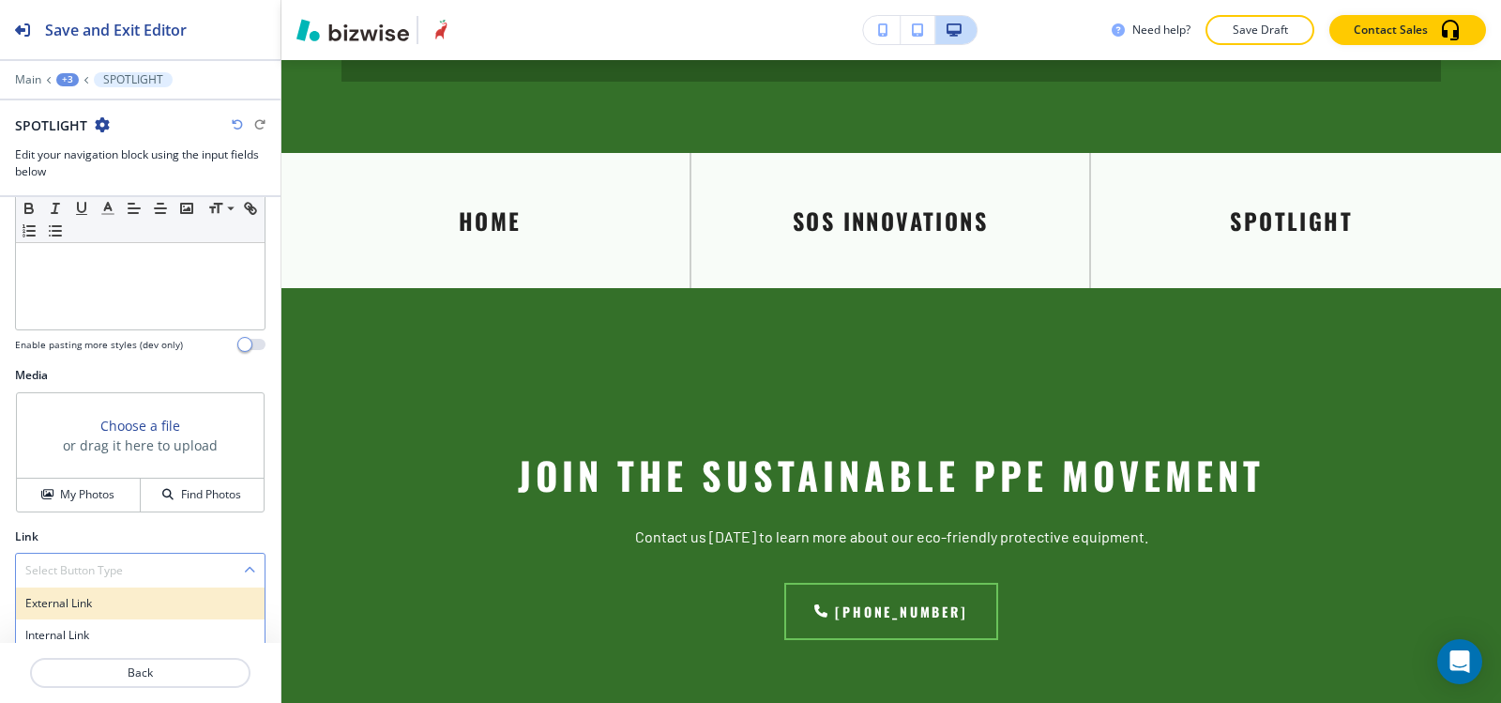
scroll to position [509, 0]
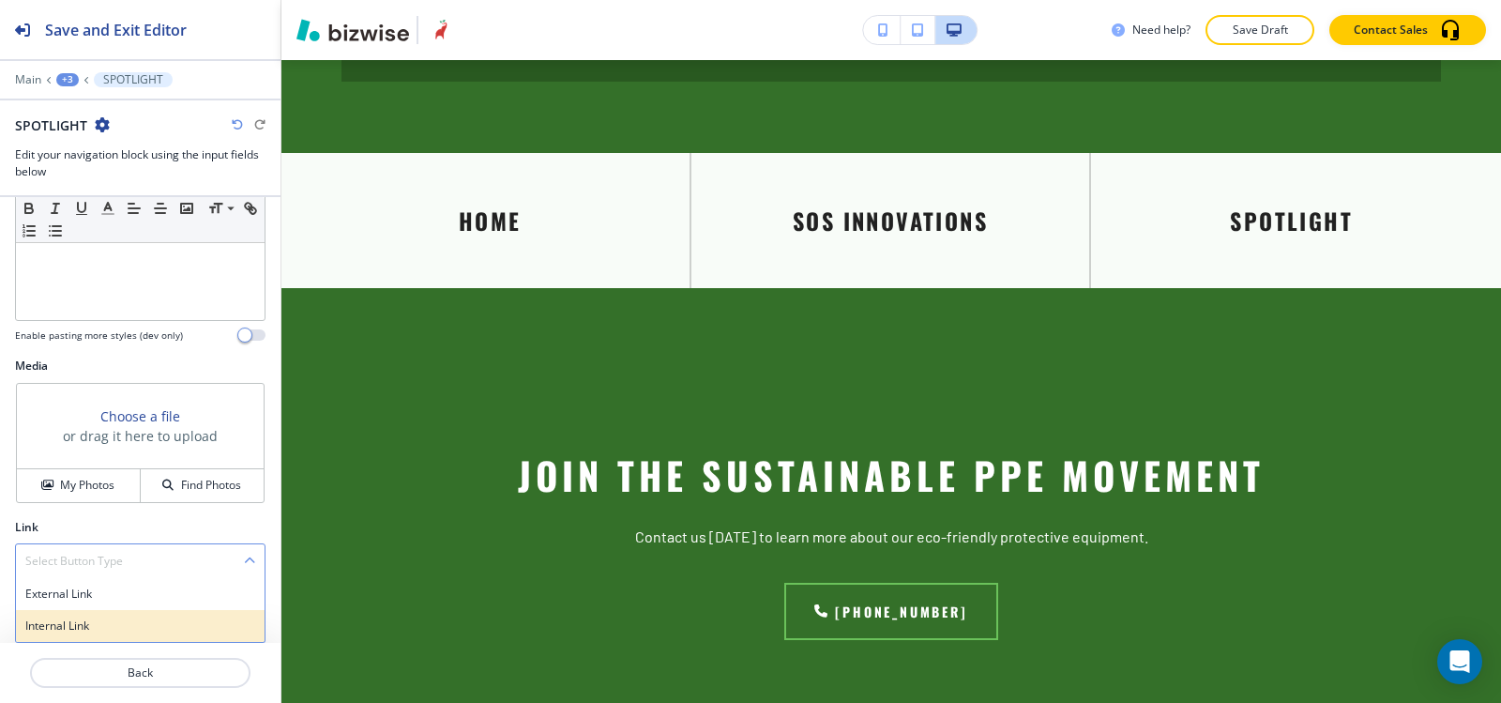
click at [99, 627] on h4 "Internal Link" at bounding box center [140, 625] width 230 height 17
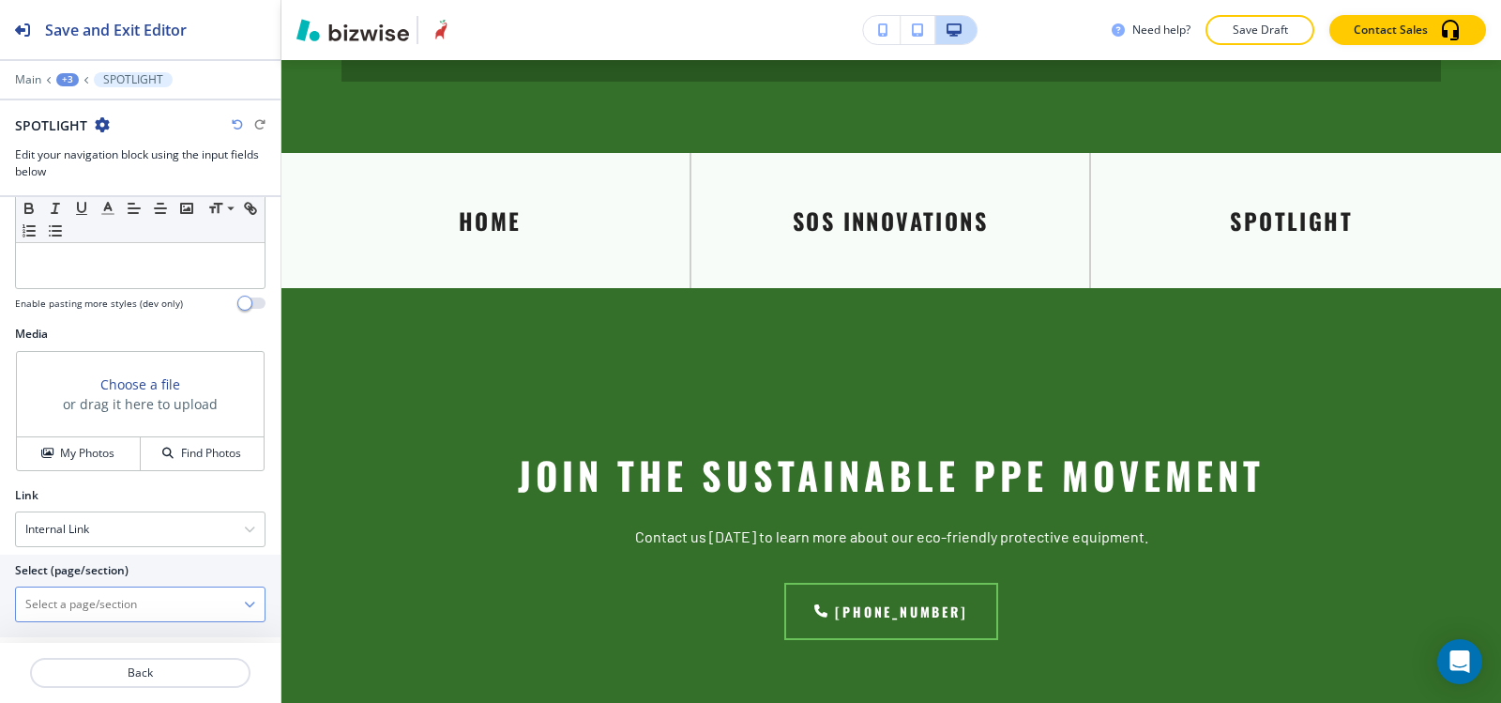
scroll to position [558, 0]
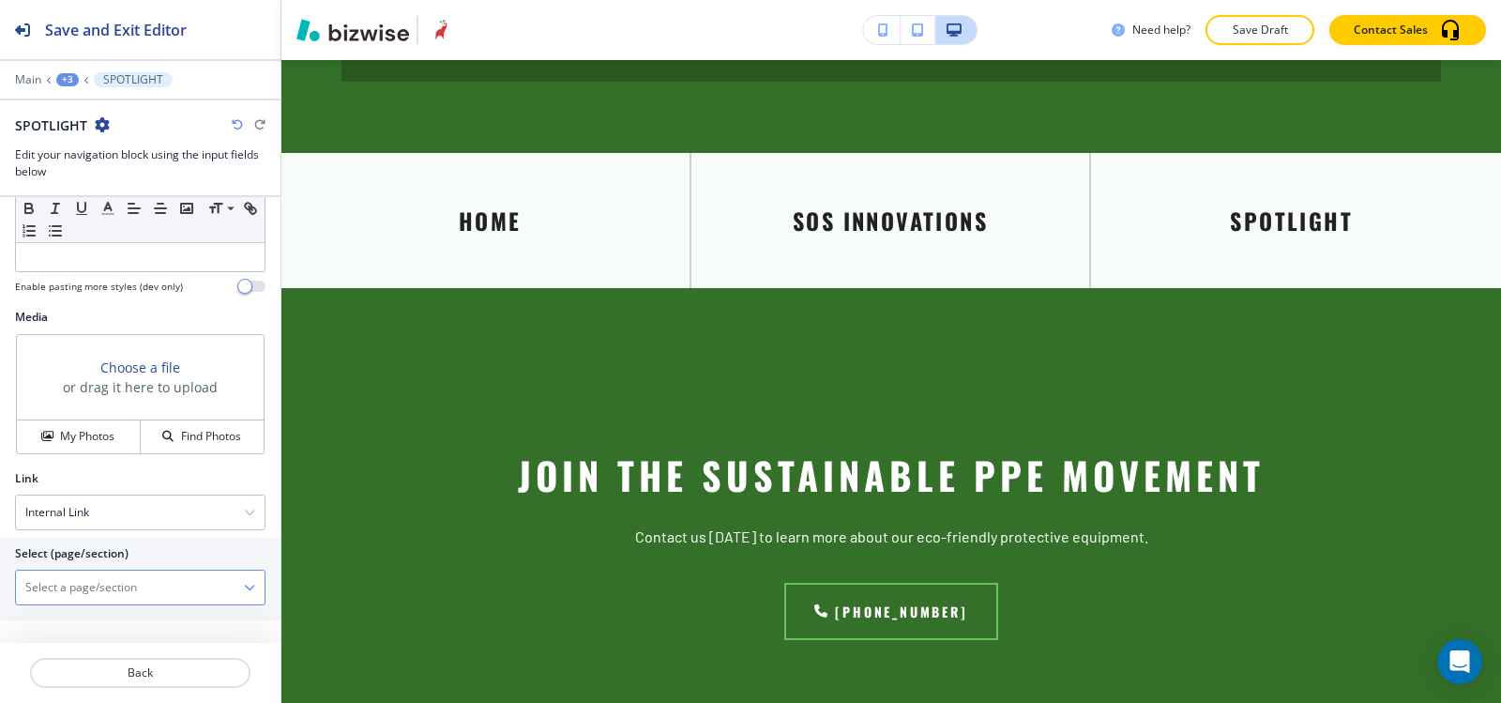
click at [75, 584] on \(page\/section\) "Manual Input" at bounding box center [130, 587] width 228 height 32
click at [71, 628] on h4 "SPOTLIGHT" at bounding box center [140, 620] width 230 height 17
type \(page\/section\) "SPOTLIGHT"
click at [63, 77] on div "+3" at bounding box center [67, 79] width 23 height 13
click at [123, 173] on p "Visual Navigation" at bounding box center [116, 176] width 96 height 17
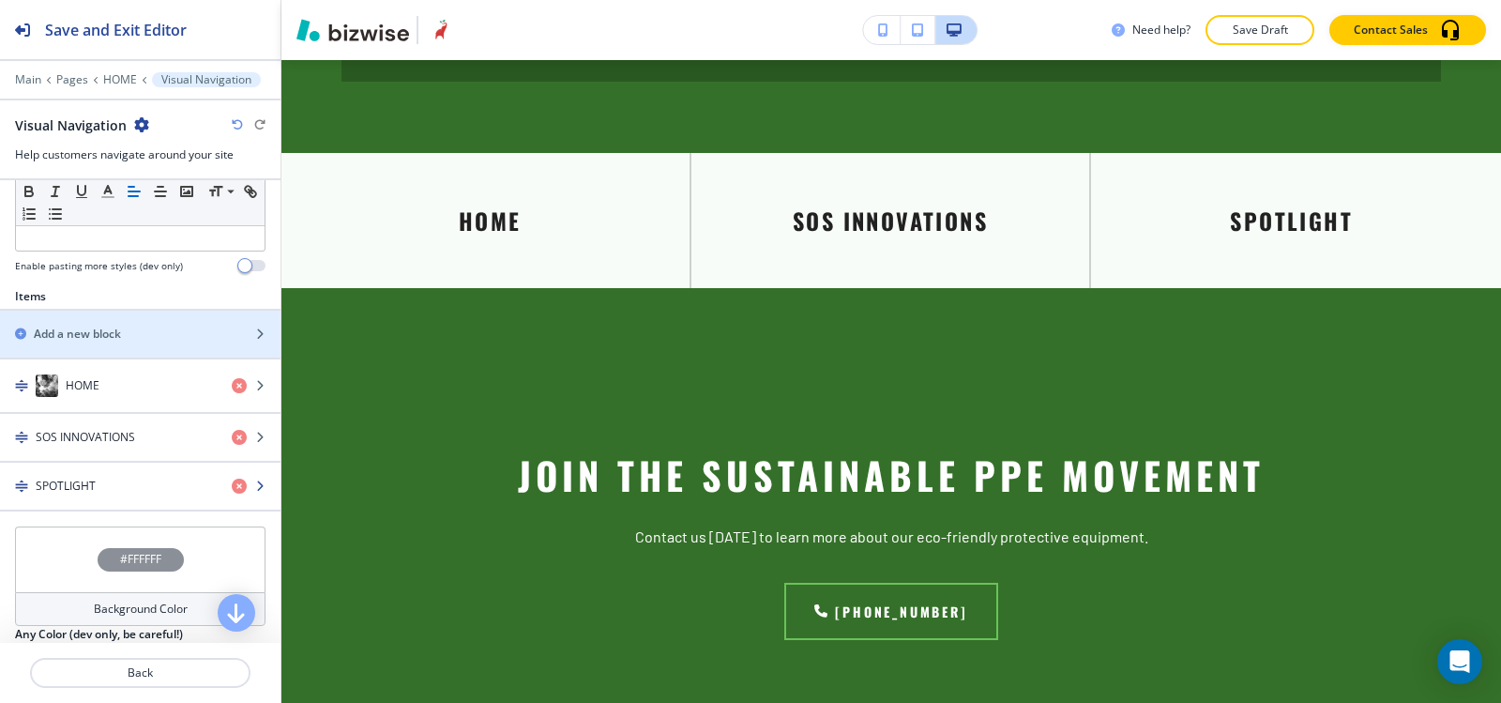
scroll to position [563, 0]
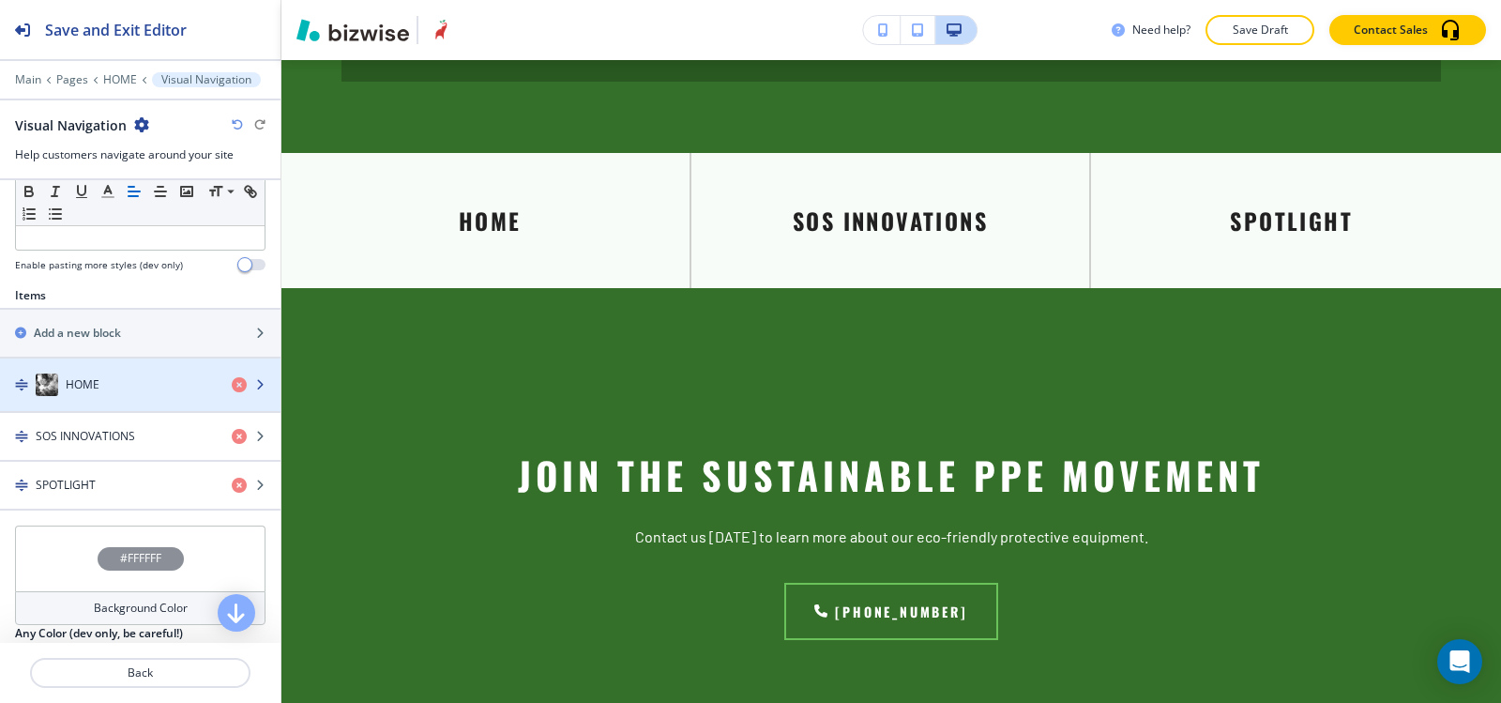
click at [108, 368] on div "button" at bounding box center [140, 365] width 281 height 15
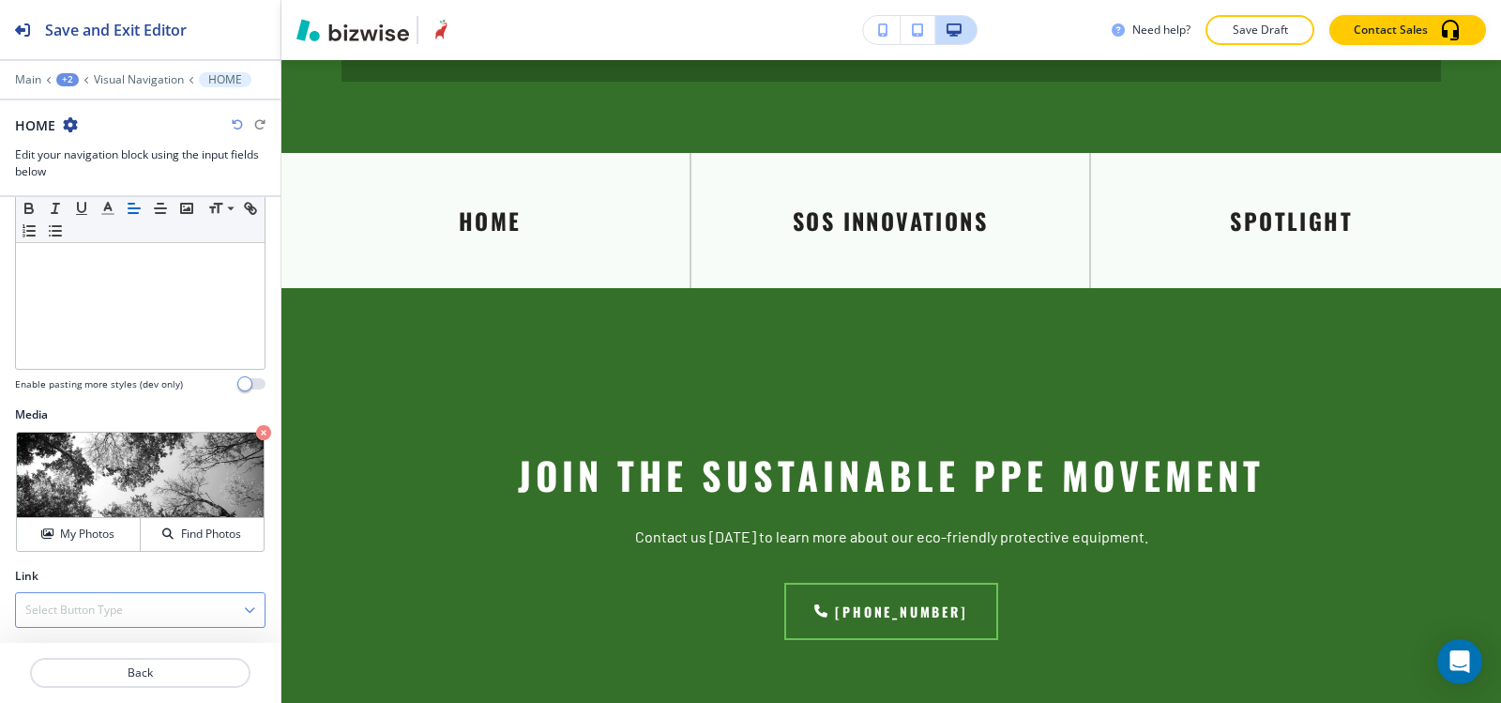
click at [65, 611] on h4 "Select Button Type" at bounding box center [74, 609] width 98 height 17
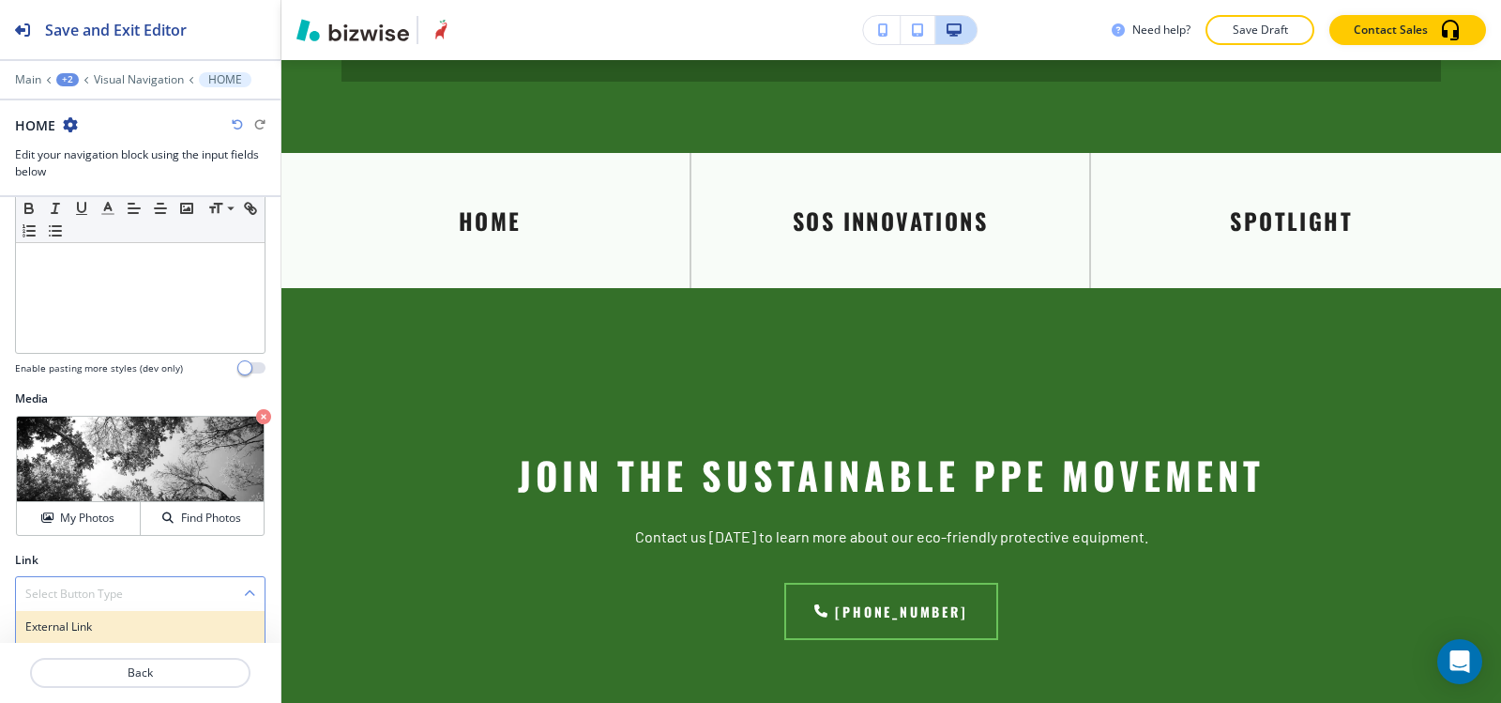
scroll to position [509, 0]
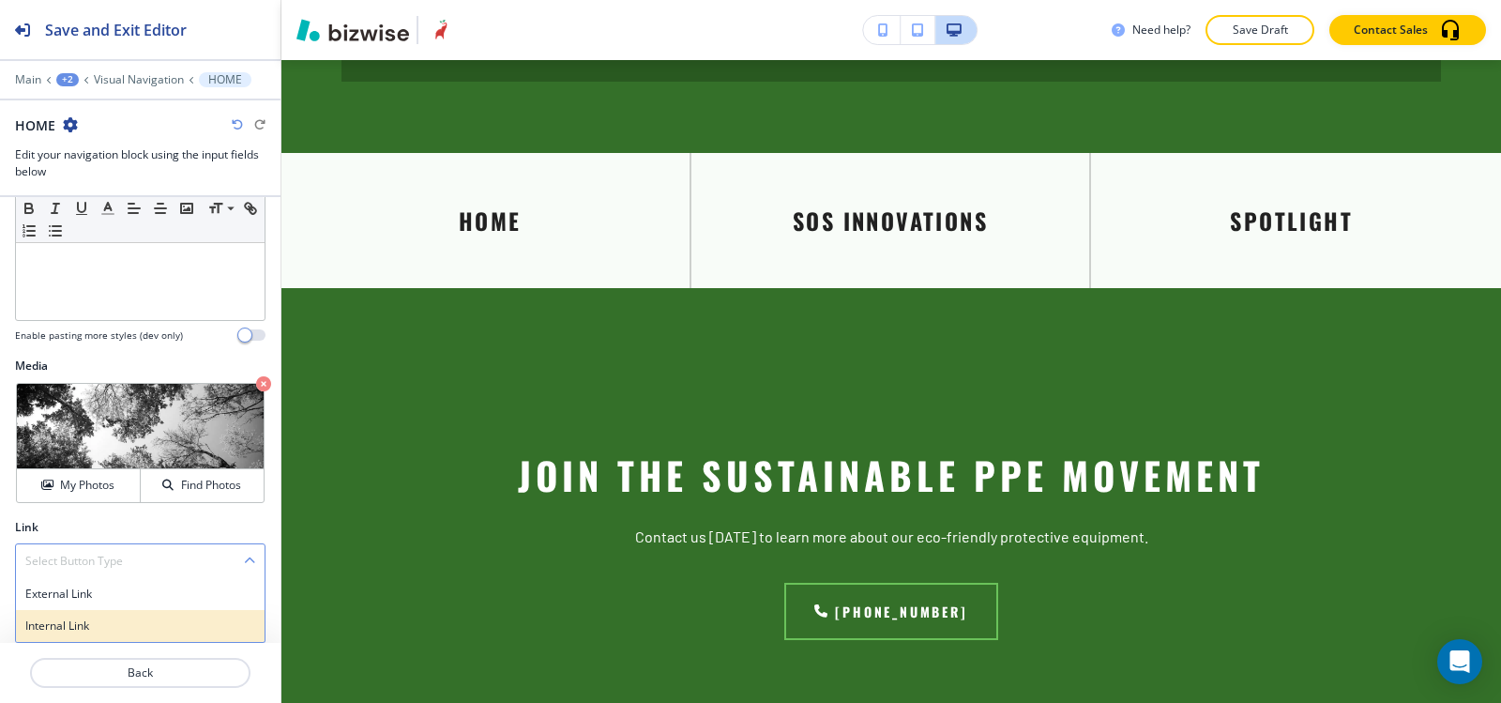
click at [62, 628] on h4 "Internal Link" at bounding box center [140, 625] width 230 height 17
click at [62, 594] on h2 "Select (page/section)" at bounding box center [72, 602] width 114 height 17
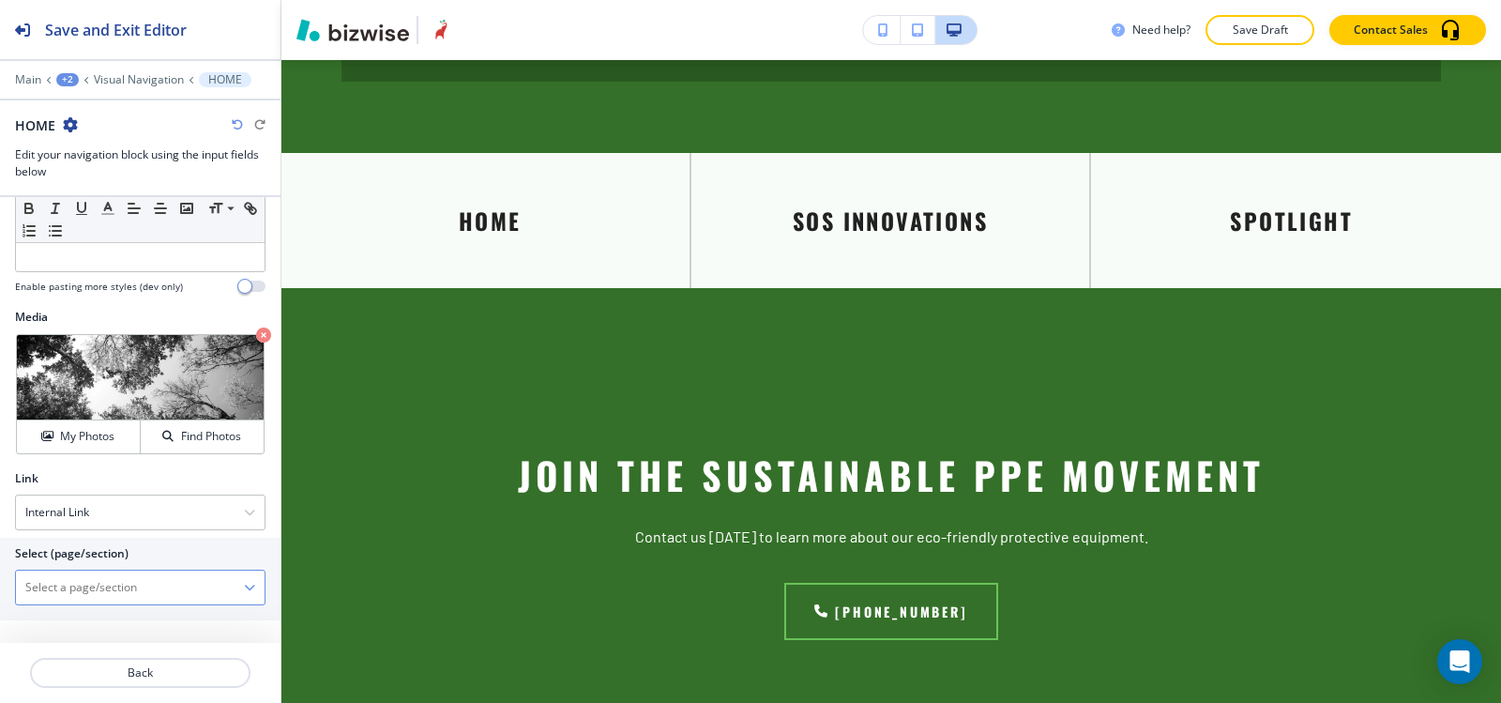
click at [60, 572] on \(page\/section\) "Manual Input" at bounding box center [130, 587] width 228 height 32
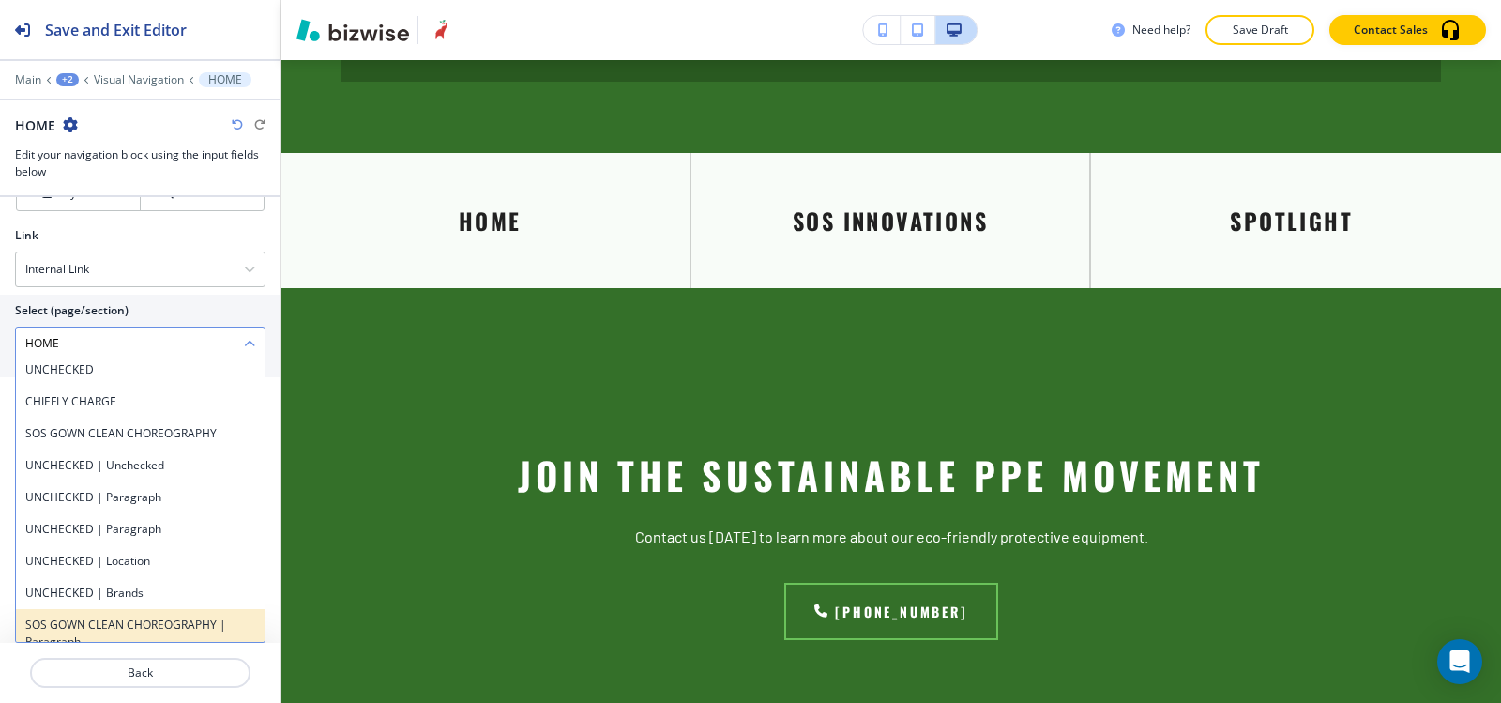
scroll to position [0, 0]
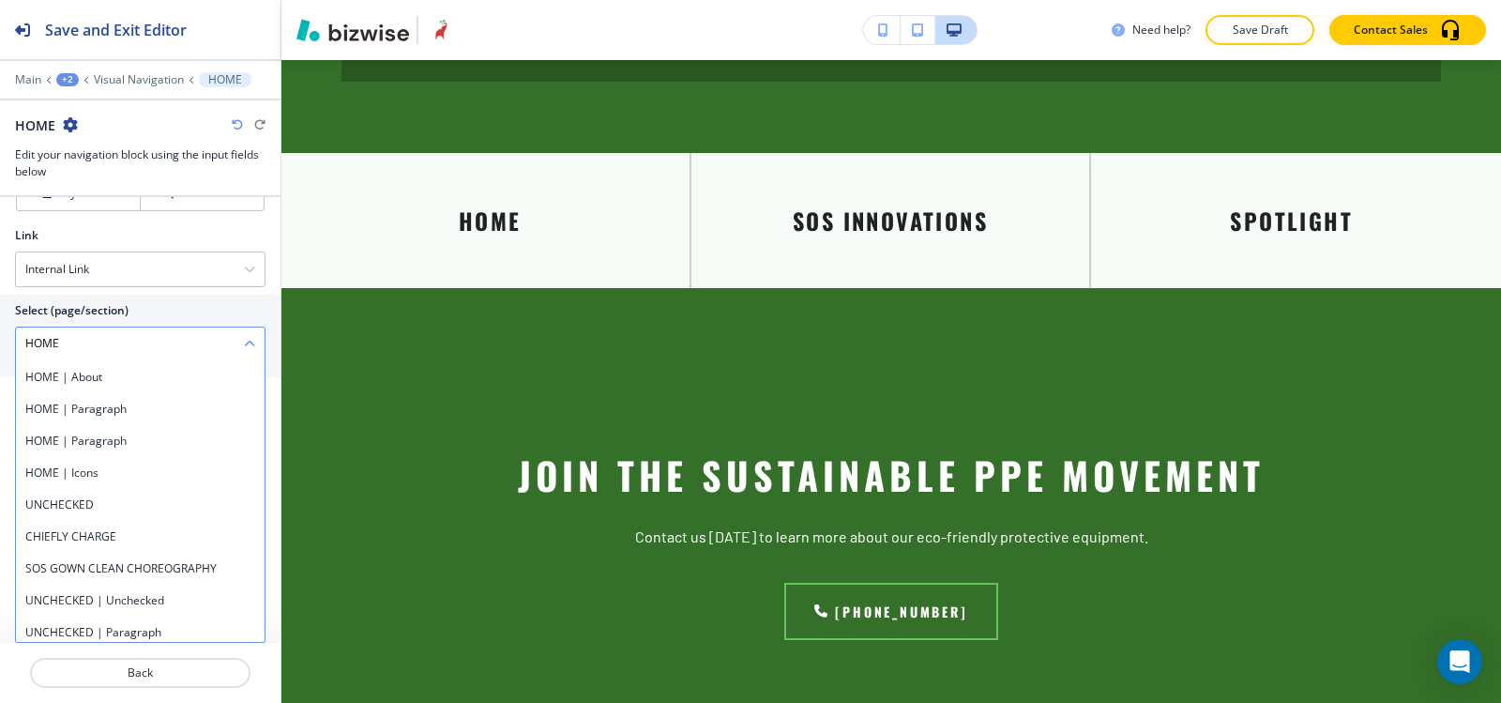
click at [139, 343] on \(page\/section\) "HOME" at bounding box center [130, 344] width 228 height 32
click at [92, 372] on h4 "HOME | About" at bounding box center [140, 377] width 230 height 17
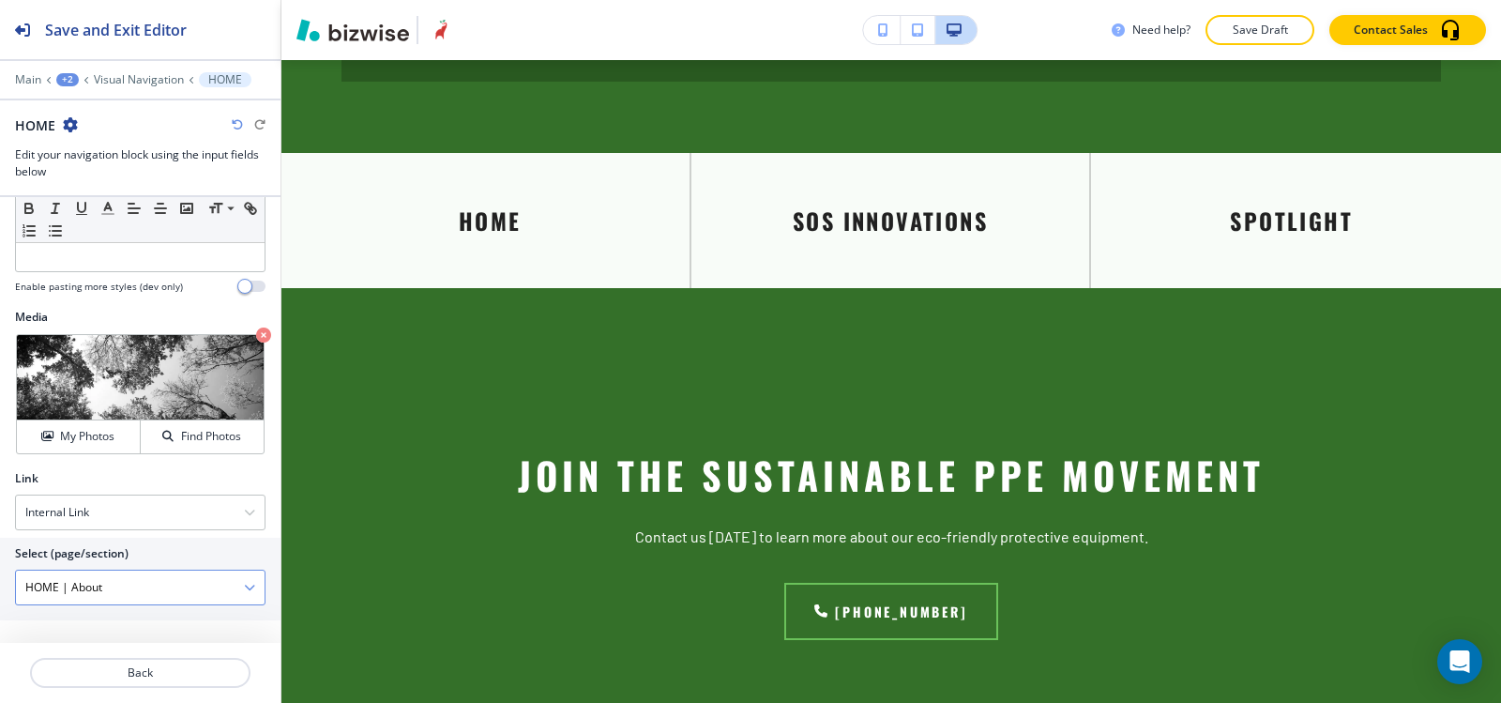
scroll to position [1, 0]
click at [119, 577] on \(page\/section\) "HOME | About" at bounding box center [130, 587] width 228 height 32
drag, startPoint x: 119, startPoint y: 587, endPoint x: 63, endPoint y: 598, distance: 57.2
click at [63, 598] on \(page\/section\) "HOME | About" at bounding box center [130, 587] width 228 height 32
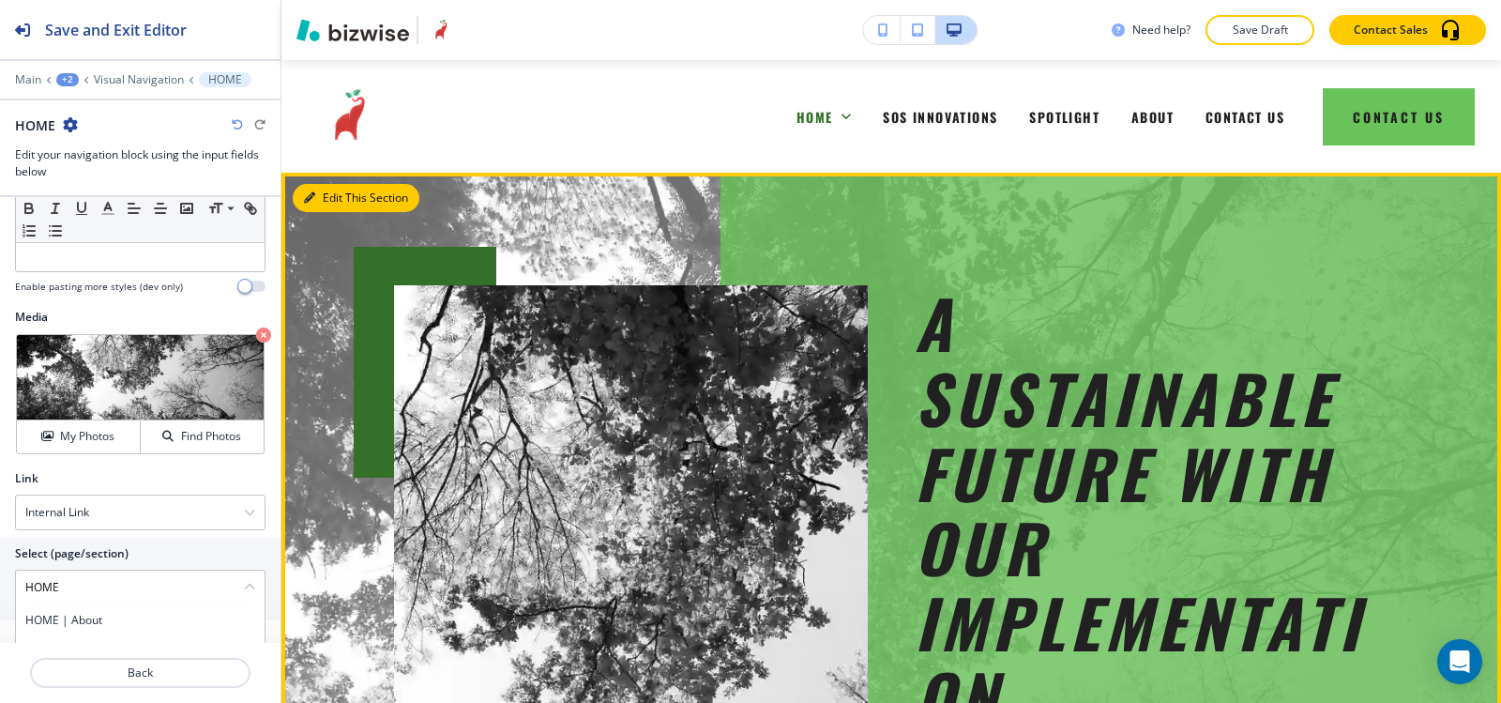
type \(page\/section\) "HOME"
click at [327, 195] on button "Edit This Section" at bounding box center [356, 198] width 127 height 28
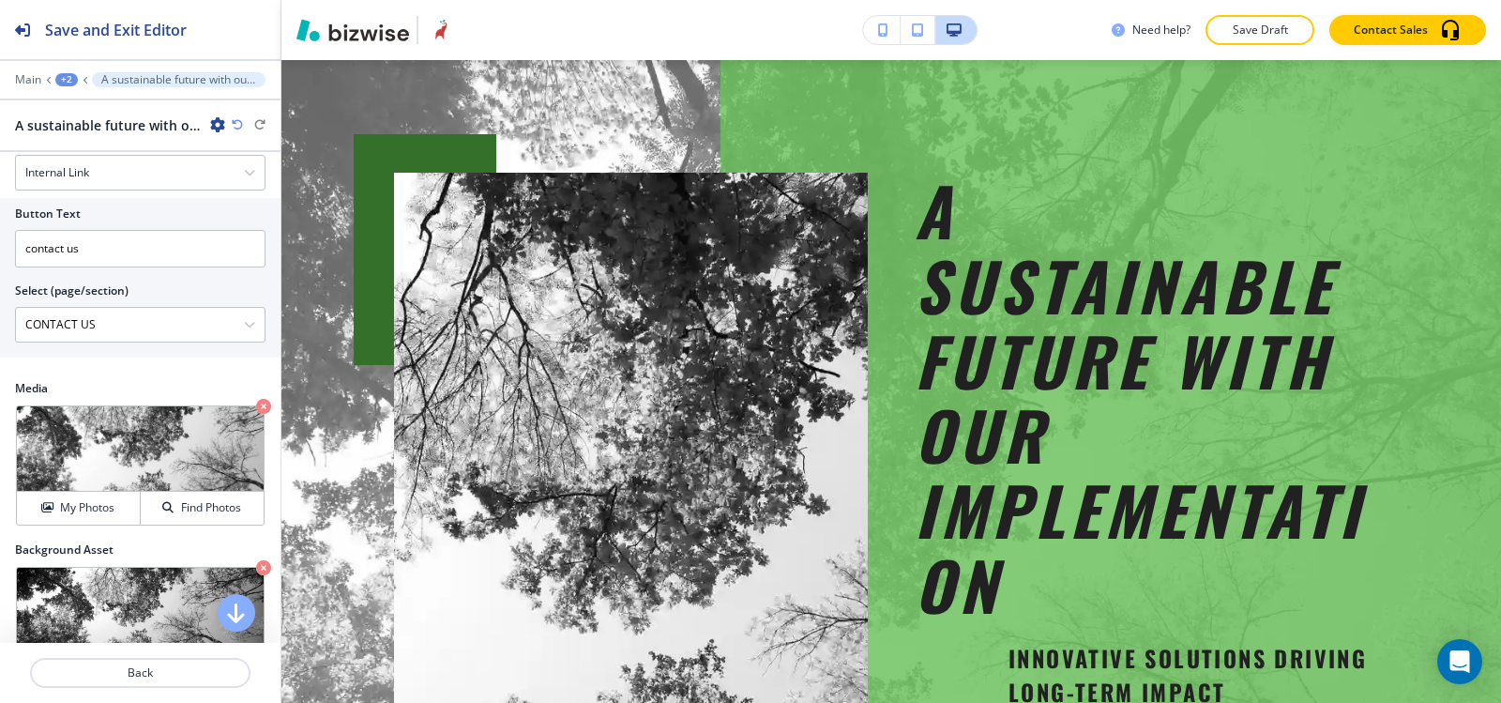
scroll to position [654, 0]
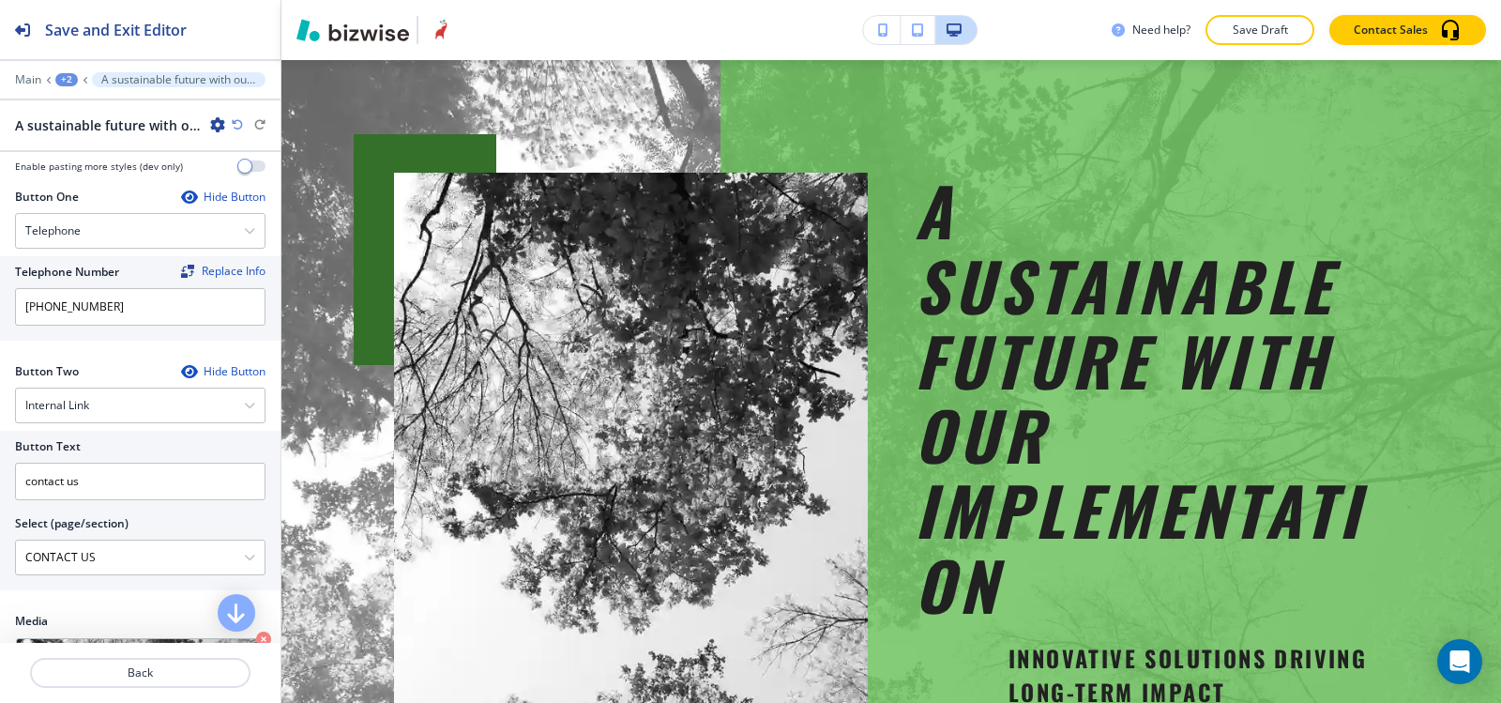
click at [68, 77] on div "+2" at bounding box center [66, 79] width 23 height 13
click at [137, 147] on p "HOME" at bounding box center [116, 143] width 96 height 17
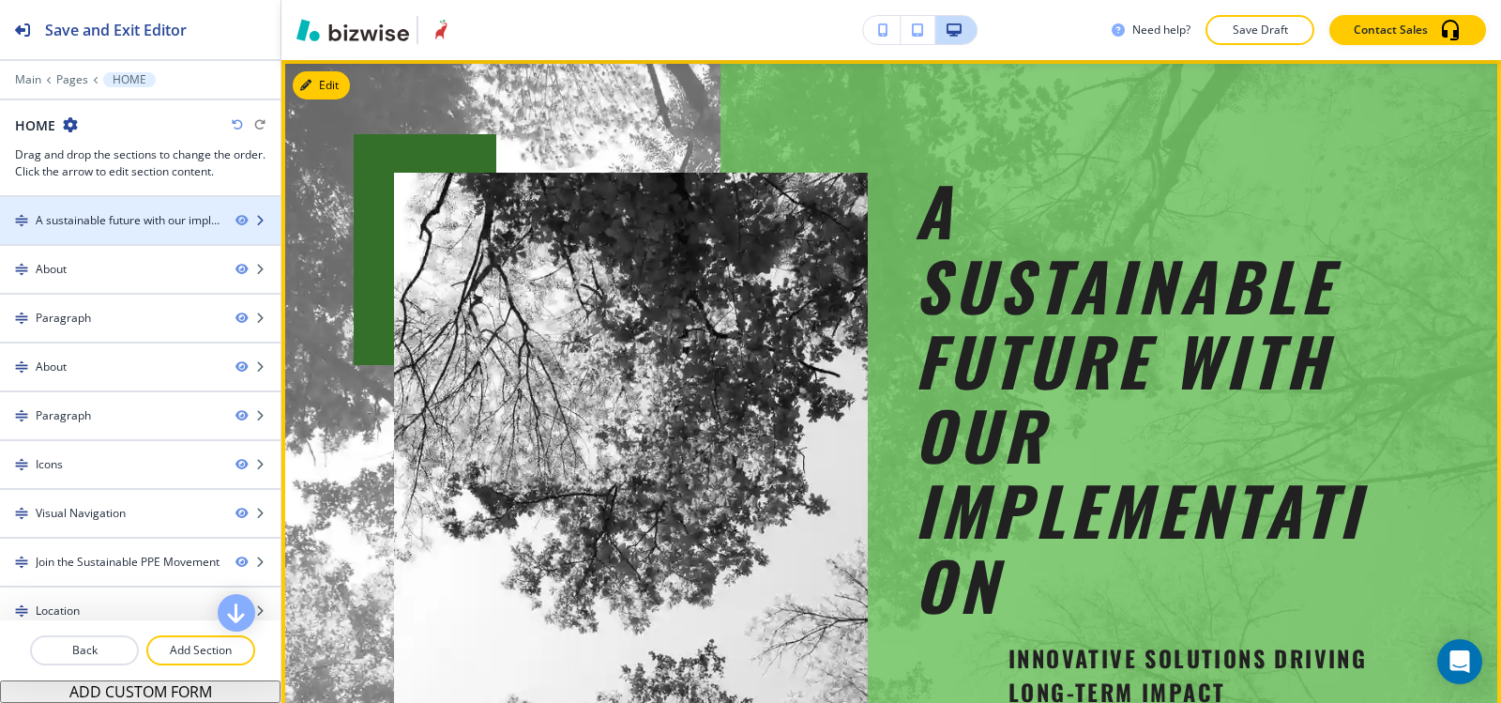
click at [188, 220] on div "A sustainable future with our implementation" at bounding box center [128, 220] width 185 height 17
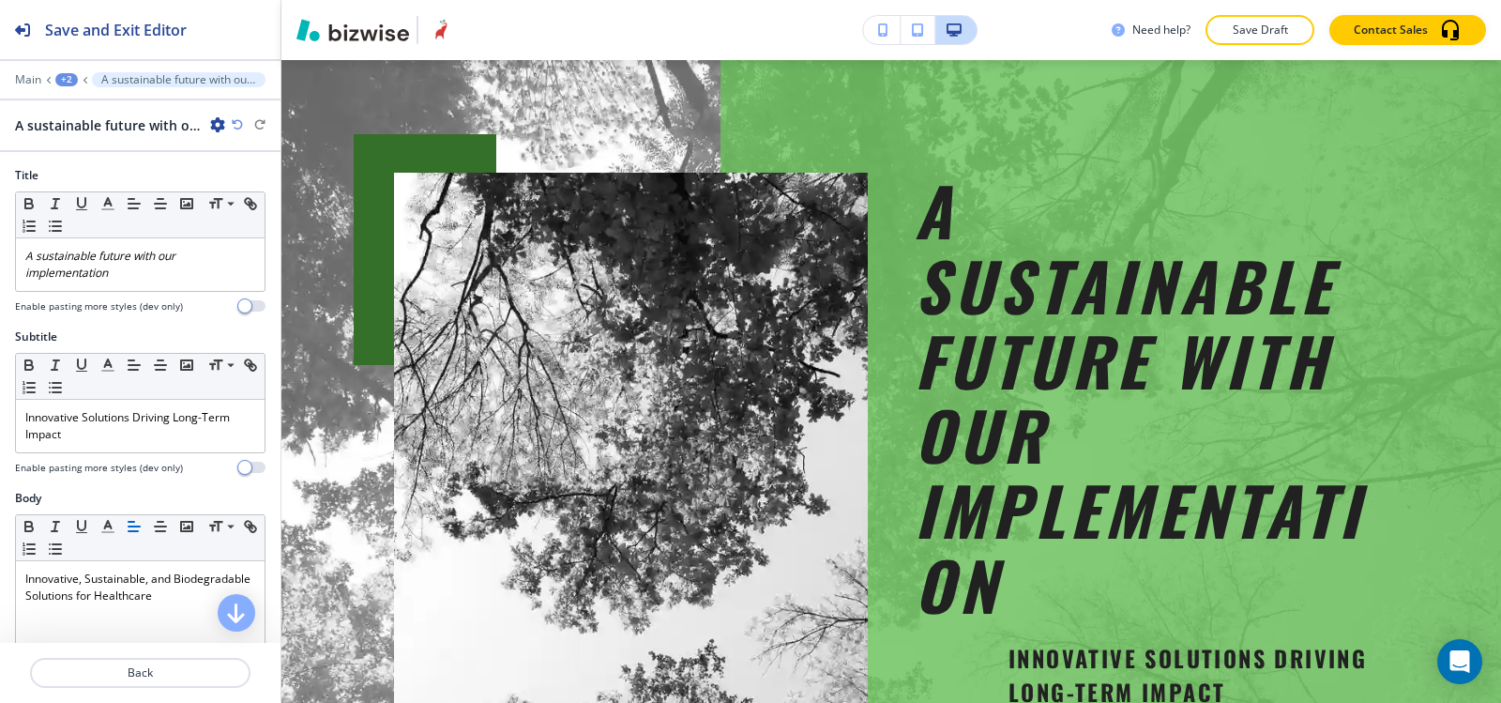
click at [216, 126] on icon "button" at bounding box center [217, 124] width 15 height 15
click at [128, 159] on div at bounding box center [140, 159] width 281 height 15
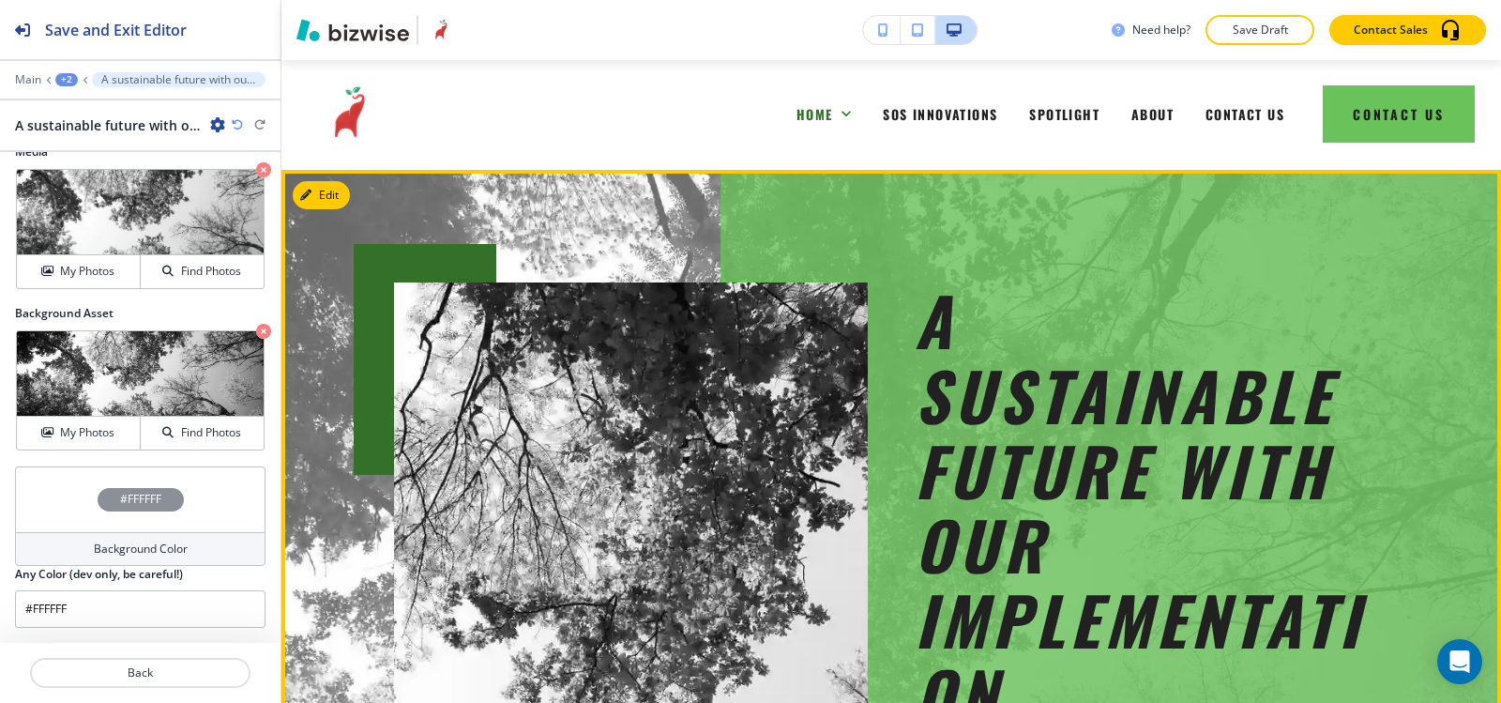
scroll to position [0, 0]
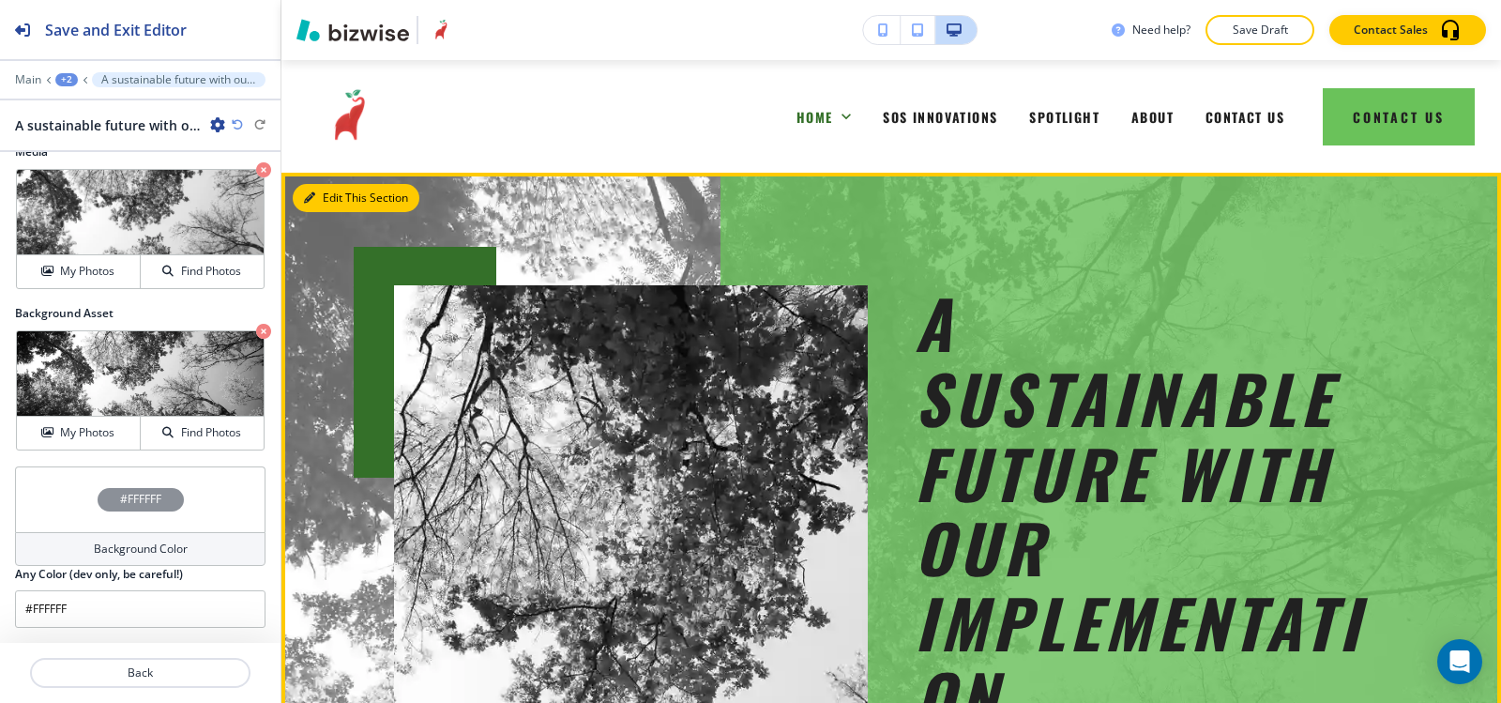
click at [327, 196] on button "Edit This Section" at bounding box center [356, 198] width 127 height 28
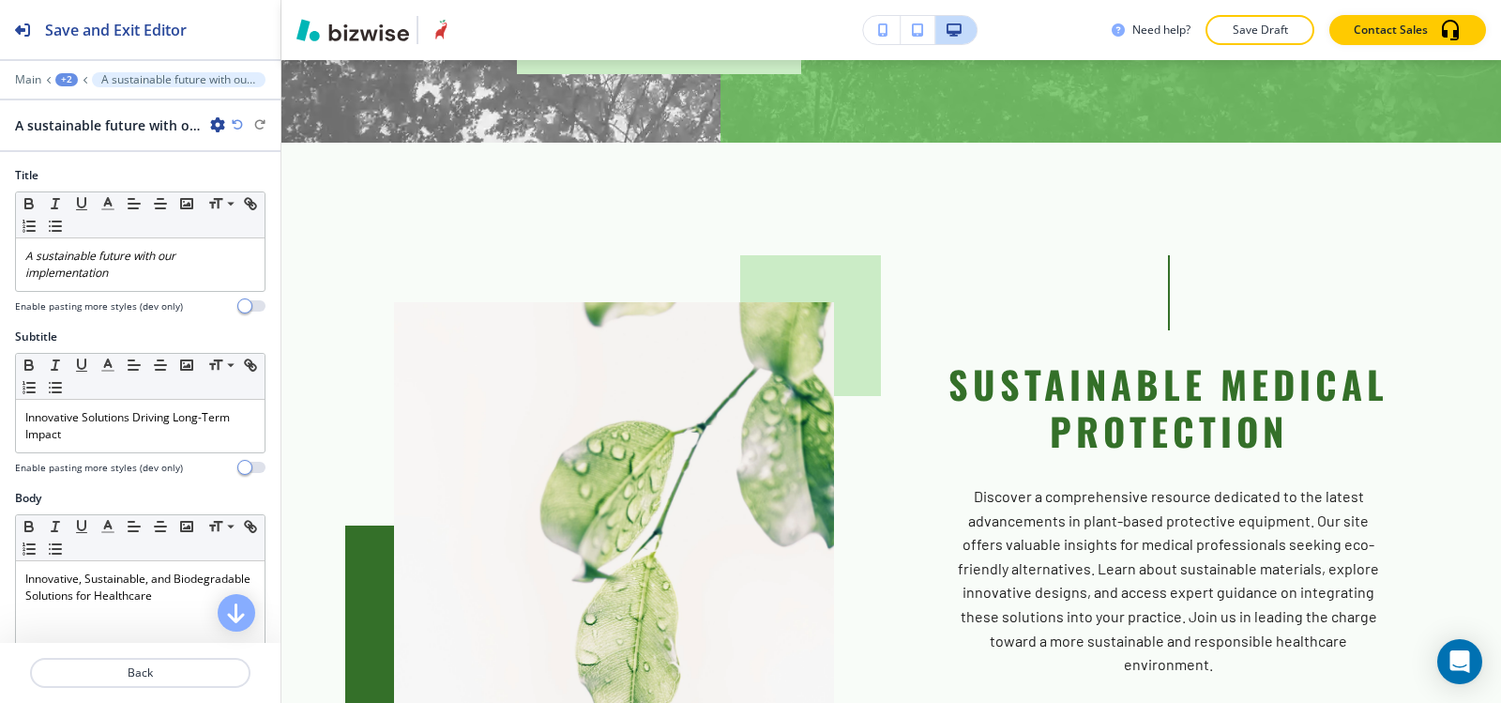
scroll to position [938, 0]
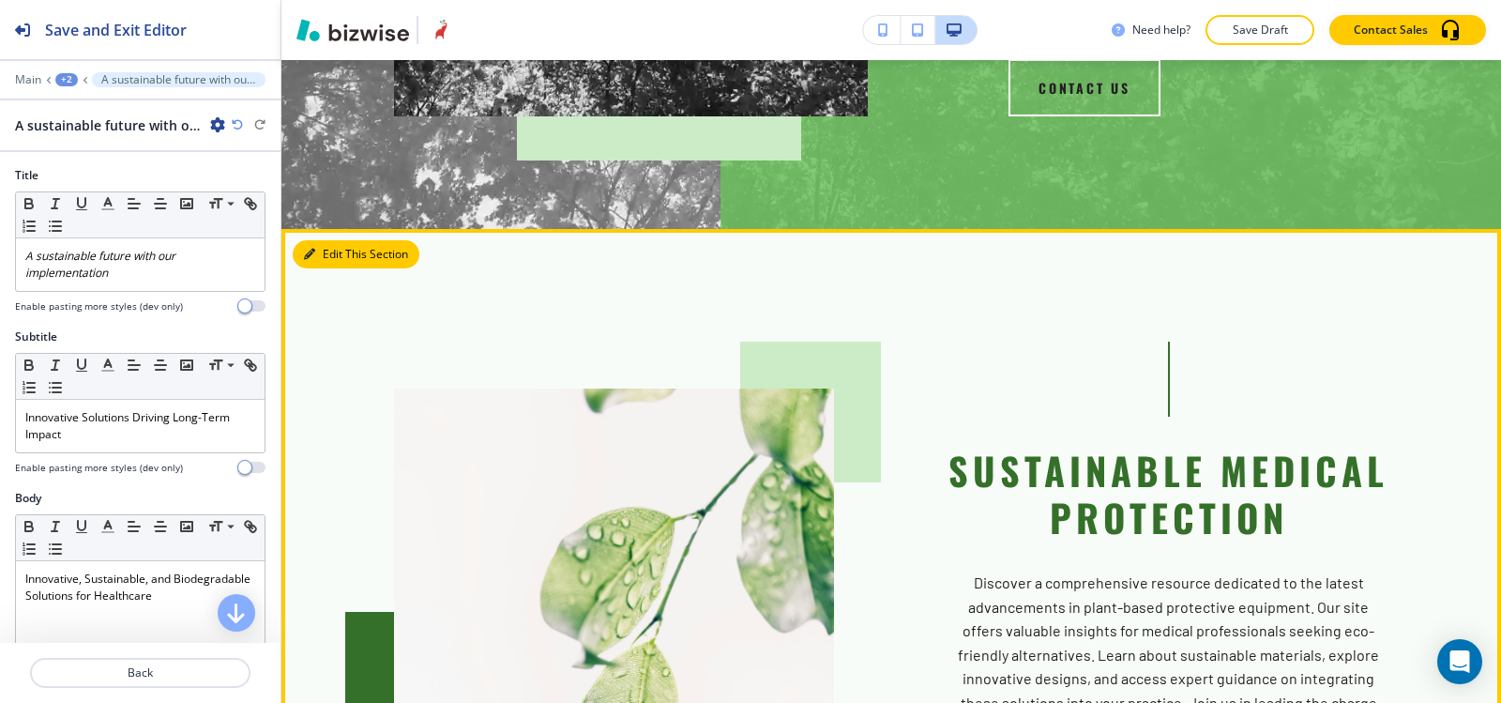
click at [340, 240] on button "Edit This Section" at bounding box center [356, 254] width 127 height 28
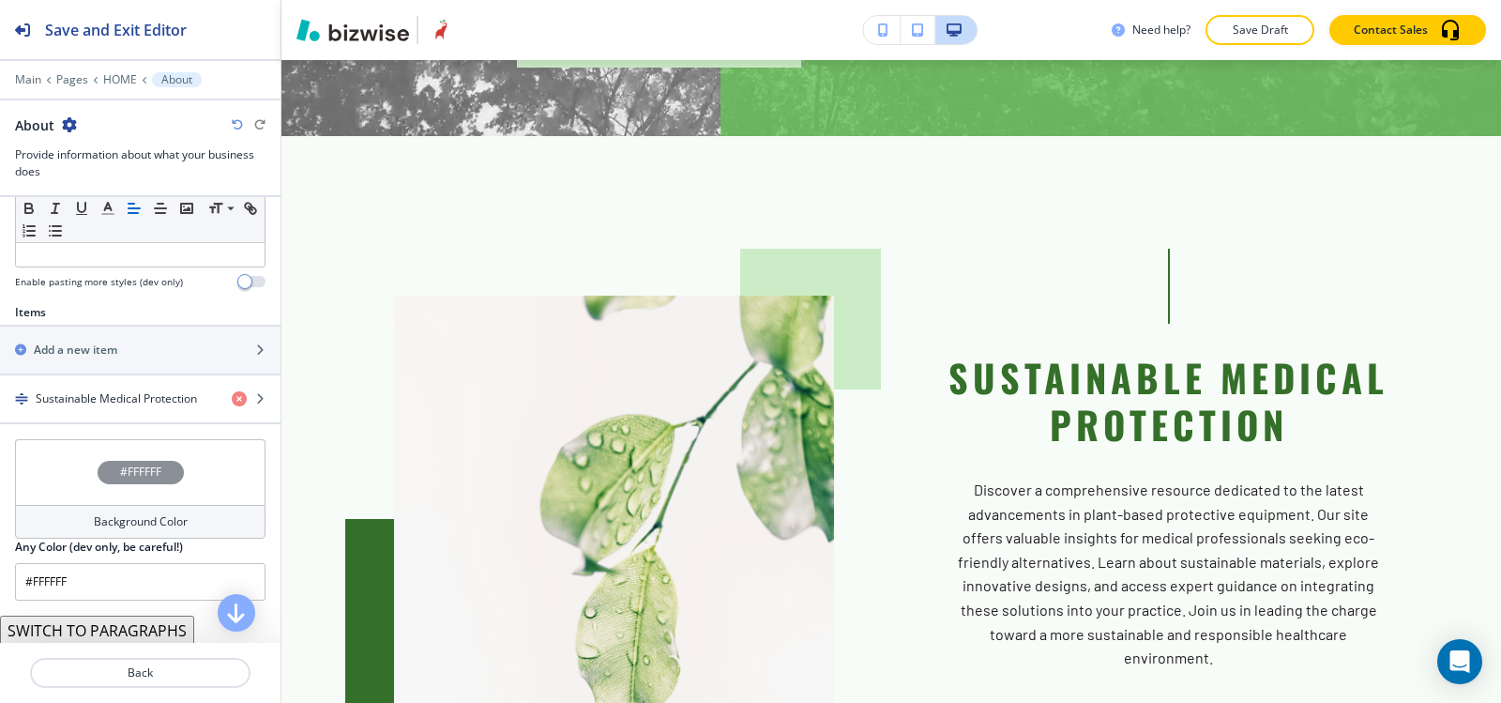
scroll to position [664, 0]
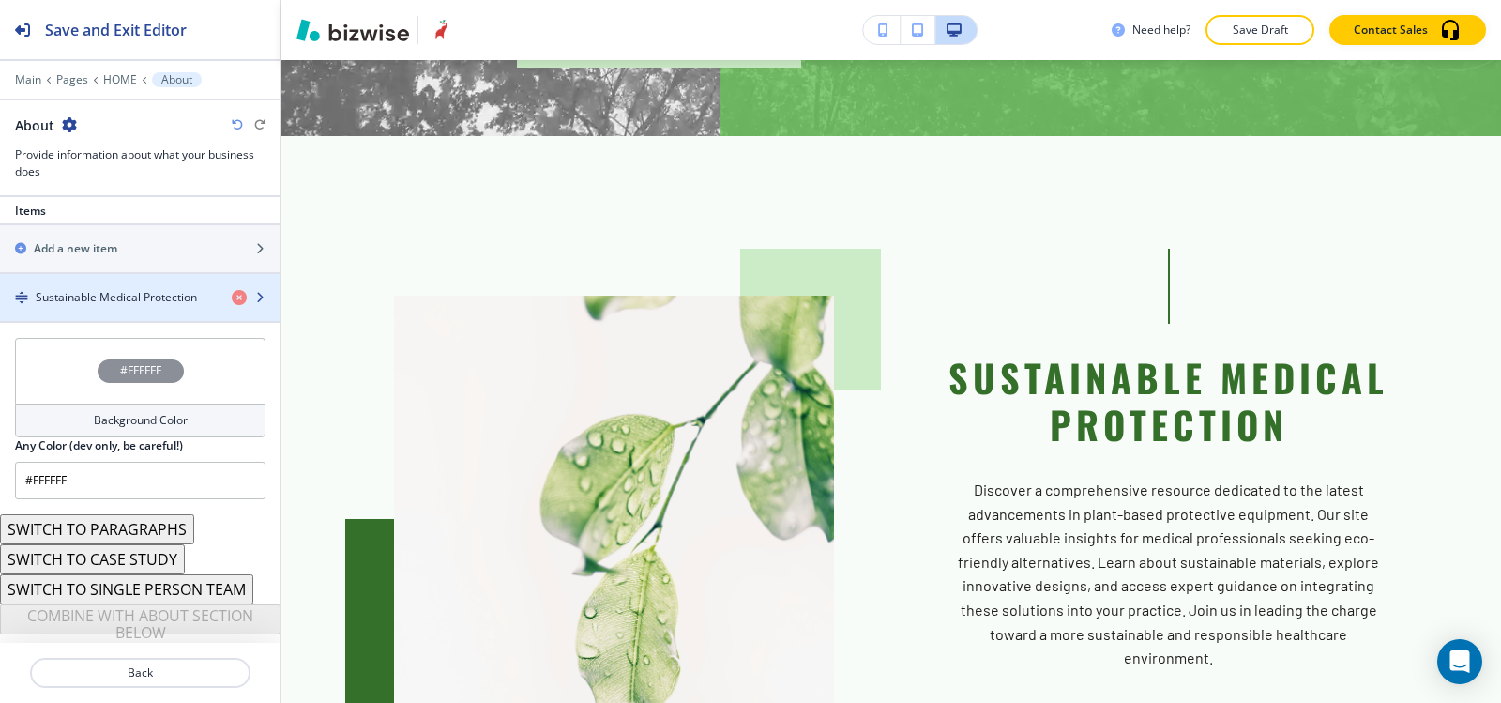
click at [149, 302] on h4 "Sustainable Medical Protection" at bounding box center [116, 297] width 161 height 17
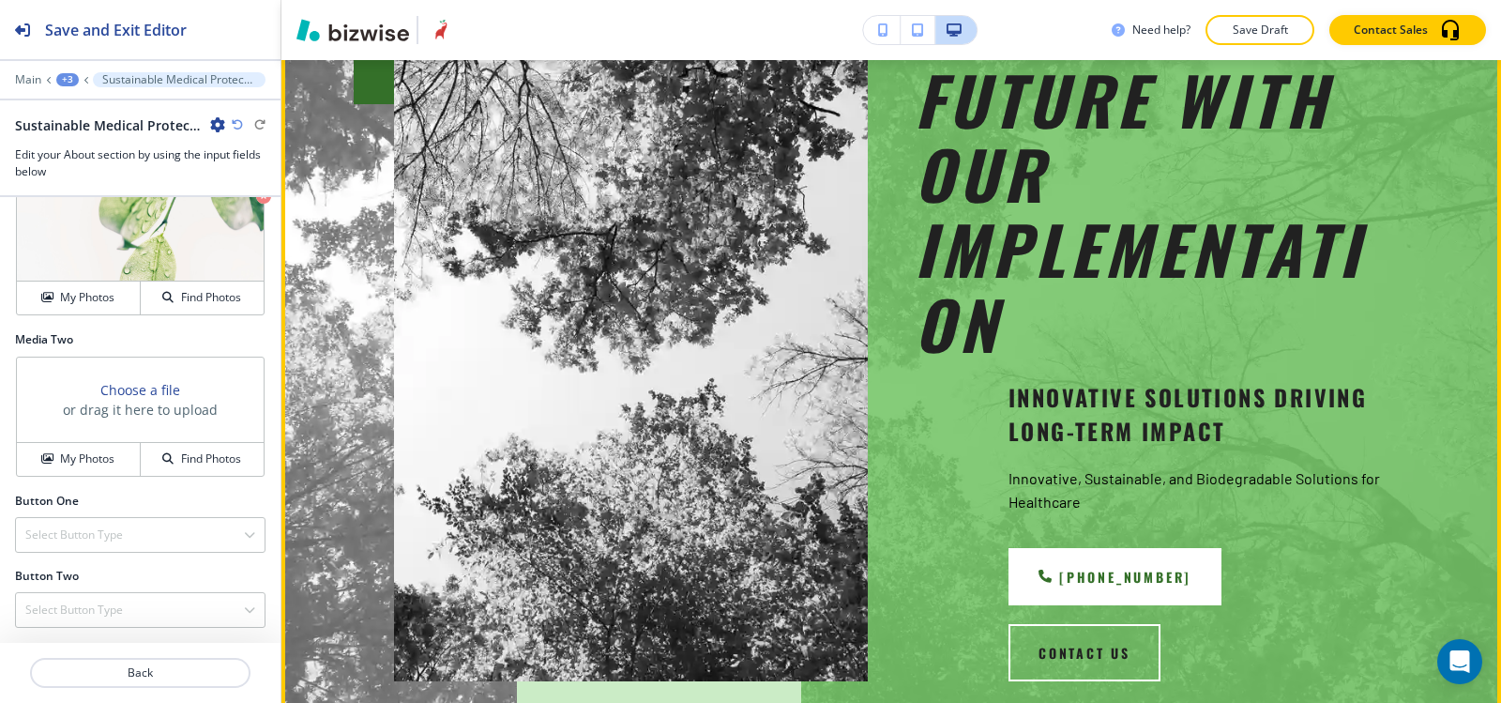
scroll to position [93, 0]
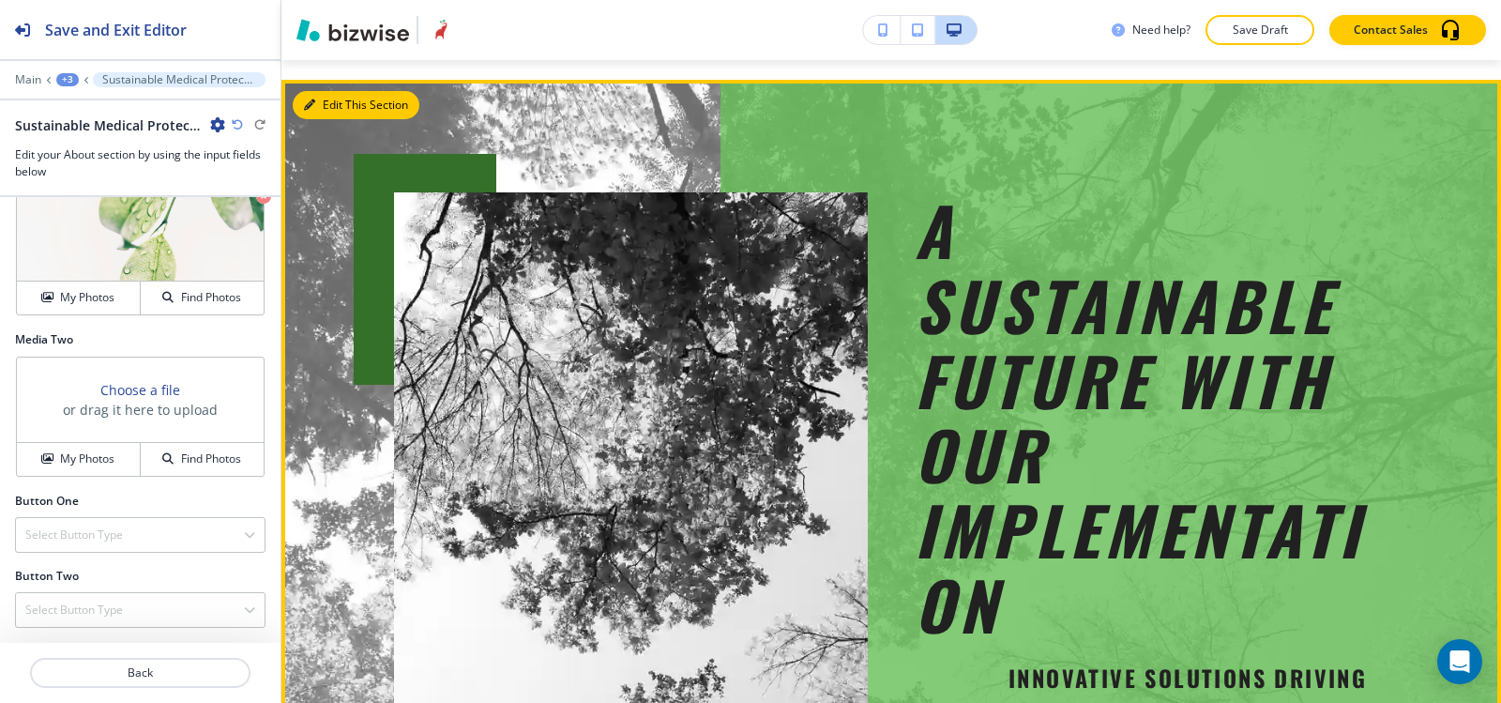
click at [319, 109] on button "Edit This Section" at bounding box center [356, 105] width 127 height 28
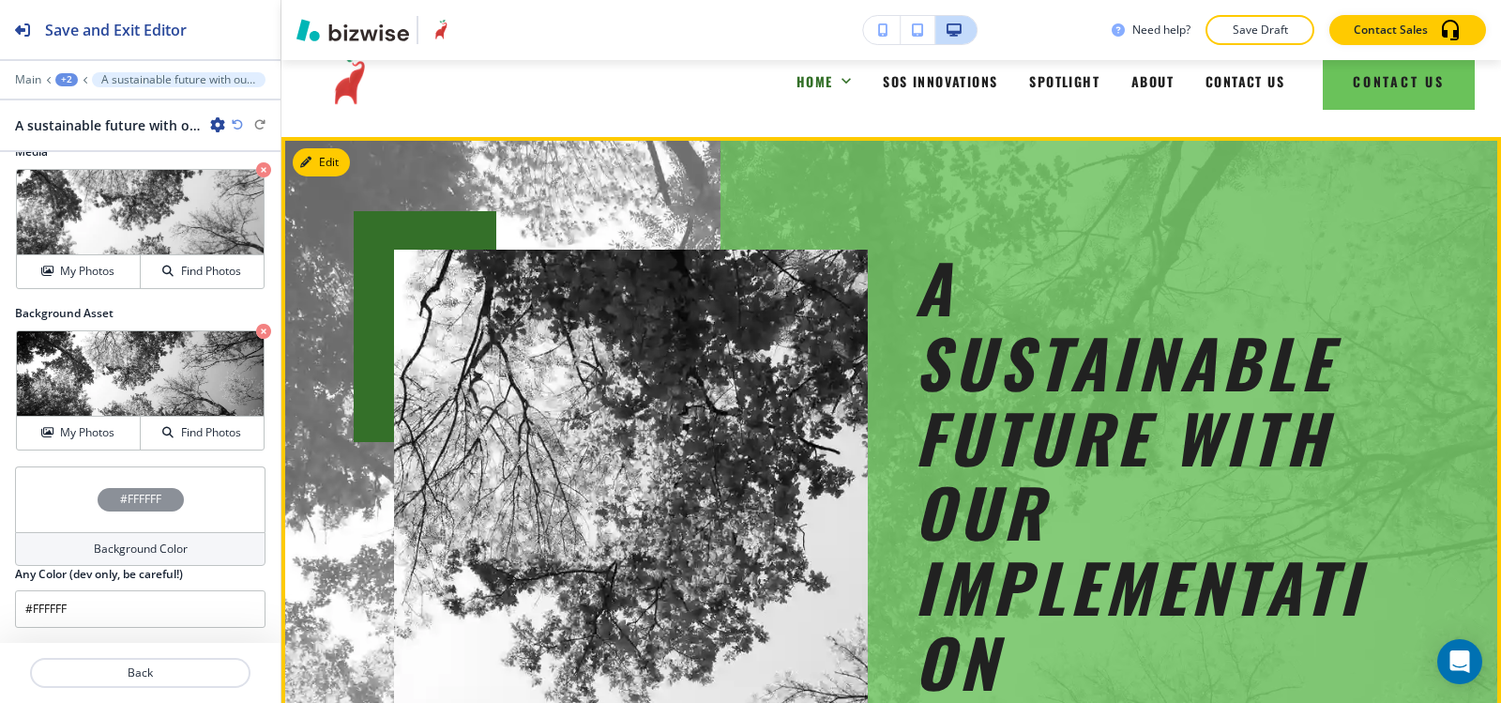
scroll to position [0, 0]
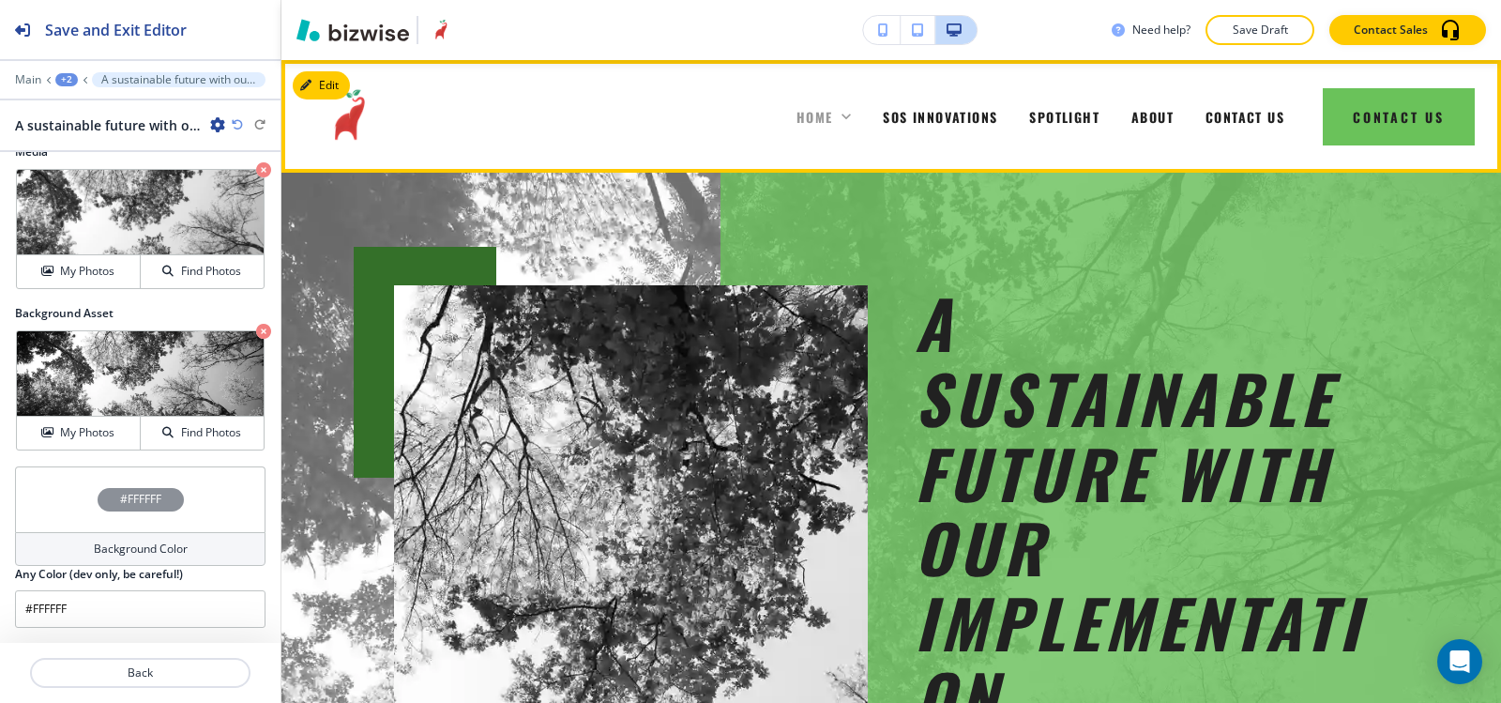
click at [807, 114] on span "HOME" at bounding box center [815, 117] width 37 height 20
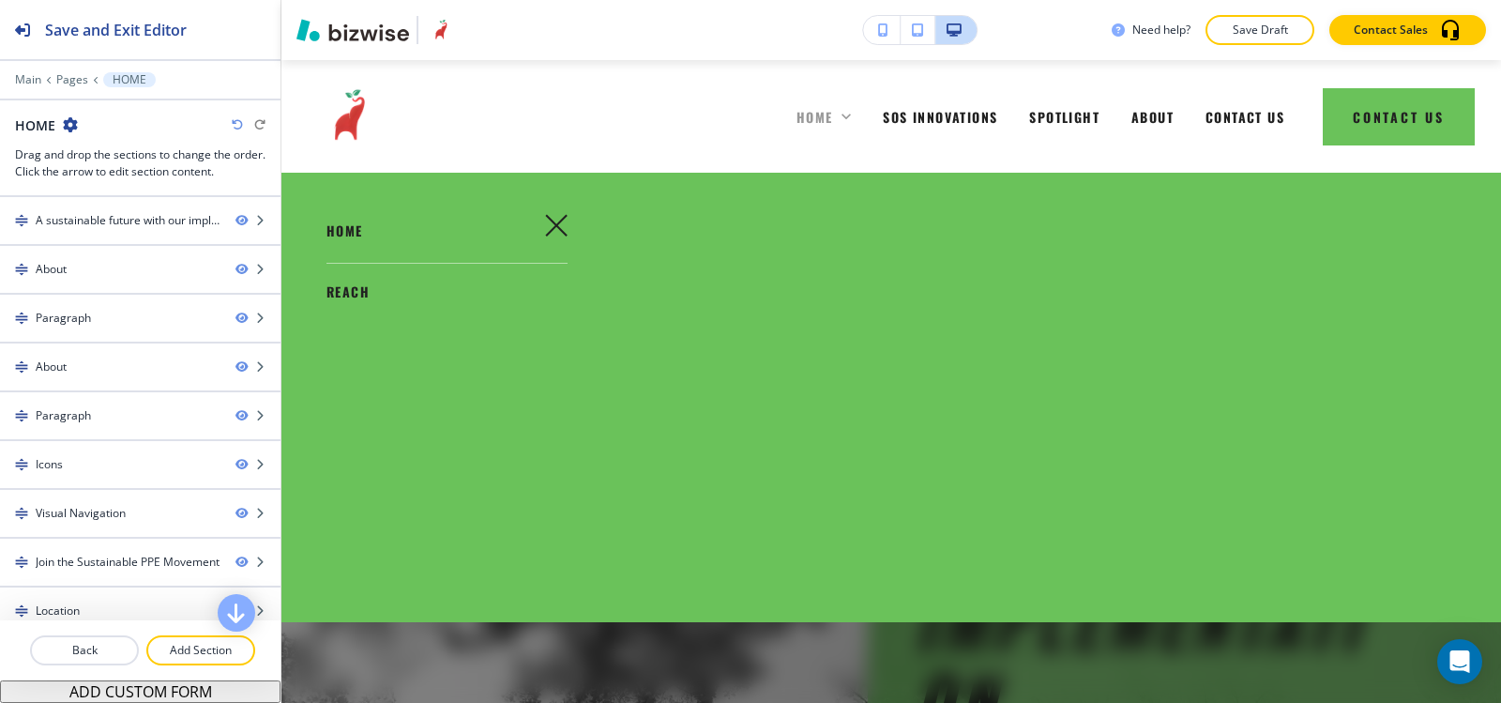
click at [806, 115] on span "HOME" at bounding box center [815, 117] width 37 height 20
click at [563, 227] on icon "button" at bounding box center [556, 225] width 23 height 23
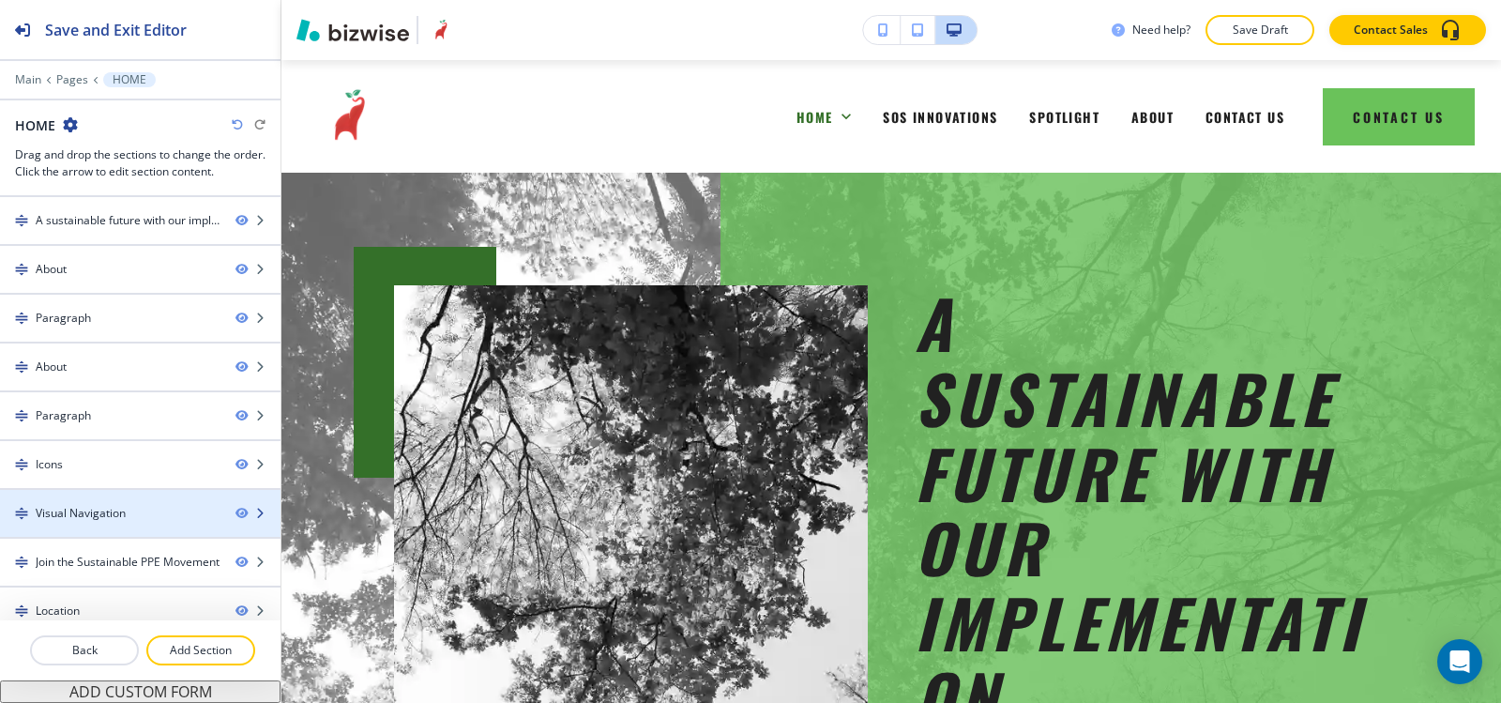
scroll to position [65, 0]
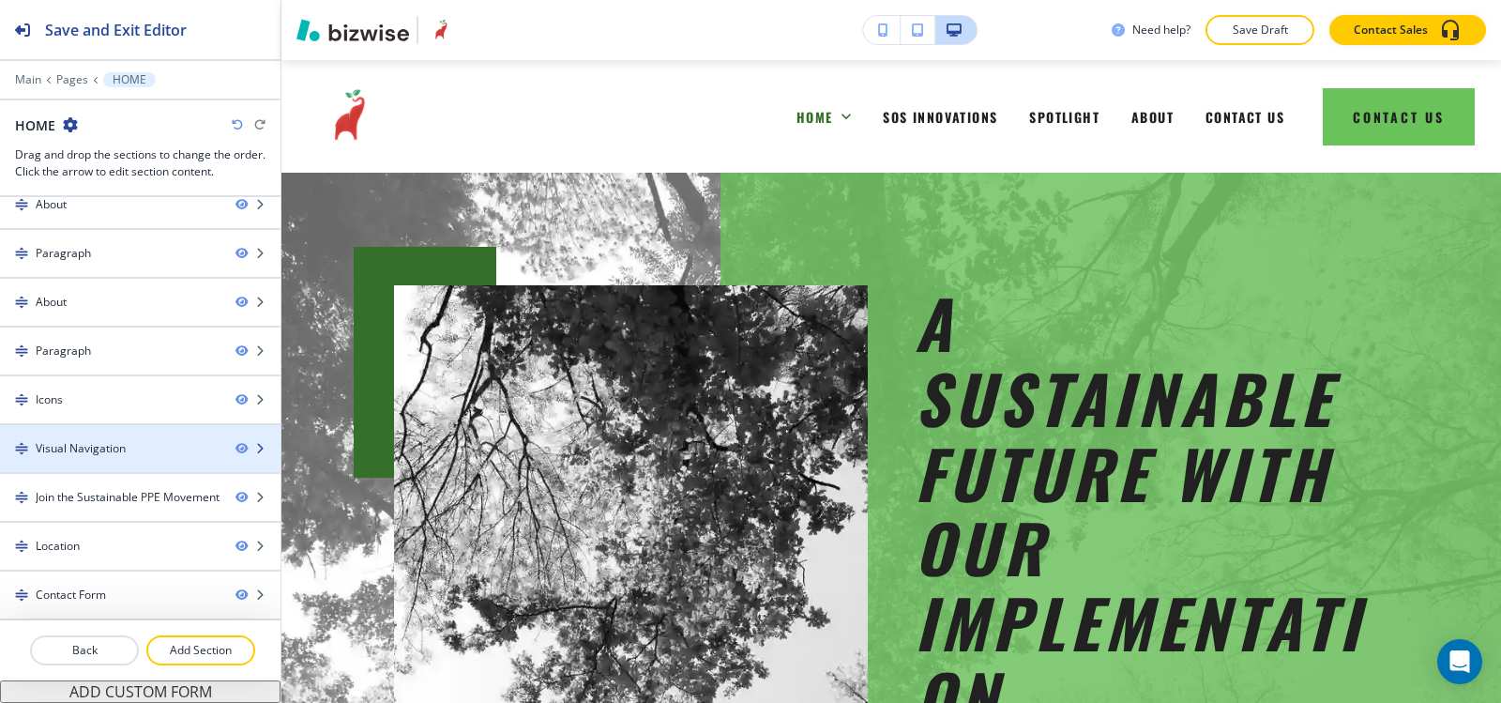
click at [102, 431] on div at bounding box center [140, 432] width 281 height 15
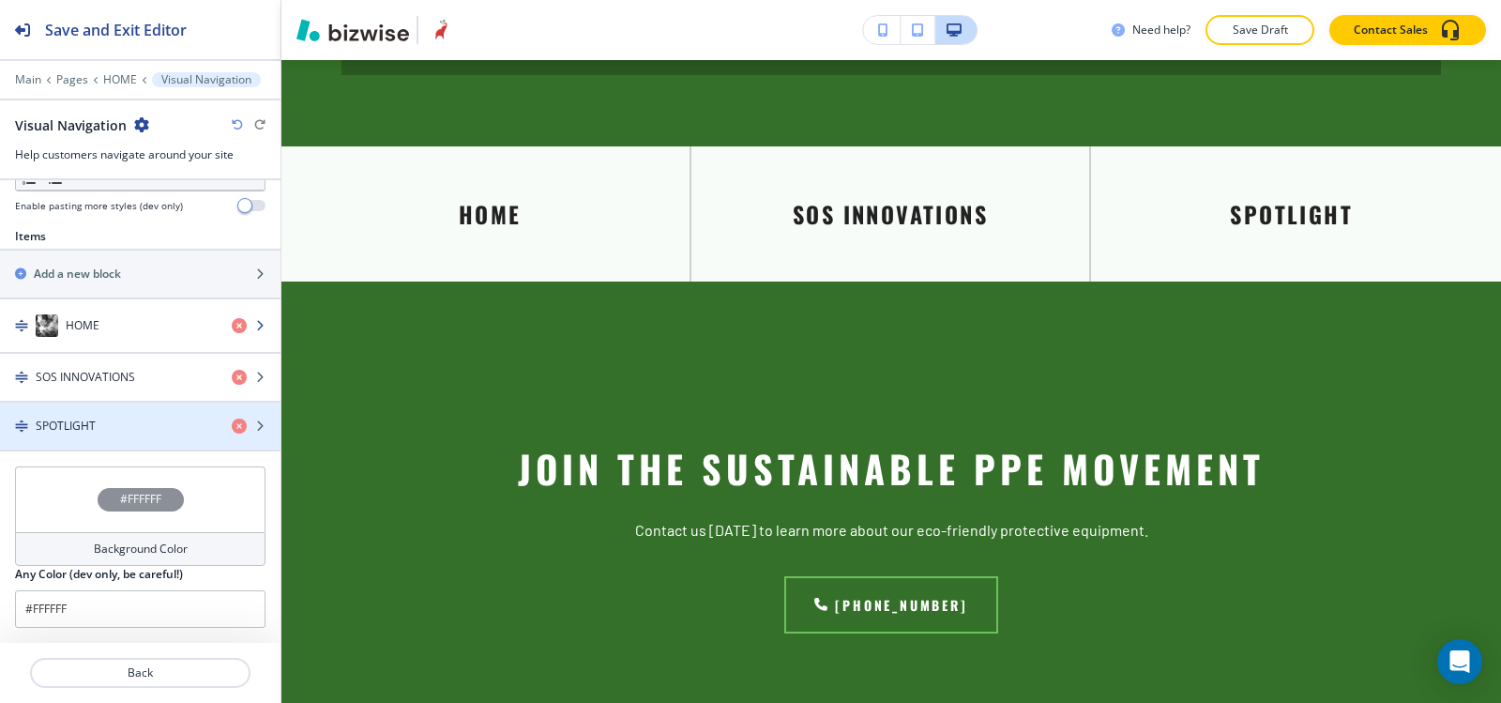
scroll to position [5222, 0]
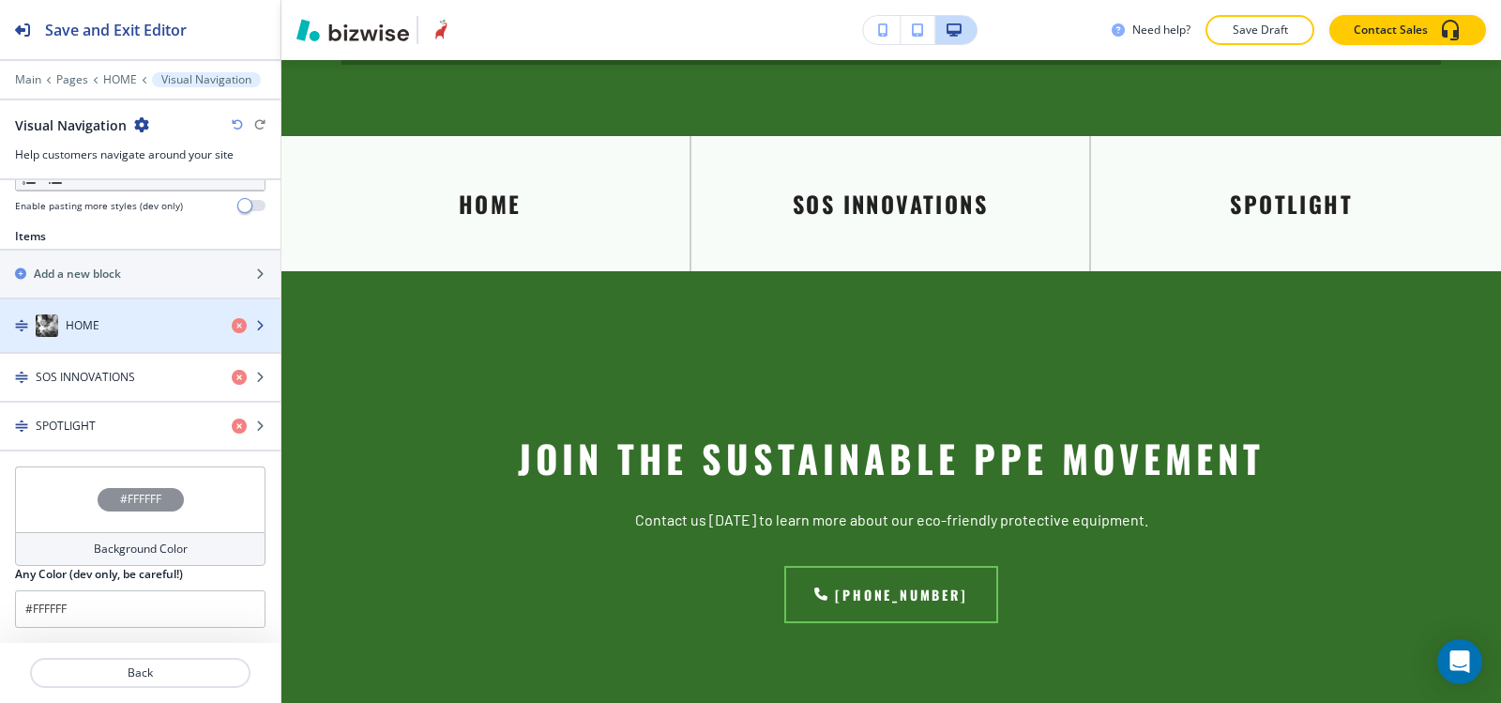
click at [96, 342] on div "button" at bounding box center [140, 344] width 281 height 15
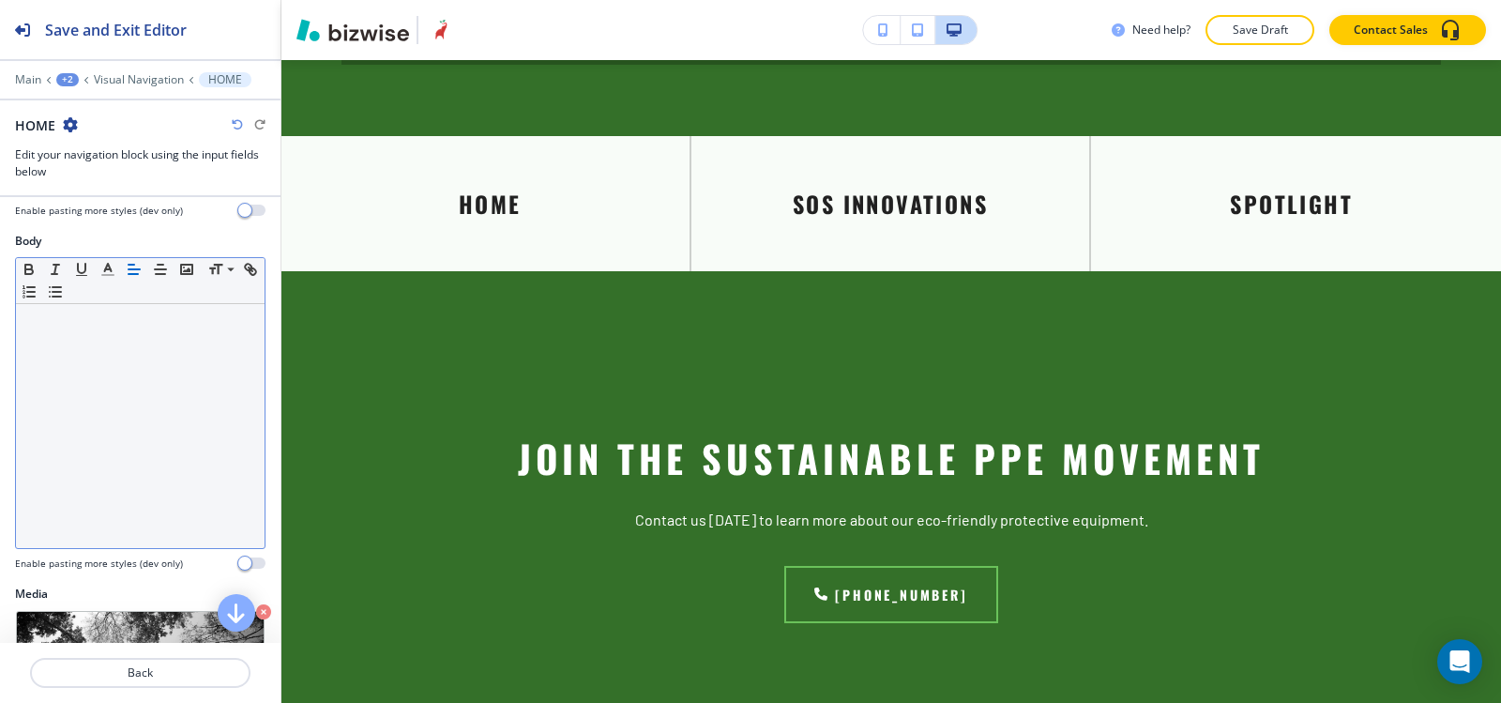
scroll to position [558, 0]
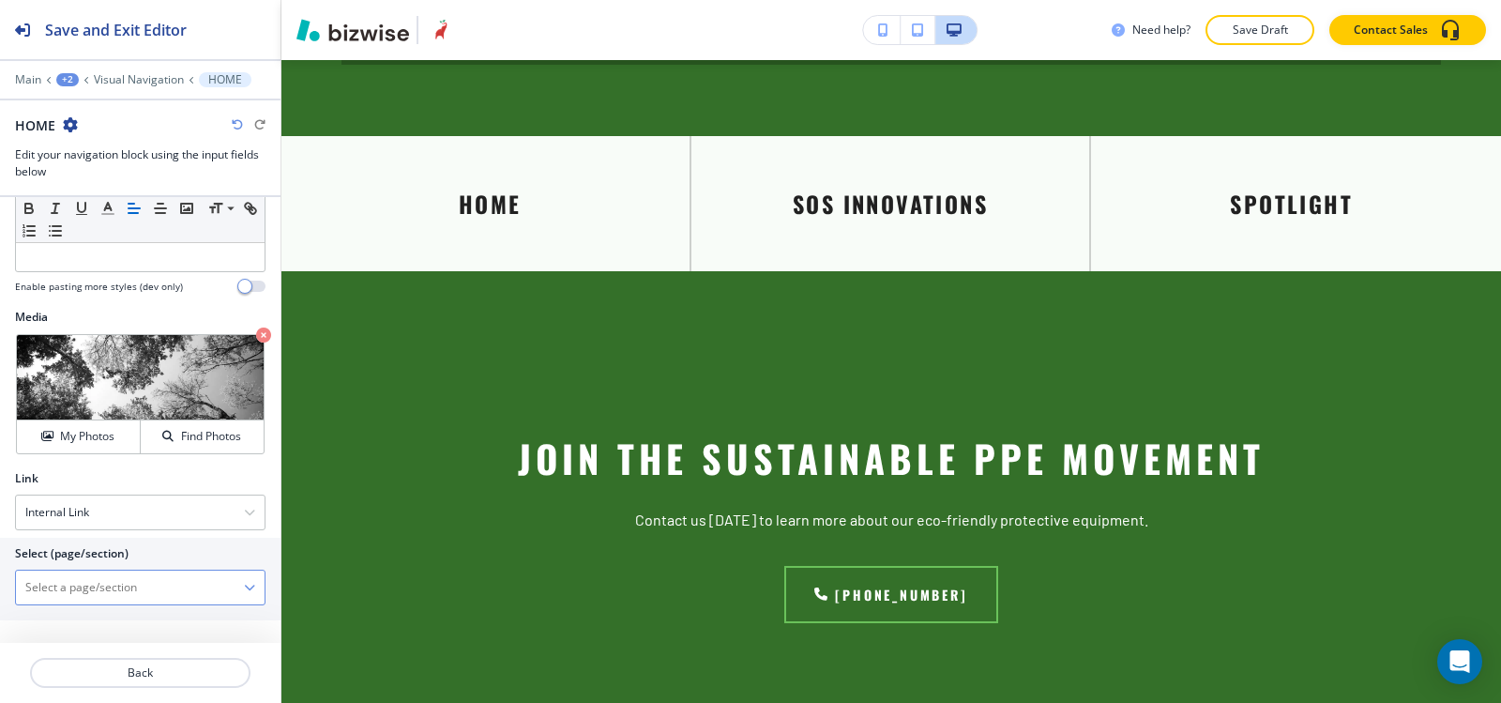
click at [75, 589] on \(page\/section\) "Manual Input" at bounding box center [130, 587] width 228 height 32
click at [70, 617] on h4 "HOME | About" at bounding box center [140, 620] width 230 height 17
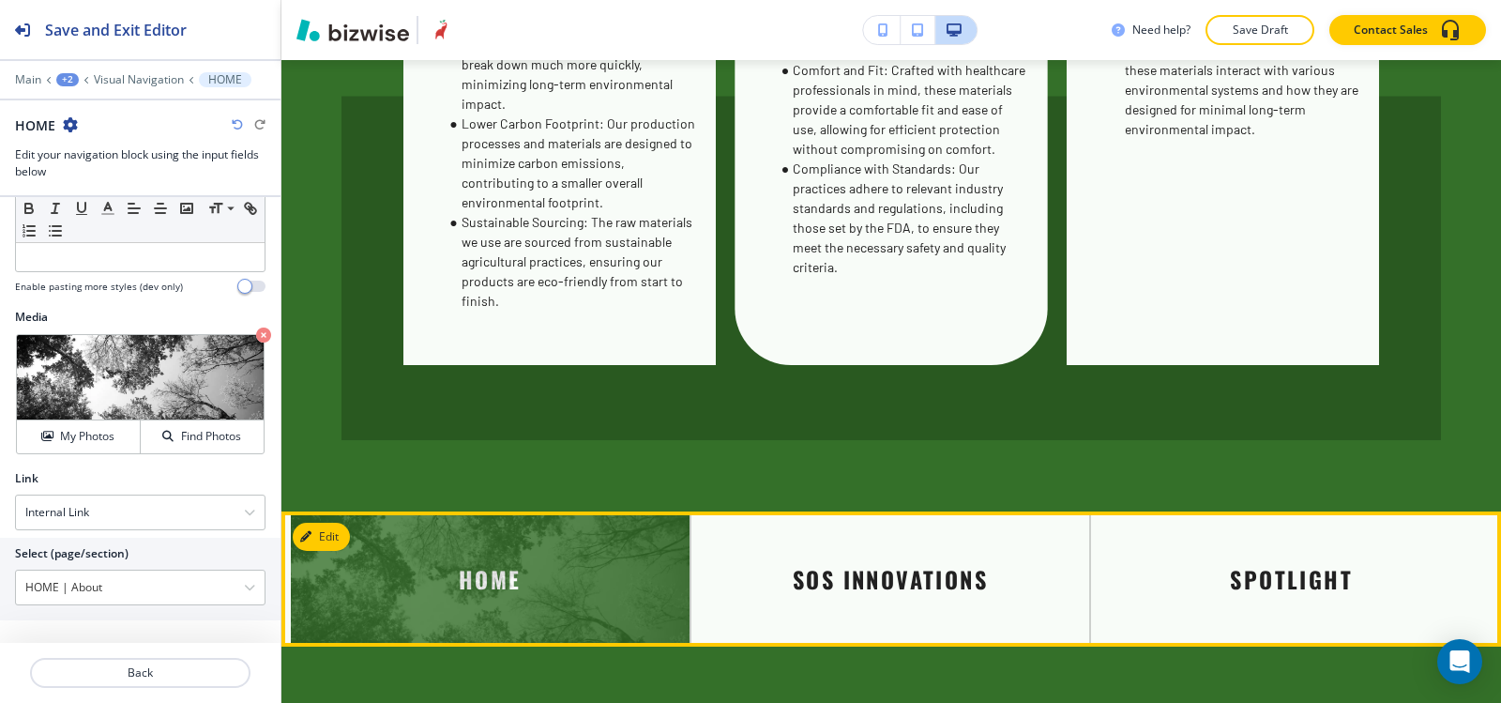
click at [517, 552] on img at bounding box center [490, 578] width 399 height 135
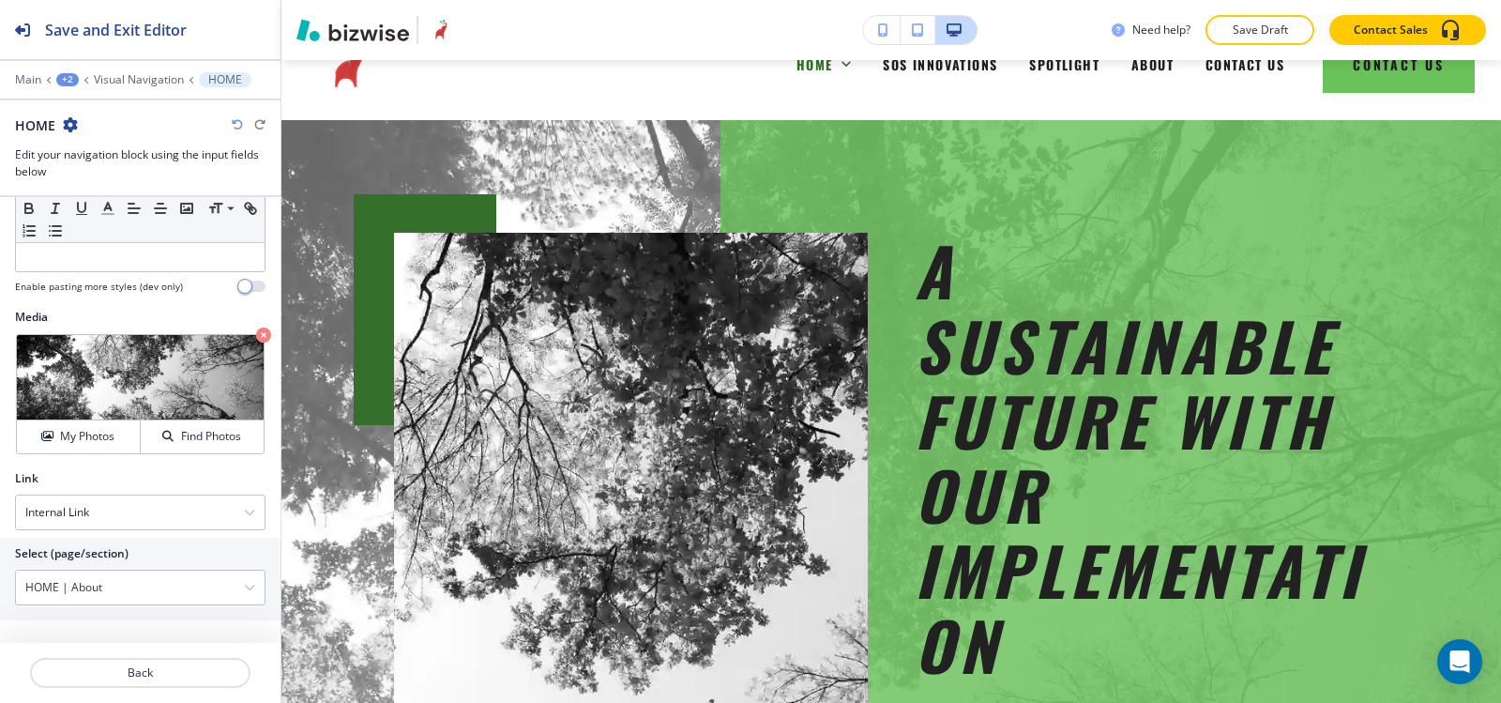
scroll to position [0, 0]
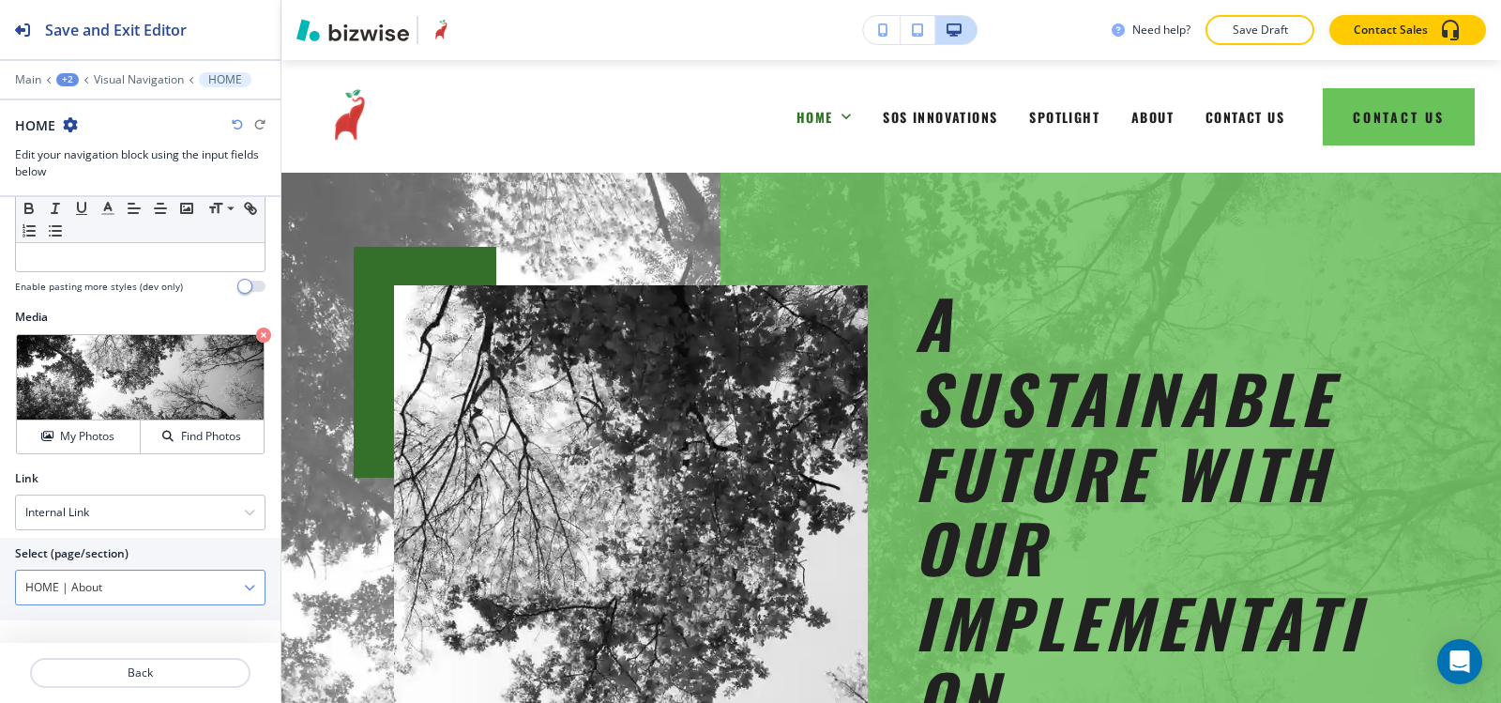
click at [131, 593] on \(page\/section\) "HOME | About" at bounding box center [130, 587] width 228 height 32
drag, startPoint x: 129, startPoint y: 592, endPoint x: 64, endPoint y: 593, distance: 64.7
click at [64, 593] on \(page\/section\) "HOME | About" at bounding box center [130, 587] width 228 height 32
type \(page\/section\) "HOME"
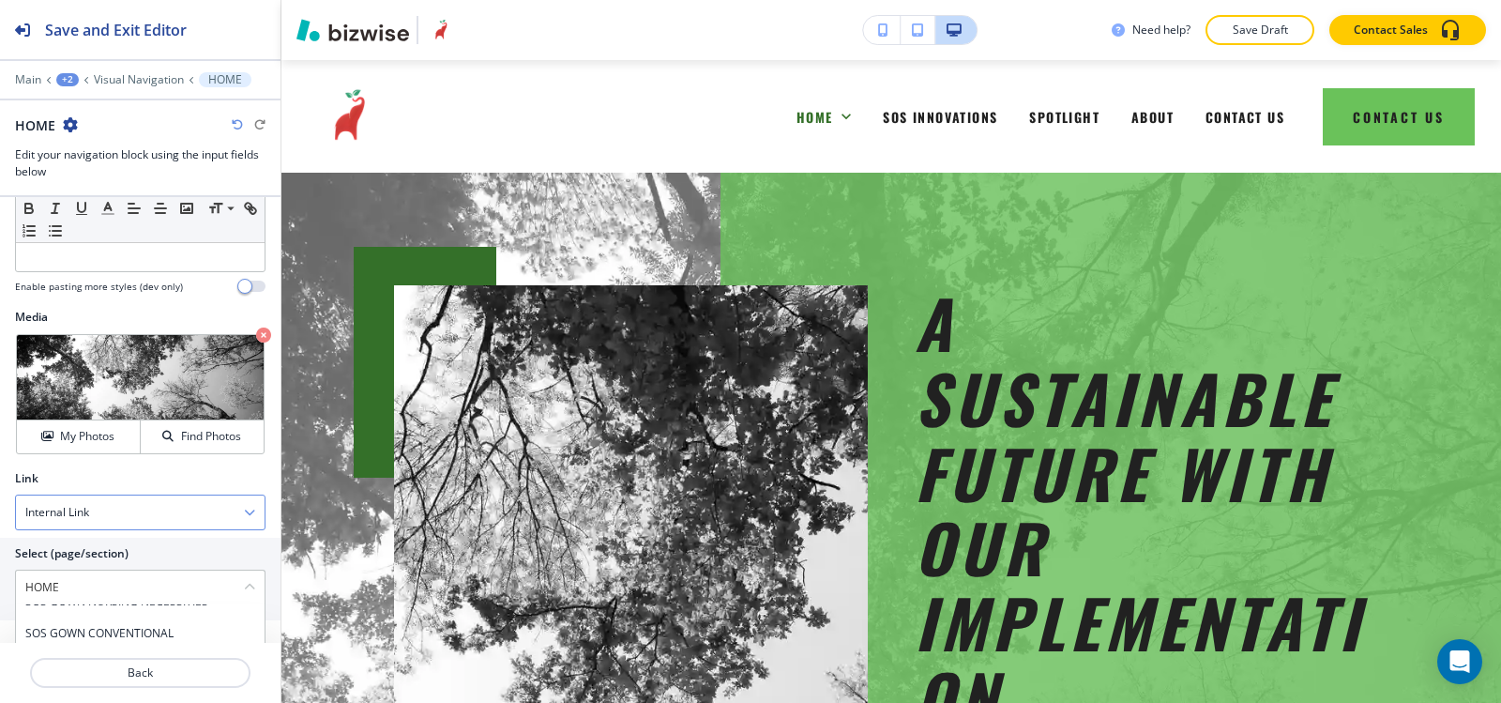
click at [170, 520] on div "Internal Link" at bounding box center [140, 512] width 249 height 34
click at [153, 544] on h4 "External Link" at bounding box center [140, 545] width 230 height 17
click at [147, 501] on div "External Link" at bounding box center [140, 512] width 249 height 34
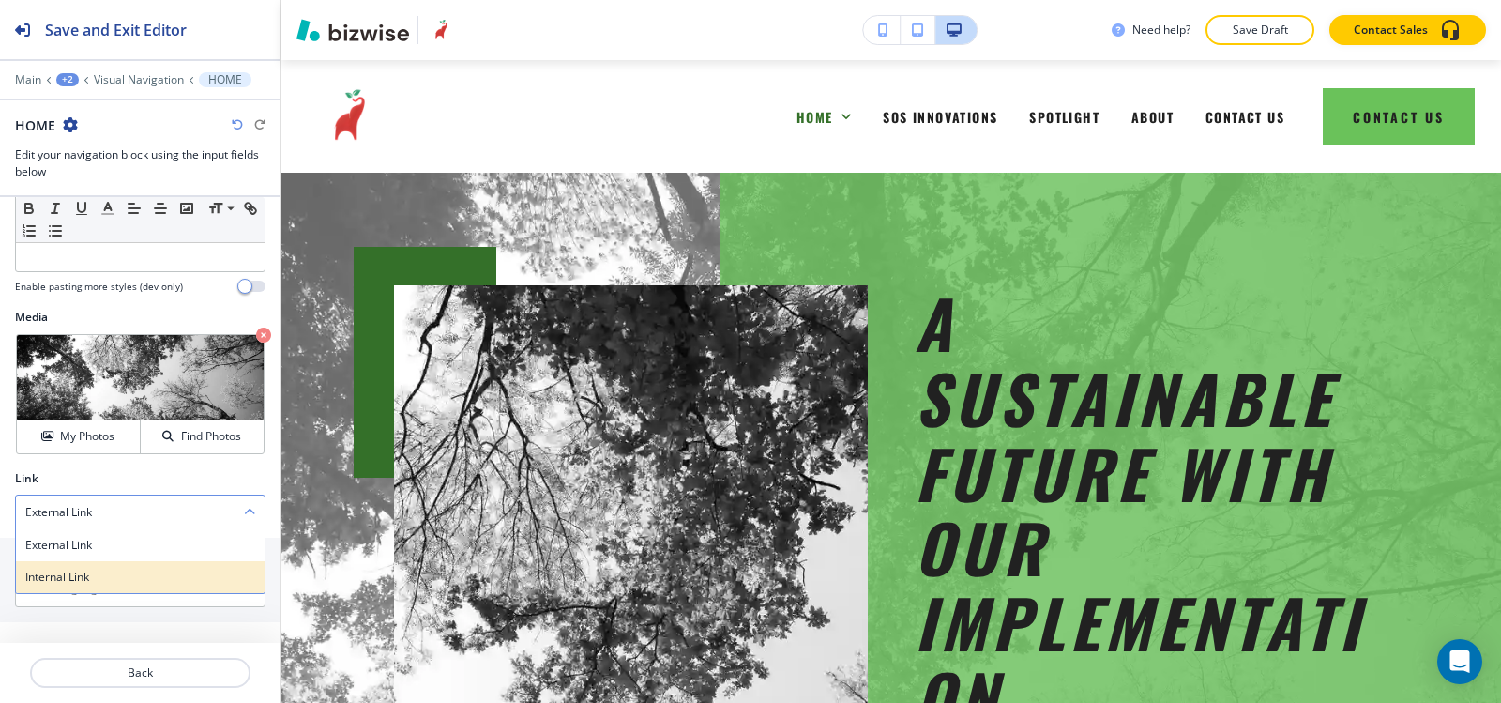
click at [130, 586] on div "Internal Link" at bounding box center [140, 577] width 249 height 32
click at [128, 586] on \(page\/section\) "Manual Input" at bounding box center [130, 587] width 228 height 32
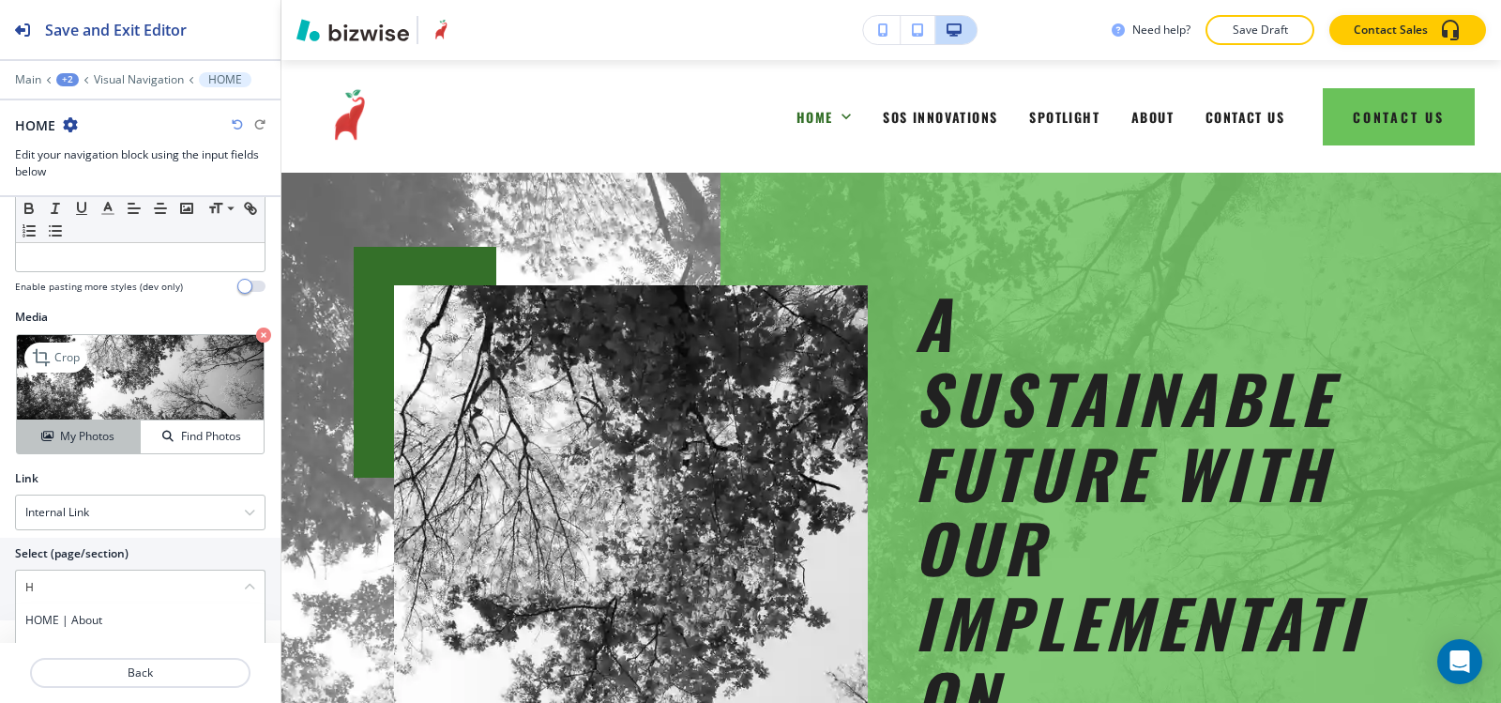
type \(page\/section\) "HOME"
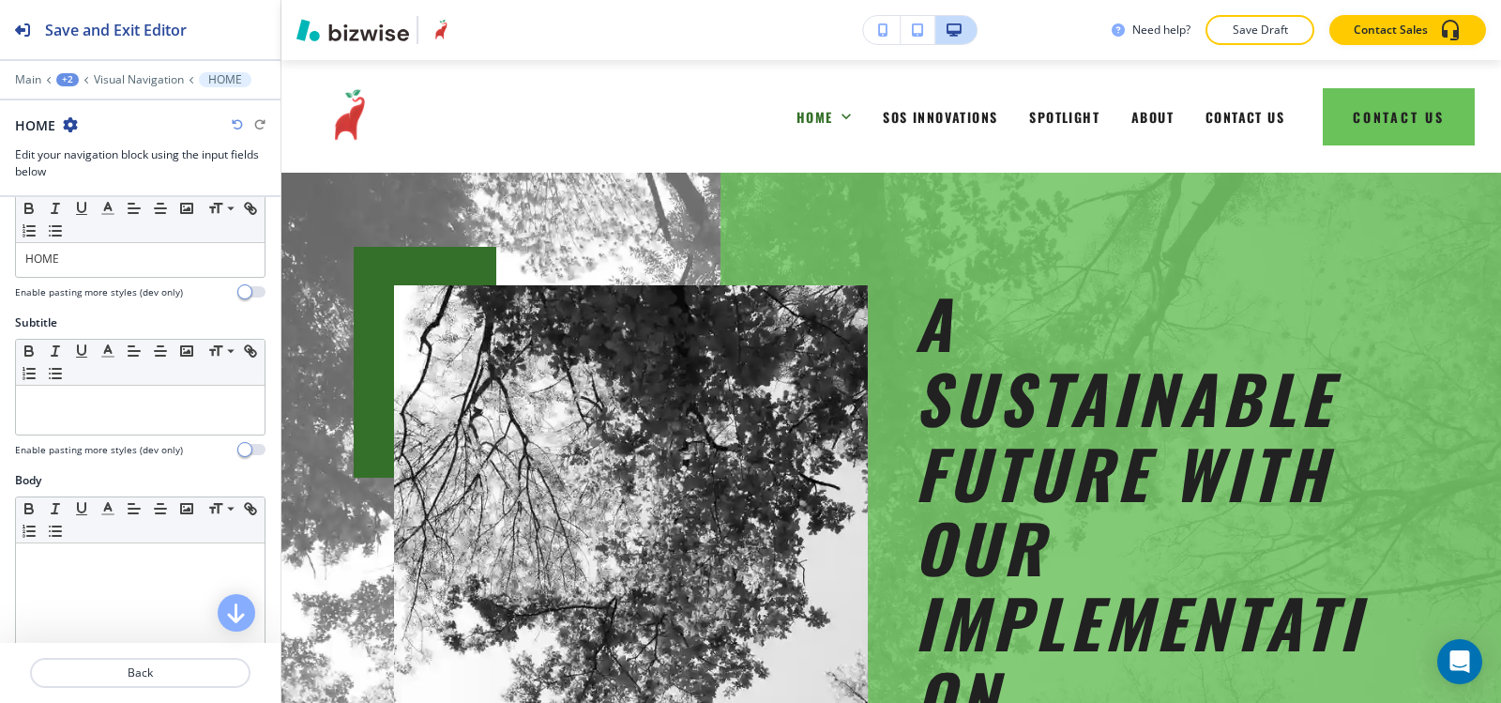
scroll to position [0, 0]
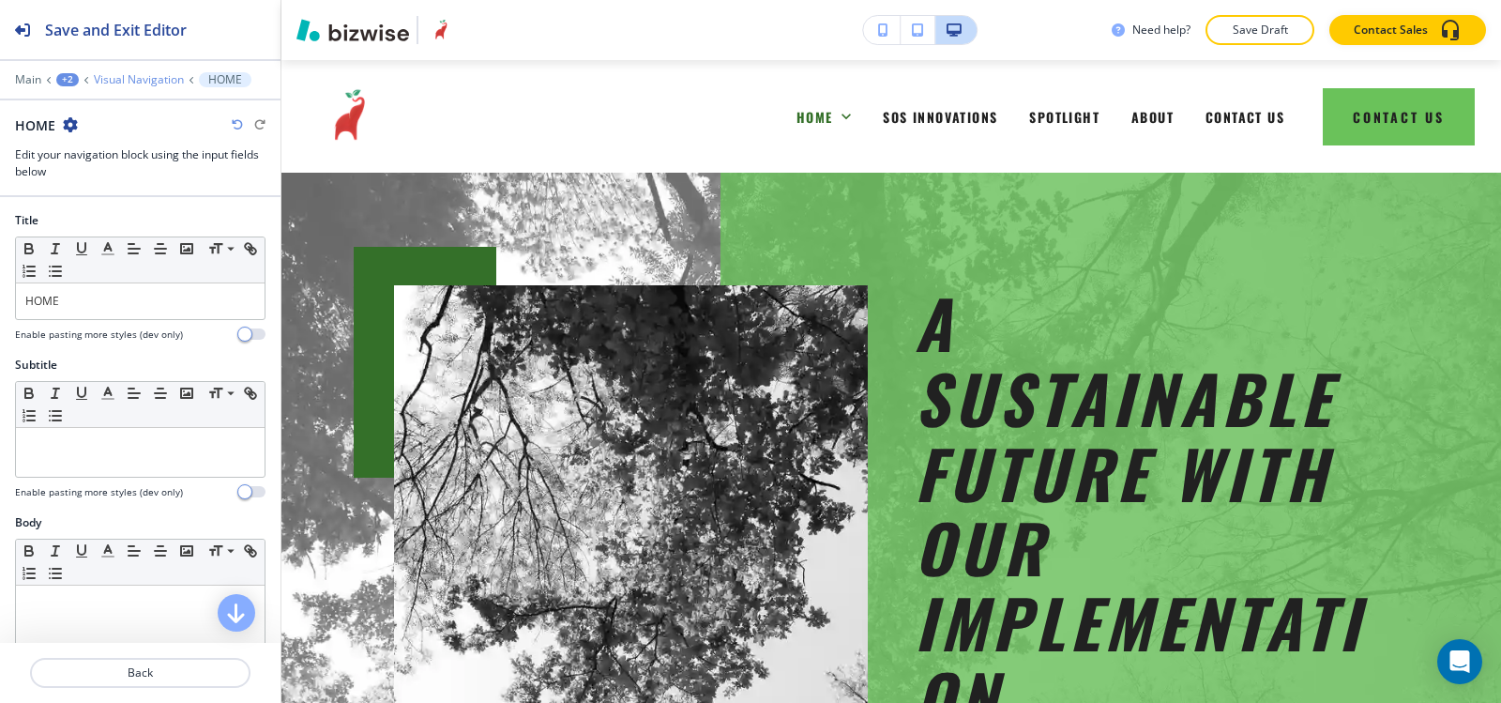
click at [150, 85] on p "Visual Navigation" at bounding box center [139, 79] width 90 height 13
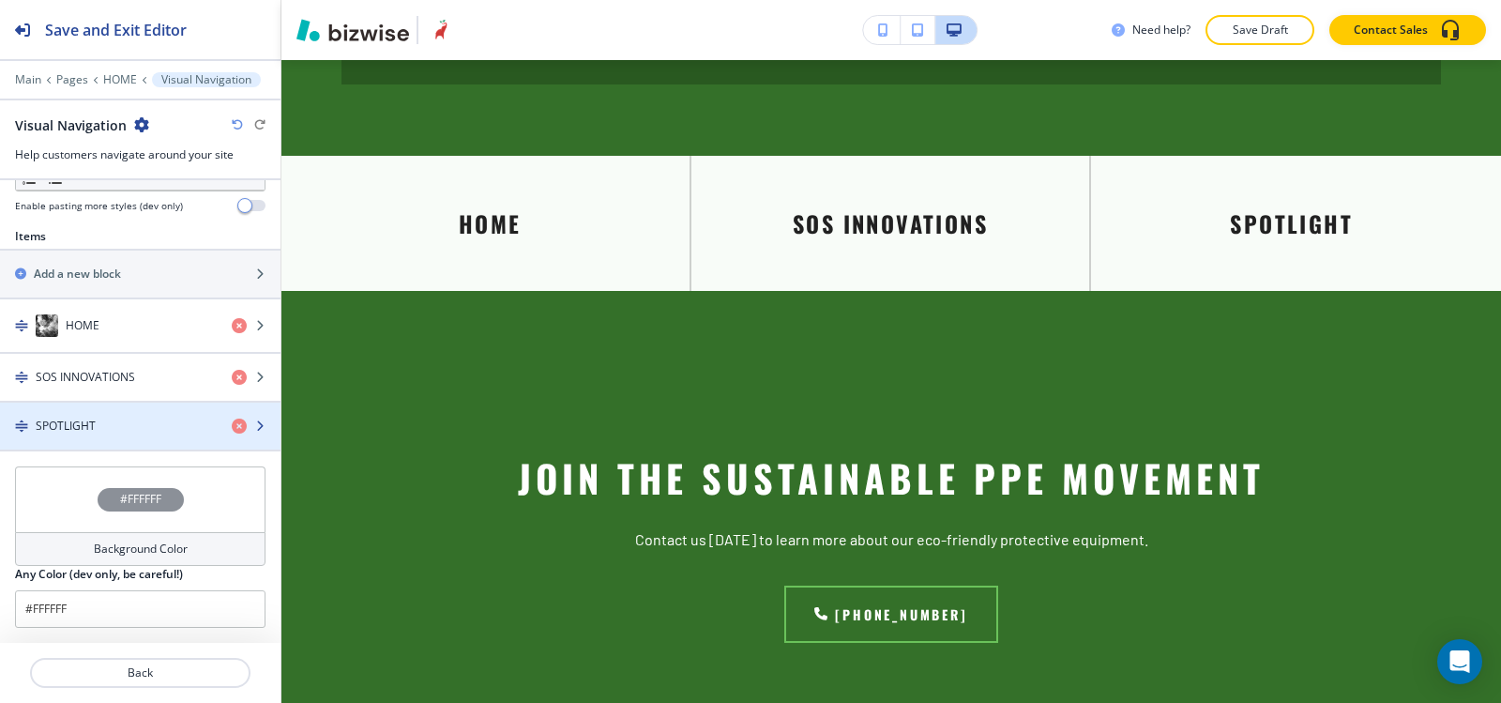
scroll to position [5222, 0]
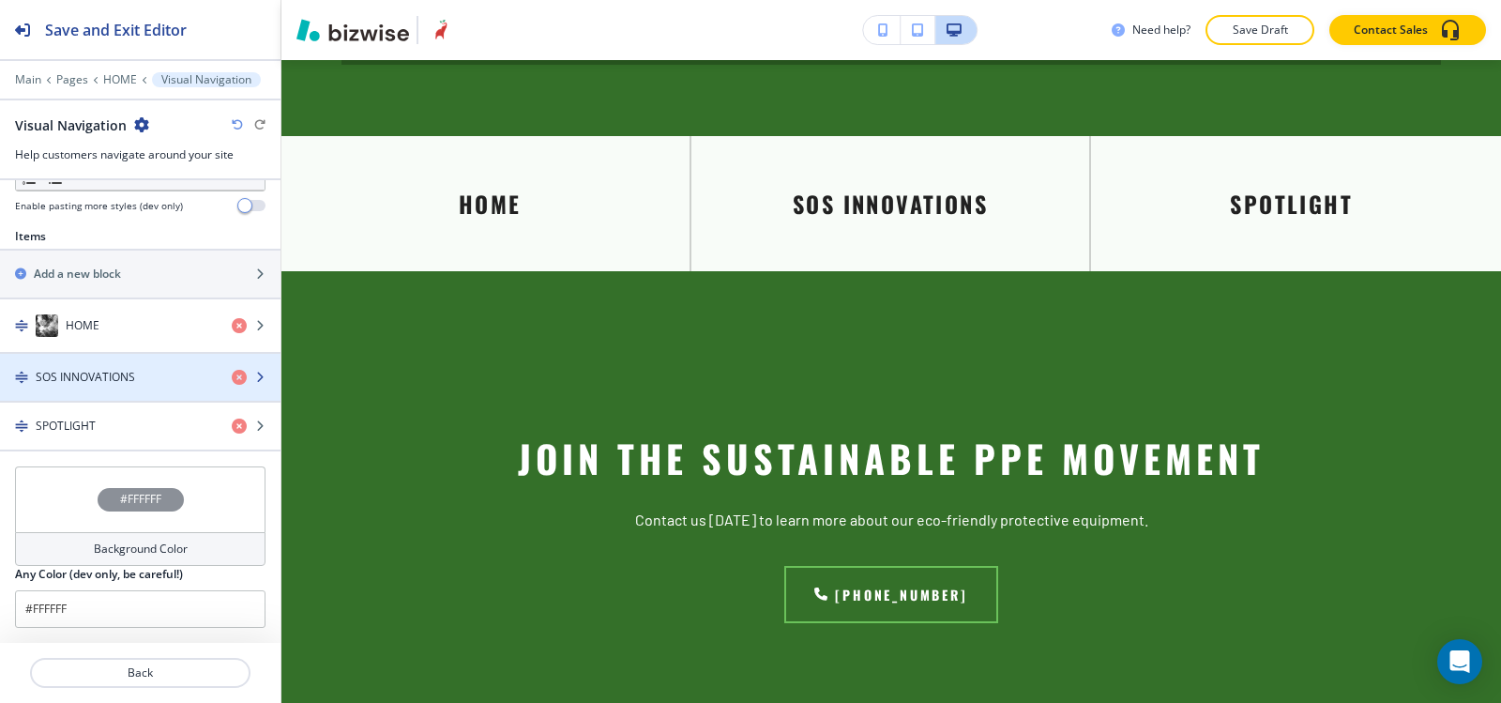
click at [108, 376] on h4 "SOS INNOVATIONS" at bounding box center [85, 377] width 99 height 17
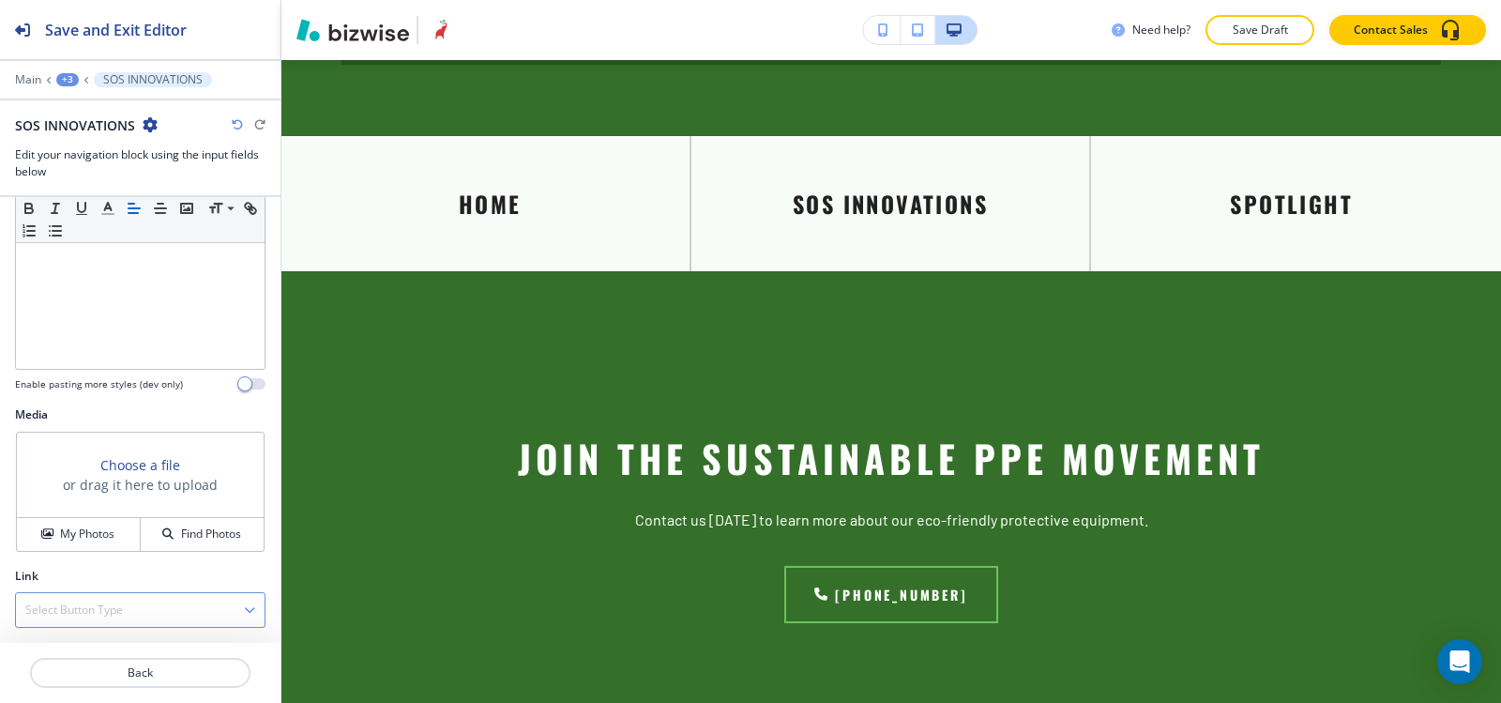
click at [87, 621] on div "Select Button Type" at bounding box center [140, 610] width 249 height 34
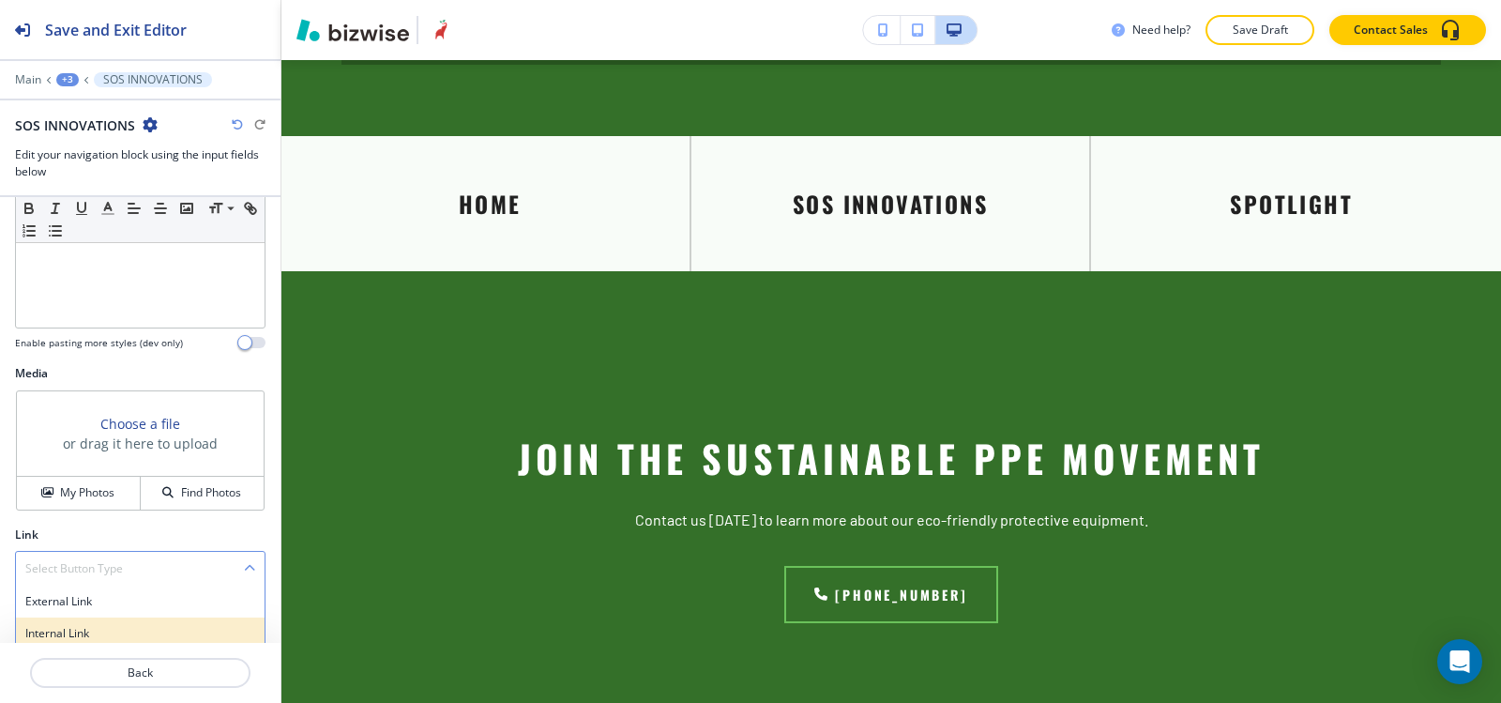
scroll to position [509, 0]
click at [91, 636] on div "Internal Link" at bounding box center [140, 626] width 249 height 32
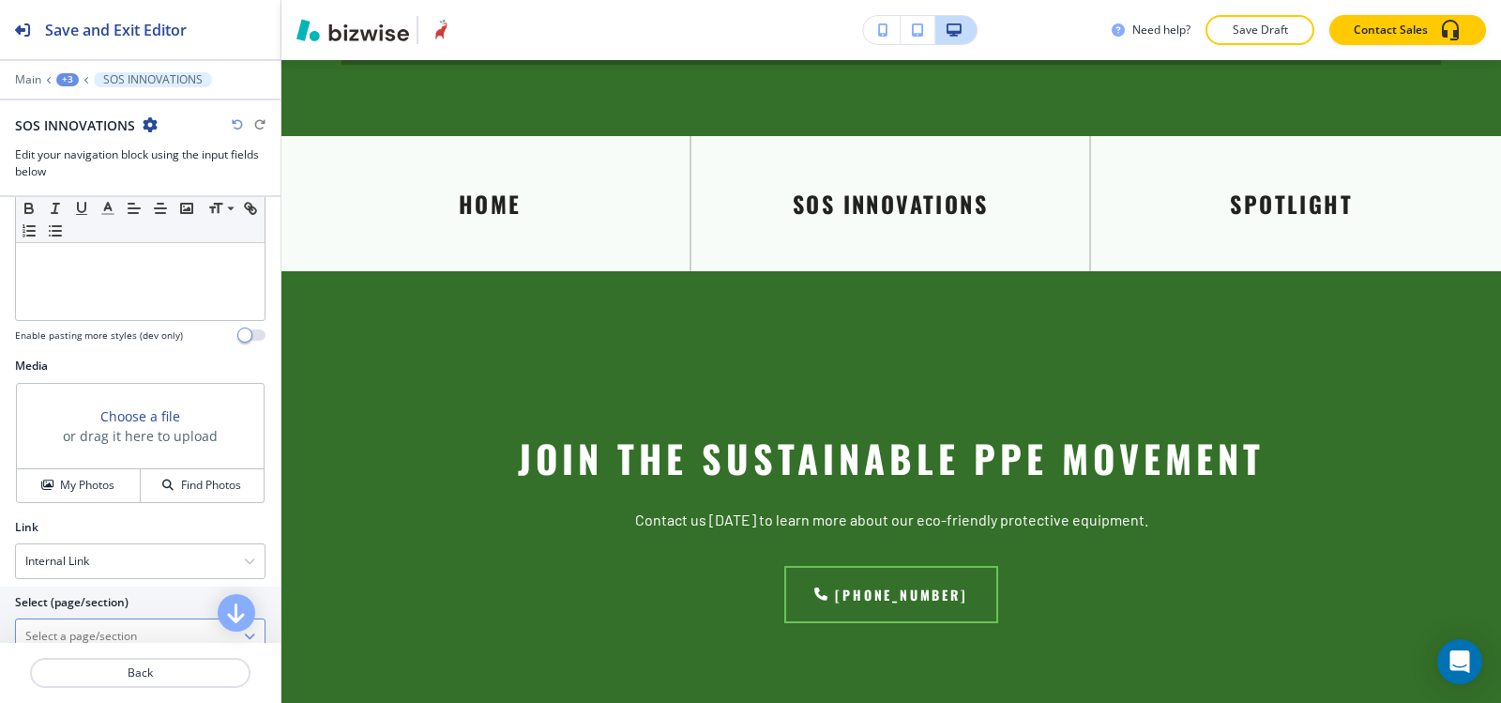
click at [94, 628] on \(page\/section\) "Manual Input" at bounding box center [130, 636] width 228 height 32
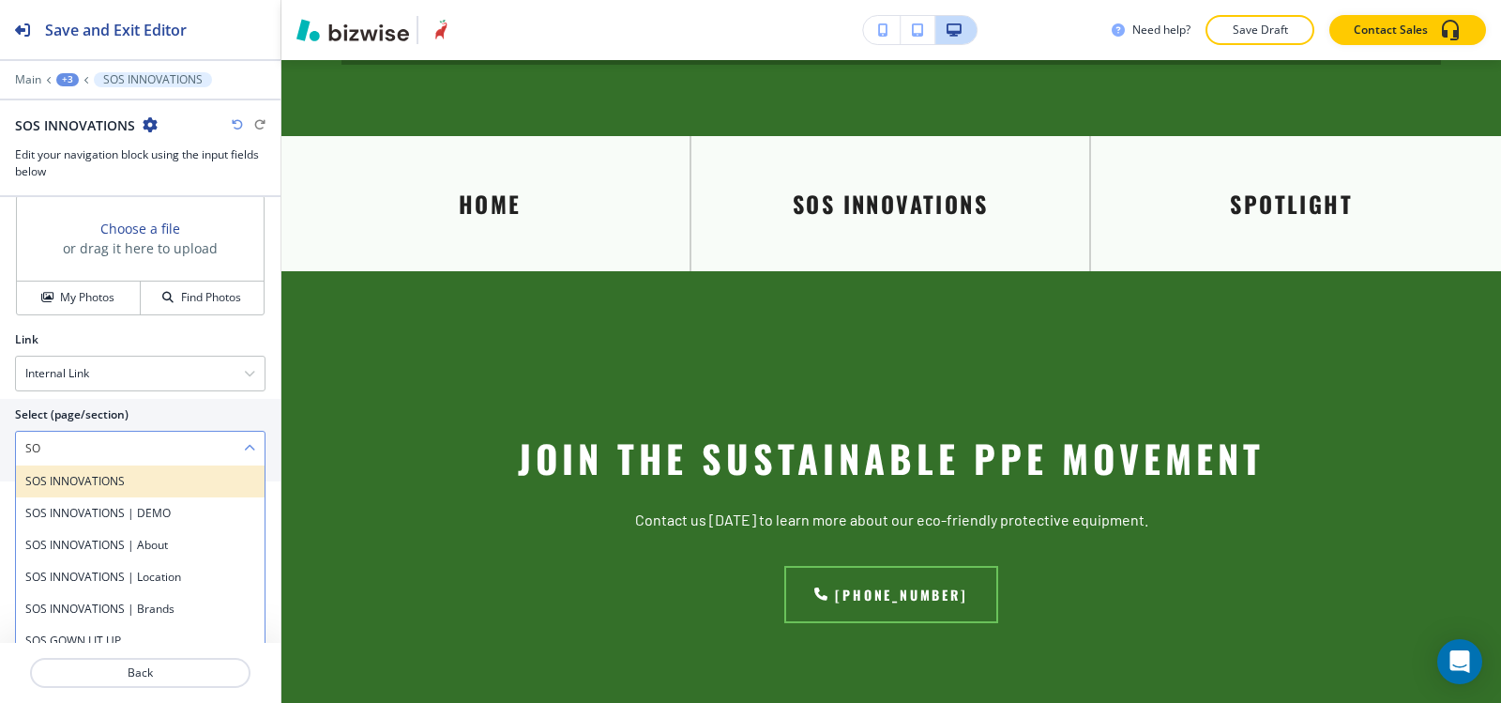
click at [91, 491] on div "SOS INNOVATIONS" at bounding box center [140, 481] width 249 height 32
type \(page\/section\) "SOS INNOVATIONS"
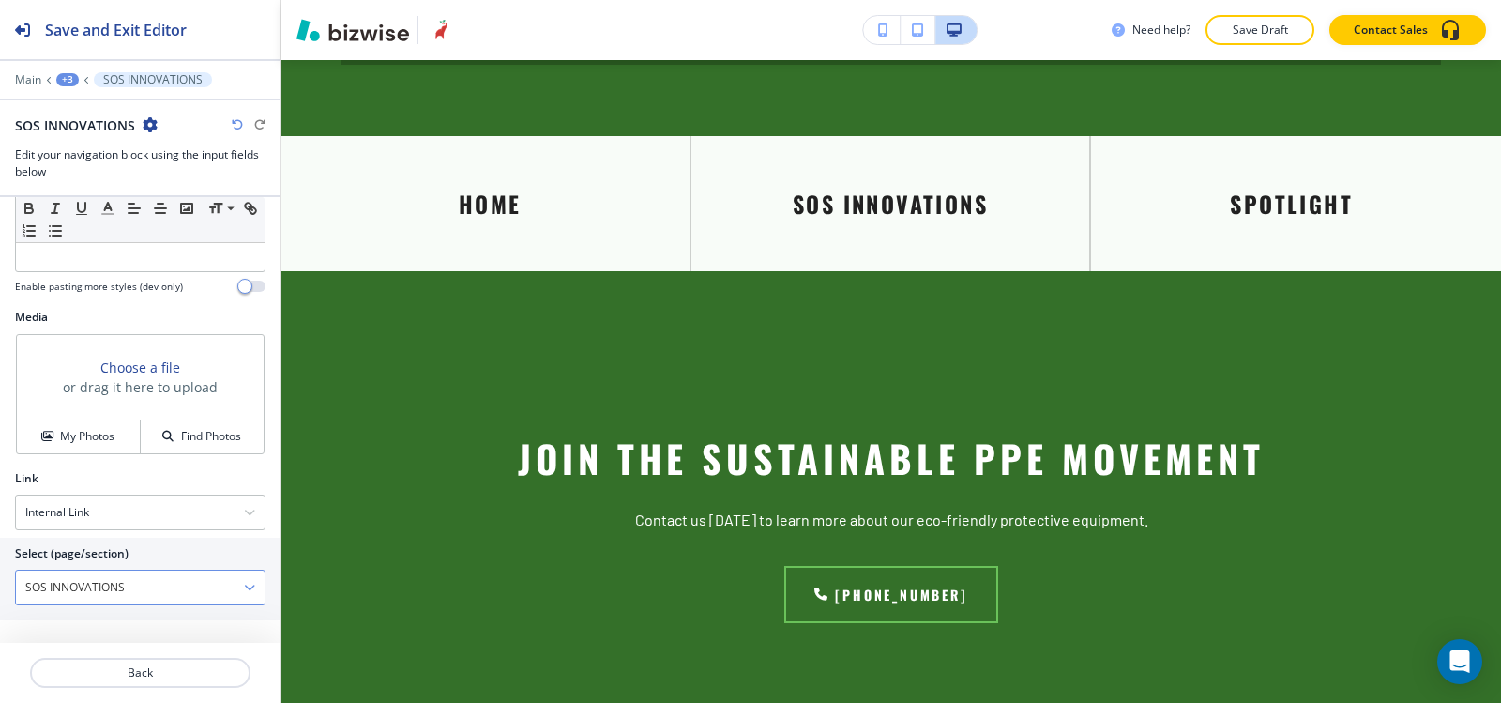
scroll to position [558, 0]
click at [69, 79] on div "+3" at bounding box center [67, 79] width 23 height 13
click at [129, 167] on button "Visual Navigation" at bounding box center [116, 177] width 120 height 34
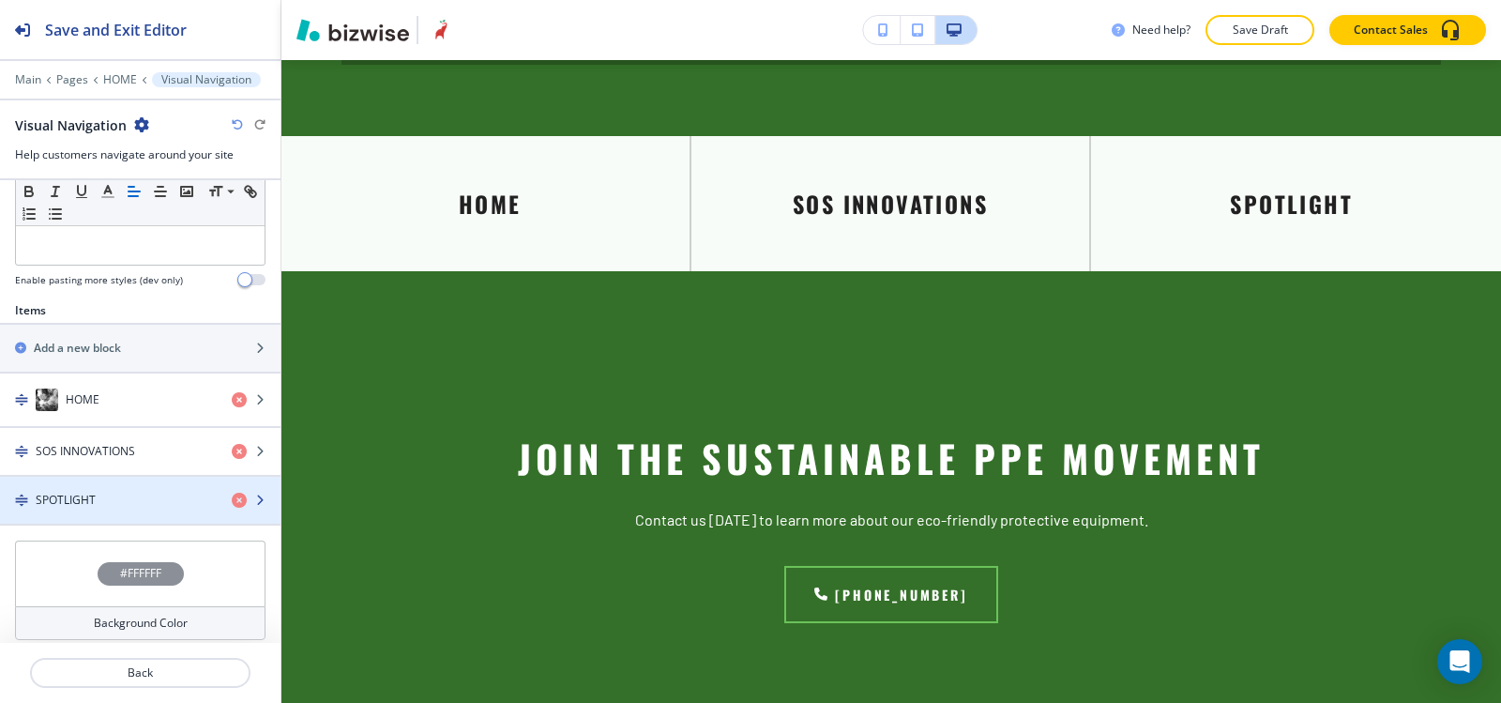
scroll to position [622, 0]
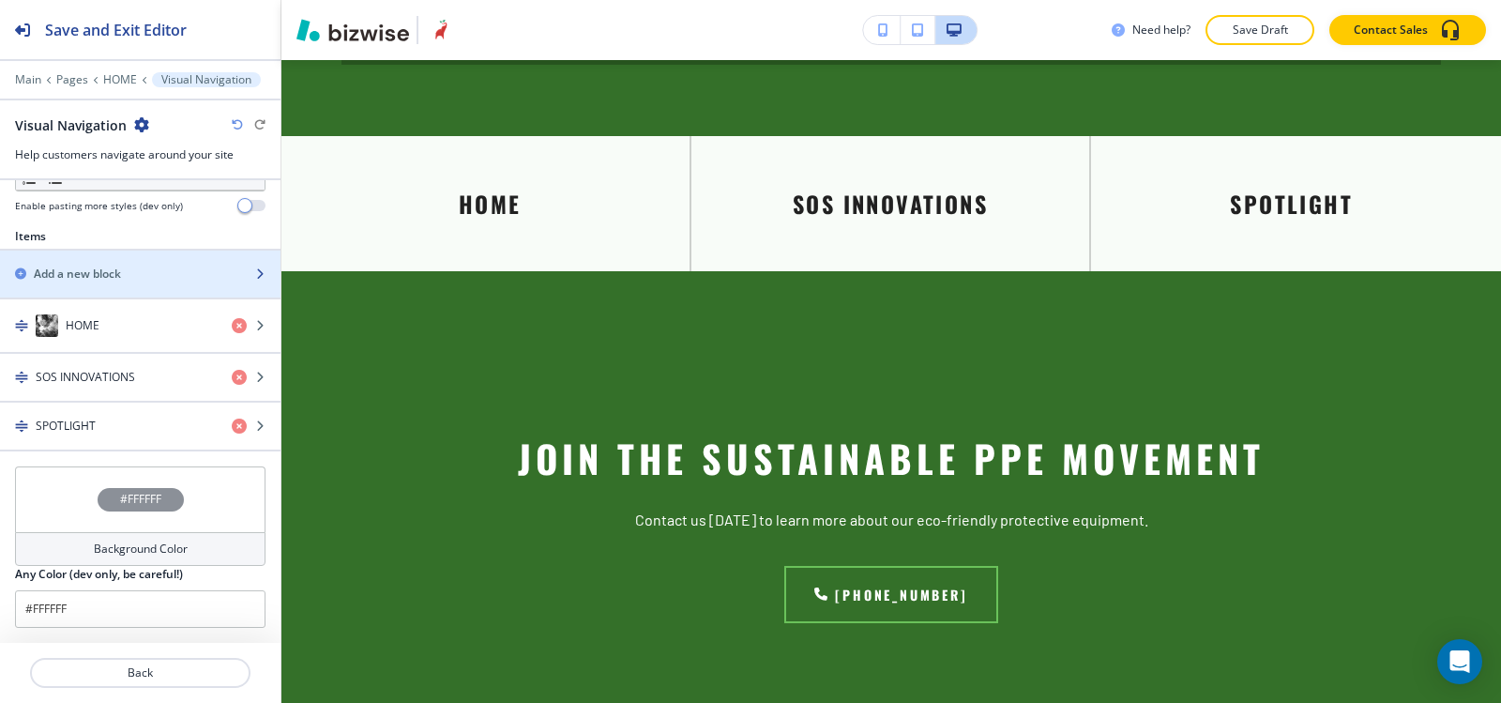
click at [93, 286] on div "button" at bounding box center [140, 289] width 281 height 15
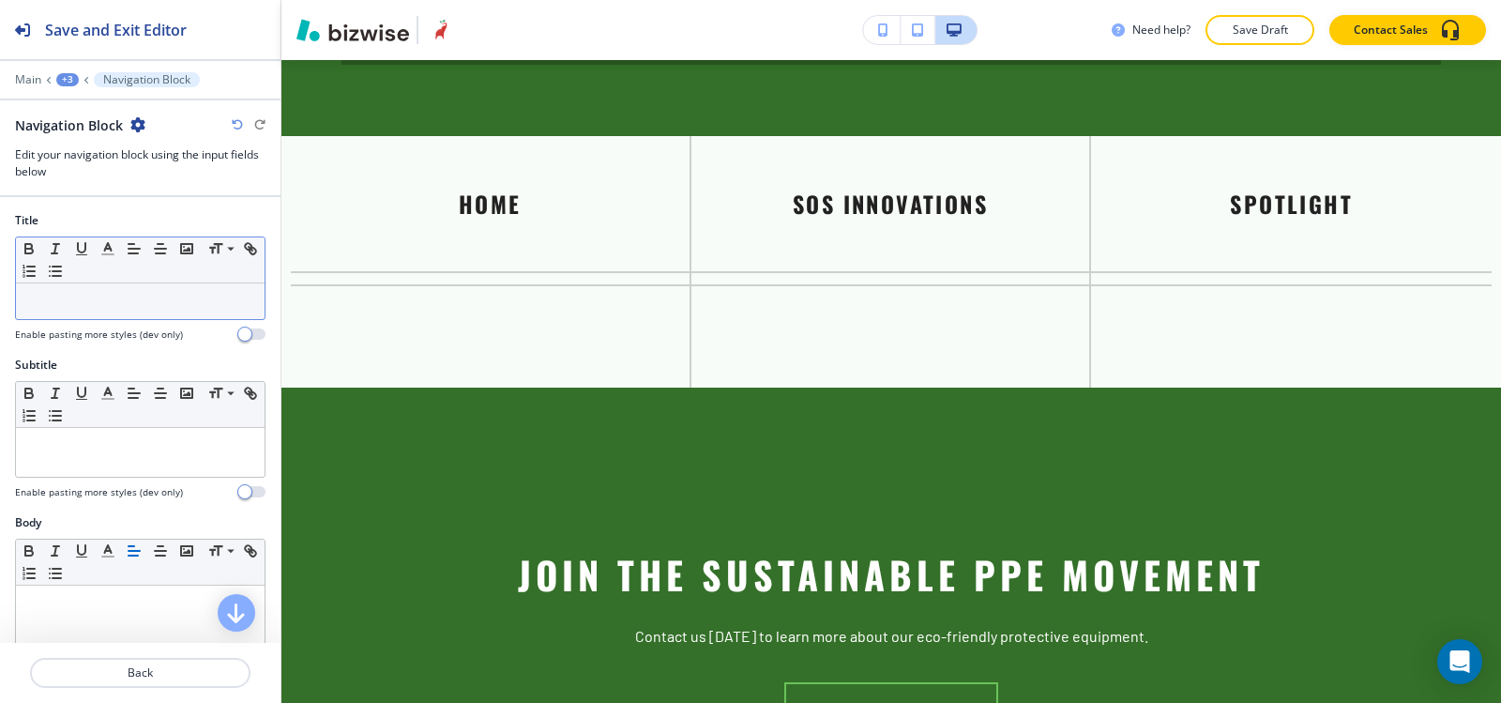
click at [102, 295] on p at bounding box center [140, 301] width 230 height 17
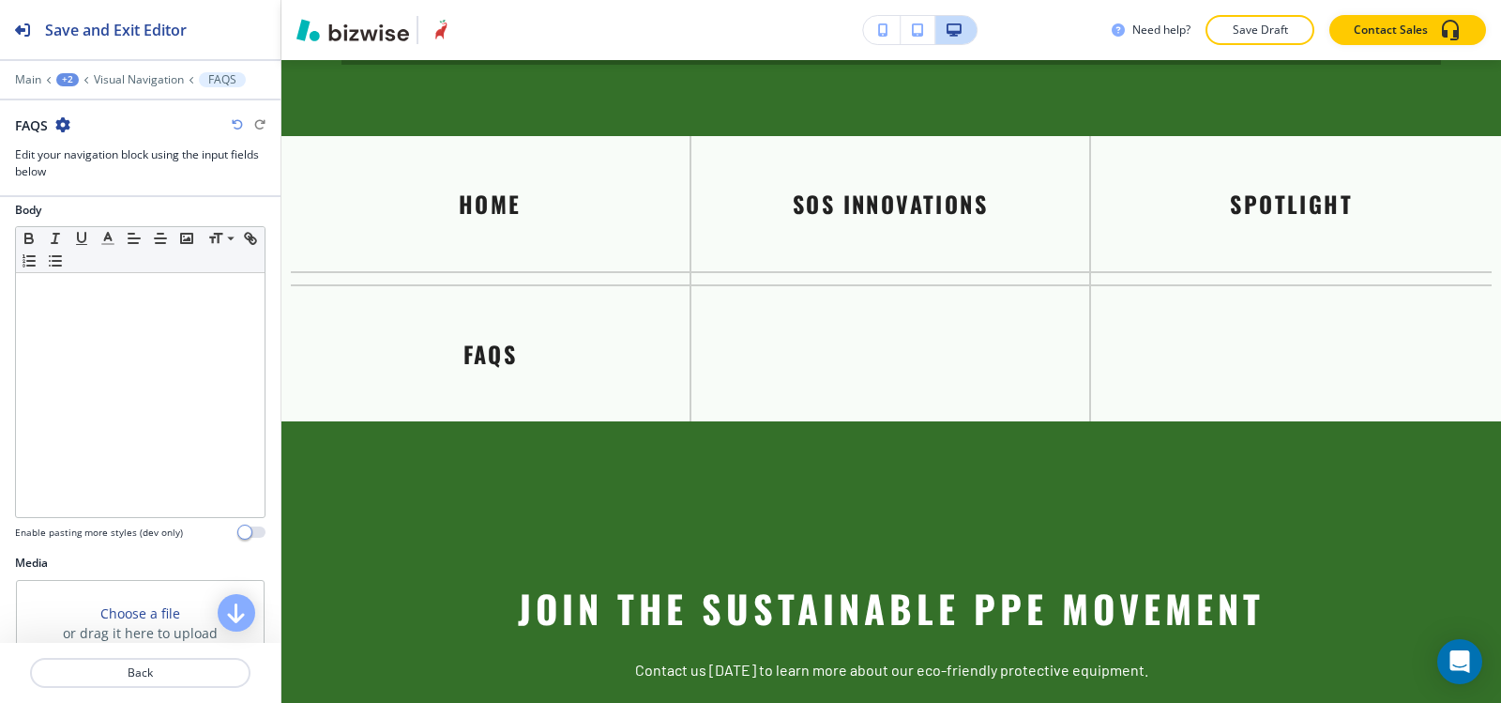
scroll to position [461, 0]
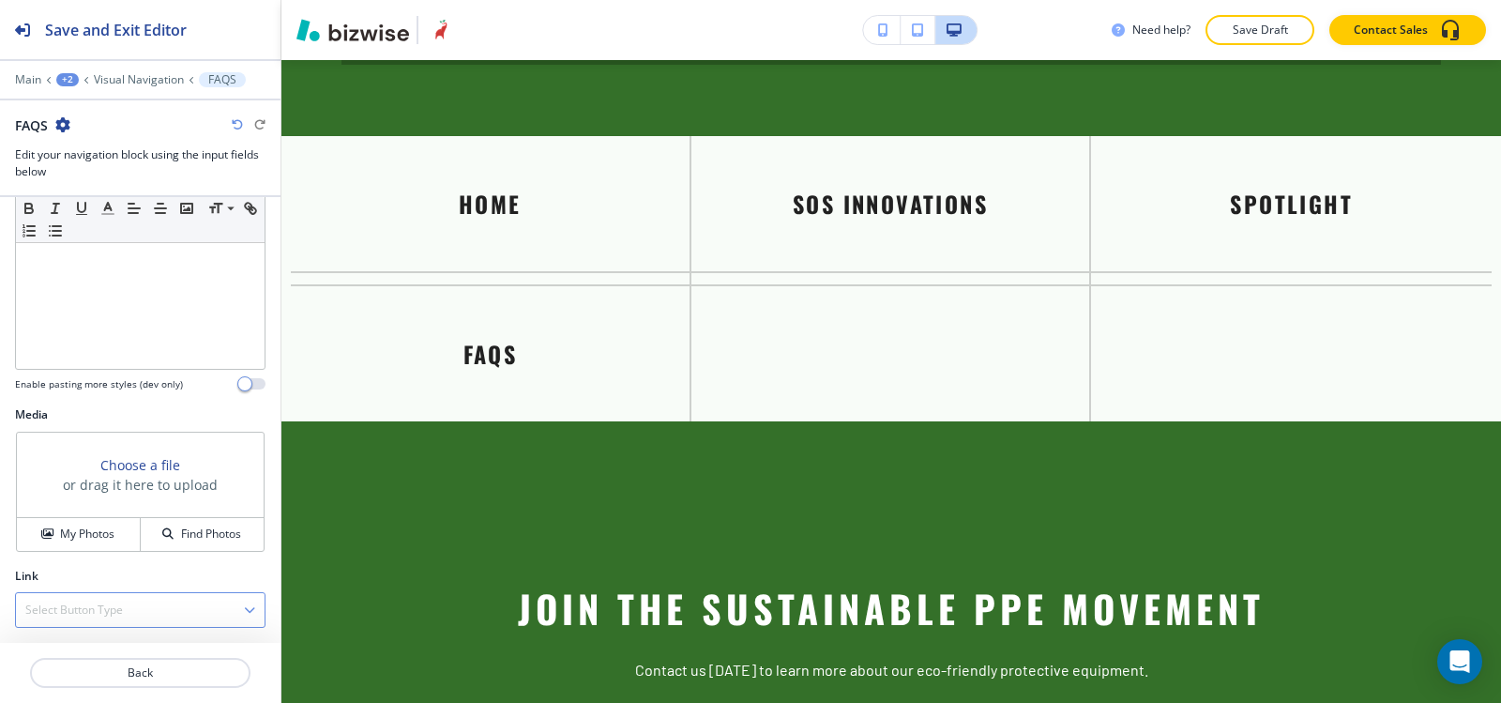
click at [75, 615] on h4 "Select Button Type" at bounding box center [74, 609] width 98 height 17
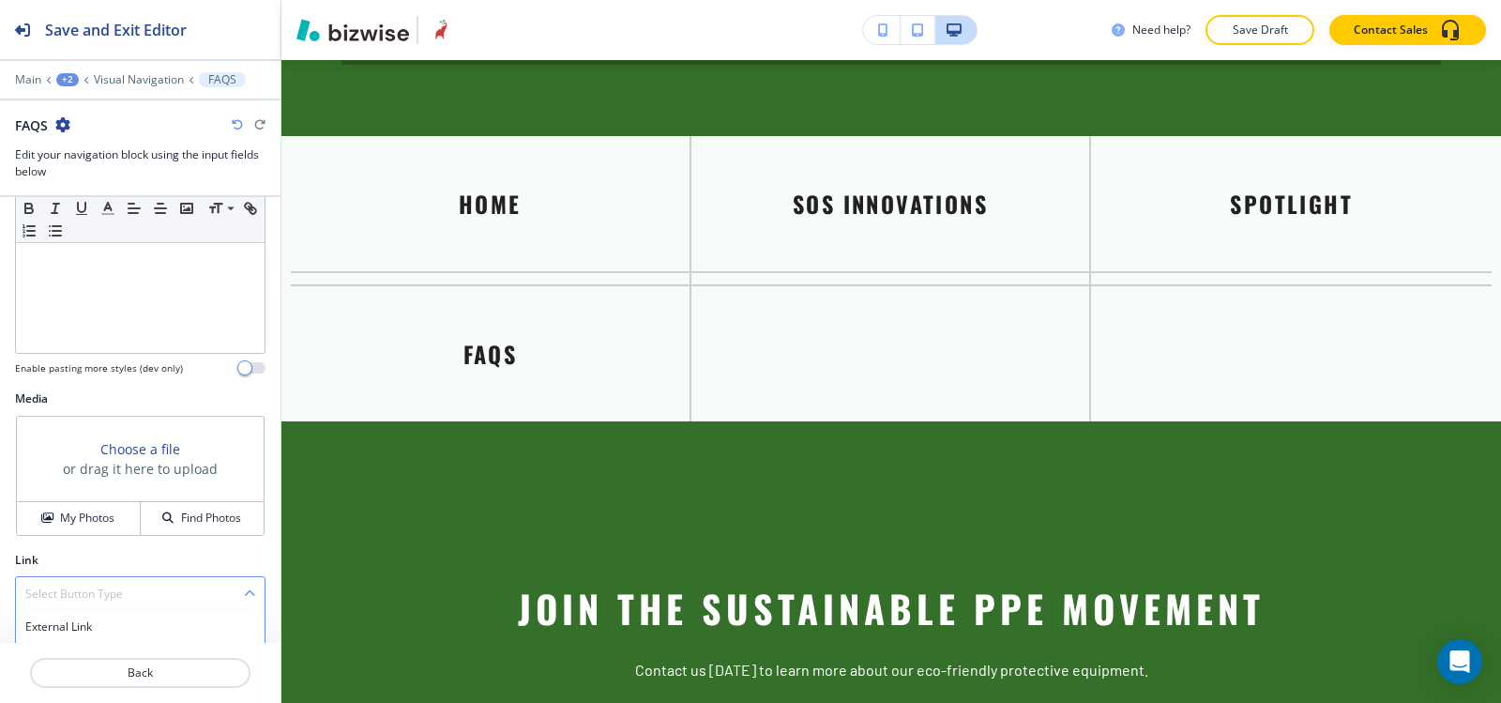
scroll to position [509, 0]
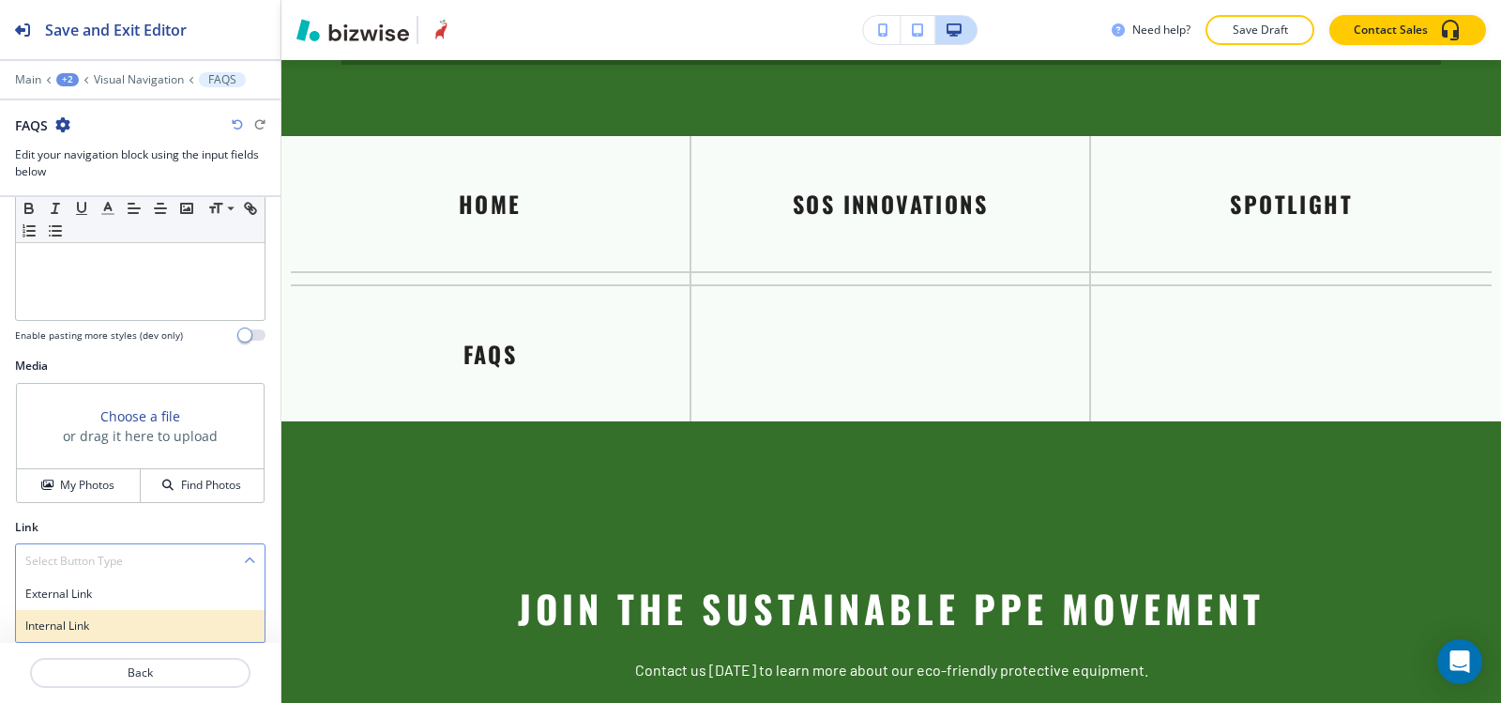
click at [84, 633] on h4 "Internal Link" at bounding box center [140, 625] width 230 height 17
click at [88, 626] on \(page\/section\) "Manual Input" at bounding box center [130, 636] width 228 height 32
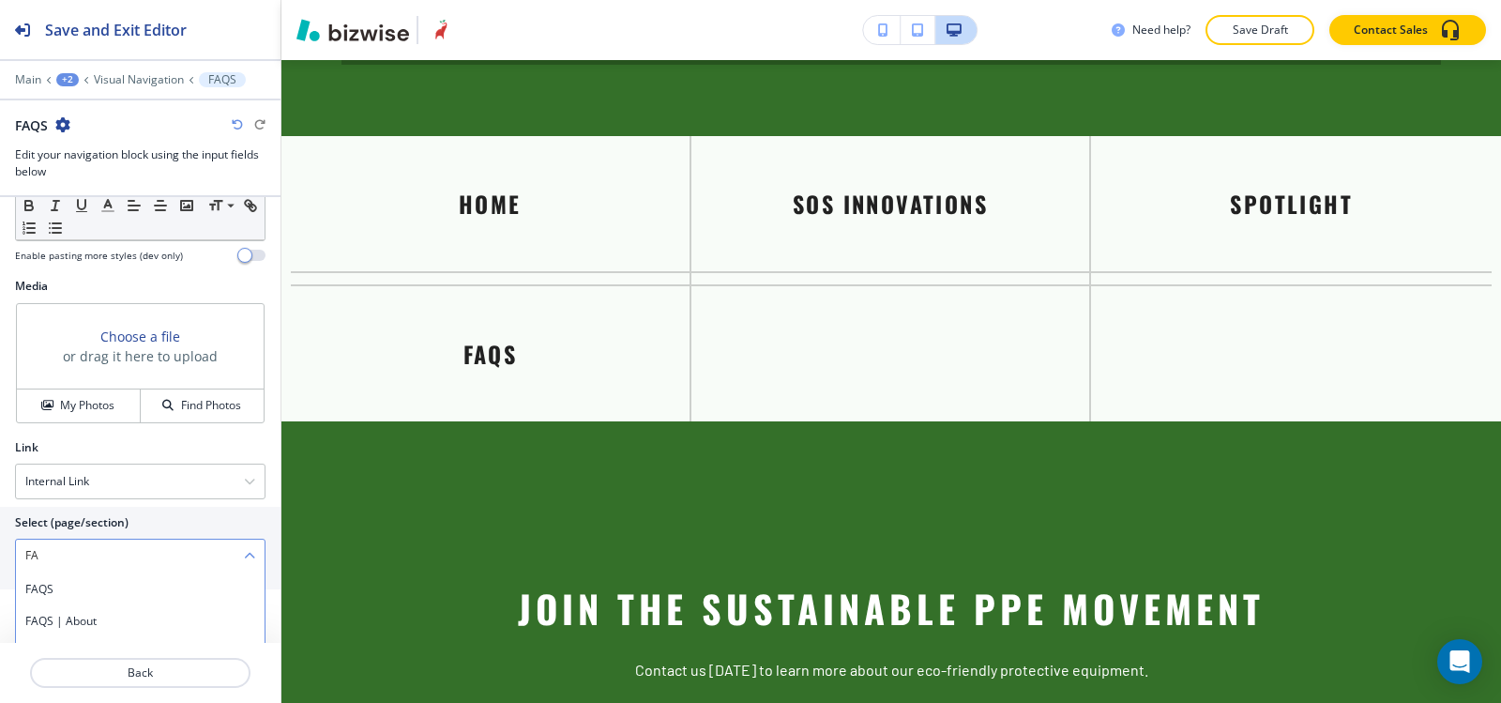
scroll to position [791, 0]
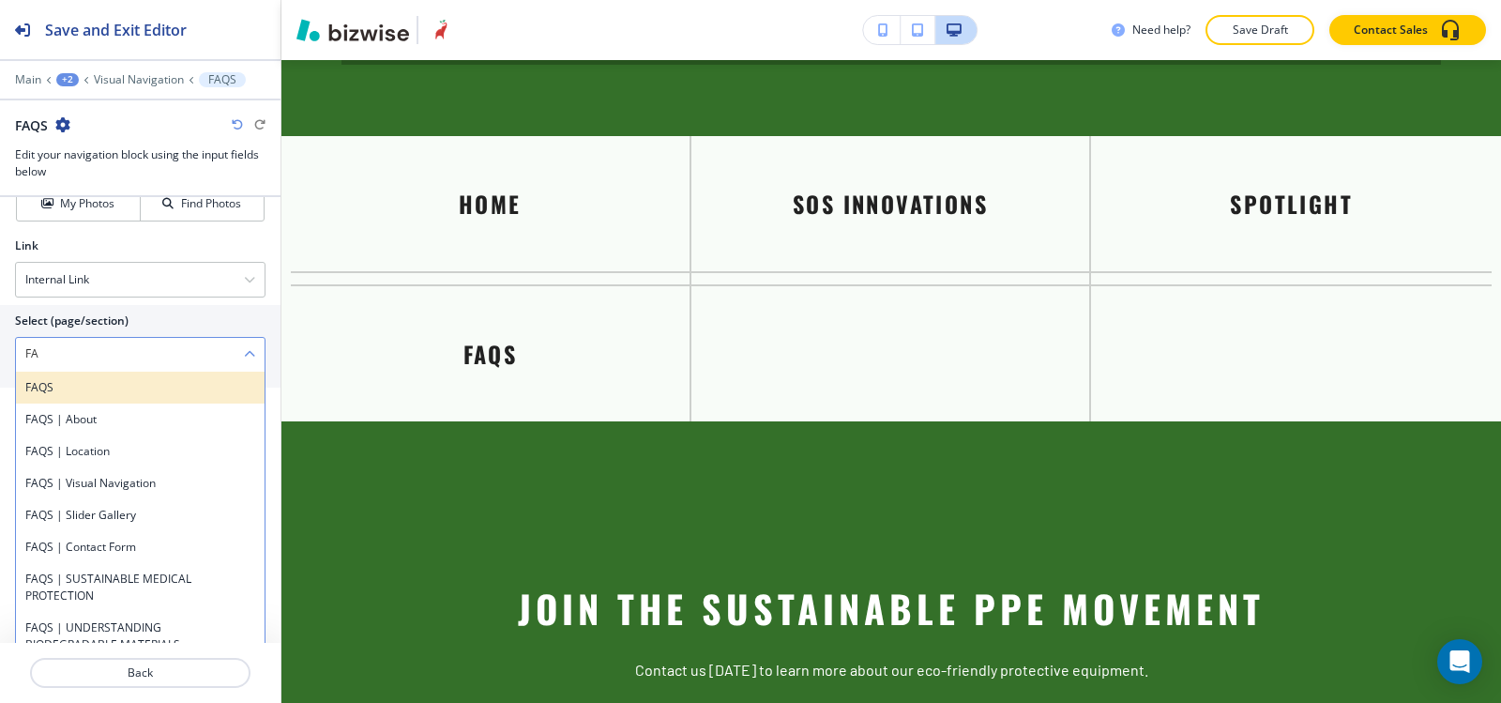
click at [69, 392] on h4 "FAQS" at bounding box center [140, 387] width 230 height 17
type \(page\/section\) "FAQS"
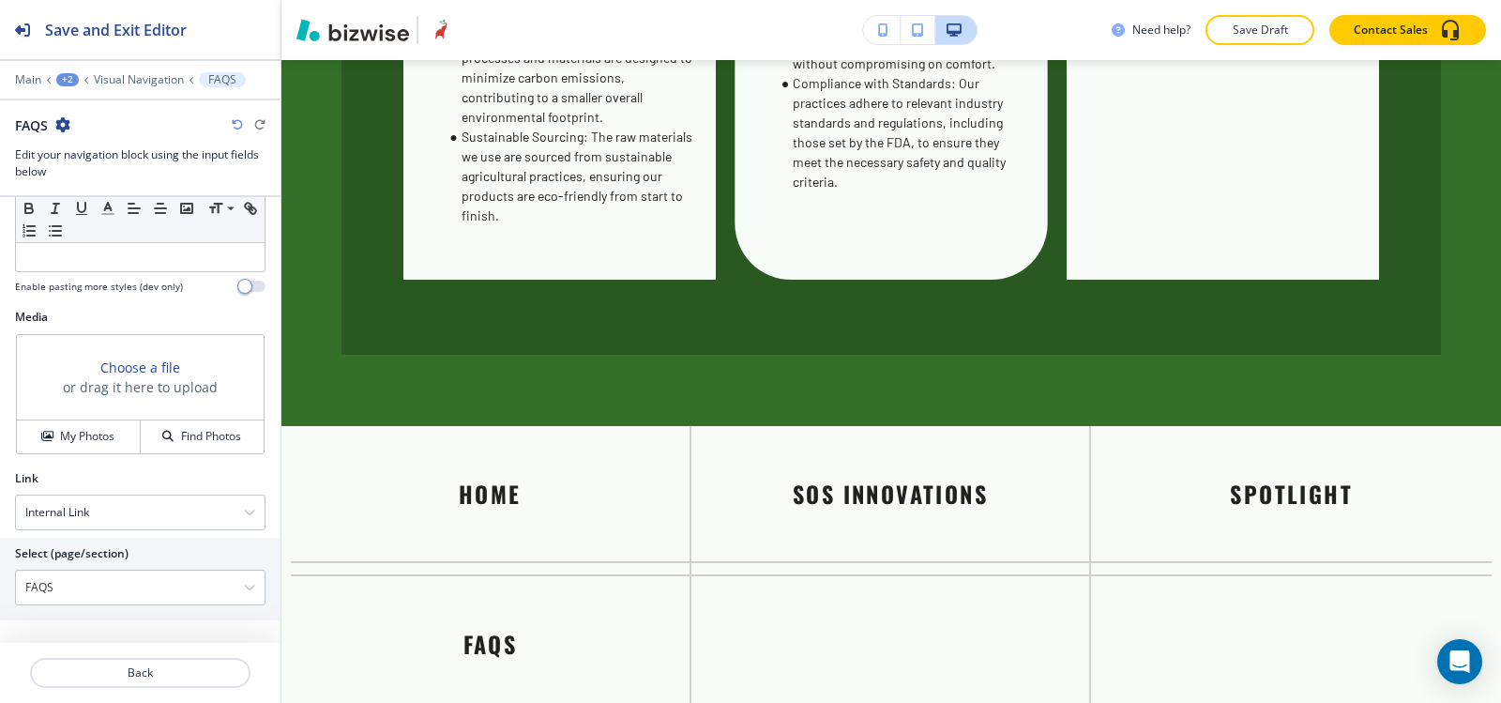
scroll to position [5160, 0]
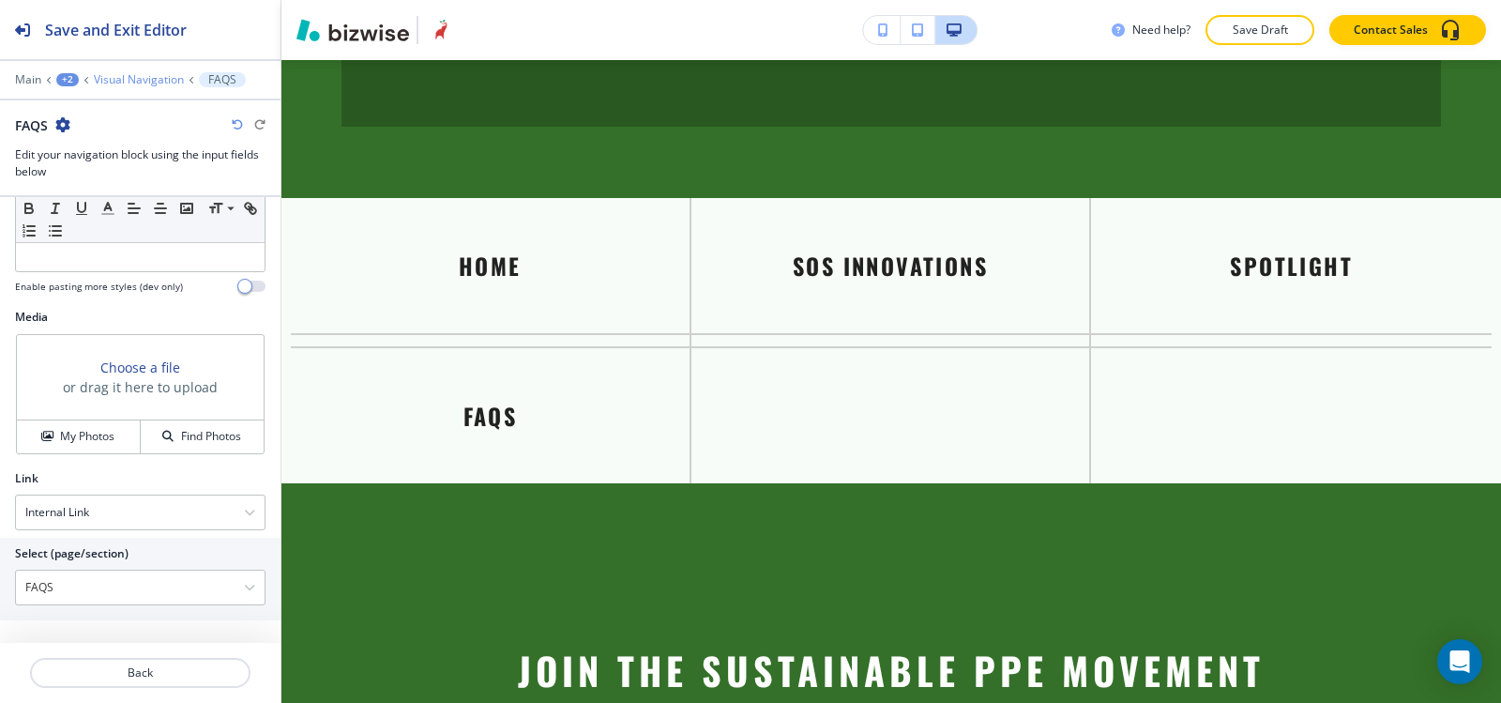
click at [146, 76] on p "Visual Navigation" at bounding box center [139, 79] width 90 height 13
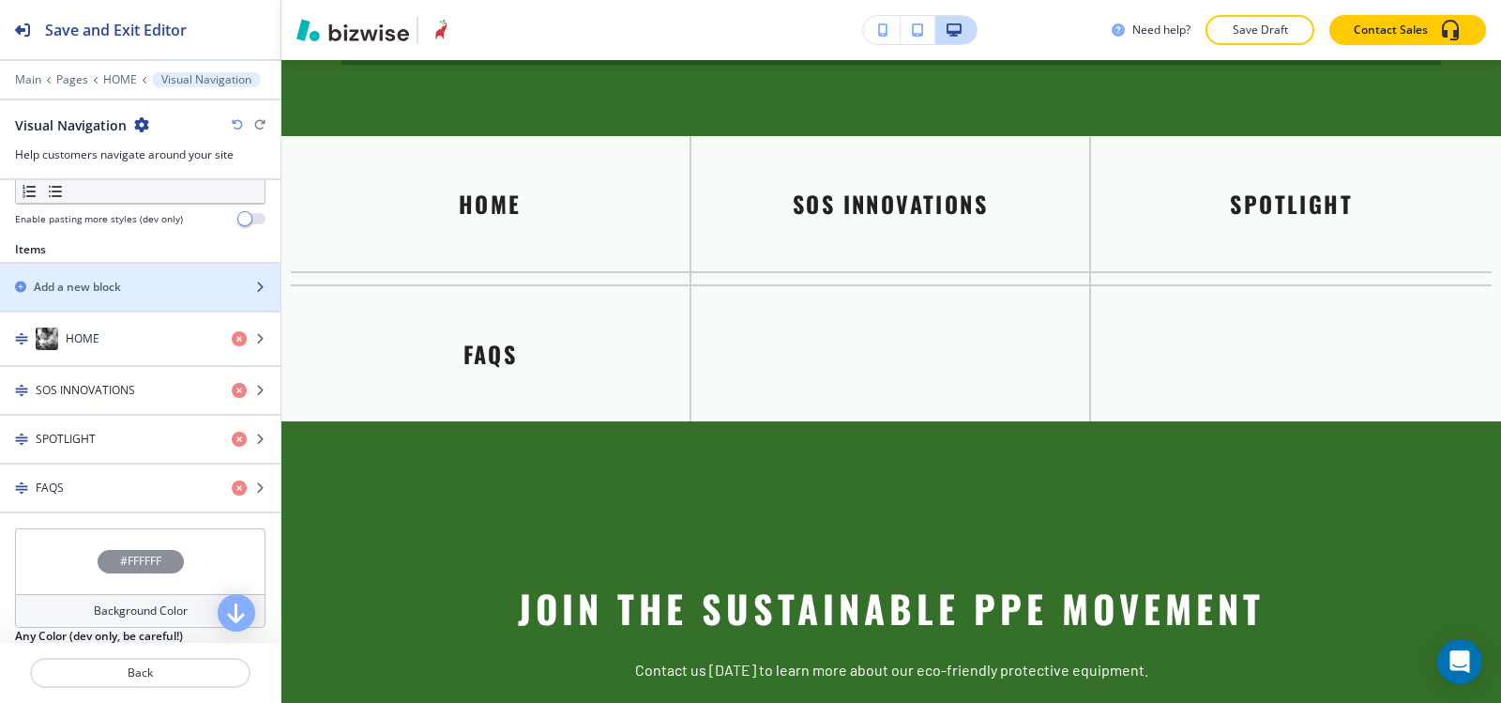
scroll to position [657, 0]
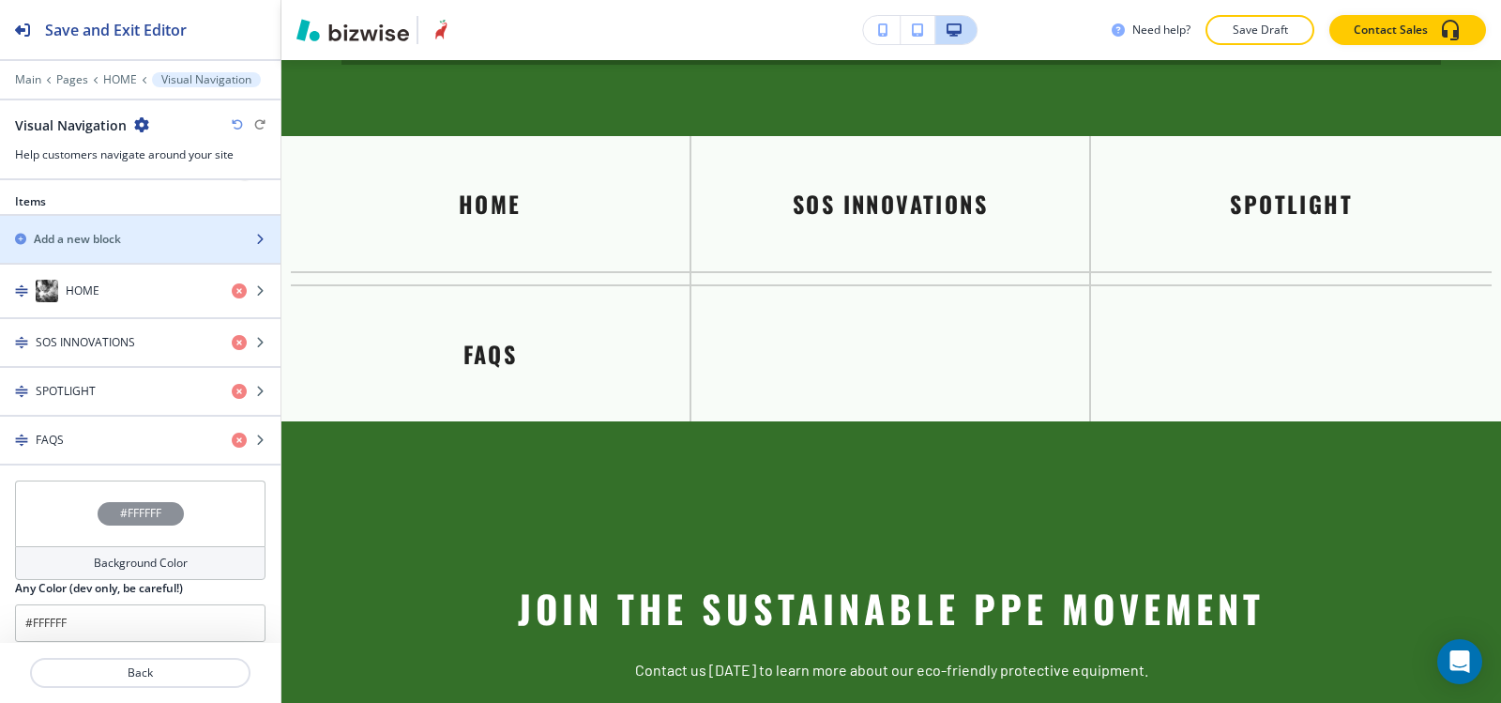
click at [110, 250] on div "button" at bounding box center [140, 255] width 281 height 15
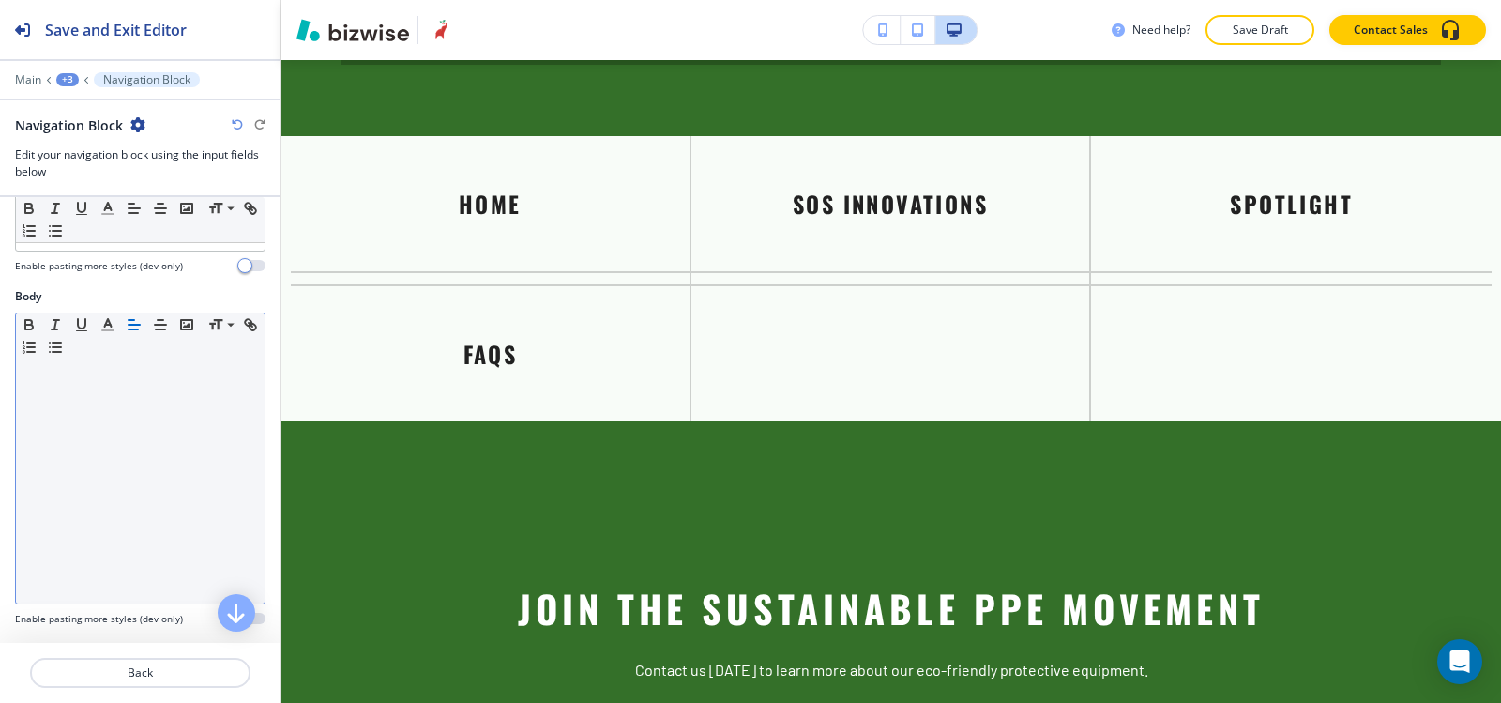
scroll to position [0, 0]
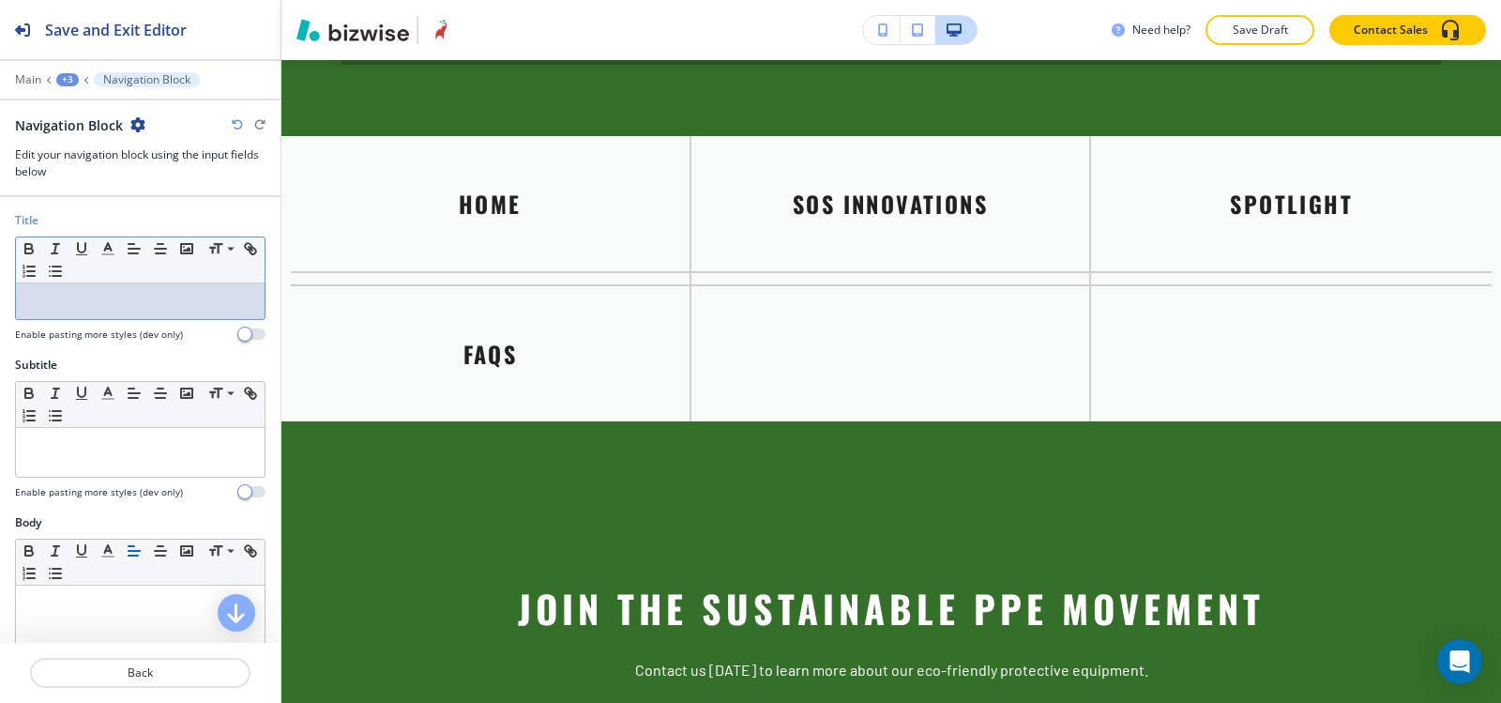
click at [121, 308] on p at bounding box center [140, 301] width 230 height 17
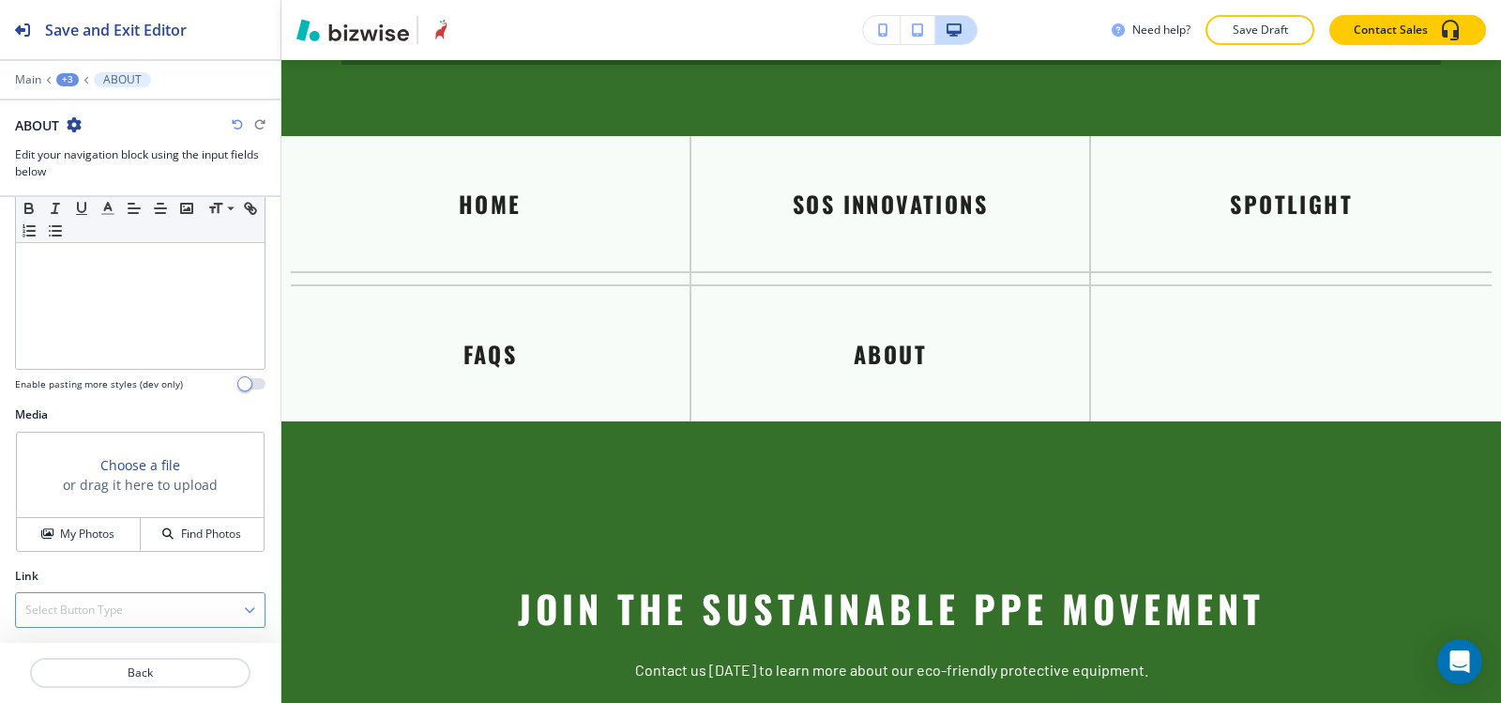
click at [63, 602] on h4 "Select Button Type" at bounding box center [74, 609] width 98 height 17
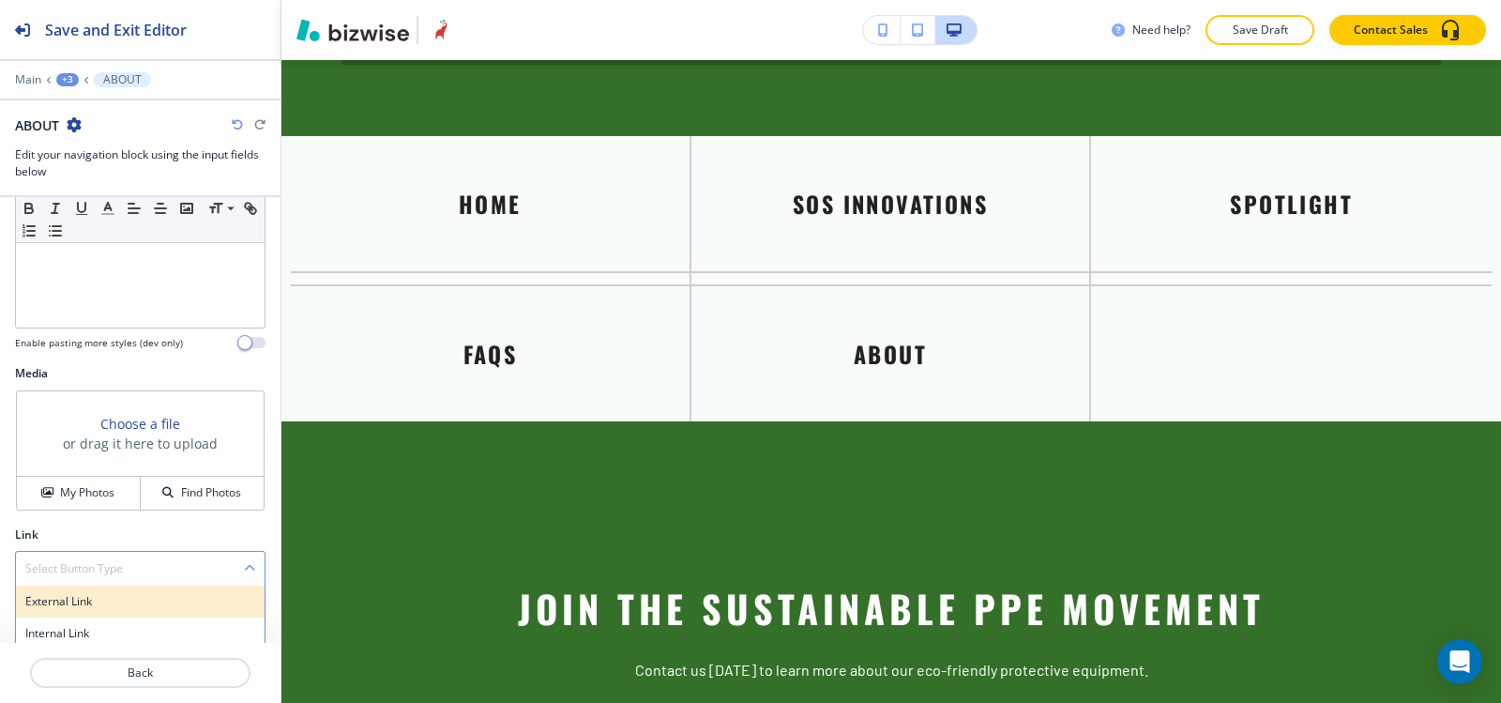
scroll to position [509, 0]
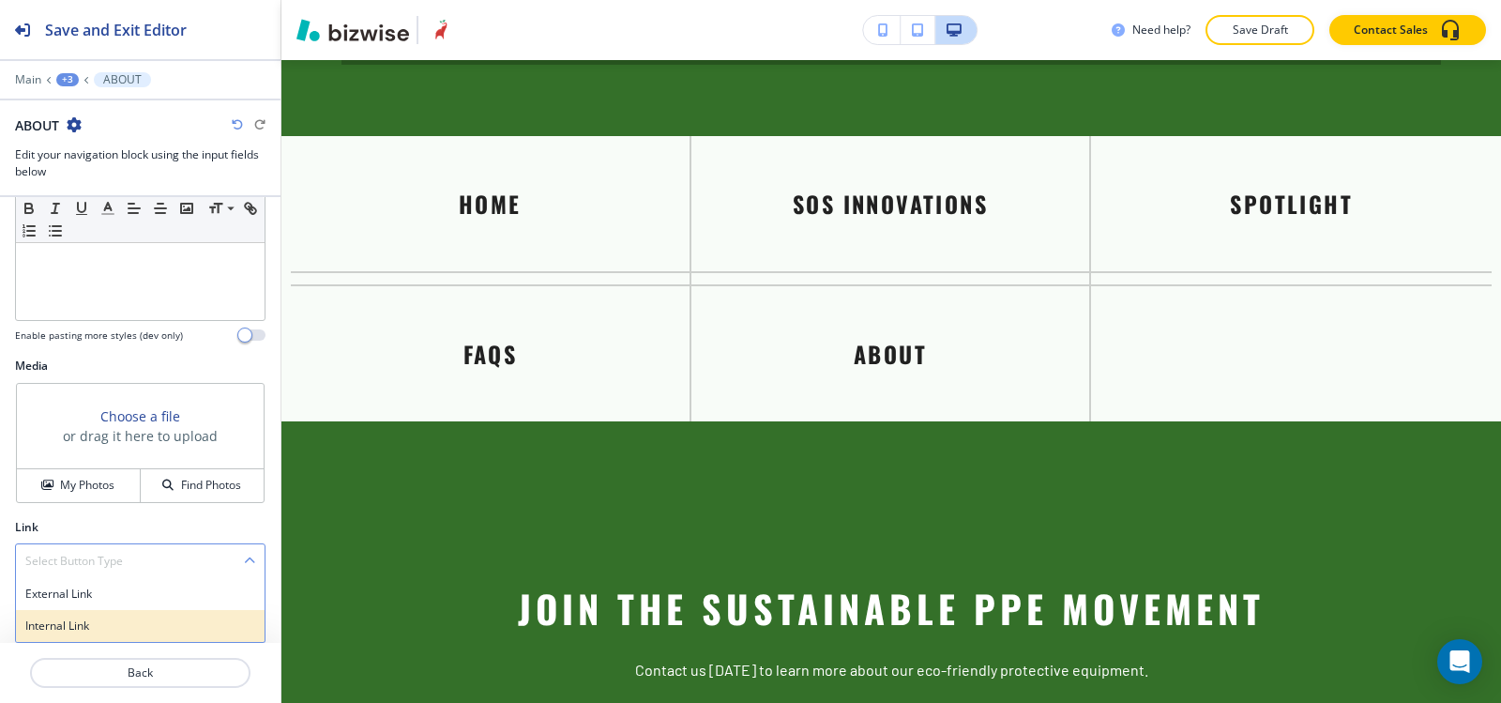
click at [81, 635] on div "Internal Link" at bounding box center [140, 626] width 249 height 32
click at [66, 621] on \(page\/section\) "Manual Input" at bounding box center [130, 636] width 228 height 32
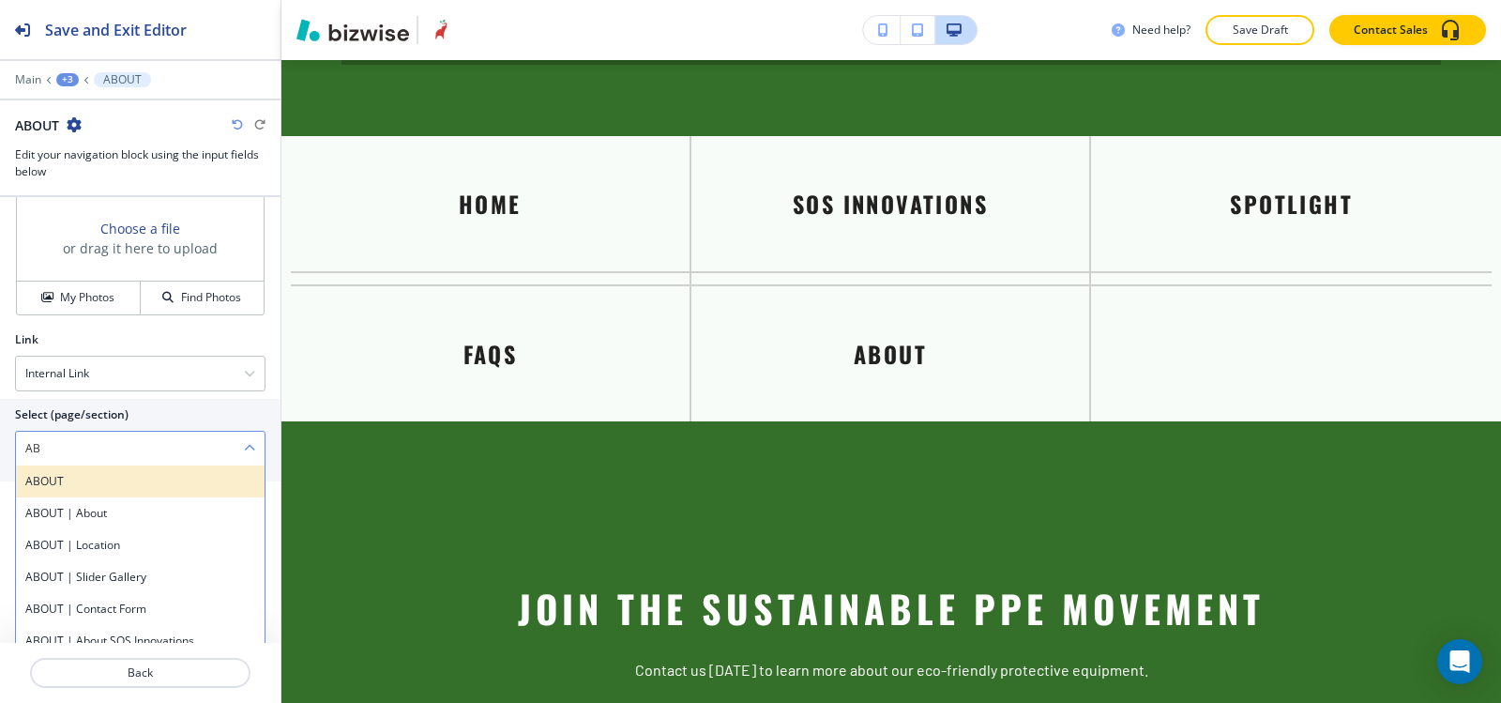
click at [62, 477] on h4 "ABOUT" at bounding box center [140, 481] width 230 height 17
type \(page\/section\) "ABOUT"
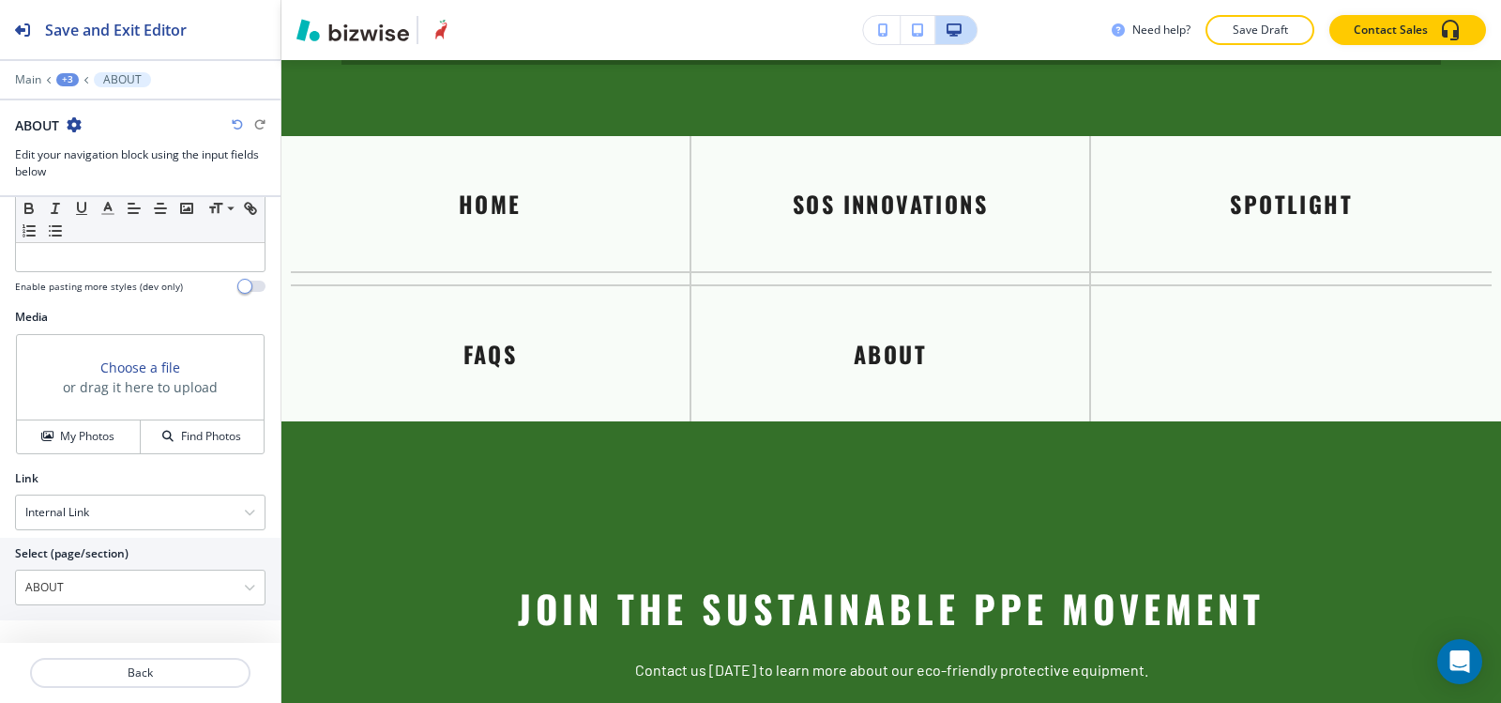
scroll to position [558, 0]
click at [64, 81] on div "+3" at bounding box center [67, 79] width 23 height 13
click at [88, 177] on p "Visual Navigation" at bounding box center [116, 176] width 96 height 17
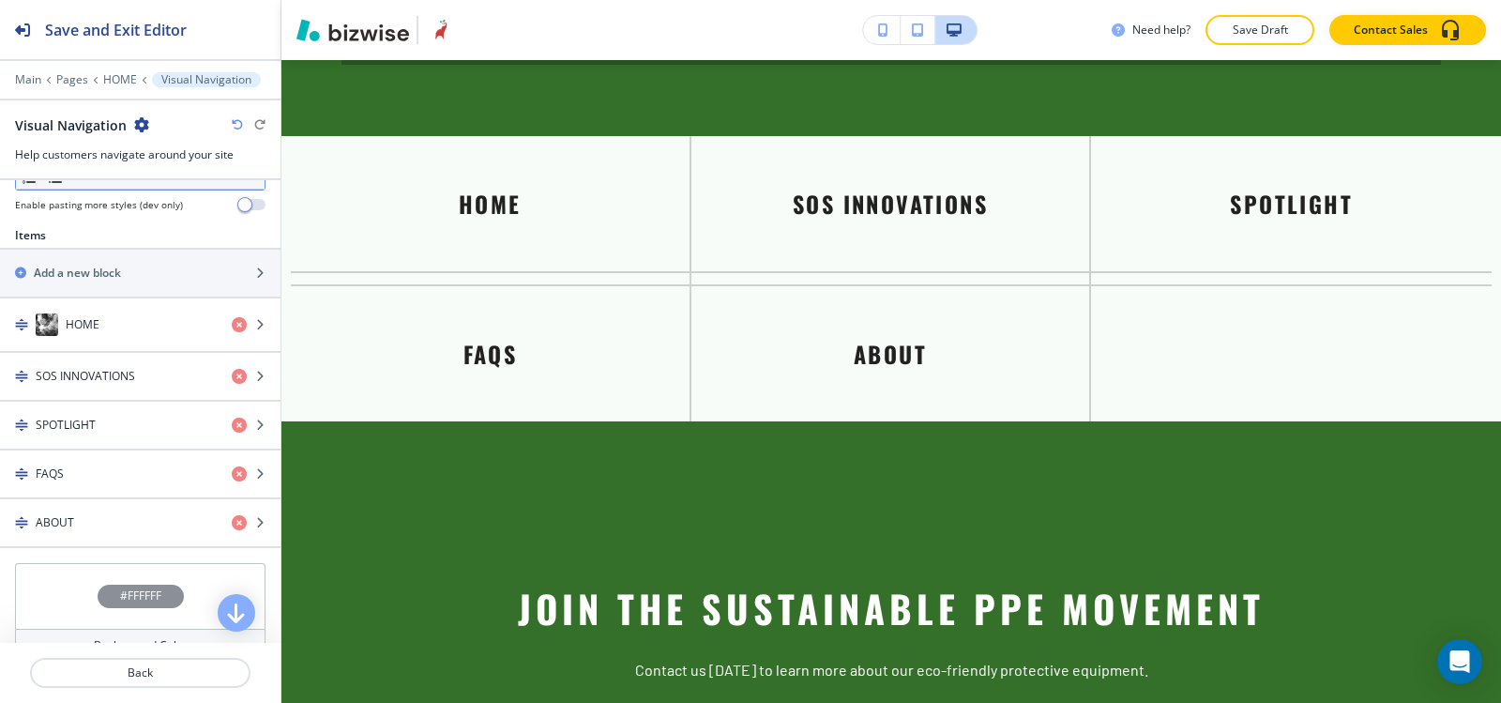
scroll to position [657, 0]
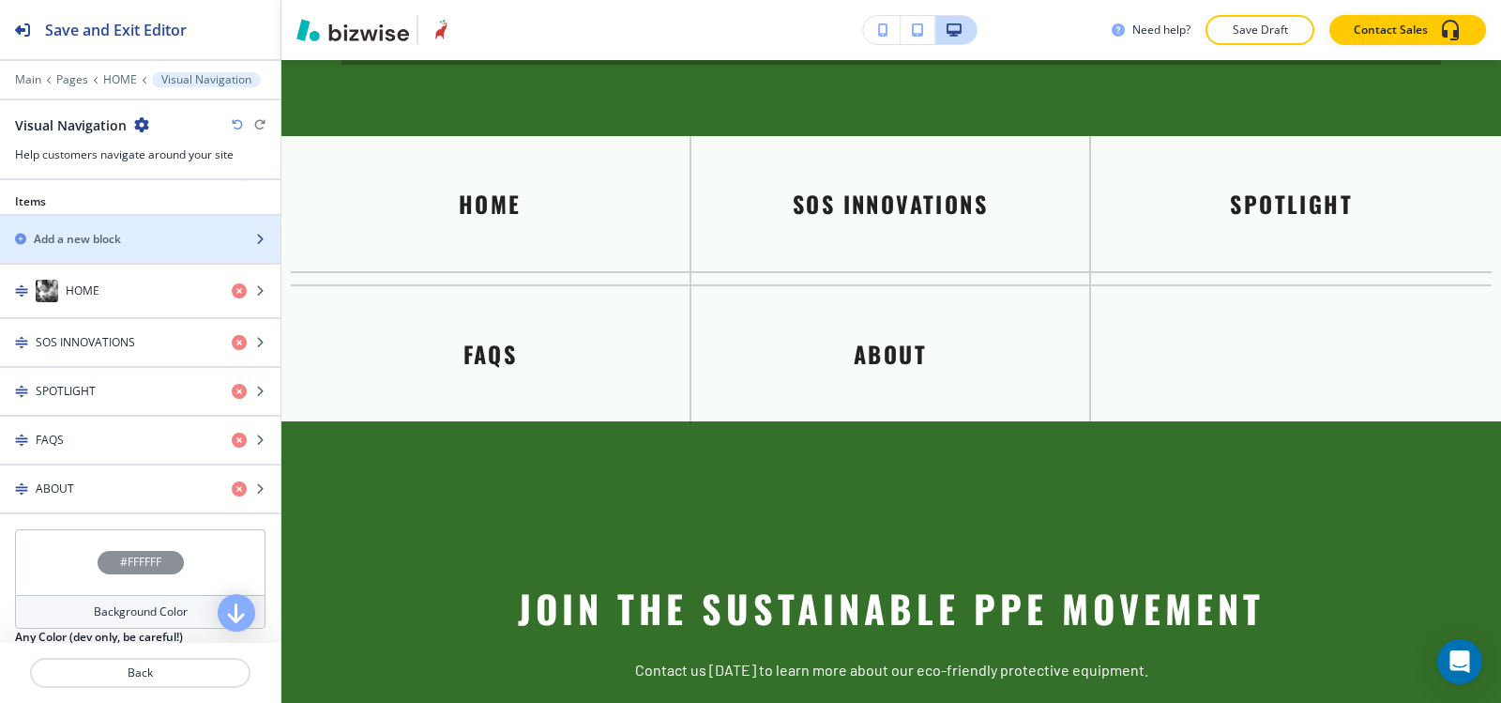
click at [127, 243] on div "Add a new block" at bounding box center [119, 239] width 239 height 17
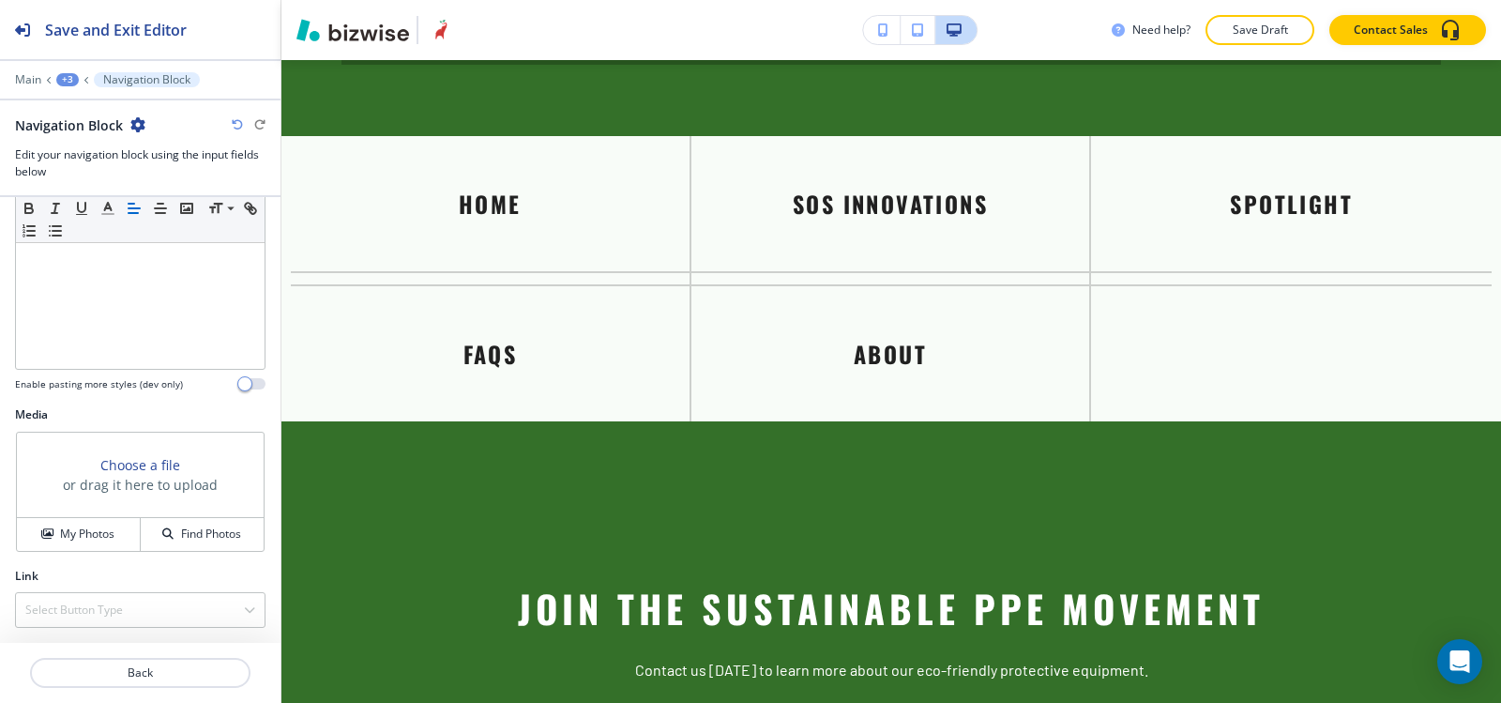
scroll to position [0, 0]
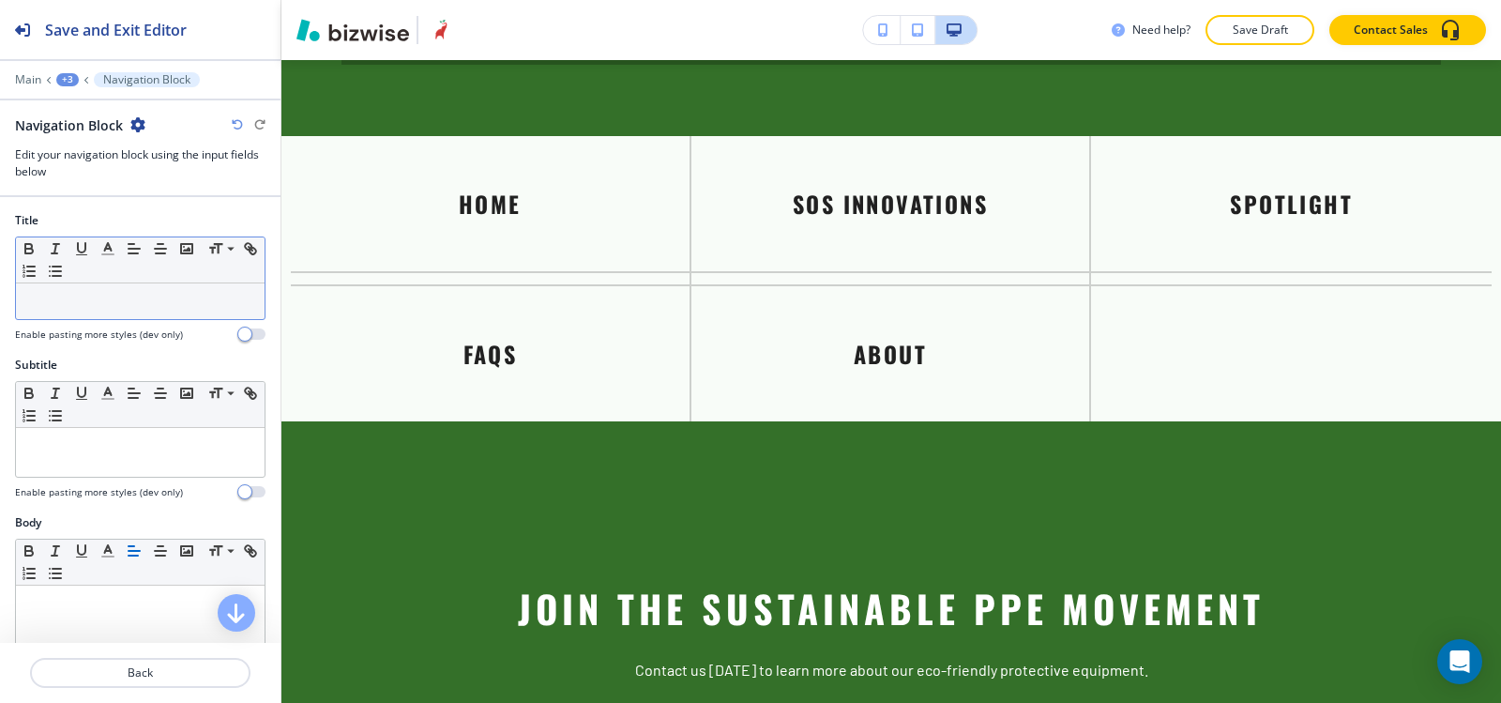
click at [103, 306] on p at bounding box center [140, 301] width 230 height 17
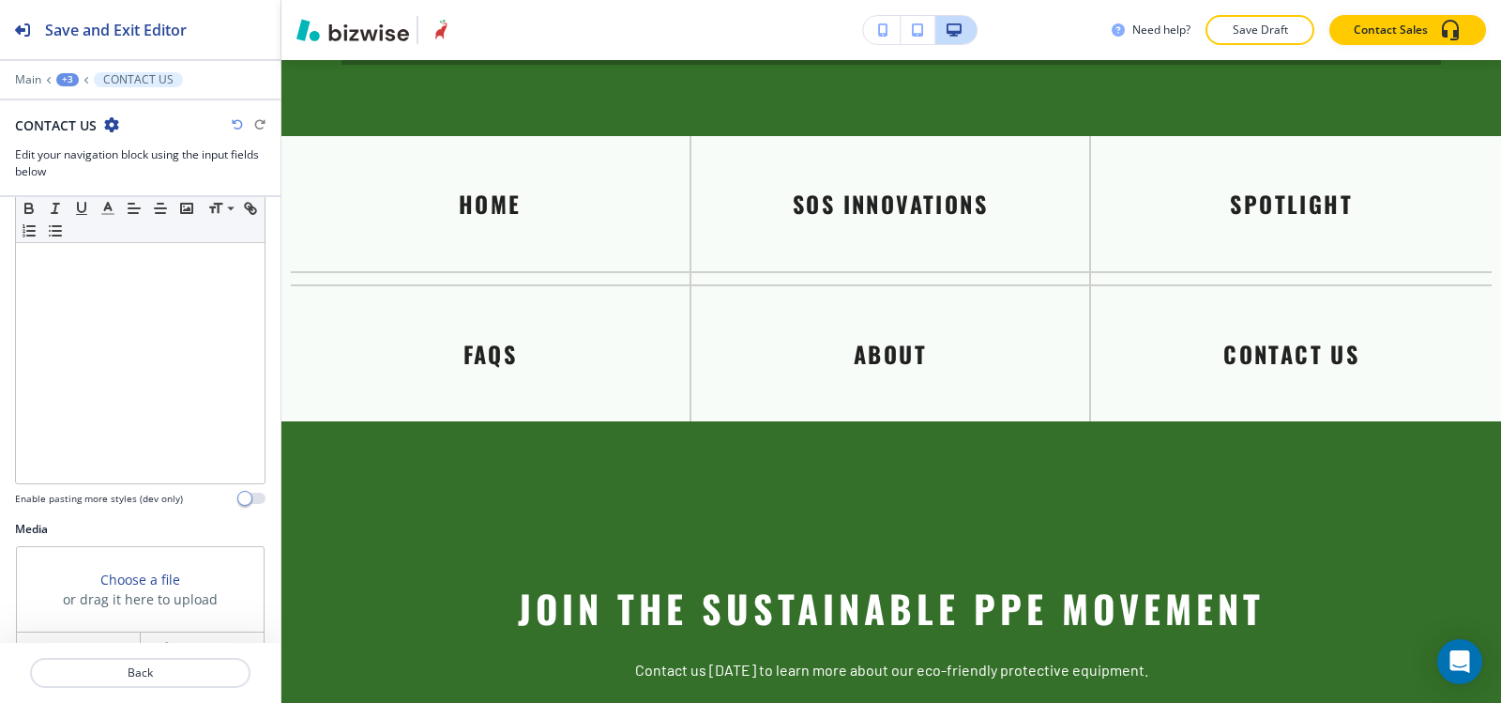
scroll to position [461, 0]
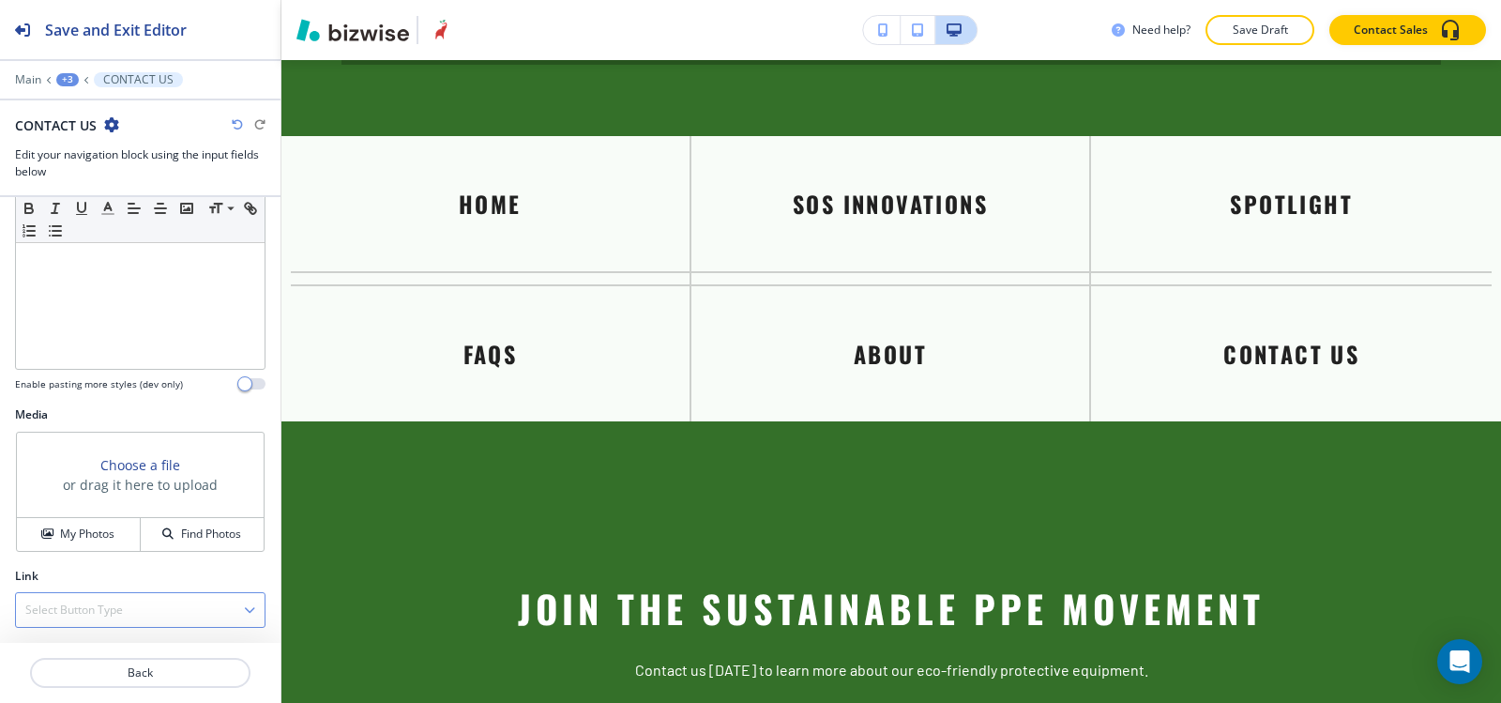
click at [40, 621] on div "Select Button Type" at bounding box center [140, 610] width 249 height 34
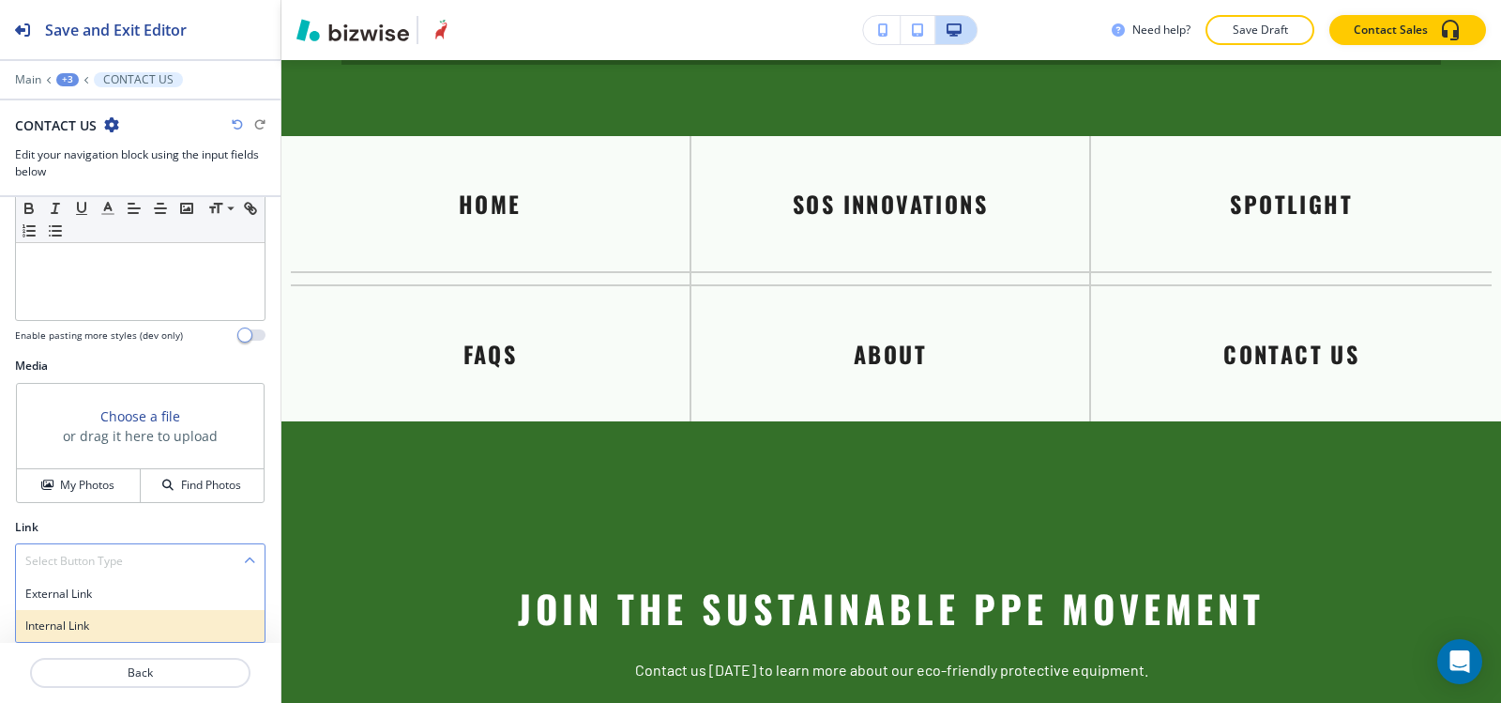
click at [58, 634] on div "Internal Link" at bounding box center [140, 626] width 249 height 32
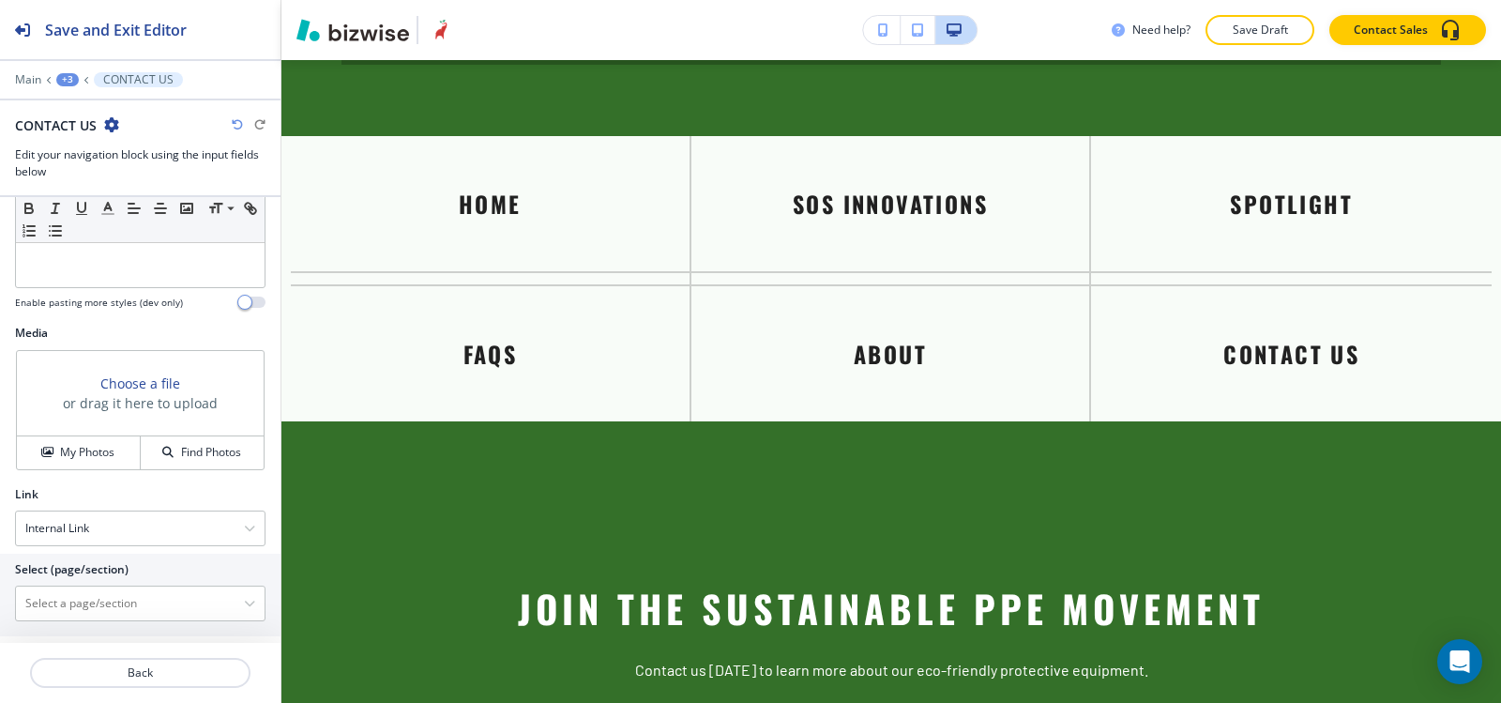
scroll to position [558, 0]
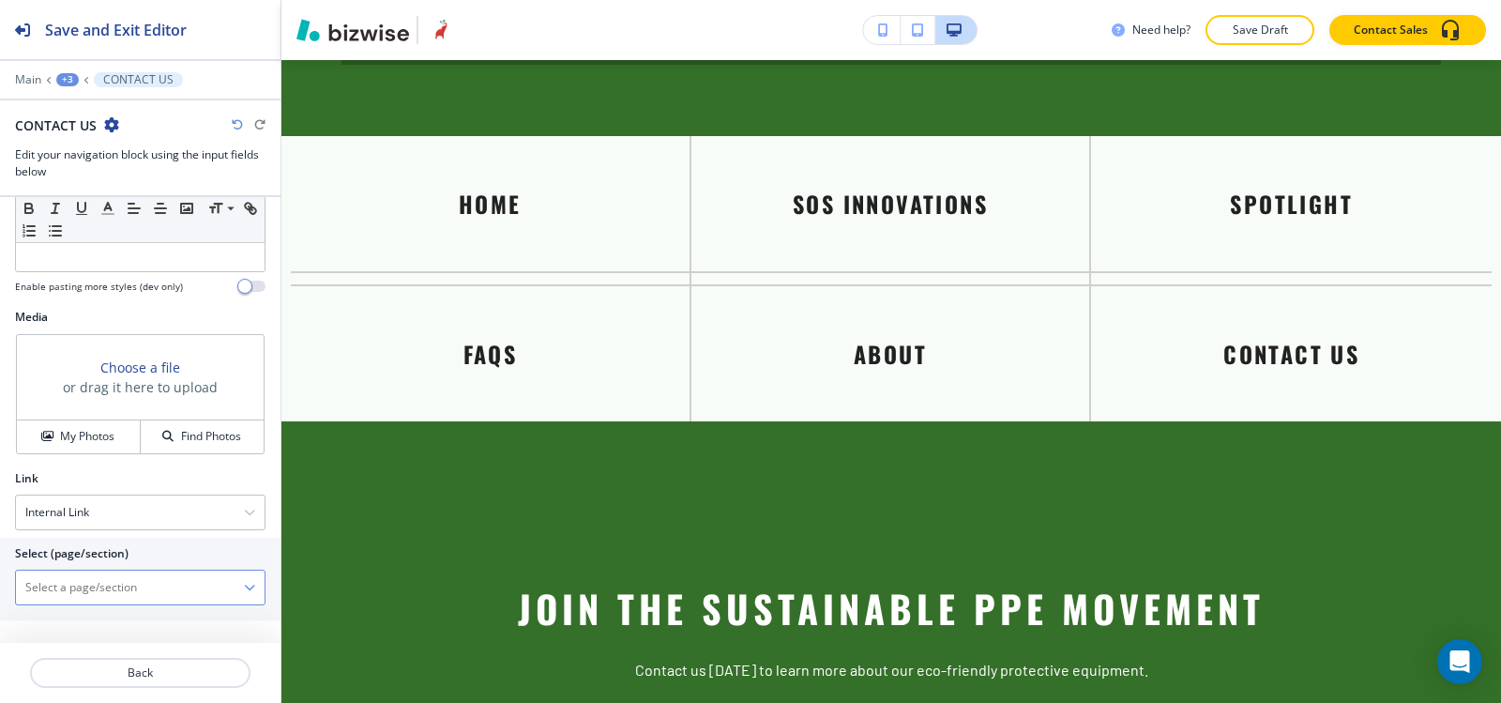
click at [59, 580] on \(page\/section\) "Manual Input" at bounding box center [130, 587] width 228 height 32
type \(page\/section\) "CONTACT US"
click at [39, 621] on h4 "CONTACT US" at bounding box center [140, 620] width 230 height 17
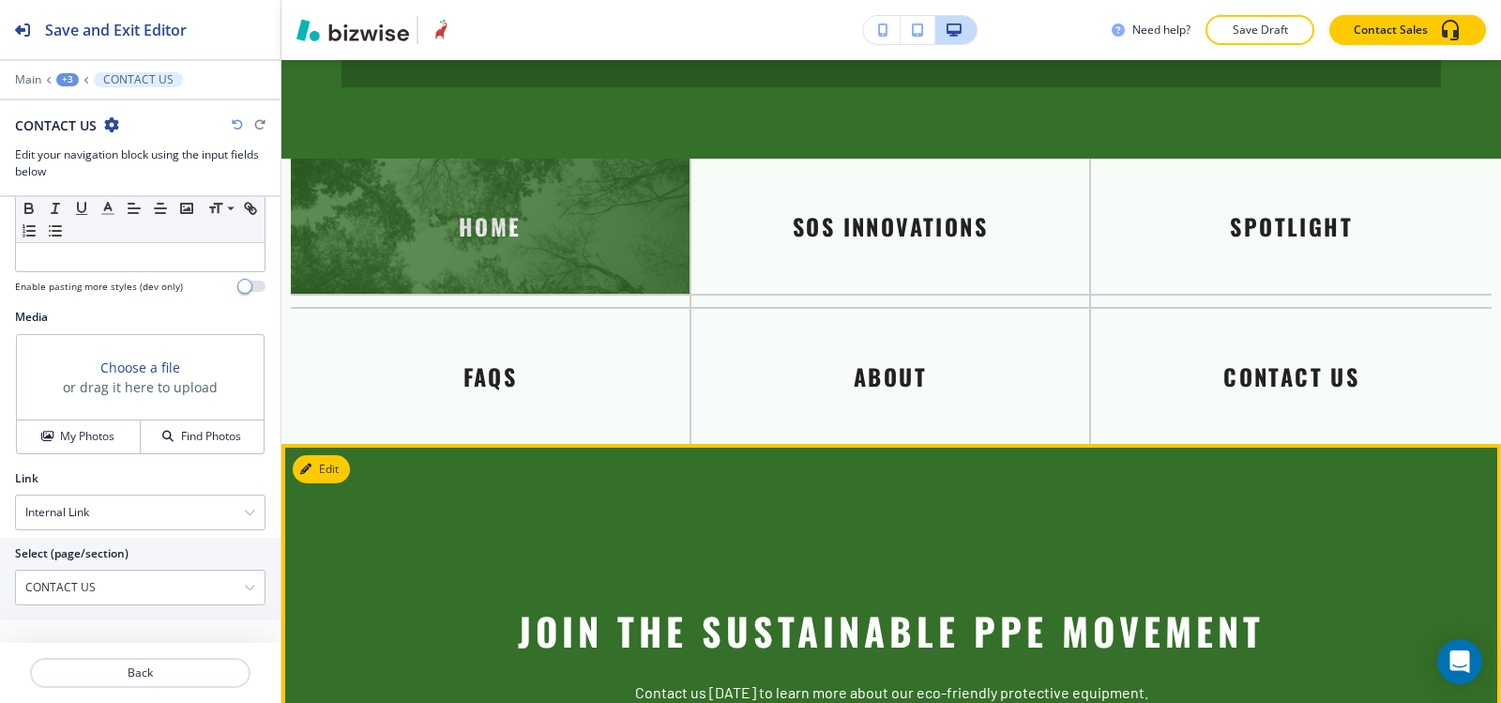
scroll to position [5011, 0]
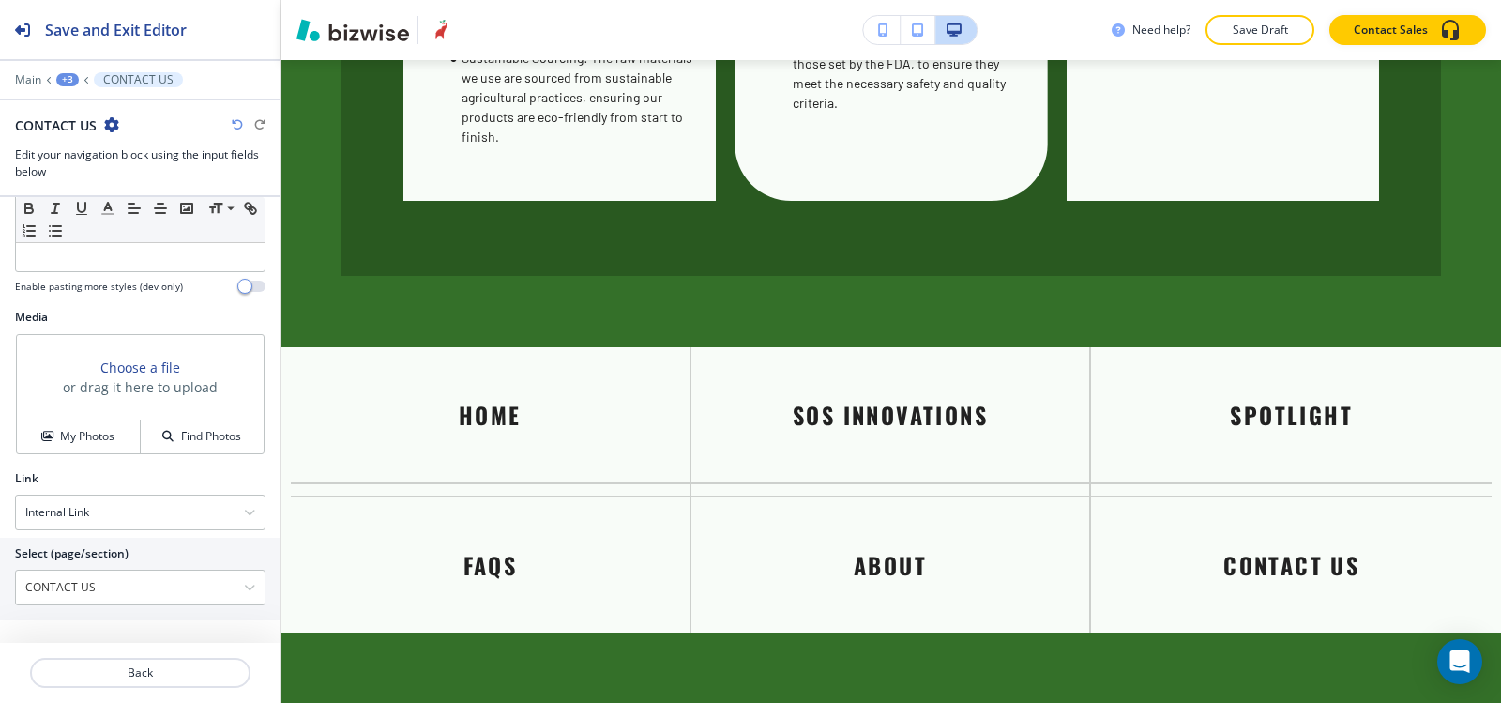
click at [70, 80] on div "+3" at bounding box center [67, 79] width 23 height 13
click at [131, 169] on p "Visual Navigation" at bounding box center [116, 176] width 96 height 17
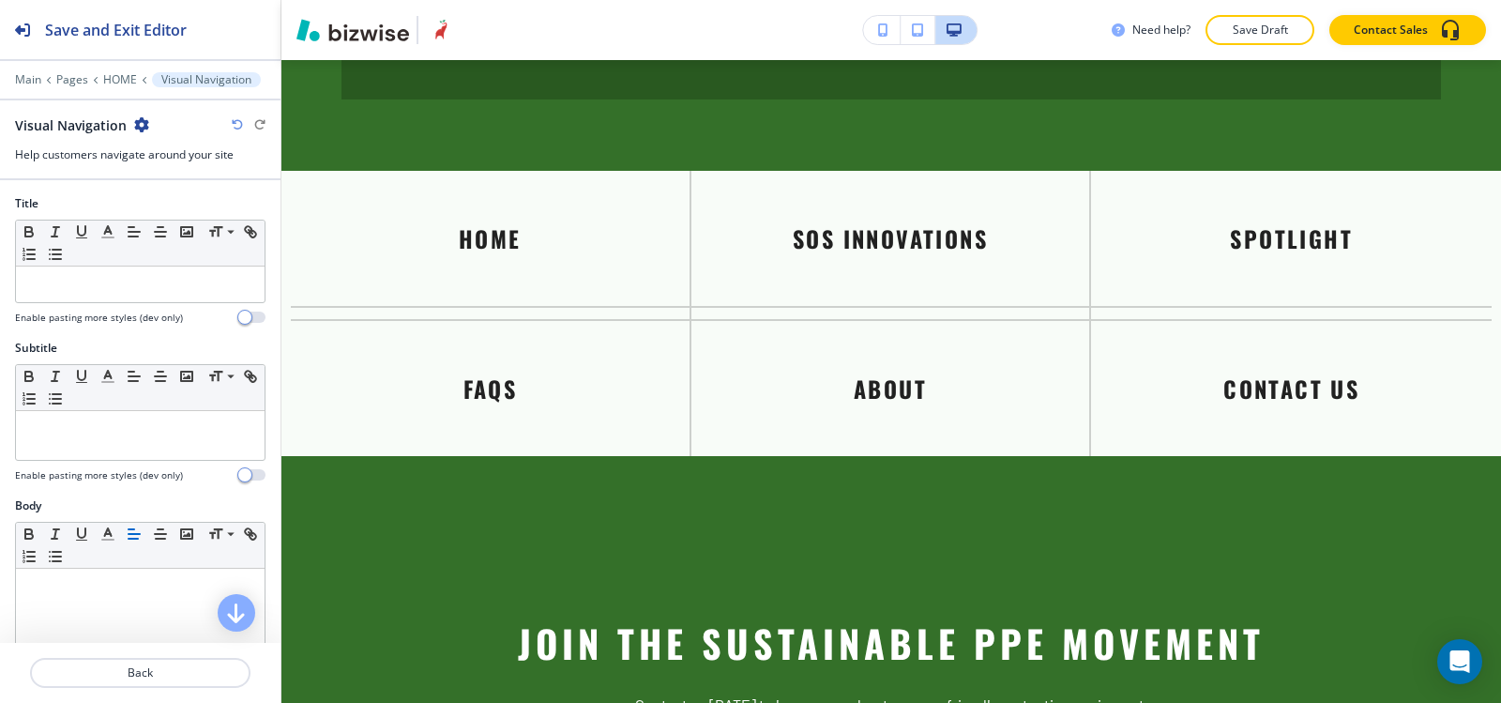
scroll to position [5222, 0]
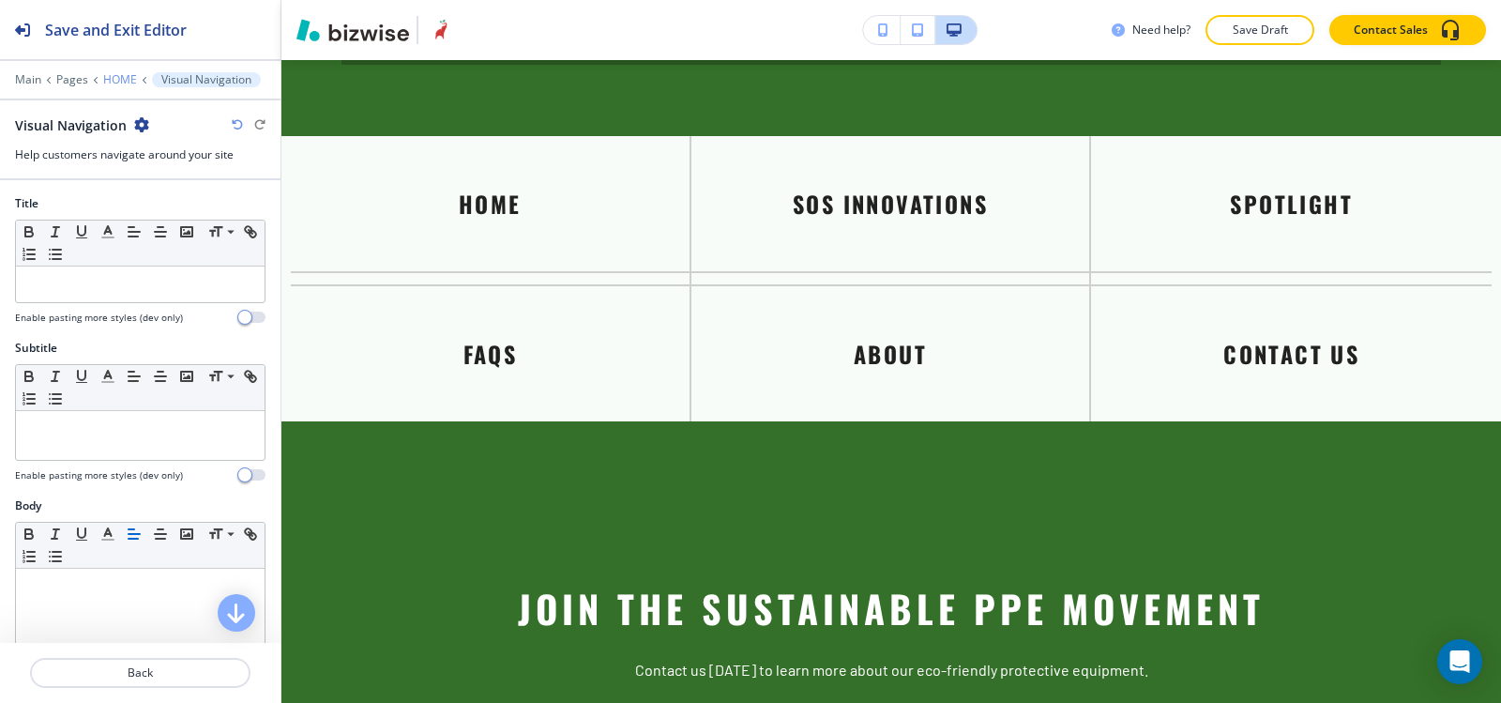
click at [117, 76] on p "HOME" at bounding box center [120, 79] width 34 height 13
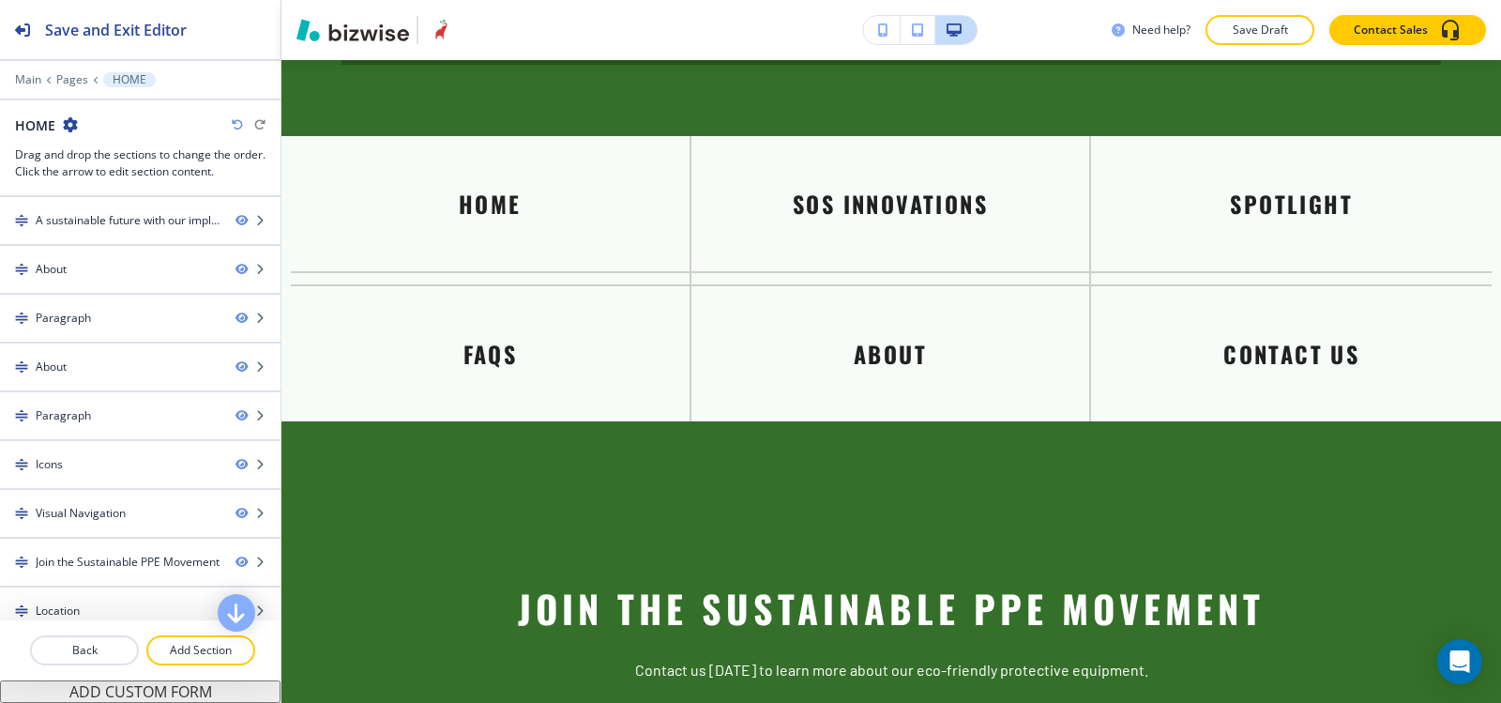
drag, startPoint x: 194, startPoint y: 651, endPoint x: 248, endPoint y: 630, distance: 57.7
click at [194, 650] on p "Add Section" at bounding box center [200, 650] width 105 height 17
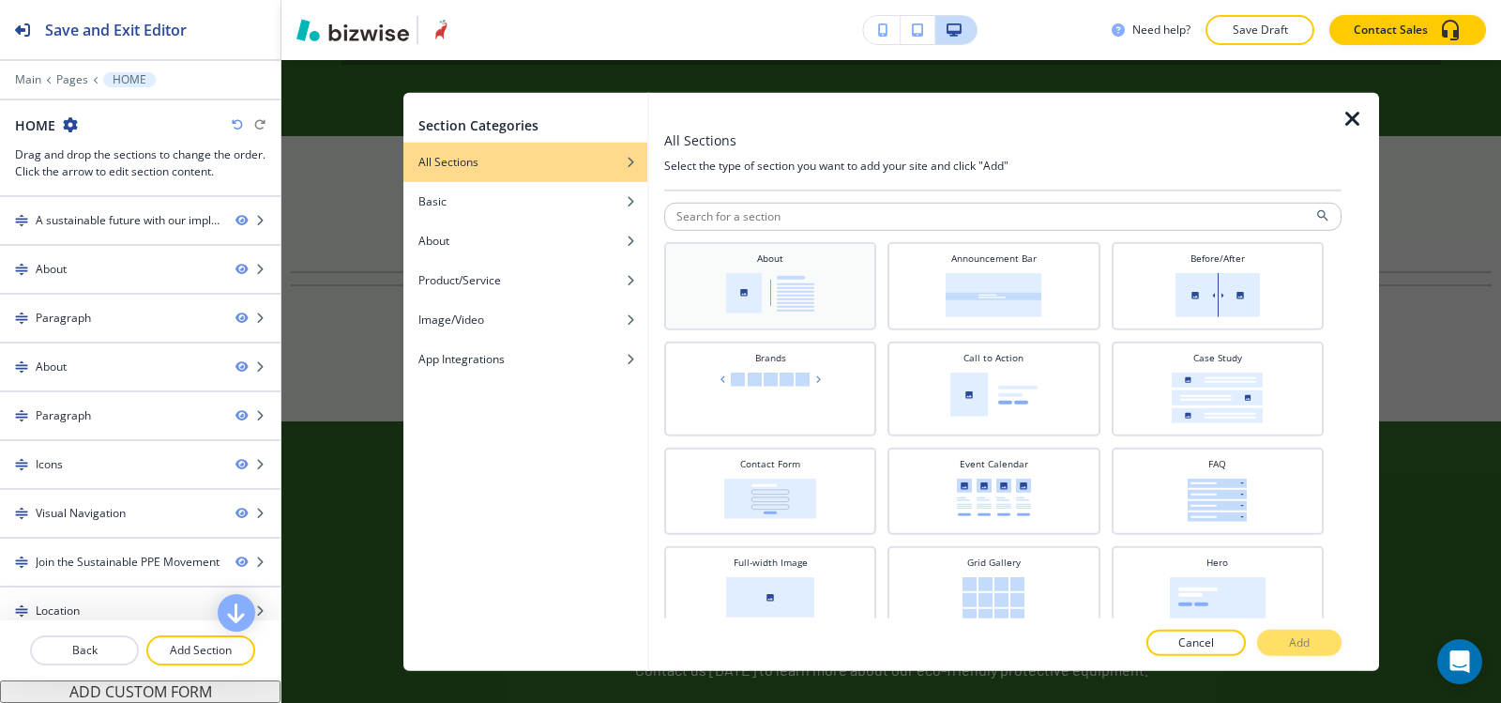
click at [805, 296] on img at bounding box center [770, 292] width 88 height 40
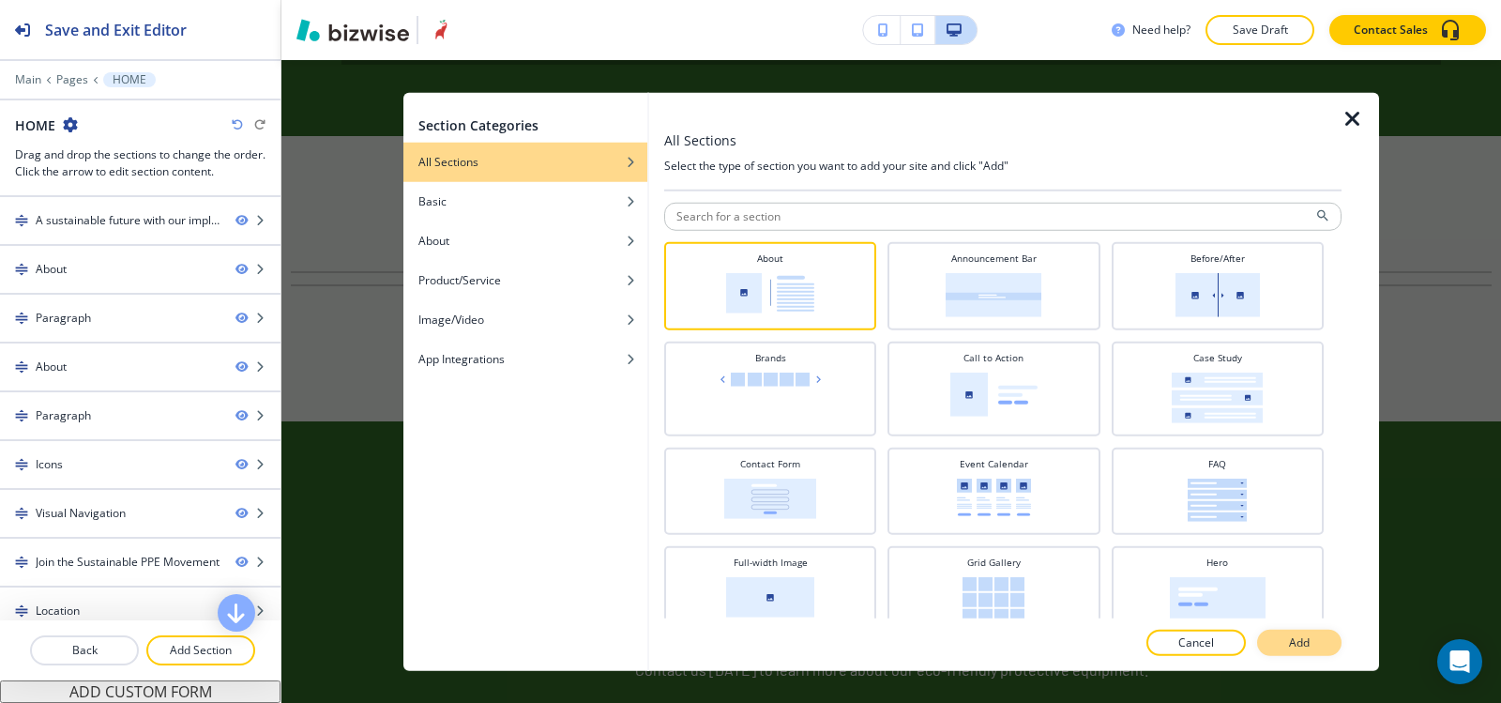
click at [1283, 644] on button "Add" at bounding box center [1299, 643] width 84 height 26
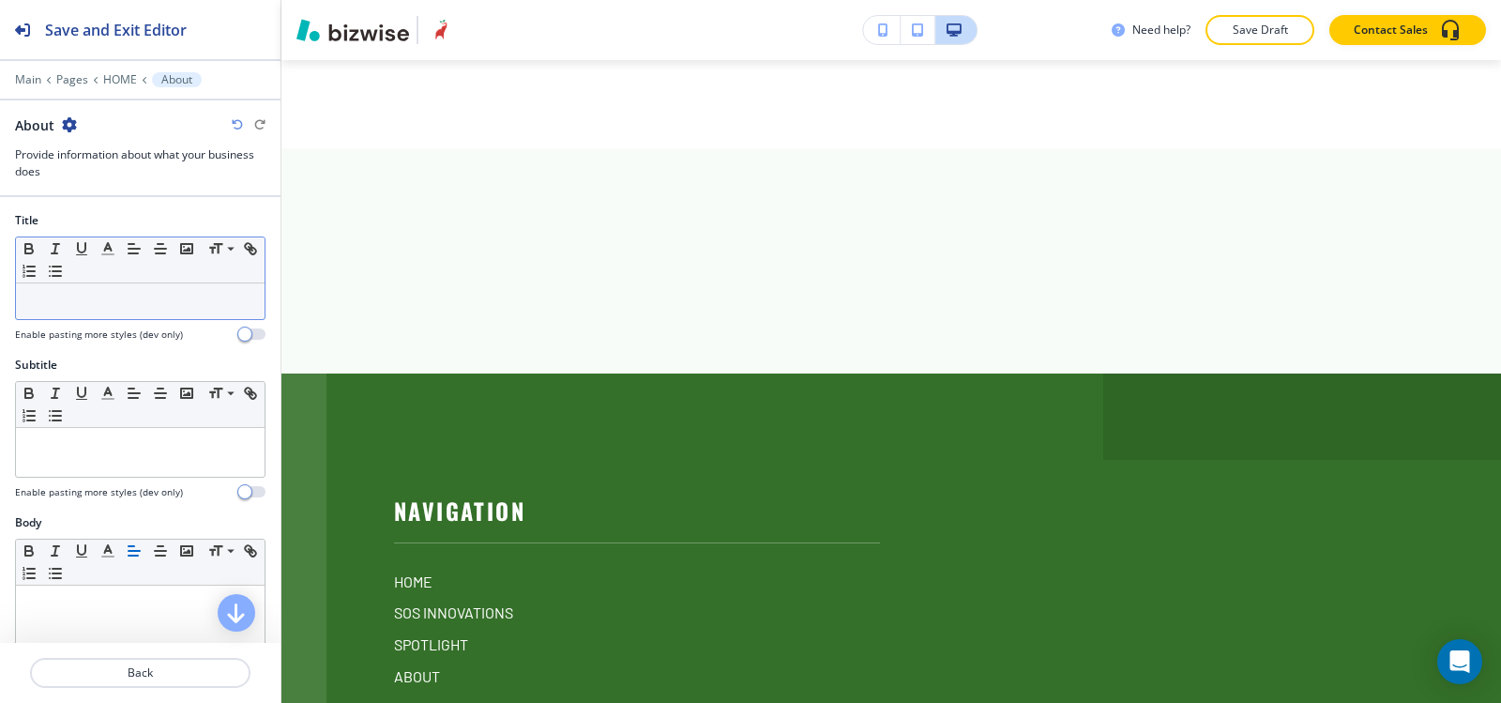
scroll to position [7741, 0]
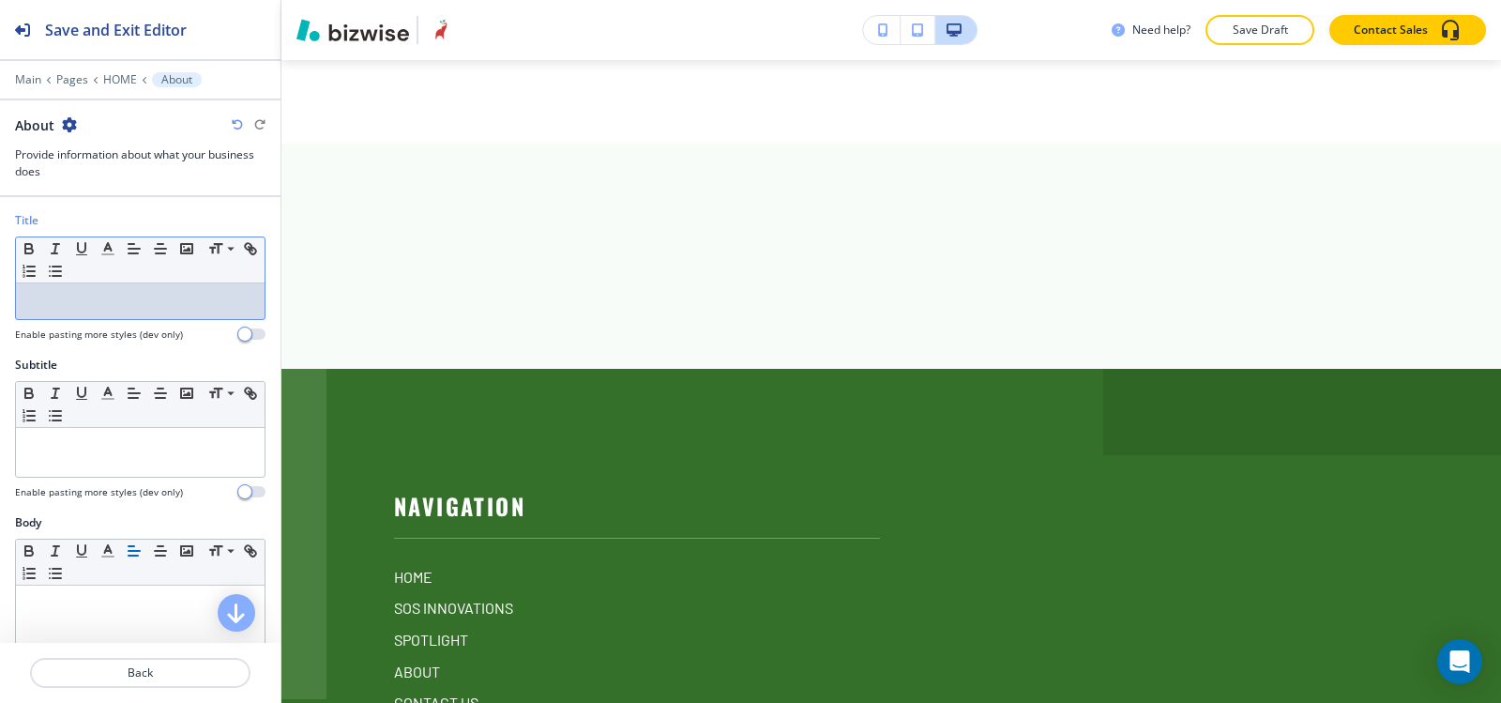
click at [94, 308] on p at bounding box center [140, 301] width 230 height 17
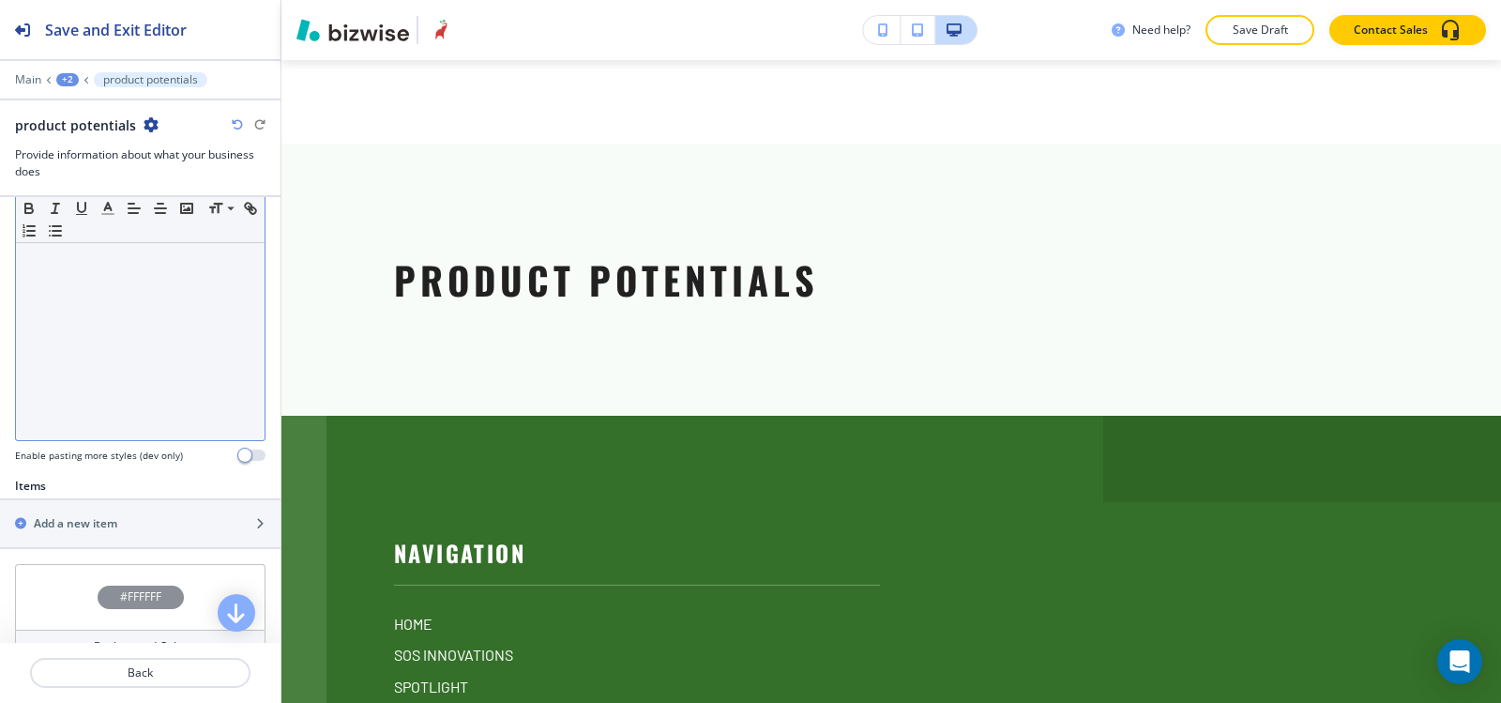
scroll to position [615, 0]
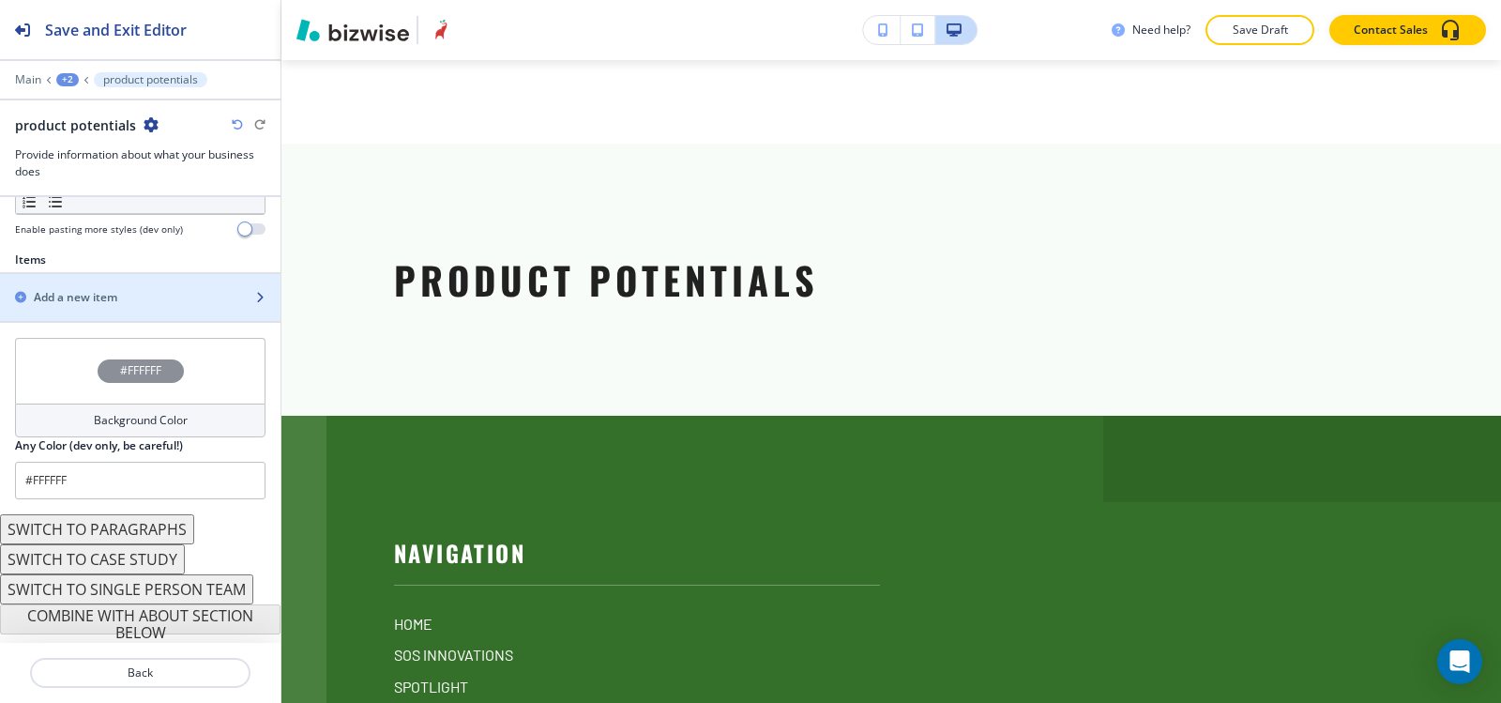
click at [127, 307] on div "button" at bounding box center [140, 313] width 281 height 15
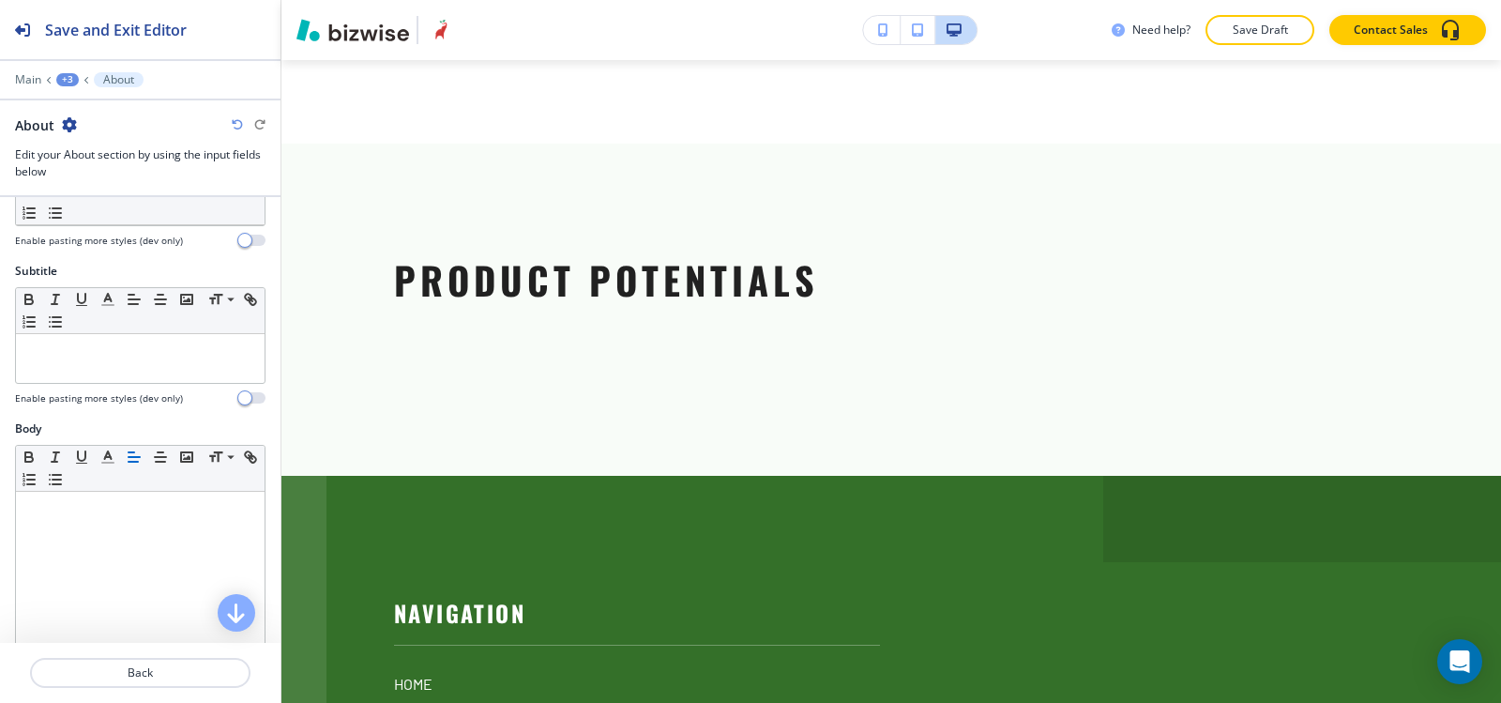
scroll to position [0, 0]
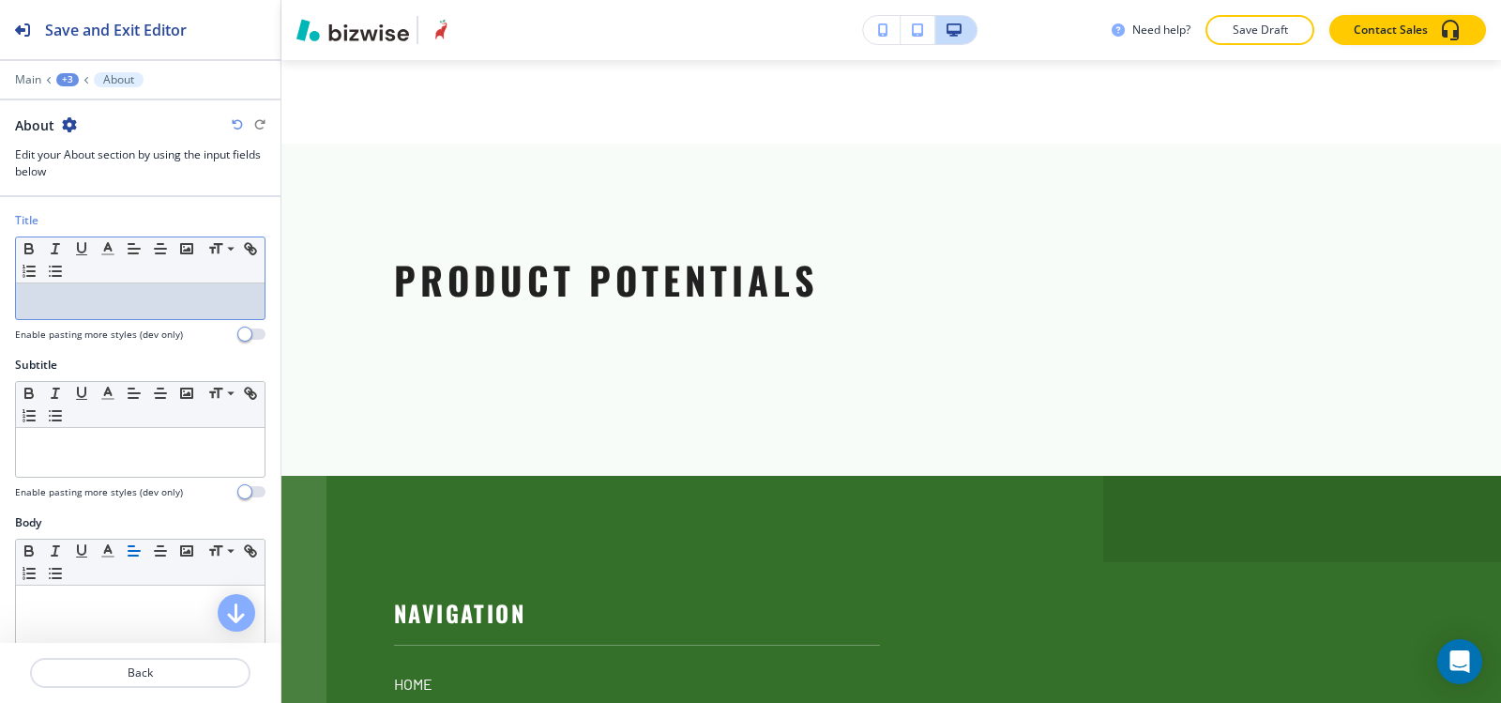
click at [127, 307] on p at bounding box center [140, 301] width 230 height 17
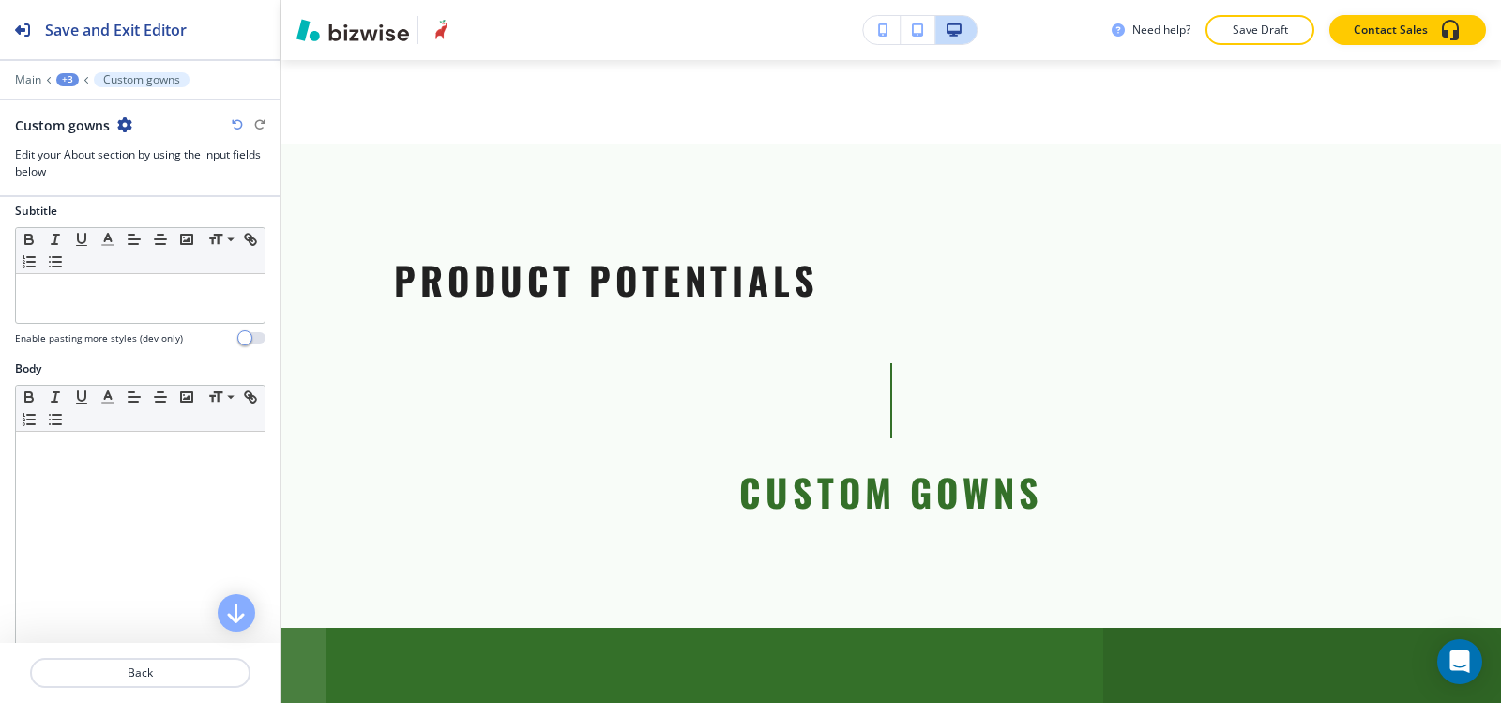
scroll to position [188, 0]
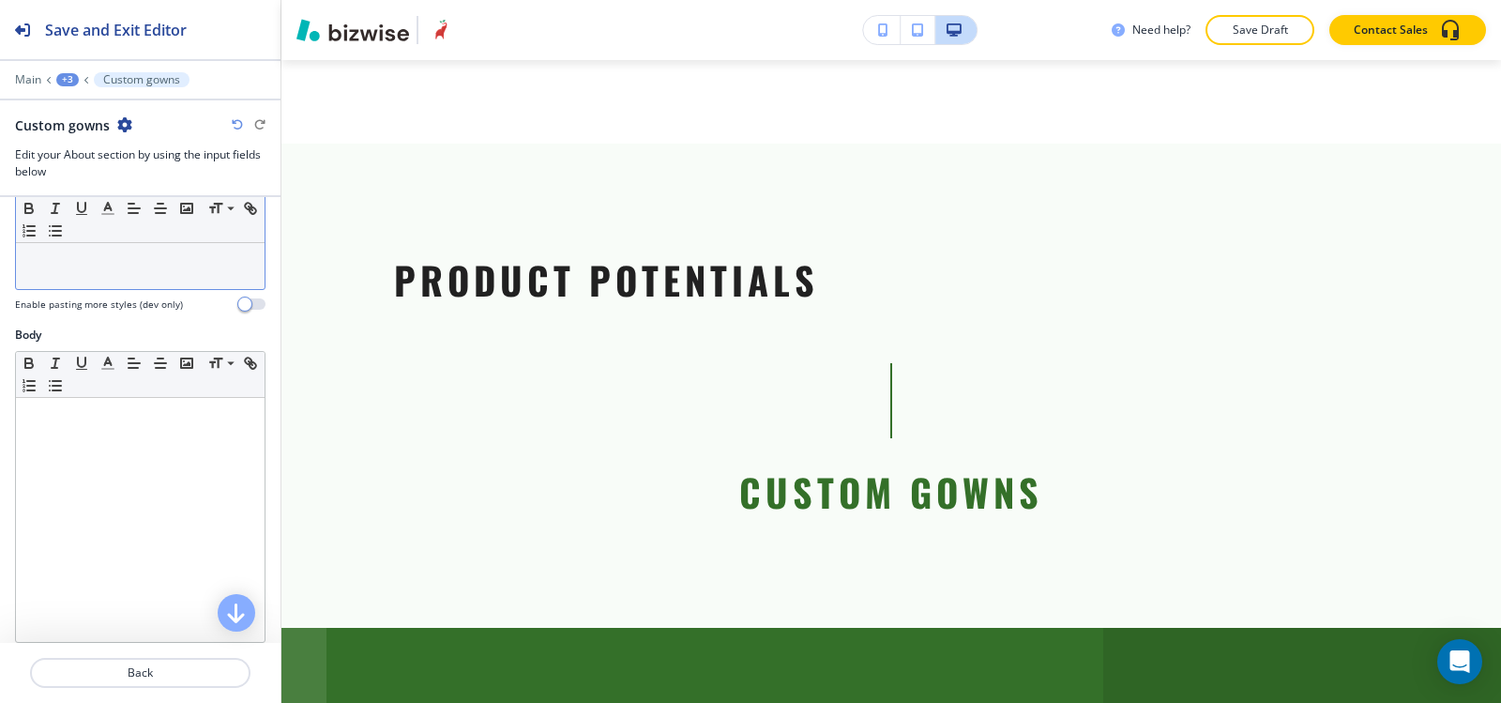
click at [122, 265] on p at bounding box center [140, 258] width 230 height 17
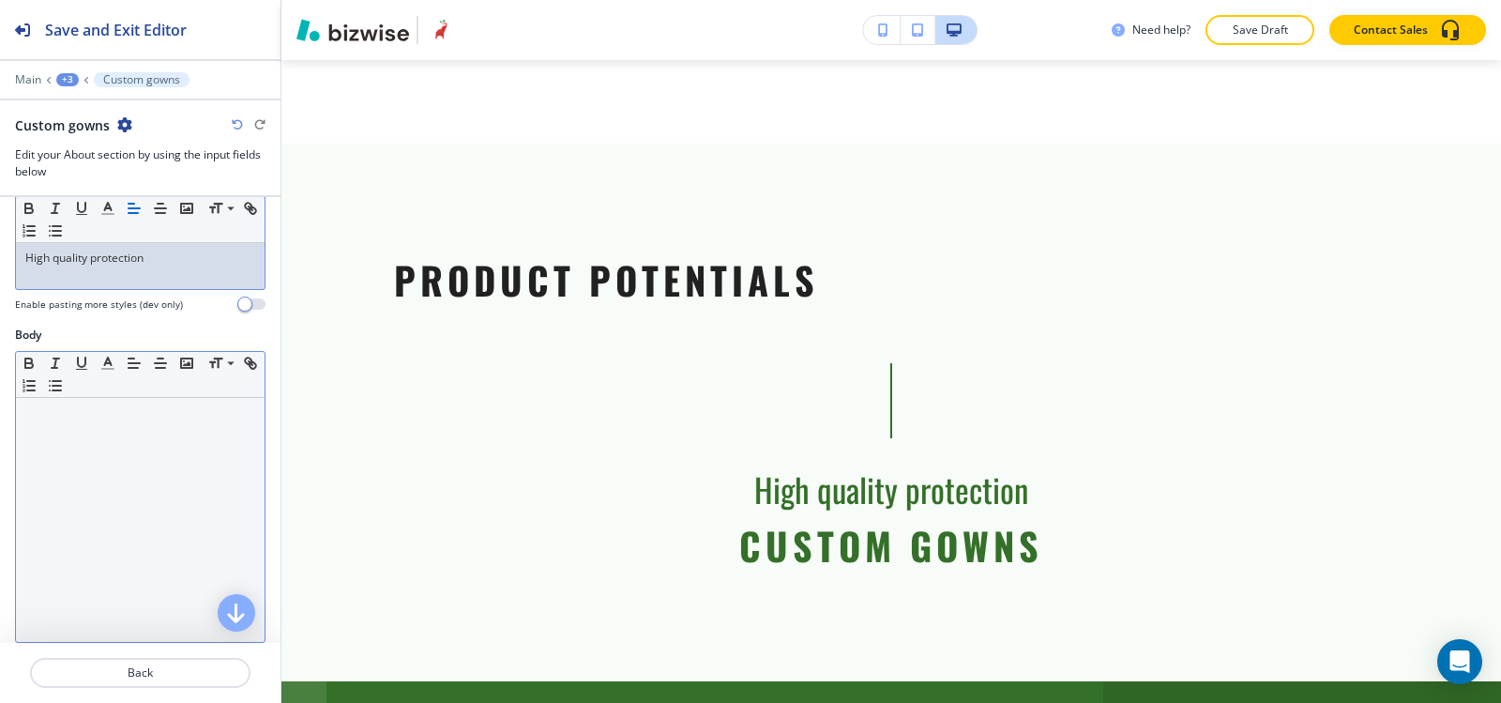
click at [92, 442] on div at bounding box center [140, 520] width 249 height 244
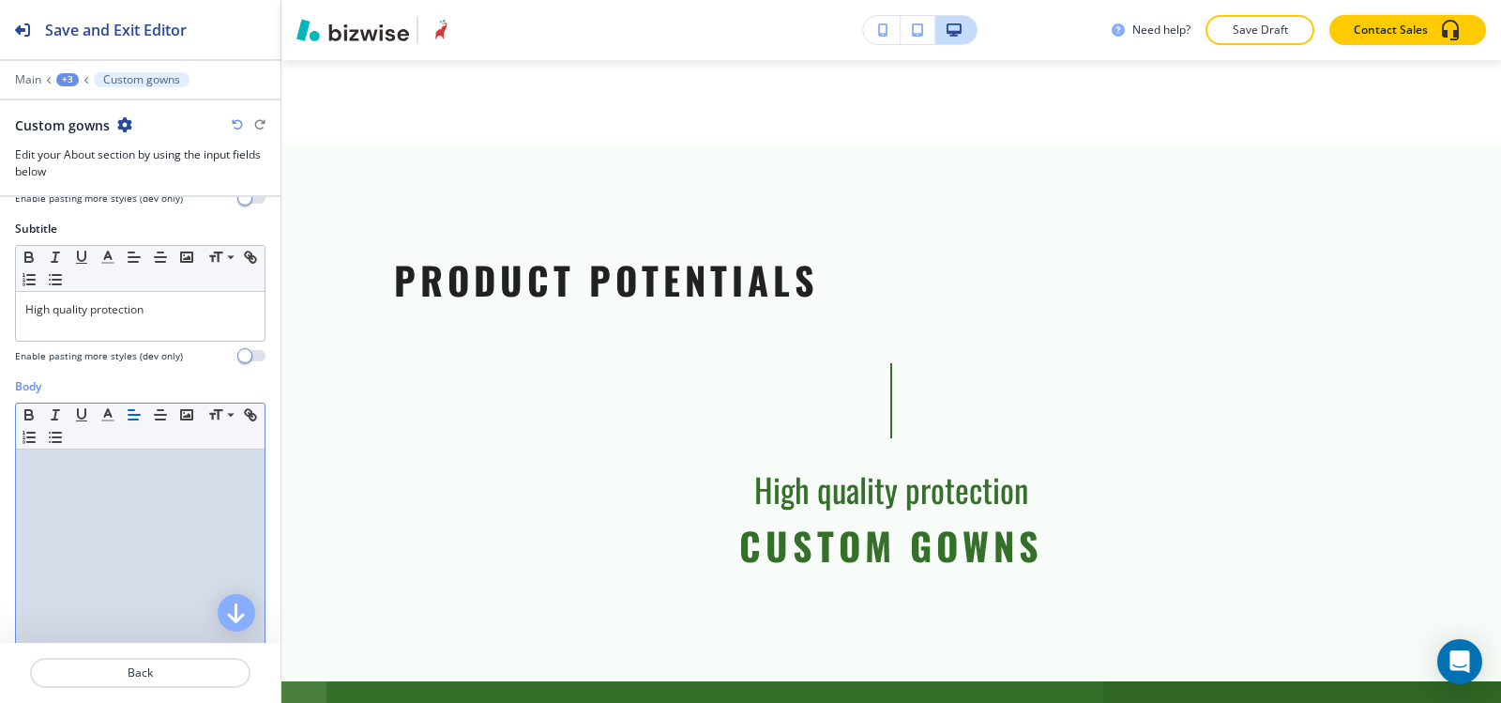
scroll to position [0, 0]
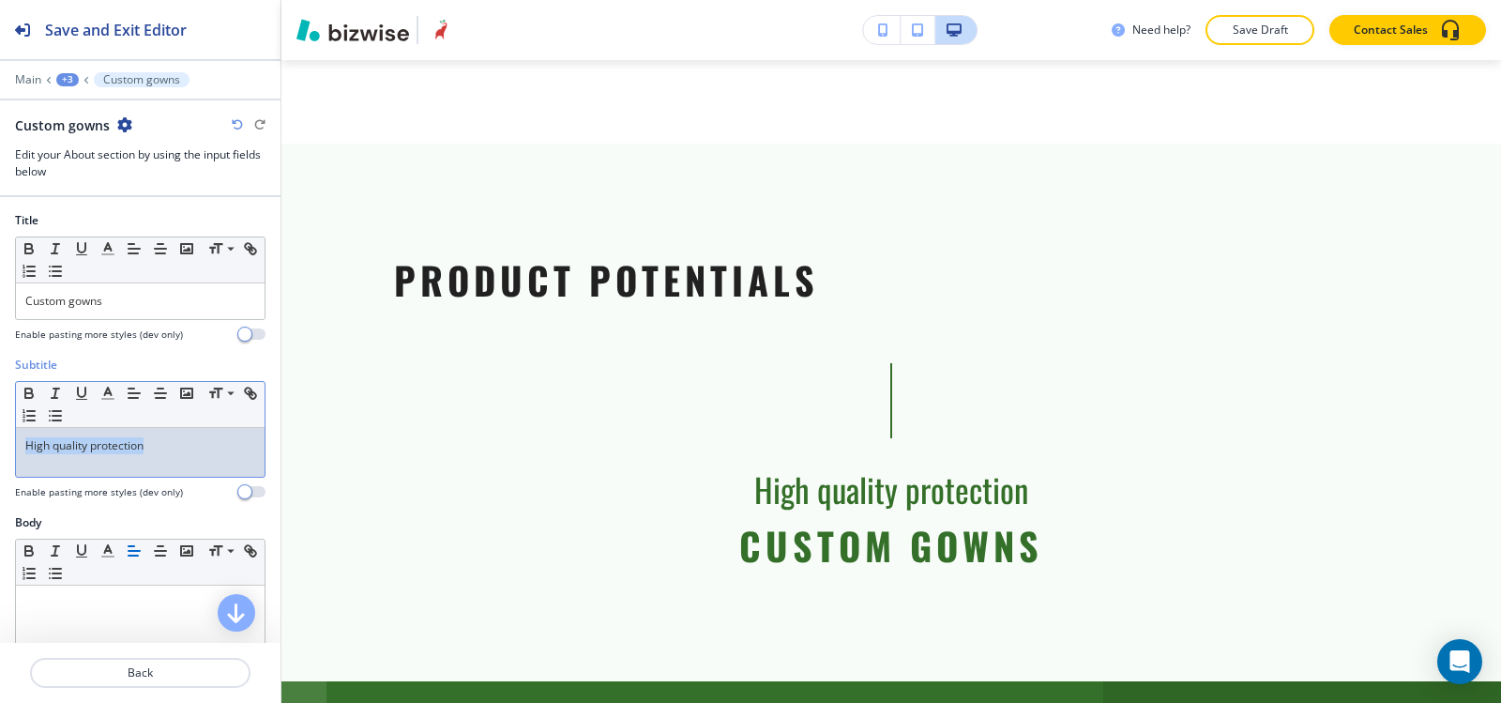
drag, startPoint x: 159, startPoint y: 455, endPoint x: 18, endPoint y: 453, distance: 140.8
click at [18, 453] on div "High quality protection" at bounding box center [140, 452] width 249 height 49
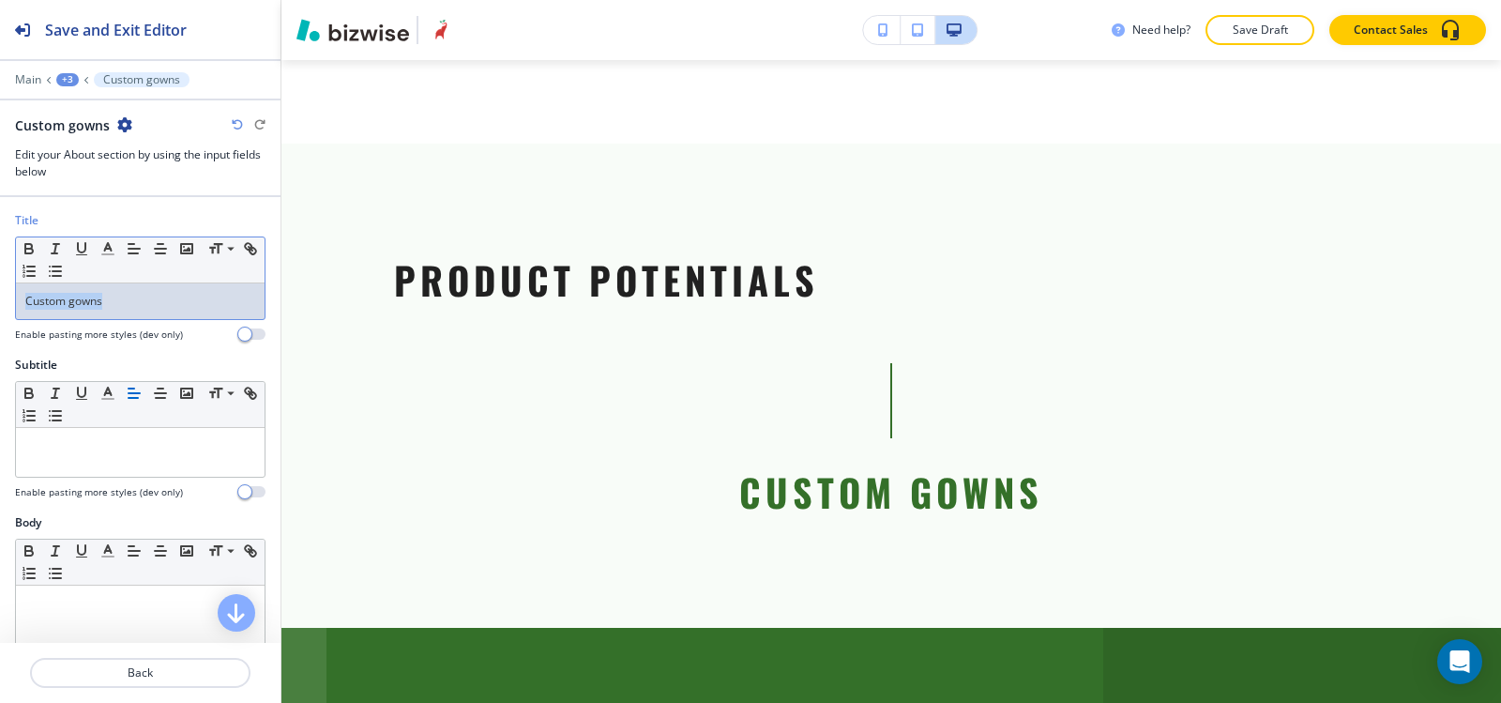
drag, startPoint x: 133, startPoint y: 304, endPoint x: 0, endPoint y: 304, distance: 133.2
click at [0, 304] on div "Title Small Normal Large Huge Custom gowns Enable pasting more styles (dev only)" at bounding box center [140, 284] width 281 height 144
copy p "Custom gowns"
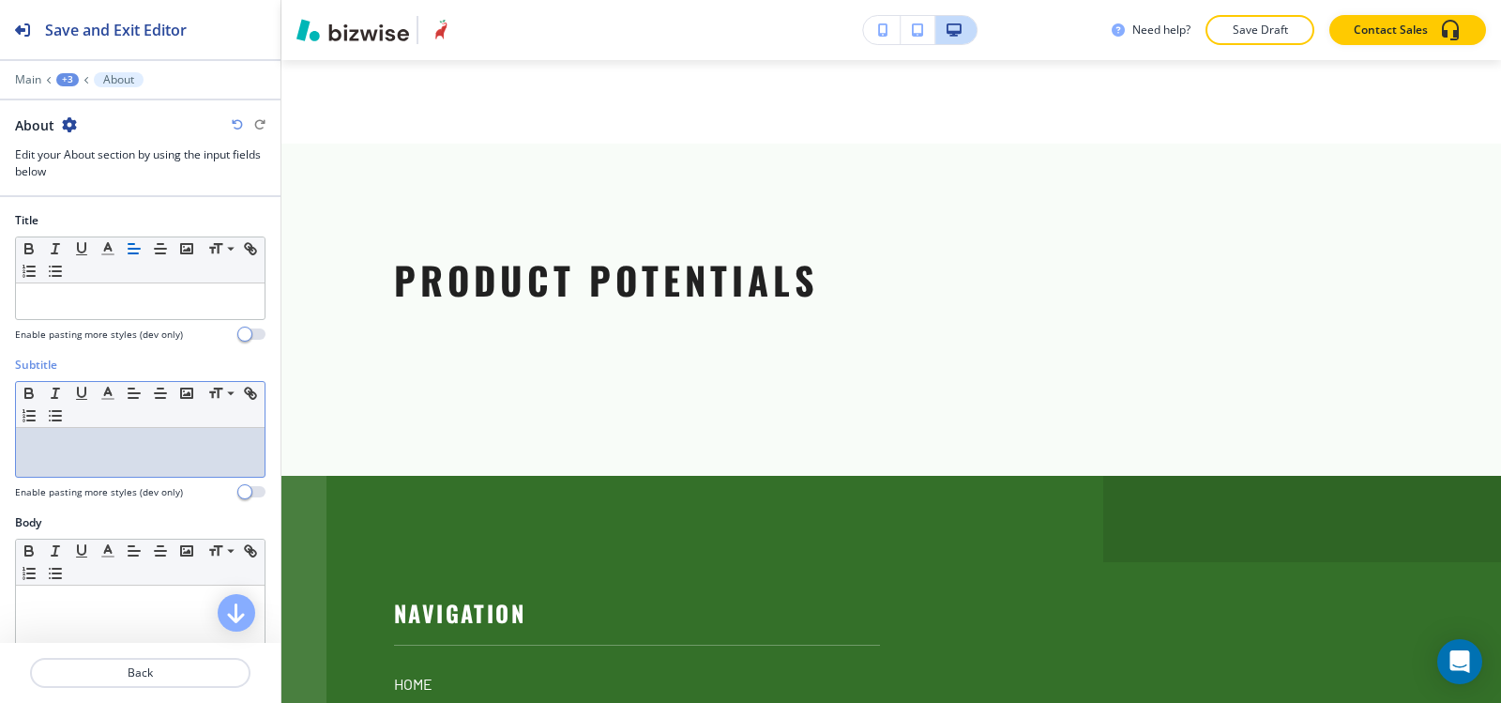
click at [79, 469] on div at bounding box center [140, 452] width 249 height 49
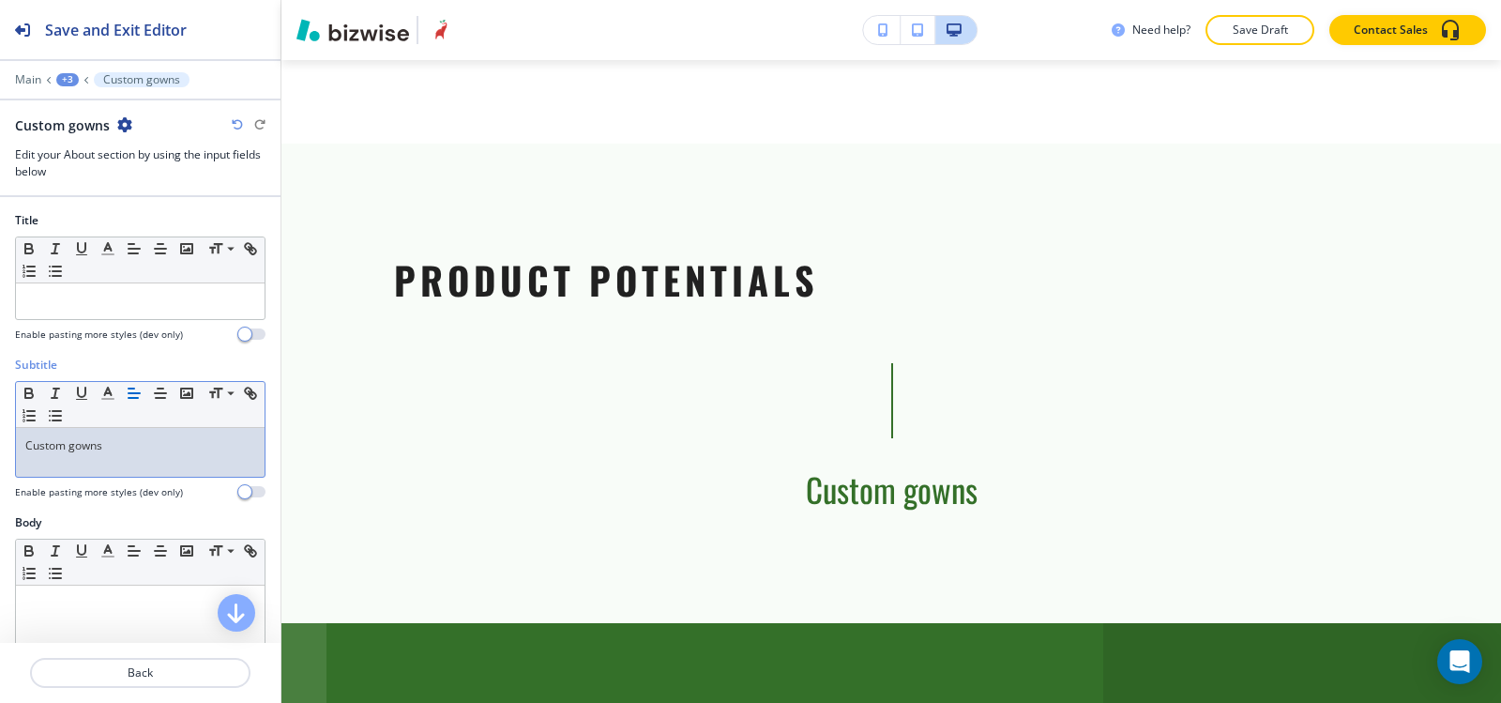
click at [113, 320] on div at bounding box center [140, 324] width 251 height 8
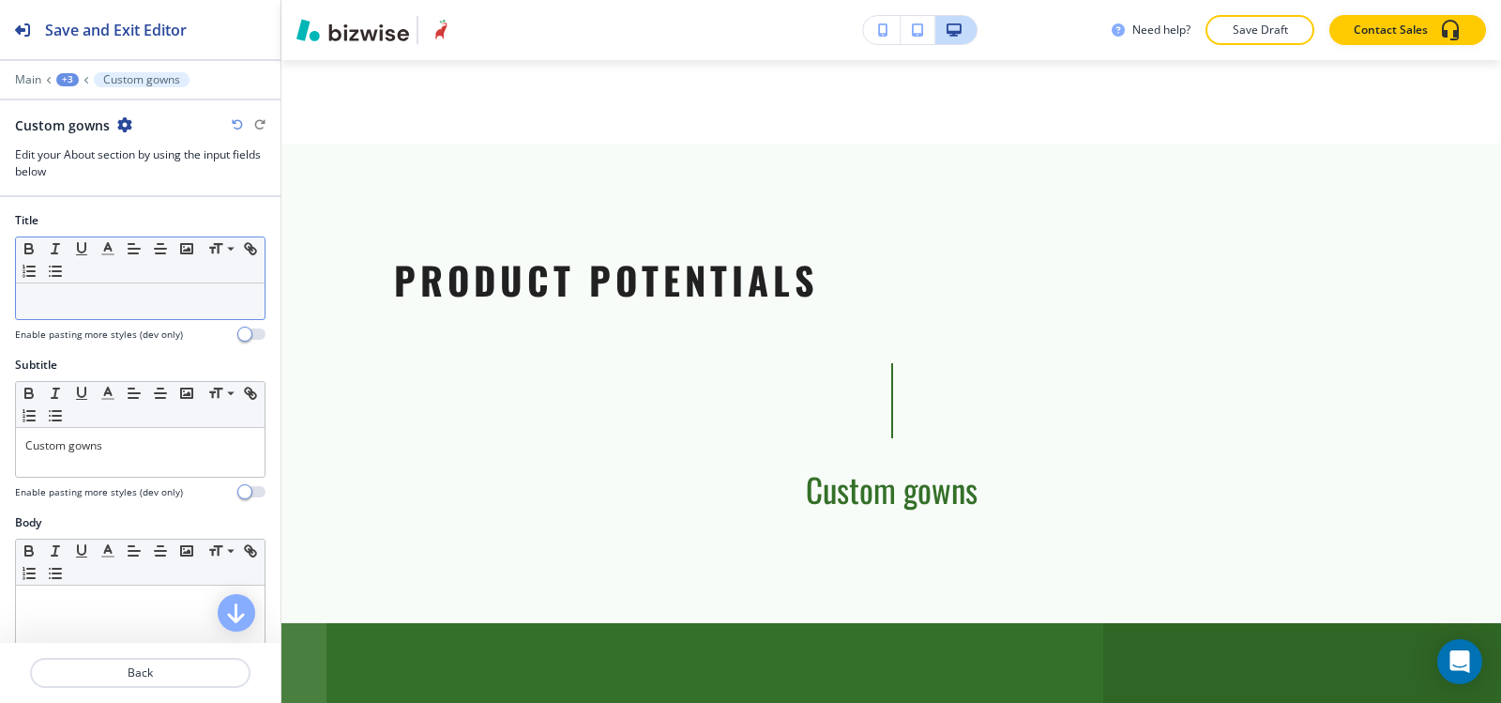
click at [107, 308] on p at bounding box center [140, 301] width 230 height 17
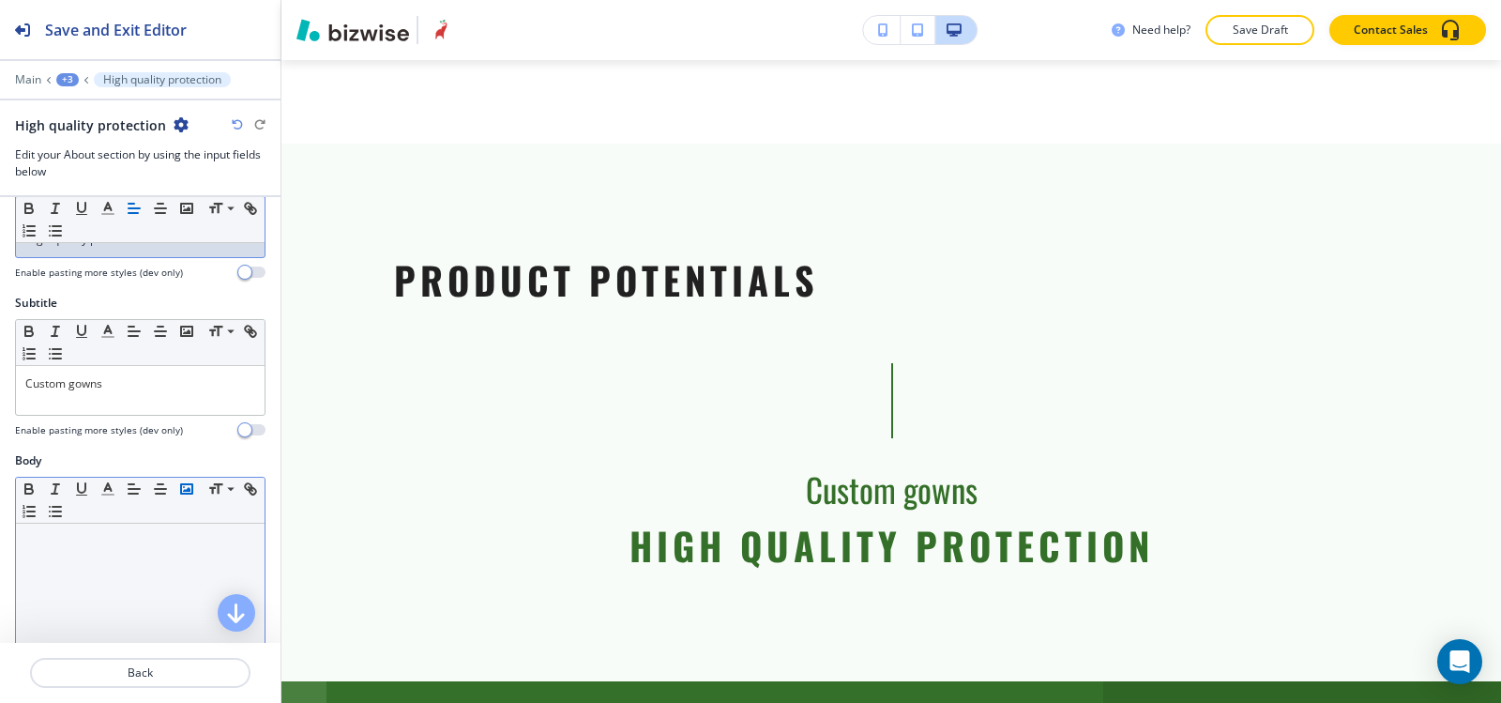
scroll to position [94, 0]
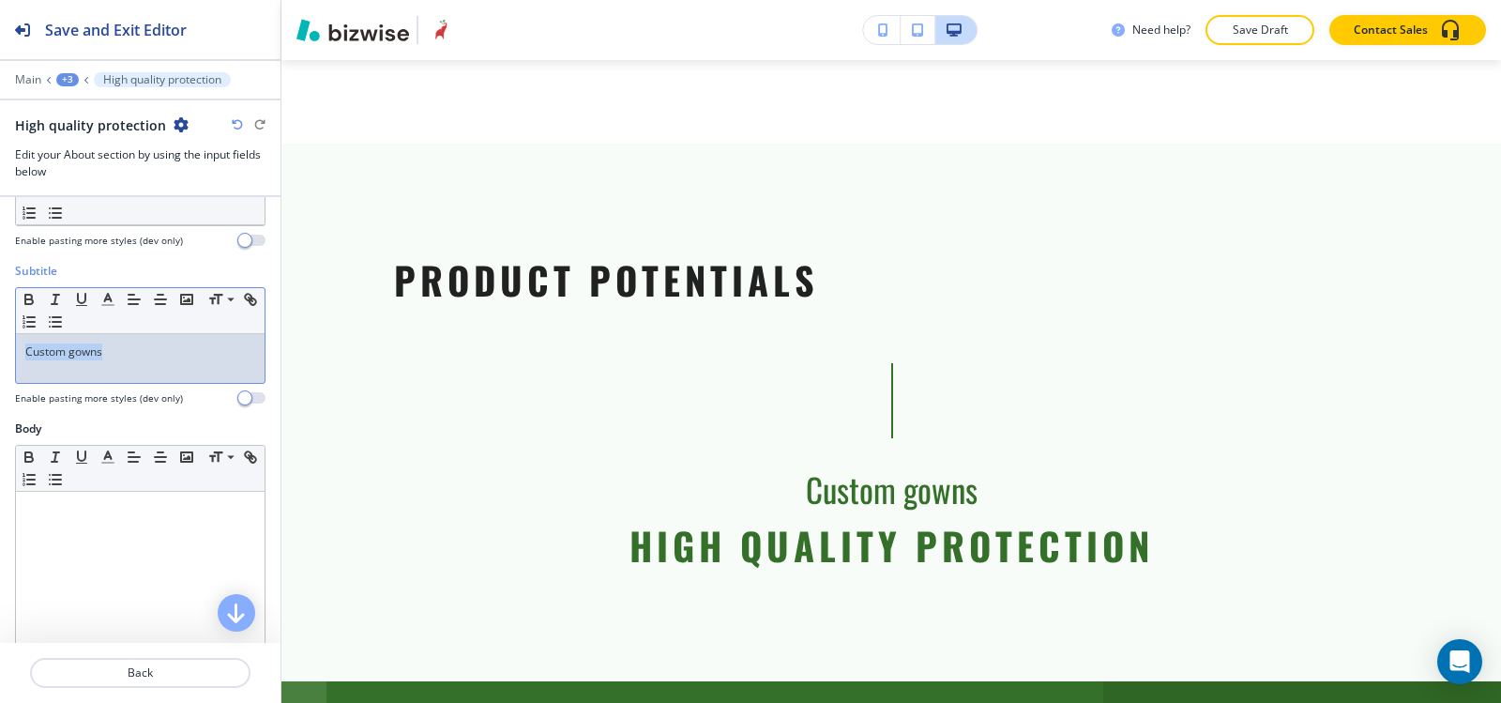
drag, startPoint x: 141, startPoint y: 367, endPoint x: 0, endPoint y: 375, distance: 141.0
click at [0, 375] on div "Subtitle Small Normal Large Huge Custom gowns Enable pasting more styles (dev o…" at bounding box center [140, 342] width 281 height 158
drag, startPoint x: 179, startPoint y: 359, endPoint x: 0, endPoint y: 360, distance: 179.2
click at [0, 360] on div "Subtitle Small Normal Large Huge CUSTOM GROWNS Enable pasting more styles (dev …" at bounding box center [140, 342] width 281 height 158
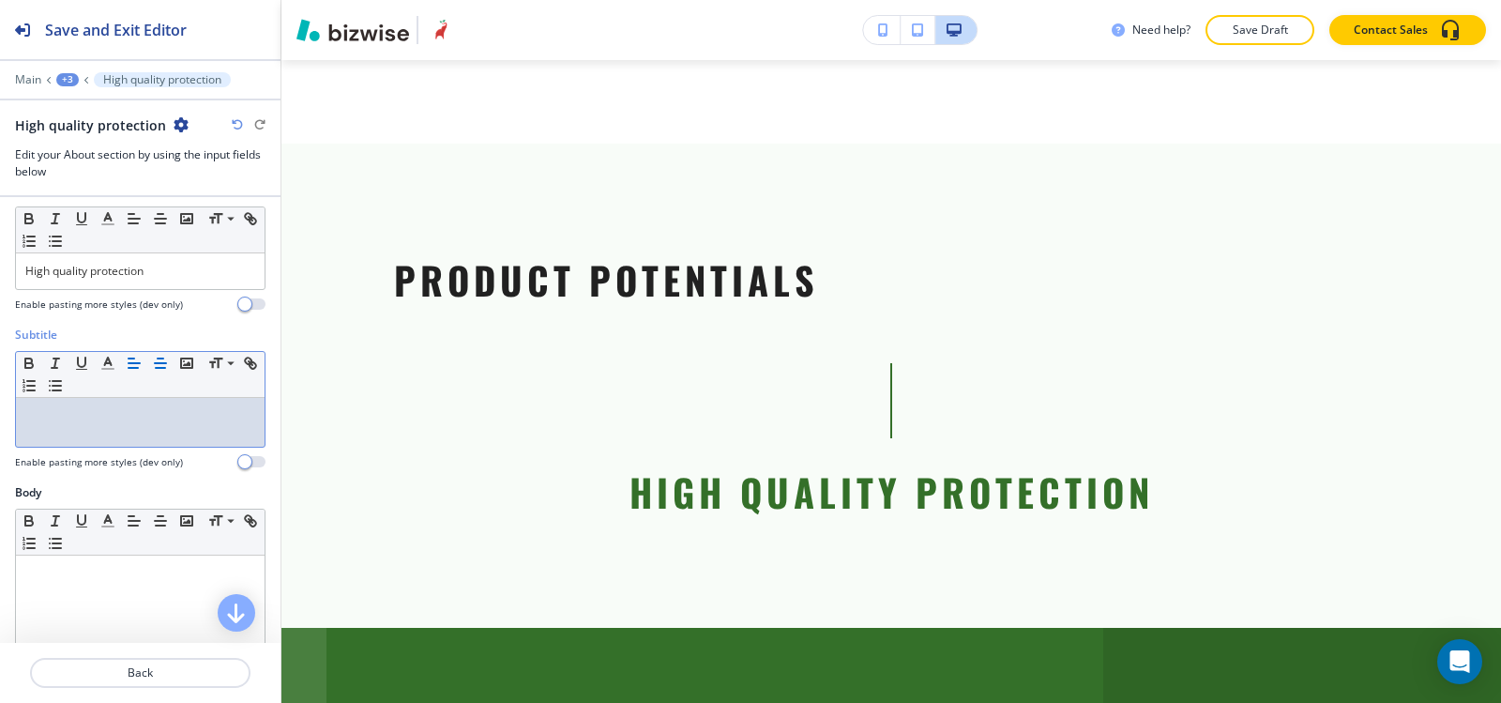
scroll to position [0, 0]
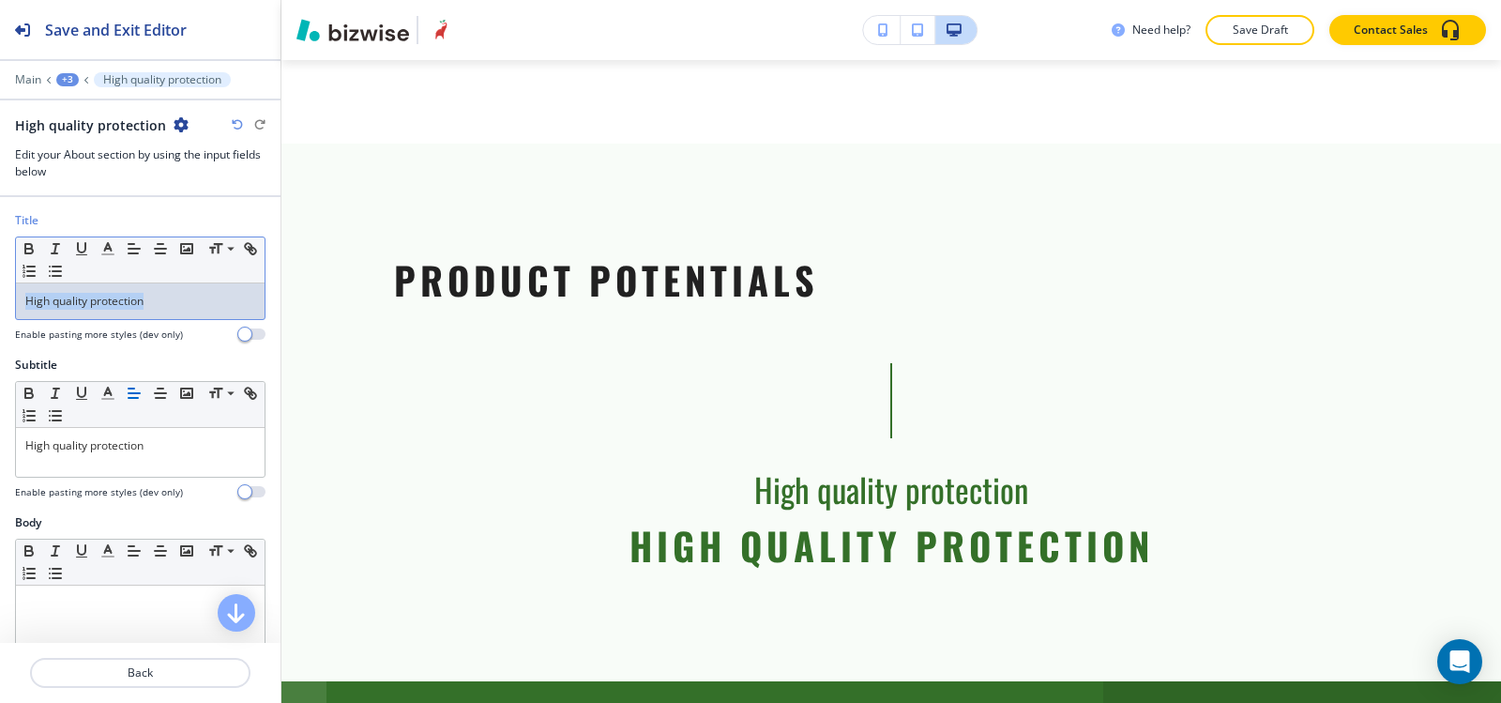
drag, startPoint x: 185, startPoint y: 304, endPoint x: 0, endPoint y: 294, distance: 185.1
click at [0, 294] on div "Title Small Normal Large Huge High quality protection Enable pasting more style…" at bounding box center [140, 284] width 281 height 144
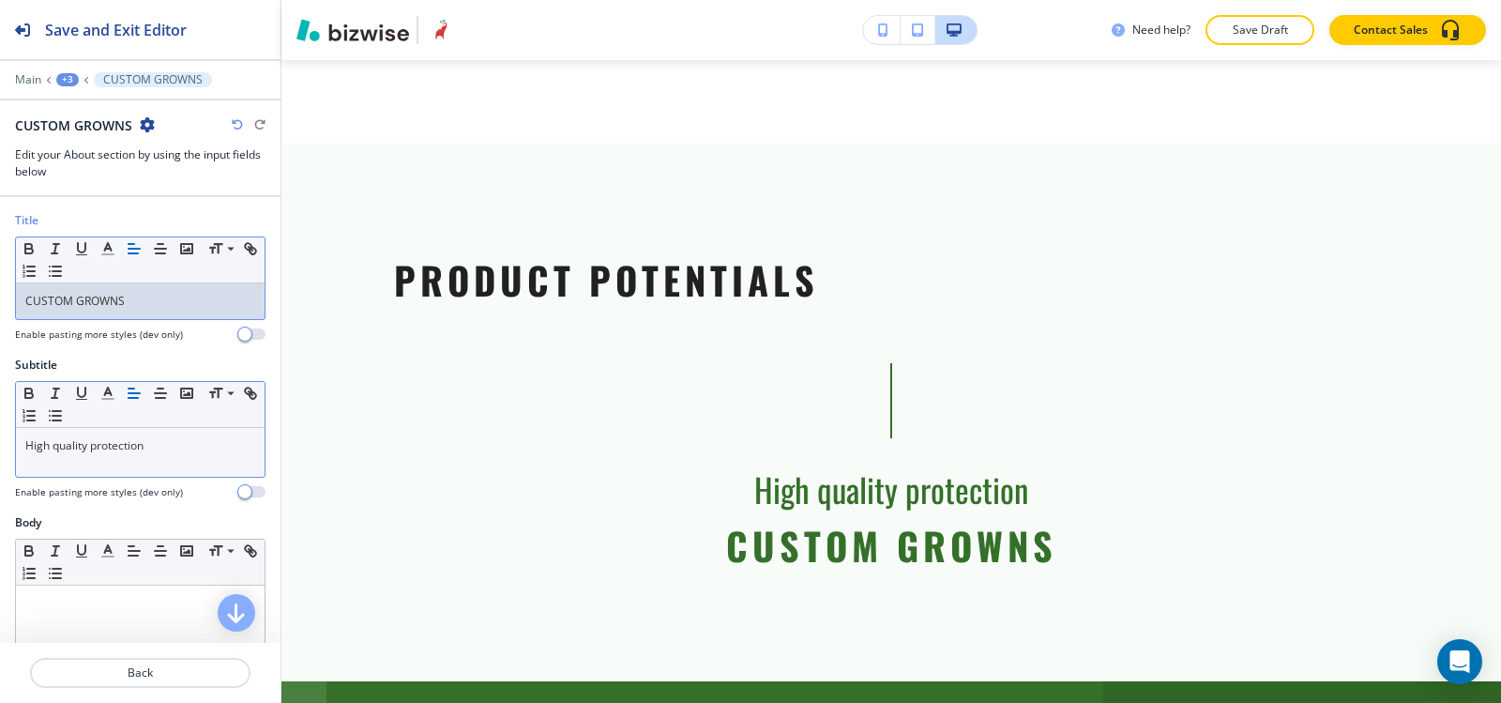
scroll to position [94, 0]
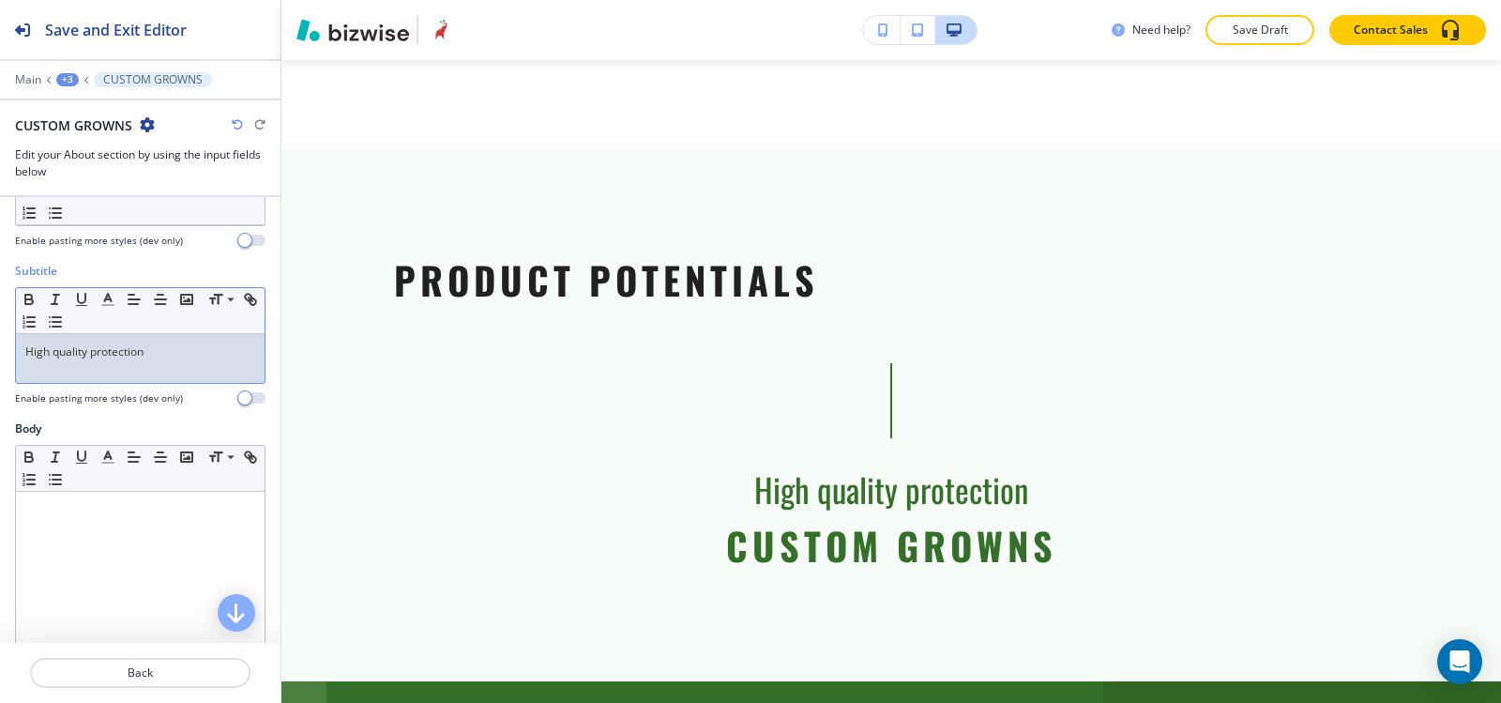
click at [161, 360] on div "High quality protection" at bounding box center [140, 358] width 249 height 49
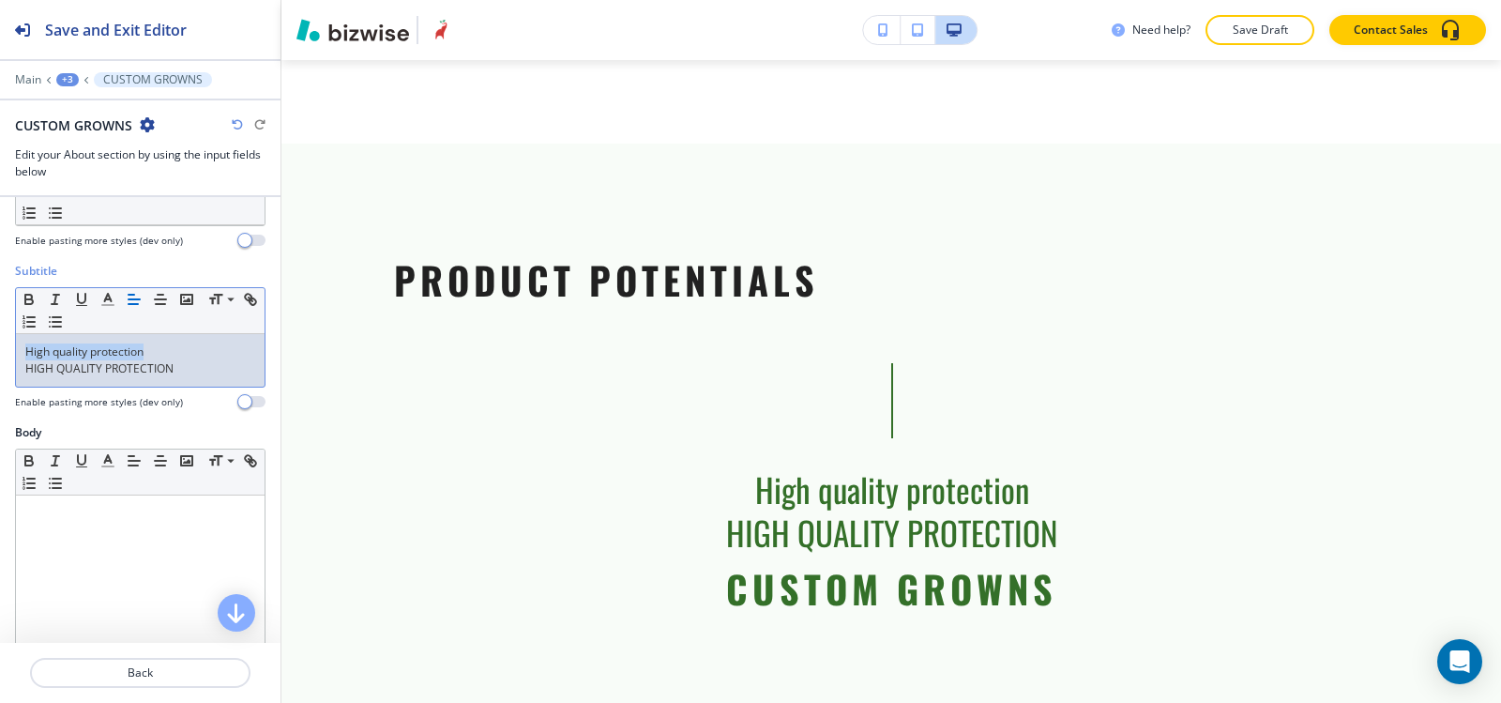
drag, startPoint x: 157, startPoint y: 355, endPoint x: 0, endPoint y: 351, distance: 156.7
click at [0, 351] on div "Subtitle Small Normal Large Huge High quality protection HIGH QUALITY PROTECTIO…" at bounding box center [140, 343] width 281 height 161
click at [20, 370] on div "HIGH QUALITY PROTECTION" at bounding box center [140, 360] width 249 height 53
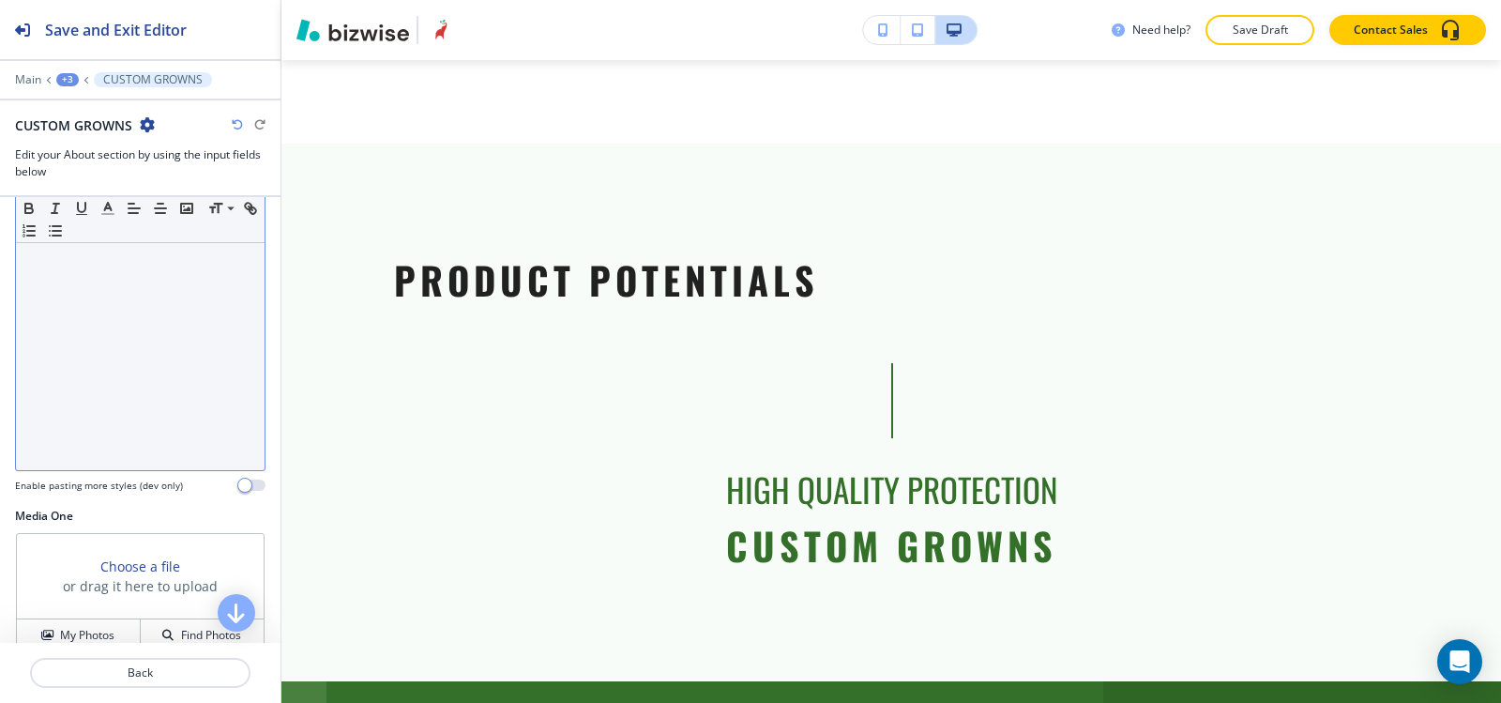
scroll to position [188, 0]
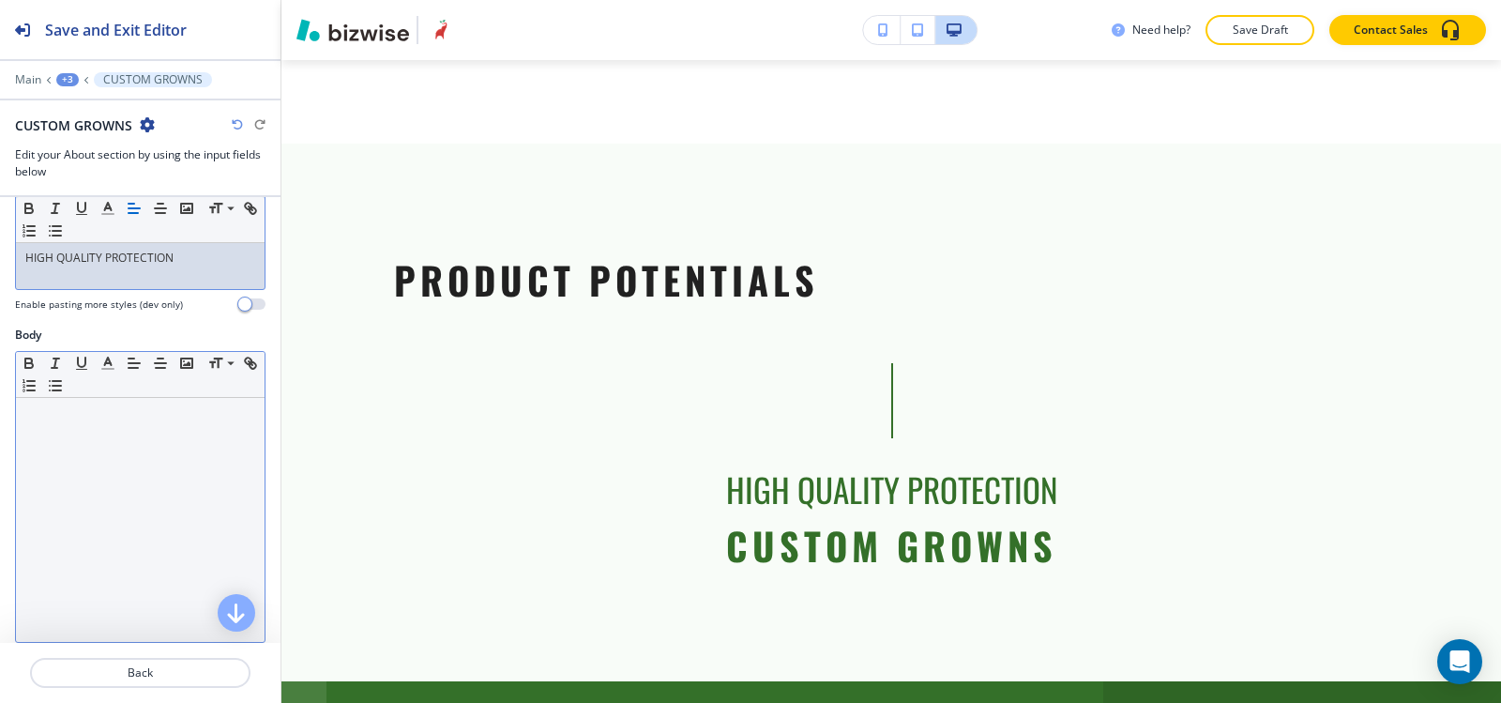
click at [46, 493] on div at bounding box center [140, 520] width 249 height 244
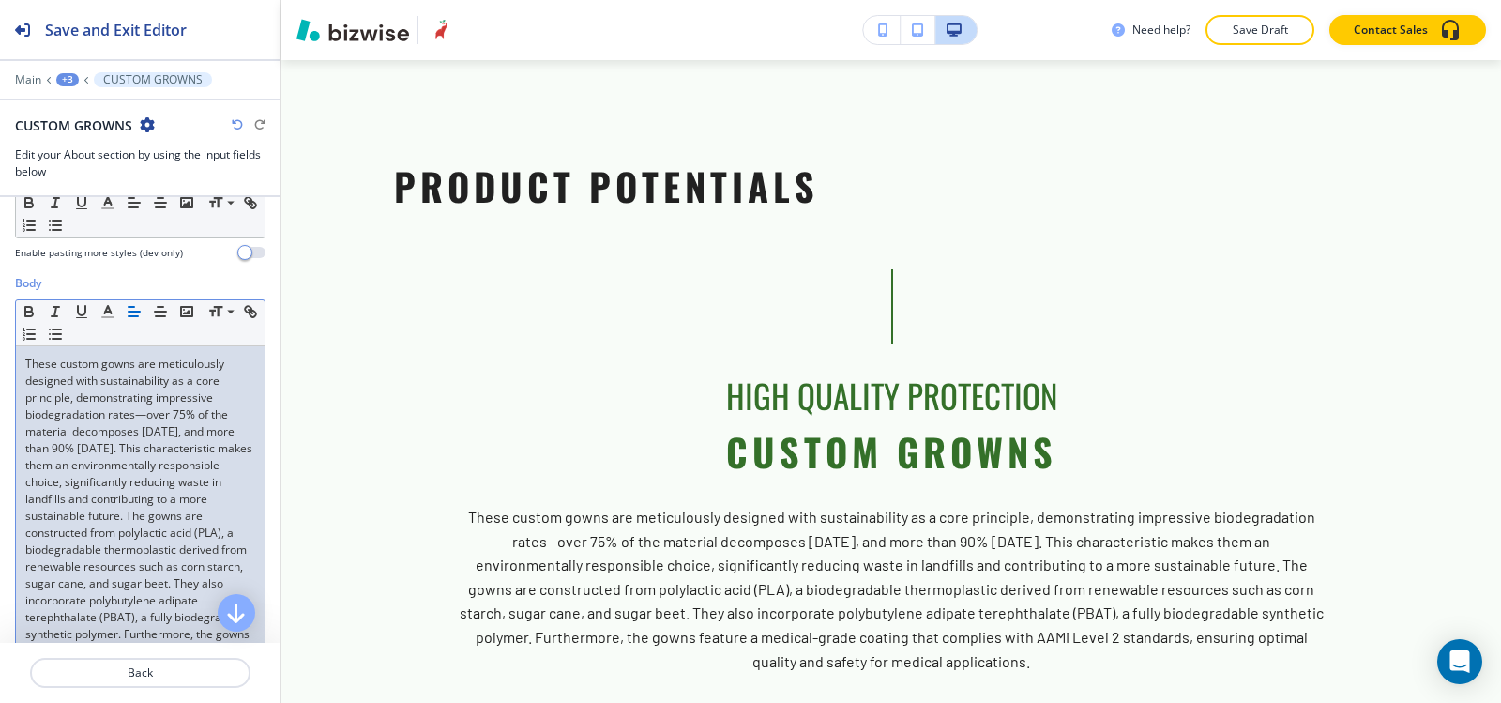
scroll to position [281, 0]
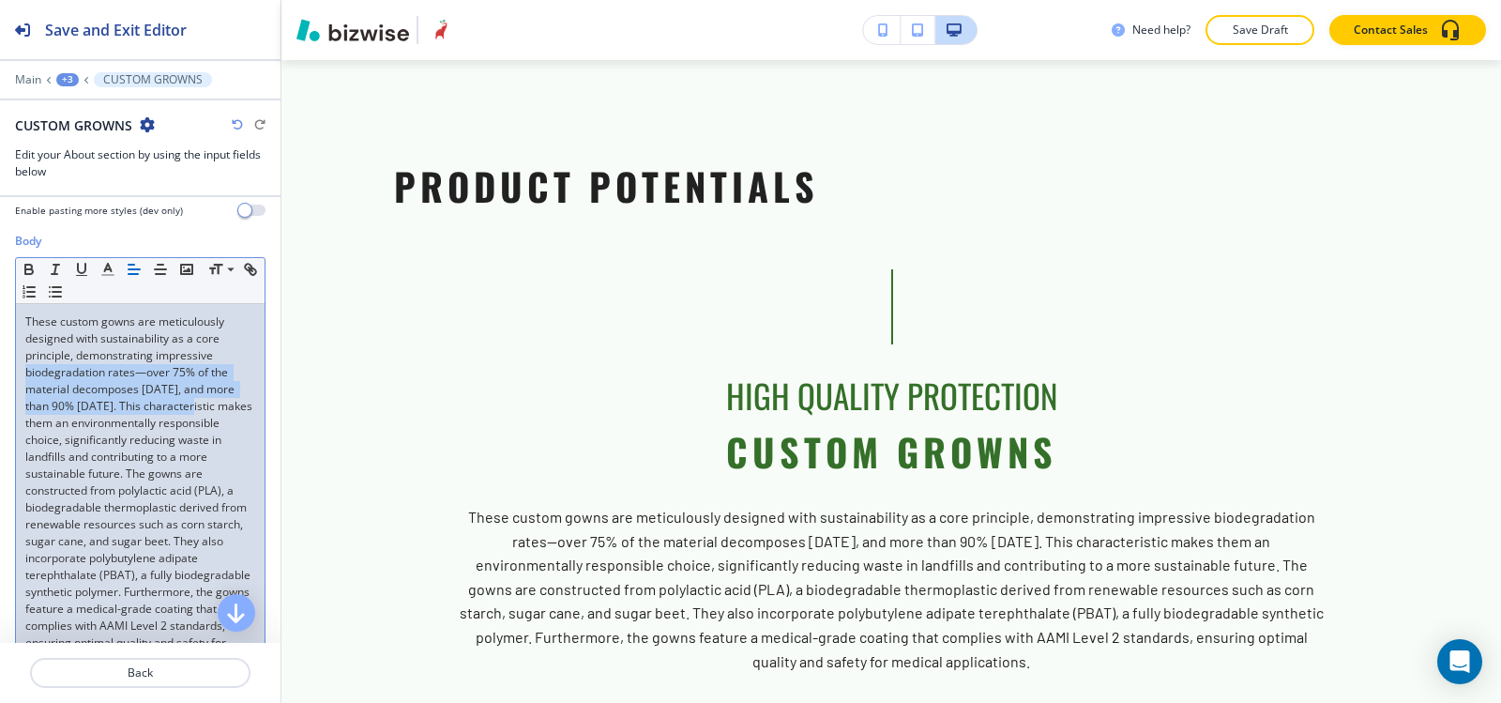
drag, startPoint x: 20, startPoint y: 372, endPoint x: 205, endPoint y: 403, distance: 188.5
click at [205, 403] on div "These custom gowns are meticulously designed with sustainability as a core prin…" at bounding box center [140, 490] width 249 height 373
click at [30, 271] on icon "button" at bounding box center [29, 269] width 17 height 17
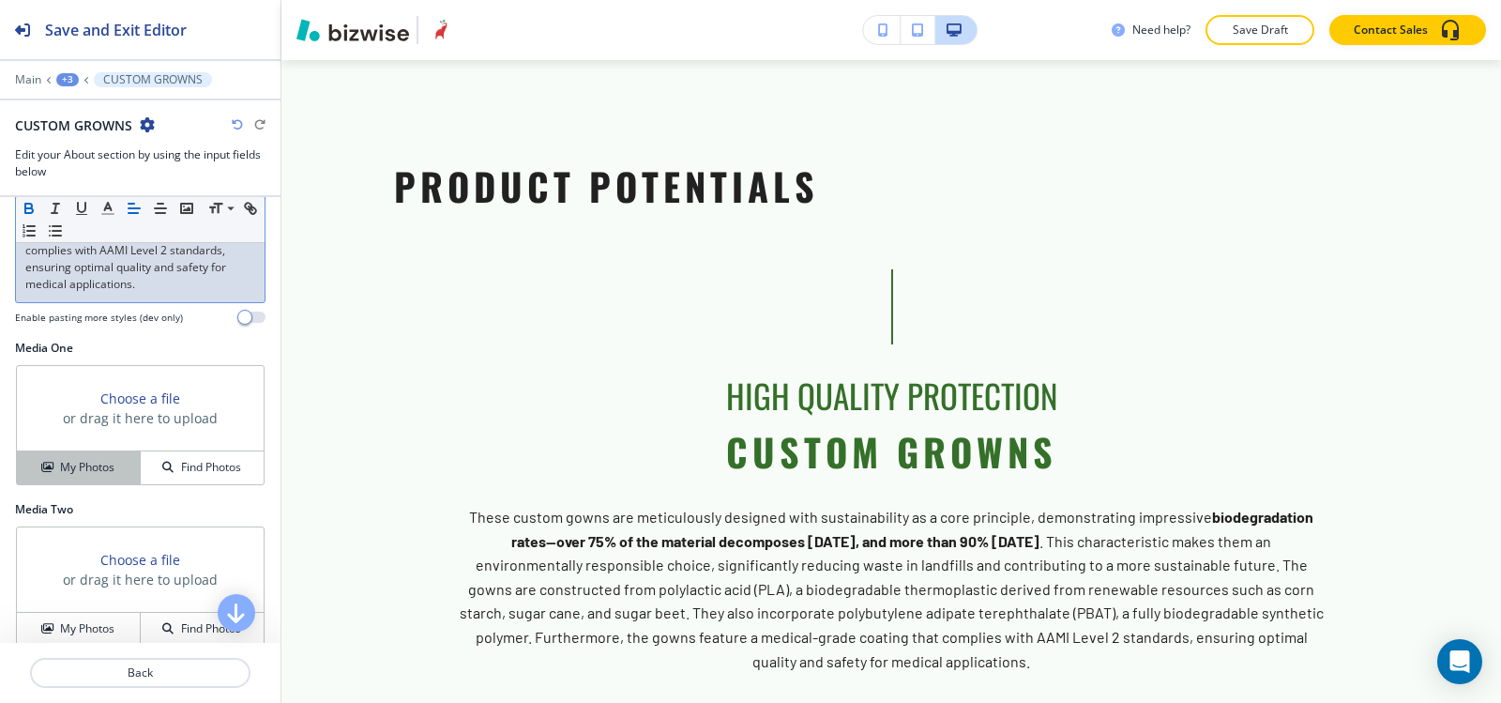
scroll to position [844, 0]
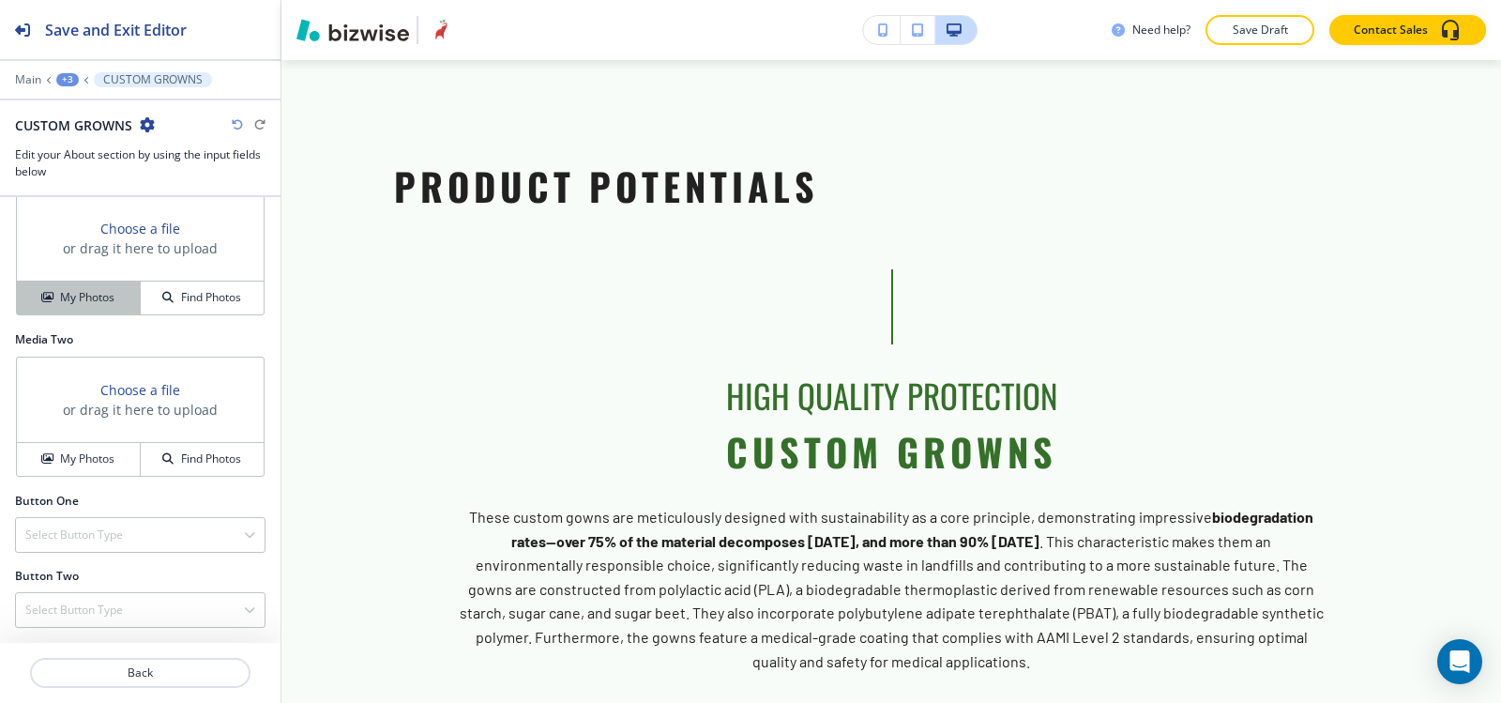
click at [78, 314] on button "My Photos" at bounding box center [79, 297] width 124 height 33
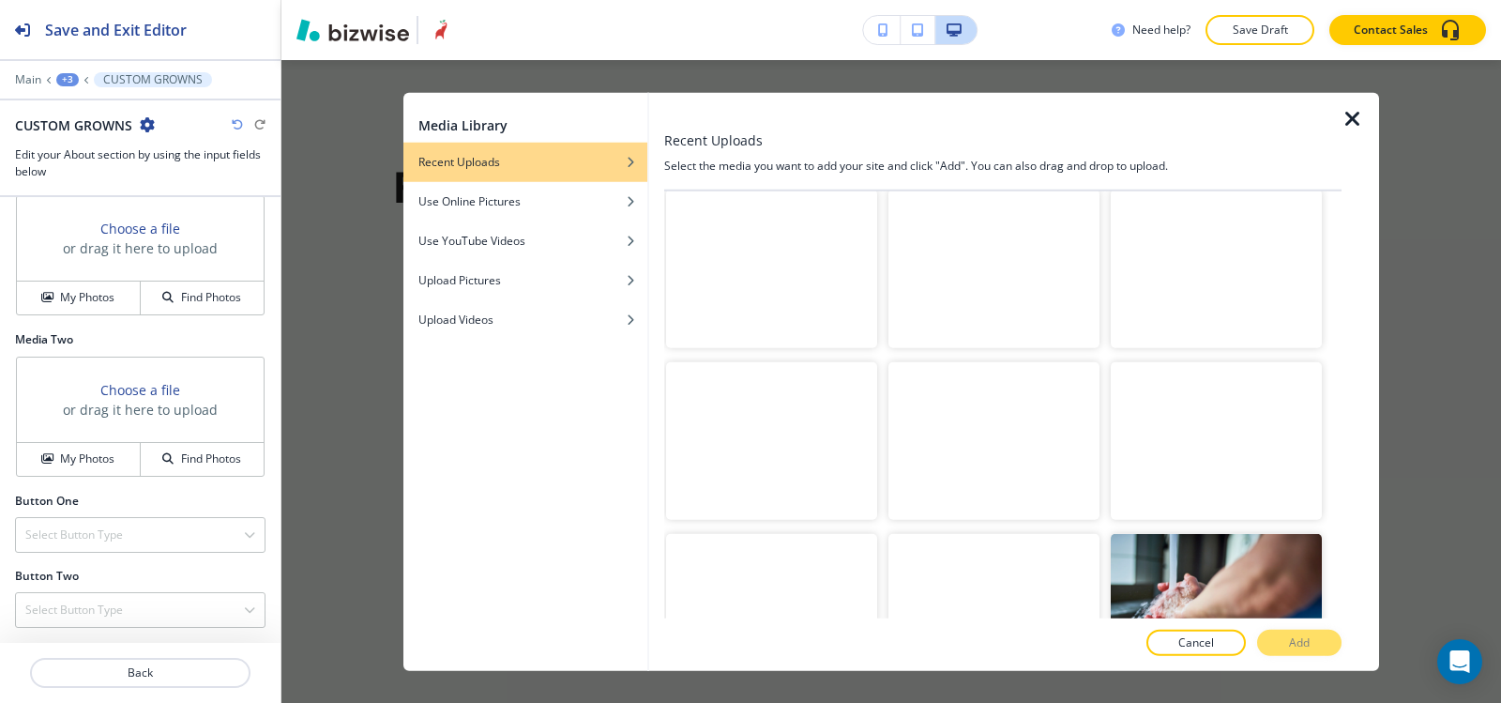
scroll to position [5009, 0]
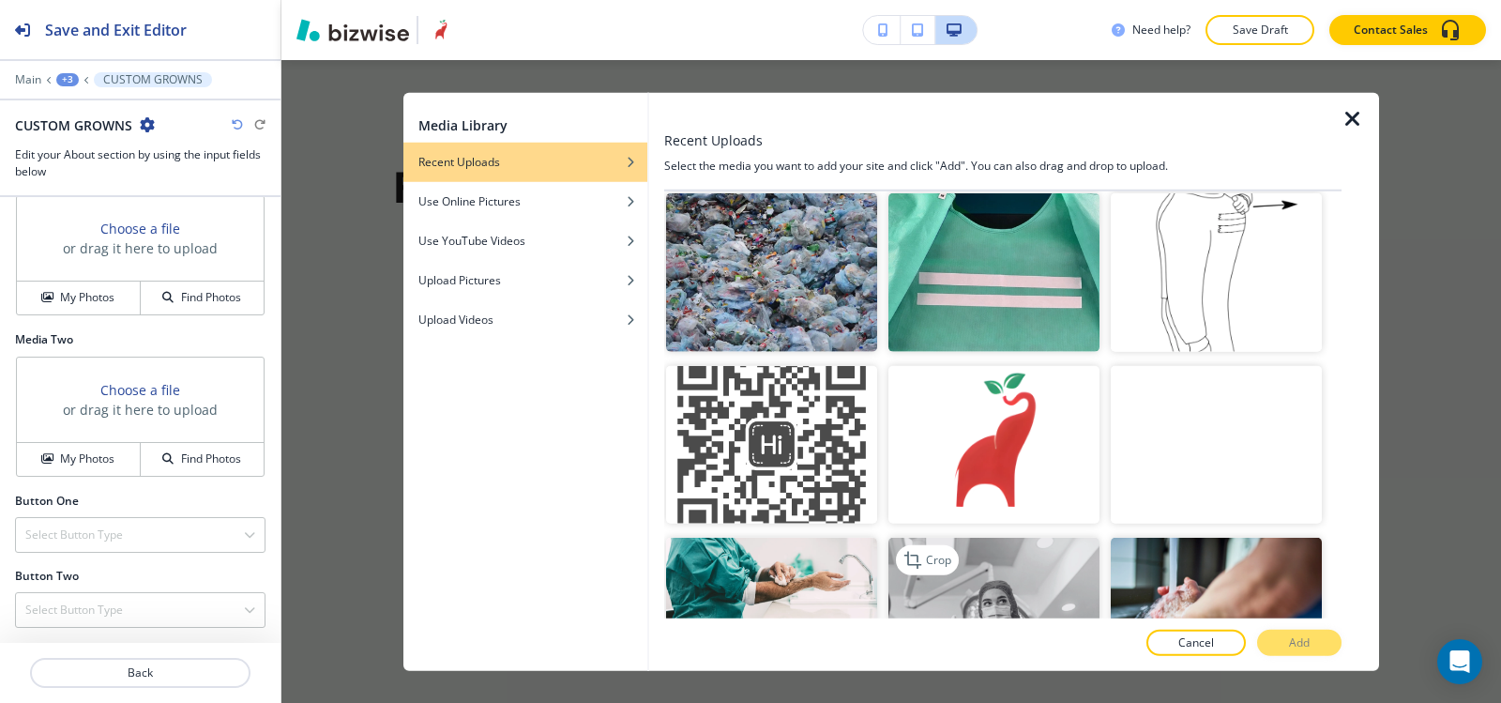
click at [974, 538] on img "button" at bounding box center [994, 617] width 211 height 159
click at [1330, 641] on button "Add" at bounding box center [1299, 643] width 84 height 26
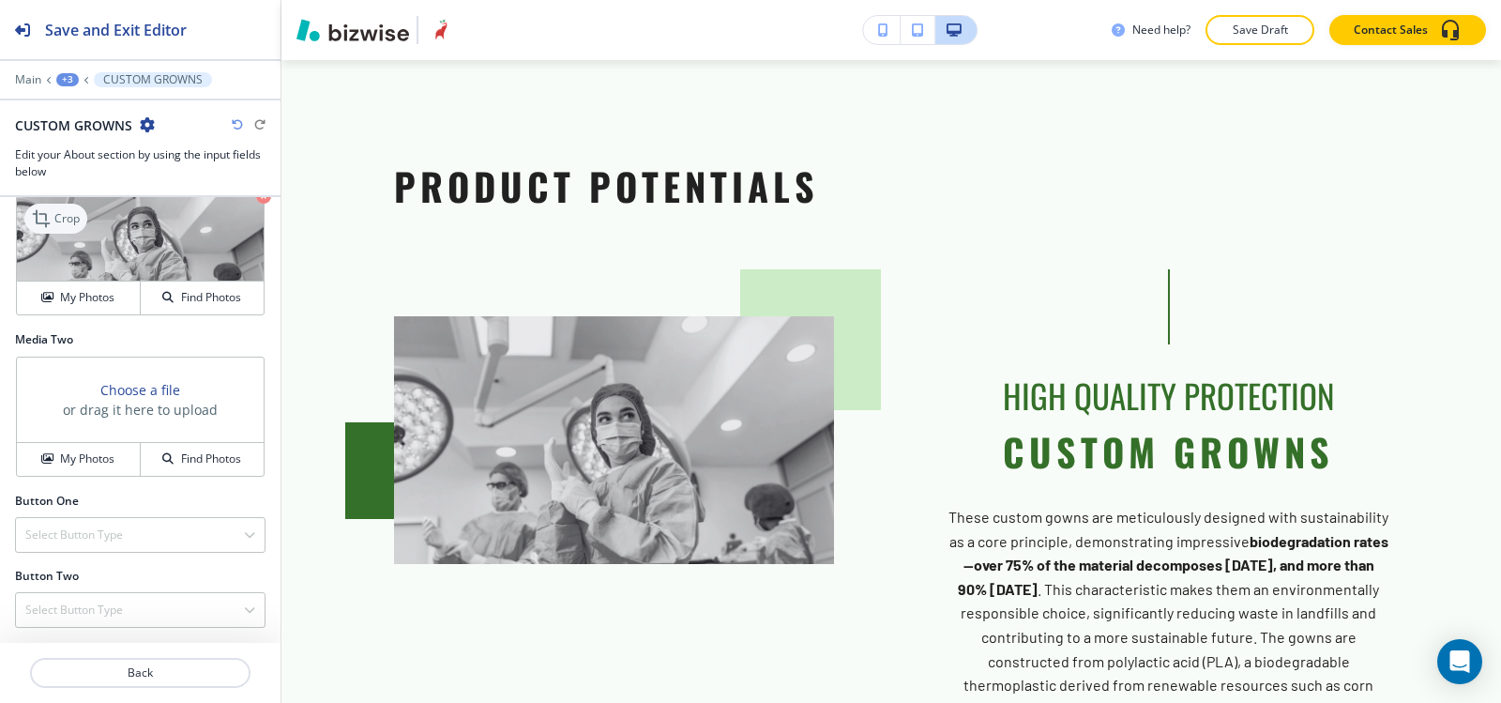
click at [55, 227] on p "Crop" at bounding box center [66, 218] width 25 height 17
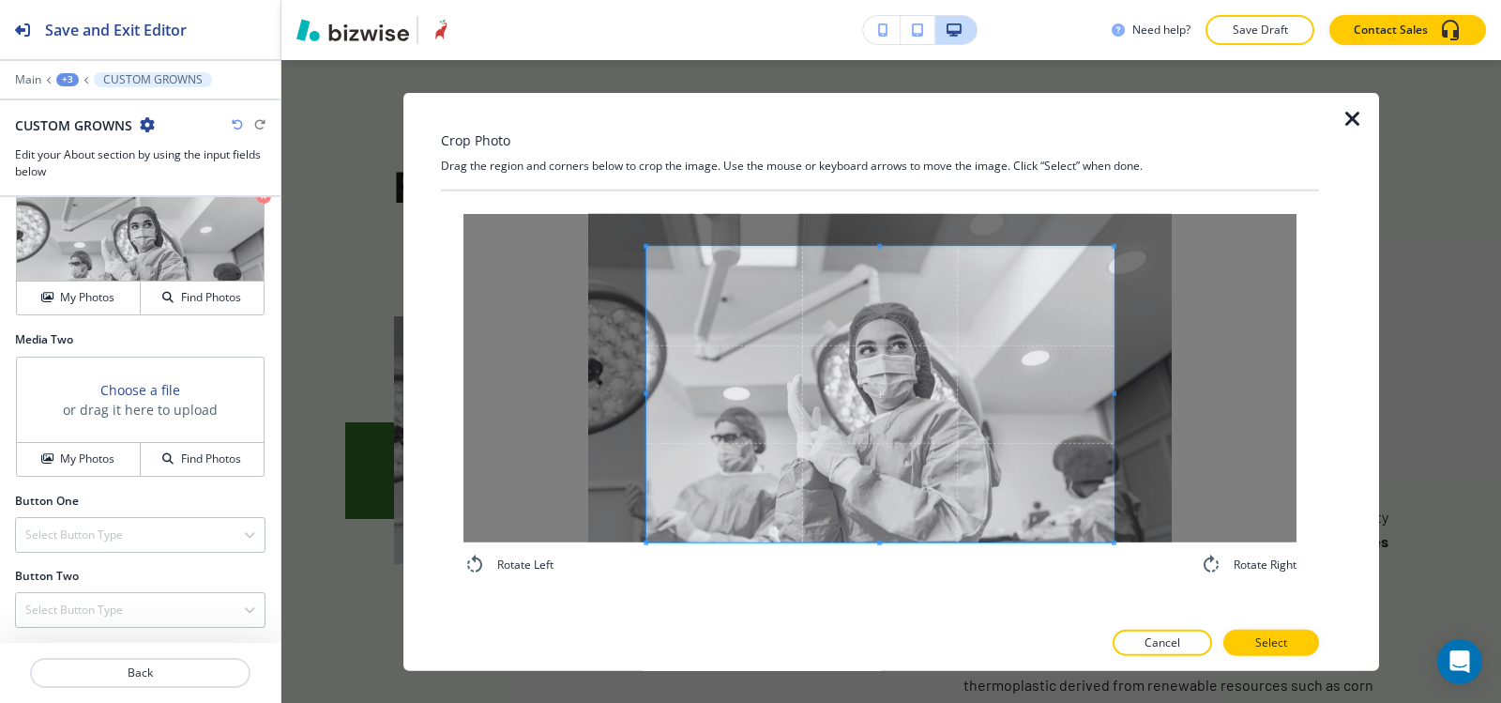
click at [886, 554] on div "Rotate Left Rotate Right" at bounding box center [879, 394] width 833 height 362
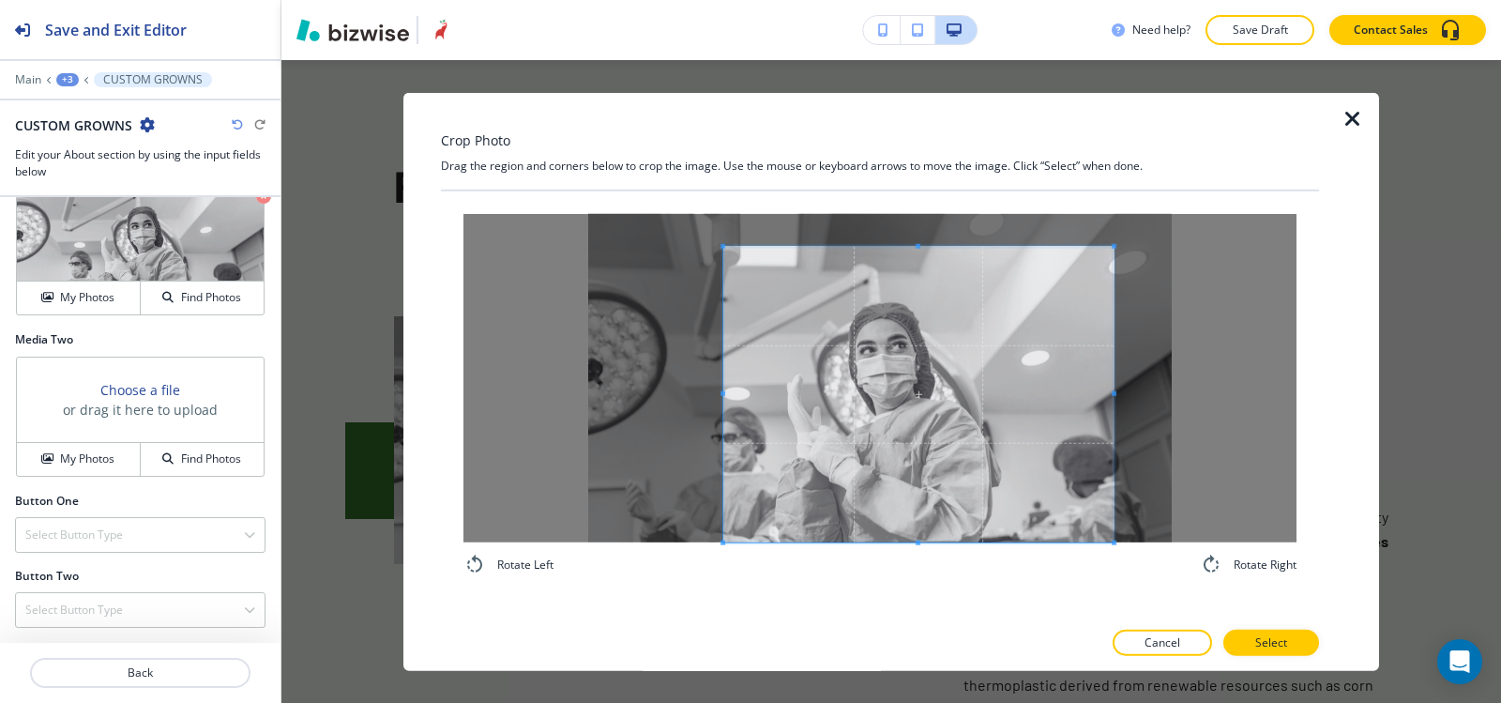
click at [723, 317] on span at bounding box center [723, 394] width 5 height 296
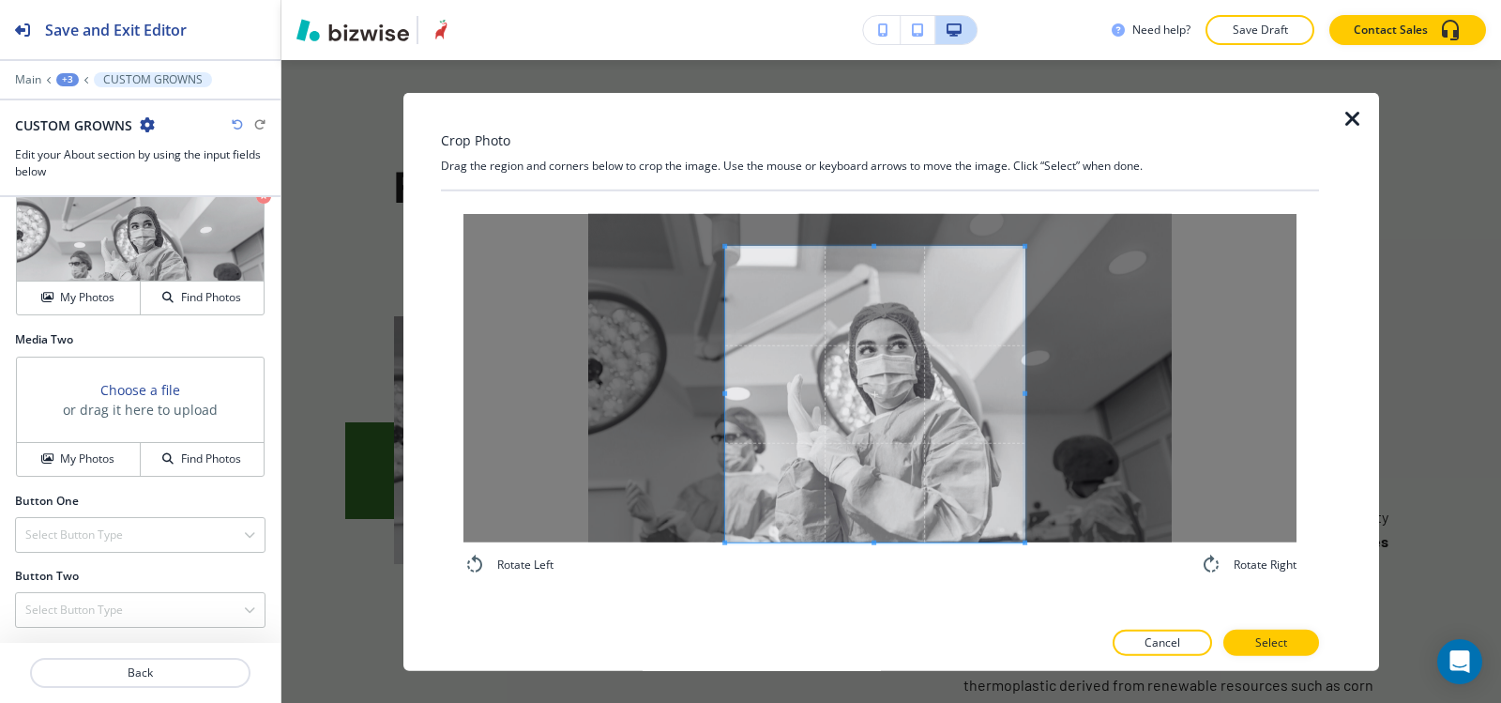
click at [1025, 413] on span at bounding box center [1025, 394] width 5 height 296
click at [876, 239] on span at bounding box center [873, 238] width 297 height 5
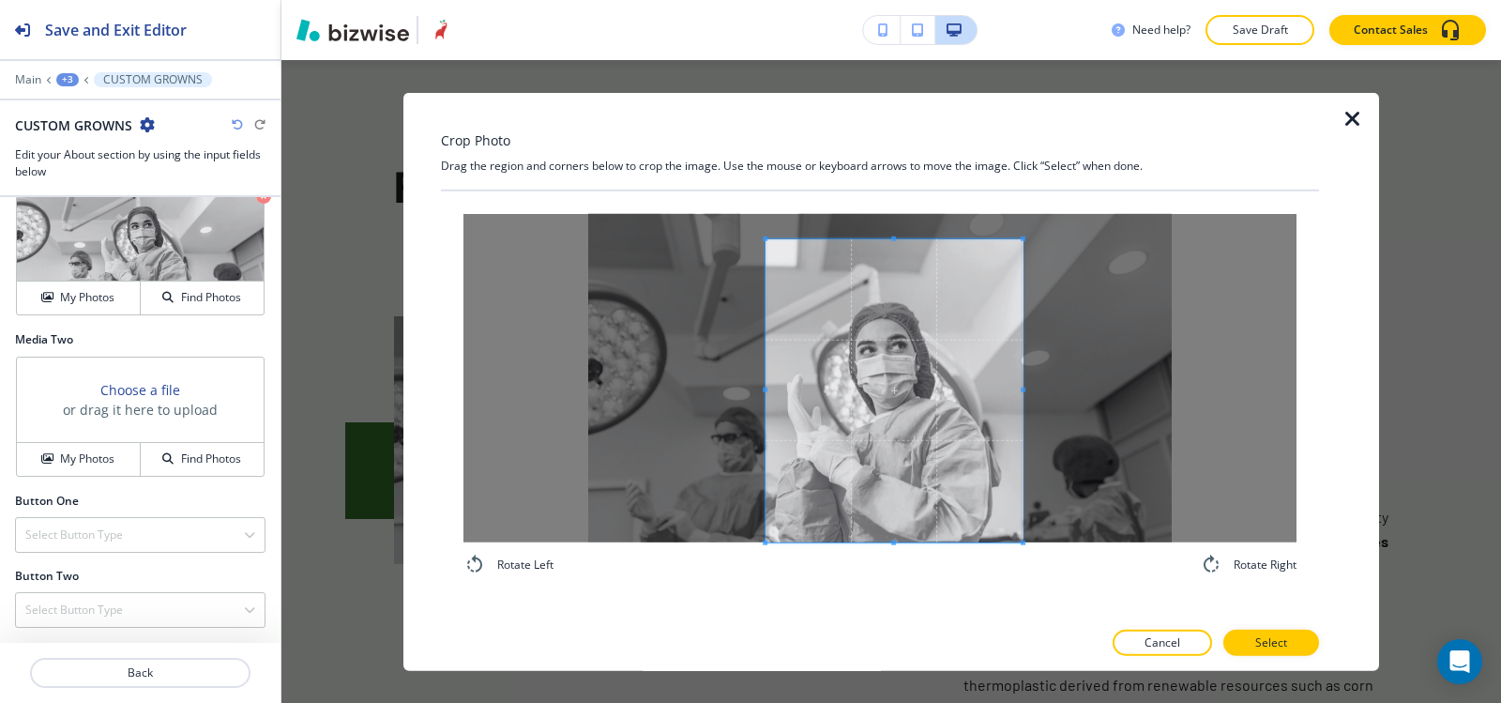
click at [767, 356] on div at bounding box center [894, 389] width 257 height 303
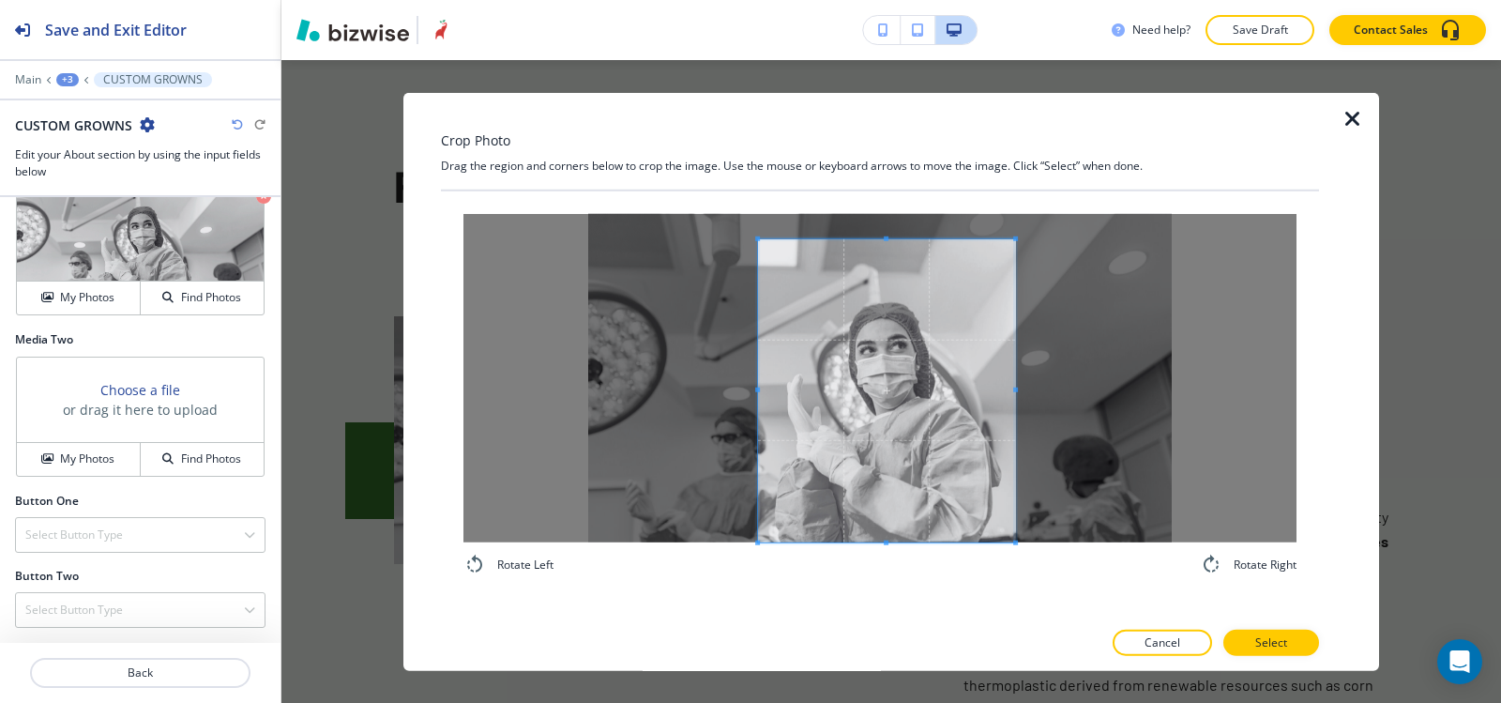
click at [854, 411] on span at bounding box center [886, 389] width 257 height 303
click at [1307, 641] on button "Select" at bounding box center [1271, 643] width 96 height 26
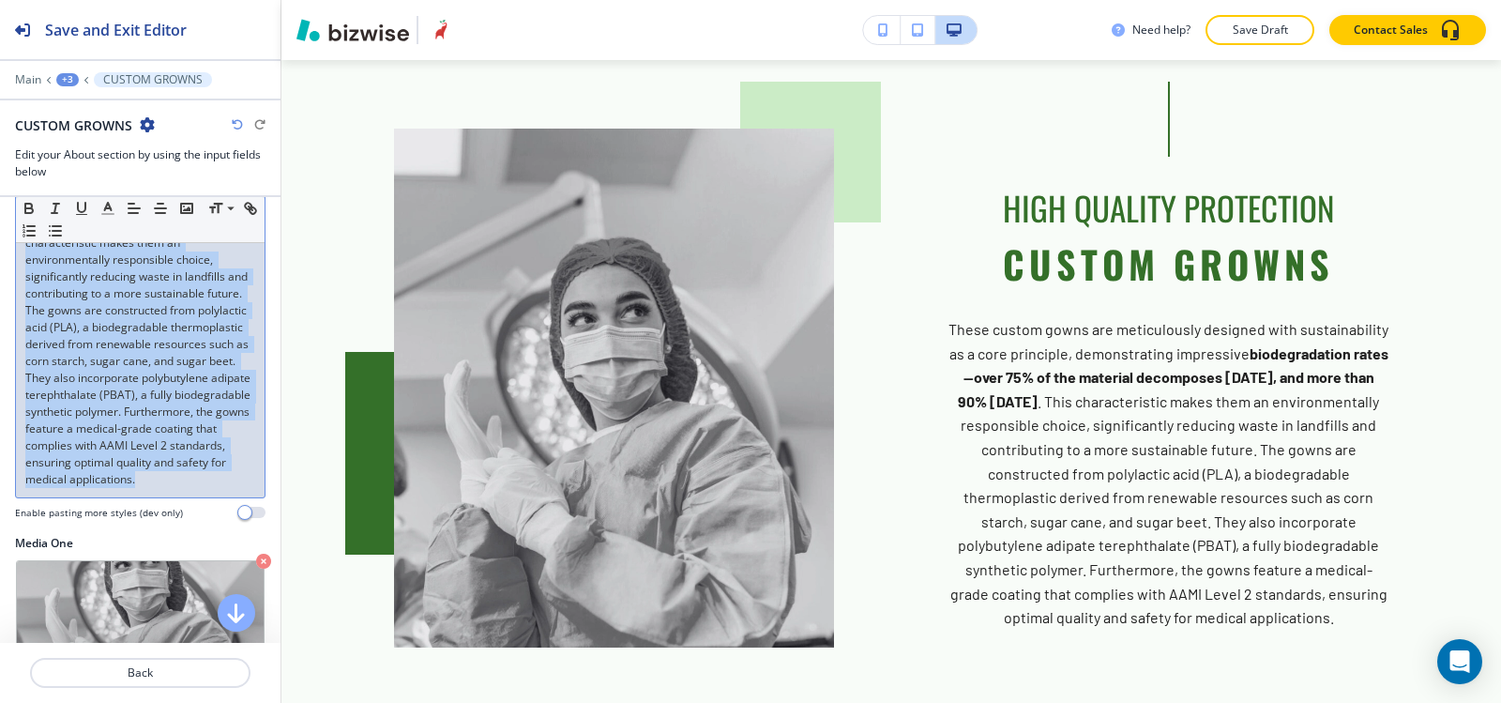
scroll to position [469, 0]
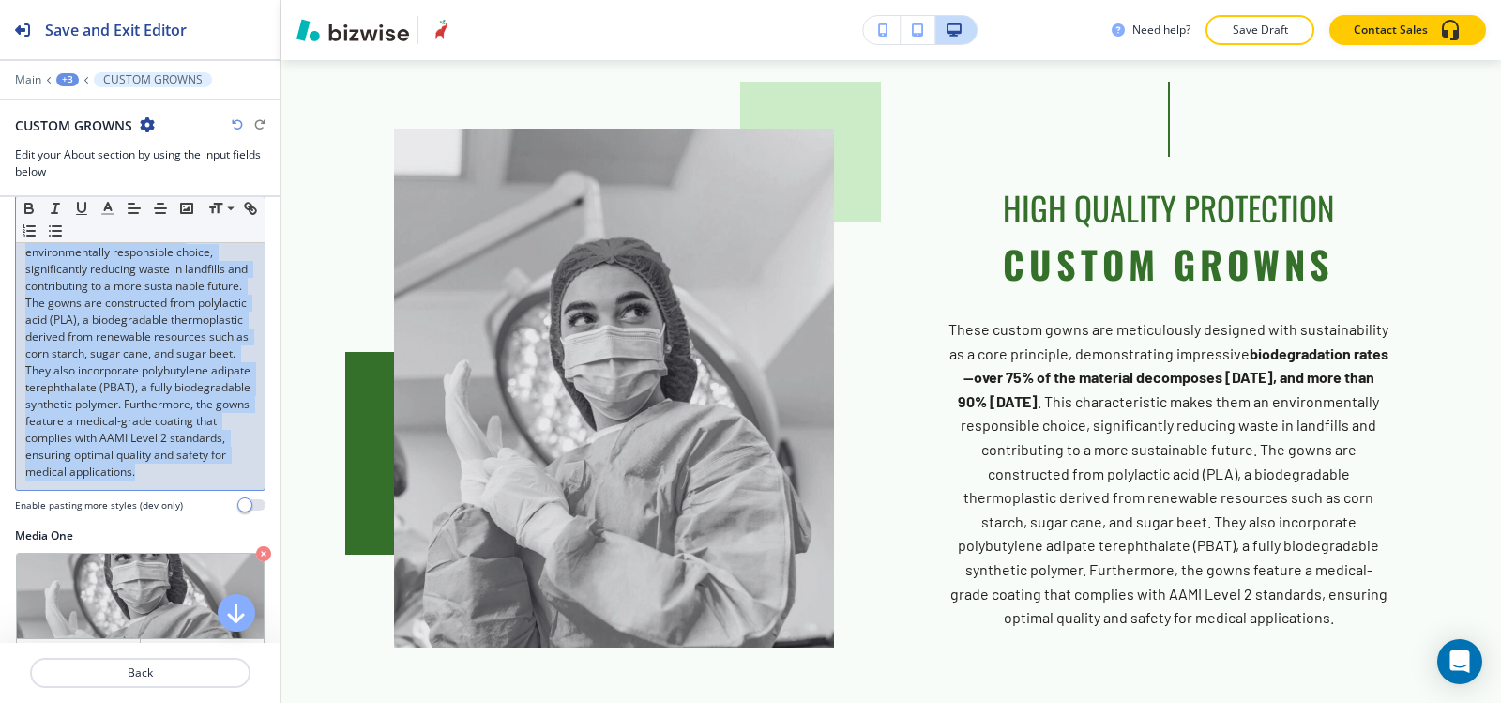
drag, startPoint x: 26, startPoint y: 320, endPoint x: 224, endPoint y: 505, distance: 270.8
click at [224, 480] on p "These custom gowns are meticulously designed with sustainability as a core prin…" at bounding box center [140, 303] width 230 height 355
click at [104, 214] on line "button" at bounding box center [107, 214] width 11 height 0
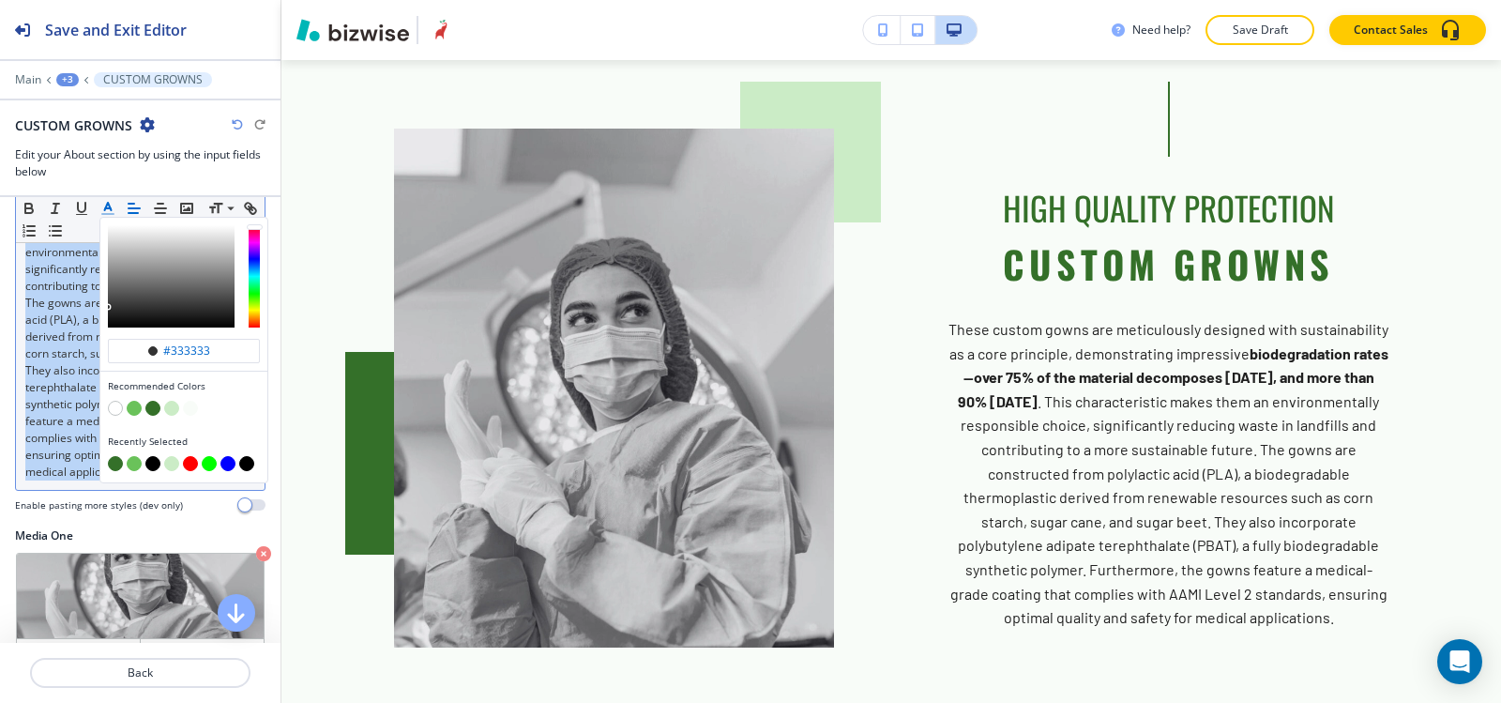
click at [150, 463] on button "button" at bounding box center [152, 463] width 15 height 15
type input "#000000"
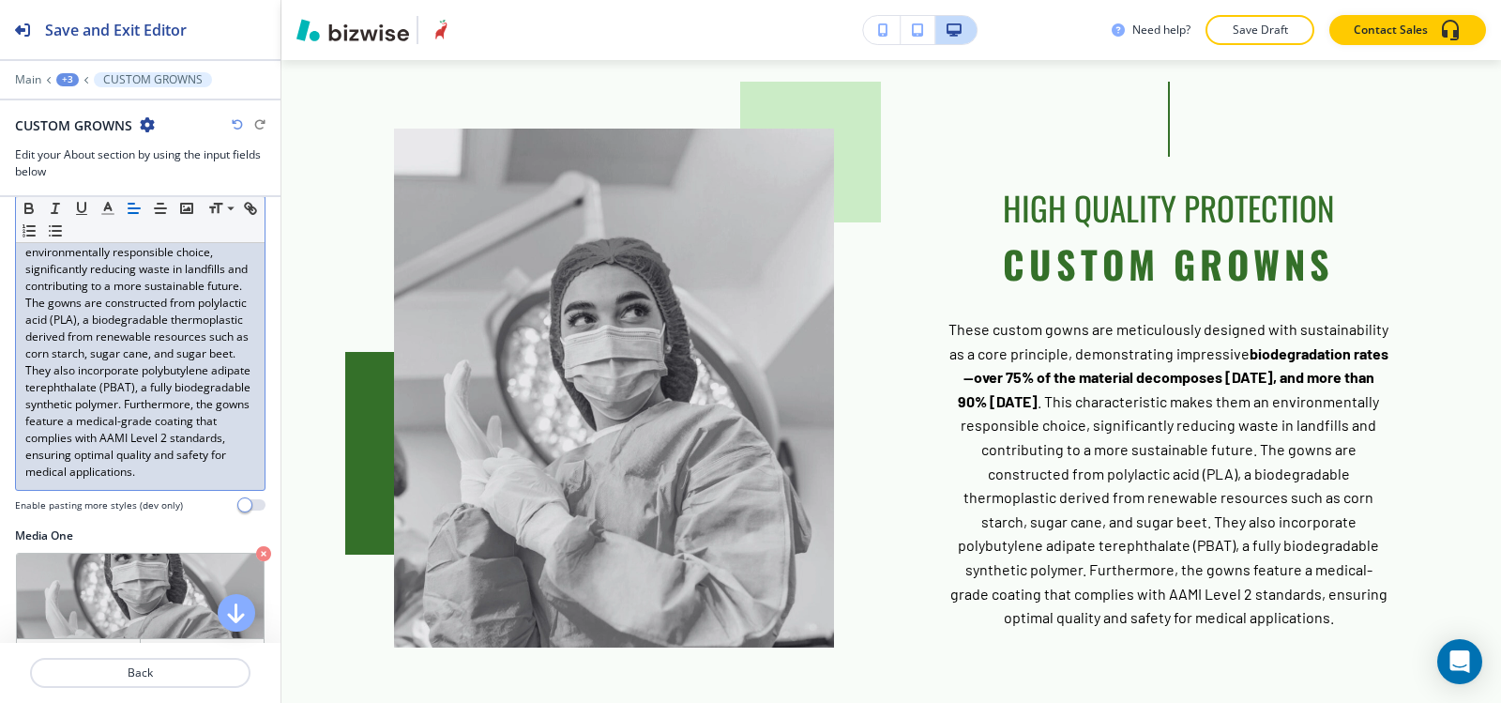
click at [132, 480] on p "These custom gowns are meticulously designed with sustainability as a core prin…" at bounding box center [140, 303] width 230 height 355
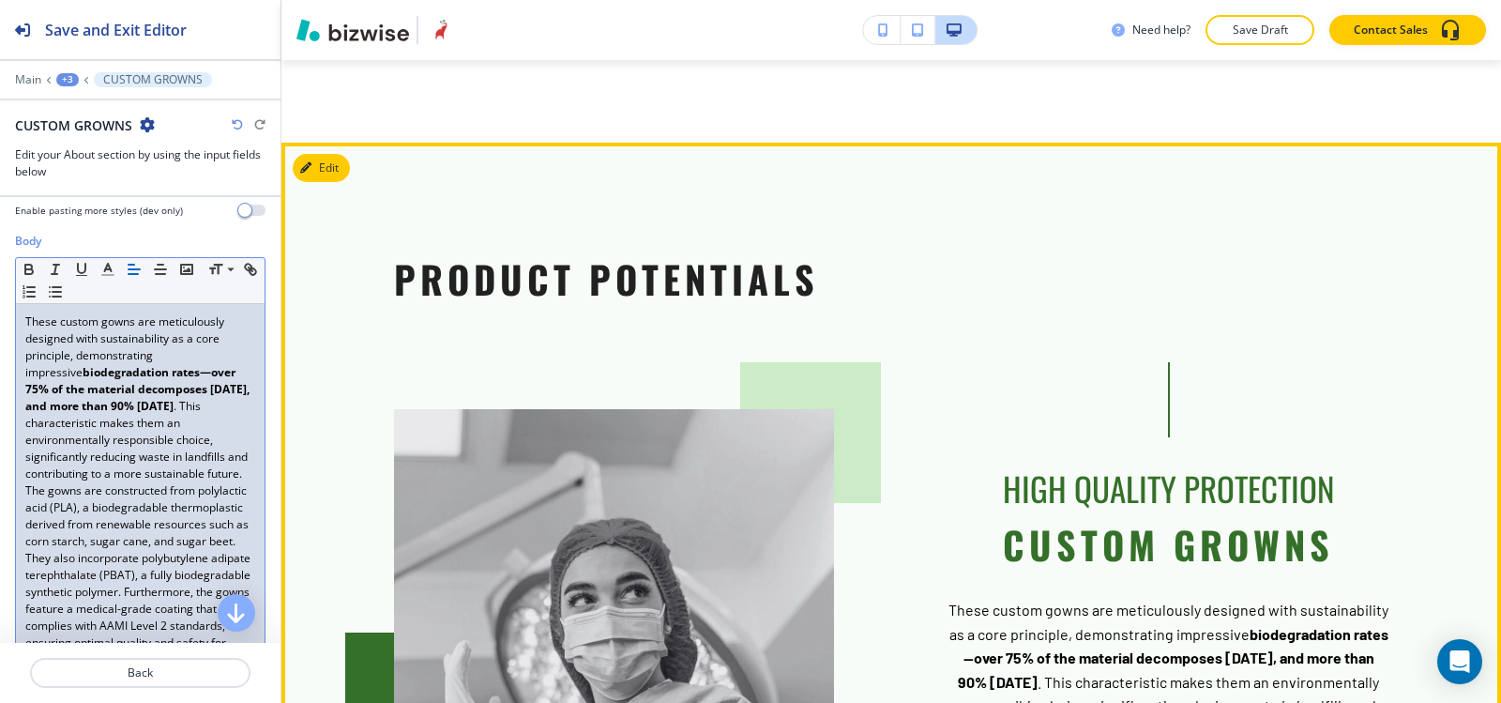
scroll to position [7741, 0]
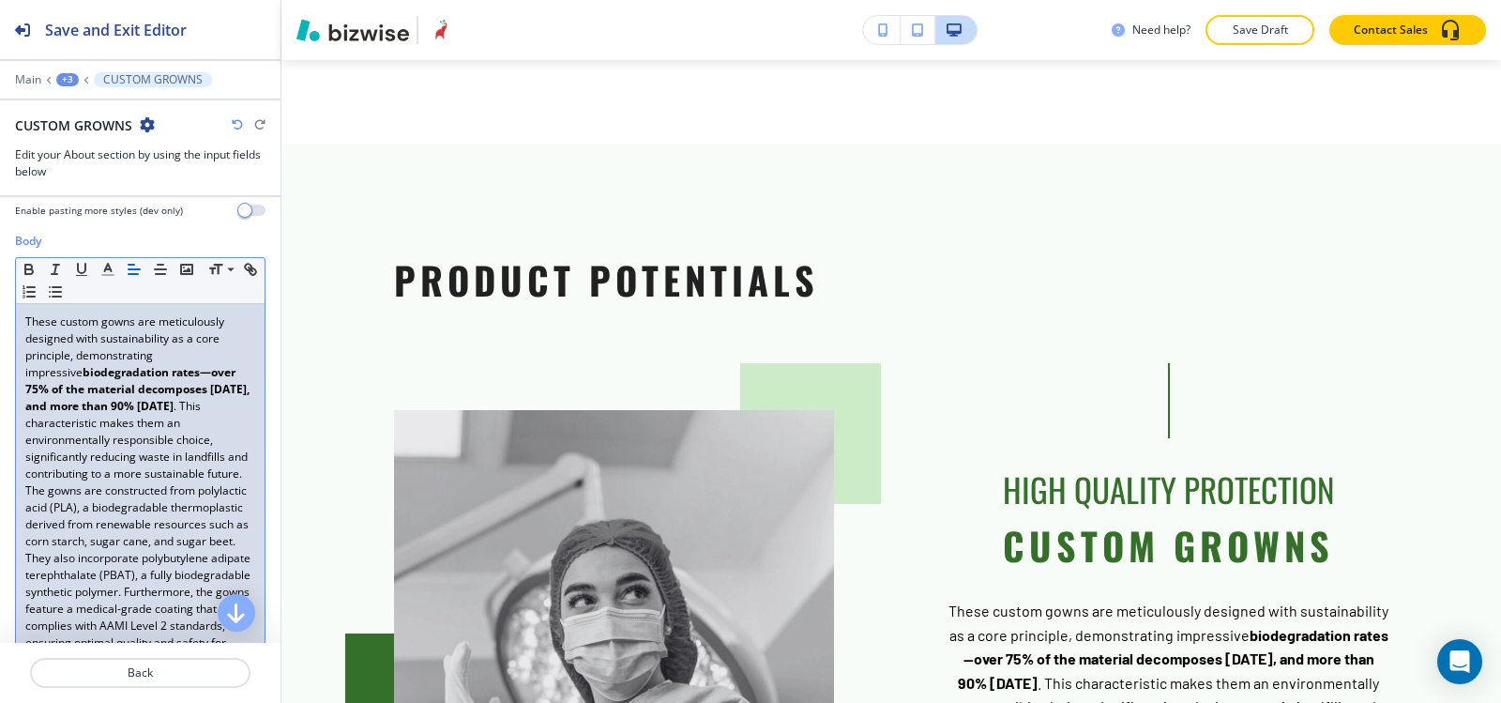
click at [68, 79] on div "+3" at bounding box center [67, 79] width 23 height 13
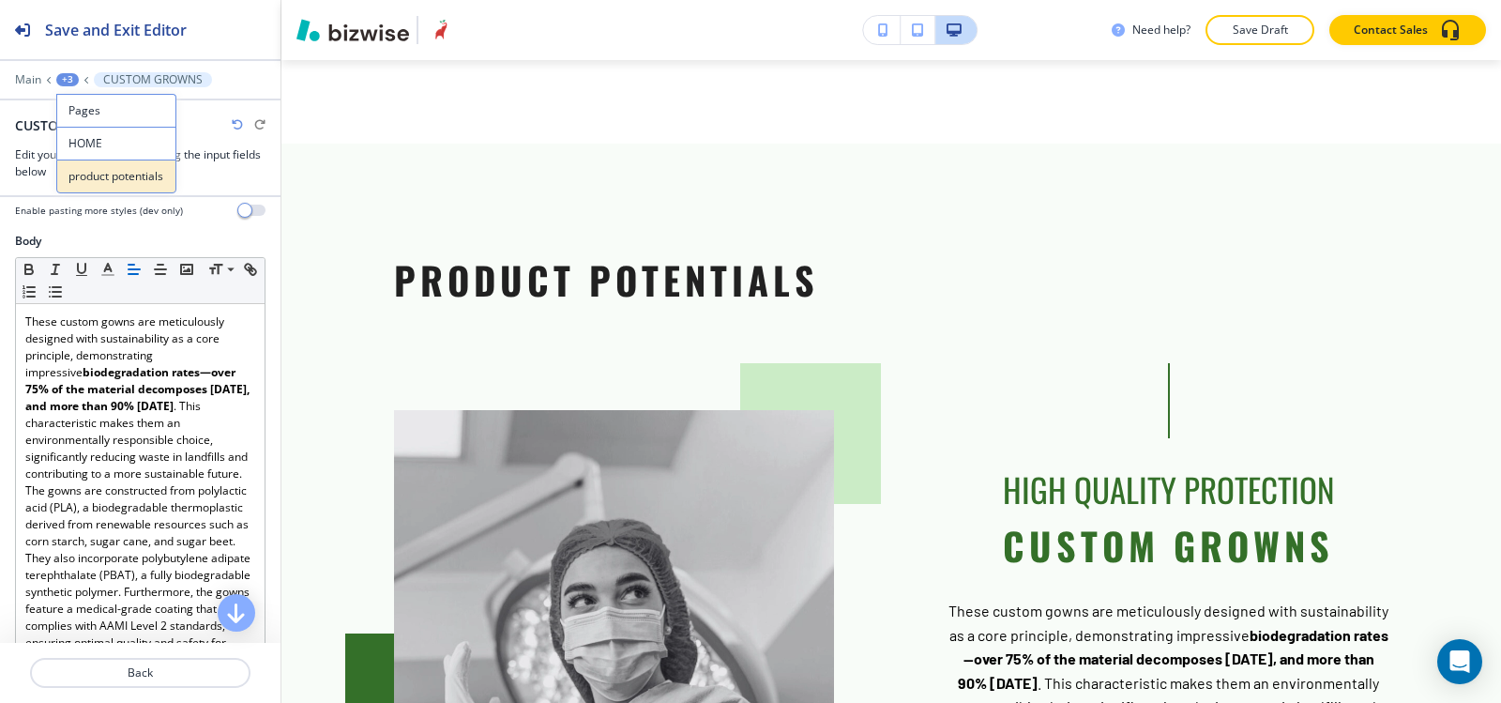
click at [94, 177] on p "product potentials" at bounding box center [116, 176] width 96 height 17
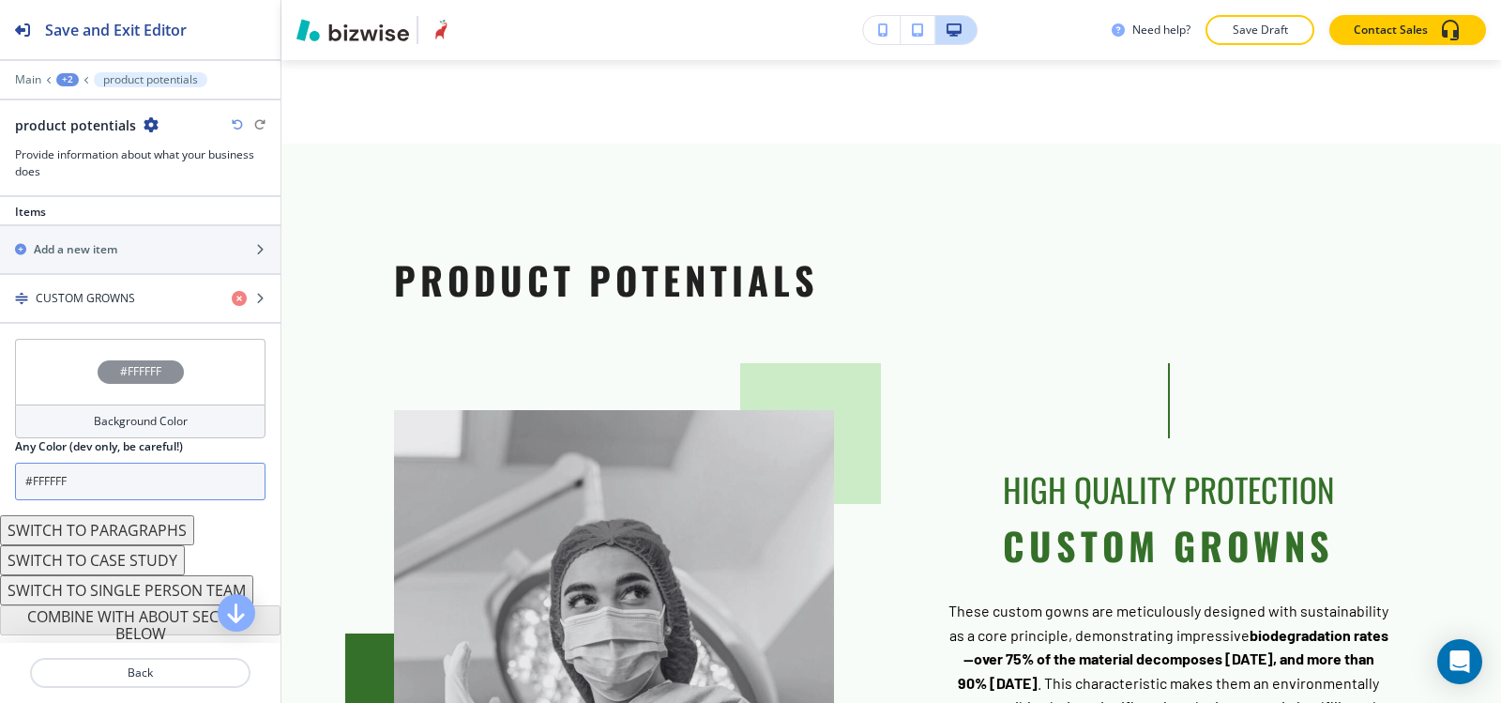
scroll to position [664, 0]
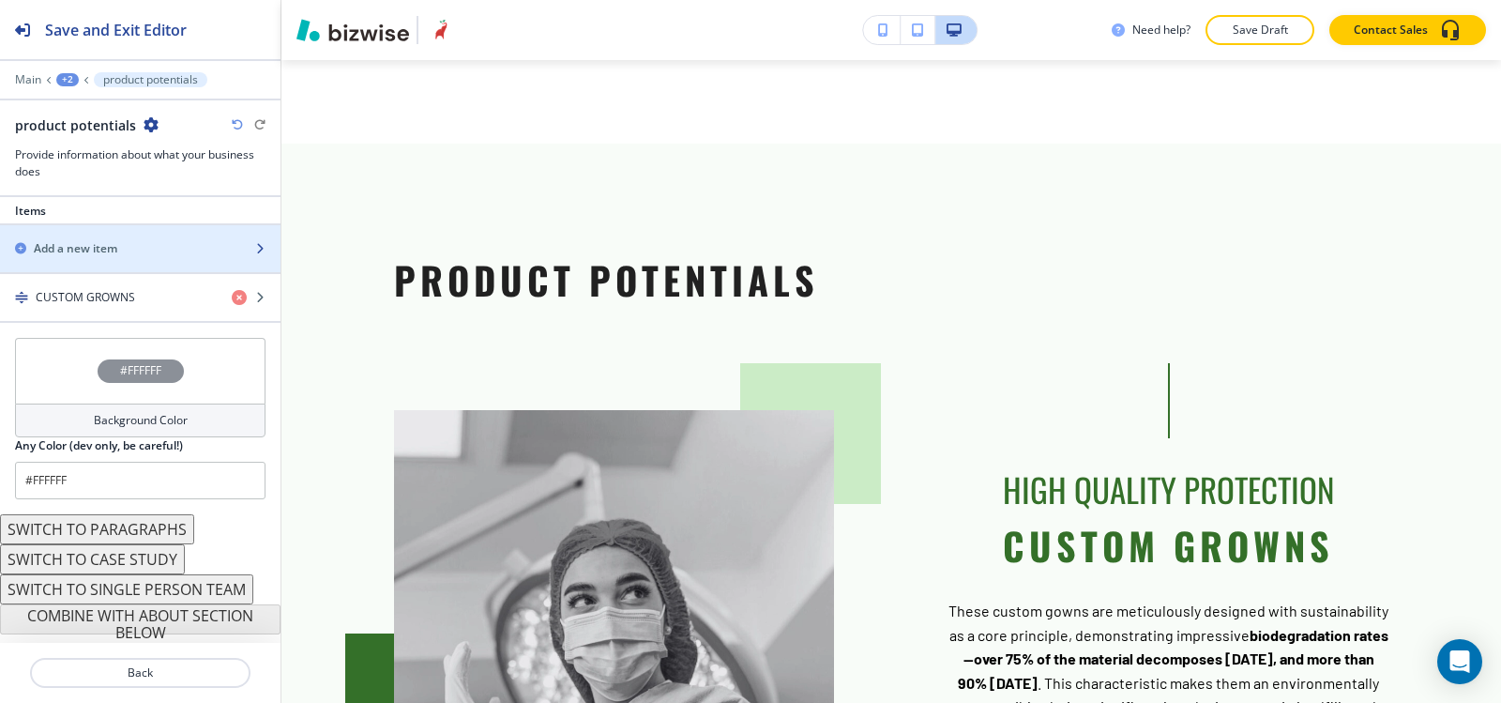
click at [108, 243] on h2 "Add a new item" at bounding box center [76, 248] width 84 height 17
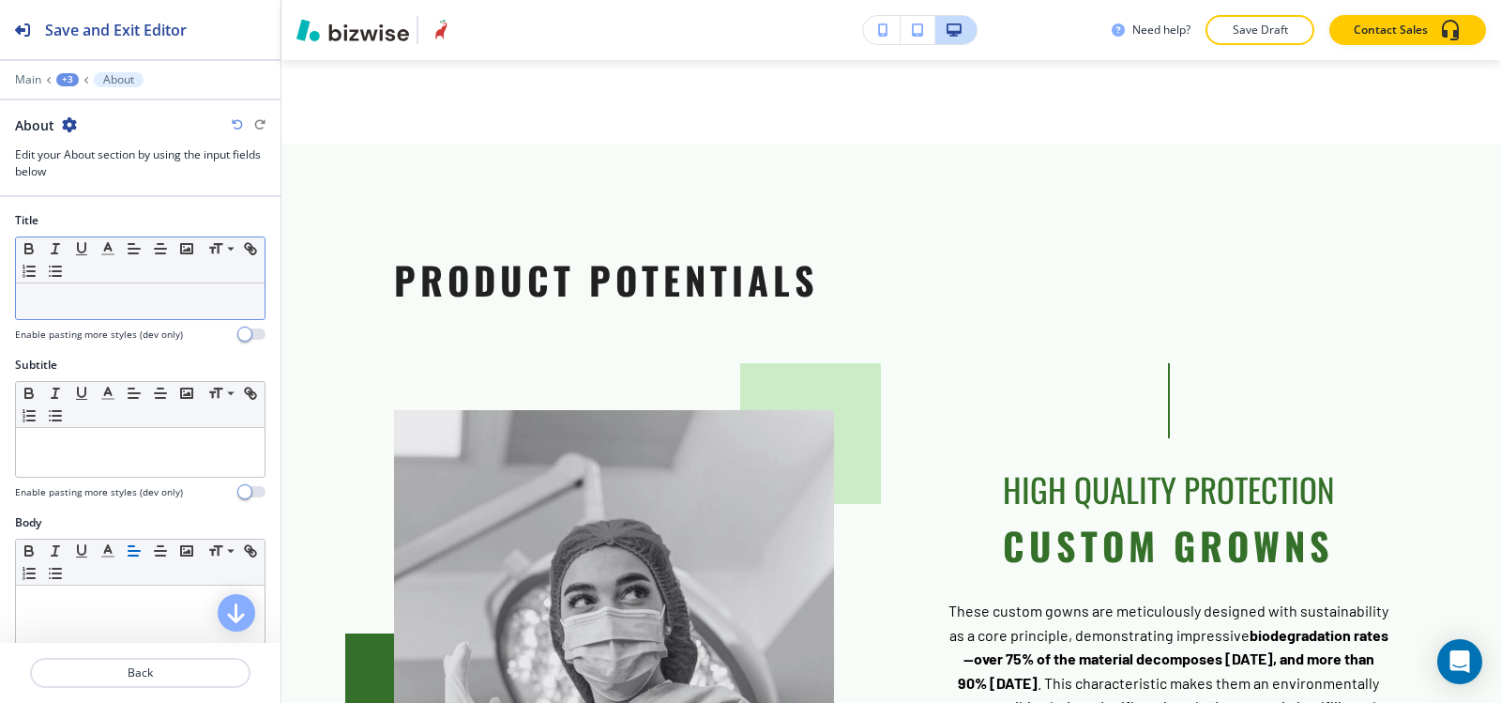
click at [96, 299] on p at bounding box center [140, 301] width 230 height 17
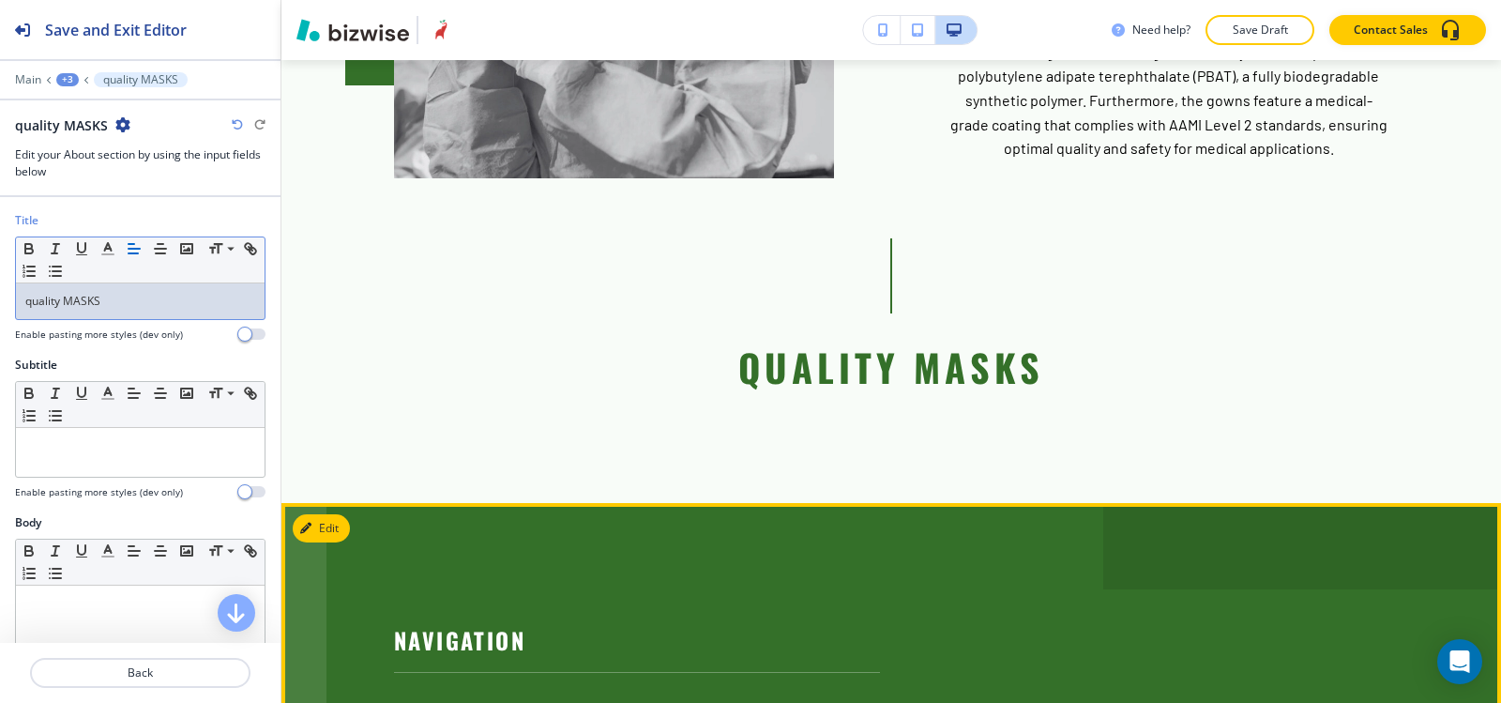
scroll to position [8397, 0]
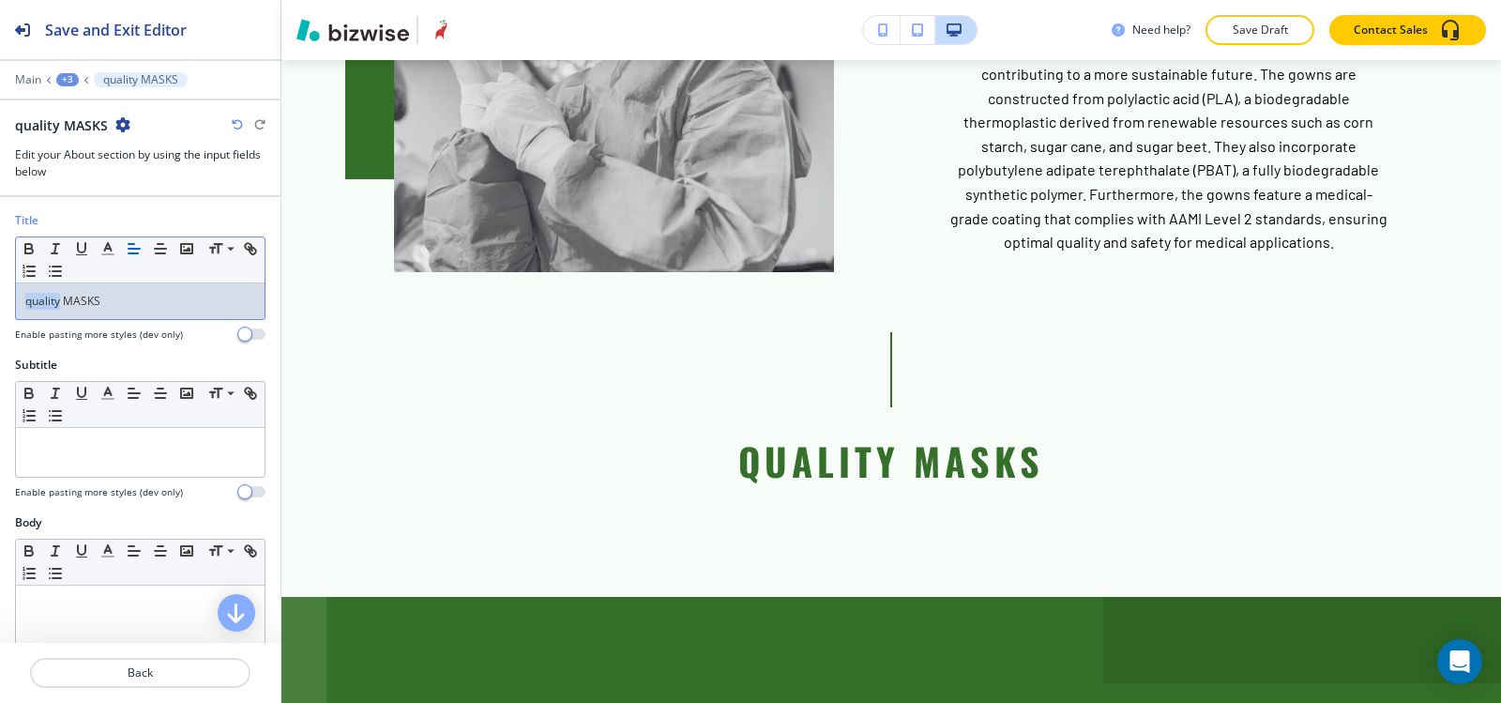
drag, startPoint x: 60, startPoint y: 301, endPoint x: 0, endPoint y: 301, distance: 60.0
click at [0, 301] on div "Title Small Normal Large Huge quality MASKS Enable pasting more styles (dev onl…" at bounding box center [140, 284] width 281 height 144
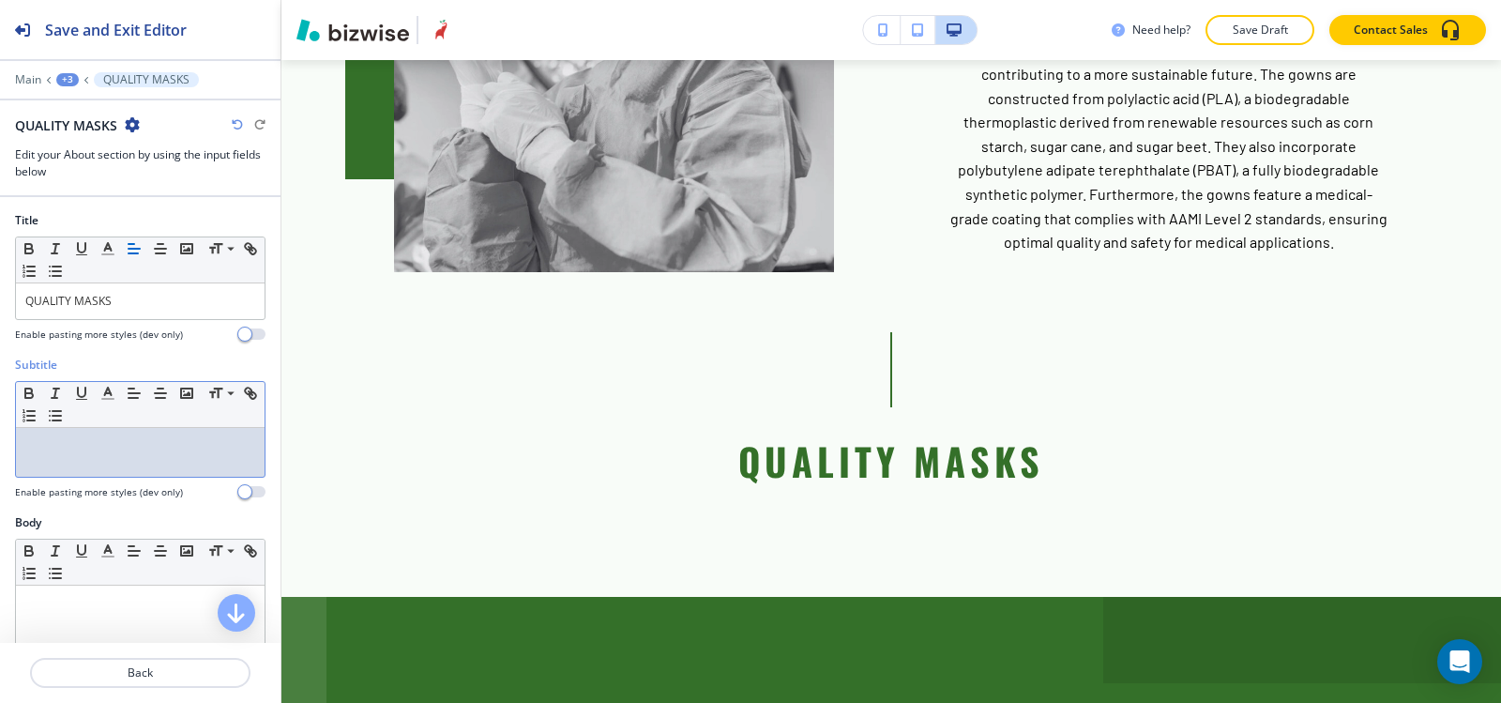
click at [48, 469] on div at bounding box center [140, 452] width 249 height 49
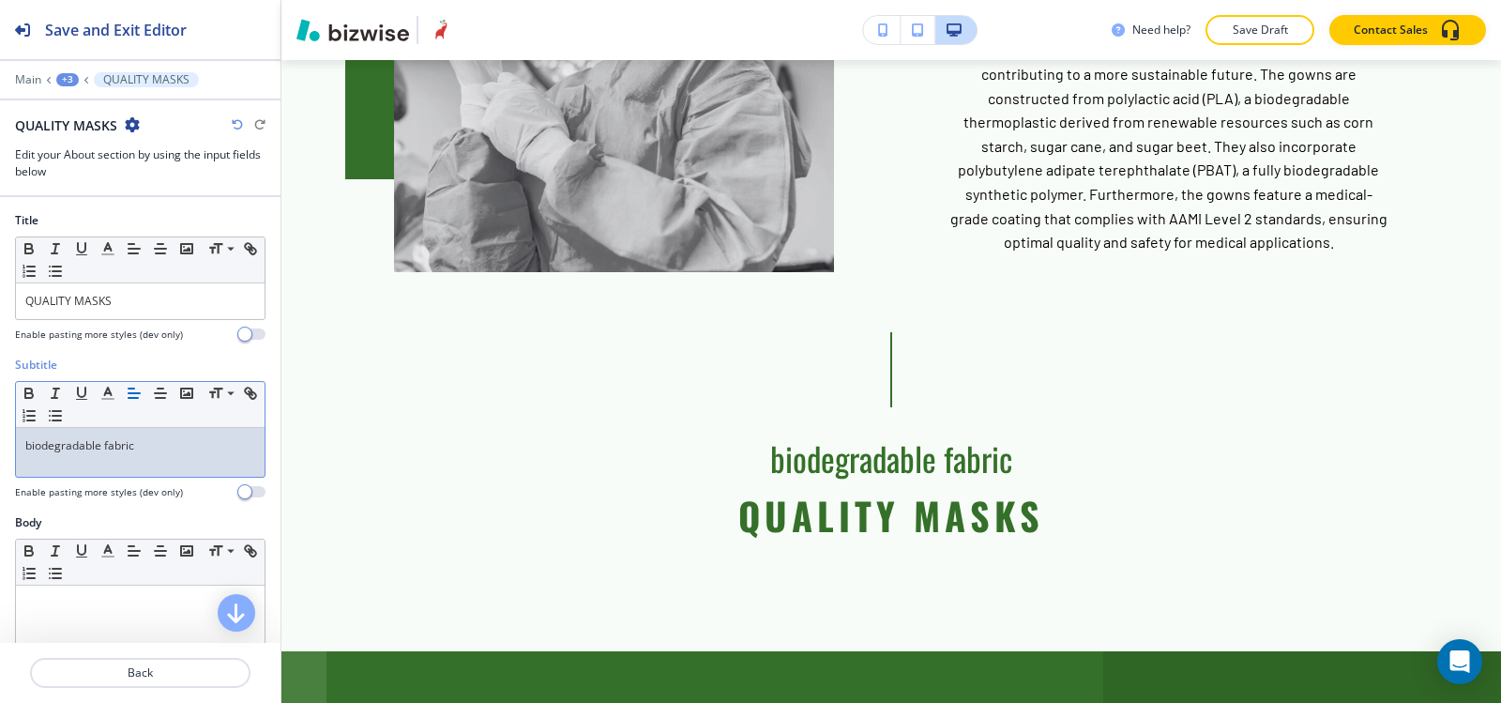
click at [167, 447] on p "biodegradable fabric" at bounding box center [140, 445] width 230 height 17
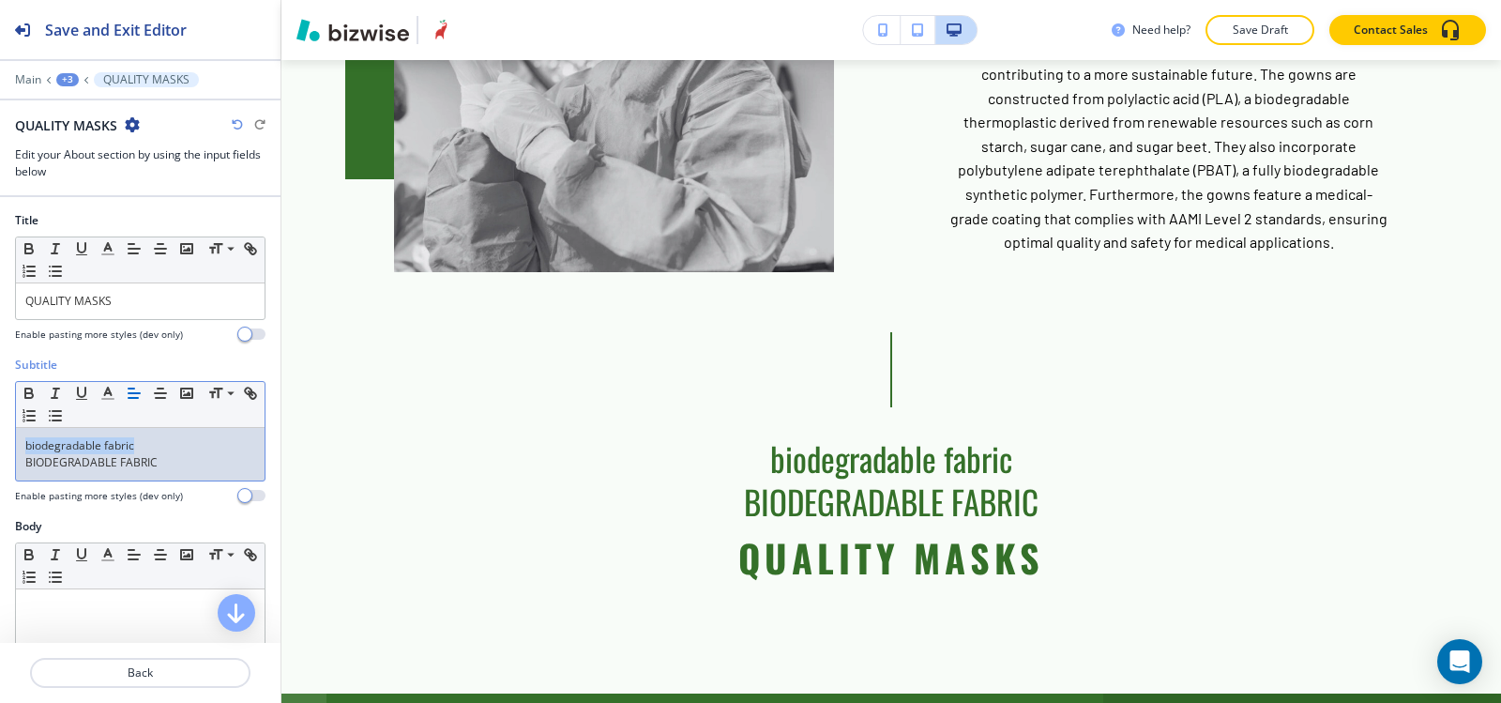
drag, startPoint x: 142, startPoint y: 439, endPoint x: 0, endPoint y: 441, distance: 141.7
click at [0, 441] on div "Subtitle Small Normal Large Huge biodegradable fabric BIODEGRADABLE FABRIC Enab…" at bounding box center [140, 437] width 281 height 161
click at [24, 462] on div "BIODEGRADABLE FABRIC" at bounding box center [140, 454] width 249 height 53
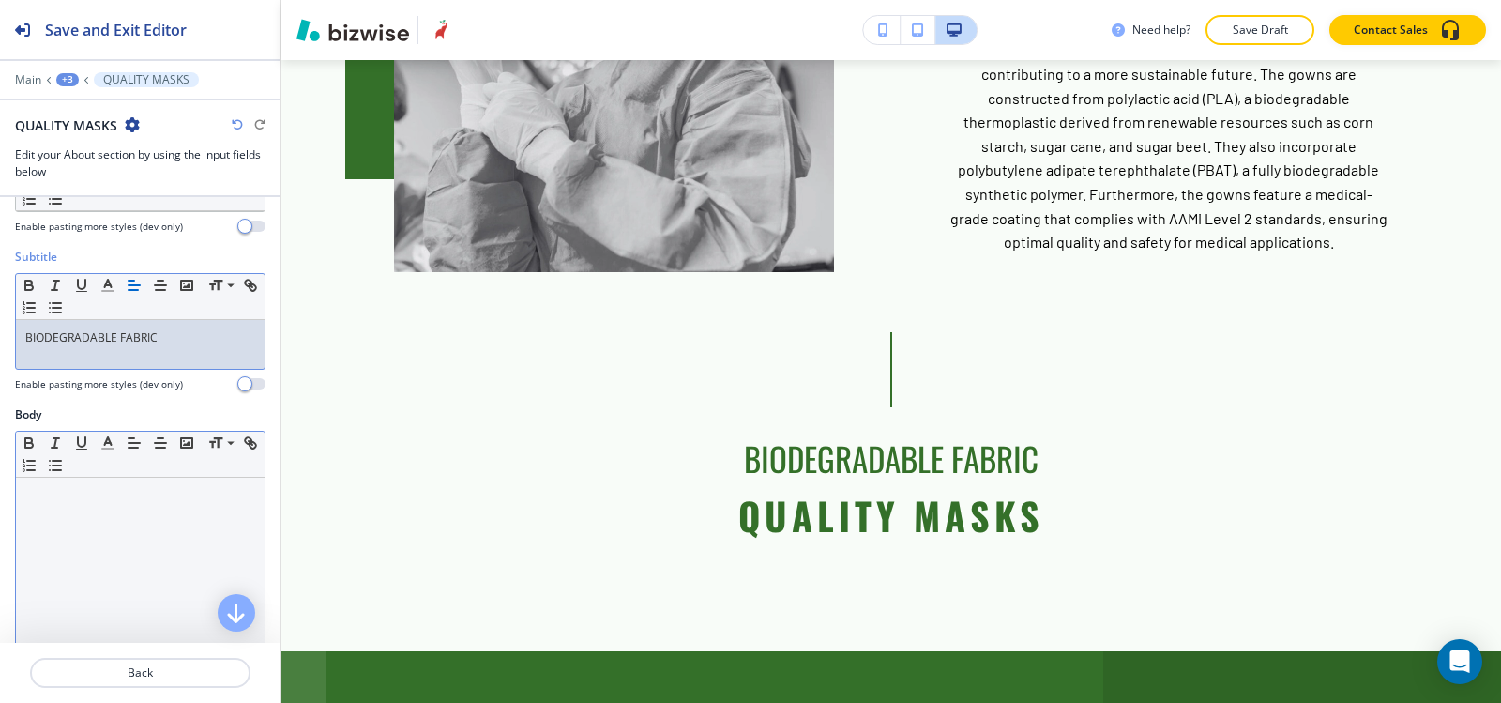
scroll to position [281, 0]
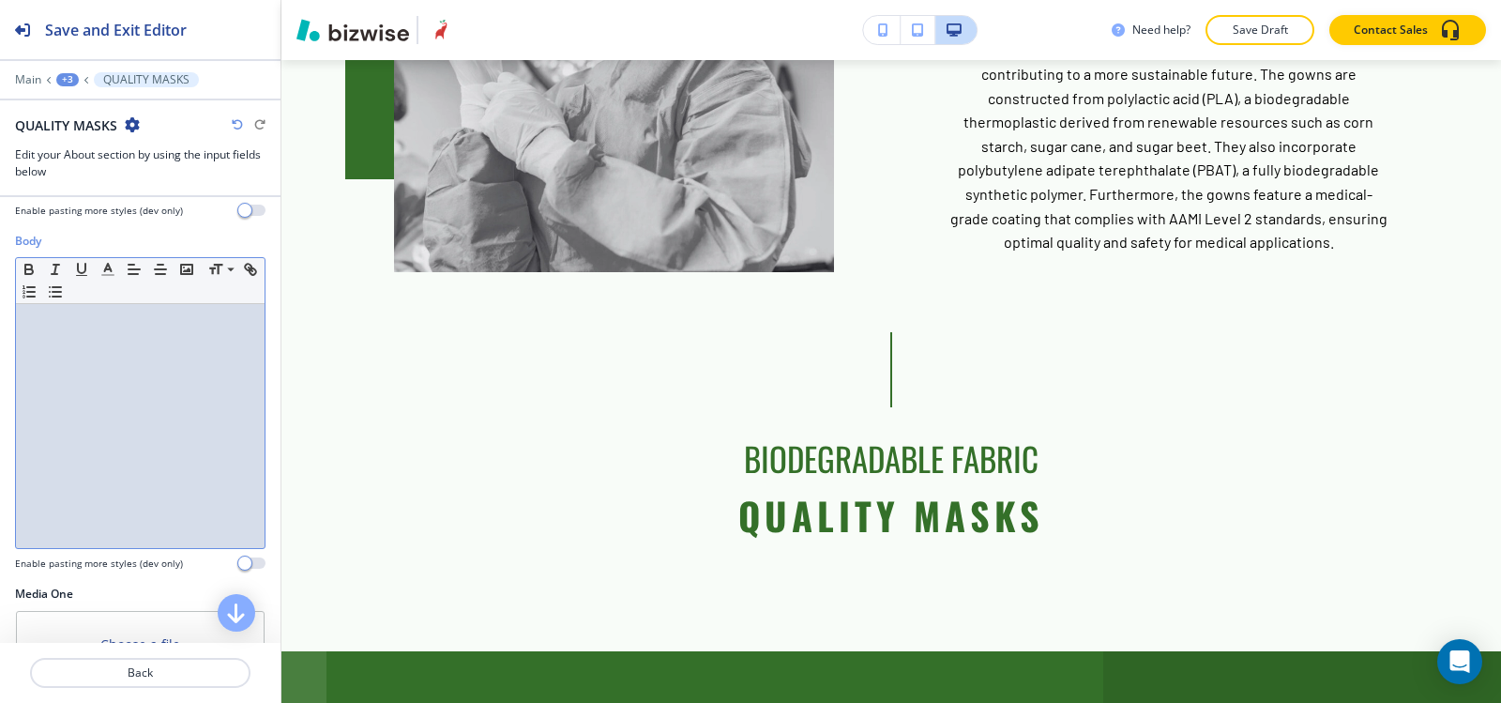
click at [153, 470] on div at bounding box center [140, 426] width 249 height 244
paste div
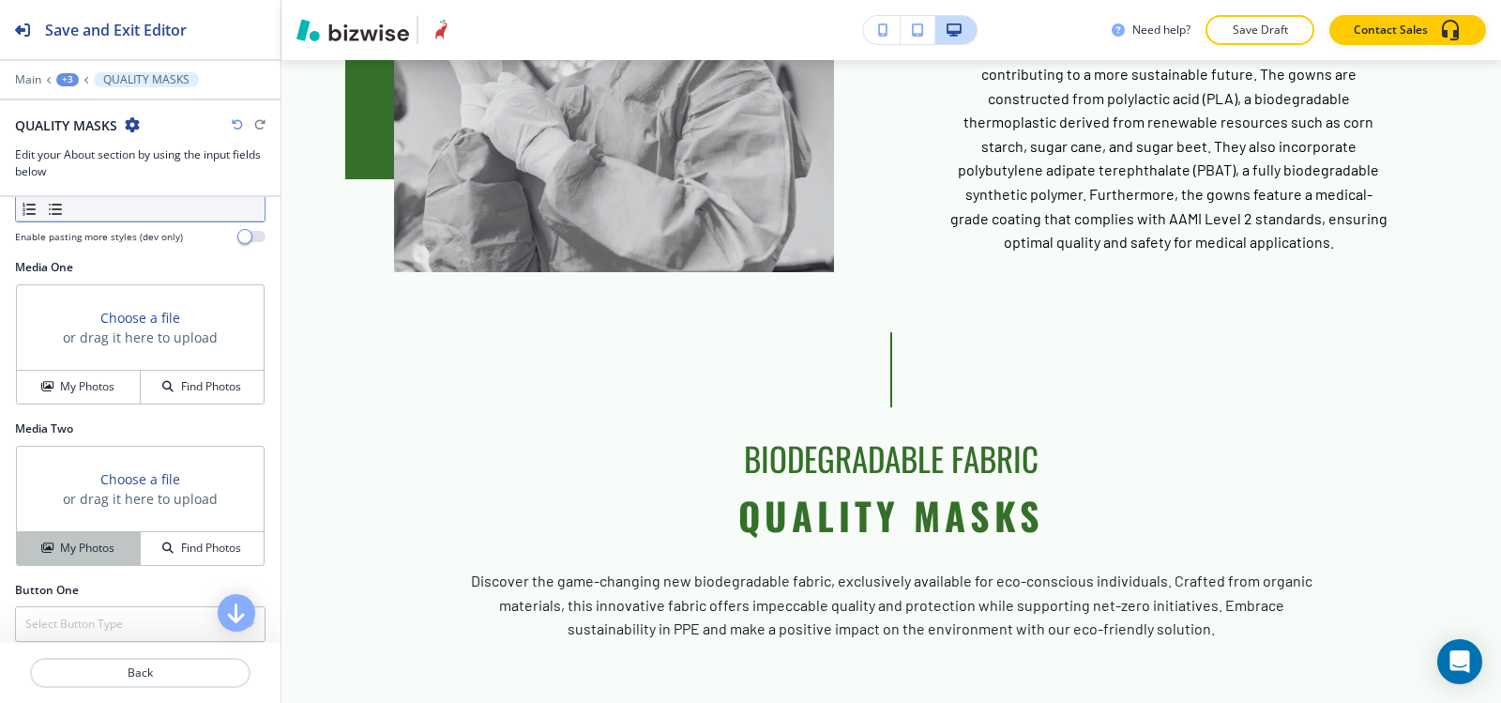
scroll to position [657, 0]
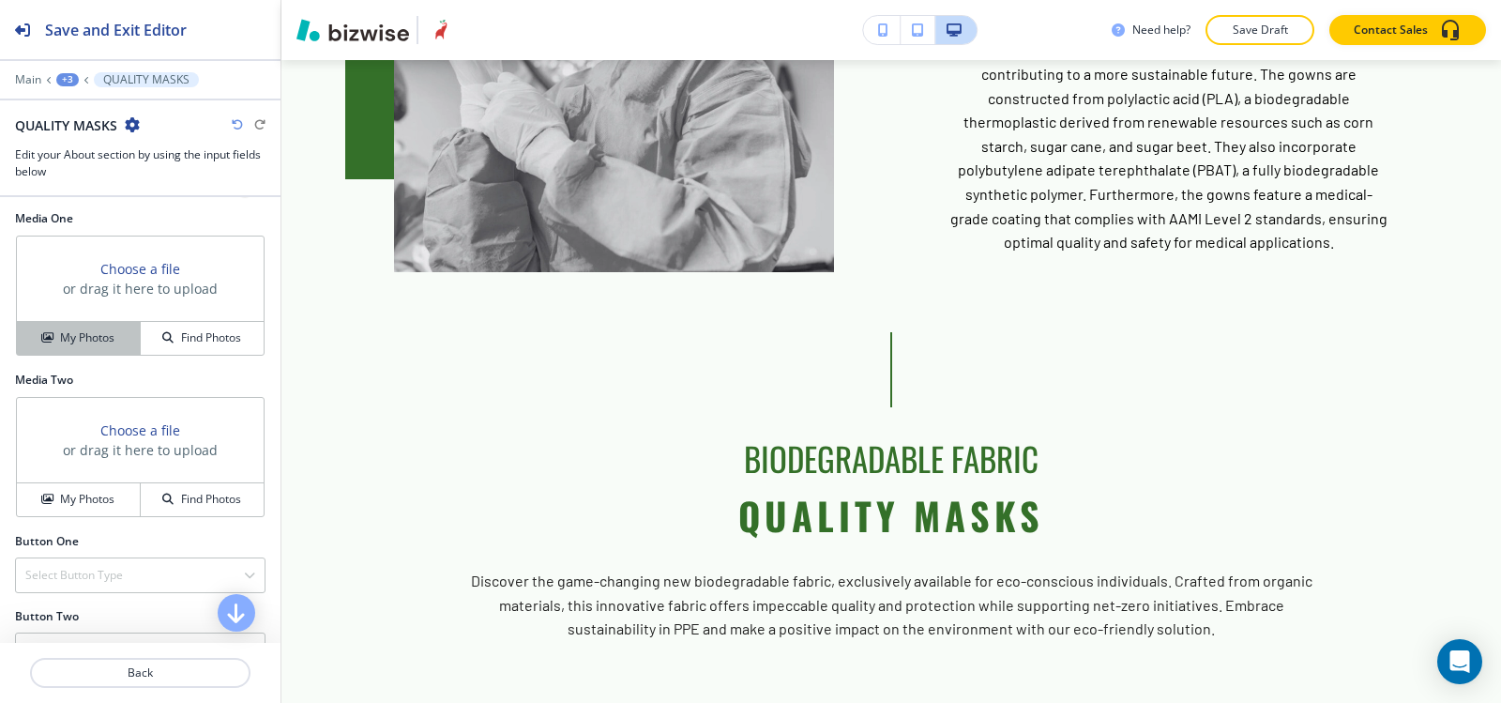
click at [103, 338] on h4 "My Photos" at bounding box center [87, 337] width 54 height 17
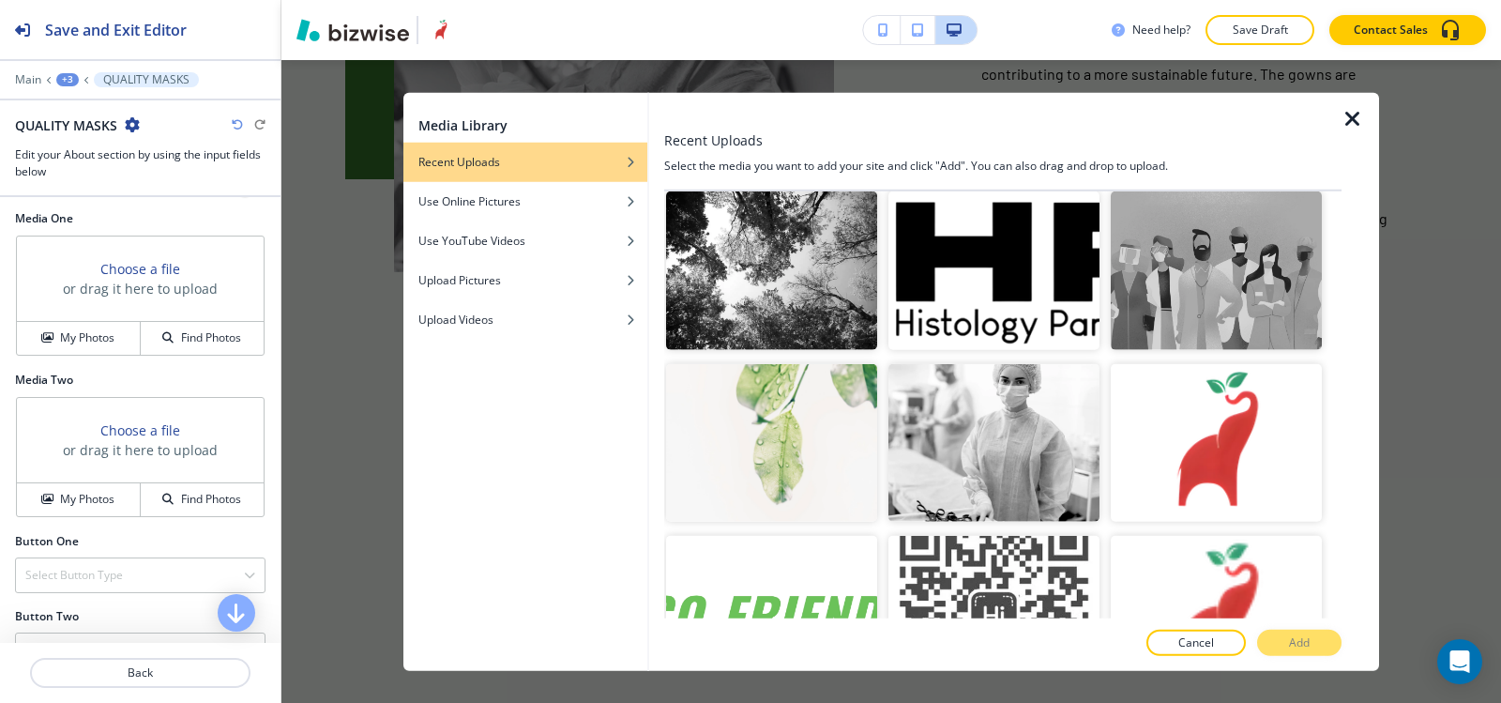
scroll to position [5630, 0]
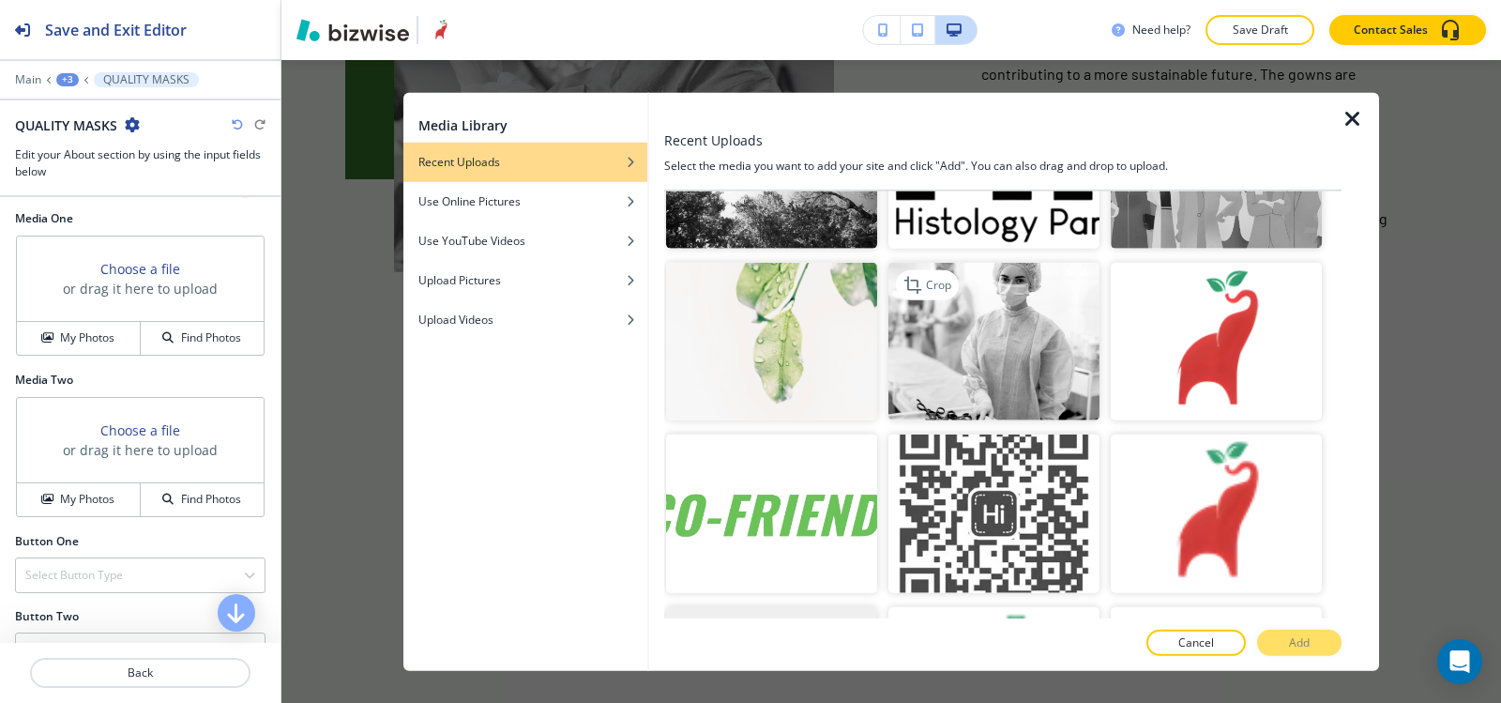
click at [1018, 274] on img "button" at bounding box center [994, 341] width 211 height 159
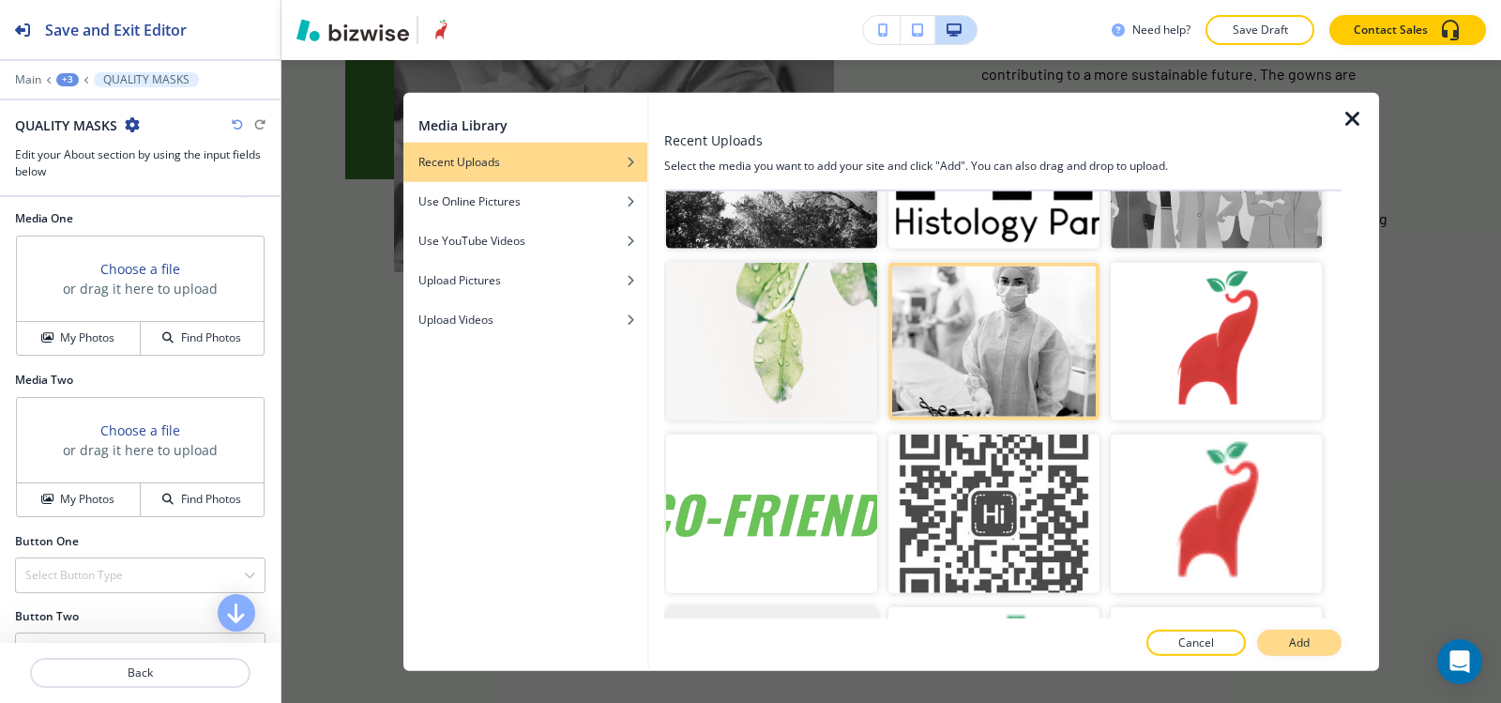
click at [1318, 646] on button "Add" at bounding box center [1299, 643] width 84 height 26
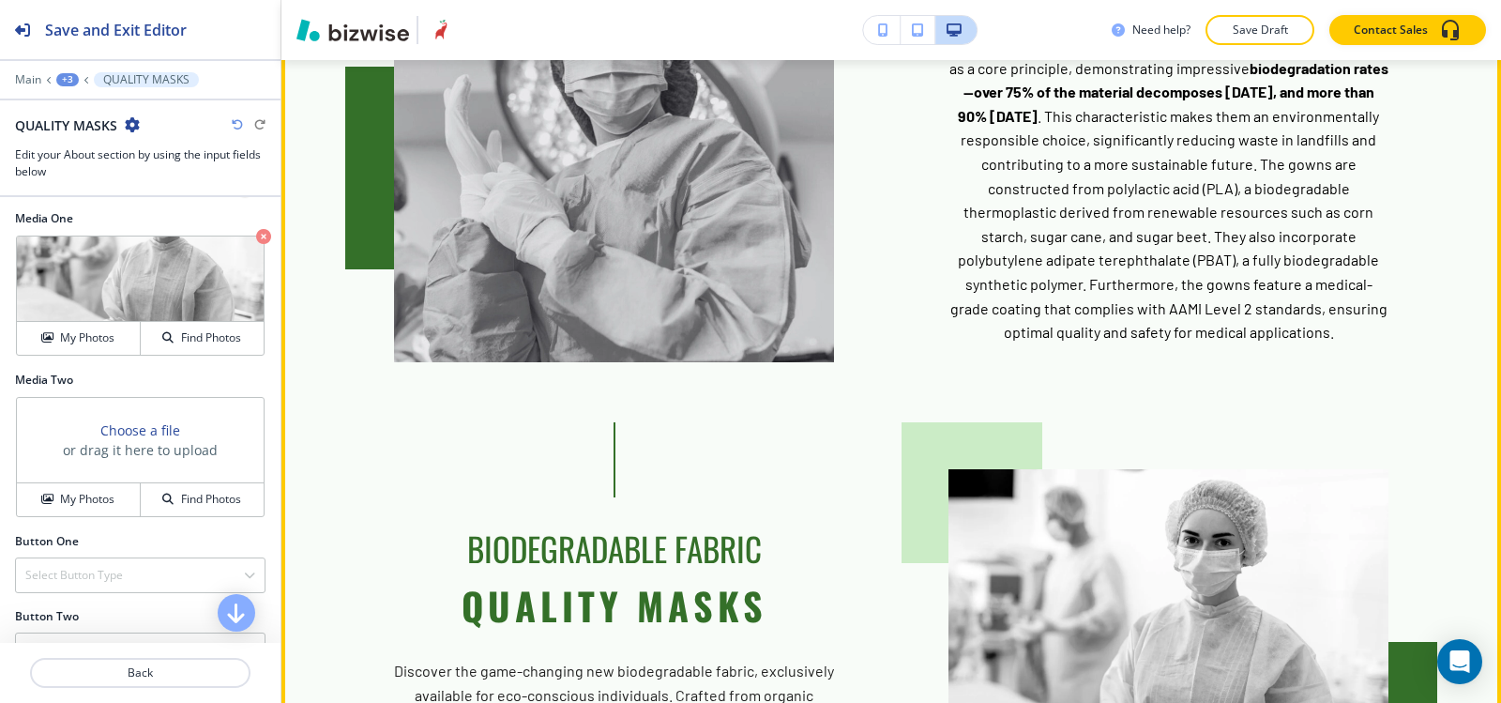
scroll to position [8304, 0]
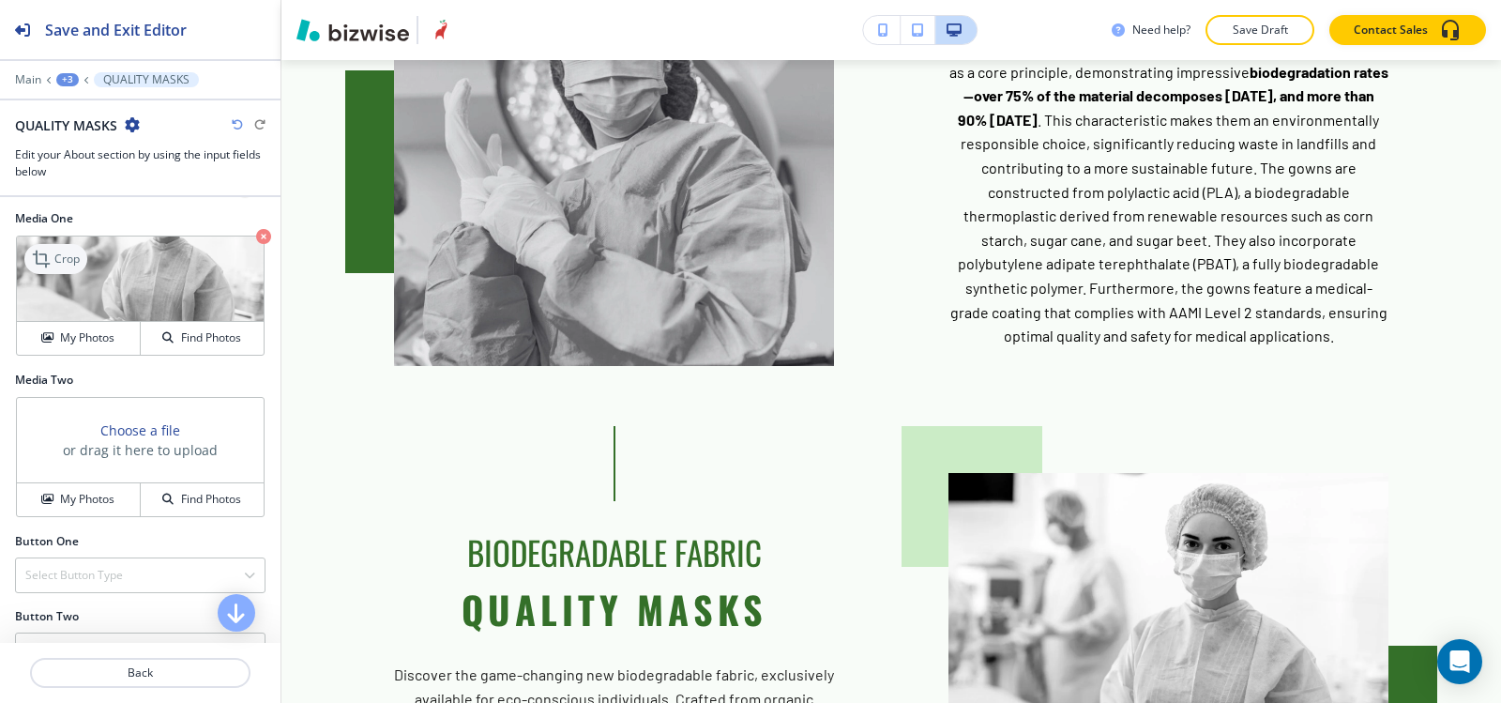
click at [50, 252] on icon at bounding box center [43, 259] width 23 height 23
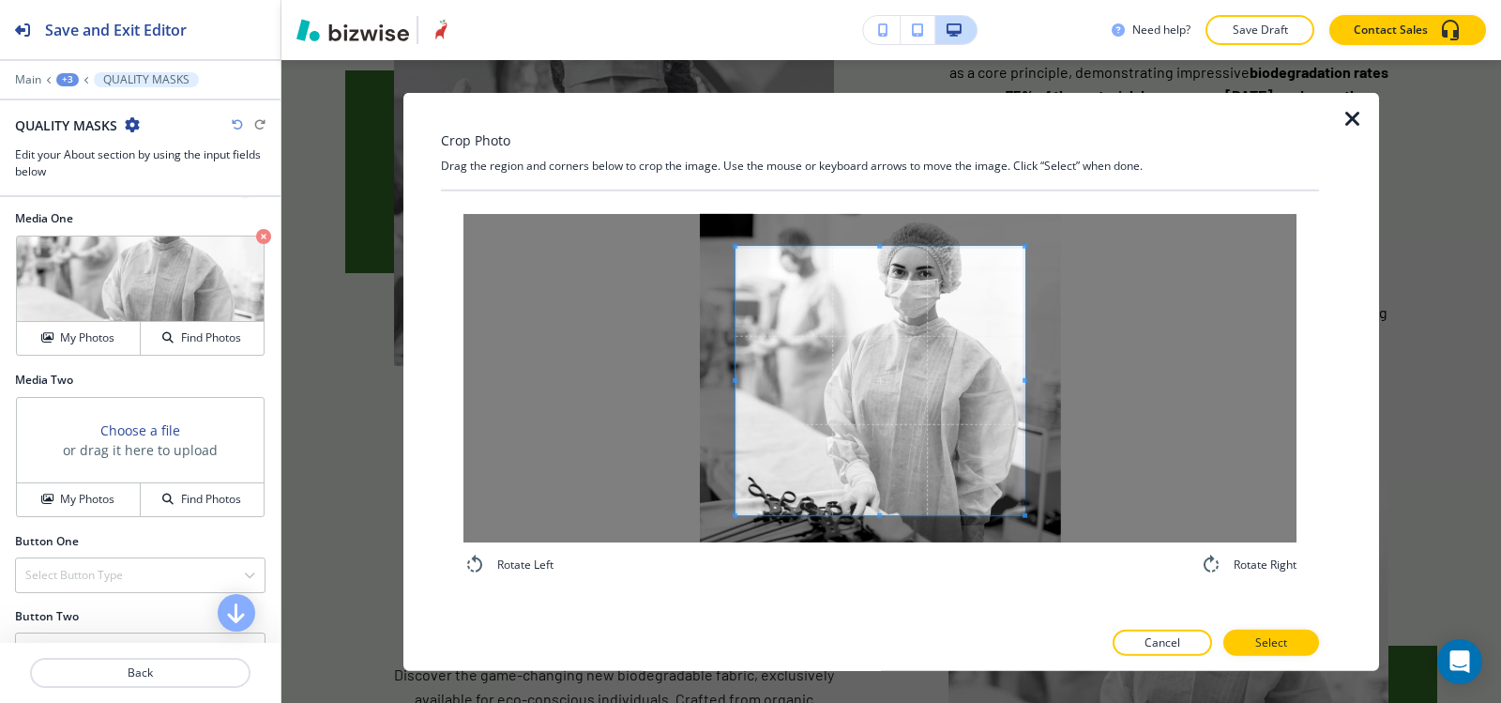
click at [865, 588] on div "Rotate Left Rotate Right" at bounding box center [880, 393] width 878 height 407
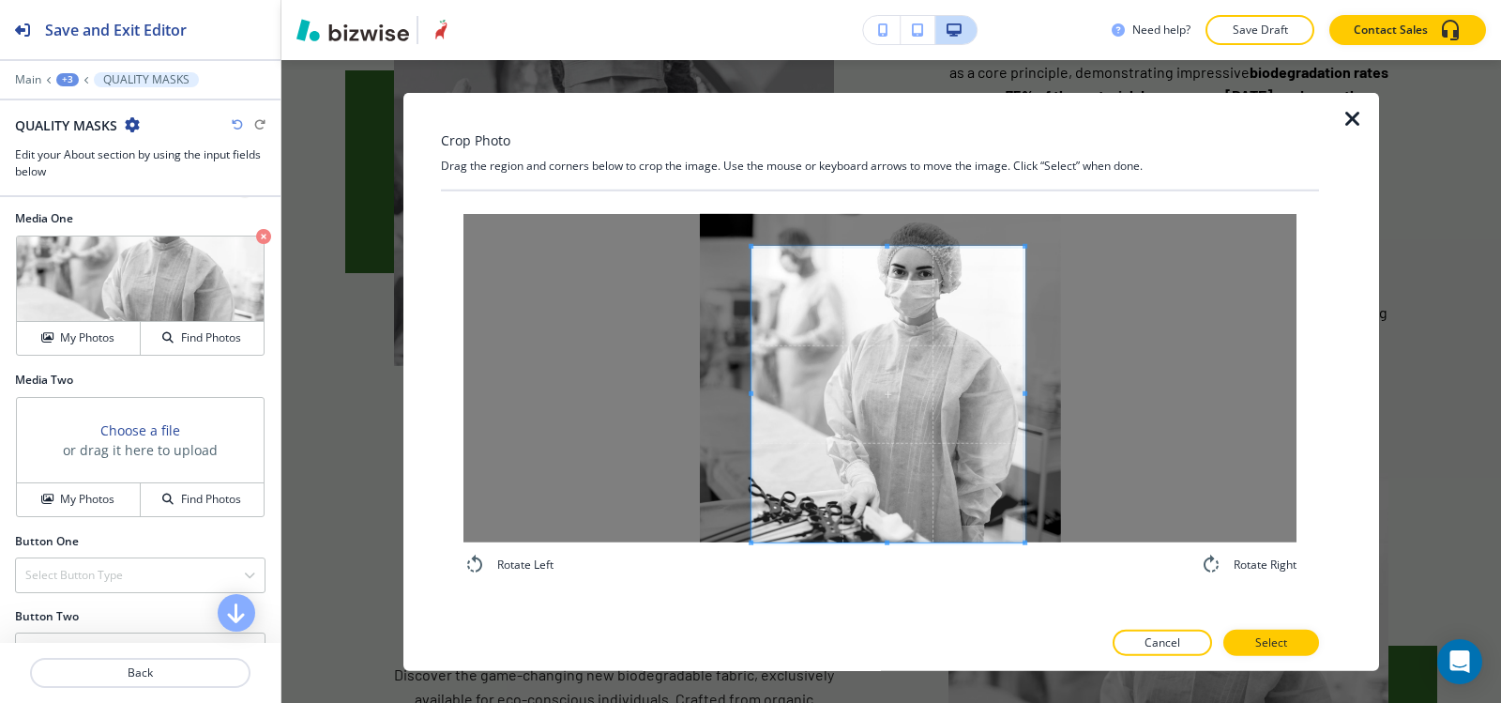
click at [751, 367] on span at bounding box center [751, 394] width 5 height 296
click at [883, 220] on div at bounding box center [888, 380] width 273 height 323
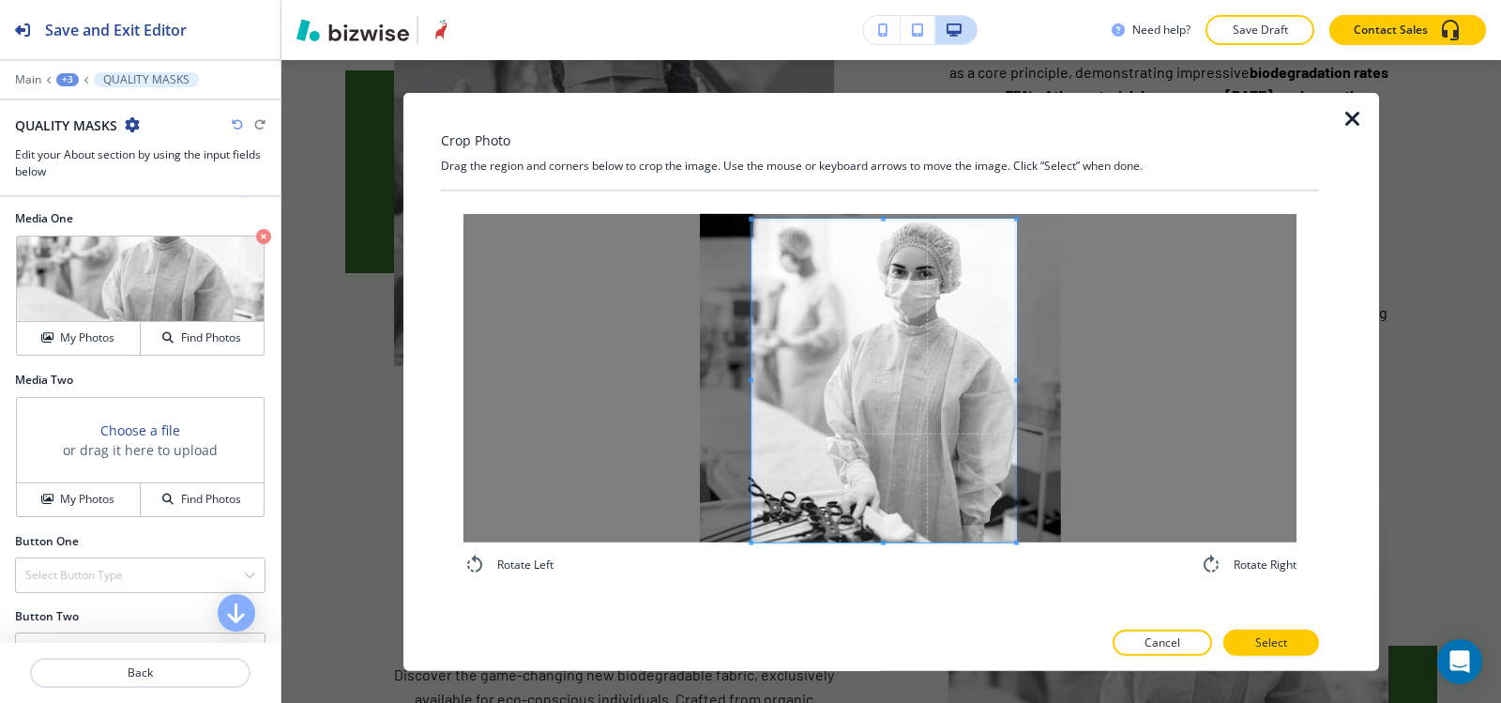
click at [1015, 361] on span at bounding box center [1016, 380] width 5 height 323
click at [1298, 645] on button "Select" at bounding box center [1271, 643] width 96 height 26
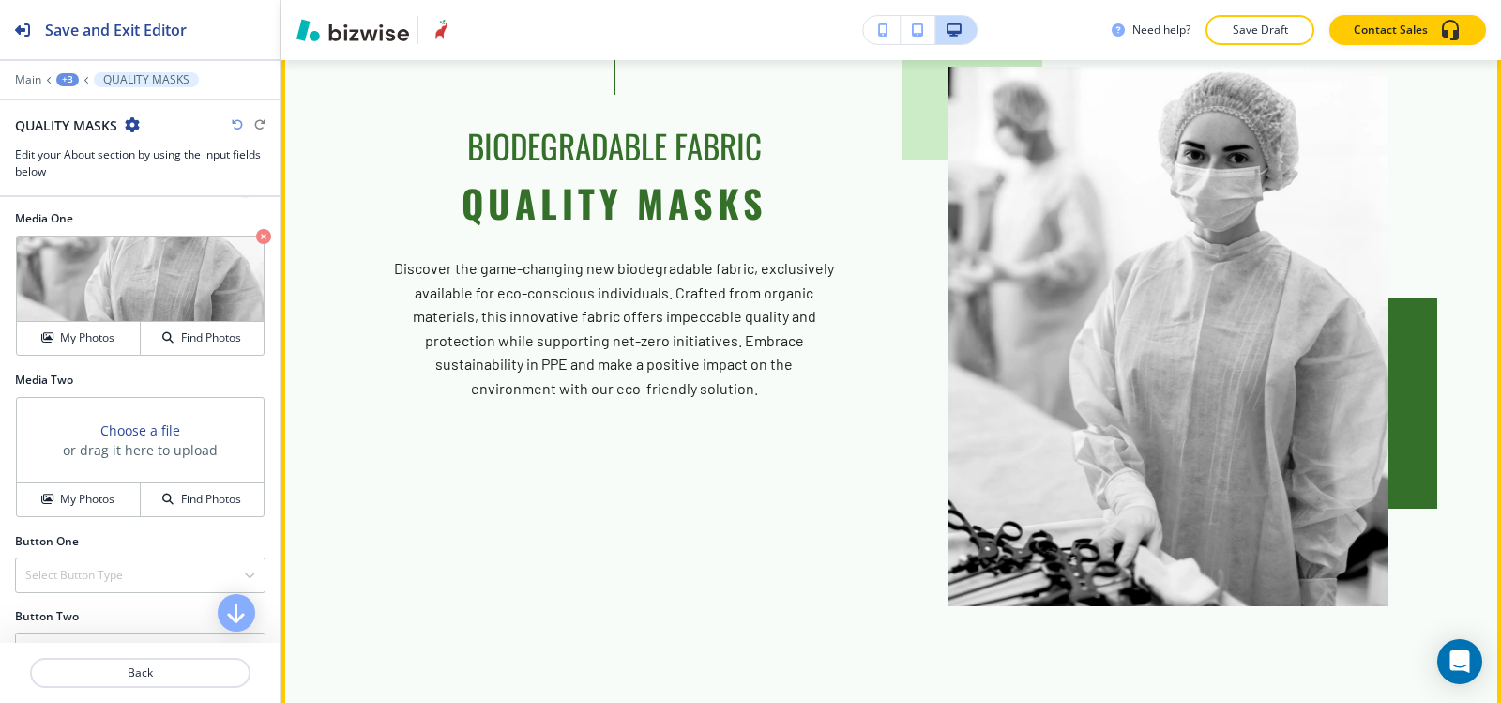
scroll to position [9054, 0]
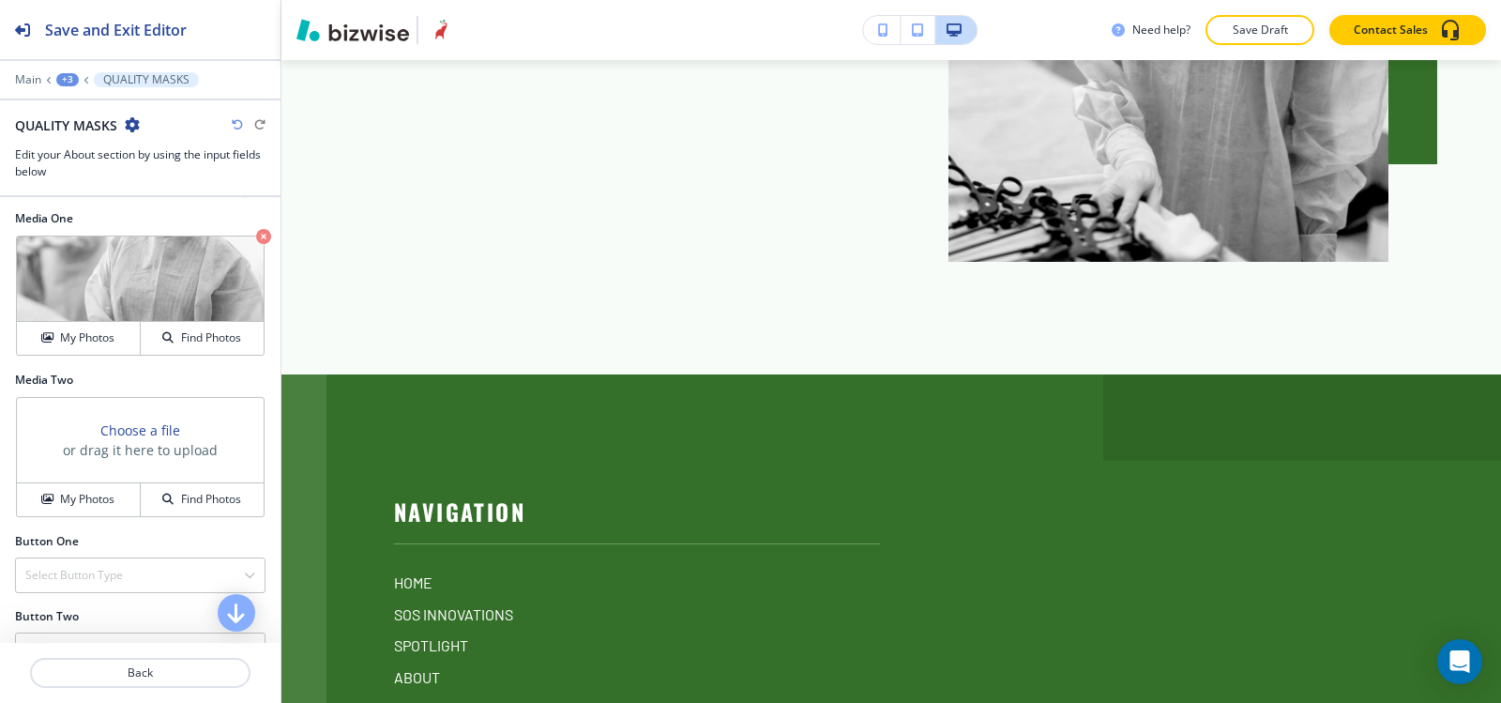
click at [68, 80] on div "+3" at bounding box center [67, 79] width 23 height 13
click at [94, 140] on p "HOME" at bounding box center [116, 143] width 96 height 17
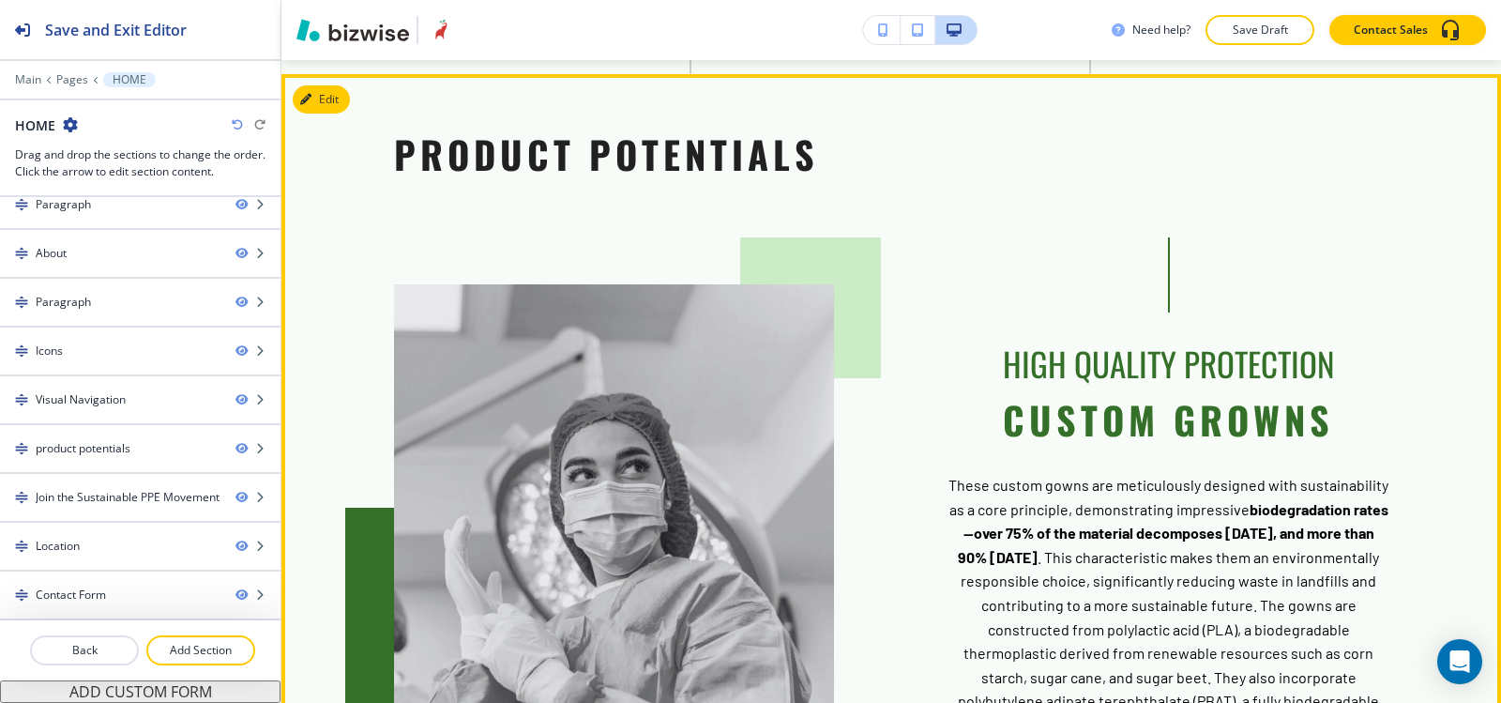
scroll to position [5466, 0]
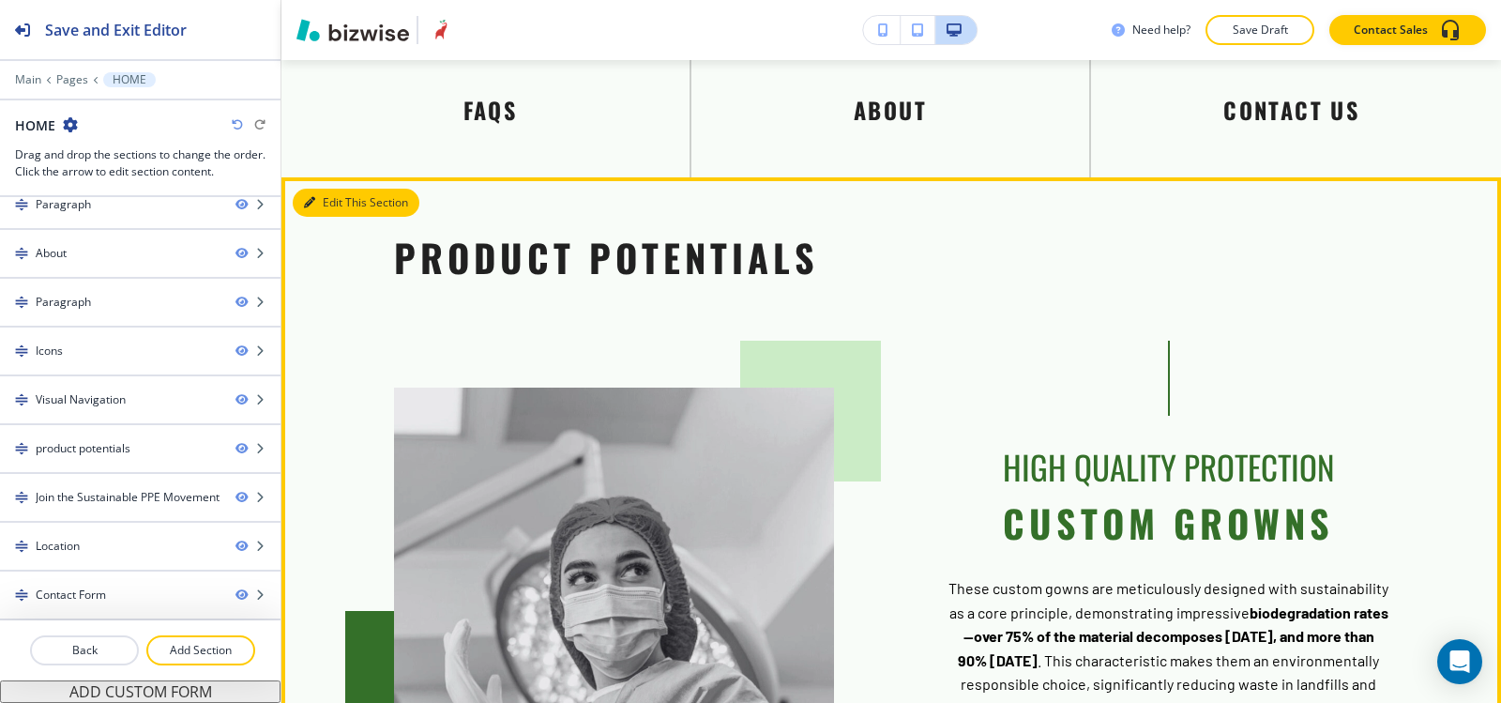
click at [311, 189] on button "Edit This Section" at bounding box center [356, 203] width 127 height 28
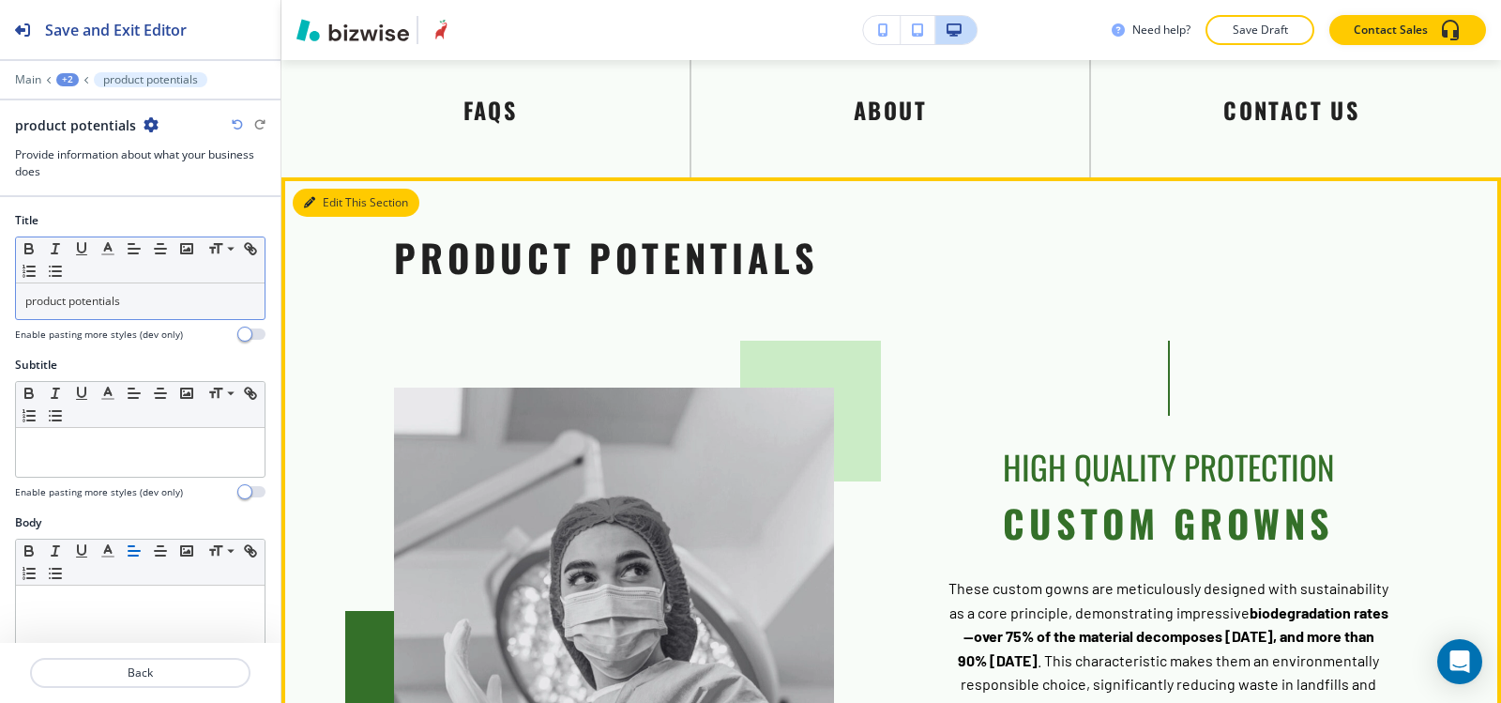
scroll to position [5508, 0]
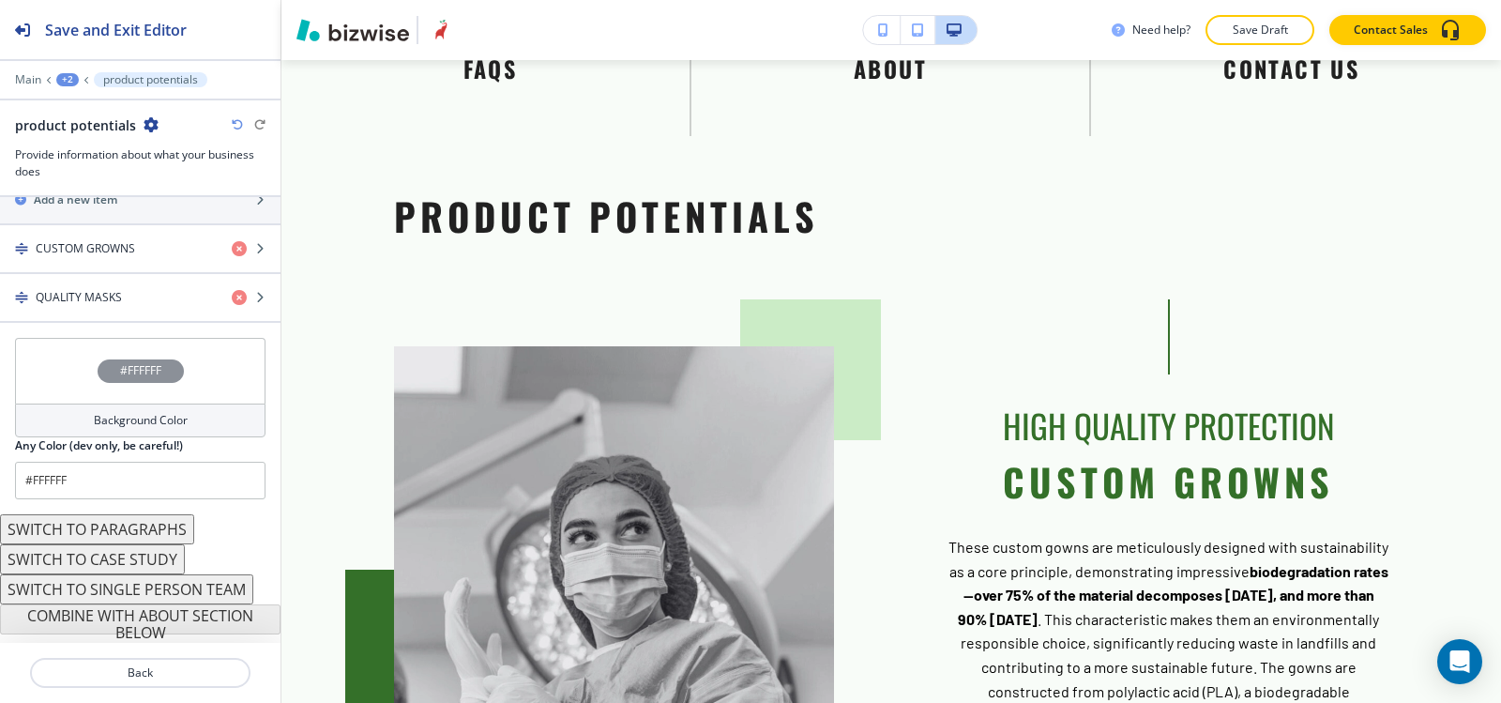
click at [94, 418] on h4 "Background Color" at bounding box center [141, 420] width 94 height 17
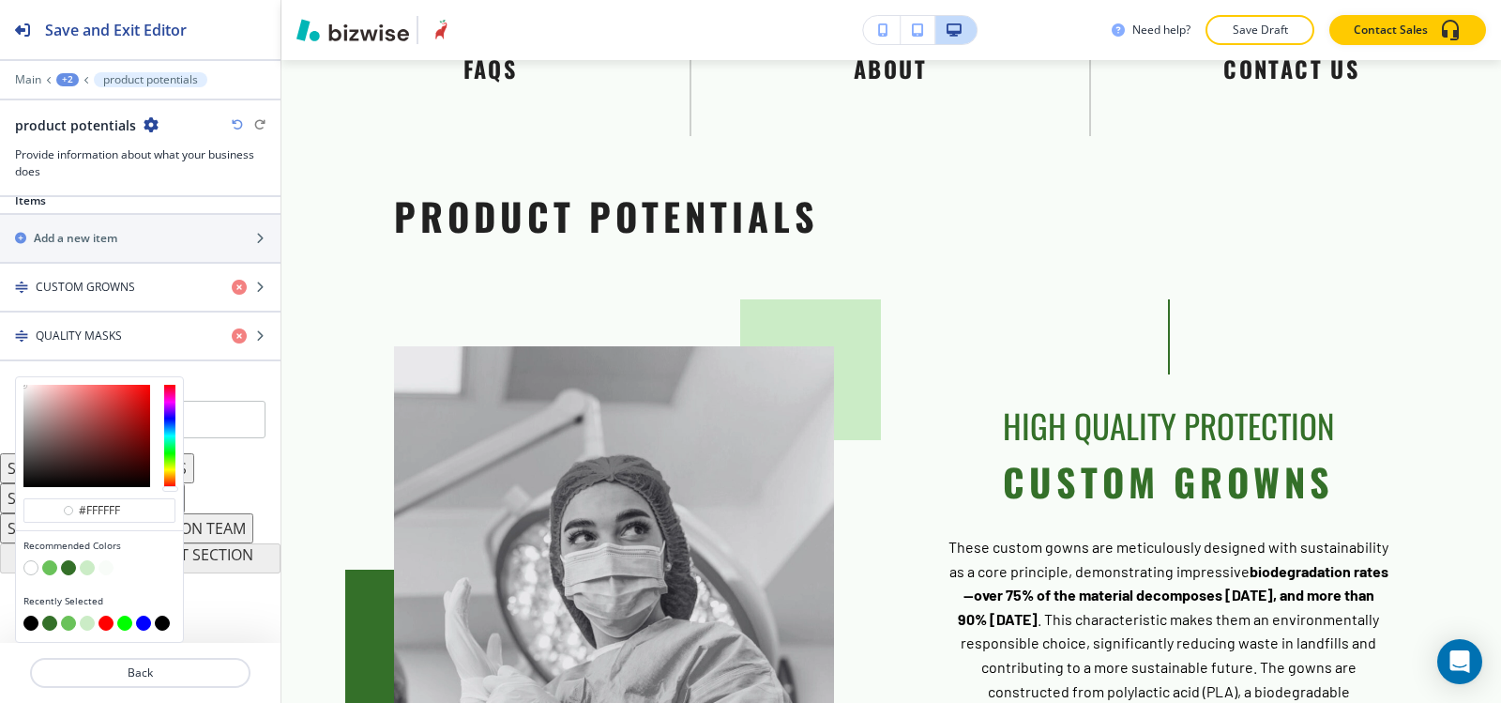
scroll to position [675, 0]
click at [84, 566] on button "button" at bounding box center [87, 567] width 15 height 15
type input "#cbecc6"
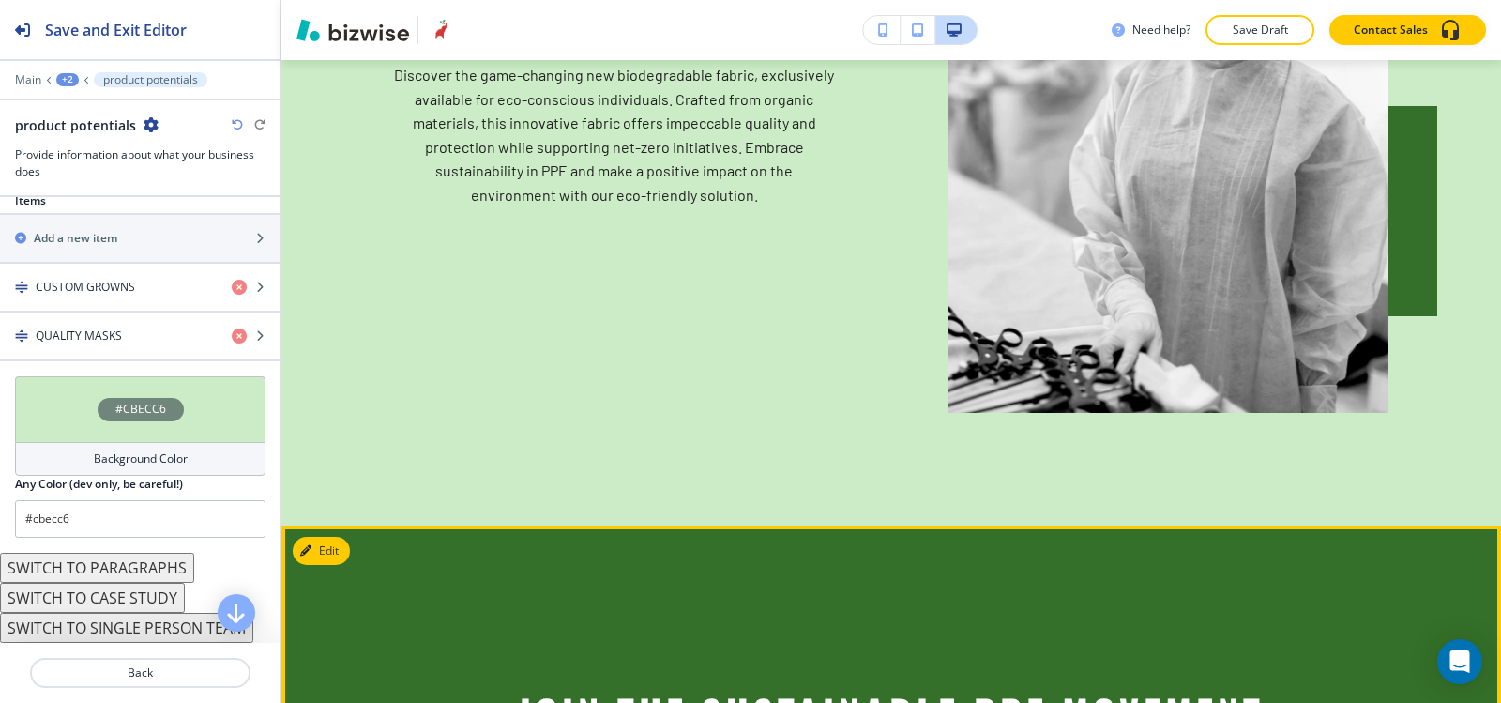
scroll to position [6915, 0]
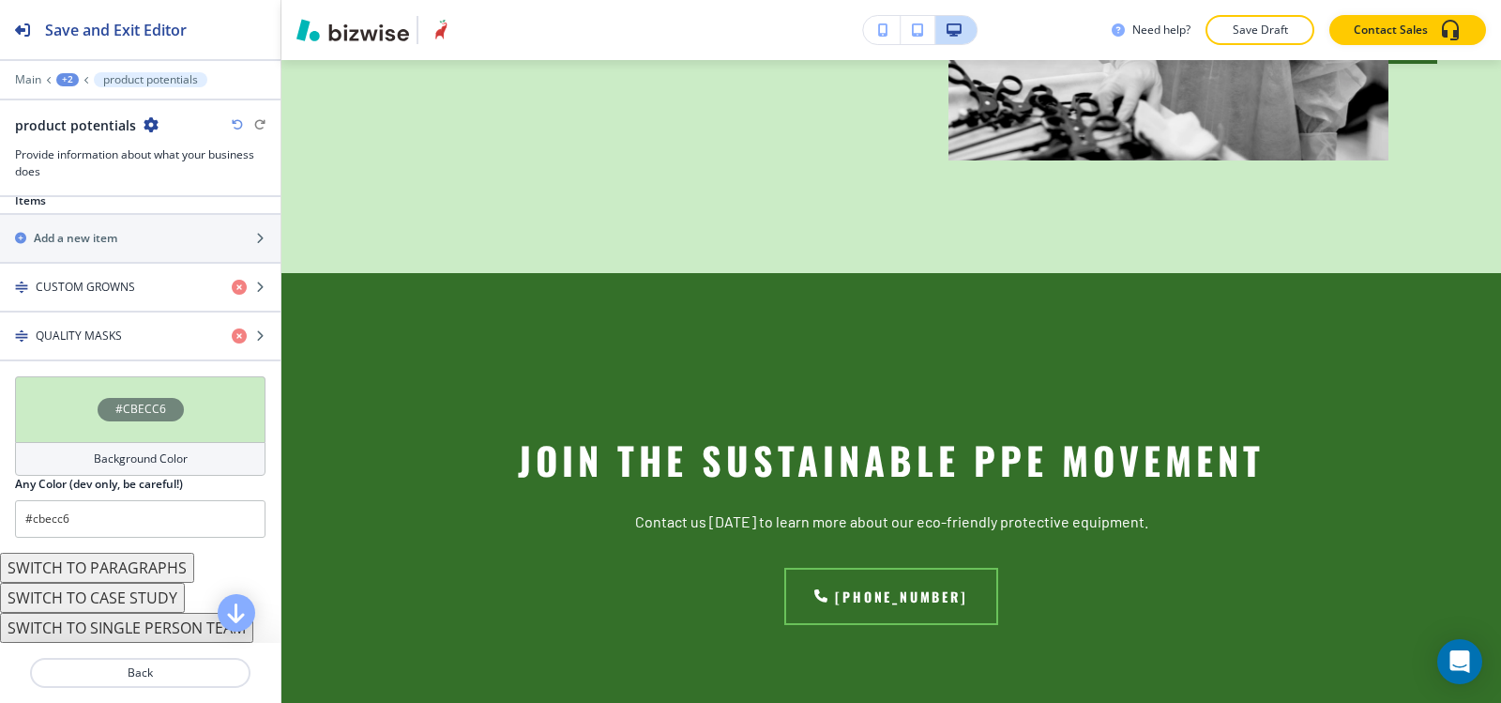
click at [62, 83] on div "+2" at bounding box center [67, 79] width 23 height 13
click at [98, 149] on p "HOME" at bounding box center [116, 143] width 96 height 17
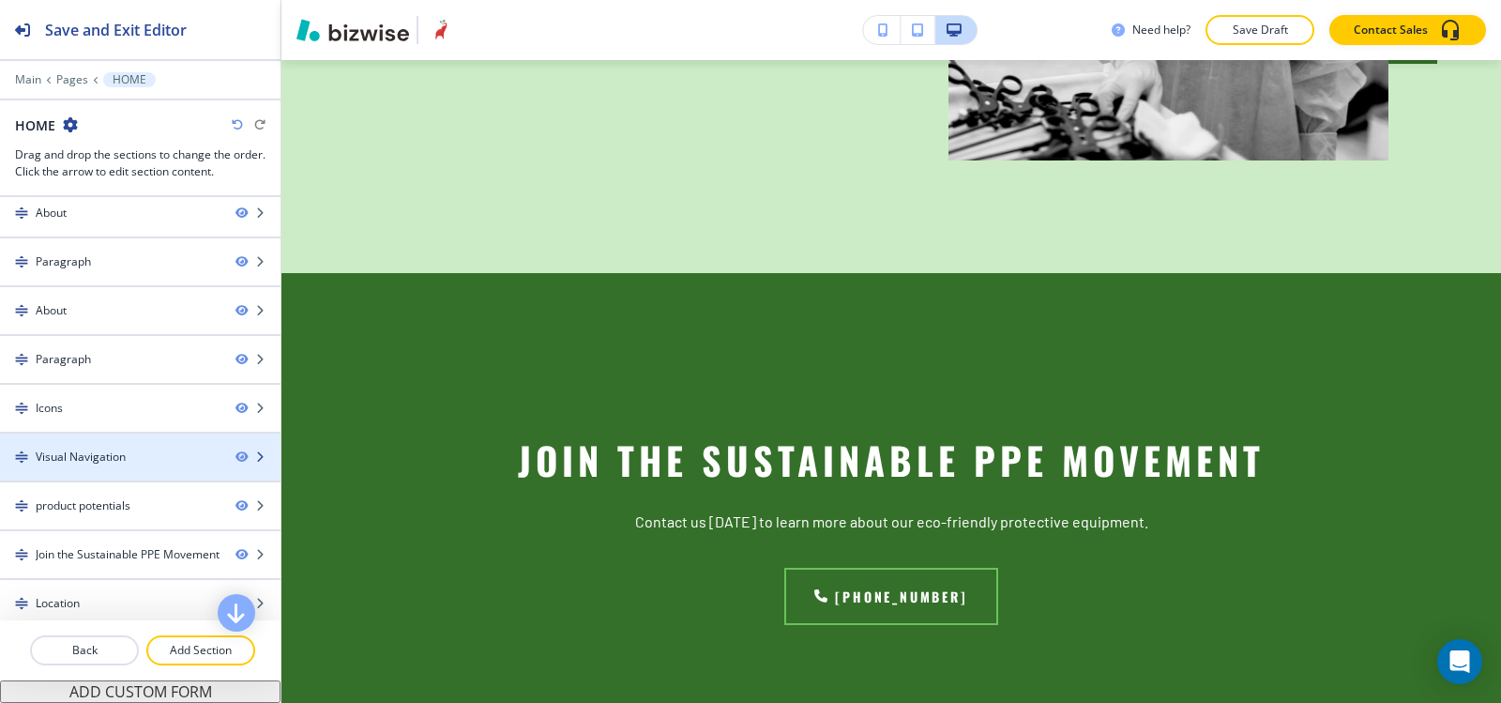
scroll to position [114, 0]
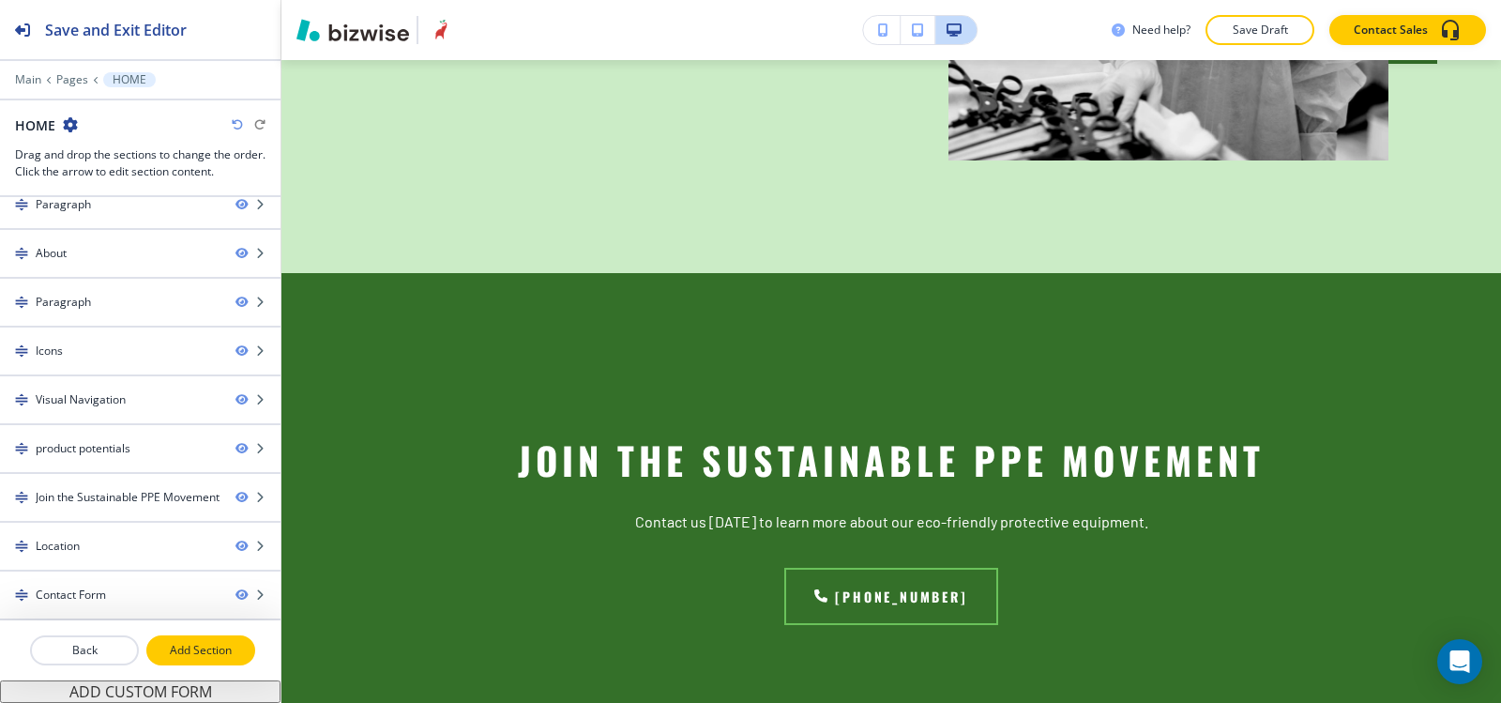
click at [194, 653] on p "Add Section" at bounding box center [200, 650] width 105 height 17
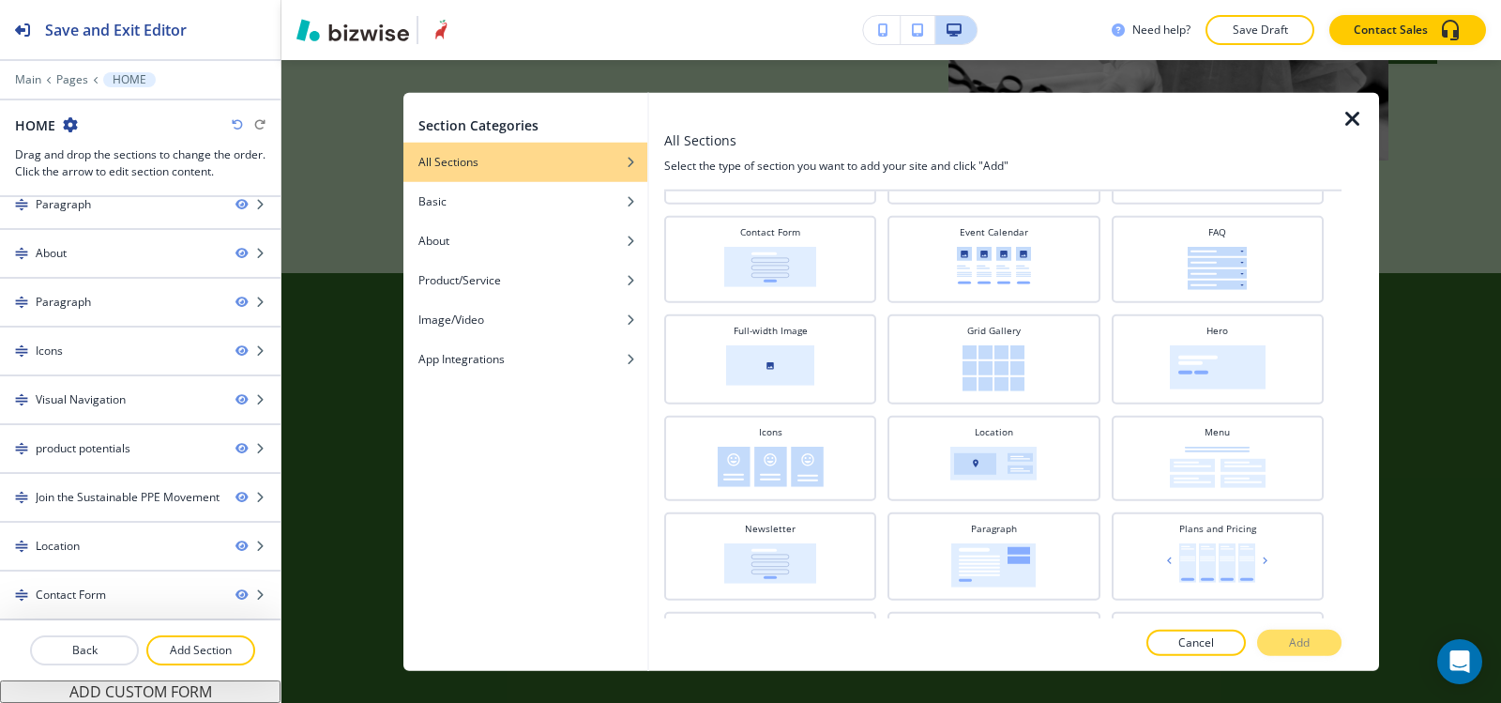
scroll to position [188, 0]
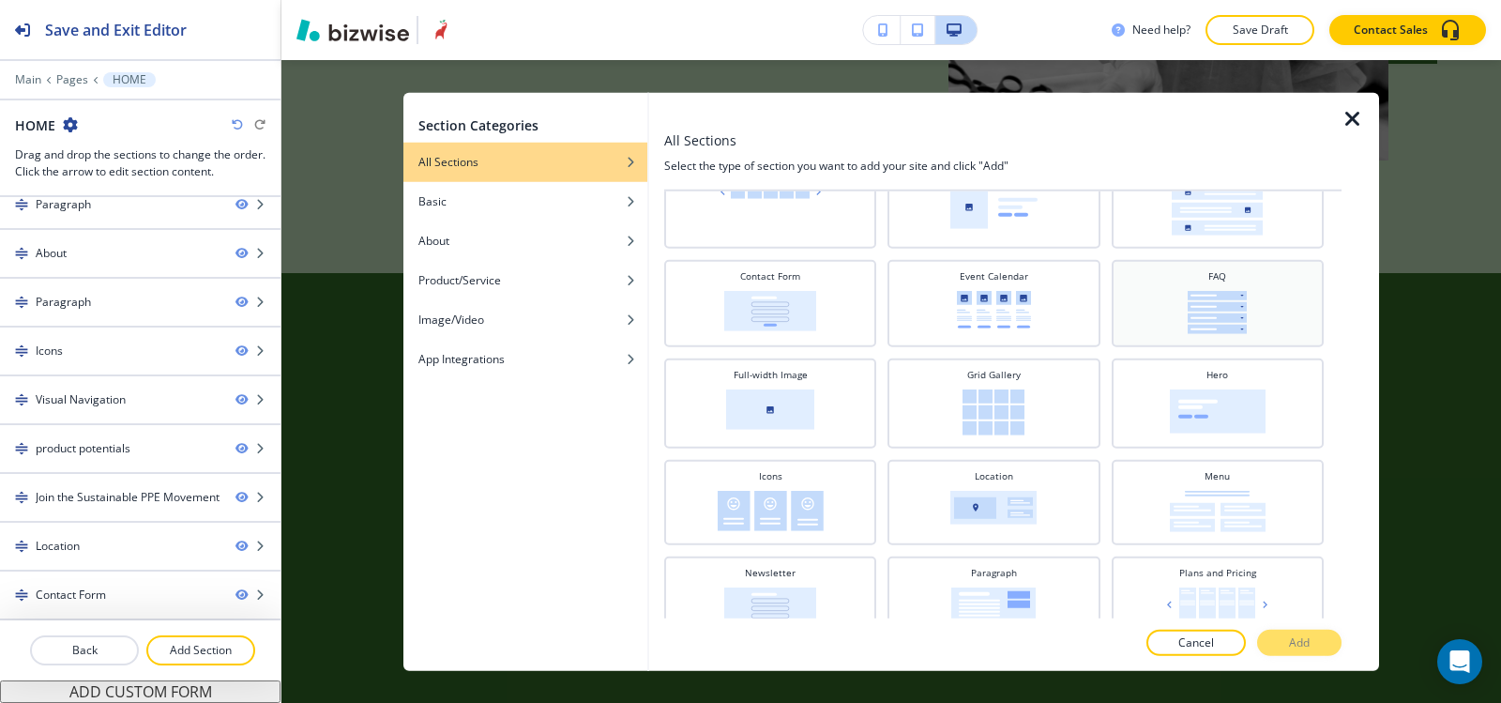
click at [1220, 291] on img at bounding box center [1217, 311] width 59 height 43
click at [1314, 650] on button "Add" at bounding box center [1299, 643] width 84 height 26
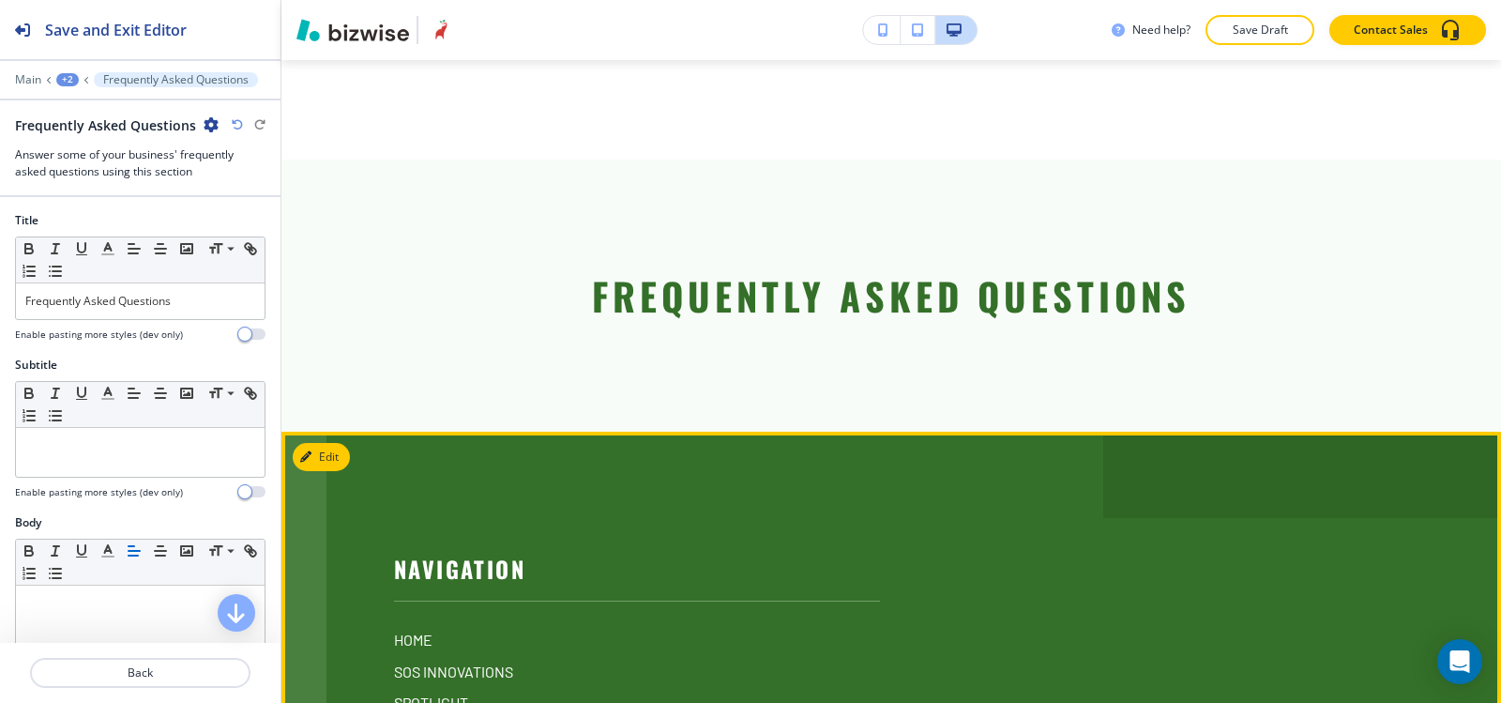
scroll to position [9081, 0]
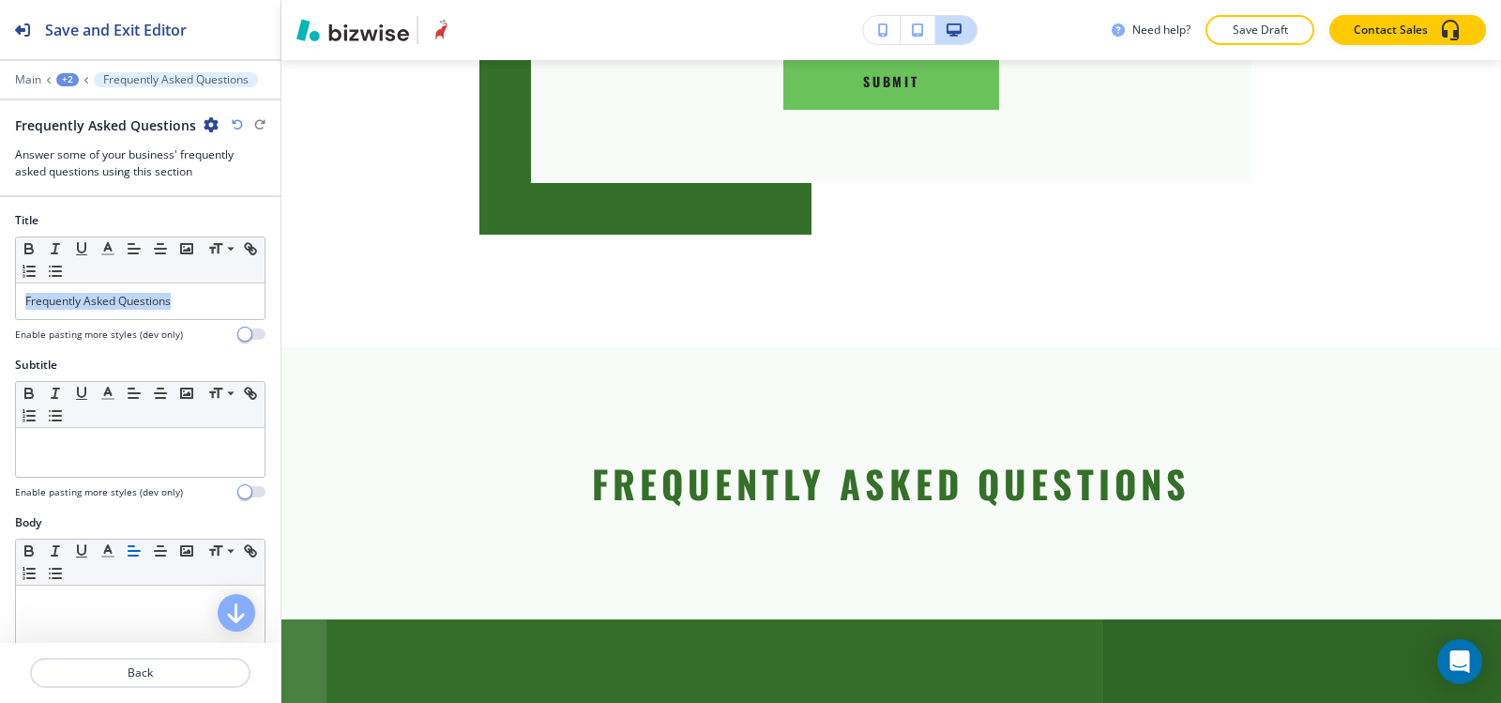
drag, startPoint x: 208, startPoint y: 297, endPoint x: 0, endPoint y: 296, distance: 208.3
click at [0, 296] on div "Title Small Normal Large Huge Frequently Asked Questions Enable pasting more st…" at bounding box center [140, 284] width 281 height 144
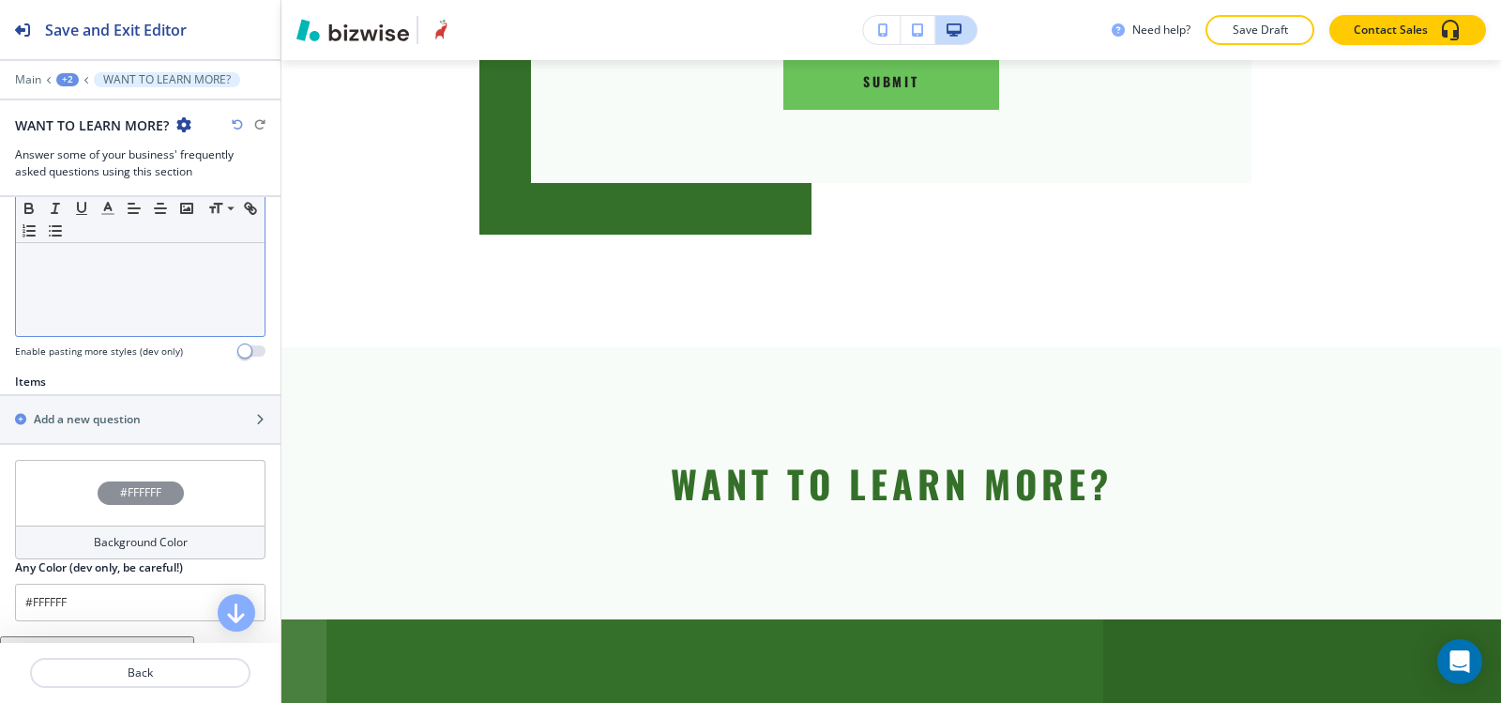
scroll to position [517, 0]
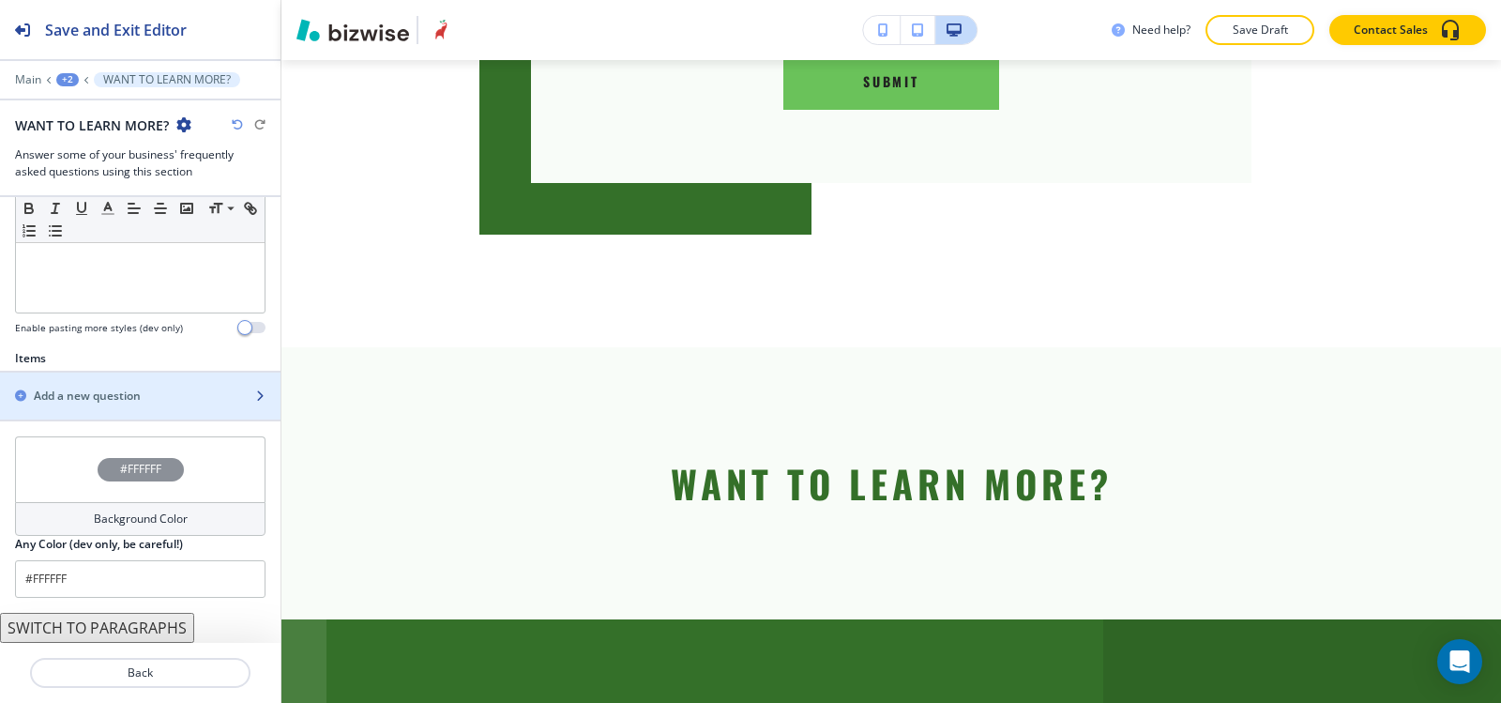
click at [170, 382] on div "button" at bounding box center [140, 379] width 281 height 15
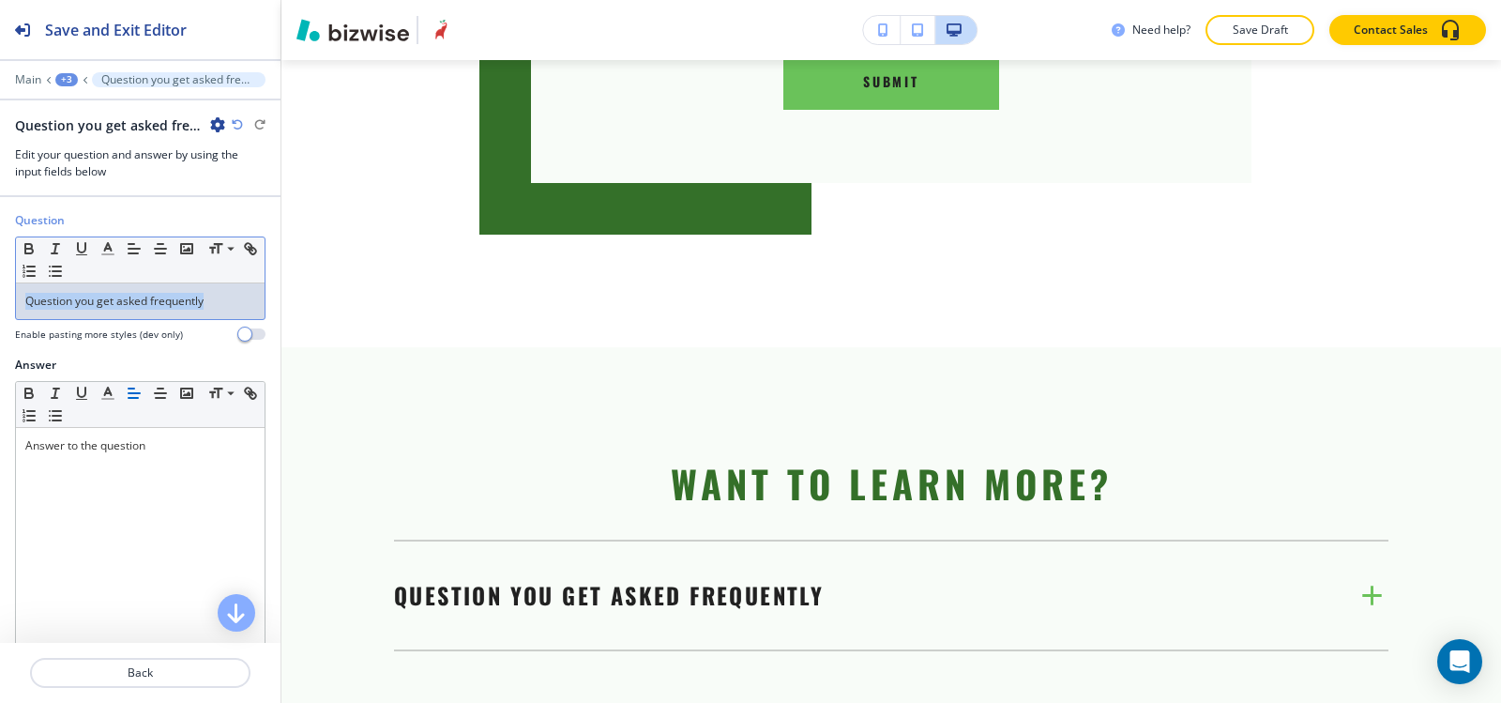
drag, startPoint x: 214, startPoint y: 313, endPoint x: 0, endPoint y: 312, distance: 213.9
click at [0, 312] on div "Question Small Normal Large Huge Question you get asked frequently Enable pasti…" at bounding box center [140, 284] width 281 height 144
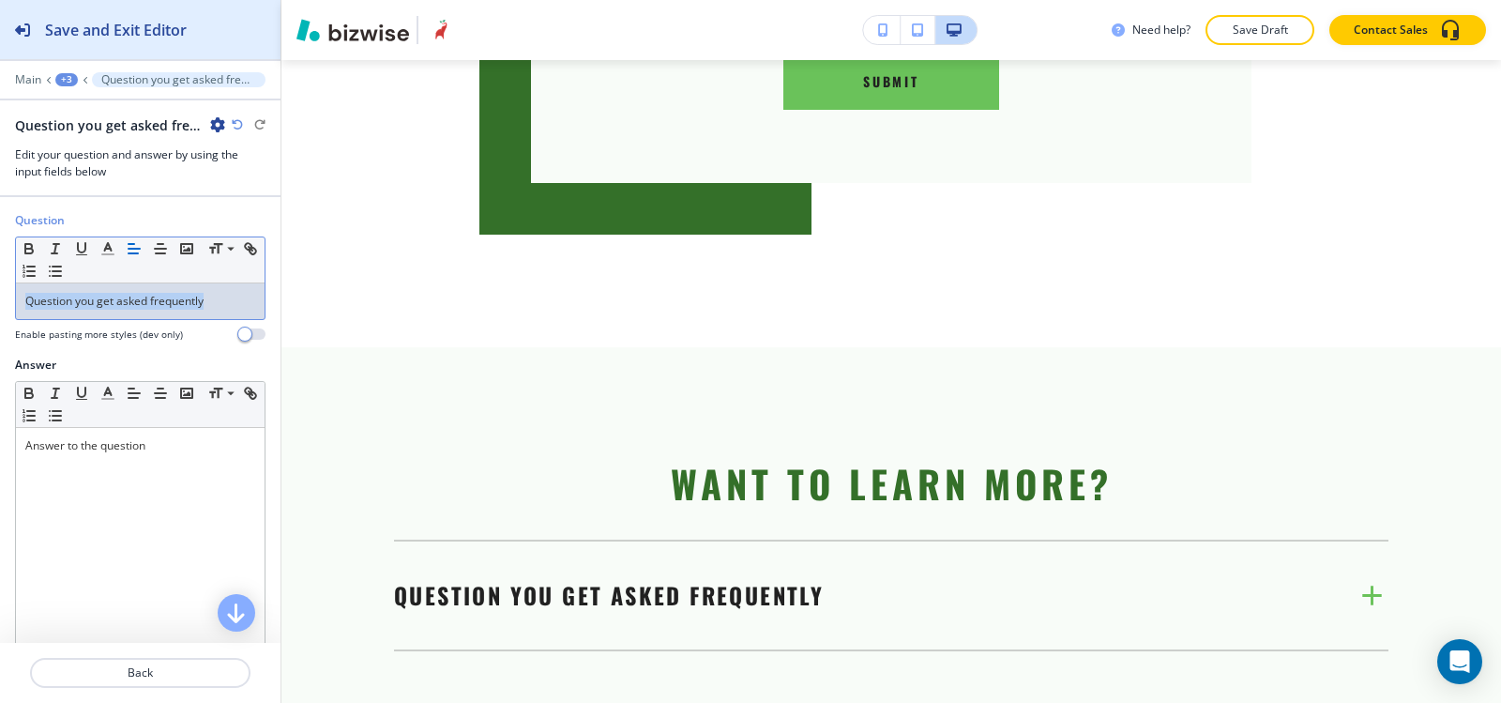
paste div
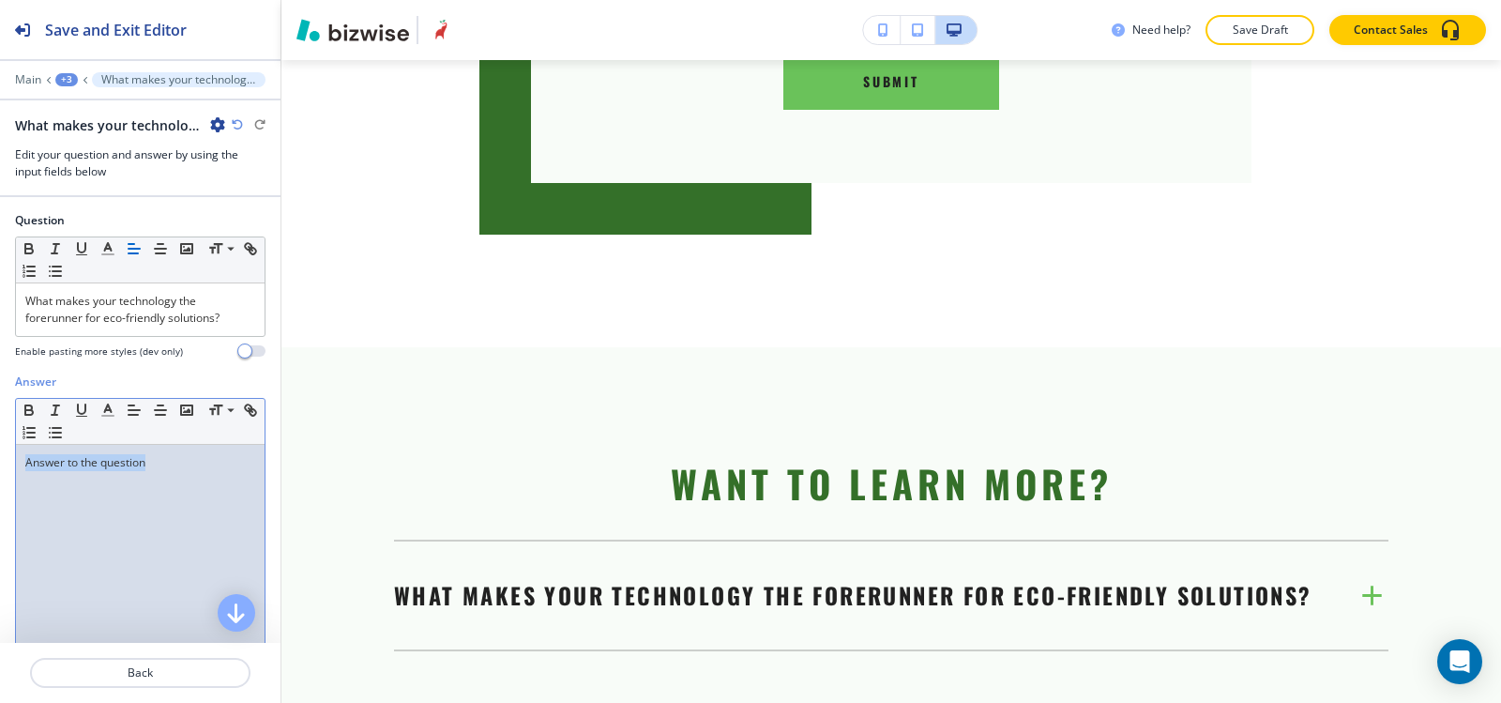
drag, startPoint x: 213, startPoint y: 475, endPoint x: 181, endPoint y: 150, distance: 326.2
click at [0, 462] on div "Answer Small Normal Large Huge Answer to the question Enable pasting more style…" at bounding box center [140, 549] width 281 height 353
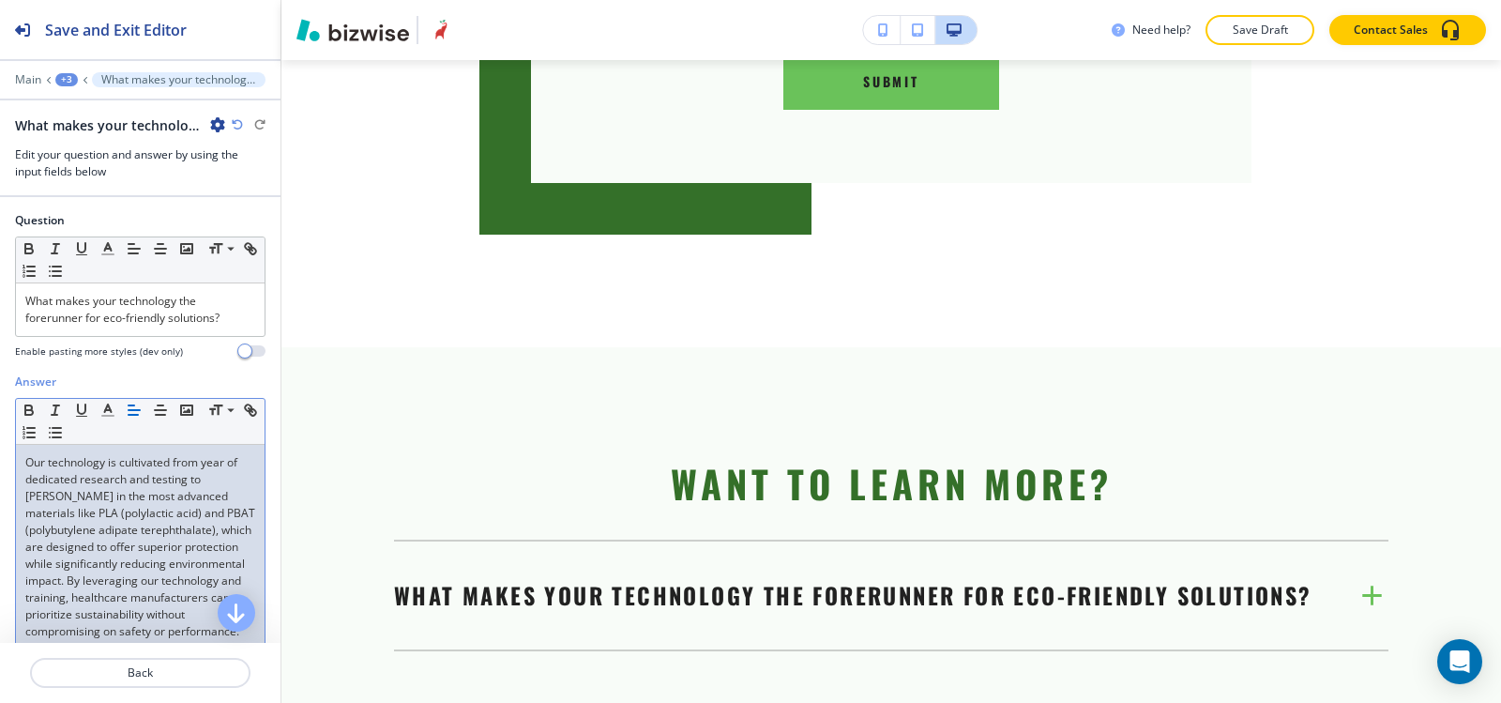
click at [68, 75] on div "+3" at bounding box center [66, 79] width 23 height 13
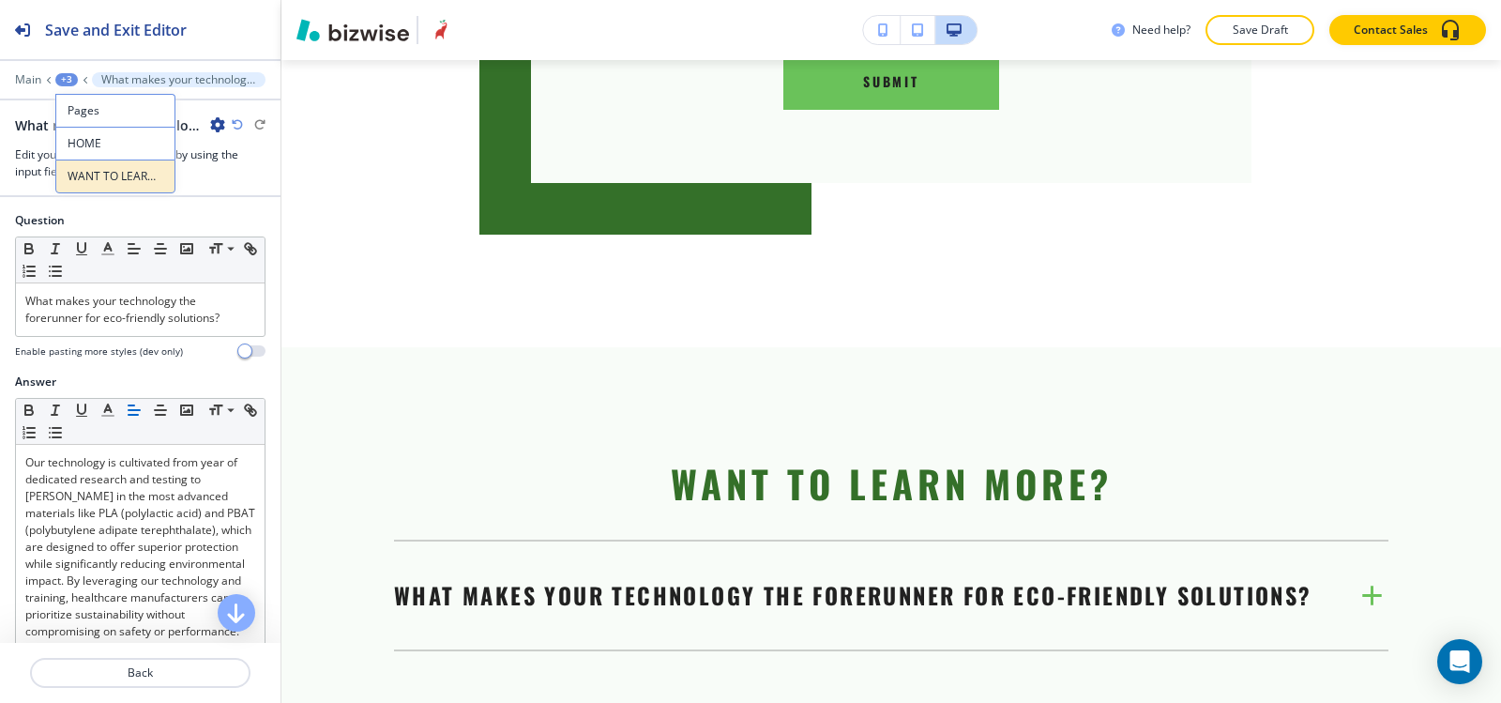
click at [113, 184] on p "WANT TO LEARN MORE?" at bounding box center [116, 176] width 96 height 17
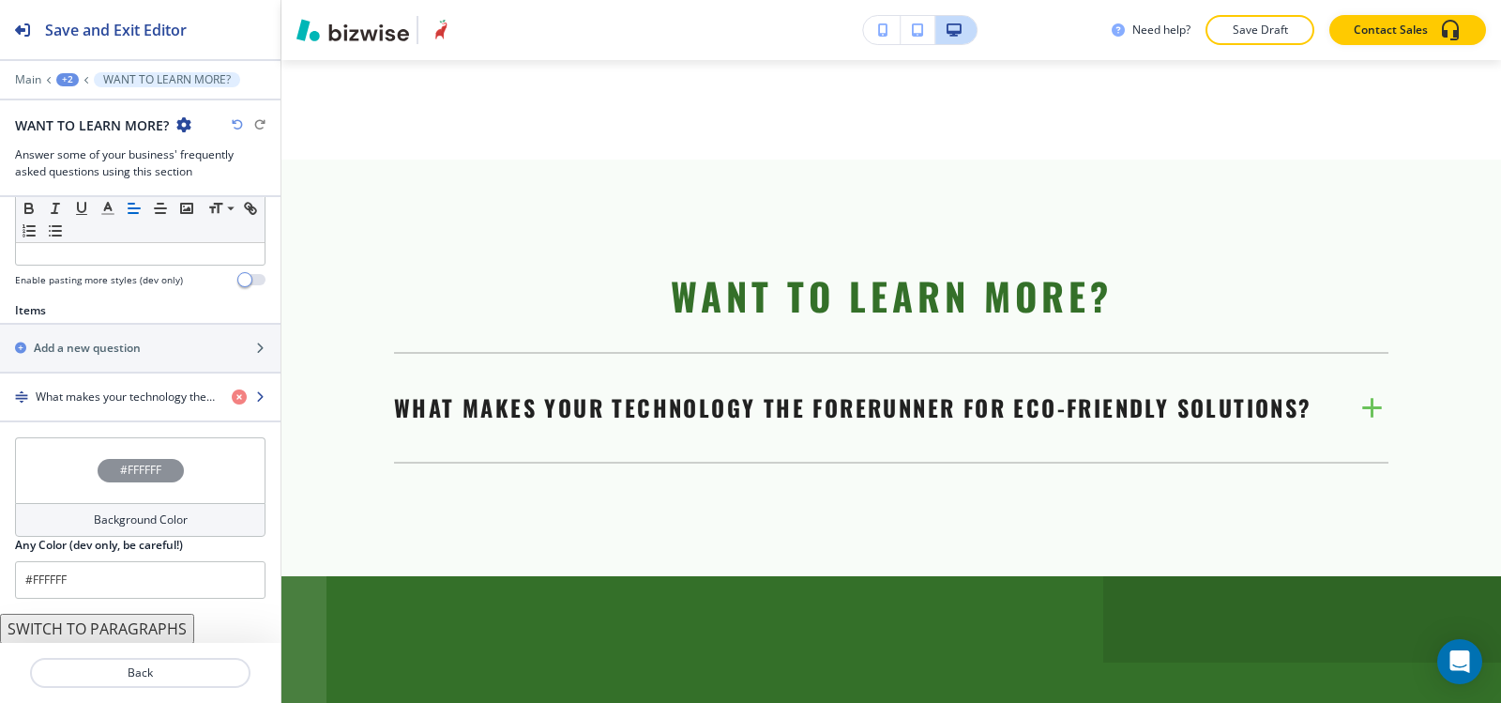
scroll to position [566, 0]
click at [97, 356] on div "button" at bounding box center [140, 363] width 281 height 15
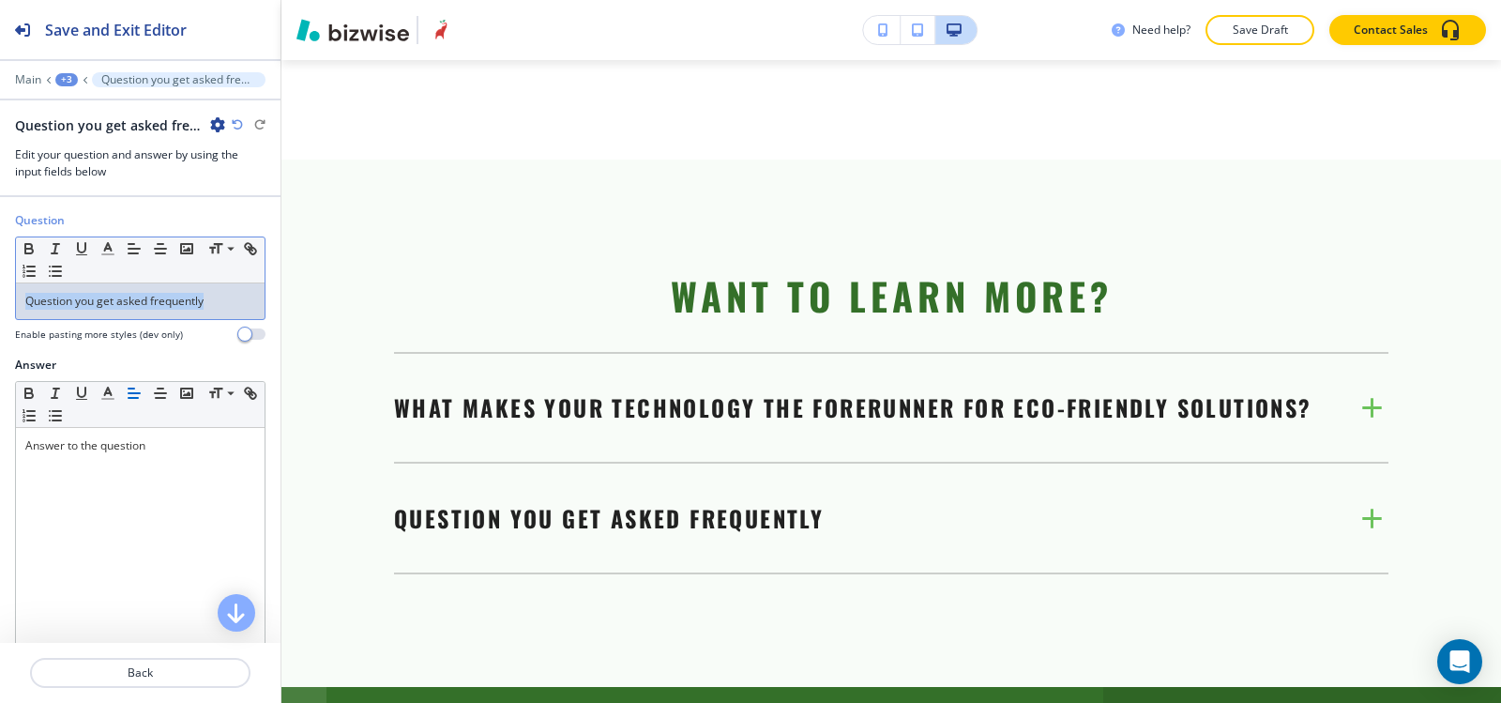
drag, startPoint x: 218, startPoint y: 301, endPoint x: 128, endPoint y: 262, distance: 98.3
click at [0, 340] on div "Question Small Normal Large Huge Question you get asked frequently Enable pasti…" at bounding box center [140, 284] width 281 height 144
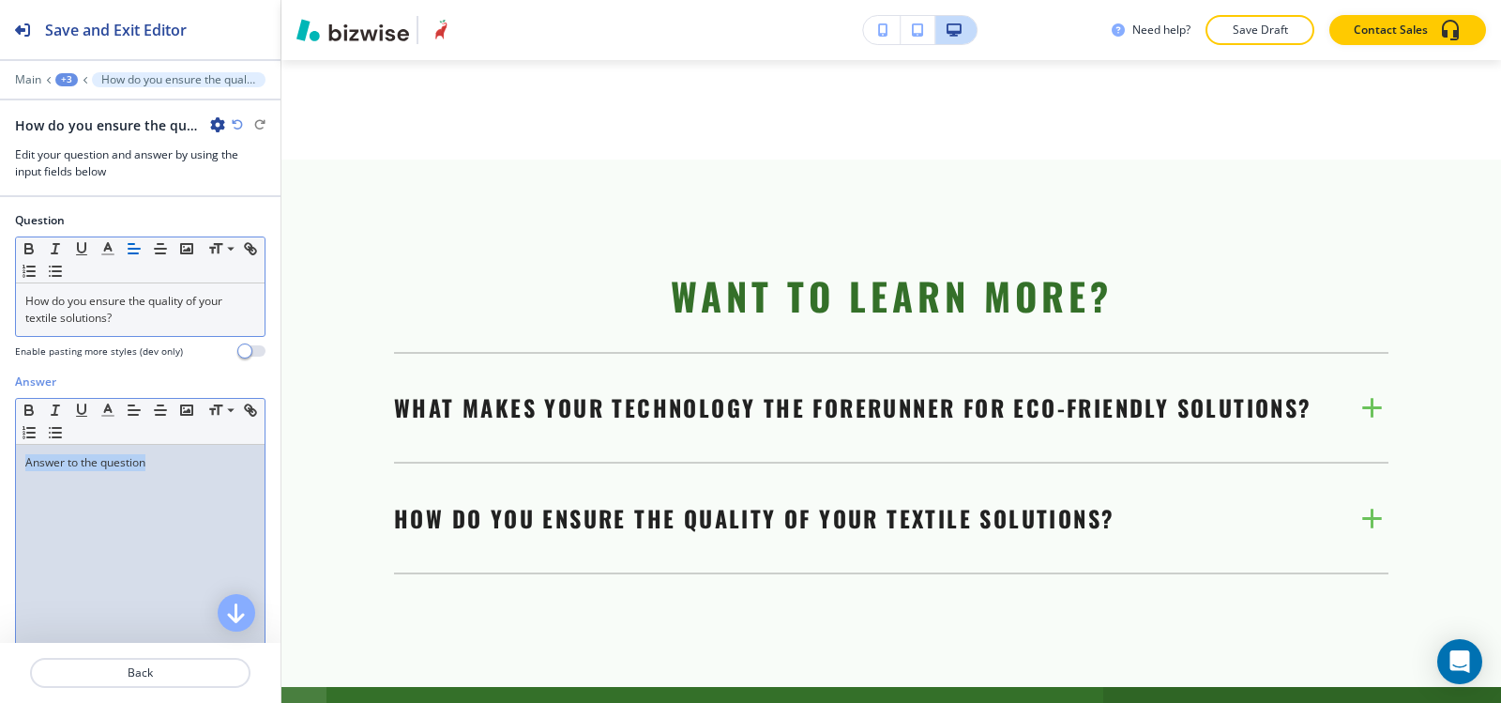
drag, startPoint x: 165, startPoint y: 468, endPoint x: 133, endPoint y: 286, distance: 184.8
click at [0, 463] on div "Answer Small Normal Large Huge Answer to the question Enable pasting more style…" at bounding box center [140, 549] width 281 height 353
click at [148, 470] on p "Answer to the question" at bounding box center [140, 462] width 230 height 17
click at [150, 469] on p "Answer to the question" at bounding box center [140, 462] width 230 height 17
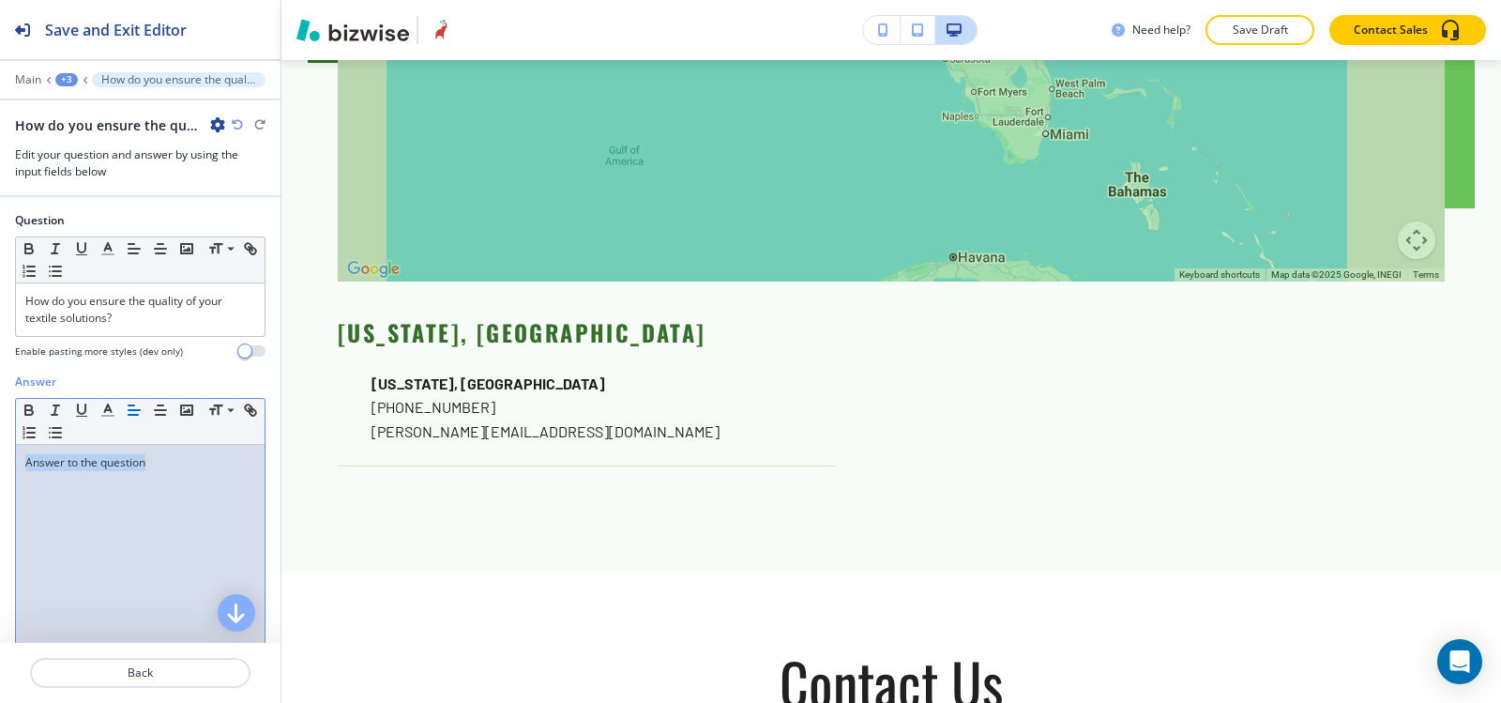
click at [151, 468] on p "Answer to the question" at bounding box center [140, 462] width 230 height 17
click at [151, 466] on p "Answer to the question" at bounding box center [140, 462] width 230 height 17
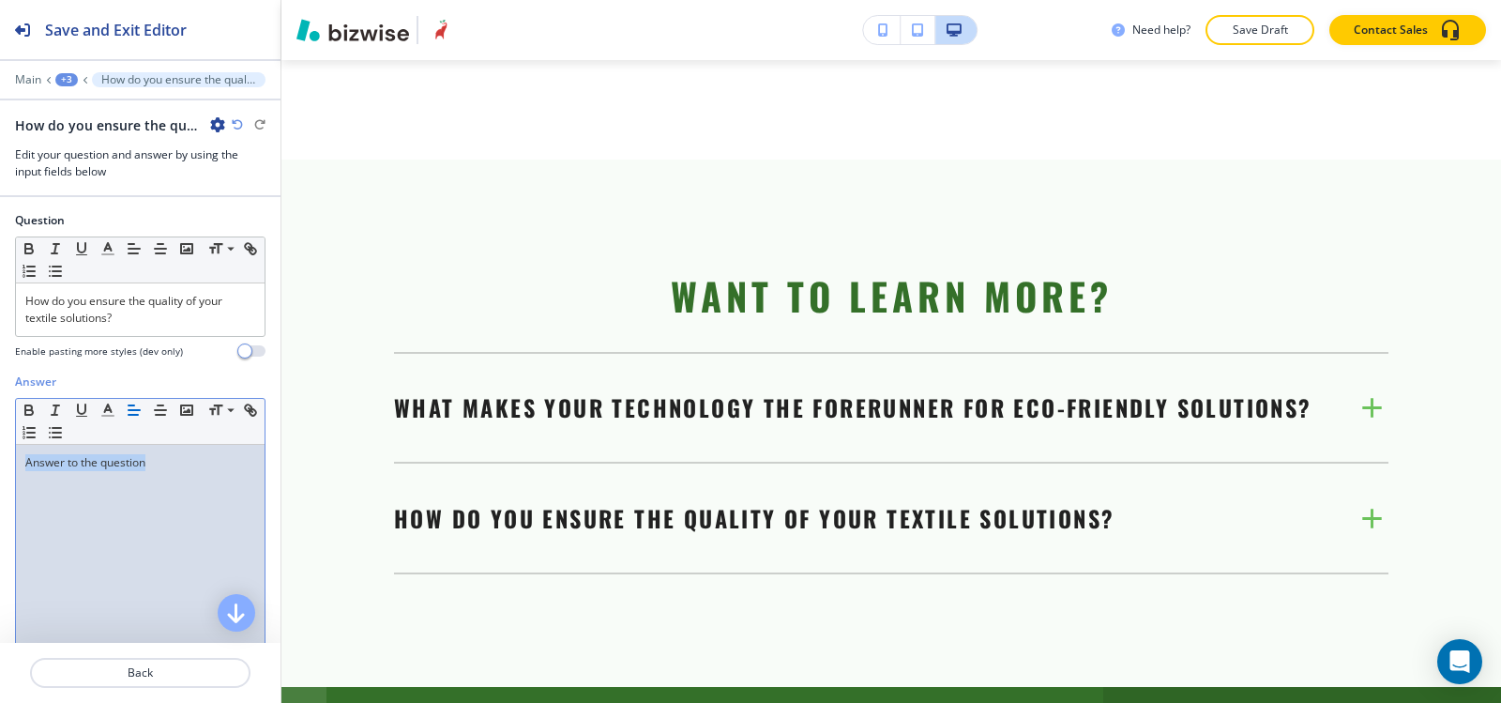
scroll to position [9269, 0]
click at [151, 465] on p "Answer to the question" at bounding box center [140, 462] width 230 height 17
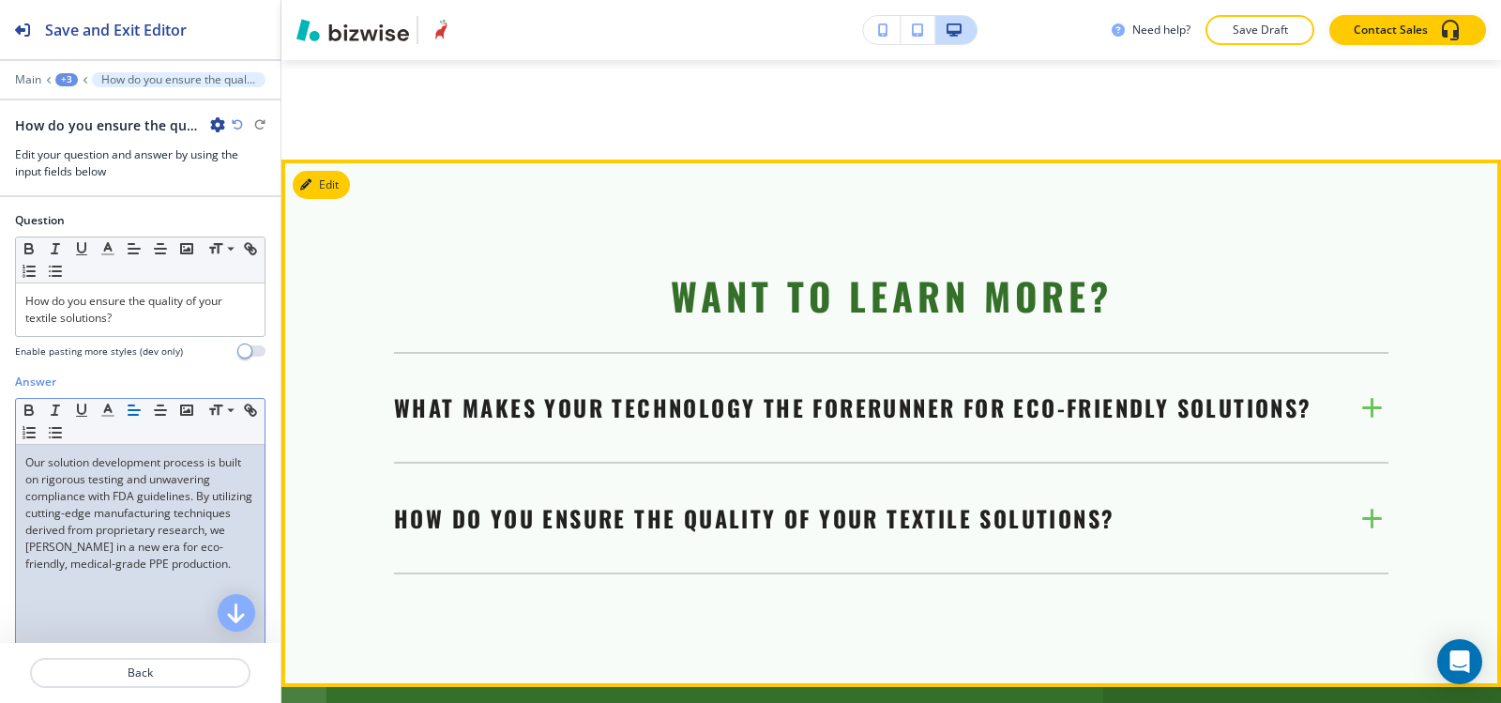
click at [562, 353] on div "What makes your technology the forerunner for eco-friendly solutions? Our techn…" at bounding box center [891, 408] width 995 height 111
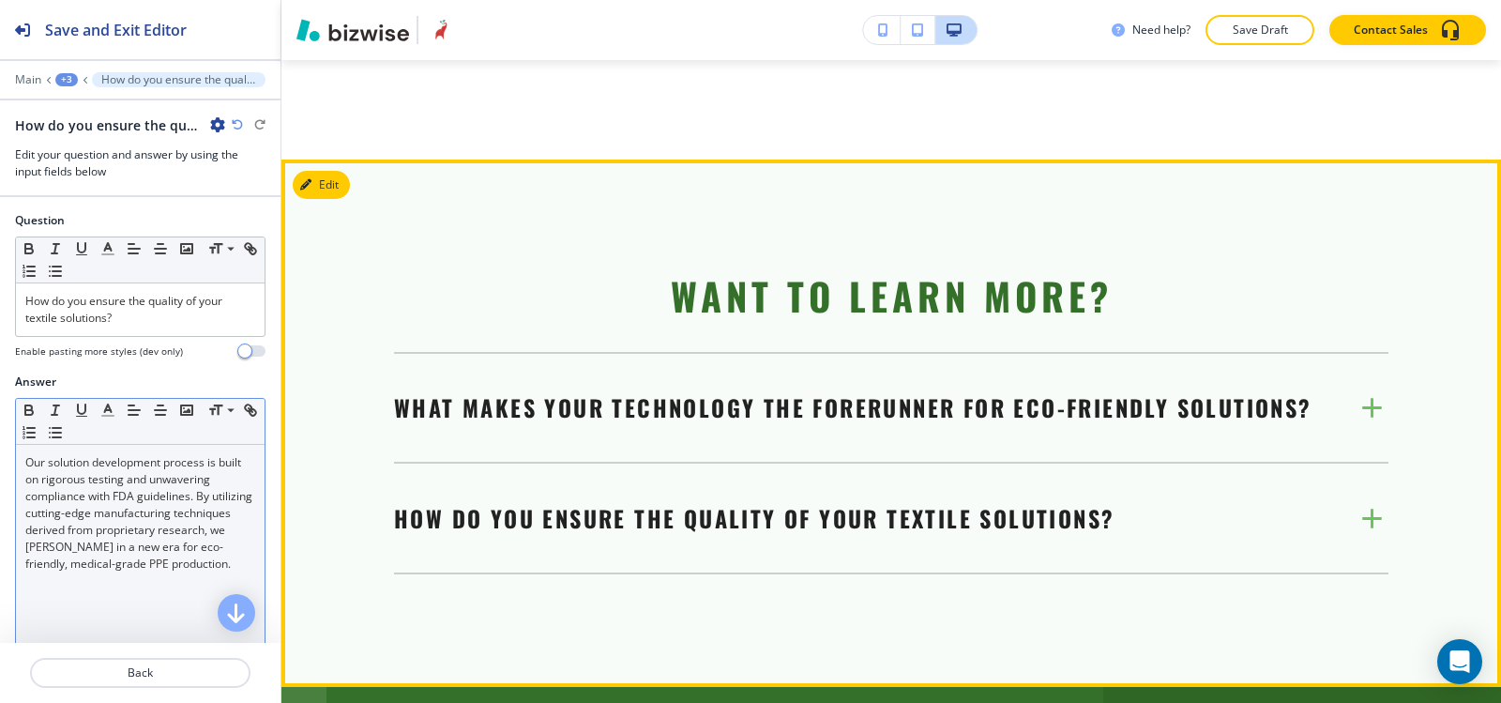
click at [562, 390] on p "What makes your technology the forerunner for eco-friendly solutions?" at bounding box center [853, 407] width 919 height 34
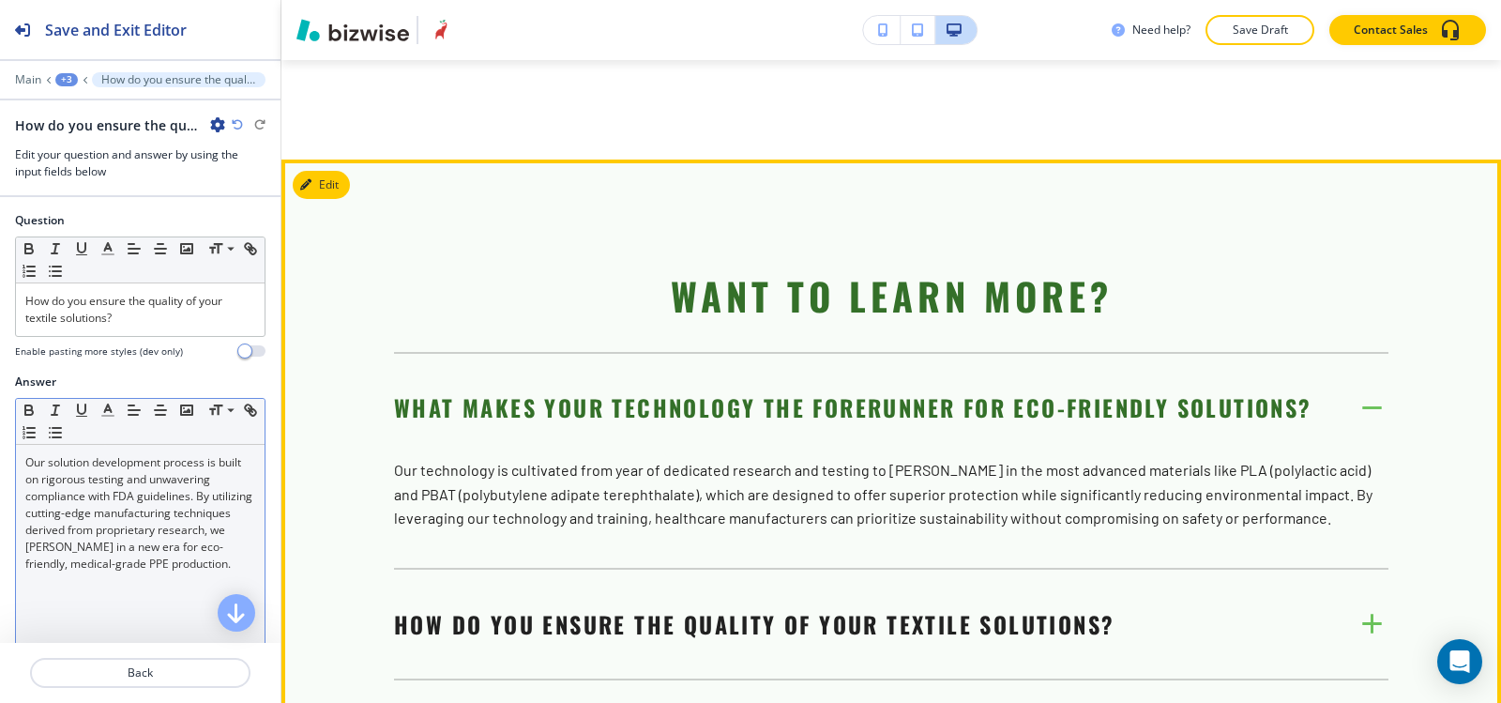
click at [560, 390] on p "What makes your technology the forerunner for eco-friendly solutions?" at bounding box center [853, 407] width 919 height 34
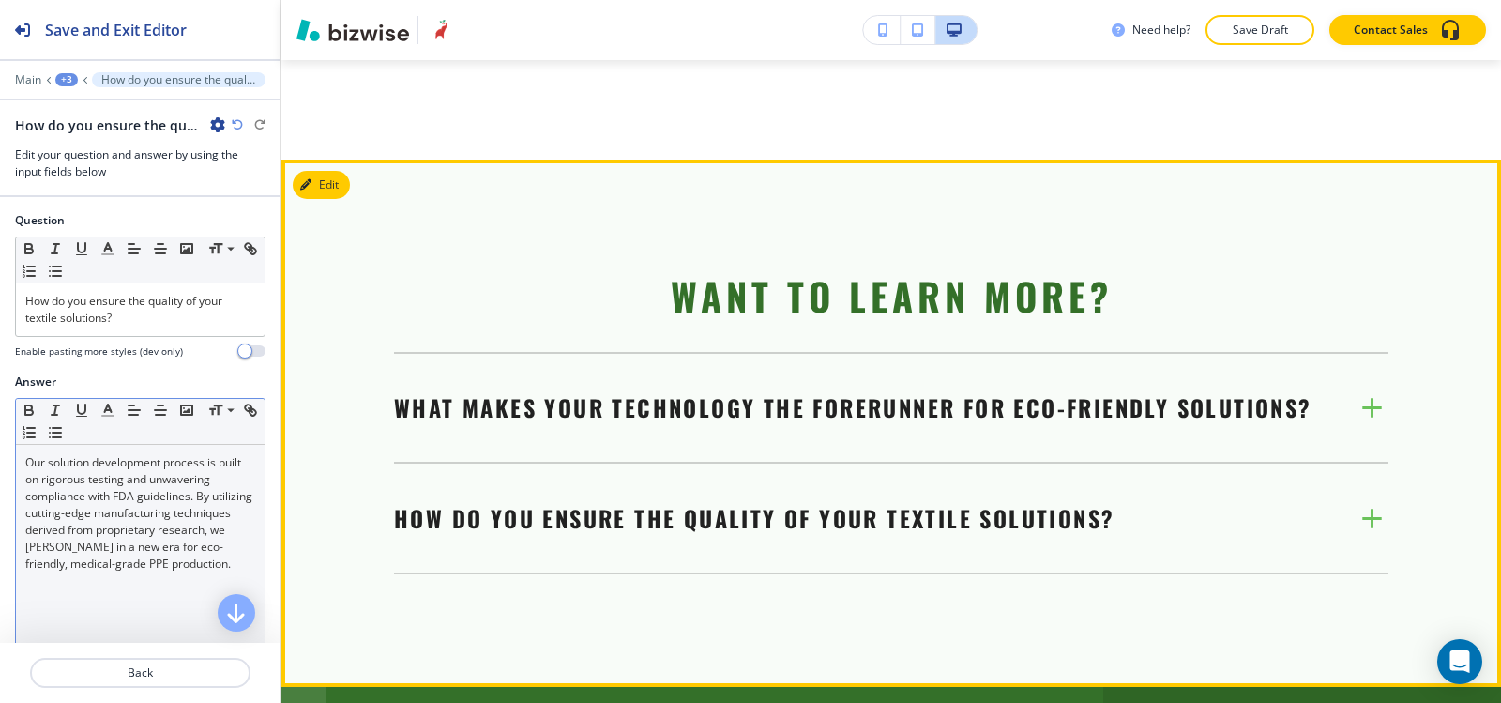
click at [512, 501] on div "How do you ensure the quality of your textile solutions? Our solution developme…" at bounding box center [891, 537] width 995 height 73
click at [515, 501] on p "How do you ensure the quality of your textile solutions?" at bounding box center [754, 518] width 721 height 34
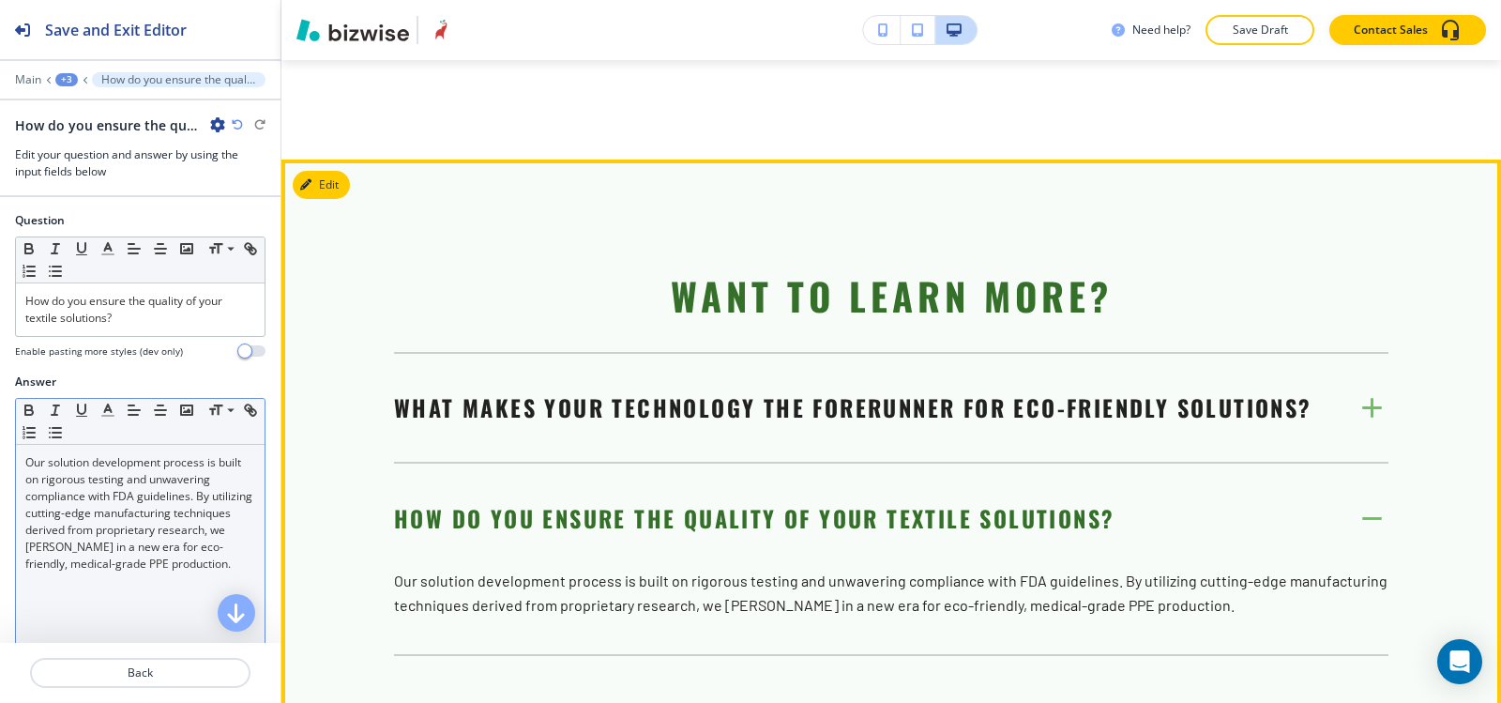
click at [515, 501] on p "How do you ensure the quality of your textile solutions?" at bounding box center [754, 518] width 721 height 34
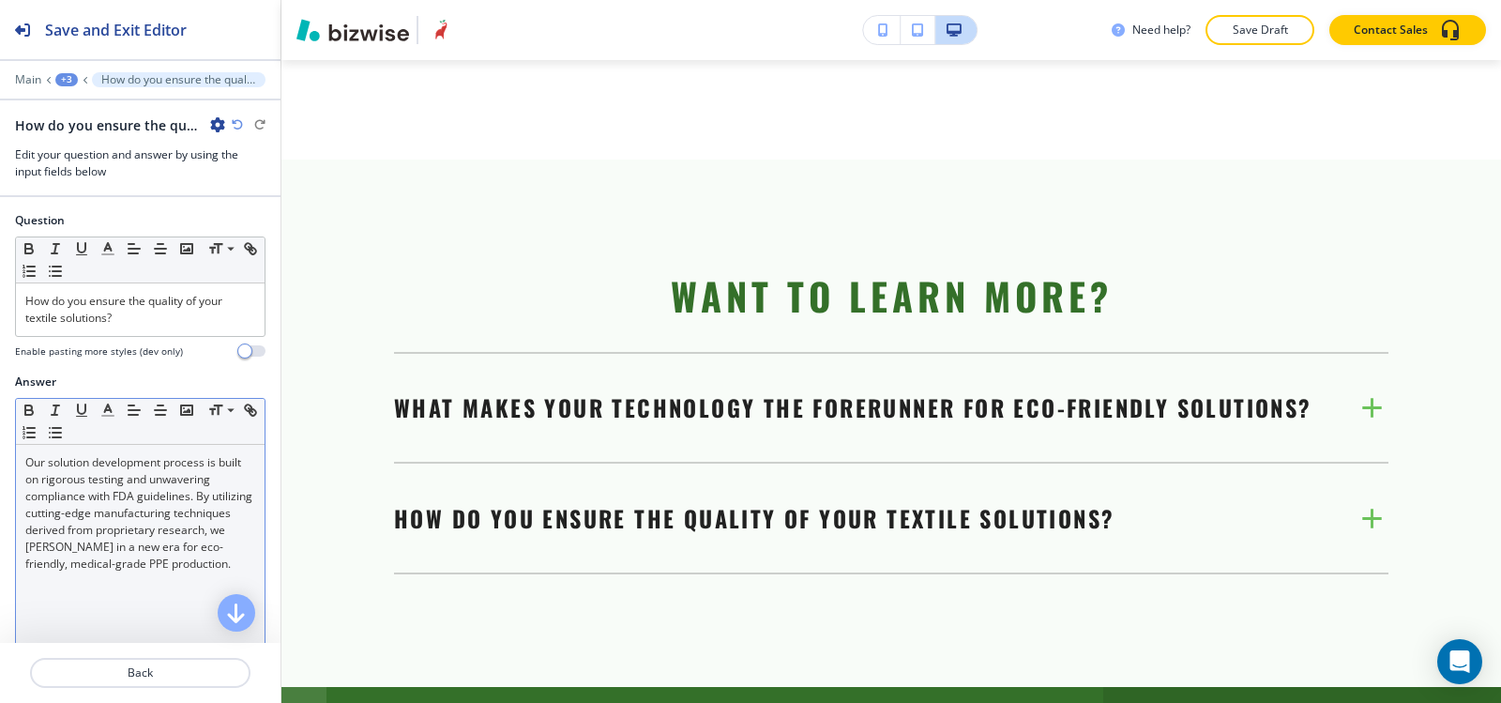
click at [69, 80] on div "+3" at bounding box center [66, 79] width 23 height 13
click at [99, 166] on button "WANT TO LEARN MORE?" at bounding box center [115, 177] width 120 height 34
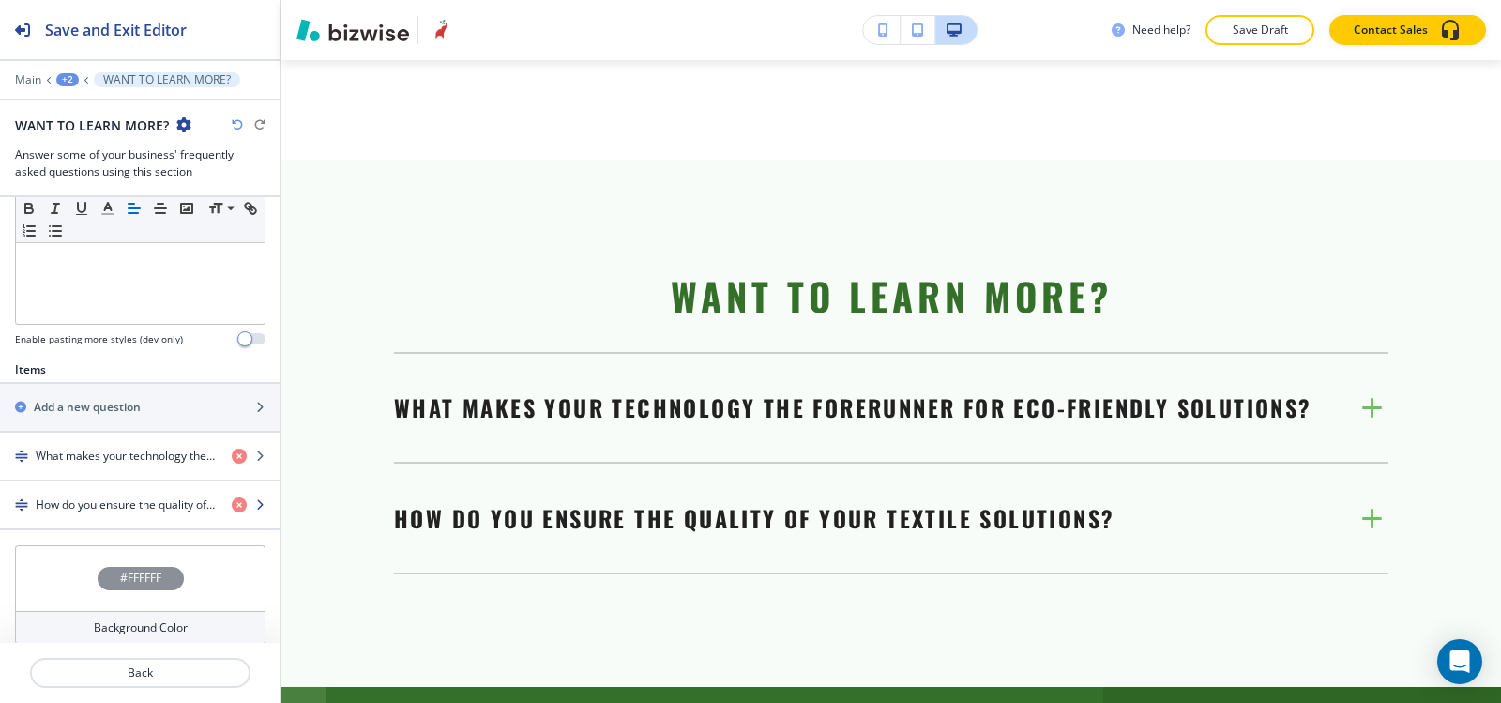
scroll to position [615, 0]
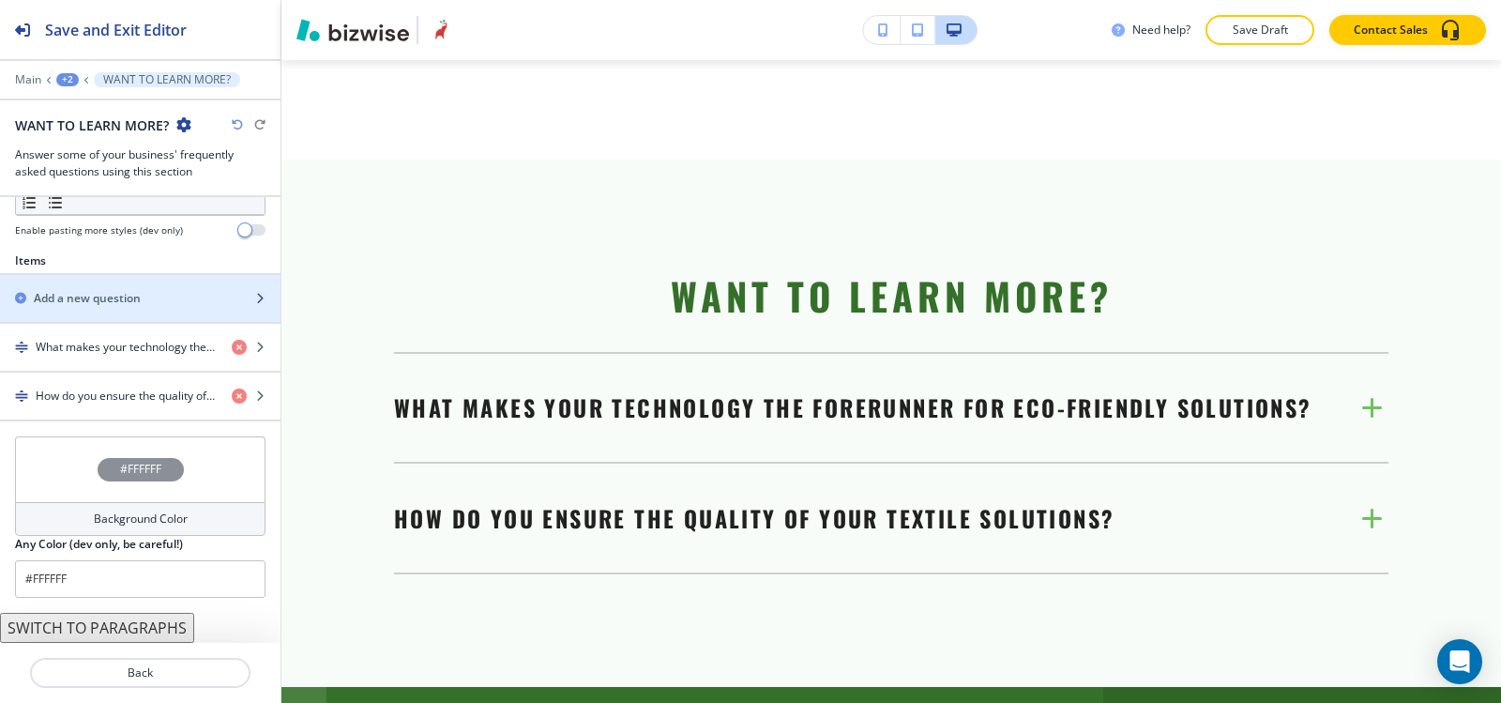
click at [110, 283] on div "button" at bounding box center [140, 282] width 281 height 15
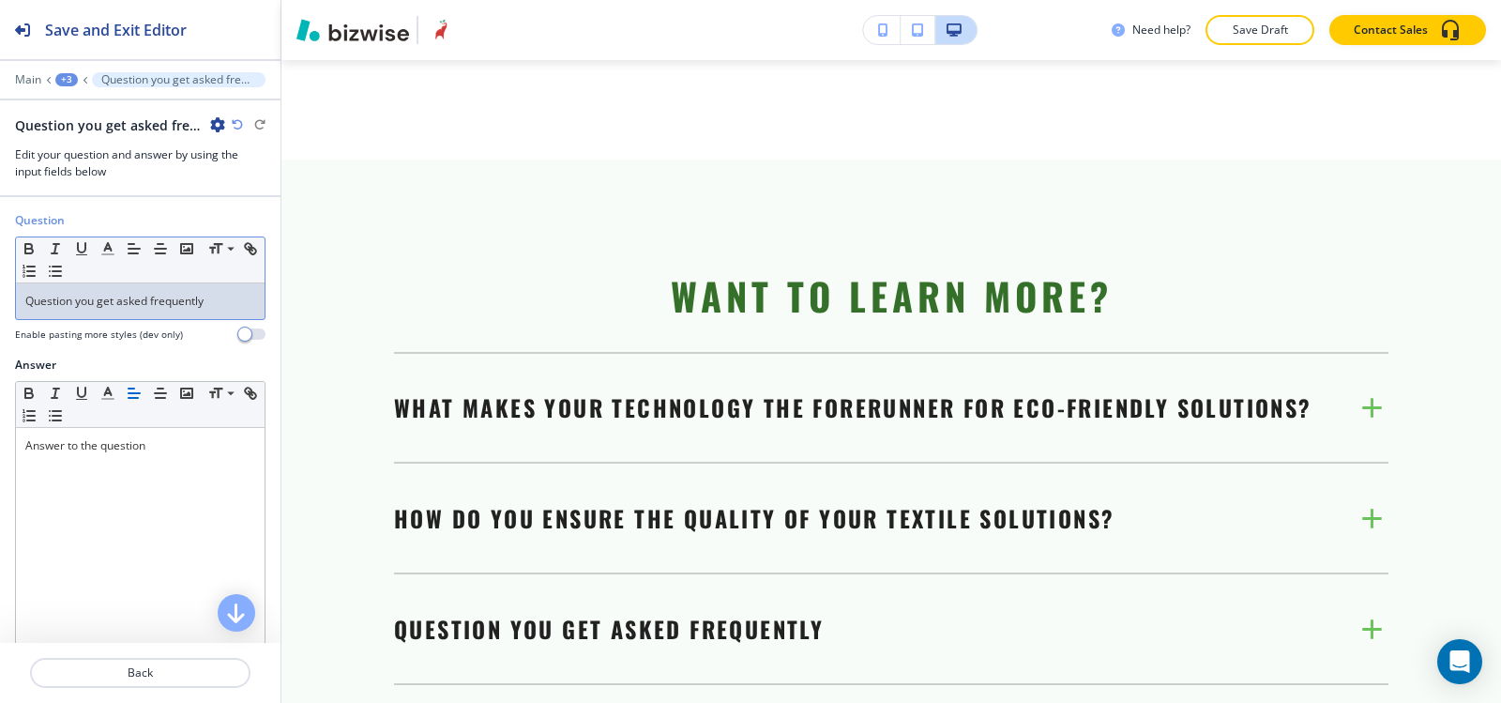
drag, startPoint x: 228, startPoint y: 303, endPoint x: 0, endPoint y: 316, distance: 228.4
click at [0, 316] on div "Question Small Normal Large Huge Question you get asked frequently Enable pasti…" at bounding box center [140, 284] width 281 height 144
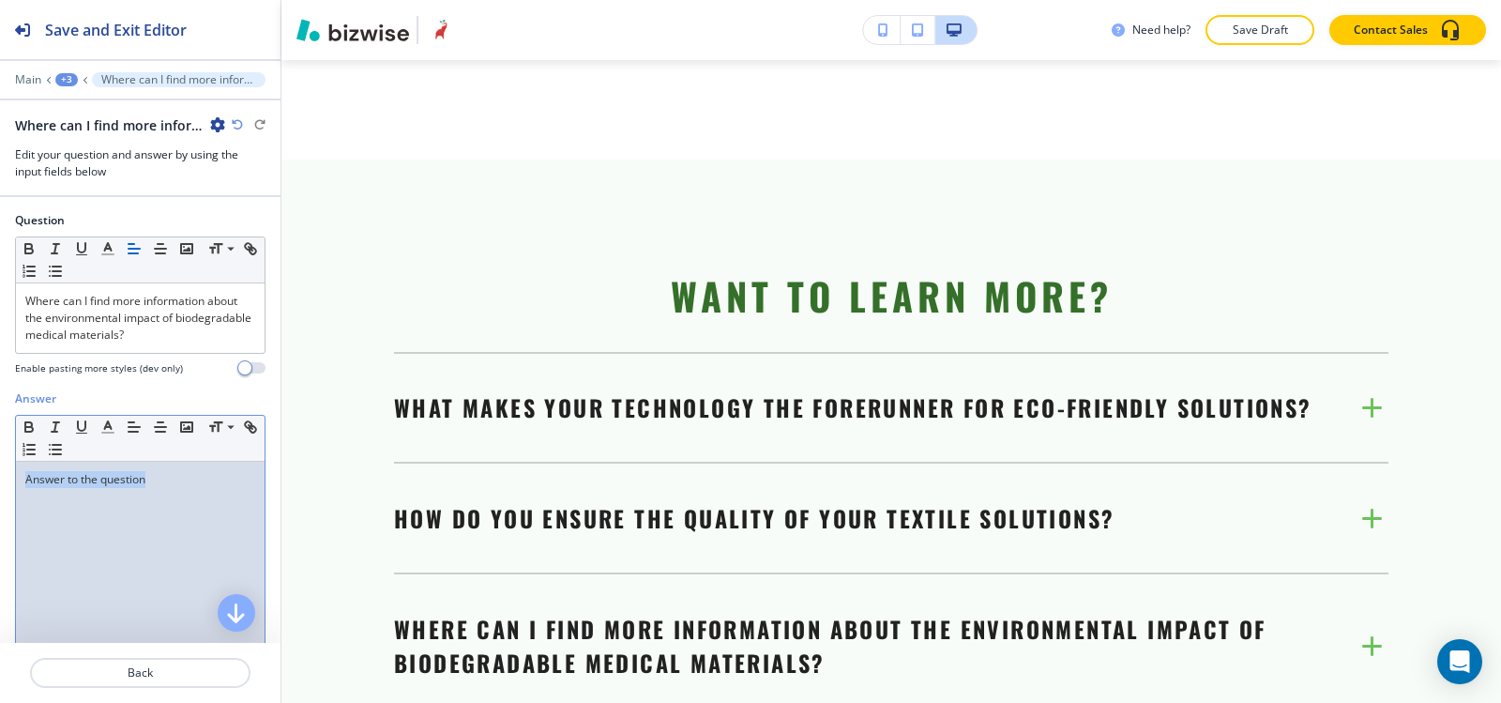
drag, startPoint x: 185, startPoint y: 492, endPoint x: 8, endPoint y: 485, distance: 176.5
click at [8, 485] on div "Answer Small Normal Large Huge Answer to the question Enable pasting more style…" at bounding box center [140, 566] width 281 height 353
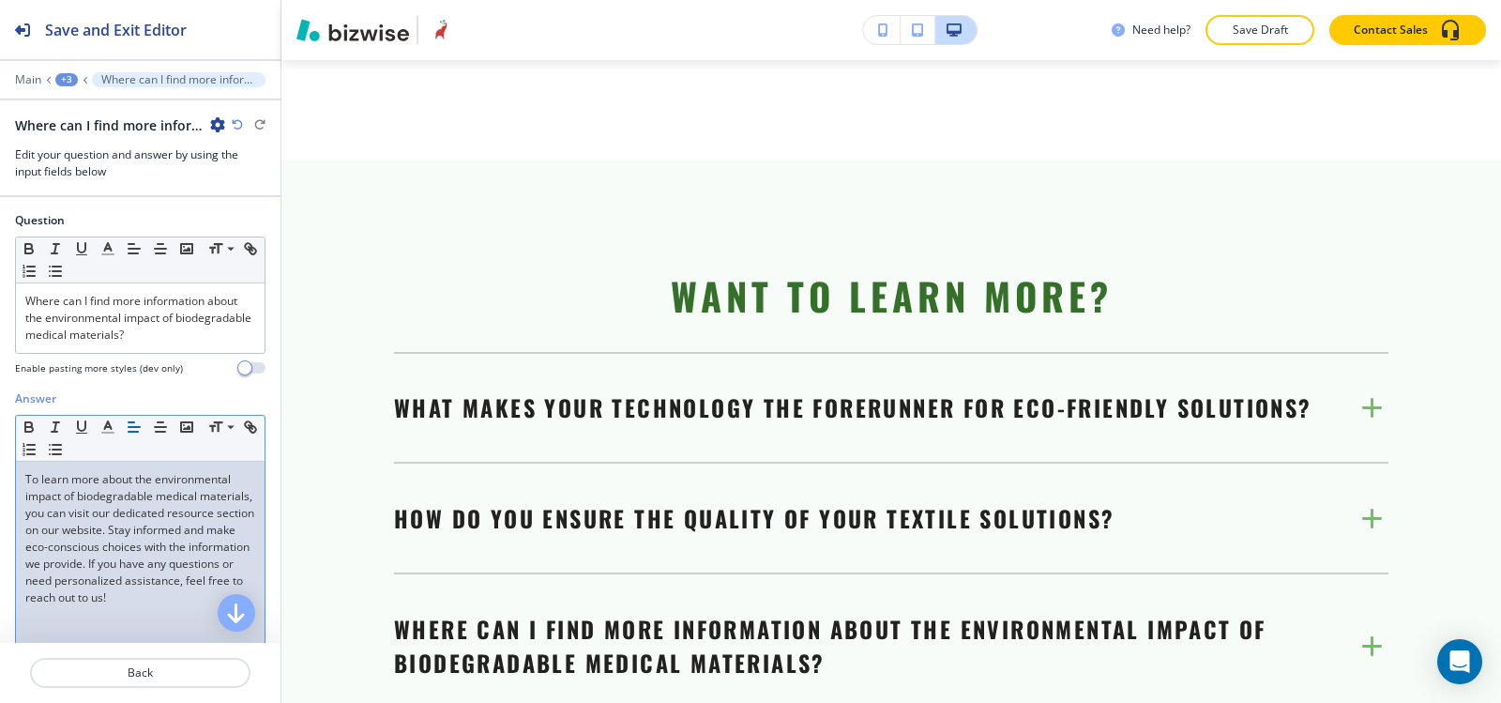
click at [61, 86] on div "Main +3 Where can I find more information about the environmental impact of bio…" at bounding box center [140, 79] width 251 height 15
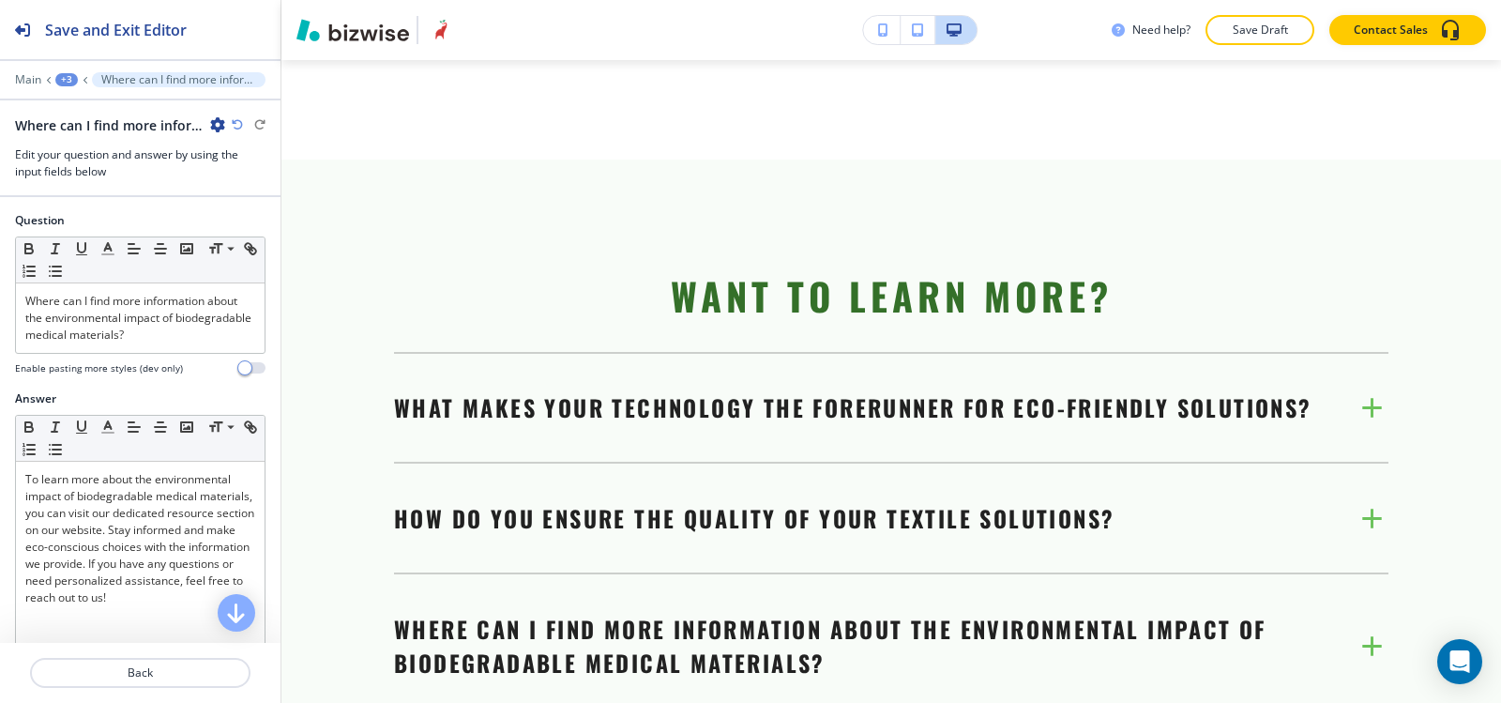
click at [57, 80] on div "+3" at bounding box center [66, 79] width 23 height 13
click at [99, 153] on button "HOME" at bounding box center [115, 143] width 120 height 33
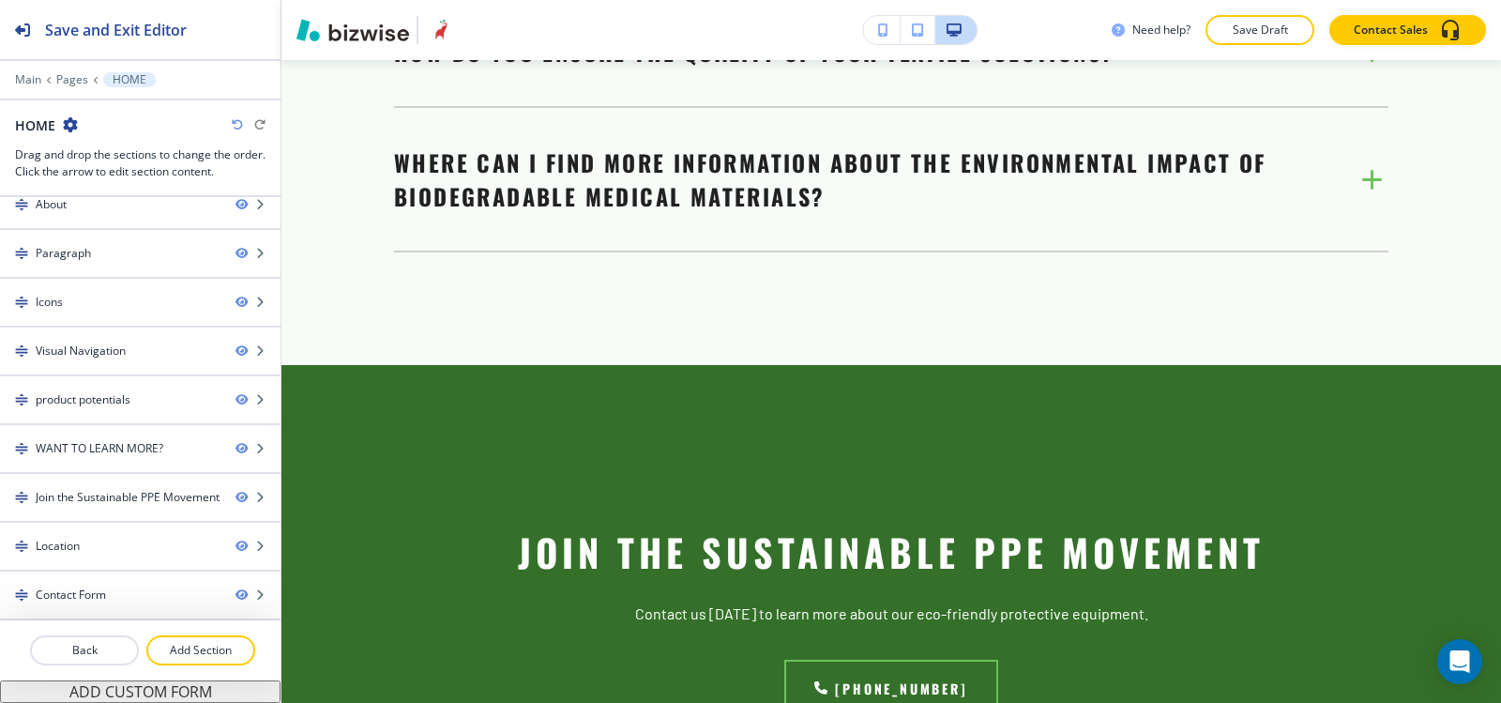
scroll to position [7504, 0]
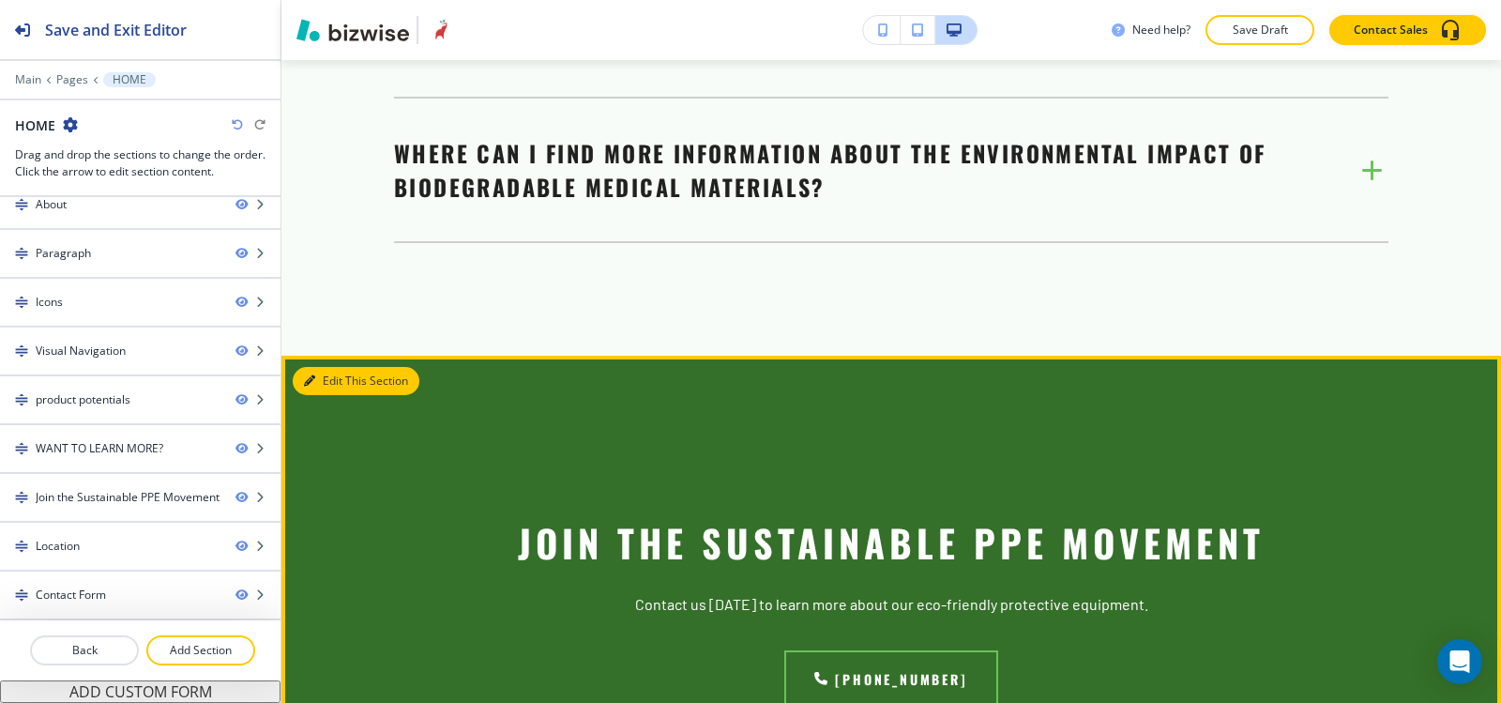
click at [310, 367] on button "Edit This Section" at bounding box center [356, 381] width 127 height 28
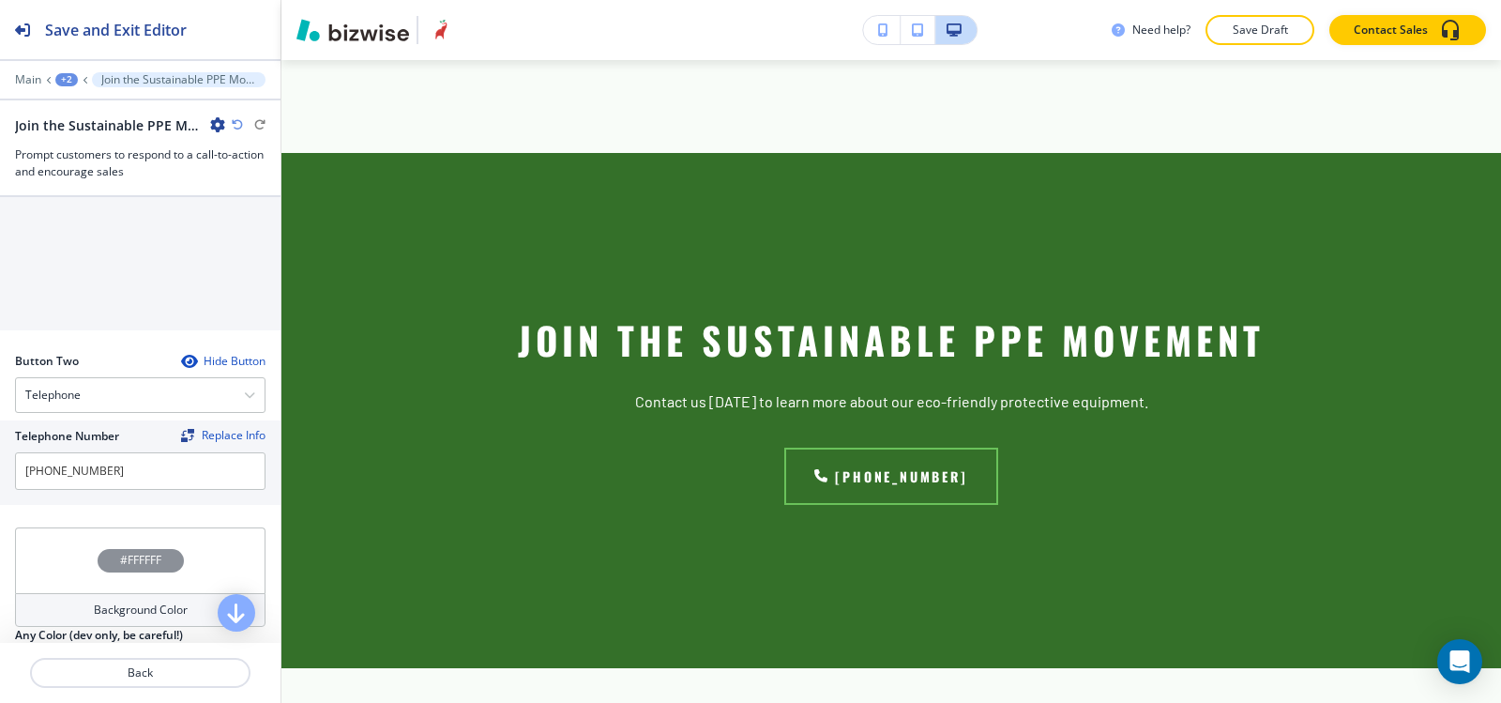
scroll to position [563, 0]
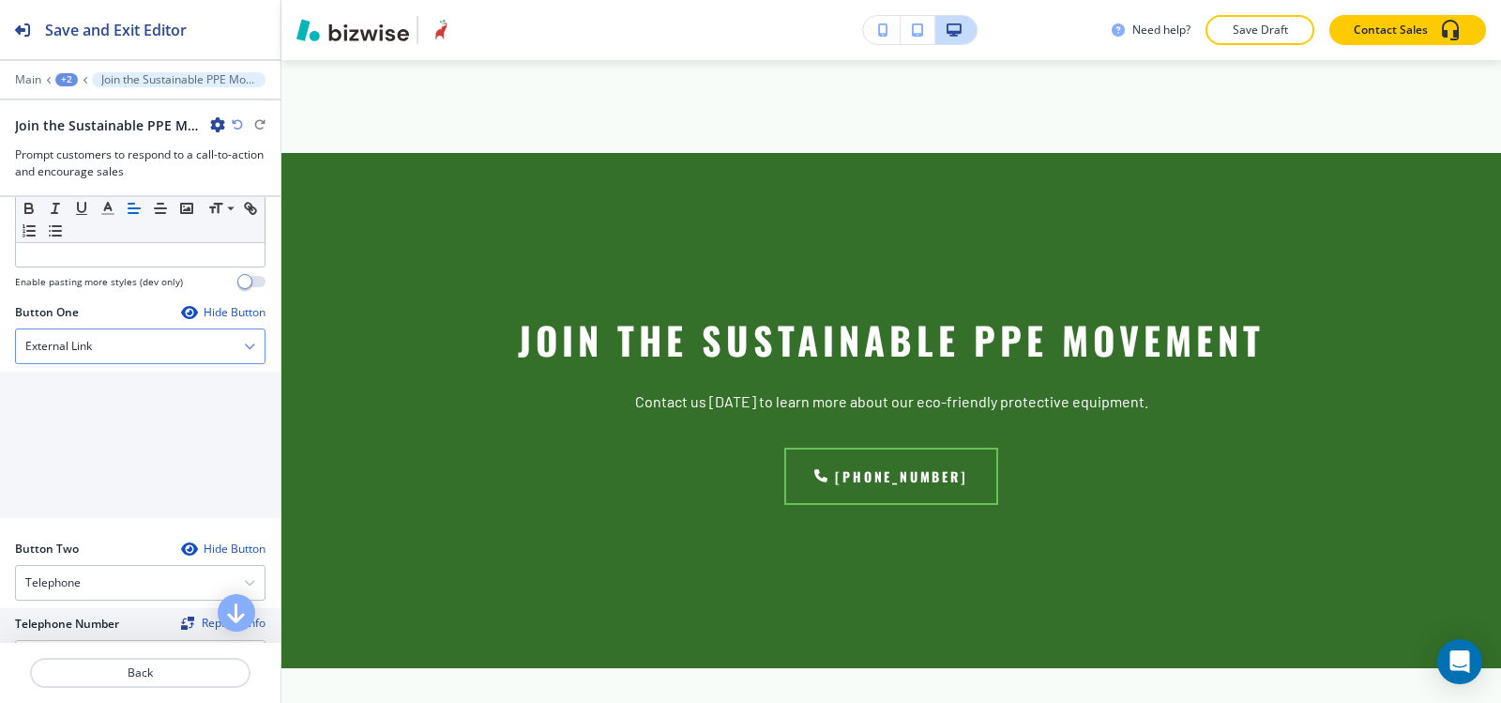
click at [136, 347] on div "External Link" at bounding box center [140, 346] width 249 height 34
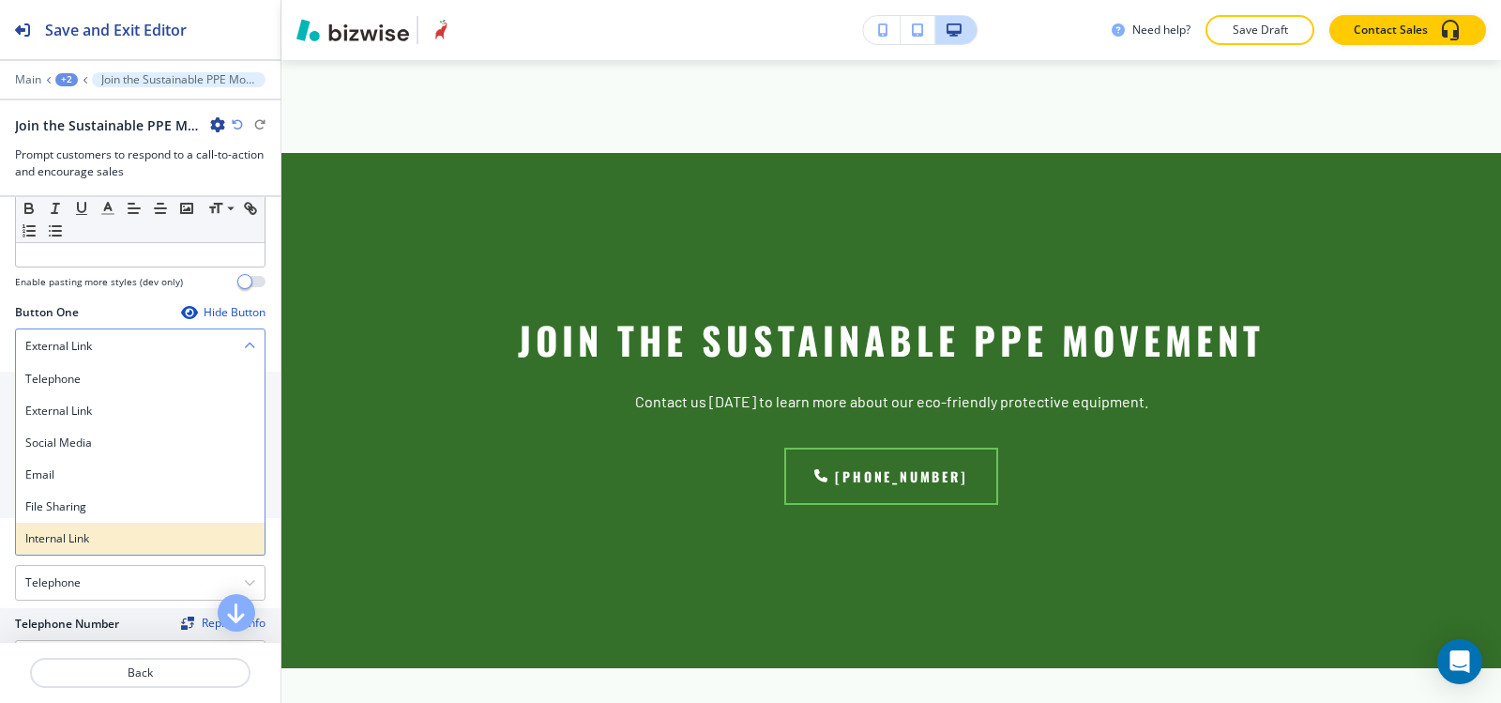
click at [131, 537] on h4 "Internal Link" at bounding box center [140, 538] width 230 height 17
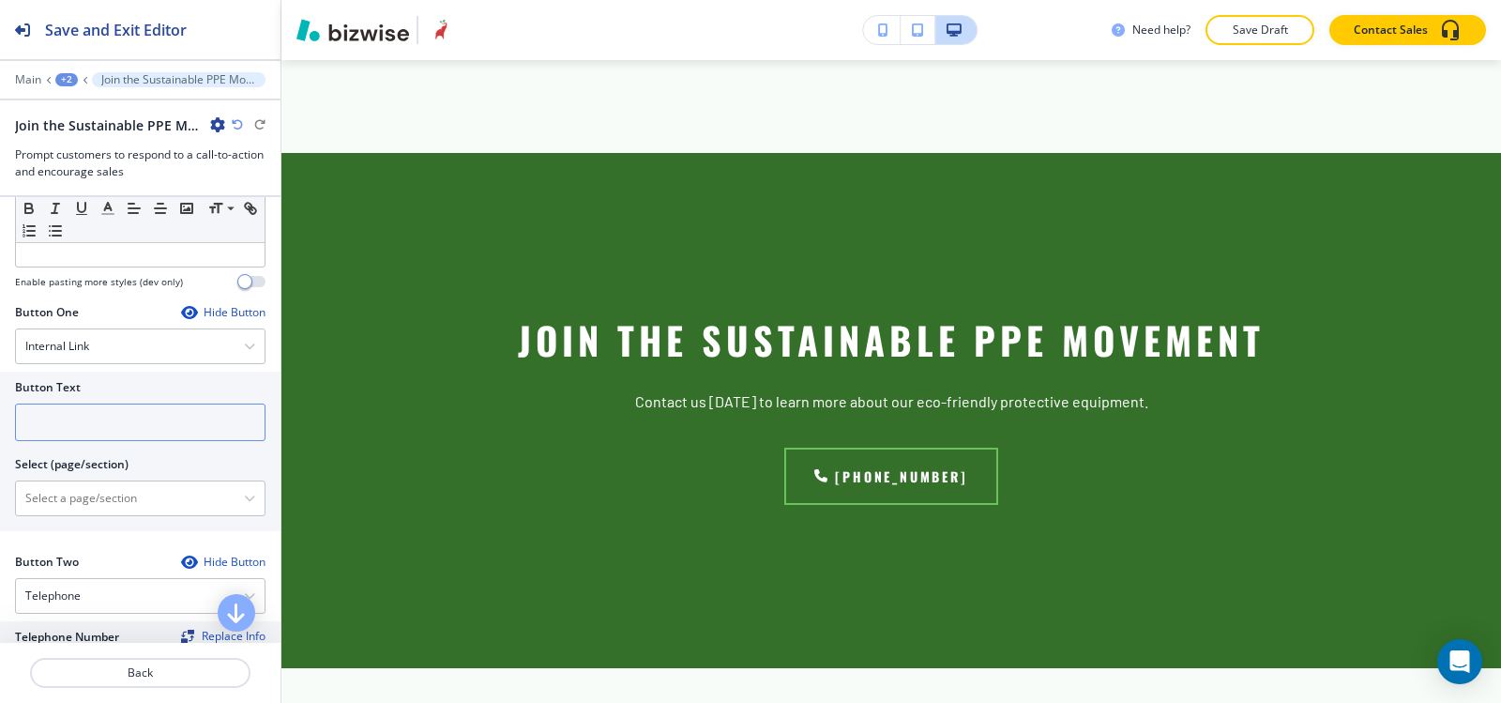
click at [130, 420] on input "text" at bounding box center [140, 422] width 251 height 38
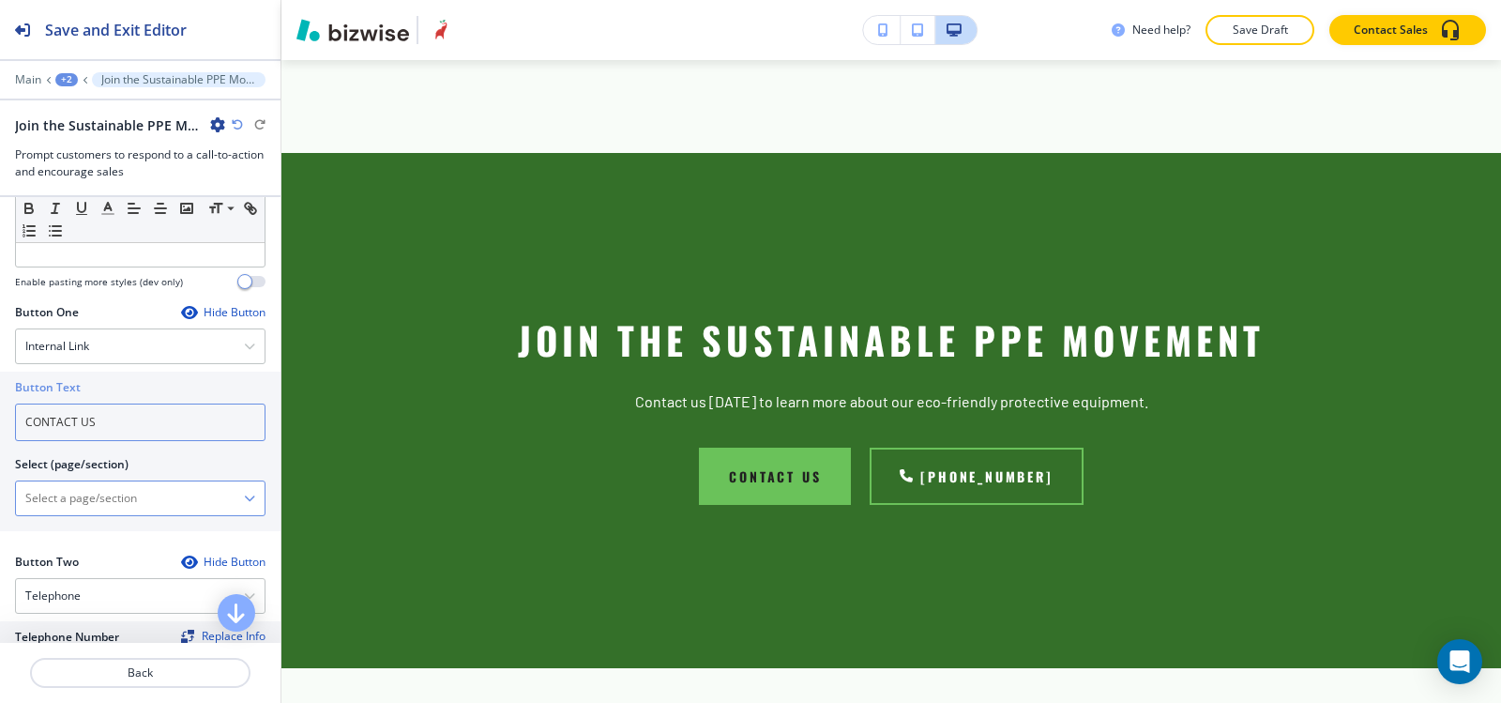
type input "CONTACT US"
click at [35, 504] on \(page\/section\) "Manual Input" at bounding box center [130, 498] width 228 height 32
type \(page\/section\) "CONTACT US"
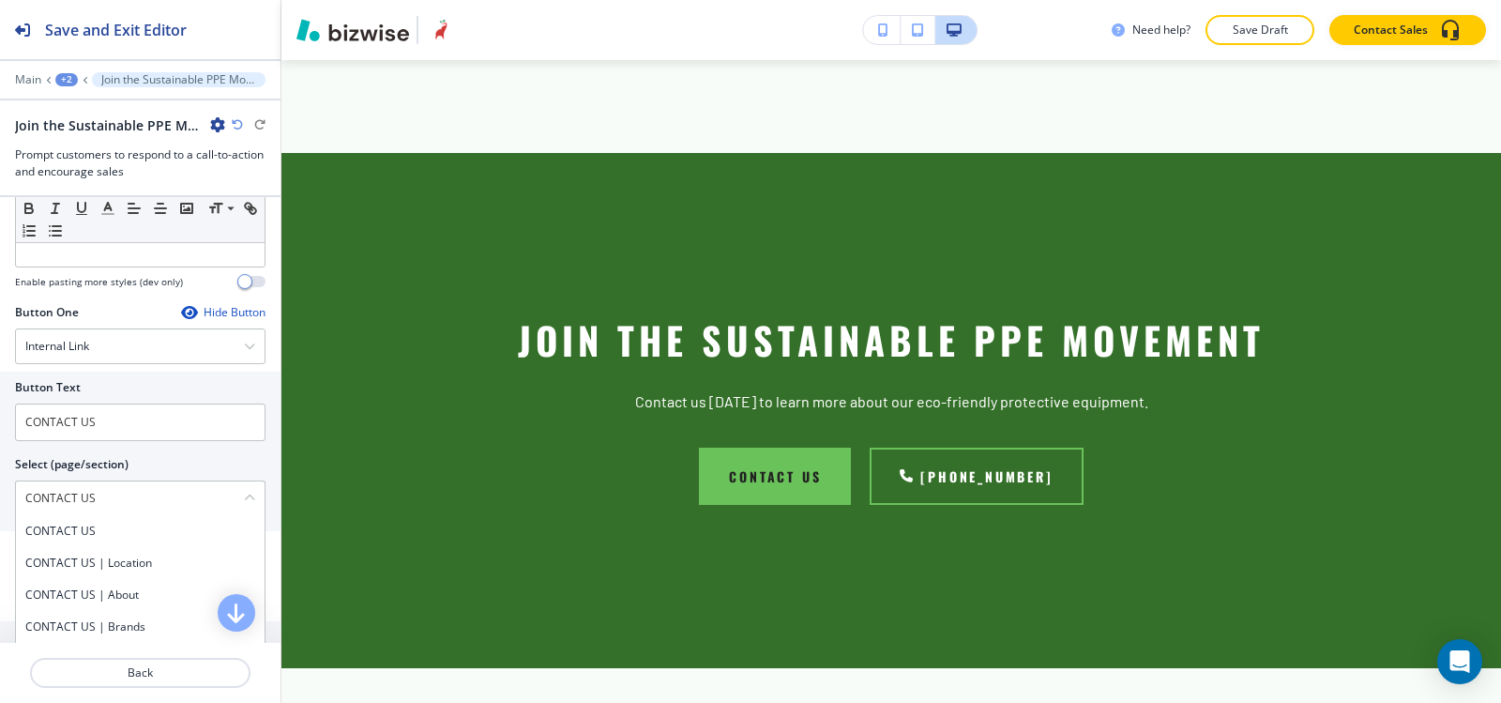
click at [119, 542] on div "CONTACT US" at bounding box center [140, 531] width 249 height 32
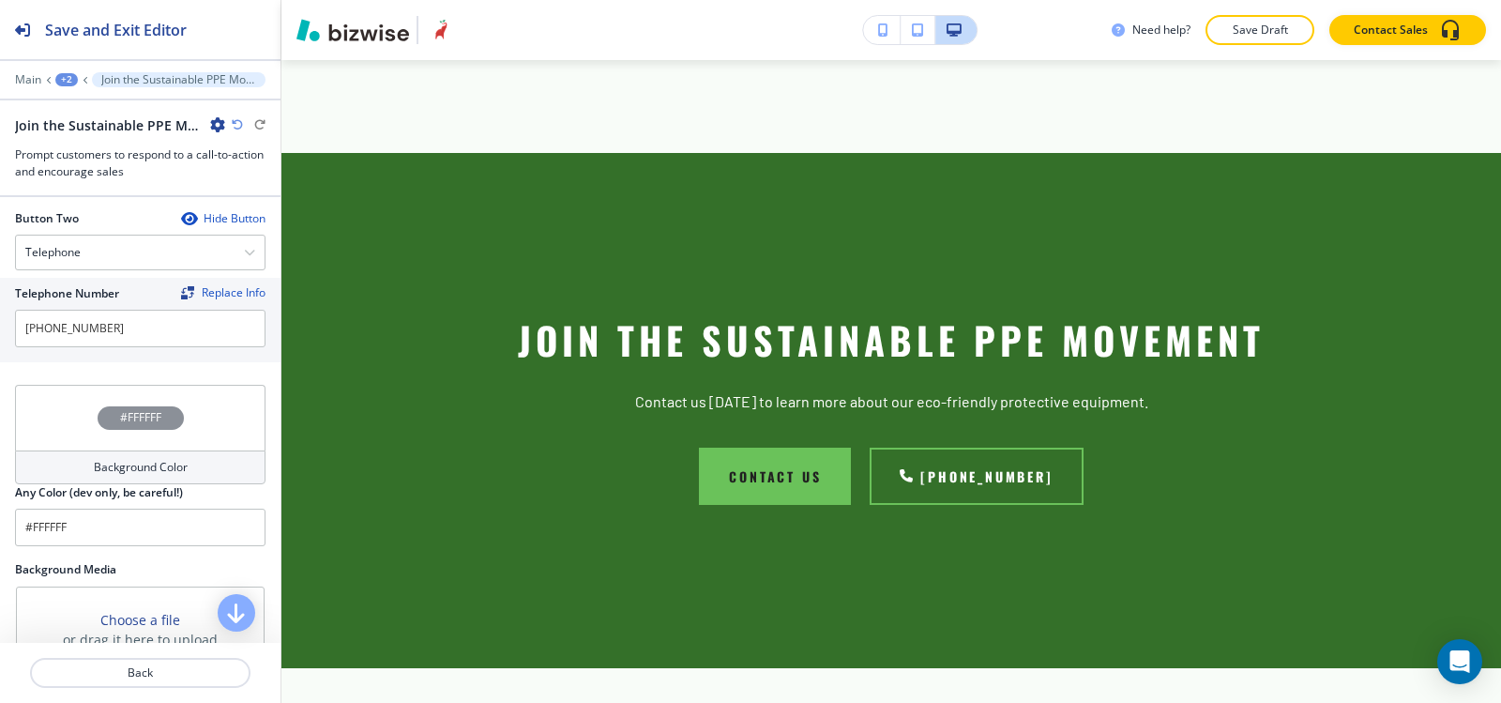
scroll to position [1046, 0]
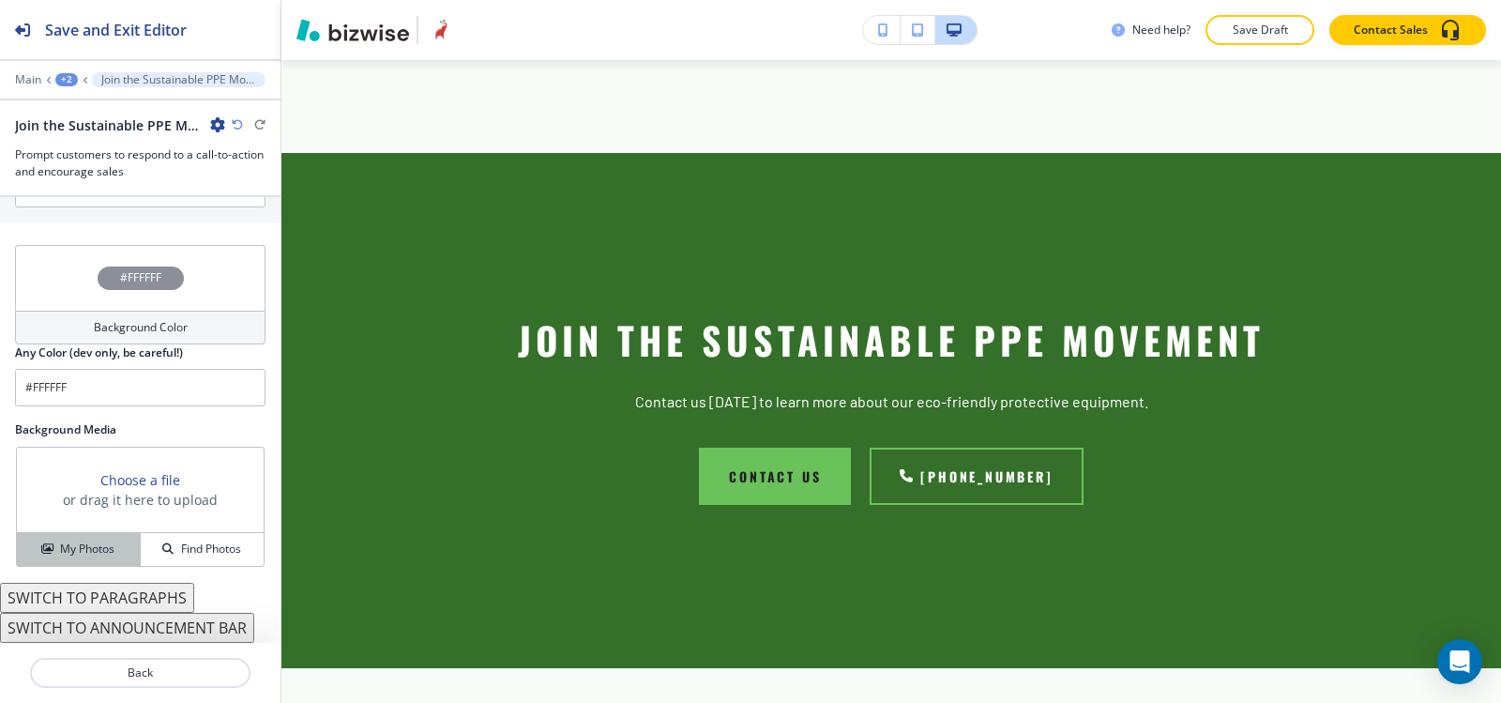
click at [75, 553] on h4 "My Photos" at bounding box center [87, 548] width 54 height 17
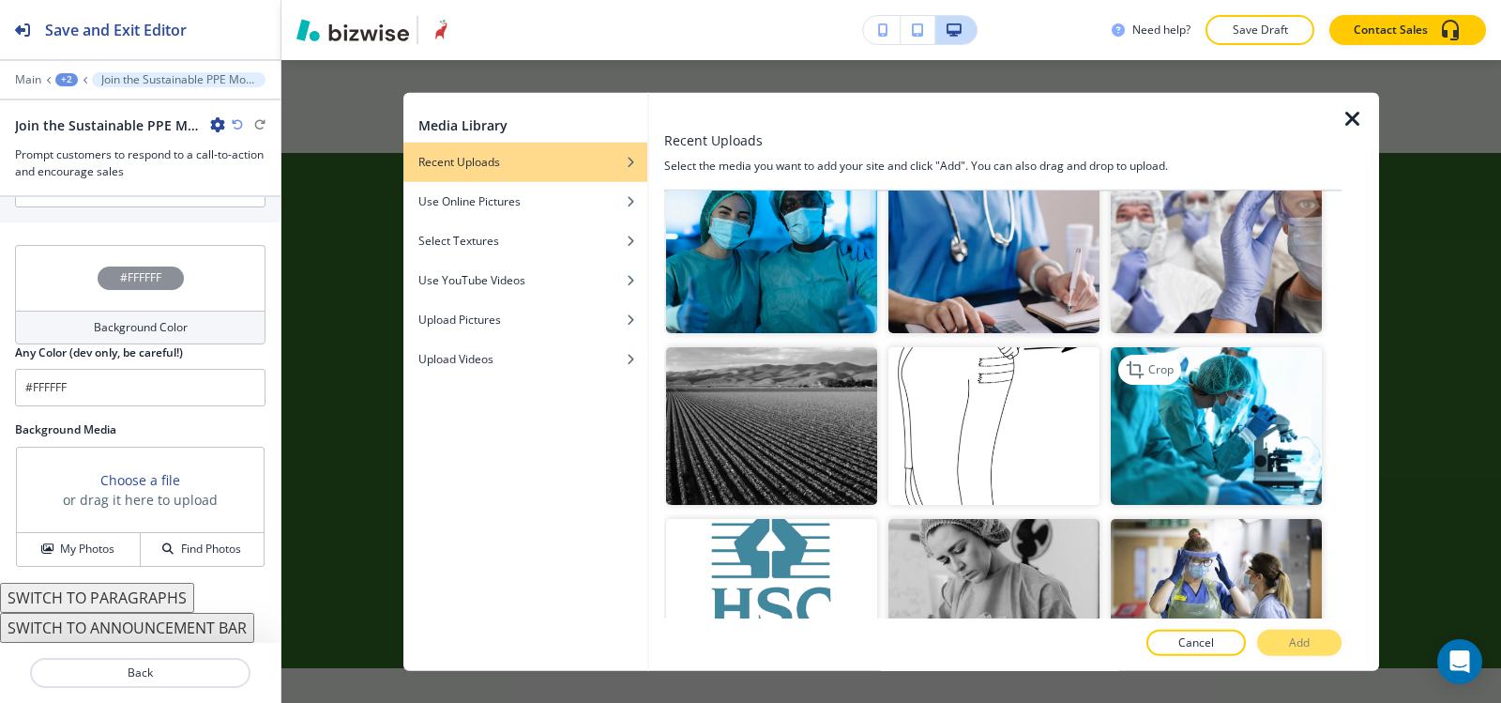
scroll to position [2252, 0]
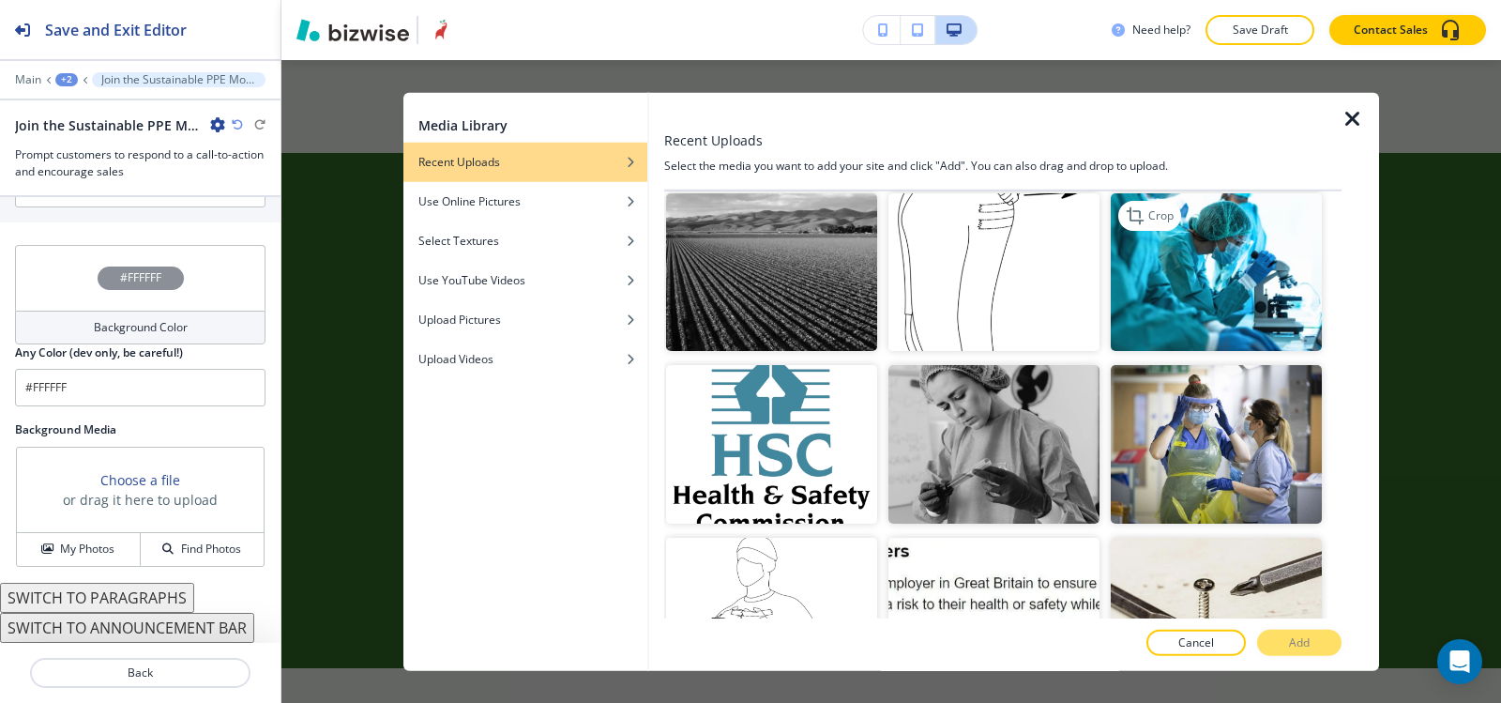
click at [1184, 414] on img "button" at bounding box center [1216, 444] width 211 height 159
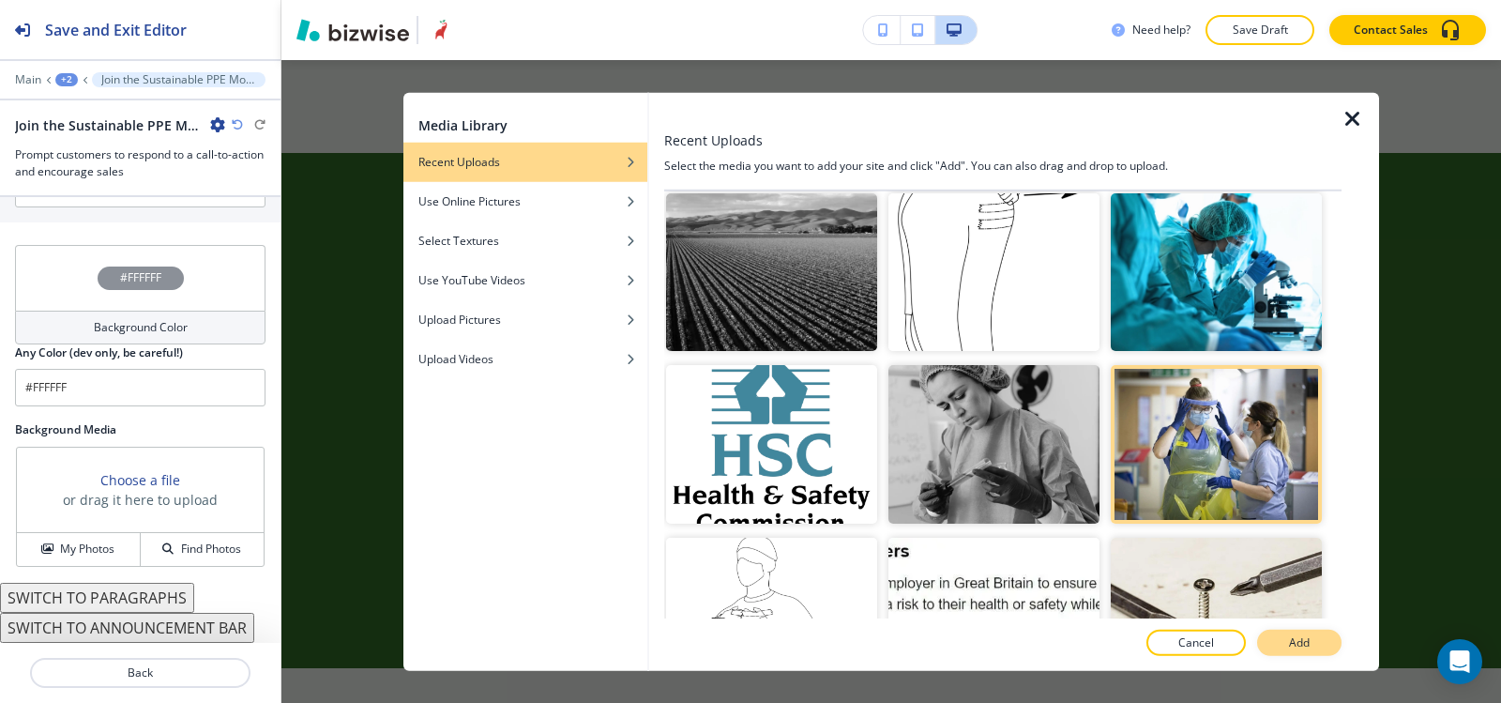
click at [1300, 638] on p "Add" at bounding box center [1299, 642] width 21 height 17
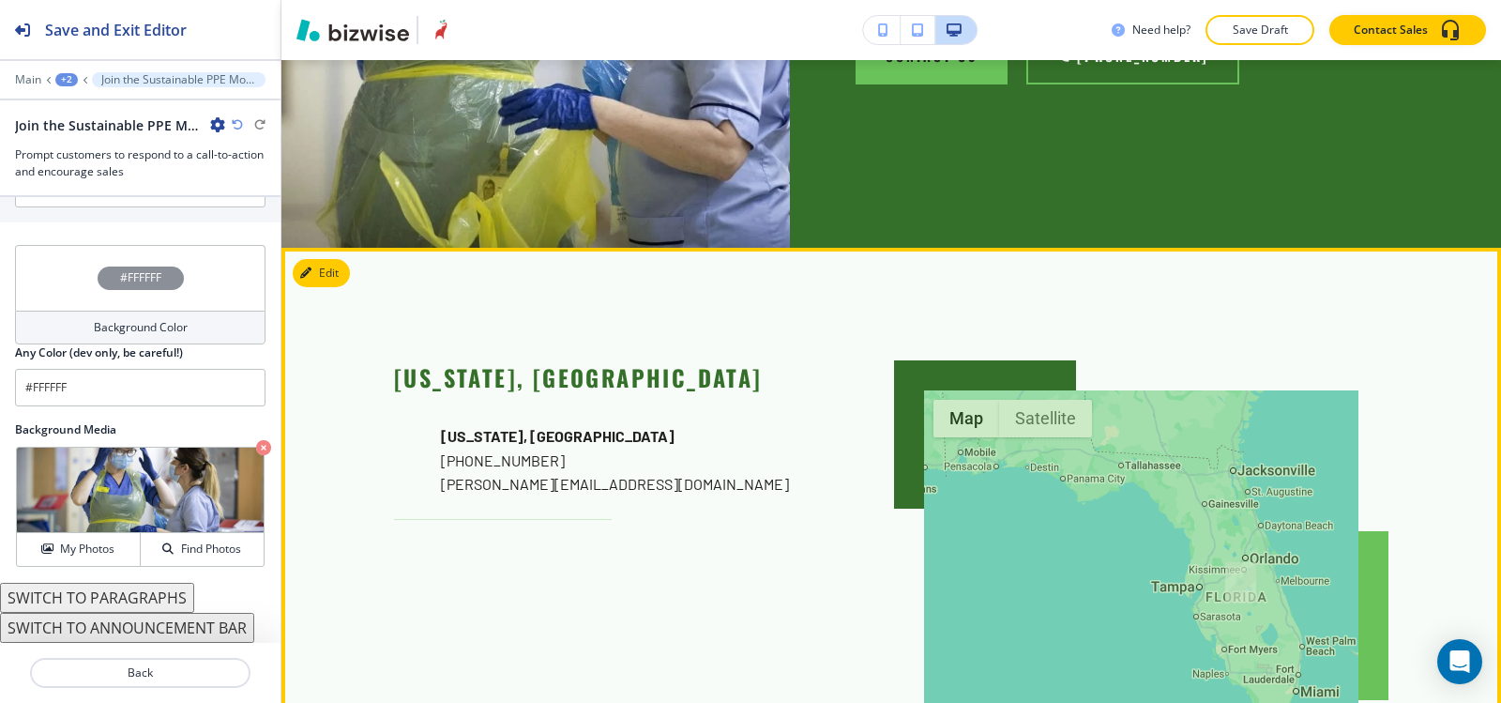
scroll to position [8176, 0]
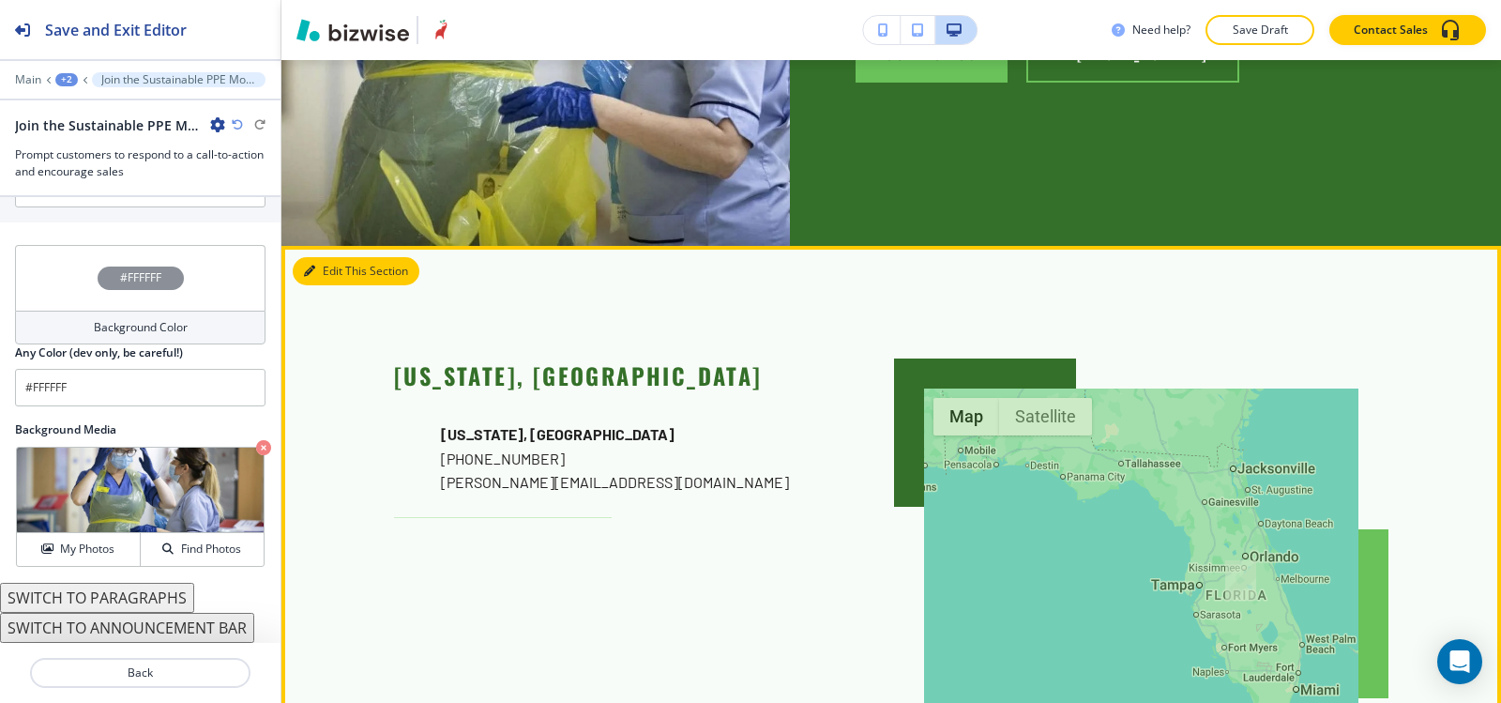
click at [327, 257] on button "Edit This Section" at bounding box center [356, 271] width 127 height 28
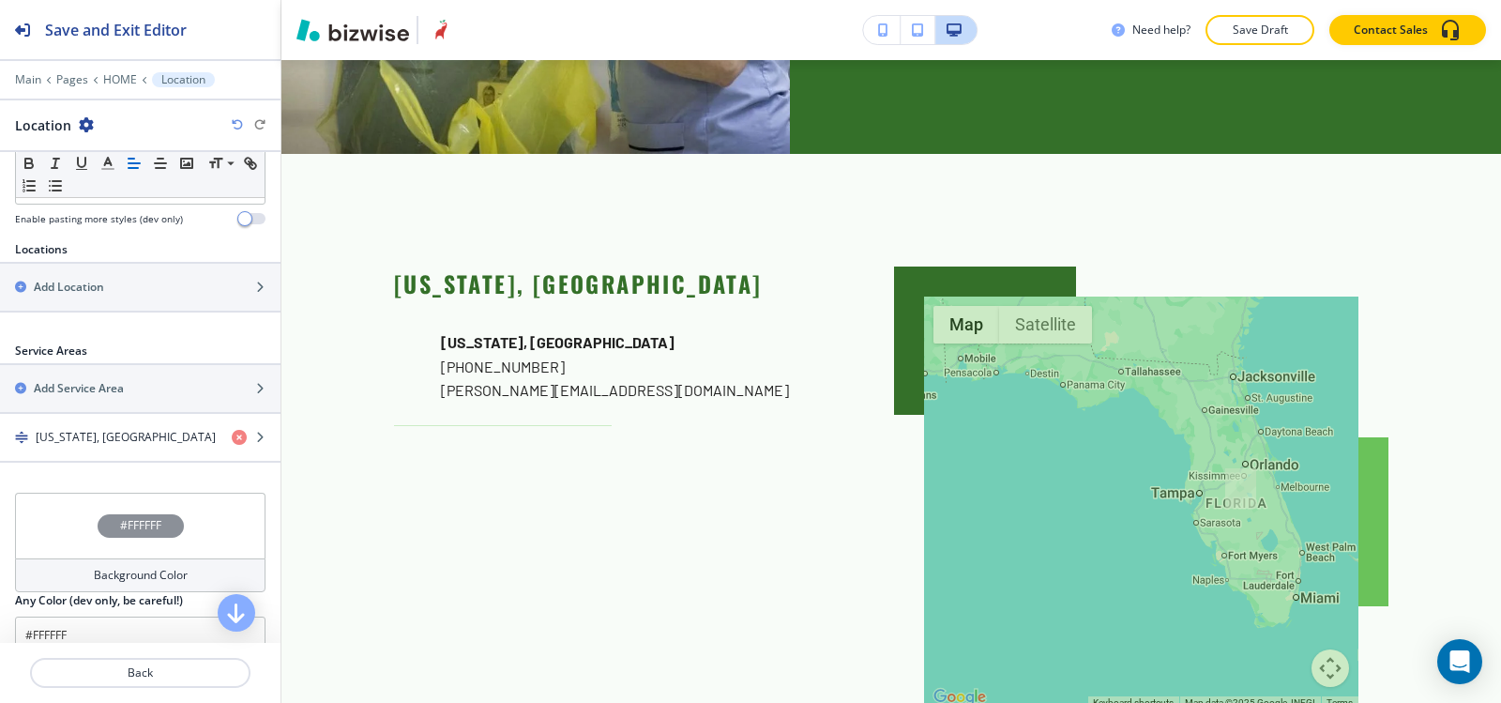
scroll to position [607, 0]
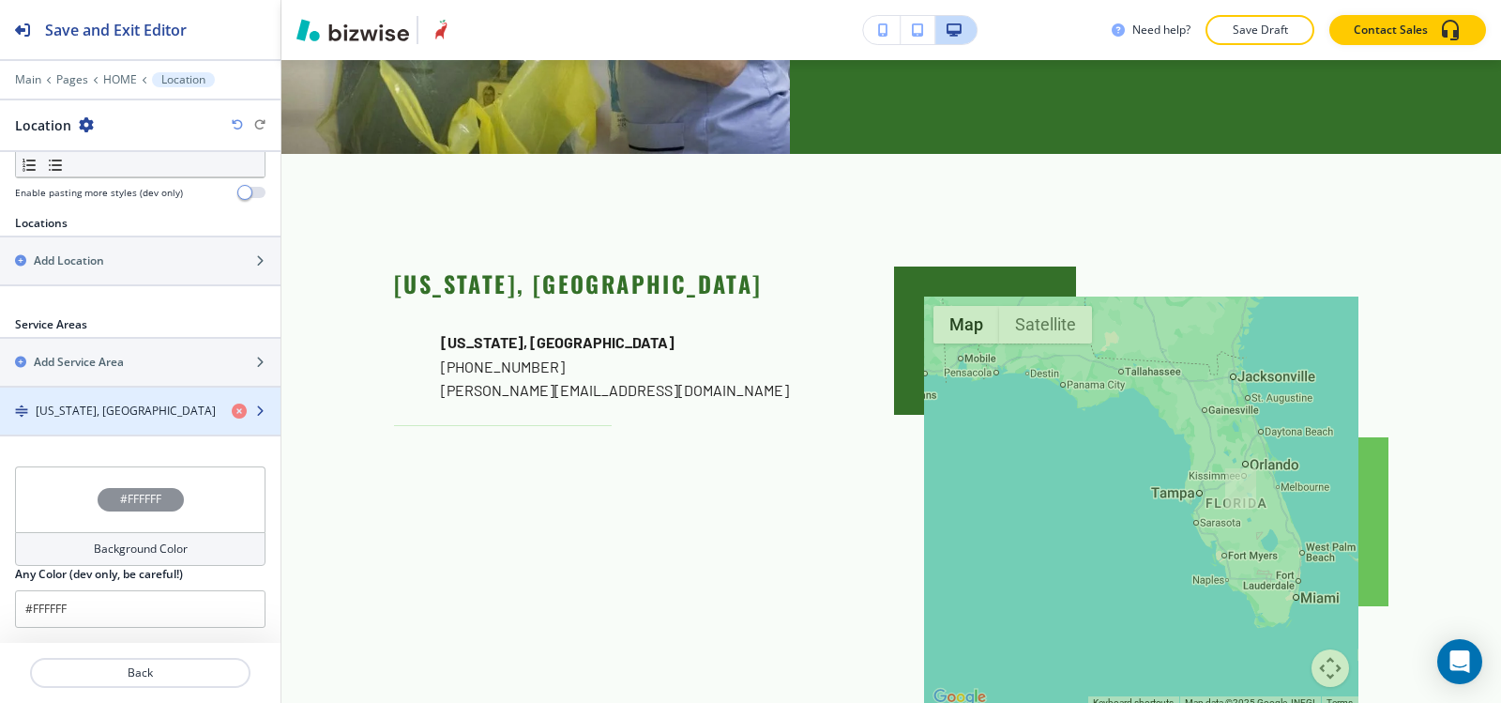
click at [105, 421] on div "button" at bounding box center [140, 426] width 281 height 15
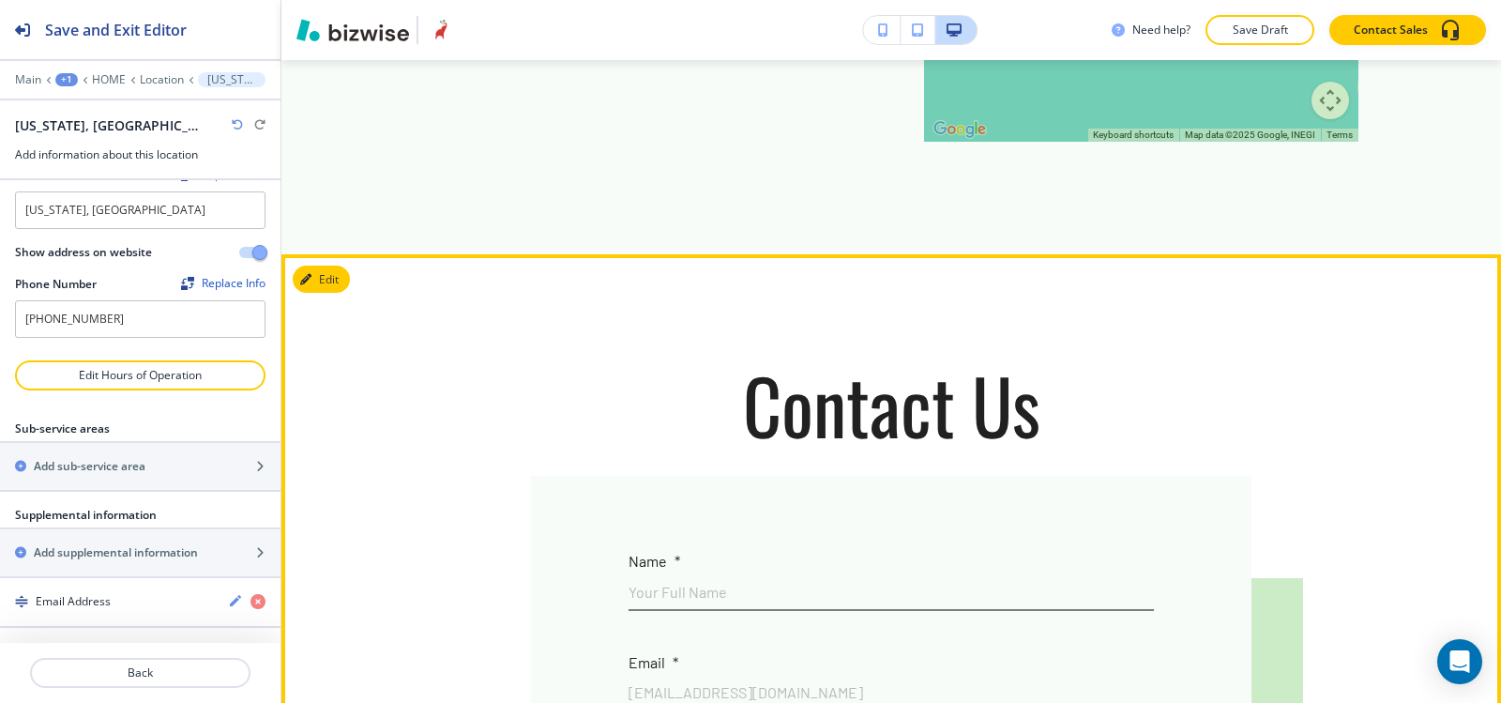
scroll to position [8549, 0]
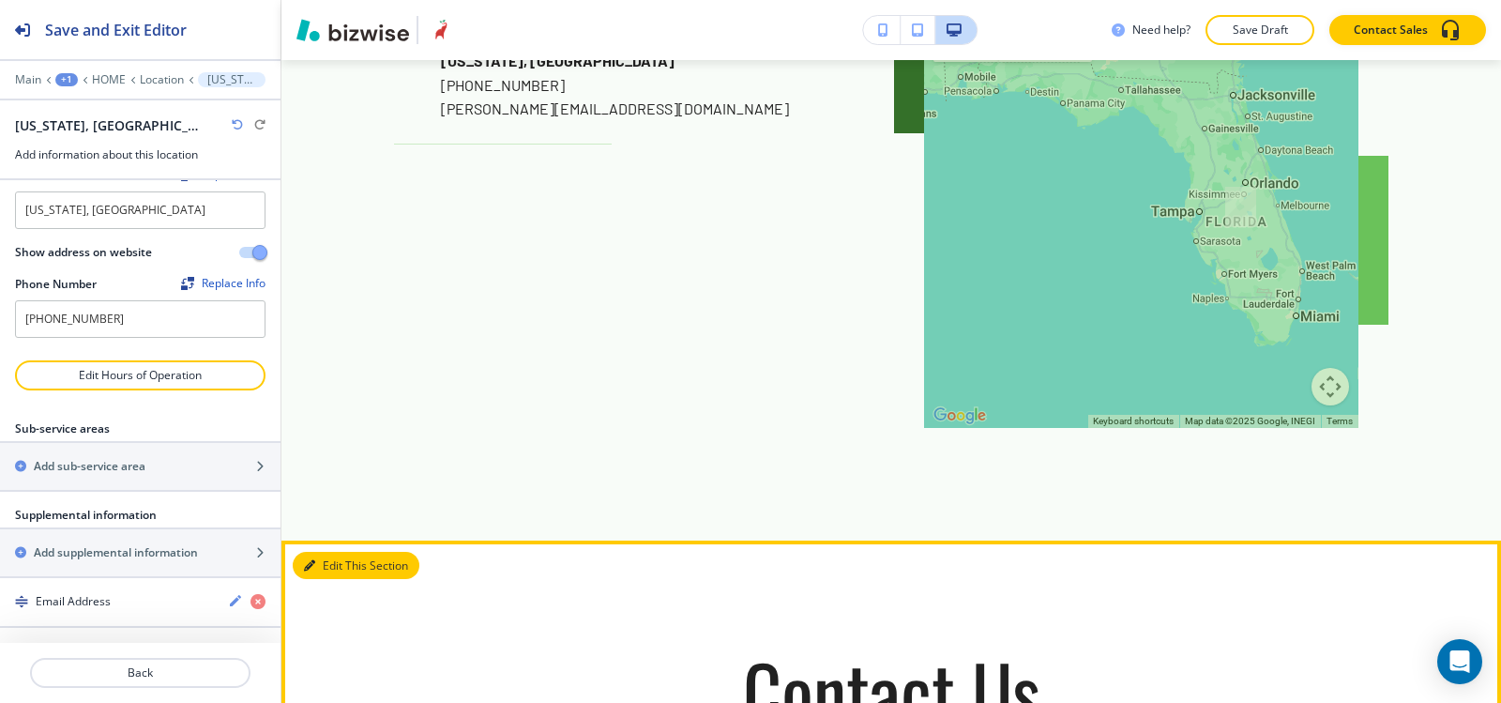
click at [327, 552] on button "Edit This Section" at bounding box center [356, 566] width 127 height 28
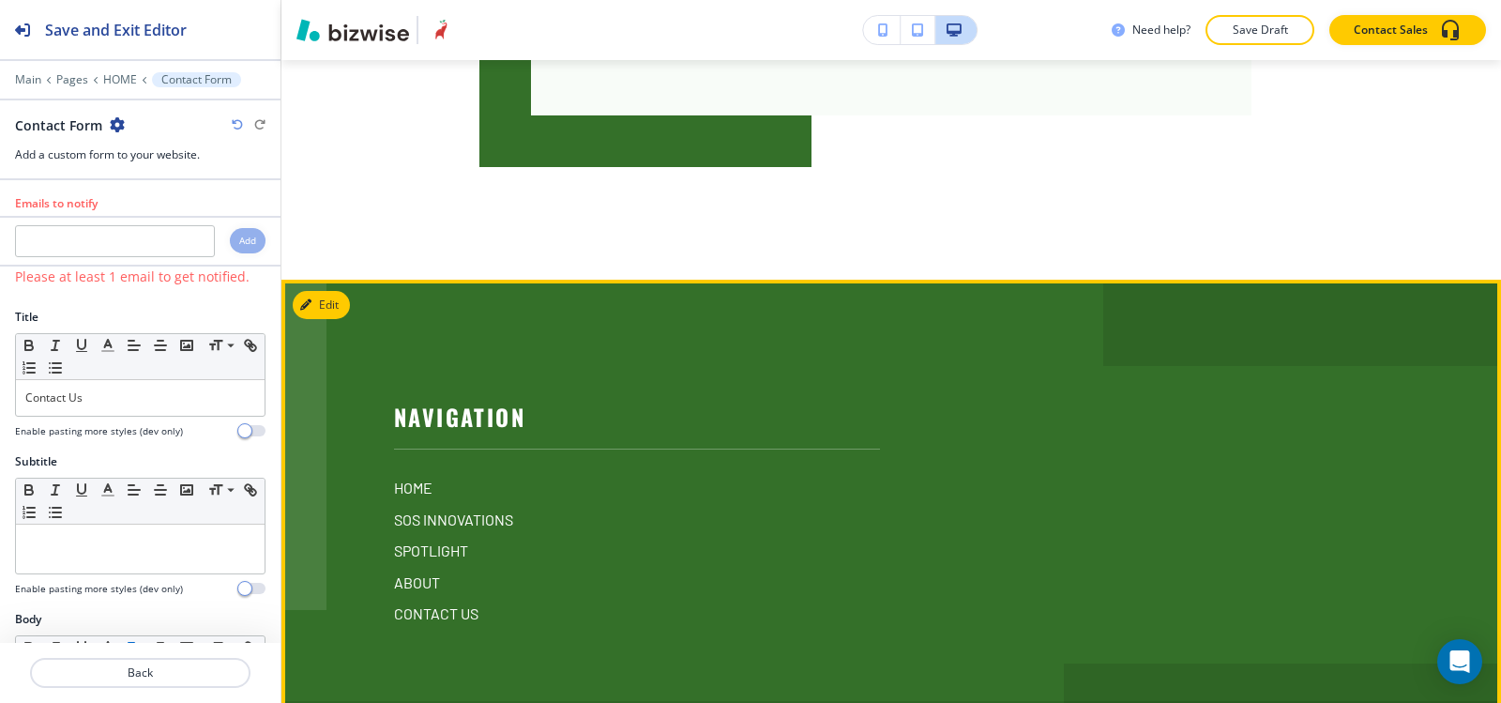
scroll to position [9947, 0]
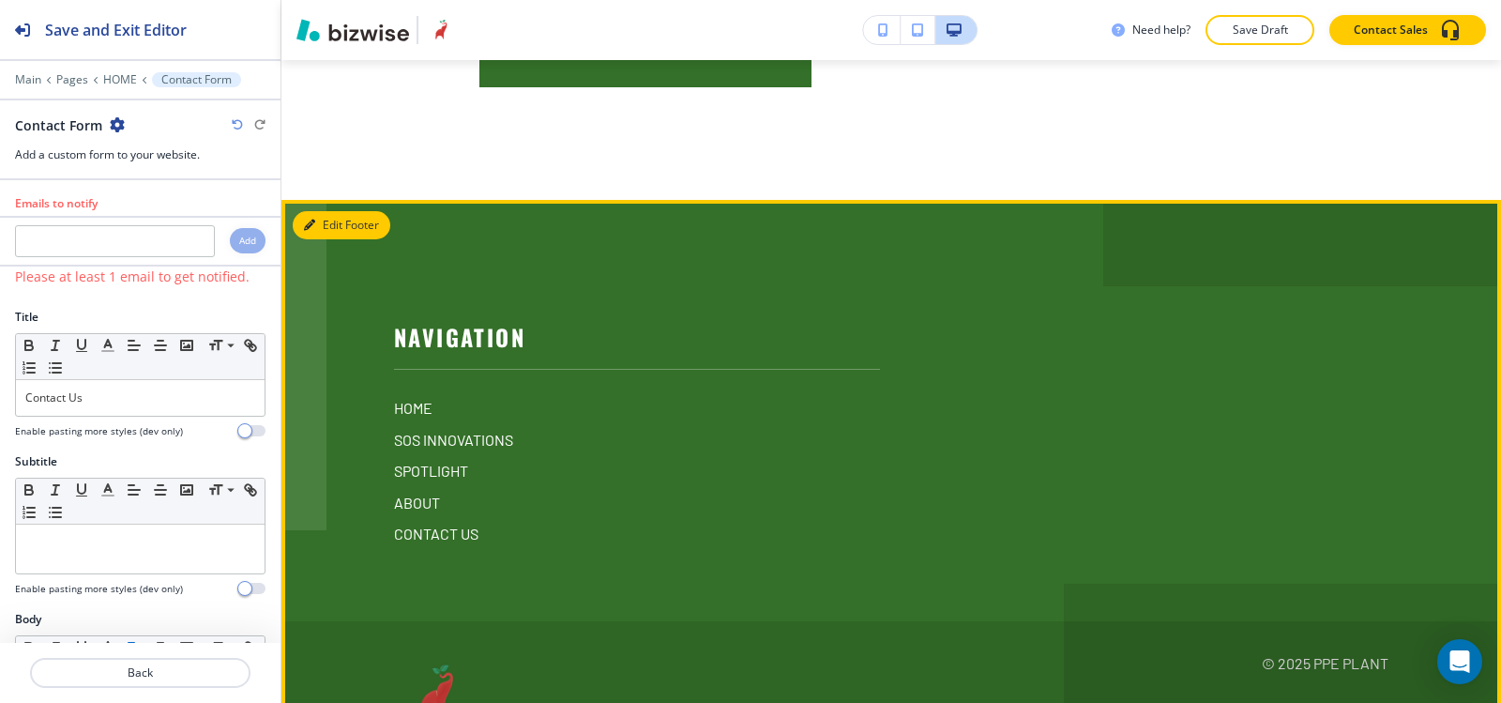
click at [301, 211] on button "Edit Footer" at bounding box center [342, 225] width 98 height 28
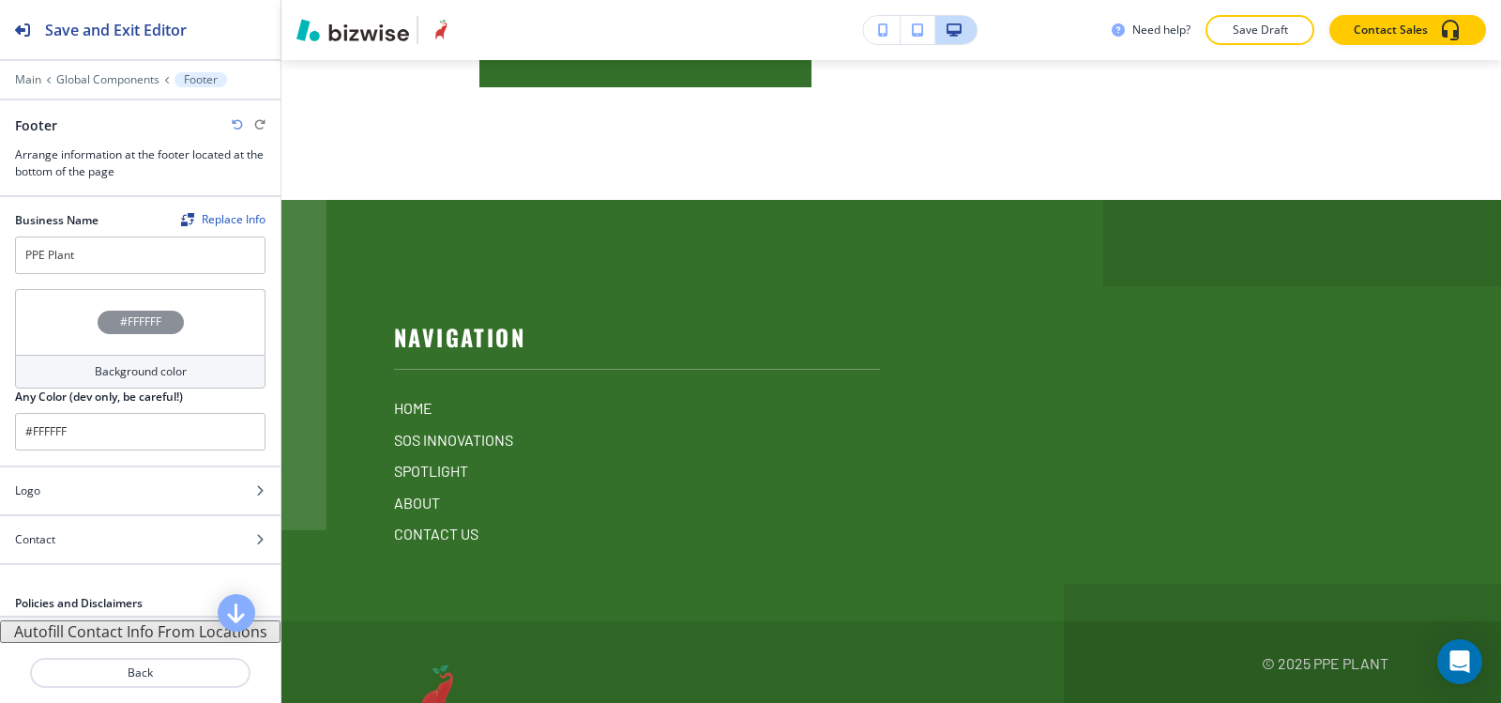
click at [93, 630] on button "Autofill Contact Info From Locations" at bounding box center [140, 631] width 281 height 23
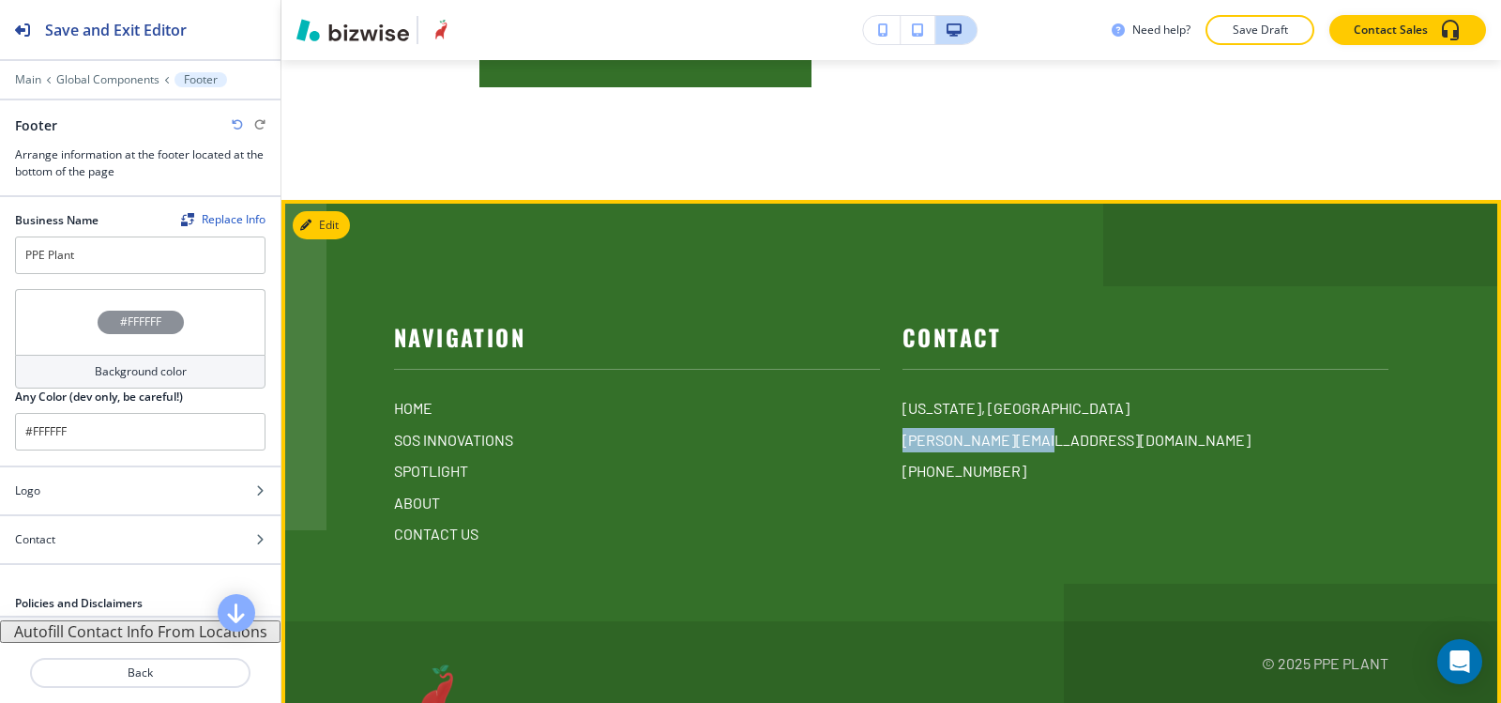
drag, startPoint x: 1058, startPoint y: 336, endPoint x: 884, endPoint y: 351, distance: 175.2
click at [884, 351] on div "Contact [US_STATE], [GEOGRAPHIC_DATA] [PERSON_NAME][EMAIL_ADDRESS][DOMAIN_NAME]…" at bounding box center [1134, 408] width 509 height 275
copy p "[PERSON_NAME][EMAIL_ADDRESS][DOMAIN_NAME]"
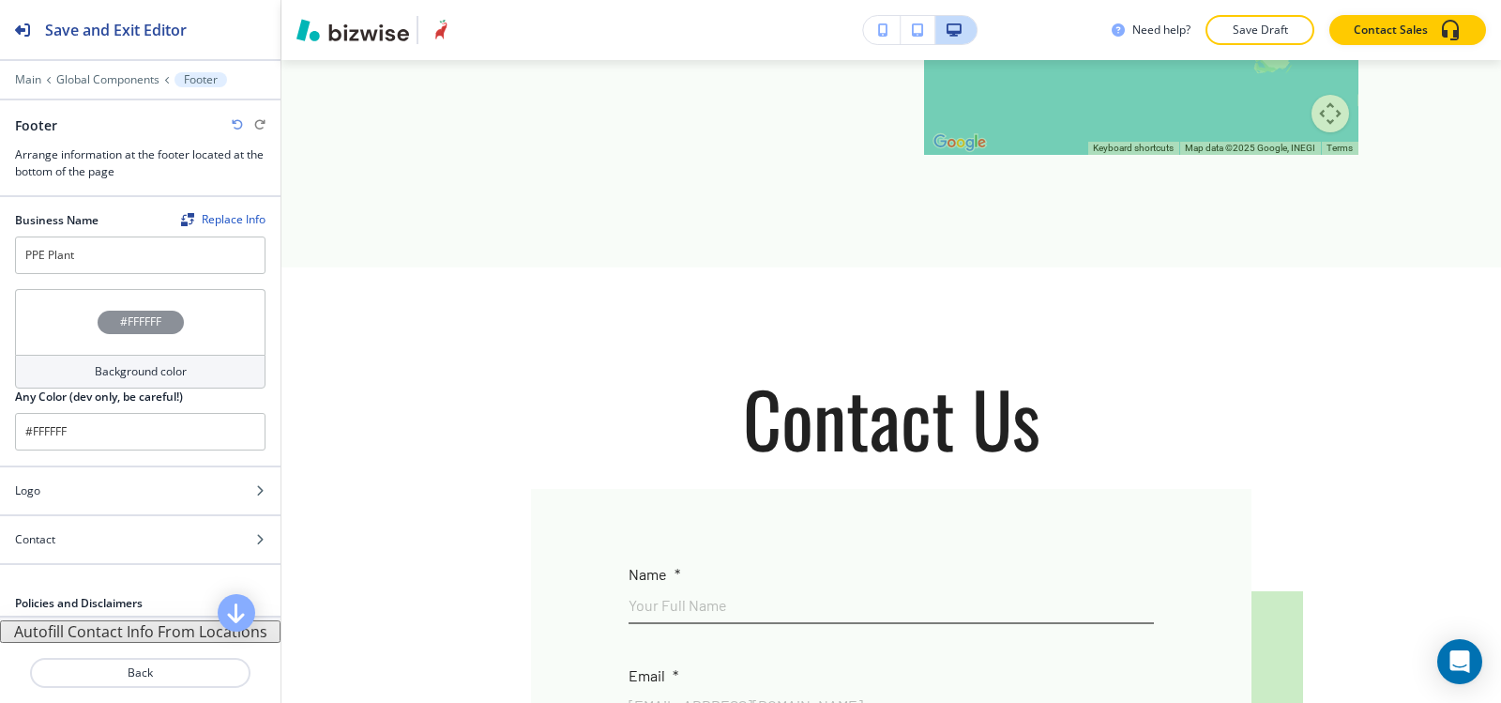
scroll to position [8728, 0]
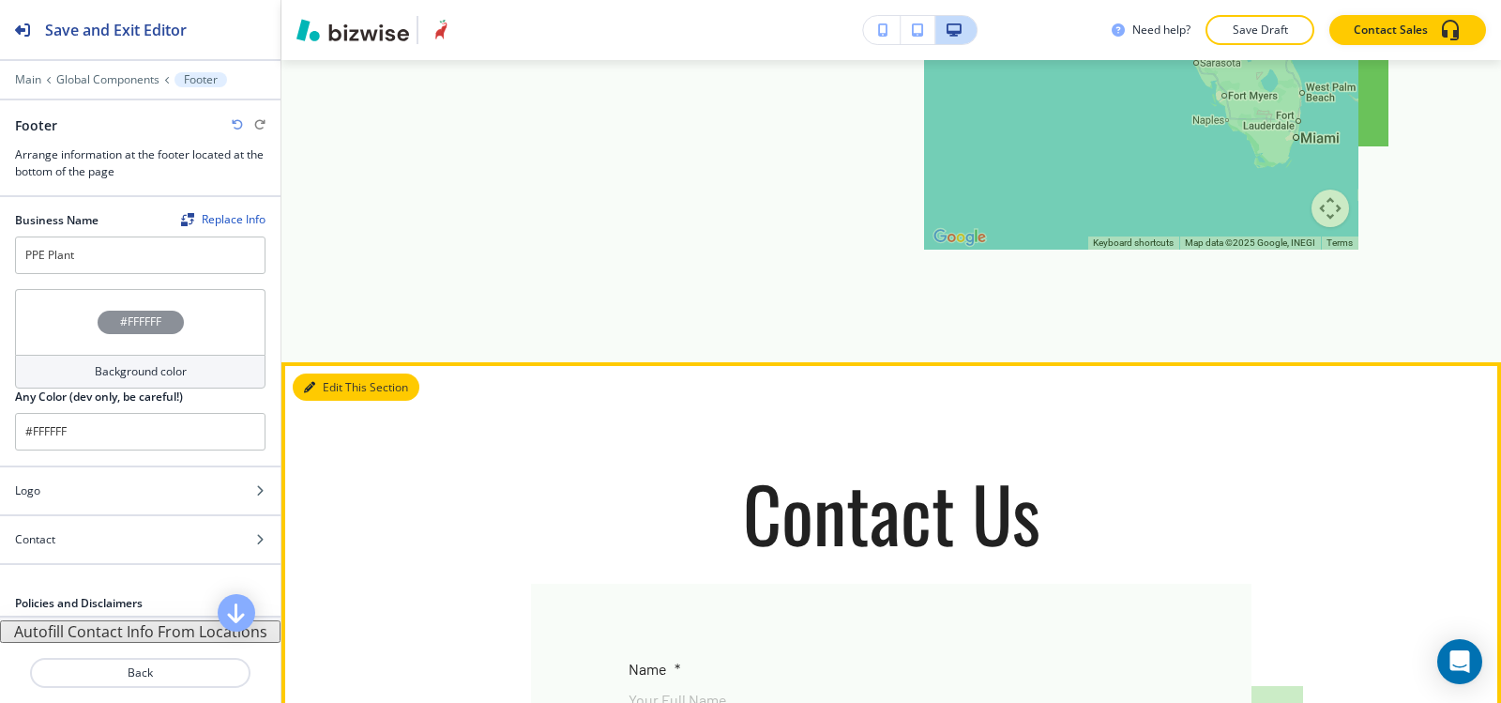
click at [312, 382] on icon "button" at bounding box center [309, 387] width 11 height 11
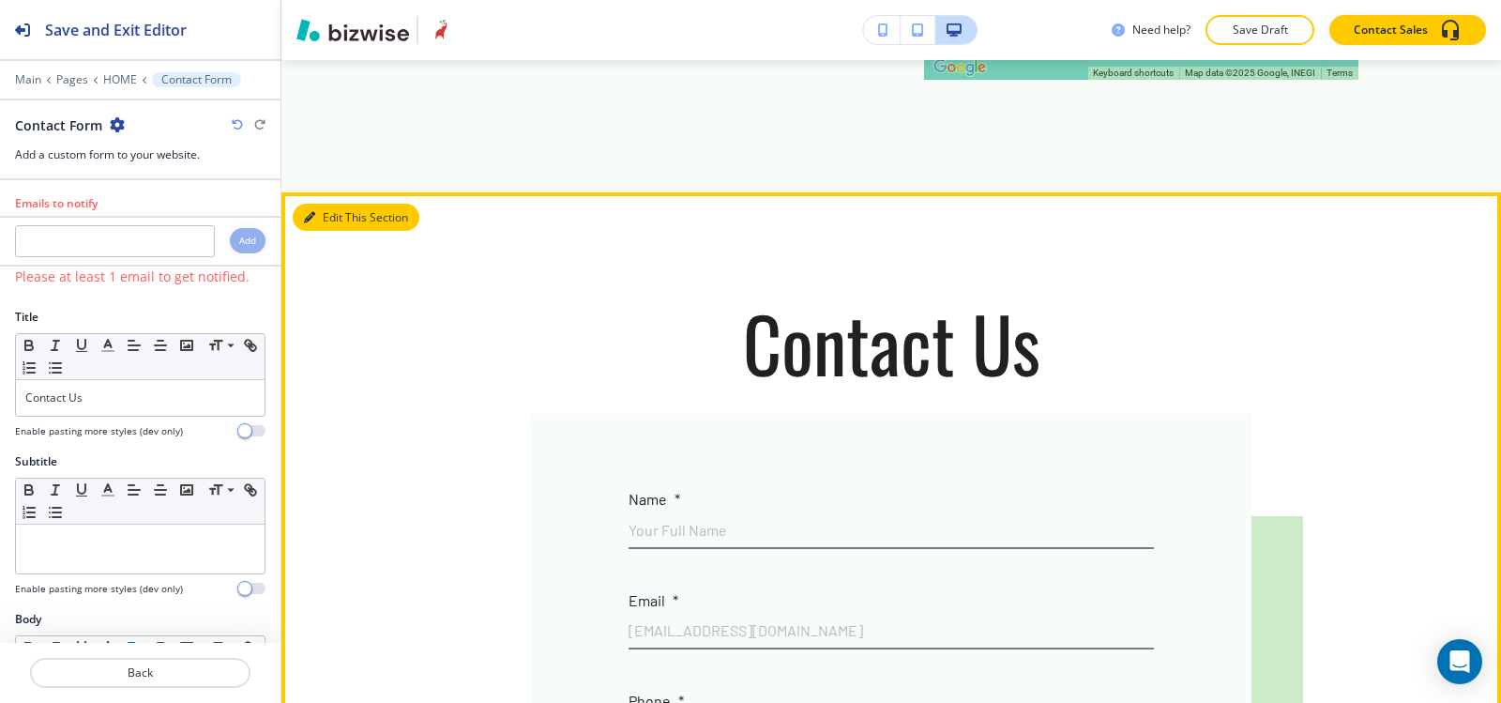
scroll to position [8929, 0]
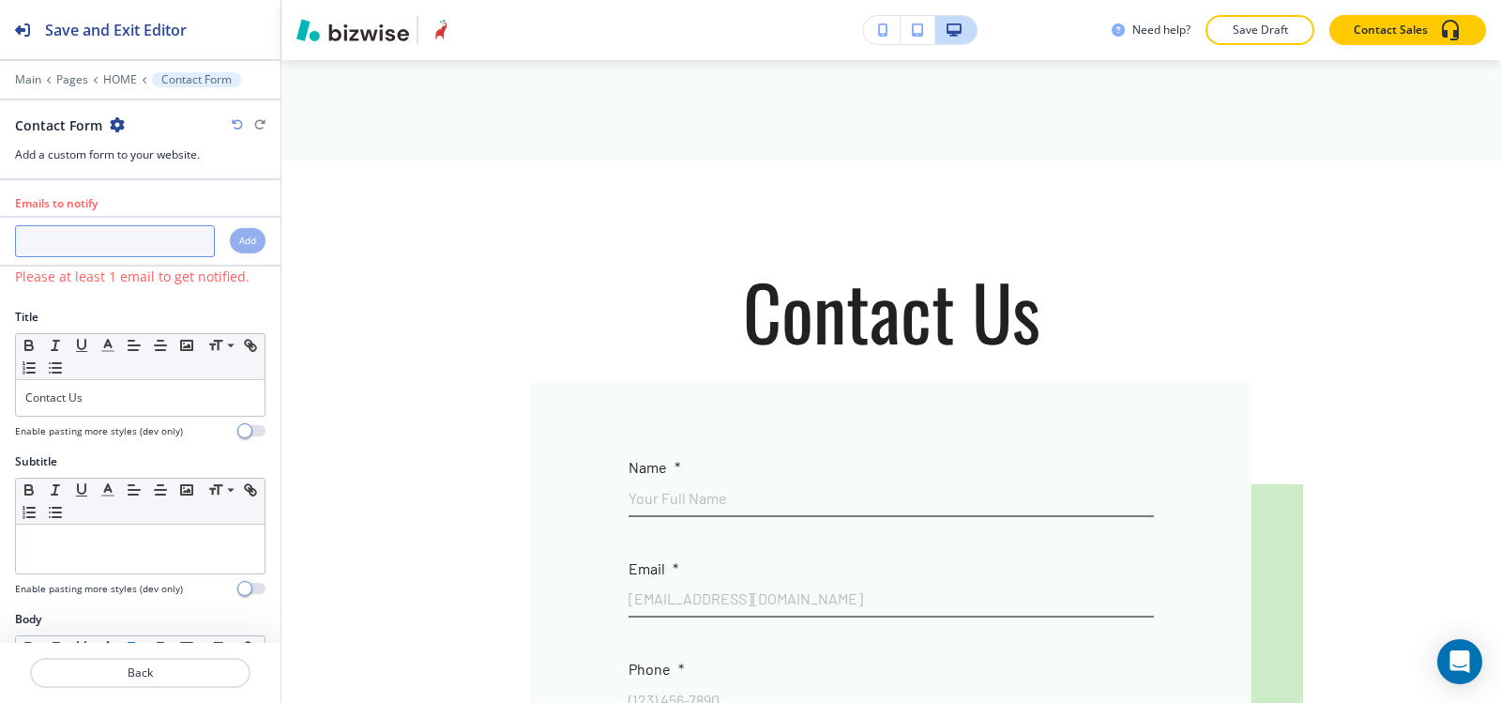
click at [124, 243] on input "text" at bounding box center [115, 241] width 200 height 32
paste input "[PERSON_NAME][EMAIL_ADDRESS][DOMAIN_NAME]"
type input "[PERSON_NAME][EMAIL_ADDRESS][DOMAIN_NAME]"
click at [242, 246] on div "Add" at bounding box center [248, 240] width 36 height 25
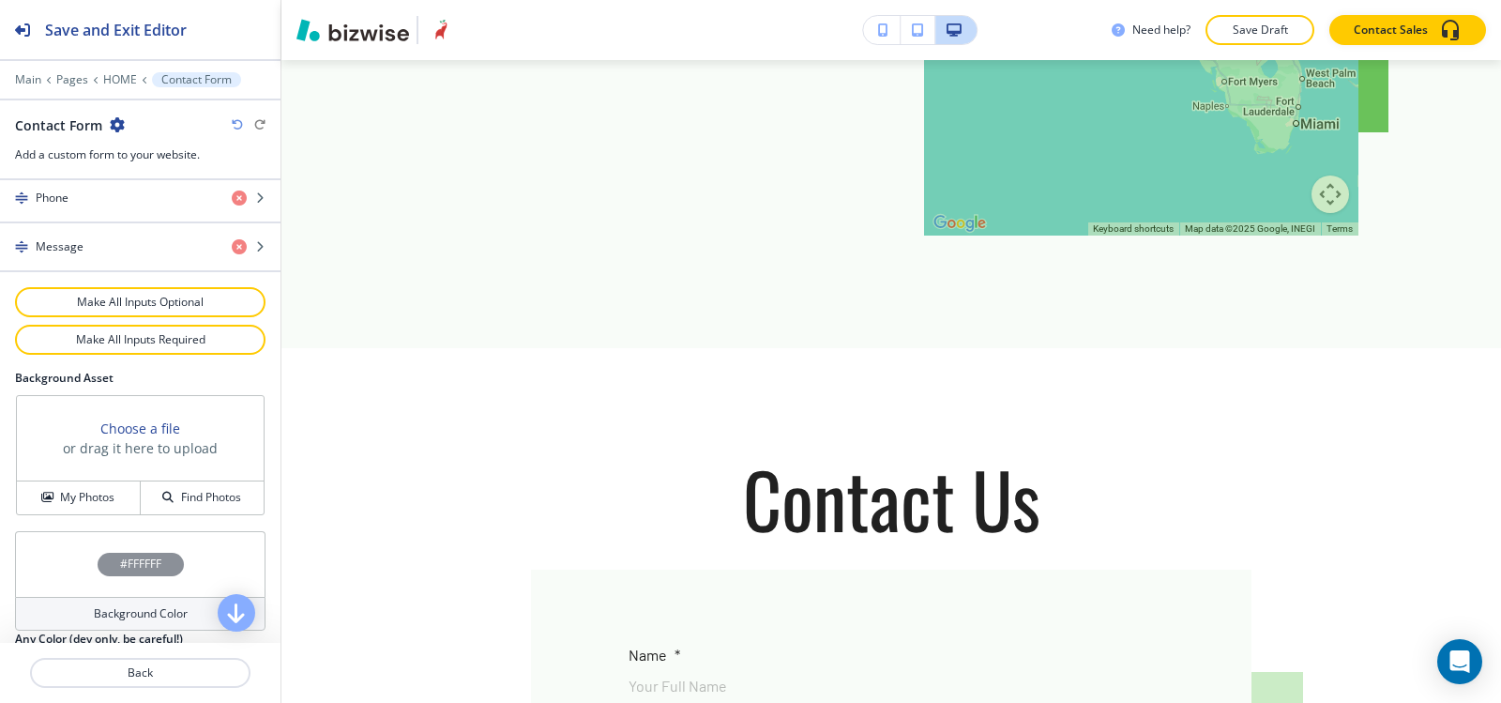
scroll to position [1032, 0]
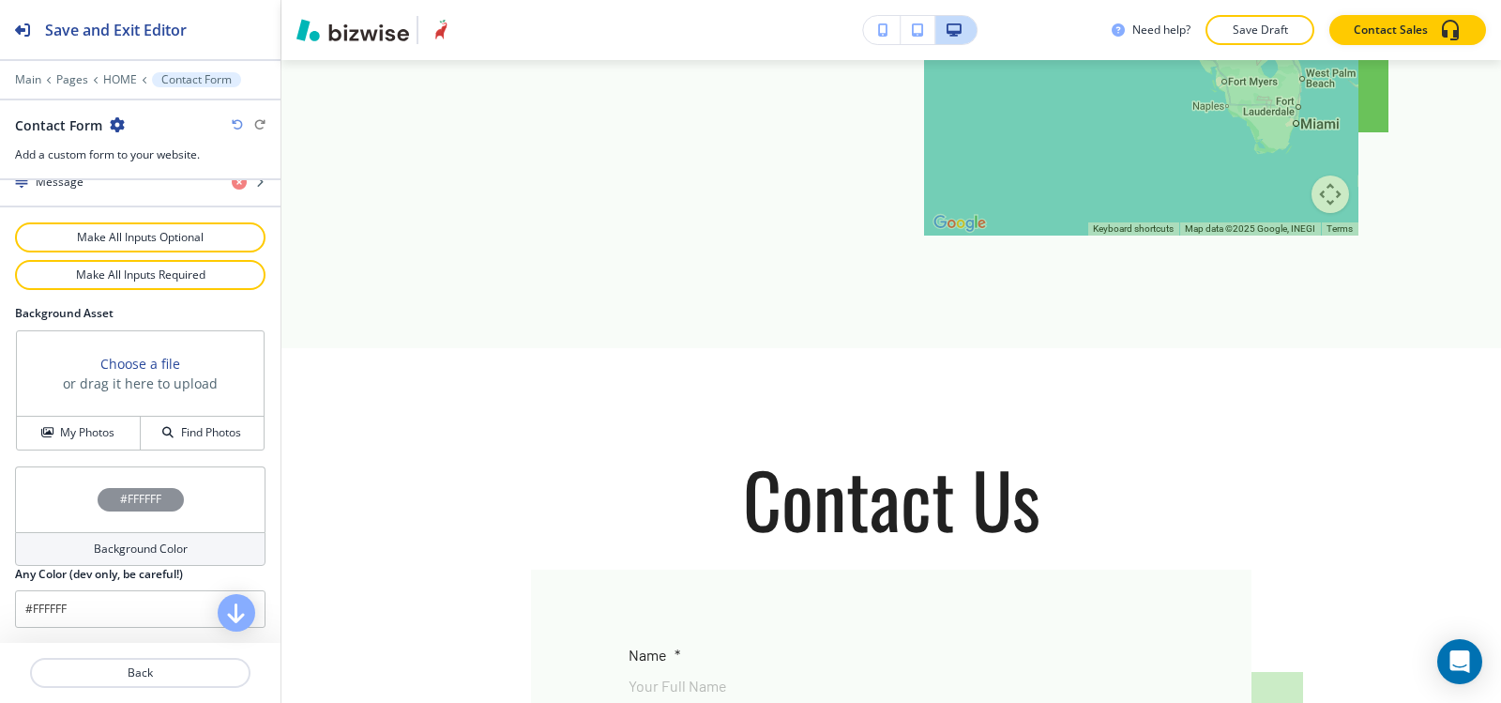
click at [81, 545] on div "Background Color" at bounding box center [140, 549] width 251 height 34
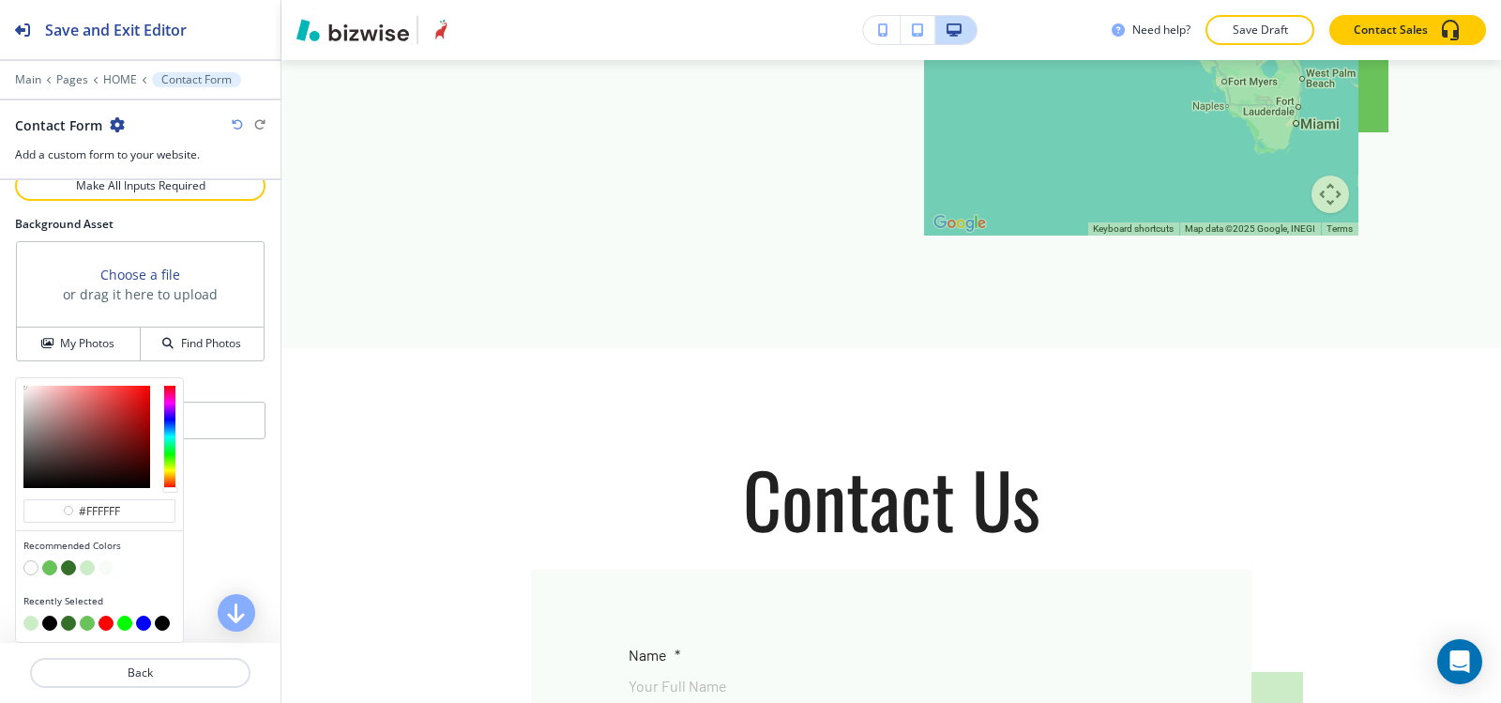
click at [85, 567] on button "button" at bounding box center [87, 567] width 15 height 15
type input "#cbecc6"
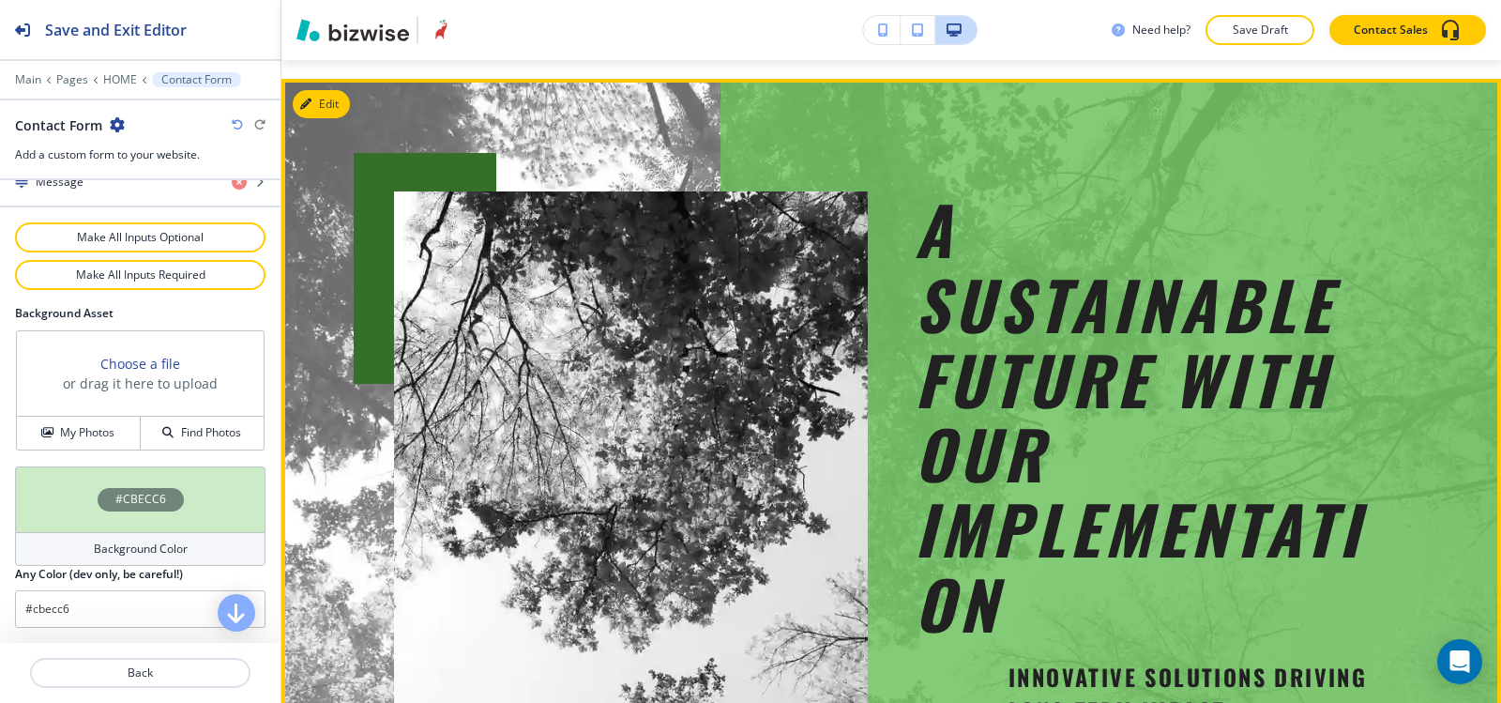
scroll to position [0, 0]
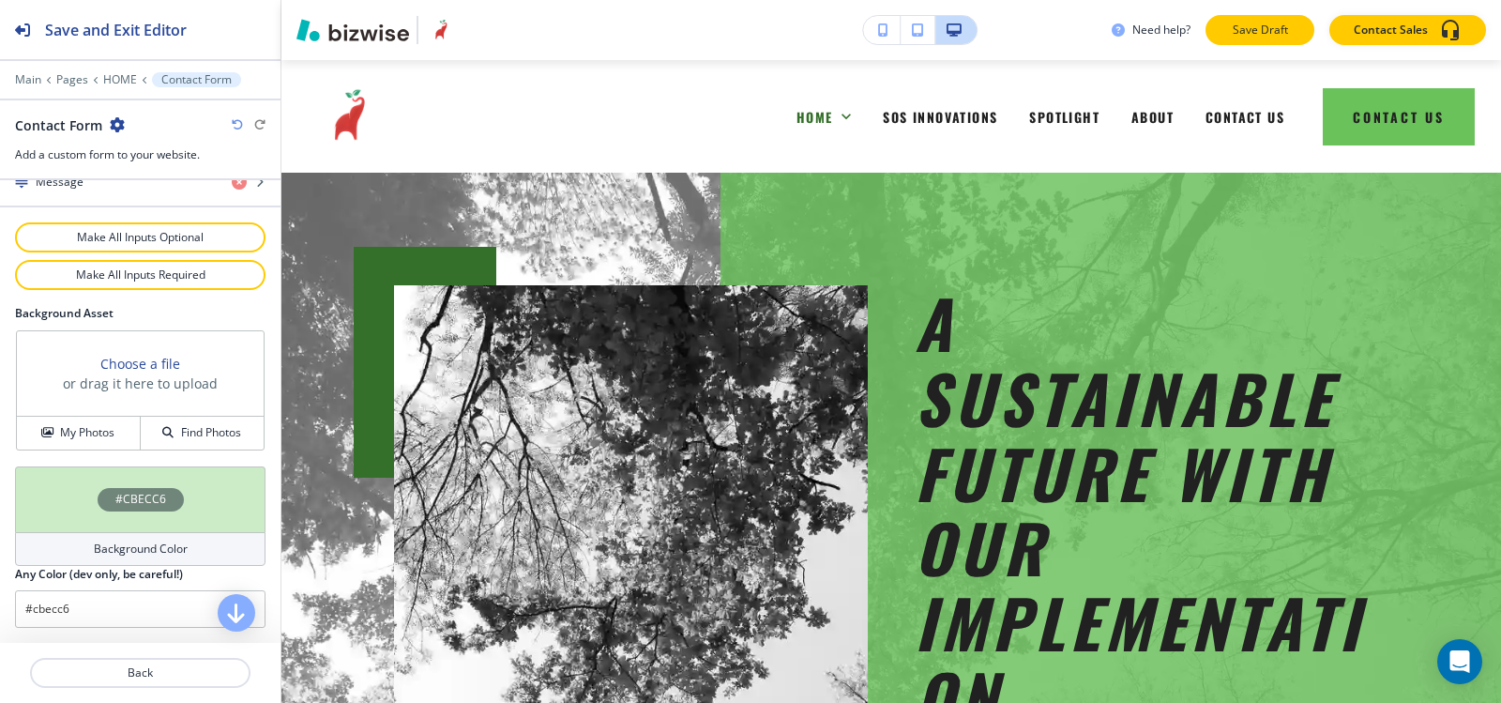
click at [1285, 39] on button "Save Draft" at bounding box center [1260, 30] width 109 height 30
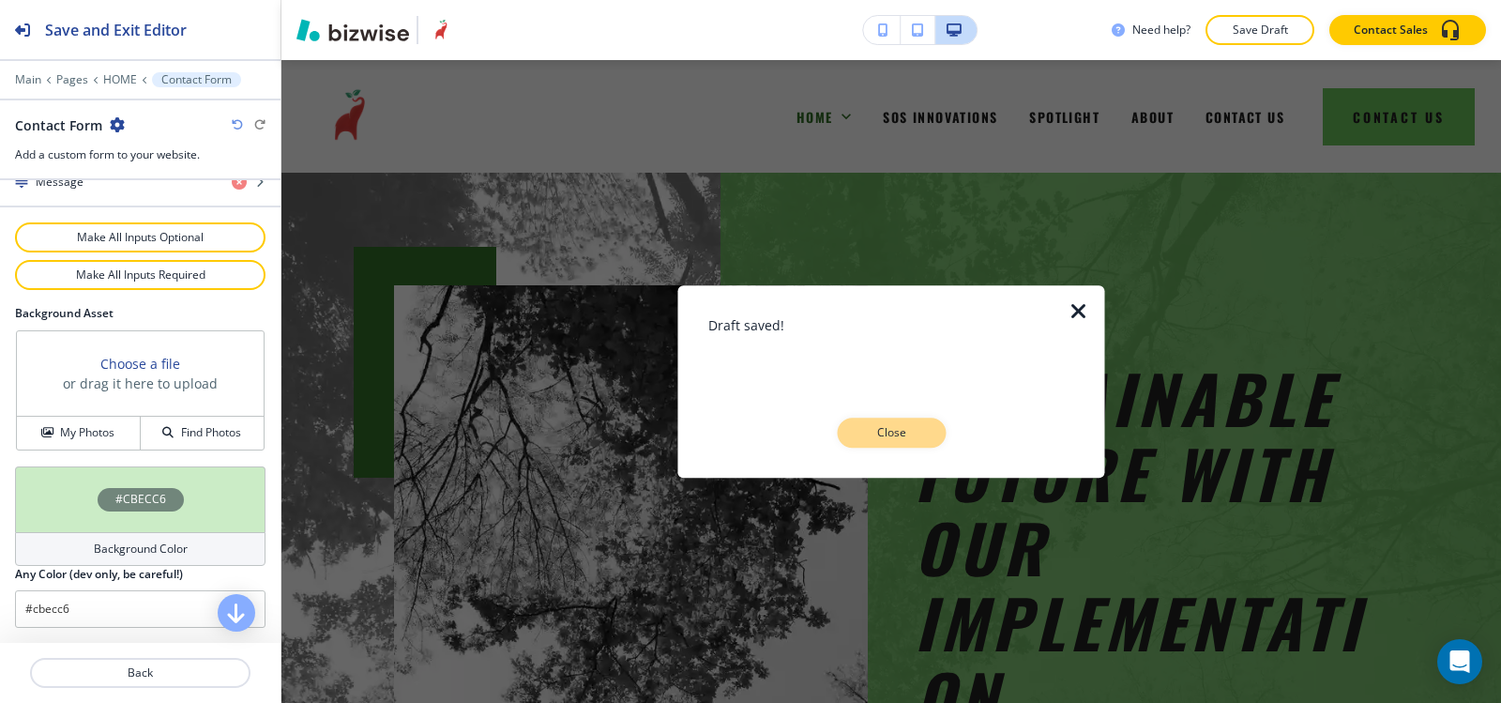
click at [901, 428] on p "Close" at bounding box center [891, 432] width 60 height 17
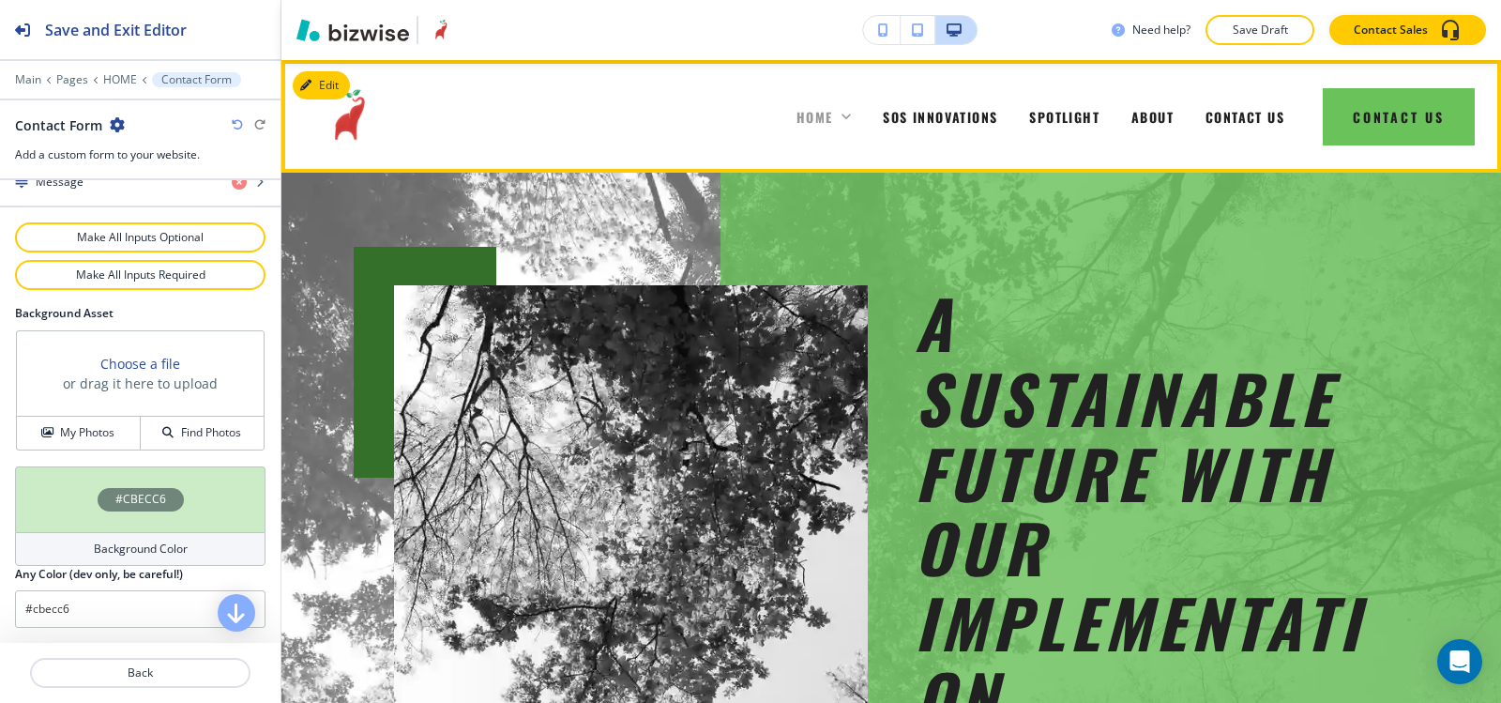
click at [813, 117] on span "HOME" at bounding box center [815, 117] width 37 height 20
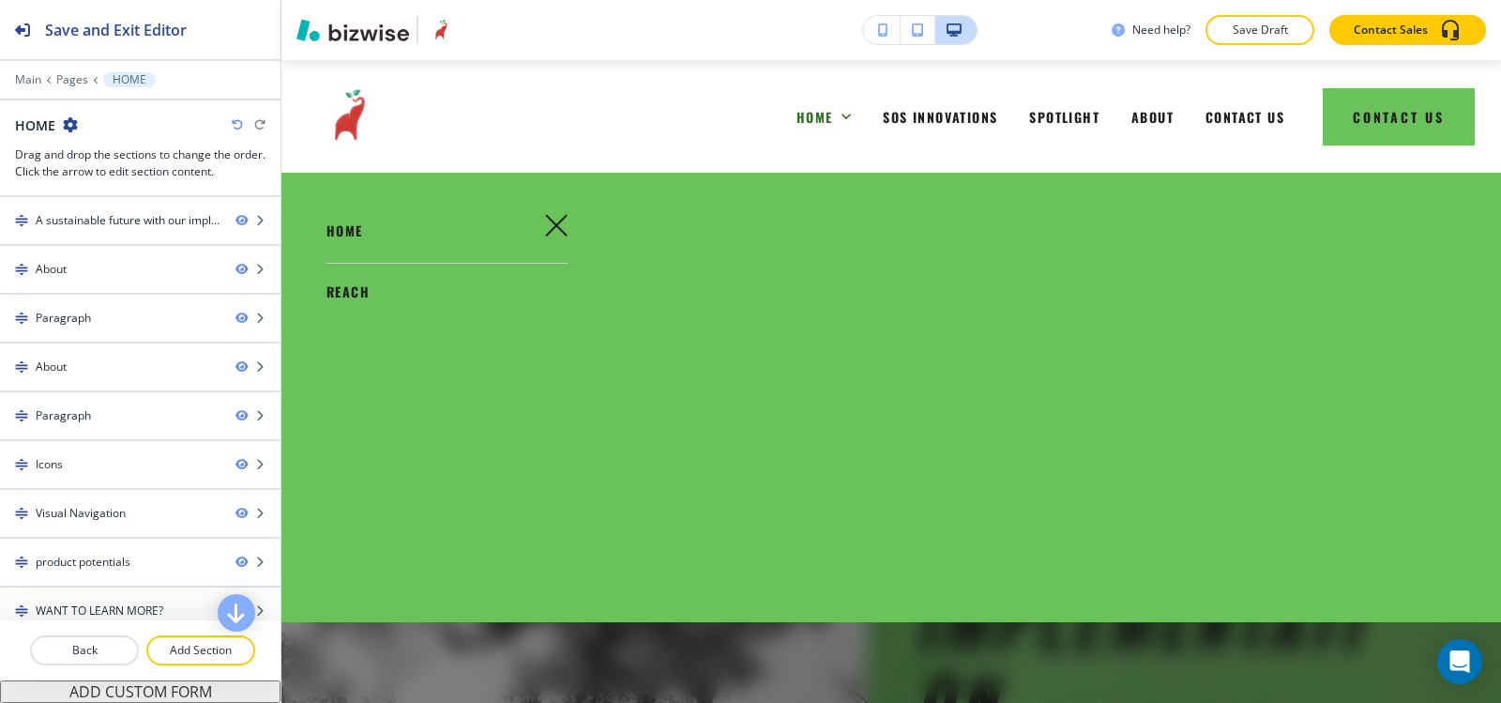
click at [353, 291] on span "REACH" at bounding box center [348, 291] width 43 height 20
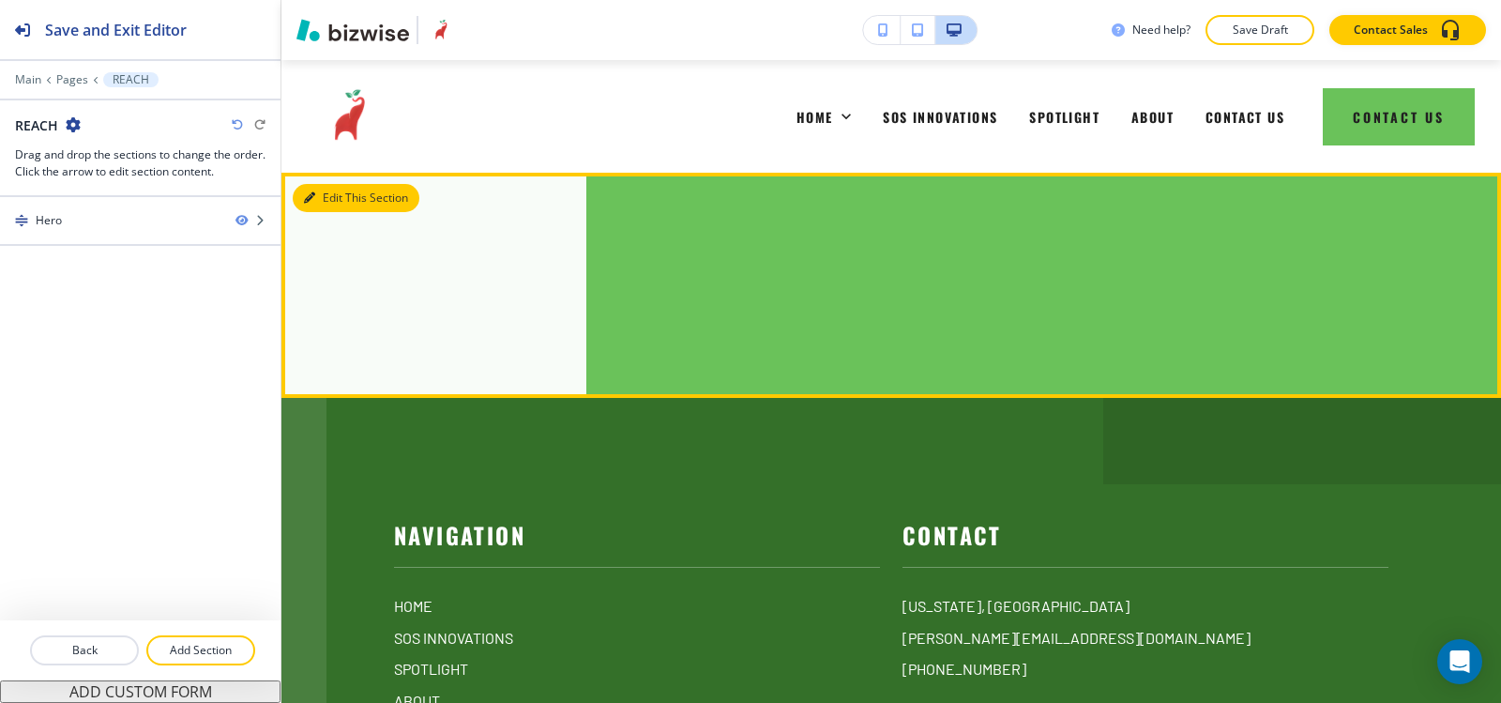
click at [315, 189] on button "Edit This Section" at bounding box center [356, 198] width 127 height 28
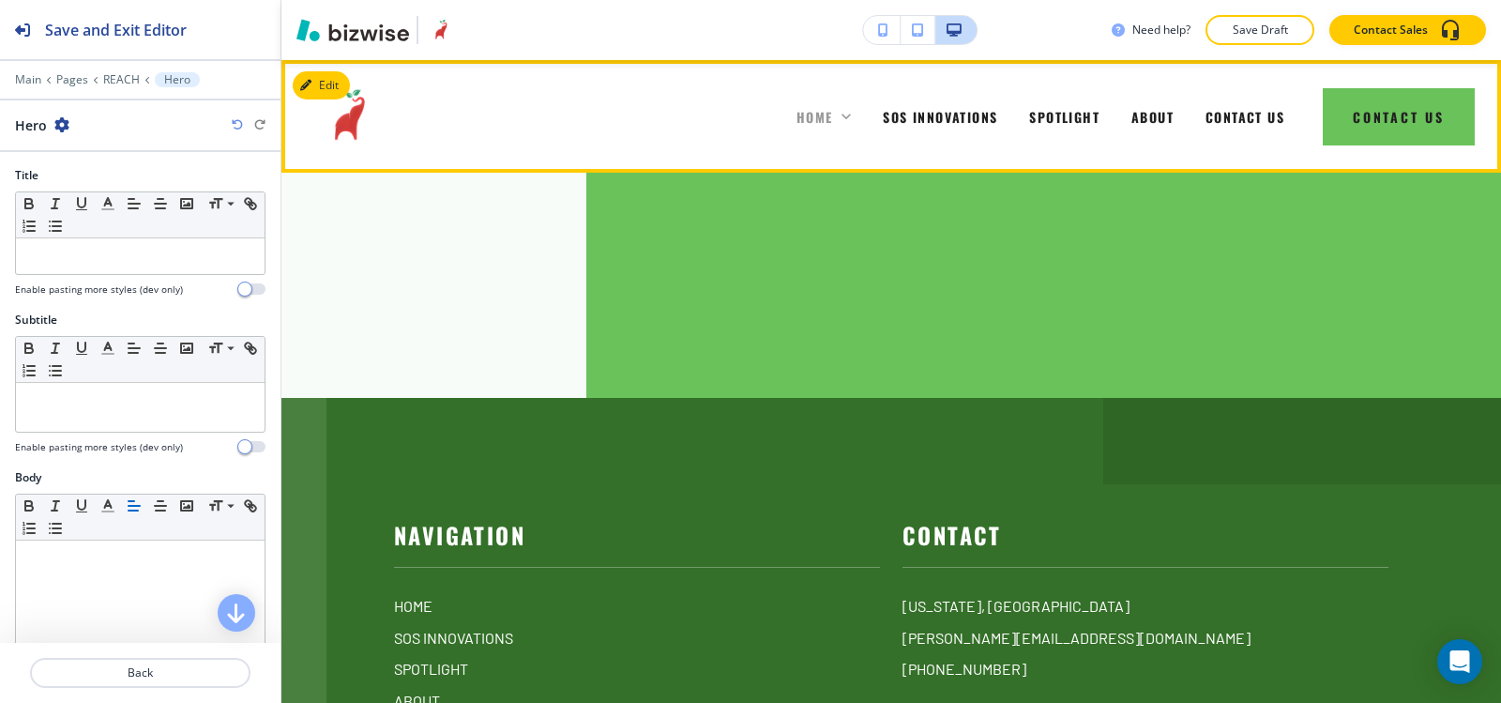
click at [797, 110] on span "HOME" at bounding box center [815, 117] width 37 height 20
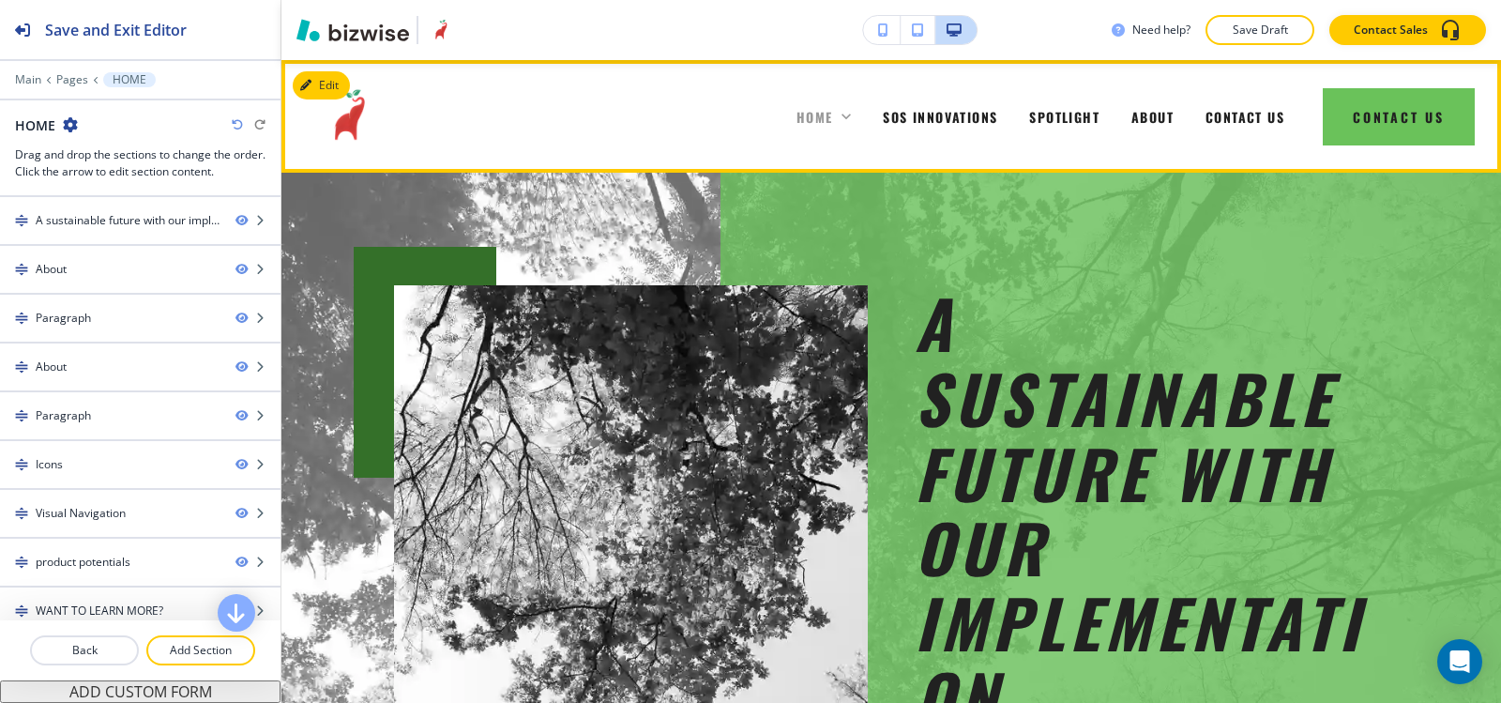
click at [801, 122] on span "HOME" at bounding box center [815, 117] width 37 height 20
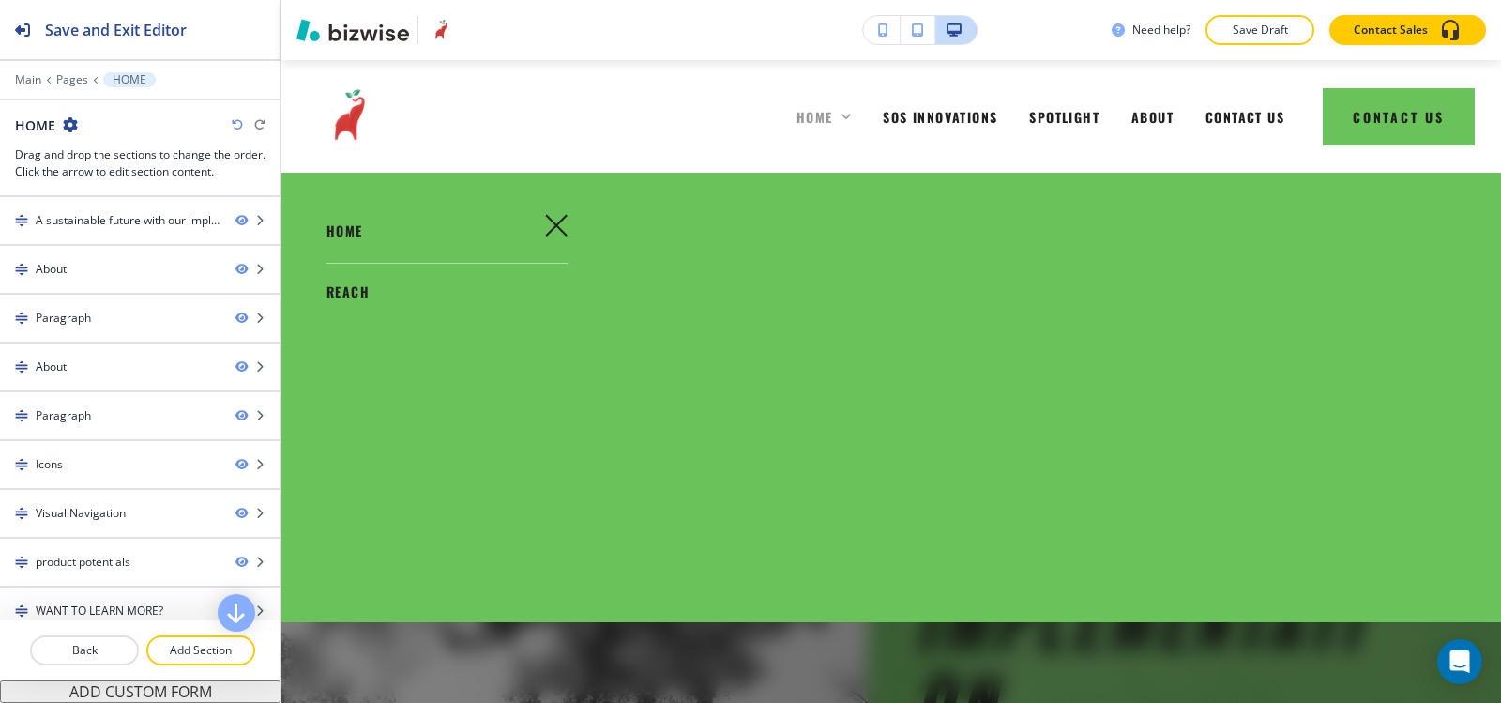
click at [801, 122] on span "HOME" at bounding box center [815, 117] width 37 height 20
click at [499, 659] on div at bounding box center [891, 438] width 1220 height 530
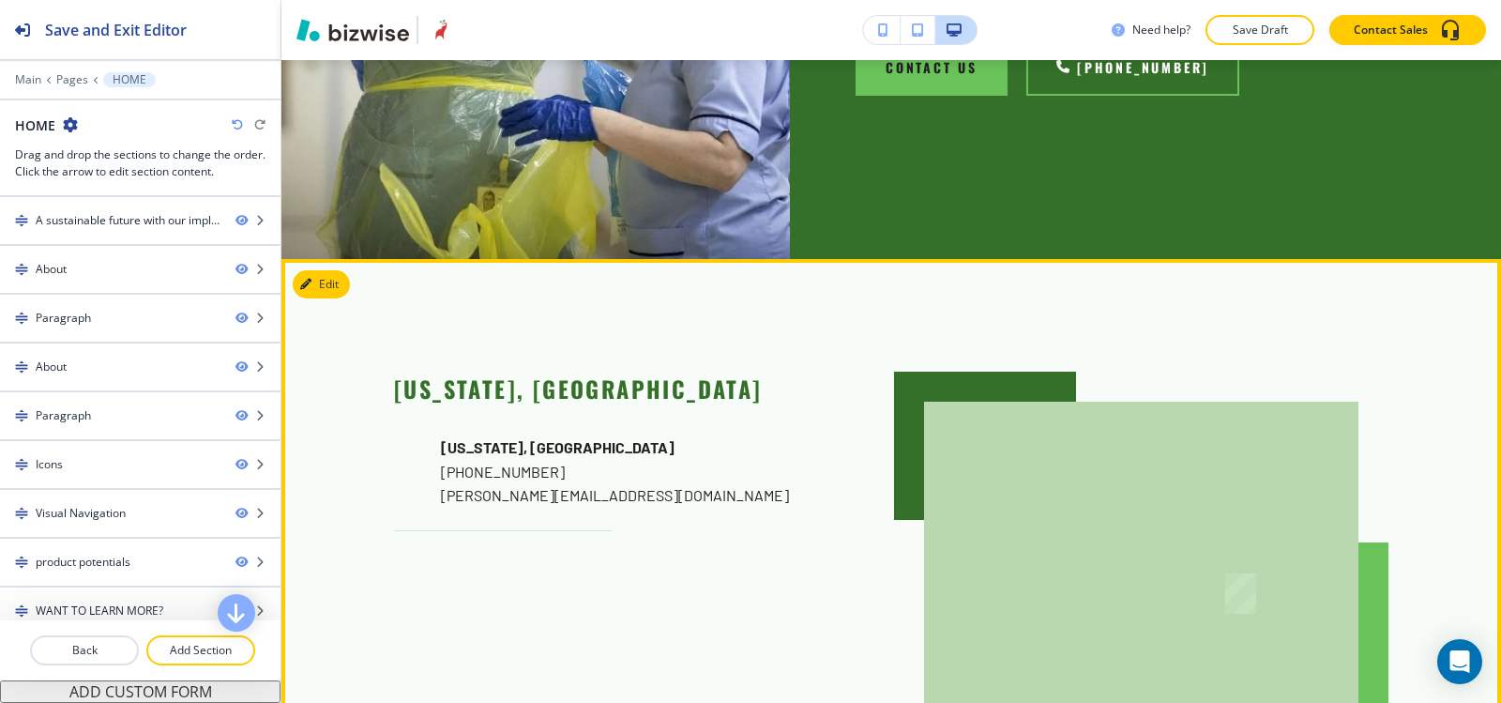
scroll to position [8820, 0]
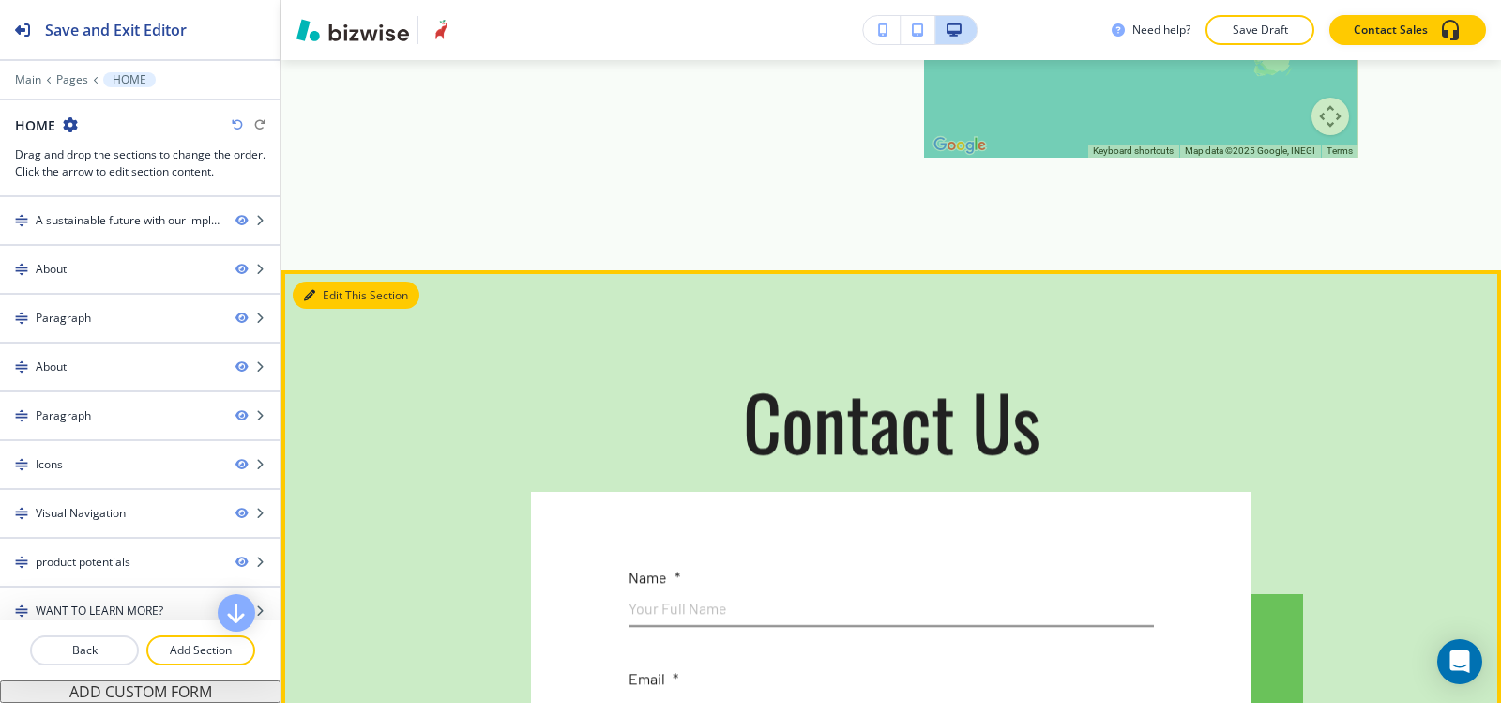
click at [328, 281] on button "Edit This Section" at bounding box center [356, 295] width 127 height 28
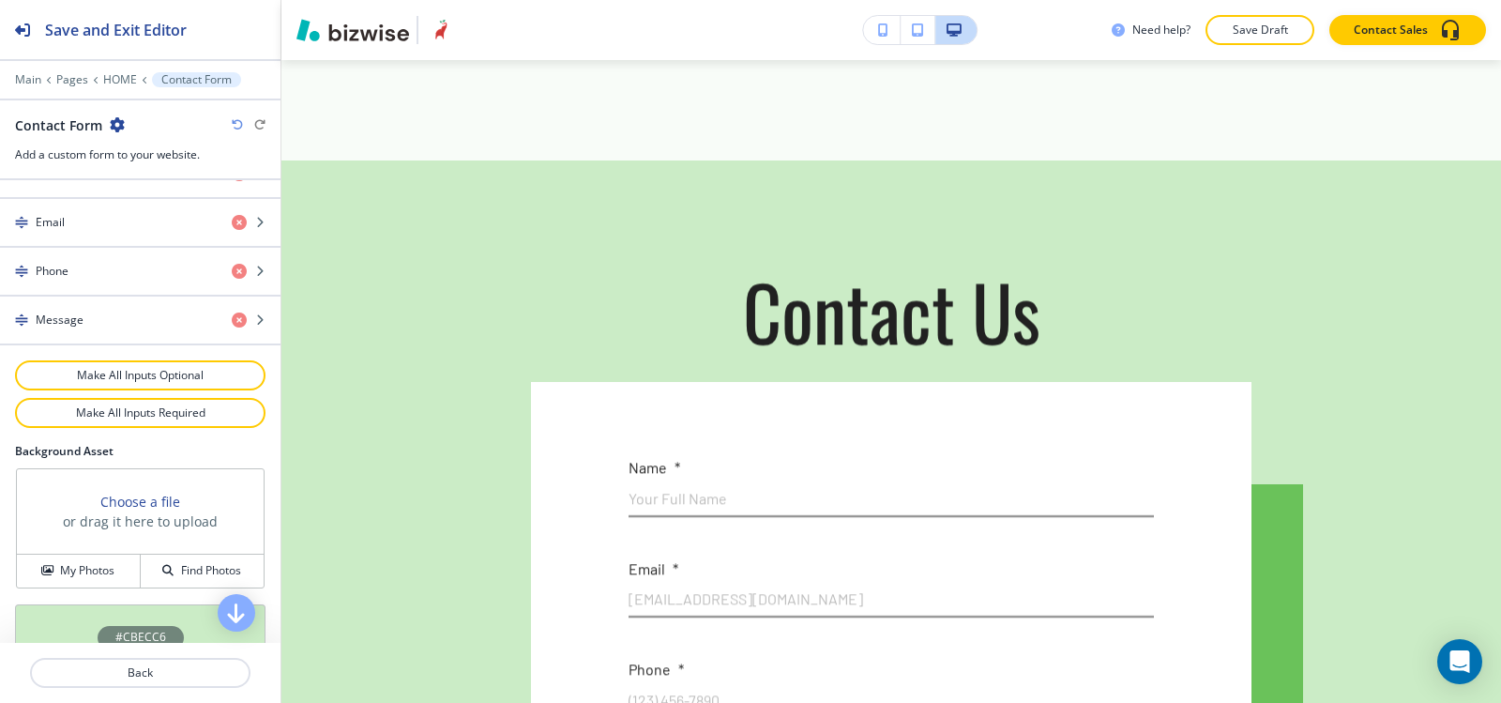
scroll to position [1032, 0]
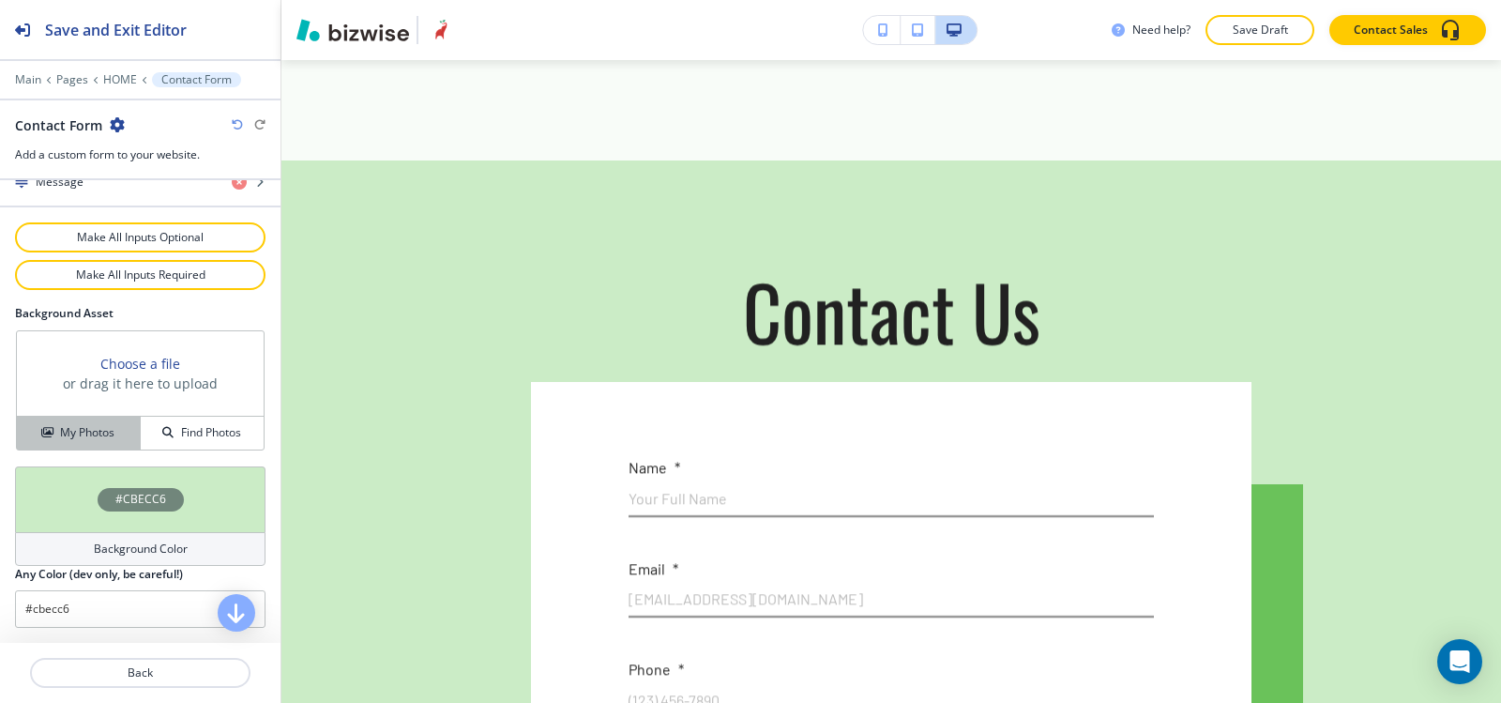
click at [93, 427] on h4 "My Photos" at bounding box center [87, 432] width 54 height 17
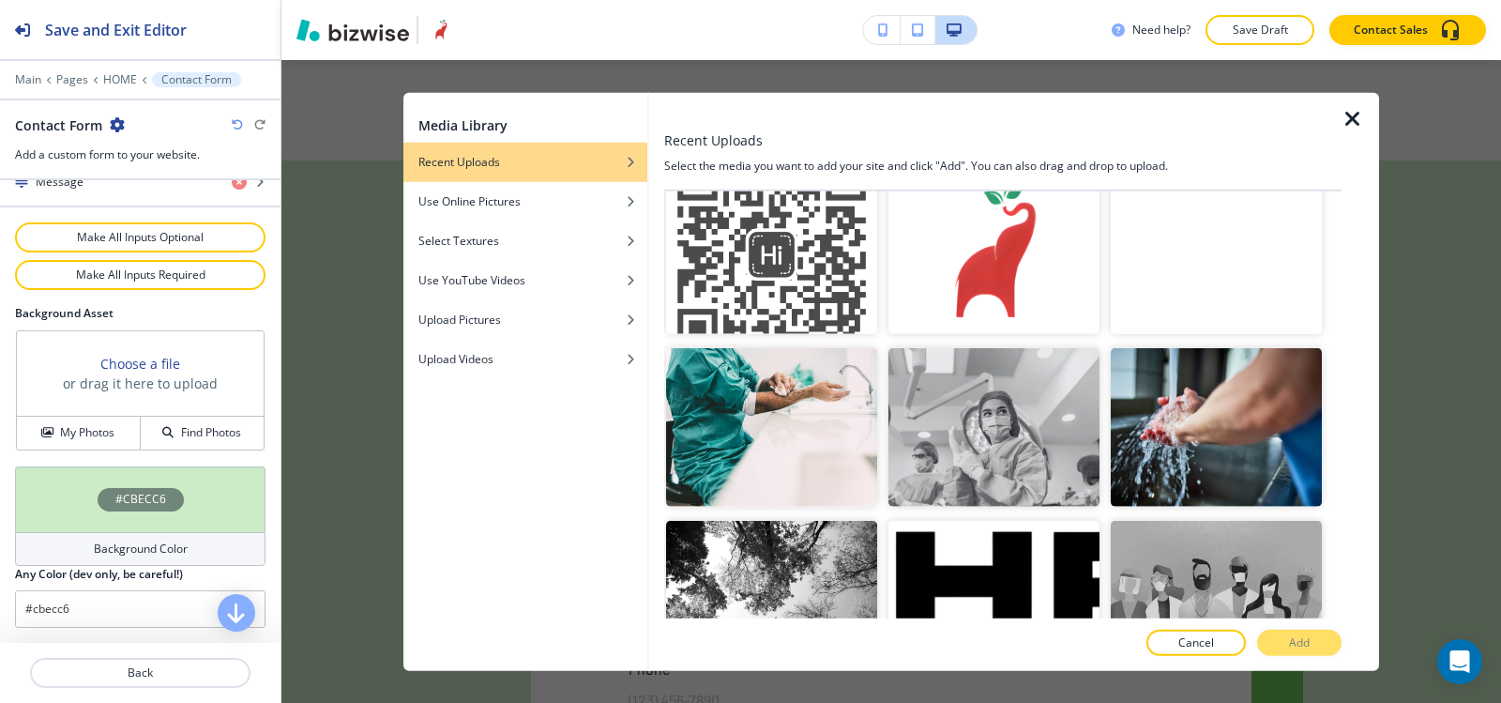
scroll to position [5197, 0]
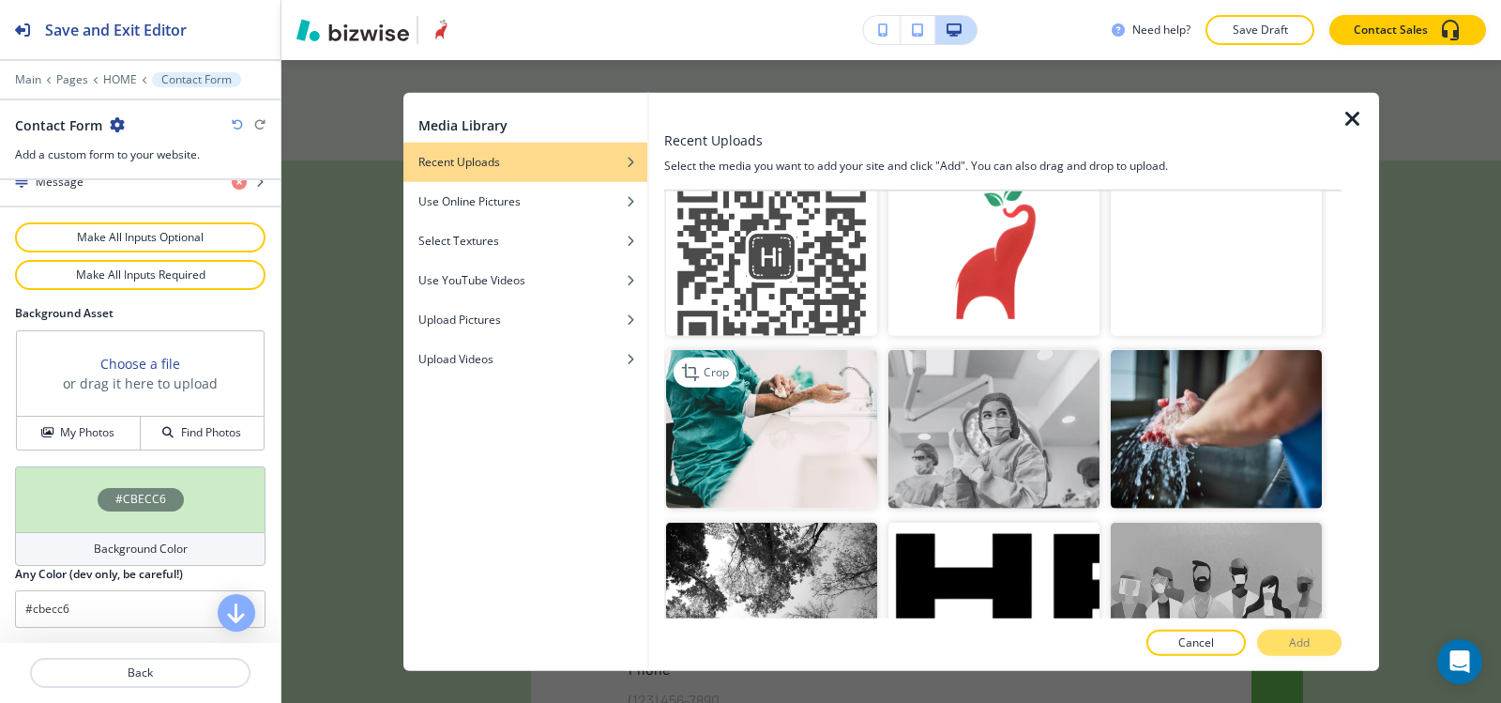
click at [810, 350] on img "button" at bounding box center [771, 429] width 211 height 159
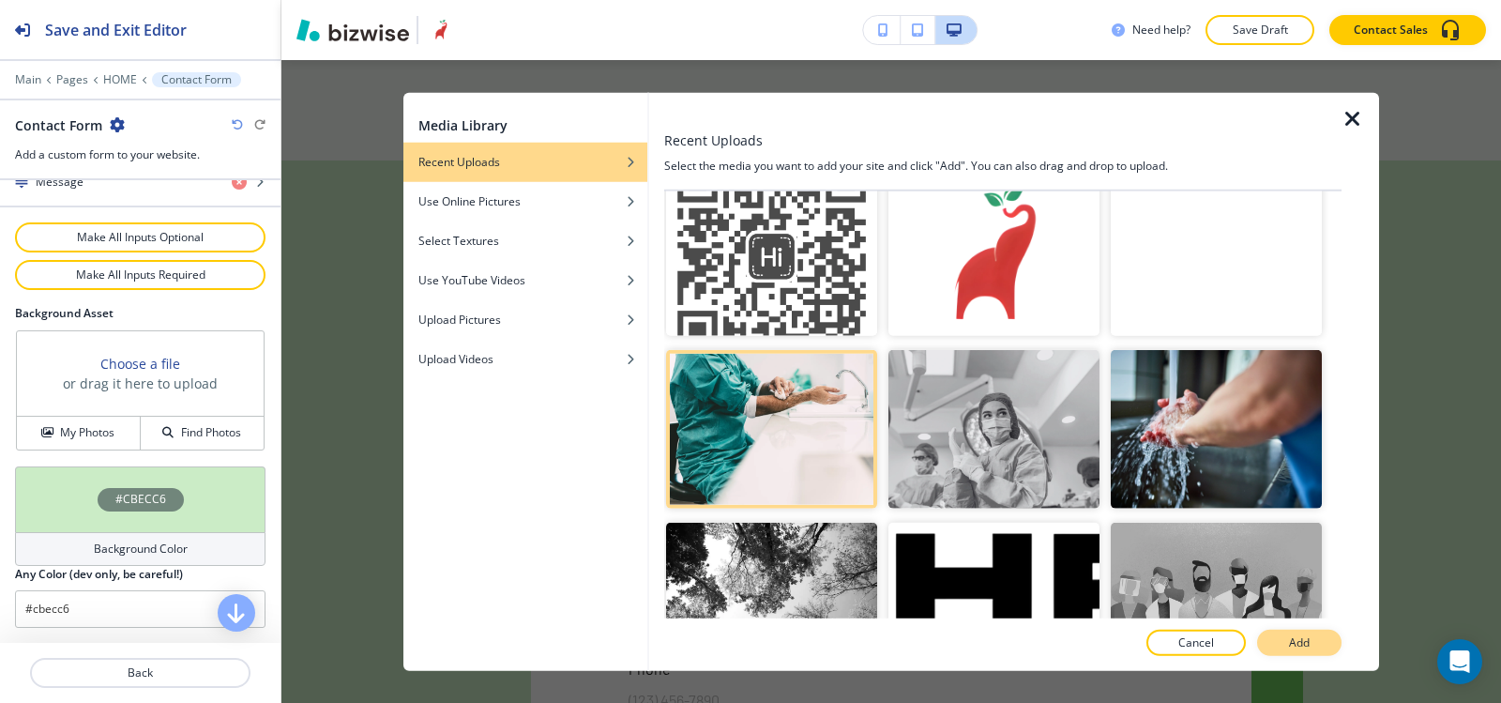
click at [1320, 645] on button "Add" at bounding box center [1299, 643] width 84 height 26
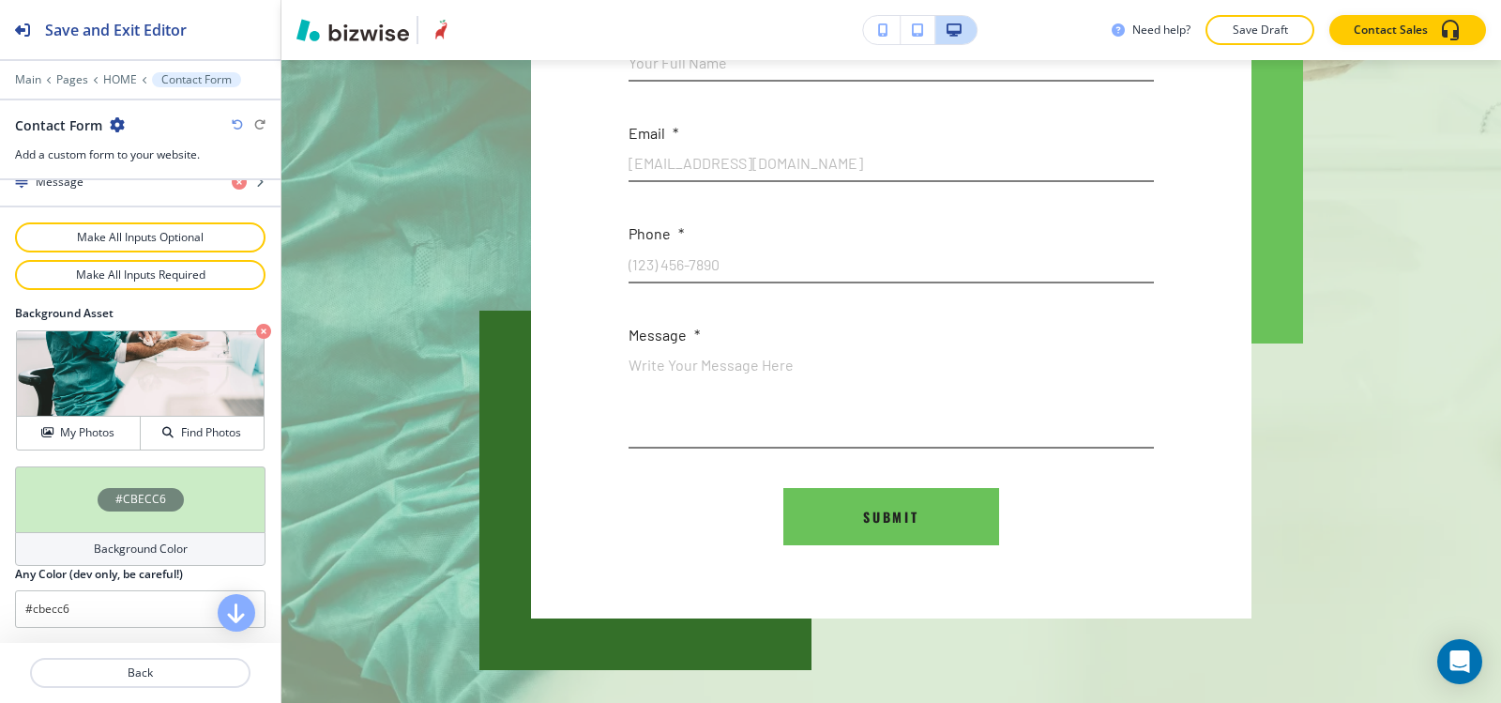
scroll to position [9399, 0]
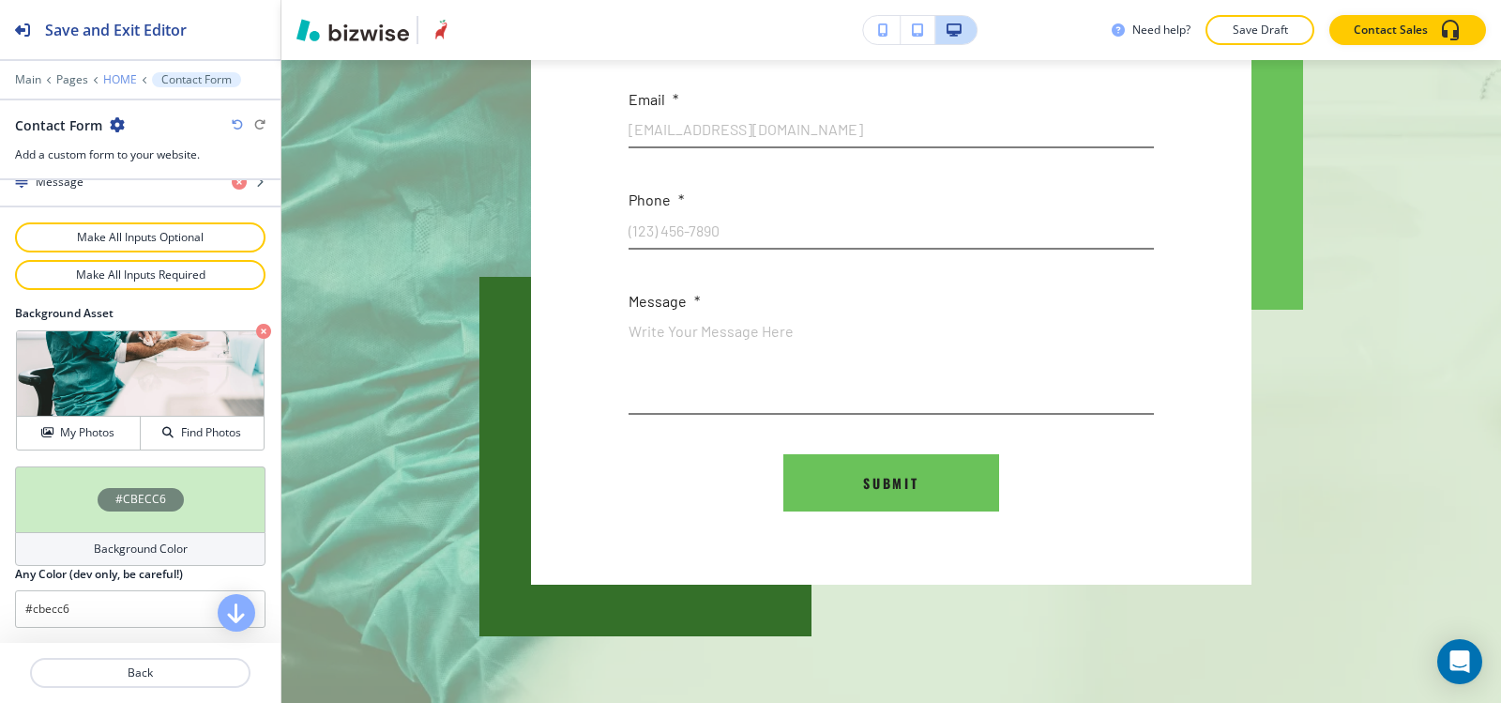
click at [125, 82] on p "HOME" at bounding box center [120, 79] width 34 height 13
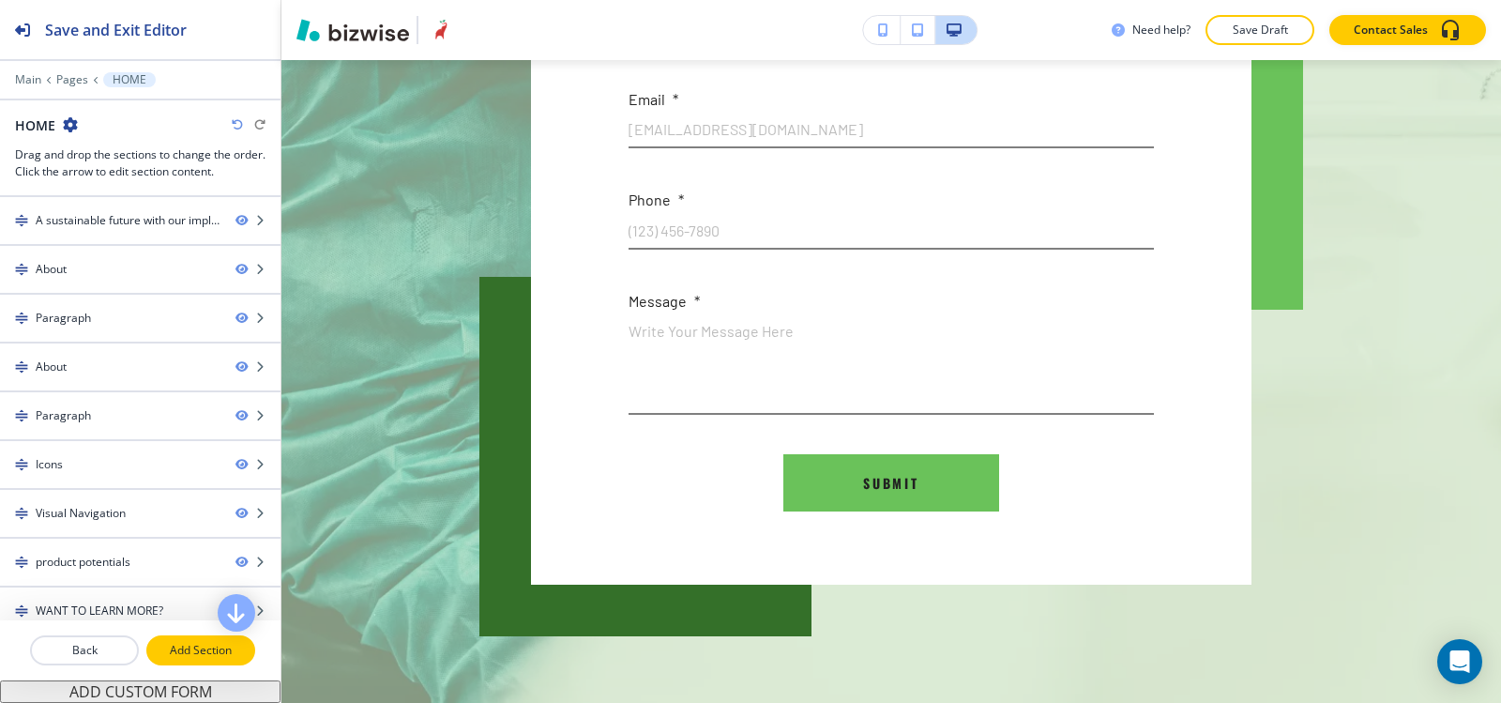
click at [223, 642] on p "Add Section" at bounding box center [200, 650] width 105 height 17
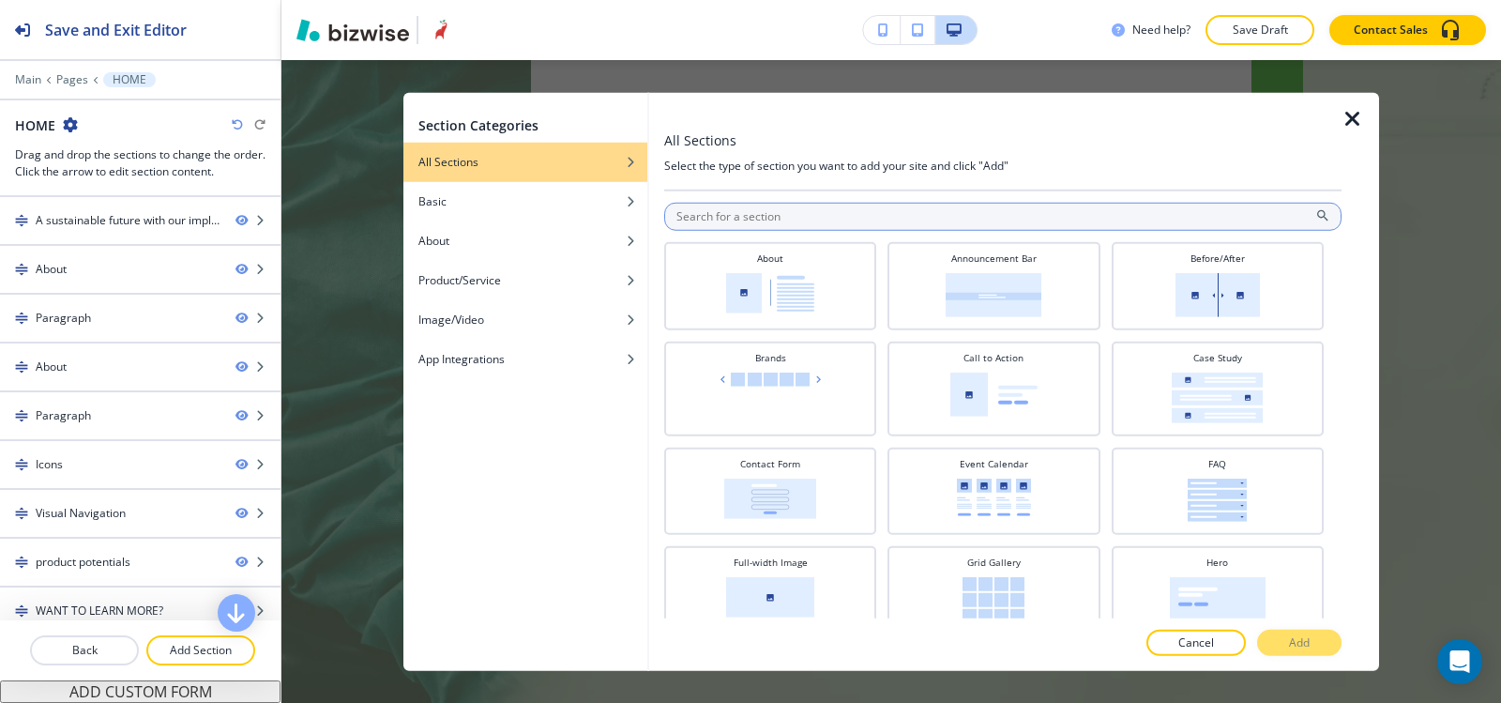
click at [859, 209] on input "text" at bounding box center [1002, 216] width 677 height 28
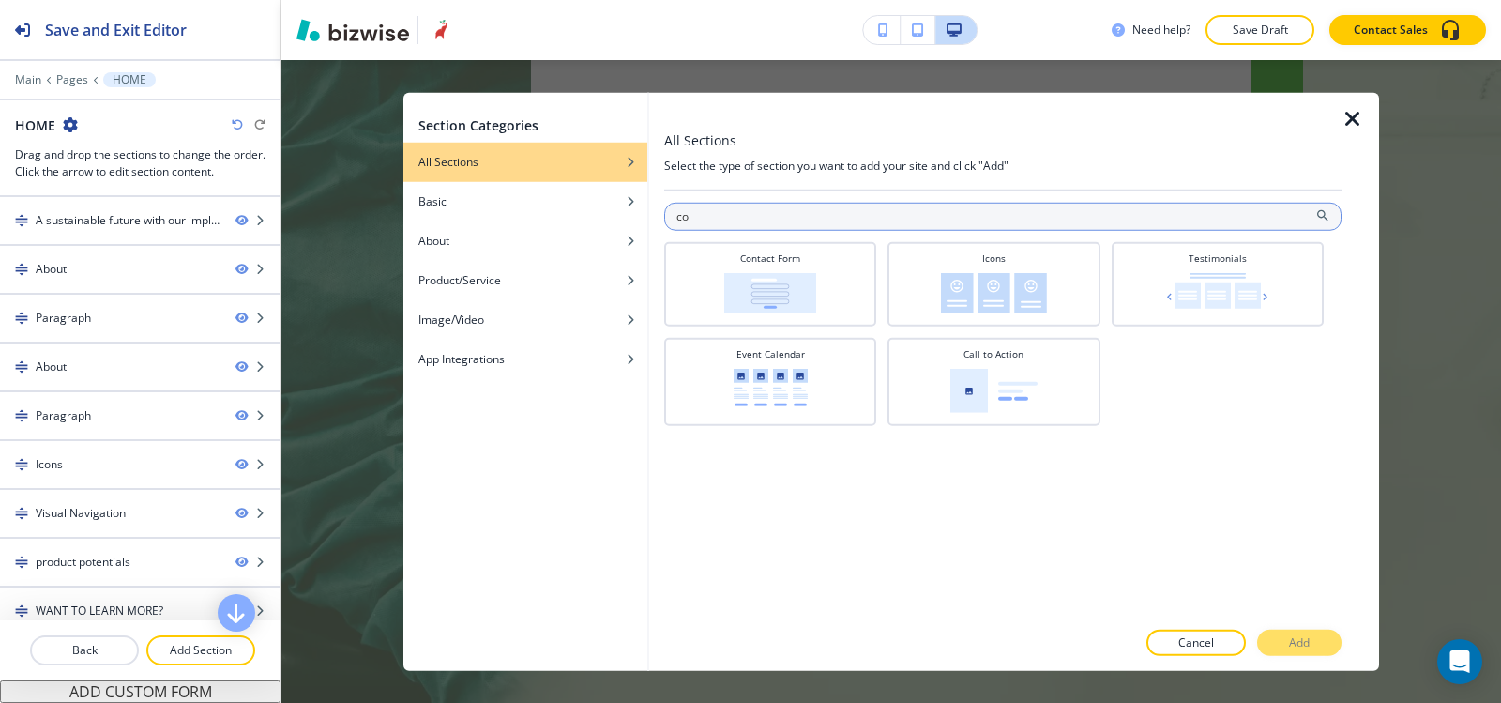
type input "c"
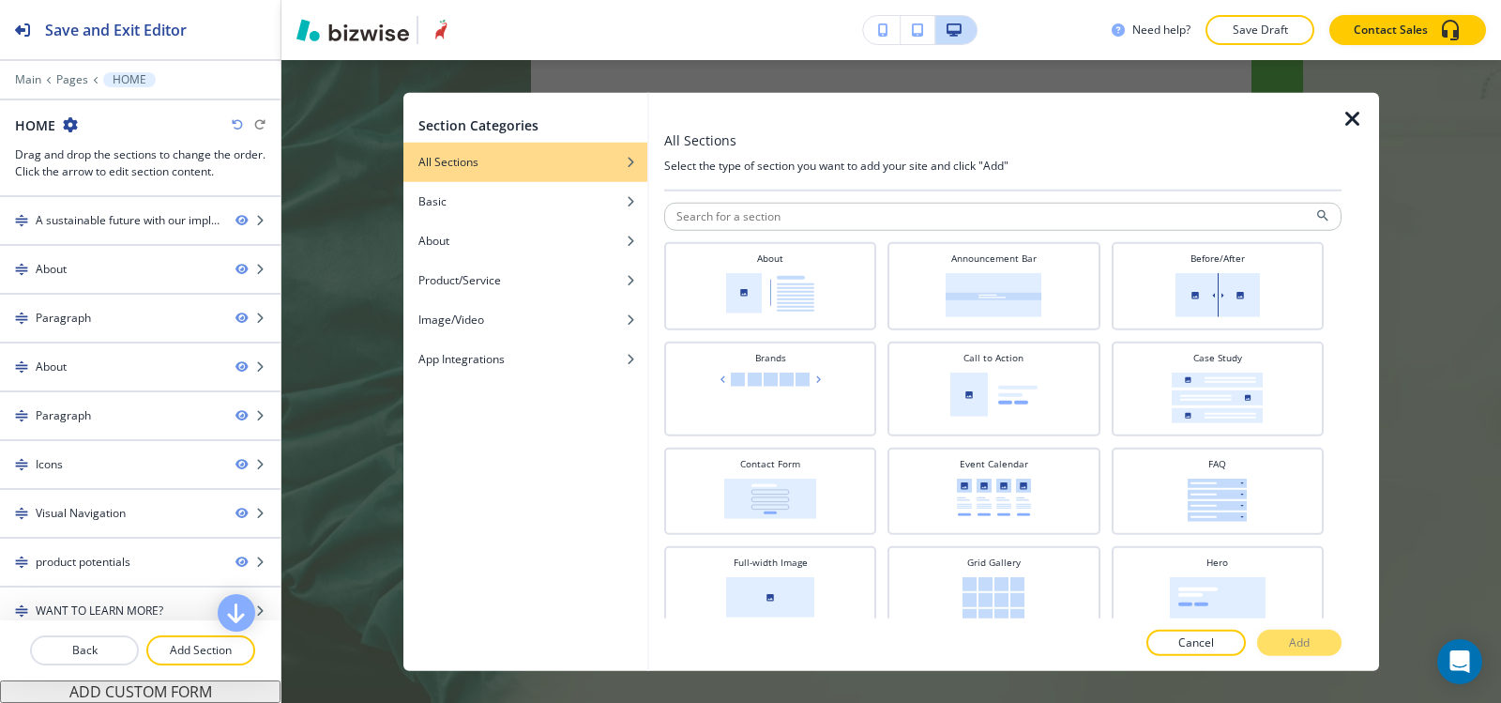
click at [1348, 116] on icon "button" at bounding box center [1353, 118] width 23 height 23
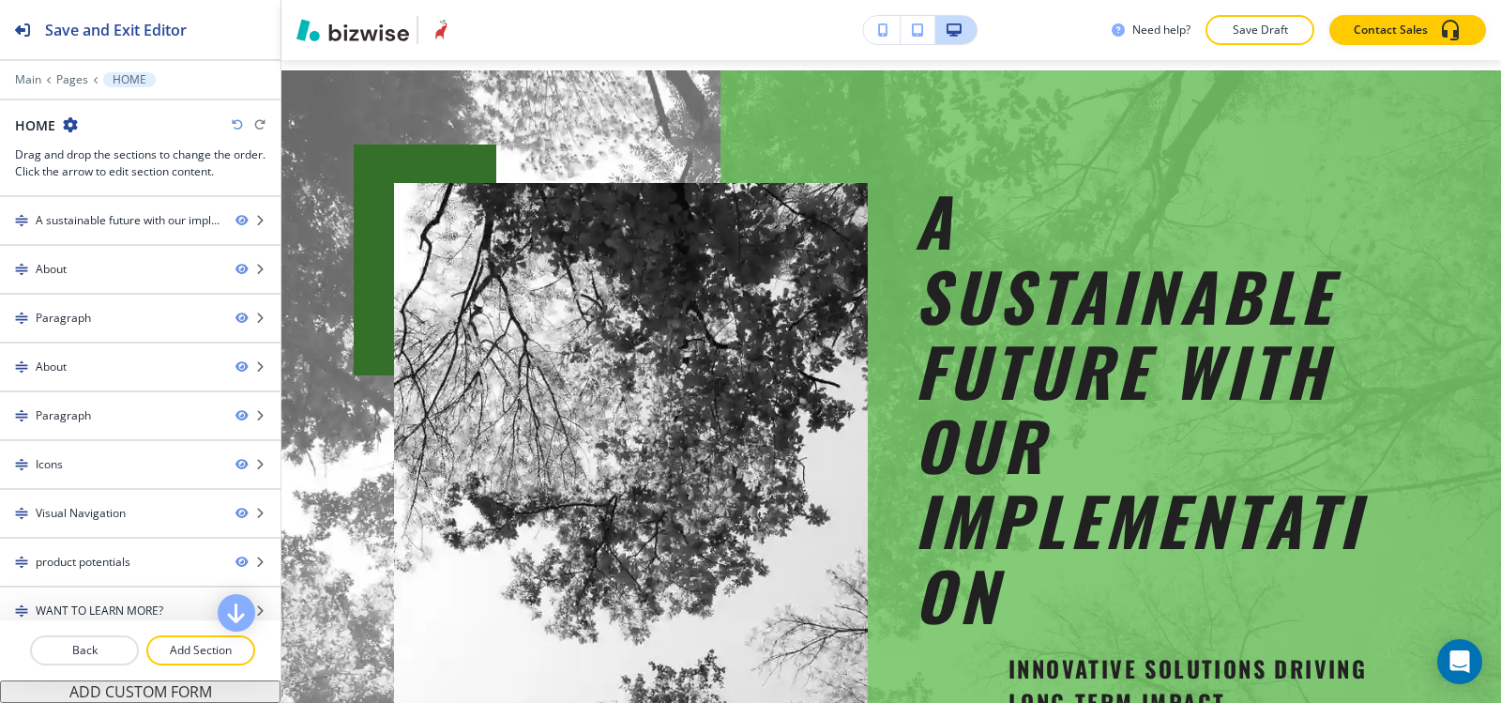
scroll to position [0, 0]
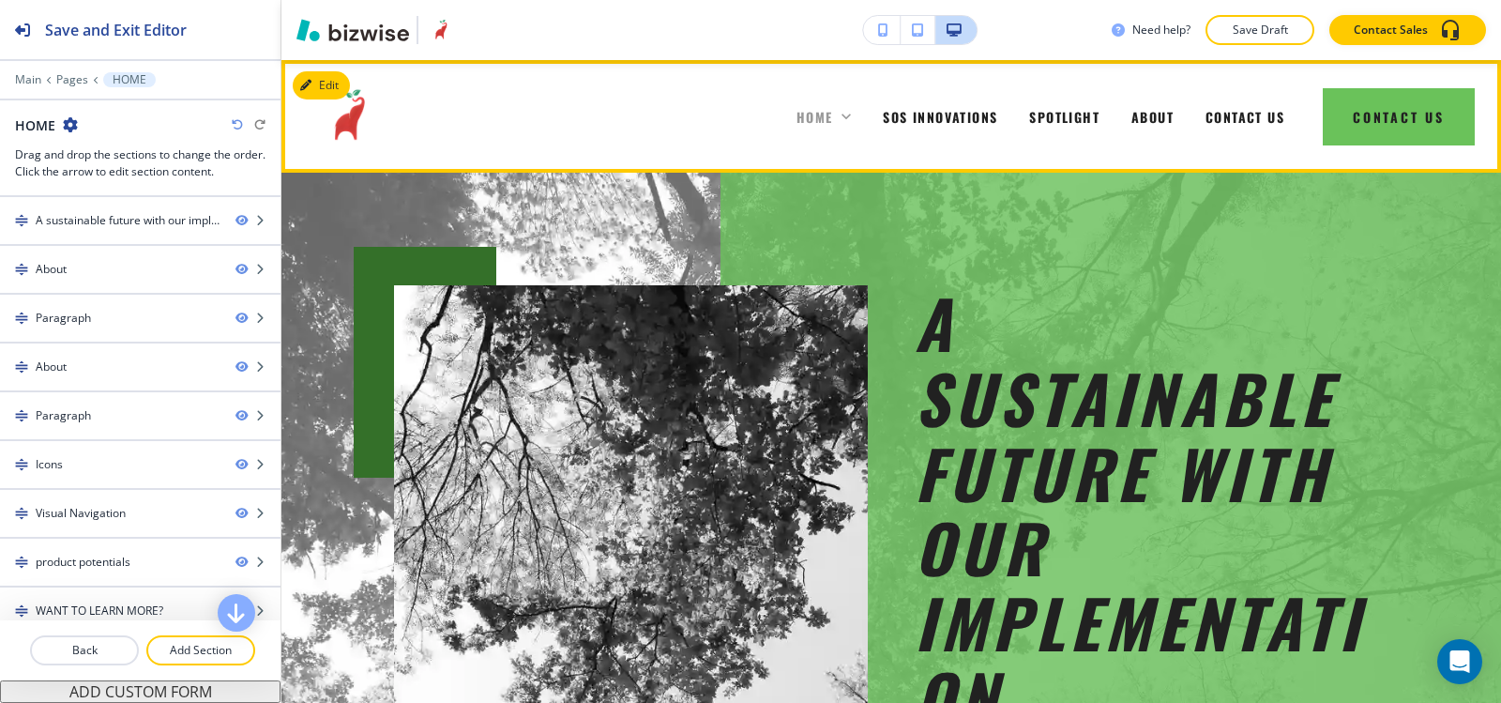
click at [799, 116] on span "HOME" at bounding box center [815, 117] width 37 height 20
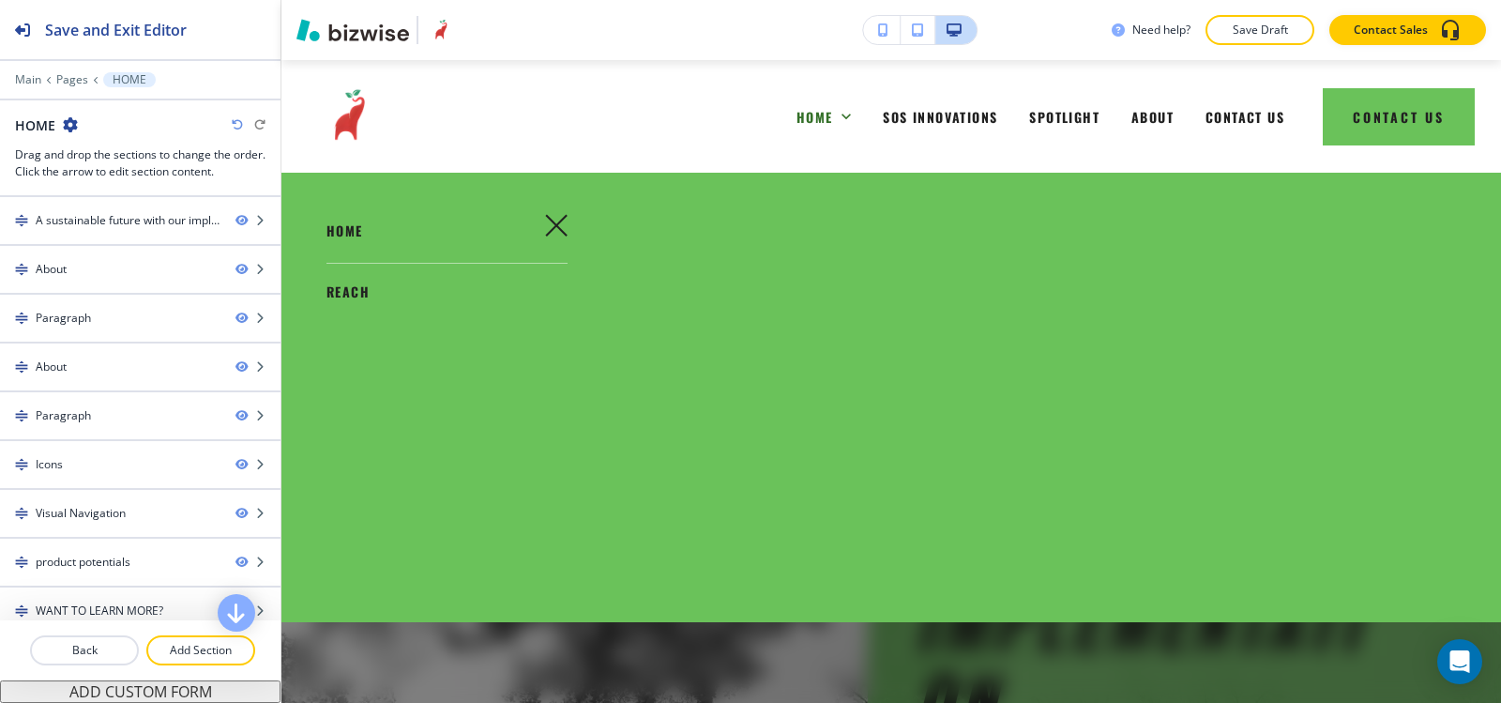
click at [347, 296] on span "REACH" at bounding box center [348, 291] width 43 height 20
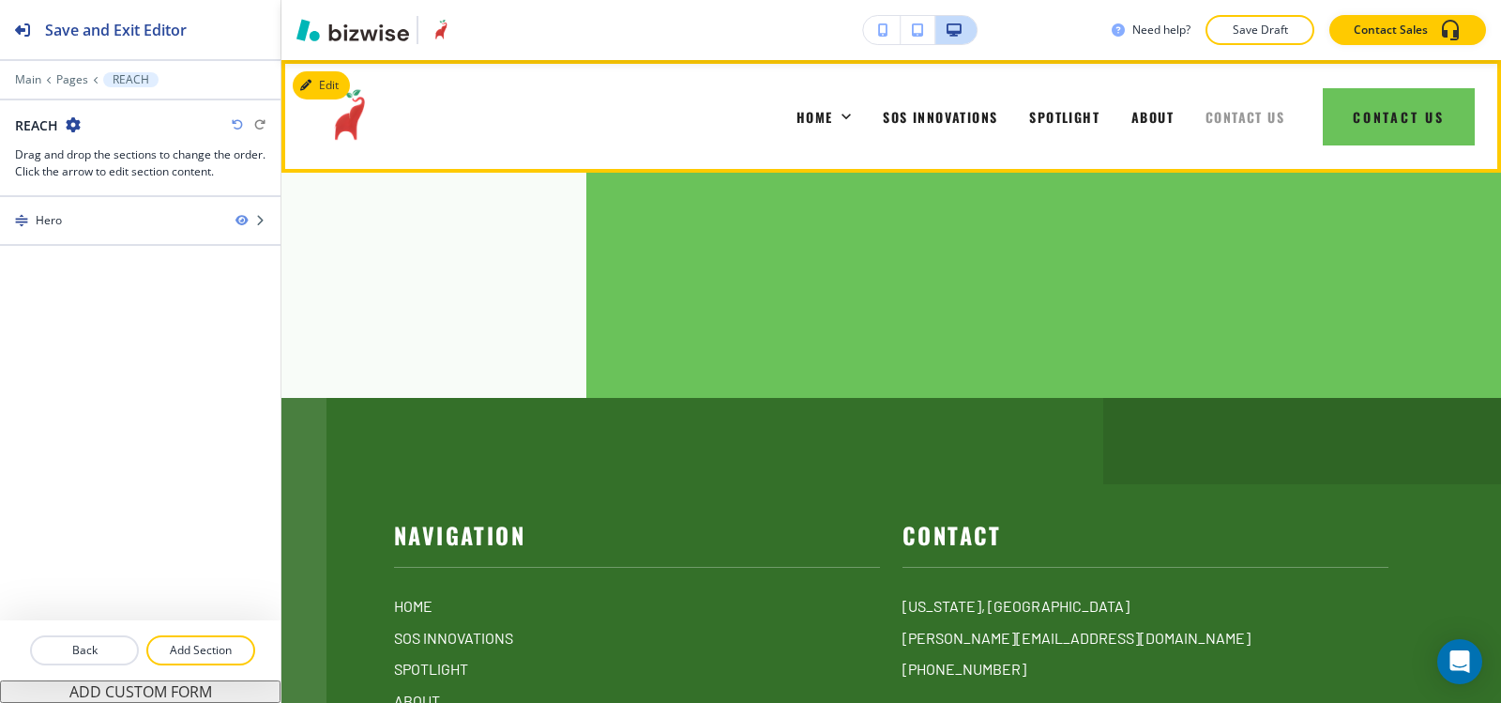
click at [1226, 119] on span "CONTACT US" at bounding box center [1245, 117] width 79 height 20
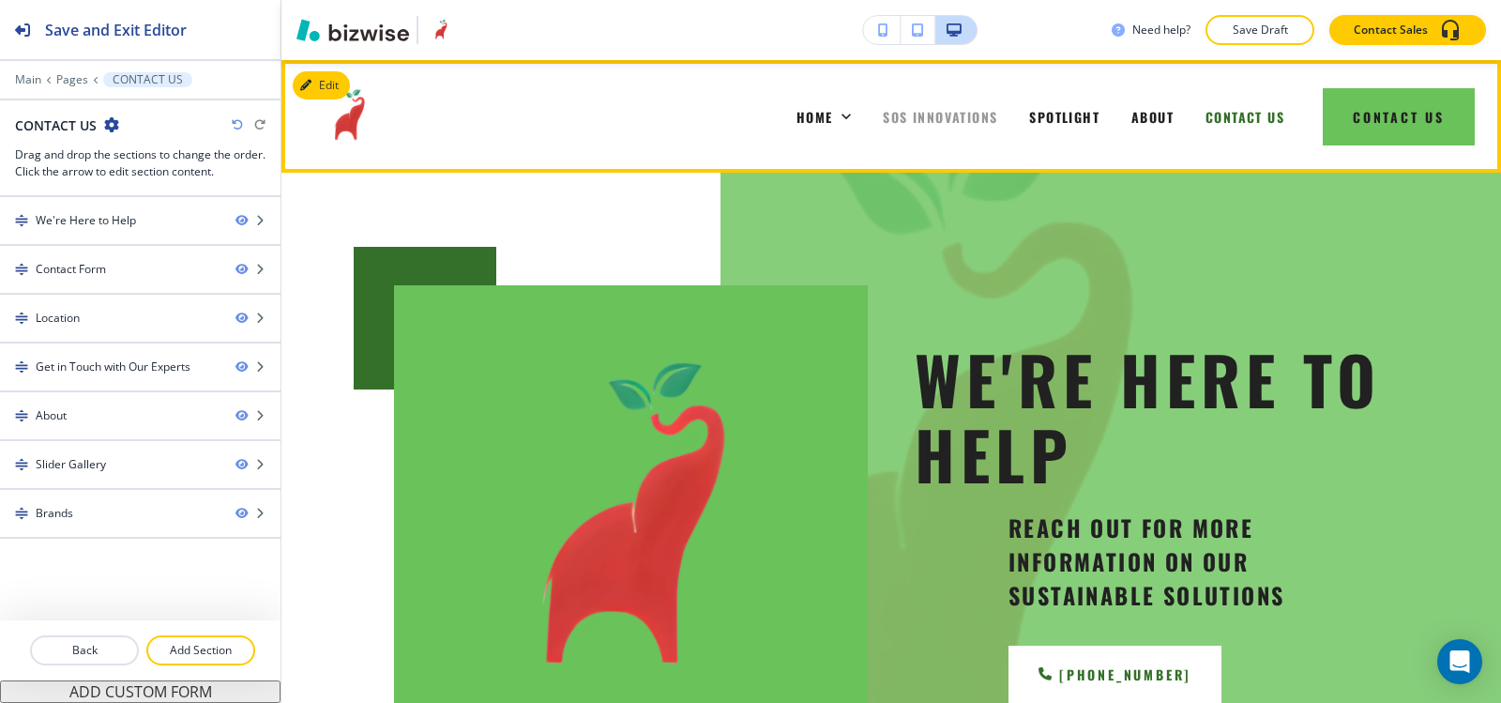
click at [917, 110] on span "SOS INNOVATIONS" at bounding box center [940, 117] width 114 height 20
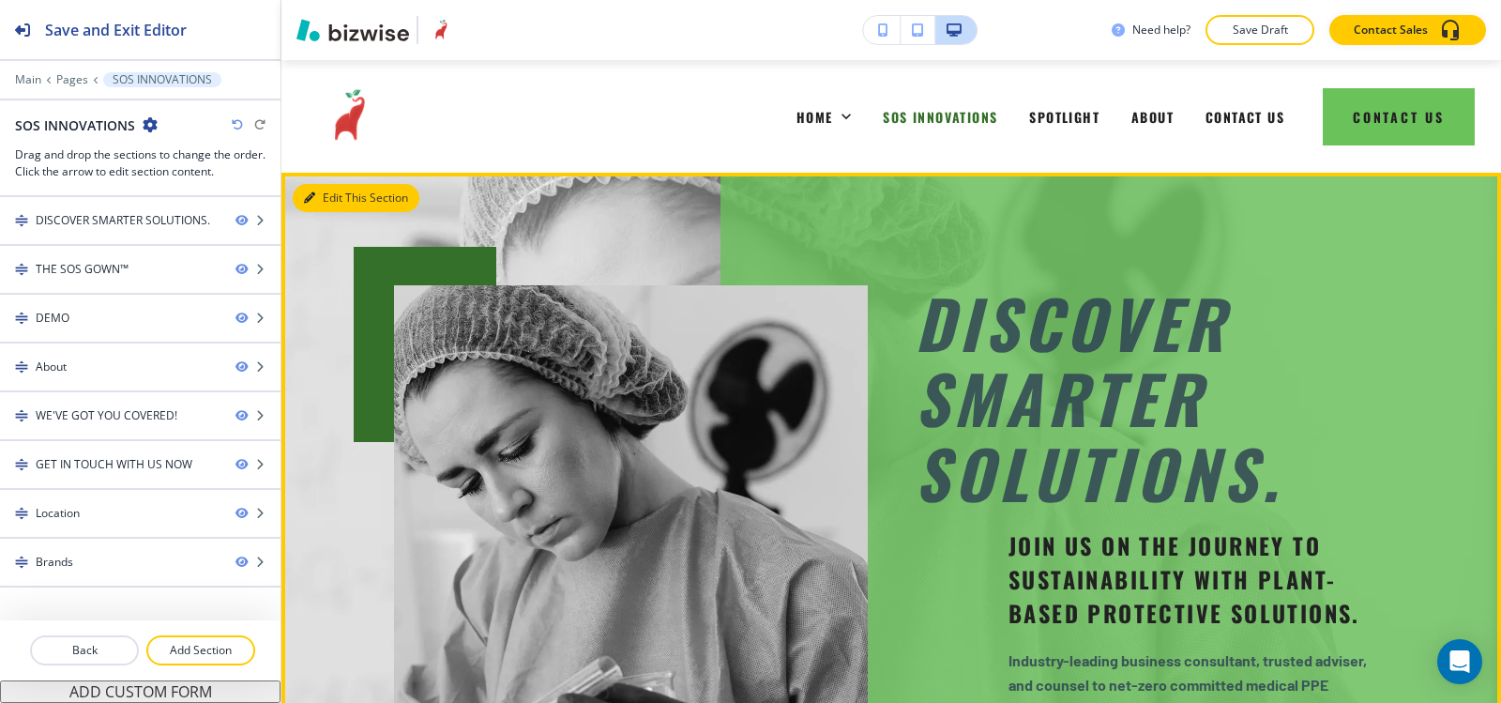
click at [328, 201] on button "Edit This Section" at bounding box center [356, 198] width 127 height 28
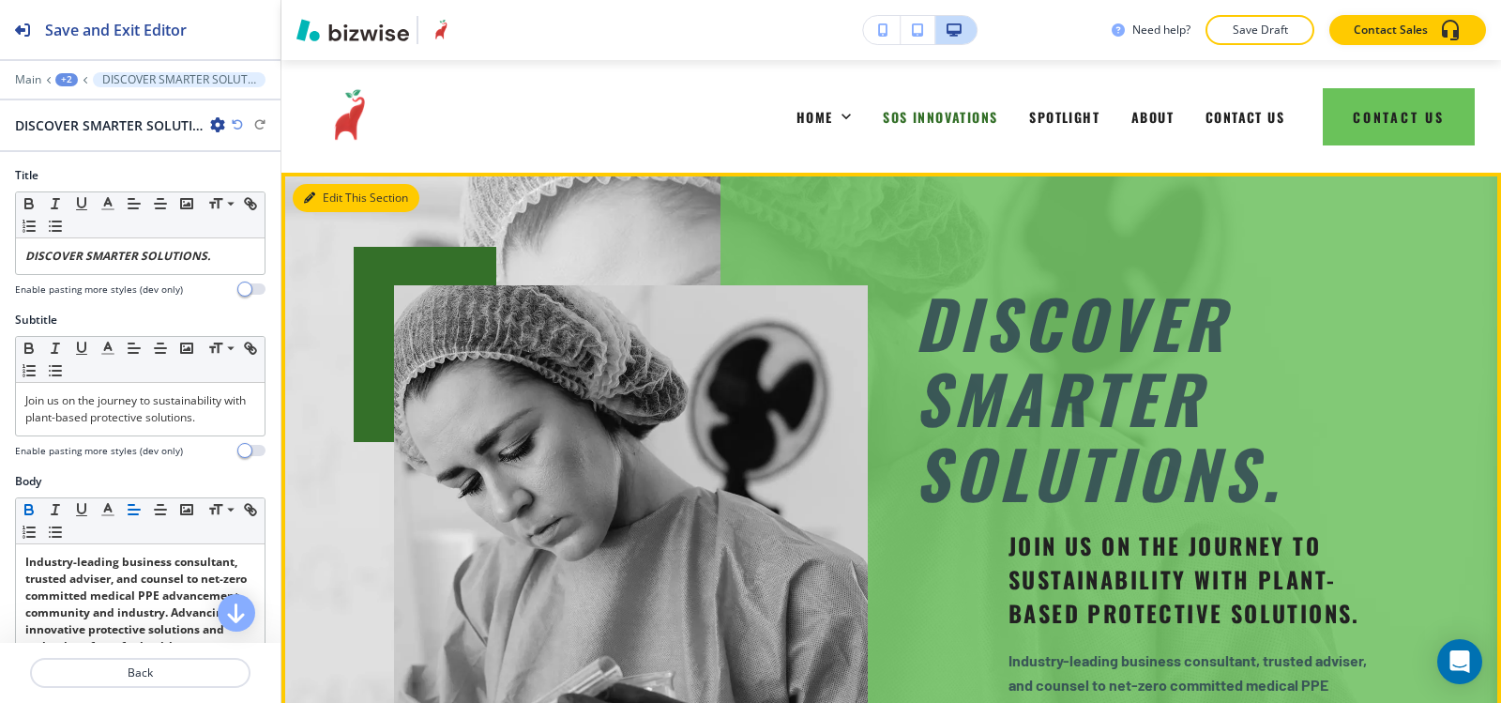
scroll to position [113, 0]
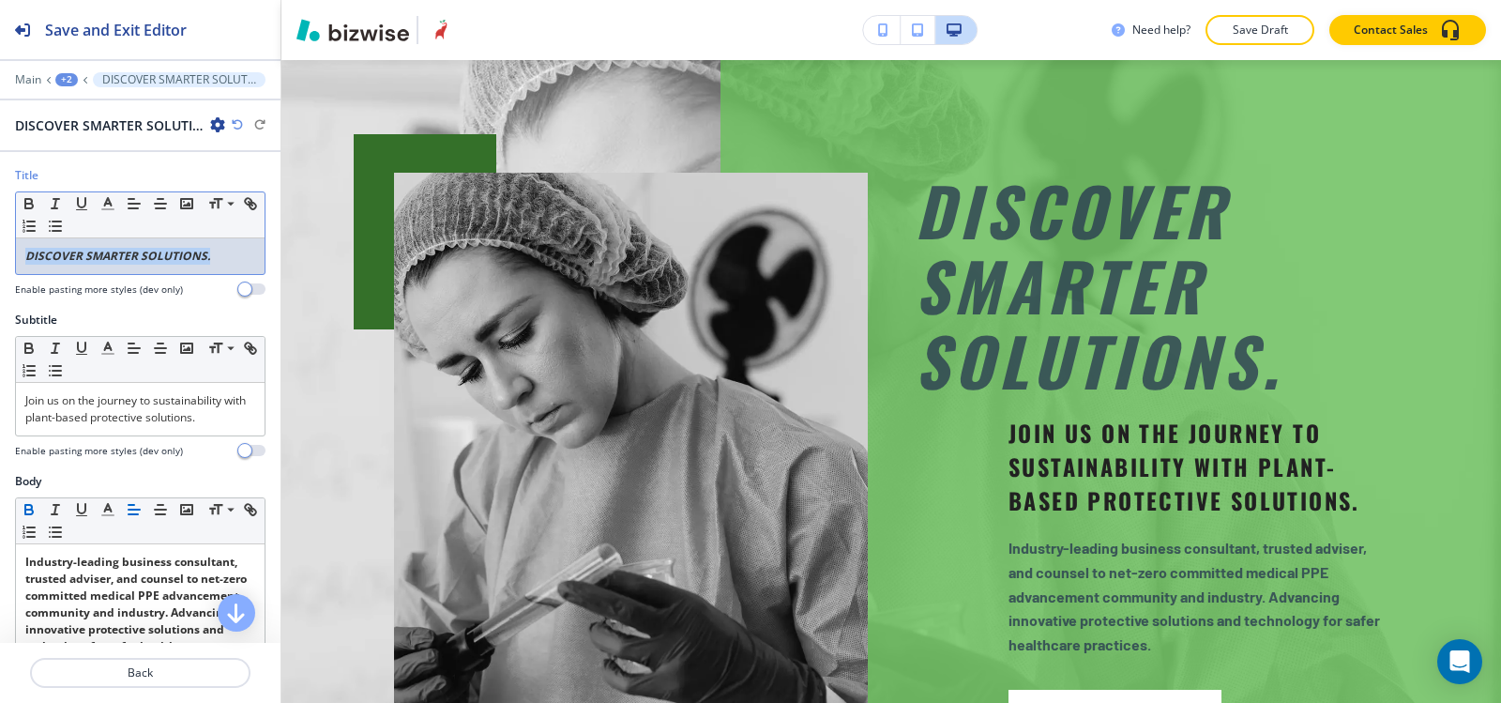
drag, startPoint x: 217, startPoint y: 261, endPoint x: 0, endPoint y: 262, distance: 216.7
click at [0, 265] on div "Title Small Normal Large Huge DISCOVER SMARTER SOLUTIONS. Enable pasting more s…" at bounding box center [140, 239] width 281 height 144
click at [28, 208] on icon "button" at bounding box center [29, 206] width 8 height 5
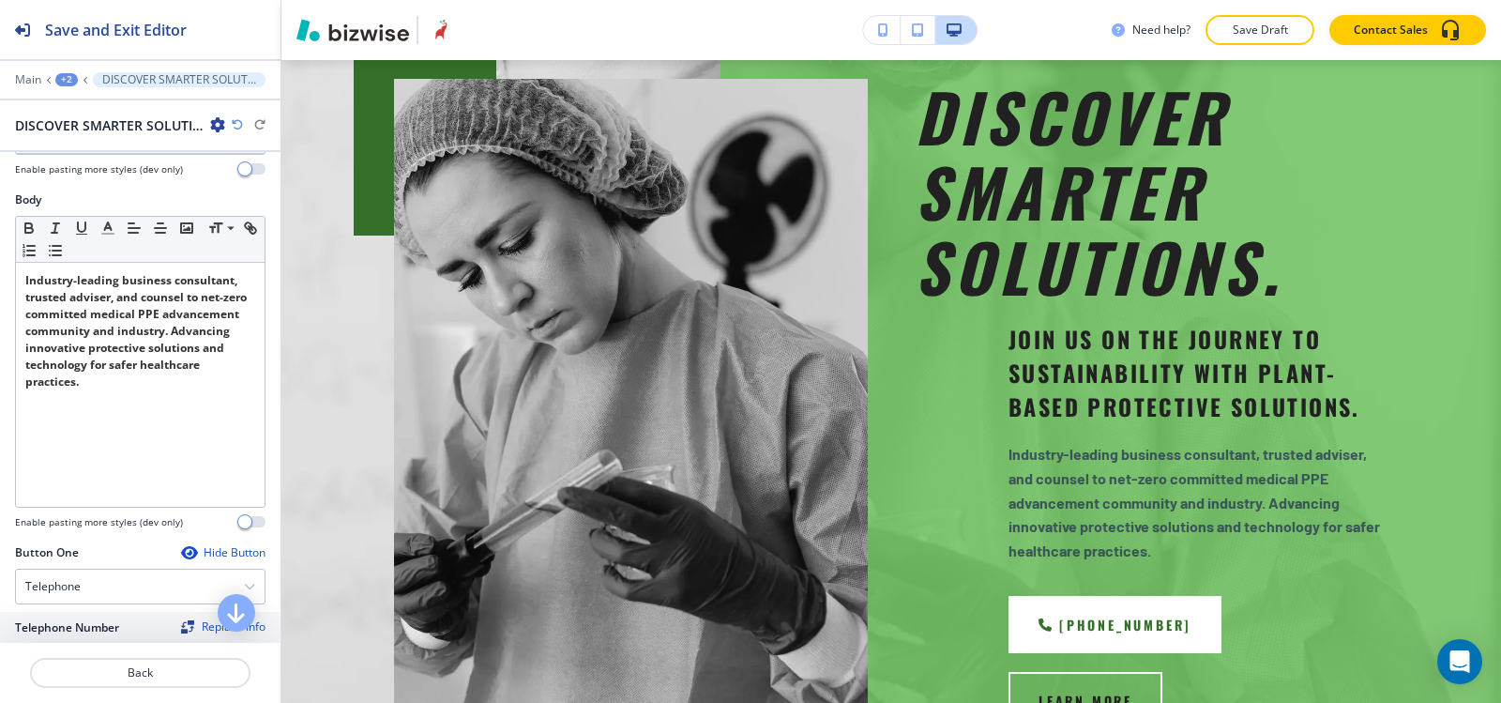
scroll to position [94, 0]
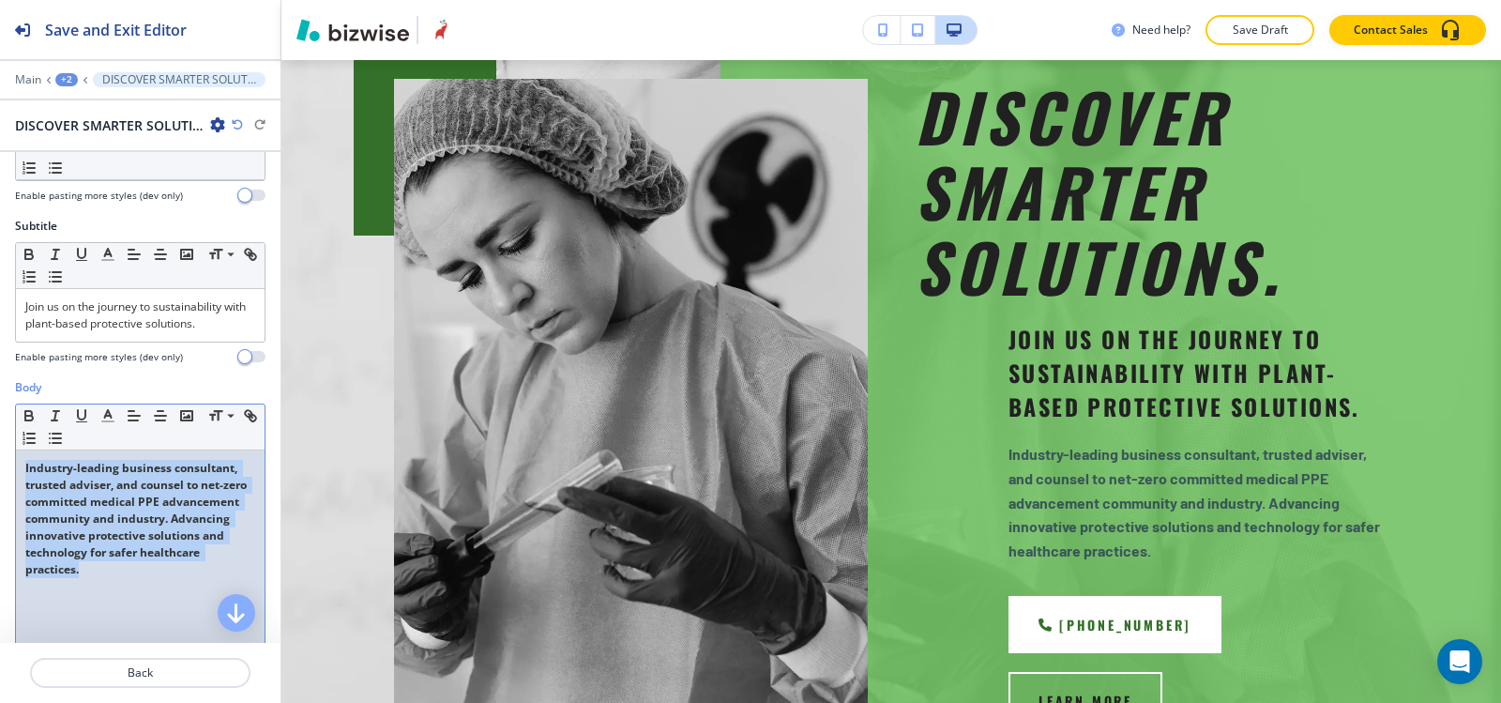
drag, startPoint x: 111, startPoint y: 576, endPoint x: 0, endPoint y: 453, distance: 165.4
click at [0, 453] on div "Body Small Normal Large Huge Industry-leading business consultant, trusted advi…" at bounding box center [140, 555] width 281 height 353
click at [30, 417] on icon "button" at bounding box center [29, 415] width 17 height 17
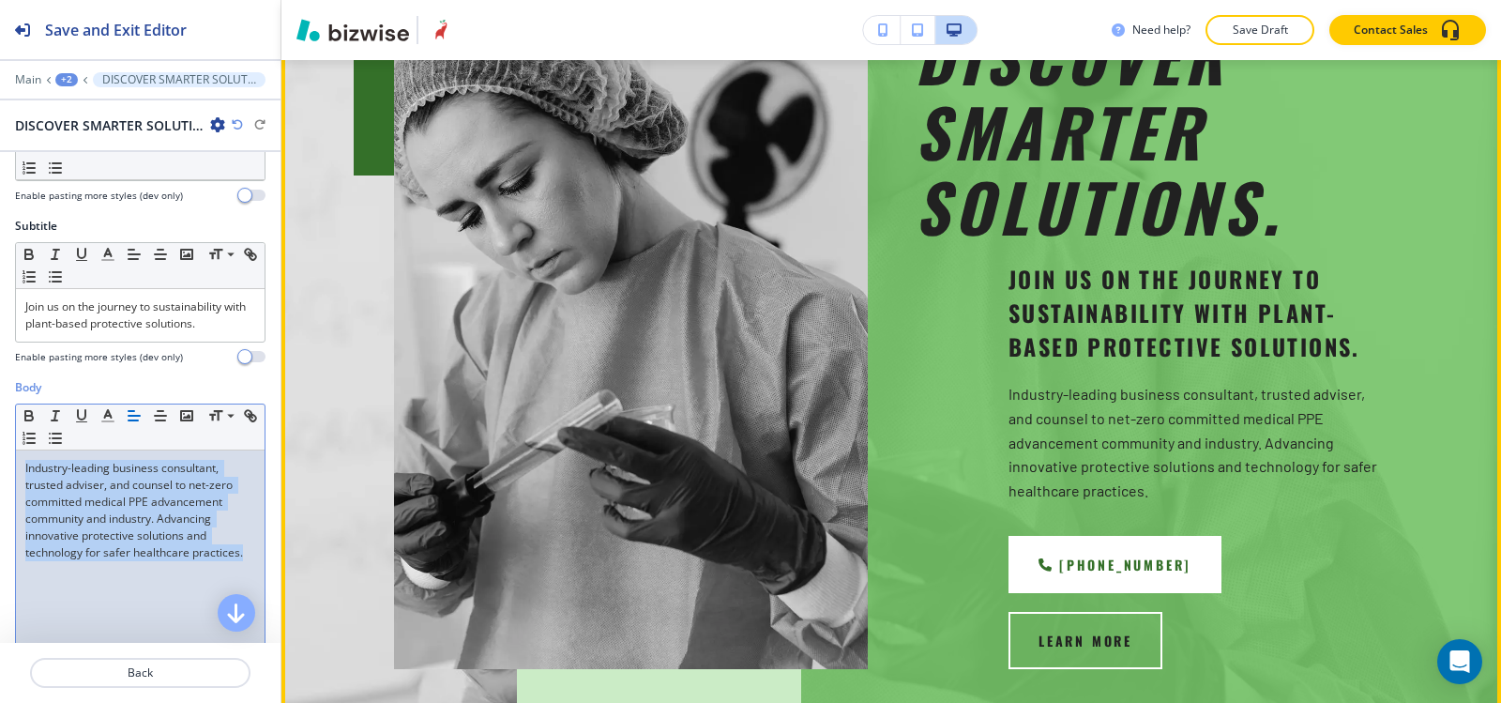
scroll to position [300, 0]
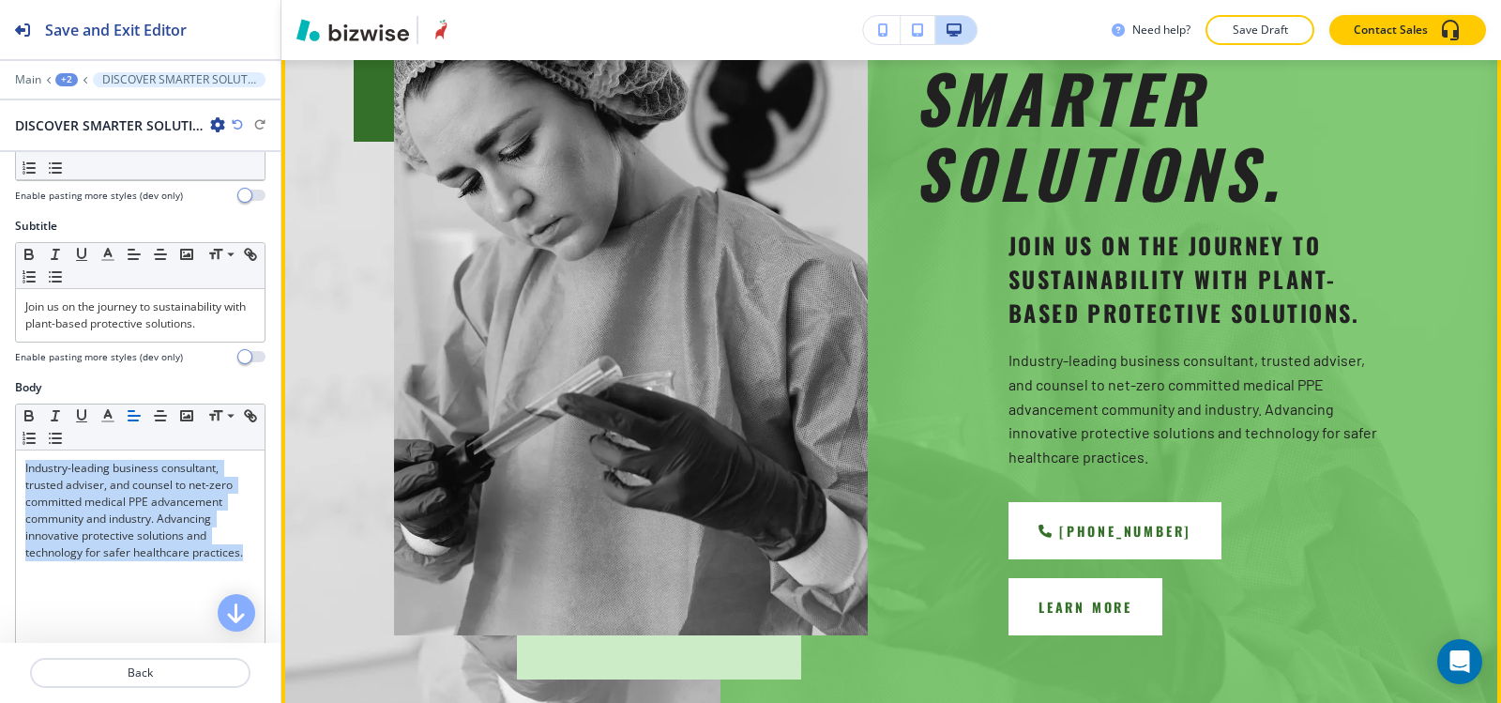
click at [1163, 578] on button "LEARN MORE" at bounding box center [1086, 606] width 154 height 57
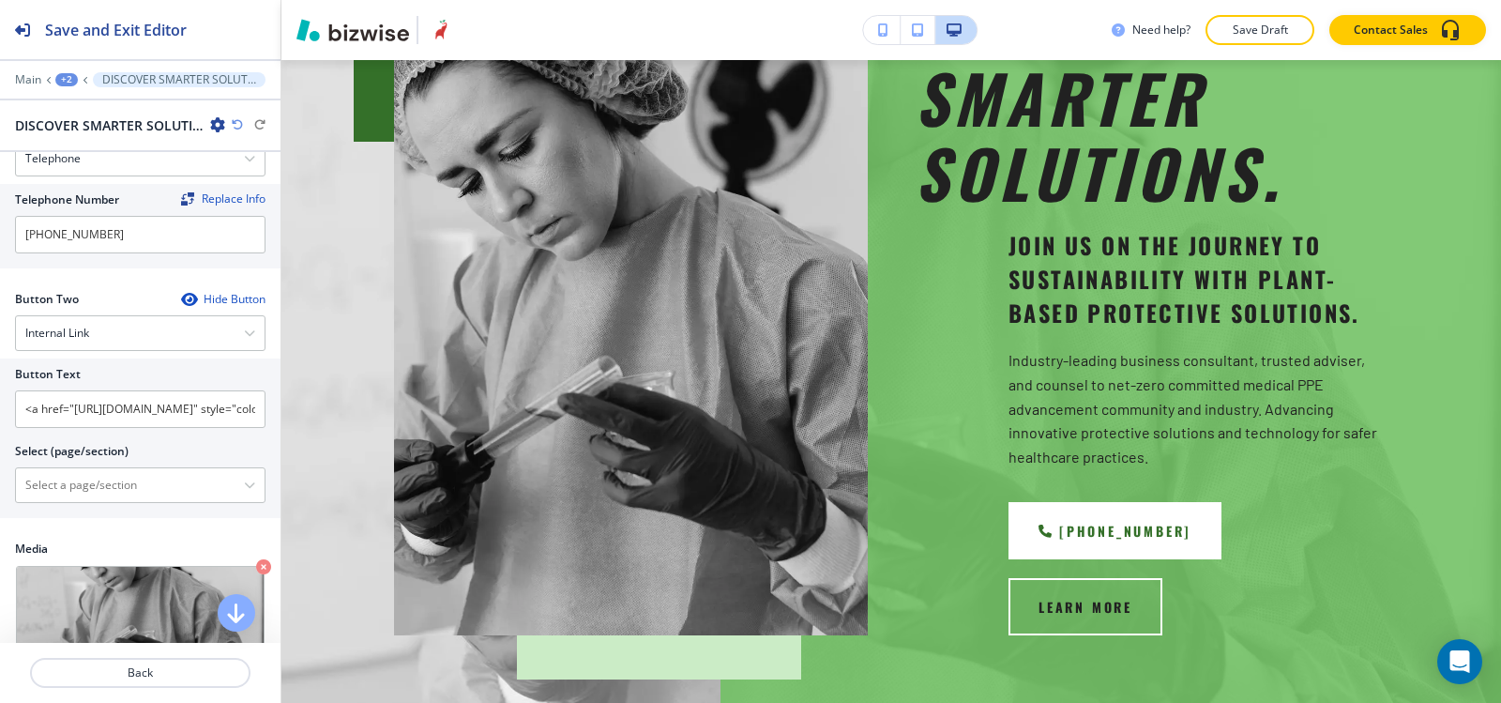
scroll to position [657, 0]
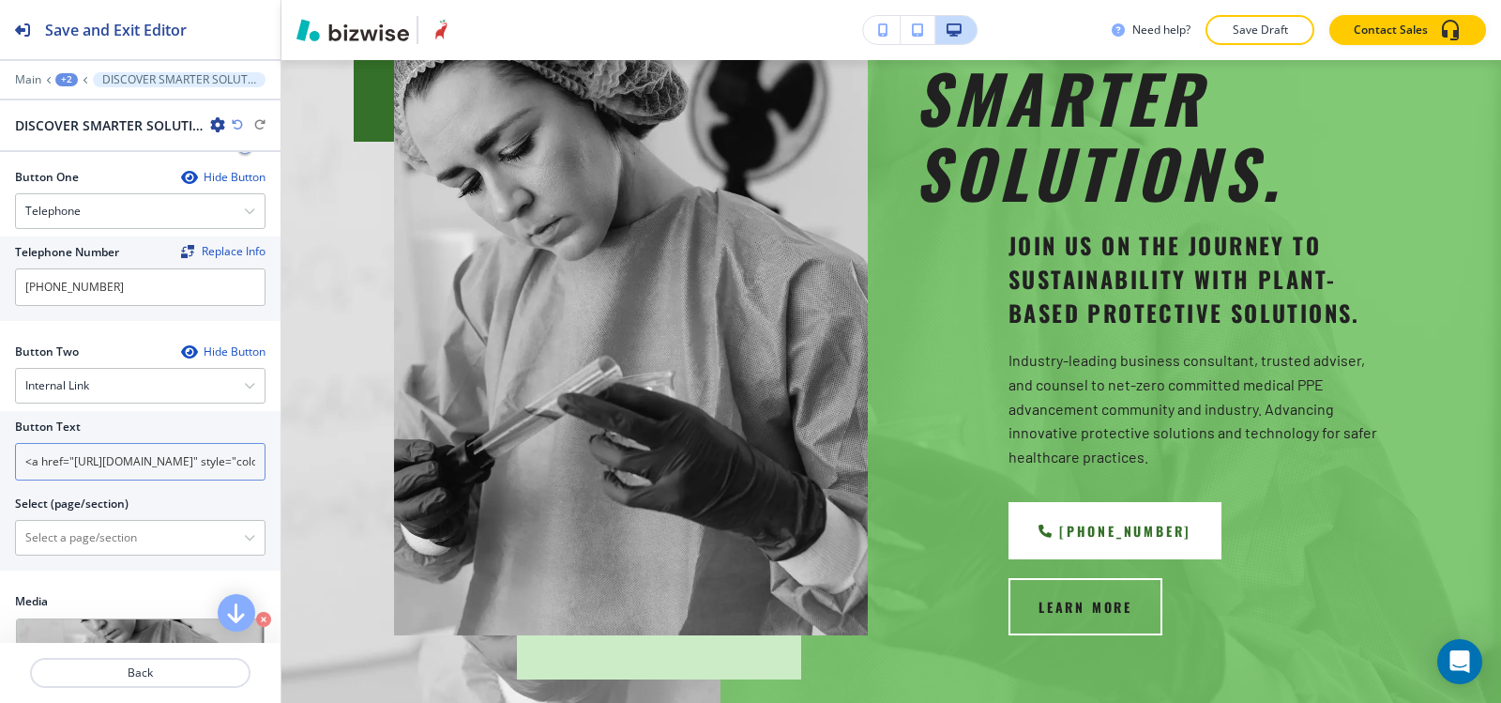
click at [247, 461] on input "<a href="[URL][DOMAIN_NAME]" style="color: inherit; text-decoration: none;">LEA…" at bounding box center [140, 462] width 251 height 38
click at [246, 461] on input "<a href="[URL][DOMAIN_NAME]" style="color: inherit; text-decoration: none;">LEA…" at bounding box center [140, 462] width 251 height 38
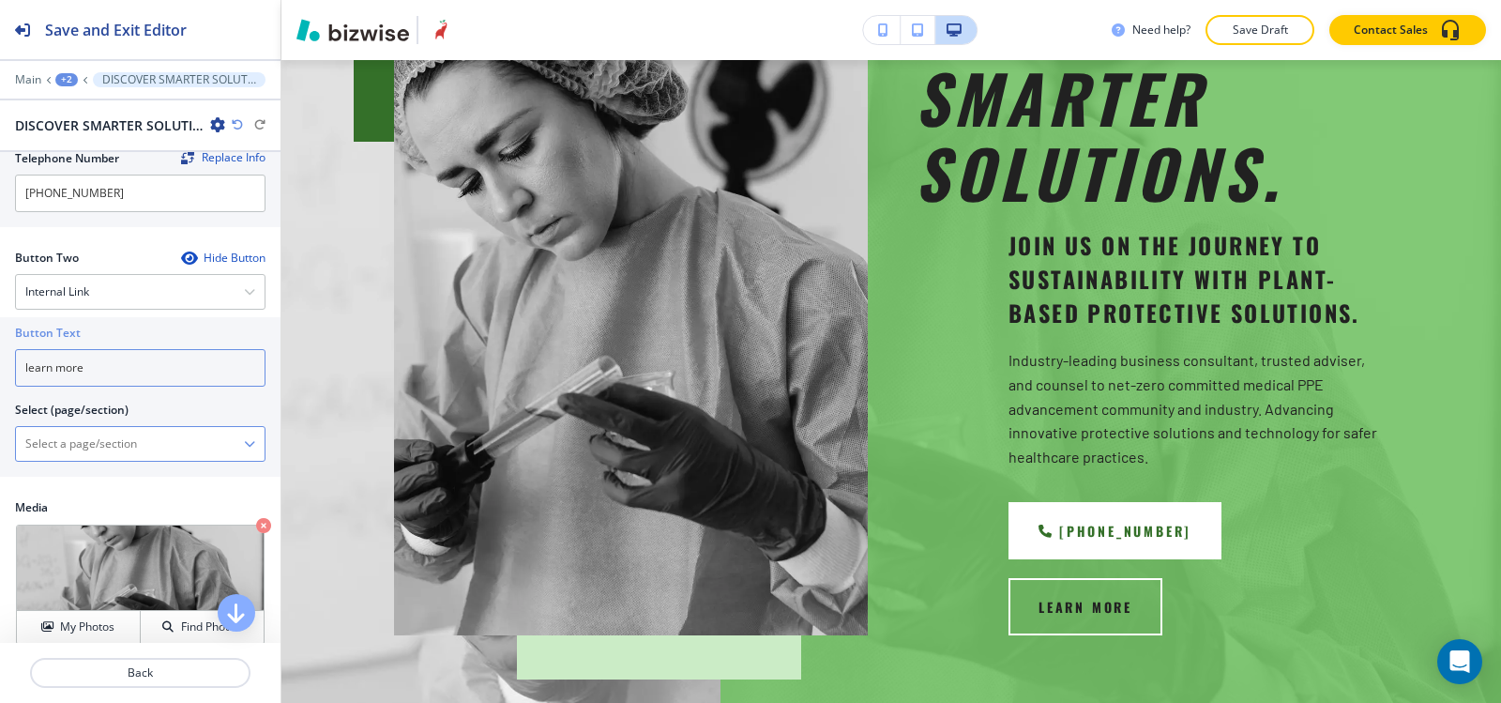
type input "learn more"
click at [61, 432] on \(page\/section\) "Manual Input" at bounding box center [130, 444] width 228 height 32
type \(page\/section\) "CONTACT US"
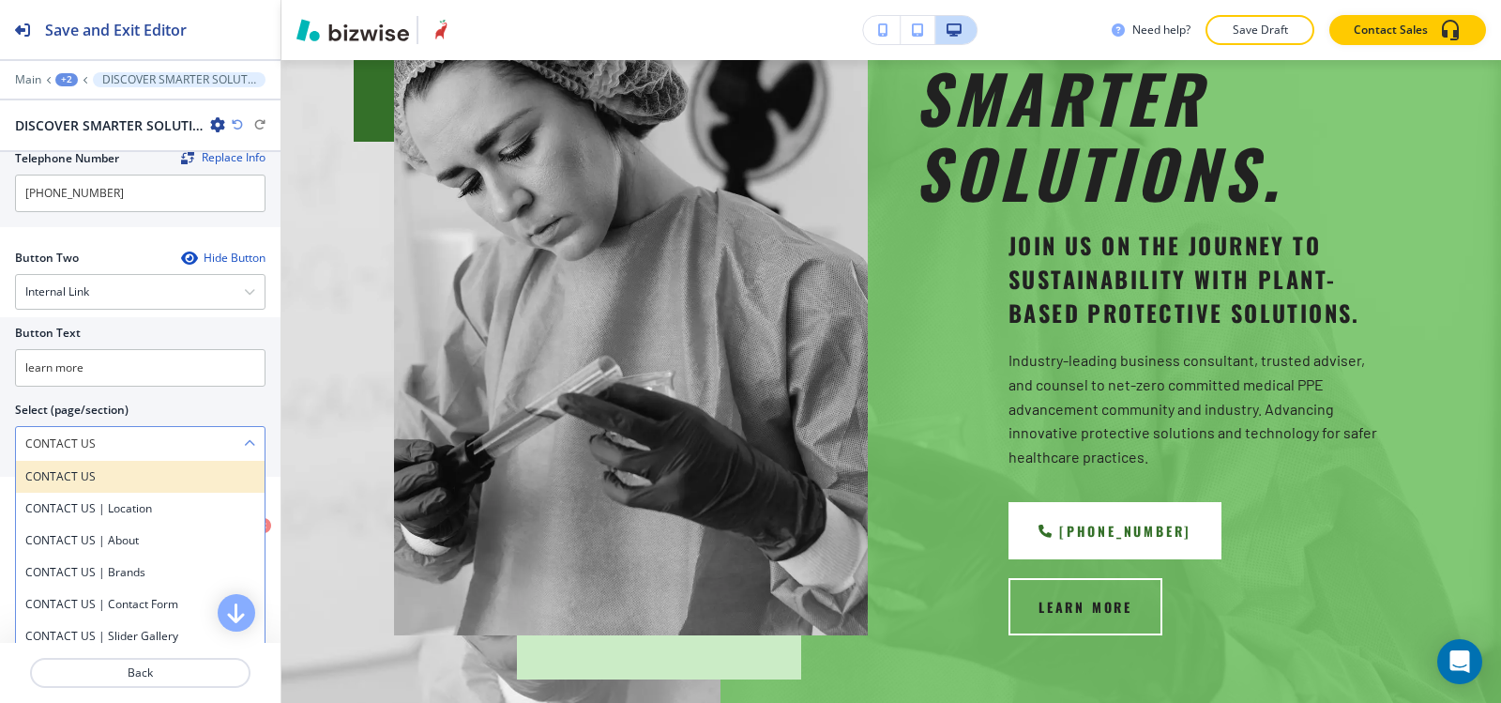
click at [97, 478] on h4 "CONTACT US" at bounding box center [140, 476] width 230 height 17
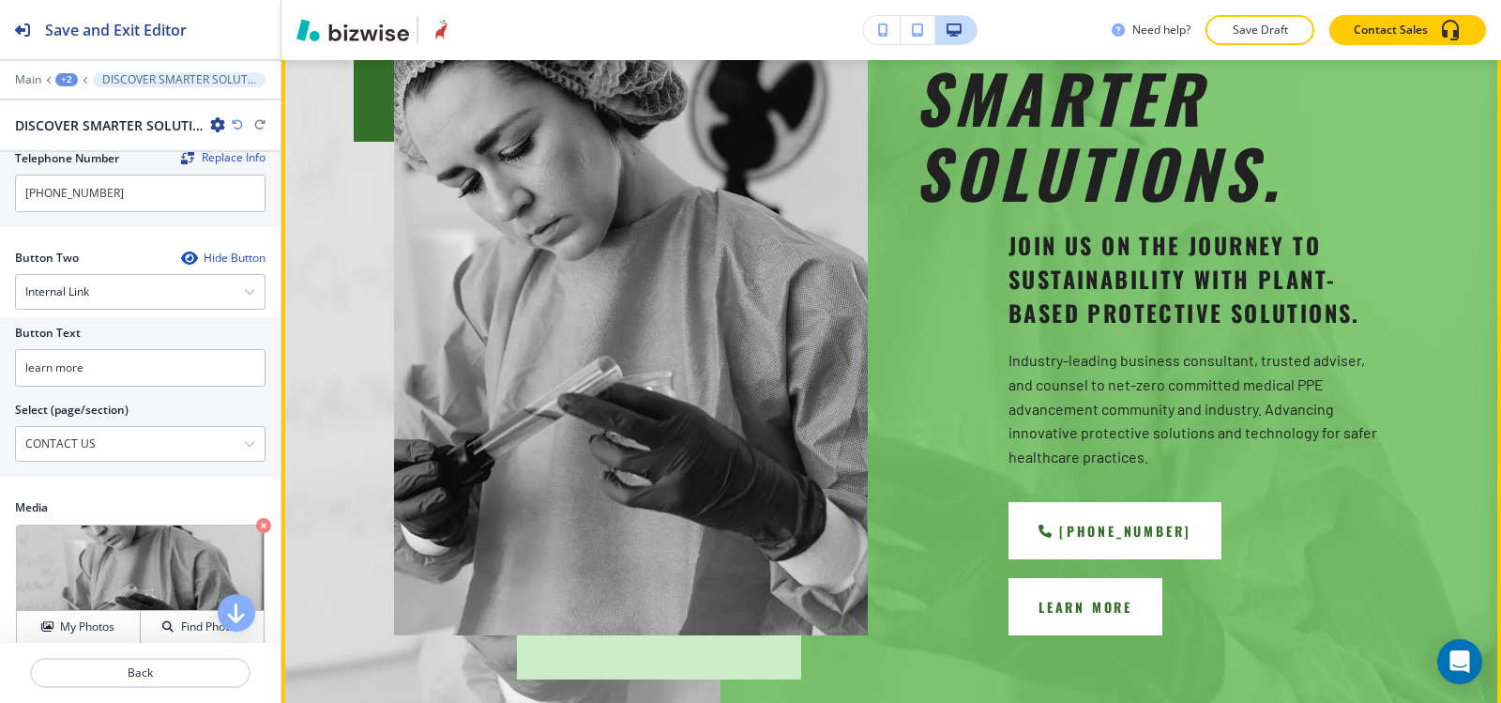
click at [1163, 578] on button "learn more" at bounding box center [1086, 606] width 154 height 57
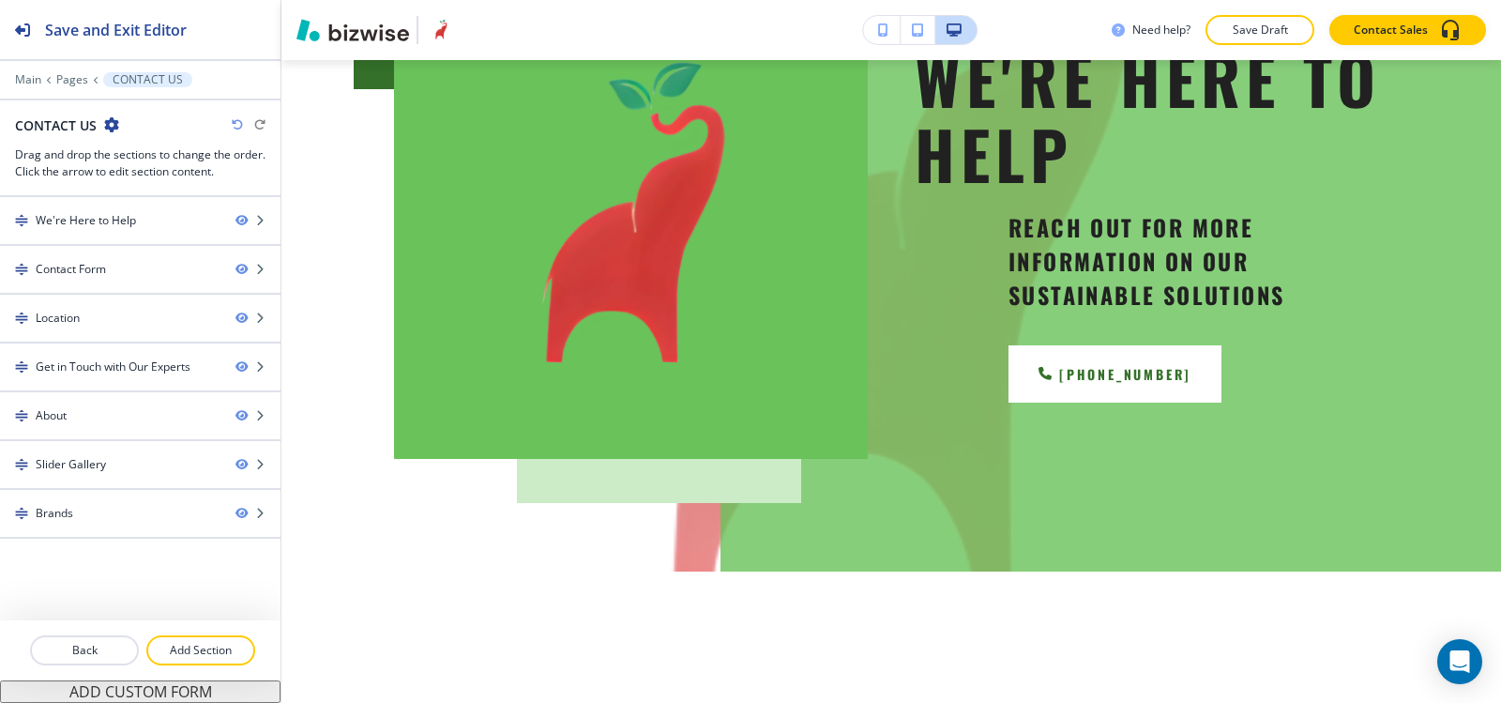
scroll to position [0, 0]
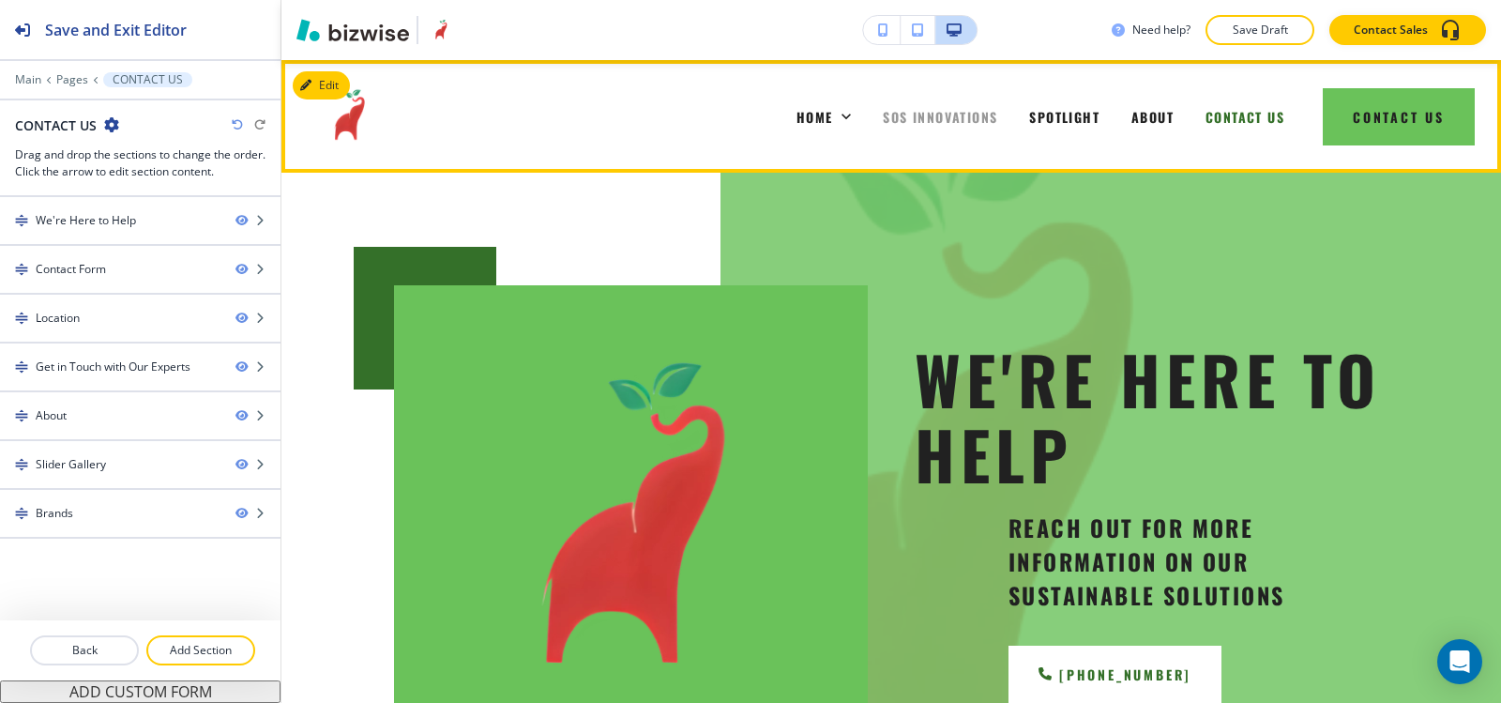
click at [922, 119] on span "SOS INNOVATIONS" at bounding box center [940, 117] width 114 height 20
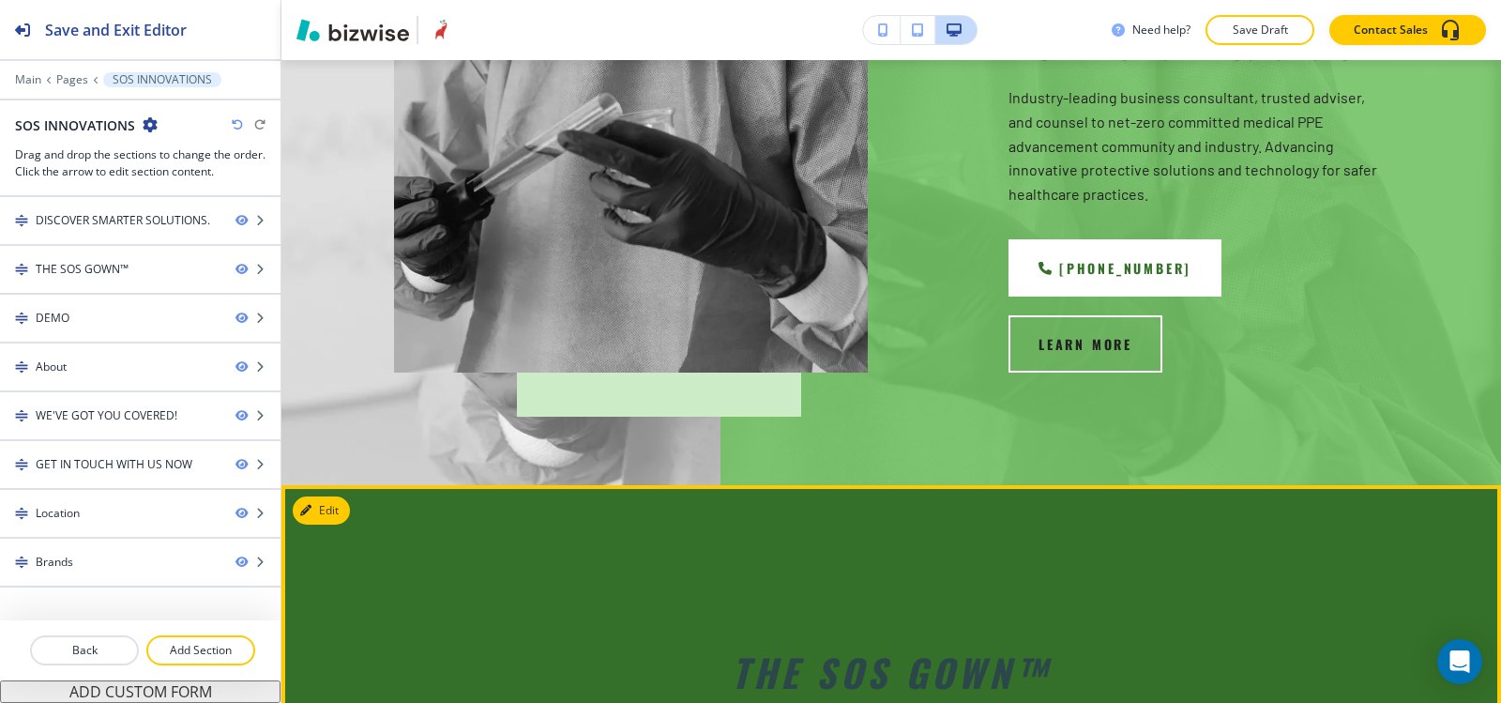
scroll to position [844, 0]
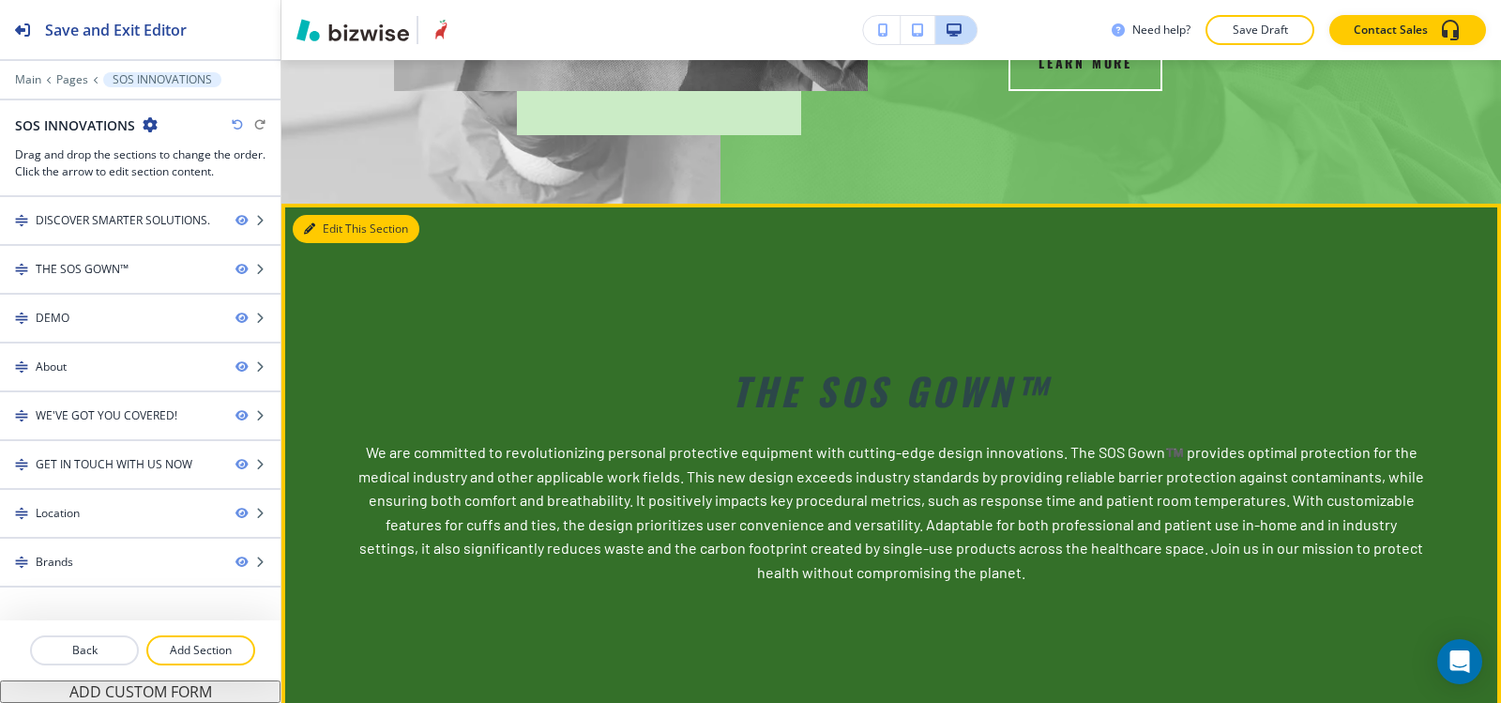
click at [325, 215] on button "Edit This Section" at bounding box center [356, 229] width 127 height 28
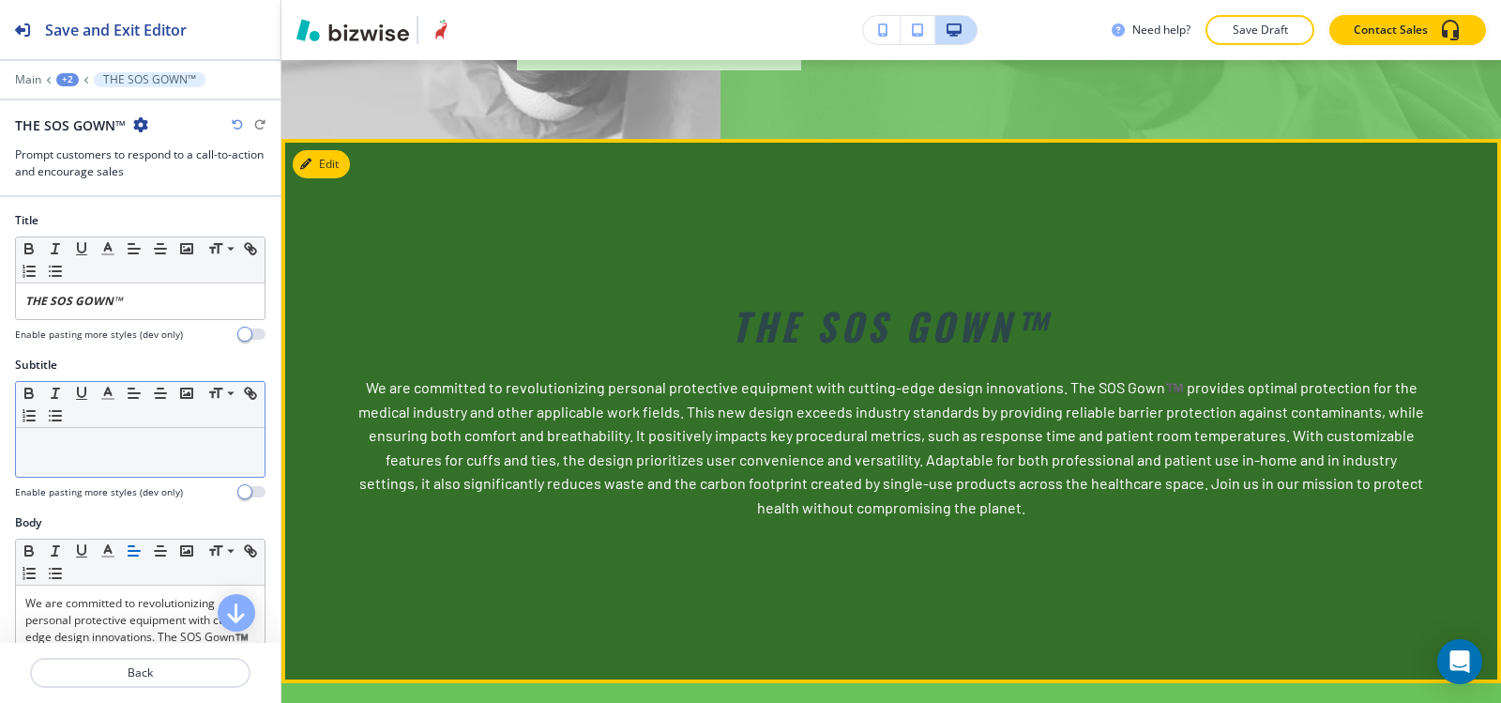
scroll to position [912, 0]
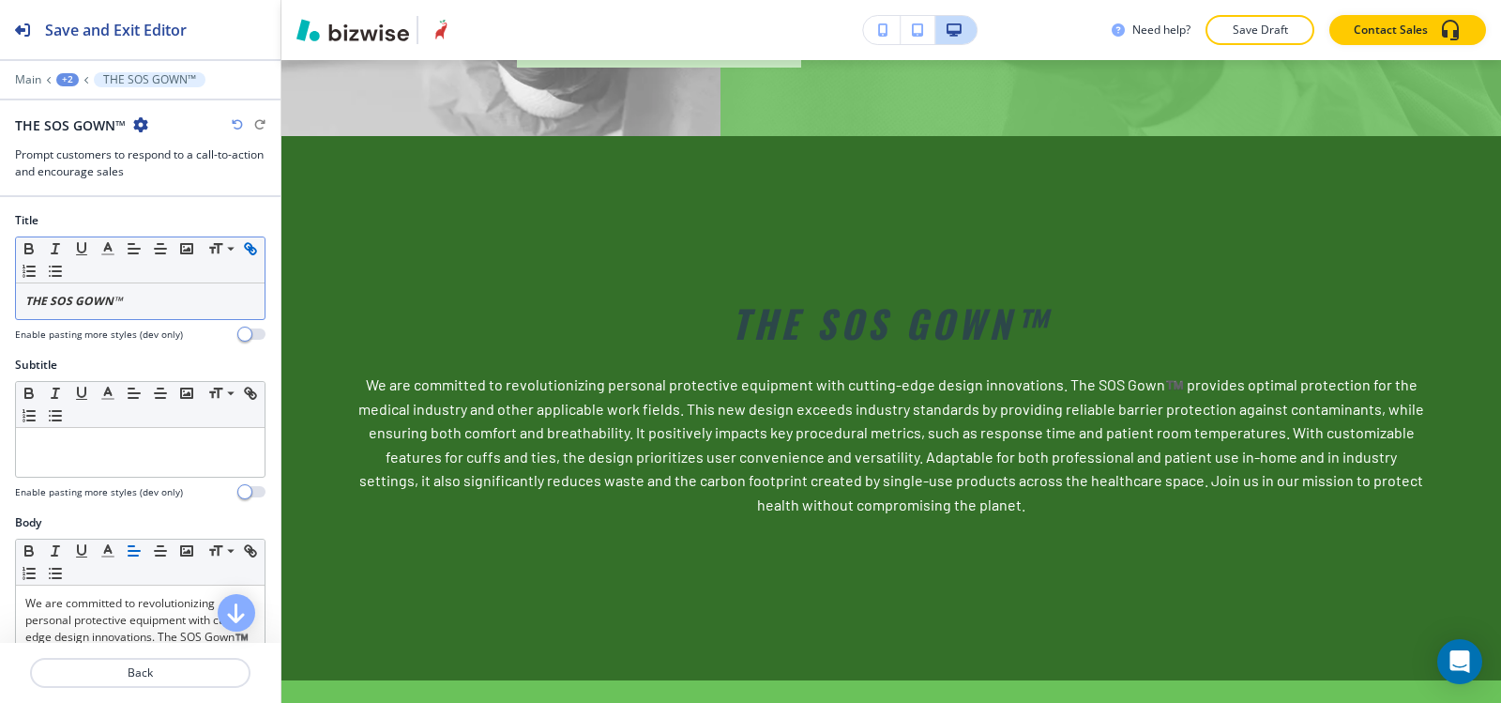
drag, startPoint x: 151, startPoint y: 306, endPoint x: 31, endPoint y: 267, distance: 126.1
click at [0, 295] on div "Title Small Normal Large Huge THE SOS GOWN™ Enable pasting more styles (dev onl…" at bounding box center [140, 284] width 281 height 144
click at [27, 249] on icon "button" at bounding box center [29, 251] width 8 height 5
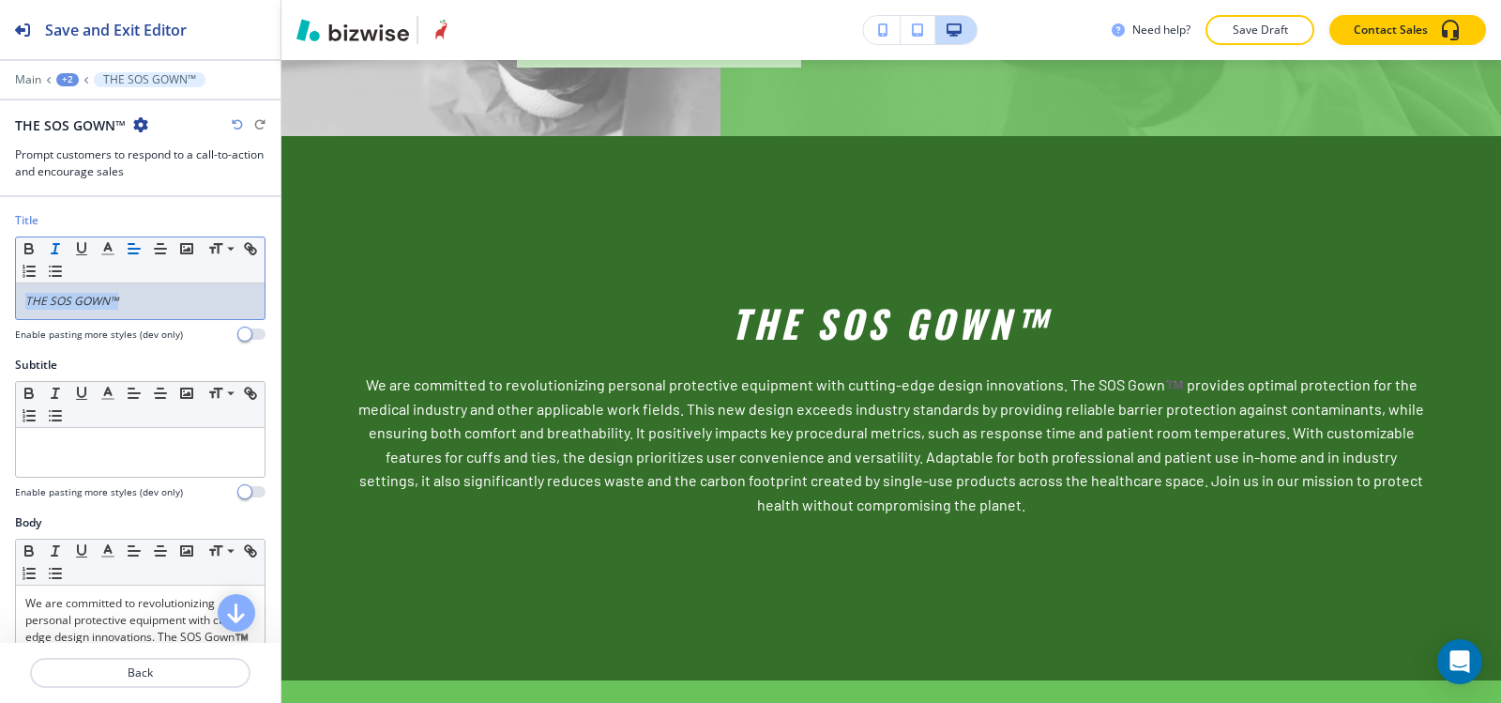
click at [53, 247] on icon "button" at bounding box center [55, 248] width 17 height 17
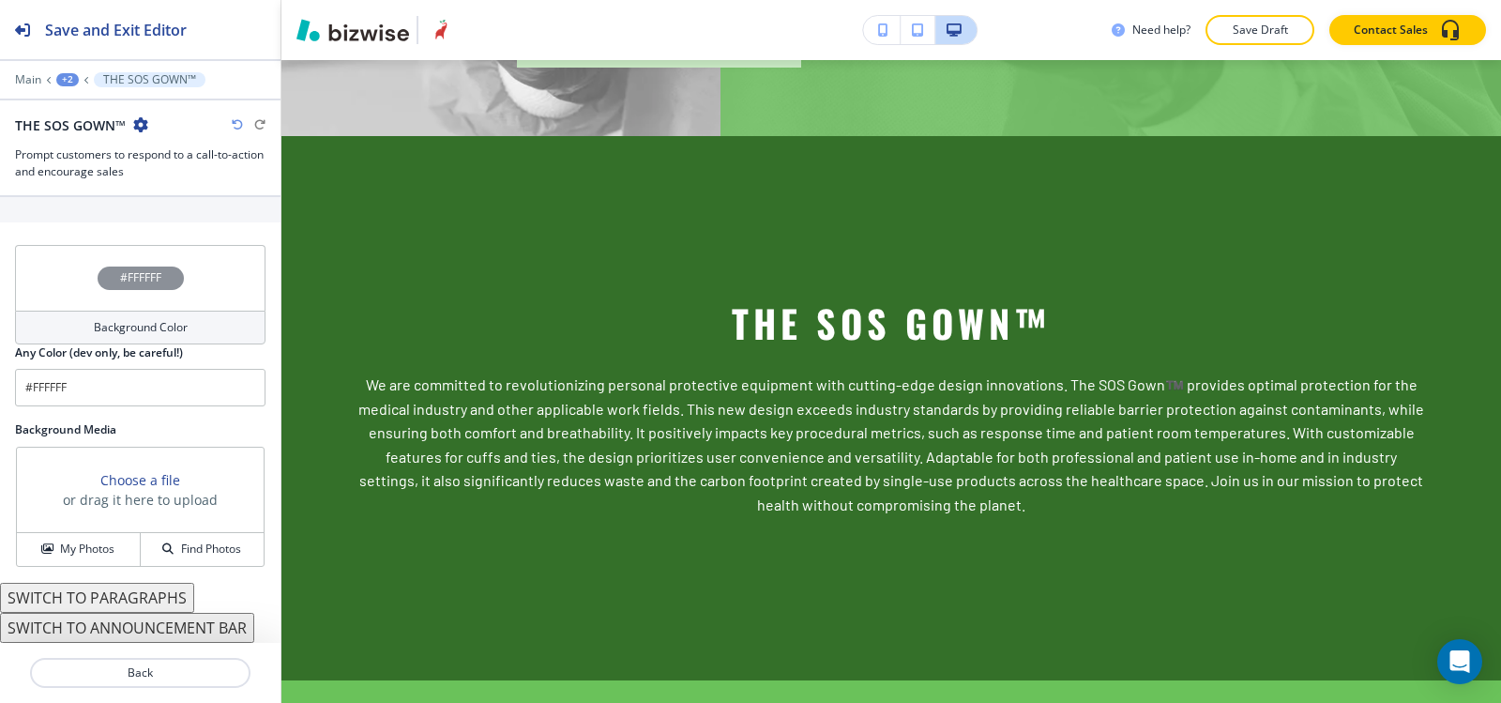
scroll to position [1258, 0]
click at [100, 601] on button "SWITCH TO PARAGRAPHS" at bounding box center [97, 598] width 194 height 30
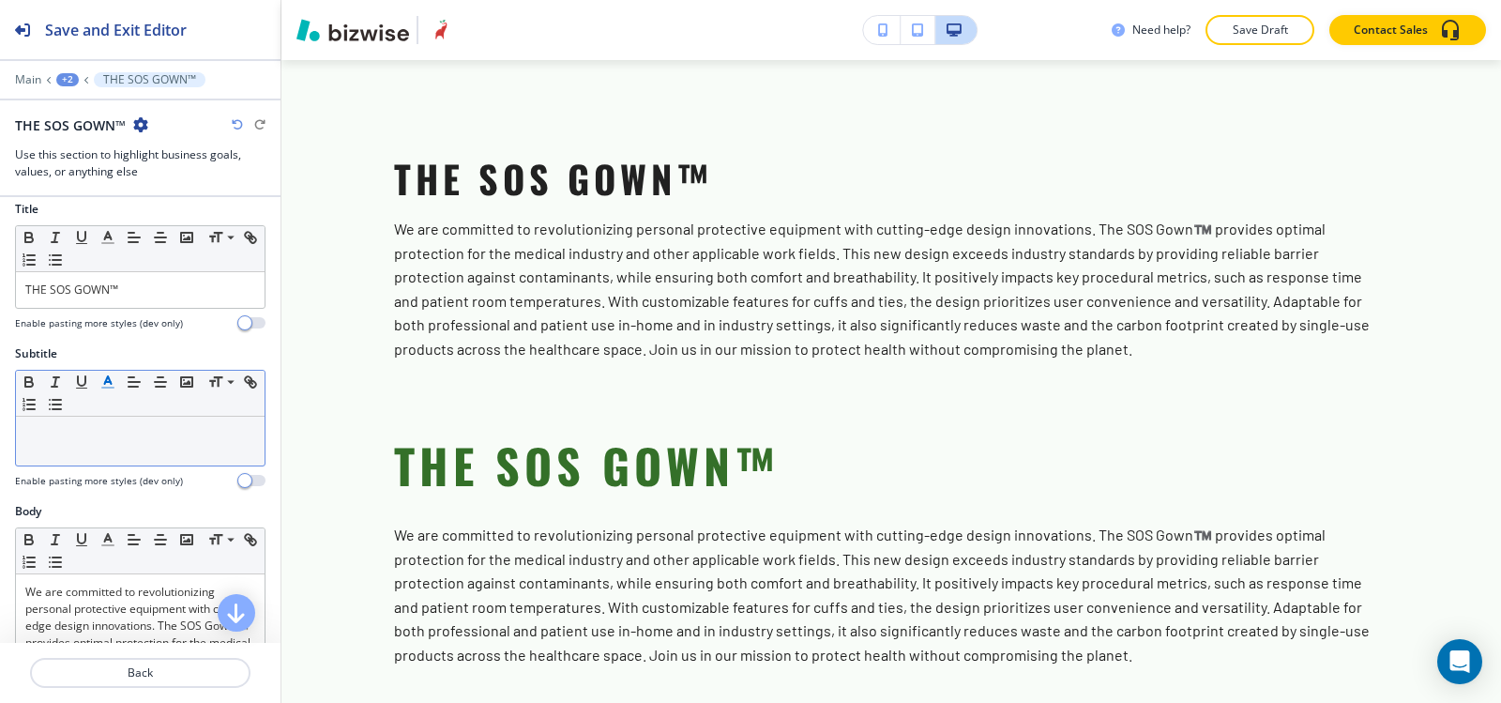
scroll to position [0, 0]
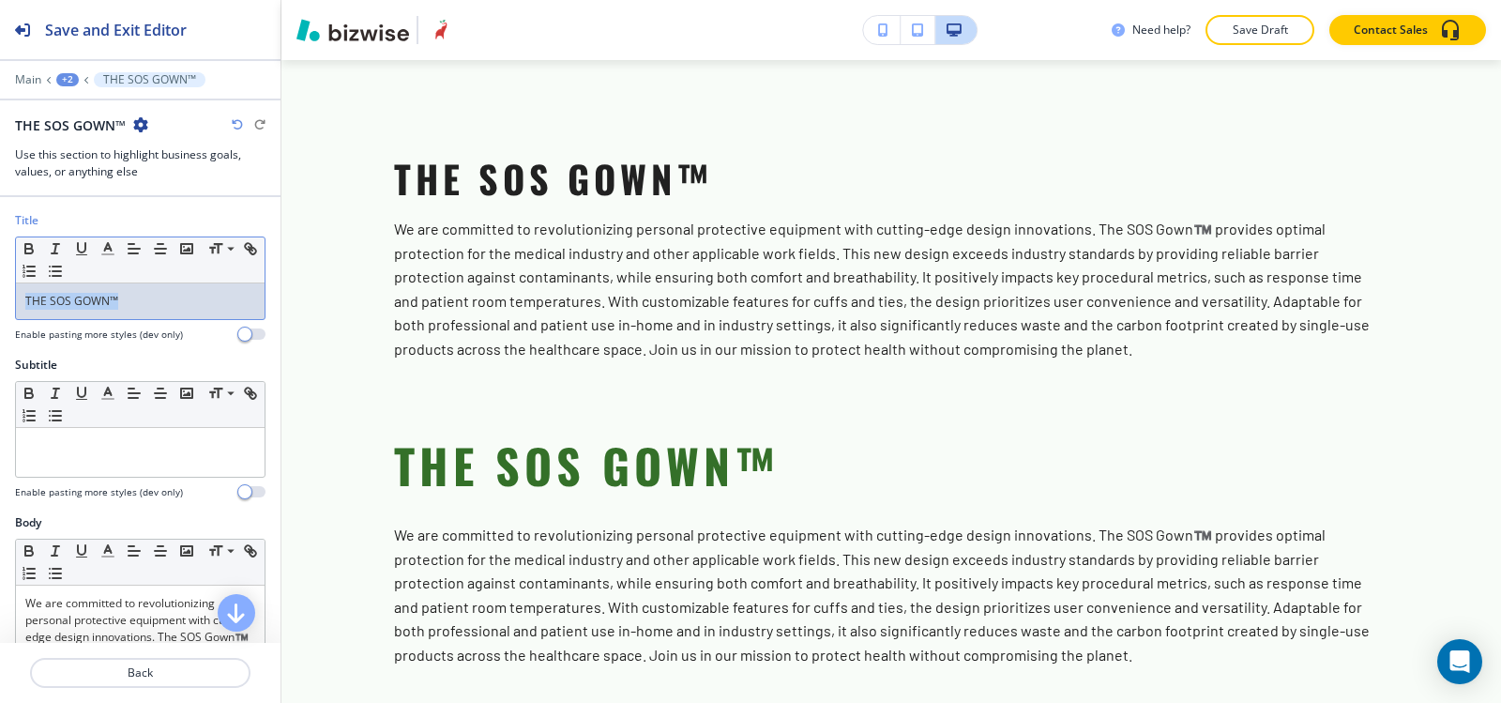
drag, startPoint x: 146, startPoint y: 303, endPoint x: 0, endPoint y: 340, distance: 150.9
click at [0, 340] on div "Title Small Normal Large Huge THE SOS GOWN™ Enable pasting more styles (dev onl…" at bounding box center [140, 284] width 281 height 144
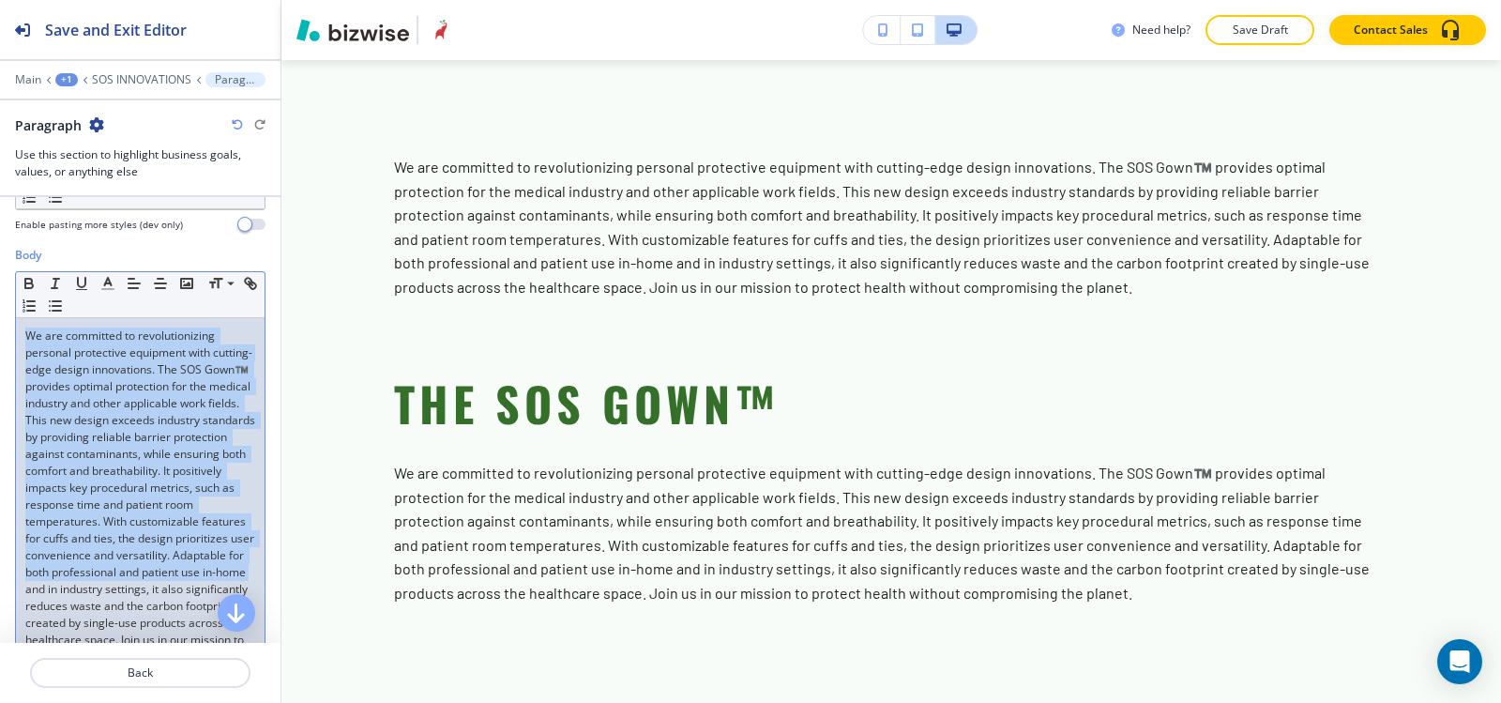
scroll to position [469, 0]
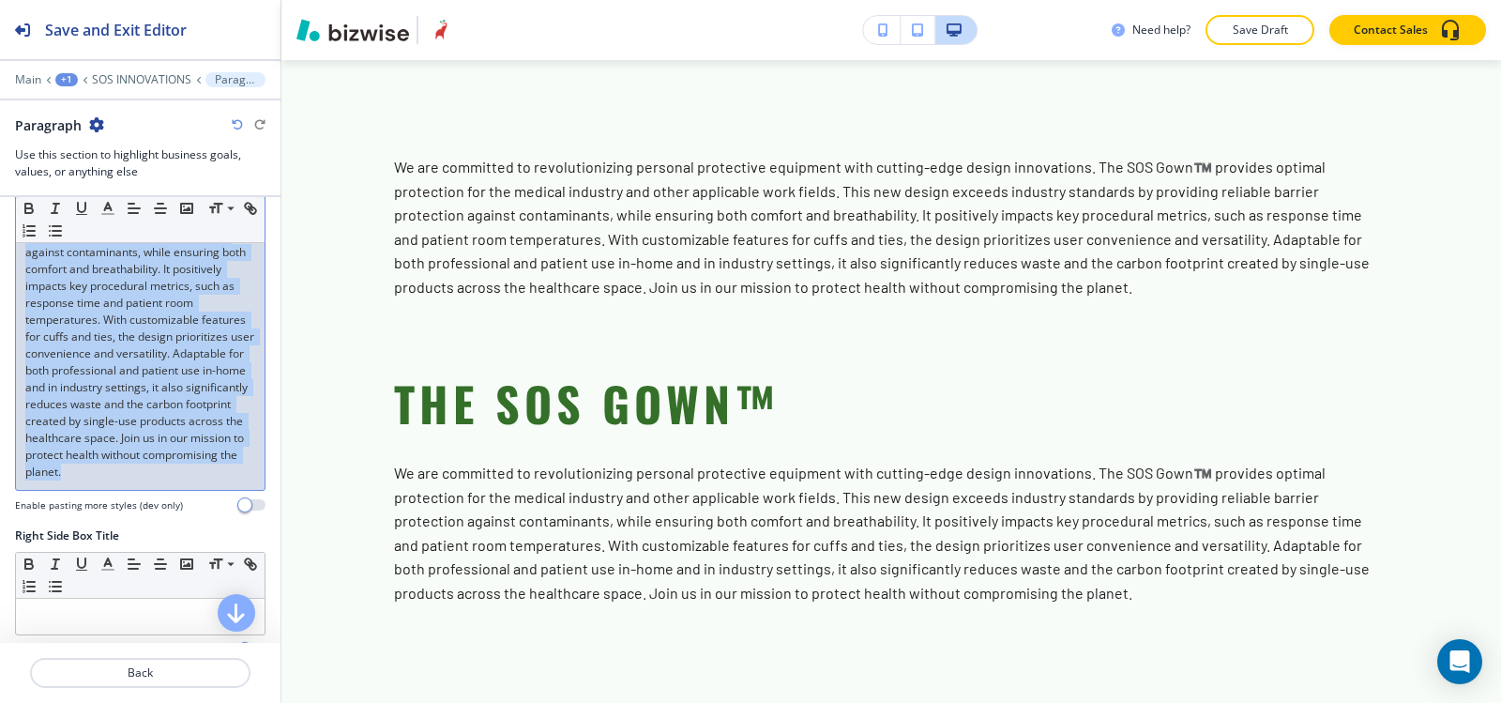
drag, startPoint x: 26, startPoint y: 417, endPoint x: 238, endPoint y: 513, distance: 233.0
click at [238, 480] on p "We are committed to revolutionizing personal protective equipment with cutting-…" at bounding box center [140, 303] width 230 height 355
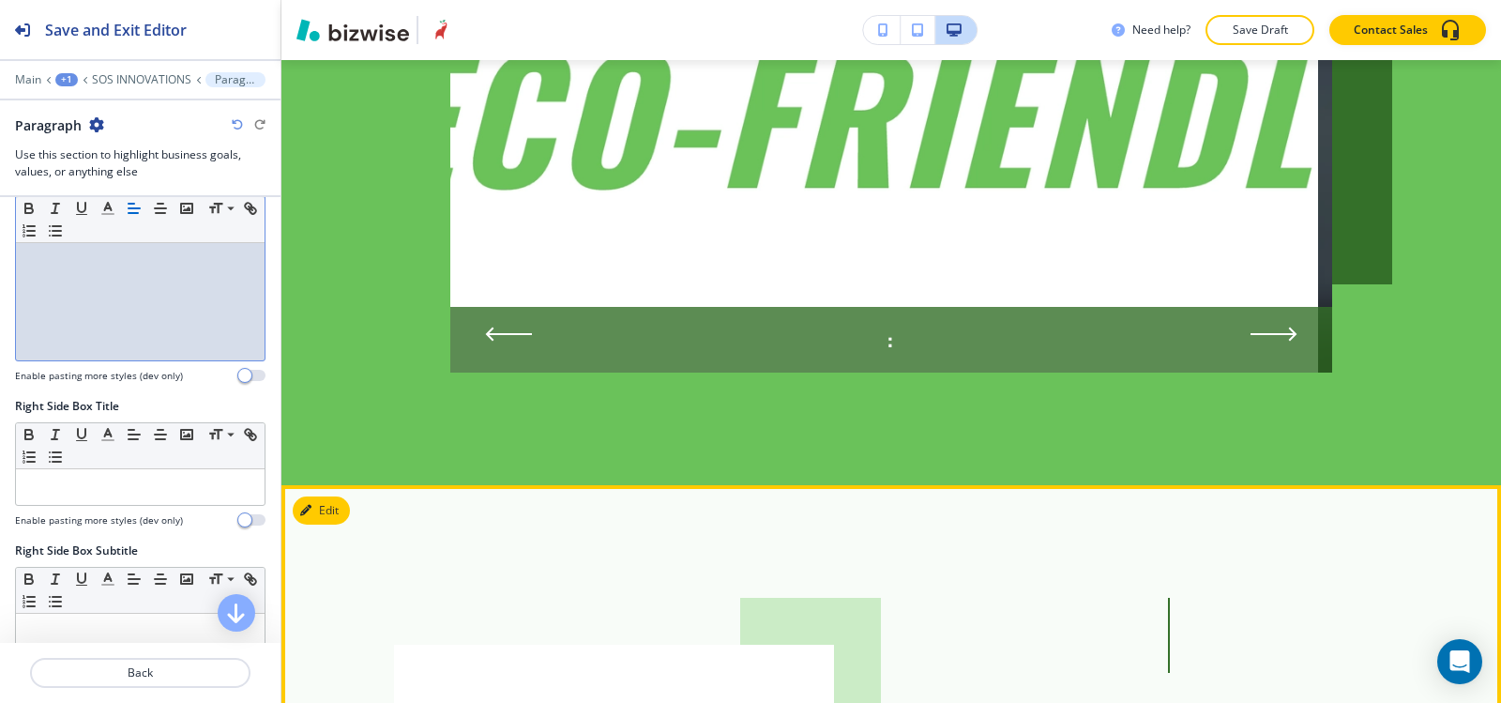
scroll to position [1944, 0]
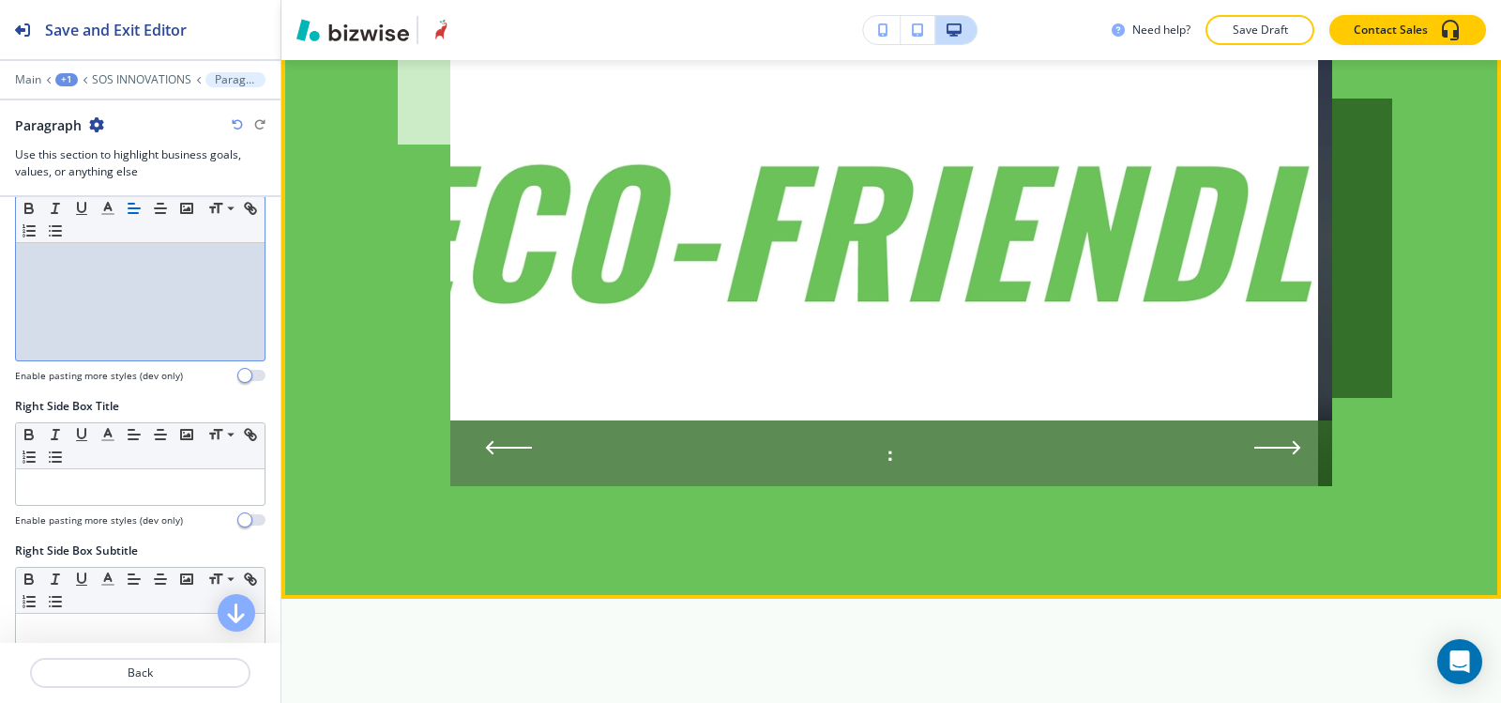
click at [1284, 440] on icon "Next Slide" at bounding box center [1277, 447] width 47 height 15
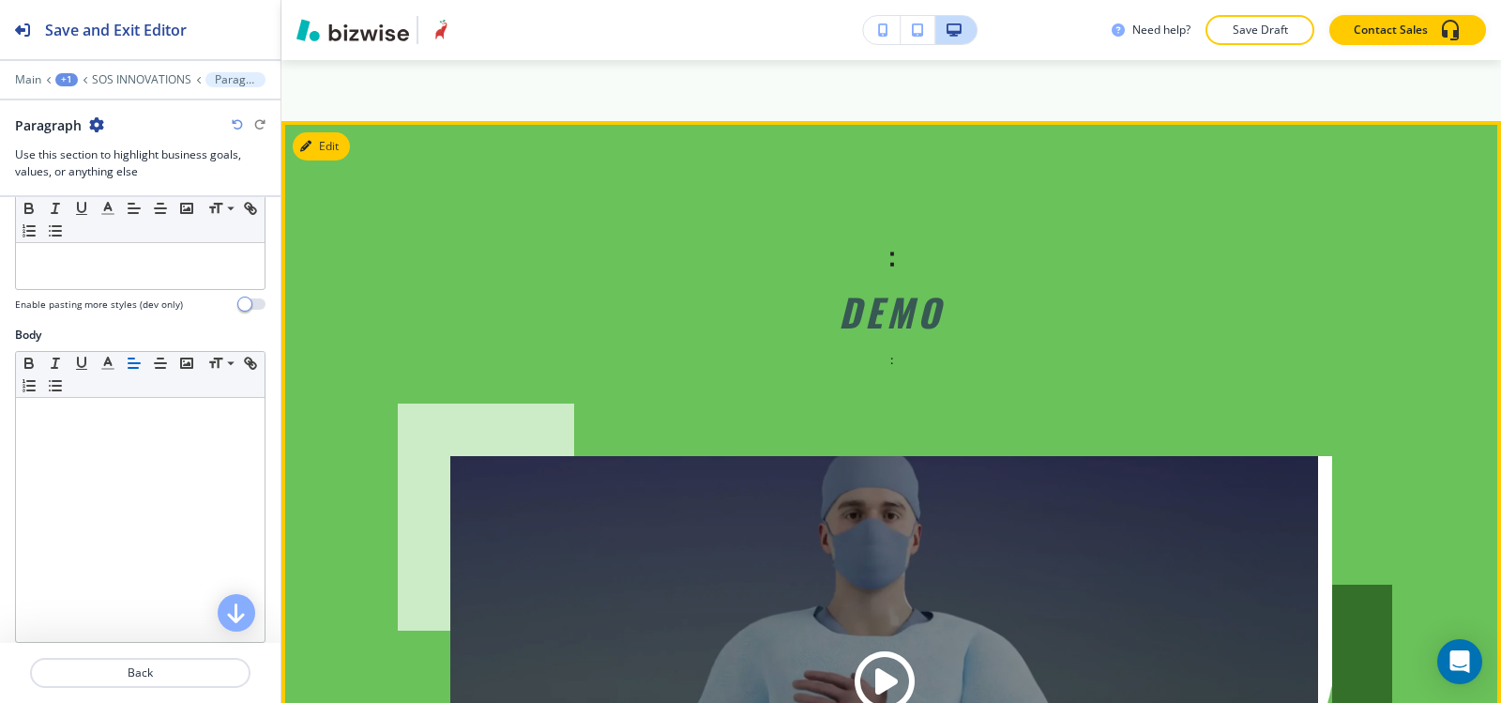
scroll to position [1287, 0]
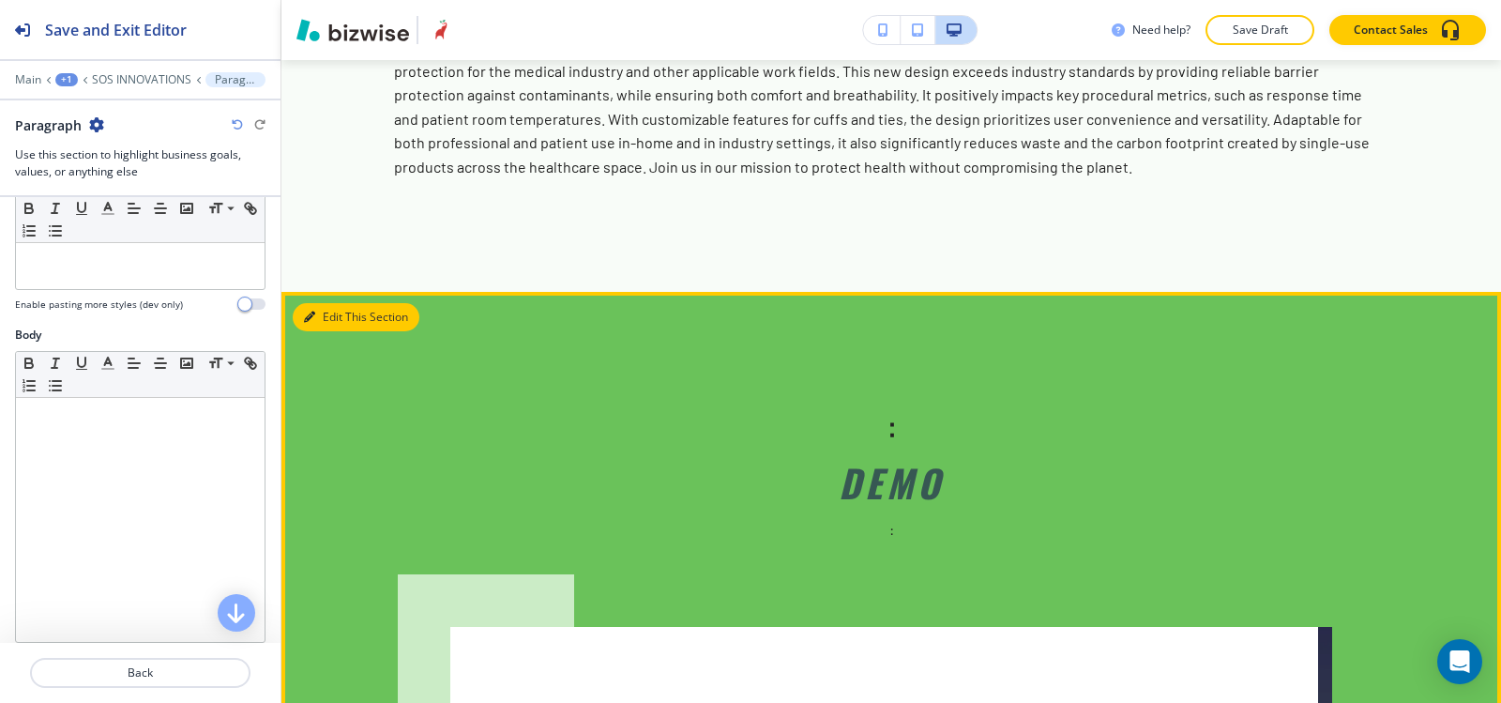
click at [309, 303] on button "Edit This Section" at bounding box center [356, 317] width 127 height 28
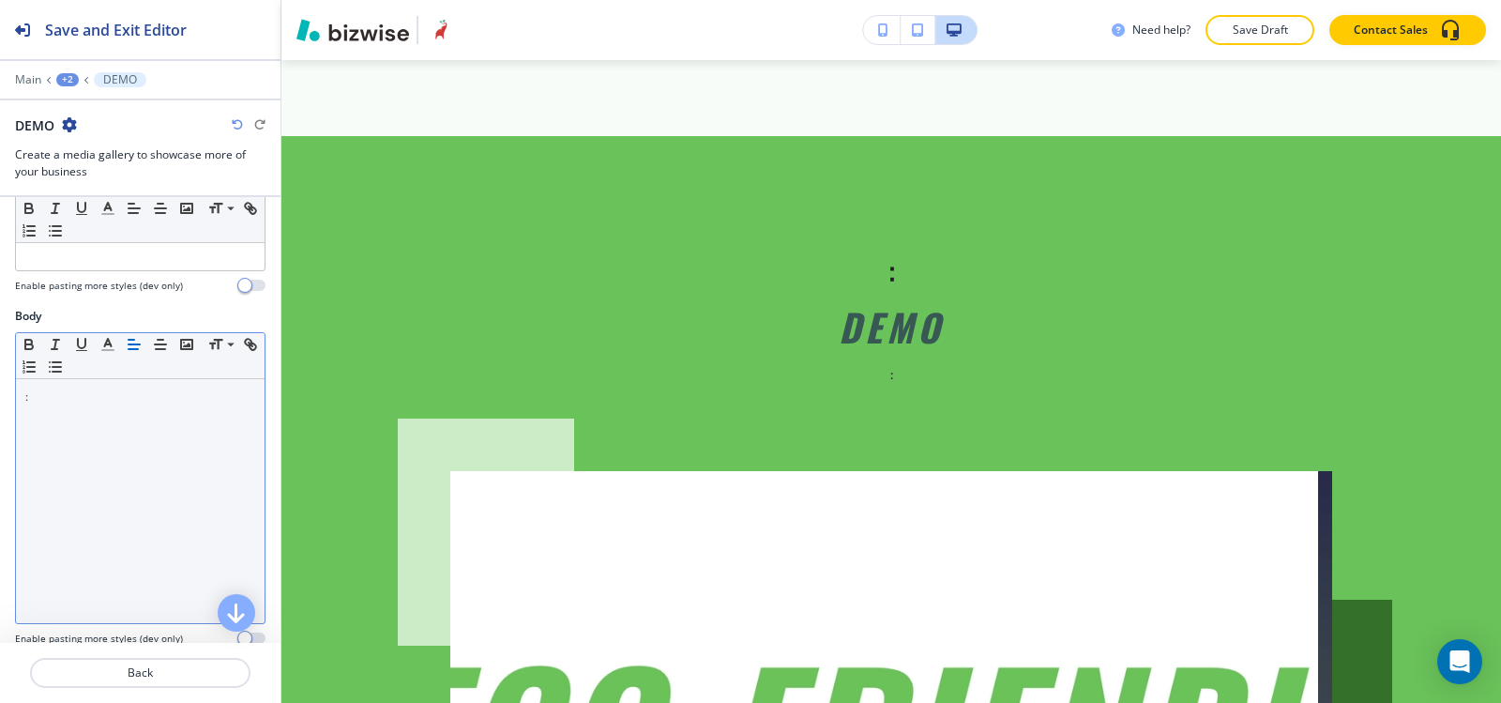
scroll to position [0, 0]
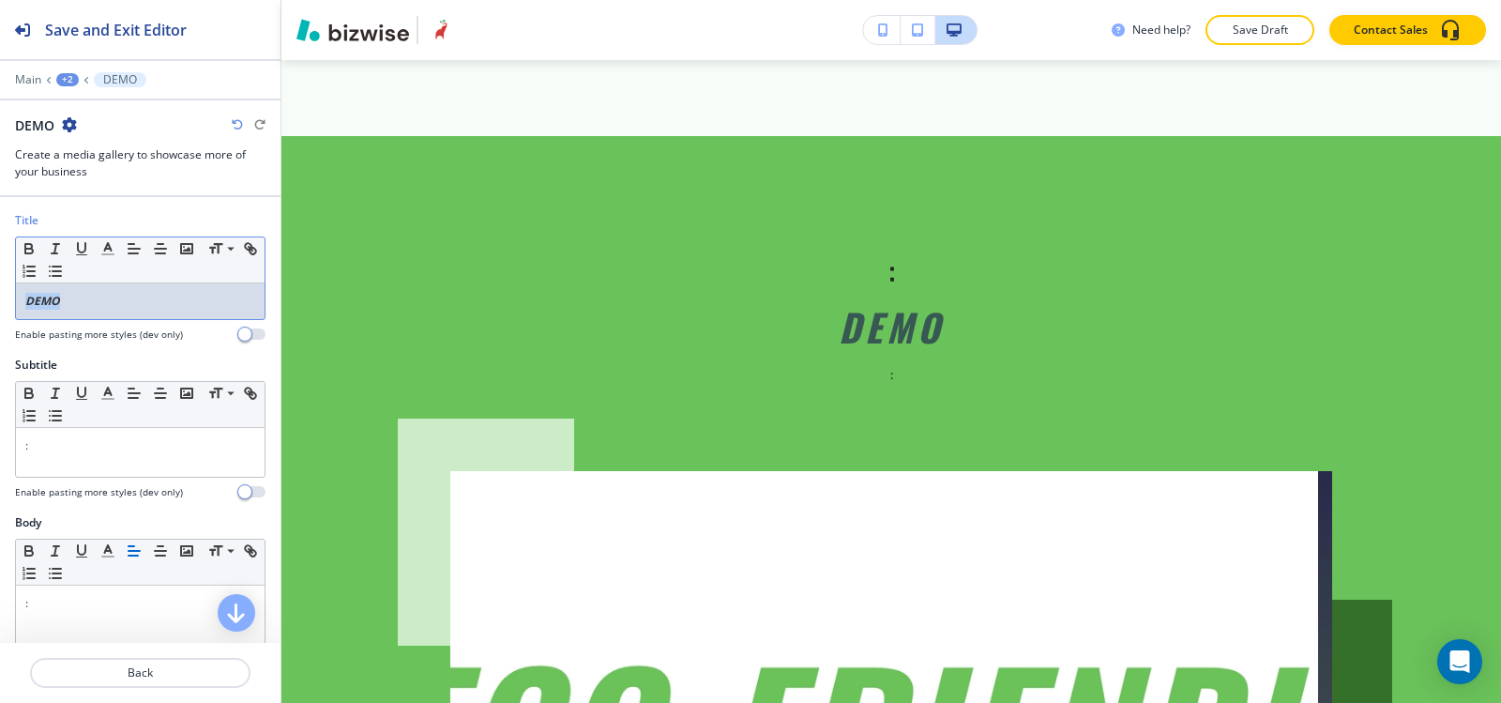
drag, startPoint x: 99, startPoint y: 306, endPoint x: 0, endPoint y: 312, distance: 99.7
click at [0, 312] on div "Title Small Normal Large Huge DEMO Enable pasting more styles (dev only)" at bounding box center [140, 284] width 281 height 144
click at [29, 252] on icon "button" at bounding box center [29, 251] width 8 height 5
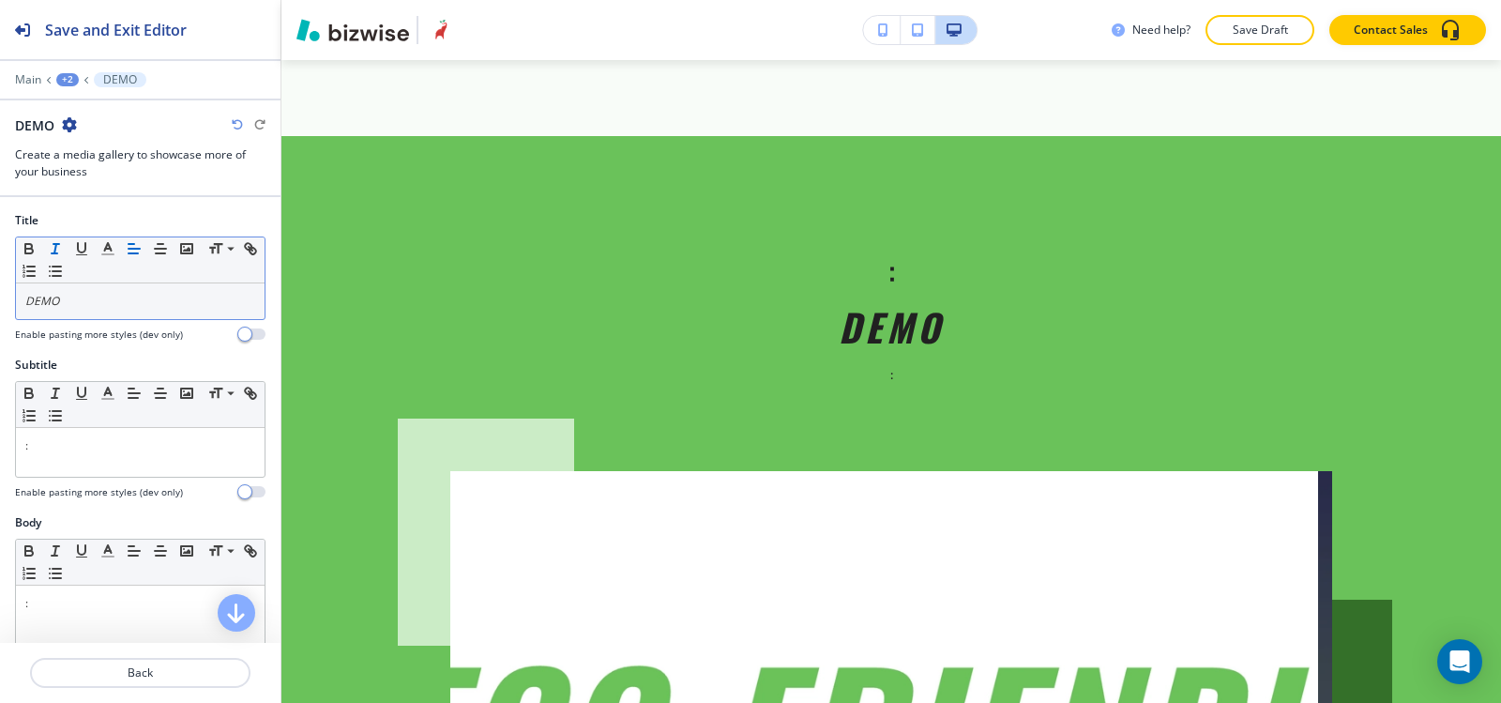
click at [53, 246] on icon "button" at bounding box center [55, 248] width 17 height 17
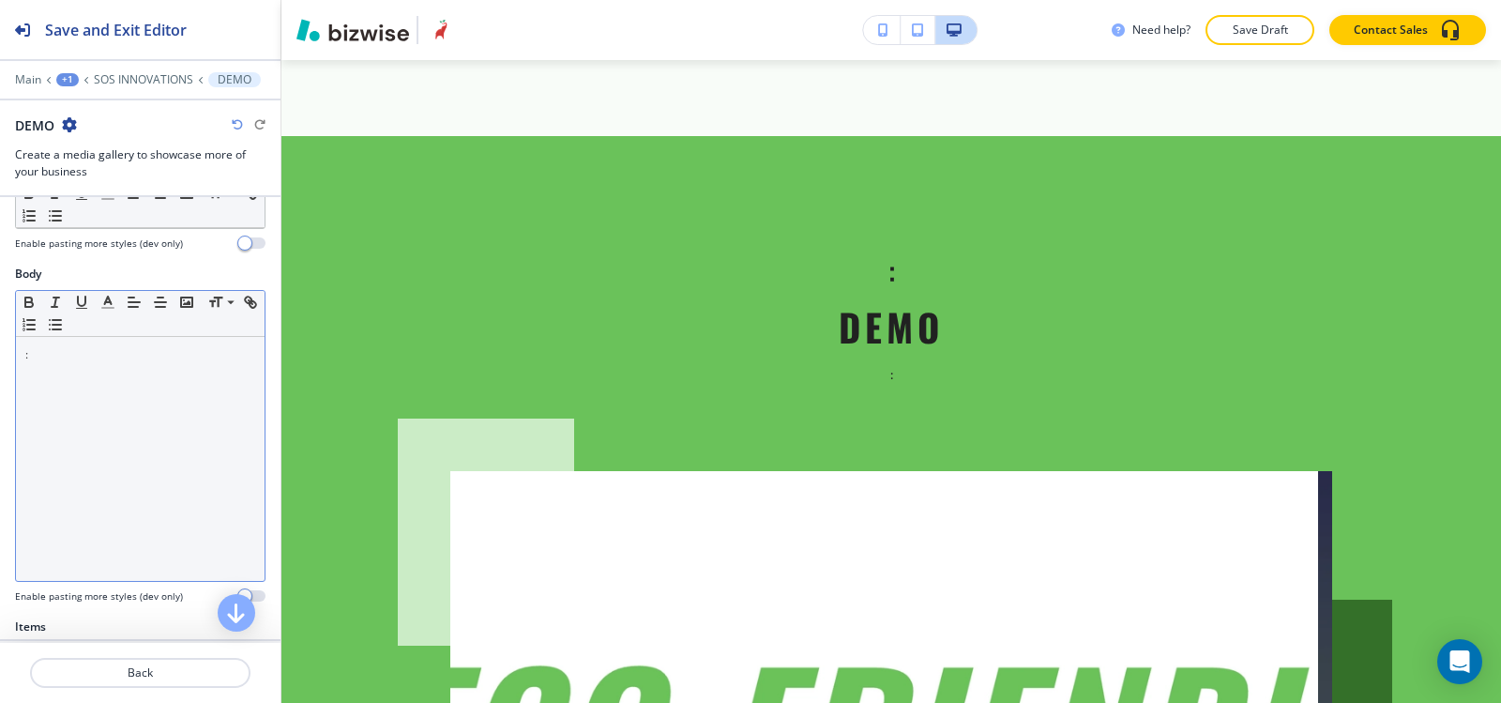
scroll to position [281, 0]
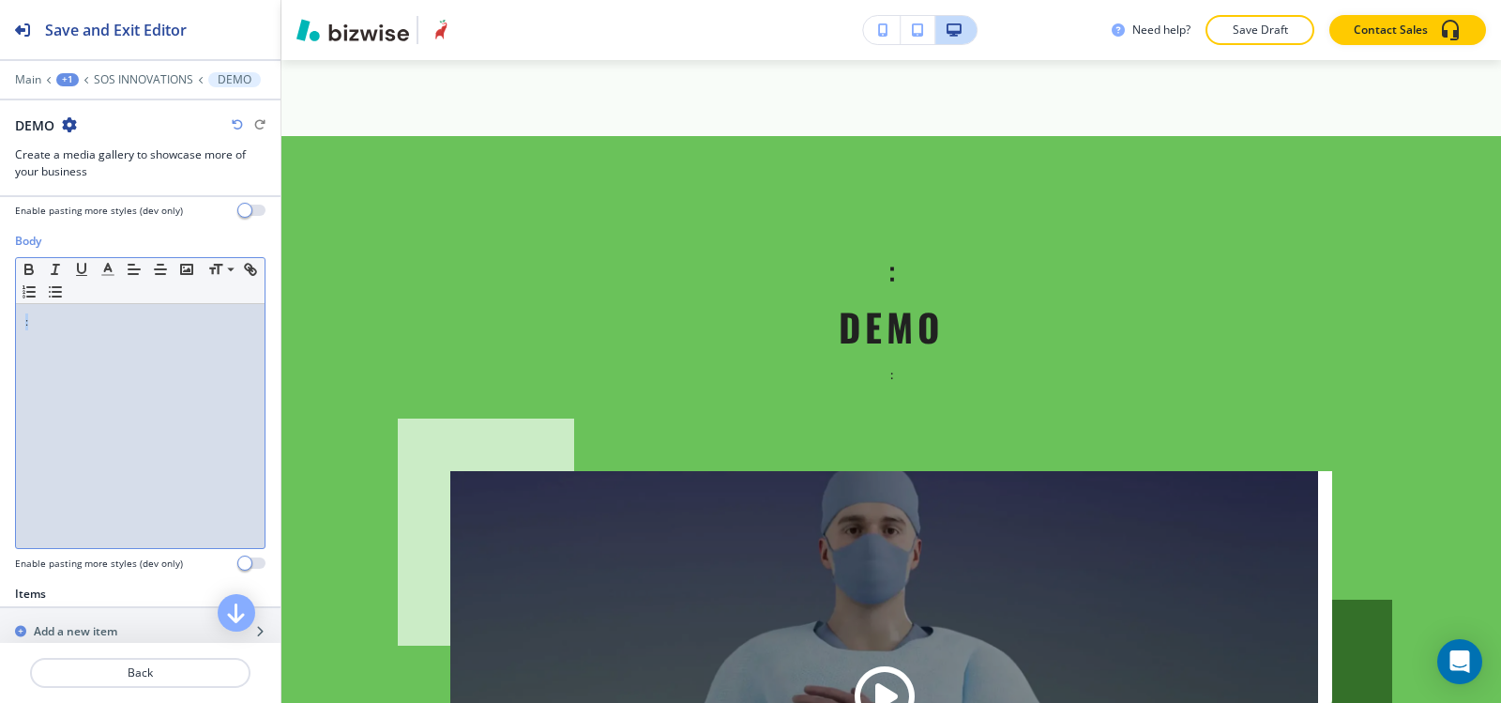
drag, startPoint x: 82, startPoint y: 324, endPoint x: 16, endPoint y: 328, distance: 65.8
click at [8, 327] on div "Body Small Normal Large Huge : Enable pasting more styles (dev only)" at bounding box center [140, 409] width 281 height 353
click at [73, 327] on p ":" at bounding box center [140, 321] width 230 height 17
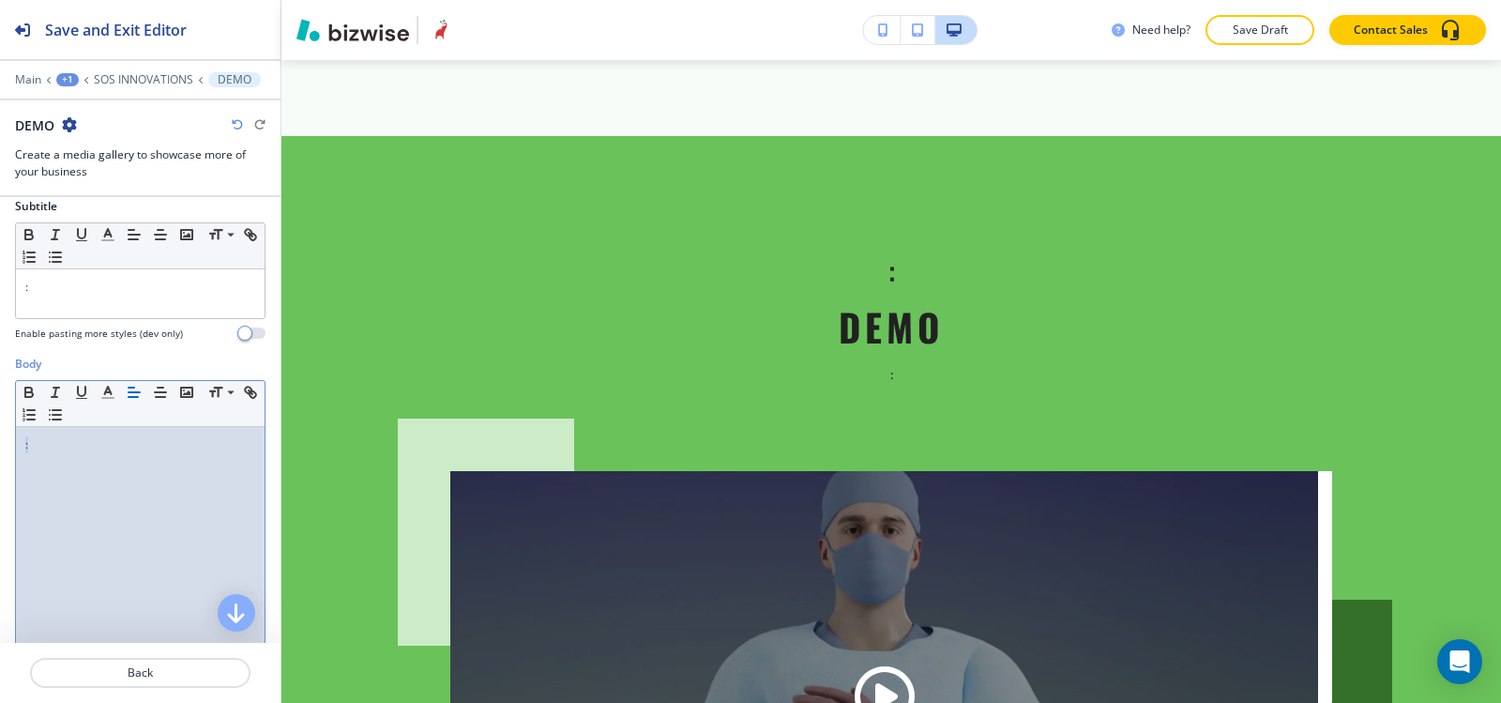
scroll to position [0, 0]
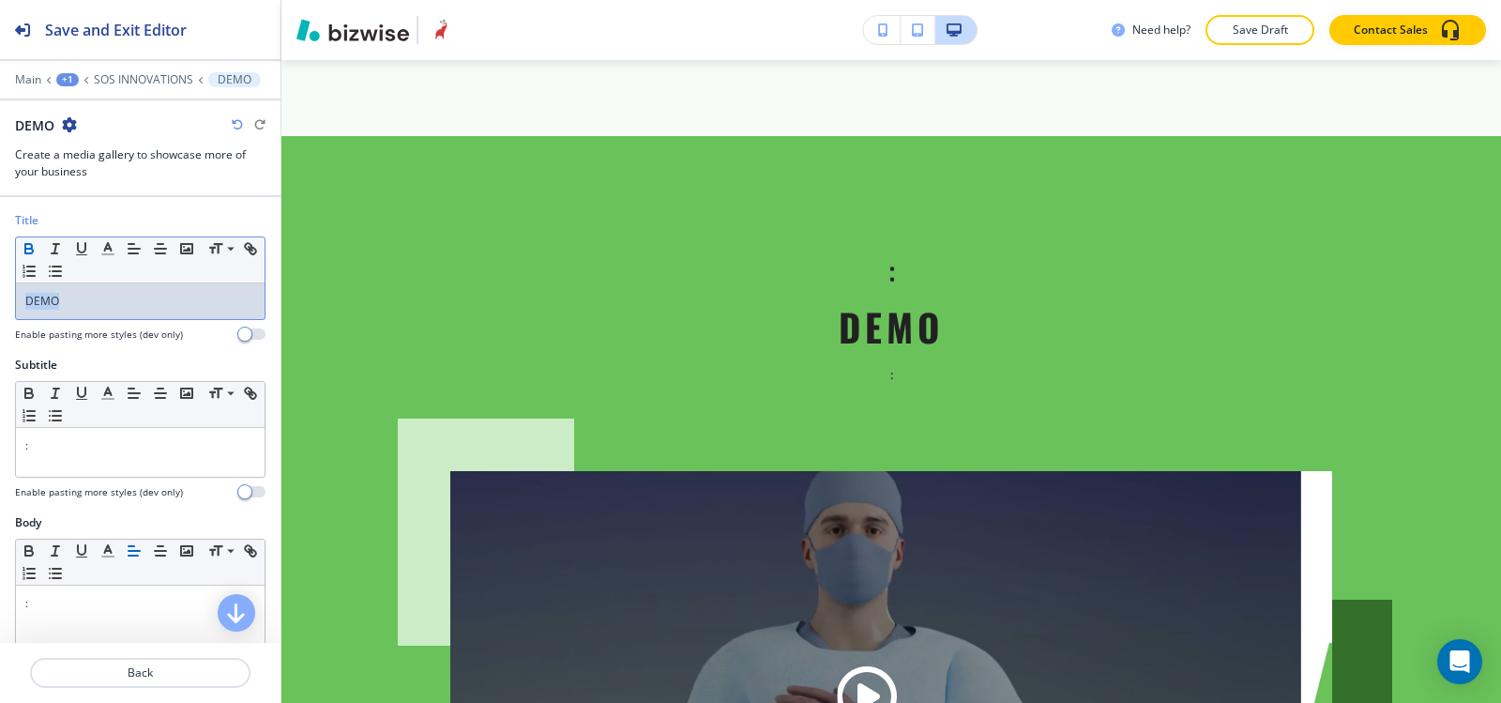
drag, startPoint x: 75, startPoint y: 295, endPoint x: 26, endPoint y: 251, distance: 65.1
click at [0, 290] on div "Title Small Normal Large Huge DEMO Enable pasting more styles (dev only)" at bounding box center [140, 284] width 281 height 144
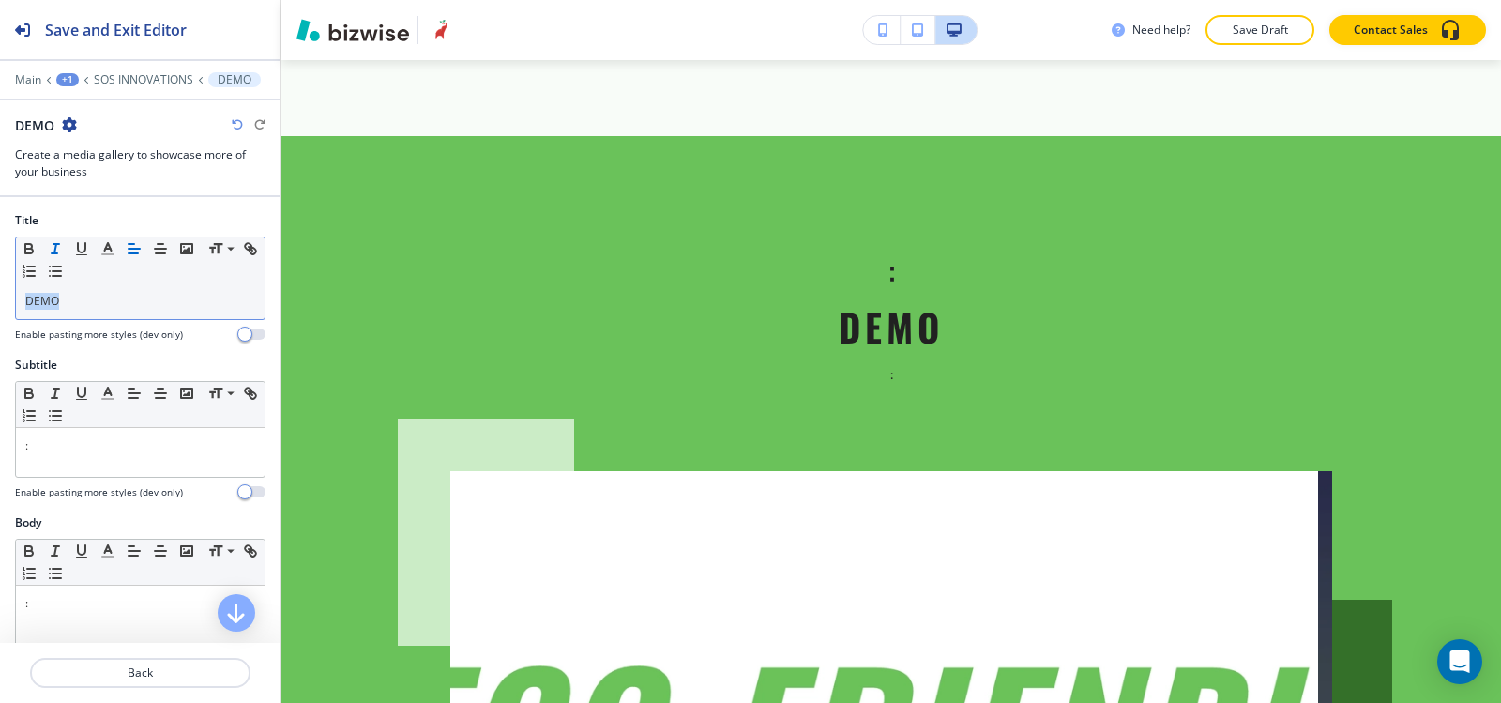
click at [59, 247] on icon "button" at bounding box center [55, 248] width 17 height 17
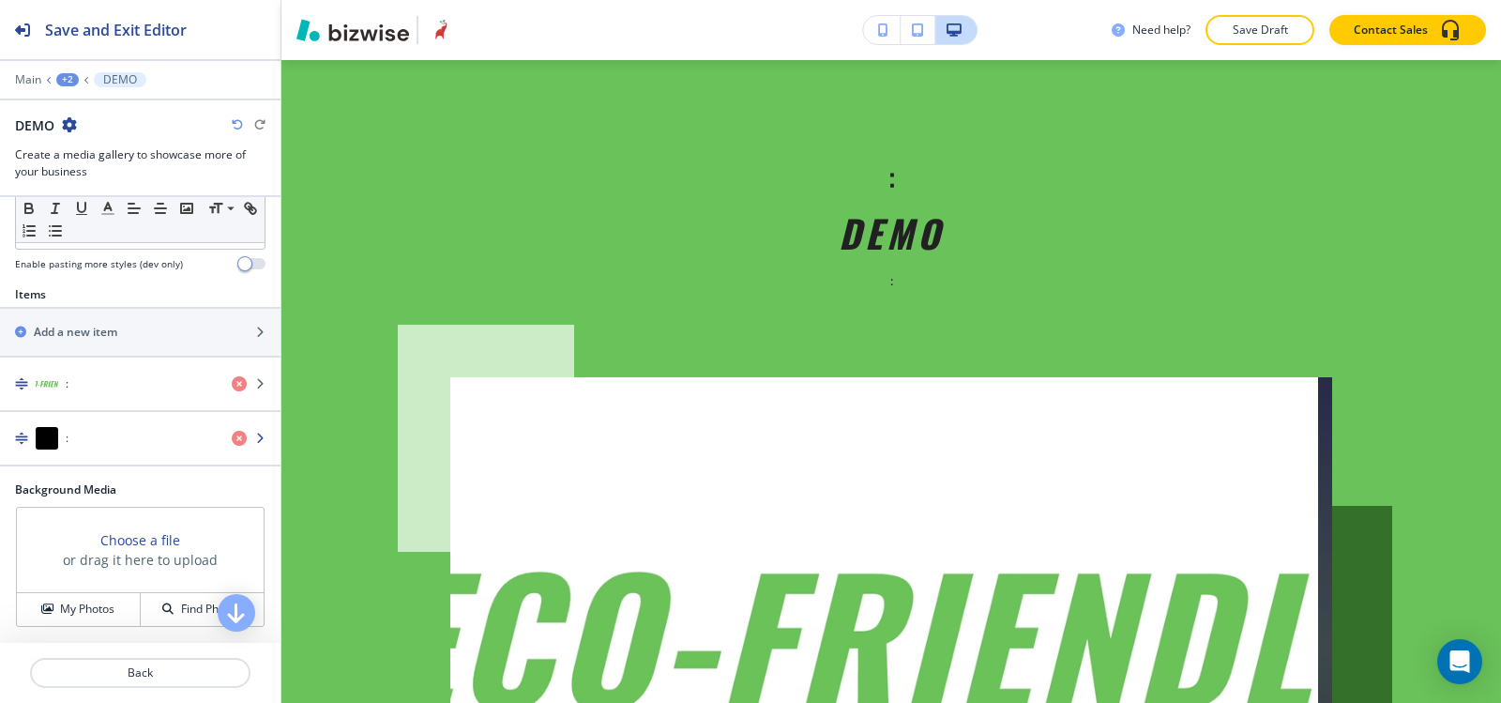
scroll to position [563, 0]
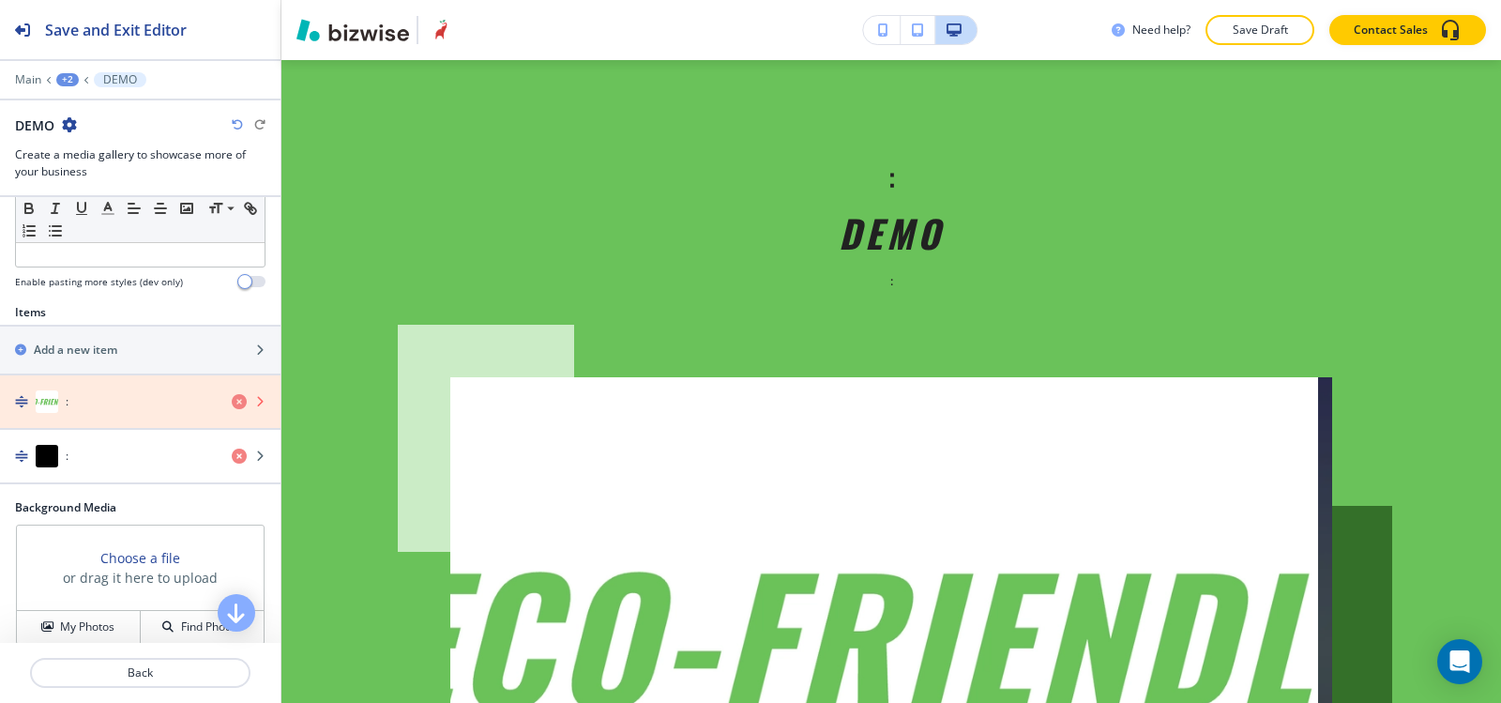
click at [232, 402] on icon "button" at bounding box center [239, 401] width 15 height 15
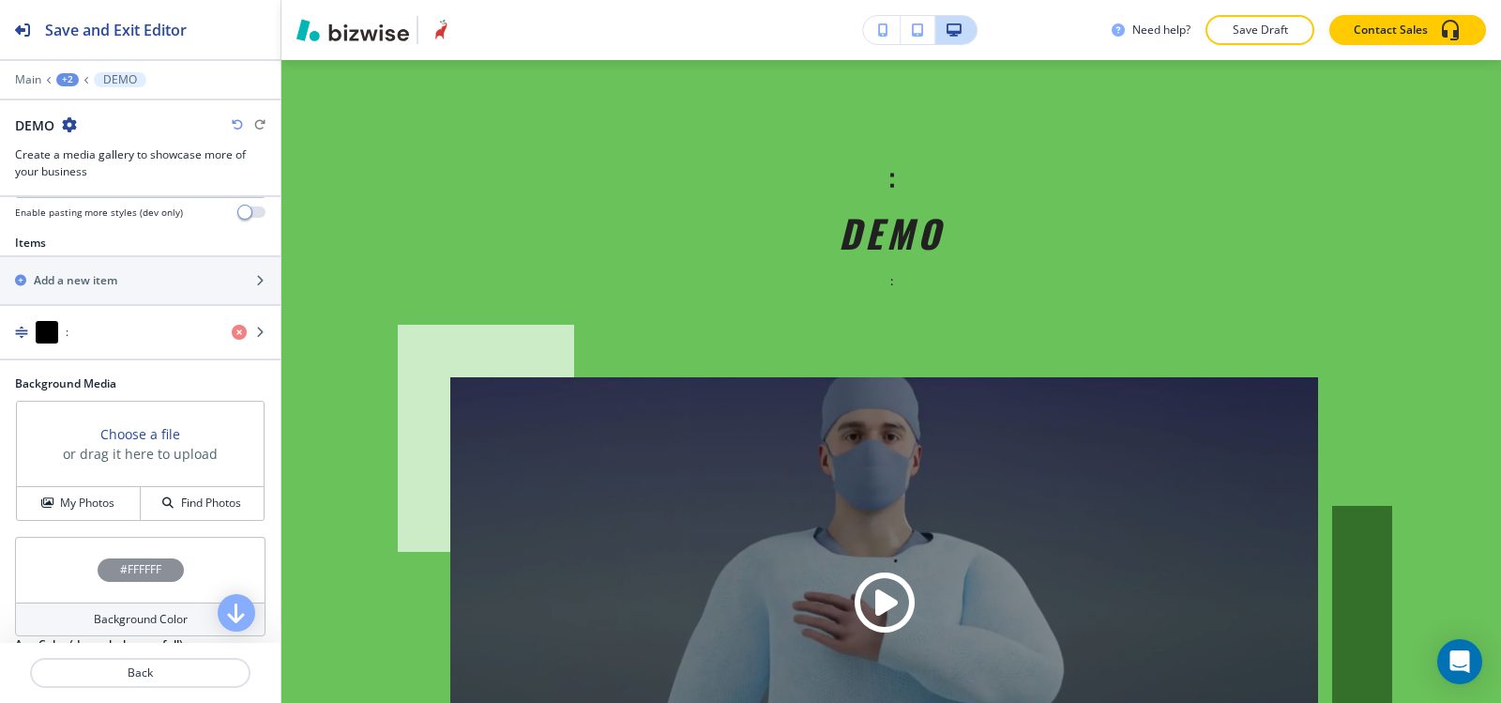
scroll to position [751, 0]
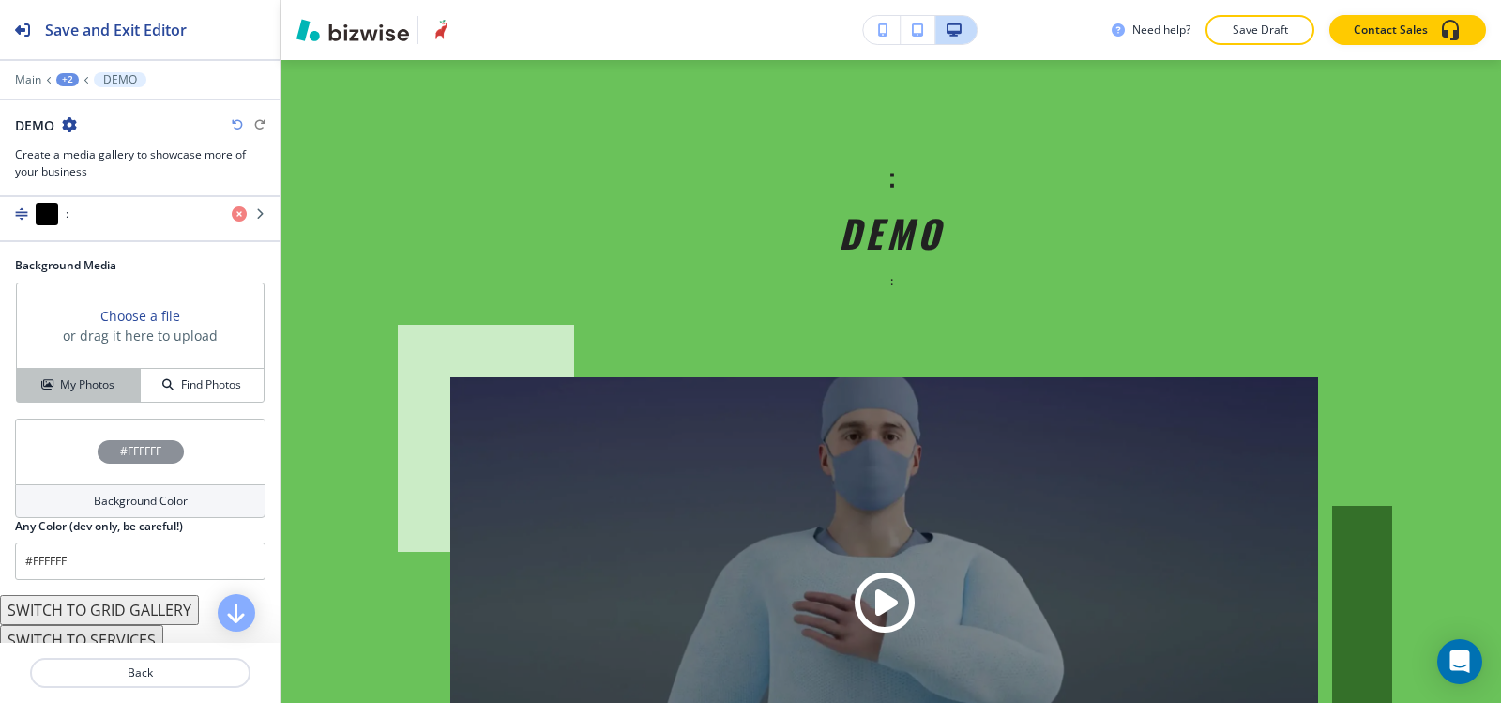
click at [84, 388] on h4 "My Photos" at bounding box center [87, 384] width 54 height 17
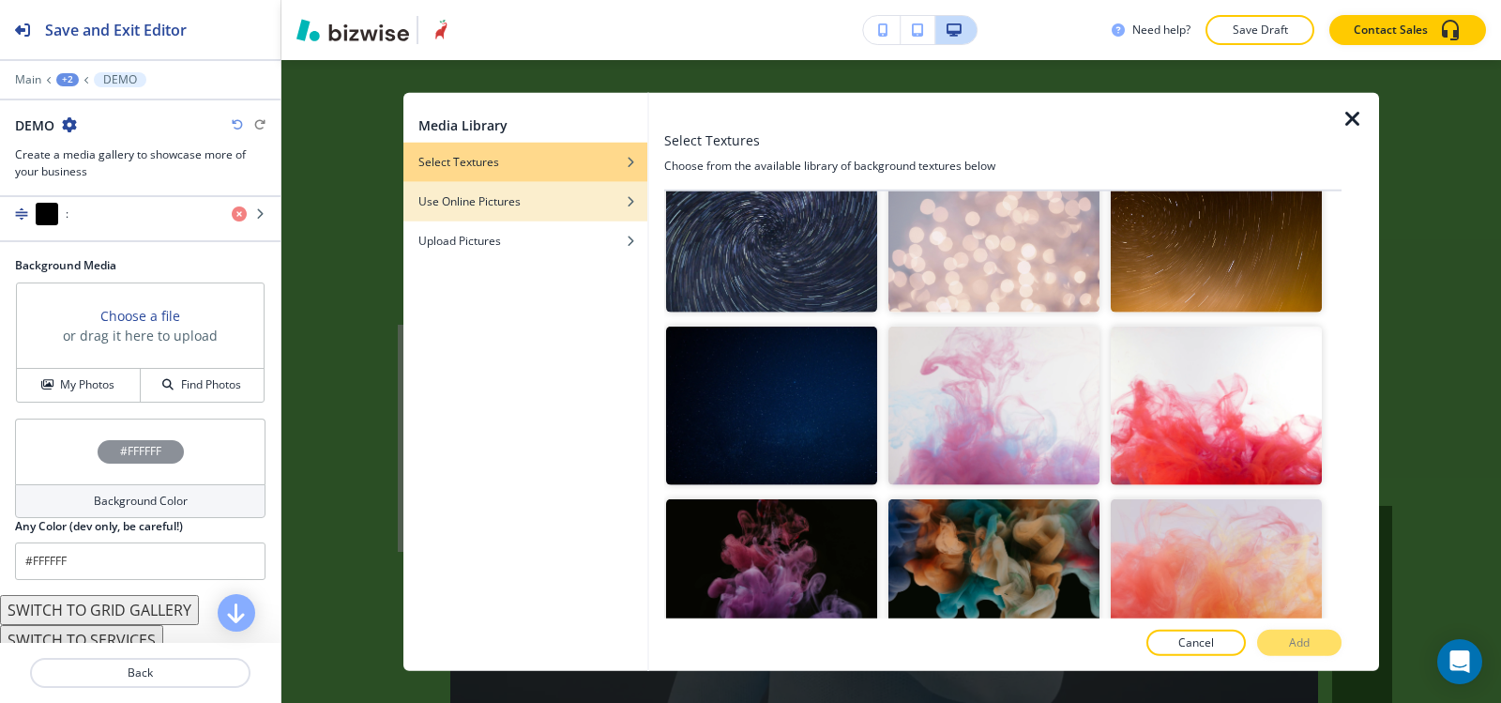
click at [526, 202] on div "Use Online Pictures" at bounding box center [525, 200] width 244 height 17
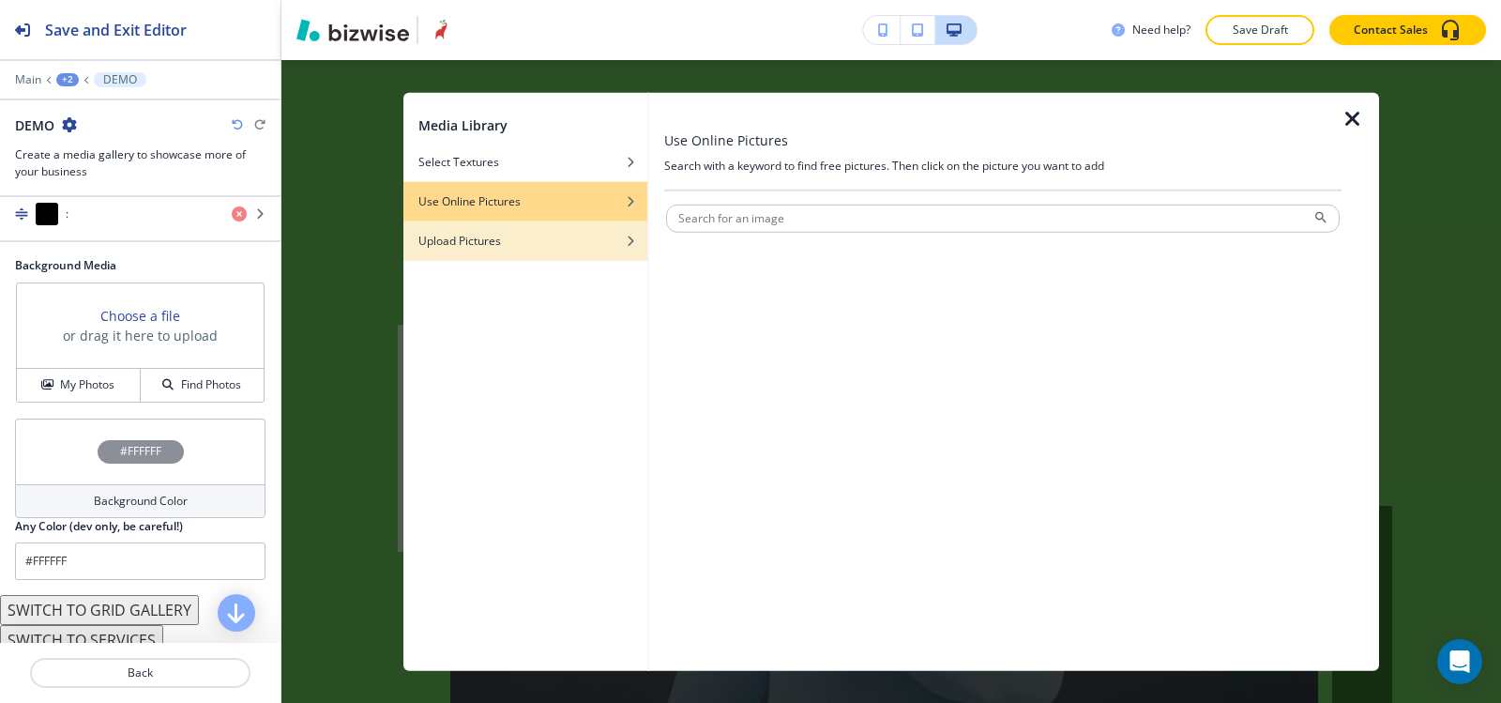
drag, startPoint x: 481, startPoint y: 215, endPoint x: 481, endPoint y: 231, distance: 16.0
click at [481, 221] on div "Media Library Select Textures Use Online Pictures Upload Pictures" at bounding box center [525, 381] width 244 height 579
click at [481, 232] on h4 "Upload Pictures" at bounding box center [459, 240] width 83 height 17
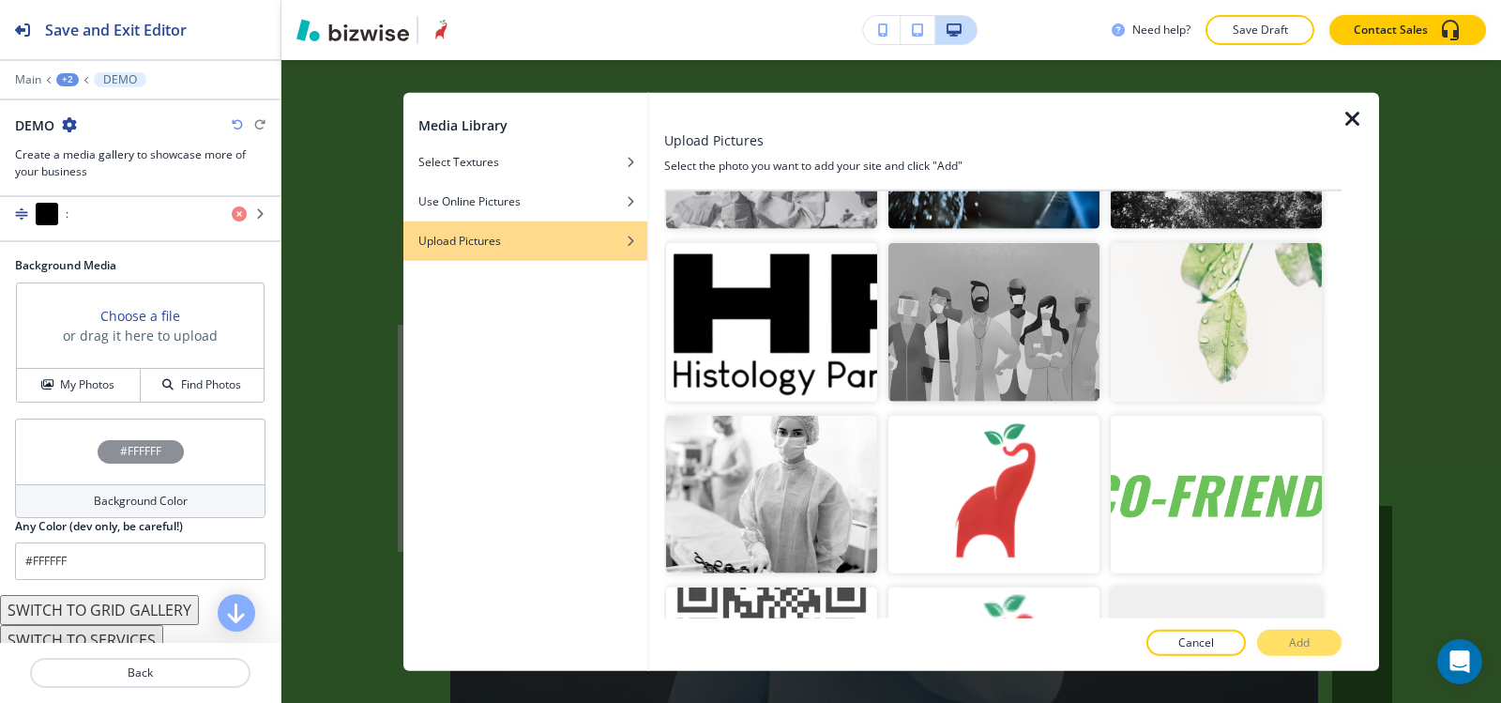
scroll to position [5292, 0]
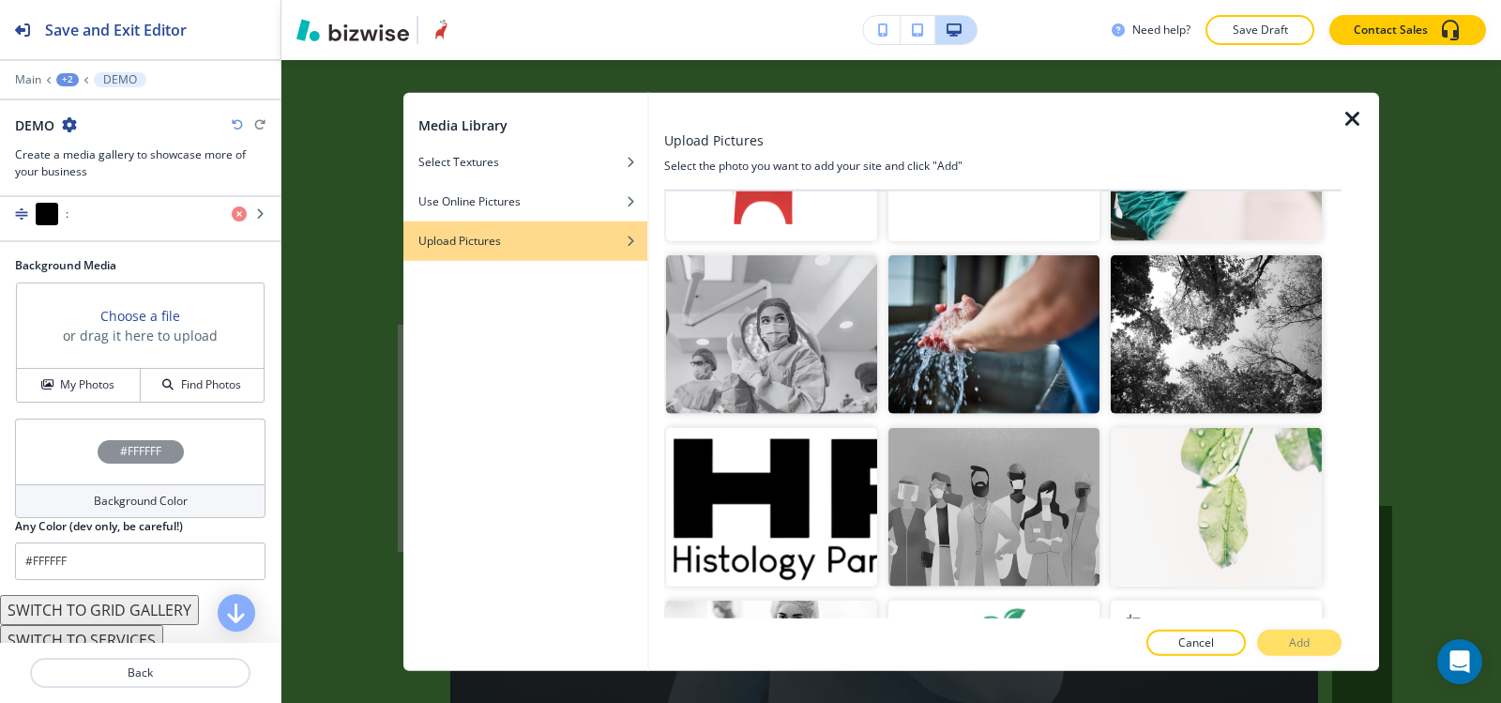
drag, startPoint x: 1193, startPoint y: 533, endPoint x: 1207, endPoint y: 534, distance: 14.1
click at [1193, 600] on img "button" at bounding box center [1216, 679] width 211 height 159
click at [1307, 638] on p "Add" at bounding box center [1299, 642] width 21 height 17
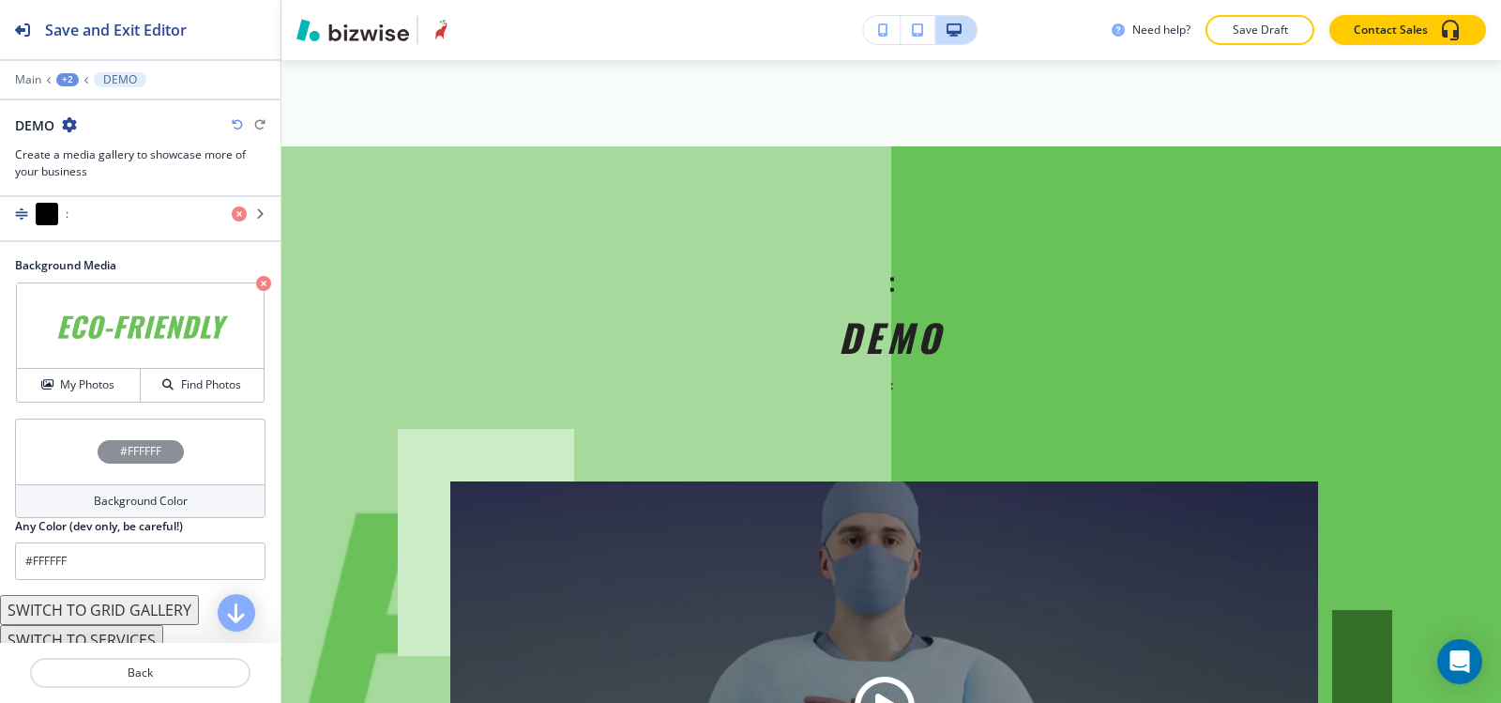
scroll to position [1631, 0]
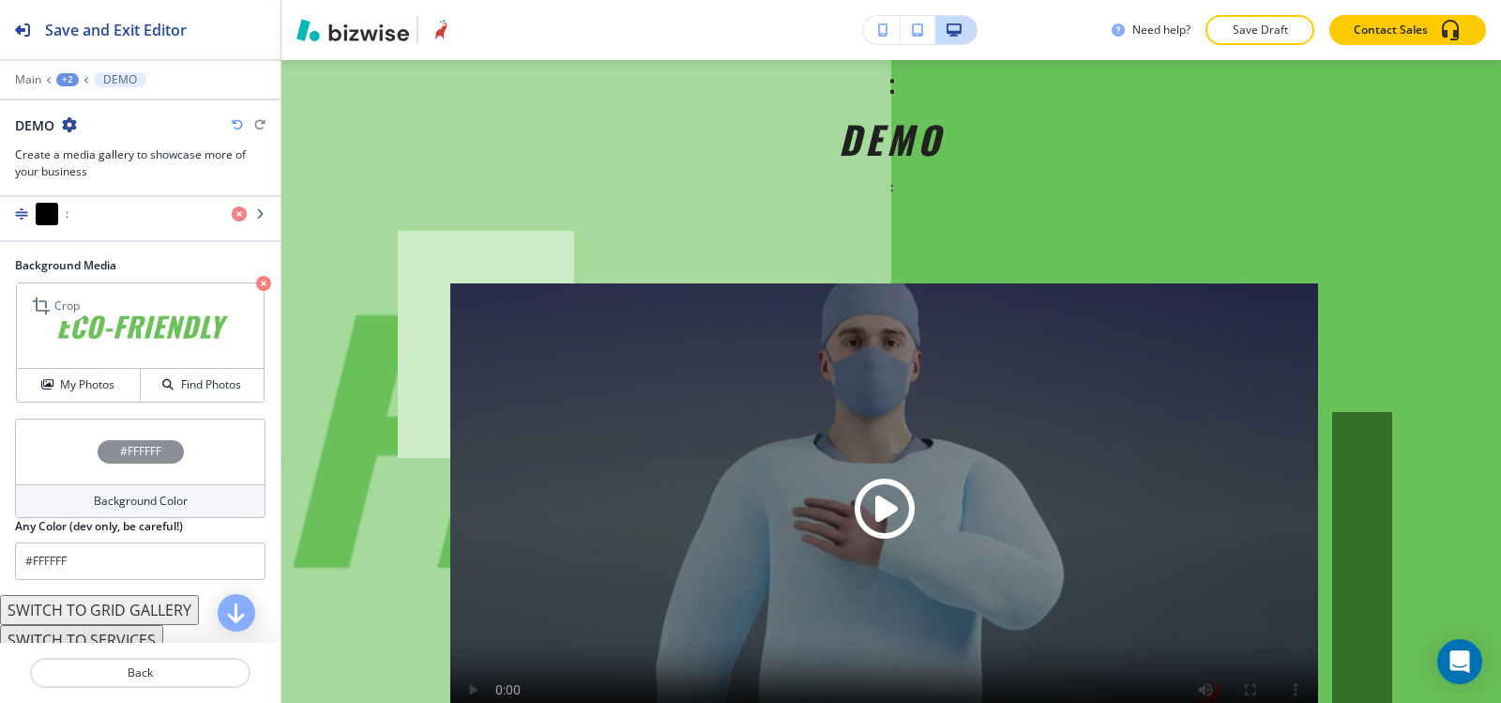
click at [256, 281] on icon "button" at bounding box center [263, 283] width 15 height 15
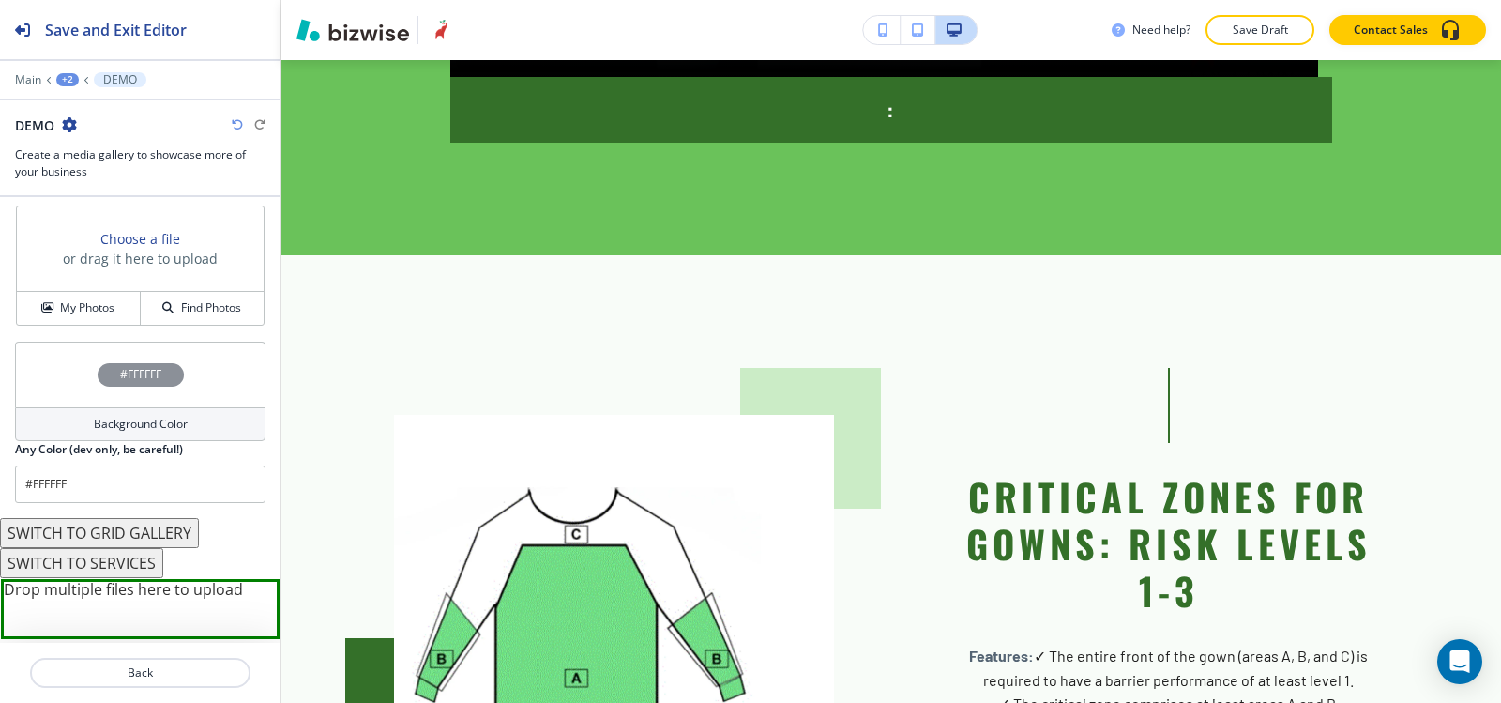
scroll to position [885, 0]
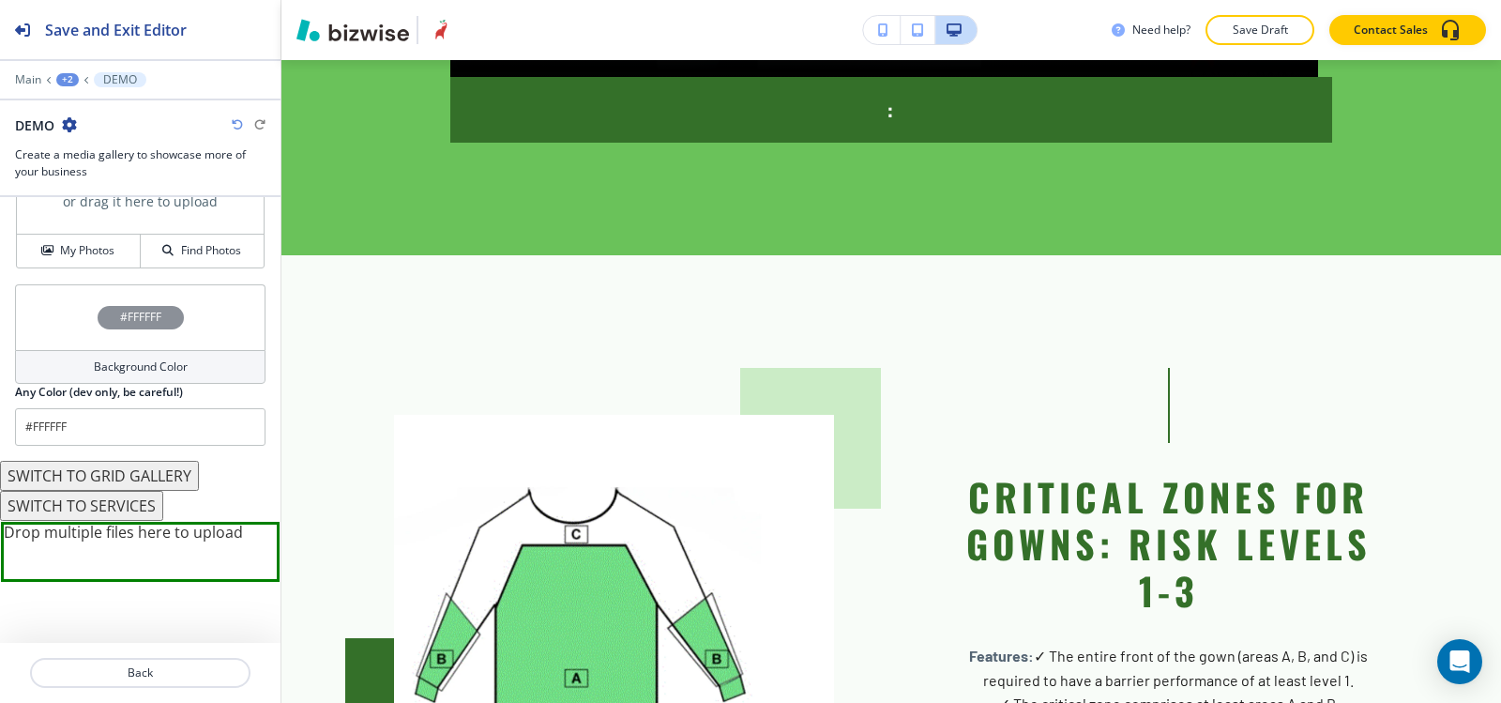
click at [141, 476] on button "SWITCH TO GRID GALLERY" at bounding box center [99, 476] width 199 height 30
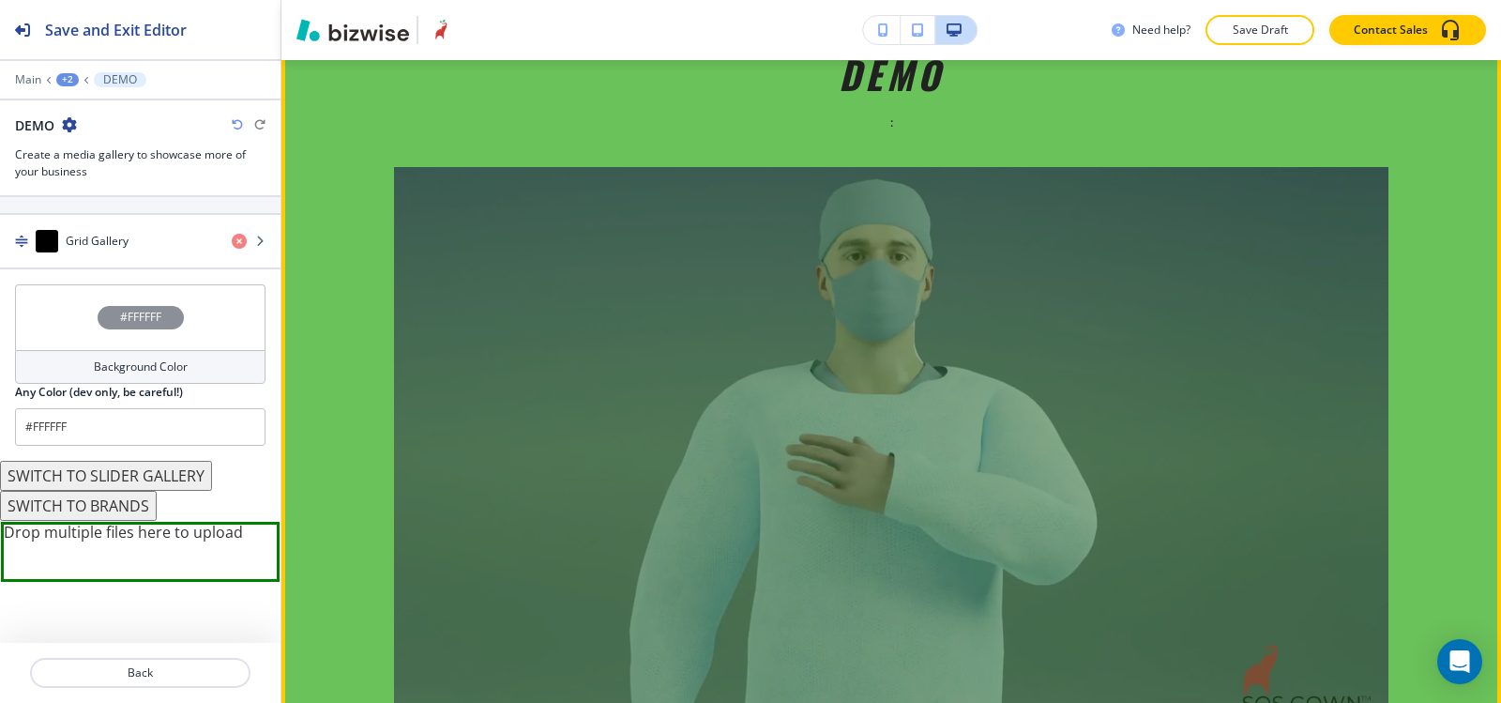
scroll to position [1818, 0]
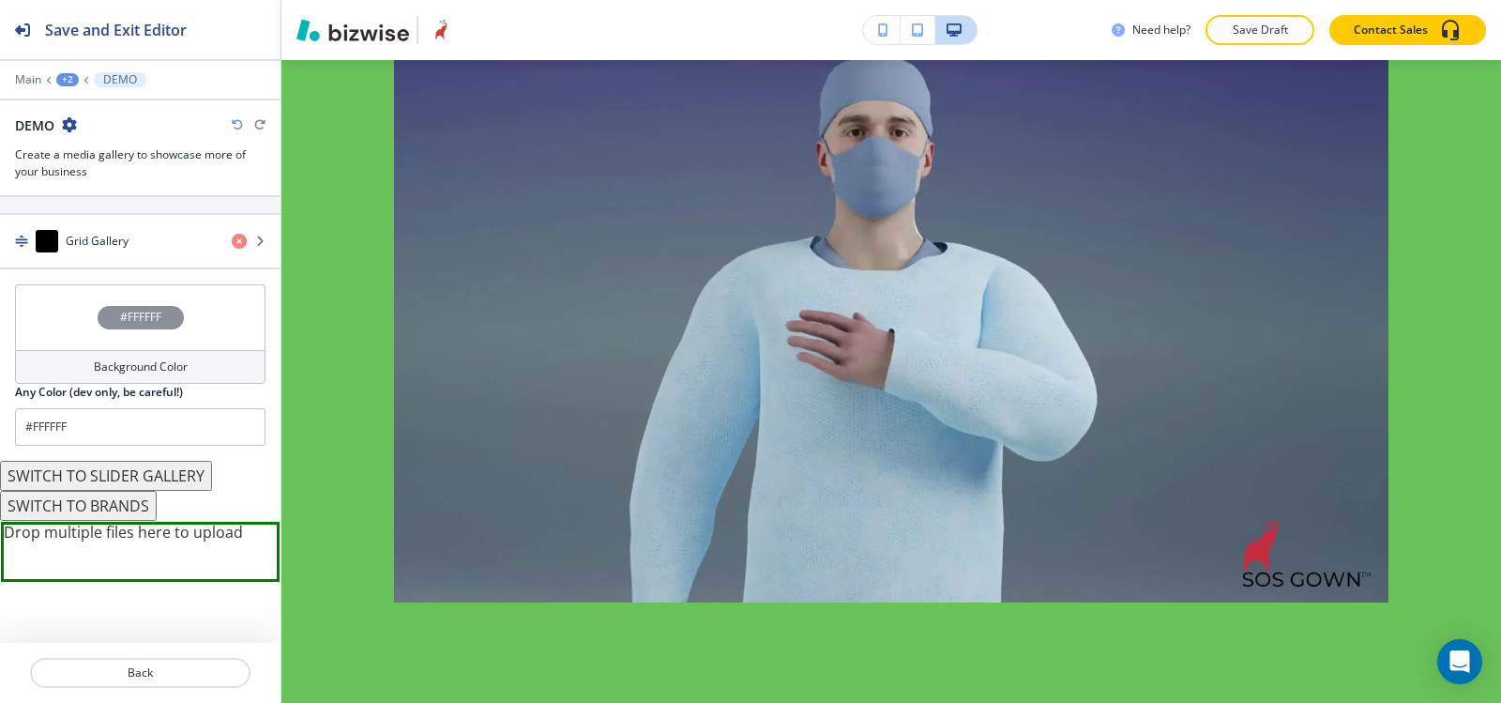
click at [124, 475] on button "SWITCH TO SLIDER GALLERY" at bounding box center [106, 476] width 212 height 30
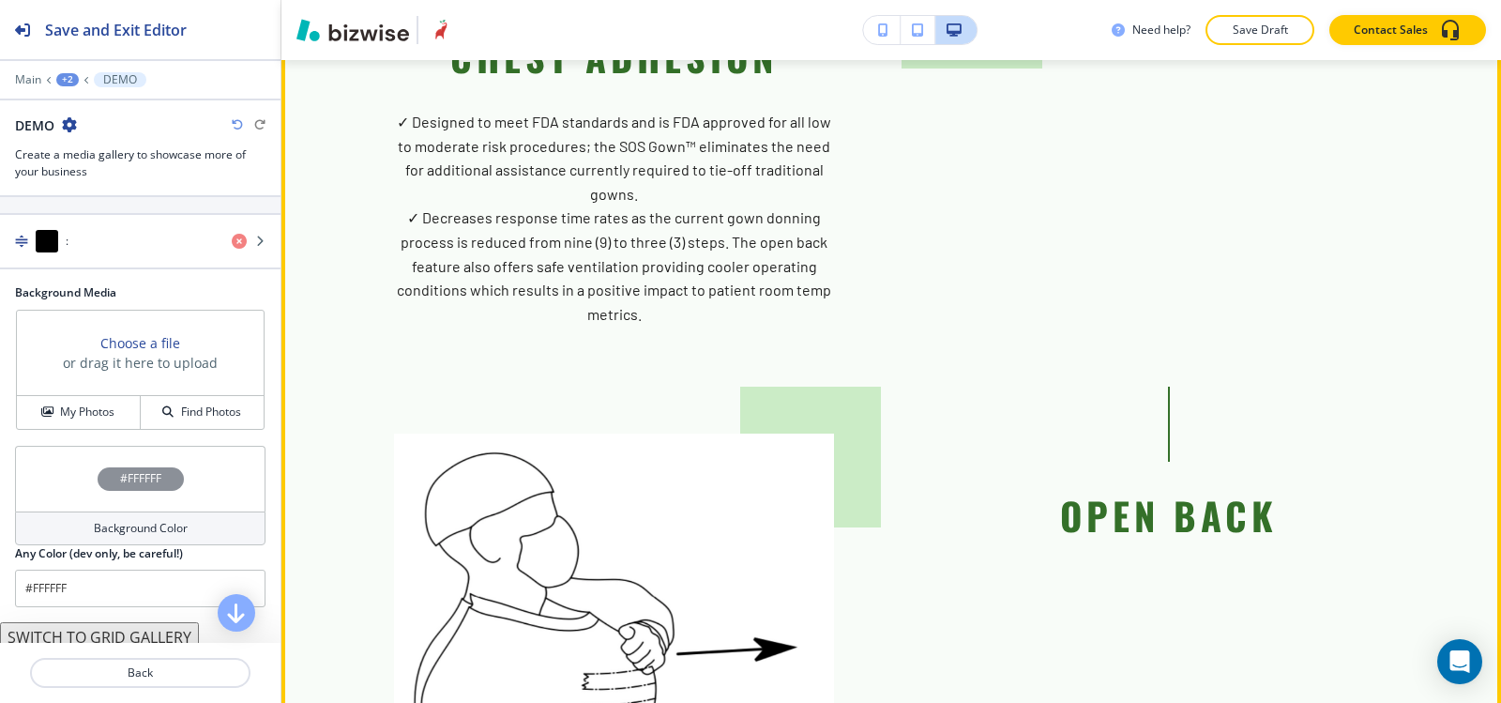
scroll to position [3413, 0]
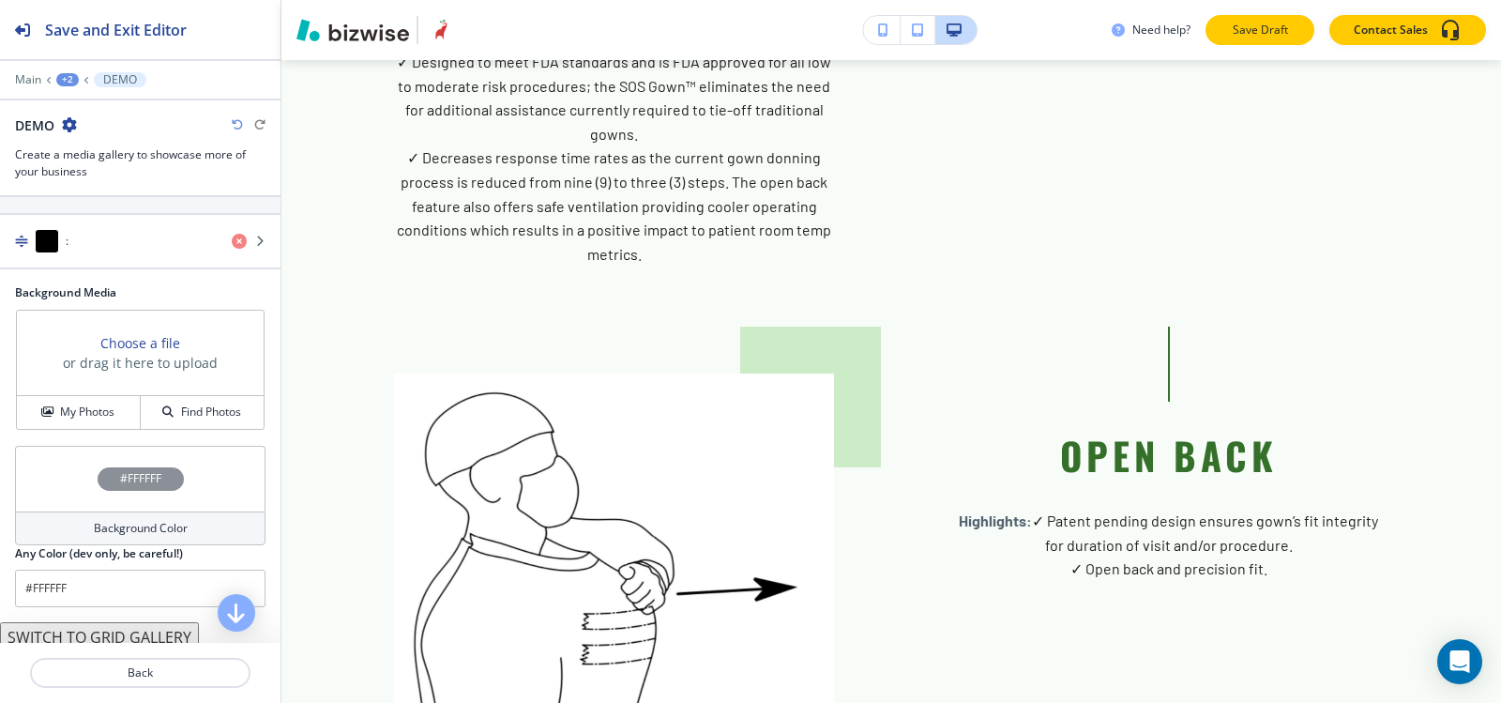
click at [1280, 27] on p "Save Draft" at bounding box center [1260, 30] width 60 height 17
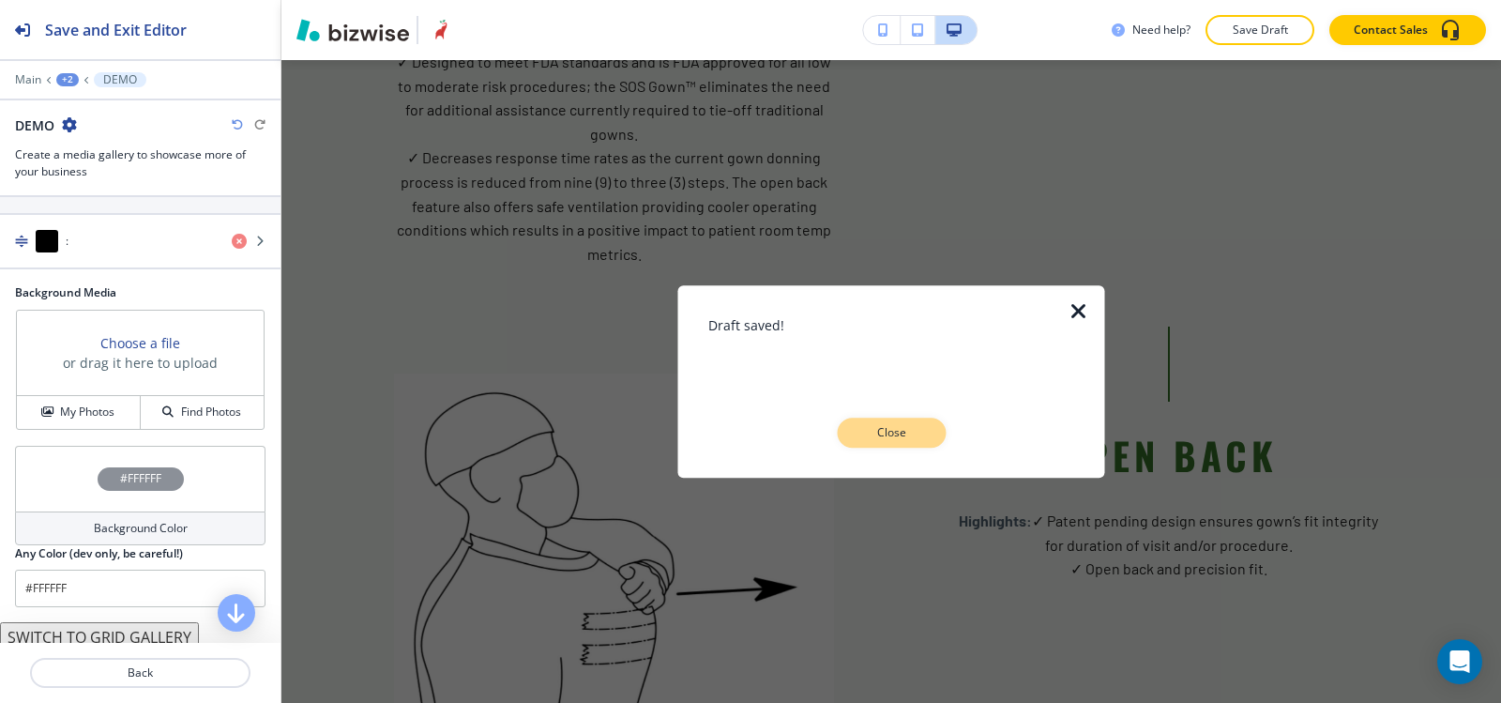
click at [910, 433] on p "Close" at bounding box center [891, 432] width 60 height 17
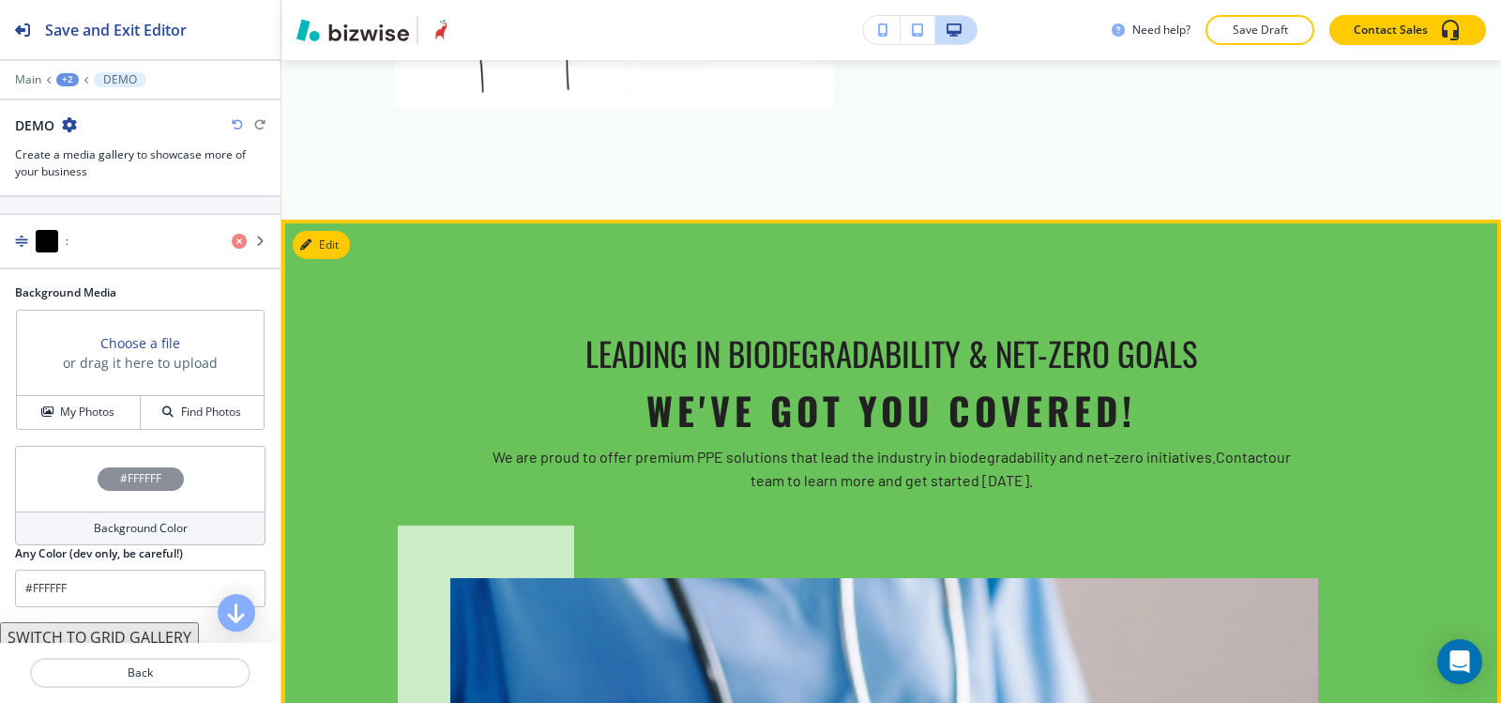
scroll to position [4445, 0]
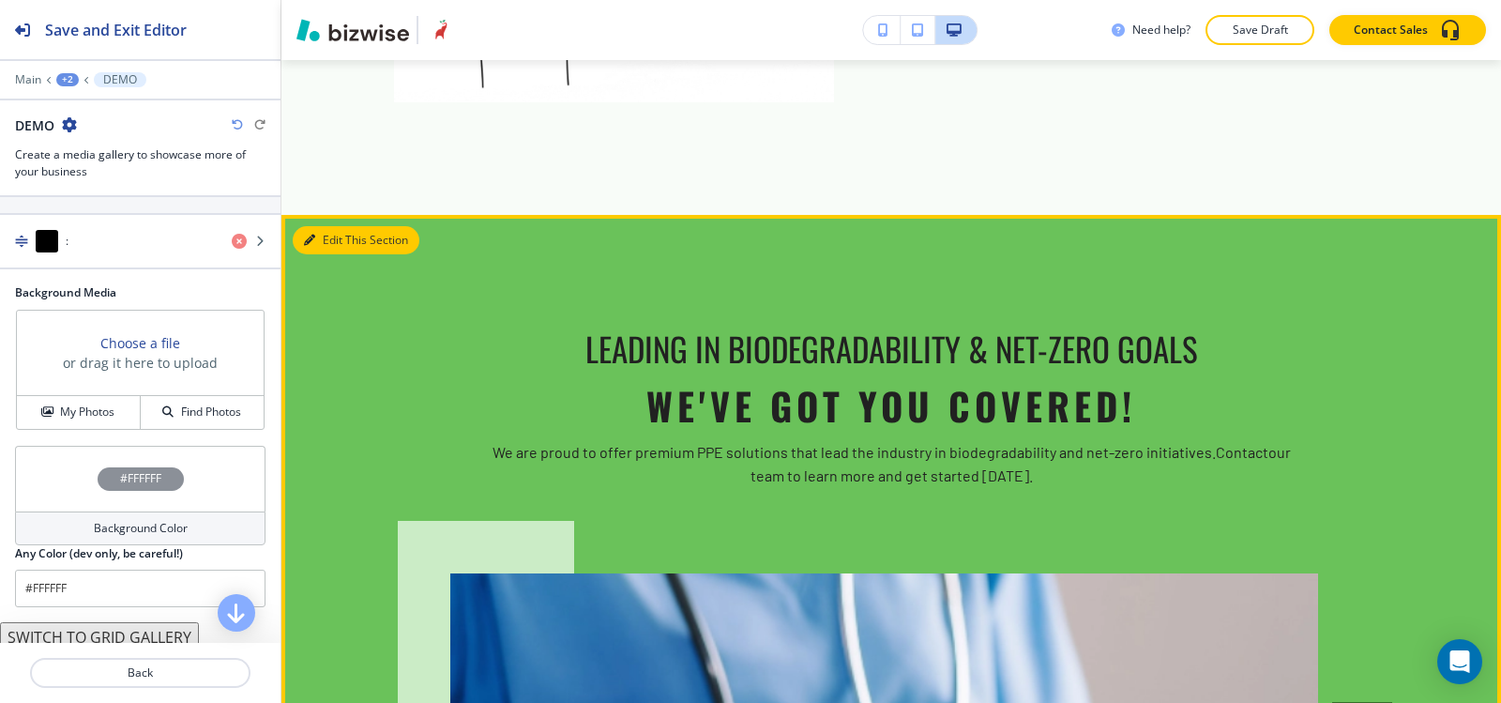
click at [328, 226] on button "Edit This Section" at bounding box center [356, 240] width 127 height 28
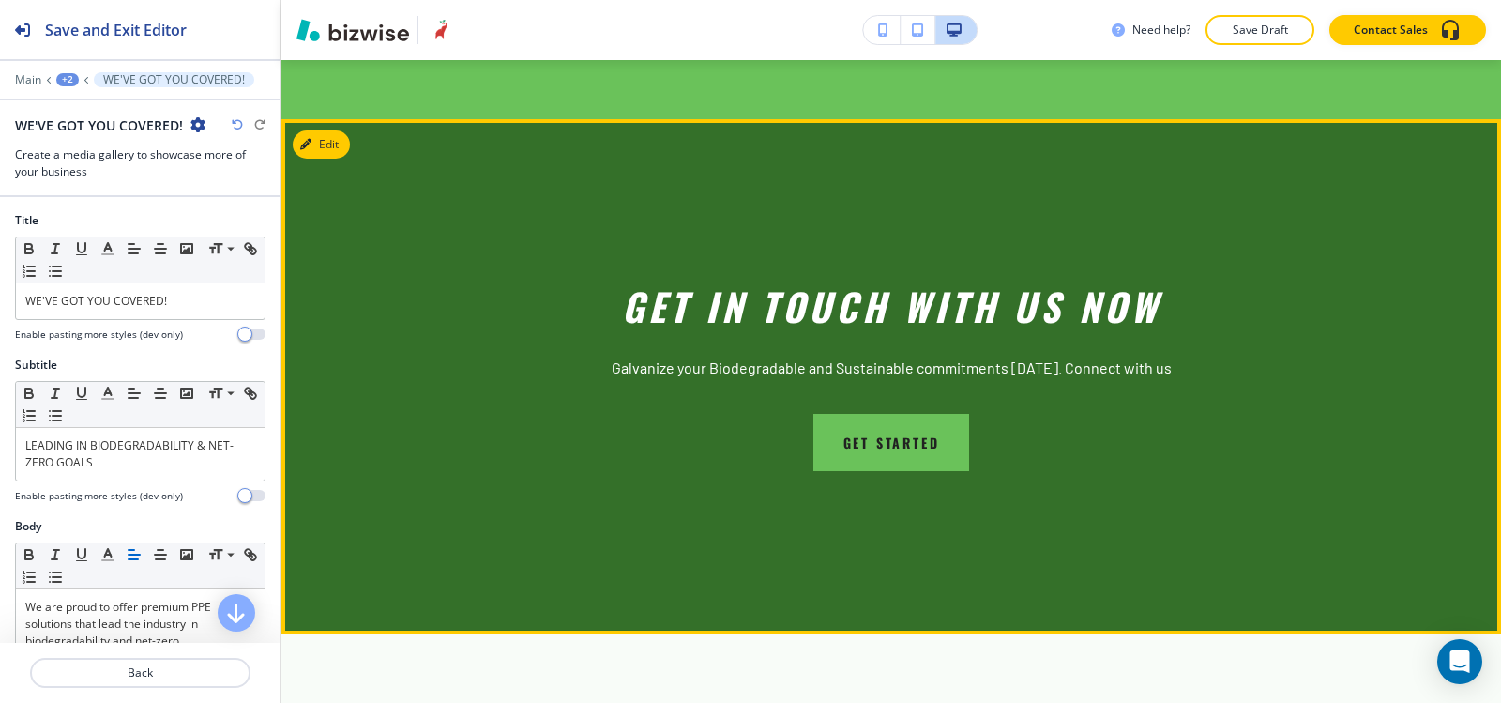
scroll to position [5511, 0]
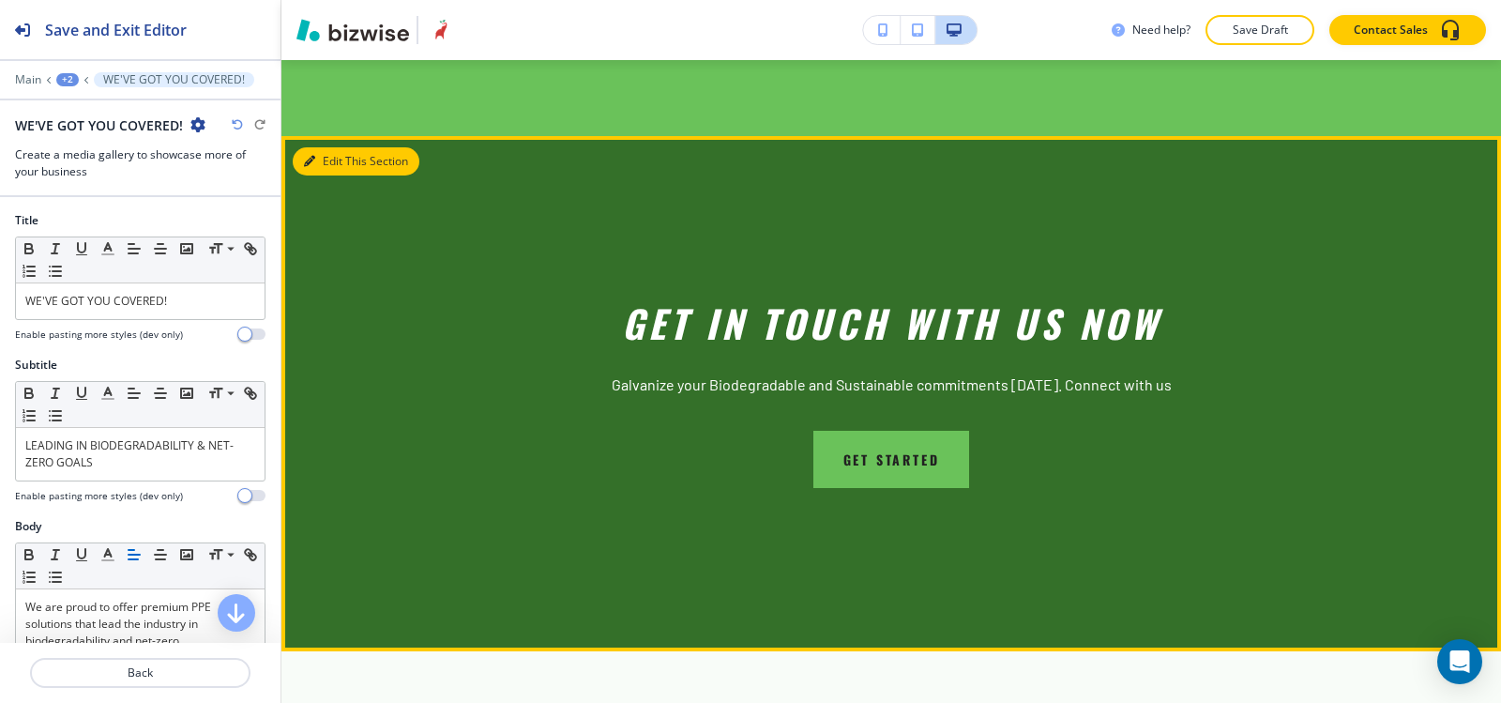
click at [340, 147] on button "Edit This Section" at bounding box center [356, 161] width 127 height 28
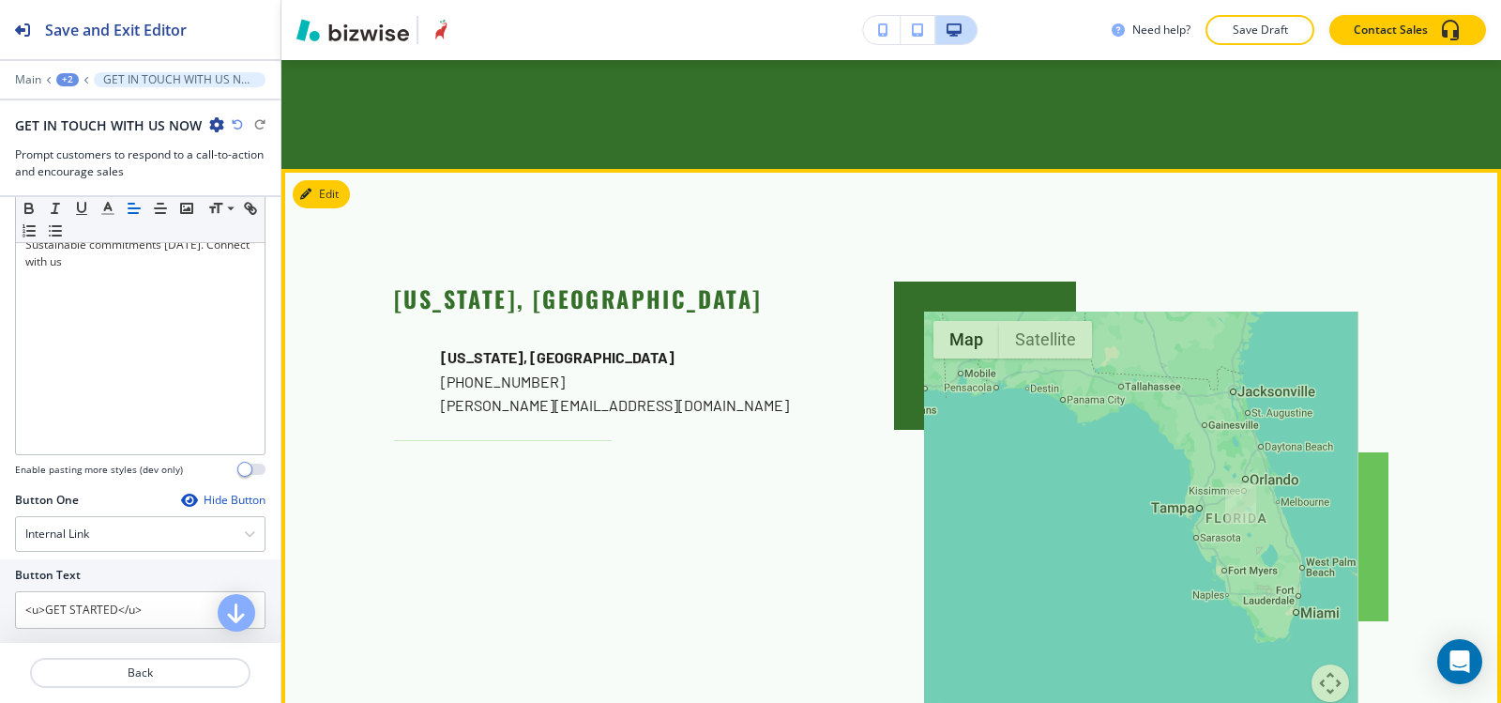
scroll to position [6124, 0]
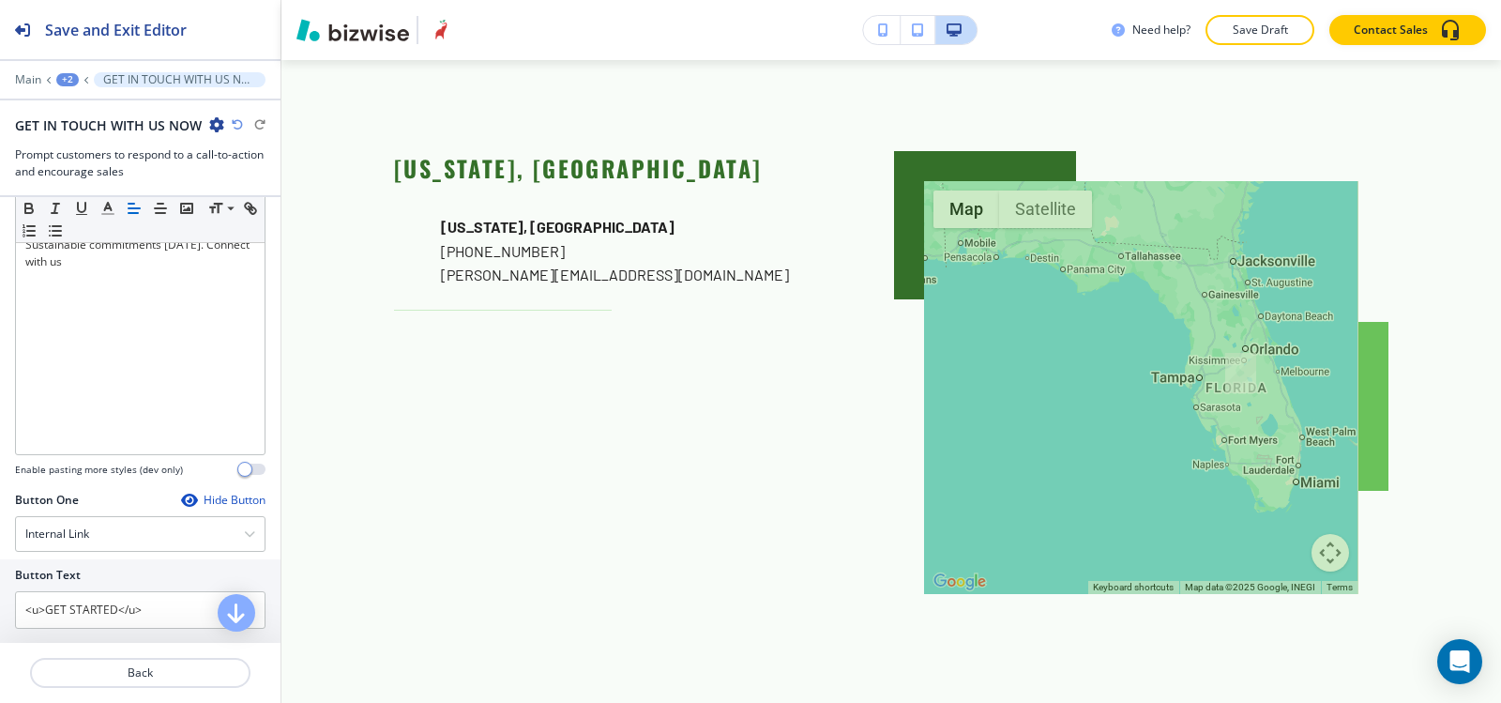
click at [64, 77] on div "+2" at bounding box center [67, 79] width 23 height 13
click at [154, 79] on p "GET IN TOUCH WITH US NOW" at bounding box center [179, 79] width 153 height 13
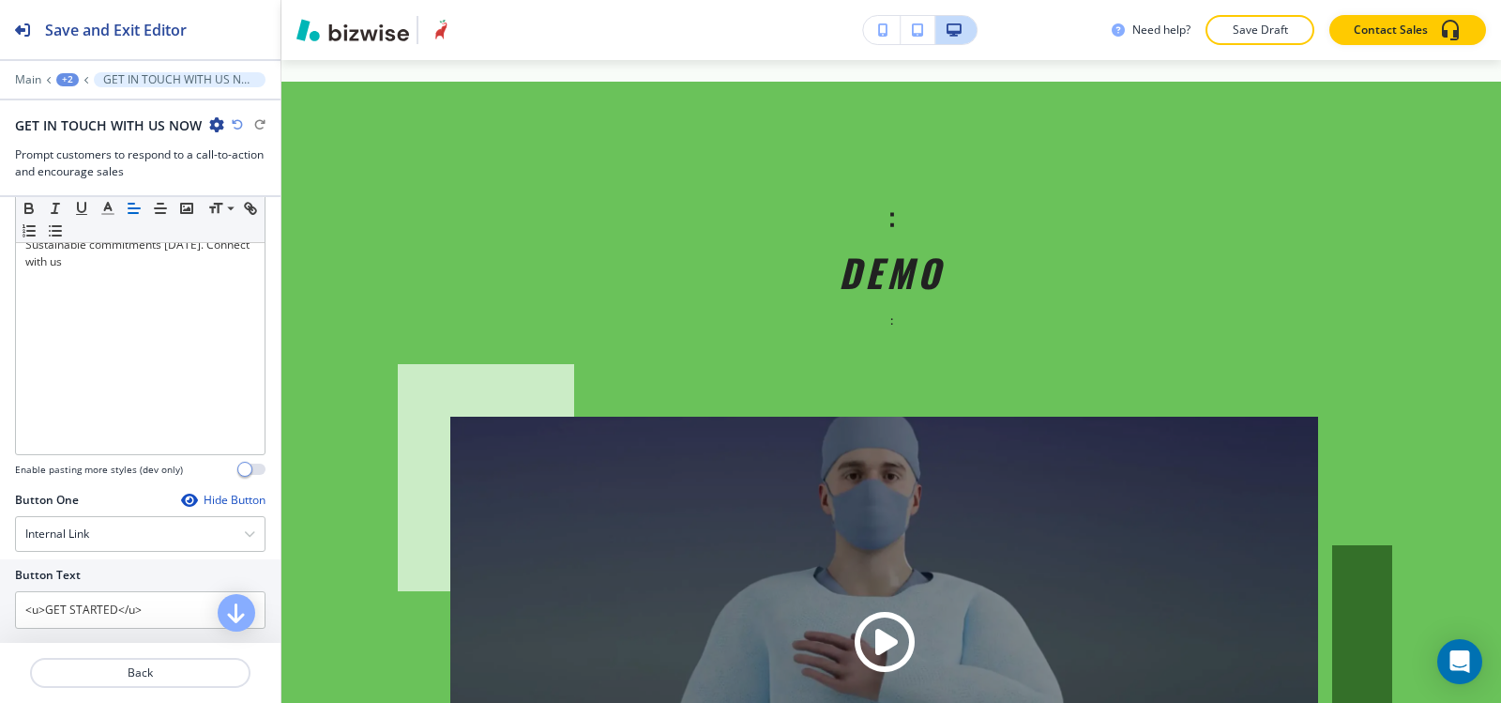
scroll to position [0, 0]
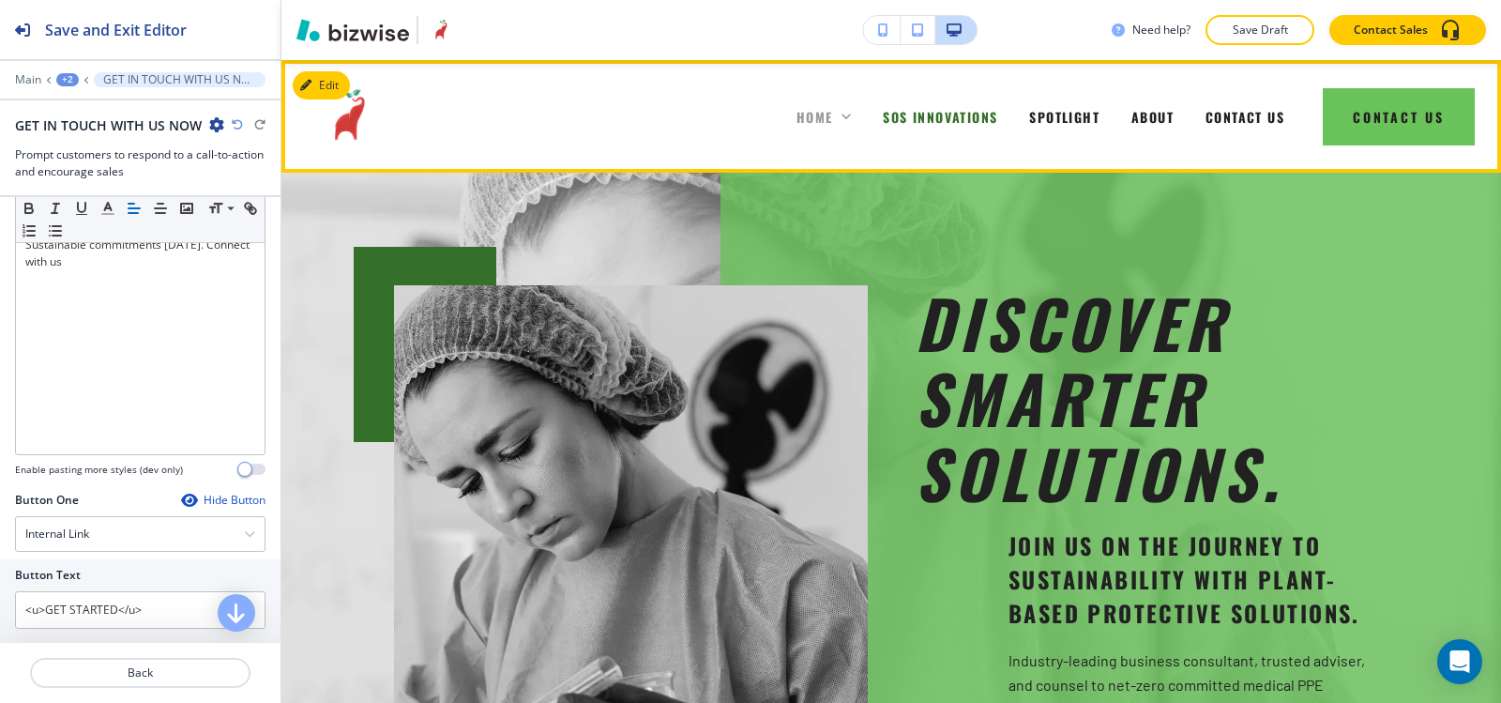
click at [842, 114] on icon at bounding box center [846, 117] width 9 height 6
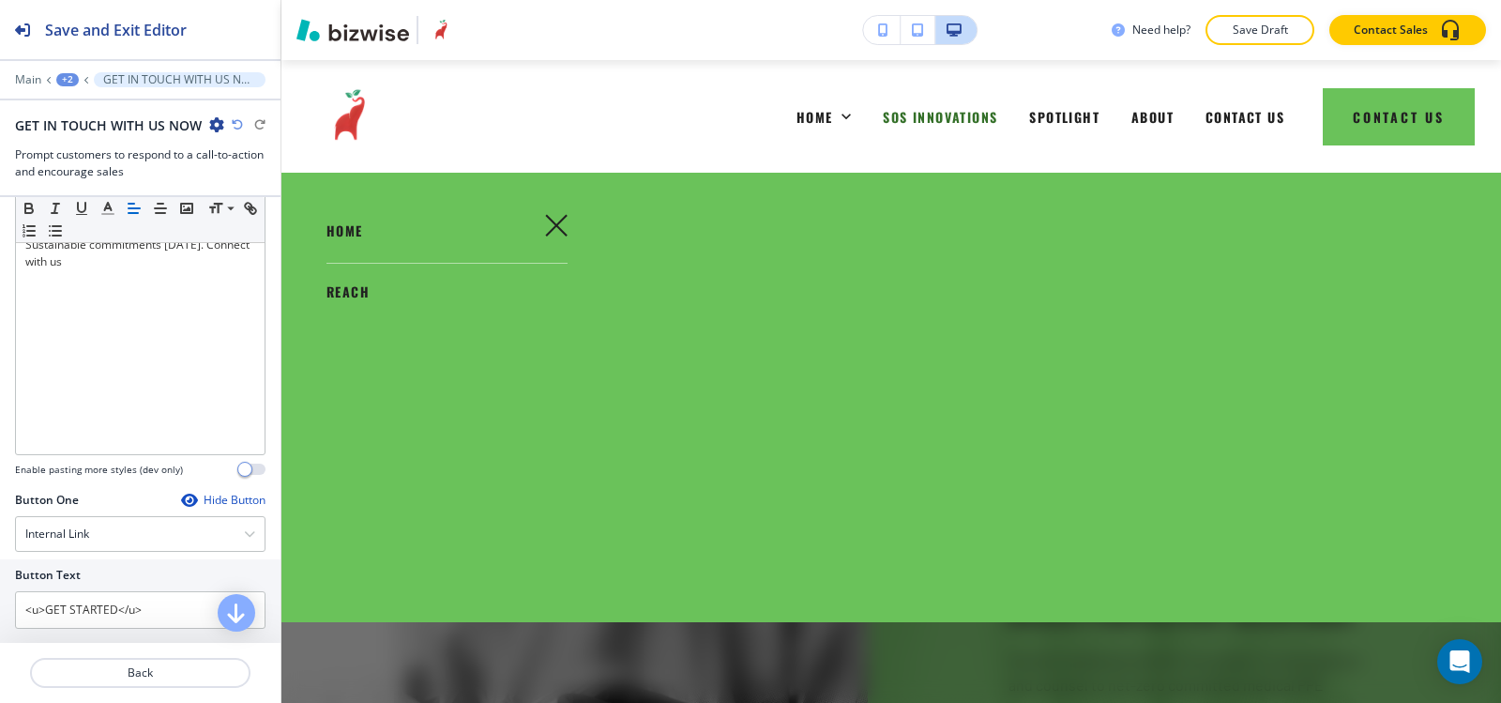
click at [559, 223] on icon "button" at bounding box center [556, 225] width 23 height 23
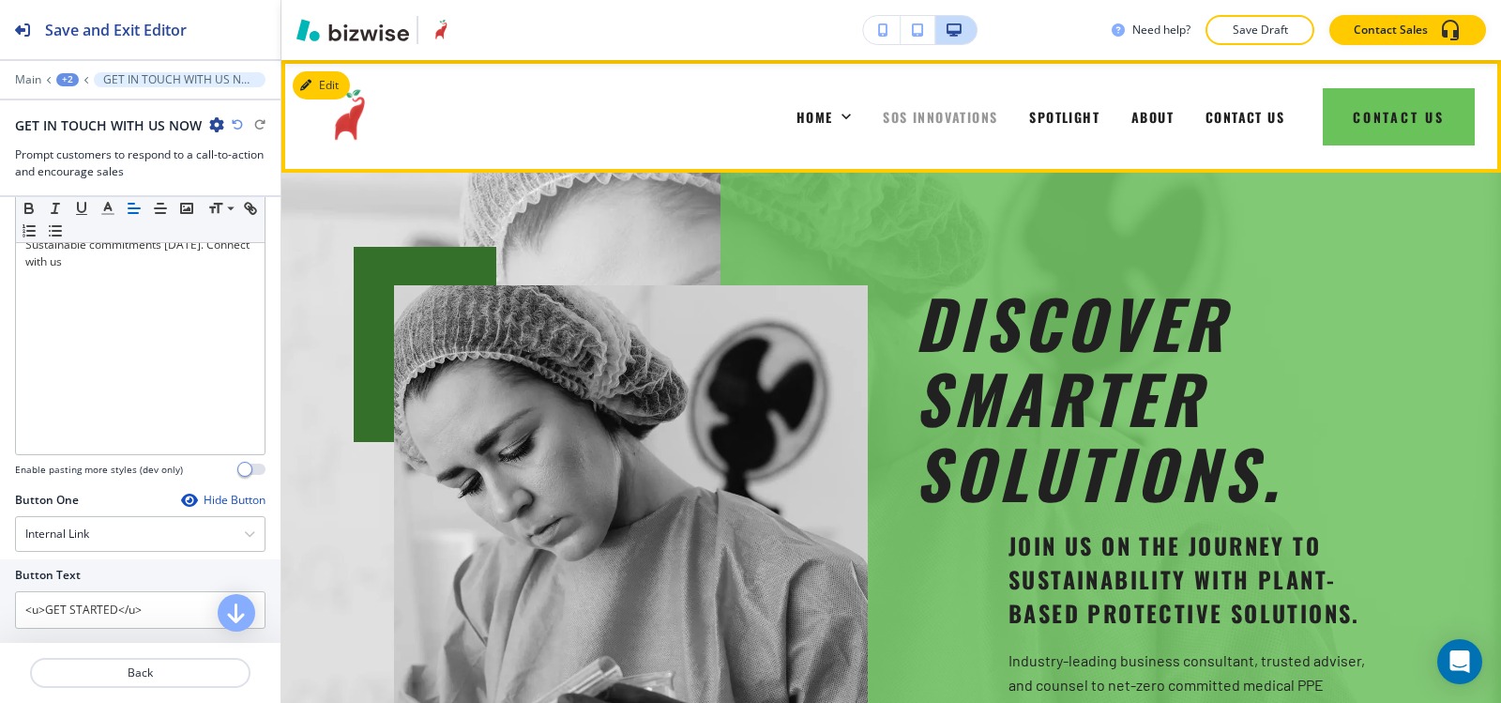
click at [894, 122] on span "SOS INNOVATIONS" at bounding box center [940, 117] width 114 height 20
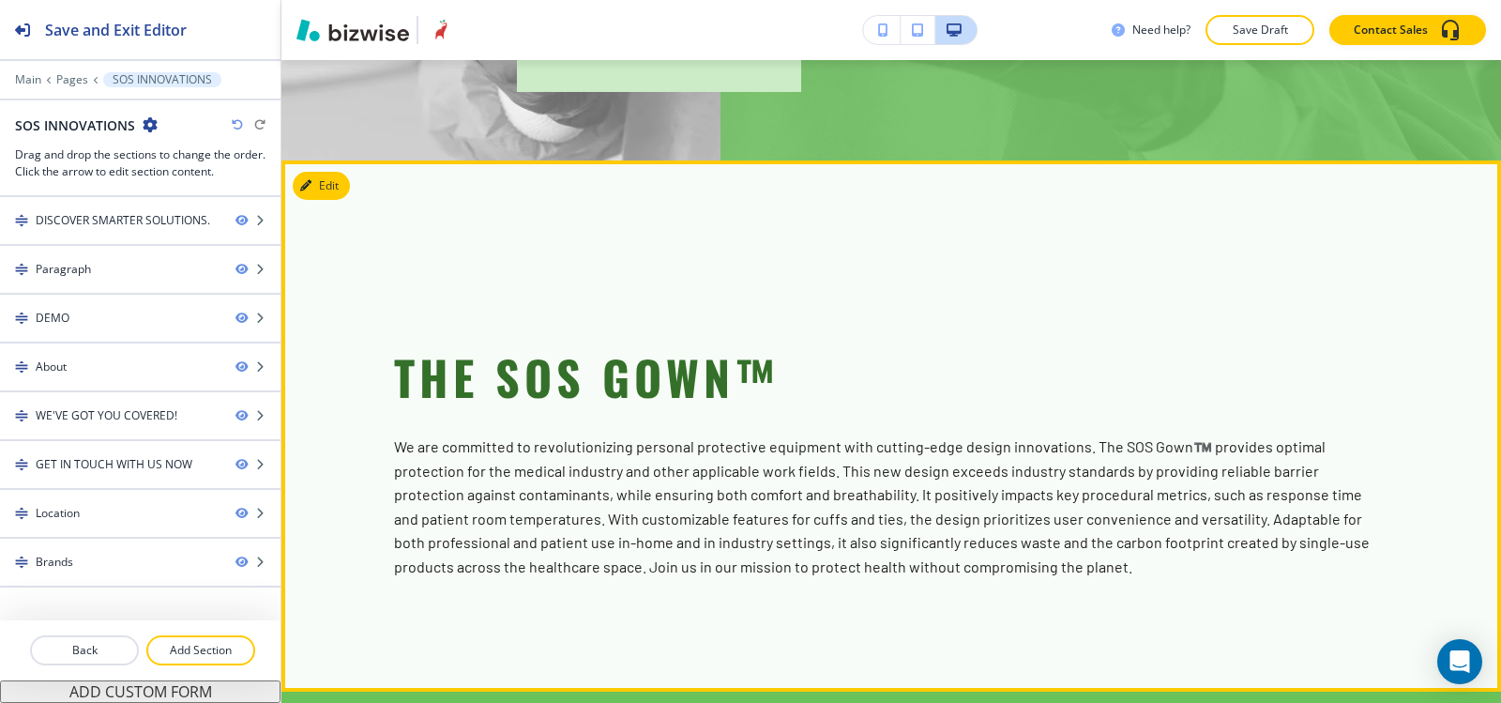
scroll to position [844, 0]
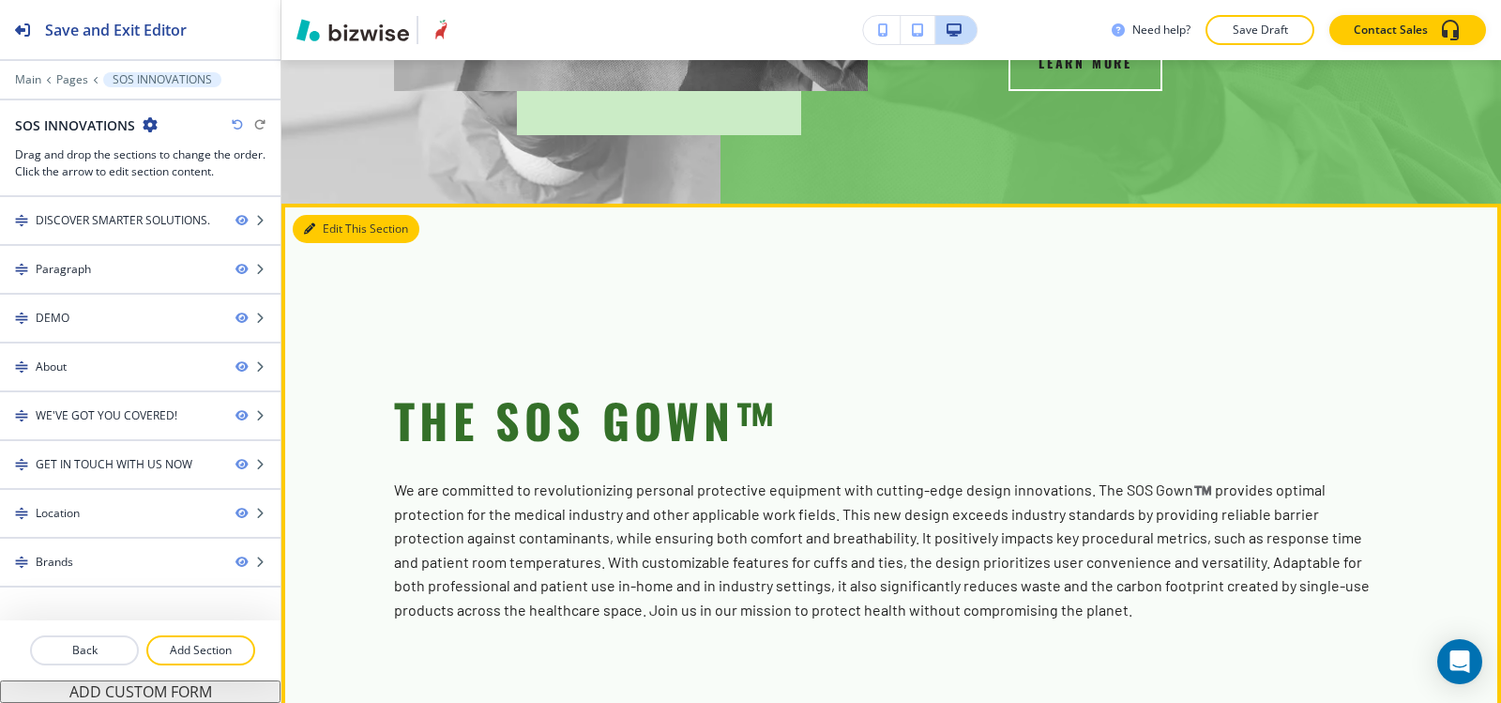
click at [330, 215] on button "Edit This Section" at bounding box center [356, 229] width 127 height 28
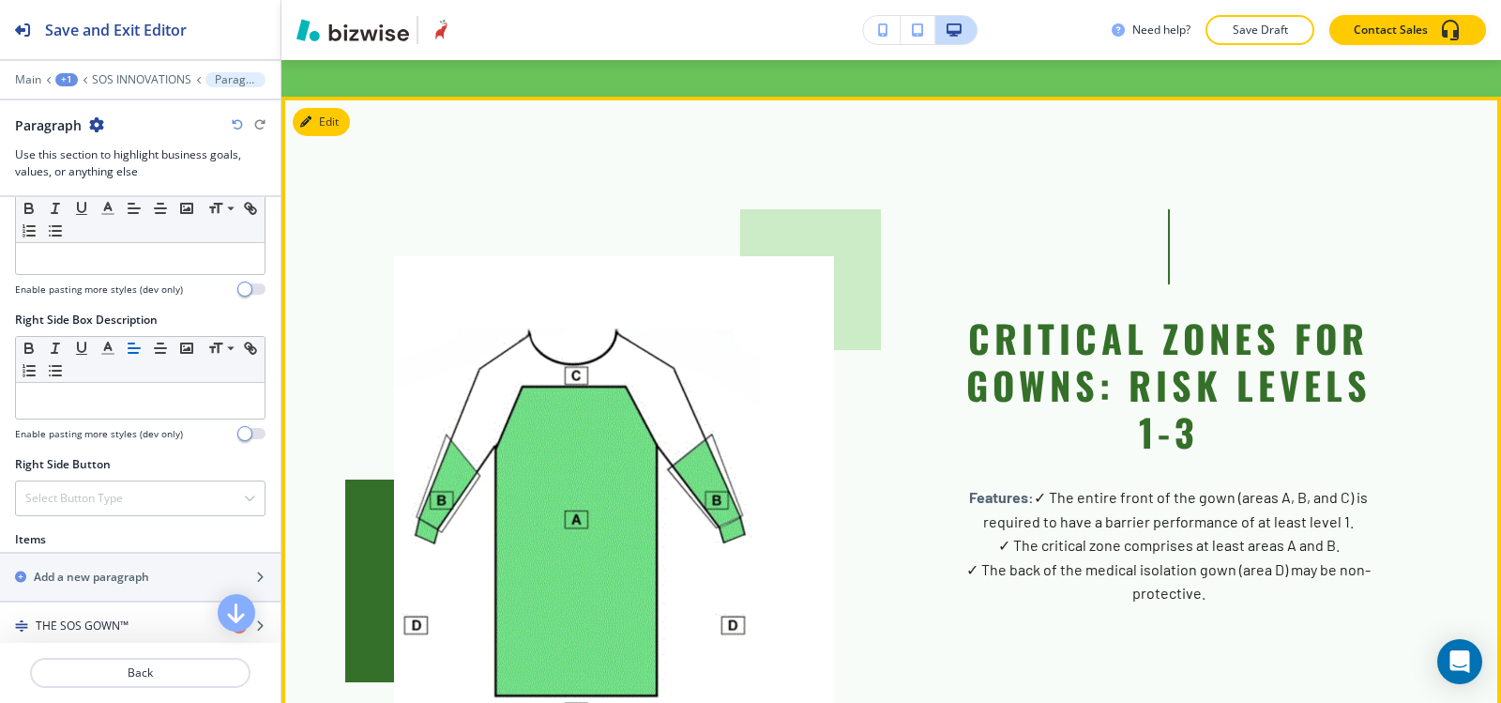
scroll to position [2413, 0]
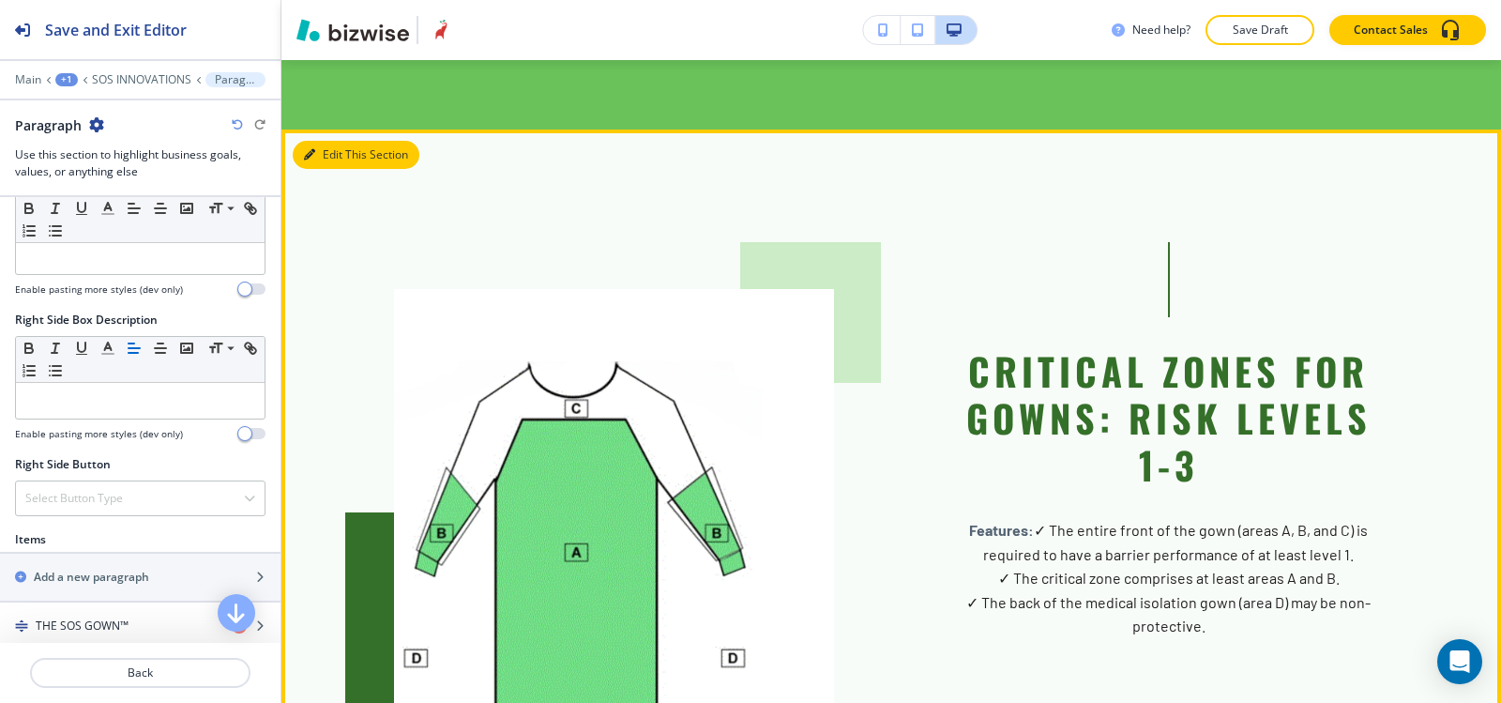
click at [331, 141] on button "Edit This Section" at bounding box center [356, 155] width 127 height 28
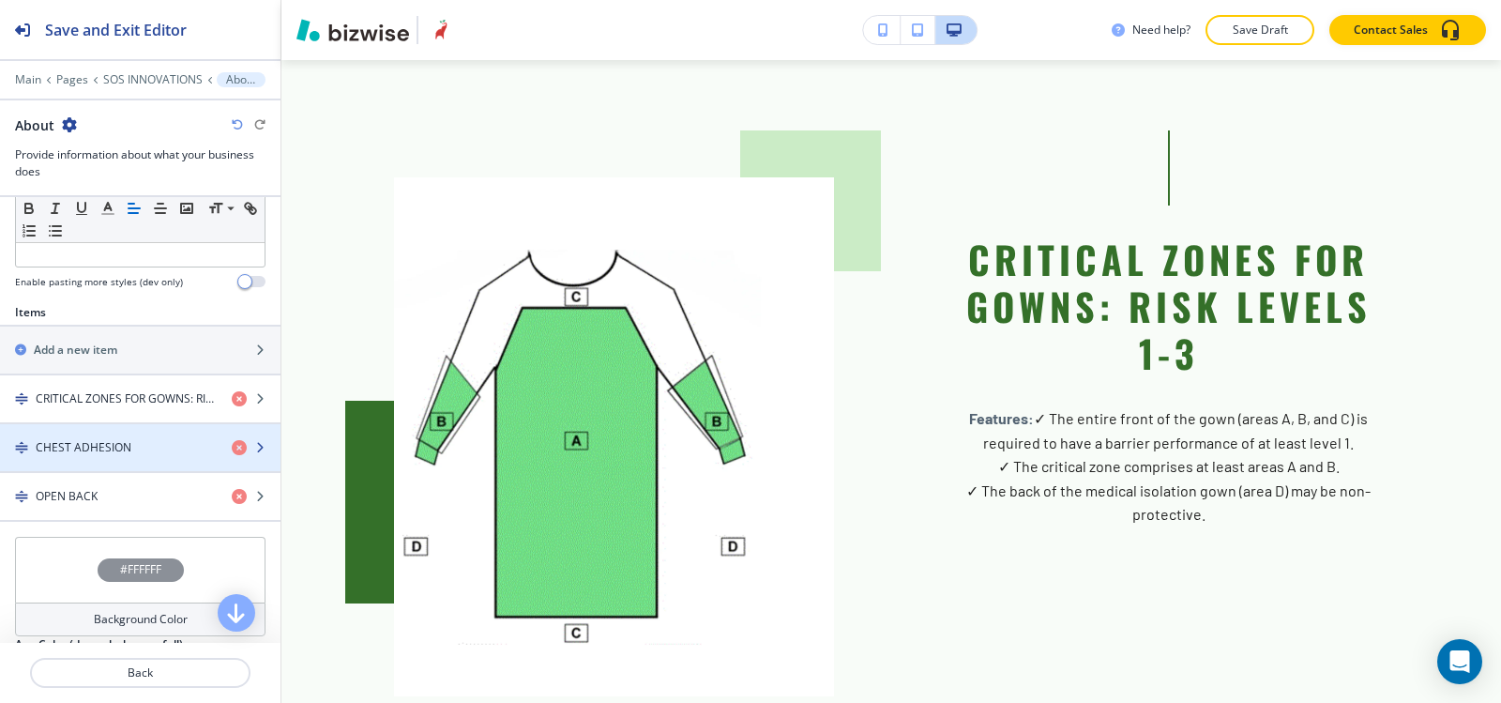
scroll to position [2500, 0]
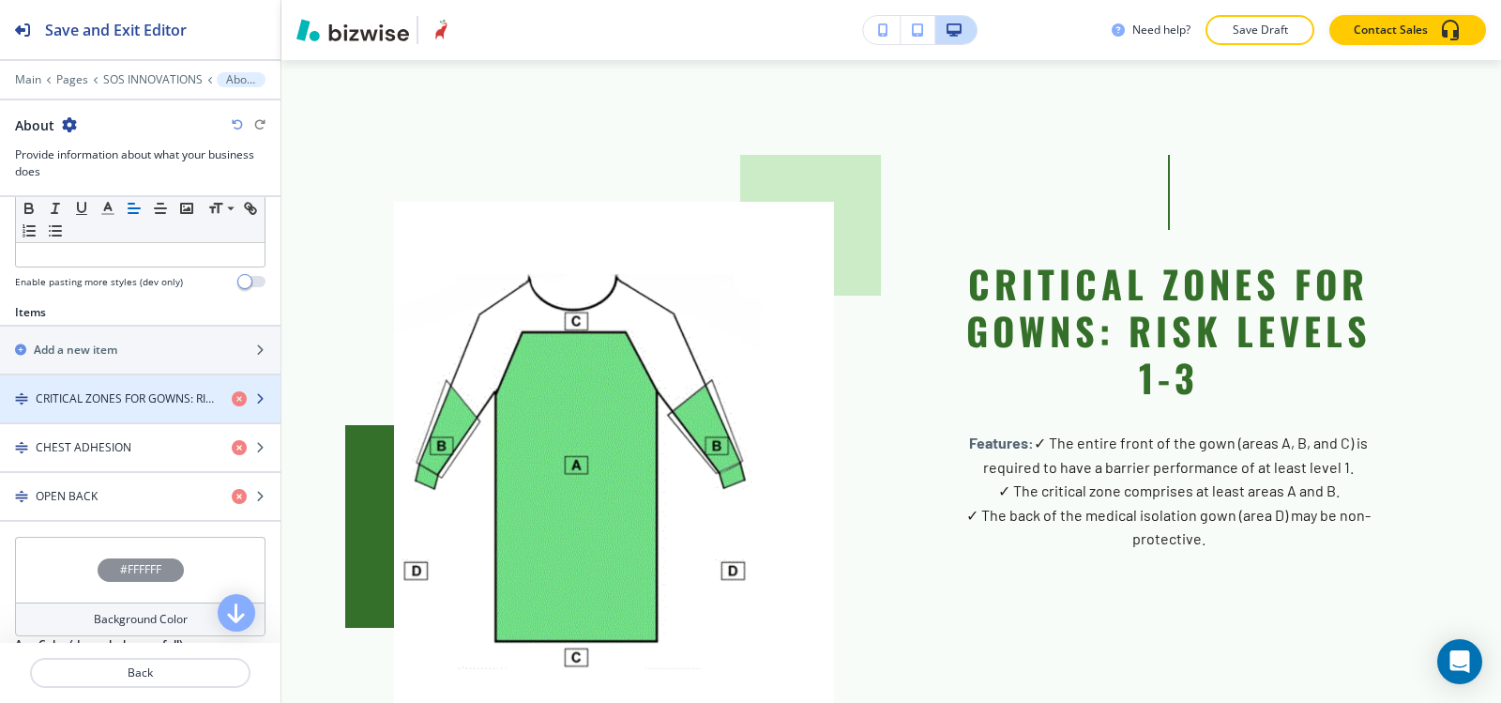
click at [80, 388] on div "button" at bounding box center [140, 382] width 281 height 15
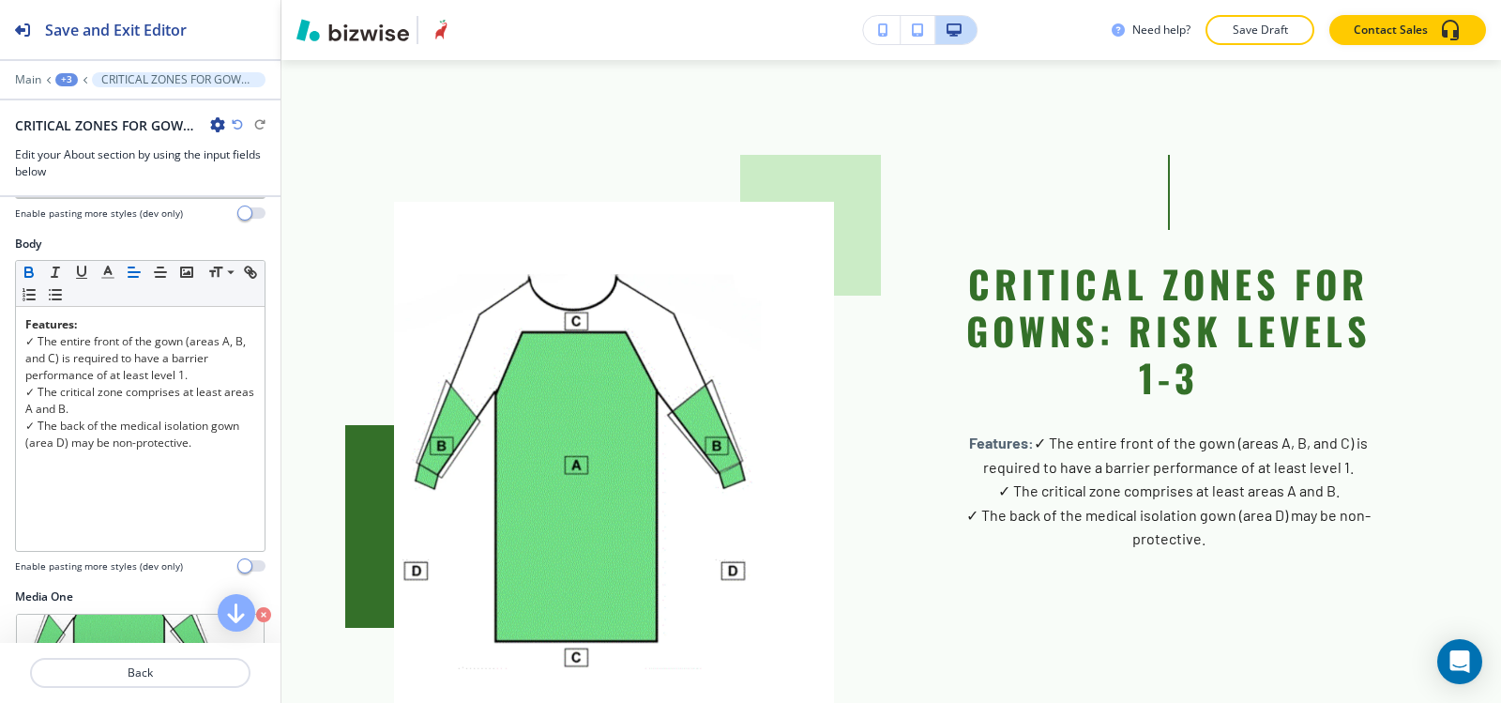
scroll to position [188, 0]
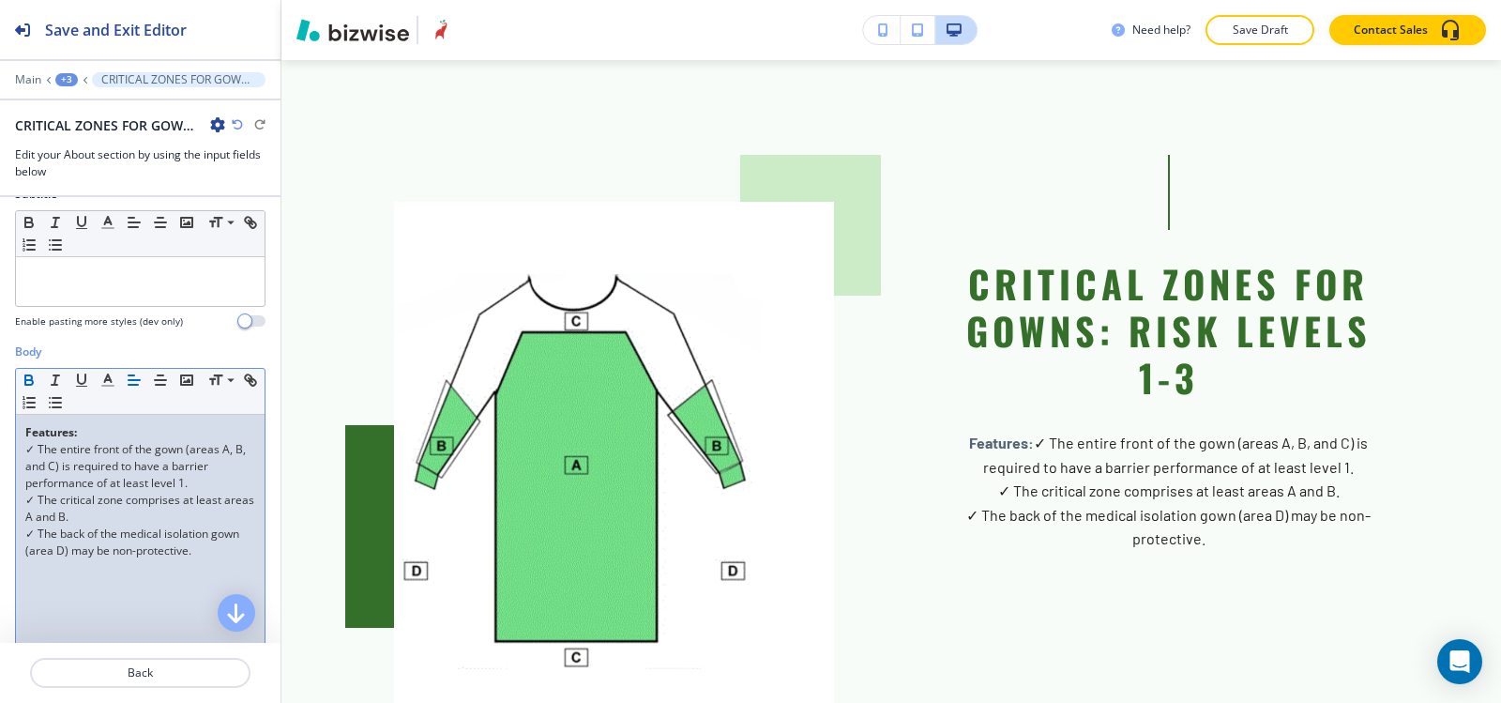
click at [170, 519] on p "✓ The critical zone comprises at least areas A and B." at bounding box center [140, 509] width 230 height 34
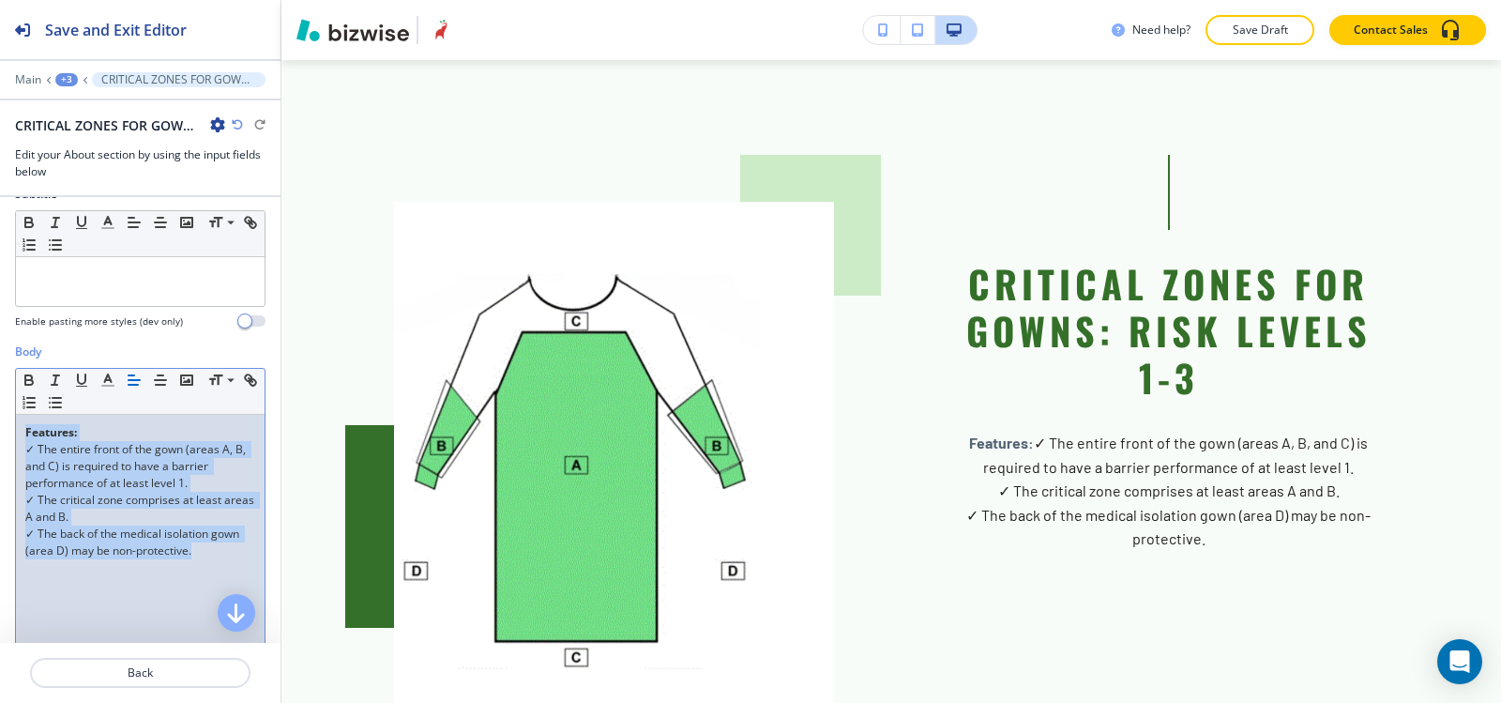
click at [131, 388] on icon "button" at bounding box center [134, 380] width 17 height 17
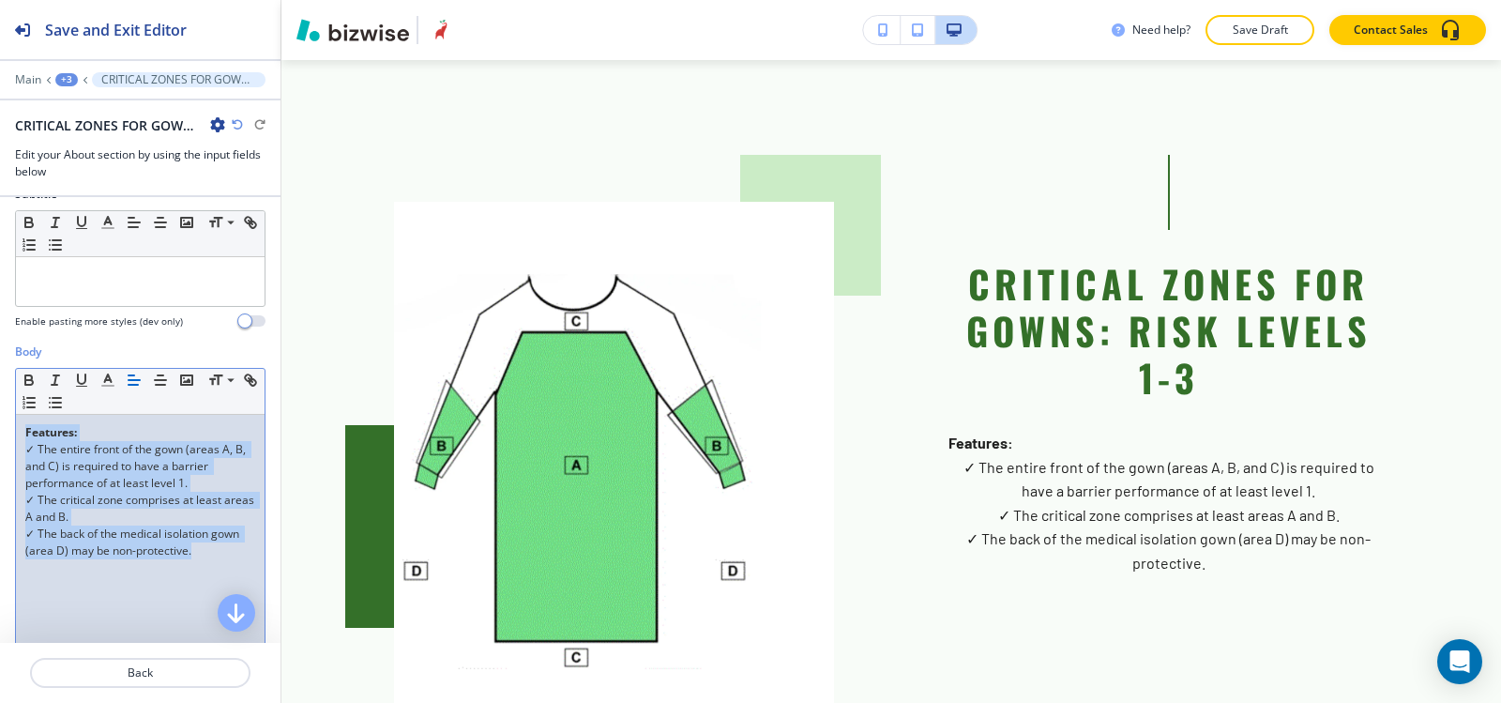
click at [131, 388] on icon "button" at bounding box center [134, 380] width 17 height 17
drag, startPoint x: 82, startPoint y: 460, endPoint x: 92, endPoint y: 443, distance: 19.8
click at [81, 461] on p "✓ The entire front of the gown (areas A, B, and C) is required to have a barrie…" at bounding box center [140, 466] width 230 height 51
click at [98, 434] on p "Features:" at bounding box center [140, 432] width 230 height 17
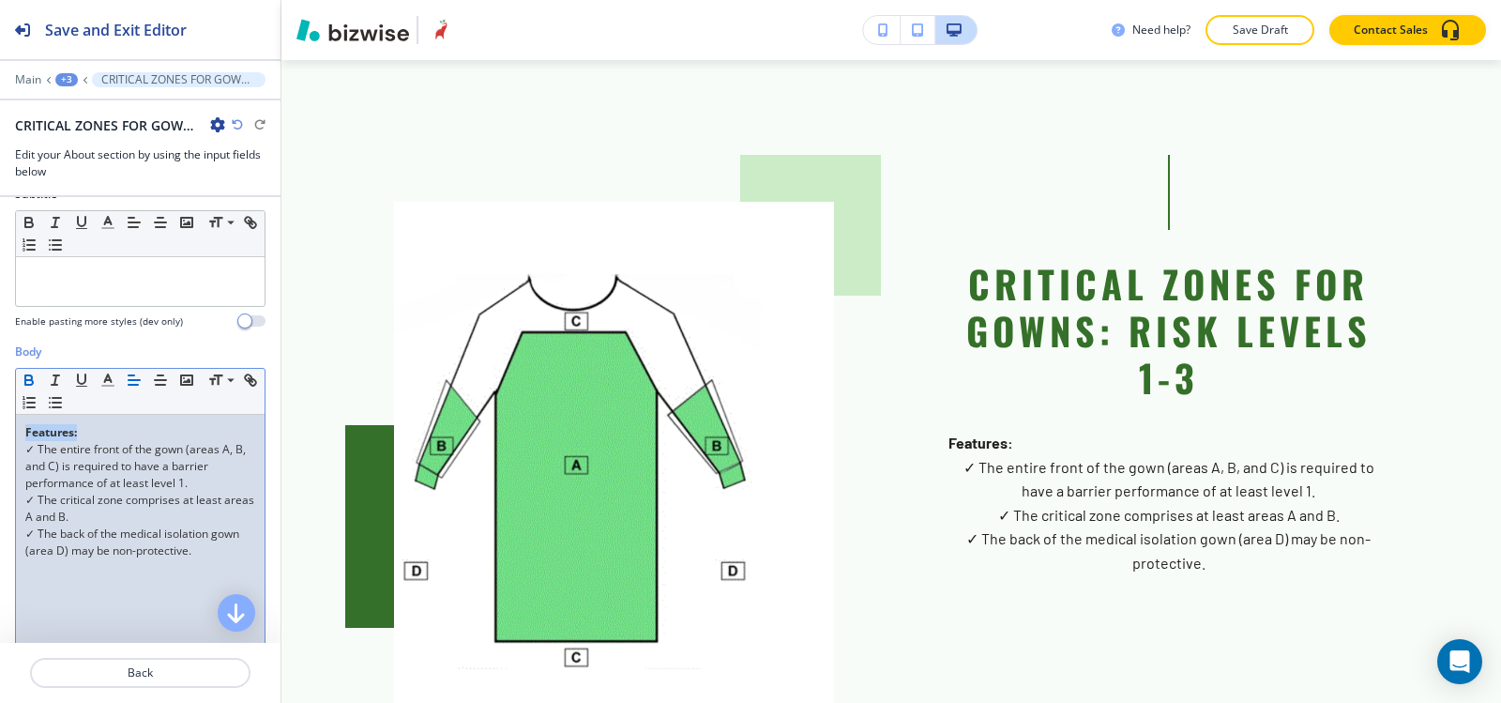
drag, startPoint x: 122, startPoint y: 429, endPoint x: 0, endPoint y: 429, distance: 122.0
click at [0, 429] on div "Body Small Normal Large Huge Features: ✓ The entire front of the gown (areas A,…" at bounding box center [140, 519] width 281 height 353
click at [166, 382] on icon "button" at bounding box center [160, 380] width 17 height 17
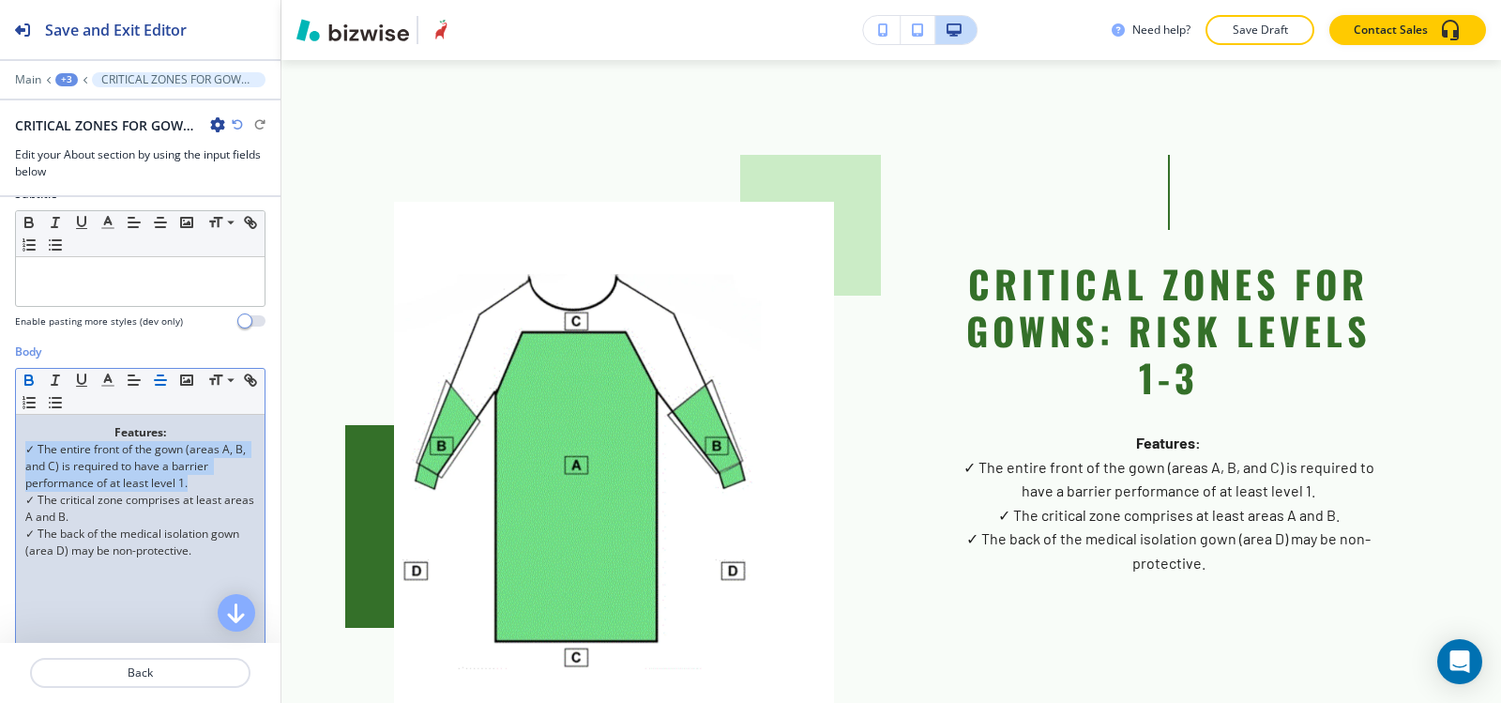
drag, startPoint x: 198, startPoint y: 480, endPoint x: 0, endPoint y: 445, distance: 201.2
click at [0, 445] on div "Body Small Normal Large Huge Features: ✓ The entire front of the gown (areas A,…" at bounding box center [140, 519] width 281 height 353
click at [133, 375] on line "button" at bounding box center [132, 375] width 6 height 0
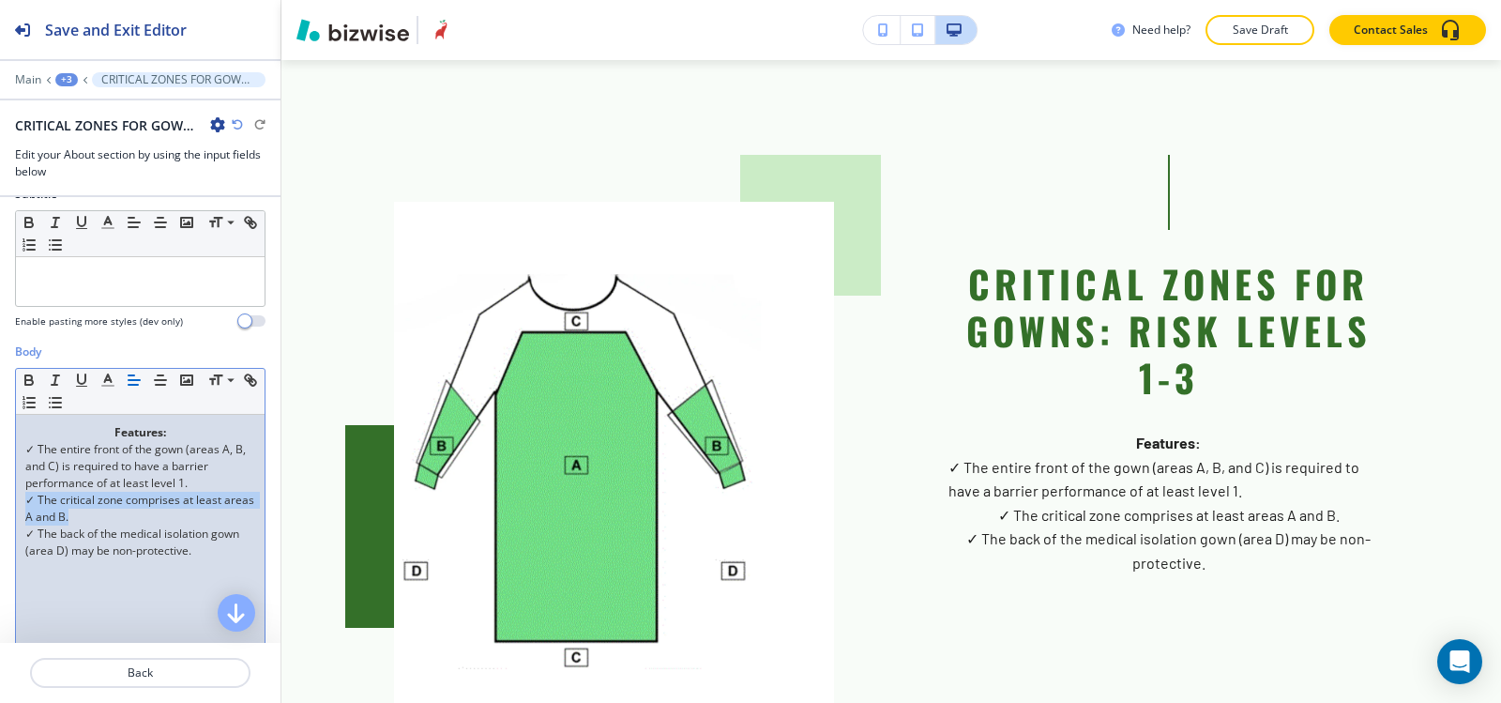
drag, startPoint x: 116, startPoint y: 509, endPoint x: 21, endPoint y: 499, distance: 96.3
click at [21, 499] on div "Features: ✓ The entire front of the gown (areas A, B, and C) is required to hav…" at bounding box center [140, 537] width 249 height 244
click at [133, 370] on button "button" at bounding box center [134, 380] width 26 height 23
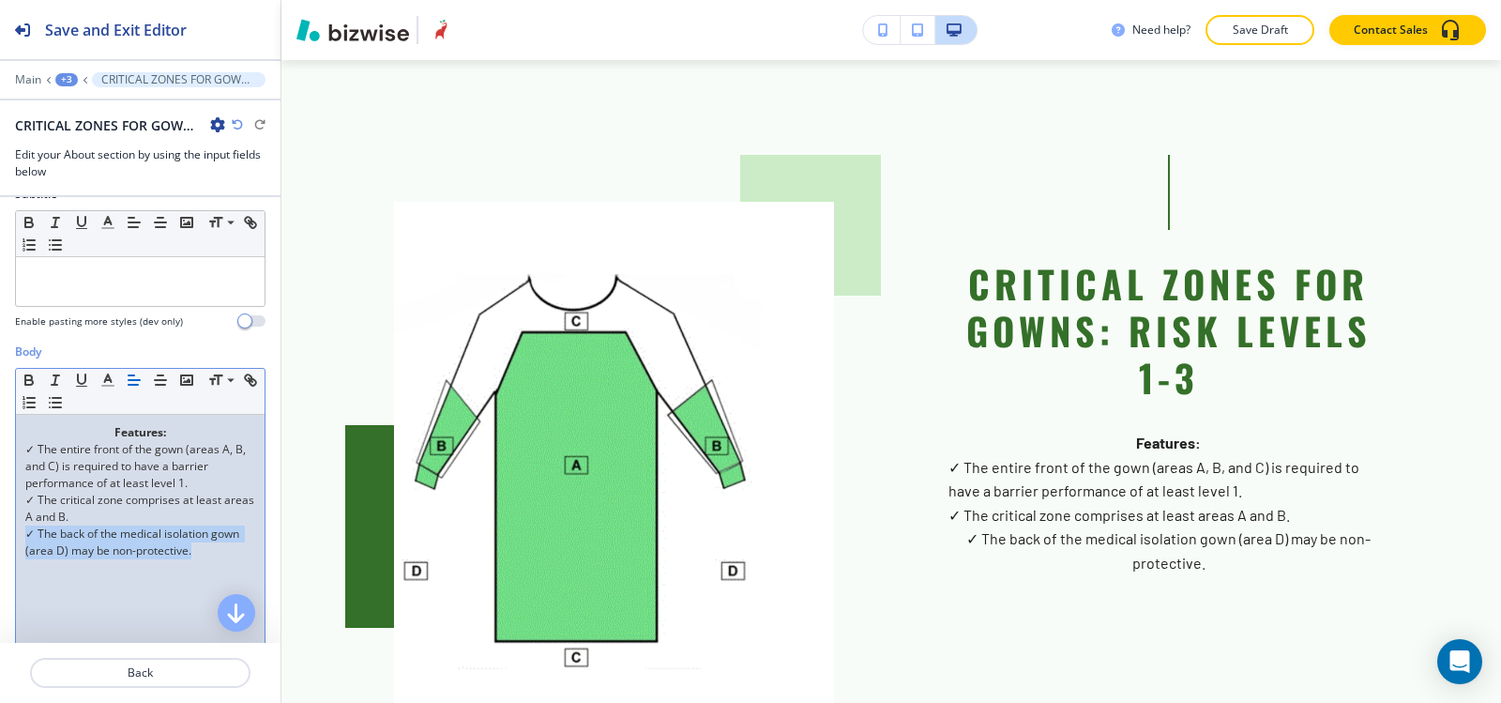
drag, startPoint x: 208, startPoint y: 551, endPoint x: 1, endPoint y: 535, distance: 208.0
click at [1, 535] on div "Body Small Normal Large Huge Features: ✓ The entire front of the gown (areas A,…" at bounding box center [140, 519] width 281 height 353
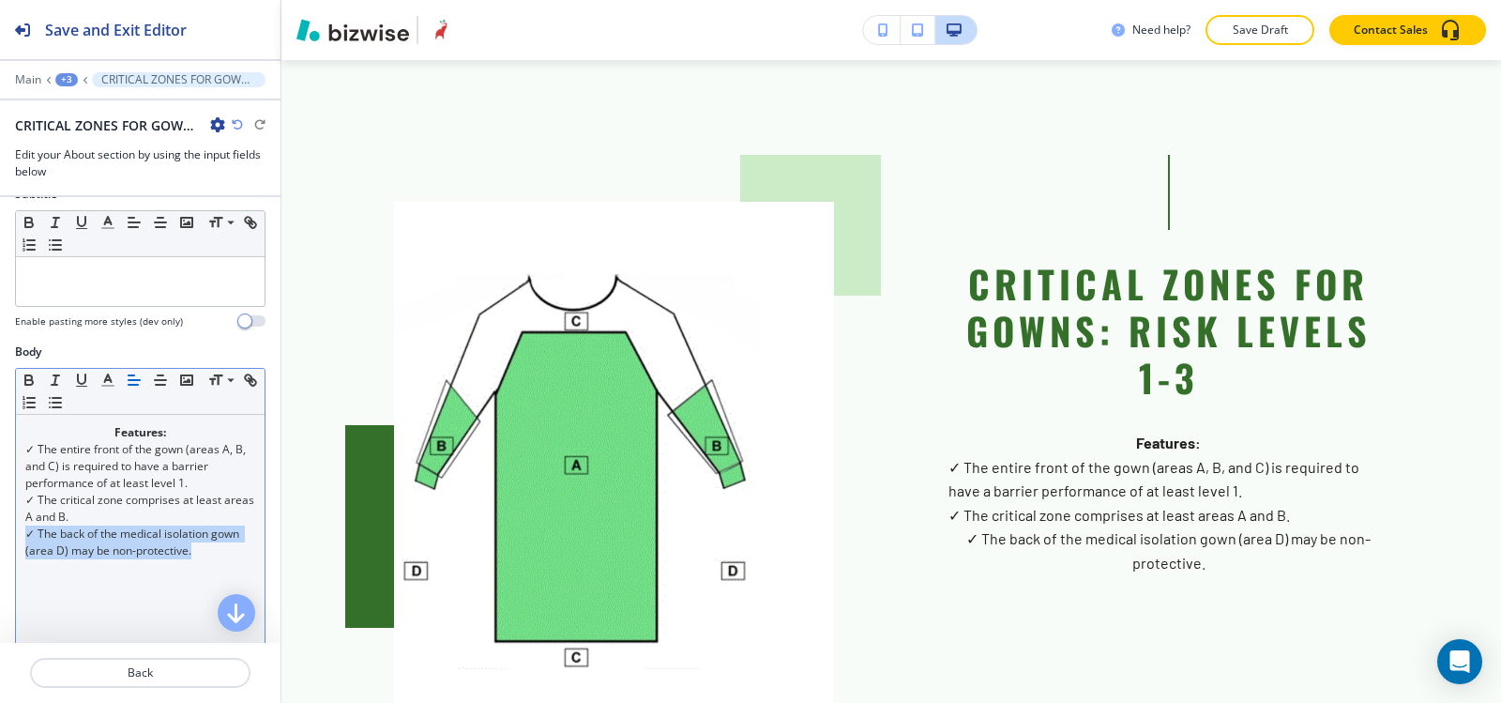
click at [133, 382] on icon "button" at bounding box center [134, 380] width 17 height 17
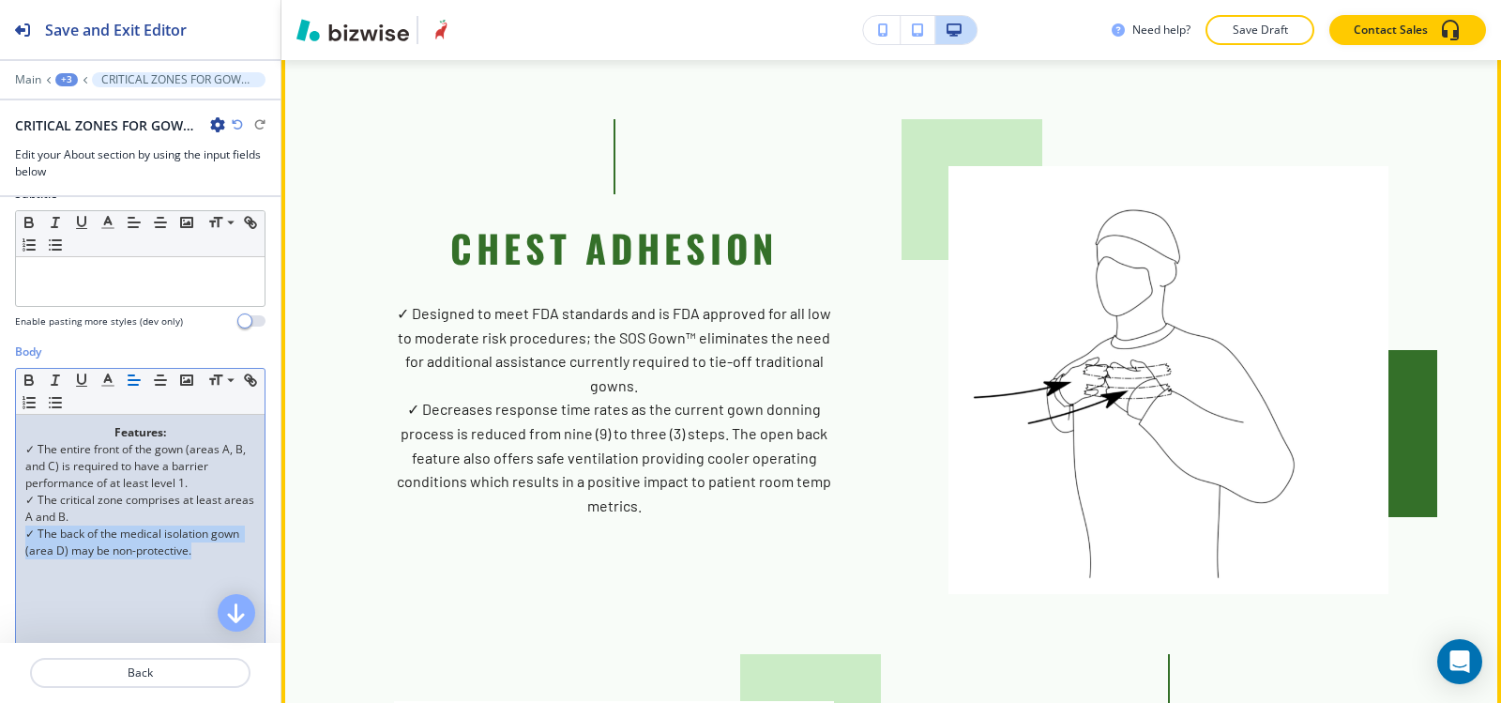
scroll to position [3063, 0]
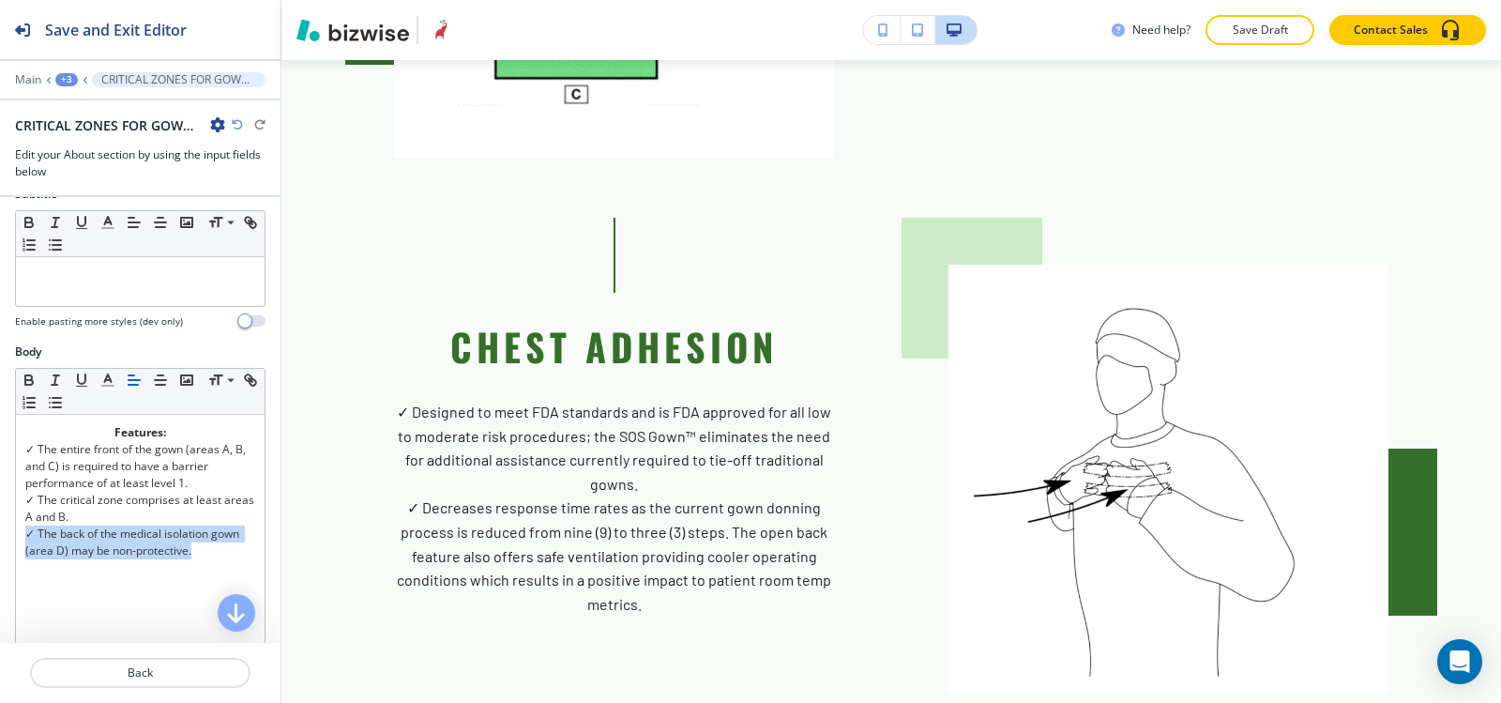
click at [72, 80] on div "+3" at bounding box center [66, 79] width 23 height 13
click at [99, 178] on p "About" at bounding box center [116, 176] width 96 height 17
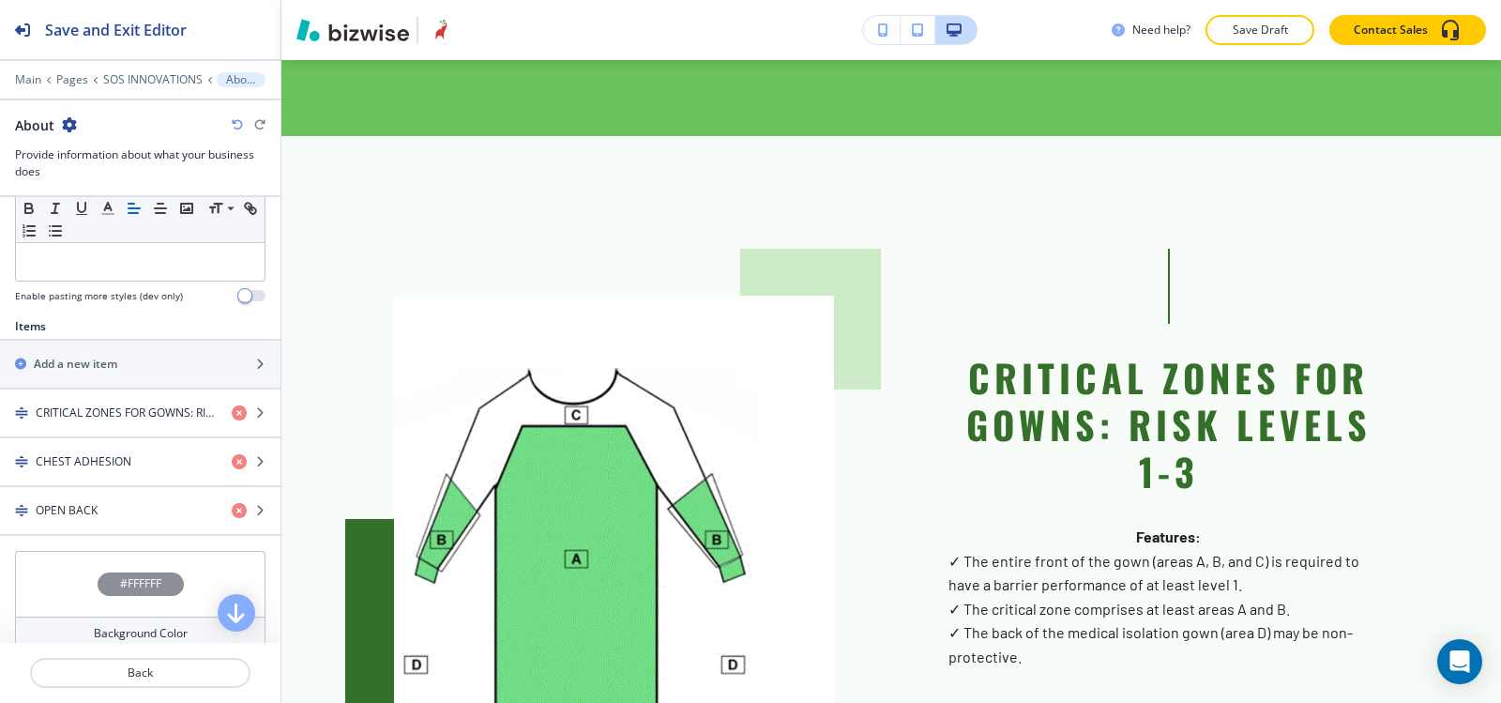
scroll to position [657, 0]
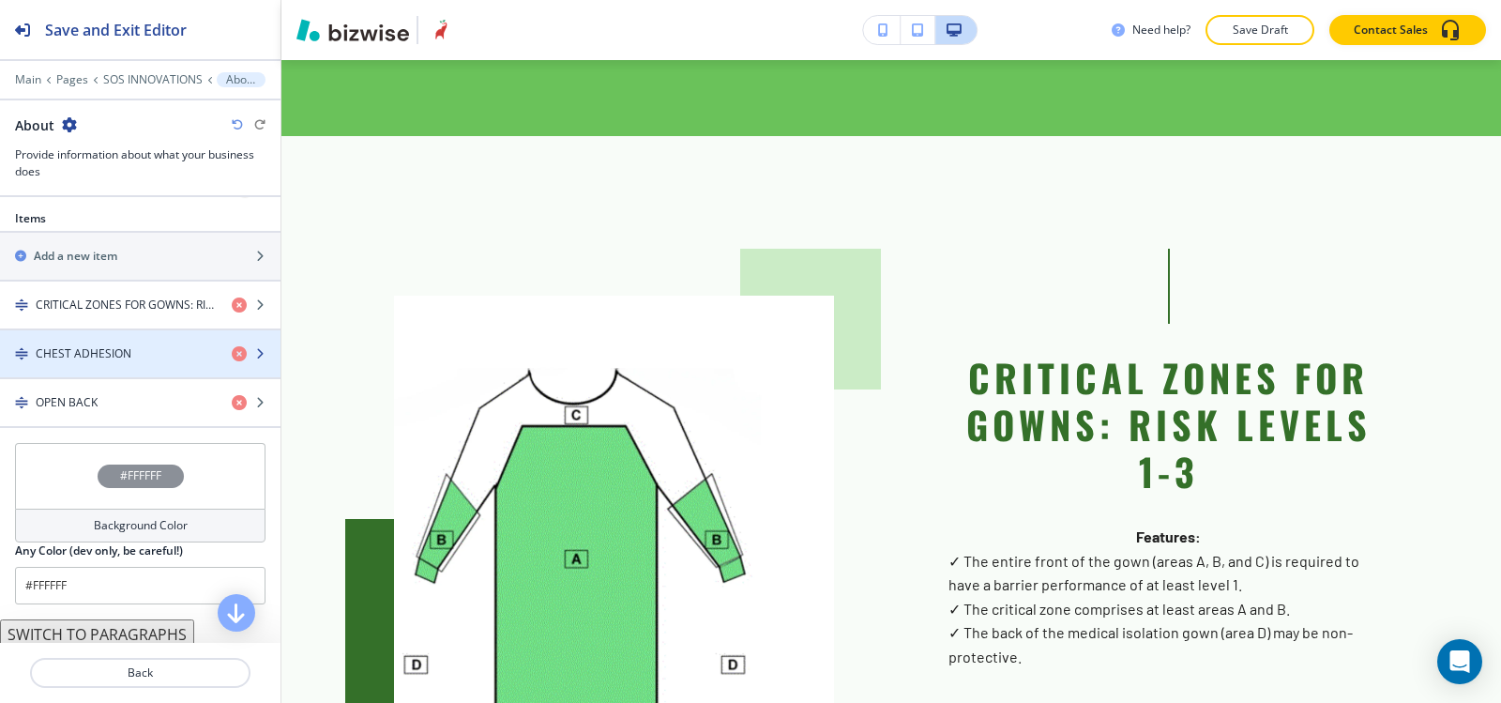
click at [72, 331] on div "button" at bounding box center [140, 337] width 281 height 15
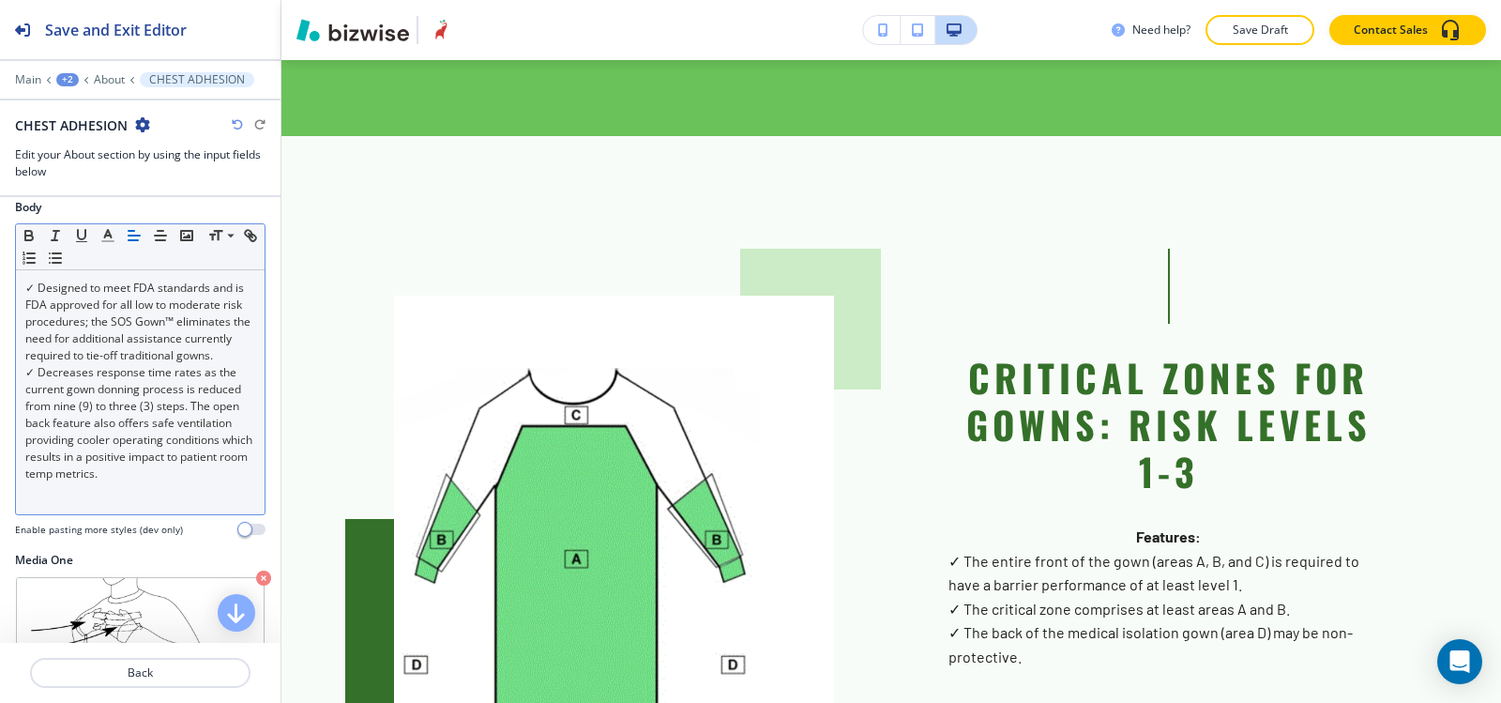
scroll to position [281, 0]
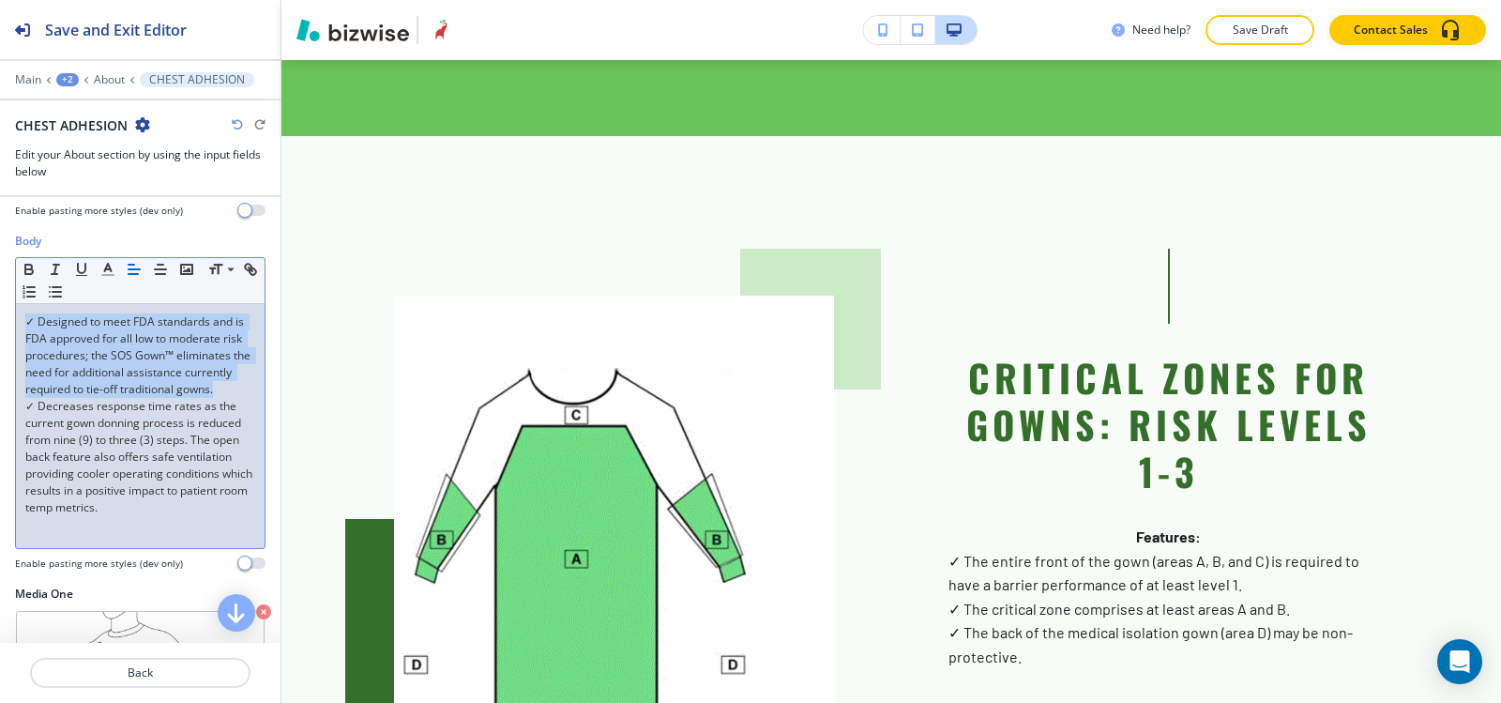
drag, startPoint x: 134, startPoint y: 411, endPoint x: 0, endPoint y: 306, distance: 170.4
click at [0, 306] on div "Body Small Normal Large Huge ✓ Designed to meet FDA standards and is FDA approv…" at bounding box center [140, 409] width 281 height 353
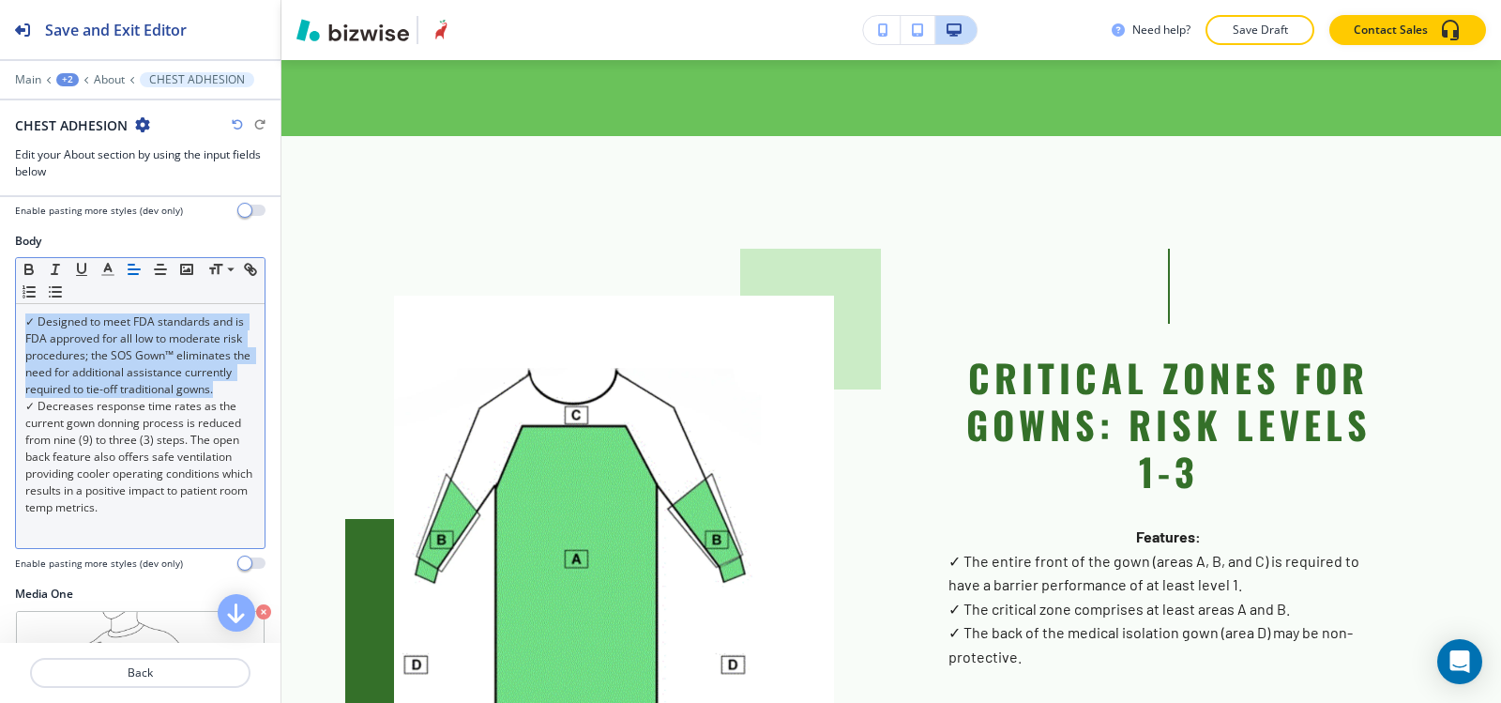
click at [129, 269] on line "button" at bounding box center [134, 269] width 11 height 0
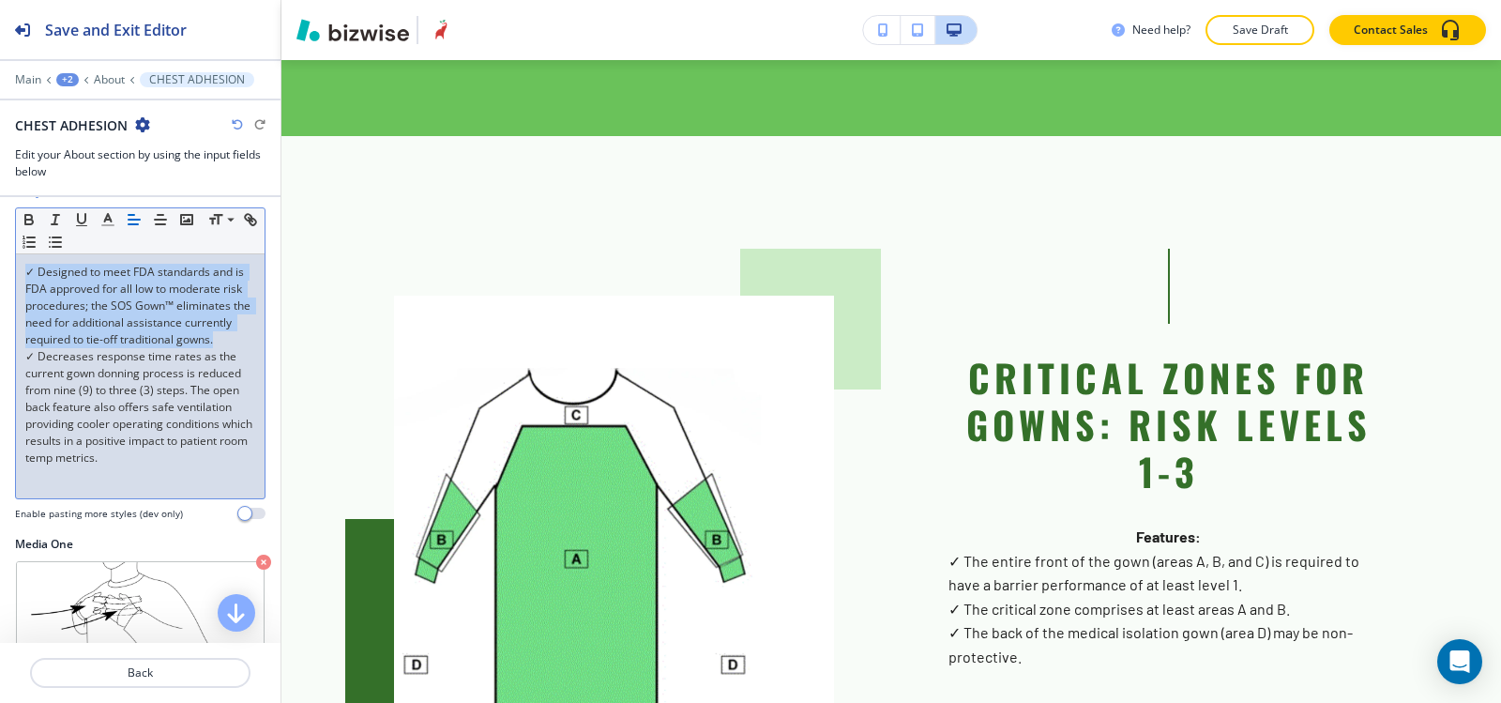
scroll to position [375, 0]
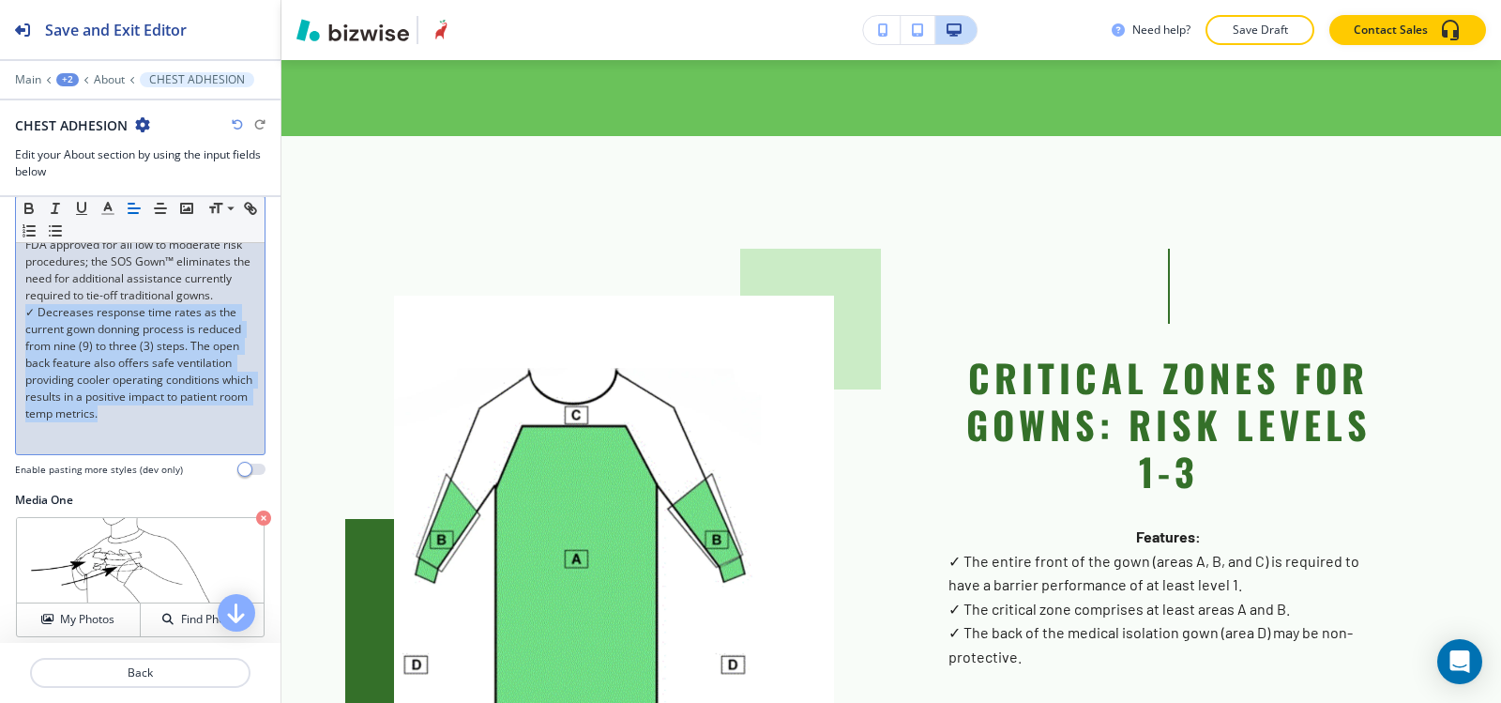
drag, startPoint x: 231, startPoint y: 434, endPoint x: 13, endPoint y: 326, distance: 243.4
click at [13, 326] on div "Body Small Normal Large Huge ✓ Designed to meet FDA standards and is FDA approv…" at bounding box center [140, 315] width 281 height 353
click at [122, 209] on button "button" at bounding box center [134, 208] width 26 height 23
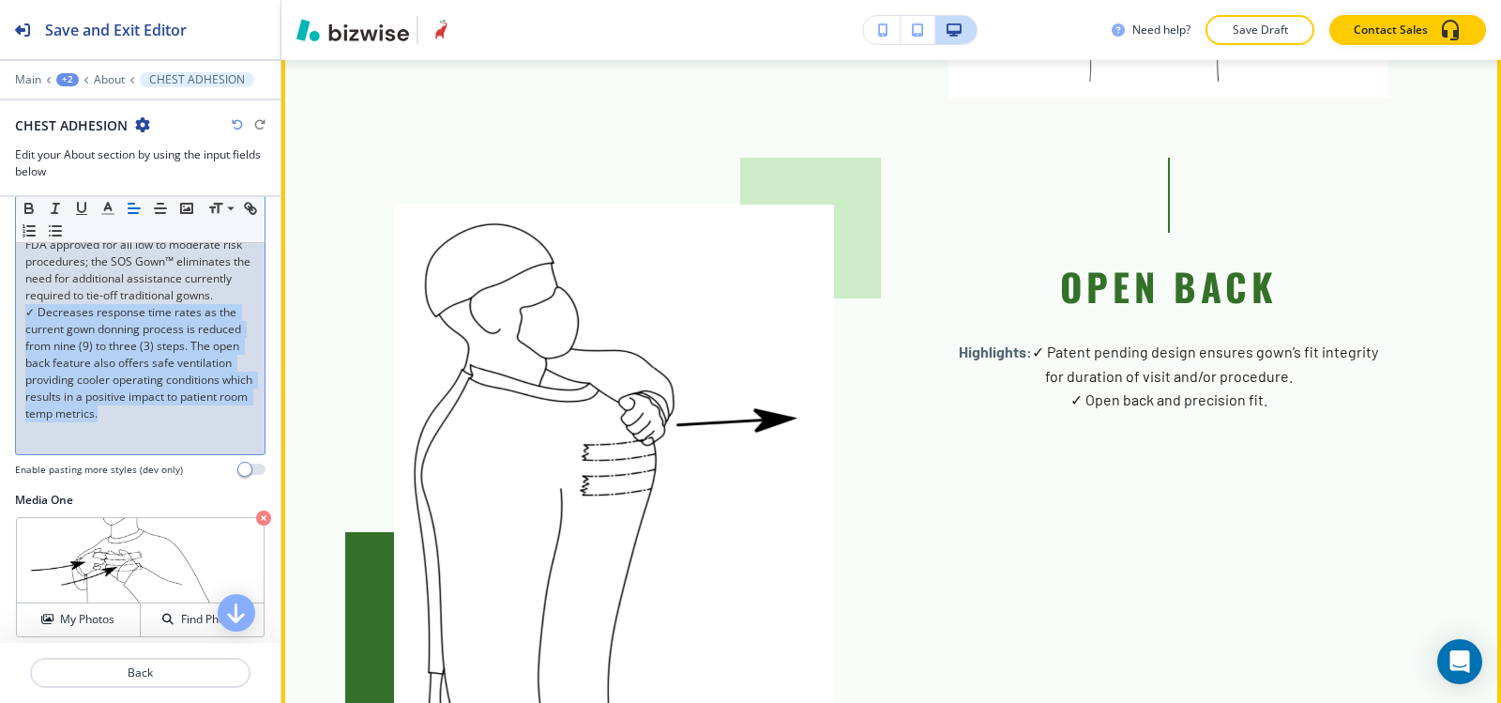
scroll to position [3814, 0]
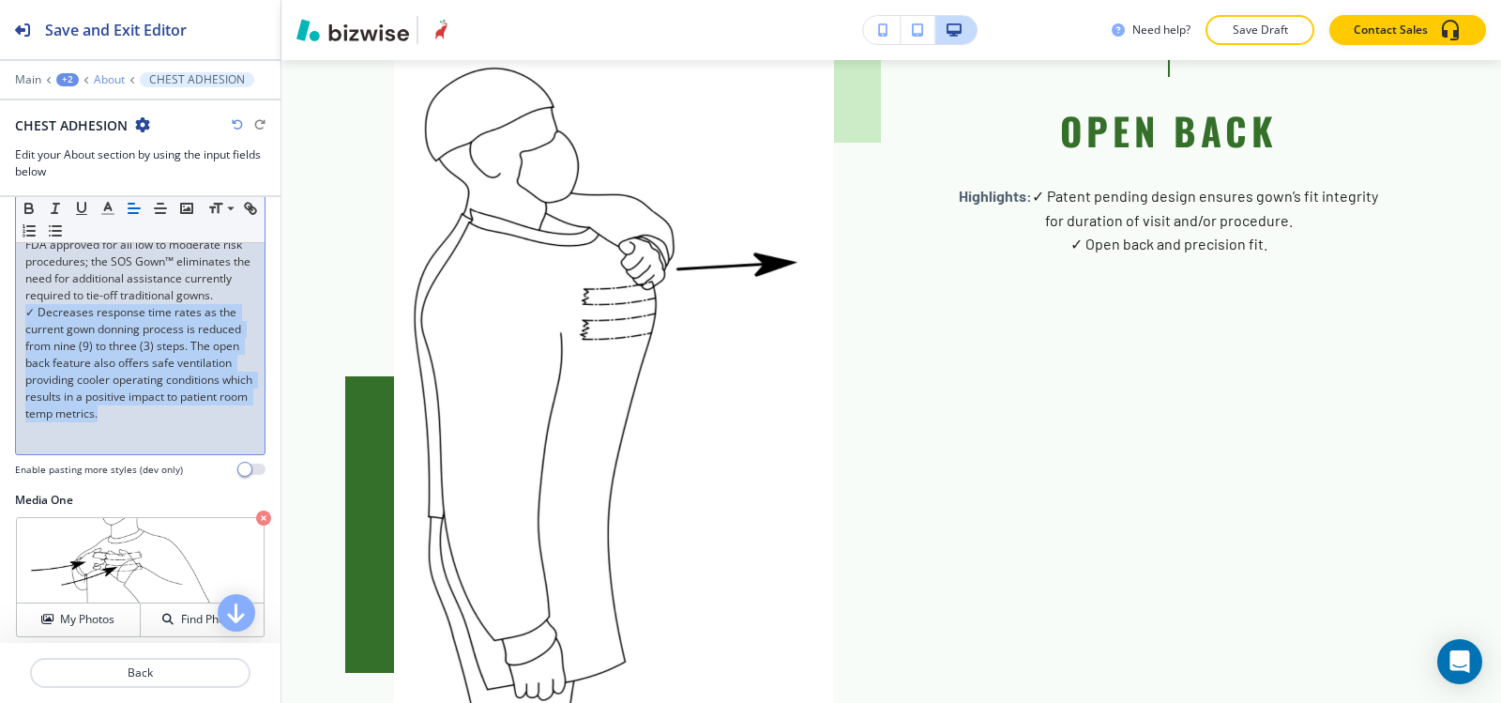
click at [100, 81] on p "About" at bounding box center [109, 79] width 31 height 13
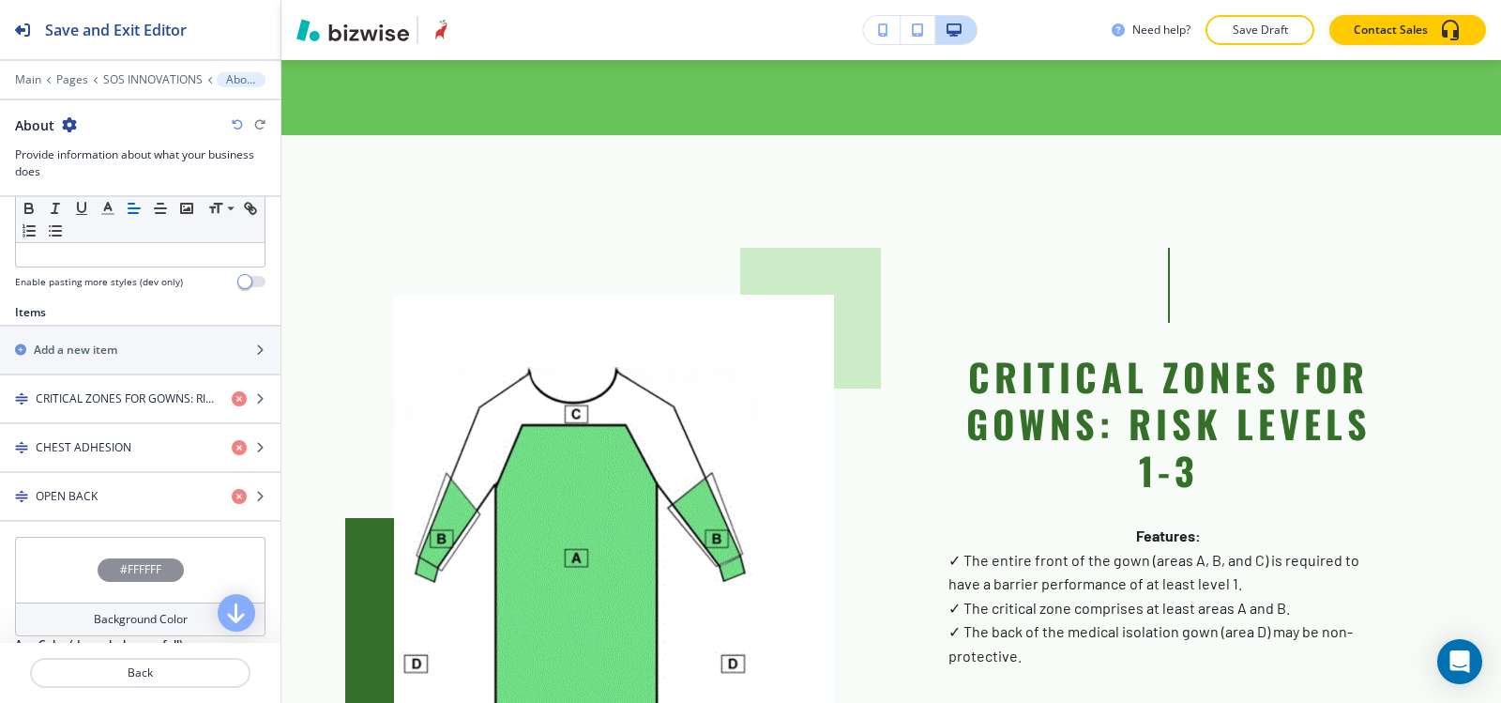
scroll to position [2407, 0]
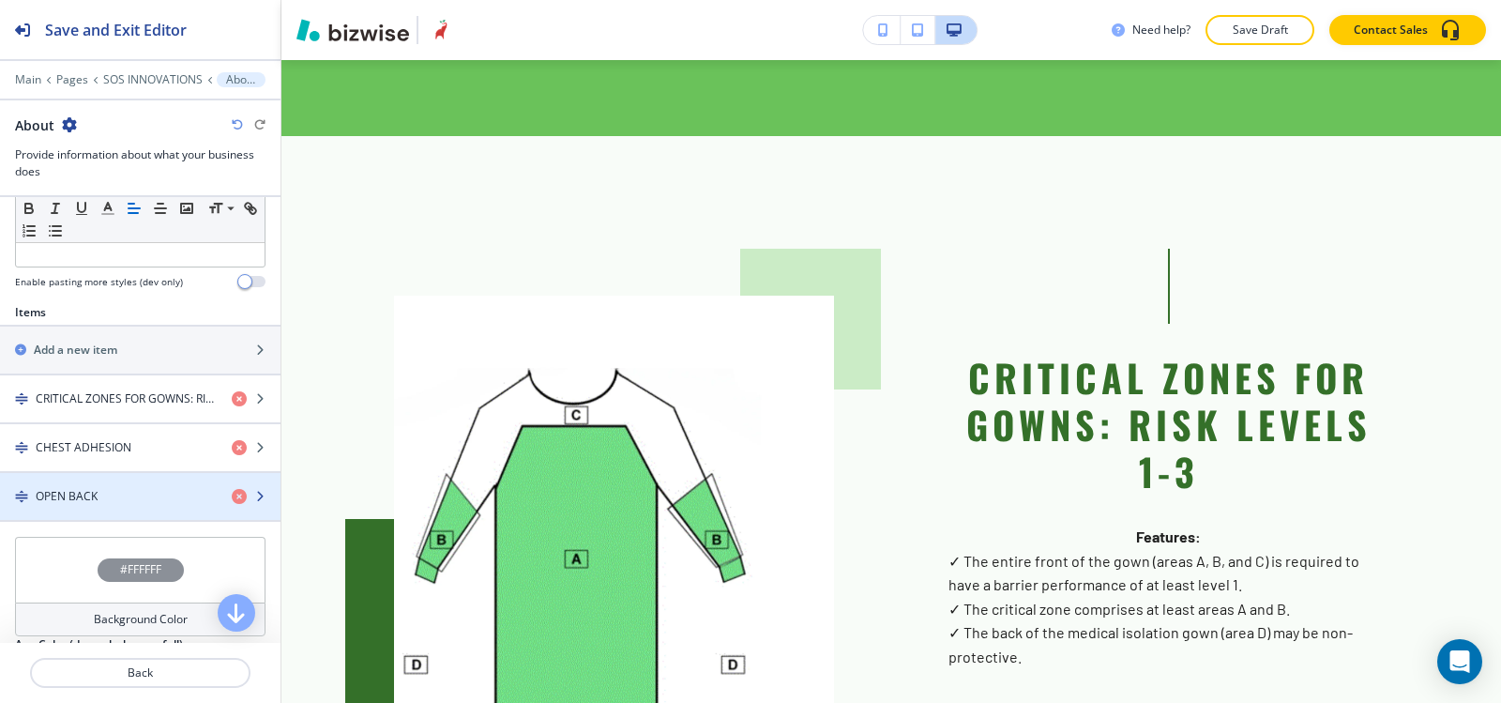
click at [78, 484] on div "button" at bounding box center [140, 480] width 281 height 15
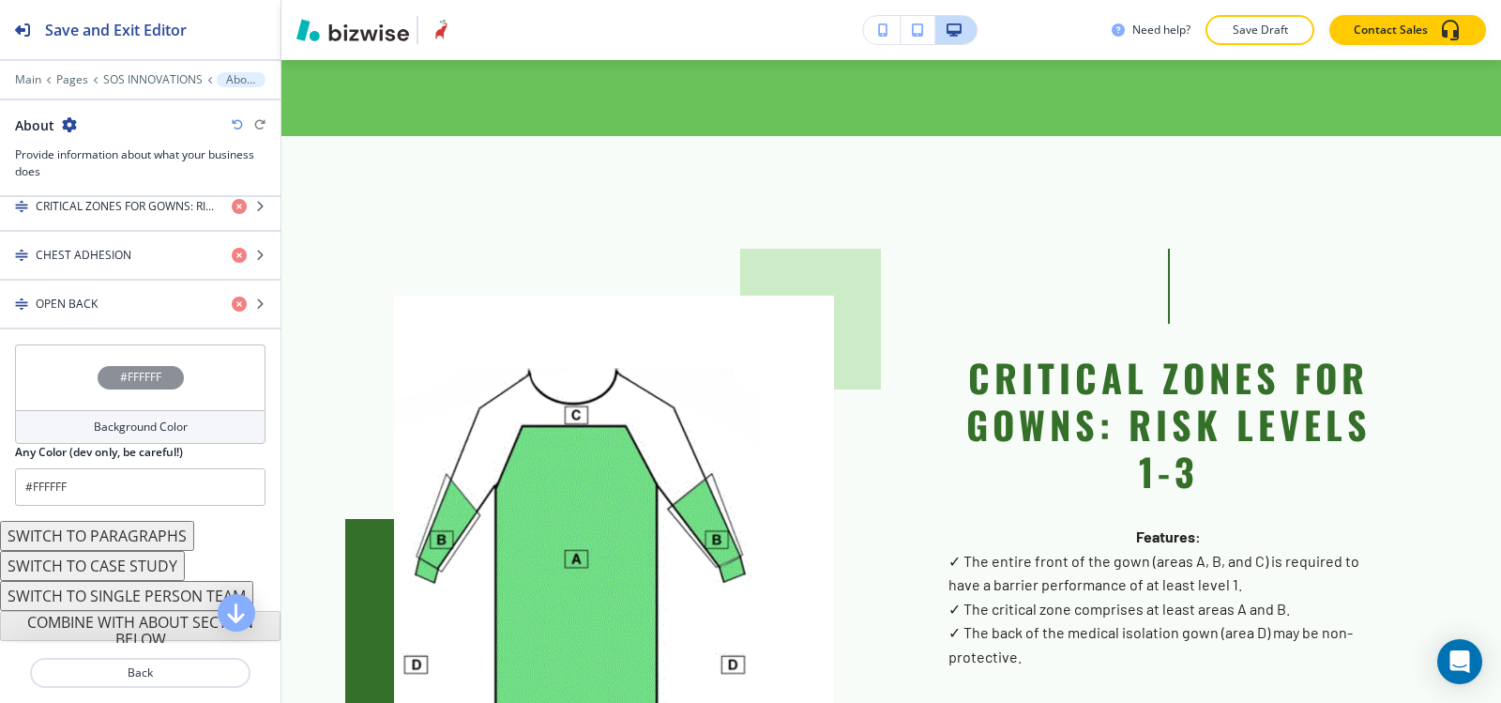
scroll to position [762, 0]
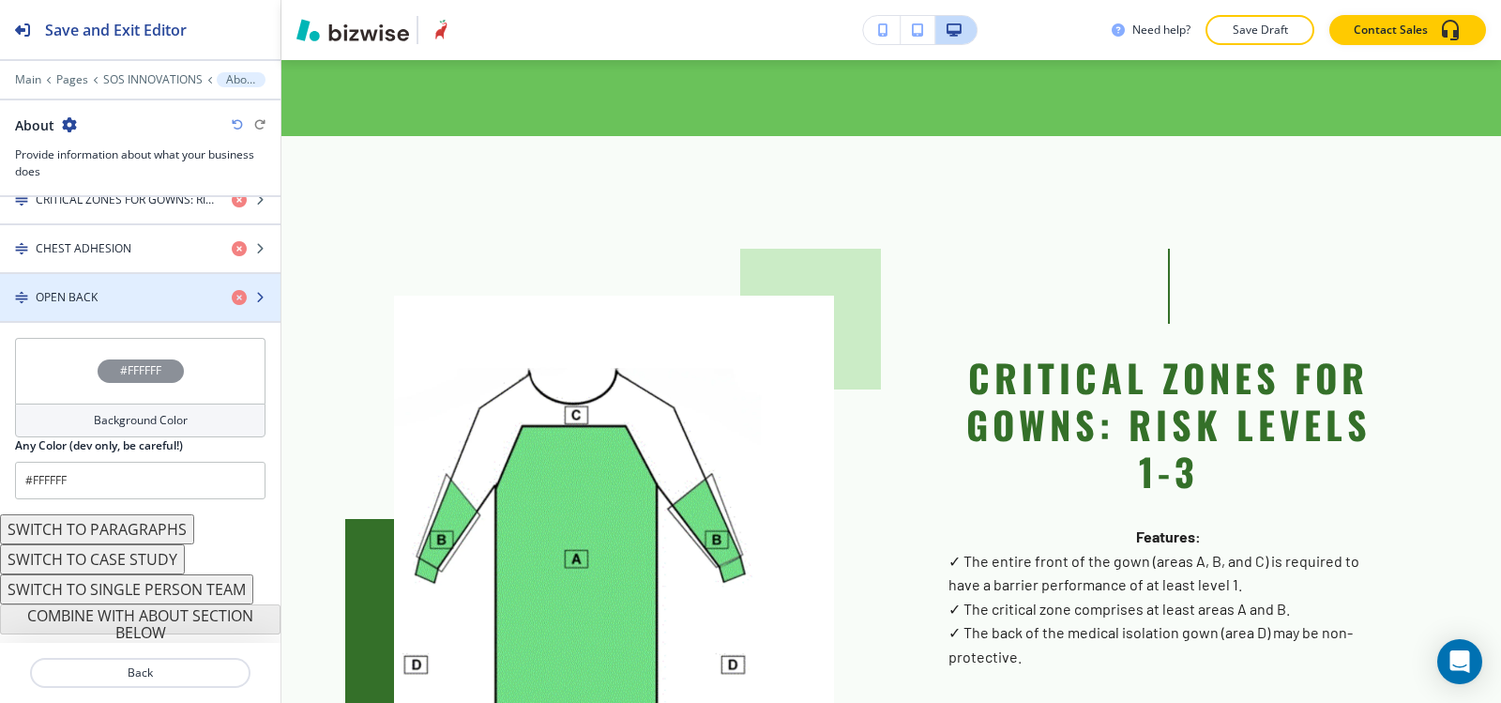
click at [103, 299] on div "OPEN BACK" at bounding box center [108, 297] width 217 height 17
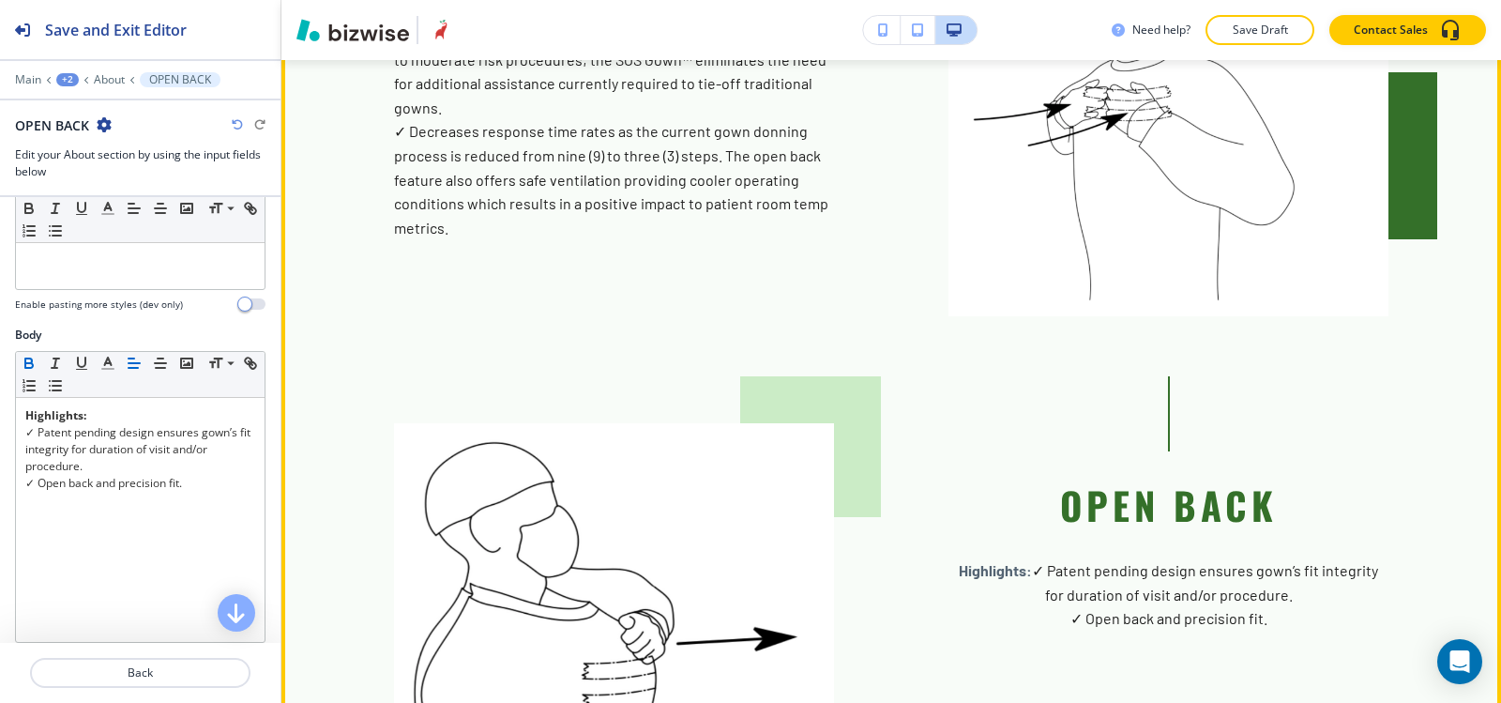
scroll to position [3626, 0]
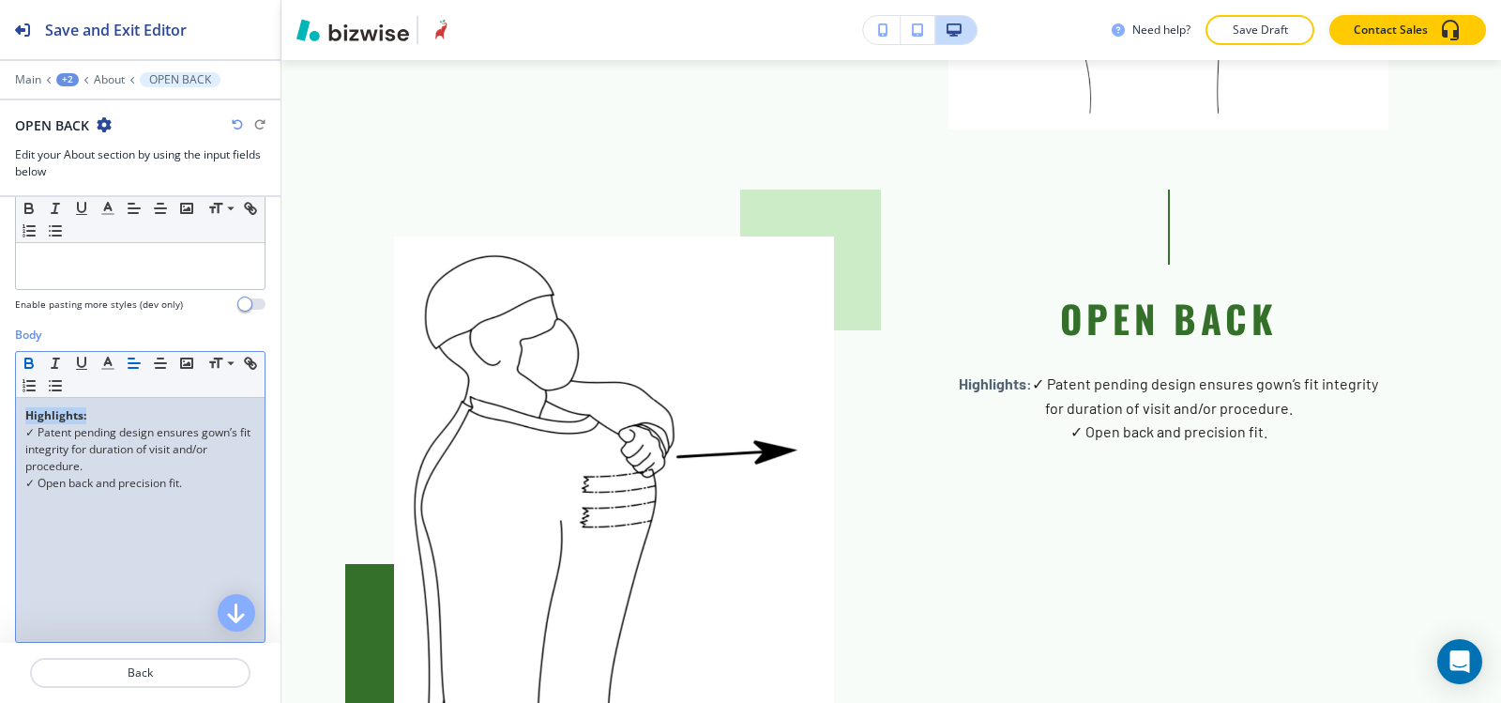
drag, startPoint x: 106, startPoint y: 421, endPoint x: 0, endPoint y: 423, distance: 106.0
click at [0, 423] on div "Body Small Normal Large Huge Highlights: ✓ Patent pending design ensures gown’s…" at bounding box center [140, 503] width 281 height 353
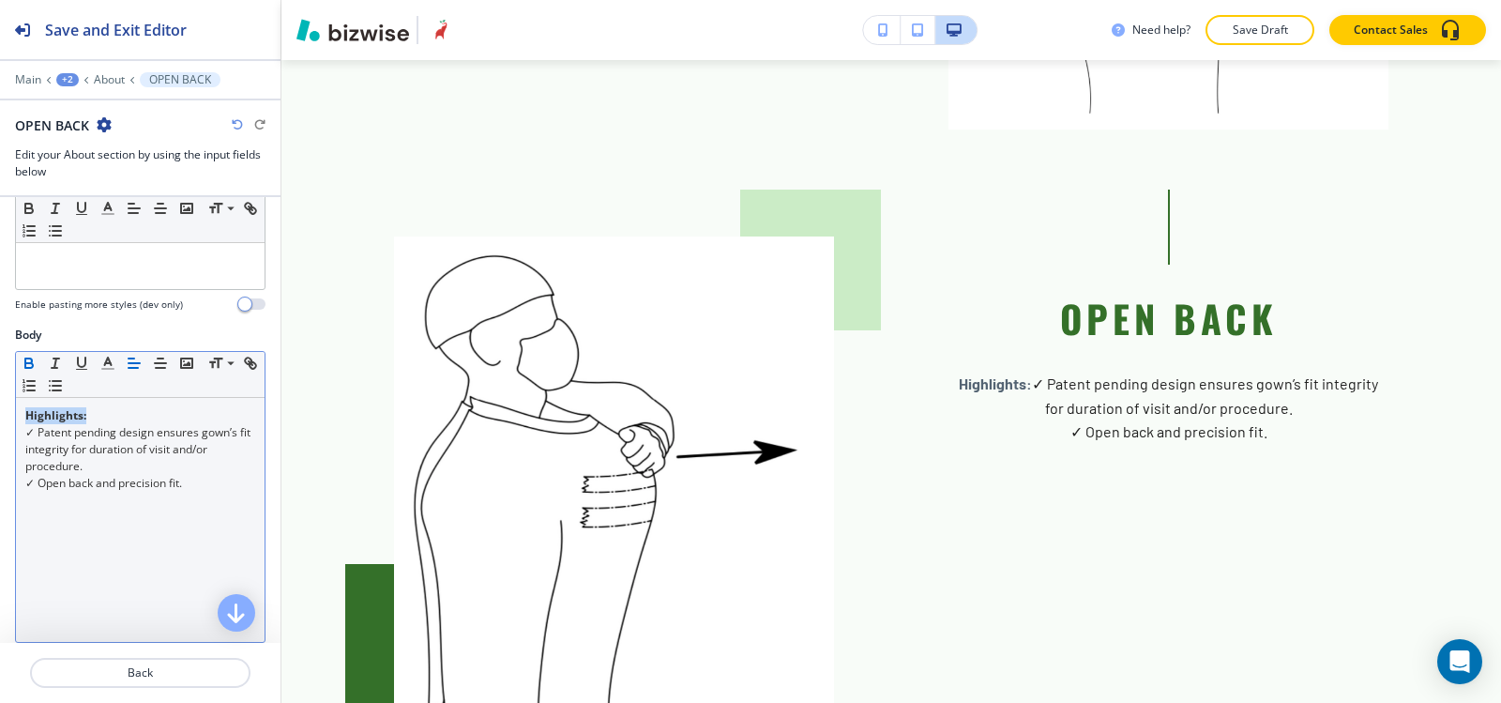
click at [33, 358] on icon "button" at bounding box center [29, 363] width 17 height 17
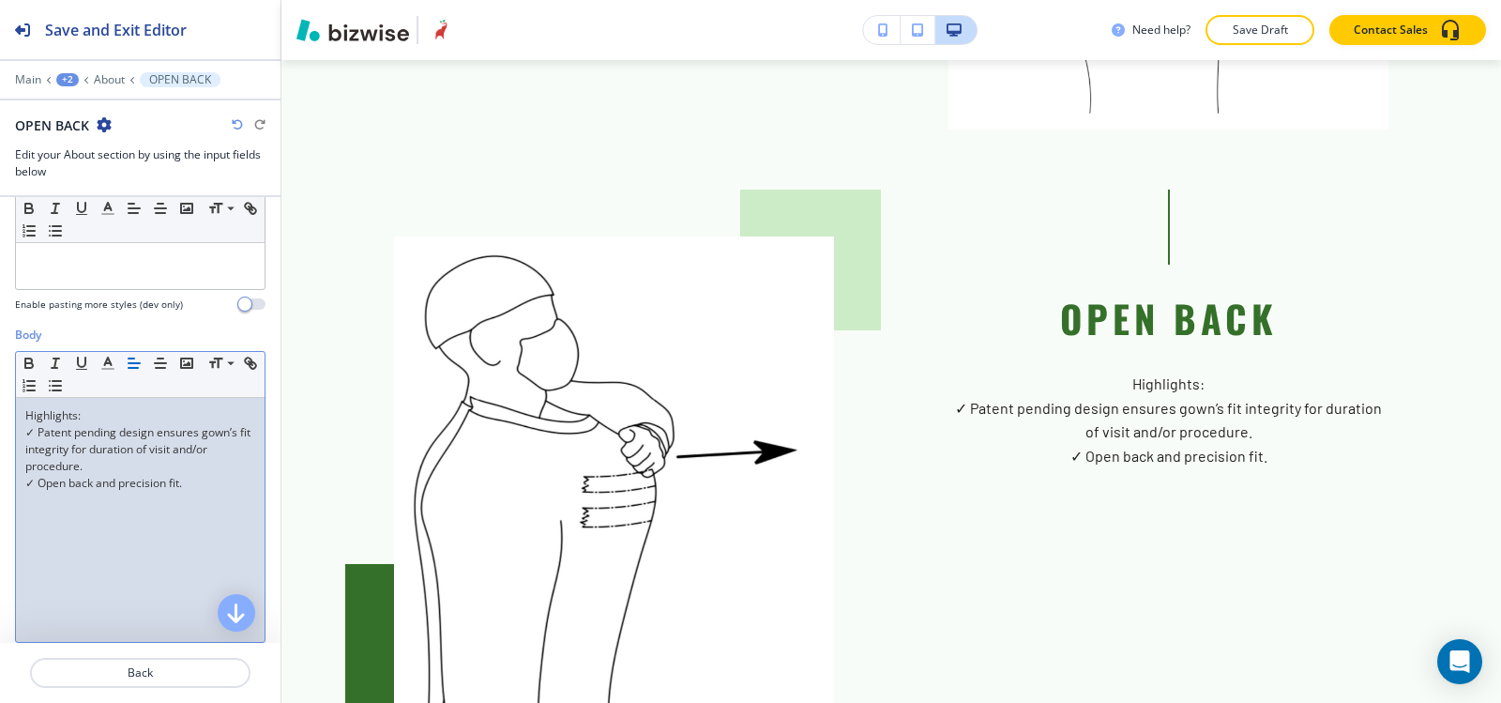
click at [84, 477] on p "✓ Open back and precision fit." at bounding box center [140, 483] width 230 height 17
drag, startPoint x: 92, startPoint y: 469, endPoint x: 0, endPoint y: 436, distance: 97.6
click at [0, 436] on div "Body Small Normal Large Huge Highlights: ✓ Patent pending design ensures gown’s…" at bounding box center [140, 503] width 281 height 353
click at [129, 366] on icon "button" at bounding box center [134, 363] width 17 height 17
drag, startPoint x: 204, startPoint y: 485, endPoint x: 0, endPoint y: 484, distance: 203.6
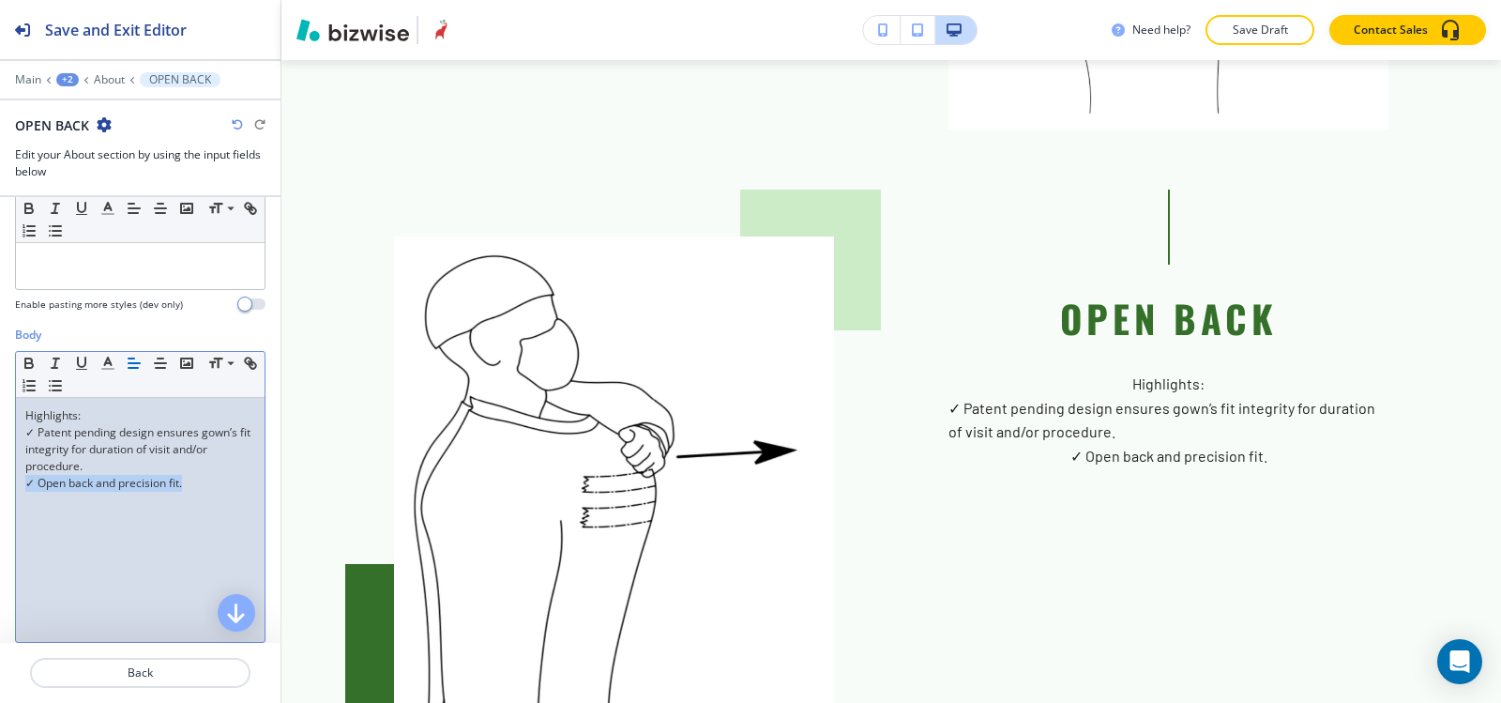
click at [0, 484] on div "Body Small Normal Large Huge Highlights: ✓ Patent pending design ensures gown’s…" at bounding box center [140, 503] width 281 height 353
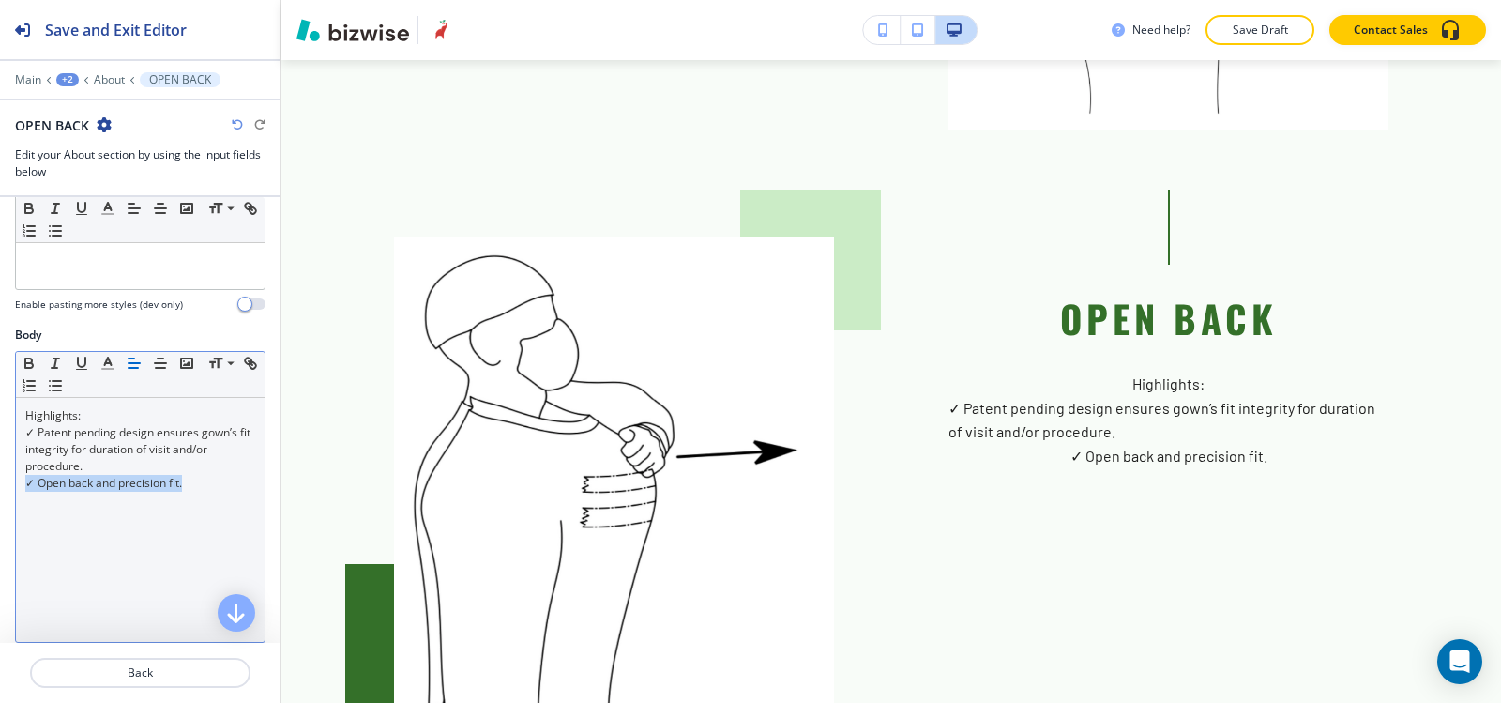
click at [139, 359] on icon "button" at bounding box center [134, 363] width 17 height 17
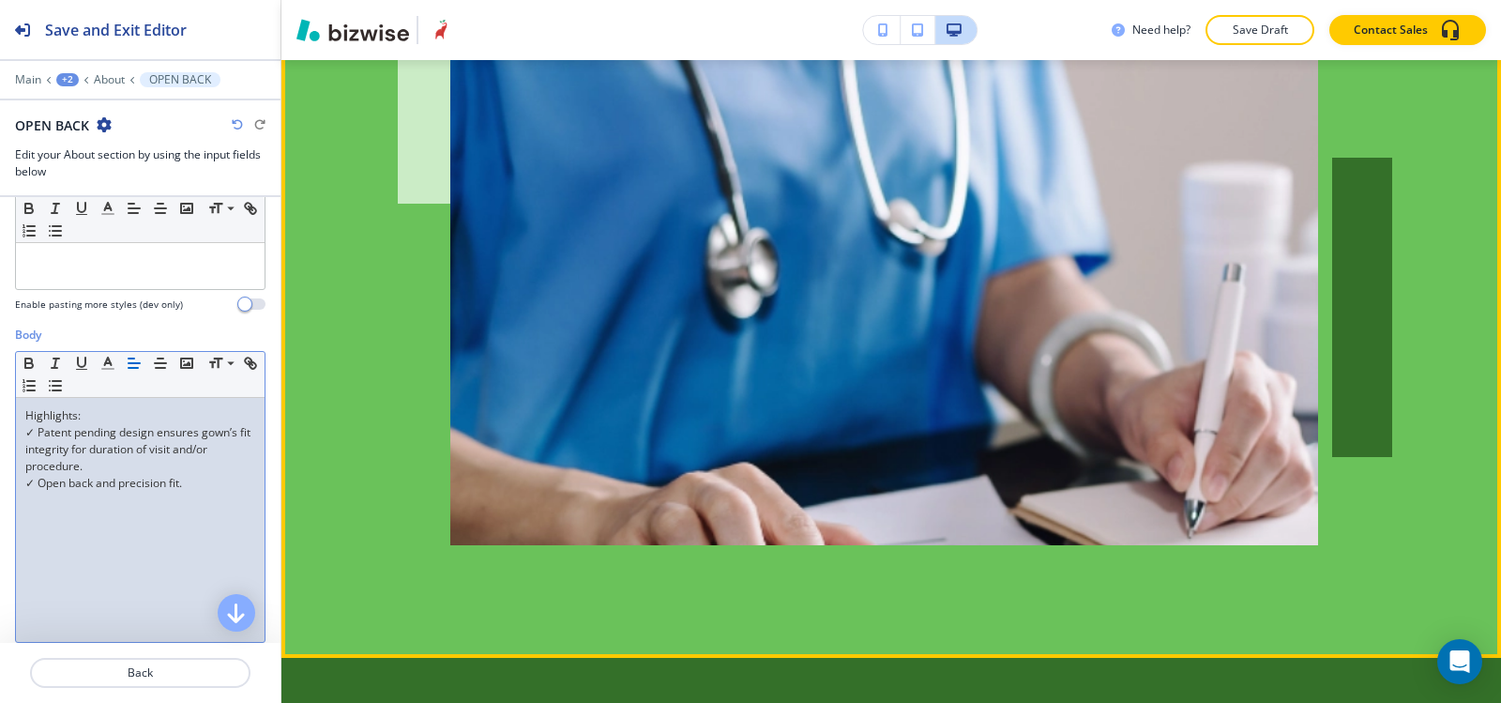
scroll to position [5442, 0]
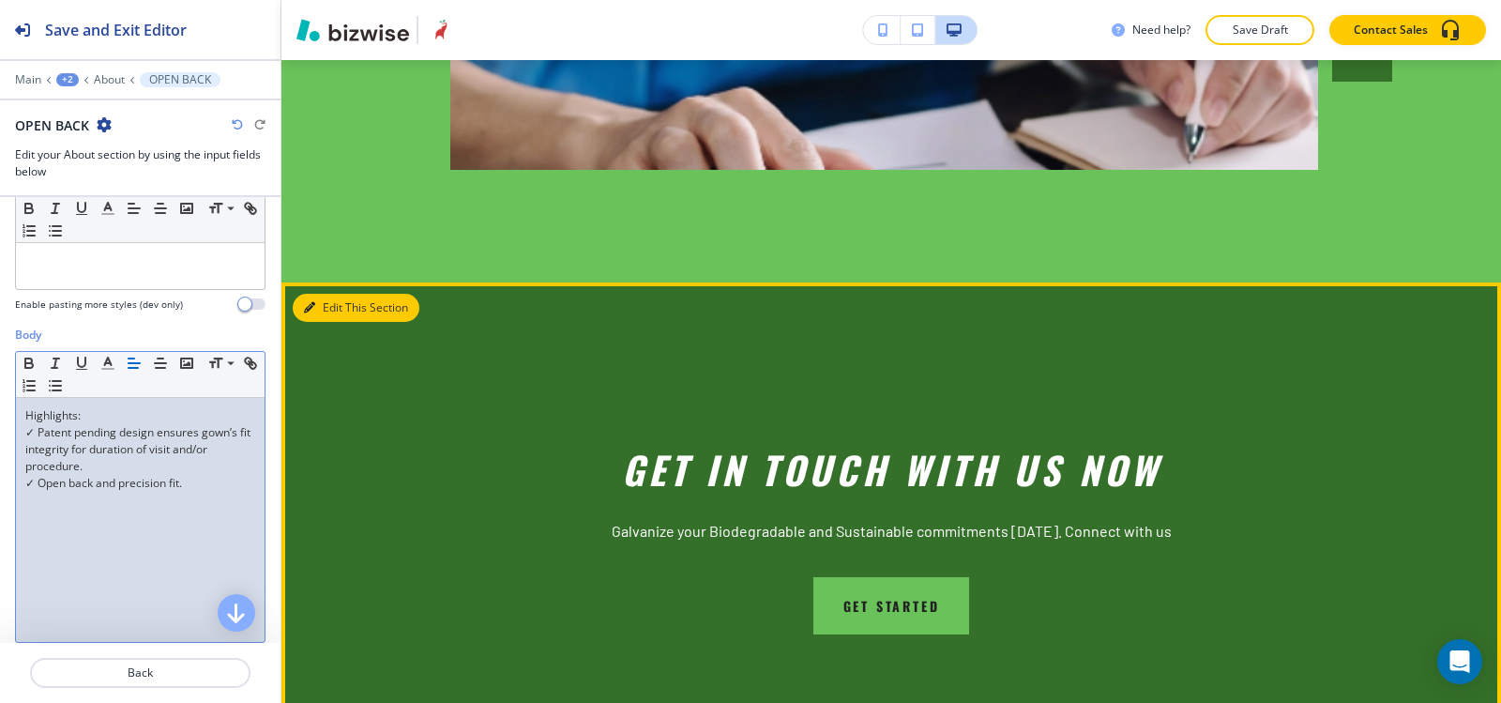
click at [333, 294] on button "Edit This Section" at bounding box center [356, 308] width 127 height 28
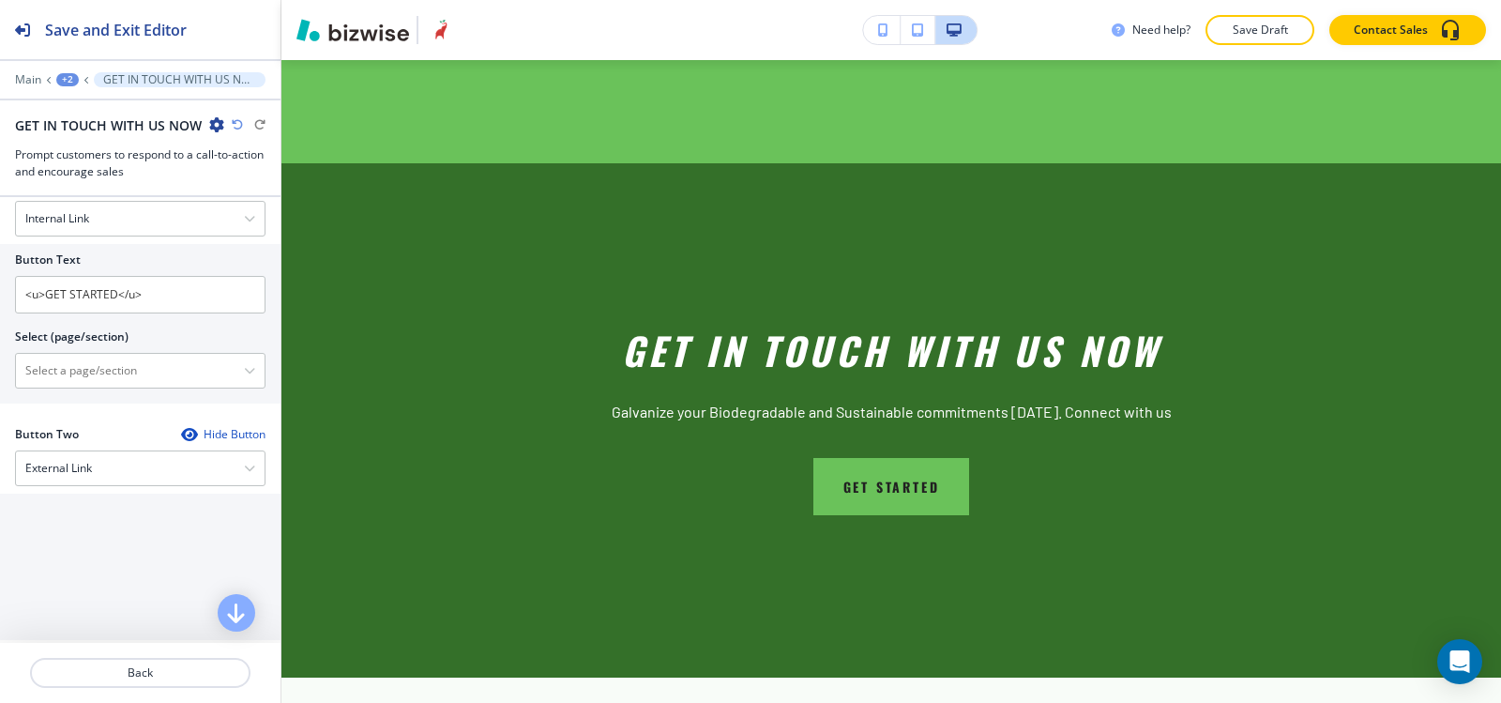
scroll to position [751, 0]
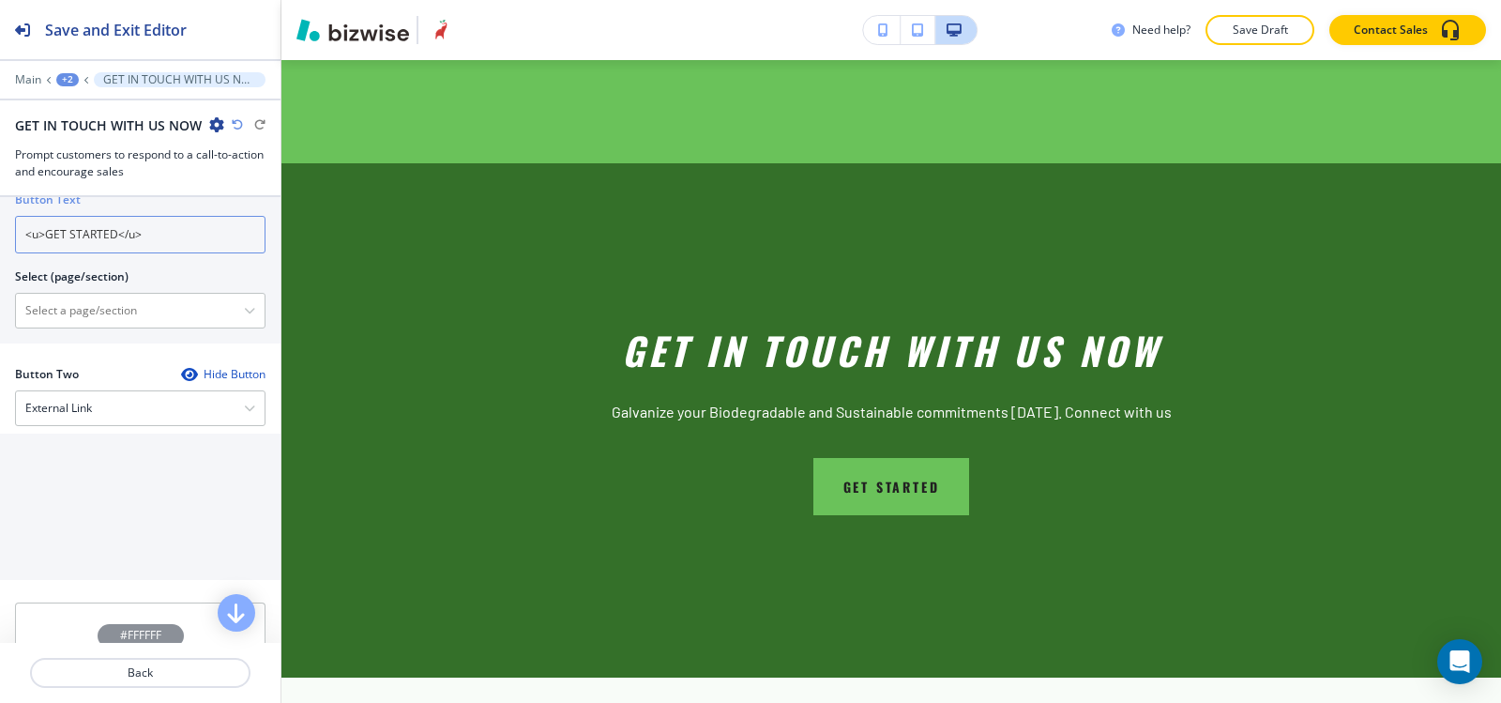
drag, startPoint x: 183, startPoint y: 230, endPoint x: 0, endPoint y: 248, distance: 183.8
click at [0, 248] on div "Button Text <u>GET STARTED</u> Select (page/section) FAQS FAQS | A SUSTAINABLE …" at bounding box center [140, 264] width 281 height 160
type input "get started"
click at [59, 324] on \(page\/section\) "Manual Input" at bounding box center [130, 311] width 228 height 32
type \(page\/section\) "CONTACT US"
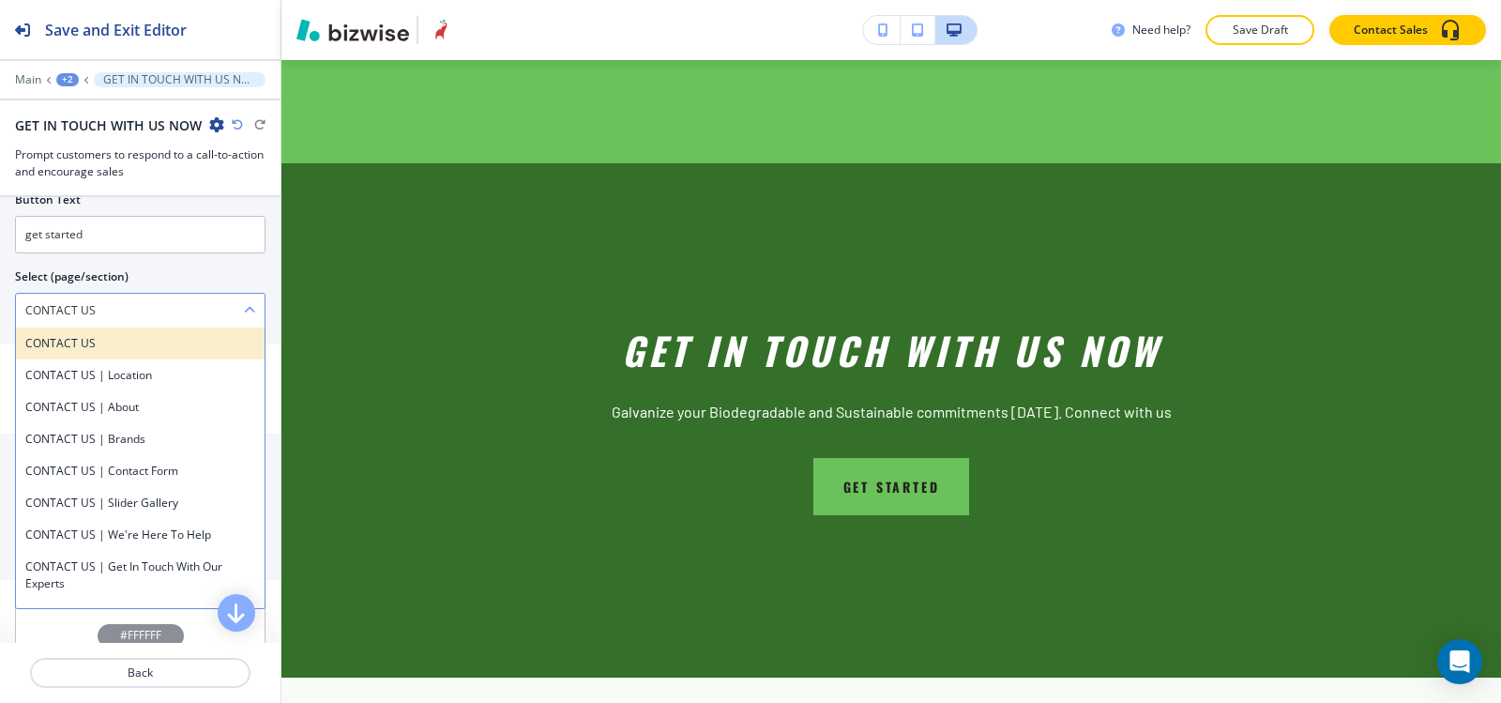
click at [93, 348] on h4 "CONTACT US" at bounding box center [140, 343] width 230 height 17
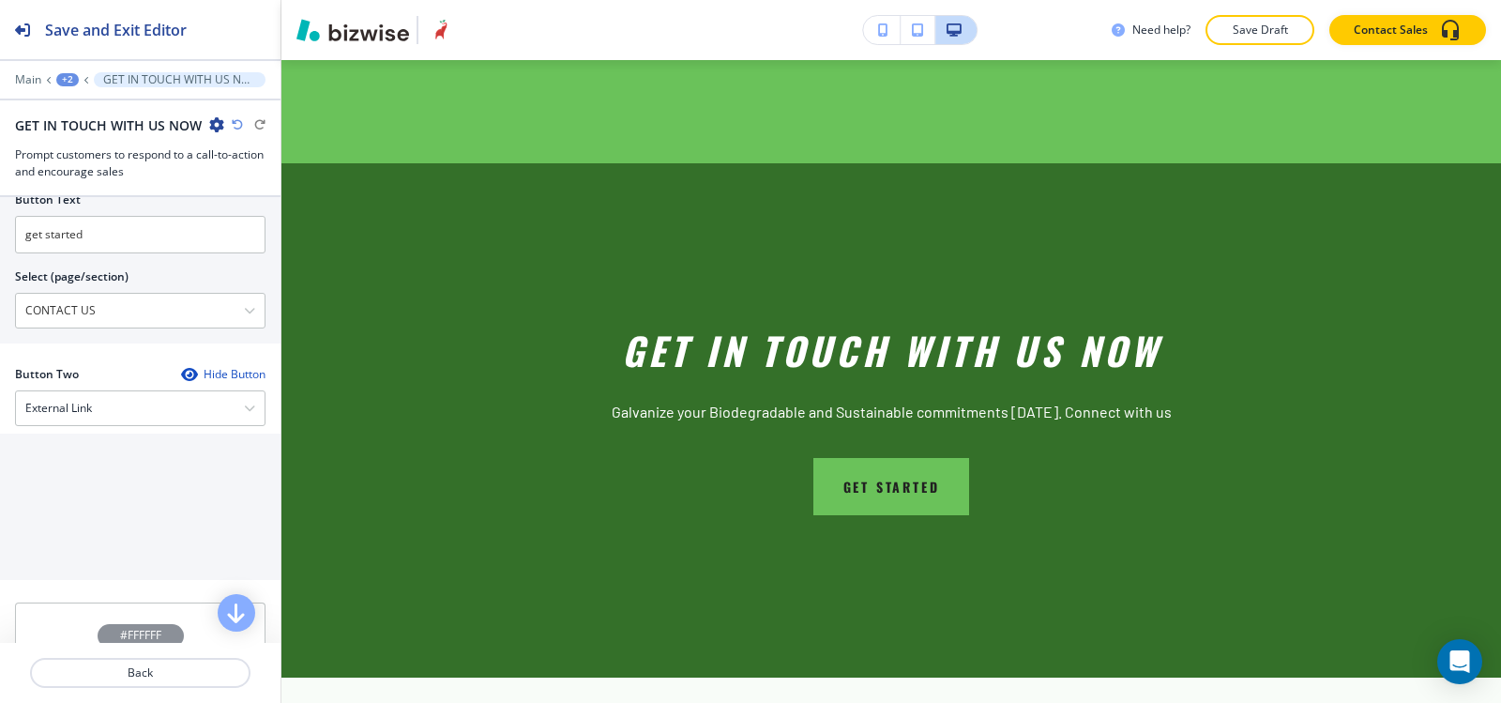
scroll to position [1108, 0]
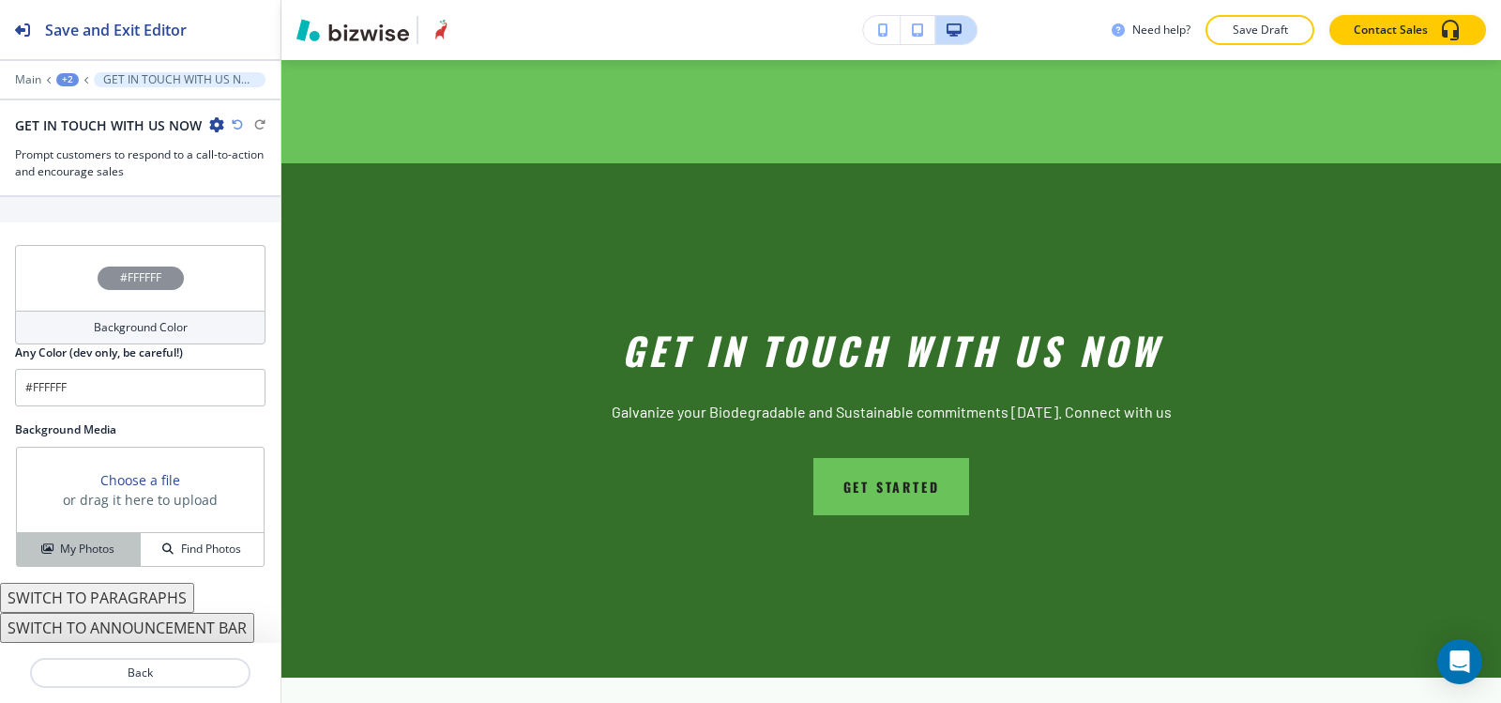
click at [74, 557] on h4 "My Photos" at bounding box center [87, 548] width 54 height 17
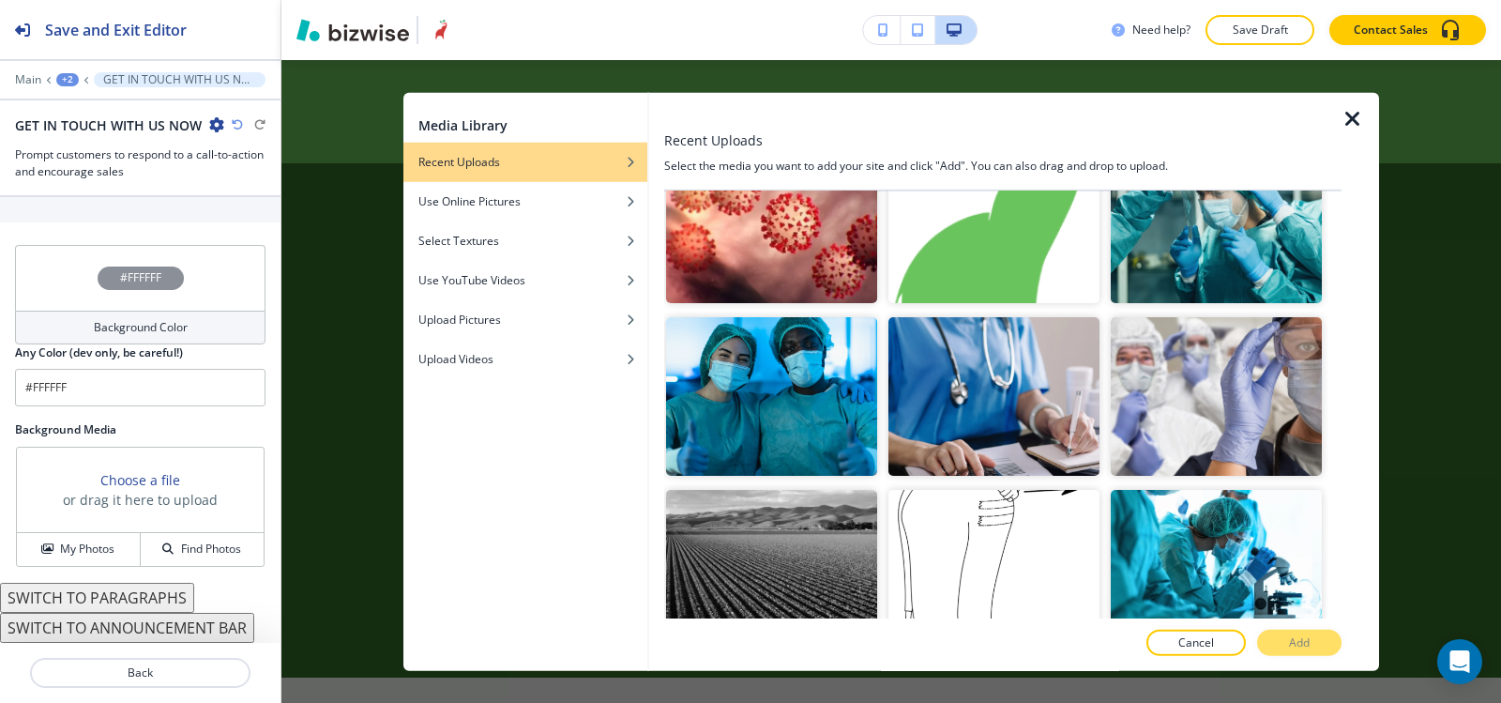
scroll to position [2064, 0]
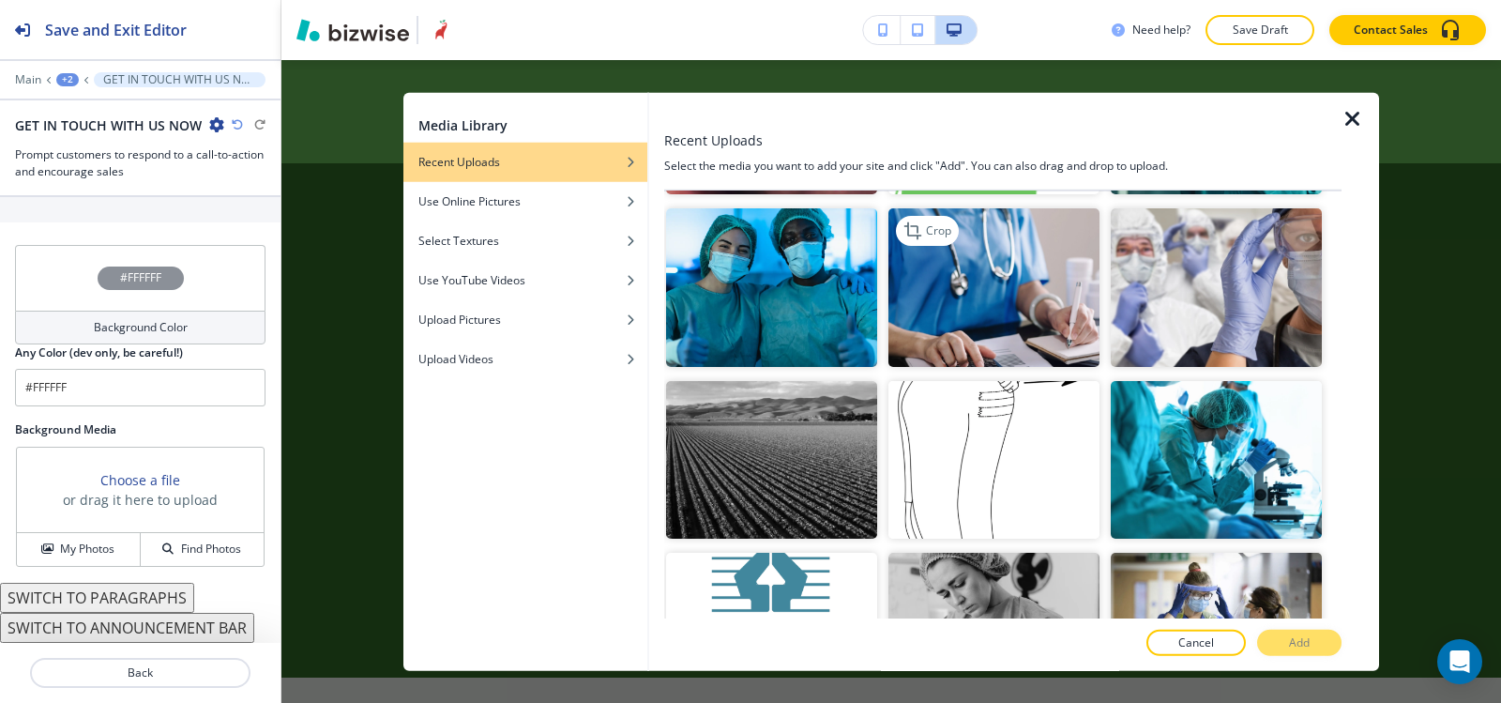
click at [1023, 273] on img "button" at bounding box center [994, 287] width 211 height 159
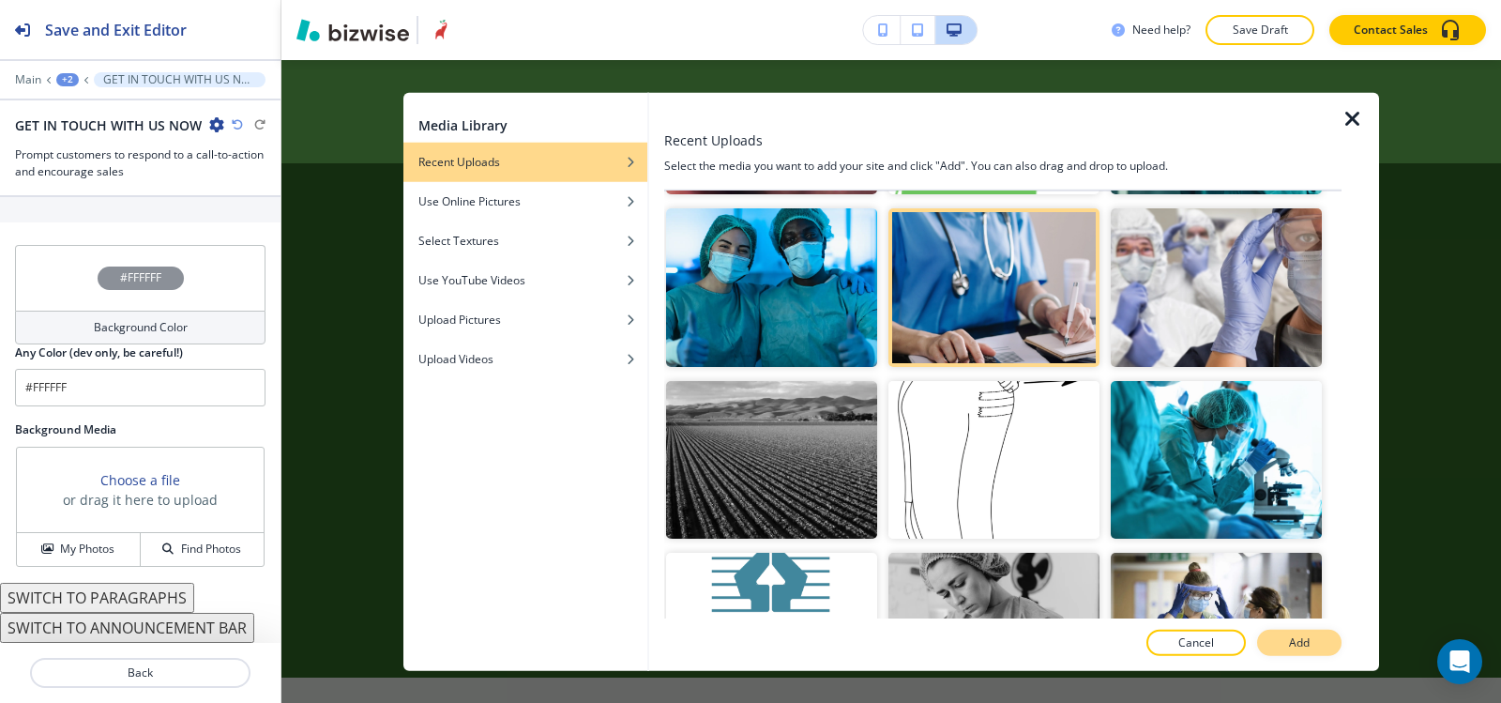
click at [1299, 635] on p "Add" at bounding box center [1299, 642] width 21 height 17
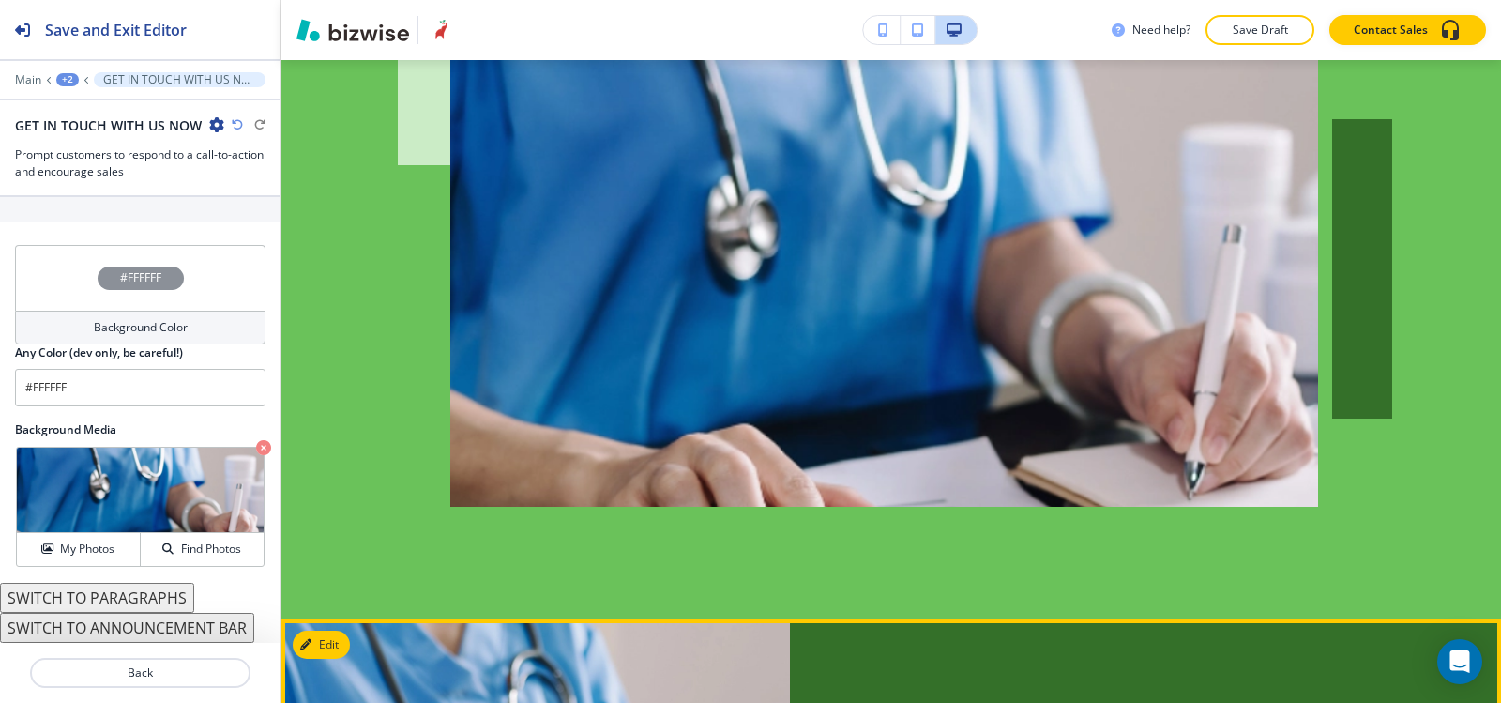
scroll to position [5373, 0]
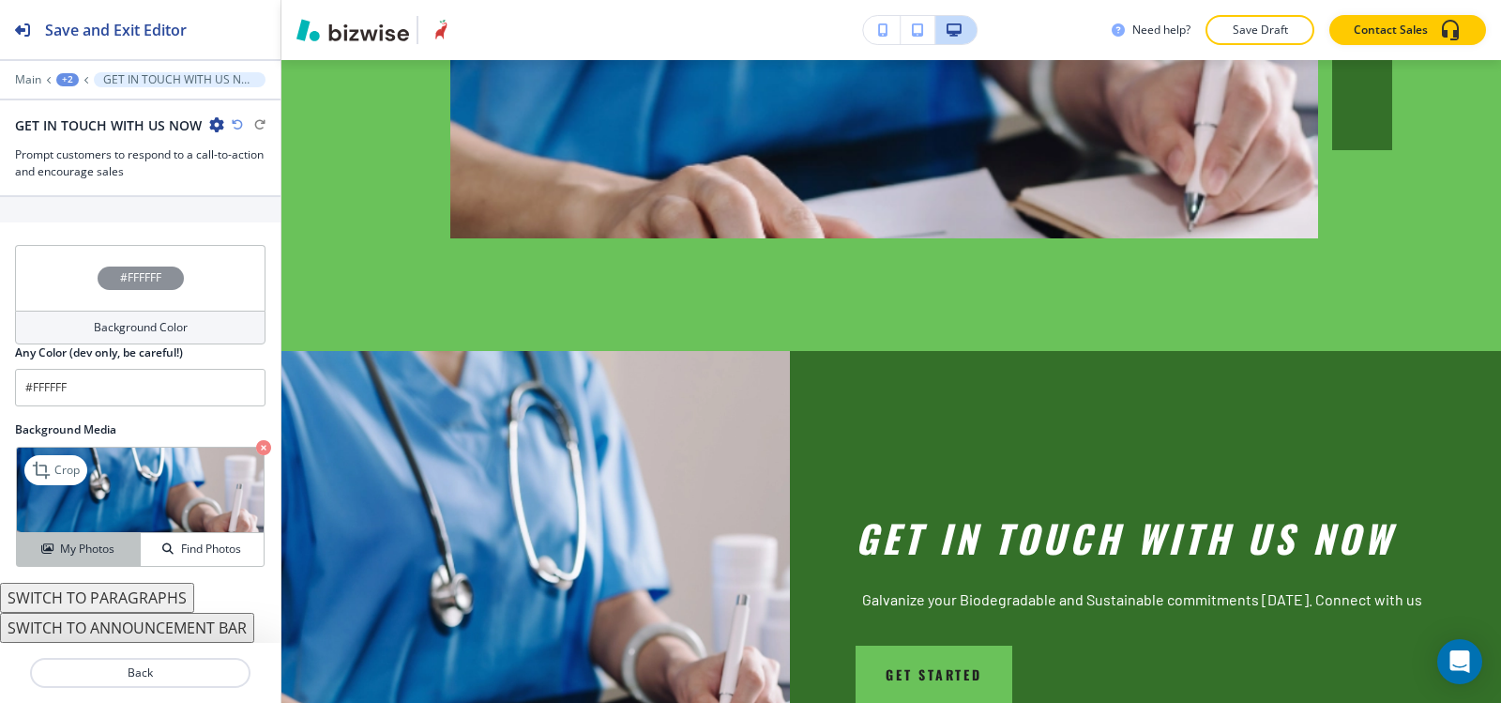
click at [41, 544] on icon "button" at bounding box center [46, 548] width 11 height 11
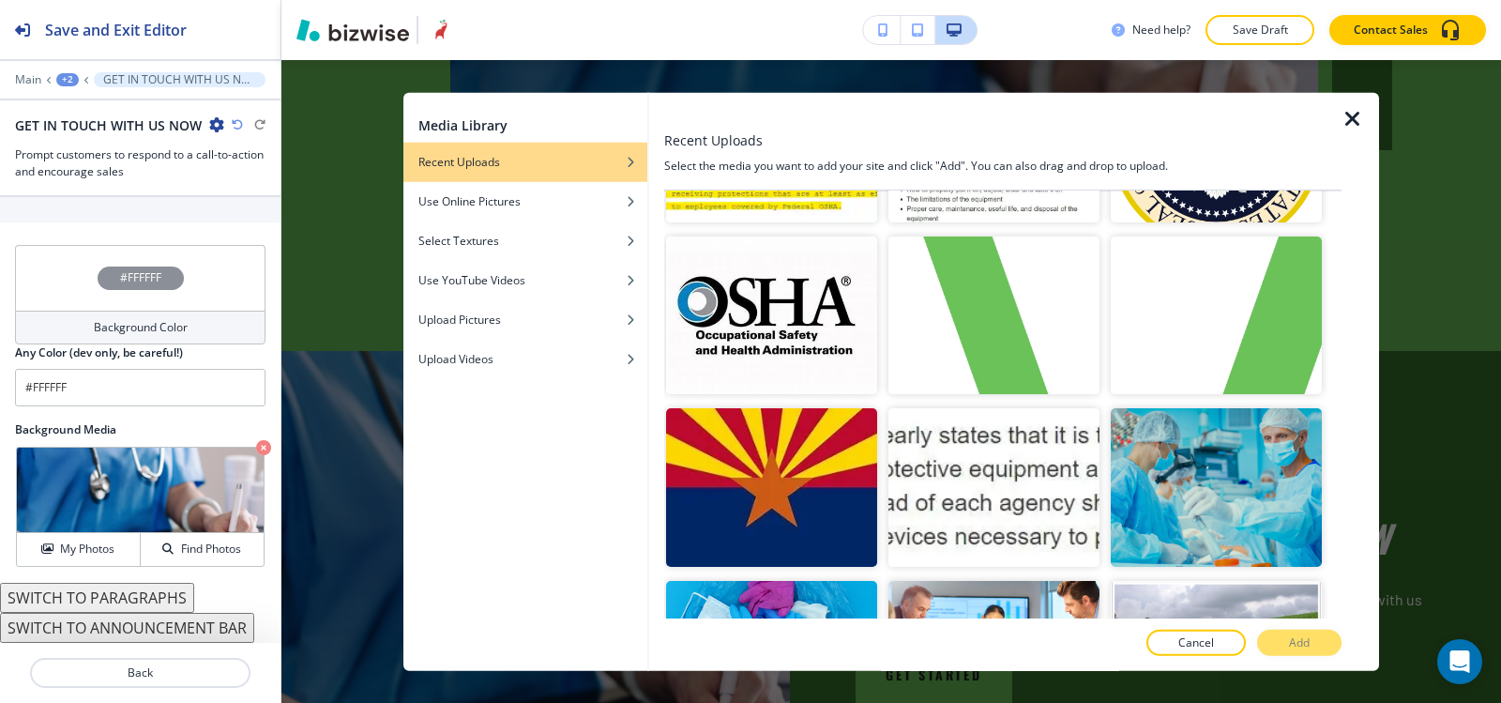
scroll to position [3603, 0]
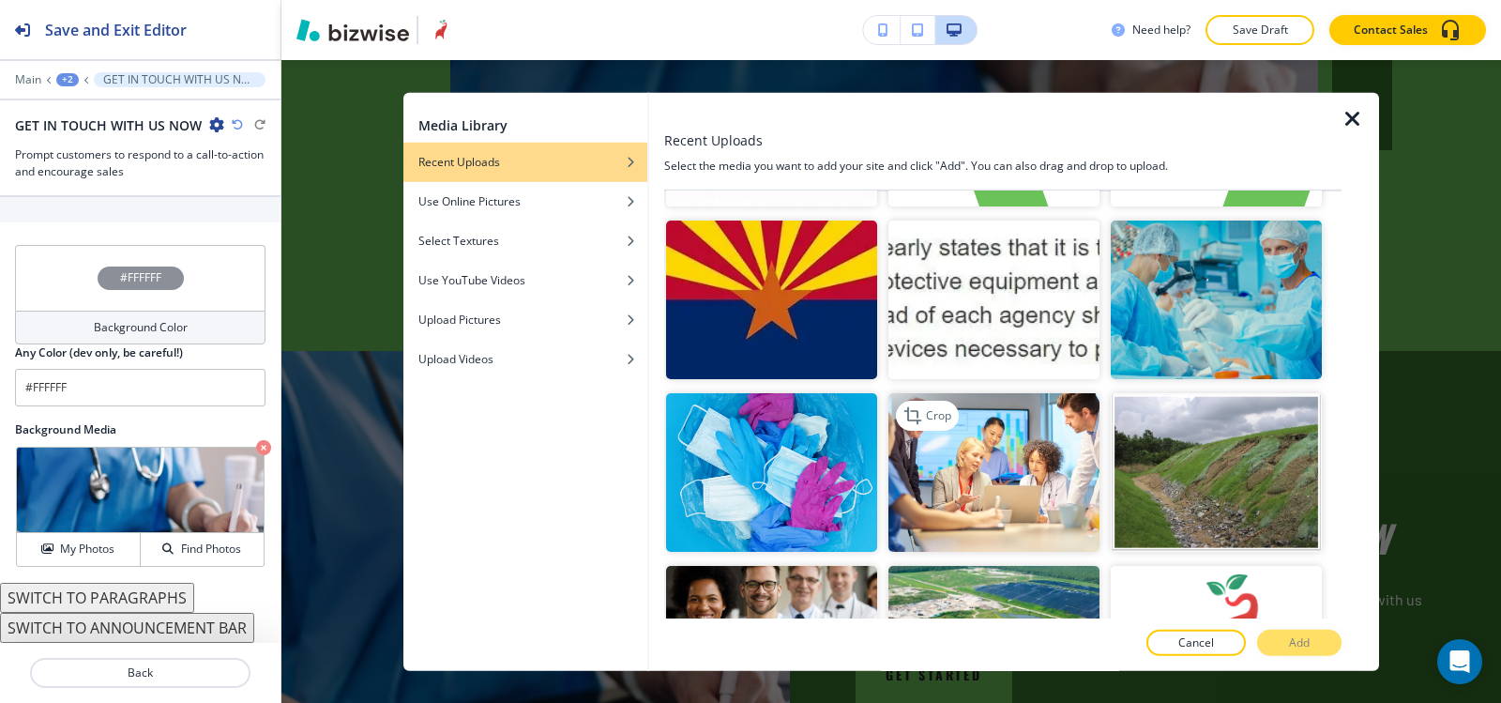
click at [1015, 455] on img "button" at bounding box center [994, 472] width 211 height 159
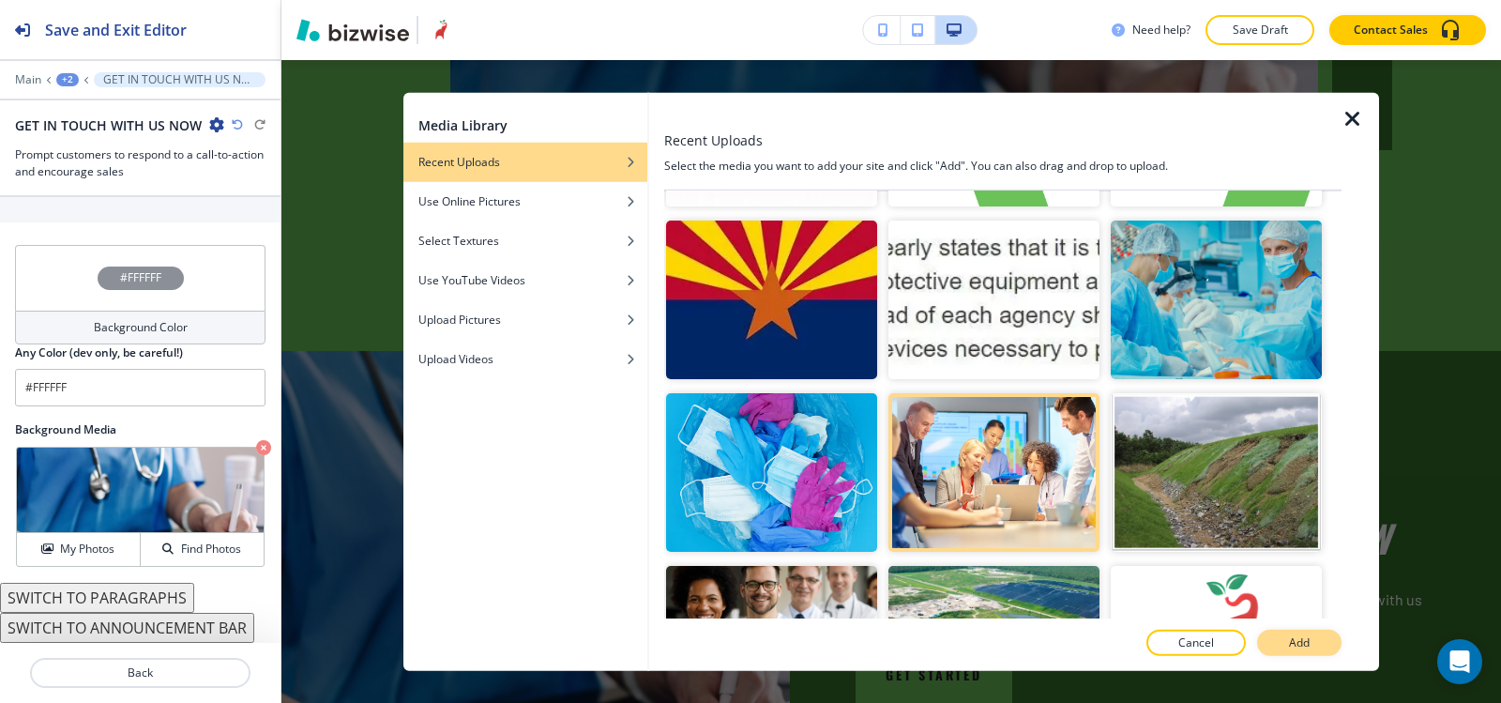
click at [1281, 638] on button "Add" at bounding box center [1299, 643] width 84 height 26
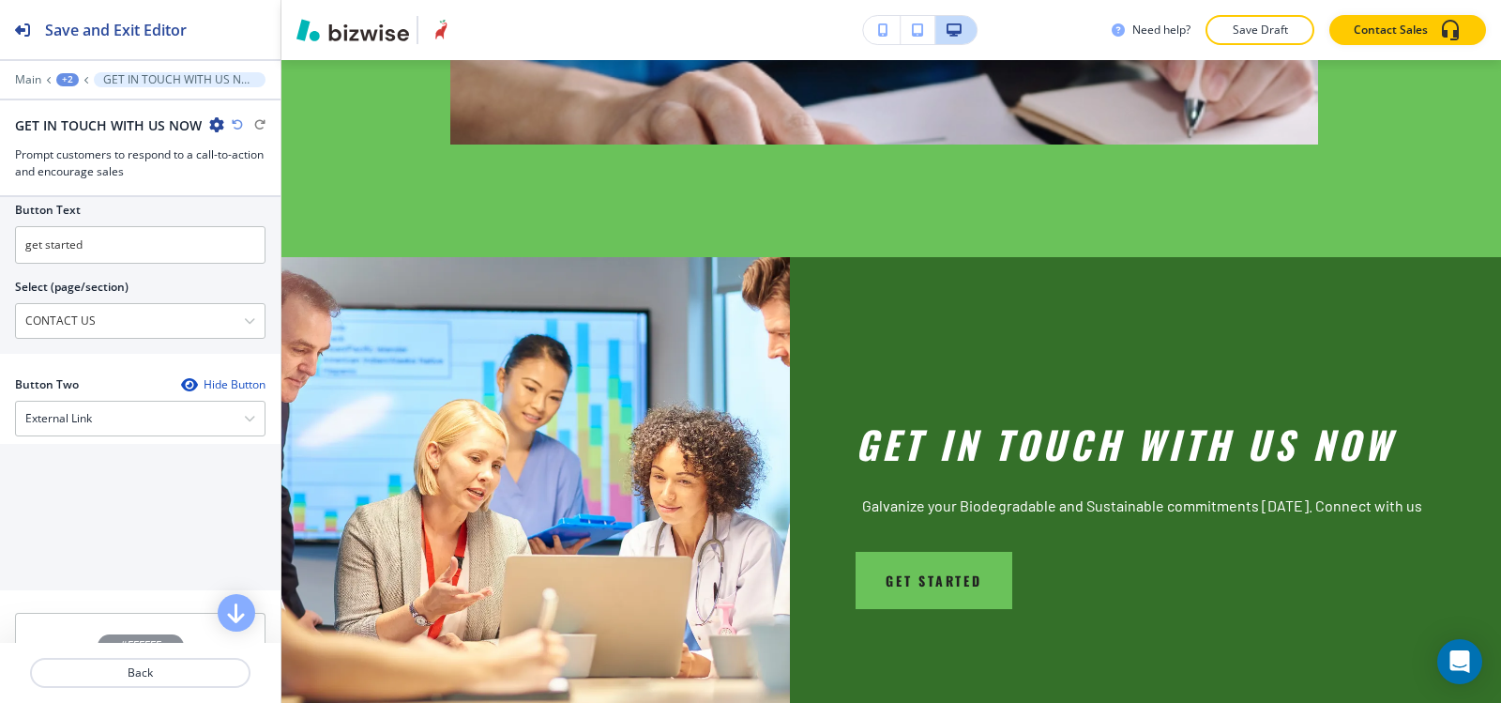
scroll to position [733, 0]
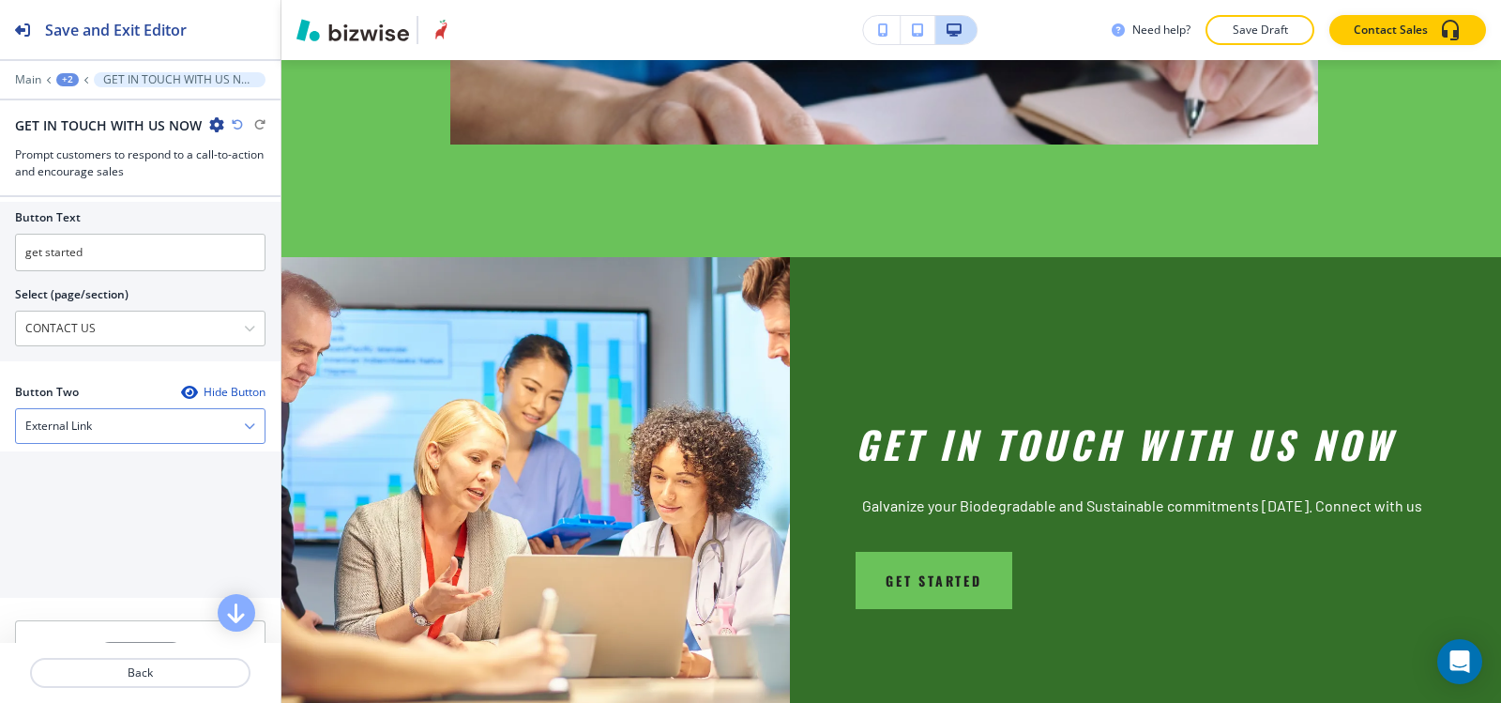
click at [96, 432] on div "External Link" at bounding box center [140, 426] width 249 height 34
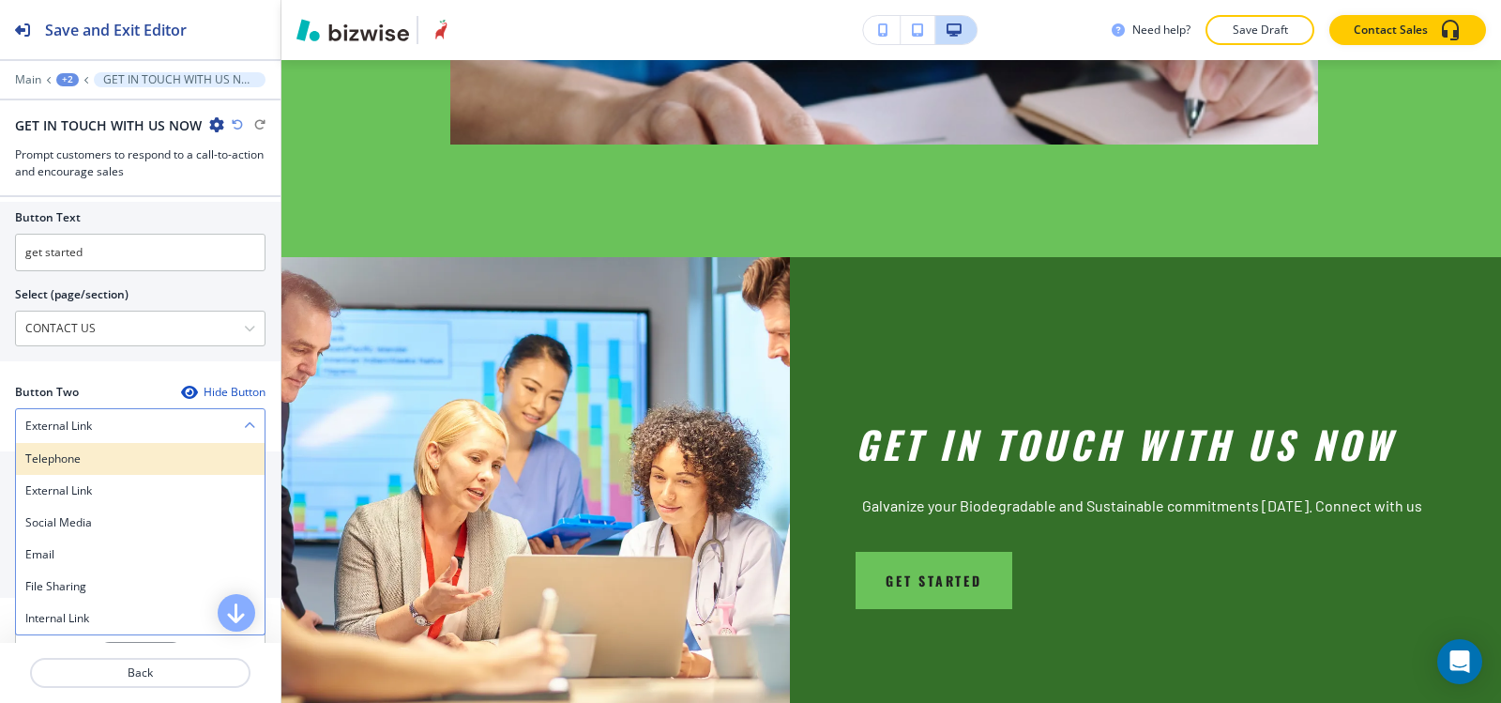
click at [100, 464] on h4 "Telephone" at bounding box center [140, 458] width 230 height 17
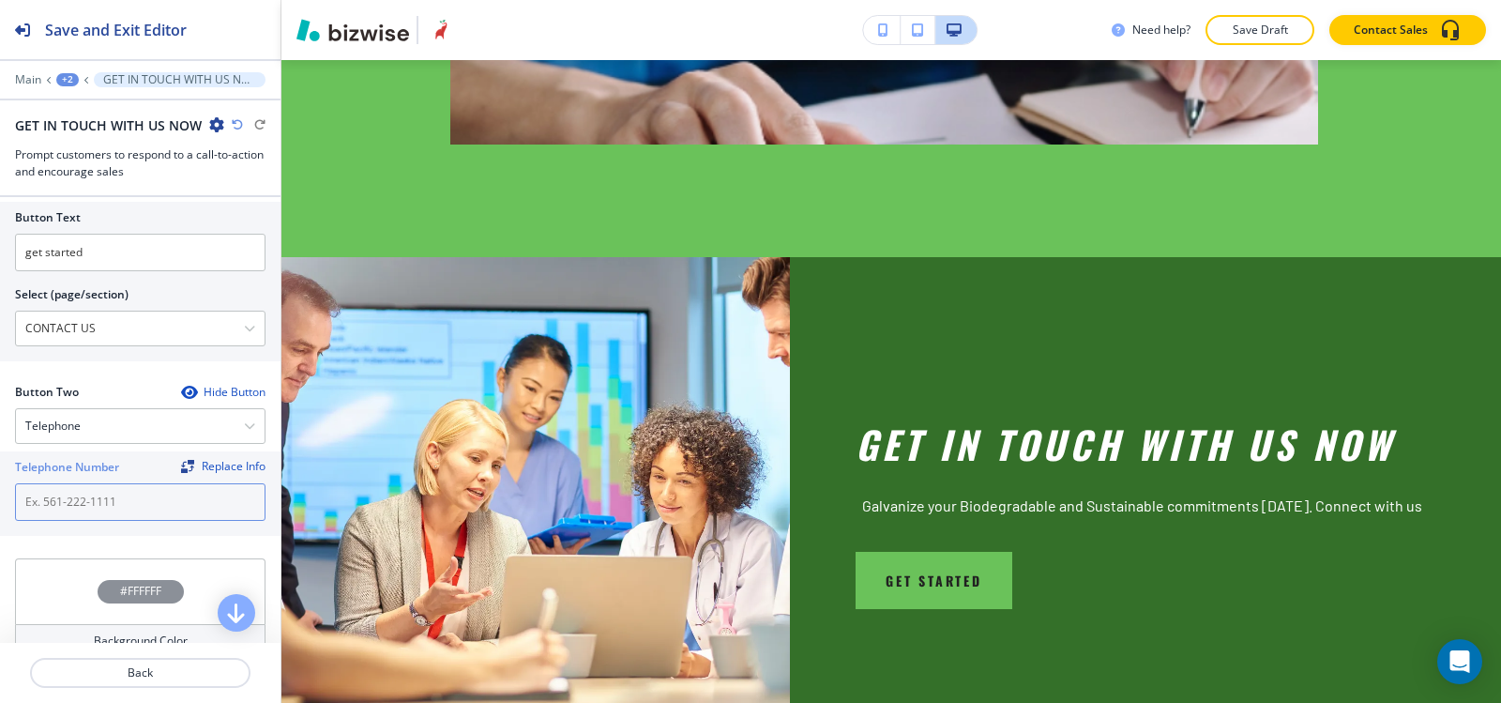
click at [97, 492] on input "text" at bounding box center [140, 502] width 251 height 38
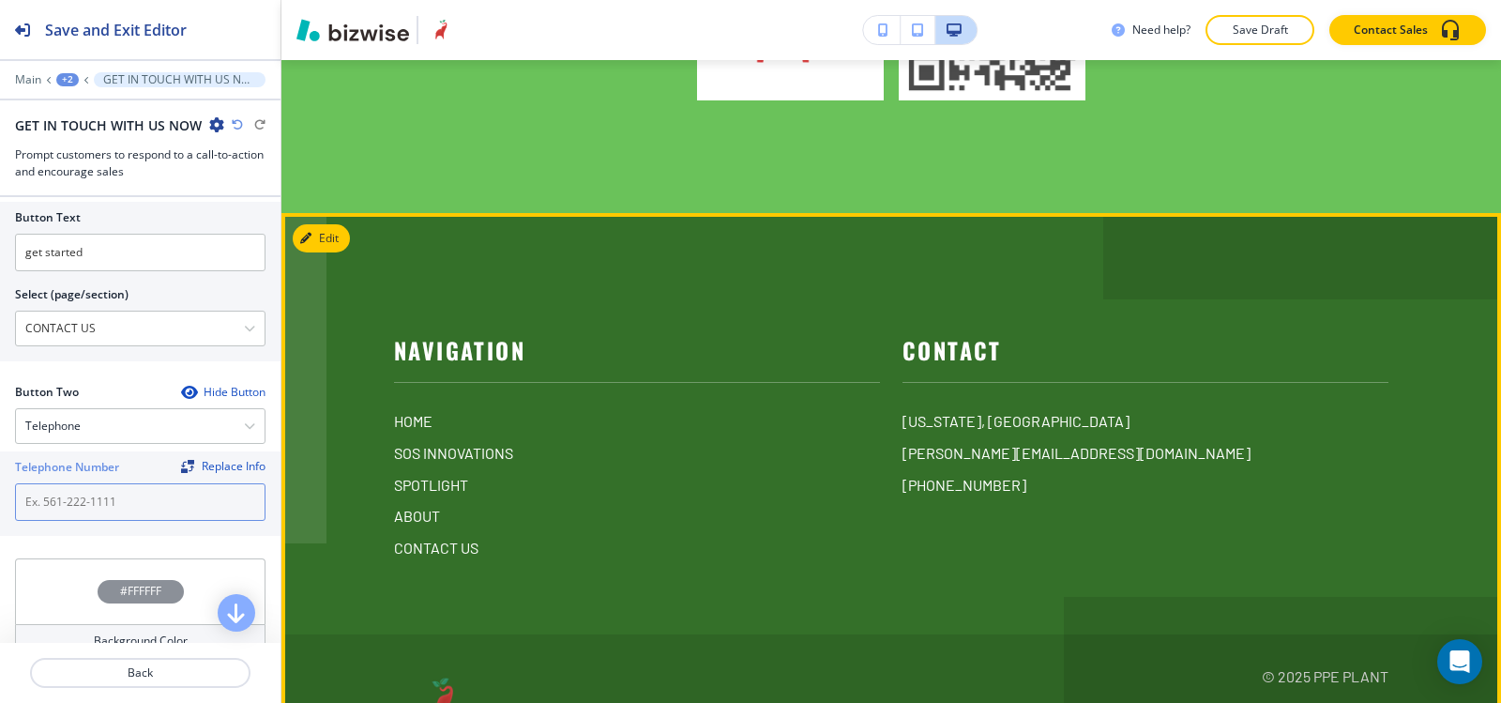
scroll to position [7106, 0]
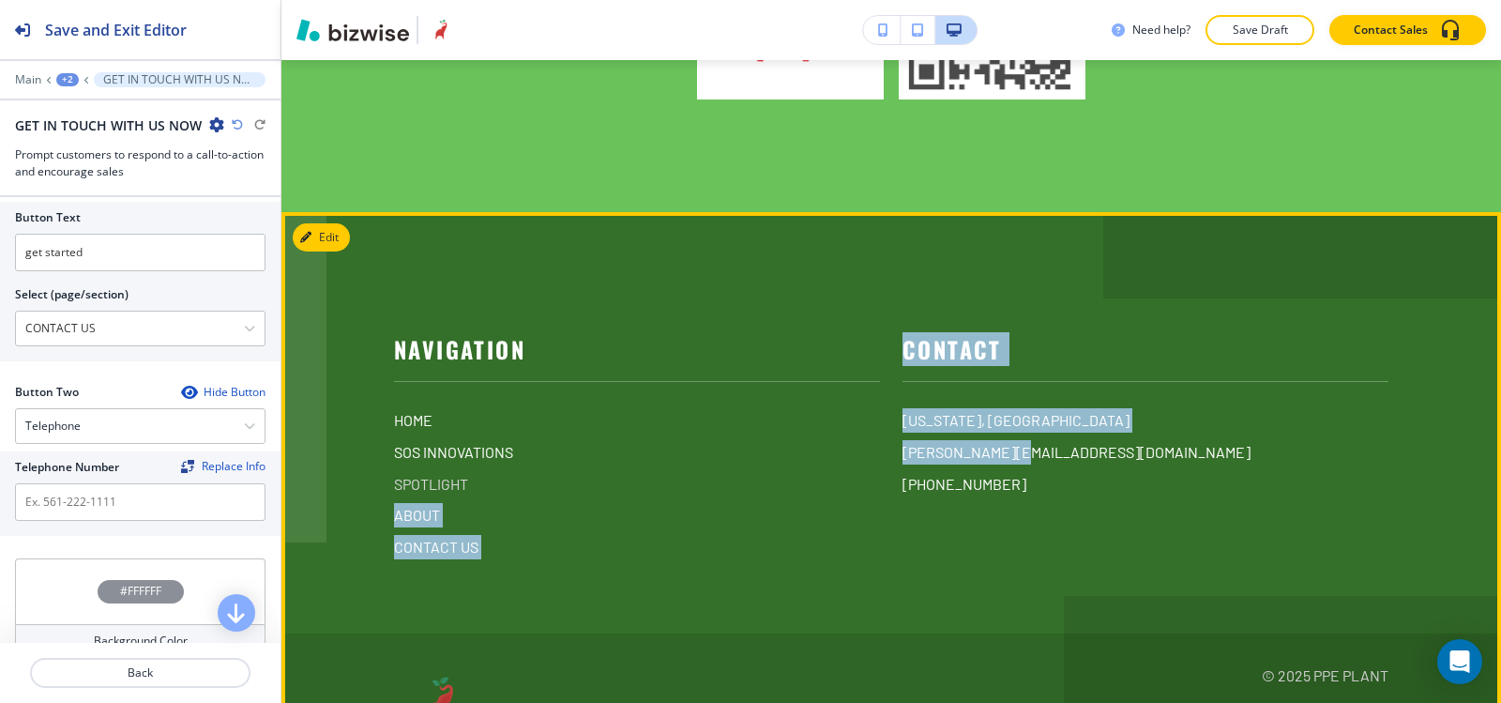
drag, startPoint x: 1013, startPoint y: 368, endPoint x: 860, endPoint y: 372, distance: 153.0
click at [860, 372] on div "Navigation HOME SOS INNOVATIONS SPOTLIGHT ABOUT CONTACT US Contact Florida, USA…" at bounding box center [880, 420] width 1017 height 275
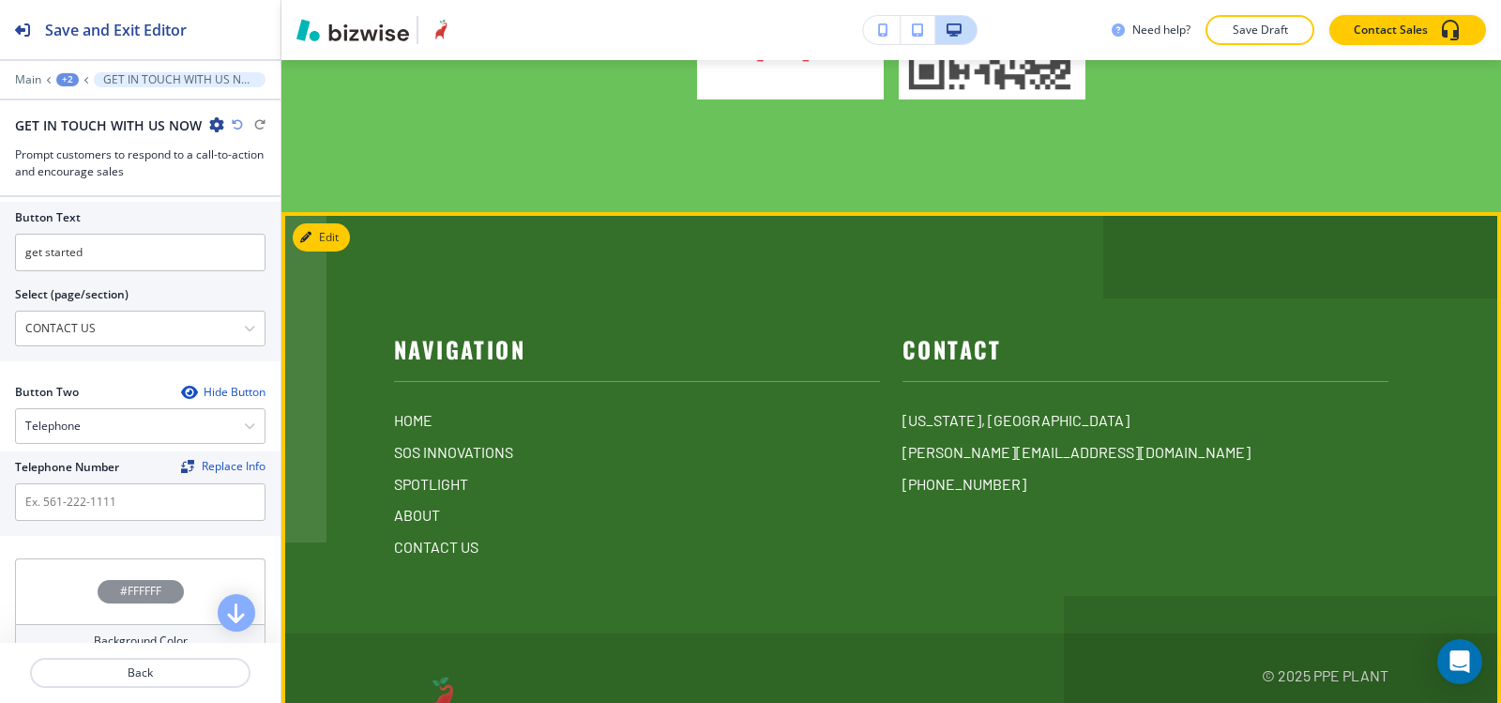
click at [953, 451] on div "Navigation HOME SOS INNOVATIONS SPOTLIGHT ABOUT CONTACT US Contact Florida, USA…" at bounding box center [891, 540] width 995 height 416
drag, startPoint x: 995, startPoint y: 383, endPoint x: 878, endPoint y: 376, distance: 116.5
click at [880, 376] on div "Contact Florida, USA sumita@sosgown.com (615) 330-3561" at bounding box center [1134, 420] width 509 height 275
copy p "[PHONE_NUMBER]"
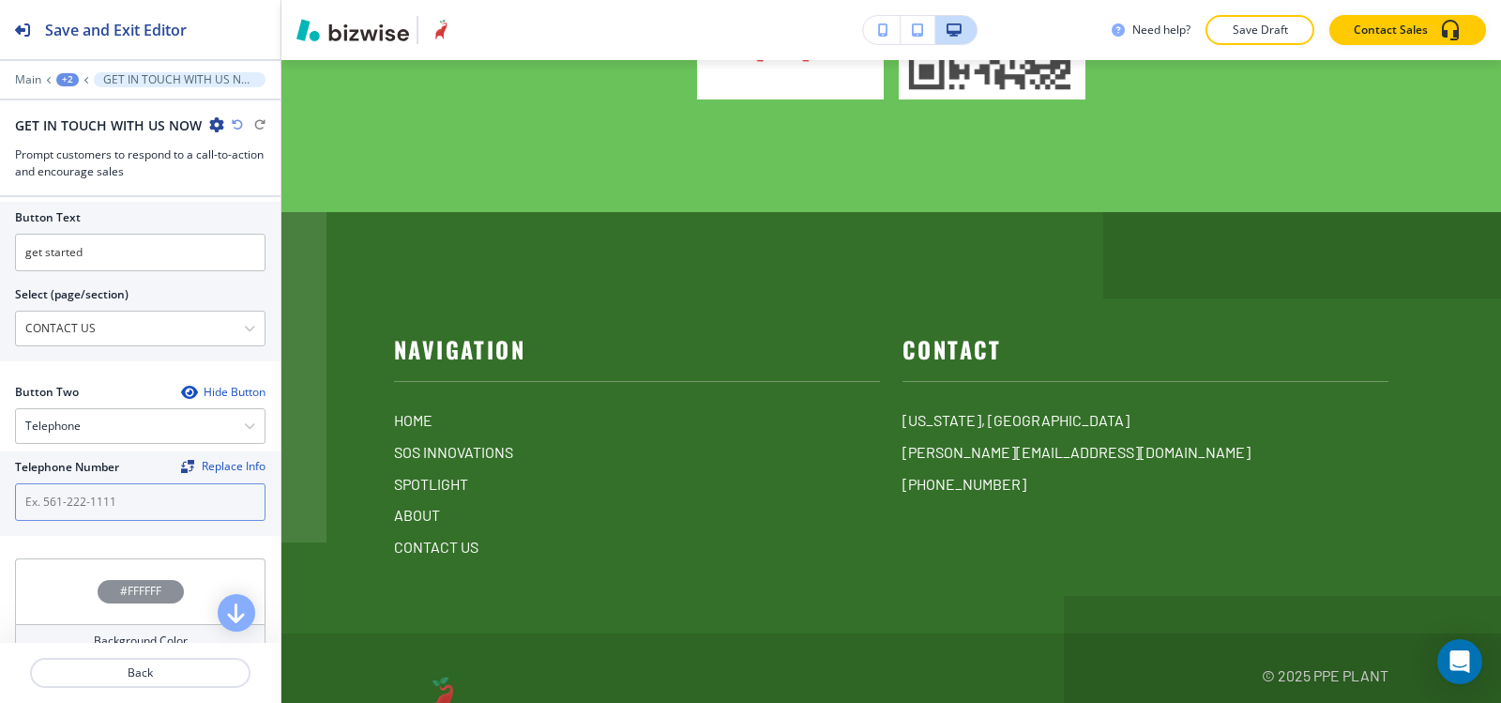
click at [59, 510] on input "text" at bounding box center [140, 502] width 251 height 38
paste input "[PHONE_NUMBER]"
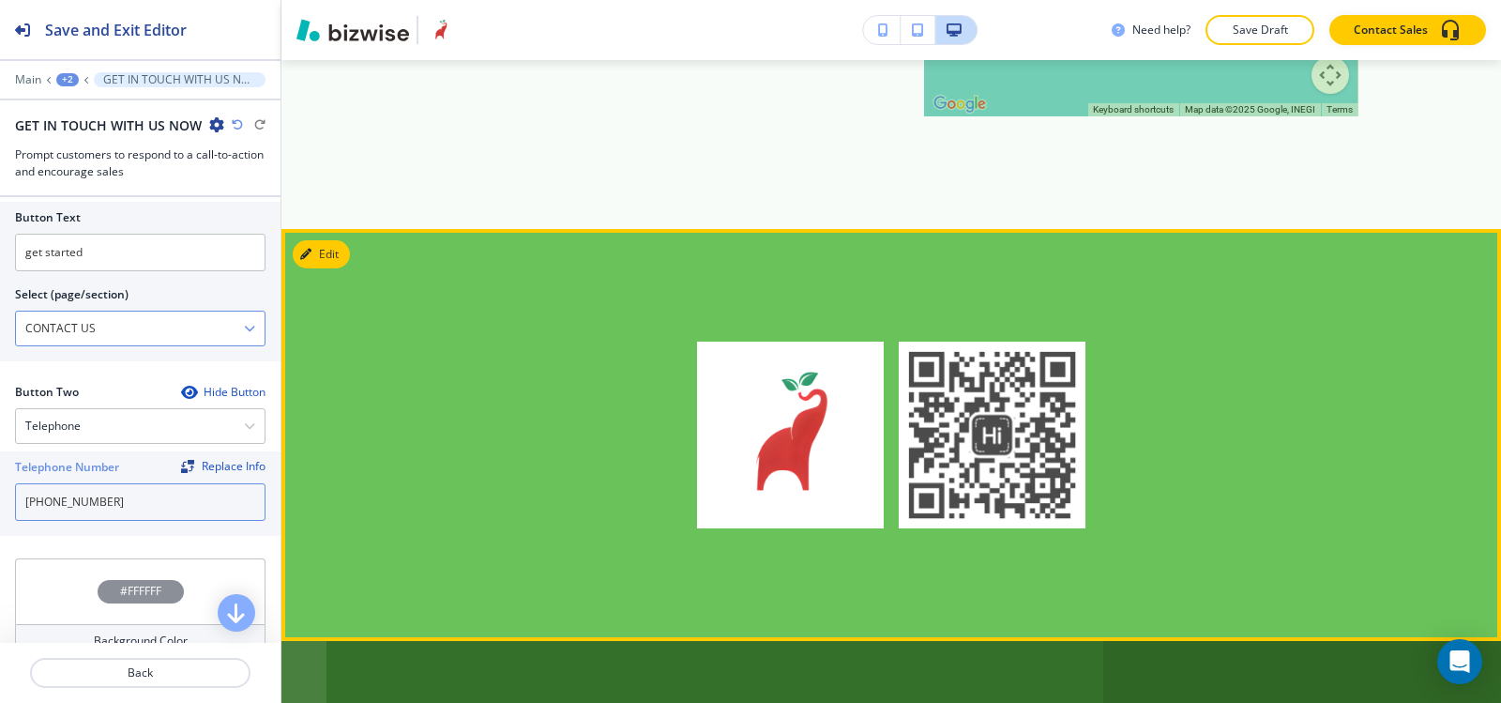
scroll to position [6637, 0]
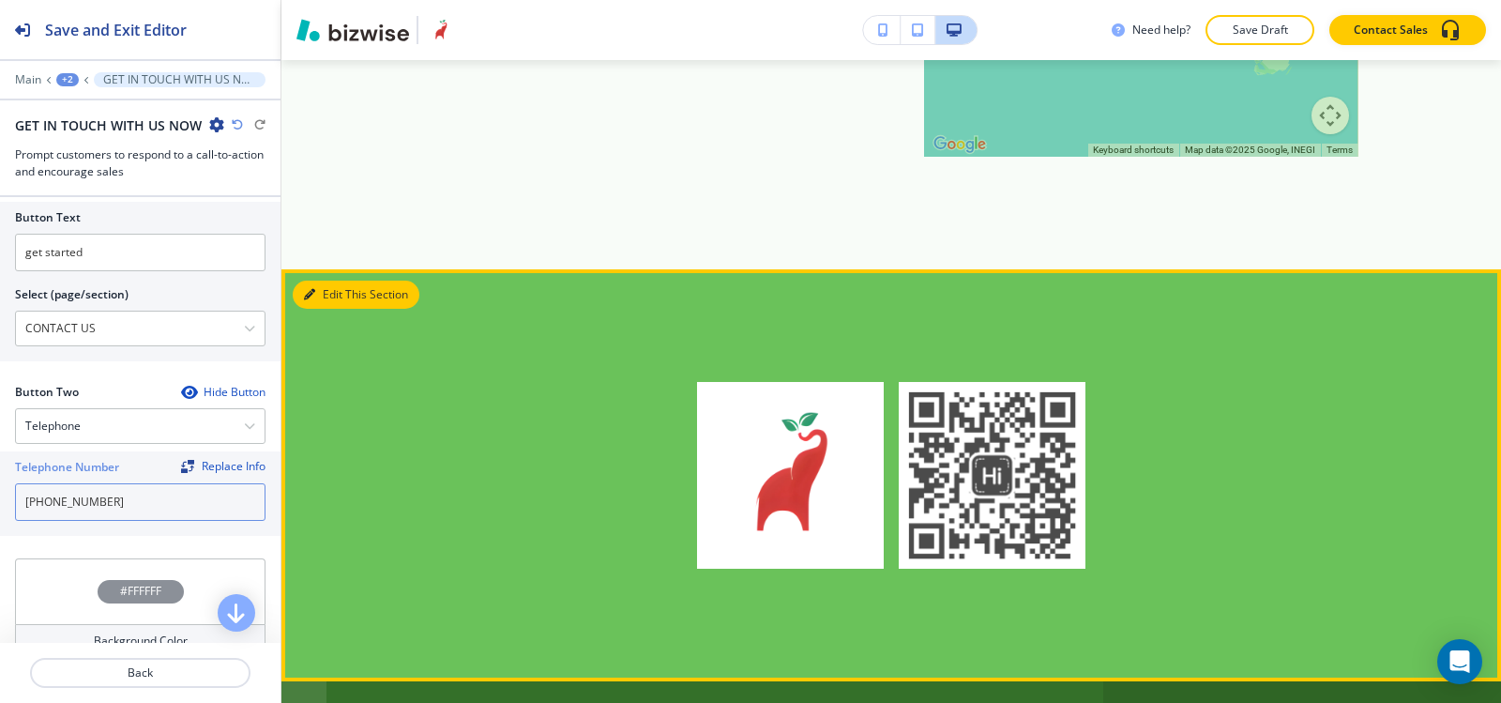
type input "[PHONE_NUMBER]"
click at [318, 281] on button "Edit This Section" at bounding box center [356, 295] width 127 height 28
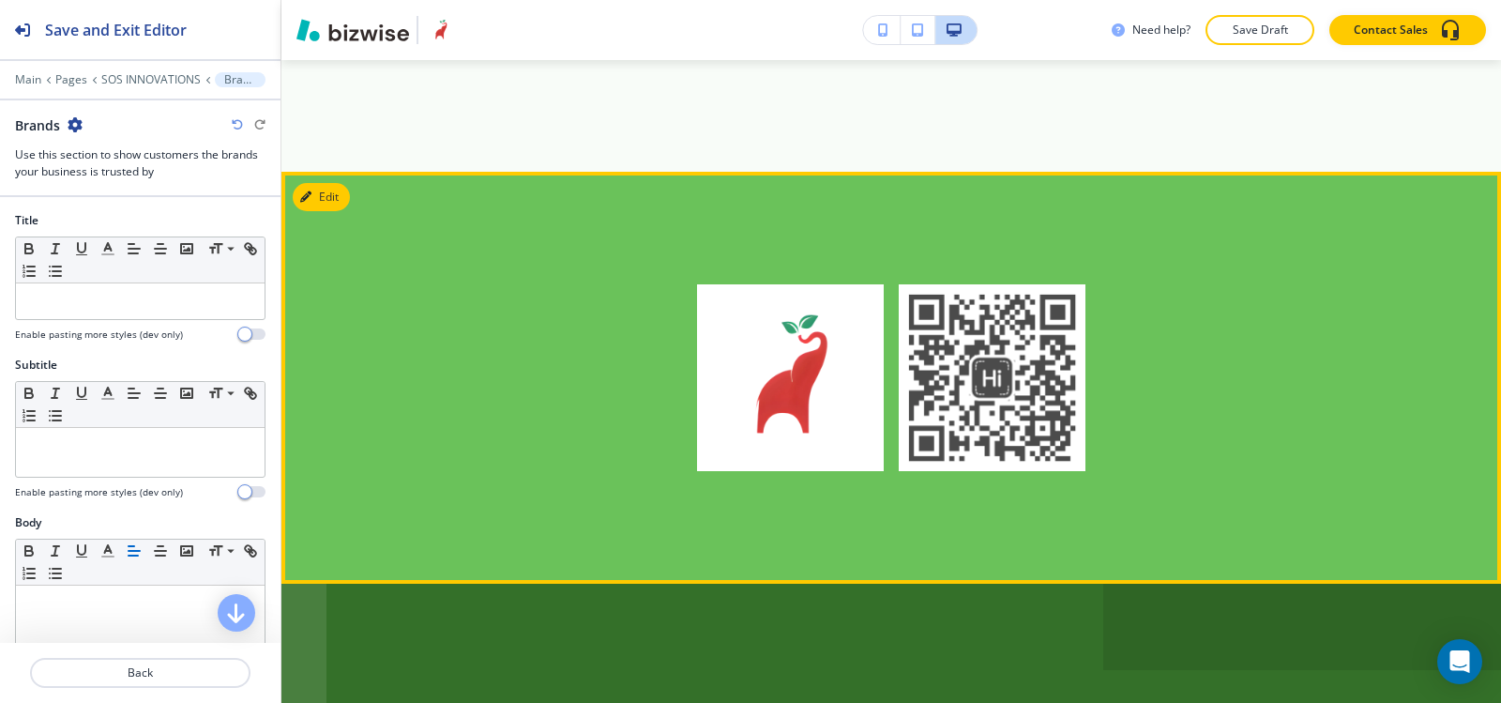
scroll to position [6737, 0]
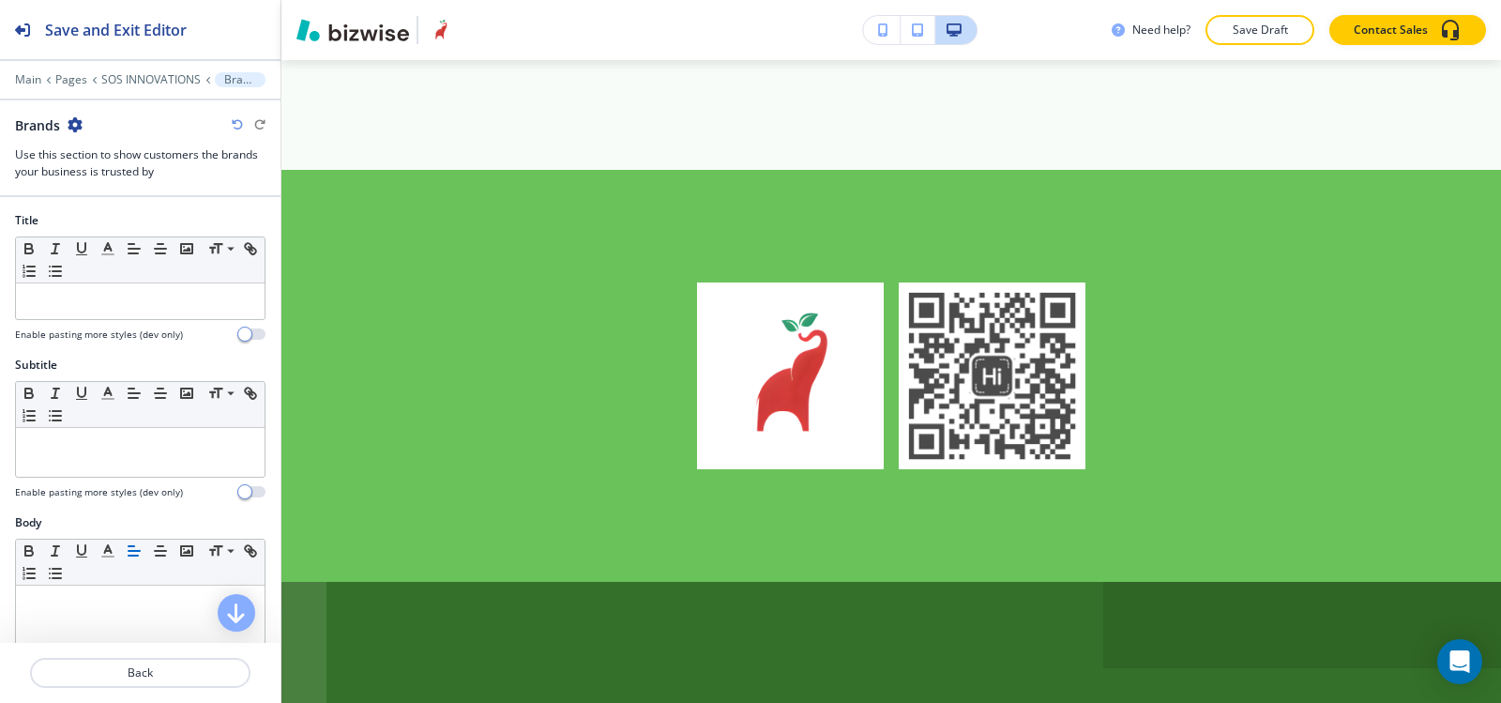
click at [66, 124] on div "Brands" at bounding box center [49, 125] width 68 height 20
click at [74, 122] on icon "button" at bounding box center [75, 124] width 15 height 15
click at [98, 222] on p "Delete Section" at bounding box center [128, 223] width 96 height 17
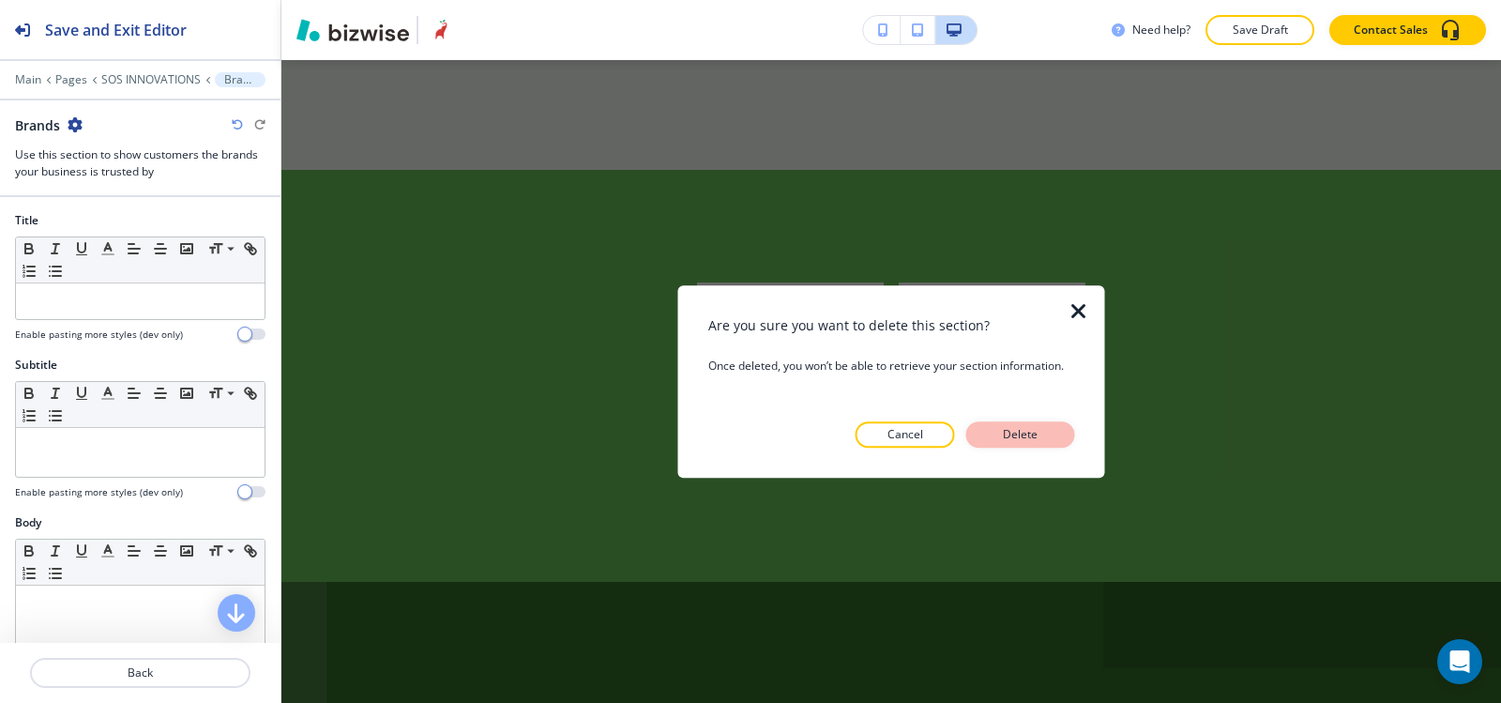
click at [1019, 424] on button "Delete" at bounding box center [1020, 434] width 109 height 26
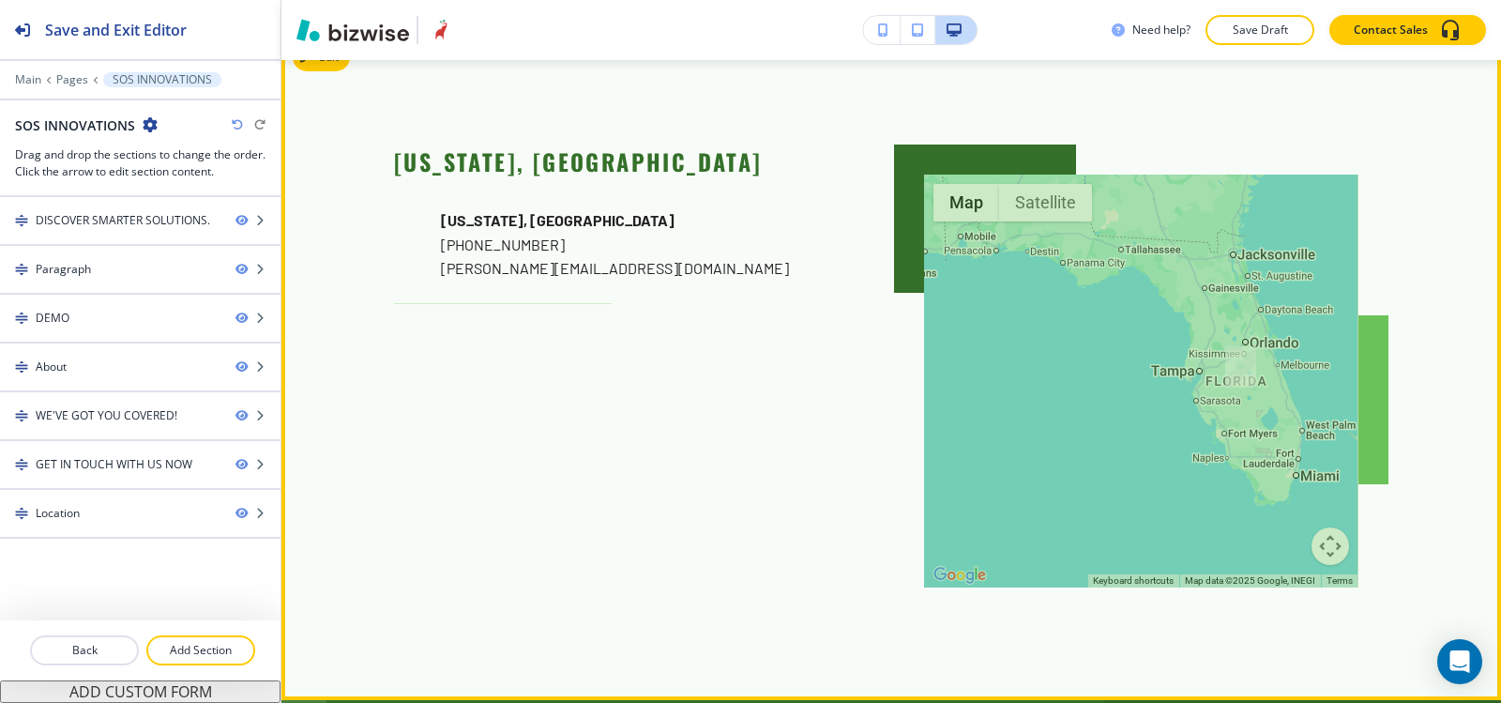
scroll to position [6510, 0]
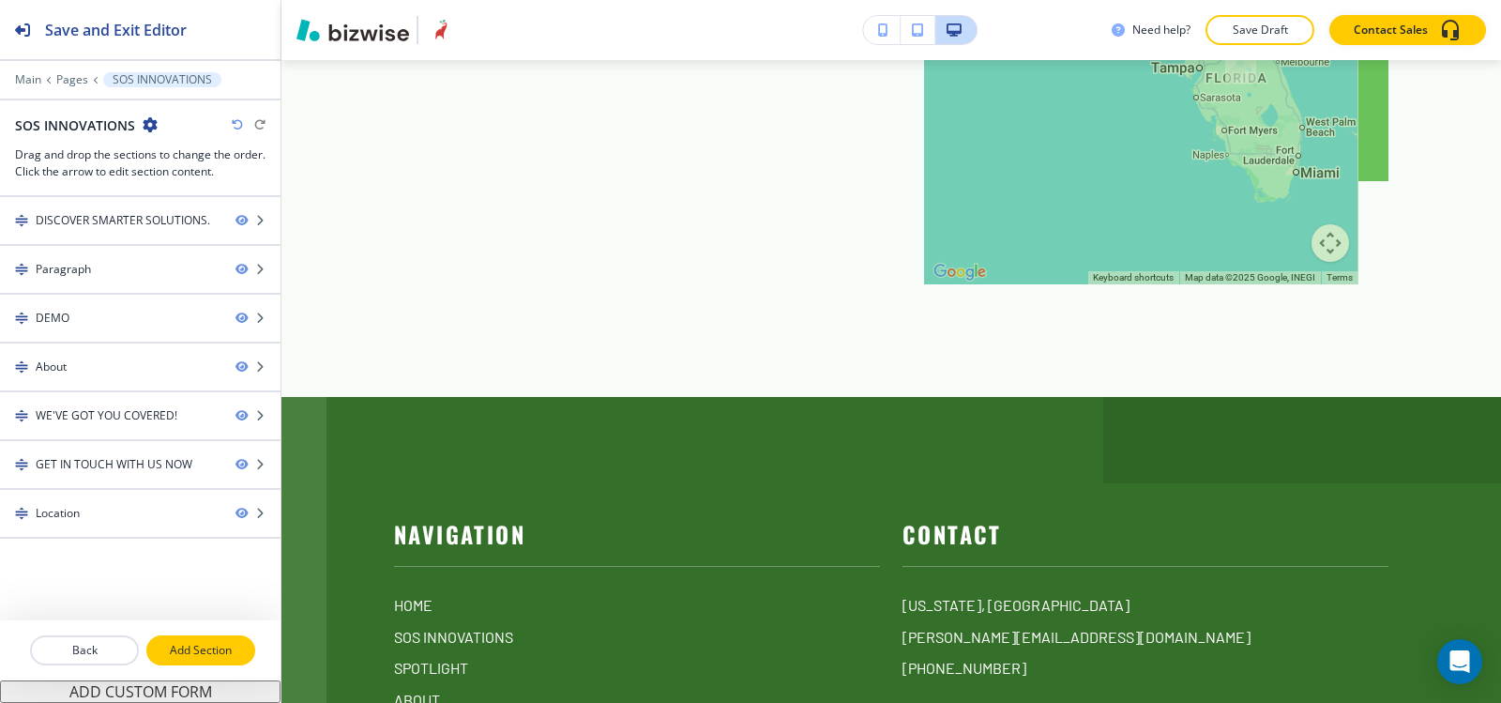
click at [204, 648] on p "Add Section" at bounding box center [200, 650] width 105 height 17
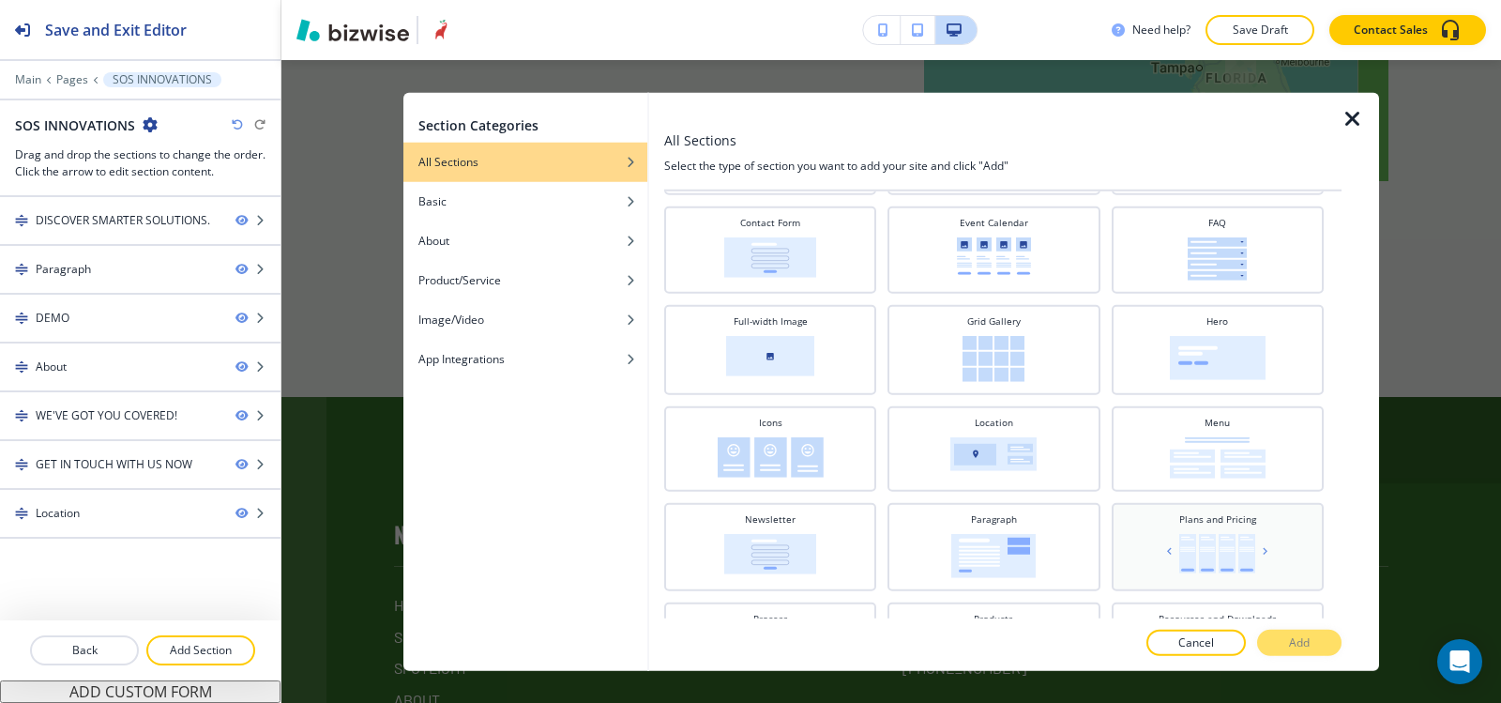
scroll to position [188, 0]
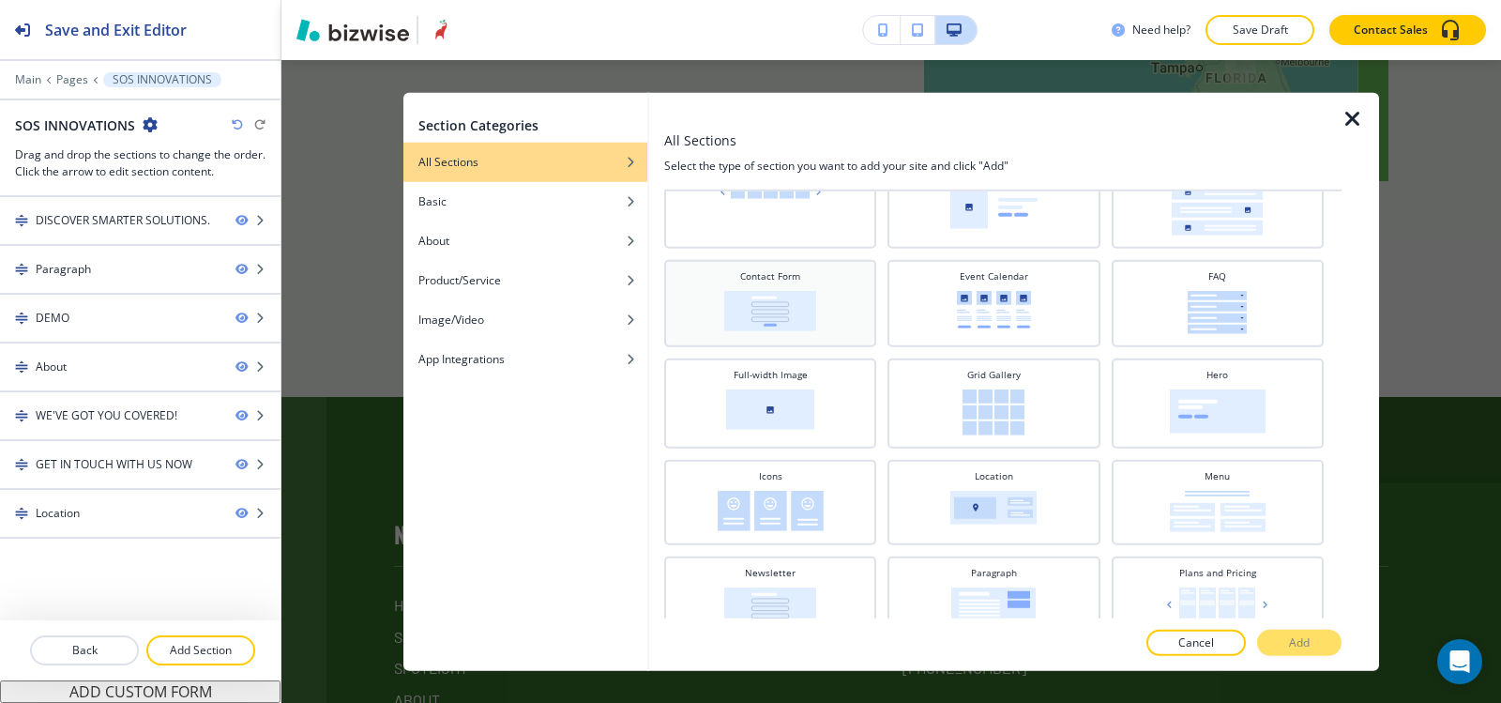
click at [805, 316] on img at bounding box center [770, 310] width 92 height 40
click at [1311, 647] on button "Add" at bounding box center [1299, 643] width 84 height 26
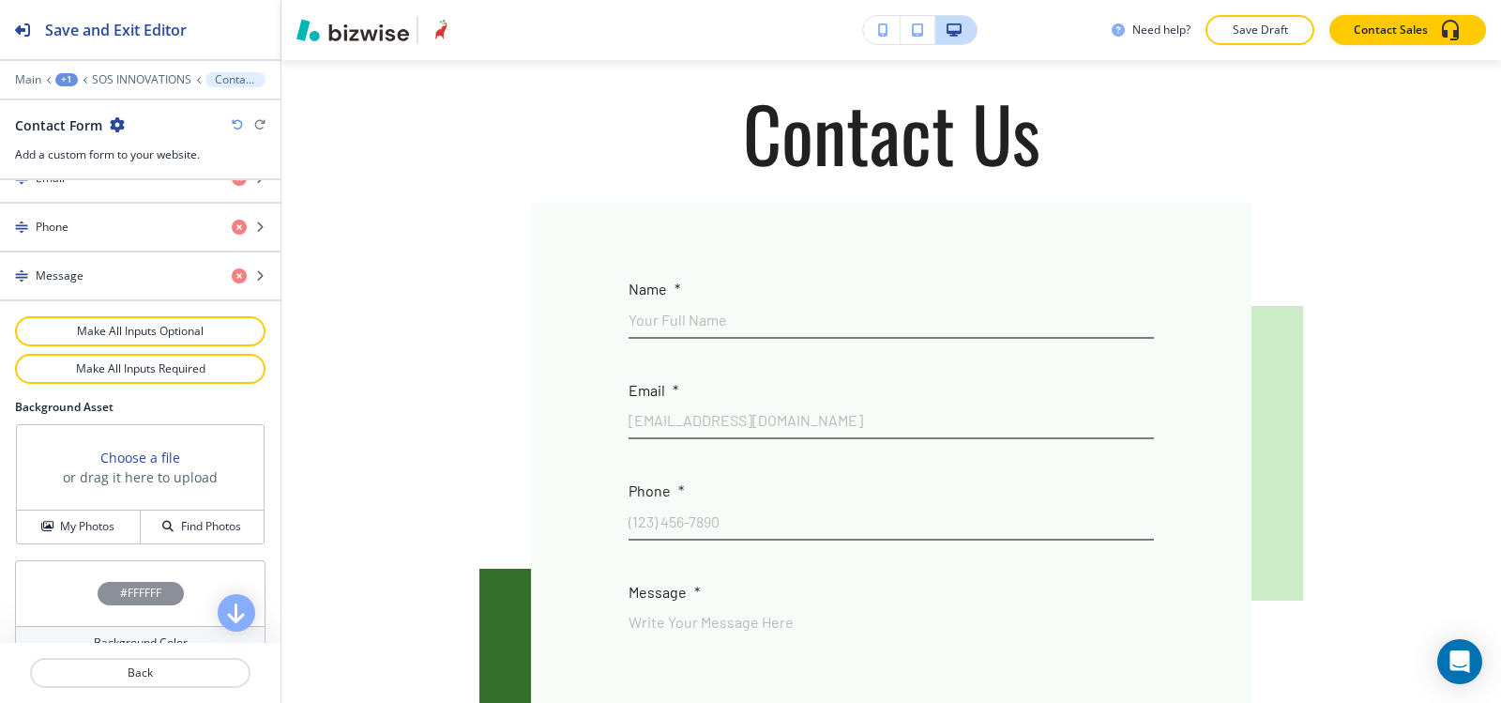
scroll to position [1032, 0]
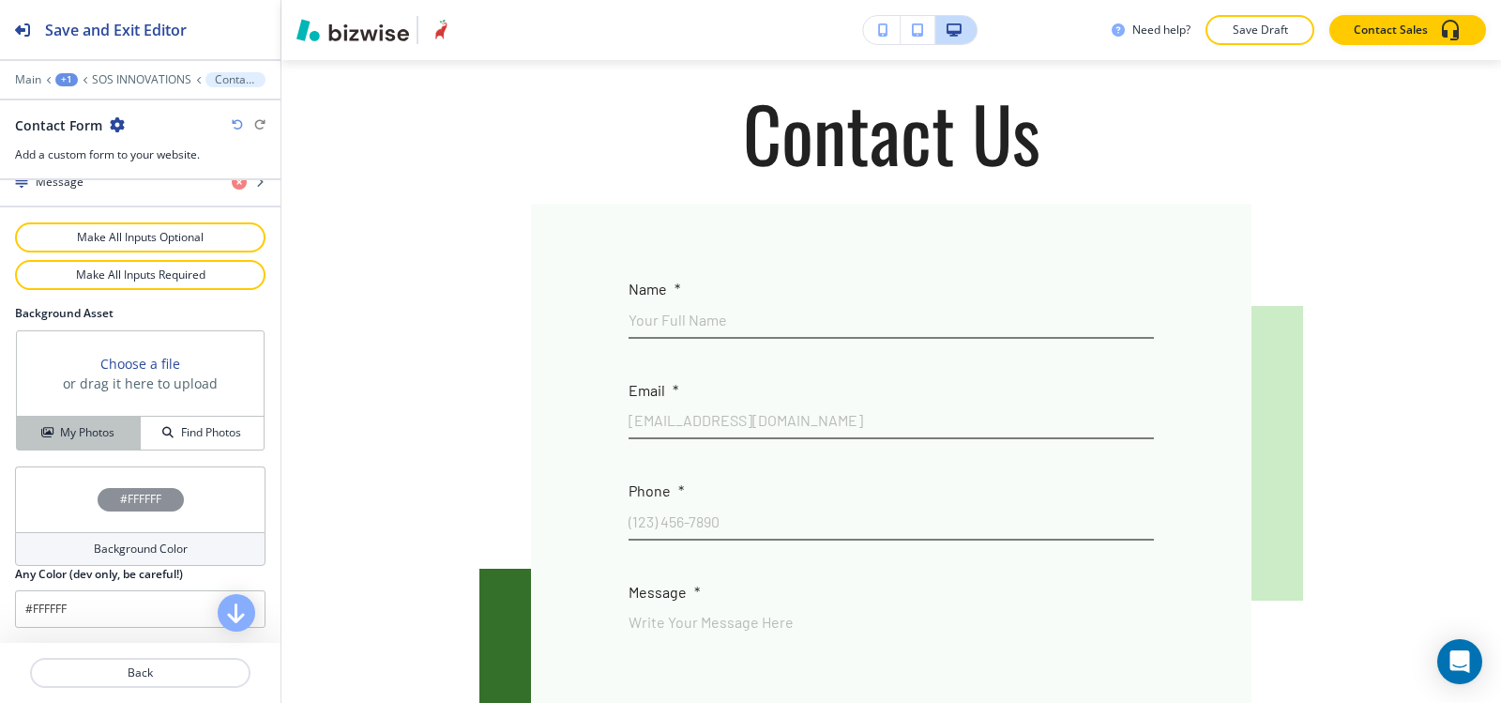
click at [46, 427] on icon "button" at bounding box center [46, 432] width 11 height 11
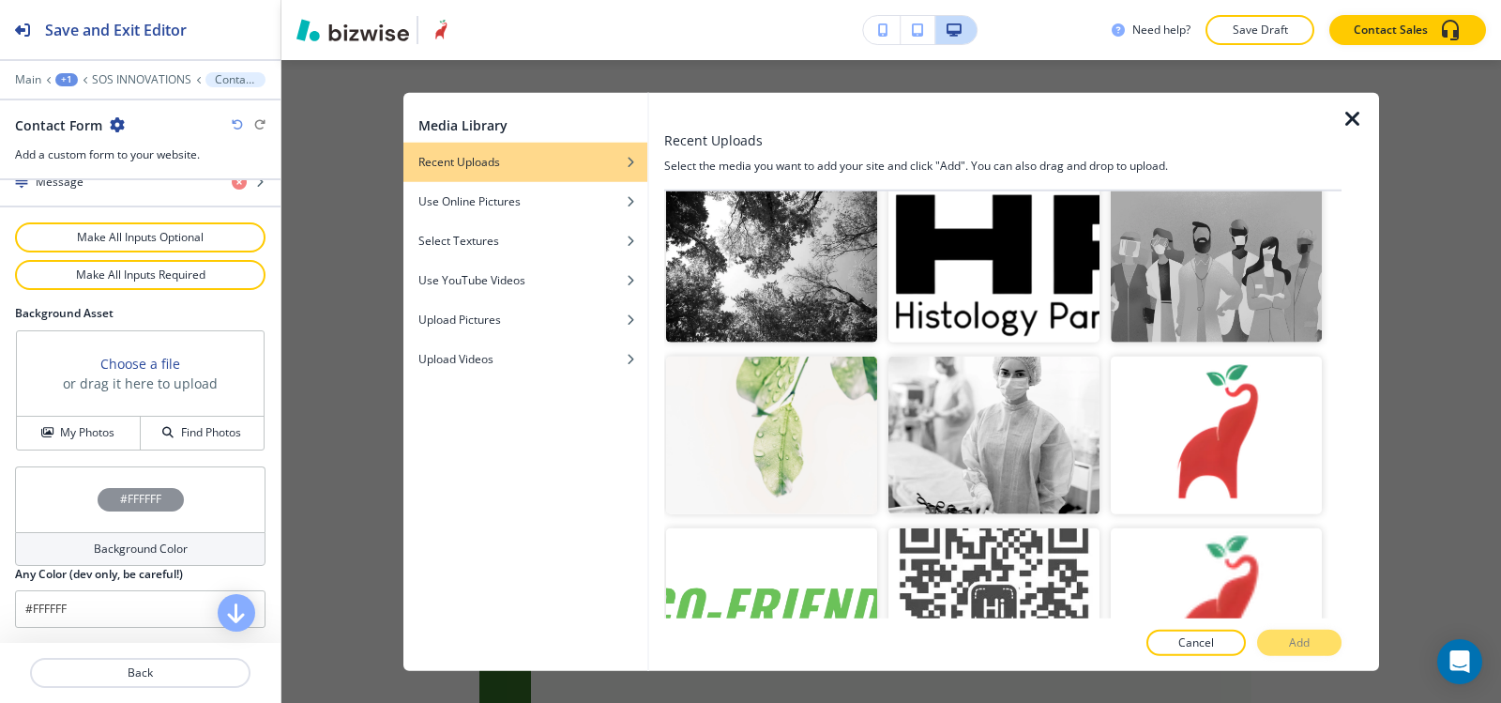
scroll to position [5067, 0]
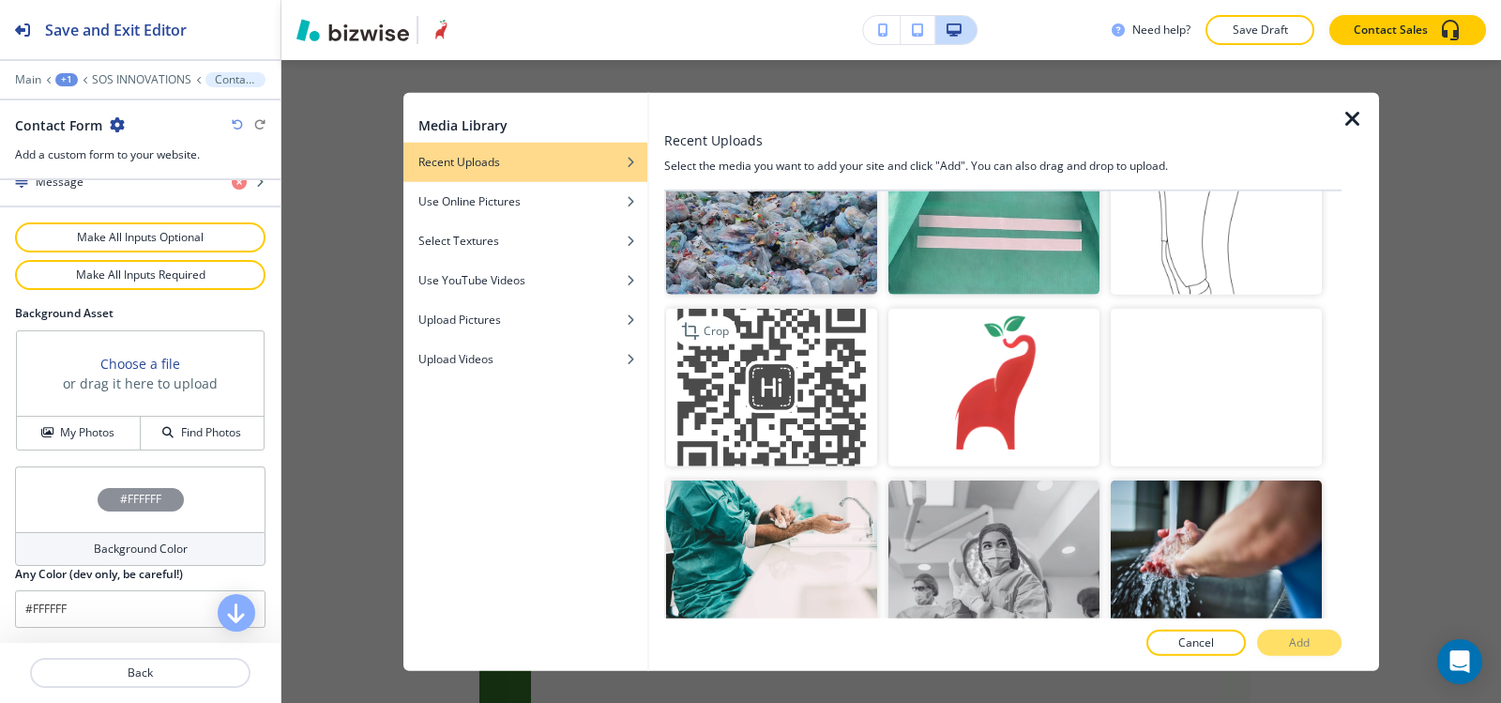
click at [776, 318] on img "button" at bounding box center [771, 387] width 211 height 159
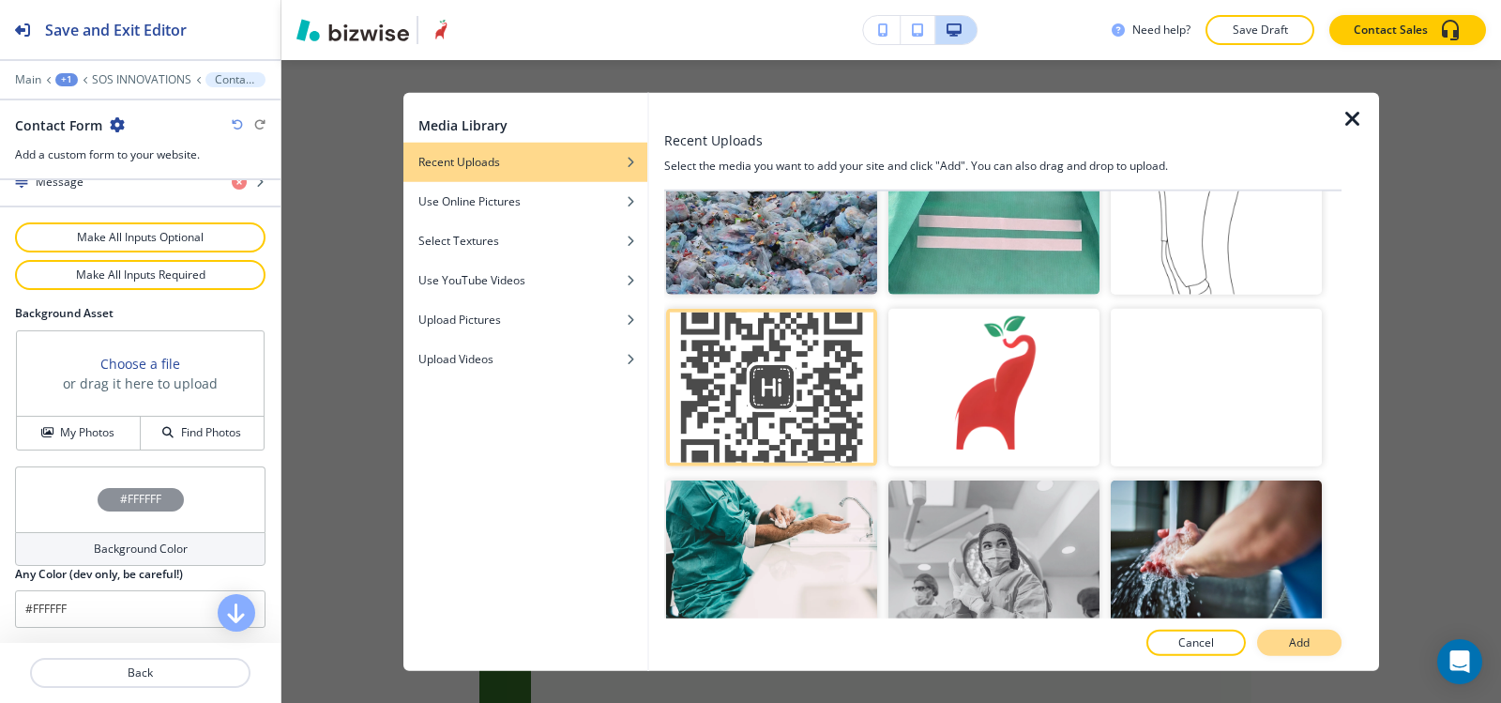
click at [1289, 651] on button "Add" at bounding box center [1299, 643] width 84 height 26
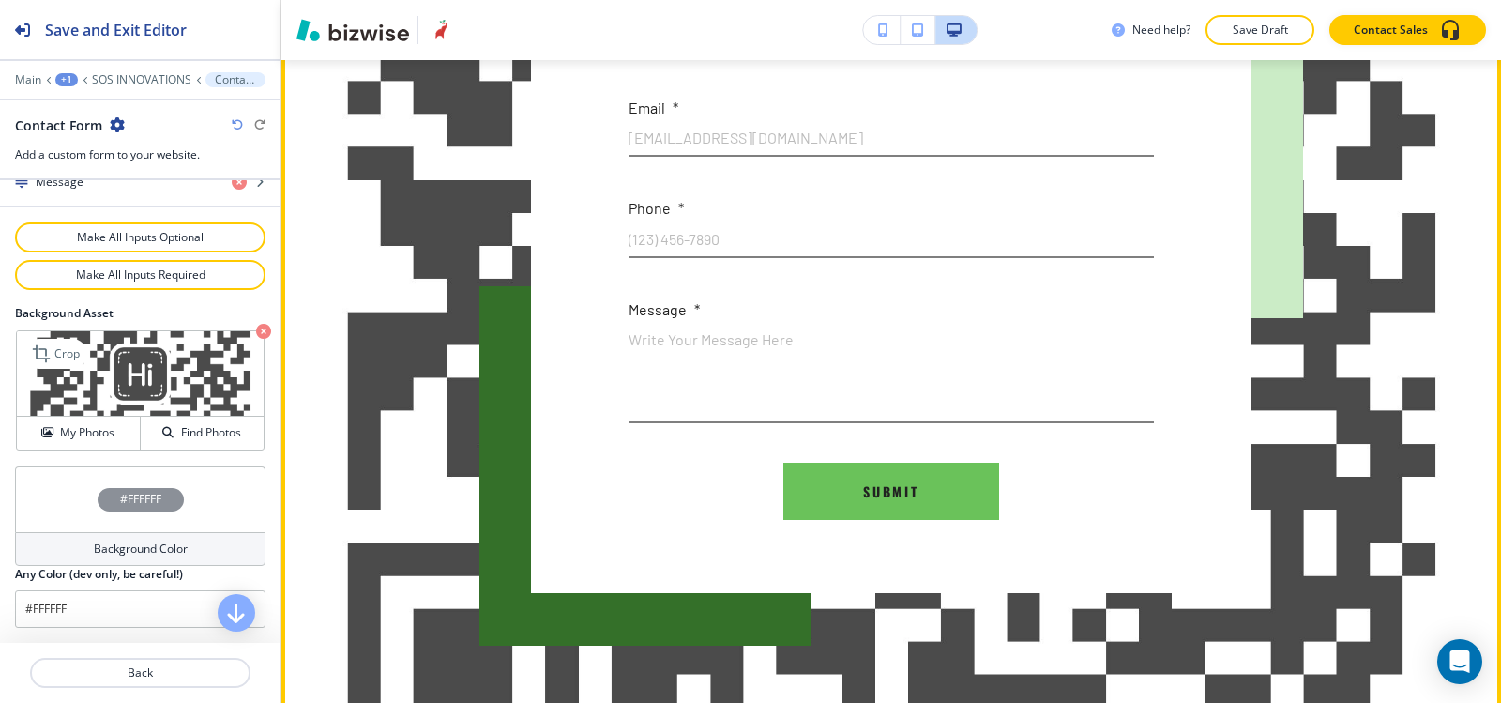
scroll to position [7206, 0]
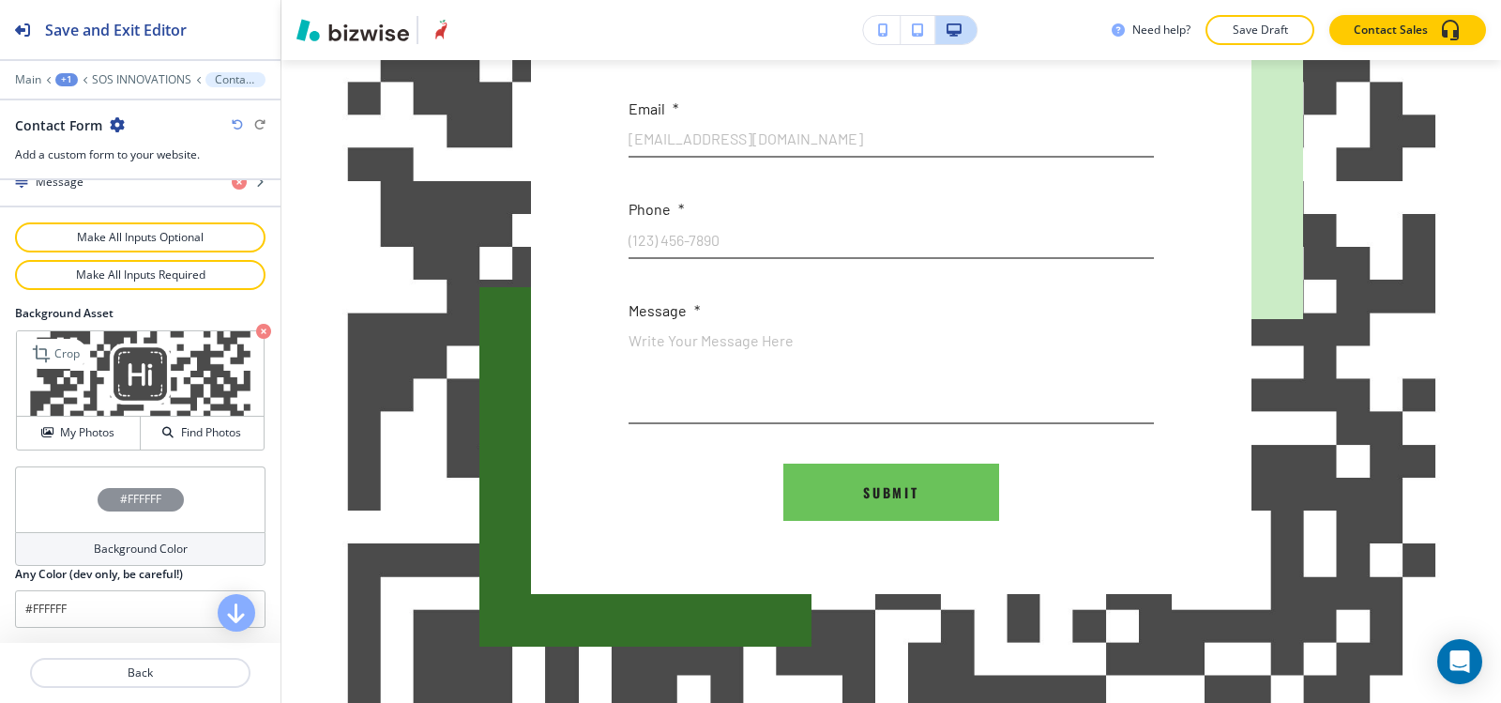
click at [256, 329] on icon "button" at bounding box center [263, 331] width 15 height 15
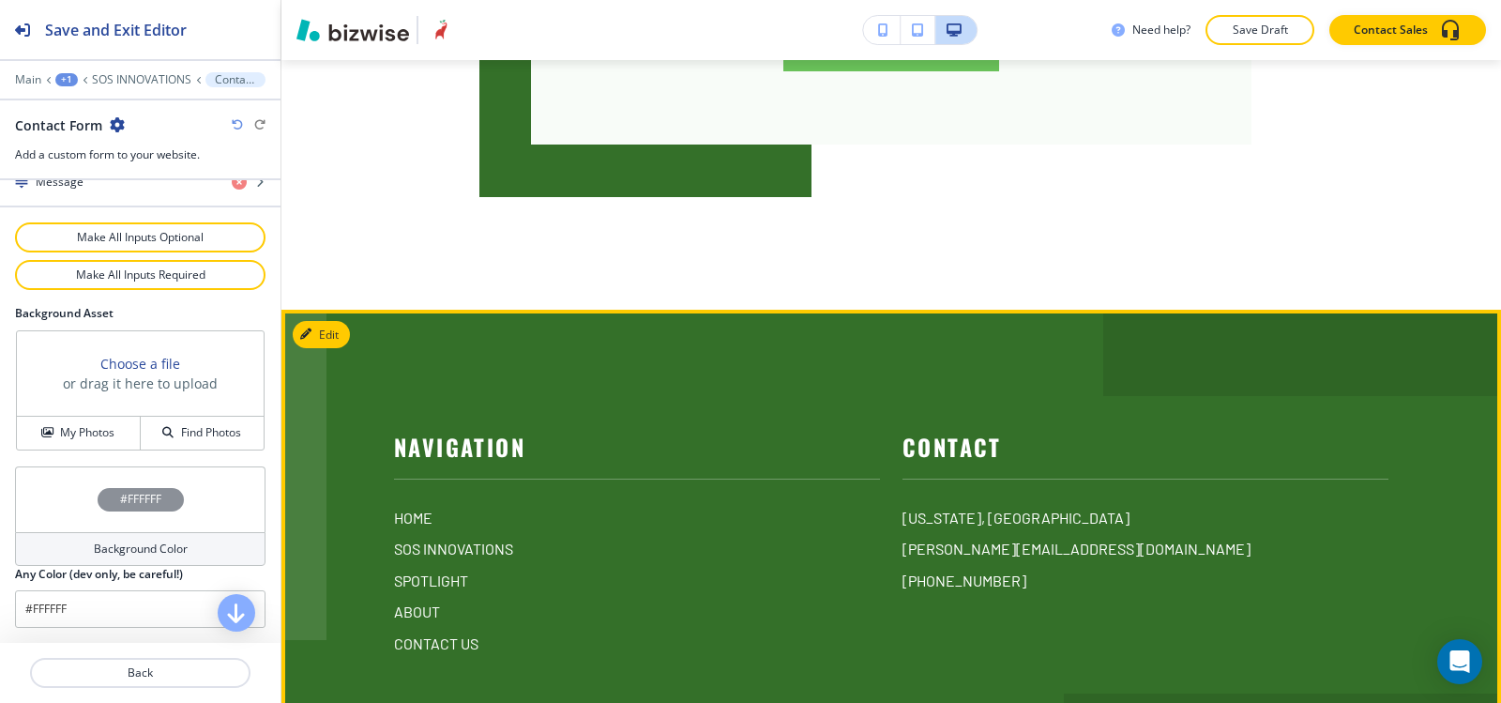
scroll to position [7755, 0]
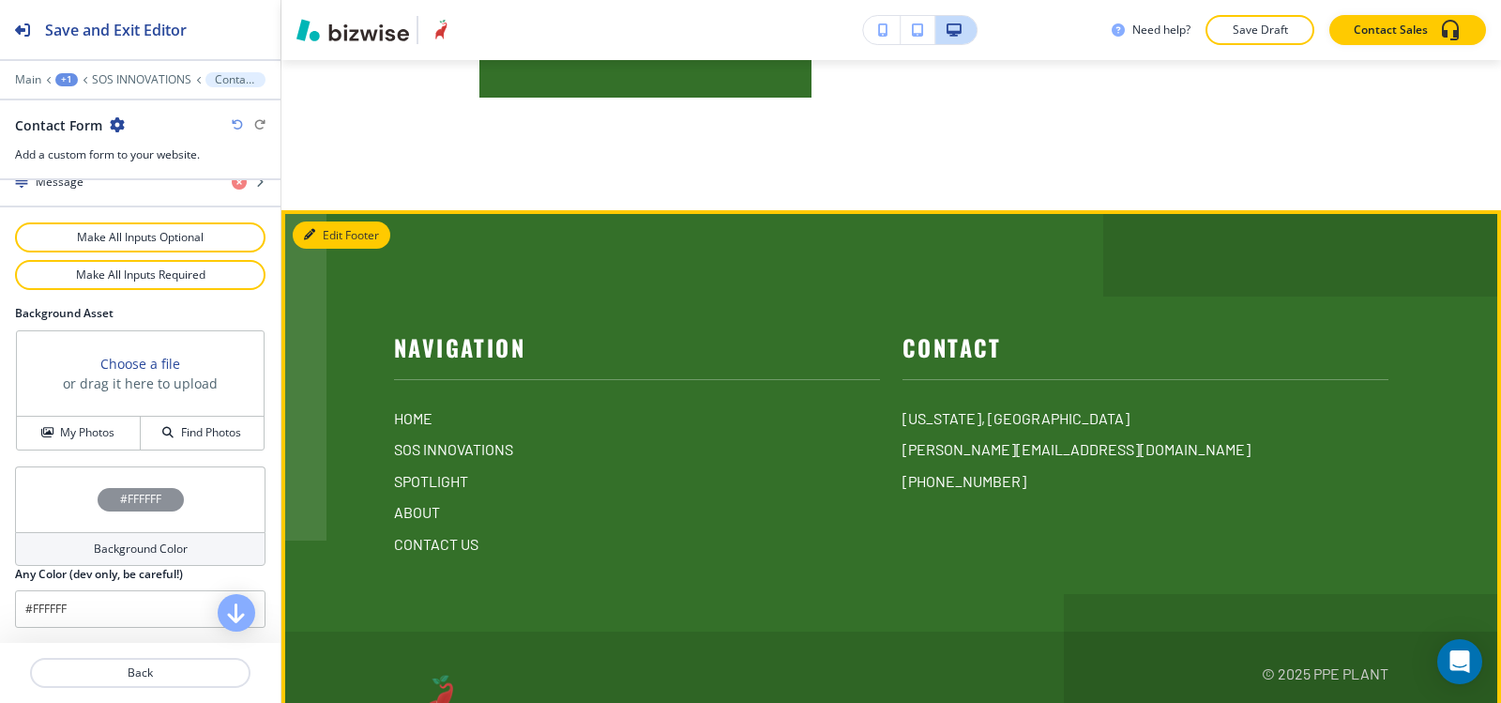
click at [306, 229] on icon "button" at bounding box center [309, 234] width 11 height 11
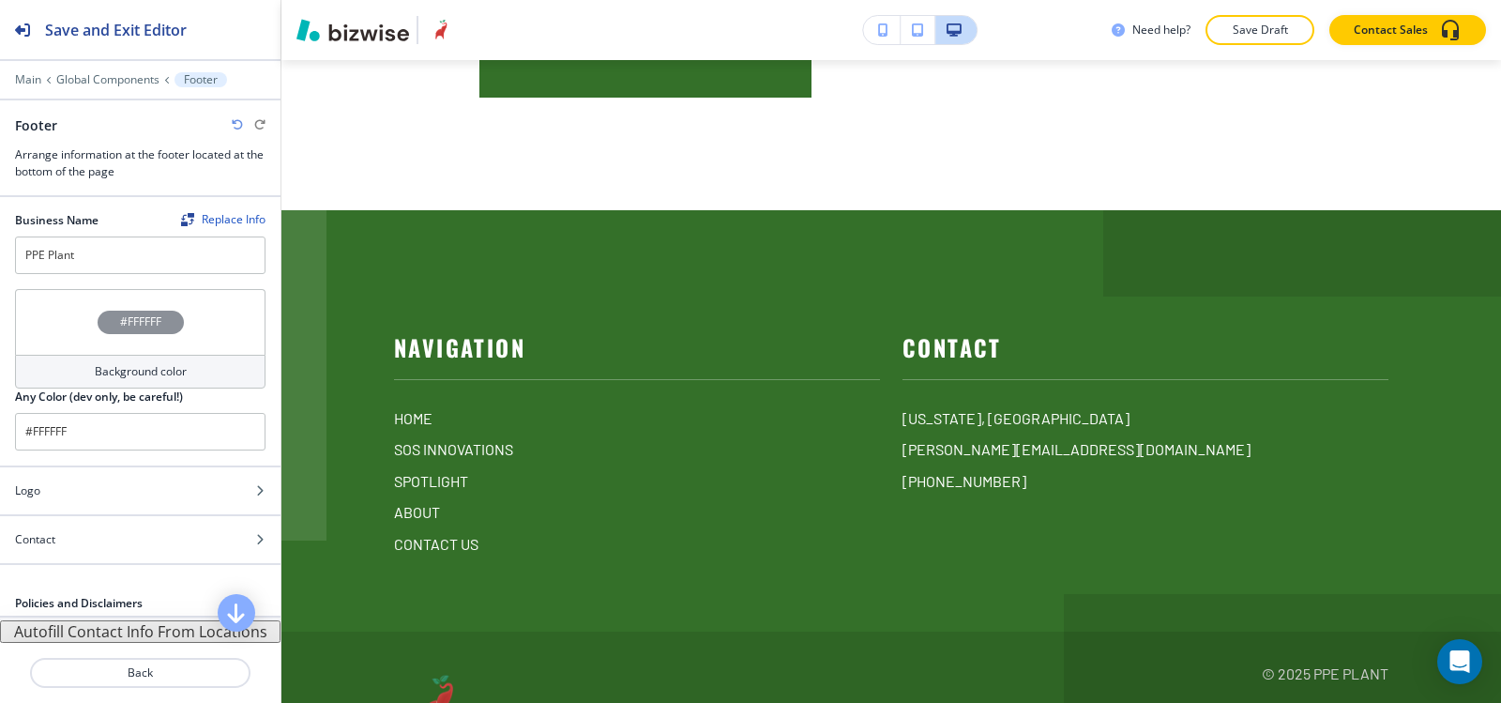
scroll to position [46, 0]
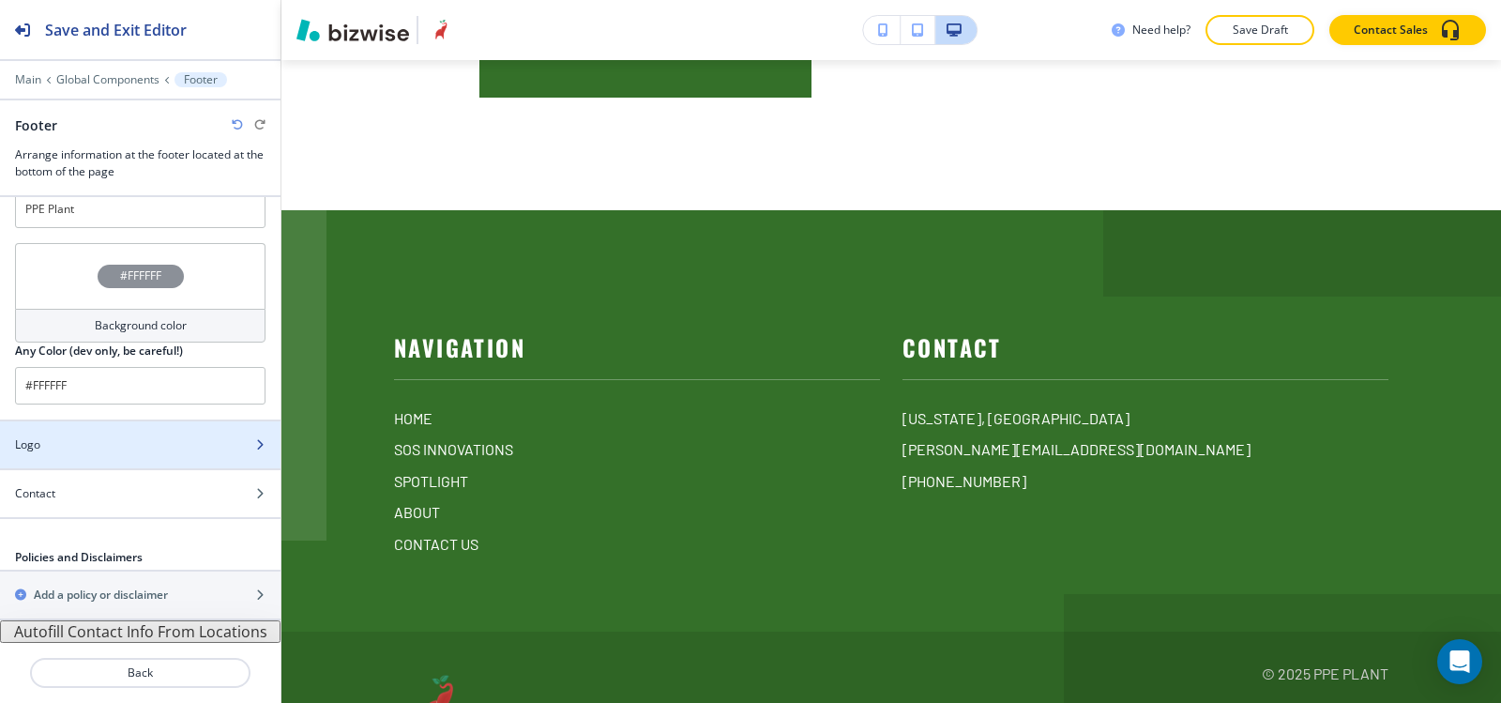
click at [129, 441] on div "Logo" at bounding box center [119, 444] width 239 height 17
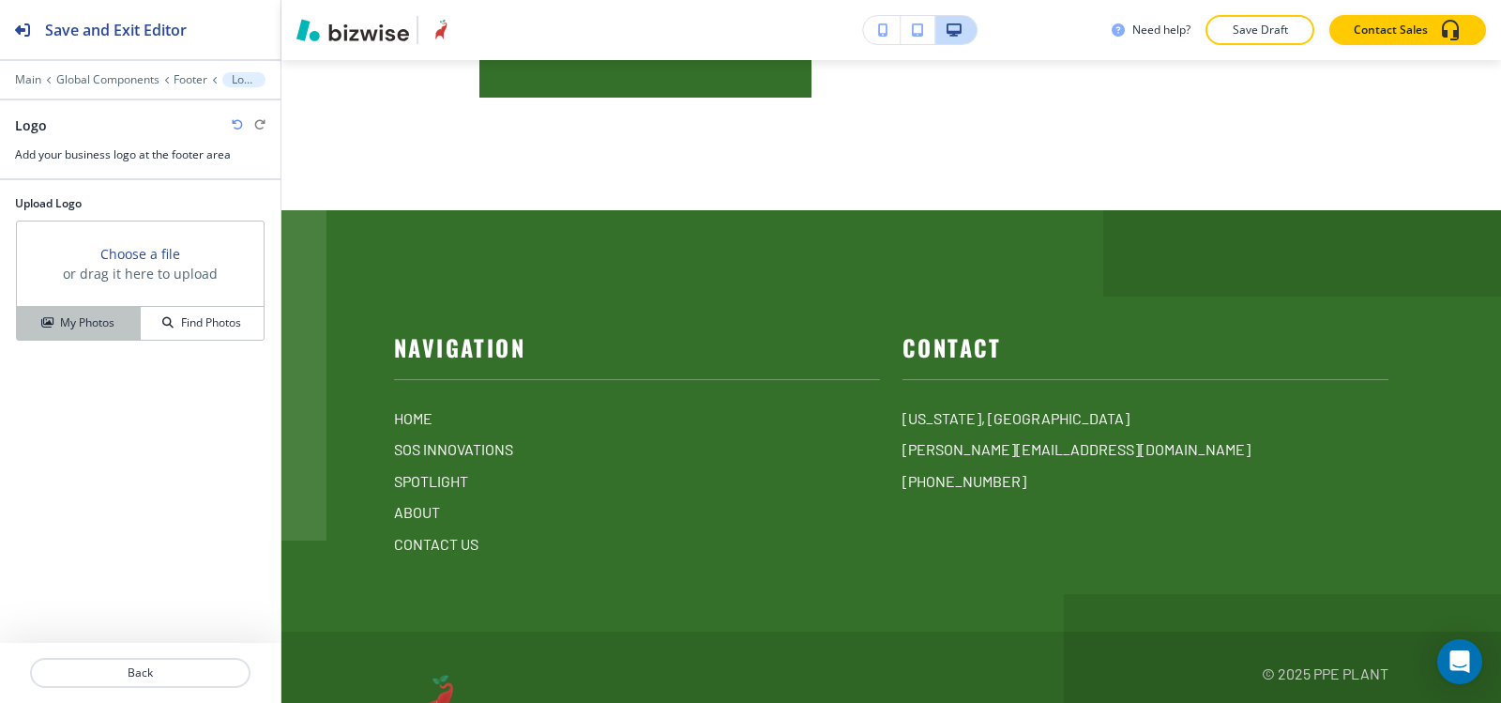
click at [42, 320] on icon "button" at bounding box center [46, 322] width 11 height 11
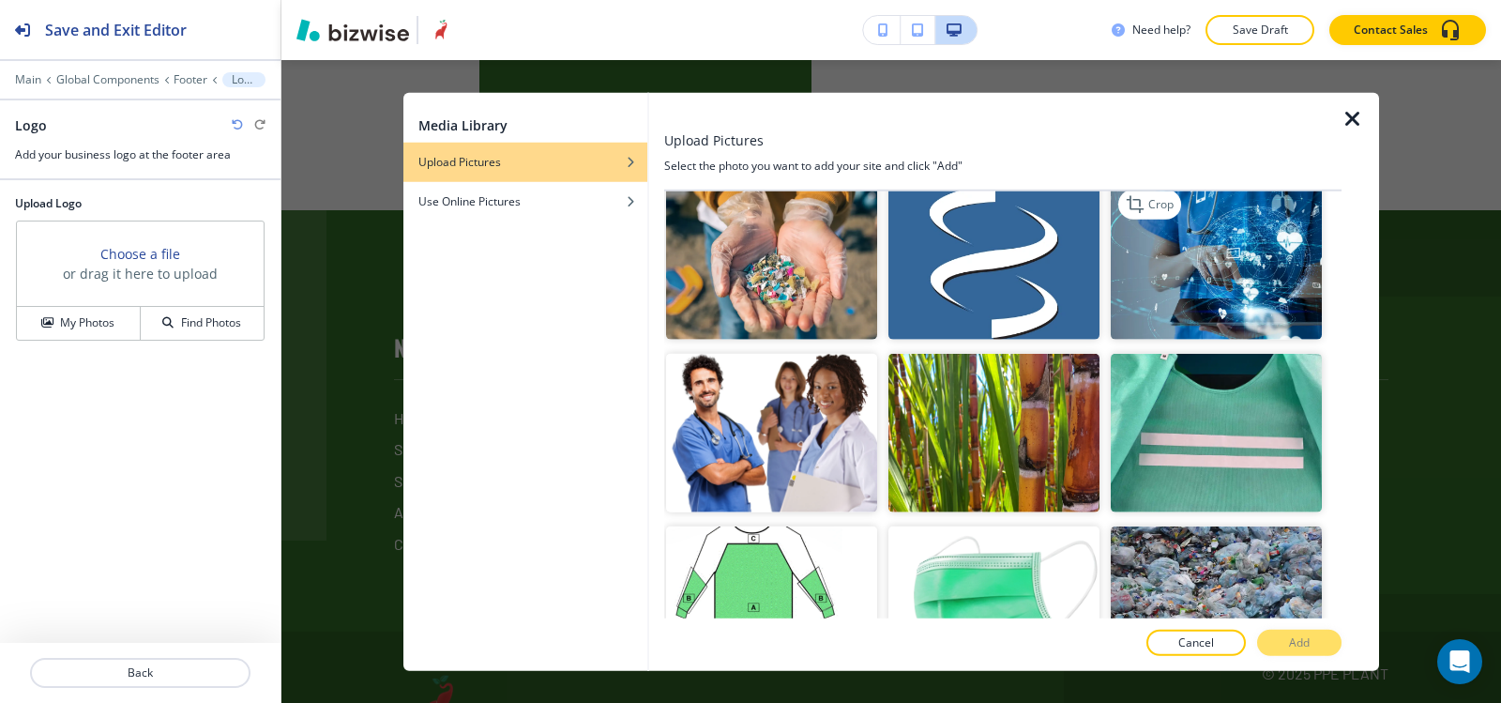
scroll to position [3941, 0]
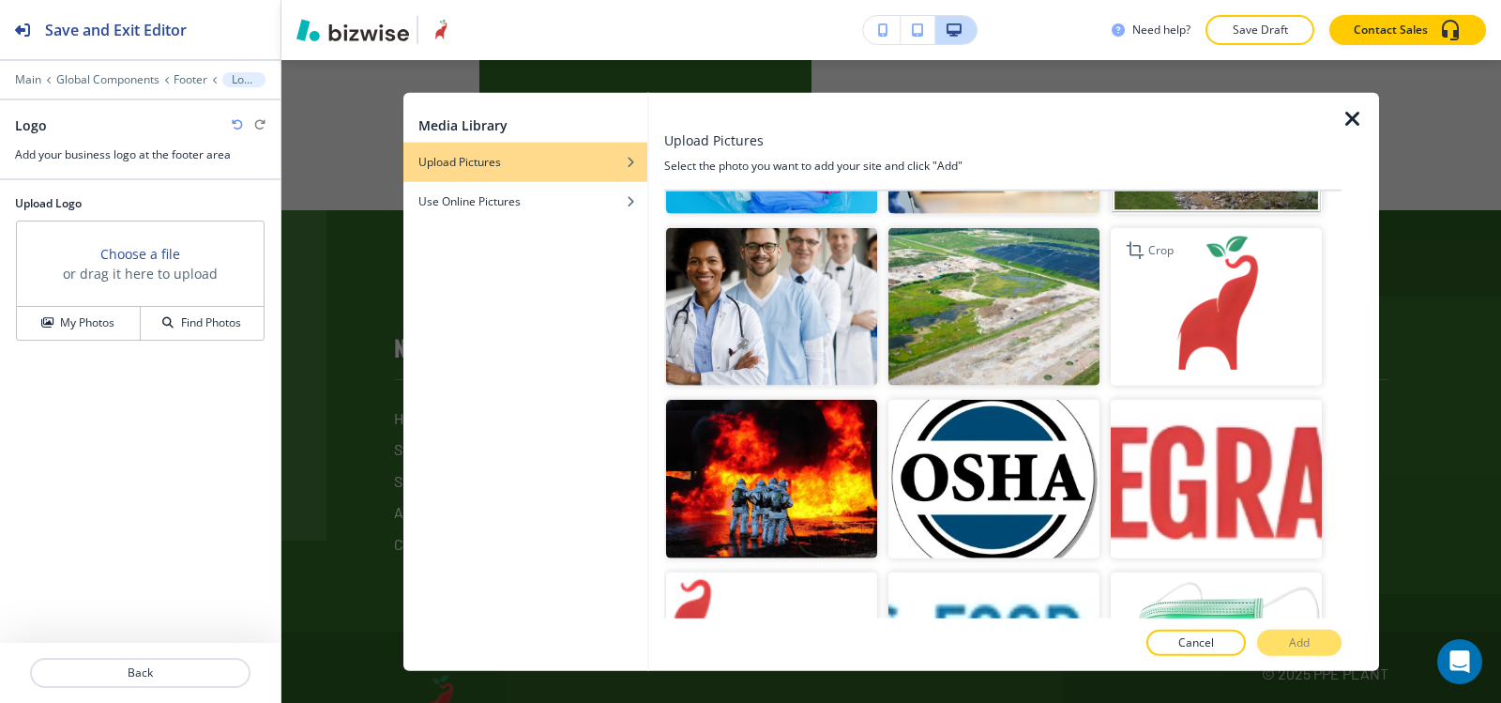
click at [1256, 245] on img "button" at bounding box center [1216, 306] width 211 height 159
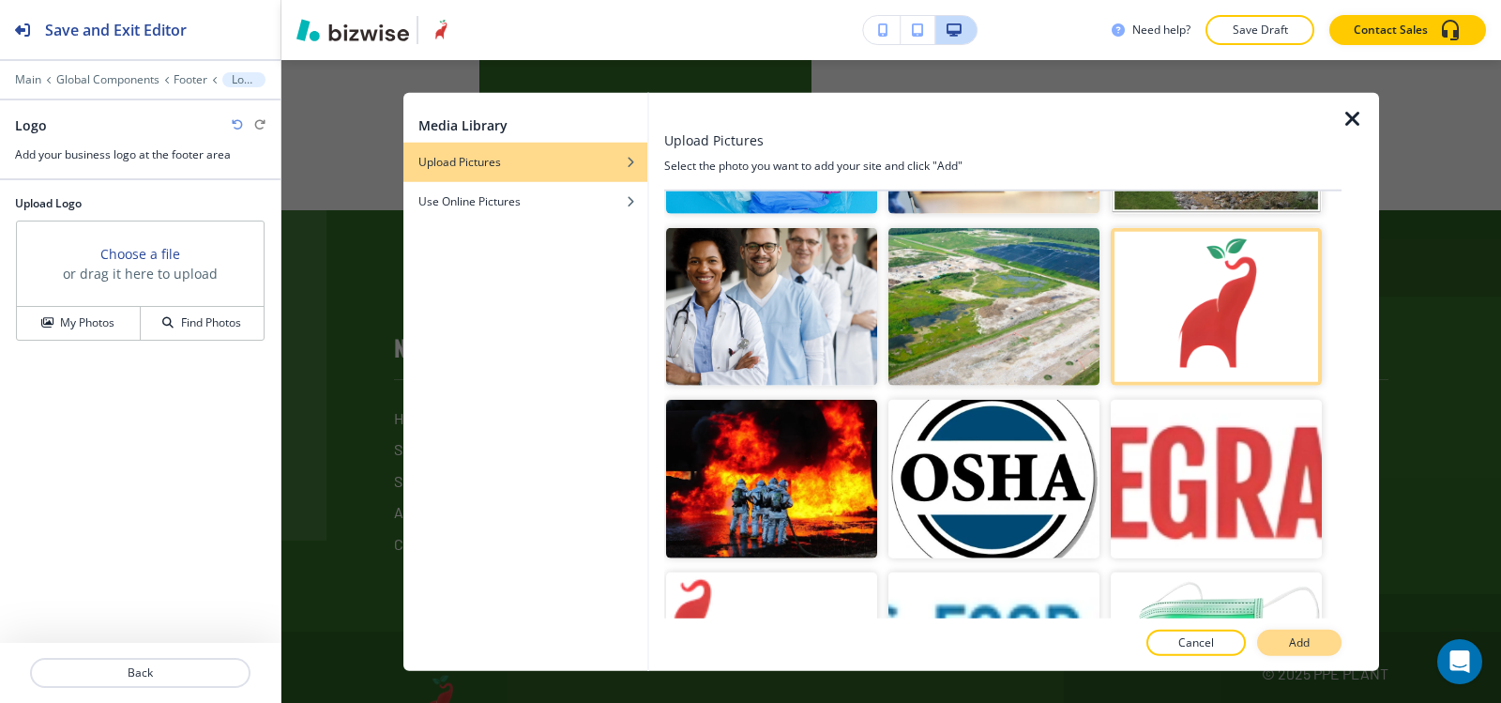
click at [1296, 646] on p "Add" at bounding box center [1299, 642] width 21 height 17
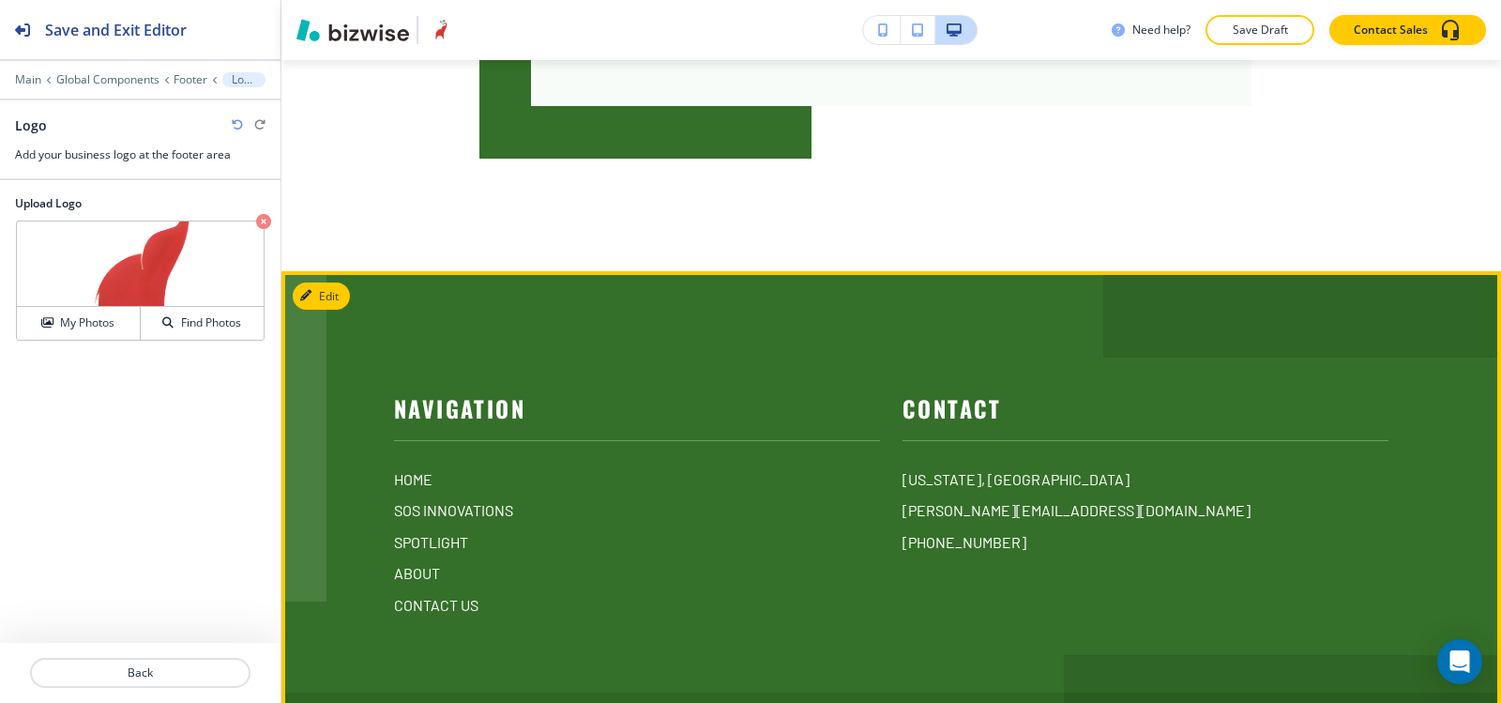
scroll to position [7661, 0]
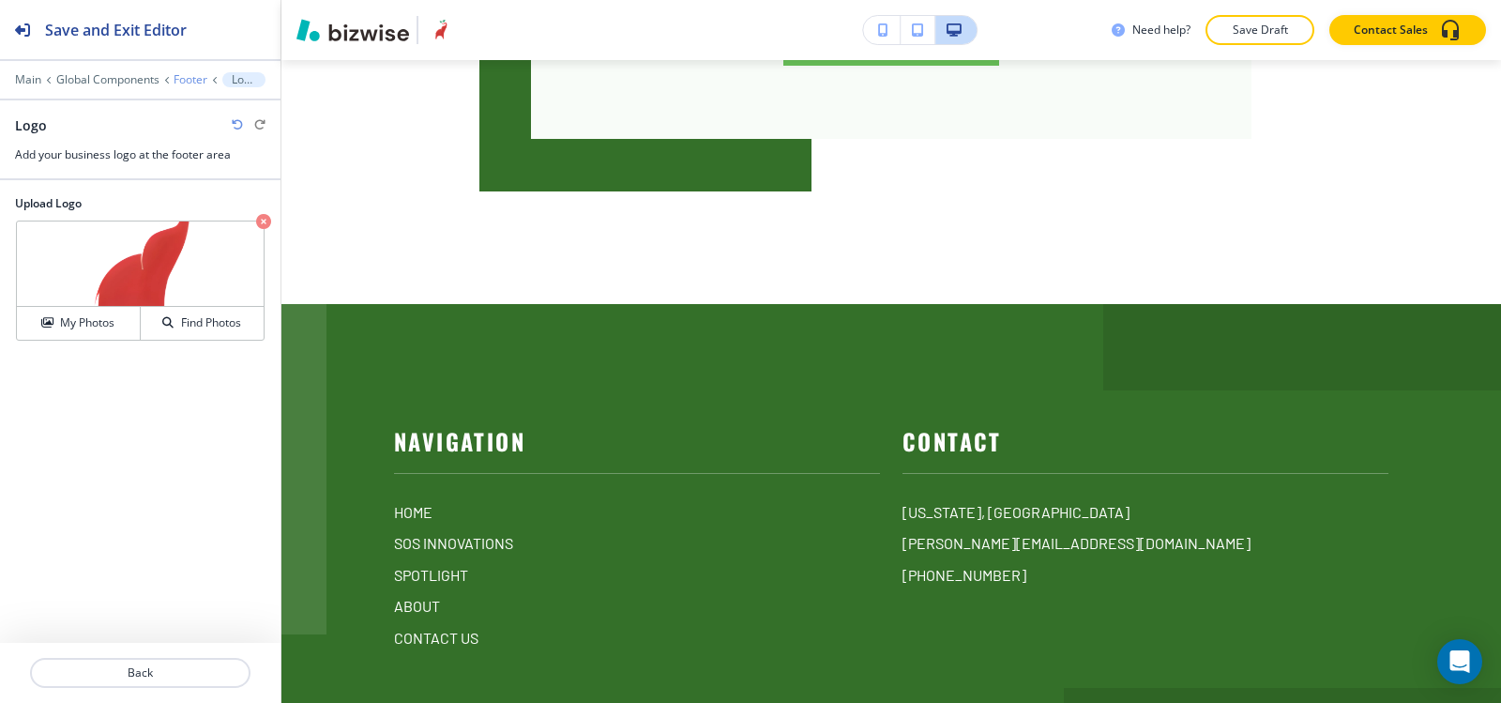
click at [188, 78] on p "Footer" at bounding box center [191, 79] width 34 height 13
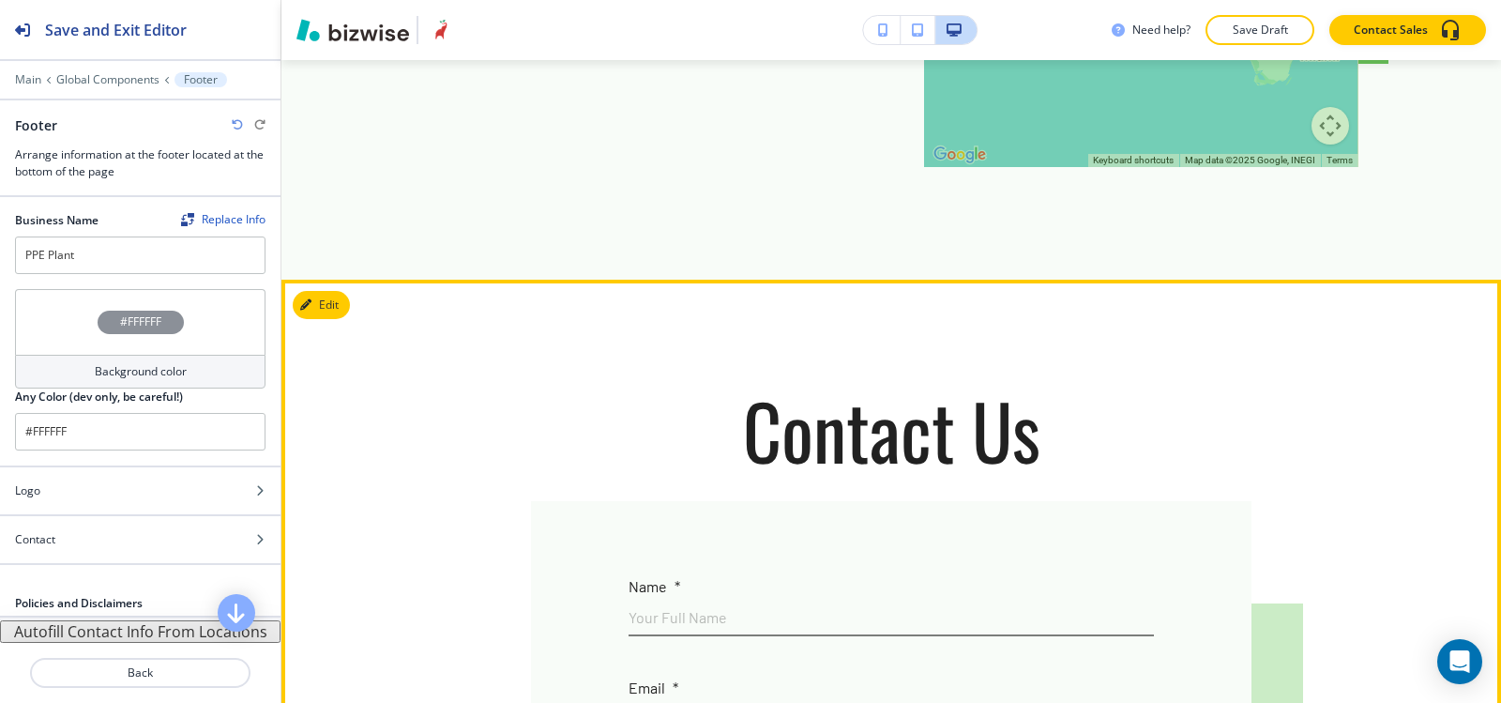
scroll to position [6535, 0]
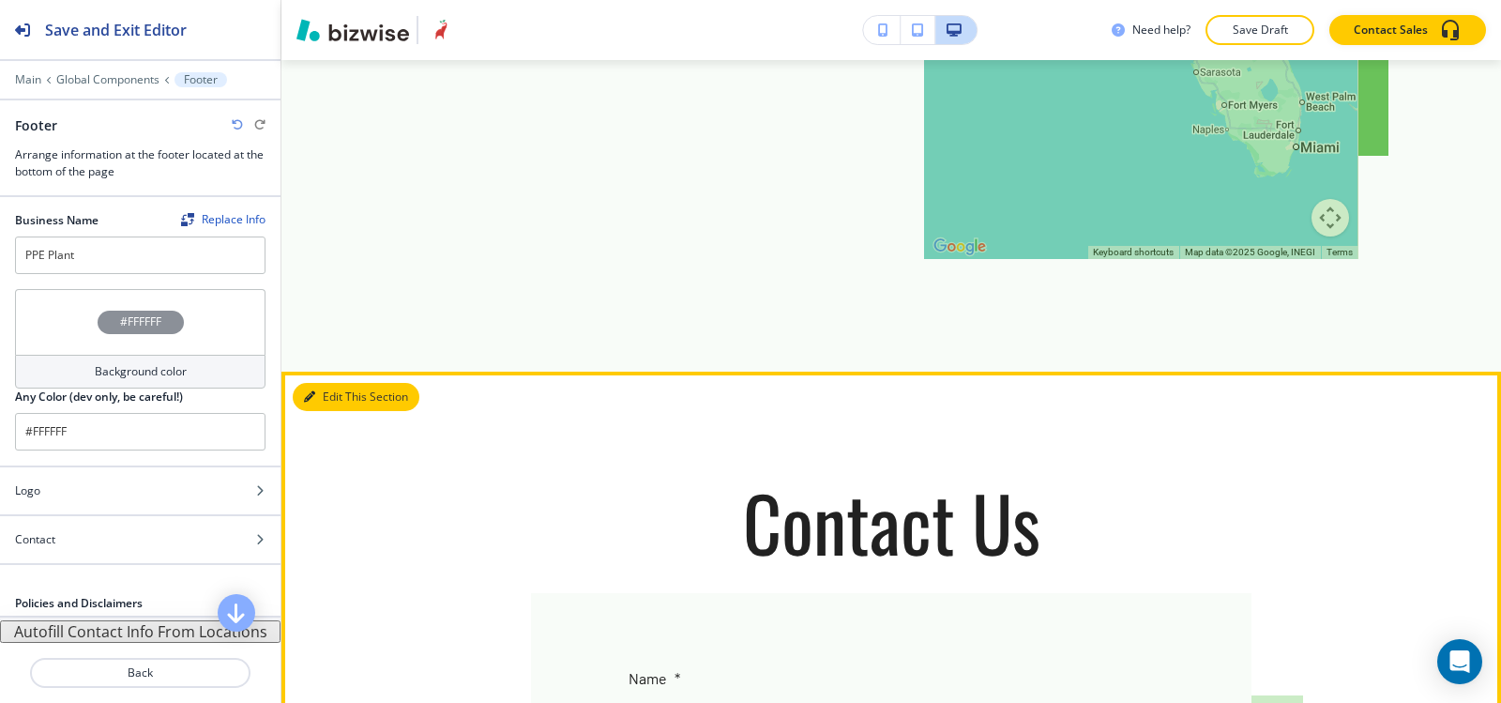
click at [322, 383] on button "Edit This Section" at bounding box center [356, 397] width 127 height 28
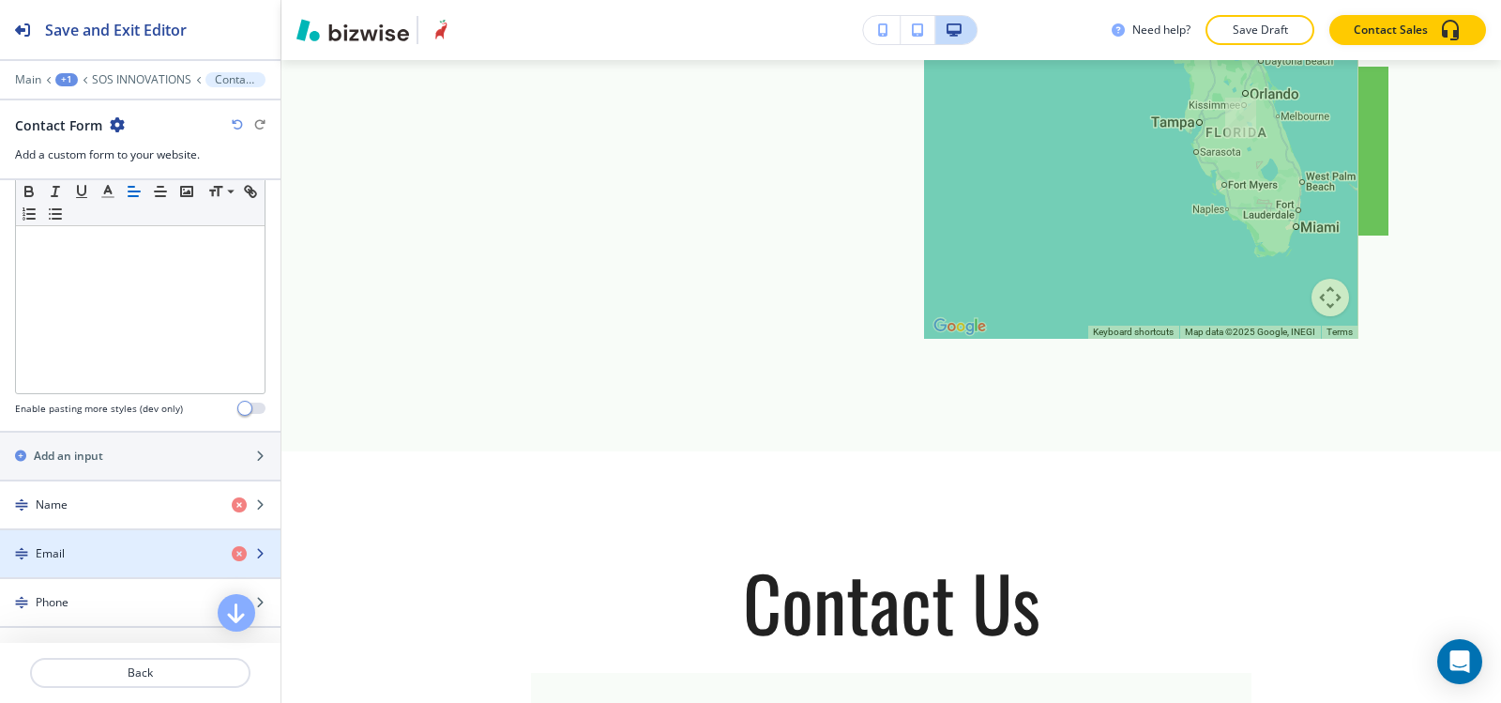
scroll to position [1032, 0]
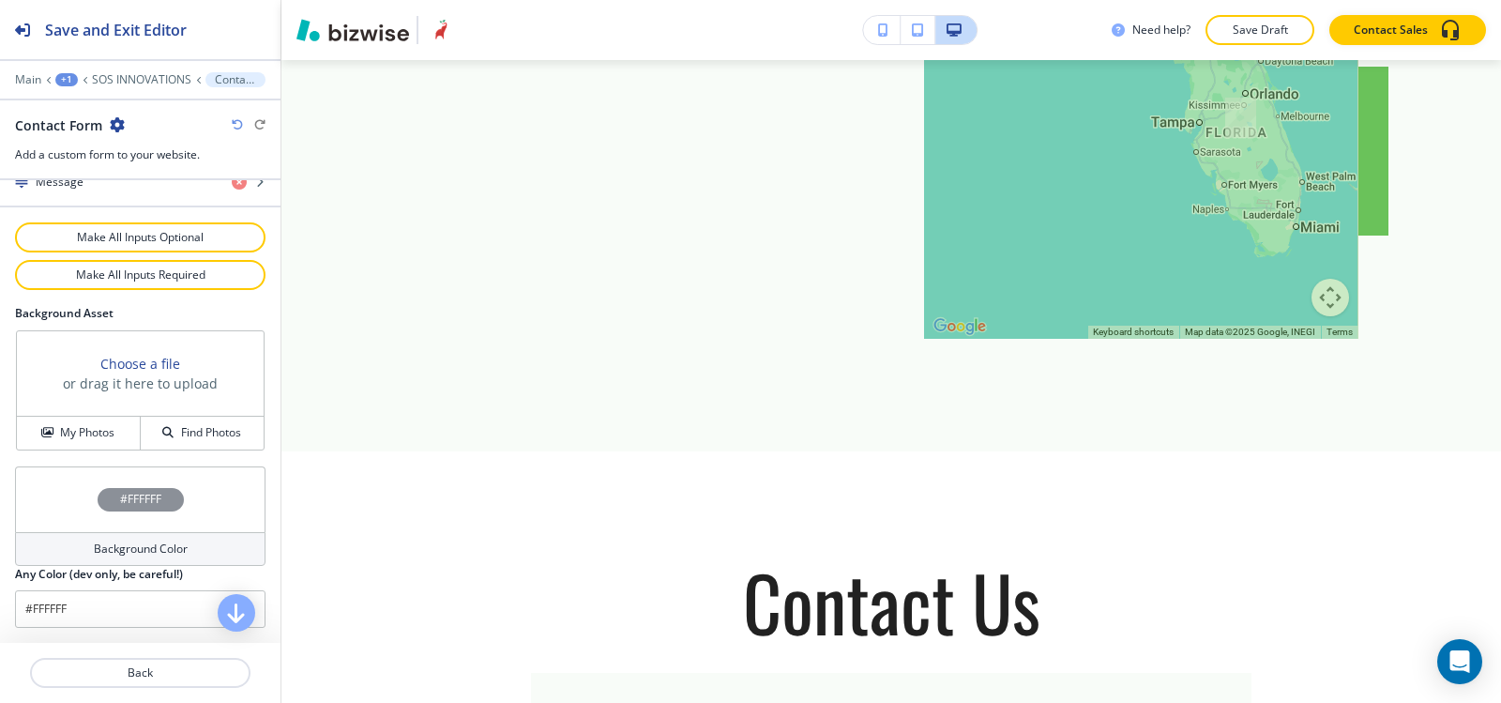
click at [131, 555] on h4 "Background Color" at bounding box center [141, 548] width 94 height 17
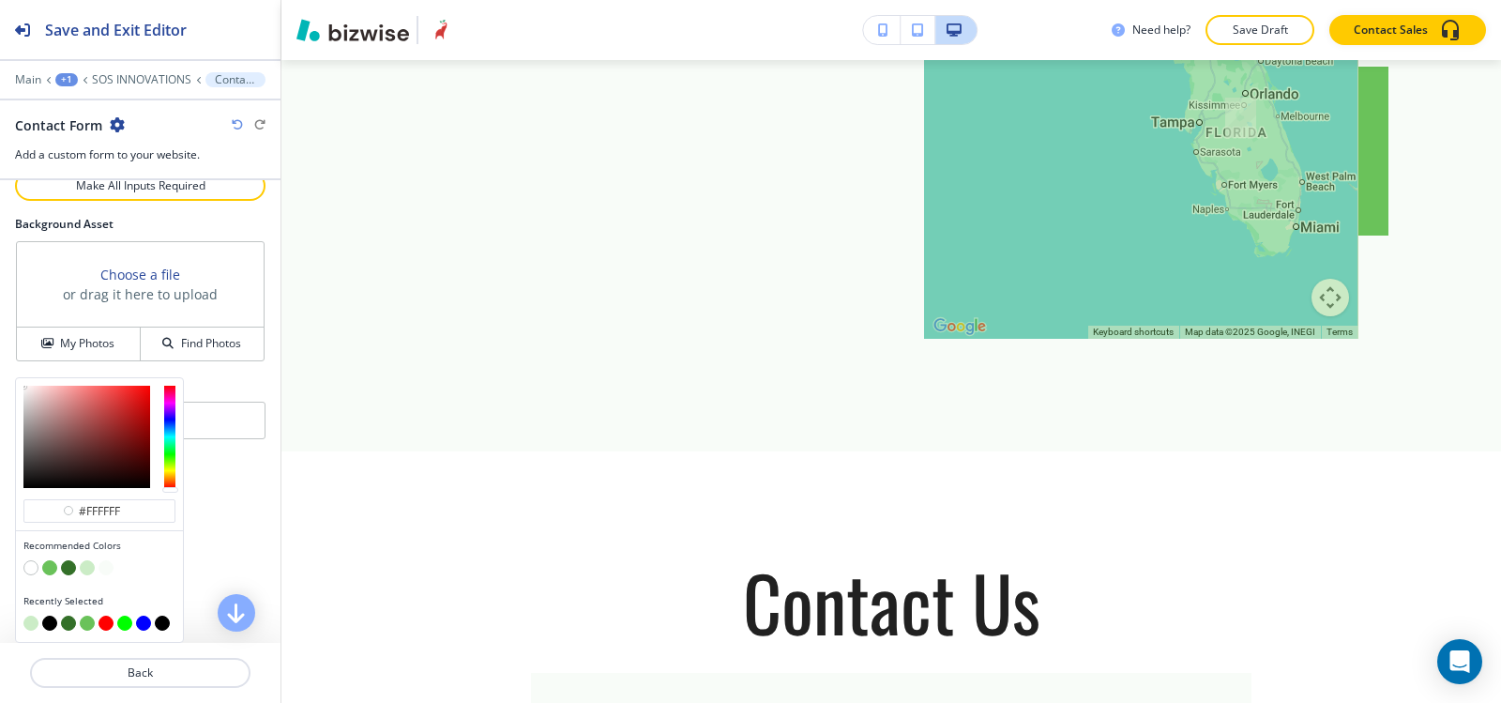
click at [84, 568] on button "button" at bounding box center [87, 567] width 15 height 15
type input "#cbecc6"
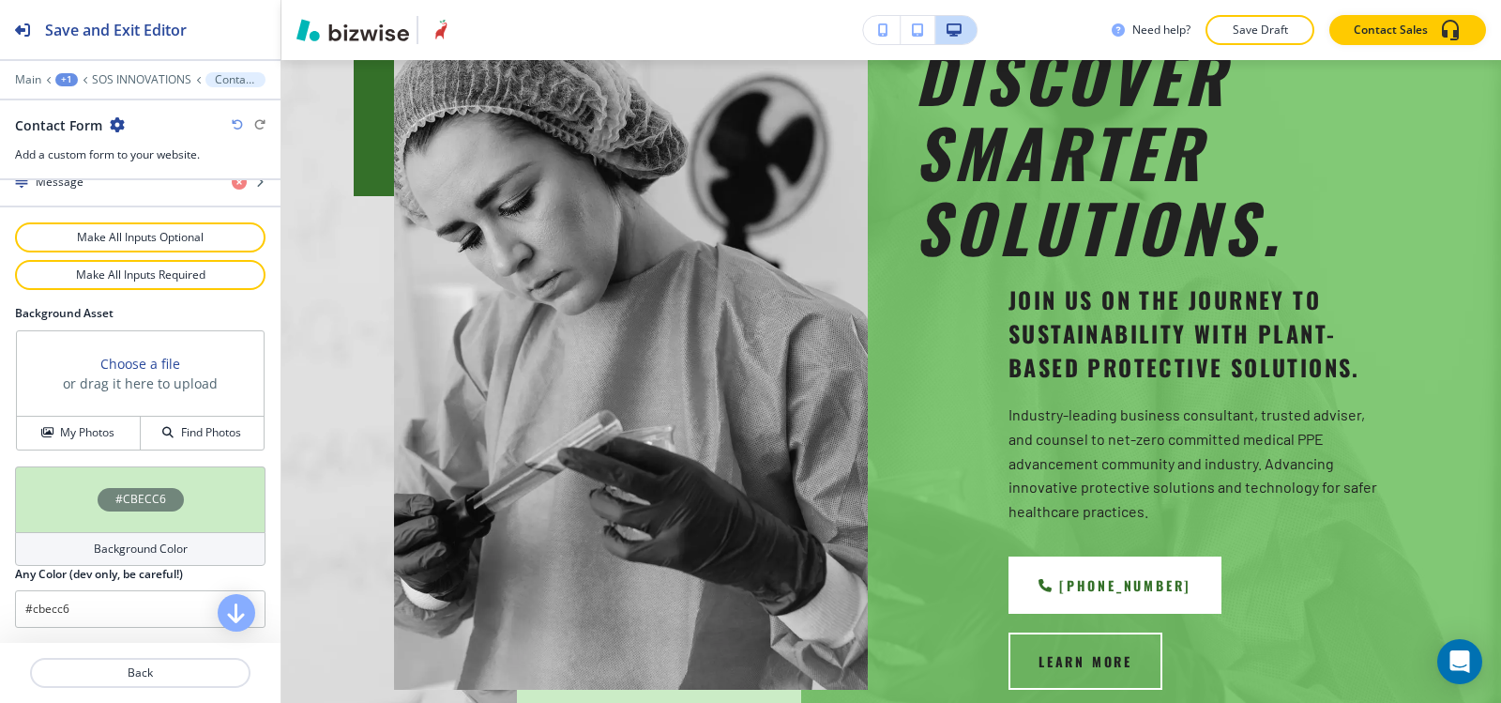
scroll to position [0, 0]
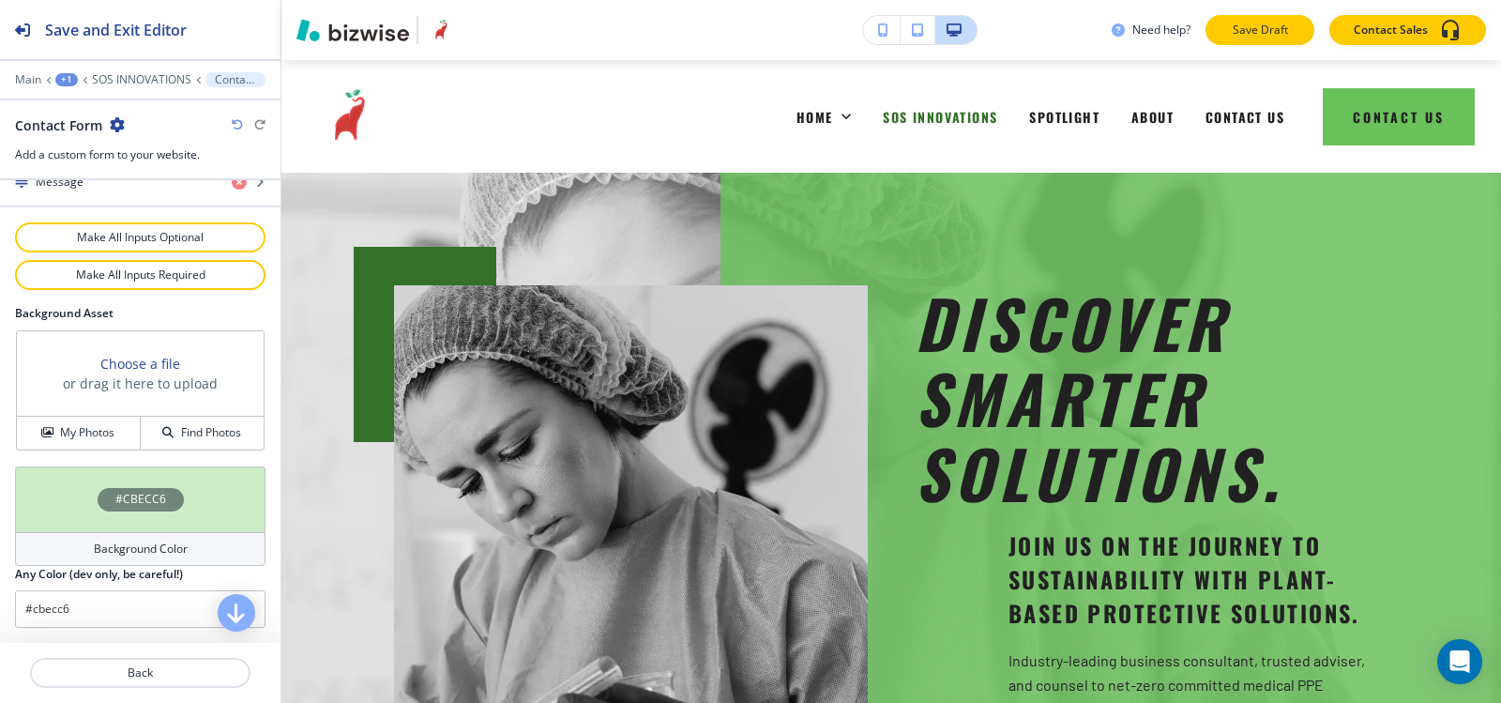
click at [1267, 33] on p "Save Draft" at bounding box center [1260, 30] width 60 height 17
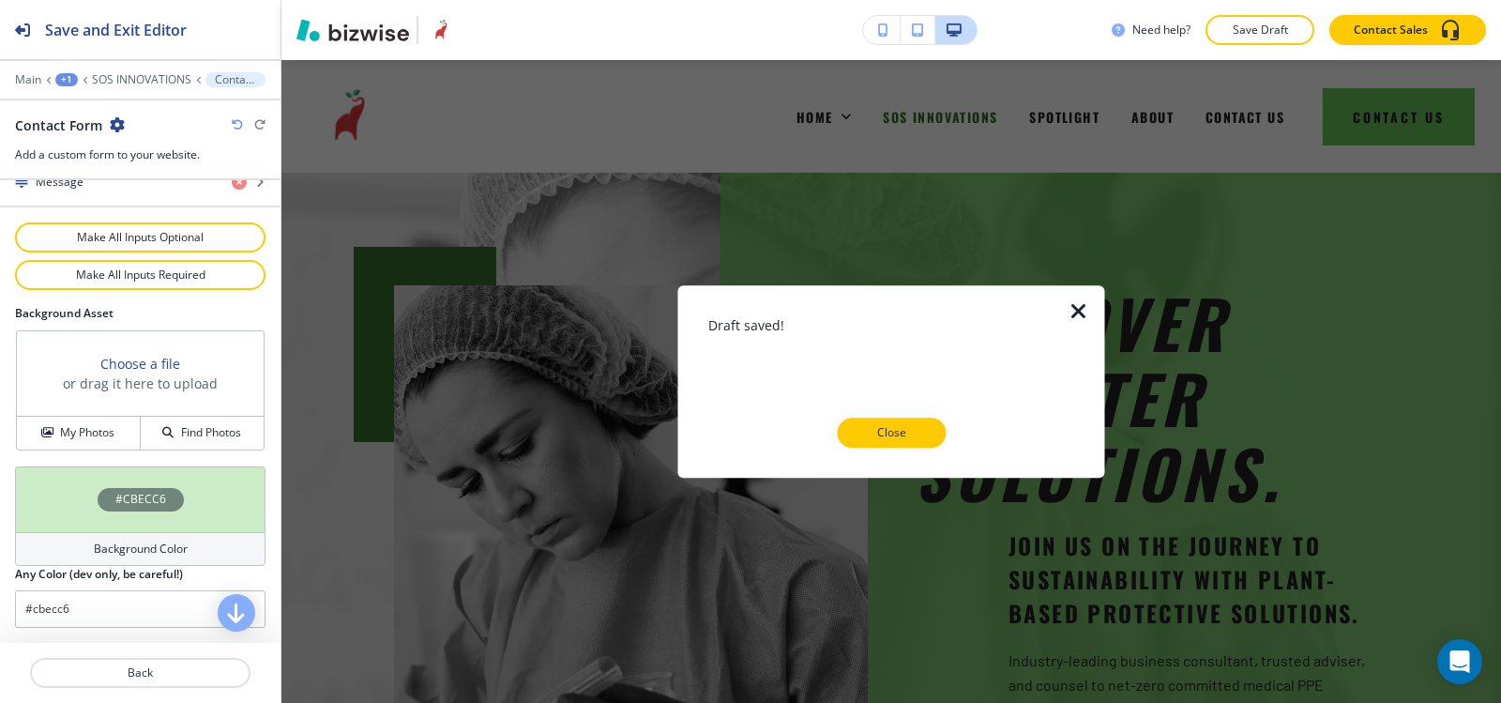
click at [930, 434] on button "Close" at bounding box center [891, 433] width 109 height 30
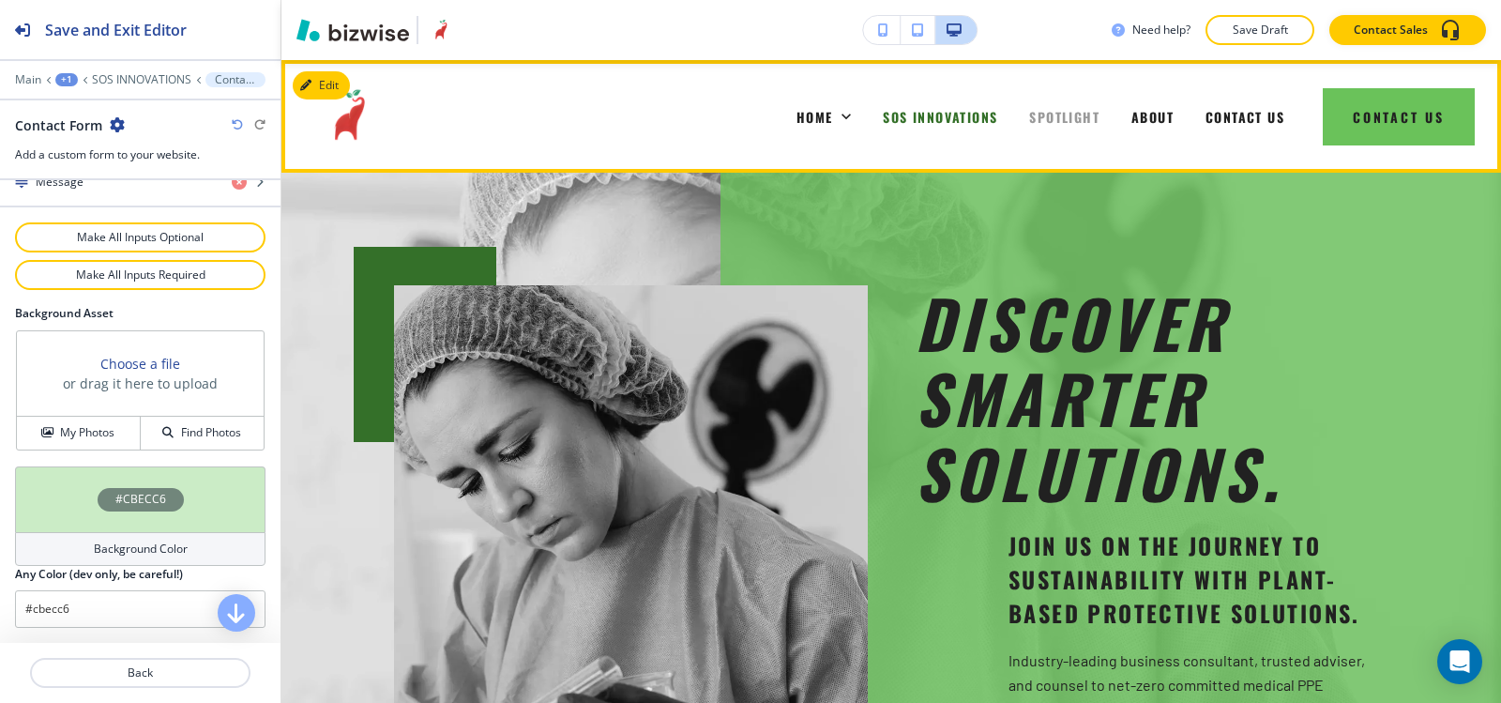
click at [1034, 122] on span "SPOTLIGHT" at bounding box center [1064, 117] width 70 height 20
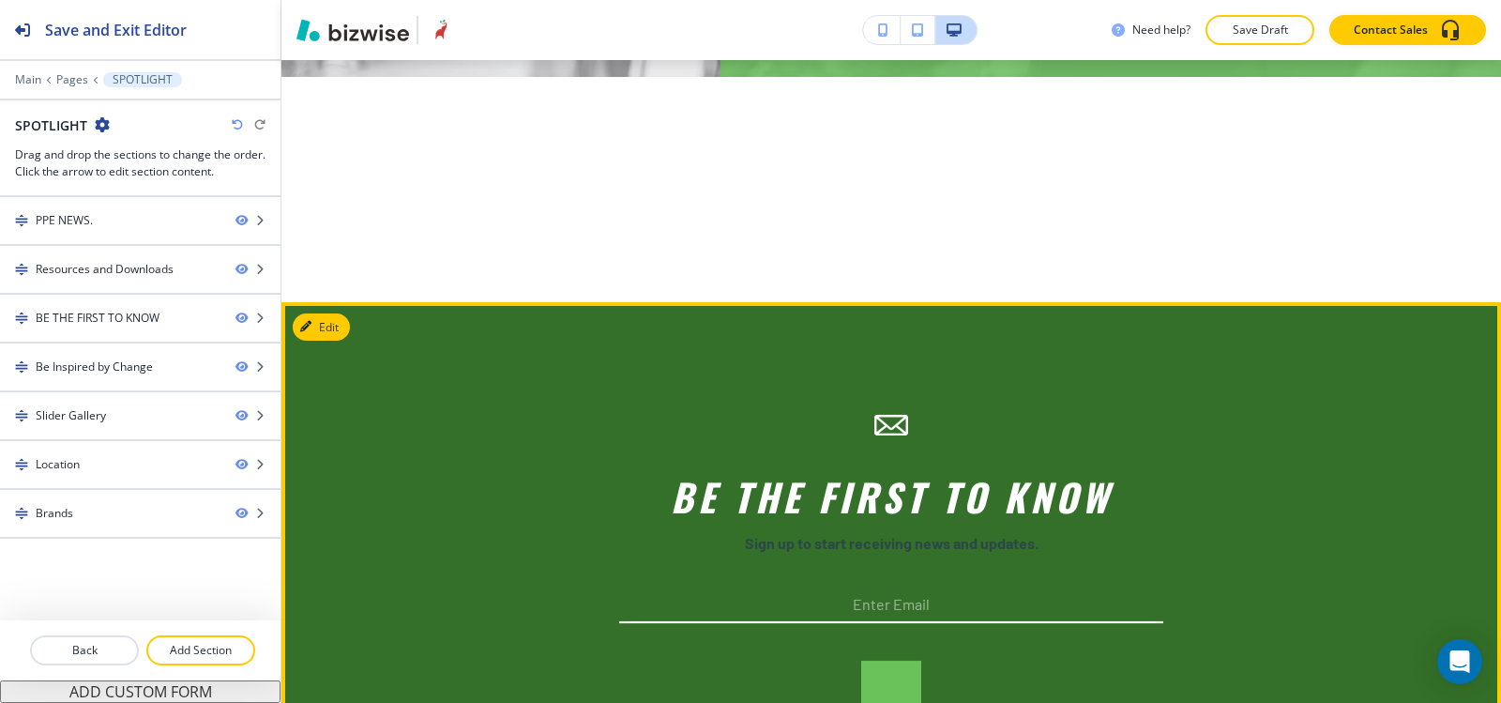
scroll to position [469, 0]
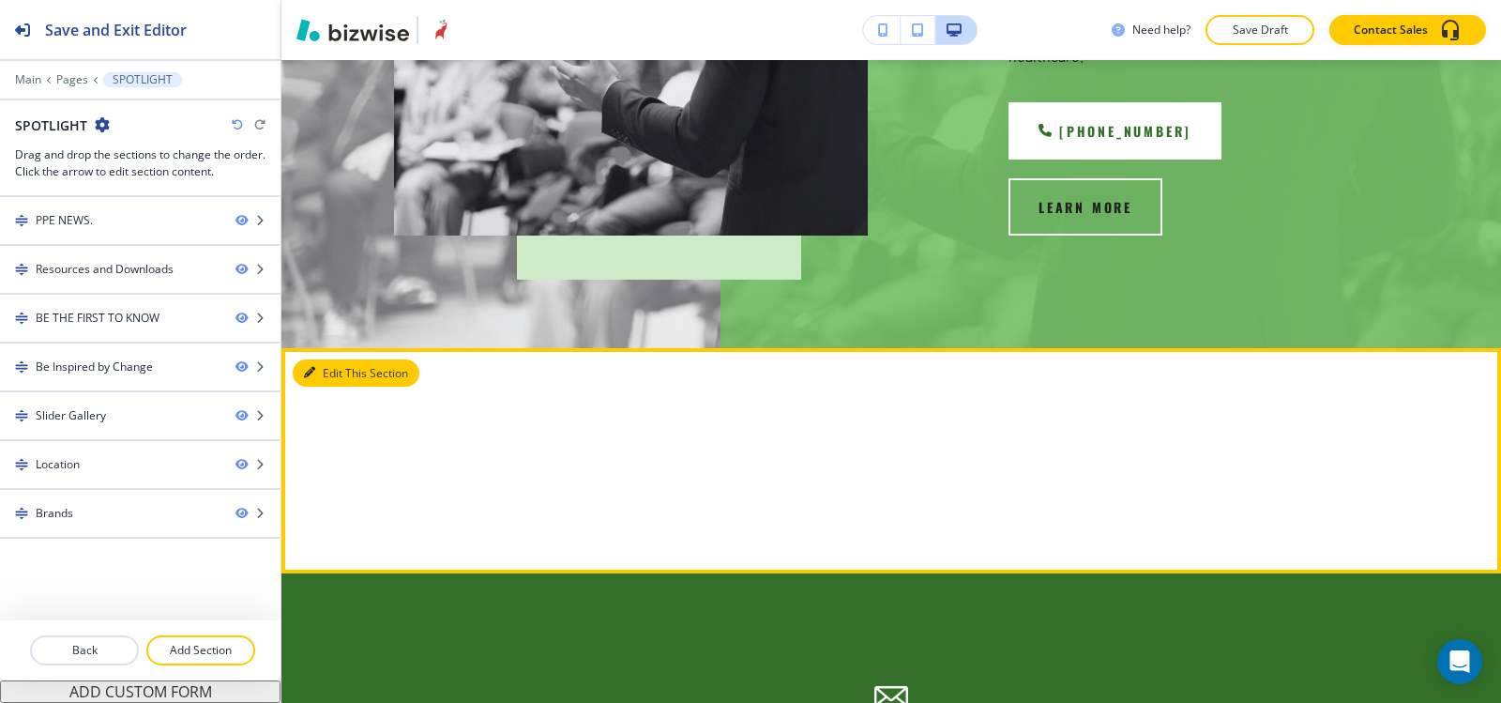
click at [300, 359] on button "Edit This Section" at bounding box center [356, 373] width 127 height 28
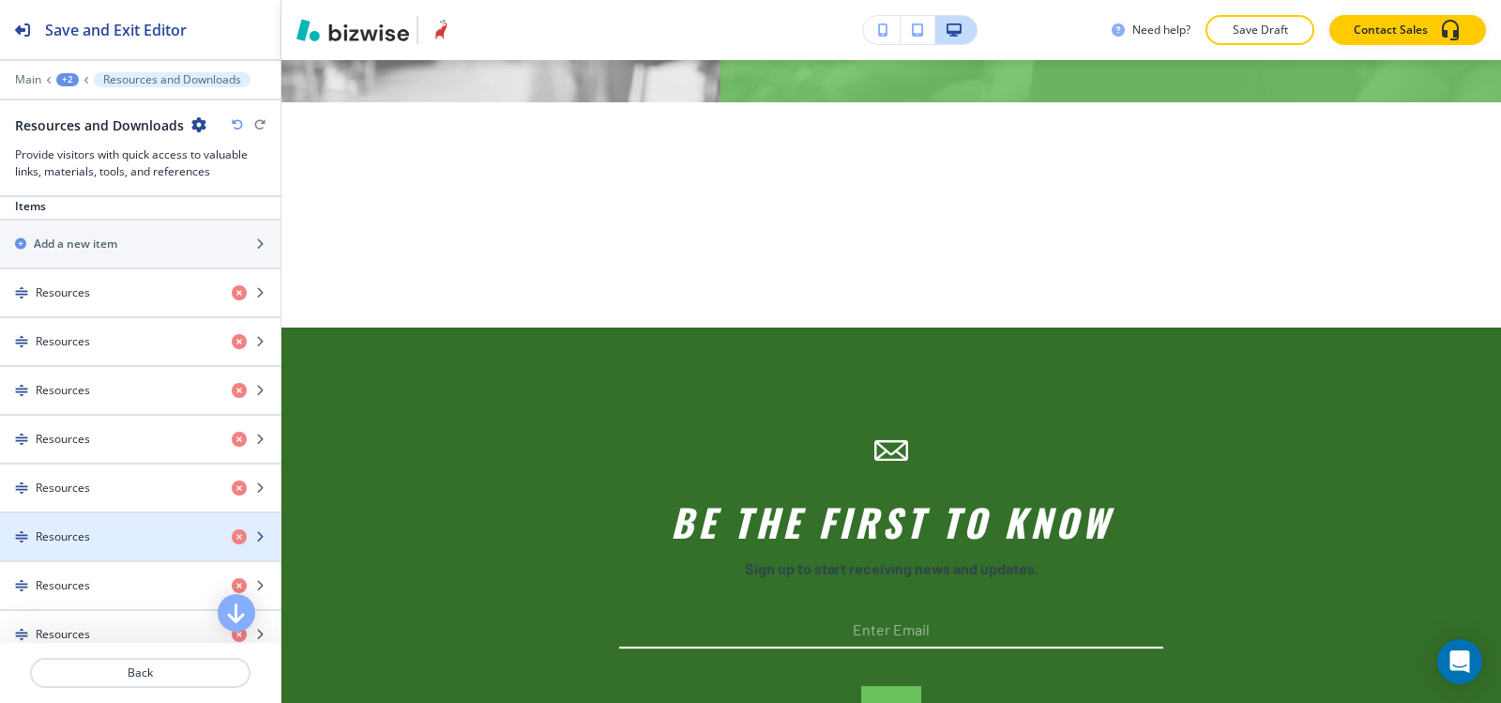
scroll to position [657, 0]
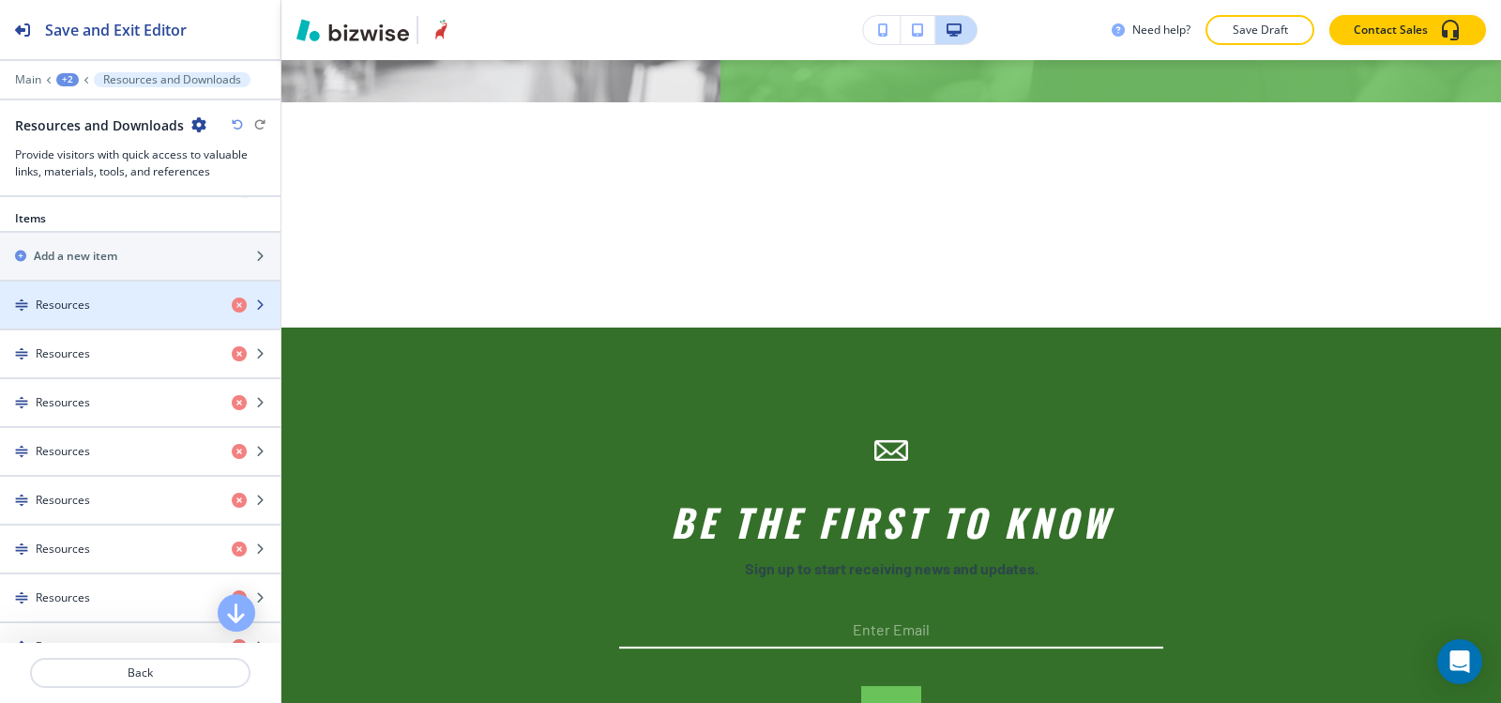
click at [101, 311] on div "Resources" at bounding box center [108, 304] width 217 height 17
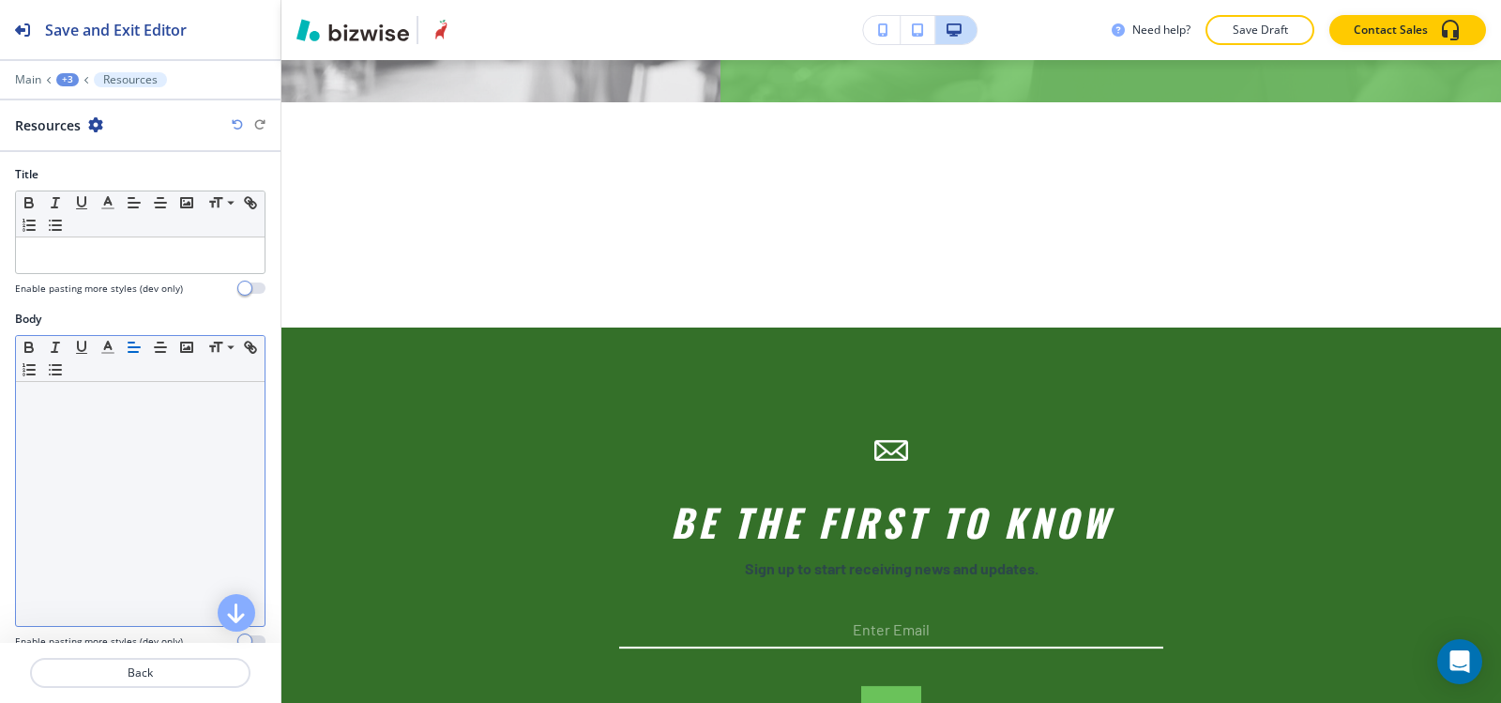
scroll to position [0, 0]
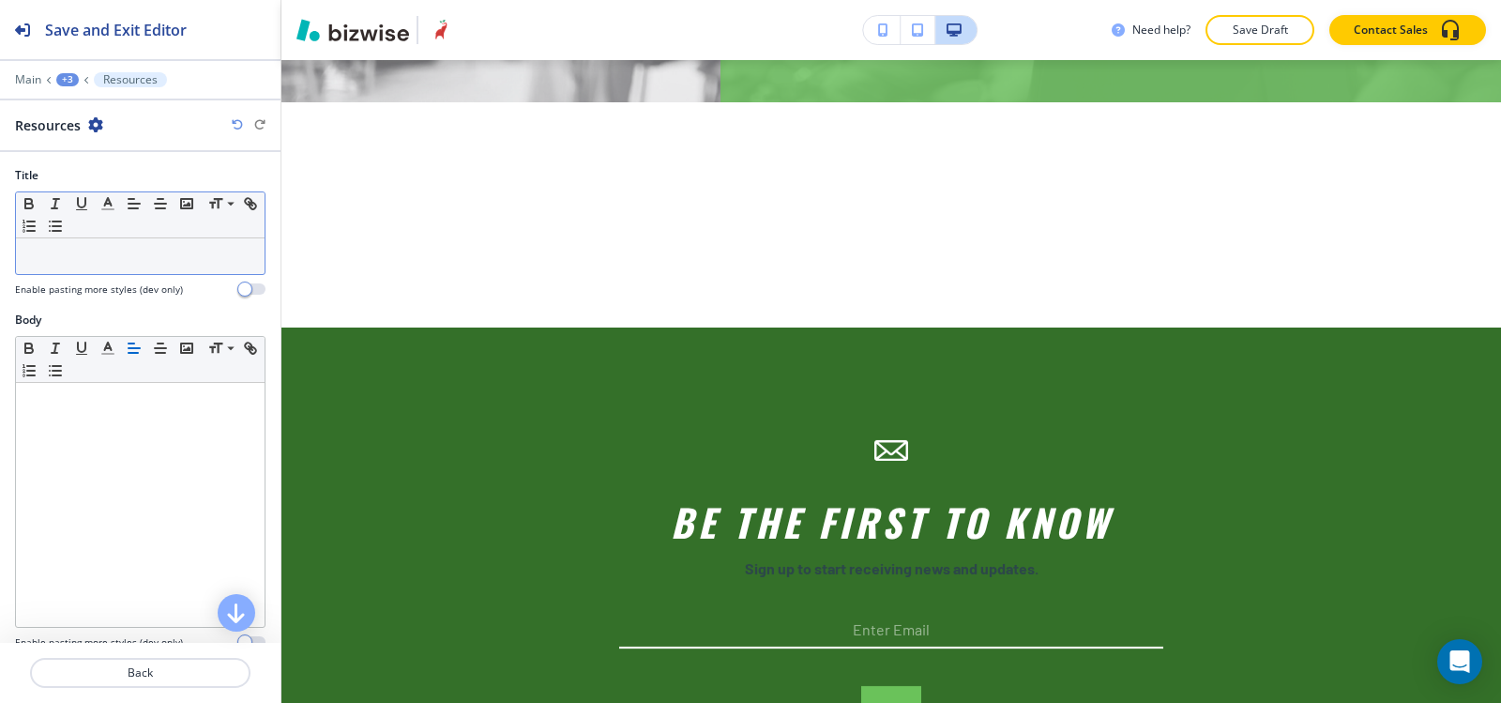
click at [82, 252] on p at bounding box center [140, 256] width 230 height 17
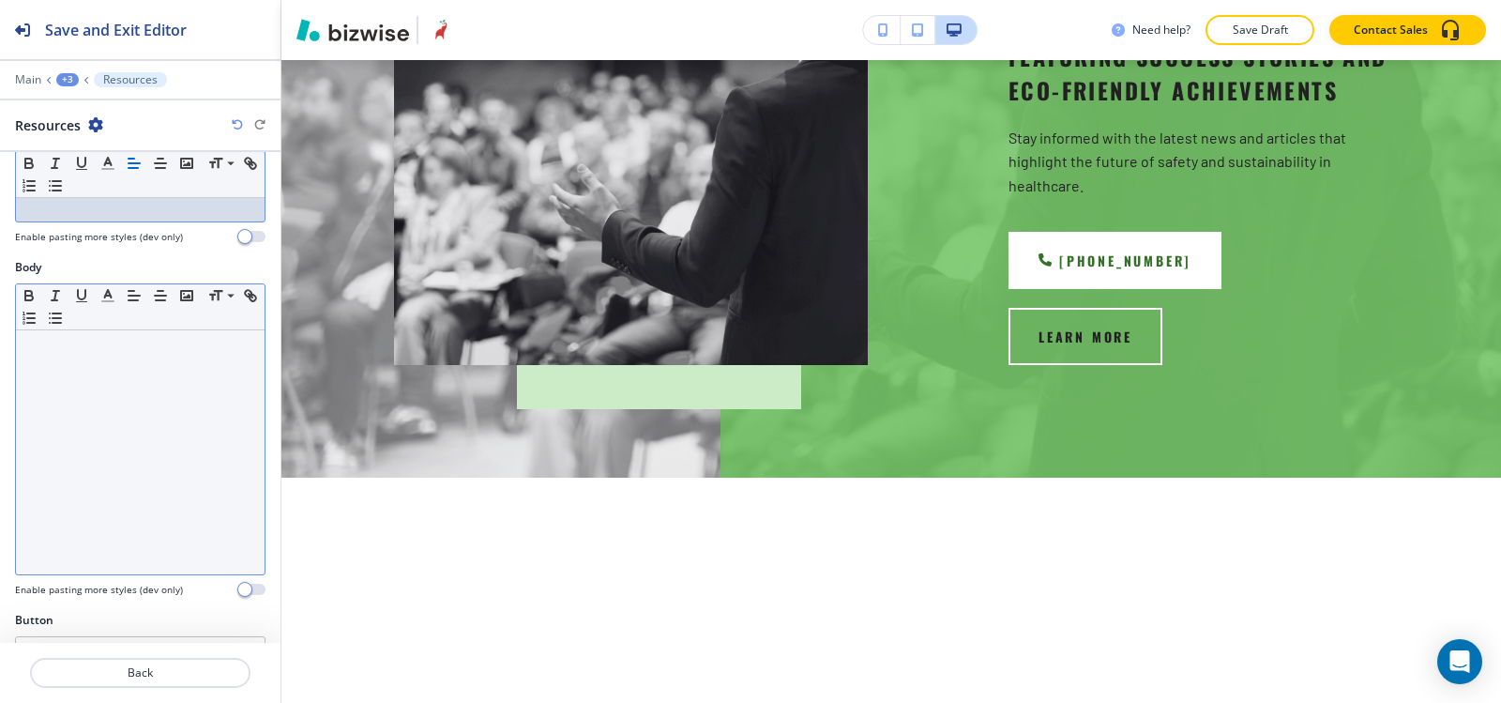
scroll to position [97, 0]
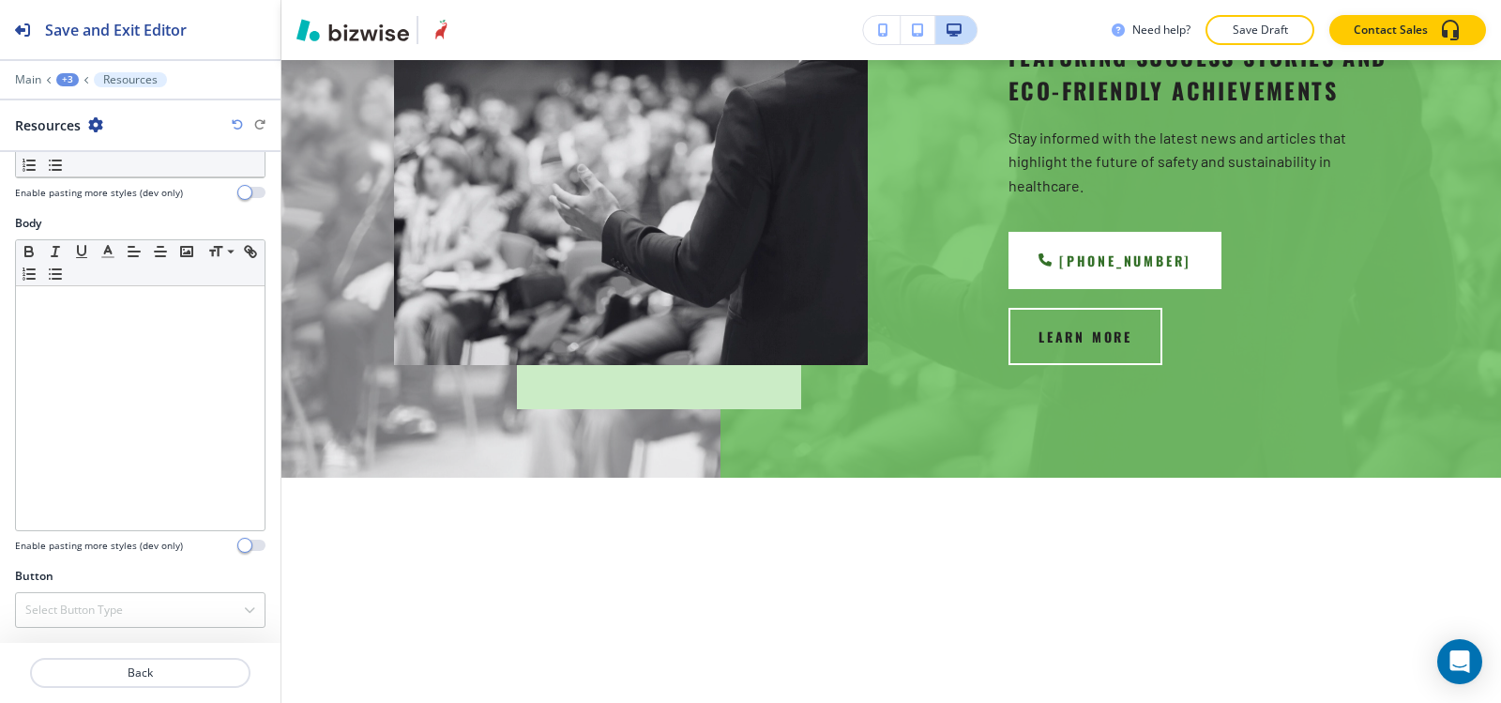
click at [60, 77] on div "+3" at bounding box center [67, 79] width 23 height 13
click at [124, 165] on button "Resources and Downloads" at bounding box center [116, 177] width 120 height 34
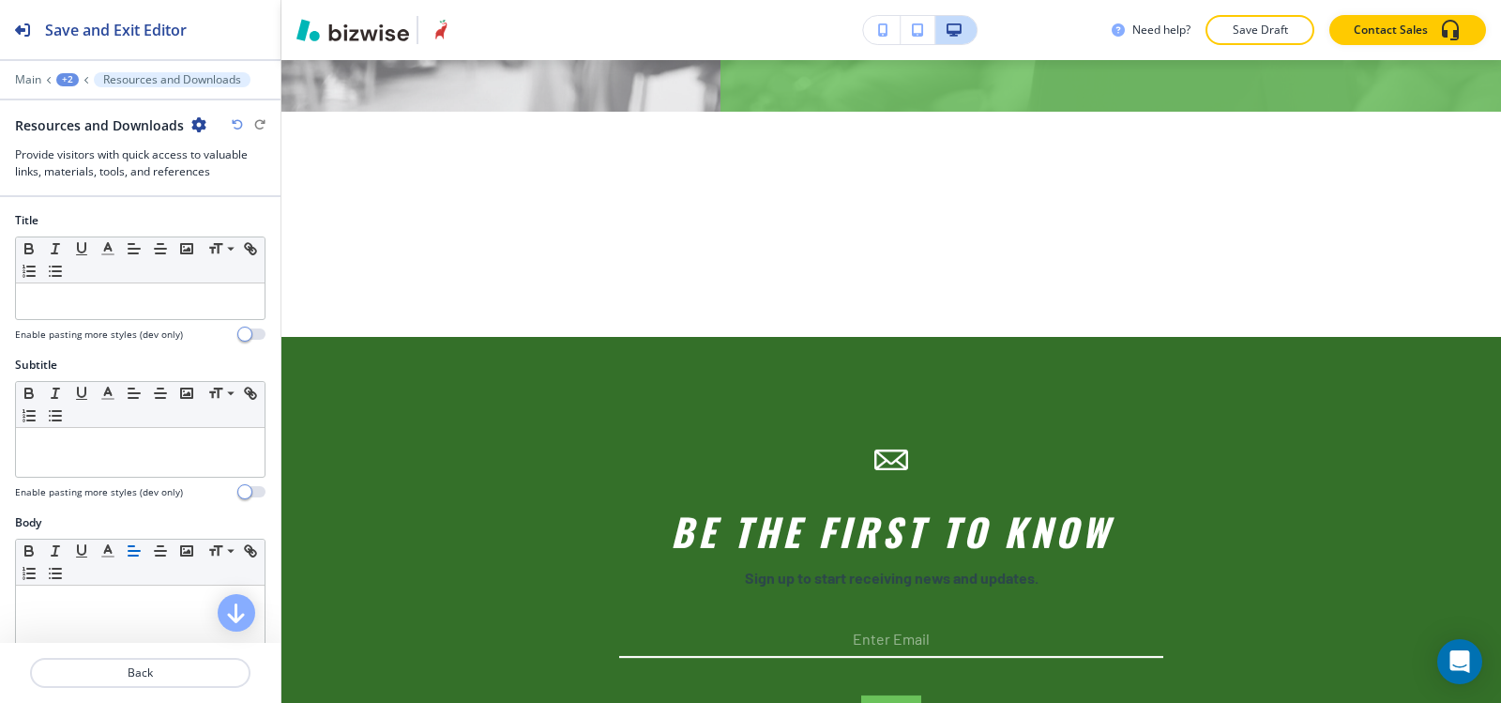
scroll to position [715, 0]
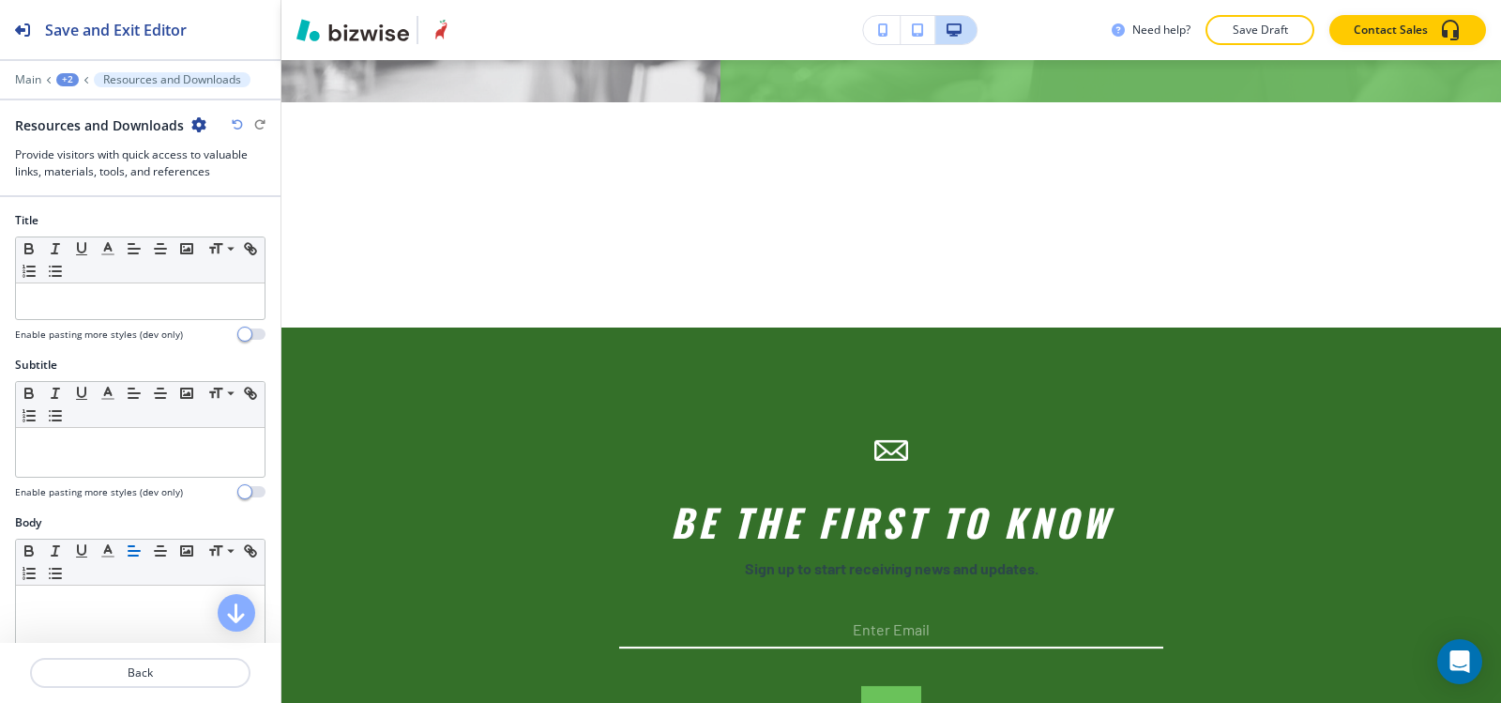
click at [193, 125] on icon "button" at bounding box center [198, 124] width 15 height 15
click at [268, 228] on p "Delete Section" at bounding box center [249, 223] width 96 height 17
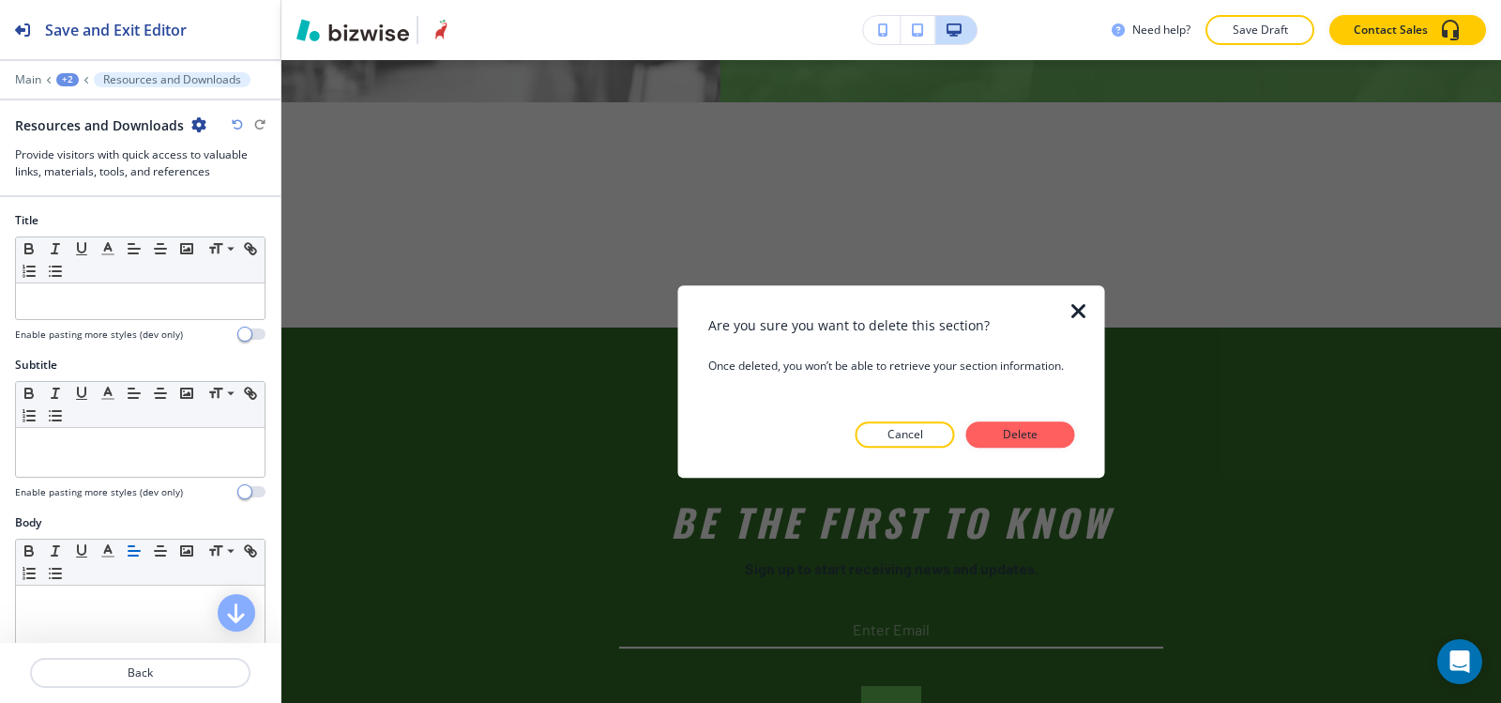
click at [1010, 442] on p "Delete" at bounding box center [1020, 434] width 45 height 17
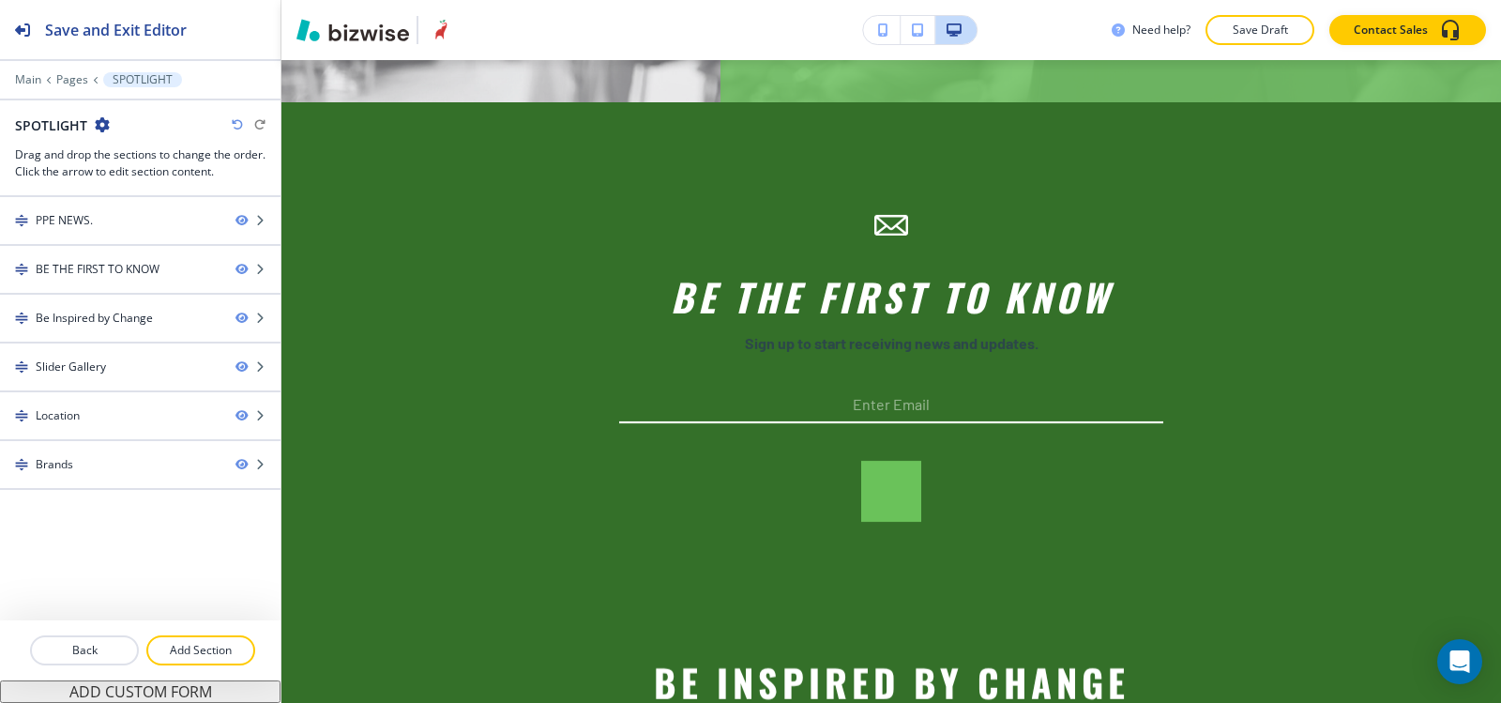
scroll to position [490, 0]
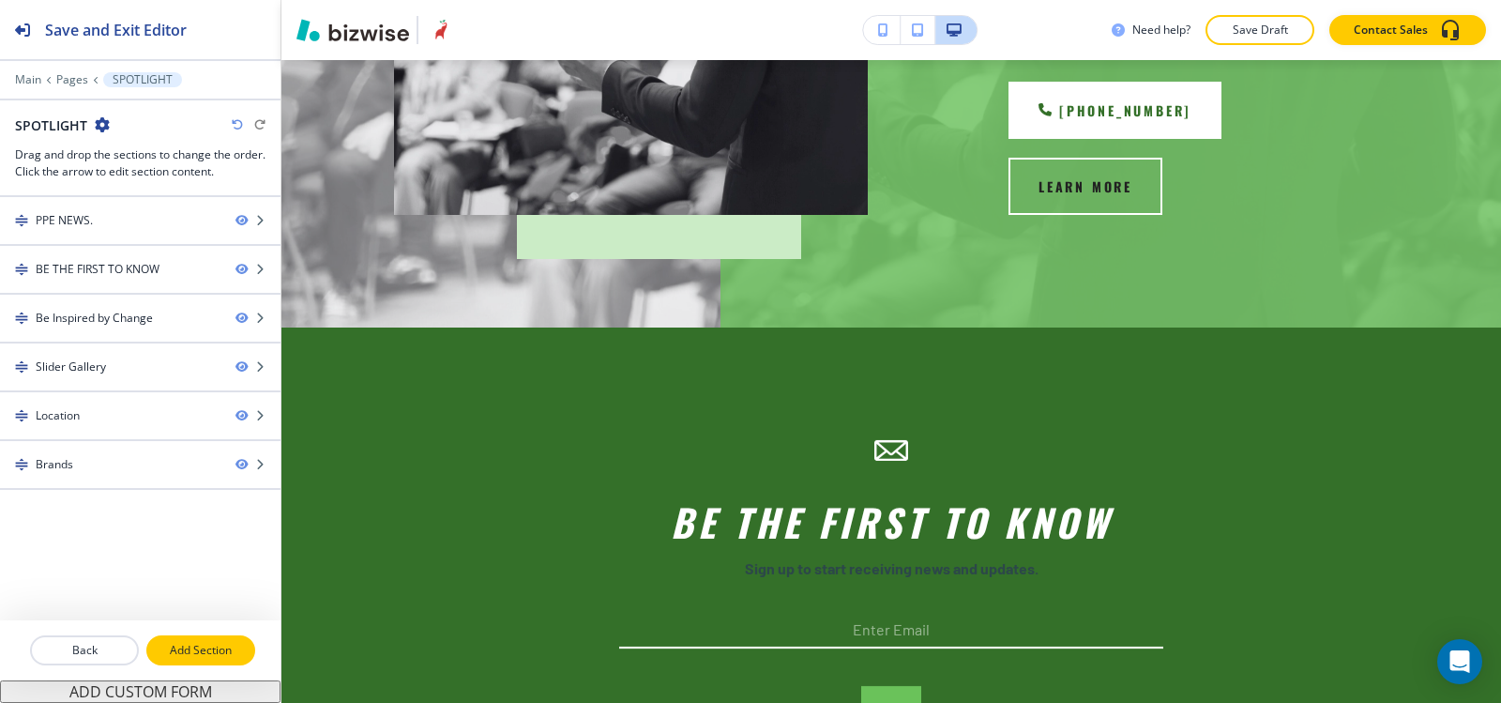
click at [207, 652] on p "Add Section" at bounding box center [200, 650] width 105 height 17
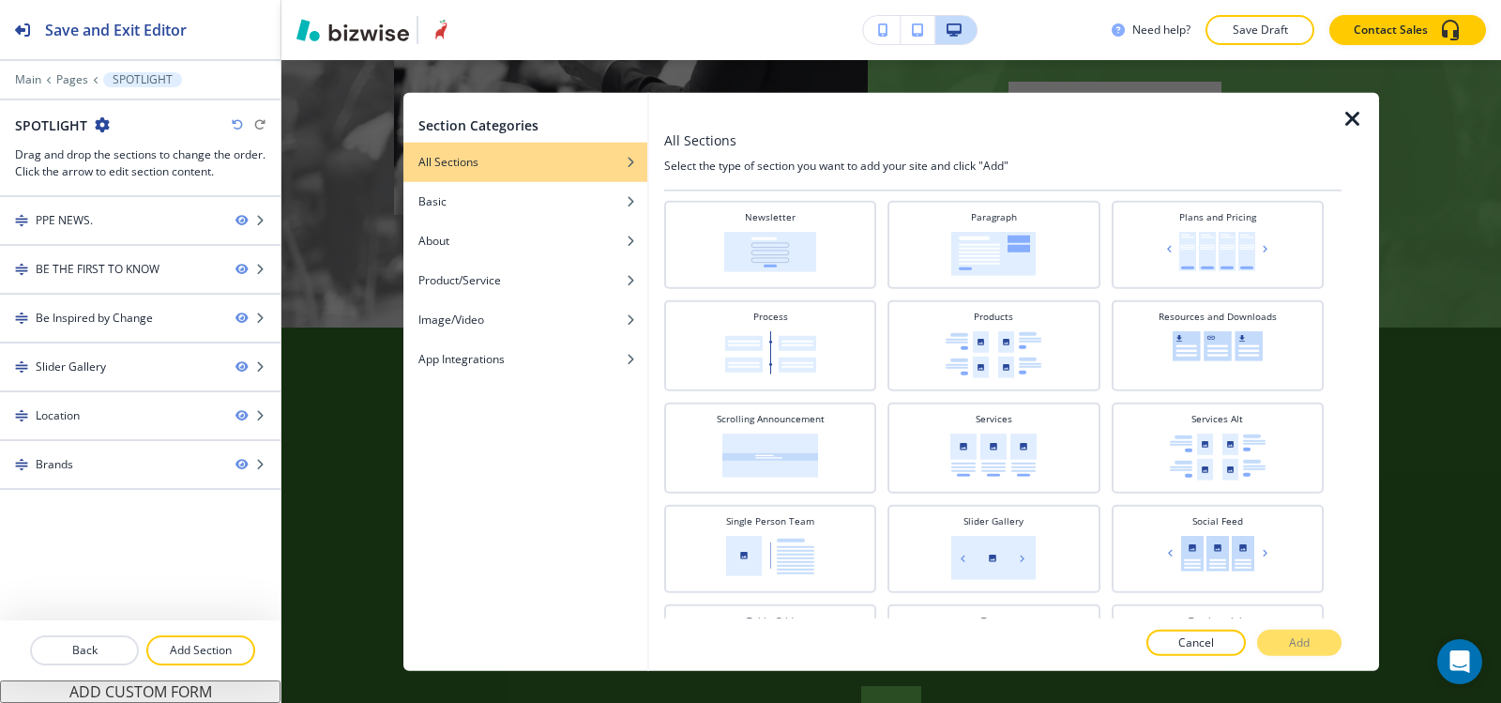
scroll to position [563, 0]
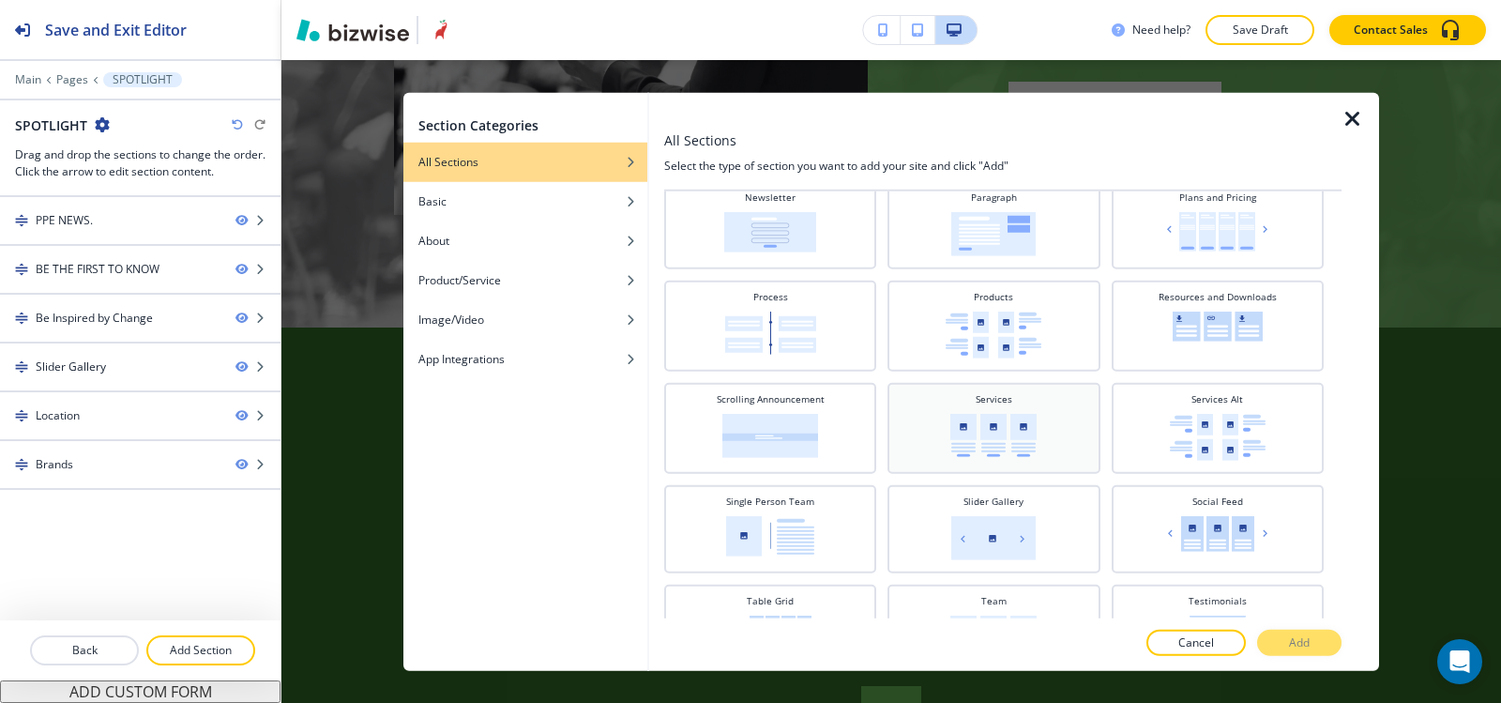
click at [1041, 442] on div "Services" at bounding box center [993, 425] width 193 height 68
click at [1309, 643] on p "Add" at bounding box center [1299, 642] width 21 height 17
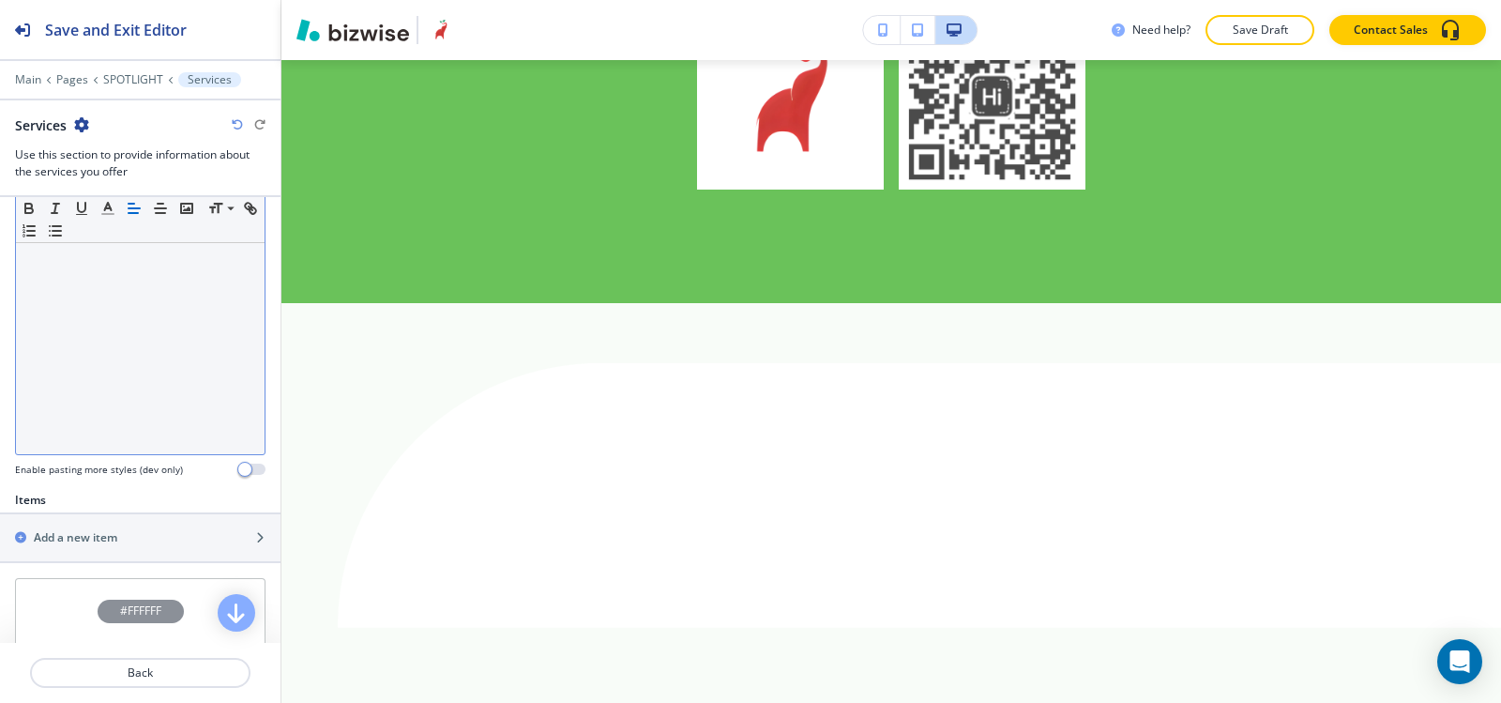
scroll to position [607, 0]
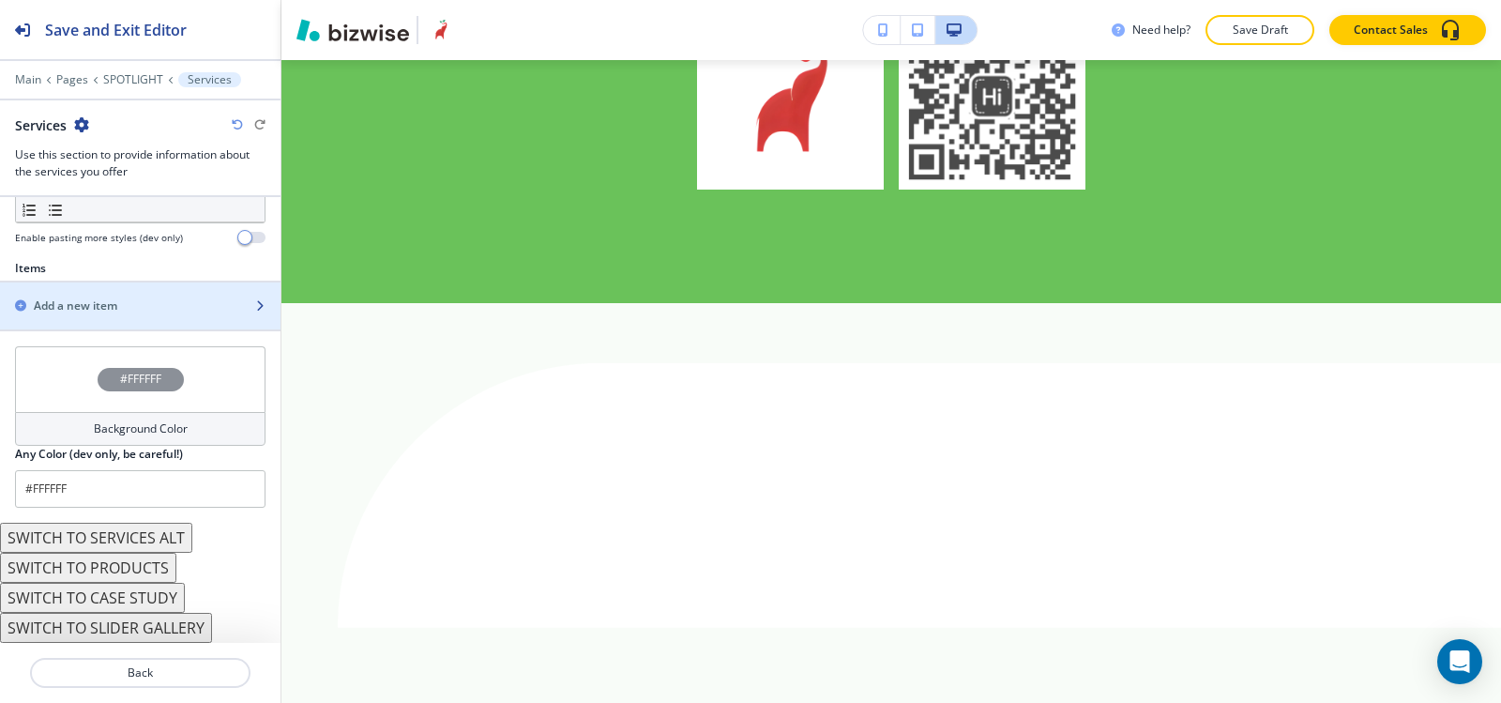
click at [65, 309] on h2 "Add a new item" at bounding box center [76, 305] width 84 height 17
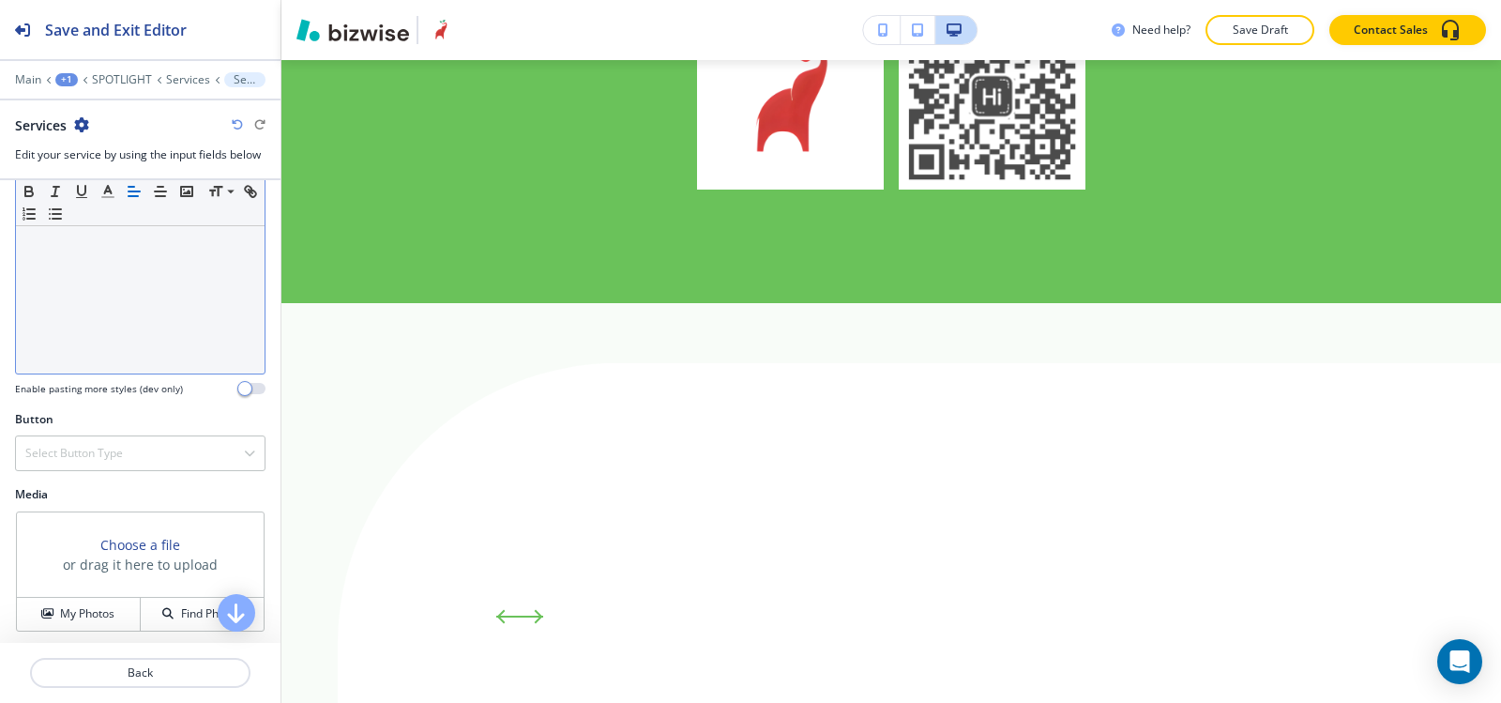
scroll to position [286, 0]
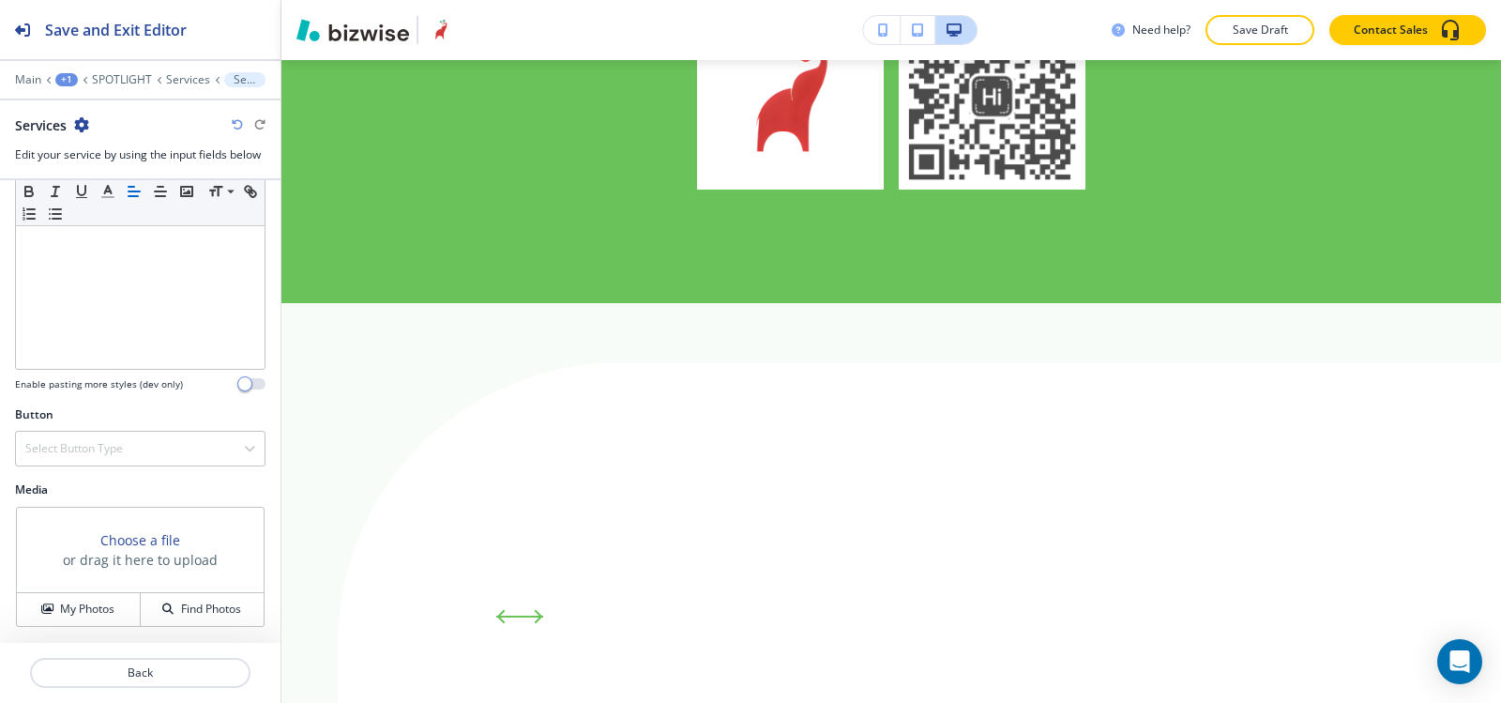
click at [179, 72] on div "Main +1 SPOTLIGHT Services Services" at bounding box center [140, 79] width 251 height 15
click at [179, 73] on p "Services" at bounding box center [188, 79] width 44 height 13
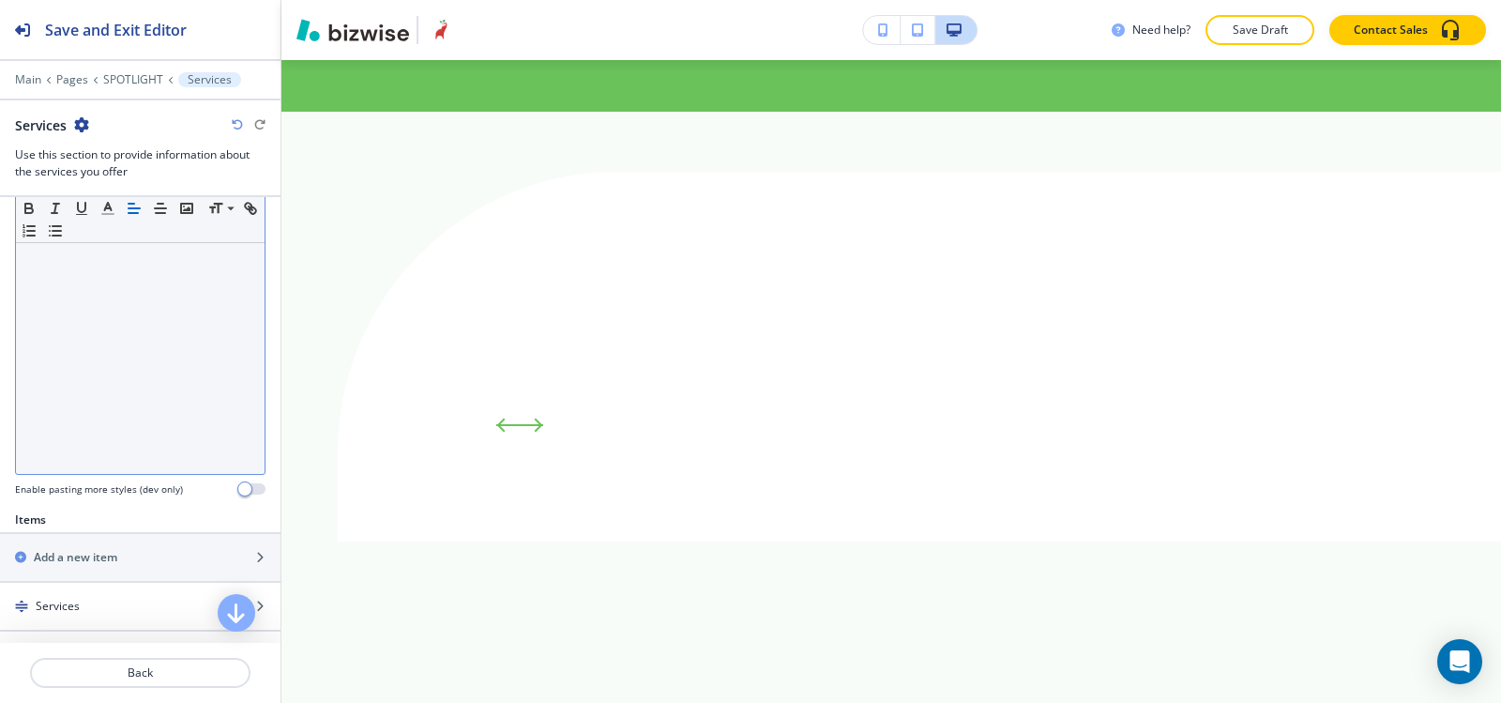
scroll to position [469, 0]
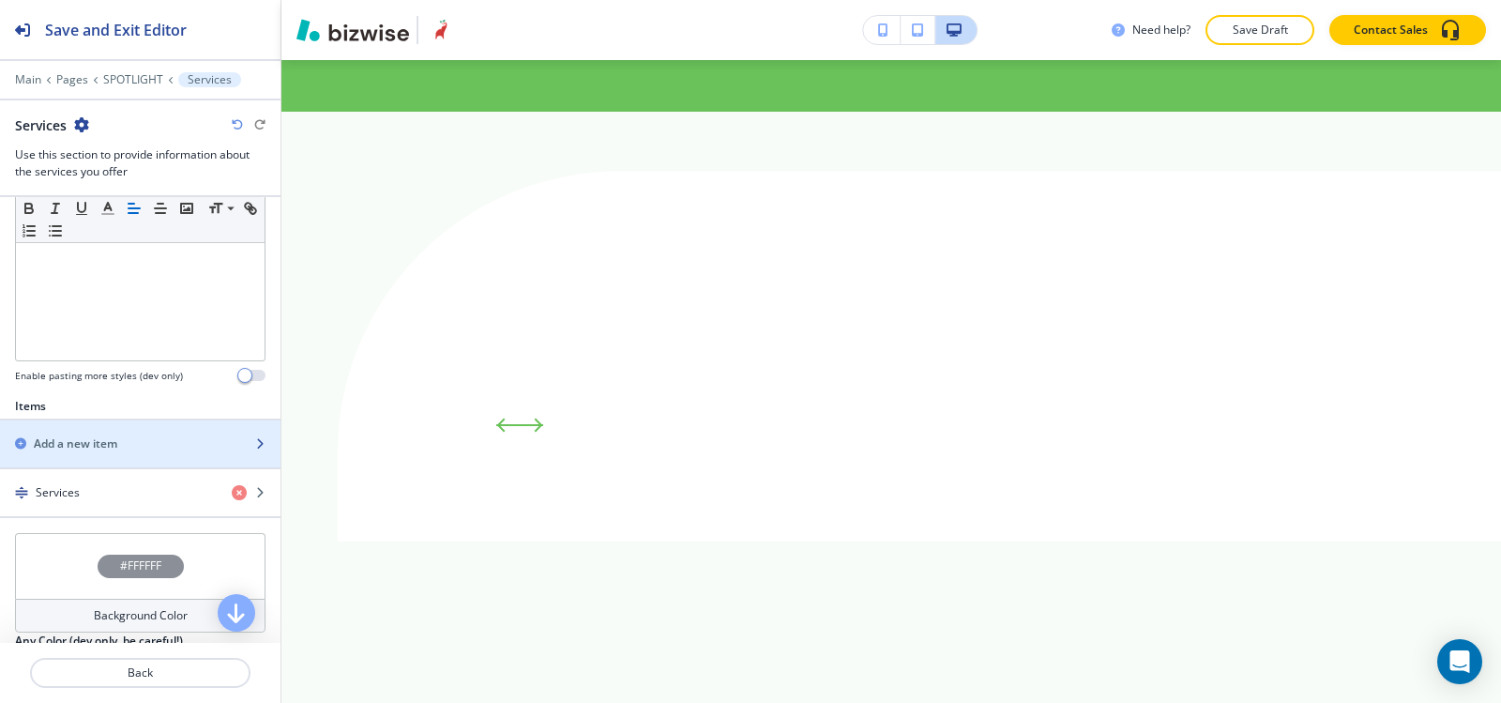
click at [132, 442] on div "Add a new item" at bounding box center [119, 443] width 239 height 17
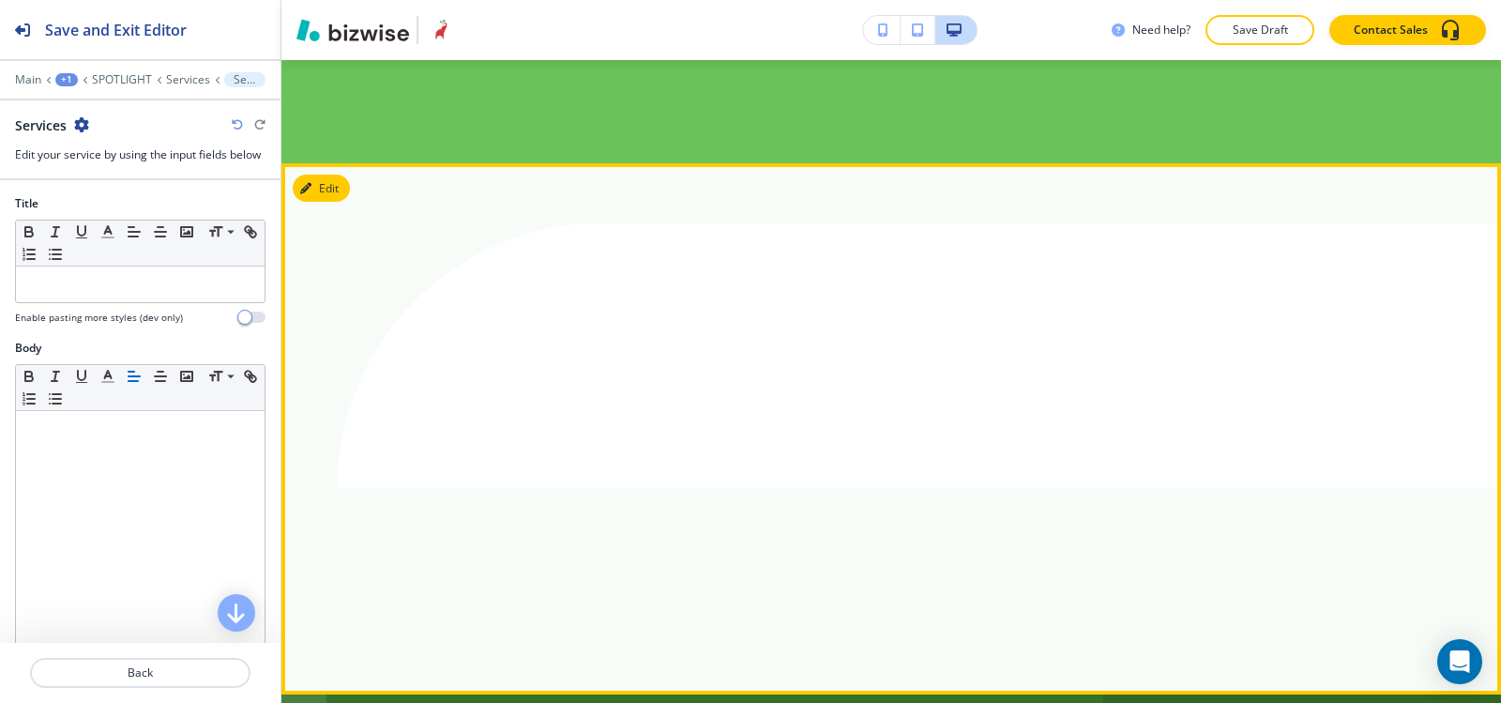
scroll to position [3394, 0]
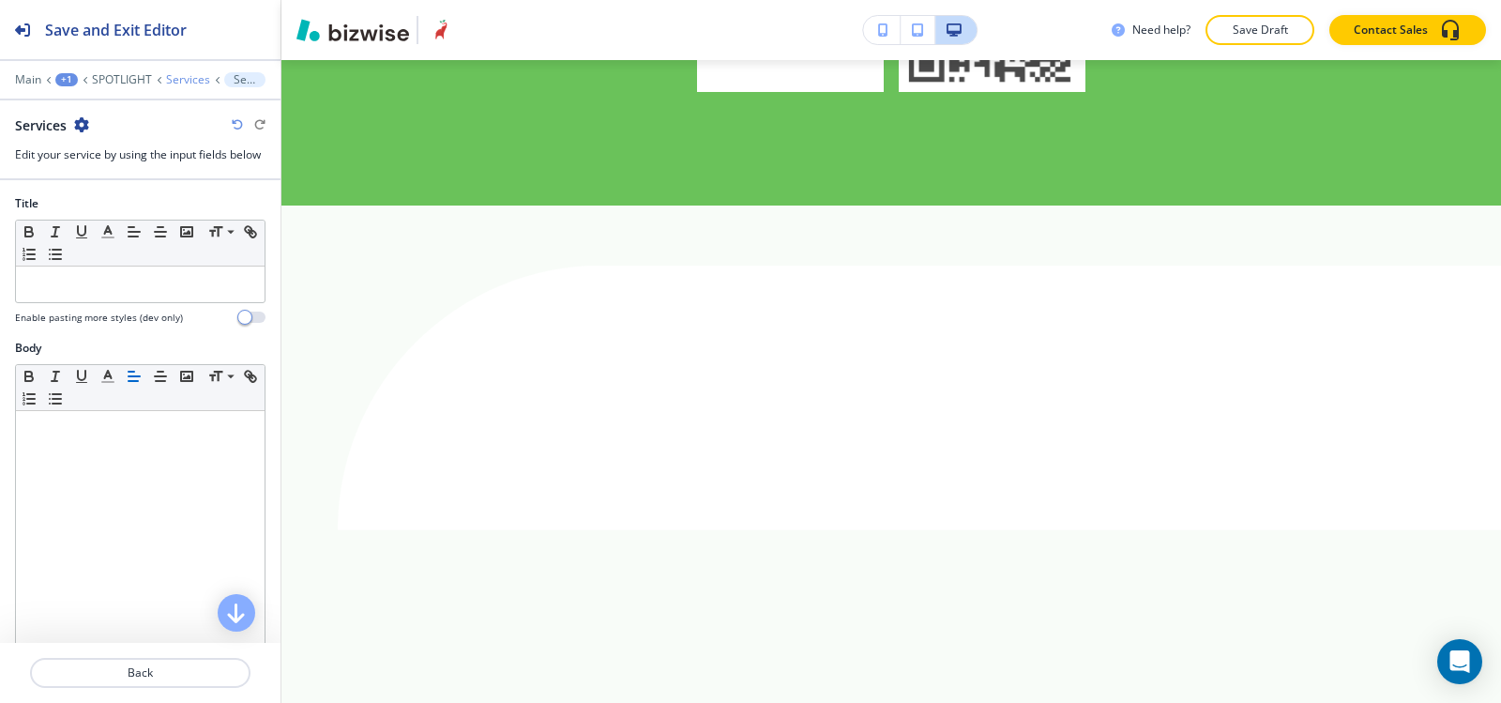
click at [167, 74] on p "Services" at bounding box center [188, 79] width 44 height 13
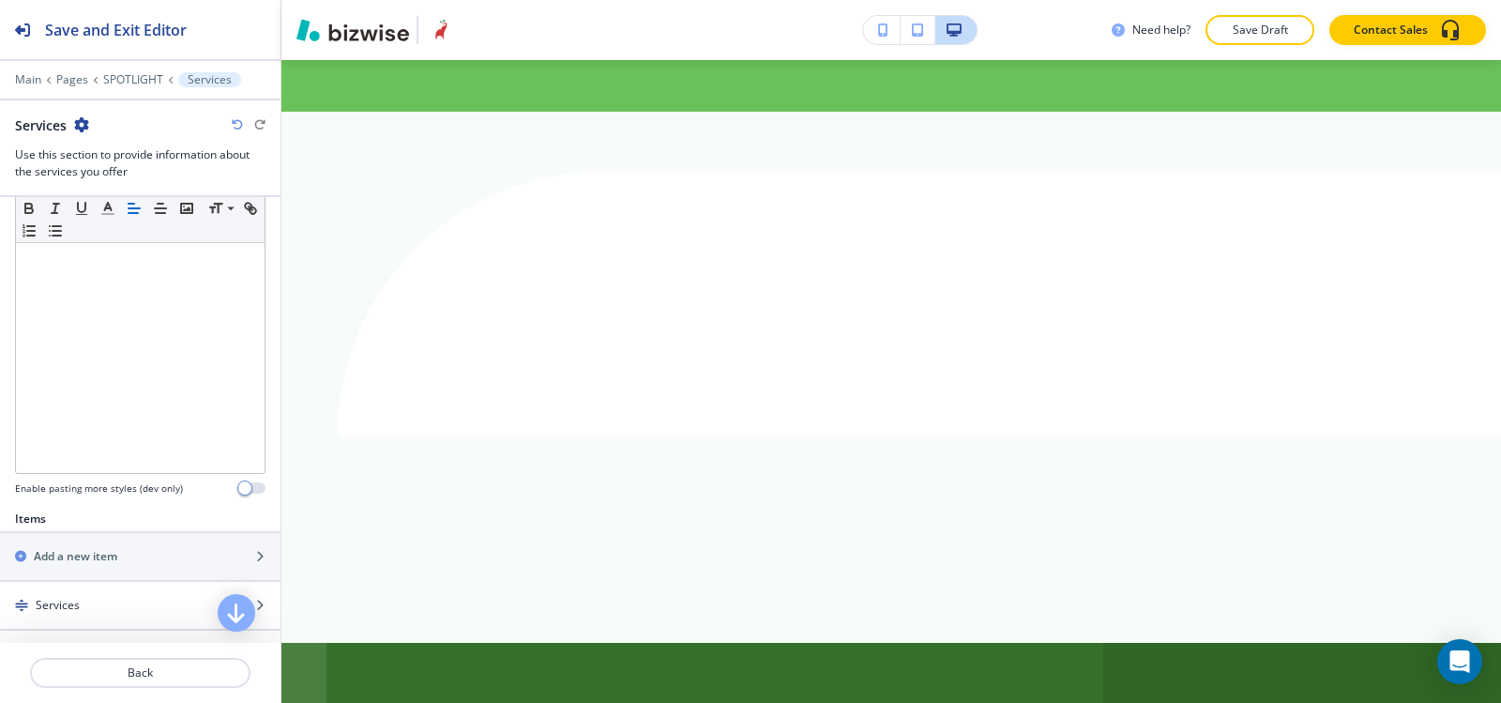
scroll to position [563, 0]
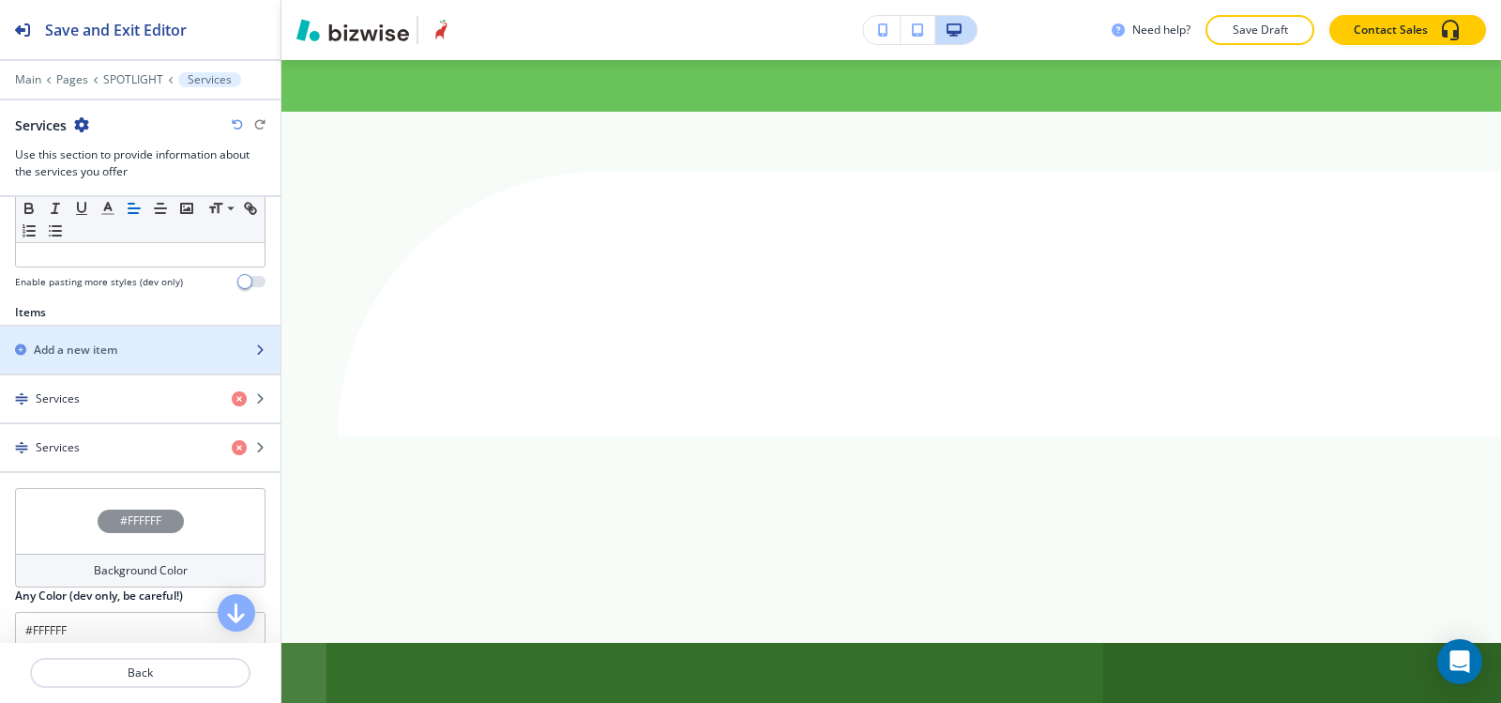
click at [112, 356] on h2 "Add a new item" at bounding box center [76, 350] width 84 height 17
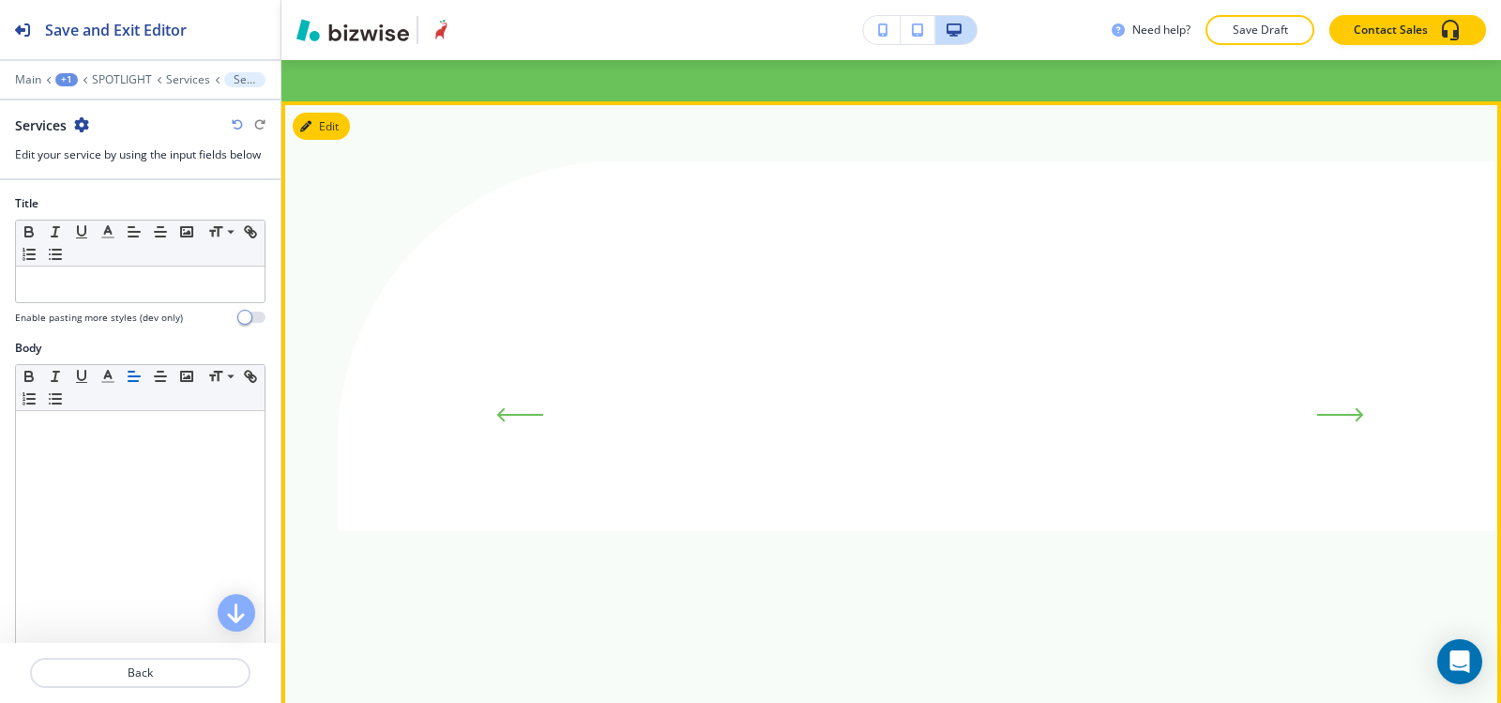
scroll to position [3488, 0]
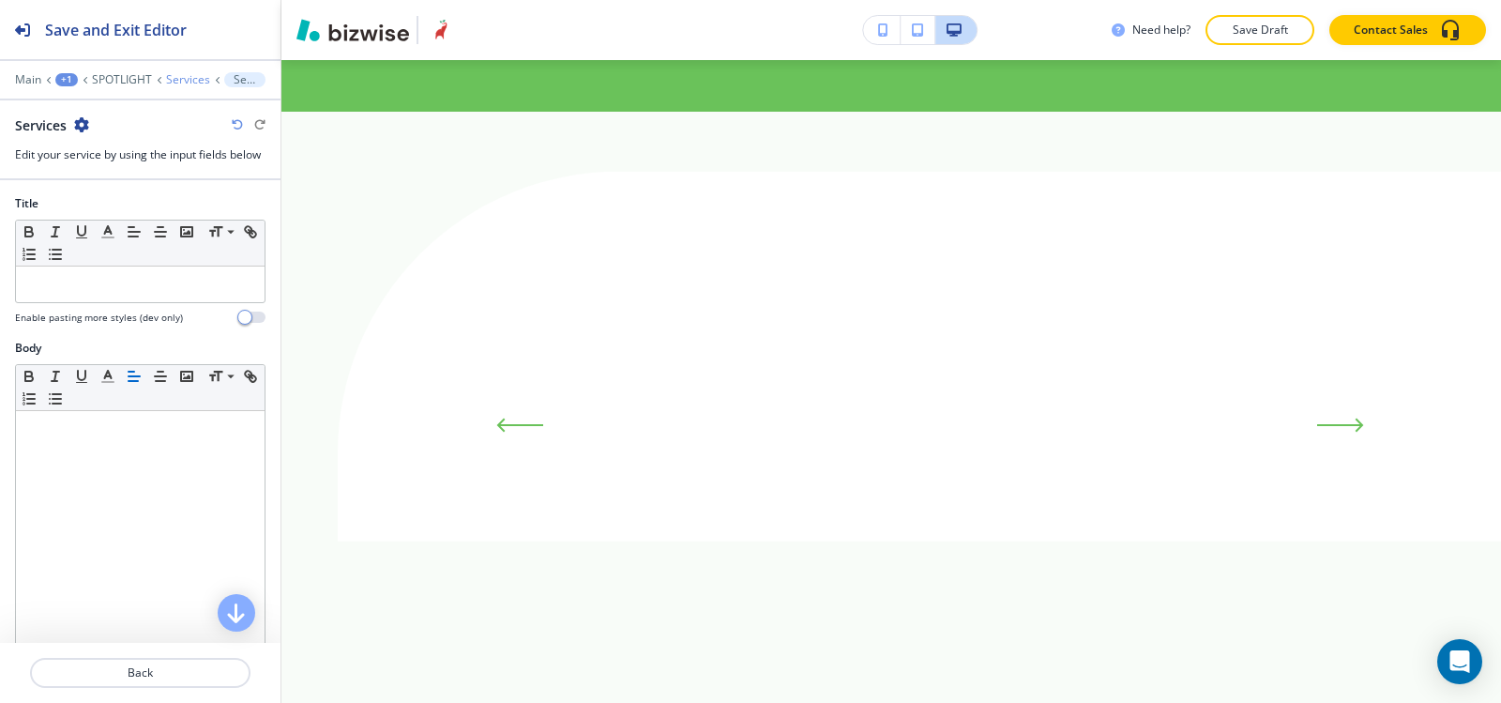
click at [181, 81] on p "Services" at bounding box center [188, 79] width 44 height 13
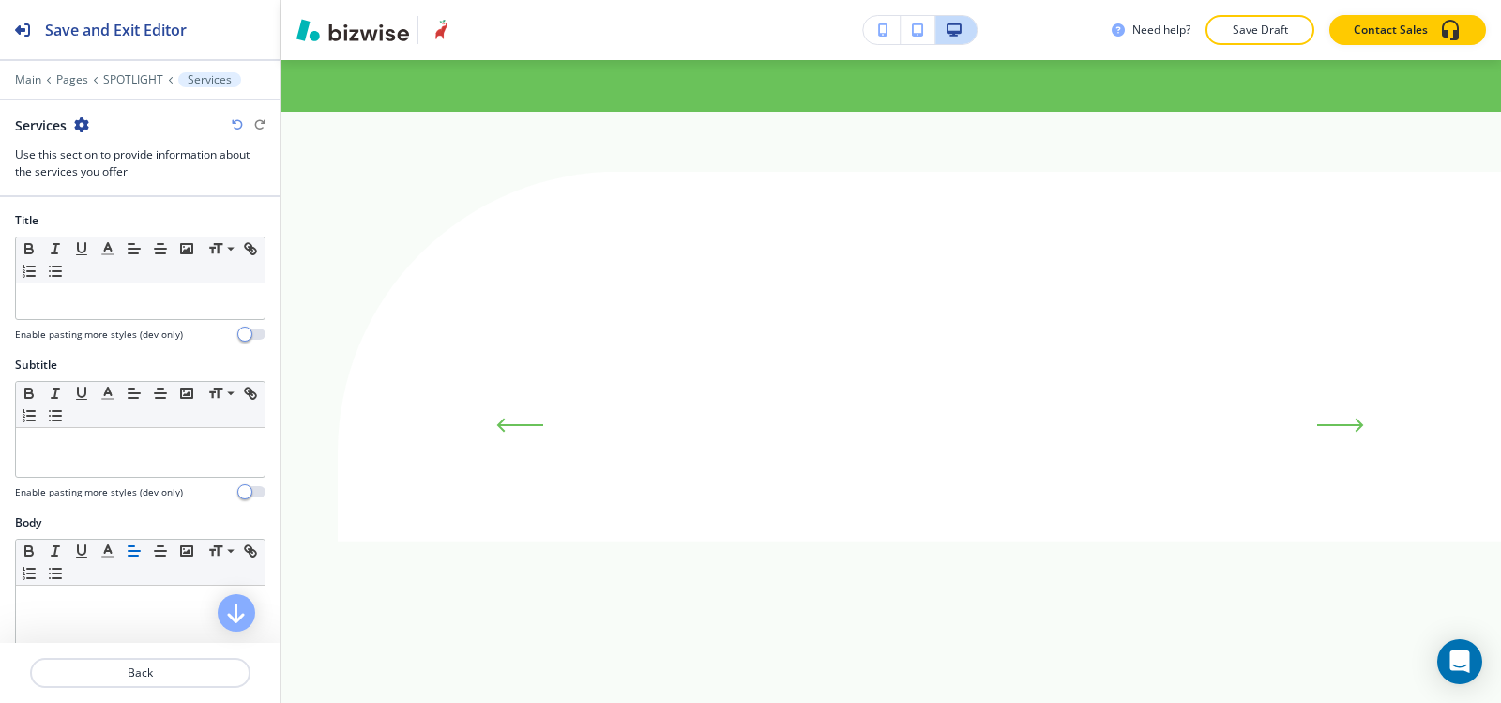
click at [84, 119] on icon "button" at bounding box center [81, 124] width 15 height 15
drag, startPoint x: 142, startPoint y: 231, endPoint x: 219, endPoint y: 233, distance: 77.0
click at [141, 231] on p "Delete Section" at bounding box center [134, 223] width 96 height 17
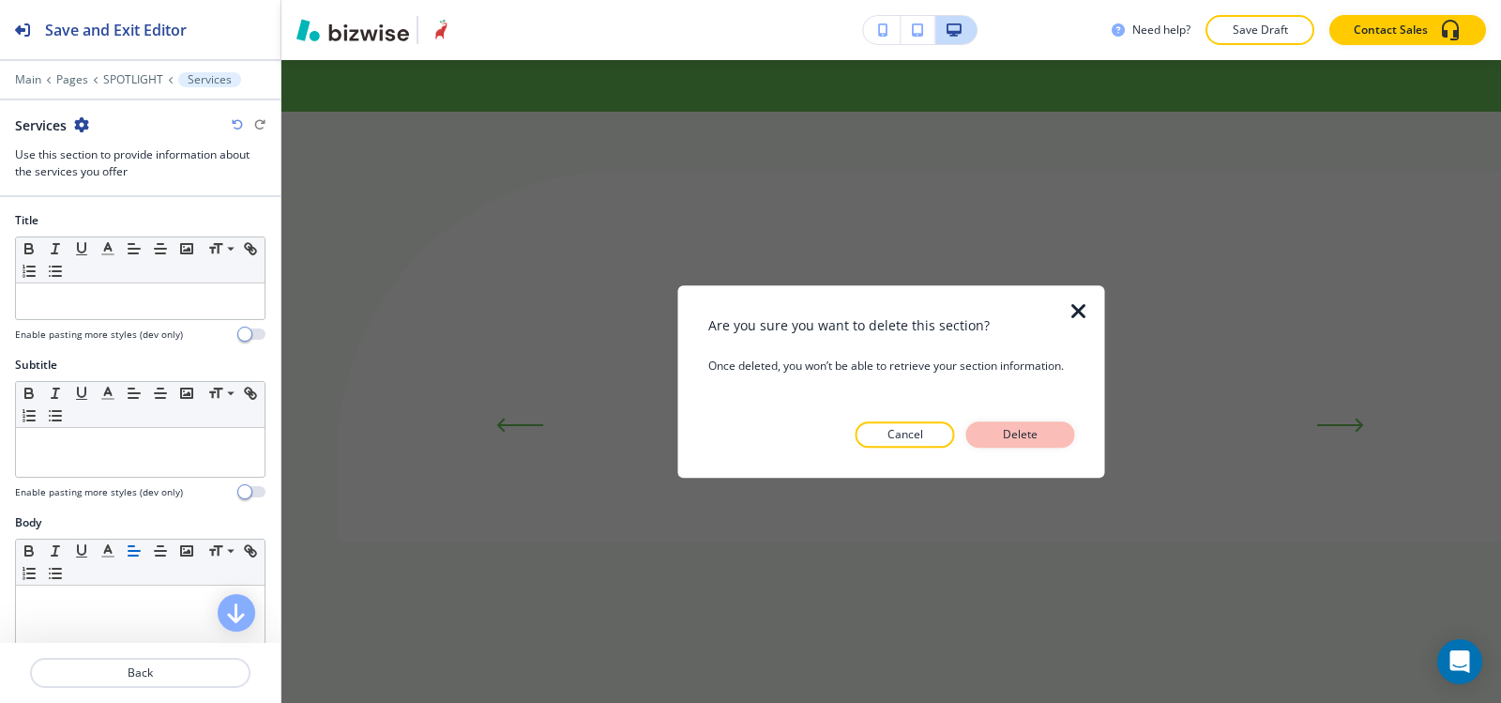
click at [1002, 436] on p "Delete" at bounding box center [1020, 434] width 45 height 17
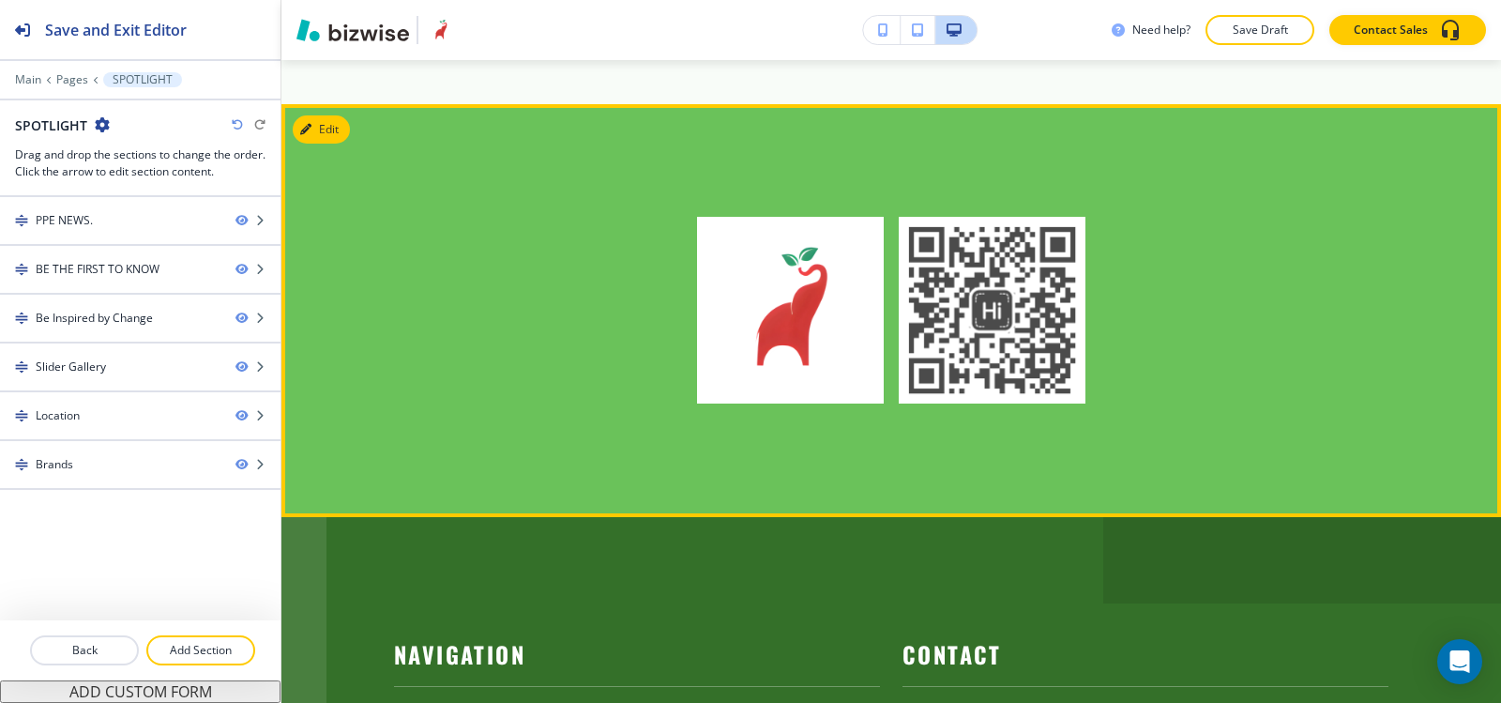
scroll to position [2885, 0]
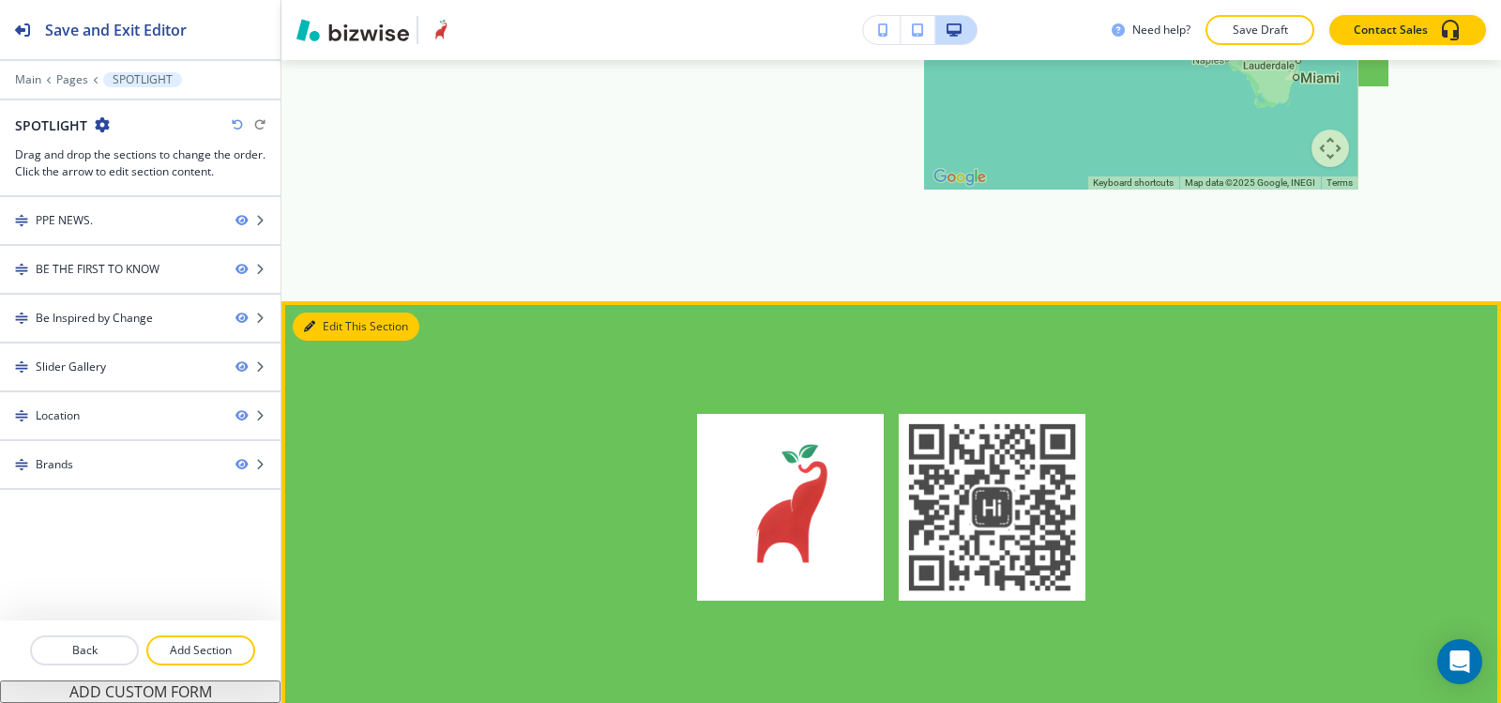
click at [342, 312] on button "Edit This Section" at bounding box center [356, 326] width 127 height 28
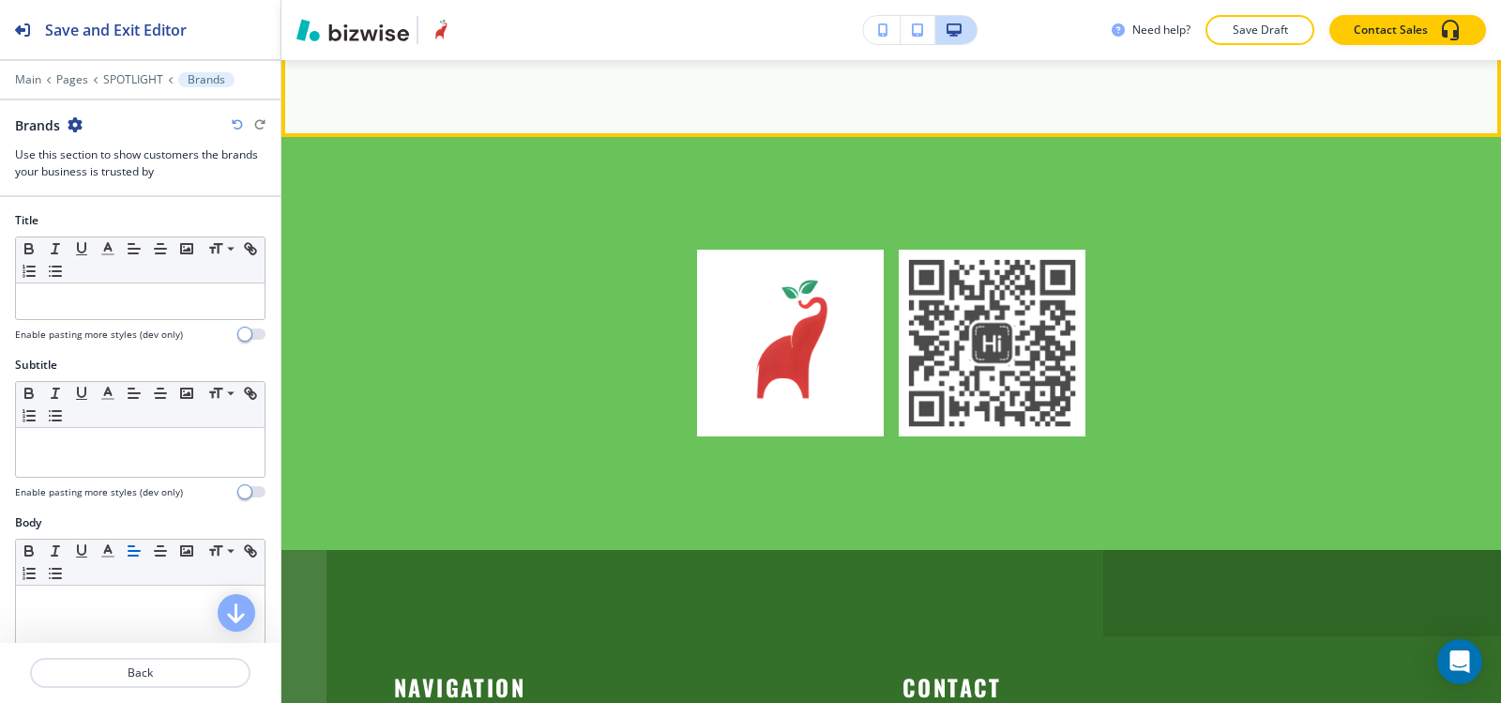
scroll to position [3077, 0]
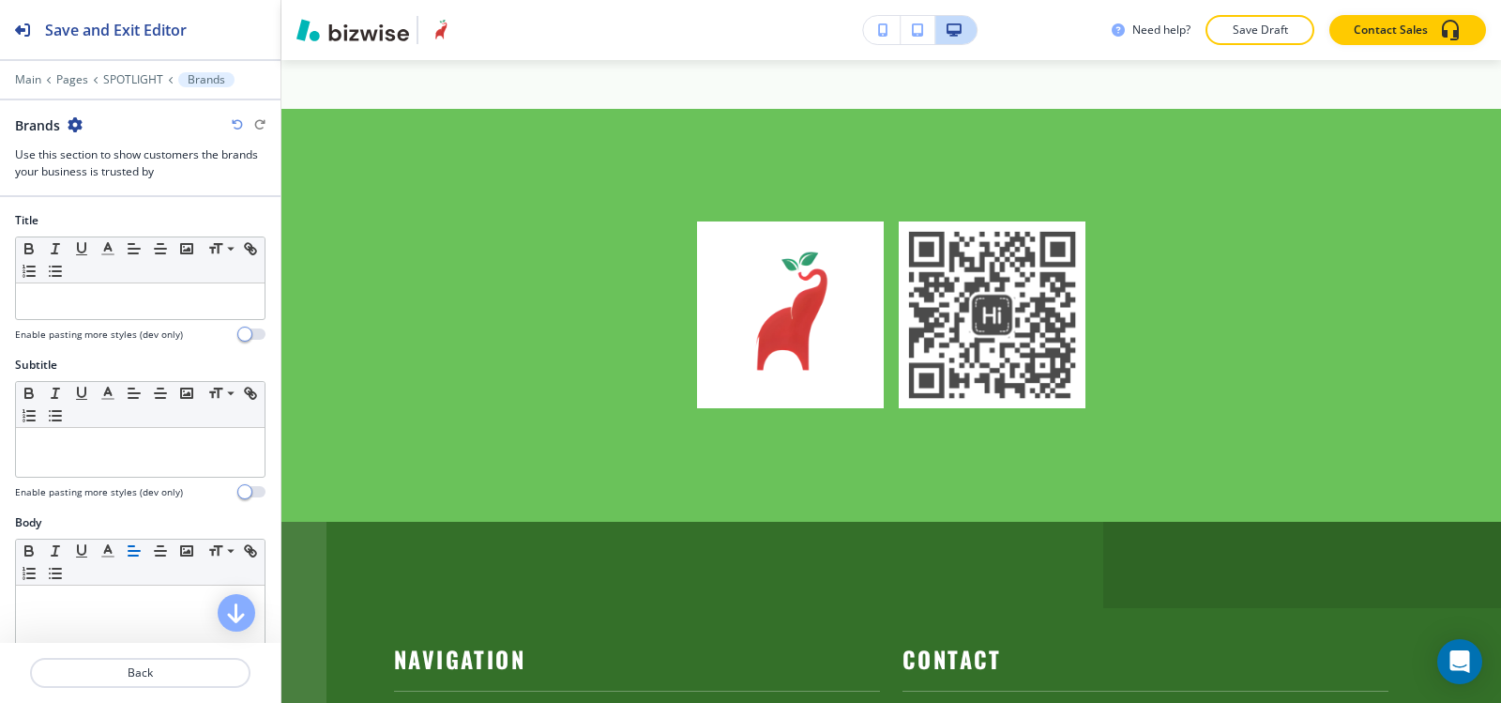
click at [78, 116] on div "Brands" at bounding box center [49, 125] width 68 height 20
click at [77, 120] on icon "button" at bounding box center [75, 124] width 15 height 15
click at [157, 221] on p "Delete Section" at bounding box center [128, 223] width 96 height 17
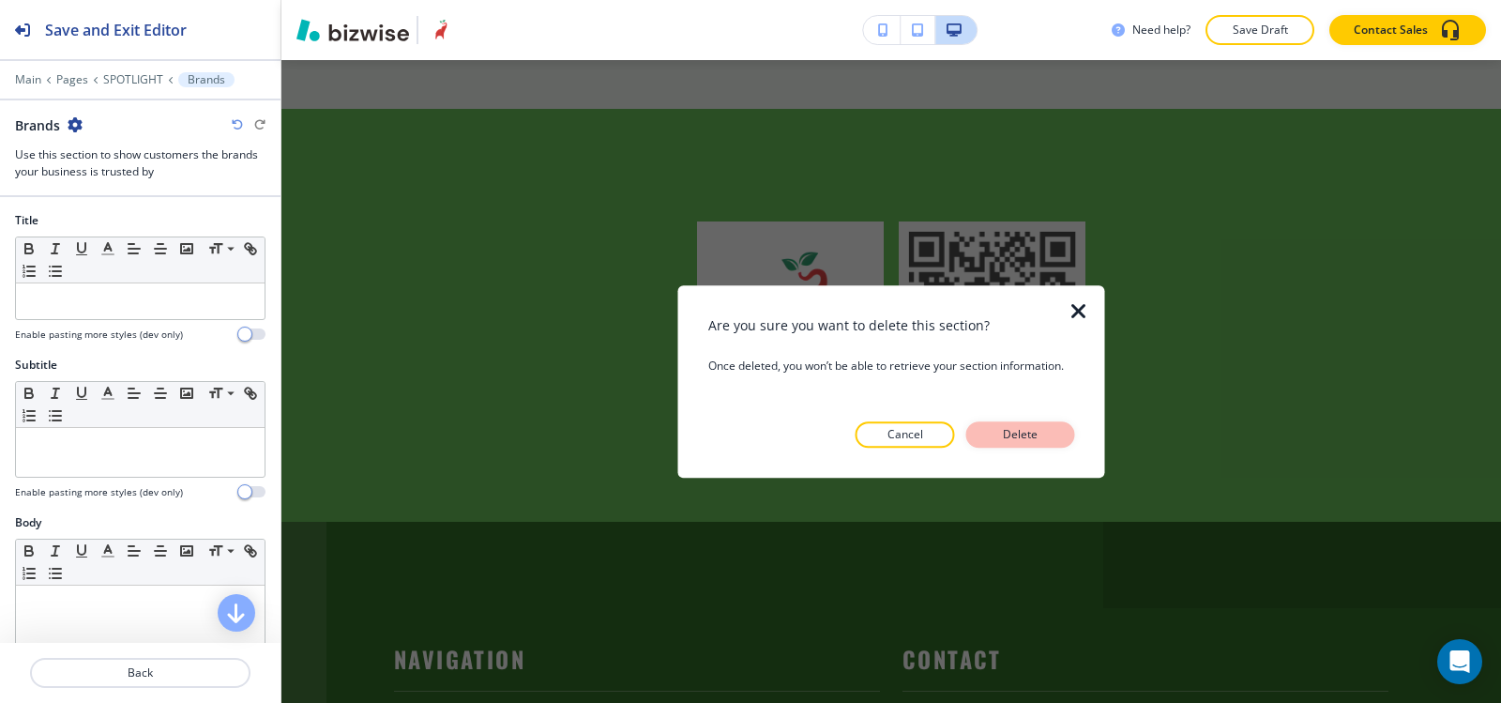
click at [1030, 429] on p "Delete" at bounding box center [1020, 434] width 45 height 17
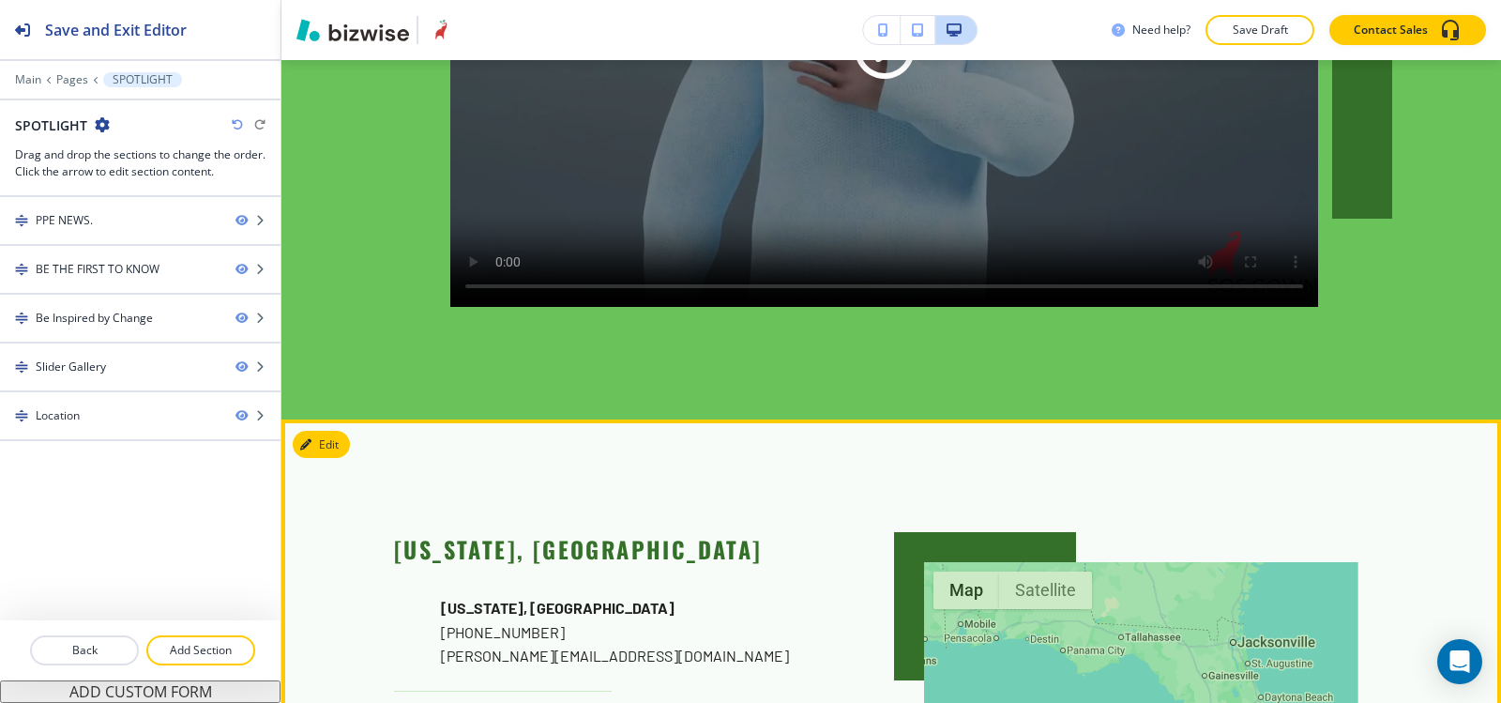
scroll to position [2381, 0]
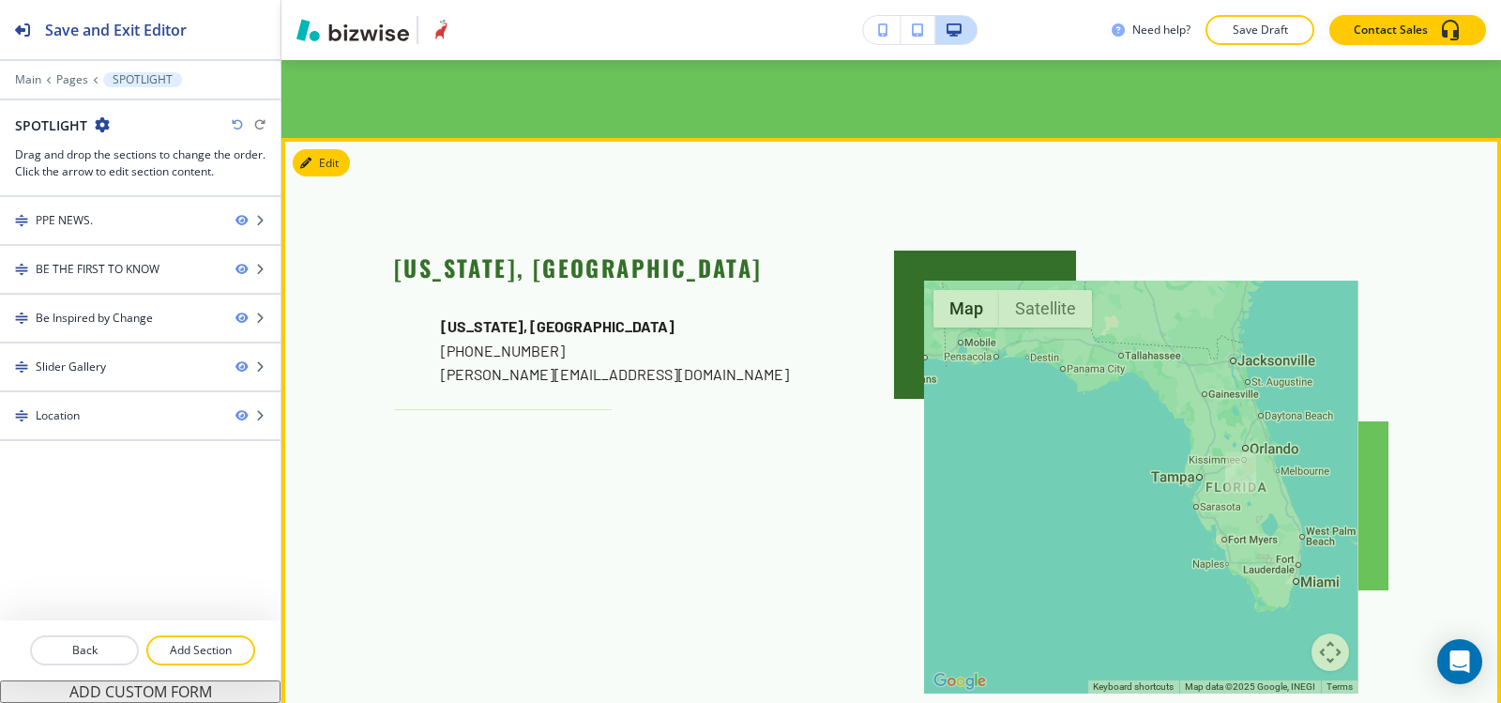
click at [342, 149] on button "Edit" at bounding box center [321, 163] width 57 height 28
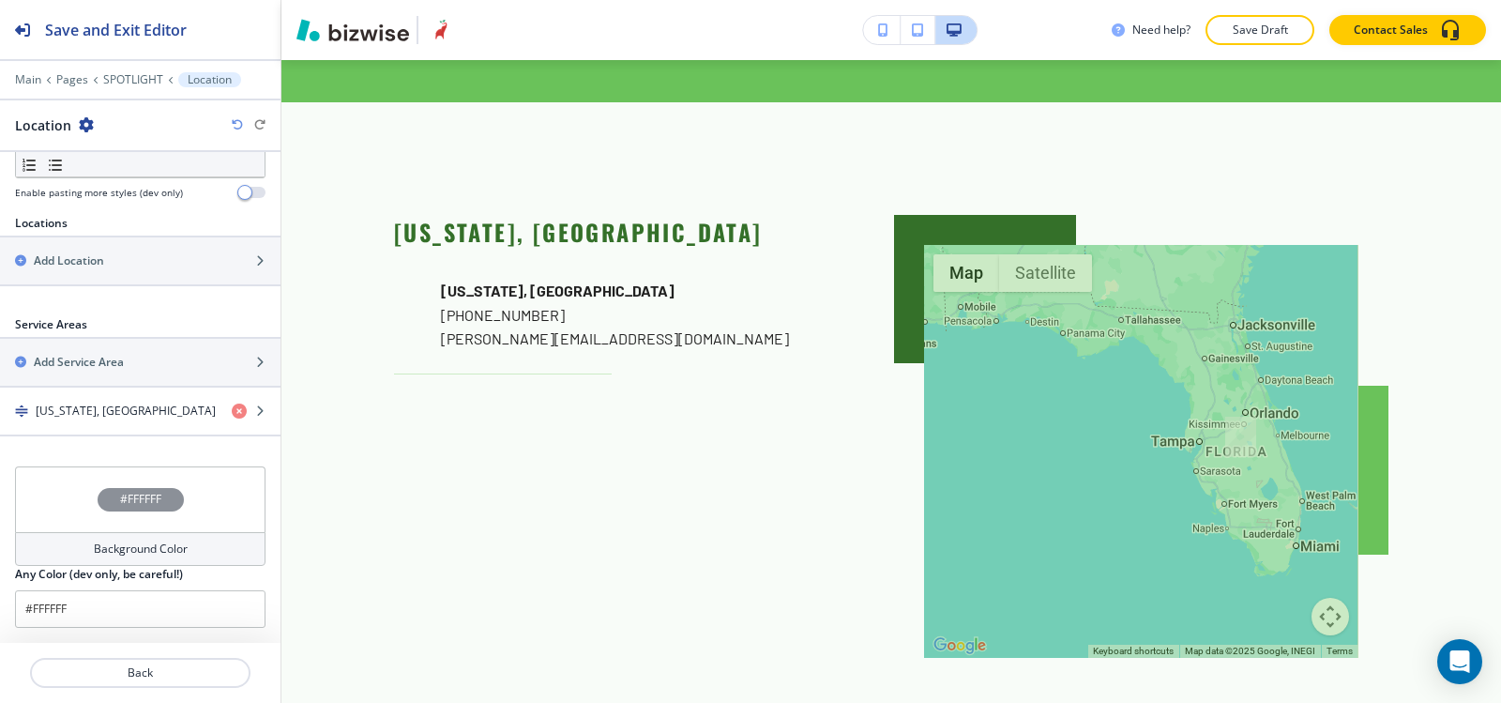
scroll to position [513, 0]
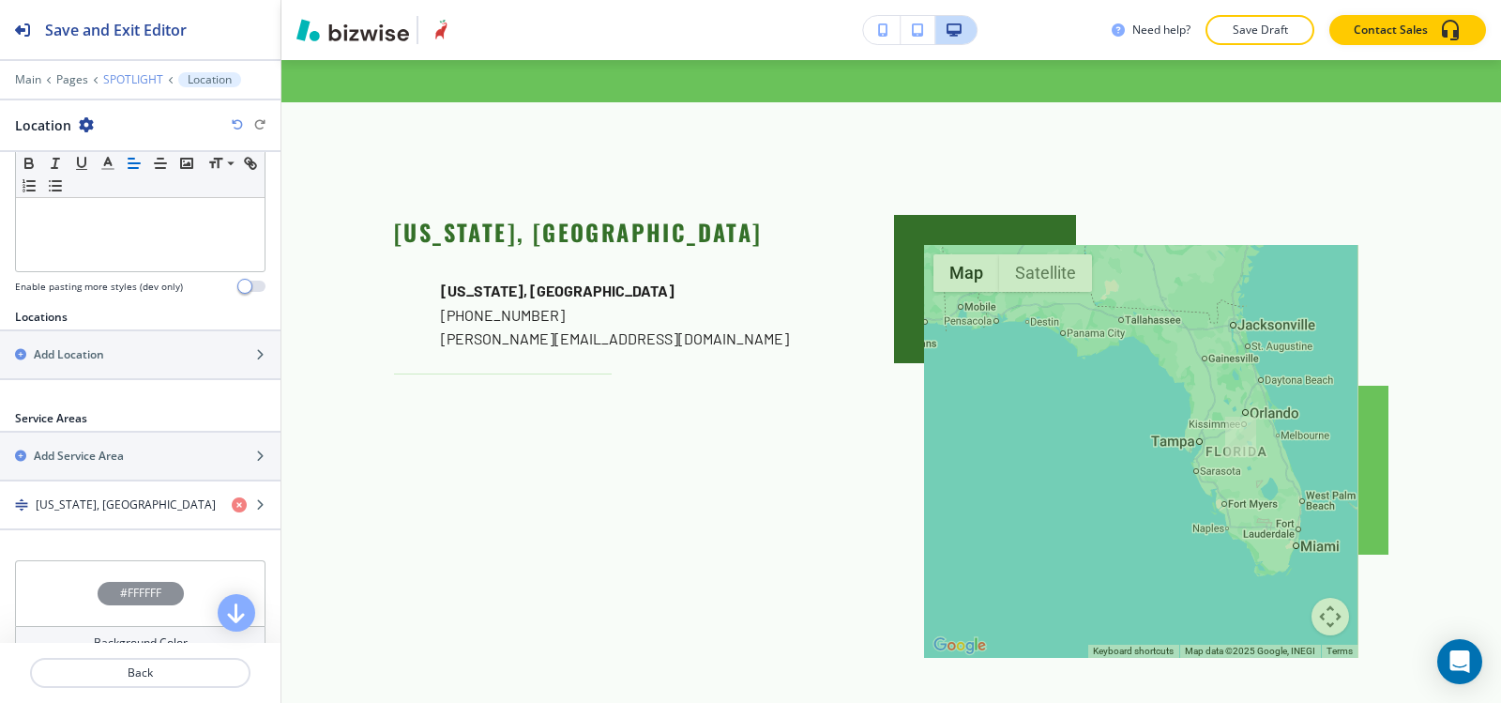
click at [148, 79] on p "SPOTLIGHT" at bounding box center [133, 79] width 60 height 13
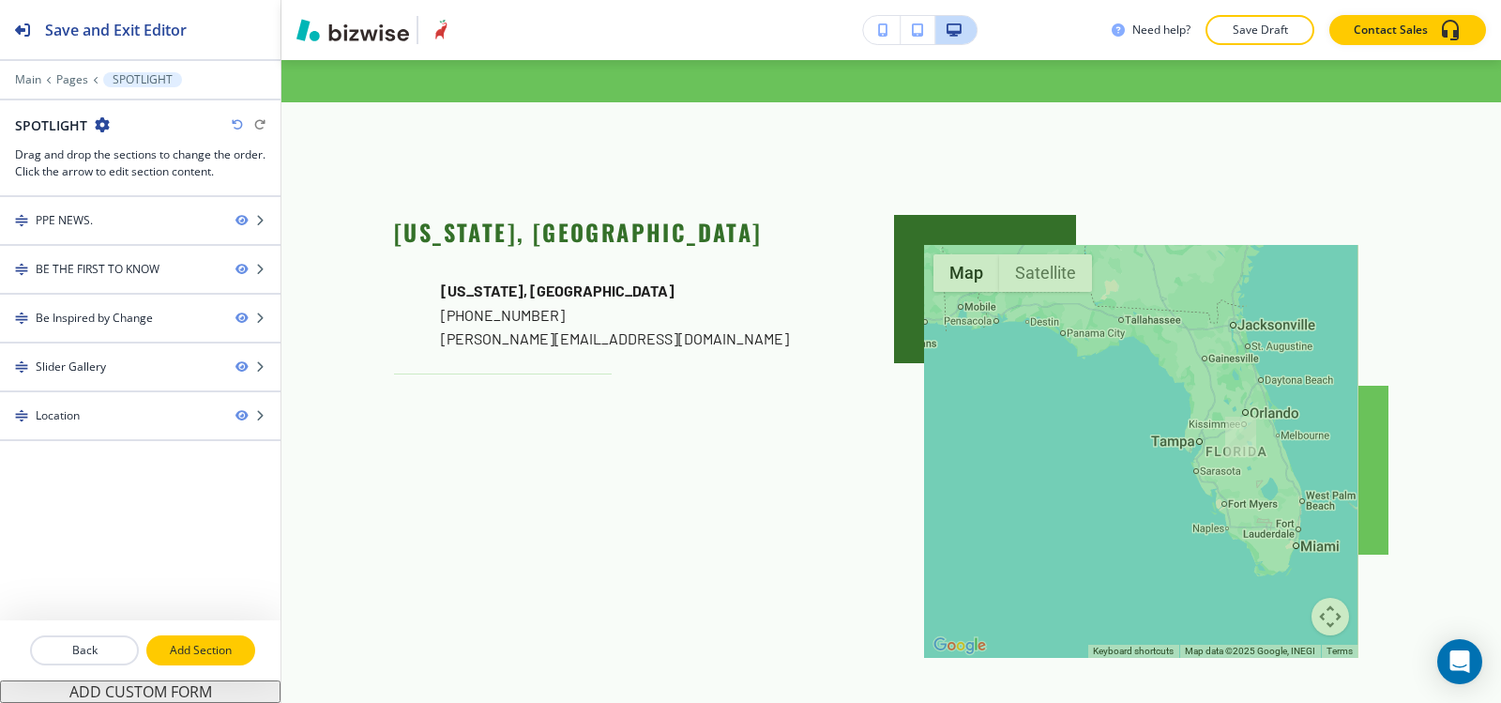
click at [222, 638] on button "Add Section" at bounding box center [200, 650] width 109 height 30
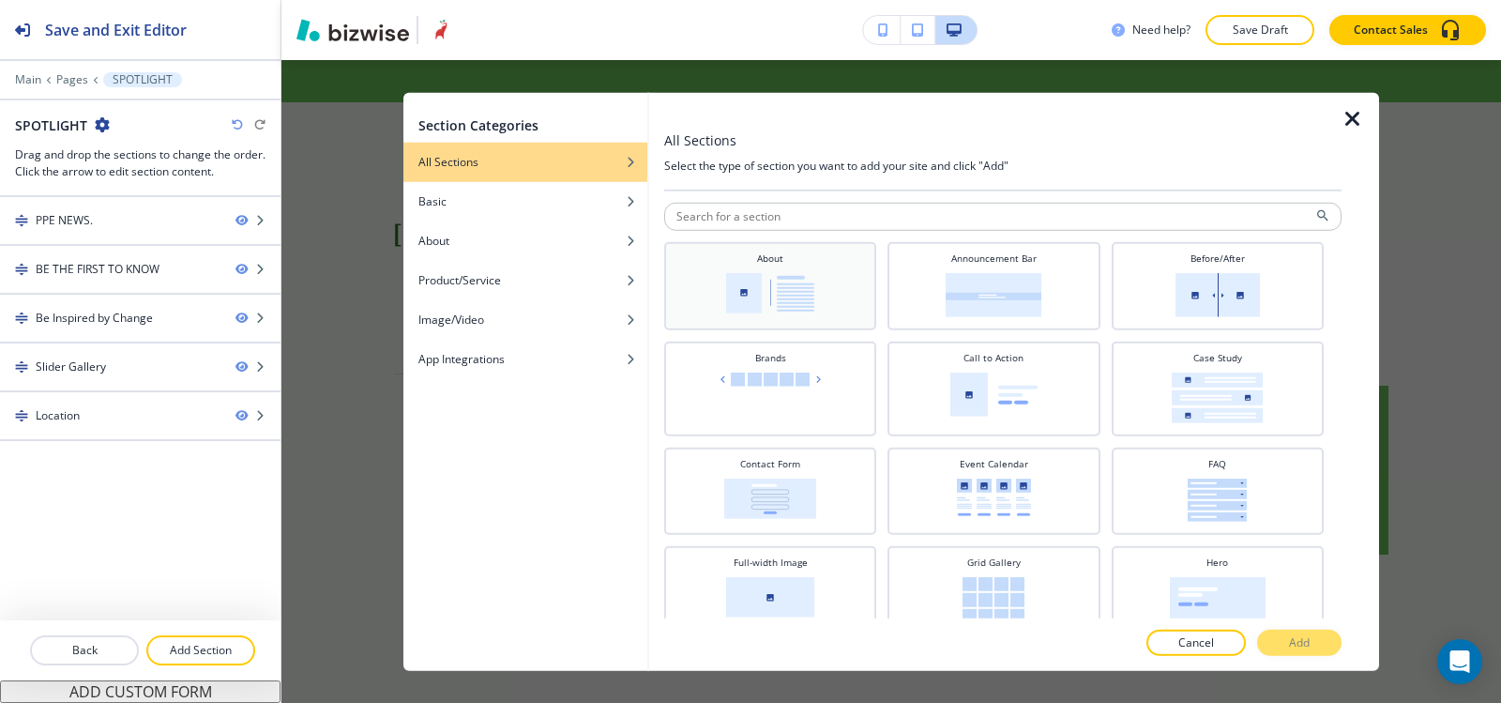
click at [803, 291] on img at bounding box center [770, 292] width 88 height 40
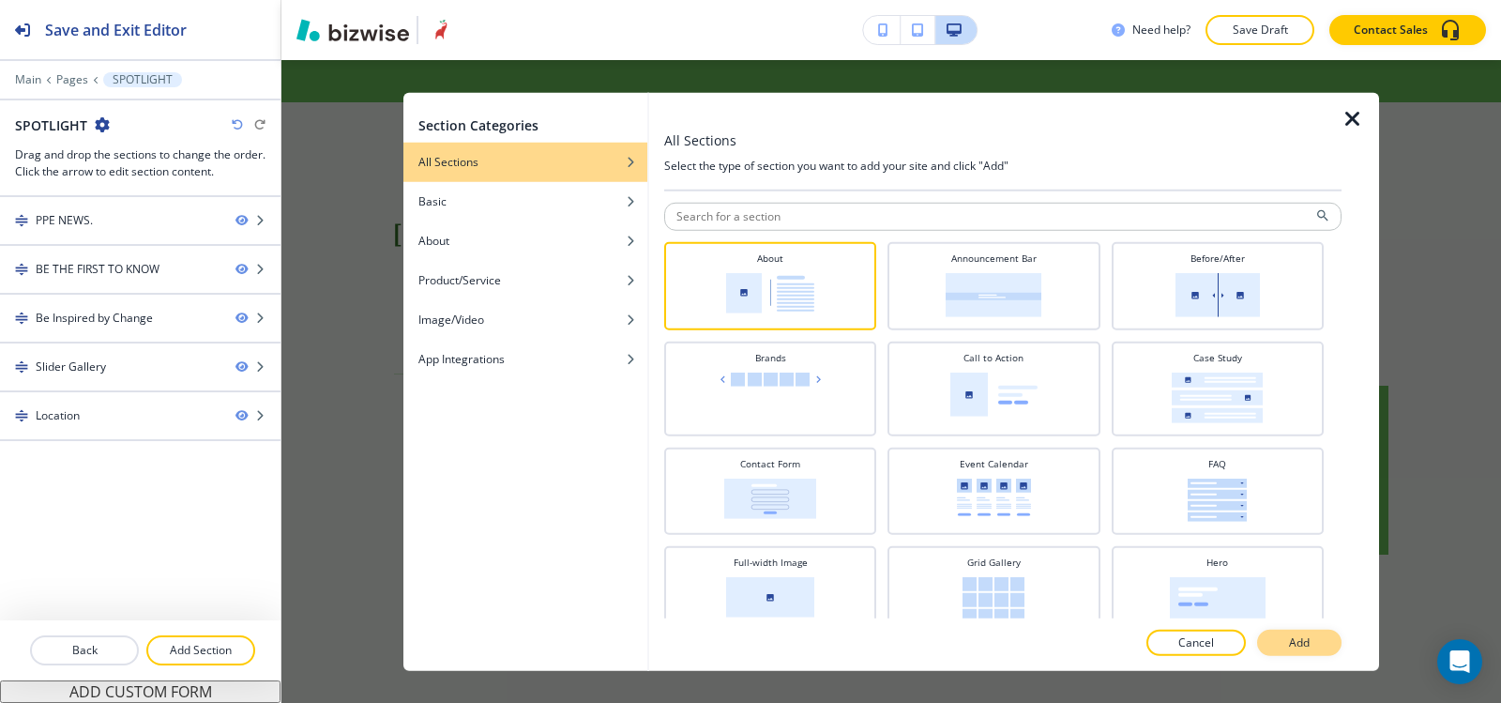
click at [1270, 640] on button "Add" at bounding box center [1299, 643] width 84 height 26
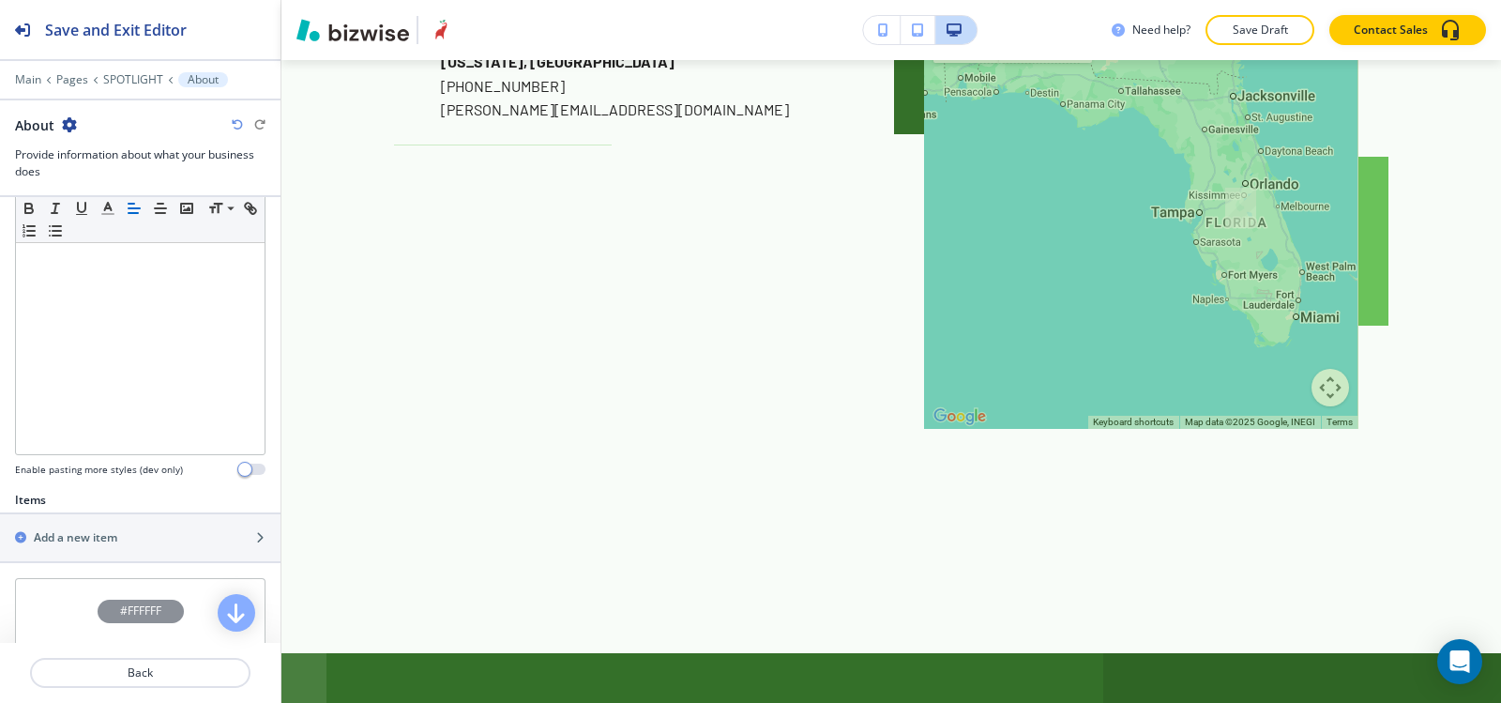
scroll to position [615, 0]
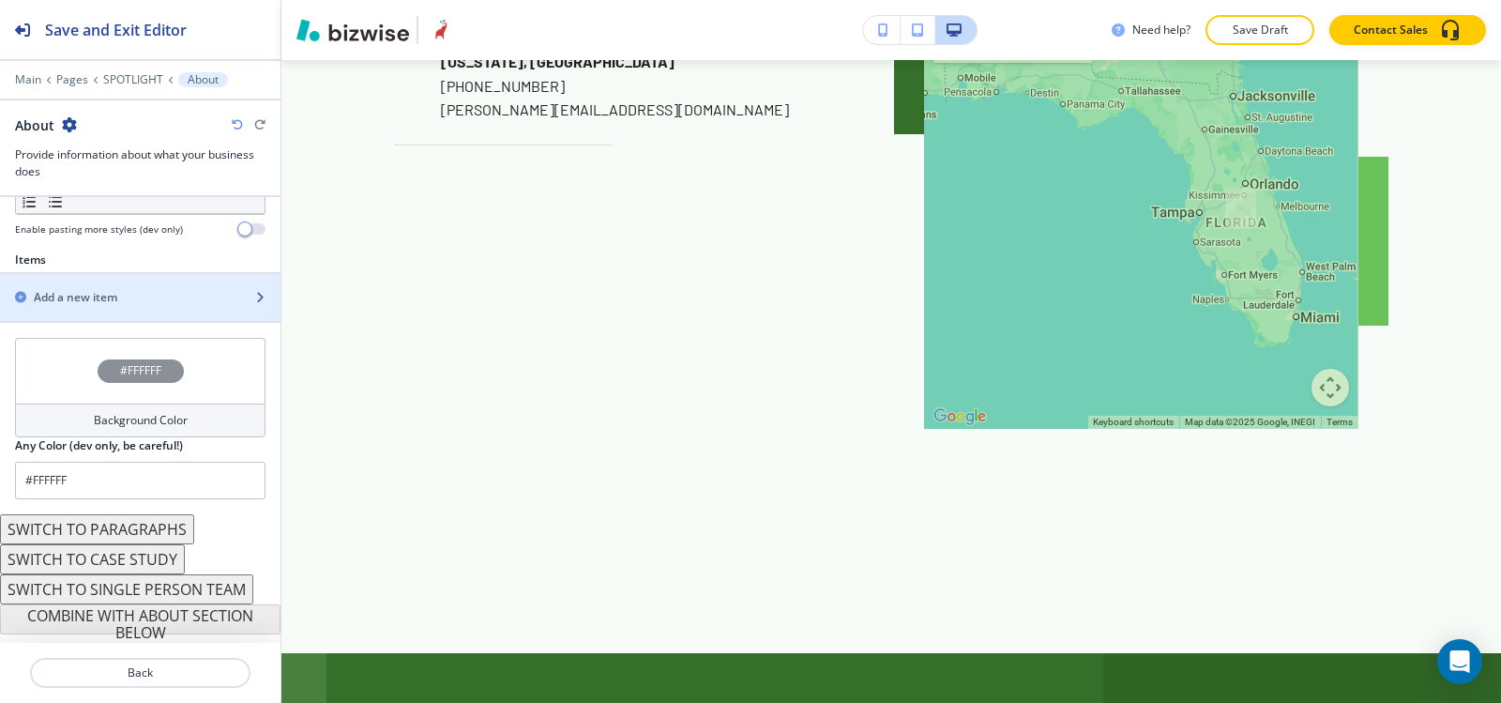
click at [150, 296] on div "Add a new item" at bounding box center [119, 297] width 239 height 17
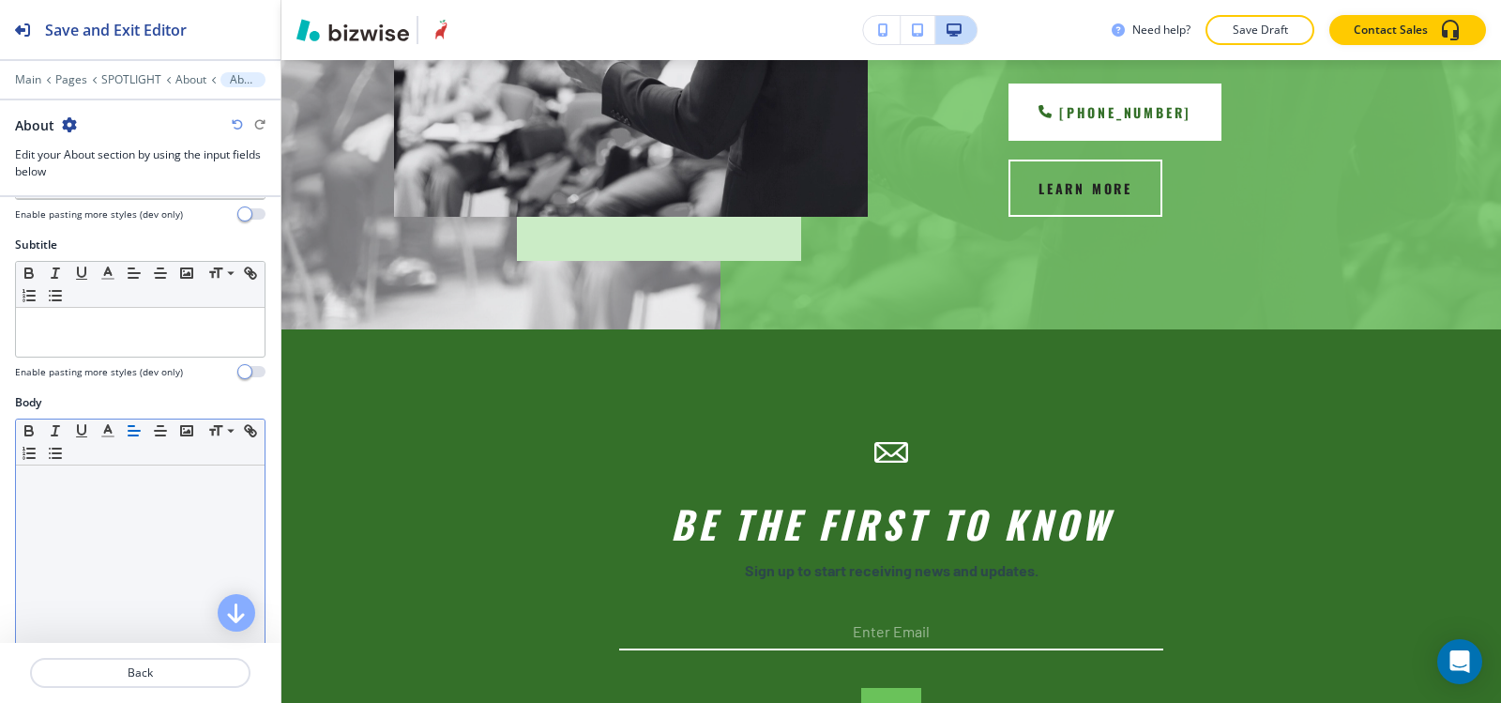
scroll to position [0, 0]
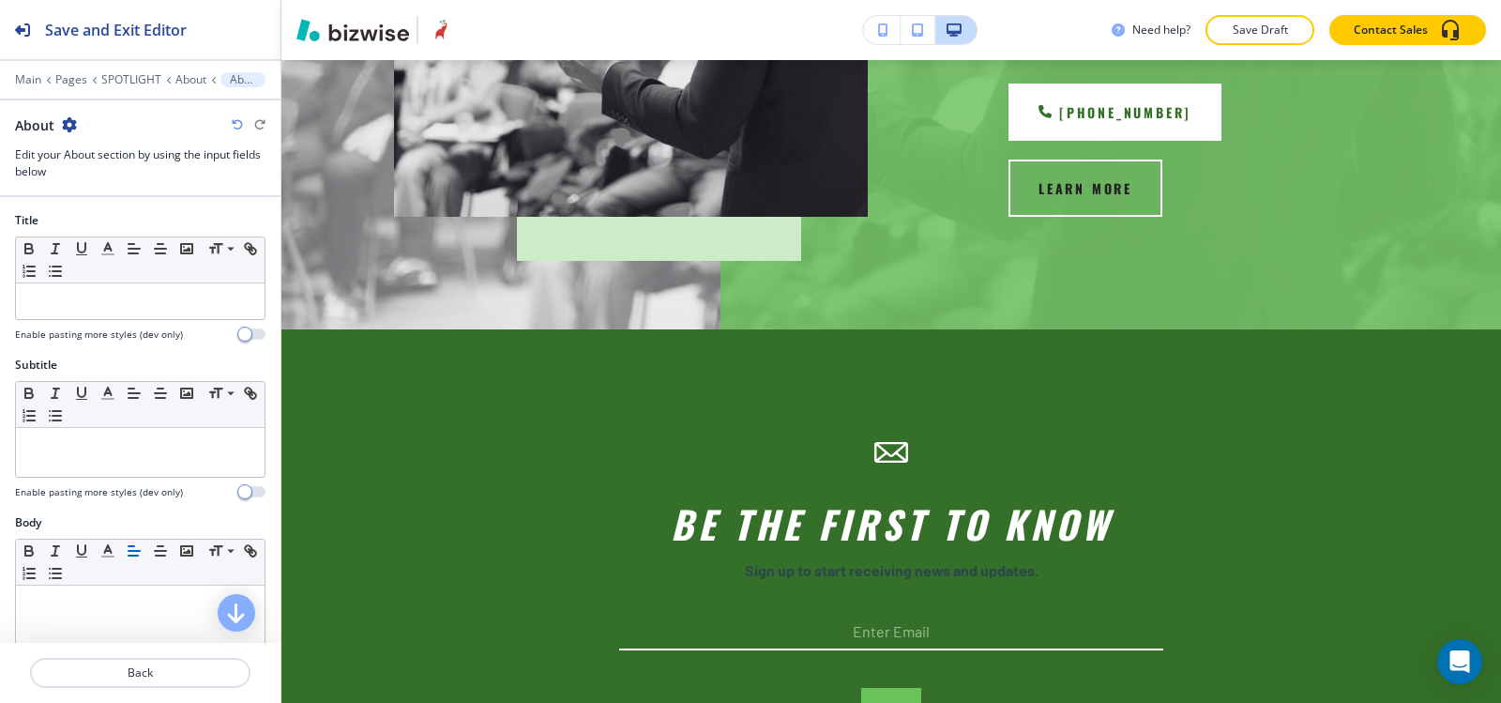
click at [98, 320] on div at bounding box center [140, 324] width 251 height 8
click at [102, 313] on div at bounding box center [140, 301] width 249 height 36
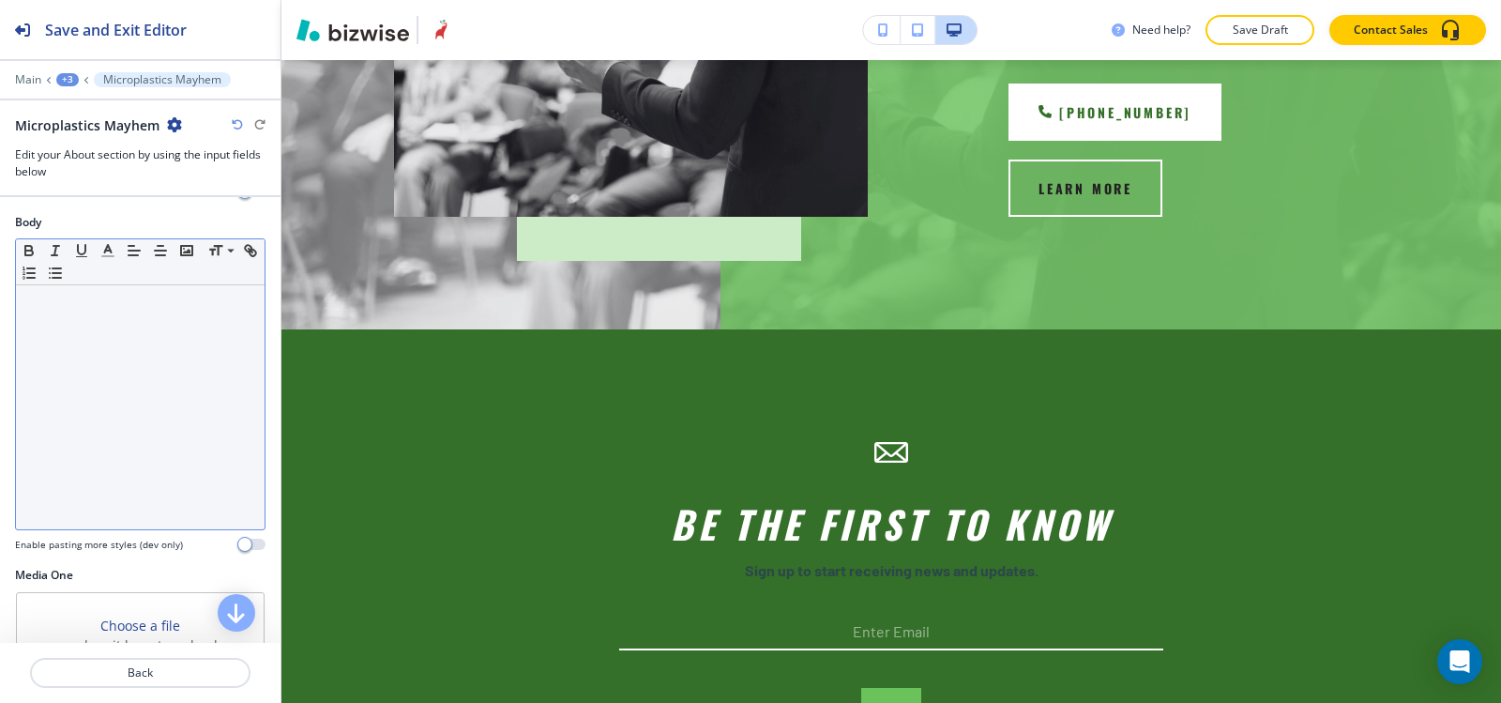
scroll to position [188, 0]
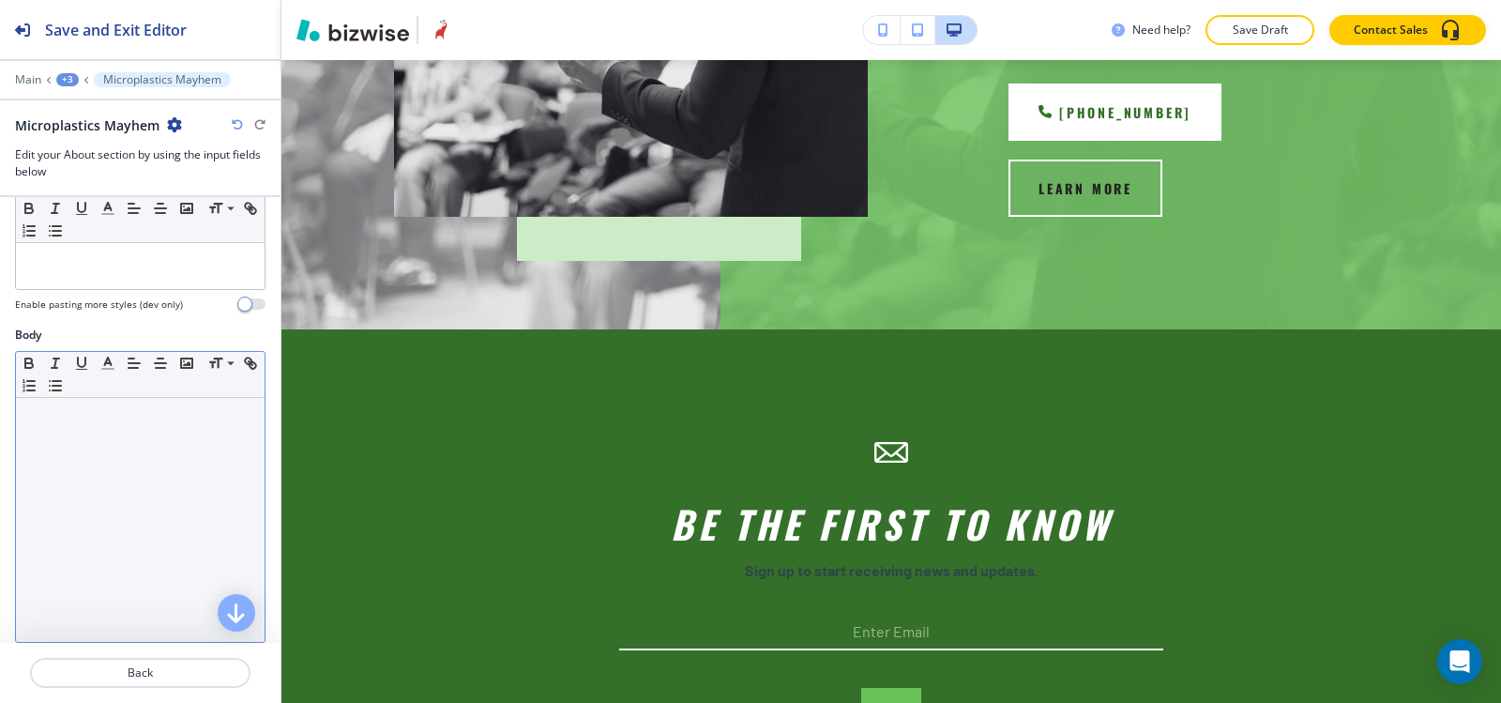
click at [68, 448] on div at bounding box center [140, 520] width 249 height 244
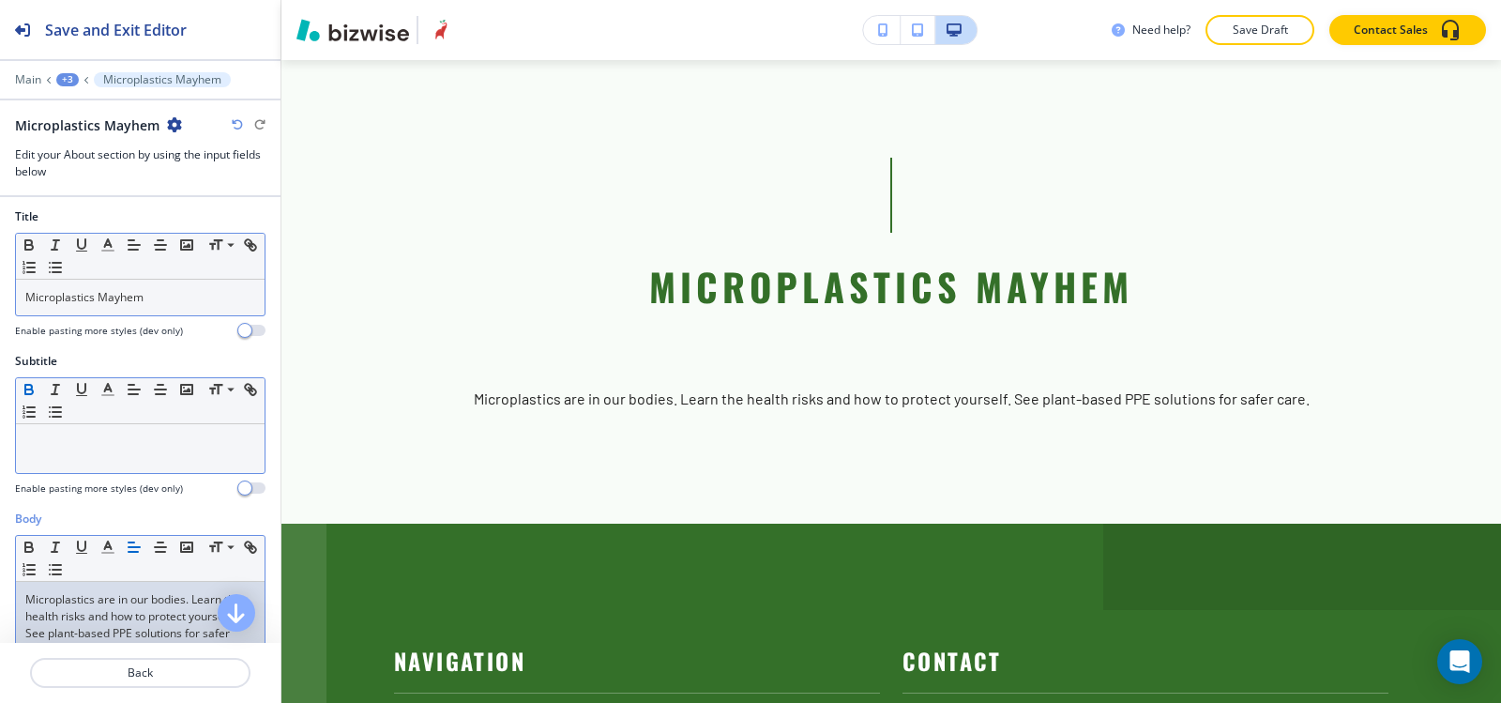
scroll to position [0, 0]
click at [168, 286] on div "Microplastics Mayhem" at bounding box center [140, 301] width 249 height 36
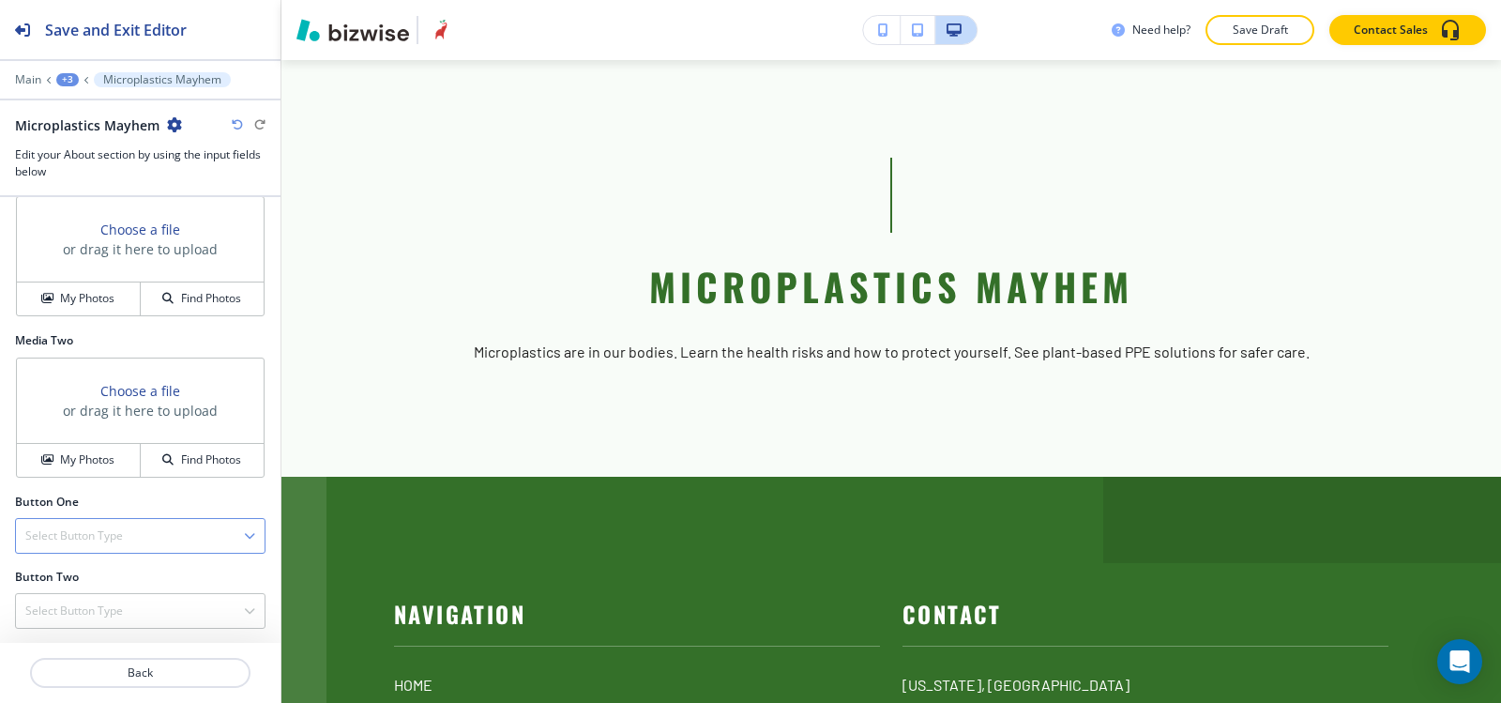
scroll to position [697, 0]
click at [61, 312] on button "My Photos" at bounding box center [79, 297] width 124 height 33
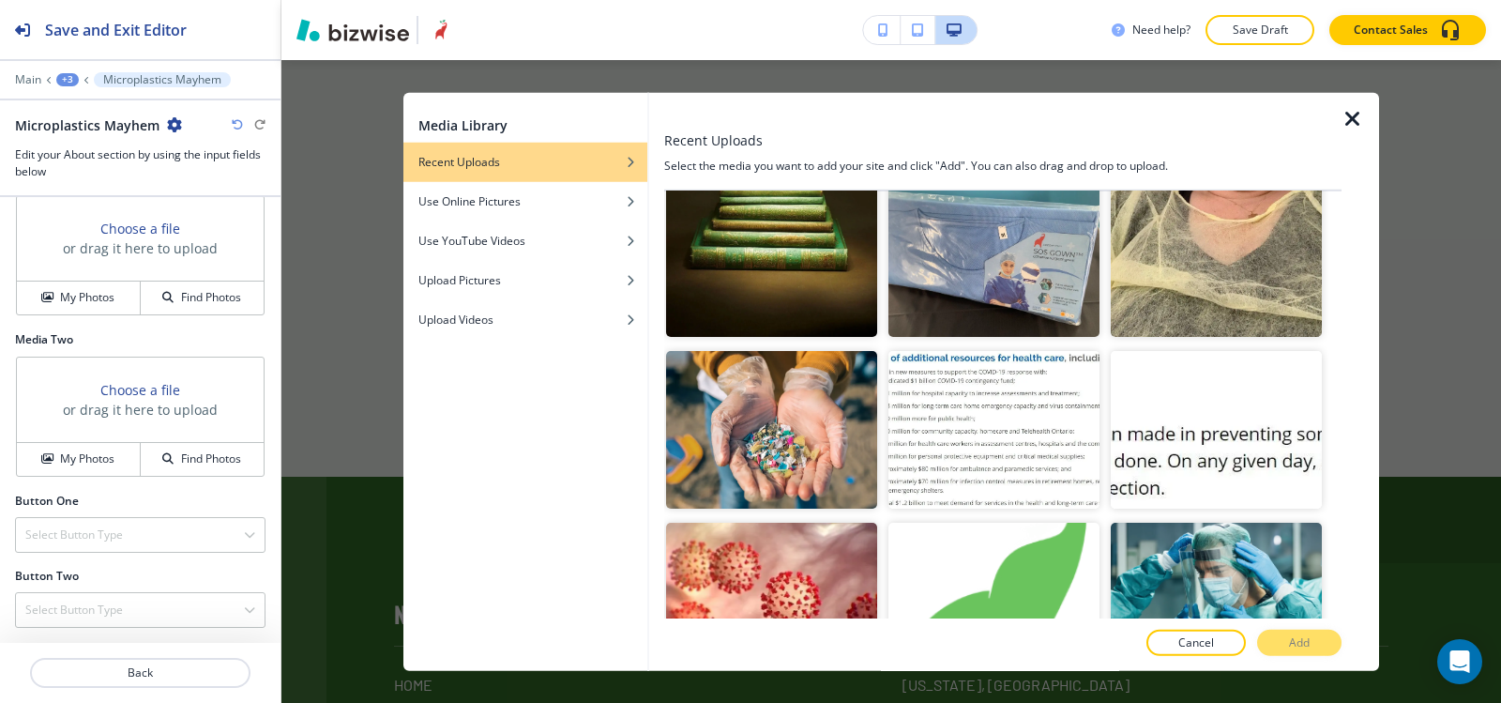
scroll to position [1595, 0]
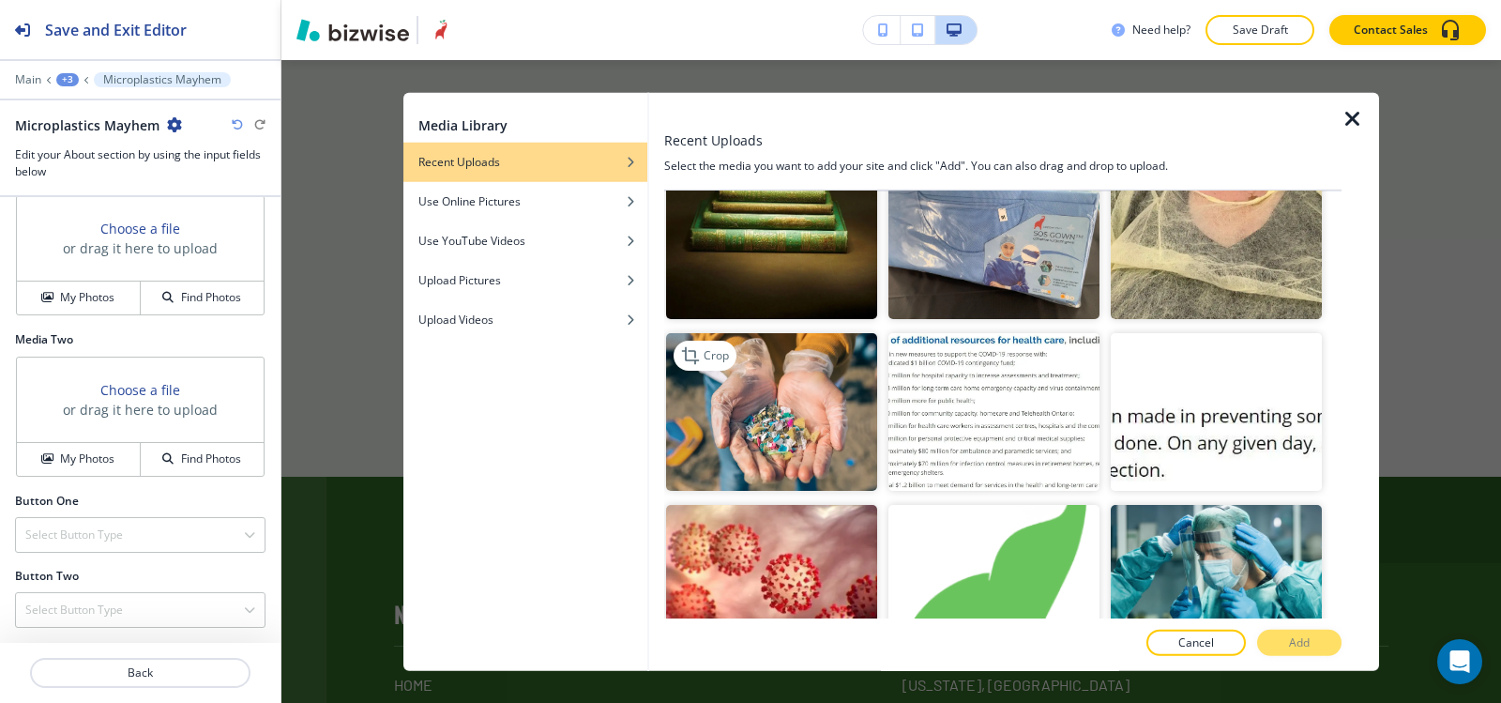
click at [715, 342] on img "button" at bounding box center [771, 411] width 211 height 159
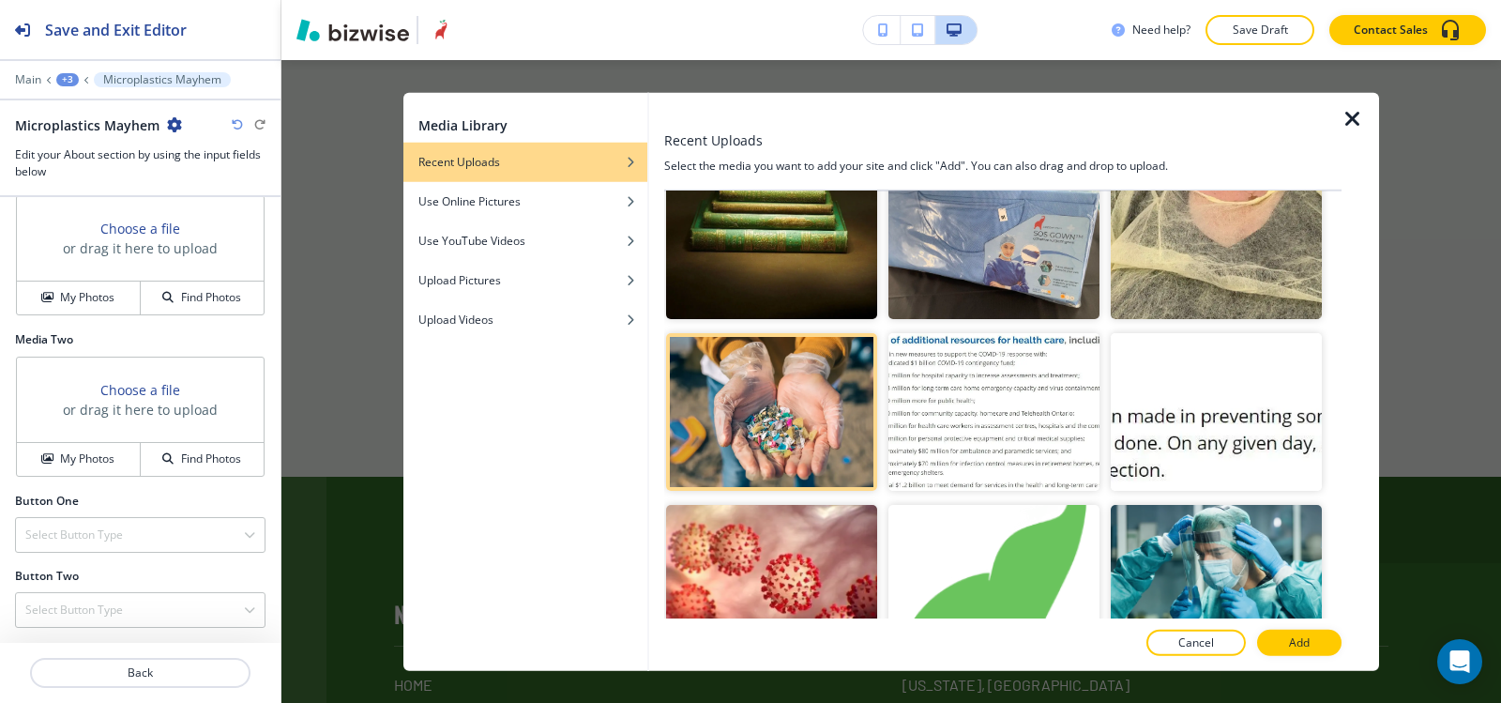
click at [1310, 646] on button "Add" at bounding box center [1299, 643] width 84 height 26
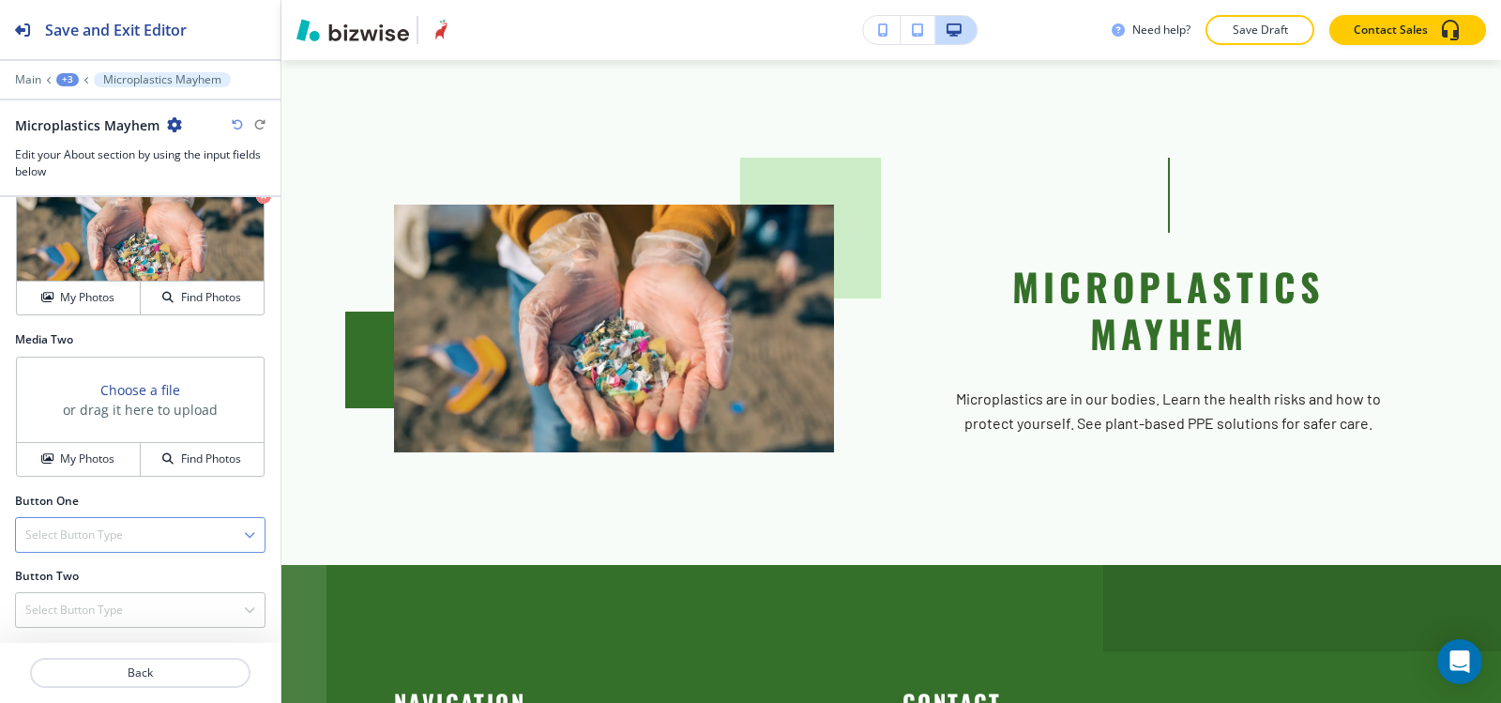
click at [99, 543] on div "Select Button Type" at bounding box center [140, 535] width 249 height 34
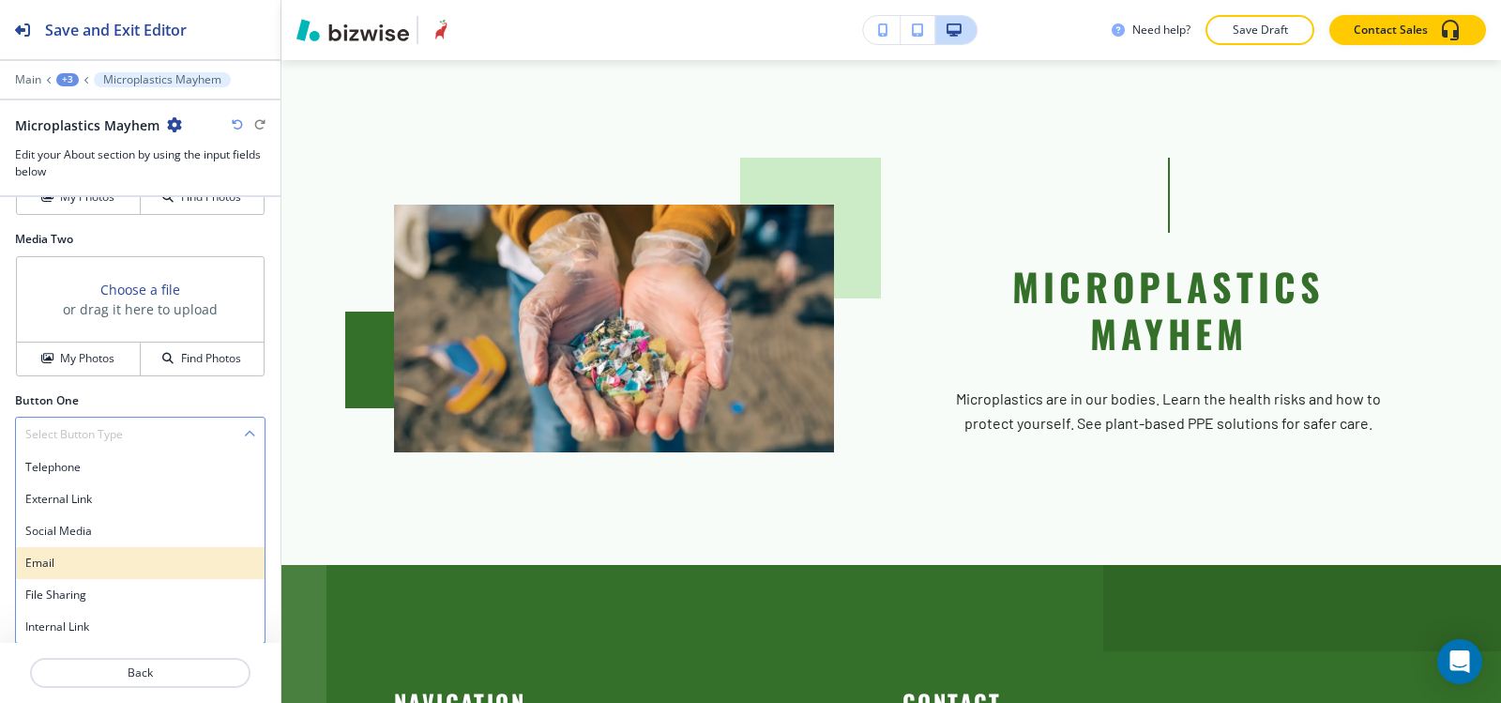
scroll to position [798, 0]
click at [73, 632] on h4 "Internal Link" at bounding box center [140, 625] width 230 height 17
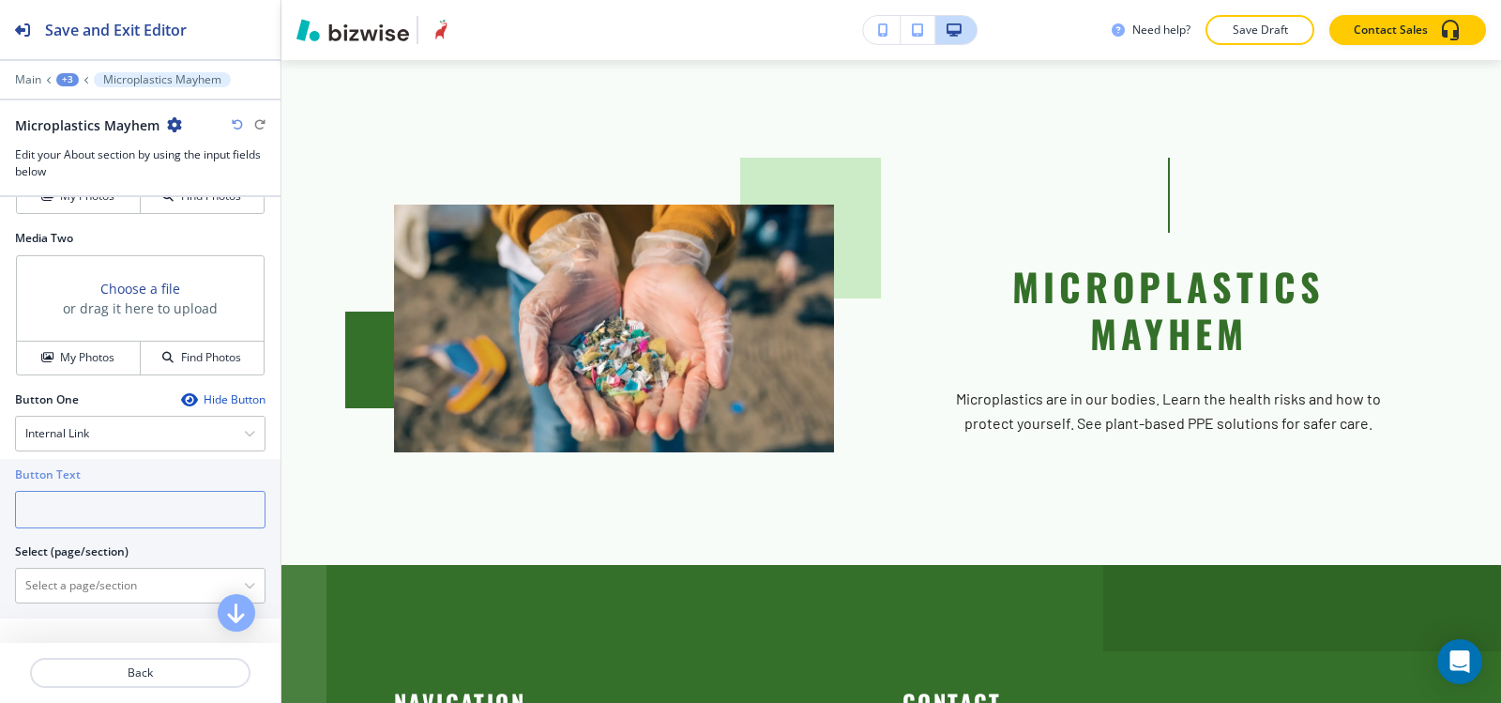
click at [58, 504] on input "text" at bounding box center [140, 510] width 251 height 38
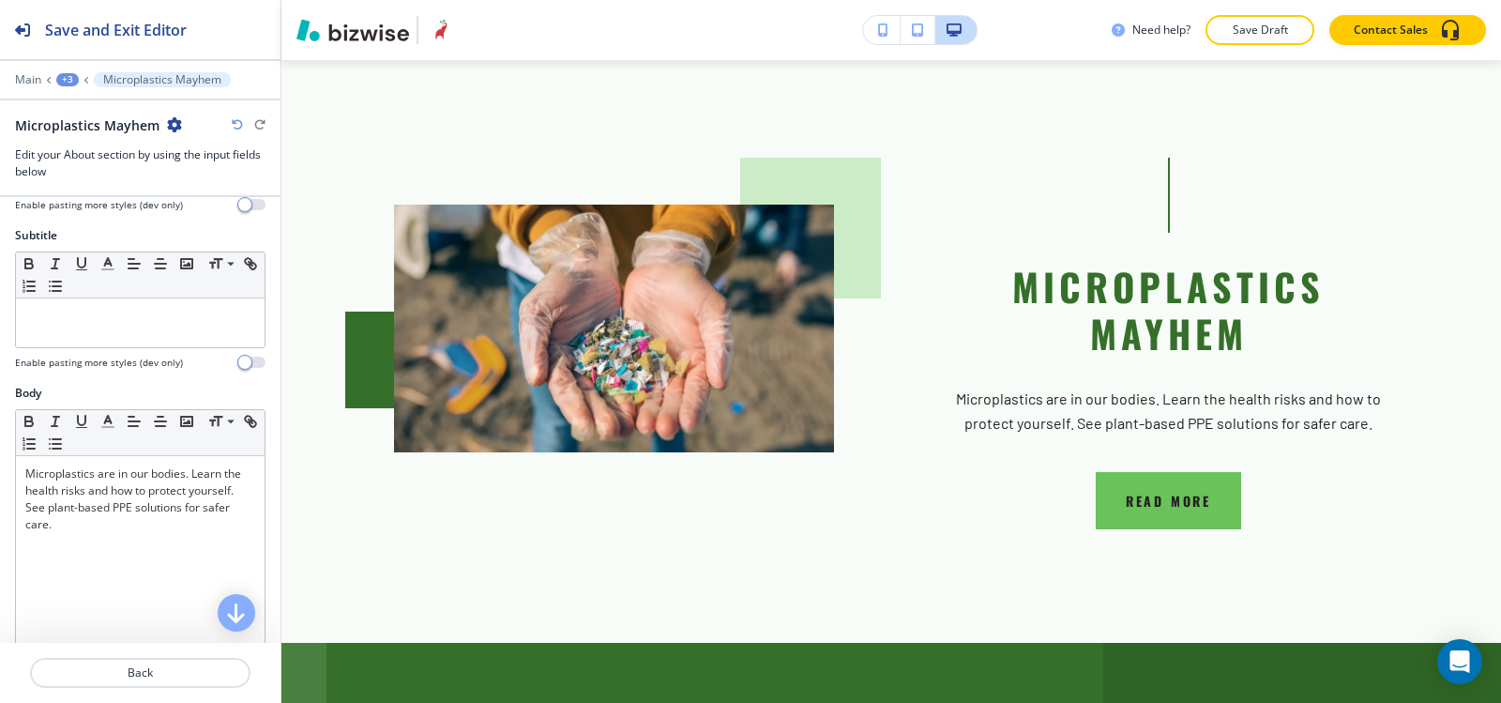
scroll to position [0, 0]
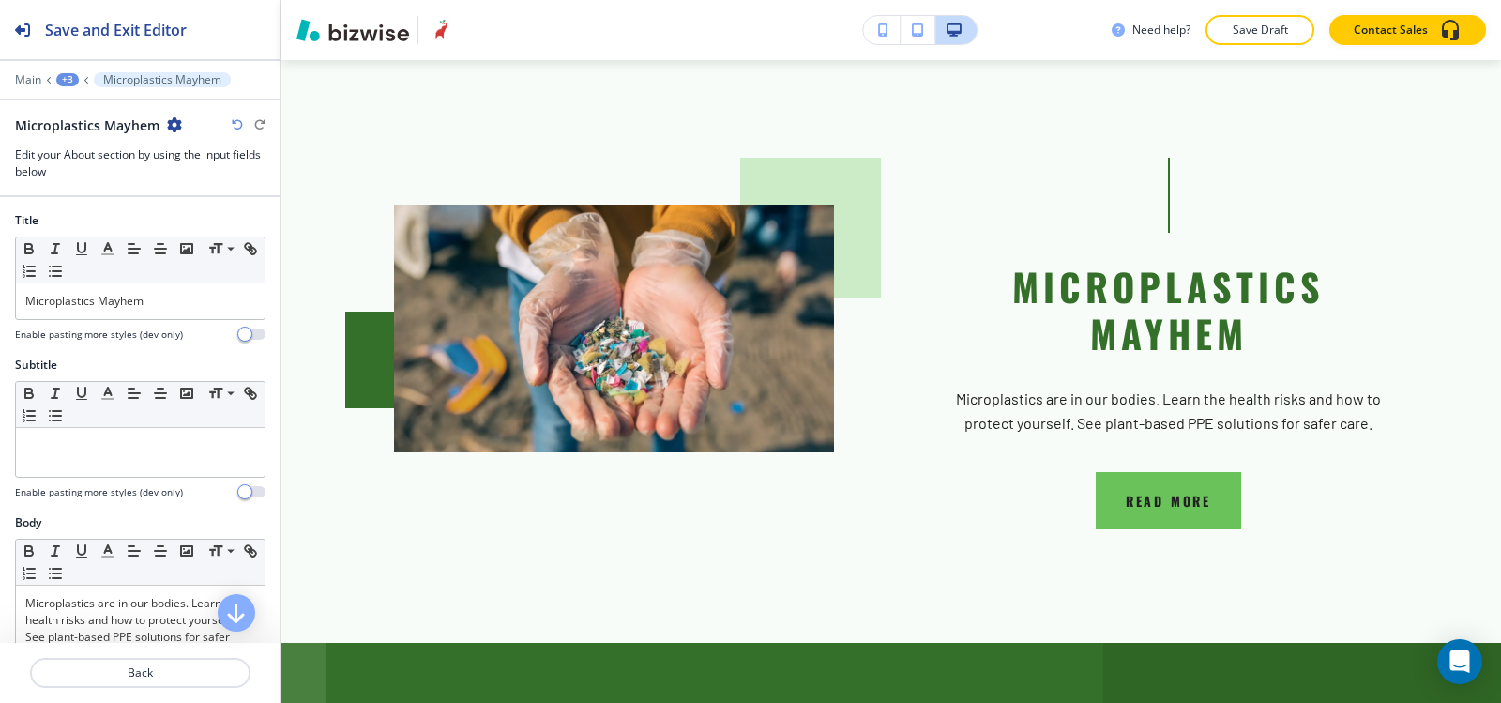
type input "read more"
click at [62, 75] on div "+3" at bounding box center [67, 79] width 23 height 13
click at [73, 101] on button "Pages" at bounding box center [116, 110] width 120 height 33
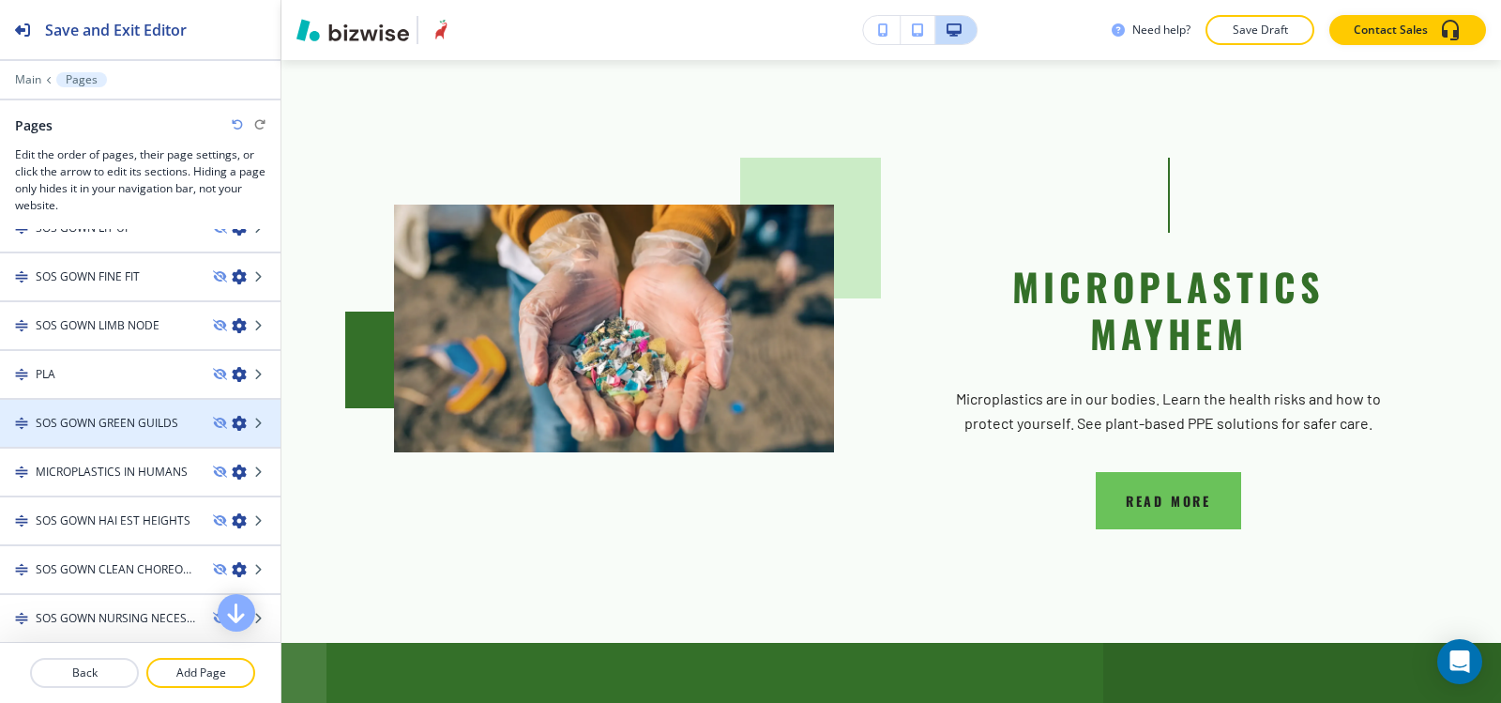
scroll to position [710, 0]
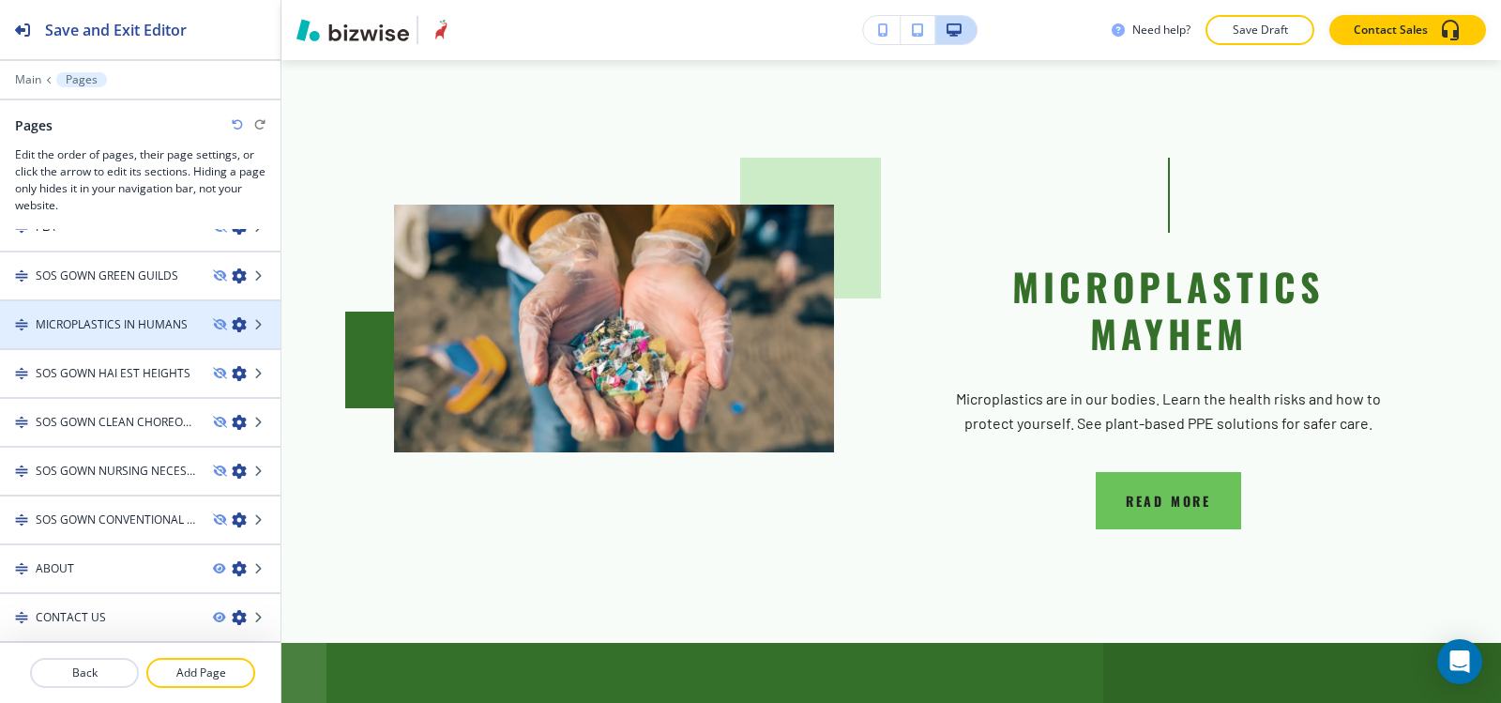
click at [99, 301] on div at bounding box center [140, 308] width 281 height 15
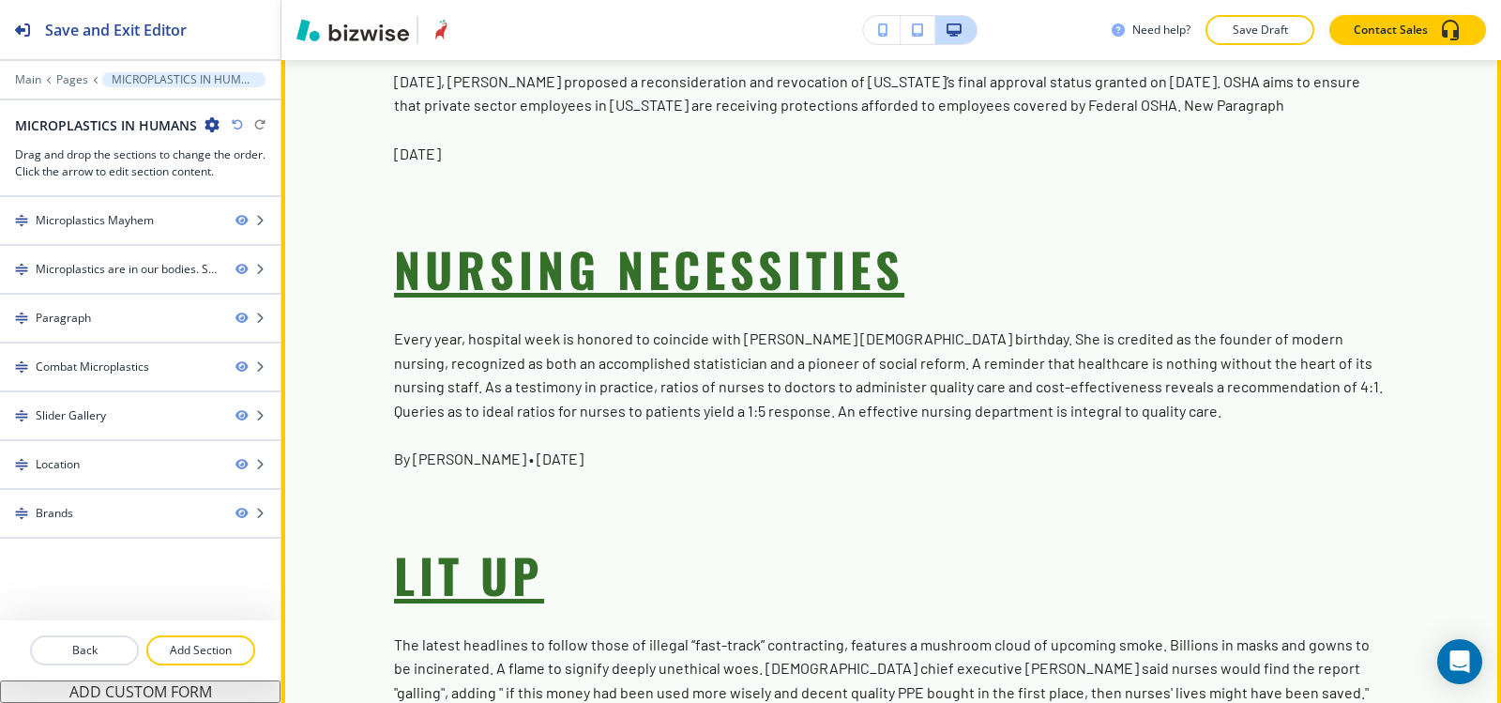
scroll to position [7788, 0]
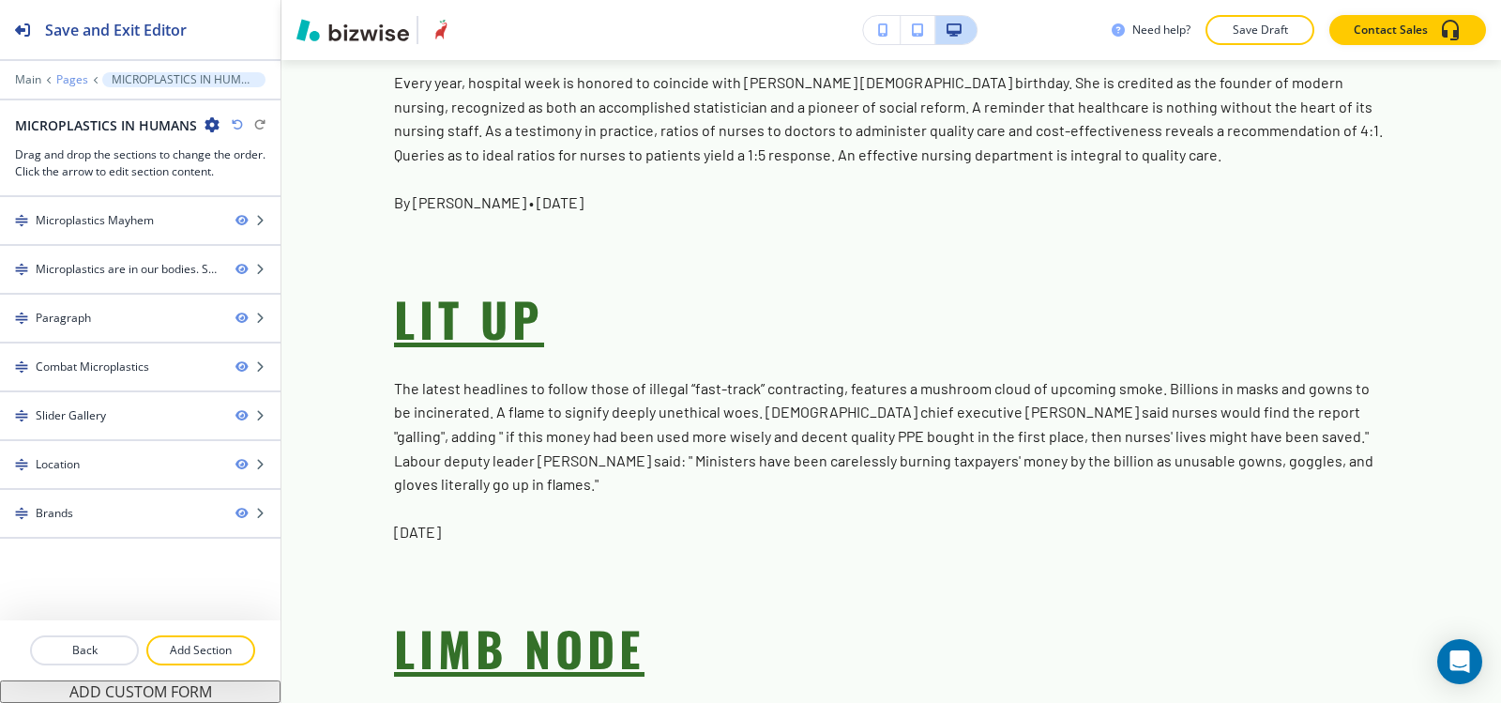
click at [63, 77] on p "Pages" at bounding box center [72, 79] width 32 height 13
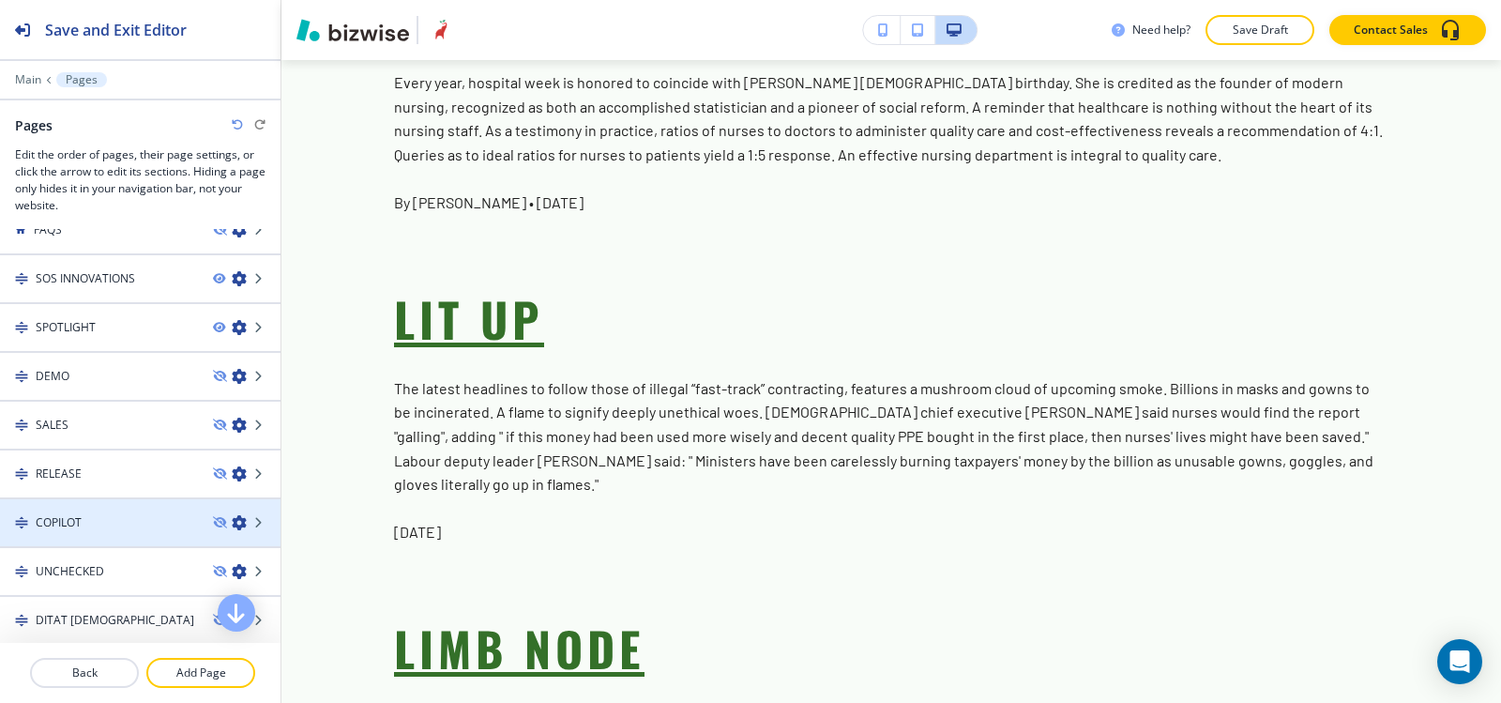
scroll to position [0, 0]
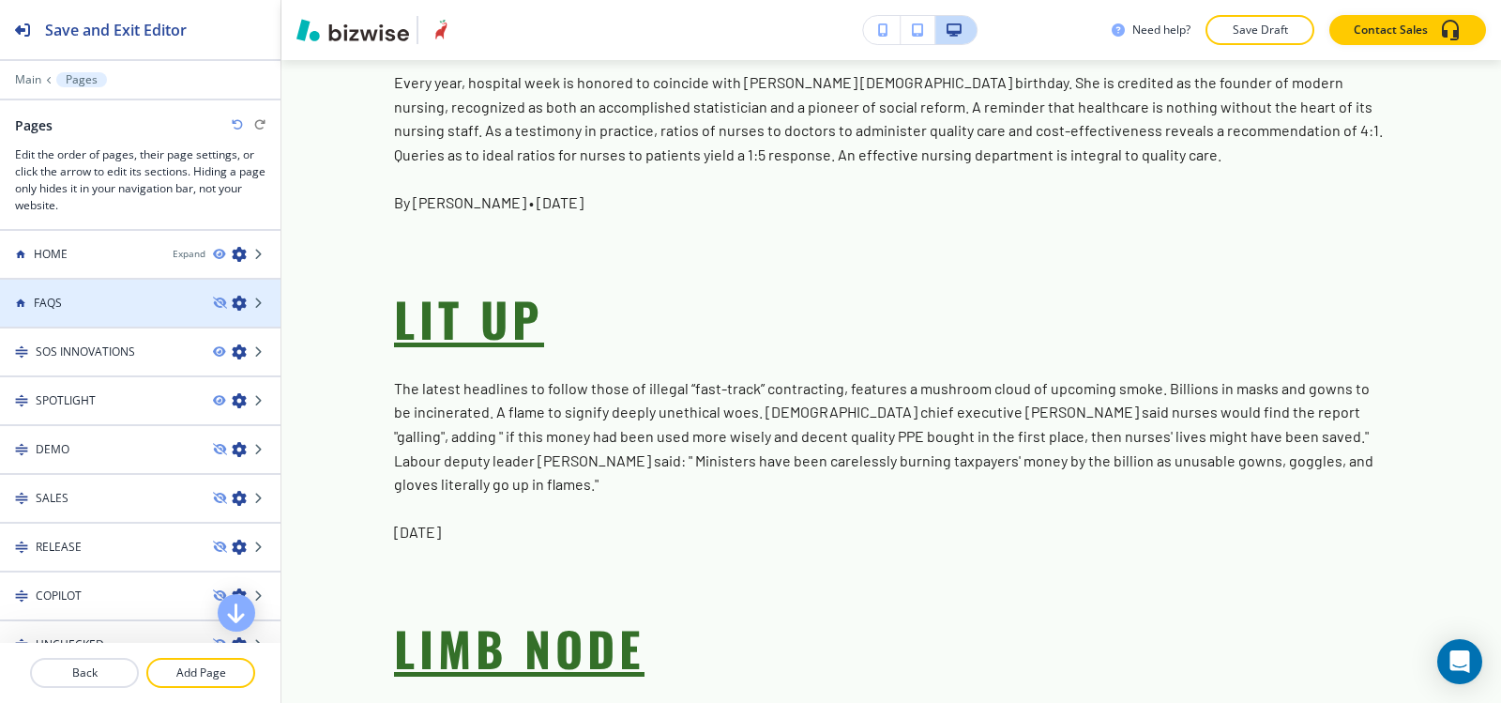
click at [232, 303] on icon "button" at bounding box center [239, 303] width 15 height 15
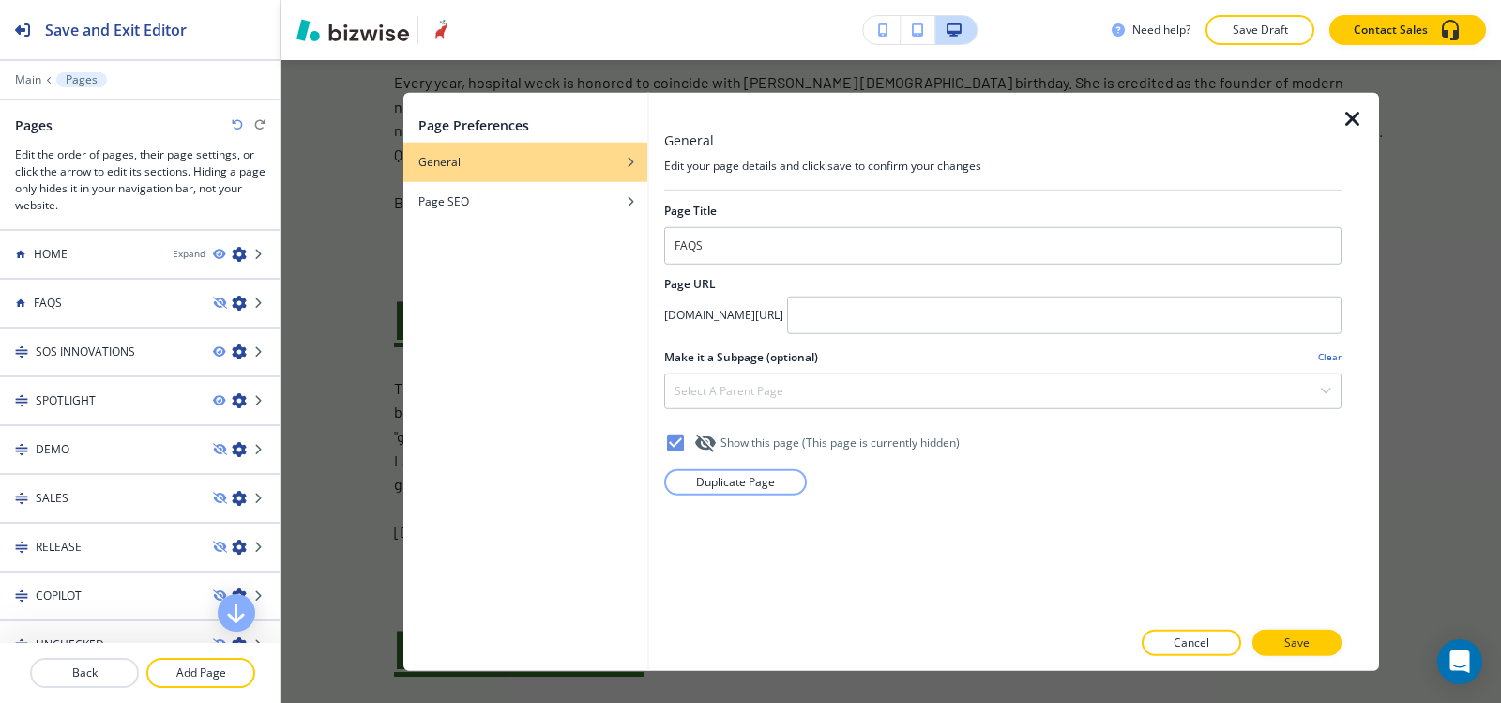
click at [549, 163] on div "General" at bounding box center [525, 161] width 244 height 17
click at [555, 207] on div "Page SEO" at bounding box center [525, 200] width 244 height 17
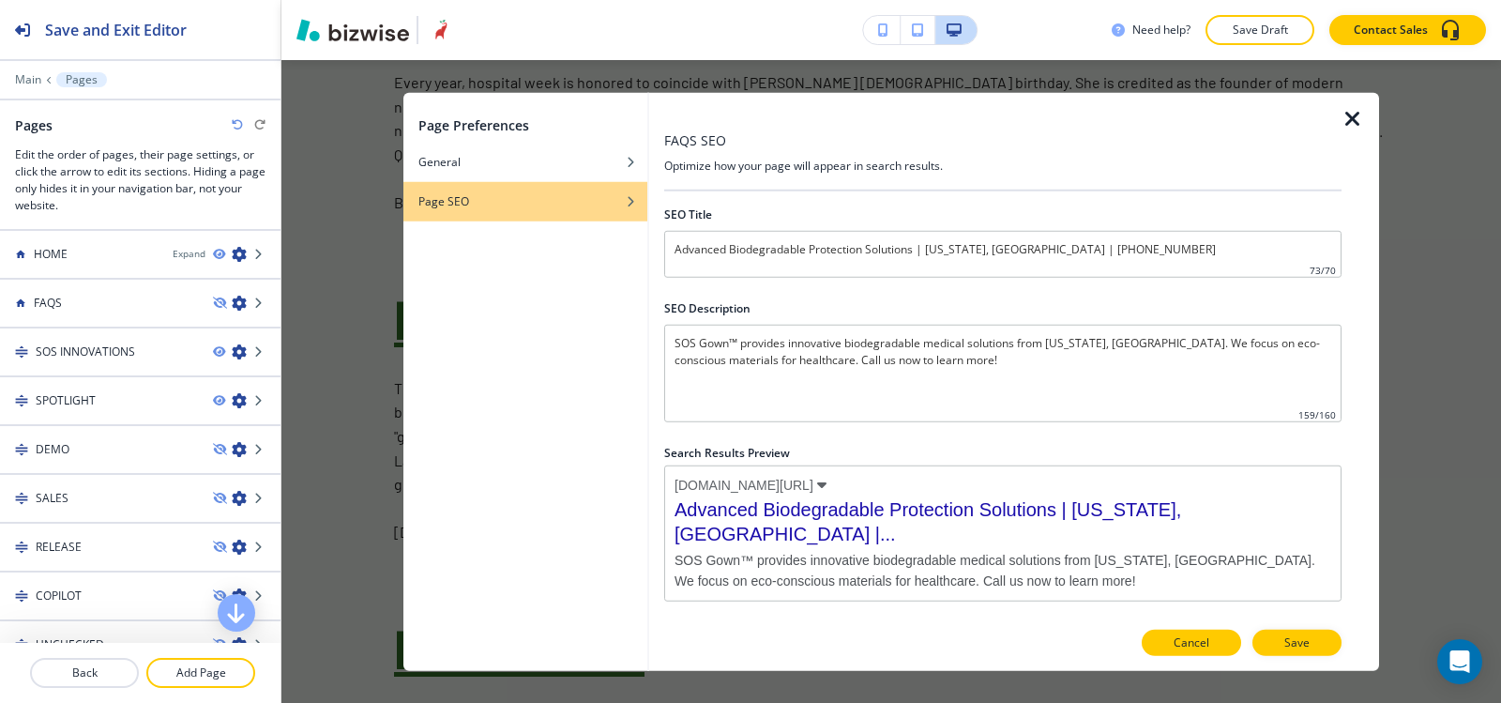
click at [1203, 640] on p "Cancel" at bounding box center [1192, 642] width 36 height 17
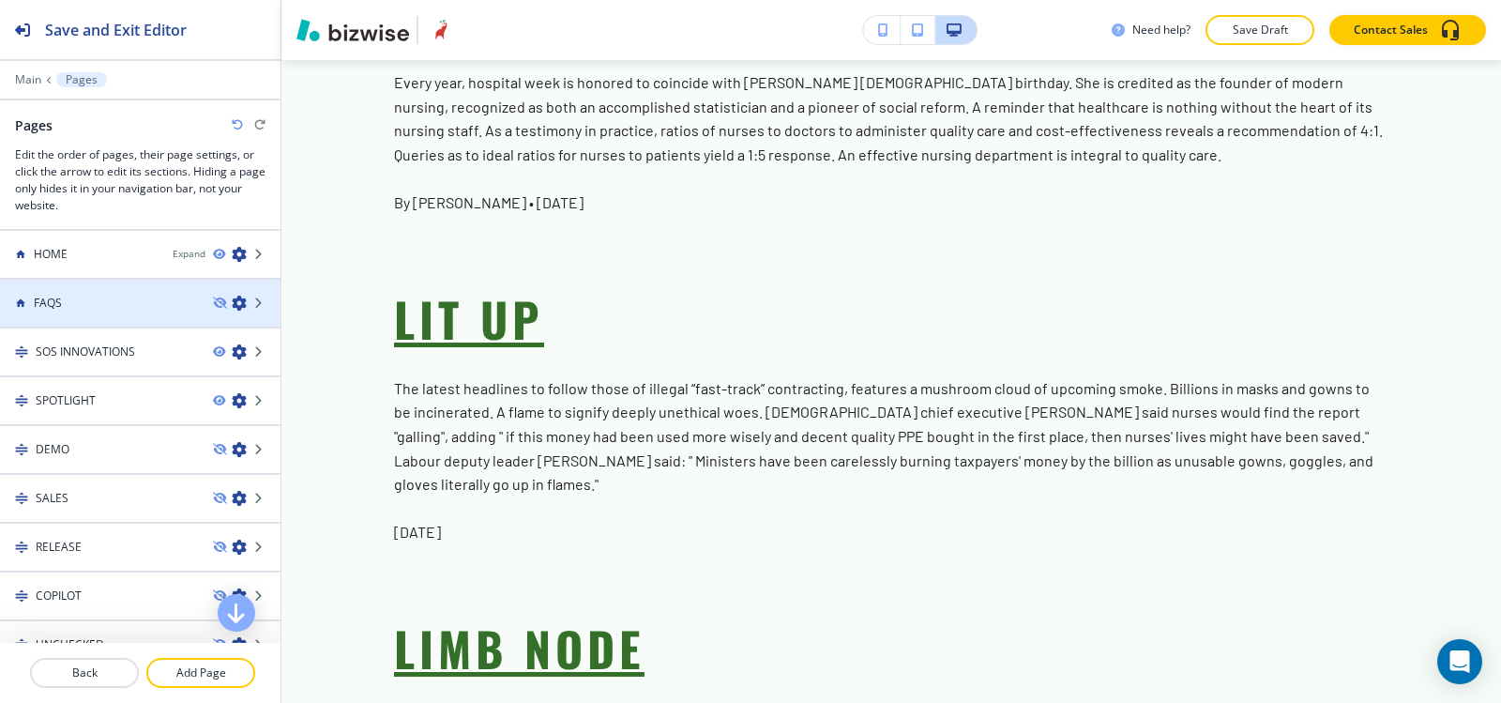
scroll to position [94, 0]
click at [105, 305] on div "SPOTLIGHT" at bounding box center [99, 306] width 198 height 17
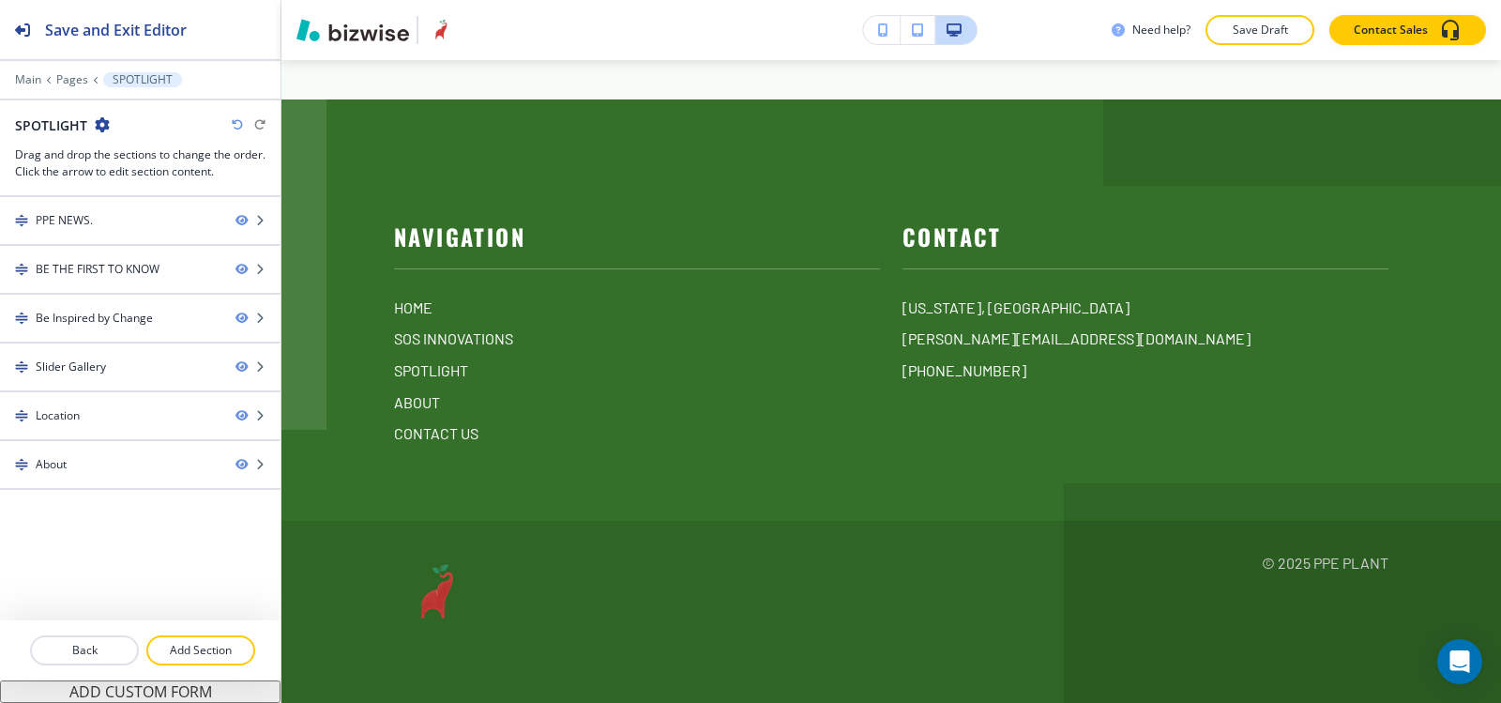
scroll to position [0, 0]
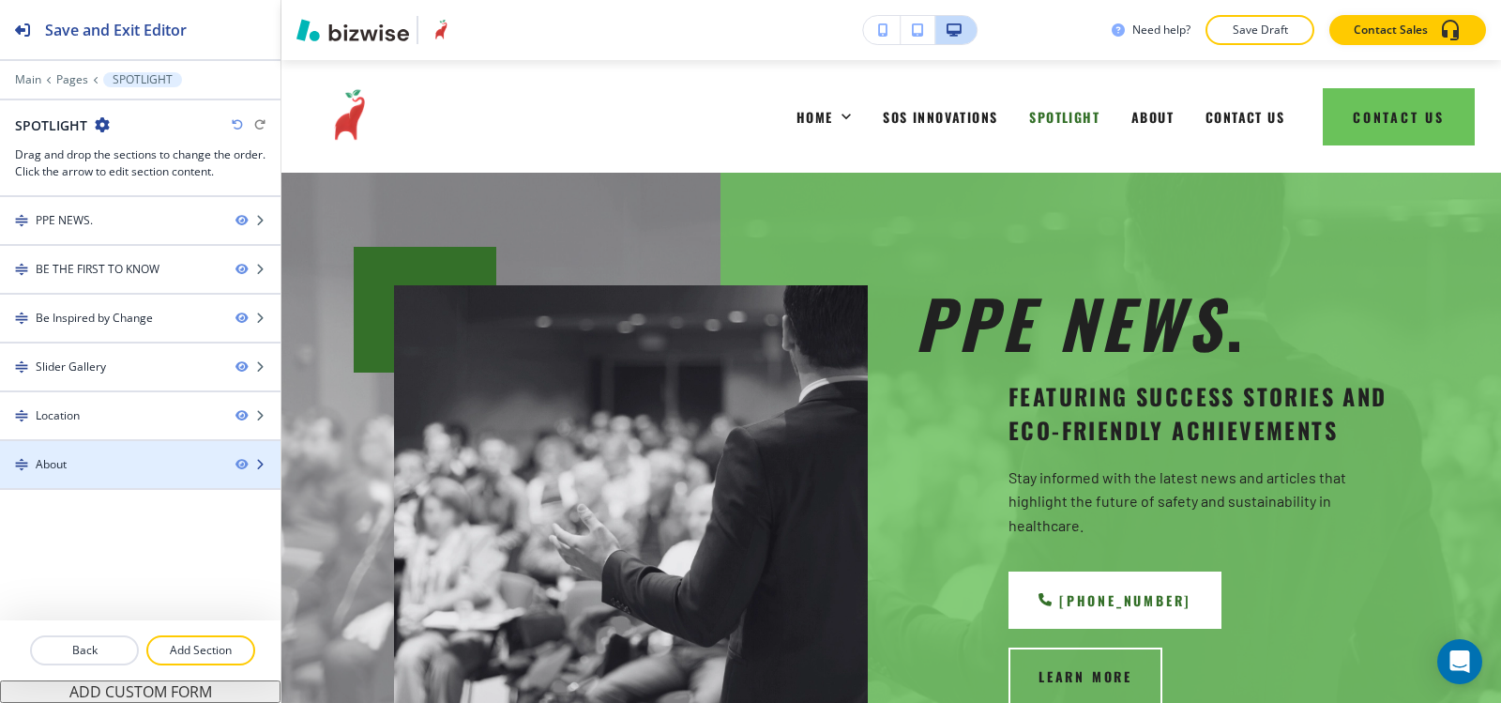
click at [141, 473] on div at bounding box center [140, 480] width 281 height 15
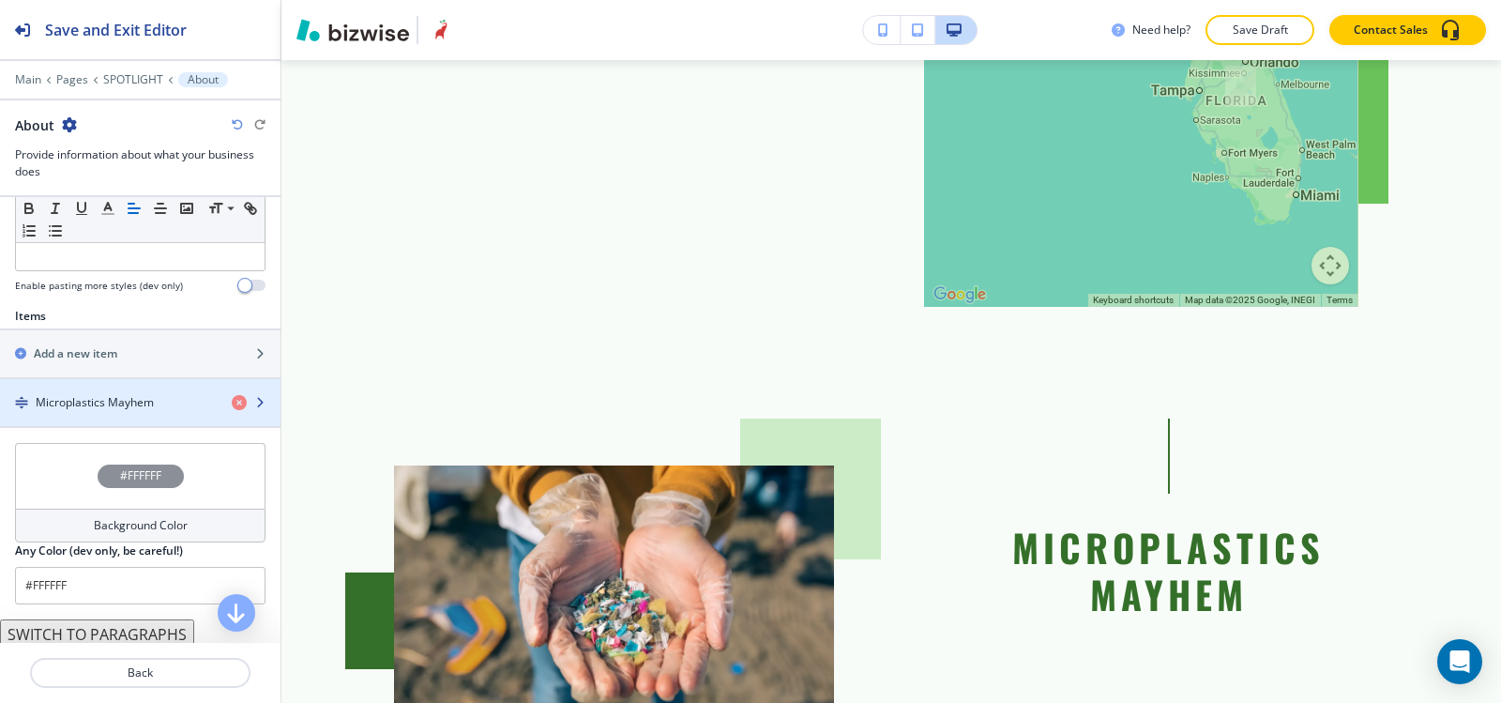
scroll to position [657, 0]
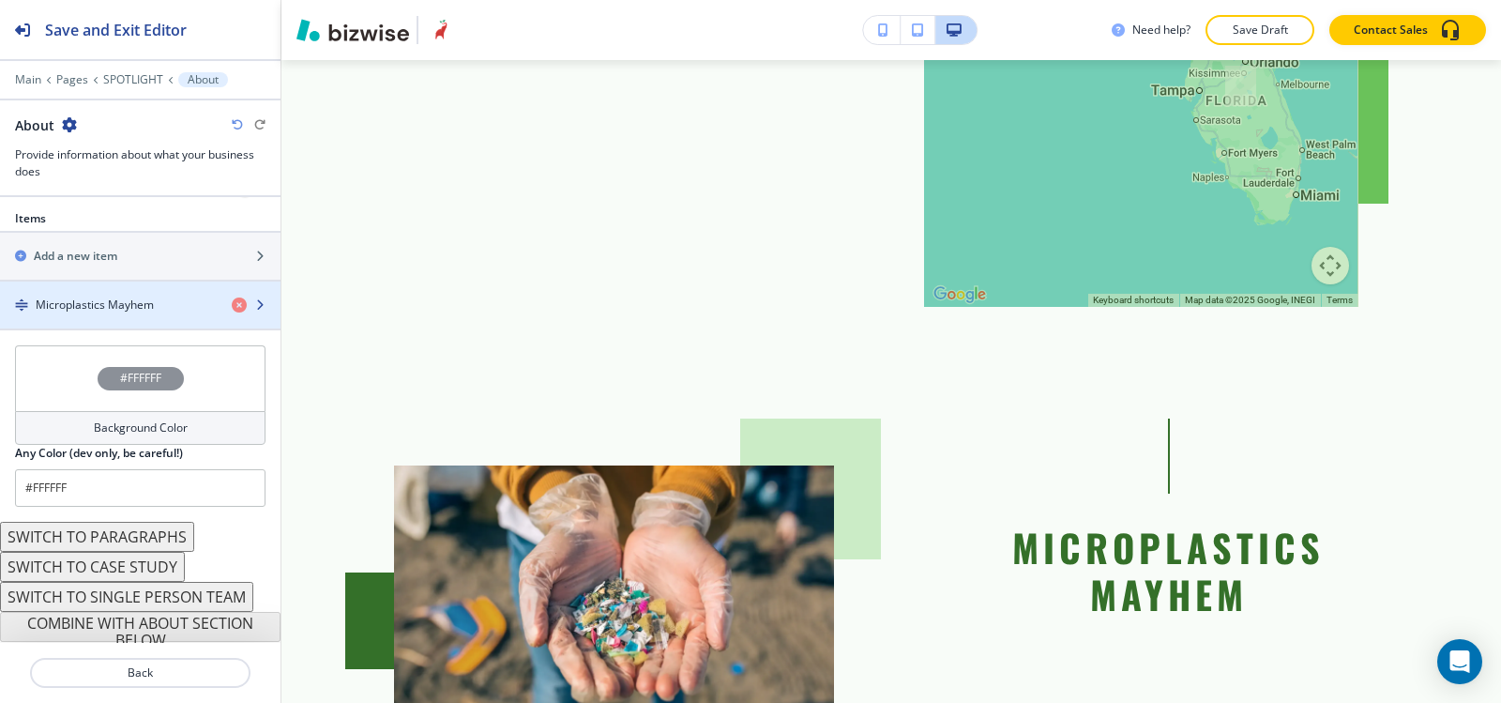
click at [85, 317] on div "button" at bounding box center [140, 320] width 281 height 15
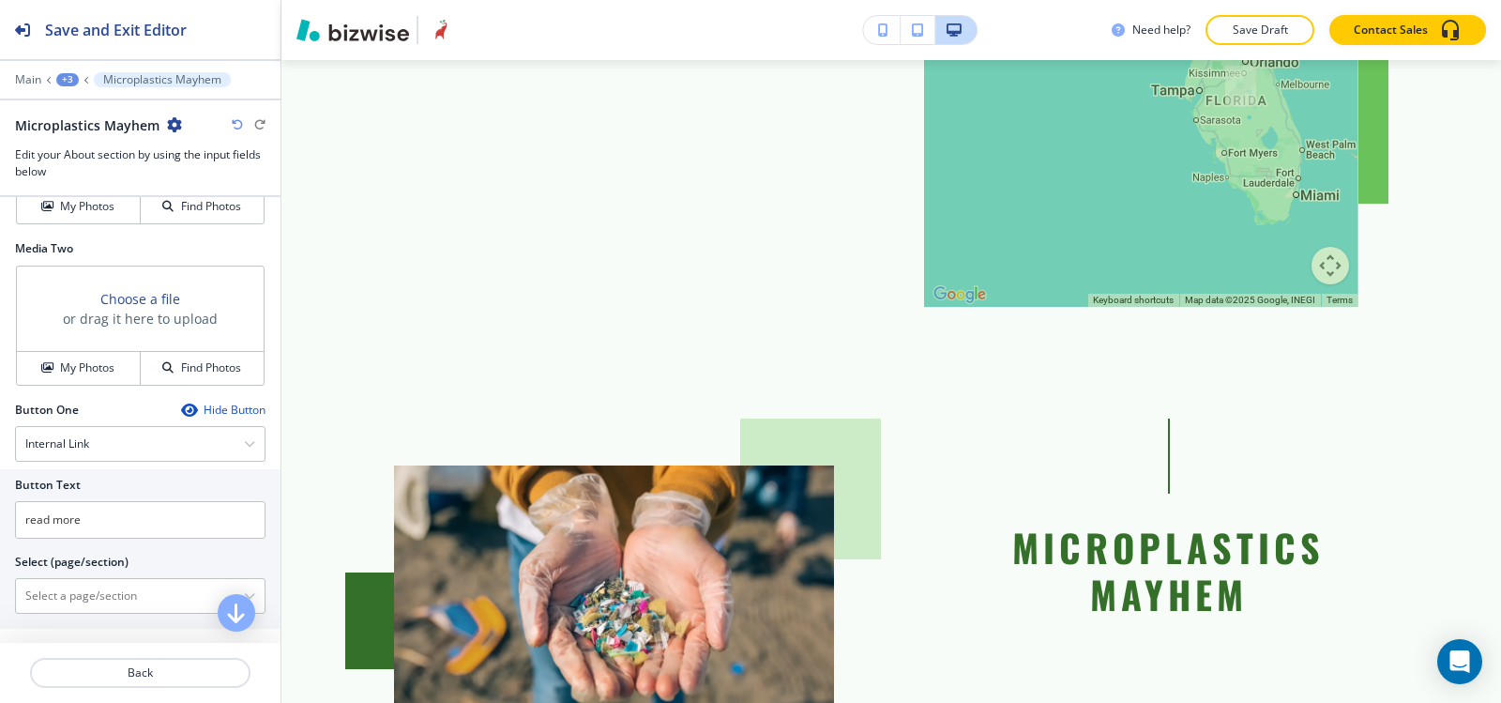
scroll to position [844, 0]
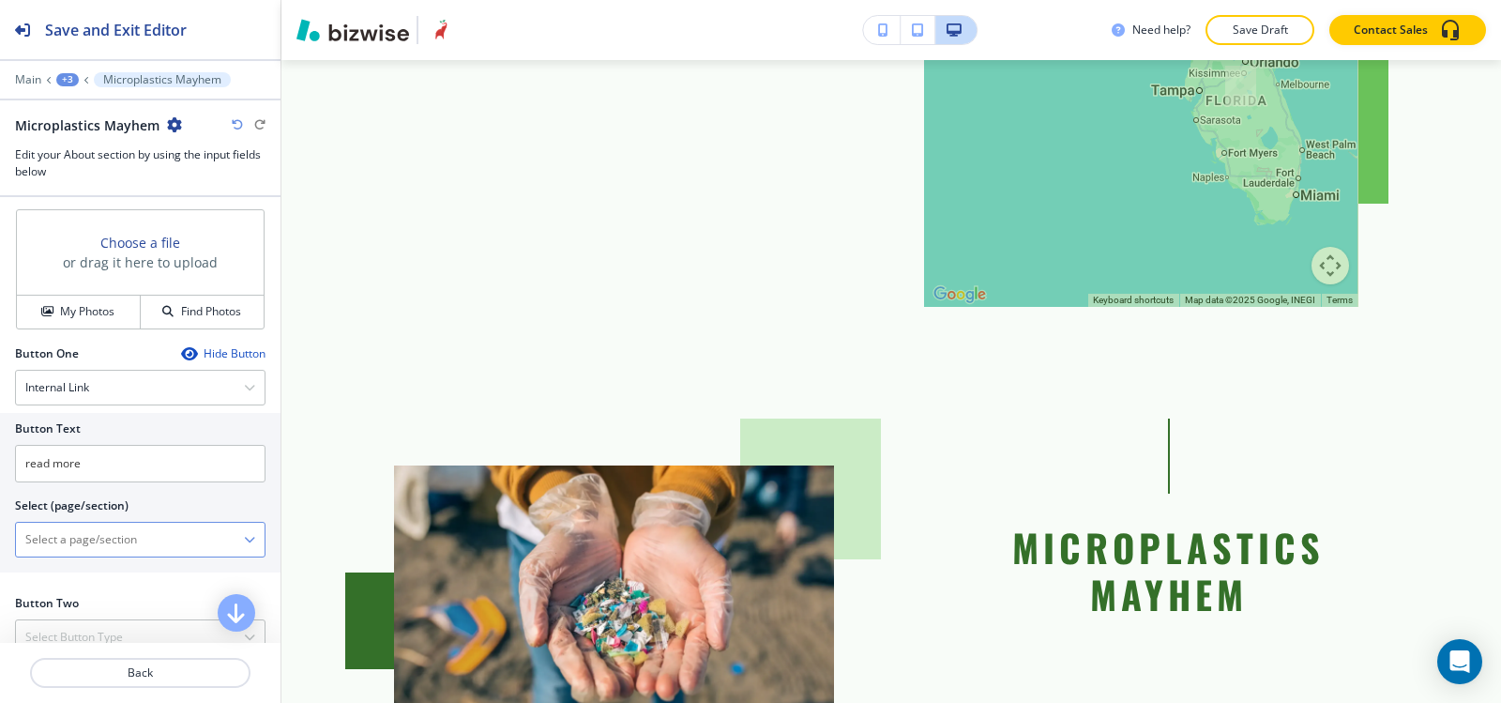
click at [87, 550] on \(page\/section\) "Manual Input" at bounding box center [130, 540] width 228 height 32
type \(page\/section\) "m"
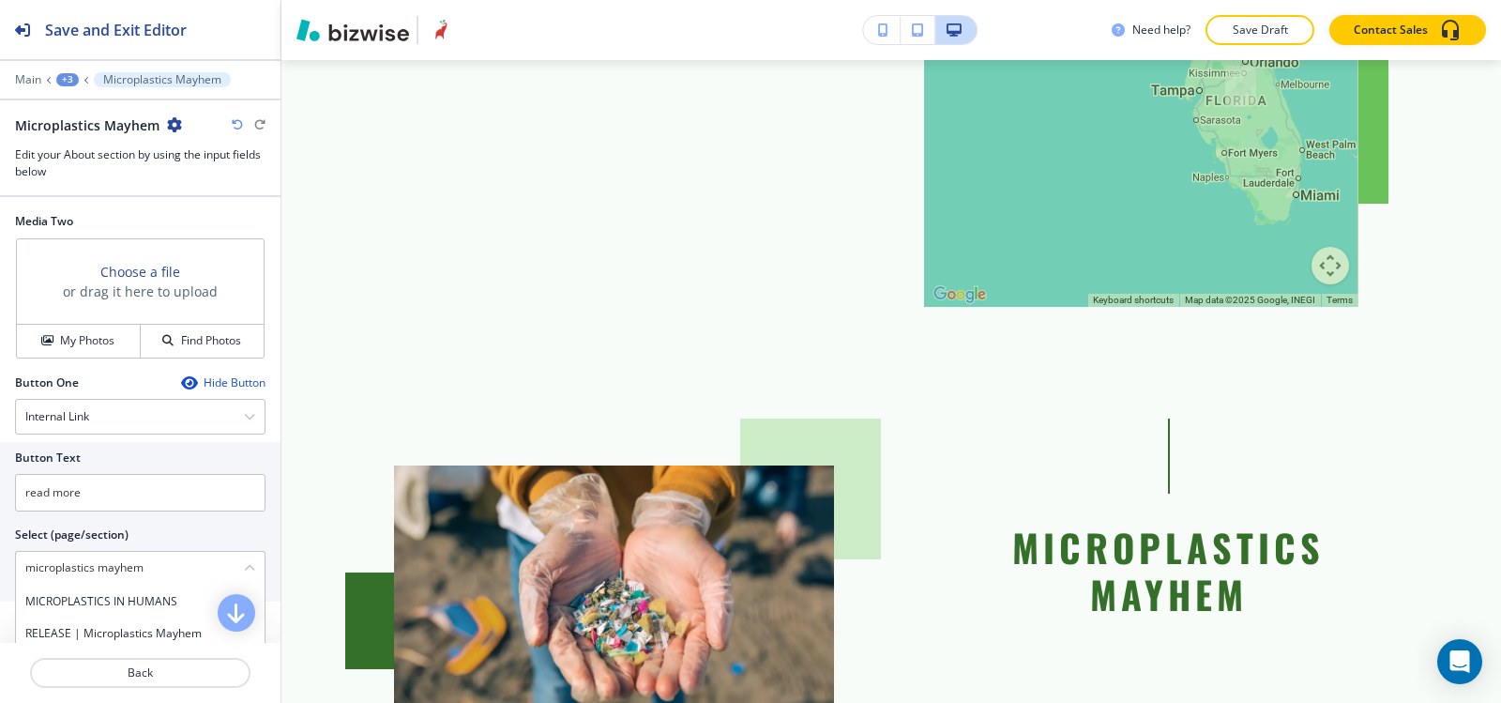
scroll to position [844, 0]
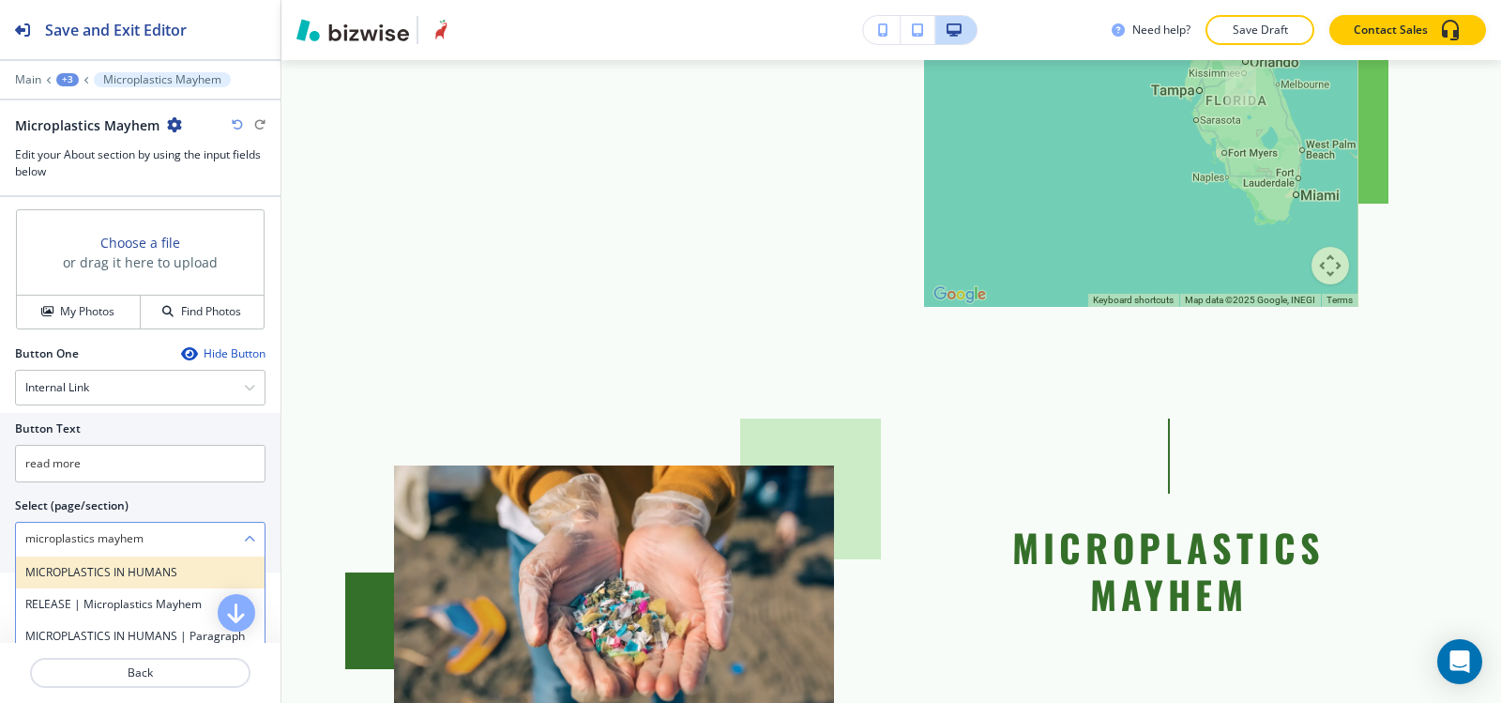
type \(page\/section\) "microplastics mayhem"
click at [104, 559] on div "MICROPLASTICS IN HUMANS" at bounding box center [140, 572] width 249 height 32
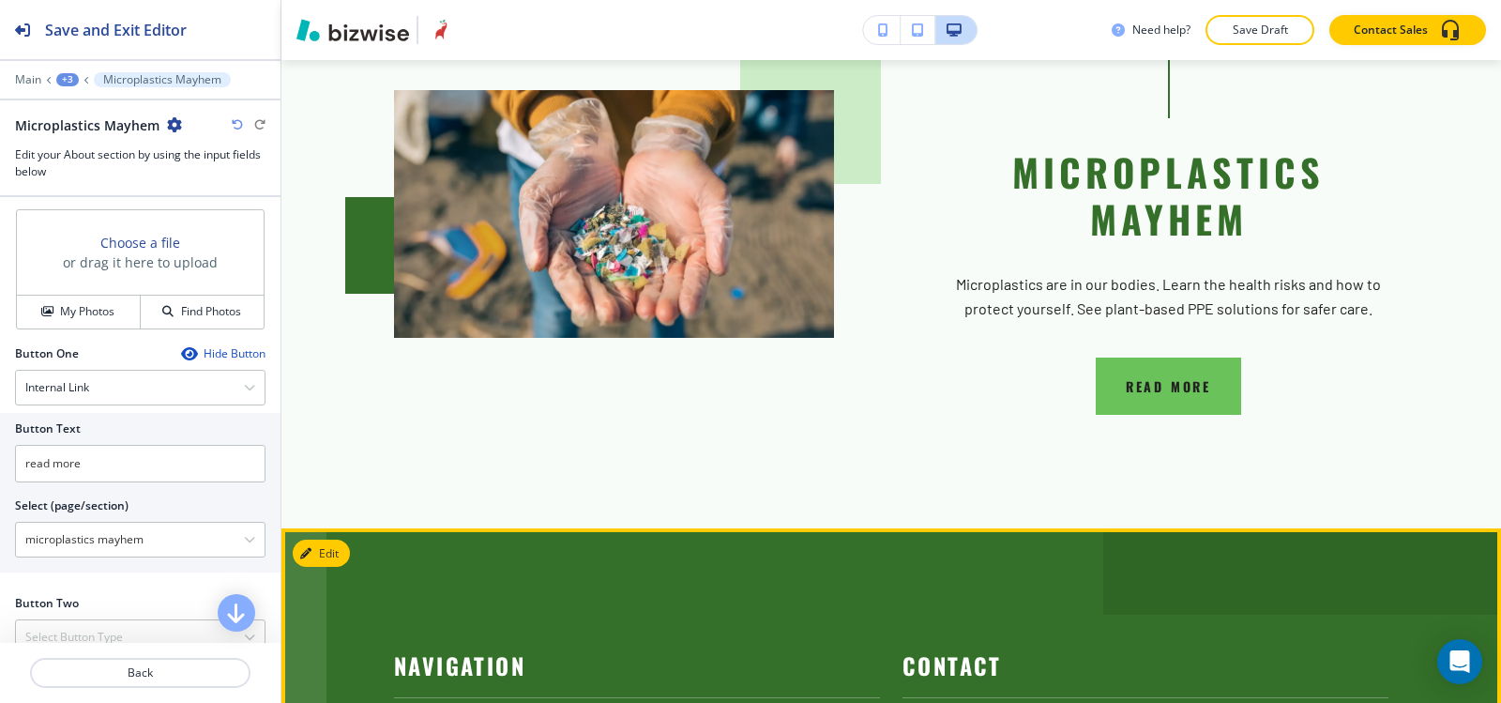
scroll to position [2956, 0]
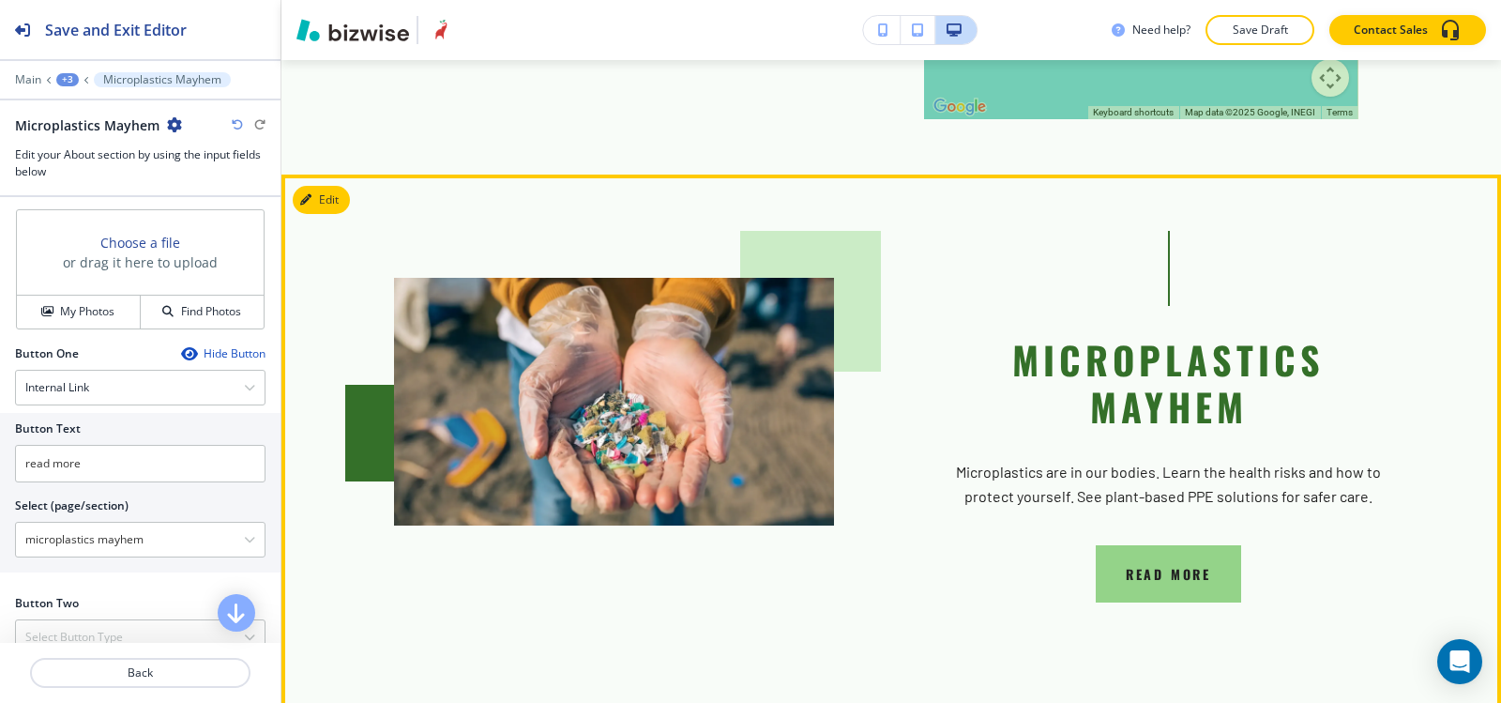
click at [1123, 546] on button "read more" at bounding box center [1168, 574] width 145 height 57
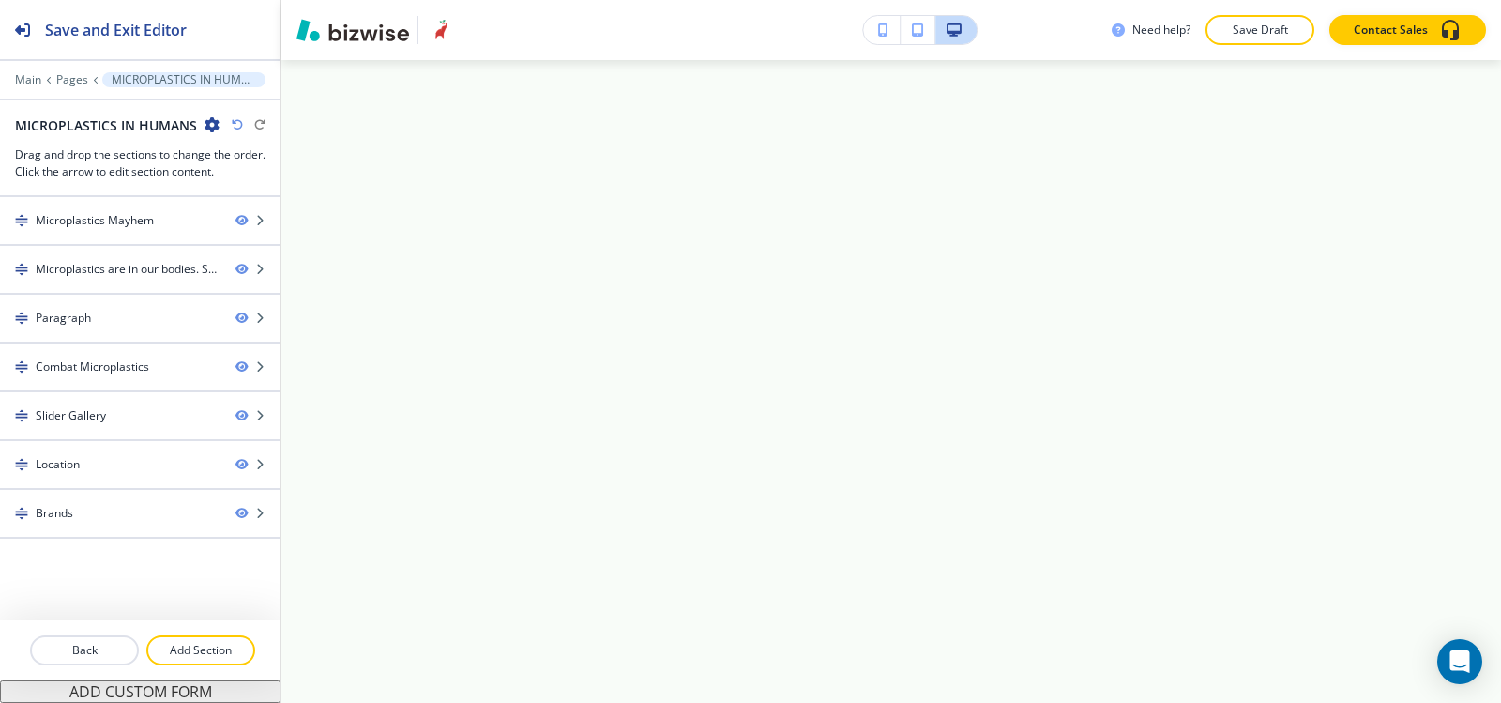
scroll to position [0, 0]
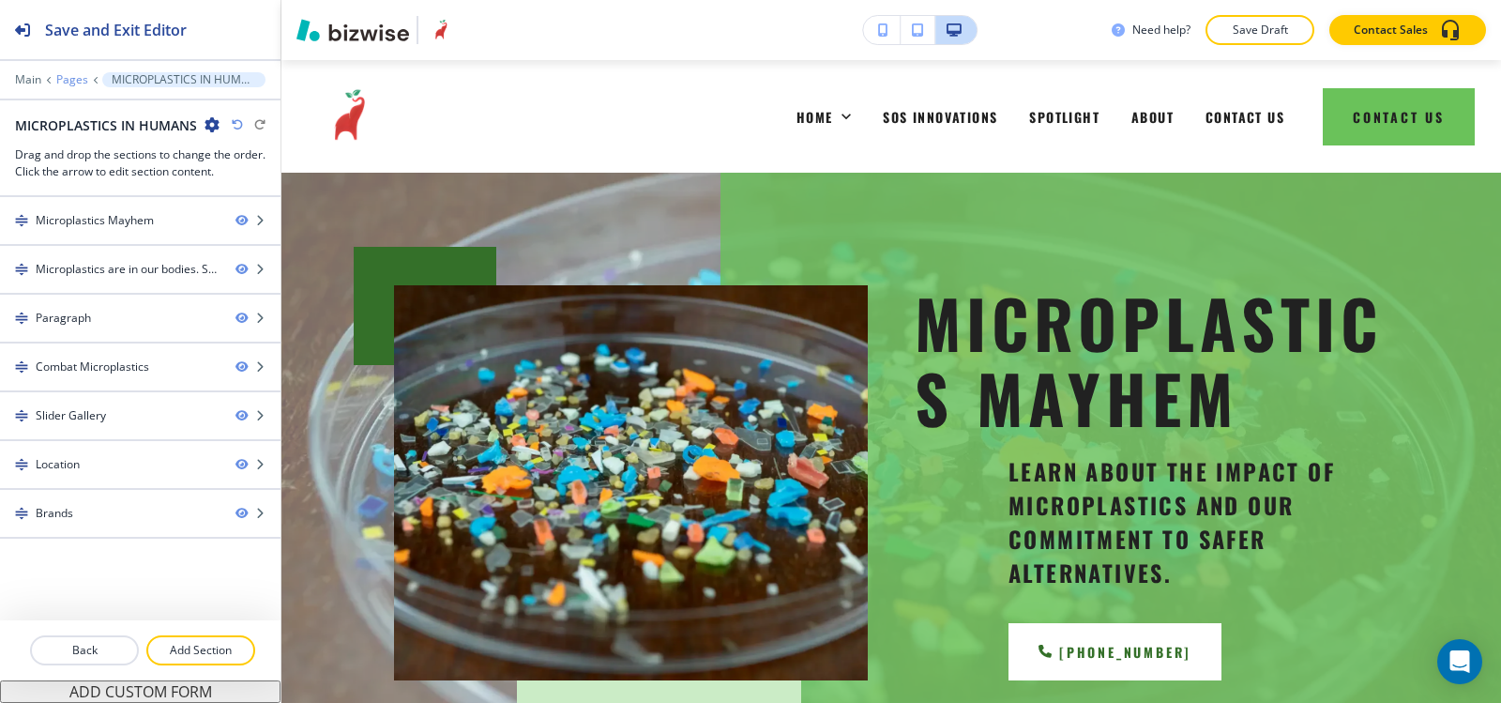
click at [77, 84] on p "Pages" at bounding box center [72, 79] width 32 height 13
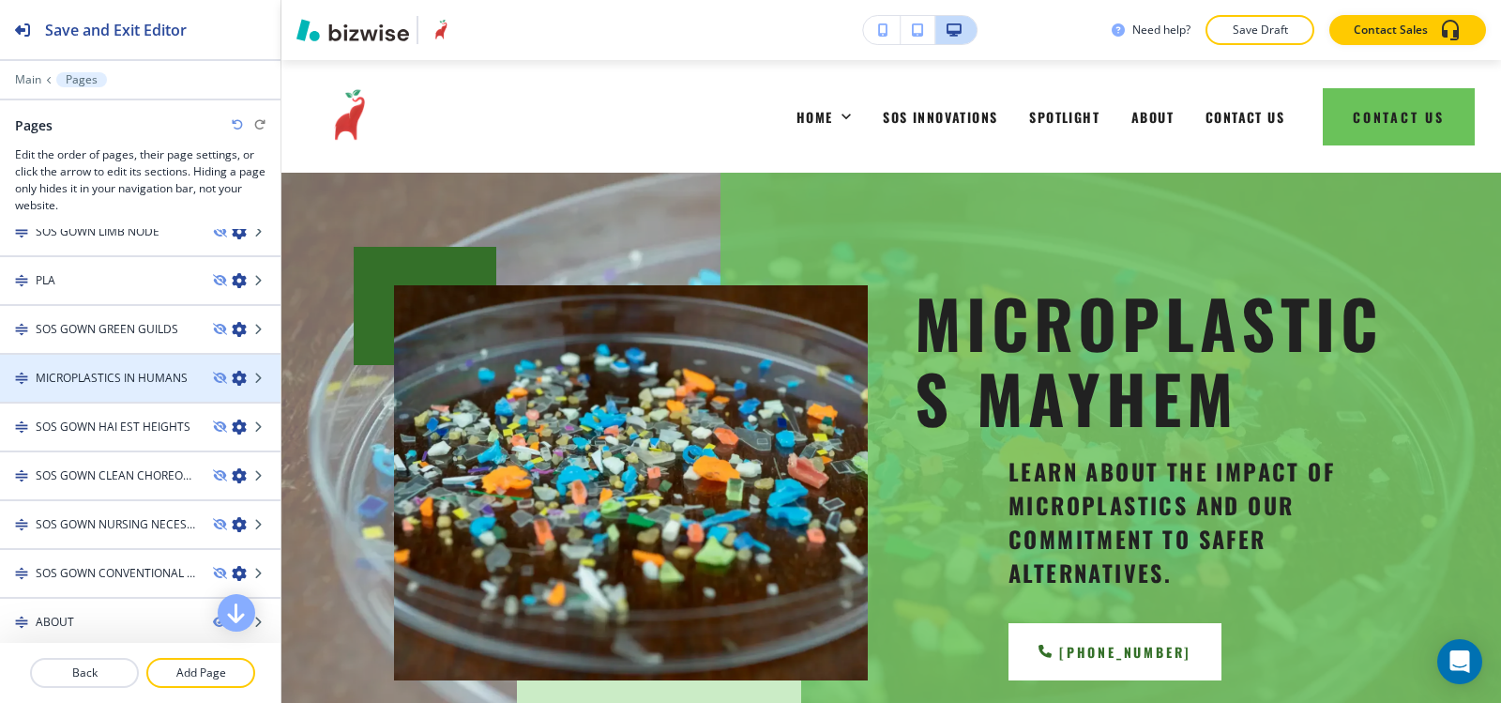
scroll to position [710, 0]
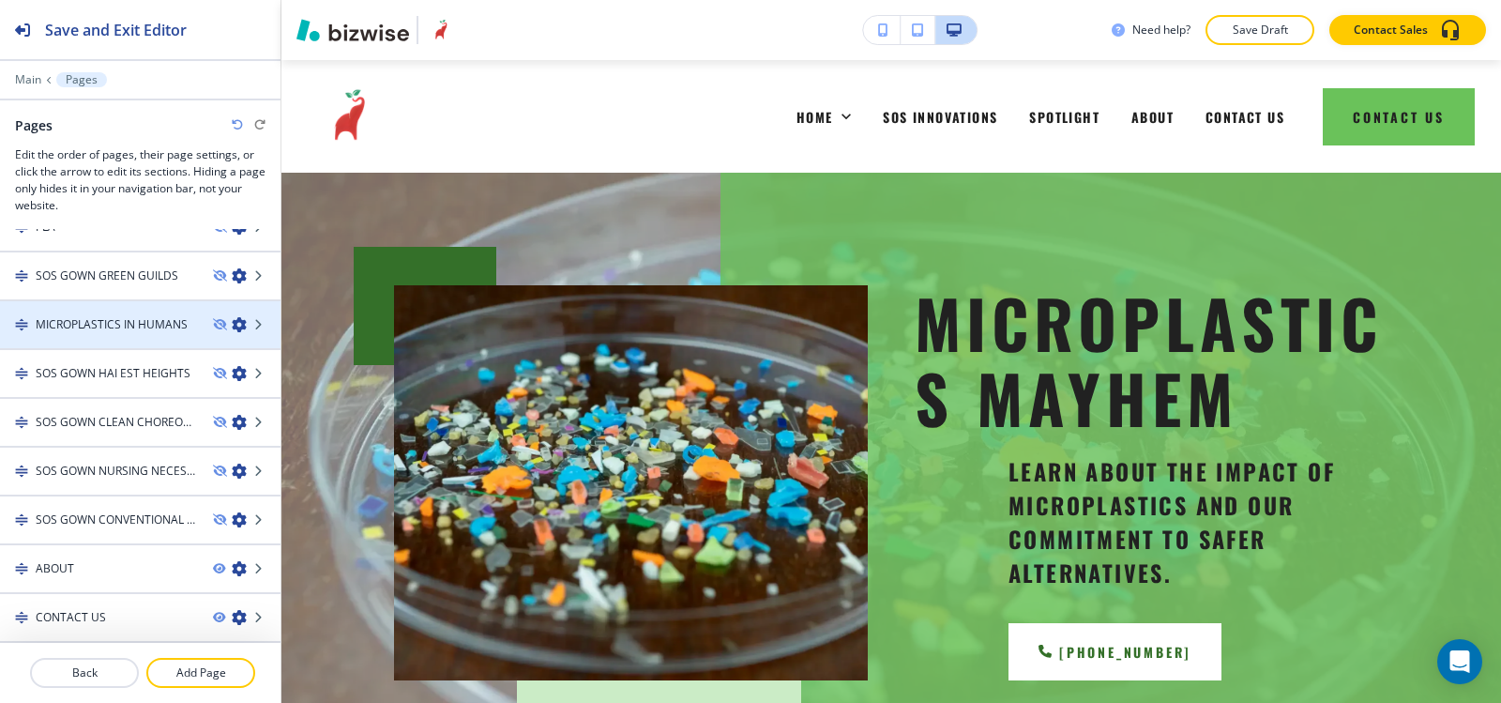
click at [232, 323] on icon "button" at bounding box center [239, 324] width 15 height 15
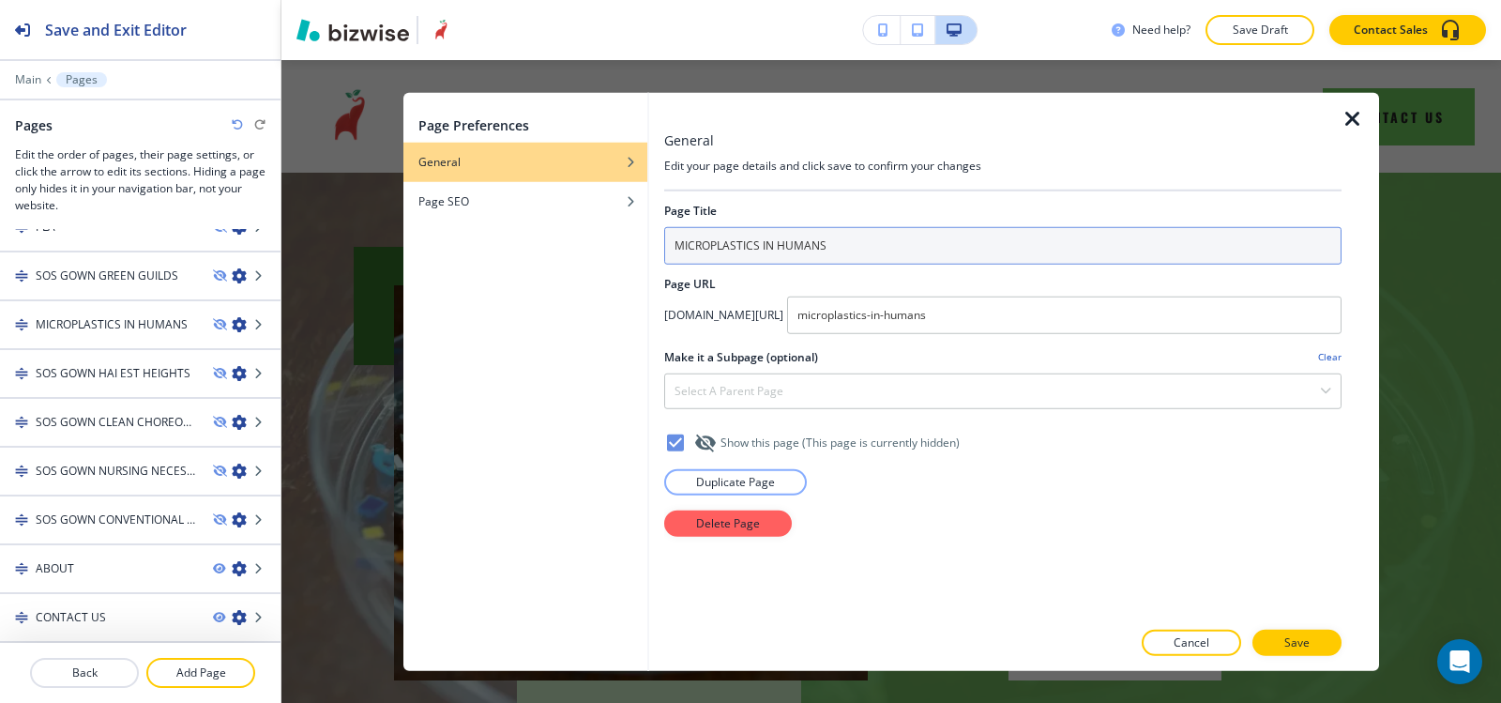
click at [881, 239] on input "MICROPLASTICS IN HUMANS" at bounding box center [1002, 245] width 677 height 38
drag, startPoint x: 881, startPoint y: 239, endPoint x: 767, endPoint y: 246, distance: 114.7
click at [767, 246] on input "MICROPLASTICS IN HUMANS" at bounding box center [1002, 245] width 677 height 38
drag, startPoint x: 873, startPoint y: 243, endPoint x: 763, endPoint y: 250, distance: 110.0
click at [763, 250] on input "MICROPLASTICS MAYHEM" at bounding box center [1002, 245] width 677 height 38
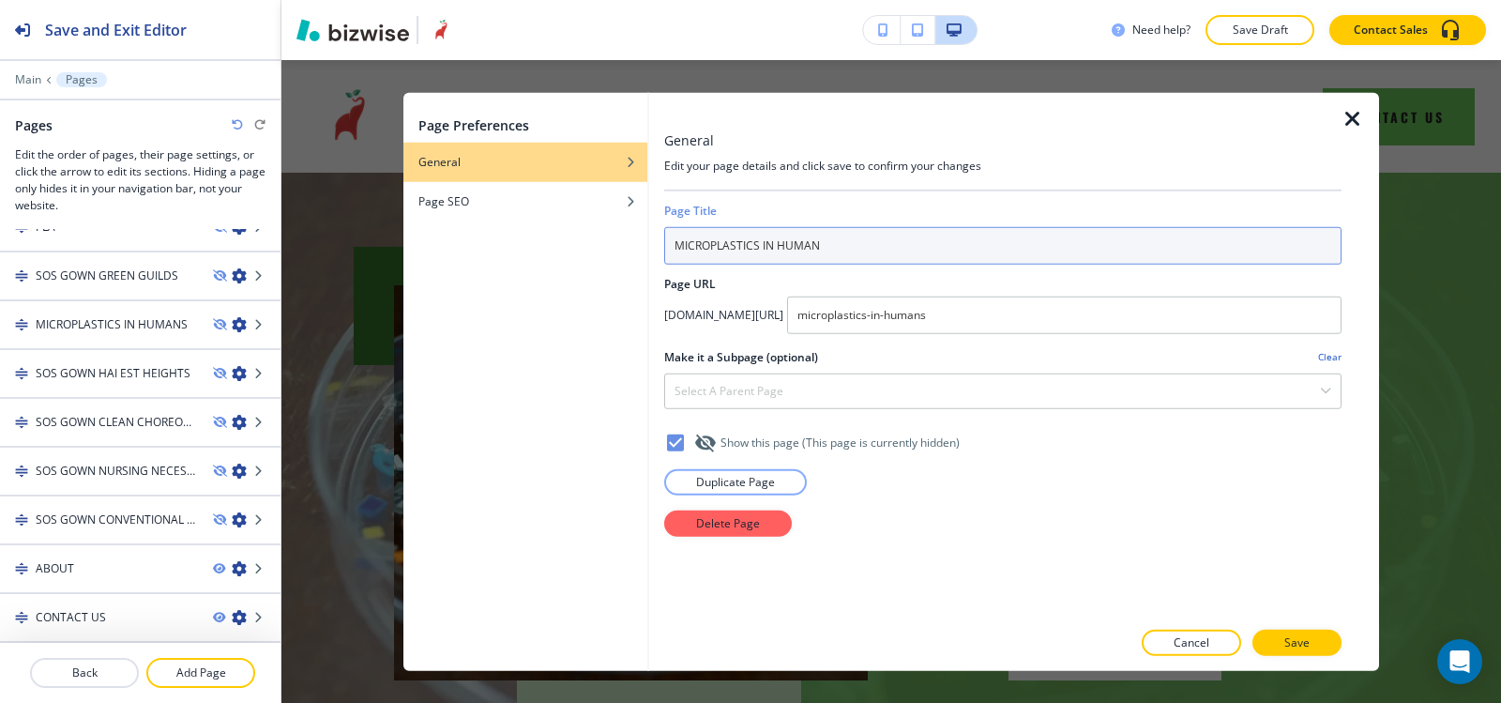
type input "MICROPLASTICS IN HUMANS"
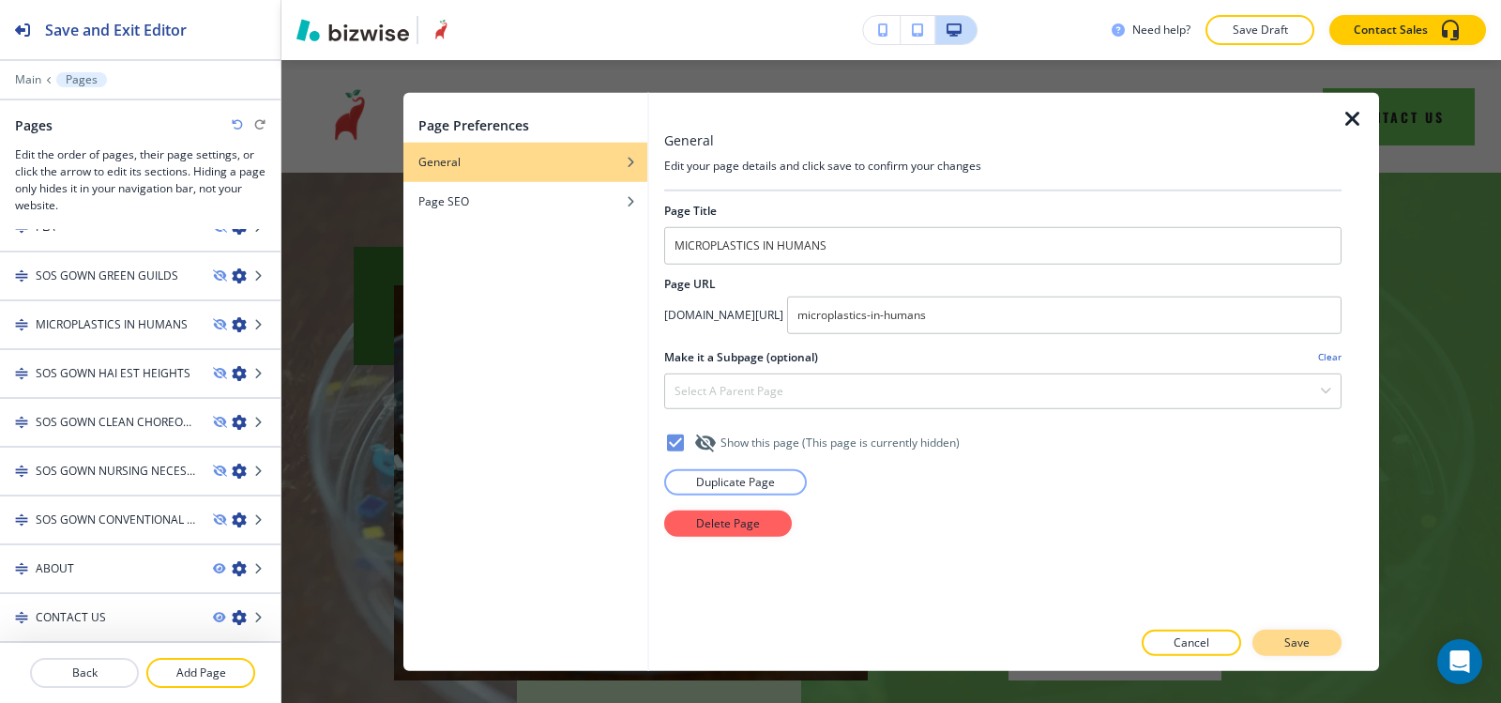
click at [1317, 652] on button "Save" at bounding box center [1297, 643] width 89 height 26
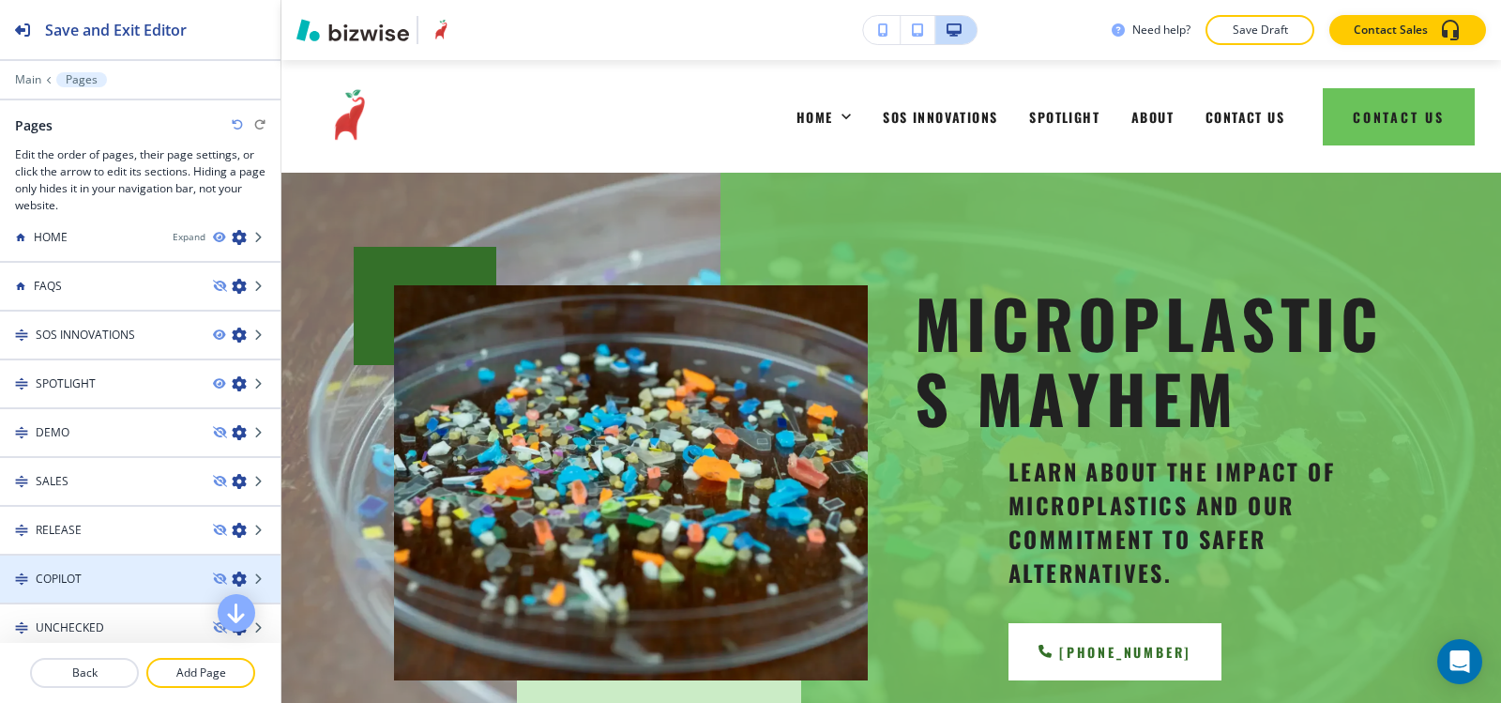
scroll to position [0, 0]
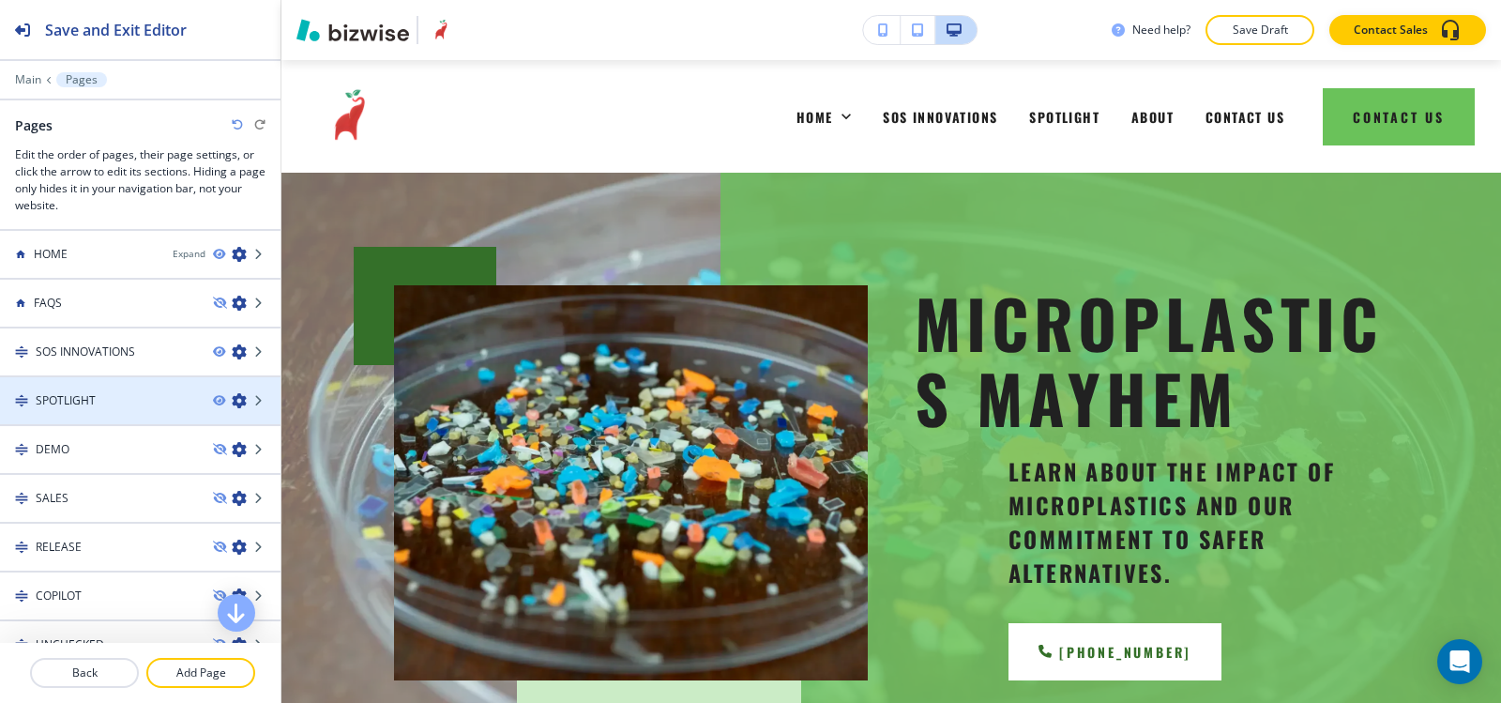
click at [59, 418] on div at bounding box center [140, 416] width 281 height 15
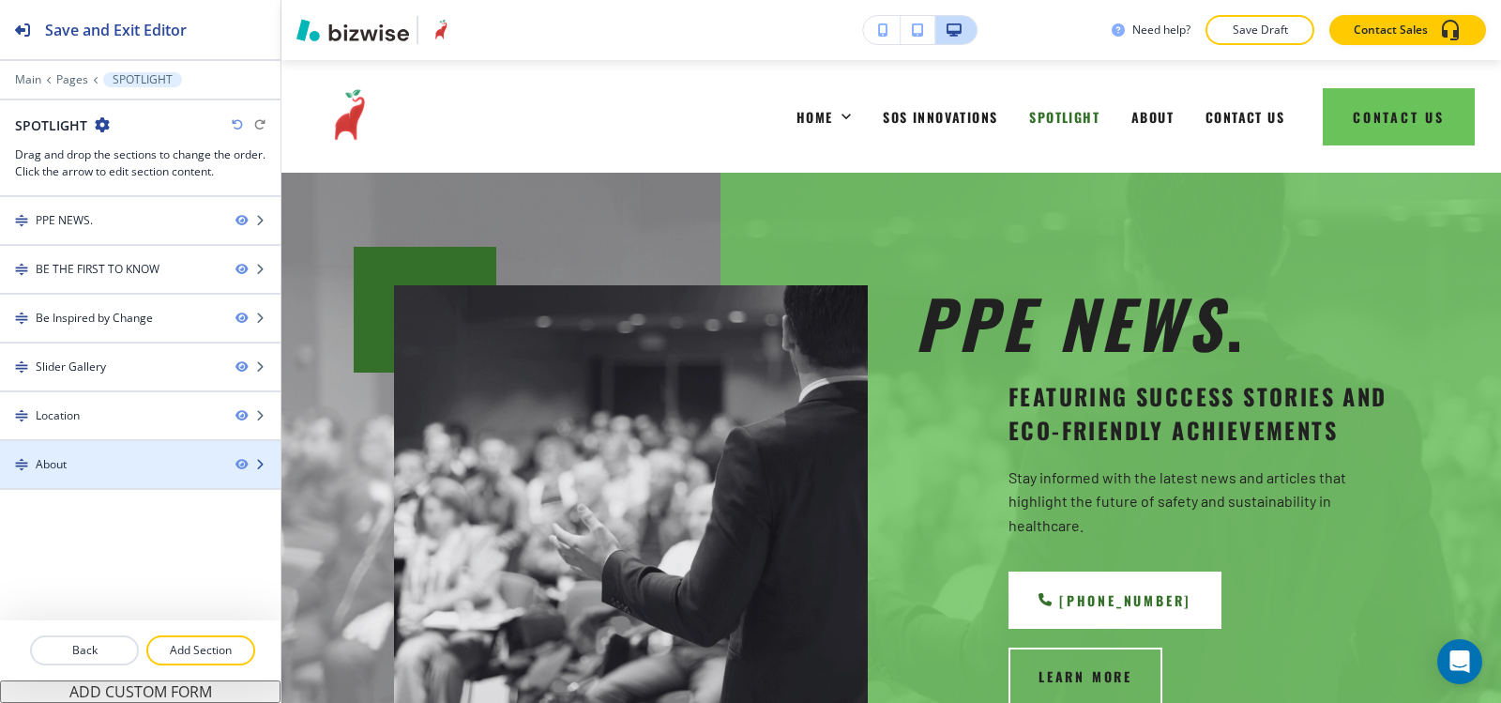
click at [155, 470] on div "About" at bounding box center [110, 464] width 220 height 17
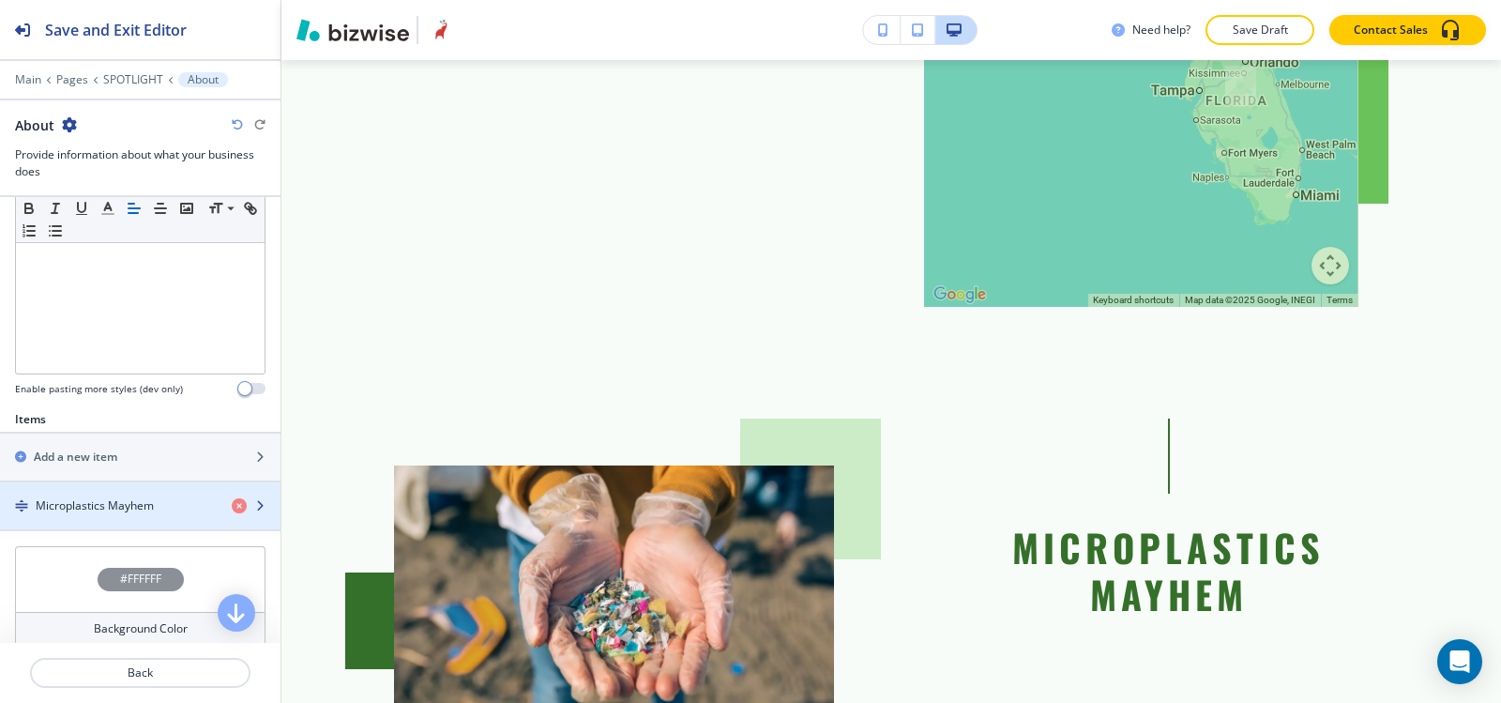
scroll to position [563, 0]
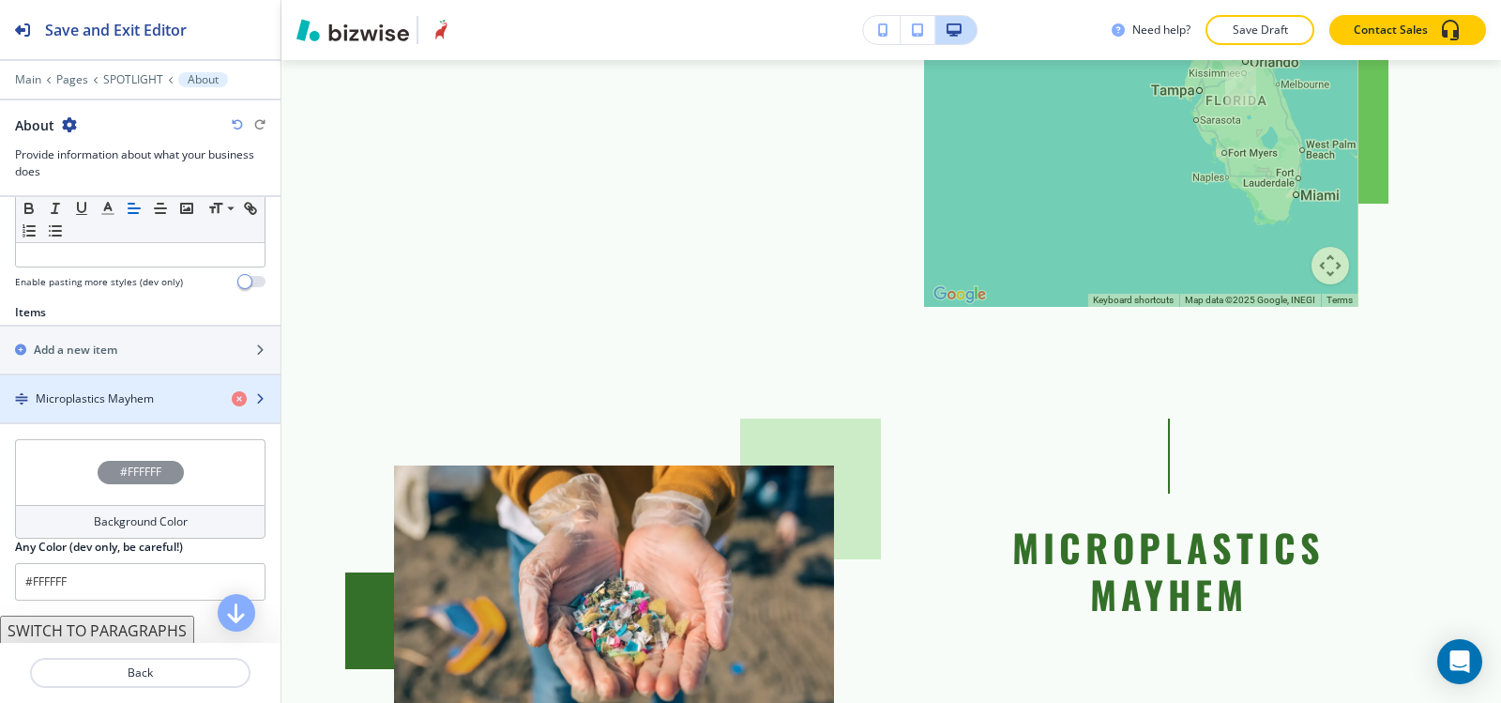
click at [67, 409] on div "button" at bounding box center [140, 414] width 281 height 15
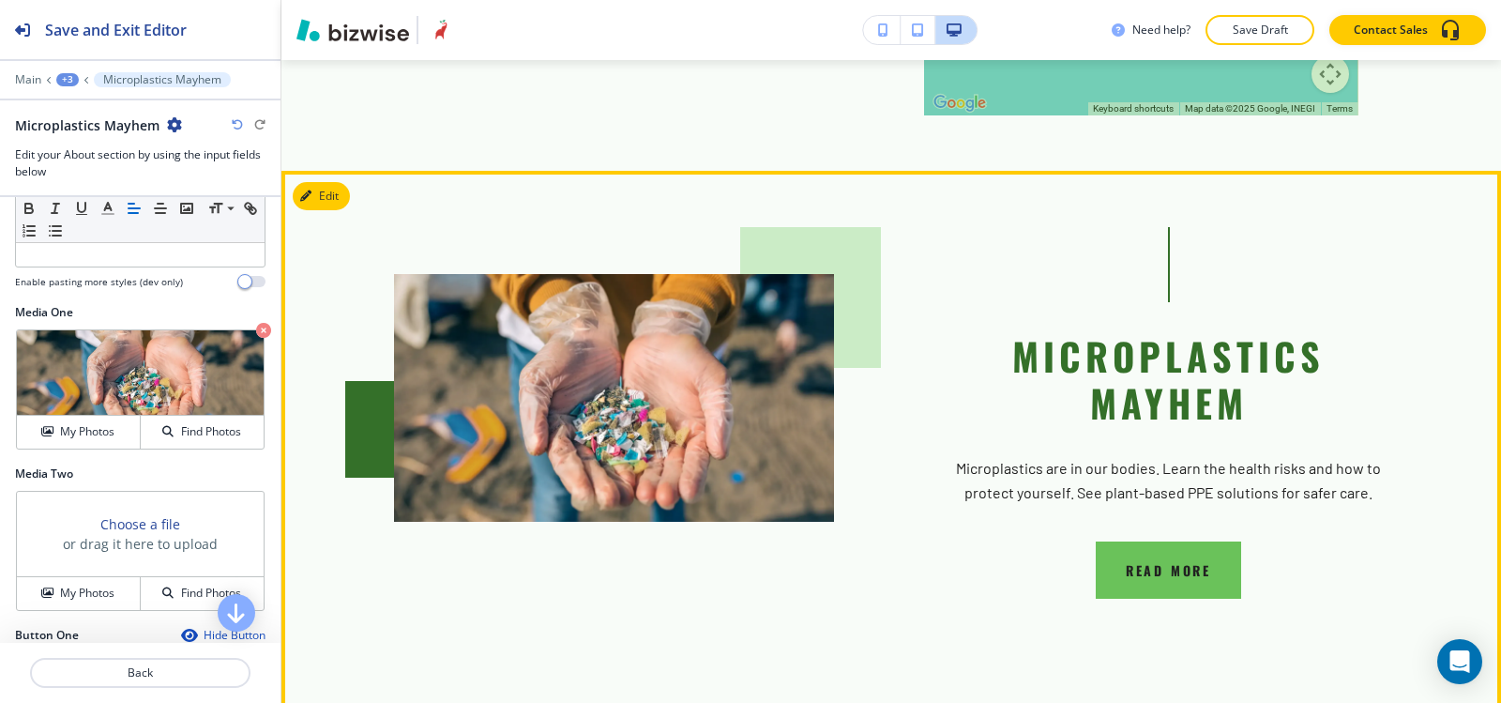
scroll to position [2956, 0]
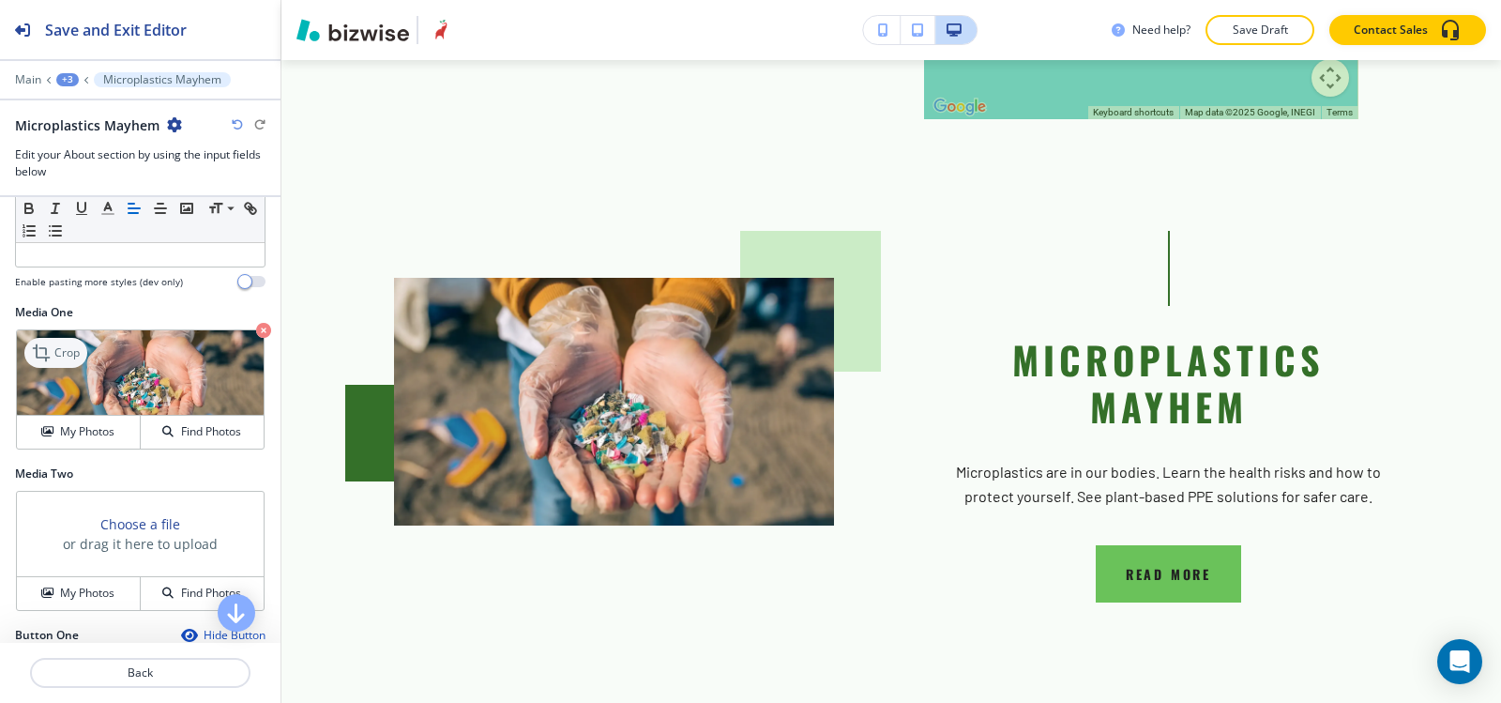
click at [57, 344] on p "Crop" at bounding box center [66, 352] width 25 height 17
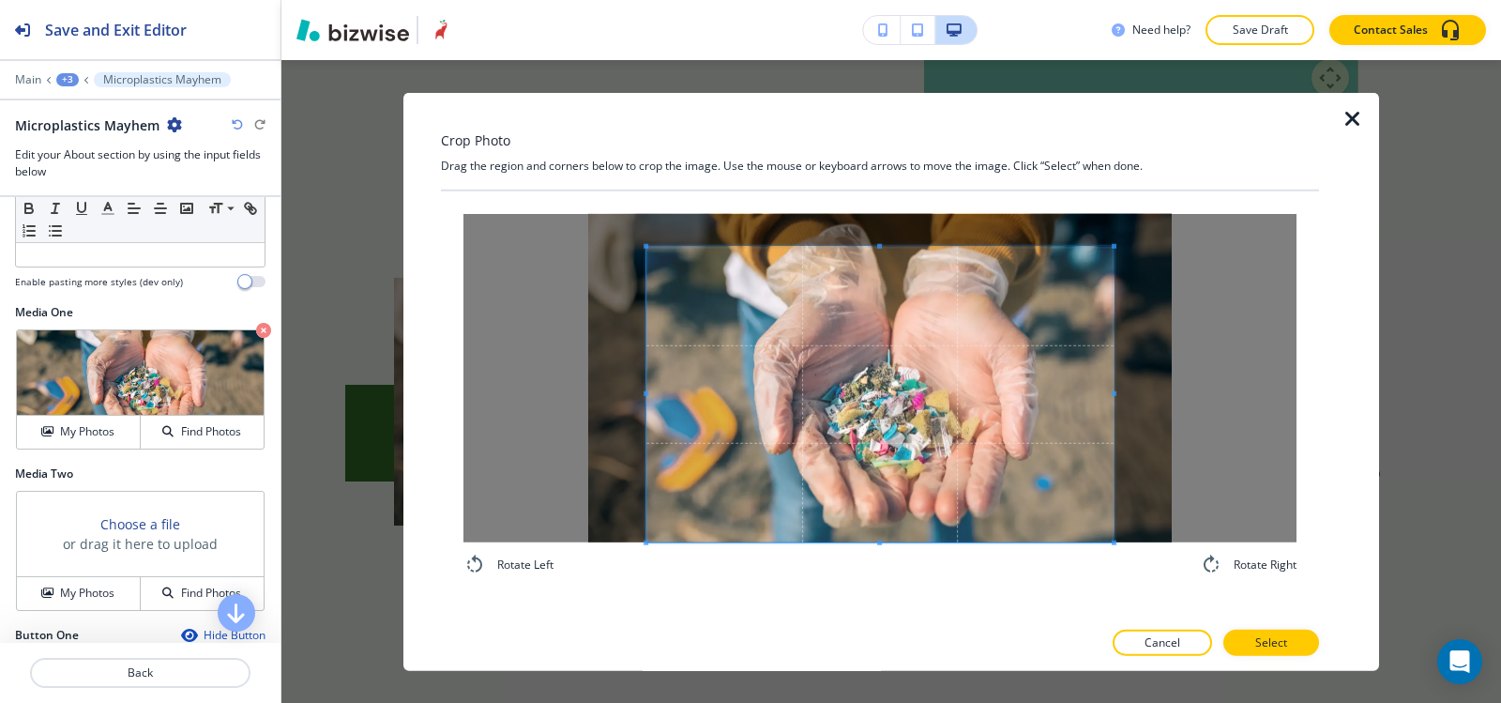
click at [861, 549] on div "Rotate Left Rotate Right" at bounding box center [879, 394] width 833 height 362
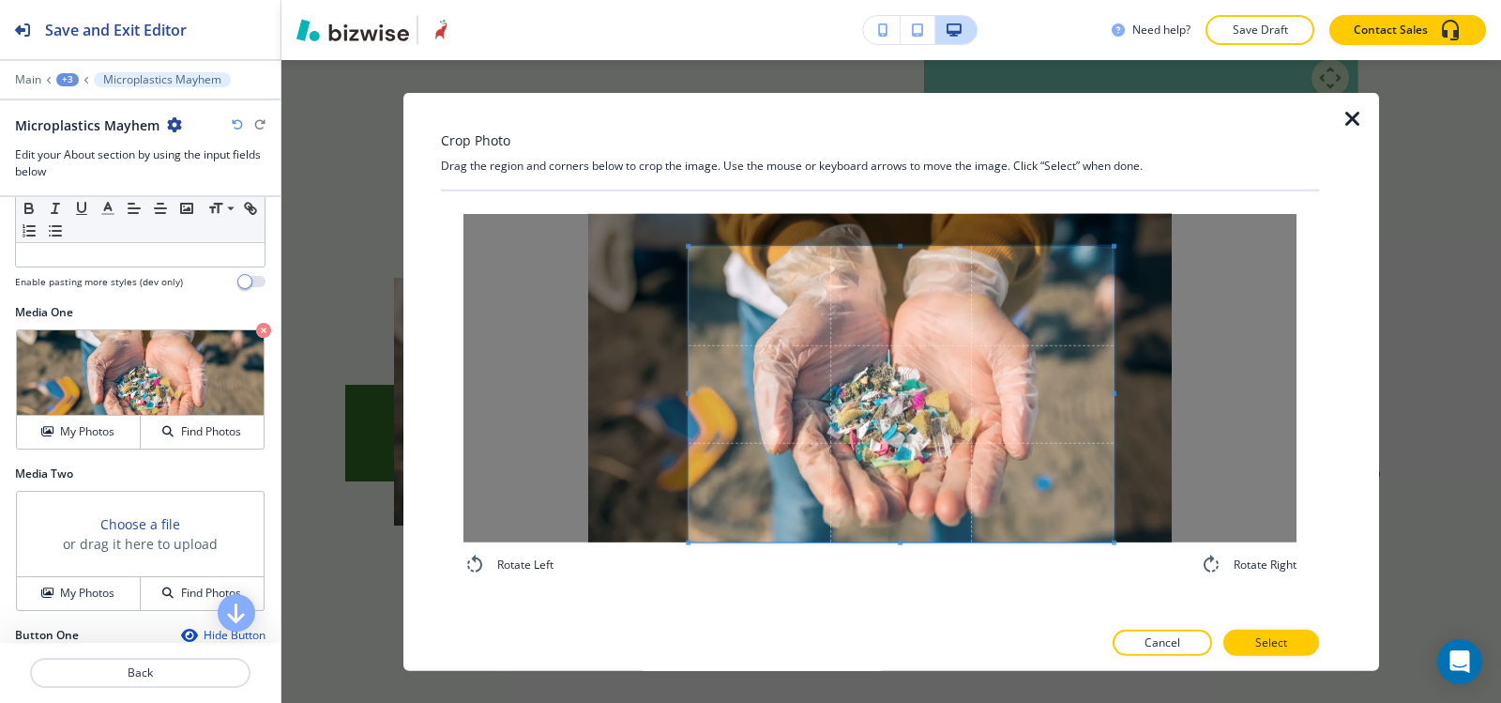
click at [687, 357] on span at bounding box center [688, 394] width 5 height 296
click at [1084, 408] on span at bounding box center [1086, 394] width 5 height 296
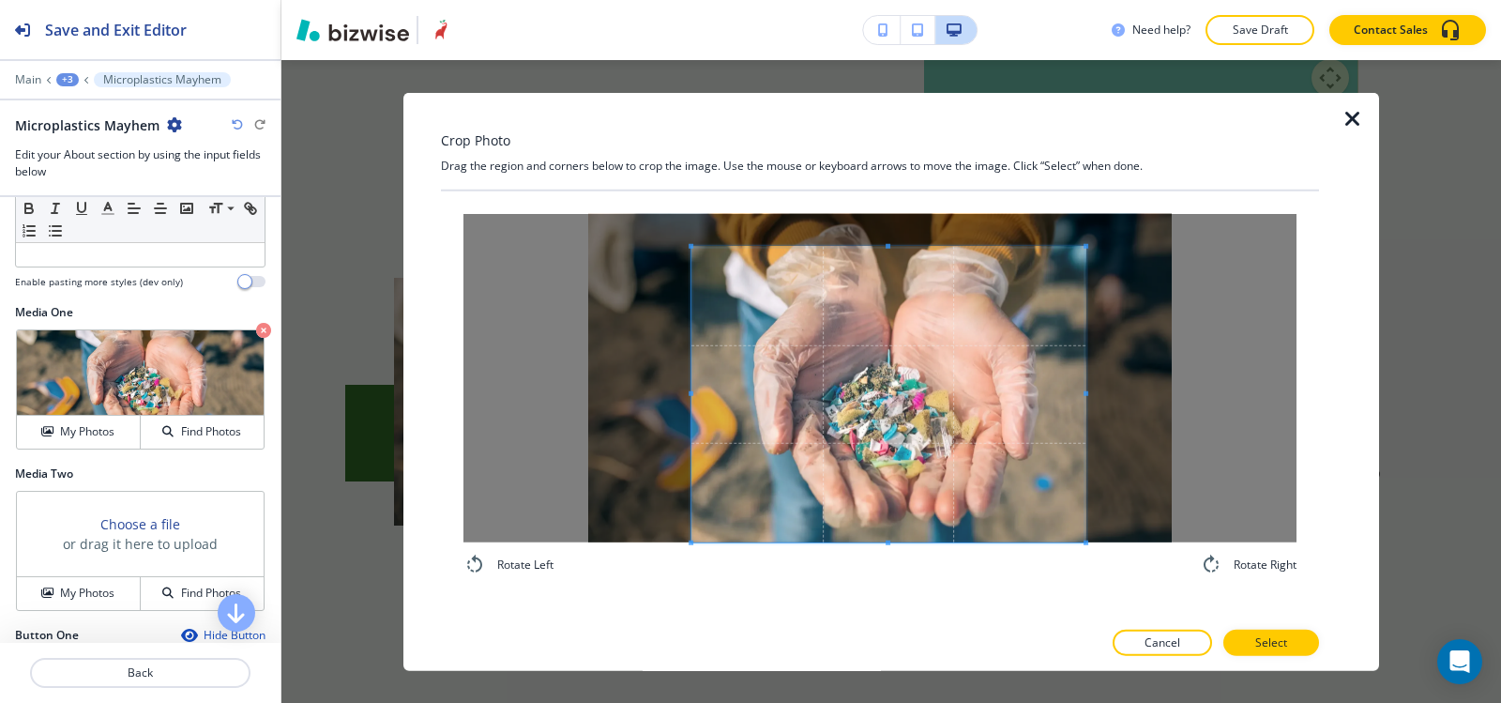
click at [1015, 413] on span at bounding box center [888, 394] width 394 height 296
click at [888, 227] on div at bounding box center [888, 383] width 394 height 313
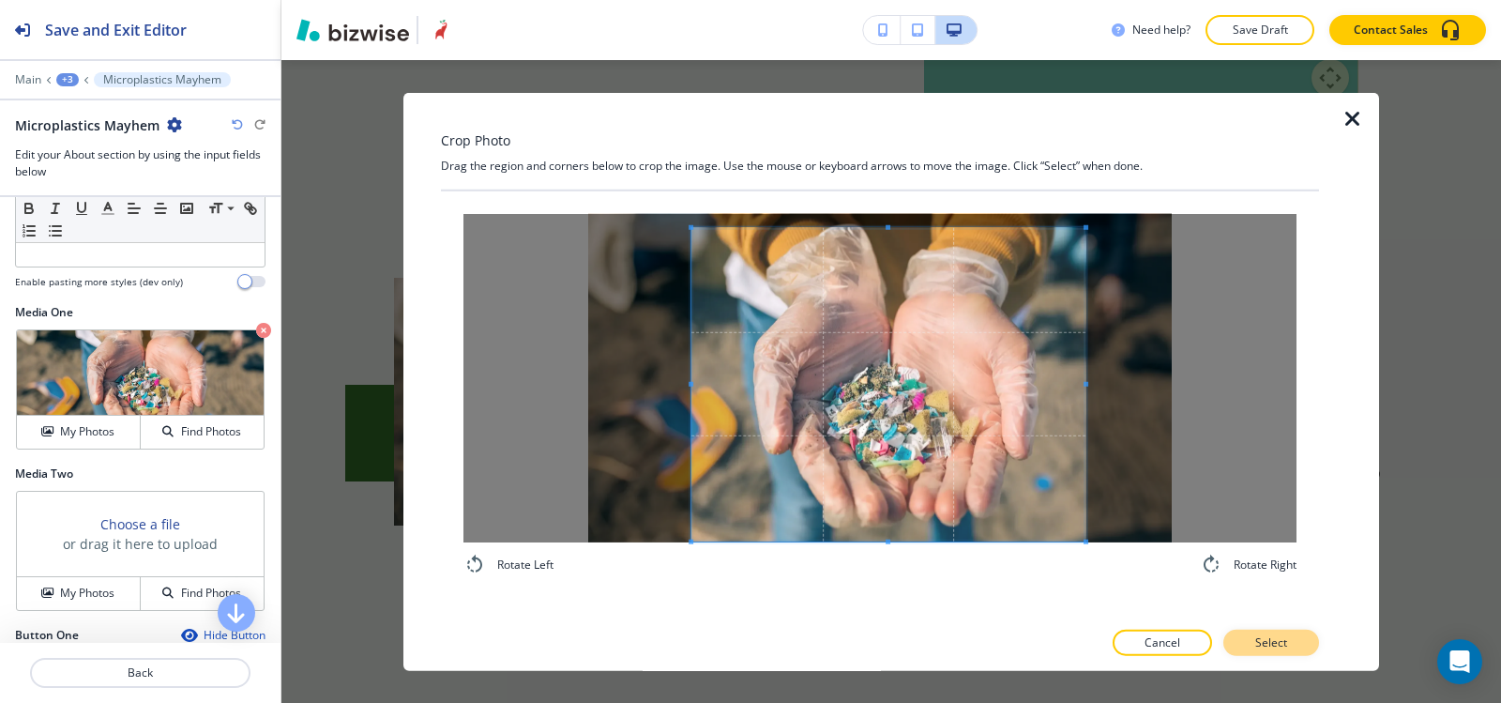
click at [1269, 637] on p "Select" at bounding box center [1271, 642] width 32 height 17
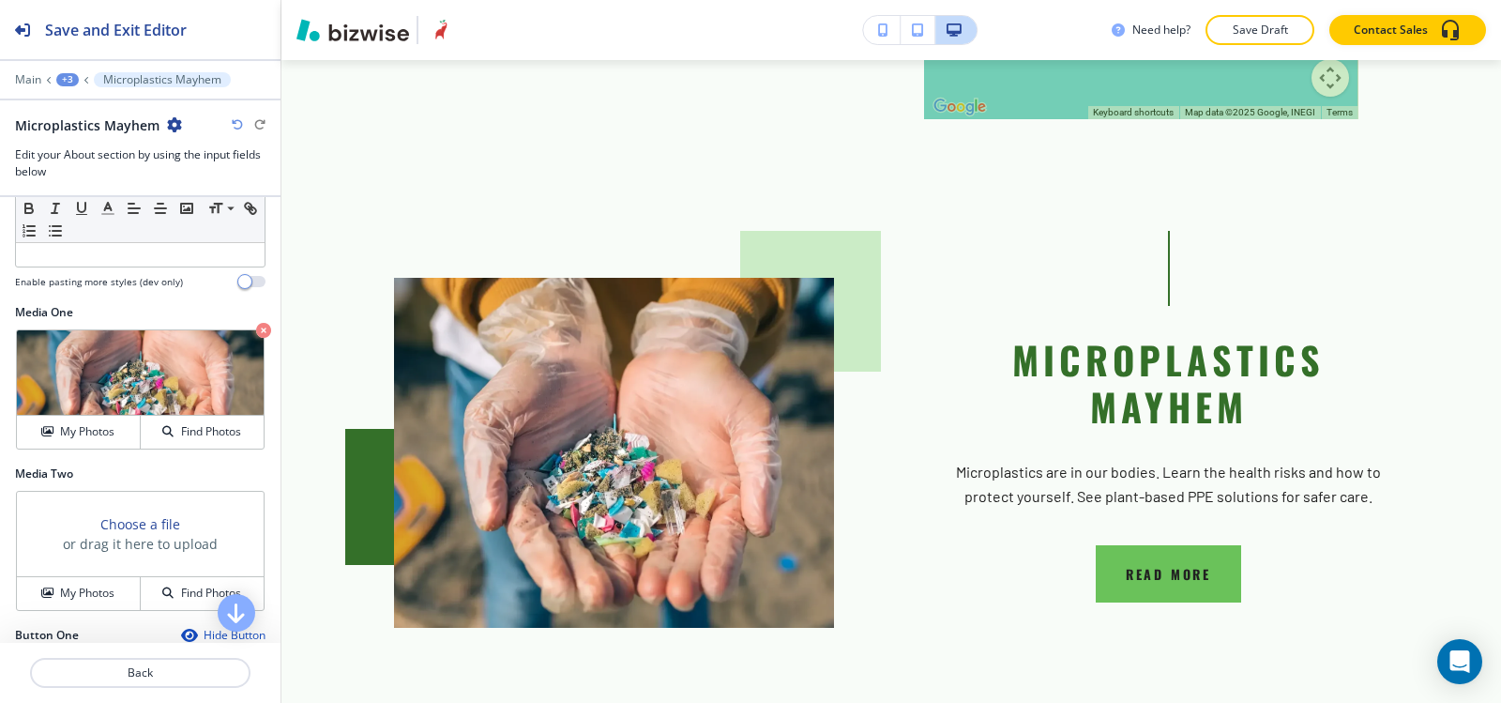
click at [75, 78] on div "+3" at bounding box center [67, 79] width 23 height 13
click at [98, 174] on p "About" at bounding box center [116, 176] width 96 height 17
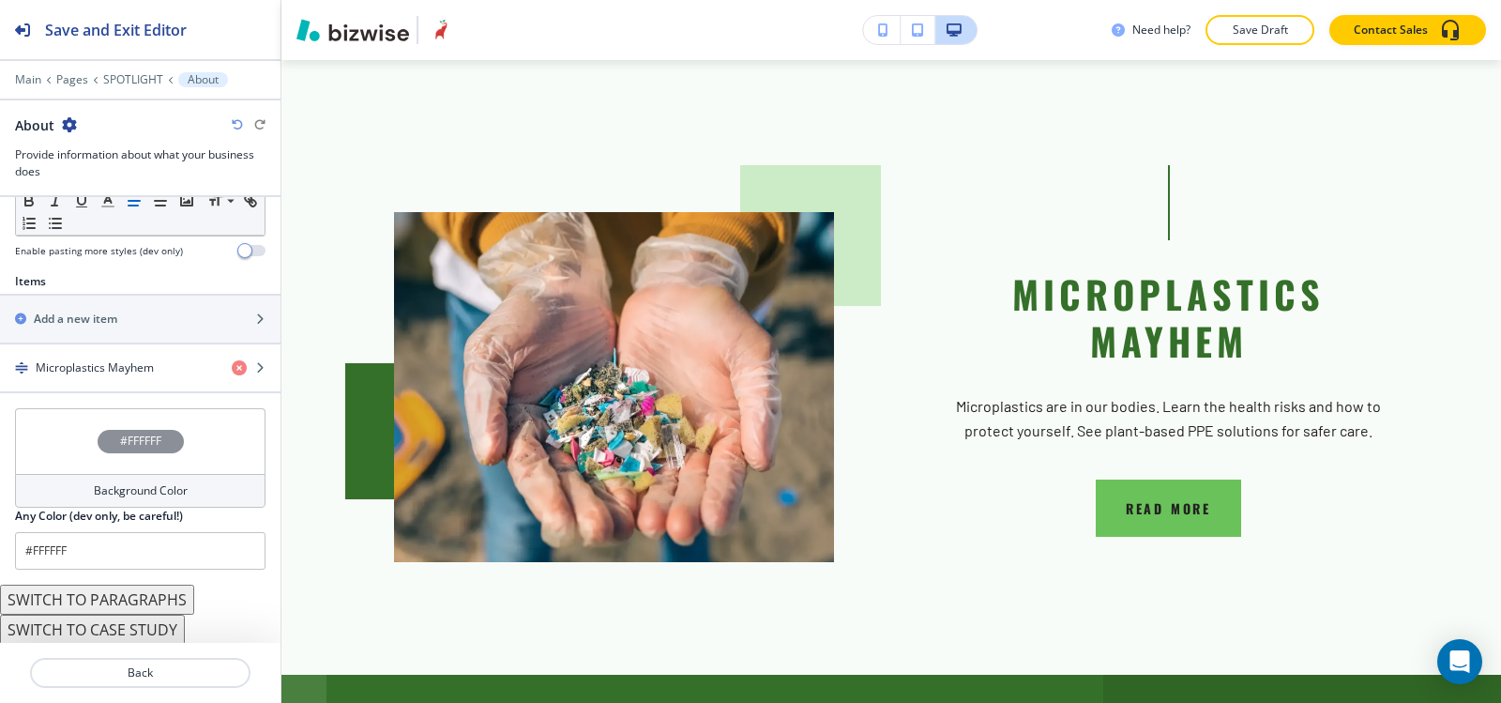
scroll to position [657, 0]
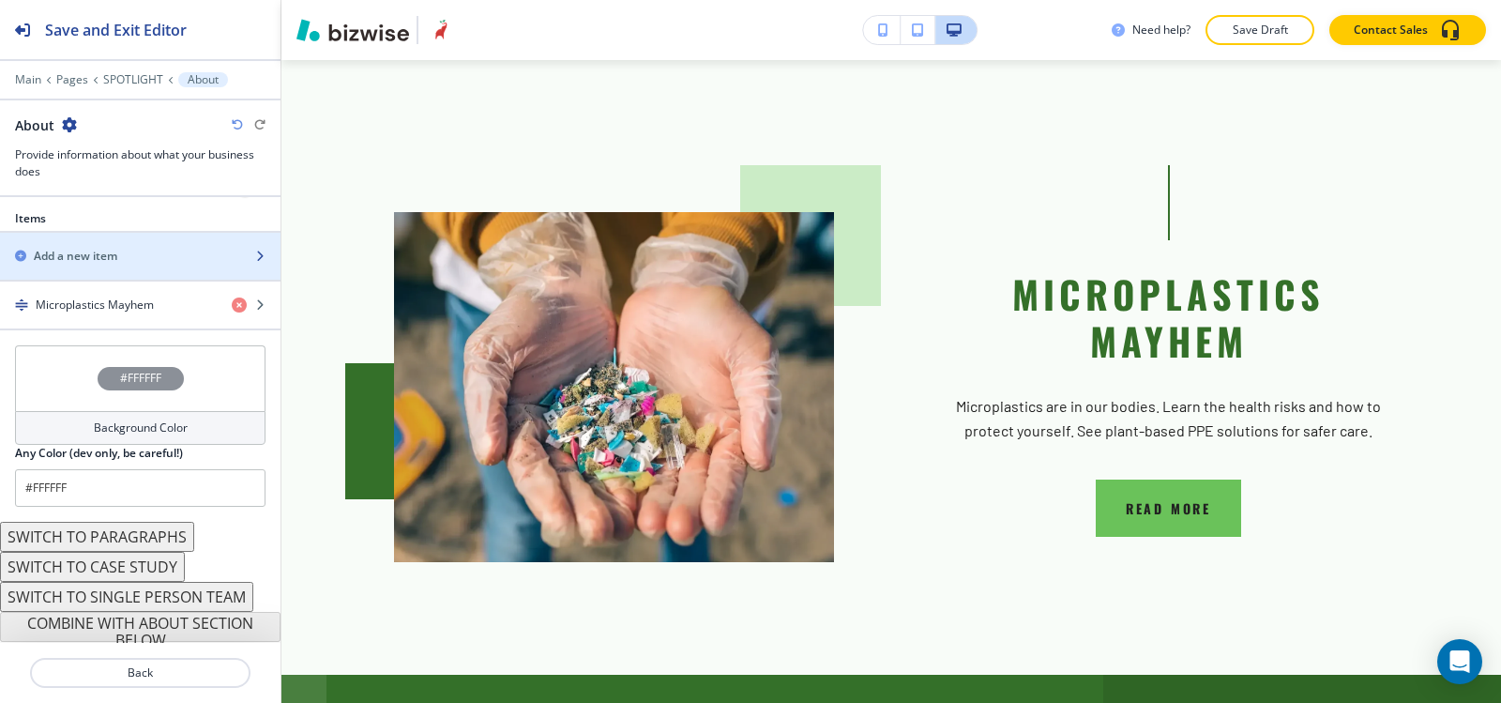
click at [99, 252] on h2 "Add a new item" at bounding box center [76, 256] width 84 height 17
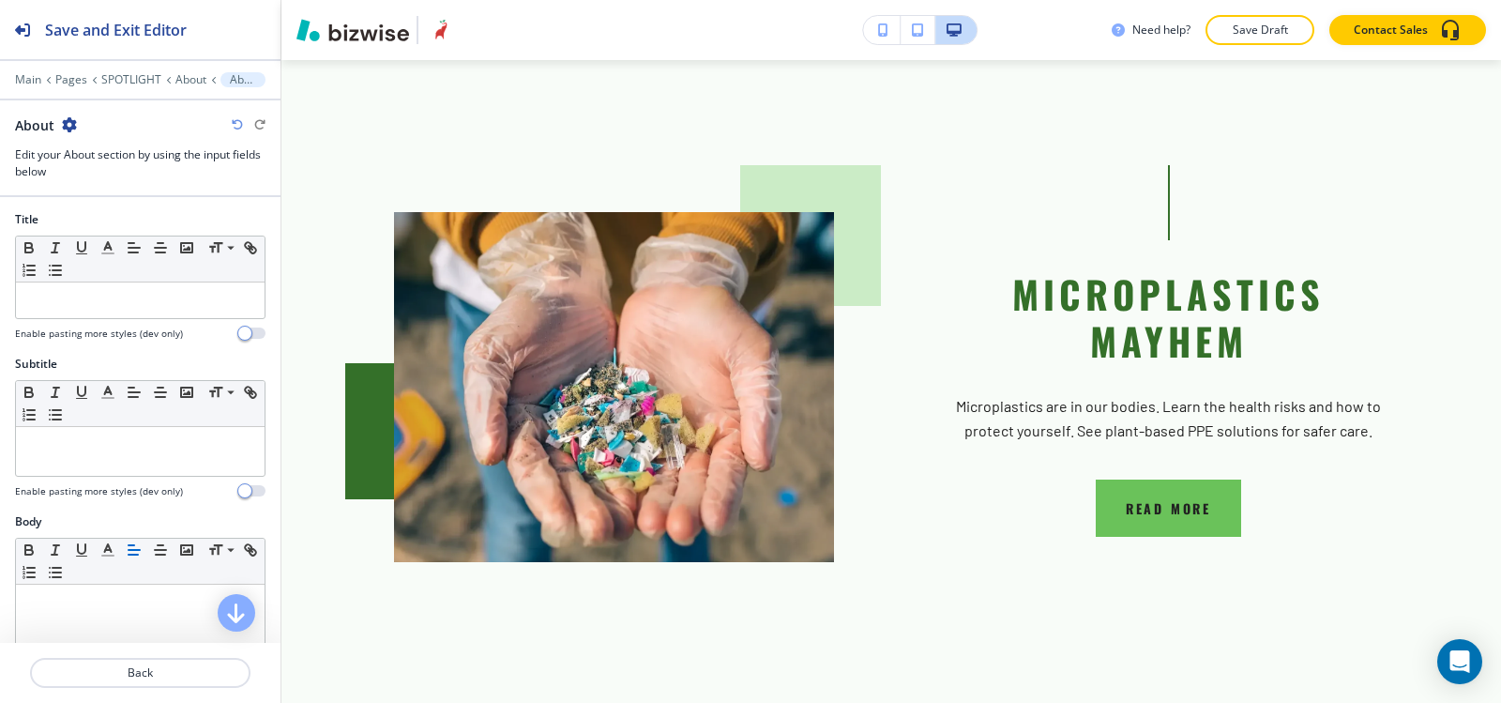
scroll to position [0, 0]
click at [127, 302] on p at bounding box center [140, 301] width 230 height 17
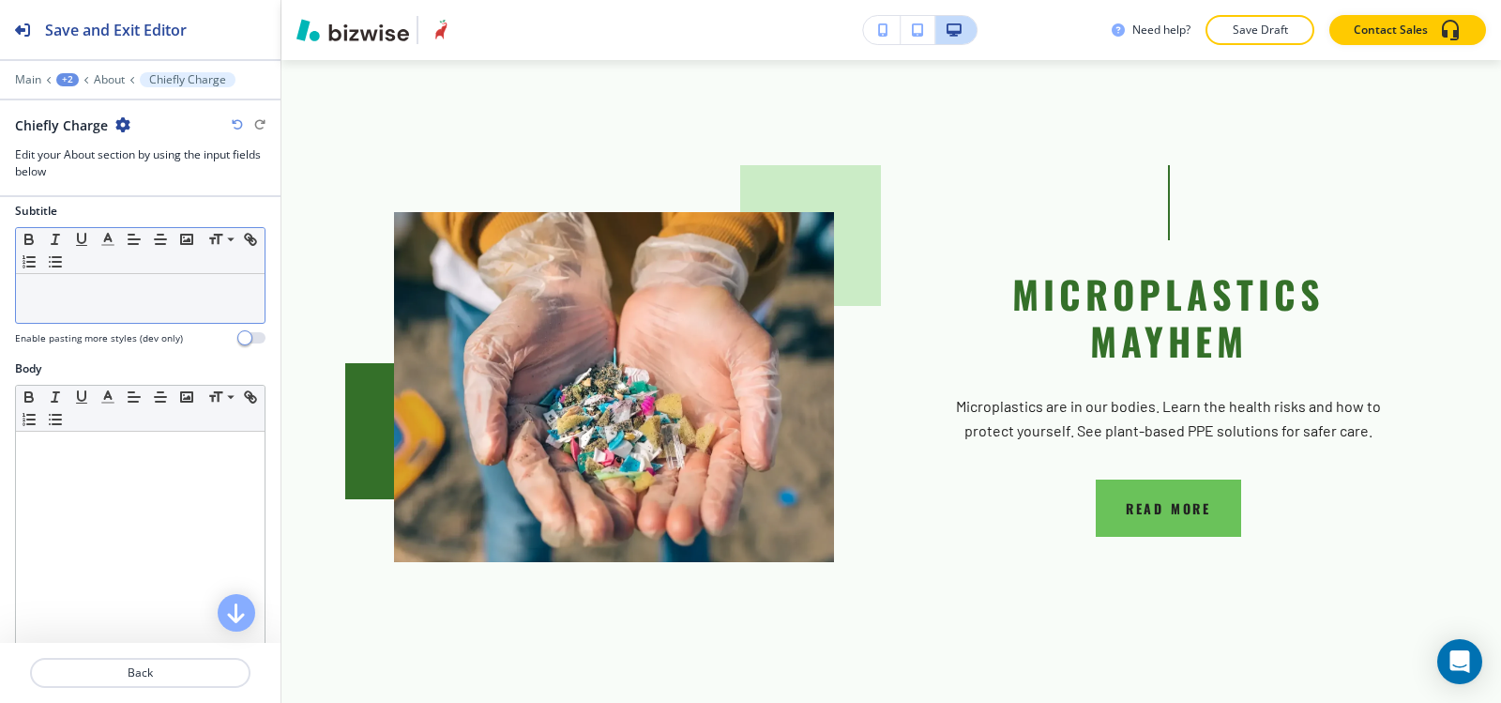
scroll to position [188, 0]
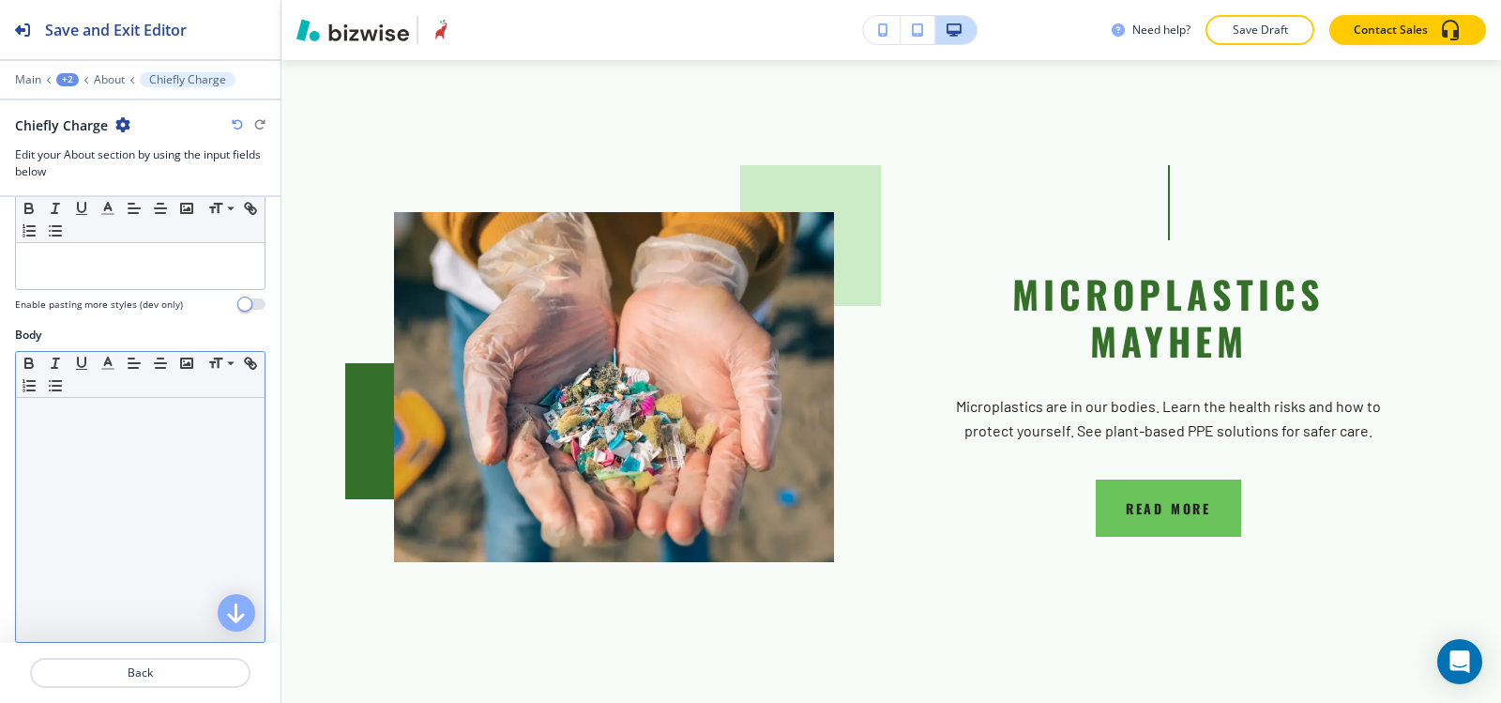
drag, startPoint x: 91, startPoint y: 457, endPoint x: 86, endPoint y: 429, distance: 28.5
click at [86, 454] on div at bounding box center [140, 520] width 249 height 244
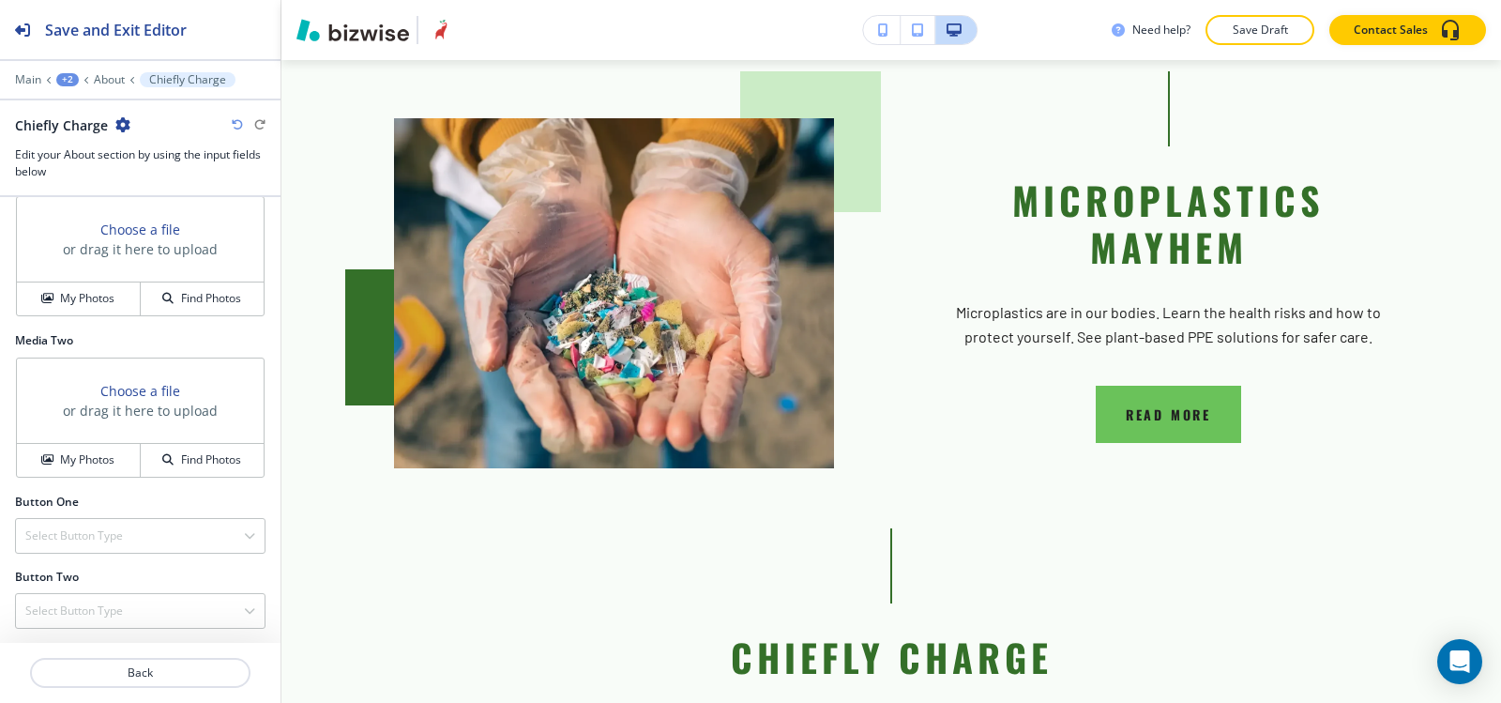
scroll to position [697, 0]
click at [98, 544] on div "Select Button Type" at bounding box center [140, 535] width 249 height 34
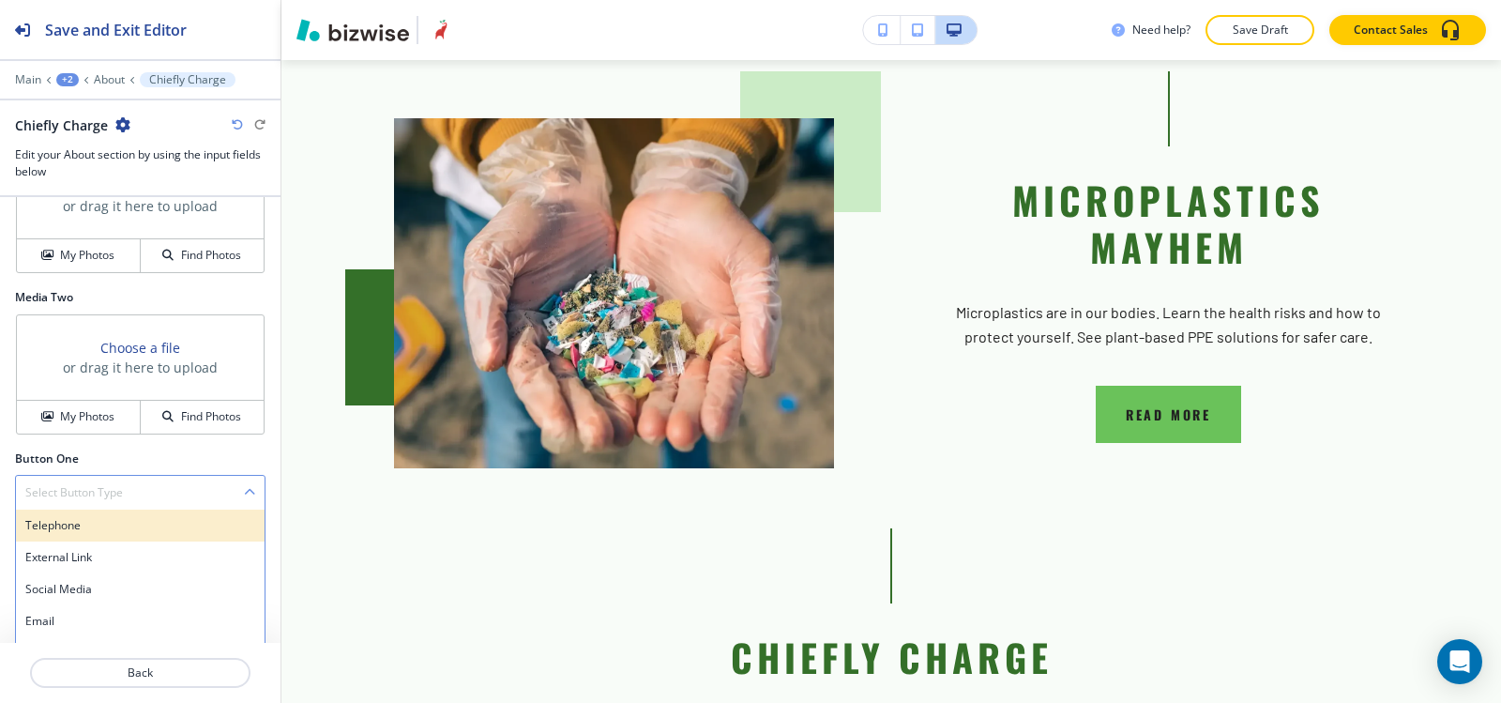
scroll to position [798, 0]
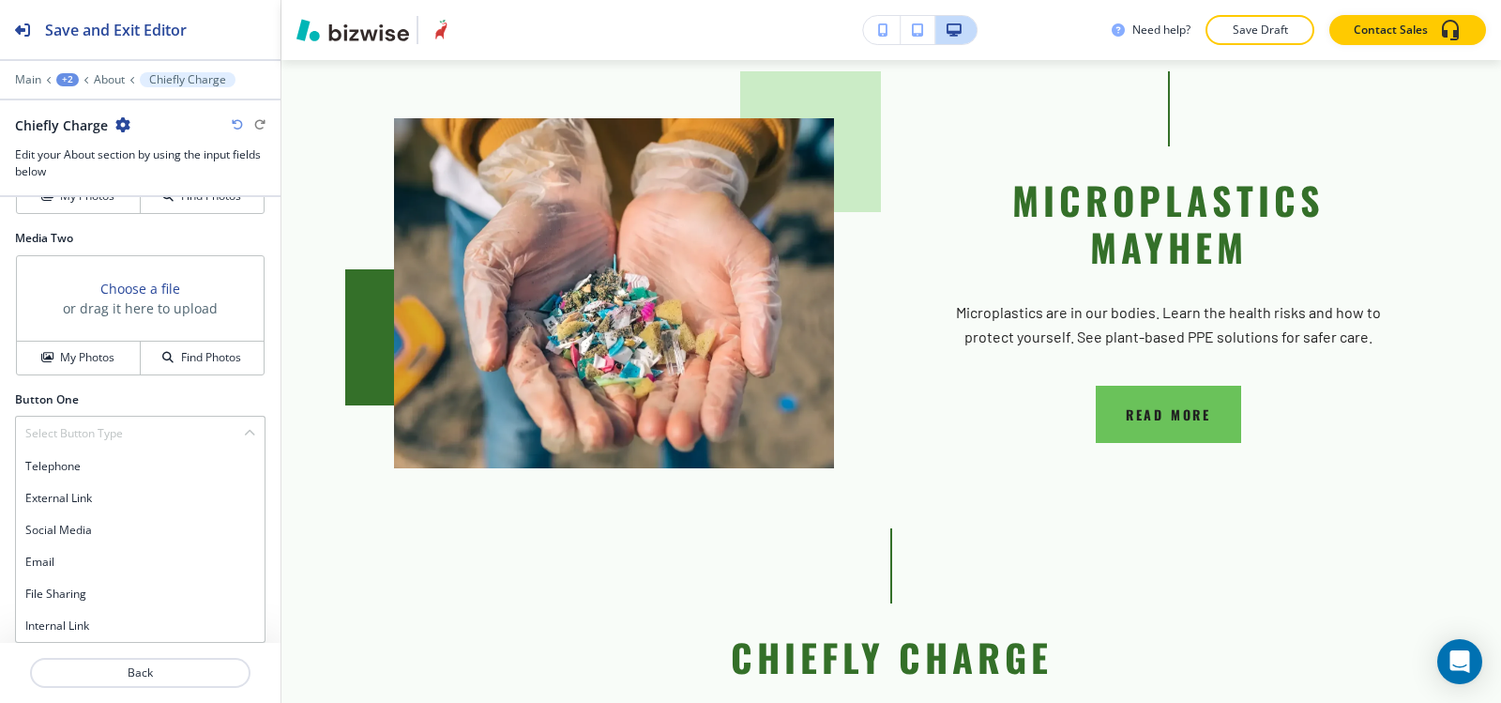
click at [84, 624] on h4 "Internal Link" at bounding box center [140, 625] width 230 height 17
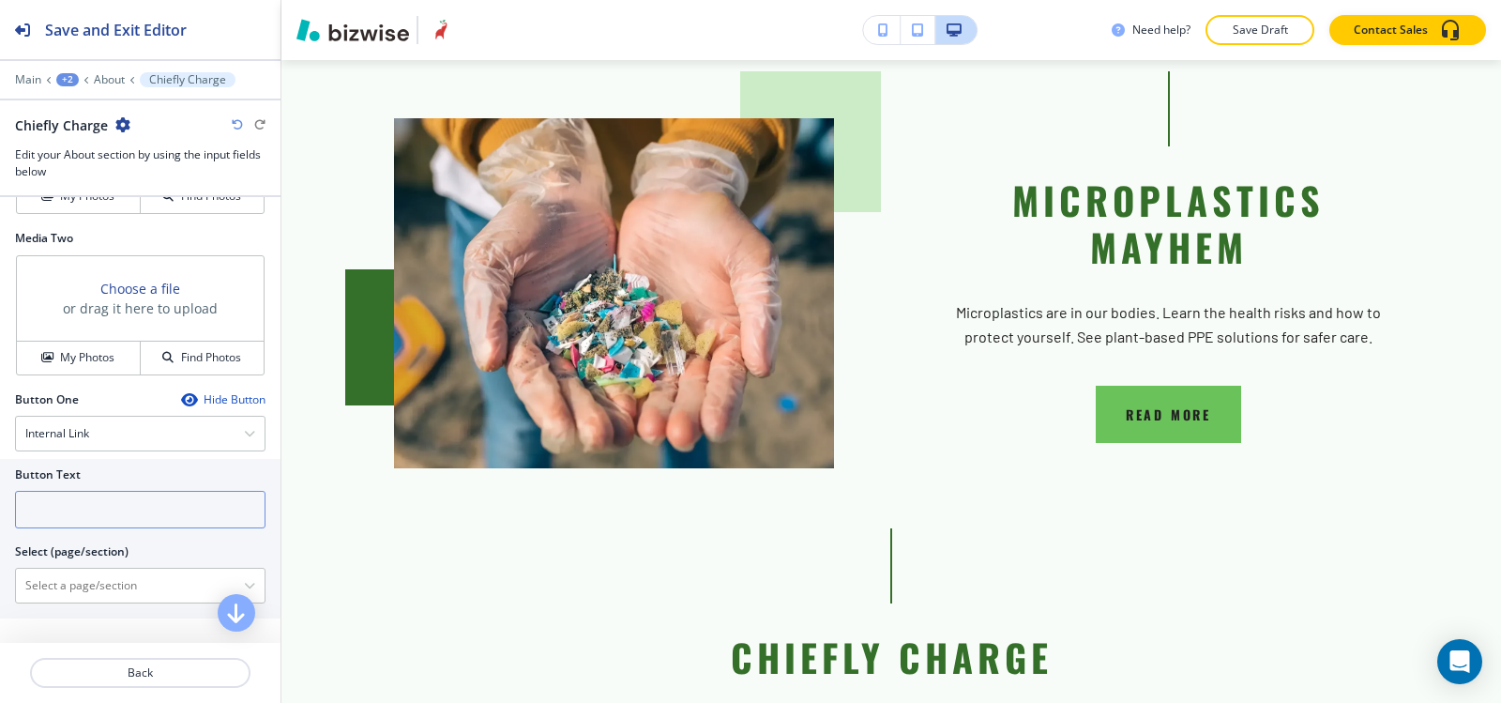
click at [90, 507] on input "text" at bounding box center [140, 510] width 251 height 38
type input "READ MORE"
click at [68, 588] on \(page\/section\) "Manual Input" at bounding box center [130, 586] width 228 height 32
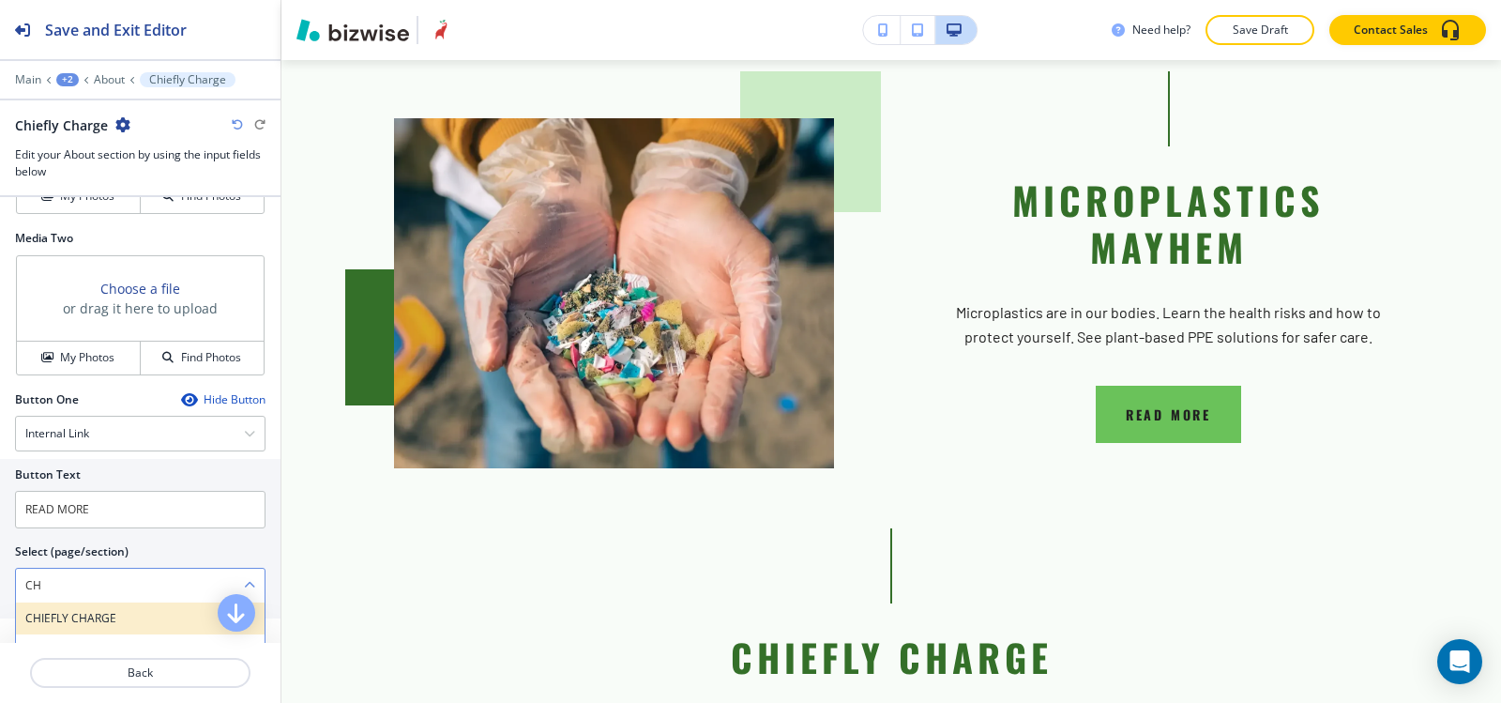
click at [68, 612] on h4 "CHIEFLY CHARGE" at bounding box center [140, 618] width 230 height 17
type \(page\/section\) "CHIEFLY CHARGE"
click at [99, 84] on p "About" at bounding box center [109, 79] width 31 height 13
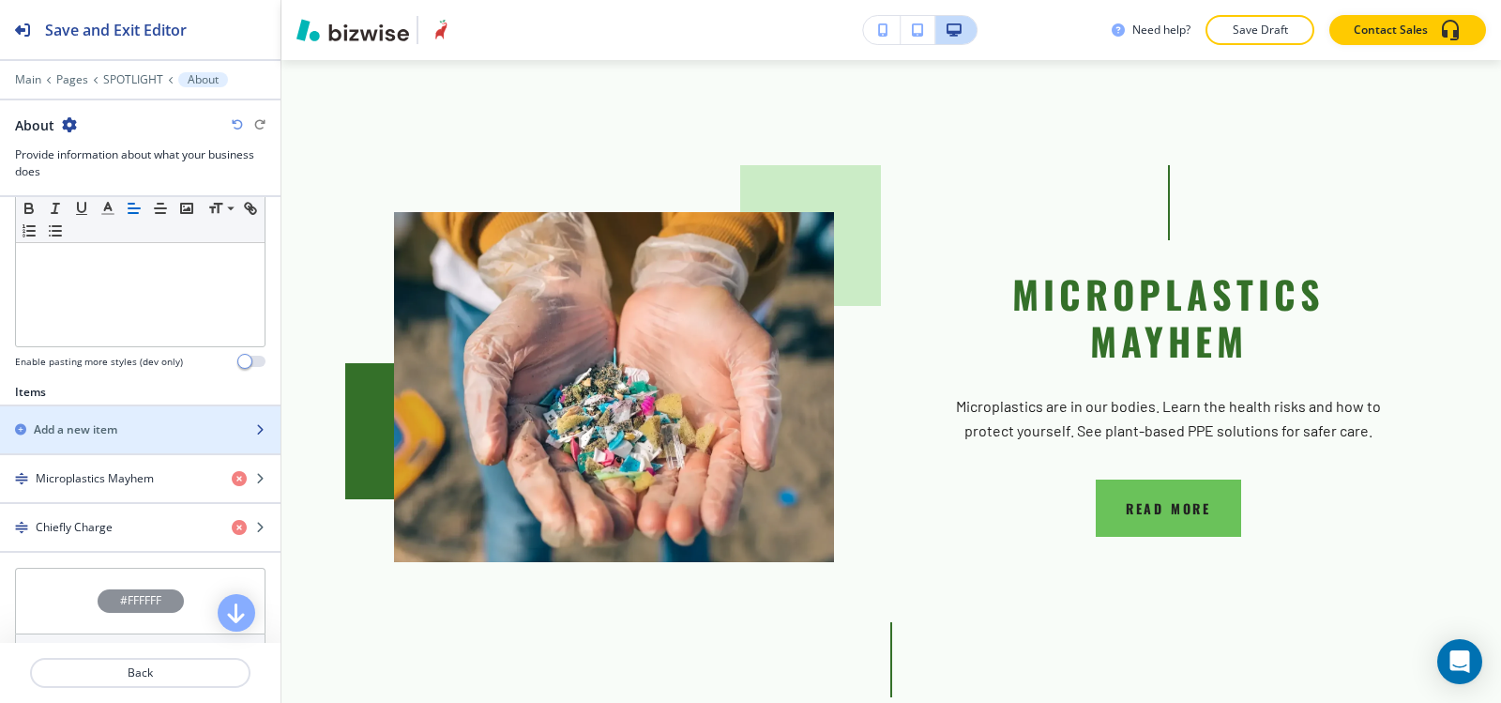
scroll to position [563, 0]
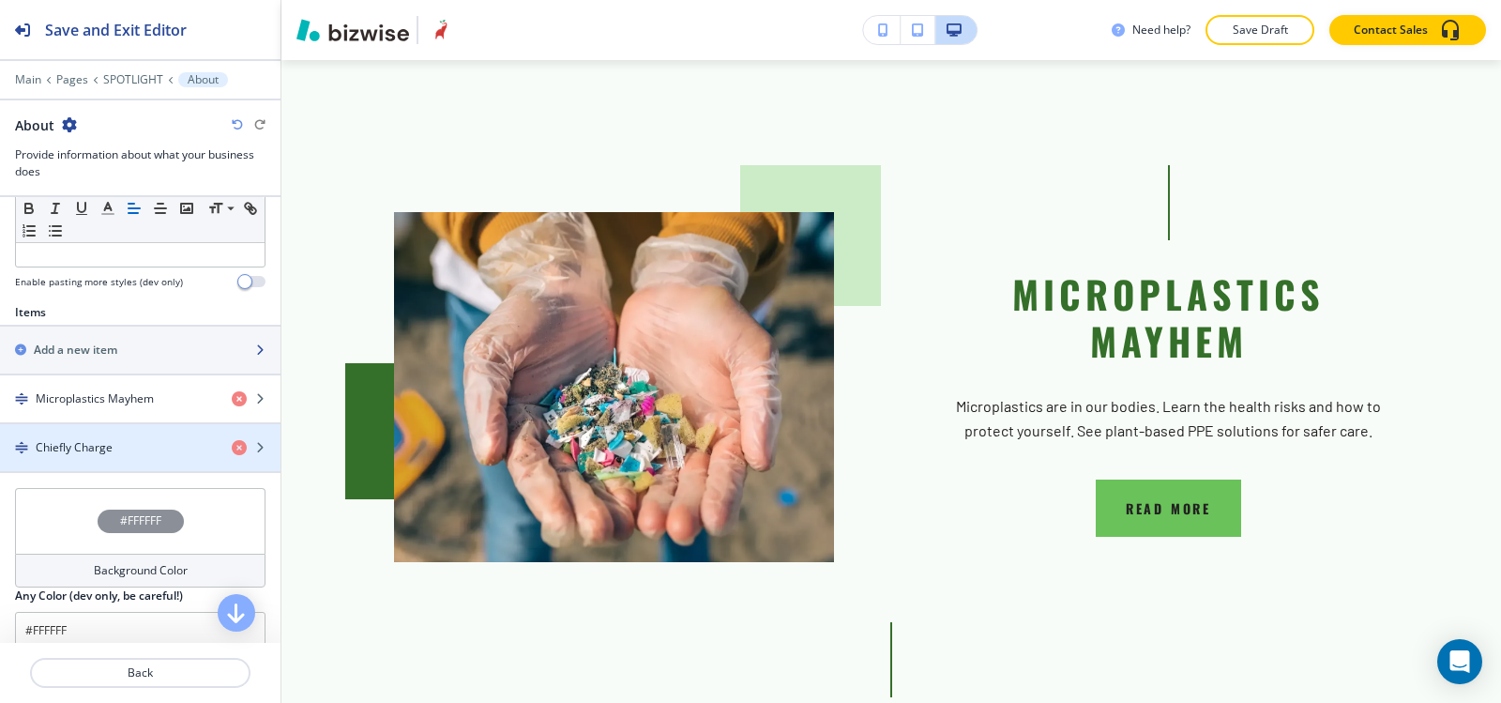
click at [109, 355] on h2 "Add a new item" at bounding box center [76, 350] width 84 height 17
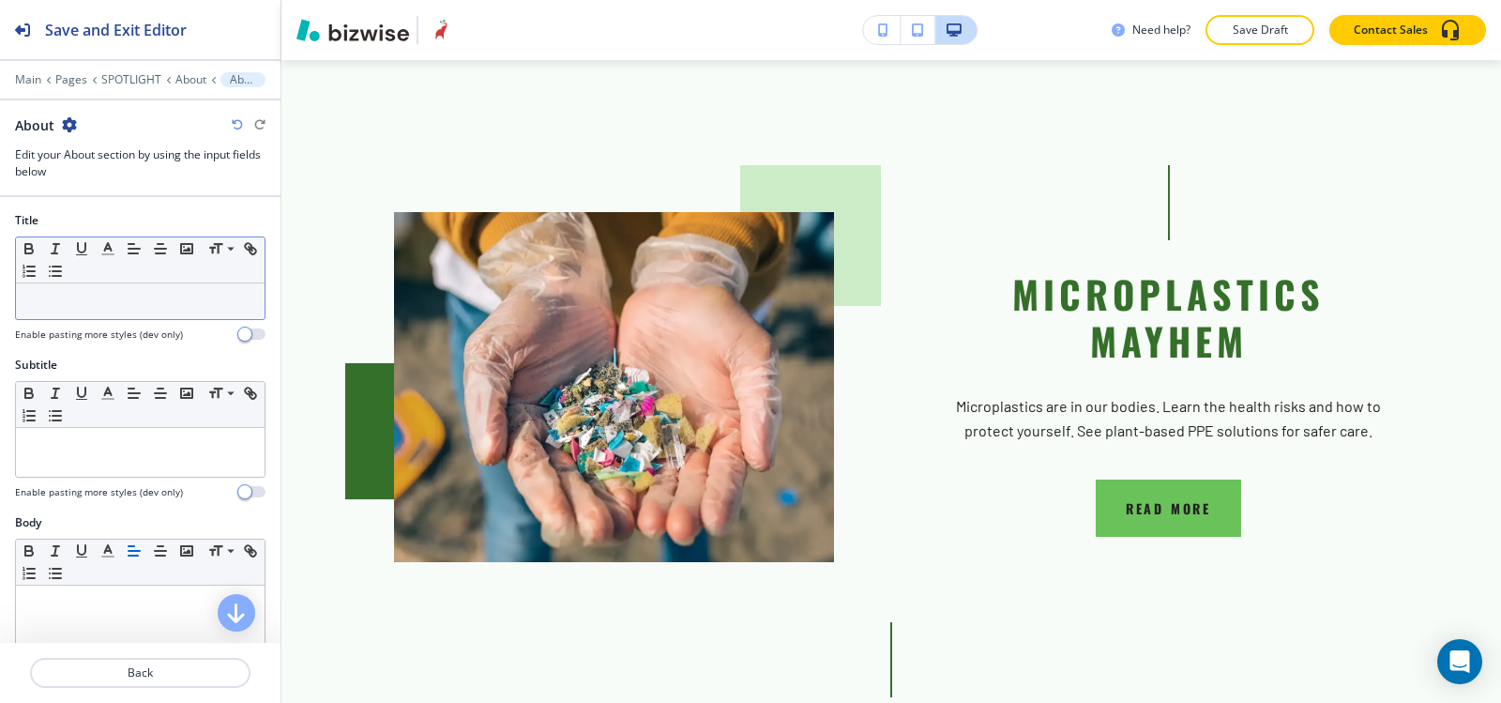
click at [128, 287] on div at bounding box center [140, 301] width 249 height 36
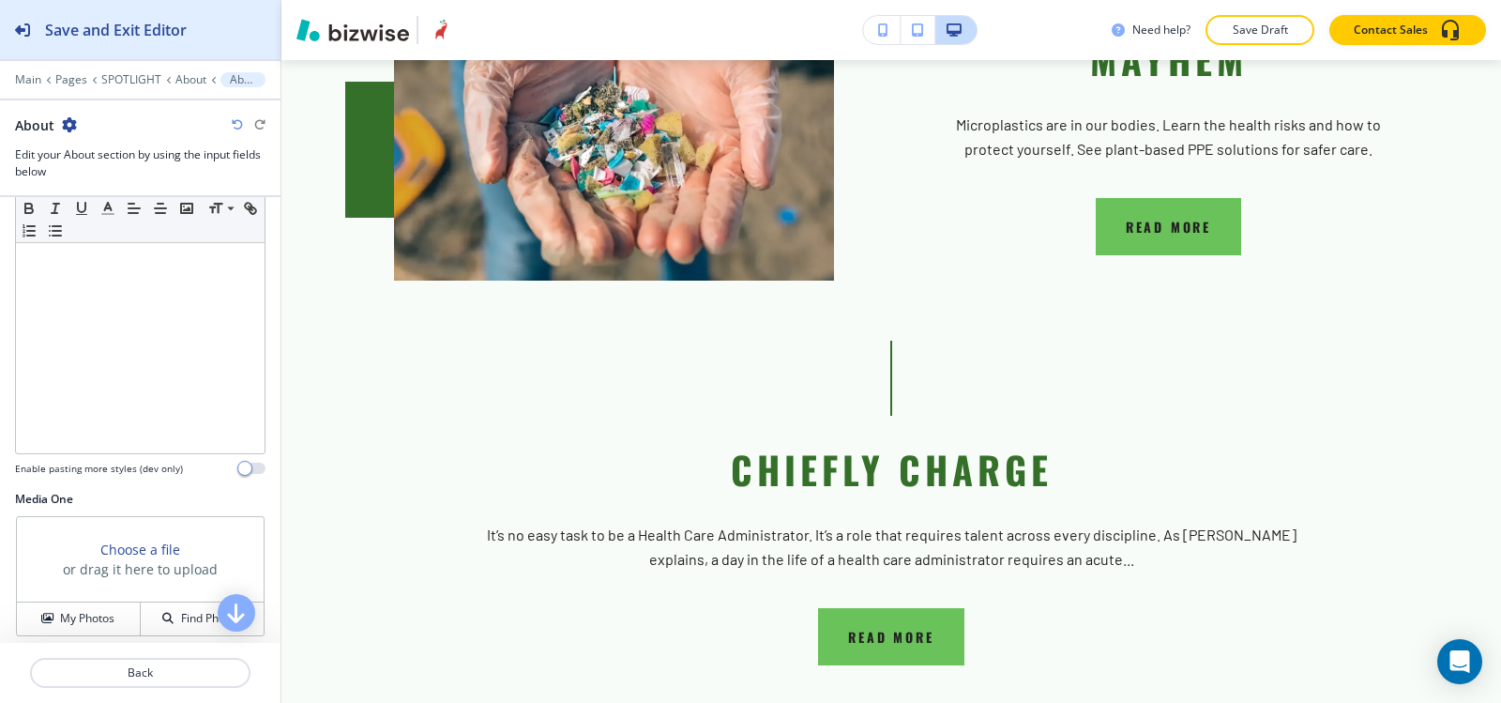
scroll to position [134, 0]
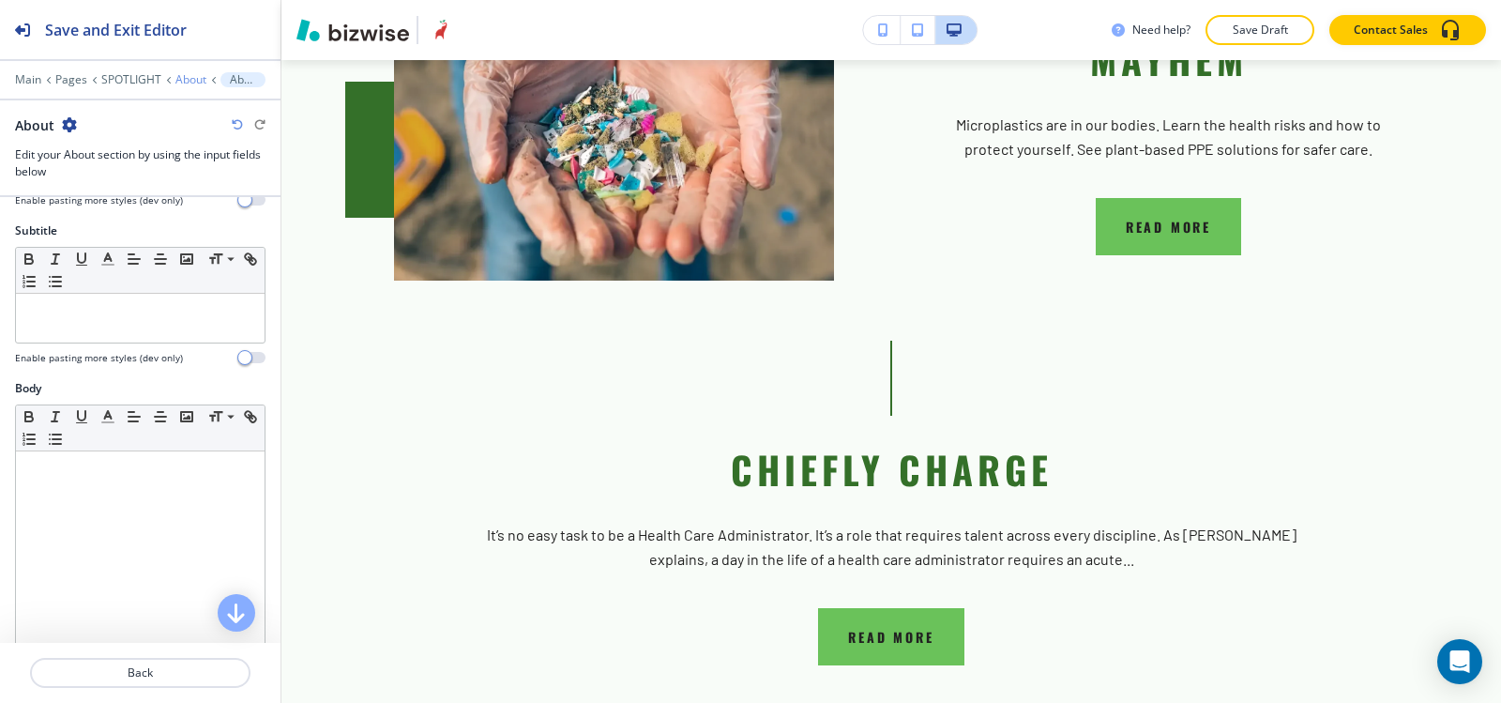
click at [186, 78] on p "About" at bounding box center [190, 79] width 31 height 13
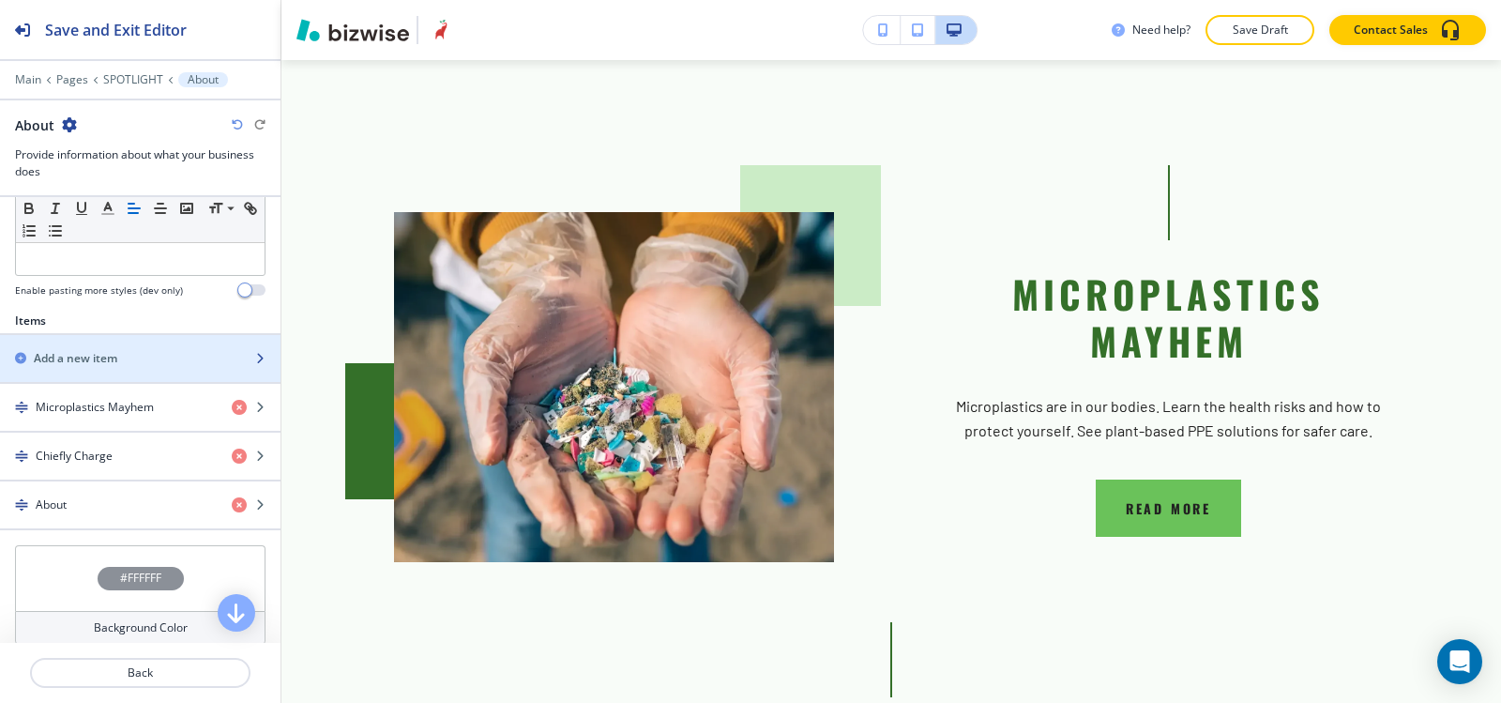
scroll to position [751, 0]
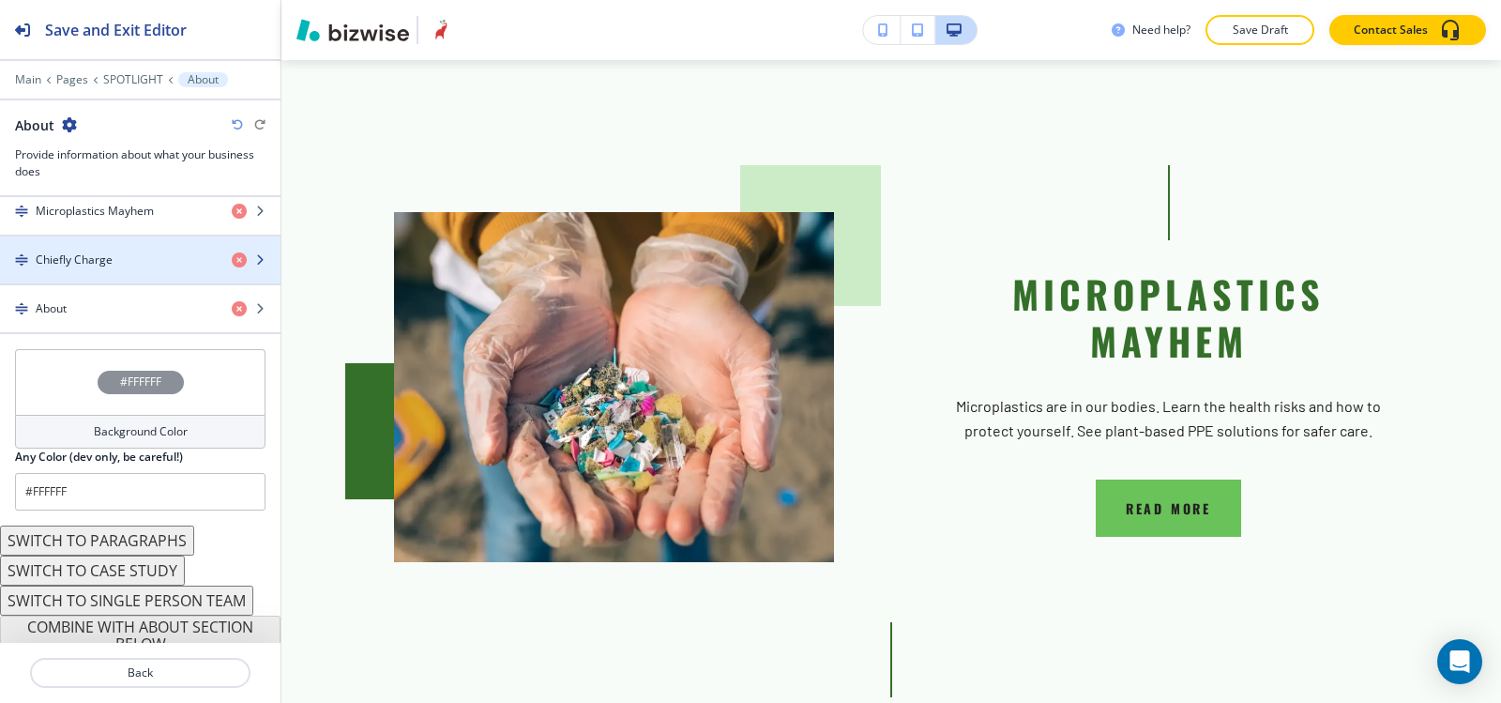
click at [107, 277] on div "button" at bounding box center [140, 275] width 281 height 15
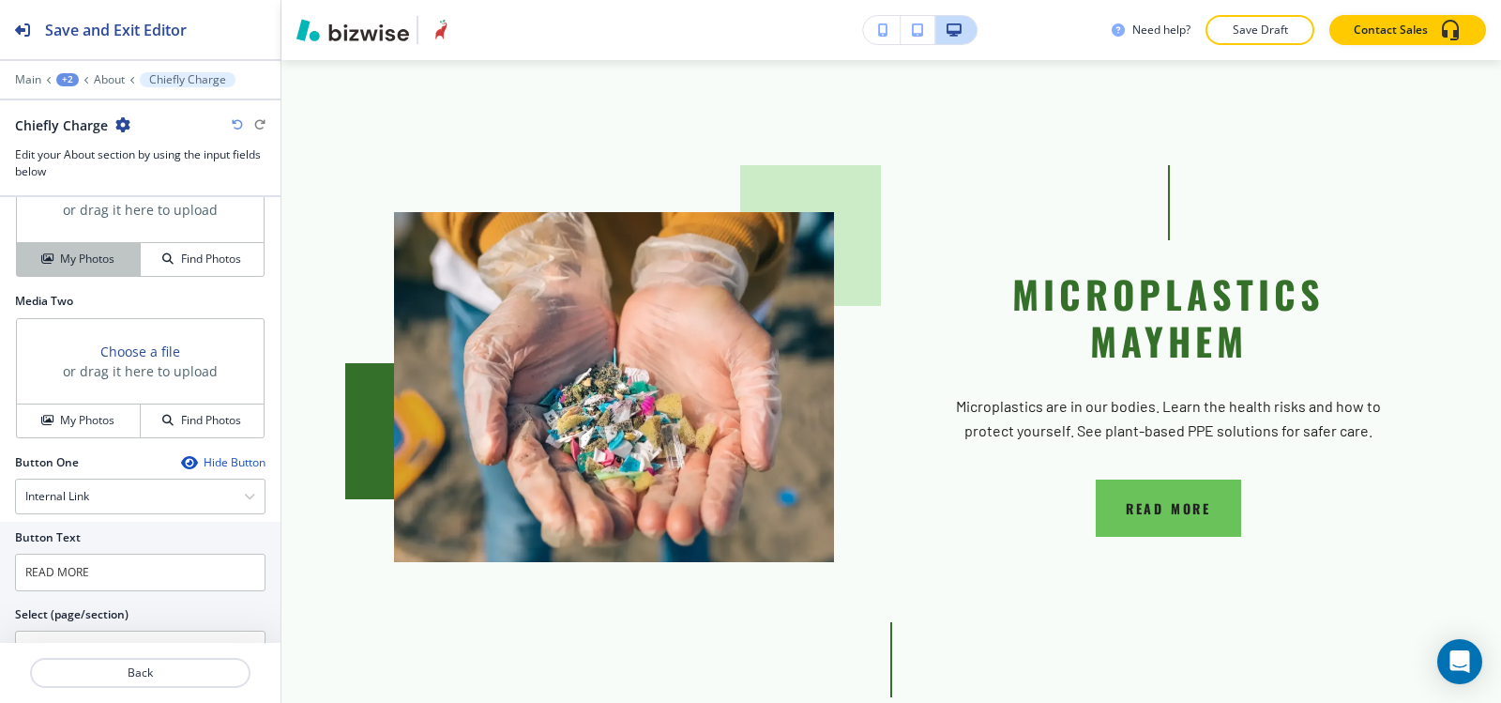
scroll to position [590, 0]
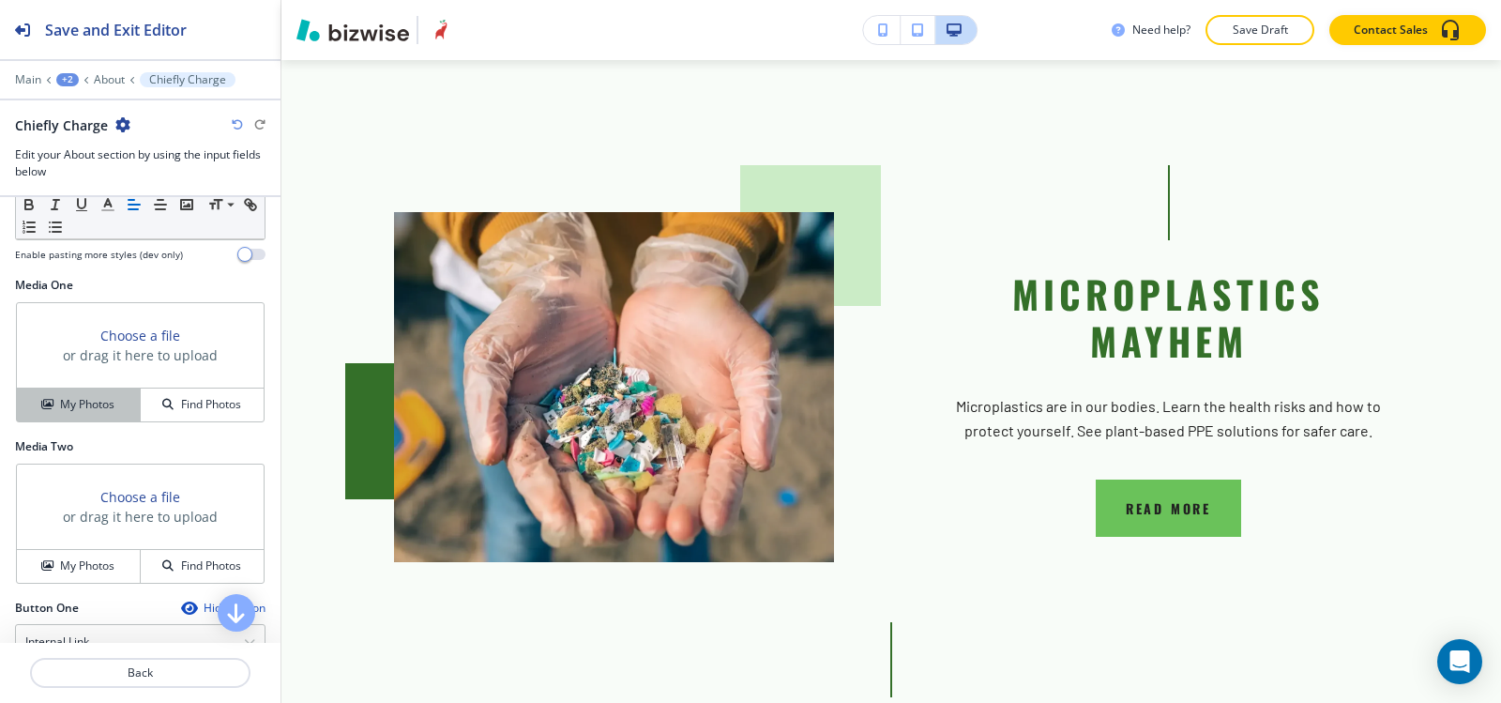
click at [67, 401] on h4 "My Photos" at bounding box center [87, 404] width 54 height 17
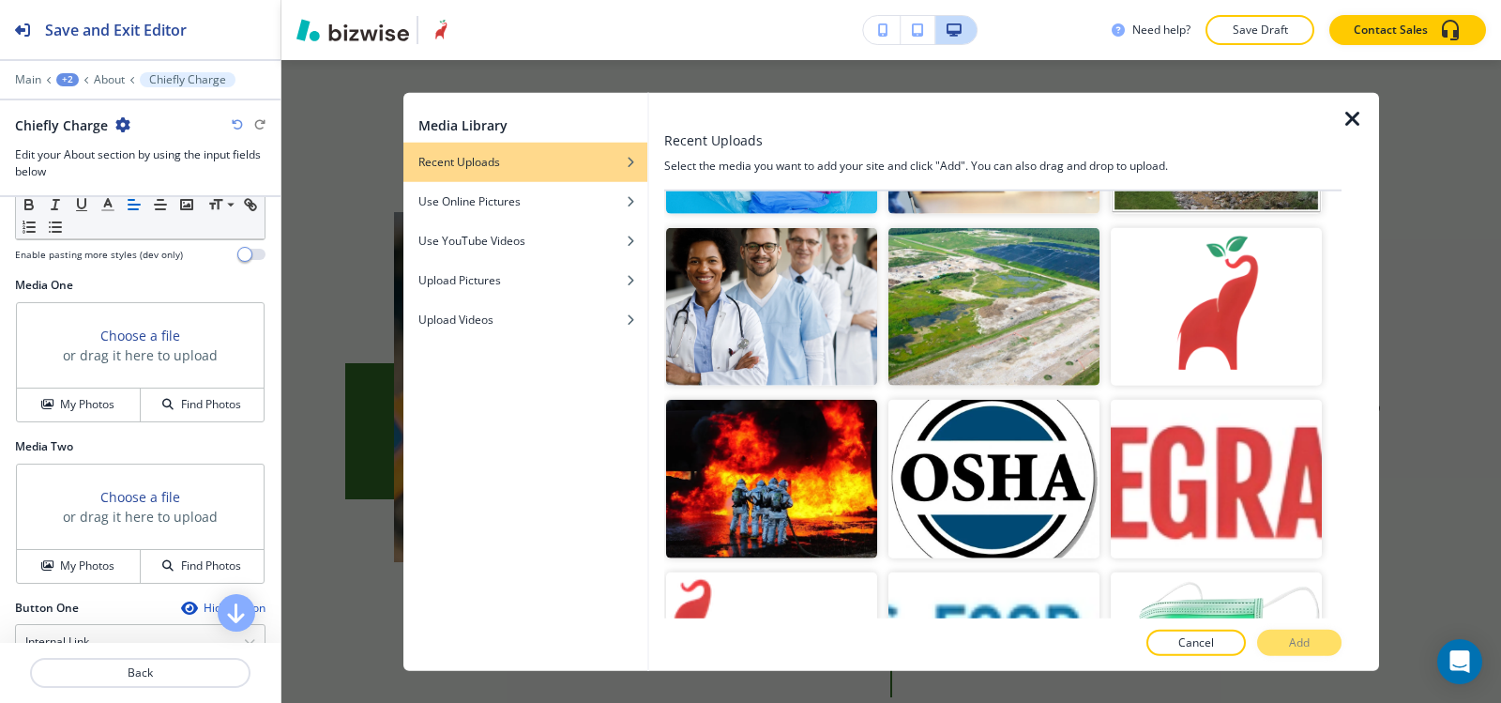
scroll to position [3565, 0]
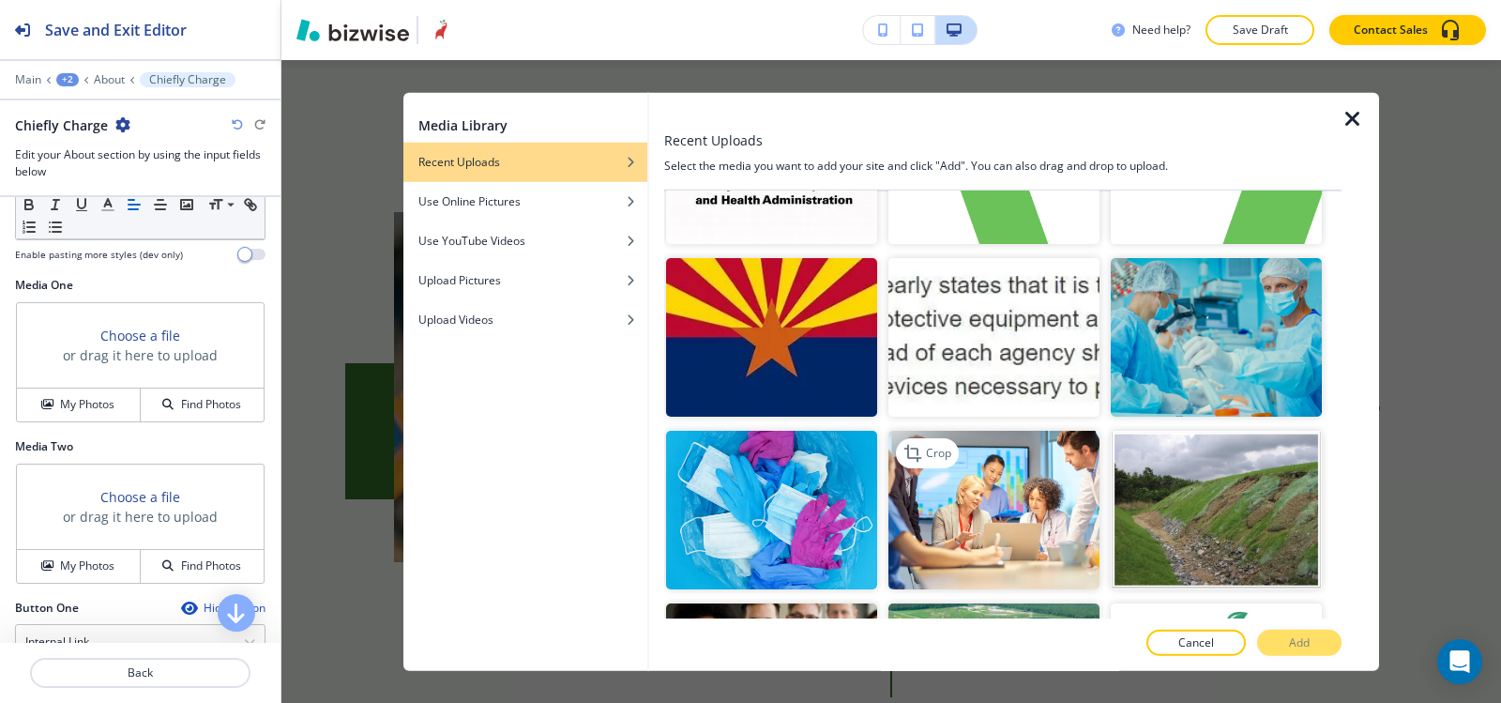
click at [1031, 466] on img "button" at bounding box center [994, 510] width 211 height 159
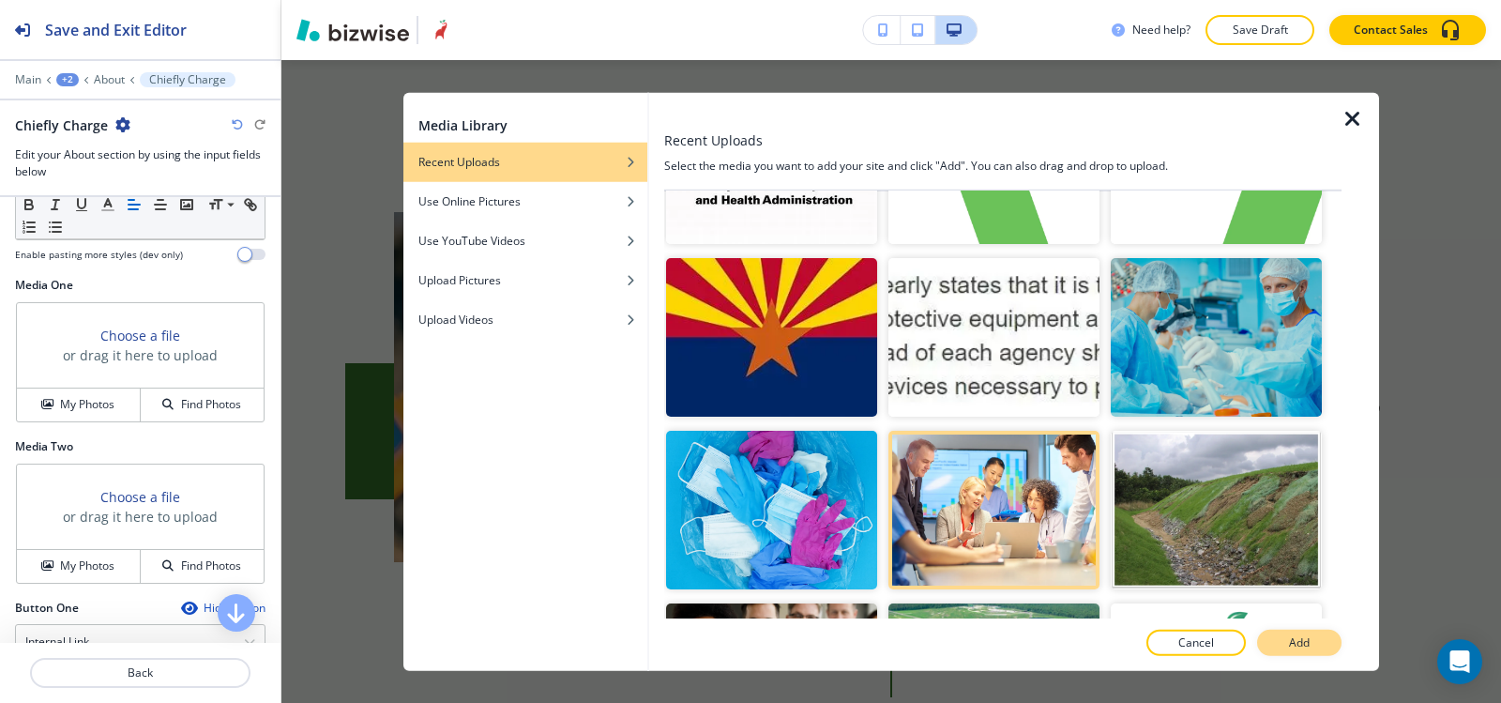
click at [1299, 647] on p "Add" at bounding box center [1299, 642] width 21 height 17
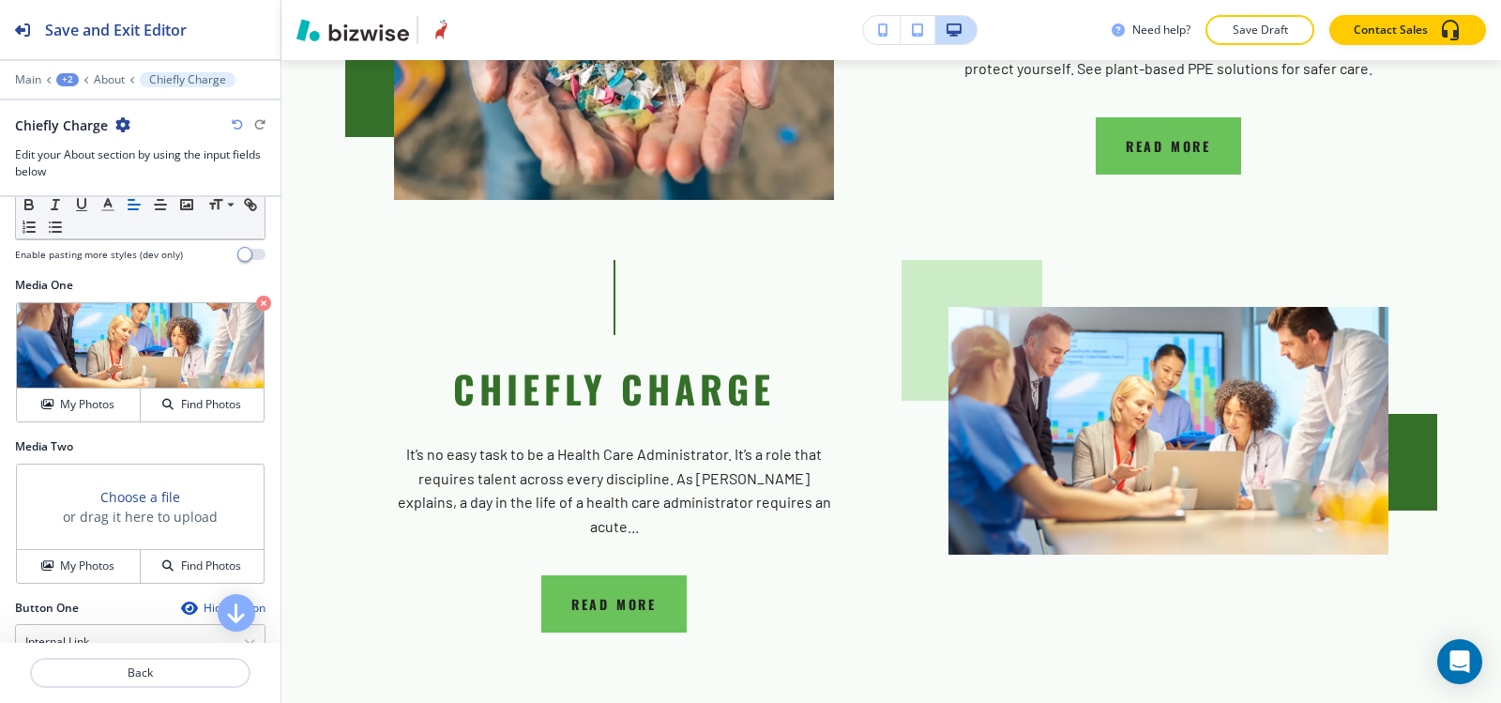
scroll to position [3396, 0]
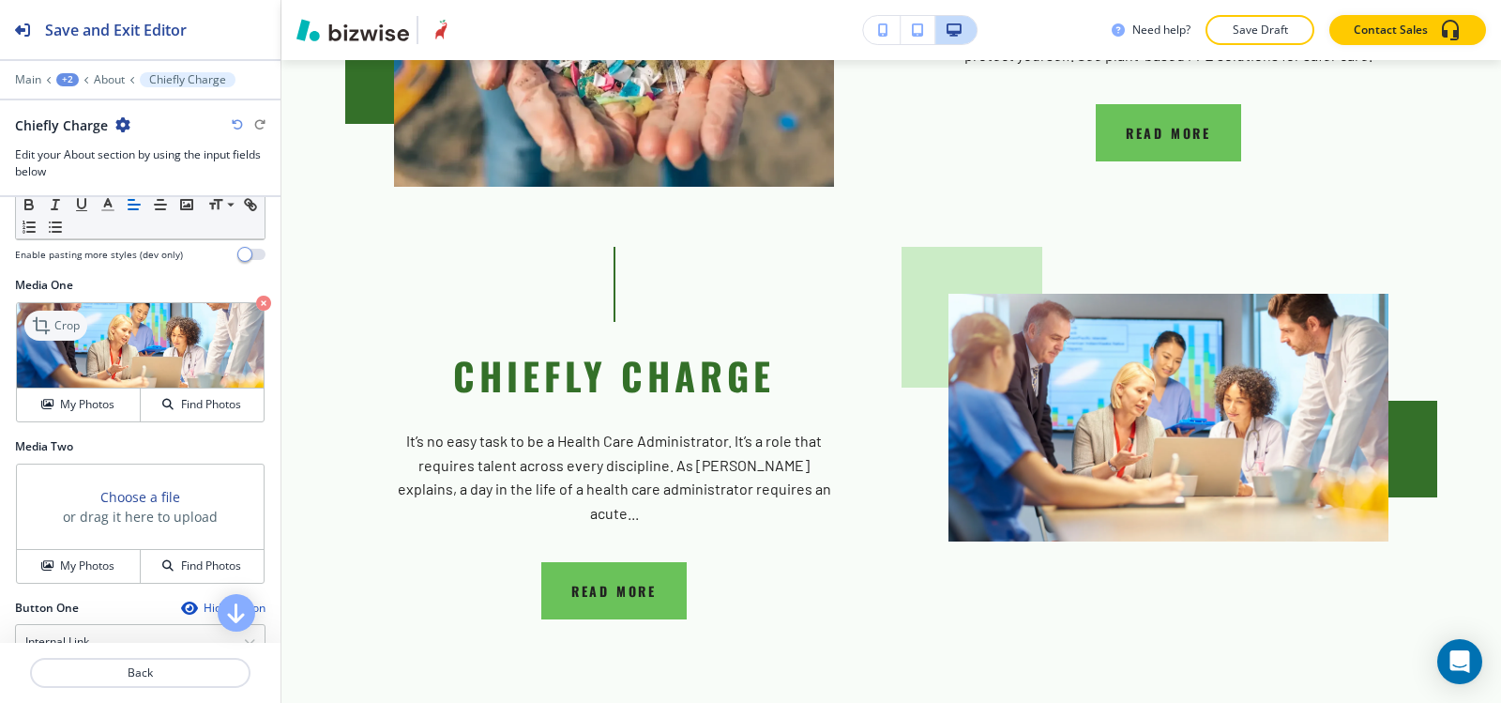
click at [46, 324] on icon at bounding box center [41, 325] width 17 height 17
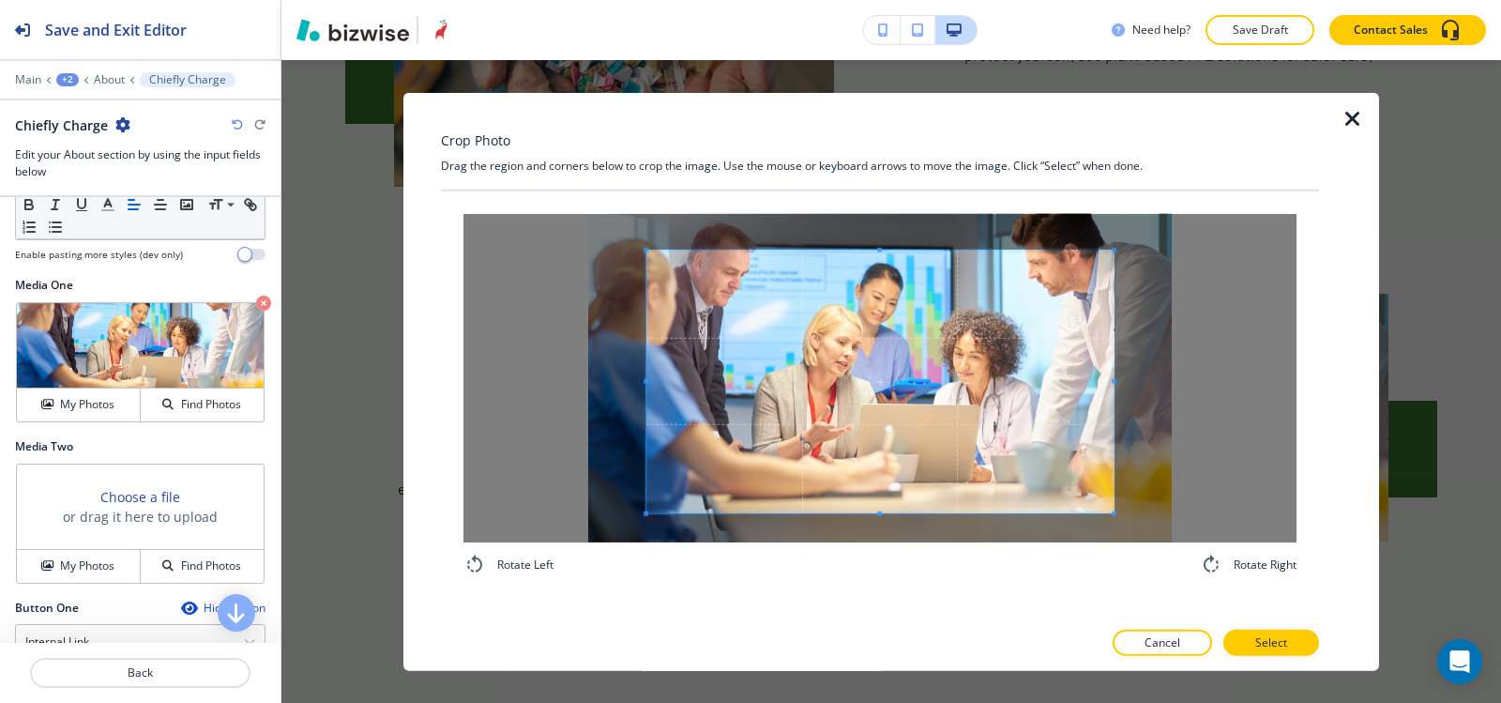
click at [861, 440] on span at bounding box center [879, 381] width 467 height 263
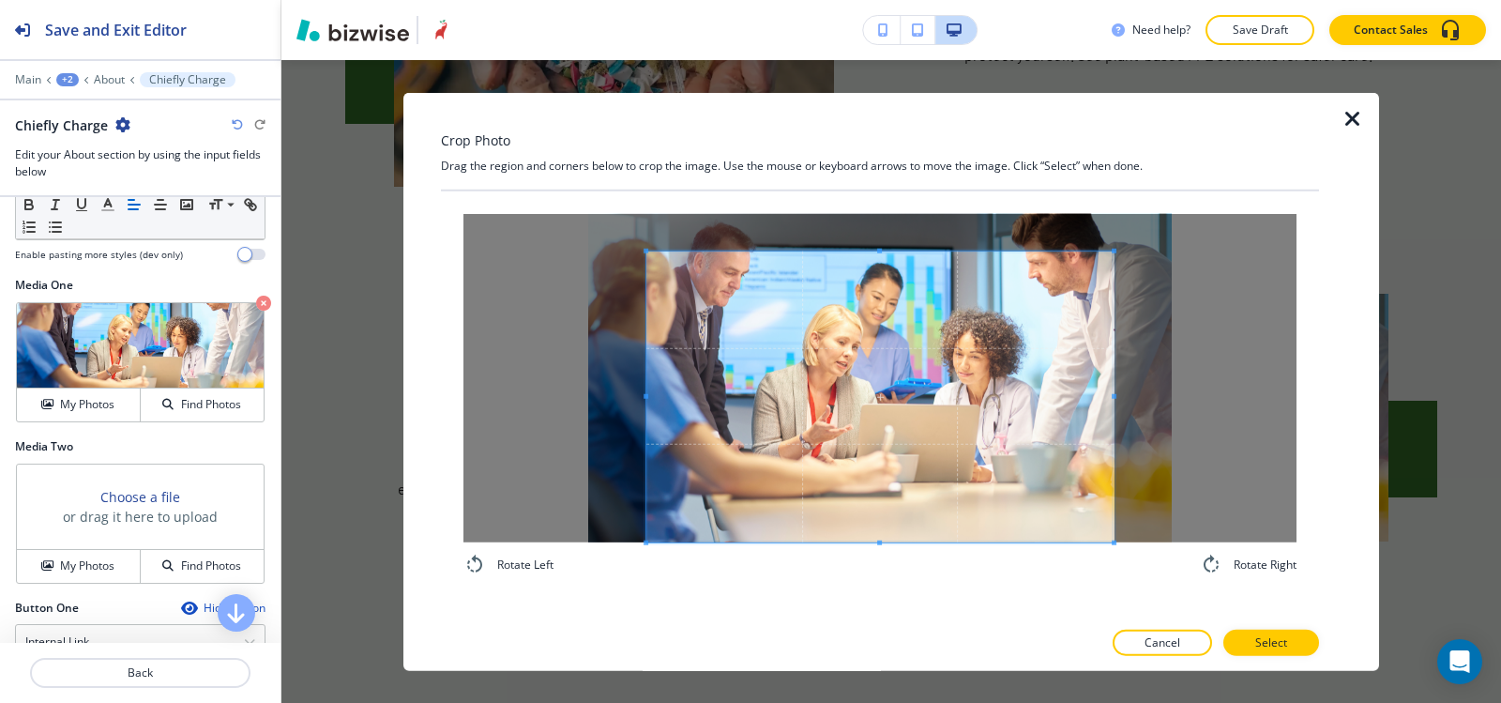
click at [871, 551] on div "Rotate Left Rotate Right" at bounding box center [879, 394] width 833 height 362
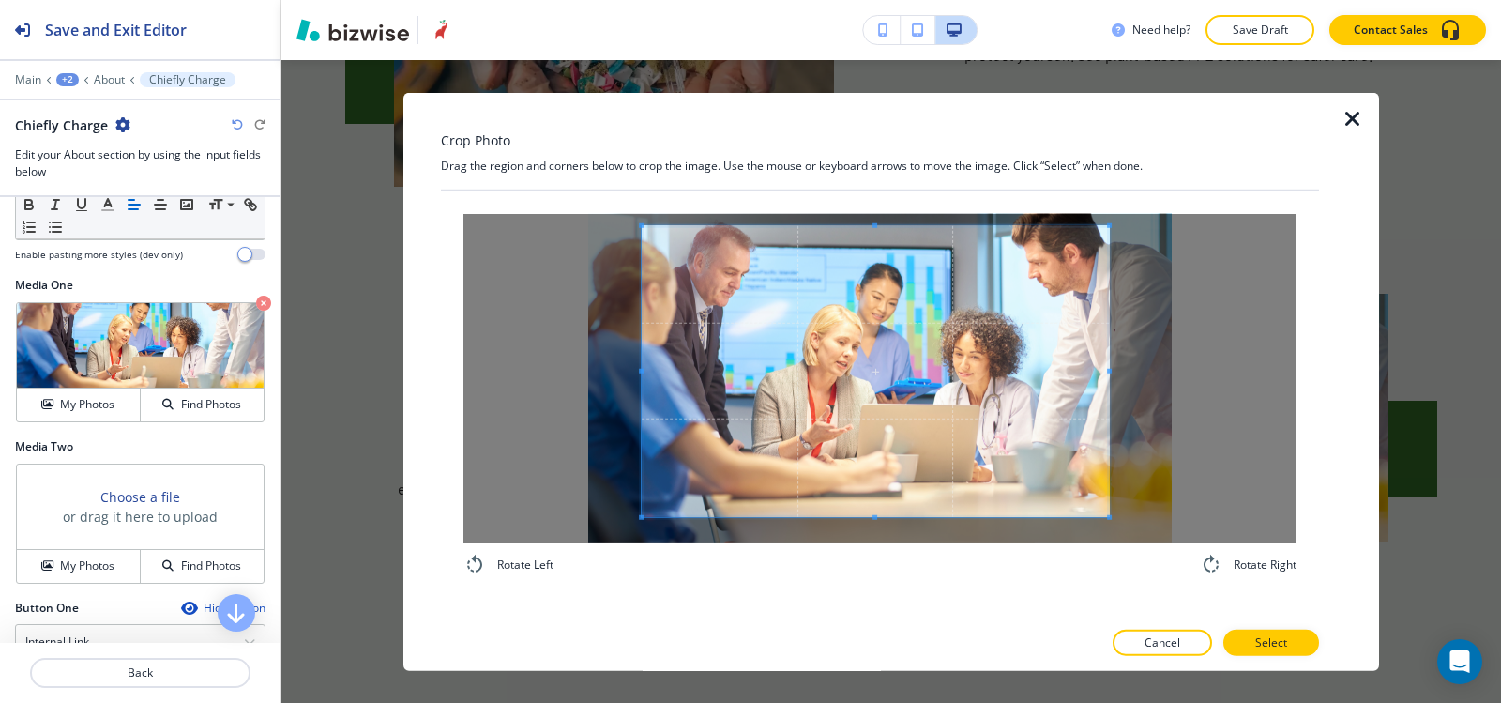
click at [855, 421] on span at bounding box center [875, 370] width 467 height 291
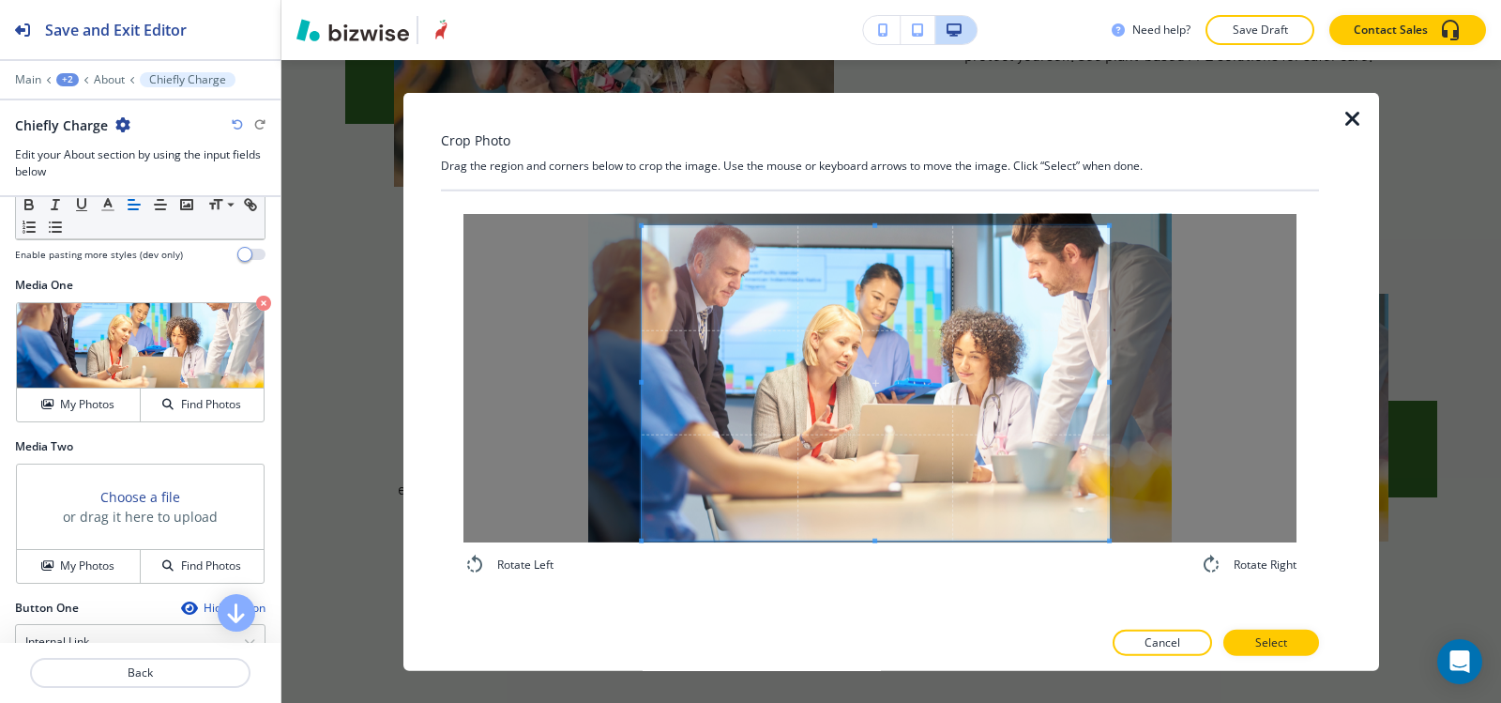
click at [864, 542] on span at bounding box center [875, 540] width 467 height 5
click at [1085, 353] on span at bounding box center [1085, 382] width 5 height 314
click at [860, 559] on div "Rotate Left Rotate Right" at bounding box center [879, 394] width 833 height 362
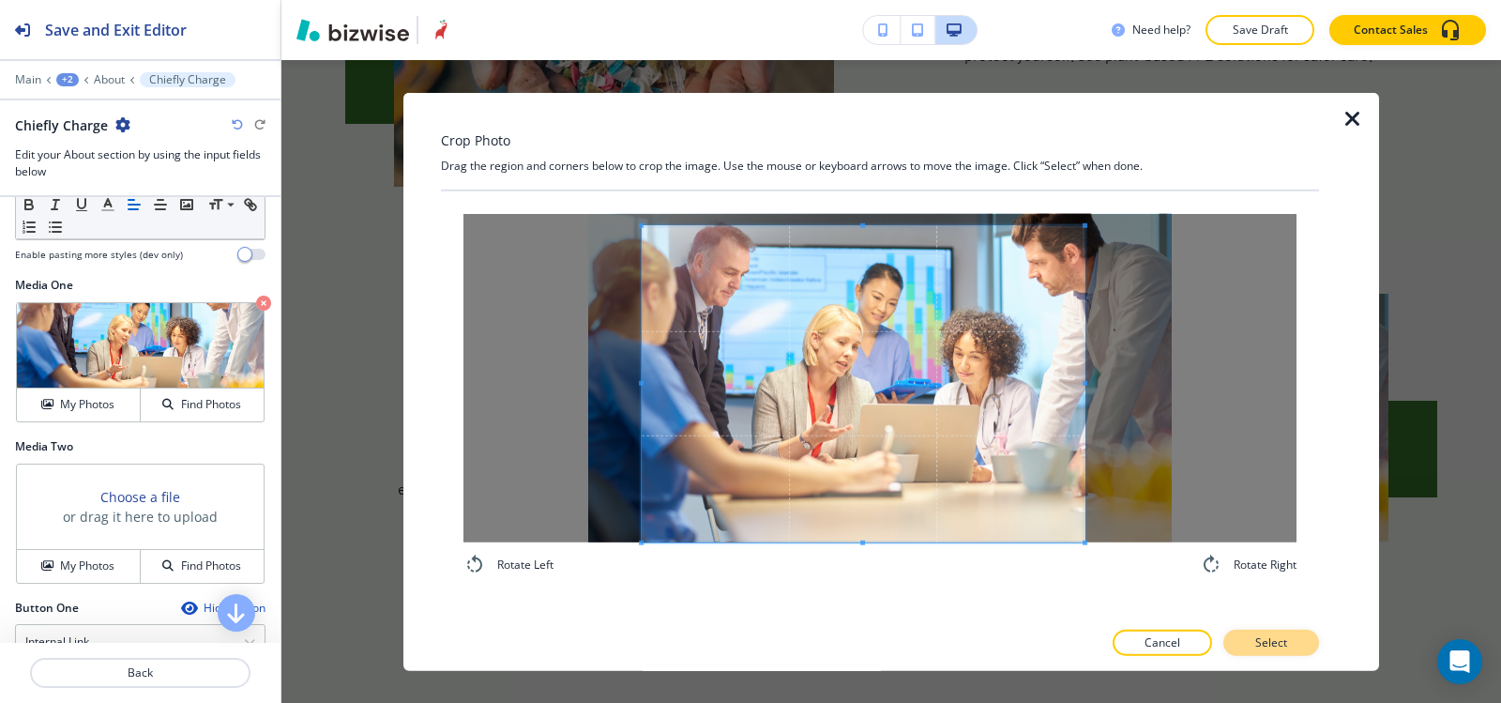
click at [1292, 651] on button "Select" at bounding box center [1271, 643] width 96 height 26
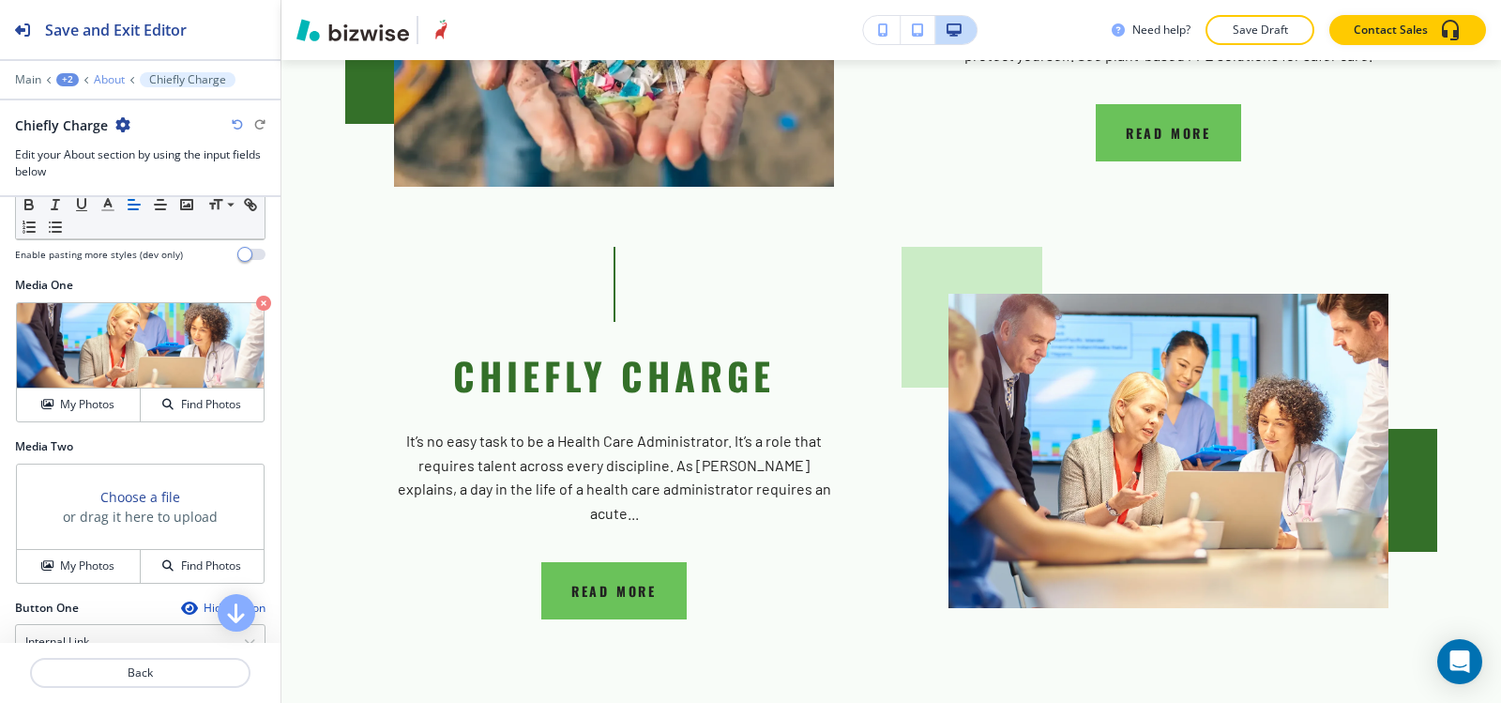
click at [93, 75] on div "Main +2 About Chiefly Charge" at bounding box center [140, 79] width 251 height 15
click at [118, 73] on p "About" at bounding box center [109, 79] width 31 height 13
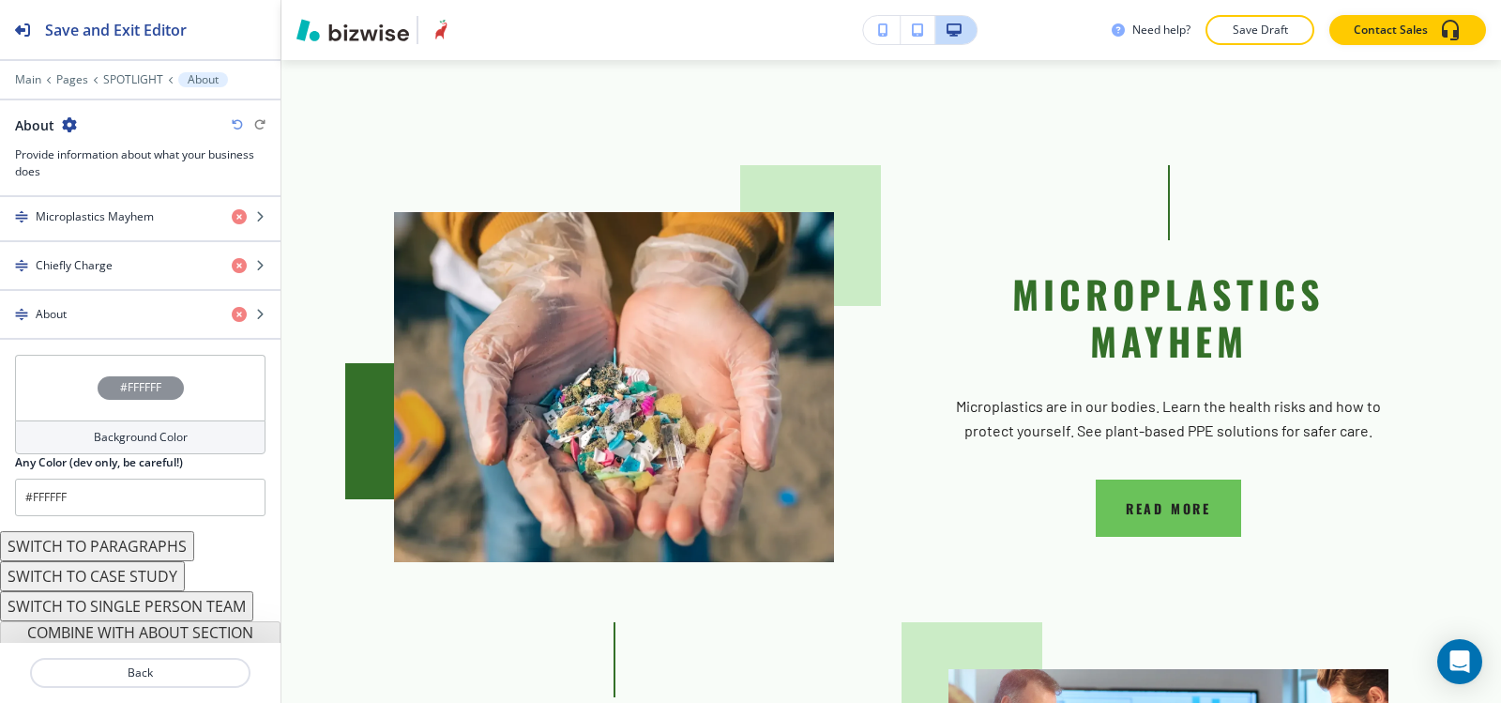
scroll to position [751, 0]
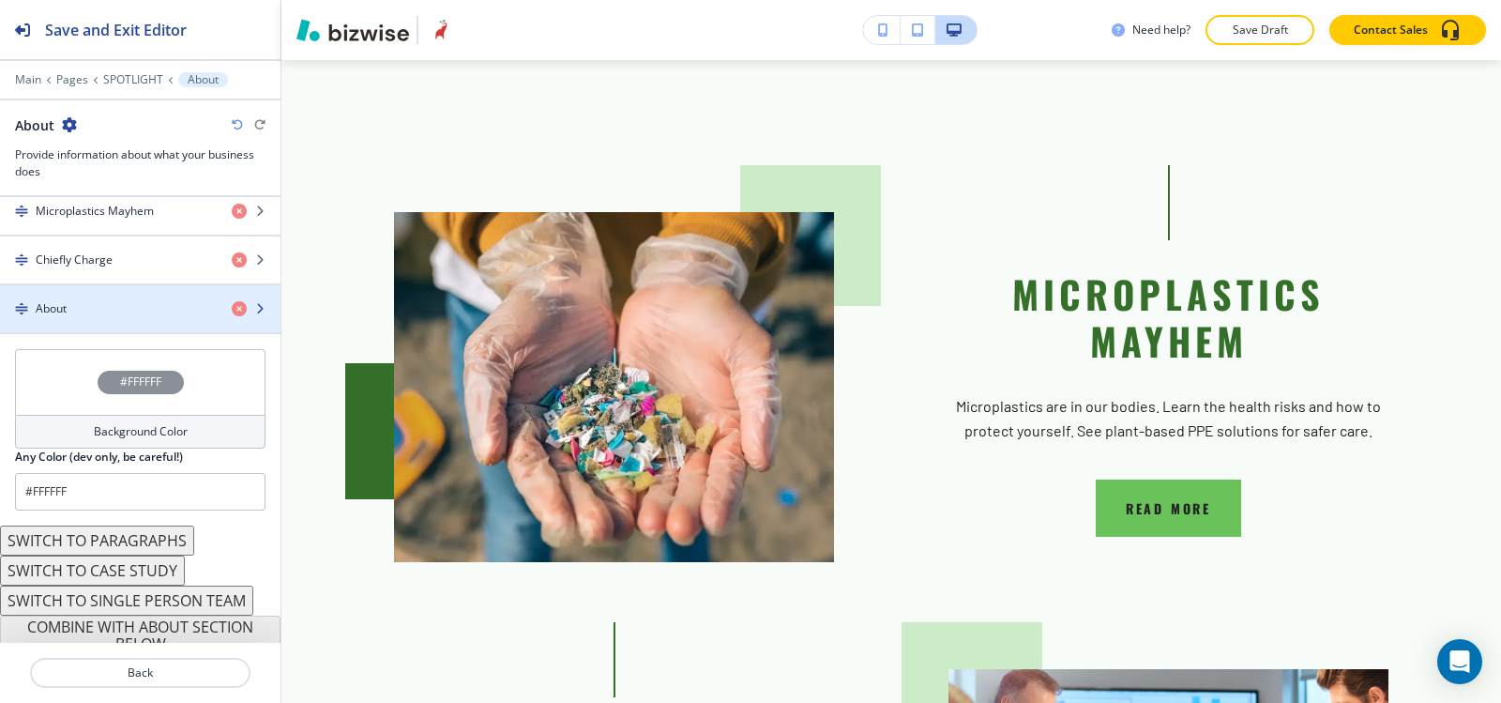
click at [128, 317] on div "button" at bounding box center [140, 324] width 281 height 15
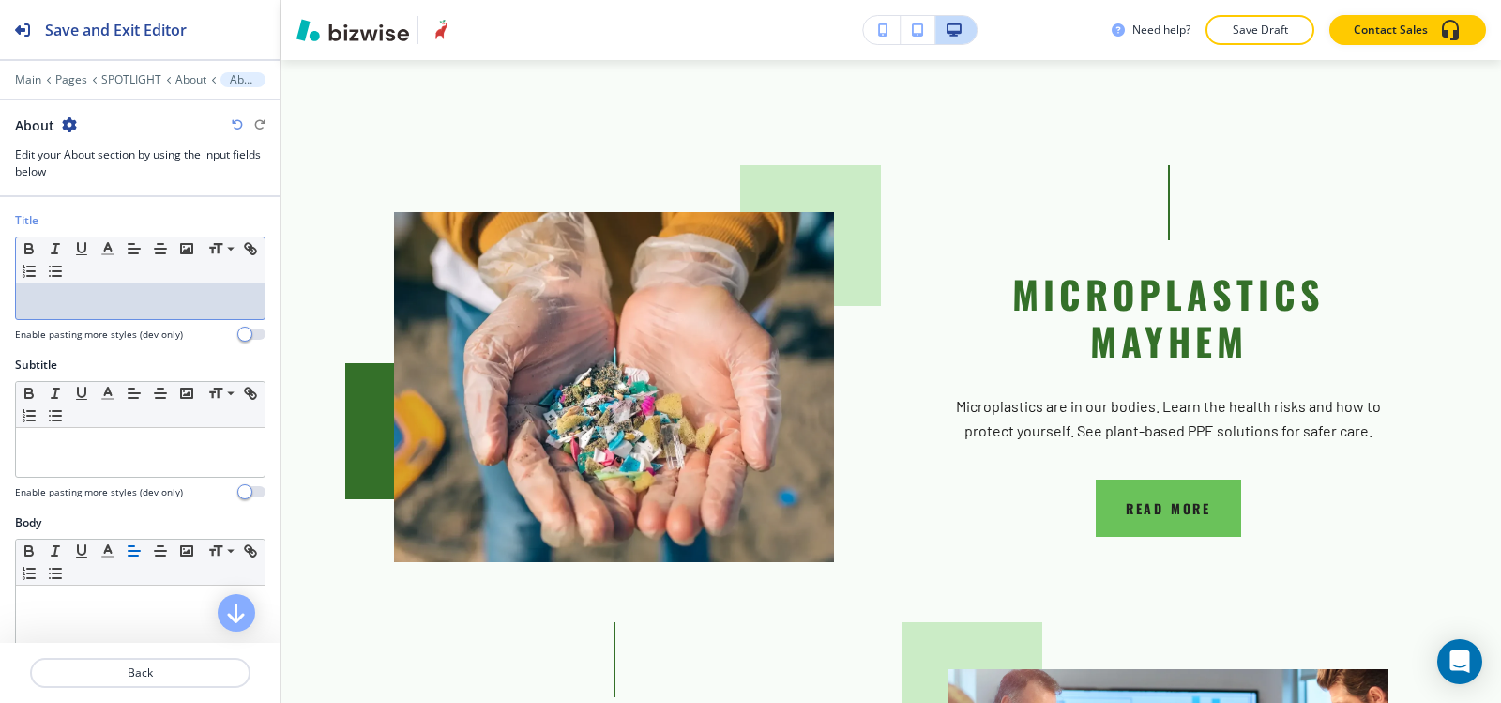
click at [133, 316] on div at bounding box center [140, 301] width 249 height 36
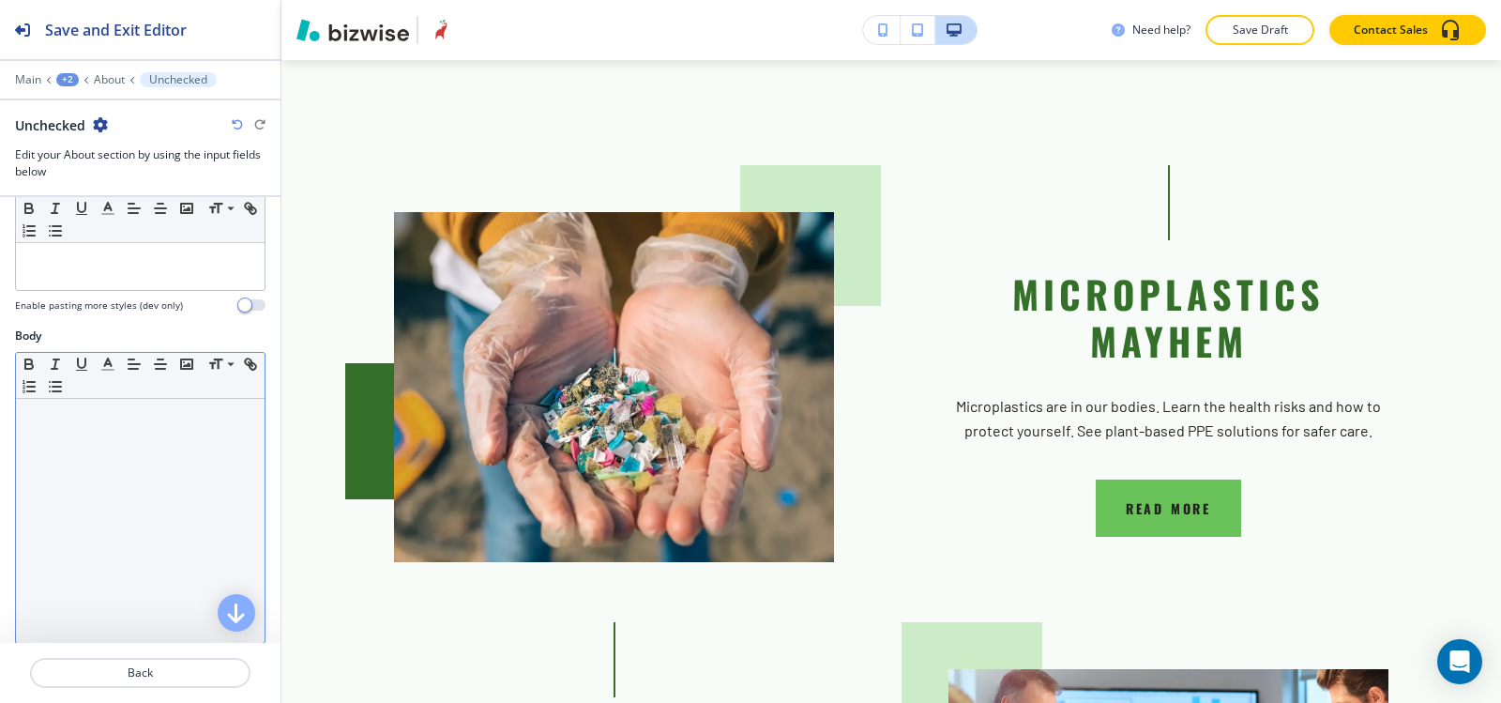
scroll to position [188, 0]
click at [104, 444] on div at bounding box center [140, 520] width 249 height 244
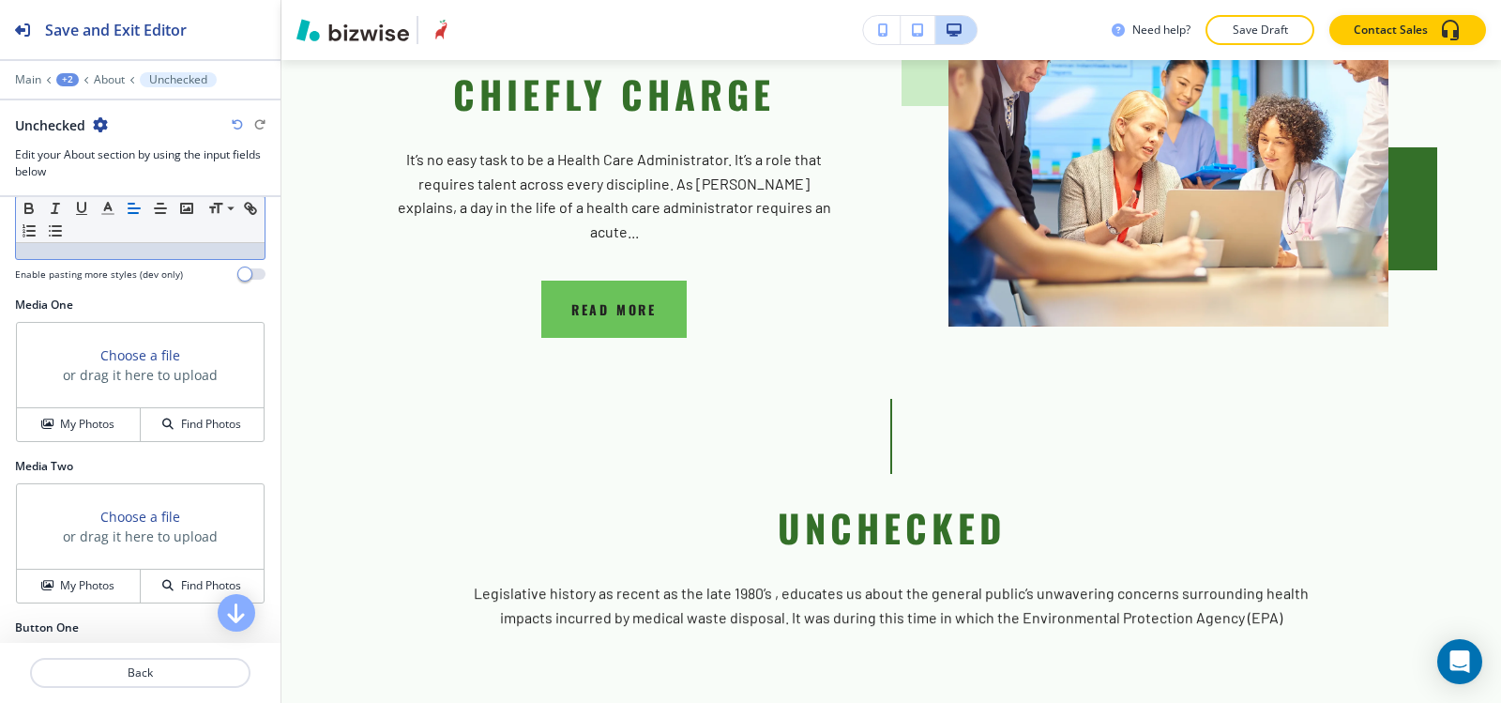
scroll to position [657, 0]
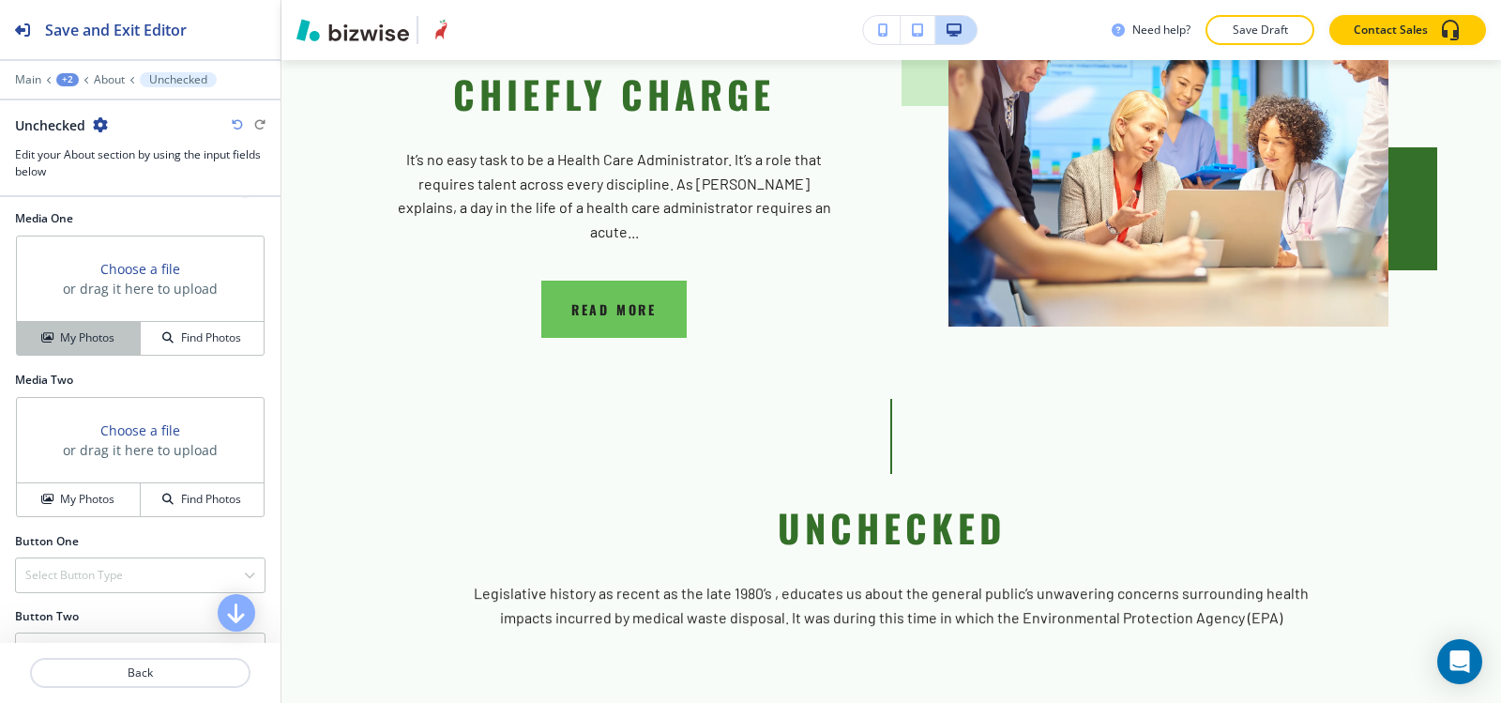
click at [75, 327] on button "My Photos" at bounding box center [79, 338] width 124 height 33
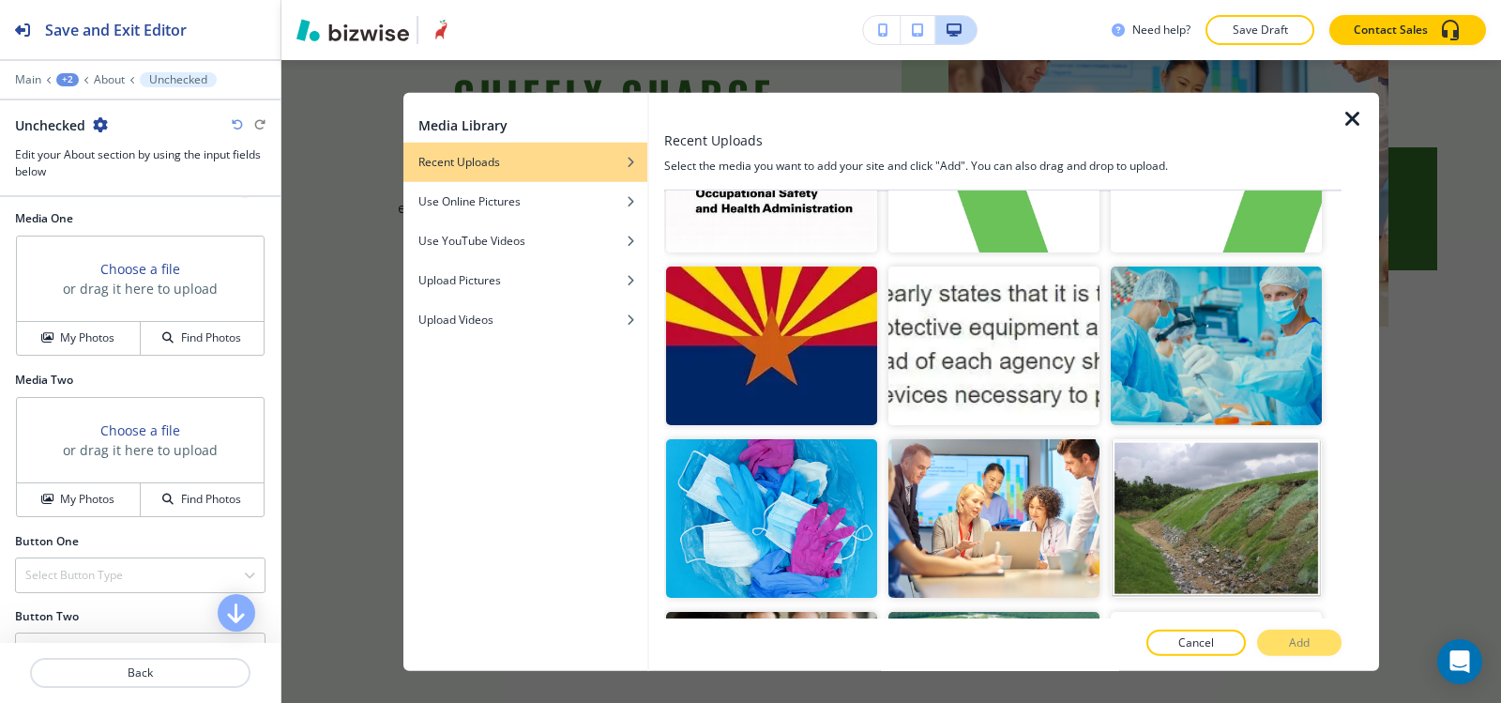
scroll to position [3659, 0]
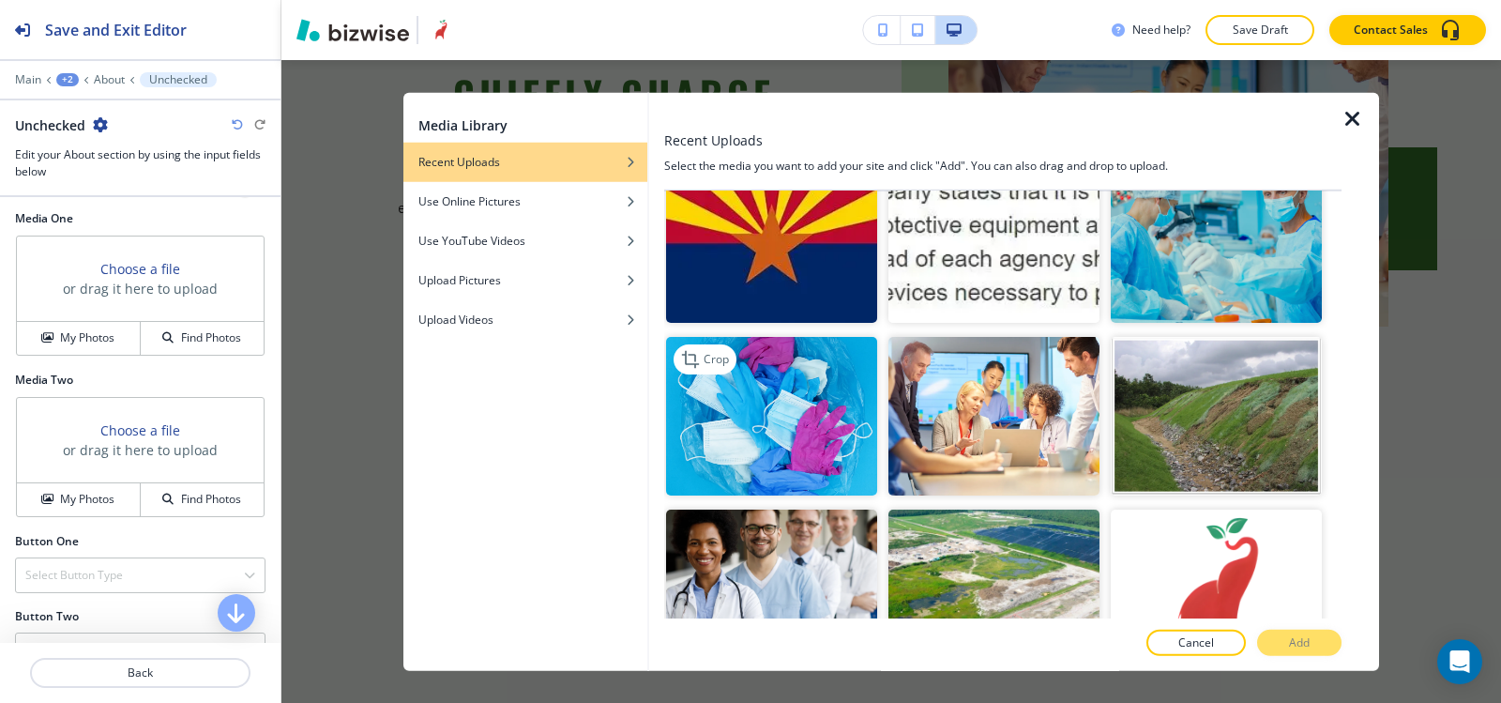
click at [762, 349] on img "button" at bounding box center [771, 416] width 211 height 159
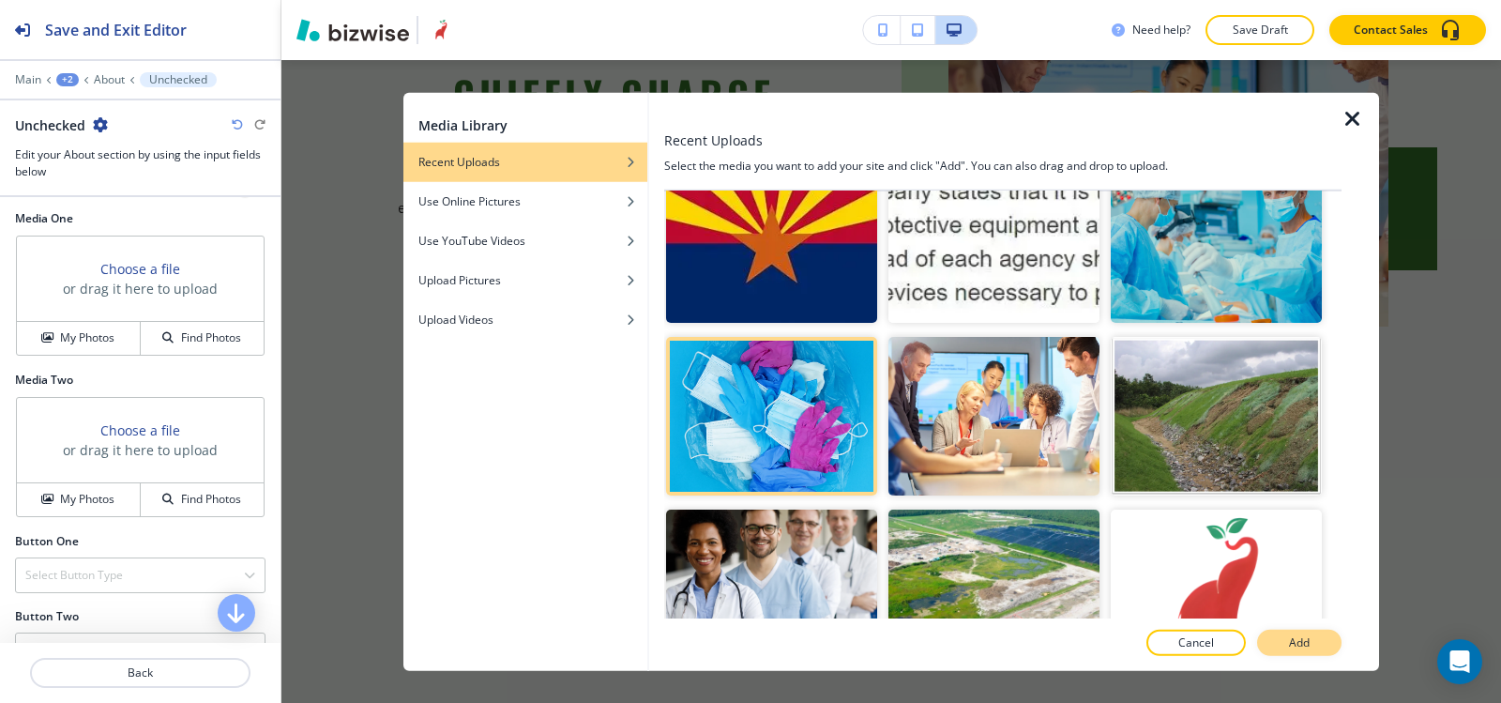
click at [1297, 638] on p "Add" at bounding box center [1299, 642] width 21 height 17
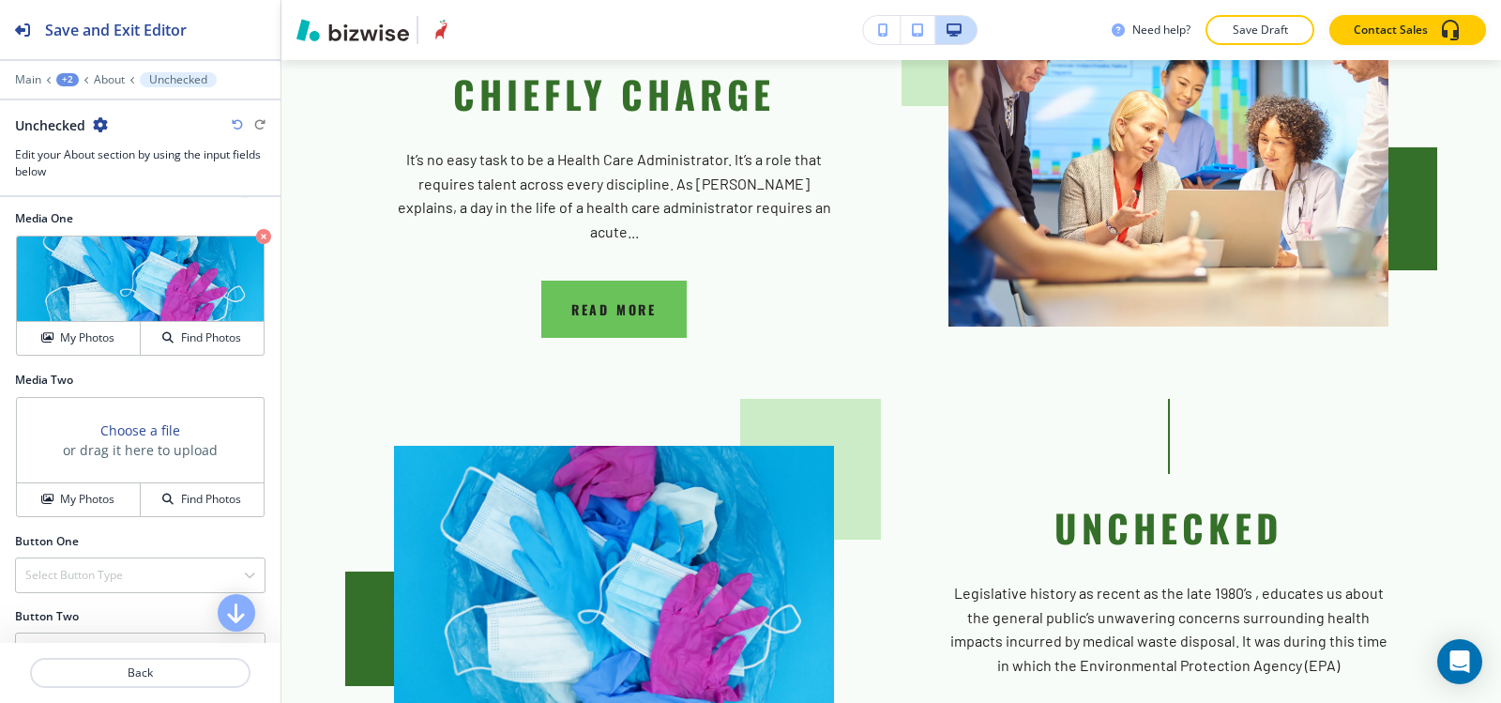
scroll to position [697, 0]
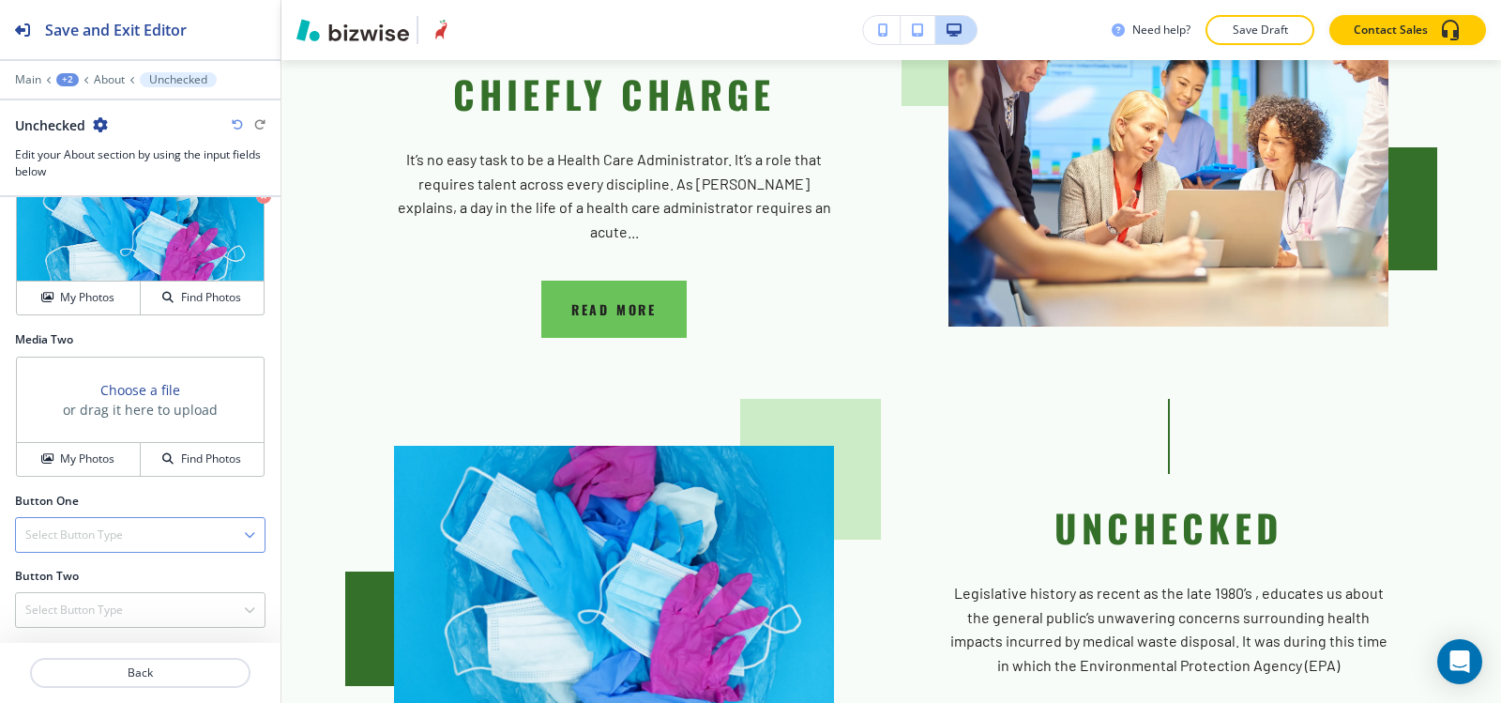
drag, startPoint x: 73, startPoint y: 558, endPoint x: 80, endPoint y: 538, distance: 21.7
click at [74, 556] on div "Button One Select Button Type Telephone External Link Social Media Email File S…" at bounding box center [140, 530] width 281 height 75
click at [80, 538] on h4 "Select Button Type" at bounding box center [74, 534] width 98 height 17
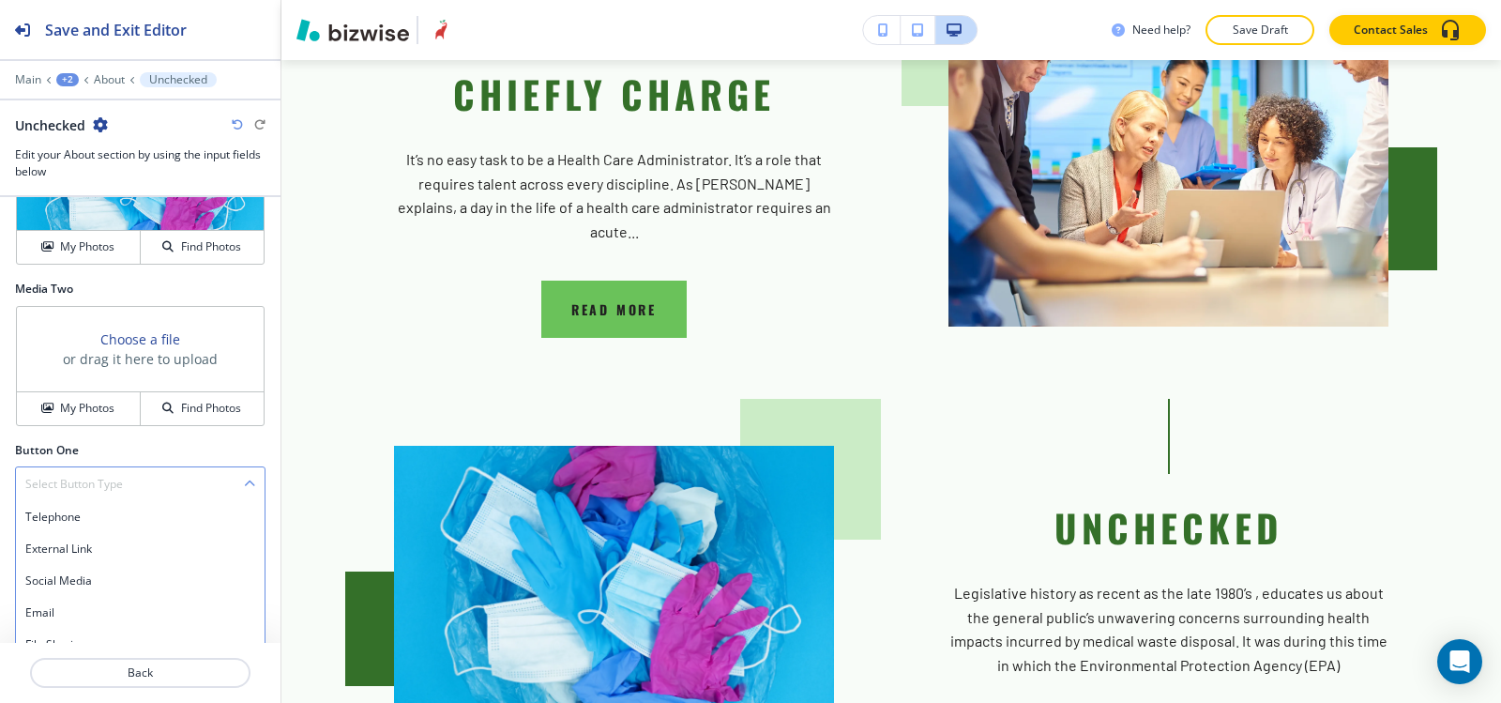
scroll to position [798, 0]
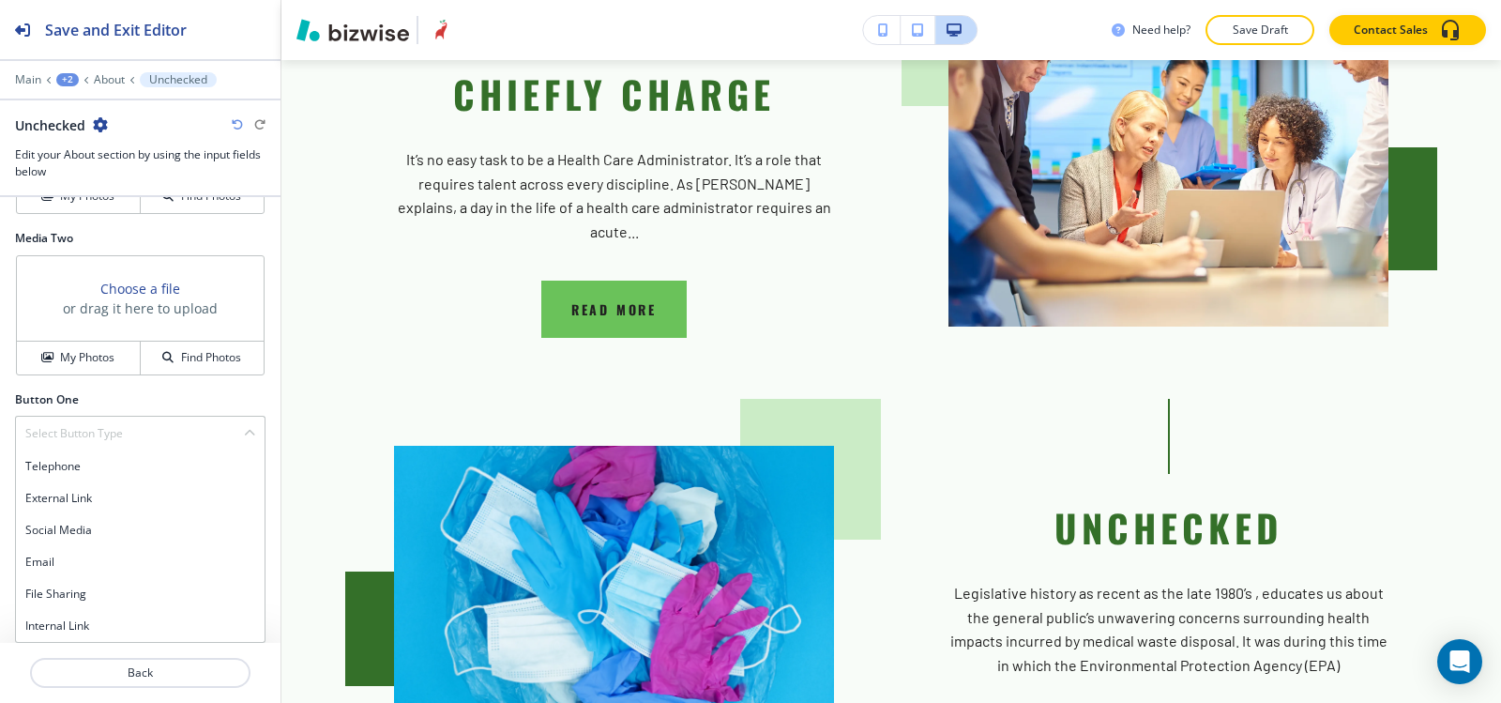
click at [77, 631] on h4 "Internal Link" at bounding box center [140, 625] width 230 height 17
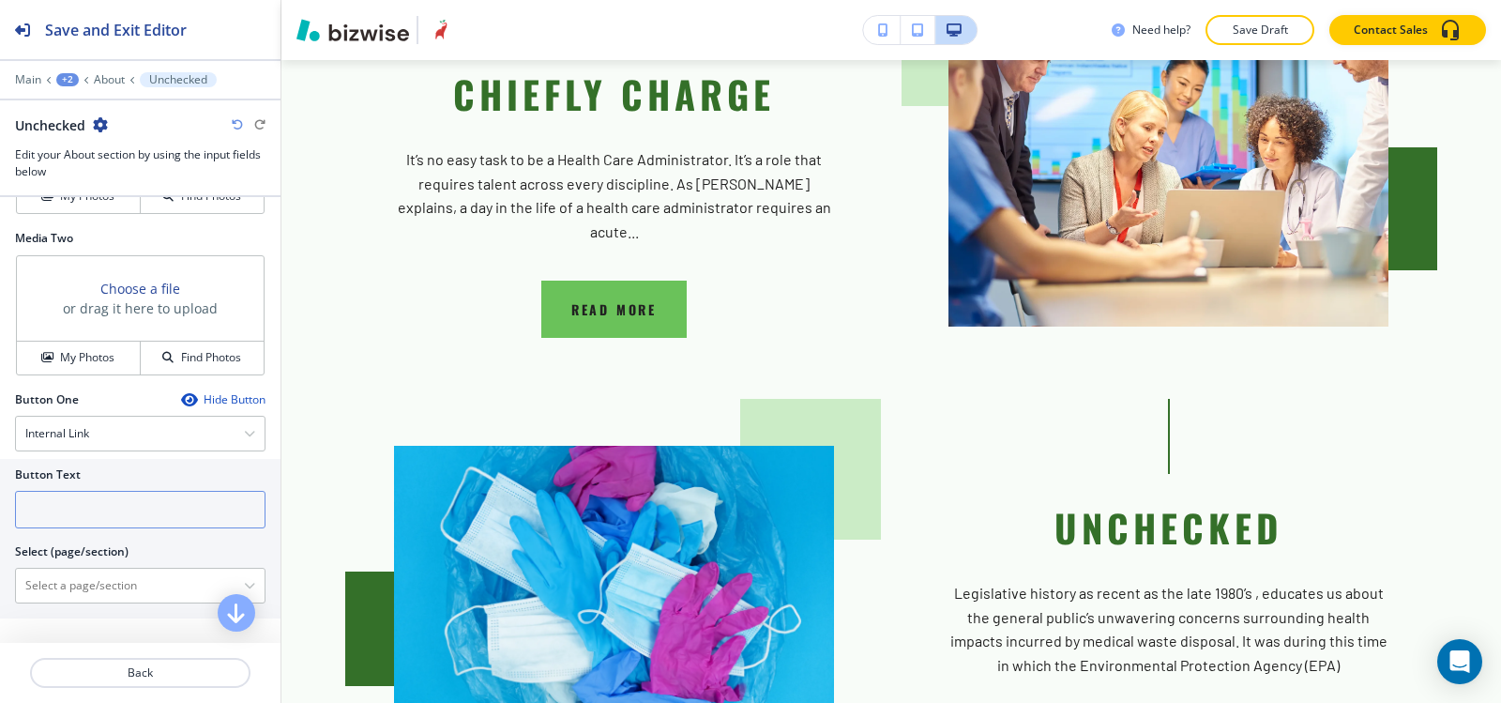
click at [98, 518] on input "text" at bounding box center [140, 510] width 251 height 38
type input "READ MORE"
click at [53, 589] on \(page\/section\) "Manual Input" at bounding box center [130, 586] width 228 height 32
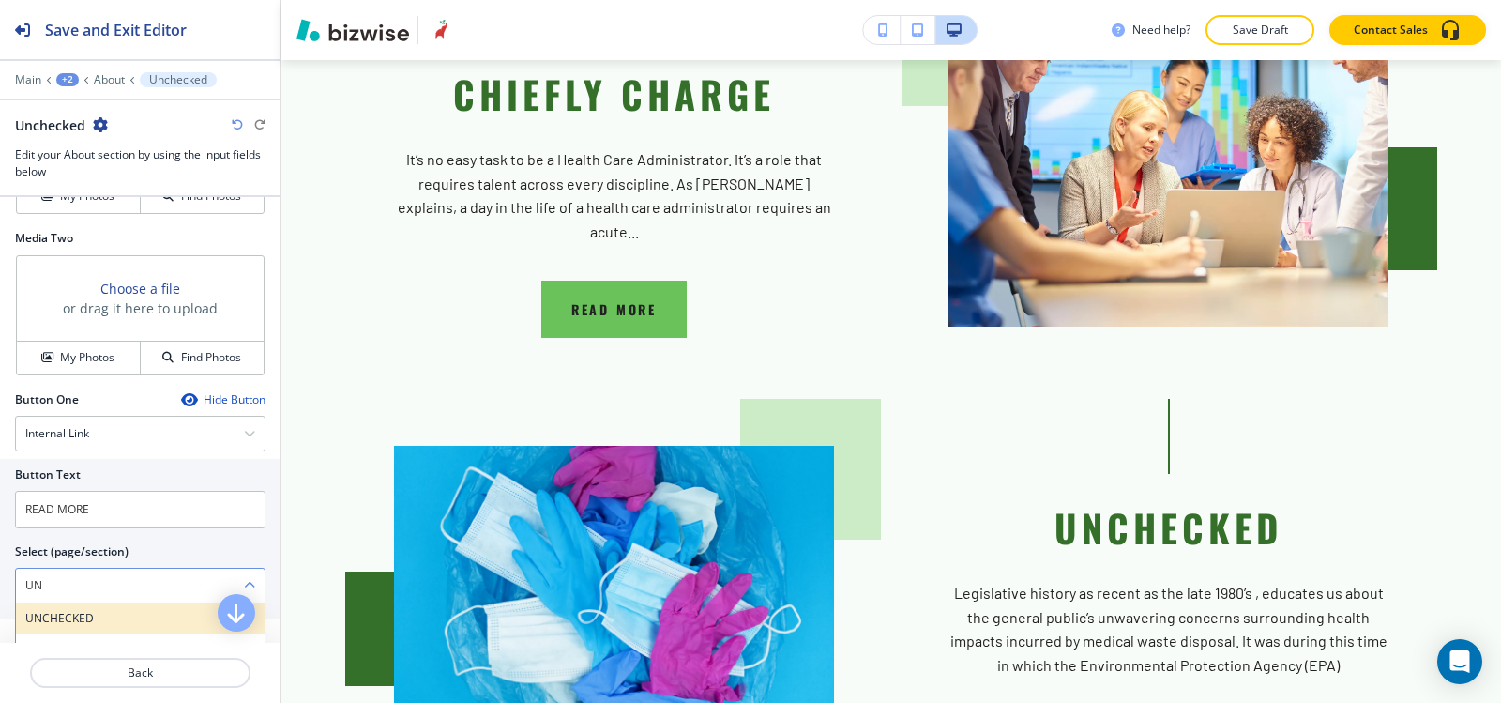
click at [34, 616] on h4 "UNCHECKED" at bounding box center [140, 618] width 230 height 17
type \(page\/section\) "UNCHECKED"
click at [101, 75] on p "About" at bounding box center [109, 79] width 31 height 13
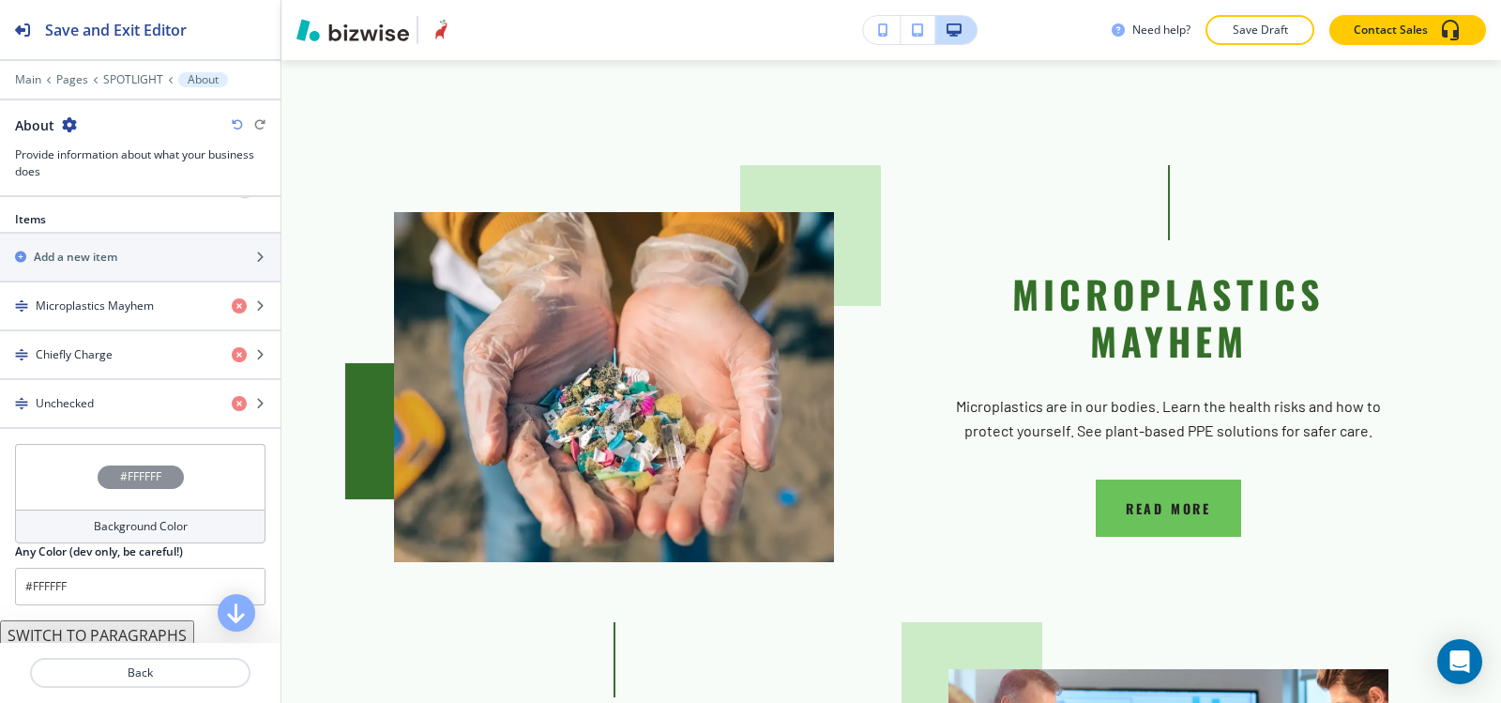
scroll to position [657, 0]
click at [113, 261] on h2 "Add a new item" at bounding box center [76, 256] width 84 height 17
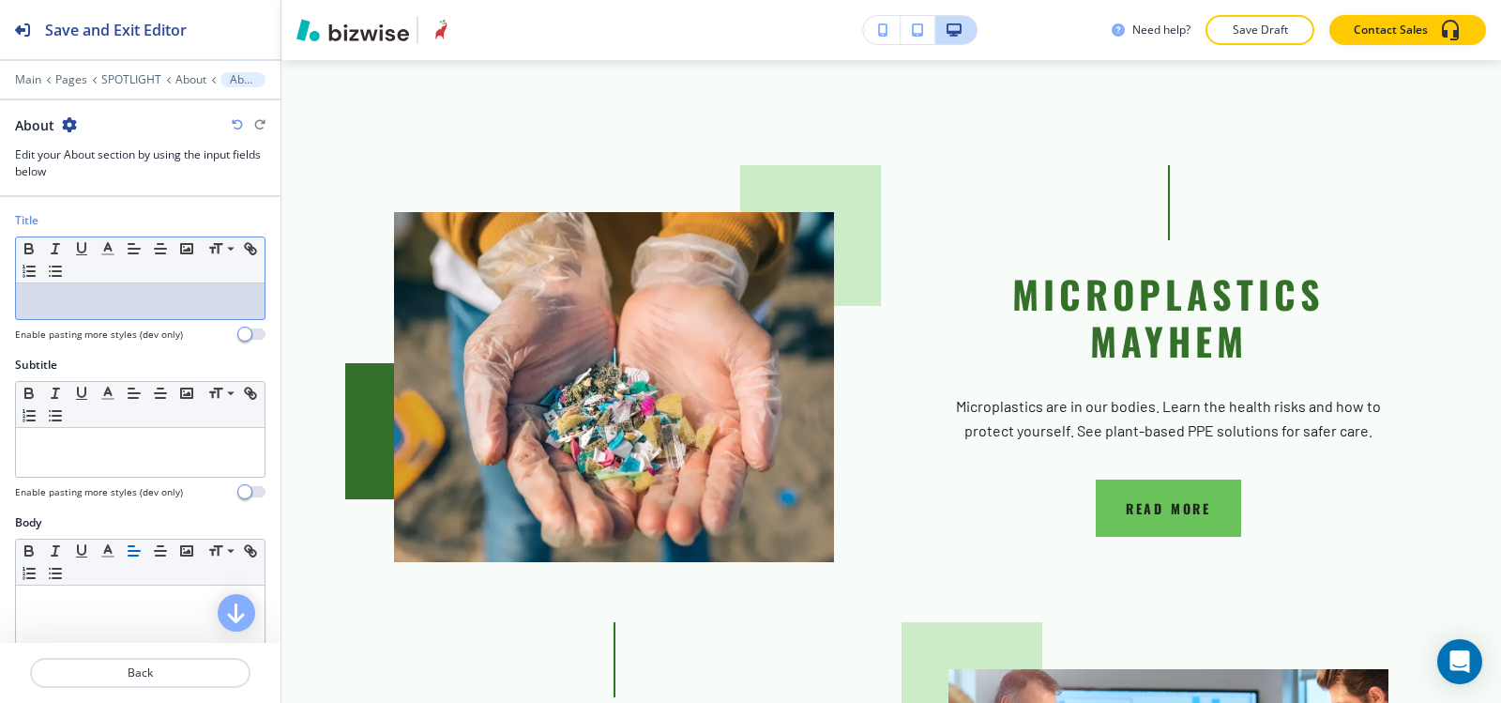
click at [102, 309] on p at bounding box center [140, 301] width 230 height 17
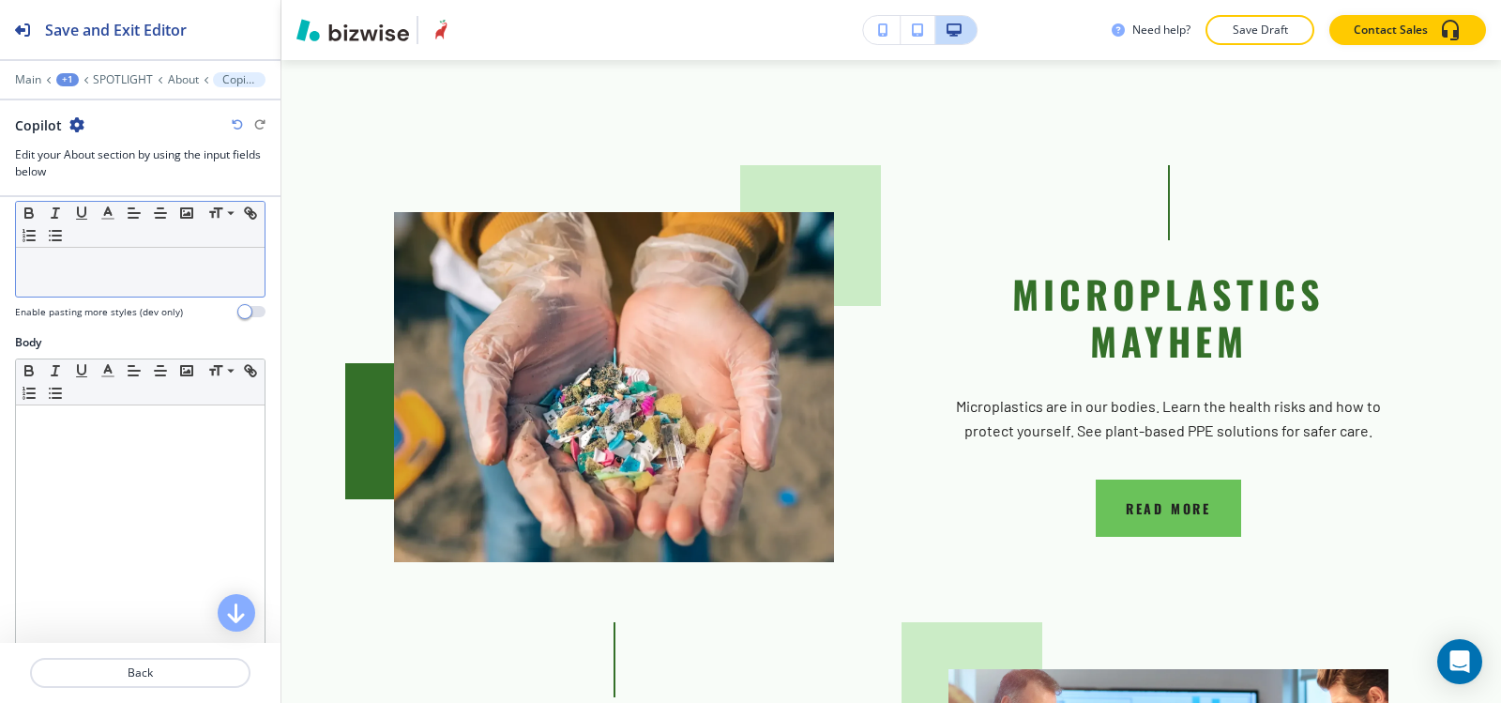
scroll to position [188, 0]
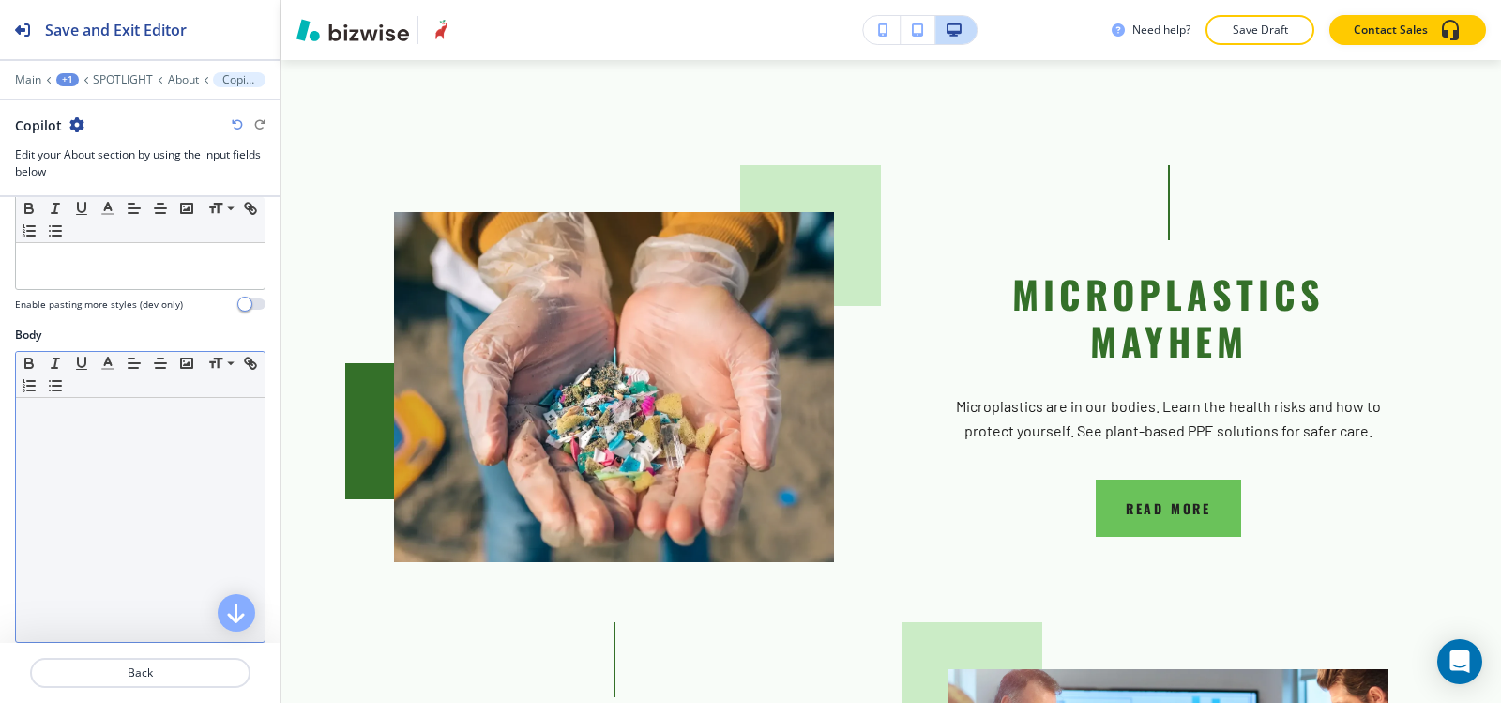
click at [144, 463] on div at bounding box center [140, 520] width 249 height 244
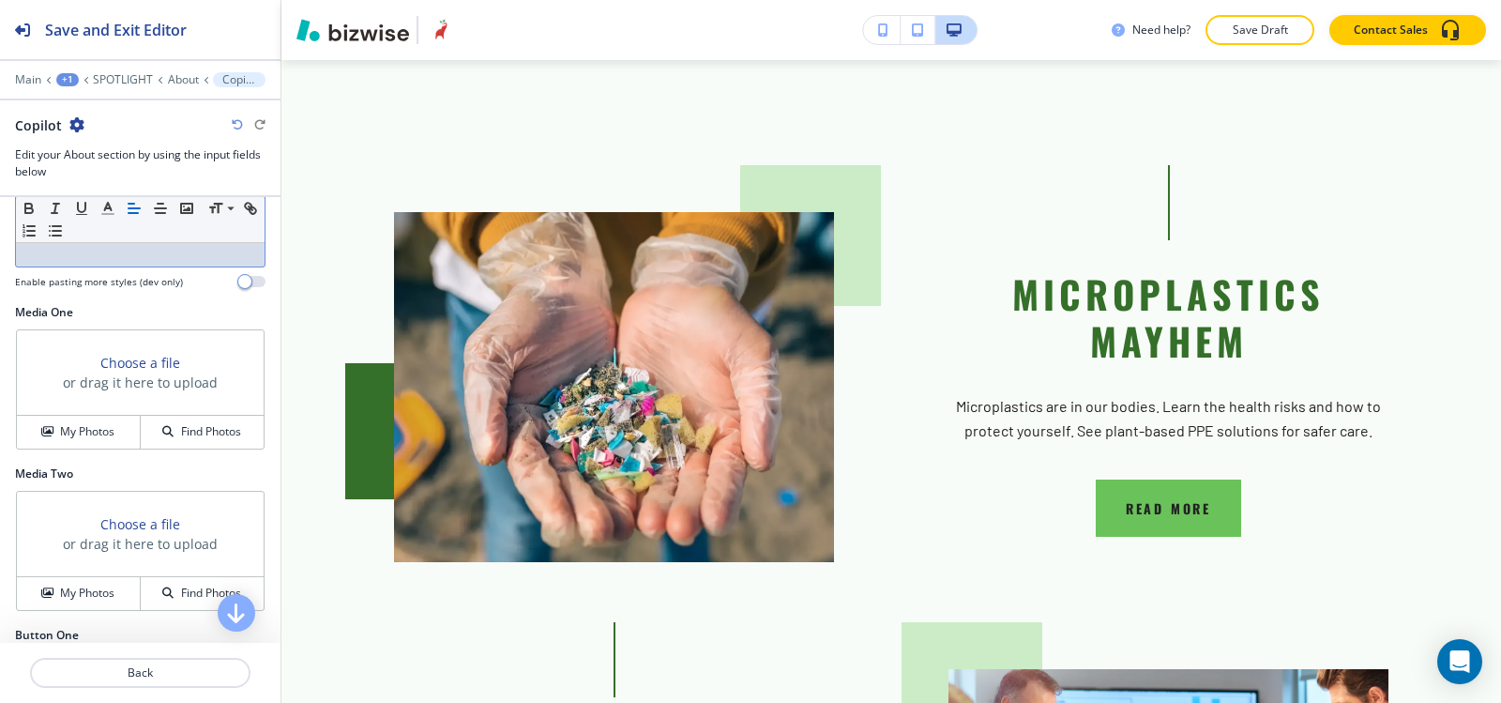
scroll to position [657, 0]
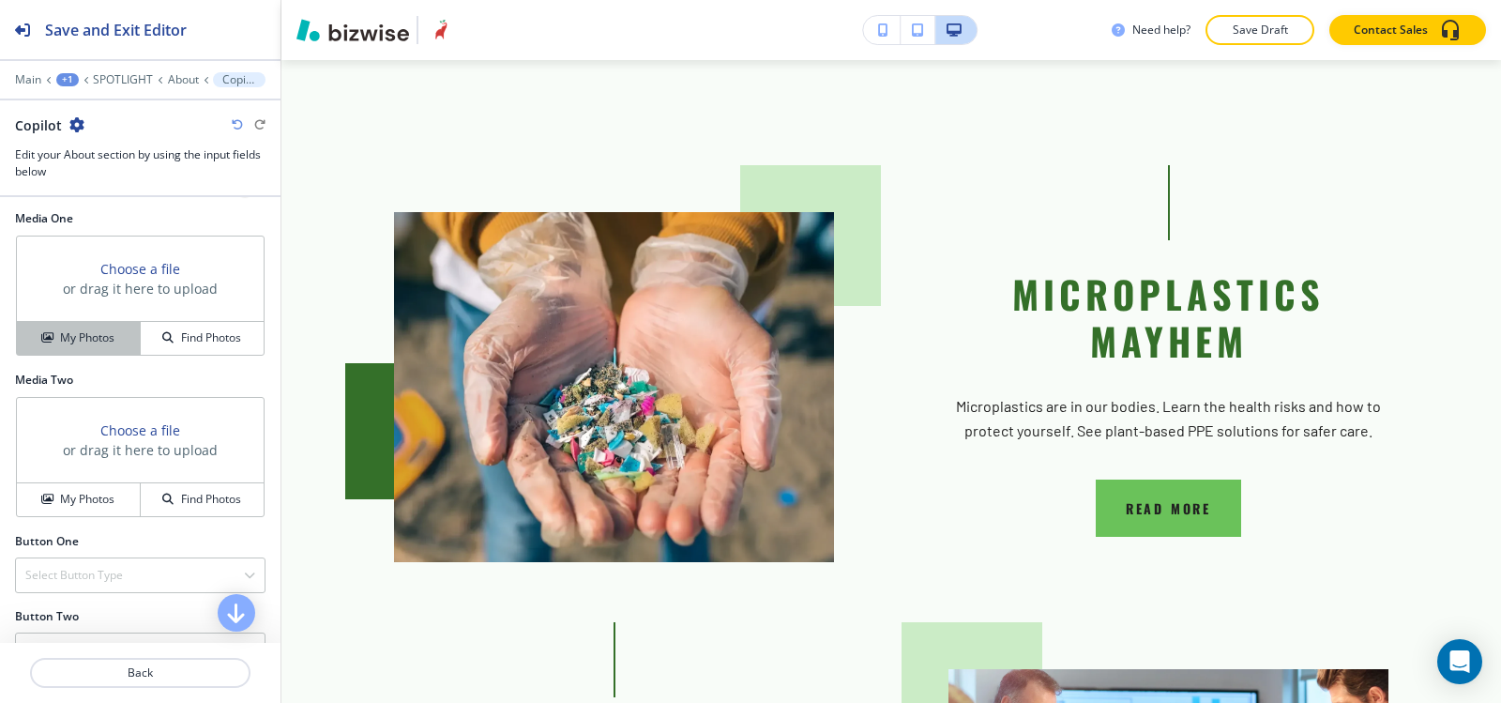
click at [75, 341] on h4 "My Photos" at bounding box center [87, 337] width 54 height 17
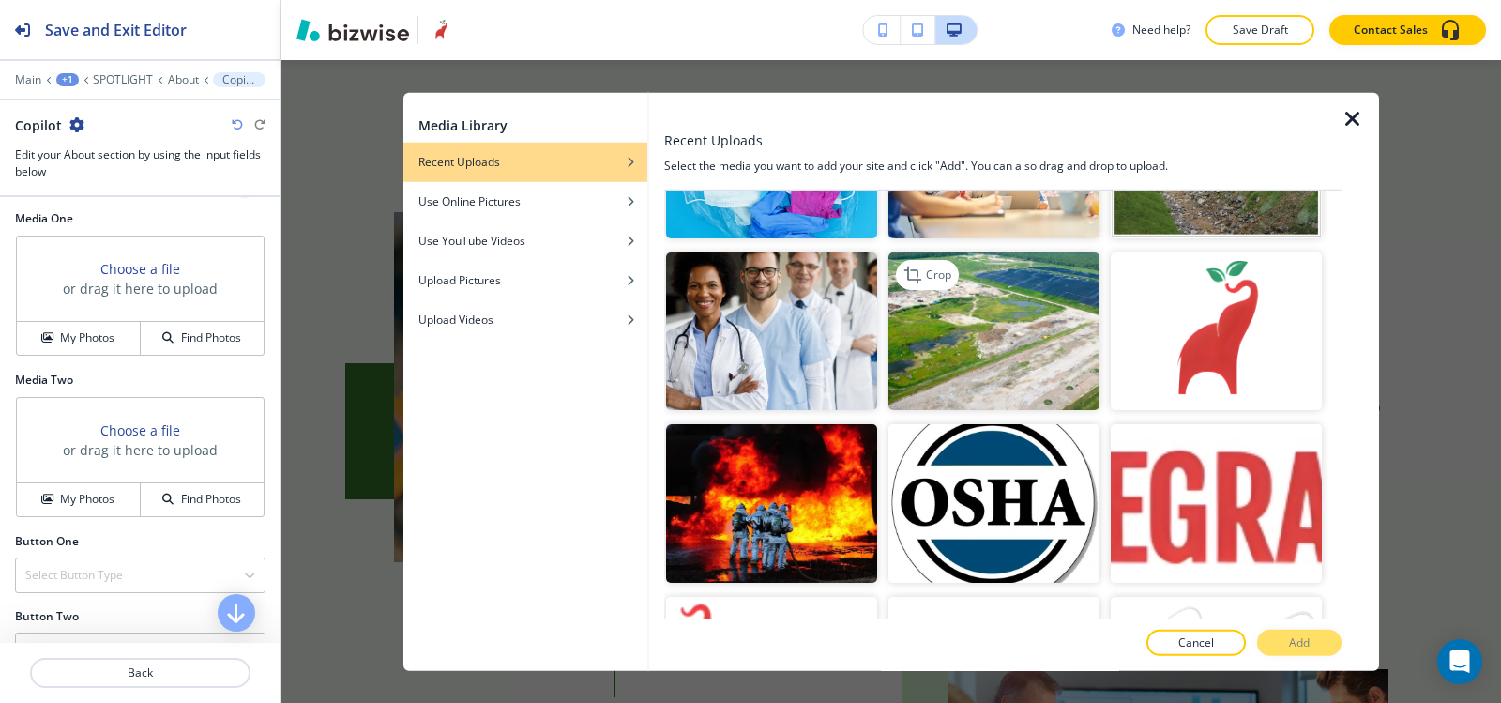
scroll to position [3659, 0]
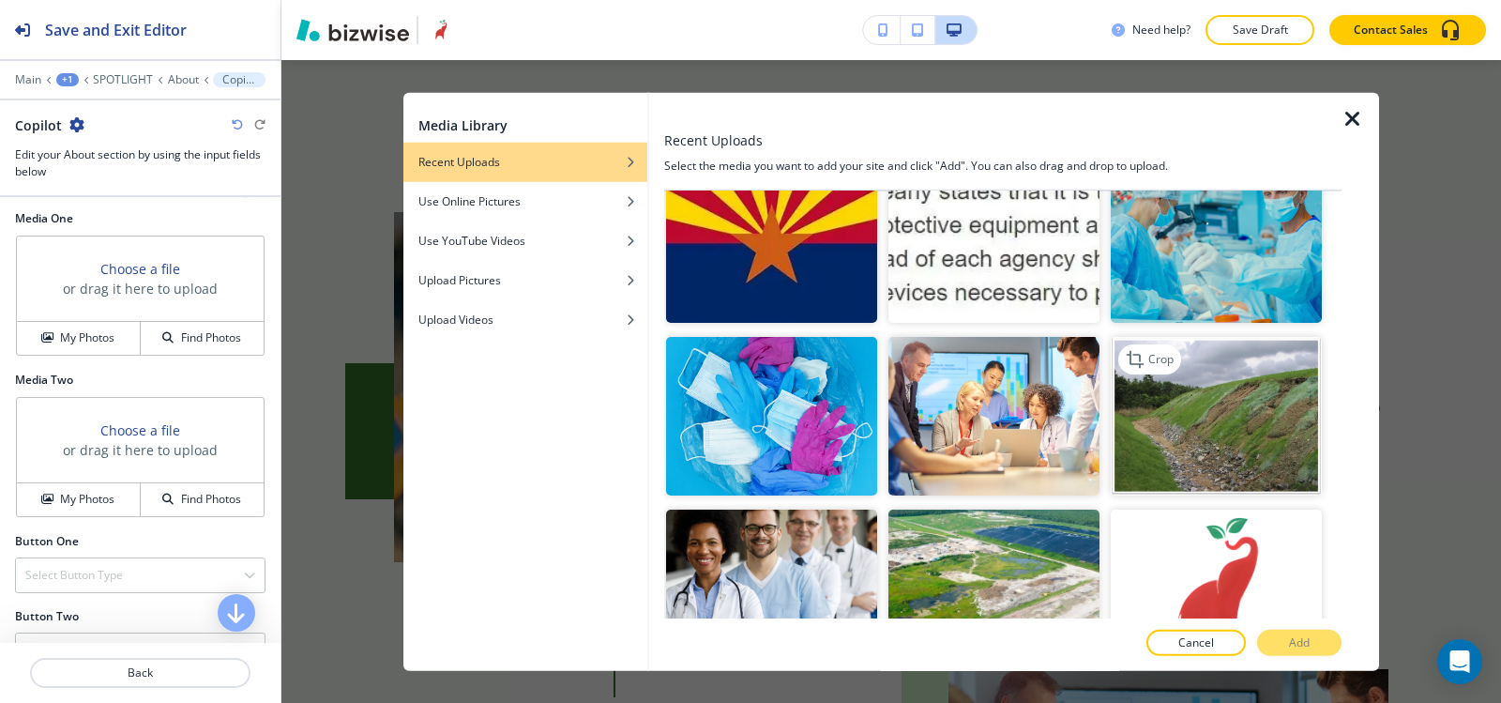
click at [1225, 348] on img "button" at bounding box center [1216, 416] width 211 height 159
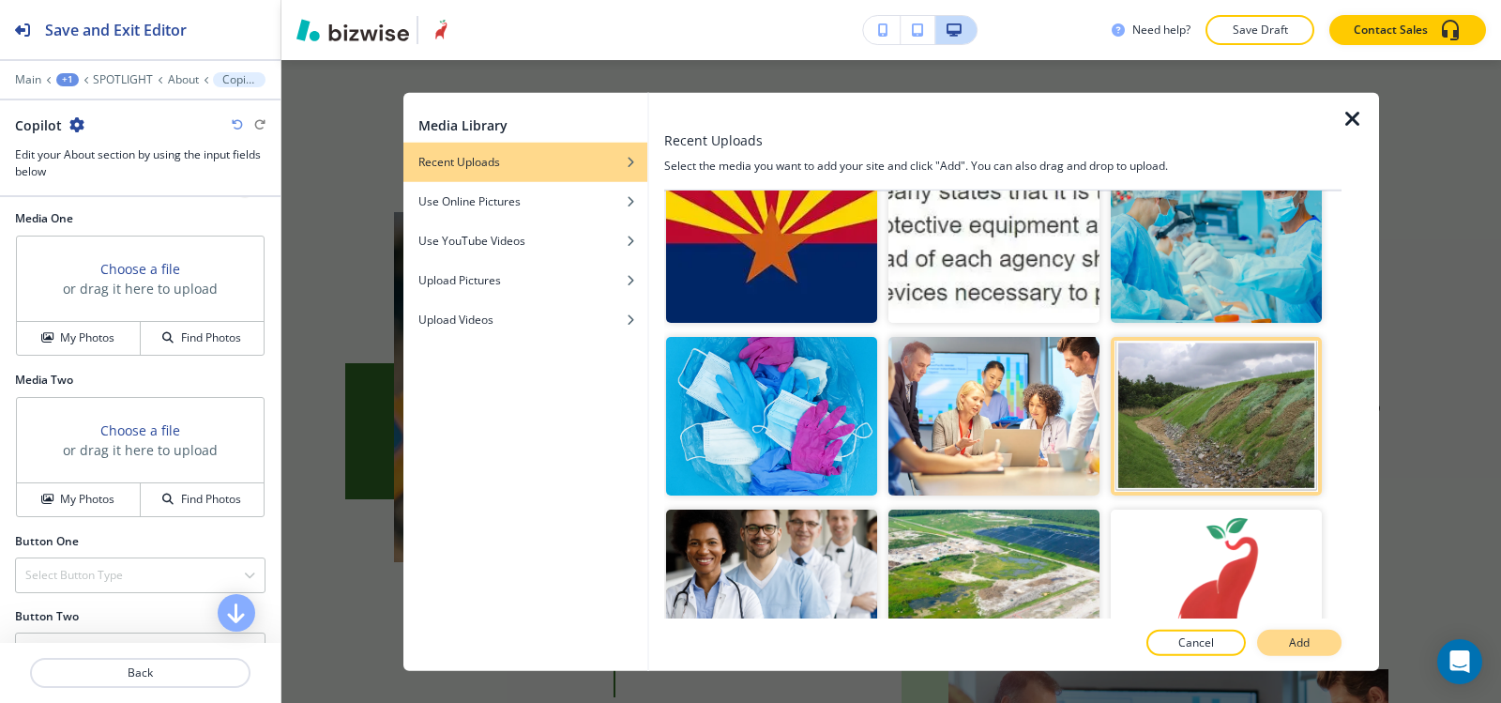
click at [1320, 644] on button "Add" at bounding box center [1299, 643] width 84 height 26
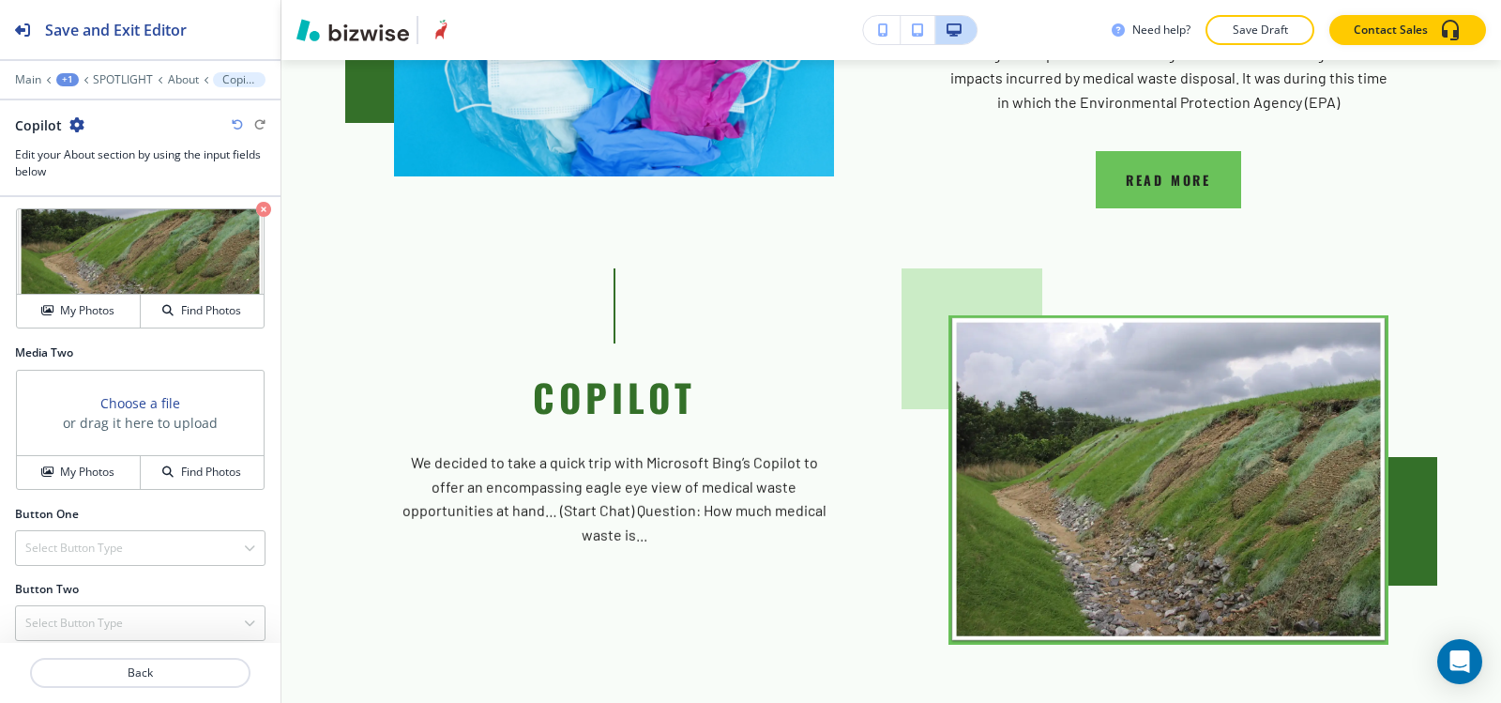
scroll to position [697, 0]
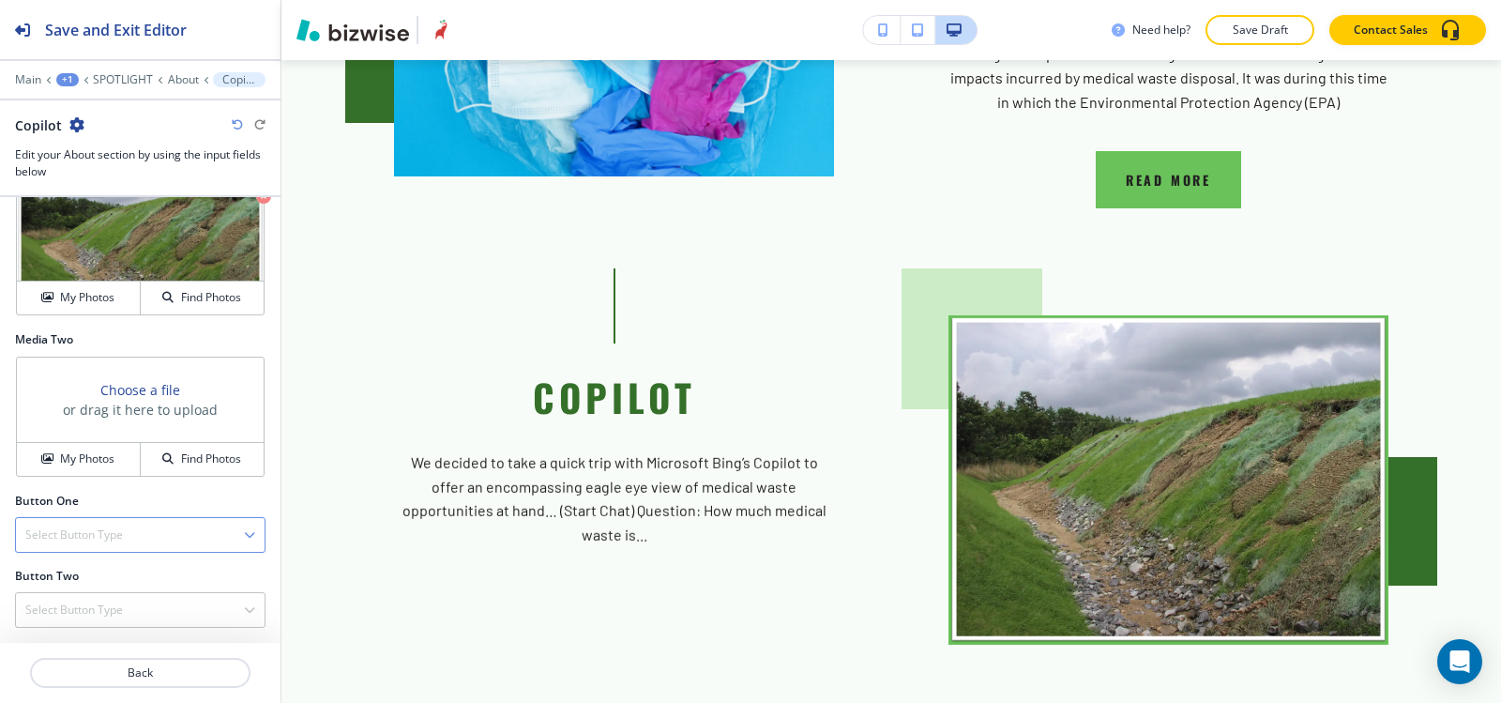
click at [67, 545] on div "Select Button Type" at bounding box center [140, 535] width 249 height 34
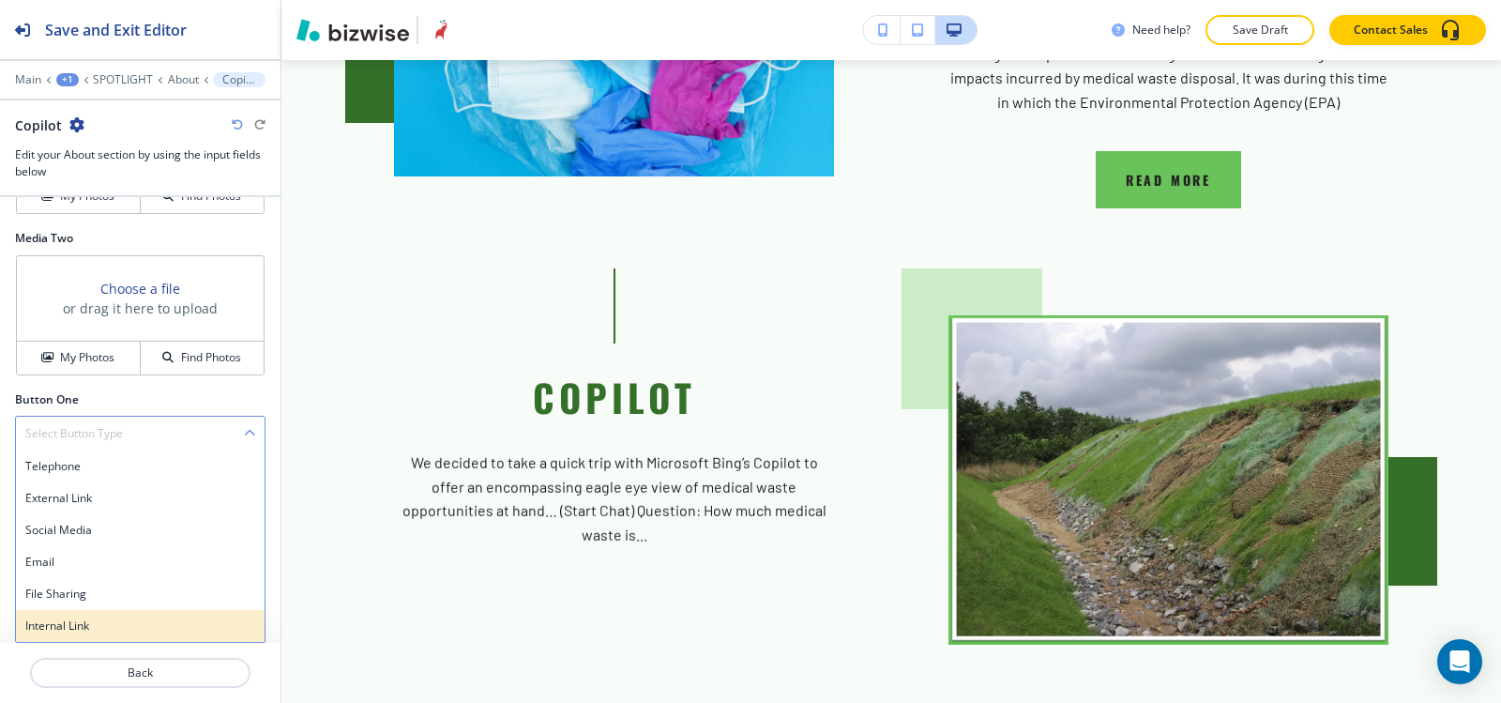
click at [100, 628] on h4 "Internal Link" at bounding box center [140, 625] width 230 height 17
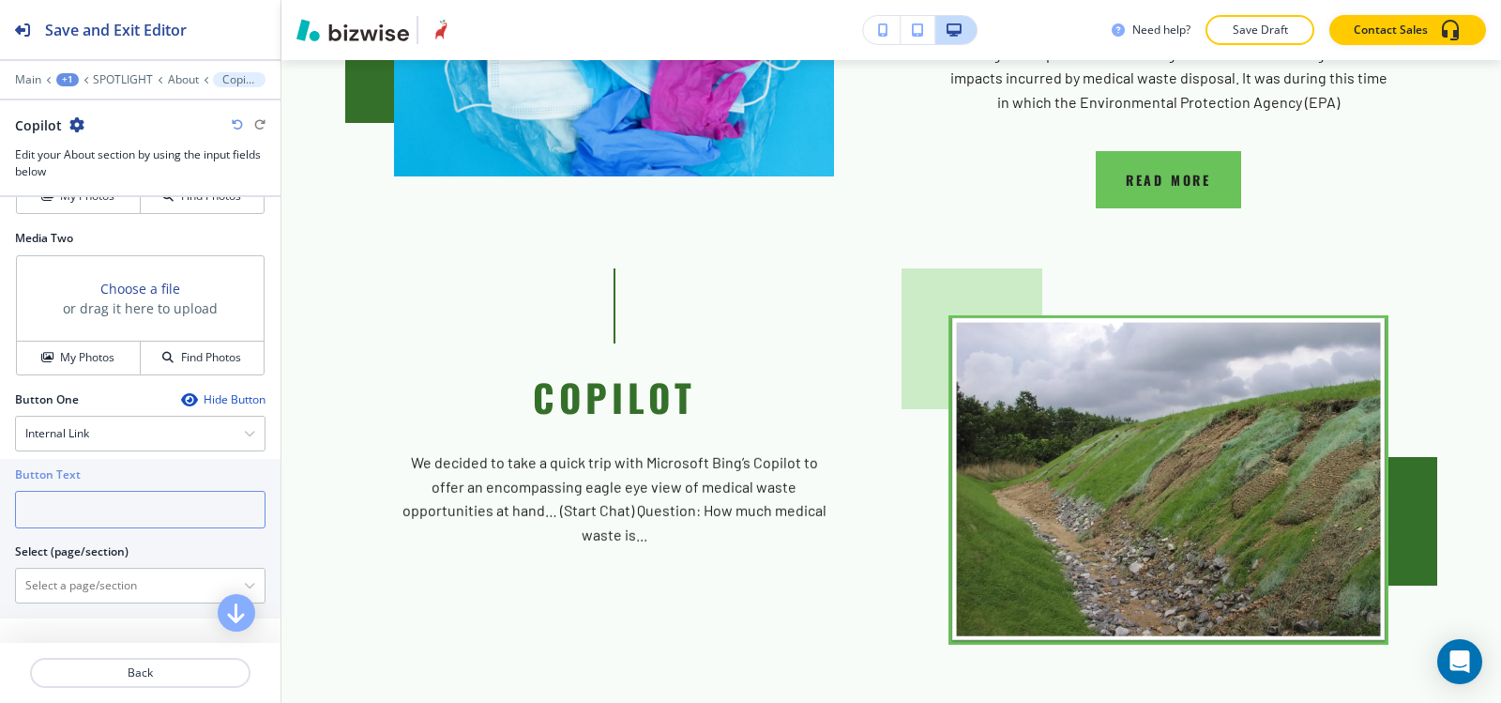
click at [107, 498] on input "text" at bounding box center [140, 510] width 251 height 38
type input "READ MORE"
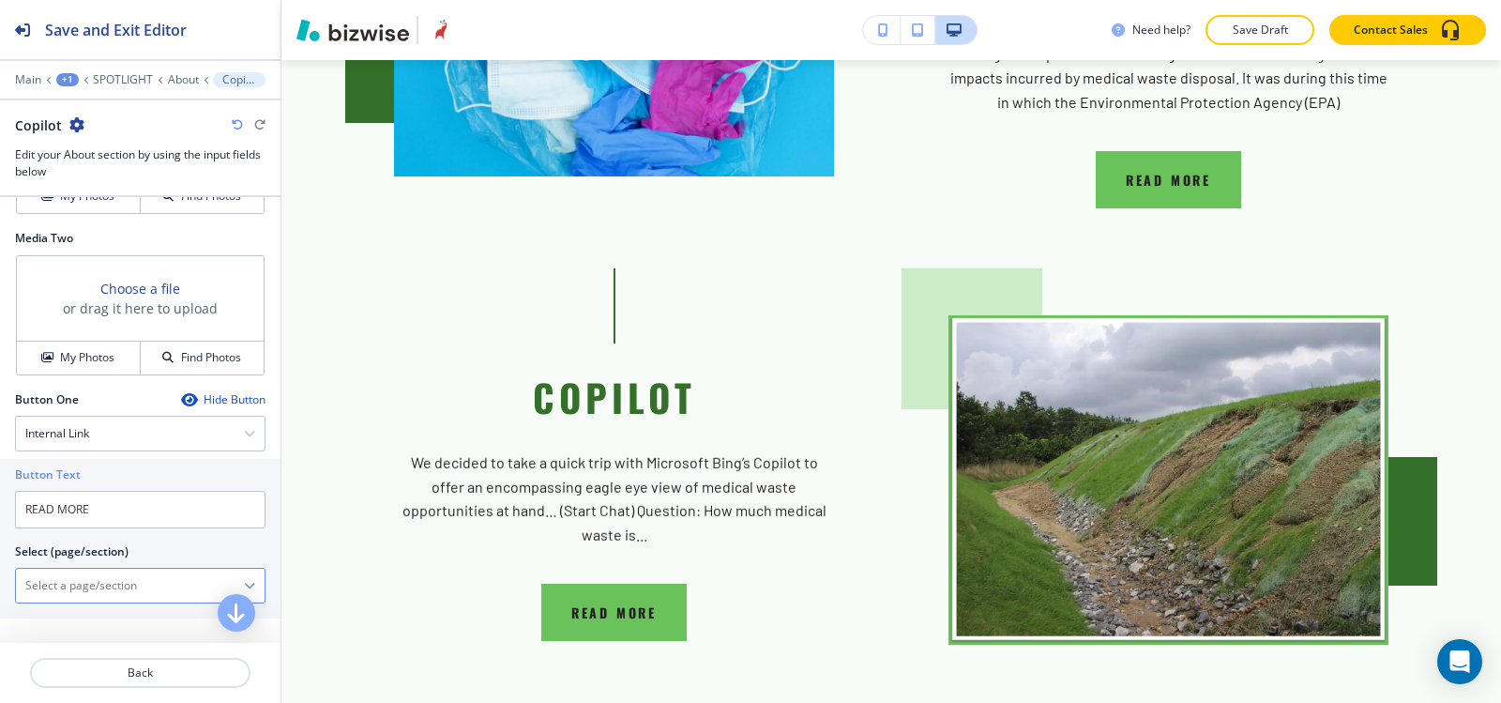
click at [60, 587] on \(page\/section\) "Manual Input" at bounding box center [130, 586] width 228 height 32
click at [50, 617] on h4 "COPILOT" at bounding box center [140, 618] width 230 height 17
type \(page\/section\) "COPILOT"
click at [187, 77] on p "About" at bounding box center [183, 79] width 31 height 13
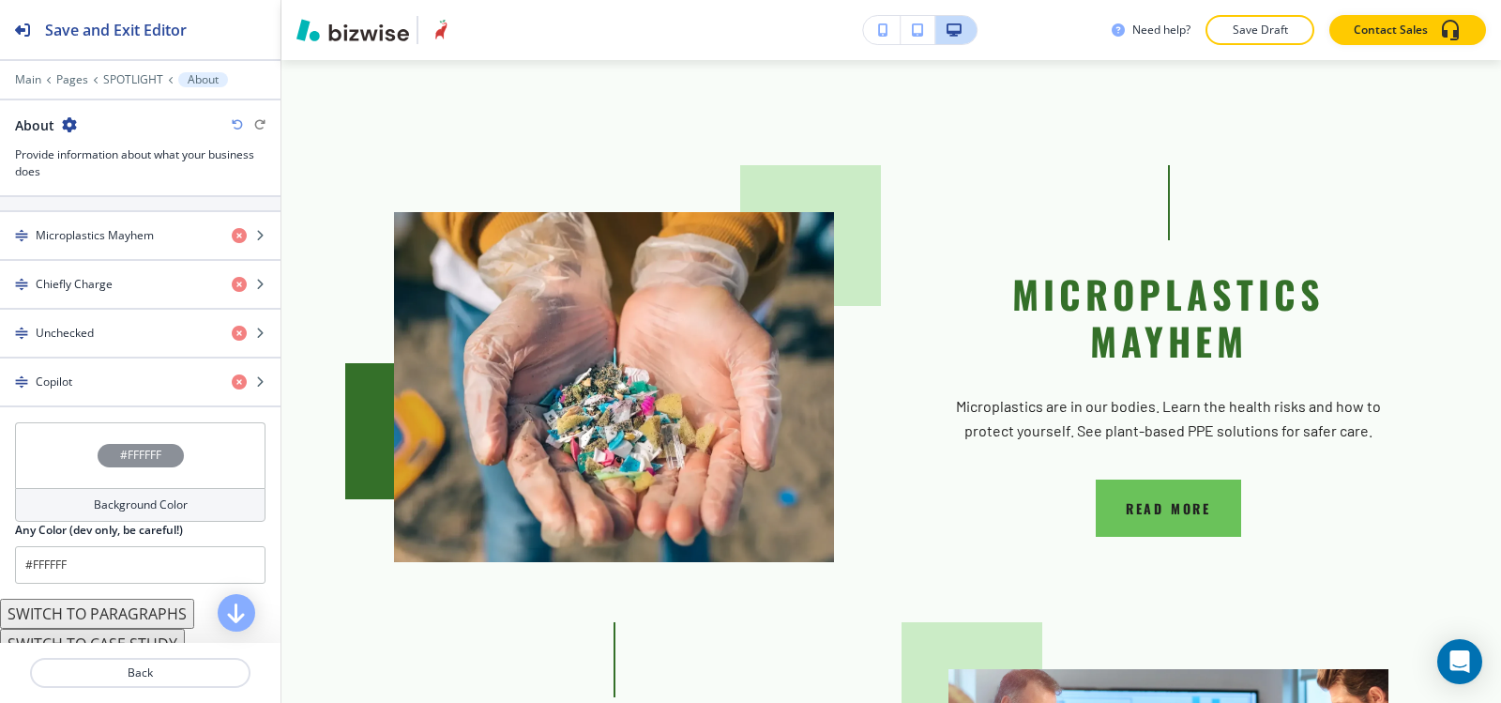
scroll to position [623, 0]
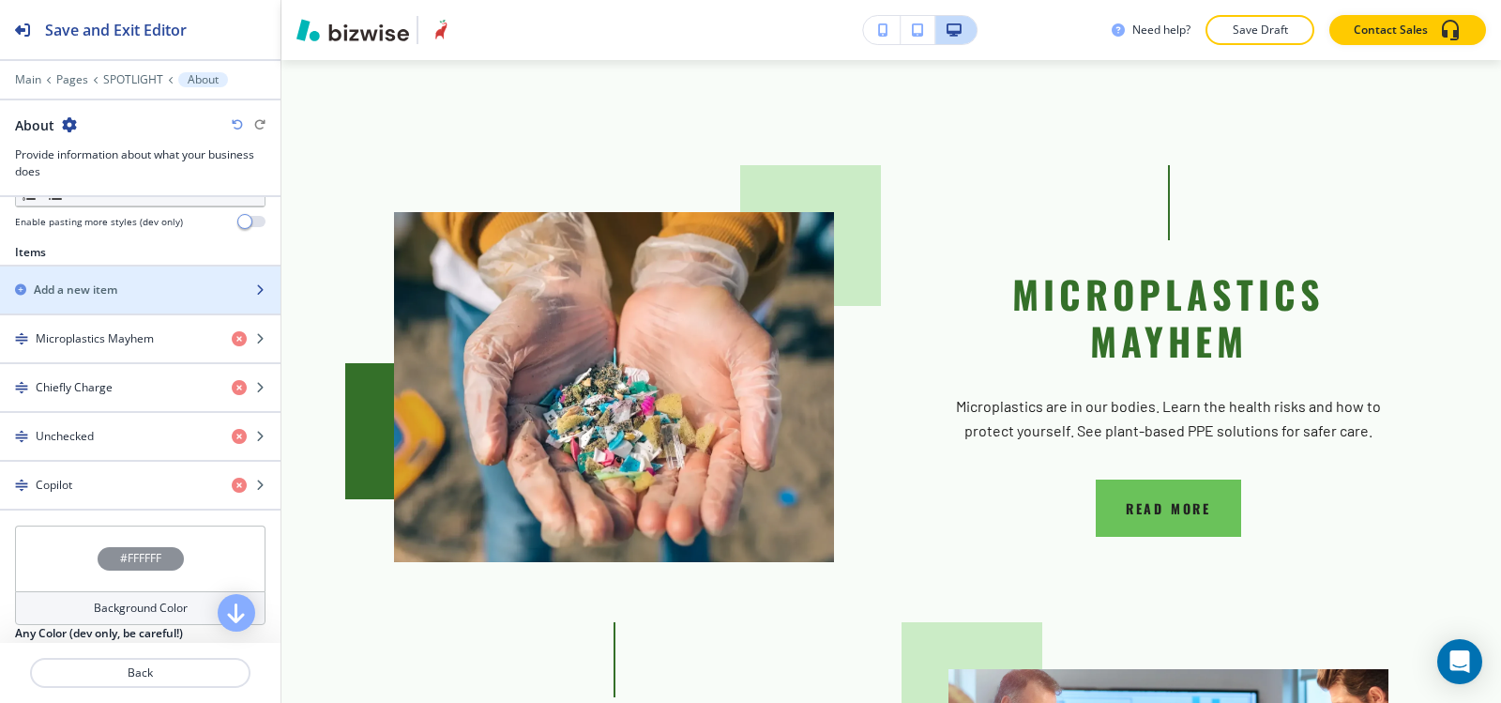
click at [118, 273] on div "button" at bounding box center [140, 273] width 281 height 15
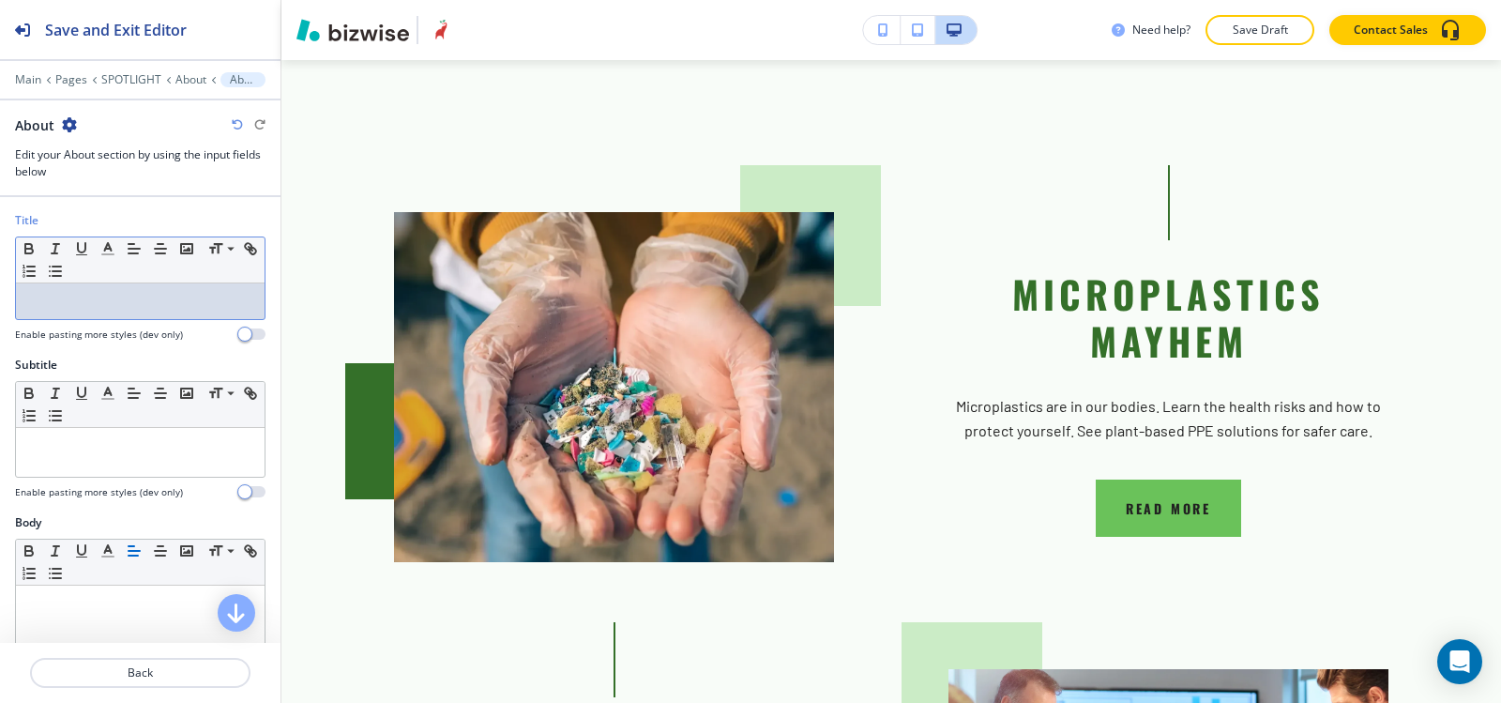
click at [94, 313] on div at bounding box center [140, 301] width 249 height 36
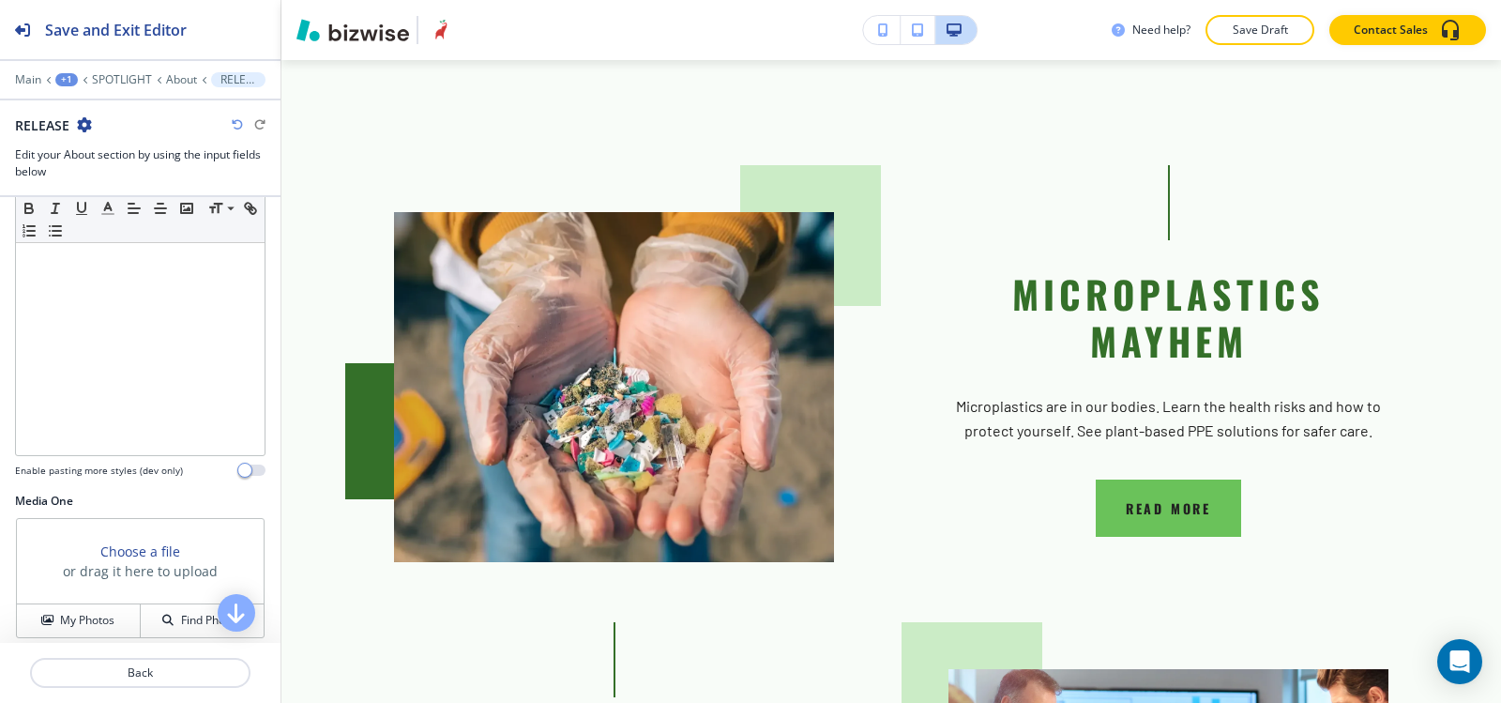
scroll to position [375, 0]
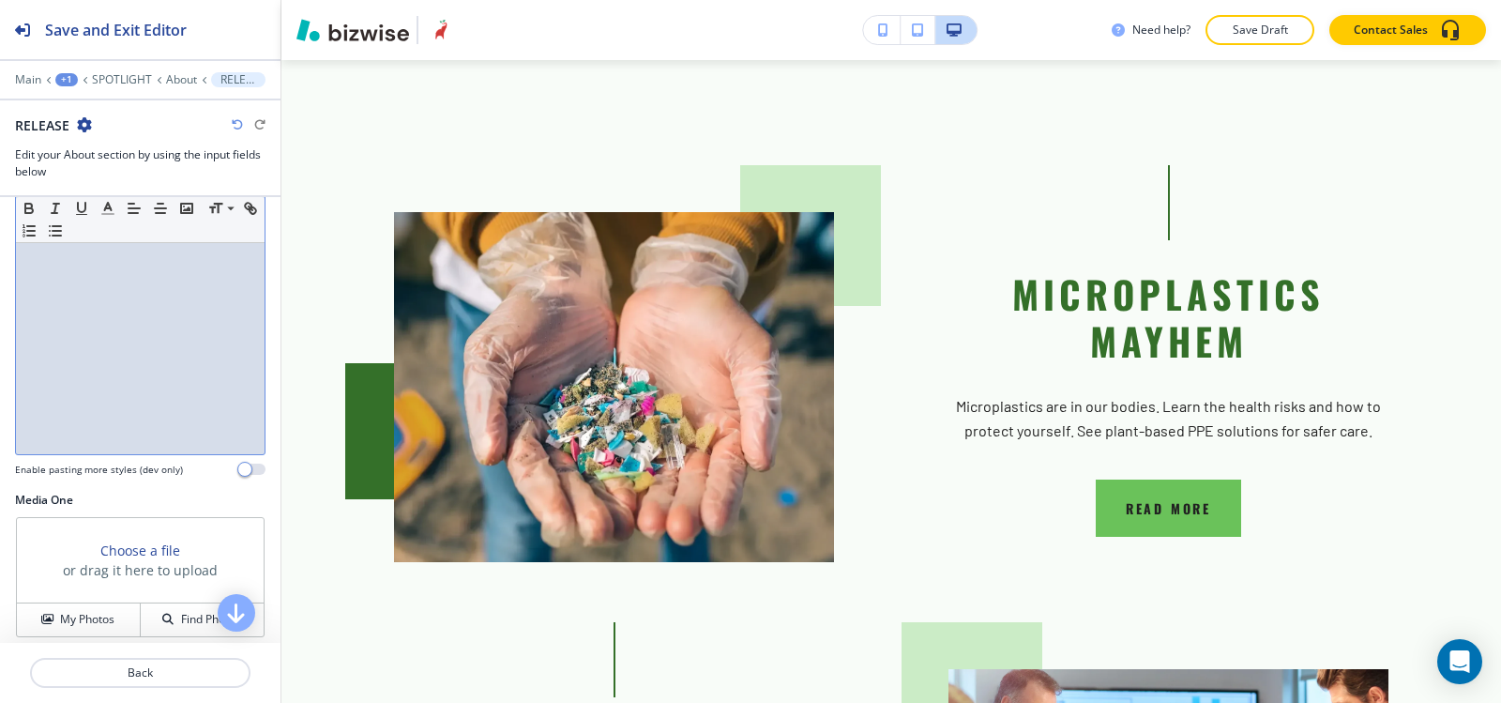
click at [88, 387] on div at bounding box center [140, 332] width 249 height 244
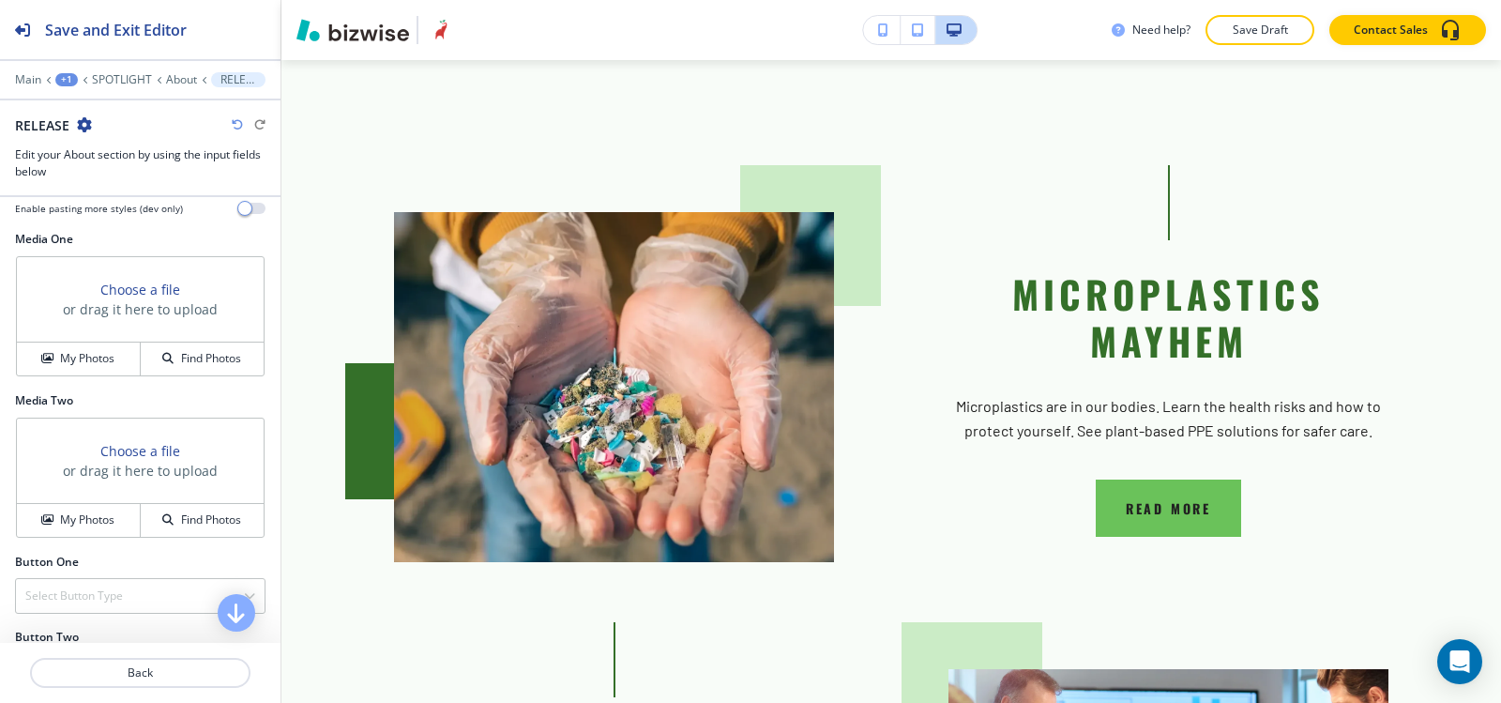
scroll to position [603, 0]
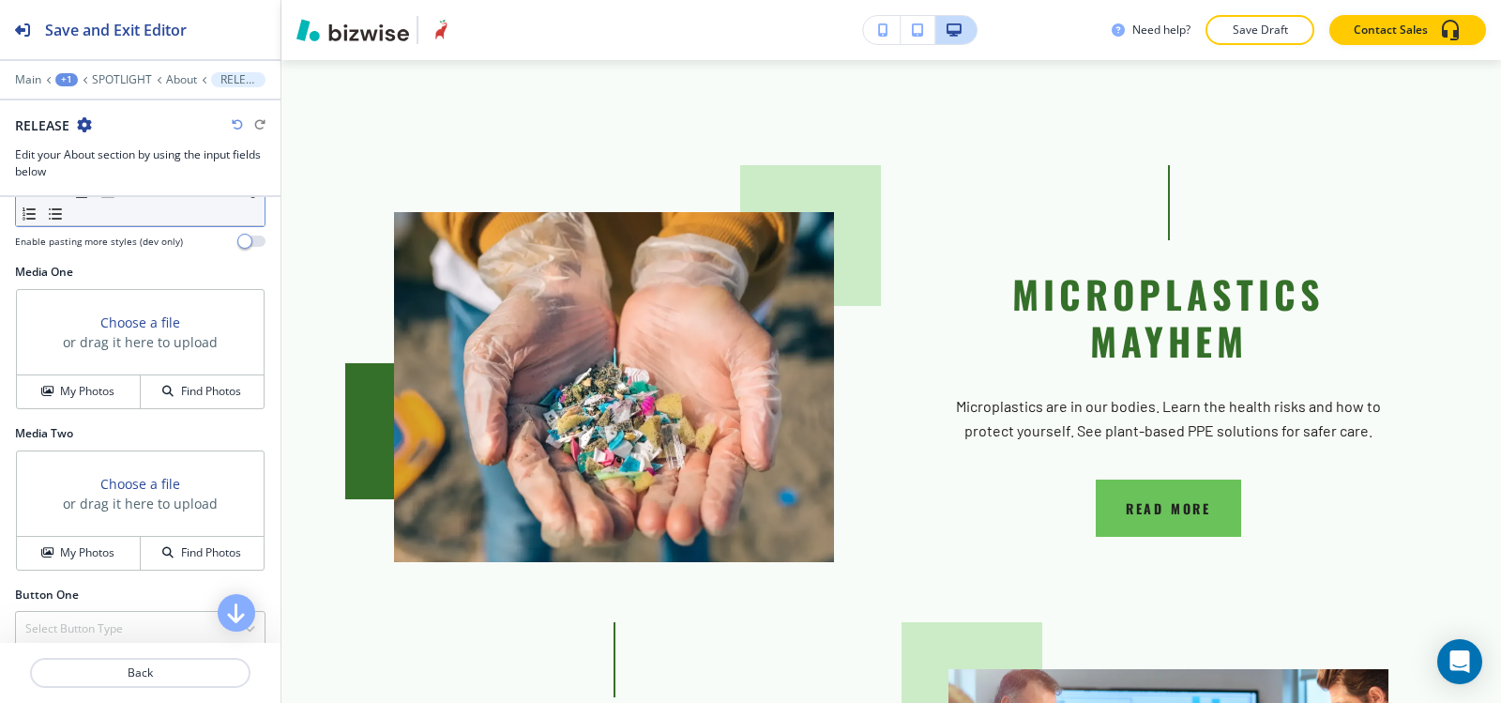
click at [43, 411] on div "Media One Choose a file or drag it here to upload My Photos Find Photos" at bounding box center [140, 344] width 281 height 161
click at [60, 387] on h4 "My Photos" at bounding box center [87, 391] width 54 height 17
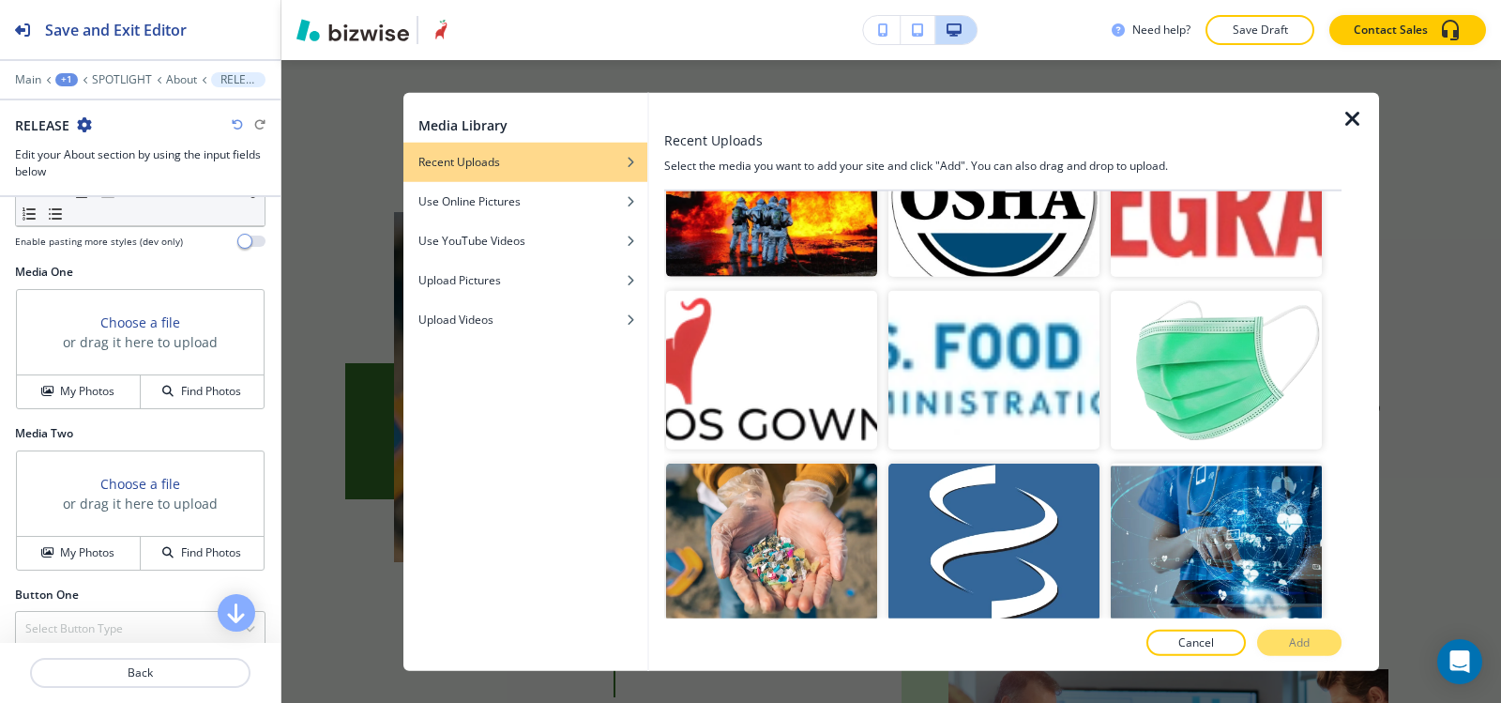
scroll to position [4504, 0]
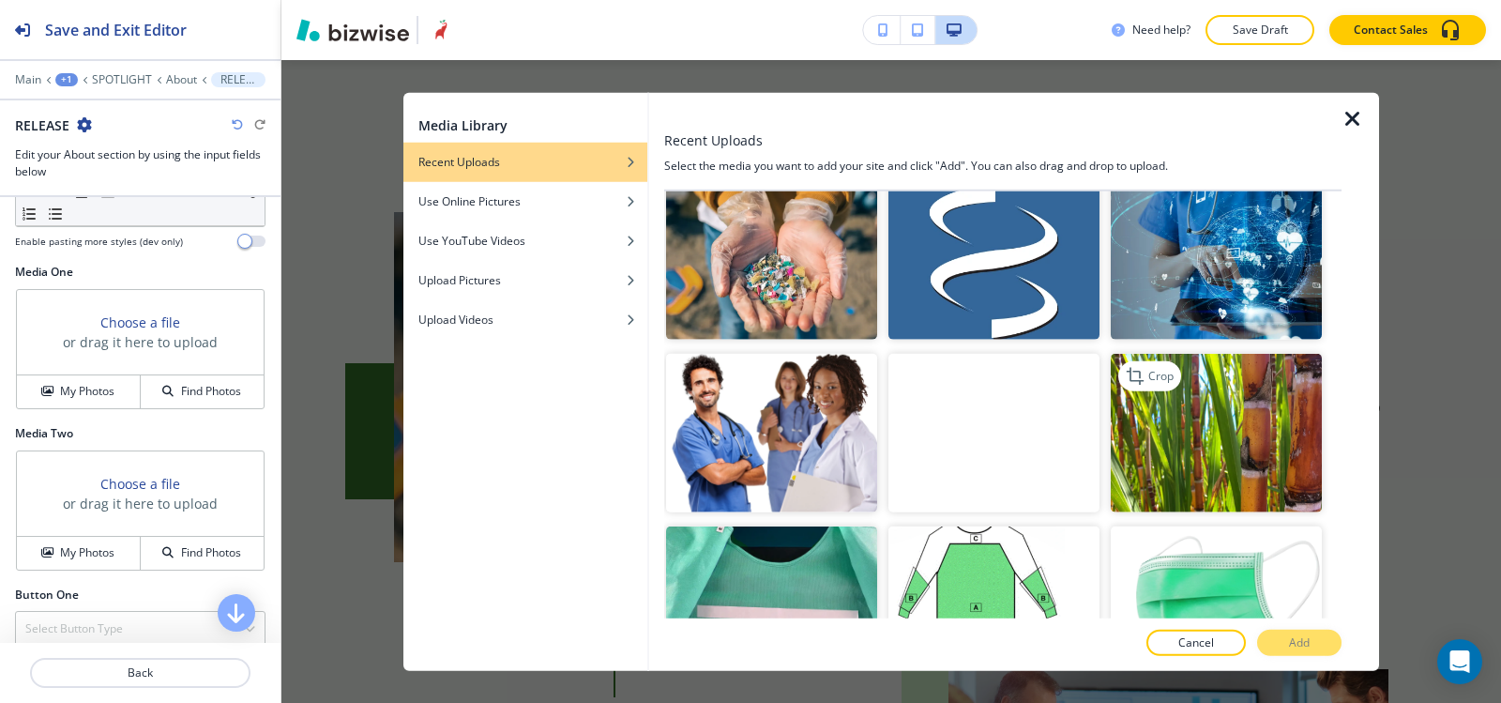
click at [1130, 402] on img "button" at bounding box center [1216, 433] width 211 height 159
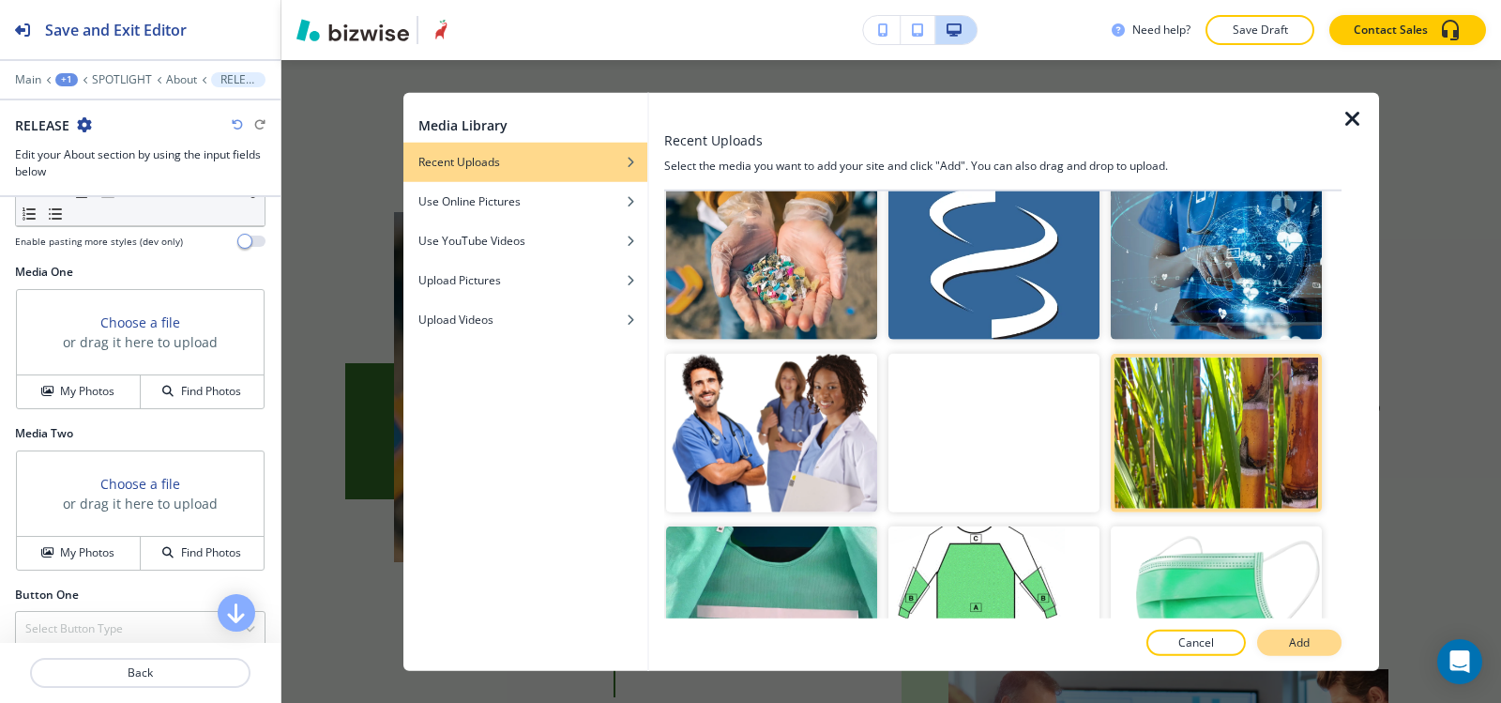
click at [1310, 642] on button "Add" at bounding box center [1299, 643] width 84 height 26
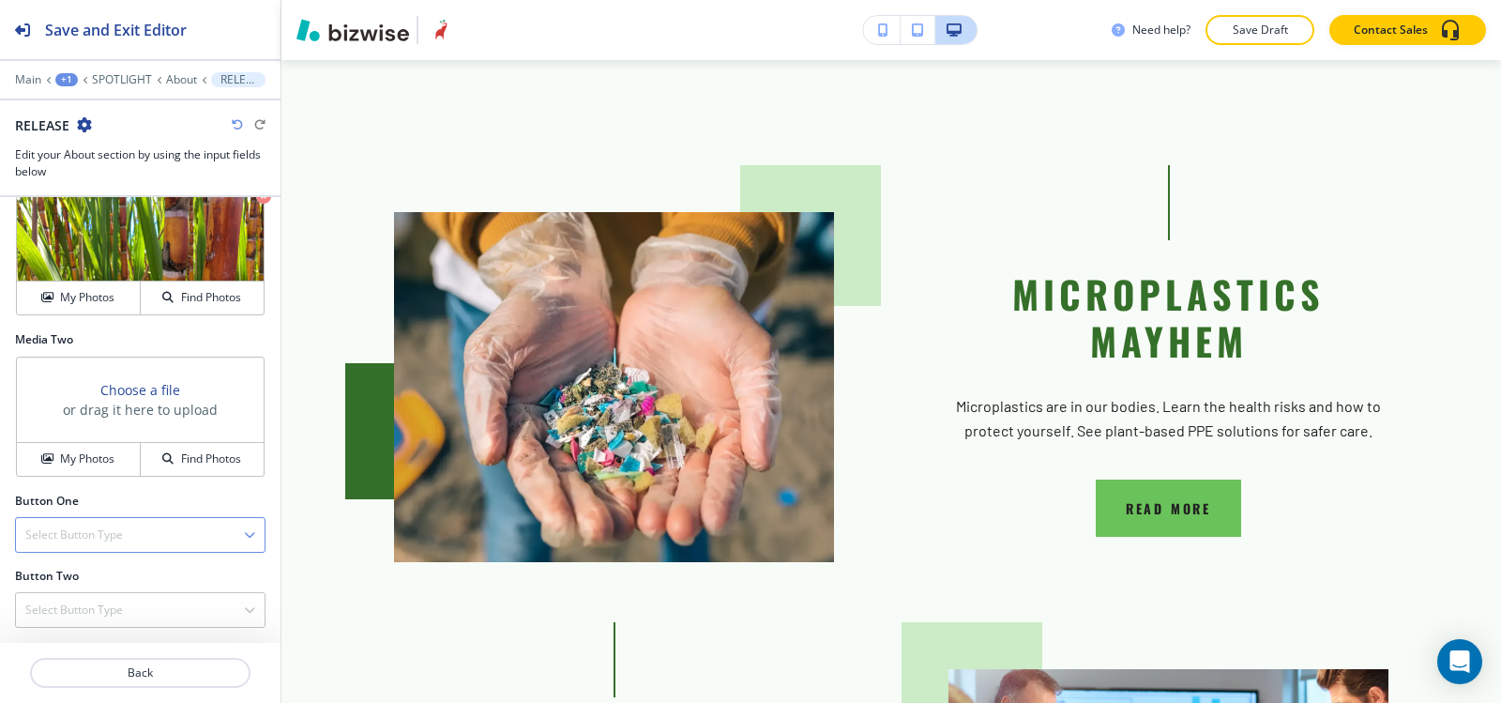
click at [62, 543] on div "Select Button Type" at bounding box center [140, 535] width 249 height 34
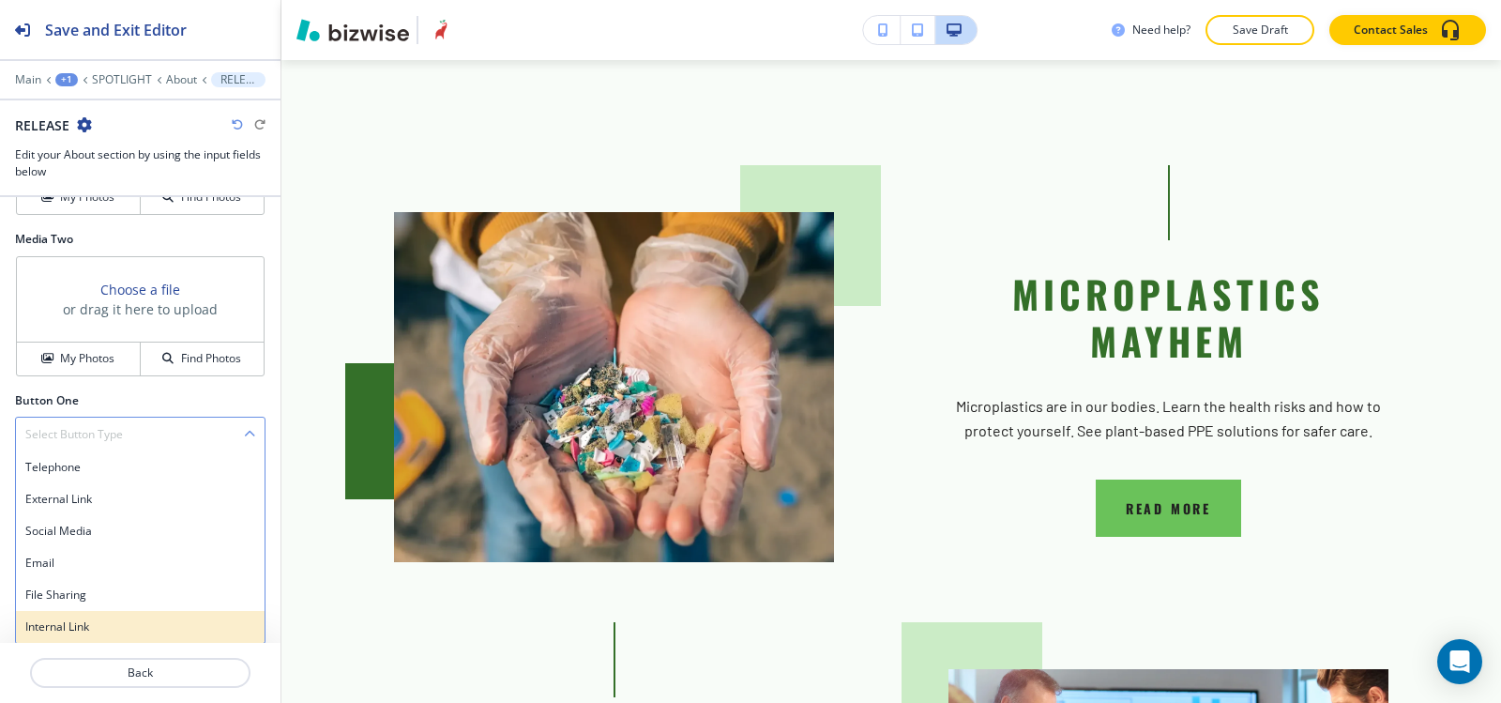
scroll to position [798, 0]
click at [70, 621] on h4 "Internal Link" at bounding box center [140, 625] width 230 height 17
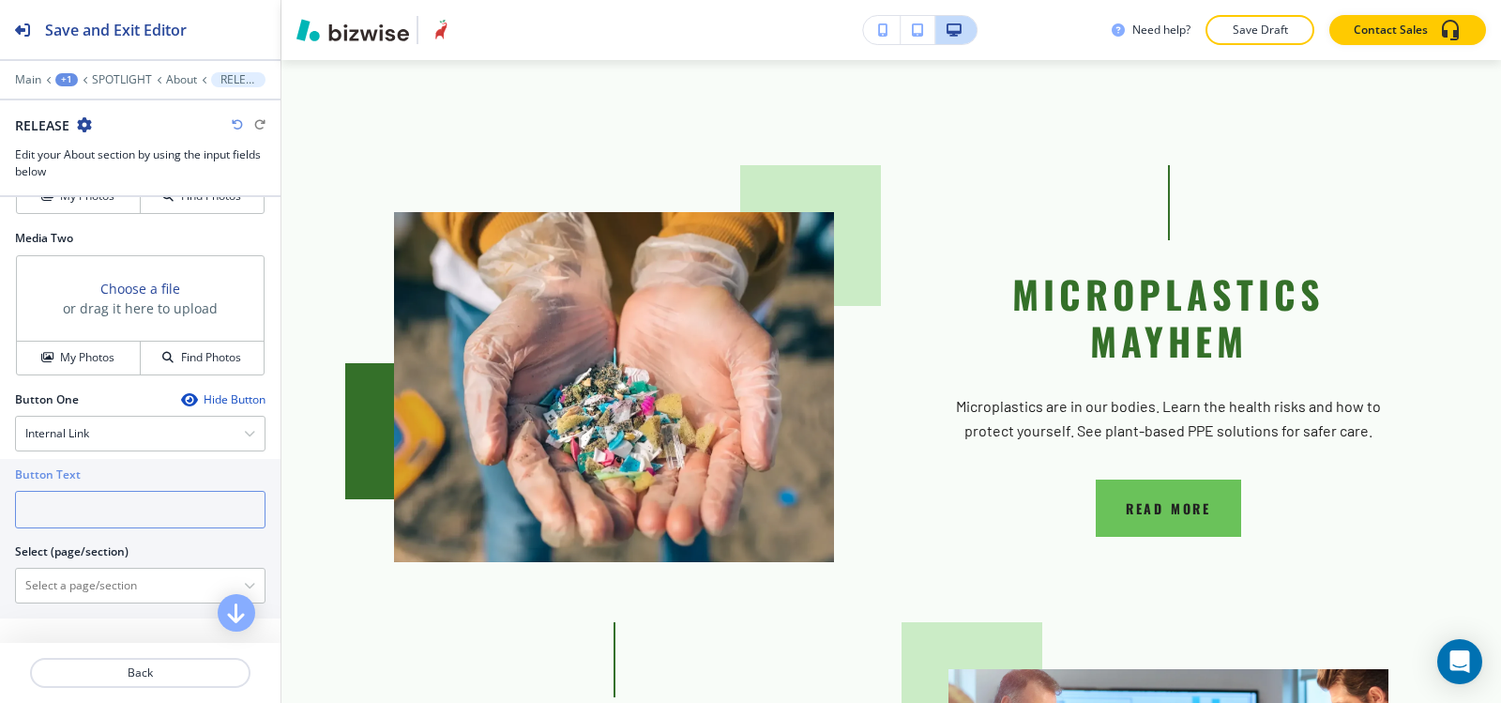
click at [92, 507] on input "text" at bounding box center [140, 510] width 251 height 38
type input "READ MORE"
click at [35, 596] on \(page\/section\) "Manual Input" at bounding box center [130, 586] width 228 height 32
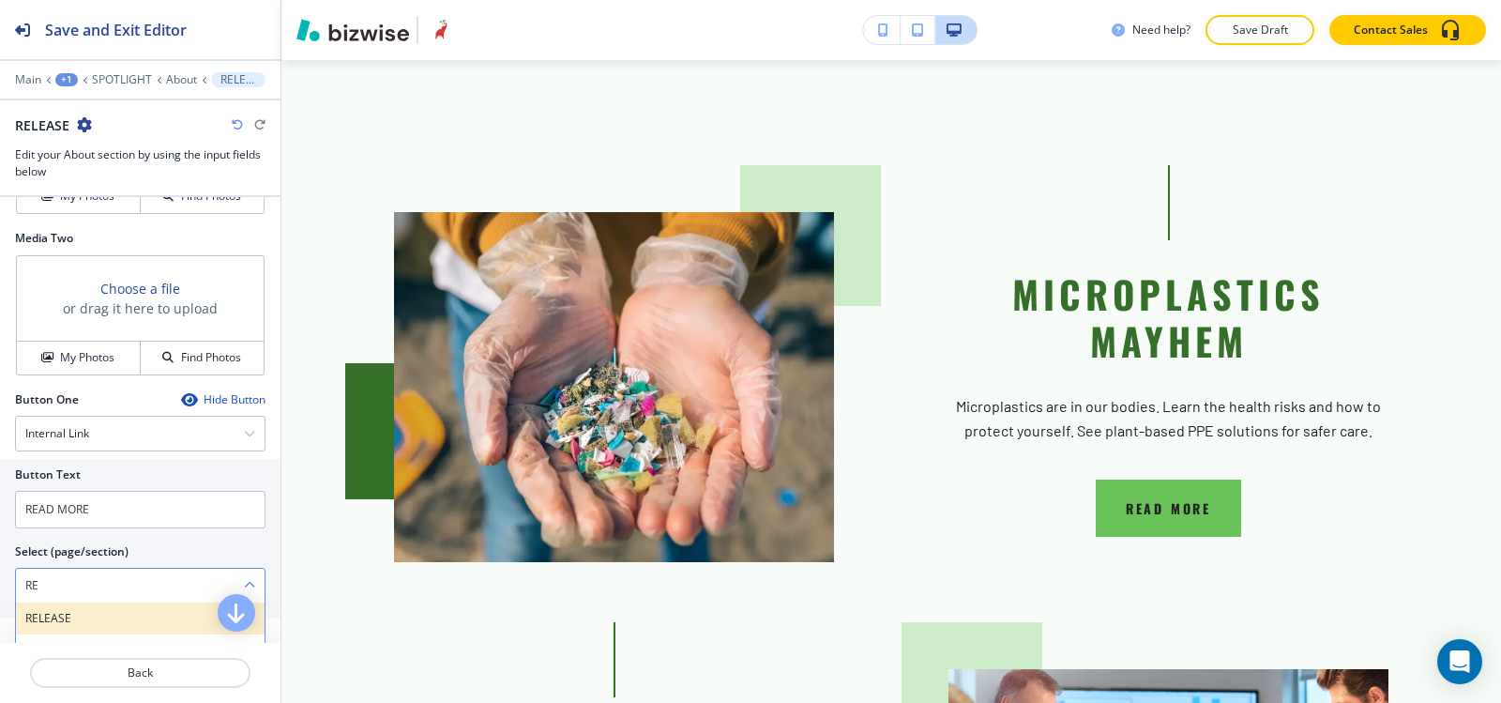
click at [38, 610] on h4 "RELEASE" at bounding box center [140, 618] width 230 height 17
type \(page\/section\) "RELEASE"
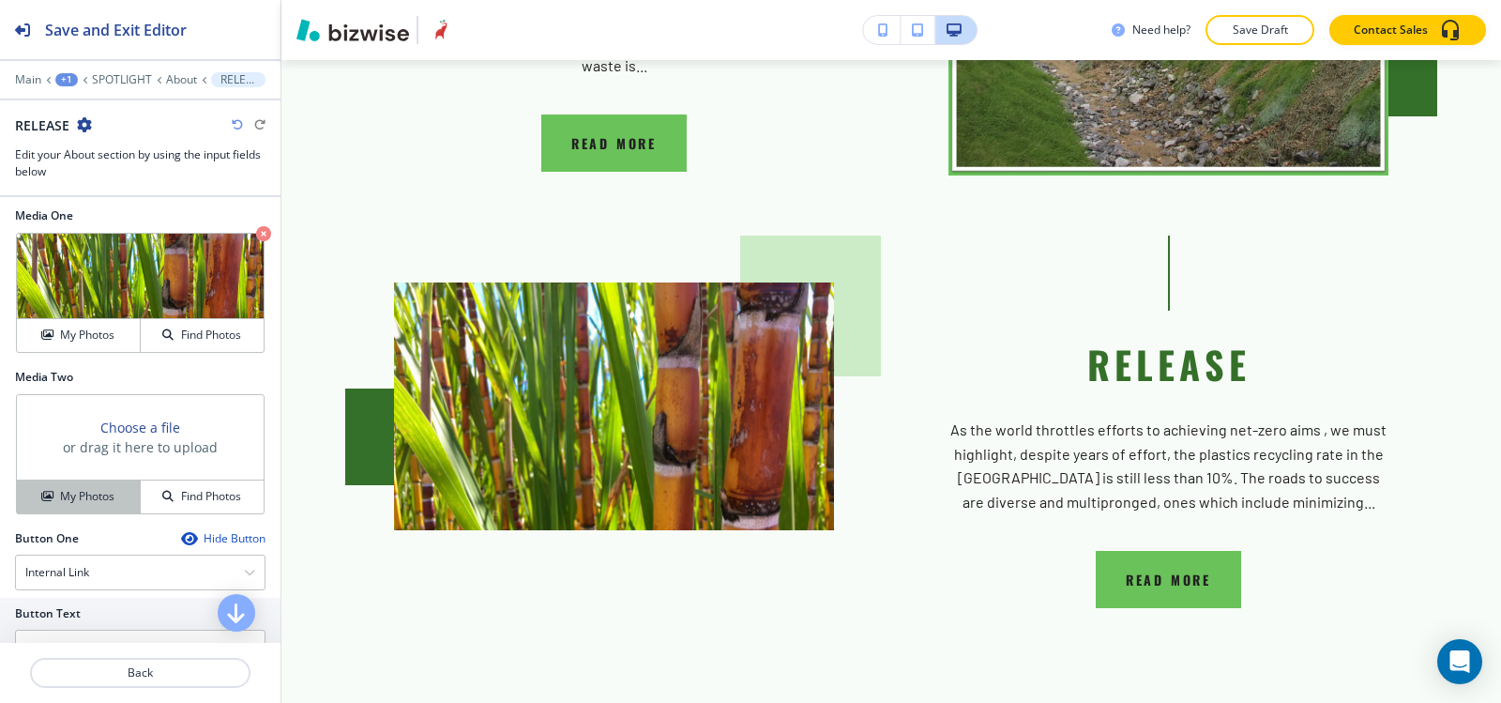
scroll to position [517, 0]
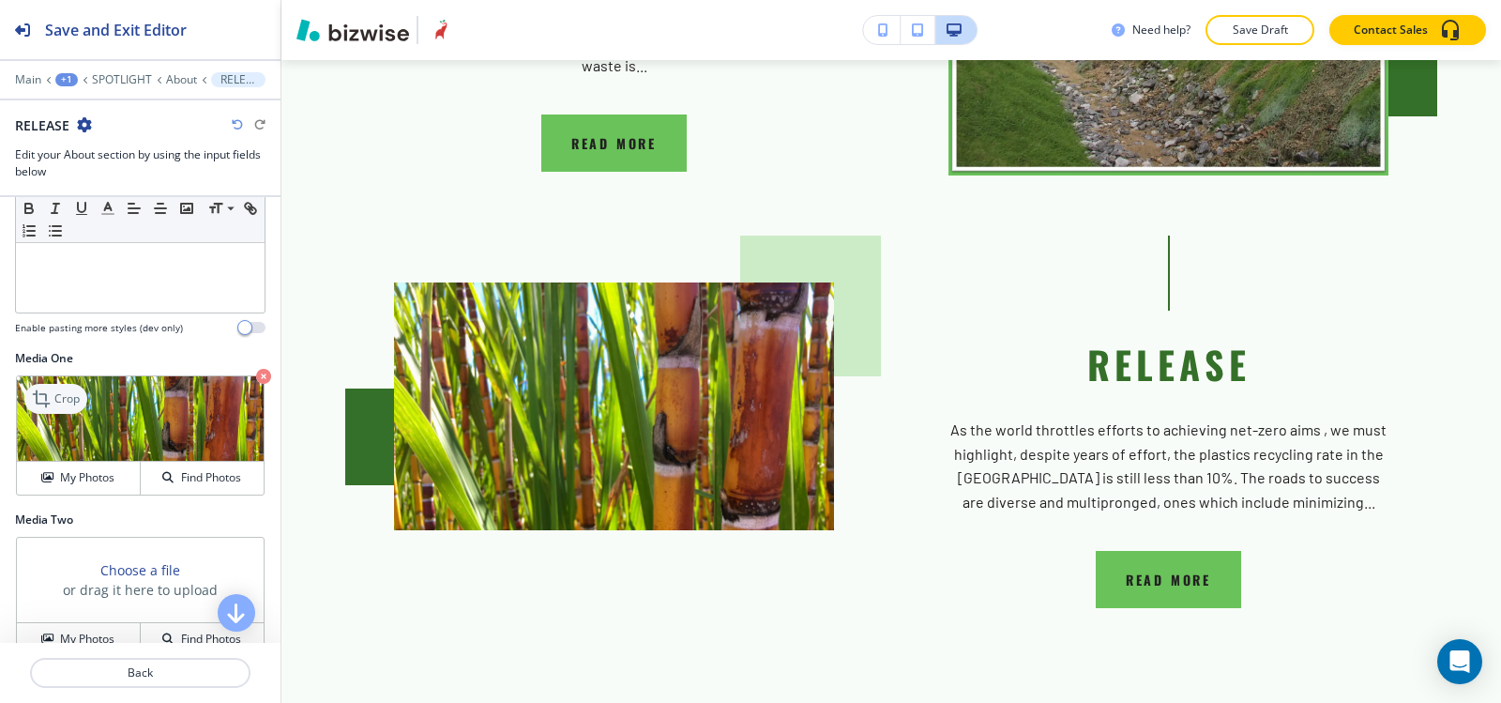
click at [62, 399] on p "Crop" at bounding box center [66, 398] width 25 height 17
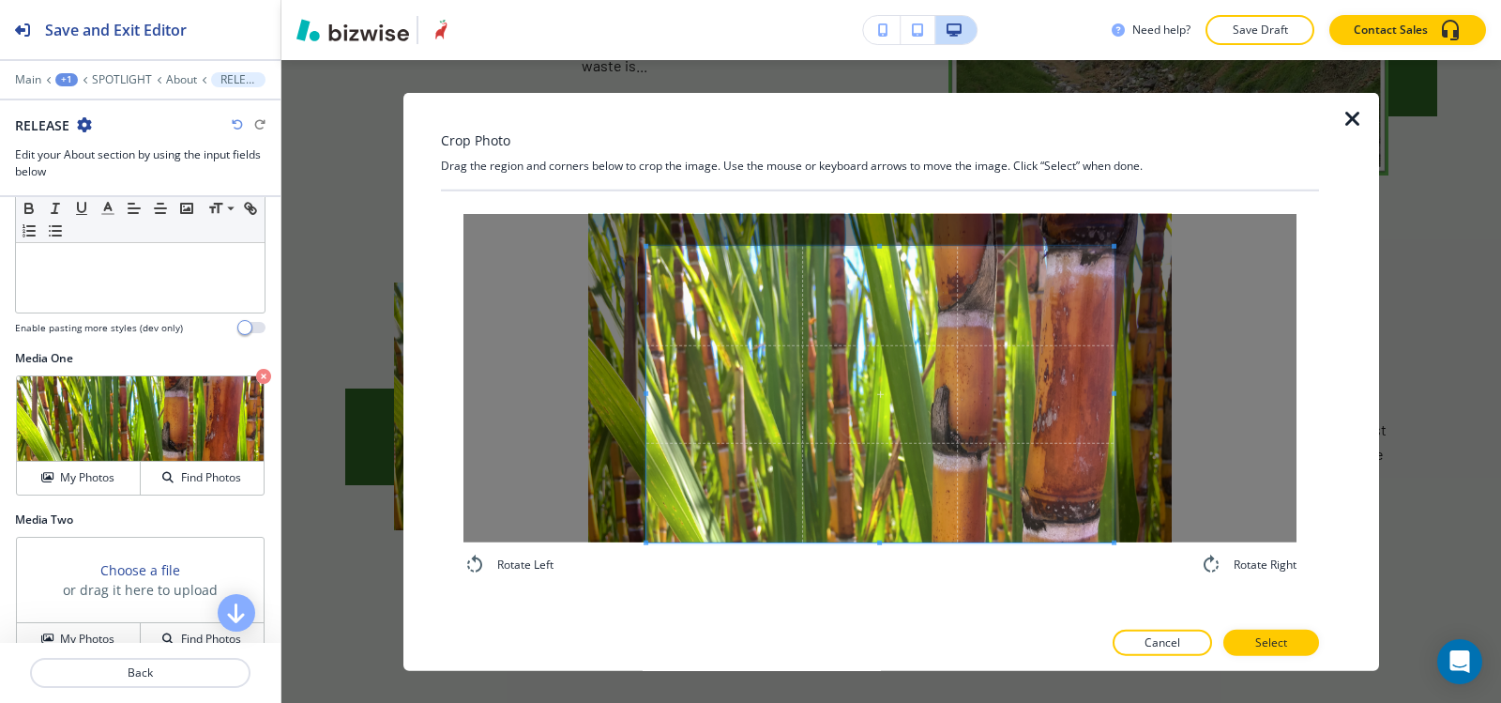
click at [857, 543] on span at bounding box center [879, 541] width 467 height 5
click at [685, 384] on div at bounding box center [899, 394] width 429 height 296
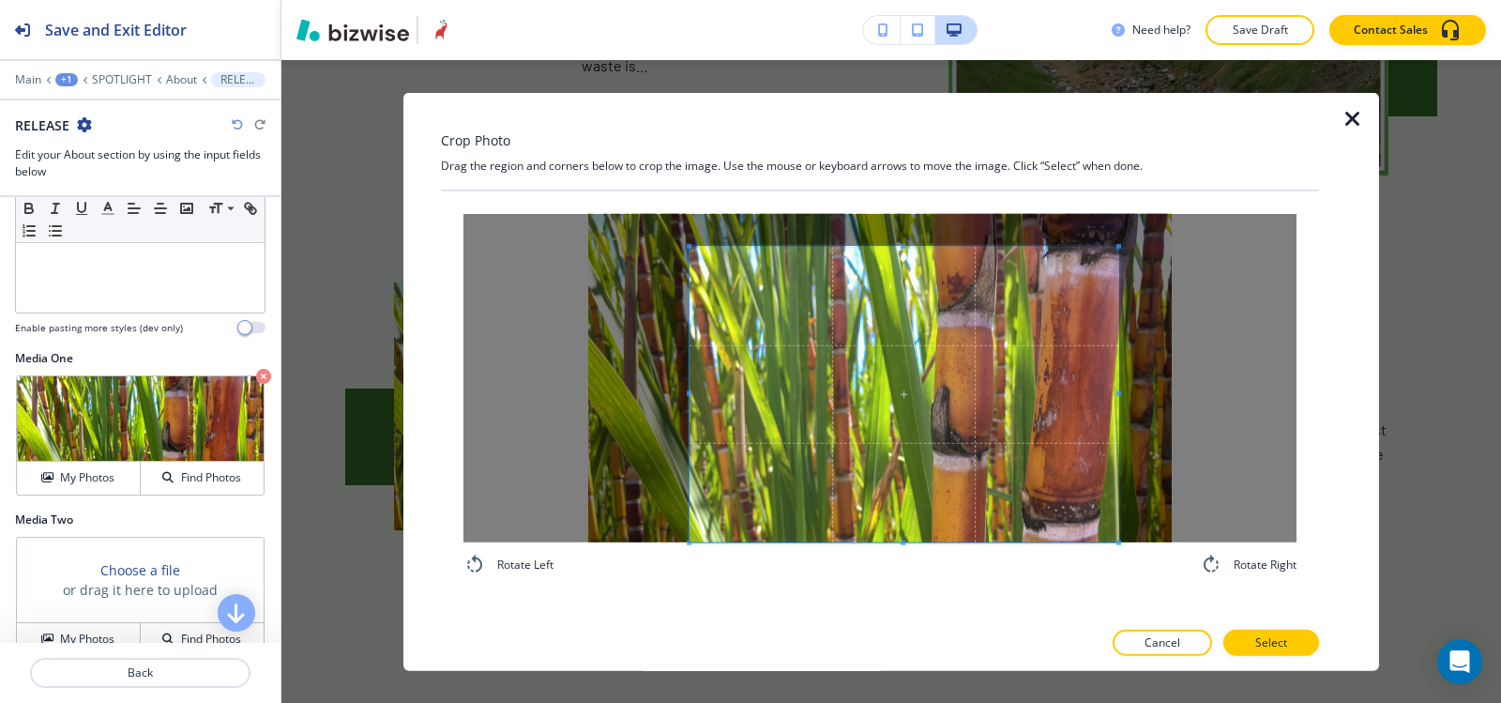
click at [852, 417] on span at bounding box center [904, 394] width 429 height 296
click at [702, 393] on span at bounding box center [699, 393] width 5 height 5
click at [773, 403] on span at bounding box center [900, 394] width 418 height 296
click at [1281, 646] on p "Select" at bounding box center [1271, 642] width 32 height 17
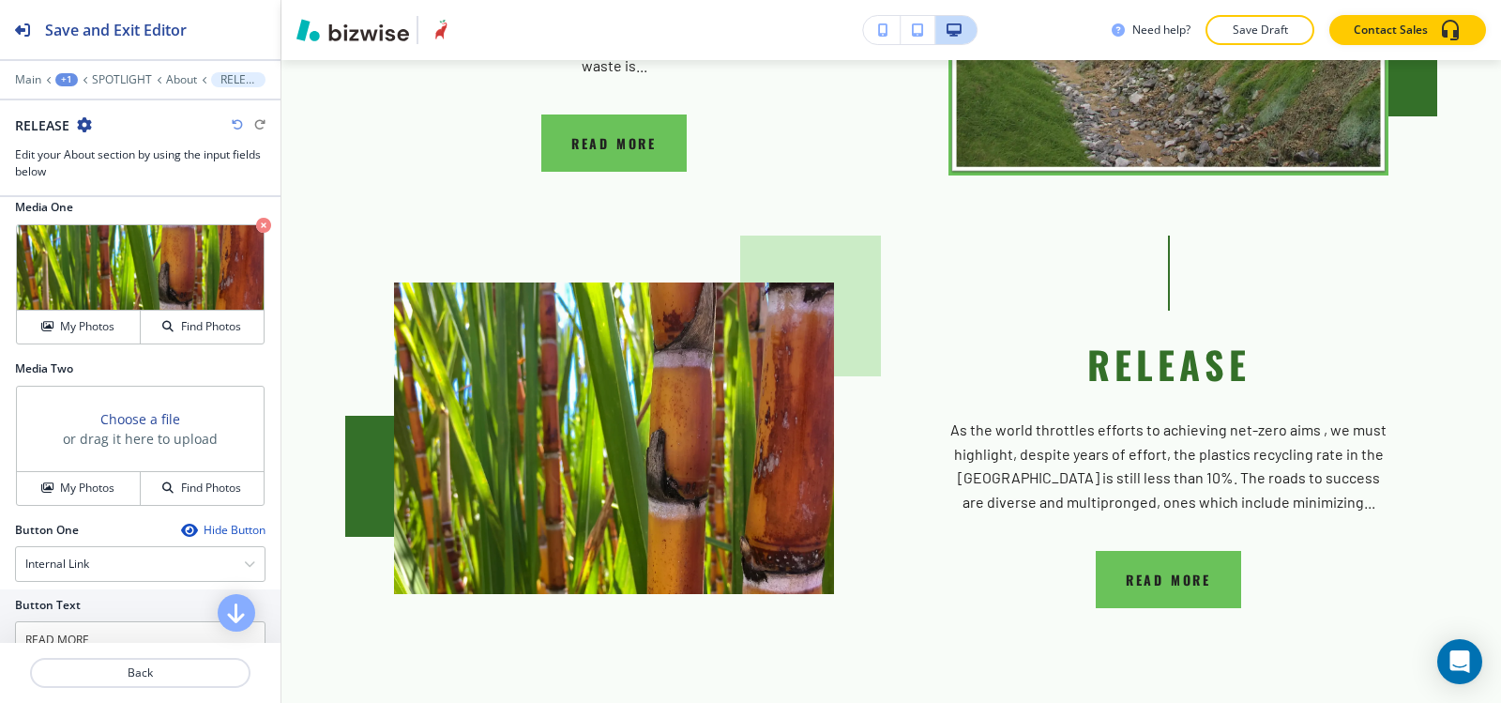
scroll to position [872, 0]
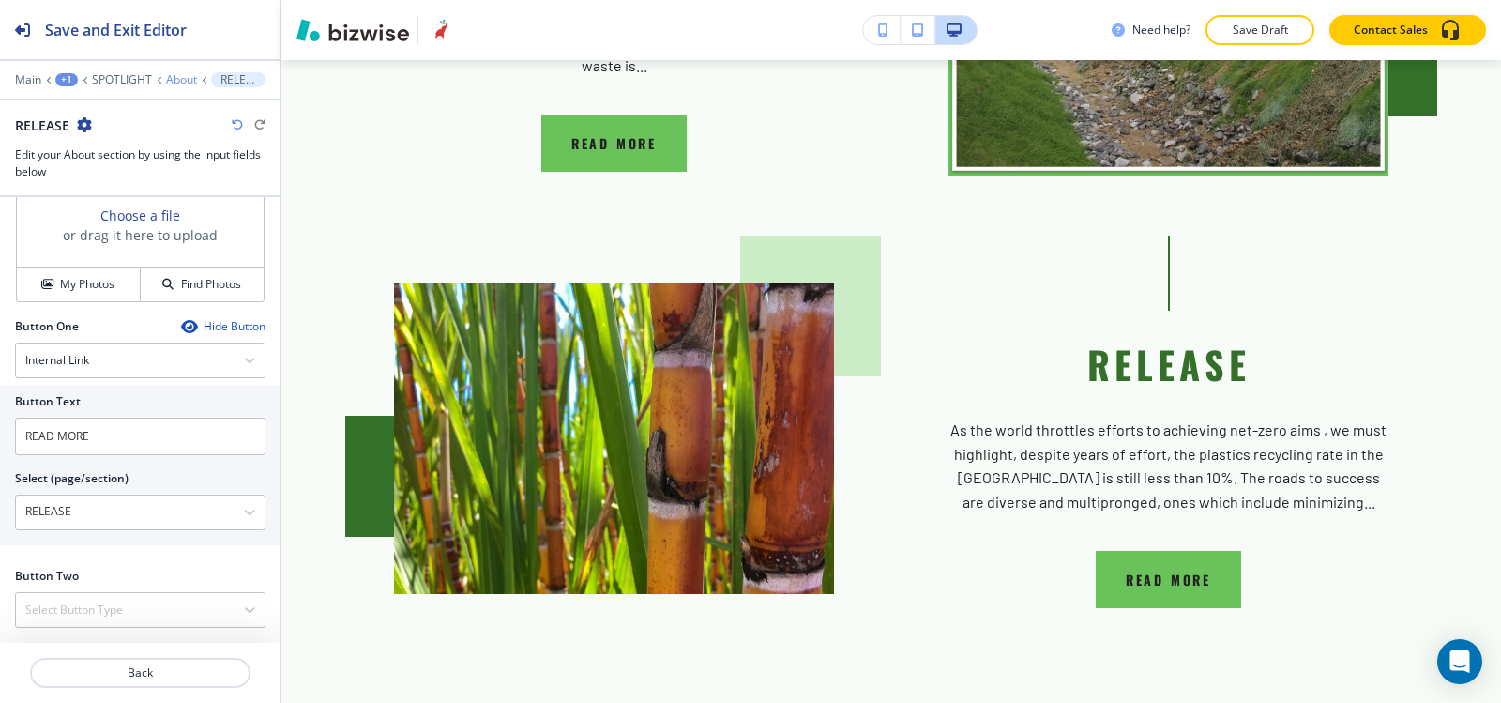
click at [177, 80] on p "About" at bounding box center [181, 79] width 31 height 13
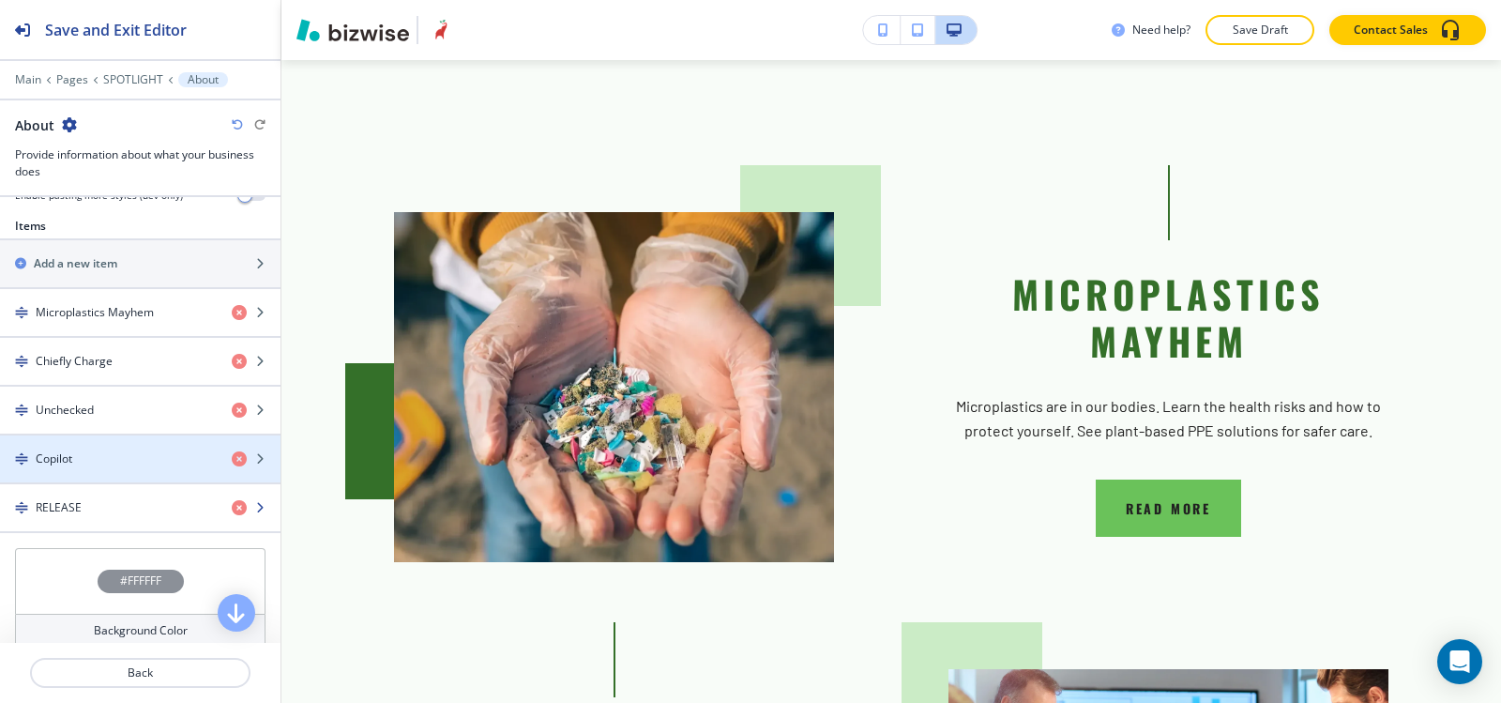
scroll to position [657, 0]
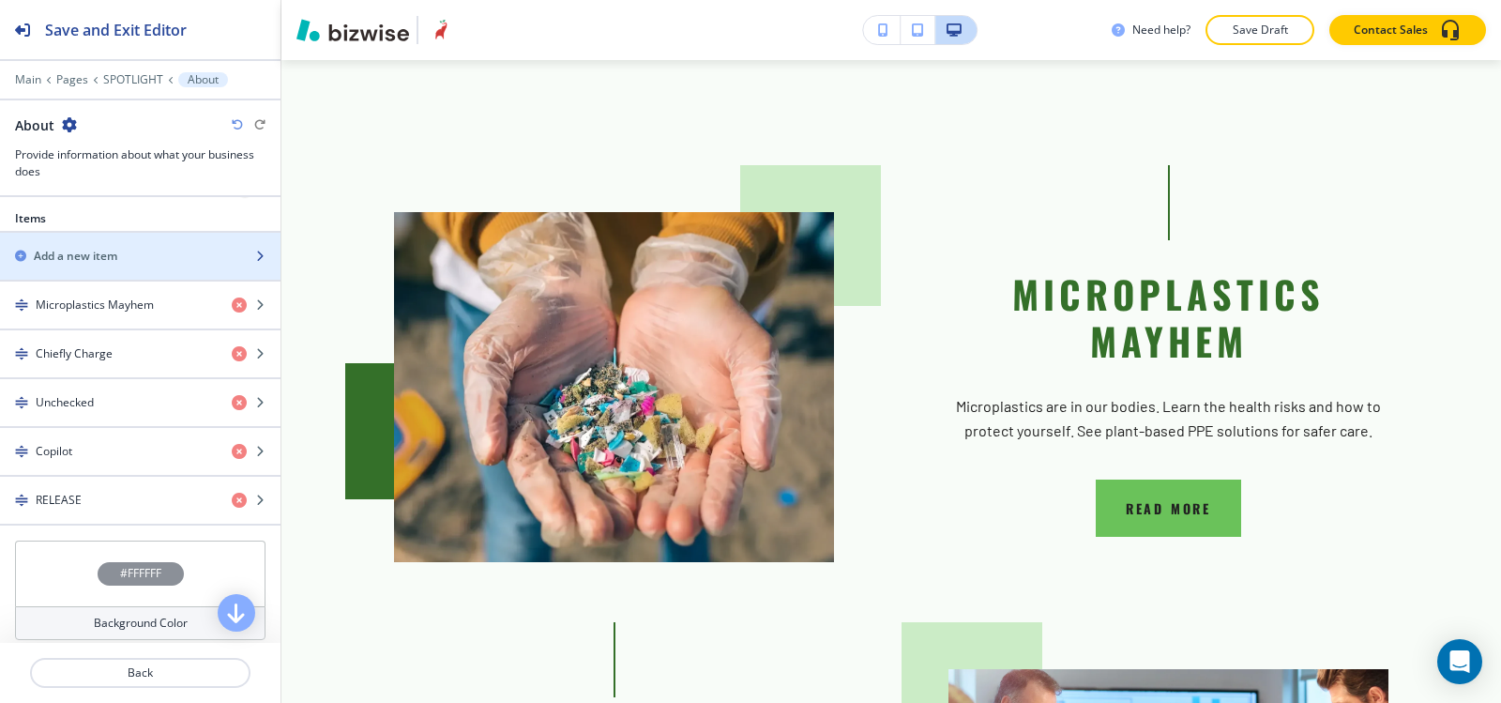
click at [132, 263] on div "Add a new item" at bounding box center [119, 256] width 239 height 17
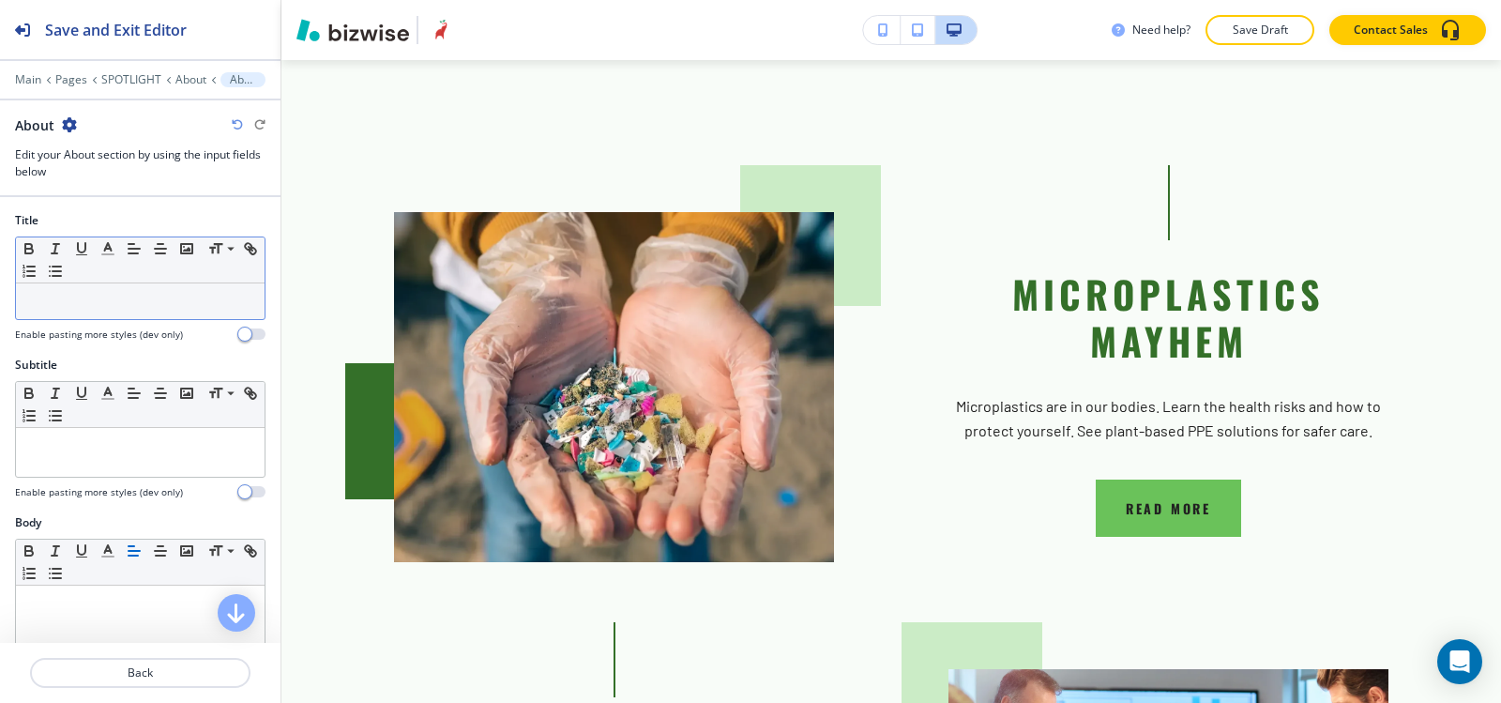
click at [105, 309] on p at bounding box center [140, 301] width 230 height 17
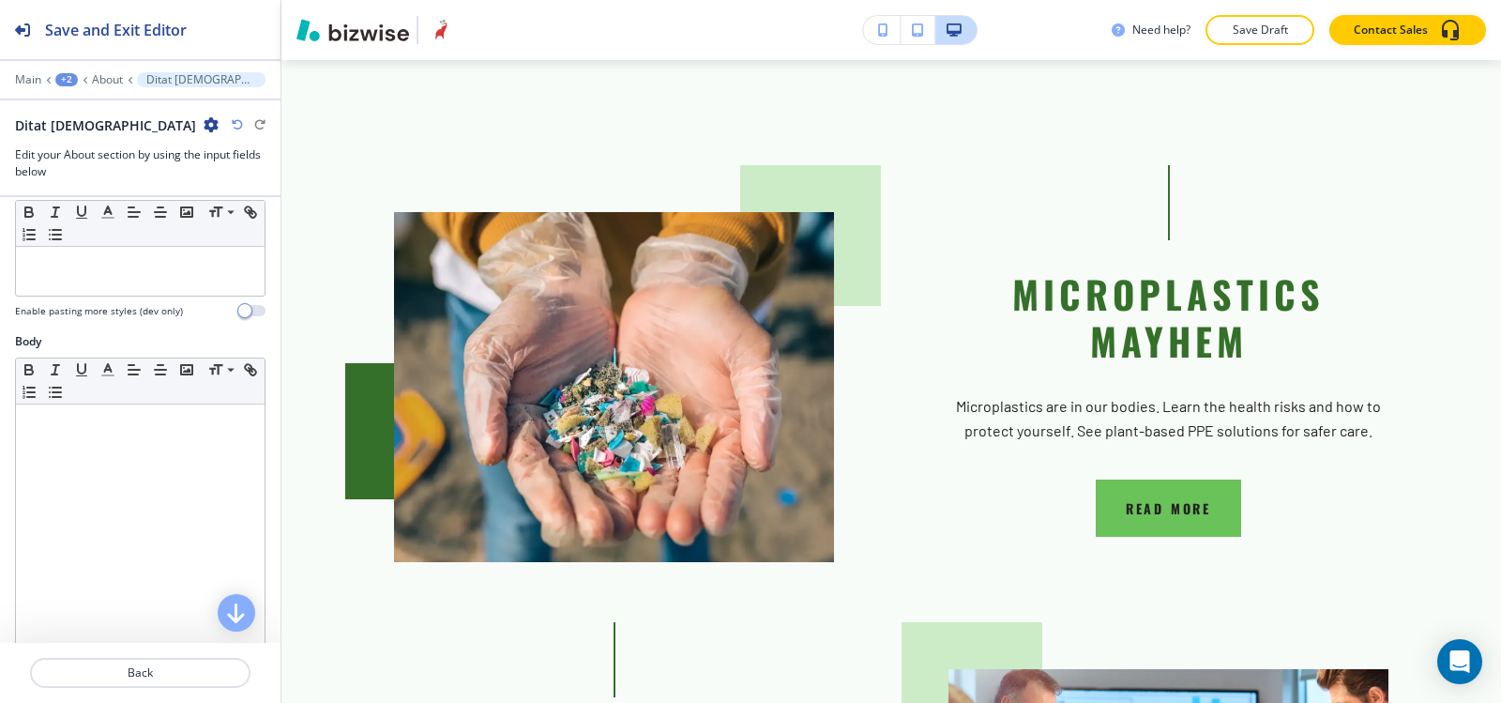
scroll to position [188, 0]
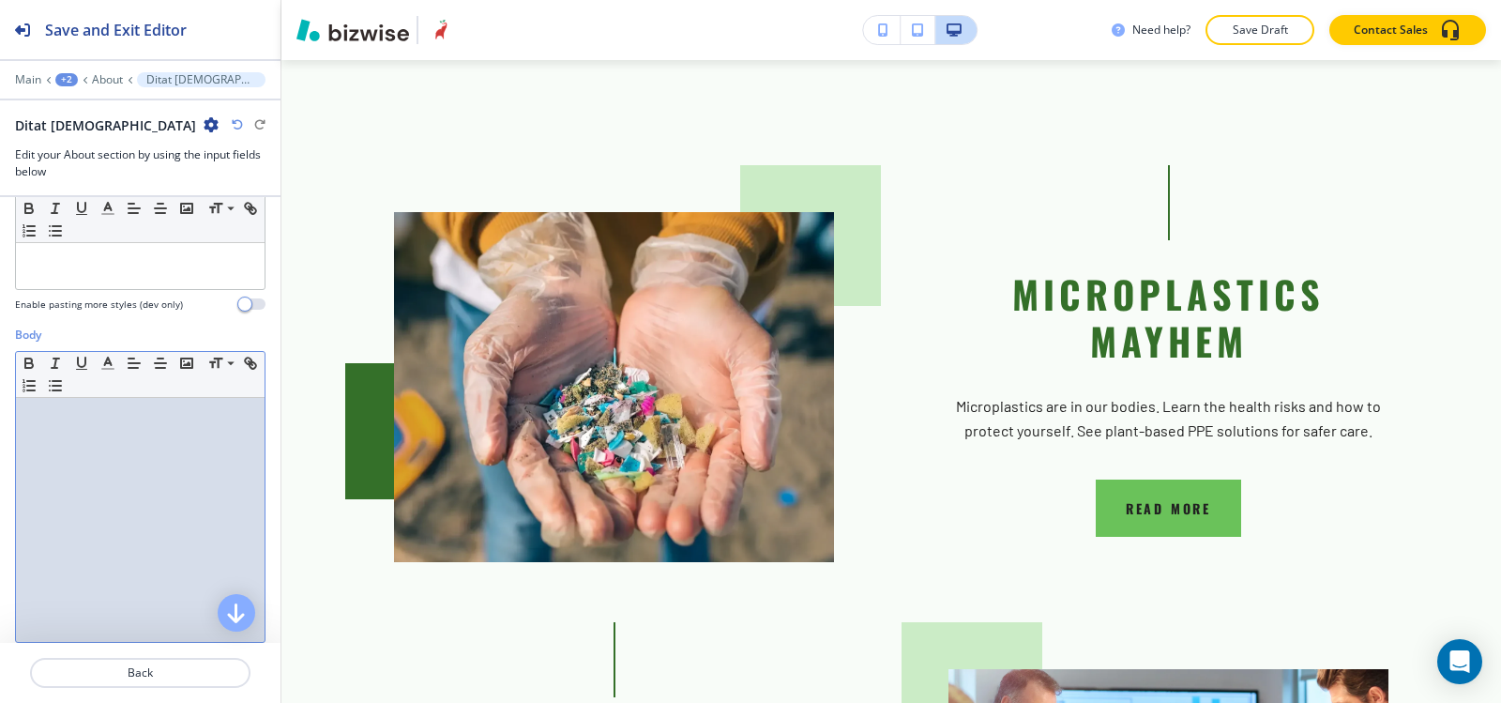
drag, startPoint x: 106, startPoint y: 480, endPoint x: 176, endPoint y: 123, distance: 364.3
click at [105, 479] on div at bounding box center [140, 520] width 249 height 244
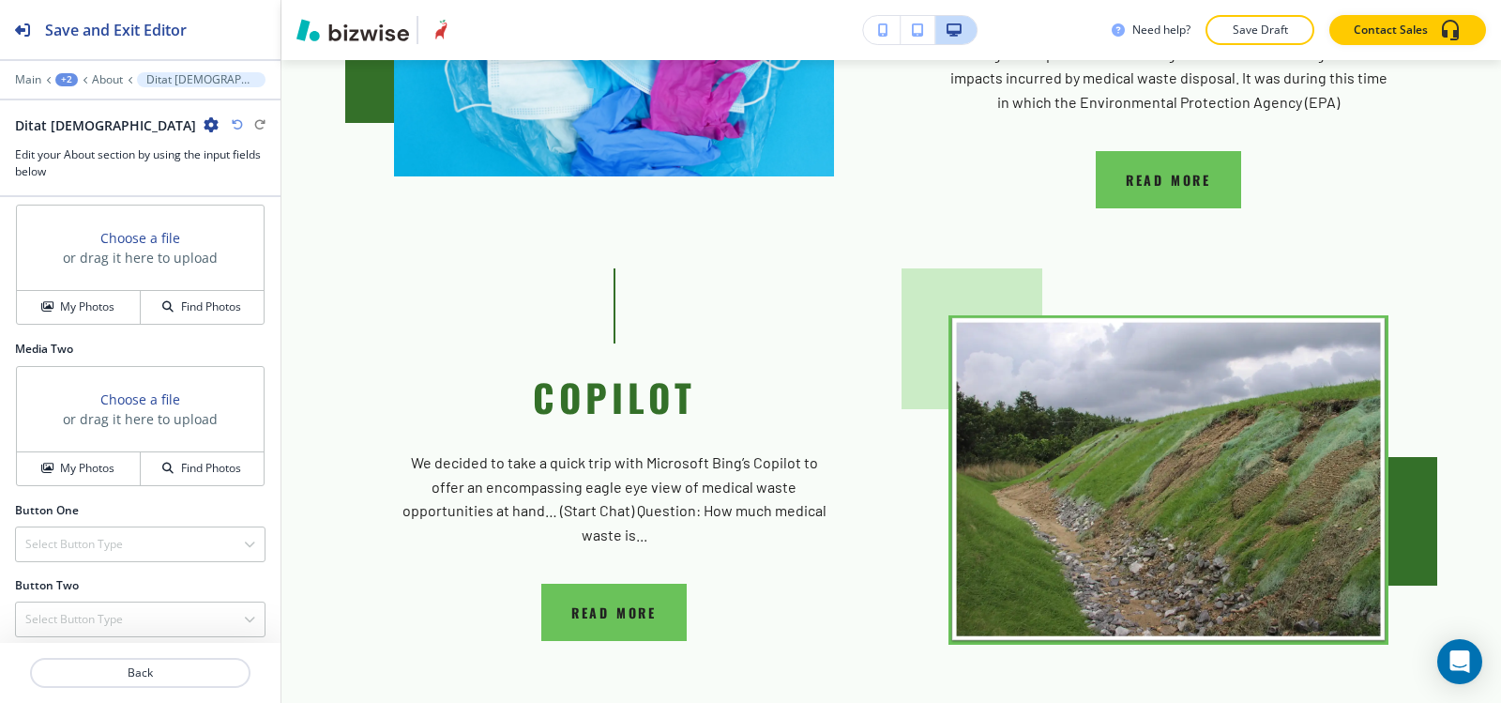
scroll to position [697, 0]
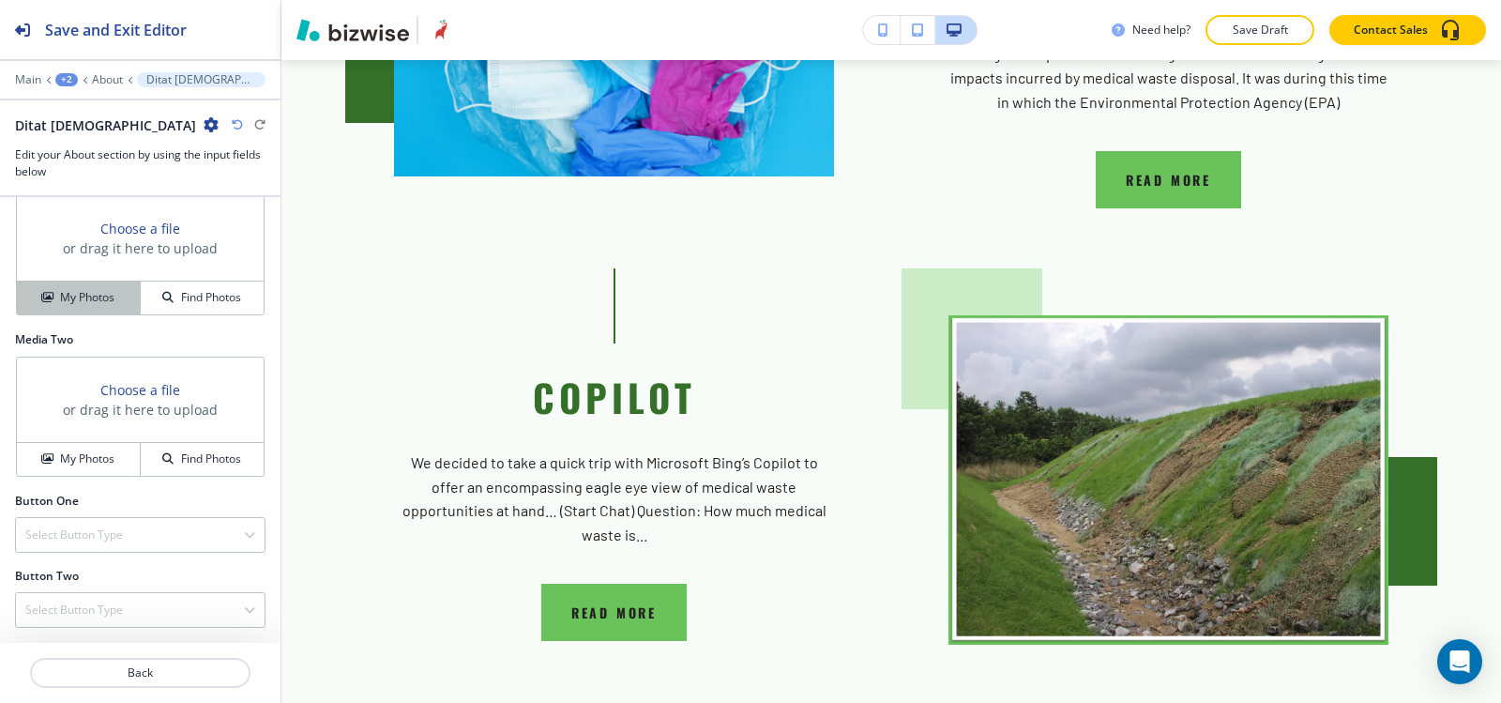
click at [68, 291] on h4 "My Photos" at bounding box center [87, 297] width 54 height 17
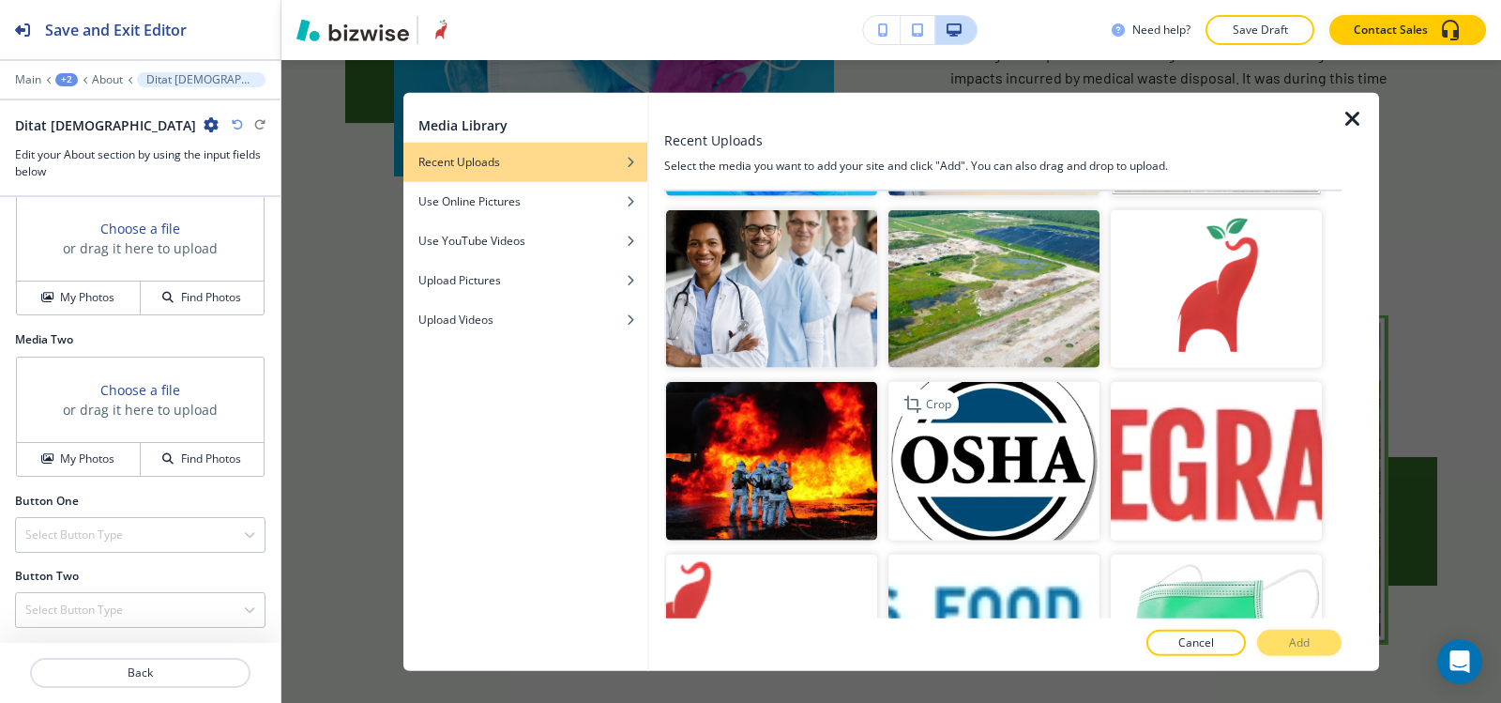
scroll to position [3941, 0]
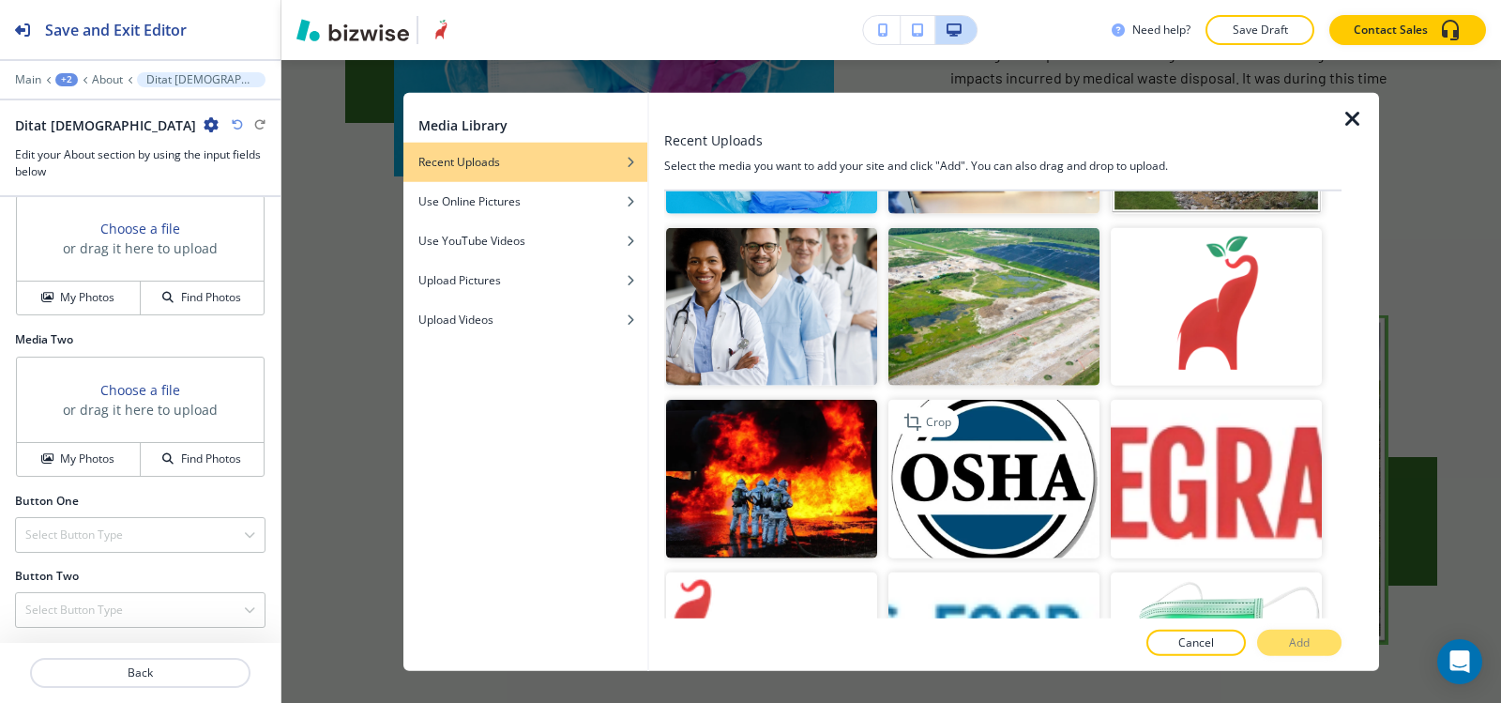
click at [1042, 400] on img "button" at bounding box center [994, 479] width 211 height 159
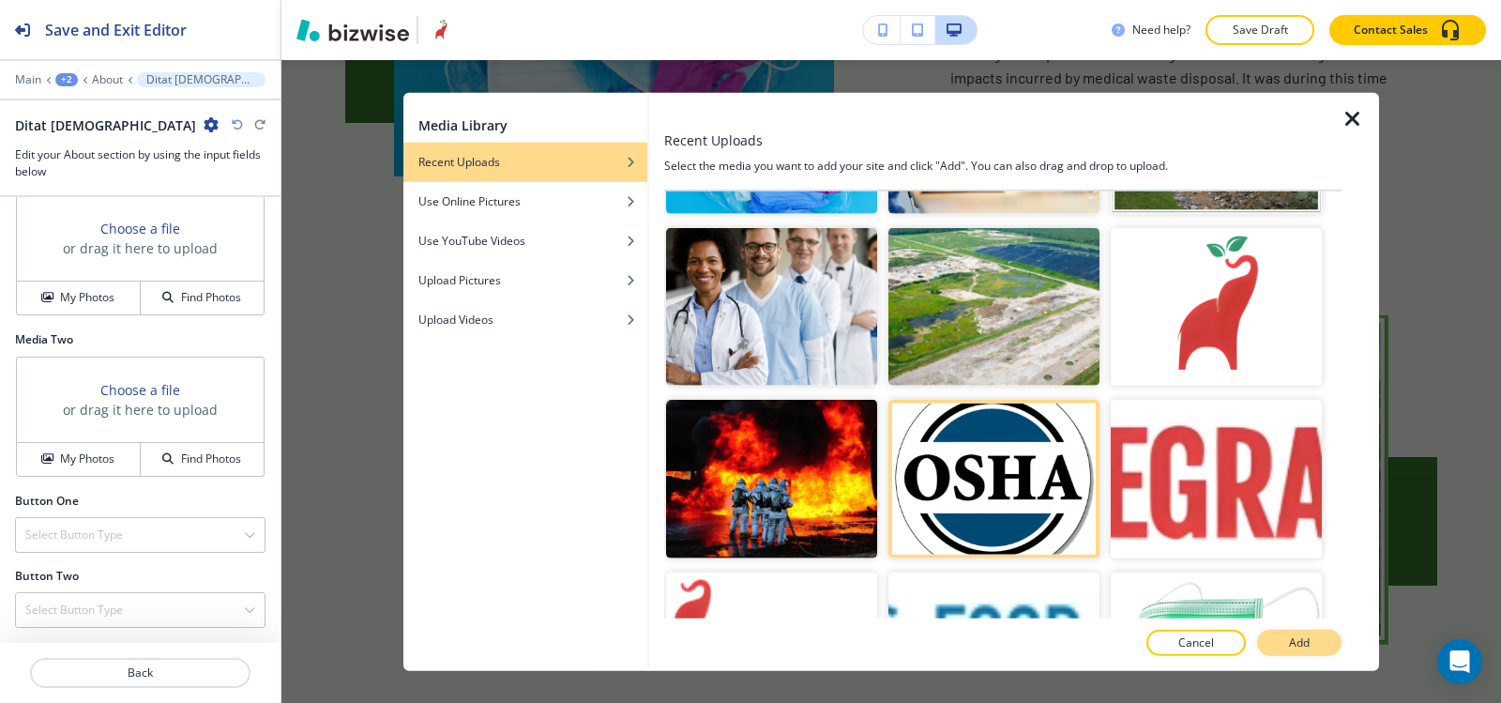
click at [1313, 636] on button "Add" at bounding box center [1299, 643] width 84 height 26
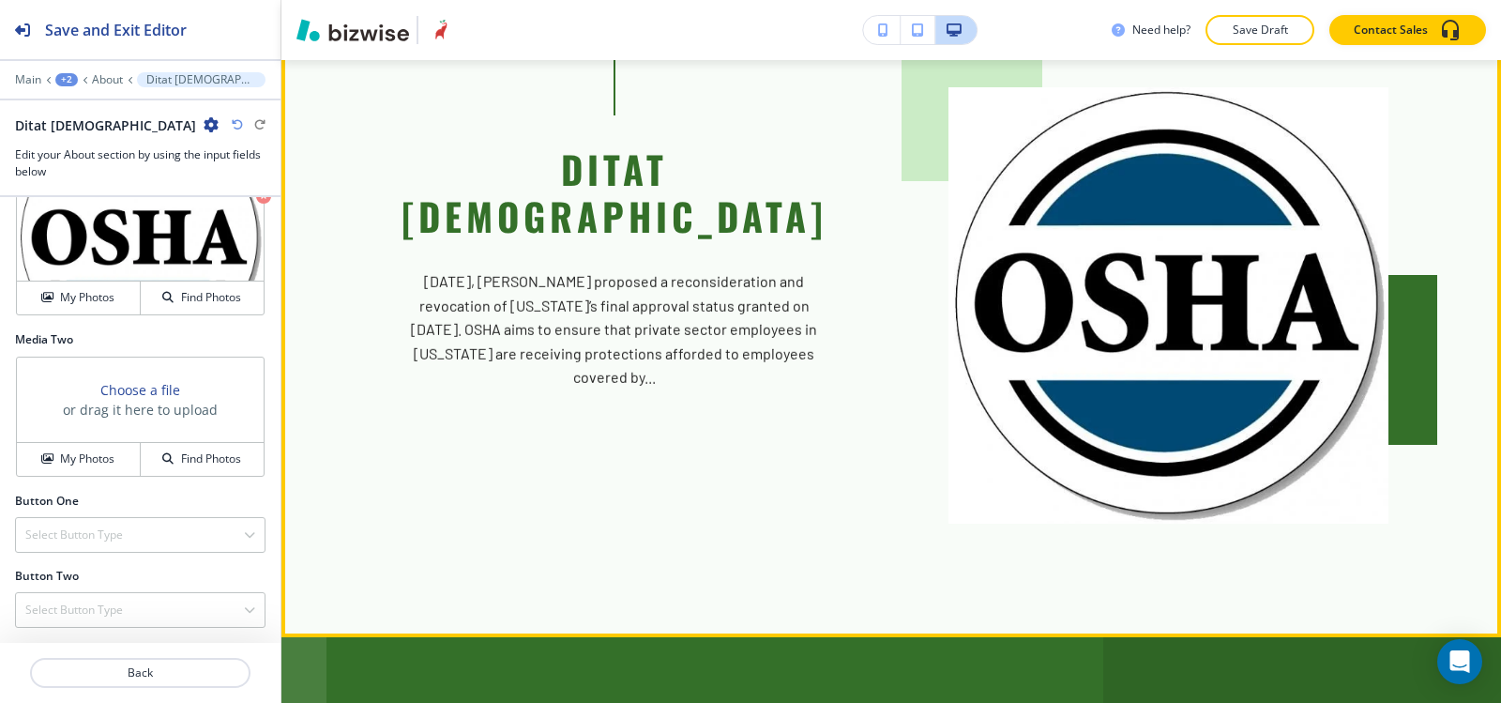
scroll to position [5367, 0]
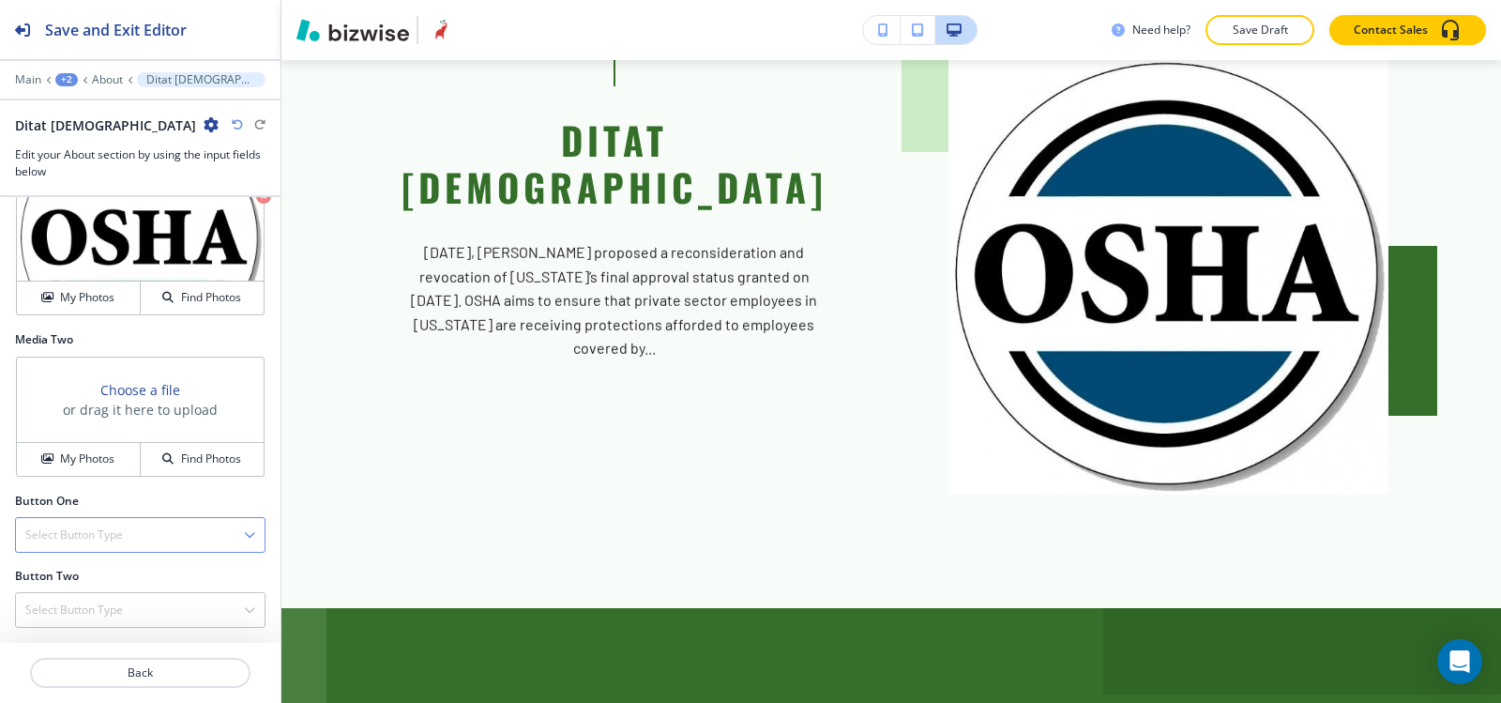
click at [68, 546] on div "Select Button Type" at bounding box center [140, 535] width 249 height 34
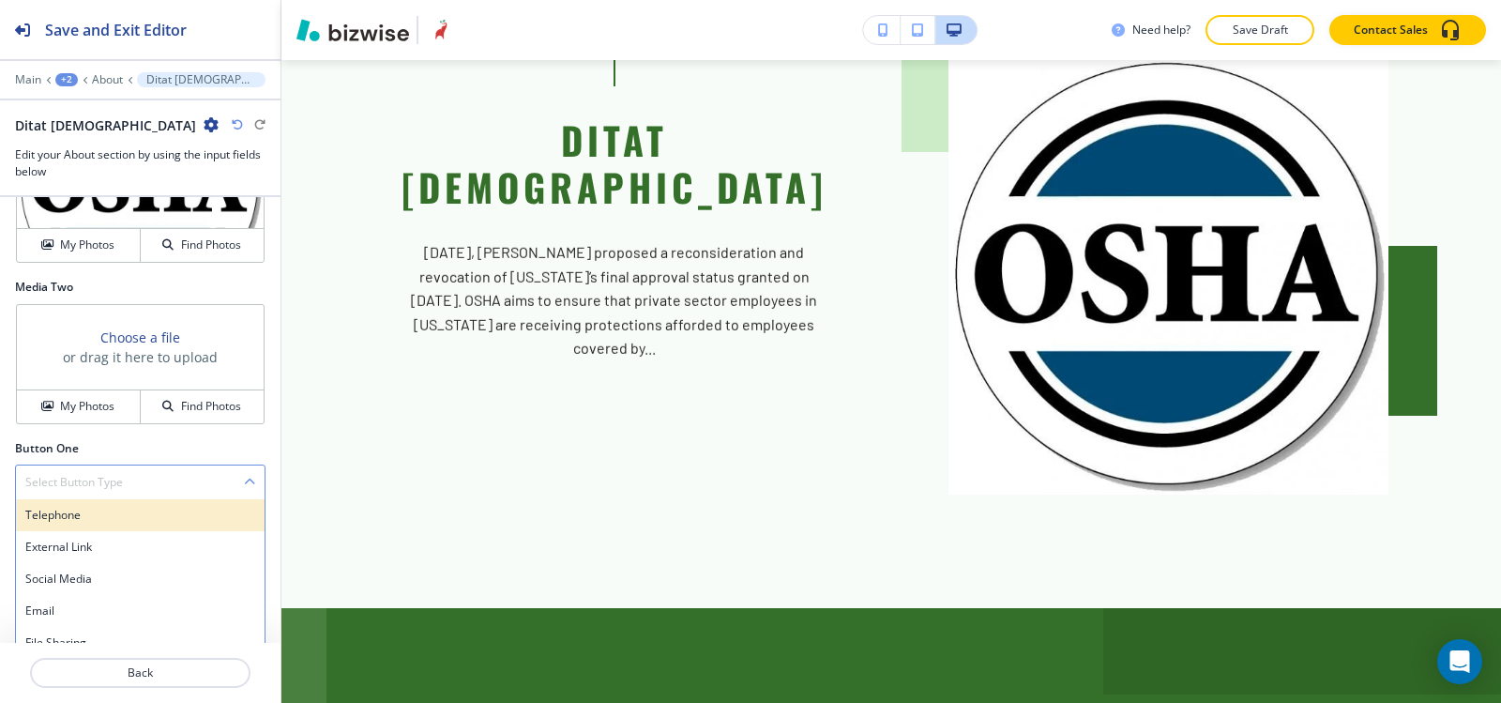
scroll to position [798, 0]
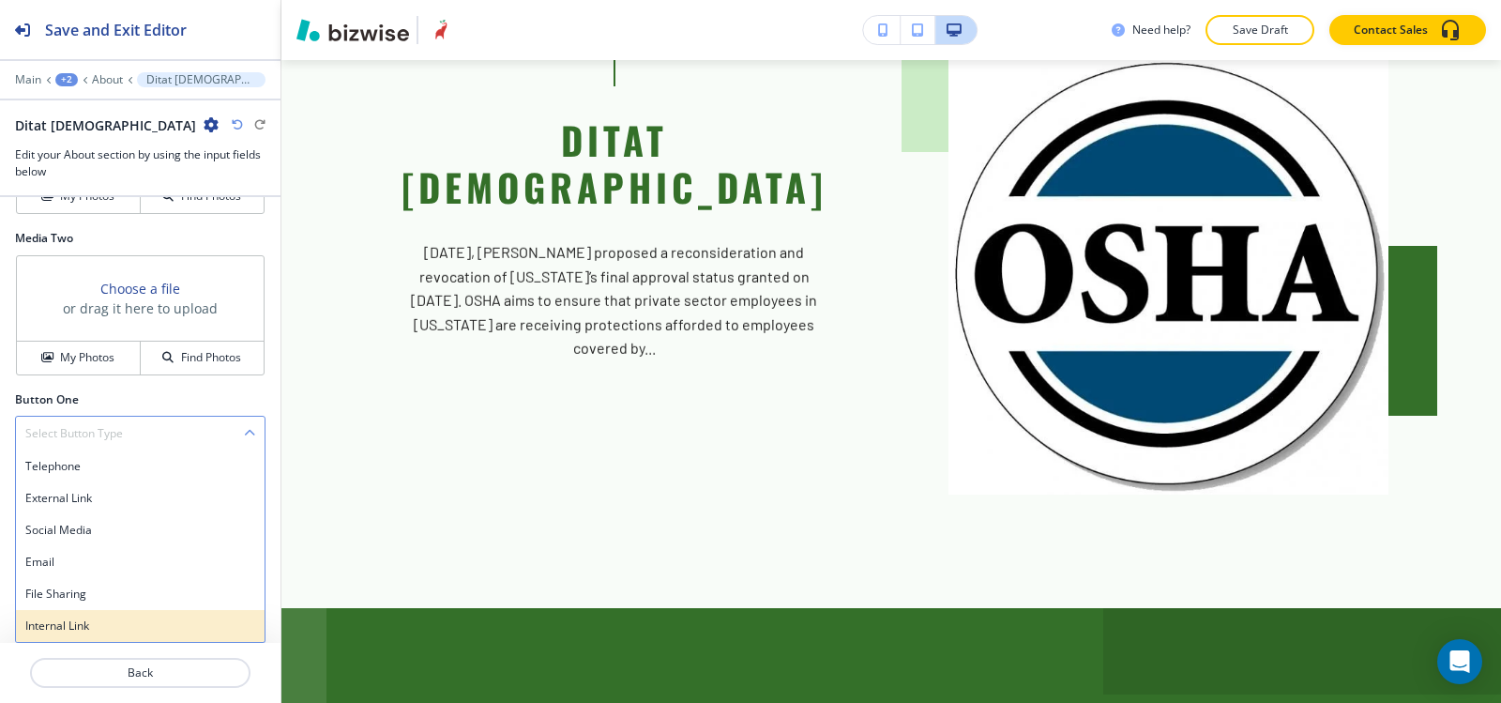
click at [73, 632] on h4 "Internal Link" at bounding box center [140, 625] width 230 height 17
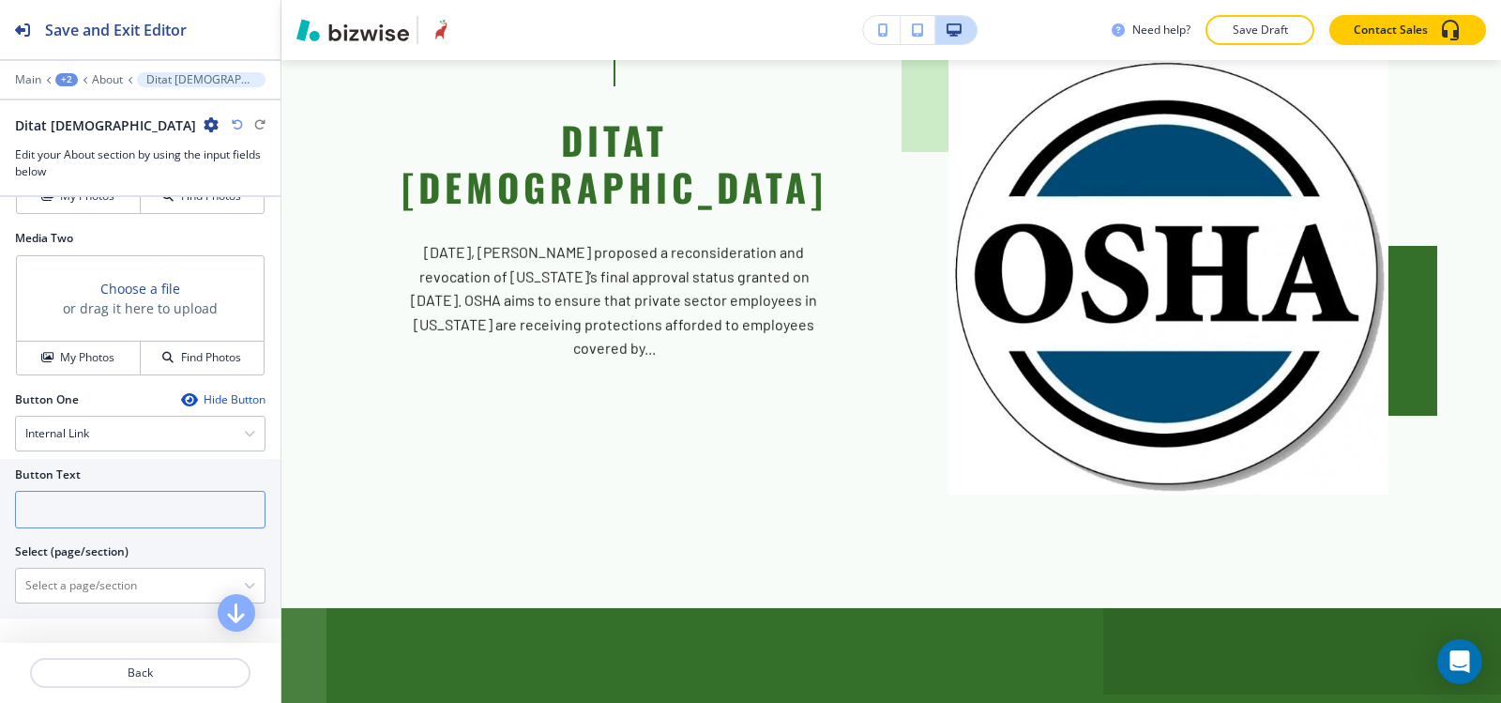
click at [70, 516] on input "text" at bounding box center [140, 510] width 251 height 38
type input "READ MORE"
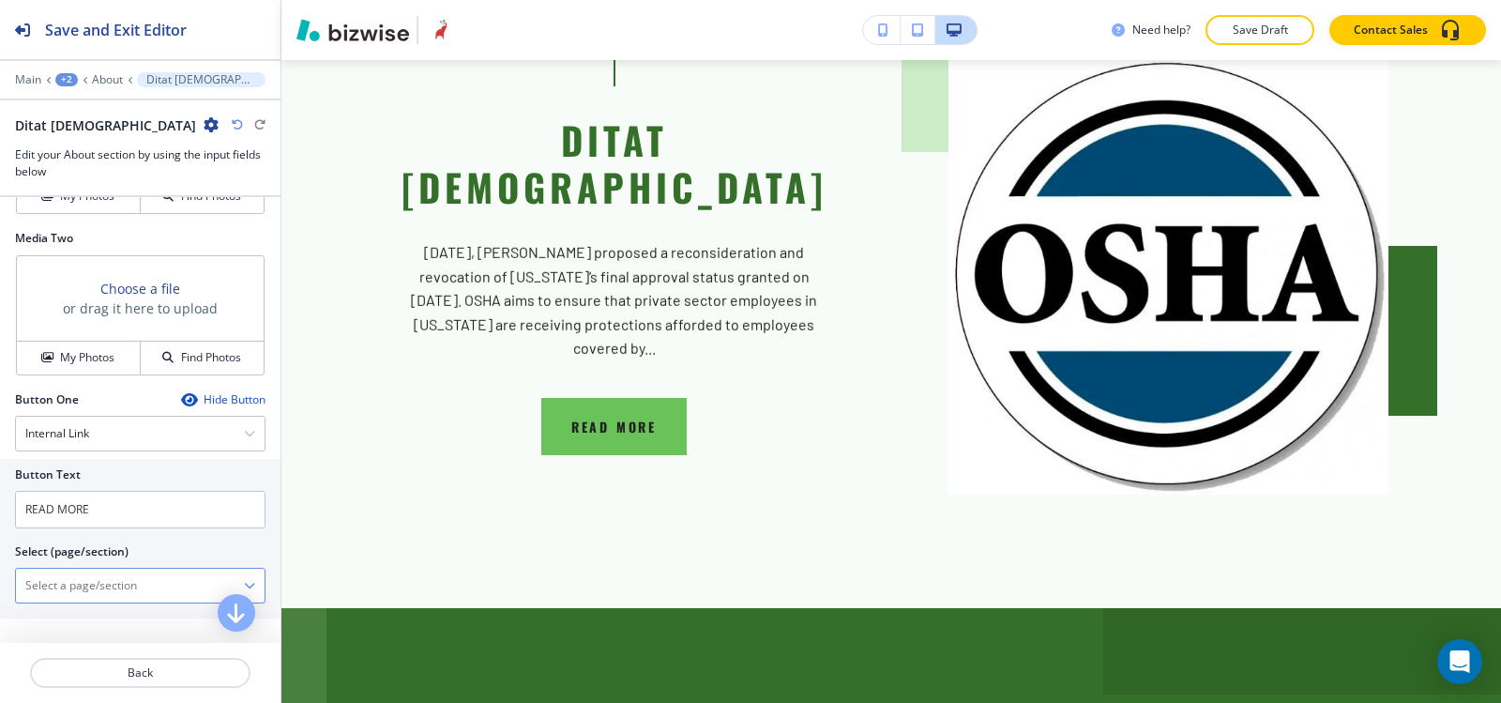
click at [46, 588] on \(page\/section\) "Manual Input" at bounding box center [130, 586] width 228 height 32
click at [38, 610] on h4 "DITAT [DEMOGRAPHIC_DATA]" at bounding box center [140, 618] width 230 height 17
type \(page\/section\) "DITAT [DEMOGRAPHIC_DATA]"
click at [95, 77] on p "About" at bounding box center [107, 79] width 31 height 13
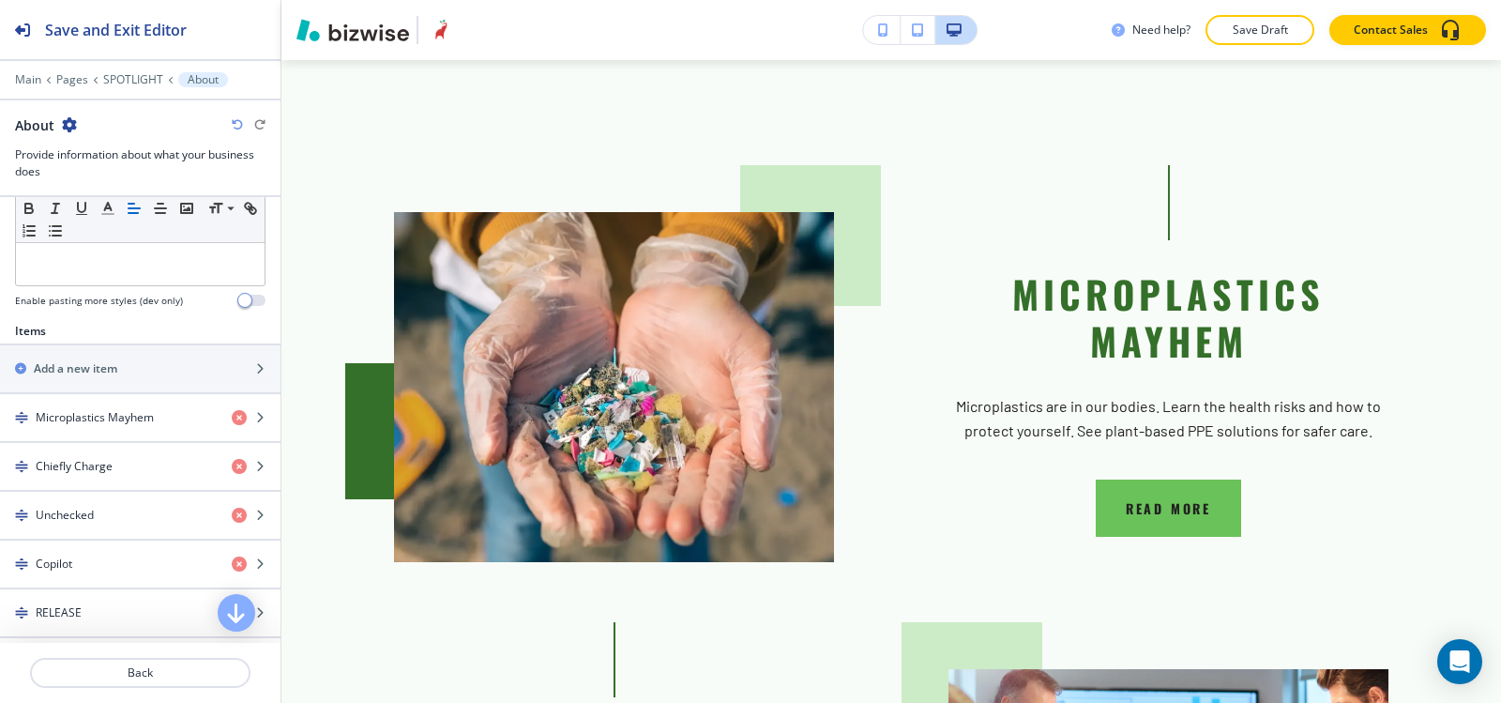
scroll to position [533, 0]
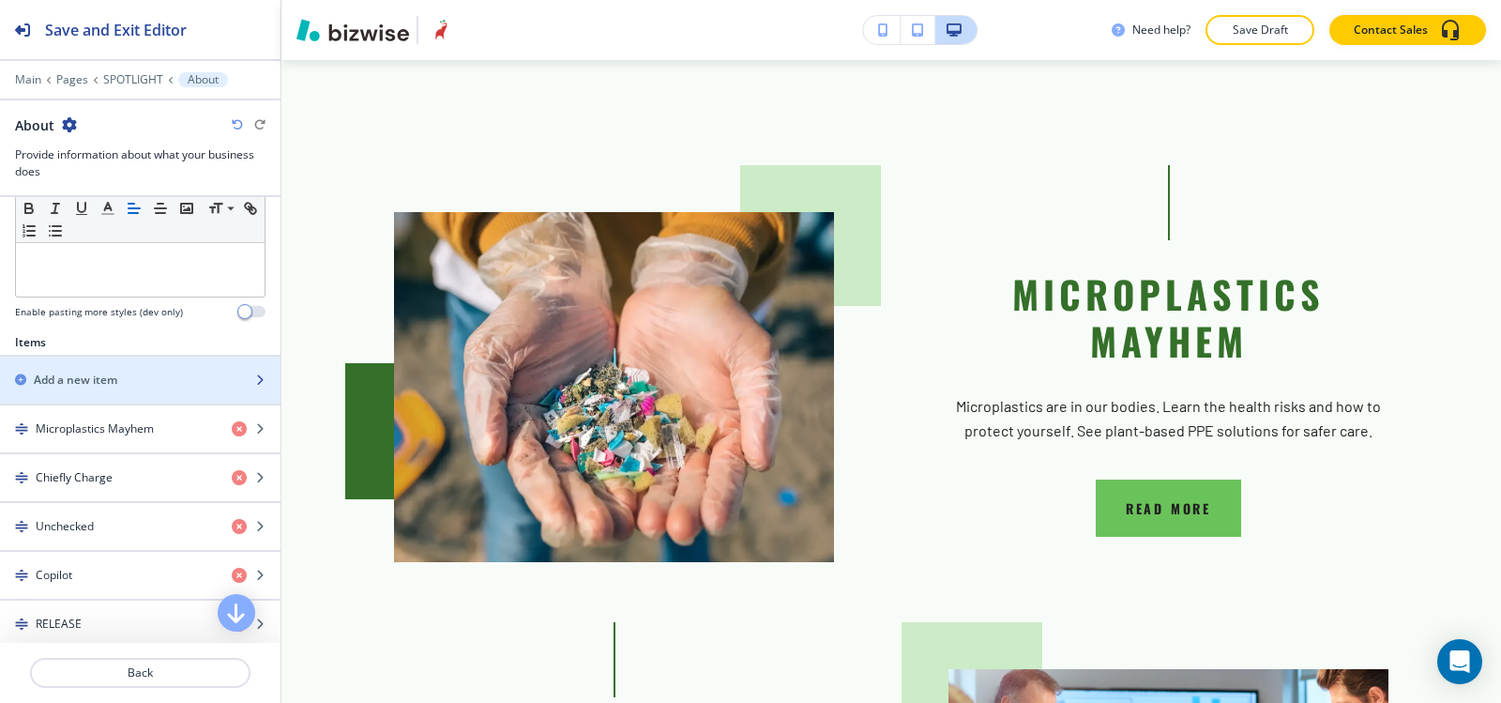
click at [97, 389] on div "button" at bounding box center [140, 395] width 281 height 15
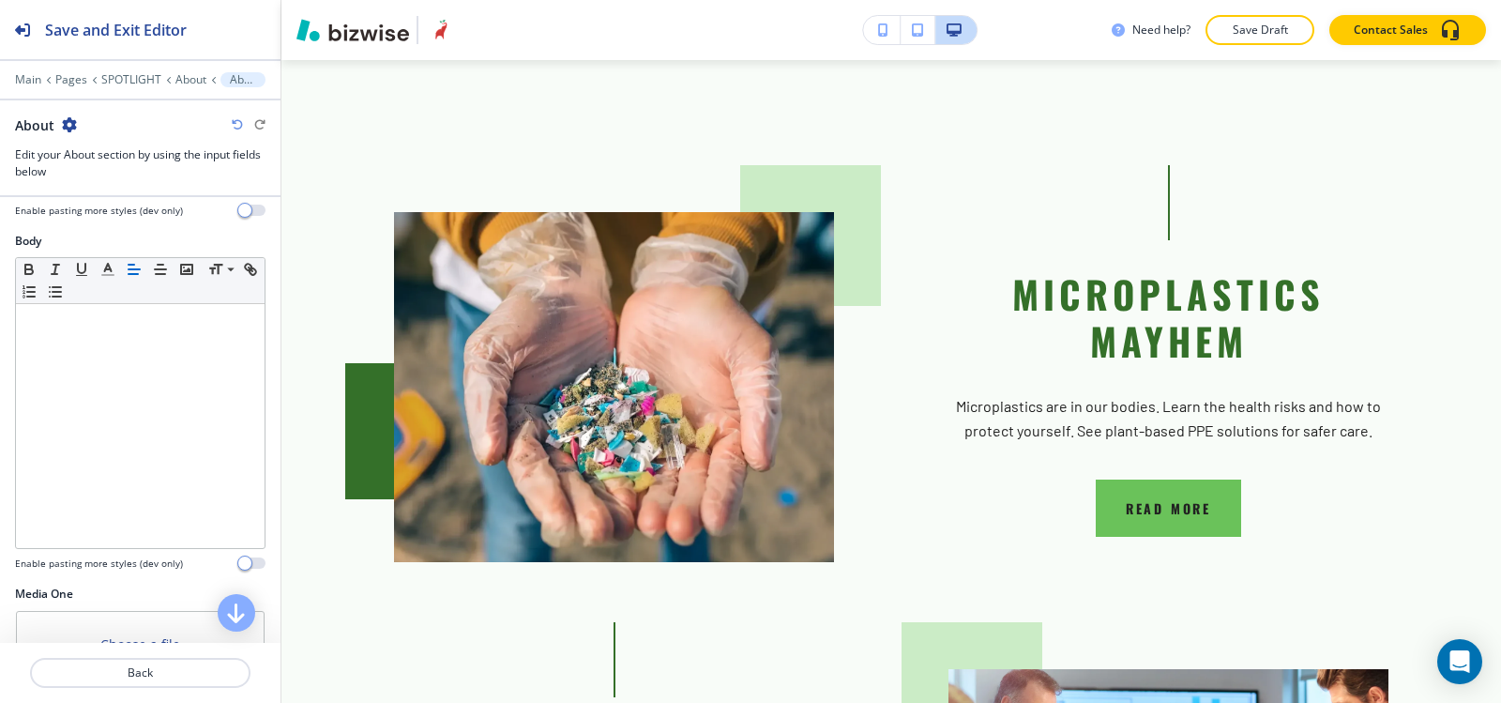
scroll to position [0, 0]
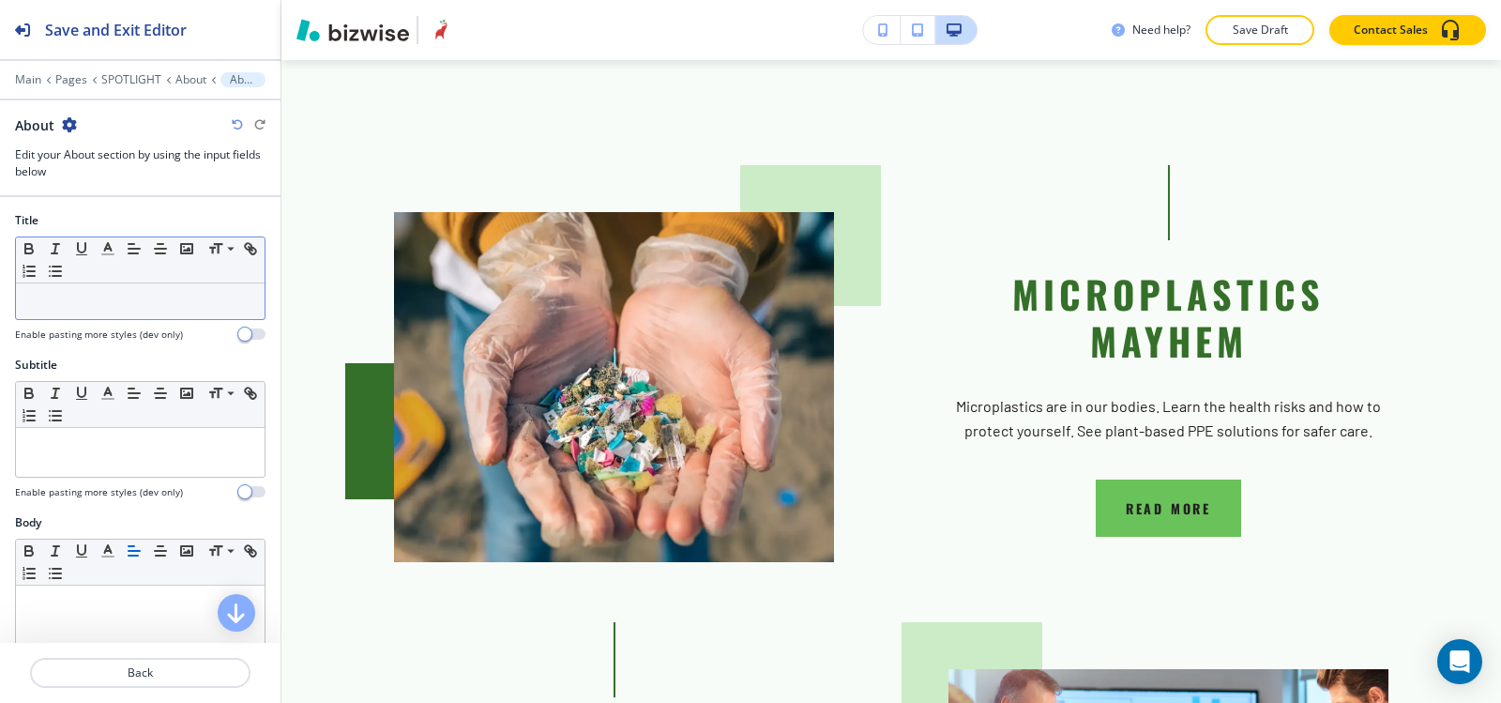
click at [110, 307] on p at bounding box center [140, 301] width 230 height 17
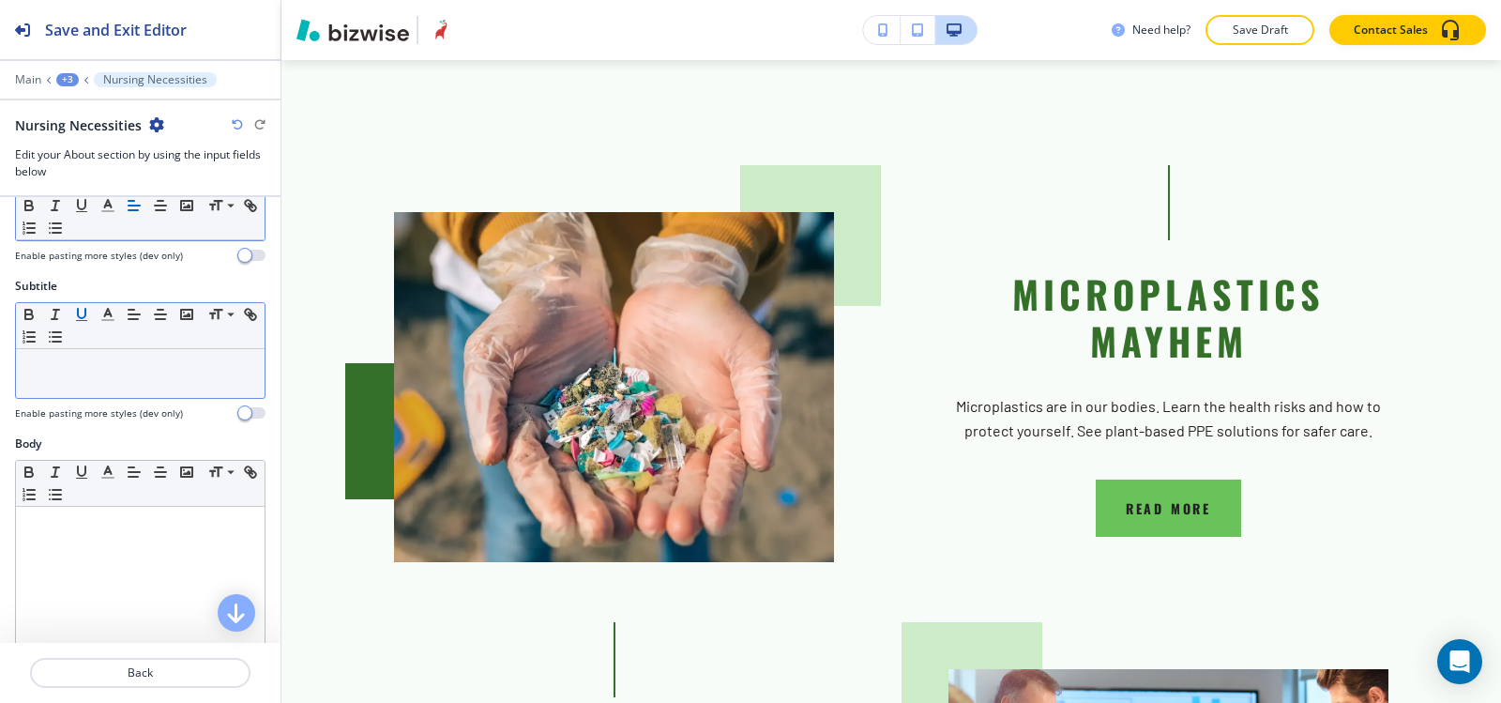
scroll to position [281, 0]
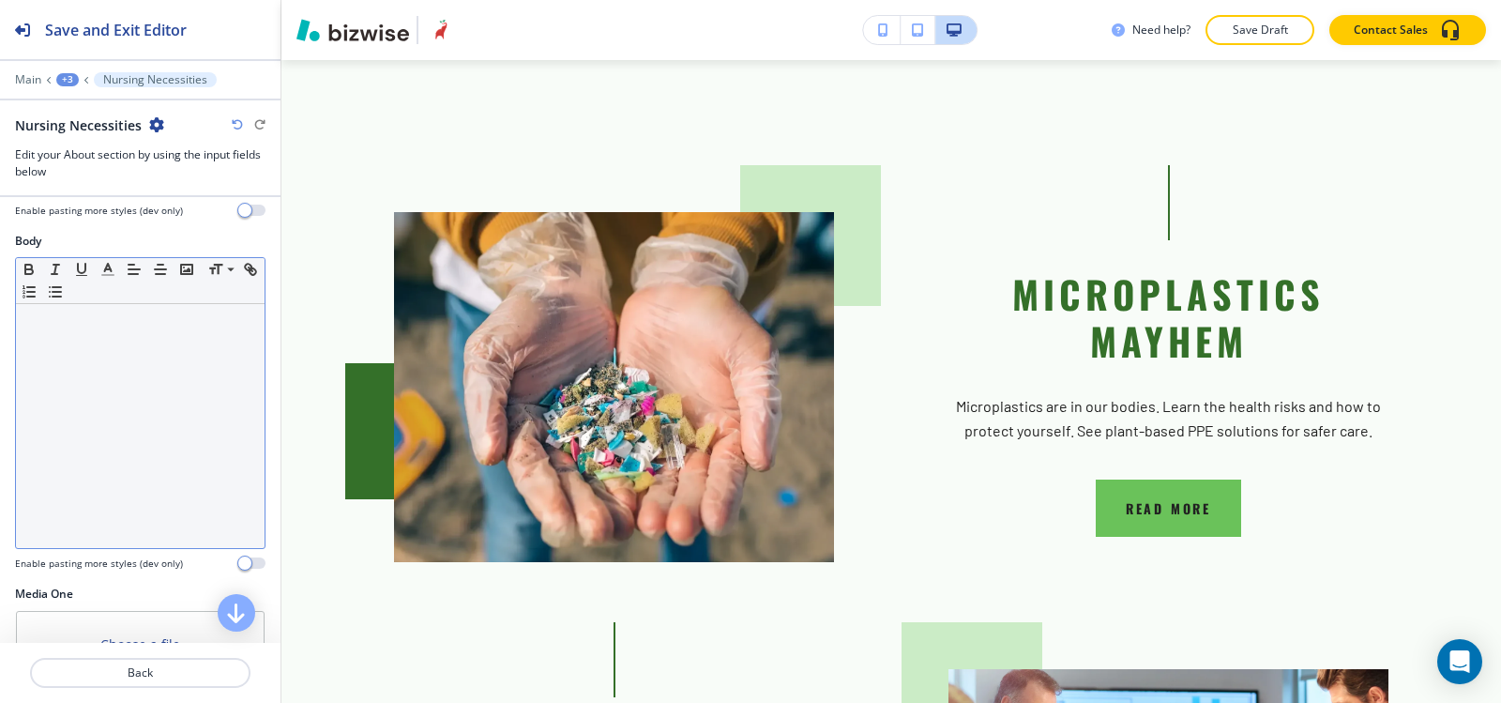
click at [94, 394] on div at bounding box center [140, 426] width 249 height 244
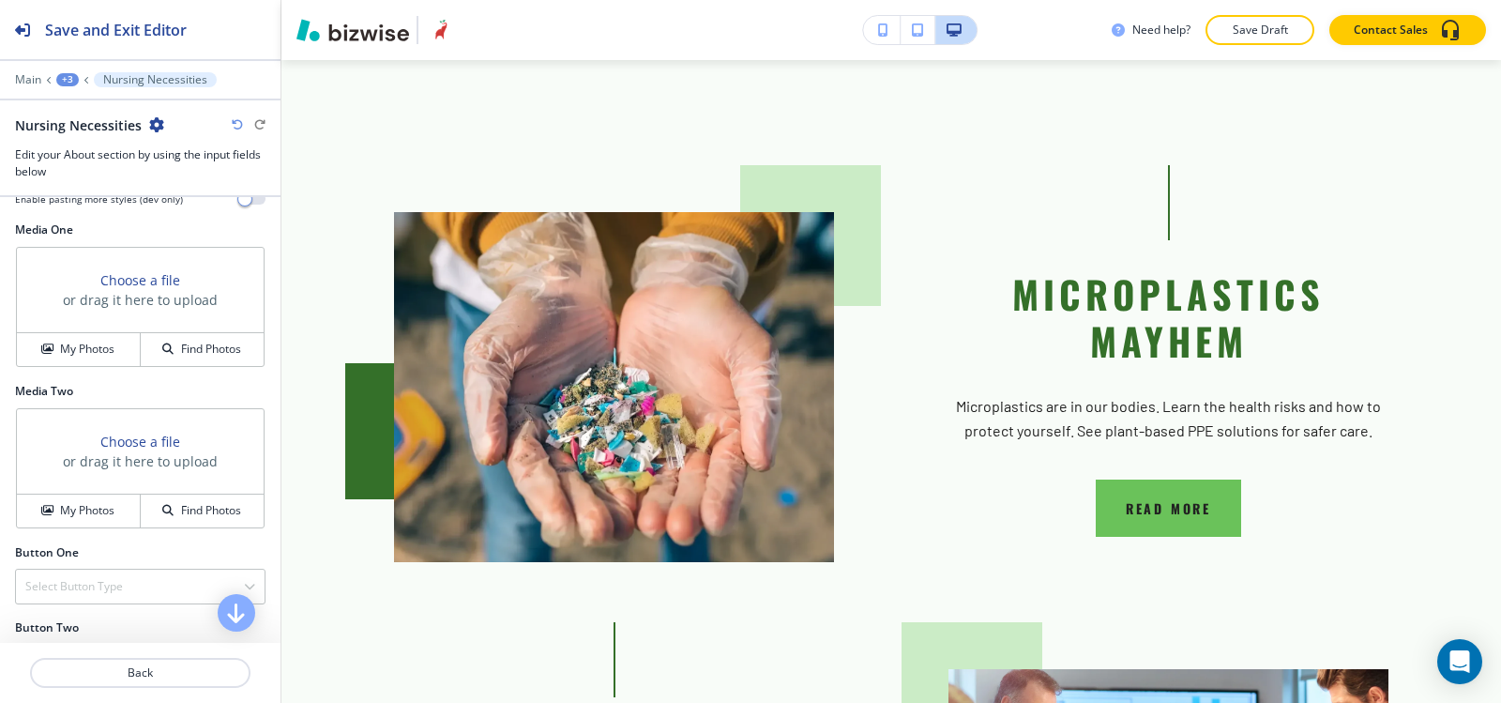
scroll to position [657, 0]
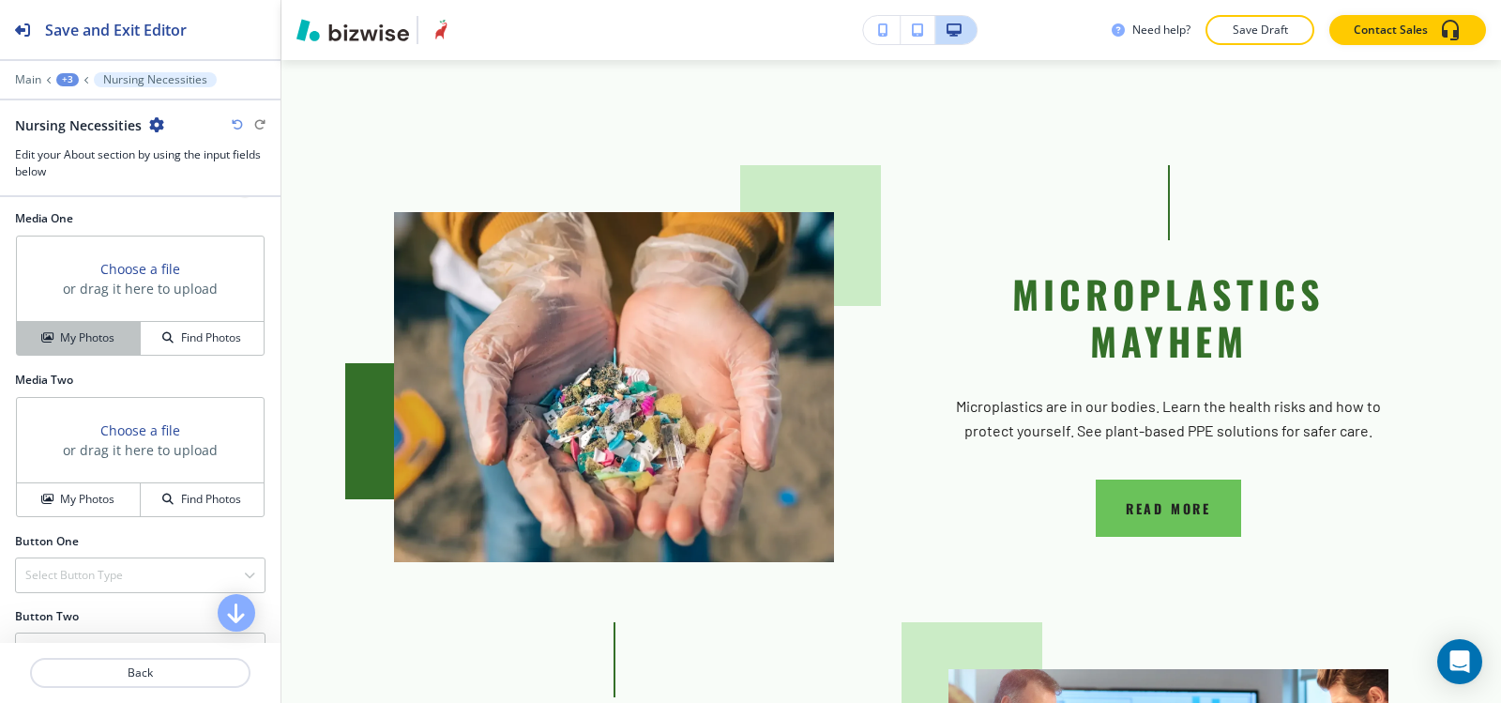
click at [92, 339] on h4 "My Photos" at bounding box center [87, 337] width 54 height 17
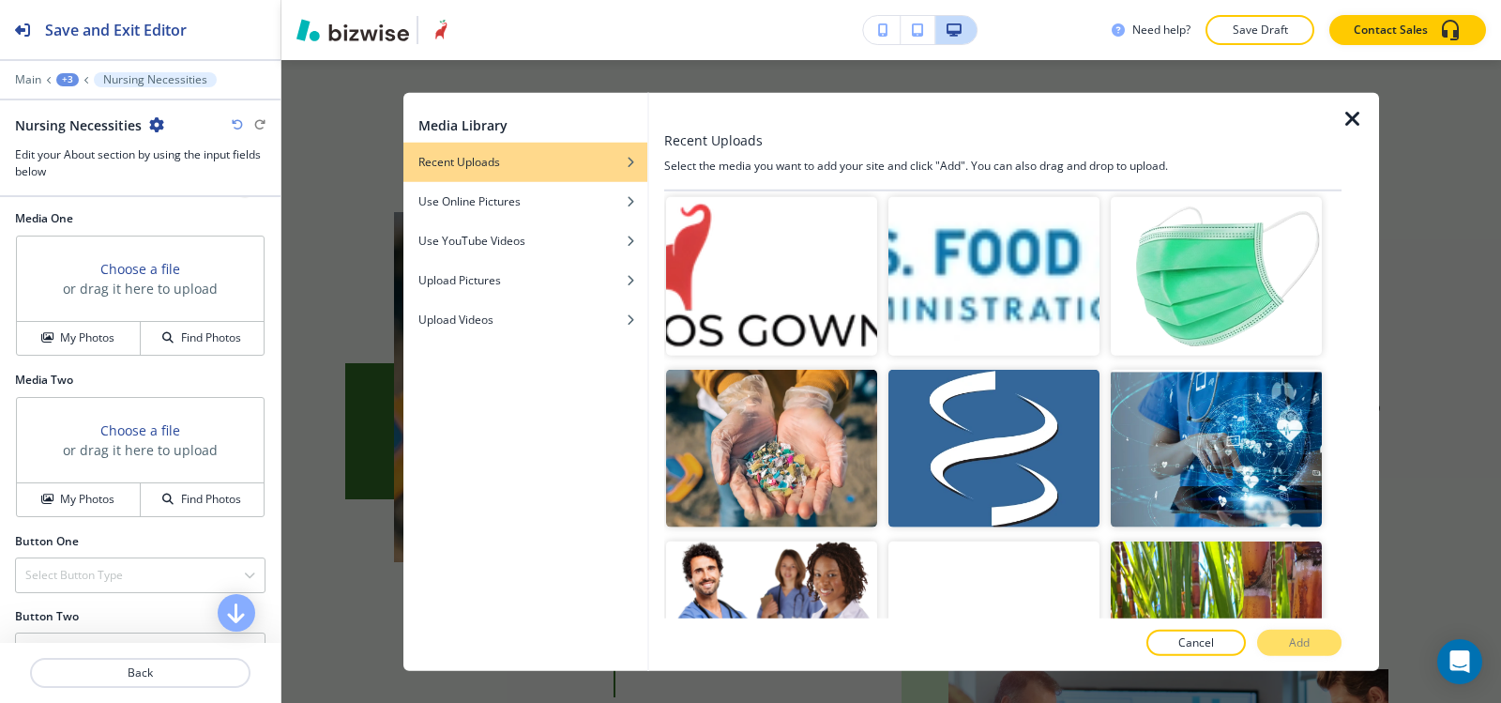
scroll to position [4410, 0]
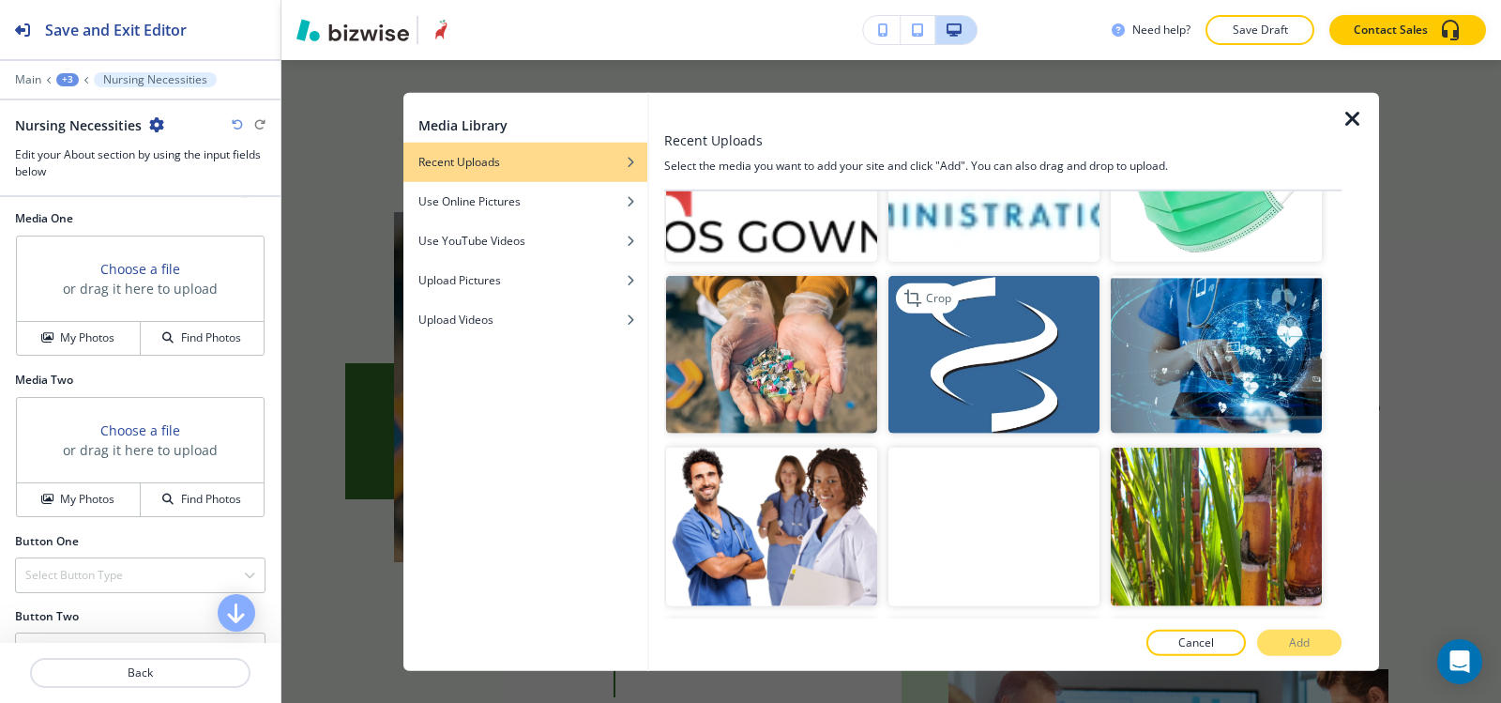
click at [984, 276] on img "button" at bounding box center [994, 355] width 211 height 159
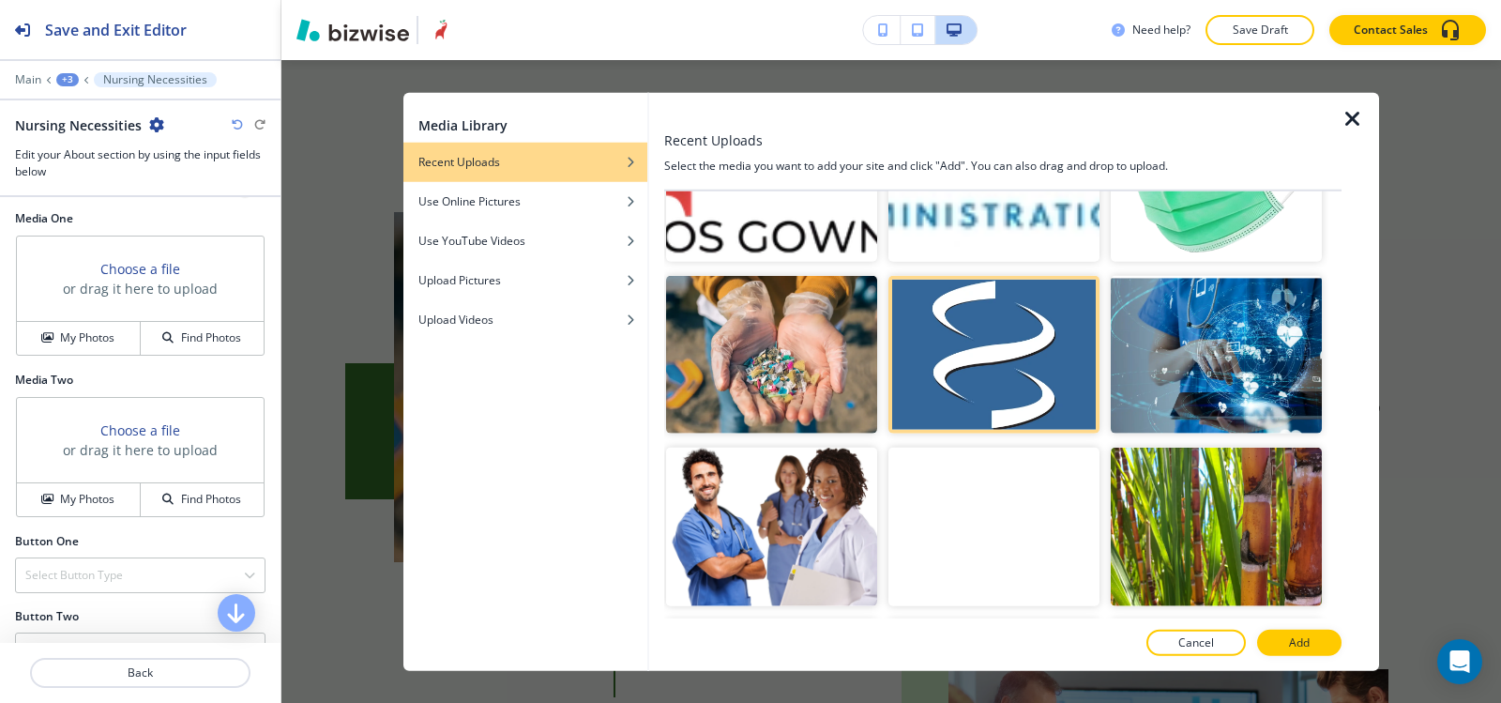
click at [1311, 640] on button "Add" at bounding box center [1299, 643] width 84 height 26
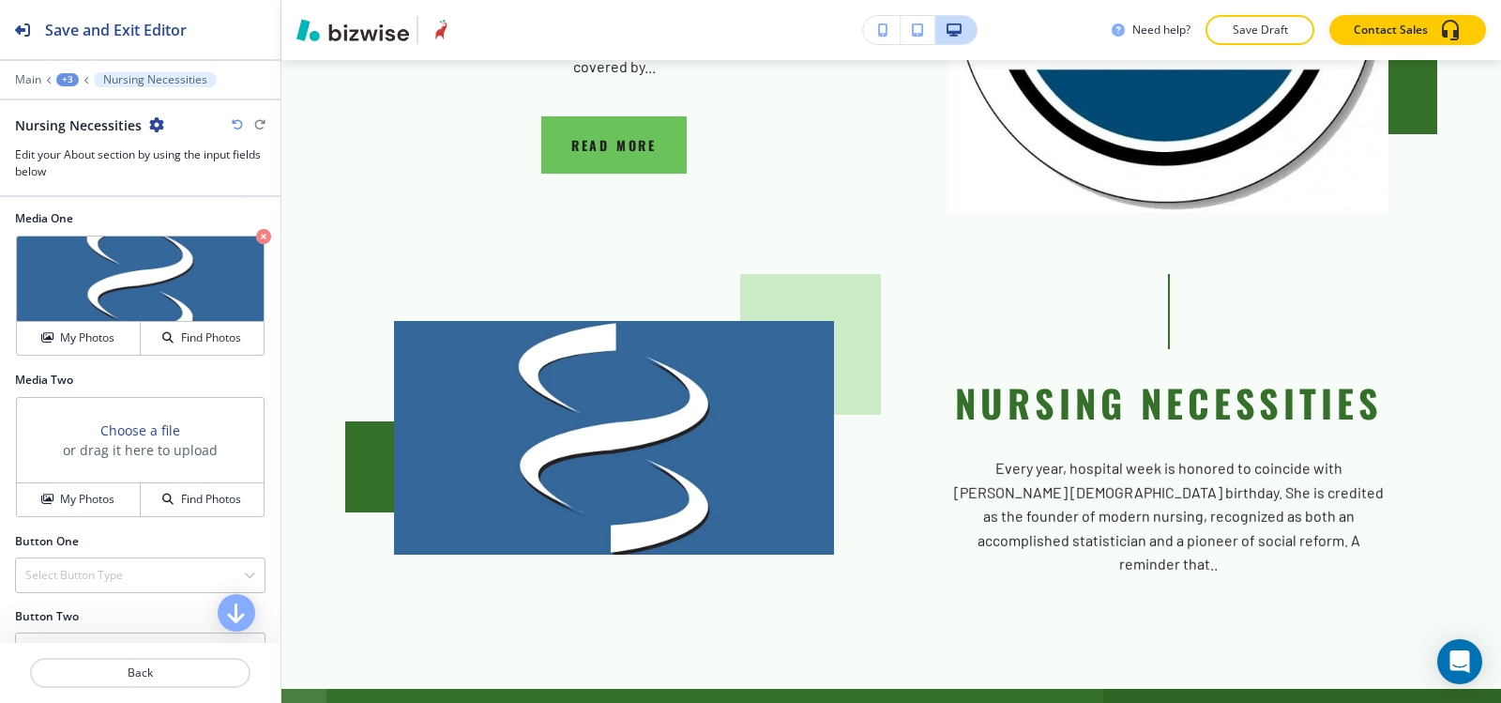
scroll to position [697, 0]
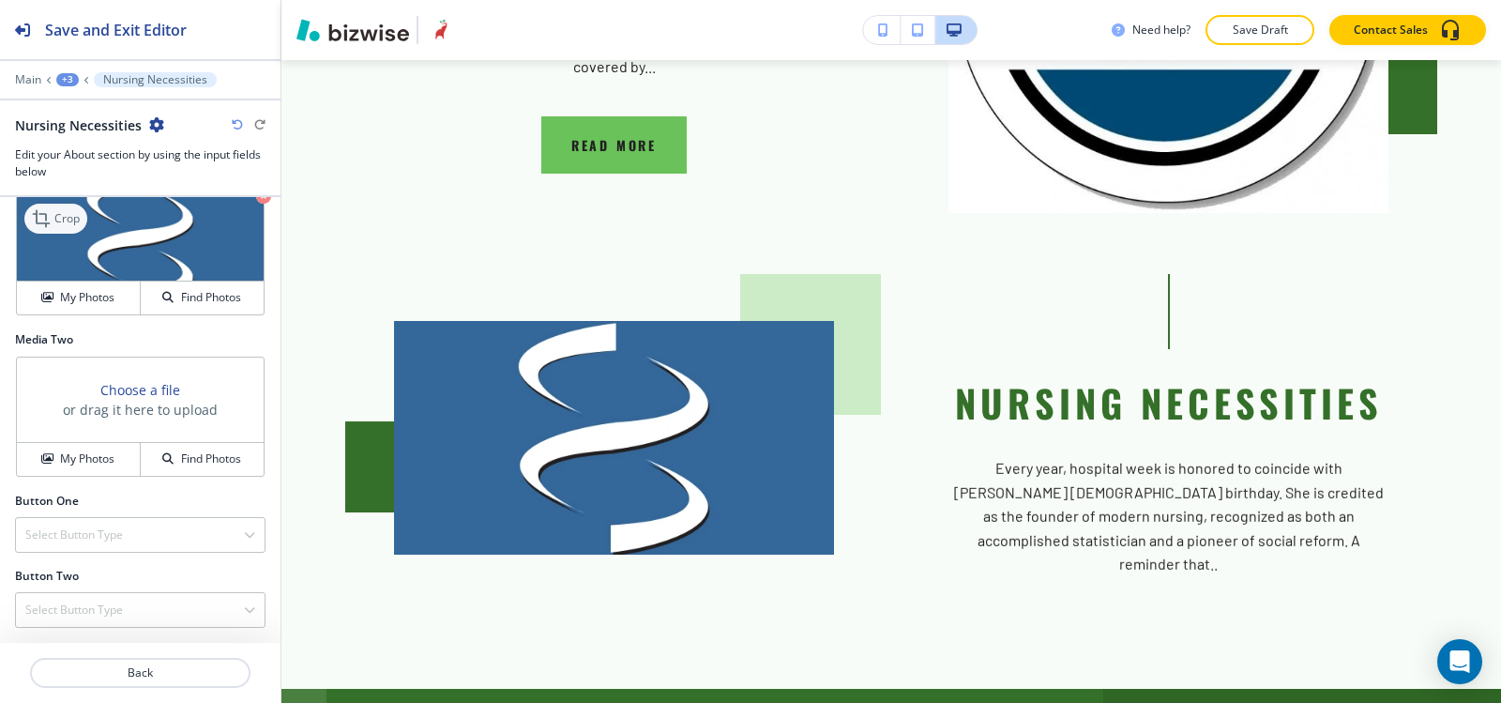
click at [51, 216] on icon at bounding box center [43, 218] width 23 height 23
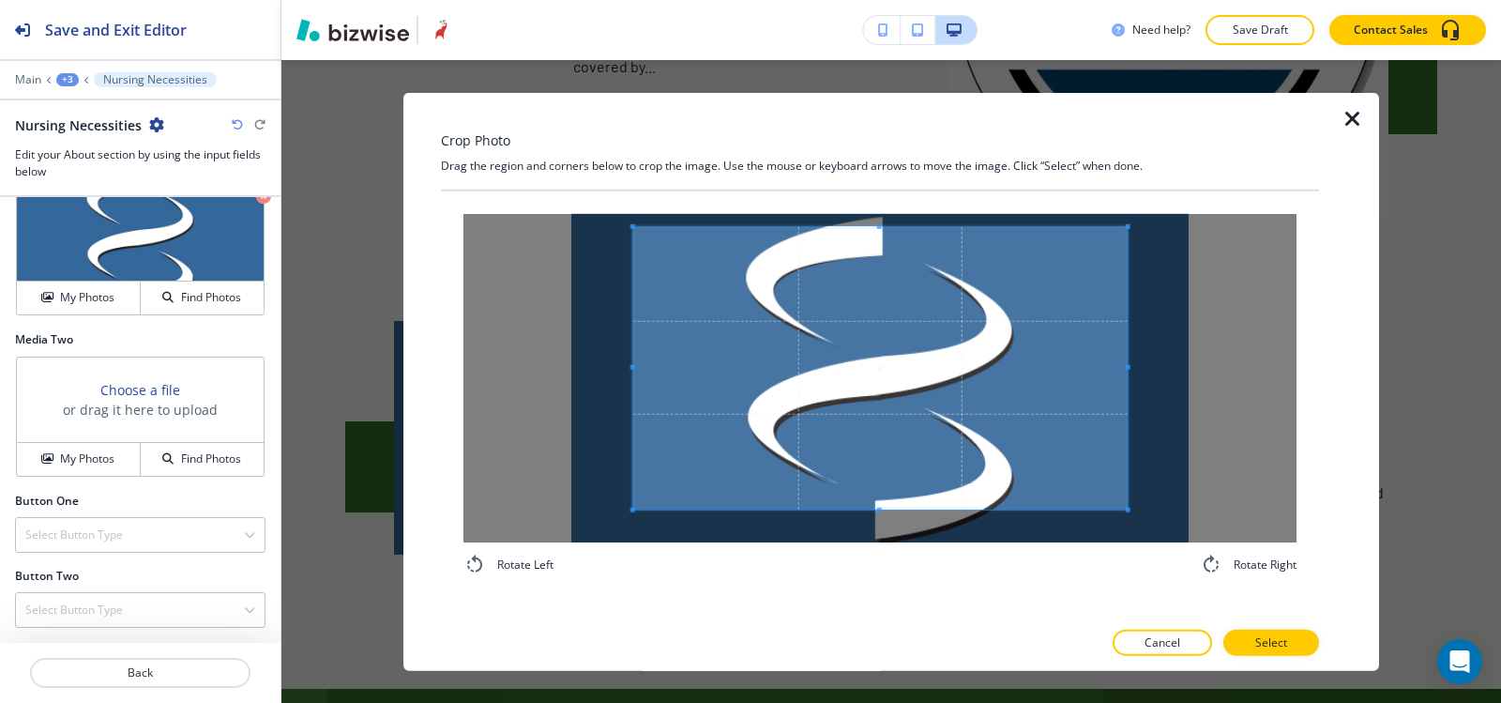
click at [877, 228] on span at bounding box center [879, 225] width 5 height 5
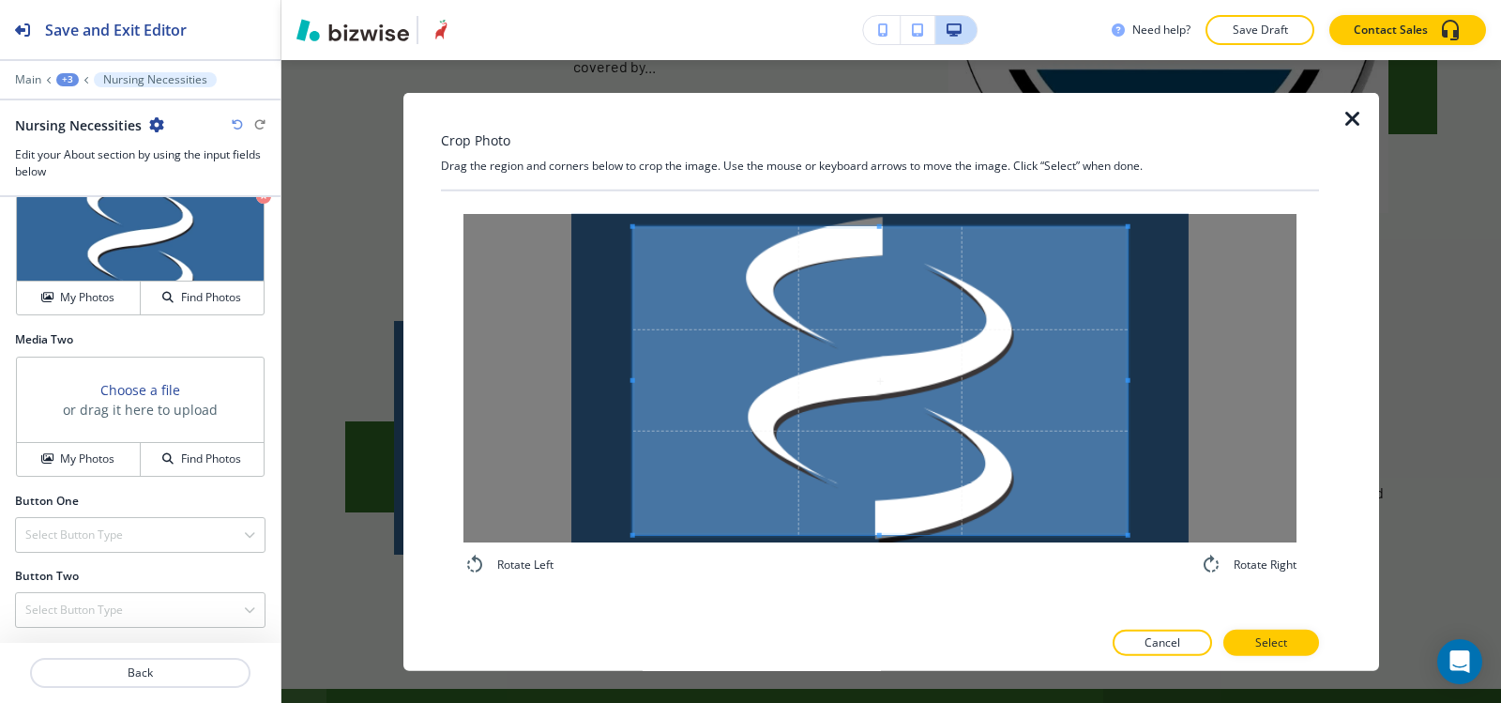
click at [897, 587] on div "Rotate Left Rotate Right" at bounding box center [880, 393] width 878 height 407
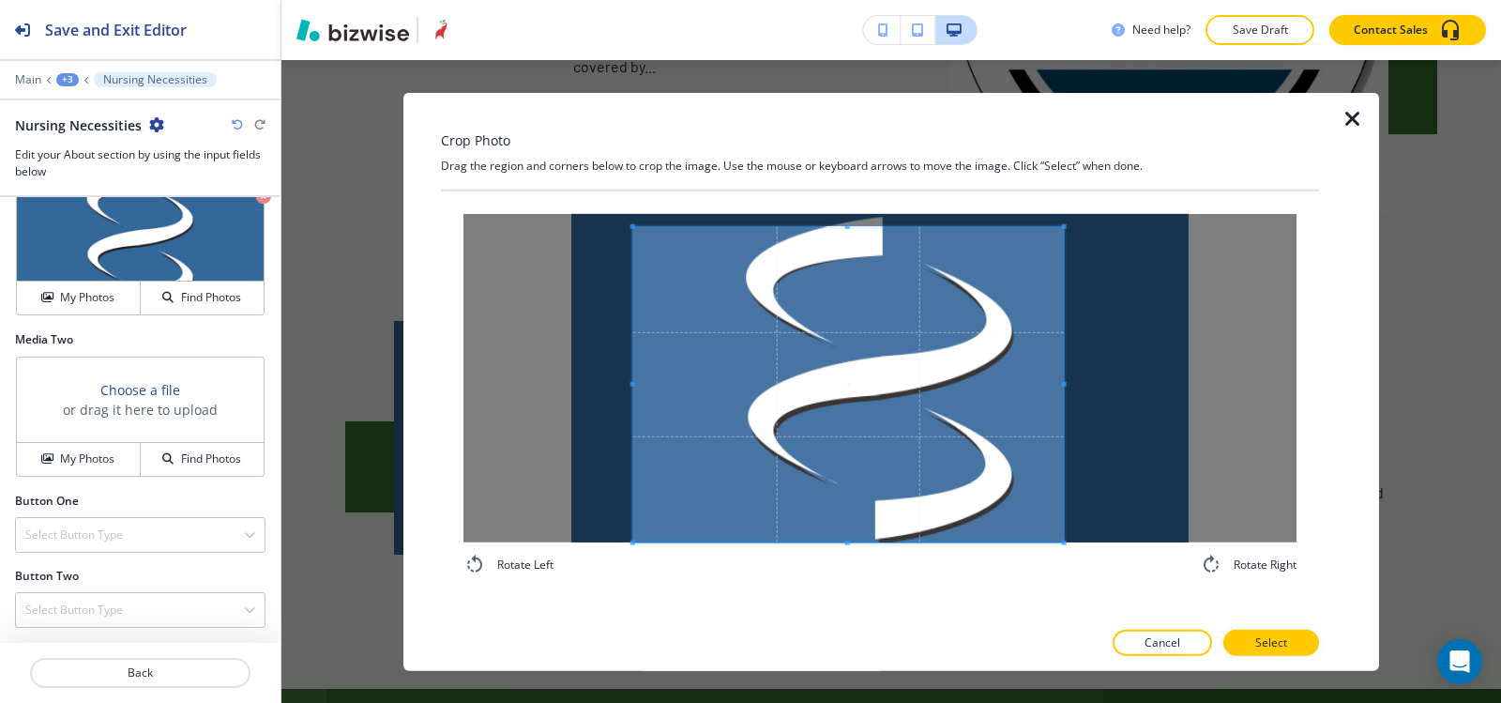
click at [1033, 393] on div at bounding box center [848, 383] width 431 height 315
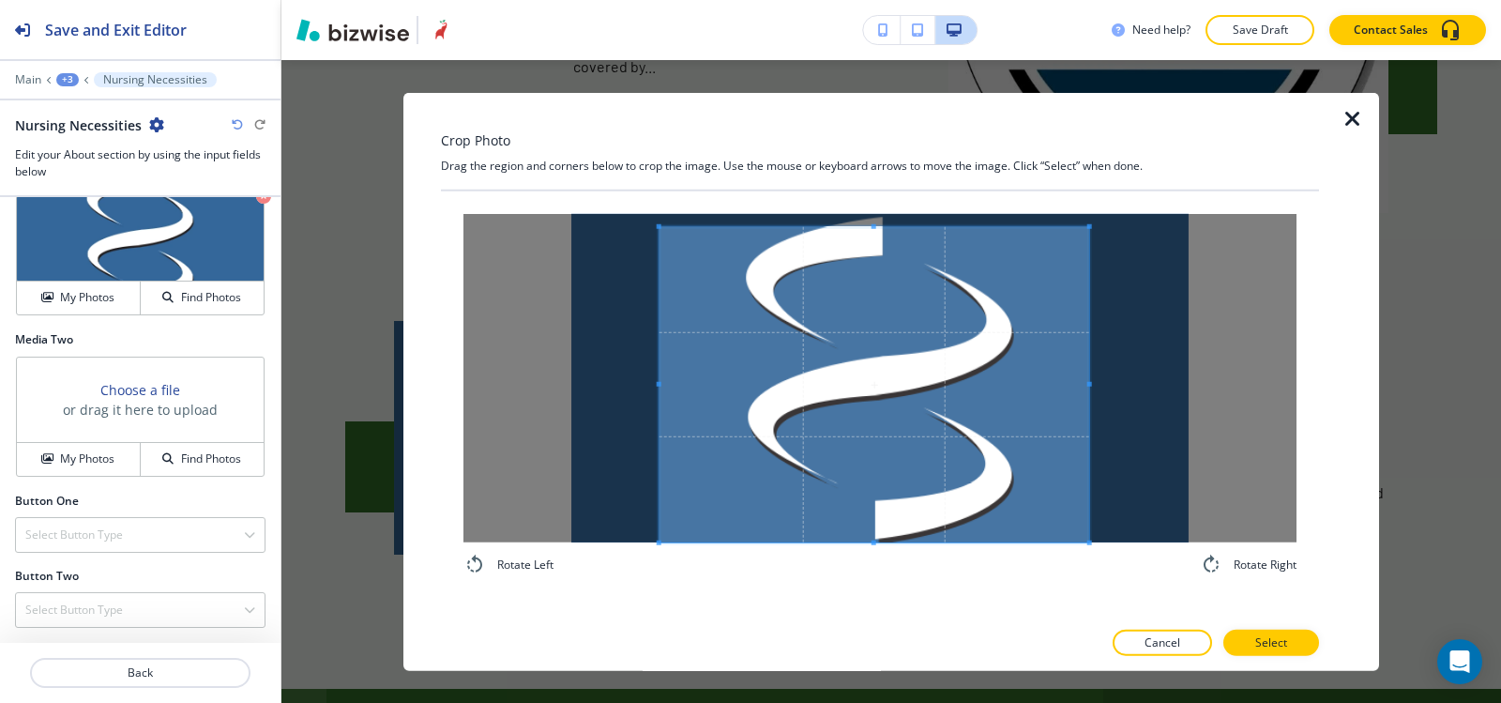
click at [1021, 398] on span at bounding box center [875, 383] width 430 height 315
click at [679, 379] on div at bounding box center [884, 383] width 410 height 315
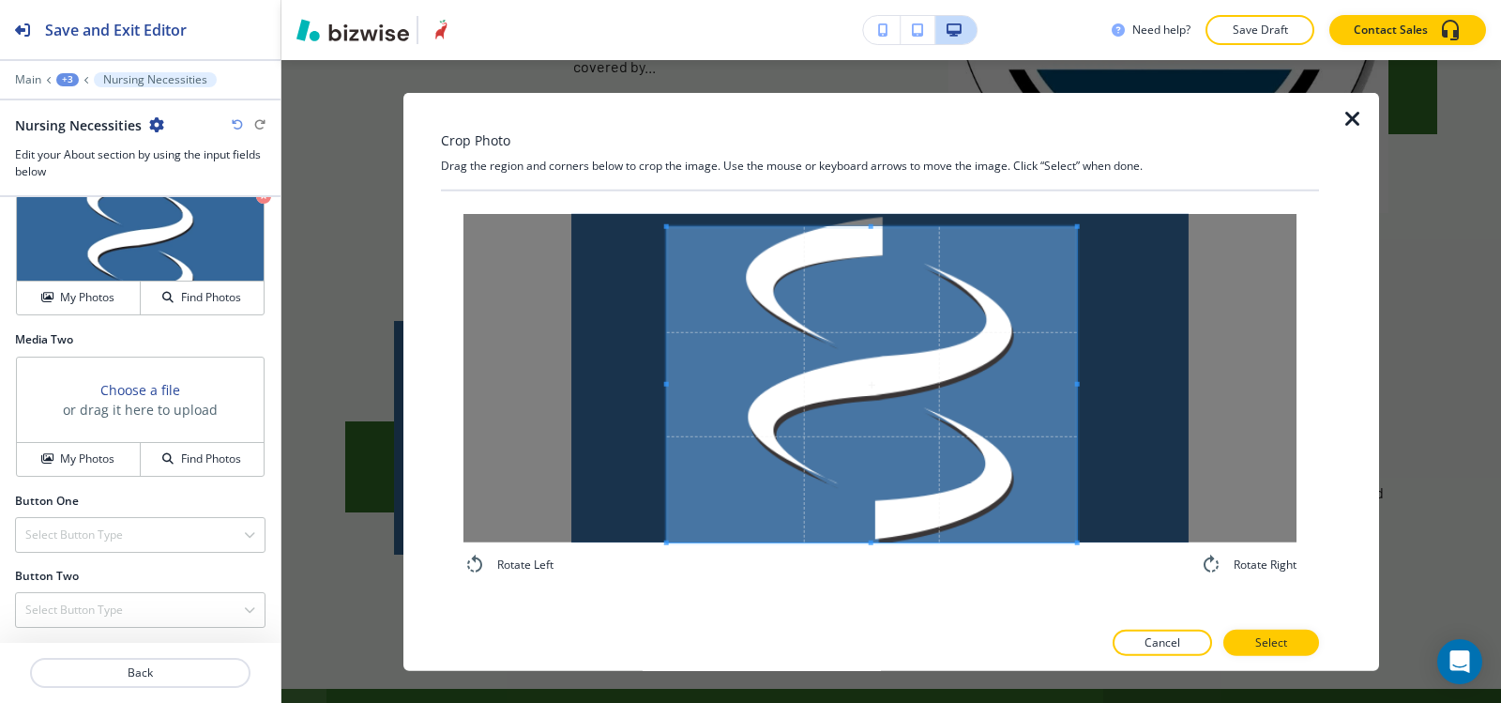
click at [836, 407] on span at bounding box center [872, 383] width 410 height 315
click at [1284, 643] on p "Select" at bounding box center [1271, 642] width 32 height 17
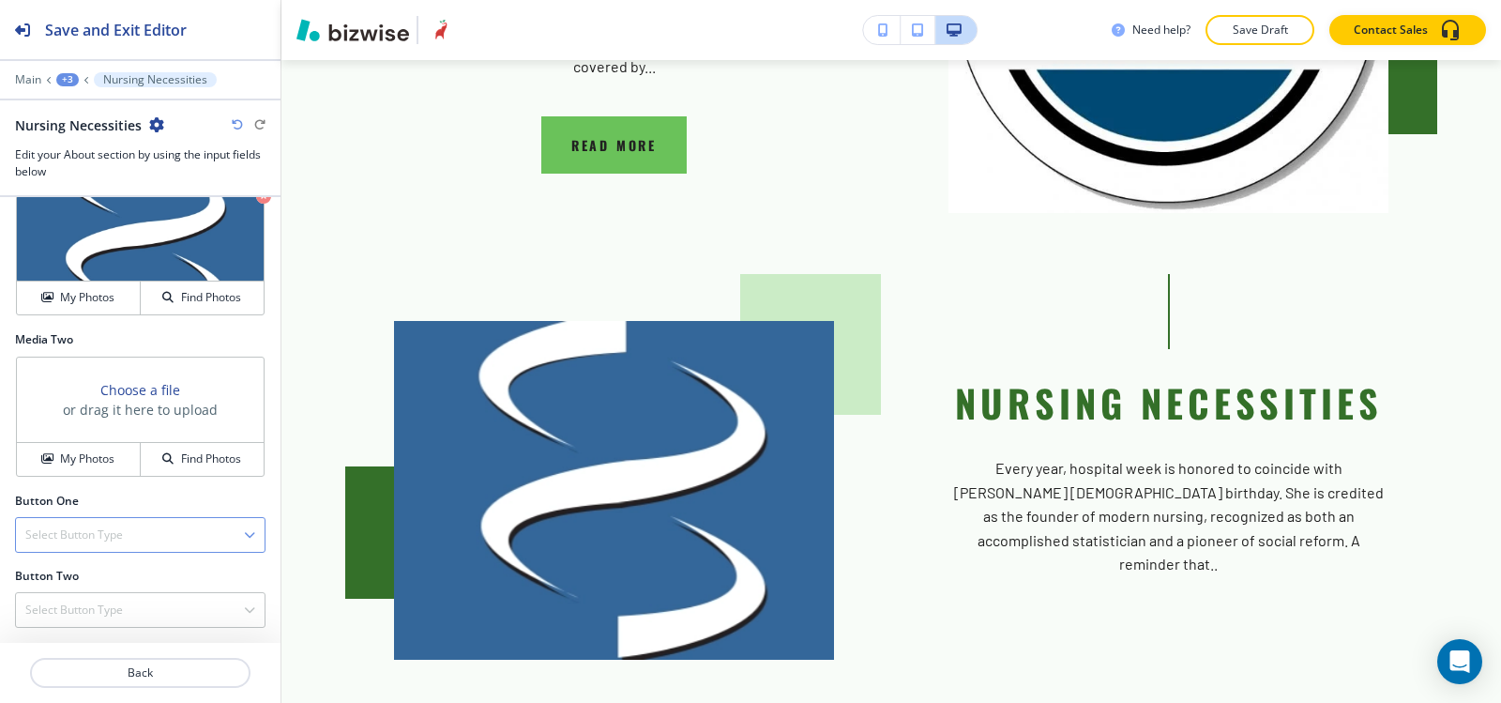
click at [126, 540] on div "Select Button Type" at bounding box center [140, 535] width 249 height 34
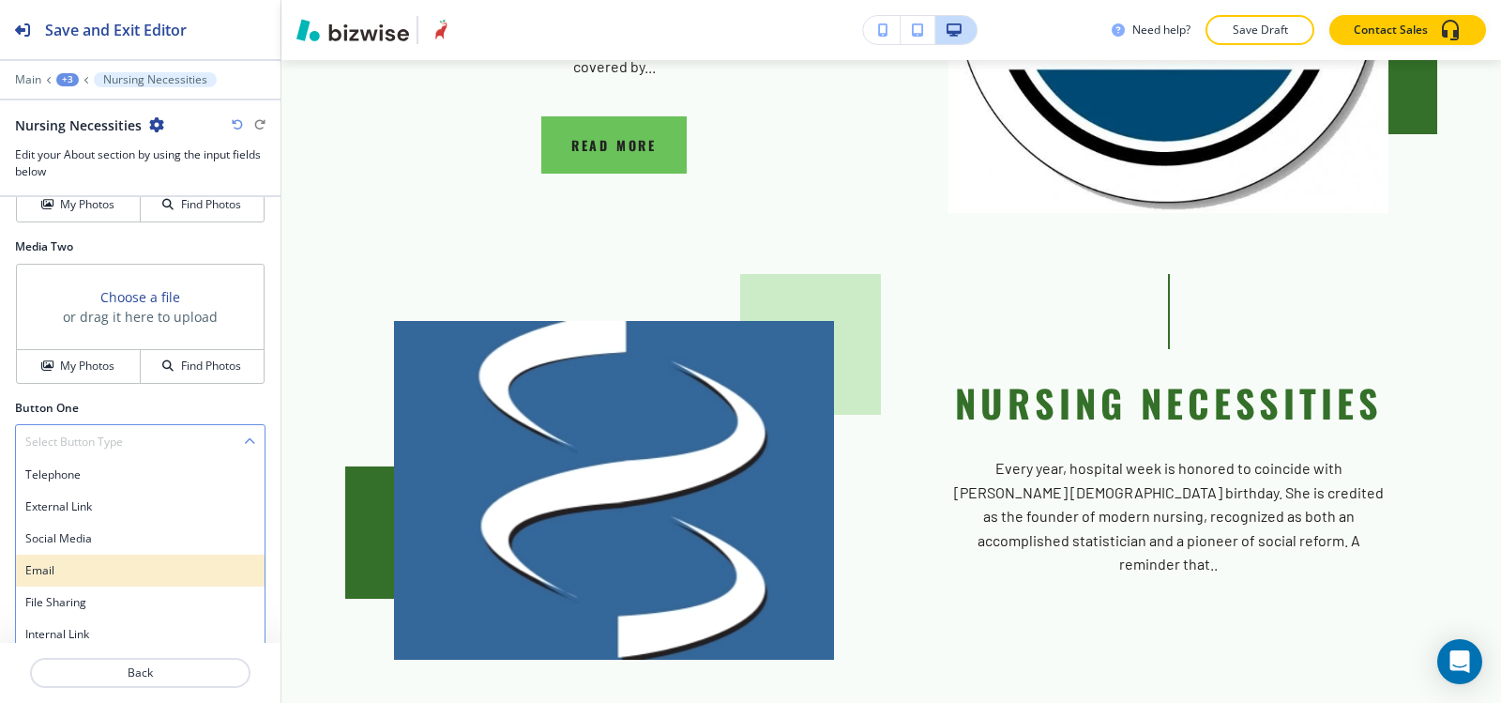
scroll to position [798, 0]
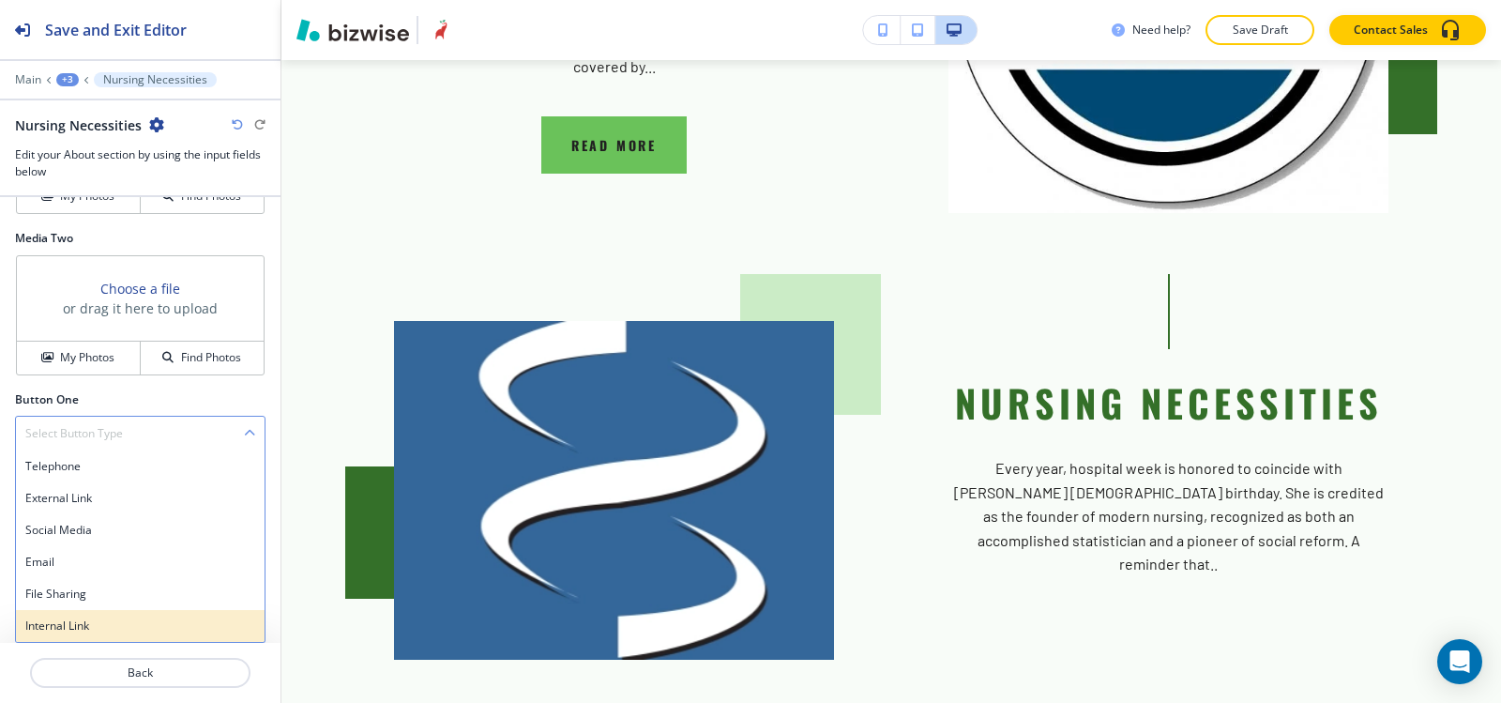
click at [109, 621] on h4 "Internal Link" at bounding box center [140, 625] width 230 height 17
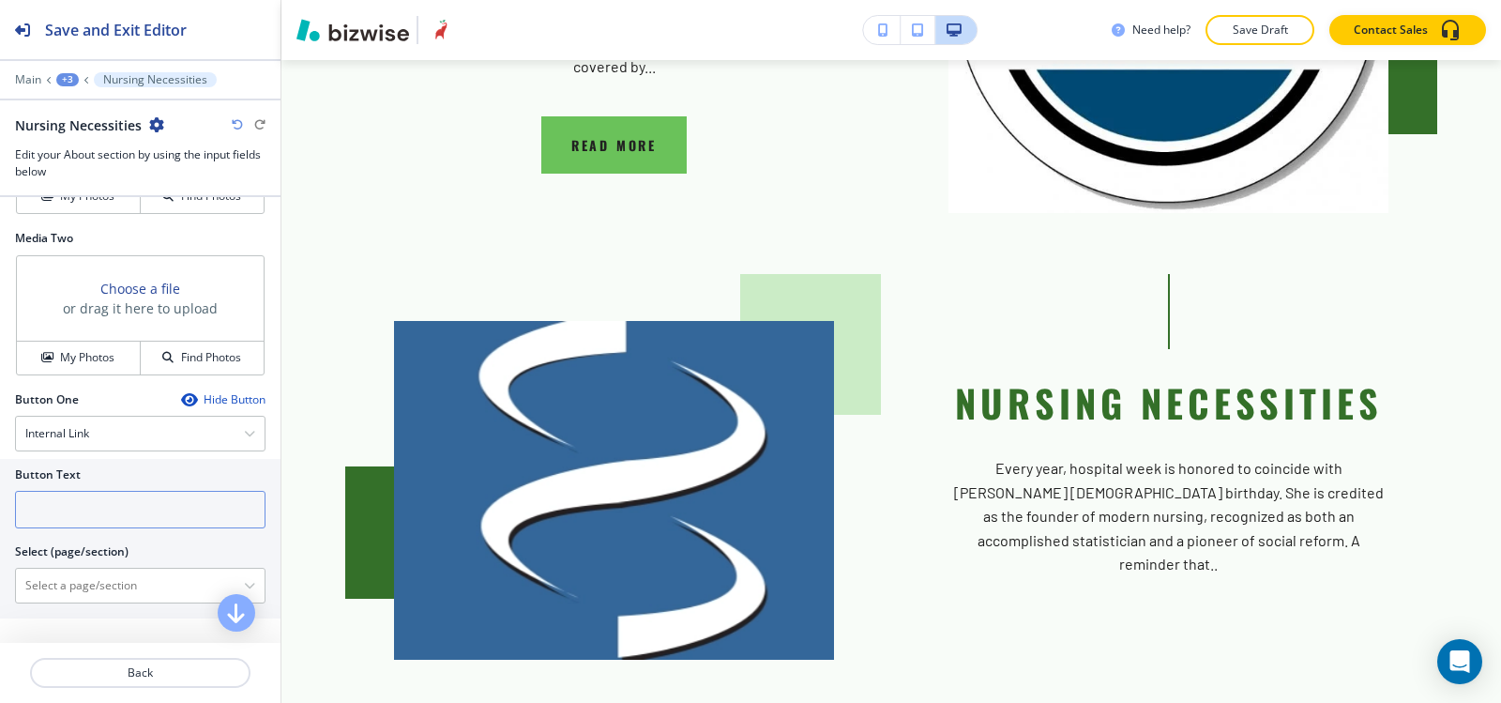
click at [94, 512] on input "text" at bounding box center [140, 510] width 251 height 38
type input "C"
type input "READ MORE"
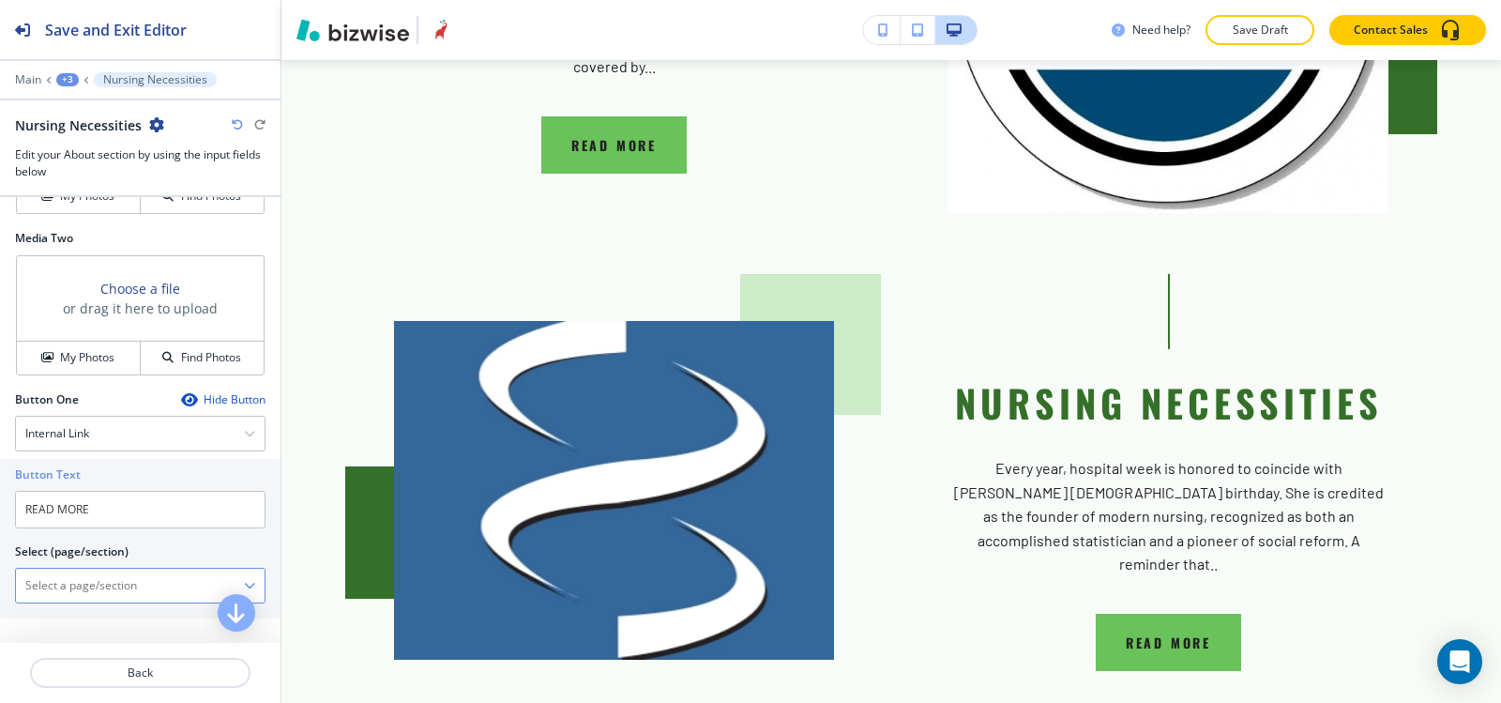
click at [77, 585] on \(page\/section\) "Manual Input" at bounding box center [130, 586] width 228 height 32
click at [138, 615] on h4 "SOS GOWN NURSING NECESSITIES" at bounding box center [140, 618] width 230 height 17
type \(page\/section\) "SOS GOWN NURSING NECESSITIES"
click at [67, 81] on div "+3" at bounding box center [67, 79] width 23 height 13
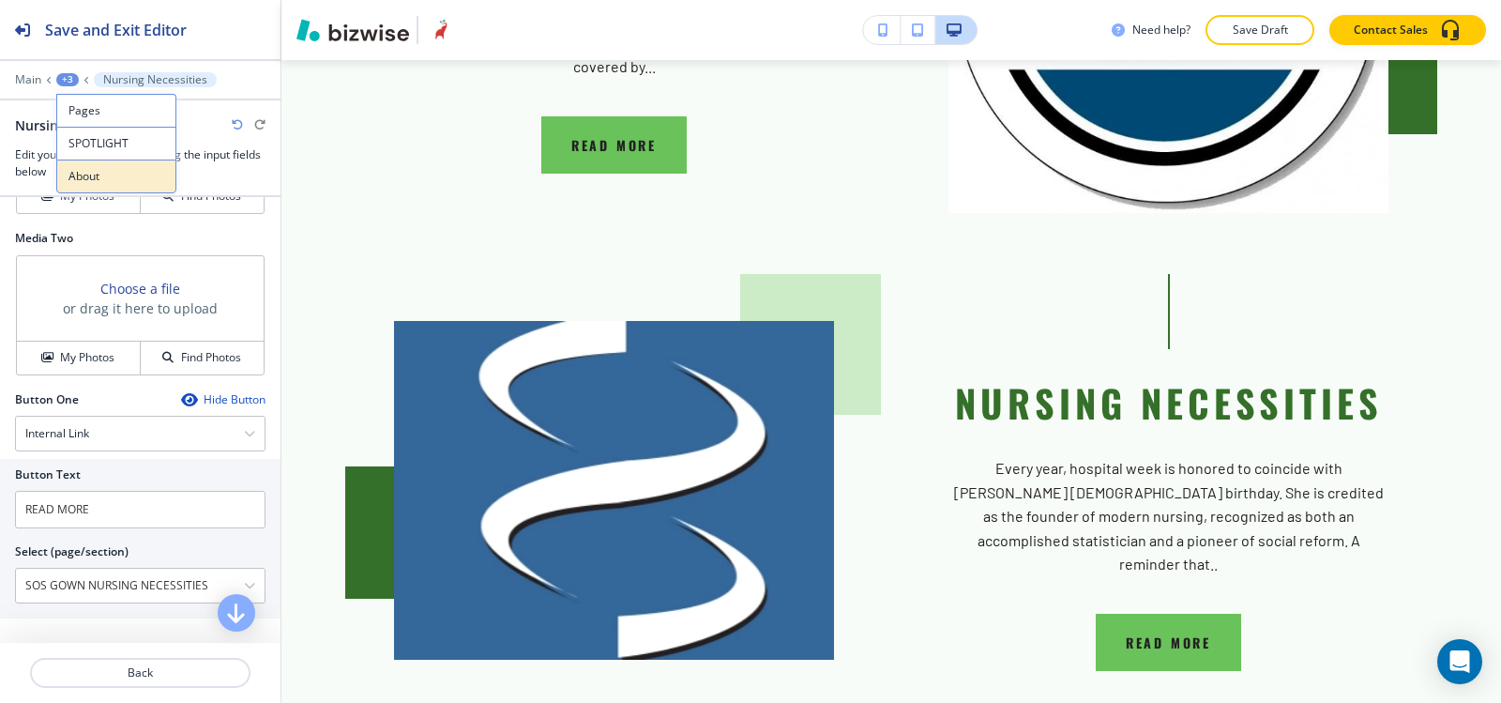
click at [88, 164] on button "About" at bounding box center [116, 177] width 120 height 34
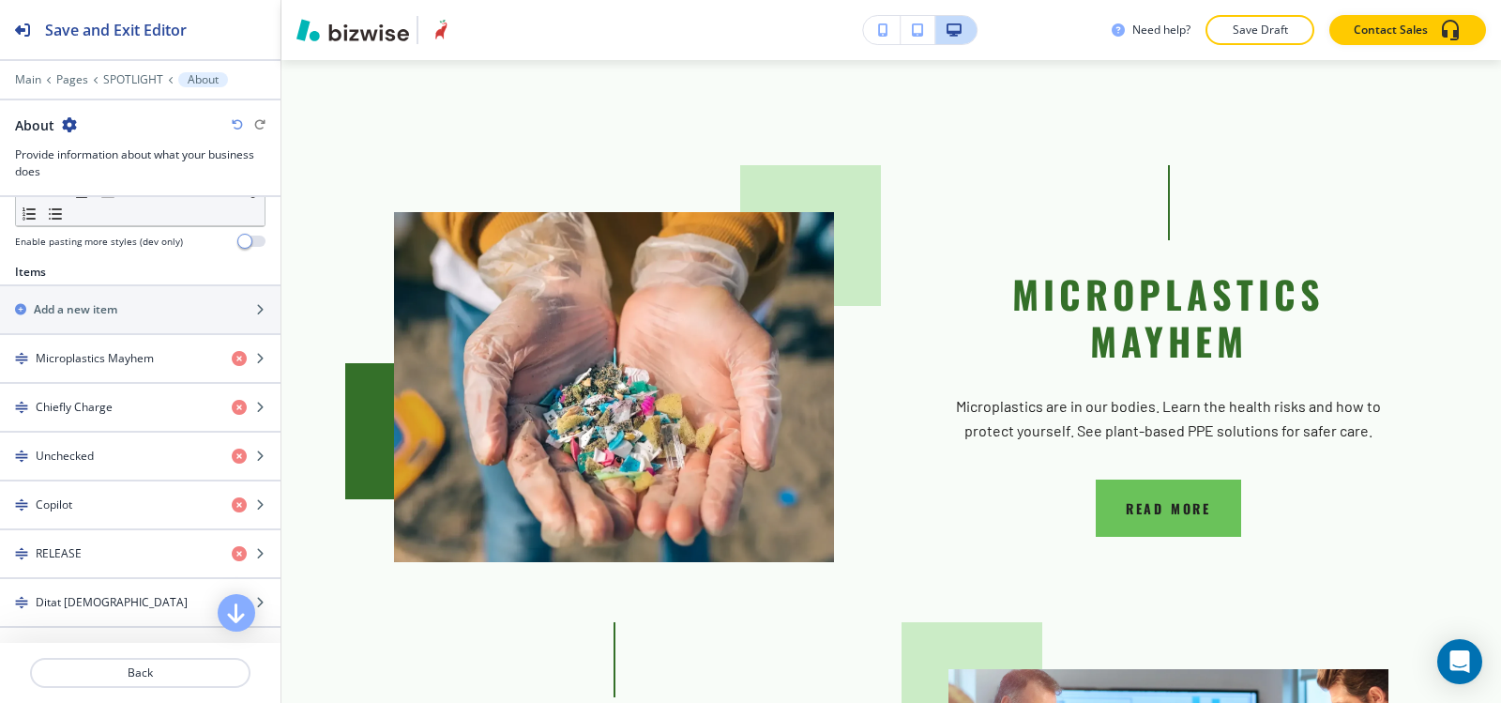
scroll to position [563, 0]
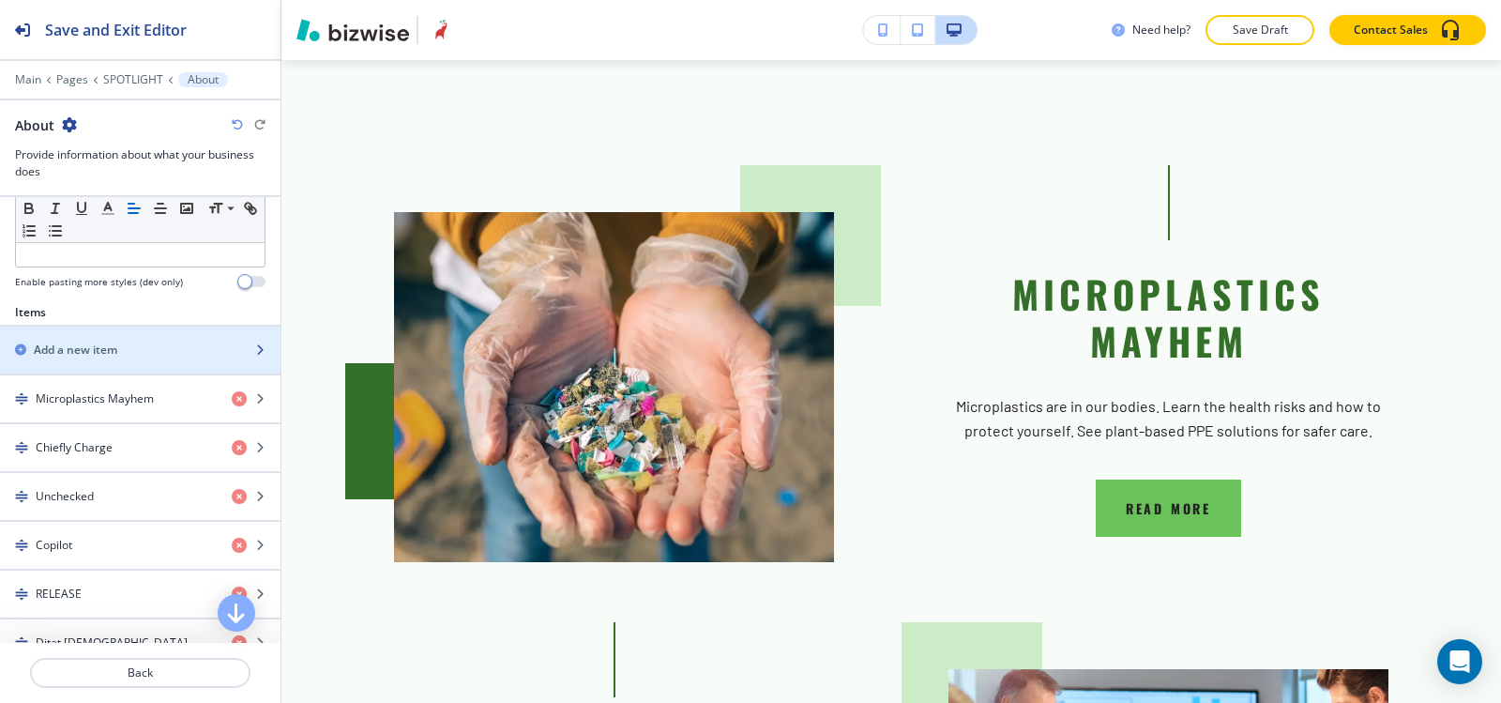
click at [152, 350] on div "Add a new item" at bounding box center [119, 350] width 239 height 17
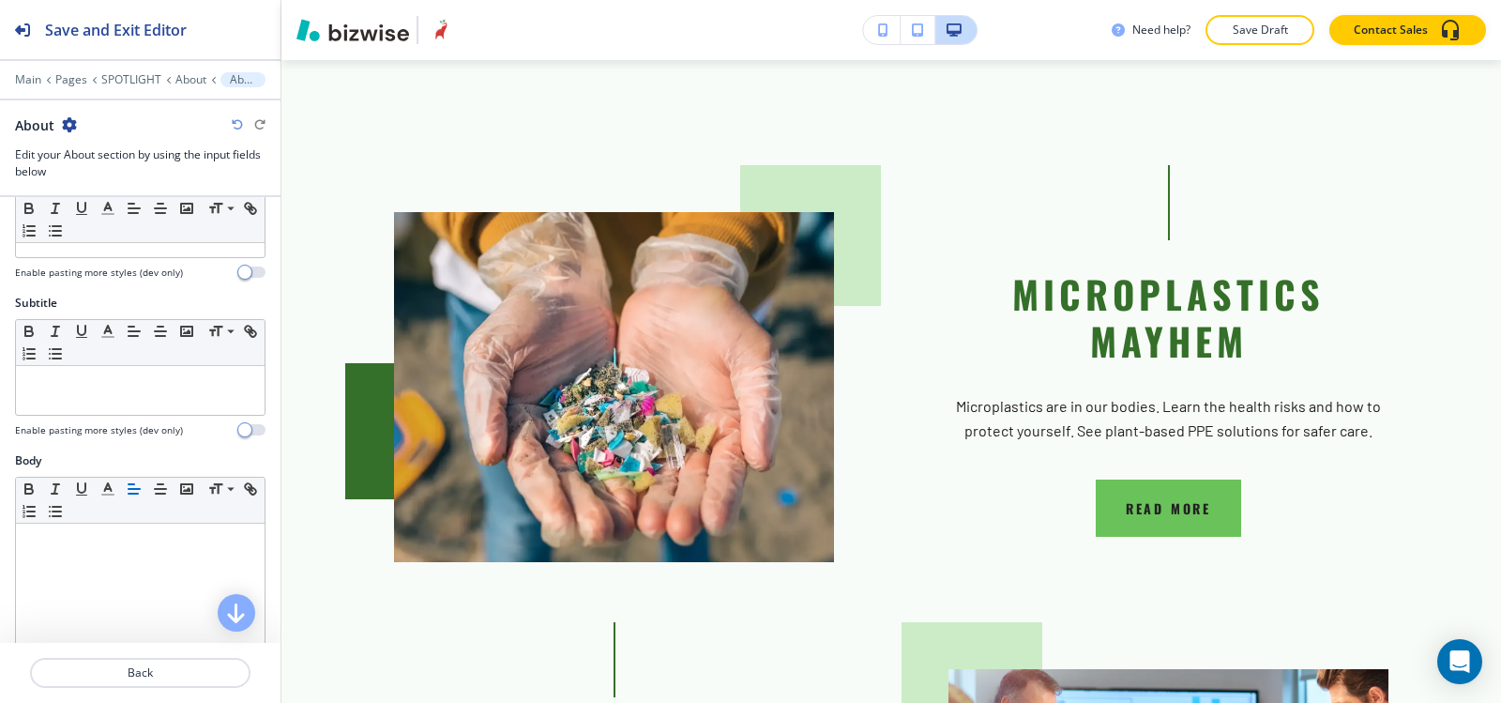
scroll to position [0, 0]
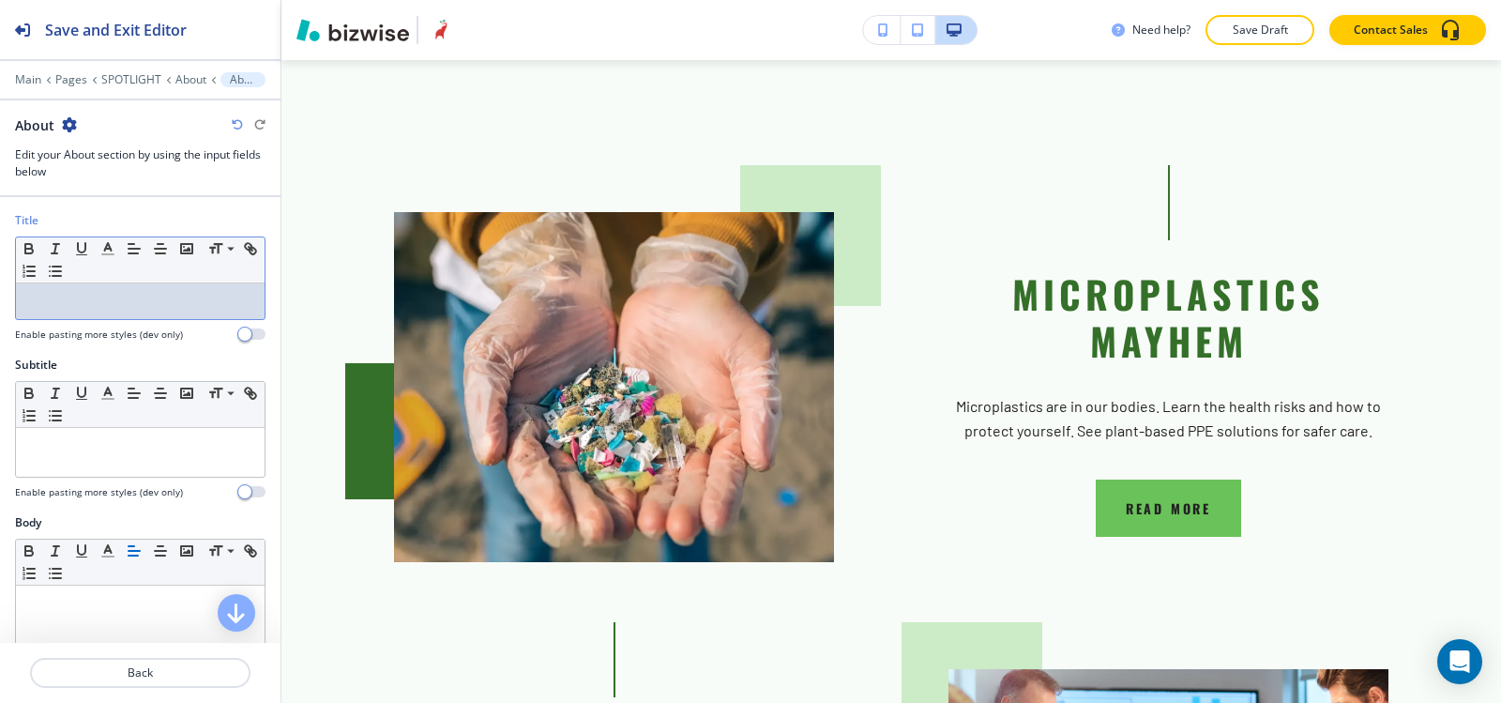
click at [121, 296] on p at bounding box center [140, 301] width 230 height 17
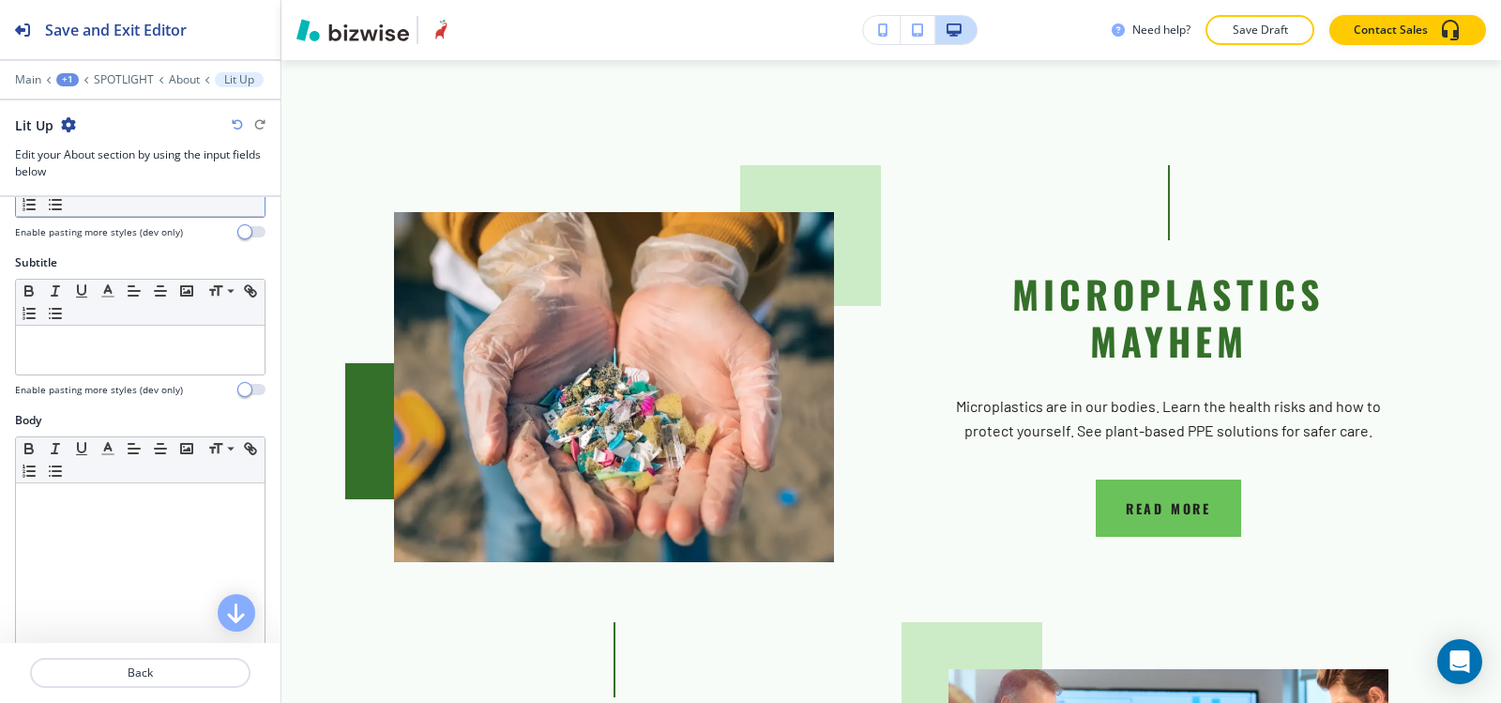
scroll to position [188, 0]
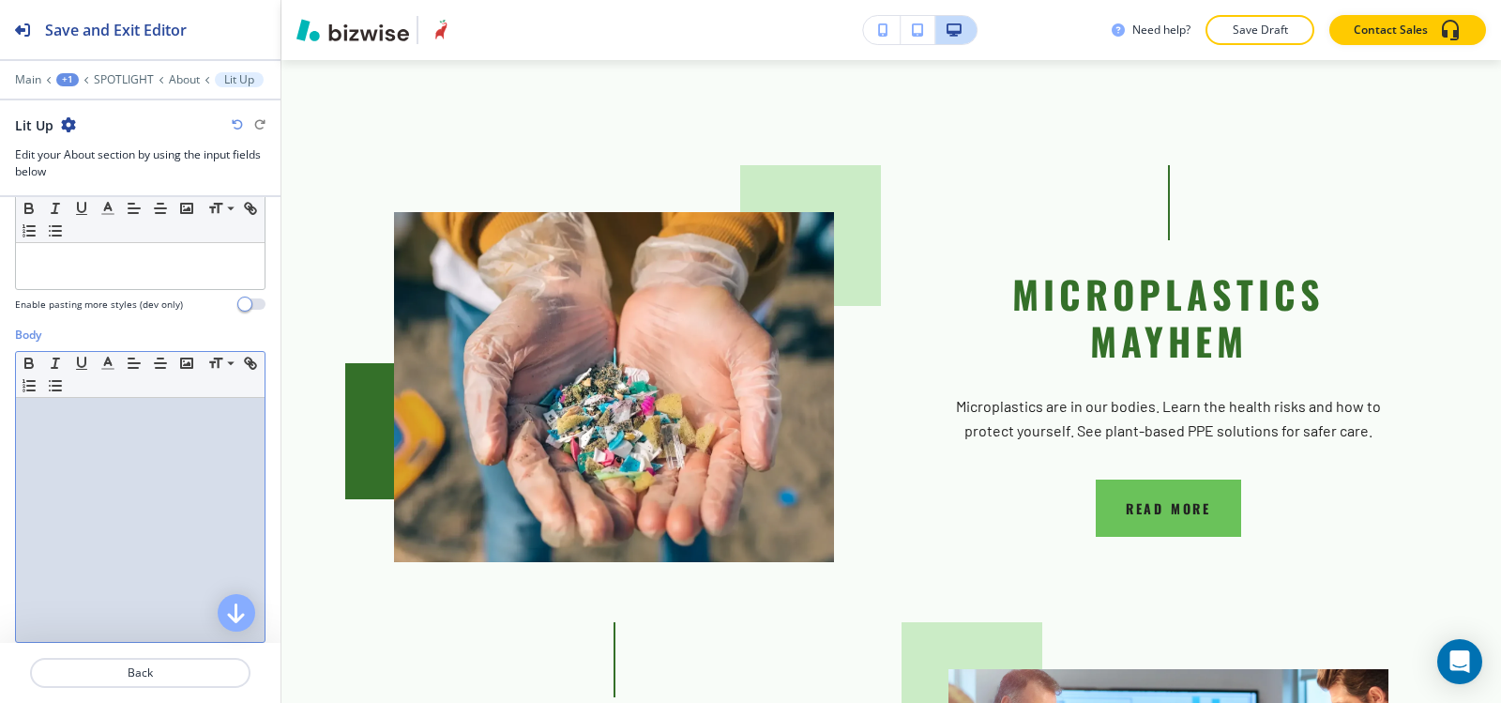
click at [118, 526] on div at bounding box center [140, 520] width 249 height 244
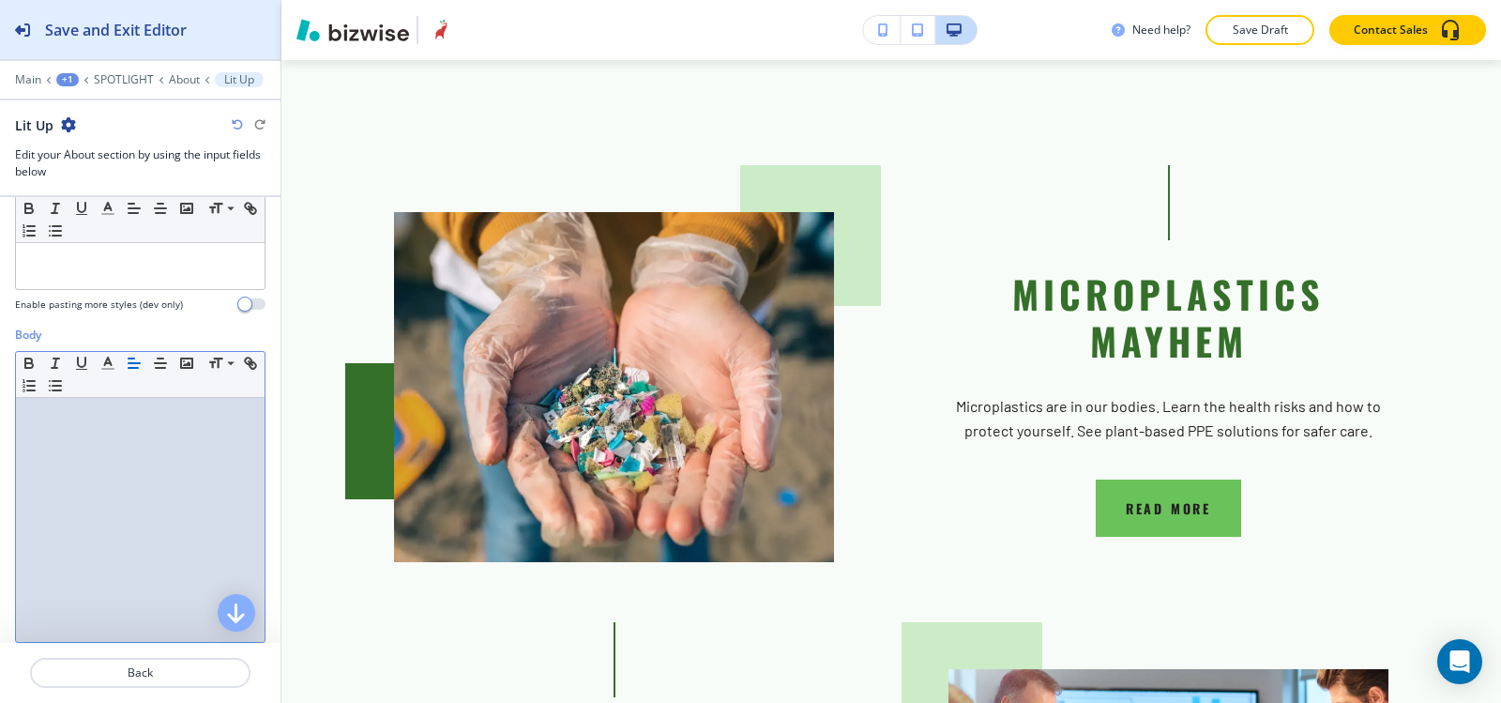
paste div
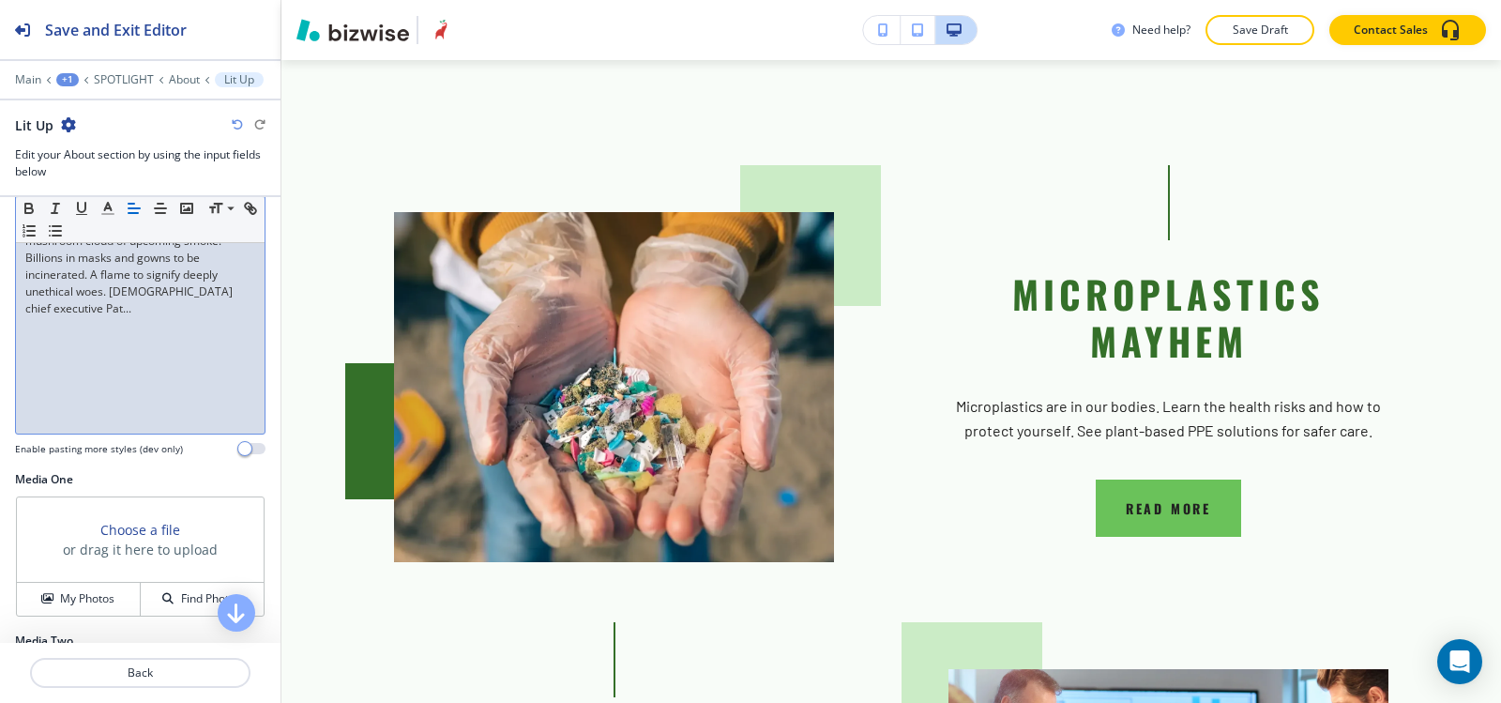
scroll to position [563, 0]
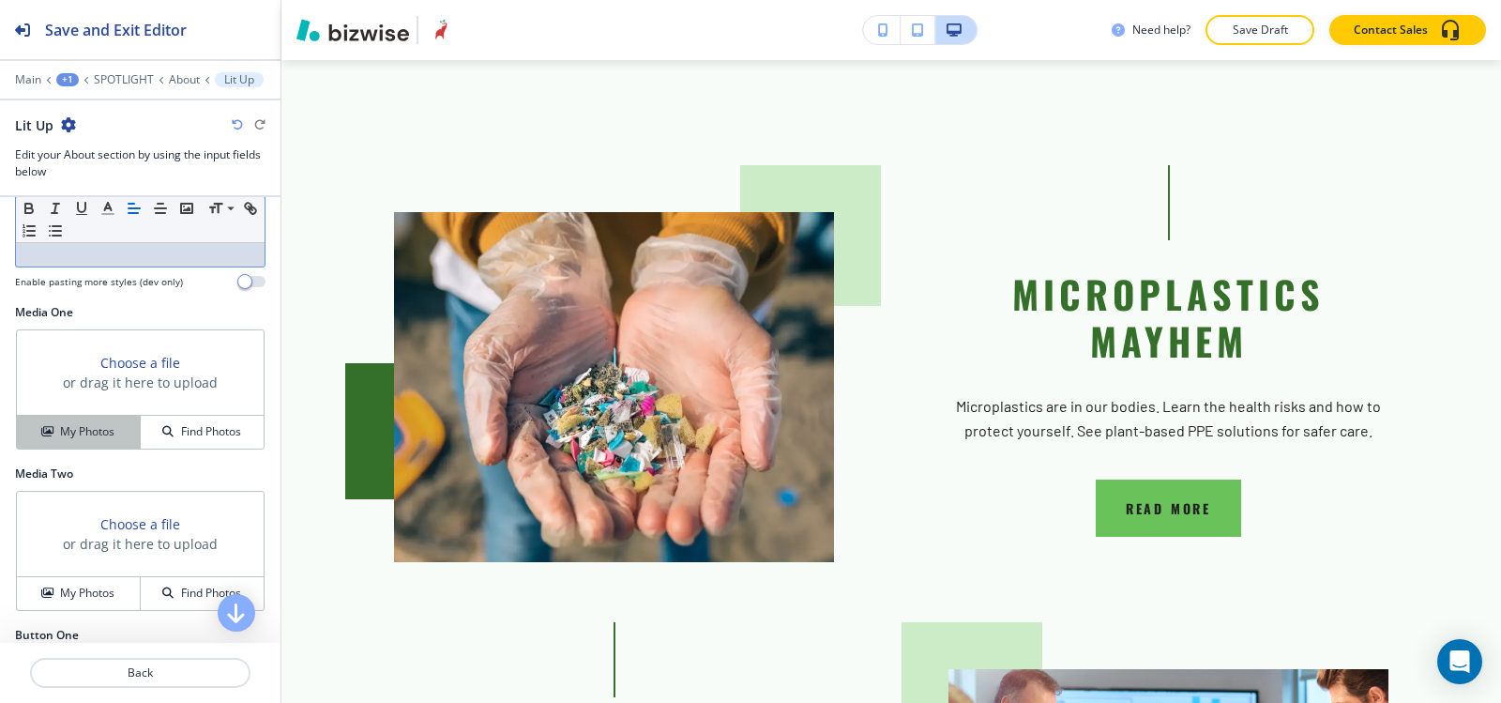
click at [75, 438] on h4 "My Photos" at bounding box center [87, 431] width 54 height 17
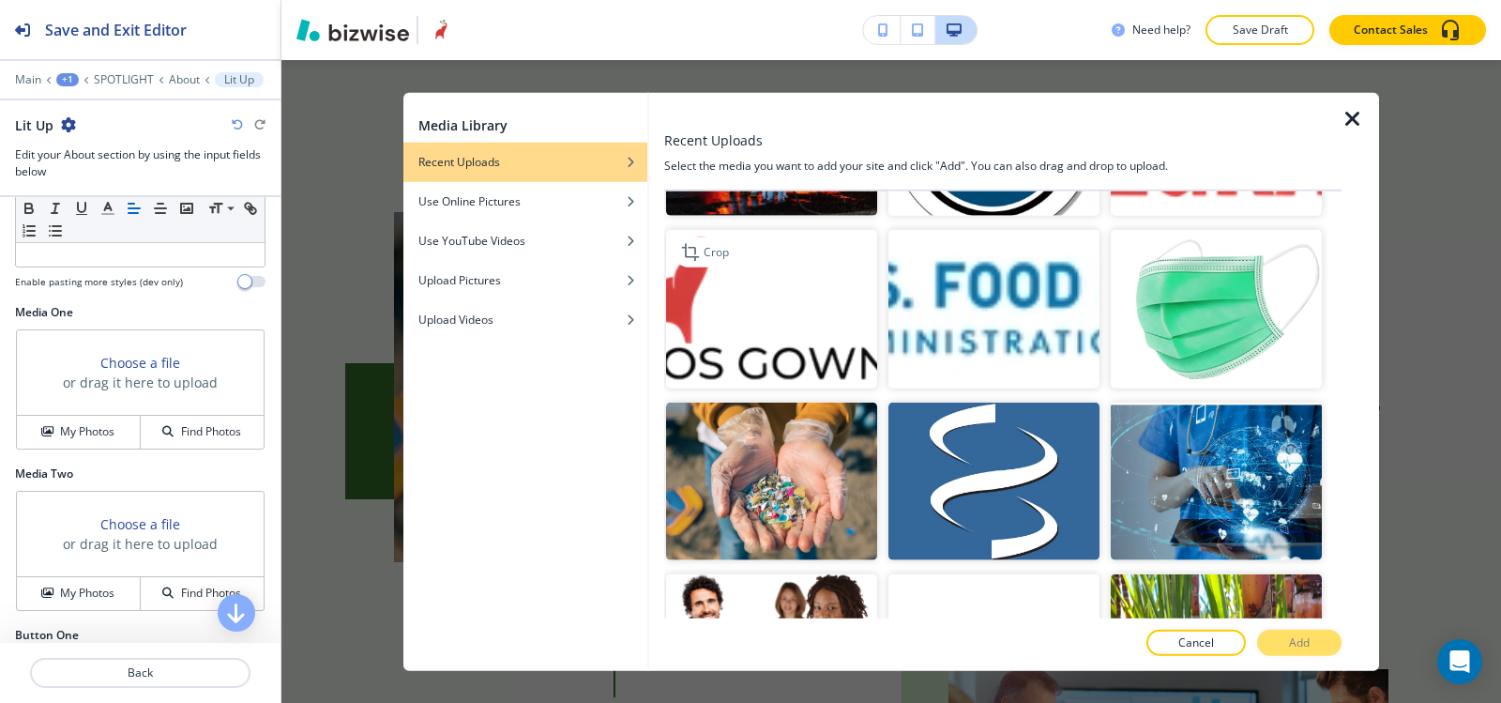
scroll to position [4035, 0]
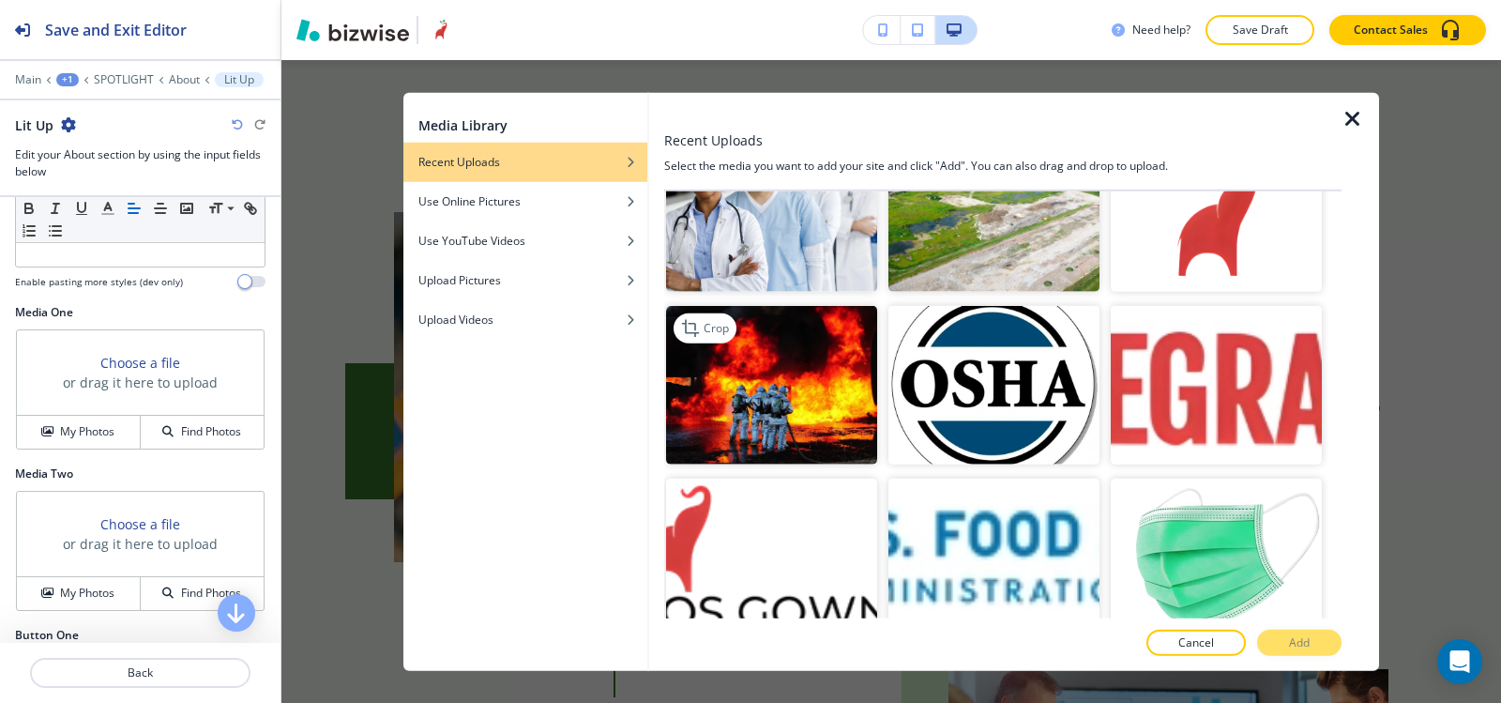
click at [812, 361] on img "button" at bounding box center [771, 385] width 211 height 159
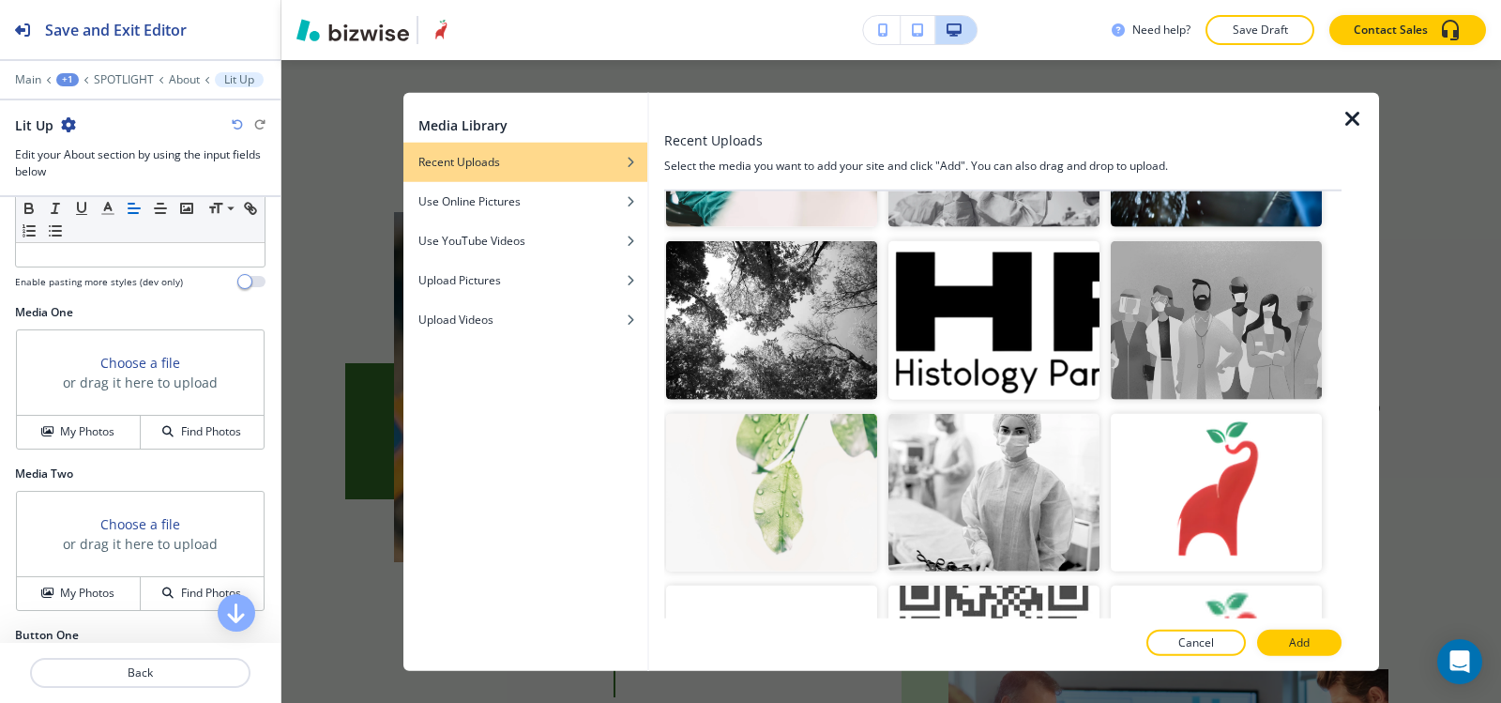
scroll to position [5666, 0]
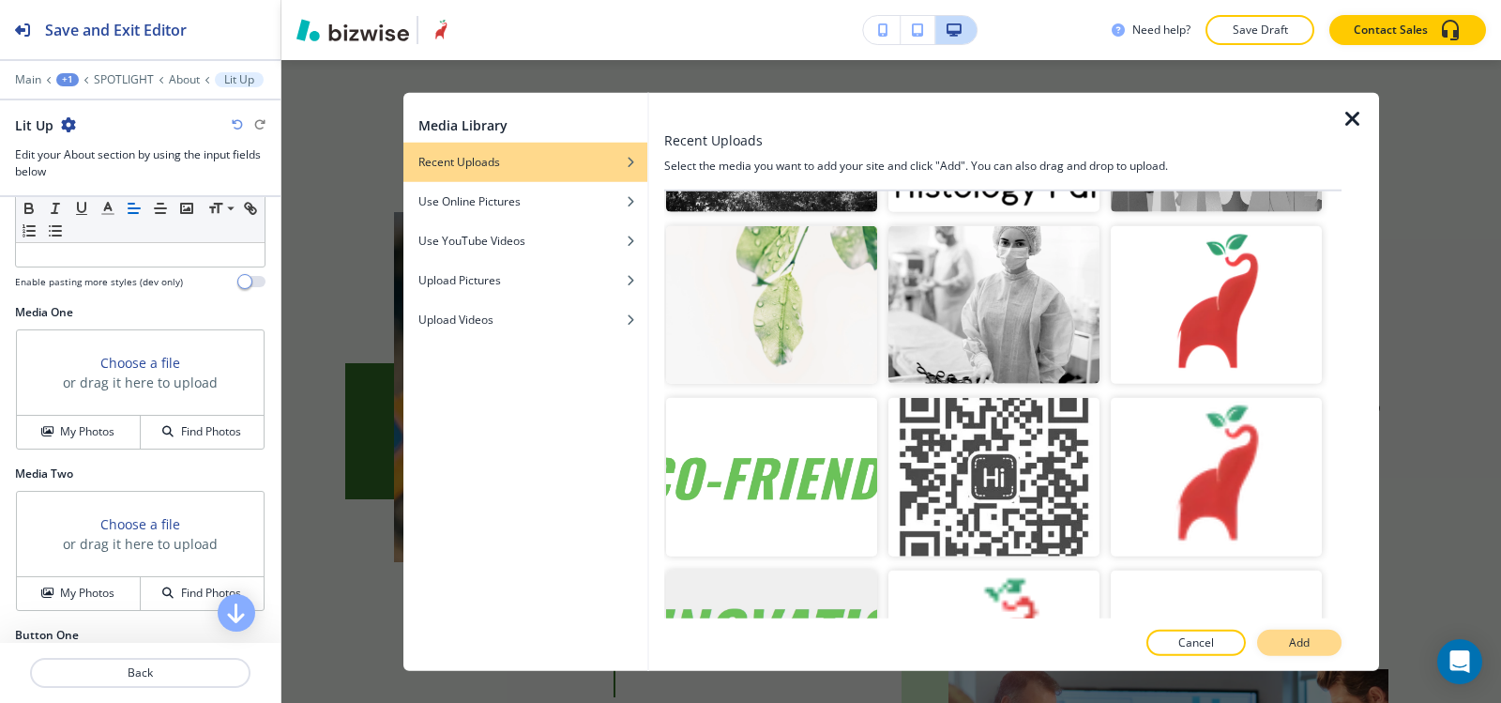
click at [1289, 645] on p "Add" at bounding box center [1299, 642] width 21 height 17
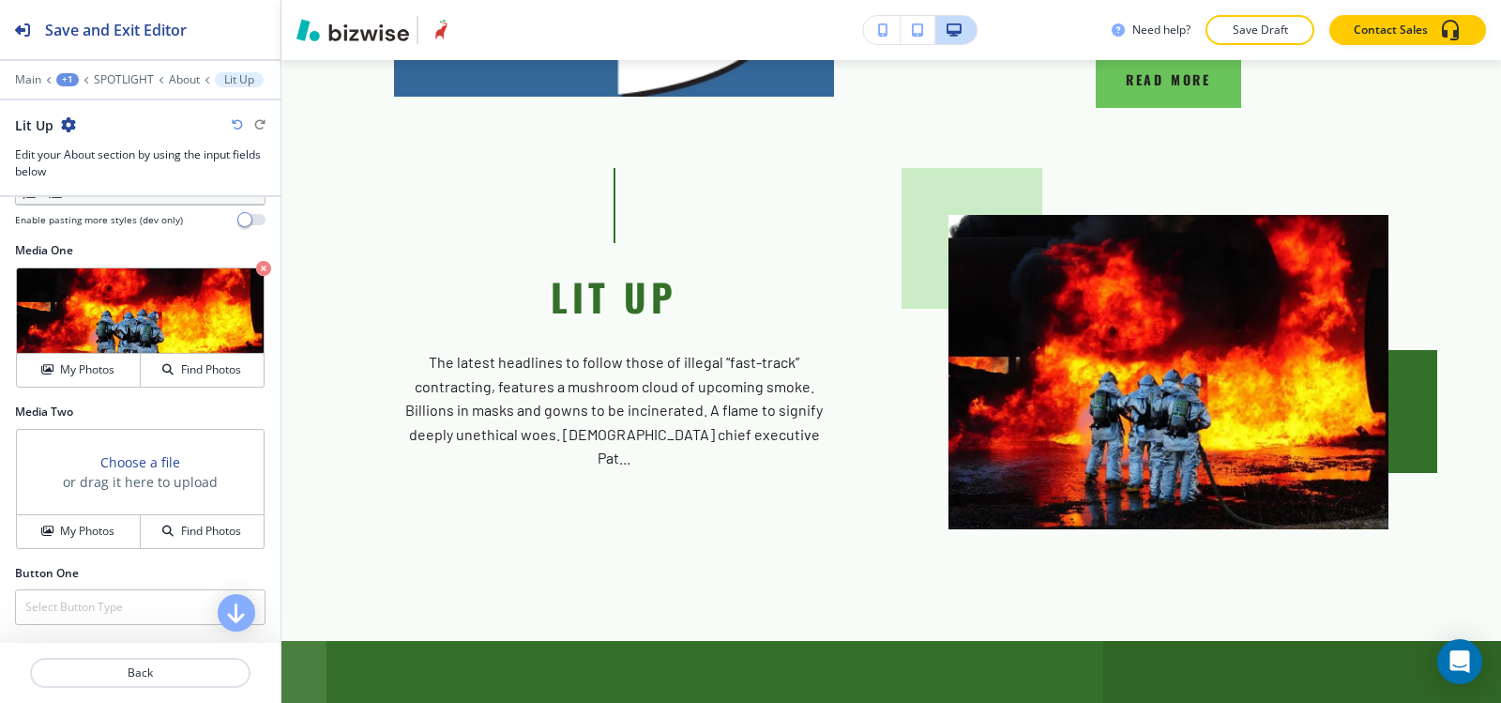
scroll to position [697, 0]
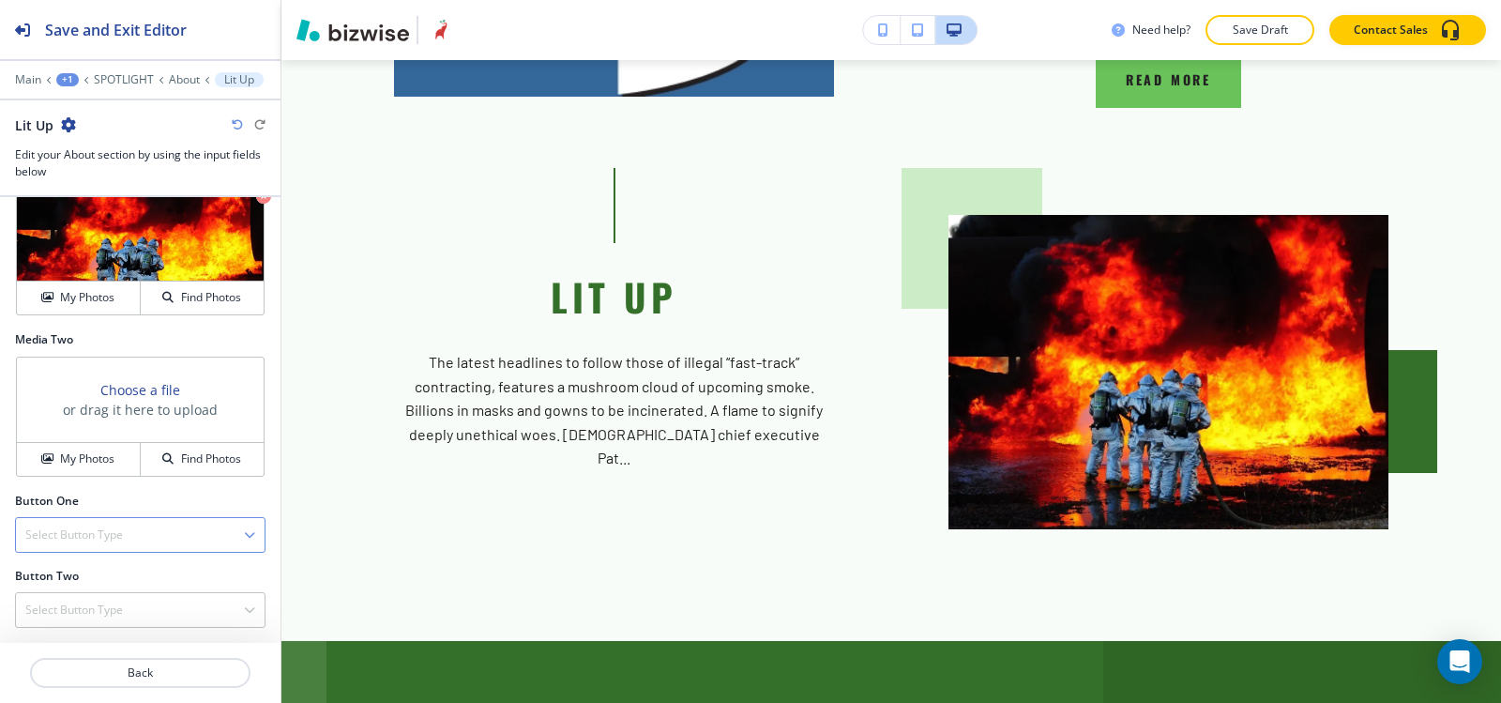
click at [88, 546] on div "Select Button Type" at bounding box center [140, 535] width 249 height 34
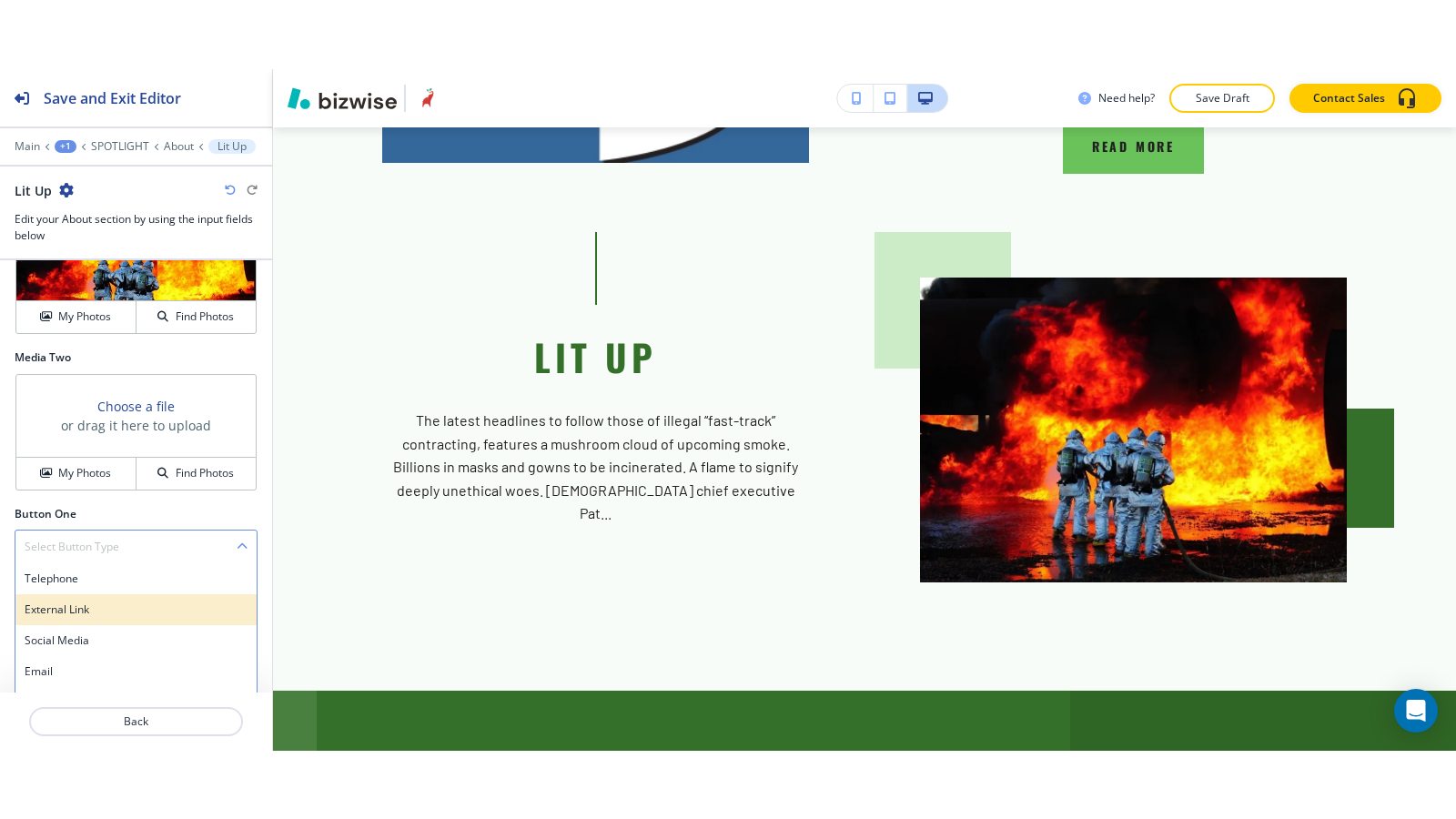
scroll to position [774, 0]
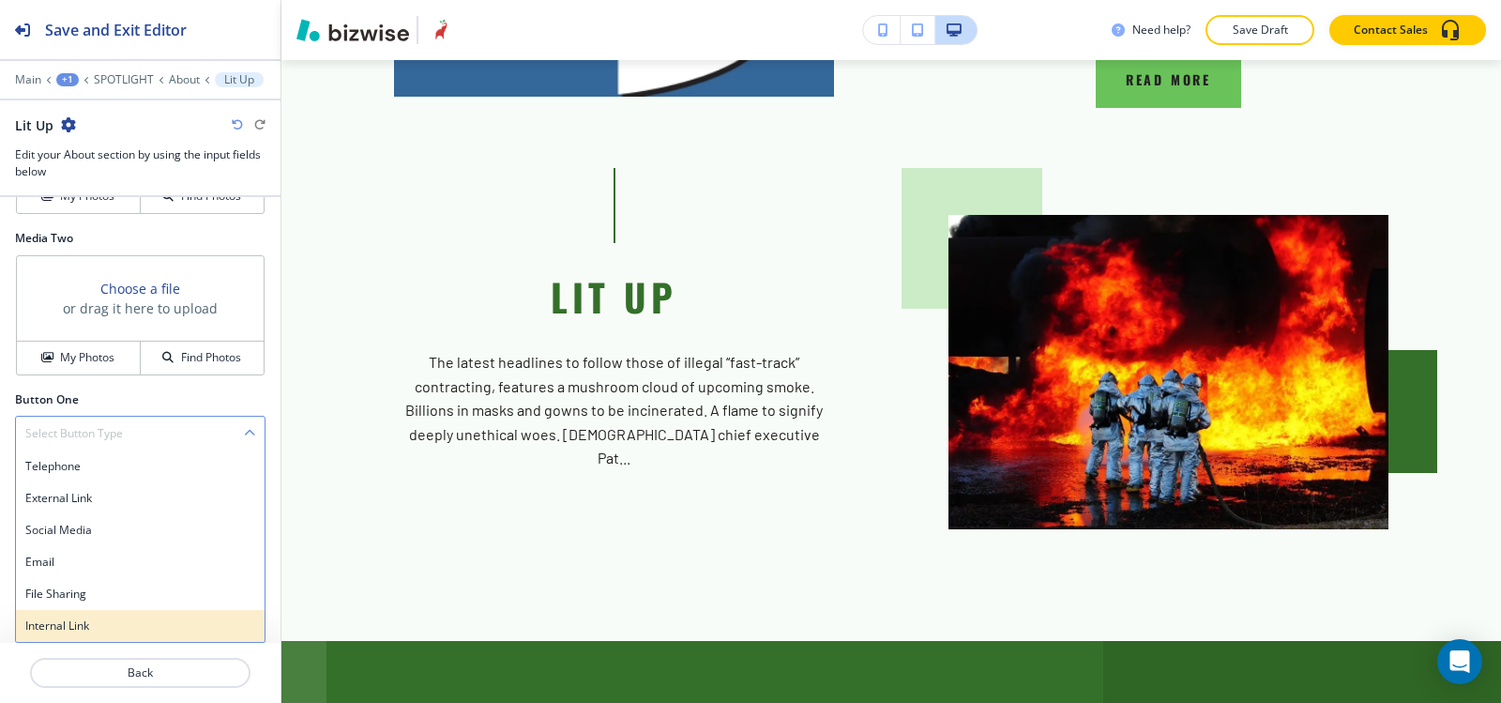
click at [84, 621] on h4 "Internal Link" at bounding box center [140, 625] width 230 height 17
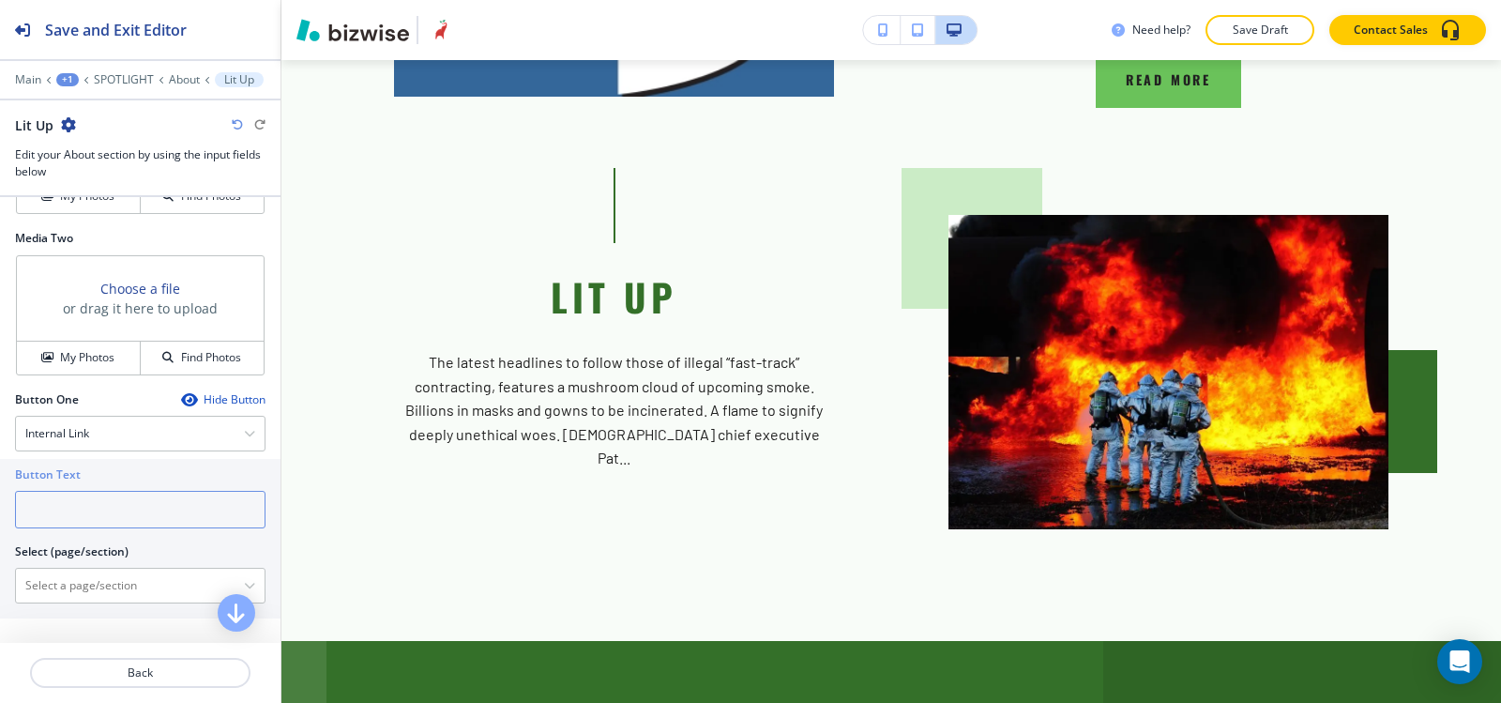
click at [73, 508] on input "text" at bounding box center [140, 510] width 251 height 38
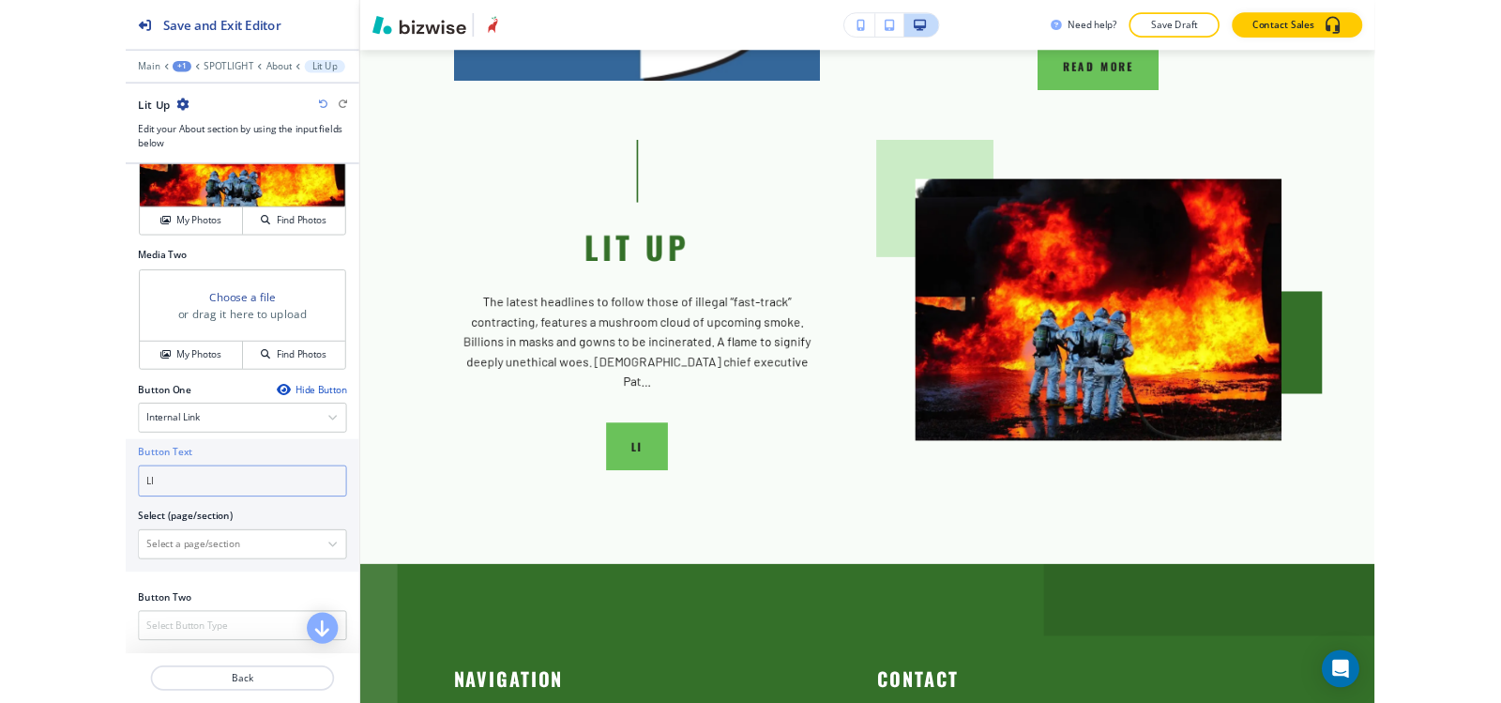
scroll to position [730, 0]
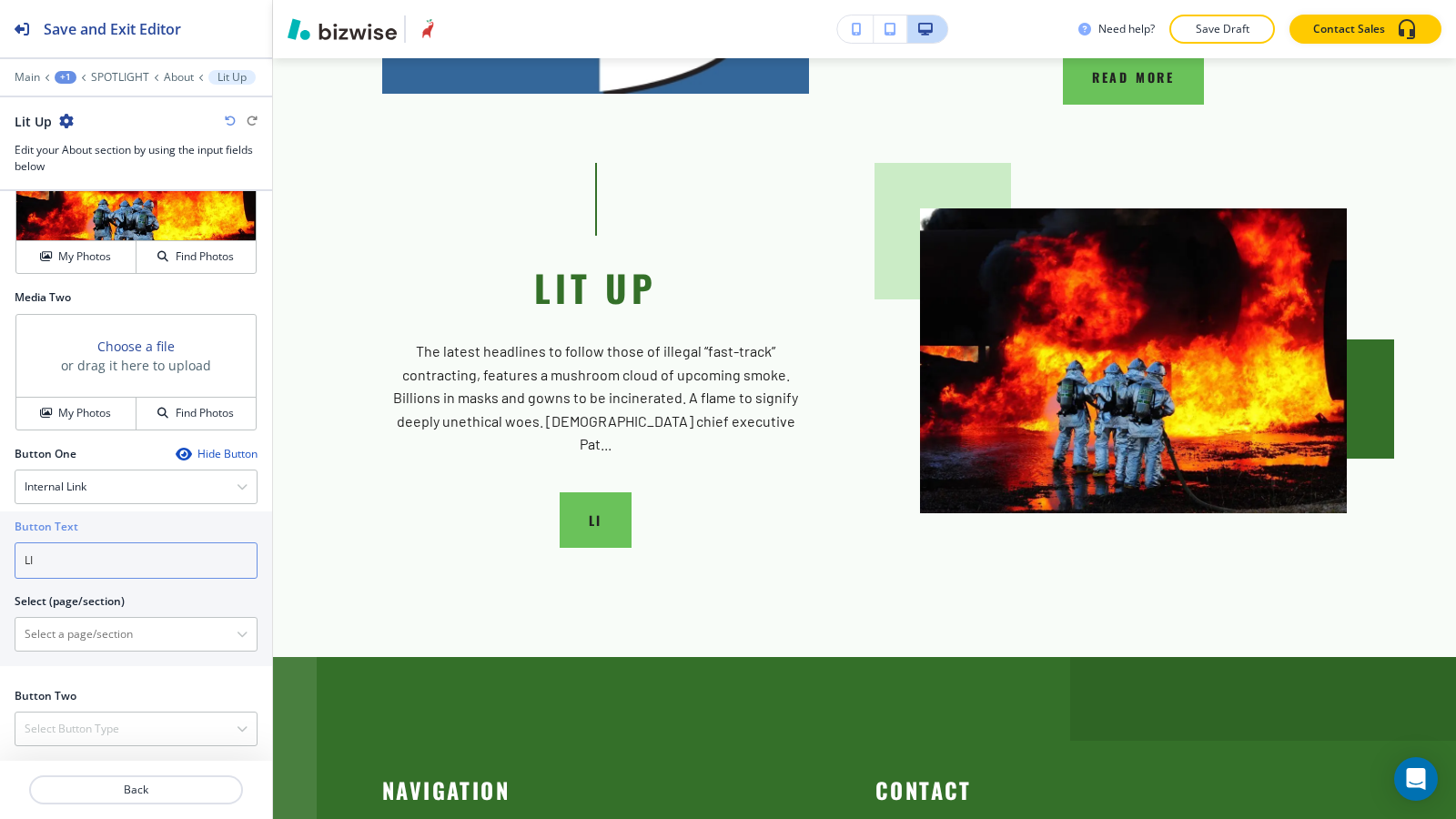
type input "L"
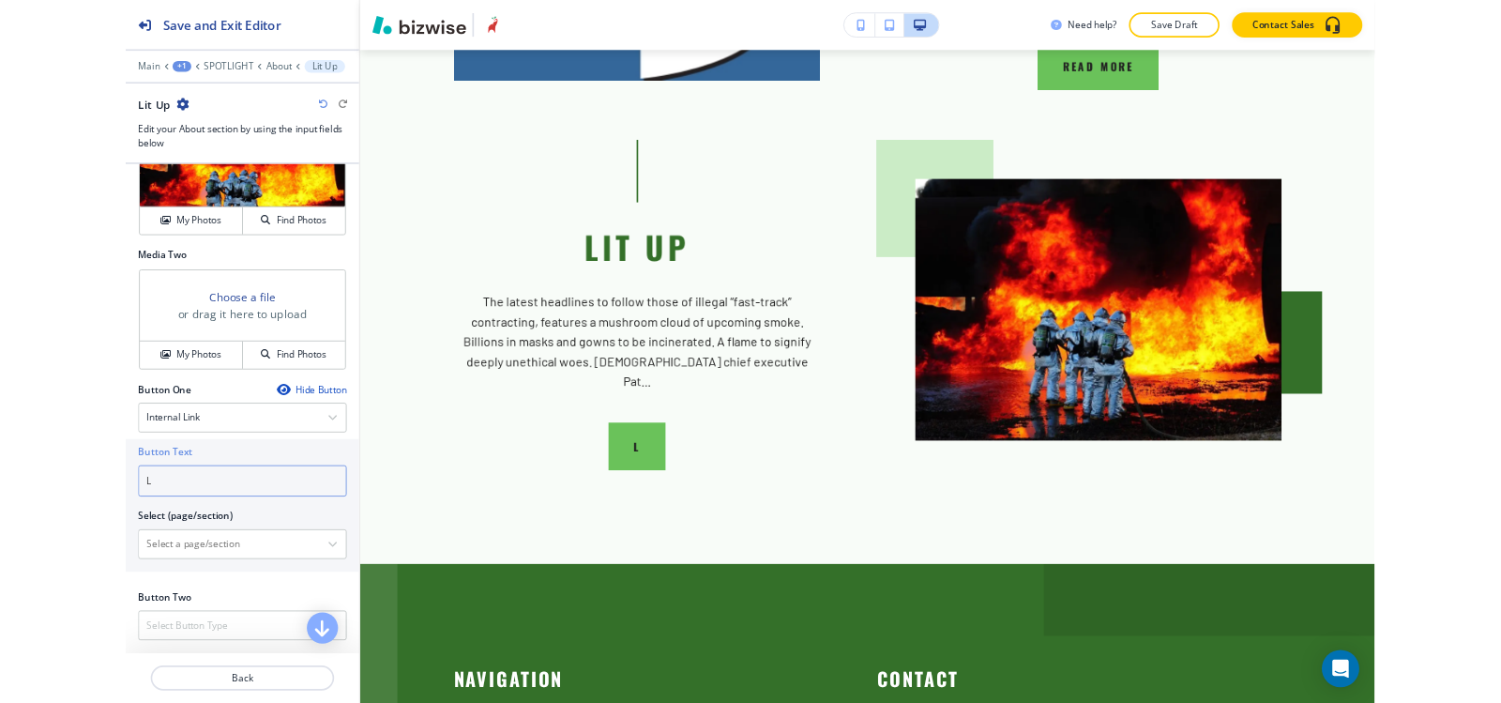
scroll to position [798, 0]
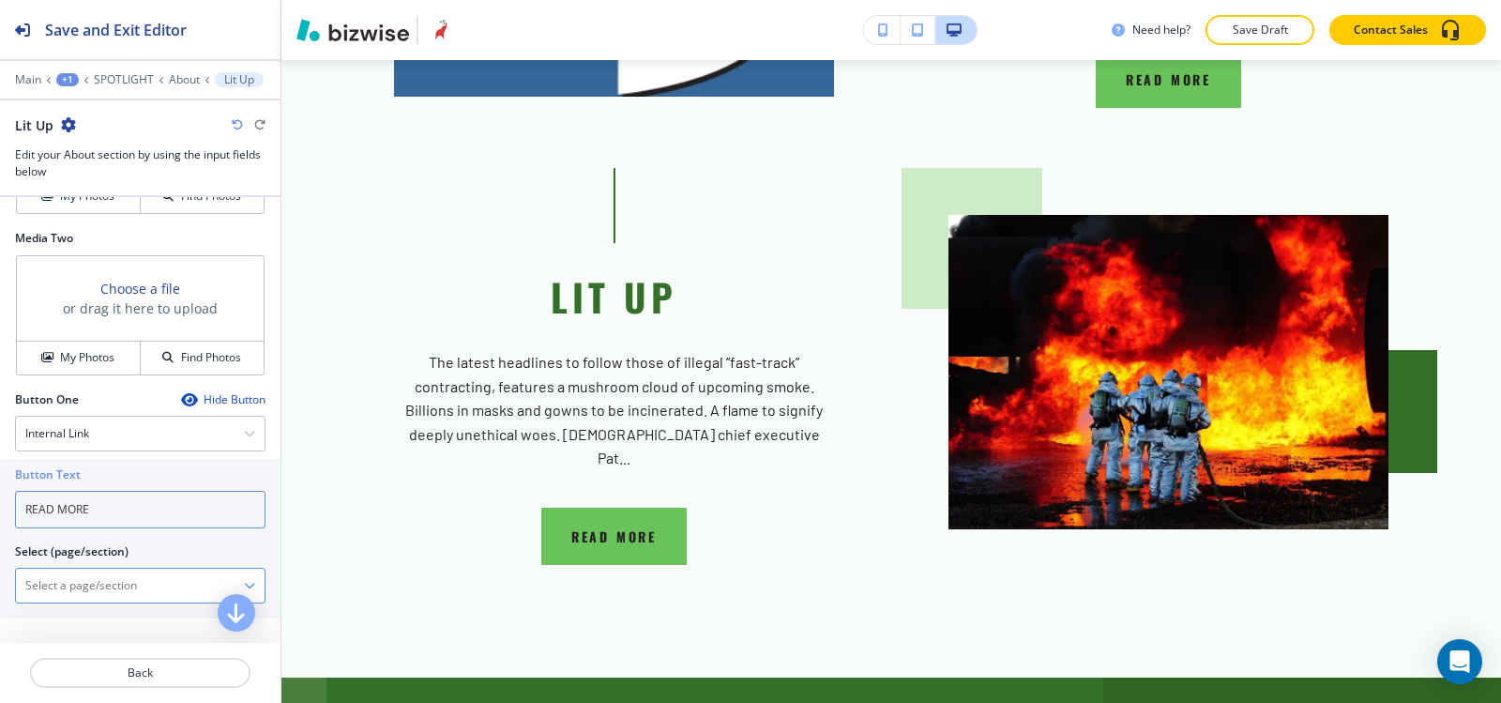
type input "READ MORE"
click at [43, 585] on \(page\/section\) "Manual Input" at bounding box center [130, 586] width 228 height 32
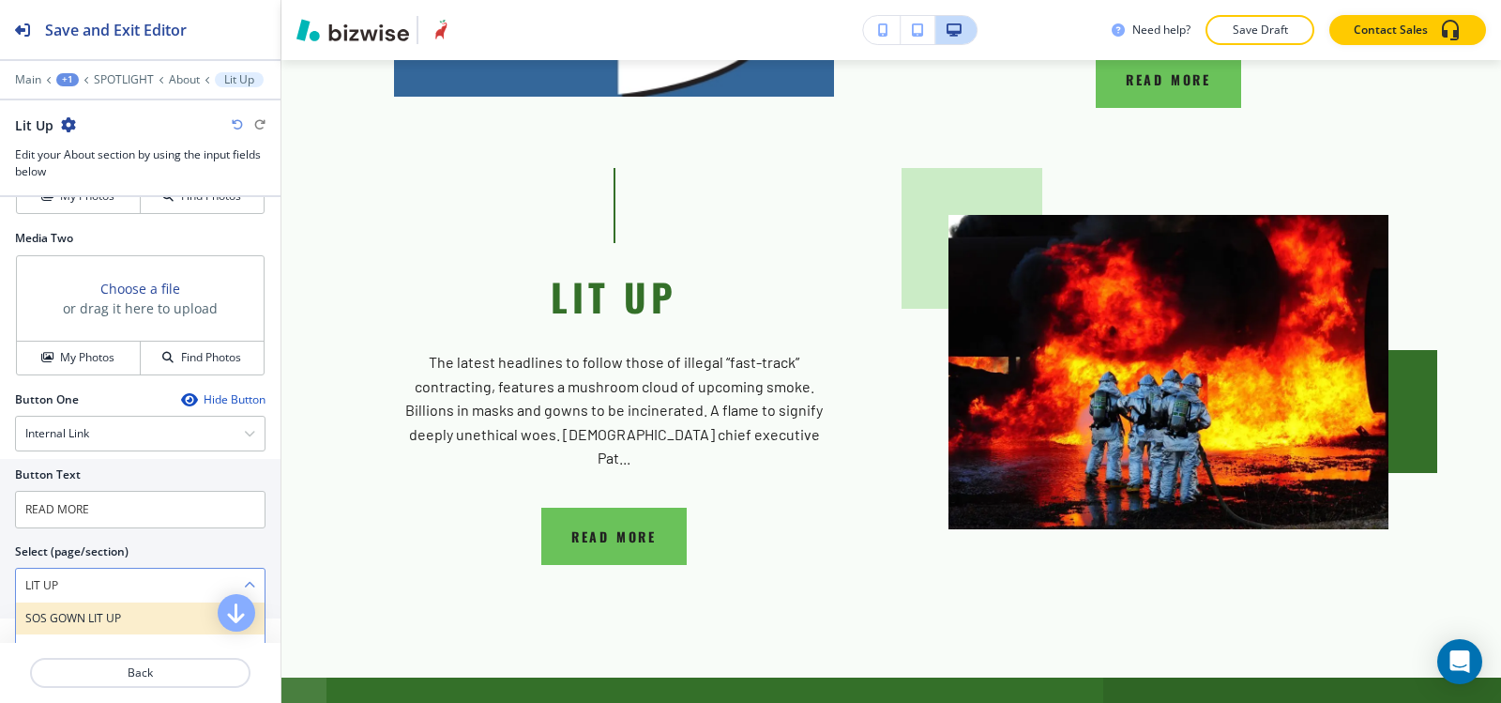
click at [71, 619] on h4 "SOS GOWN LIT UP" at bounding box center [140, 618] width 230 height 17
type \(page\/section\) "SOS GOWN LIT UP"
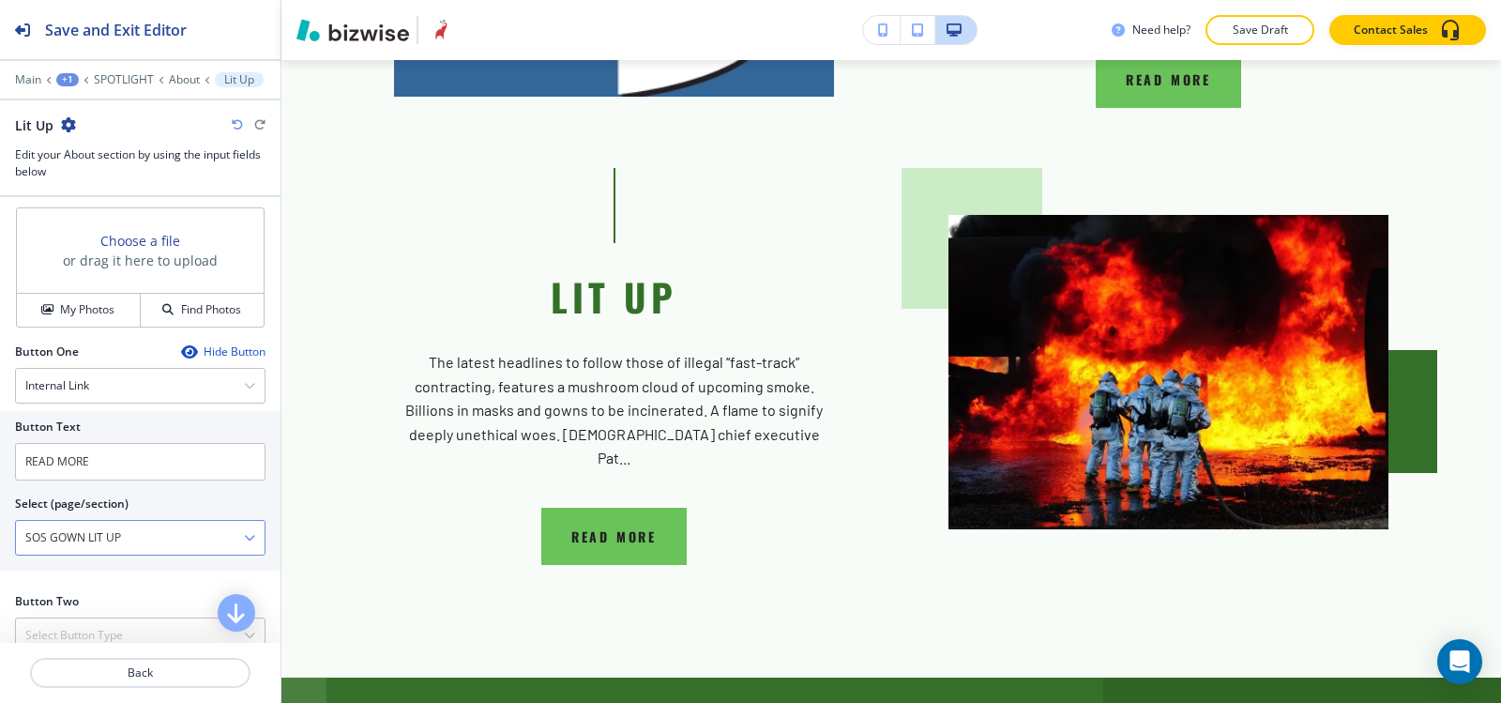
scroll to position [872, 0]
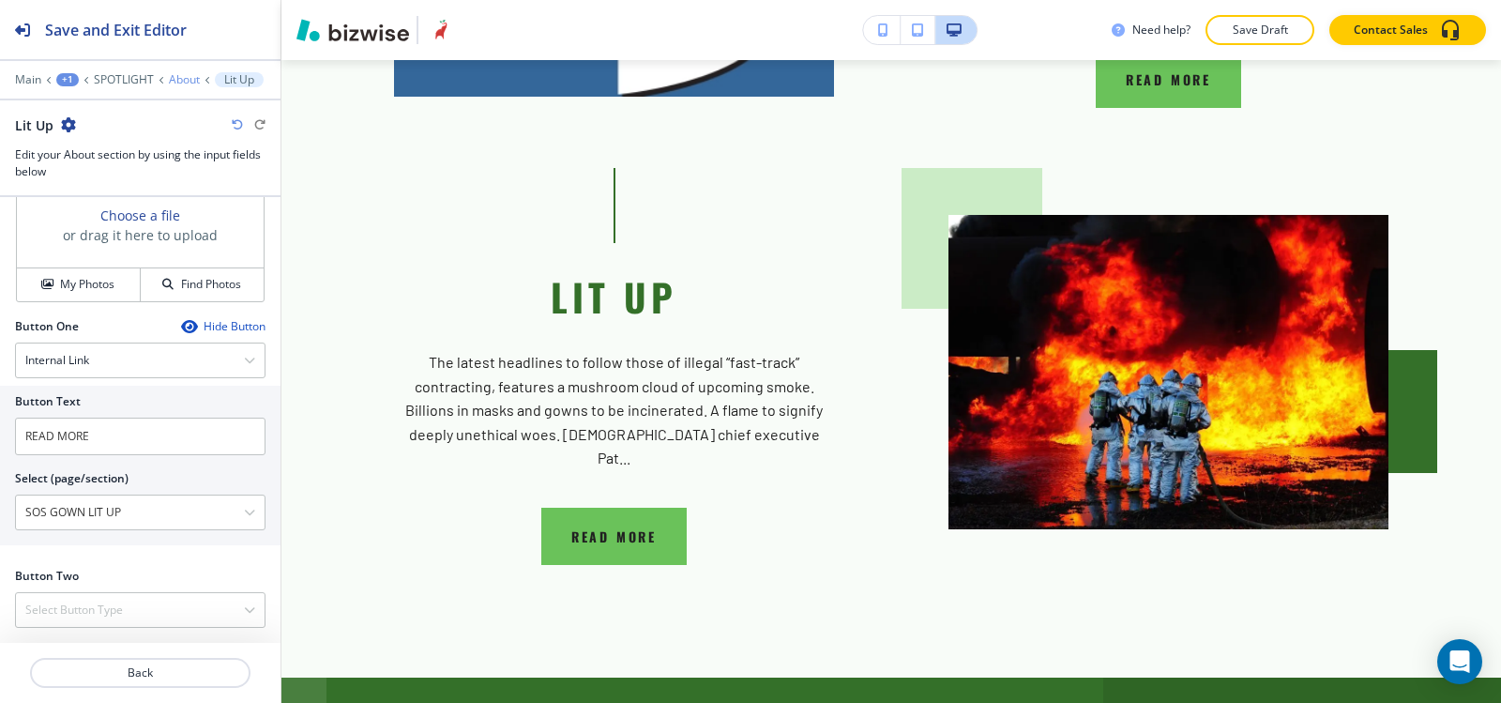
click at [185, 81] on p "About" at bounding box center [184, 79] width 31 height 13
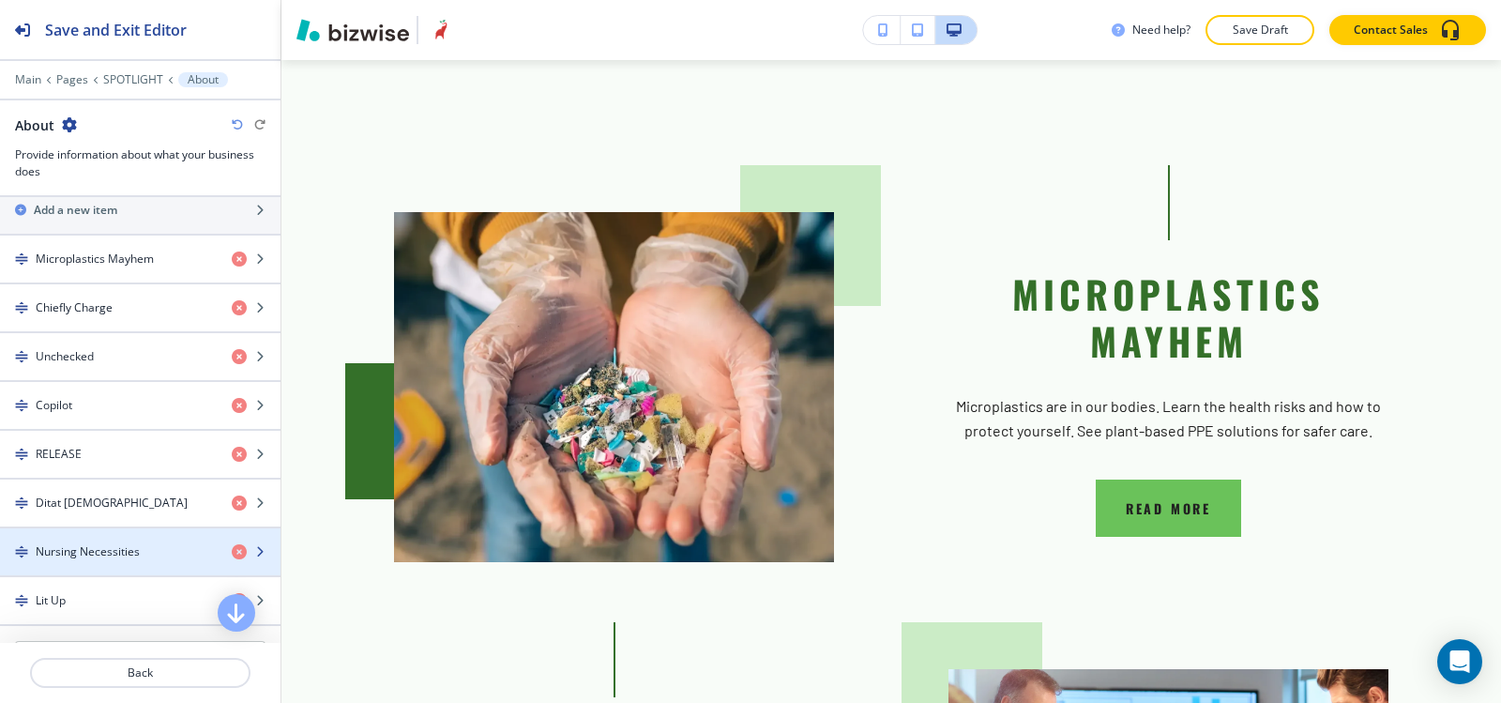
scroll to position [657, 0]
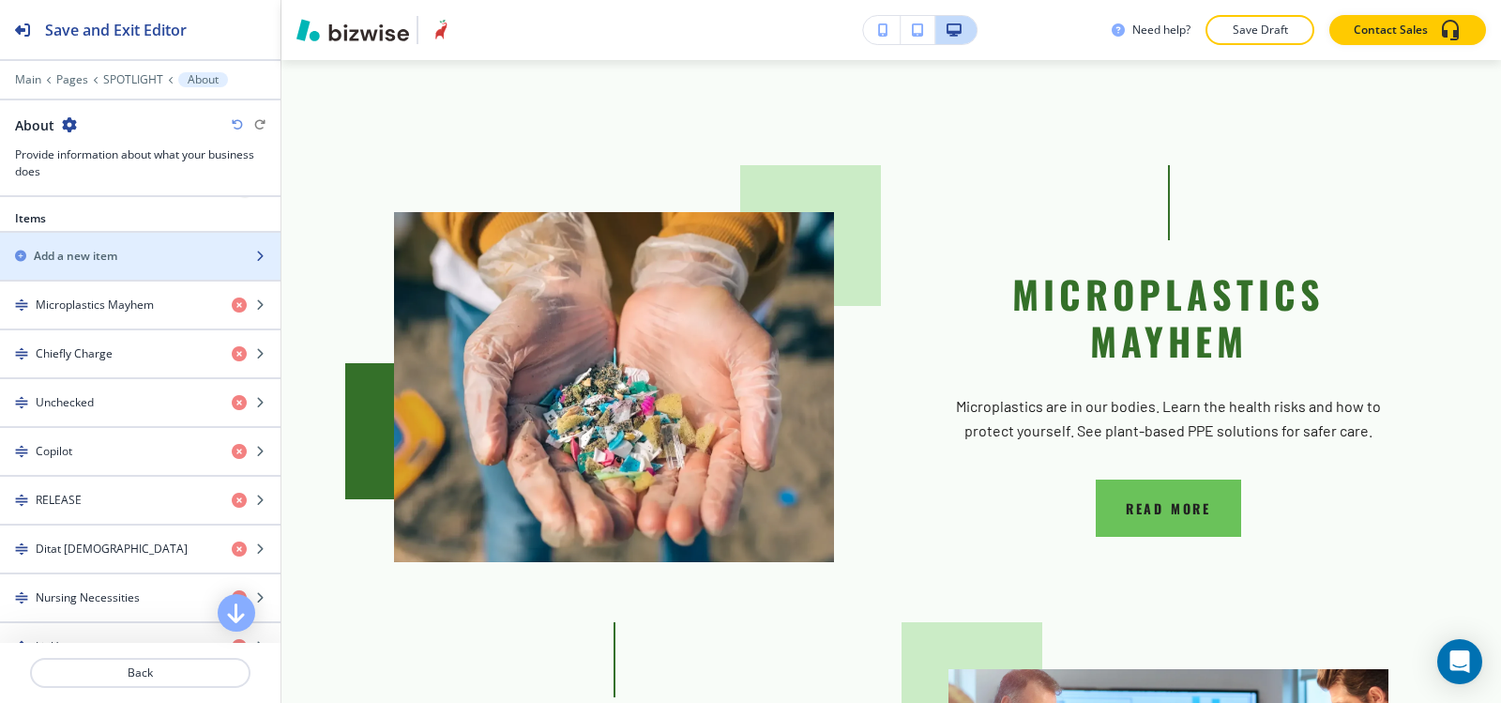
click at [125, 251] on div "Add a new item" at bounding box center [119, 256] width 239 height 17
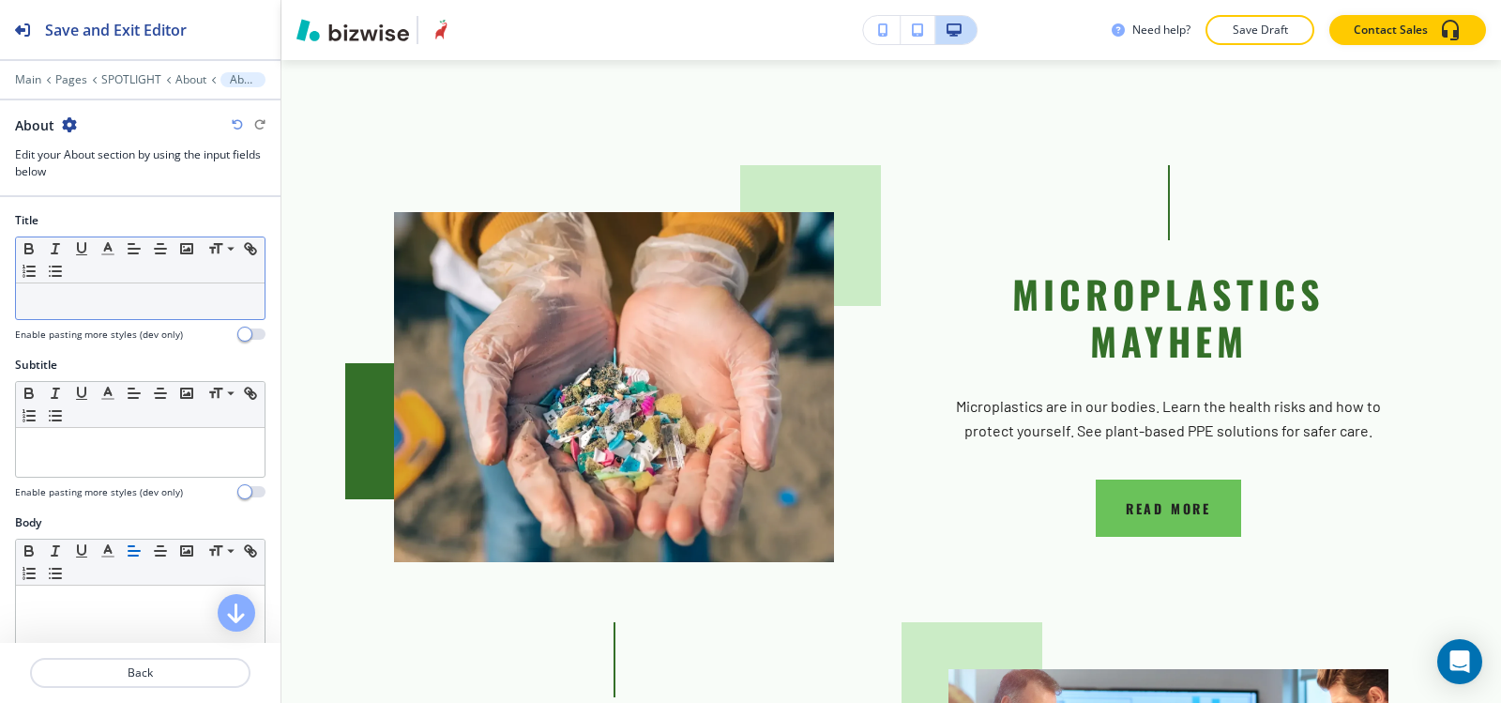
click at [108, 298] on p at bounding box center [140, 301] width 230 height 17
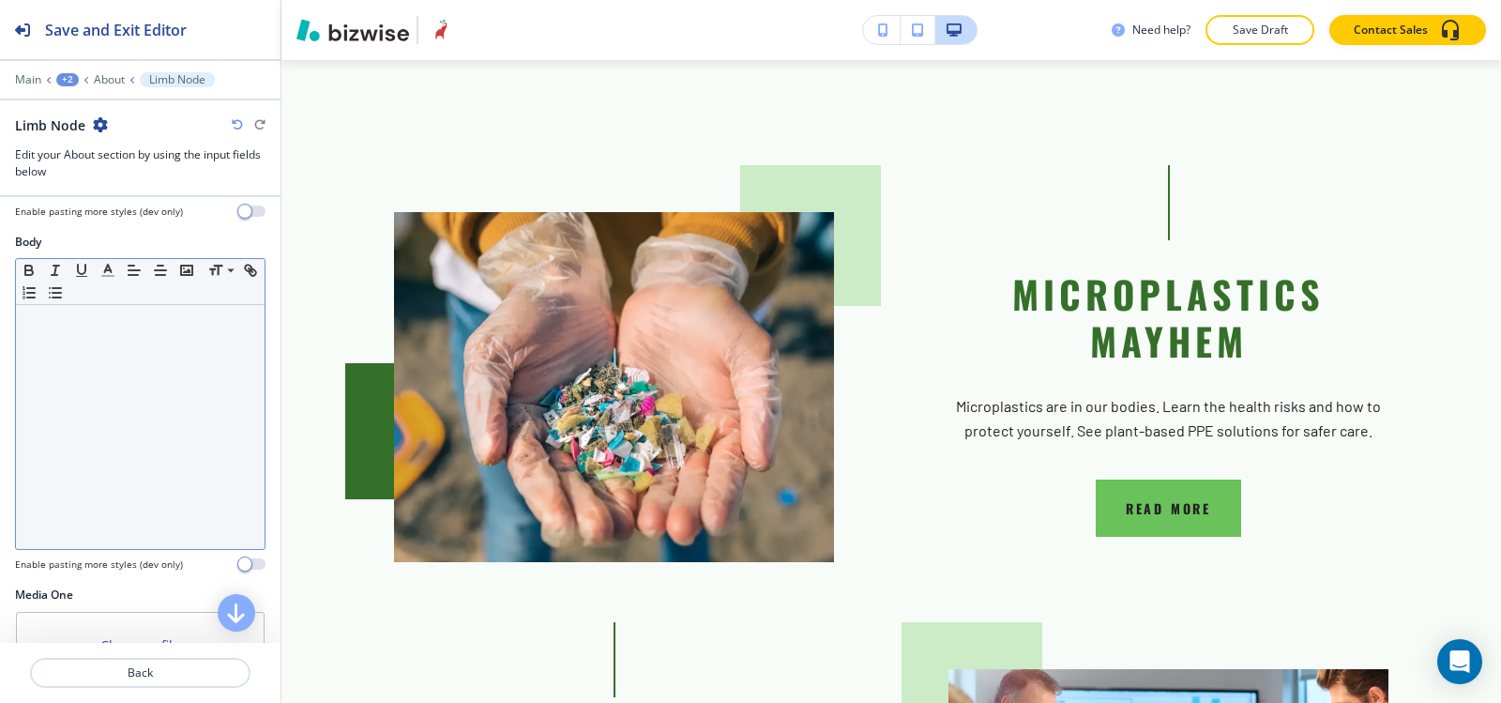
scroll to position [281, 0]
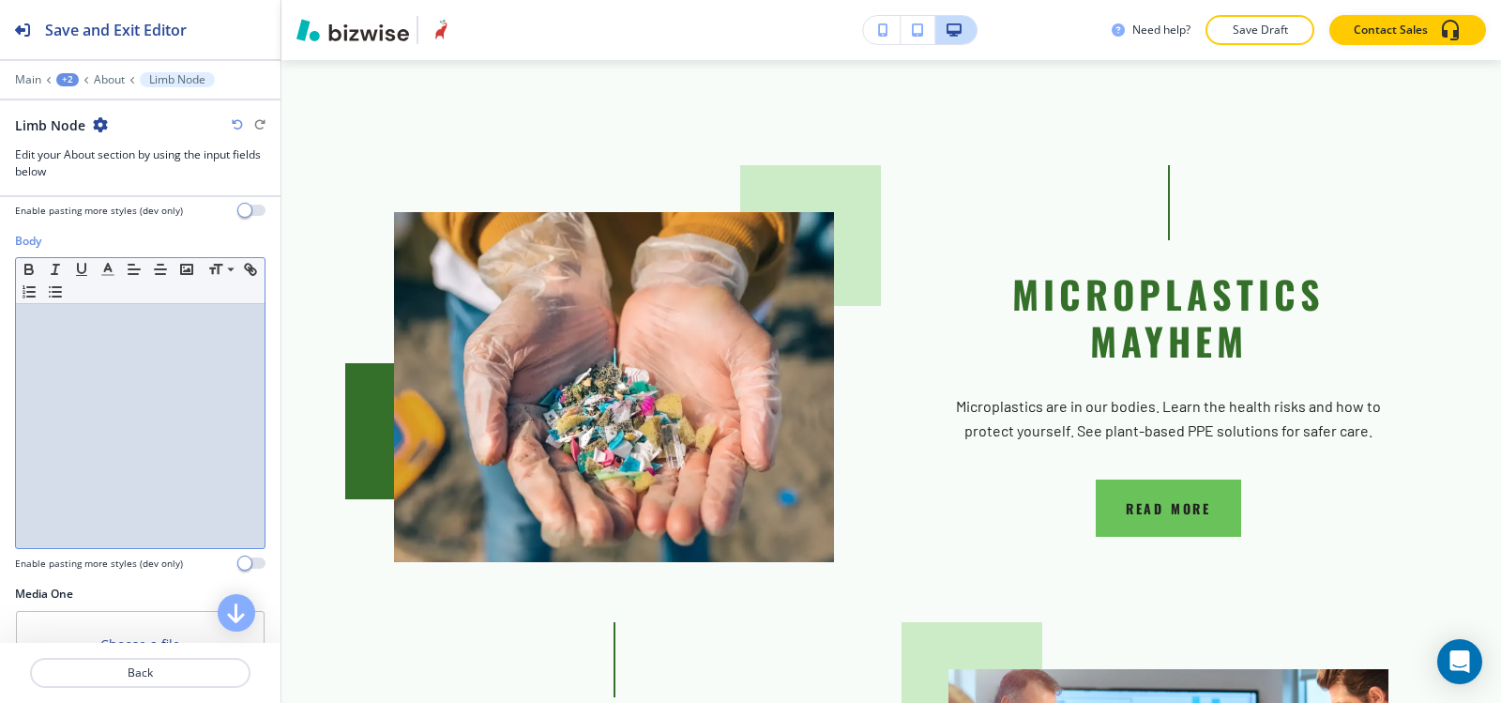
drag, startPoint x: 121, startPoint y: 420, endPoint x: 248, endPoint y: 71, distance: 371.3
click at [121, 419] on div at bounding box center [140, 426] width 249 height 244
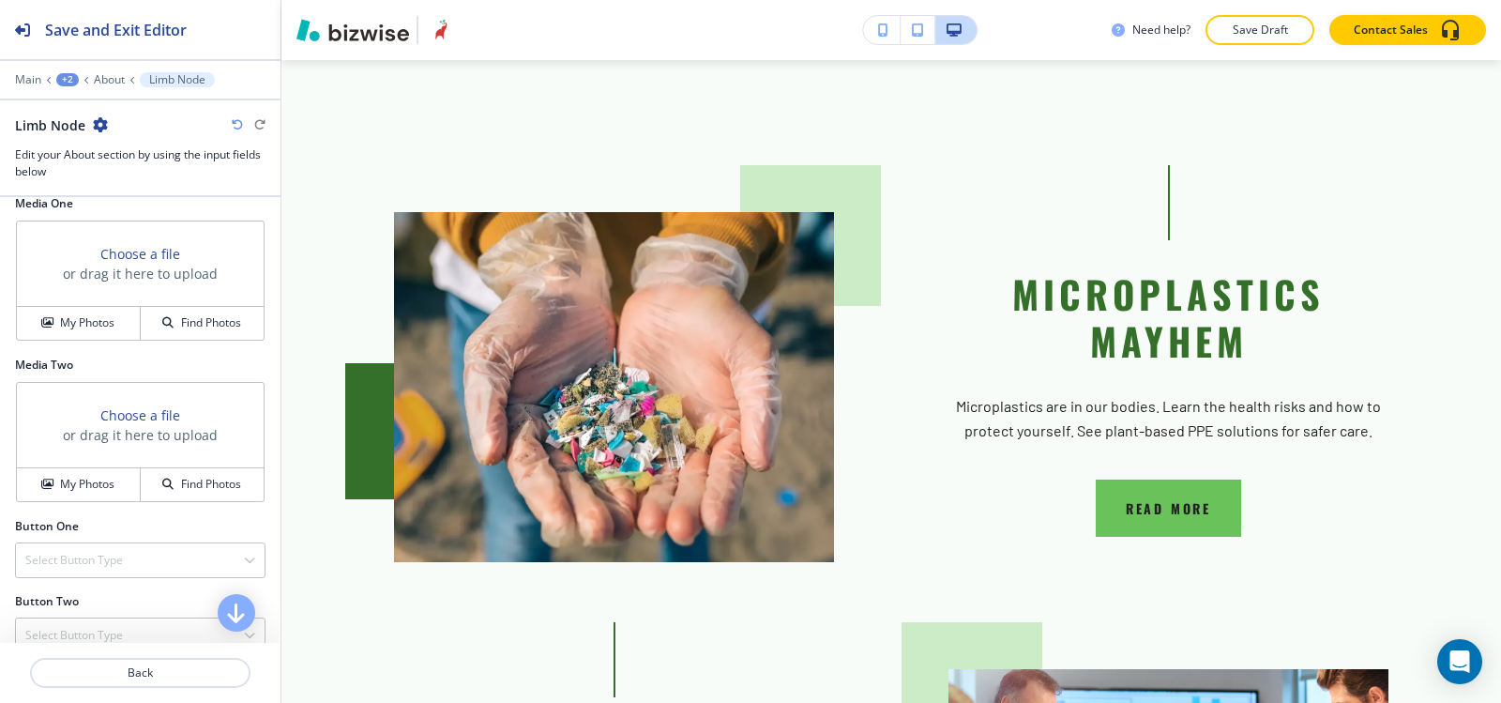
scroll to position [697, 0]
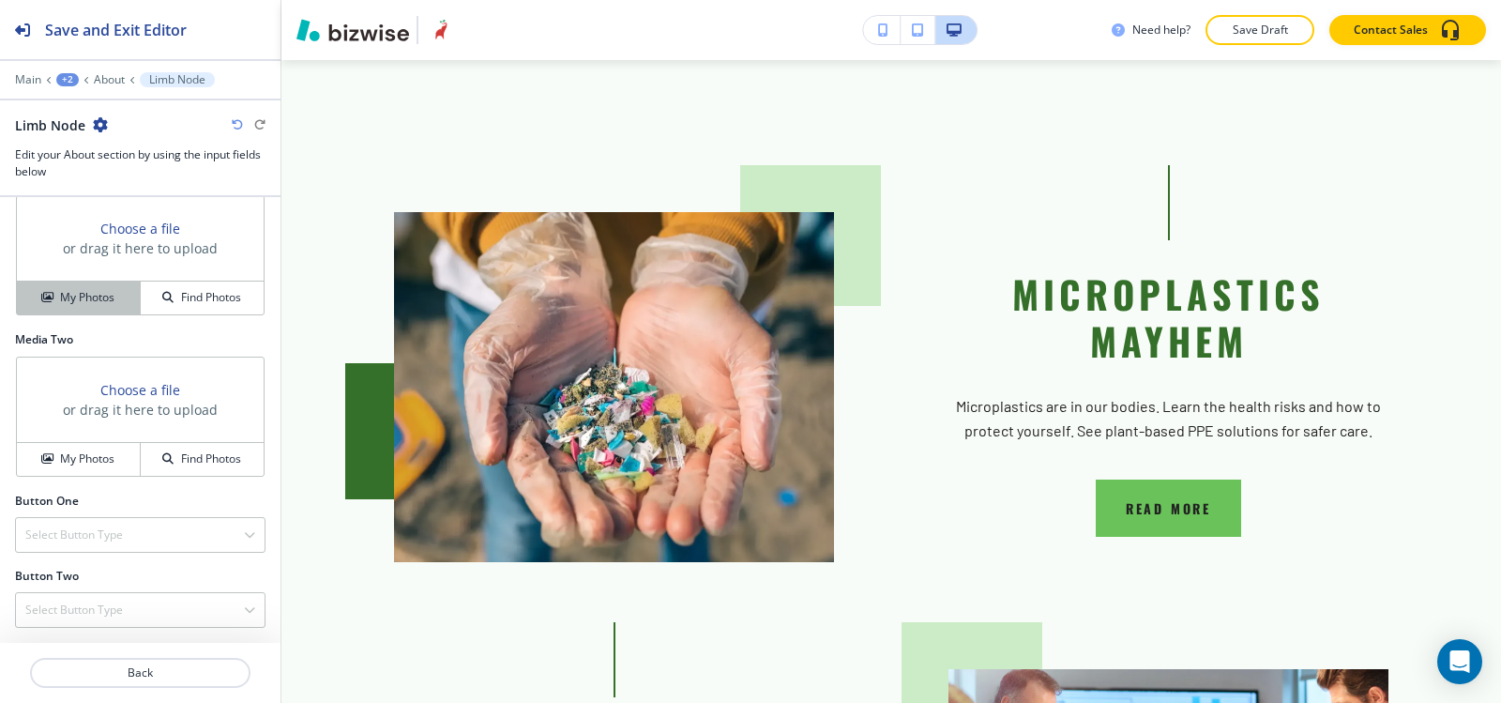
click at [78, 298] on h4 "My Photos" at bounding box center [87, 297] width 54 height 17
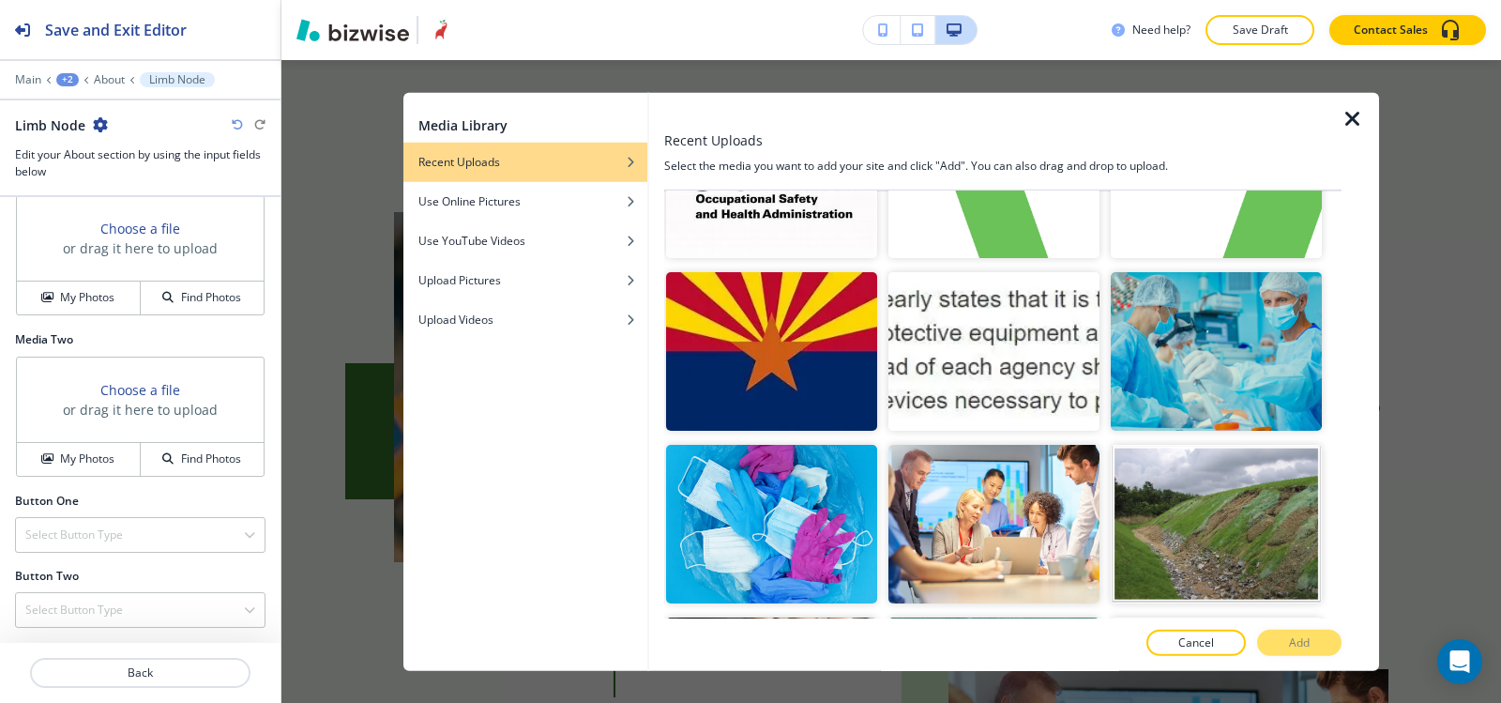
scroll to position [3565, 0]
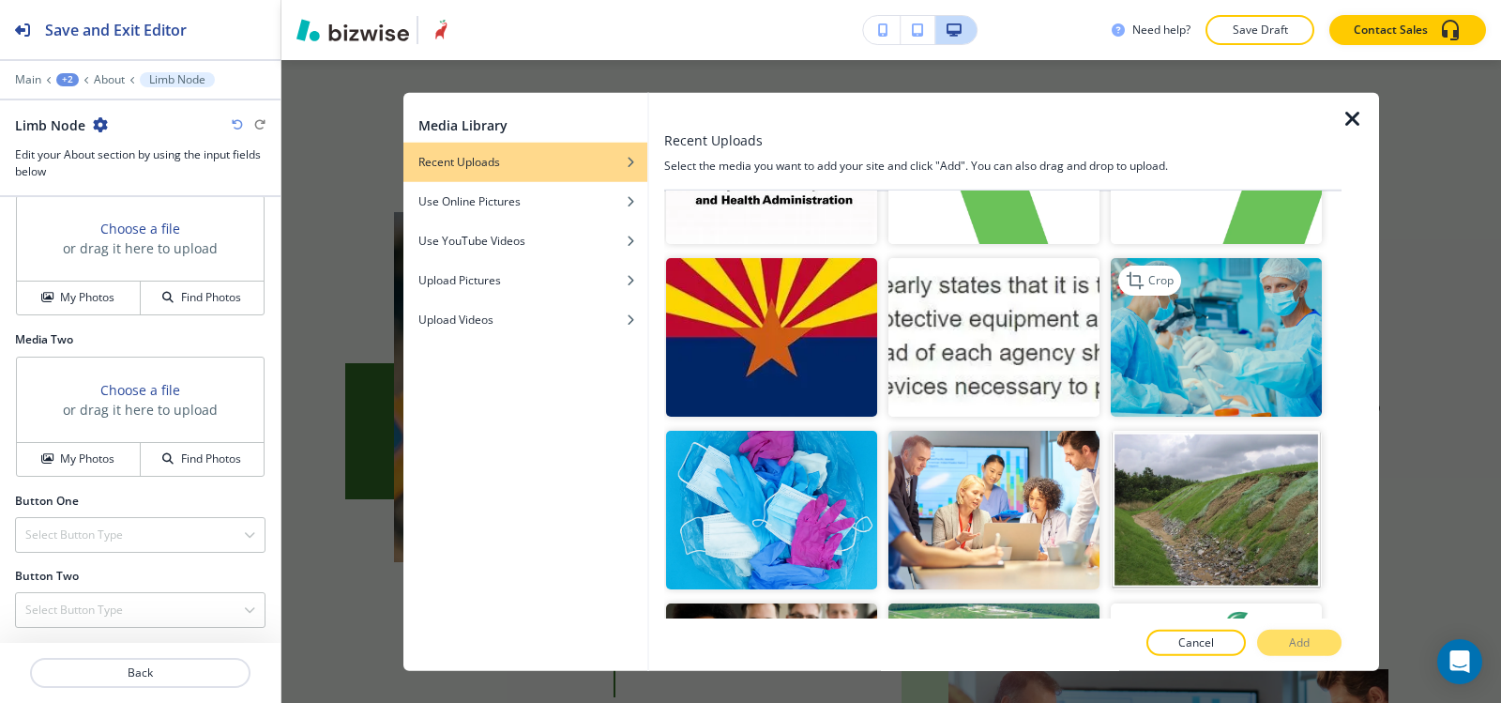
click at [1193, 284] on img "button" at bounding box center [1216, 337] width 211 height 159
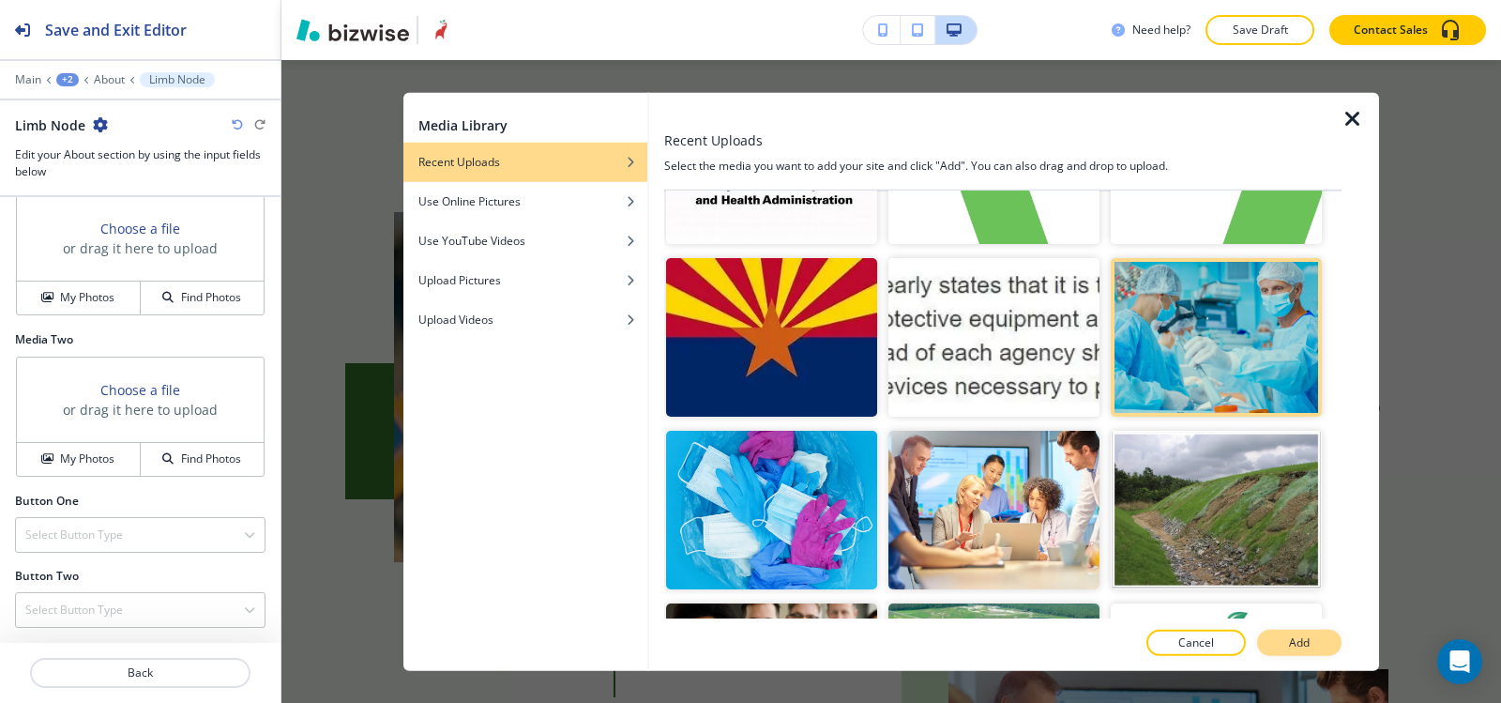
click at [1327, 653] on button "Add" at bounding box center [1299, 643] width 84 height 26
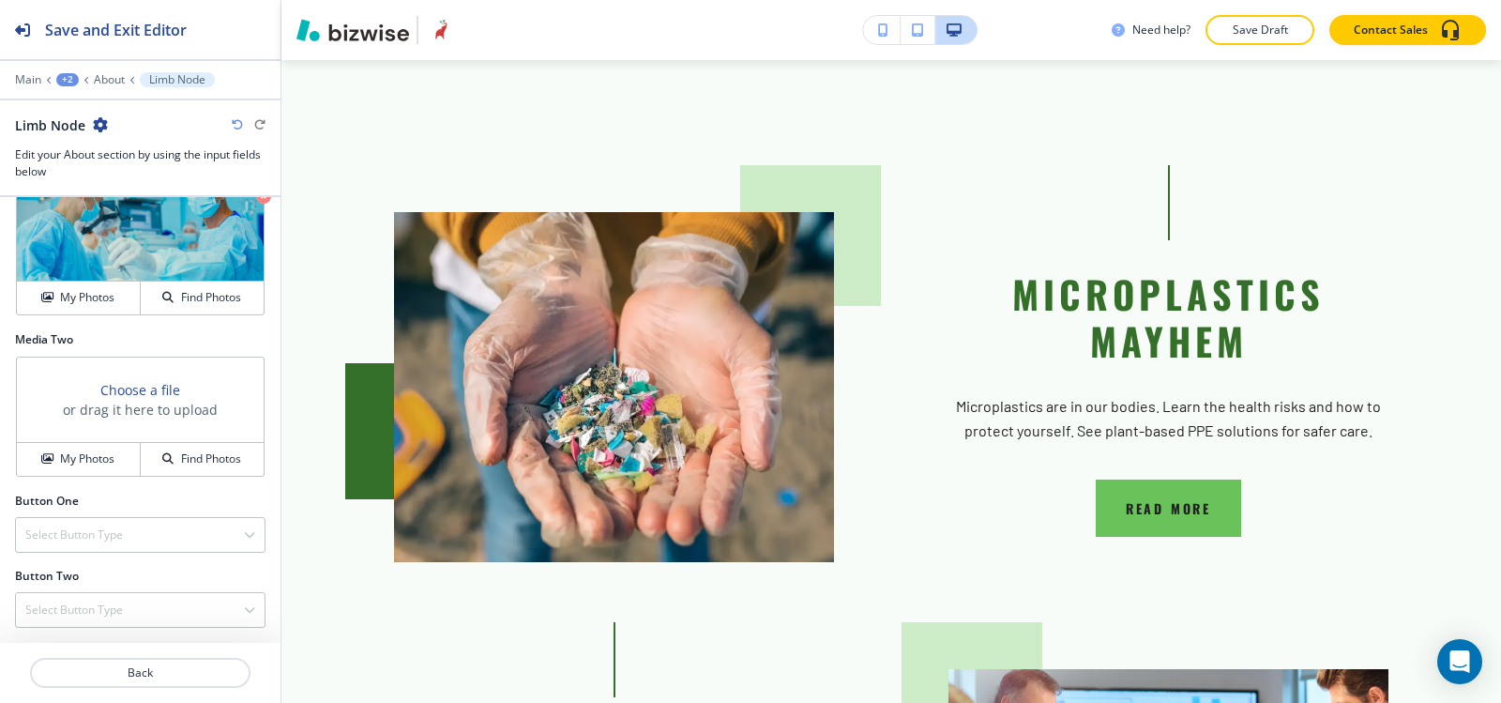
scroll to position [3209, 0]
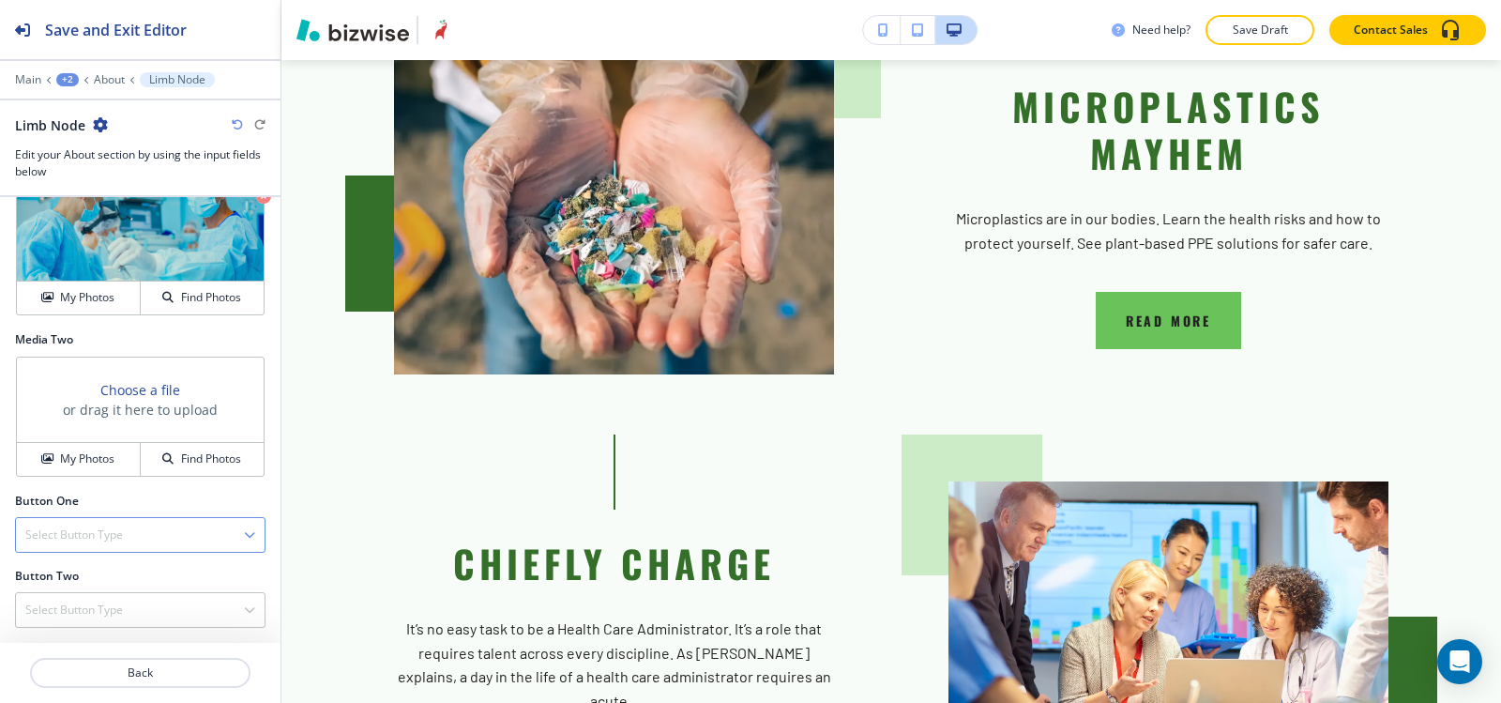
click at [47, 534] on h4 "Select Button Type" at bounding box center [74, 534] width 98 height 17
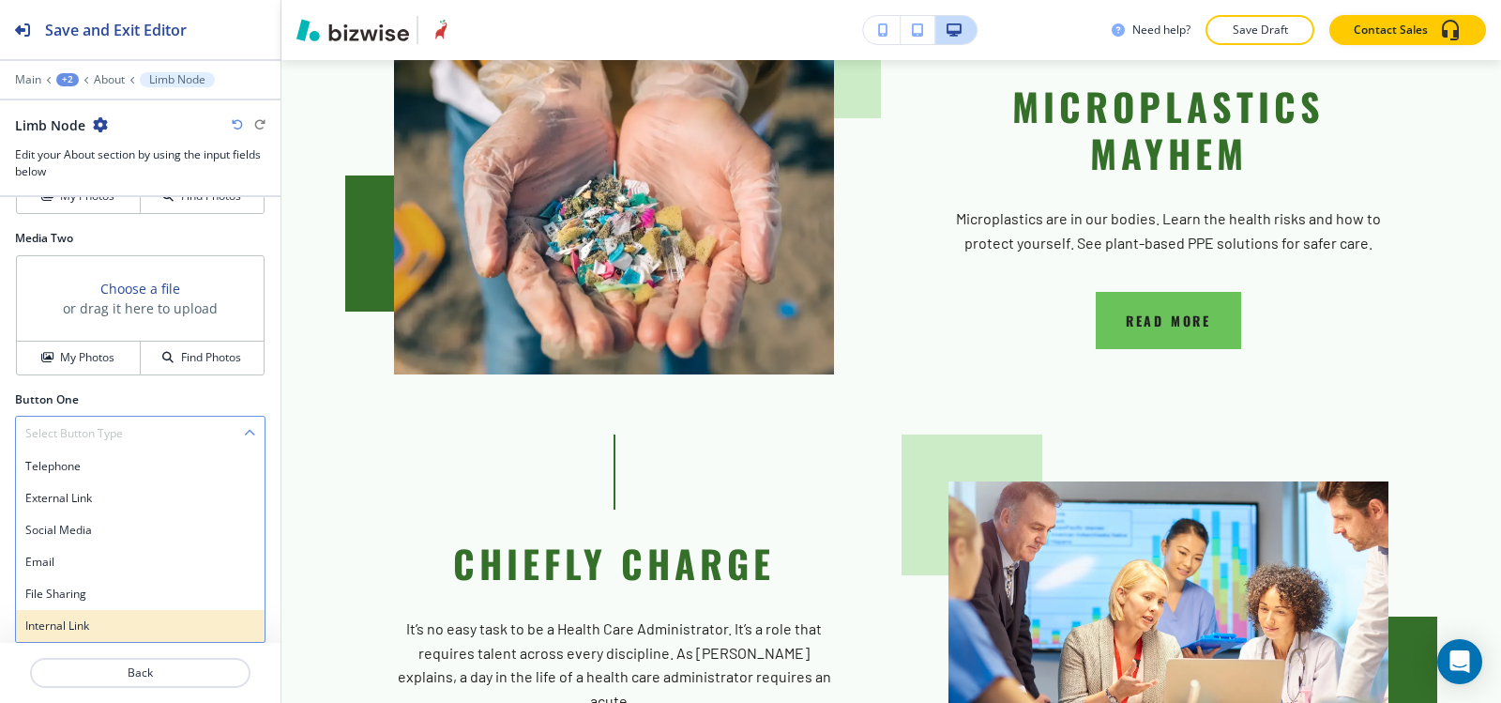
click at [65, 619] on h4 "Internal Link" at bounding box center [140, 625] width 230 height 17
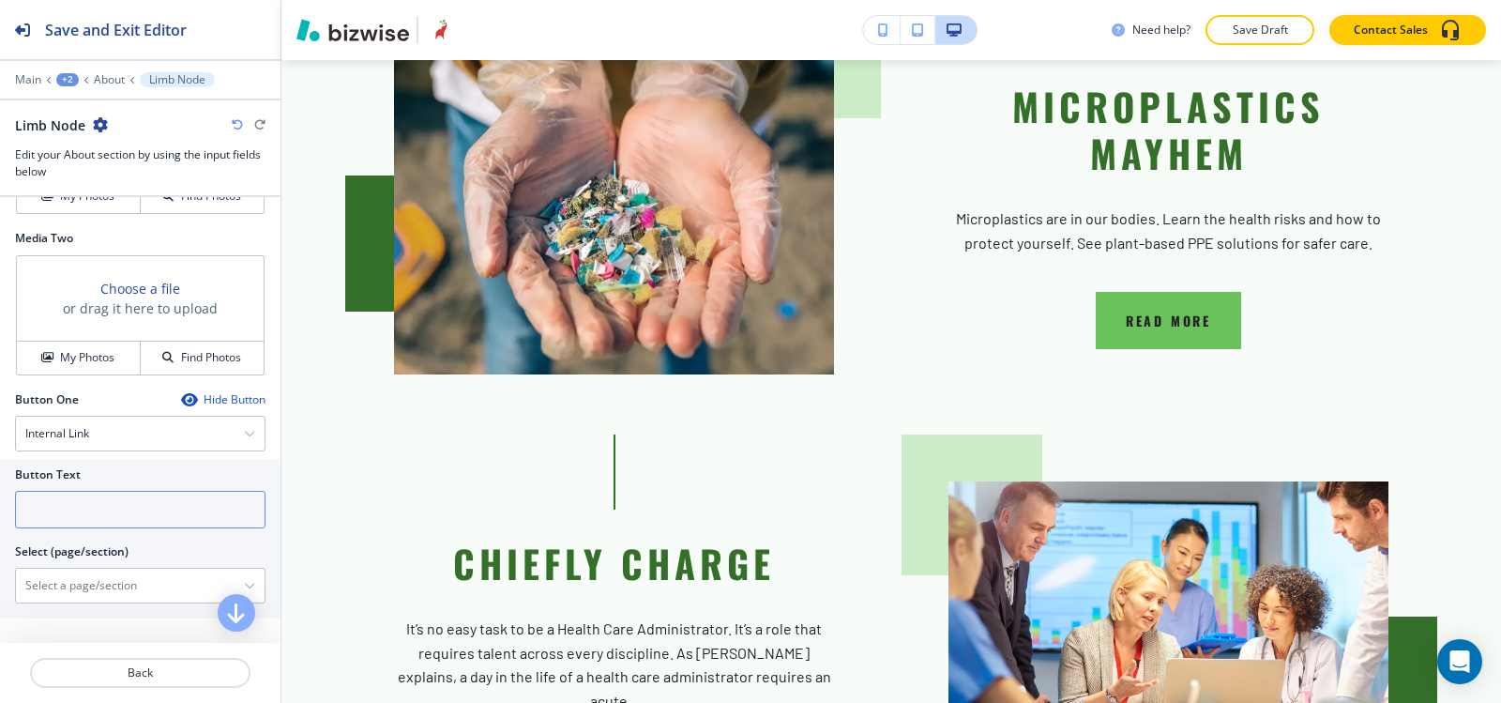
click at [85, 509] on input "text" at bounding box center [140, 510] width 251 height 38
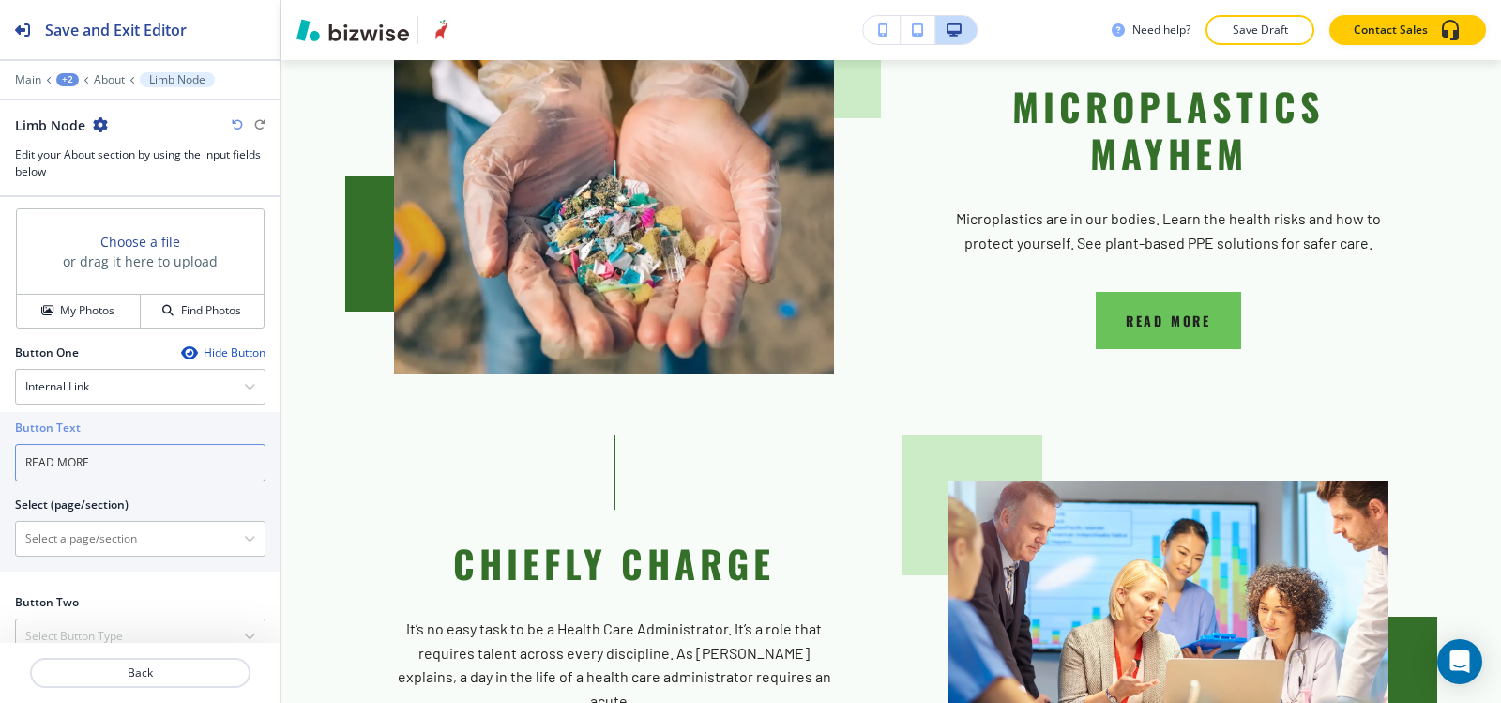
scroll to position [872, 0]
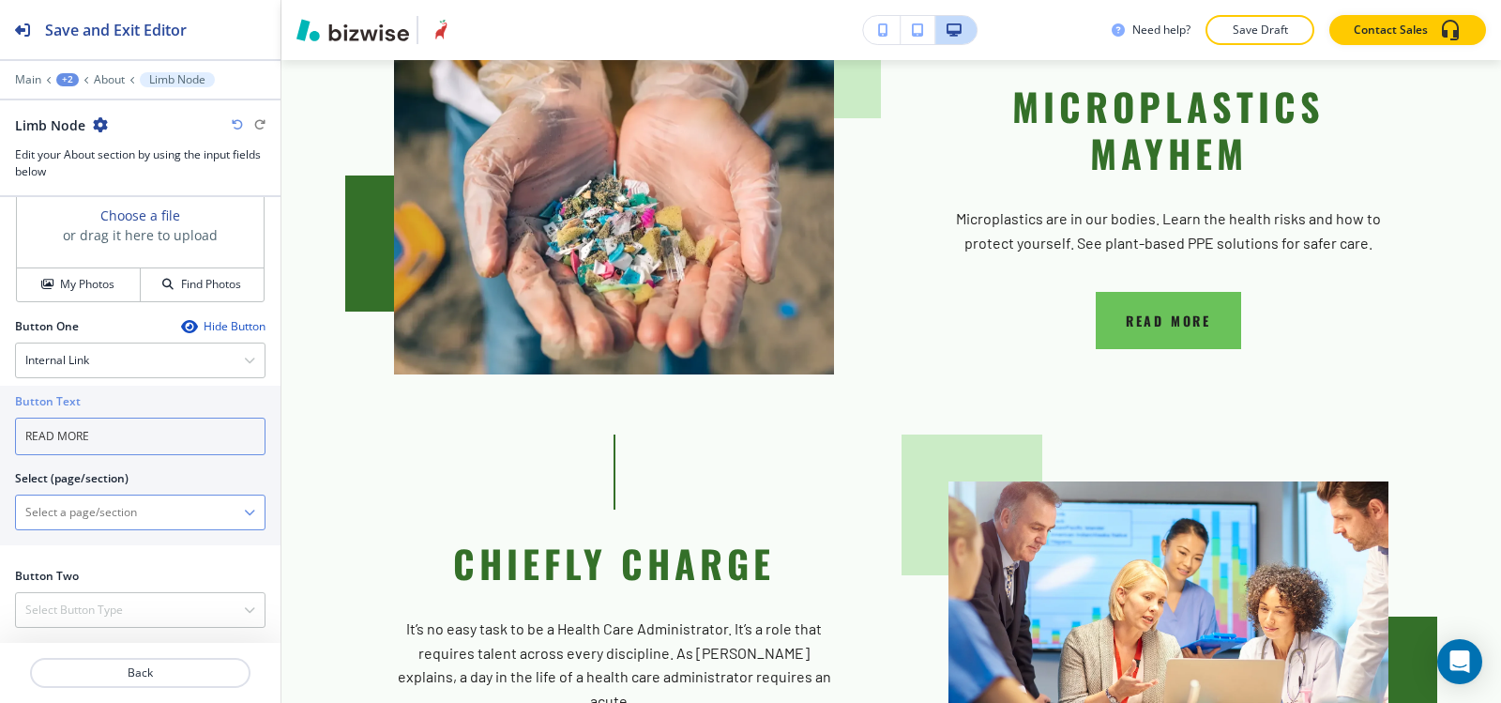
type input "READ MORE"
click at [52, 513] on \(page\/section\) "Manual Input" at bounding box center [130, 512] width 228 height 32
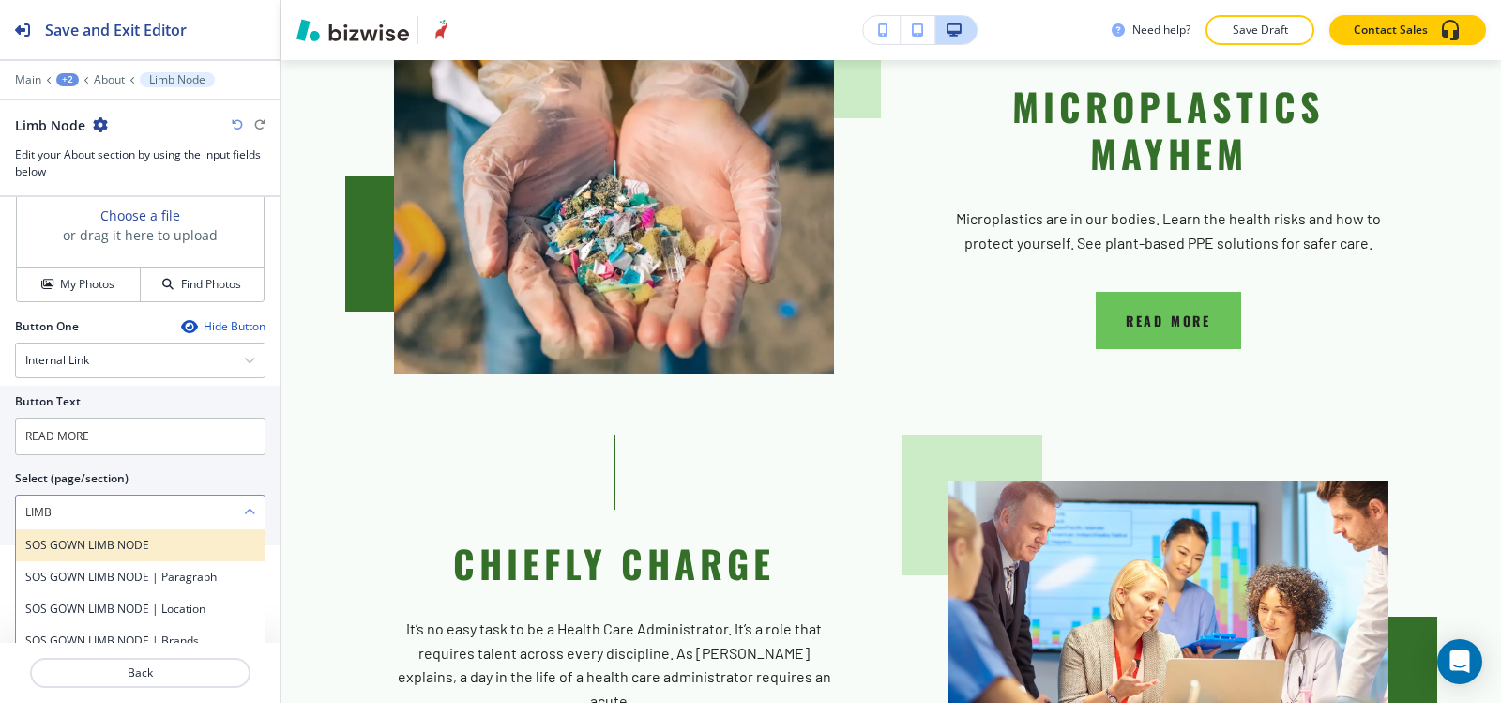
click at [17, 538] on div "SOS GOWN LIMB NODE" at bounding box center [140, 545] width 249 height 32
type \(page\/section\) "SOS GOWN LIMB NODE"
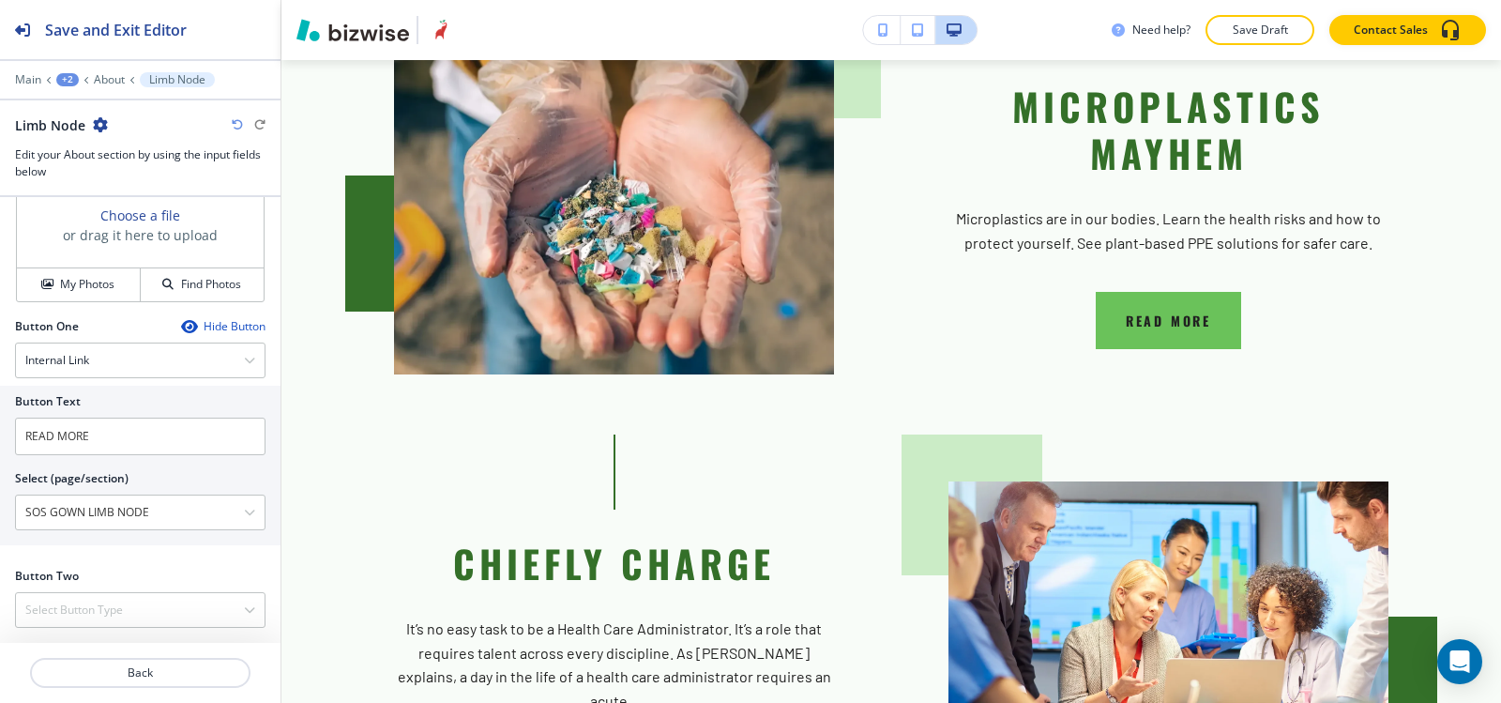
scroll to position [684, 0]
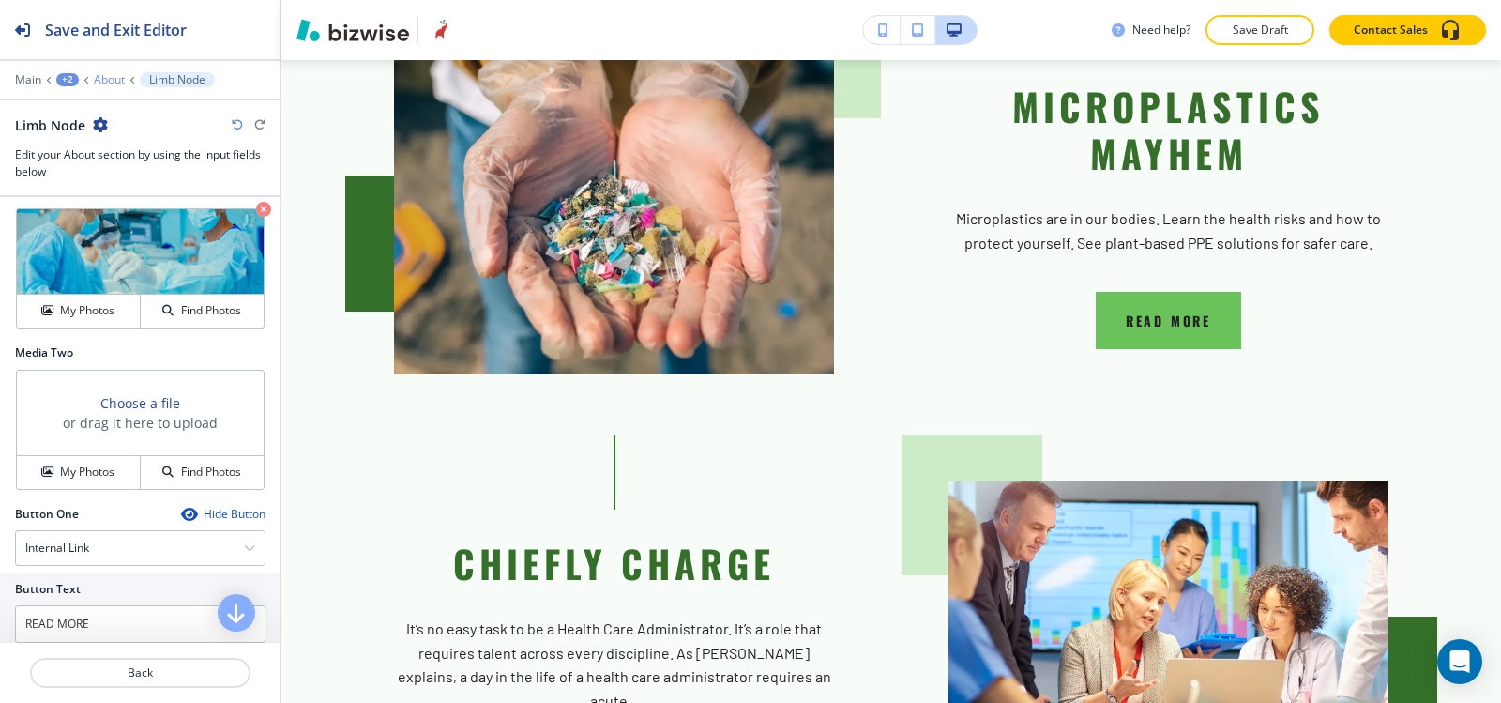
click at [121, 74] on p "About" at bounding box center [109, 79] width 31 height 13
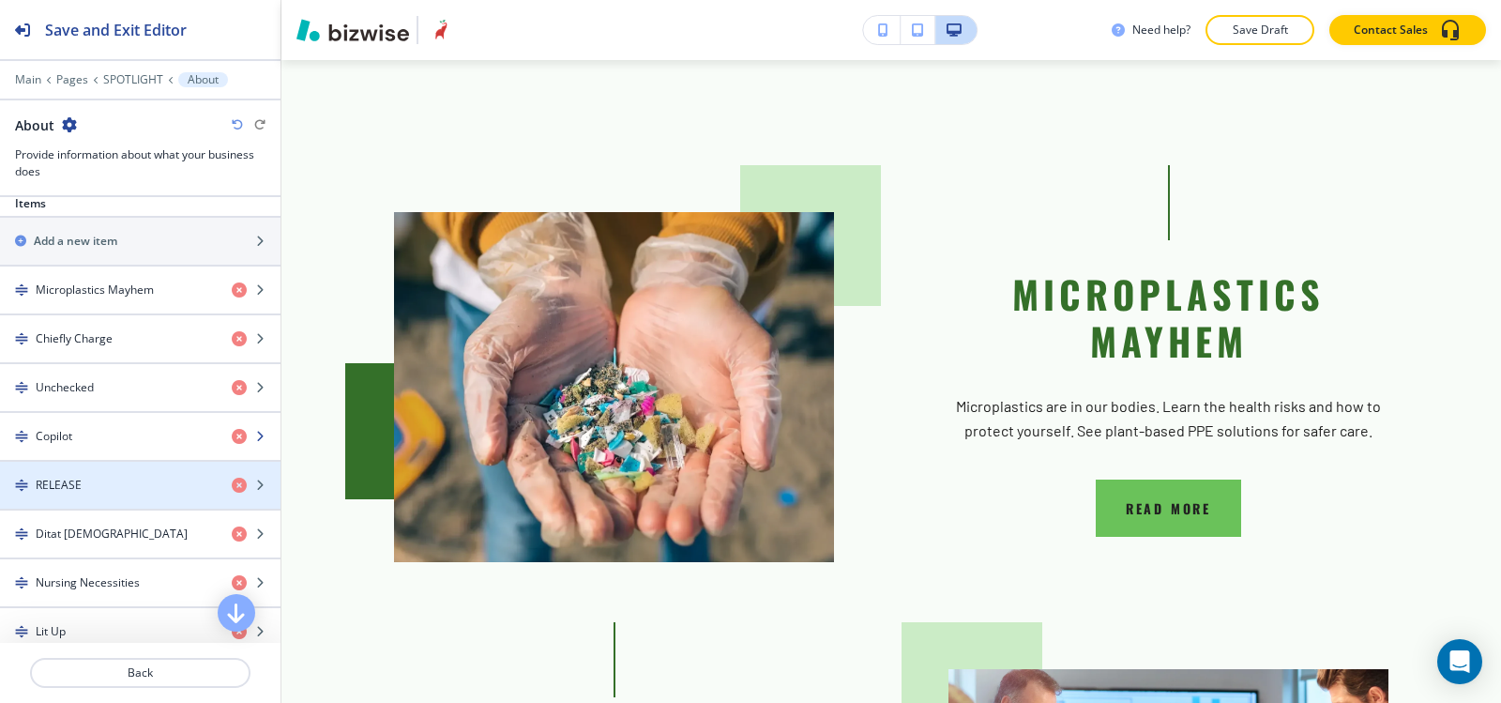
scroll to position [563, 0]
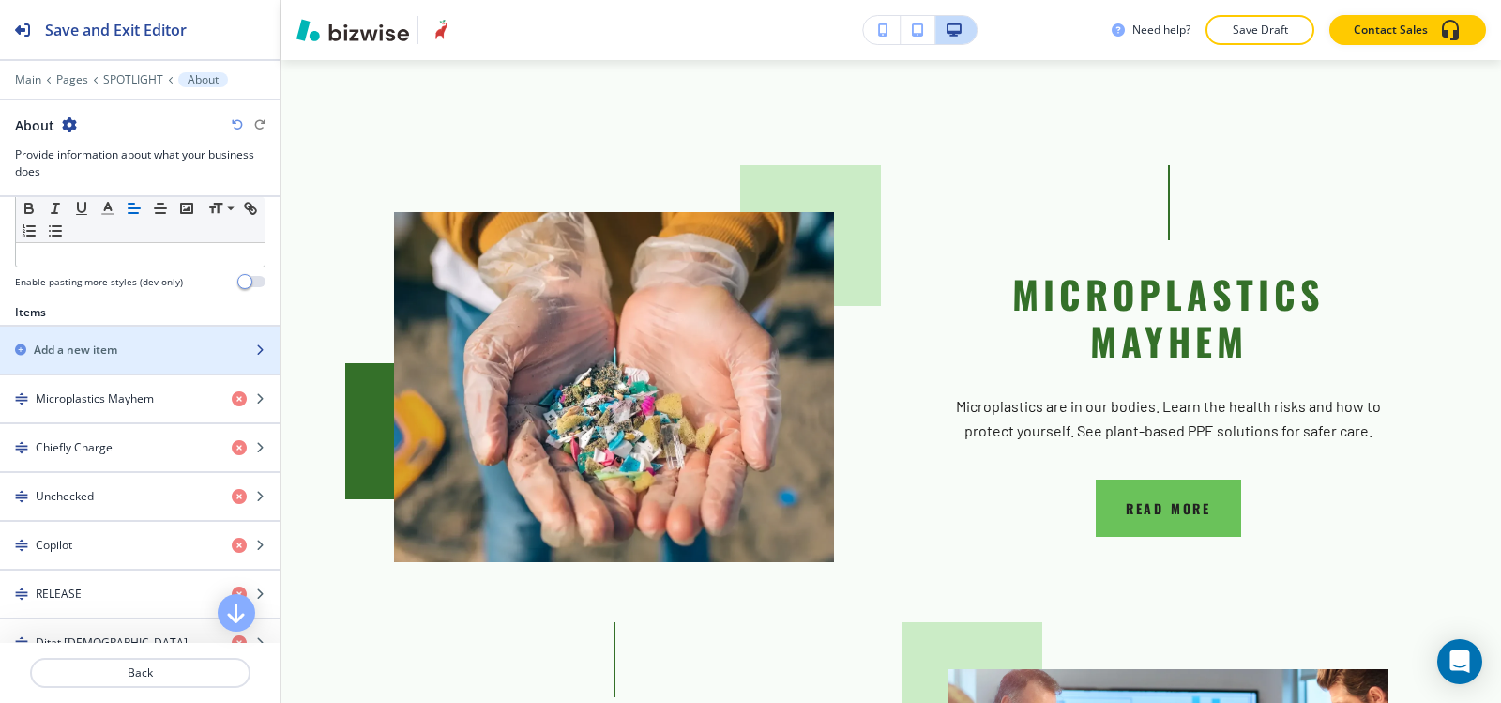
click at [115, 345] on h2 "Add a new item" at bounding box center [76, 350] width 84 height 17
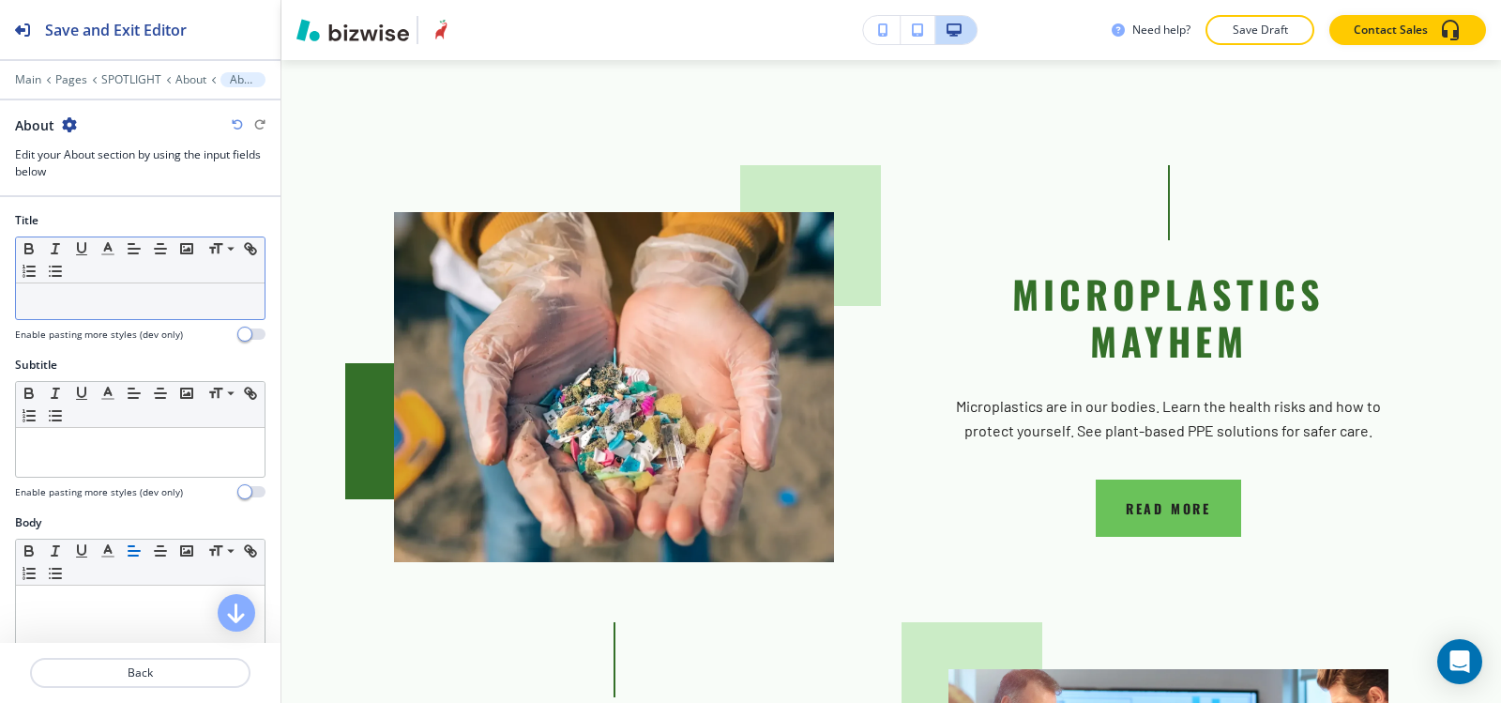
click at [109, 297] on p at bounding box center [140, 301] width 230 height 17
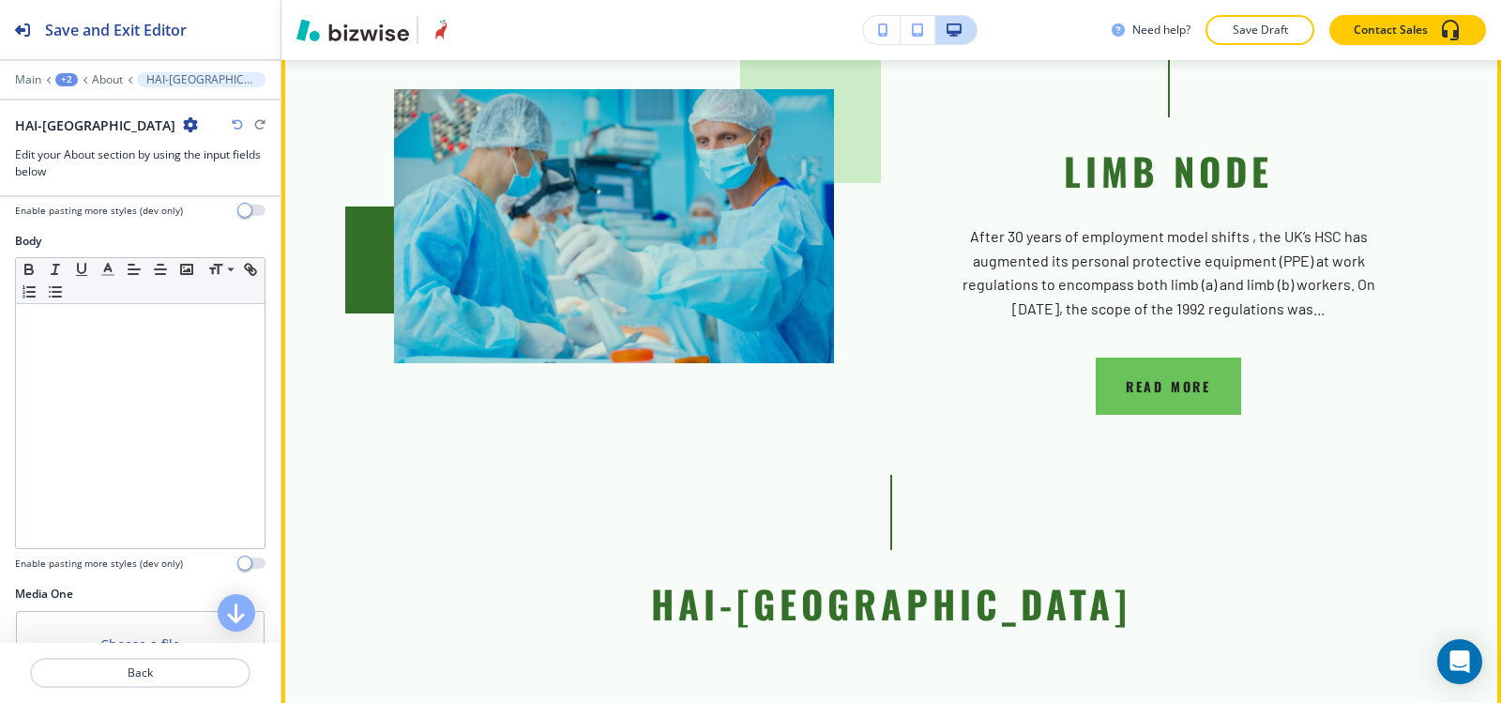
scroll to position [6962, 0]
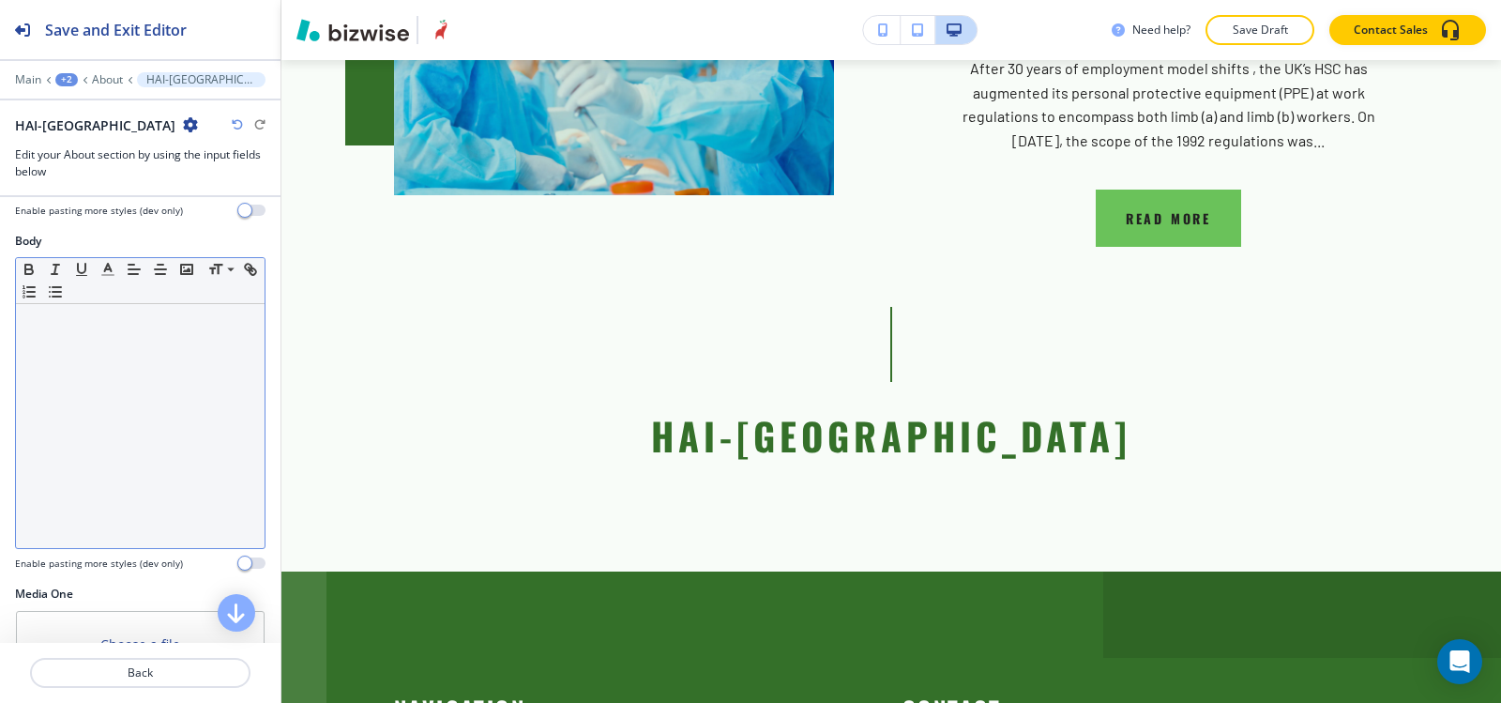
click at [153, 352] on div at bounding box center [140, 426] width 249 height 244
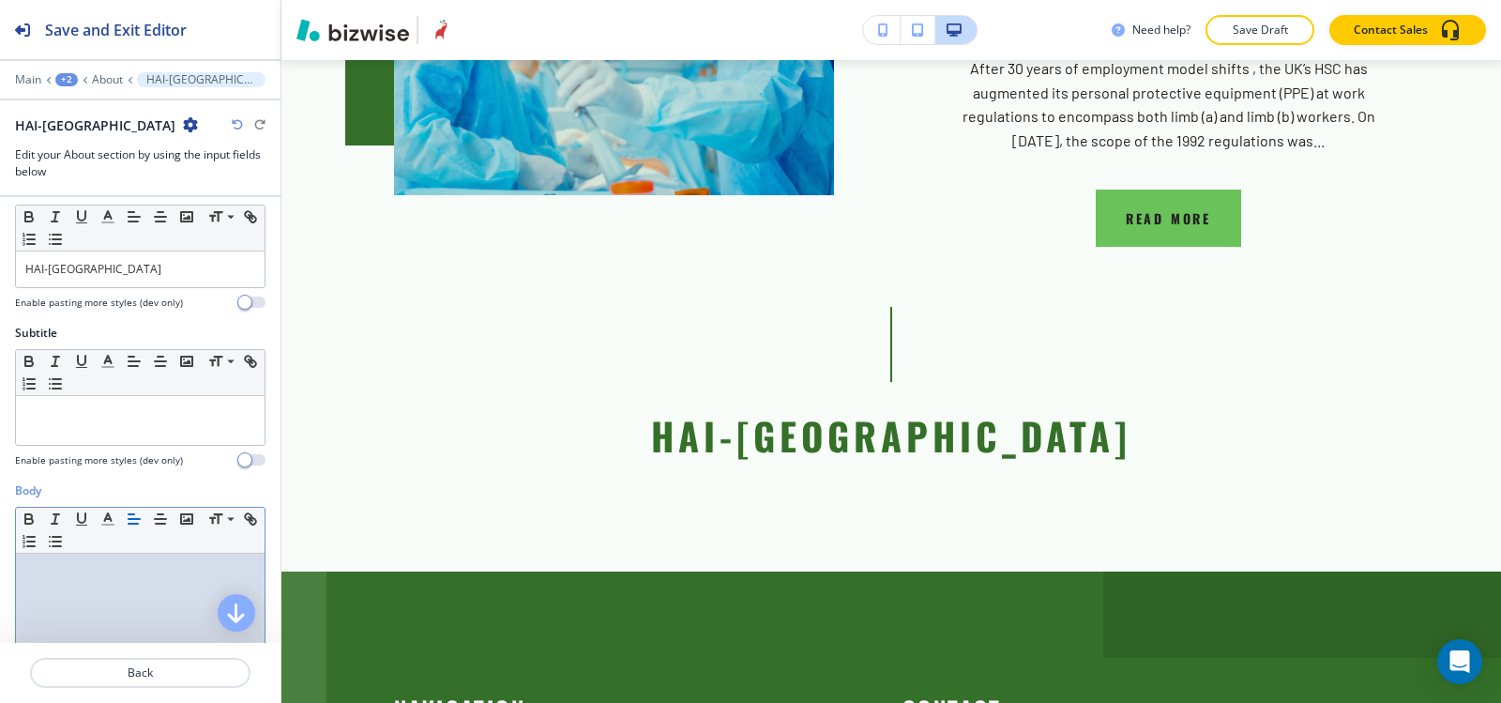
scroll to position [0, 0]
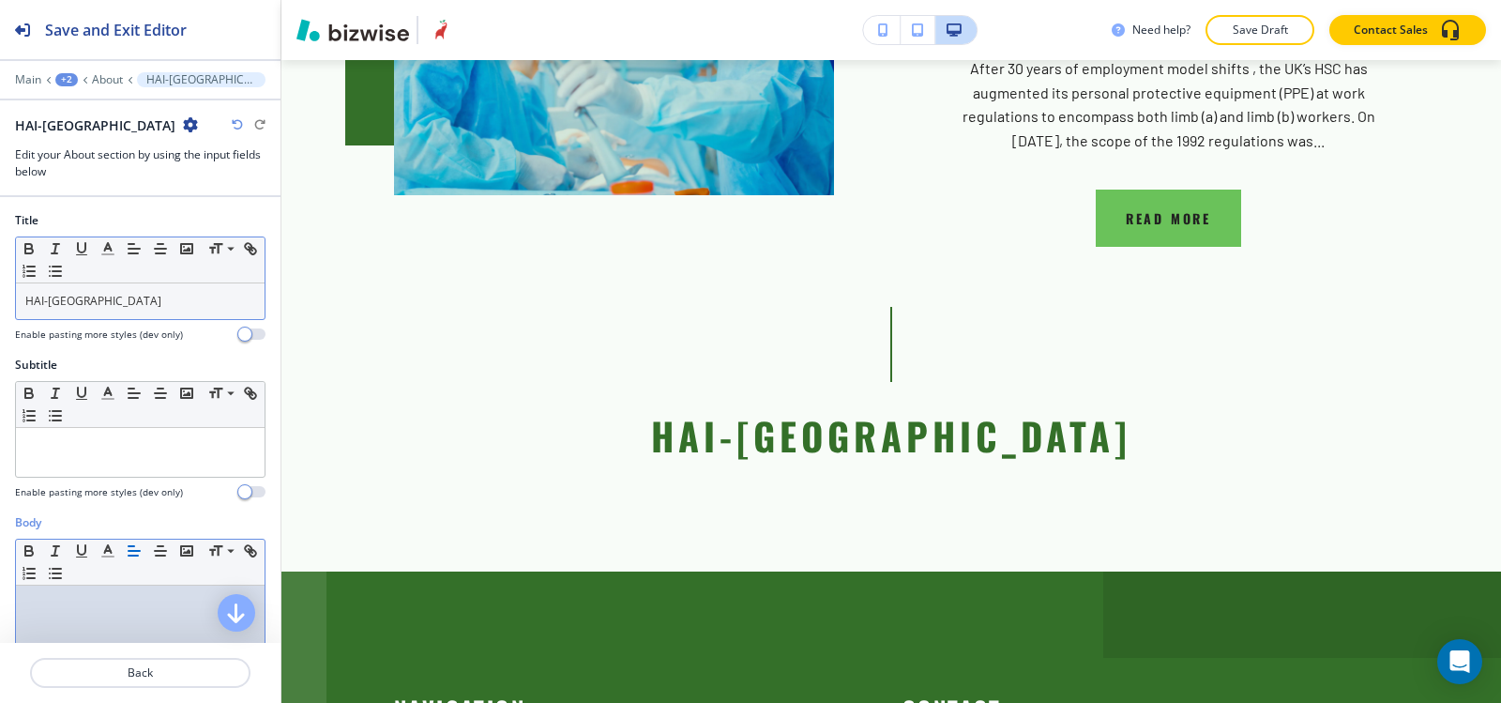
click at [54, 305] on p "HAI-[GEOGRAPHIC_DATA]" at bounding box center [140, 301] width 230 height 17
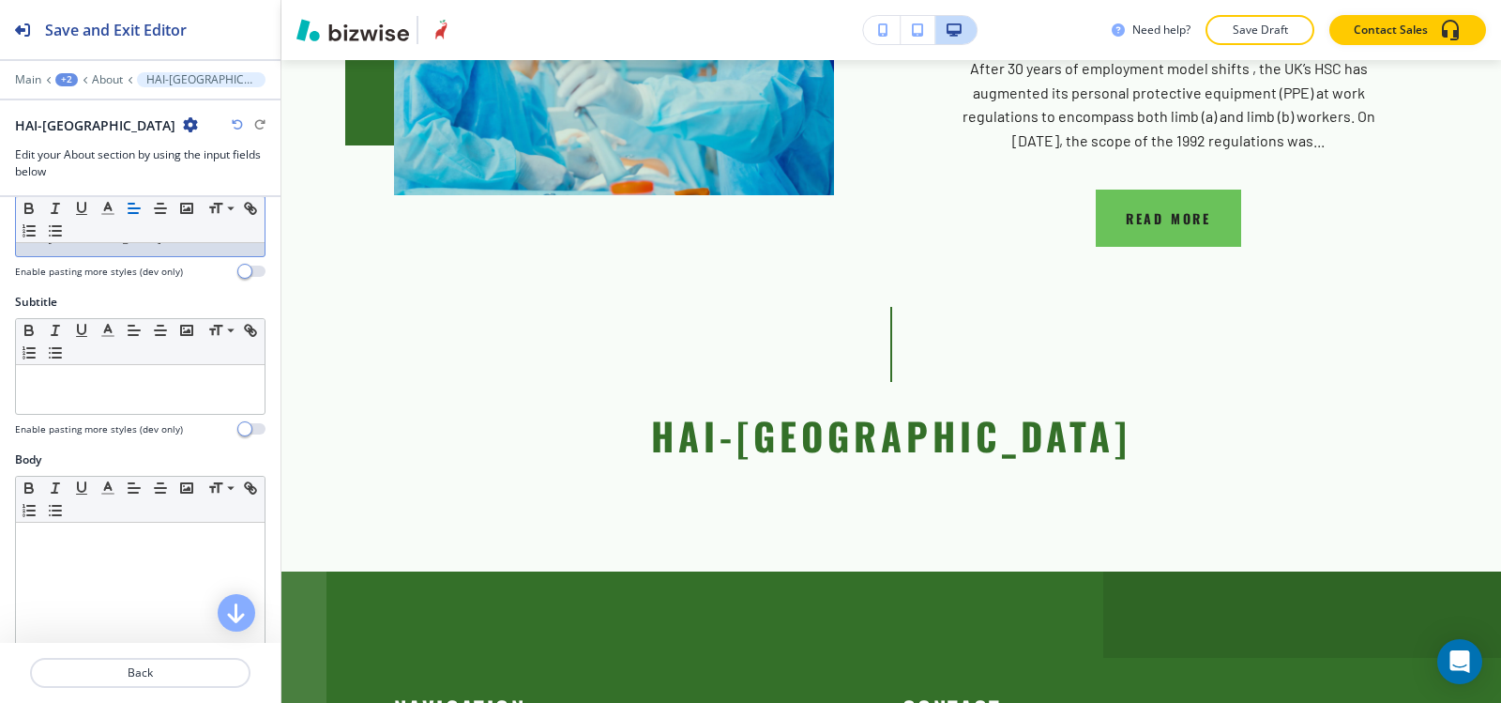
scroll to position [188, 0]
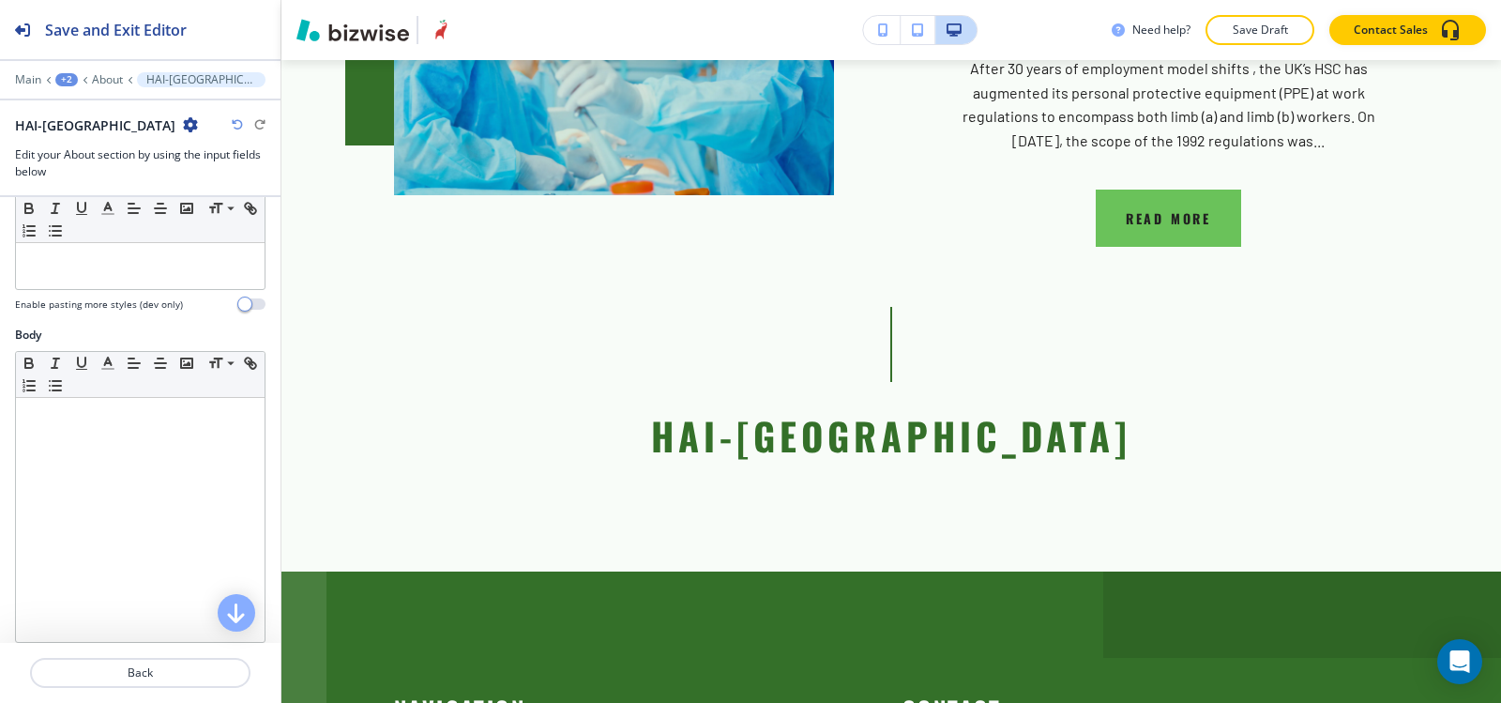
drag, startPoint x: 168, startPoint y: 532, endPoint x: 170, endPoint y: 311, distance: 221.4
click at [168, 530] on div at bounding box center [140, 520] width 249 height 244
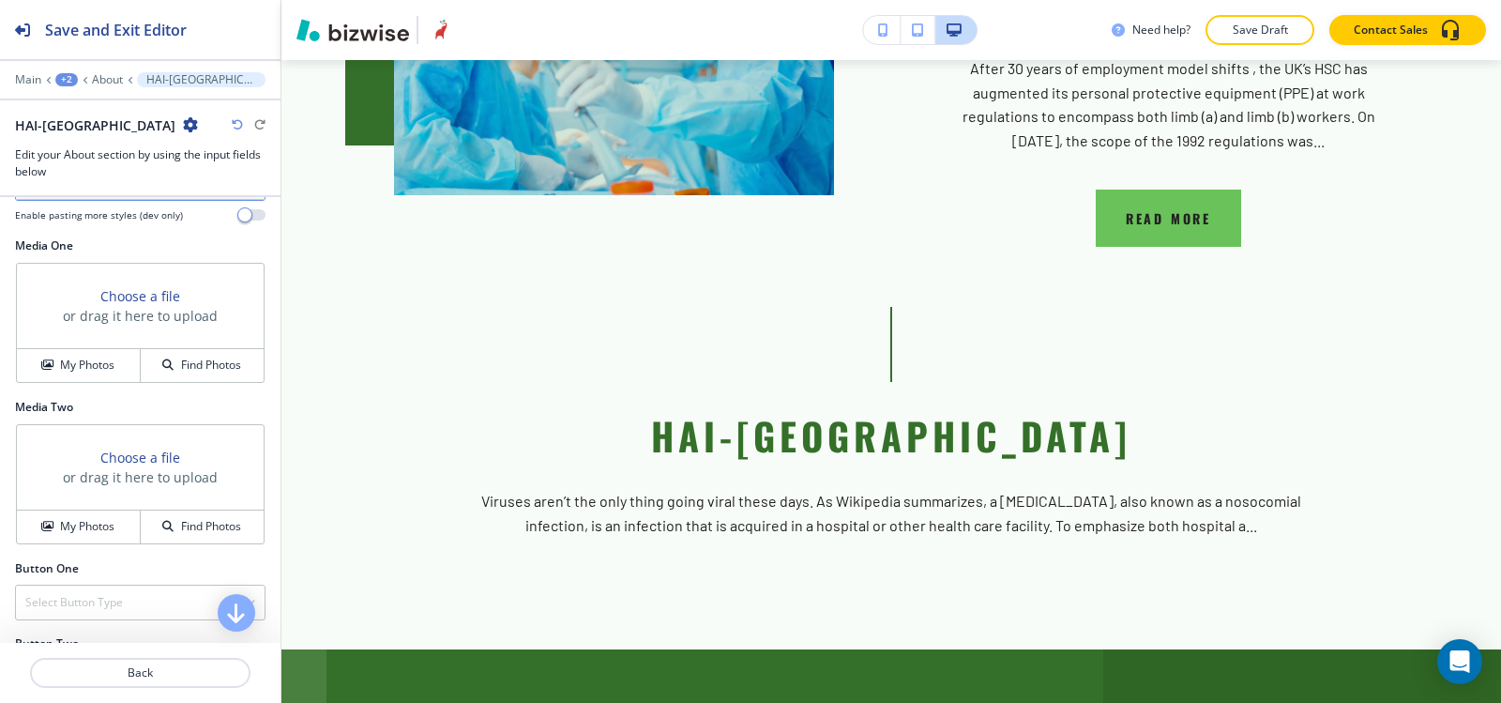
scroll to position [657, 0]
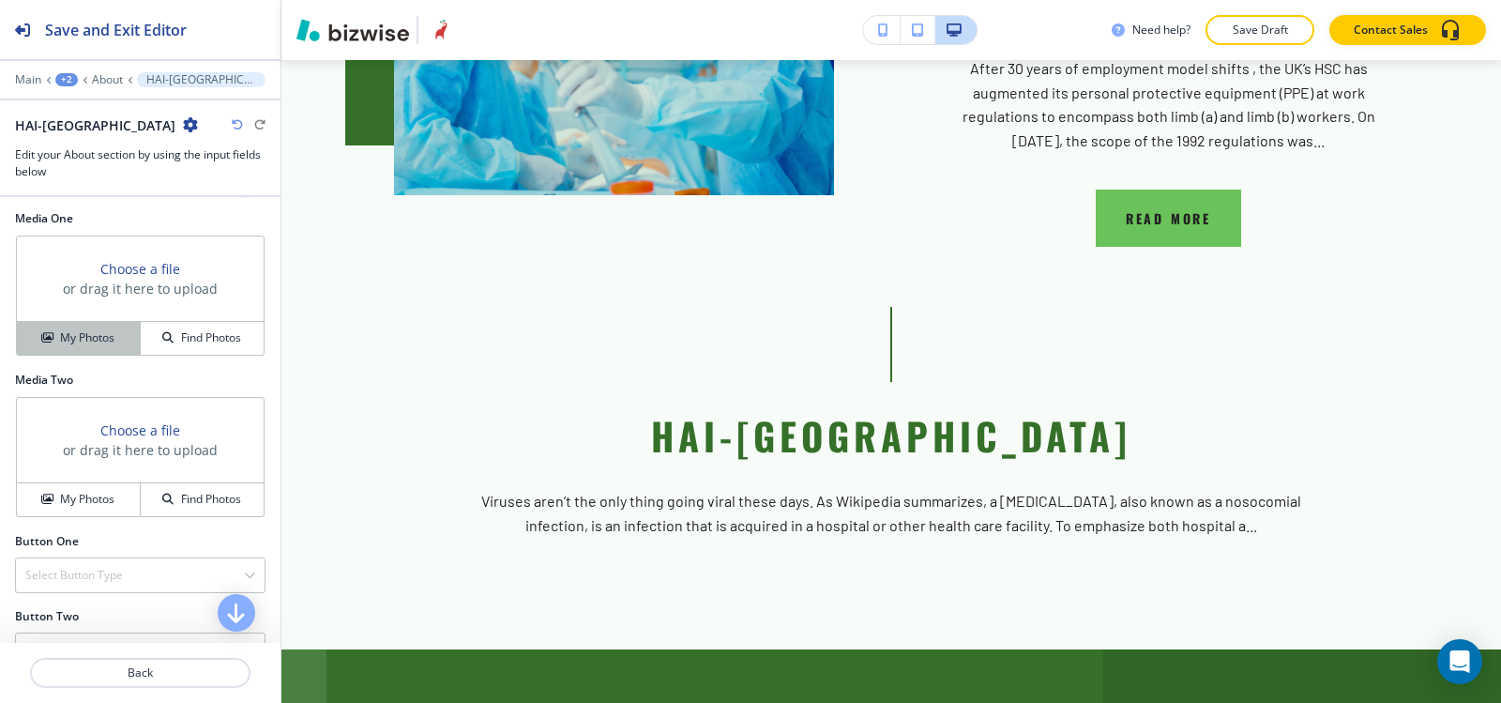
click at [42, 329] on div "My Photos" at bounding box center [78, 337] width 123 height 17
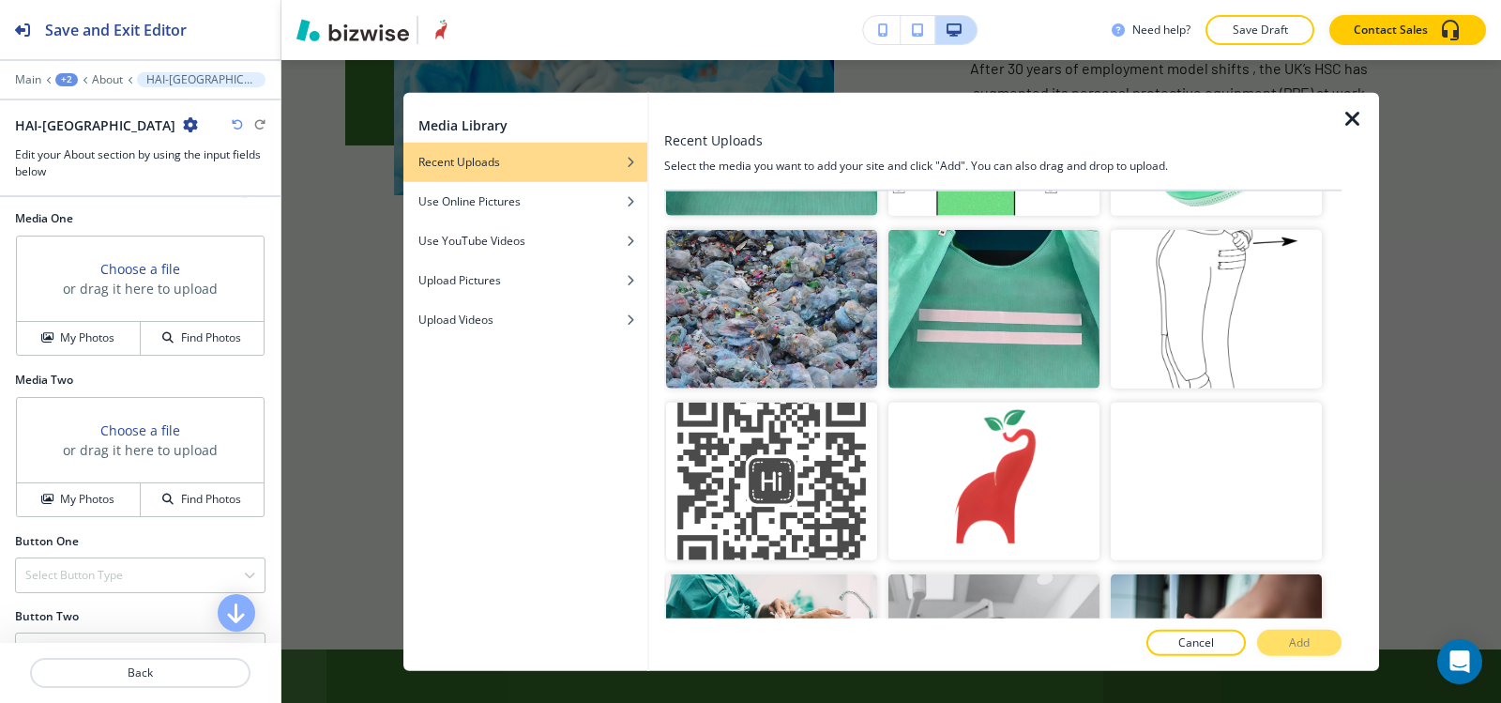
scroll to position [5160, 0]
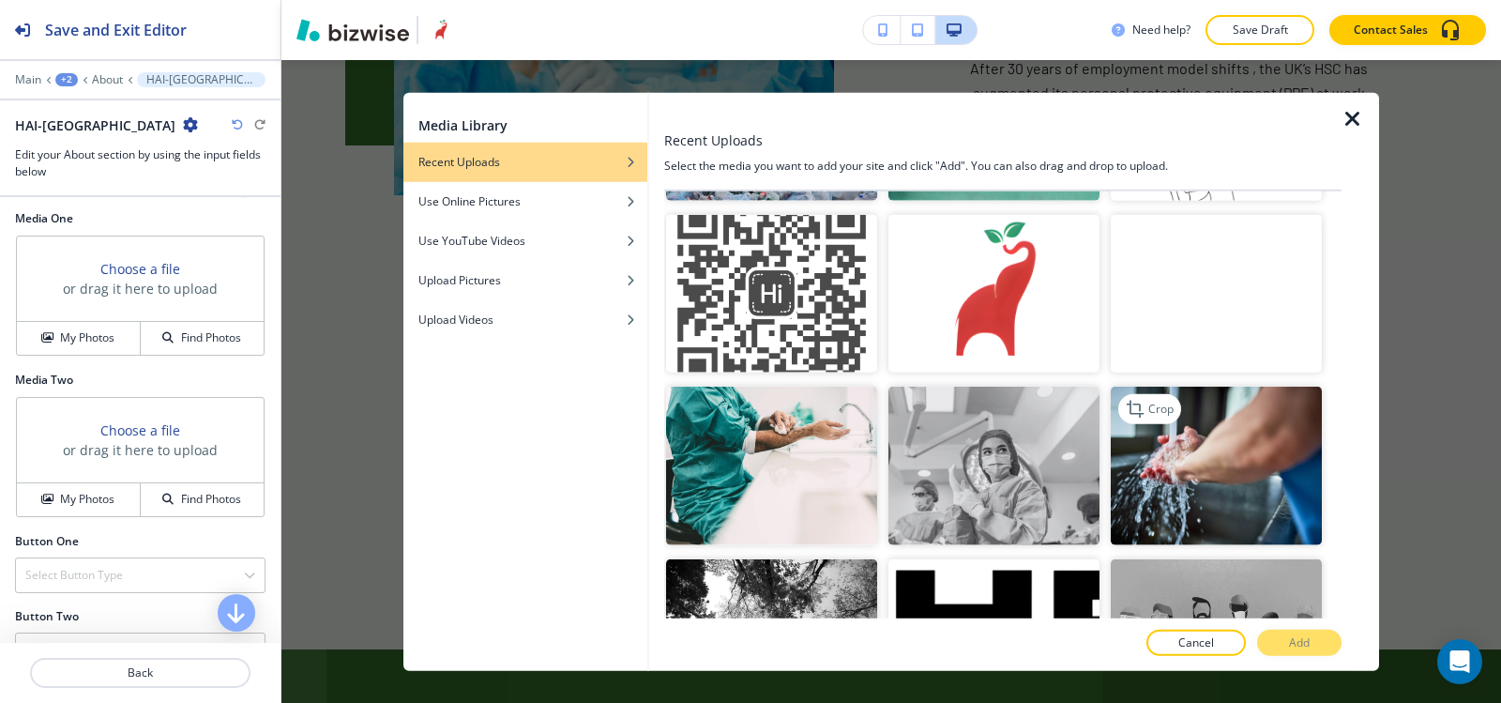
click at [1186, 387] on img "button" at bounding box center [1216, 466] width 211 height 159
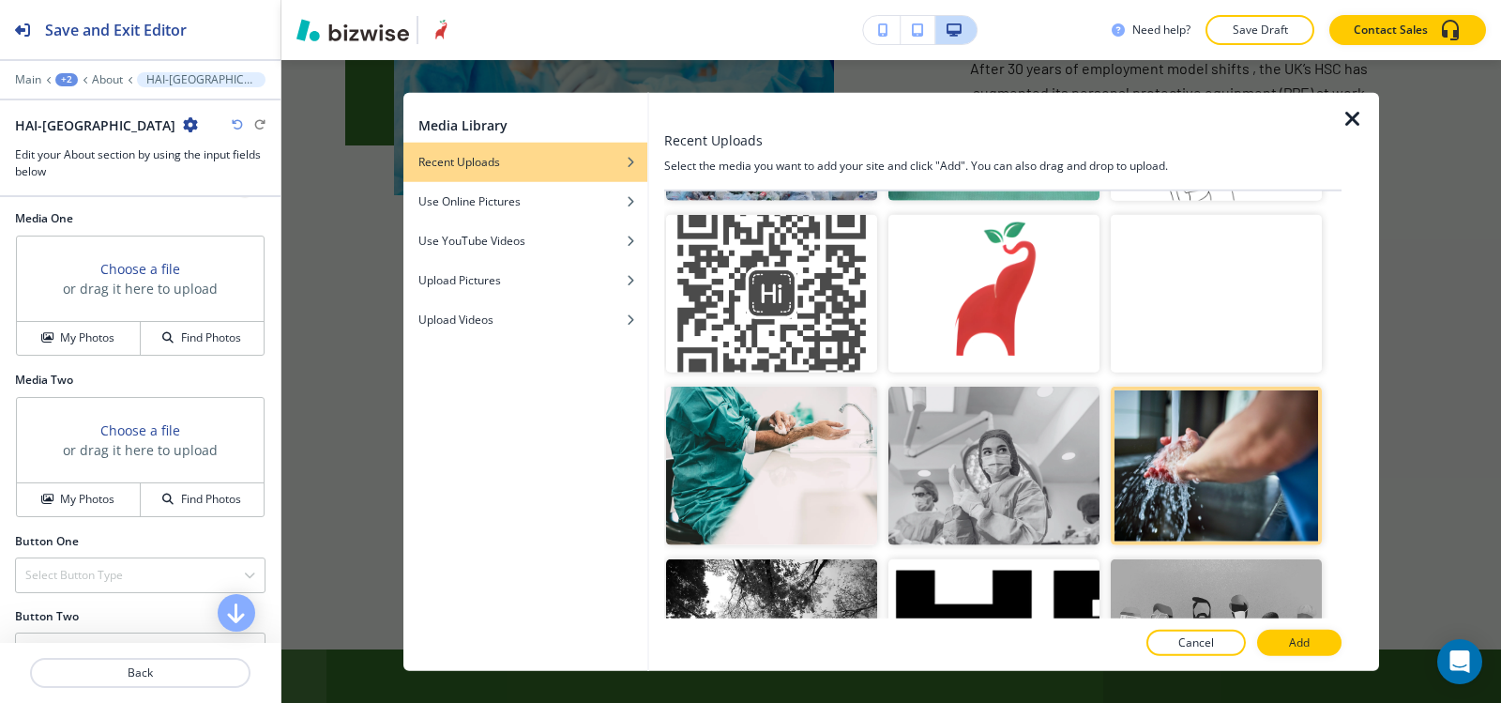
click at [1284, 636] on button "Add" at bounding box center [1299, 643] width 84 height 26
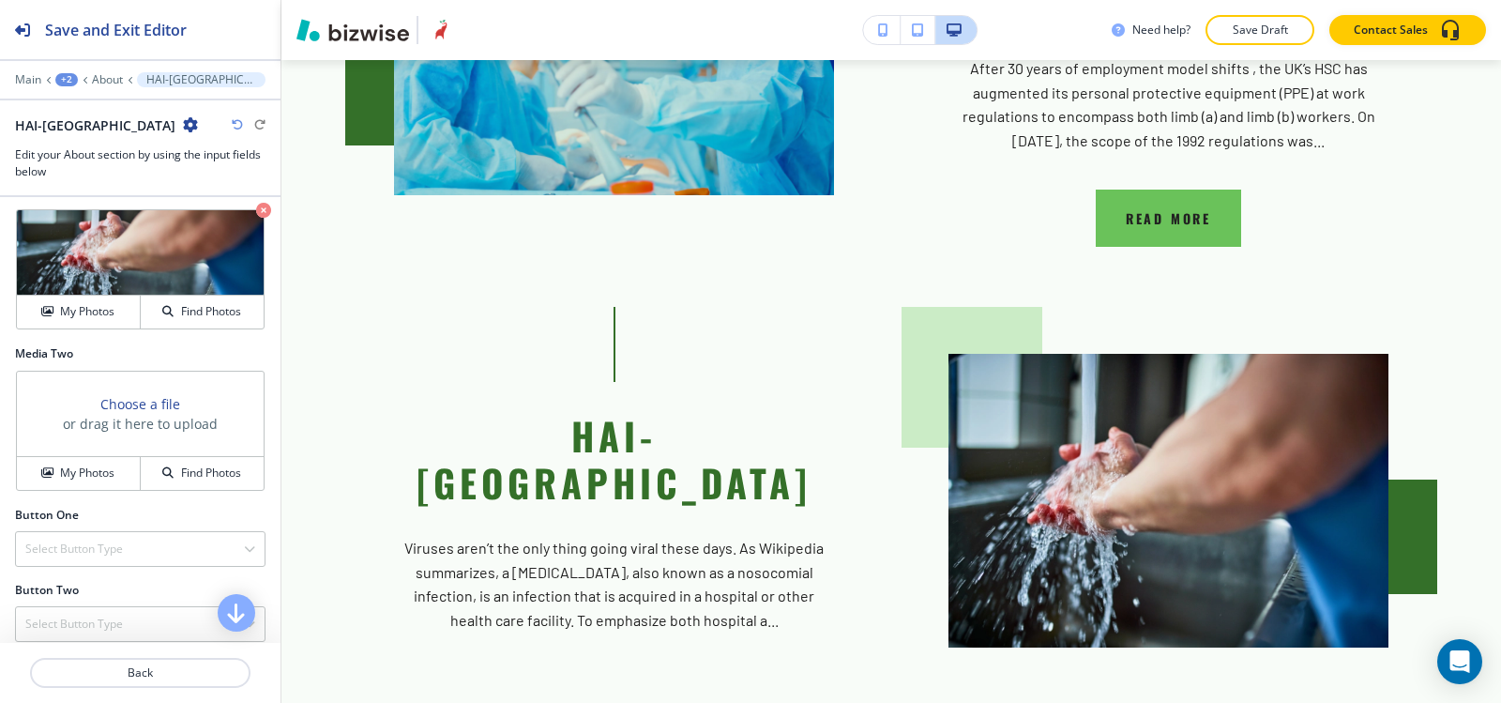
scroll to position [697, 0]
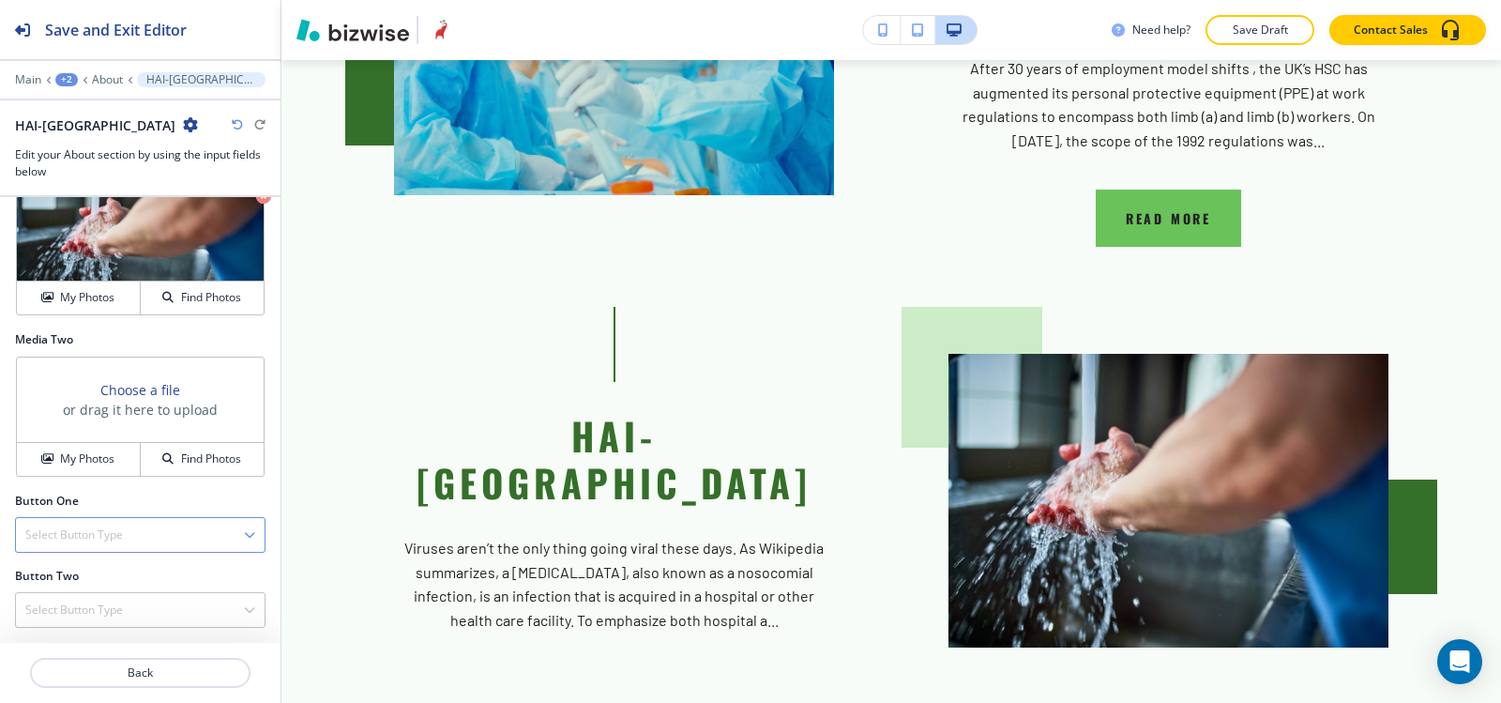
click at [61, 532] on h4 "Select Button Type" at bounding box center [74, 534] width 98 height 17
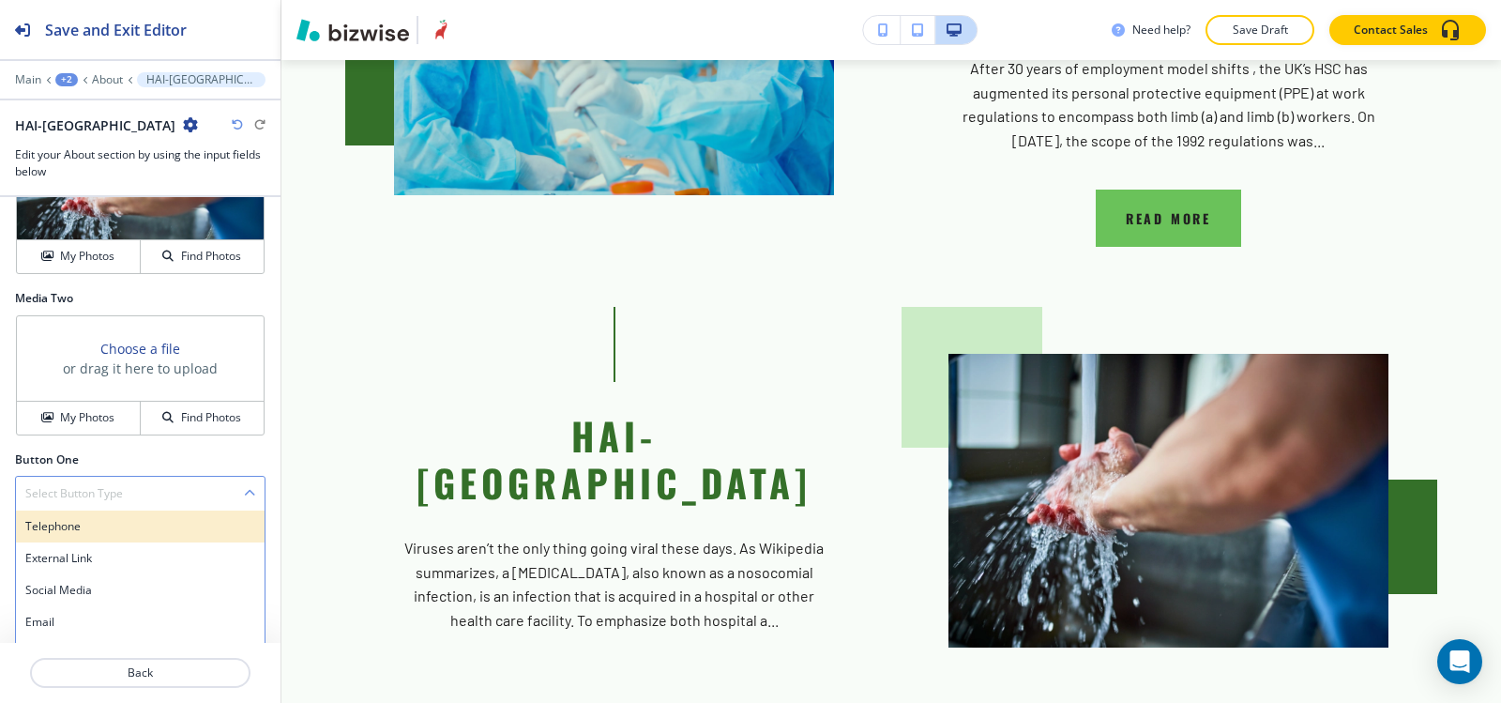
scroll to position [798, 0]
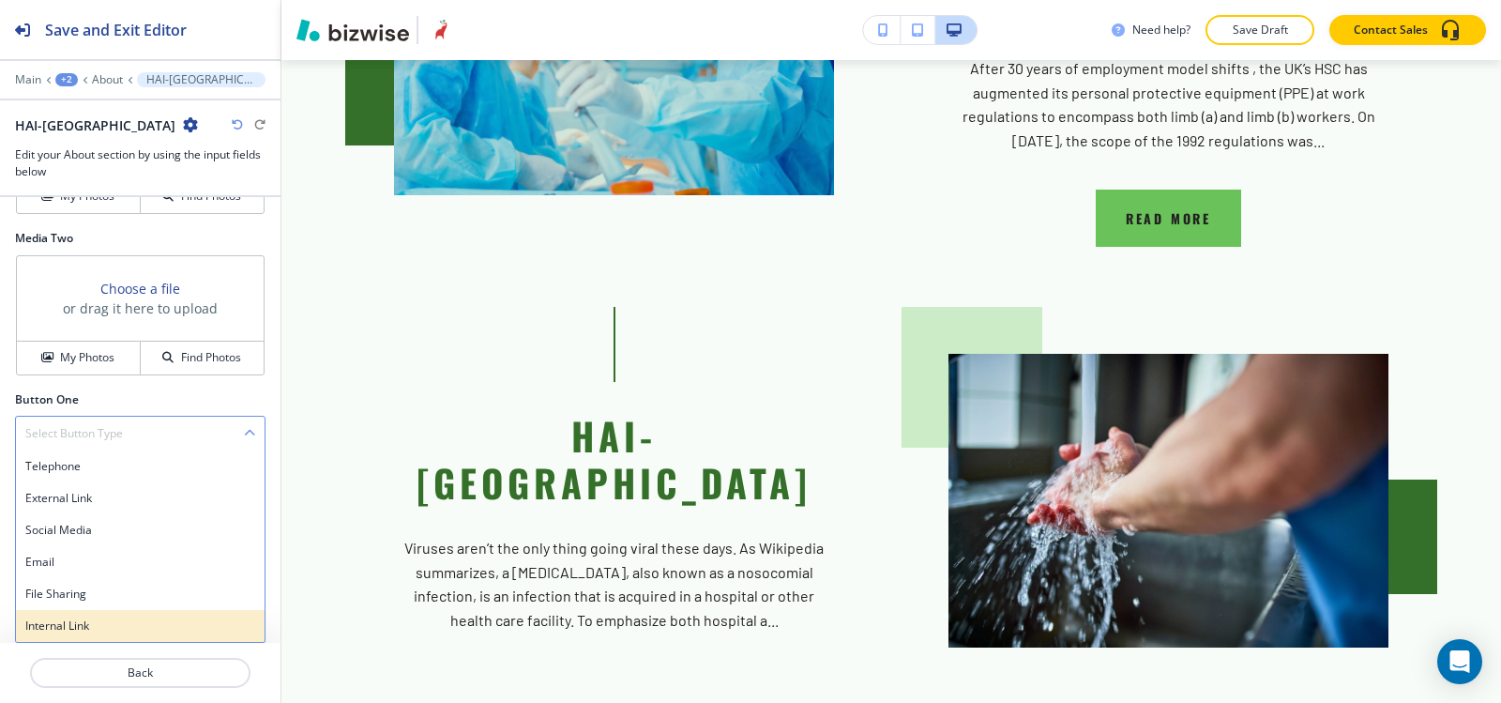
click at [71, 637] on div "Internal Link" at bounding box center [140, 626] width 249 height 32
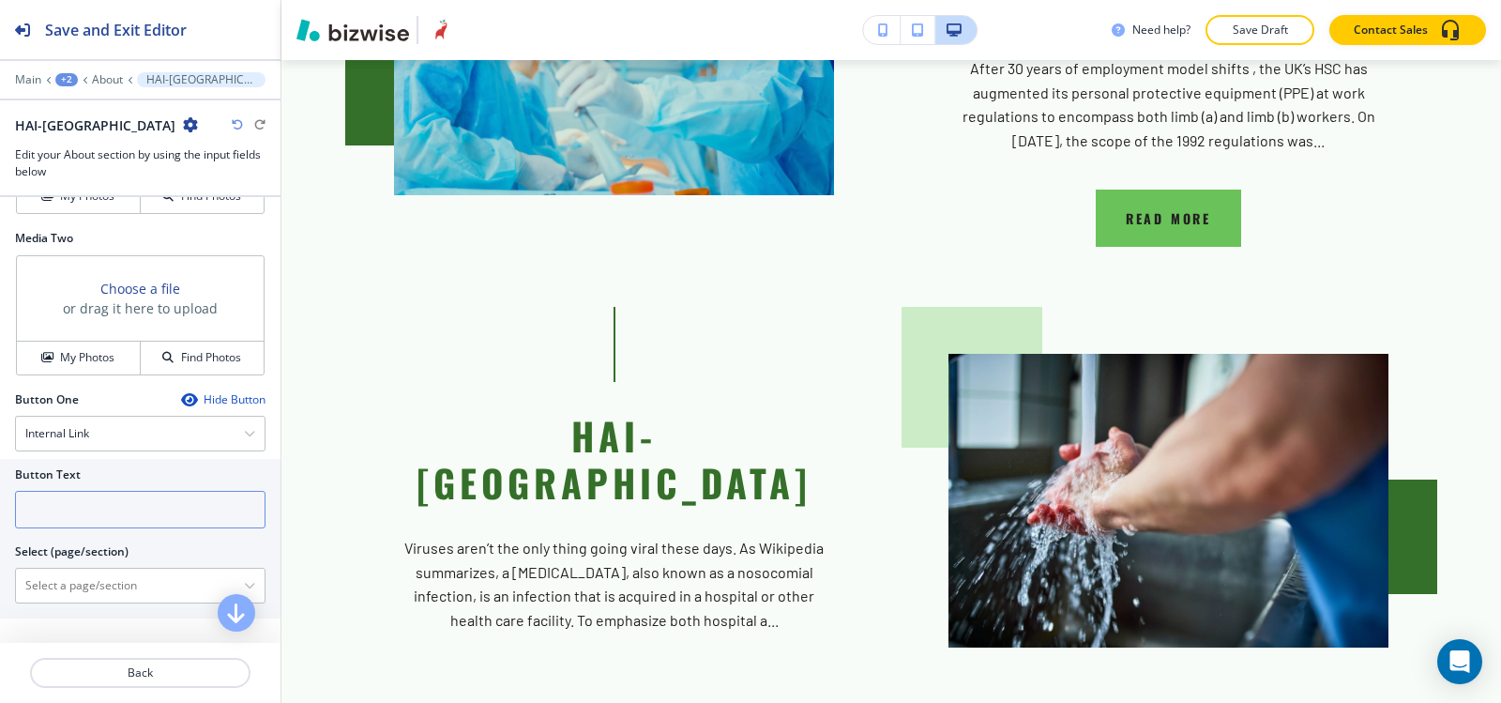
click at [82, 517] on input "text" at bounding box center [140, 510] width 251 height 38
type input "read more"
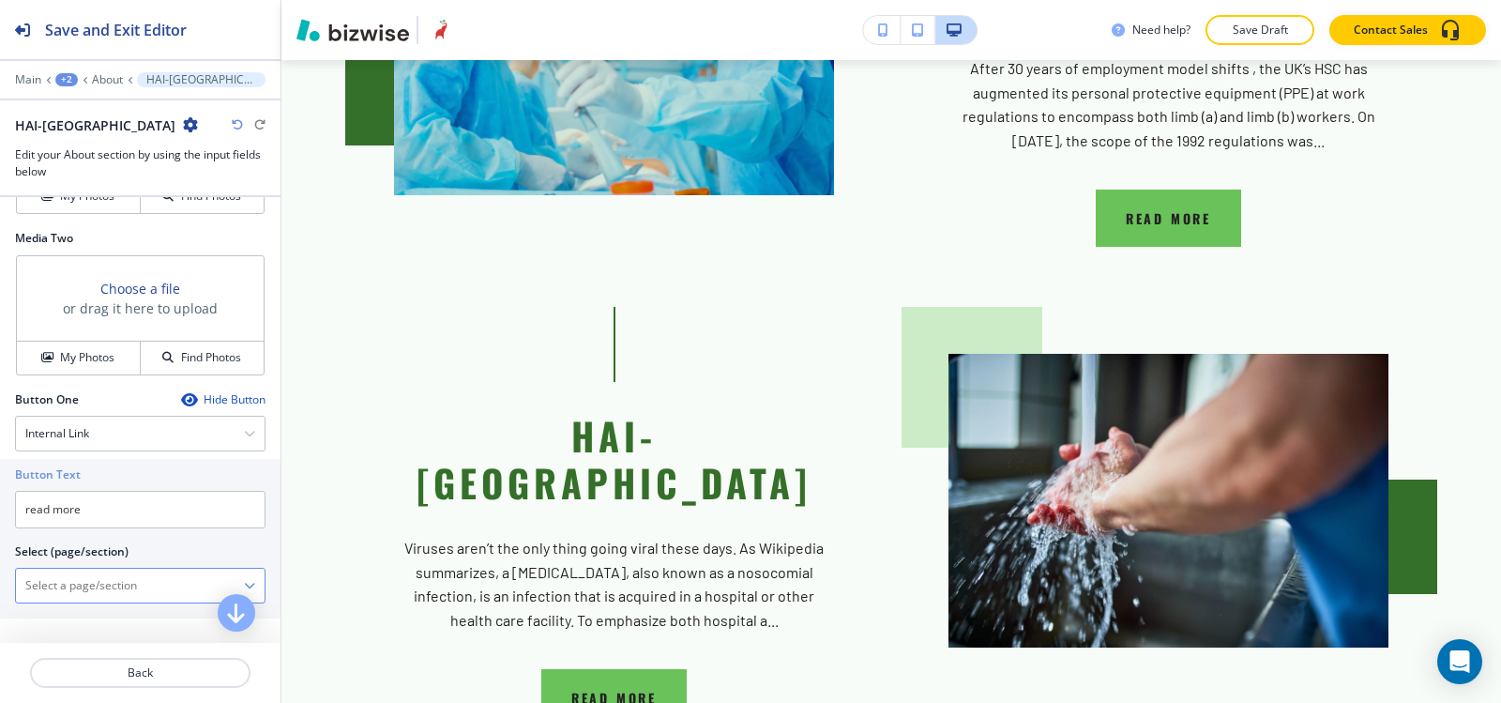
click at [33, 589] on \(page\/section\) "Manual Input" at bounding box center [130, 586] width 228 height 32
click at [40, 616] on h4 "SOS GOWN HAI EST HEIGHTS" at bounding box center [140, 618] width 230 height 17
type \(page\/section\) "SOS GOWN HAI EST HEIGHTS"
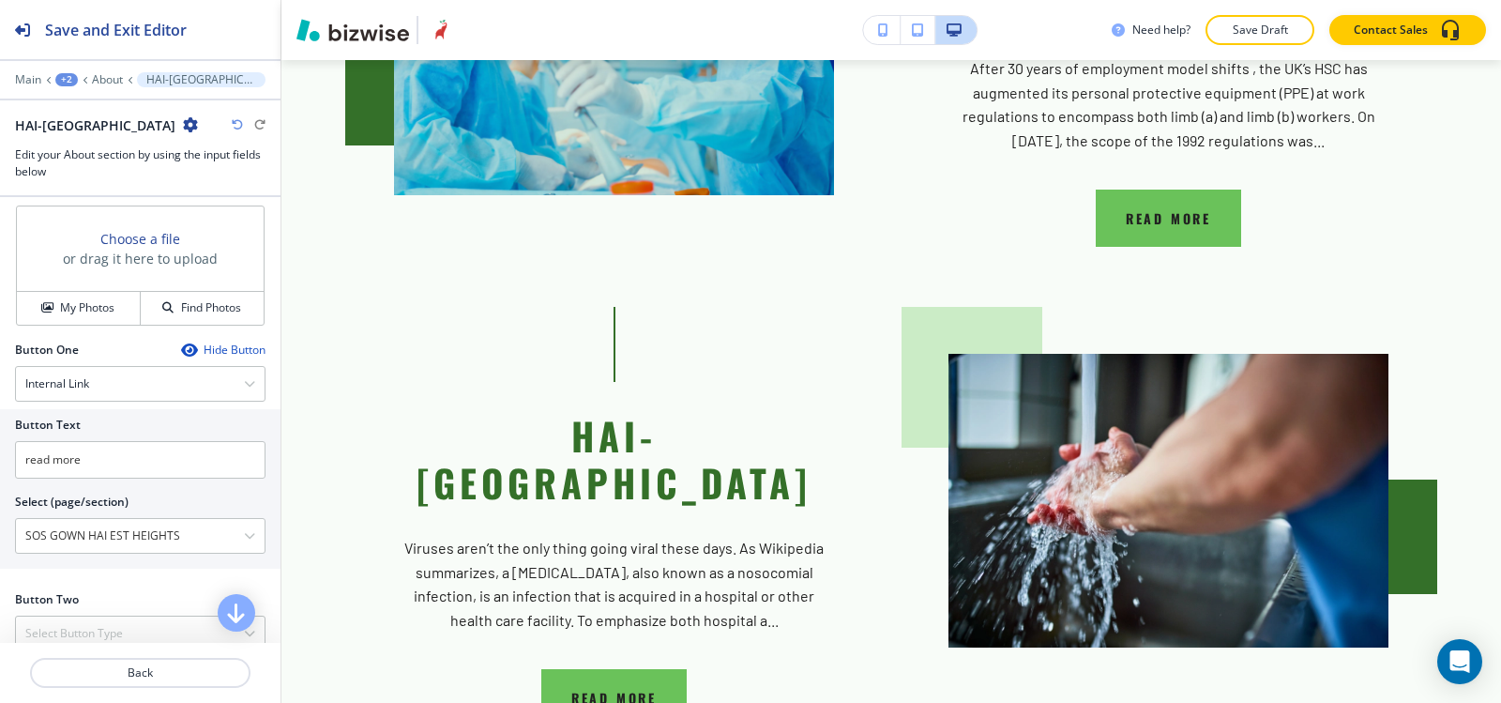
scroll to position [872, 0]
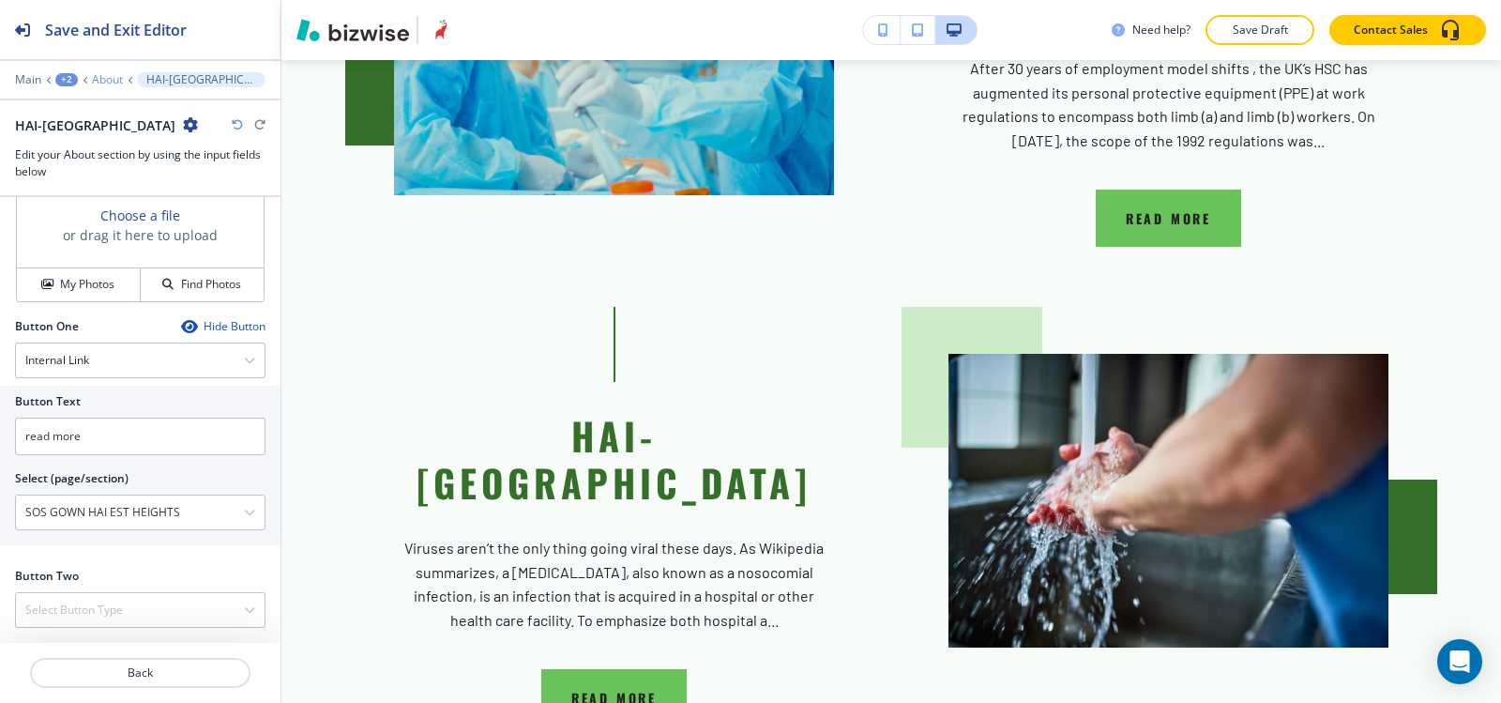
click at [101, 81] on p "About" at bounding box center [107, 79] width 31 height 13
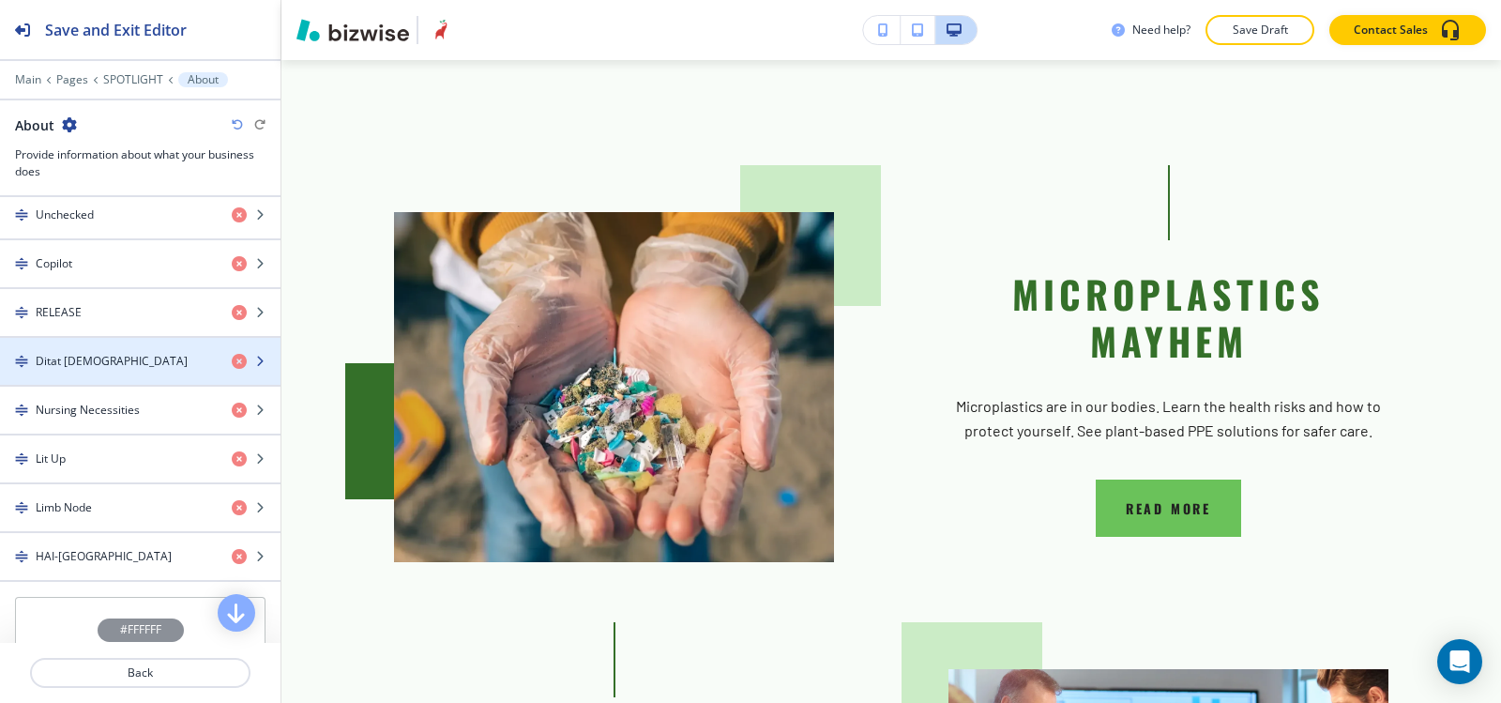
scroll to position [657, 0]
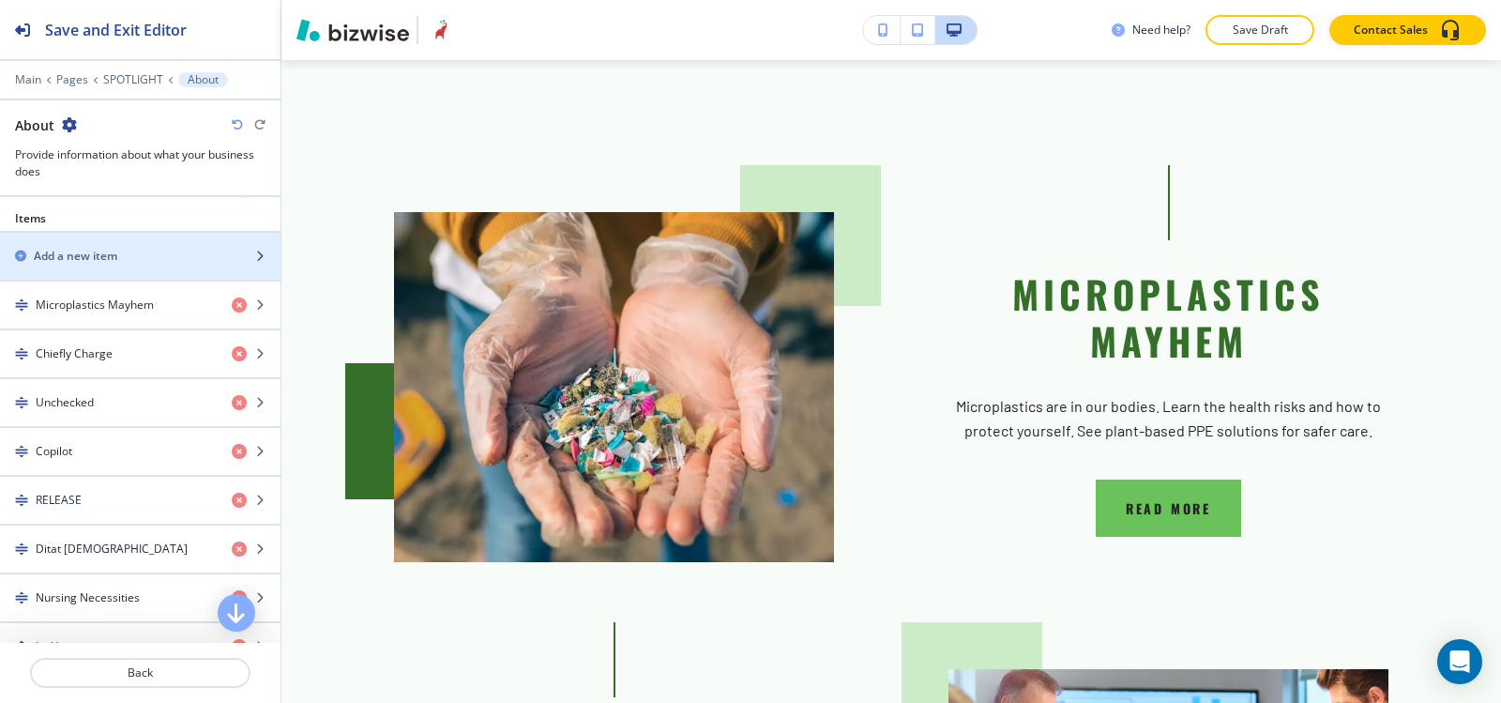
click at [135, 236] on div "button" at bounding box center [140, 240] width 281 height 15
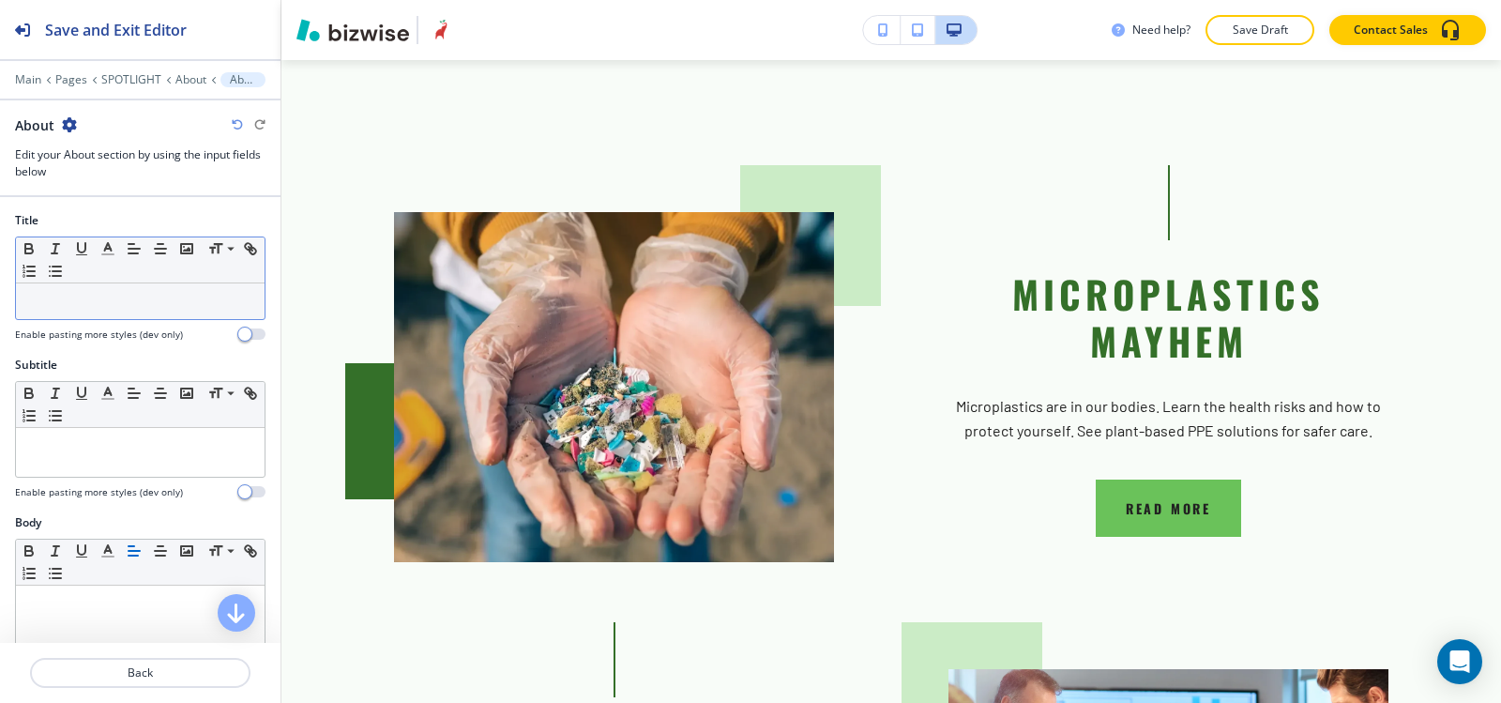
click at [61, 304] on p at bounding box center [140, 301] width 230 height 17
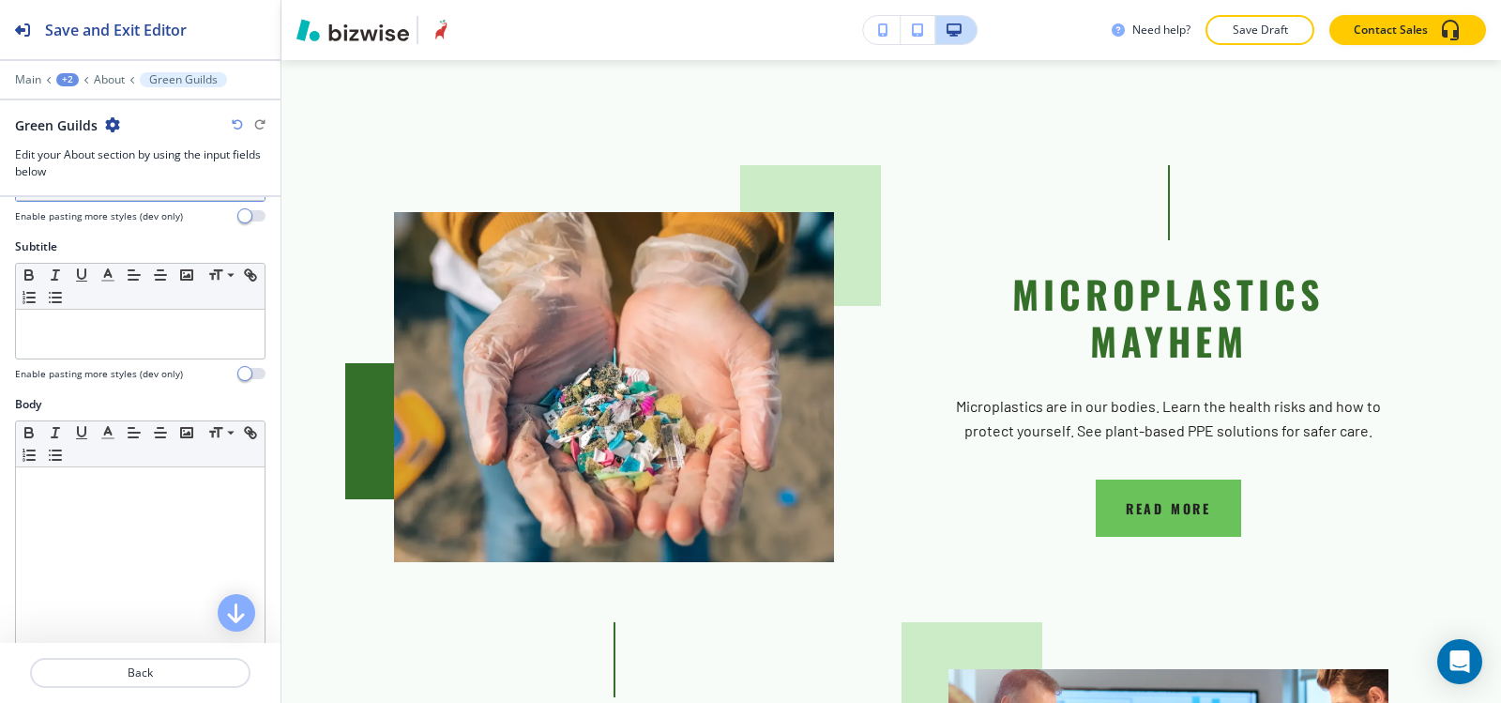
scroll to position [281, 0]
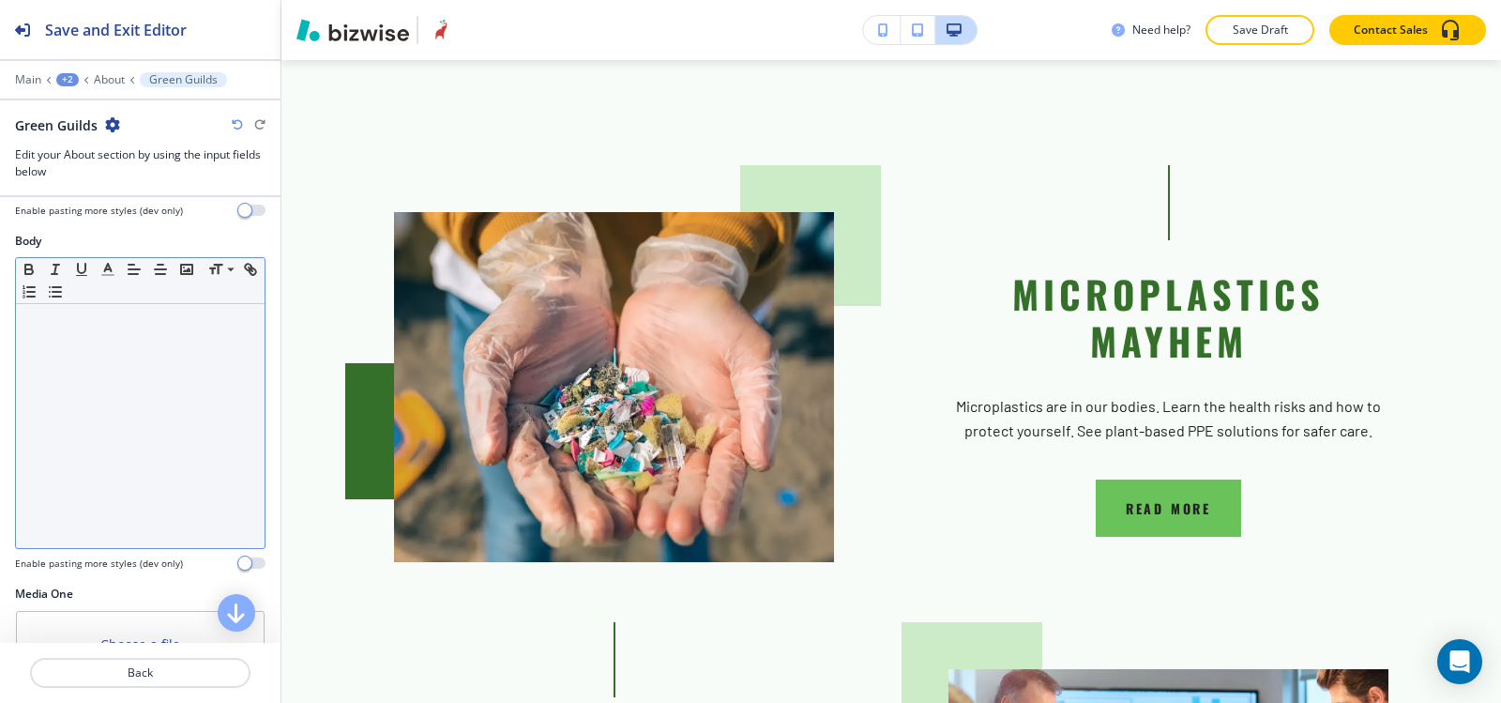
drag, startPoint x: 84, startPoint y: 409, endPoint x: 99, endPoint y: 341, distance: 70.1
click at [85, 409] on div at bounding box center [140, 426] width 249 height 244
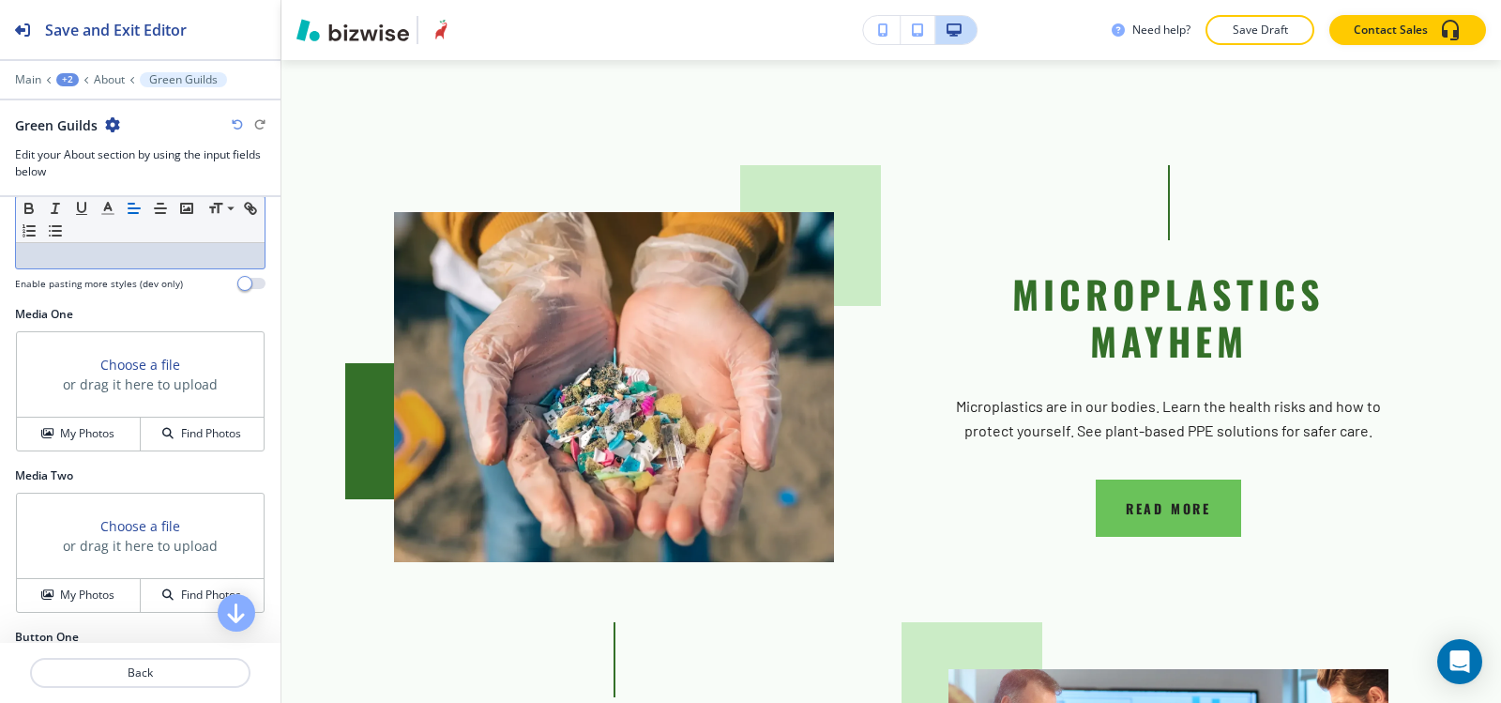
scroll to position [563, 0]
click at [65, 441] on button "My Photos" at bounding box center [79, 432] width 124 height 33
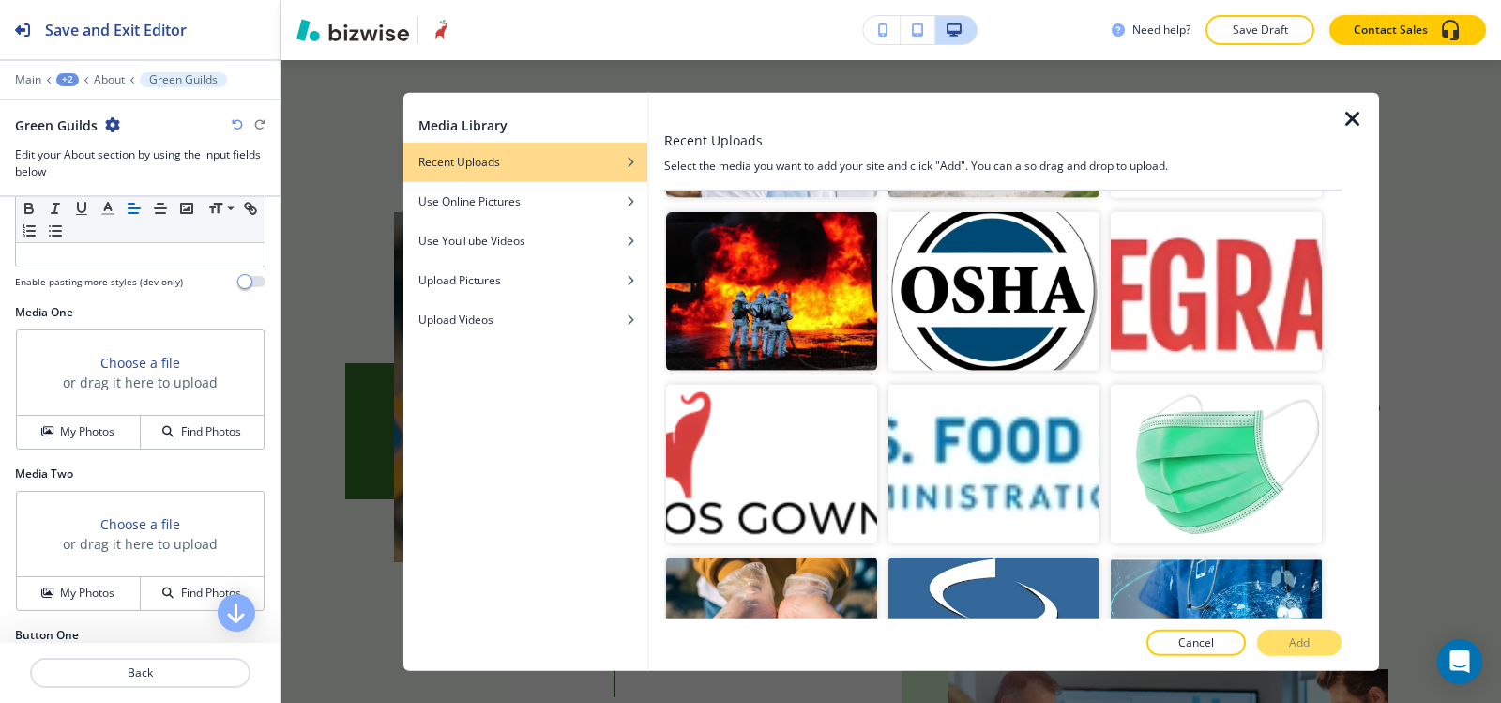
scroll to position [3753, 0]
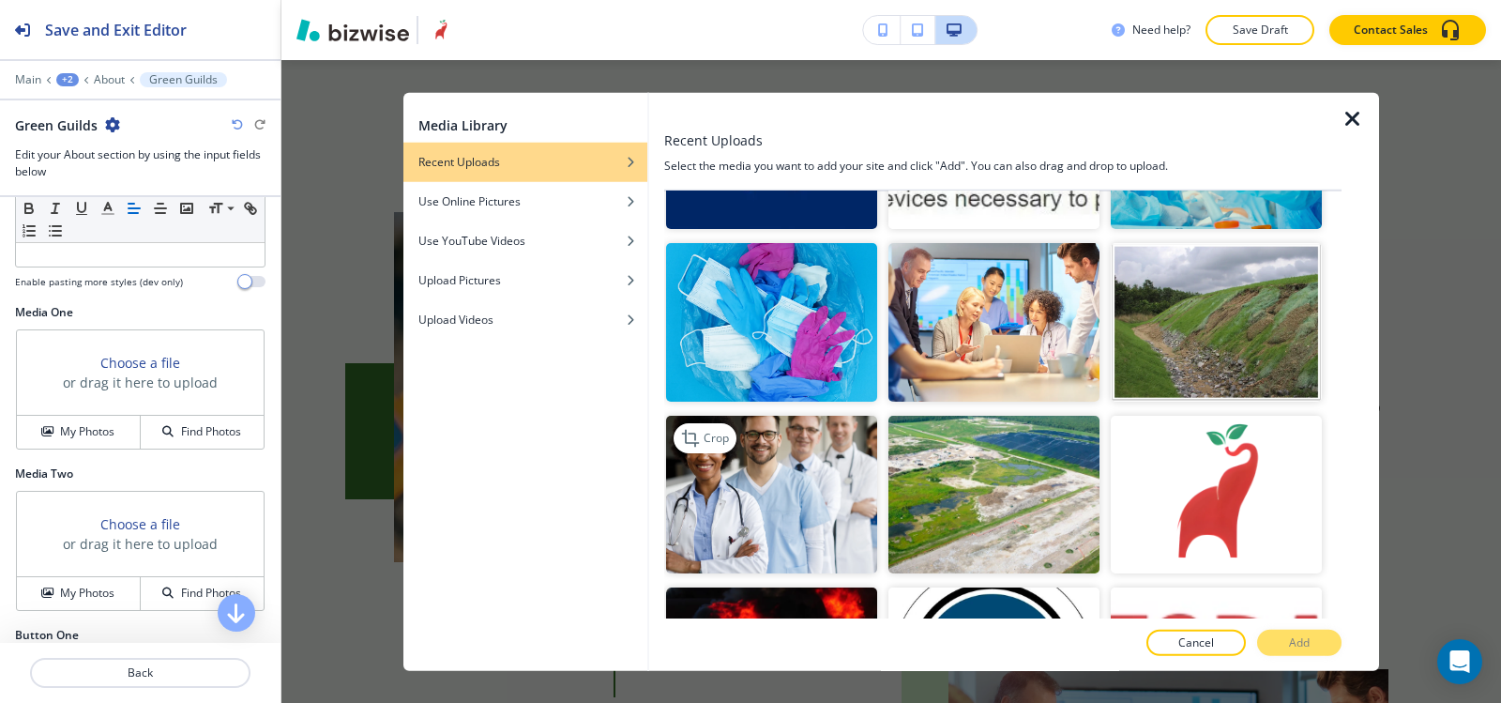
click at [809, 419] on img "button" at bounding box center [771, 494] width 211 height 159
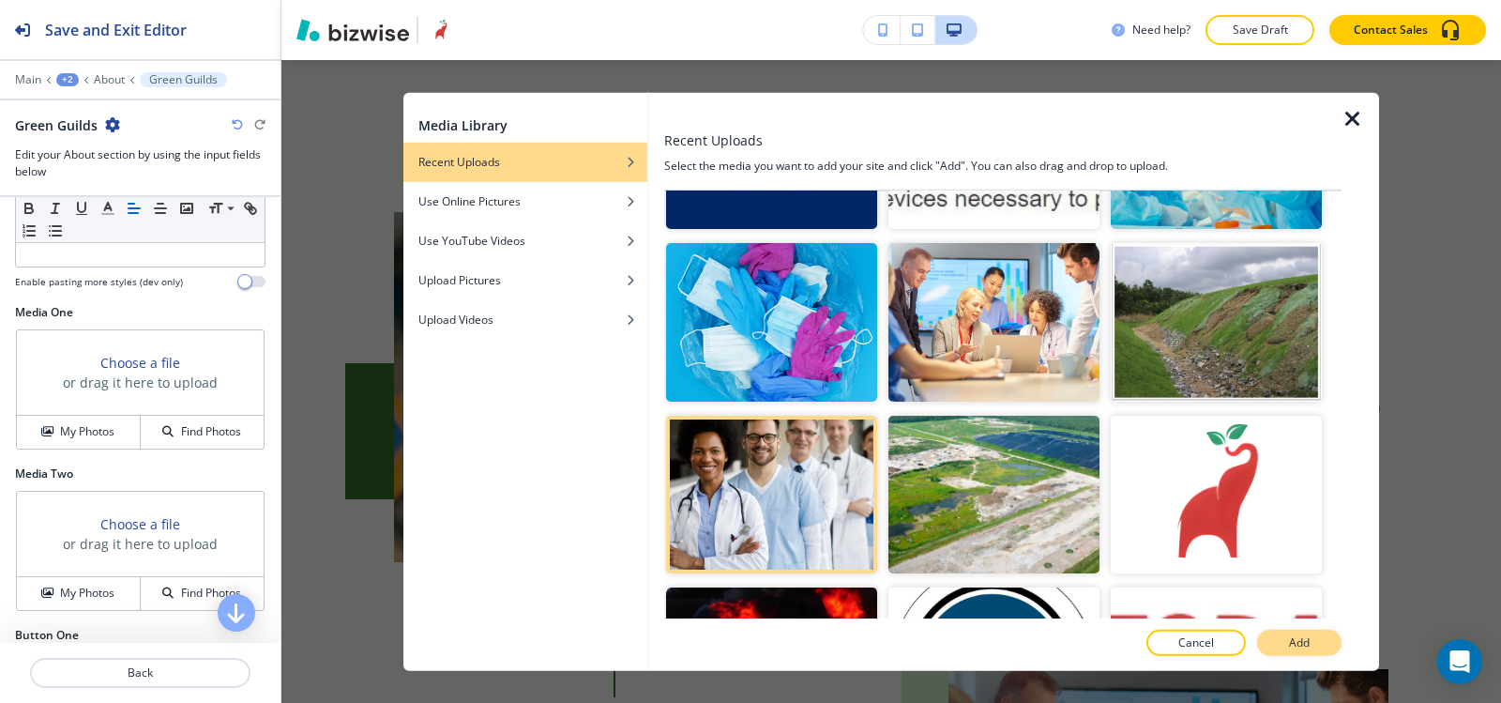
click at [1281, 637] on button "Add" at bounding box center [1299, 643] width 84 height 26
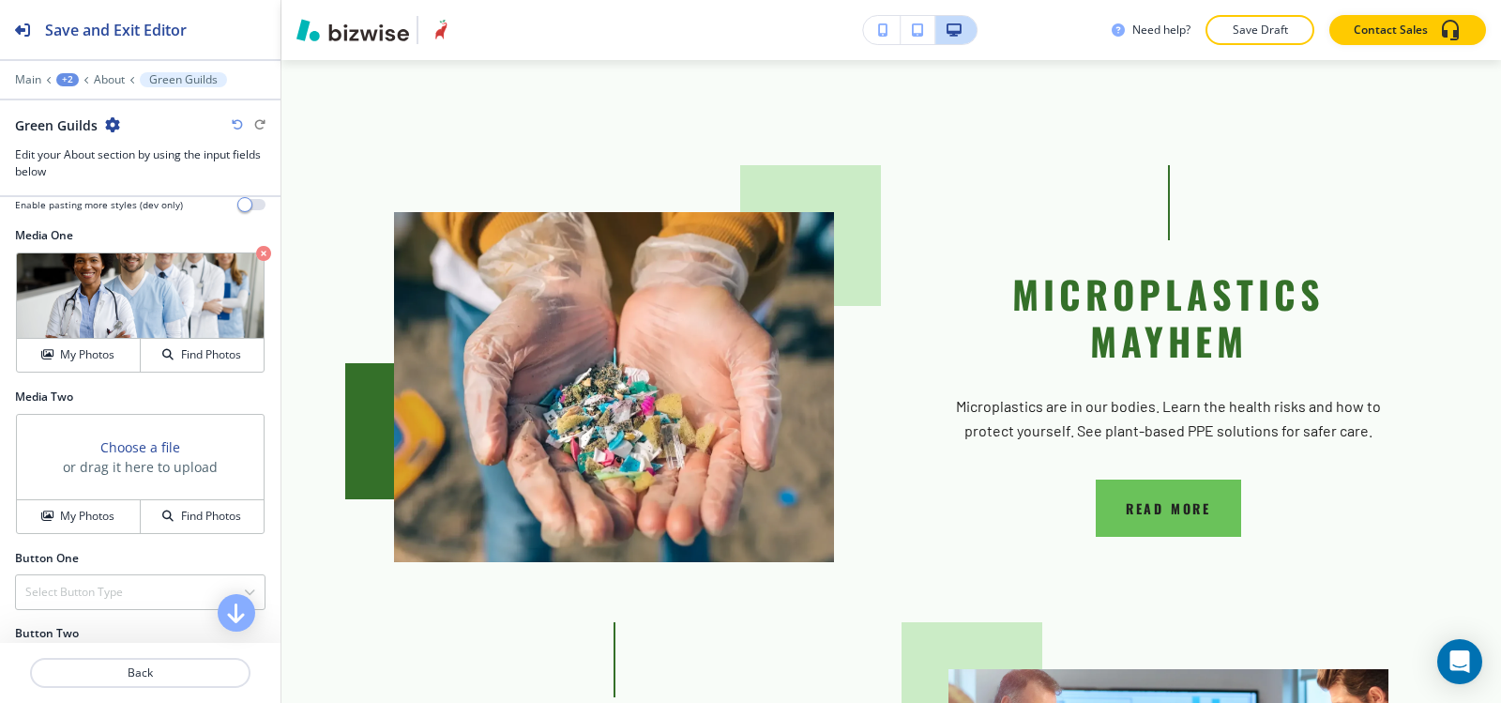
scroll to position [697, 0]
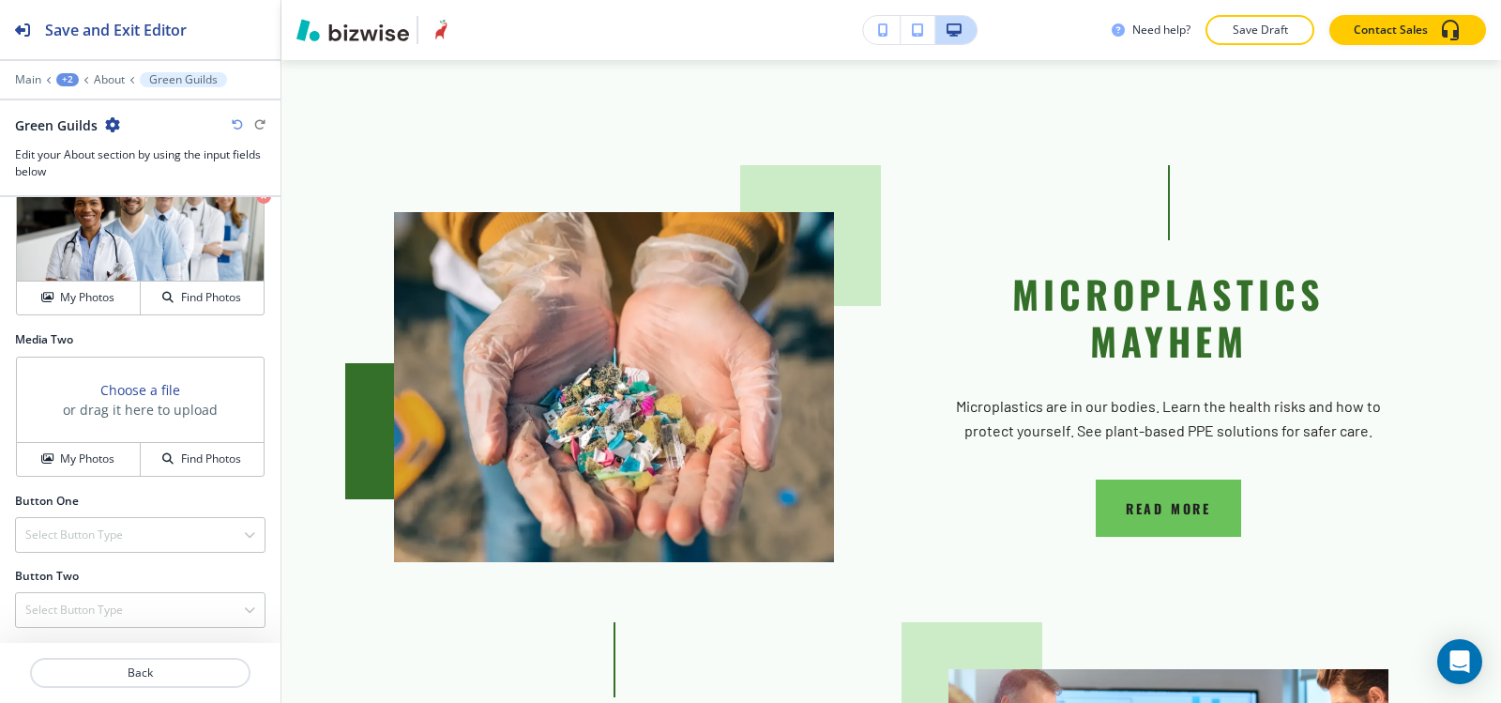
click at [76, 554] on div "Button One Select Button Type Telephone External Link Social Media Email File S…" at bounding box center [140, 530] width 281 height 75
click at [78, 548] on div "Select Button Type" at bounding box center [140, 535] width 249 height 34
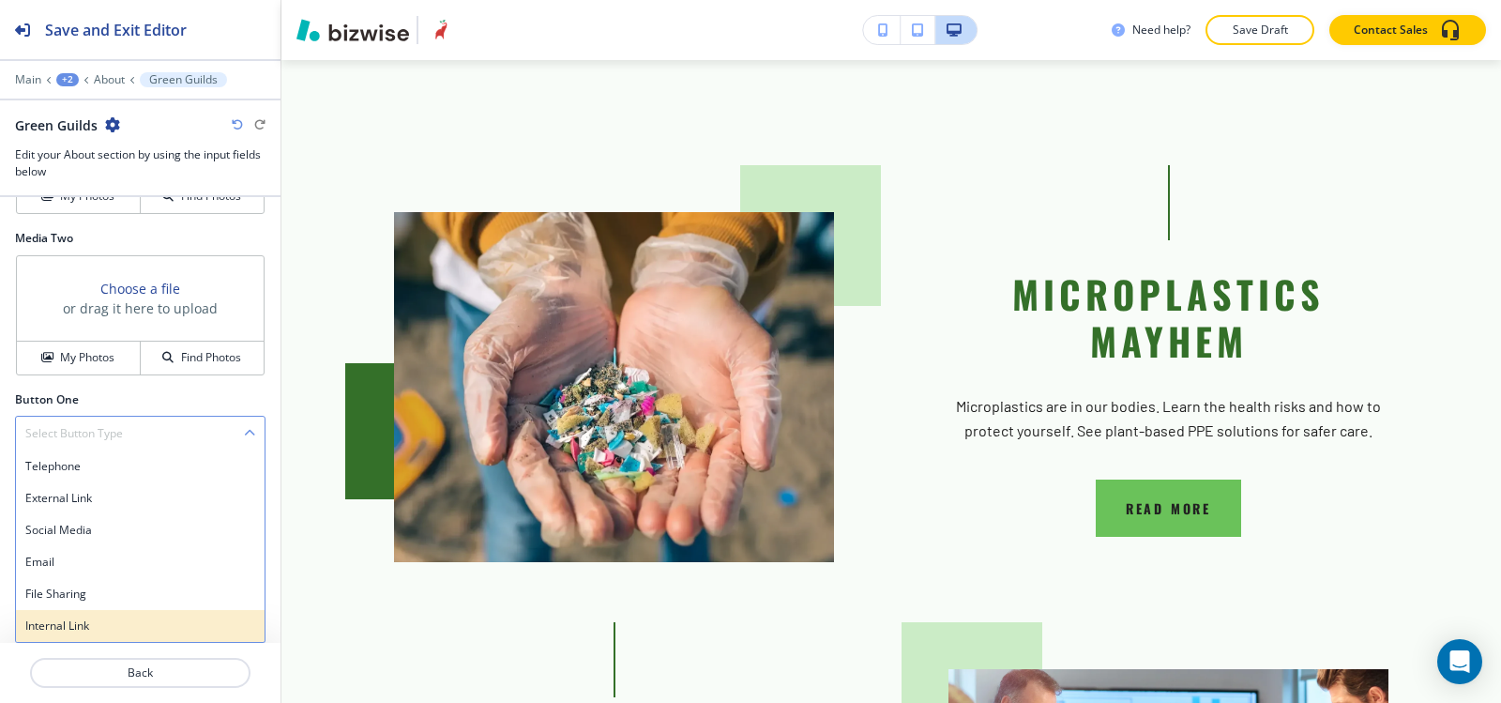
click at [72, 617] on h4 "Internal Link" at bounding box center [140, 625] width 230 height 17
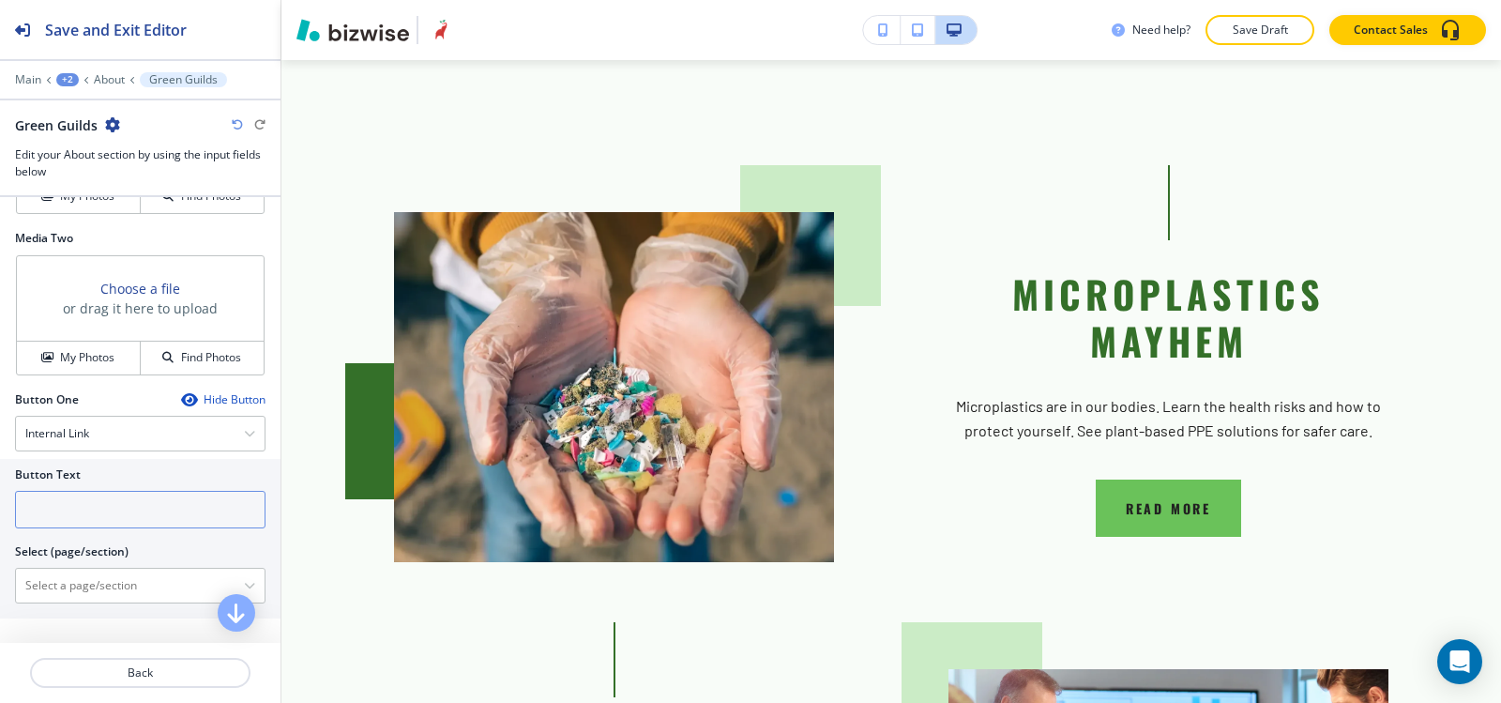
click at [66, 492] on input "text" at bounding box center [140, 510] width 251 height 38
type input "r"
type input "READ MORE"
click at [142, 590] on \(page\/section\) "Manual Input" at bounding box center [130, 586] width 228 height 32
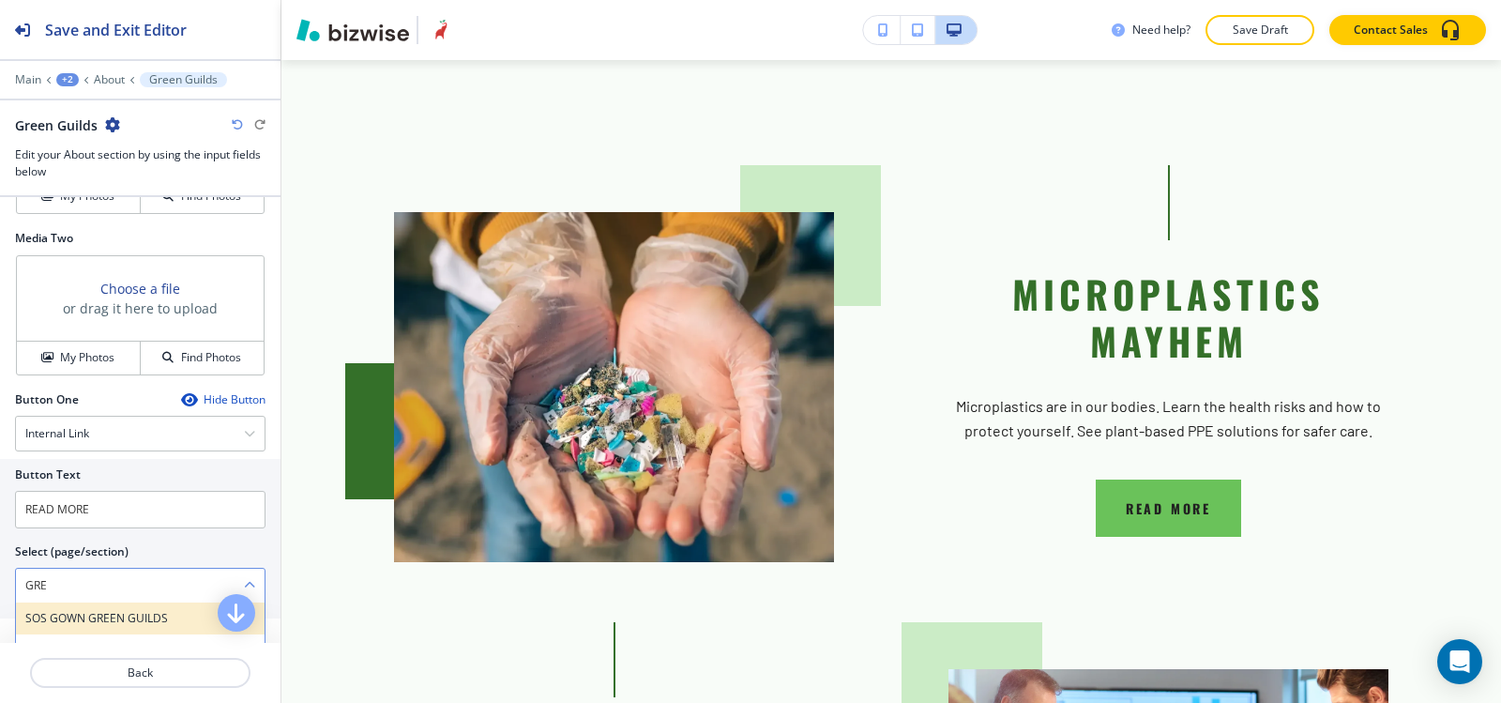
click at [128, 614] on h4 "SOS GOWN GREEN GUILDS" at bounding box center [140, 618] width 230 height 17
type \(page\/section\) "SOS GOWN GREEN GUILDS"
click at [113, 82] on p "About" at bounding box center [109, 79] width 31 height 13
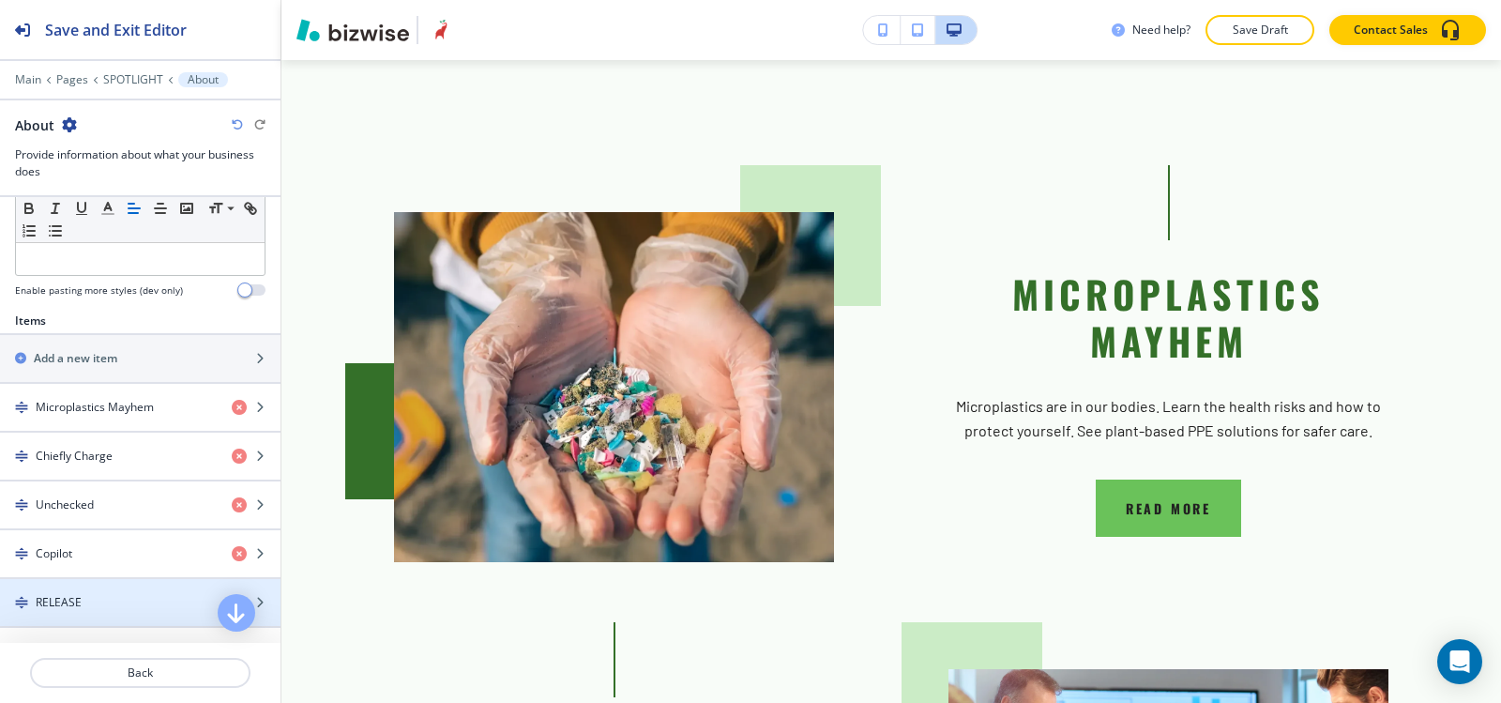
scroll to position [657, 0]
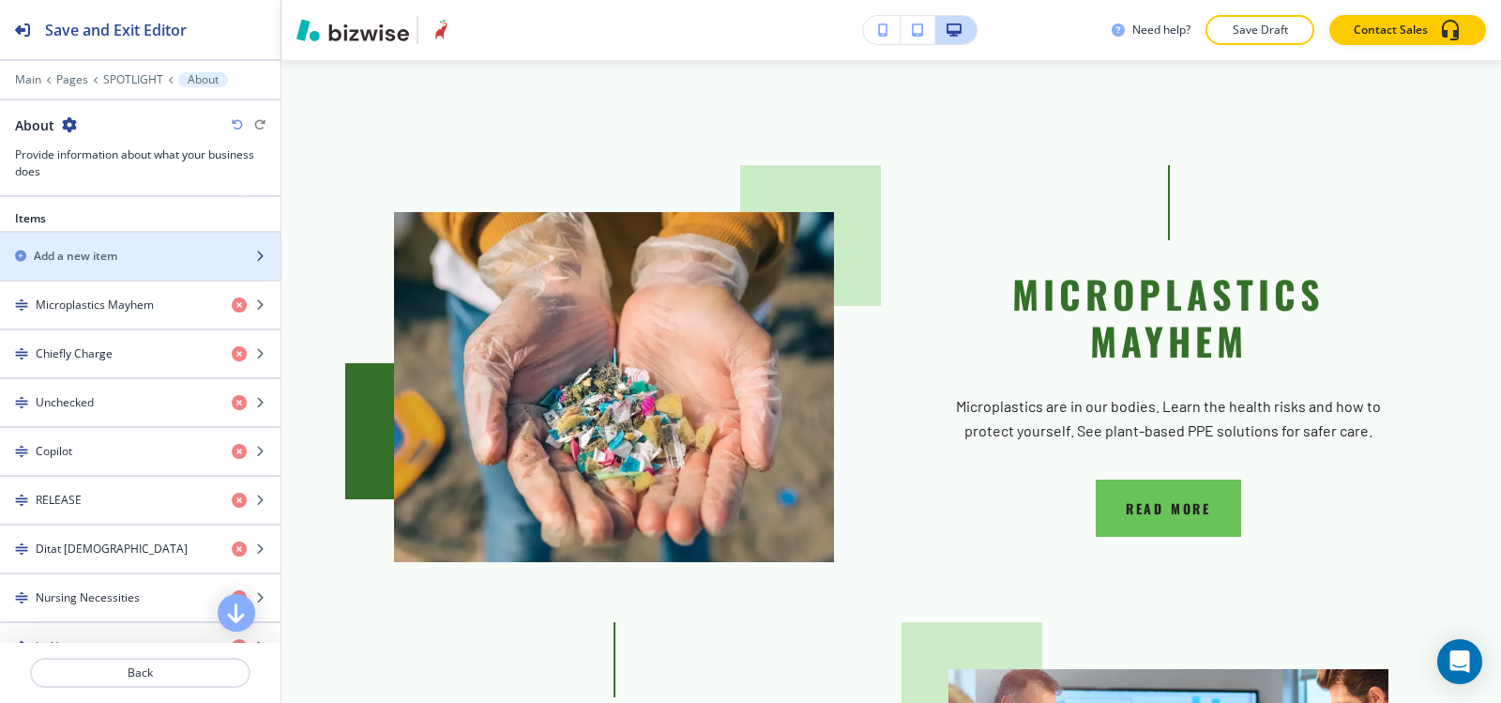
click at [160, 258] on div "Add a new item" at bounding box center [119, 256] width 239 height 17
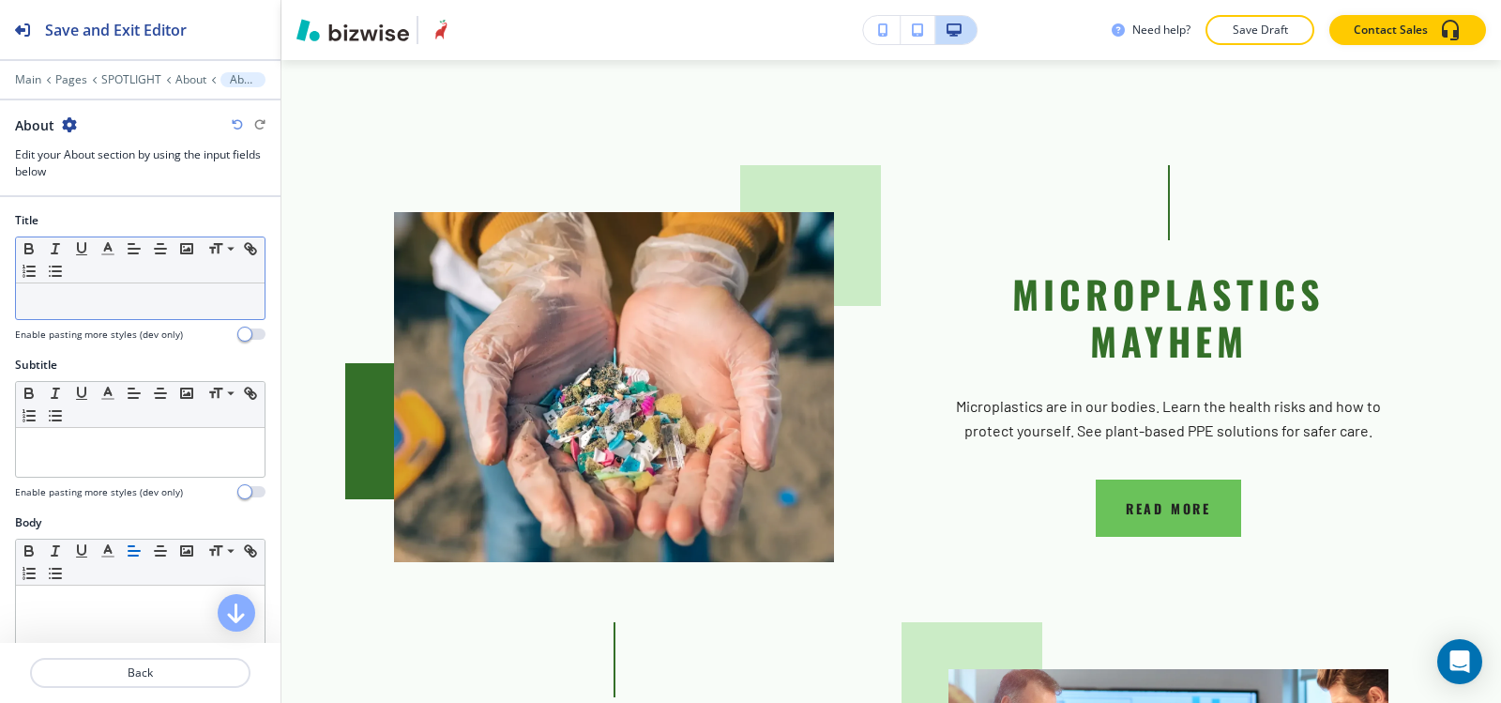
click at [91, 312] on div at bounding box center [140, 301] width 249 height 36
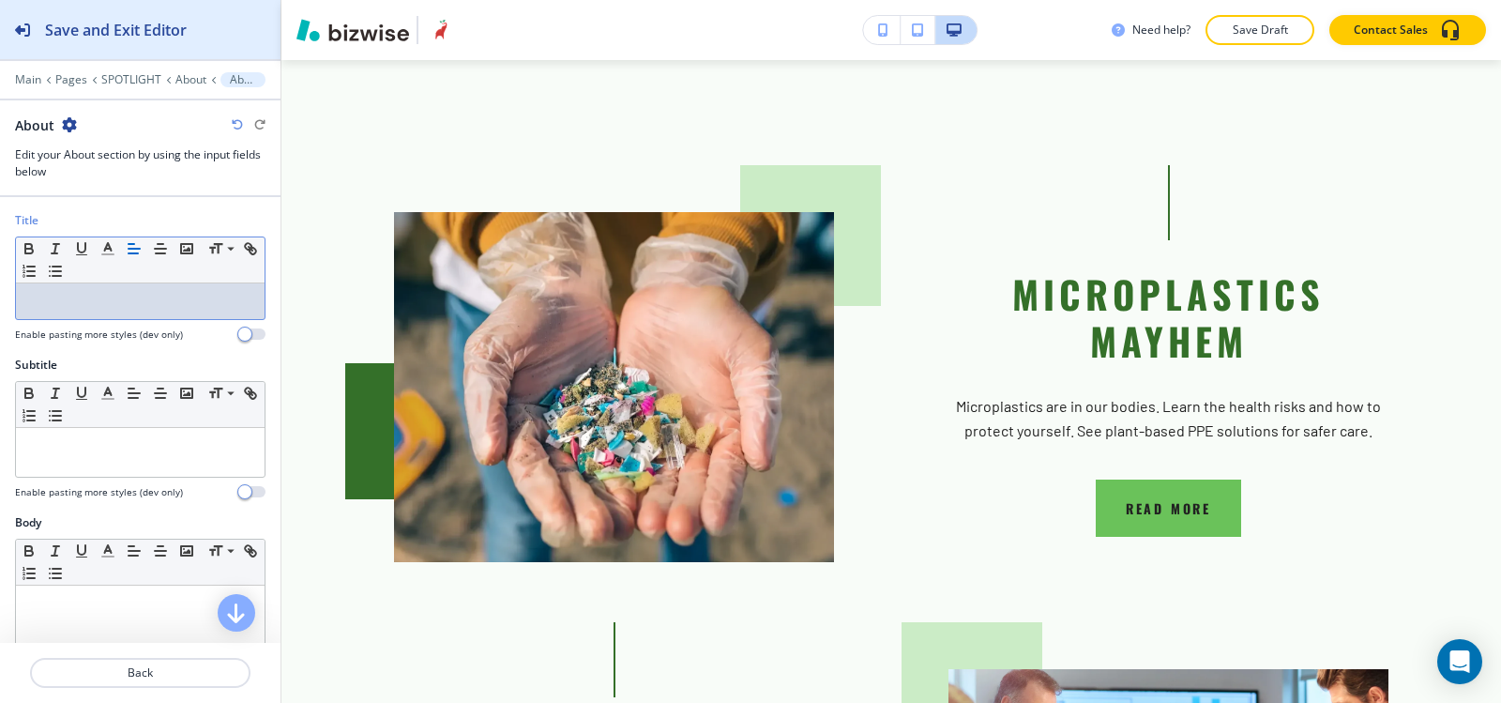
paste div
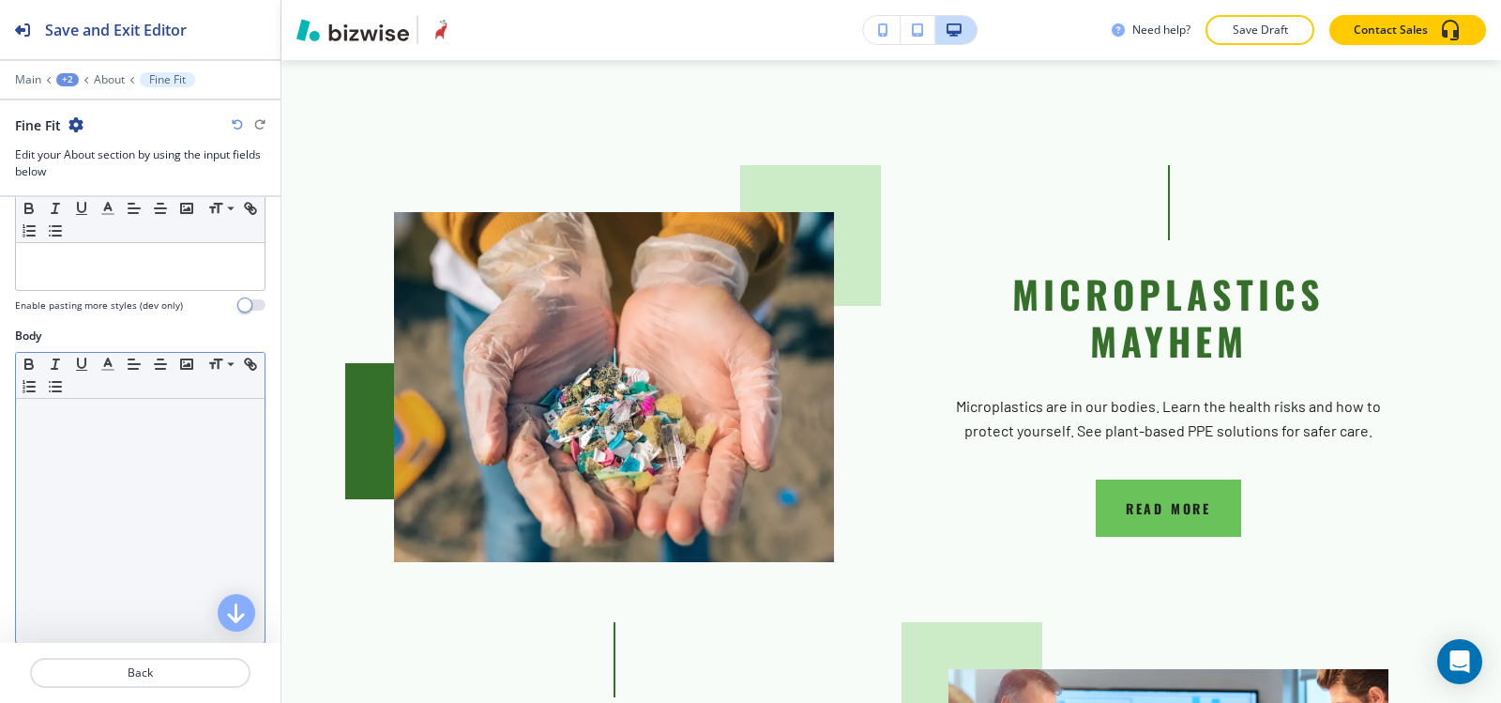
scroll to position [188, 0]
click at [140, 502] on div at bounding box center [140, 520] width 249 height 244
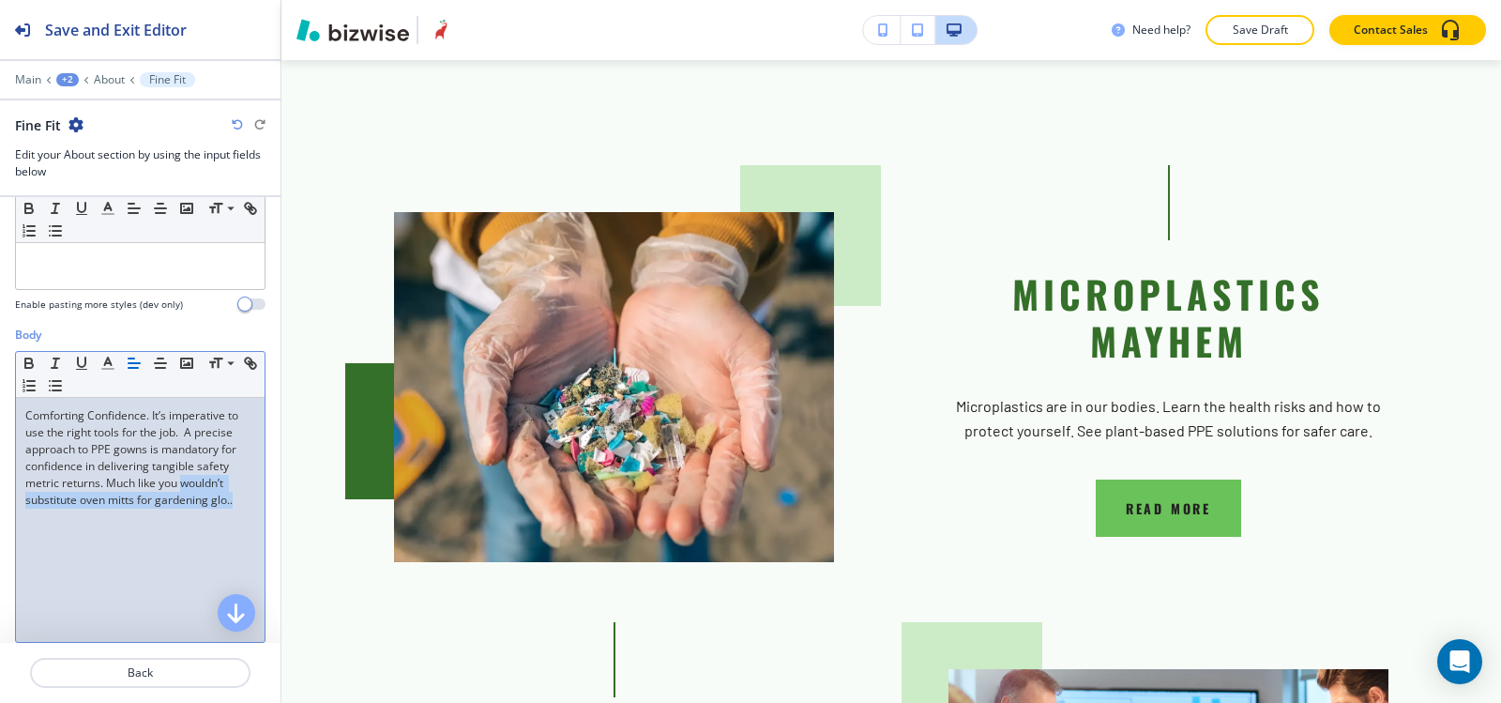
drag, startPoint x: 237, startPoint y: 495, endPoint x: 183, endPoint y: 481, distance: 56.2
click at [183, 481] on p "Comforting Confidence. It’s imperative to use the right tools for the job. ﻿ A …" at bounding box center [140, 457] width 230 height 101
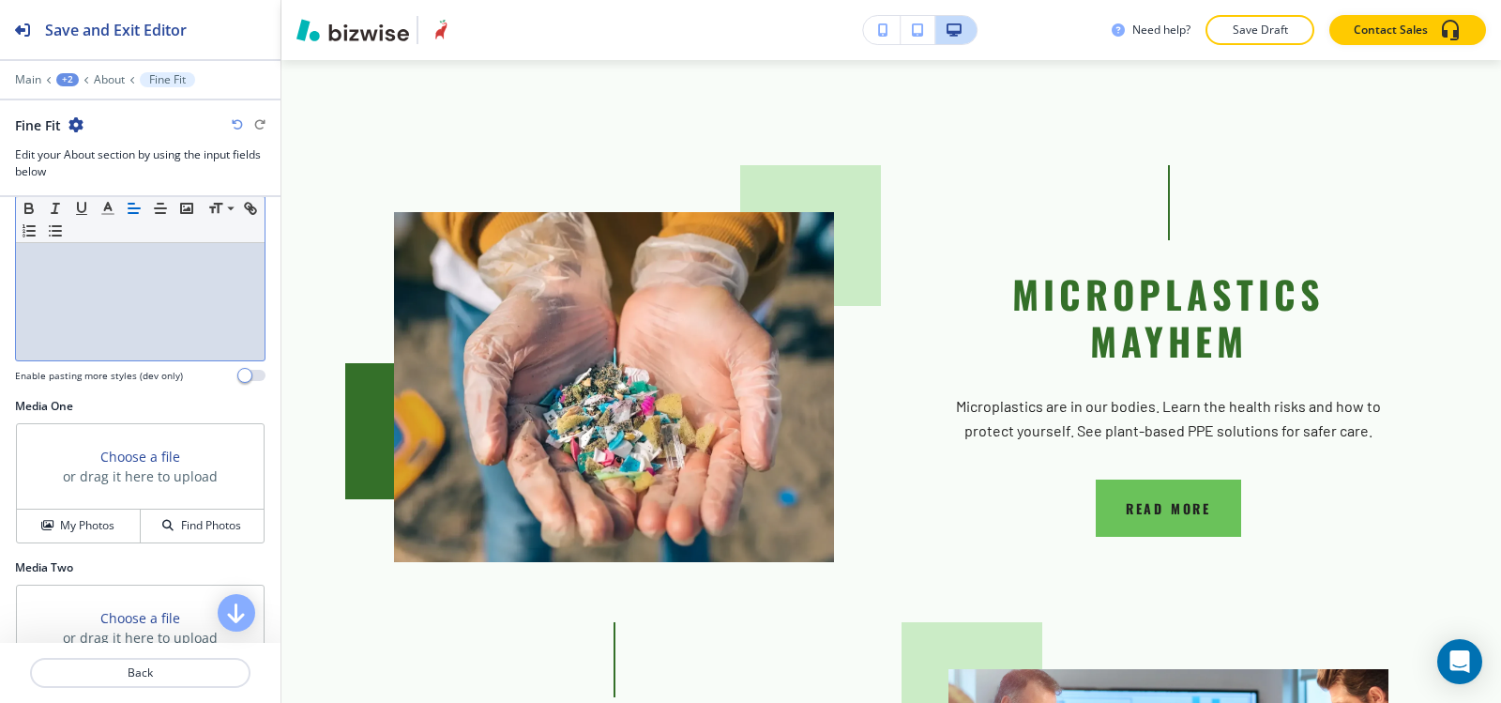
scroll to position [697, 0]
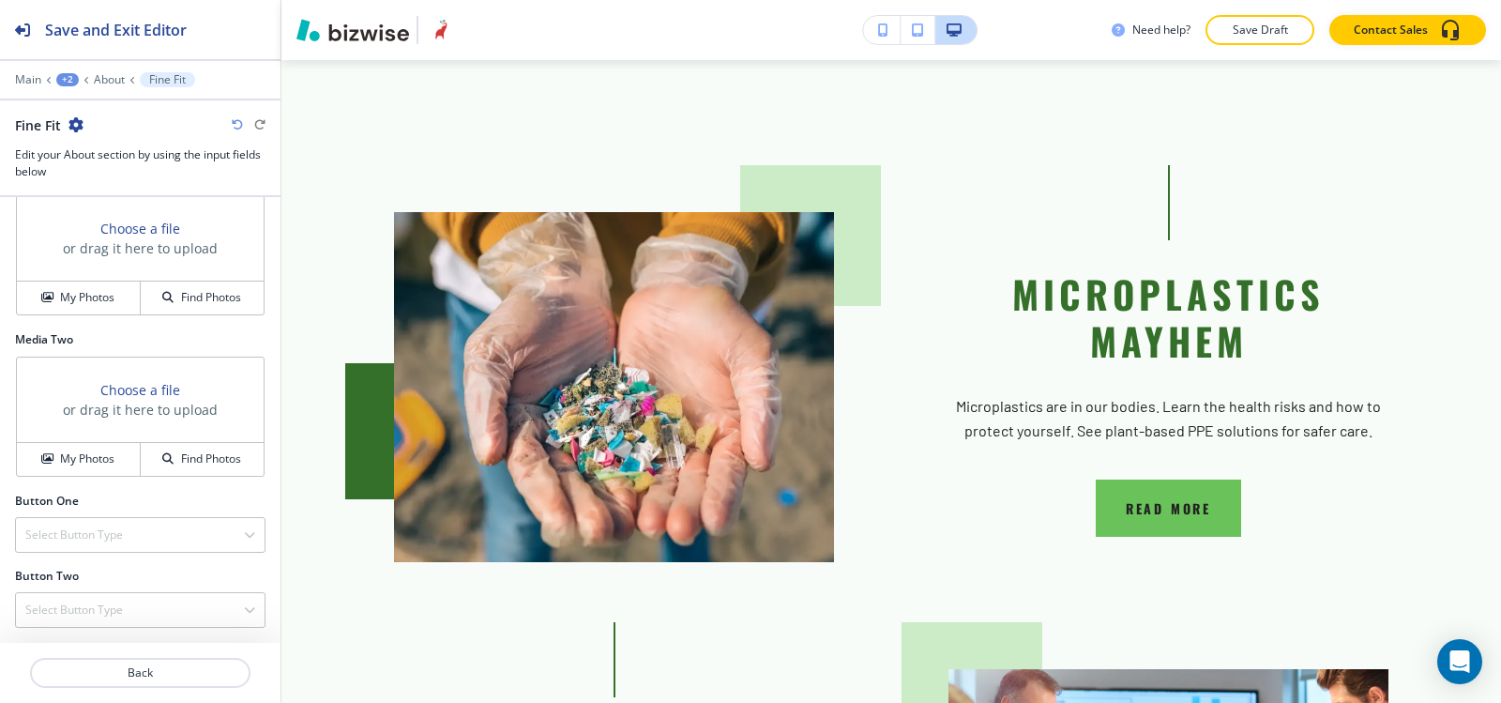
drag, startPoint x: 54, startPoint y: 289, endPoint x: 255, endPoint y: 278, distance: 201.1
click at [53, 289] on div "My Photos" at bounding box center [78, 297] width 123 height 17
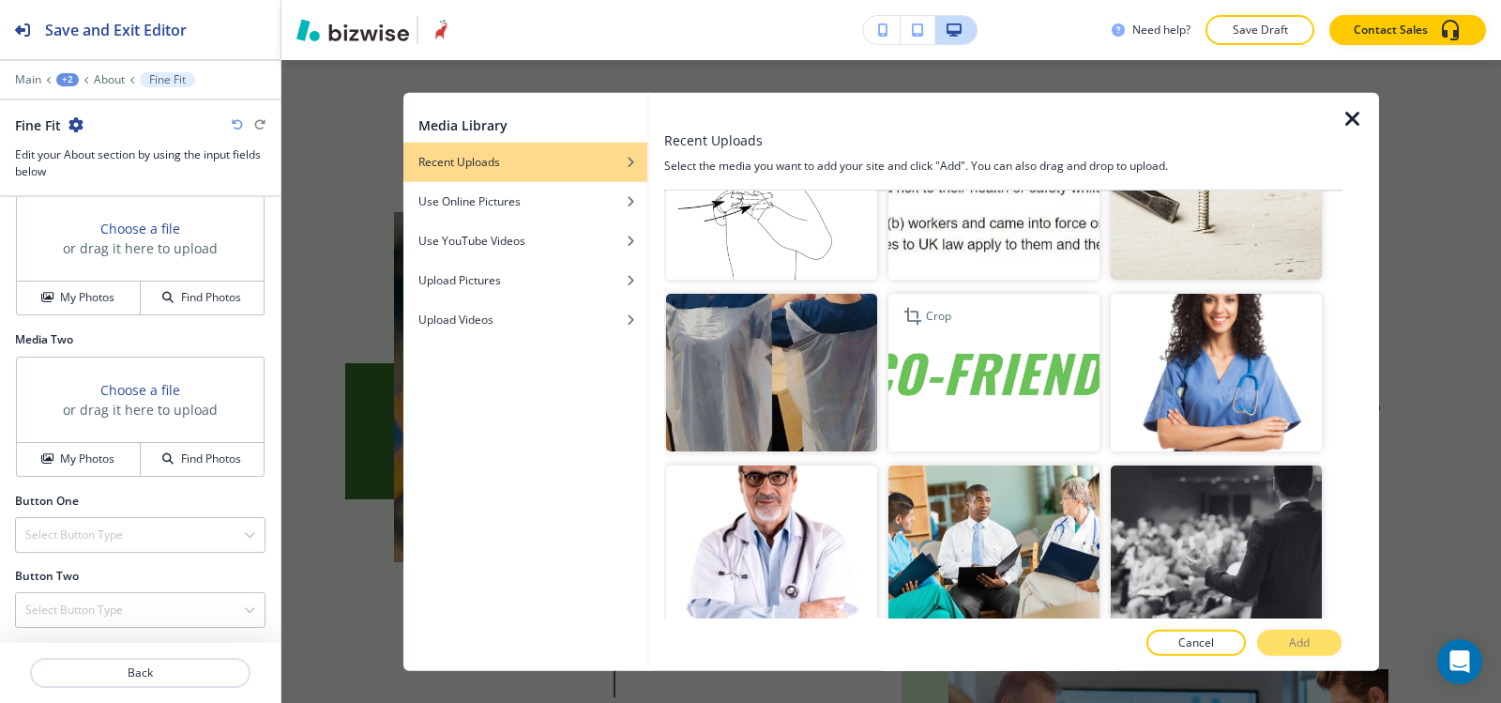
scroll to position [2533, 0]
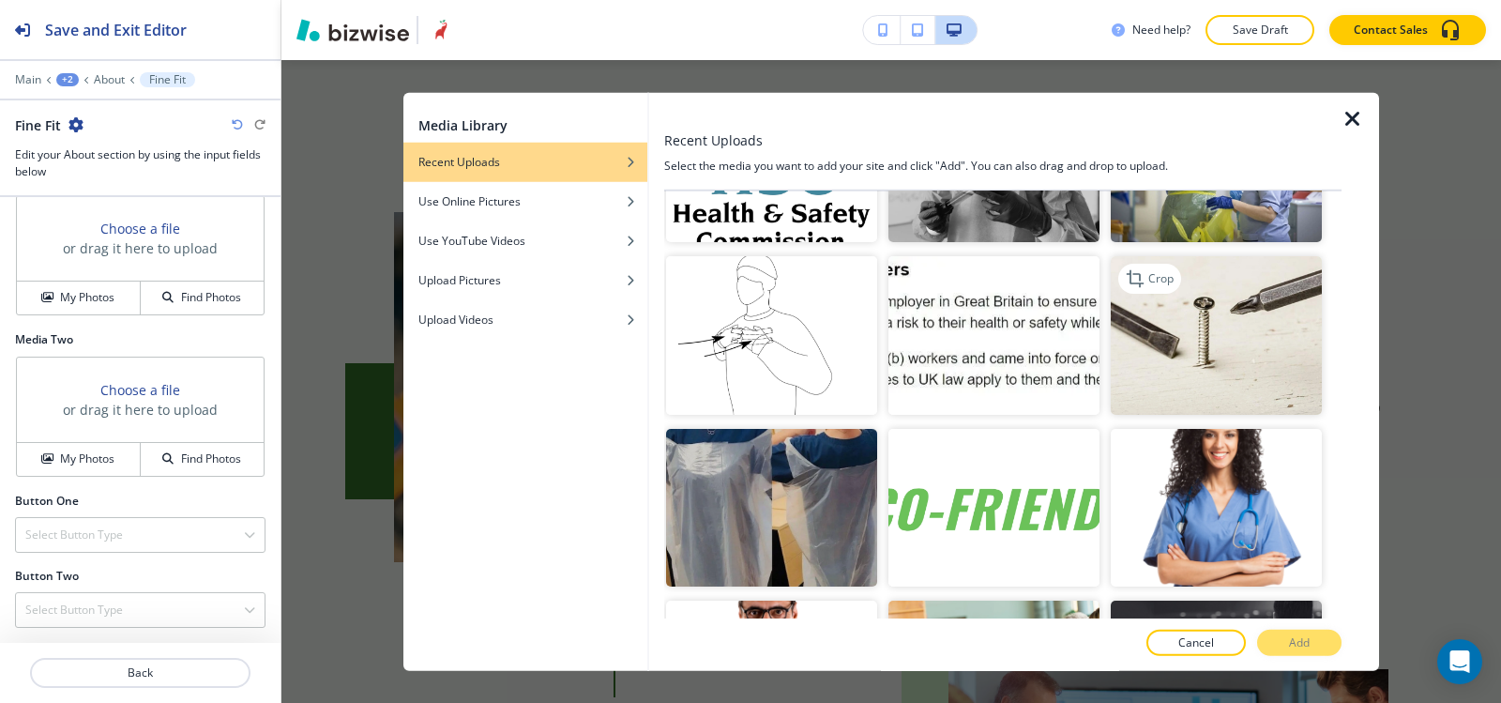
click at [1225, 256] on img "button" at bounding box center [1216, 335] width 211 height 159
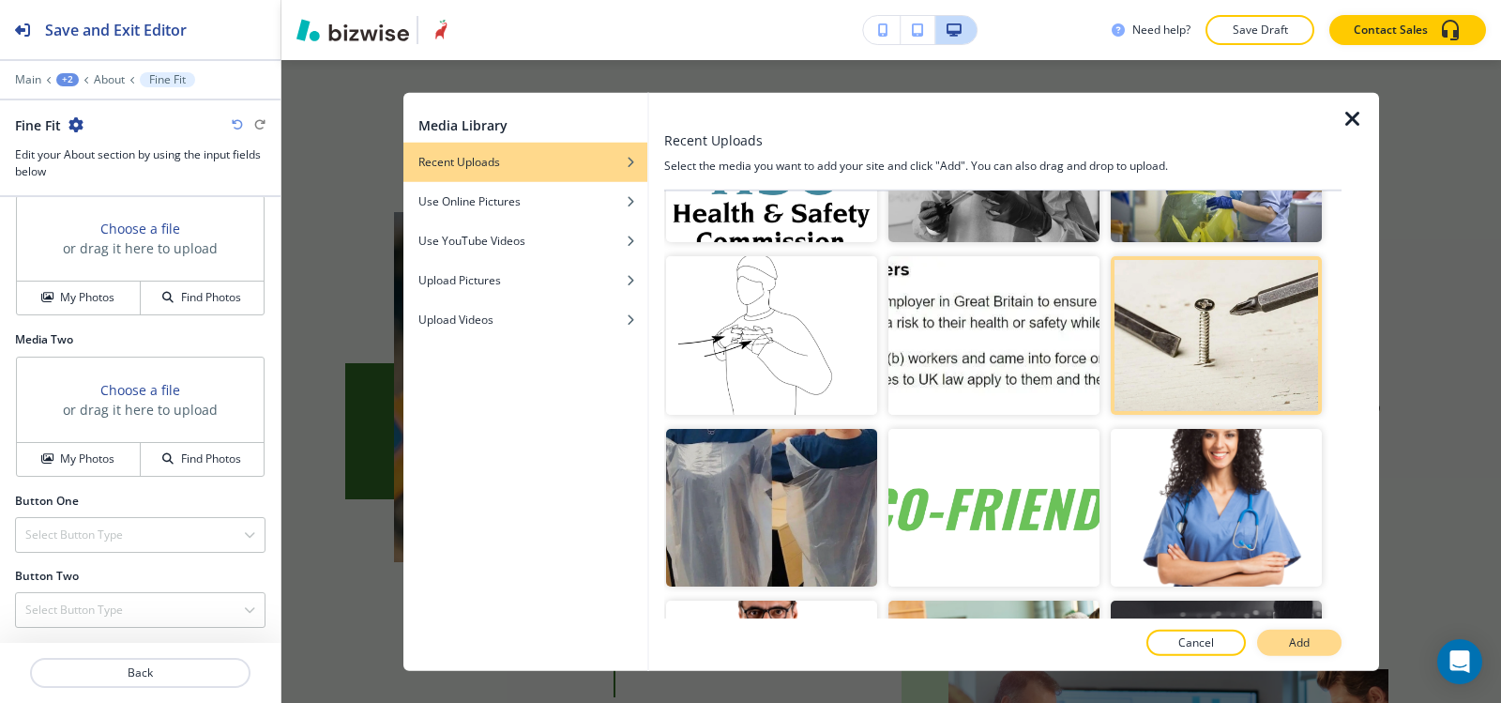
click at [1315, 646] on button "Add" at bounding box center [1299, 643] width 84 height 26
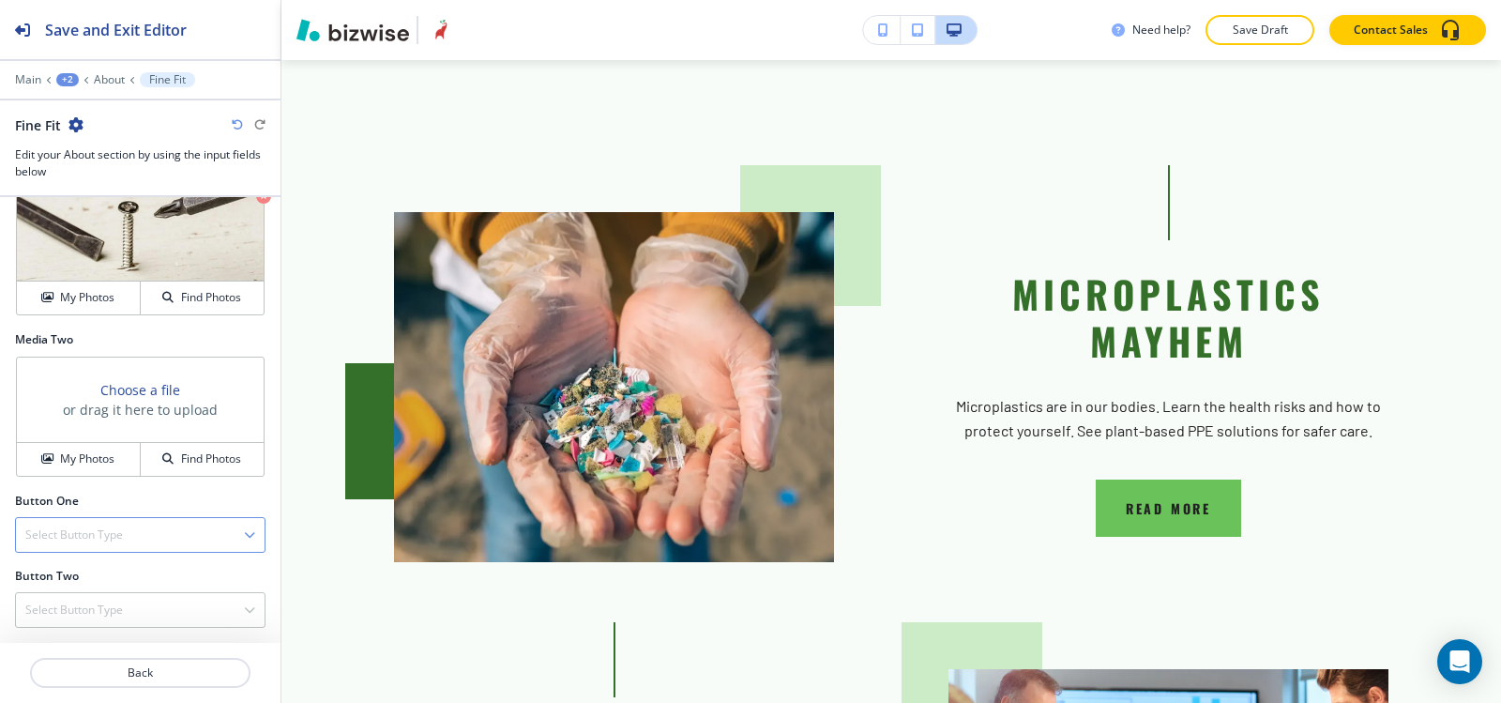
click at [90, 532] on h4 "Select Button Type" at bounding box center [74, 534] width 98 height 17
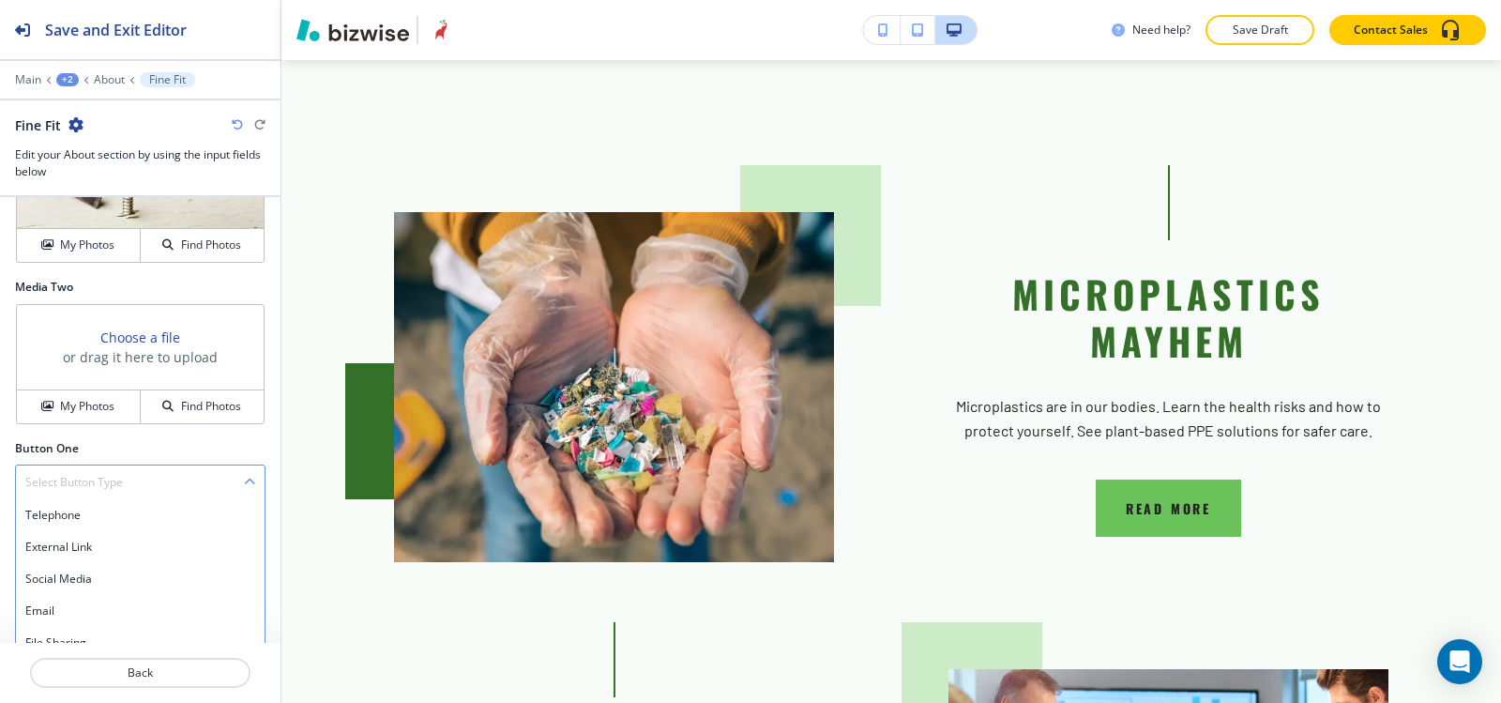
scroll to position [798, 0]
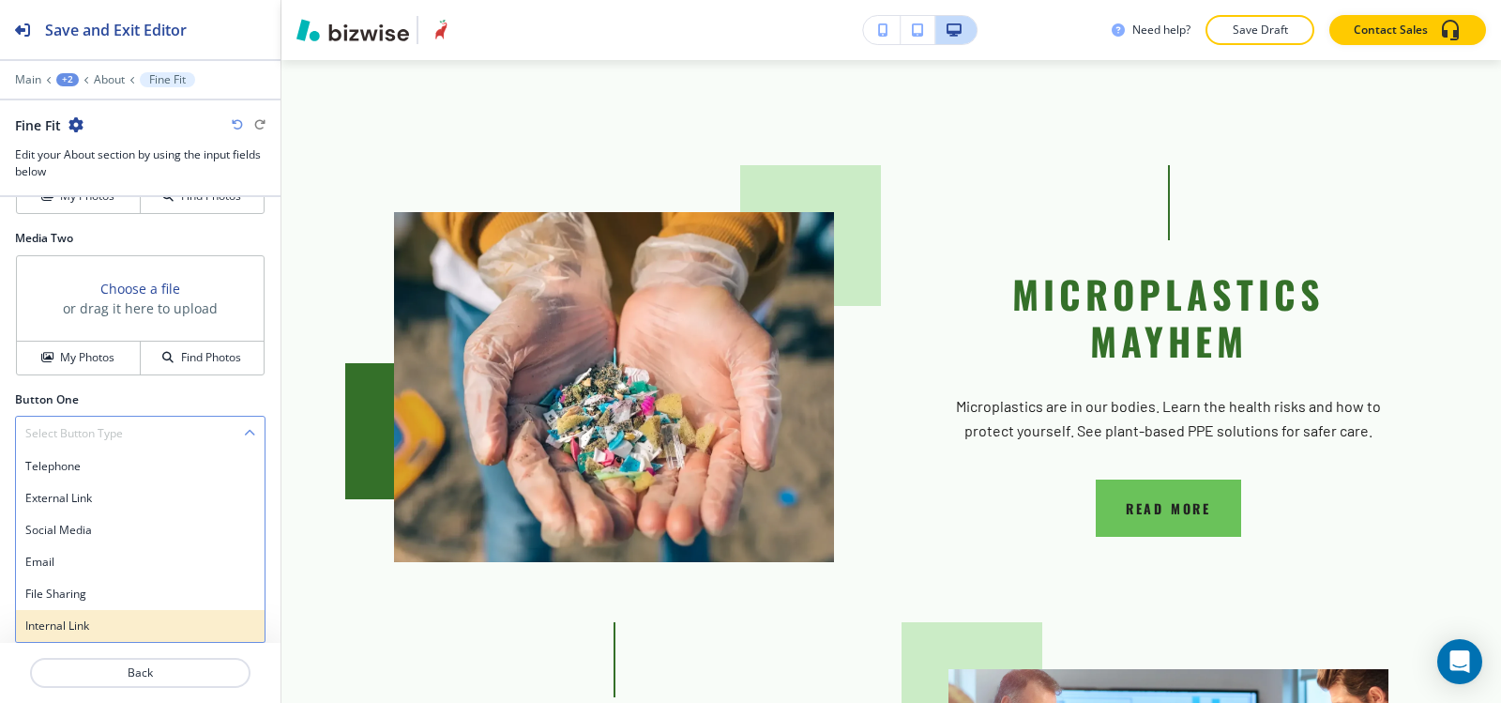
click at [74, 637] on div "Internal Link" at bounding box center [140, 626] width 249 height 32
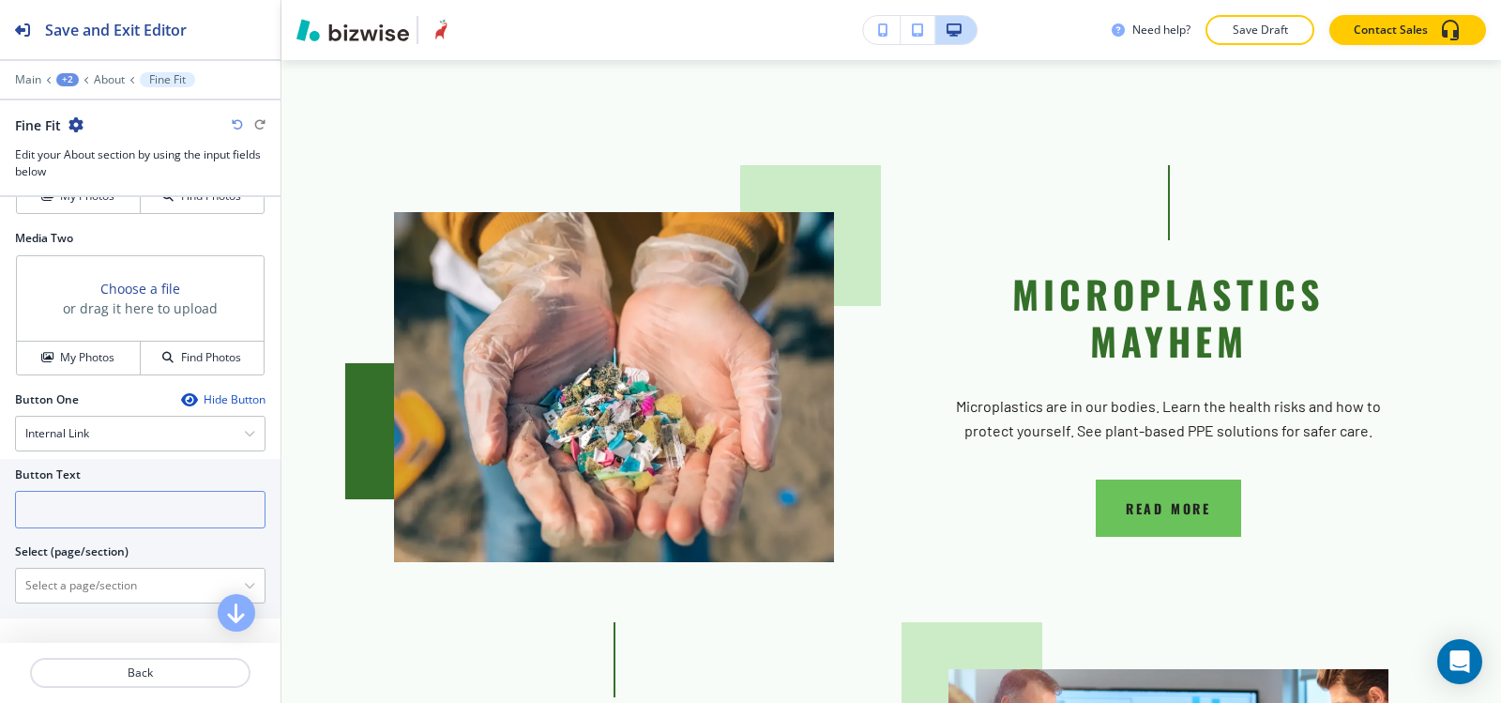
click at [86, 515] on input "text" at bounding box center [140, 510] width 251 height 38
type input "READ MORE"
click at [90, 592] on \(page\/section\) "Manual Input" at bounding box center [130, 586] width 228 height 32
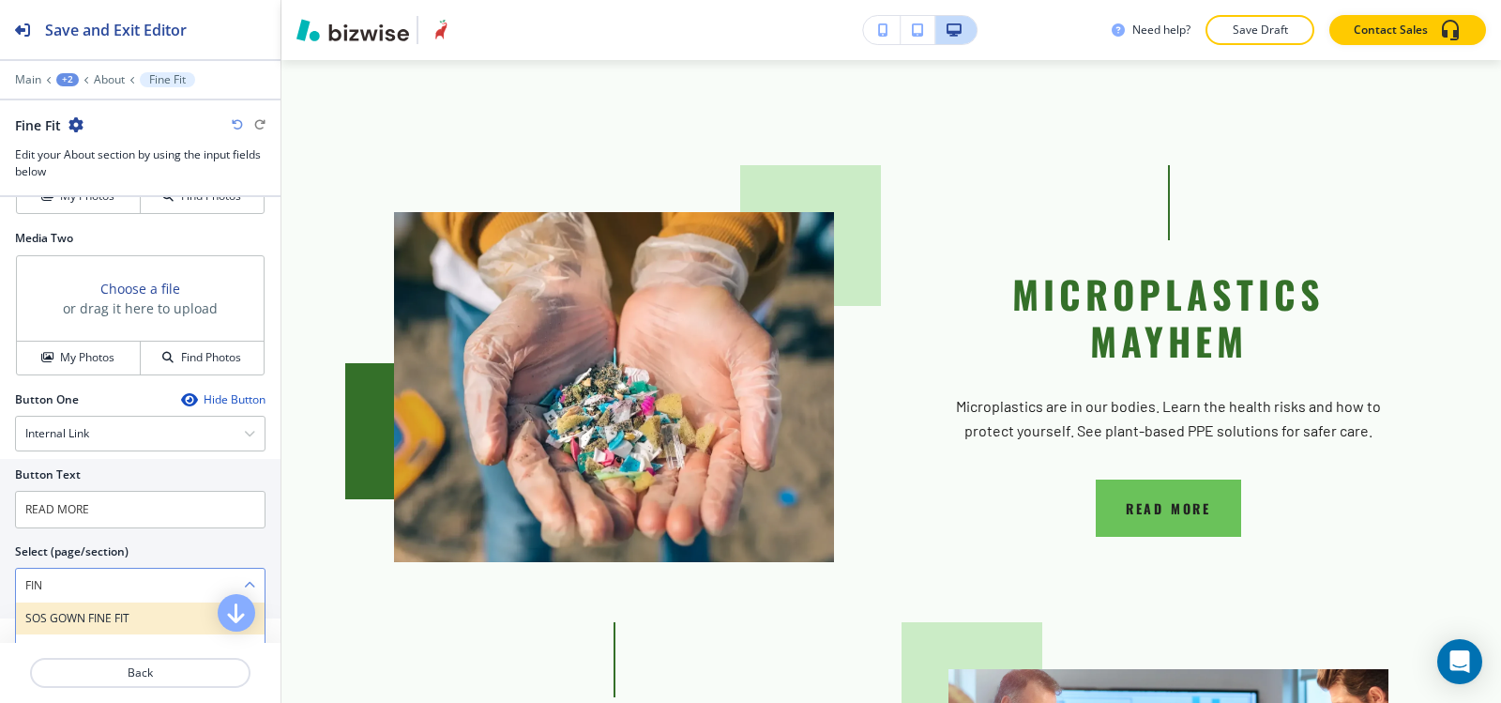
click at [66, 608] on div "SOS GOWN FINE FIT" at bounding box center [140, 618] width 249 height 32
type \(page\/section\) "SOS GOWN FINE FIT"
click at [111, 74] on p "About" at bounding box center [109, 79] width 31 height 13
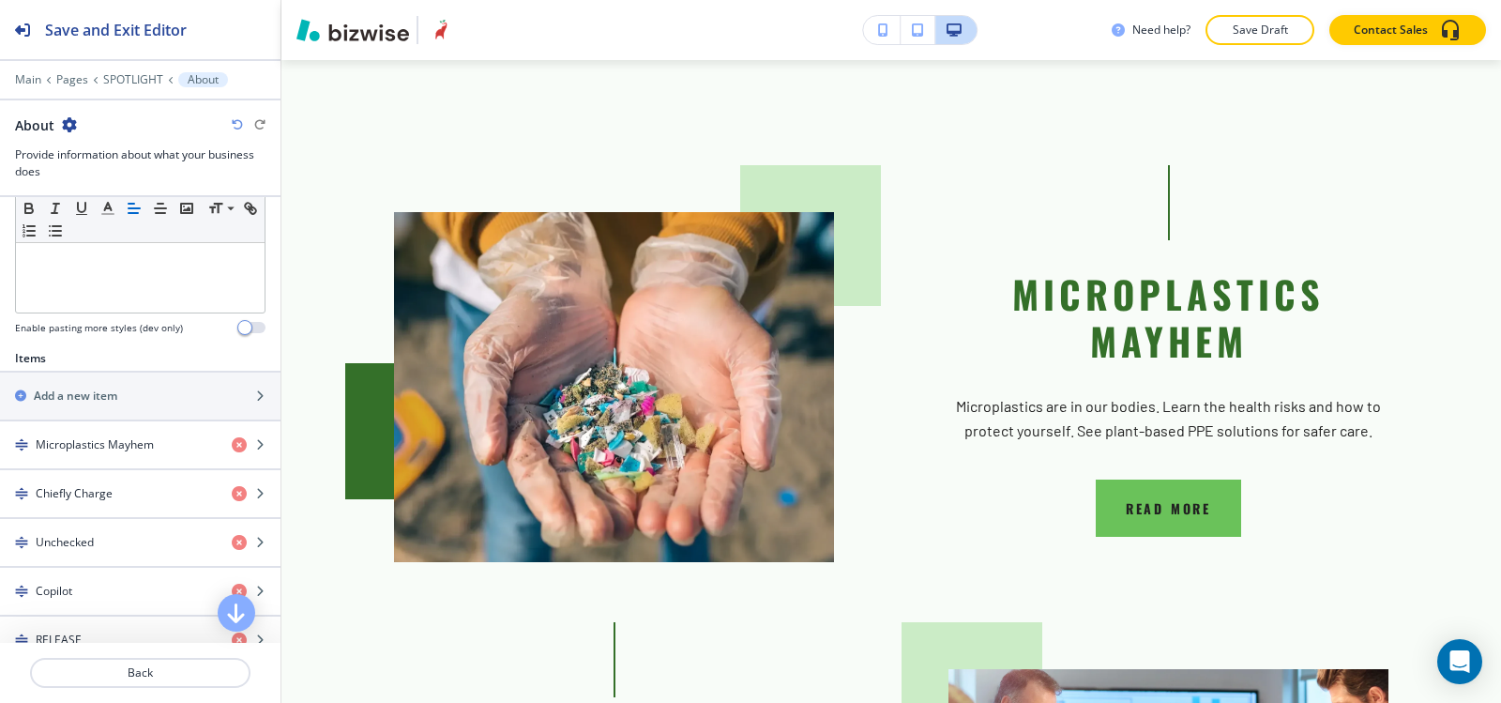
scroll to position [563, 0]
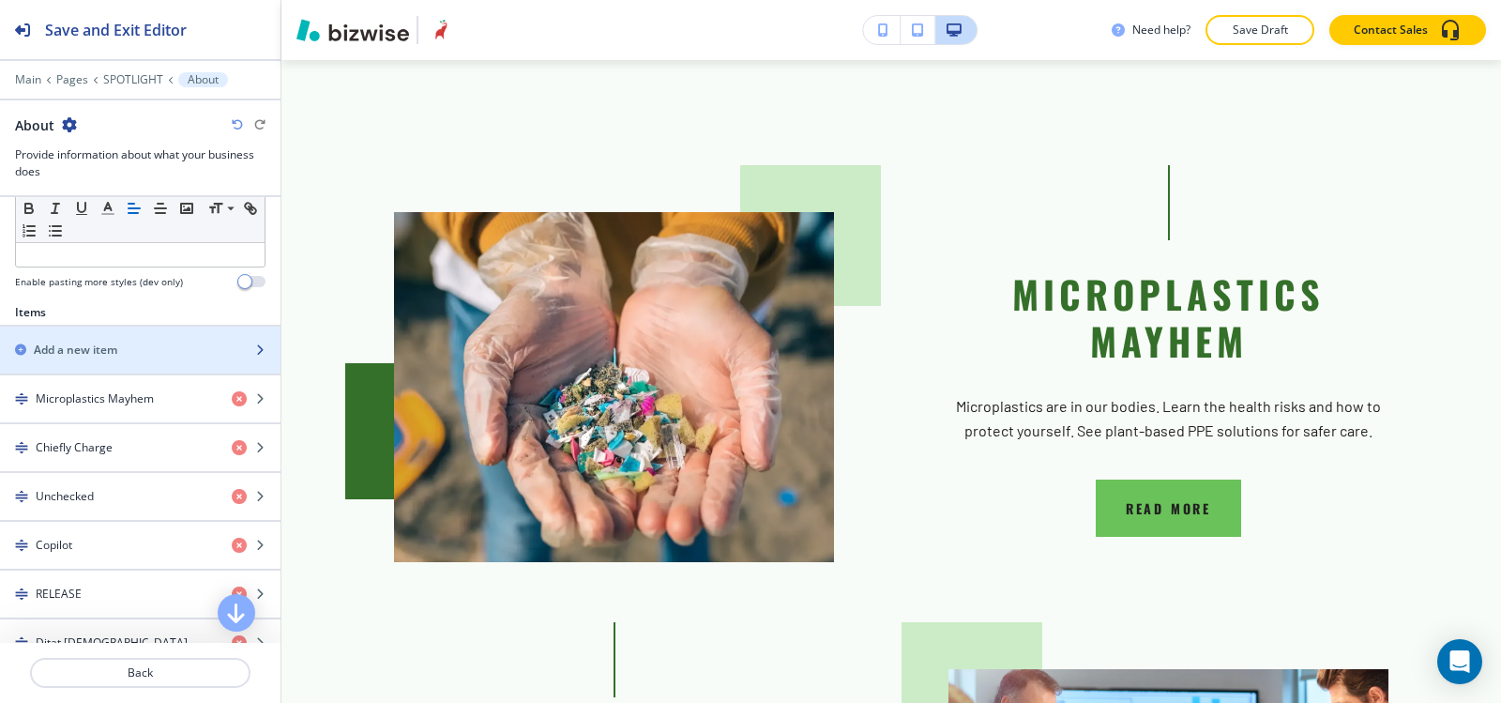
click at [89, 340] on div "button" at bounding box center [140, 334] width 281 height 15
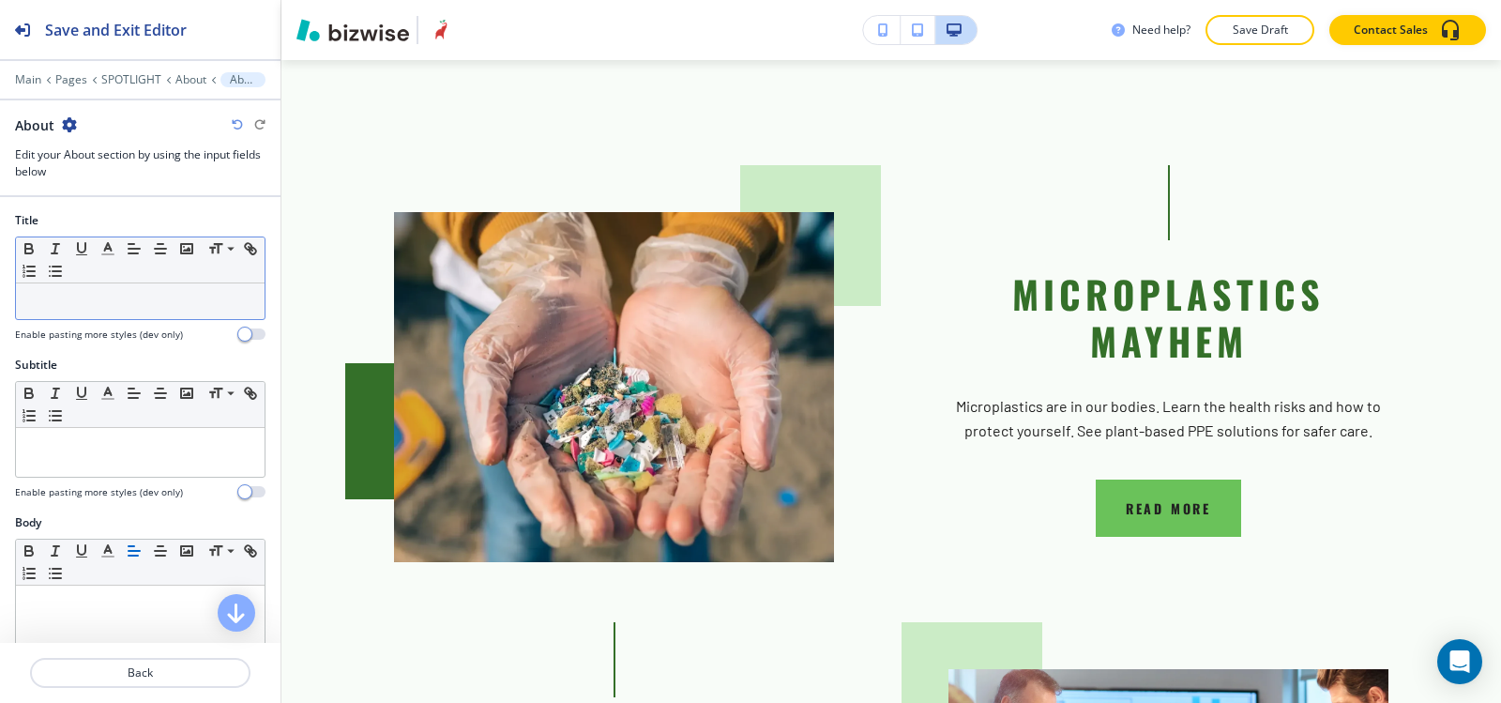
click at [99, 277] on div "Small Normal Large Huge" at bounding box center [140, 260] width 249 height 46
click at [92, 302] on p at bounding box center [140, 301] width 230 height 17
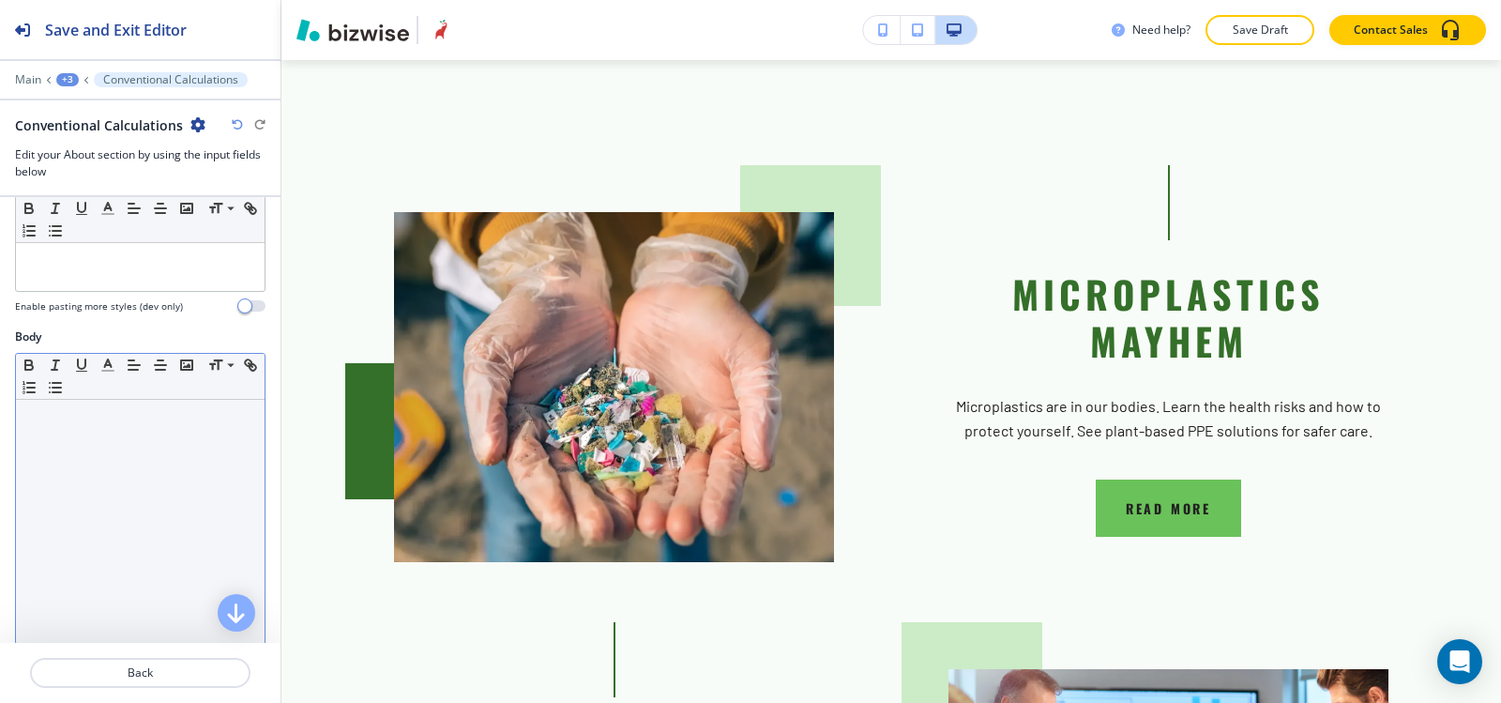
scroll to position [188, 0]
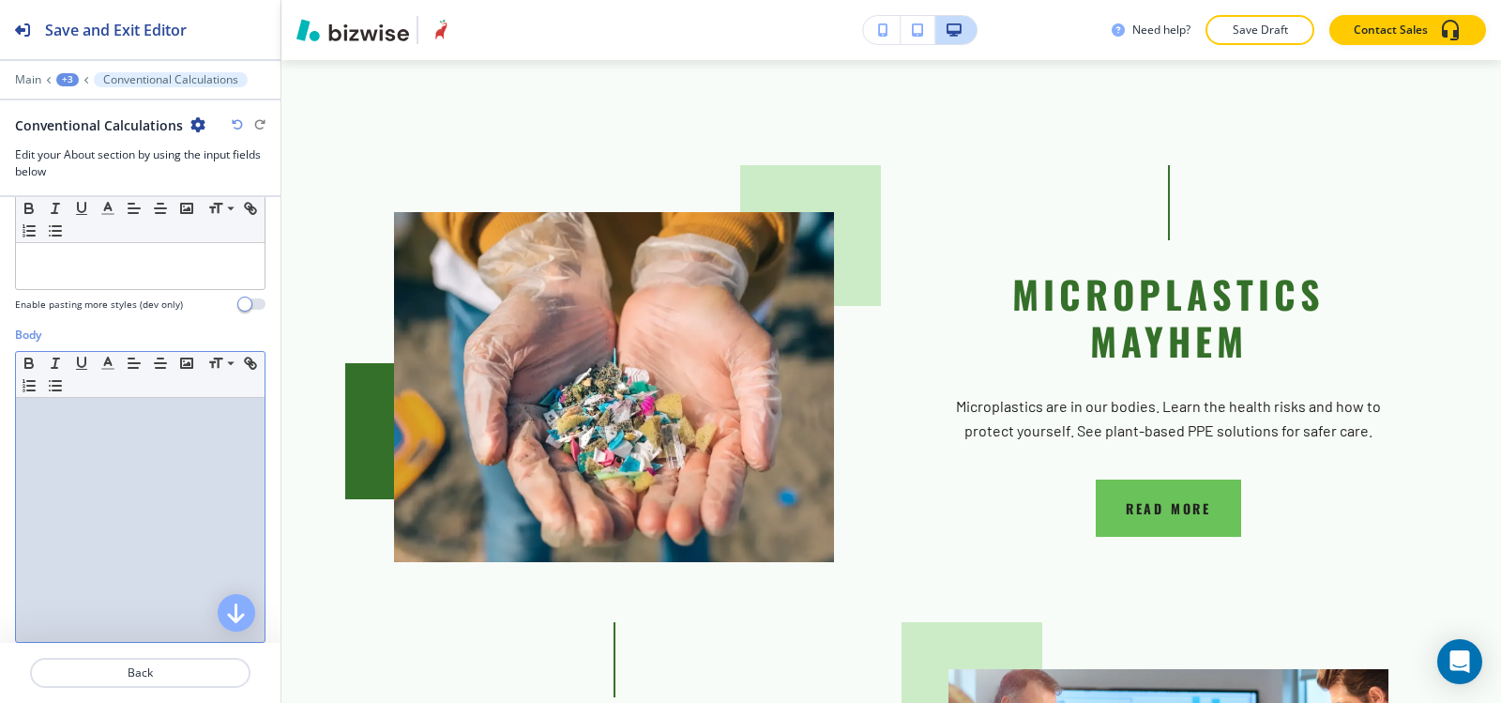
click at [86, 494] on div at bounding box center [140, 520] width 249 height 244
paste div
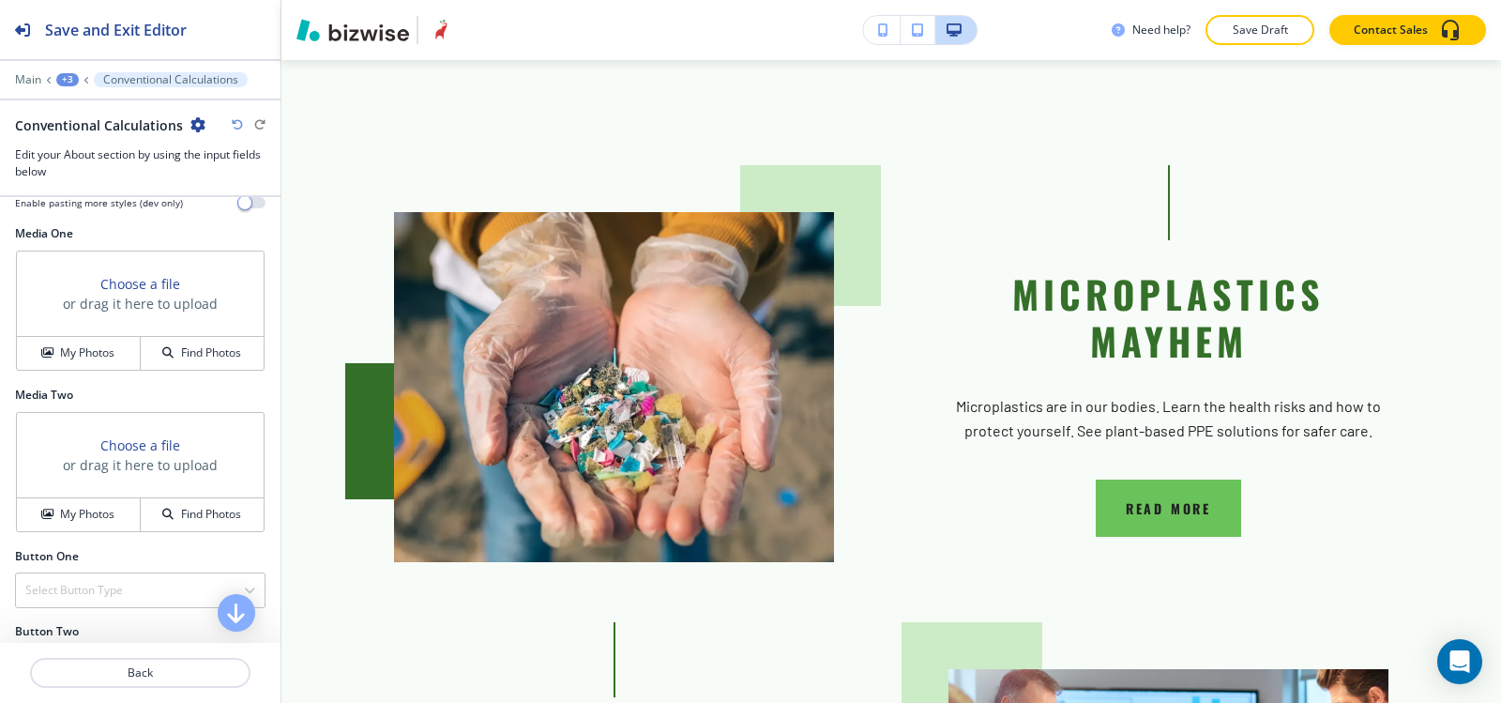
scroll to position [657, 0]
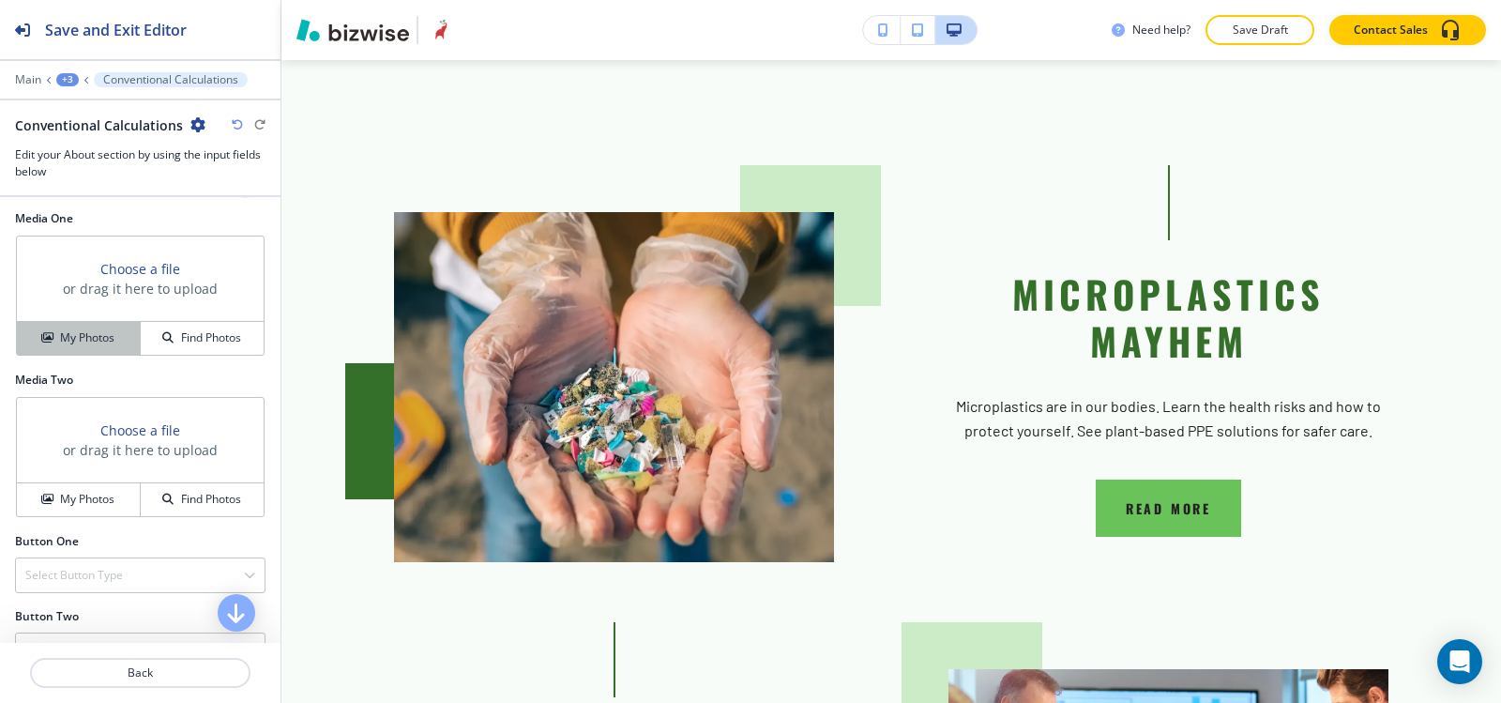
click at [68, 348] on button "My Photos" at bounding box center [79, 338] width 124 height 33
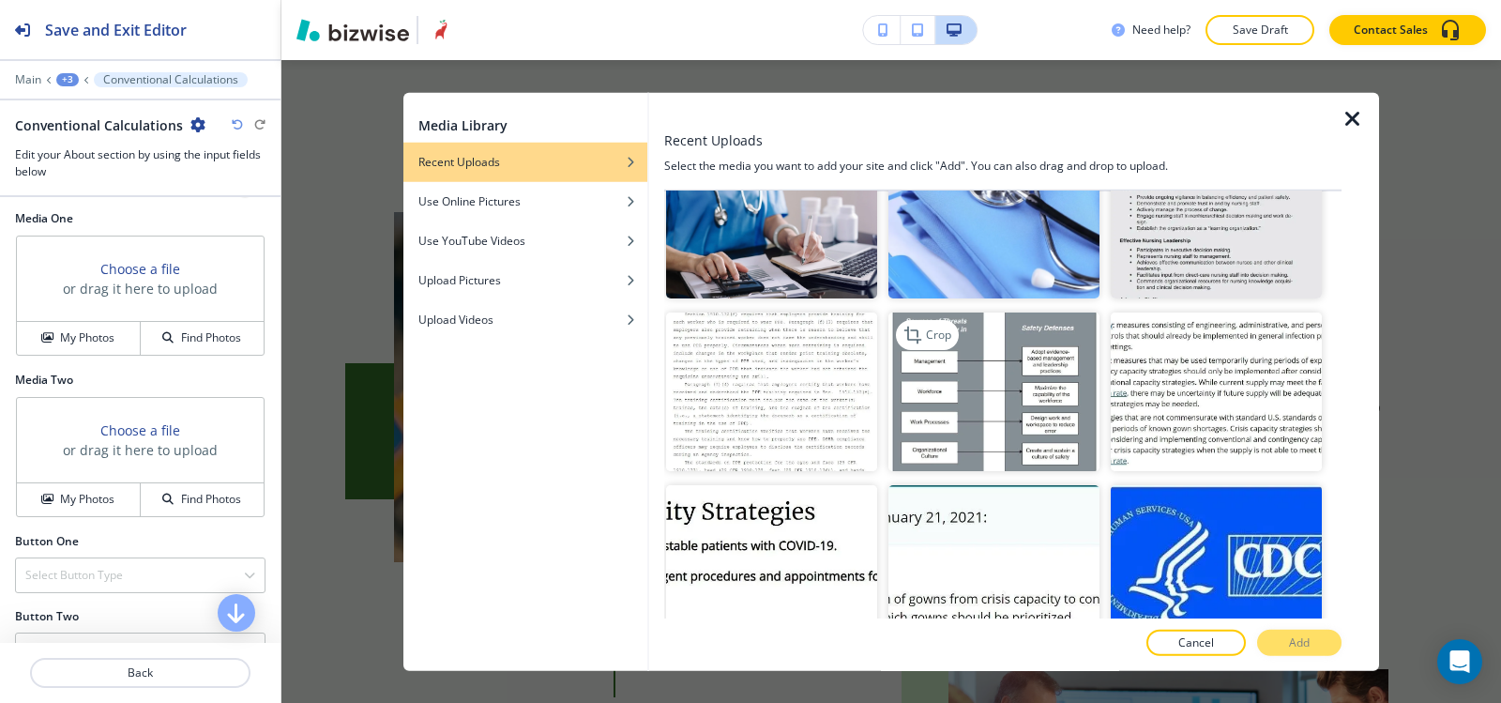
scroll to position [469, 0]
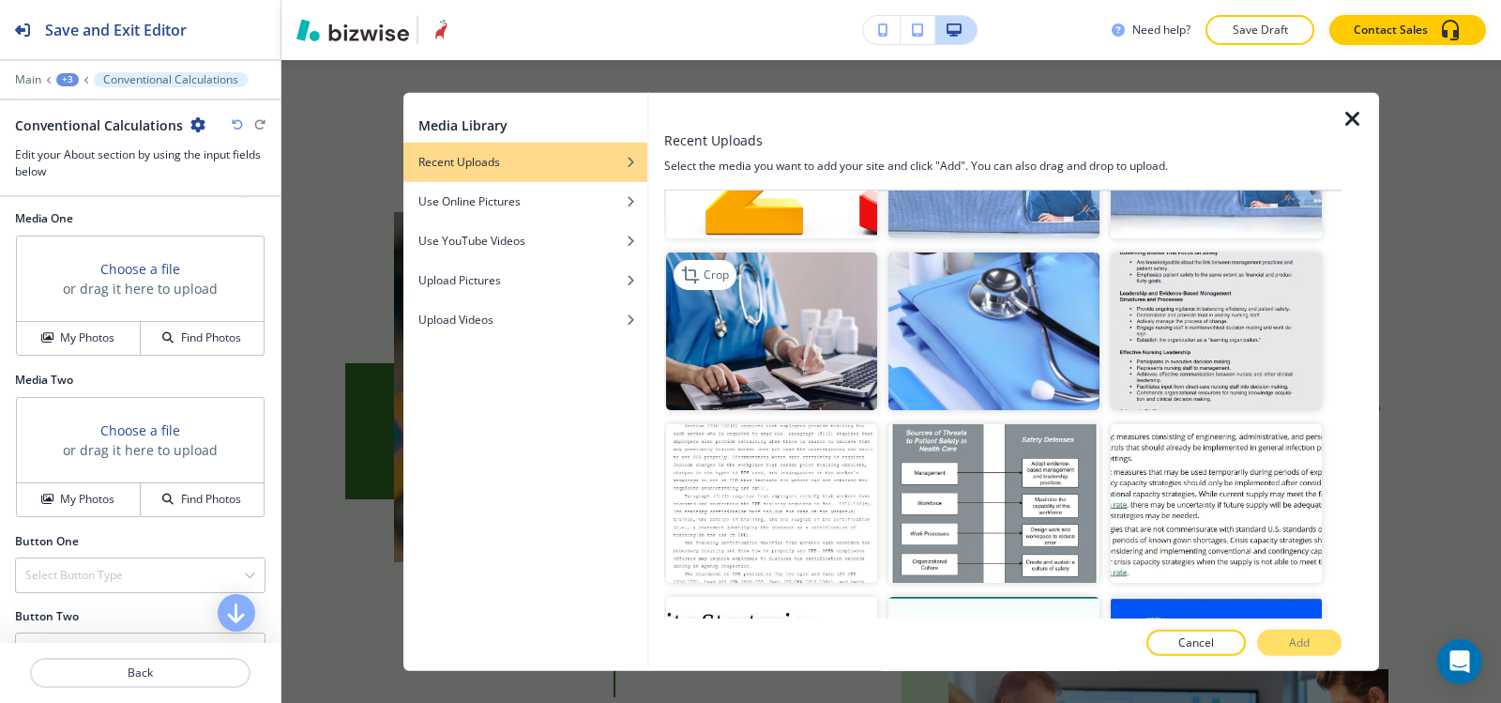
click at [709, 325] on img "button" at bounding box center [771, 330] width 211 height 159
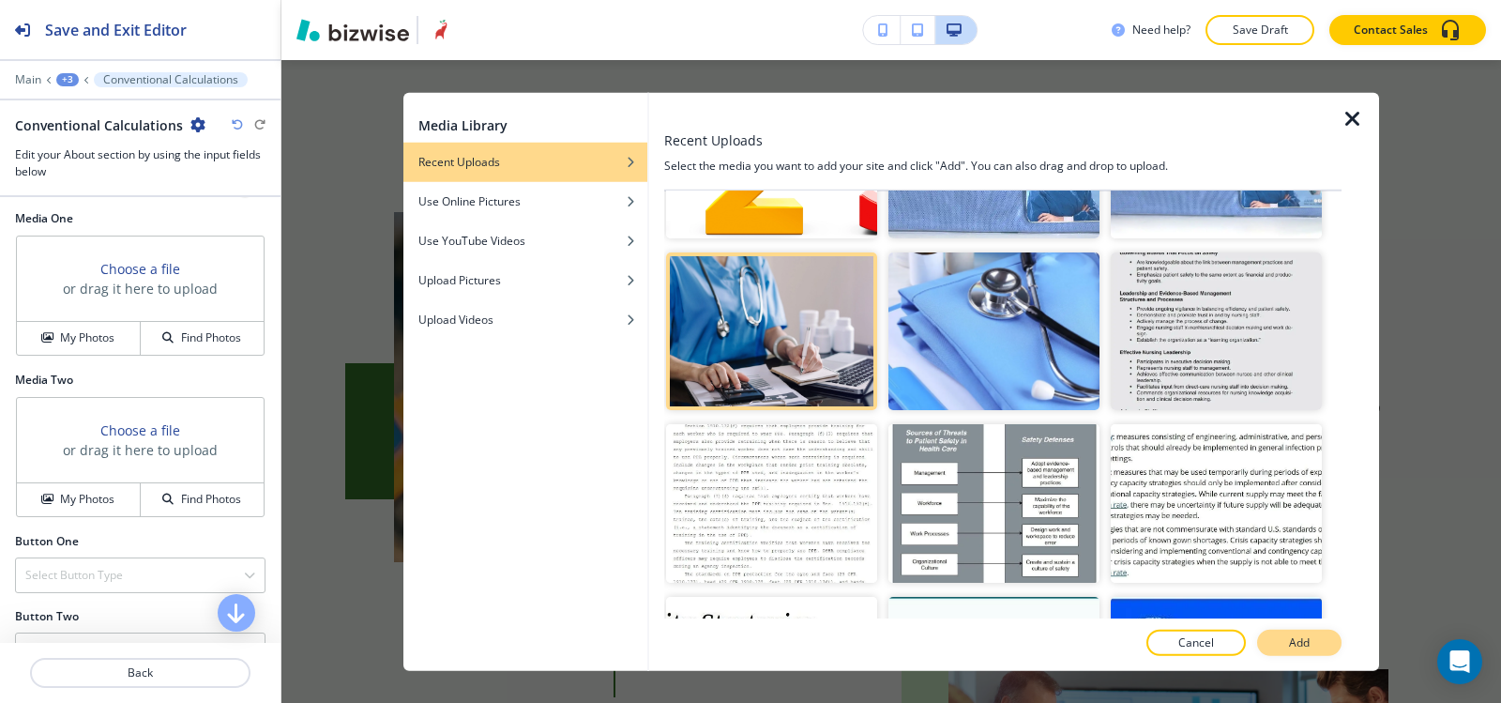
click at [1298, 641] on p "Add" at bounding box center [1299, 642] width 21 height 17
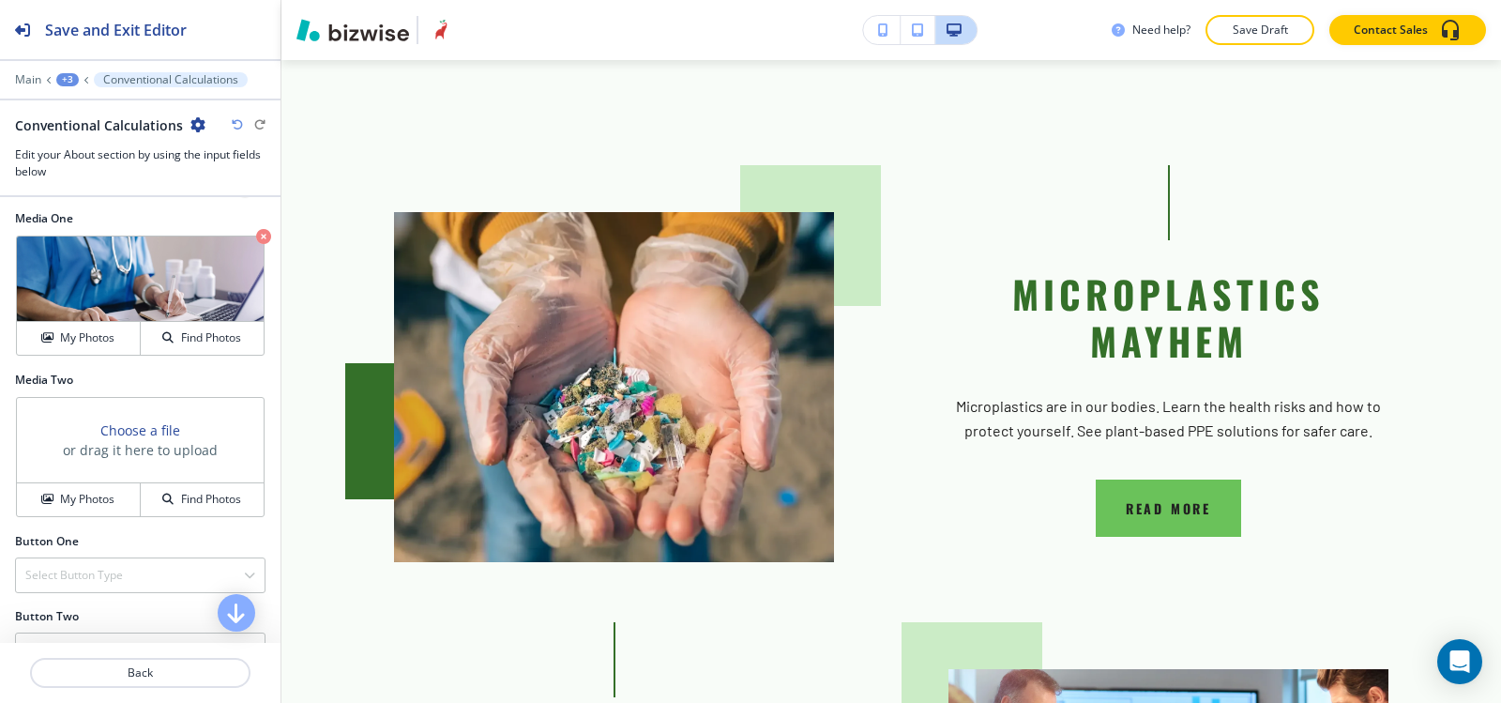
scroll to position [697, 0]
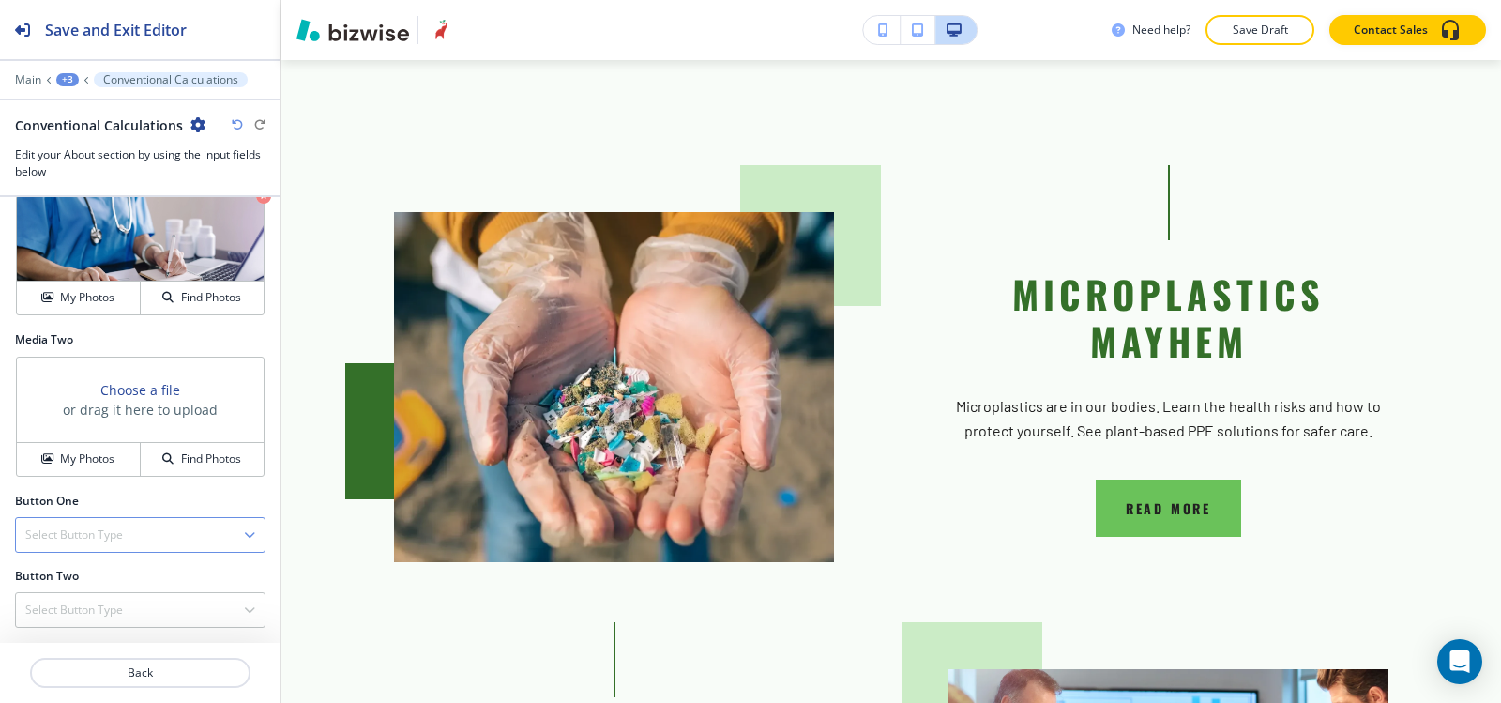
click at [72, 534] on h4 "Select Button Type" at bounding box center [74, 534] width 98 height 17
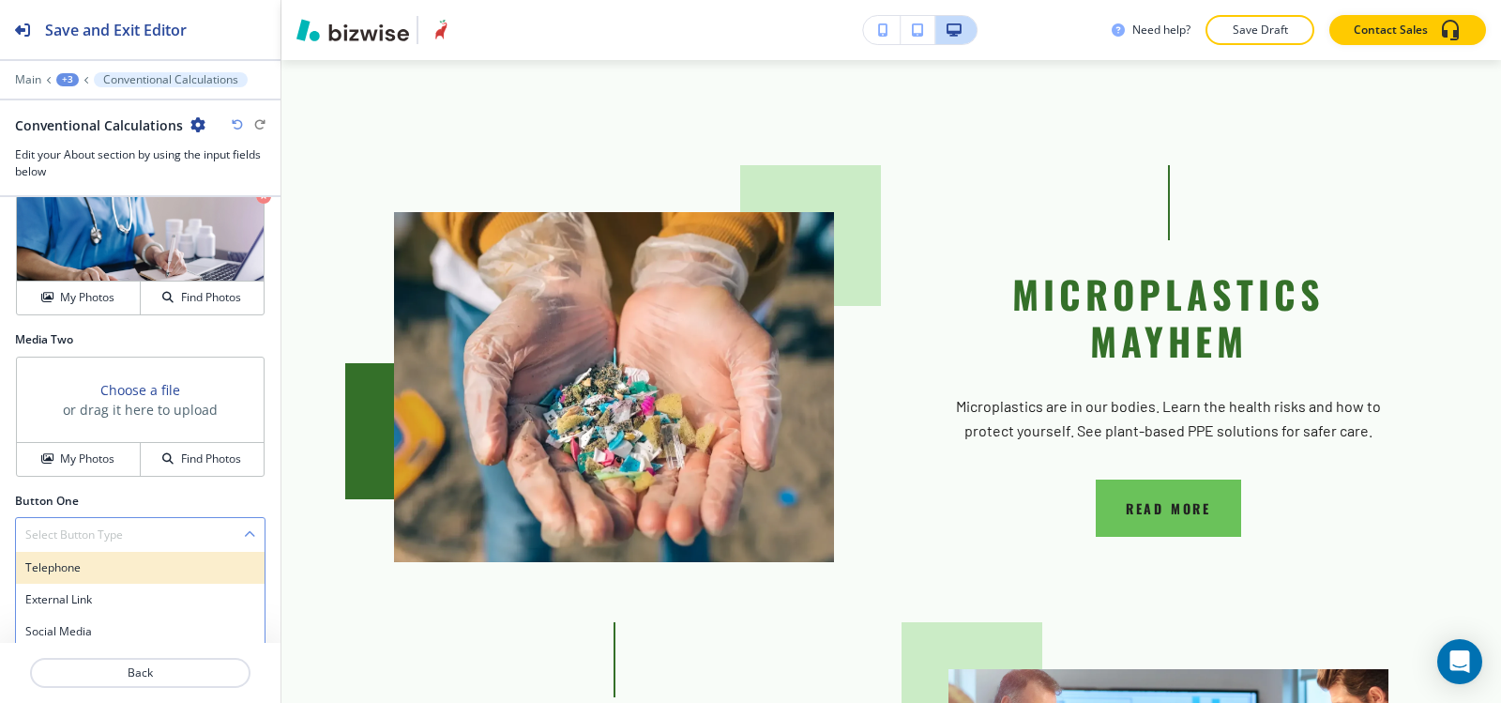
scroll to position [798, 0]
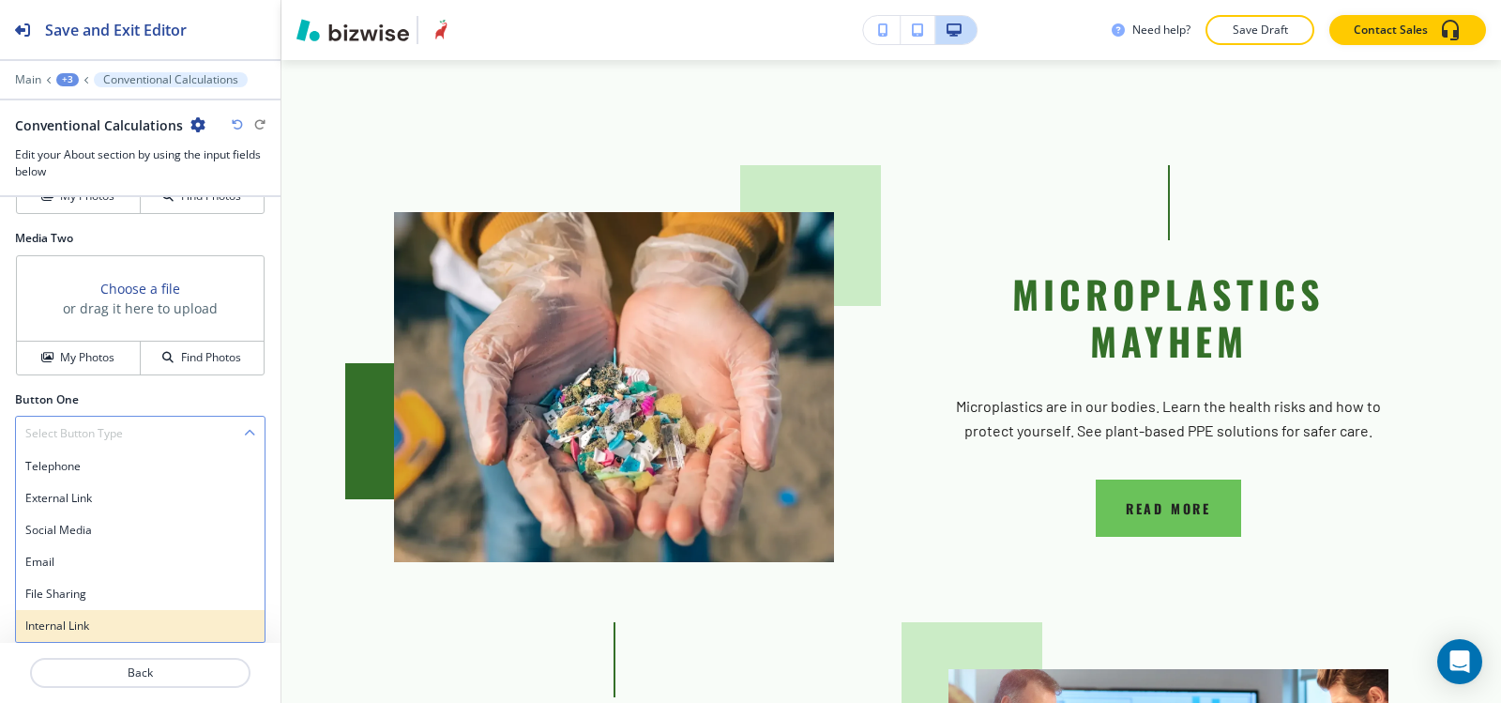
click at [67, 631] on h4 "Internal Link" at bounding box center [140, 625] width 230 height 17
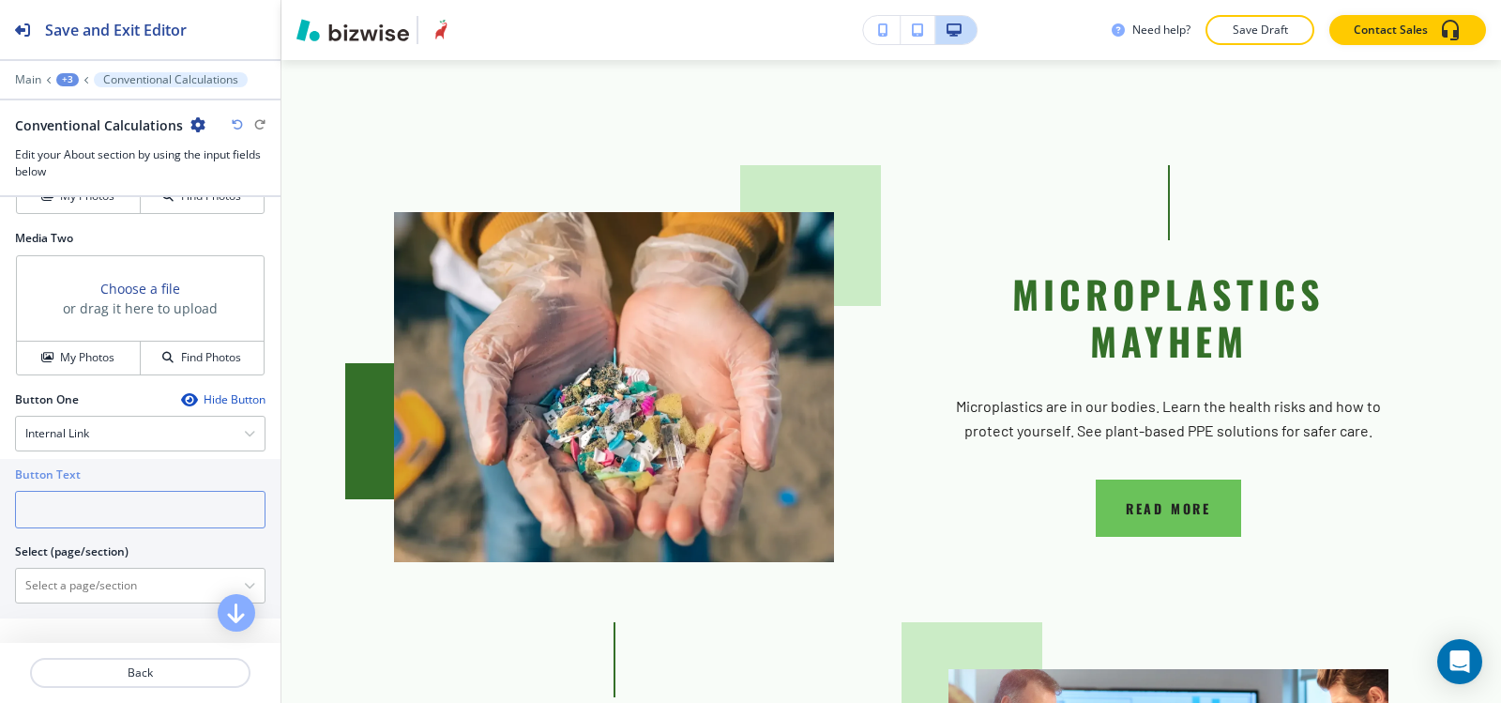
click at [55, 506] on input "text" at bounding box center [140, 510] width 251 height 38
type input "READ MORE"
click at [68, 585] on \(page\/section\) "Manual Input" at bounding box center [130, 586] width 228 height 32
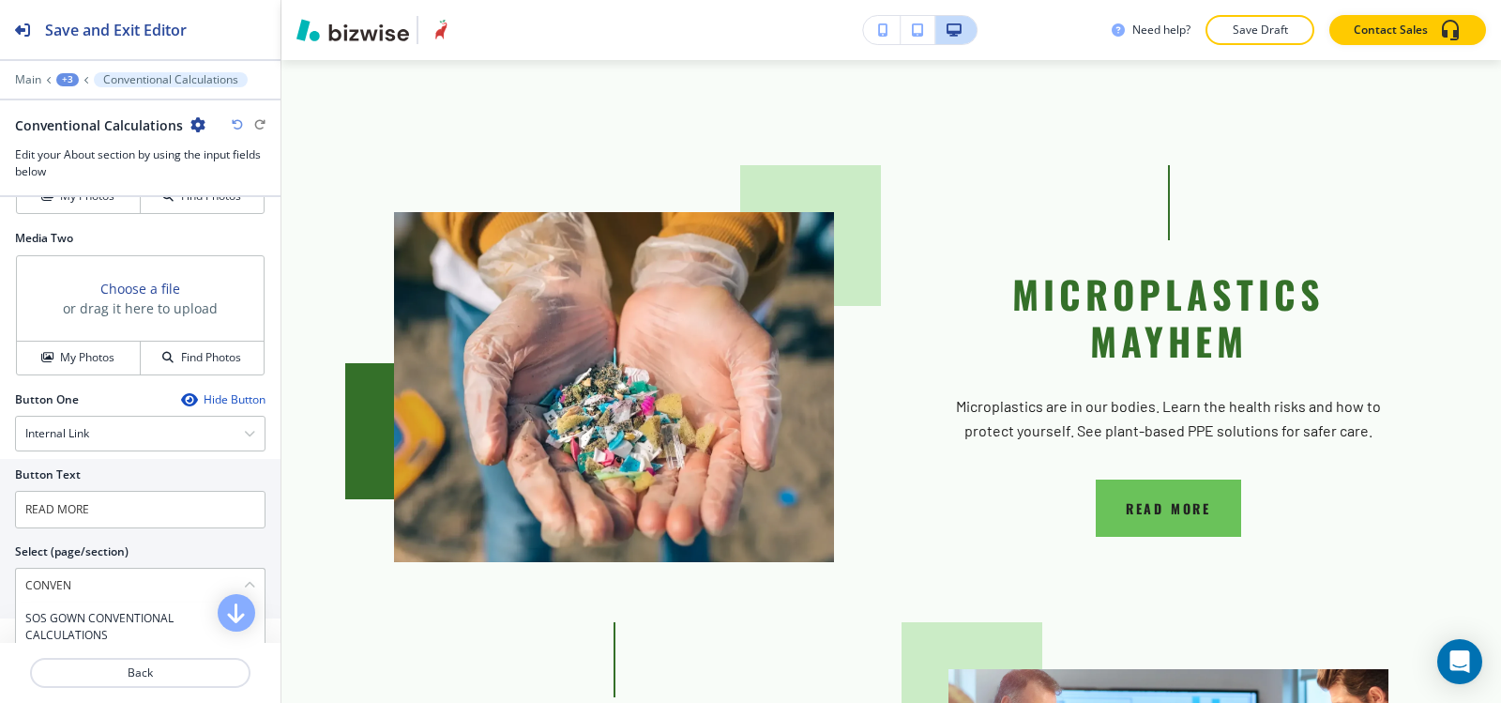
click at [77, 621] on h4 "SOS GOWN CONVENTIONAL CALCULATIONS" at bounding box center [140, 627] width 230 height 34
type \(page\/section\) "SOS GOWN CONVENTIONAL CALCULATIONS"
click at [63, 78] on div "+3" at bounding box center [67, 79] width 23 height 13
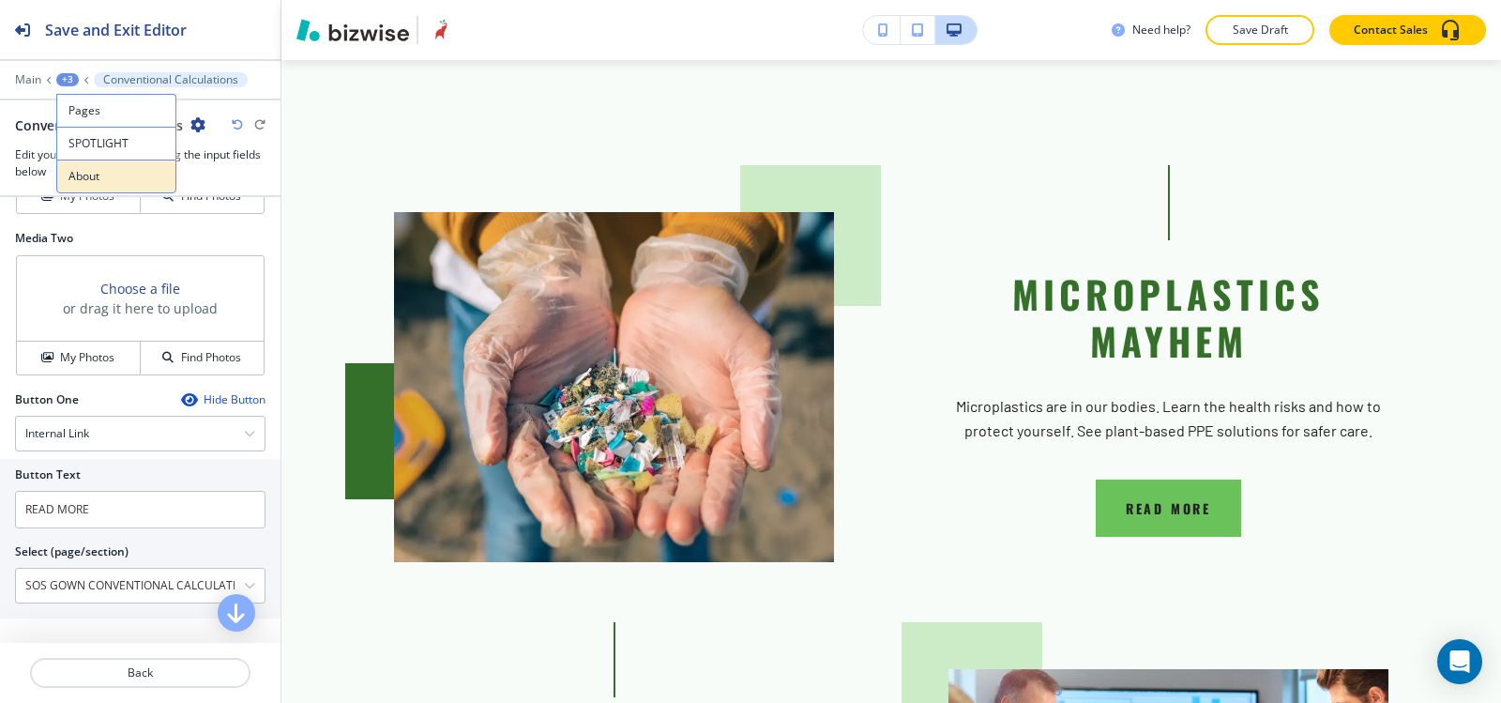
click at [103, 169] on p "About" at bounding box center [116, 176] width 96 height 17
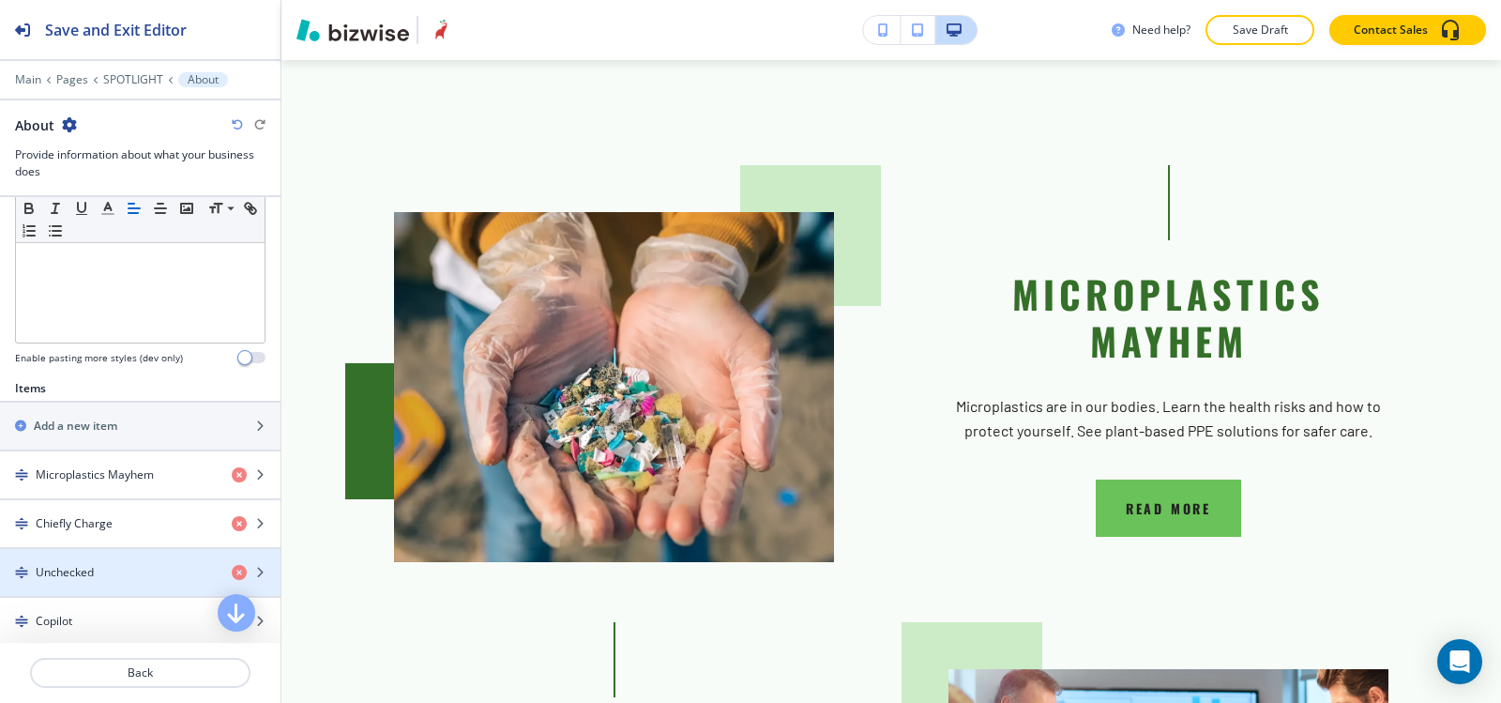
scroll to position [469, 0]
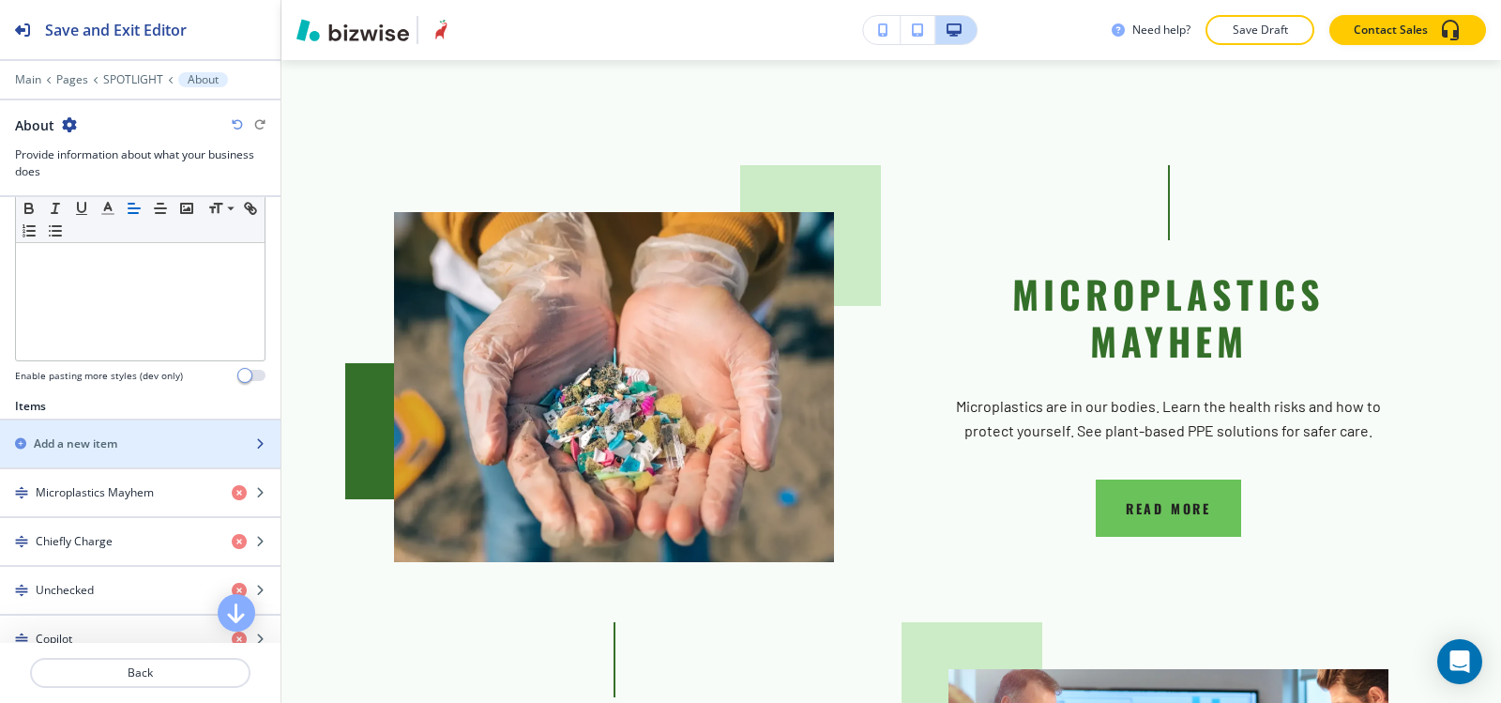
click at [101, 449] on h2 "Add a new item" at bounding box center [76, 443] width 84 height 17
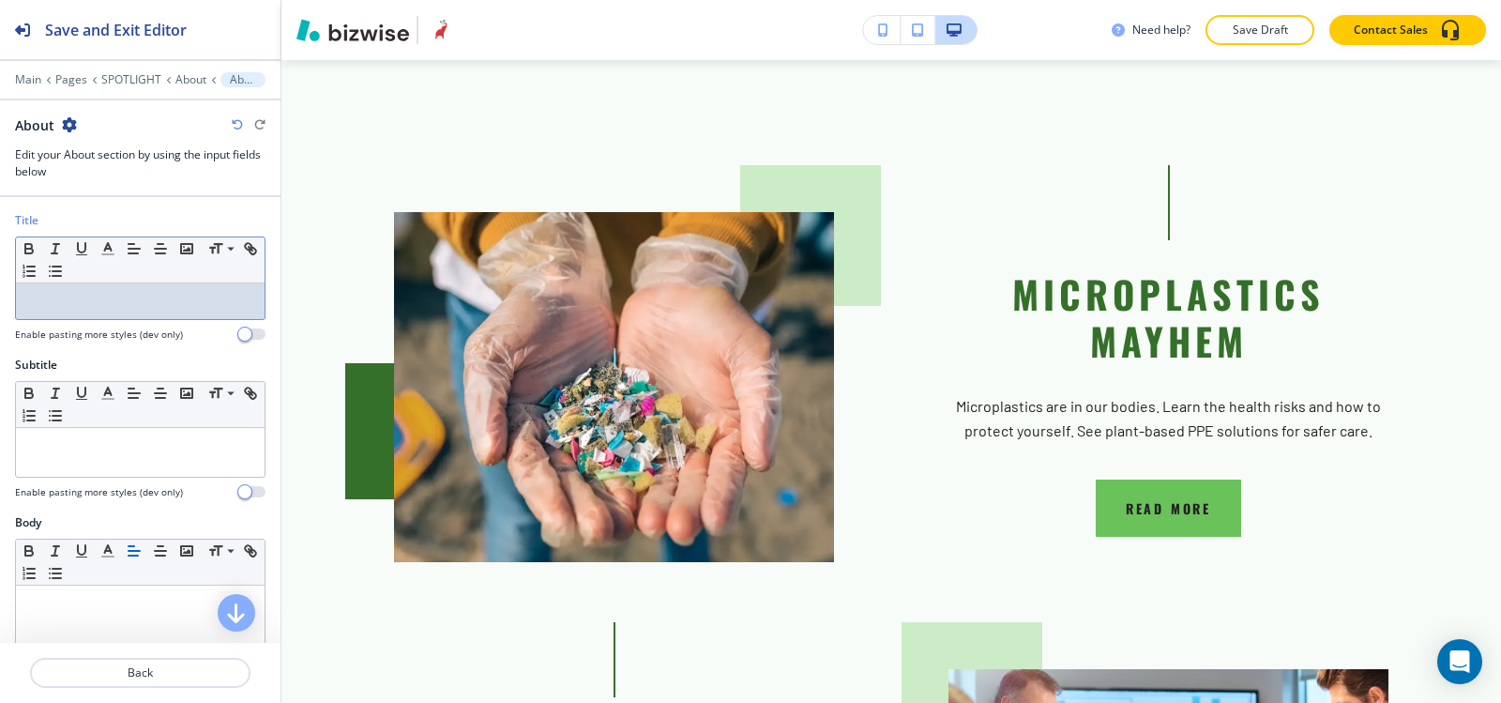
click at [106, 312] on div at bounding box center [140, 301] width 249 height 36
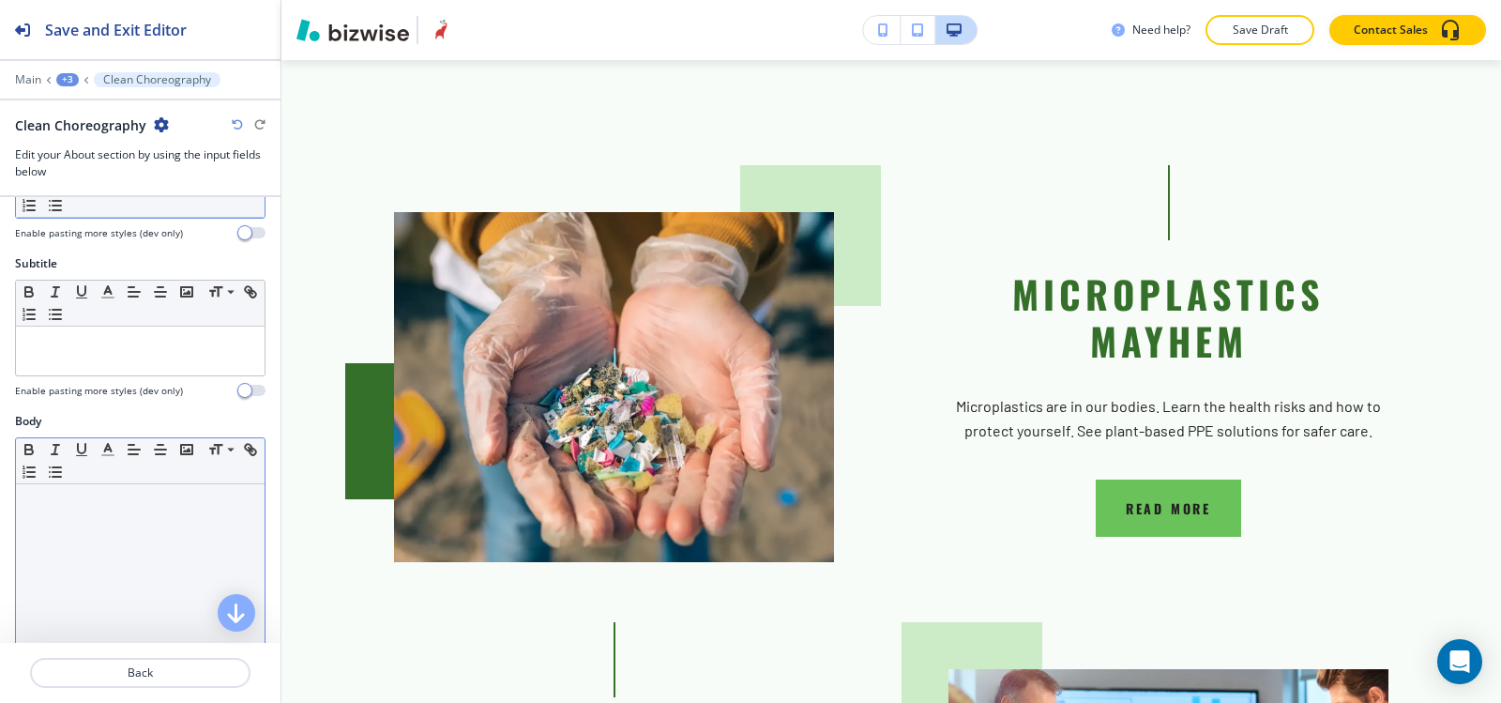
scroll to position [188, 0]
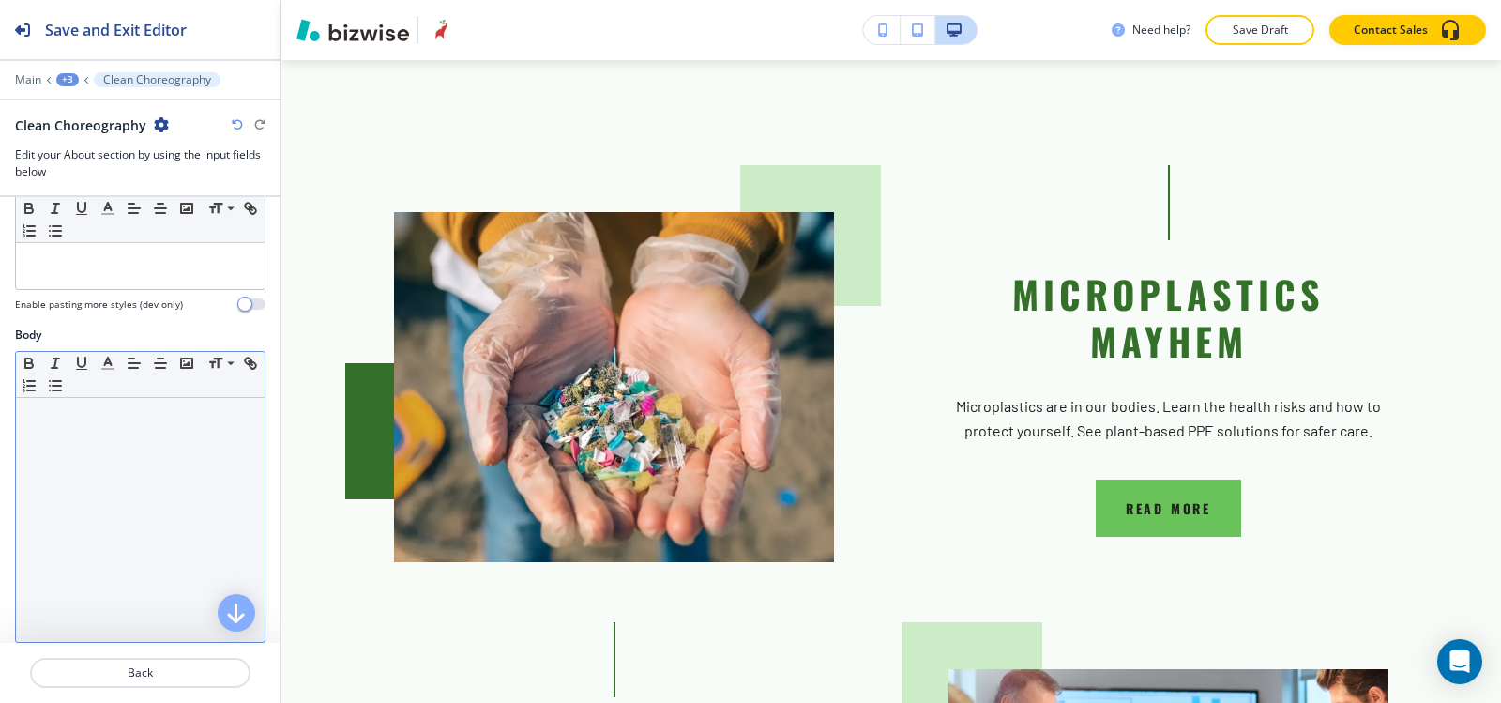
drag, startPoint x: 128, startPoint y: 528, endPoint x: 136, endPoint y: 408, distance: 120.4
click at [128, 527] on div at bounding box center [140, 520] width 249 height 244
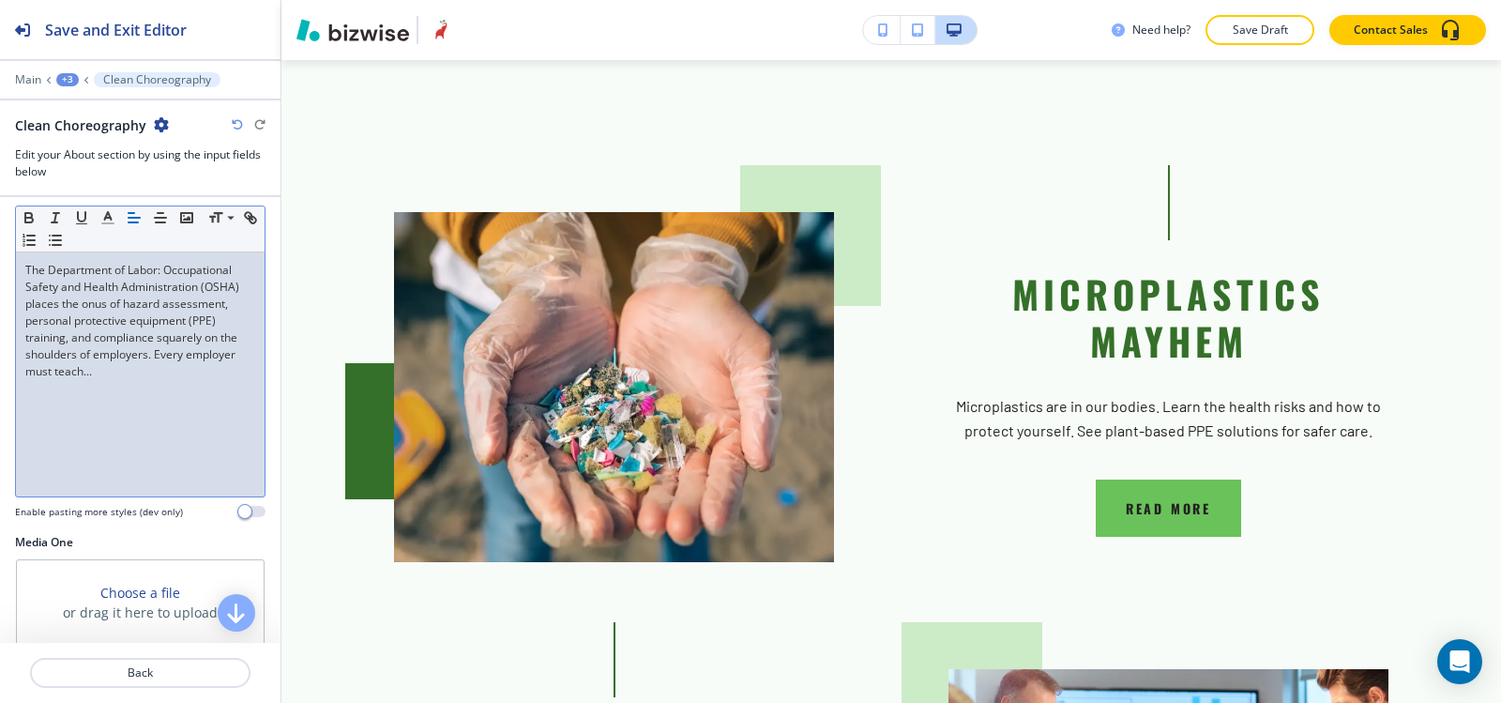
scroll to position [563, 0]
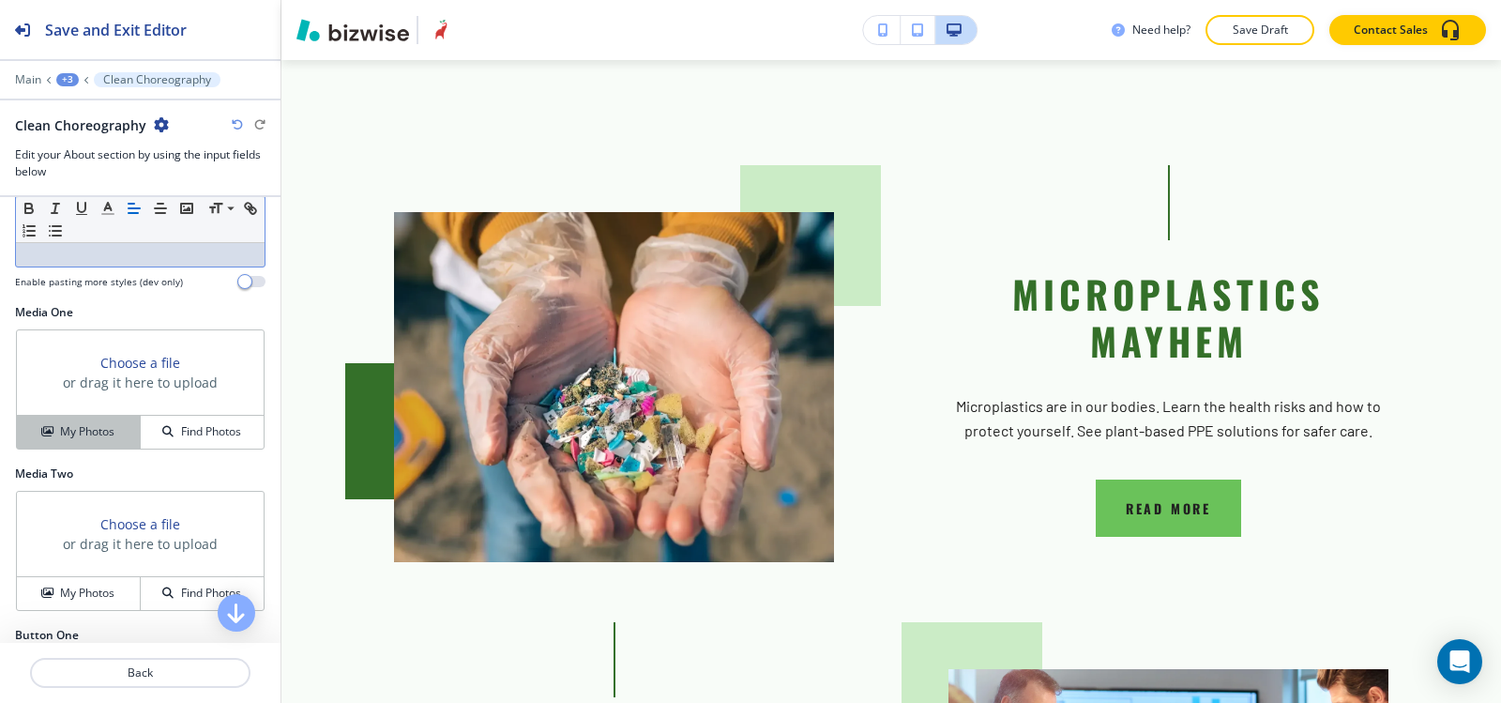
click at [37, 428] on div "My Photos" at bounding box center [78, 431] width 123 height 17
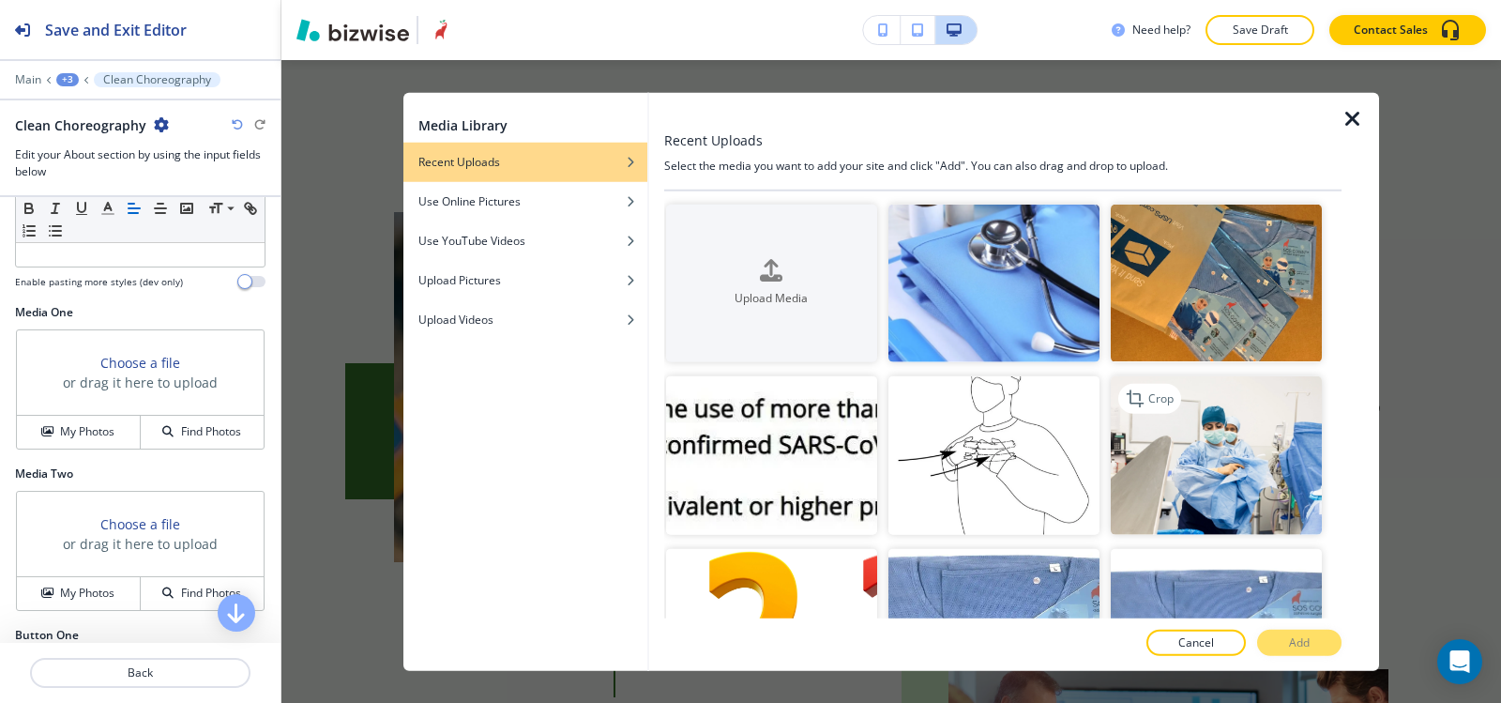
click at [1161, 440] on img "button" at bounding box center [1216, 455] width 211 height 159
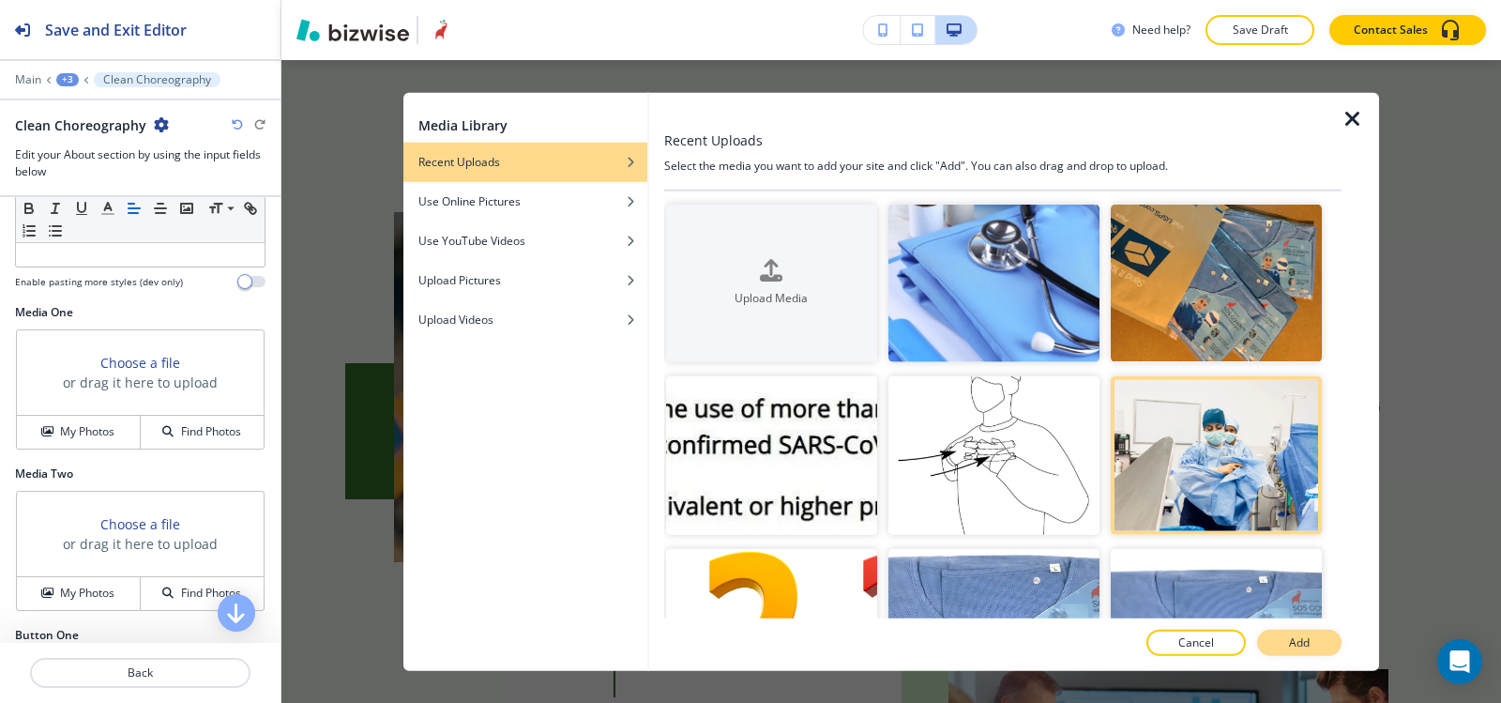
click at [1317, 642] on button "Add" at bounding box center [1299, 643] width 84 height 26
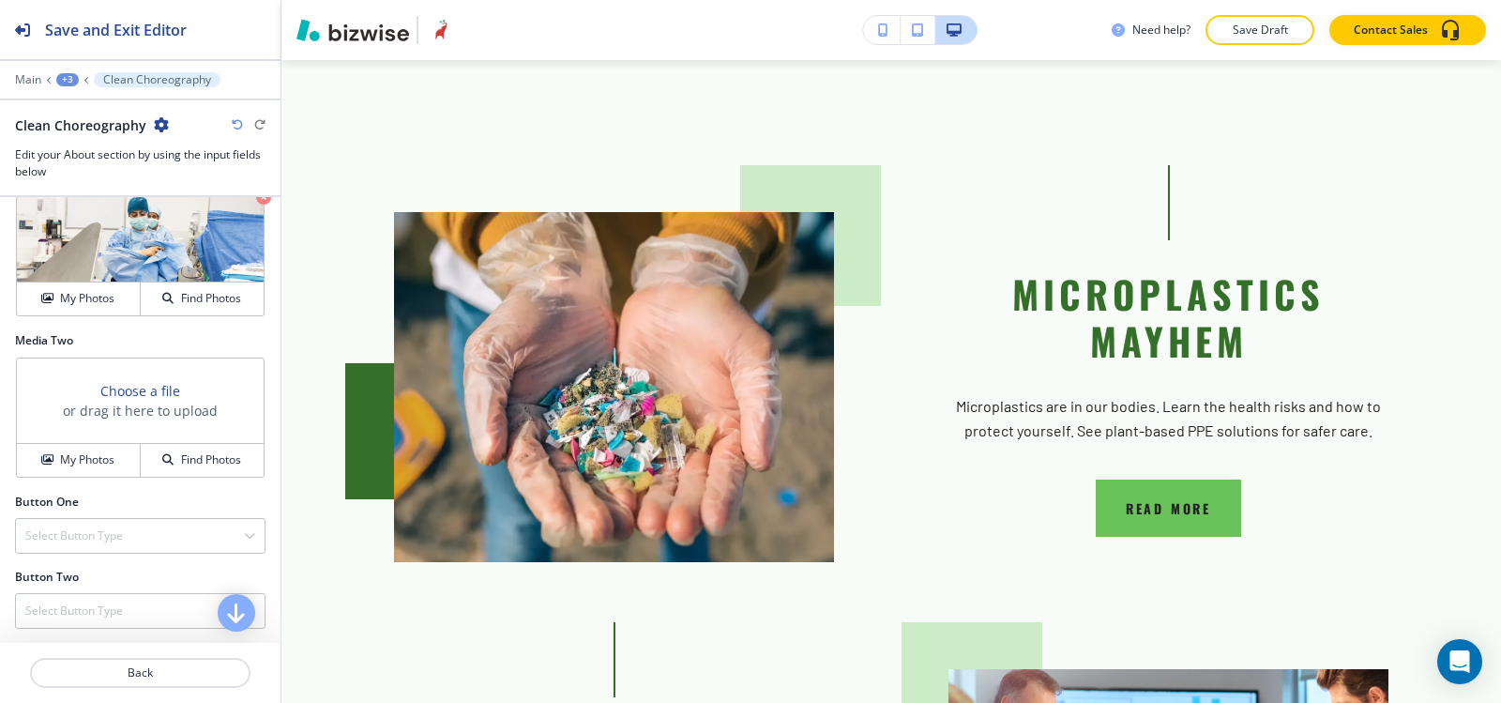
scroll to position [697, 0]
click at [72, 543] on div "Select Button Type" at bounding box center [140, 535] width 249 height 34
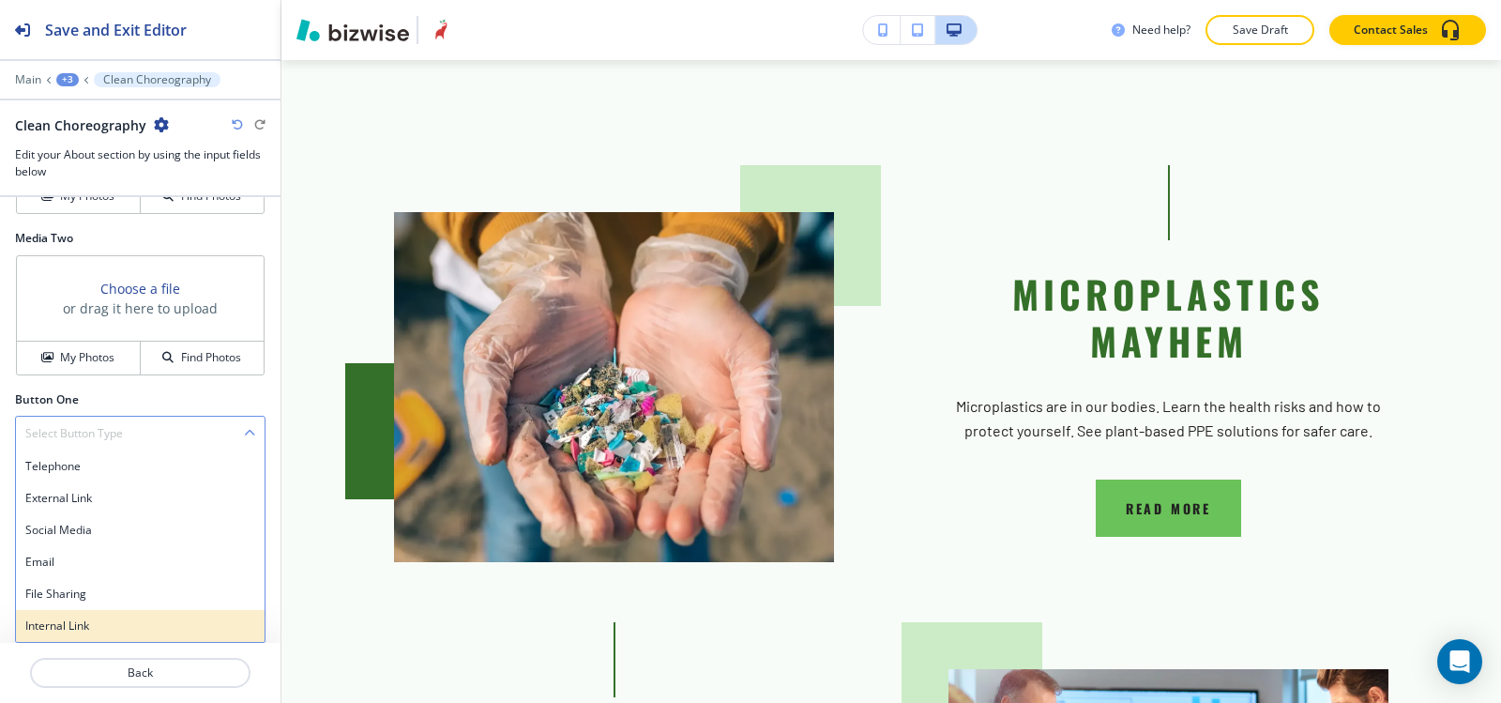
click at [79, 626] on h4 "Internal Link" at bounding box center [140, 625] width 230 height 17
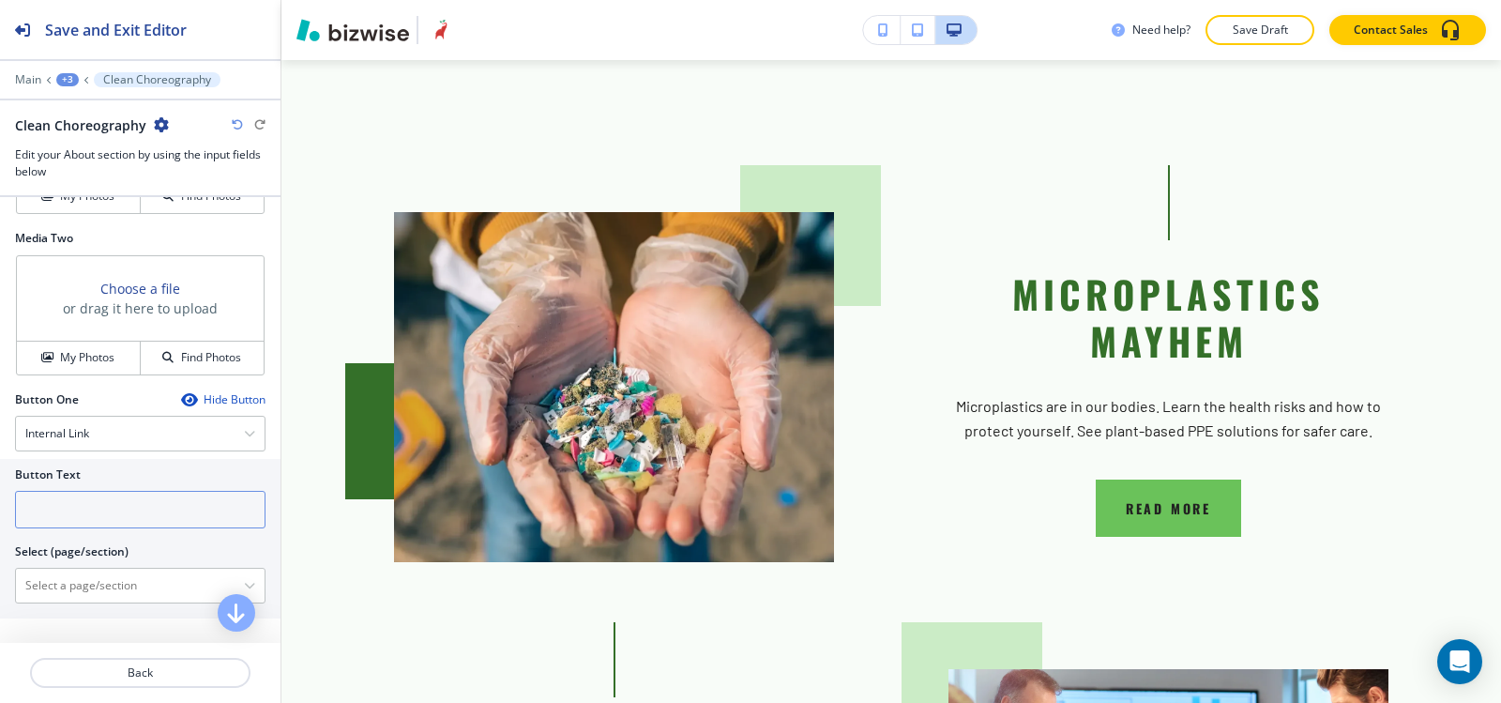
click at [87, 522] on input "text" at bounding box center [140, 510] width 251 height 38
type input "READ MORE"
click at [103, 585] on \(page\/section\) "Manual Input" at bounding box center [130, 586] width 228 height 32
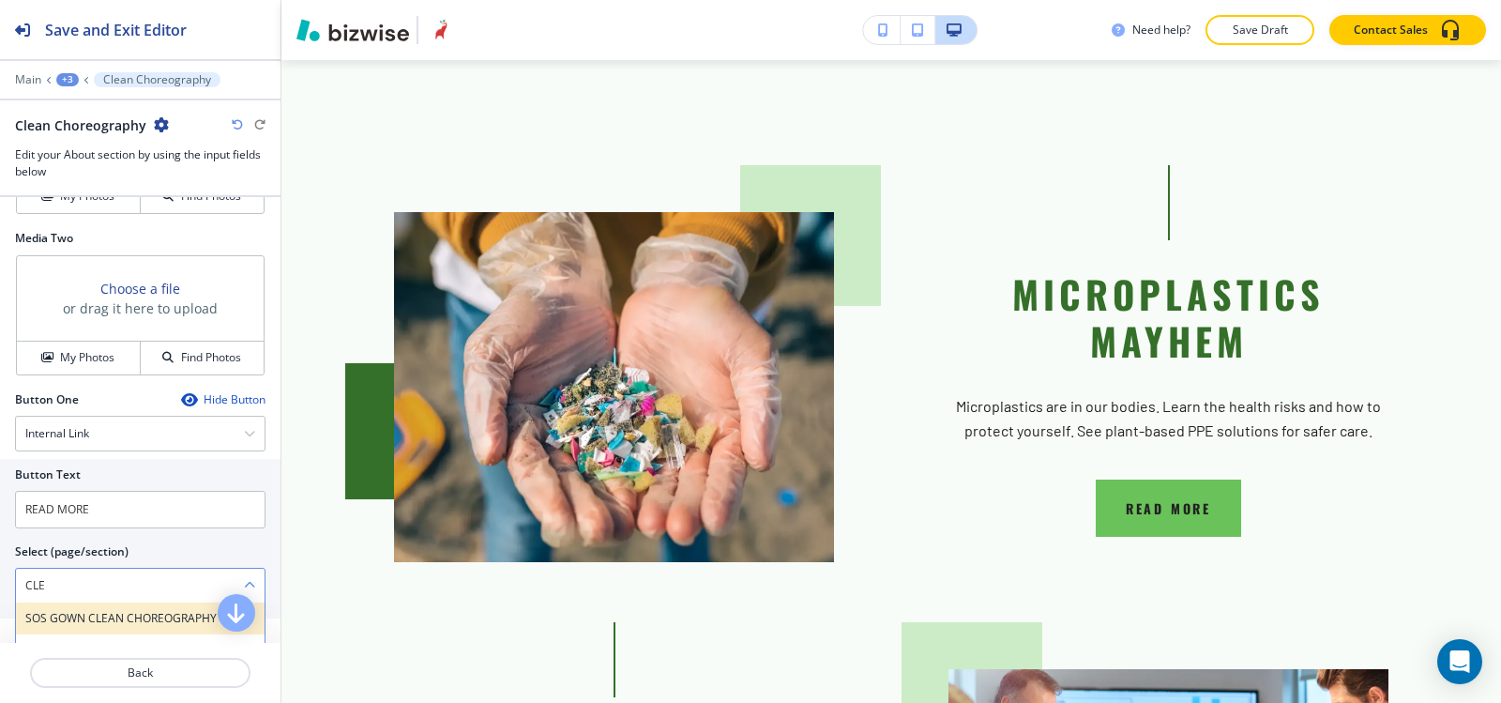
click at [82, 611] on h4 "SOS GOWN CLEAN CHOREOGRAPHY" at bounding box center [140, 618] width 230 height 17
type \(page\/section\) "SOS GOWN CLEAN CHOREOGRAPHY"
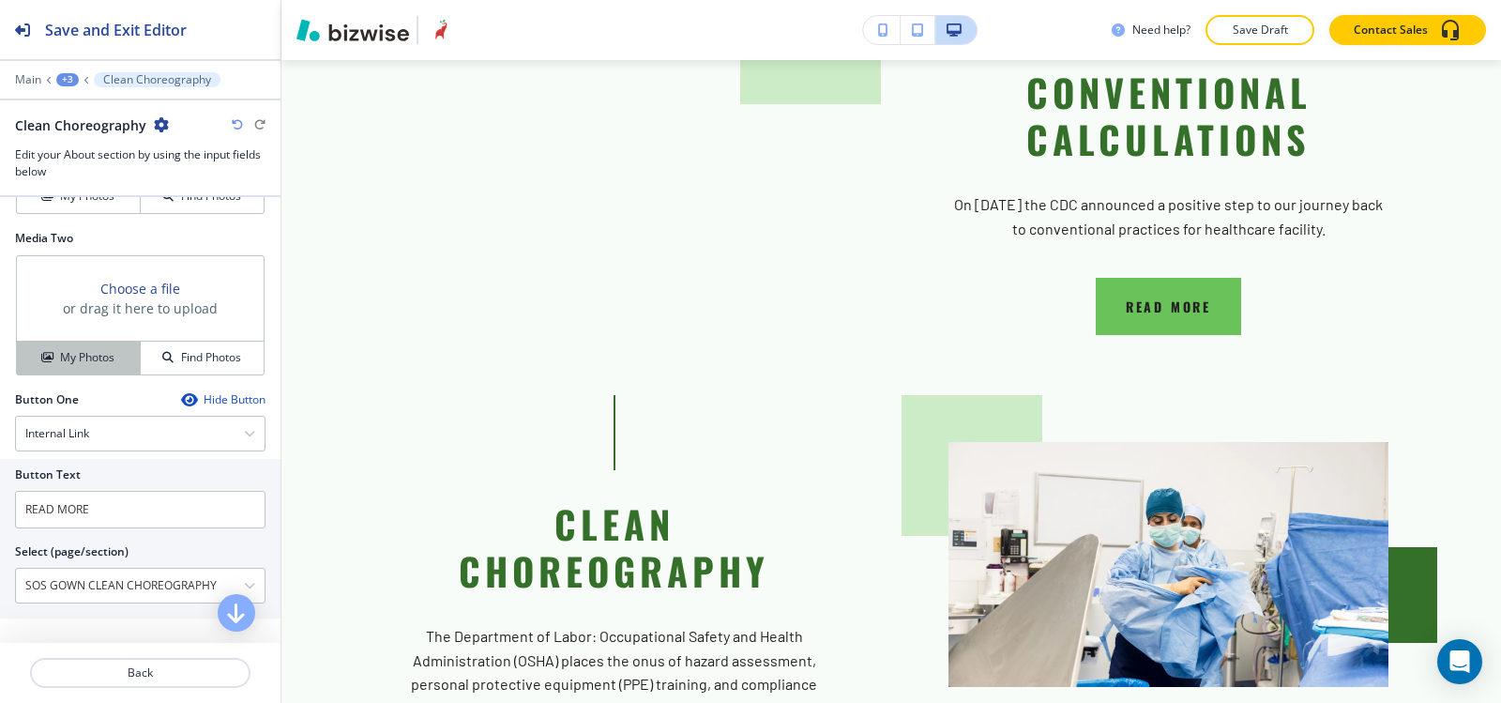
scroll to position [517, 0]
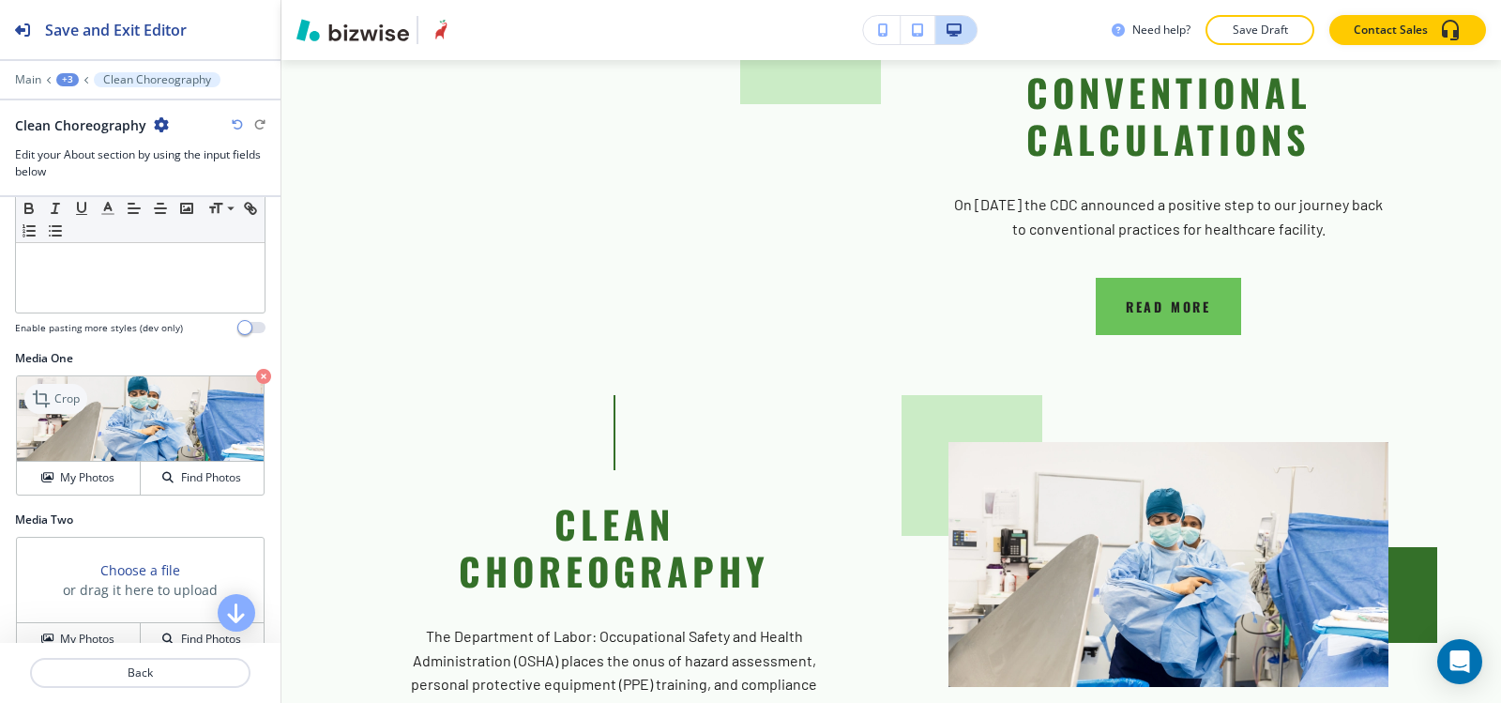
click at [38, 400] on icon at bounding box center [43, 399] width 23 height 23
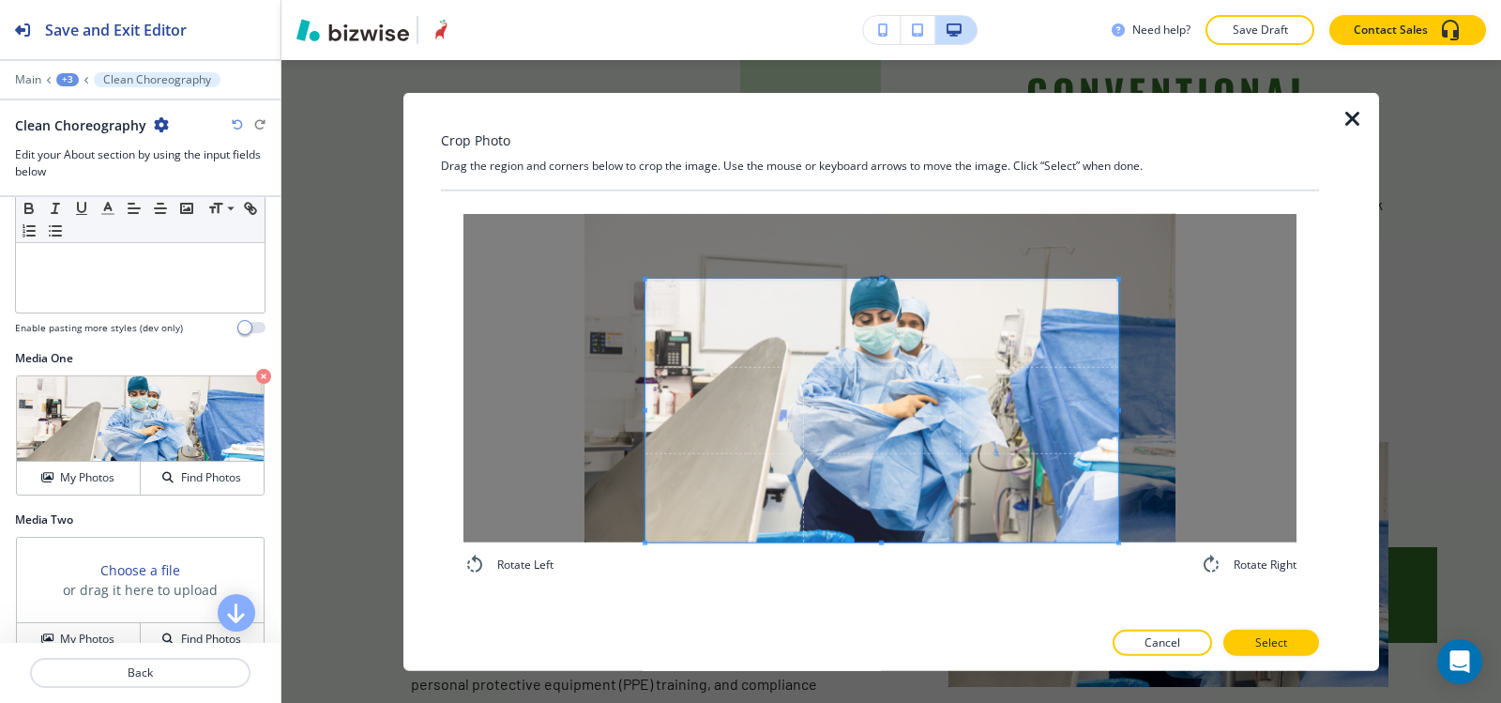
click at [890, 523] on span at bounding box center [882, 410] width 473 height 263
click at [884, 266] on div at bounding box center [879, 377] width 833 height 328
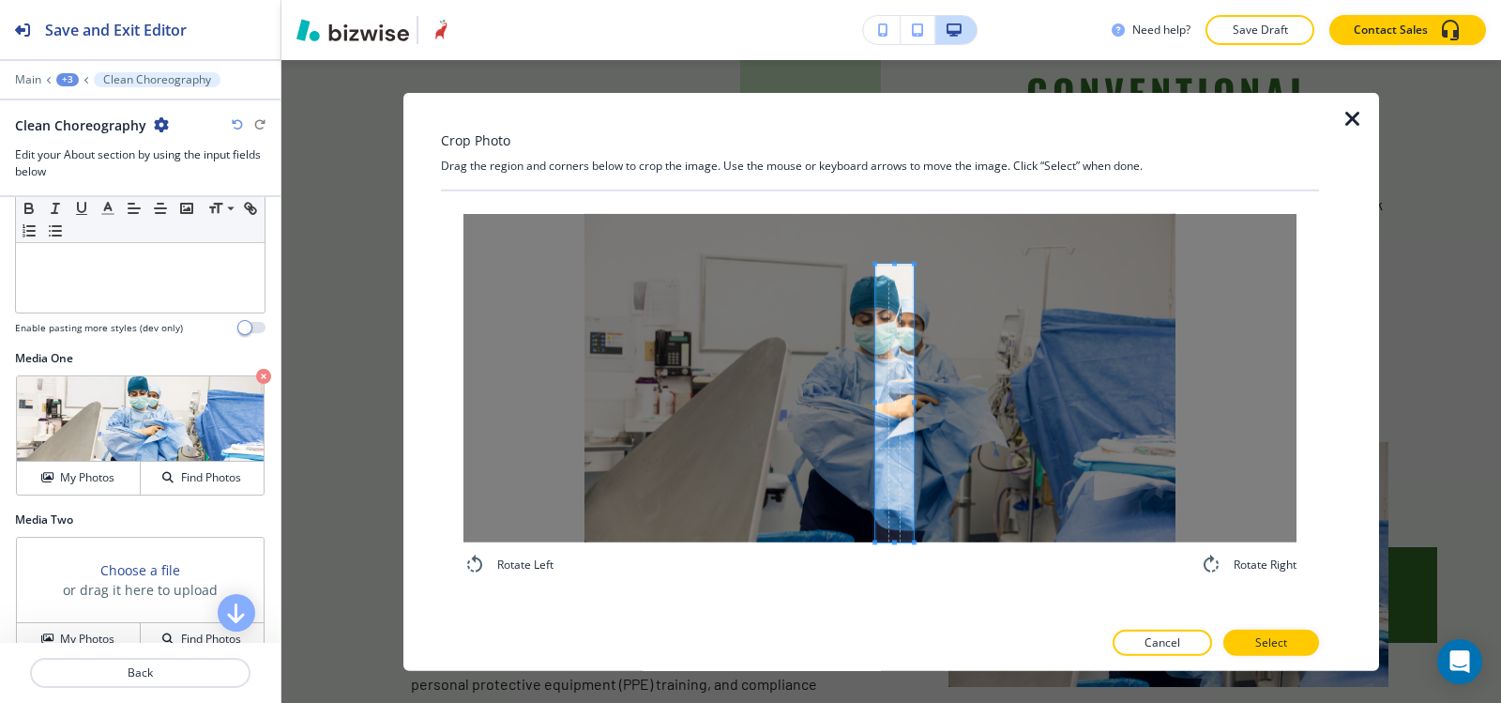
click at [909, 590] on div "Rotate Left Rotate Right" at bounding box center [880, 393] width 878 height 407
click at [890, 222] on div at bounding box center [894, 364] width 38 height 284
click at [889, 572] on div "Rotate Left Rotate Right" at bounding box center [879, 394] width 833 height 362
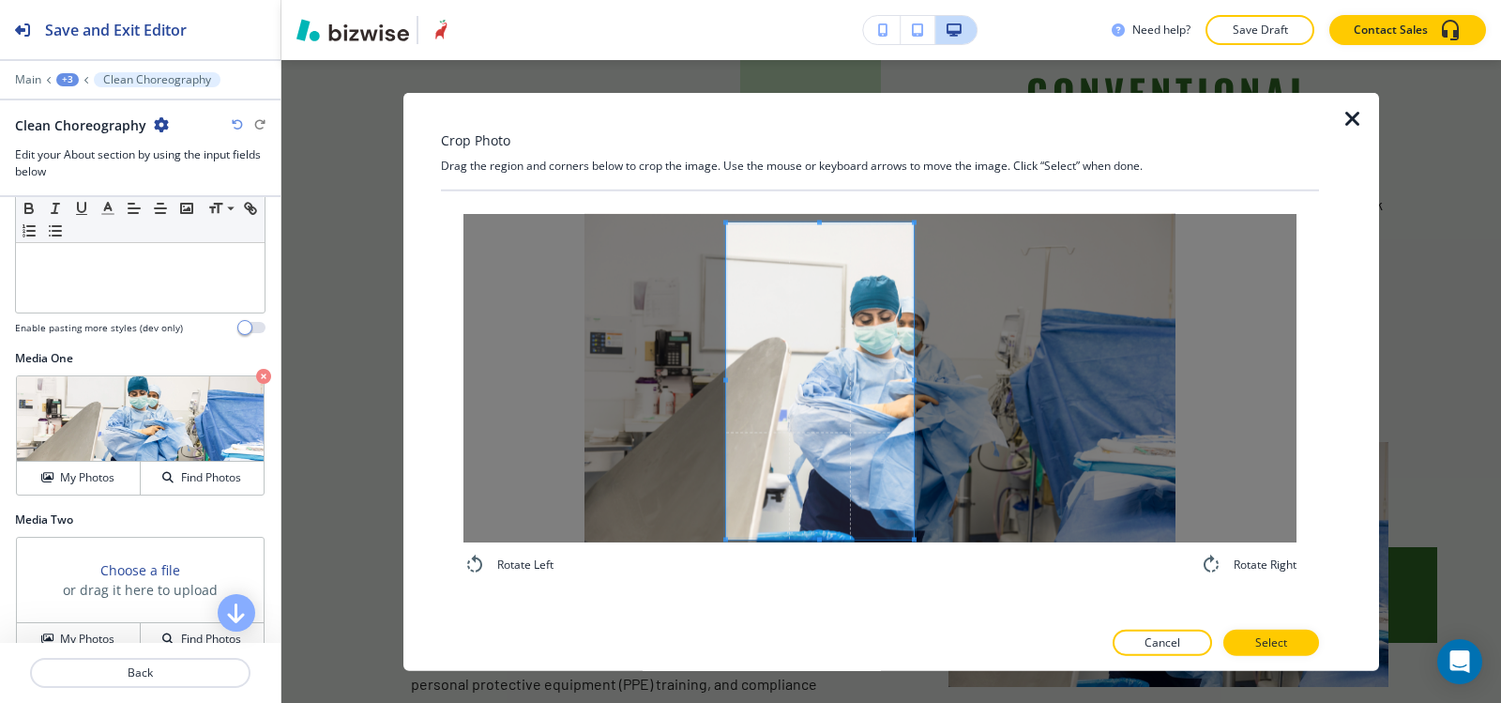
click at [716, 391] on div at bounding box center [879, 377] width 833 height 328
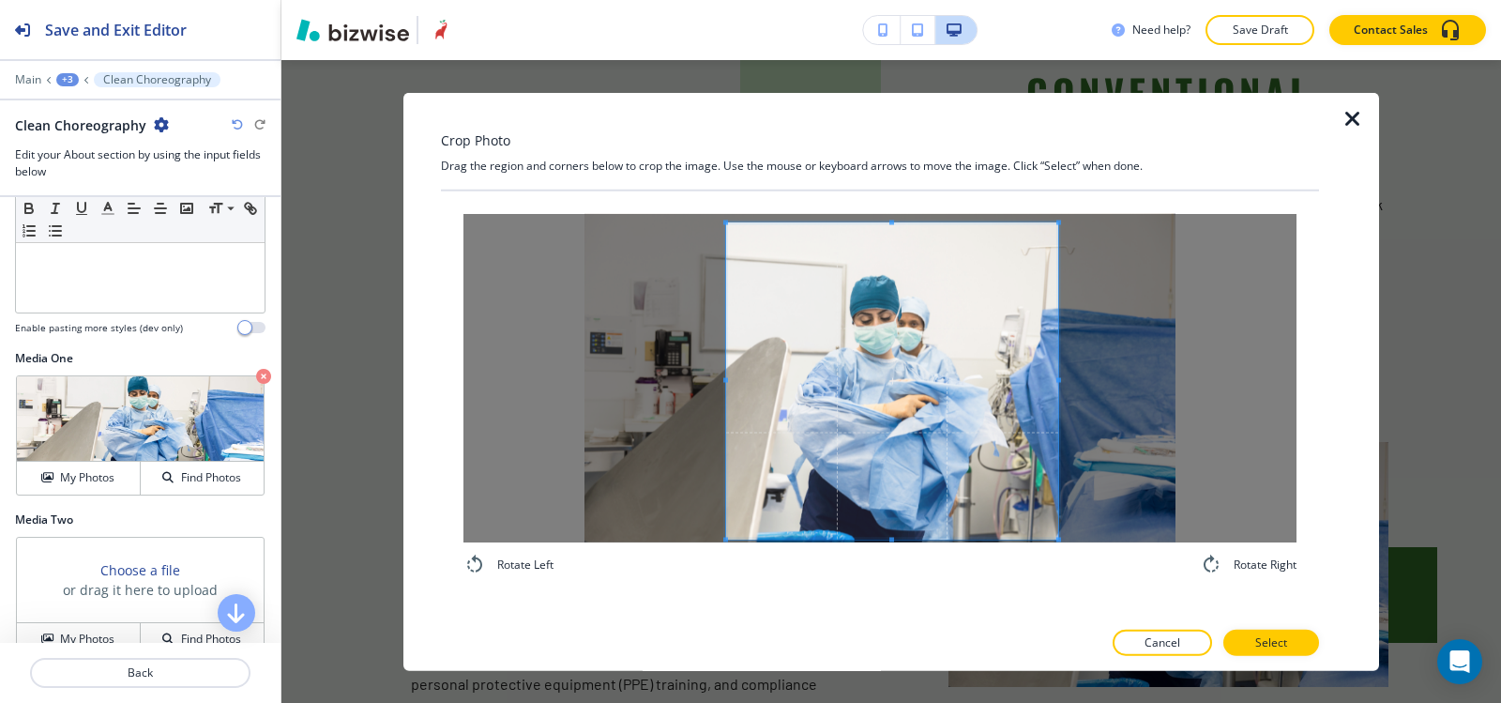
click at [1058, 392] on span at bounding box center [1058, 380] width 5 height 316
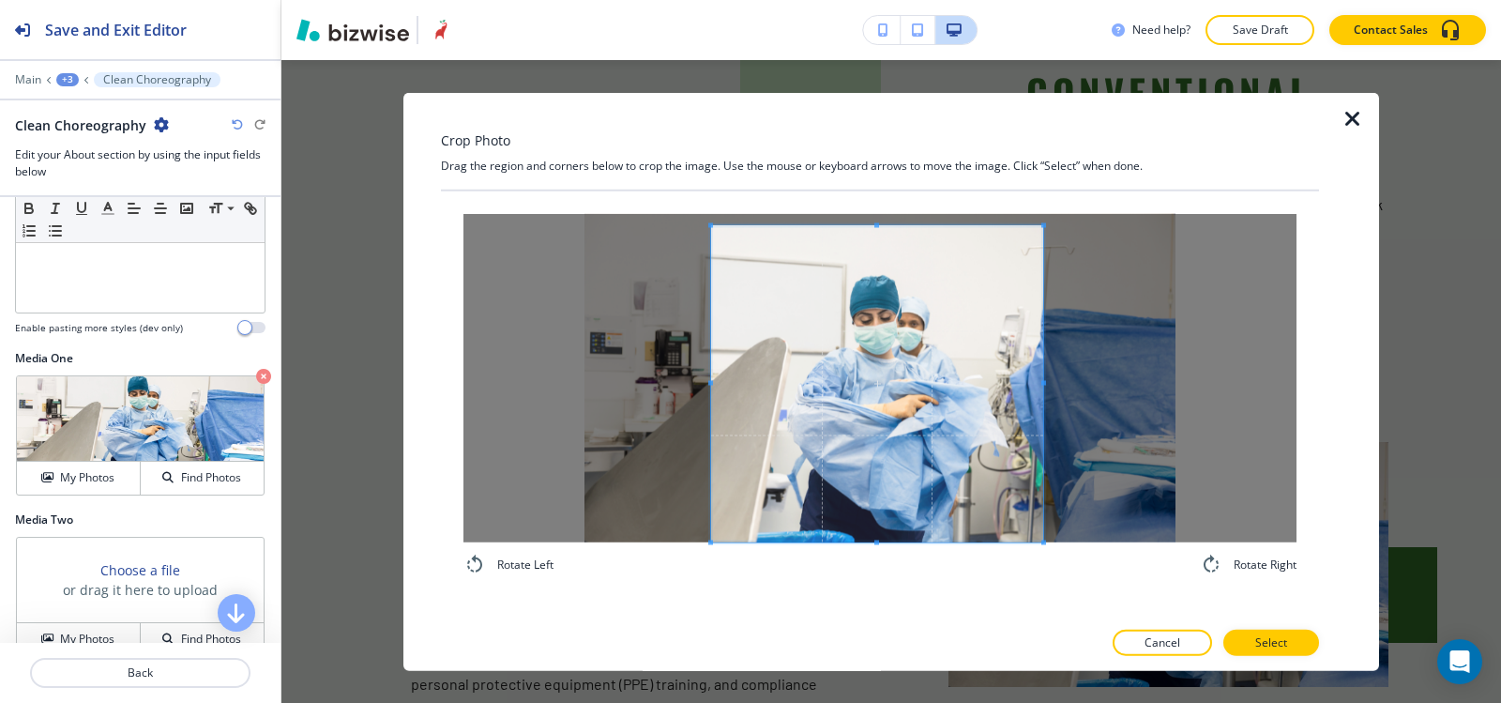
click at [934, 421] on span at bounding box center [877, 383] width 332 height 316
click at [1047, 379] on div at bounding box center [879, 377] width 833 height 328
click at [1053, 379] on div at bounding box center [882, 383] width 342 height 316
click at [1308, 647] on button "Select" at bounding box center [1271, 643] width 96 height 26
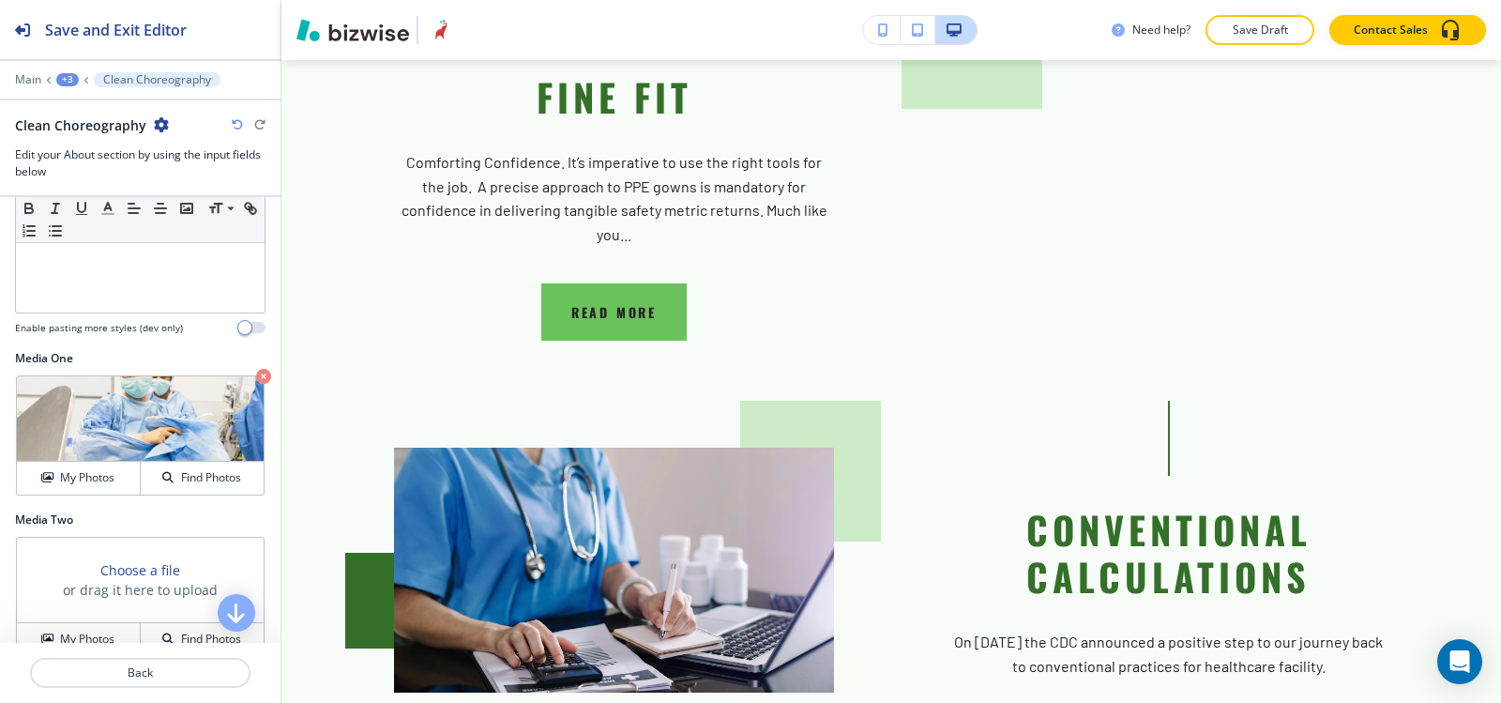
scroll to position [8182, 0]
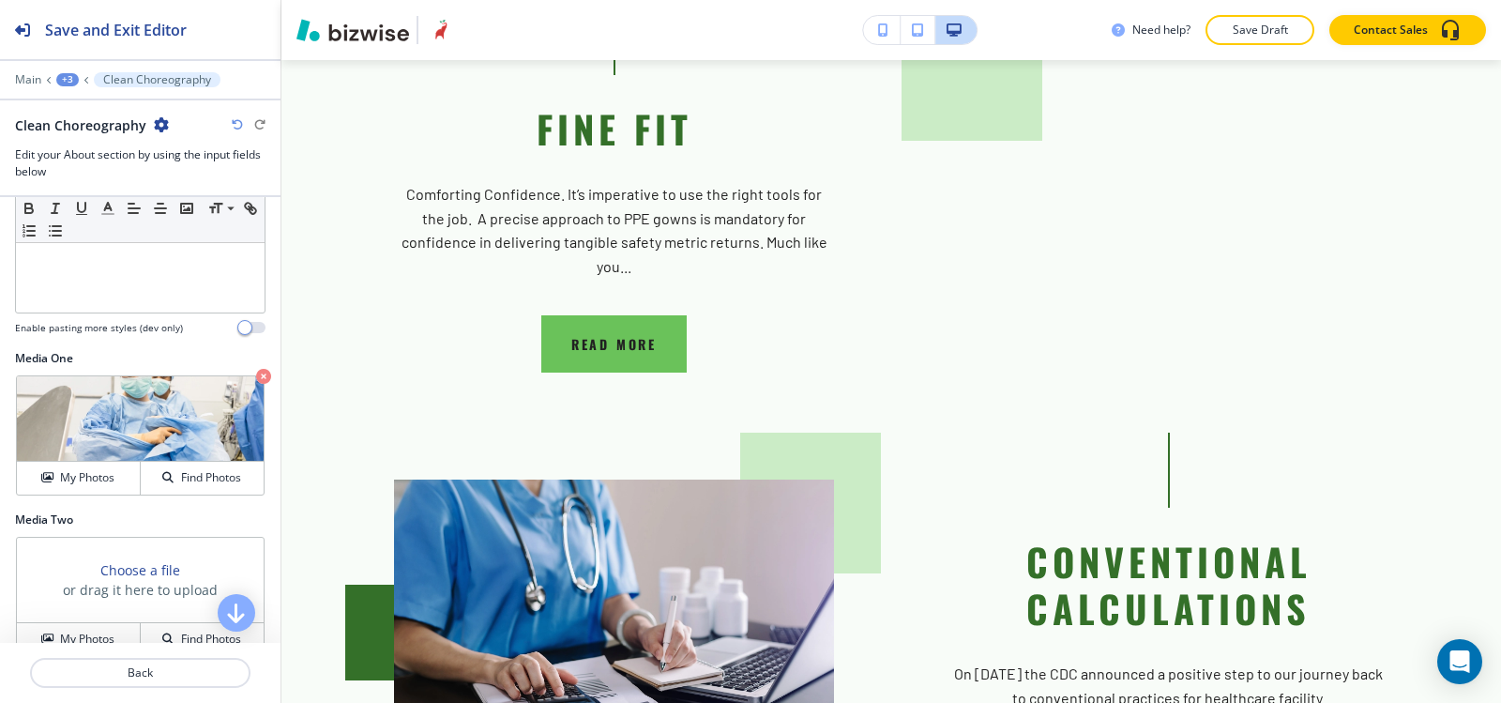
click at [63, 77] on div "+3" at bounding box center [67, 79] width 23 height 13
click at [106, 178] on p "About" at bounding box center [116, 176] width 96 height 17
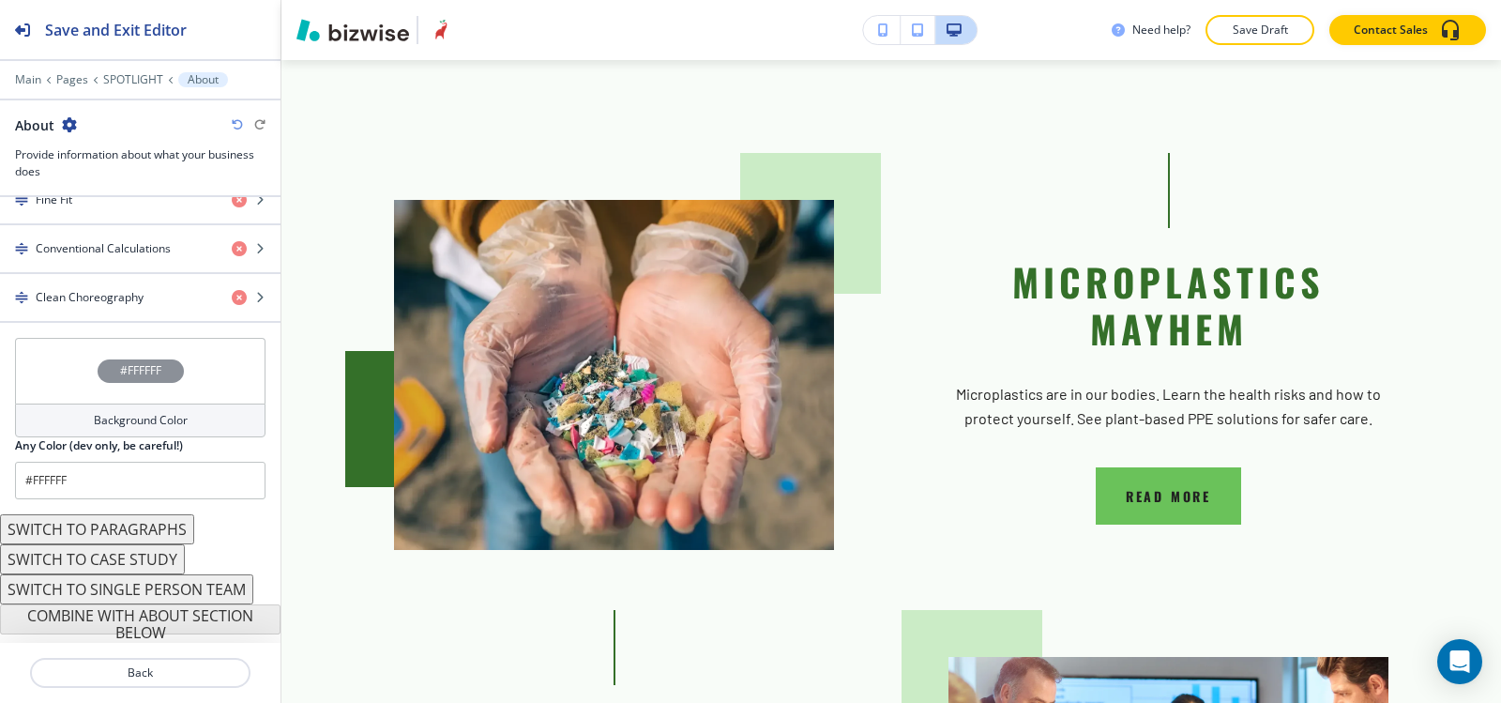
scroll to position [3021, 0]
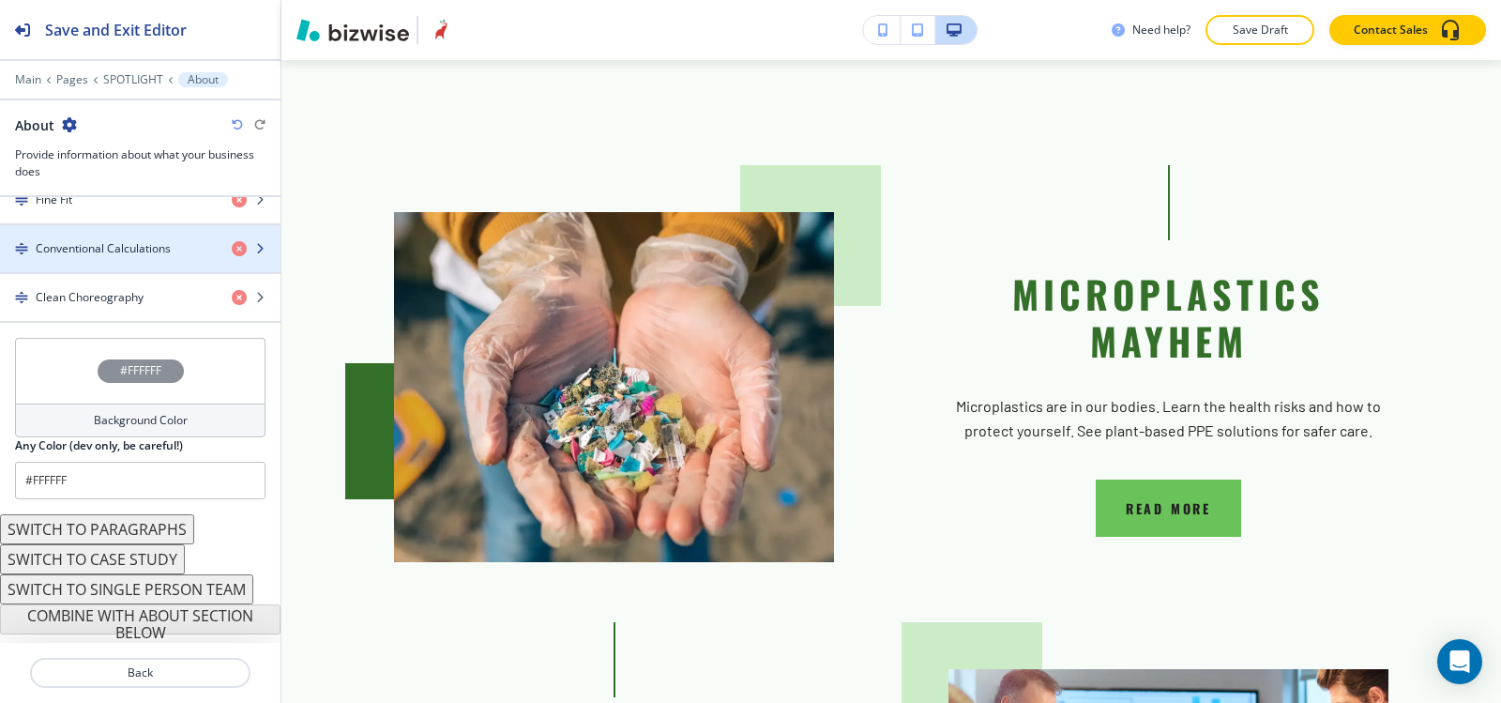
click at [97, 261] on div "button" at bounding box center [140, 264] width 281 height 15
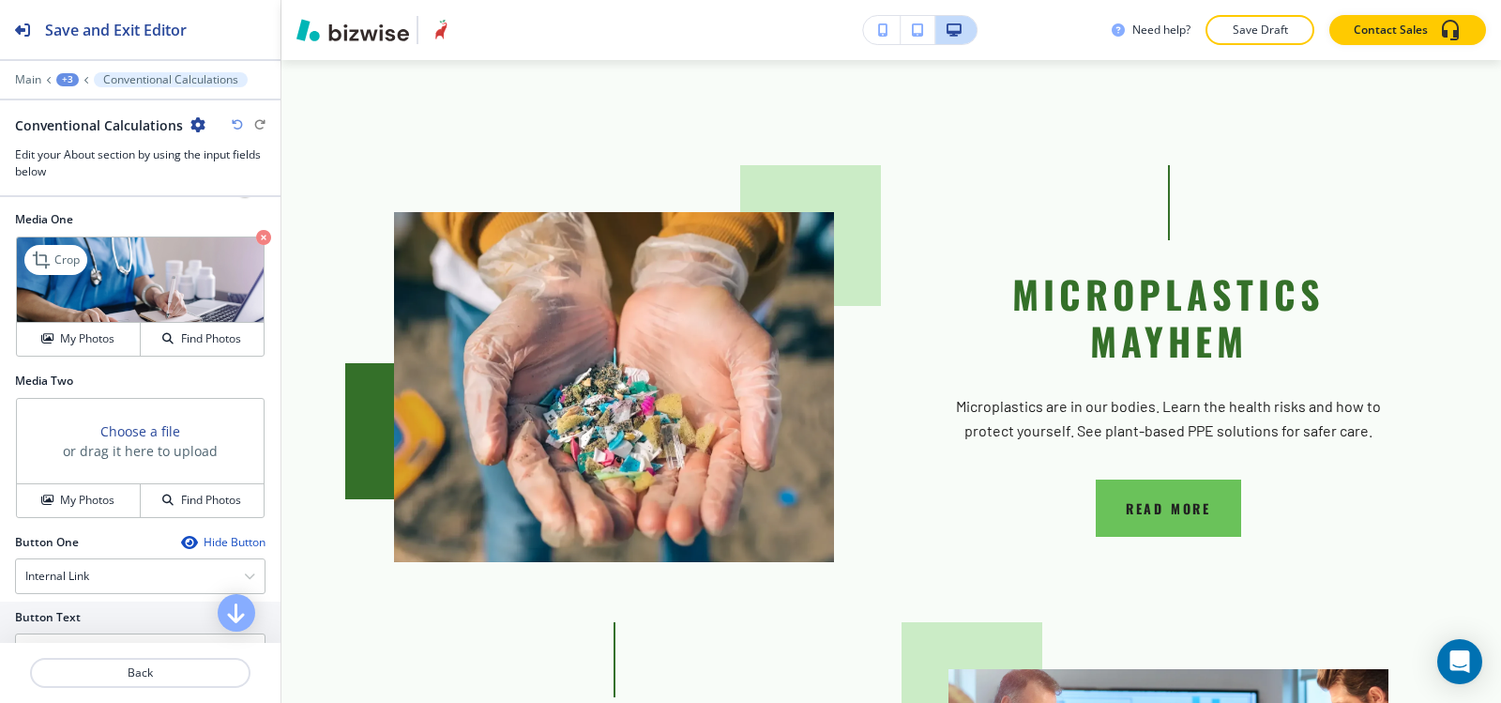
scroll to position [657, 0]
click at [48, 266] on icon at bounding box center [43, 259] width 23 height 23
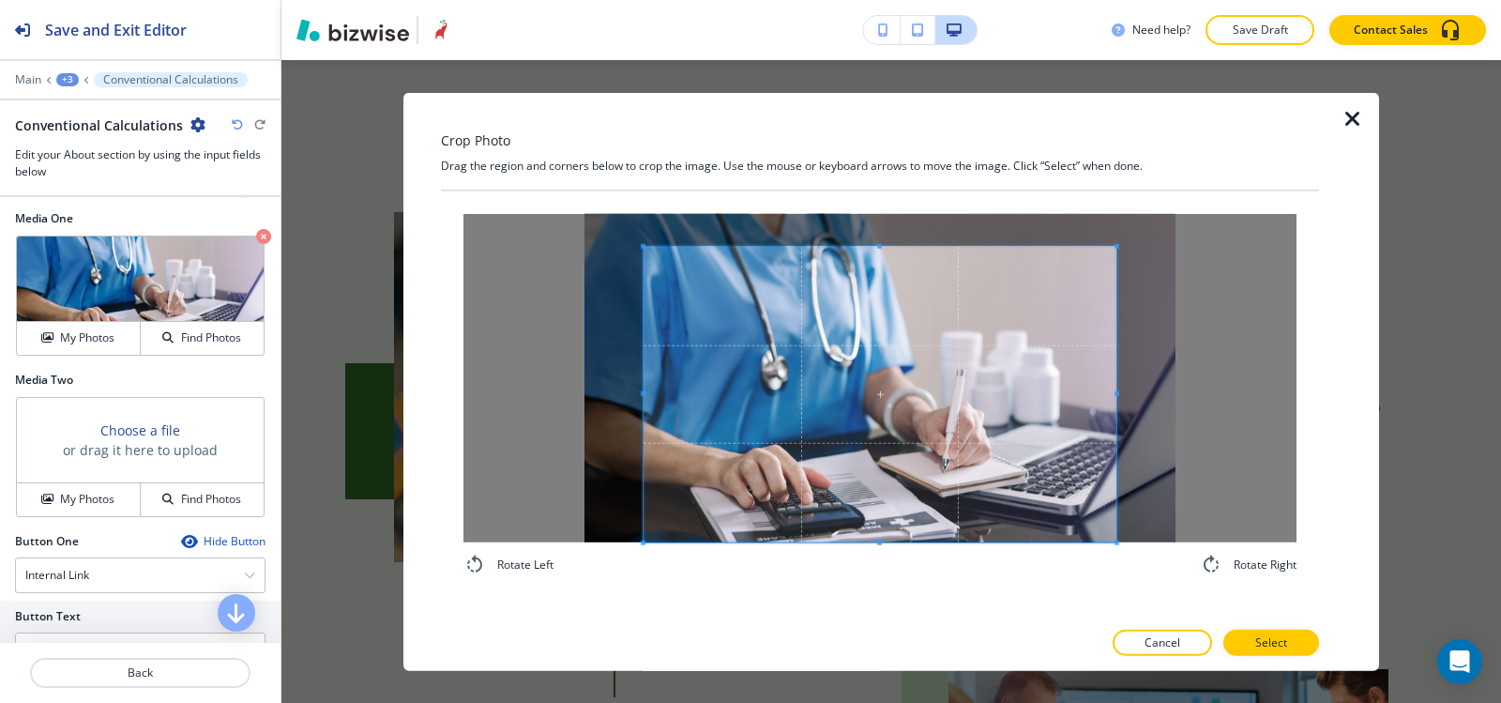
click at [873, 577] on div "Rotate Left Rotate Right" at bounding box center [880, 393] width 878 height 407
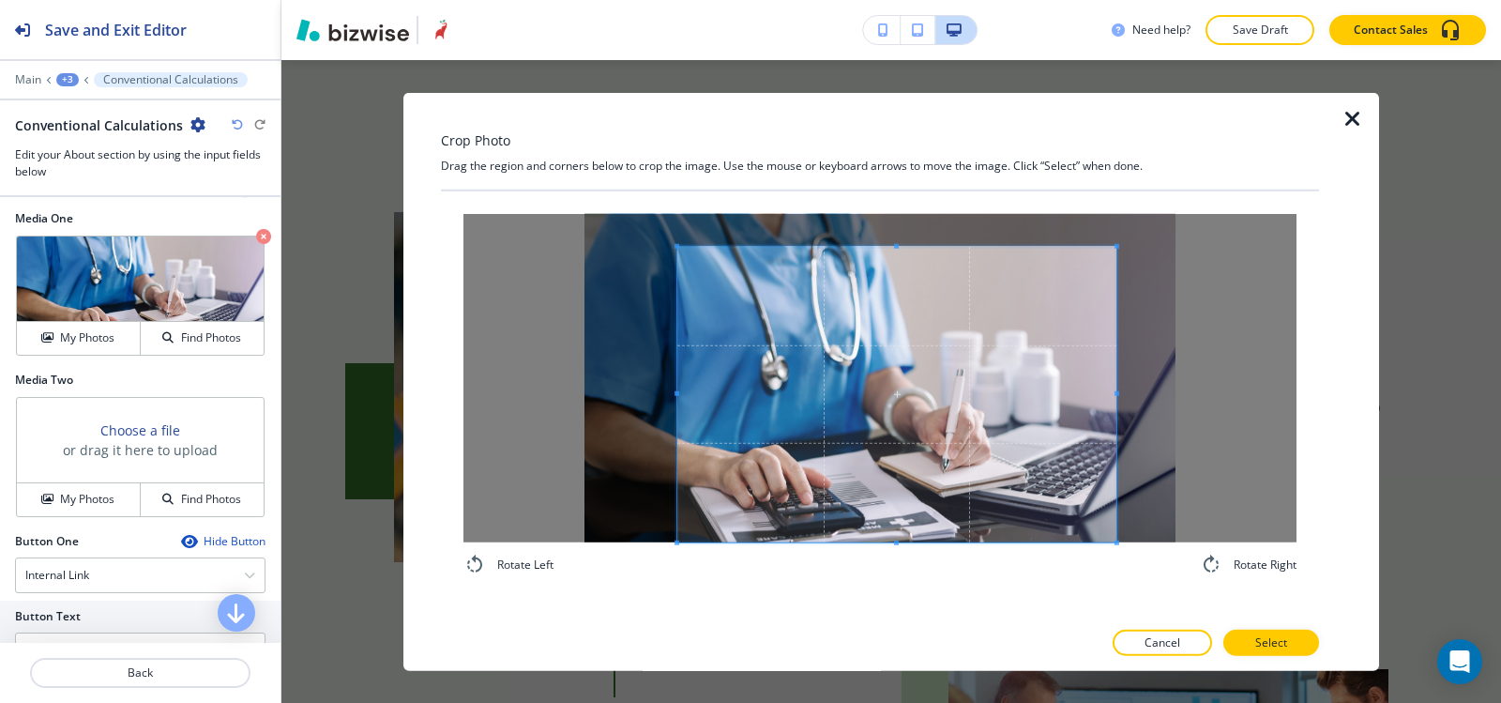
click at [676, 308] on span at bounding box center [677, 394] width 5 height 296
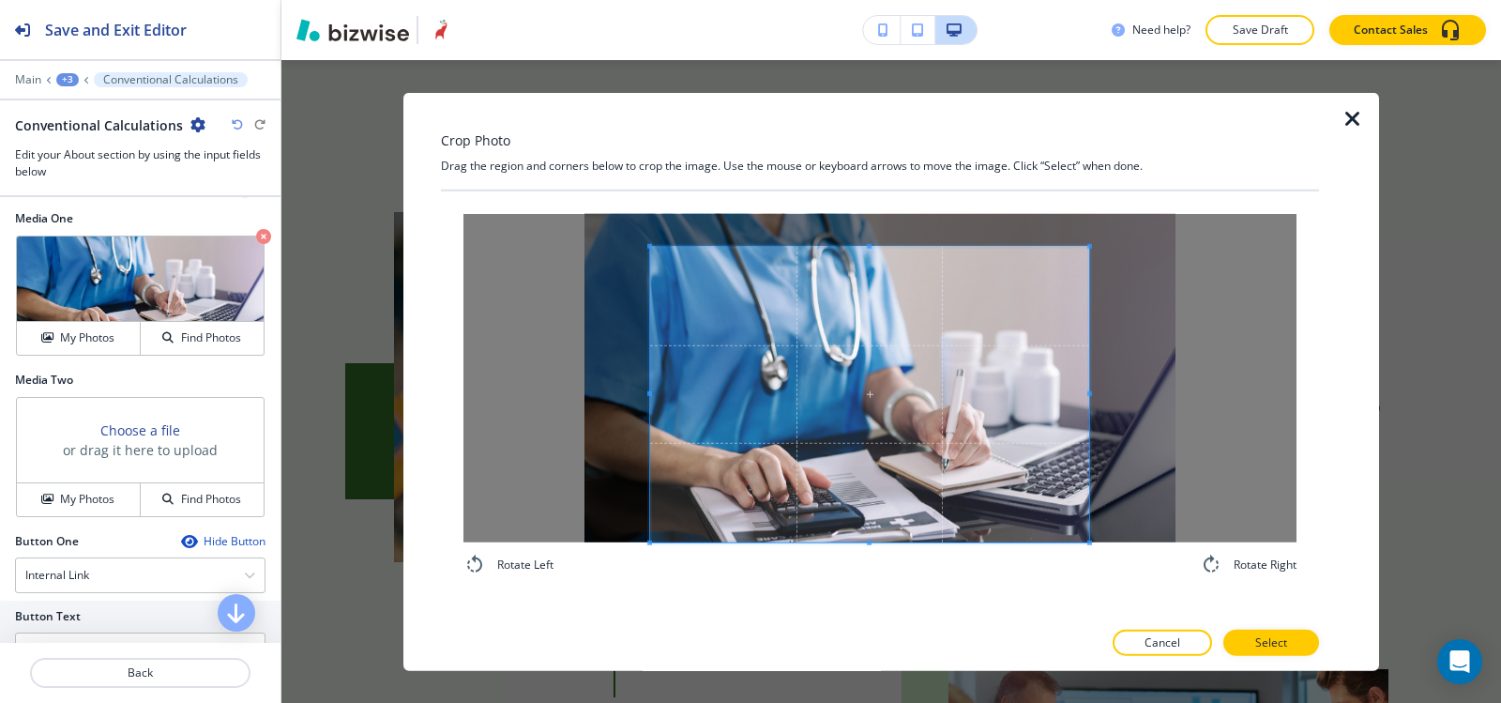
click at [1057, 358] on span at bounding box center [869, 394] width 439 height 296
click at [676, 371] on span at bounding box center [677, 394] width 5 height 296
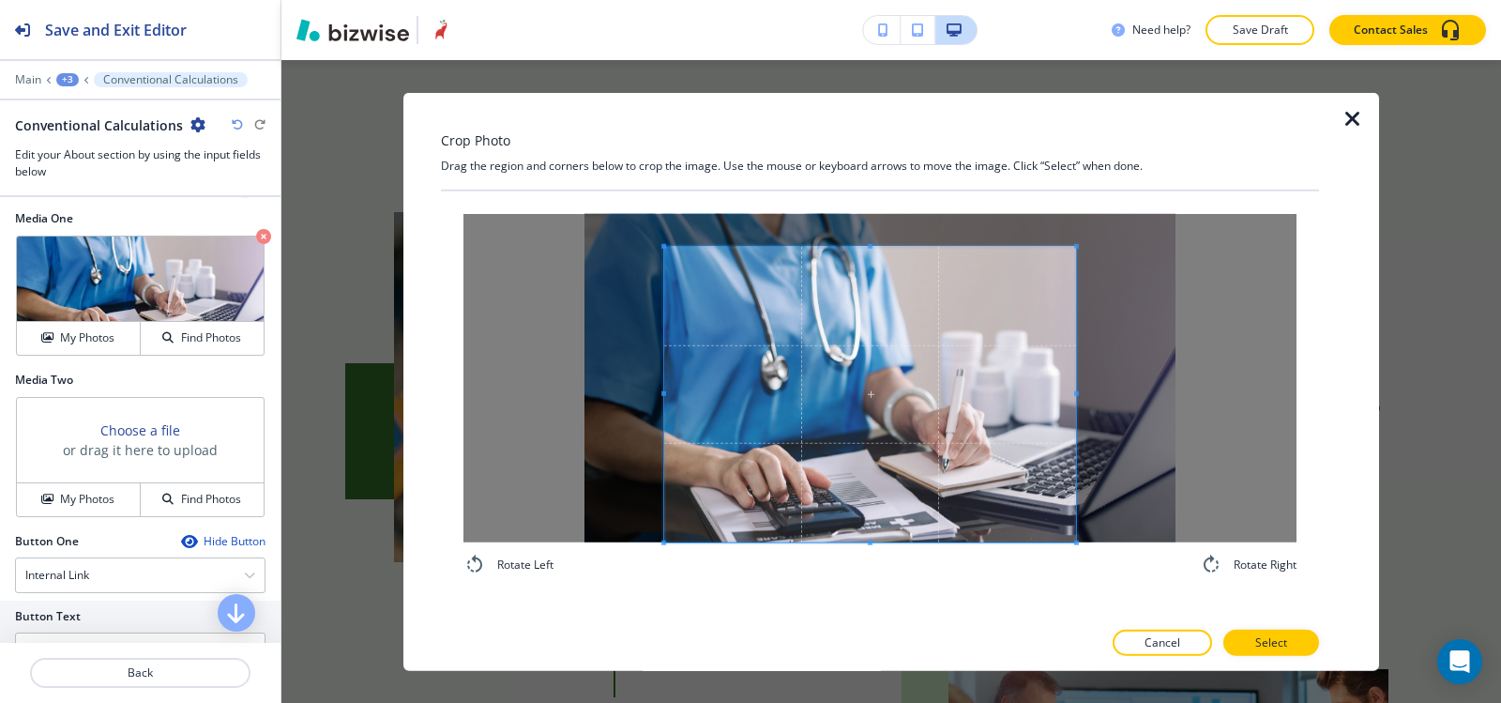
click at [716, 383] on span at bounding box center [870, 394] width 412 height 296
click at [809, 227] on span at bounding box center [869, 227] width 412 height 5
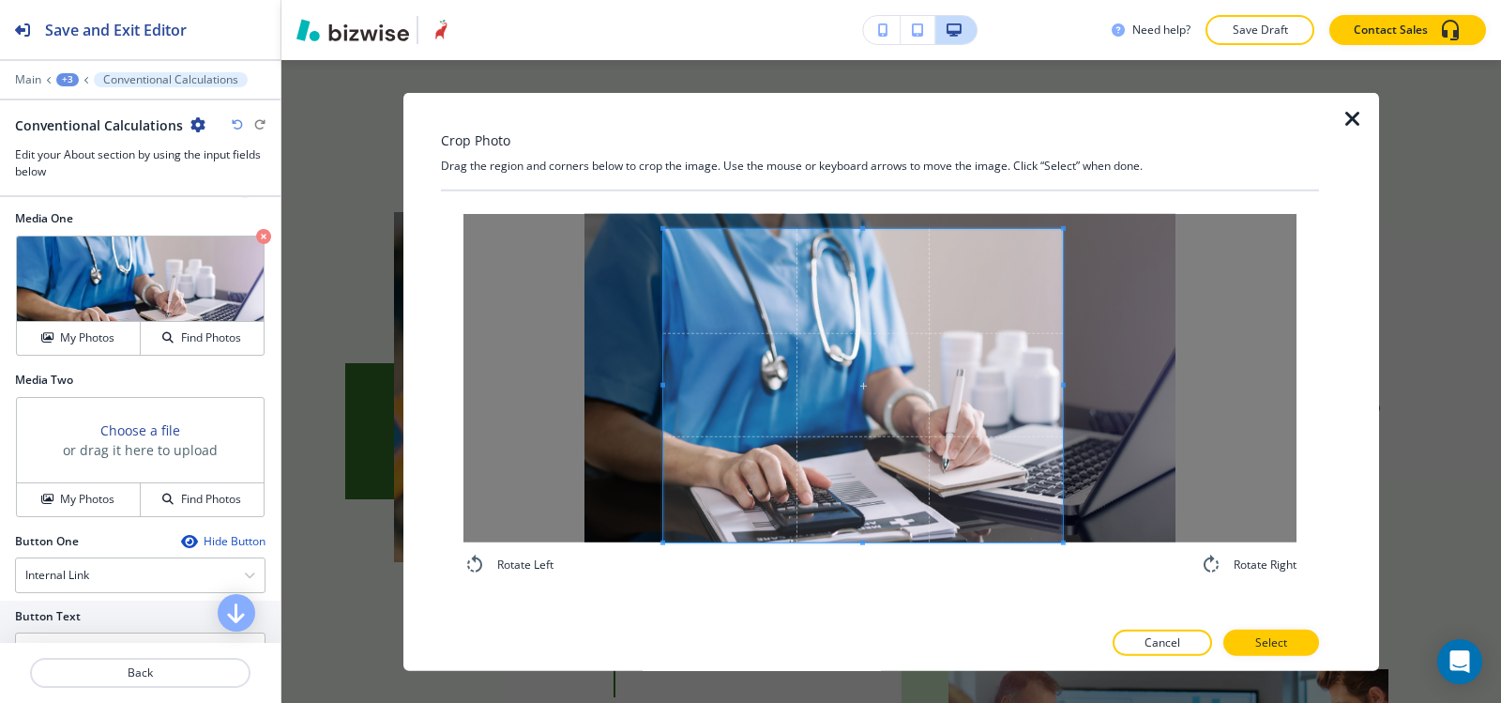
click at [1063, 385] on div at bounding box center [863, 384] width 400 height 313
click at [1274, 639] on p "Select" at bounding box center [1271, 642] width 32 height 17
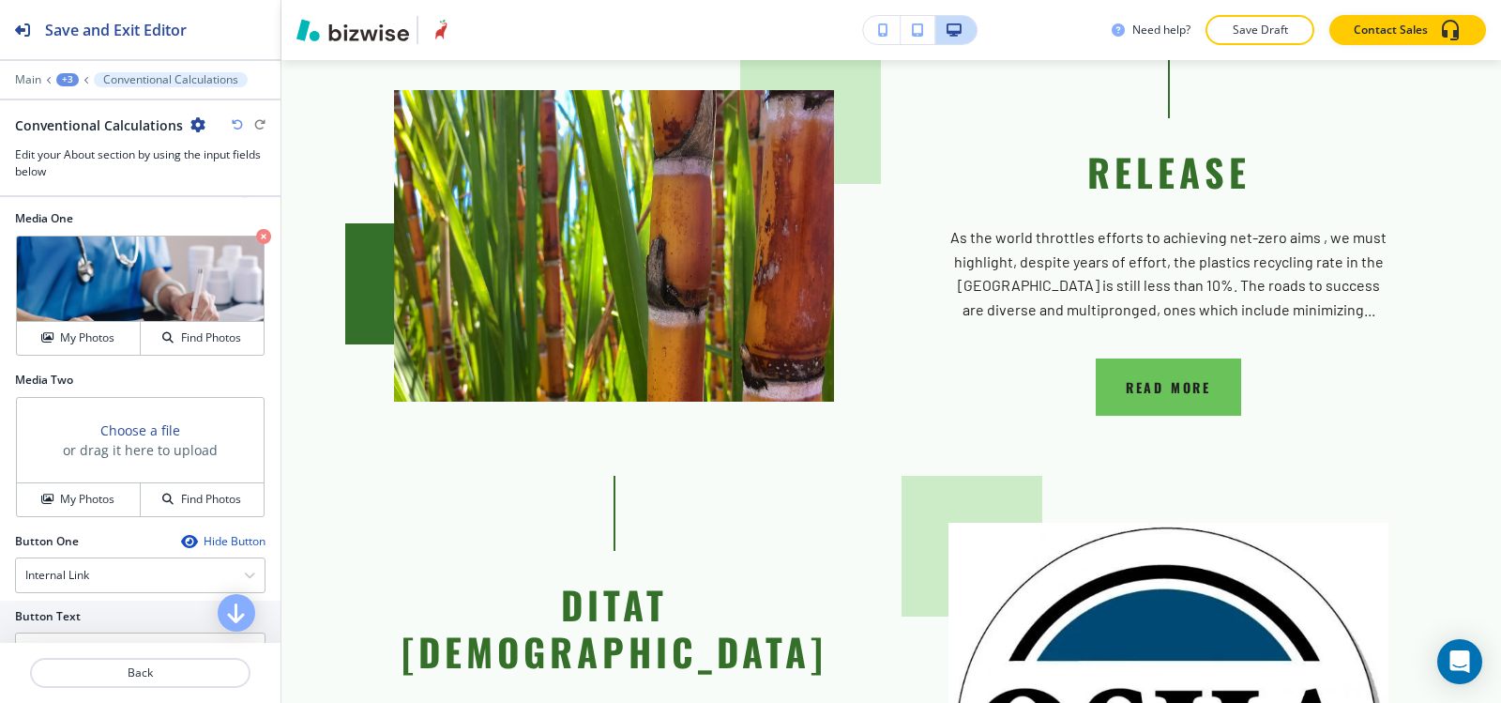
scroll to position [4898, 0]
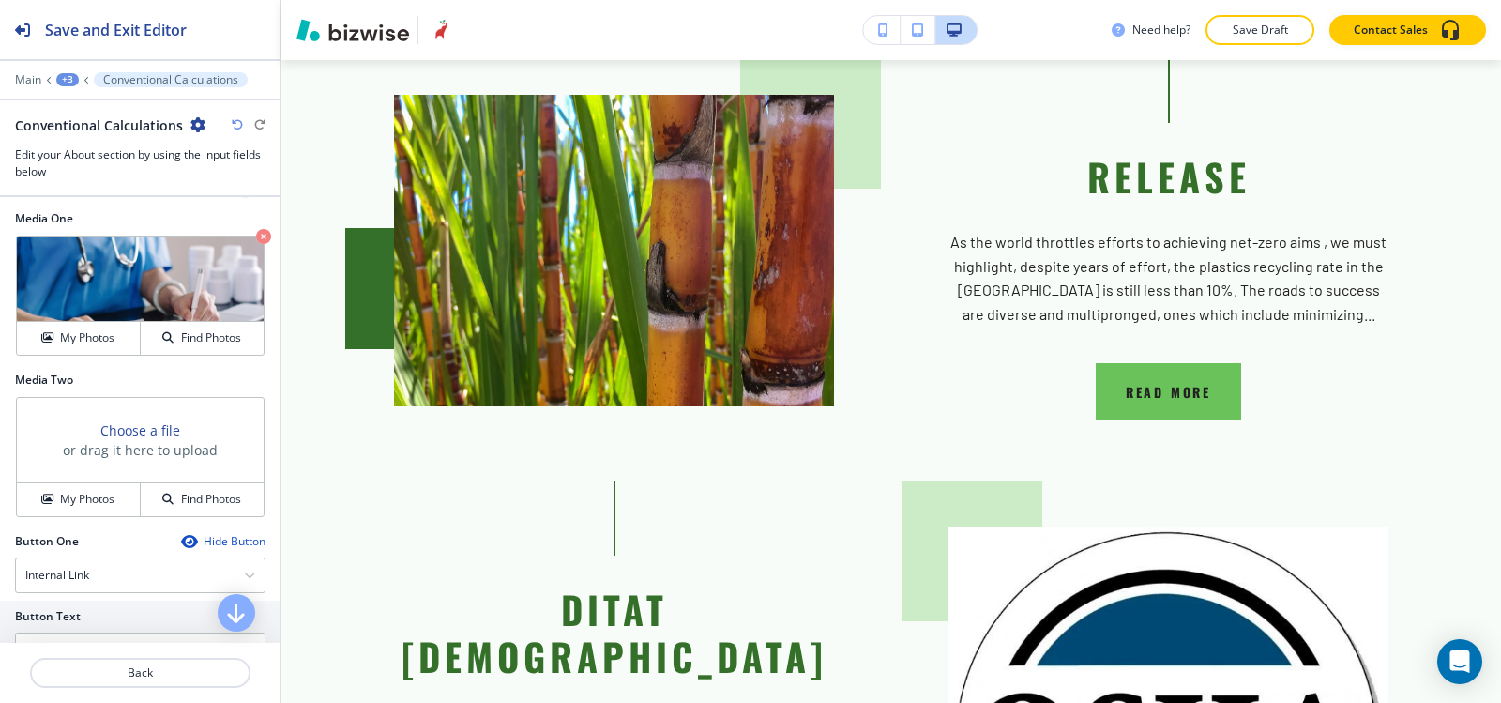
click at [68, 81] on div "+3" at bounding box center [67, 79] width 23 height 13
click at [76, 177] on p "About" at bounding box center [116, 176] width 96 height 17
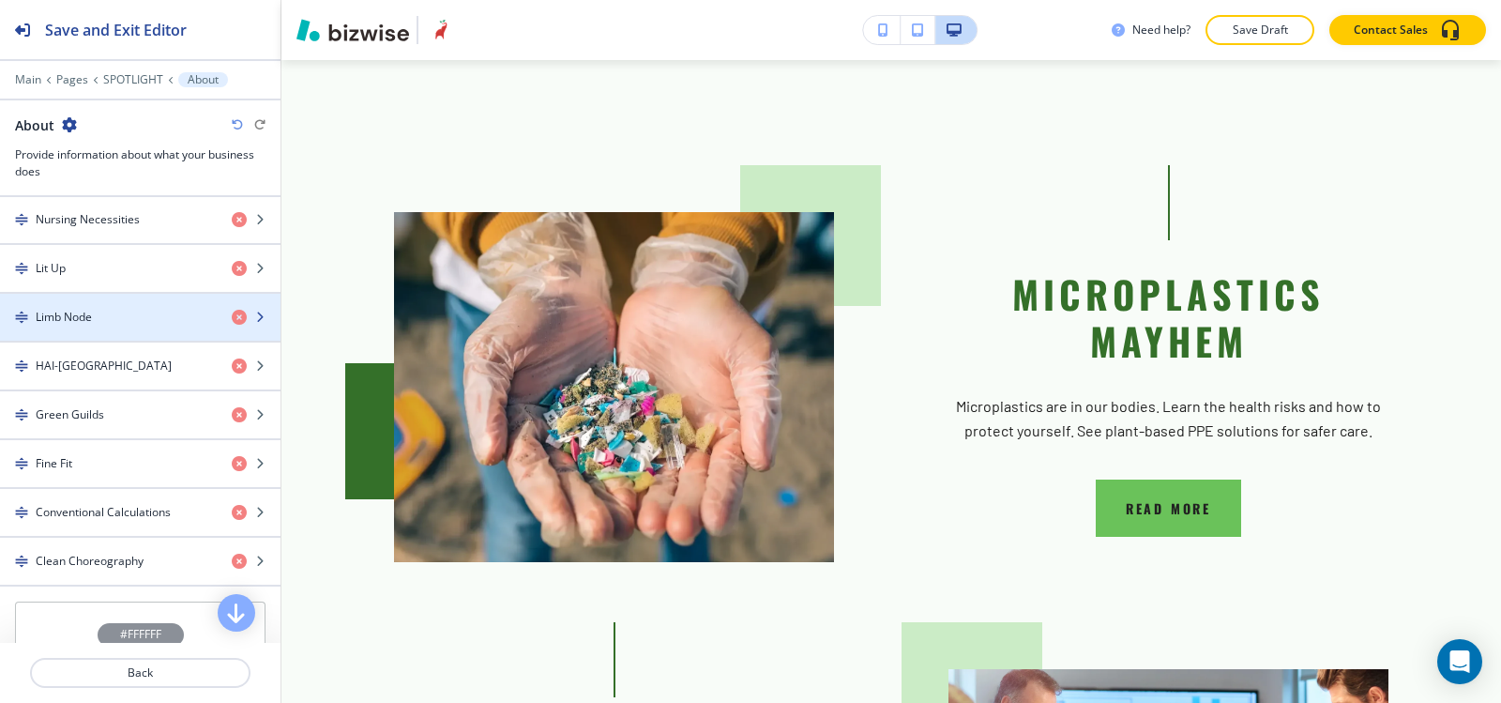
scroll to position [1126, 0]
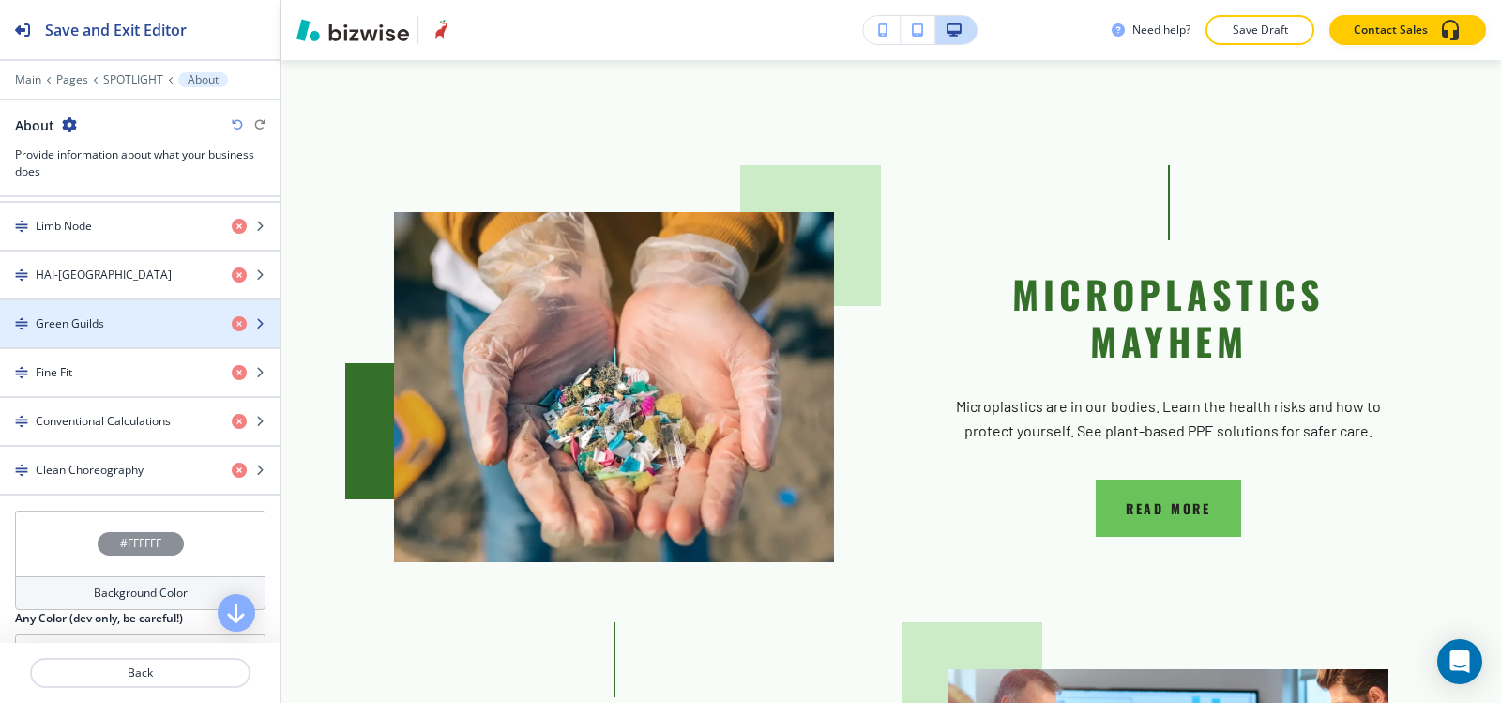
click at [91, 336] on div "button" at bounding box center [140, 339] width 281 height 15
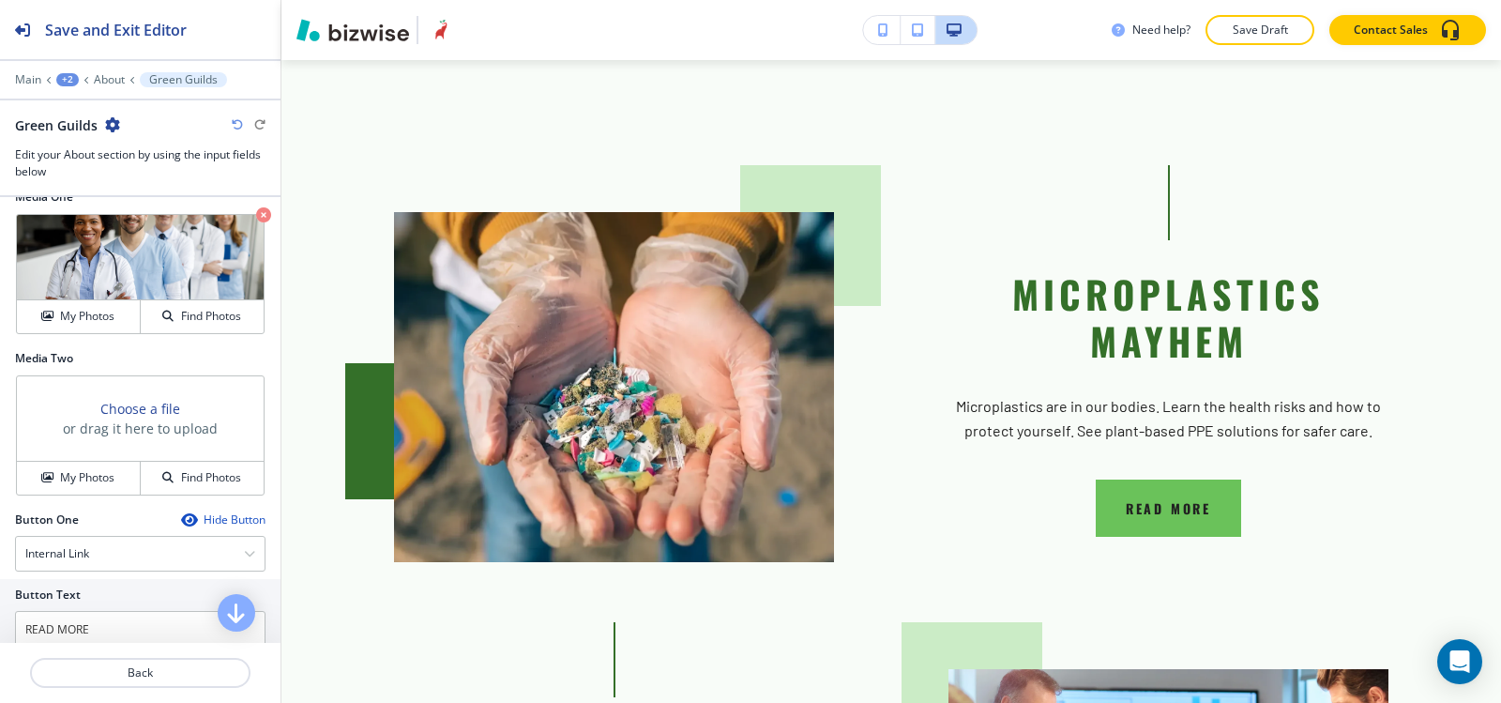
scroll to position [563, 0]
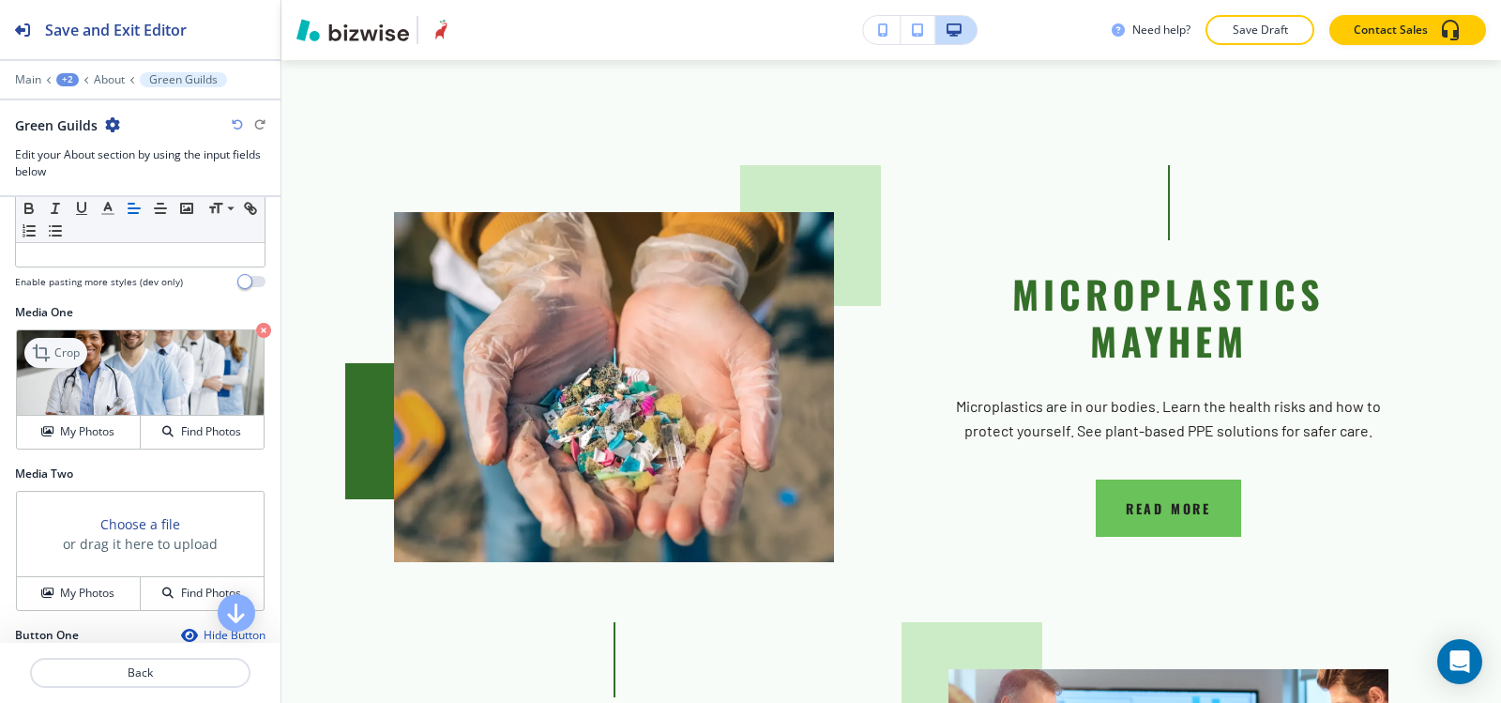
click at [58, 357] on p "Crop" at bounding box center [66, 352] width 25 height 17
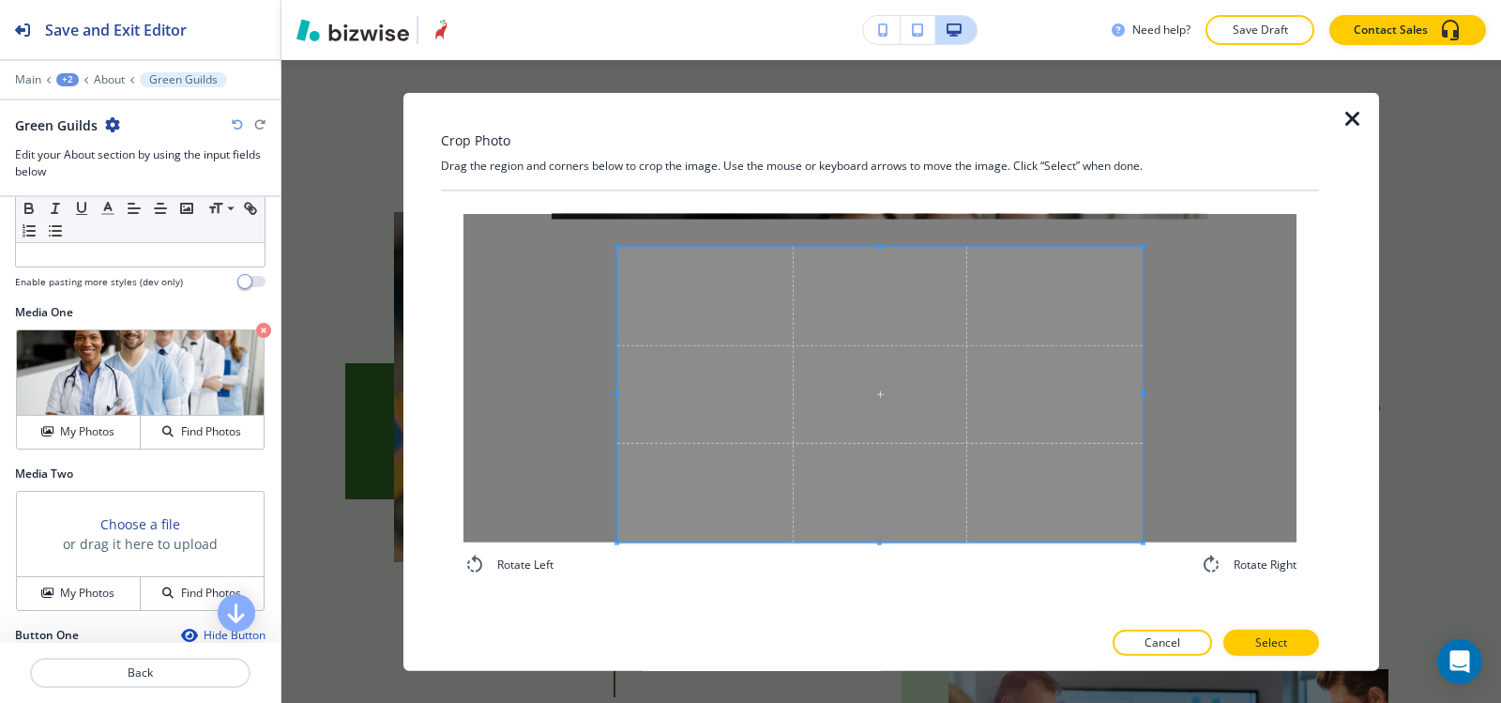
click at [694, 548] on div "Rotate Left Rotate Right" at bounding box center [879, 394] width 833 height 362
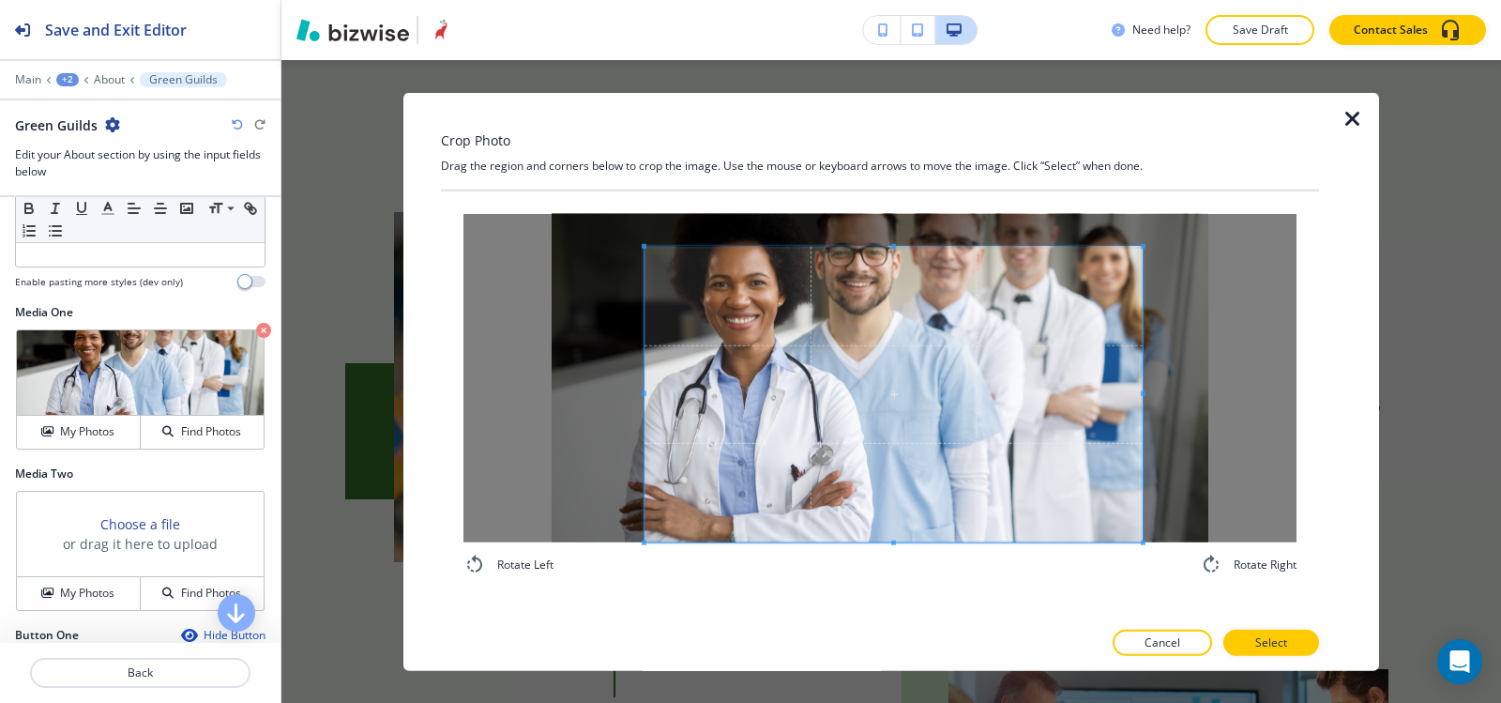
click at [647, 372] on div at bounding box center [894, 394] width 498 height 296
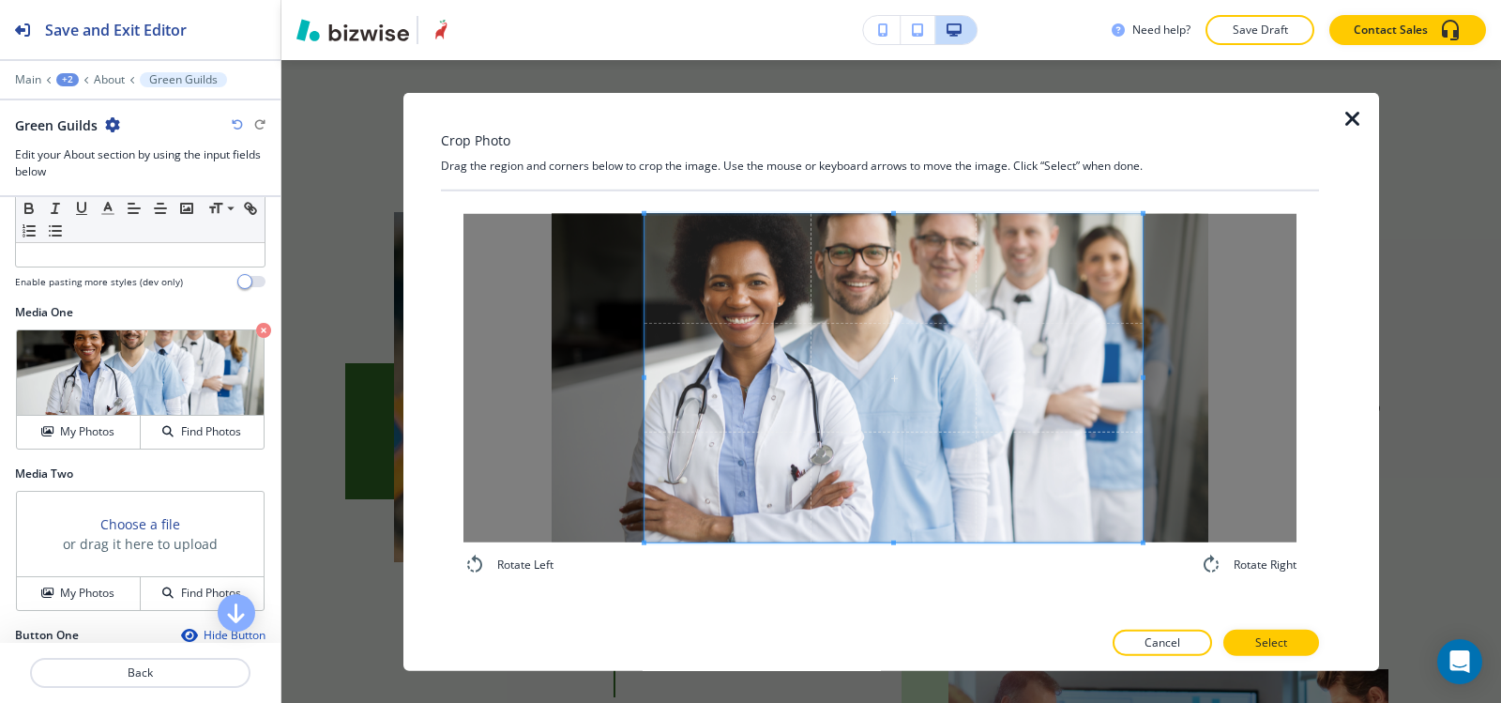
click at [887, 204] on div "Rotate Left Rotate Right" at bounding box center [880, 393] width 878 height 407
click at [647, 358] on span at bounding box center [894, 377] width 498 height 328
click at [671, 349] on span at bounding box center [669, 377] width 5 height 328
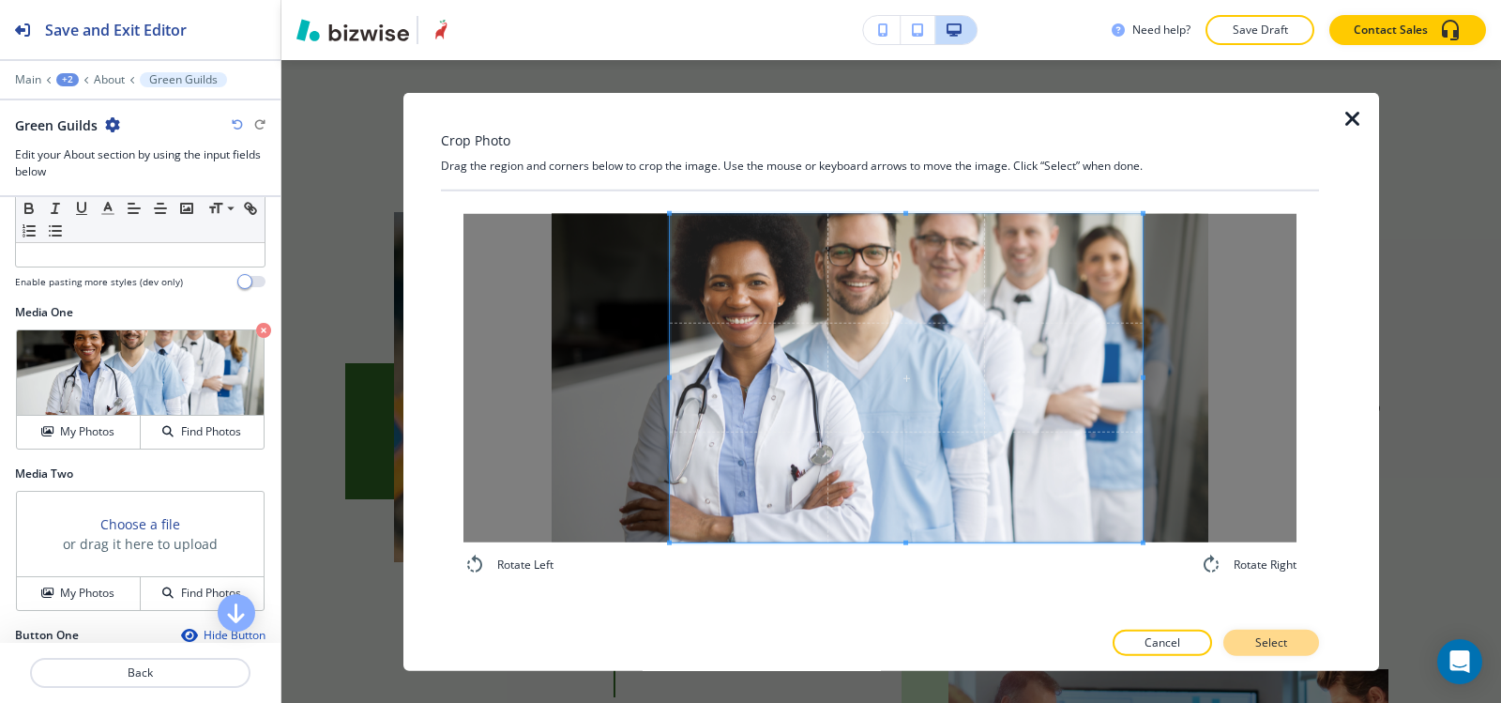
click at [1299, 646] on button "Select" at bounding box center [1271, 643] width 96 height 26
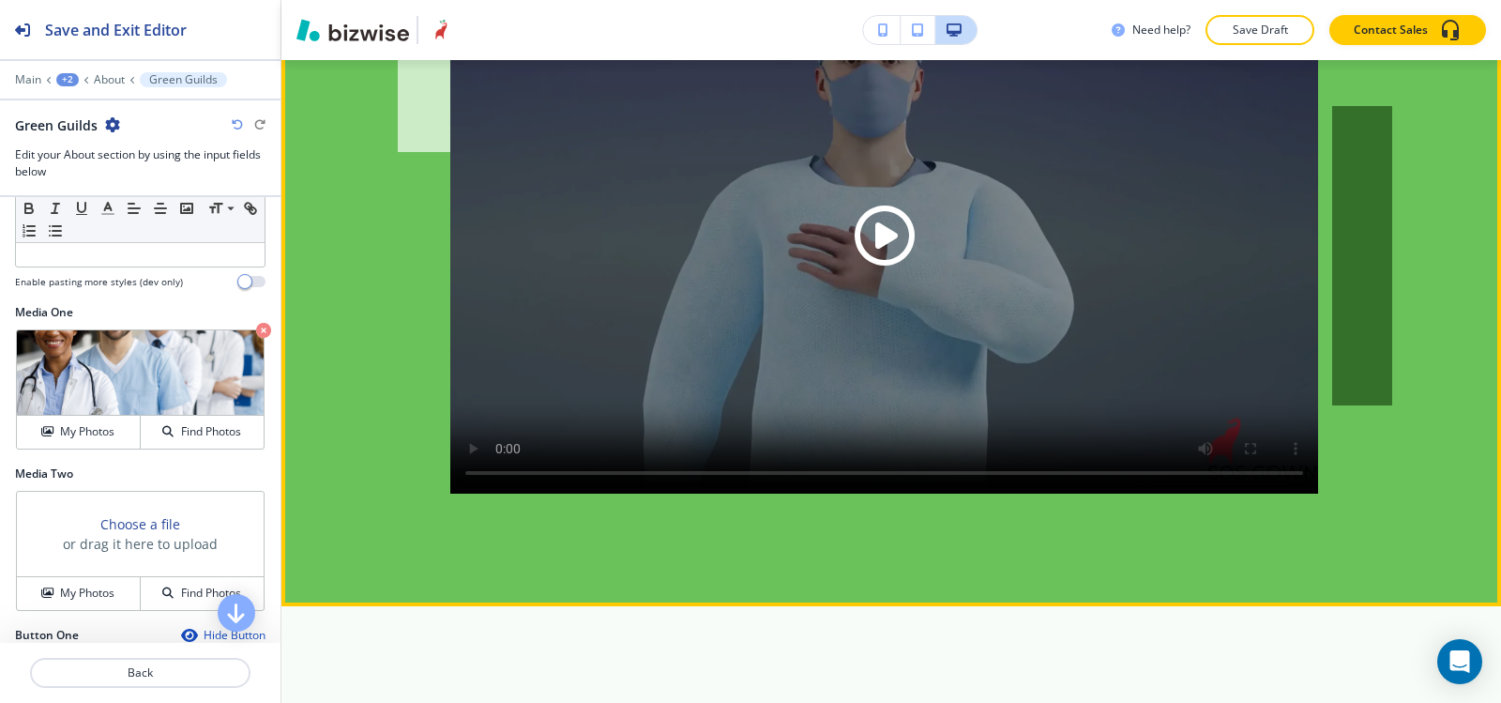
scroll to position [1895, 0]
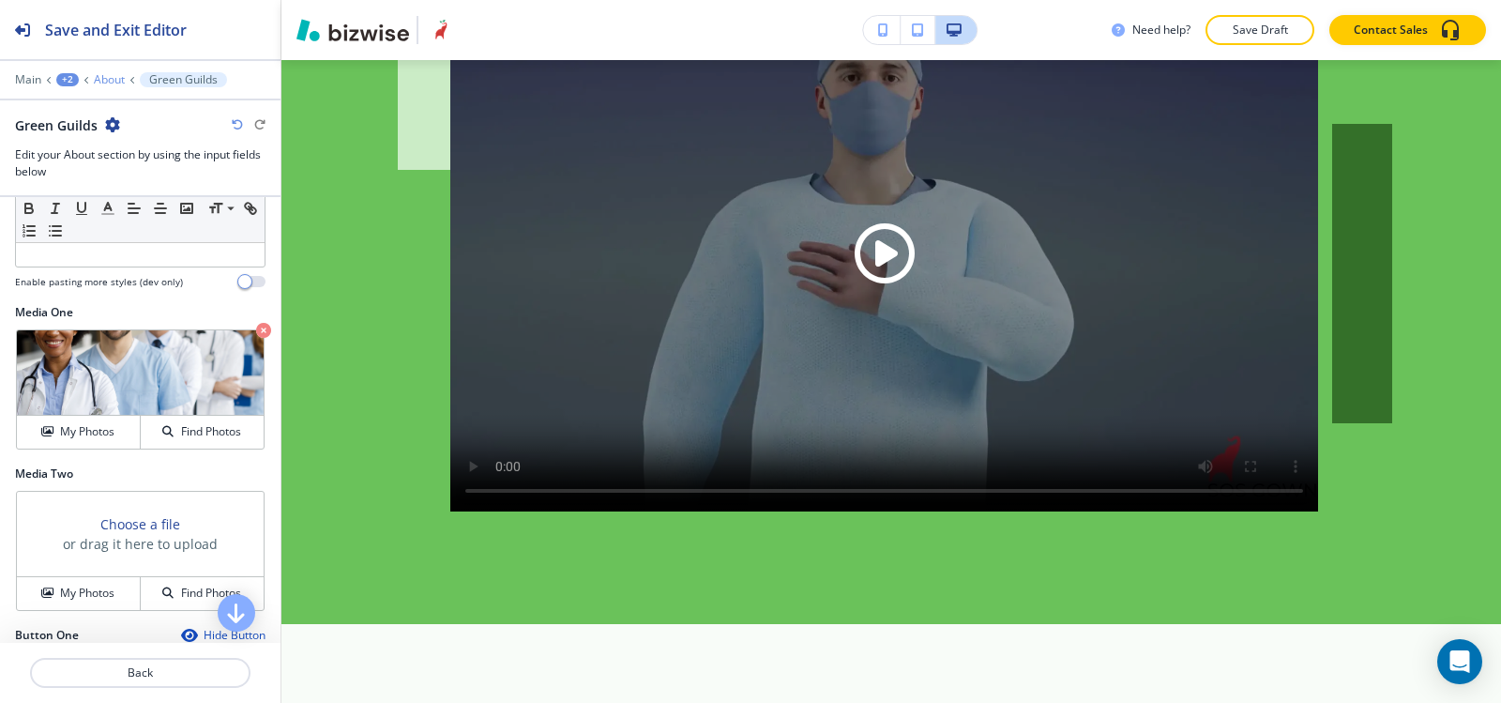
click at [105, 79] on p "About" at bounding box center [109, 79] width 31 height 13
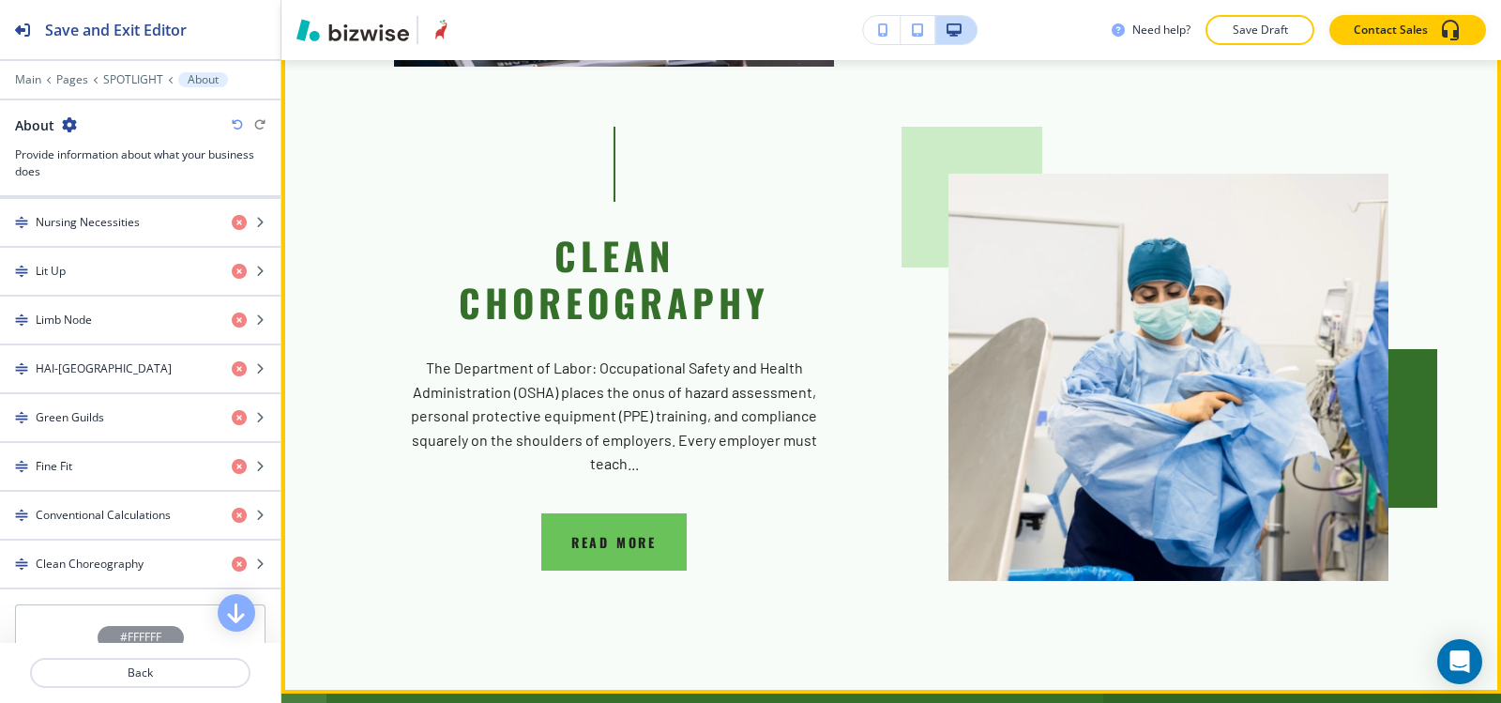
scroll to position [9353, 0]
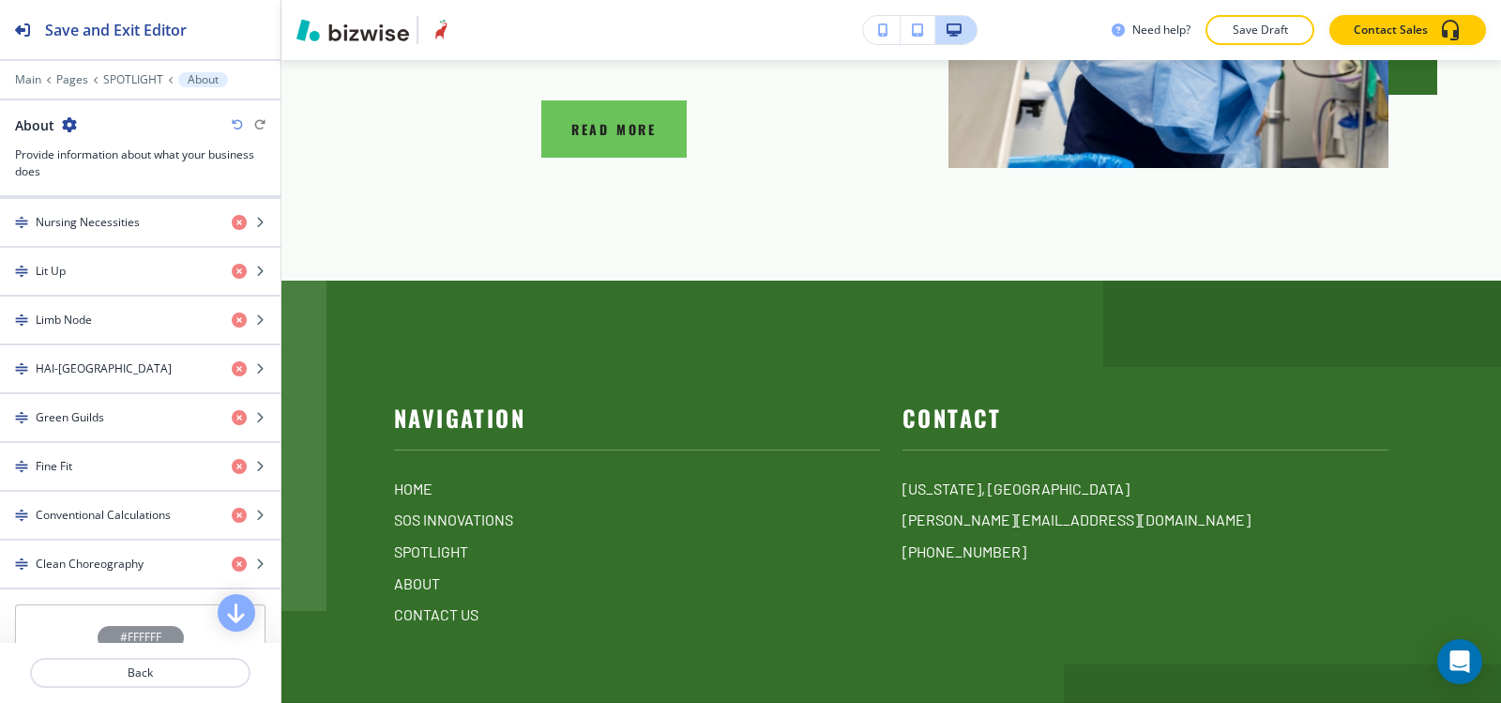
click at [129, 68] on div at bounding box center [140, 66] width 281 height 11
click at [130, 74] on p "SPOTLIGHT" at bounding box center [133, 79] width 60 height 13
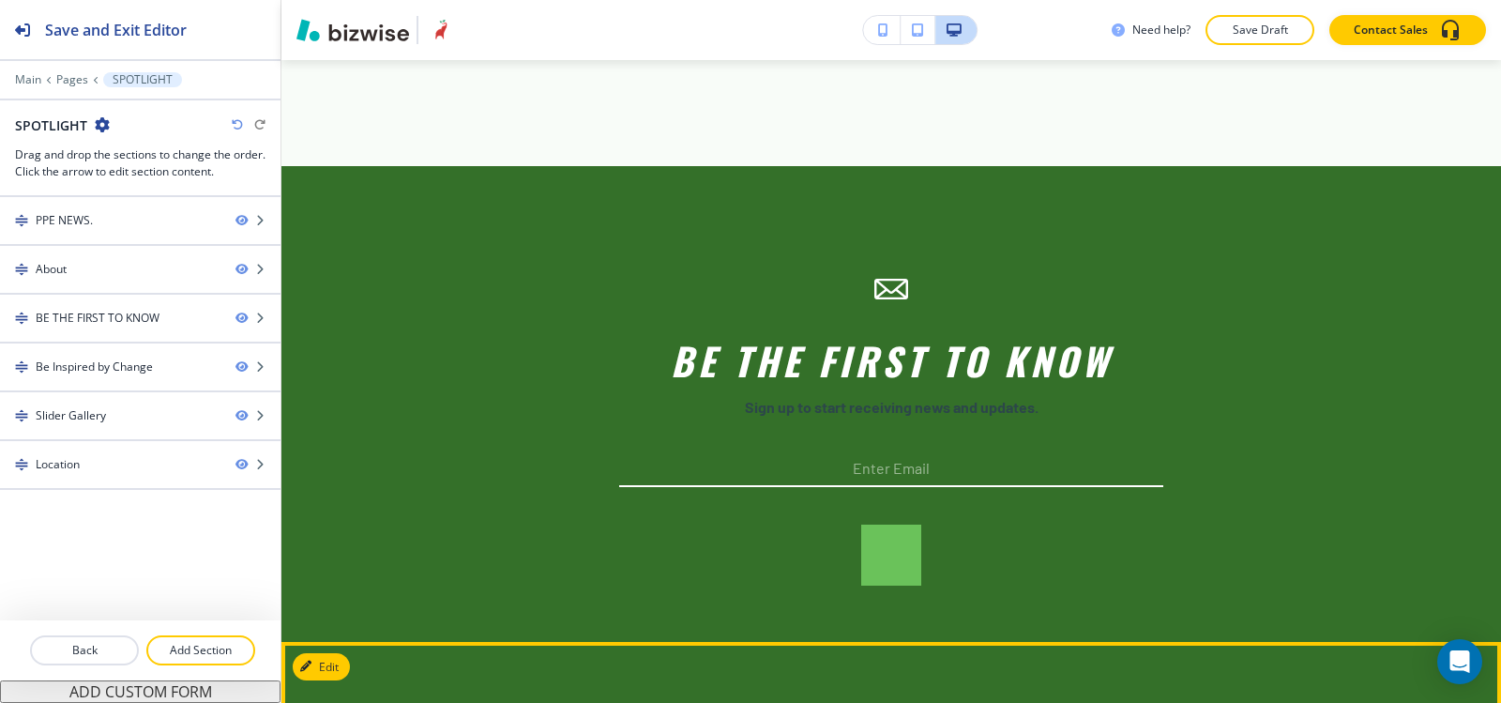
scroll to position [7131, 0]
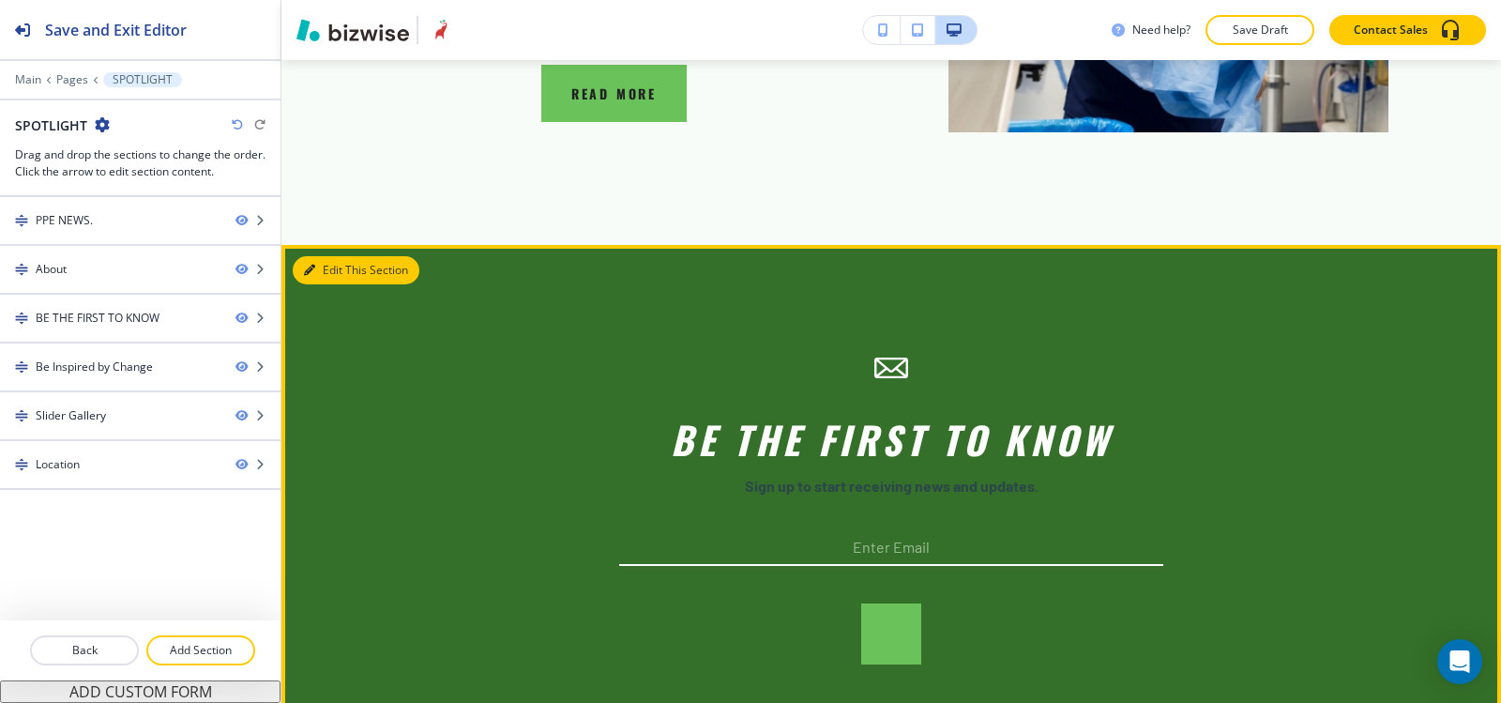
click at [316, 256] on button "Edit This Section" at bounding box center [356, 270] width 127 height 28
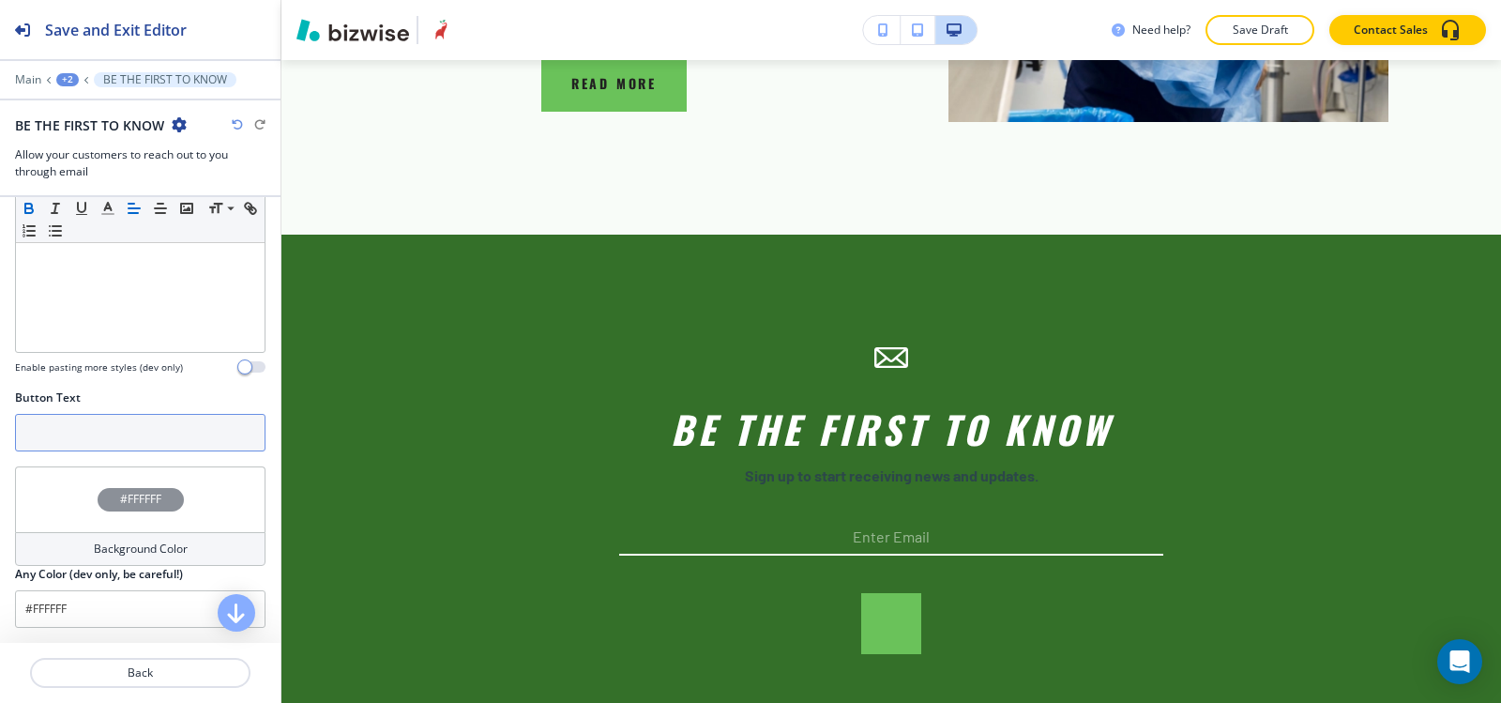
scroll to position [0, 0]
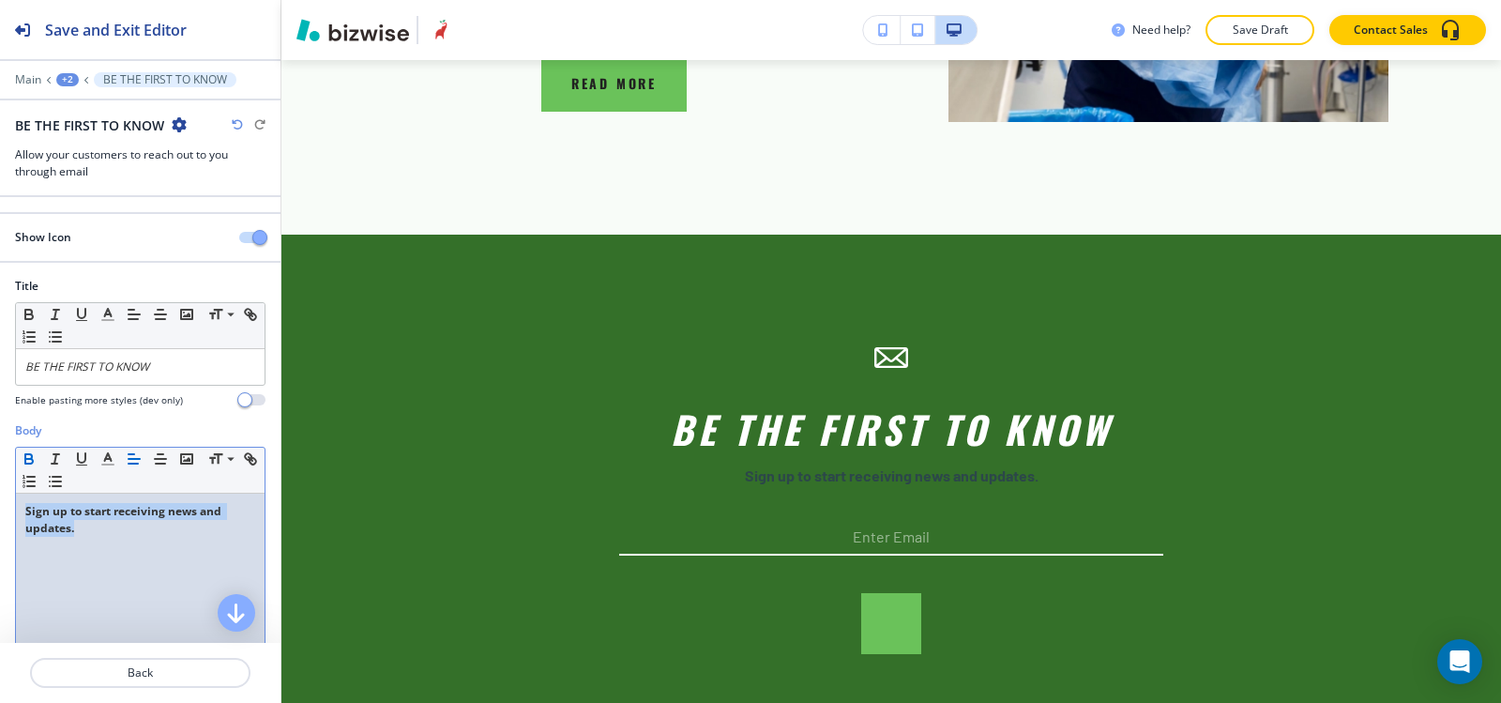
drag, startPoint x: 75, startPoint y: 537, endPoint x: 23, endPoint y: 499, distance: 63.8
click at [23, 499] on div "Sign up to start receiving news and updates." at bounding box center [140, 616] width 249 height 244
click at [26, 461] on icon "button" at bounding box center [29, 461] width 8 height 5
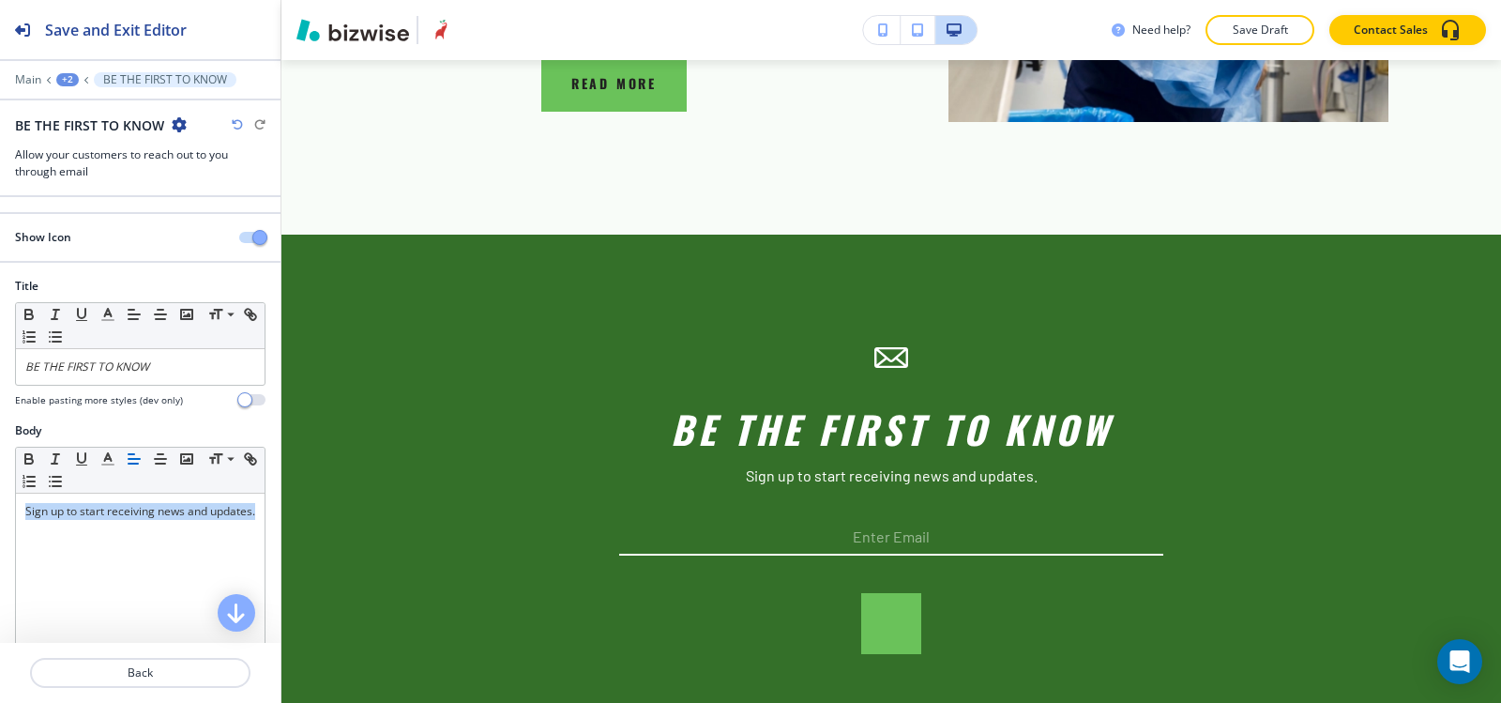
click at [252, 237] on span "button" at bounding box center [259, 237] width 15 height 15
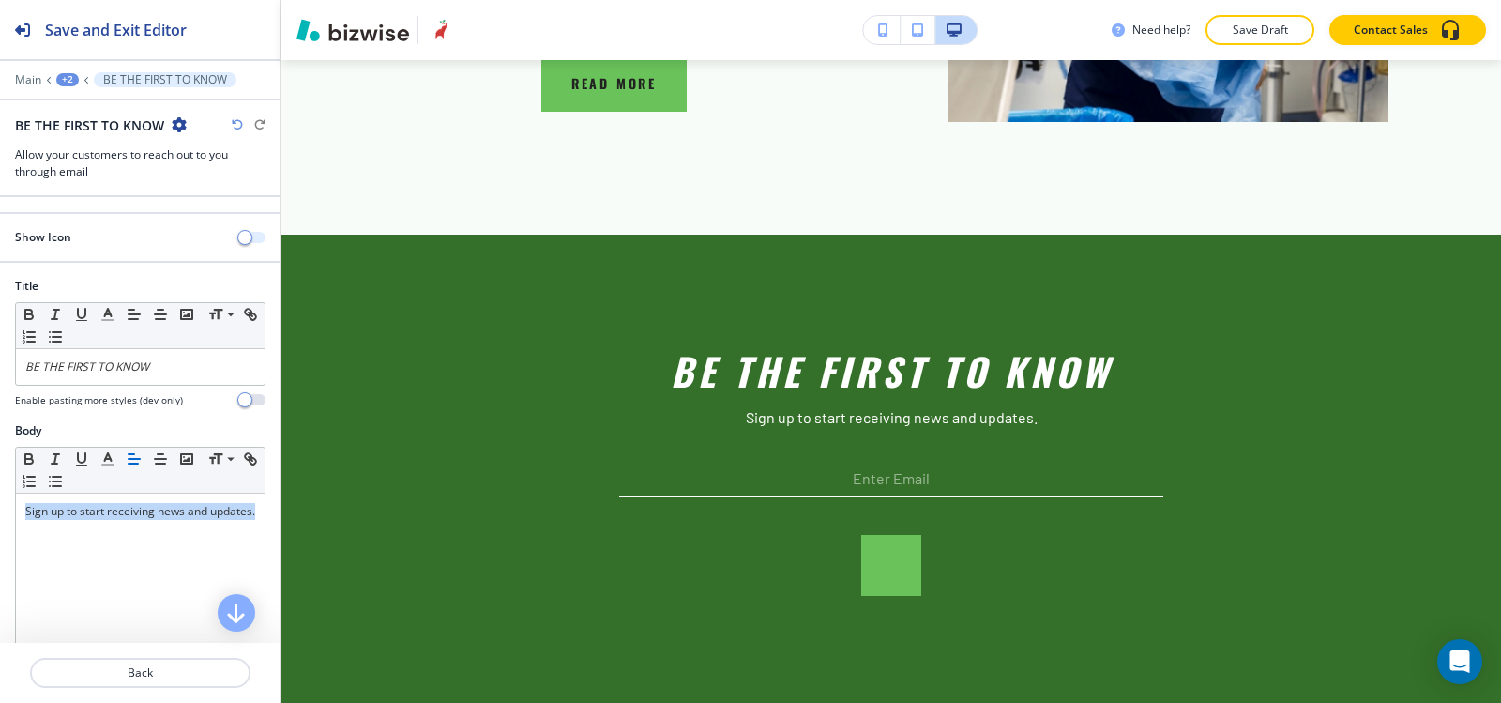
click at [240, 237] on button "button" at bounding box center [252, 237] width 26 height 11
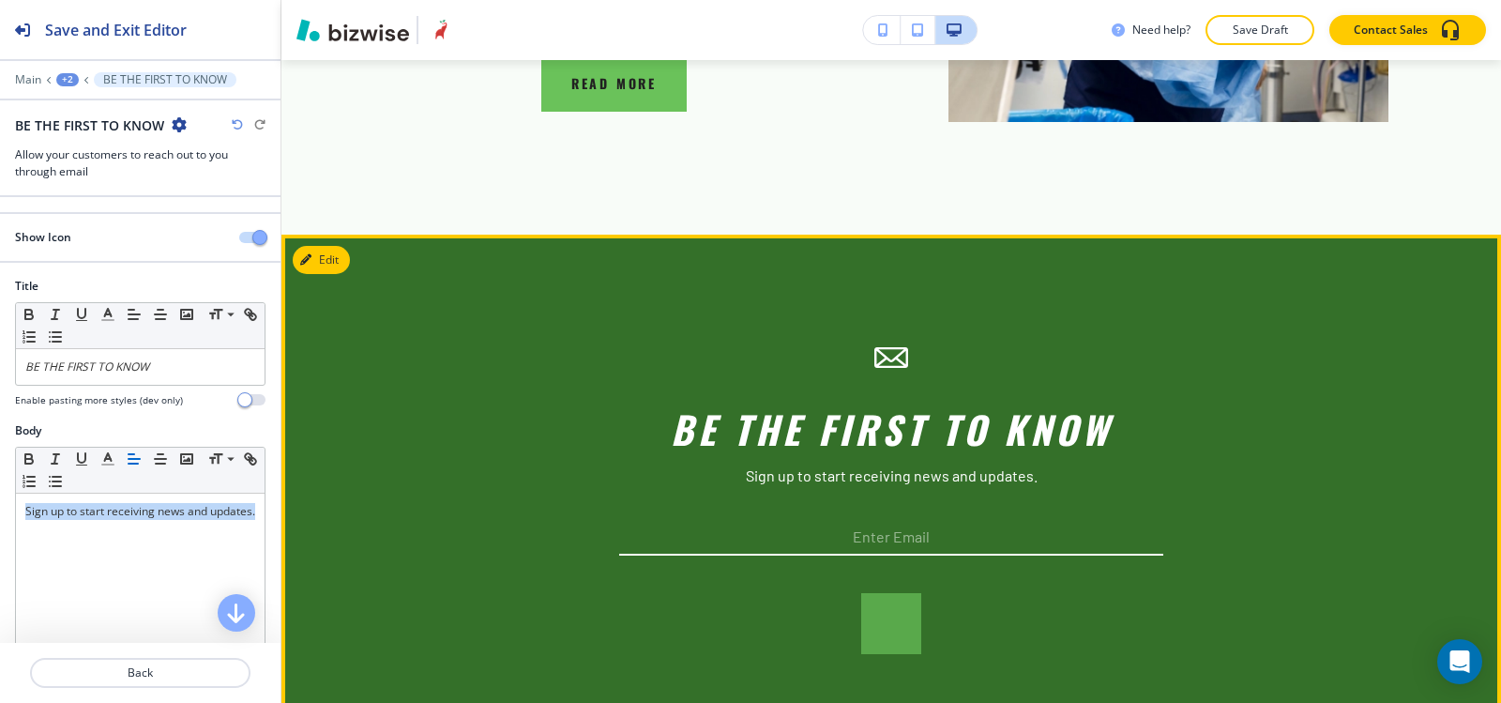
click at [864, 593] on button "button" at bounding box center [891, 623] width 60 height 61
click at [883, 649] on button "button" at bounding box center [891, 679] width 60 height 61
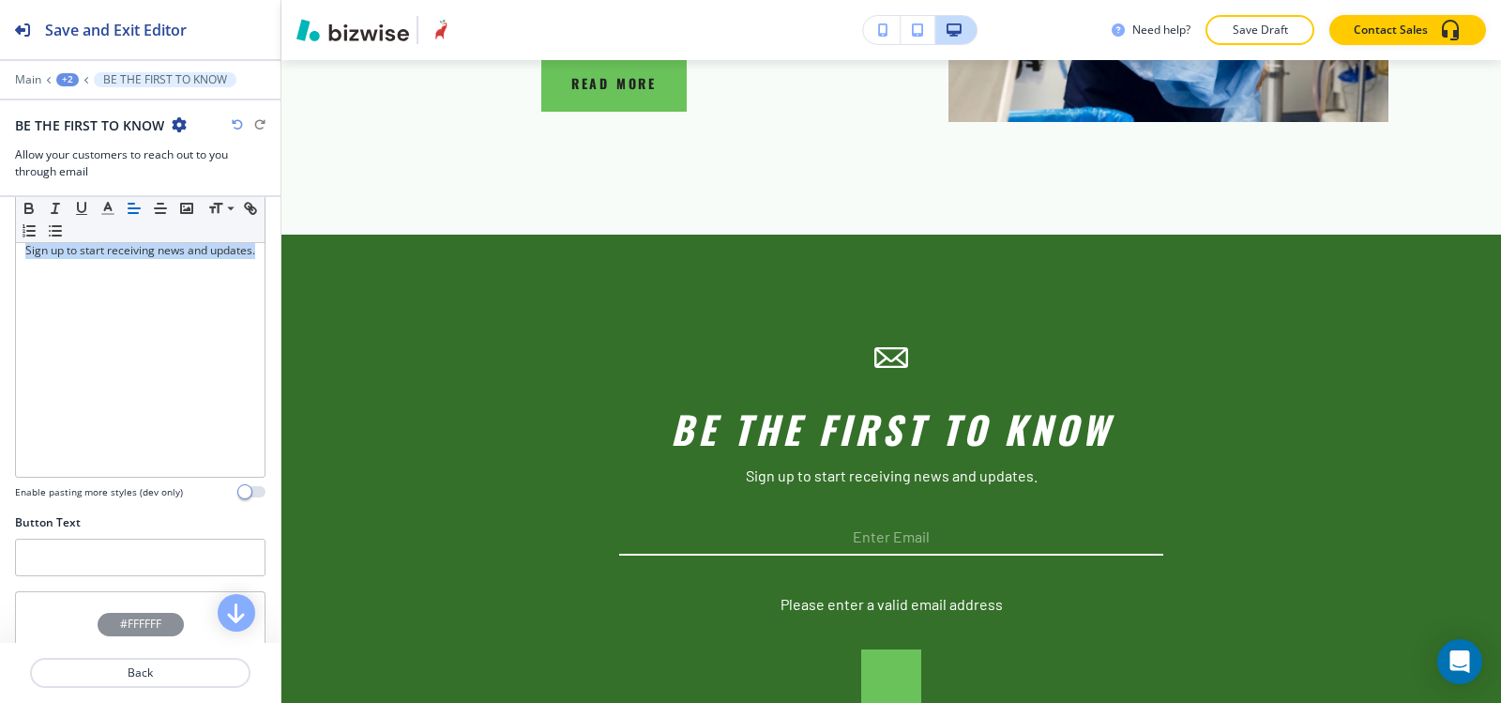
scroll to position [386, 0]
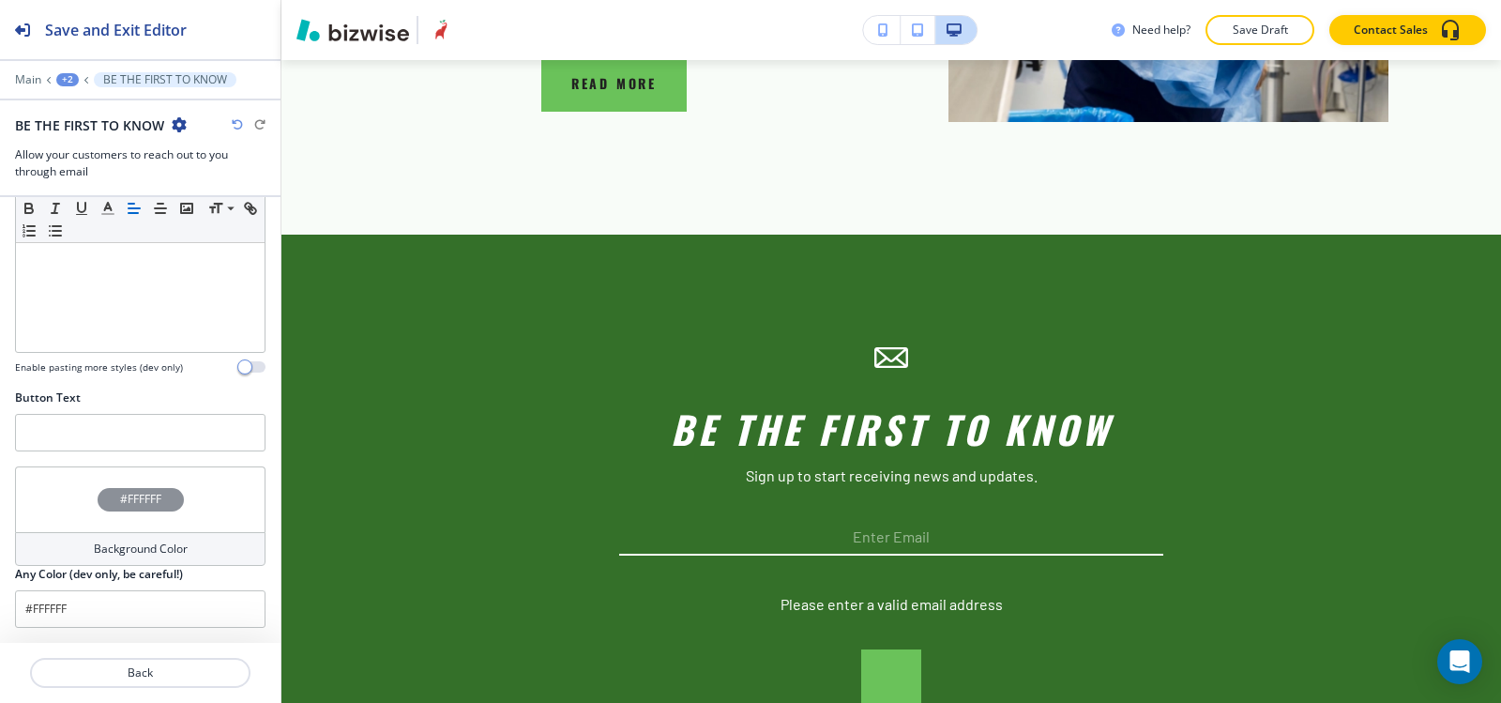
click at [62, 77] on div "+2" at bounding box center [67, 79] width 23 height 13
click at [99, 134] on button "SPOTLIGHT" at bounding box center [116, 144] width 120 height 34
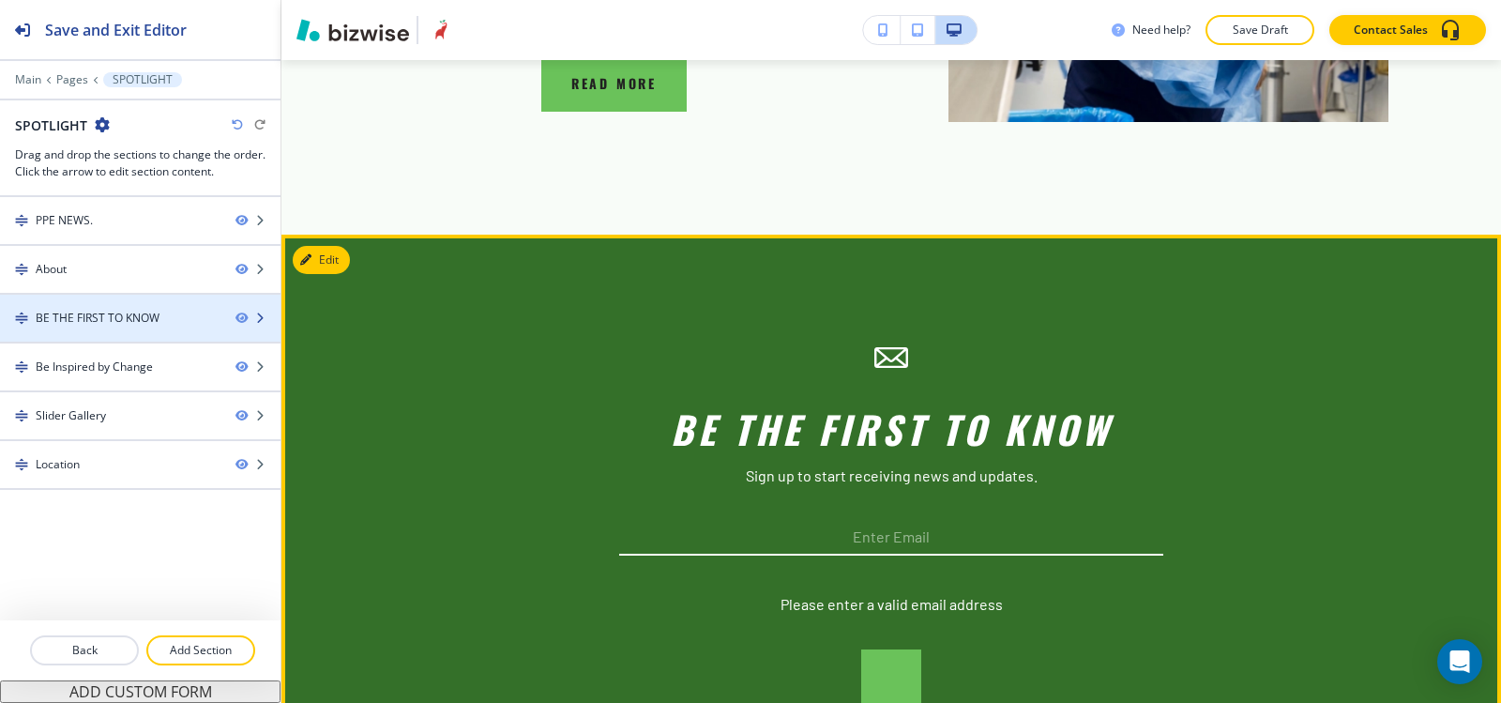
click at [108, 336] on div at bounding box center [140, 334] width 281 height 15
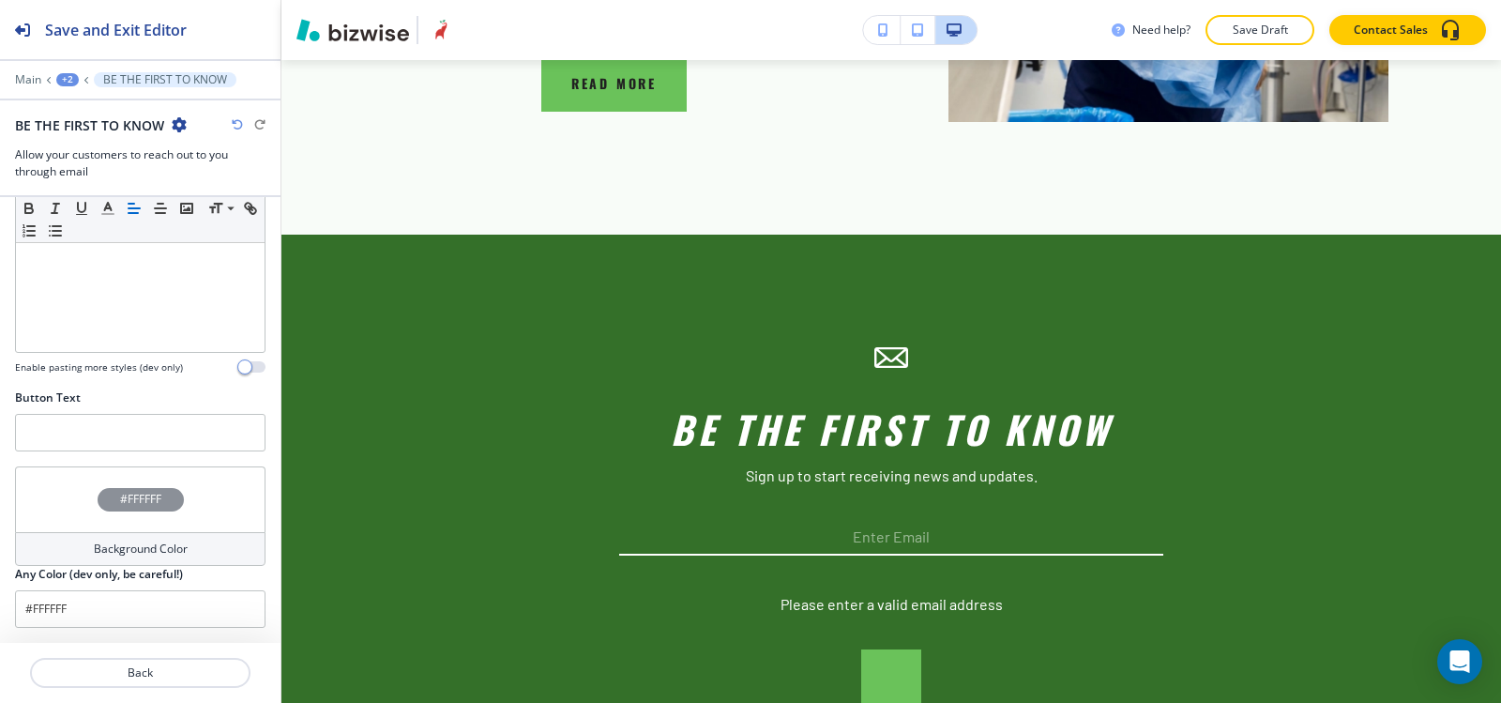
click at [70, 556] on div "Background Color" at bounding box center [140, 549] width 251 height 34
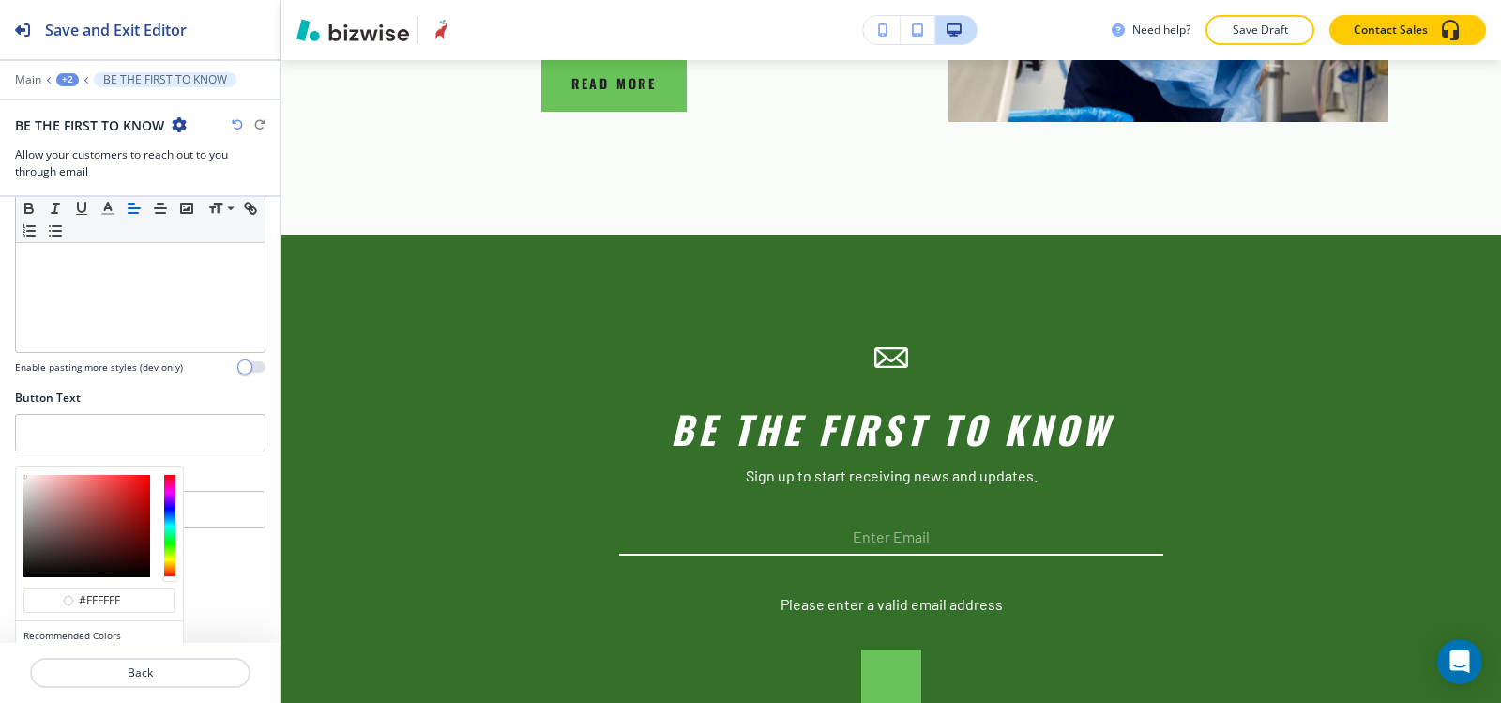
scroll to position [476, 0]
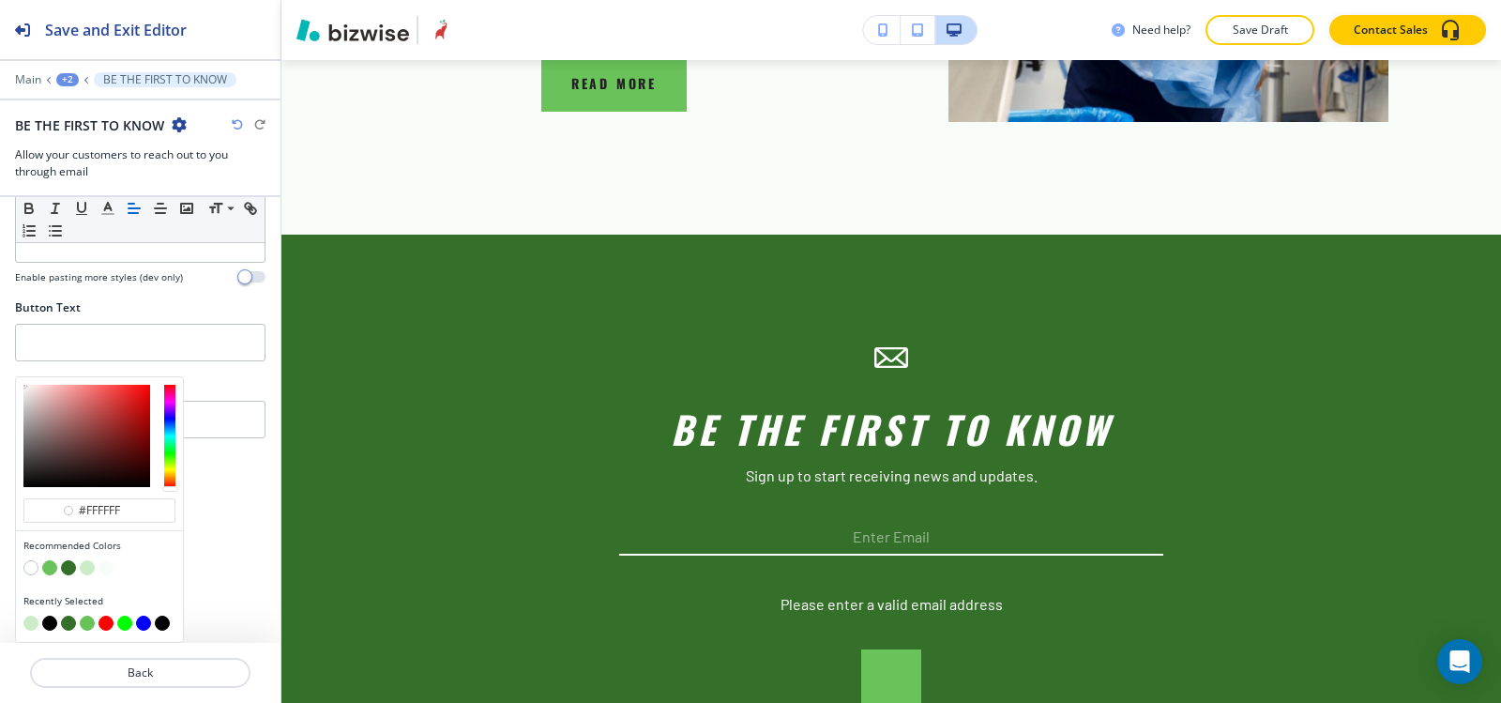
click at [49, 571] on button "button" at bounding box center [49, 567] width 15 height 15
type input "#6ac25a"
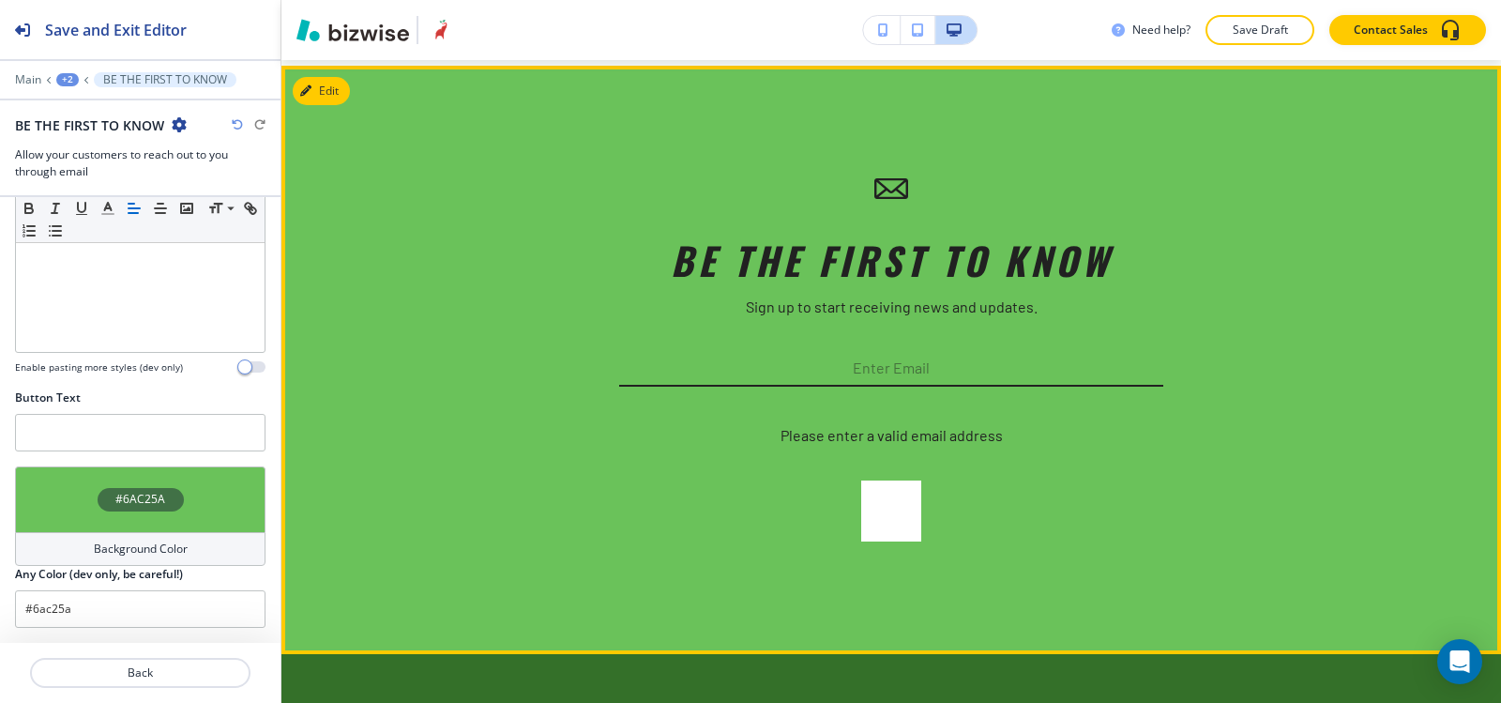
scroll to position [7423, 0]
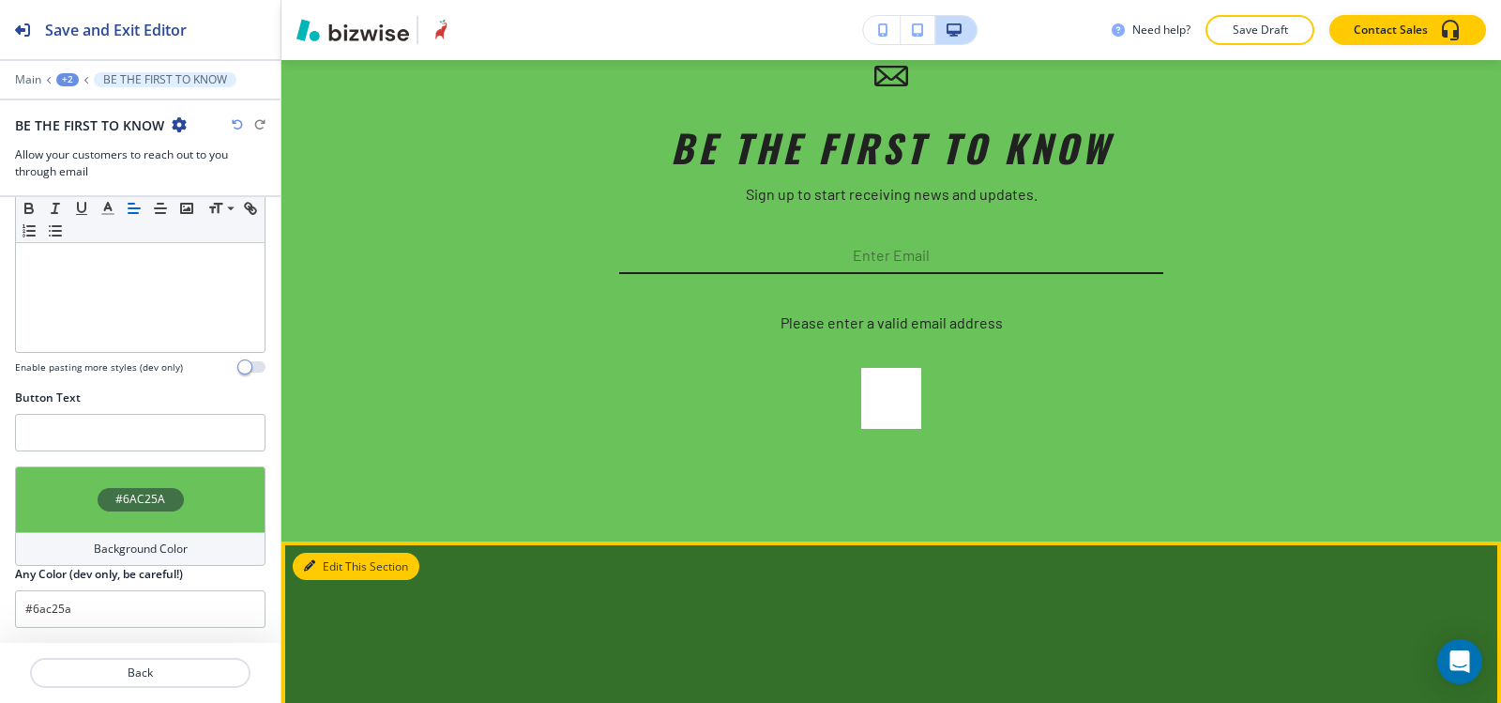
click at [334, 553] on button "Edit This Section" at bounding box center [356, 567] width 127 height 28
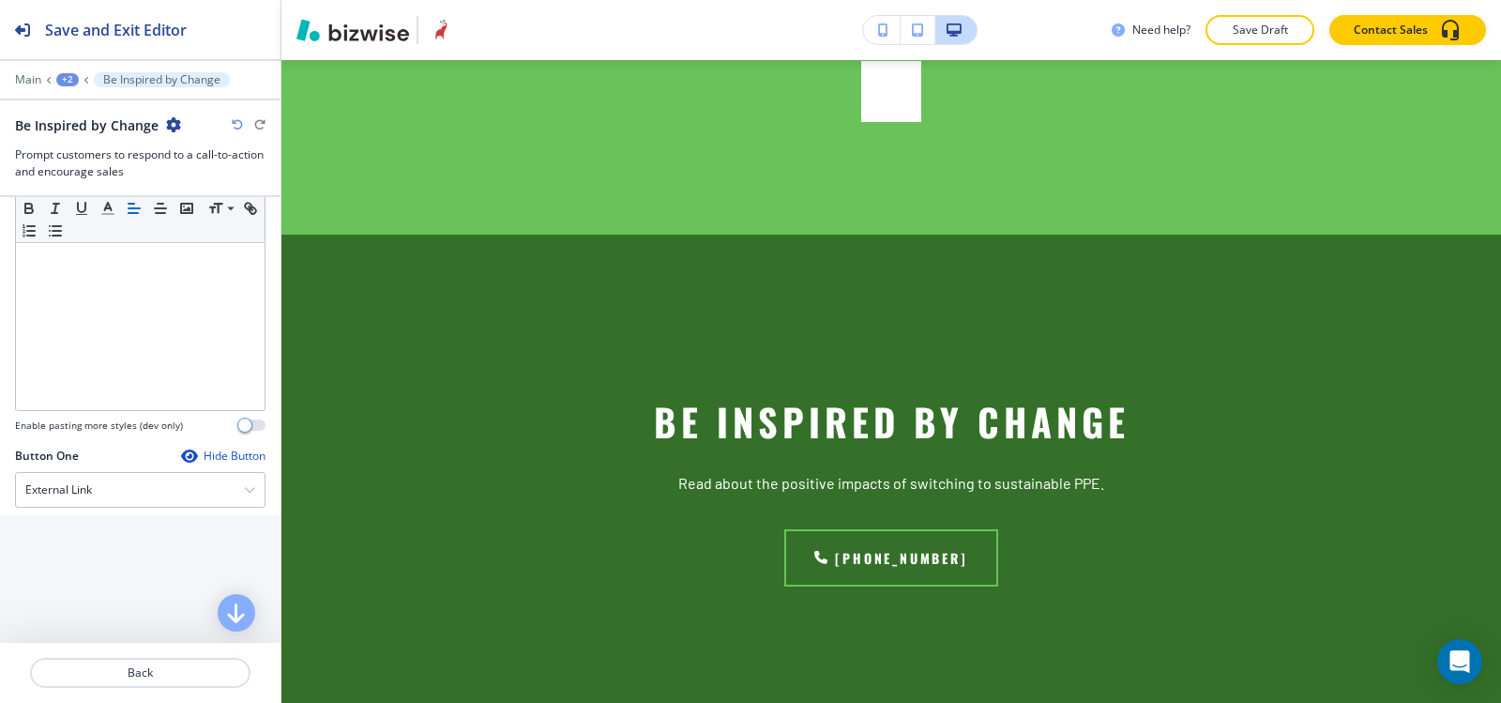
scroll to position [563, 0]
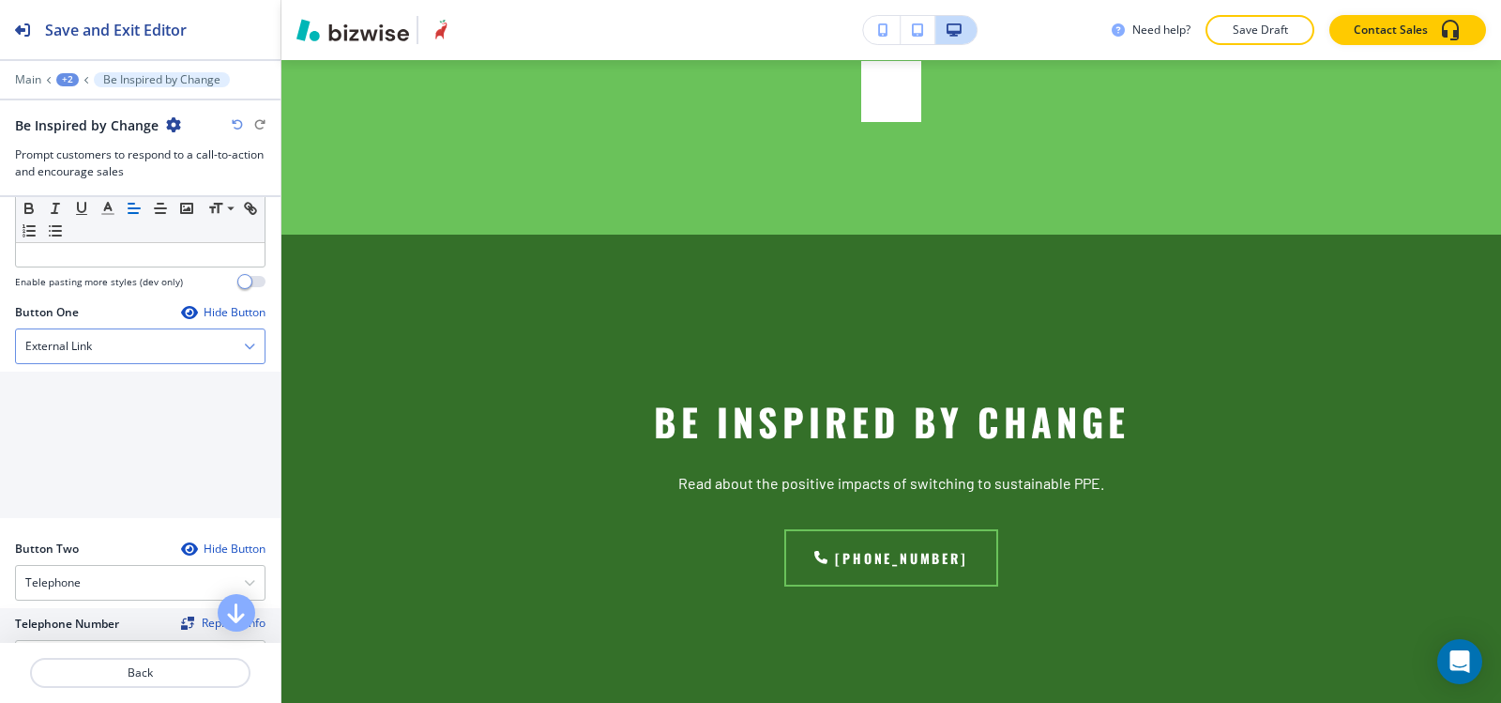
click at [224, 360] on div "External Link" at bounding box center [140, 346] width 249 height 34
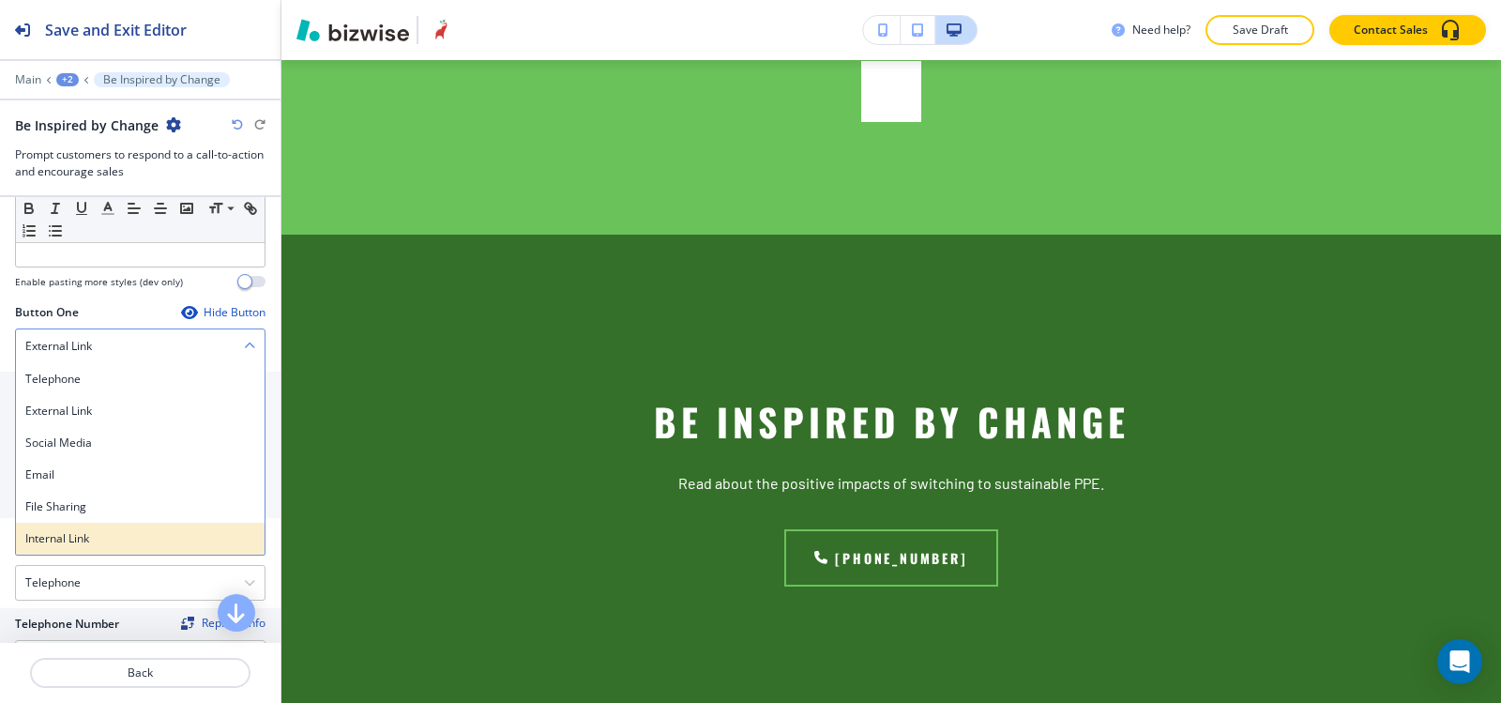
click at [152, 539] on h4 "Internal Link" at bounding box center [140, 538] width 230 height 17
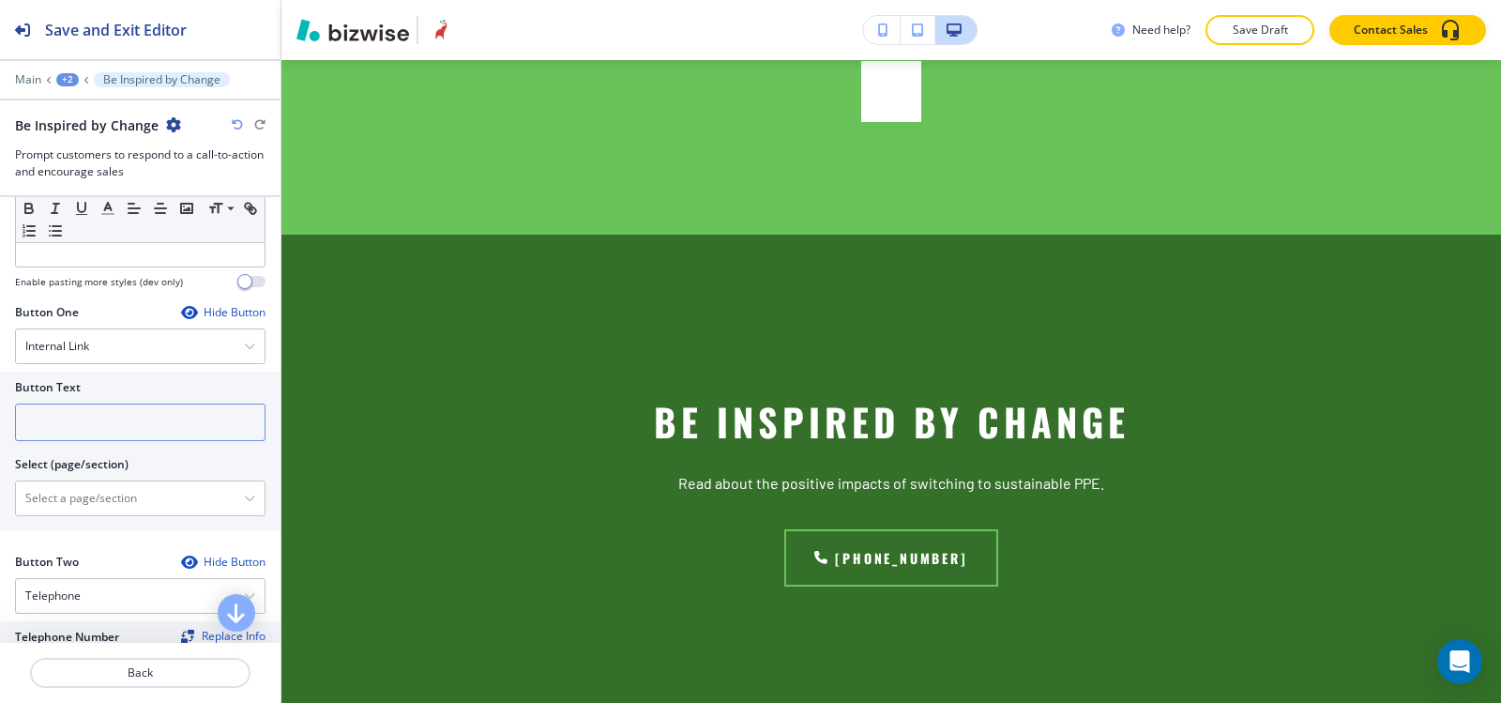
click at [132, 430] on input "text" at bounding box center [140, 422] width 251 height 38
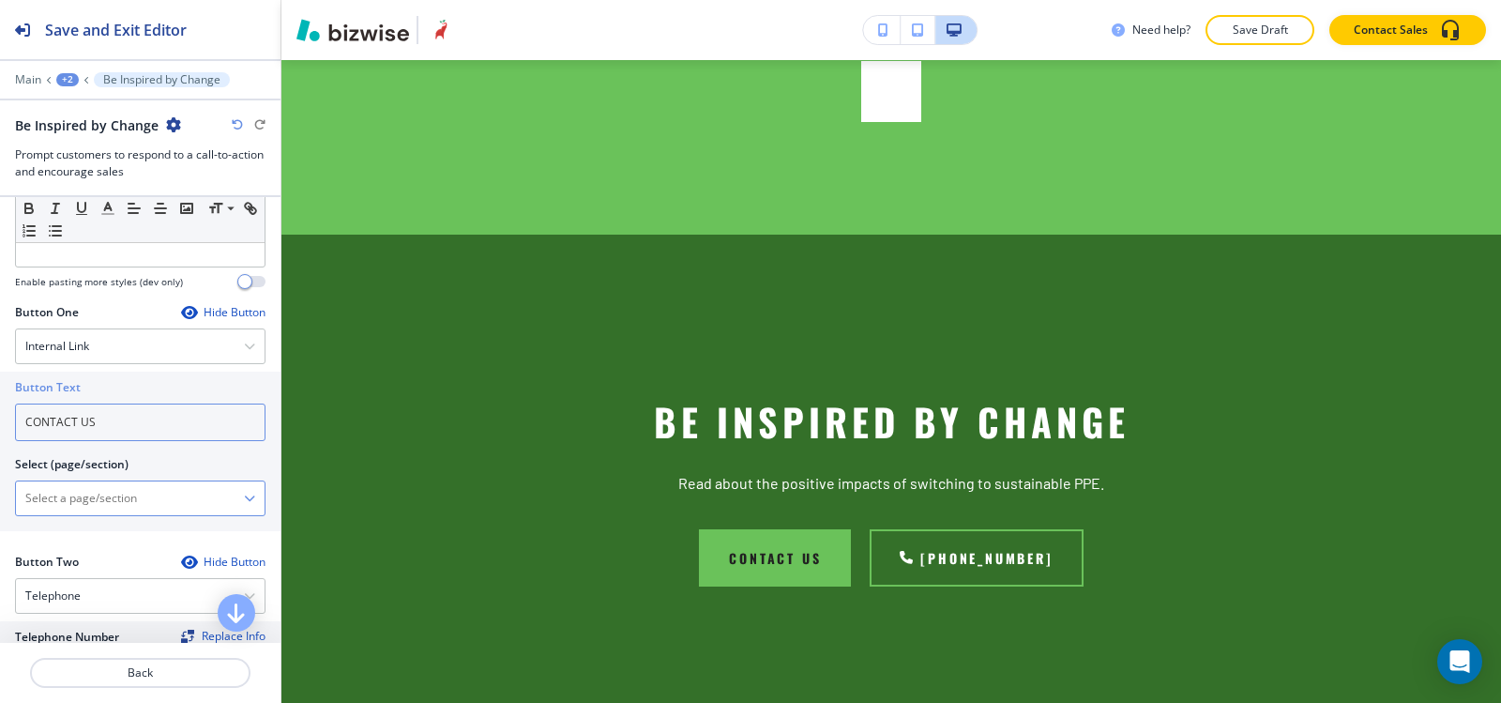
type input "CONTACT US"
click at [116, 495] on \(page\/section\) "Manual Input" at bounding box center [130, 498] width 228 height 32
type \(page\/section\) "CONTACT US"
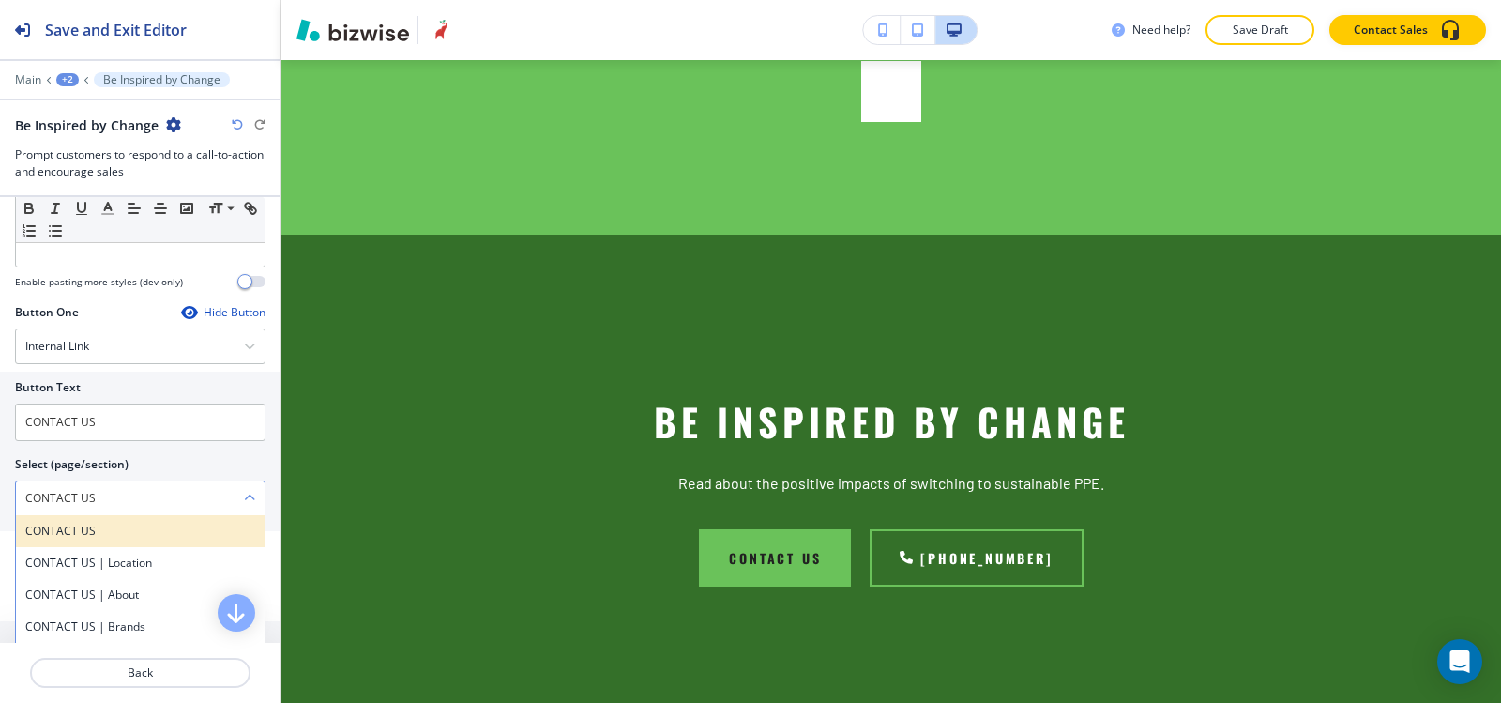
click at [65, 528] on h4 "CONTACT US" at bounding box center [140, 531] width 230 height 17
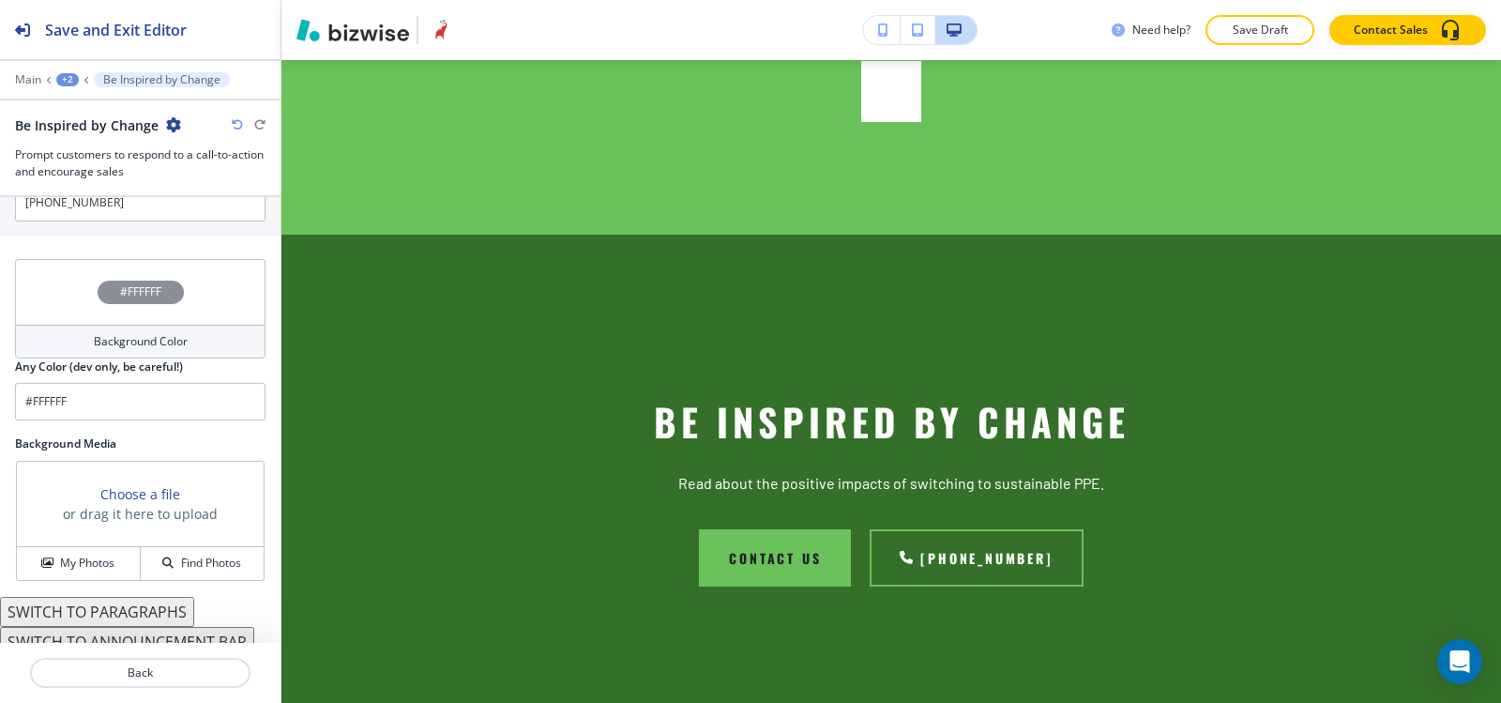
scroll to position [1046, 0]
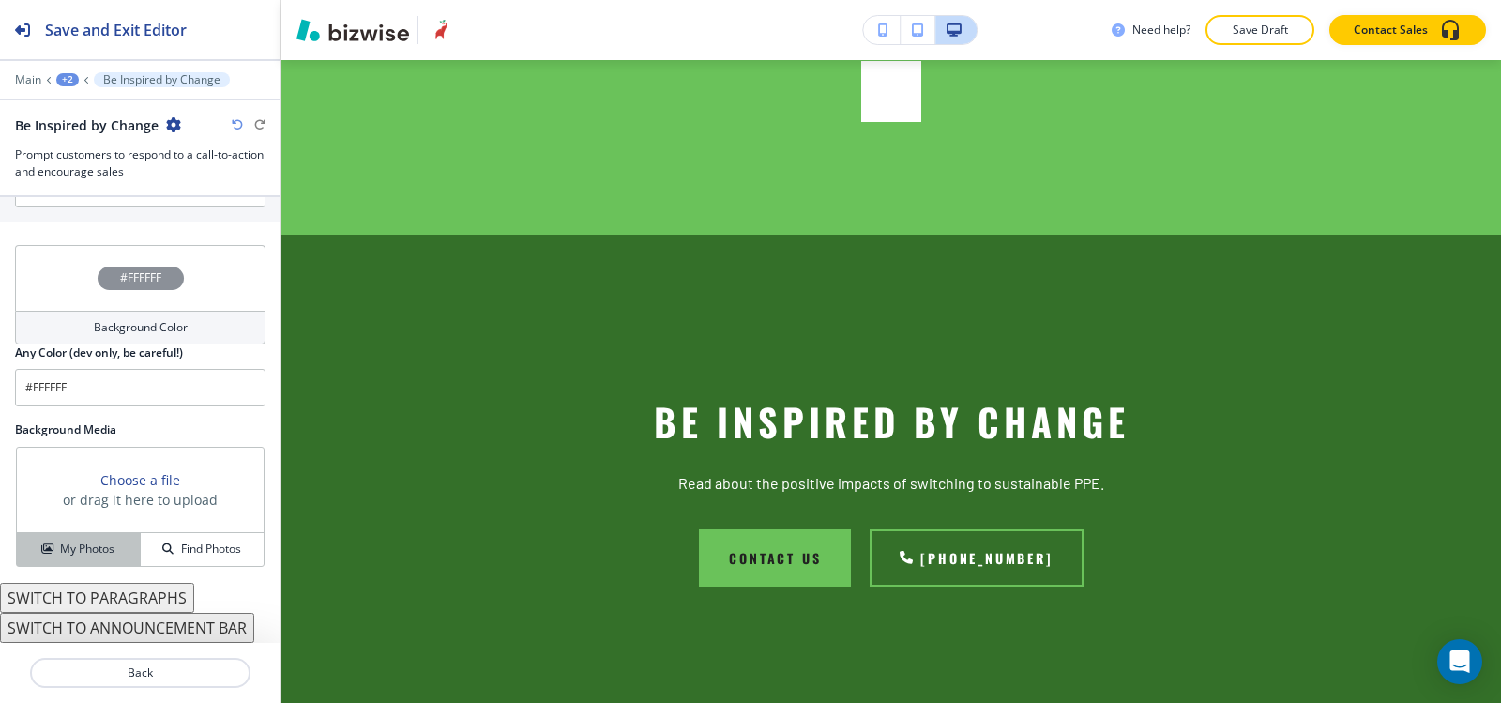
click at [41, 557] on div "My Photos" at bounding box center [78, 548] width 123 height 17
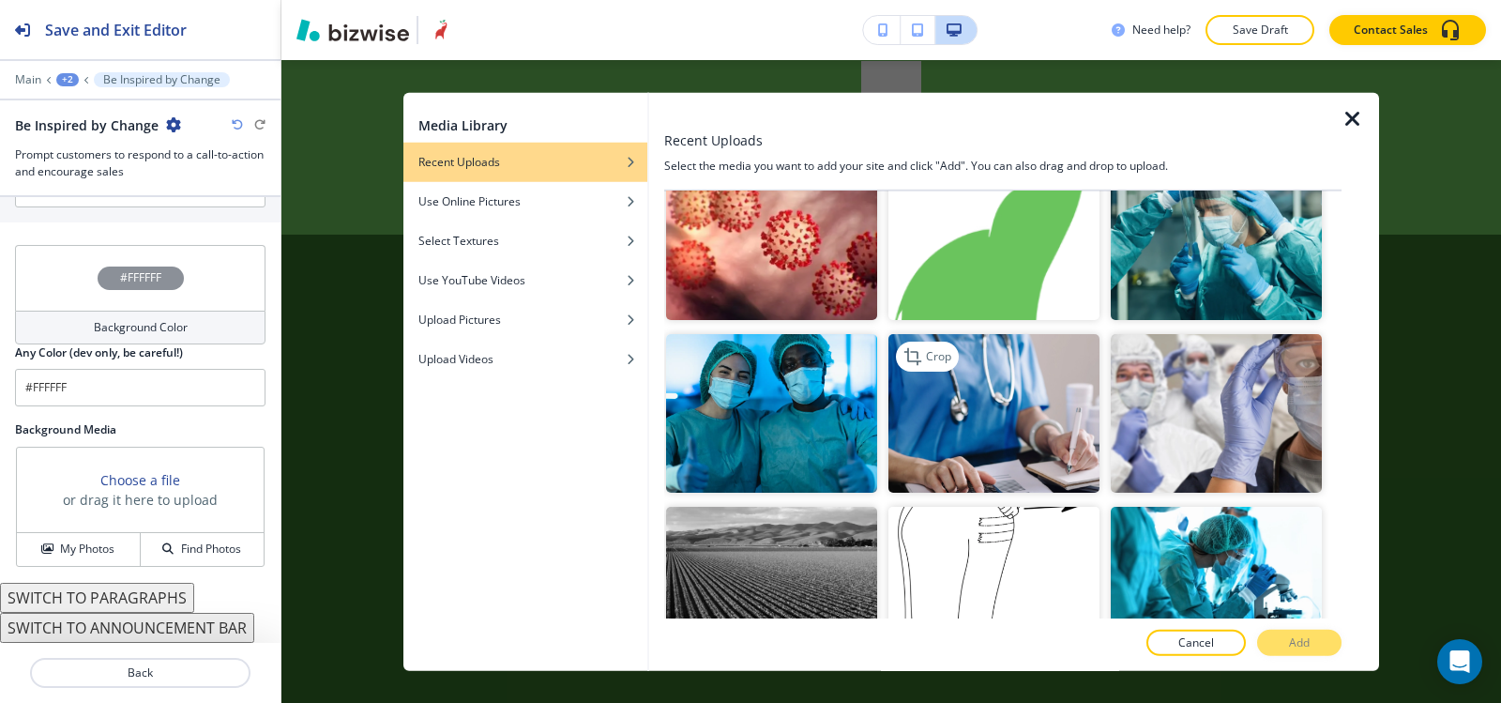
scroll to position [1970, 0]
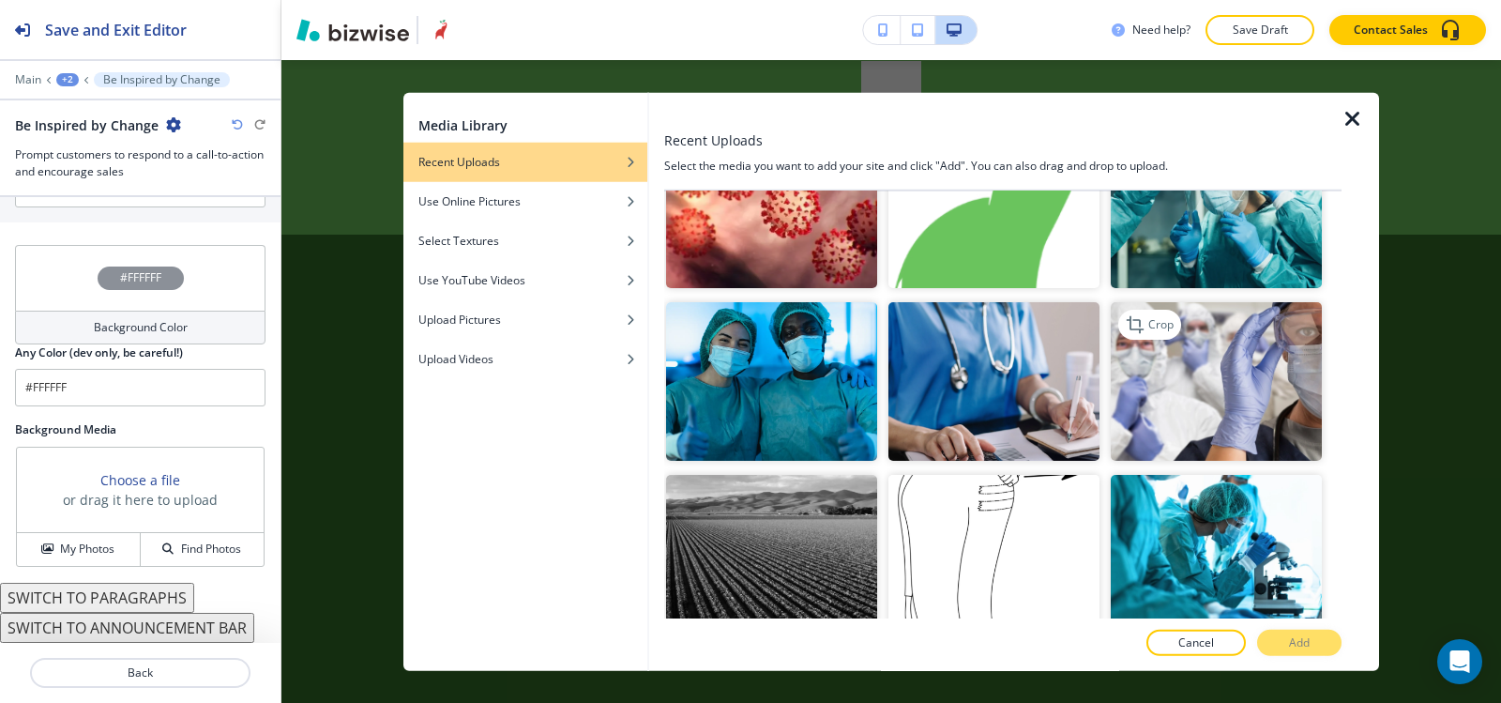
click at [1161, 349] on img "button" at bounding box center [1216, 381] width 211 height 159
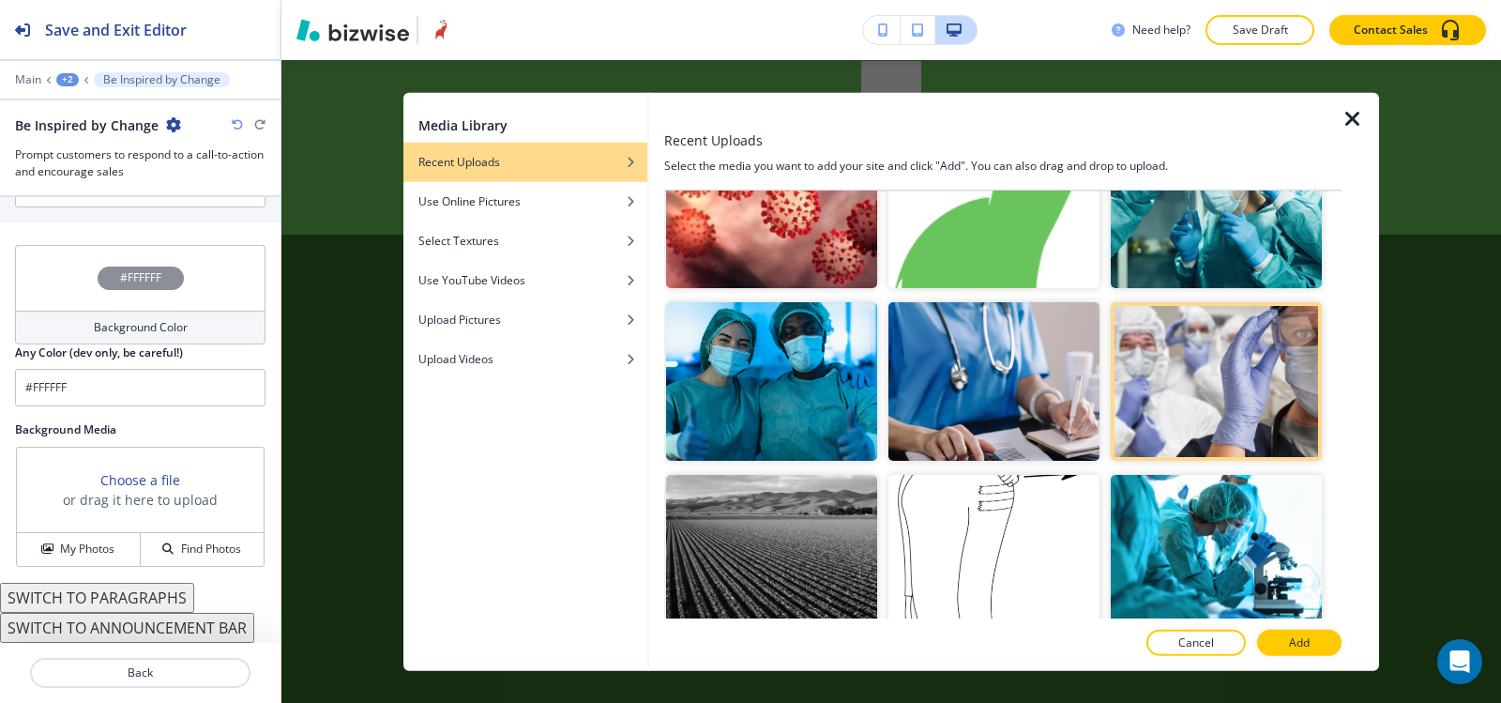
click at [1314, 639] on button "Add" at bounding box center [1299, 643] width 84 height 26
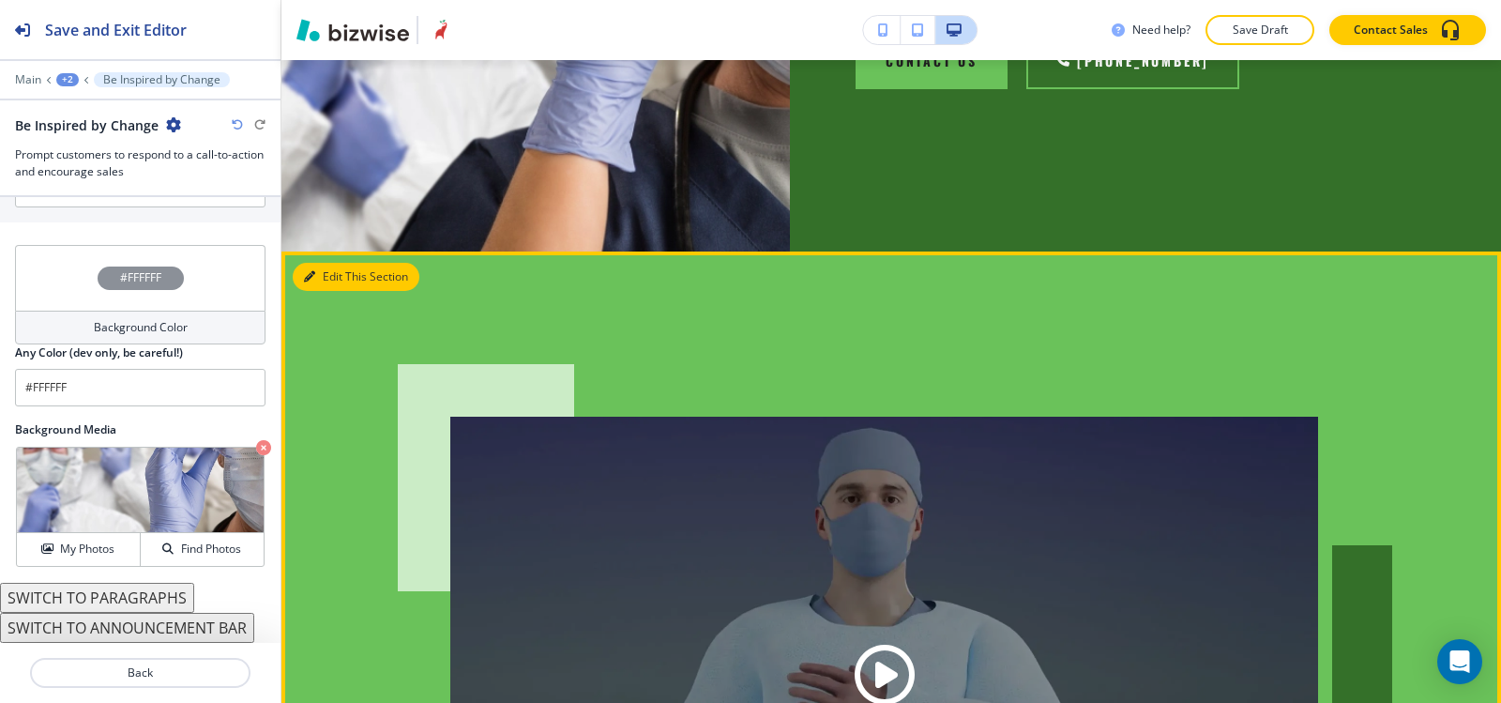
scroll to position [8199, 0]
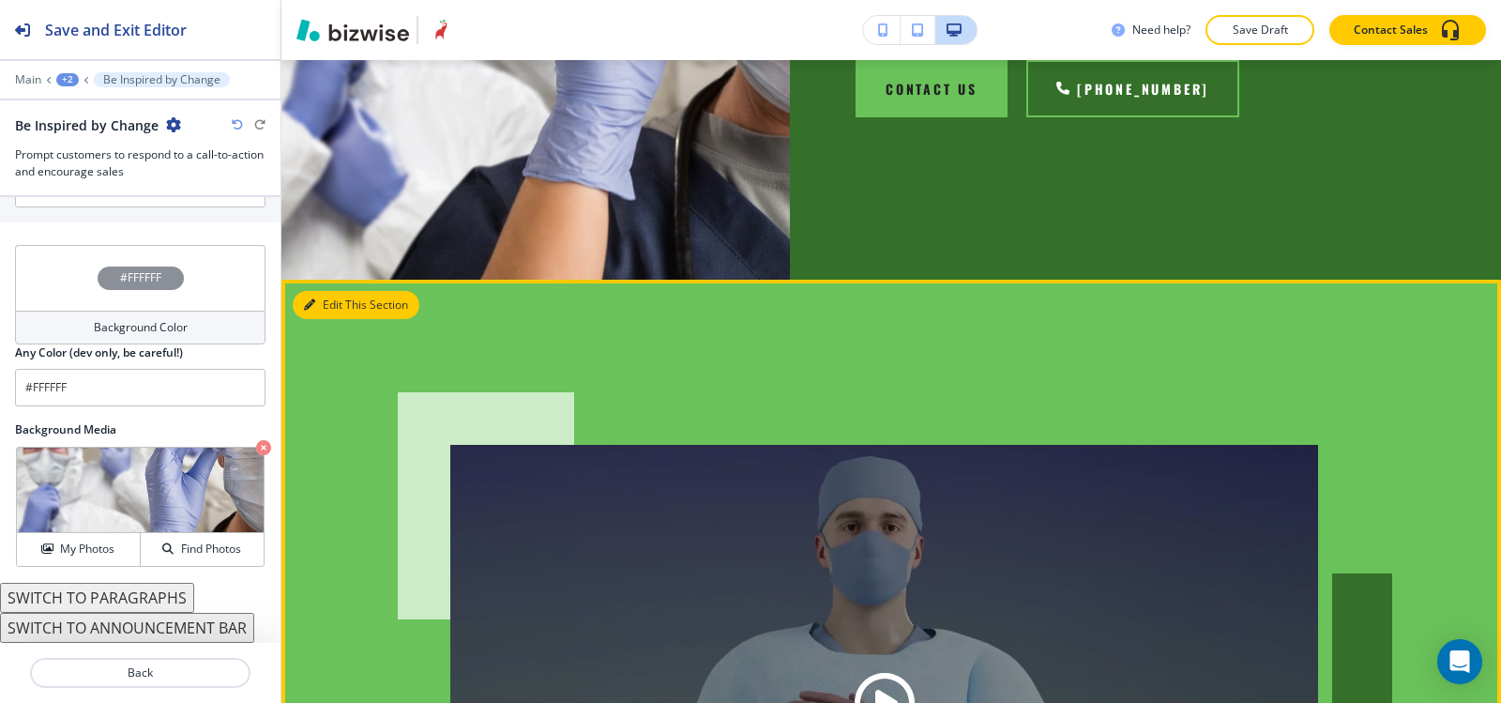
click at [325, 291] on button "Edit This Section" at bounding box center [356, 305] width 127 height 28
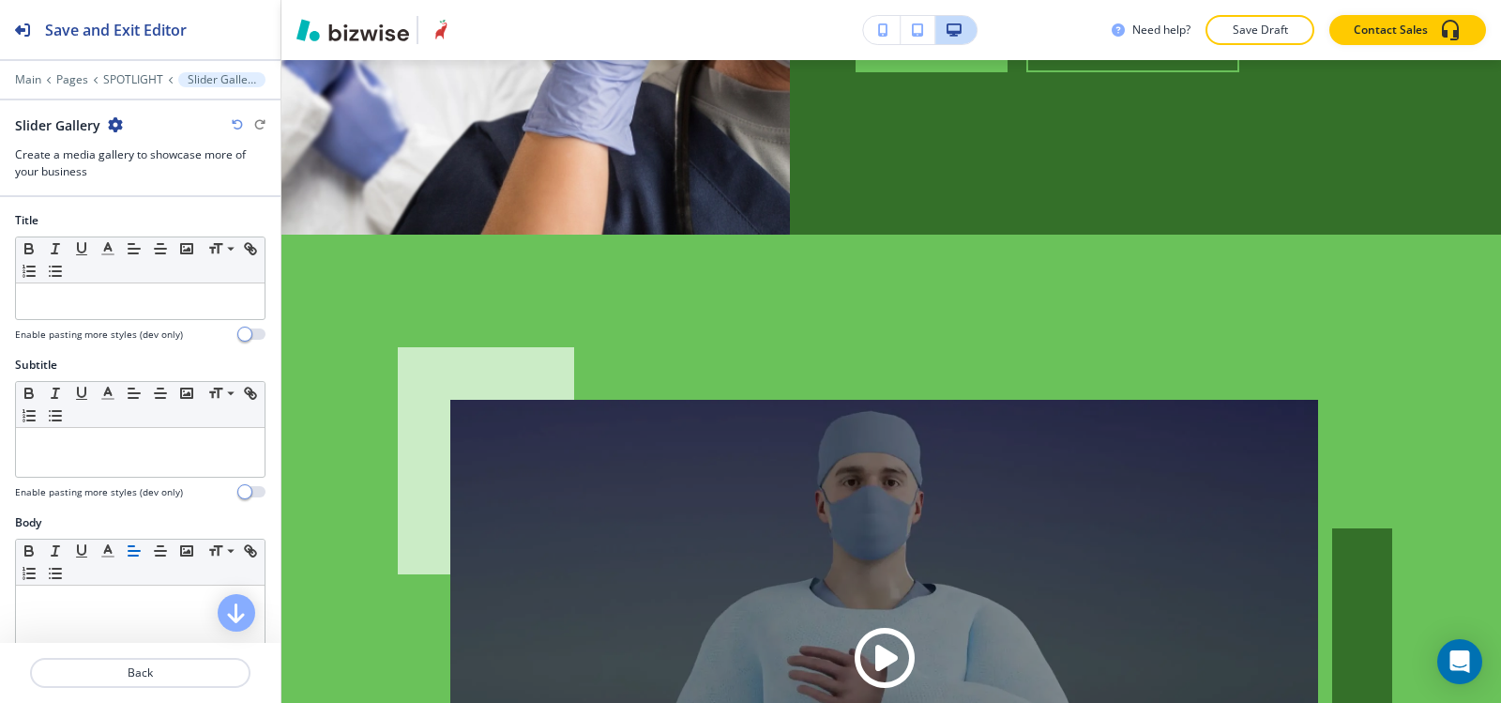
click at [114, 127] on icon "button" at bounding box center [115, 124] width 15 height 15
click at [138, 219] on p "Delete Section" at bounding box center [167, 223] width 96 height 17
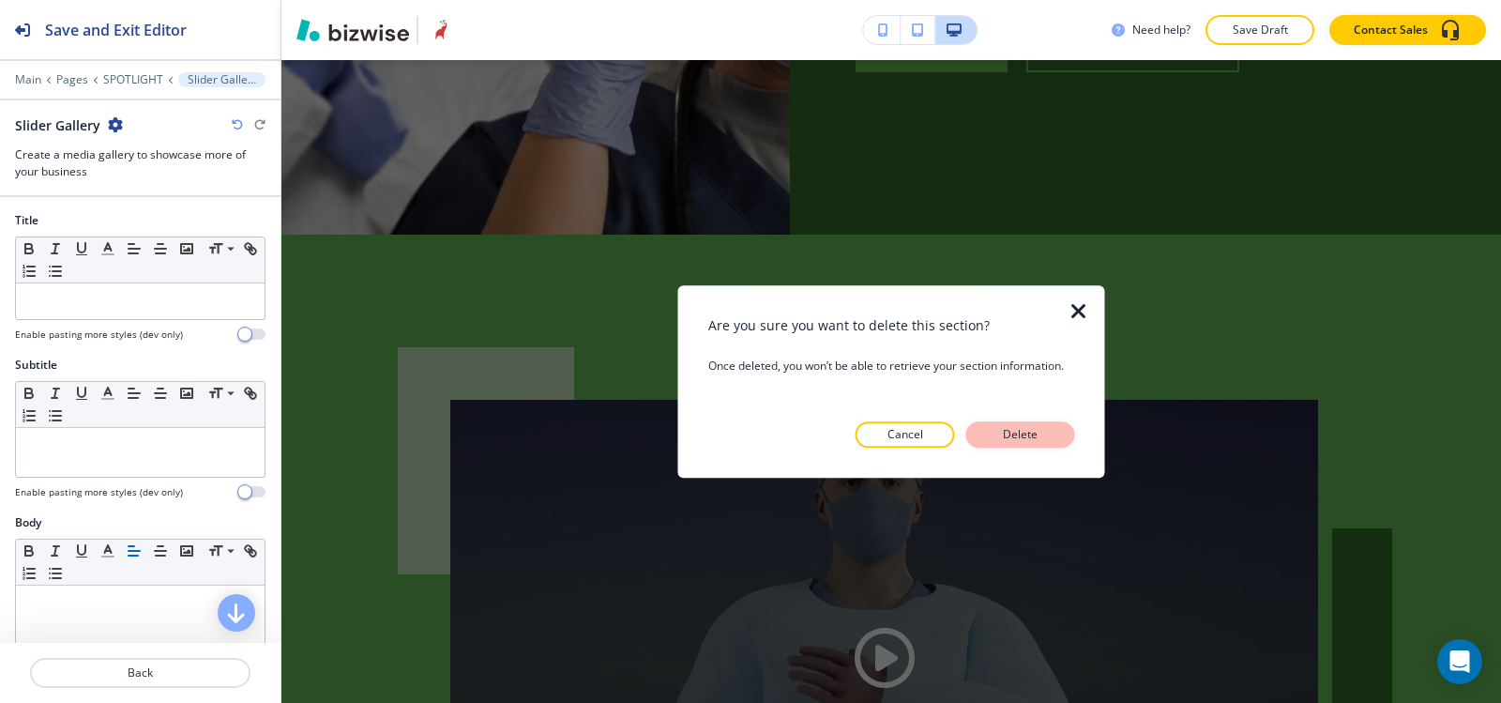
click at [1058, 437] on button "Delete" at bounding box center [1020, 434] width 109 height 26
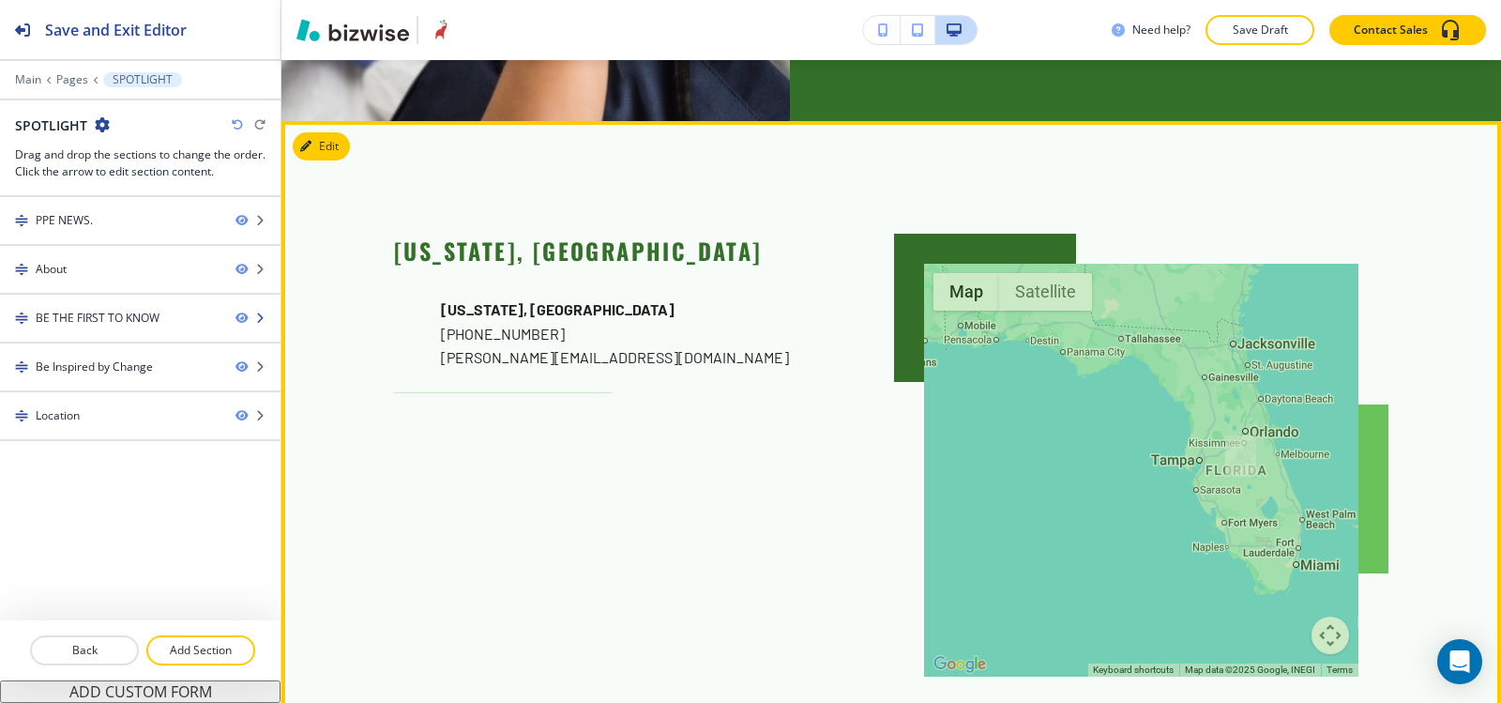
scroll to position [8337, 0]
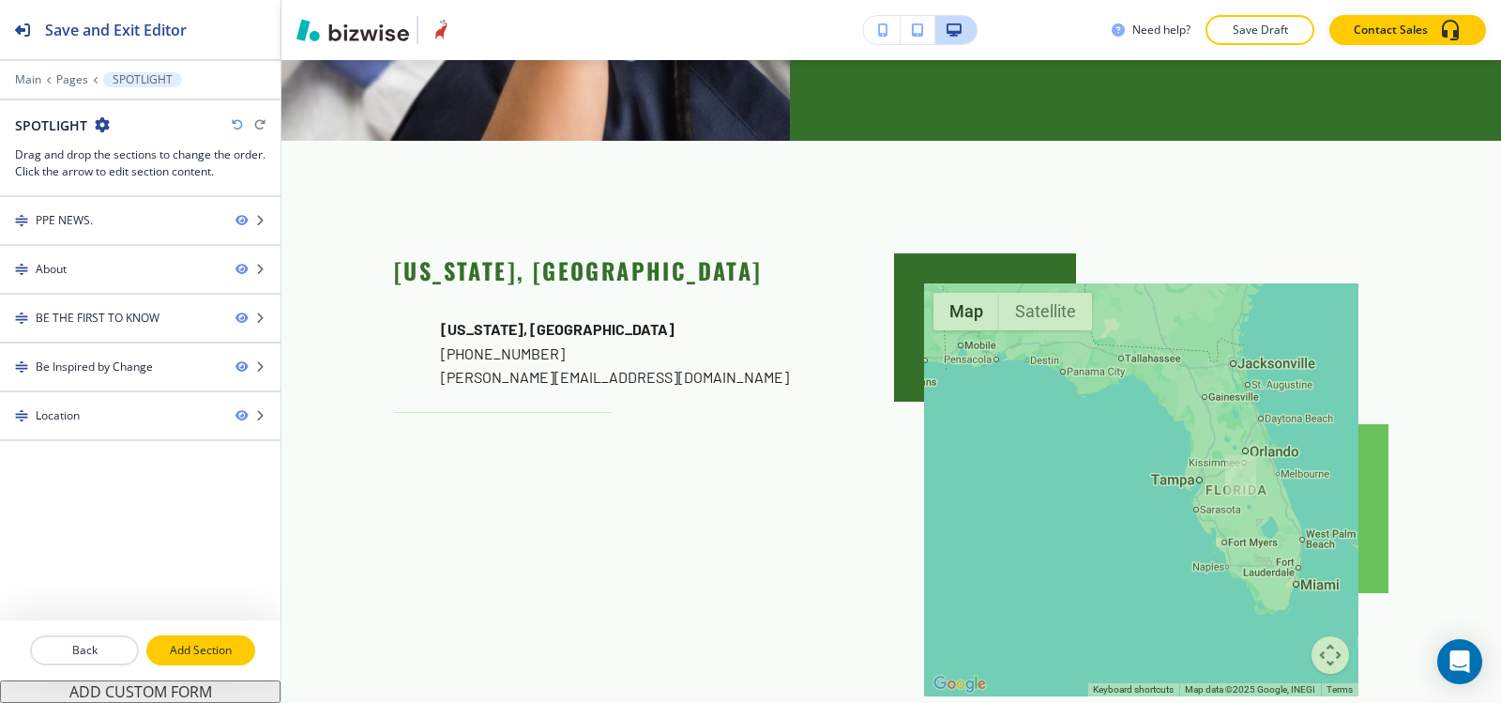
click at [202, 659] on button "Add Section" at bounding box center [200, 650] width 109 height 30
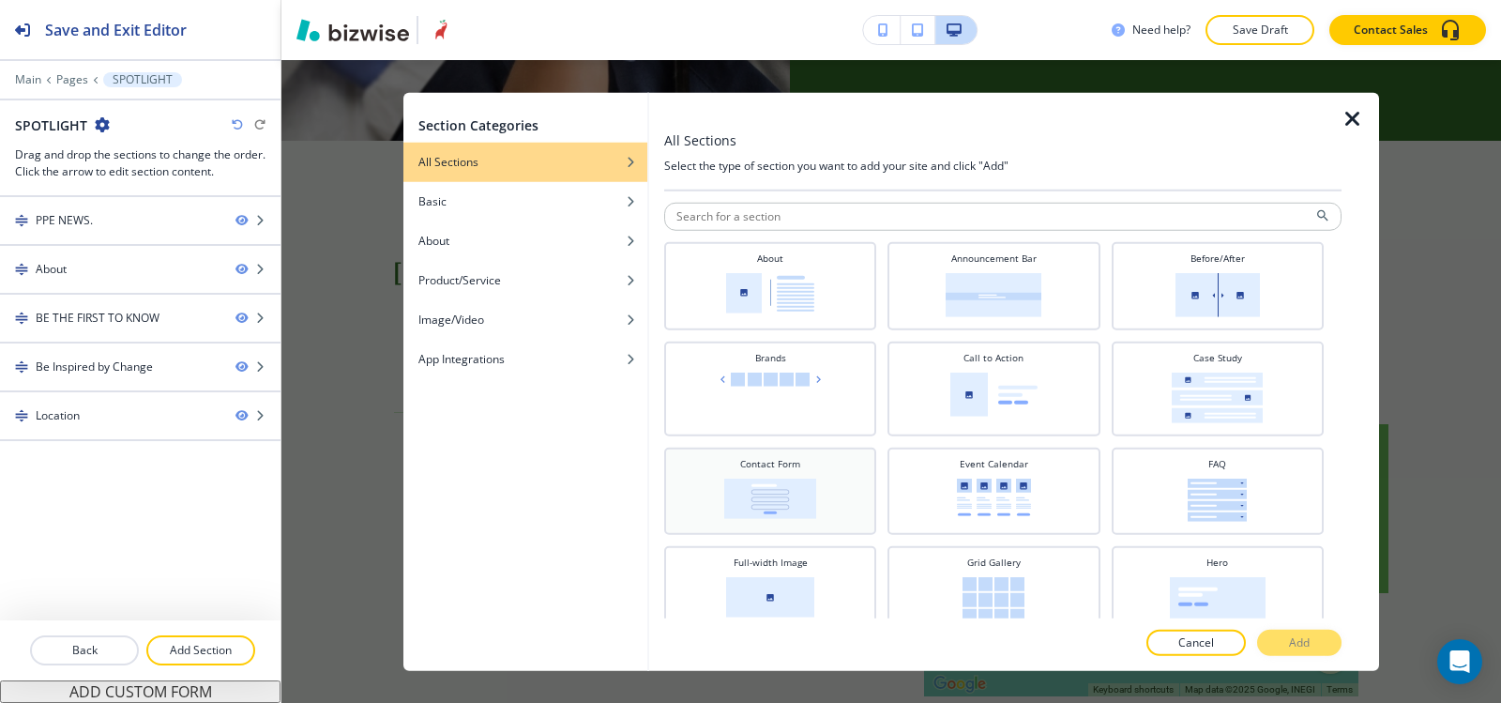
click at [735, 455] on div "Contact Form" at bounding box center [770, 490] width 212 height 87
click at [1302, 642] on p "Add" at bounding box center [1299, 642] width 21 height 17
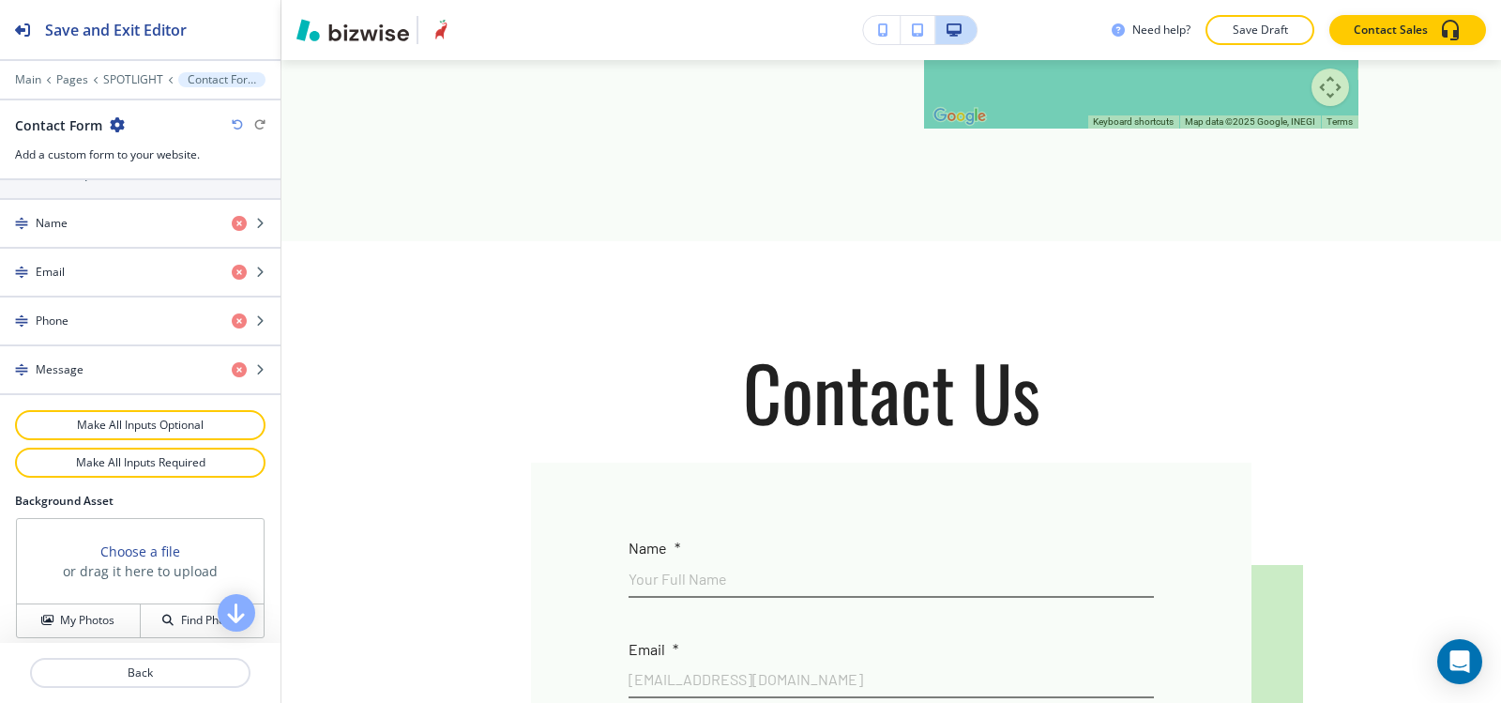
scroll to position [1032, 0]
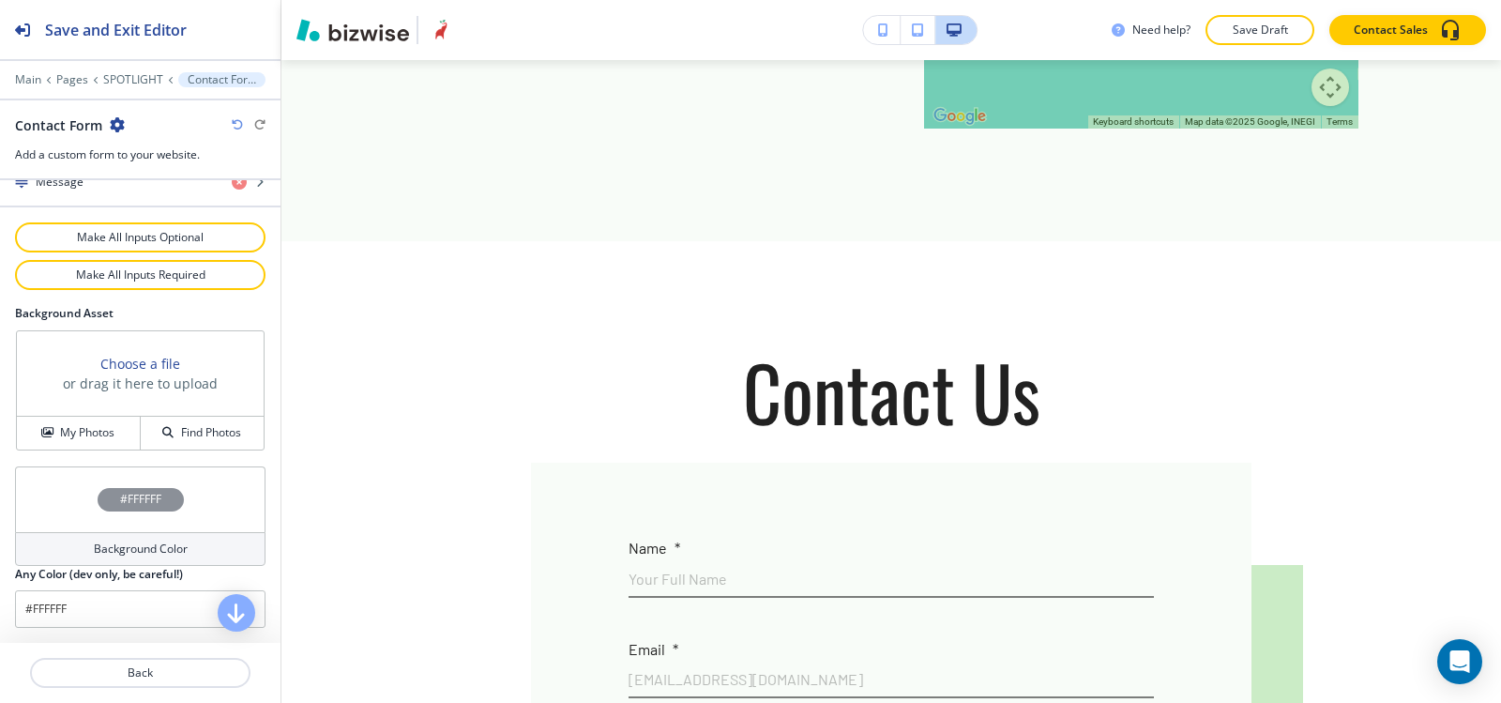
click at [84, 559] on div "Background Color" at bounding box center [140, 549] width 251 height 34
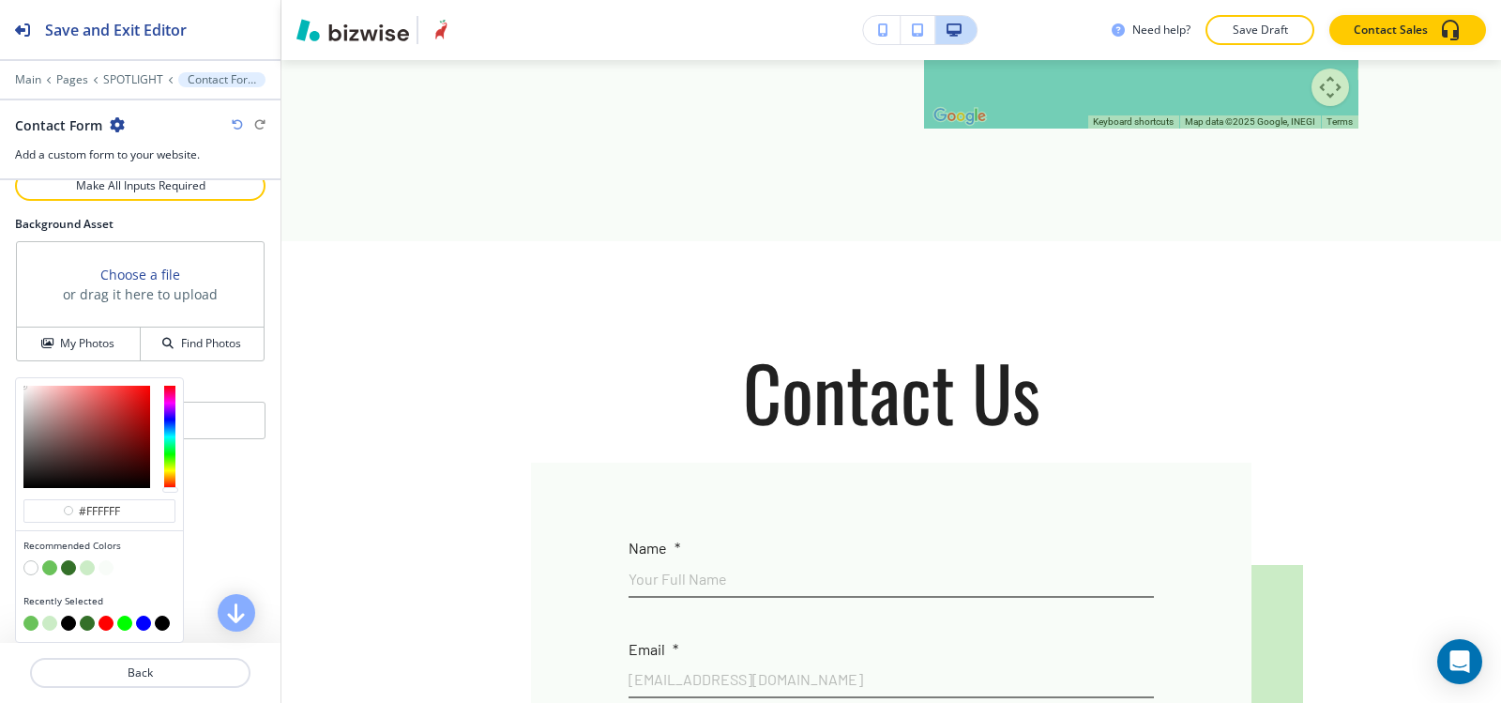
click at [87, 570] on button "button" at bounding box center [87, 567] width 15 height 15
type input "#cbecc6"
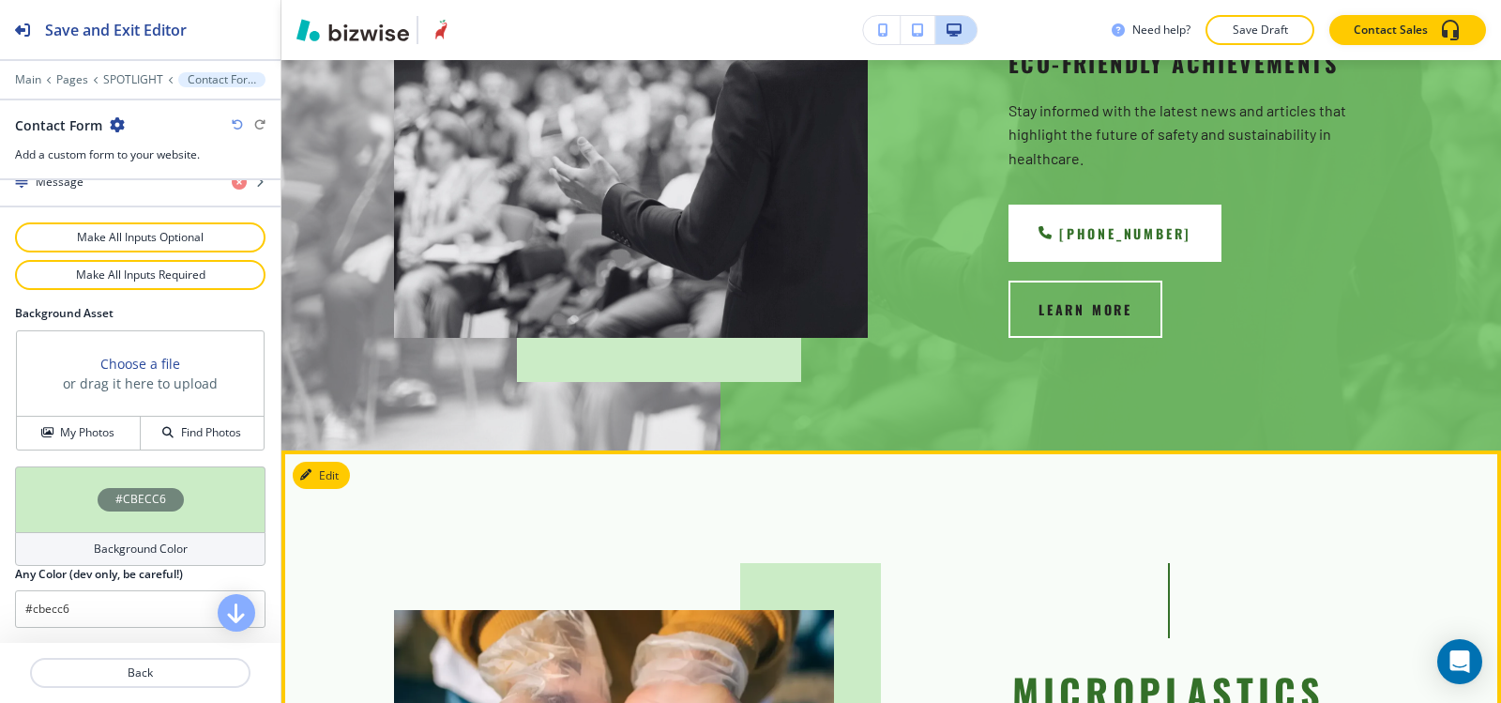
scroll to position [0, 0]
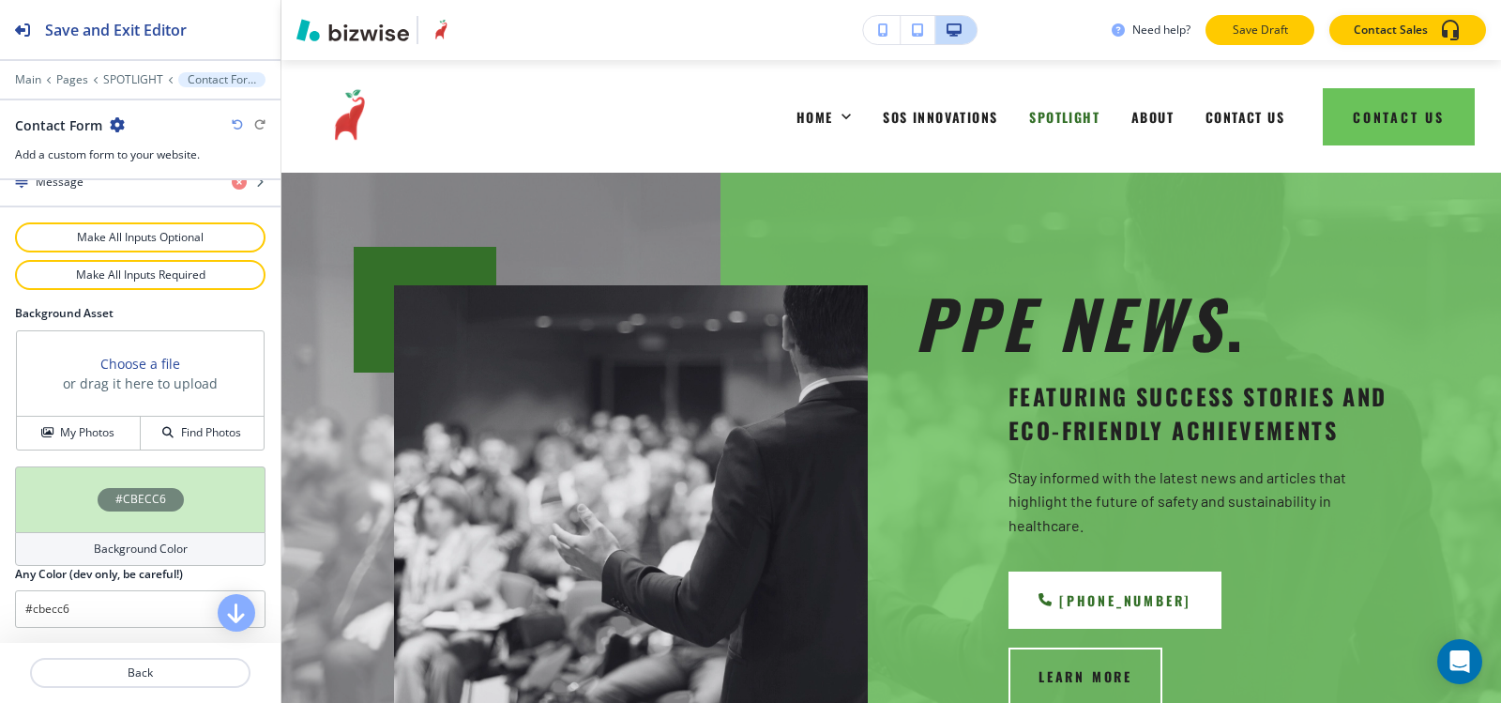
click at [1270, 41] on button "Save Draft" at bounding box center [1260, 30] width 109 height 30
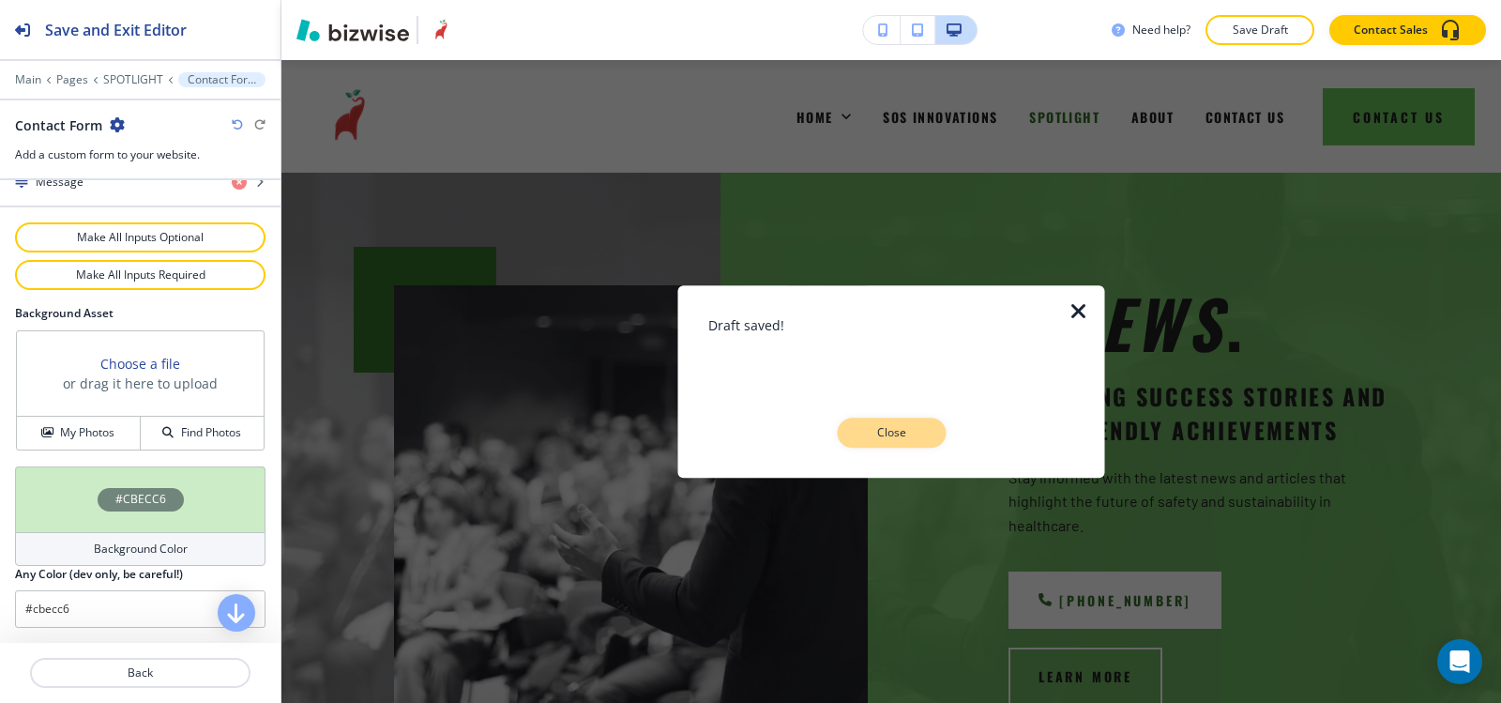
click at [882, 422] on button "Close" at bounding box center [891, 433] width 109 height 30
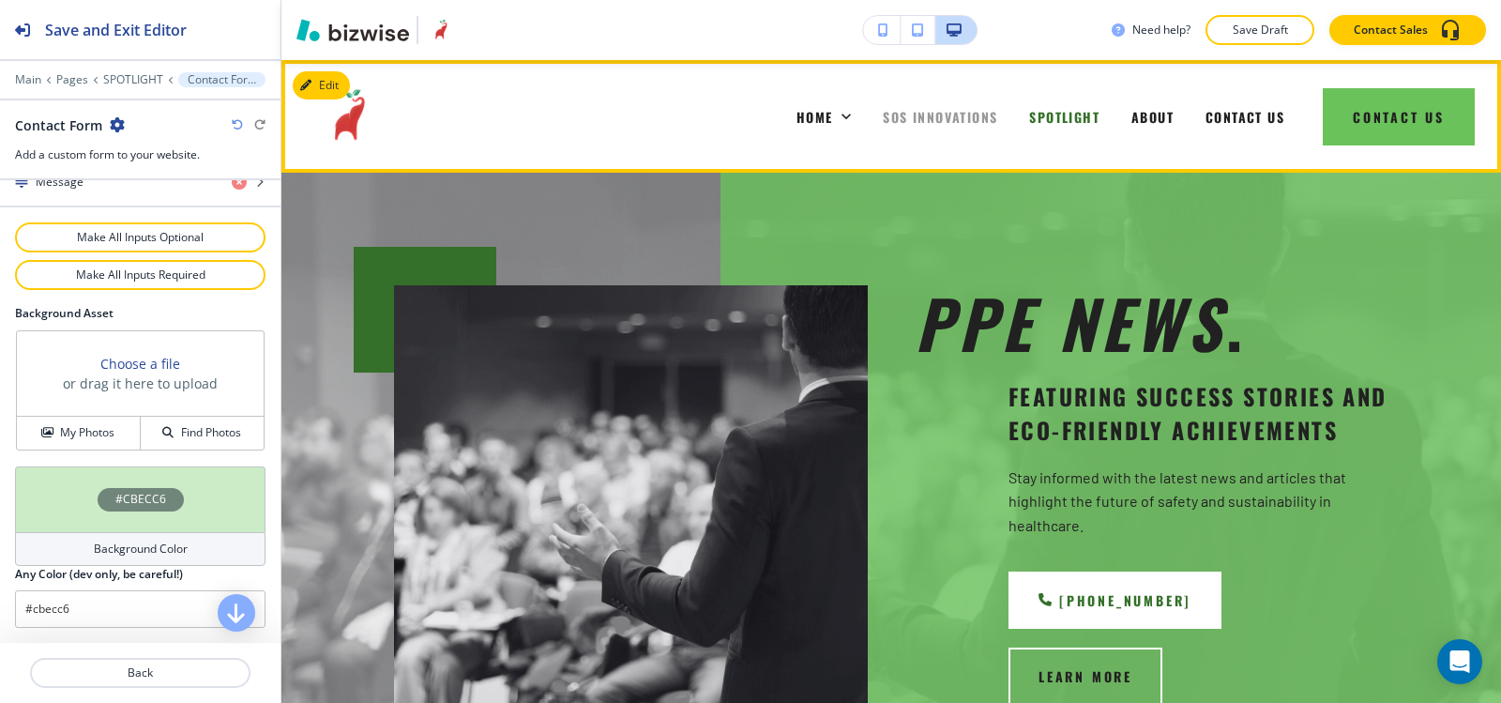
click at [938, 117] on span "SOS INNOVATIONS" at bounding box center [940, 117] width 114 height 20
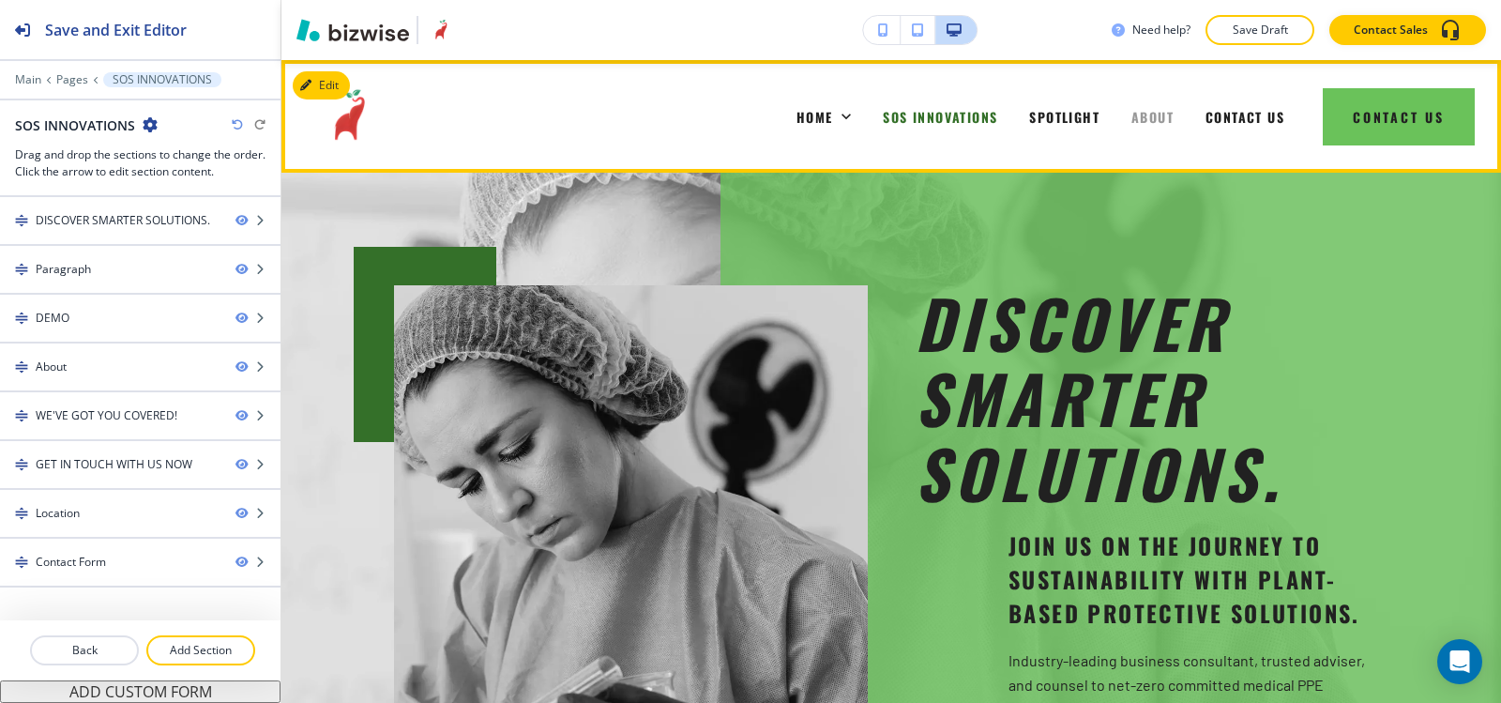
click at [1145, 125] on span "ABOUT" at bounding box center [1153, 117] width 42 height 20
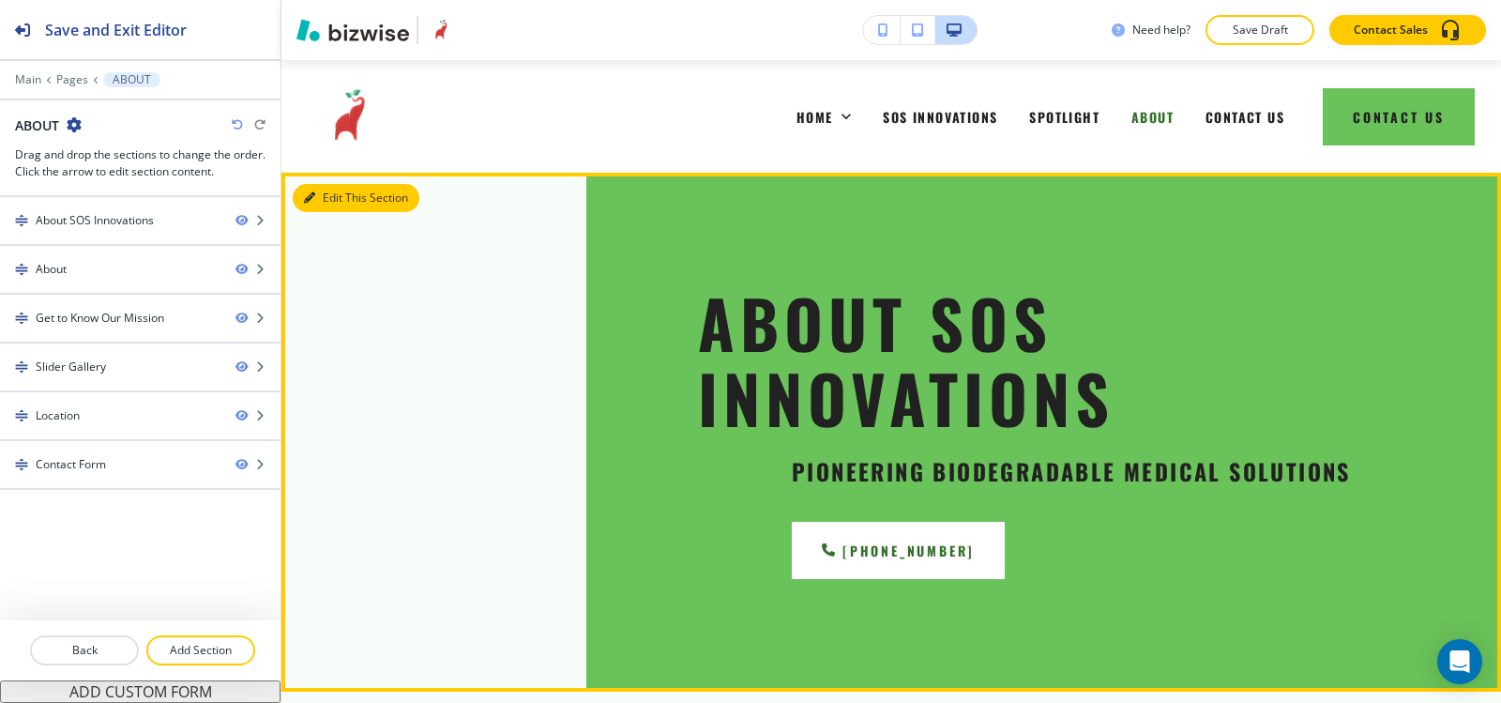
click at [319, 191] on button "Edit This Section" at bounding box center [356, 198] width 127 height 28
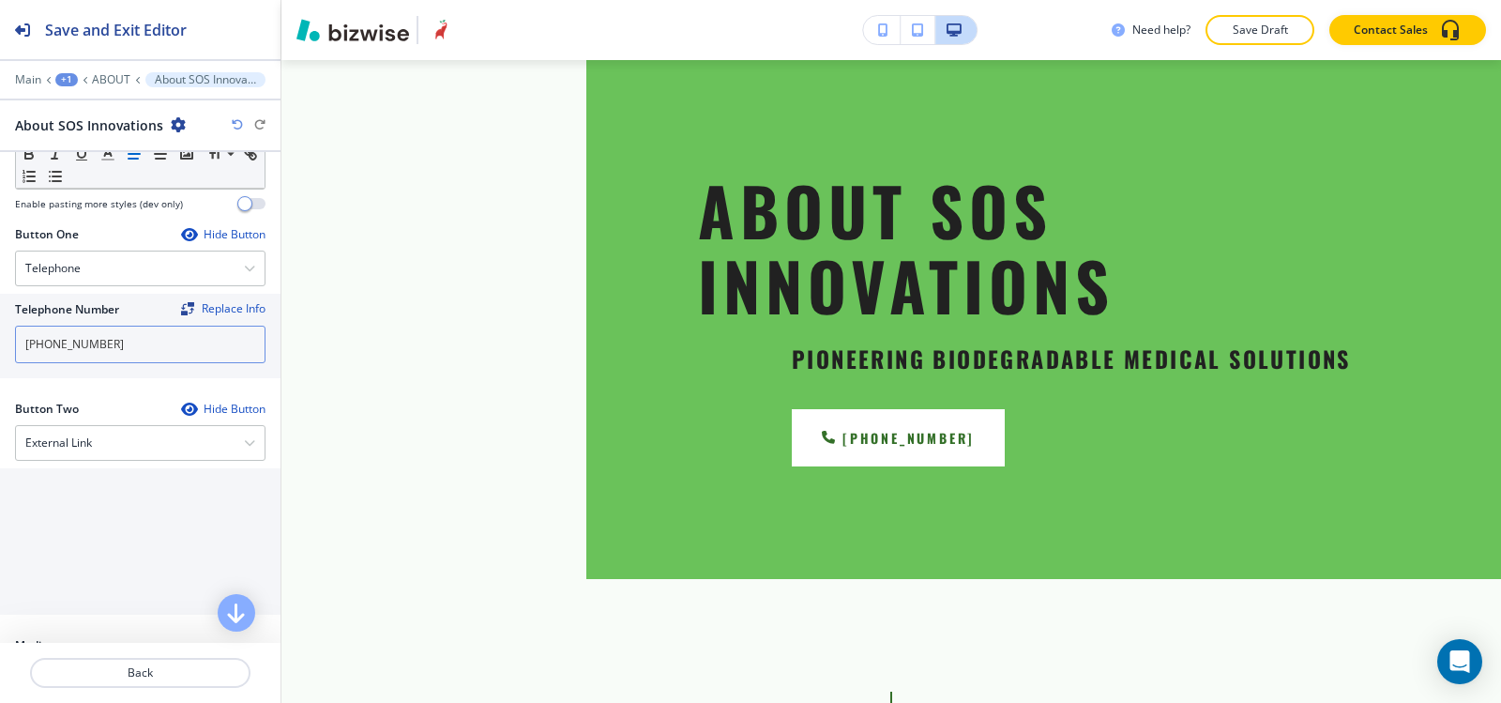
scroll to position [751, 0]
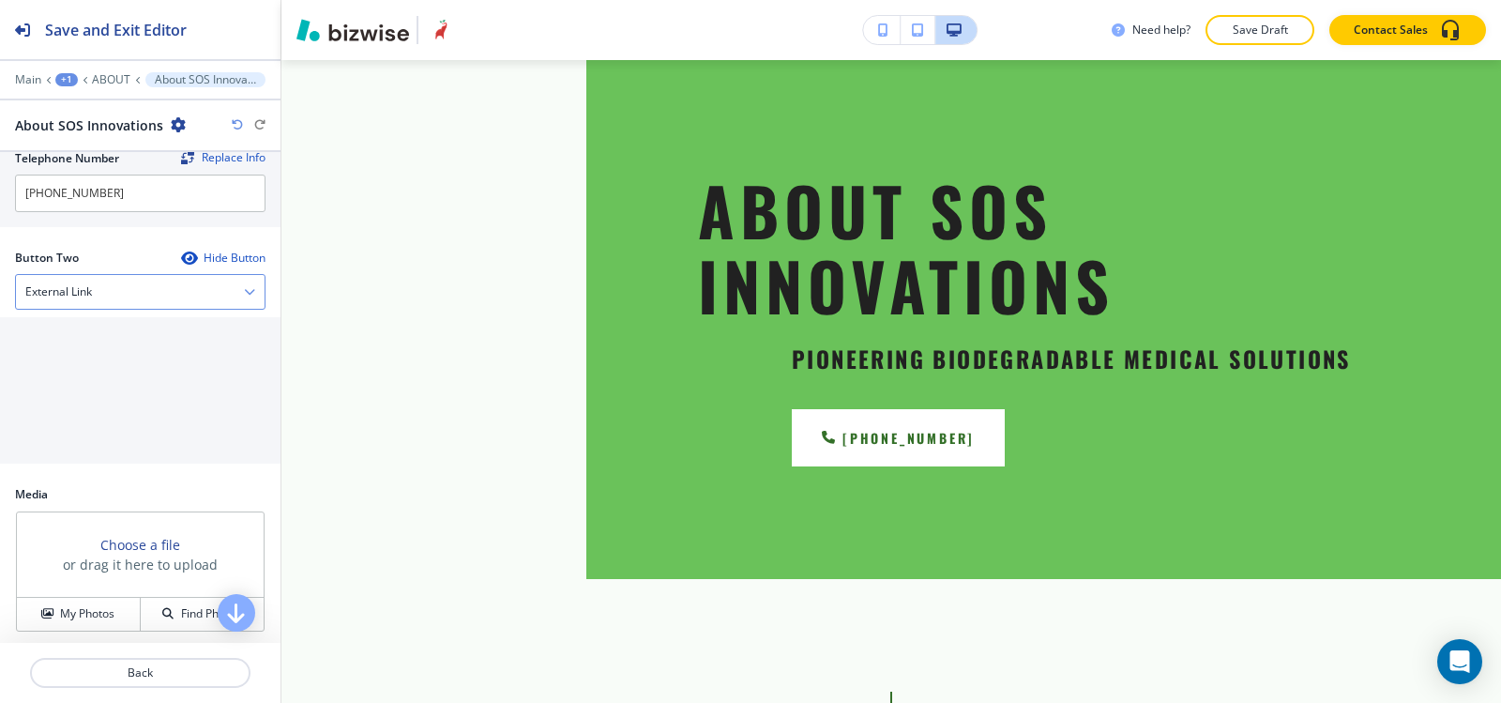
click at [84, 295] on h4 "External Link" at bounding box center [58, 291] width 67 height 17
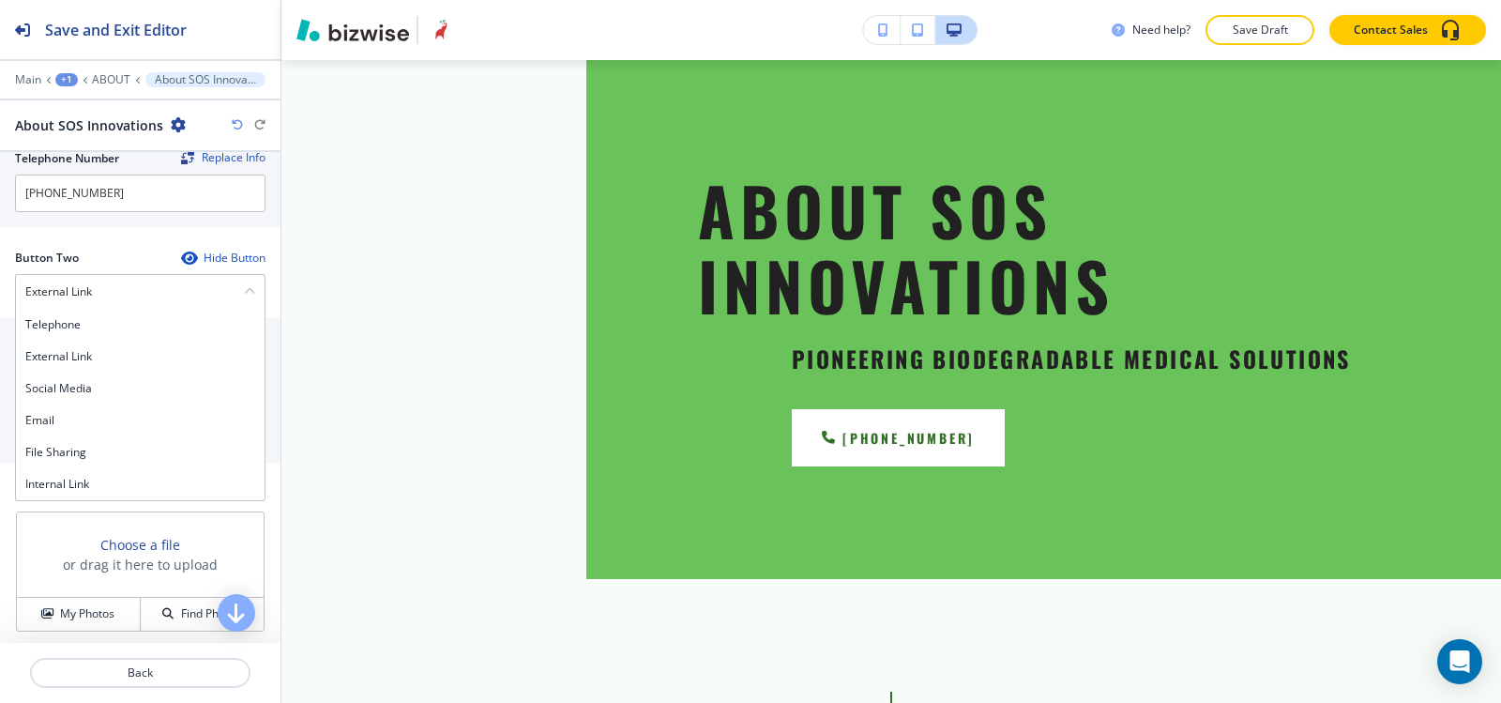
click at [82, 487] on h4 "Internal Link" at bounding box center [140, 484] width 230 height 17
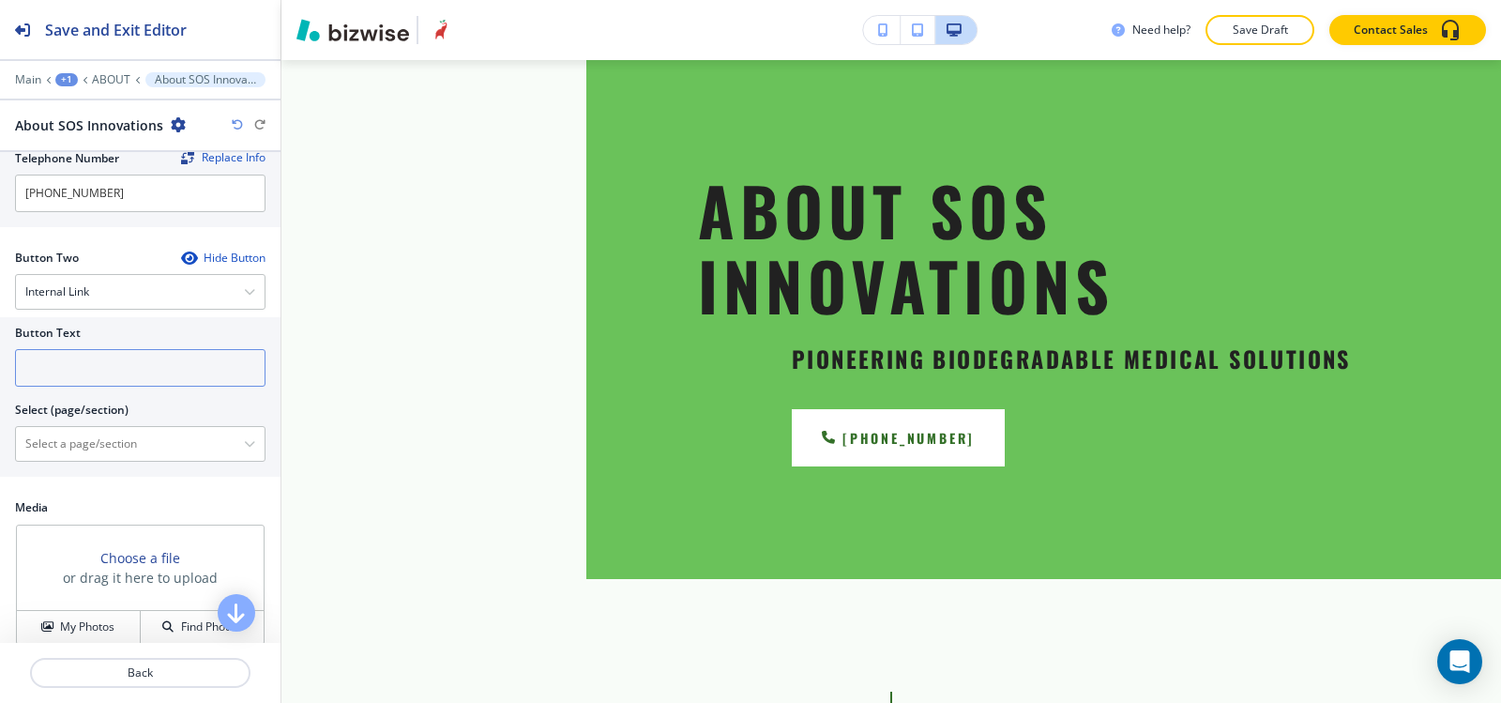
click at [90, 375] on input "text" at bounding box center [140, 368] width 251 height 38
type input "CONTACT US"
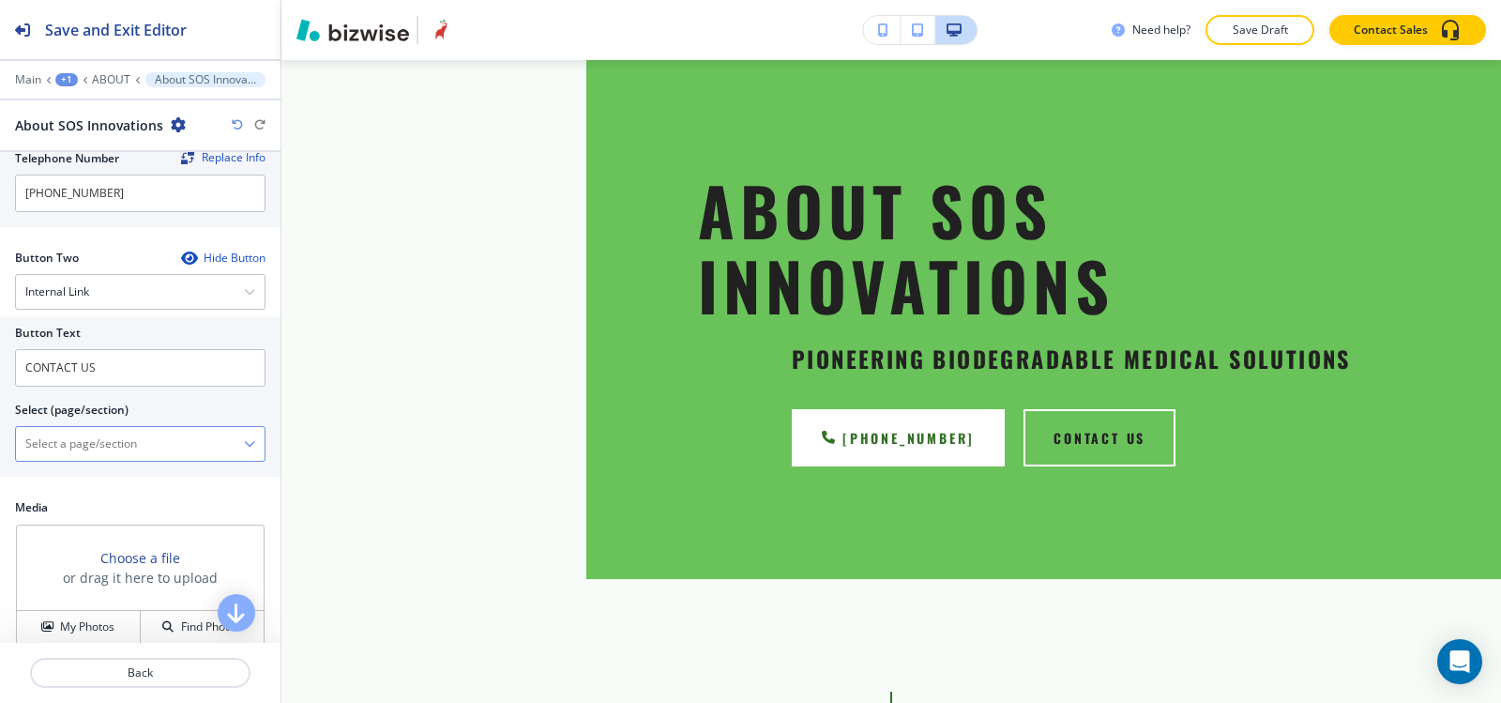
click at [84, 457] on \(page\/section\) "Manual Input" at bounding box center [130, 444] width 228 height 32
type \(page\/section\) "CONTACT US"
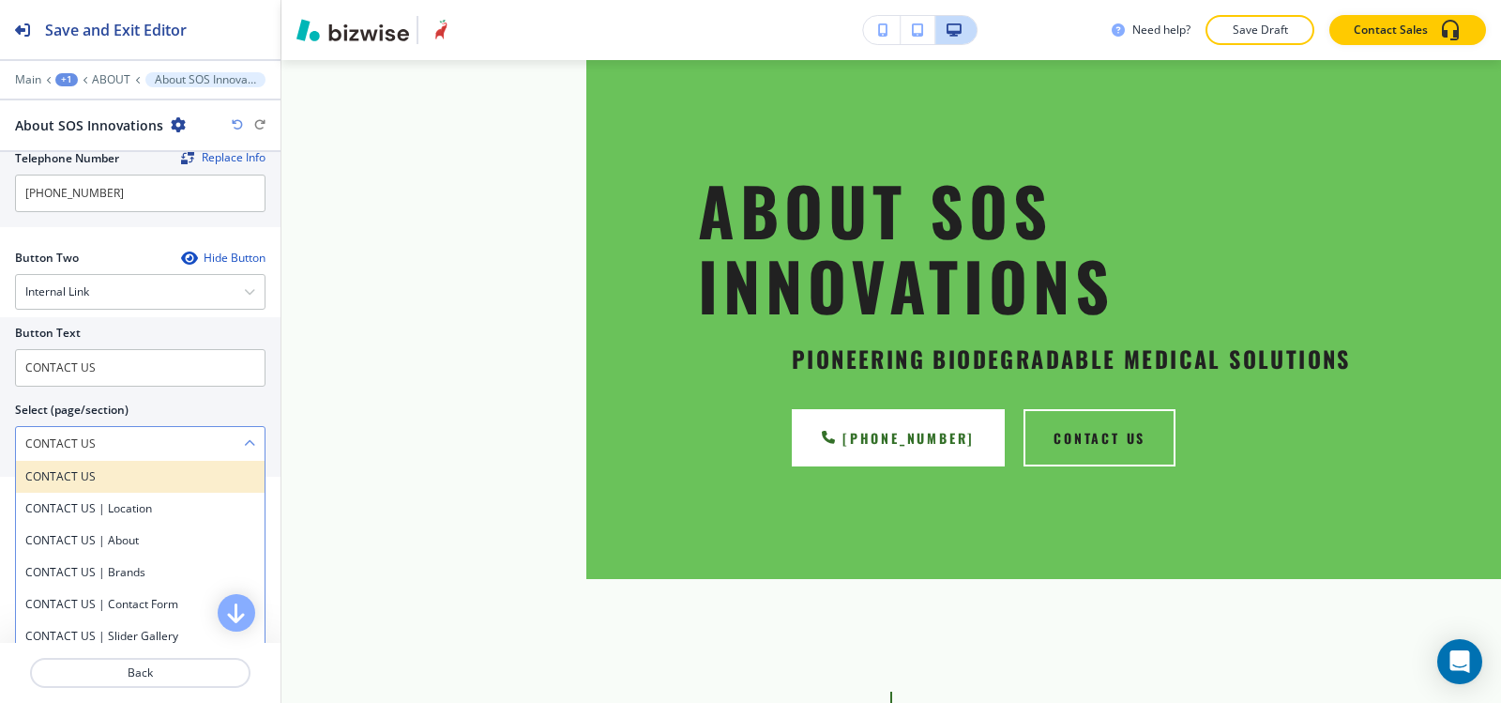
click at [87, 462] on div "CONTACT US" at bounding box center [140, 477] width 249 height 32
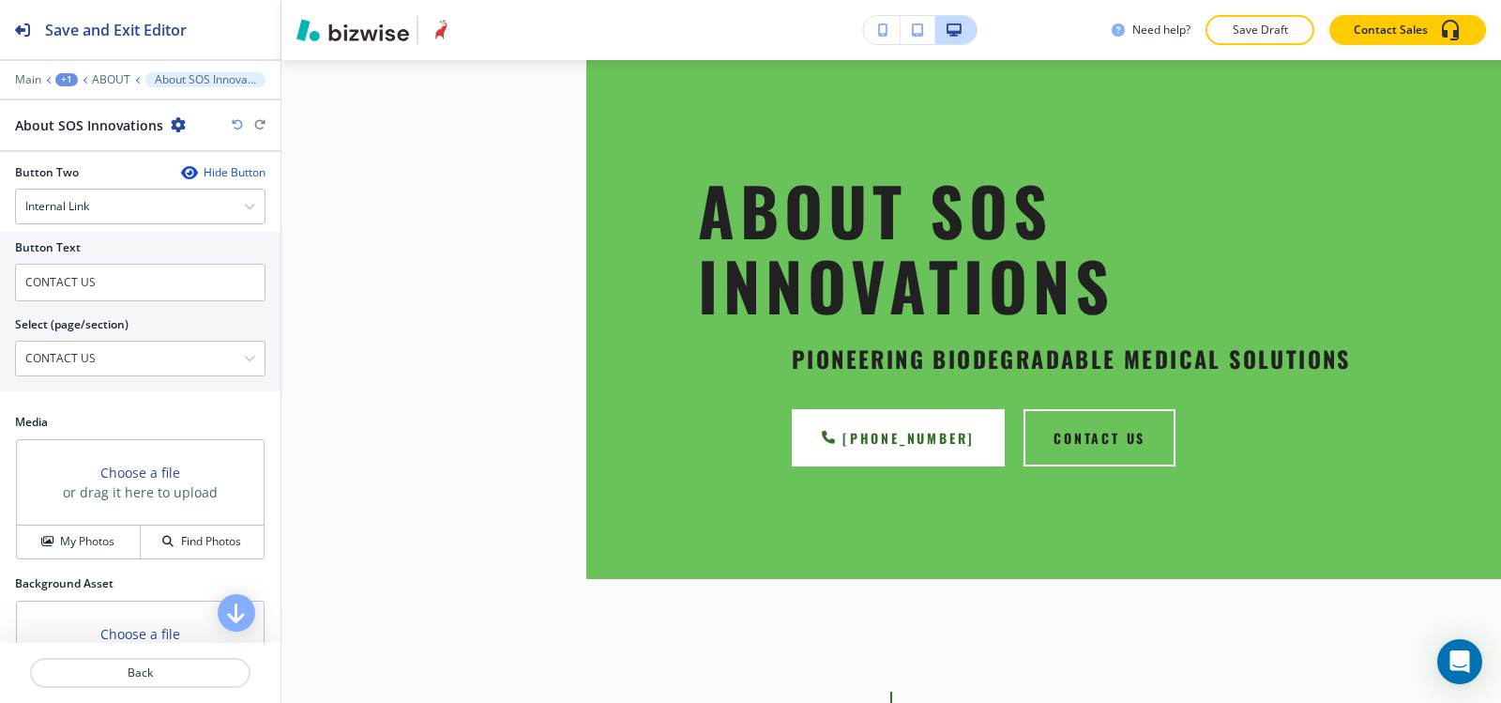
scroll to position [938, 0]
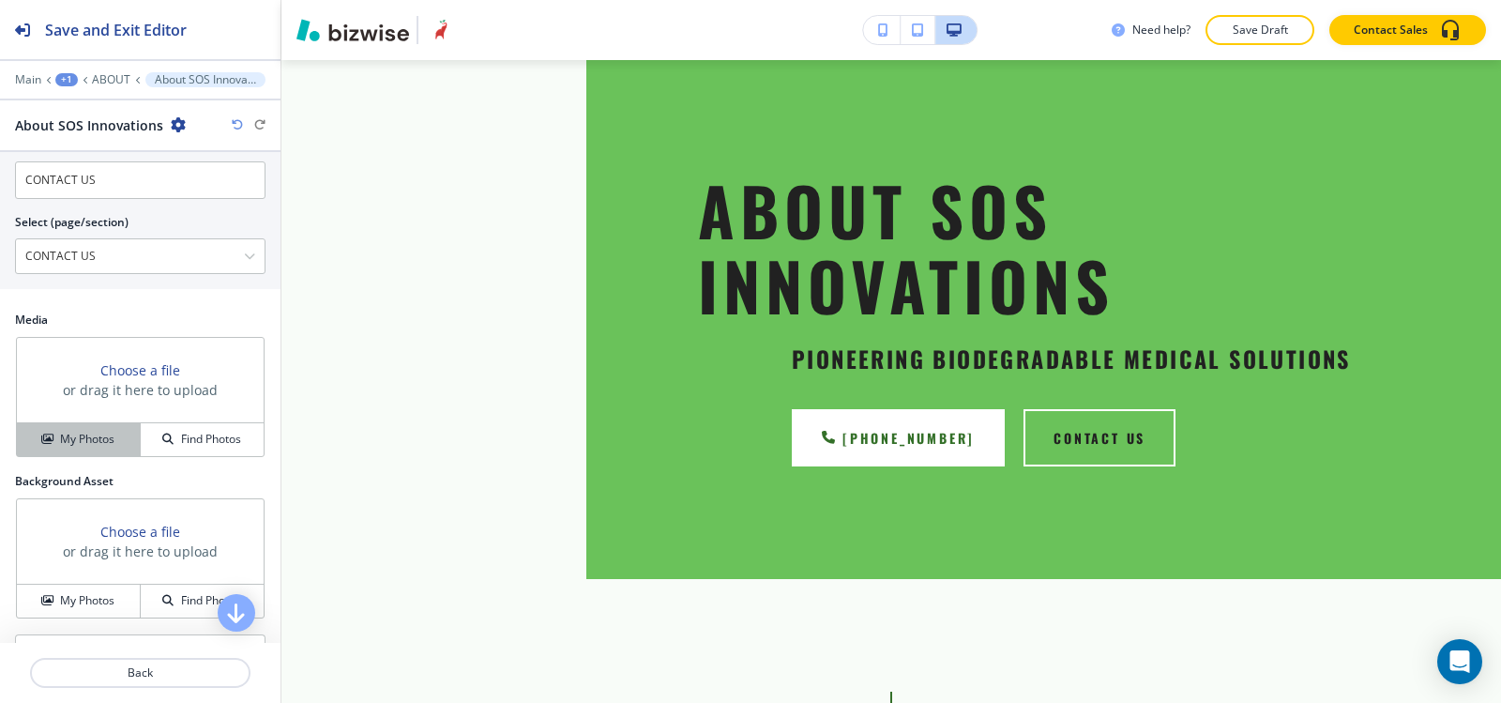
click at [41, 445] on icon "button" at bounding box center [46, 438] width 11 height 11
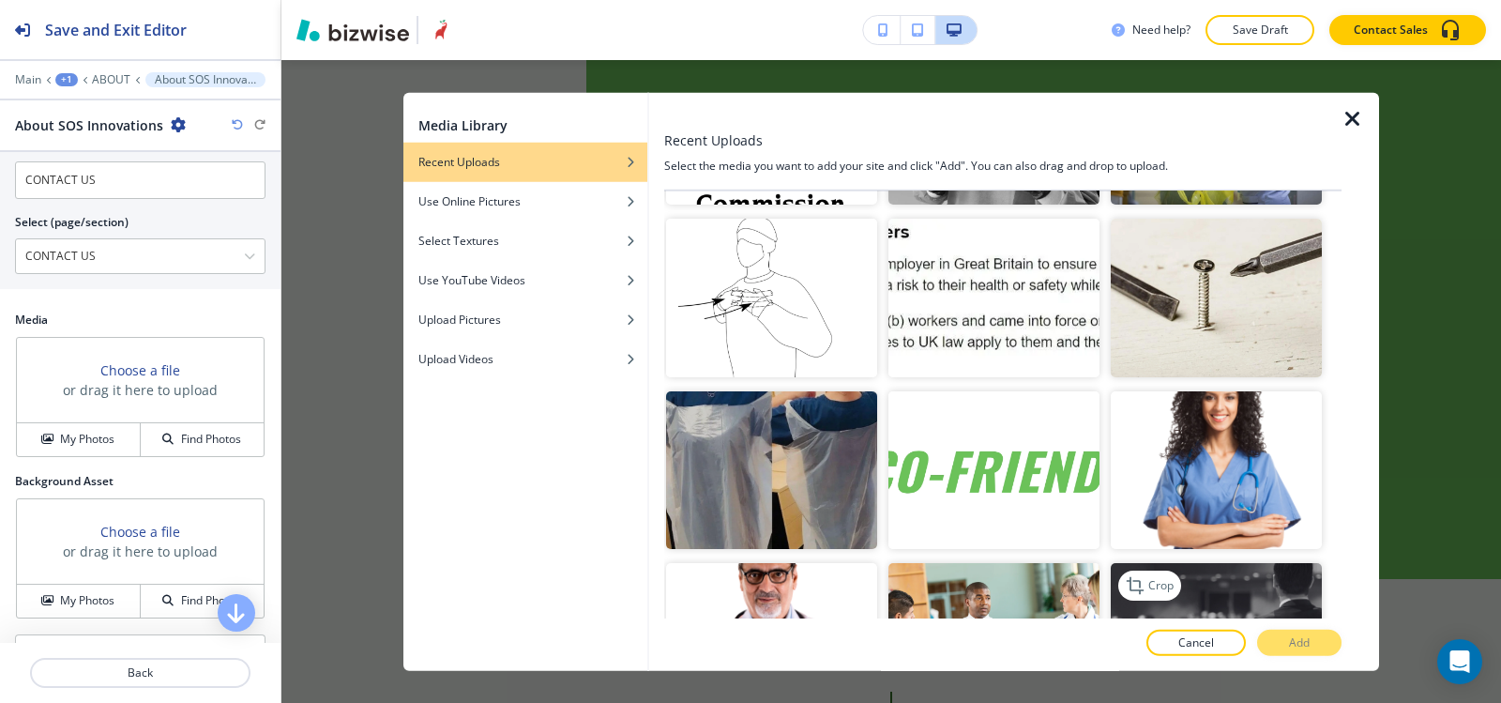
scroll to position [2758, 0]
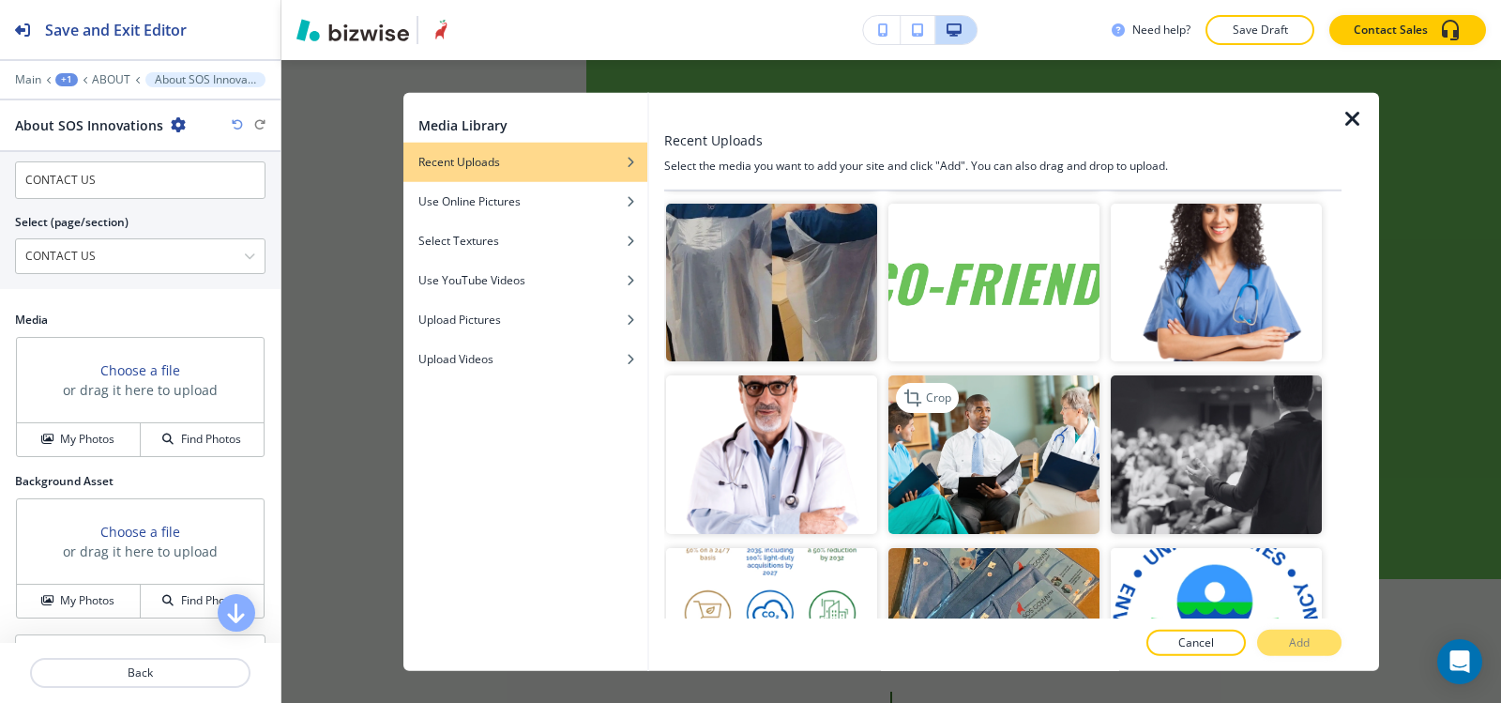
click at [1045, 411] on img "button" at bounding box center [994, 454] width 211 height 159
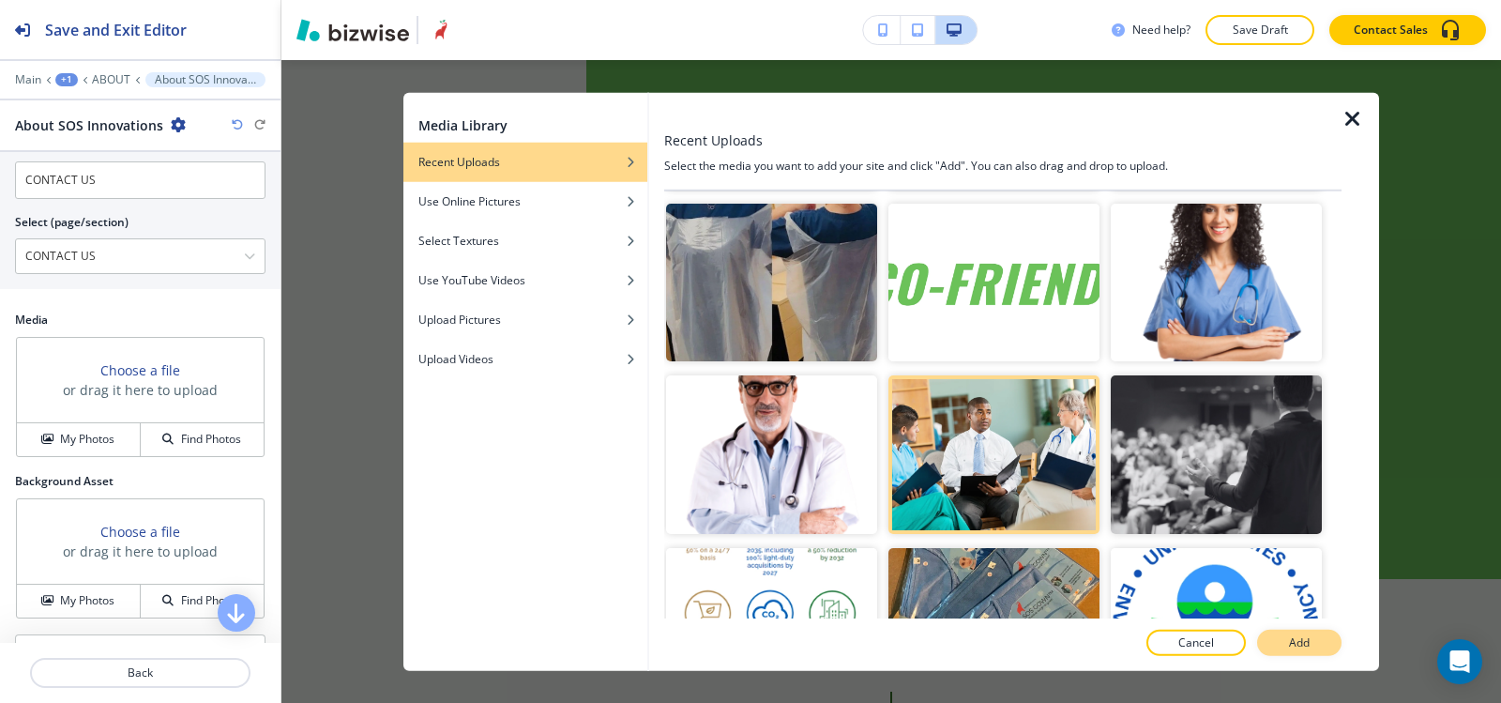
click at [1310, 639] on button "Add" at bounding box center [1299, 643] width 84 height 26
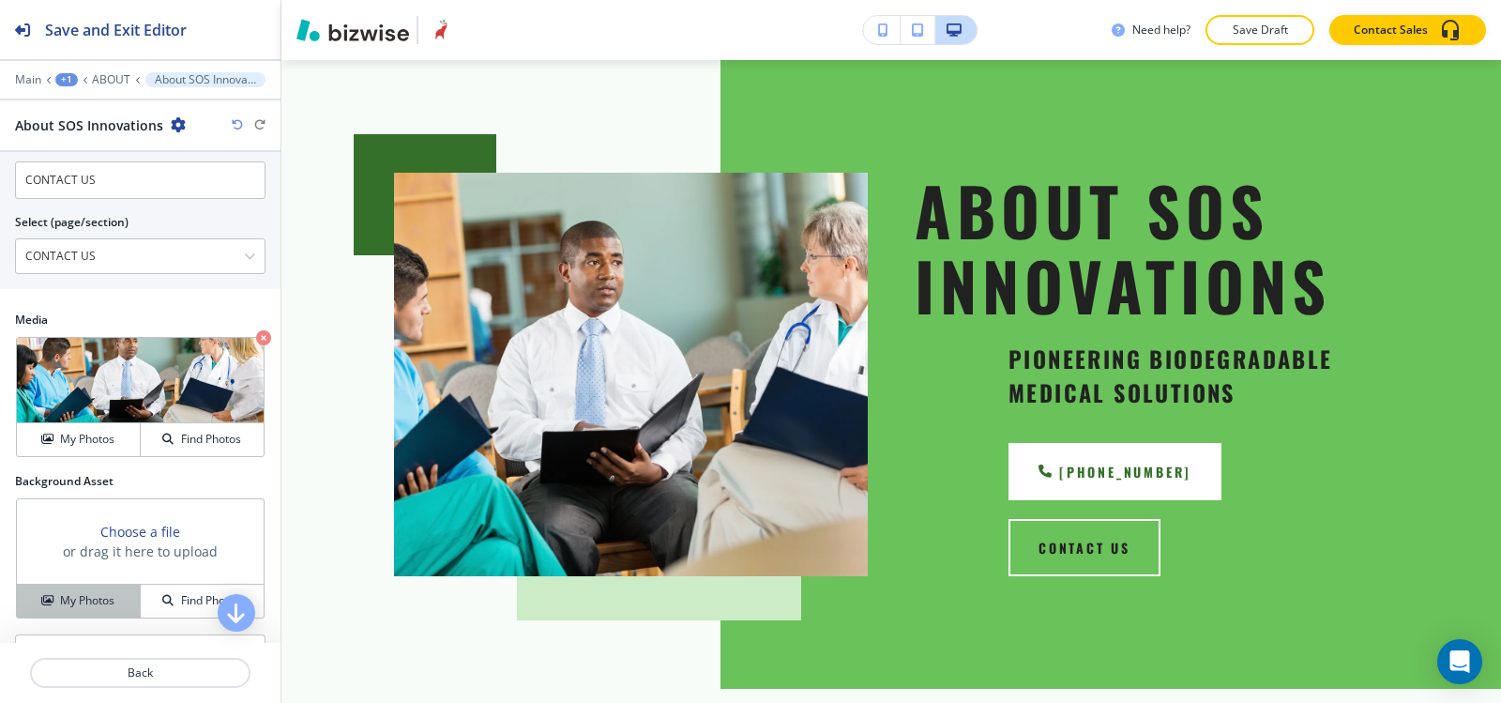
click at [53, 599] on div "My Photos" at bounding box center [78, 600] width 123 height 17
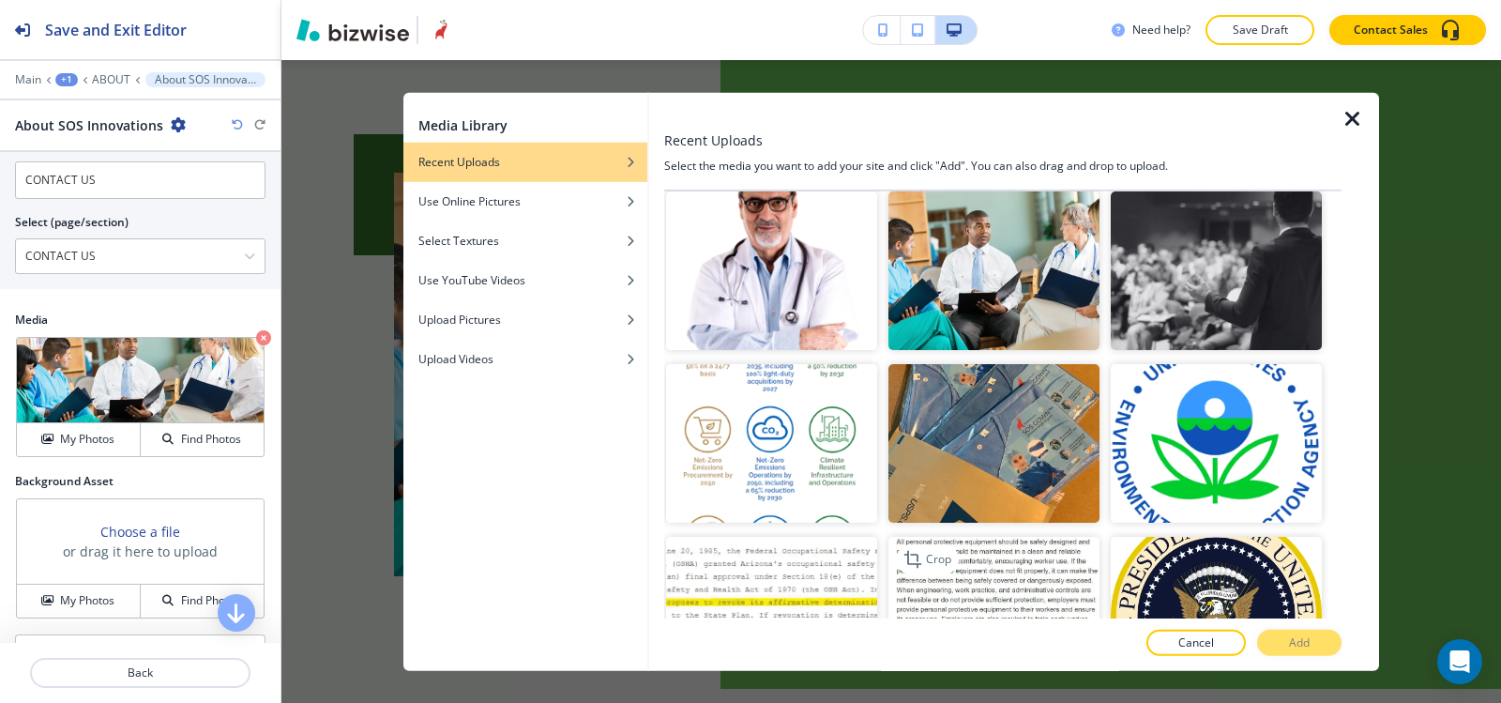
scroll to position [2909, 0]
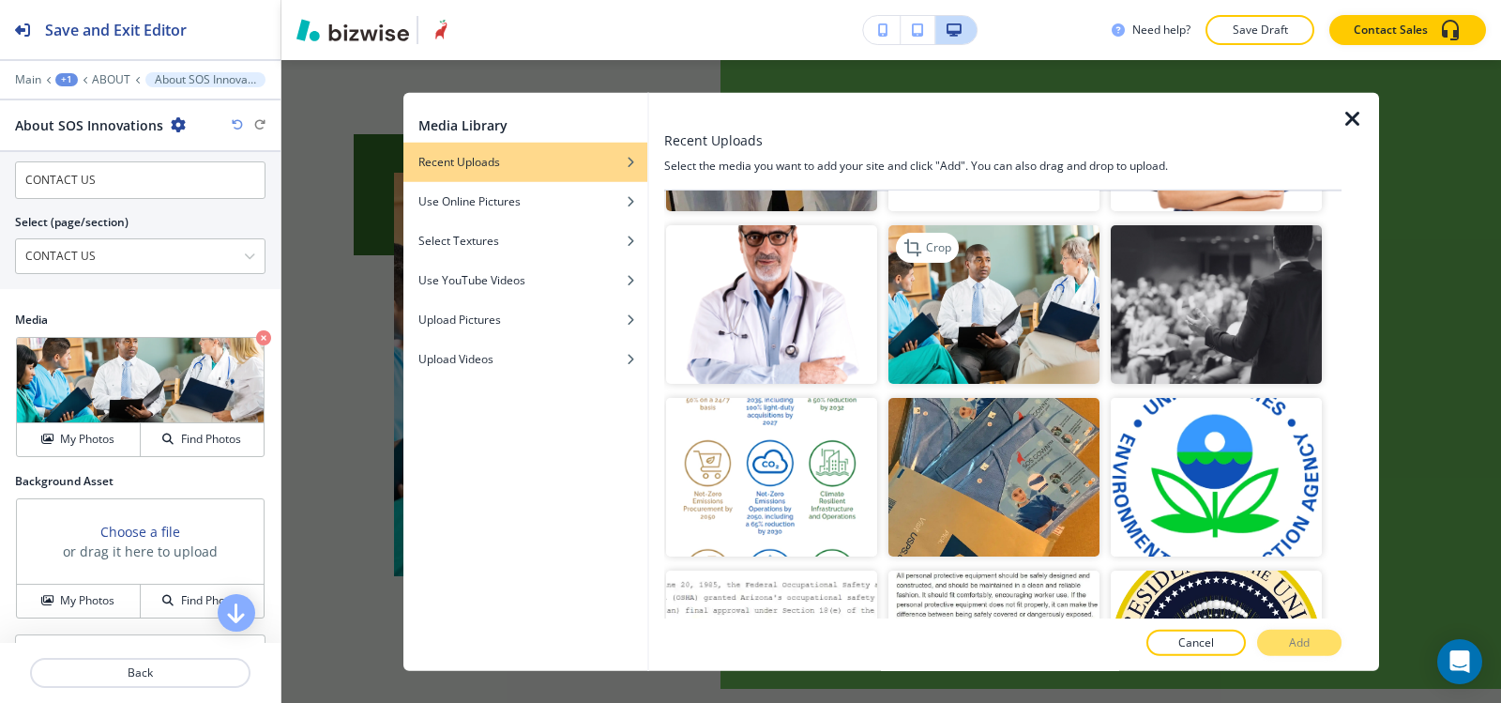
click at [1048, 279] on img "button" at bounding box center [994, 304] width 211 height 159
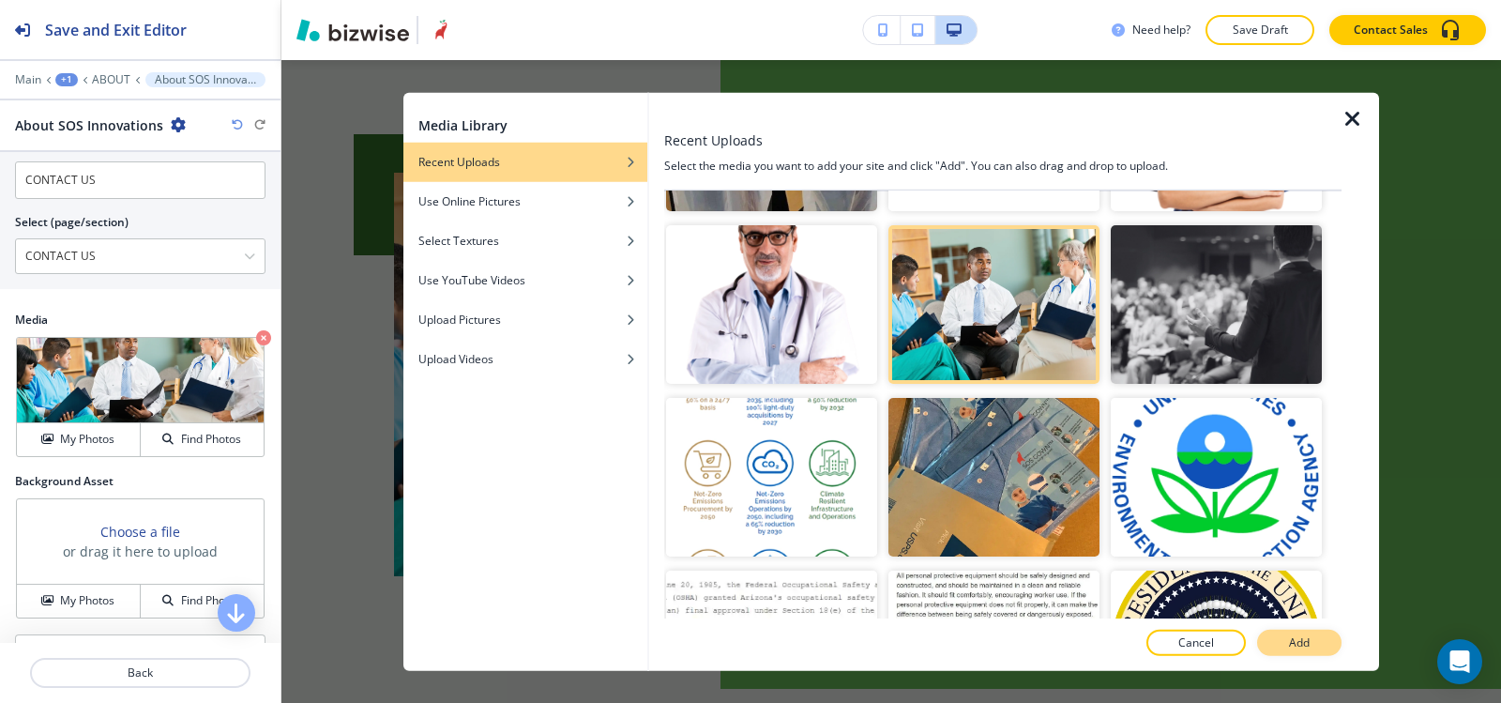
click at [1271, 646] on button "Add" at bounding box center [1299, 643] width 84 height 26
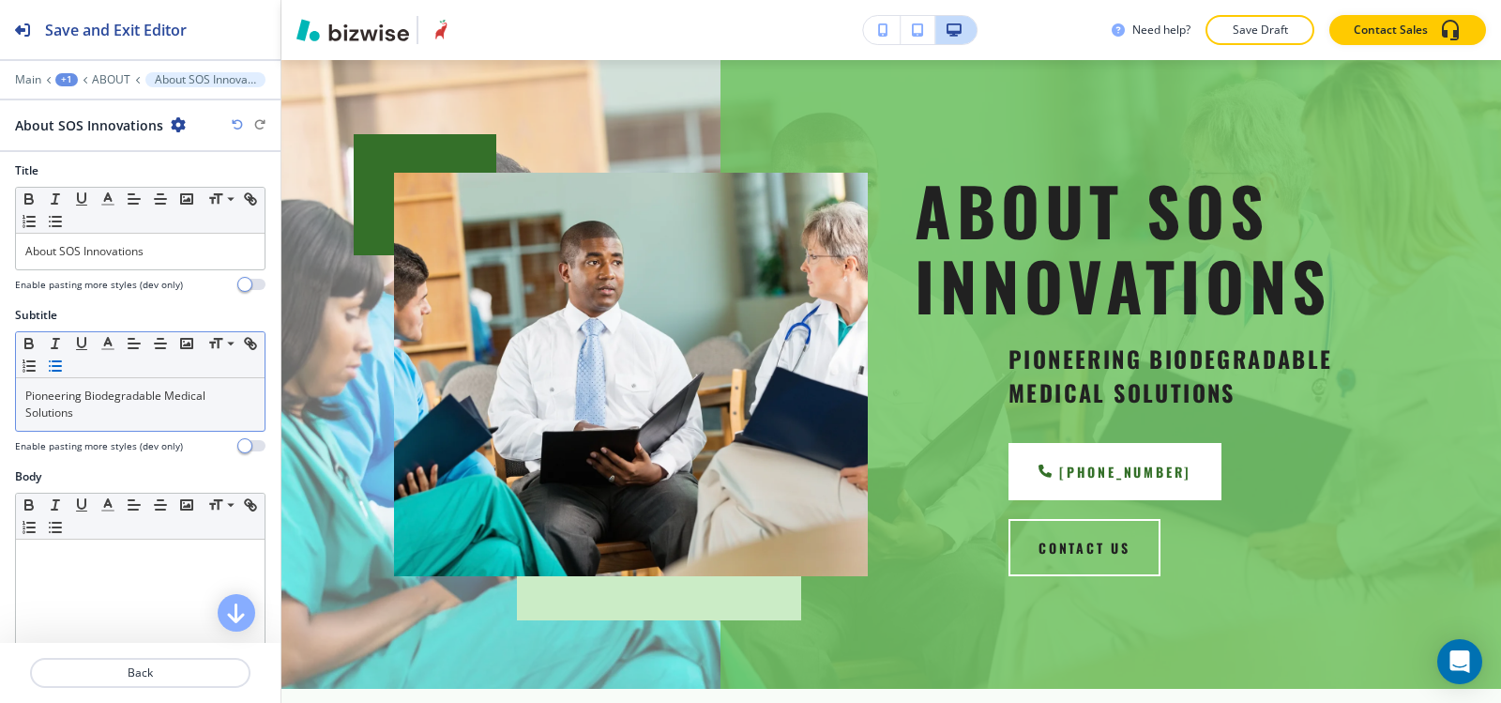
scroll to position [0, 0]
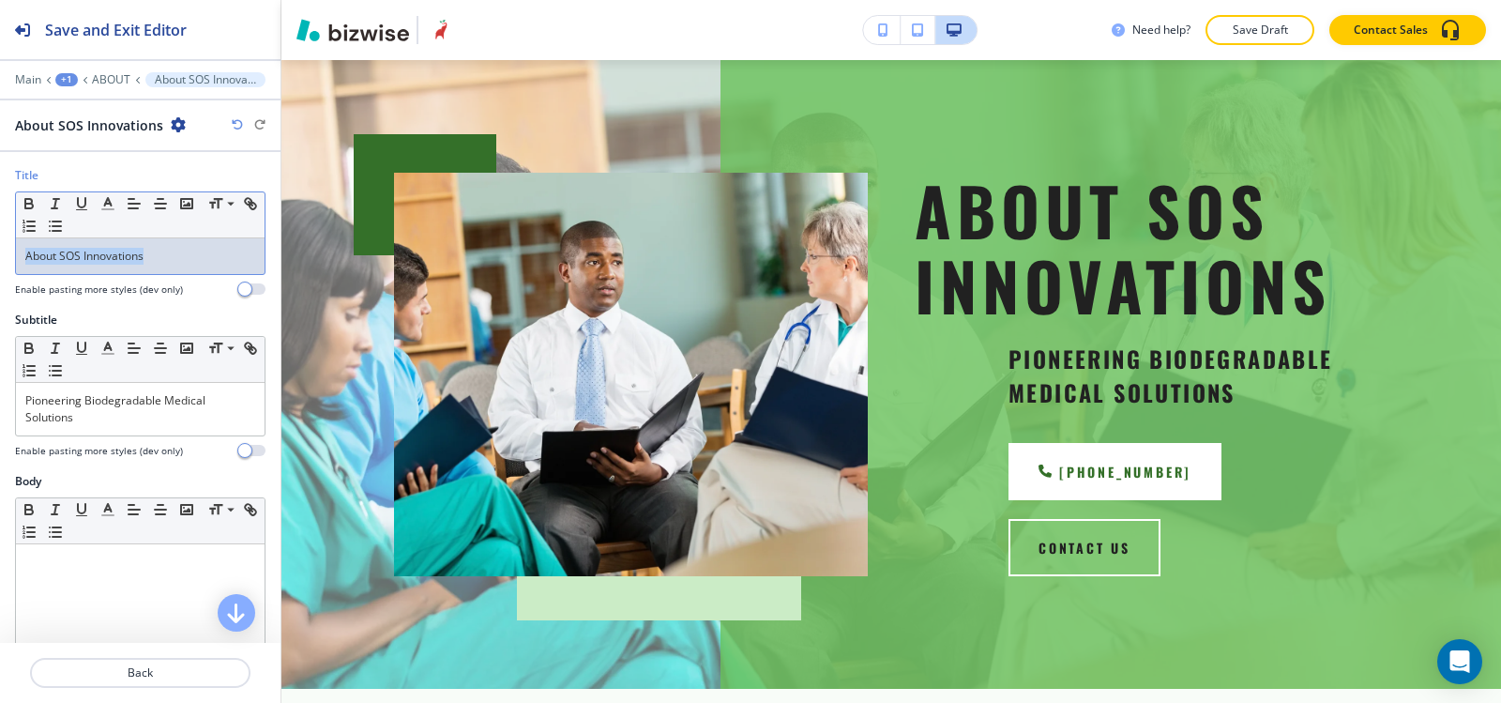
drag, startPoint x: 170, startPoint y: 251, endPoint x: 0, endPoint y: 255, distance: 169.9
click at [0, 255] on div "Title Small Normal Large Huge About SOS Innovations Enable pasting more styles …" at bounding box center [140, 239] width 281 height 144
copy p "About SOS Innovations"
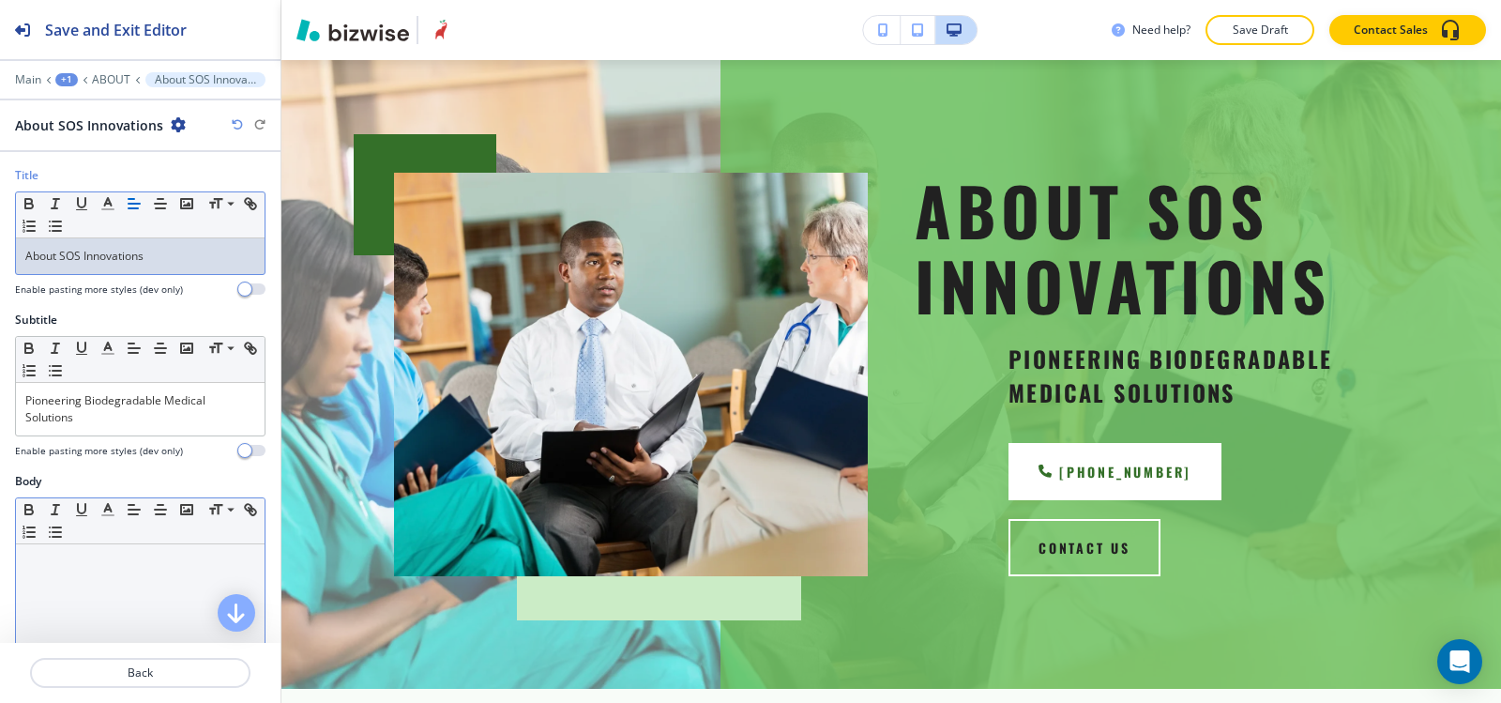
click at [86, 561] on p at bounding box center [140, 562] width 230 height 17
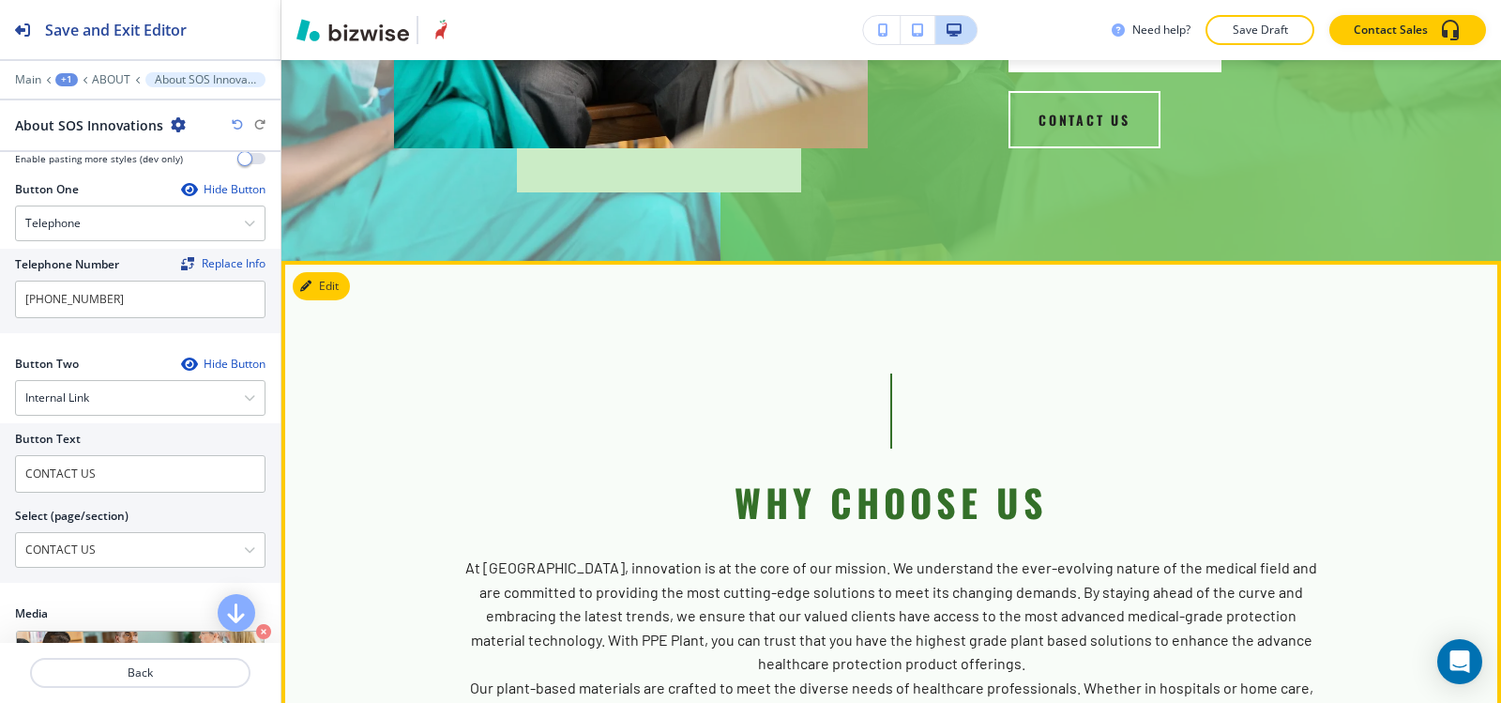
scroll to position [769, 0]
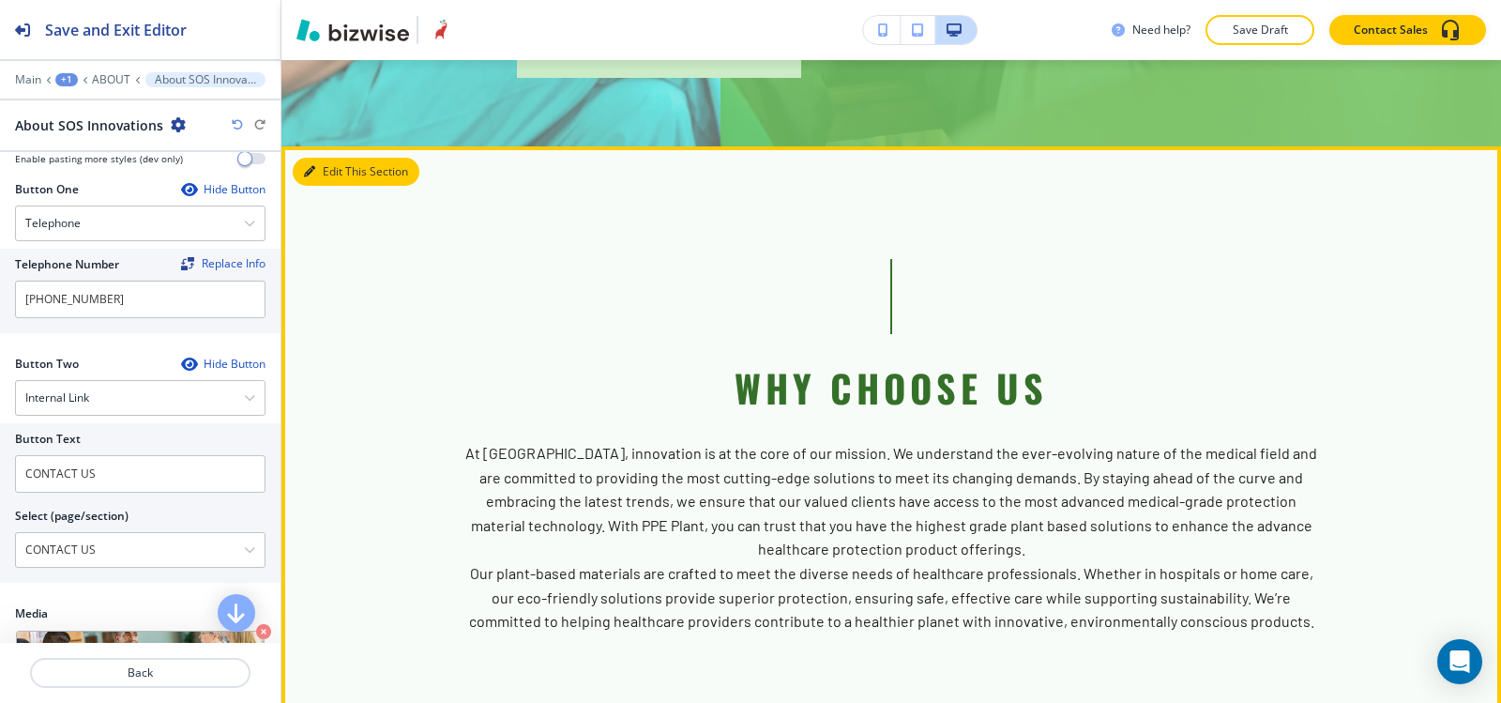
click at [315, 158] on button "Edit This Section" at bounding box center [356, 172] width 127 height 28
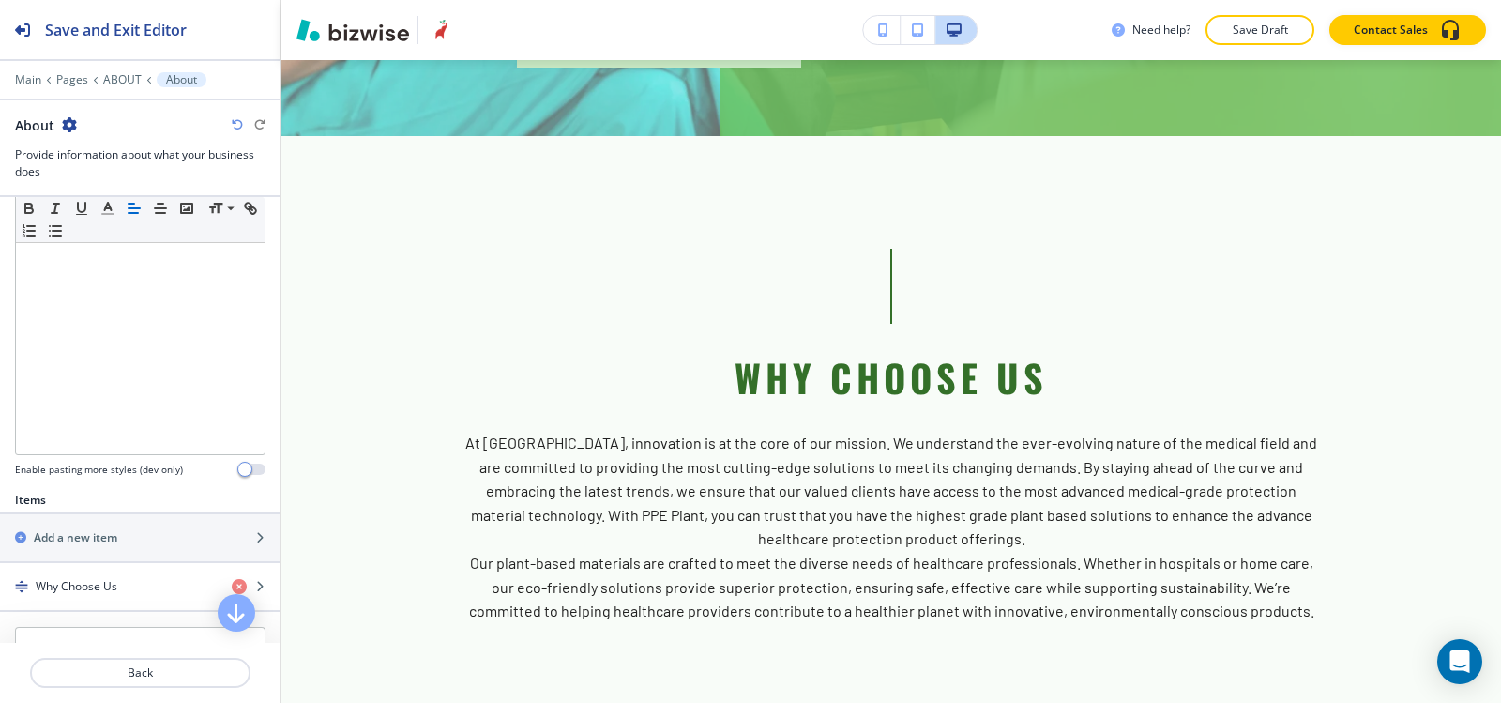
scroll to position [563, 0]
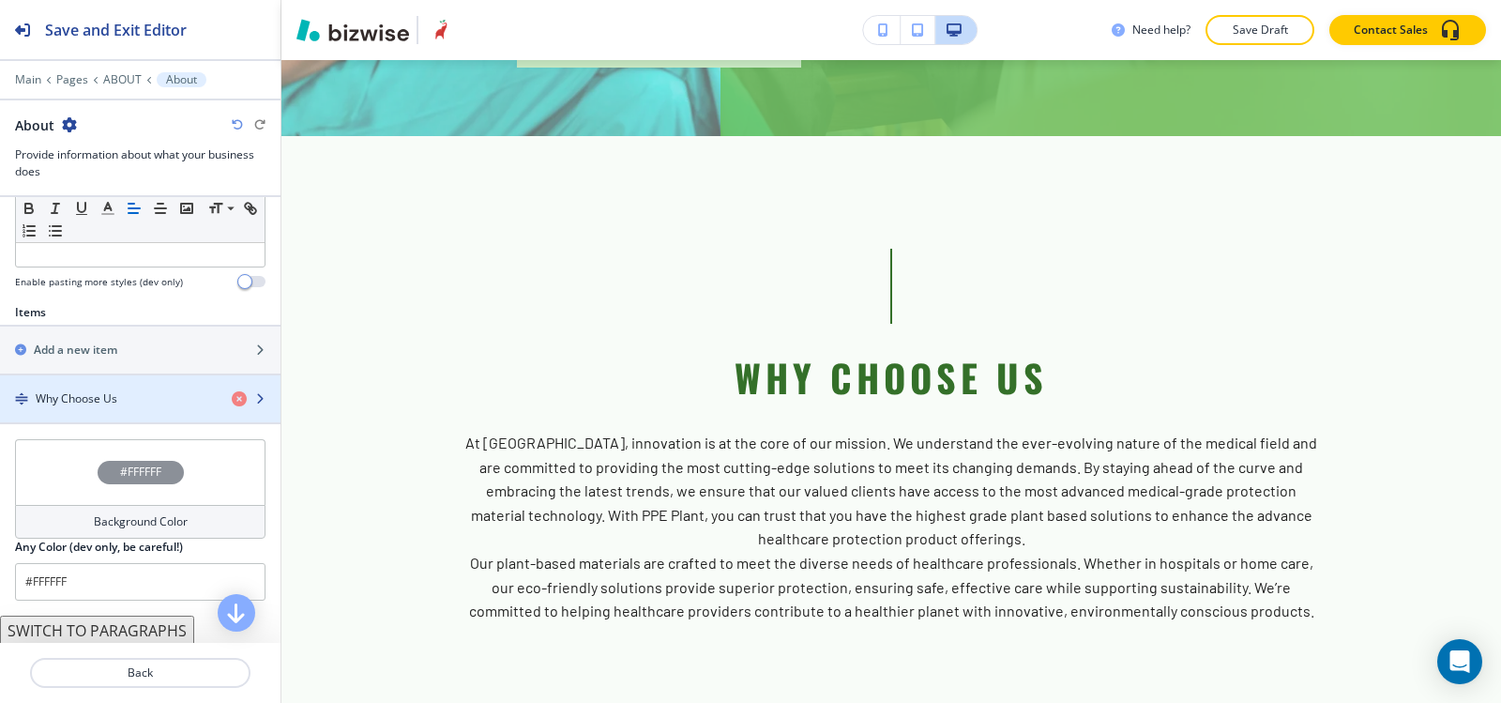
click at [91, 401] on h4 "Why Choose Us" at bounding box center [77, 398] width 82 height 17
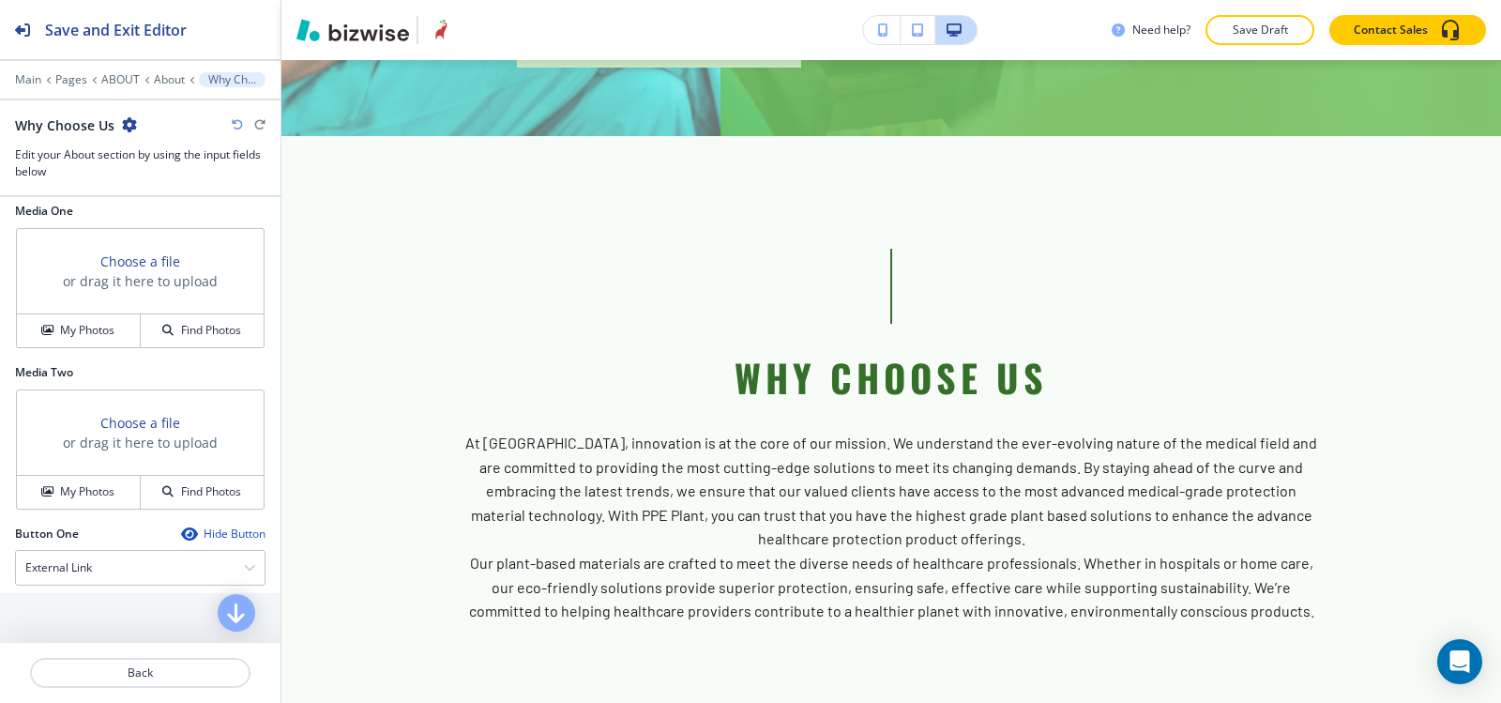
scroll to position [938, 0]
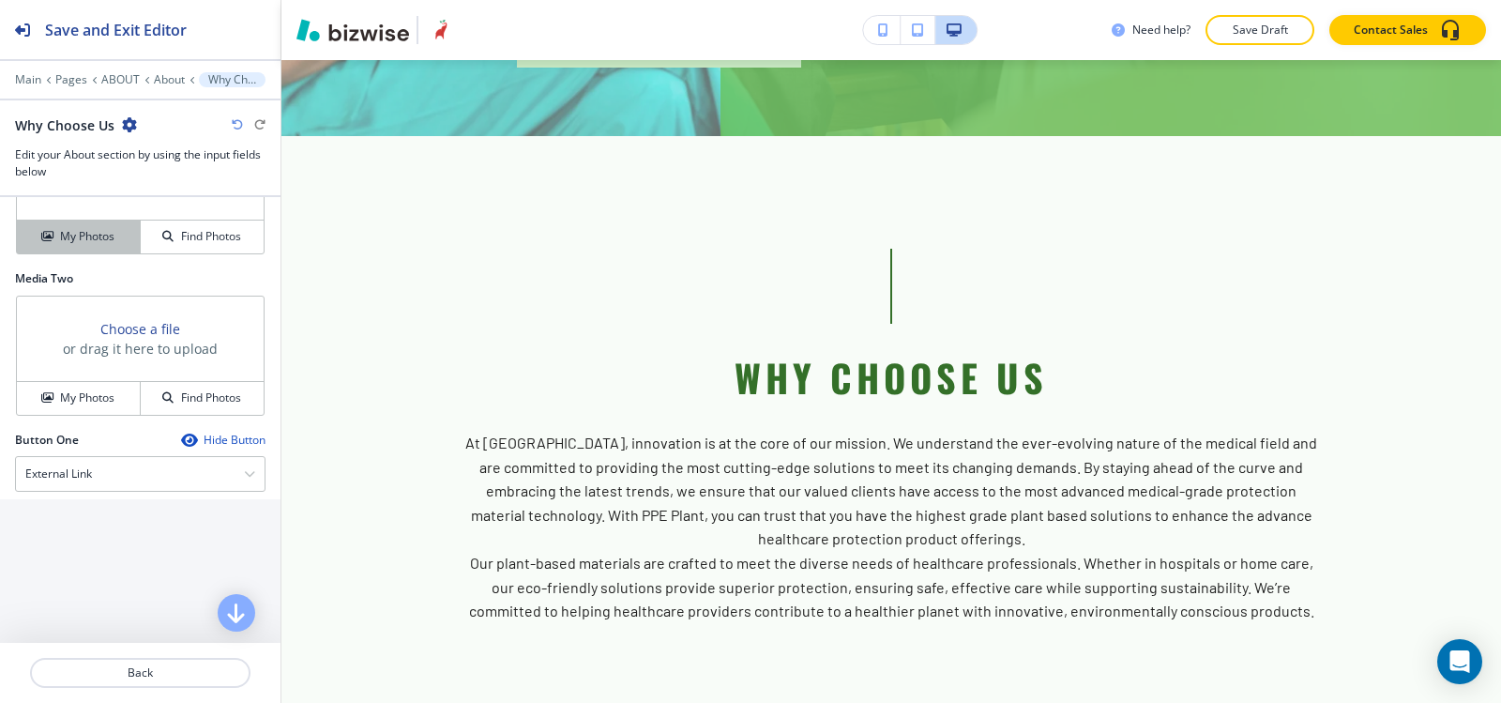
click at [77, 251] on button "My Photos" at bounding box center [79, 236] width 124 height 33
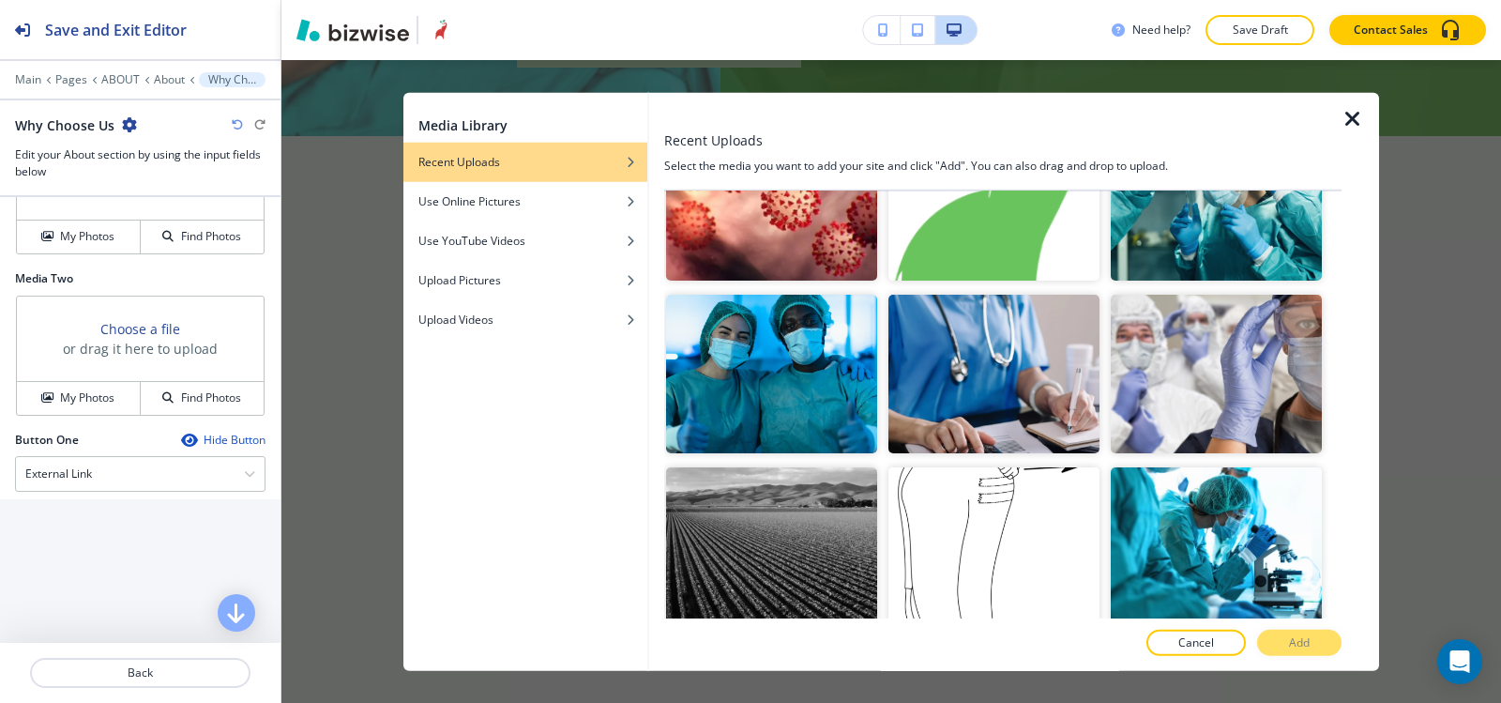
scroll to position [1970, 0]
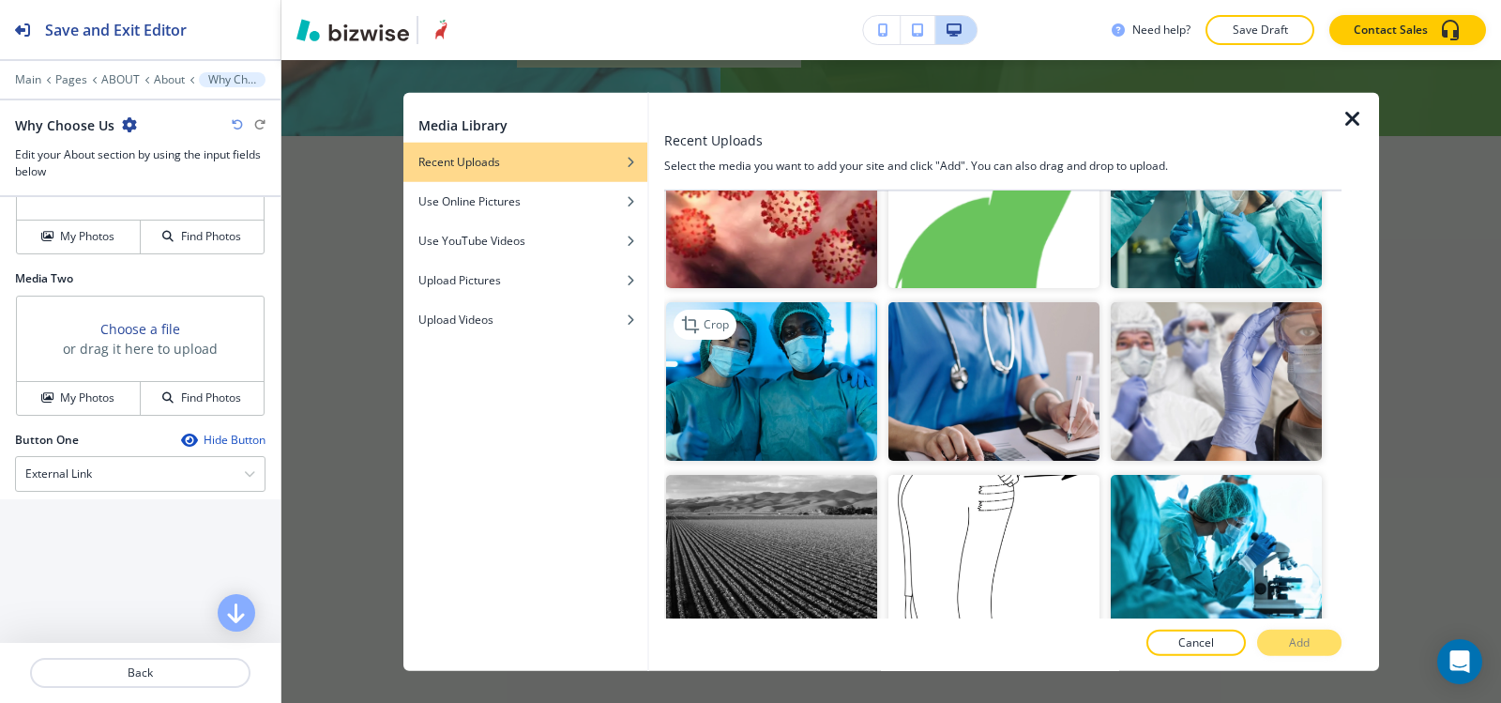
click at [823, 400] on img "button" at bounding box center [771, 381] width 211 height 159
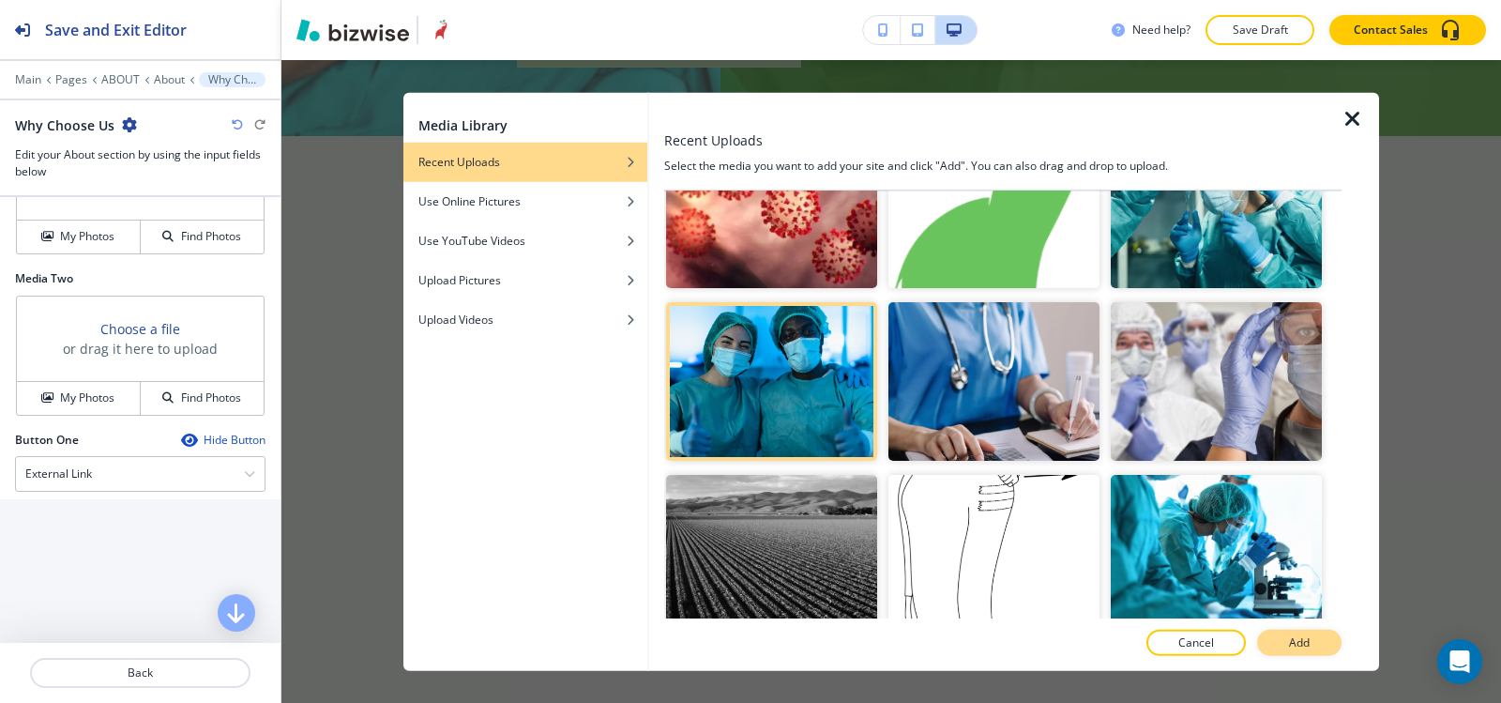
click at [1295, 642] on p "Add" at bounding box center [1299, 642] width 21 height 17
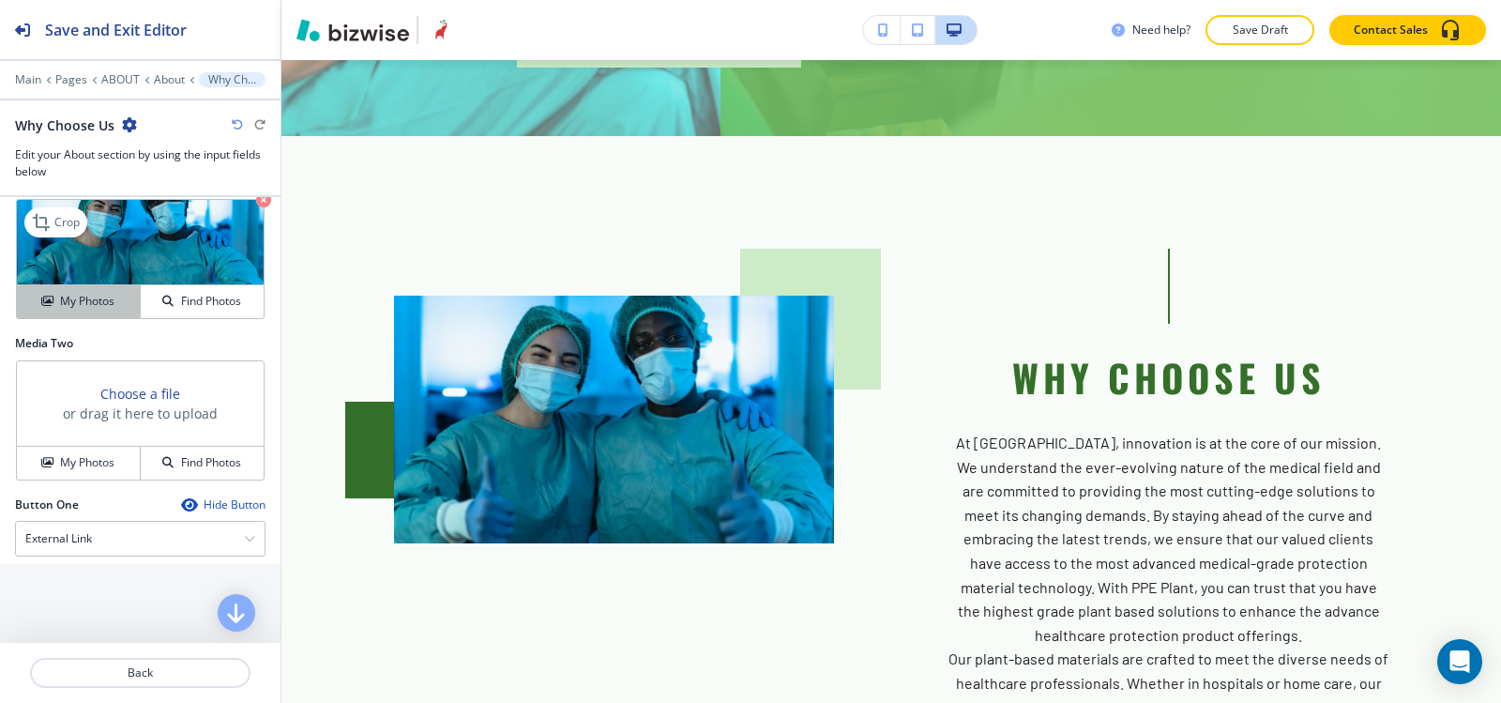
scroll to position [844, 0]
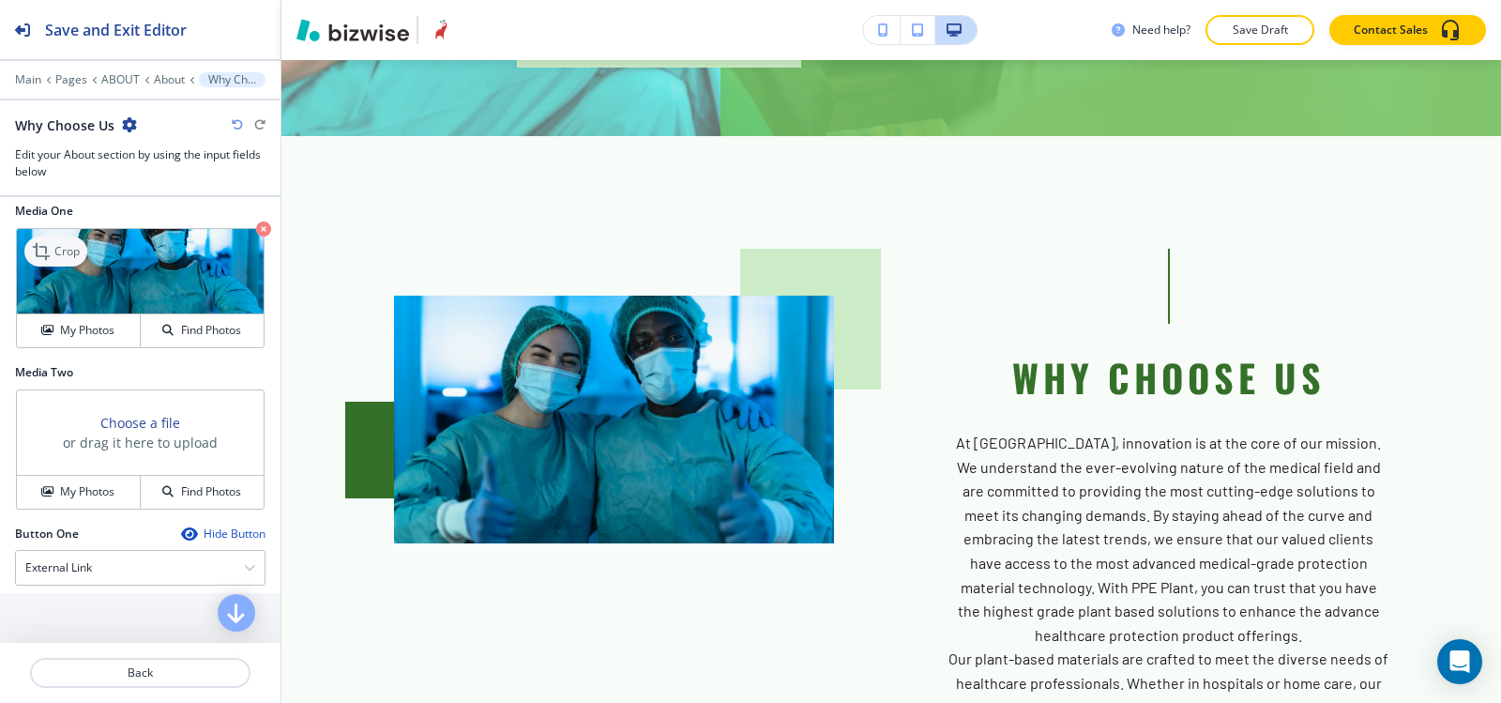
click at [64, 255] on p "Crop" at bounding box center [66, 251] width 25 height 17
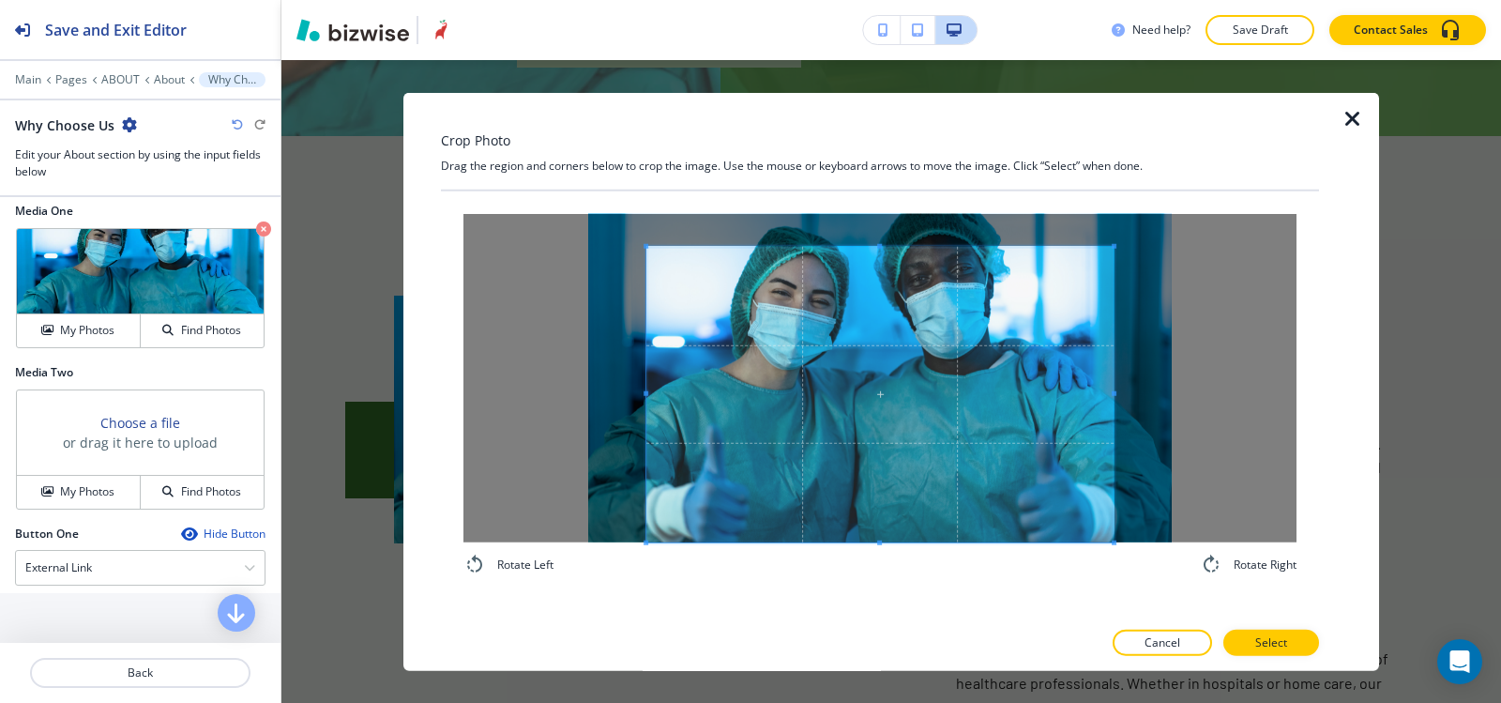
click at [871, 599] on div "Rotate Left Rotate Right" at bounding box center [880, 404] width 878 height 428
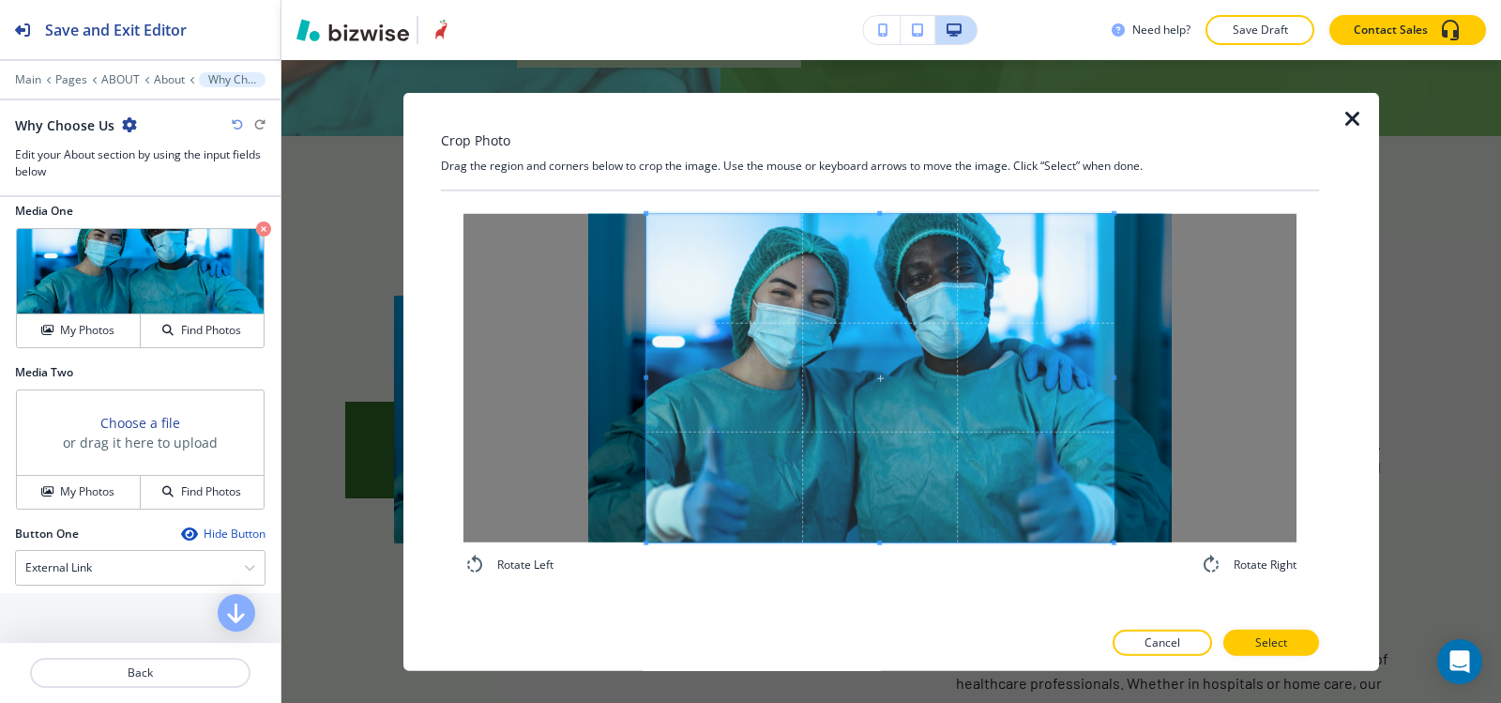
click at [872, 152] on div "Crop Photo Drag the region and corners below to crop the image. Use the mouse o…" at bounding box center [880, 381] width 878 height 579
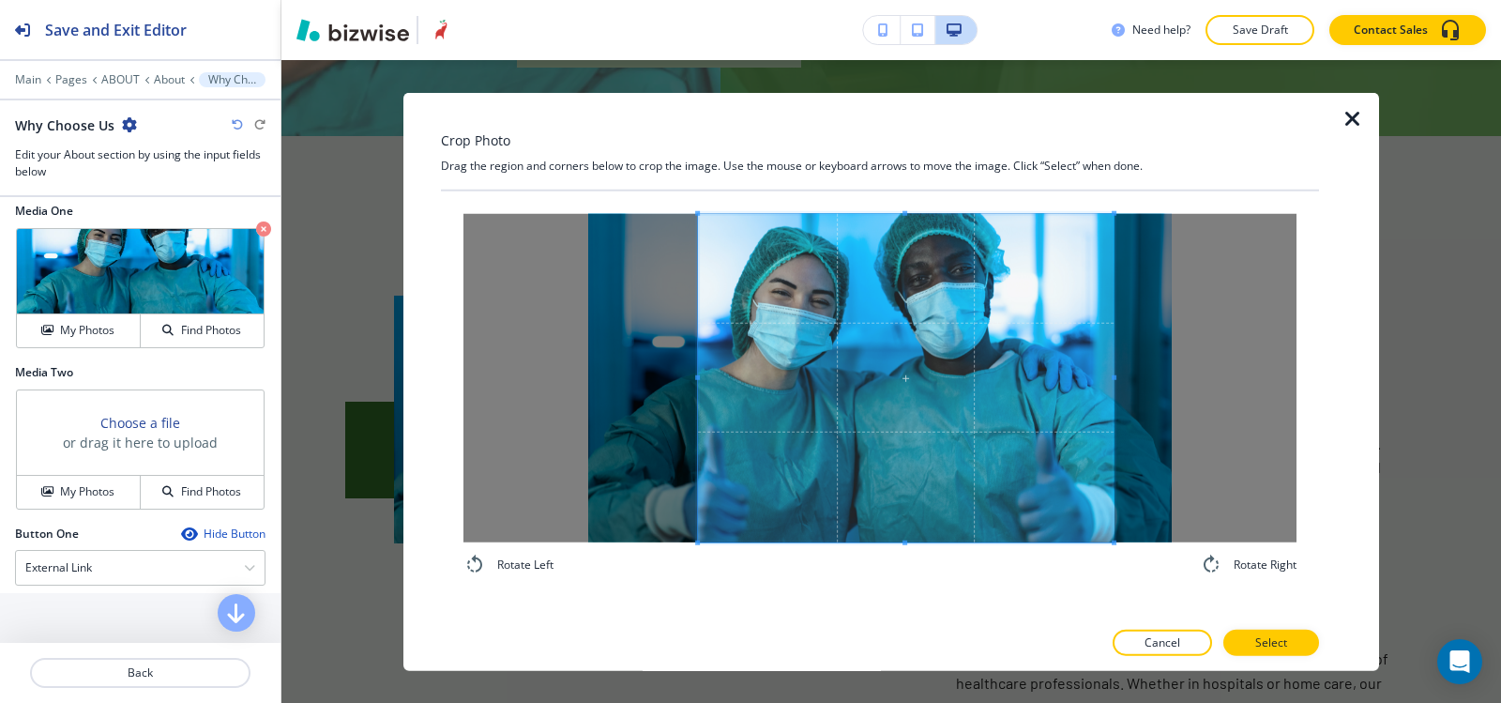
click at [698, 326] on span at bounding box center [697, 377] width 5 height 328
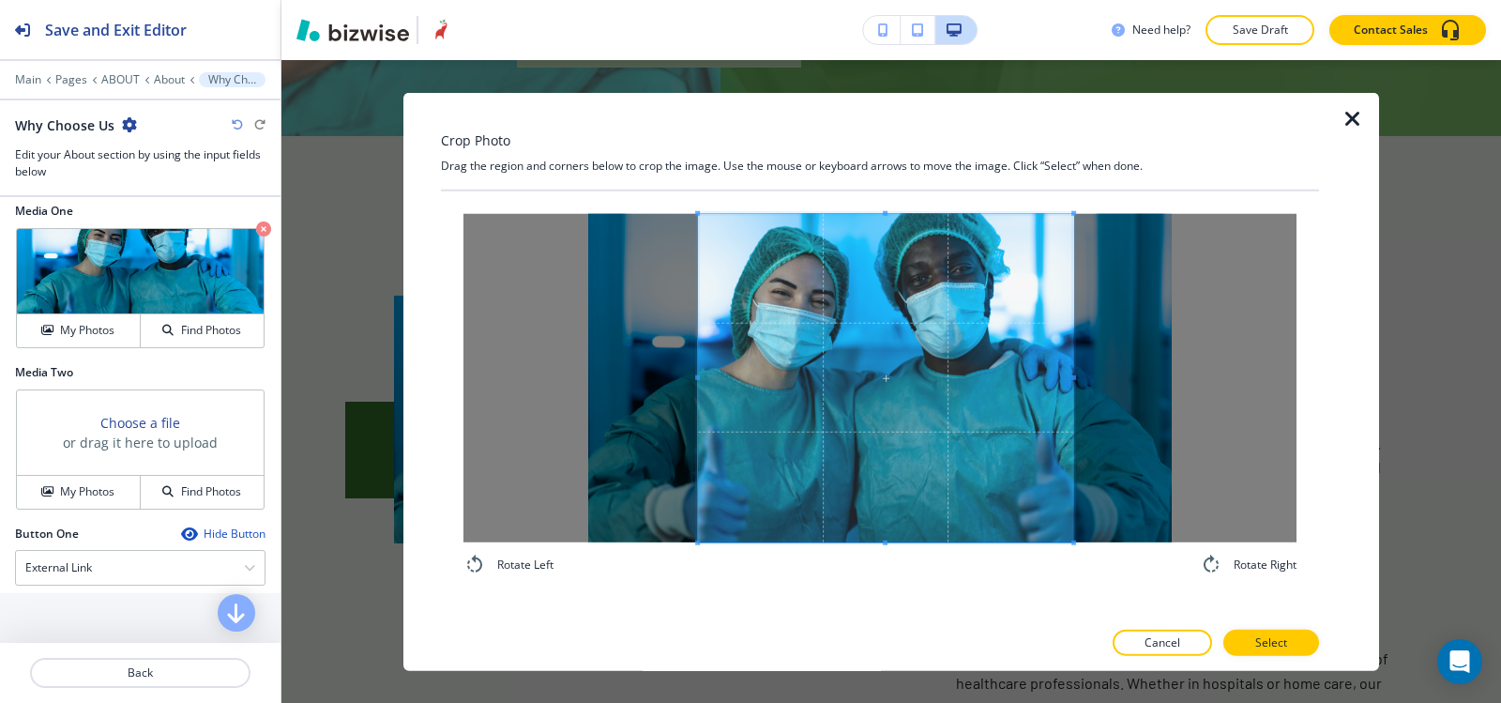
click at [1074, 349] on span at bounding box center [1073, 377] width 5 height 328
click at [1254, 651] on button "Select" at bounding box center [1271, 643] width 96 height 26
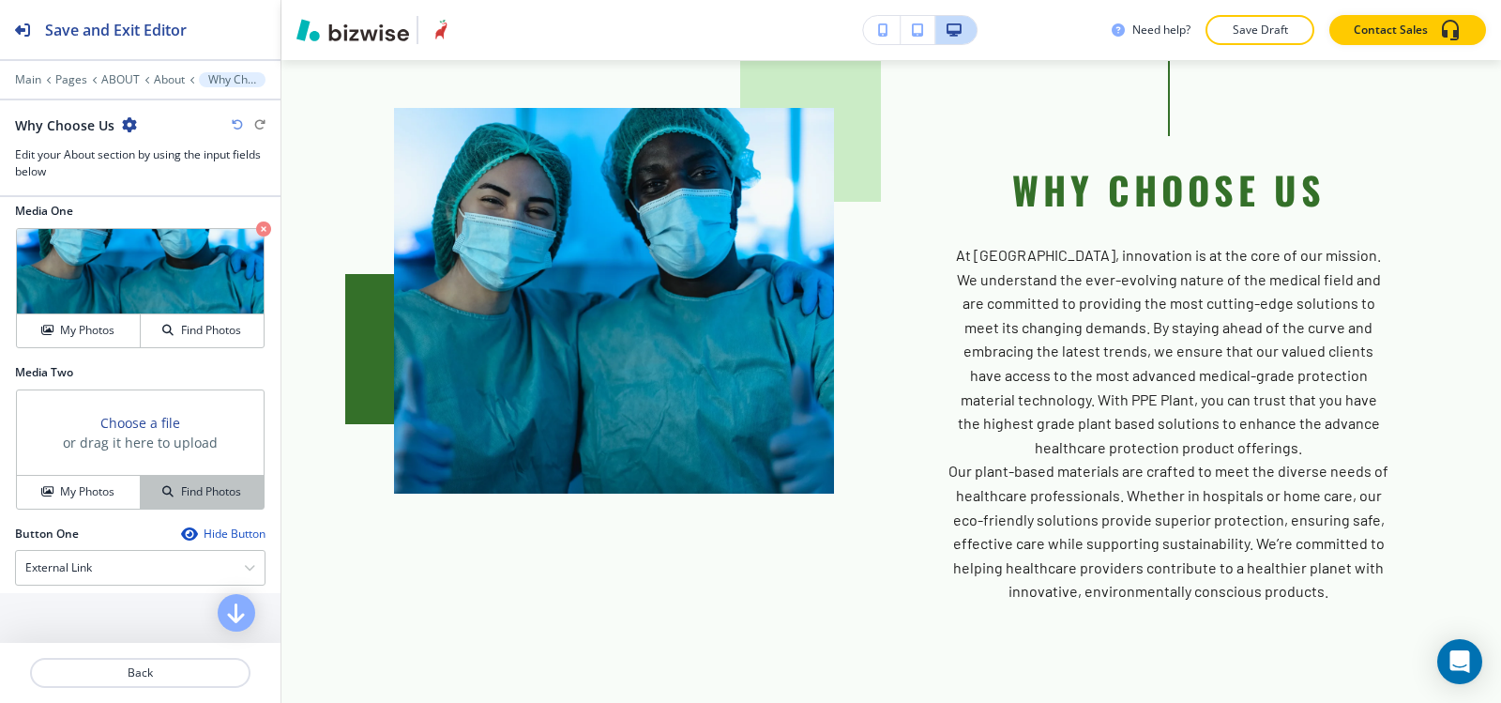
scroll to position [874, 0]
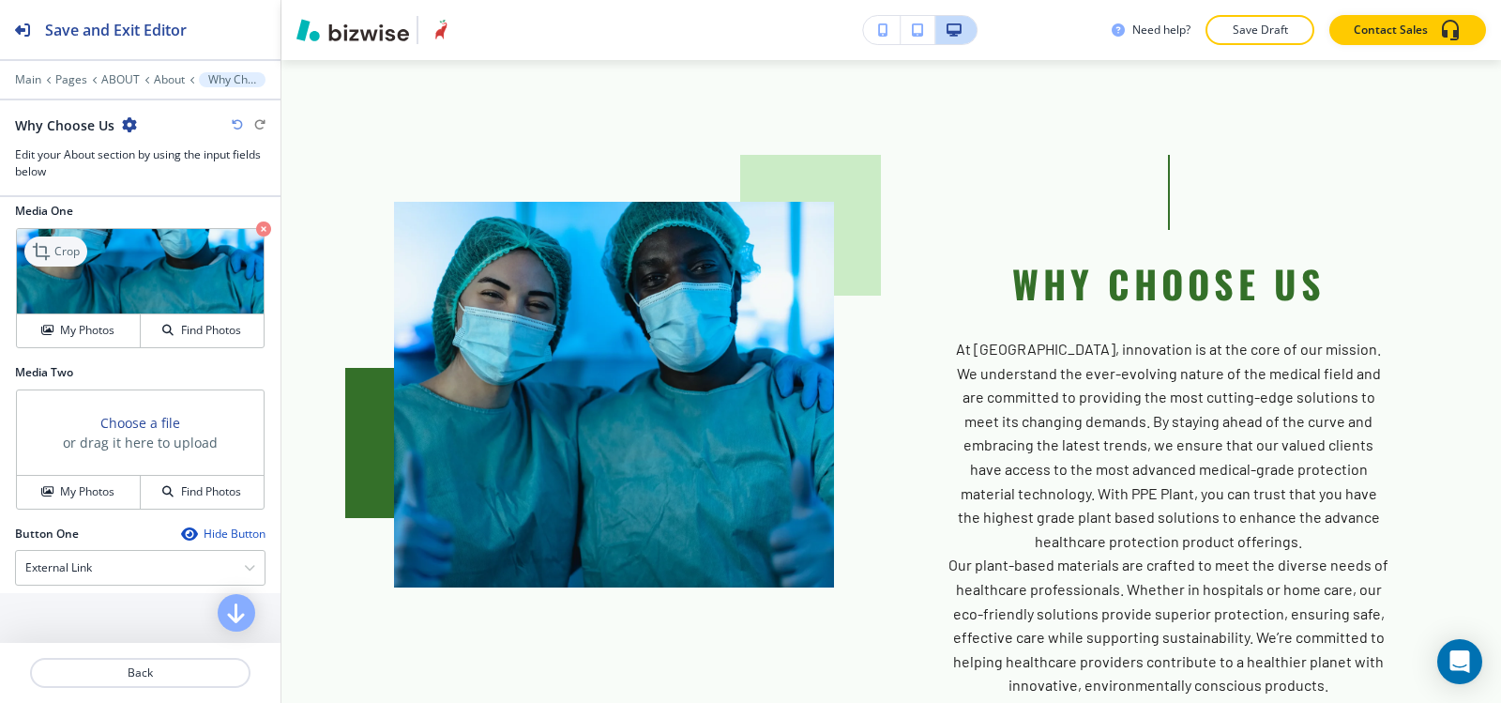
click at [58, 257] on p "Crop" at bounding box center [66, 251] width 25 height 17
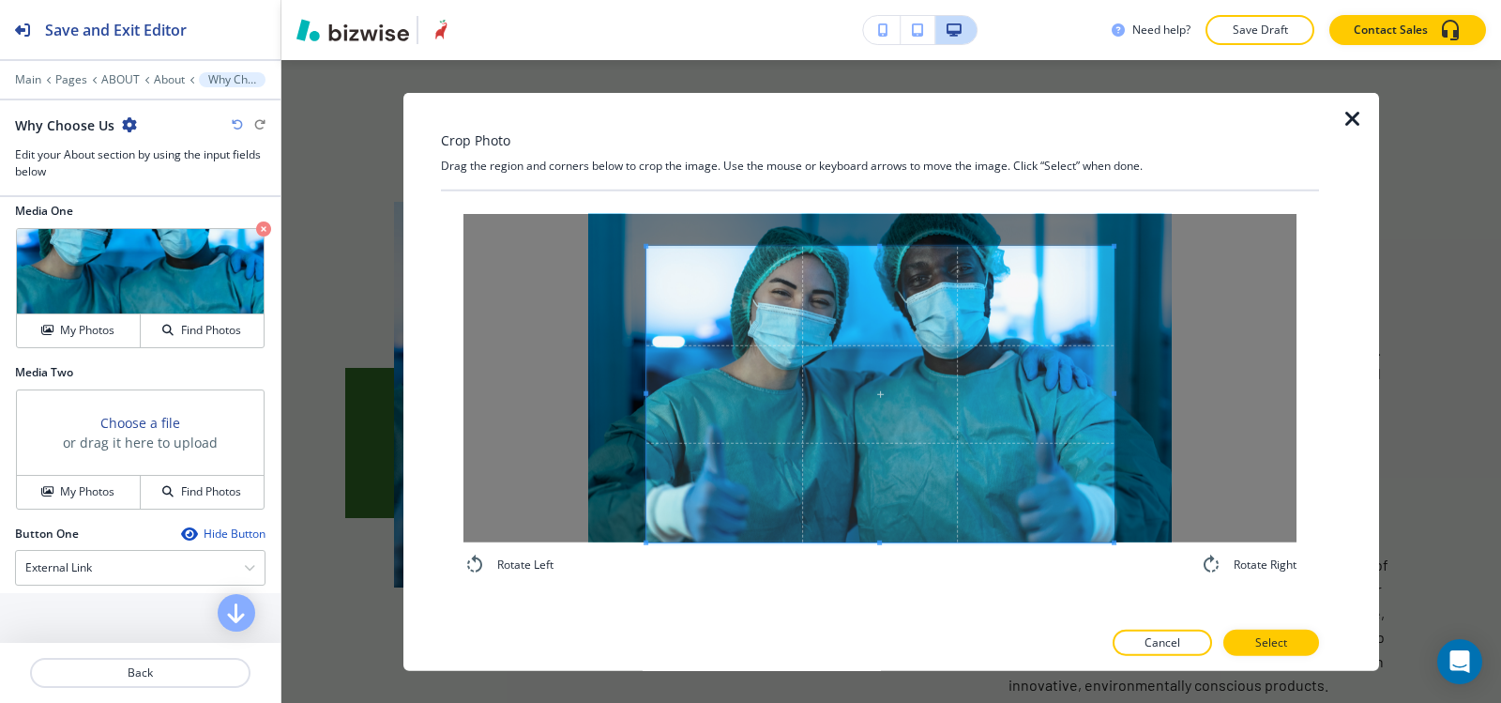
click at [884, 555] on div "Rotate Left Rotate Right" at bounding box center [879, 394] width 833 height 362
click at [839, 247] on span at bounding box center [879, 394] width 467 height 296
click at [839, 238] on div at bounding box center [879, 377] width 833 height 328
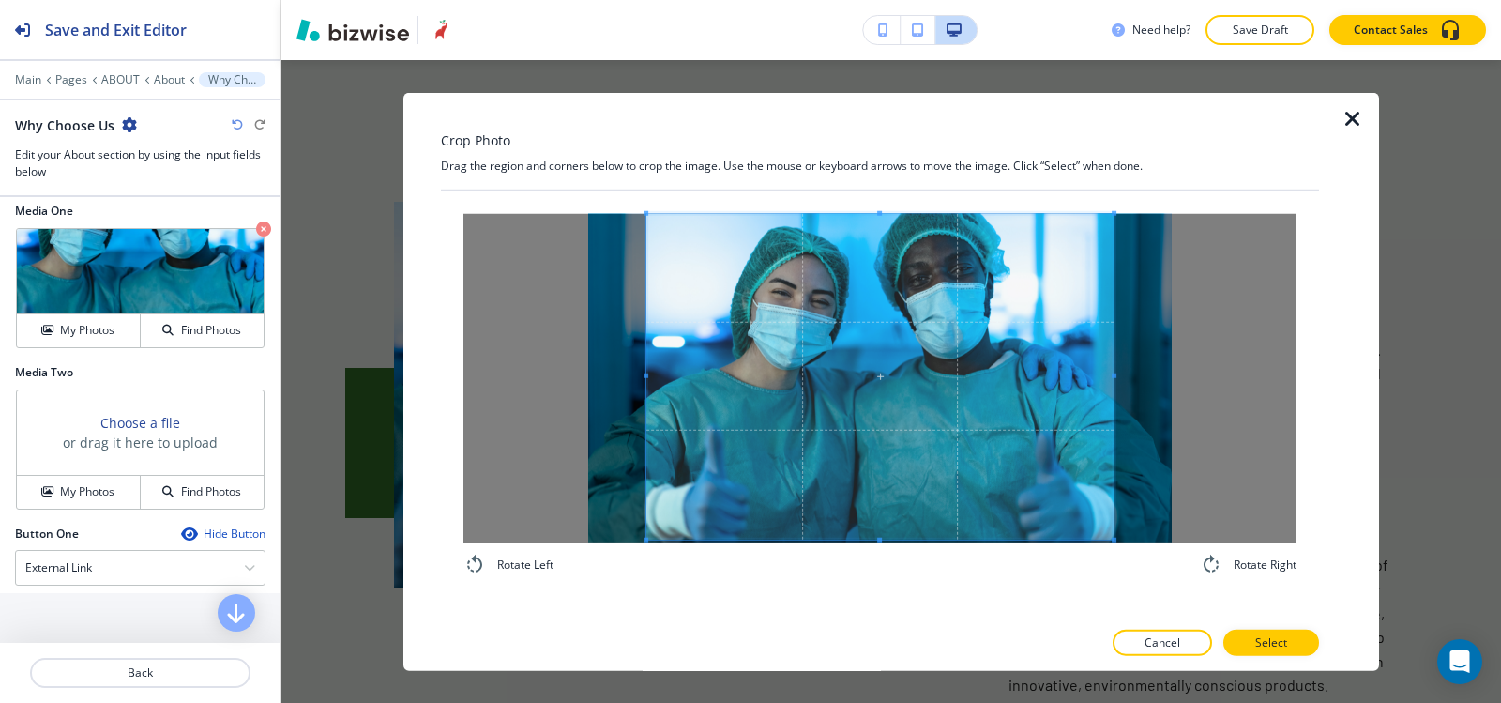
click at [835, 150] on div "Crop Photo Drag the region and corners below to crop the image. Use the mouse o…" at bounding box center [880, 381] width 878 height 579
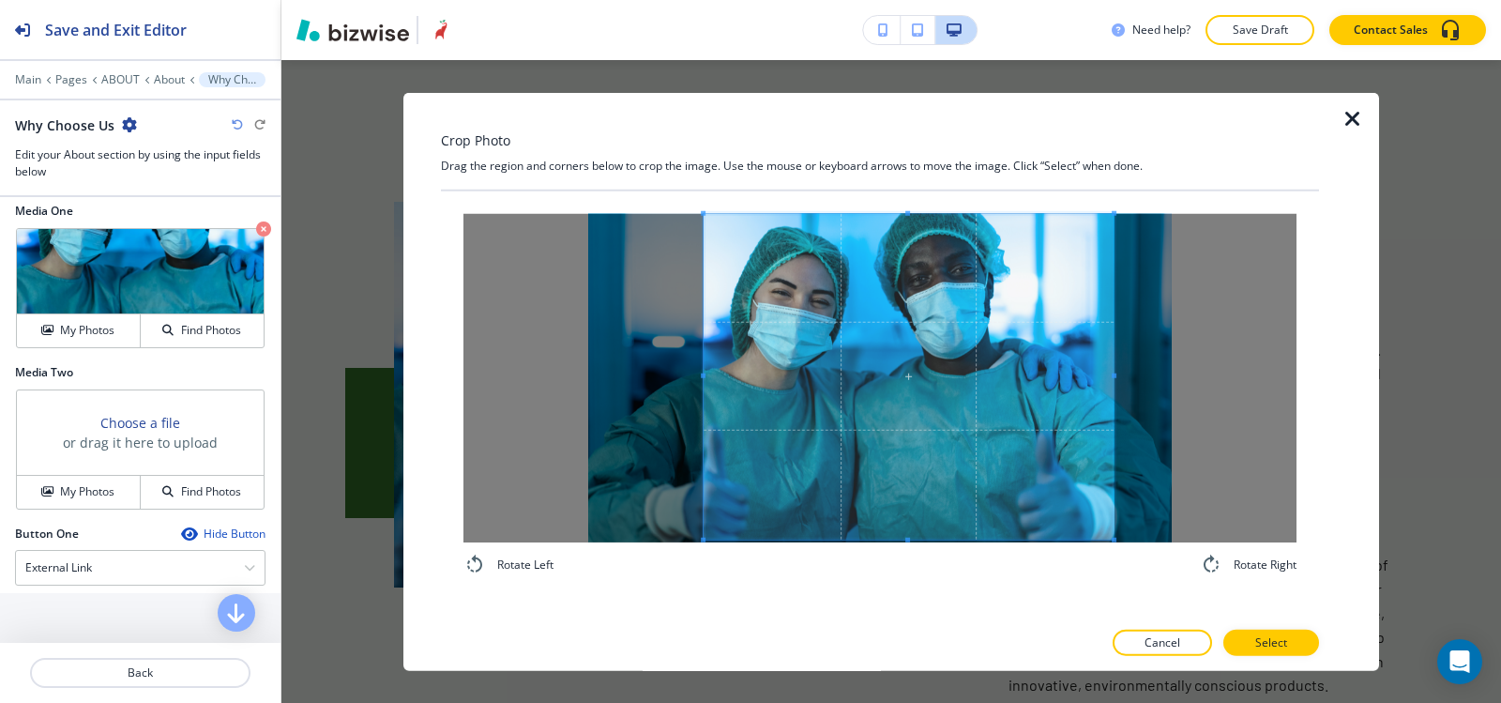
click at [704, 362] on div at bounding box center [909, 376] width 410 height 326
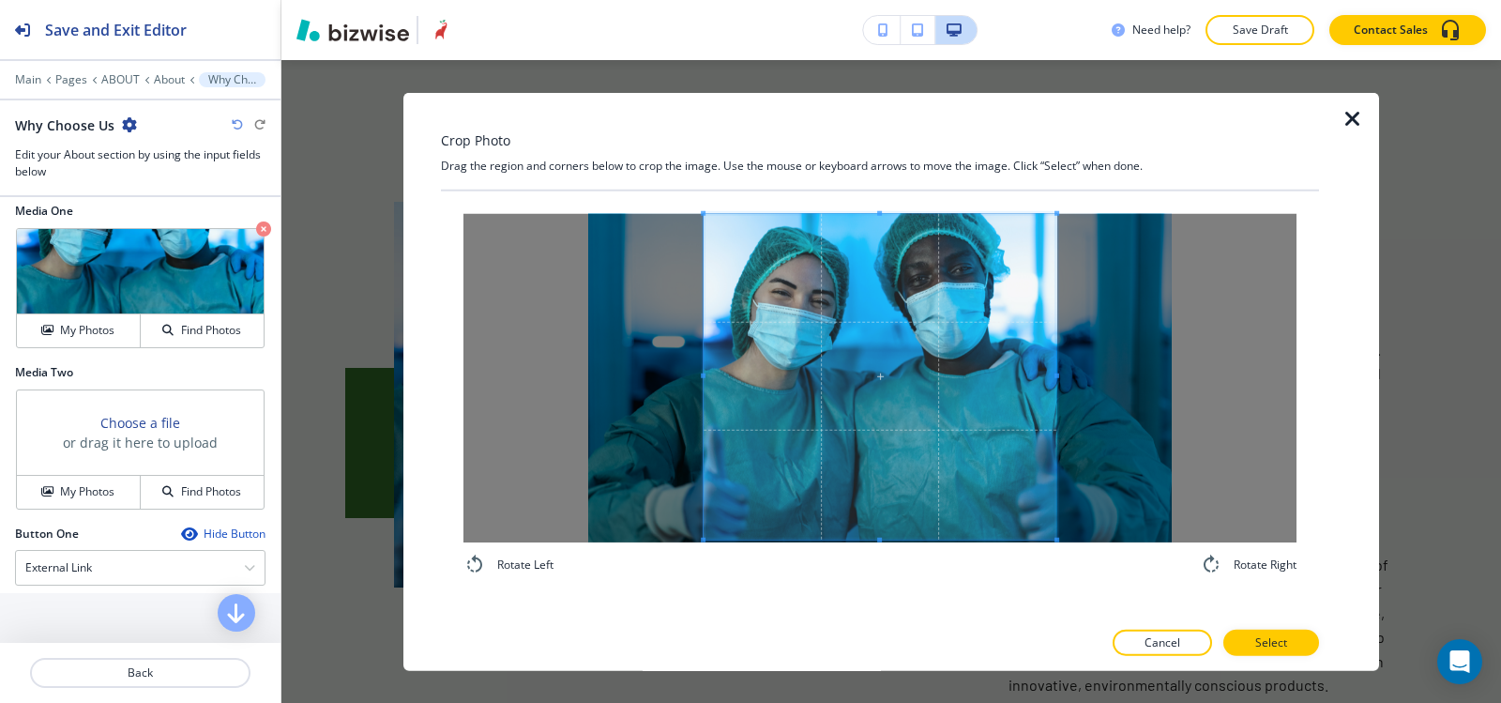
click at [1056, 372] on div at bounding box center [880, 376] width 353 height 326
click at [1054, 374] on span at bounding box center [1053, 375] width 5 height 5
click at [980, 503] on span at bounding box center [881, 376] width 349 height 326
click at [1252, 646] on button "Select" at bounding box center [1271, 643] width 96 height 26
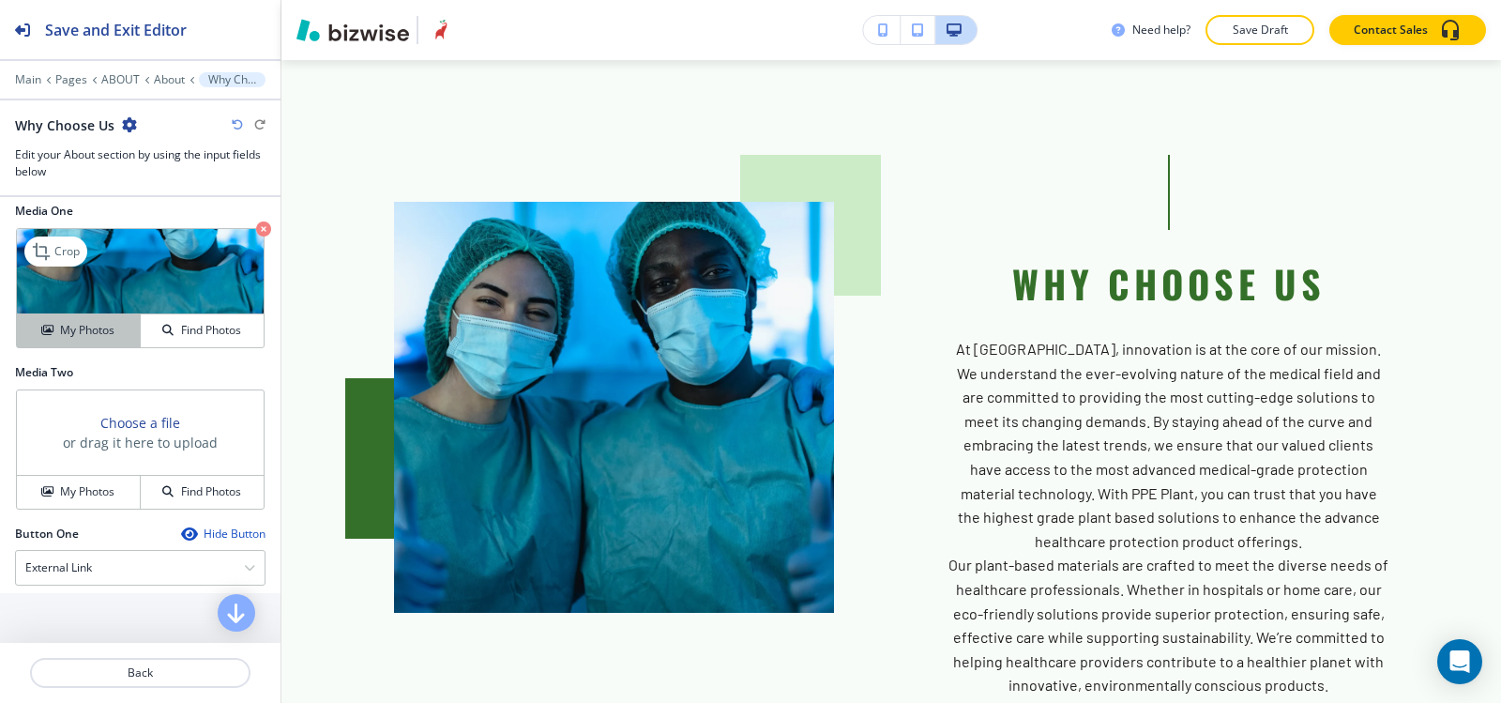
click at [51, 331] on div "My Photos" at bounding box center [78, 330] width 123 height 17
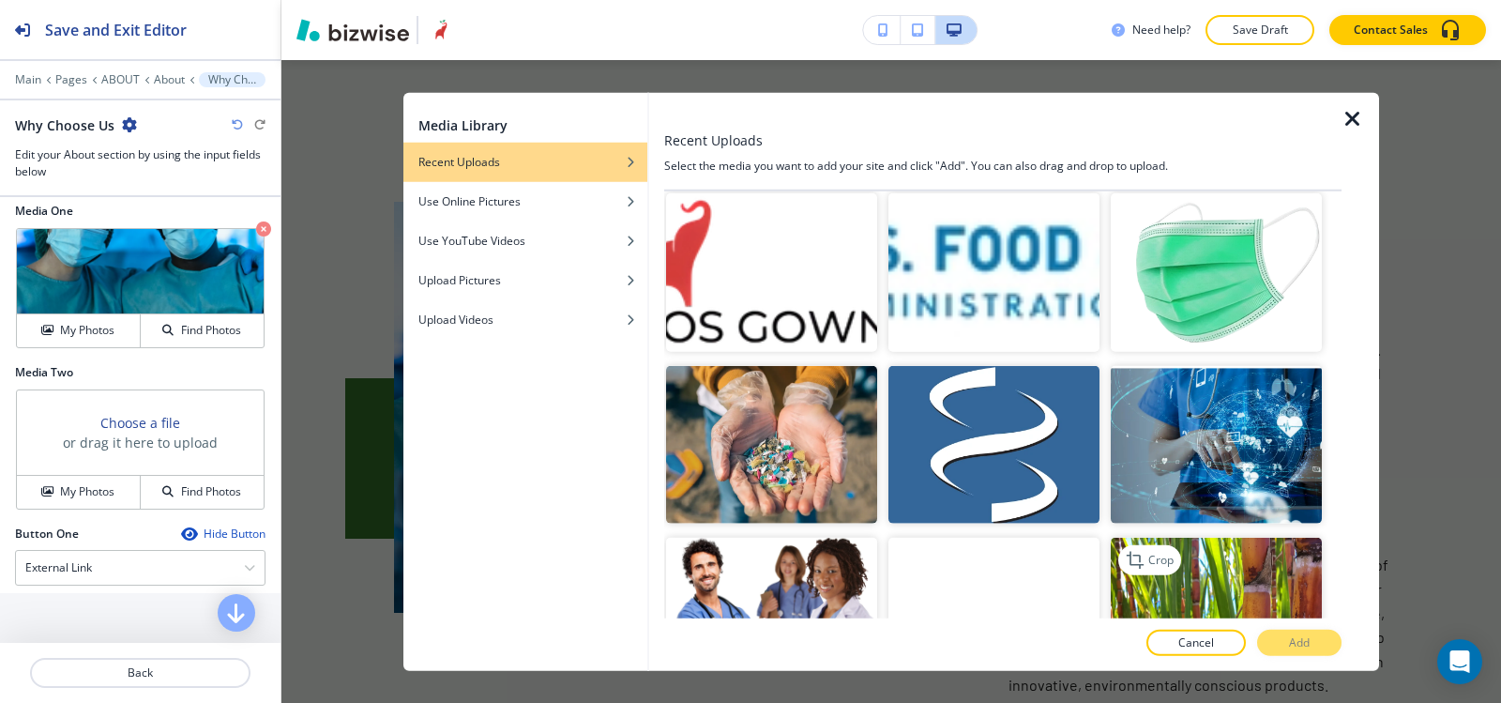
scroll to position [4353, 0]
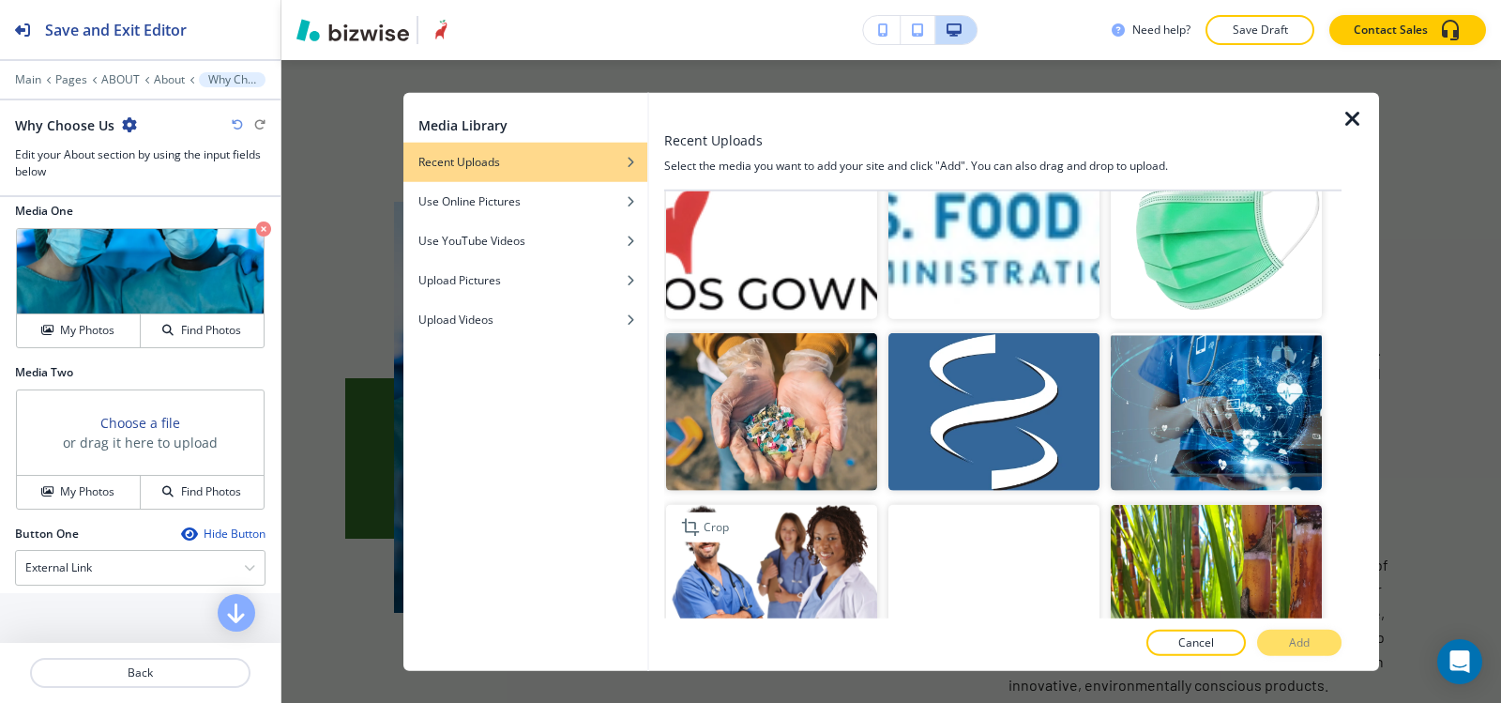
drag, startPoint x: 816, startPoint y: 507, endPoint x: 836, endPoint y: 503, distance: 20.1
click at [816, 506] on img "button" at bounding box center [771, 584] width 211 height 159
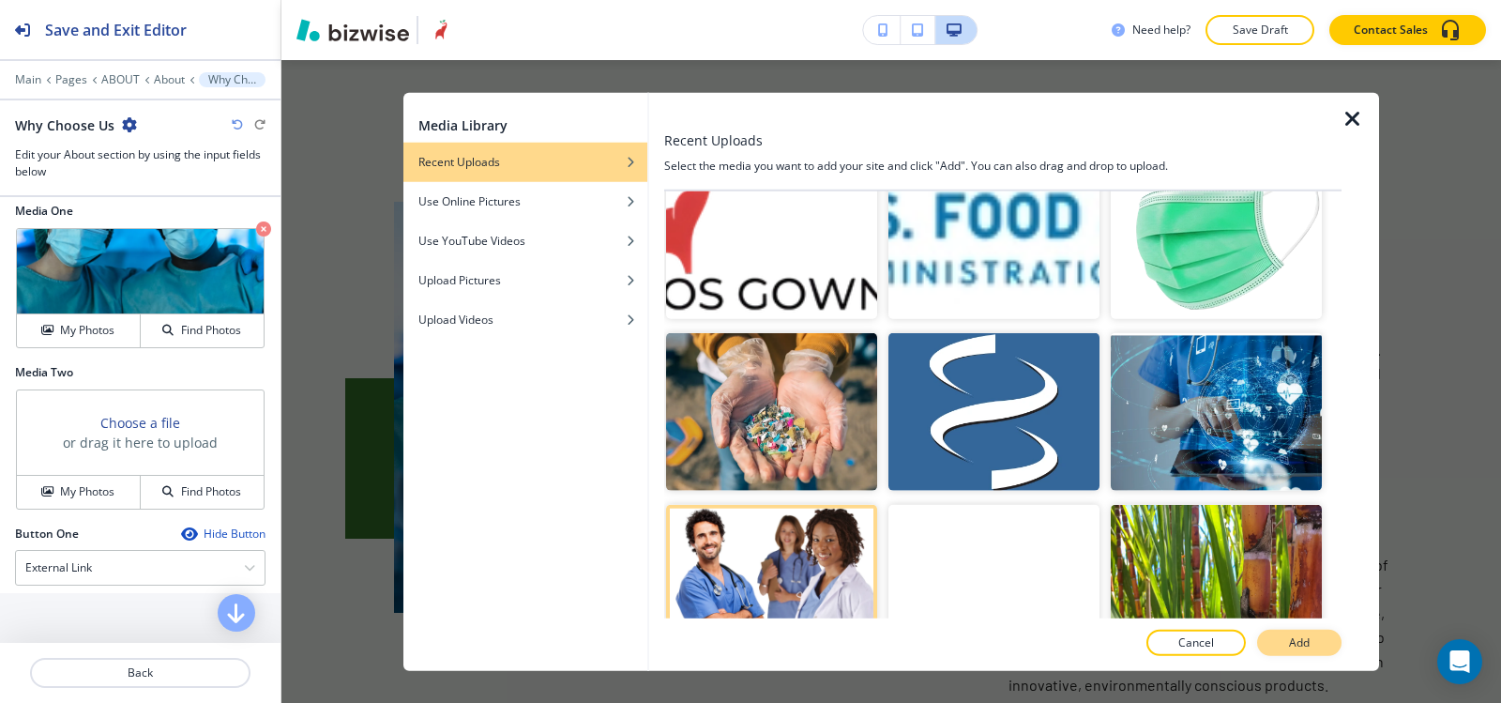
click at [1328, 651] on button "Add" at bounding box center [1299, 643] width 84 height 26
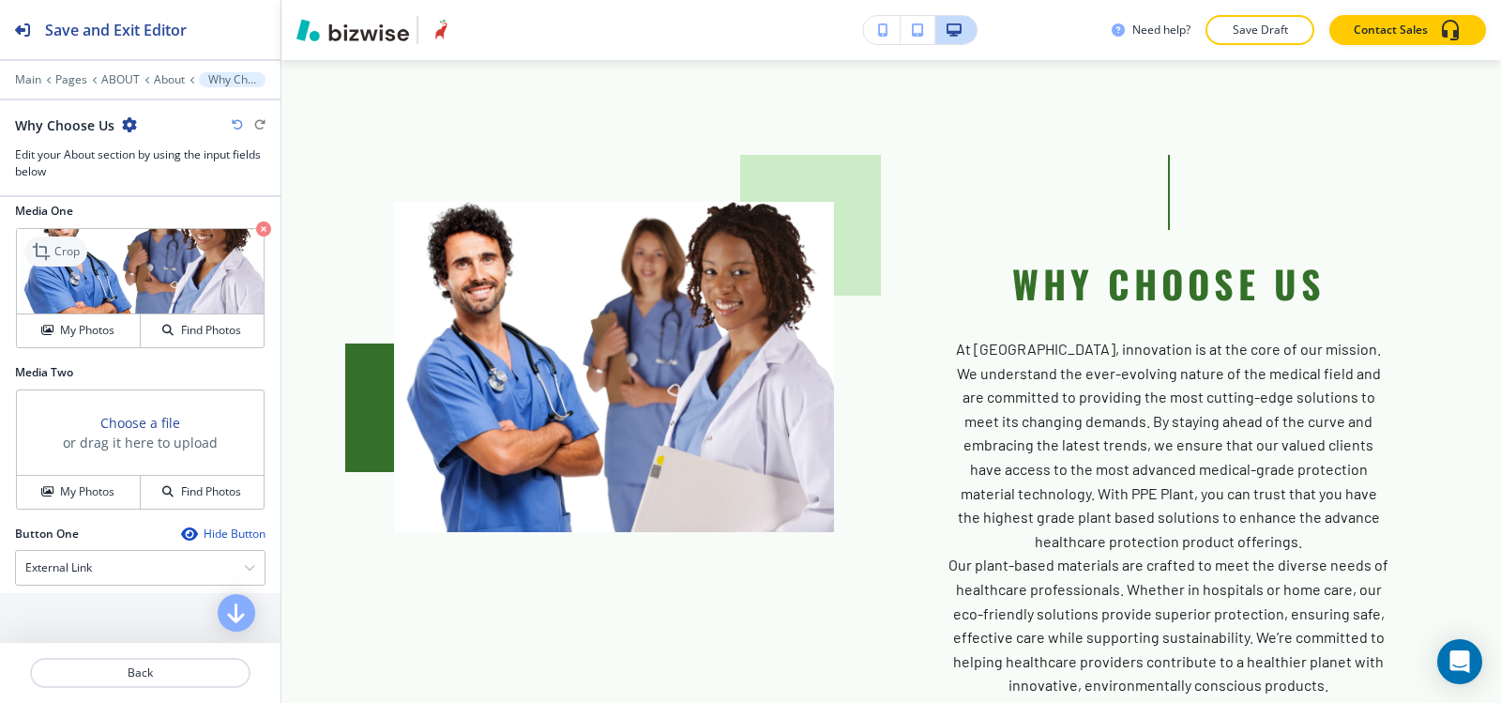
click at [66, 249] on p "Crop" at bounding box center [66, 251] width 25 height 17
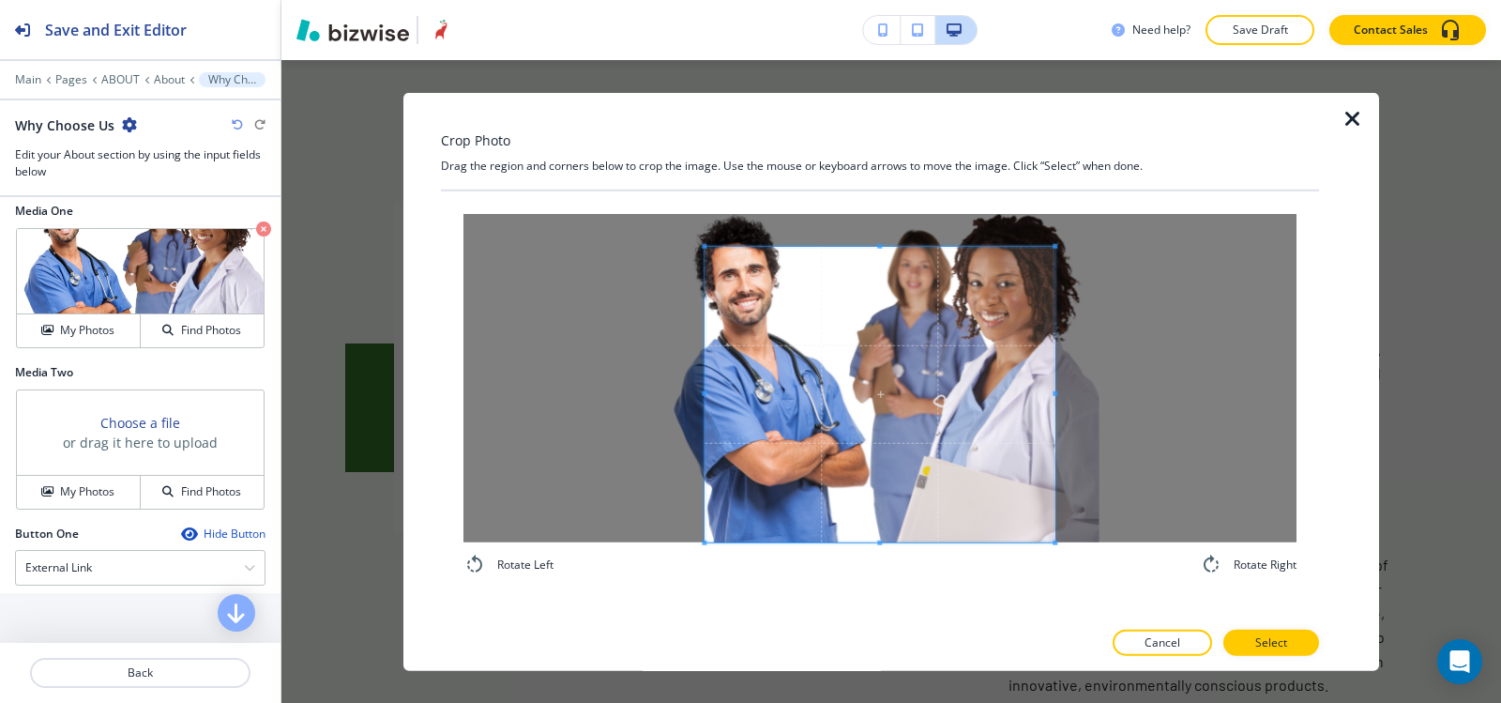
click at [886, 569] on div "Rotate Left Rotate Right" at bounding box center [879, 394] width 833 height 362
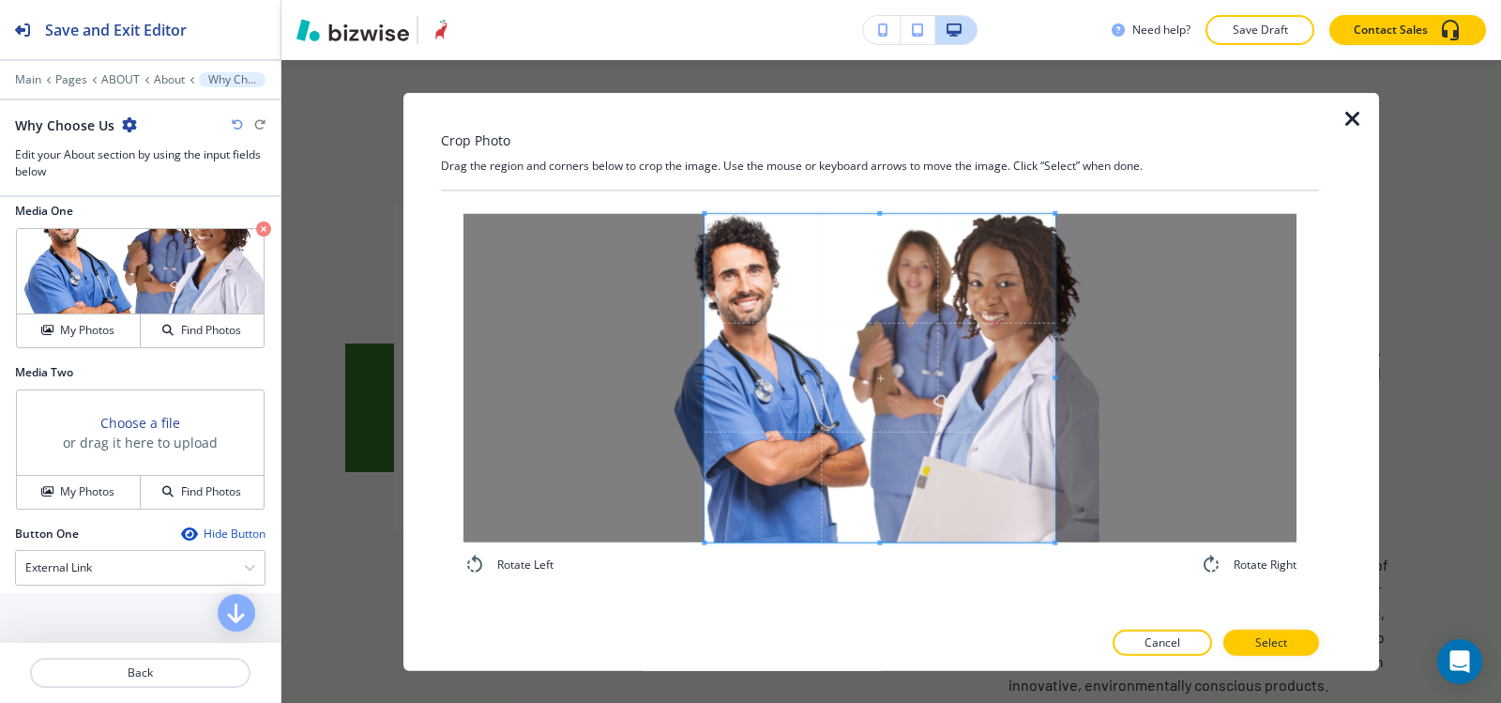
click at [869, 174] on div "Crop Photo Drag the region and corners below to crop the image. Use the mouse o…" at bounding box center [880, 381] width 878 height 579
click at [722, 337] on span at bounding box center [719, 377] width 5 height 328
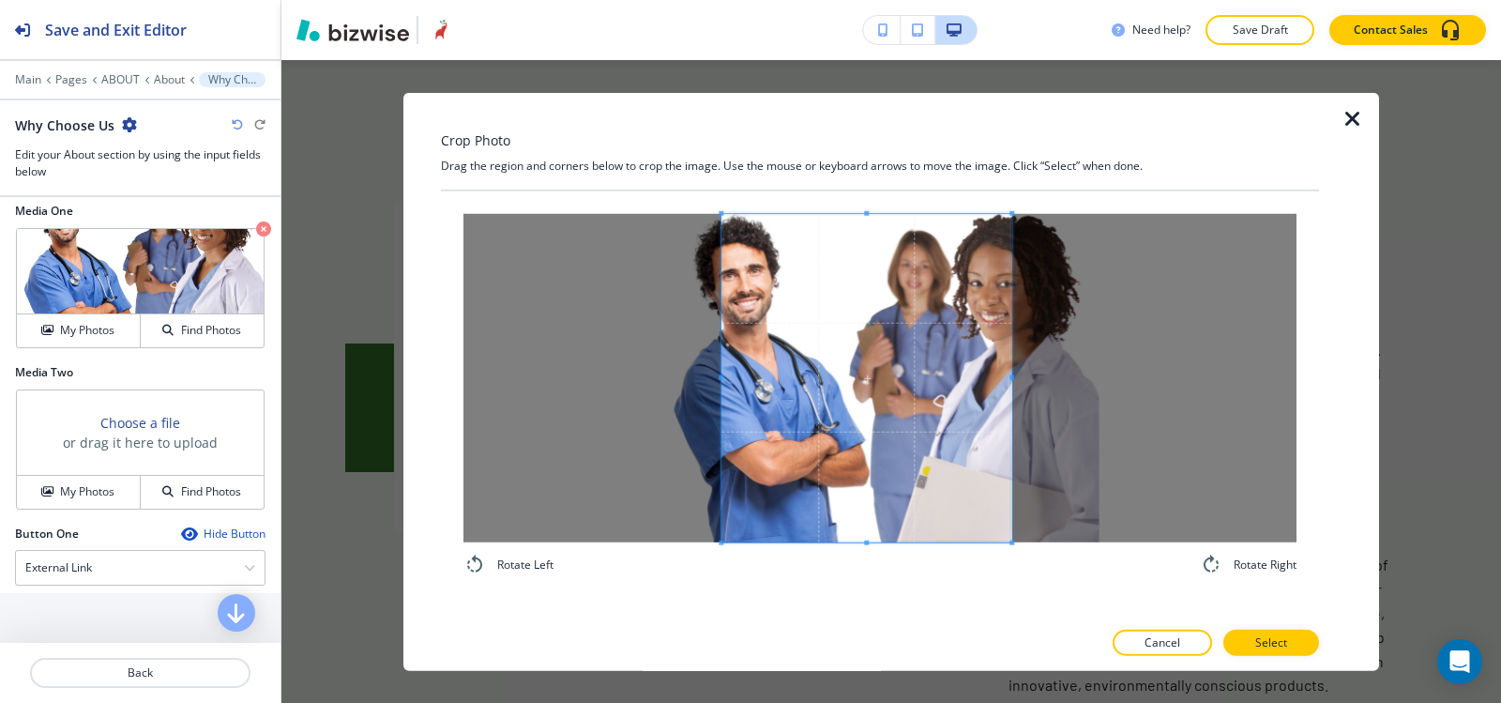
click at [1011, 344] on span at bounding box center [1013, 377] width 5 height 328
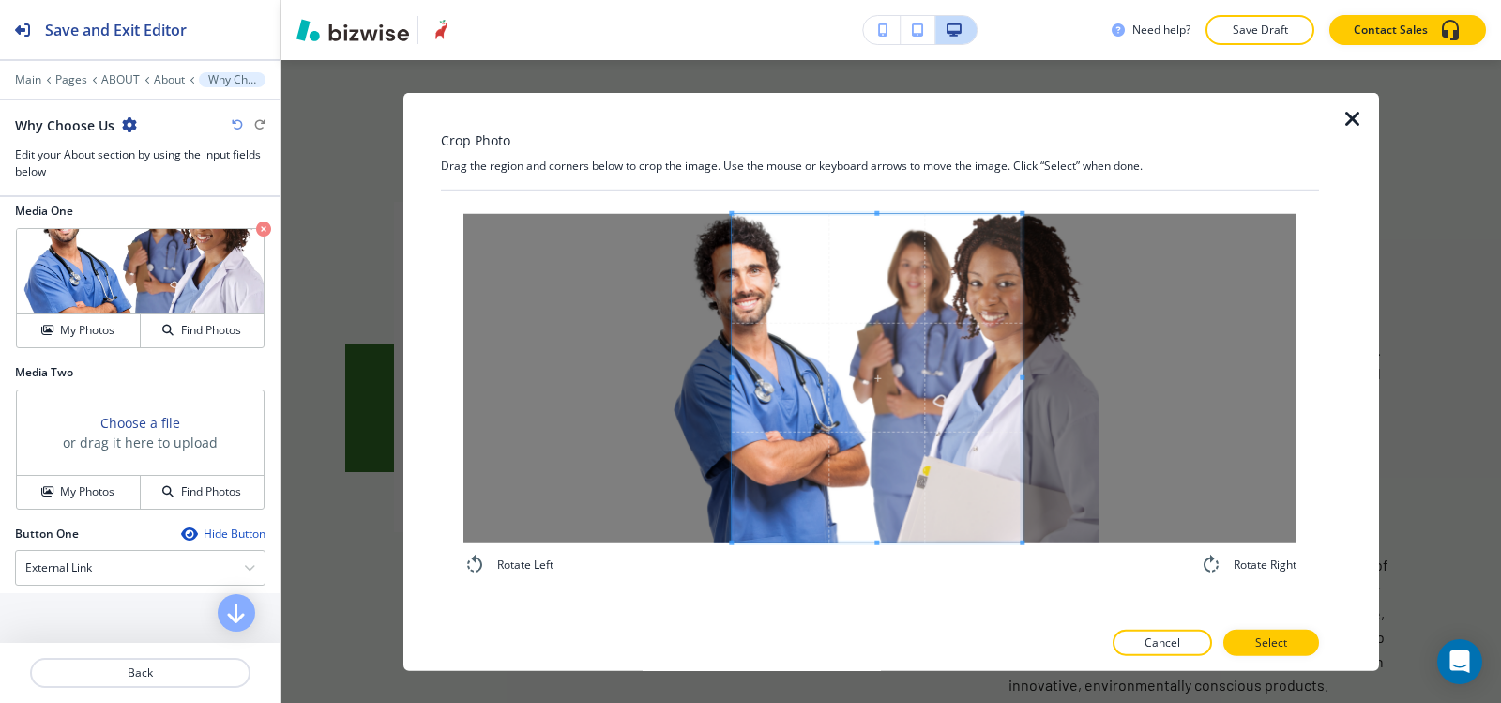
click at [954, 442] on span at bounding box center [877, 377] width 290 height 328
click at [1274, 643] on p "Select" at bounding box center [1271, 642] width 32 height 17
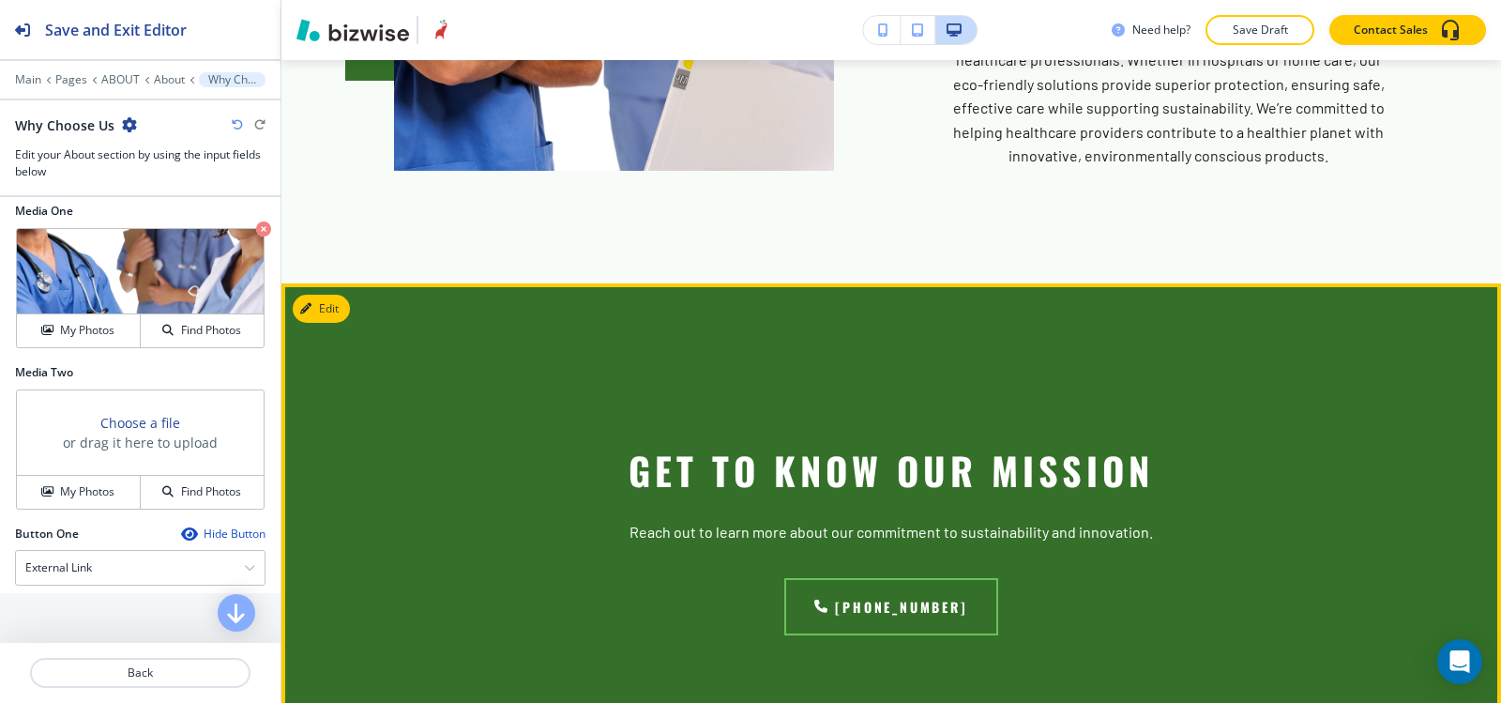
scroll to position [1436, 0]
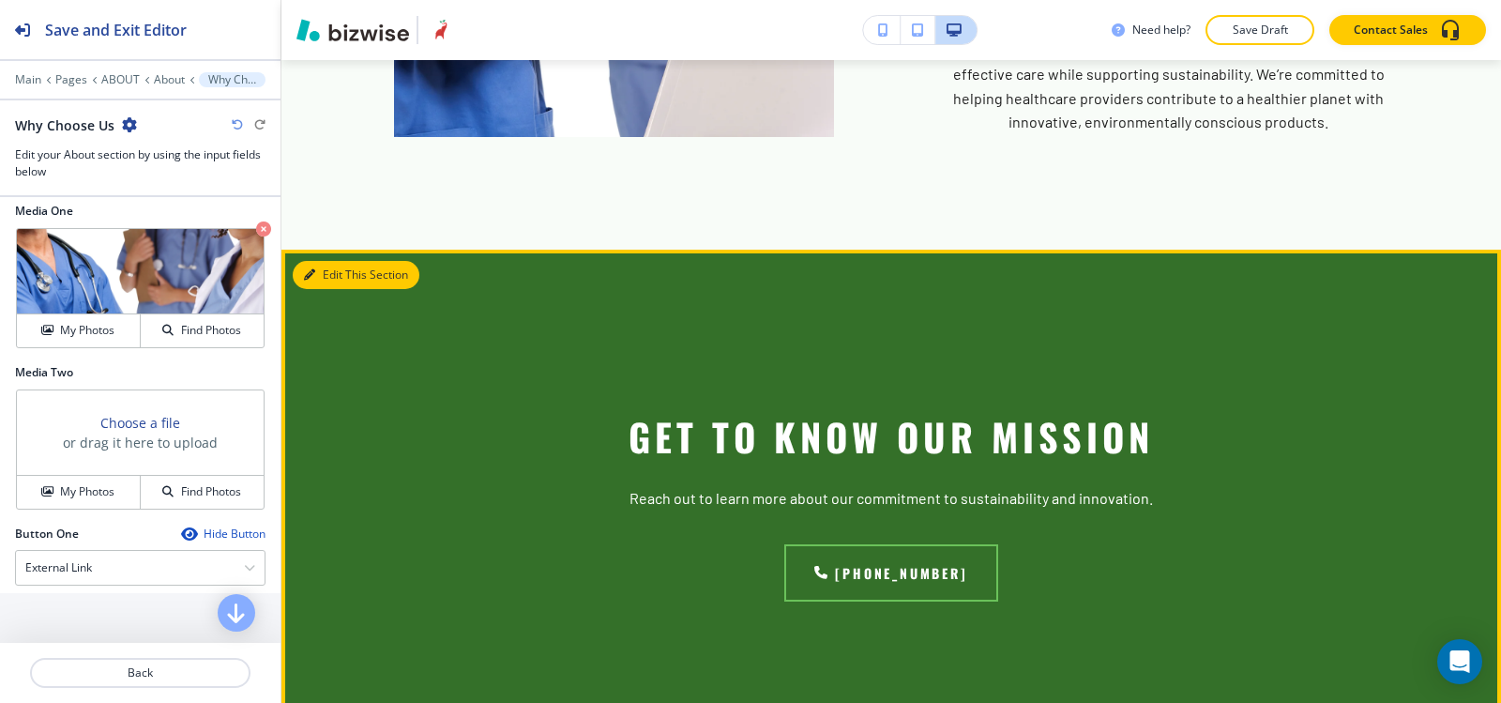
click at [319, 261] on button "Edit This Section" at bounding box center [356, 275] width 127 height 28
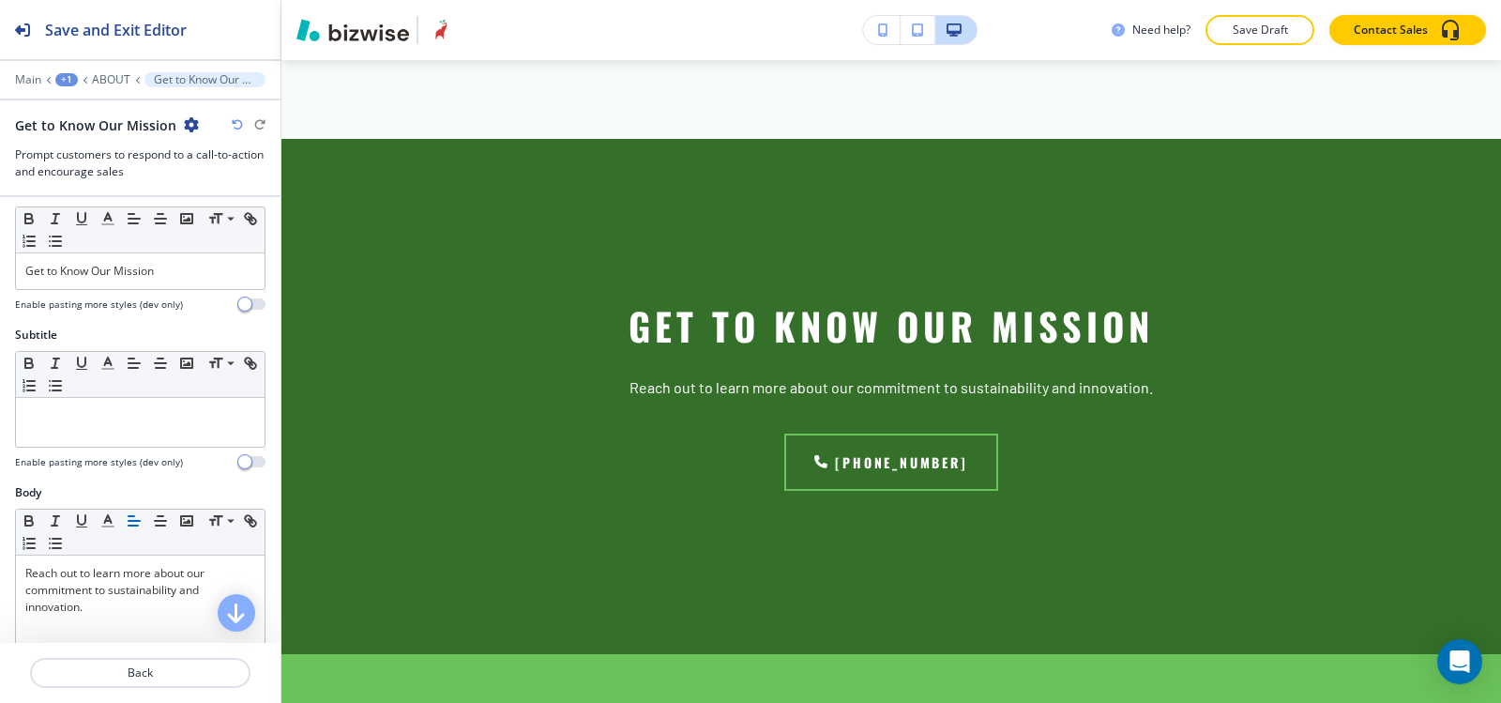
scroll to position [0, 0]
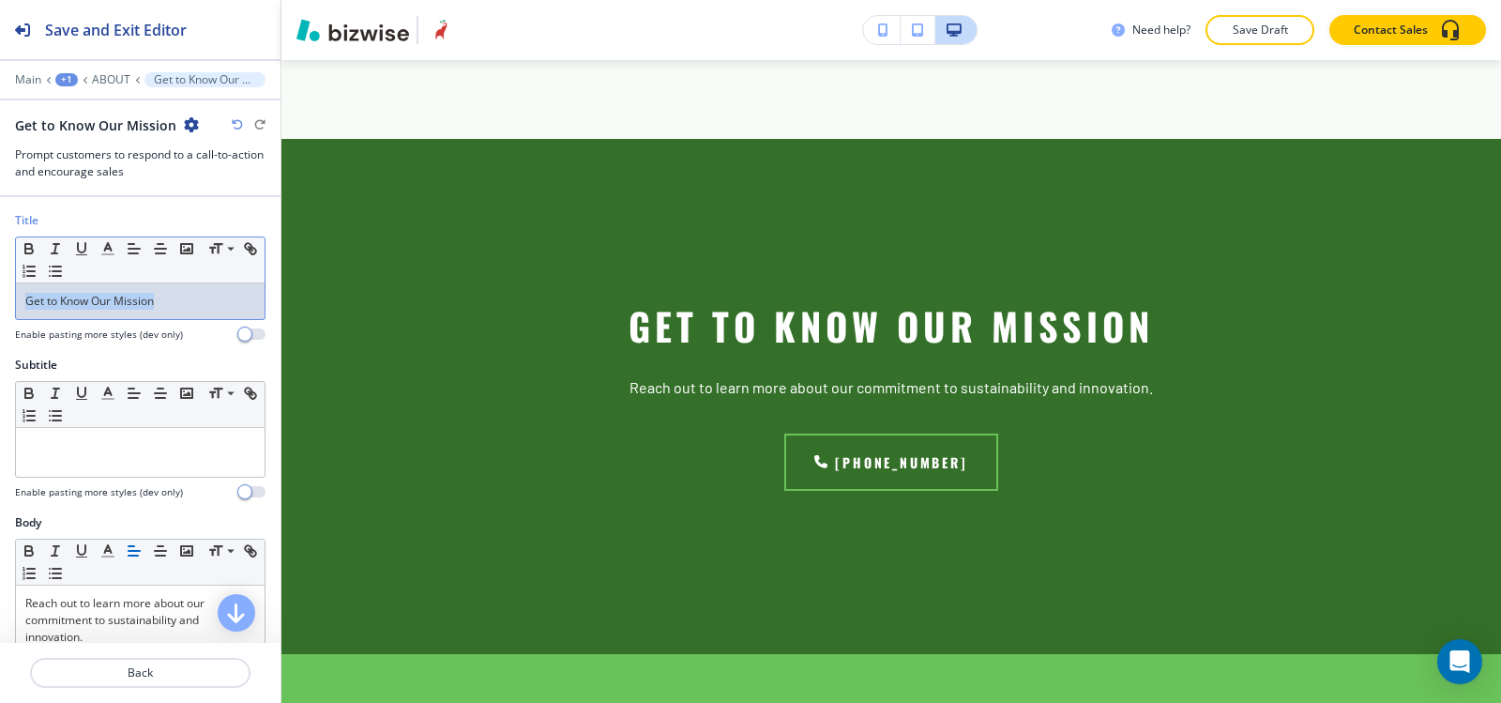
drag, startPoint x: 174, startPoint y: 307, endPoint x: 0, endPoint y: 297, distance: 173.8
click at [0, 297] on div "Title Small Normal Large Huge Get to Know Our Mission Enable pasting more style…" at bounding box center [140, 284] width 281 height 144
copy p "Get to Know Our Mission"
click at [104, 474] on div at bounding box center [140, 452] width 249 height 49
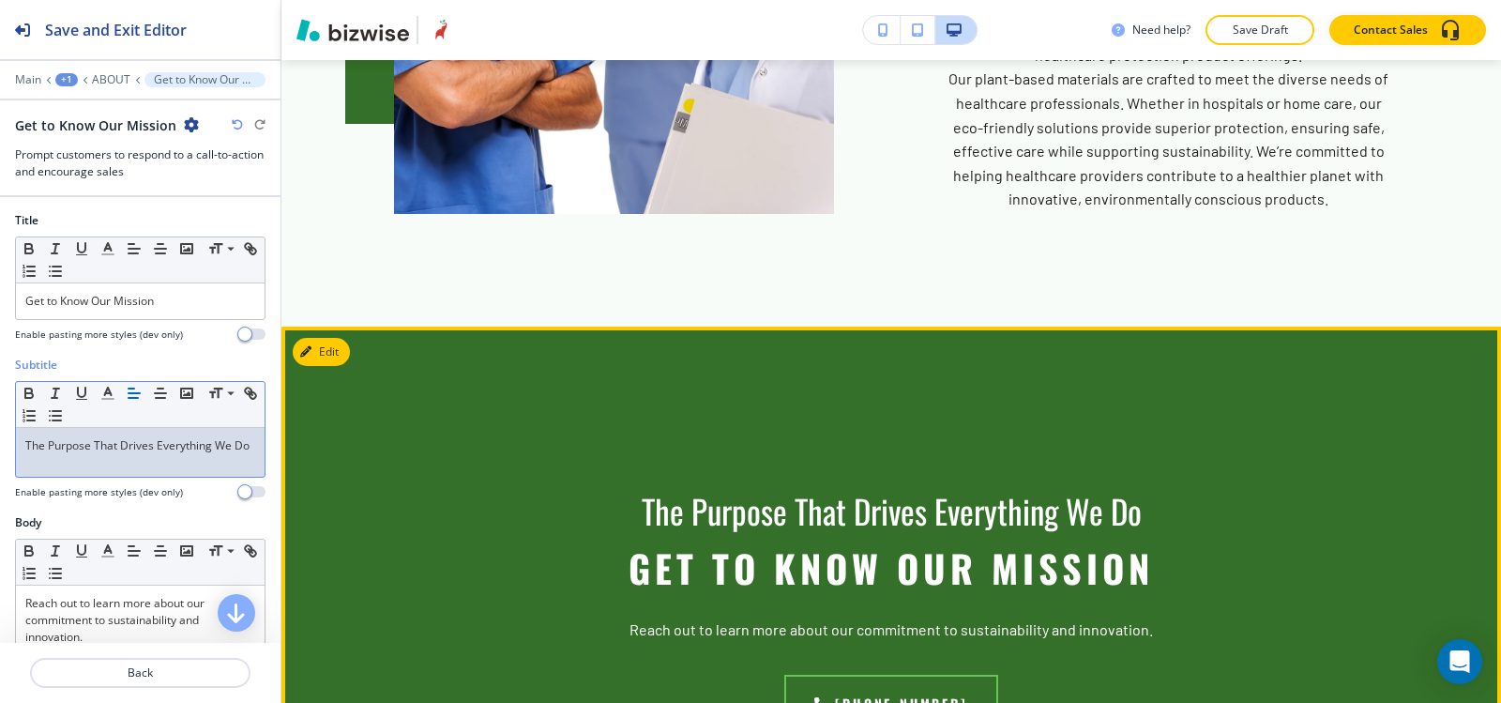
scroll to position [1547, 0]
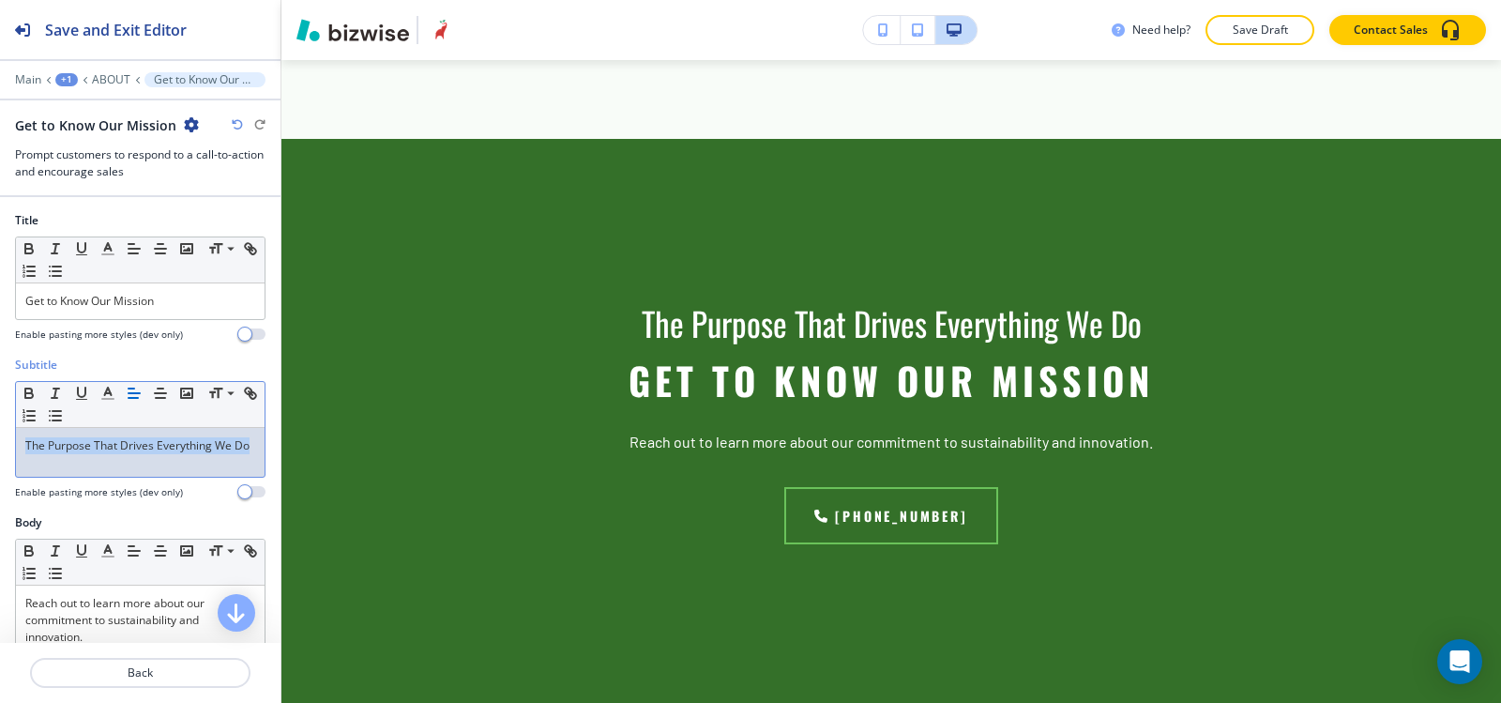
drag, startPoint x: 47, startPoint y: 462, endPoint x: 0, endPoint y: 437, distance: 52.9
click at [0, 437] on div "Subtitle Small Normal Large Huge The Purpose That Drives Everything We Do Enabl…" at bounding box center [140, 436] width 281 height 158
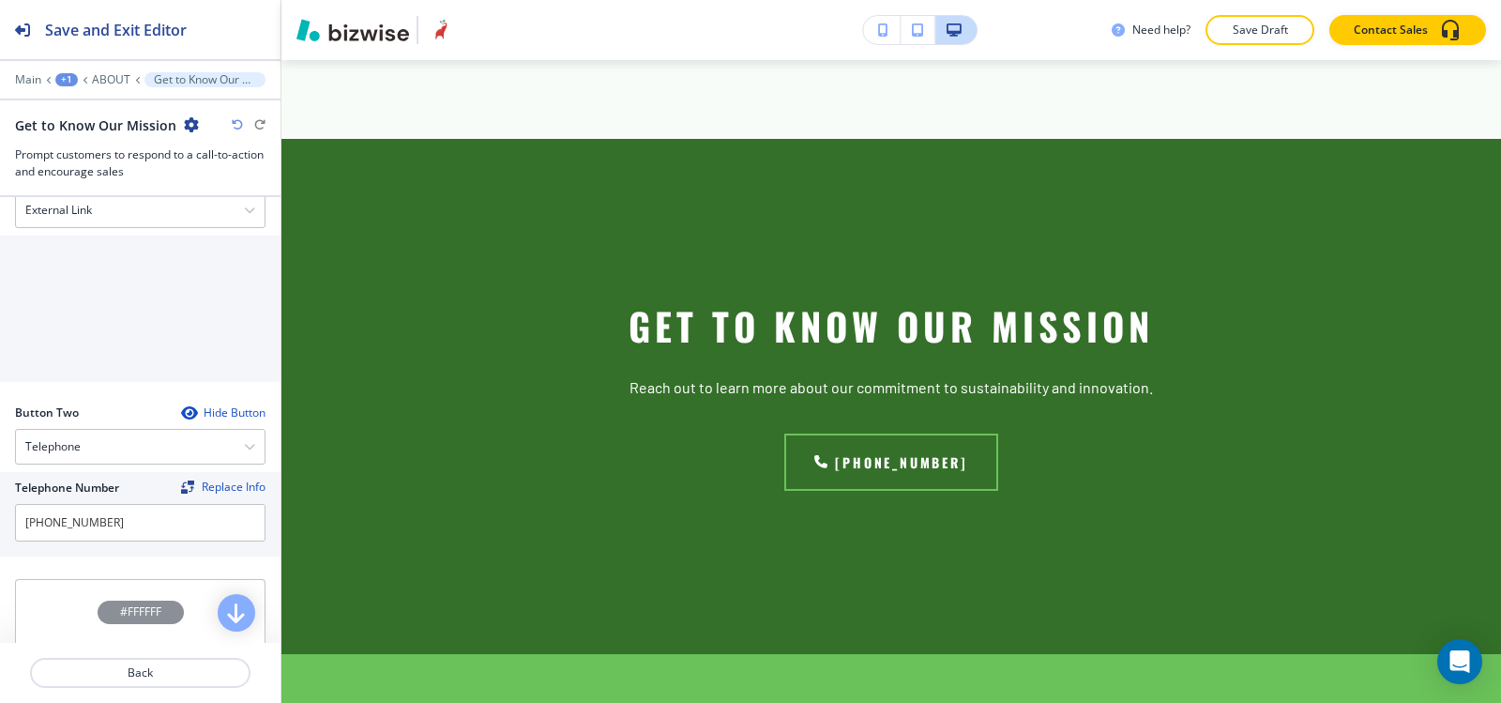
scroll to position [657, 0]
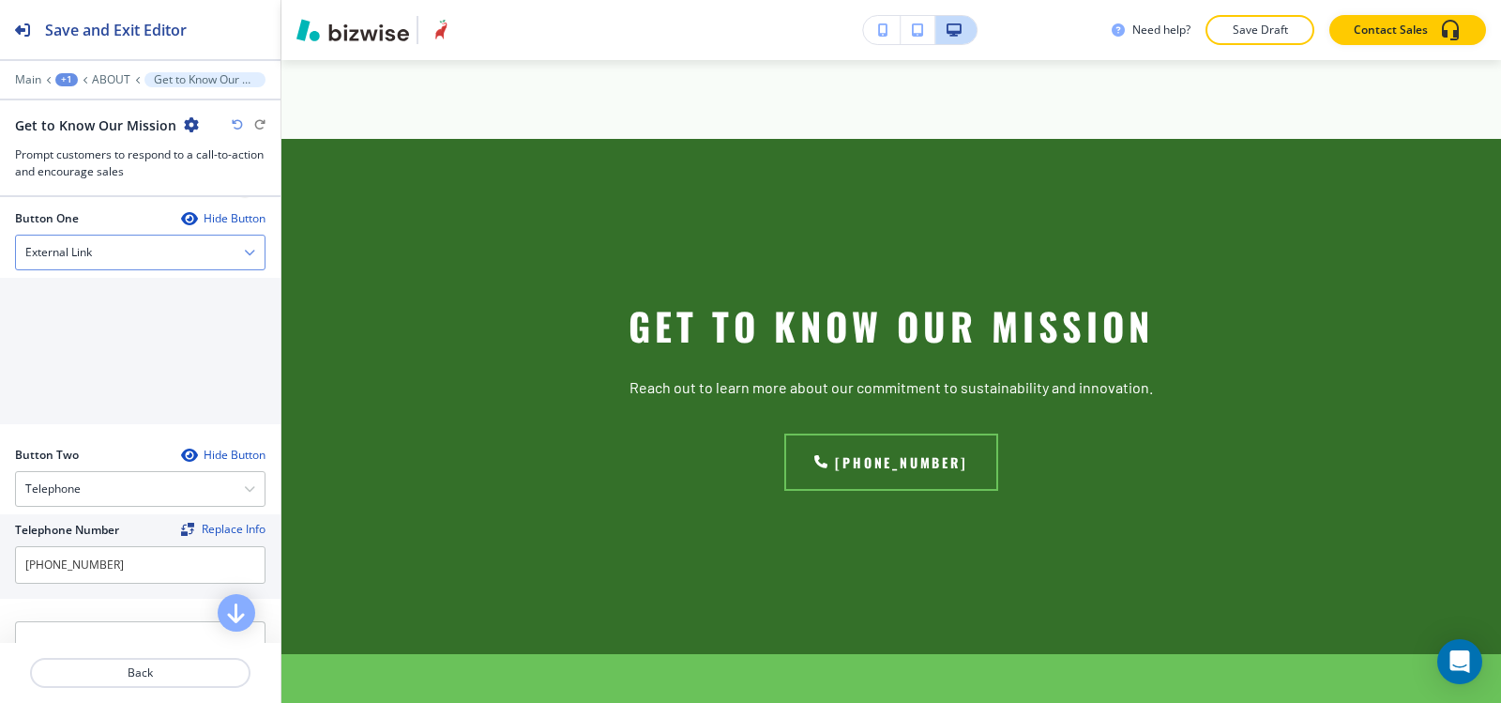
click at [127, 254] on div "External Link" at bounding box center [140, 253] width 249 height 34
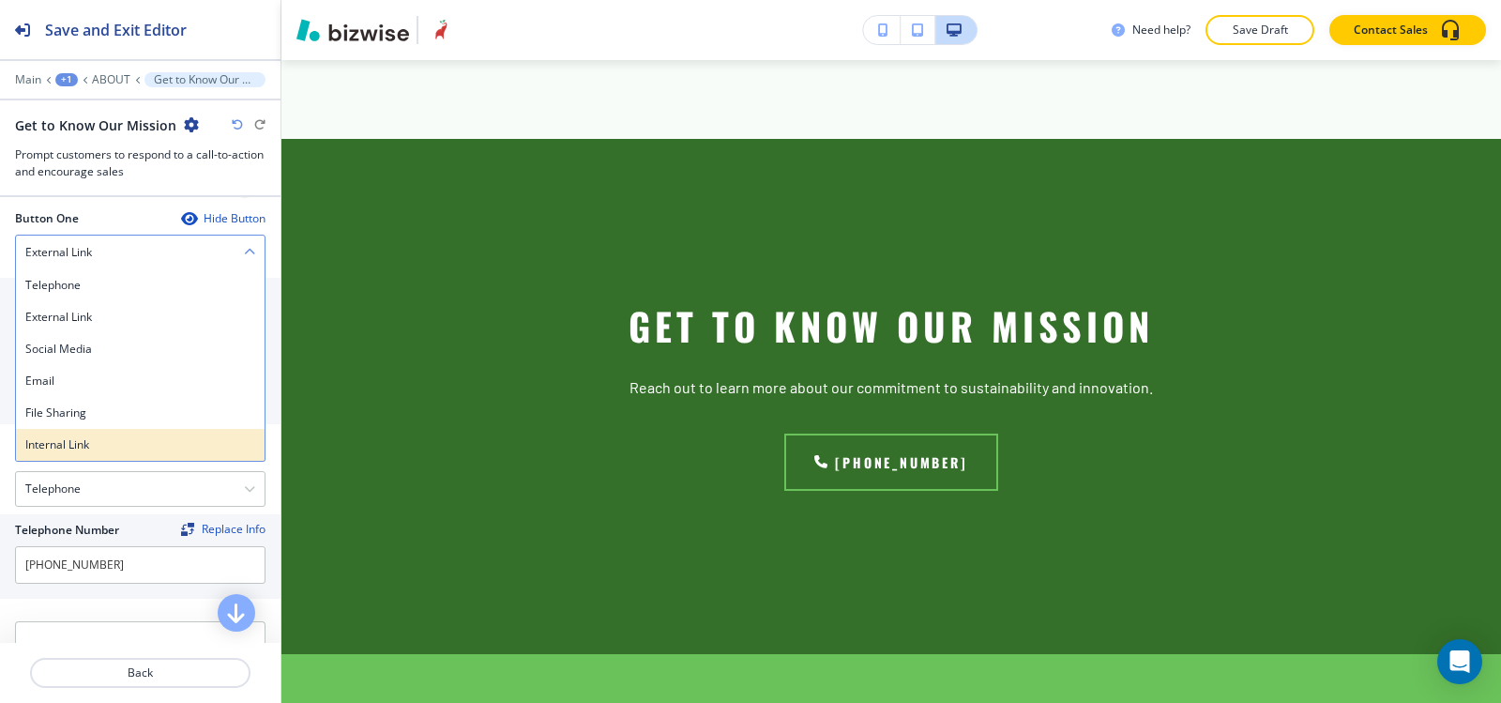
click at [110, 442] on h4 "Internal Link" at bounding box center [140, 444] width 230 height 17
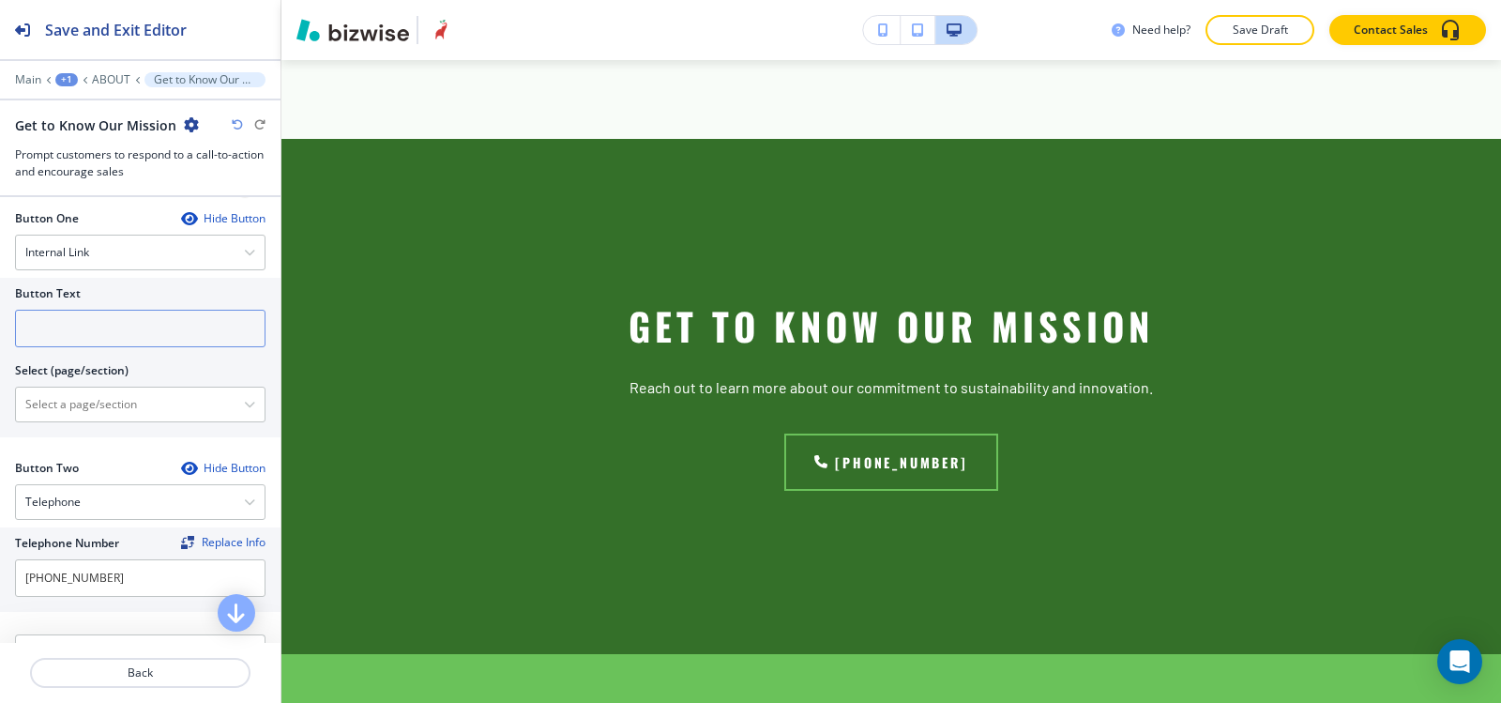
click at [95, 338] on input "text" at bounding box center [140, 329] width 251 height 38
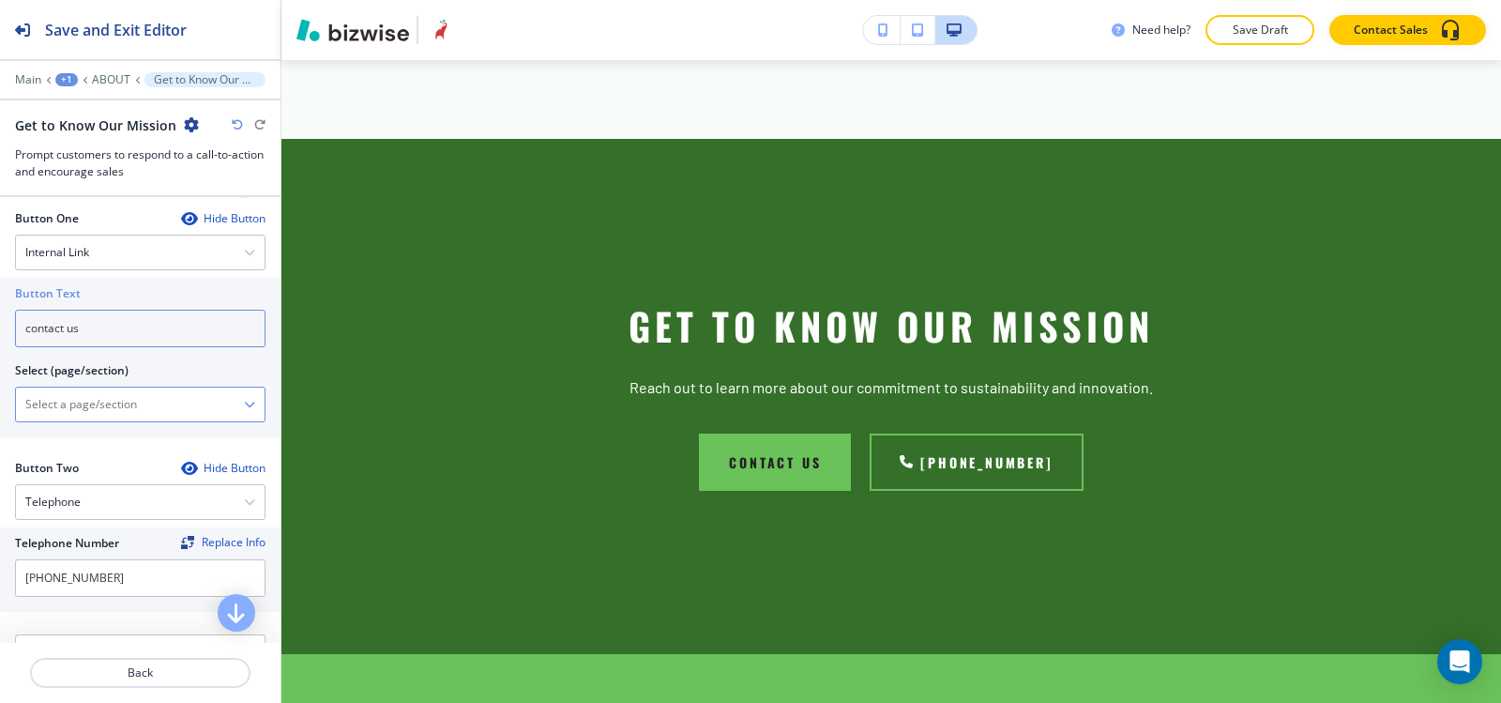
type input "contact us"
click at [30, 403] on \(page\/section\) "Manual Input" at bounding box center [130, 404] width 228 height 32
type \(page\/section\) "CONTACT US"
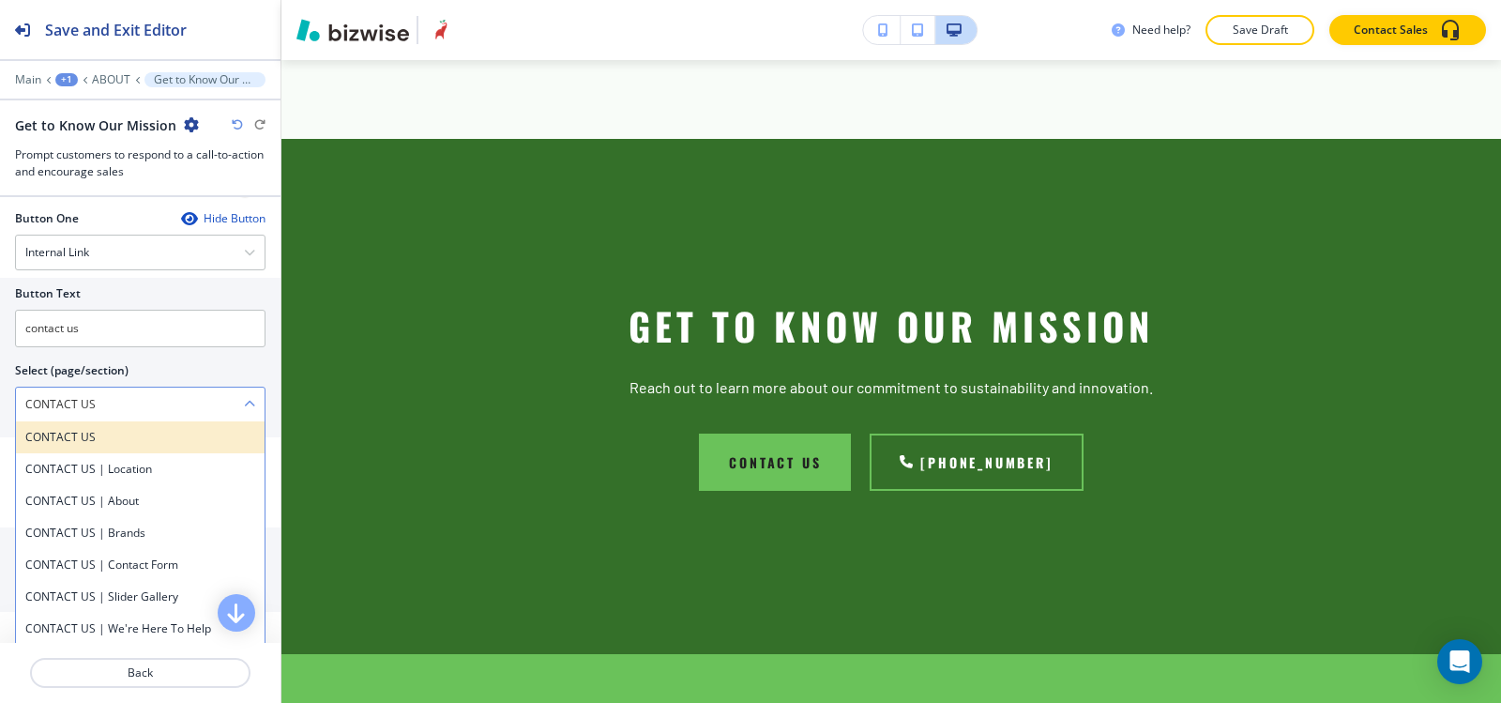
click at [90, 447] on div "CONTACT US" at bounding box center [140, 437] width 249 height 32
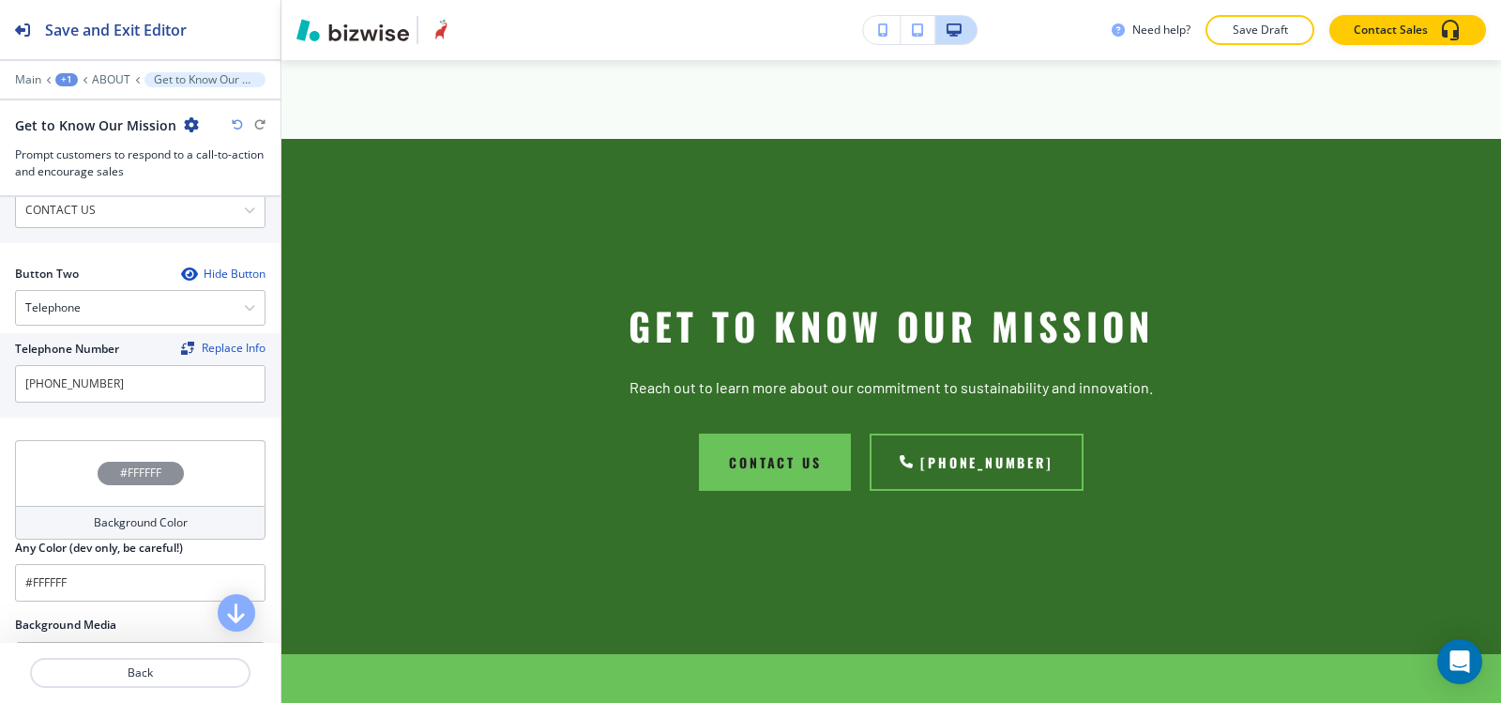
scroll to position [1046, 0]
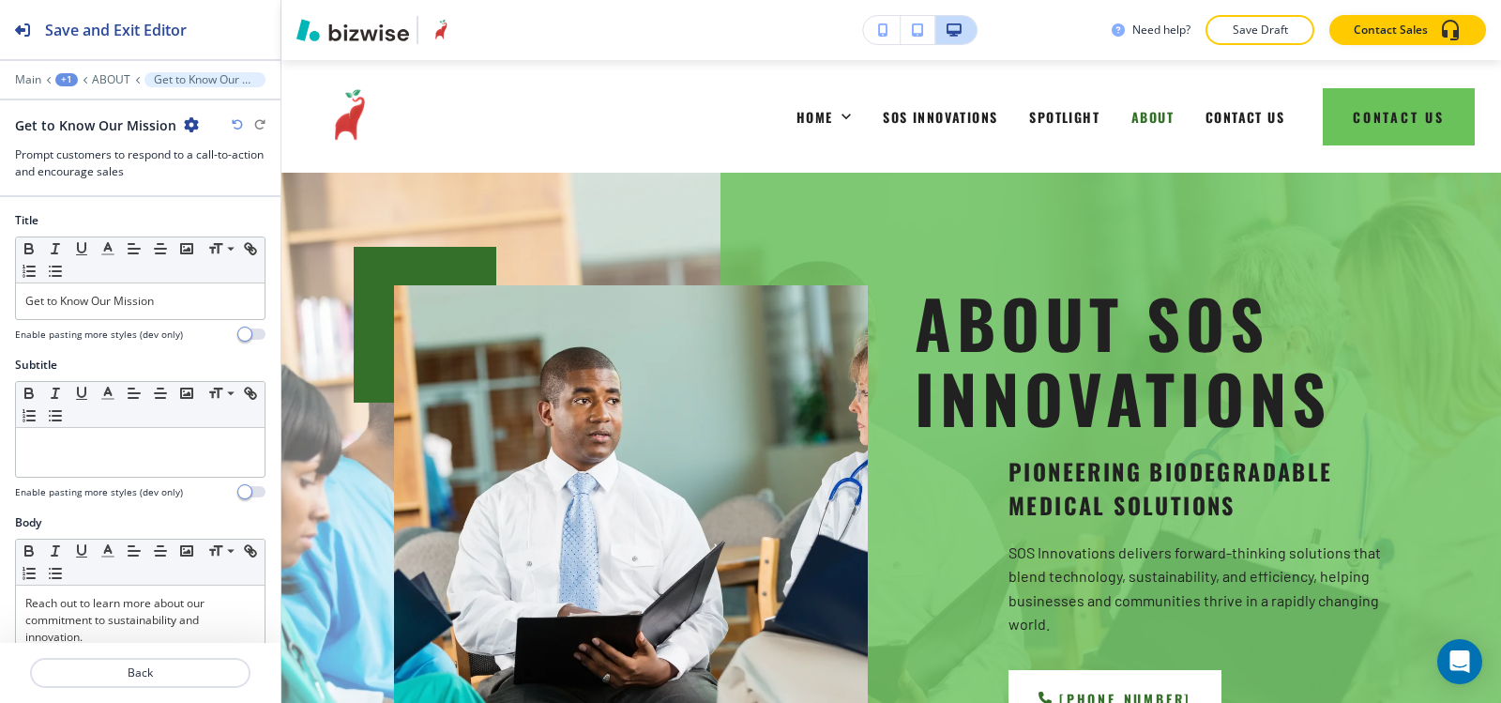
scroll to position [1547, 0]
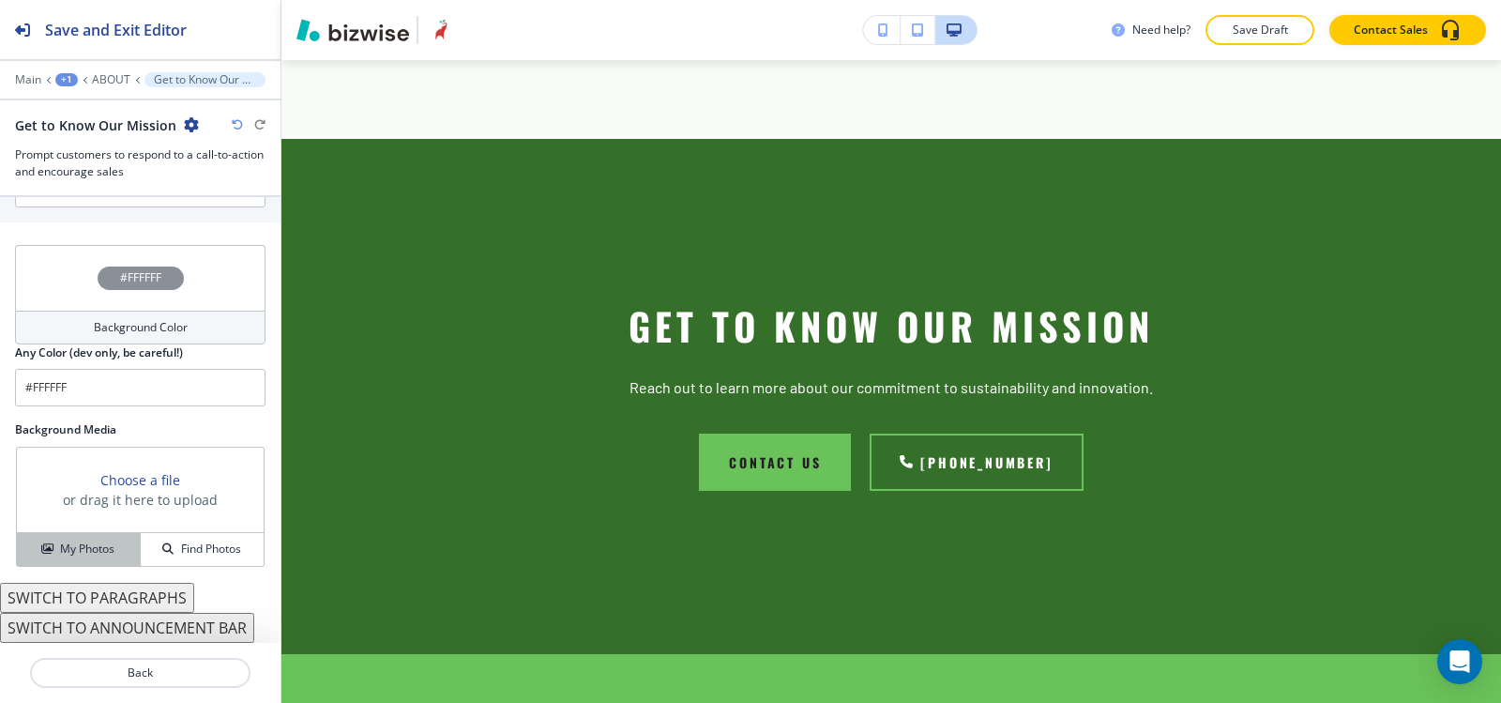
click at [68, 546] on h4 "My Photos" at bounding box center [87, 548] width 54 height 17
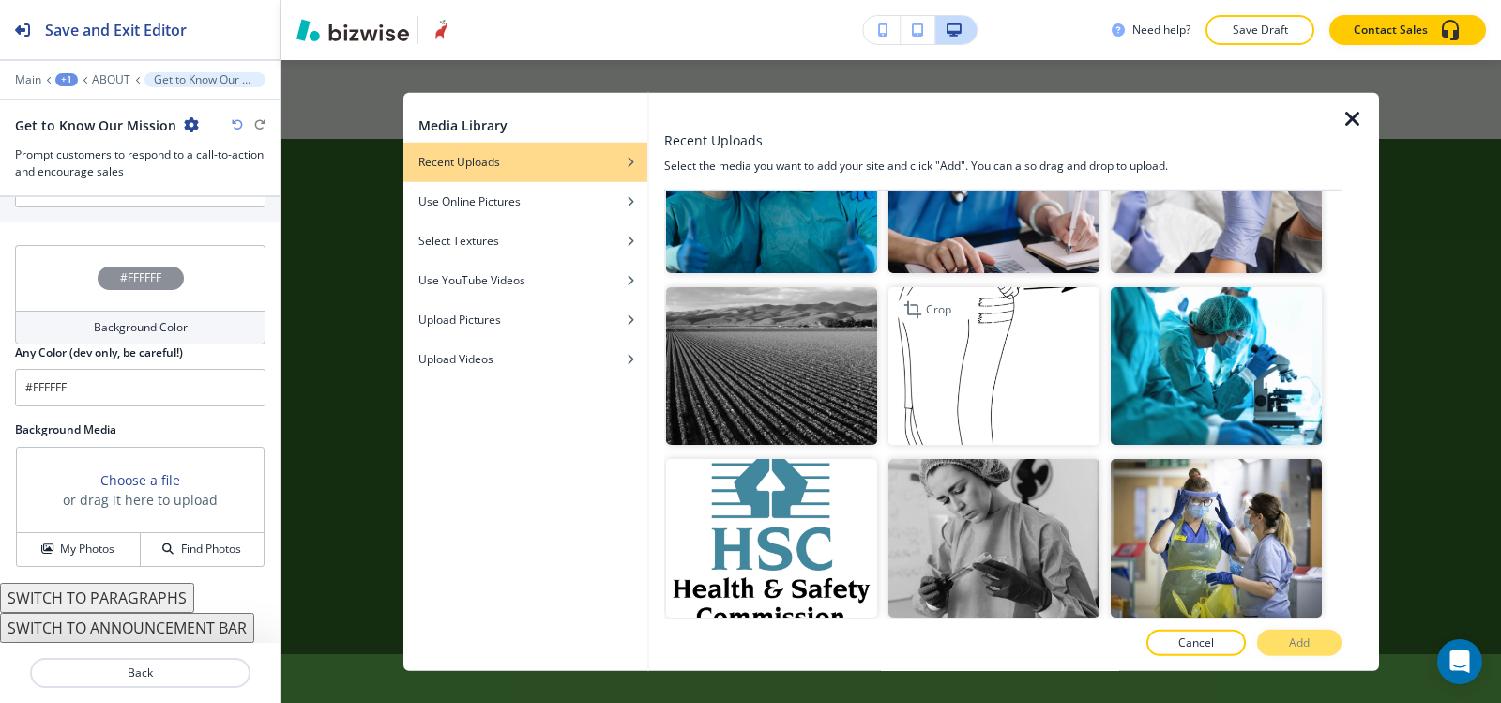
scroll to position [2252, 0]
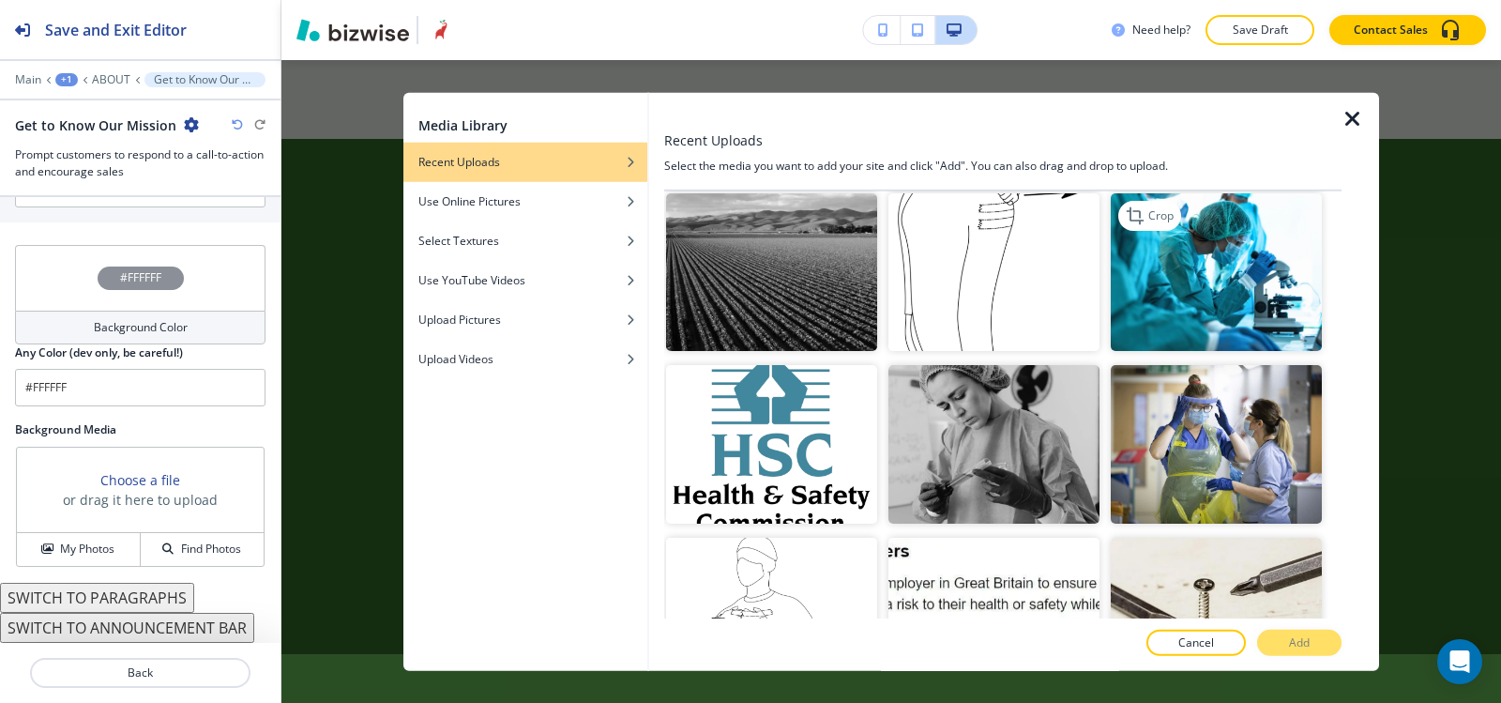
click at [1282, 259] on img "button" at bounding box center [1216, 271] width 211 height 159
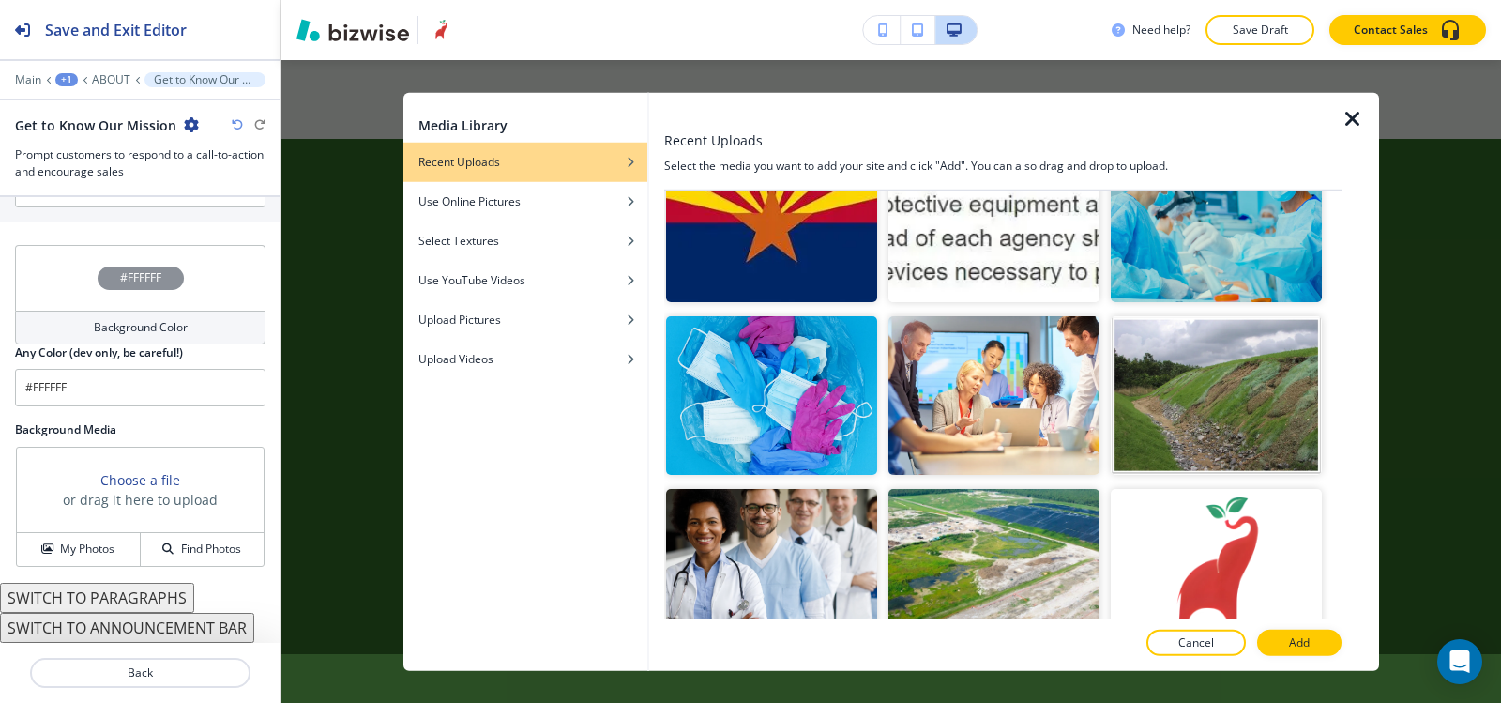
scroll to position [3565, 0]
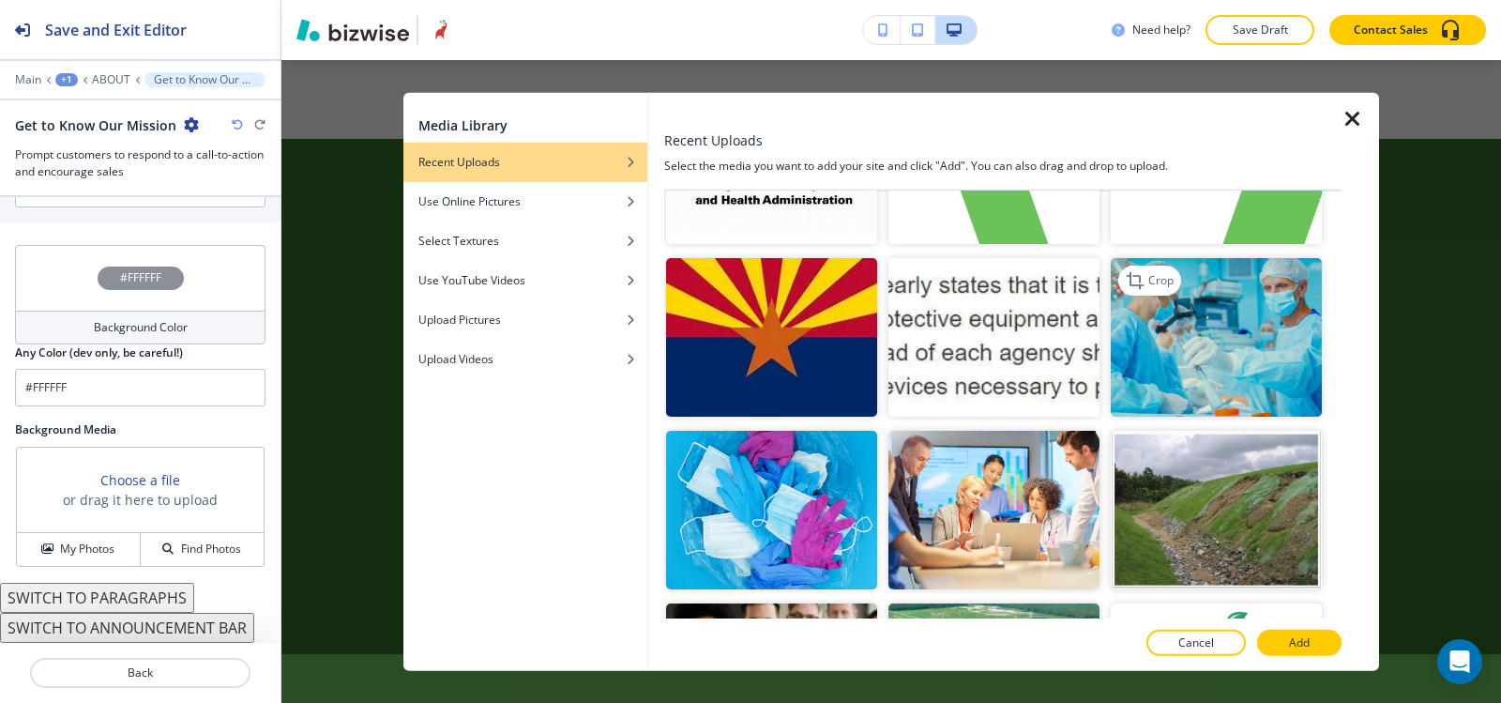
click at [1160, 302] on img "button" at bounding box center [1216, 337] width 211 height 159
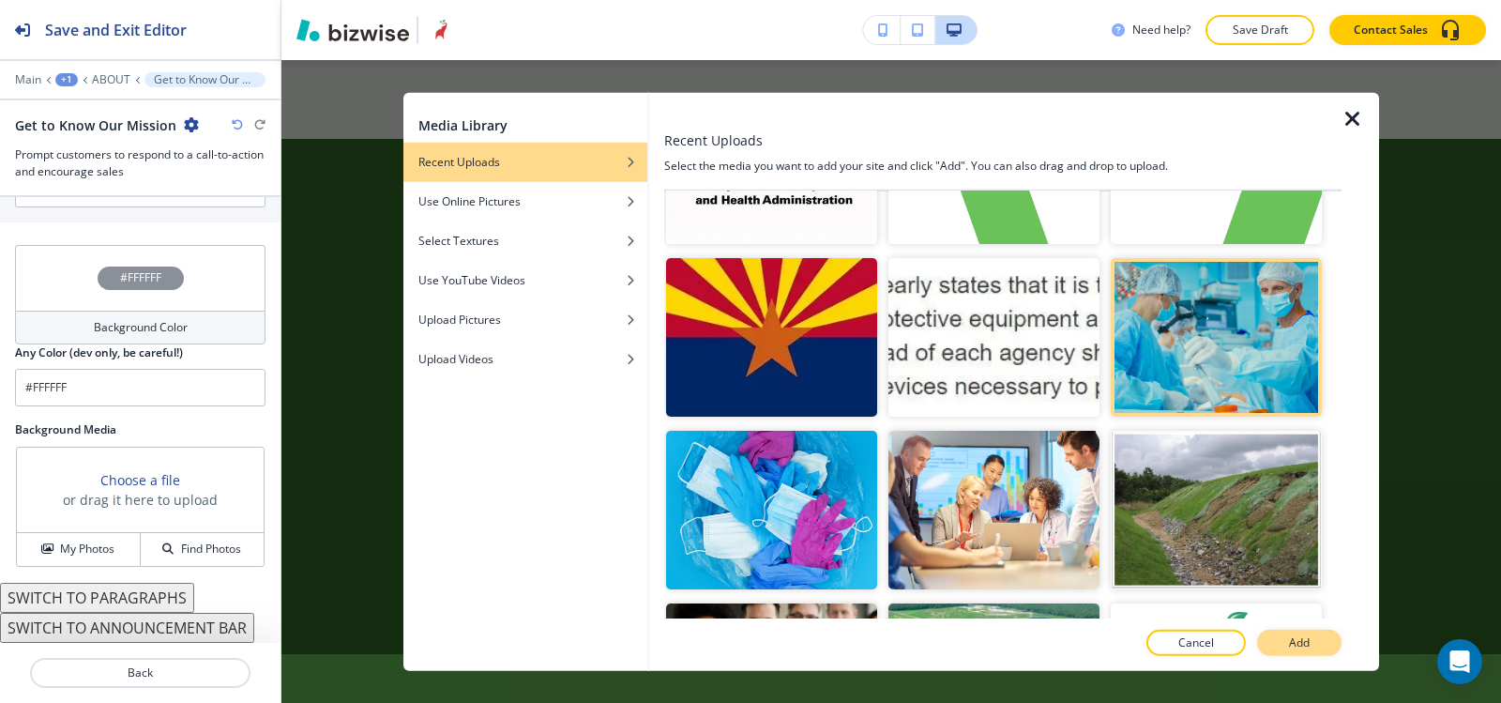
click at [1298, 640] on p "Add" at bounding box center [1299, 642] width 21 height 17
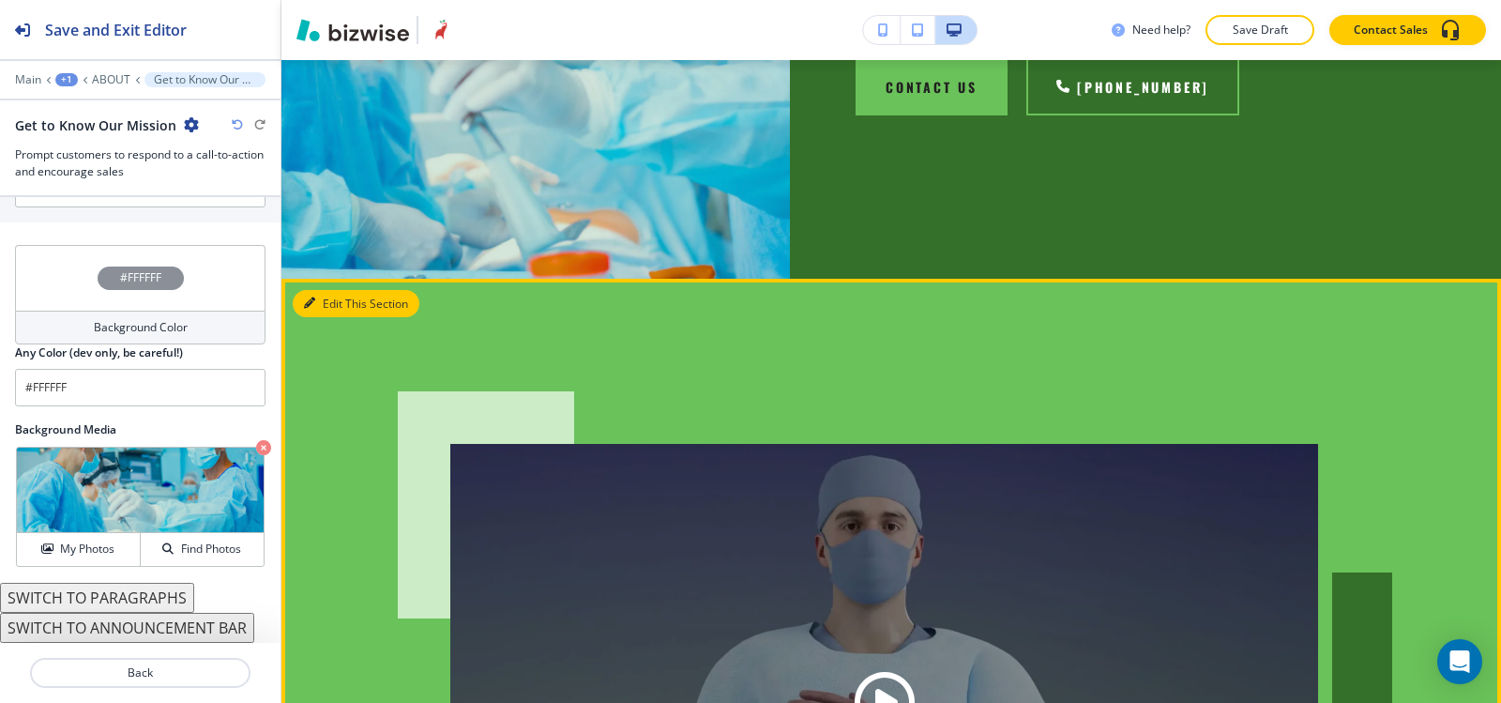
click at [320, 290] on button "Edit This Section" at bounding box center [356, 304] width 127 height 28
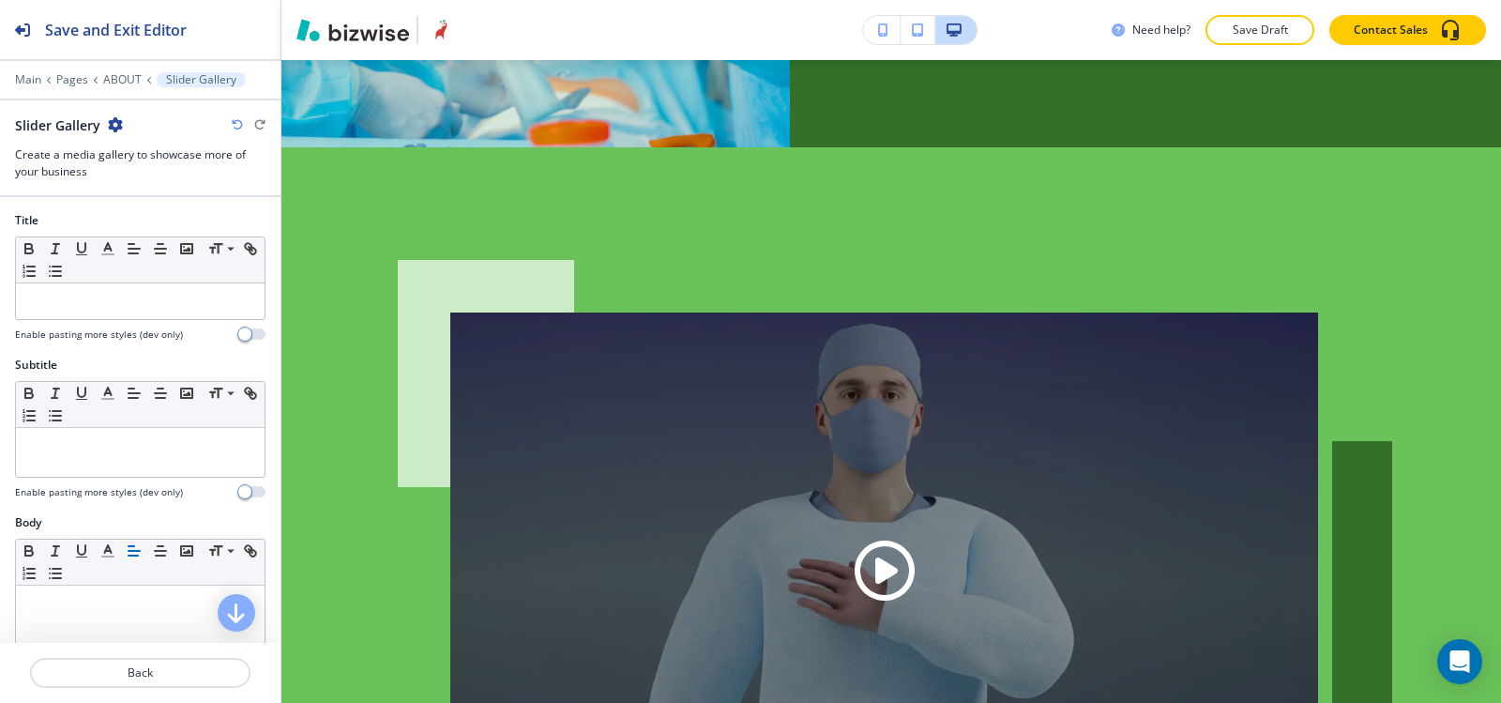
scroll to position [2061, 0]
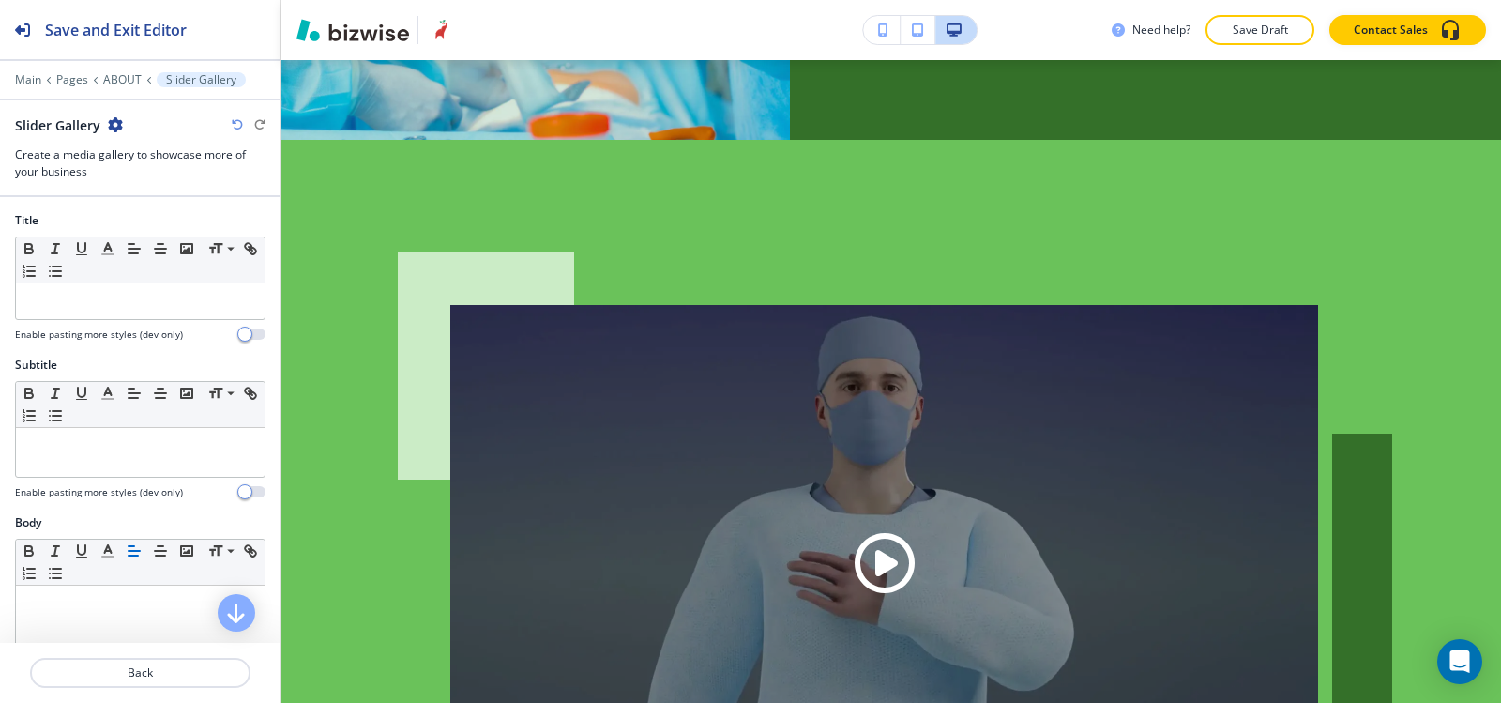
click at [109, 121] on icon "button" at bounding box center [115, 124] width 15 height 15
click at [188, 226] on p "Delete Section" at bounding box center [167, 223] width 96 height 17
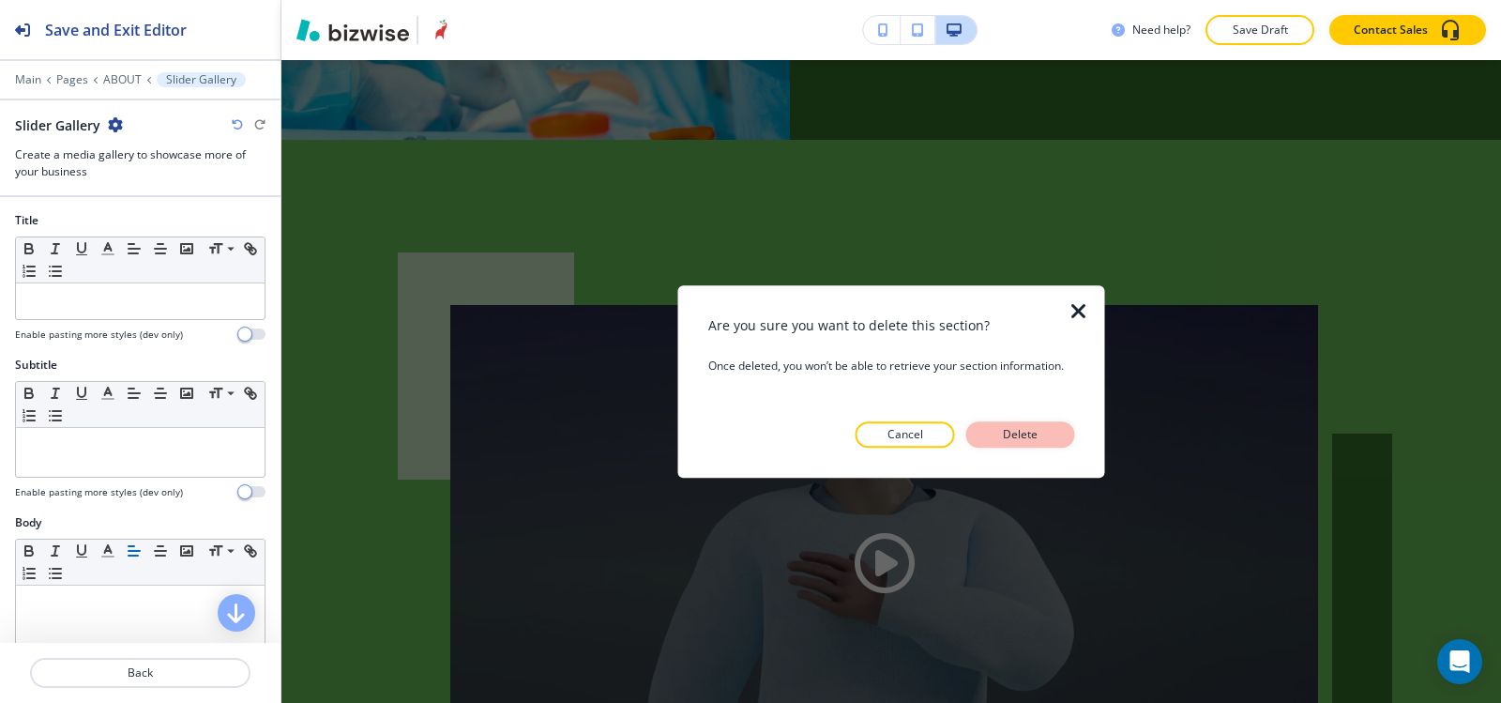
click at [1051, 438] on button "Delete" at bounding box center [1020, 434] width 109 height 26
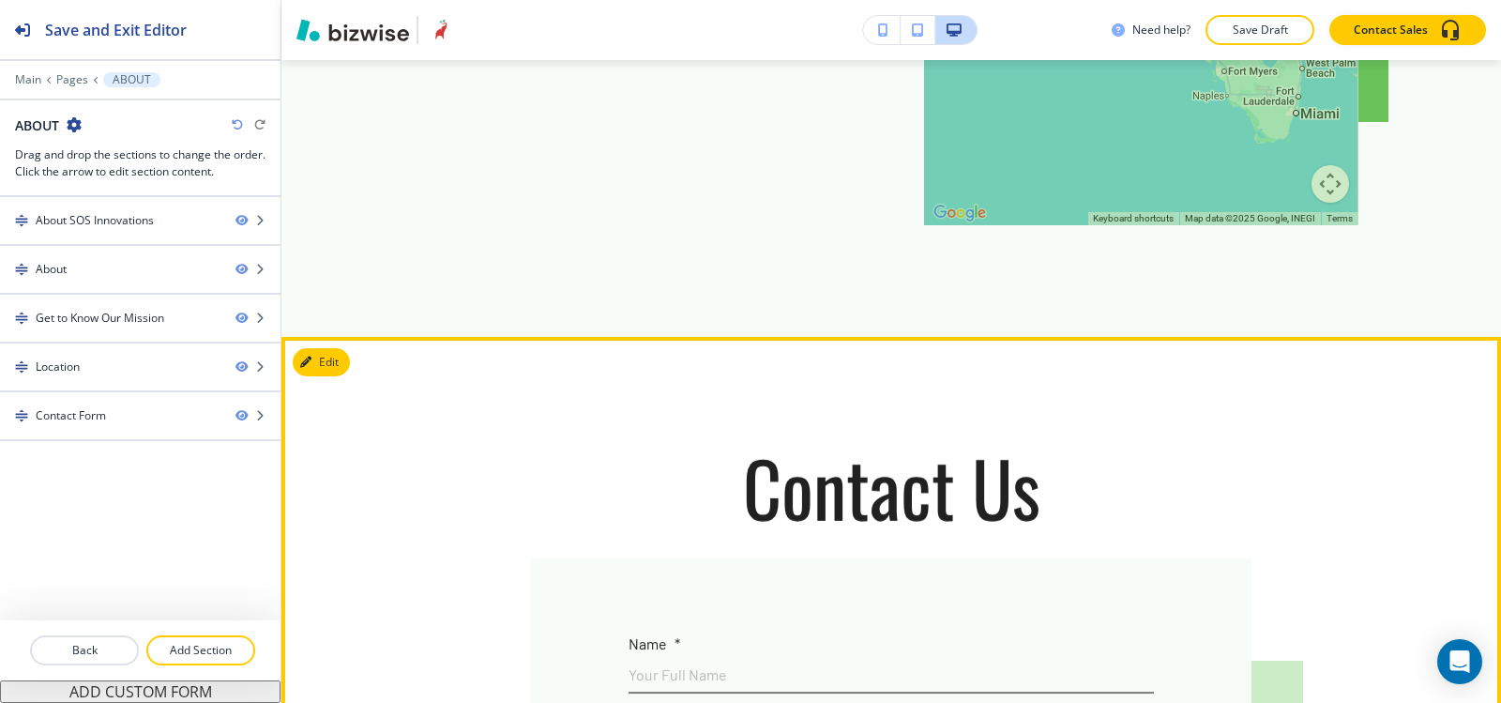
scroll to position [2530, 0]
click at [334, 349] on button "Edit This Section" at bounding box center [356, 363] width 127 height 28
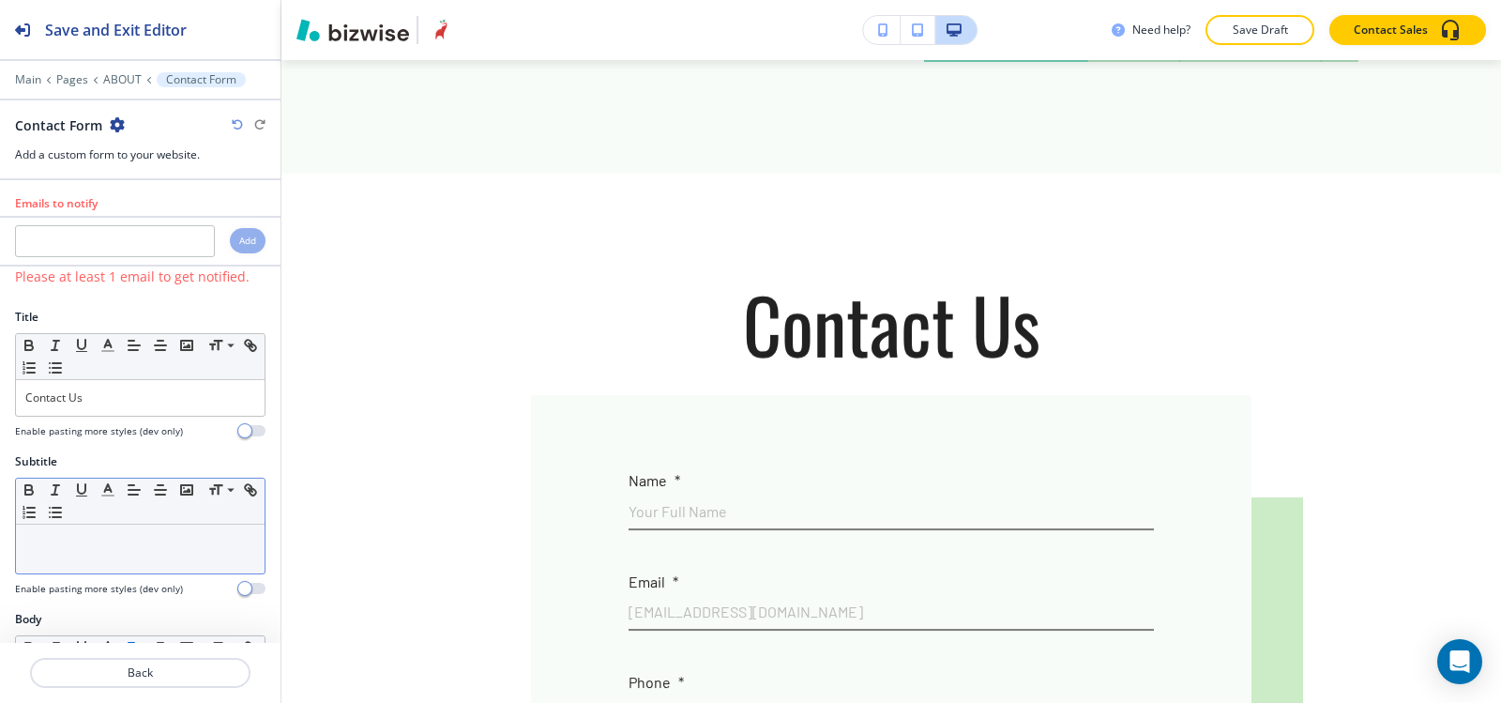
scroll to position [2723, 0]
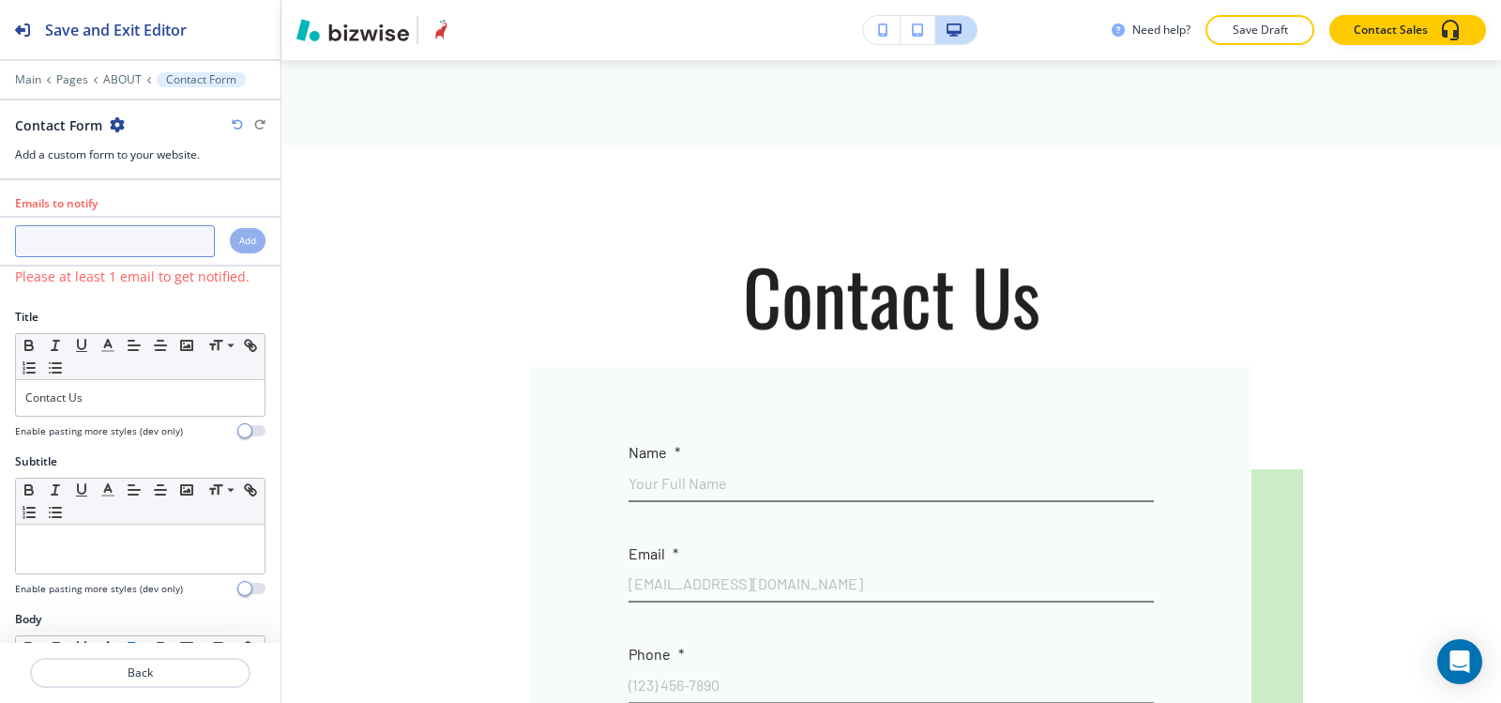
click at [119, 241] on input "text" at bounding box center [115, 241] width 200 height 32
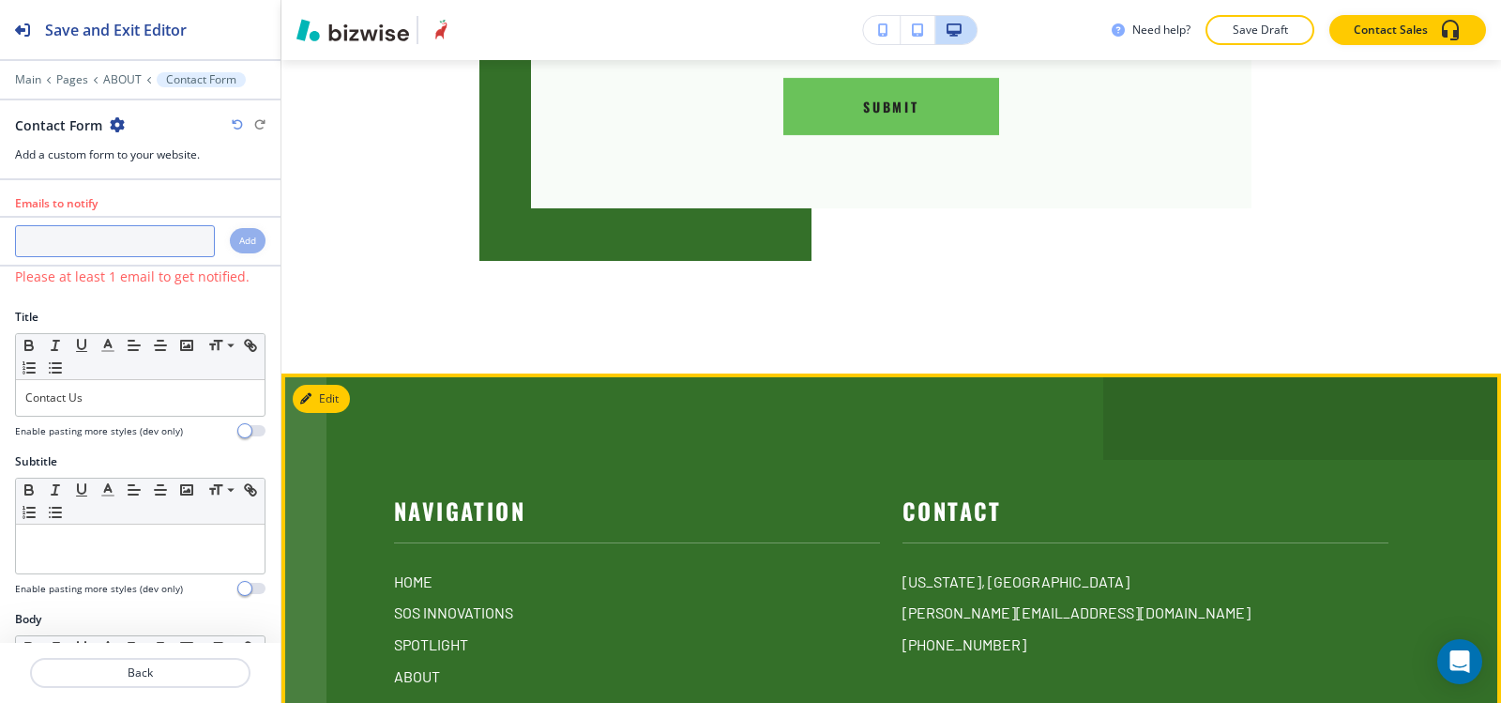
scroll to position [3742, 0]
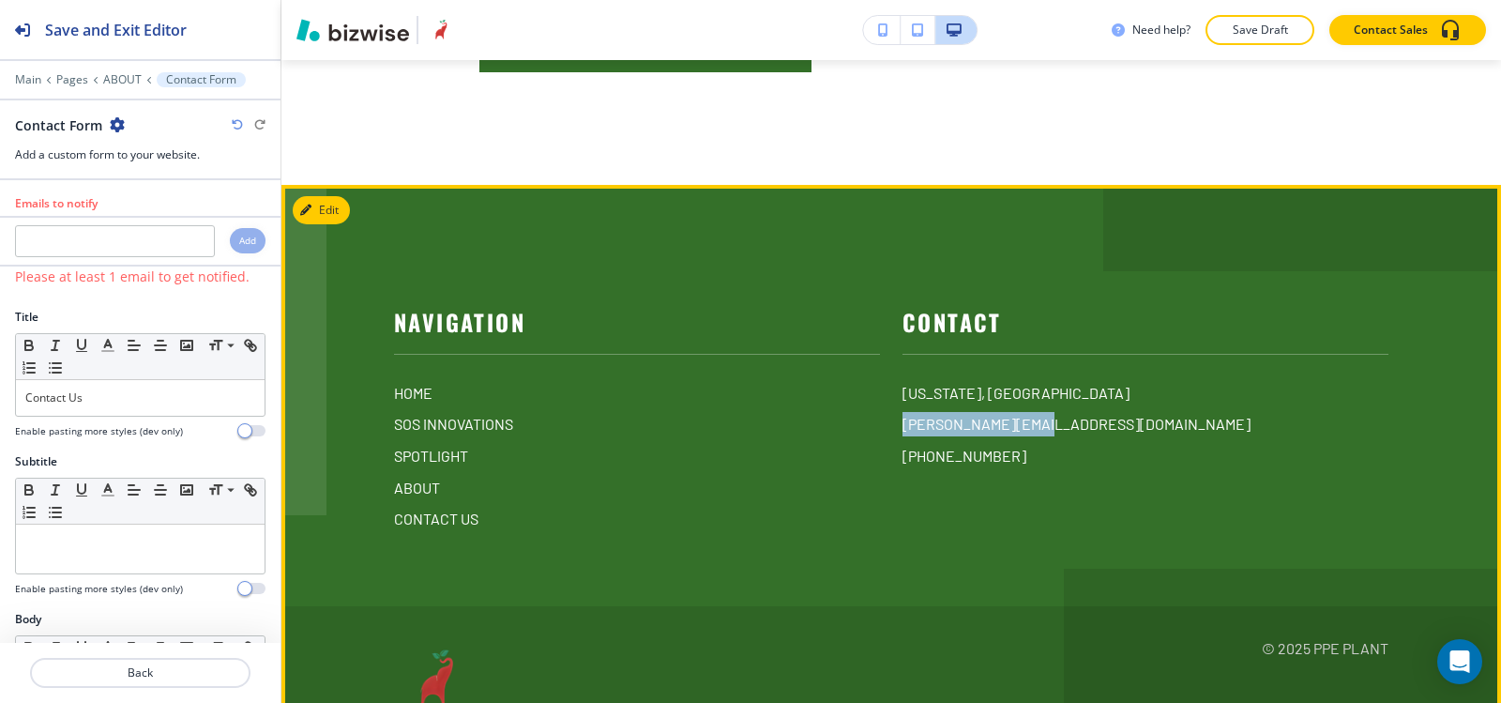
drag, startPoint x: 1087, startPoint y: 331, endPoint x: 890, endPoint y: 334, distance: 197.1
click at [890, 334] on div "Contact [US_STATE], [GEOGRAPHIC_DATA] [PERSON_NAME][EMAIL_ADDRESS][DOMAIN_NAME]…" at bounding box center [1134, 393] width 509 height 275
copy p "[PERSON_NAME][EMAIL_ADDRESS][DOMAIN_NAME]"
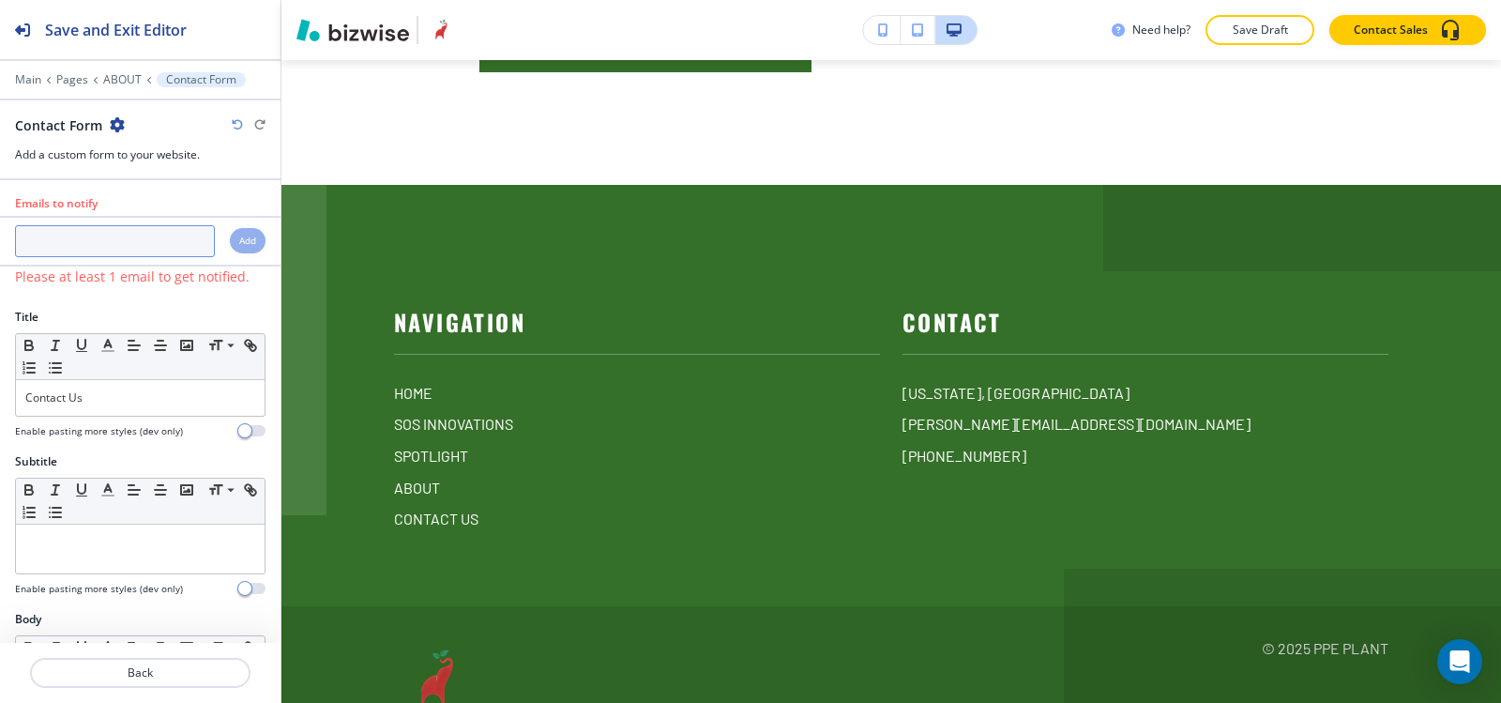
click at [96, 225] on input "text" at bounding box center [115, 241] width 200 height 32
paste input "[PERSON_NAME][EMAIL_ADDRESS][DOMAIN_NAME]"
type input "[PERSON_NAME][EMAIL_ADDRESS][DOMAIN_NAME]"
click at [239, 244] on h4 "Add" at bounding box center [247, 241] width 17 height 14
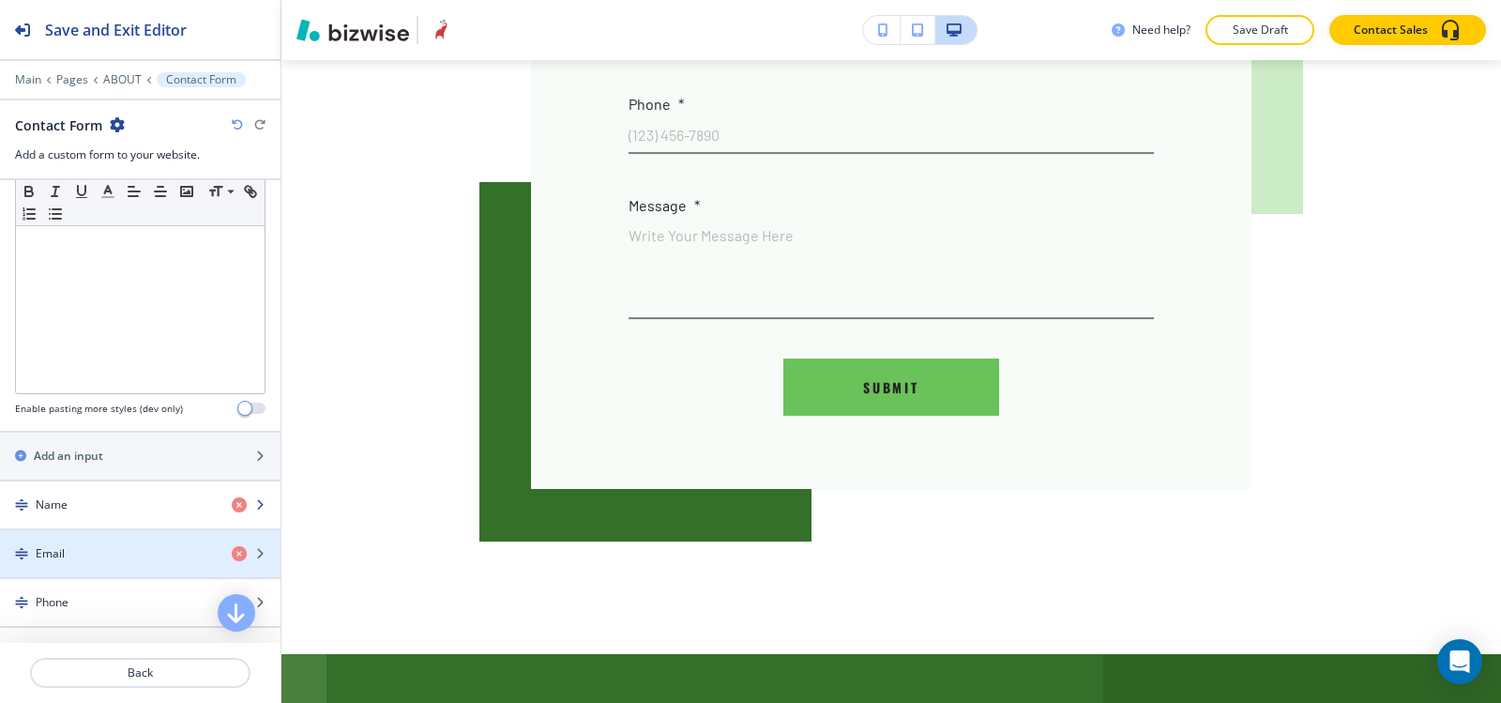
scroll to position [1032, 0]
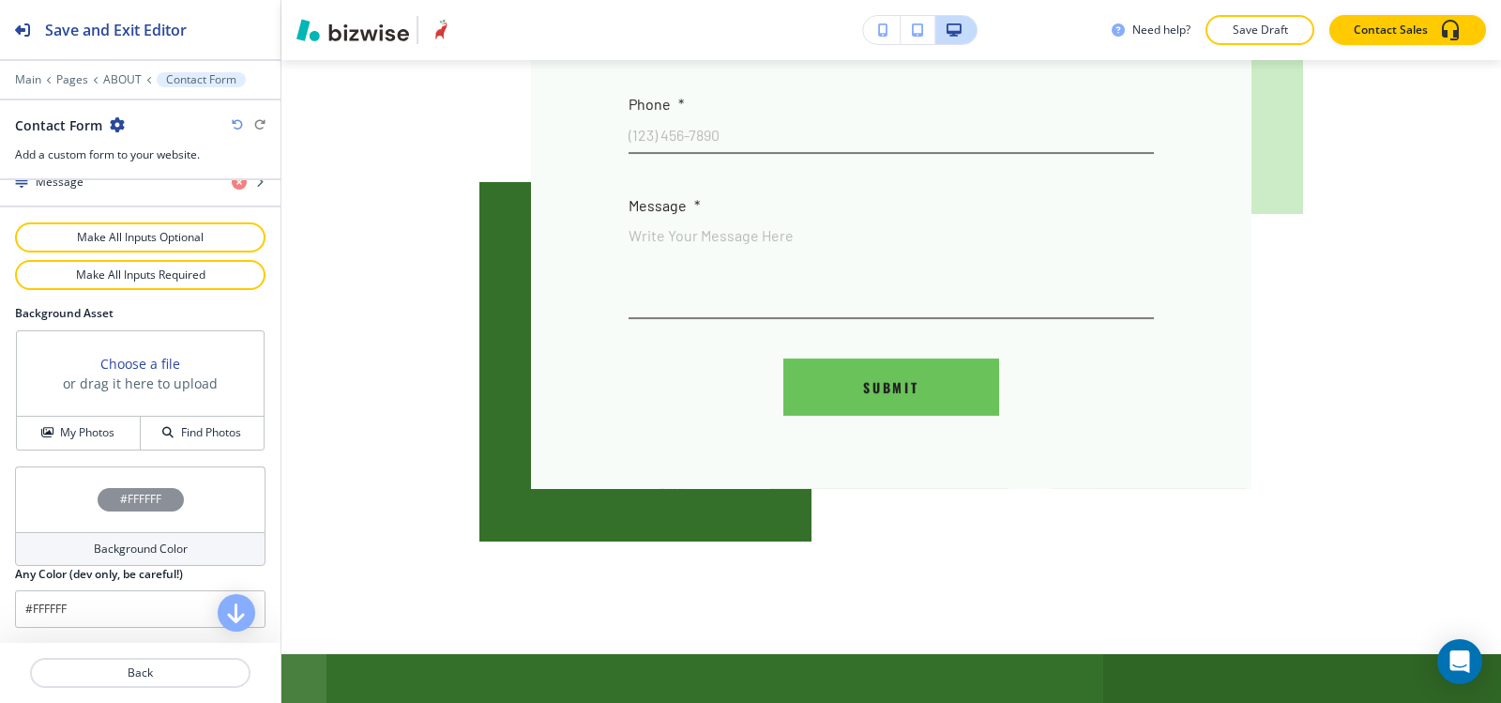
click at [101, 555] on h4 "Background Color" at bounding box center [141, 548] width 94 height 17
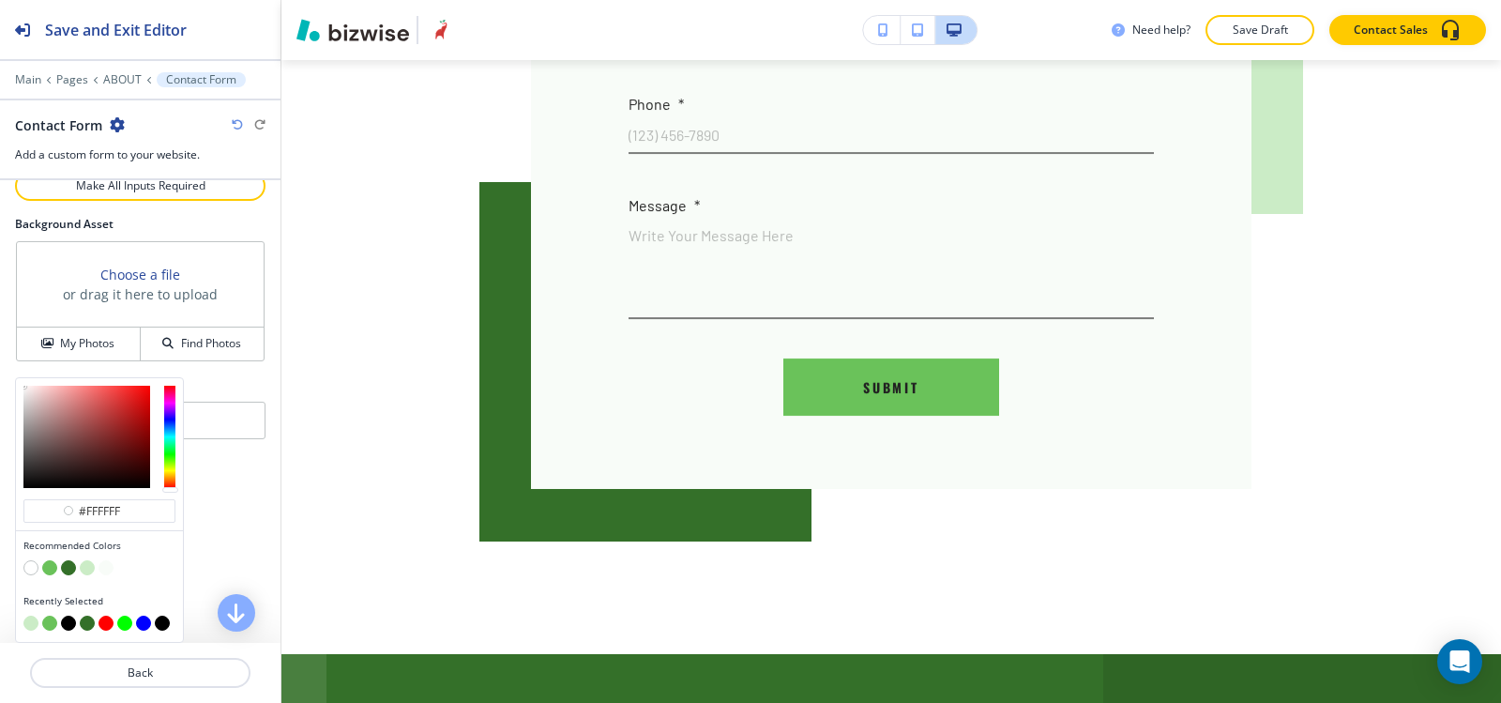
click at [87, 570] on button "button" at bounding box center [87, 567] width 15 height 15
type input "#cbecc6"
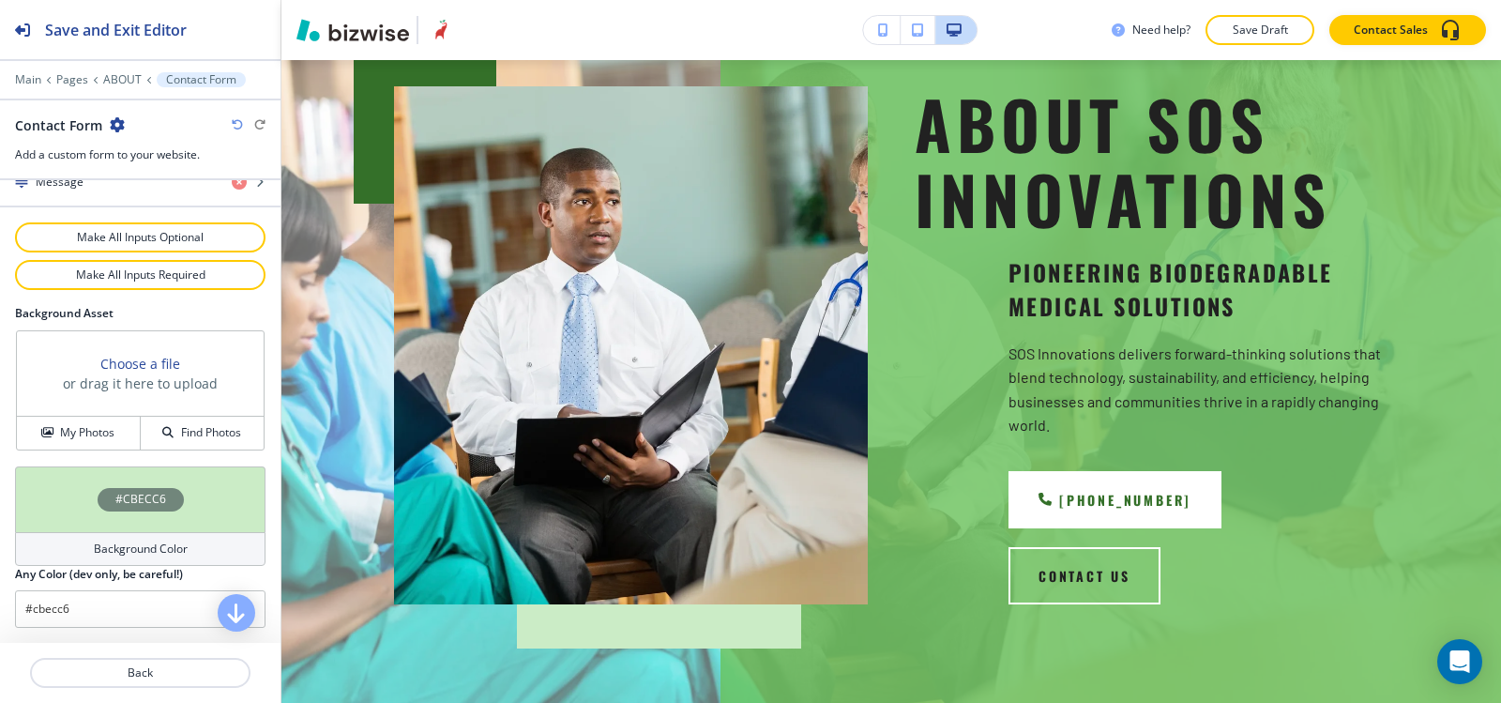
scroll to position [0, 0]
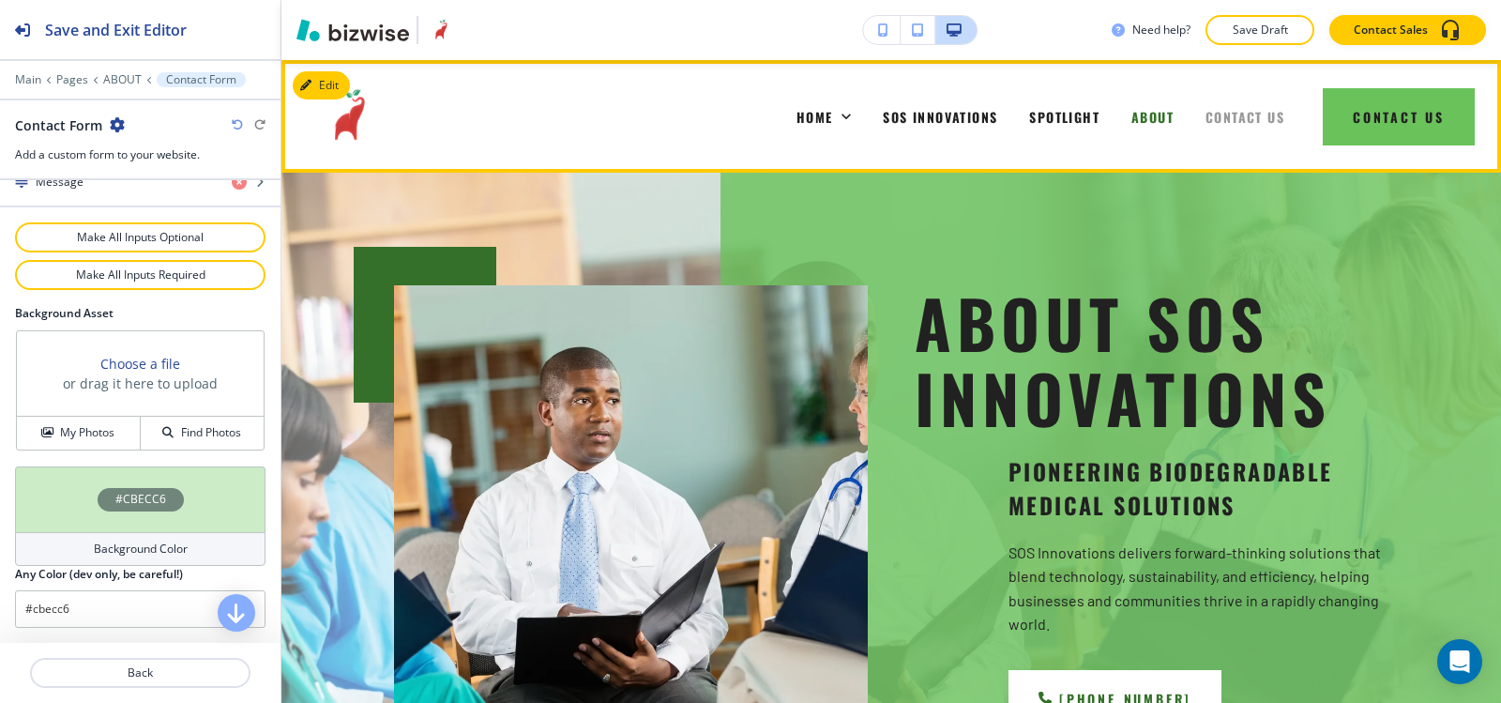
click at [1232, 114] on span "CONTACT US" at bounding box center [1245, 117] width 79 height 20
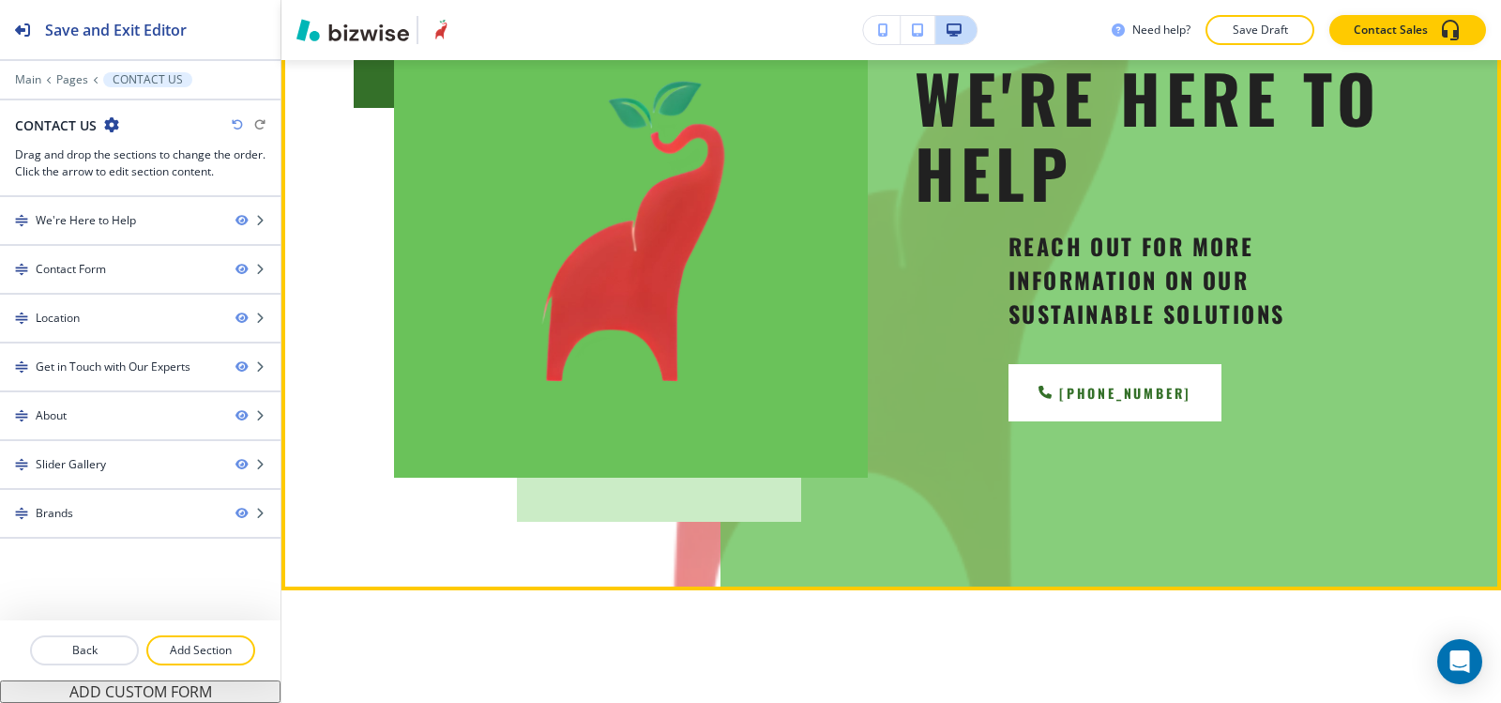
scroll to position [94, 0]
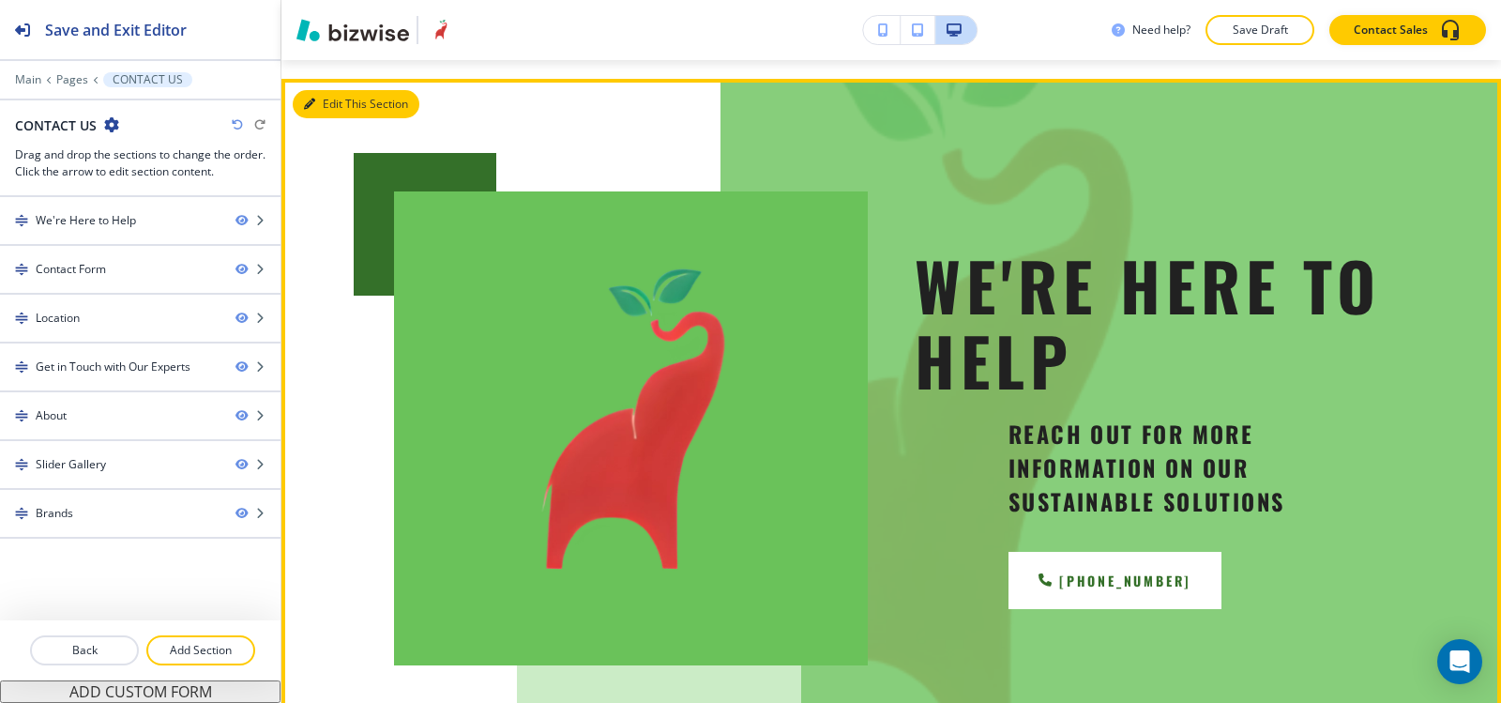
click at [330, 104] on button "Edit This Section" at bounding box center [356, 104] width 127 height 28
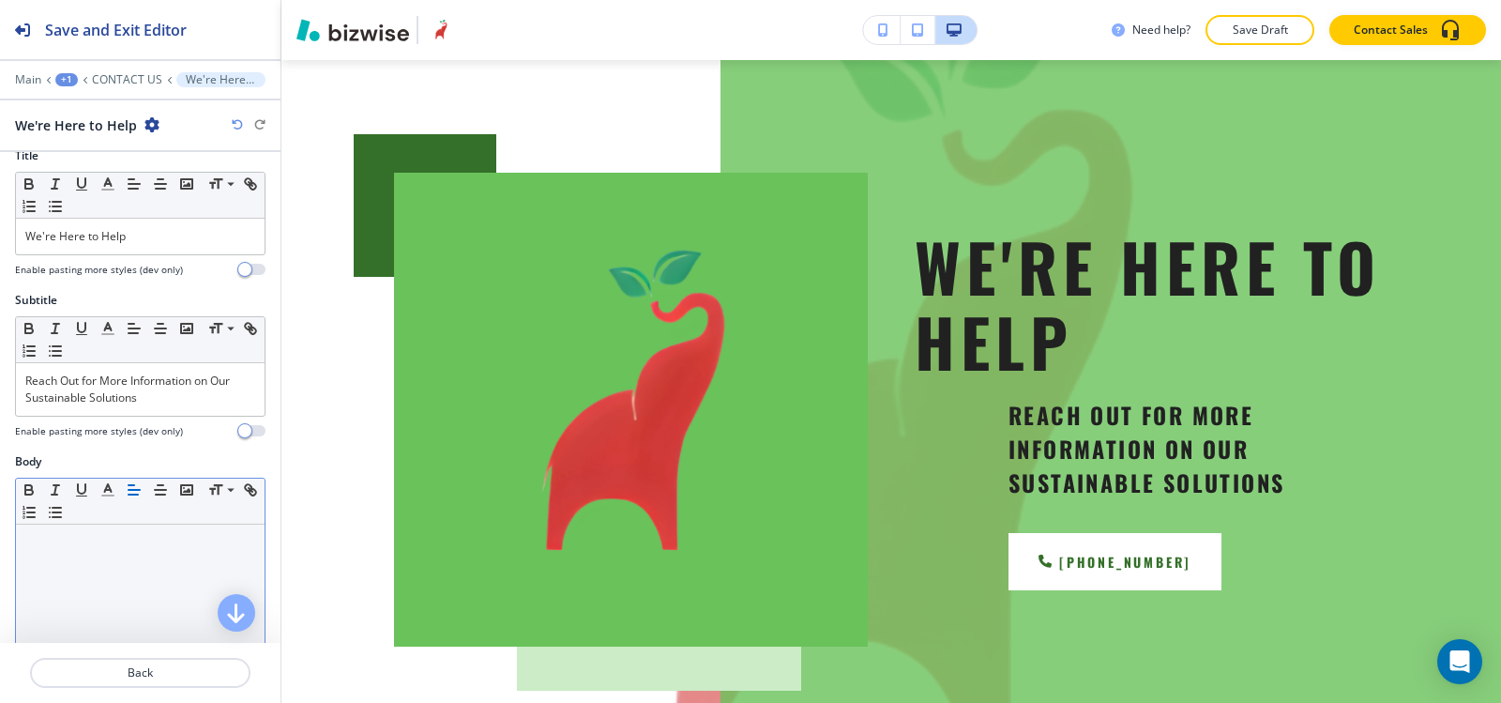
scroll to position [0, 0]
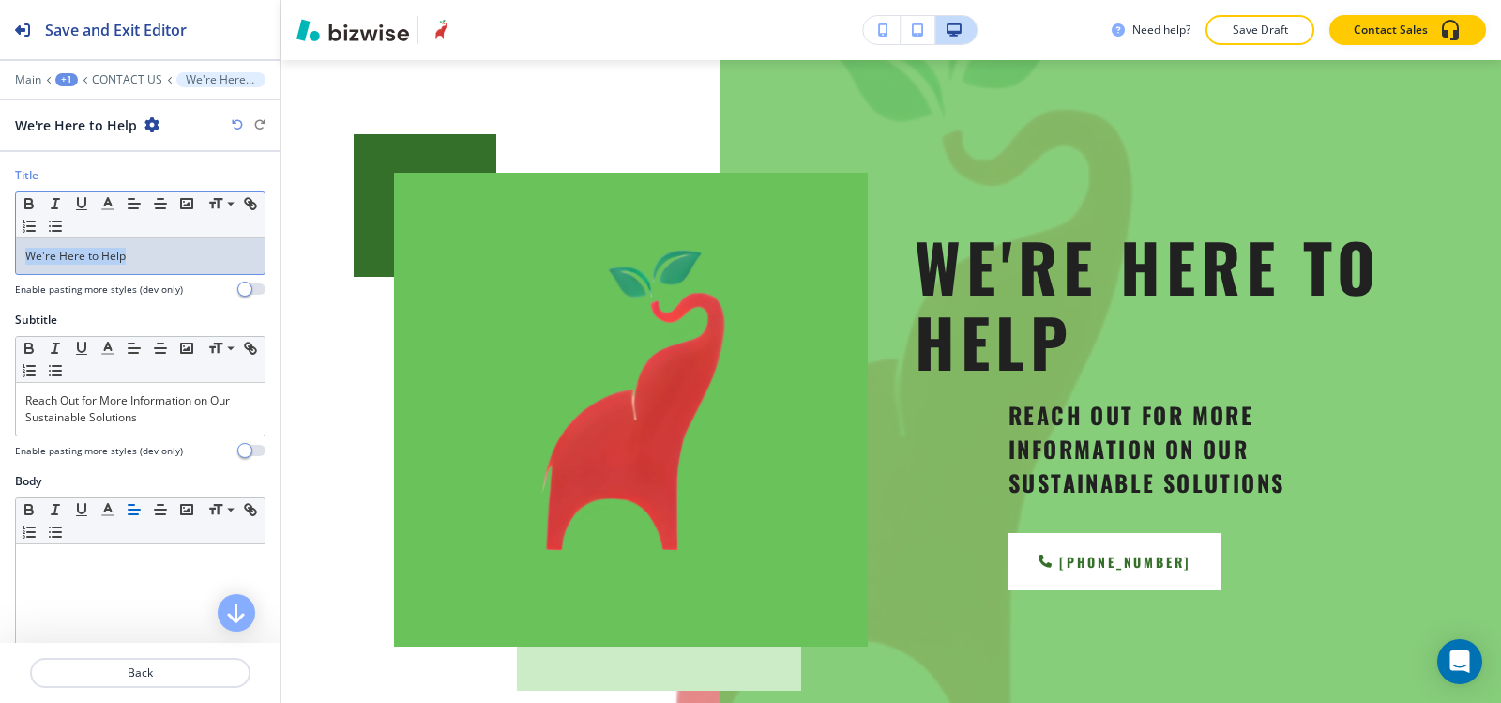
drag, startPoint x: 160, startPoint y: 252, endPoint x: 0, endPoint y: 258, distance: 160.5
click at [0, 258] on div "Title Small Normal Large Huge We're Here to Help Enable pasting more styles (de…" at bounding box center [140, 239] width 281 height 144
copy p "We're Here to Help"
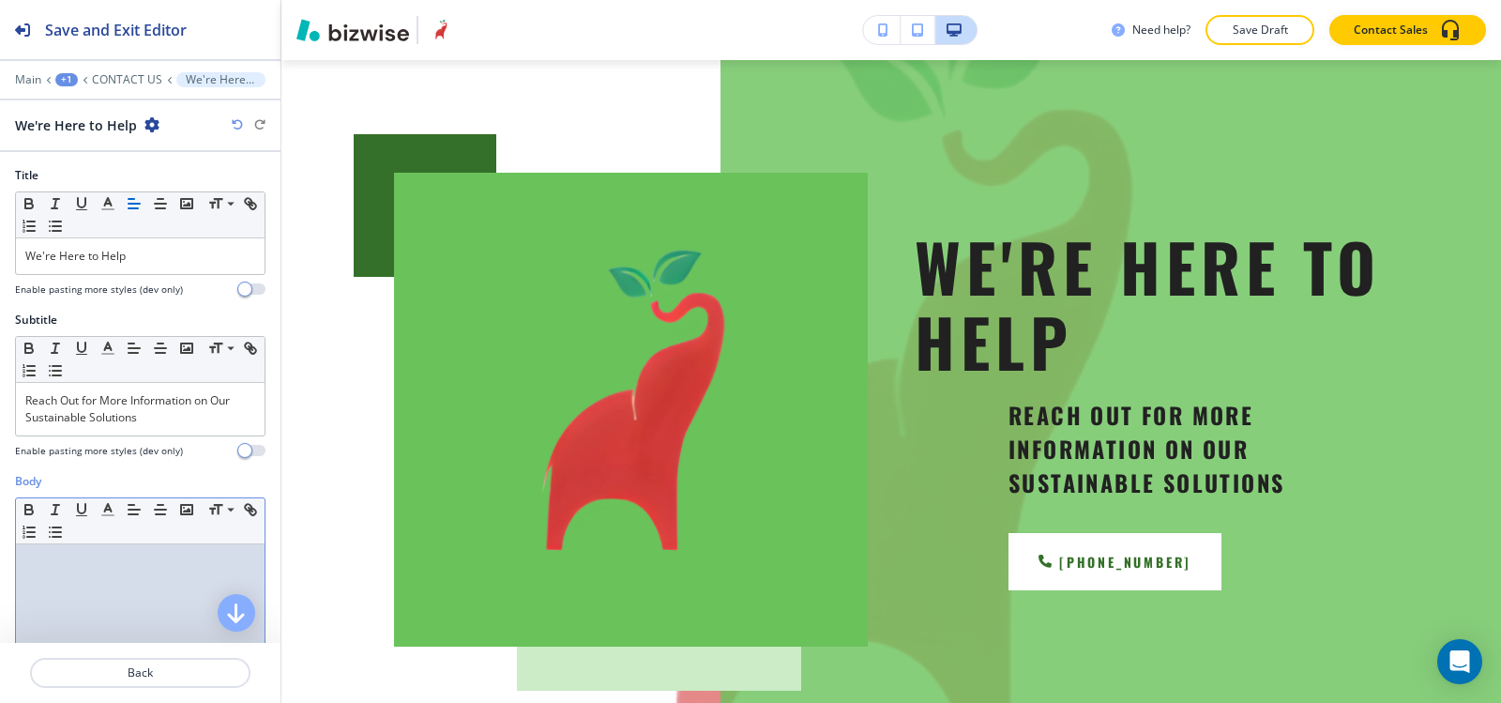
click at [101, 590] on div at bounding box center [140, 666] width 249 height 244
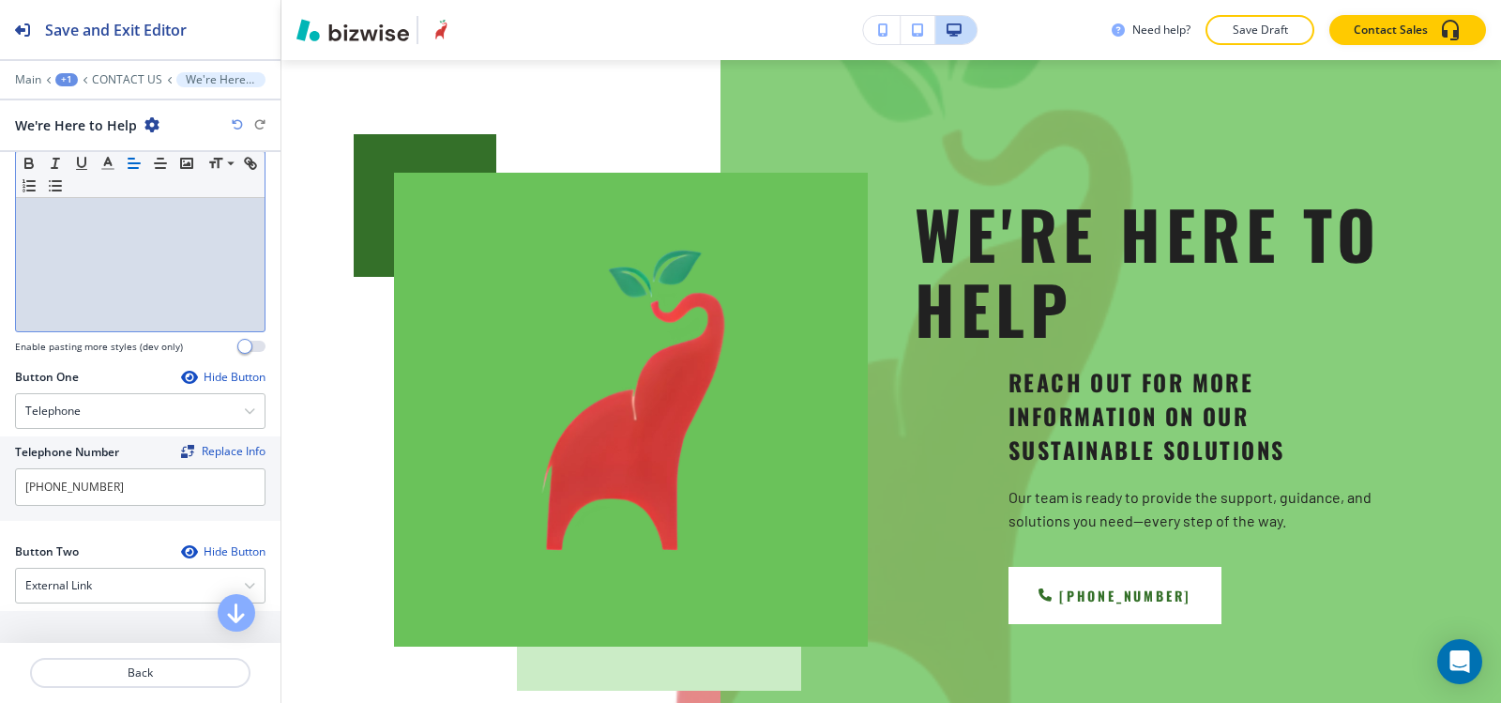
scroll to position [645, 0]
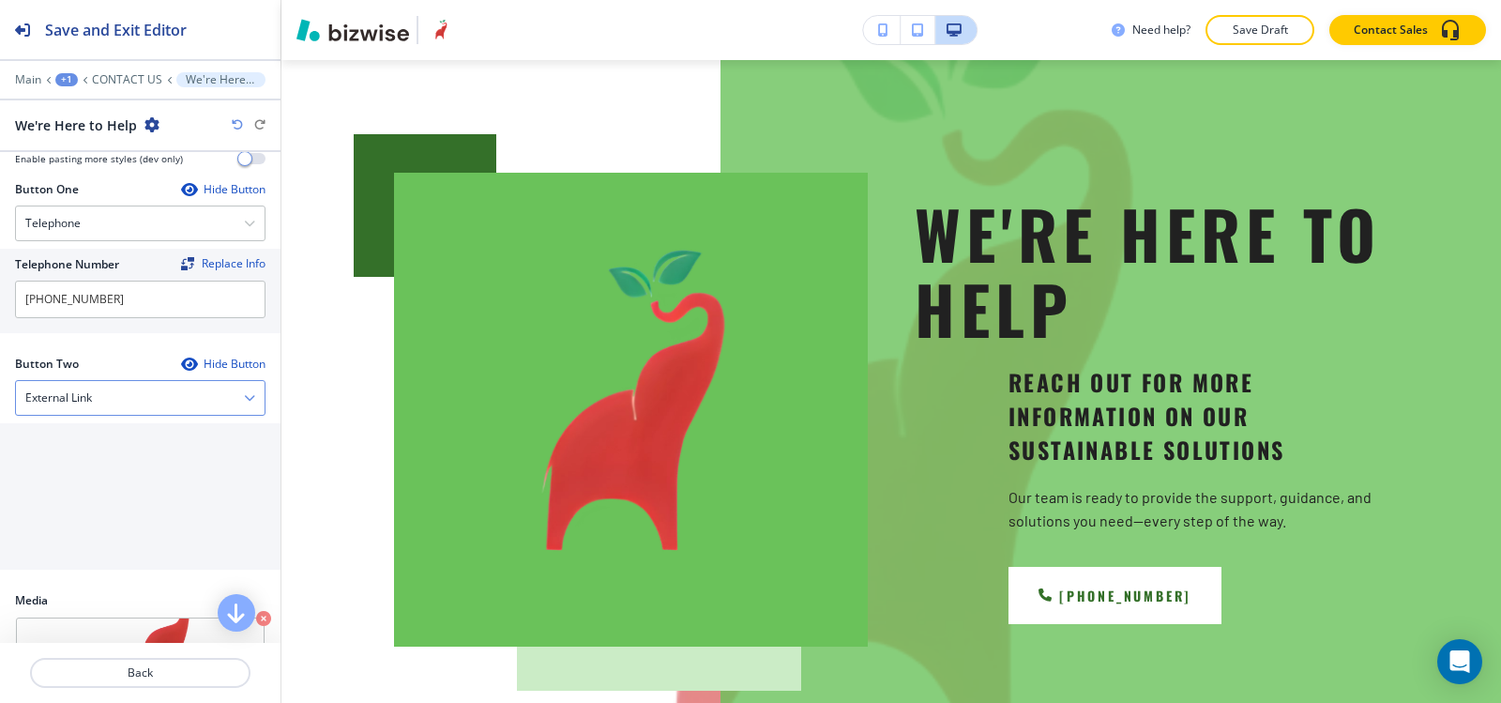
click at [120, 395] on div "External Link" at bounding box center [140, 398] width 249 height 34
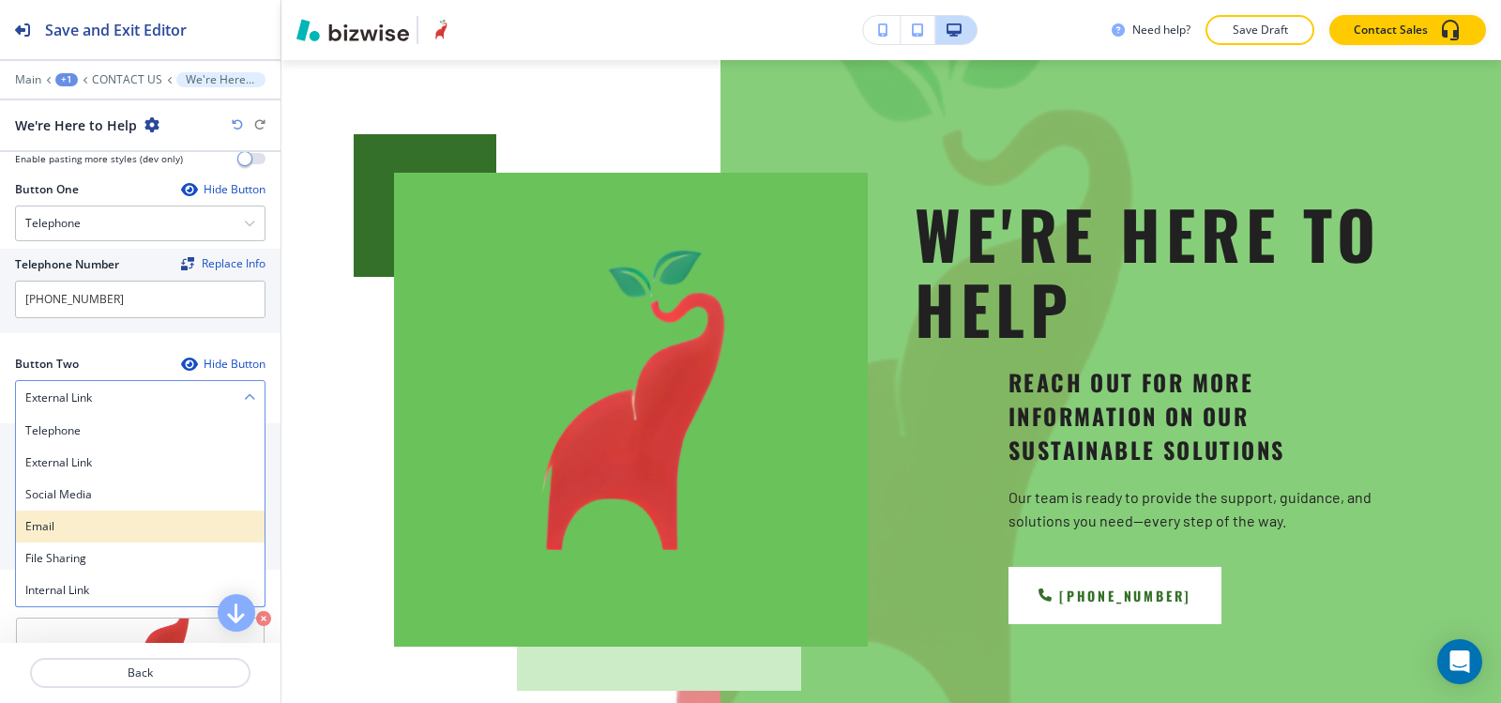
click at [88, 535] on div "Email" at bounding box center [140, 526] width 249 height 32
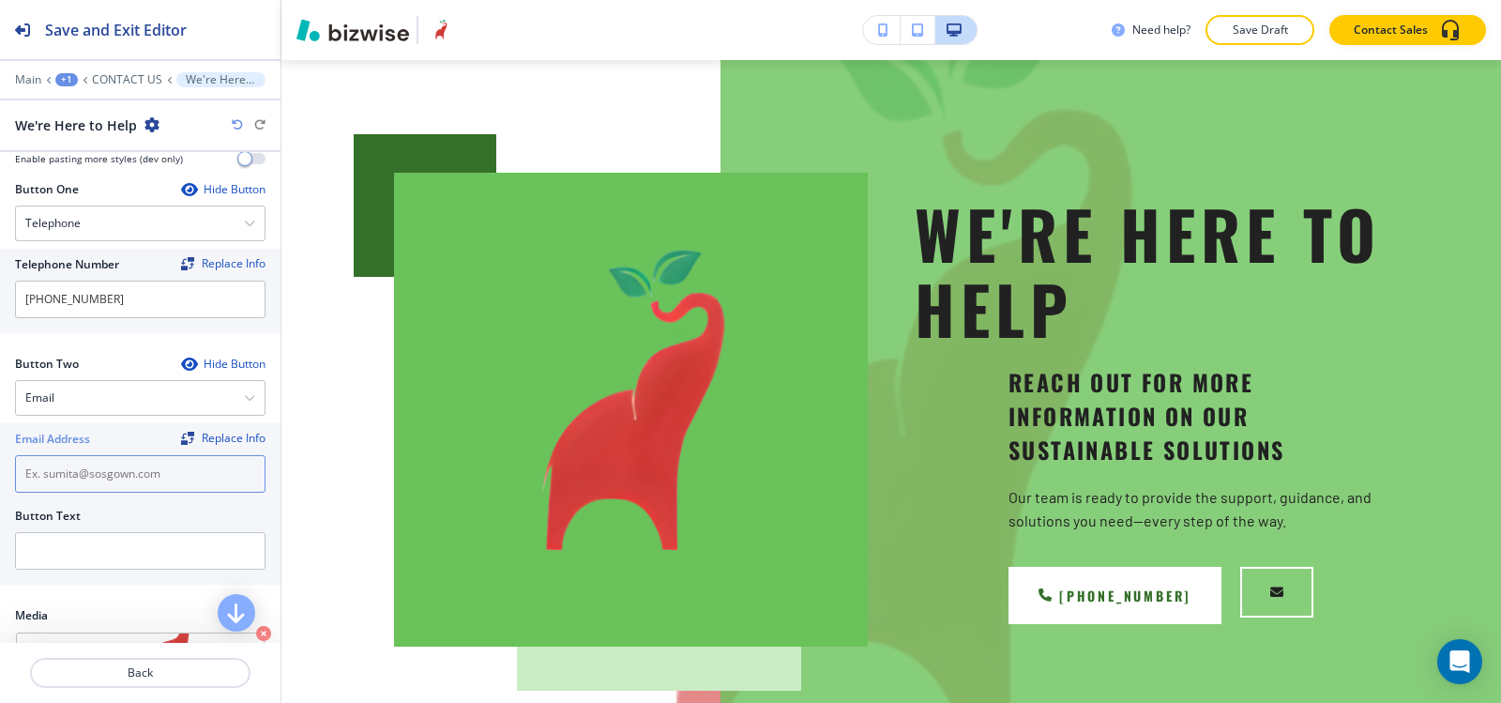
click at [95, 479] on input "text" at bounding box center [140, 474] width 251 height 38
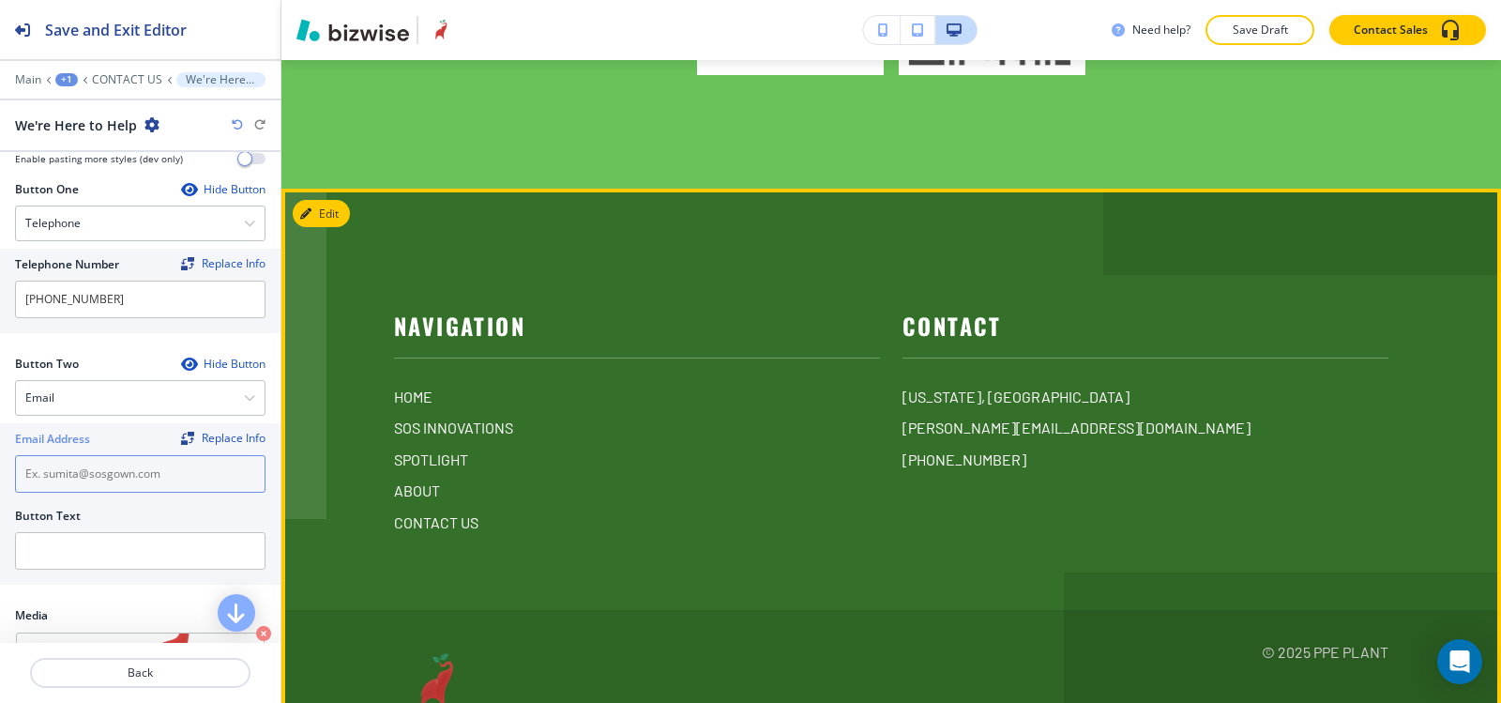
scroll to position [4688, 0]
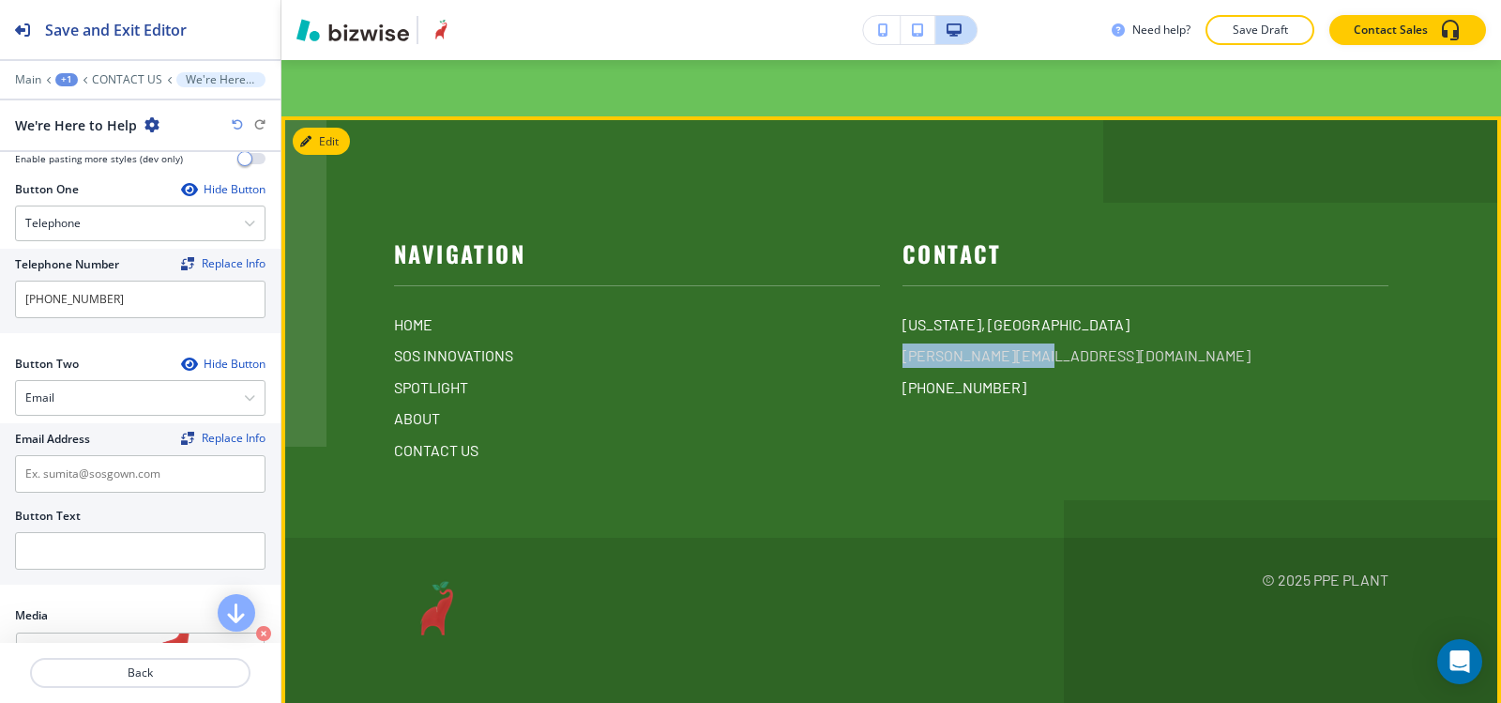
drag, startPoint x: 1055, startPoint y: 346, endPoint x: 897, endPoint y: 340, distance: 157.8
click at [903, 340] on div "[US_STATE], [GEOGRAPHIC_DATA] [PERSON_NAME][EMAIL_ADDRESS][DOMAIN_NAME] [PHONE_…" at bounding box center [1146, 355] width 486 height 87
copy p "[PERSON_NAME][EMAIL_ADDRESS][DOMAIN_NAME]"
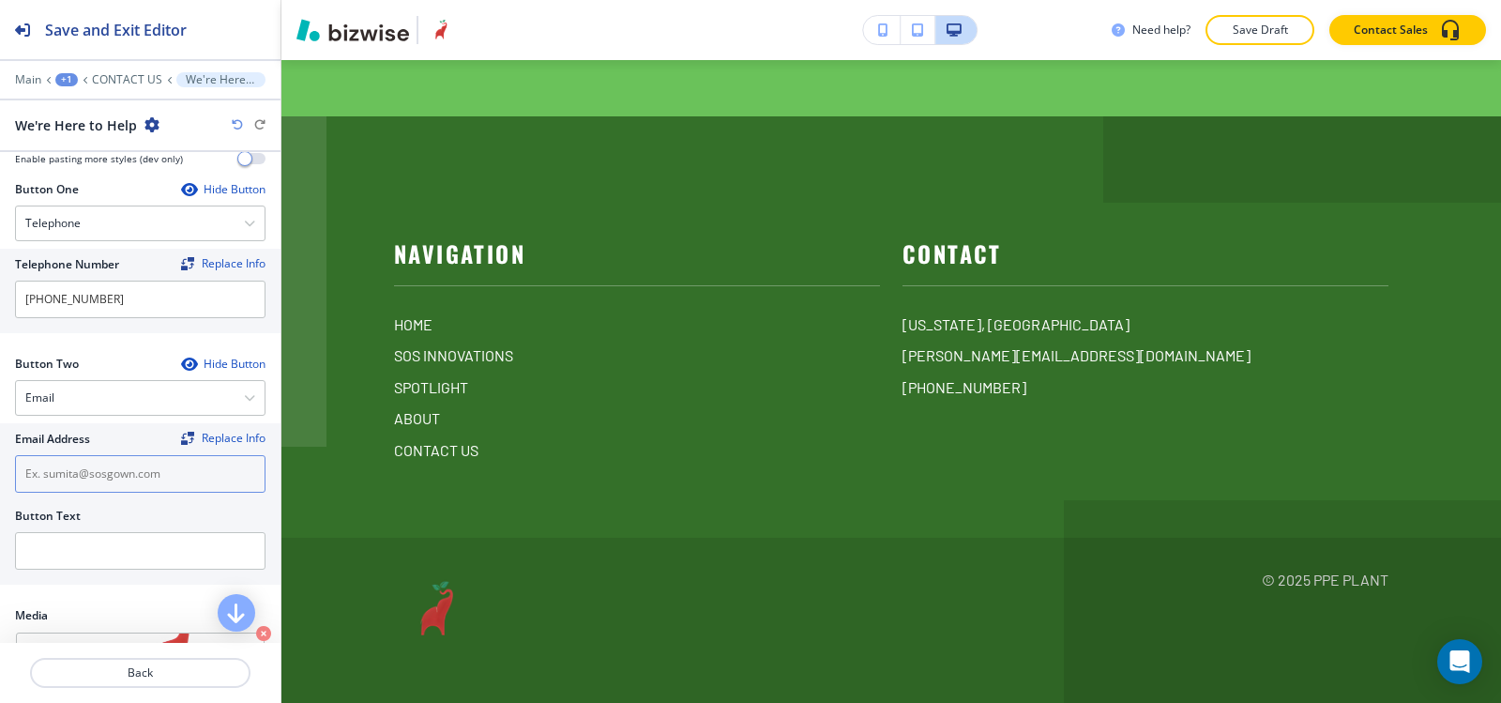
click at [101, 483] on input "text" at bounding box center [140, 474] width 251 height 38
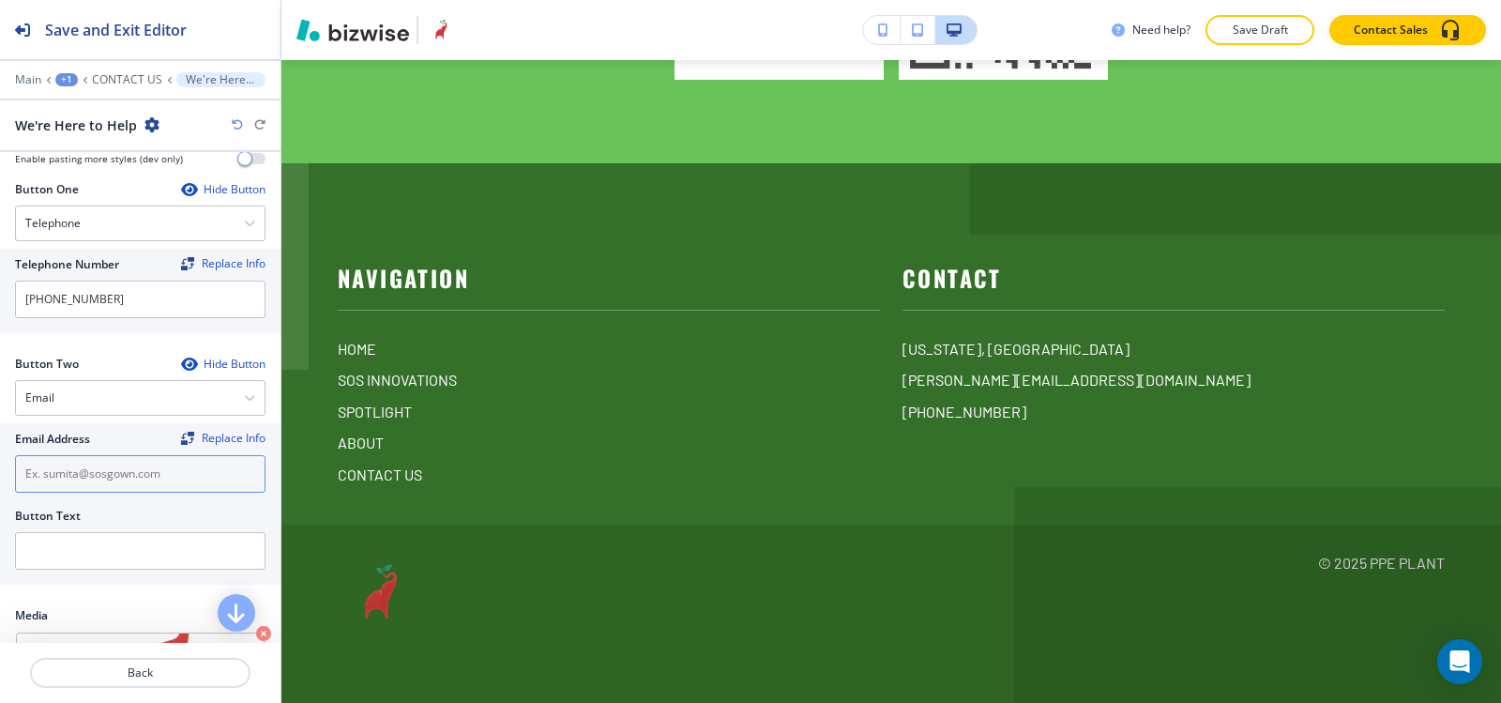
paste input "[PERSON_NAME][EMAIL_ADDRESS][DOMAIN_NAME]"
click at [152, 469] on input "[PERSON_NAME][EMAIL_ADDRESS][DOMAIN_NAME]" at bounding box center [140, 474] width 251 height 38
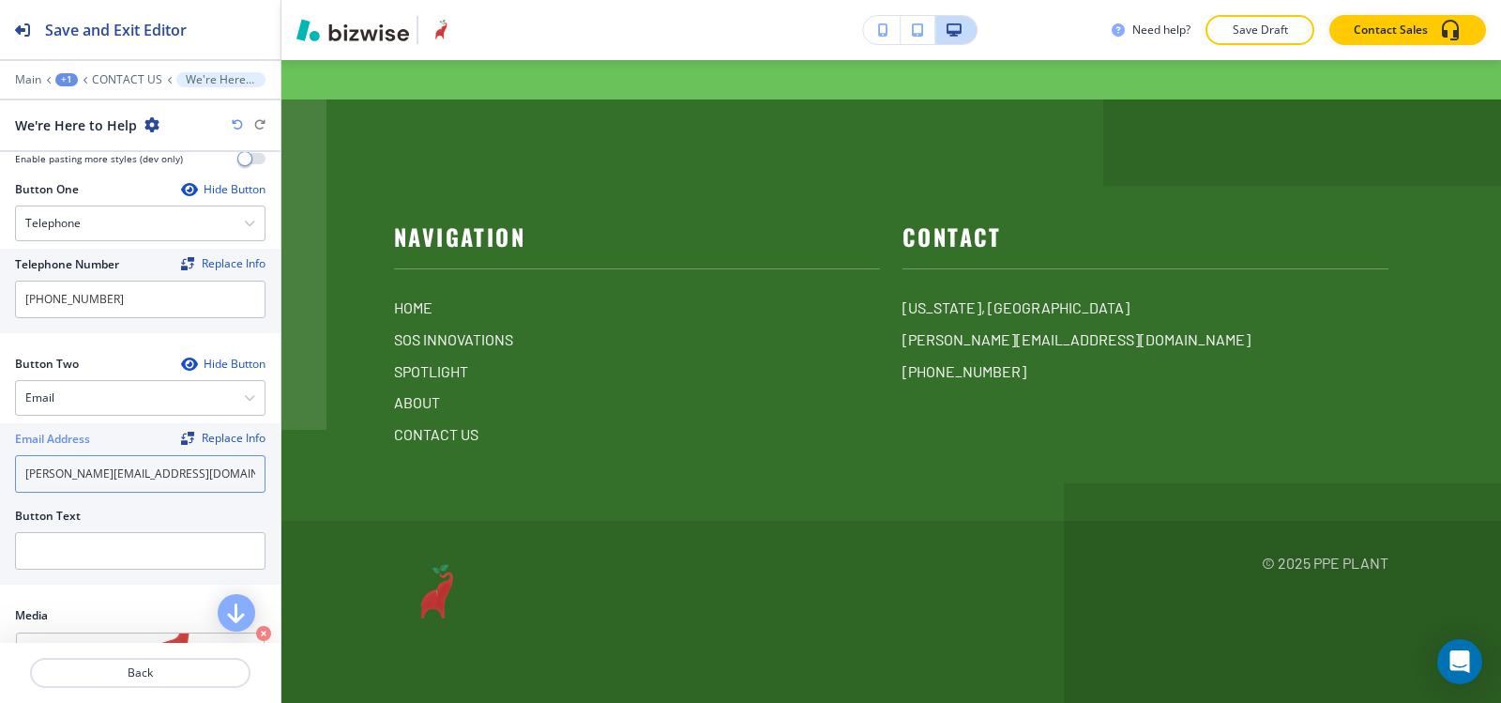
click at [155, 469] on input "[PERSON_NAME][EMAIL_ADDRESS][DOMAIN_NAME]" at bounding box center [140, 474] width 251 height 38
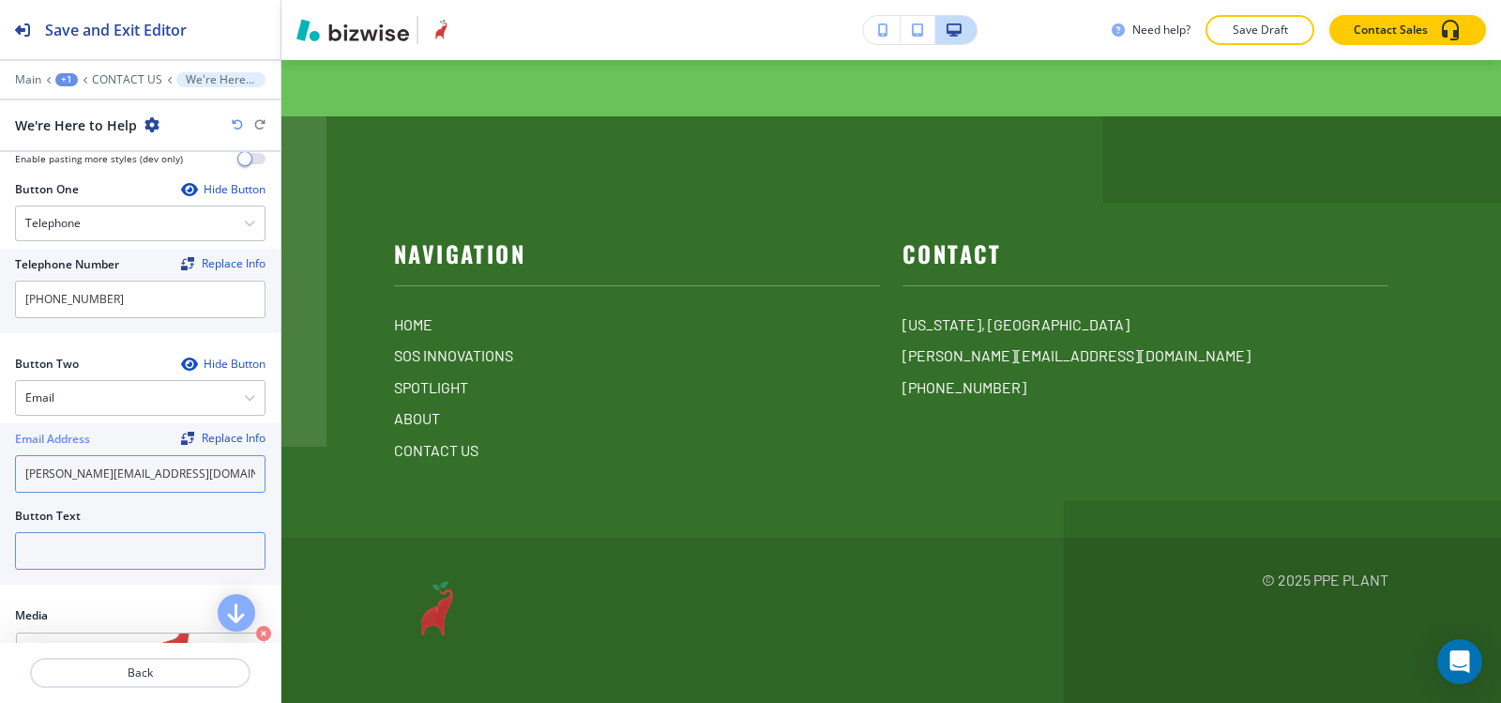
type input "[PERSON_NAME][EMAIL_ADDRESS][DOMAIN_NAME]"
click at [122, 554] on input "text" at bounding box center [140, 551] width 251 height 38
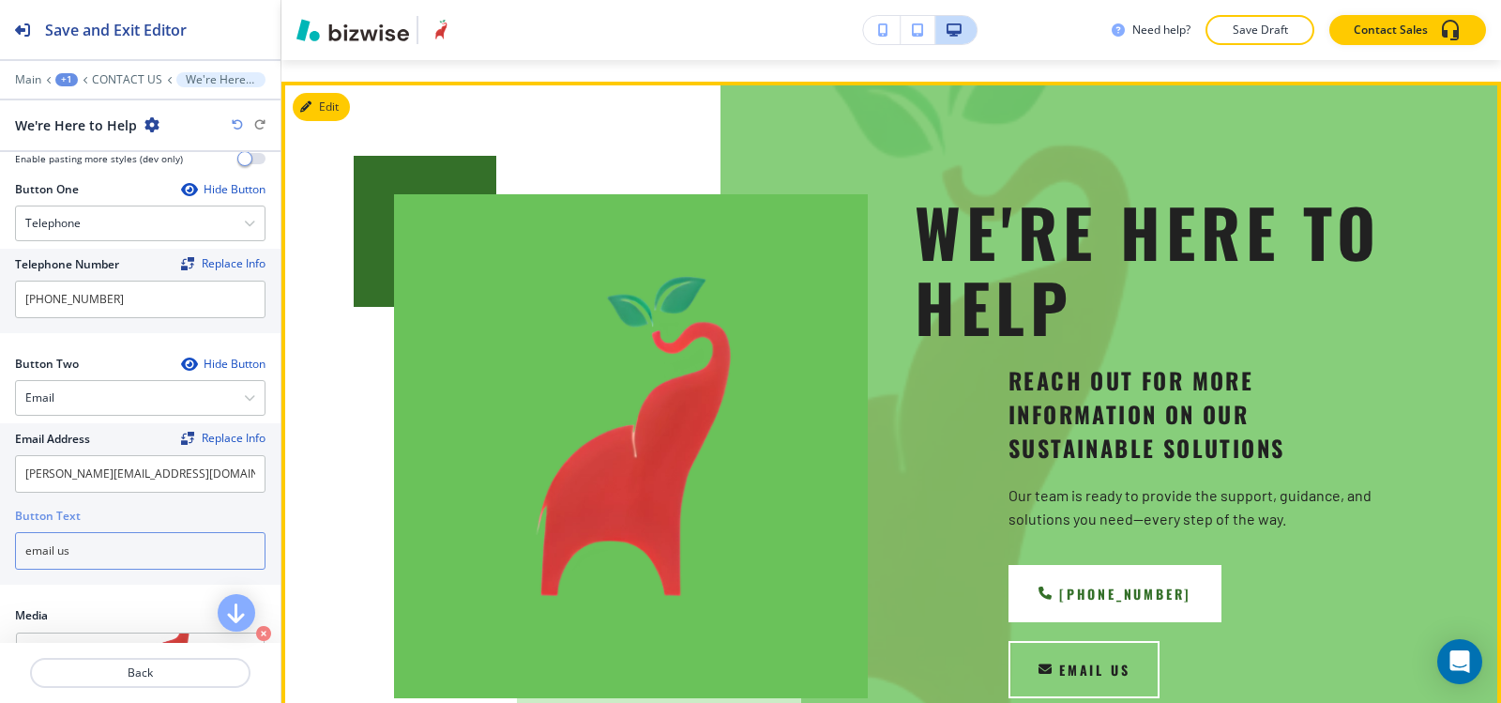
scroll to position [0, 0]
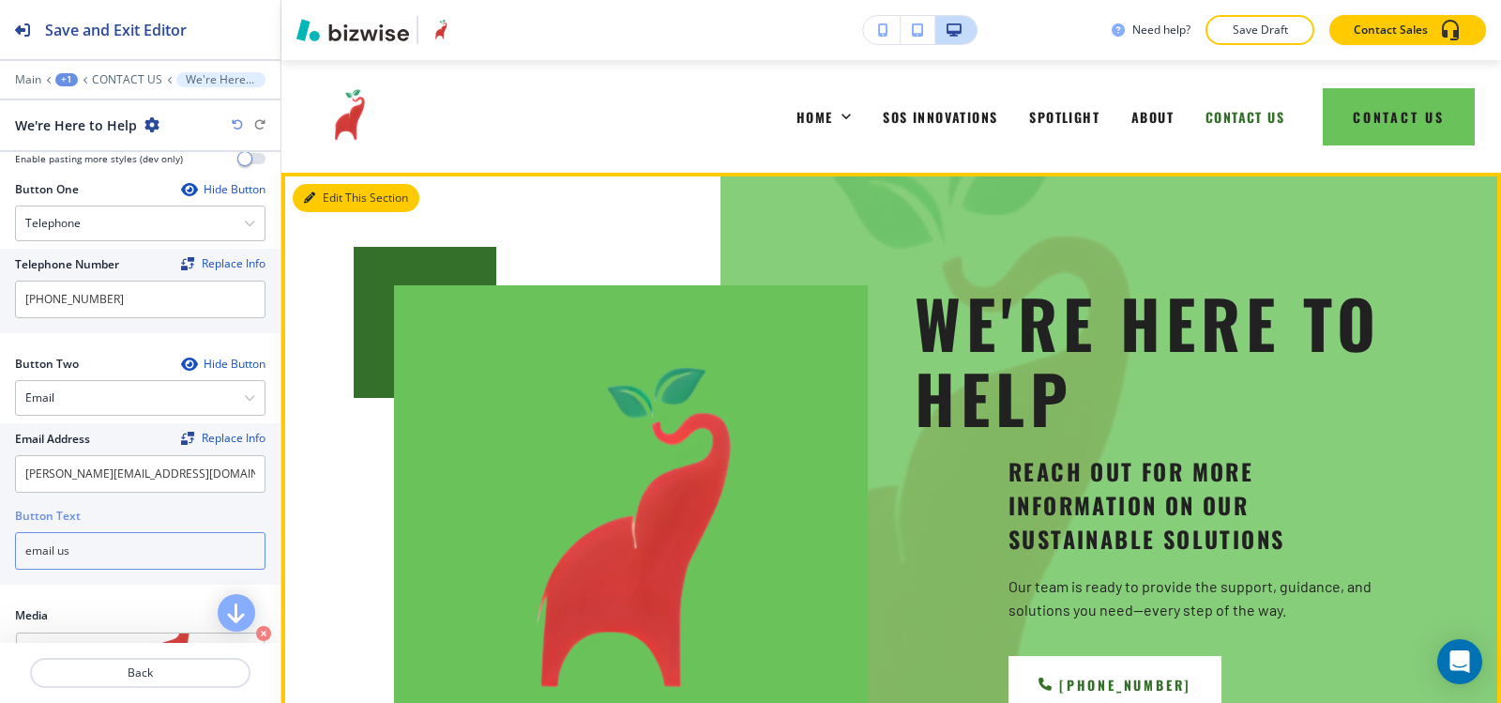
type input "email us"
click at [303, 200] on button "Edit This Section" at bounding box center [356, 198] width 127 height 28
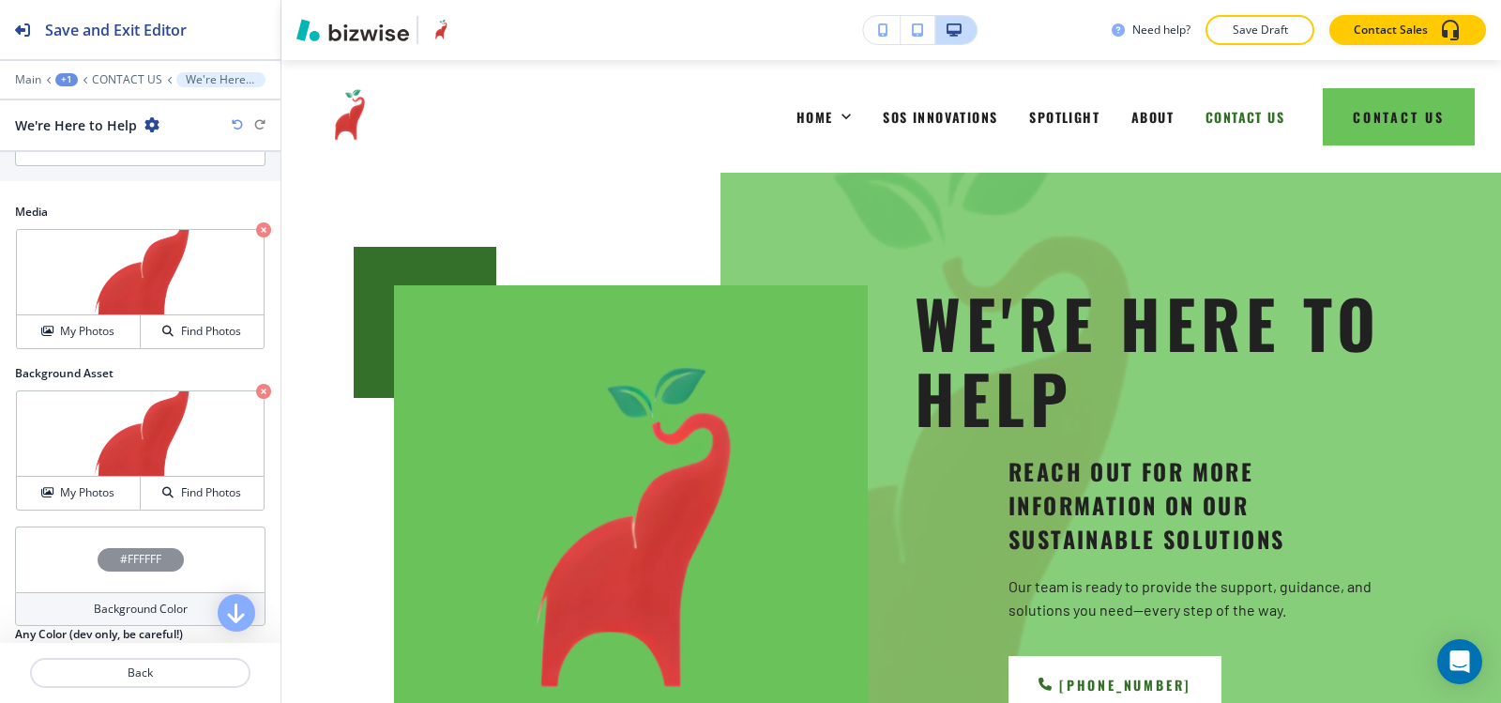
scroll to position [1014, 0]
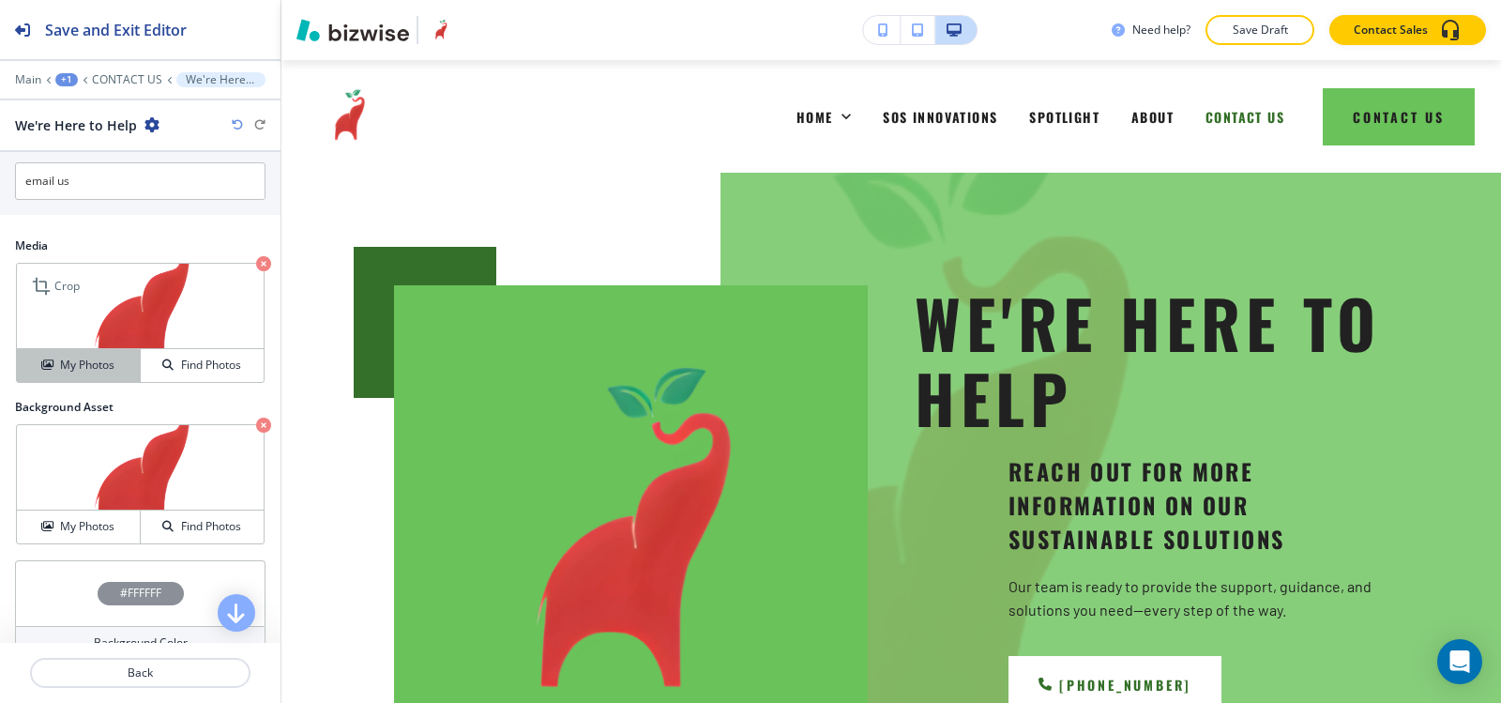
click at [84, 361] on h4 "My Photos" at bounding box center [87, 365] width 54 height 17
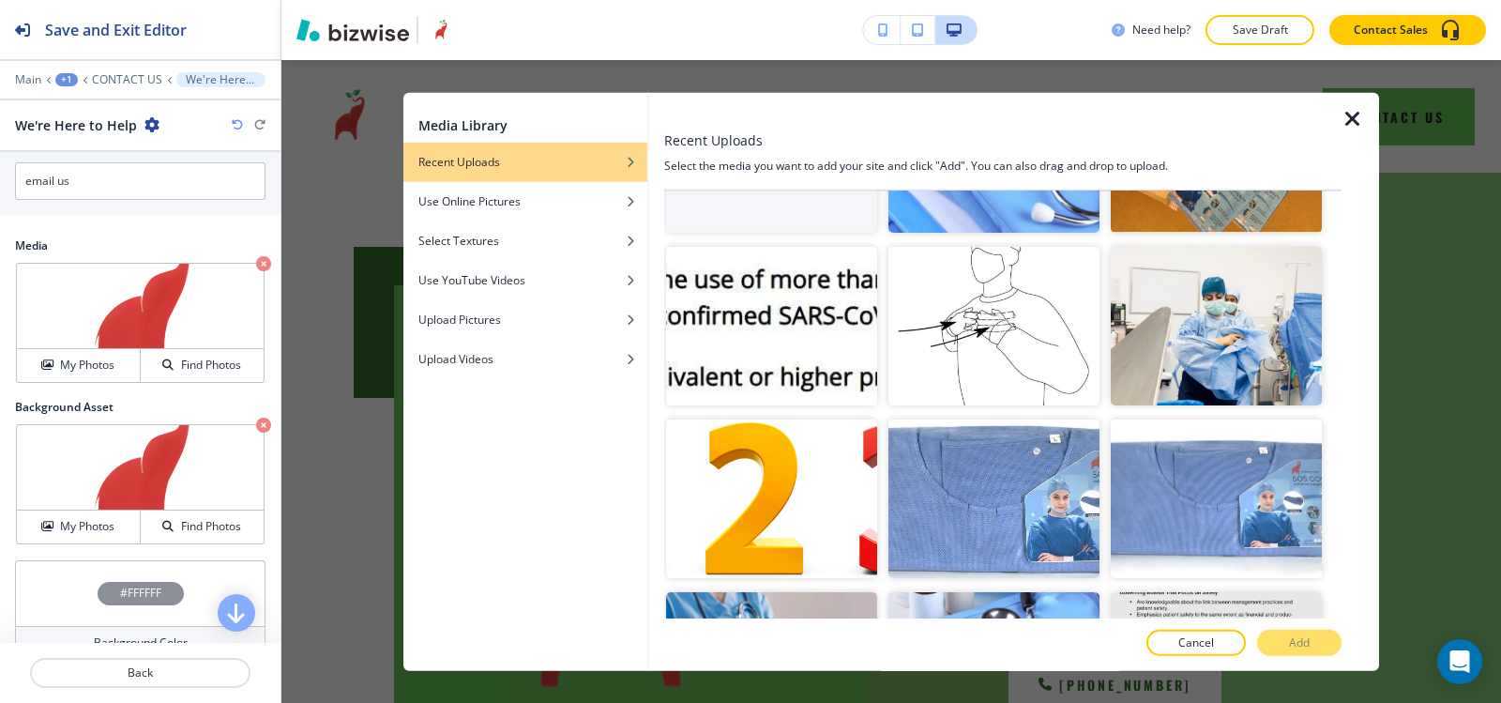
scroll to position [0, 0]
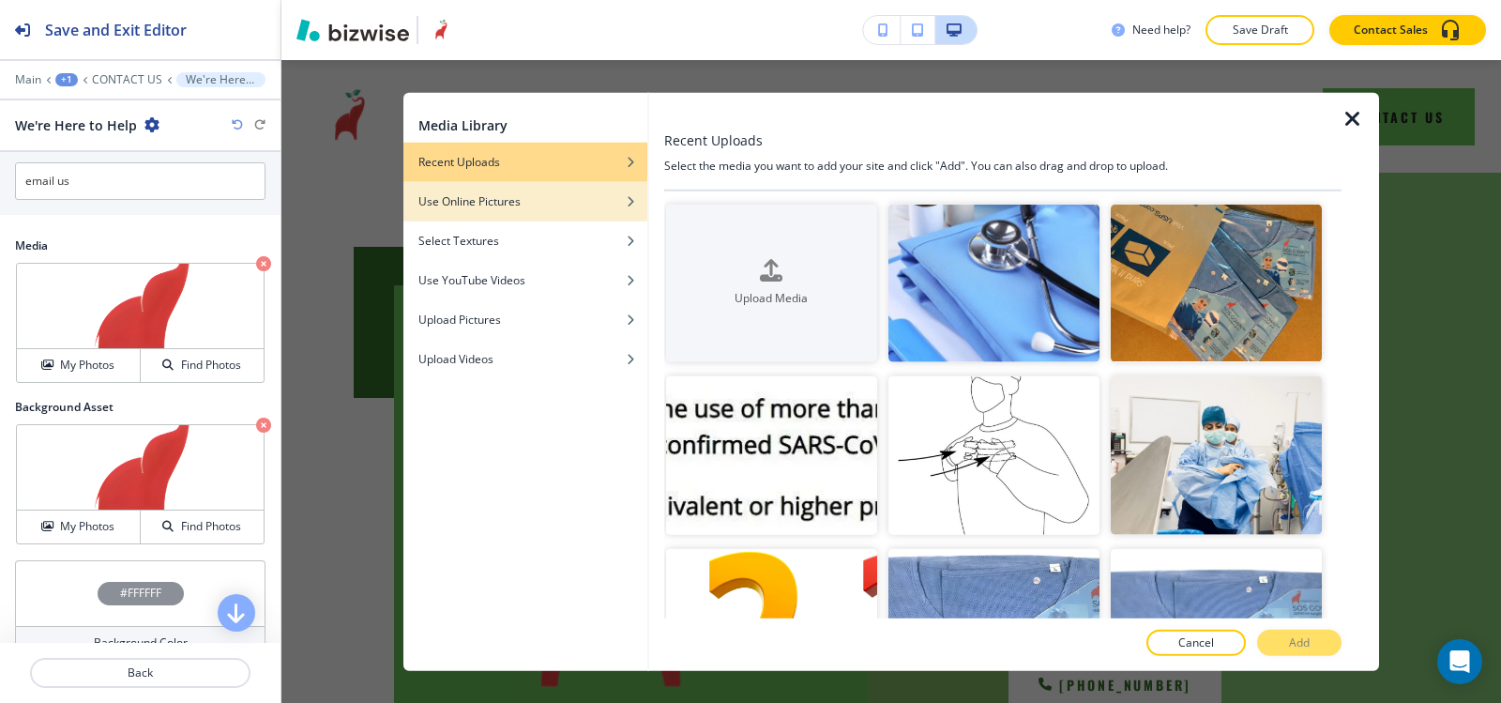
click at [487, 195] on h4 "Use Online Pictures" at bounding box center [469, 200] width 102 height 17
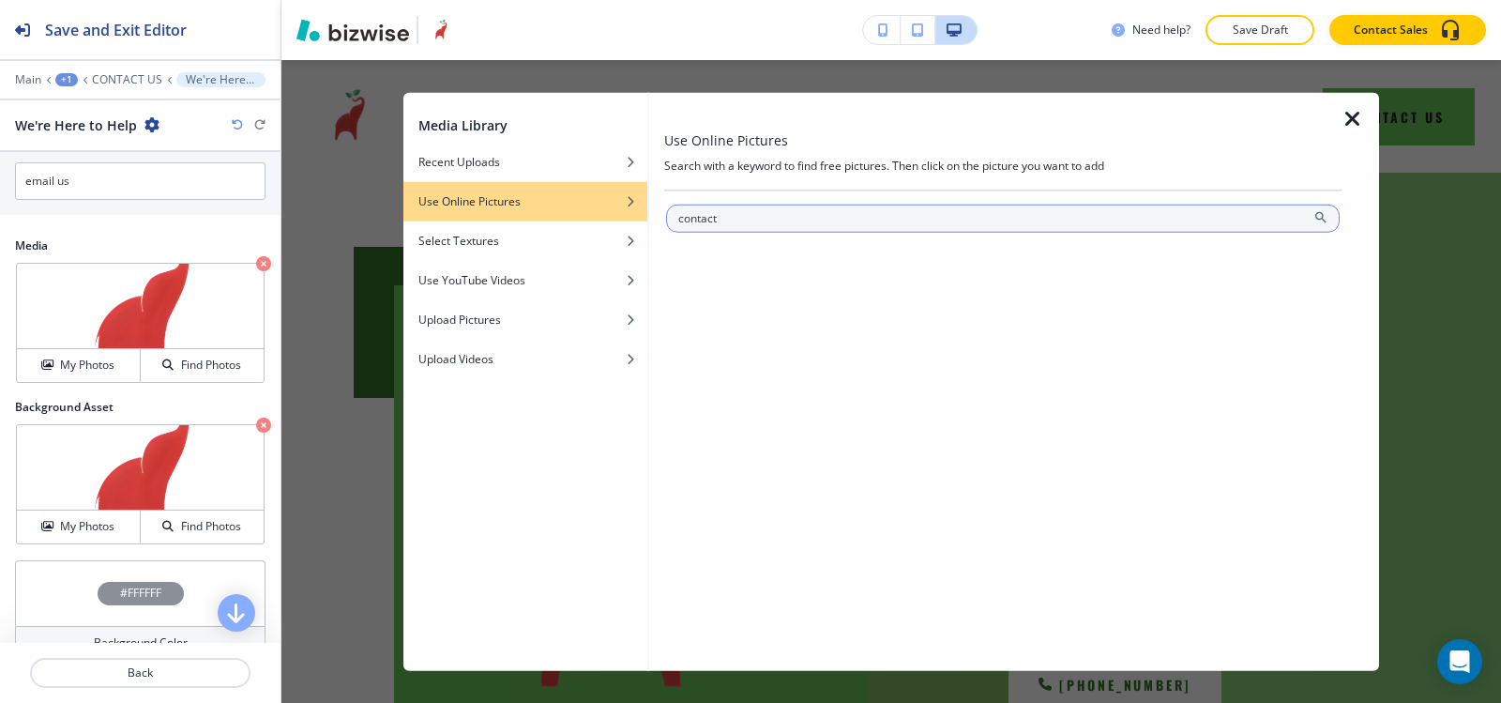
type input "contact"
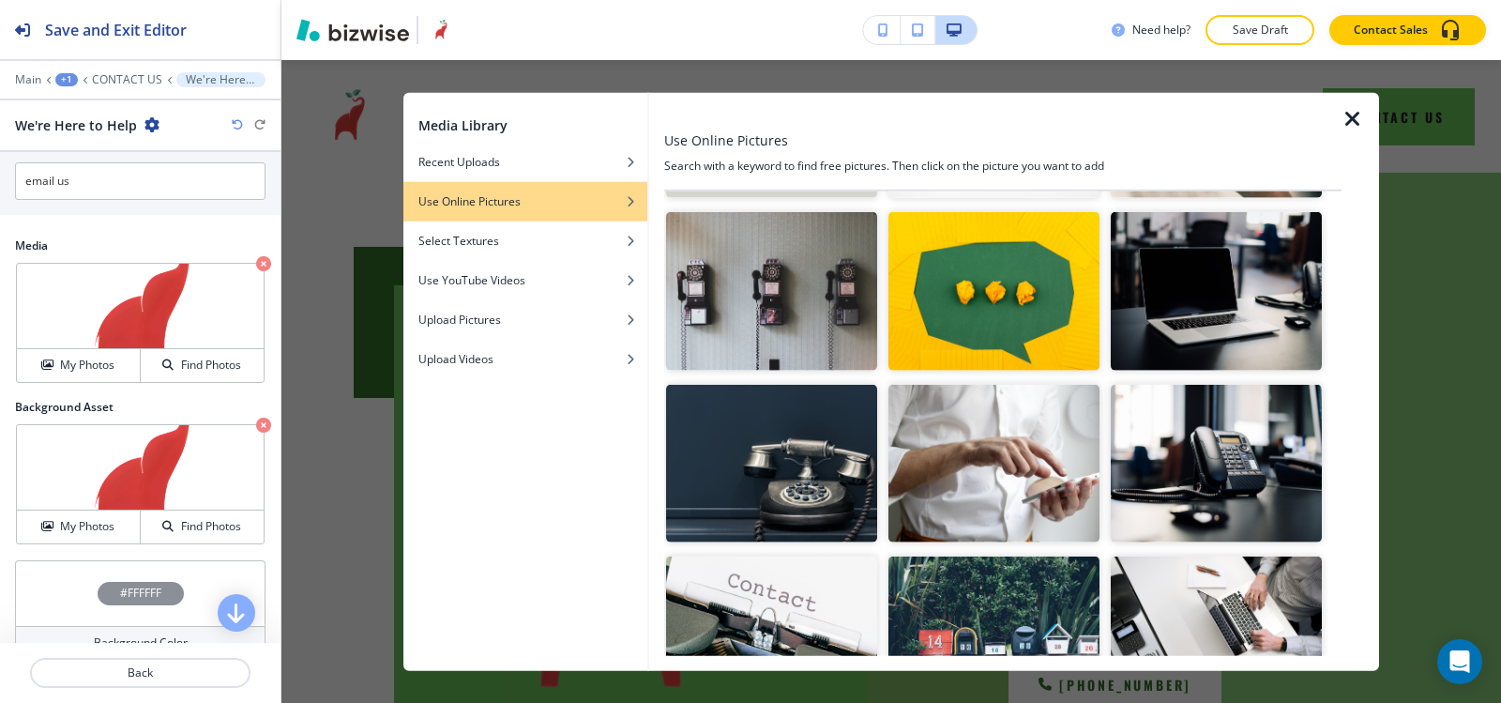
scroll to position [375, 0]
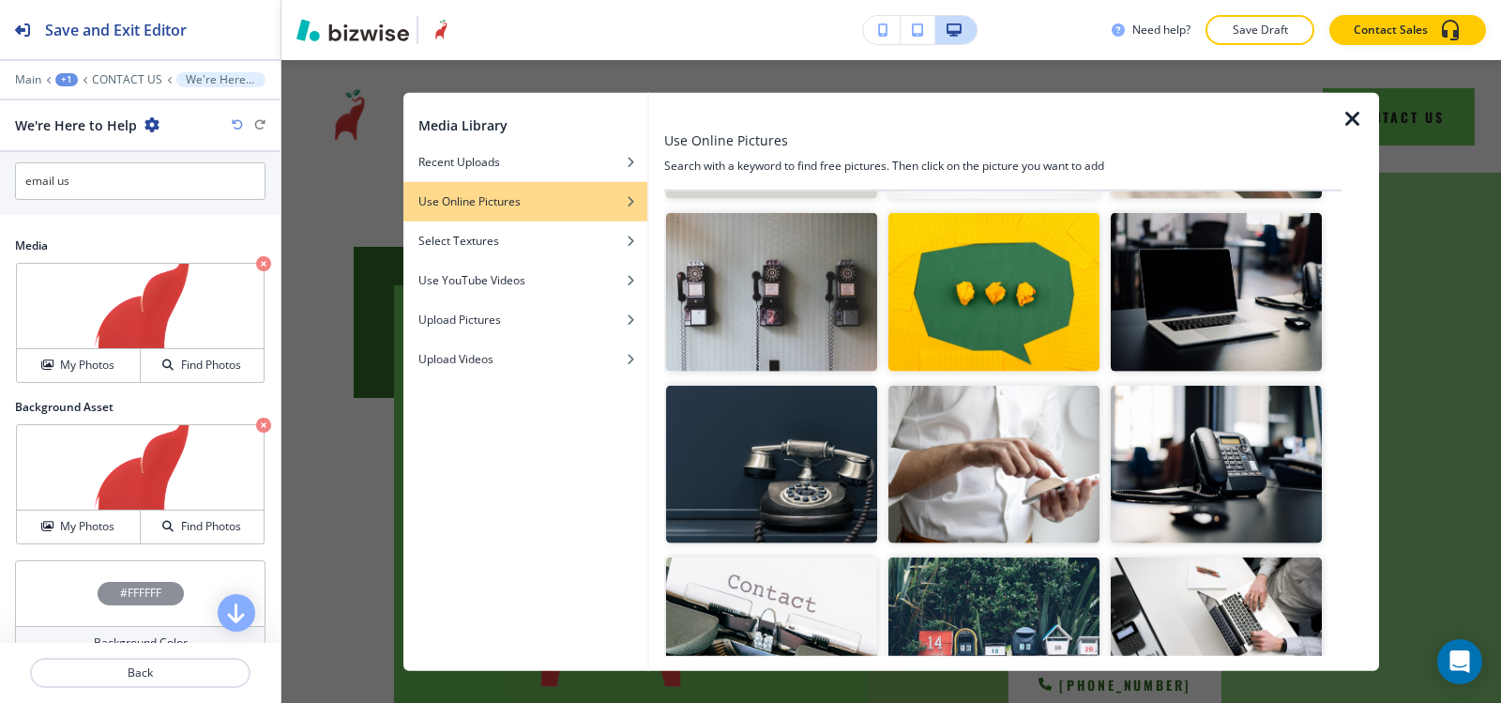
click at [819, 460] on img "button" at bounding box center [771, 464] width 211 height 159
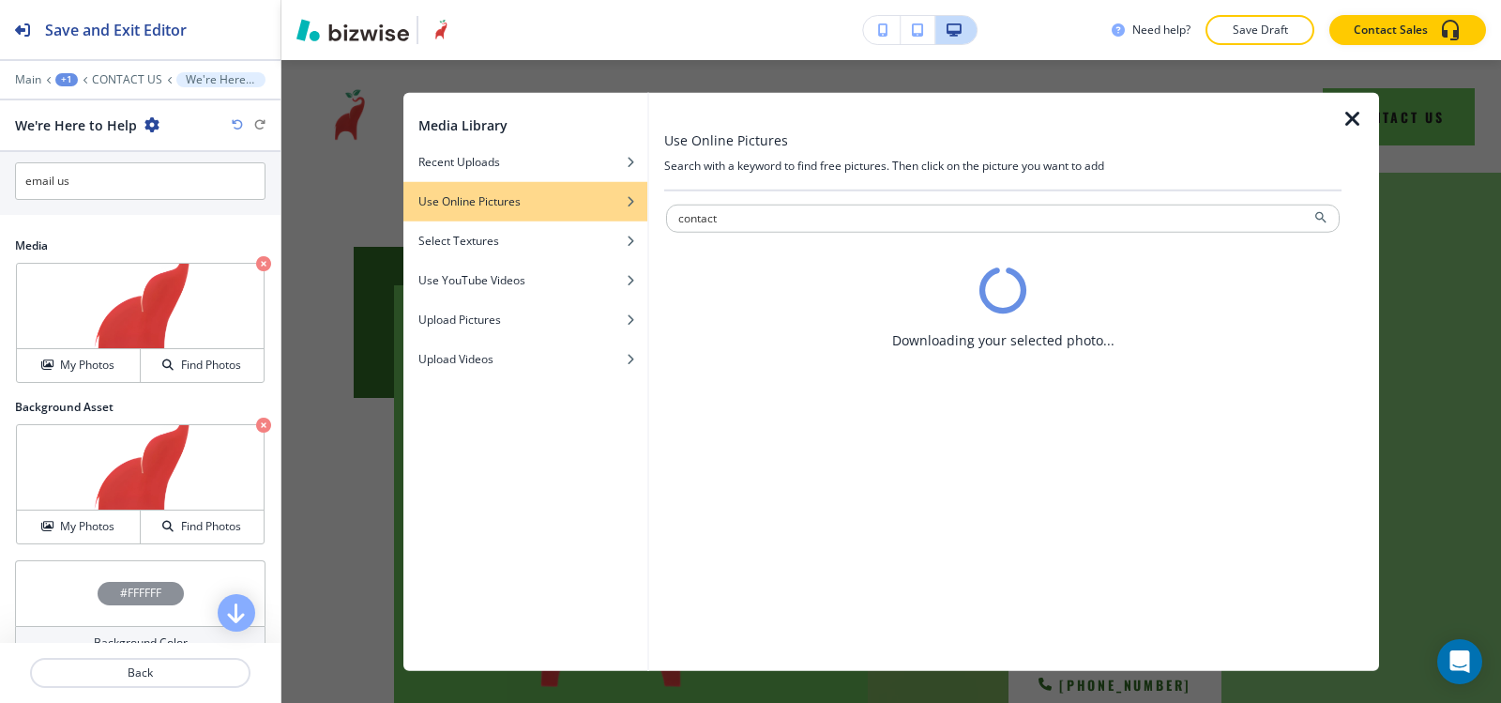
scroll to position [0, 0]
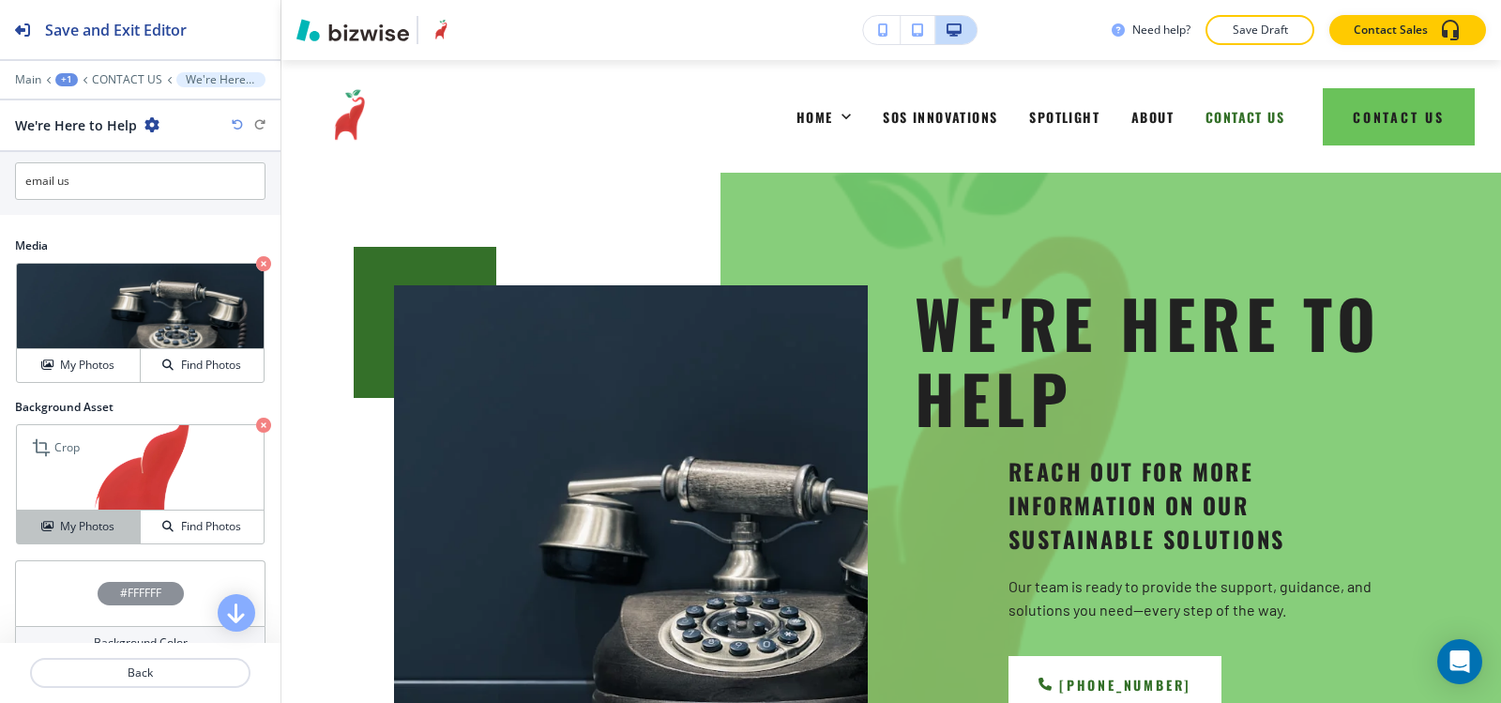
click at [71, 520] on h4 "My Photos" at bounding box center [87, 526] width 54 height 17
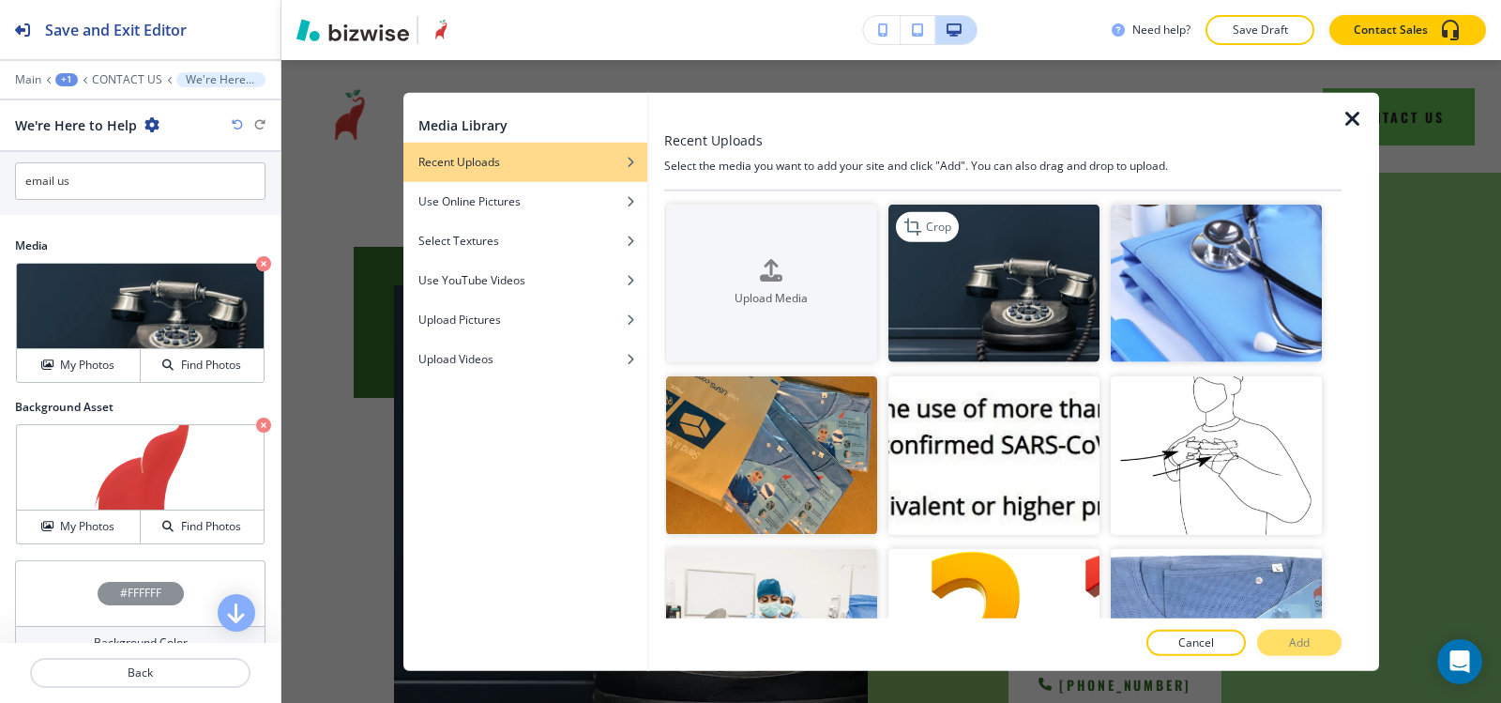
click at [997, 290] on img "button" at bounding box center [994, 283] width 211 height 159
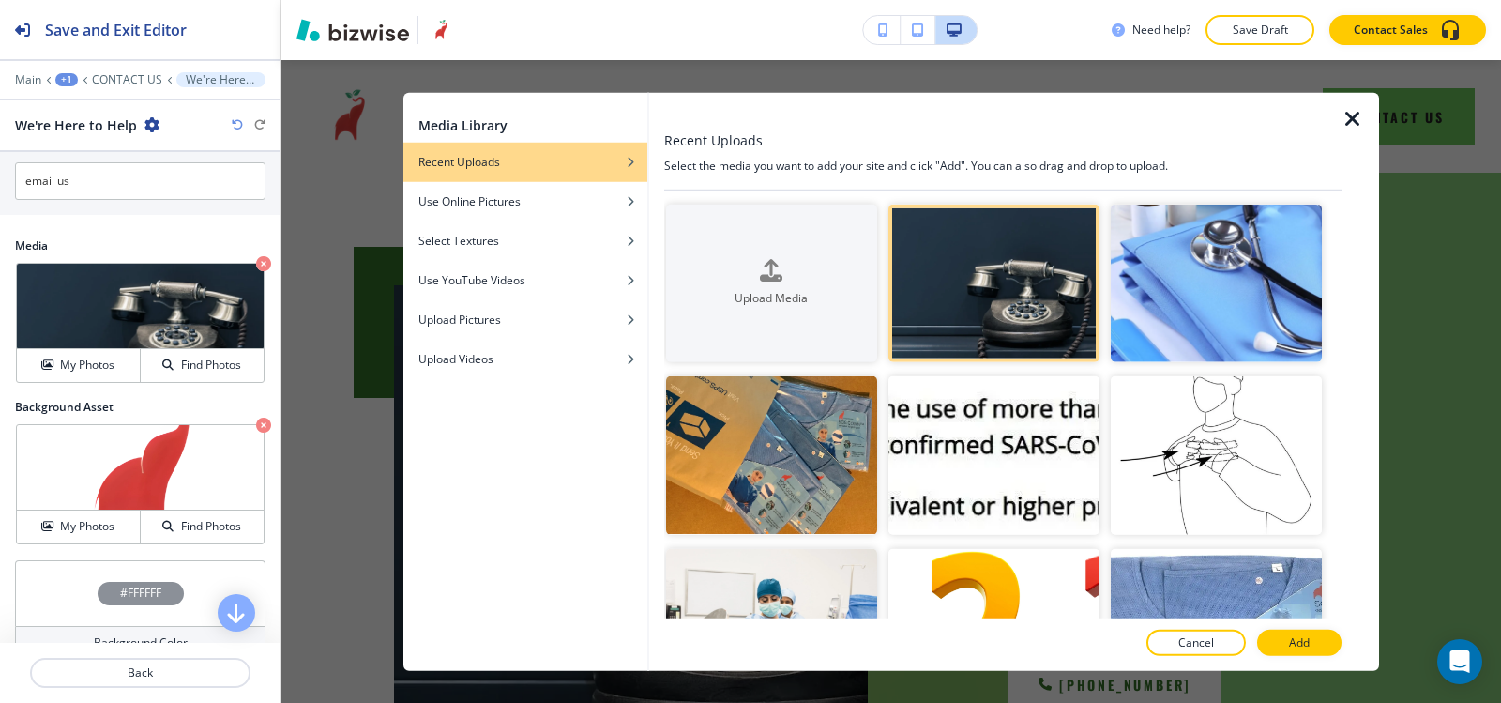
click at [1289, 640] on p "Add" at bounding box center [1299, 642] width 21 height 17
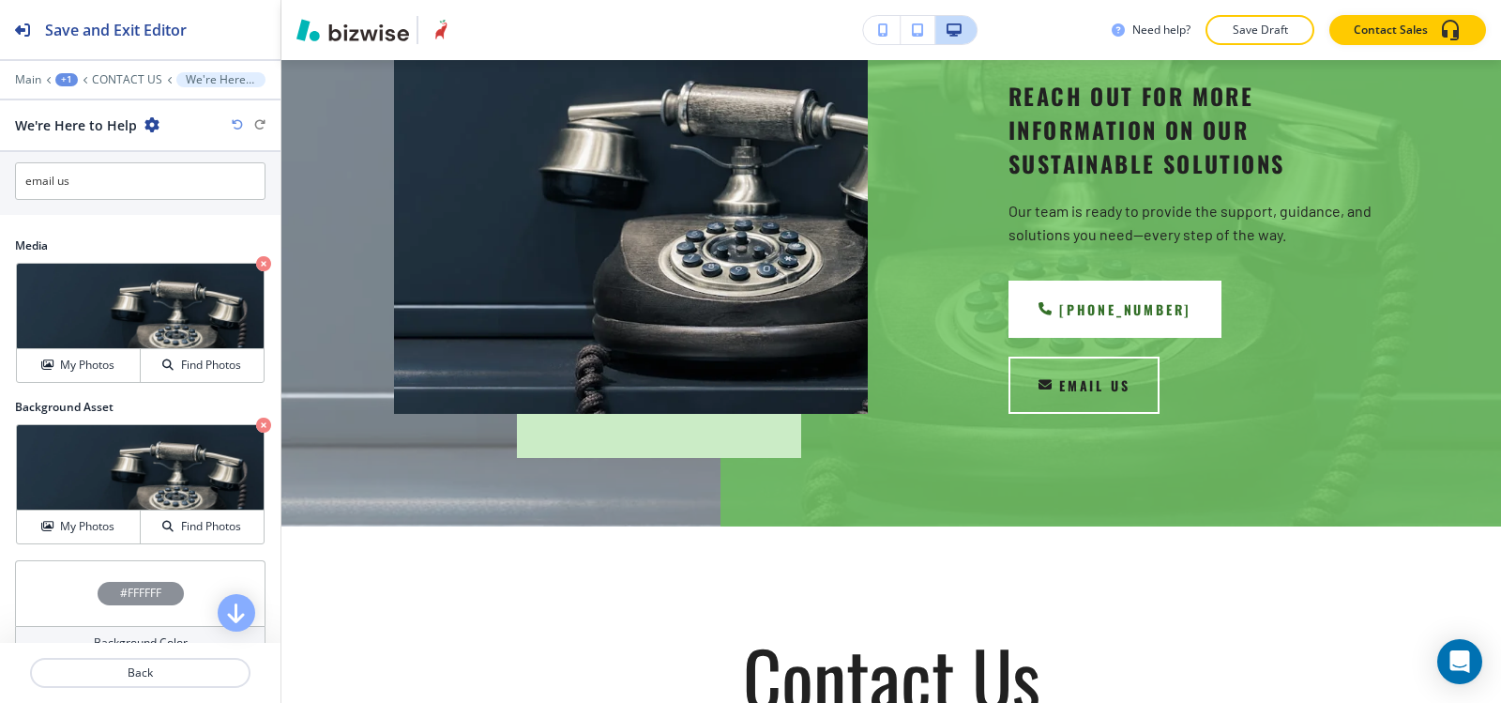
scroll to position [657, 0]
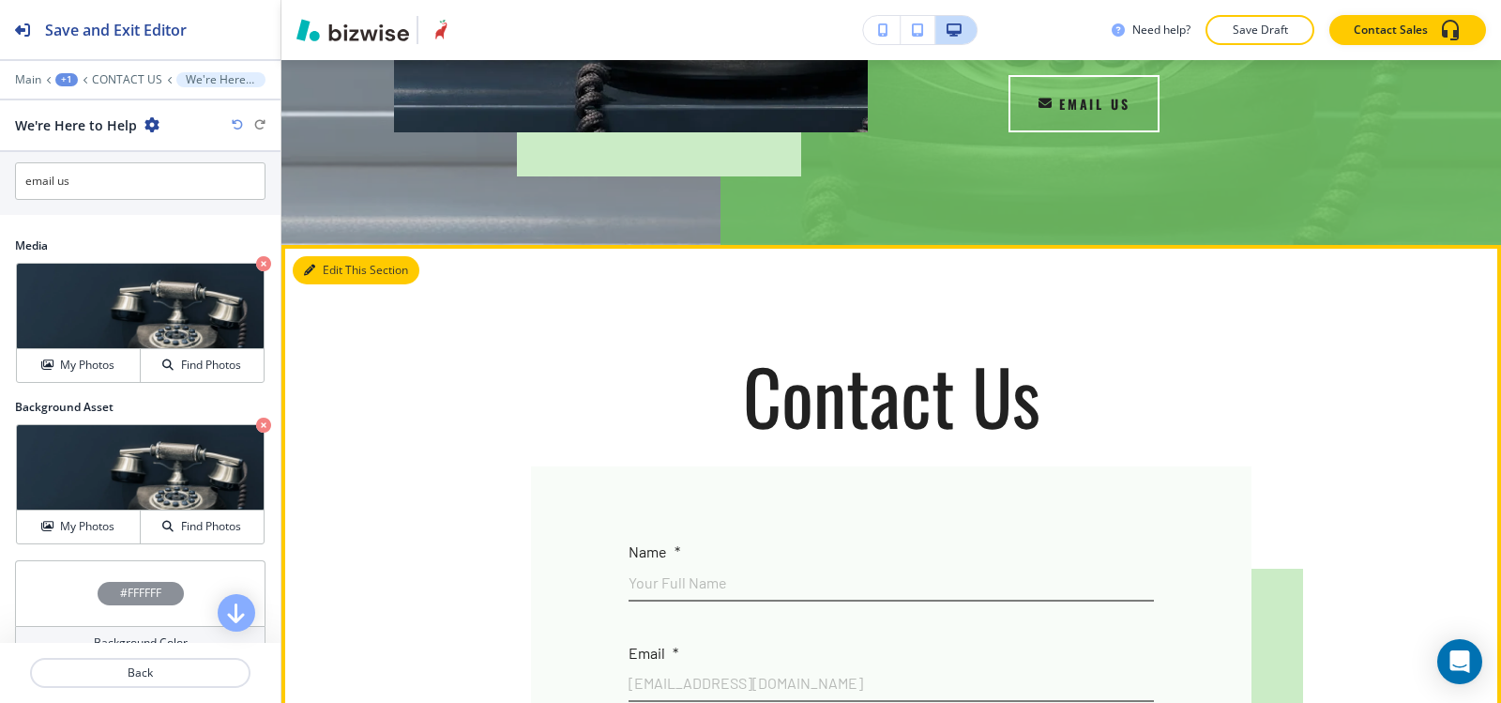
click at [348, 256] on button "Edit This Section" at bounding box center [356, 270] width 127 height 28
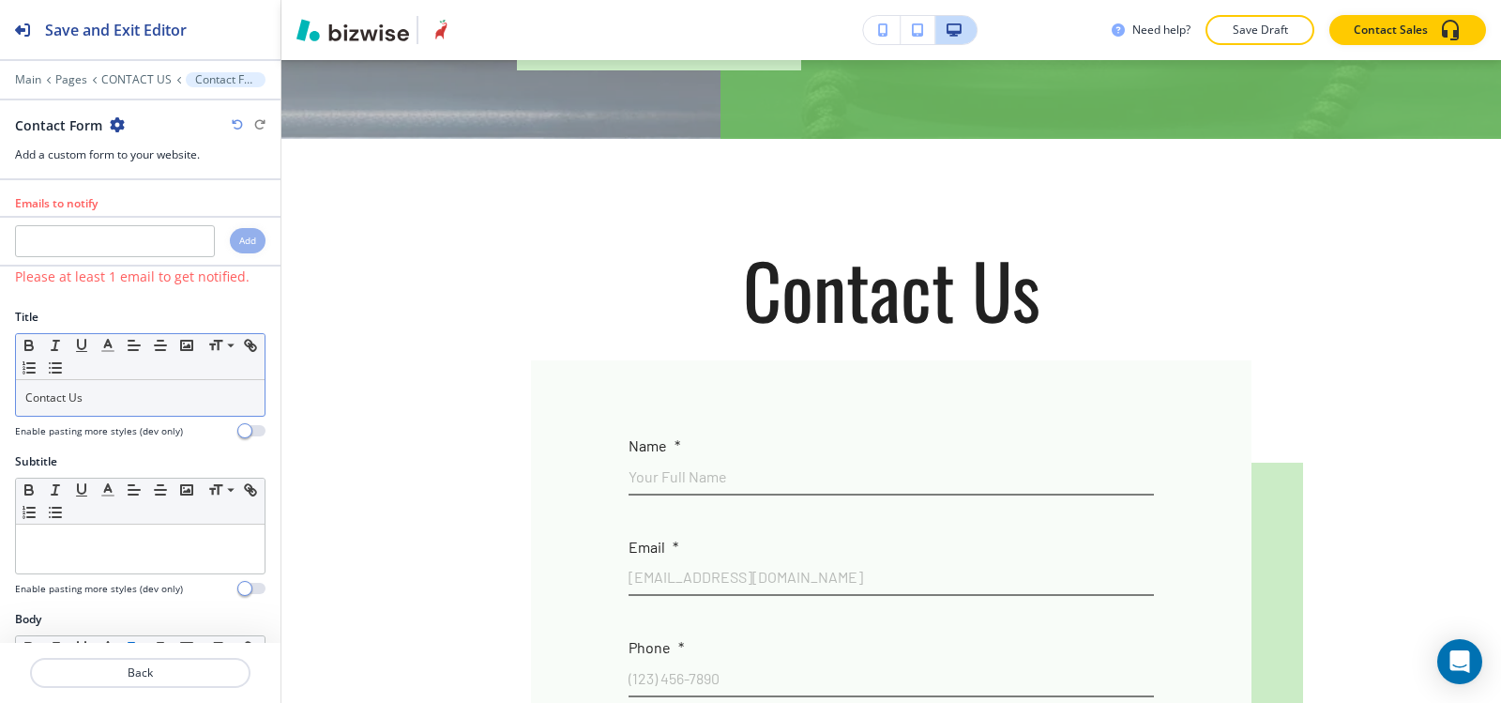
scroll to position [766, 0]
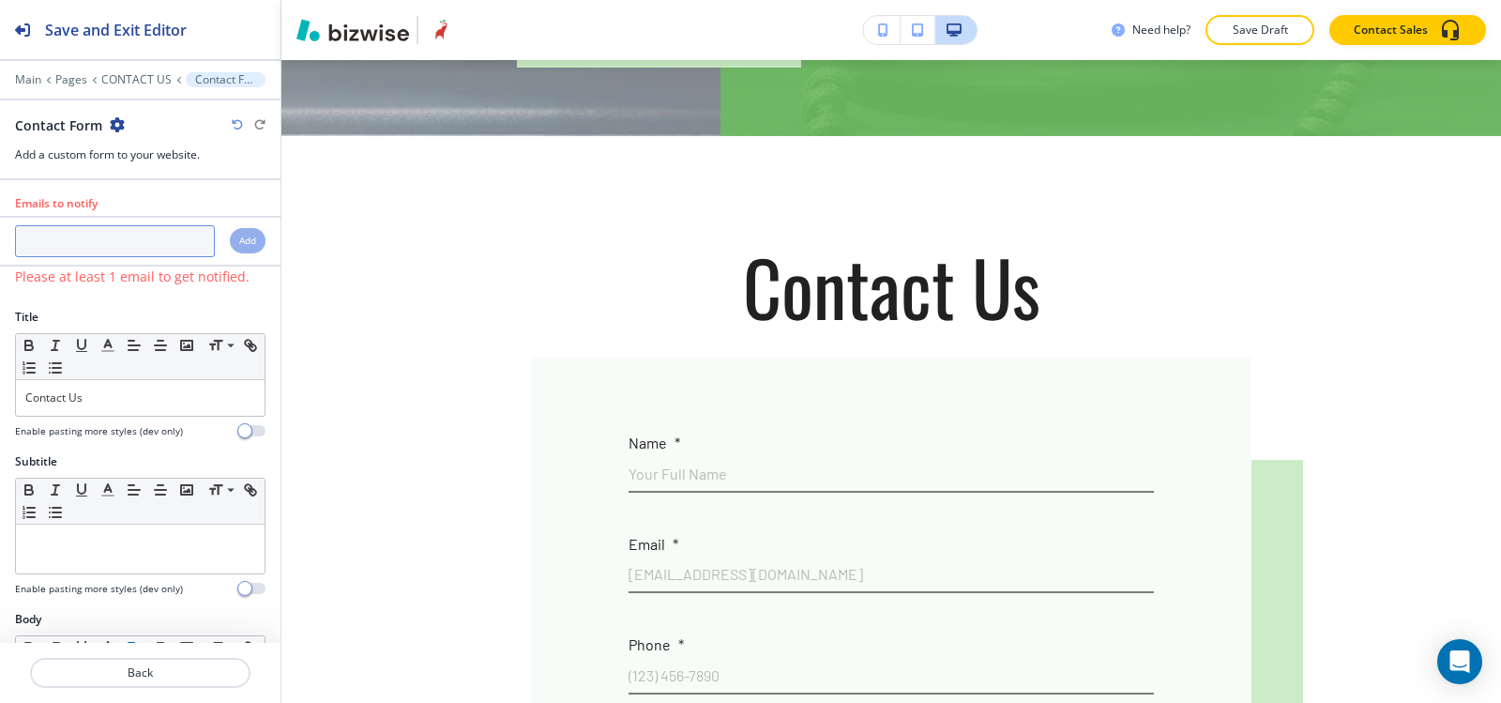
click at [129, 245] on input "text" at bounding box center [115, 241] width 200 height 32
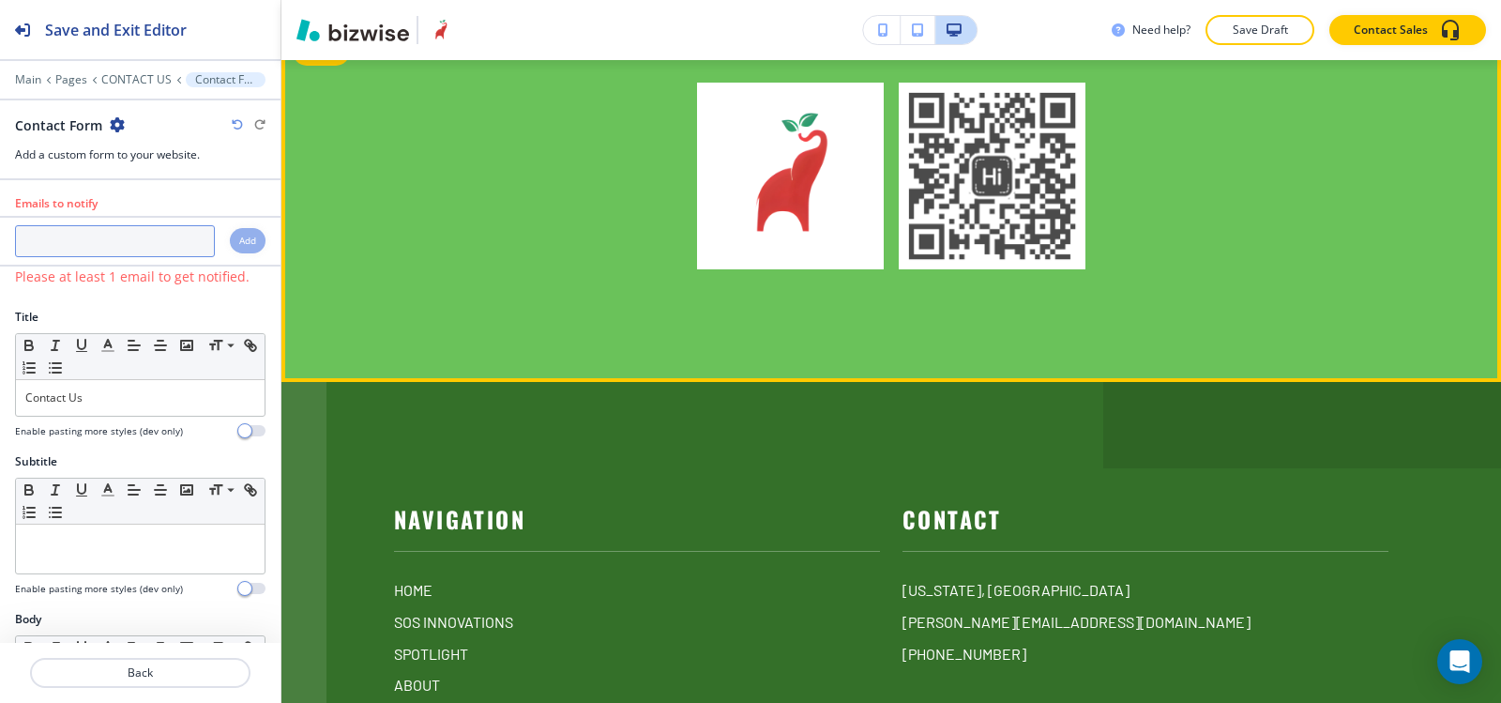
scroll to position [4649, 0]
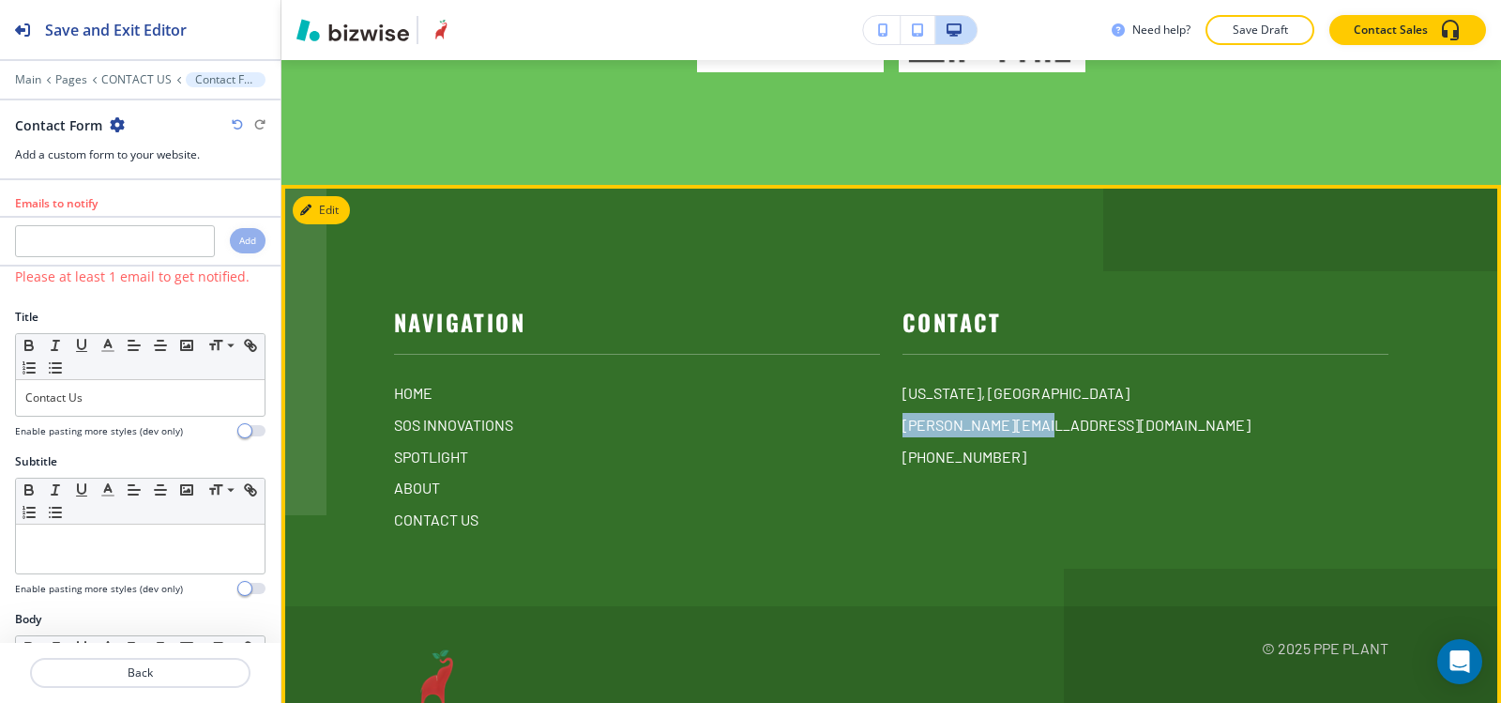
drag, startPoint x: 1049, startPoint y: 342, endPoint x: 889, endPoint y: 327, distance: 160.2
click at [889, 327] on div "Contact [US_STATE], [GEOGRAPHIC_DATA] [PERSON_NAME][EMAIL_ADDRESS][DOMAIN_NAME]…" at bounding box center [1134, 393] width 509 height 275
copy p "[PERSON_NAME][EMAIL_ADDRESS][DOMAIN_NAME]"
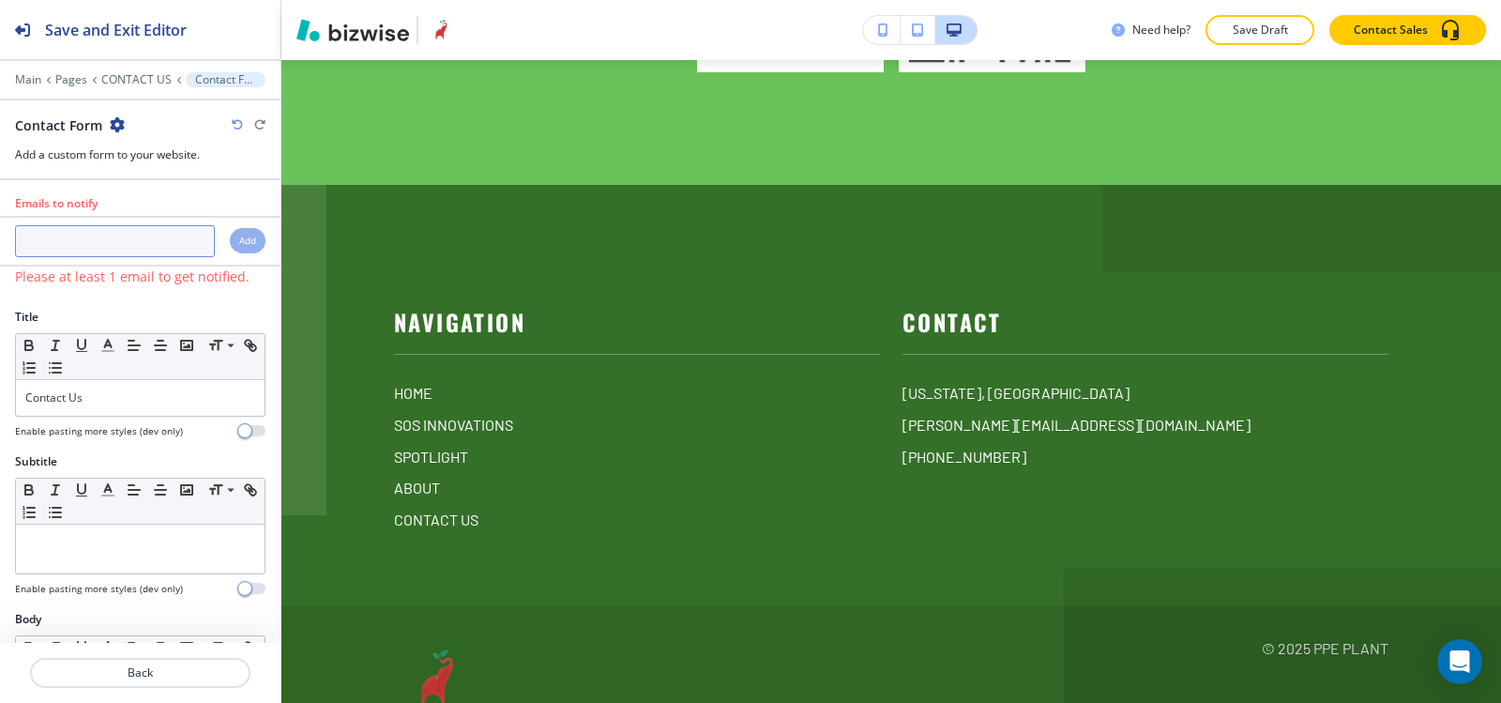
click at [166, 243] on input "text" at bounding box center [115, 241] width 200 height 32
paste input "[PERSON_NAME][EMAIL_ADDRESS][DOMAIN_NAME]"
type input "[PERSON_NAME][EMAIL_ADDRESS][DOMAIN_NAME]"
click at [230, 237] on div "Add" at bounding box center [248, 240] width 36 height 25
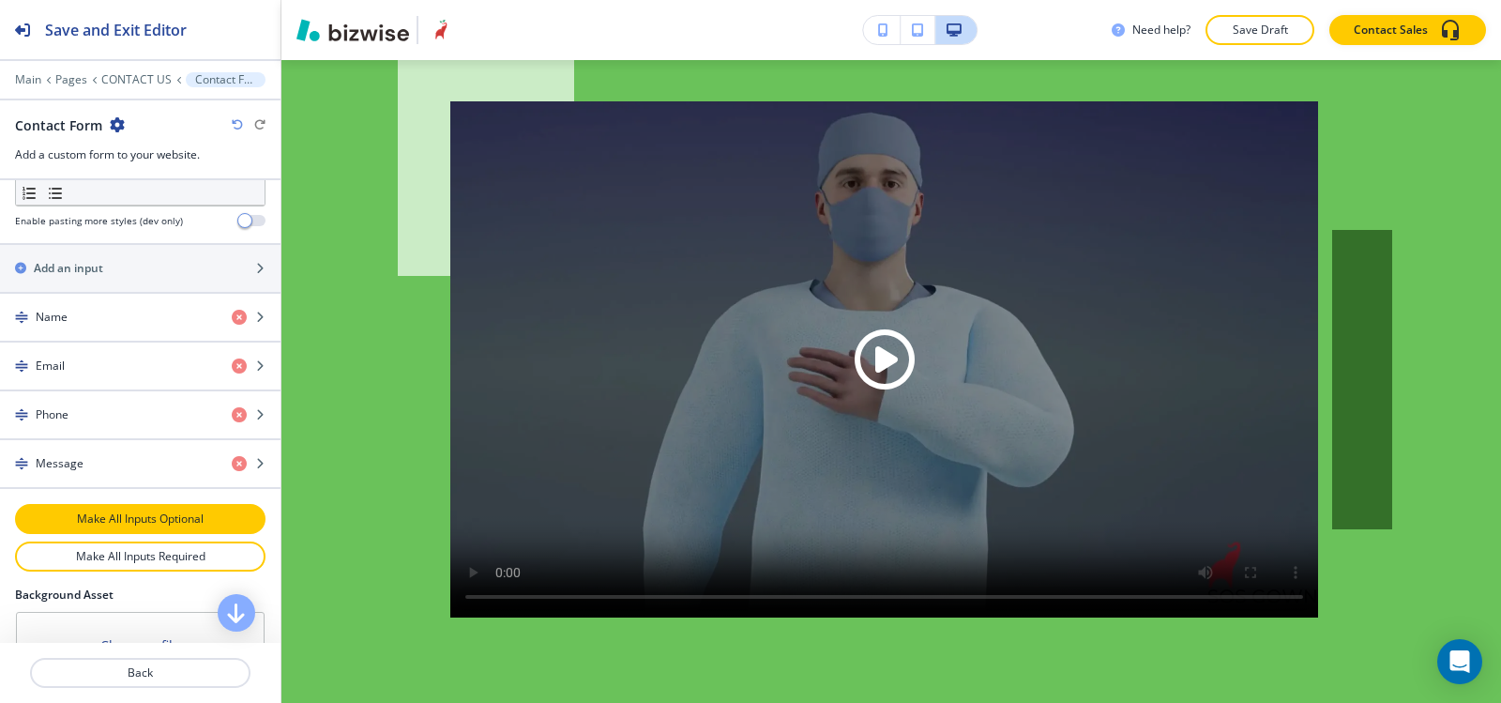
scroll to position [1032, 0]
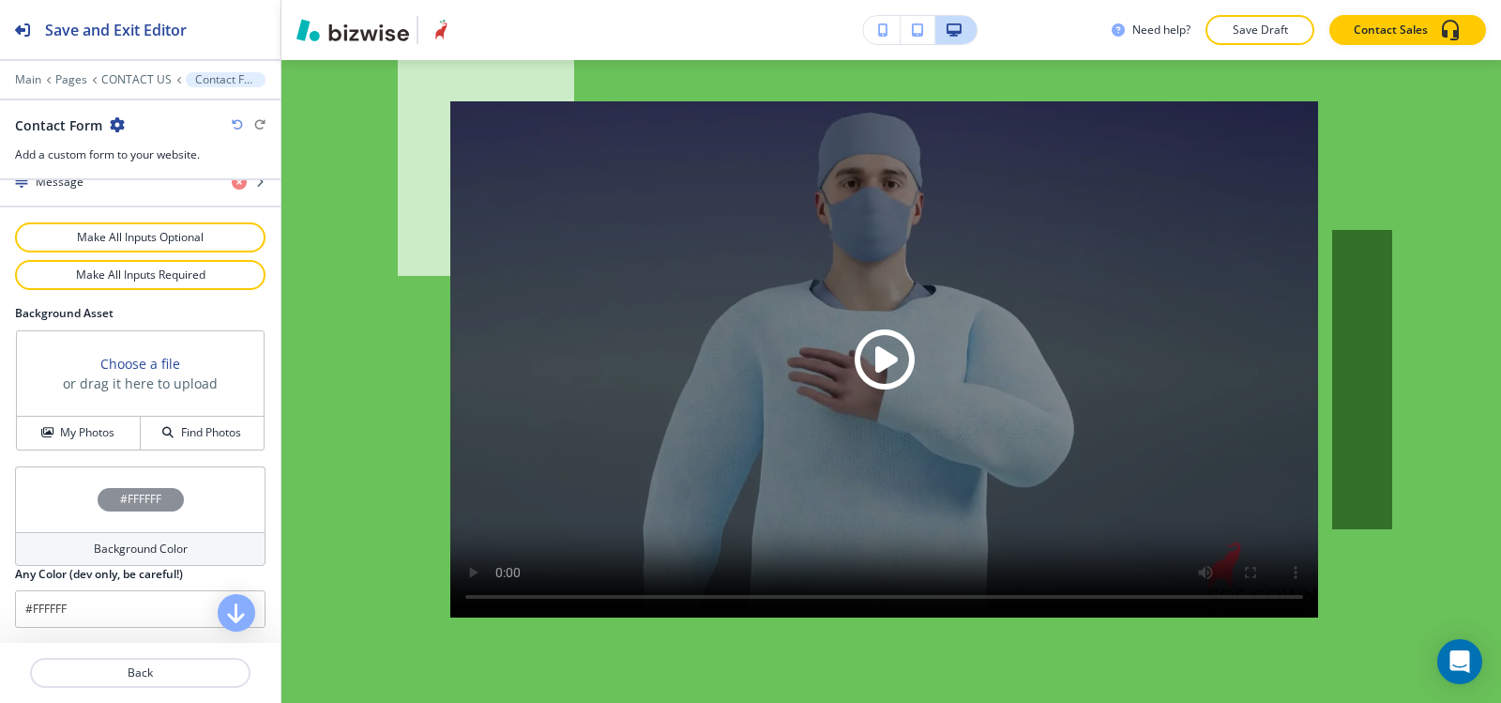
click at [75, 551] on div "Background Color" at bounding box center [140, 549] width 251 height 34
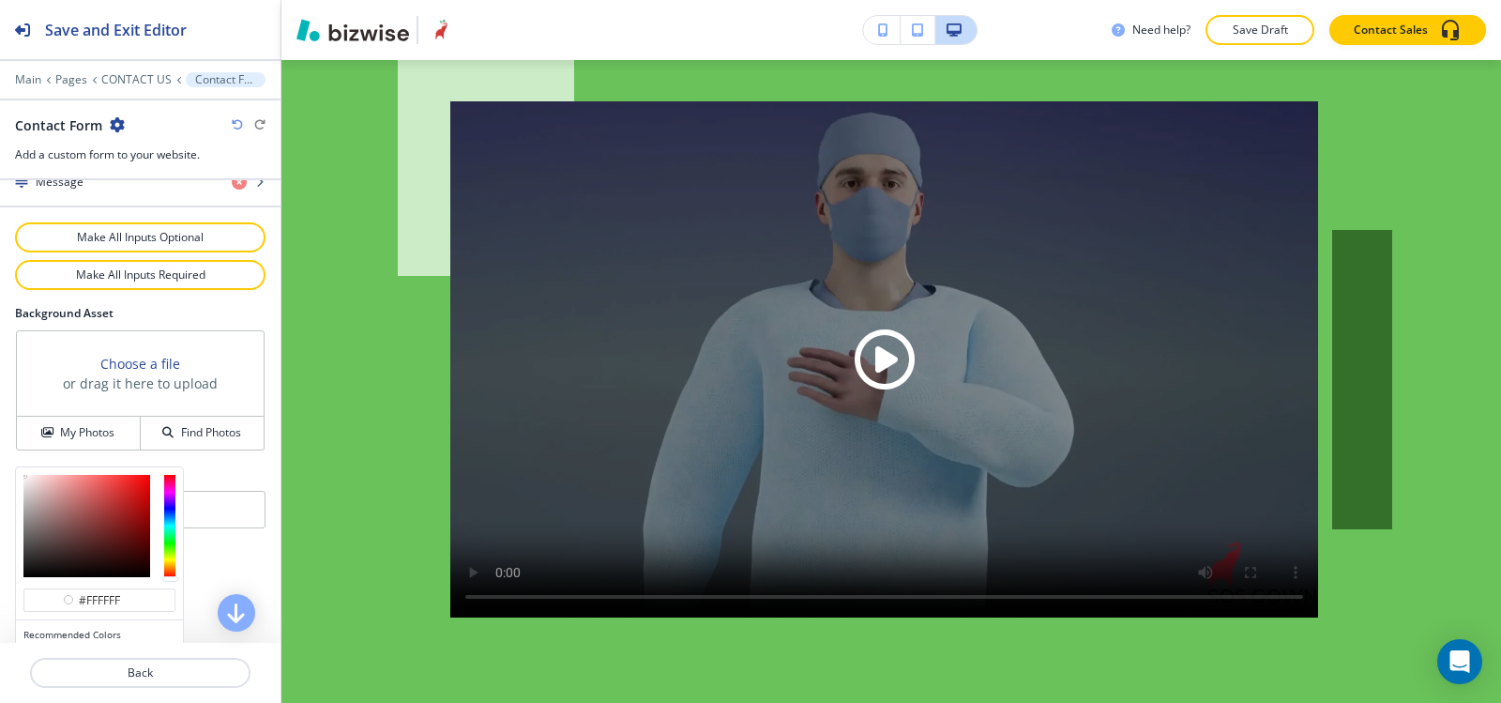
scroll to position [1121, 0]
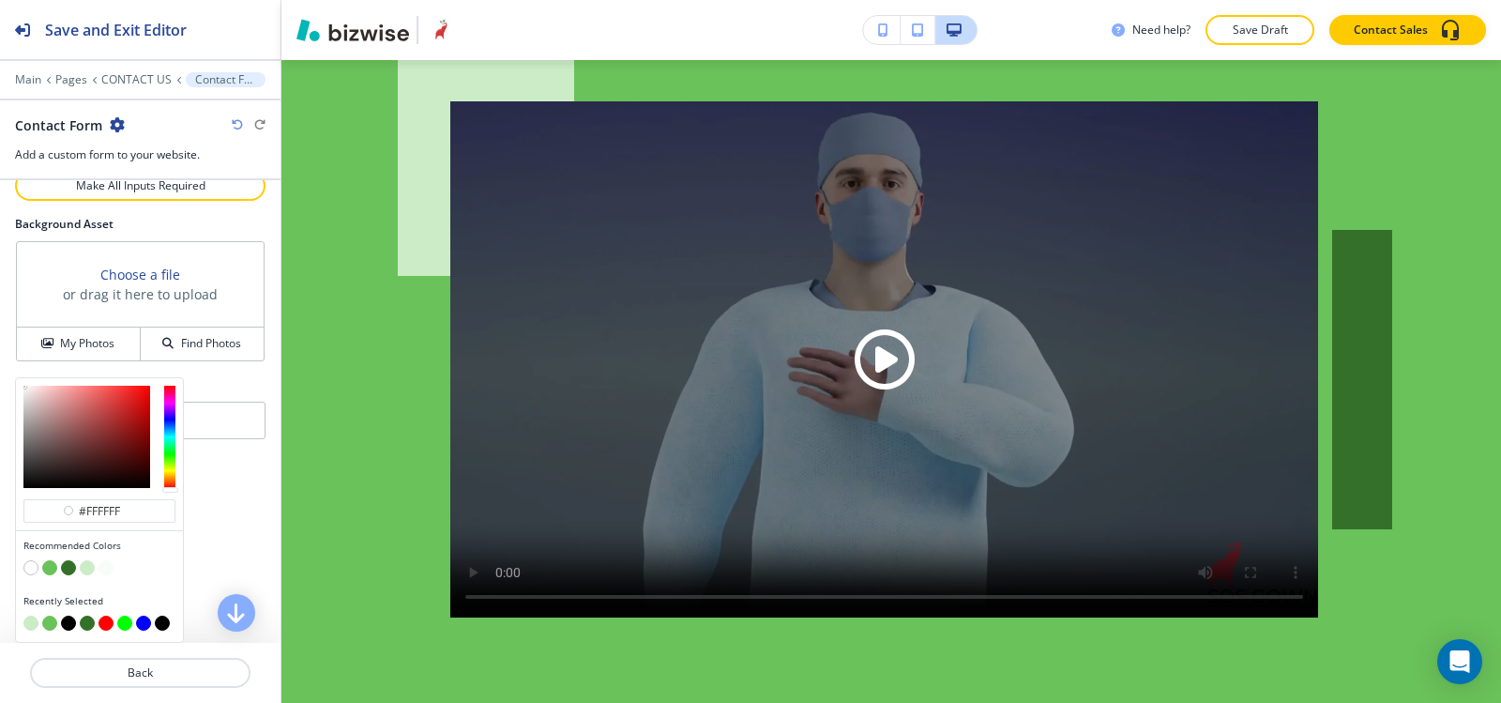
click at [83, 568] on button "button" at bounding box center [87, 567] width 15 height 15
type input "#cbecc6"
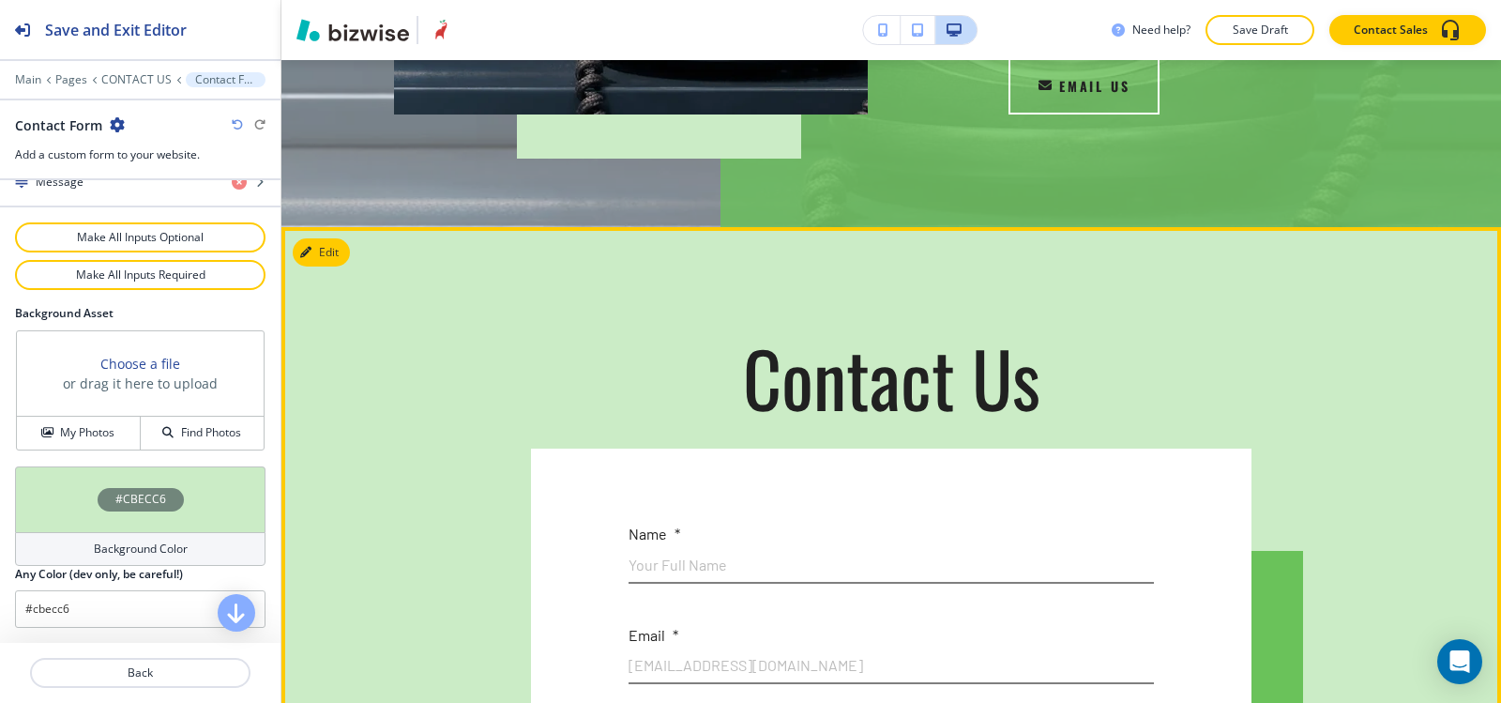
scroll to position [657, 0]
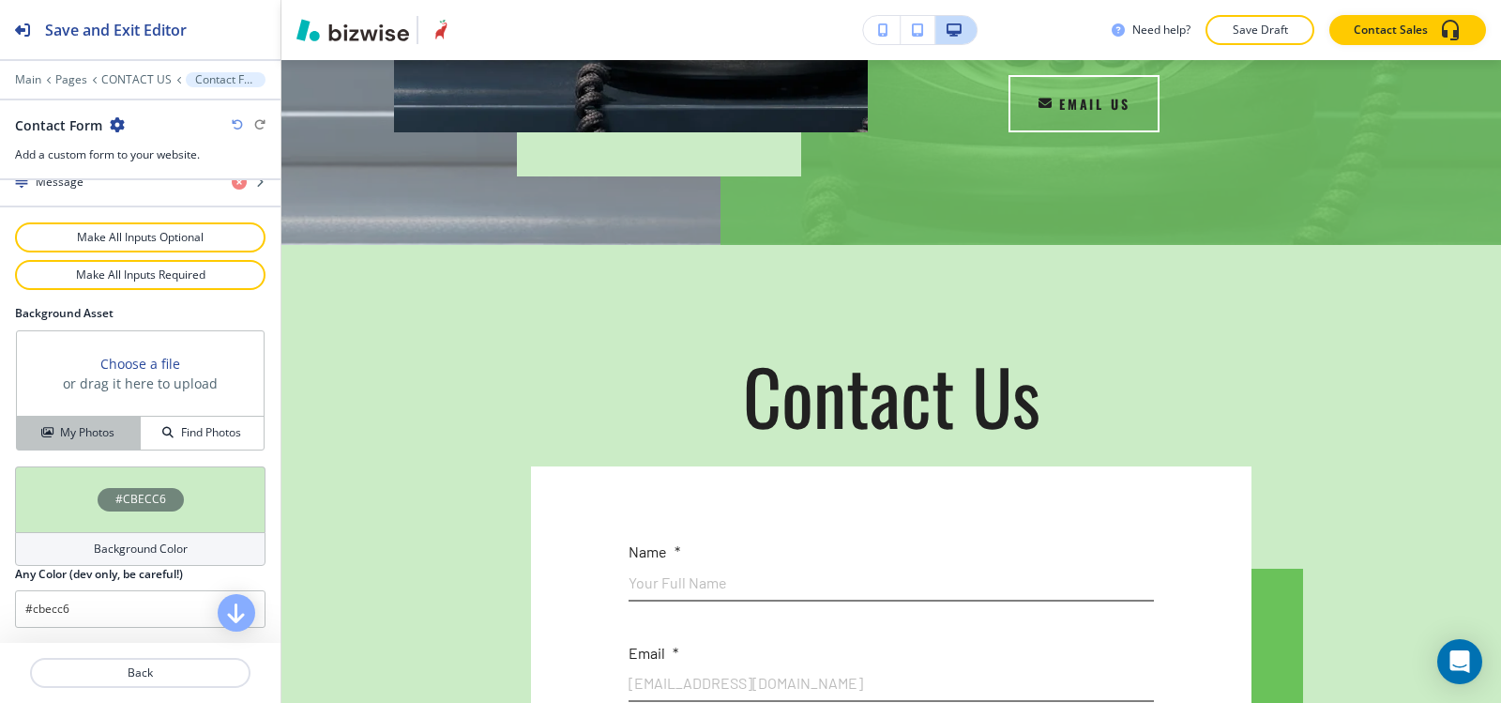
click at [81, 425] on h4 "My Photos" at bounding box center [87, 432] width 54 height 17
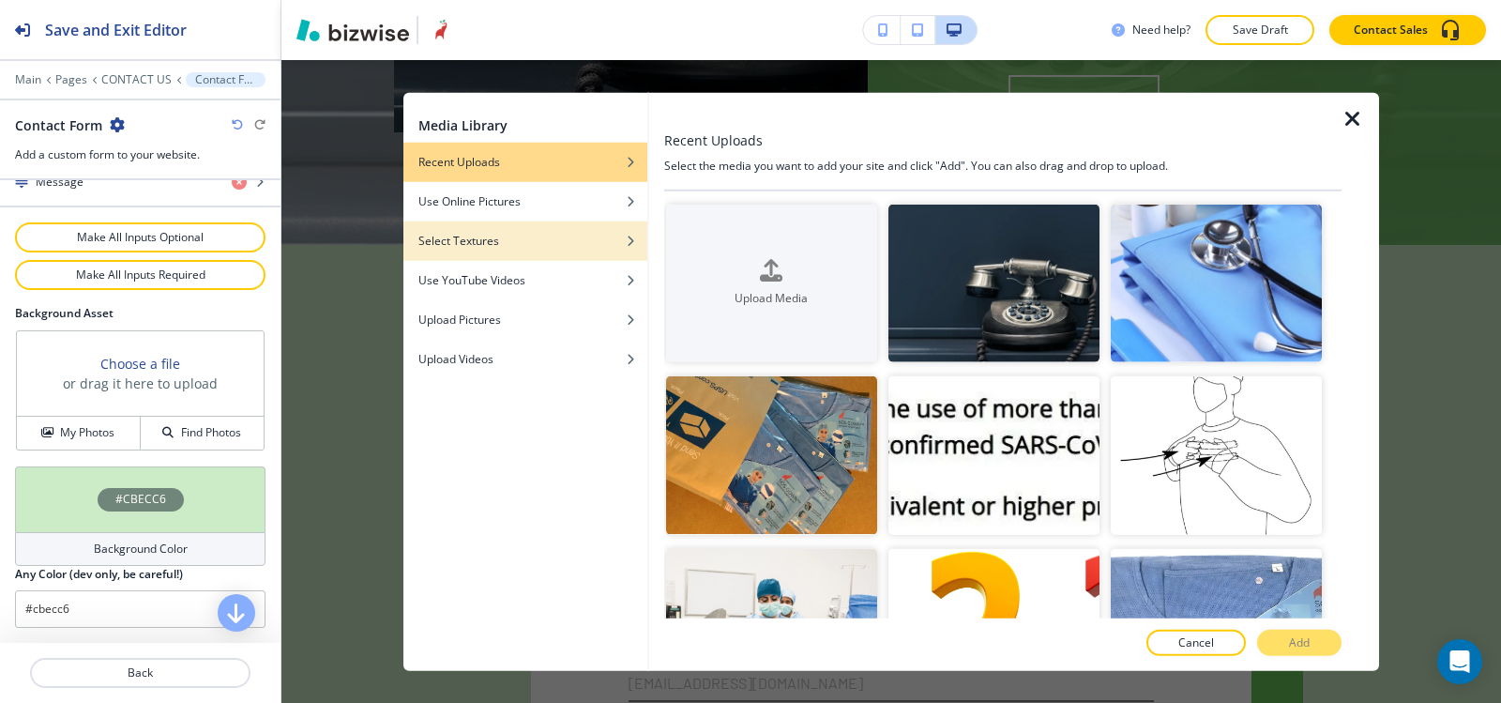
click at [541, 257] on div "button" at bounding box center [525, 254] width 244 height 11
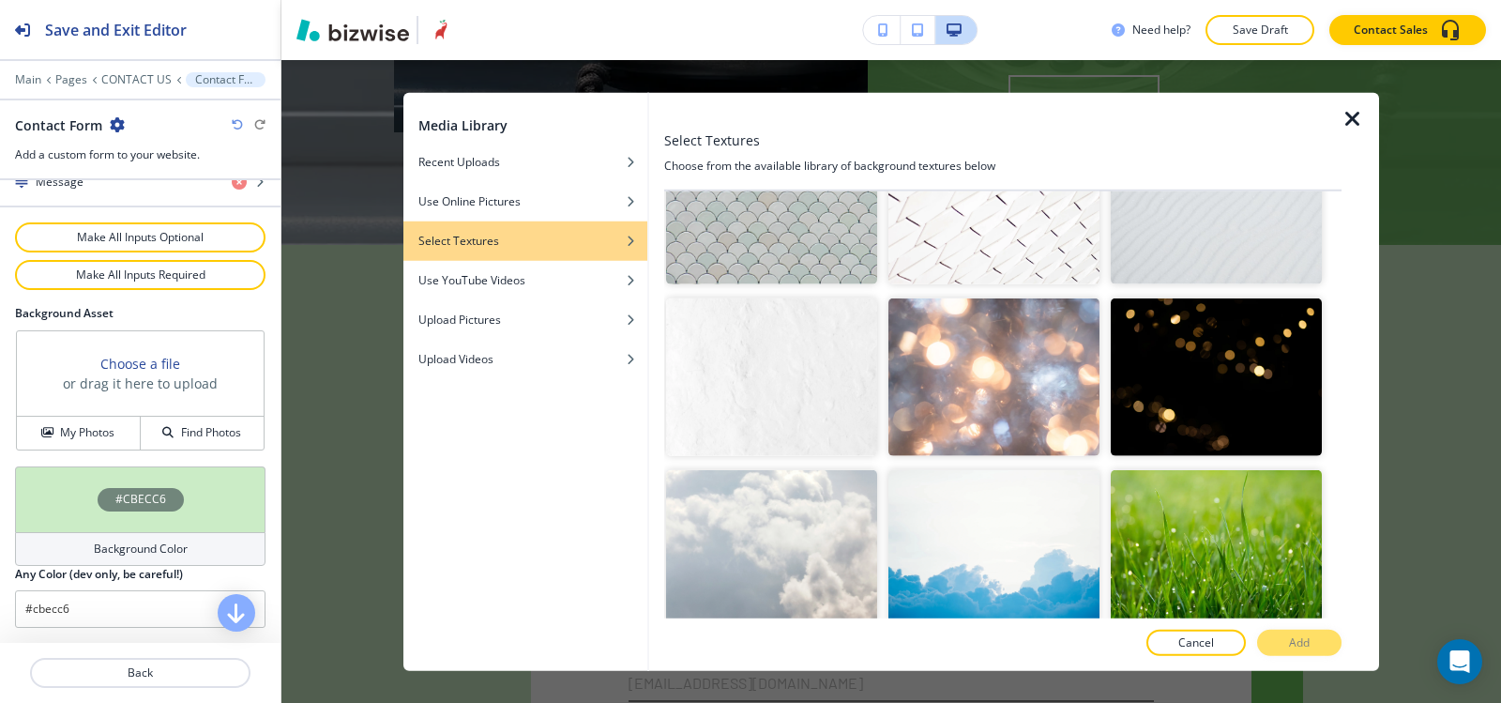
scroll to position [2346, 0]
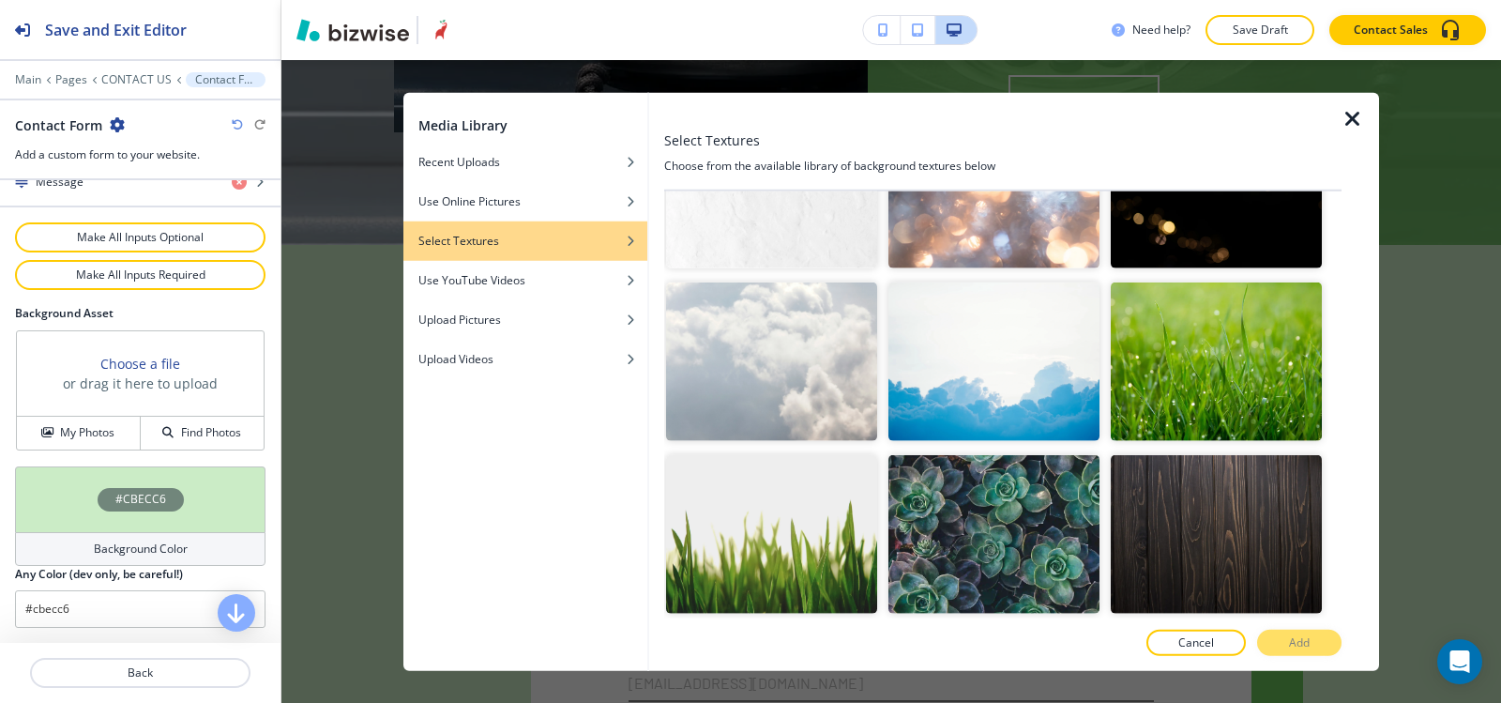
click at [1360, 121] on icon "button" at bounding box center [1353, 118] width 23 height 23
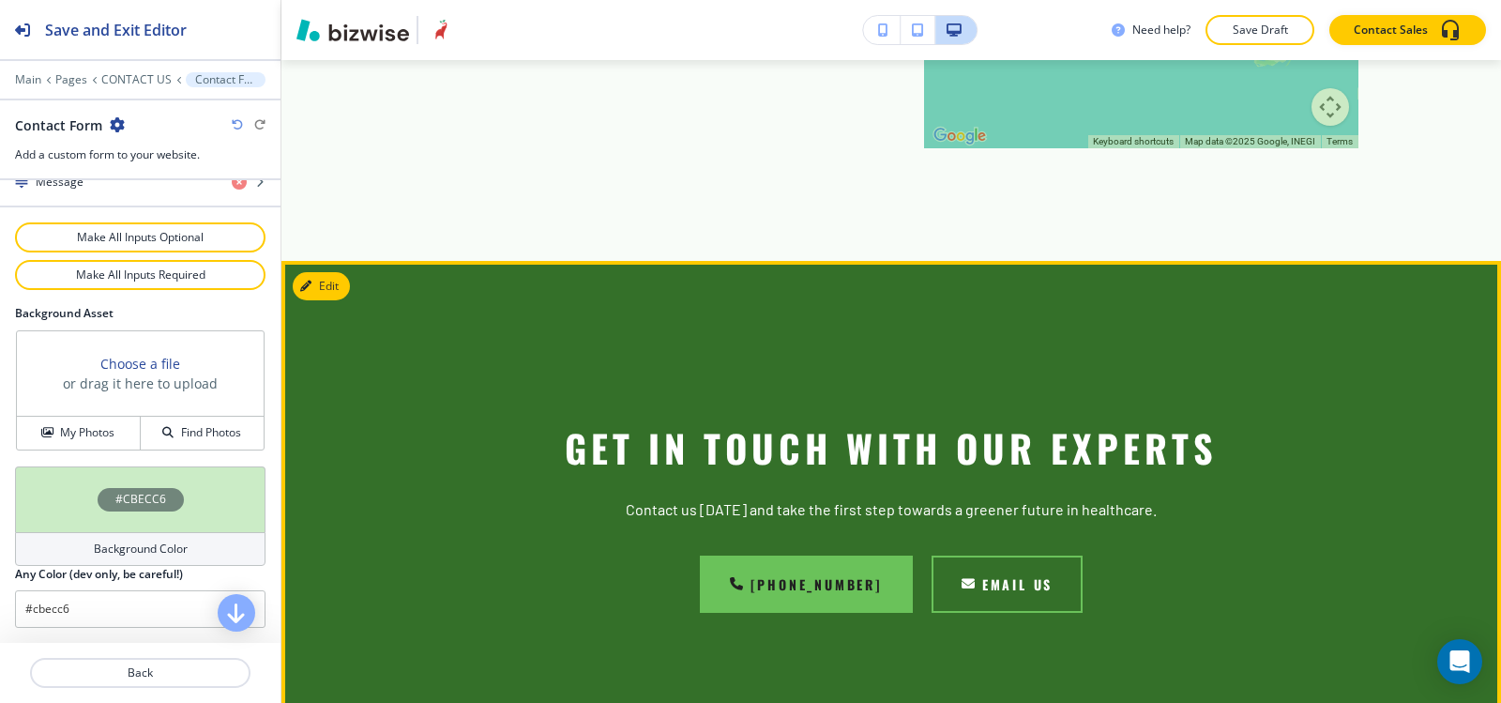
scroll to position [2439, 0]
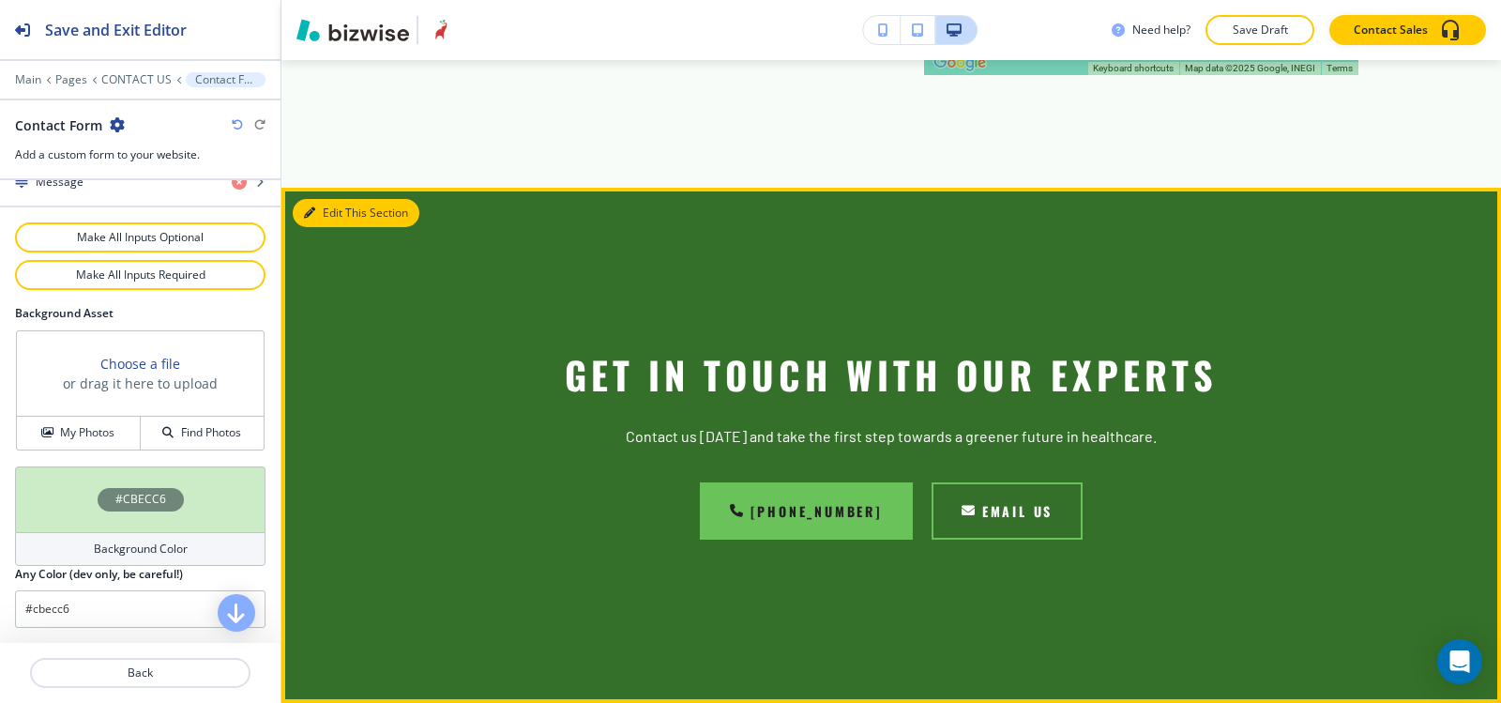
click at [343, 199] on button "Edit This Section" at bounding box center [356, 213] width 127 height 28
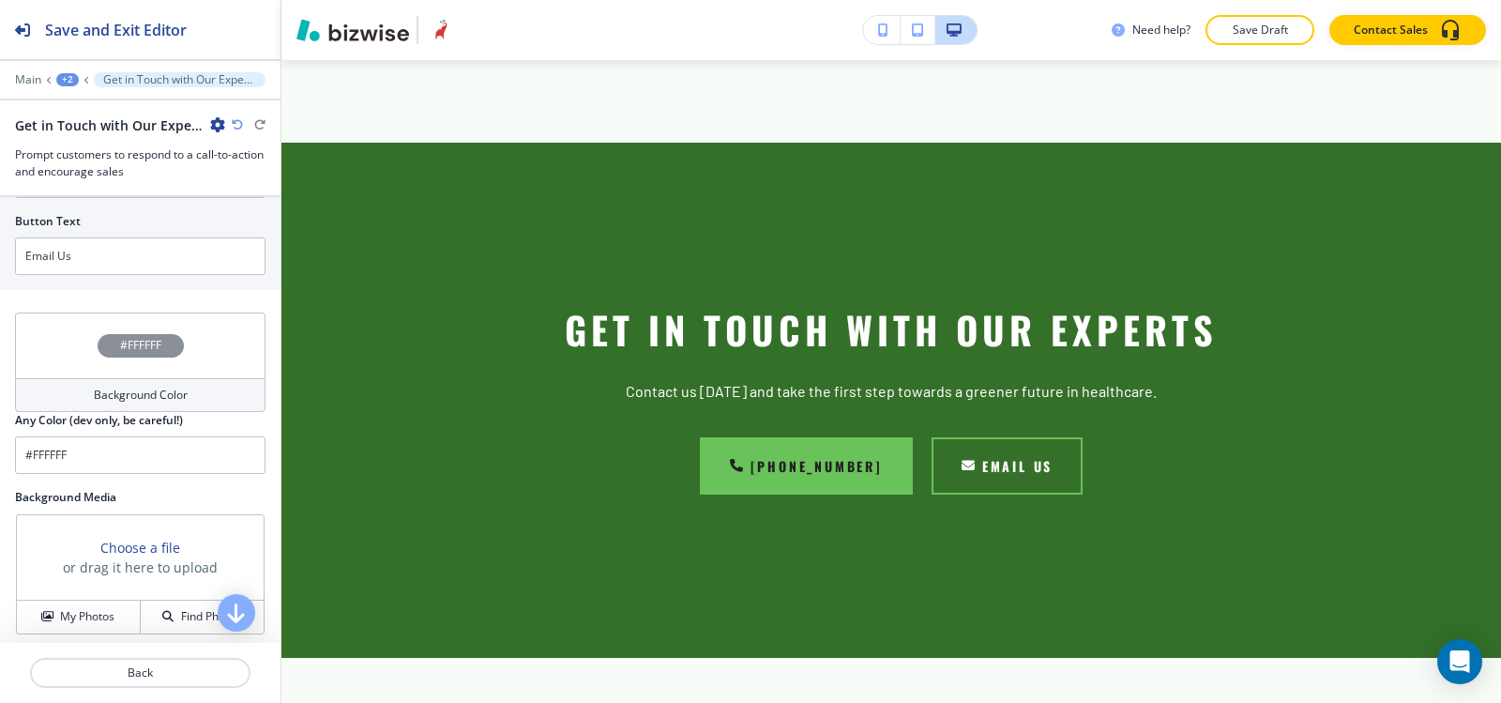
scroll to position [1048, 0]
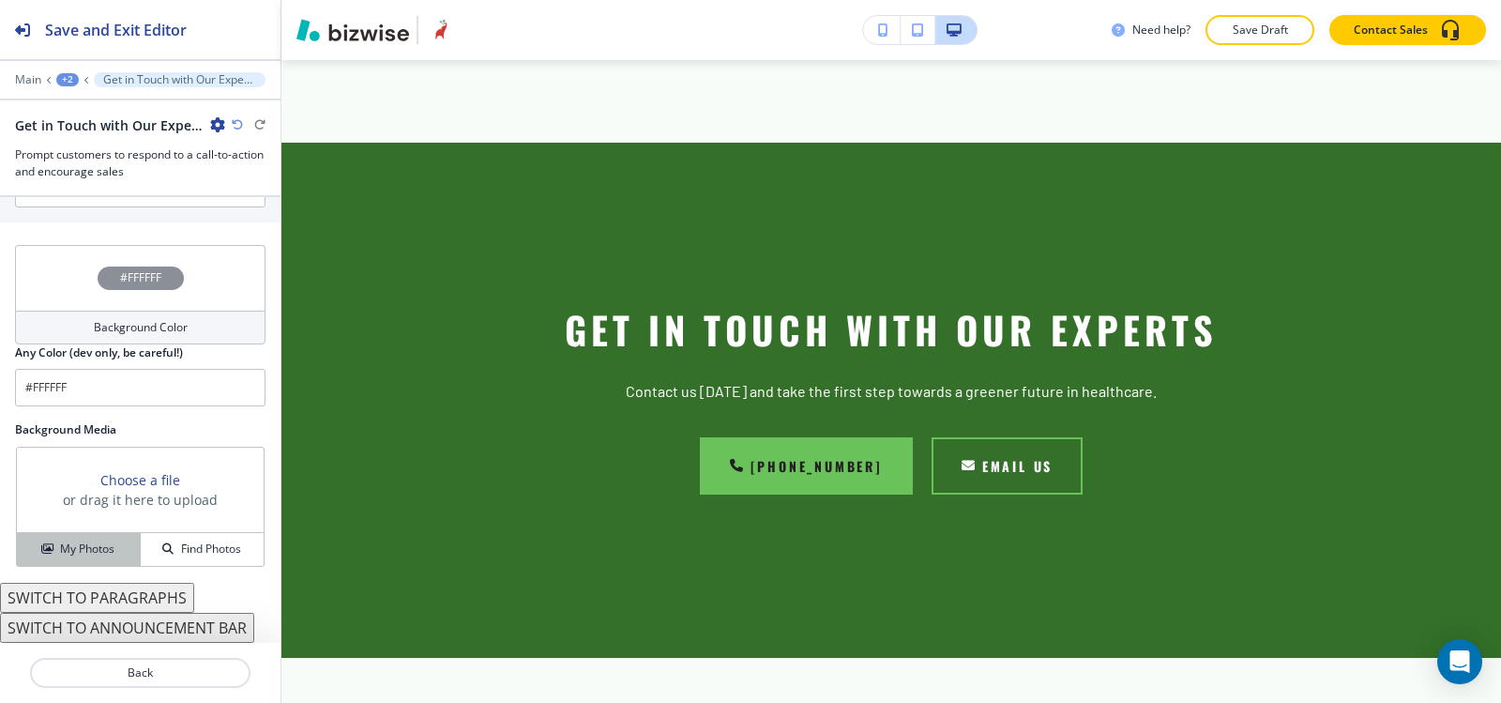
click at [84, 548] on h4 "My Photos" at bounding box center [87, 548] width 54 height 17
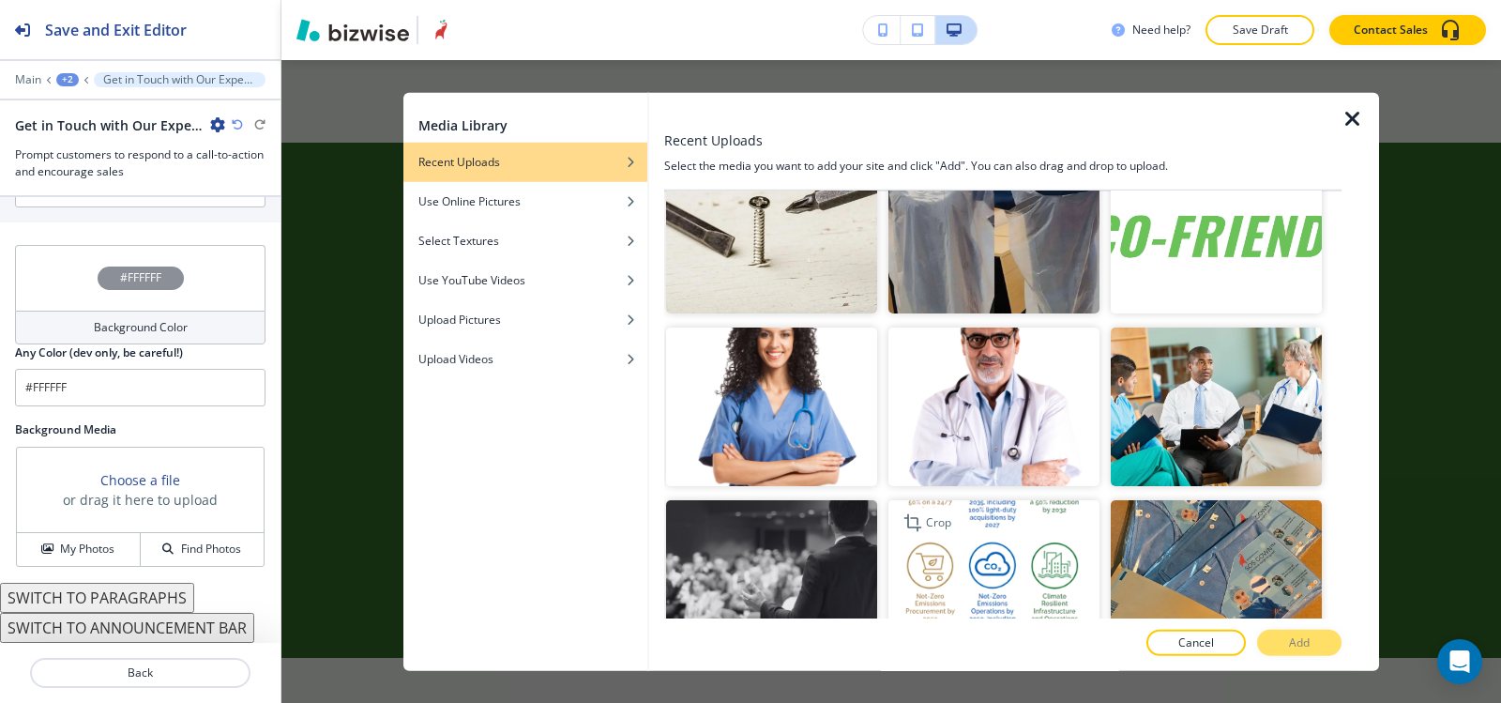
scroll to position [2909, 0]
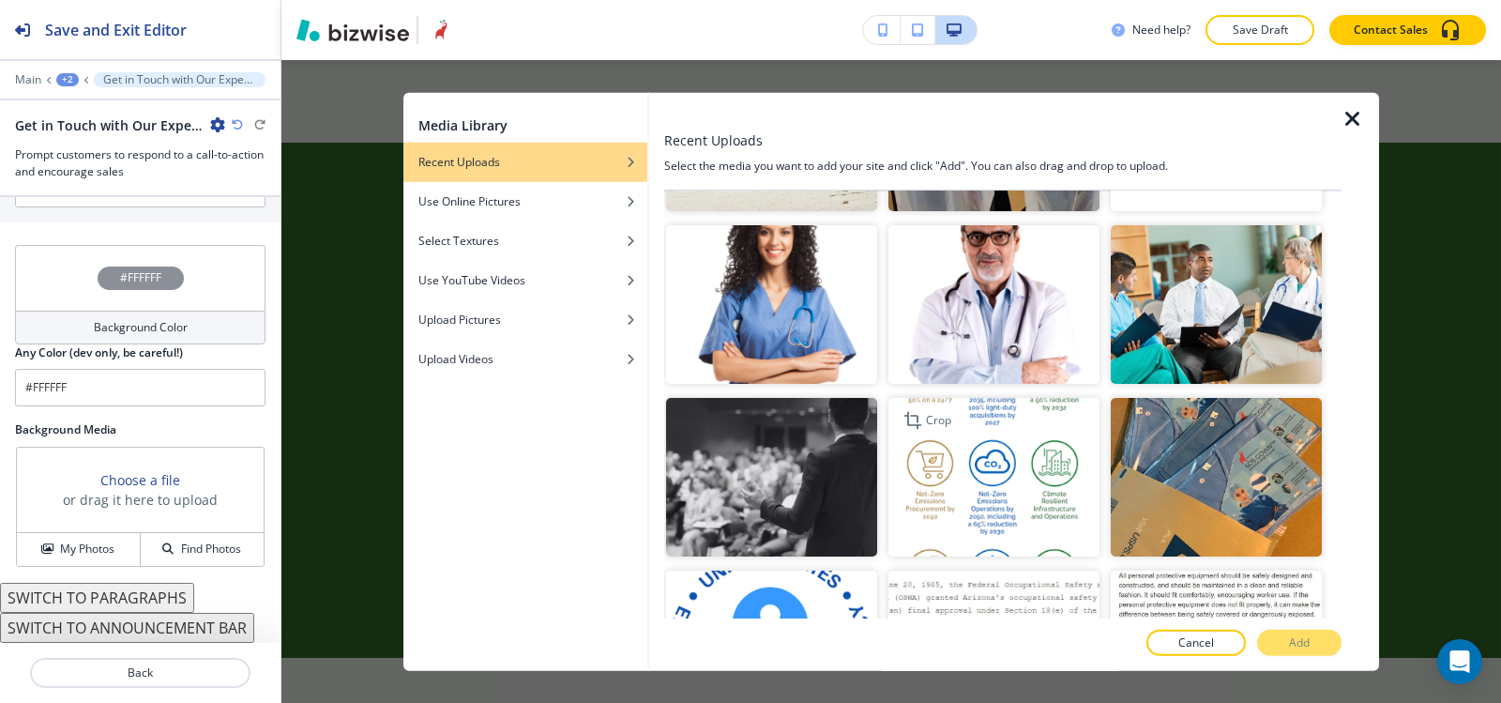
drag, startPoint x: 1026, startPoint y: 306, endPoint x: 1047, endPoint y: 357, distance: 55.1
click at [1026, 307] on img "button" at bounding box center [994, 304] width 211 height 159
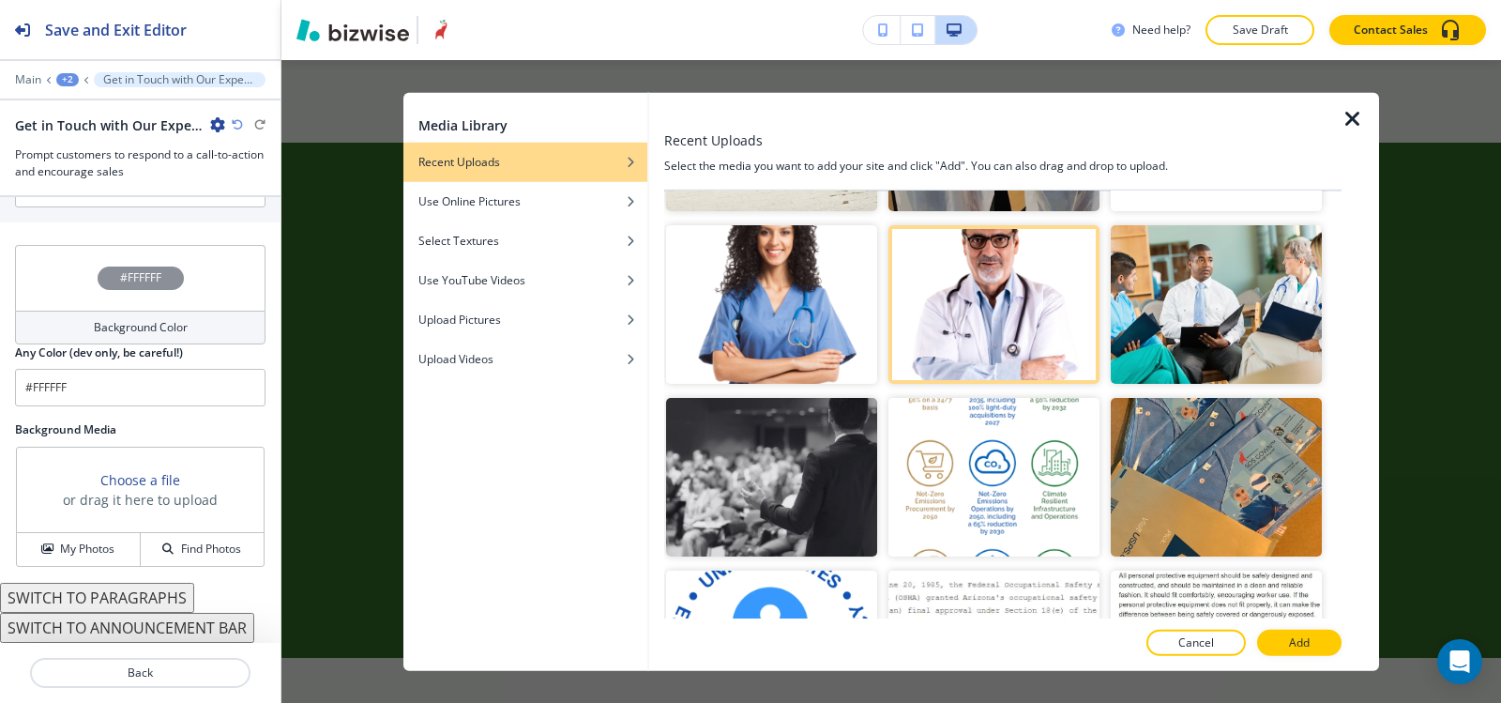
click at [1298, 646] on p "Add" at bounding box center [1299, 642] width 21 height 17
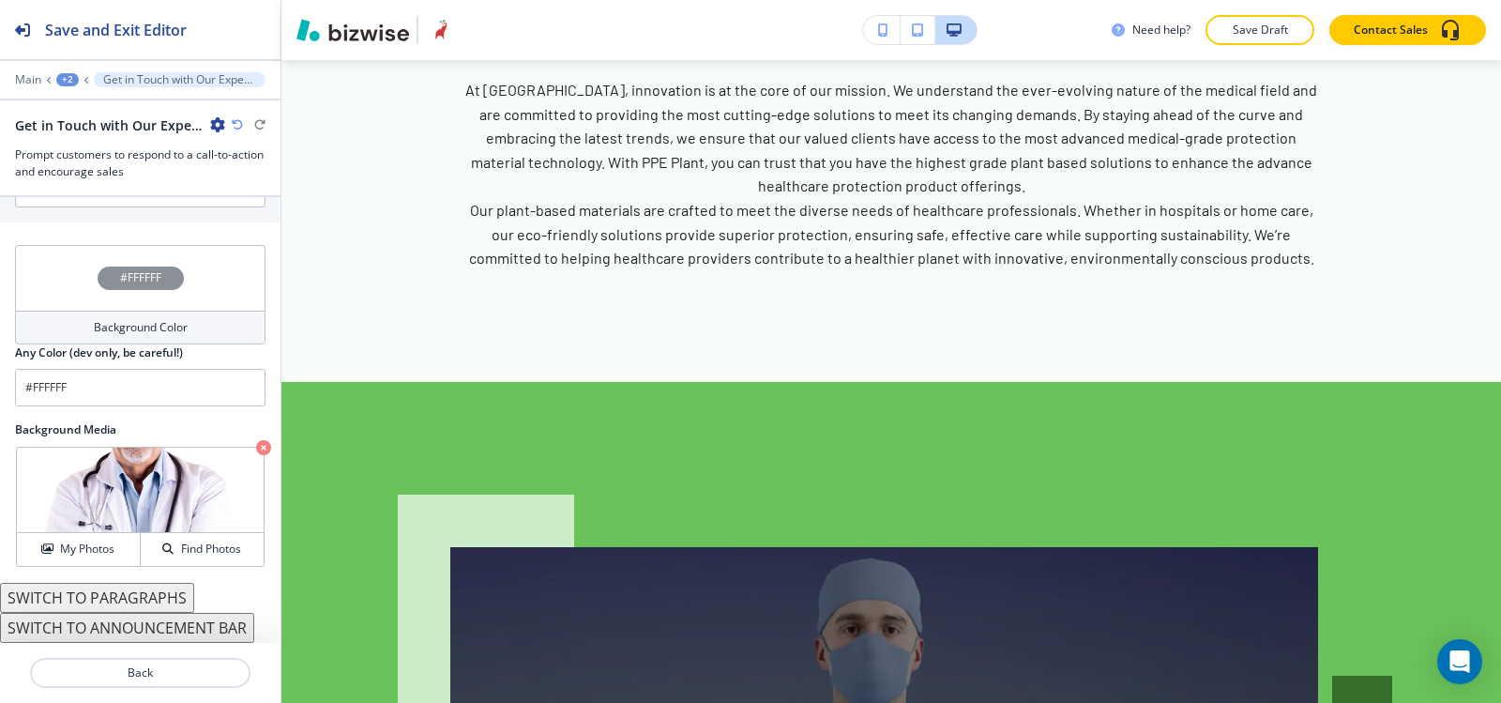
scroll to position [3413, 0]
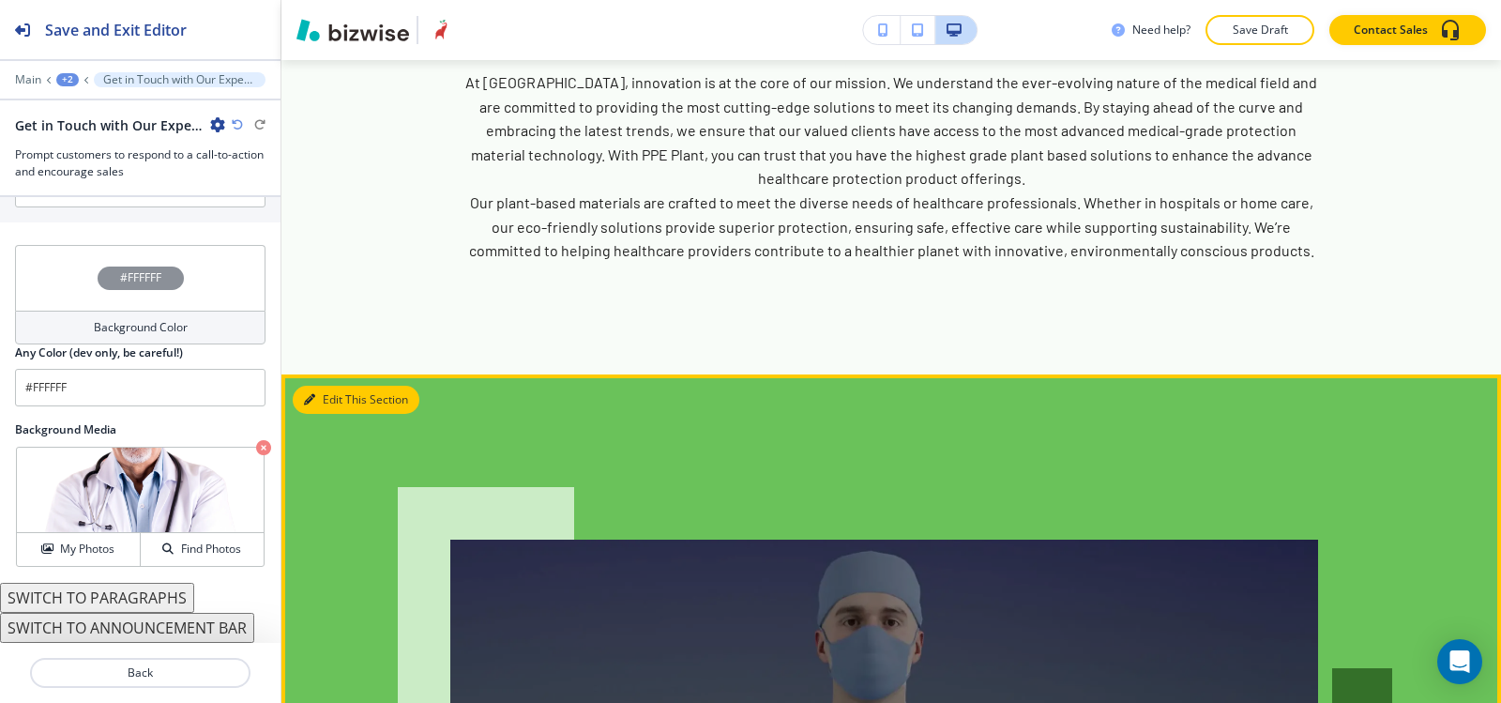
click at [332, 386] on button "Edit This Section" at bounding box center [356, 400] width 127 height 28
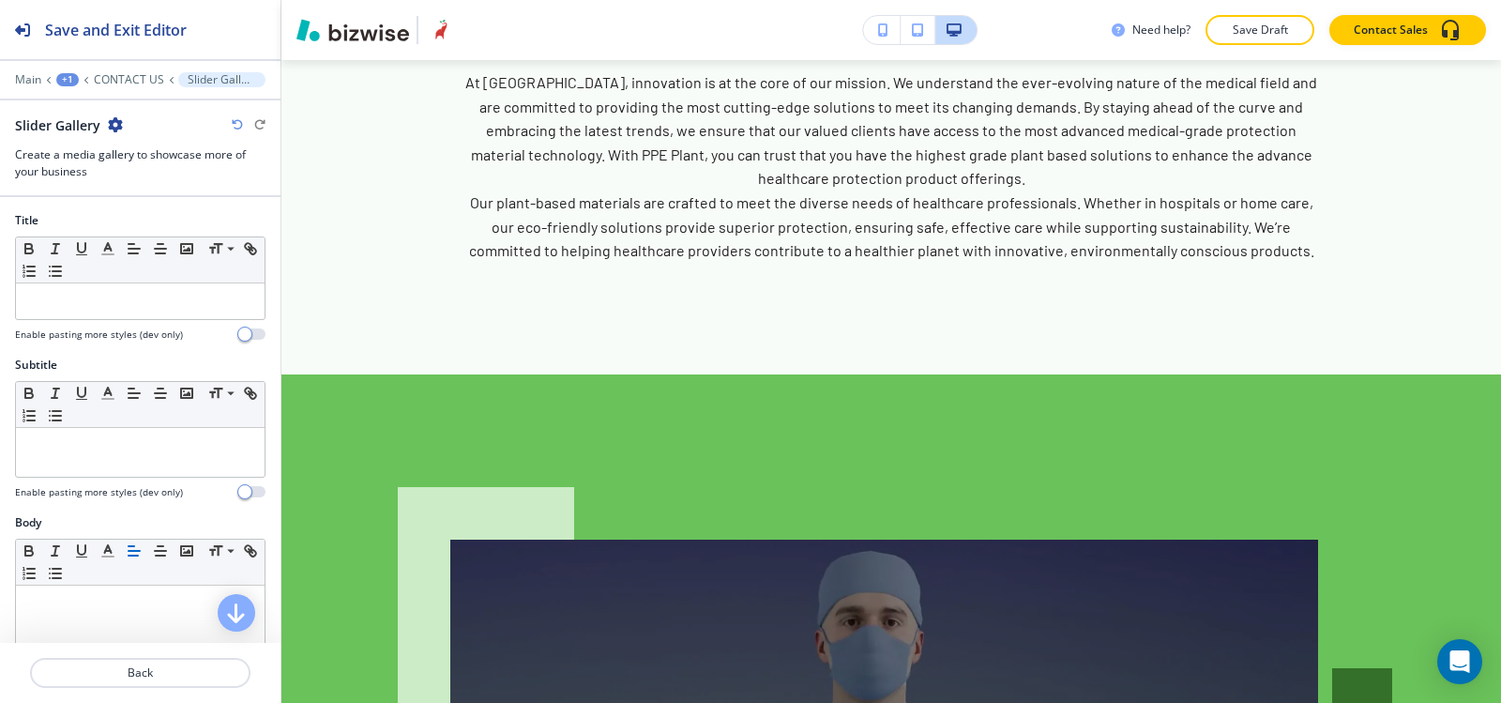
scroll to position [3645, 0]
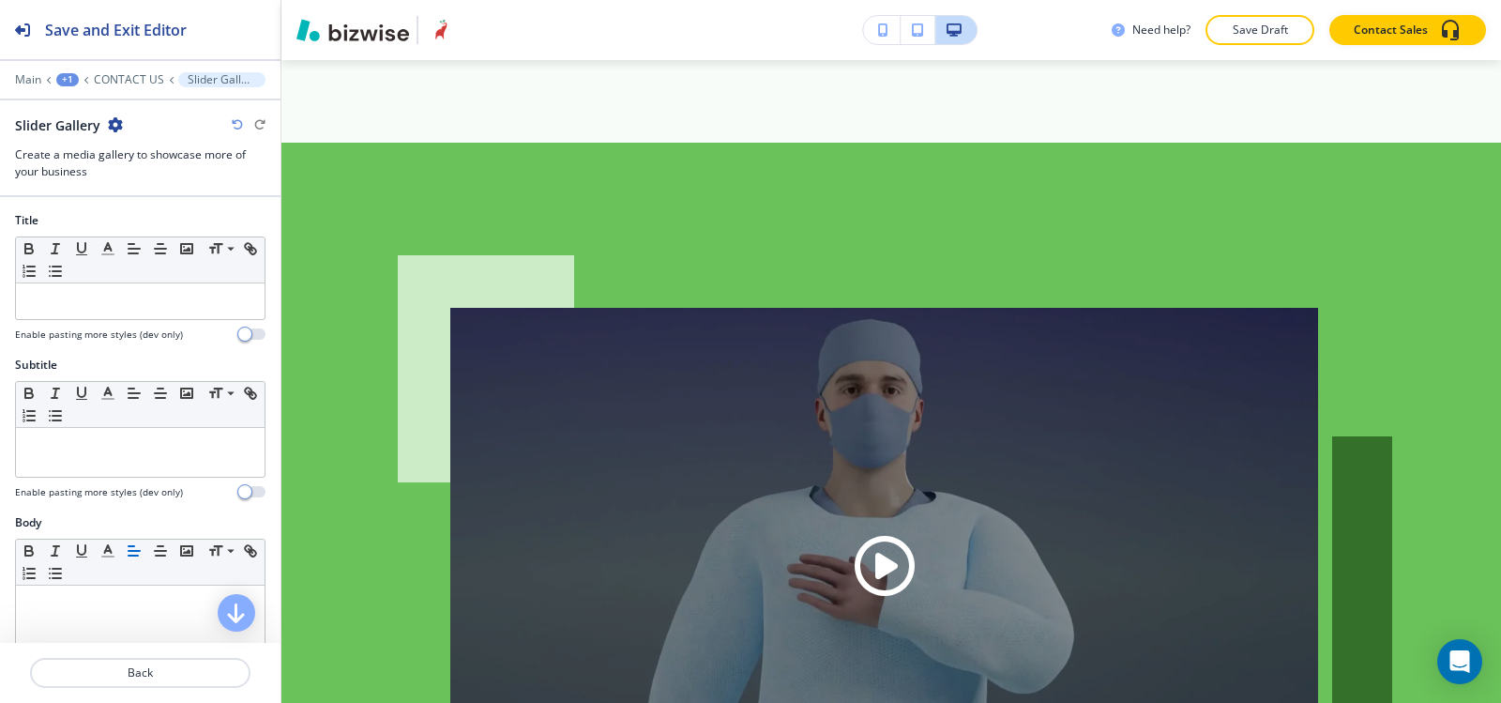
click at [113, 125] on icon "button" at bounding box center [115, 124] width 15 height 15
click at [180, 220] on p "Delete Section" at bounding box center [167, 223] width 96 height 17
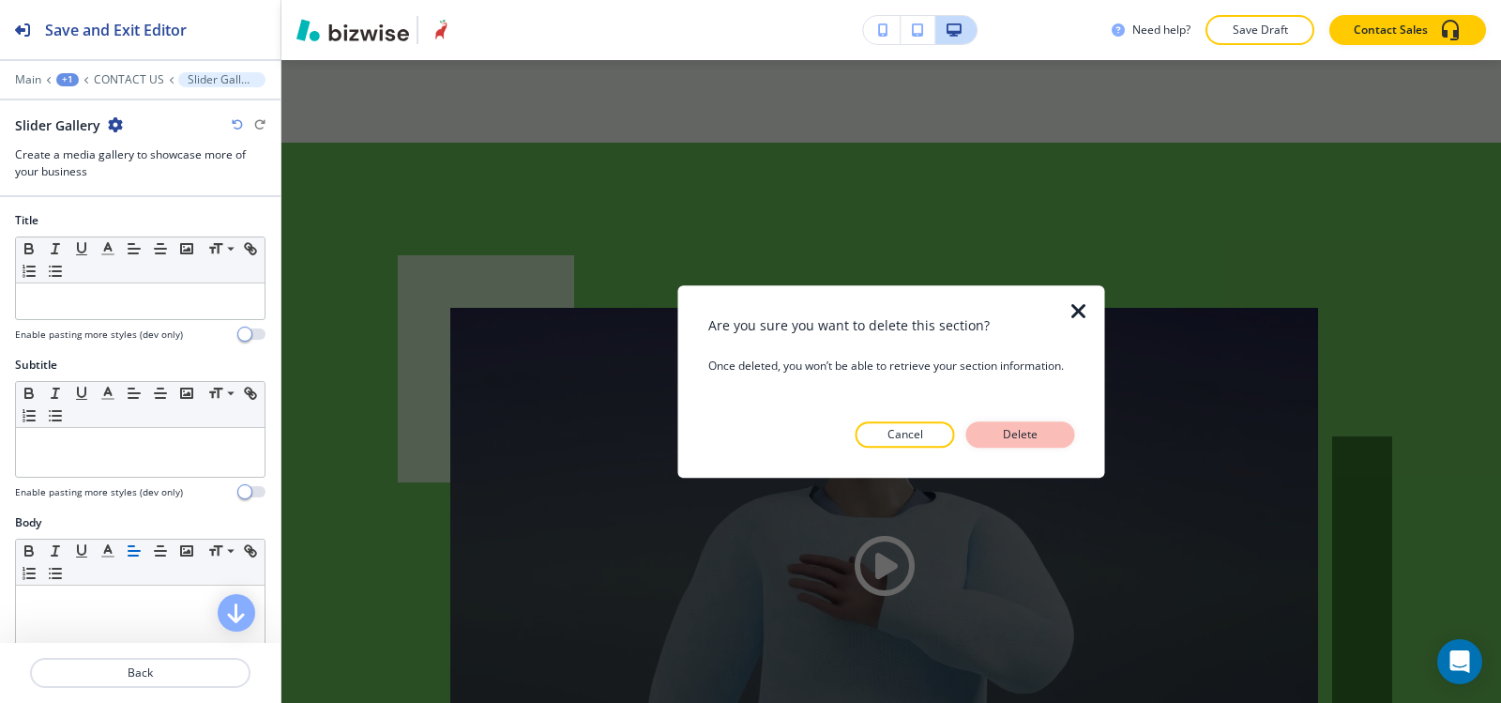
click at [1041, 434] on p "Delete" at bounding box center [1020, 434] width 45 height 17
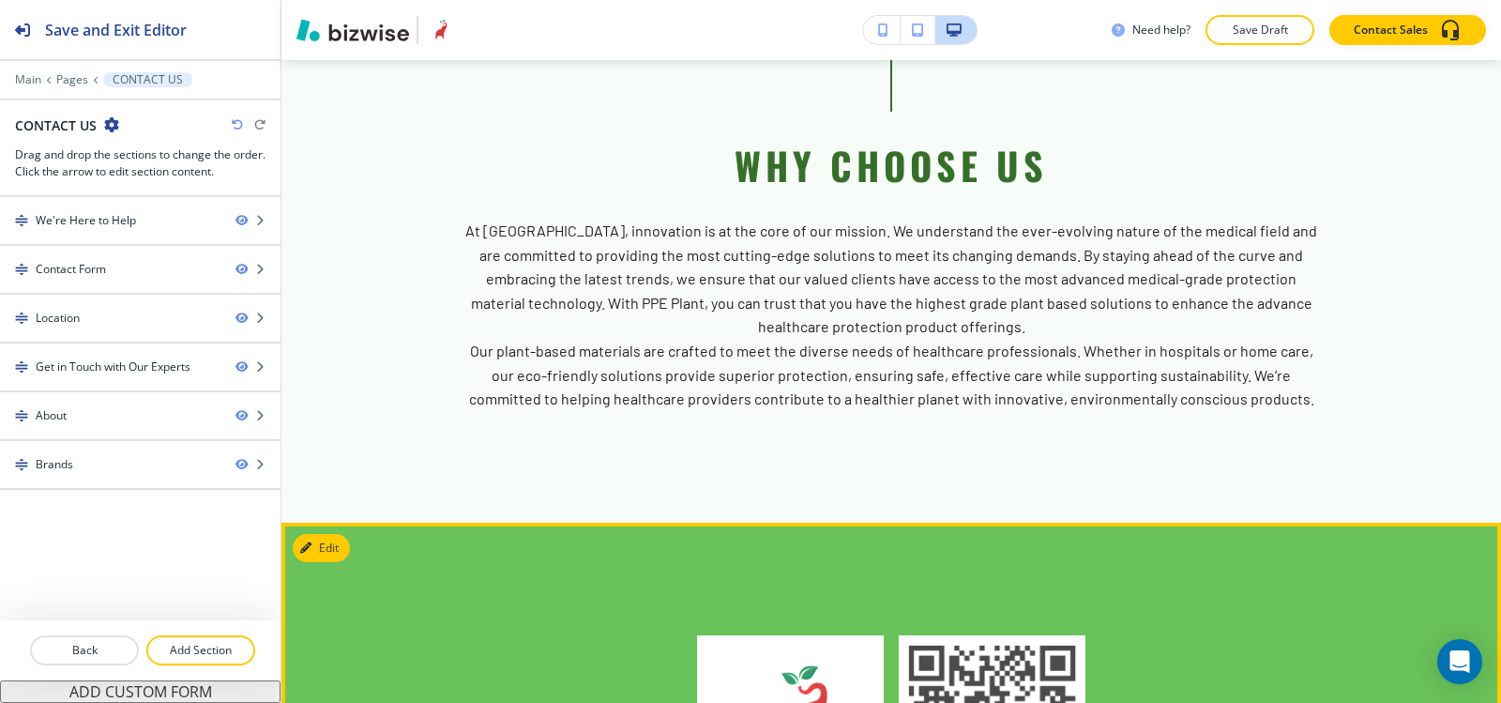
scroll to position [3551, 0]
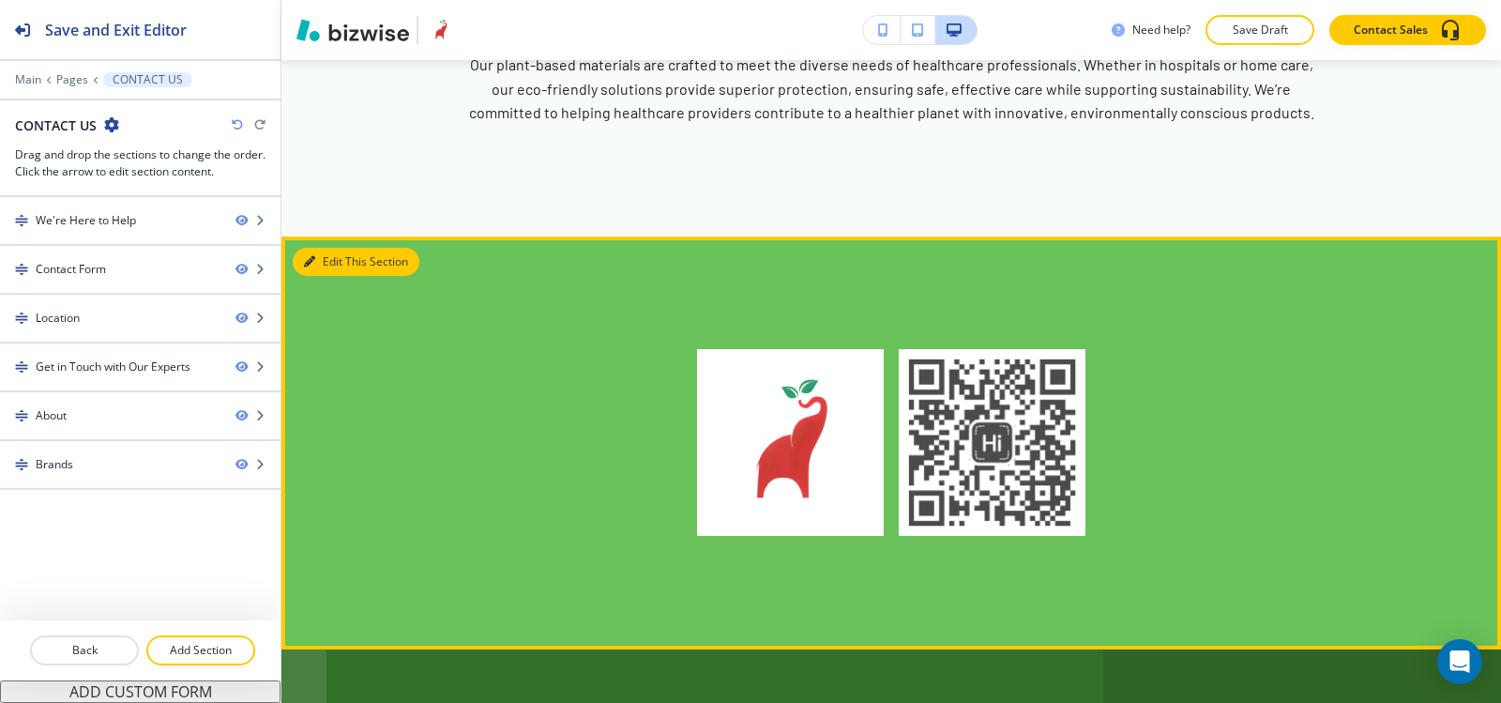
click at [312, 248] on button "Edit This Section" at bounding box center [356, 262] width 127 height 28
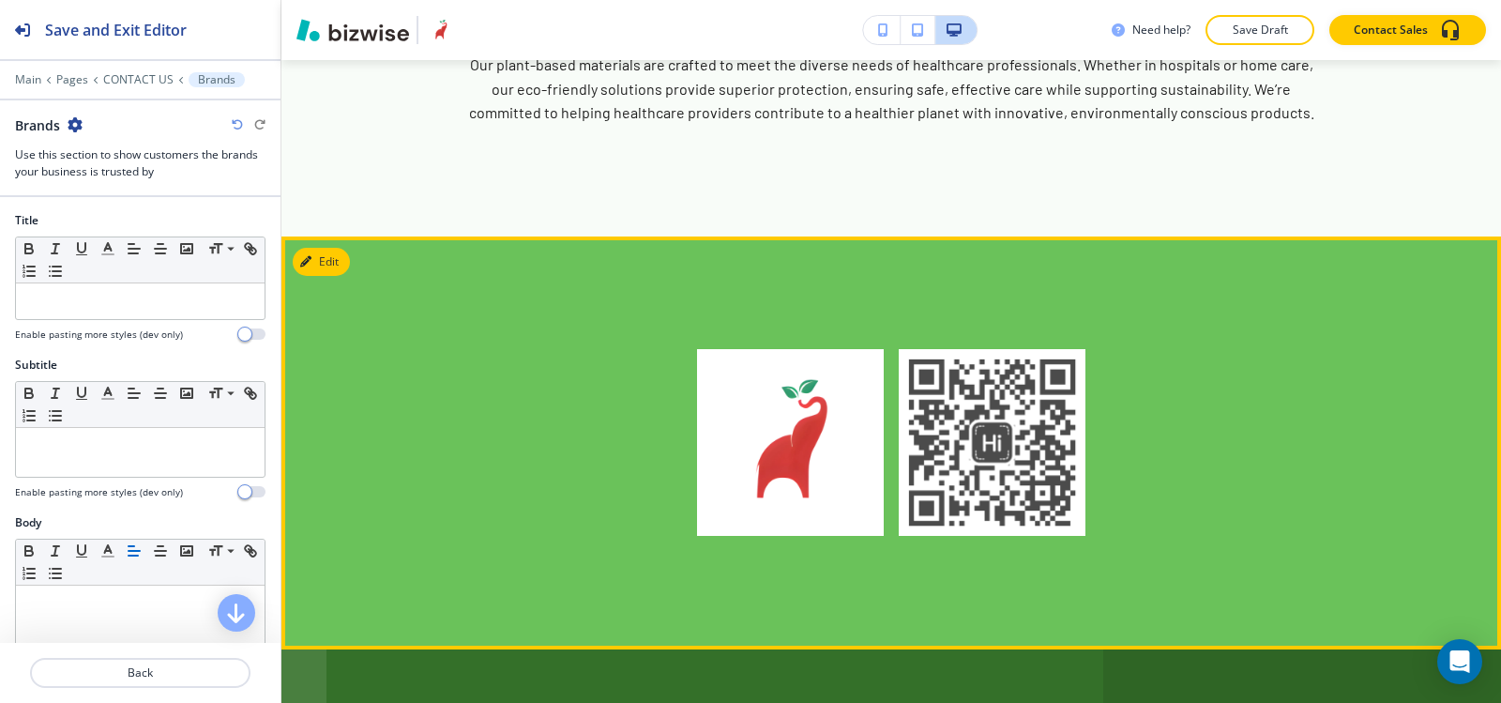
scroll to position [3645, 0]
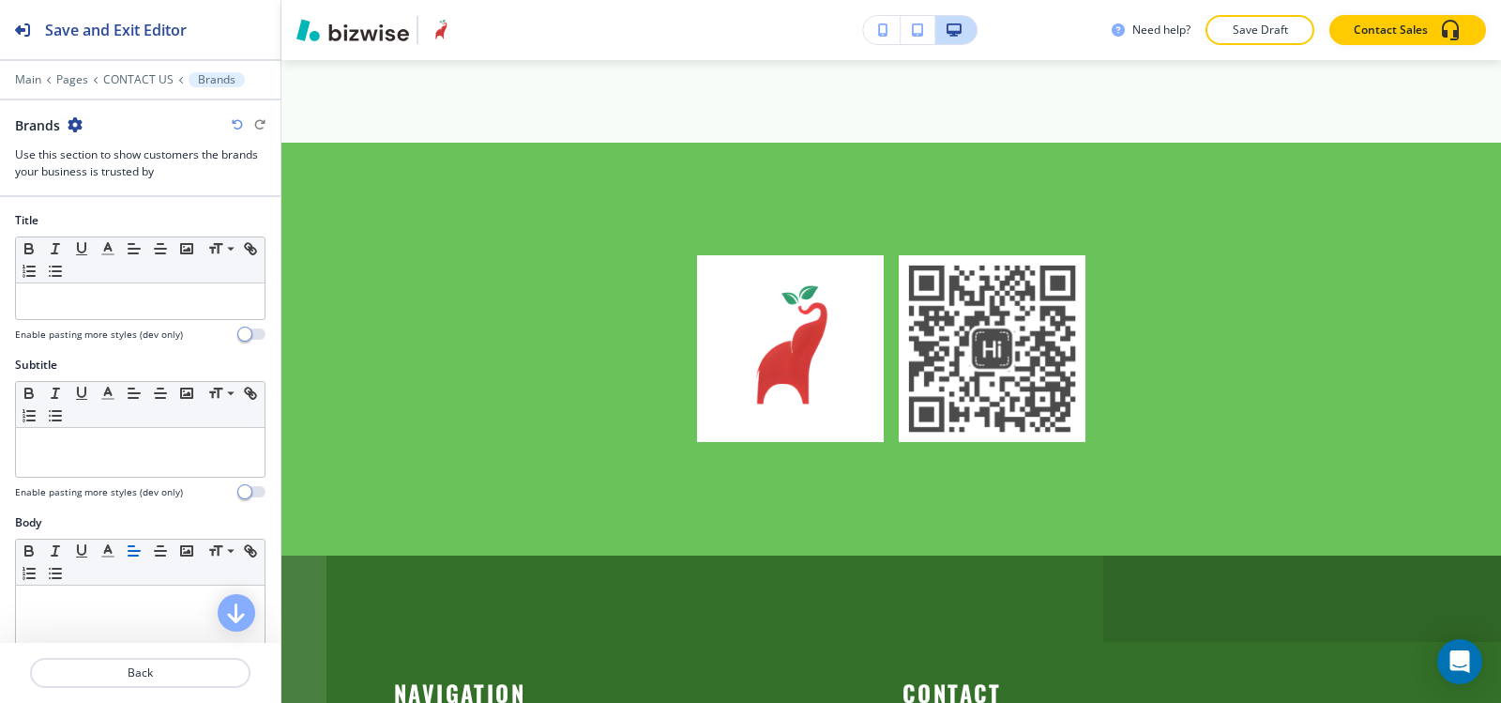
click at [72, 120] on icon "button" at bounding box center [75, 124] width 15 height 15
click at [101, 221] on p "Delete Section" at bounding box center [128, 223] width 96 height 17
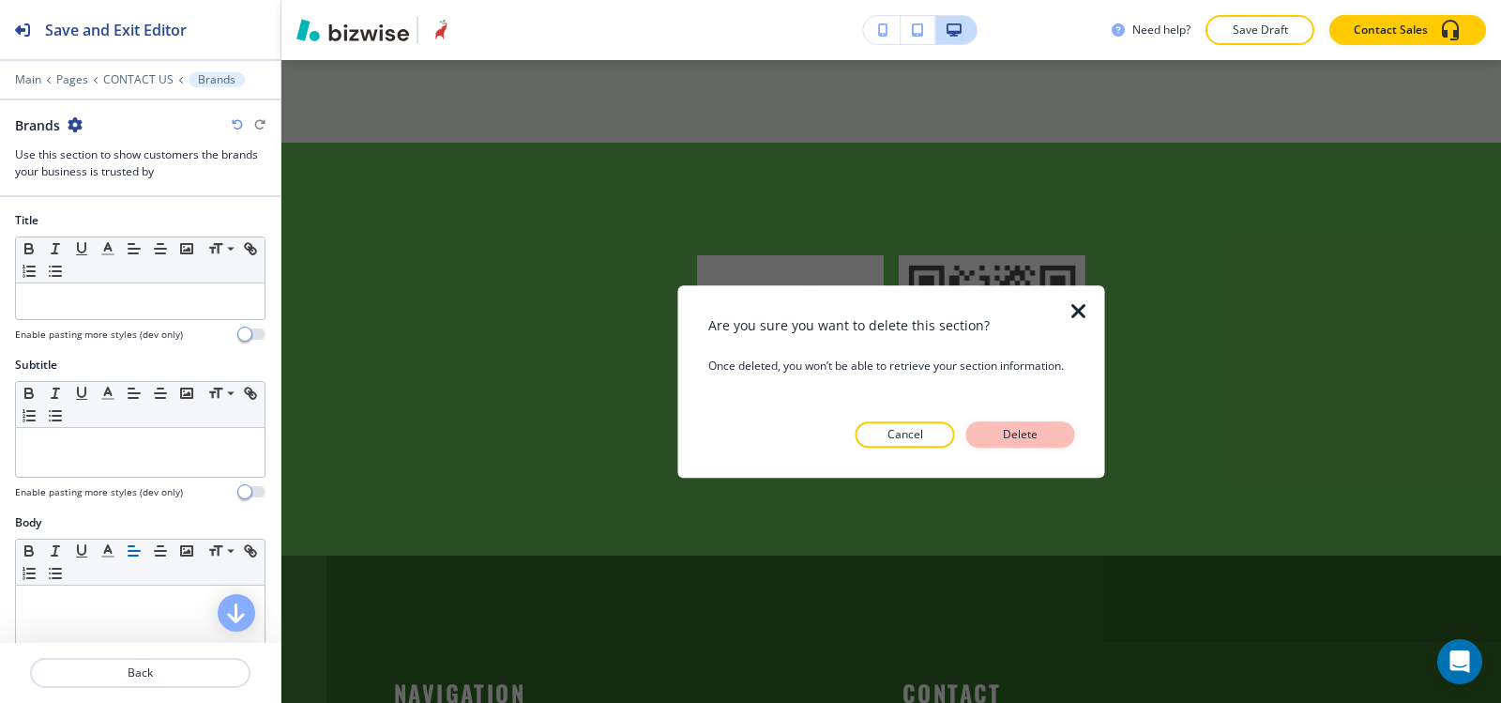
click at [1023, 427] on p "Delete" at bounding box center [1020, 434] width 45 height 17
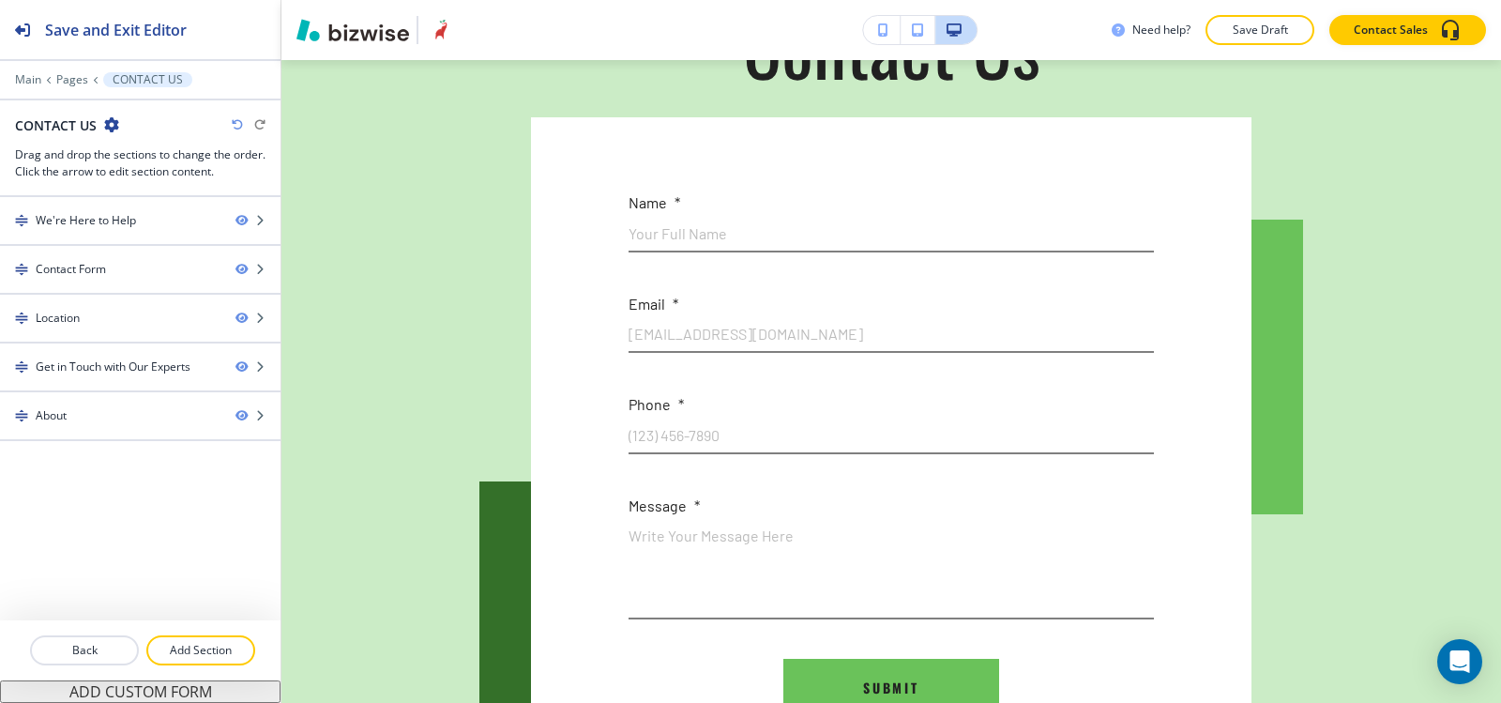
scroll to position [0, 0]
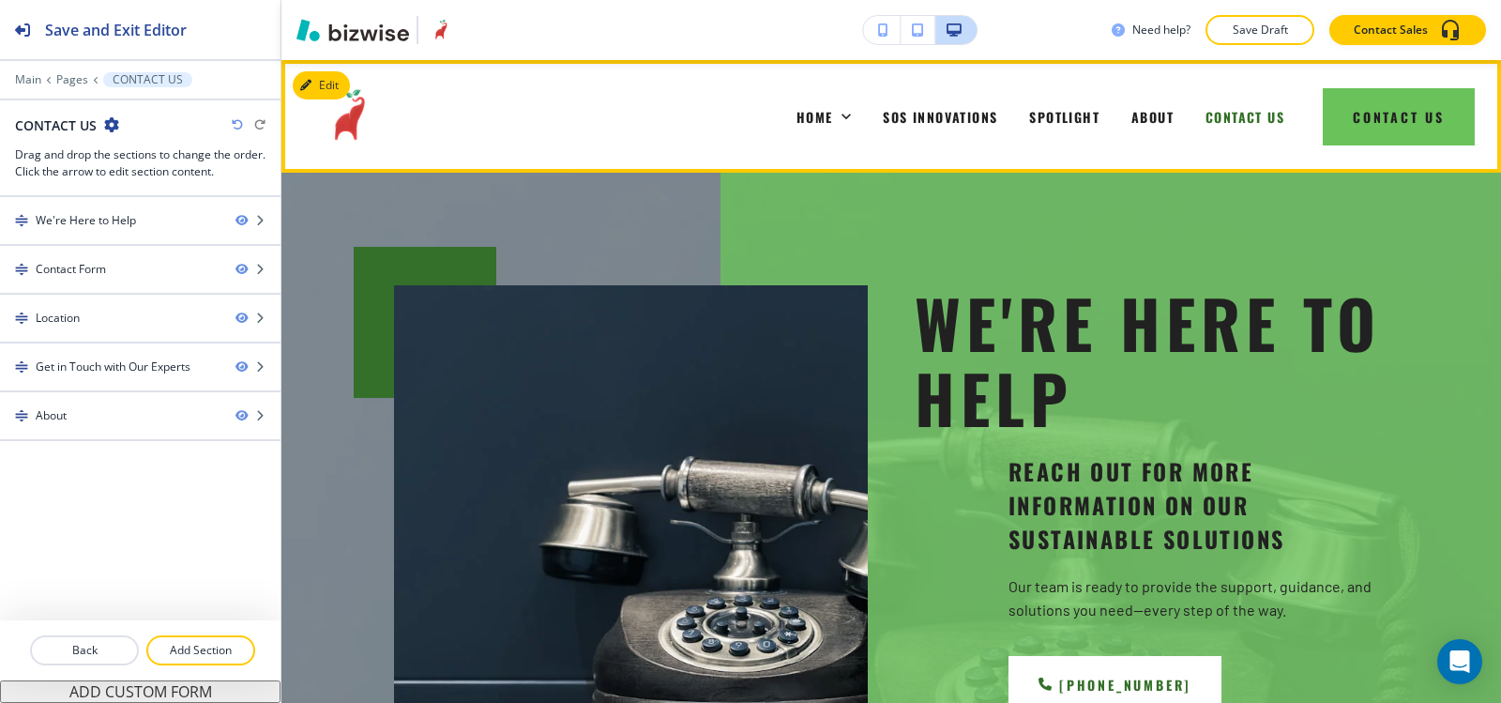
click at [1119, 127] on div "ABOUT" at bounding box center [1153, 116] width 74 height 75
click at [1137, 113] on span "ABOUT" at bounding box center [1153, 117] width 42 height 20
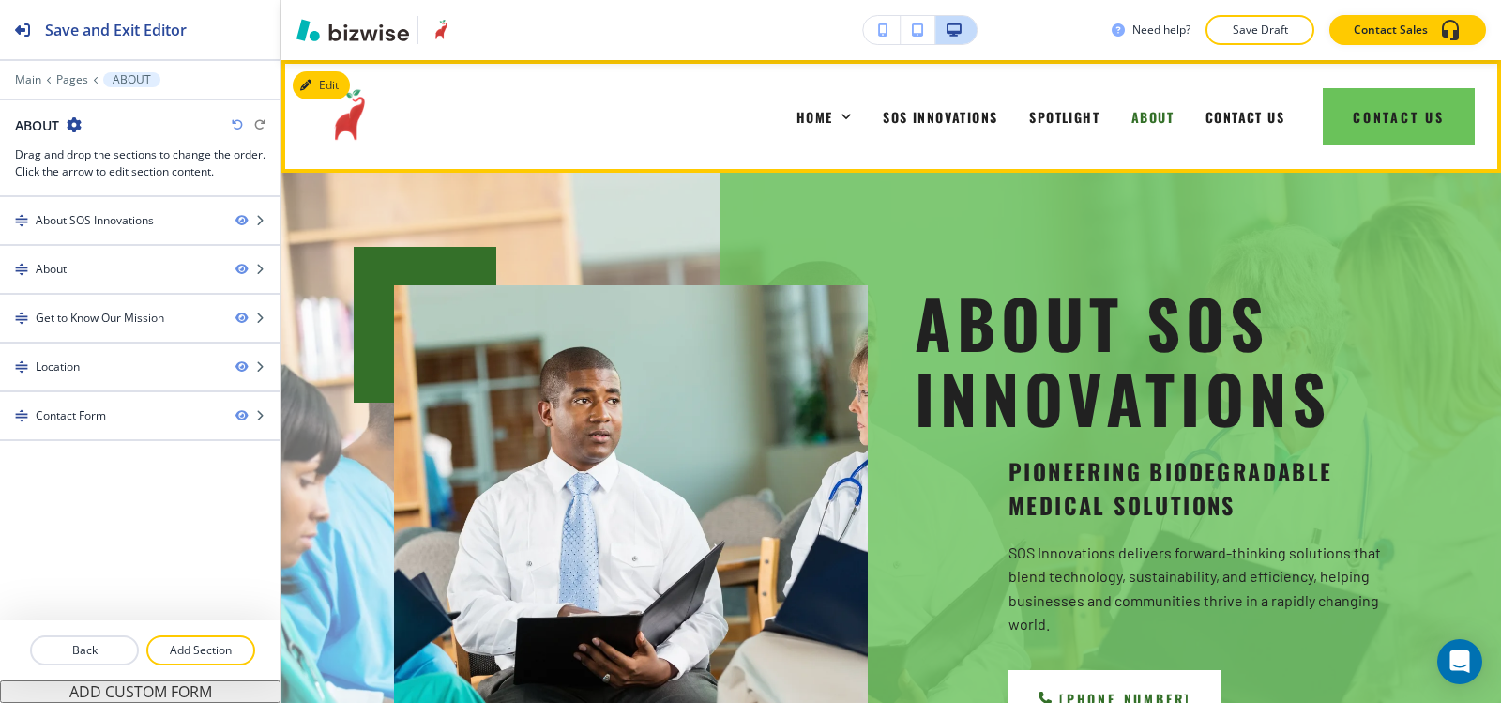
click at [1239, 99] on div "CONTACT US" at bounding box center [1245, 116] width 111 height 75
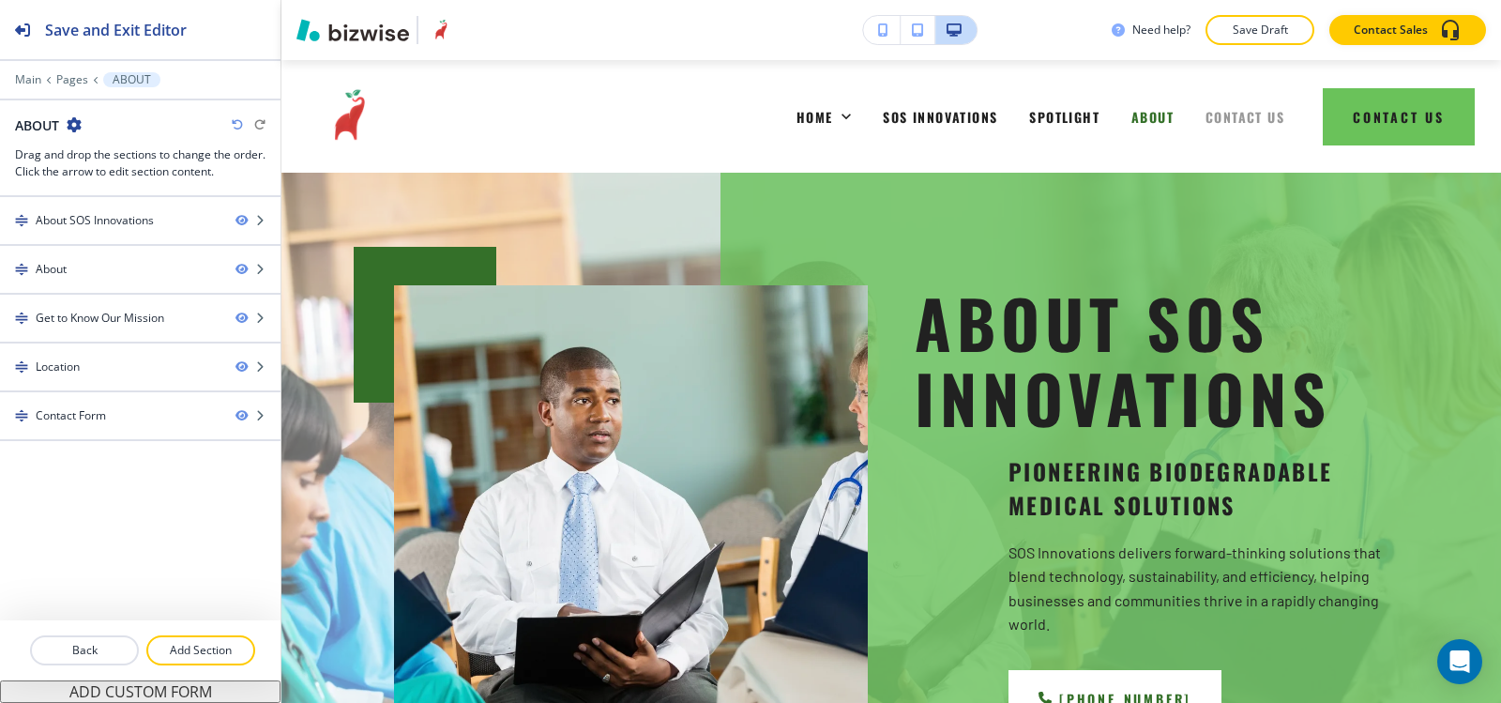
click at [1237, 110] on span "CONTACT US" at bounding box center [1245, 117] width 79 height 20
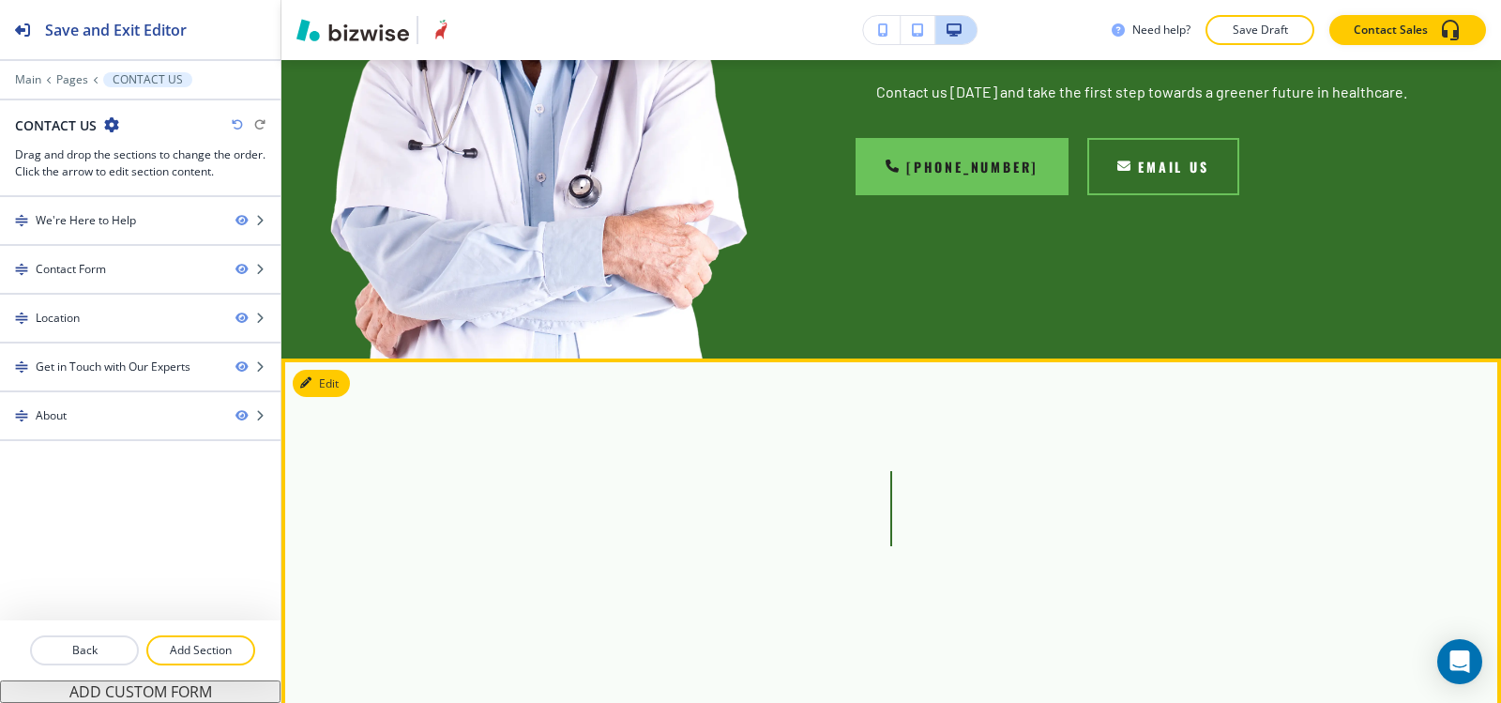
scroll to position [3002, 0]
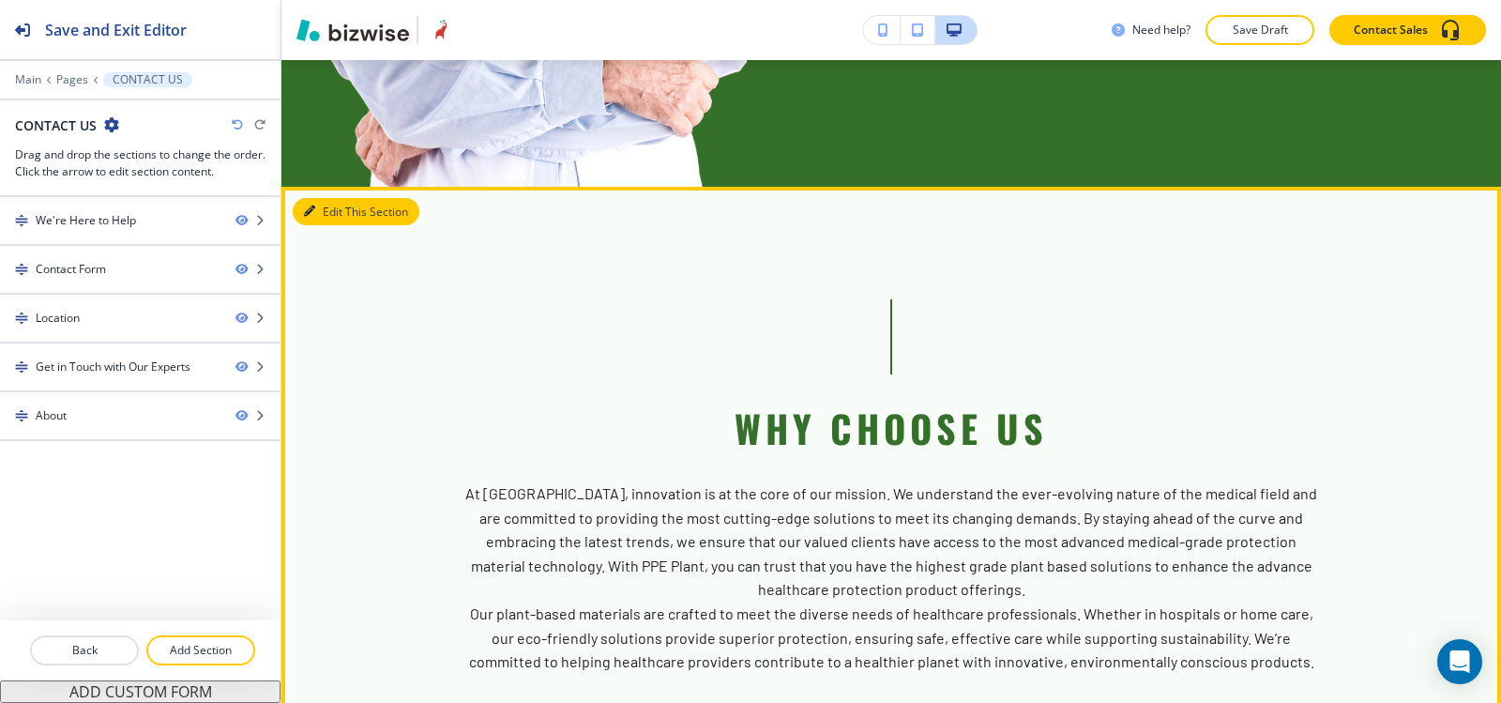
click at [322, 198] on button "Edit This Section" at bounding box center [356, 212] width 127 height 28
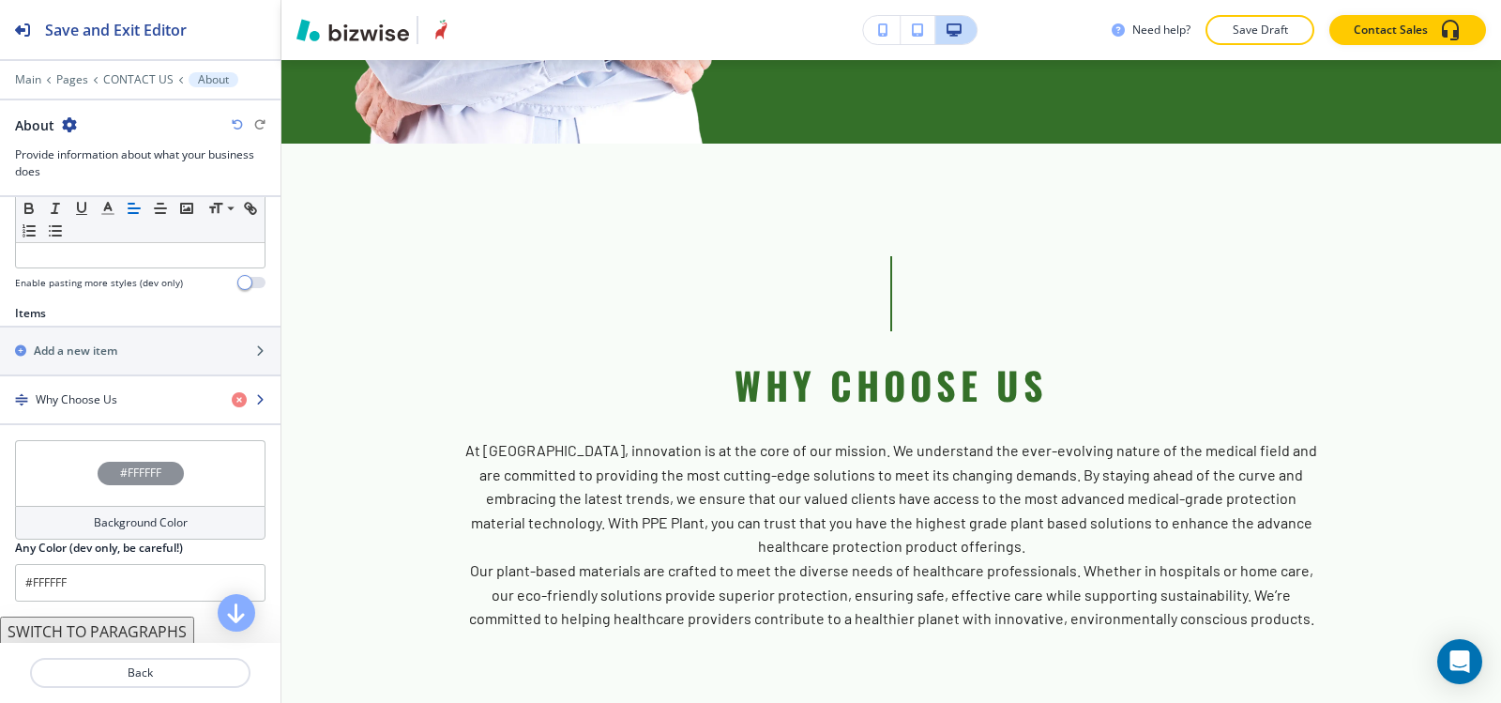
scroll to position [563, 0]
click at [41, 387] on div "button" at bounding box center [140, 382] width 281 height 15
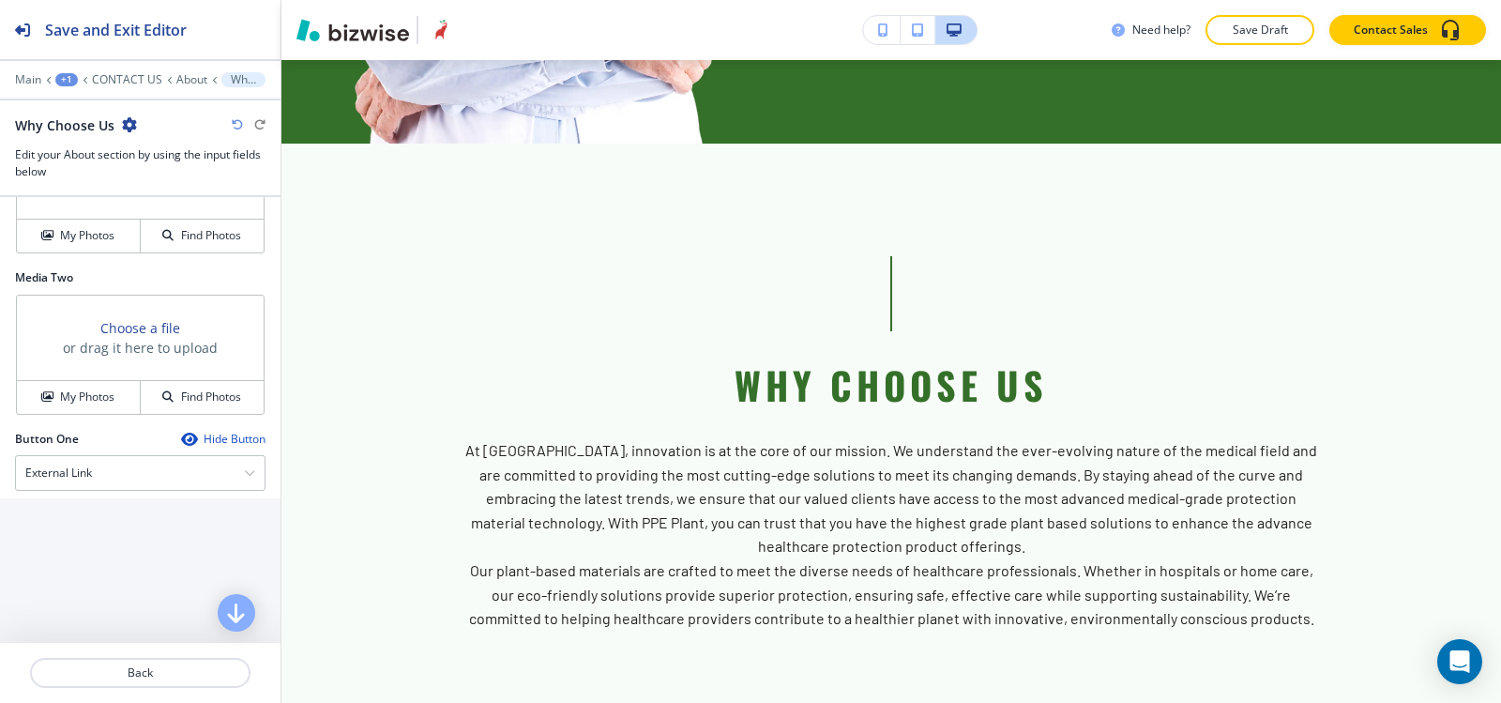
scroll to position [938, 0]
click at [74, 244] on h4 "My Photos" at bounding box center [87, 236] width 54 height 17
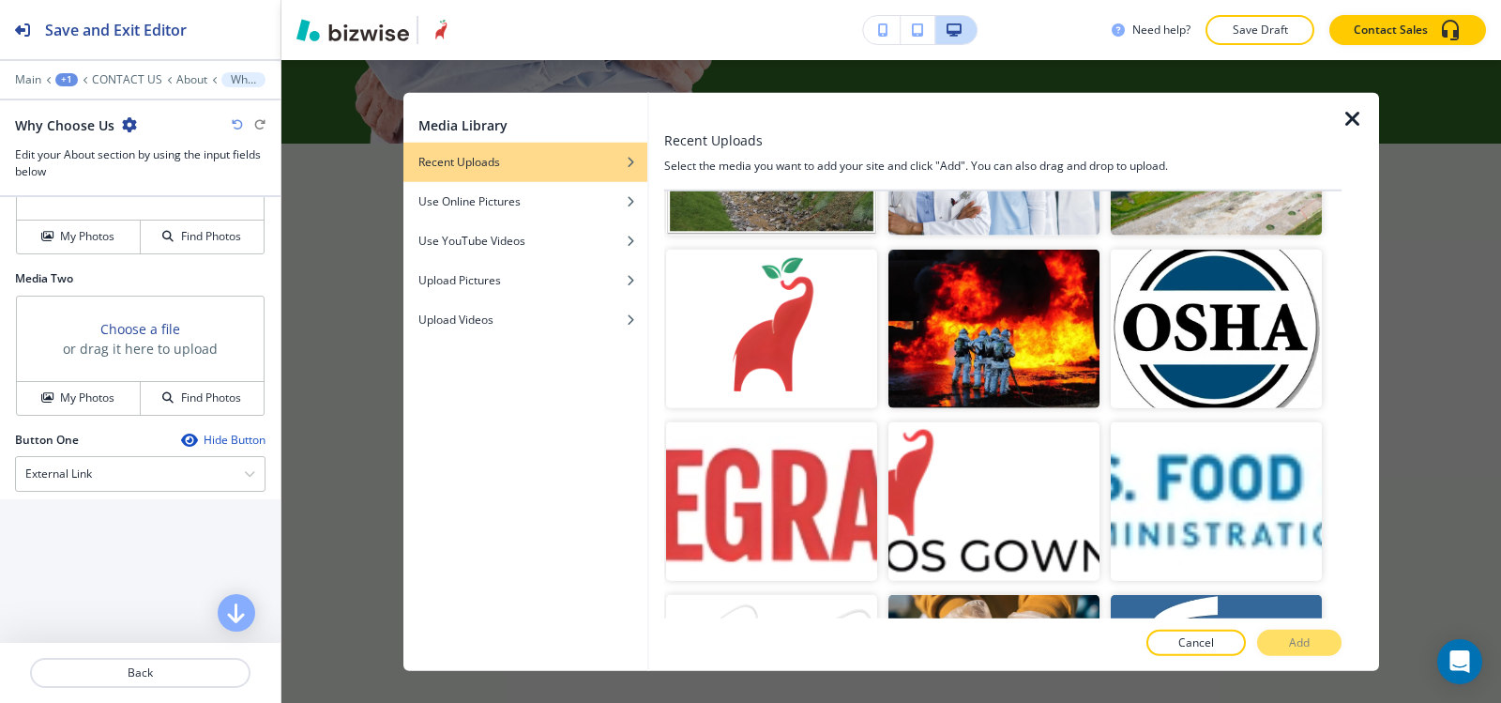
scroll to position [4316, 0]
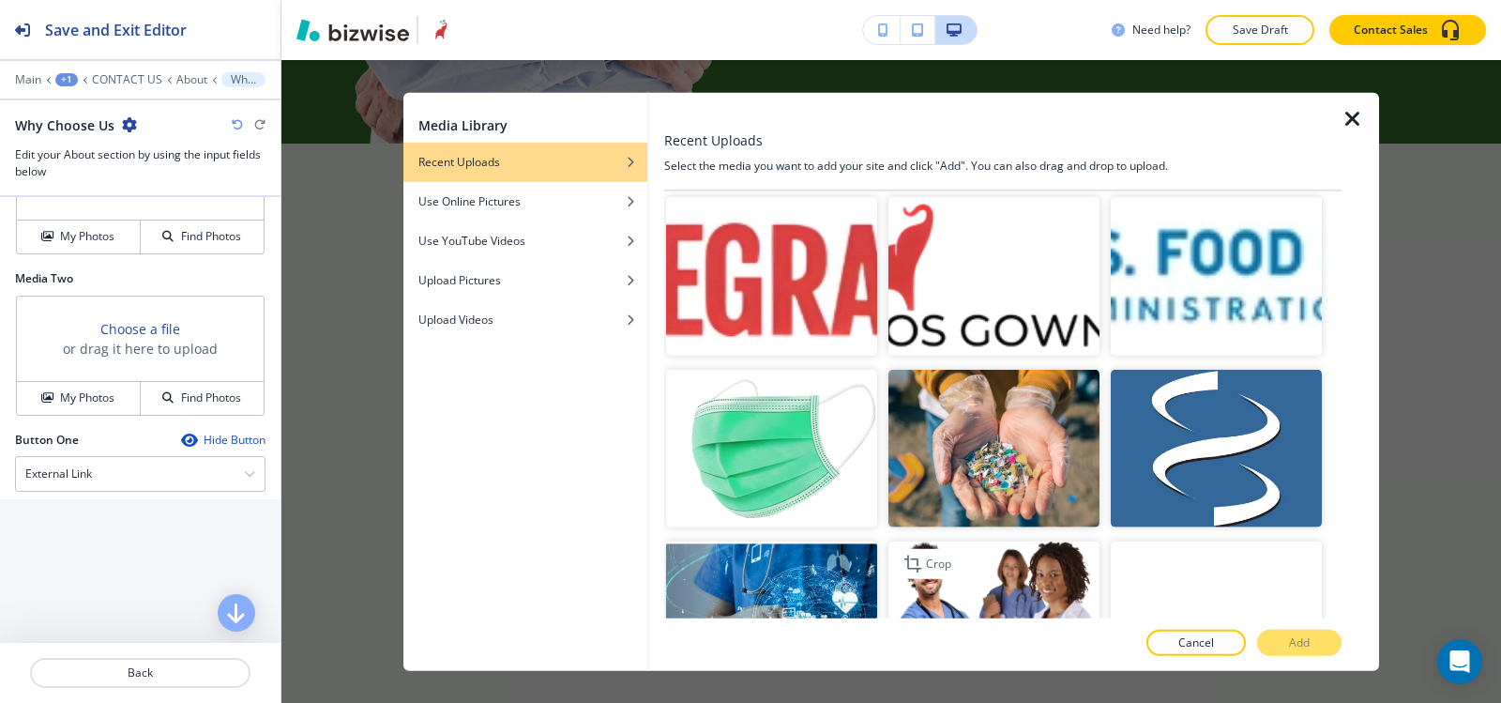
click at [1012, 541] on img "button" at bounding box center [994, 620] width 211 height 159
click at [1302, 646] on p "Add" at bounding box center [1299, 642] width 21 height 17
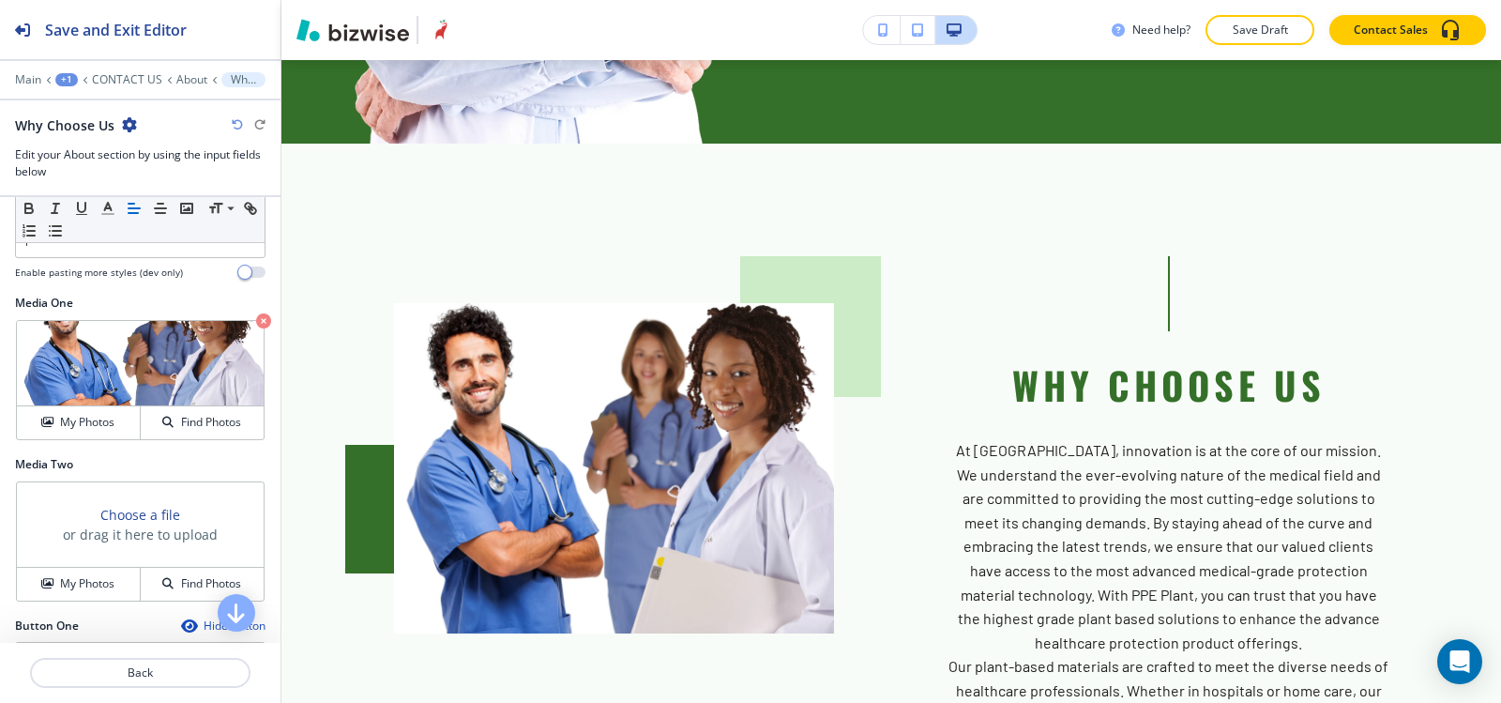
scroll to position [751, 0]
click at [46, 337] on icon at bounding box center [43, 345] width 23 height 23
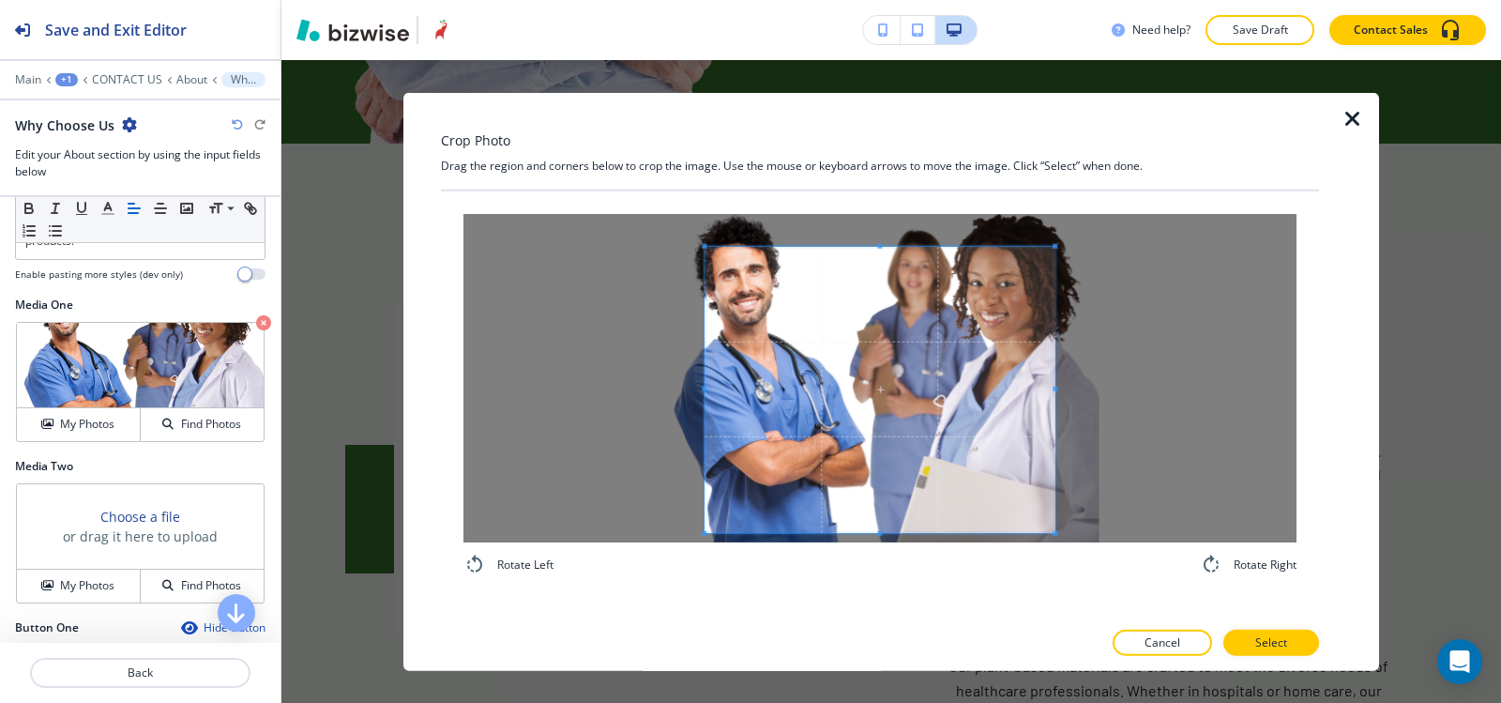
click at [878, 546] on div "Rotate Left Rotate Right" at bounding box center [879, 394] width 833 height 362
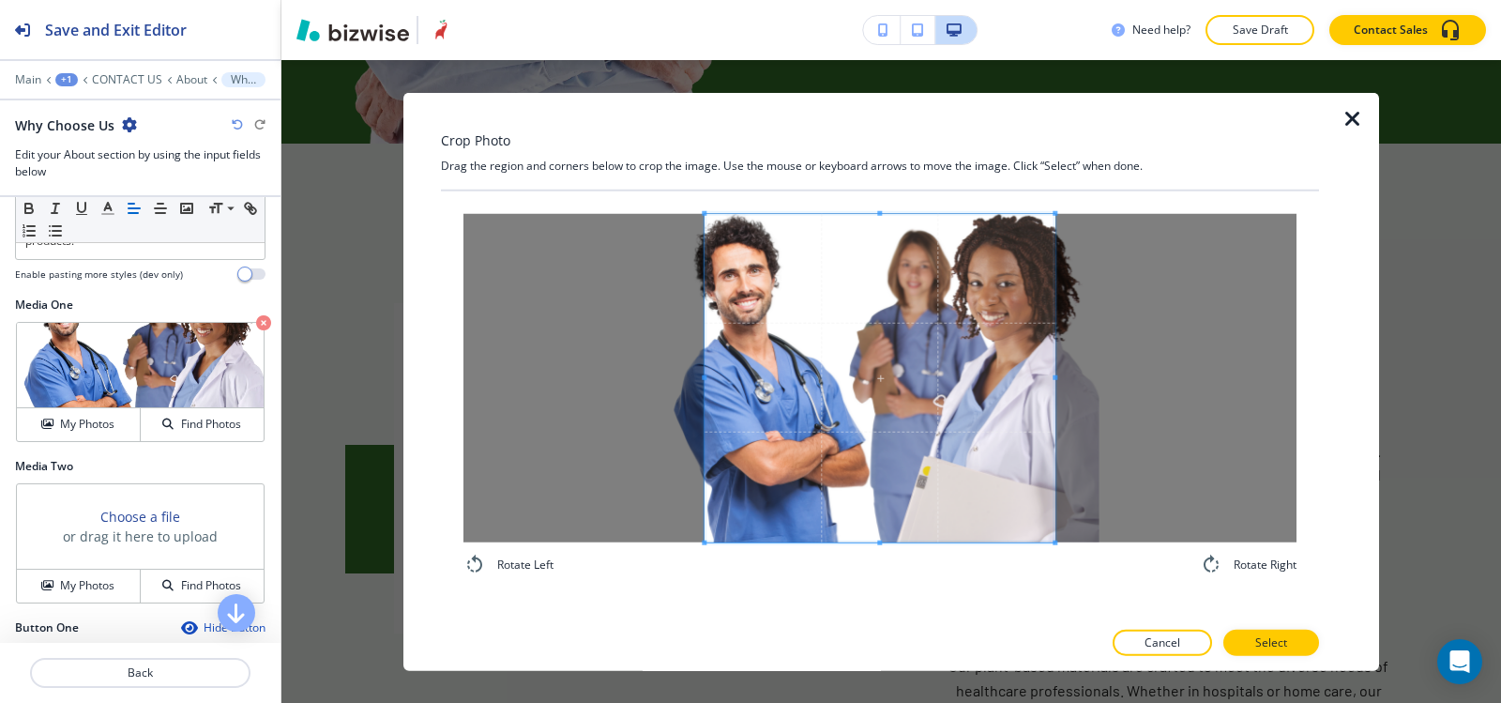
click at [862, 132] on div "Crop Photo Drag the region and corners below to crop the image. Use the mouse o…" at bounding box center [880, 381] width 878 height 579
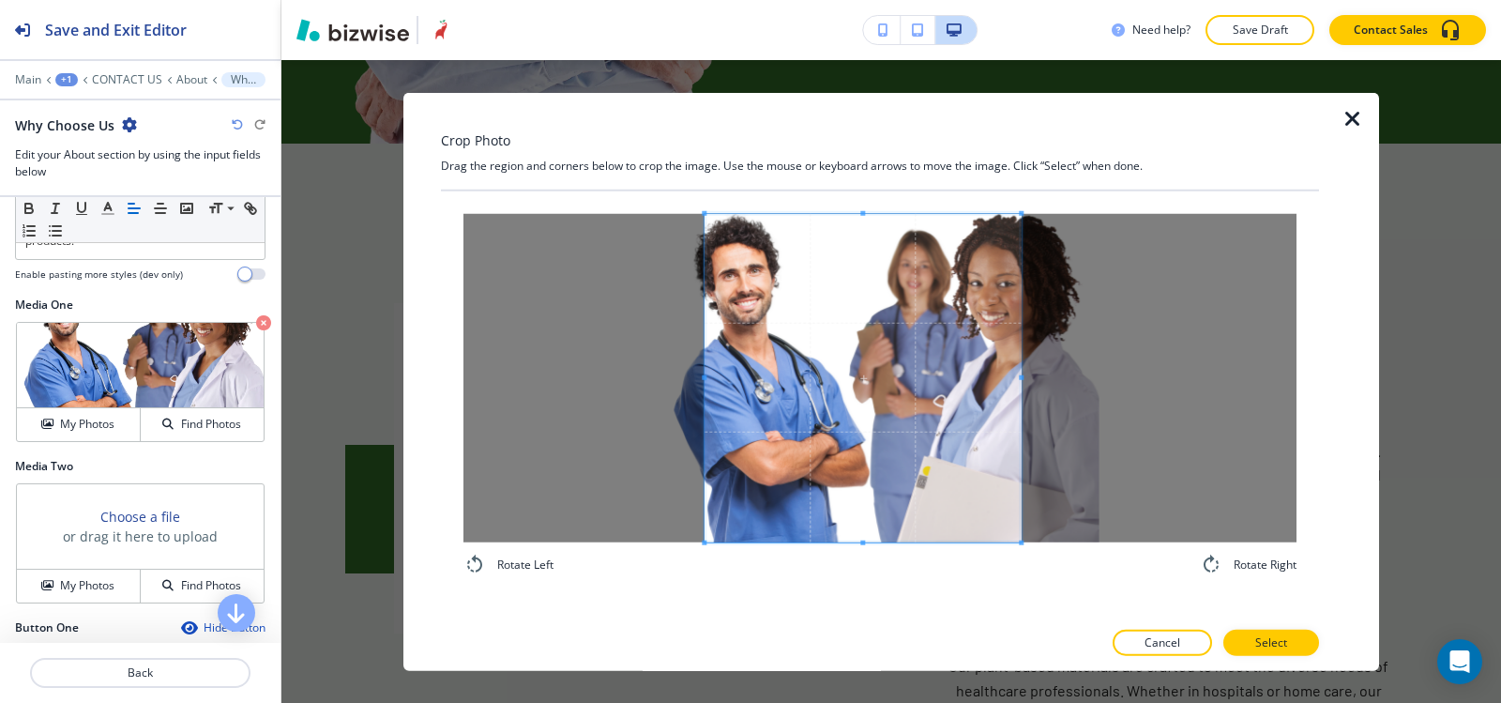
click at [1020, 303] on span at bounding box center [1022, 377] width 5 height 328
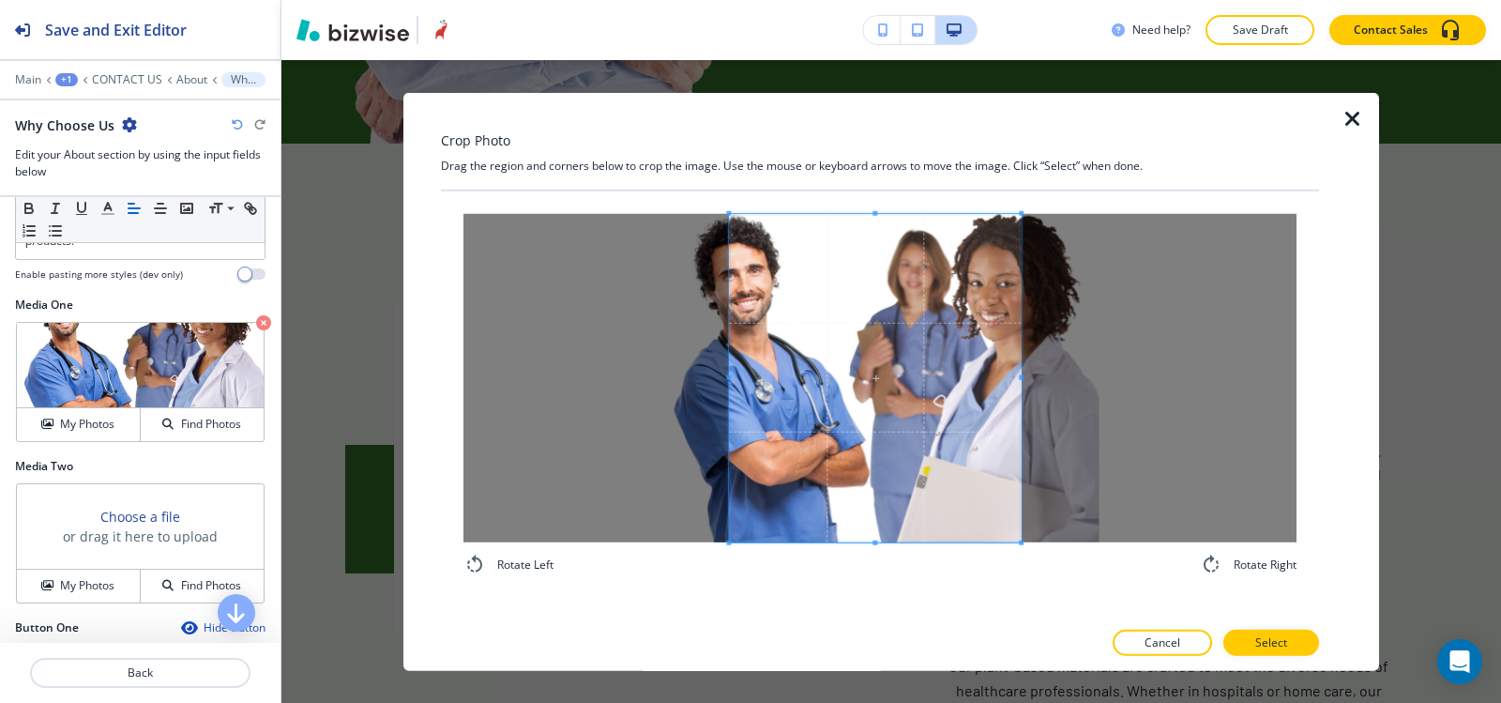
click at [729, 295] on span at bounding box center [728, 377] width 5 height 328
click at [887, 332] on span at bounding box center [870, 377] width 292 height 328
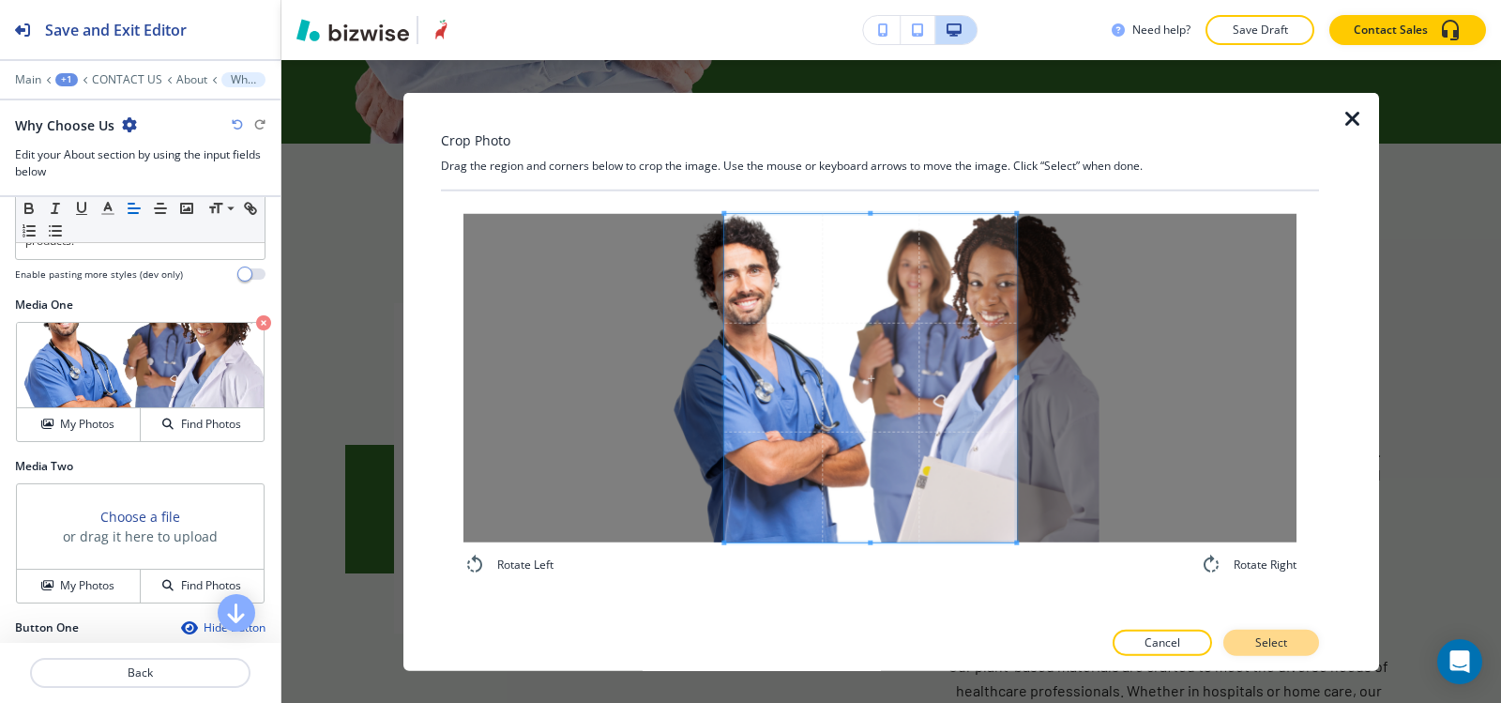
click at [1276, 639] on p "Select" at bounding box center [1271, 642] width 32 height 17
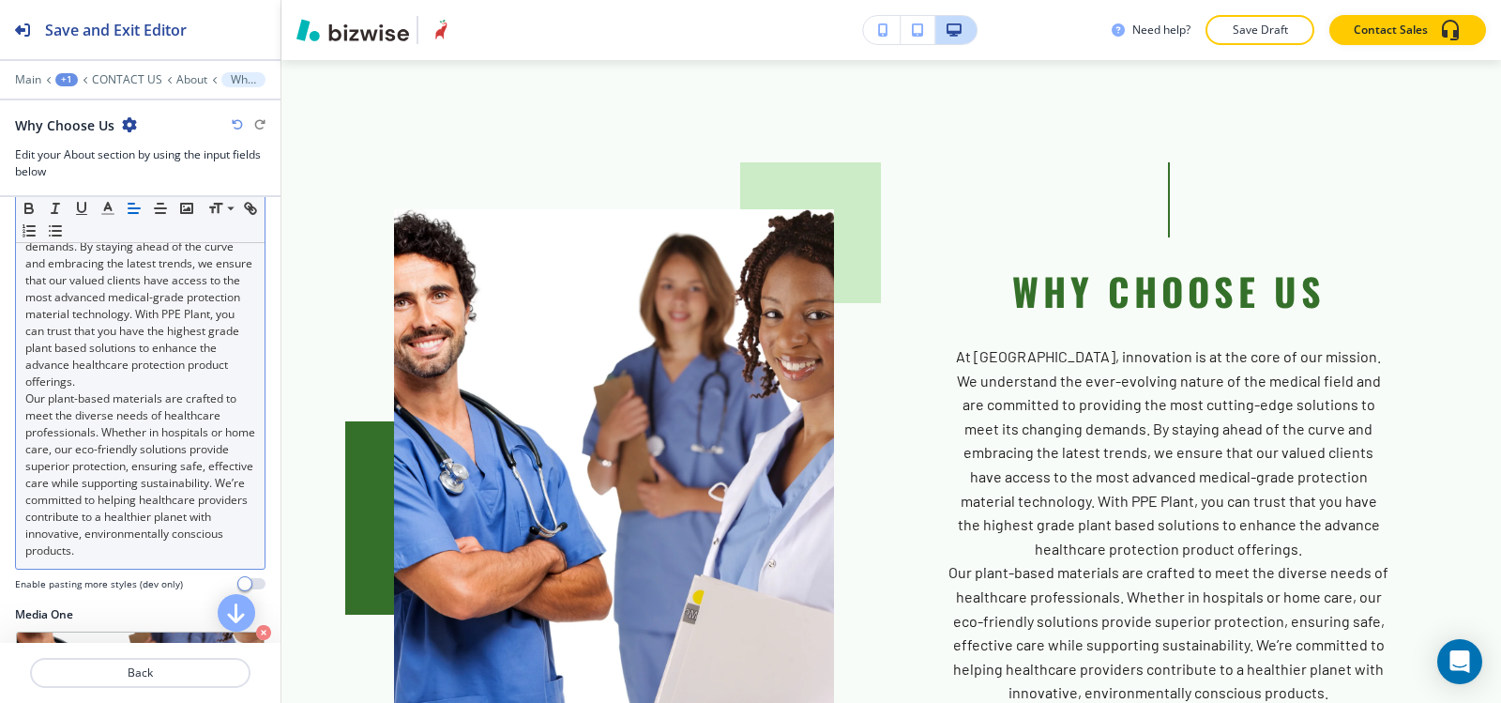
scroll to position [469, 0]
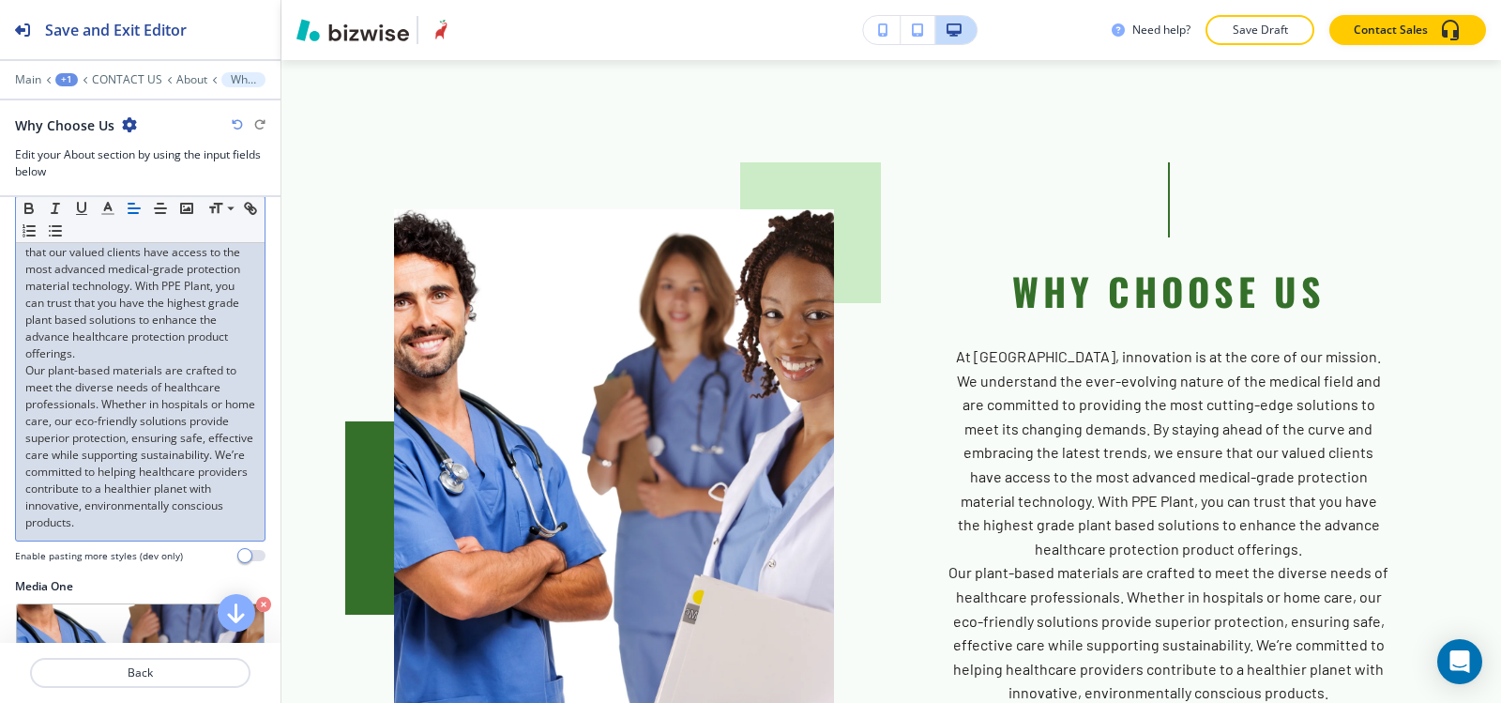
click at [27, 372] on p "Our plant-based materials are crafted to meet the diverse needs of healthcare p…" at bounding box center [140, 446] width 230 height 169
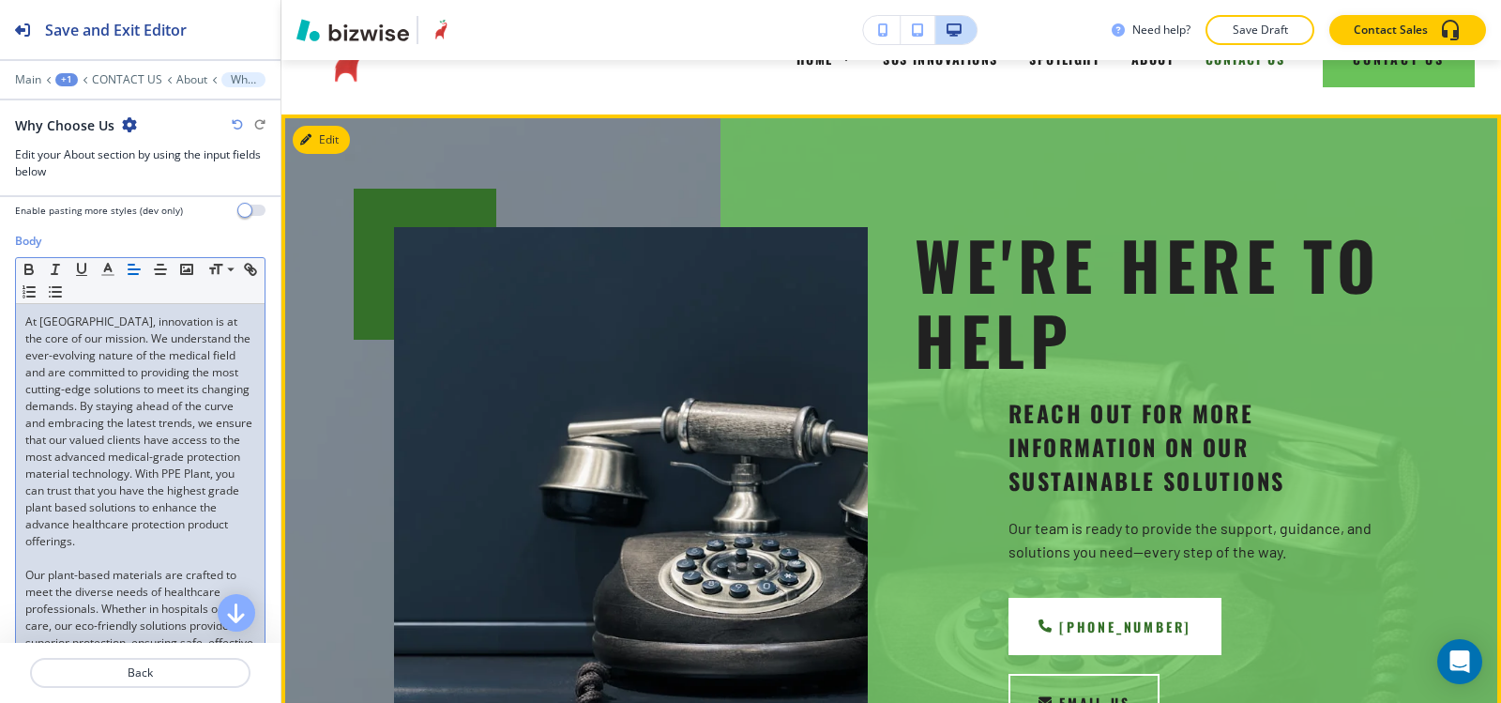
scroll to position [0, 0]
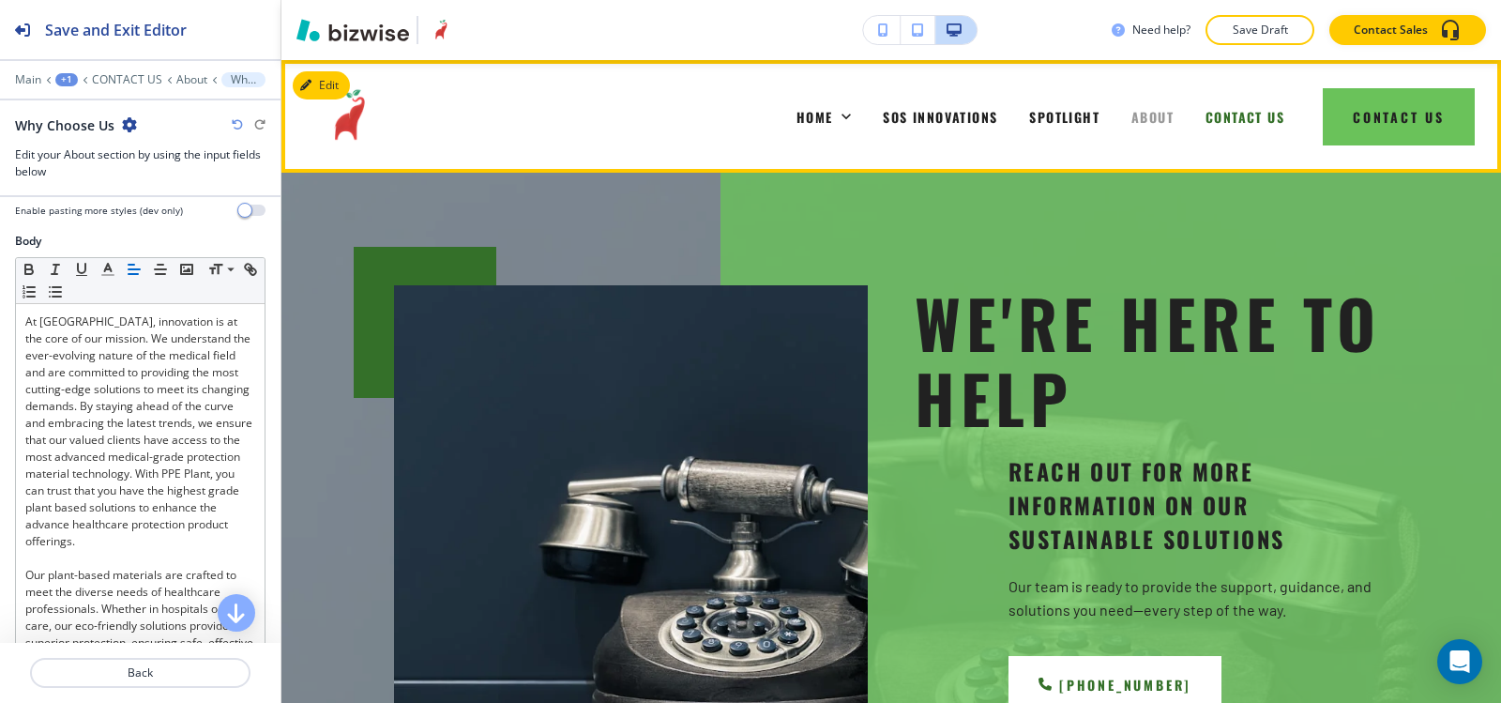
click at [1136, 116] on span "ABOUT" at bounding box center [1153, 117] width 42 height 20
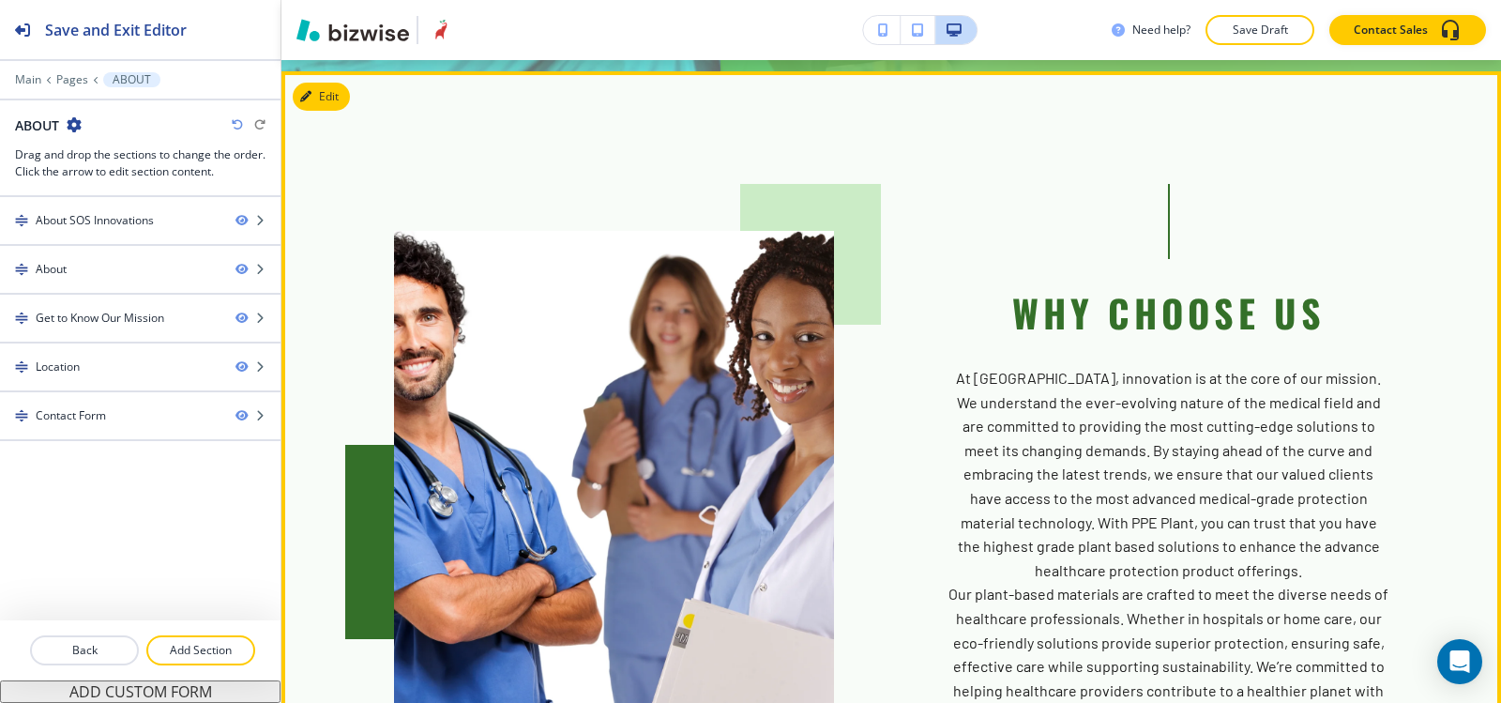
scroll to position [751, 0]
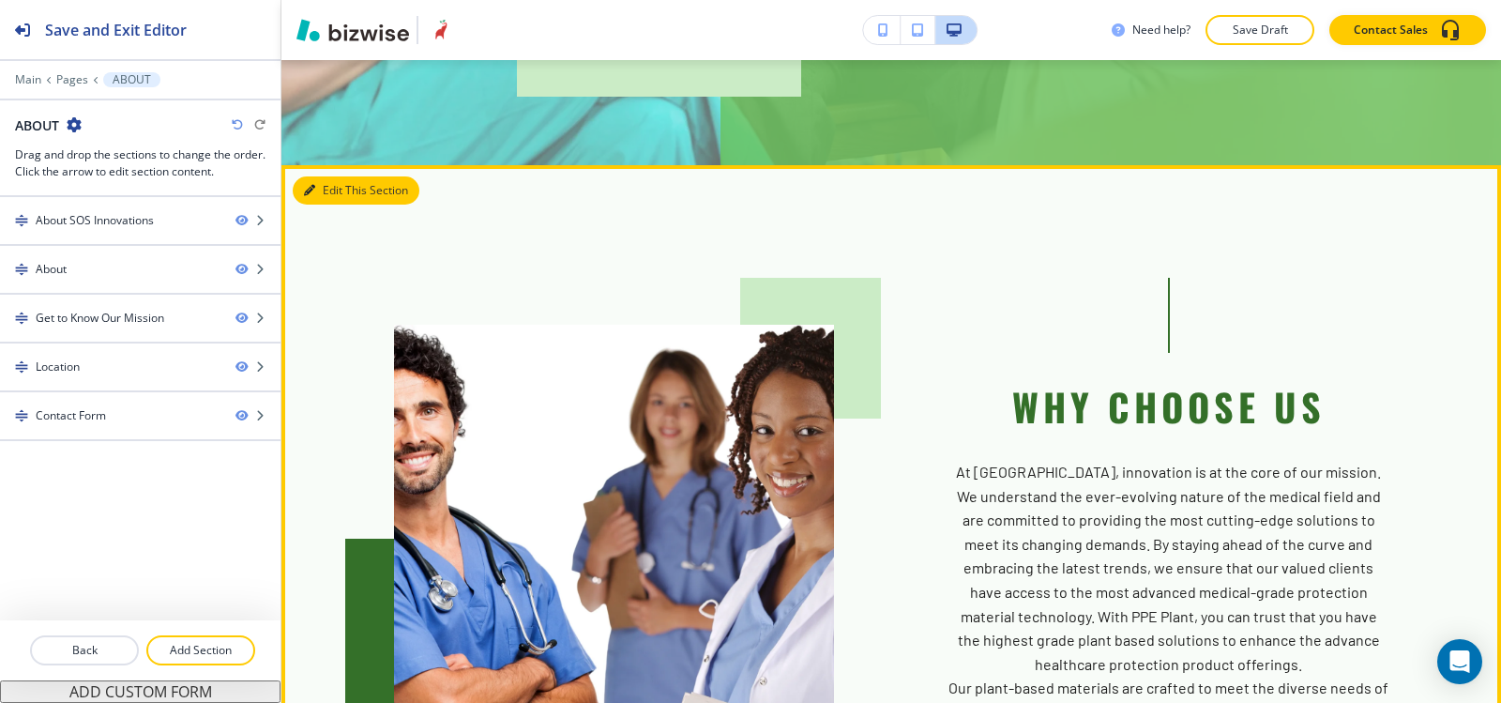
click at [300, 176] on button "Edit This Section" at bounding box center [356, 190] width 127 height 28
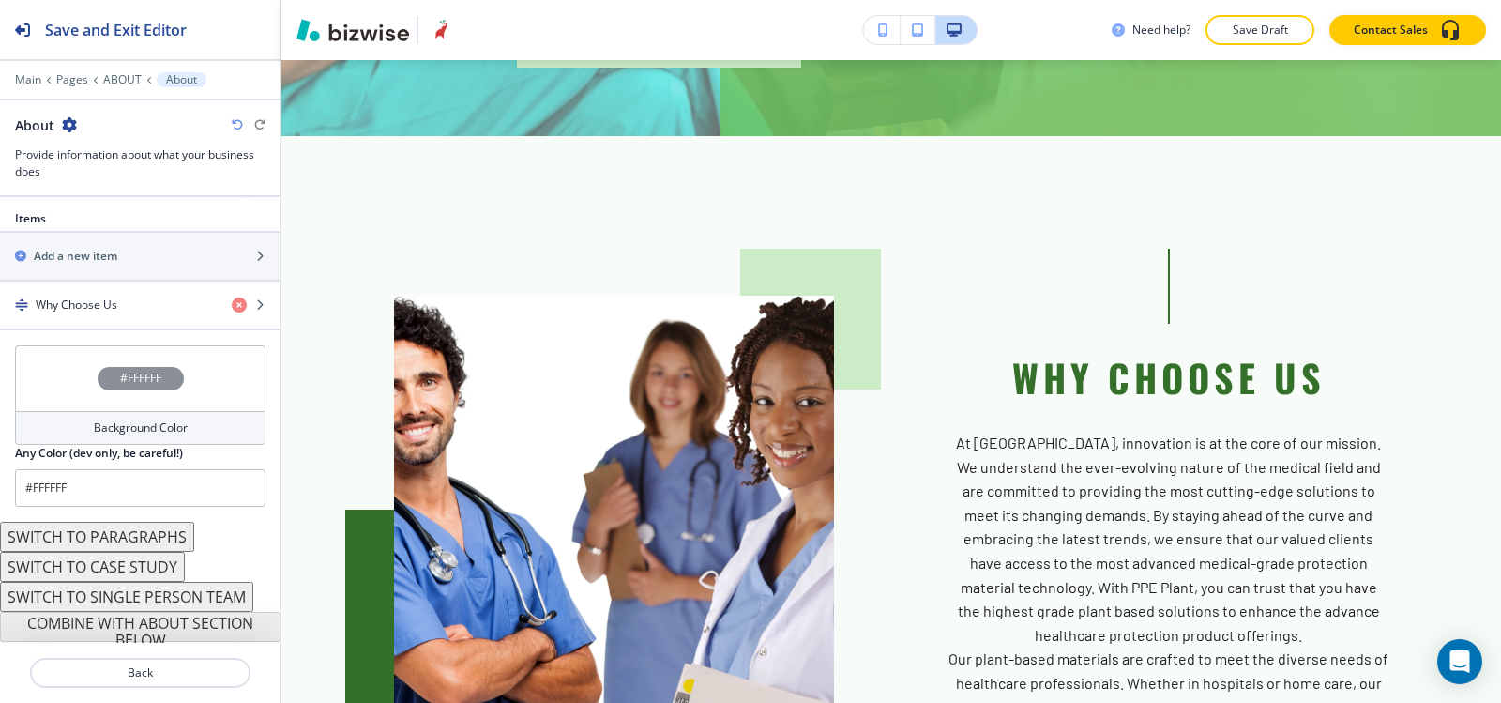
scroll to position [664, 0]
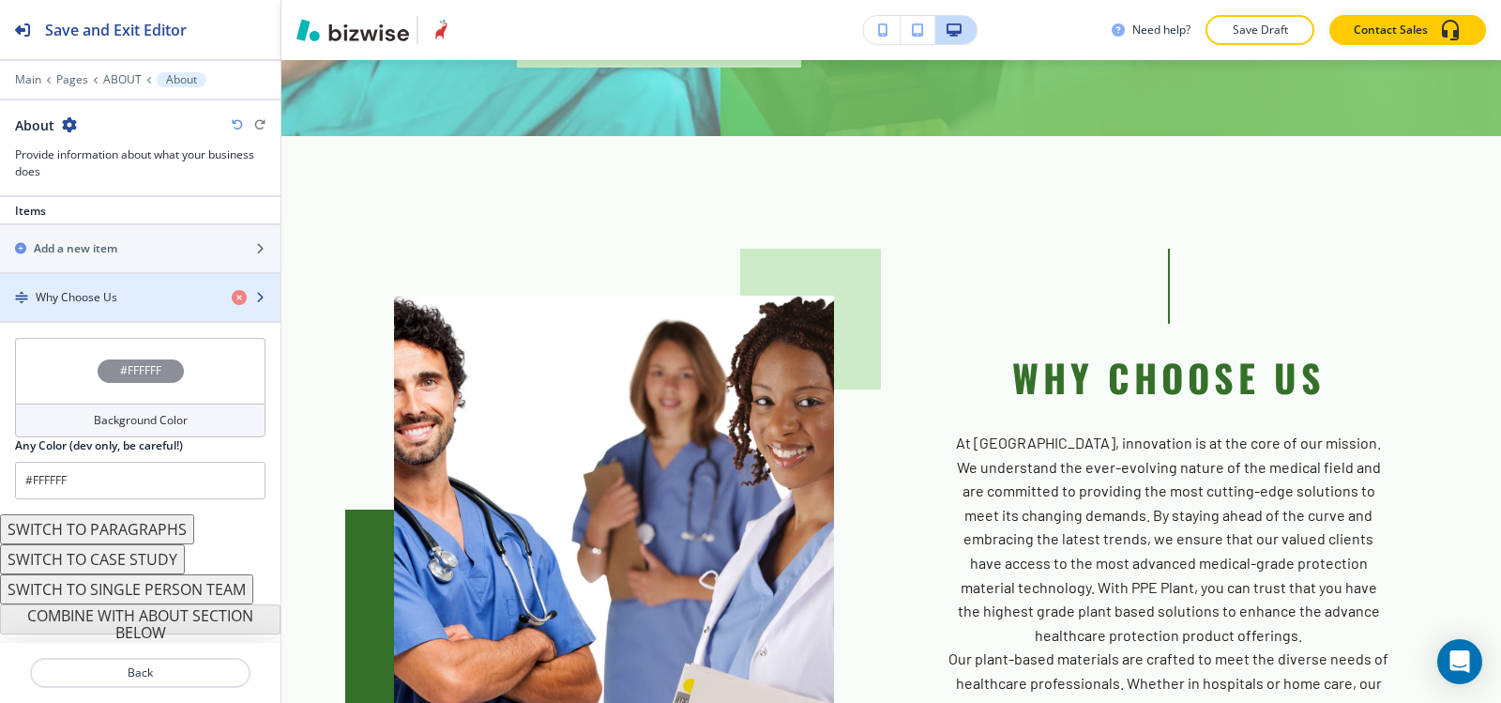
click at [102, 284] on div "button" at bounding box center [140, 281] width 281 height 15
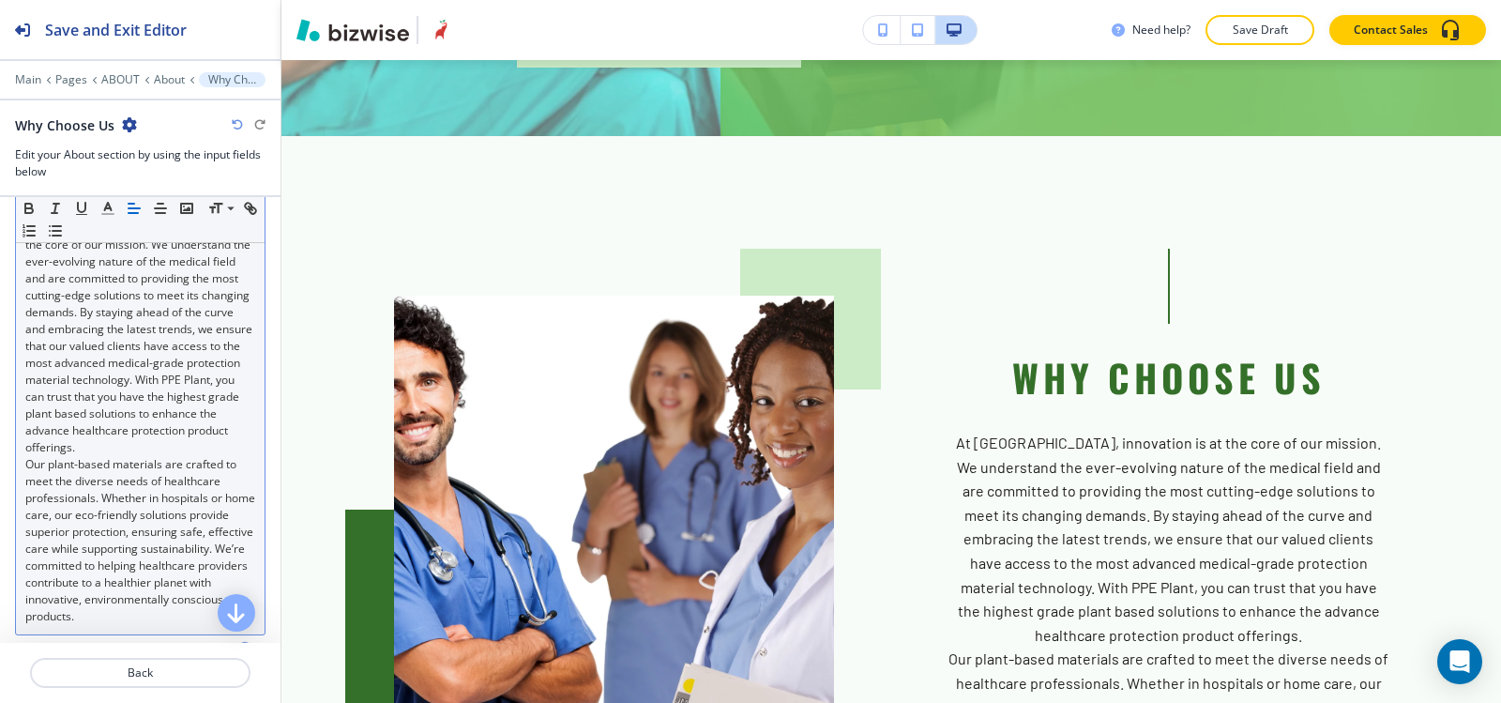
scroll to position [563, 0]
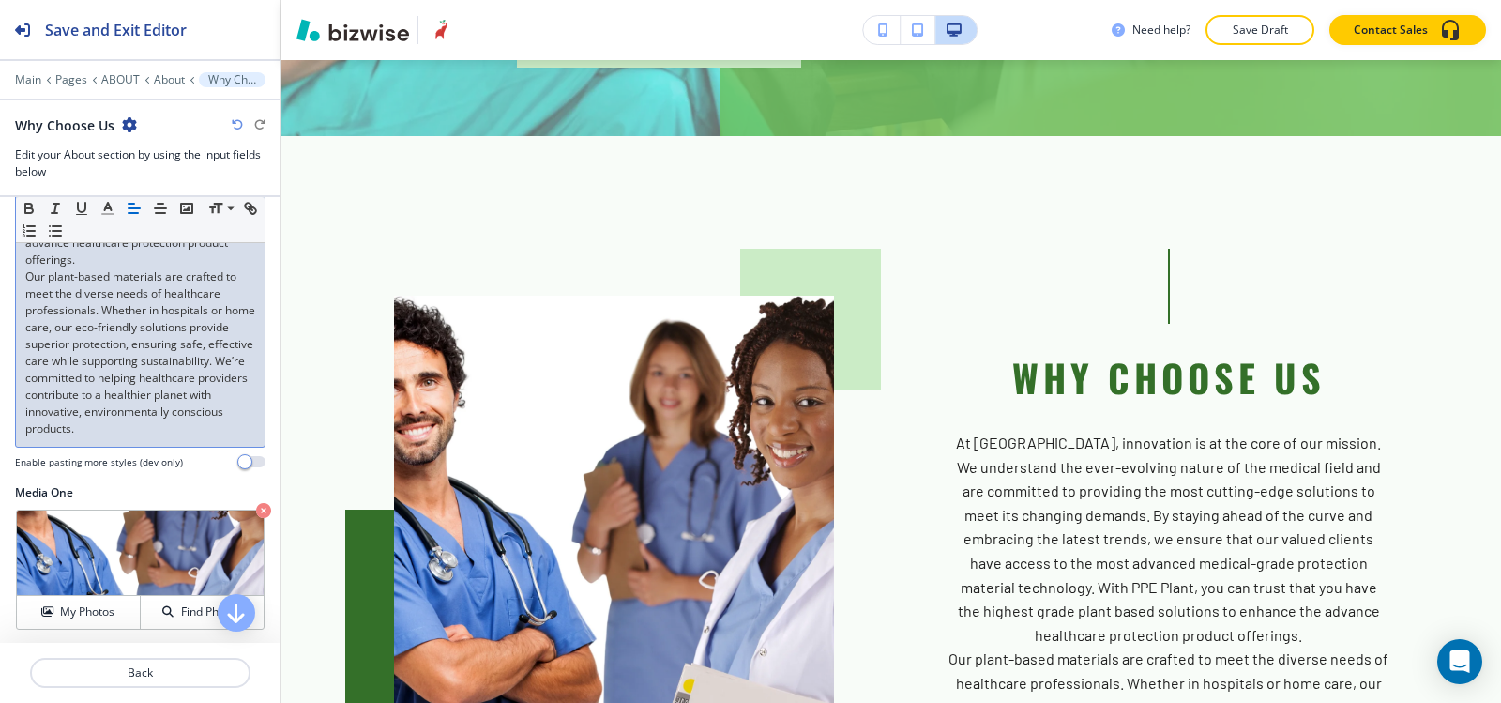
click at [23, 281] on div "At [GEOGRAPHIC_DATA], innovation is at the core of our mission. We understand t…" at bounding box center [140, 235] width 249 height 424
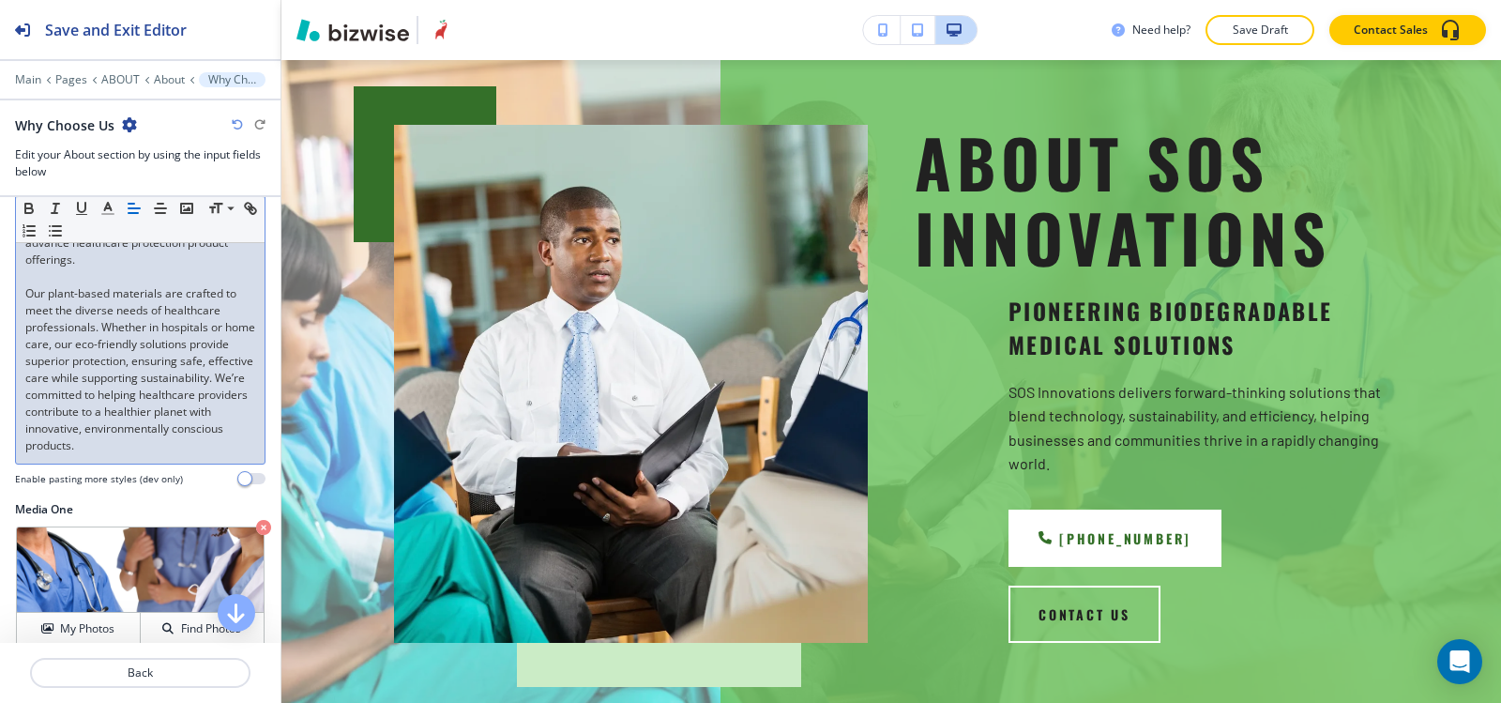
scroll to position [0, 0]
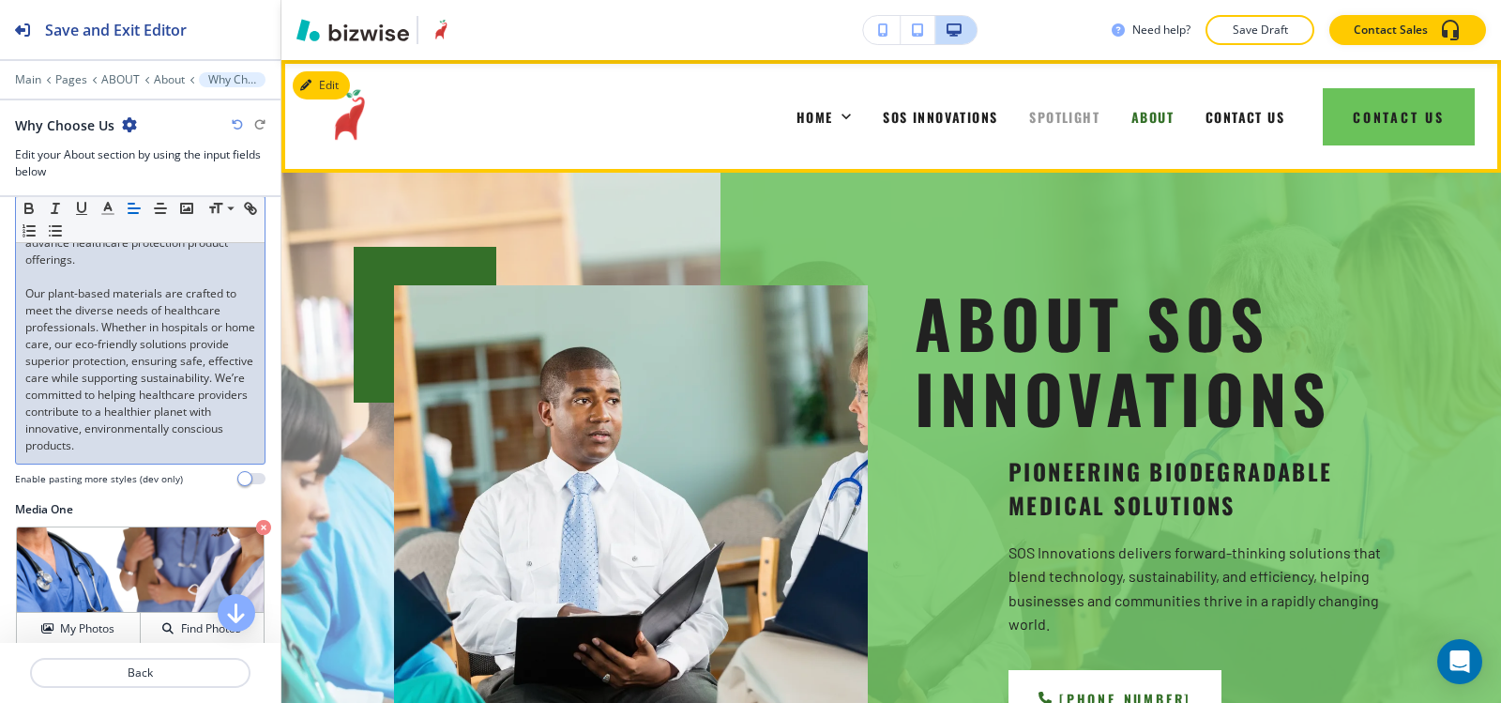
click at [1056, 121] on span "SPOTLIGHT" at bounding box center [1064, 117] width 70 height 20
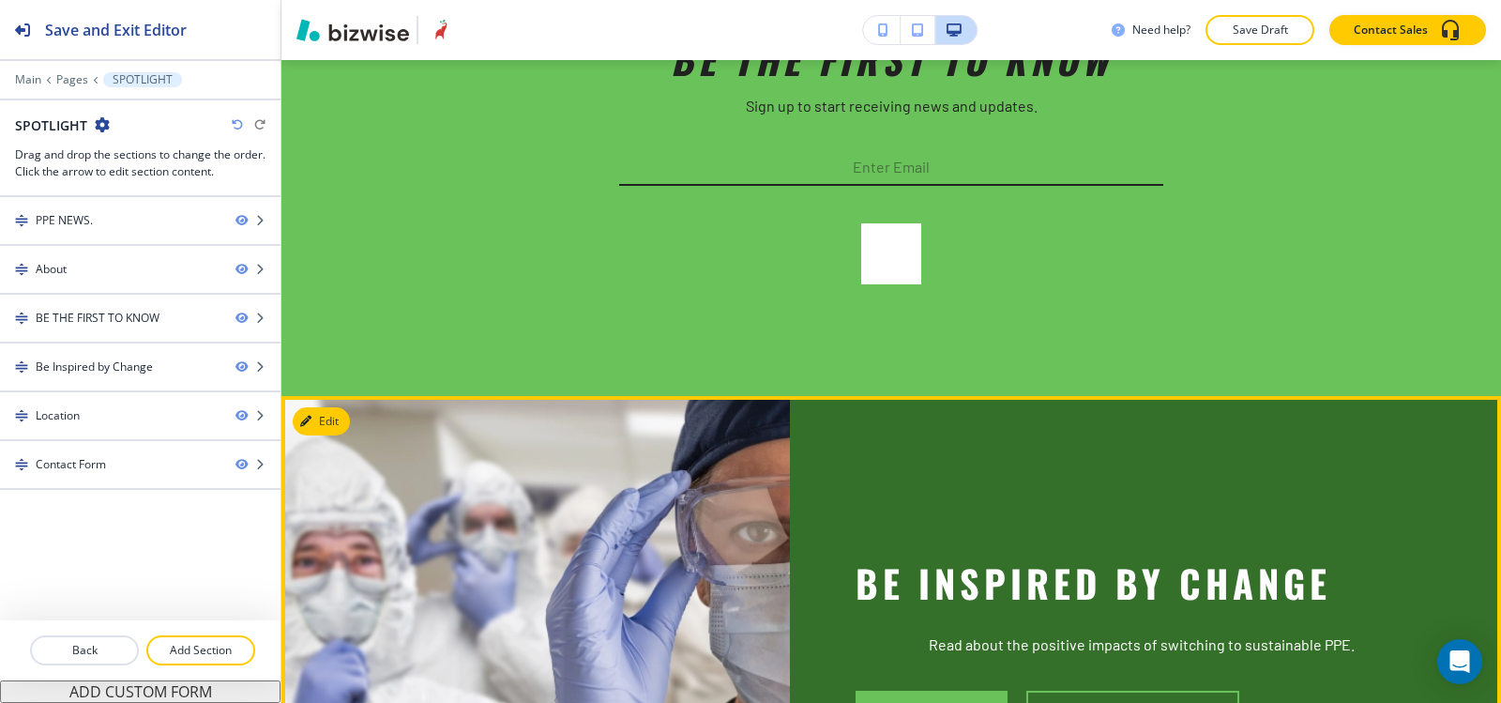
scroll to position [7037, 0]
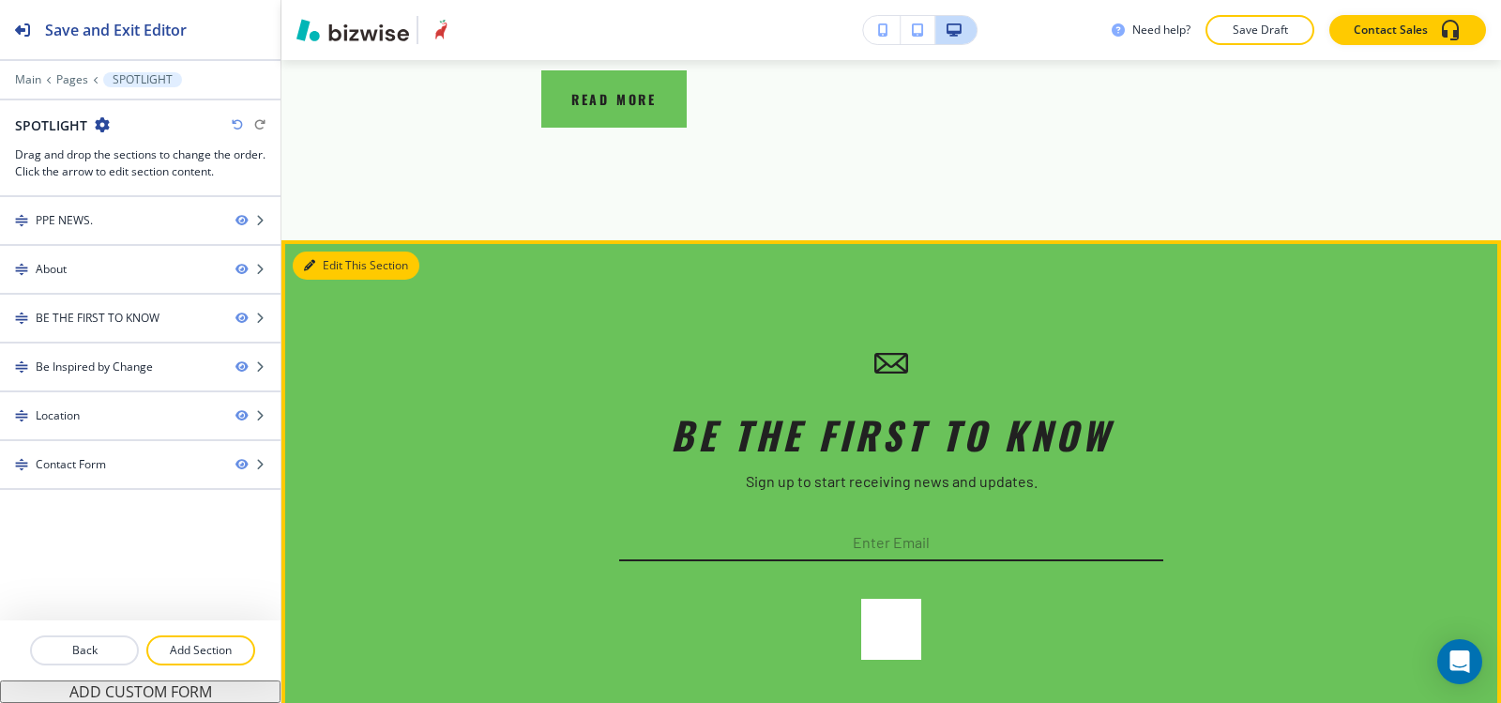
click at [342, 251] on button "Edit This Section" at bounding box center [356, 265] width 127 height 28
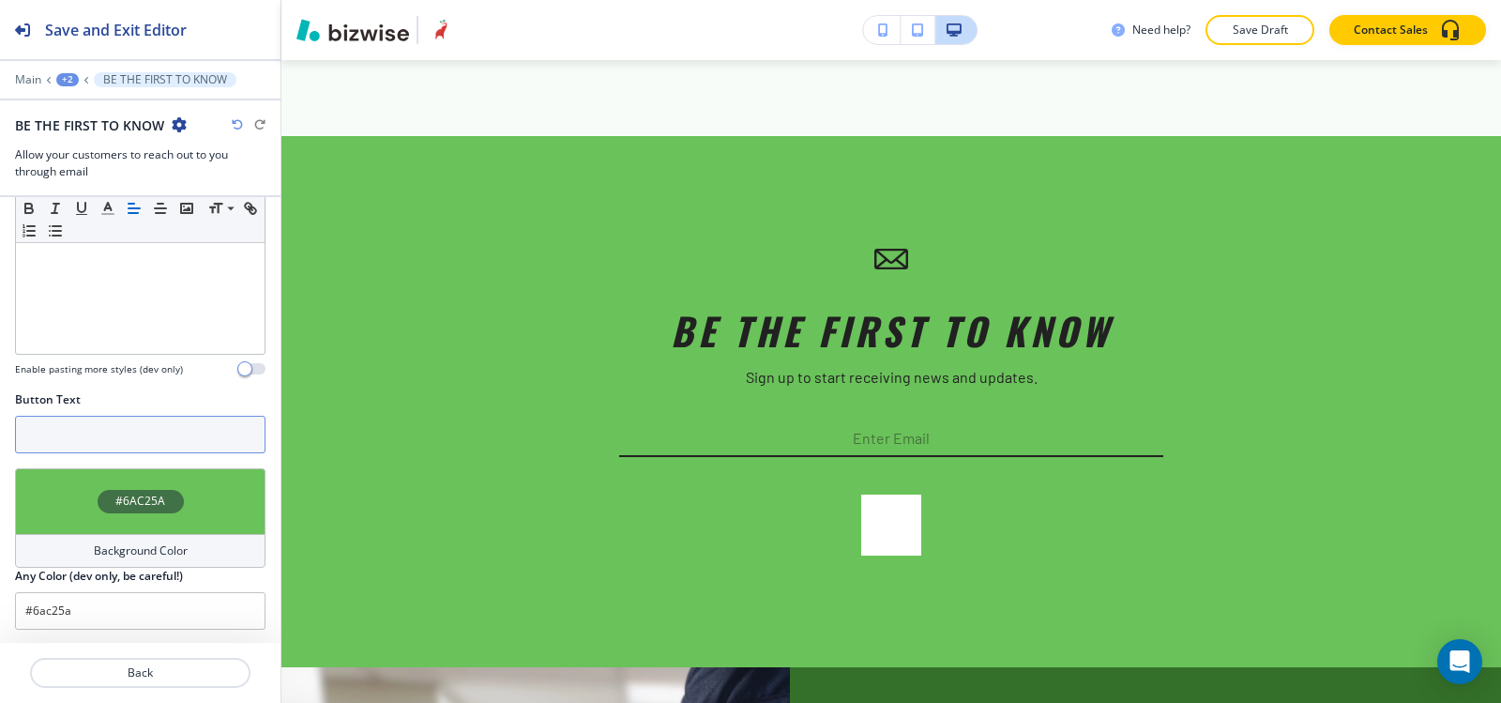
scroll to position [386, 0]
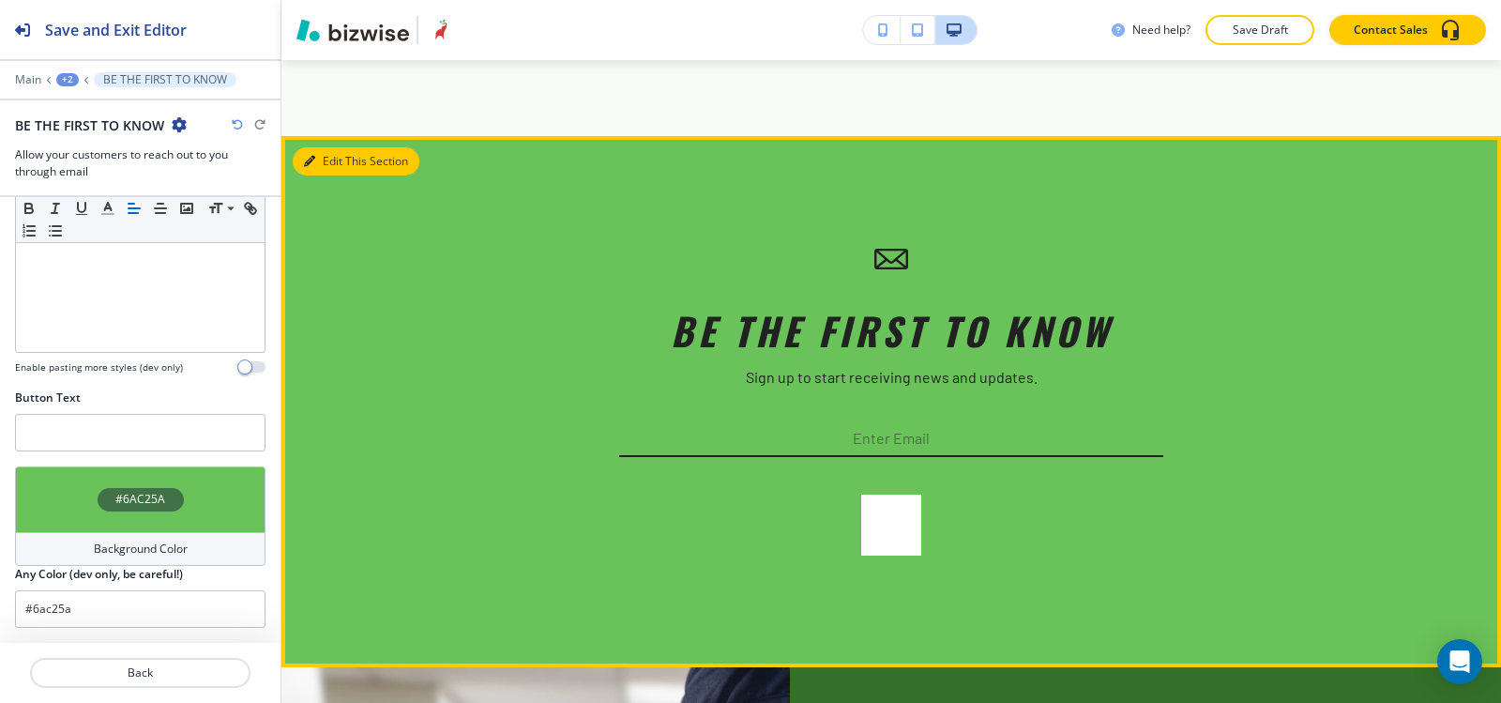
click at [313, 147] on button "Edit This Section" at bounding box center [356, 161] width 127 height 28
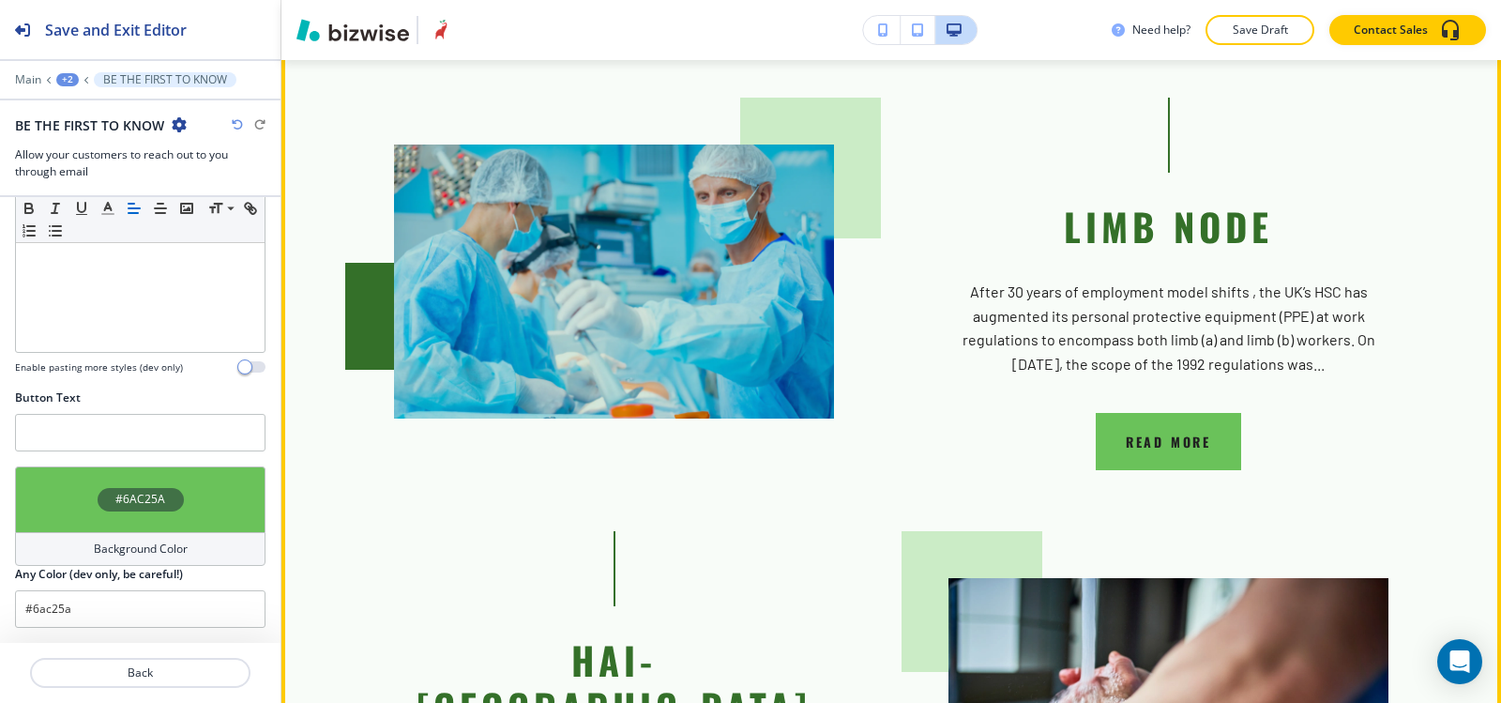
scroll to position [4232, 0]
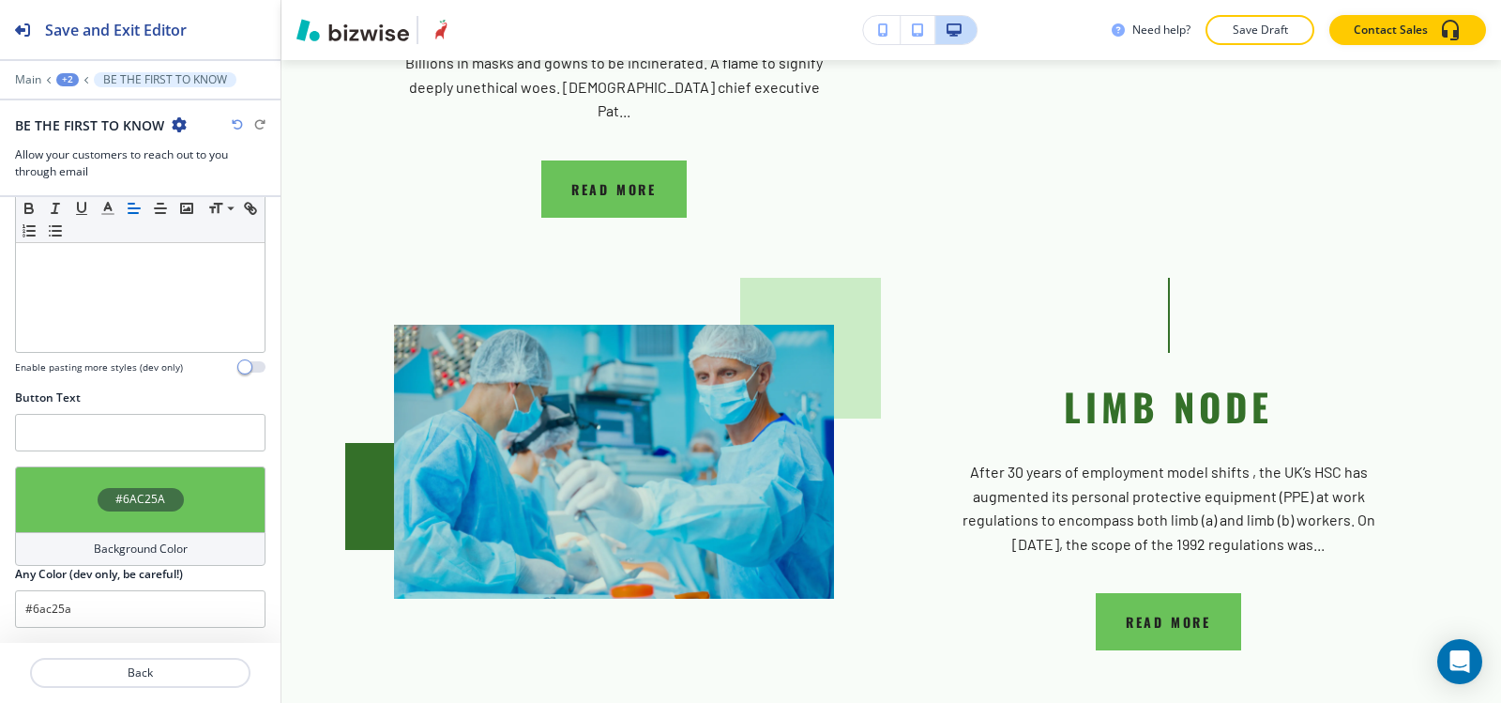
click at [64, 81] on div "+2" at bounding box center [67, 79] width 23 height 13
click at [124, 100] on button "Pages" at bounding box center [116, 110] width 120 height 33
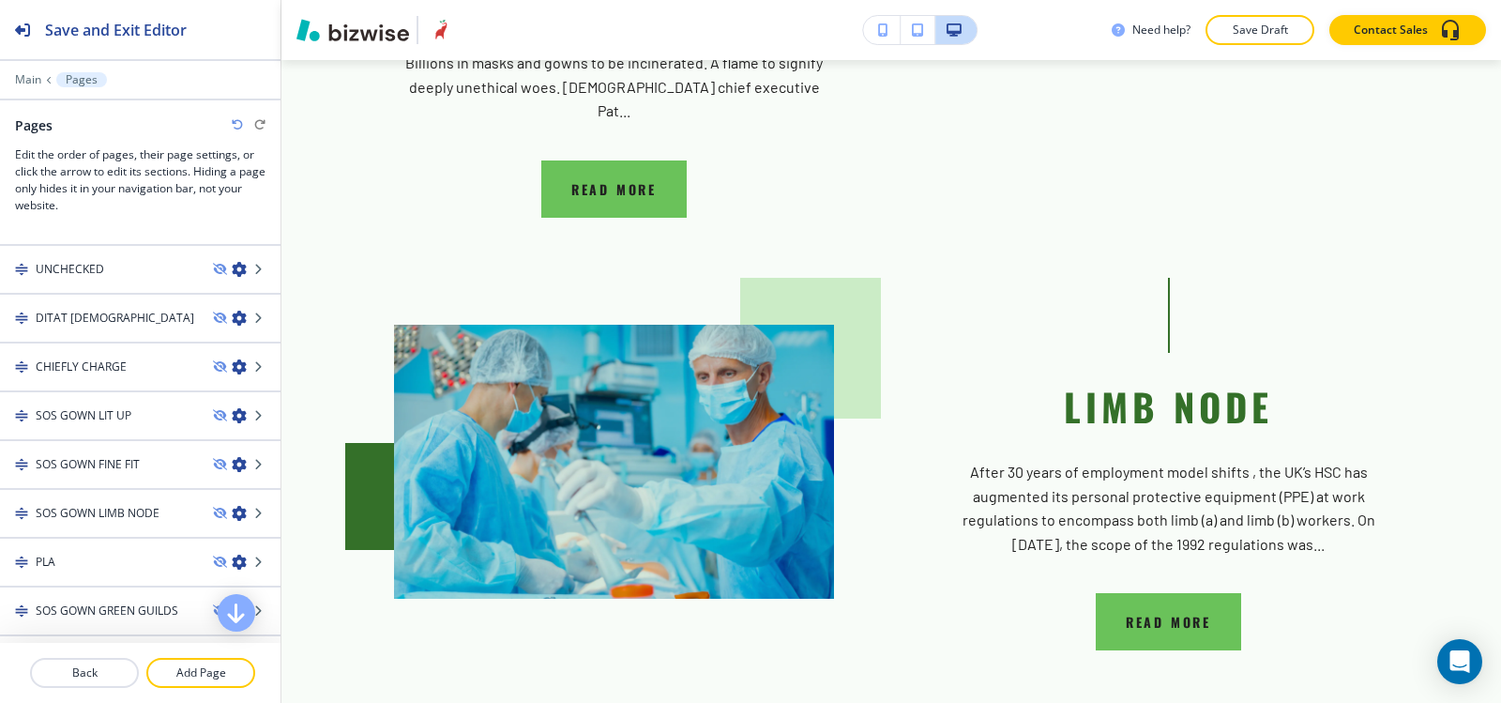
scroll to position [94, 0]
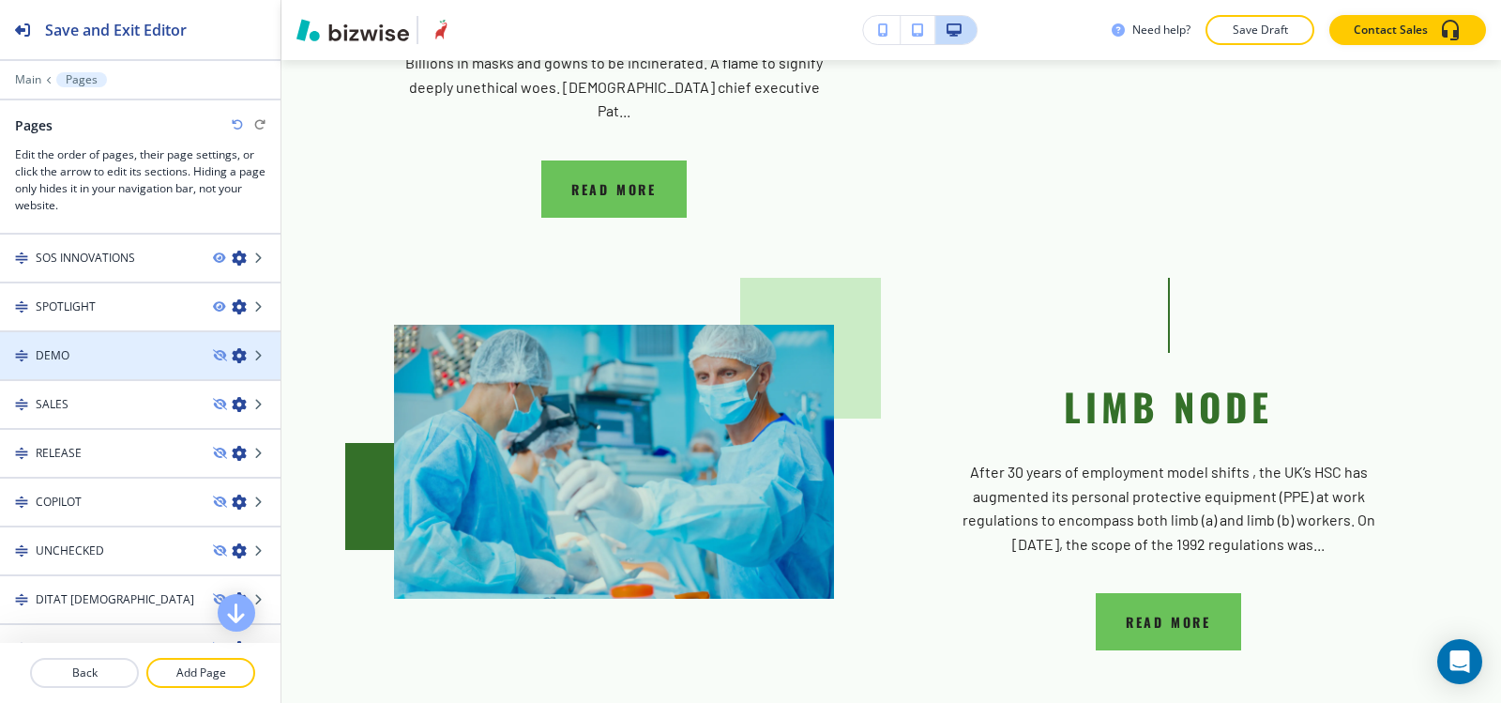
click at [75, 368] on div at bounding box center [140, 371] width 281 height 15
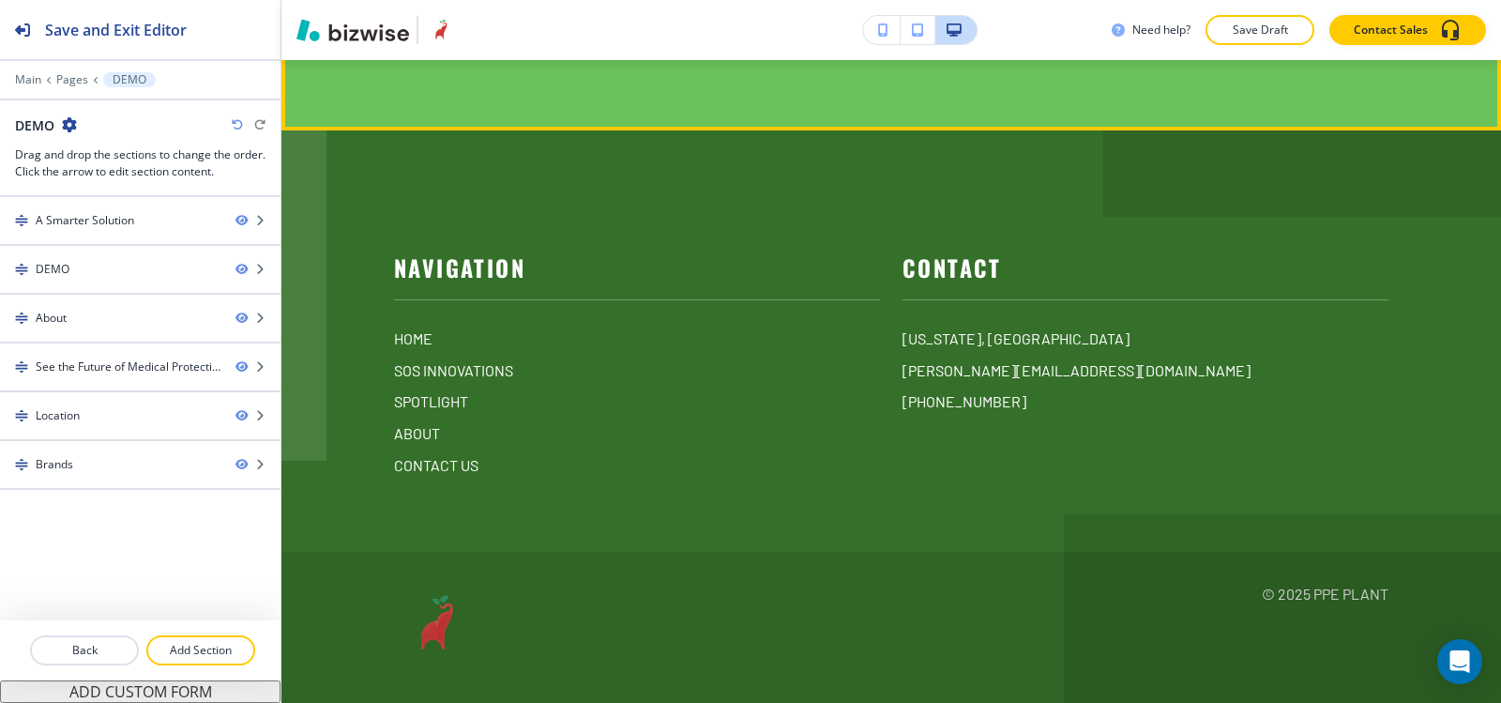
scroll to position [4597, 0]
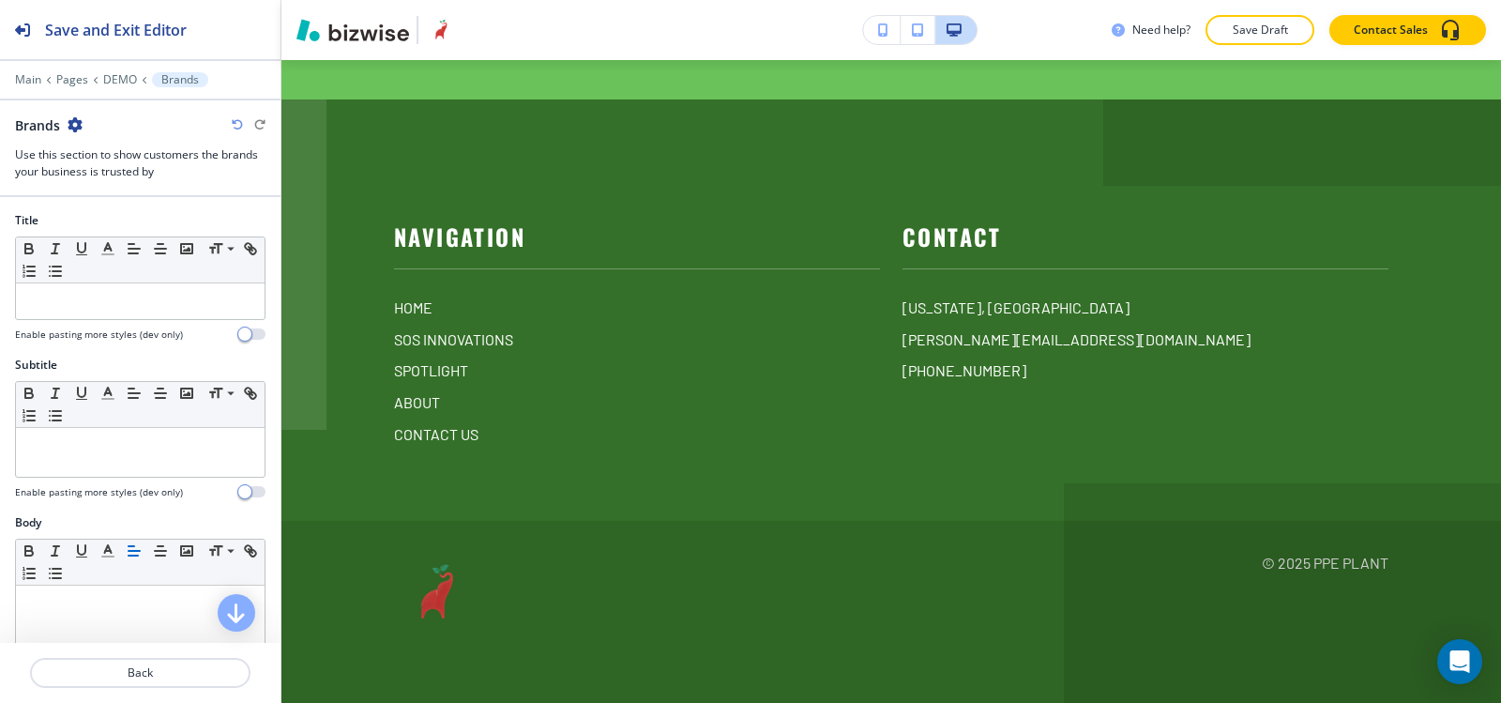
scroll to position [4730, 0]
click at [75, 125] on icon "button" at bounding box center [75, 124] width 15 height 15
click at [131, 244] on line "button" at bounding box center [132, 244] width 6 height 0
click at [68, 127] on icon "button" at bounding box center [75, 124] width 15 height 15
drag, startPoint x: 114, startPoint y: 220, endPoint x: 207, endPoint y: 222, distance: 92.9
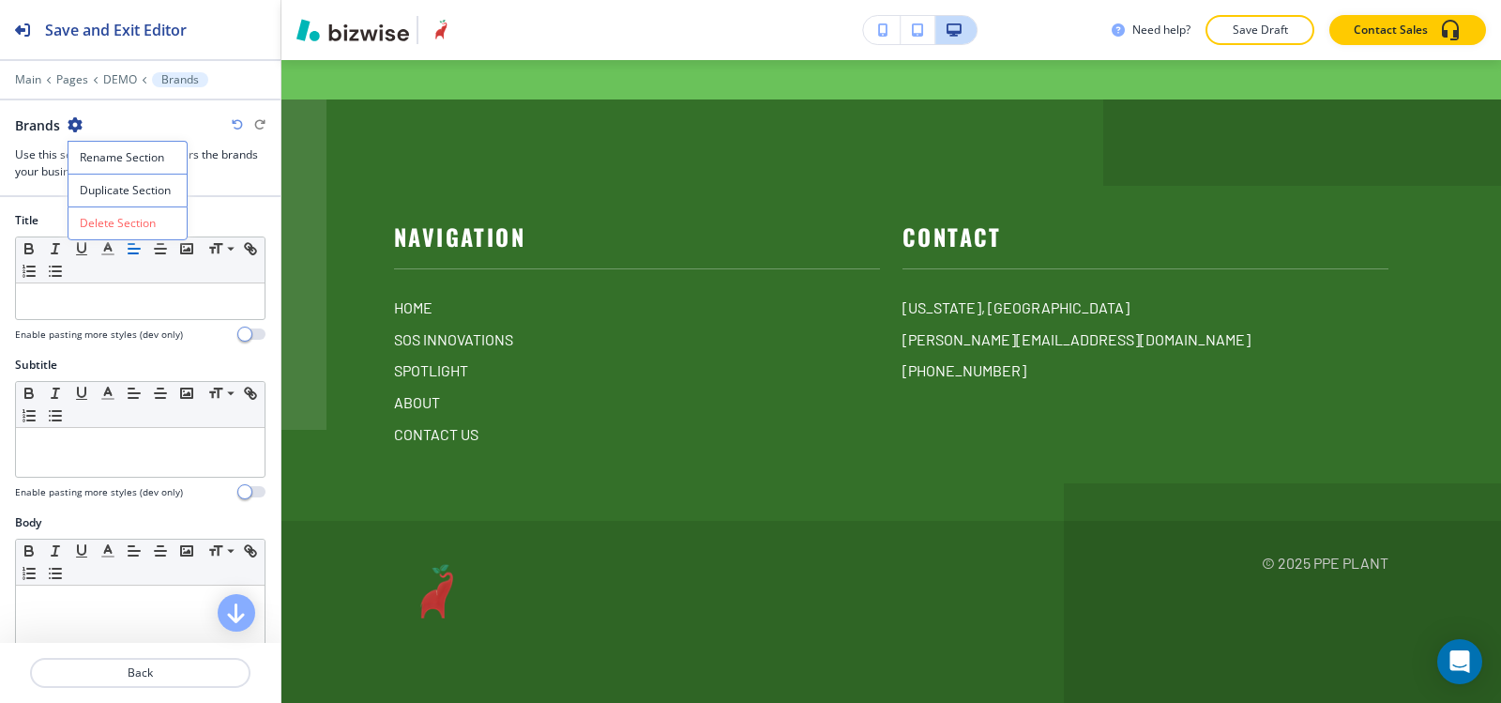
click at [116, 220] on p "Delete Section" at bounding box center [128, 223] width 96 height 17
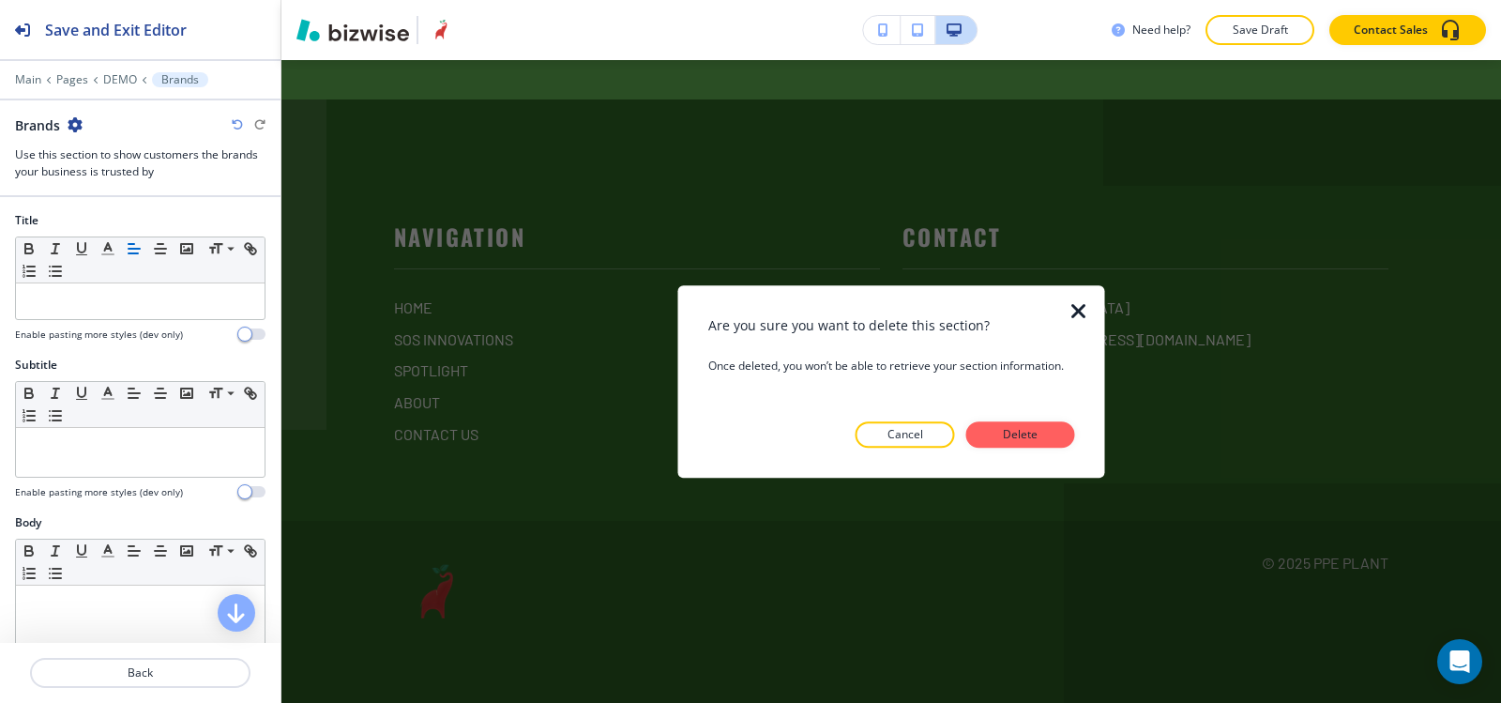
drag, startPoint x: 1018, startPoint y: 434, endPoint x: 1001, endPoint y: 423, distance: 20.3
click at [1019, 434] on p "Delete" at bounding box center [1020, 434] width 45 height 17
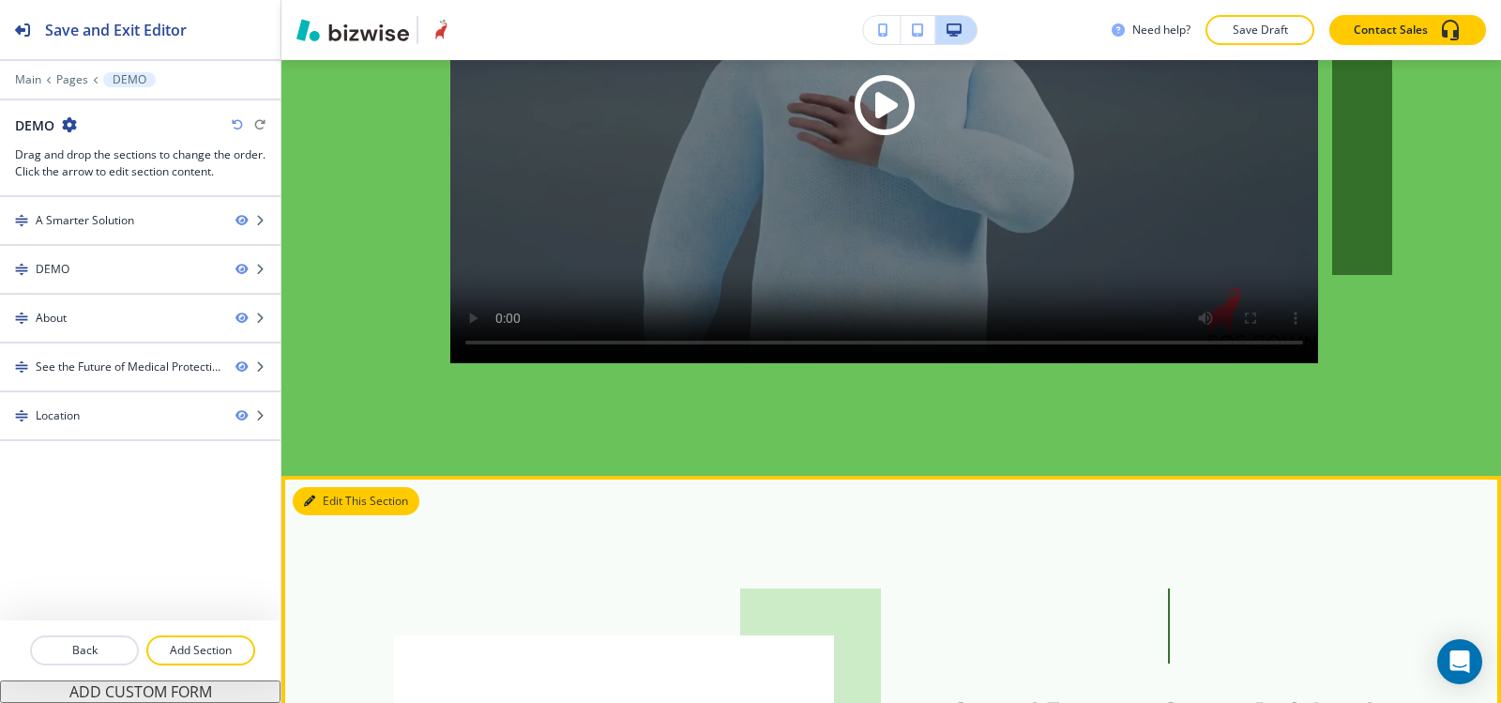
click at [327, 487] on button "Edit This Section" at bounding box center [356, 501] width 127 height 28
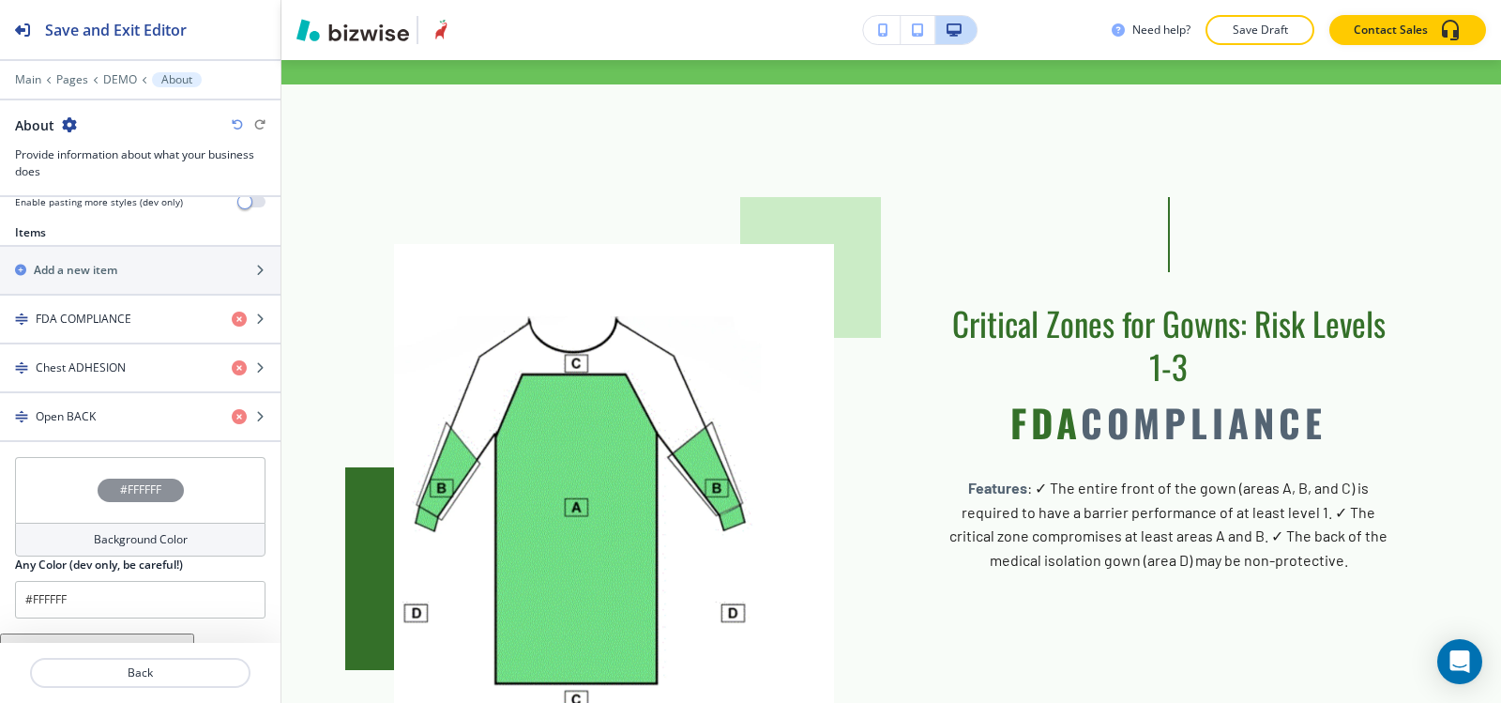
scroll to position [751, 0]
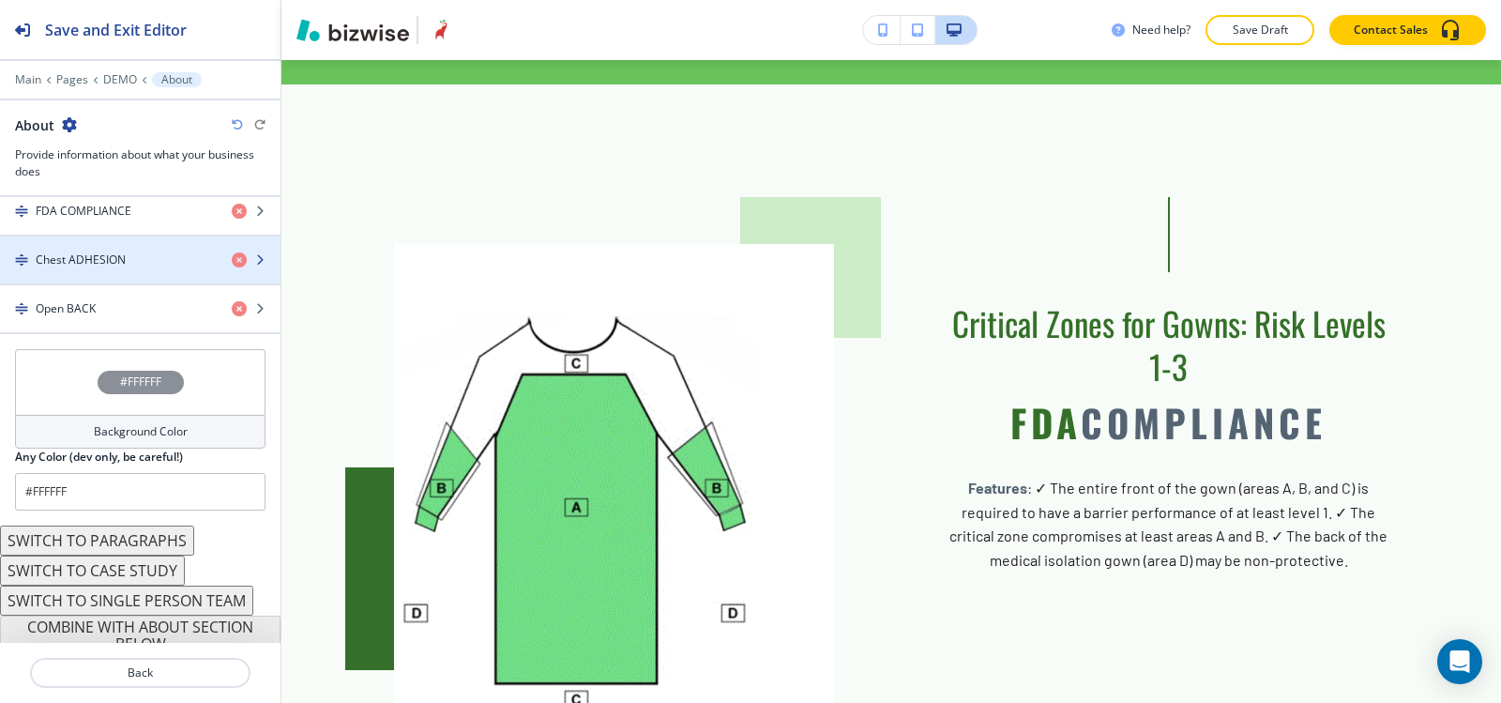
click at [68, 273] on div "button" at bounding box center [140, 275] width 281 height 15
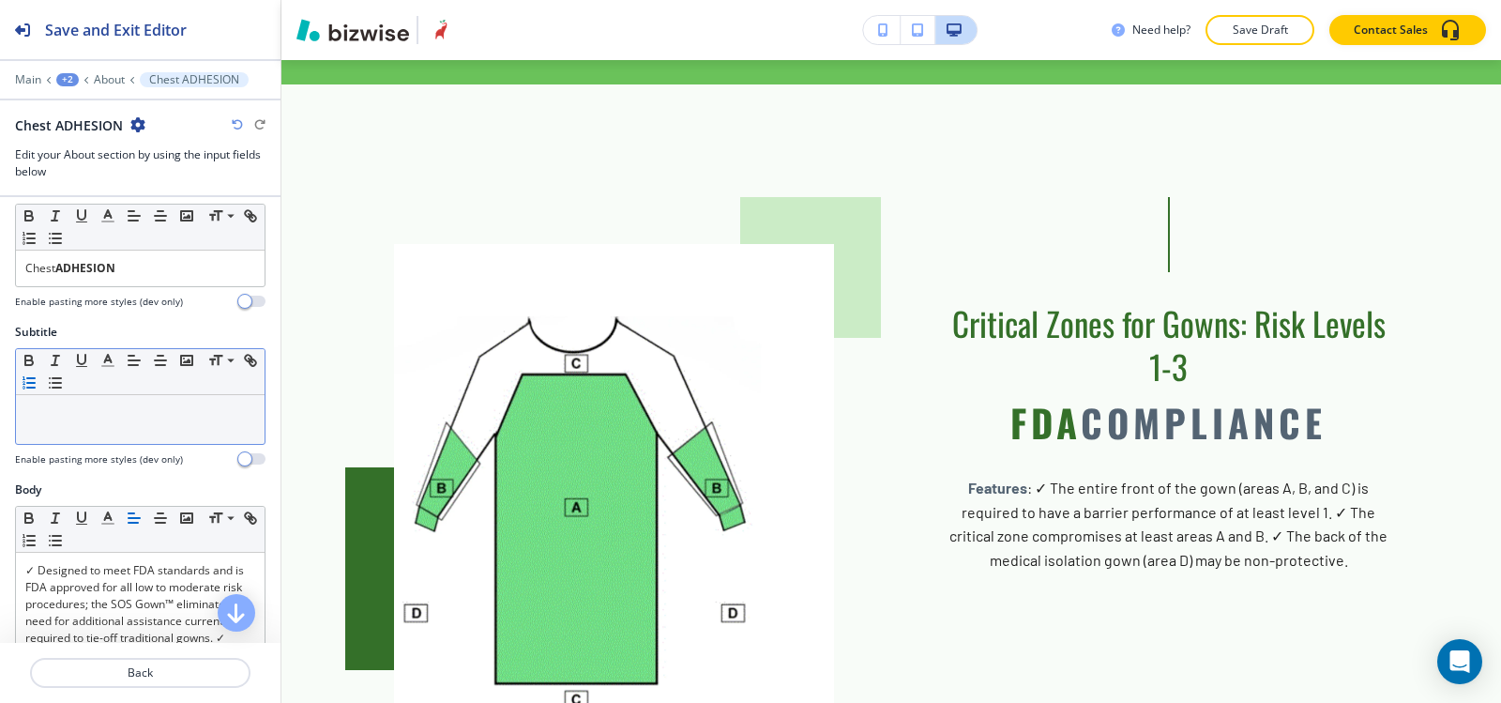
scroll to position [0, 0]
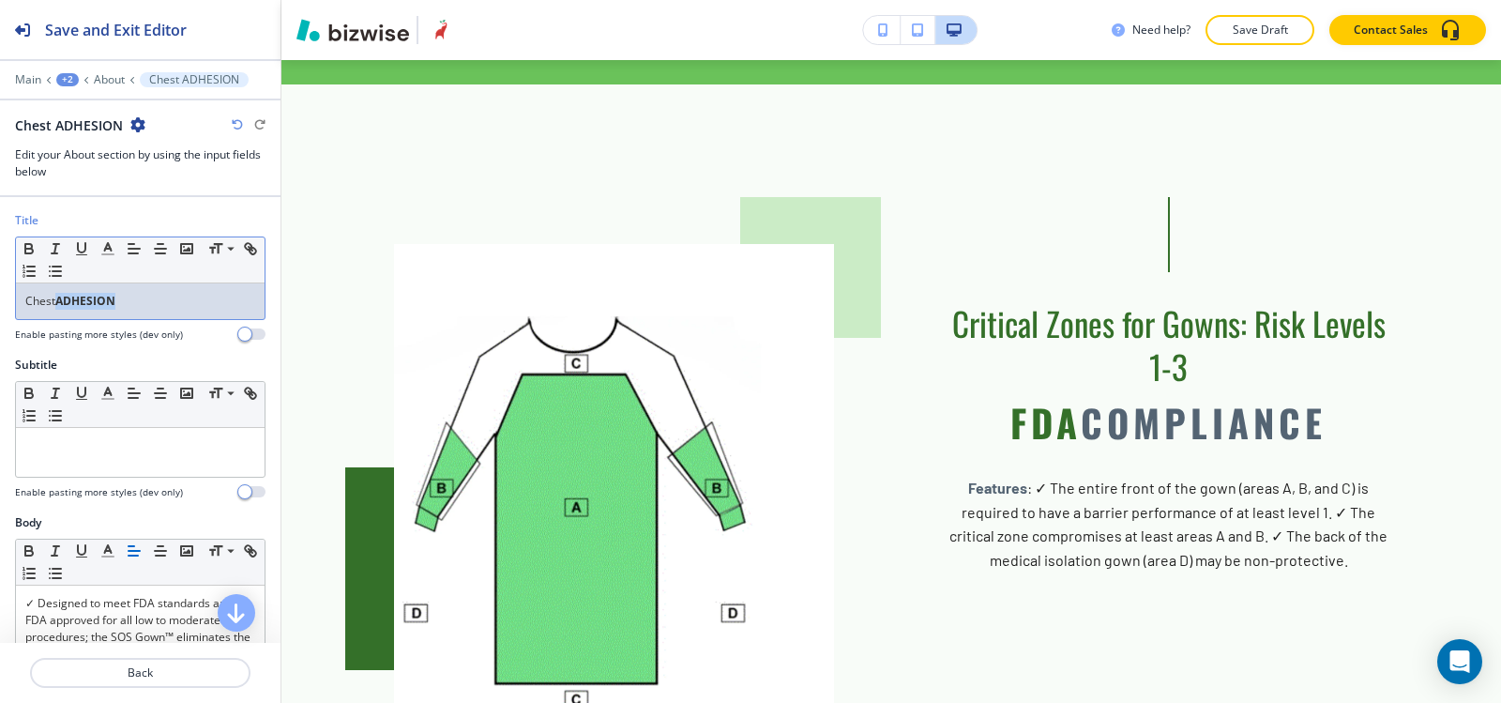
drag, startPoint x: 127, startPoint y: 307, endPoint x: 60, endPoint y: 312, distance: 66.9
click at [60, 312] on div "Chest ADHESION" at bounding box center [140, 301] width 249 height 36
click at [29, 249] on icon "button" at bounding box center [29, 251] width 8 height 5
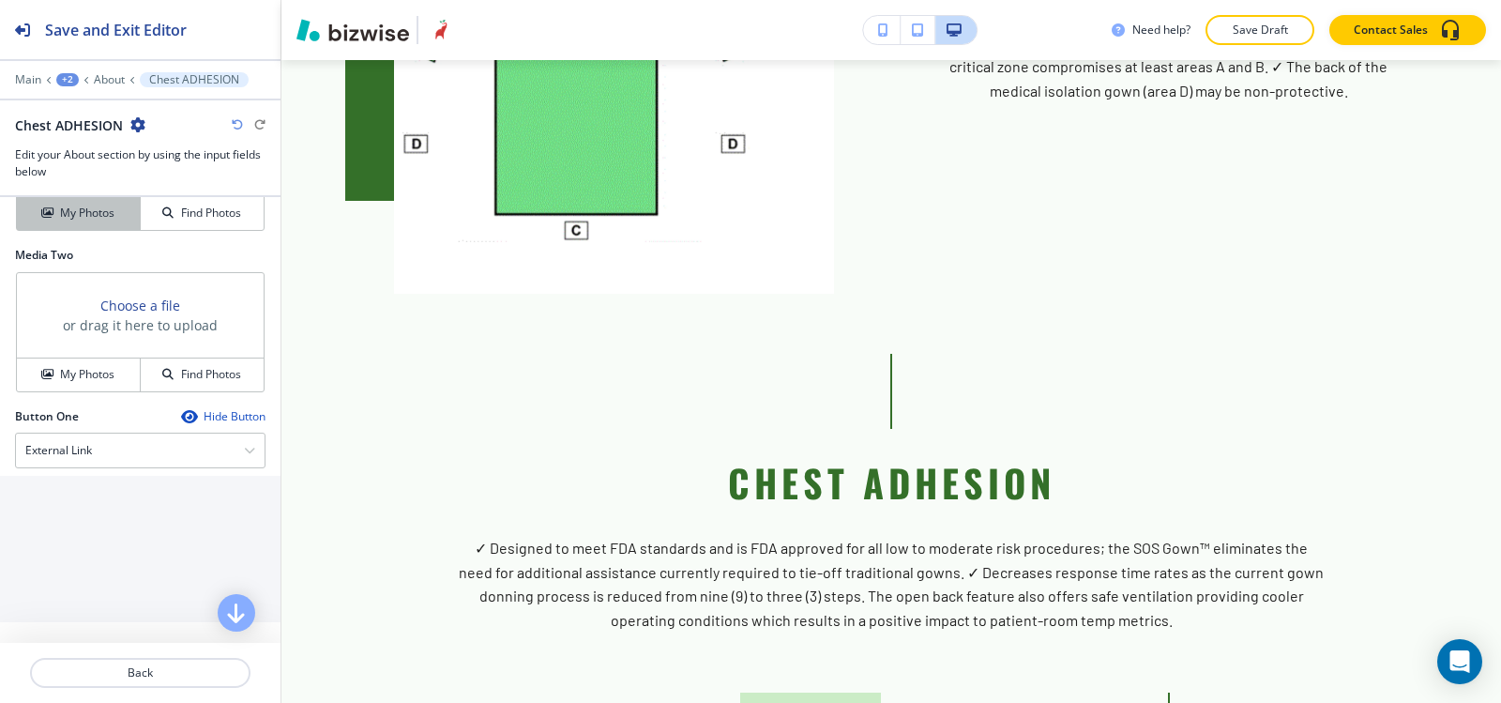
scroll to position [657, 0]
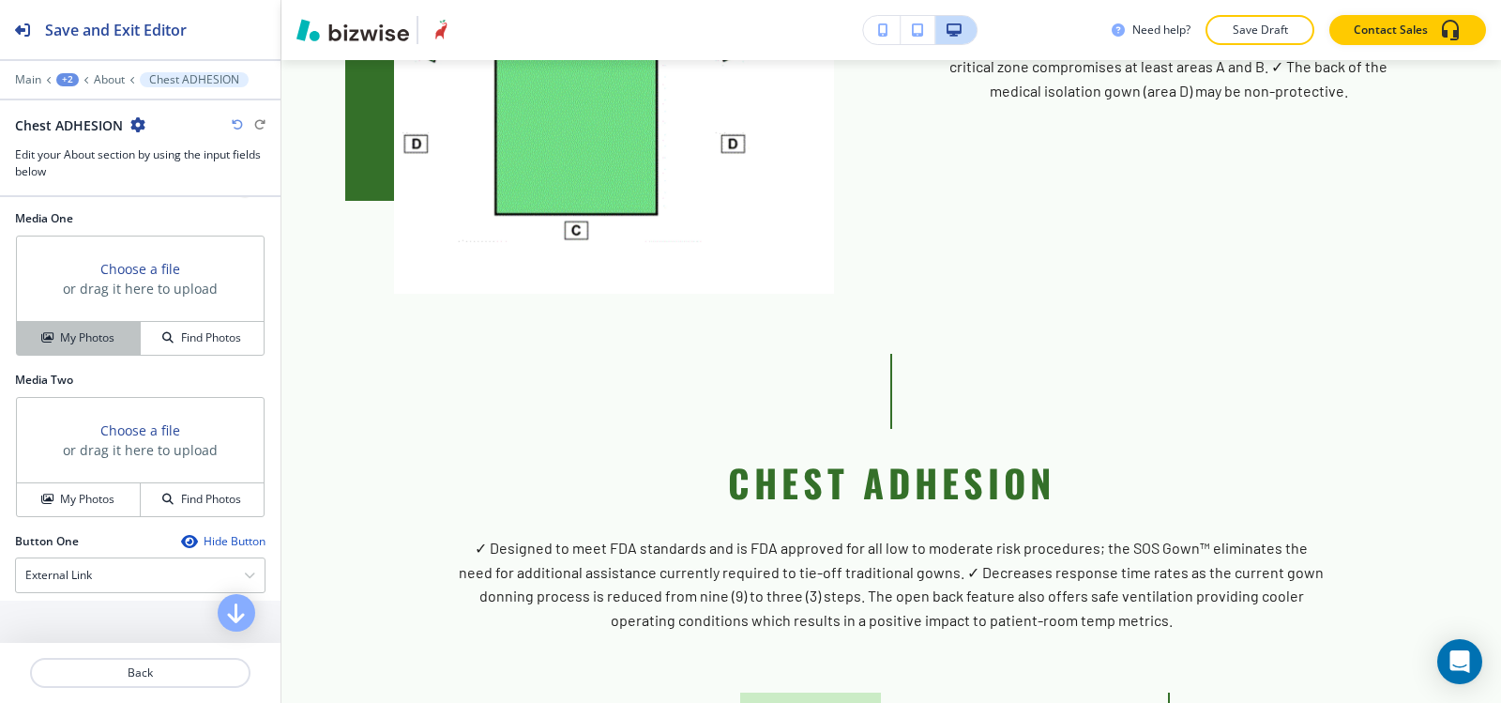
click at [64, 333] on h4 "My Photos" at bounding box center [87, 337] width 54 height 17
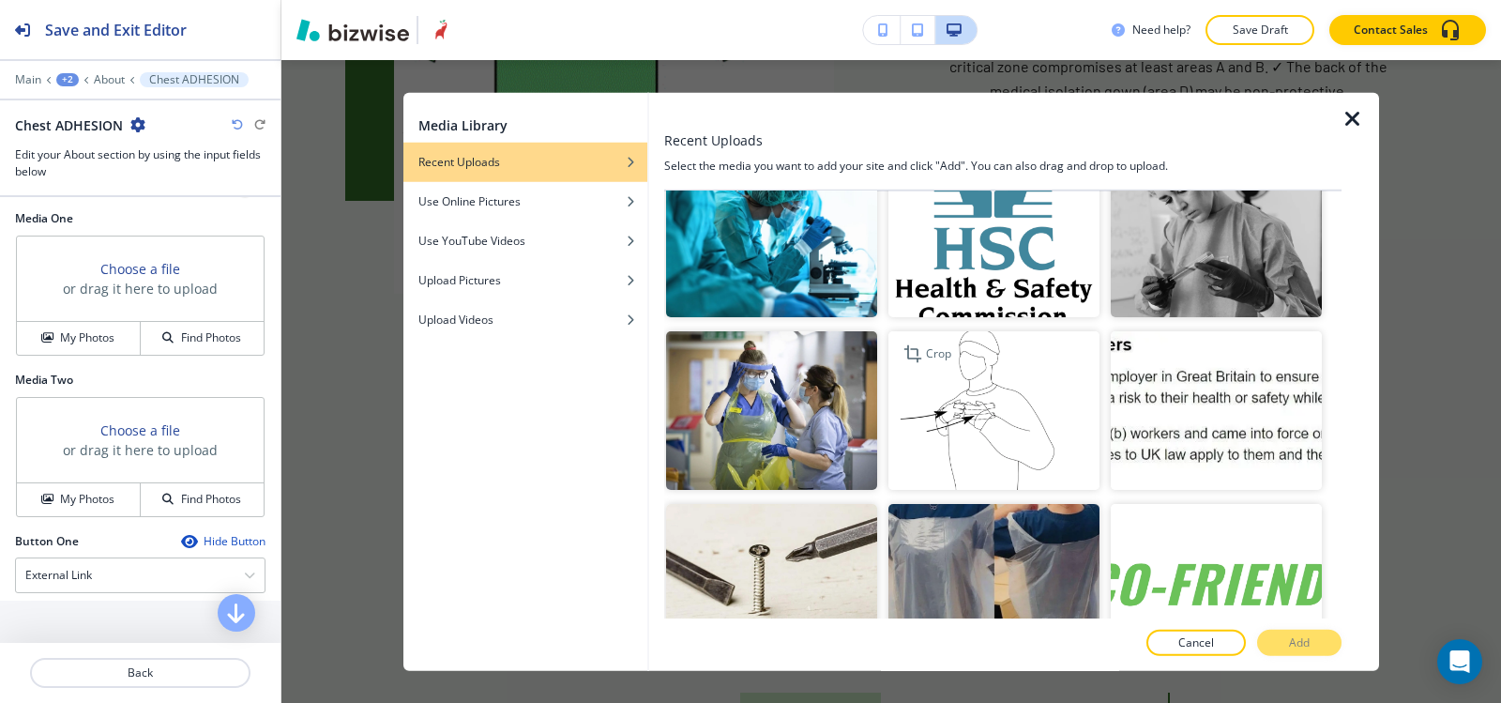
scroll to position [2271, 0]
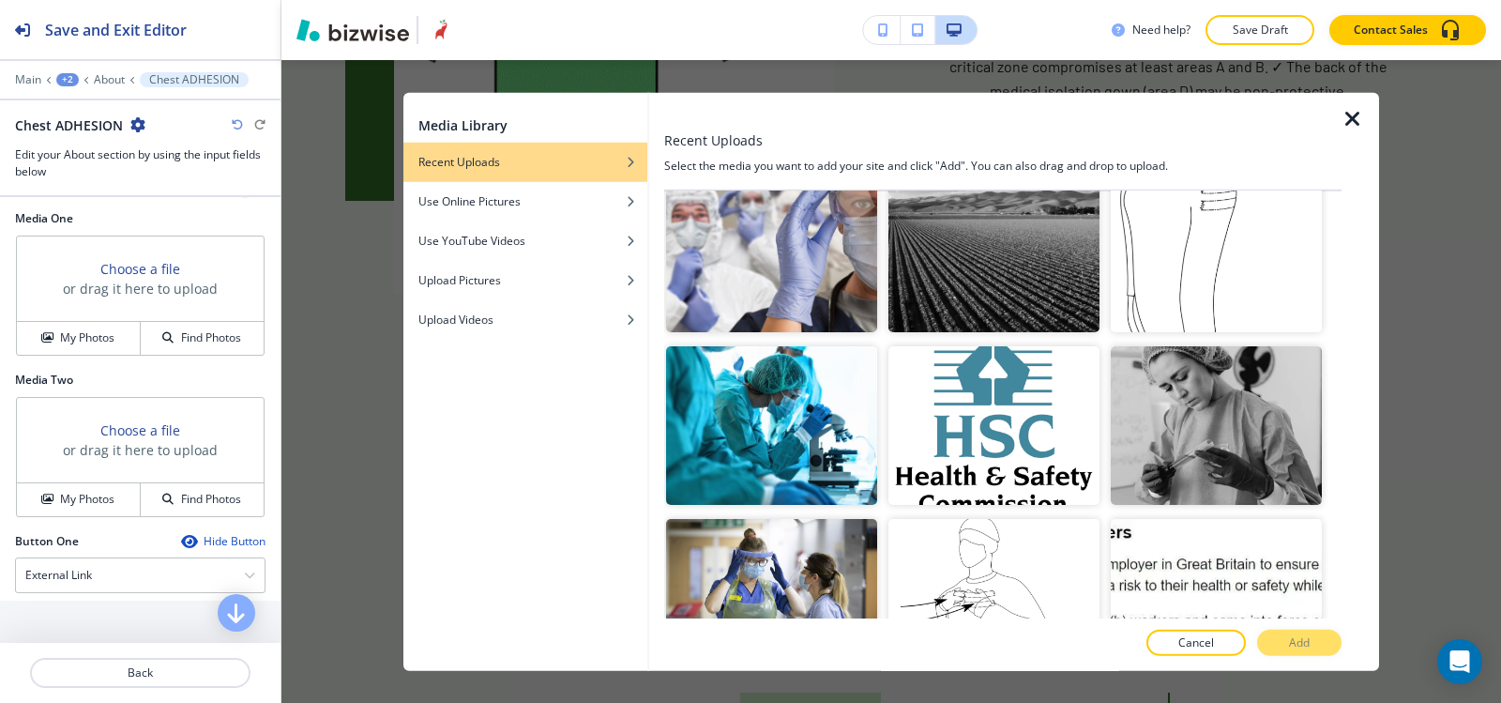
click at [1361, 118] on icon "button" at bounding box center [1353, 118] width 23 height 23
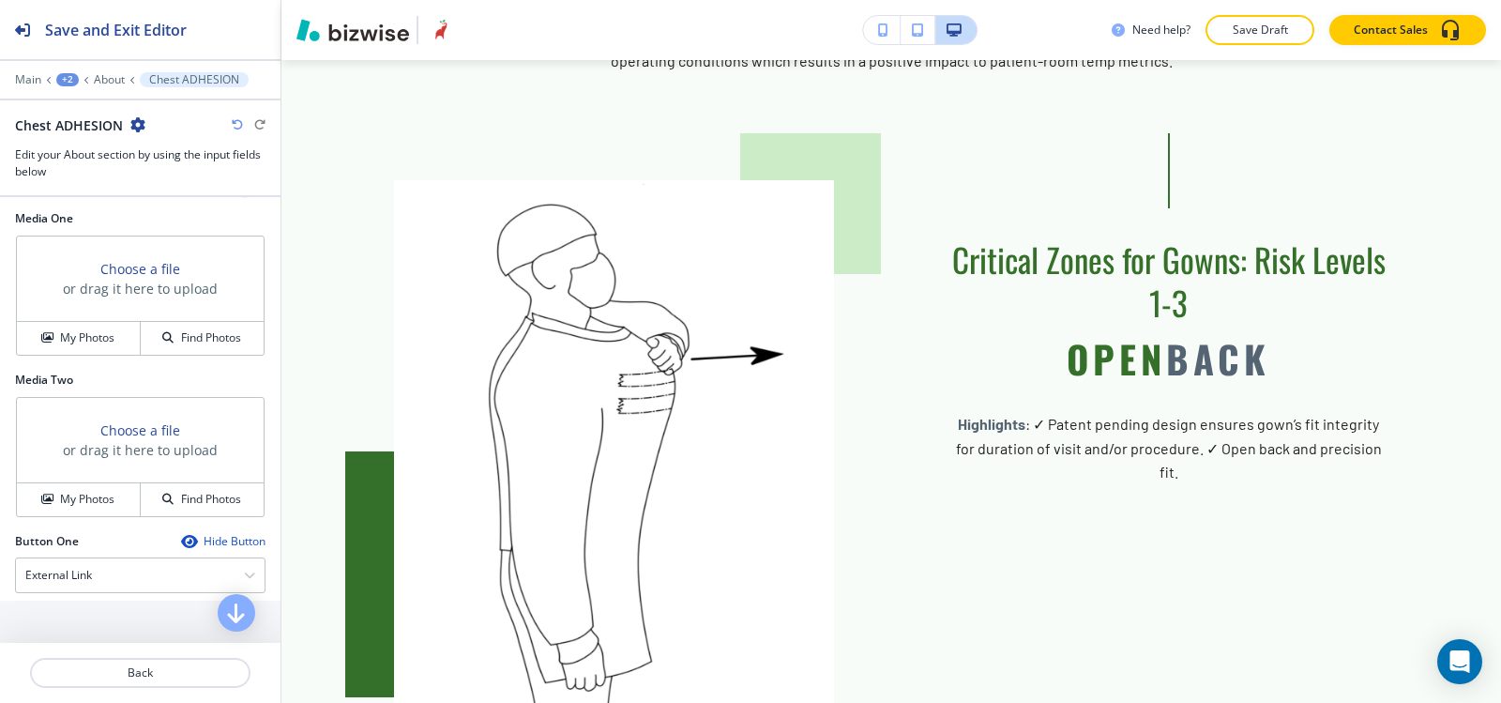
scroll to position [2736, 0]
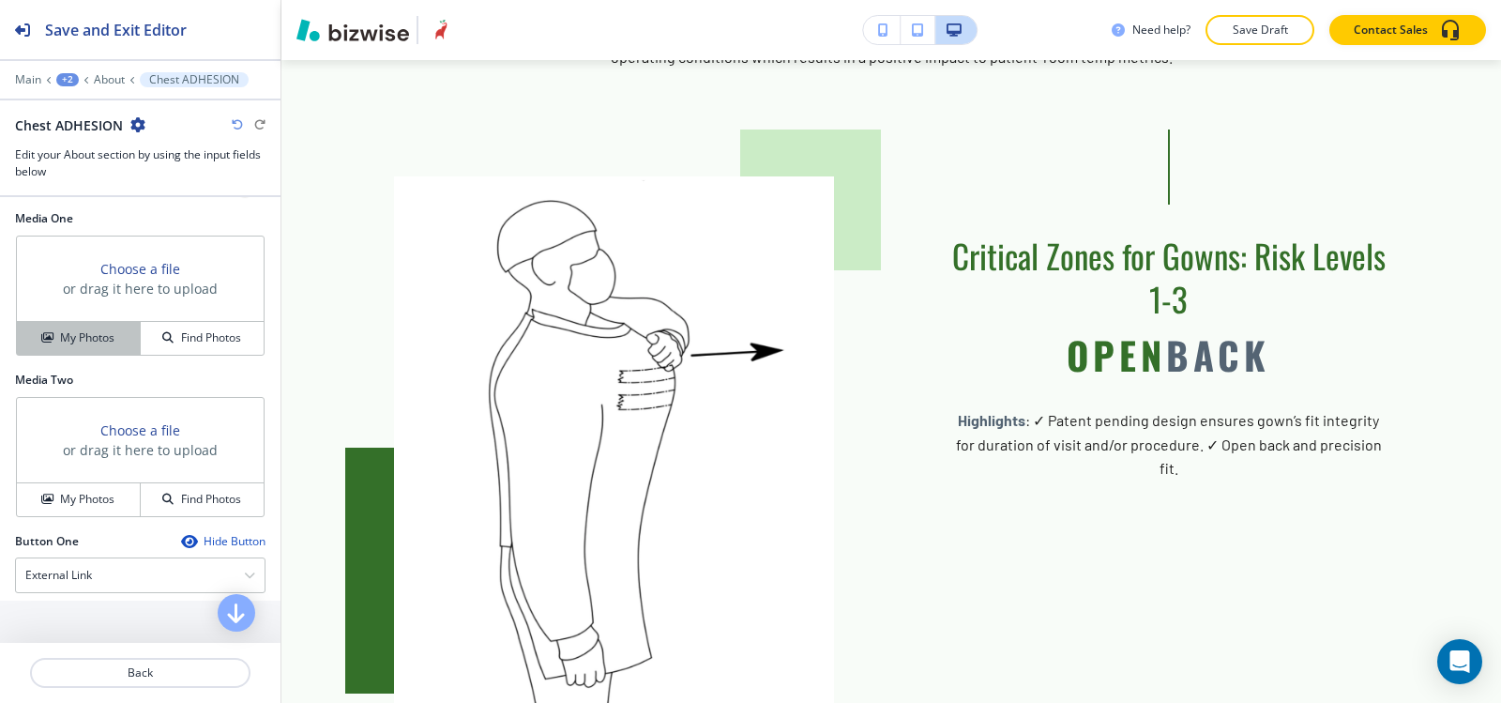
click at [89, 331] on h4 "My Photos" at bounding box center [87, 337] width 54 height 17
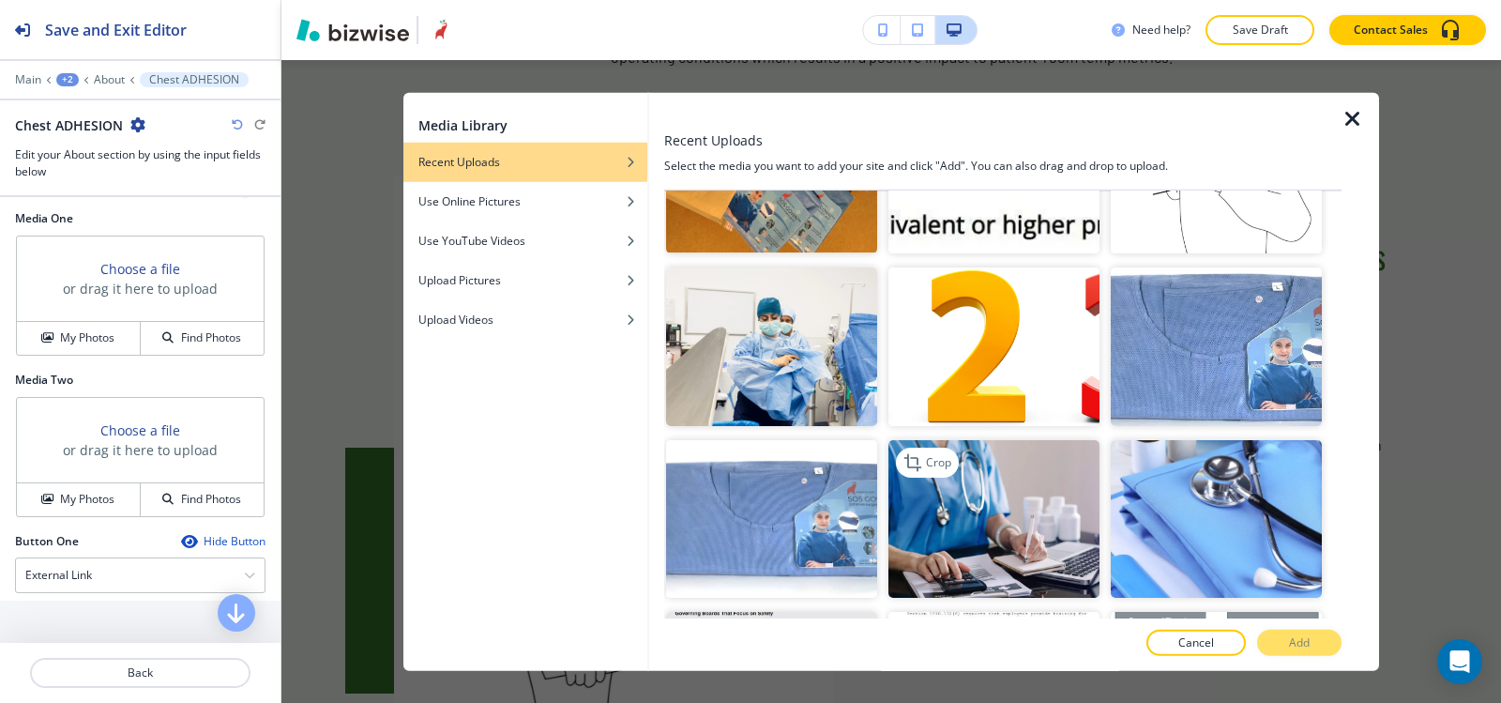
scroll to position [94, 0]
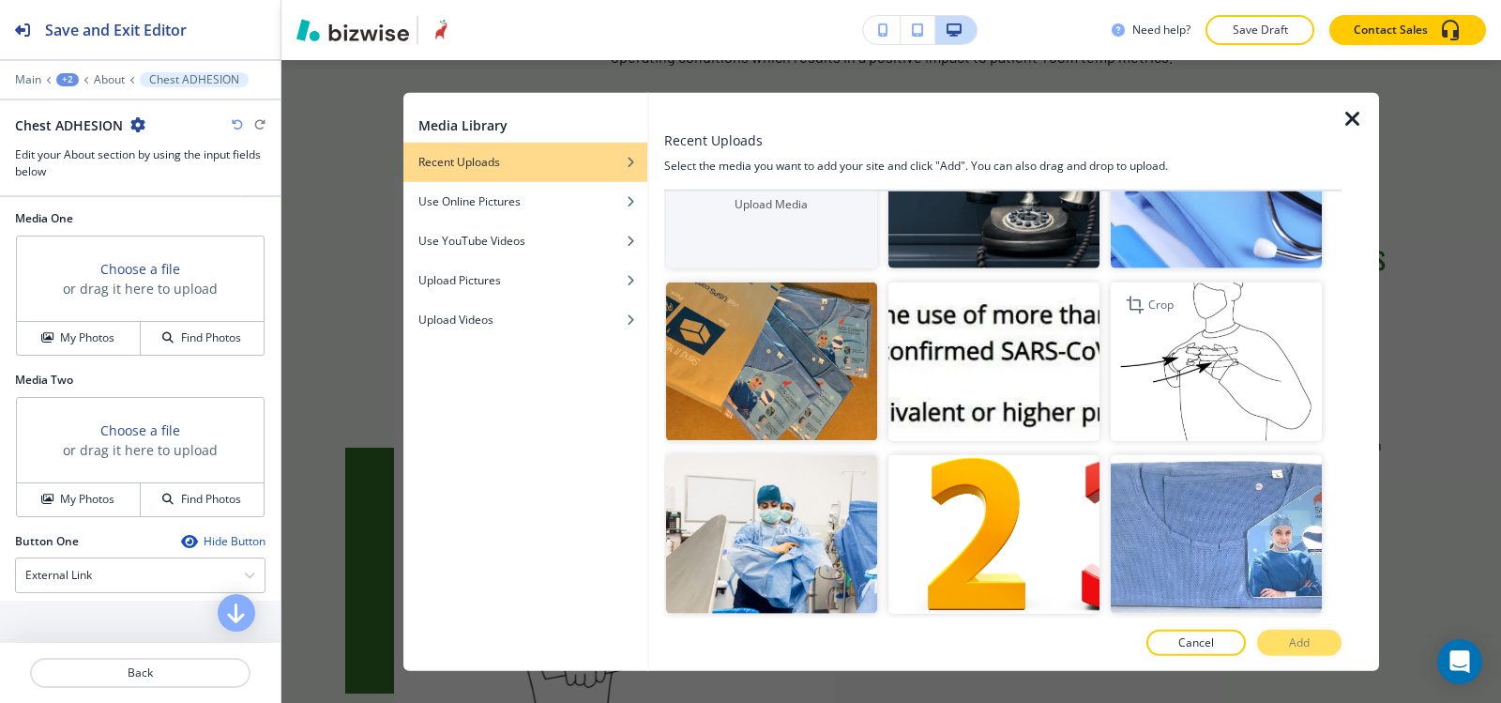
click at [1236, 375] on img "button" at bounding box center [1216, 361] width 211 height 159
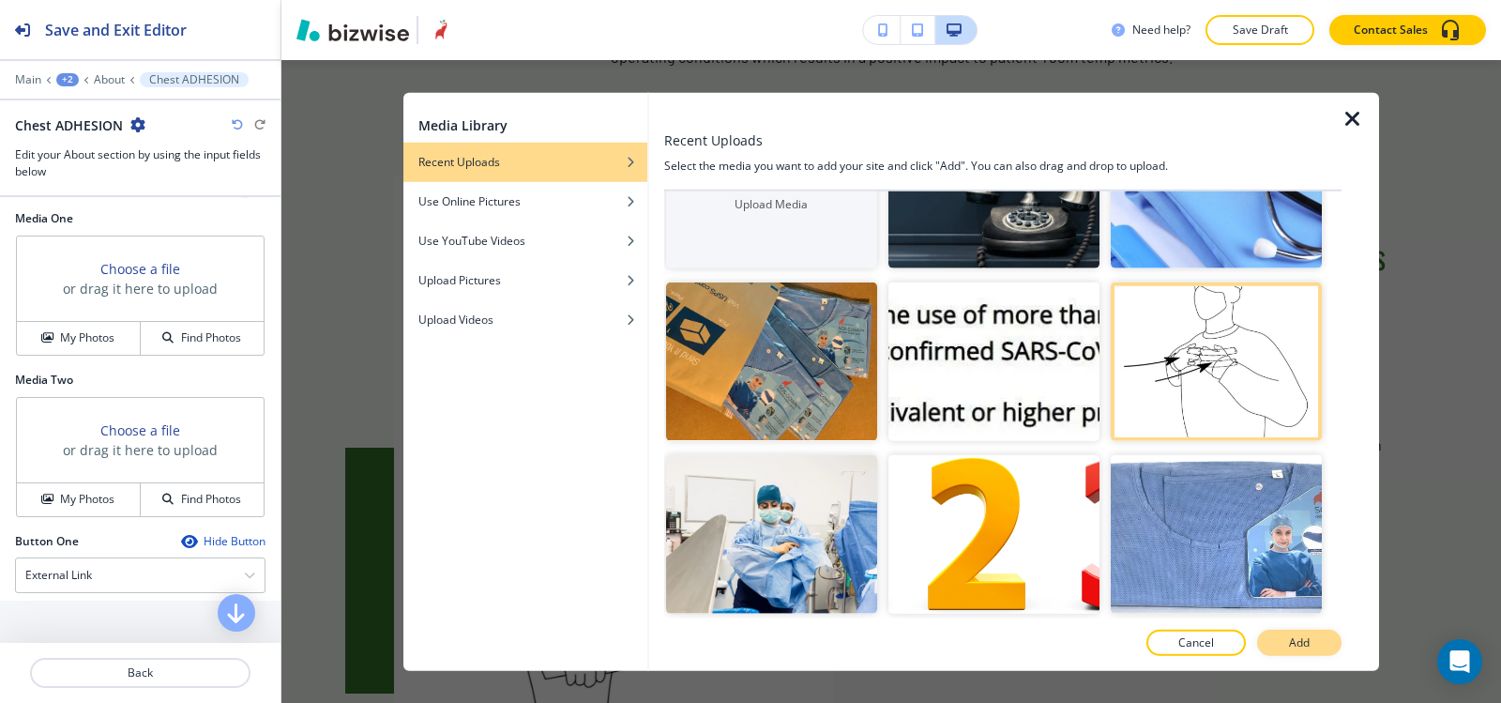
click at [1310, 647] on button "Add" at bounding box center [1299, 643] width 84 height 26
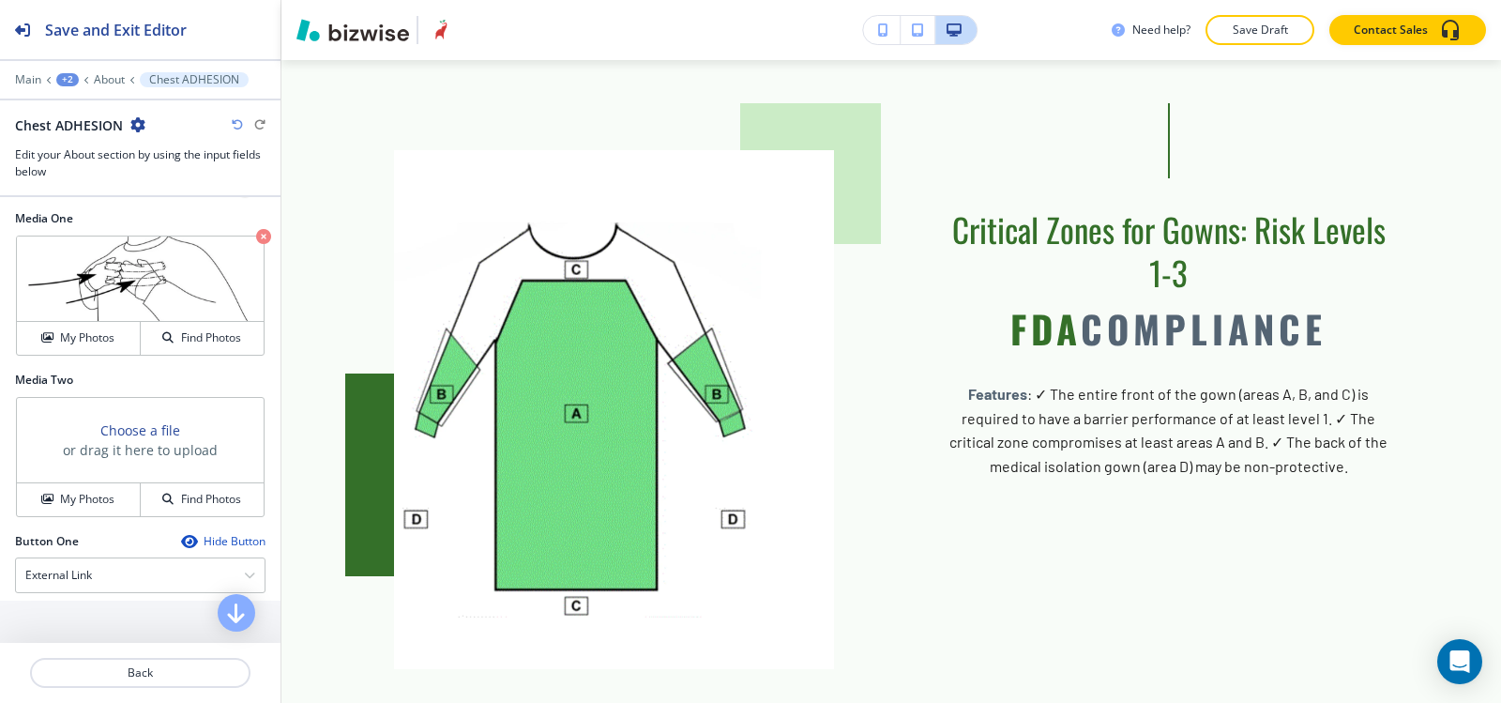
scroll to position [469, 0]
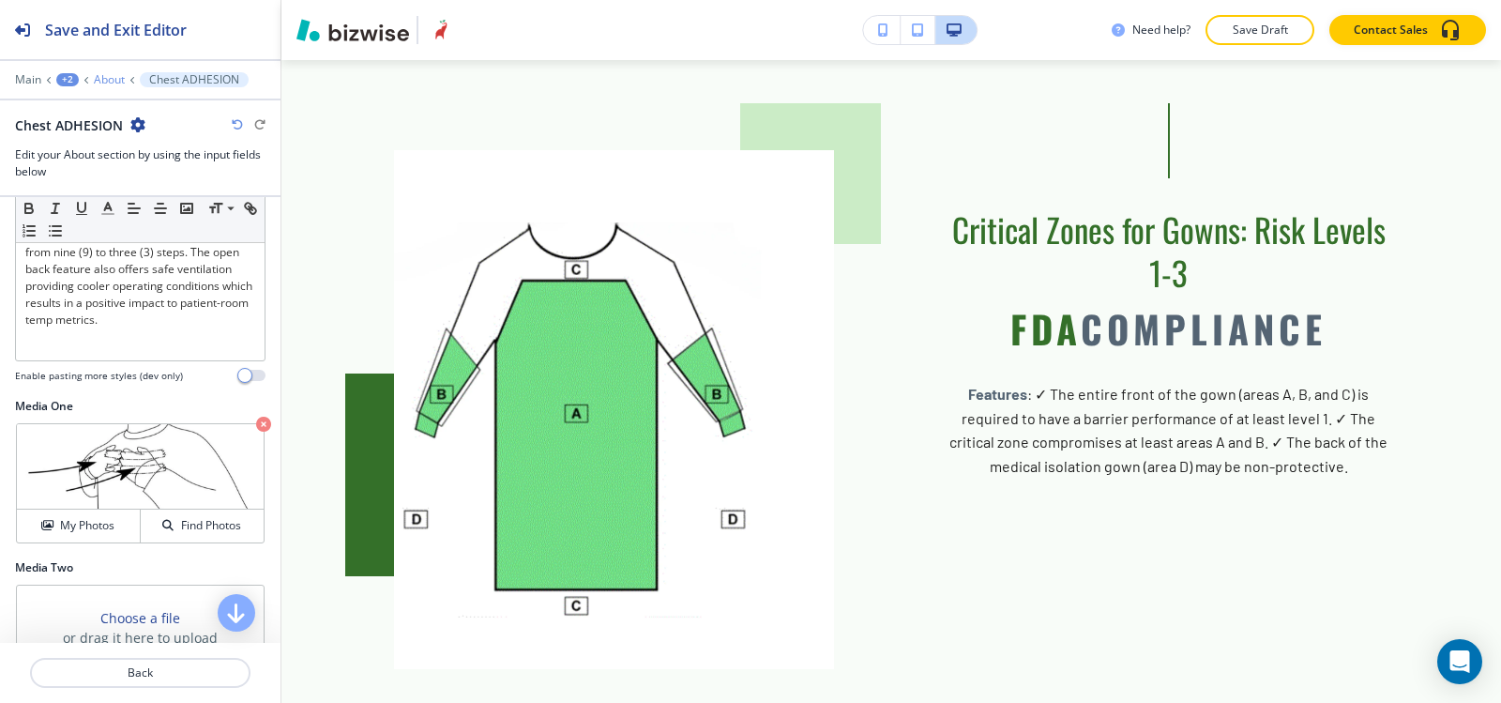
drag, startPoint x: 104, startPoint y: 92, endPoint x: 110, endPoint y: 73, distance: 19.6
click at [105, 87] on div at bounding box center [140, 92] width 281 height 11
click at [110, 73] on p "About" at bounding box center [109, 79] width 31 height 13
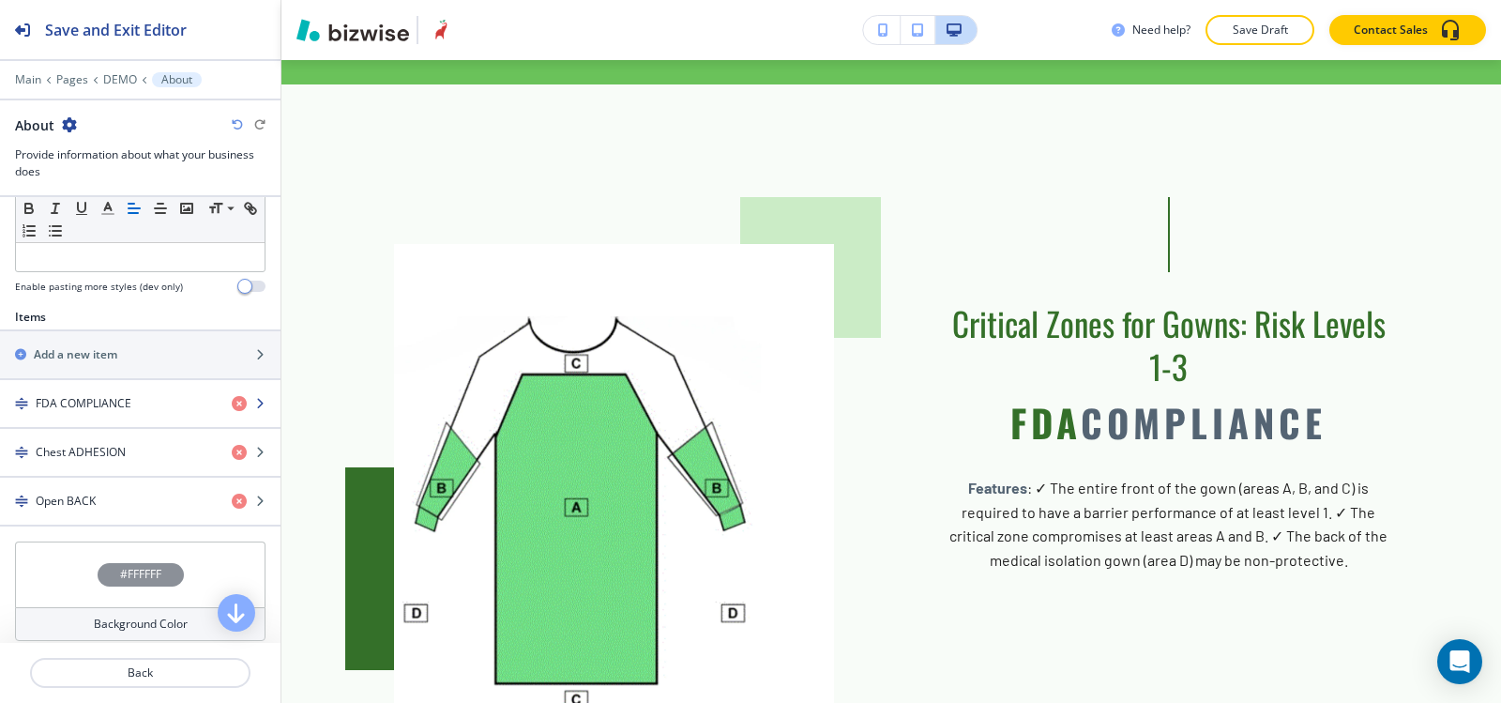
scroll to position [563, 0]
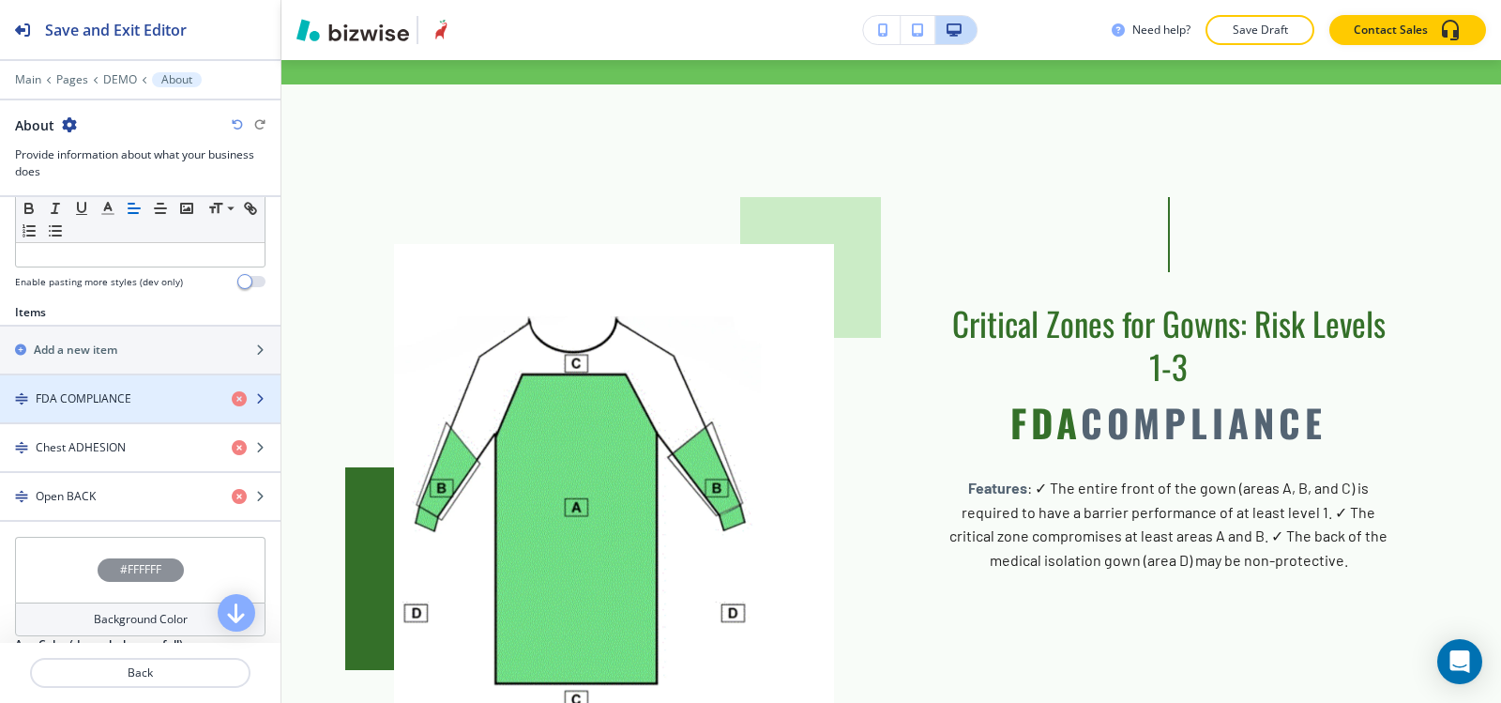
click at [98, 383] on div "button" at bounding box center [140, 382] width 281 height 15
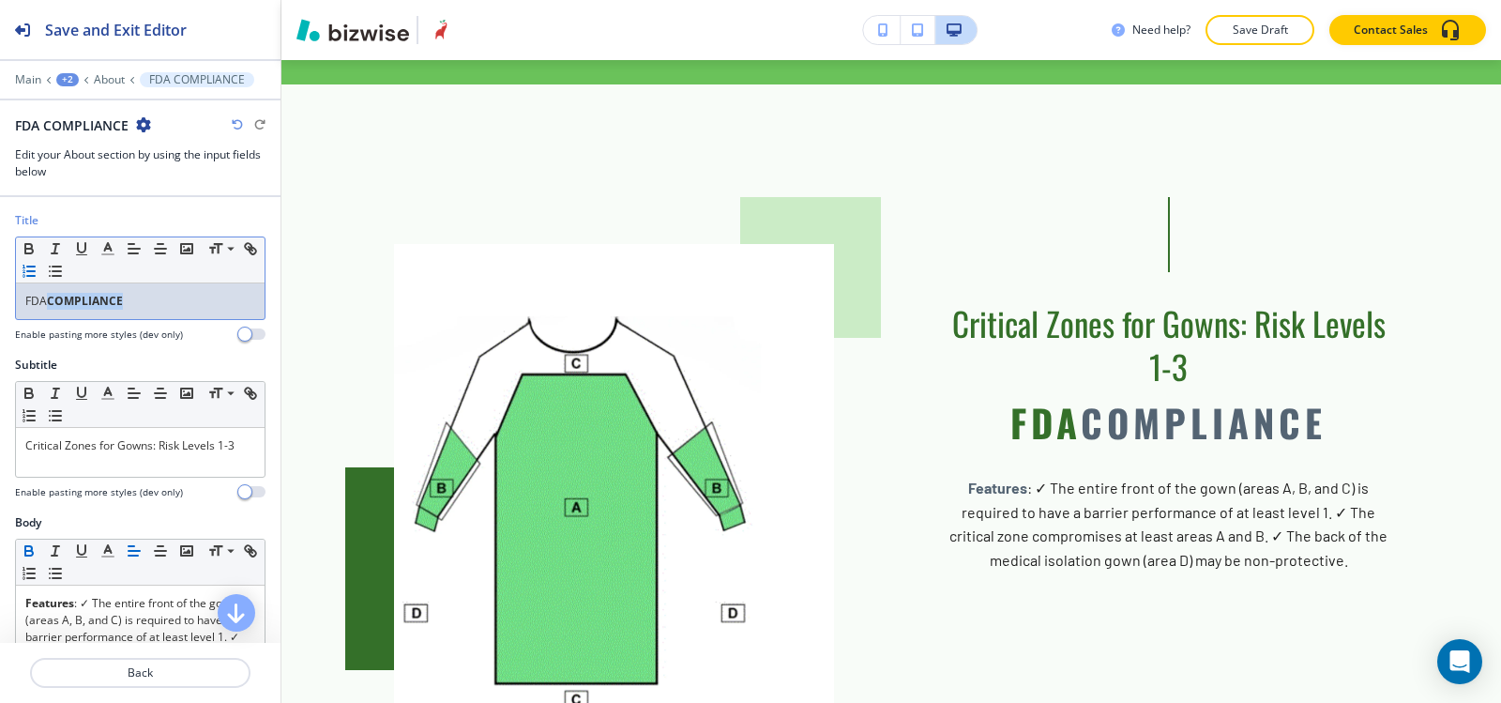
drag, startPoint x: 131, startPoint y: 296, endPoint x: 49, endPoint y: 265, distance: 88.5
click at [51, 312] on div "FDA COMPLIANCE" at bounding box center [140, 301] width 249 height 36
click at [29, 240] on icon "button" at bounding box center [29, 248] width 17 height 17
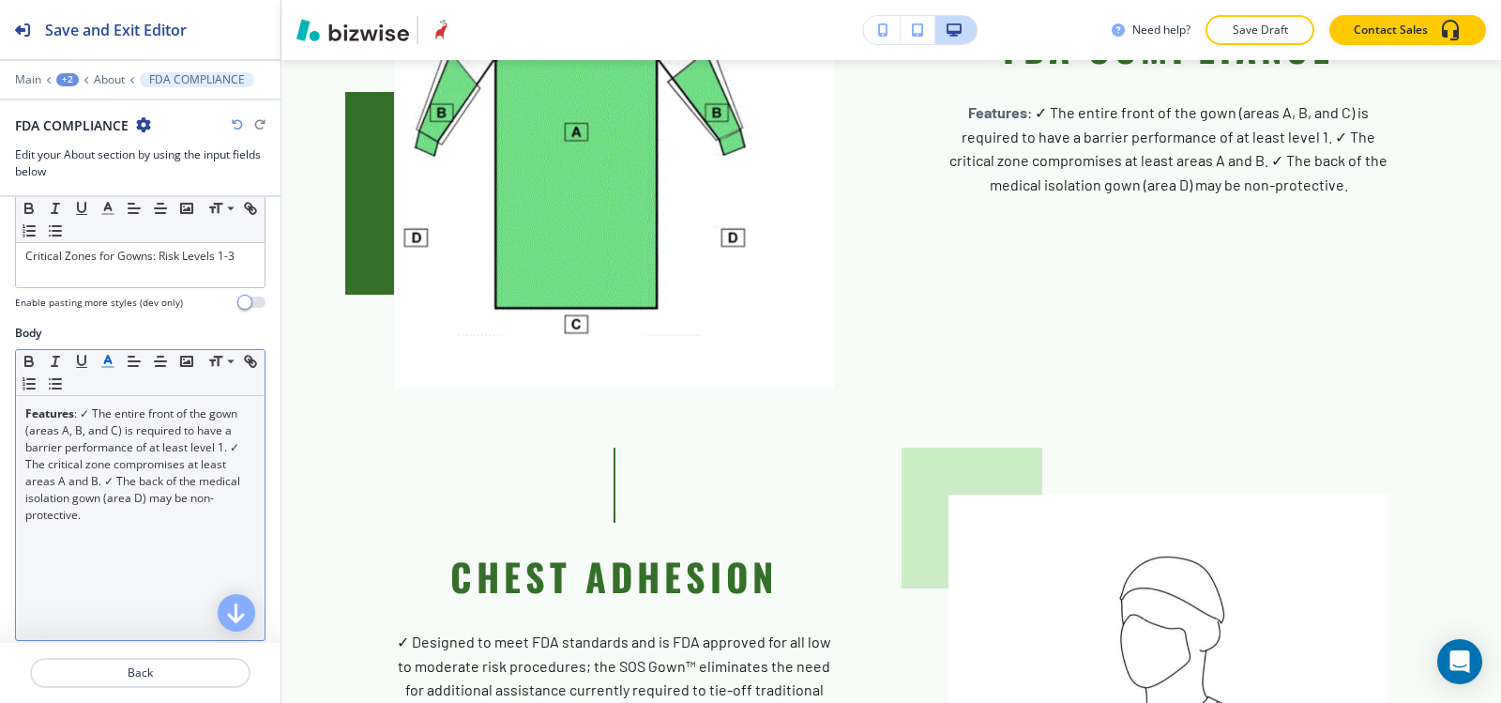
scroll to position [188, 0]
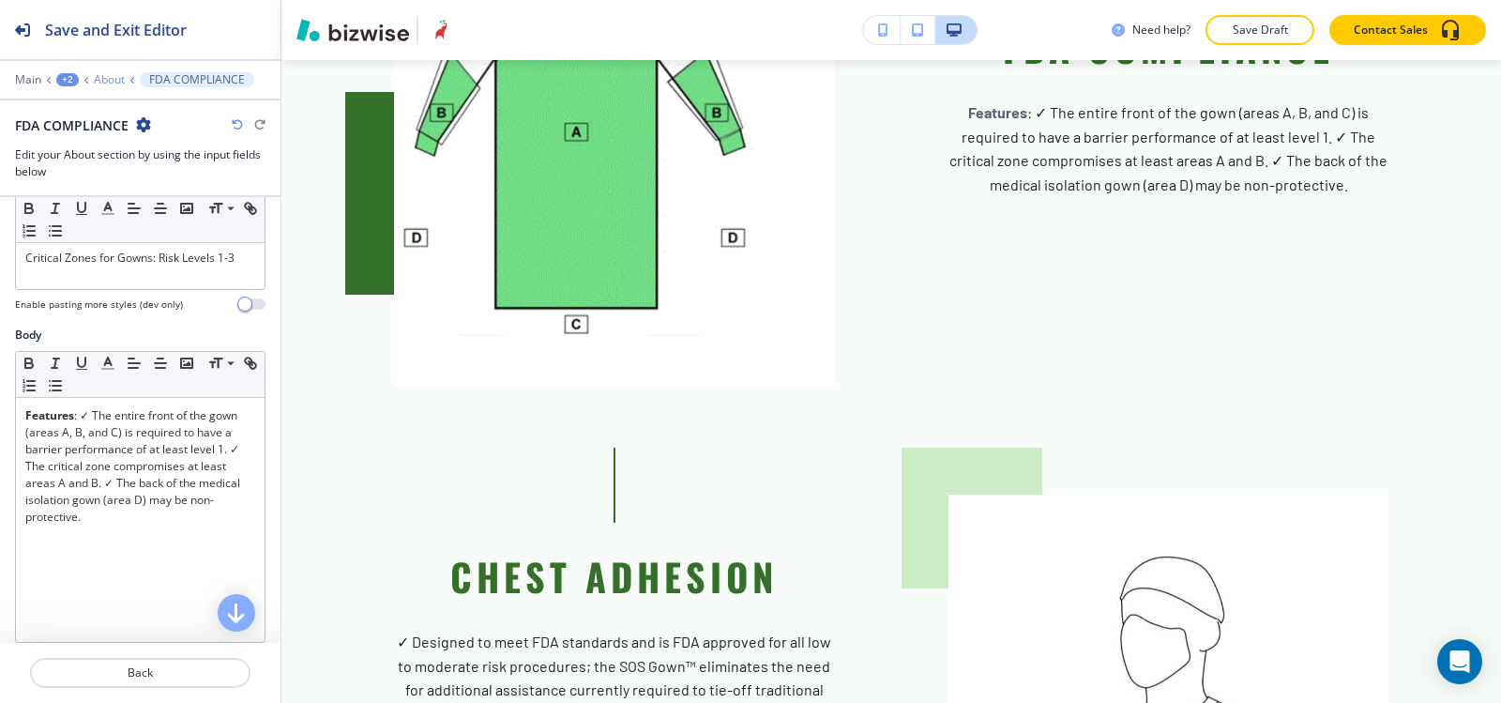
click at [105, 83] on p "About" at bounding box center [109, 79] width 31 height 13
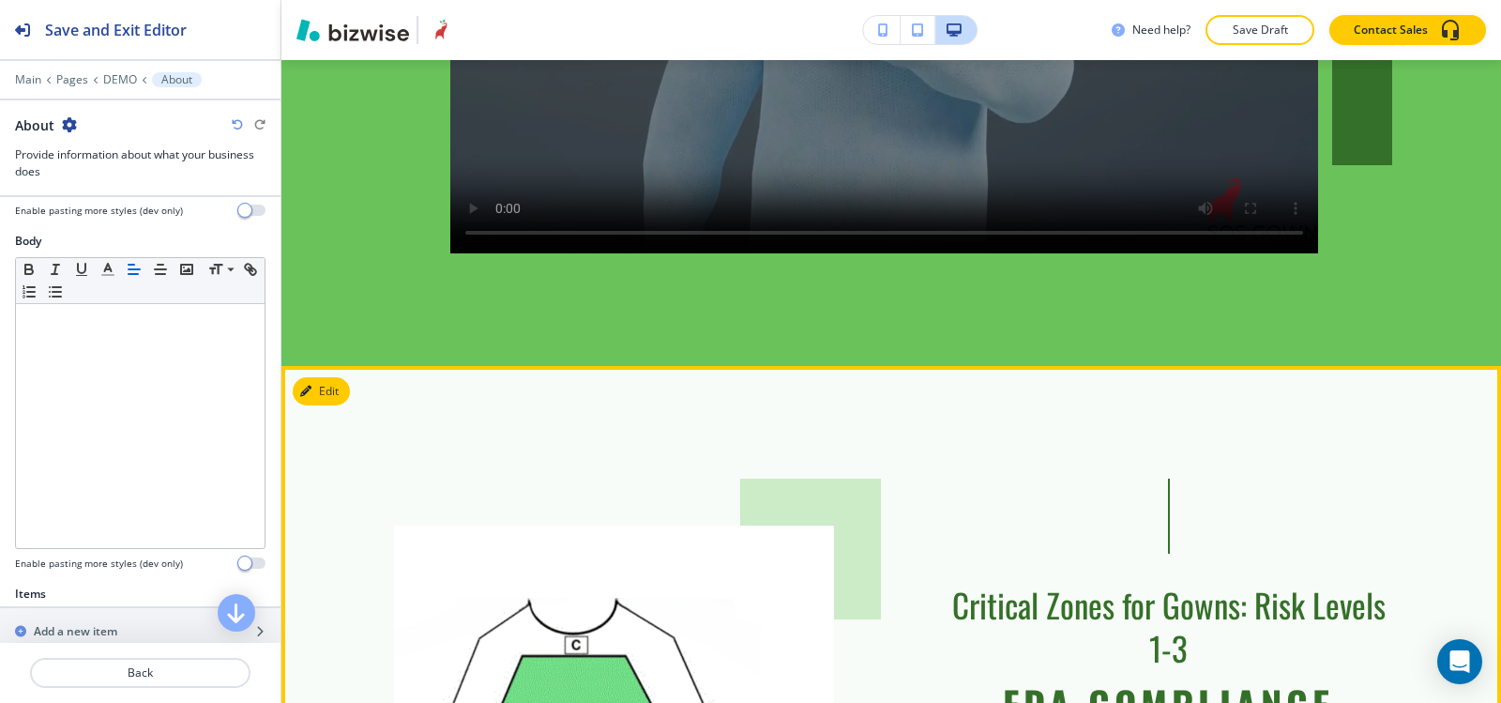
scroll to position [1610, 0]
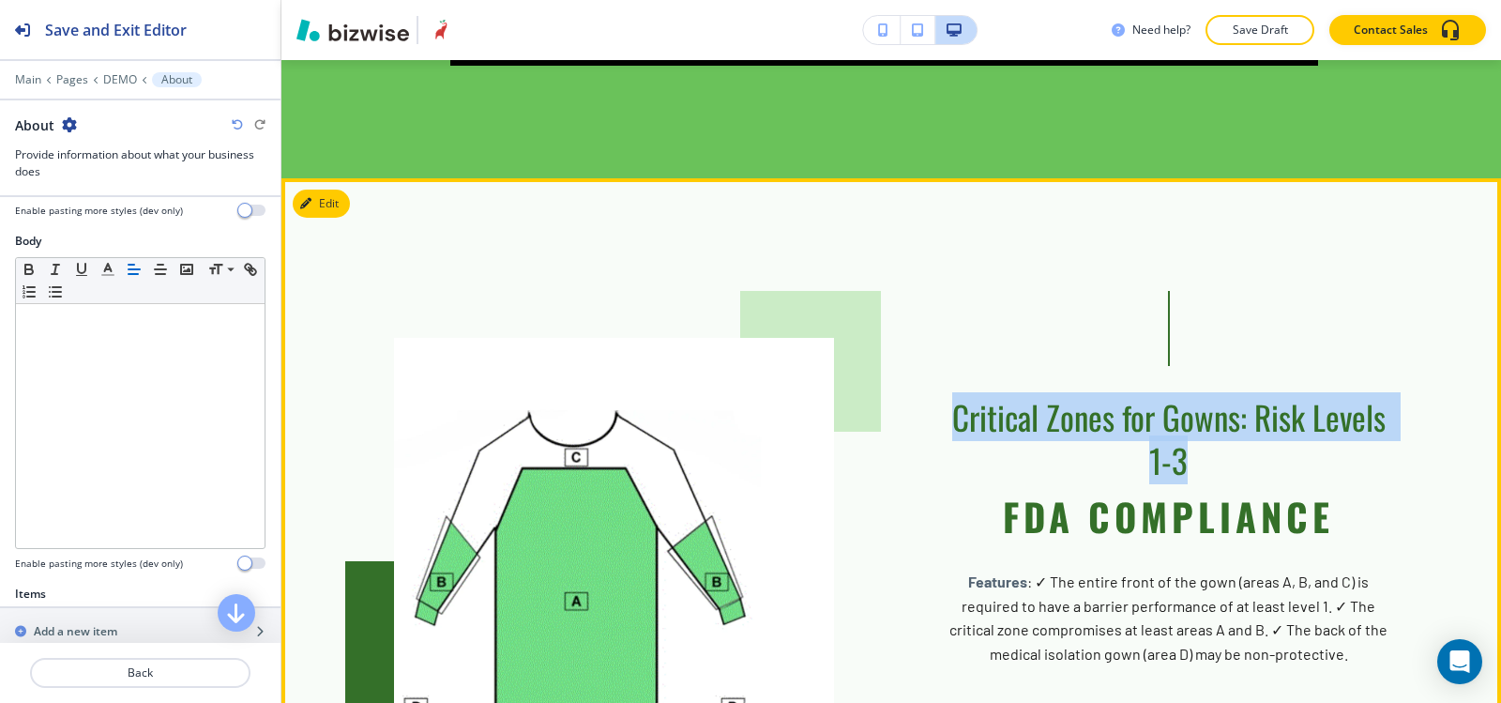
drag, startPoint x: 977, startPoint y: 391, endPoint x: 1288, endPoint y: 446, distance: 316.2
click at [1288, 446] on h6 "Critical Zones for Gowns: Risk Levels 1-3" at bounding box center [1169, 438] width 440 height 85
copy h6 "Critical Zones for Gowns: Risk Levels 1-3"
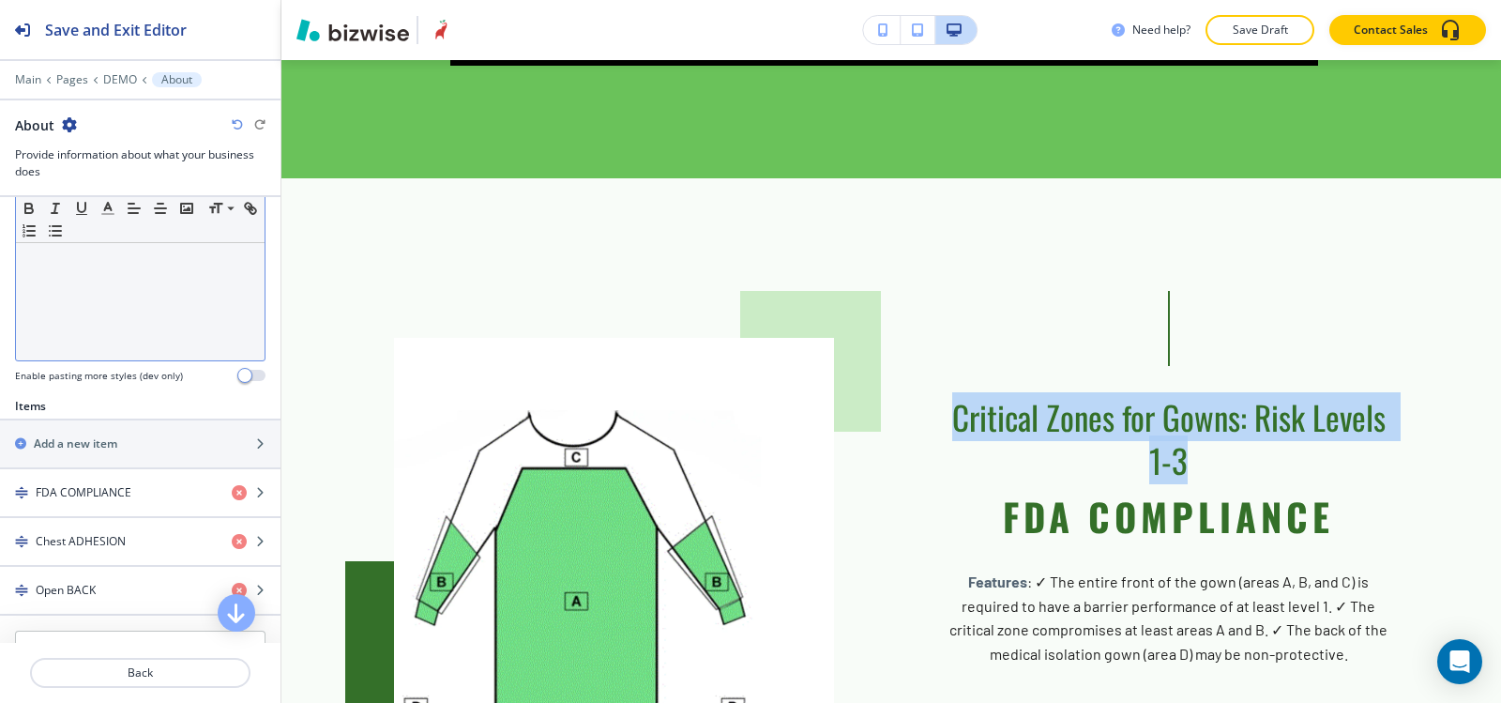
scroll to position [657, 0]
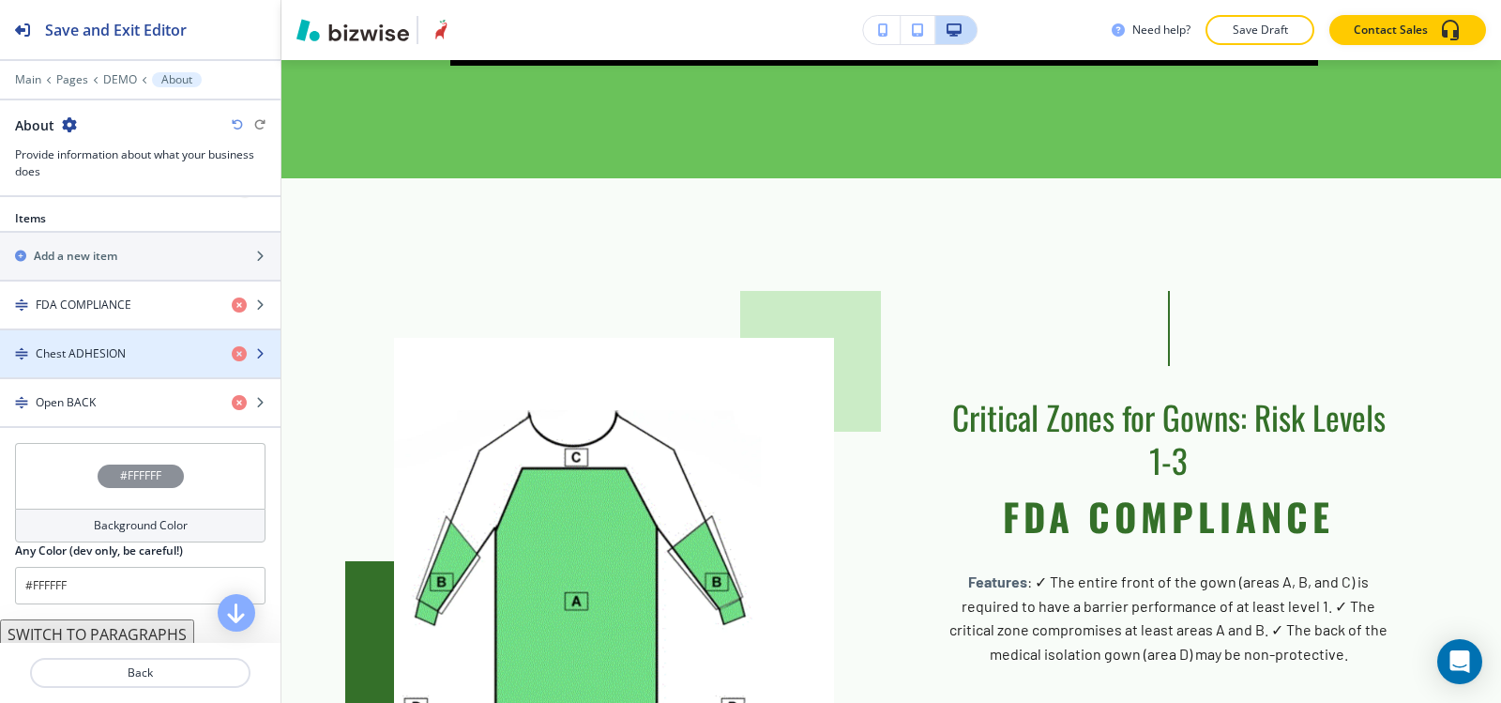
click at [114, 365] on div "button" at bounding box center [140, 369] width 281 height 15
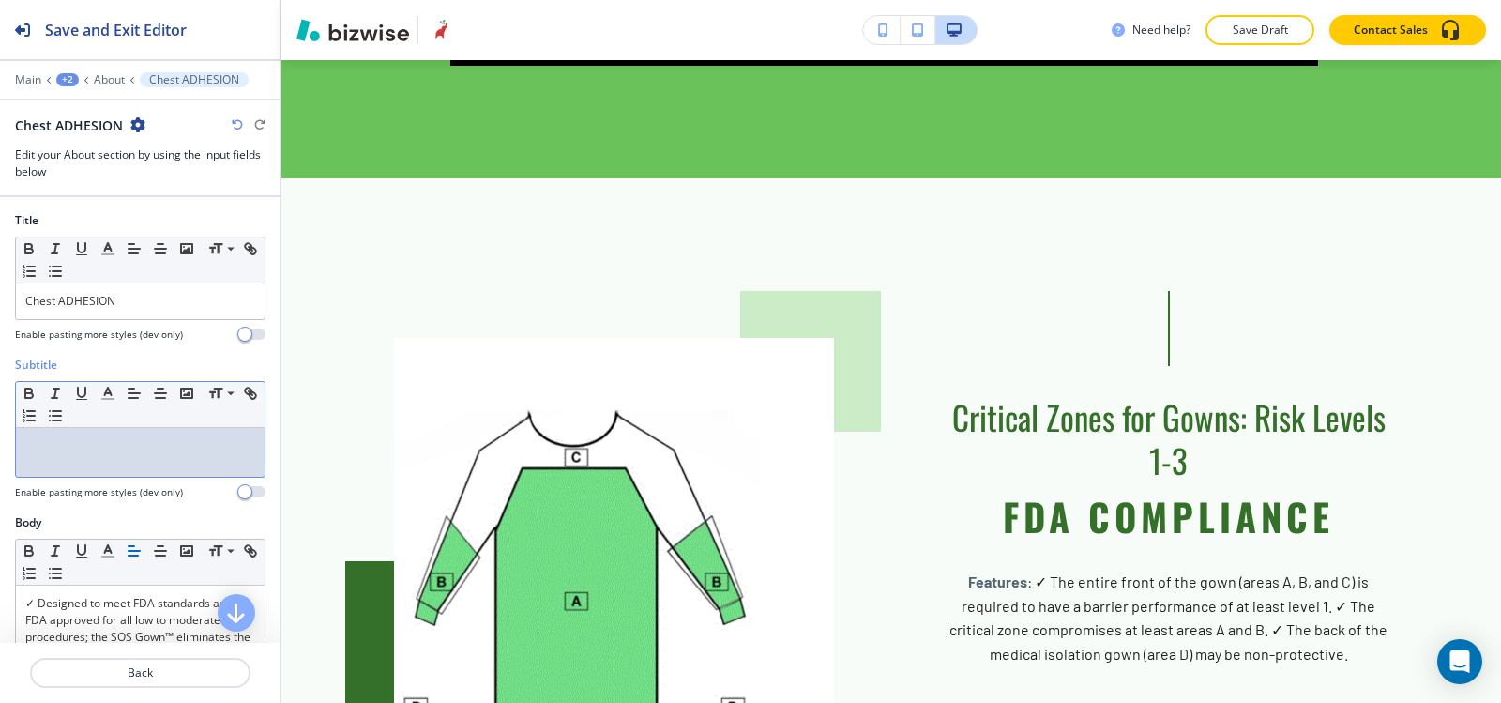
click at [75, 460] on div at bounding box center [140, 452] width 249 height 49
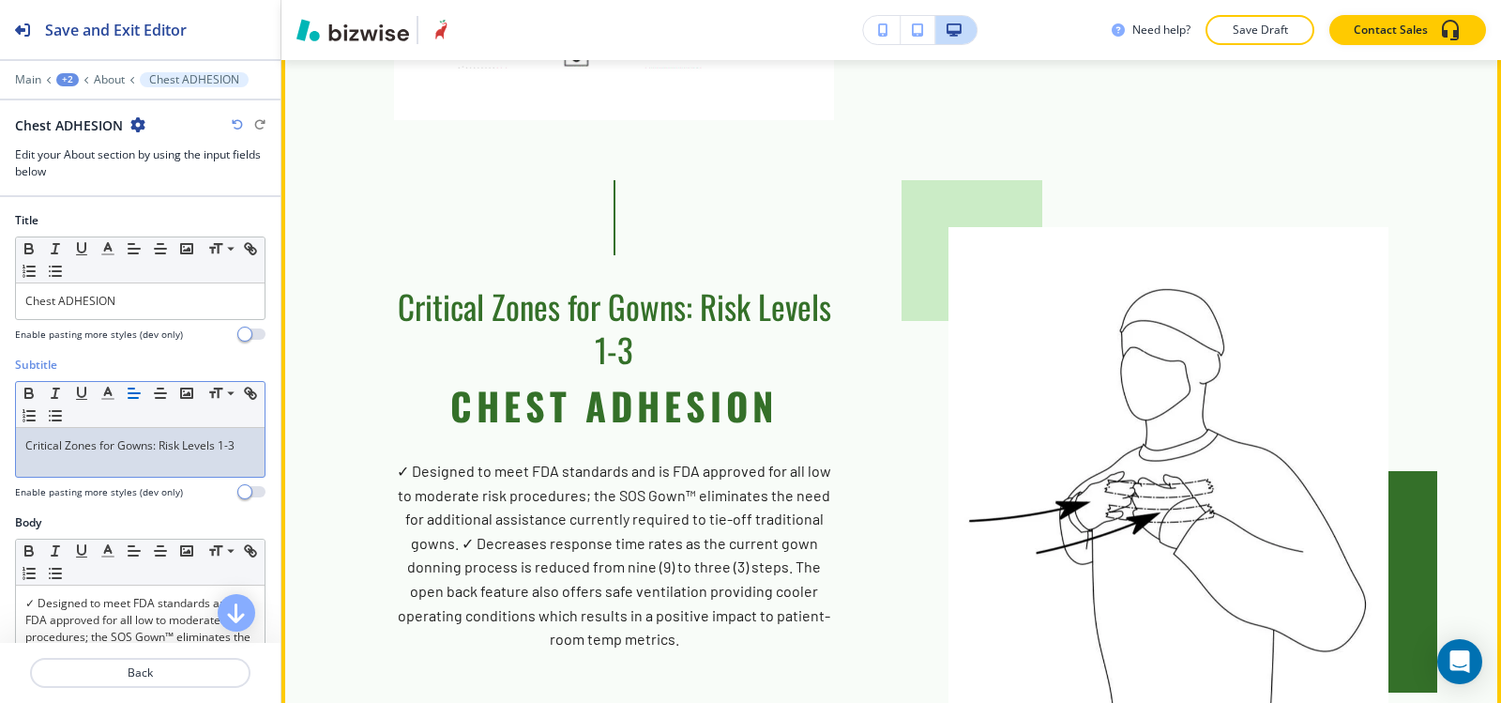
scroll to position [2267, 0]
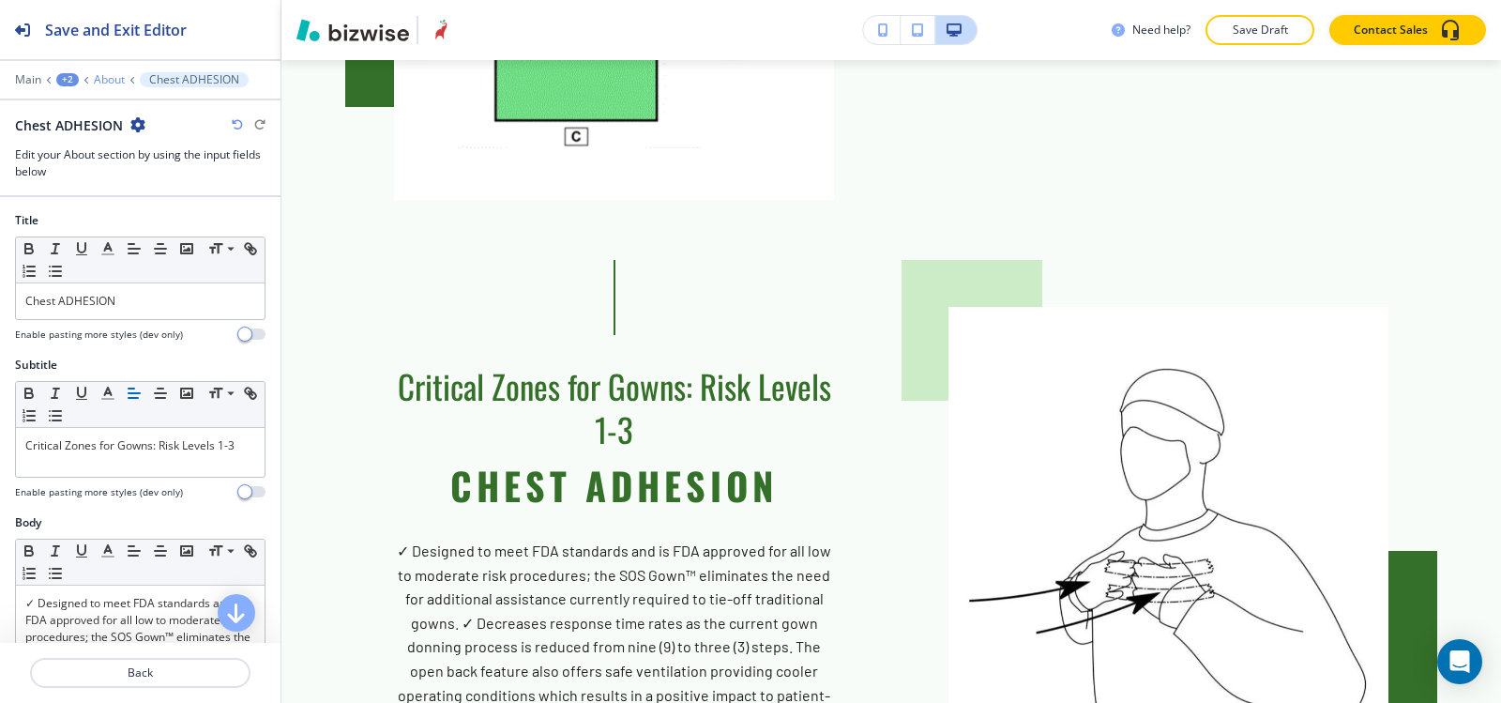
click at [114, 81] on p "About" at bounding box center [109, 79] width 31 height 13
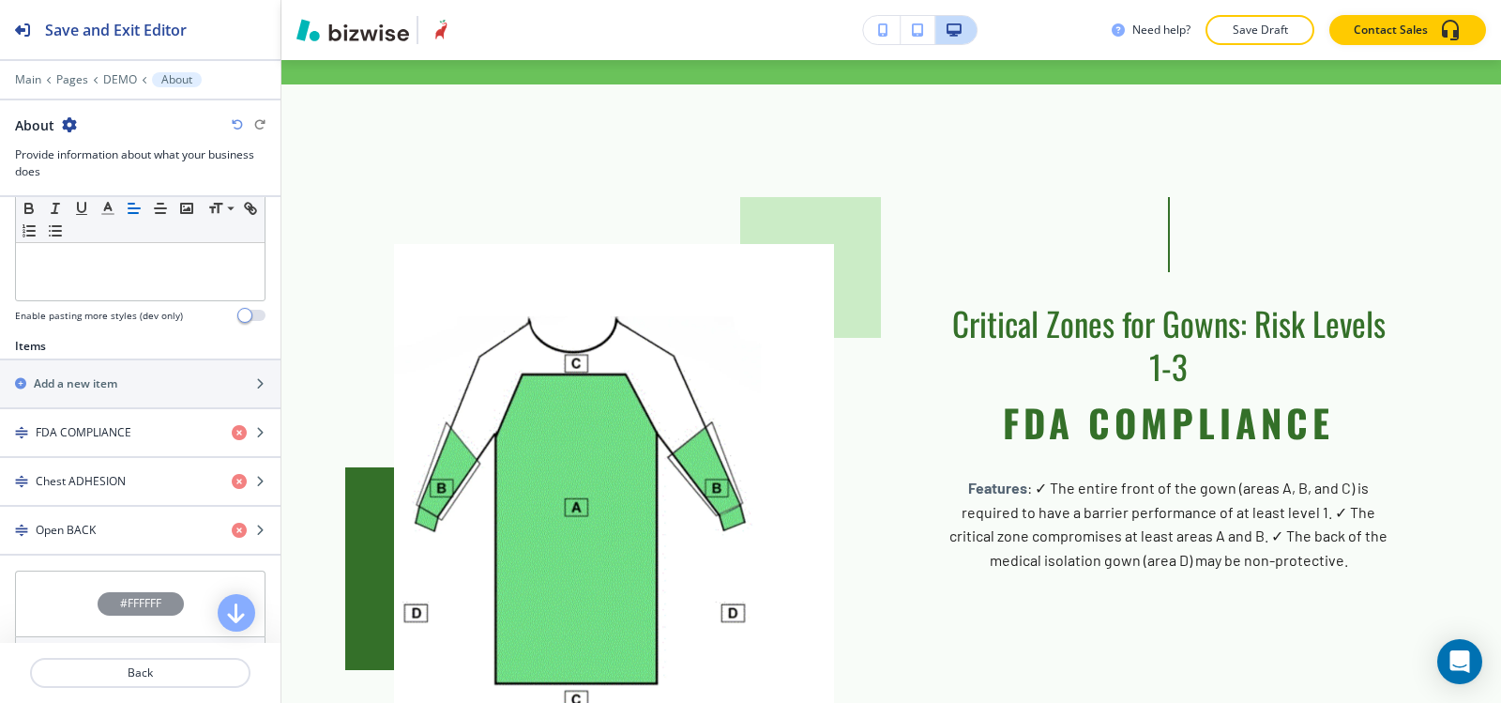
scroll to position [563, 0]
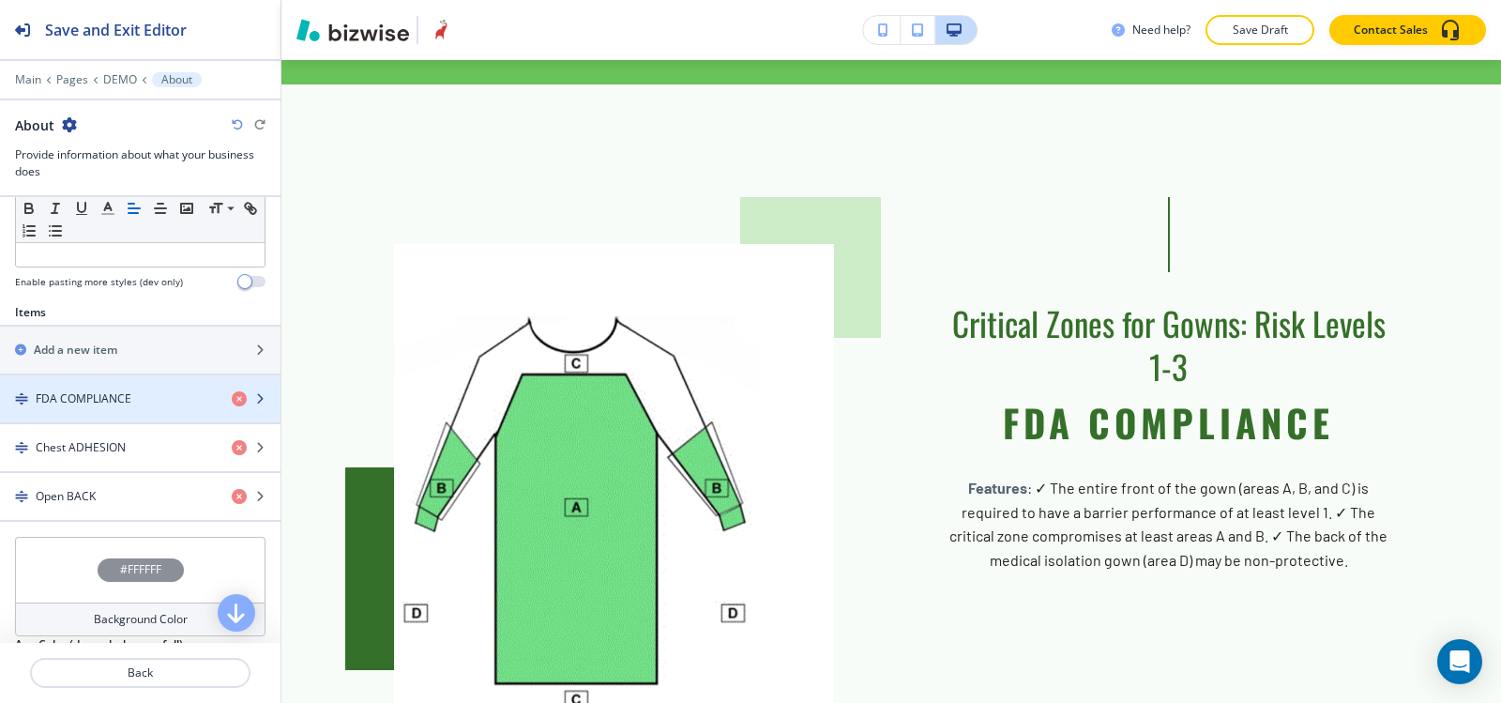
click at [113, 416] on div "button" at bounding box center [140, 414] width 281 height 15
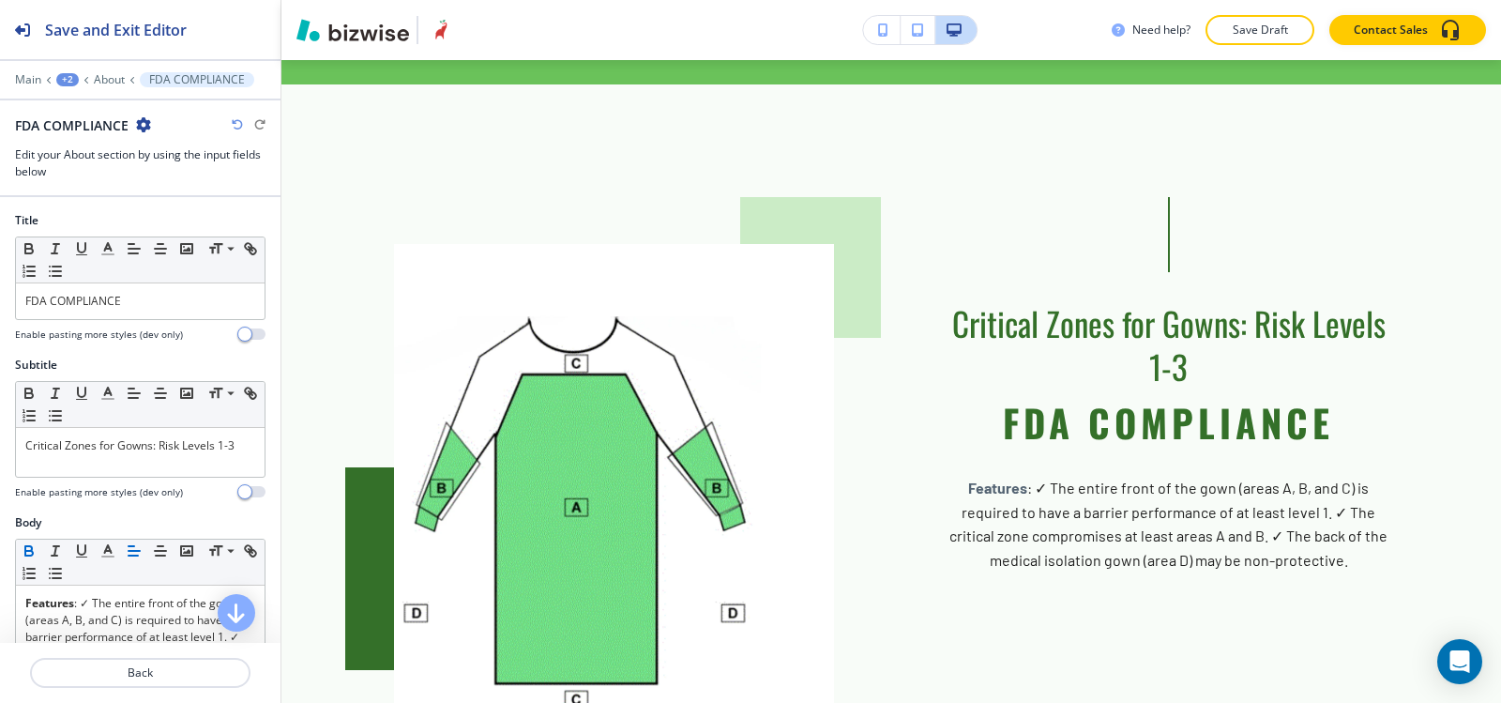
scroll to position [281, 0]
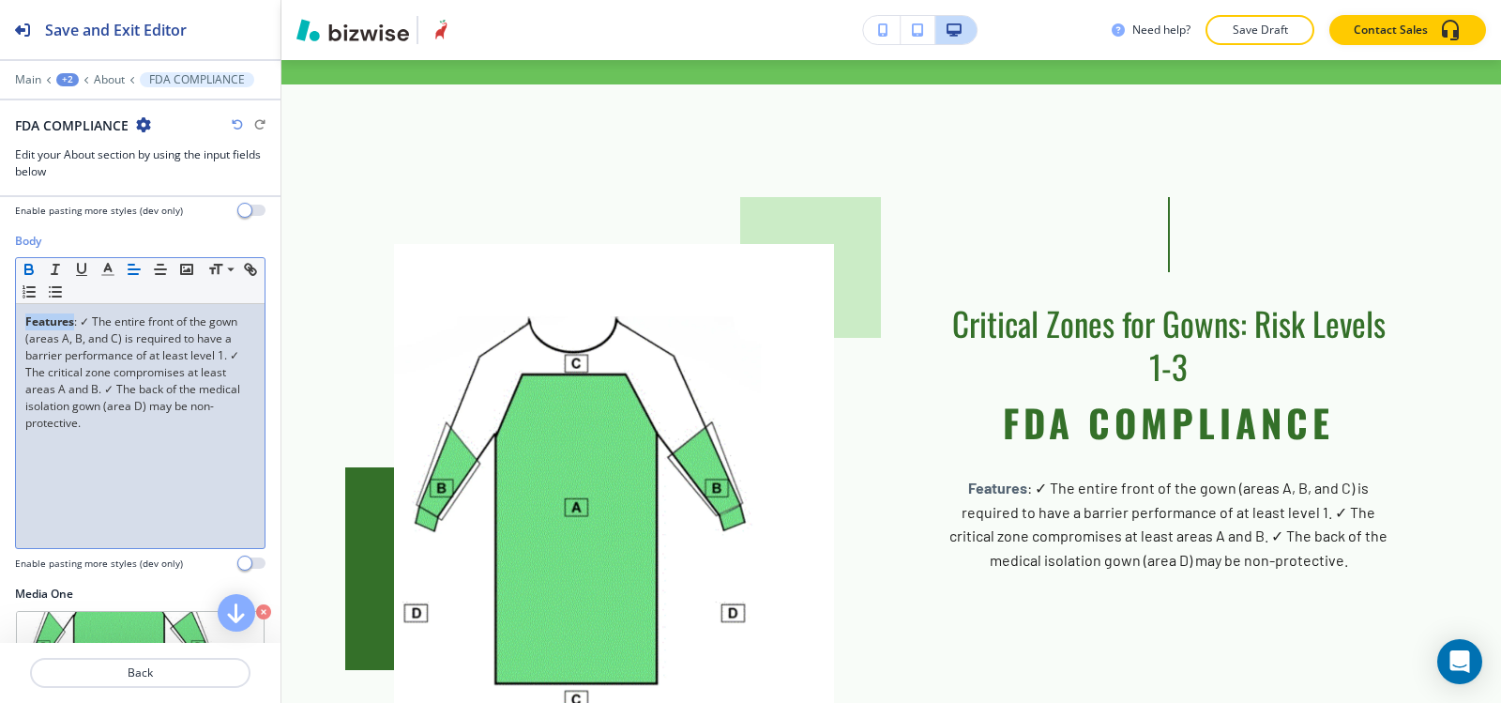
drag, startPoint x: 75, startPoint y: 321, endPoint x: 0, endPoint y: 311, distance: 75.8
click at [0, 311] on div "Body Small Normal Large Huge Features : ✓ The entire front of the gown (areas A…" at bounding box center [140, 409] width 281 height 353
click at [26, 269] on icon "button" at bounding box center [29, 271] width 8 height 5
click at [103, 73] on p "About" at bounding box center [109, 79] width 31 height 13
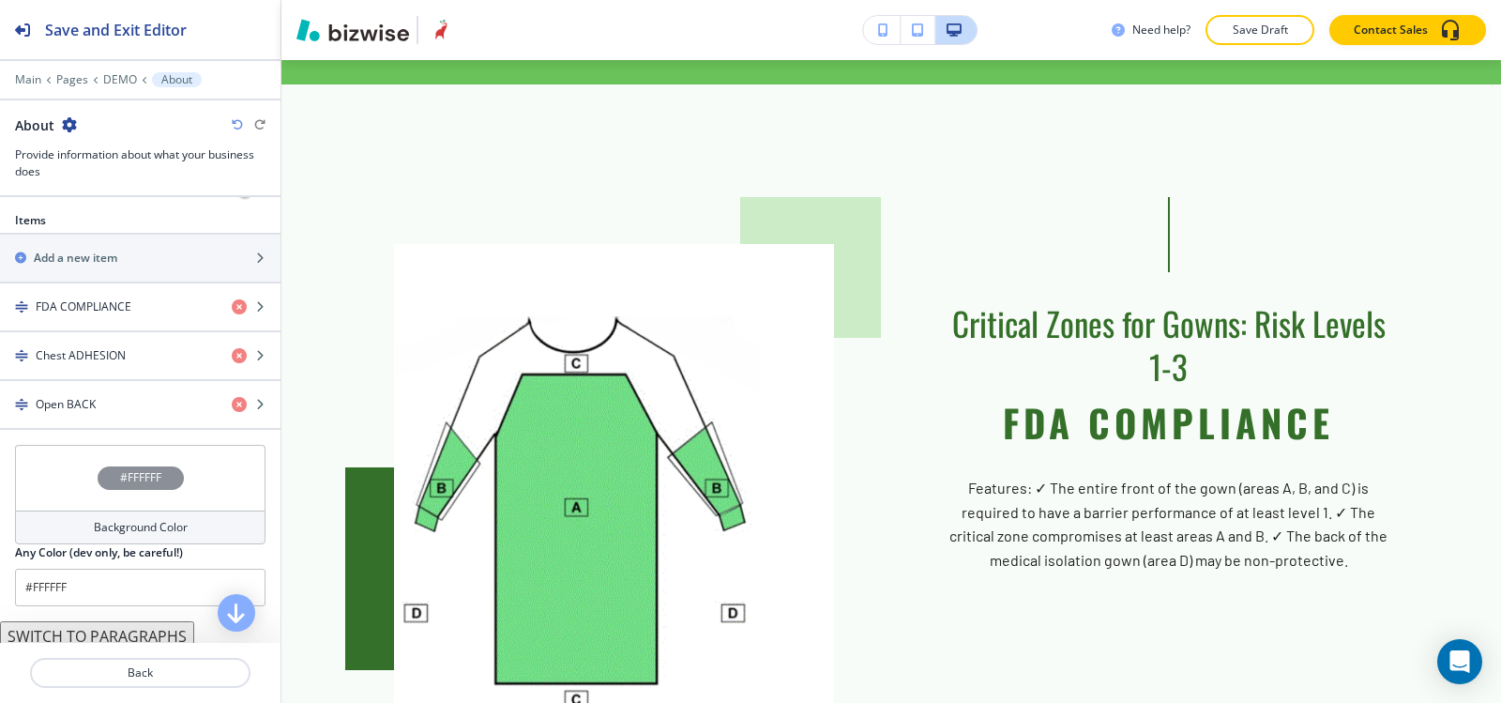
scroll to position [657, 0]
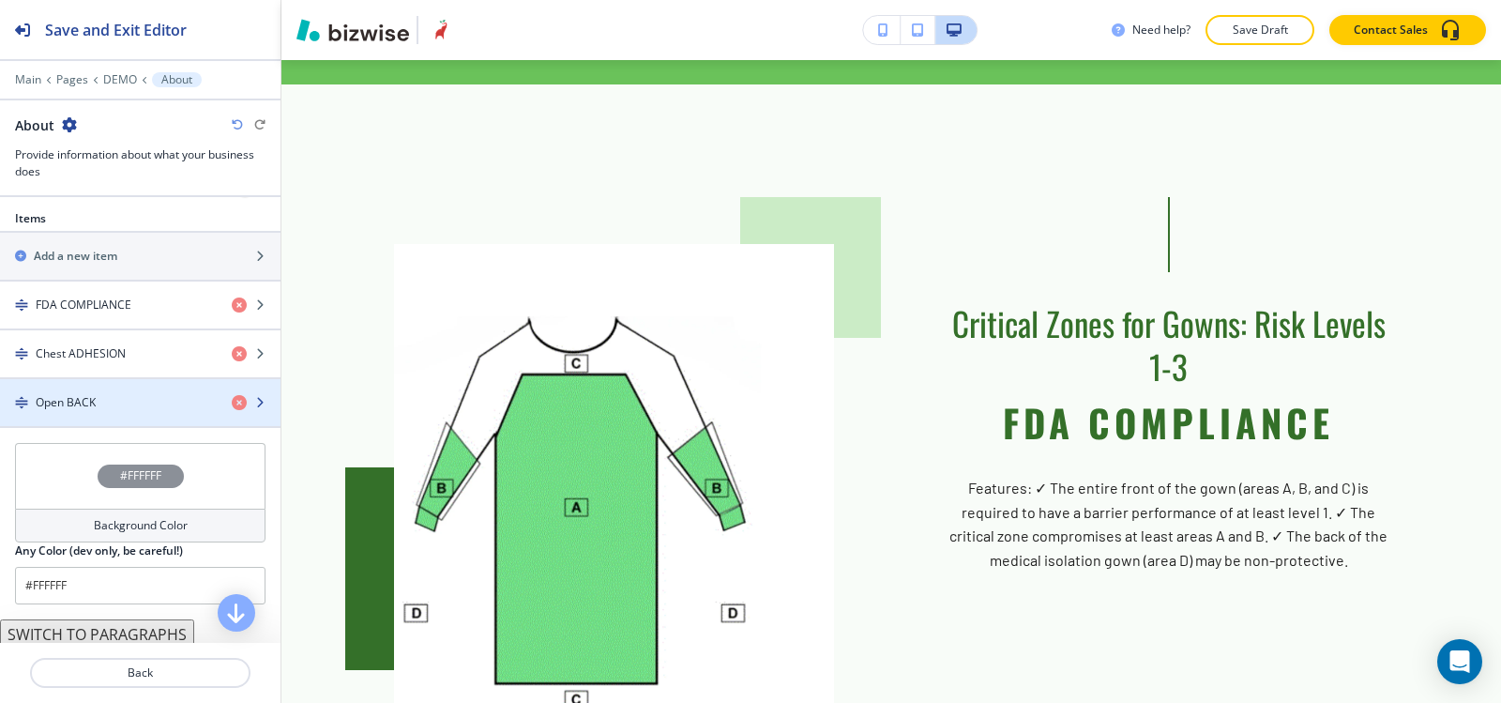
click at [83, 422] on div "button" at bounding box center [140, 418] width 281 height 15
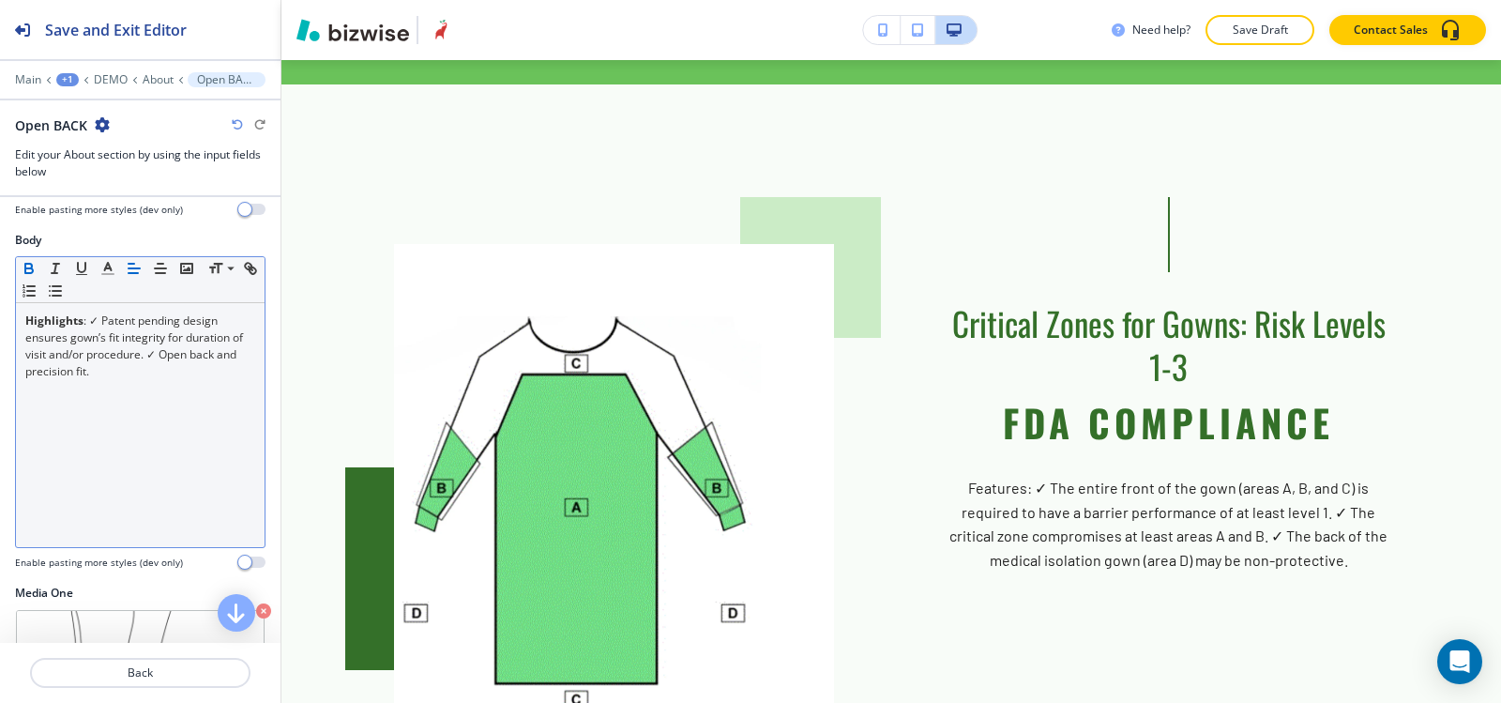
scroll to position [0, 0]
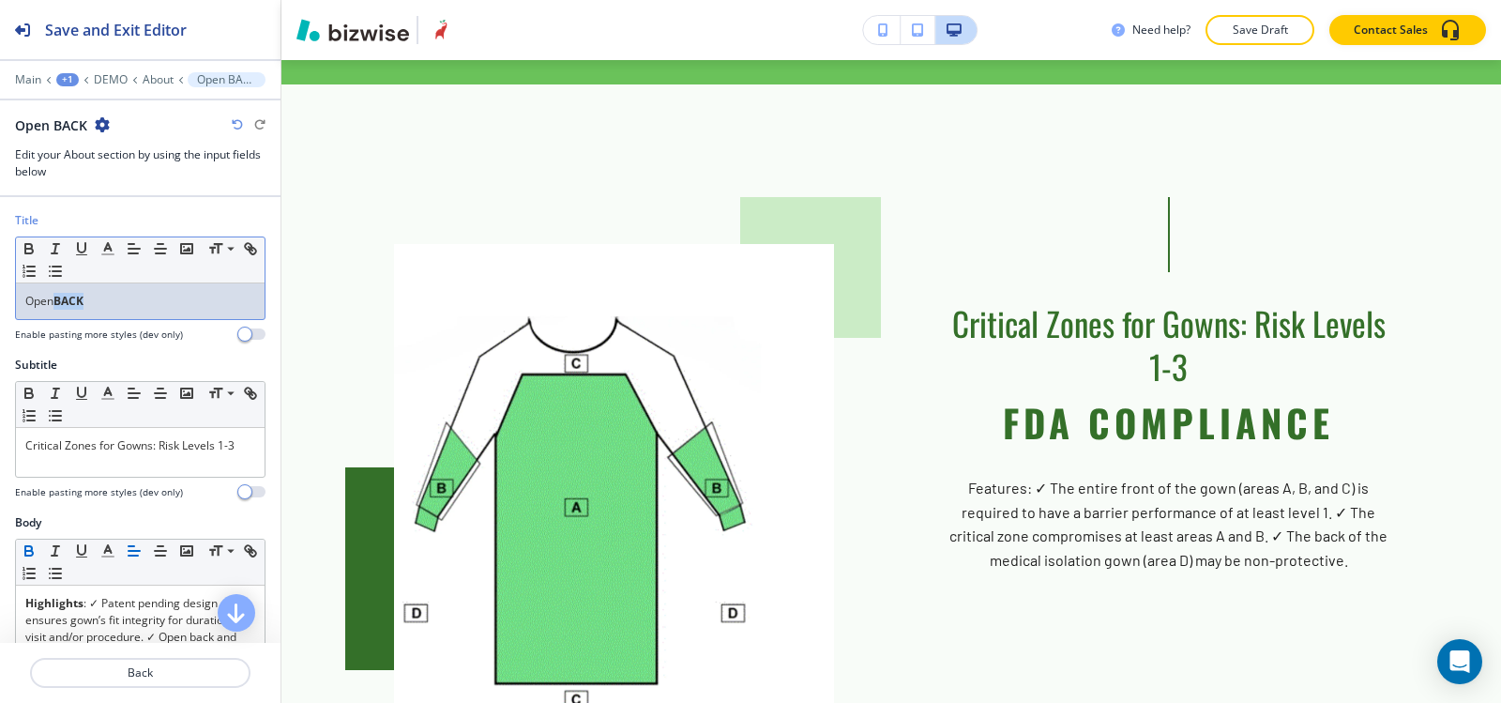
drag, startPoint x: 98, startPoint y: 293, endPoint x: 57, endPoint y: 302, distance: 41.4
click at [57, 302] on p "Open BACK" at bounding box center [140, 301] width 230 height 17
click at [28, 252] on icon "button" at bounding box center [29, 251] width 8 height 5
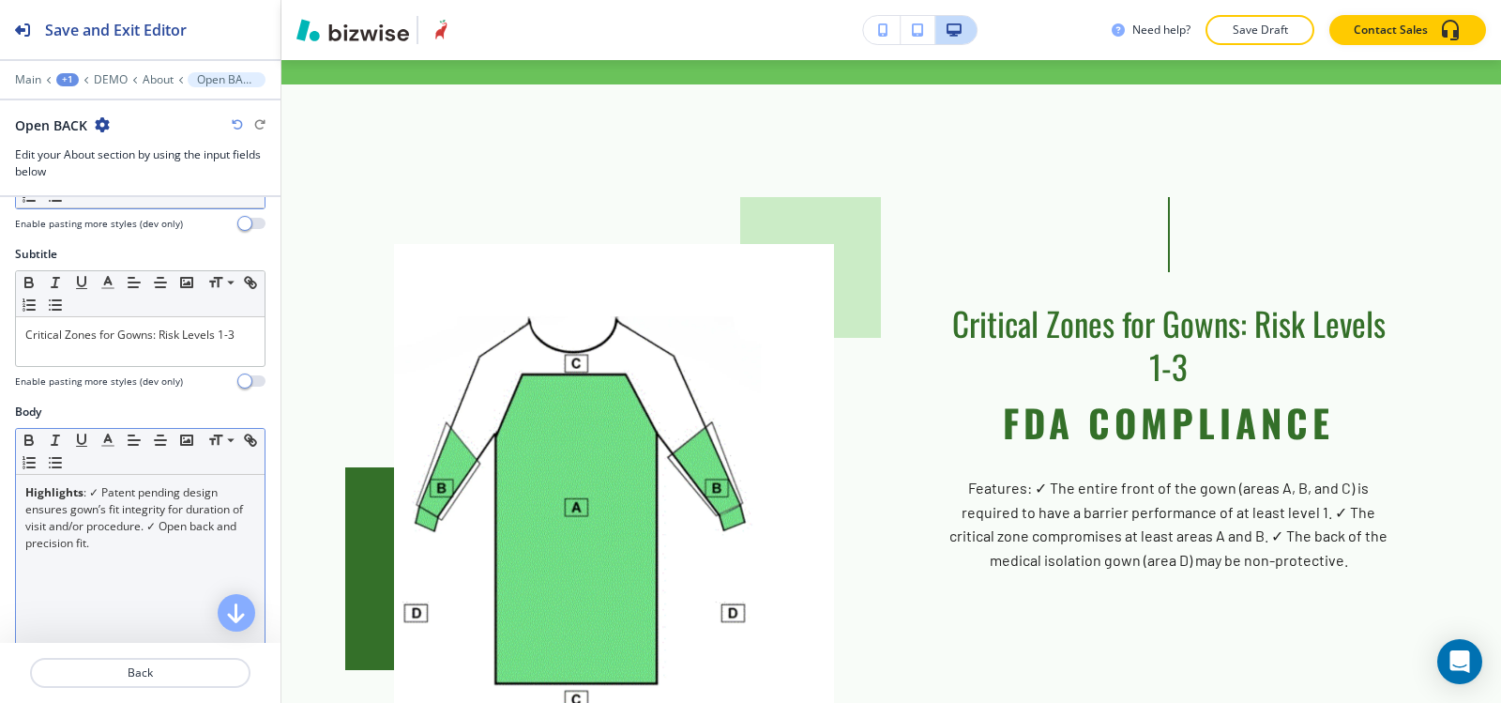
scroll to position [188, 0]
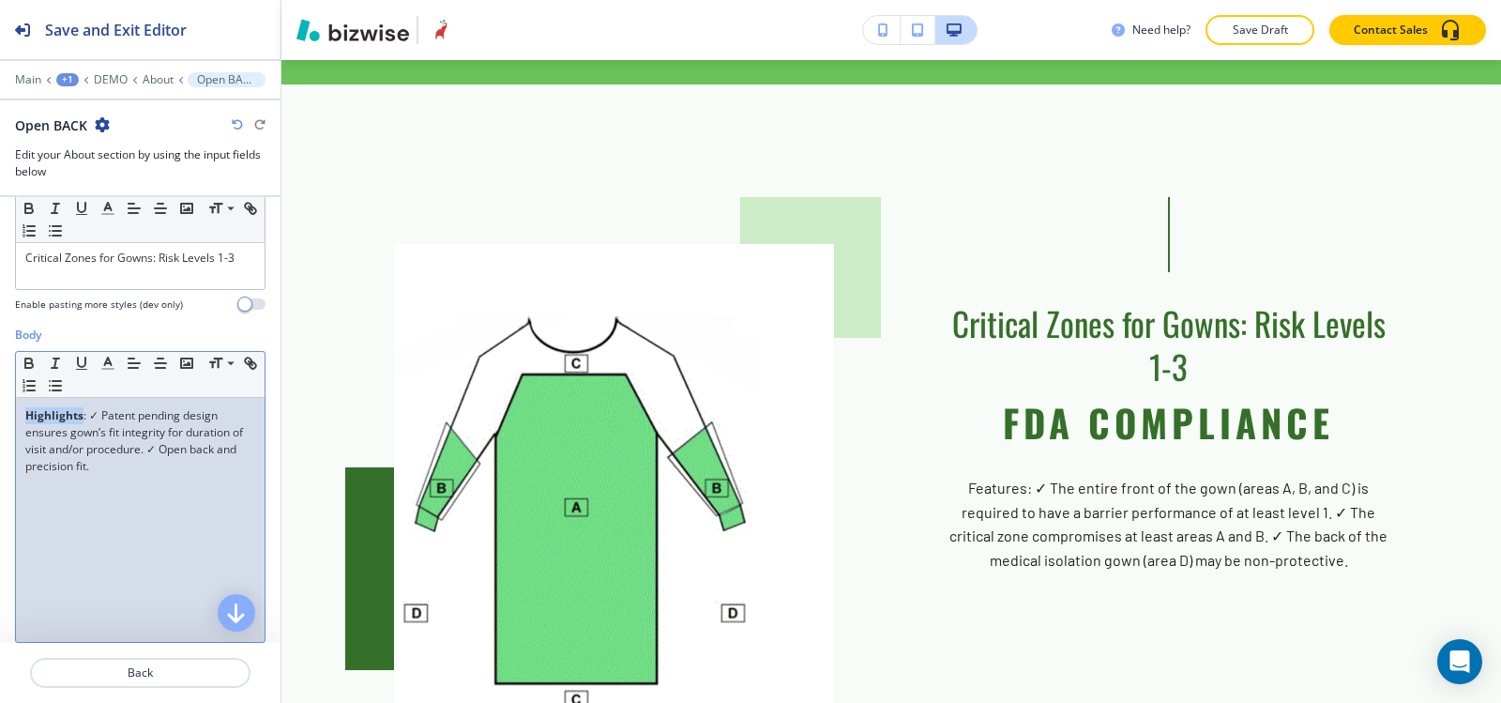
drag, startPoint x: 82, startPoint y: 416, endPoint x: 1, endPoint y: 406, distance: 81.2
click at [0, 407] on div "Body Small Normal Large Huge Highlights : ✓ Patent pending design ensures gown’…" at bounding box center [140, 503] width 281 height 353
click at [28, 363] on icon "button" at bounding box center [29, 365] width 8 height 5
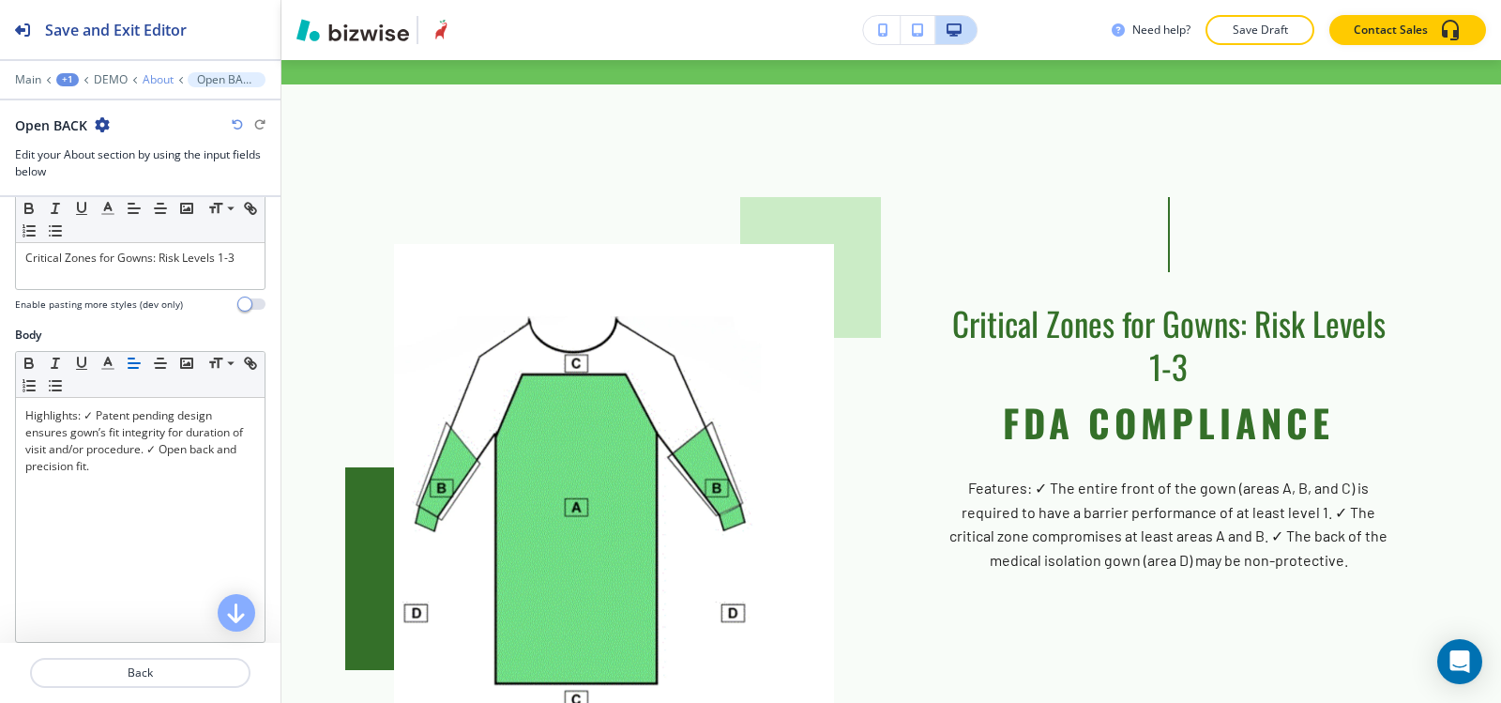
click at [151, 84] on p "About" at bounding box center [158, 79] width 31 height 13
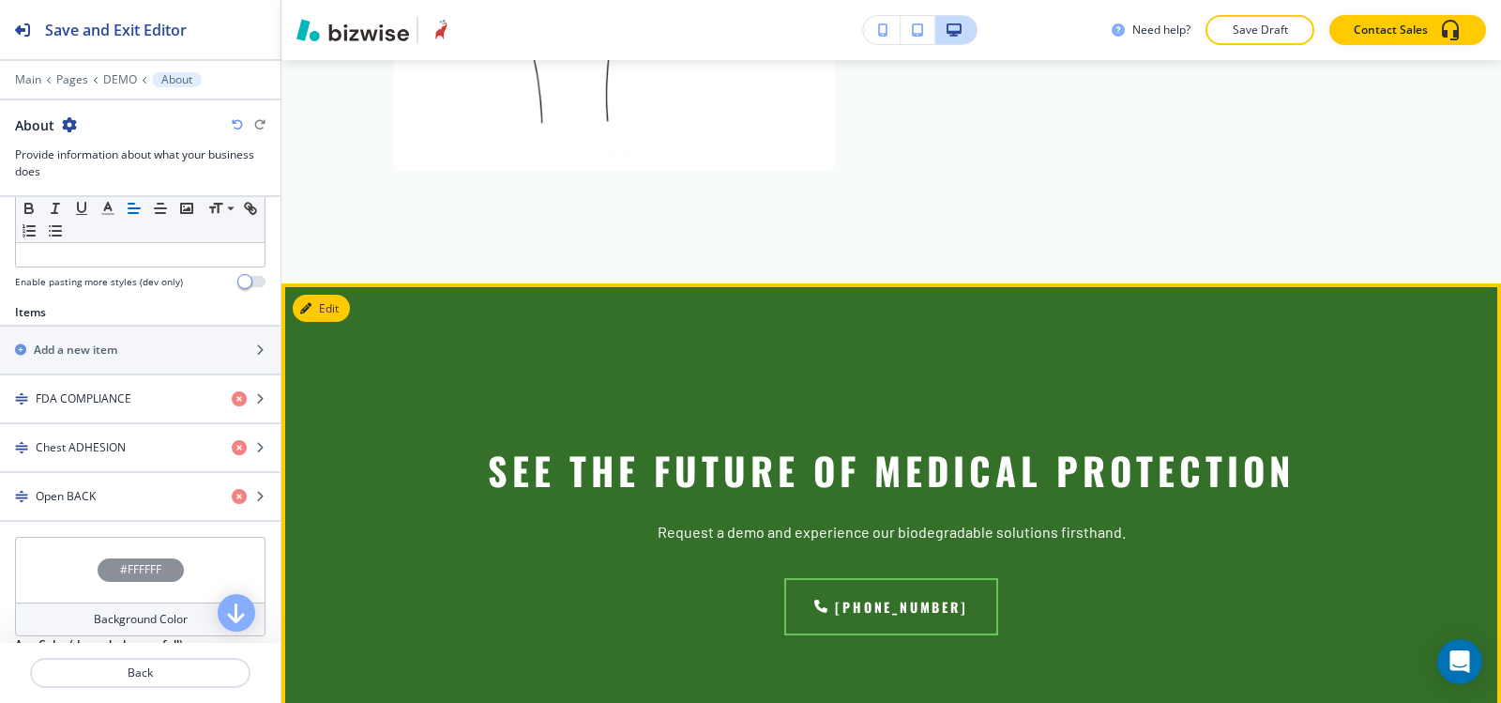
scroll to position [3862, 0]
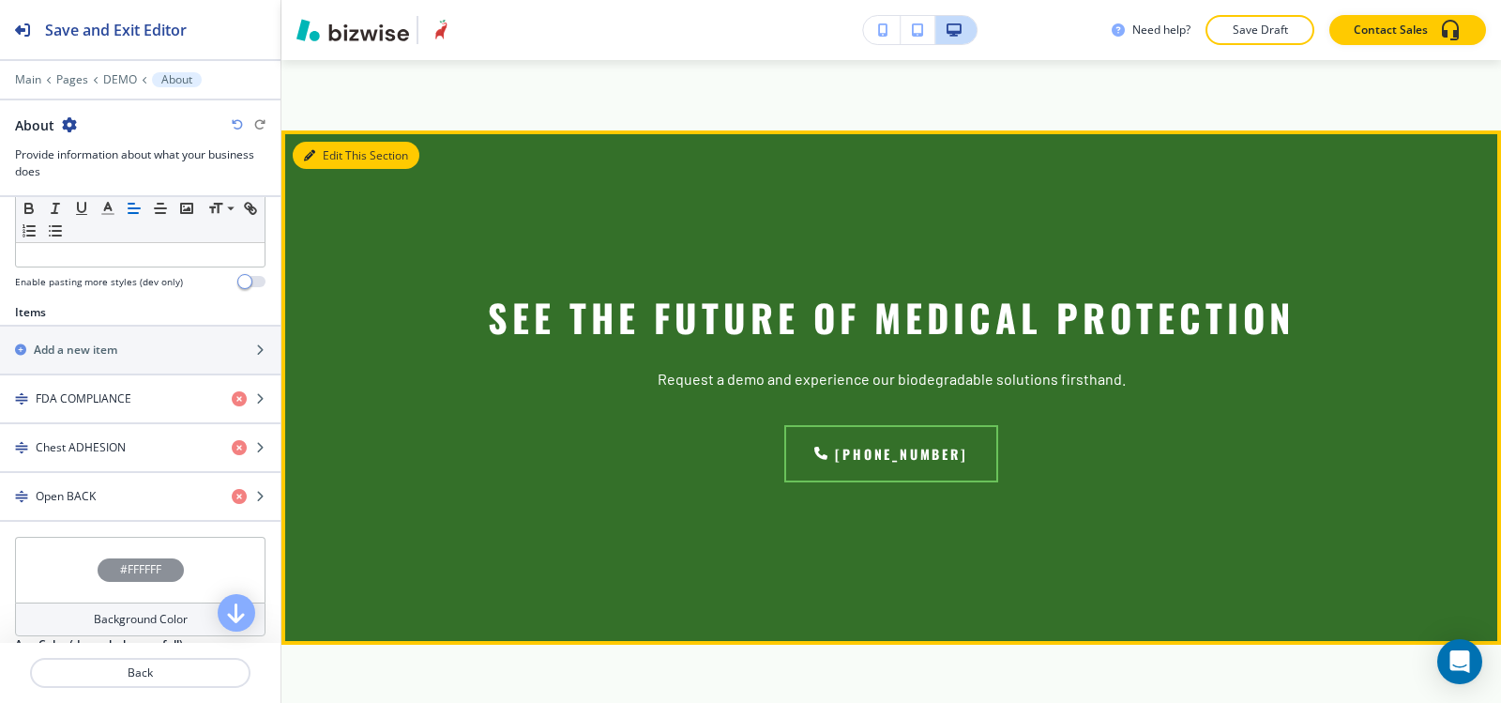
click at [308, 150] on icon "button" at bounding box center [309, 155] width 11 height 11
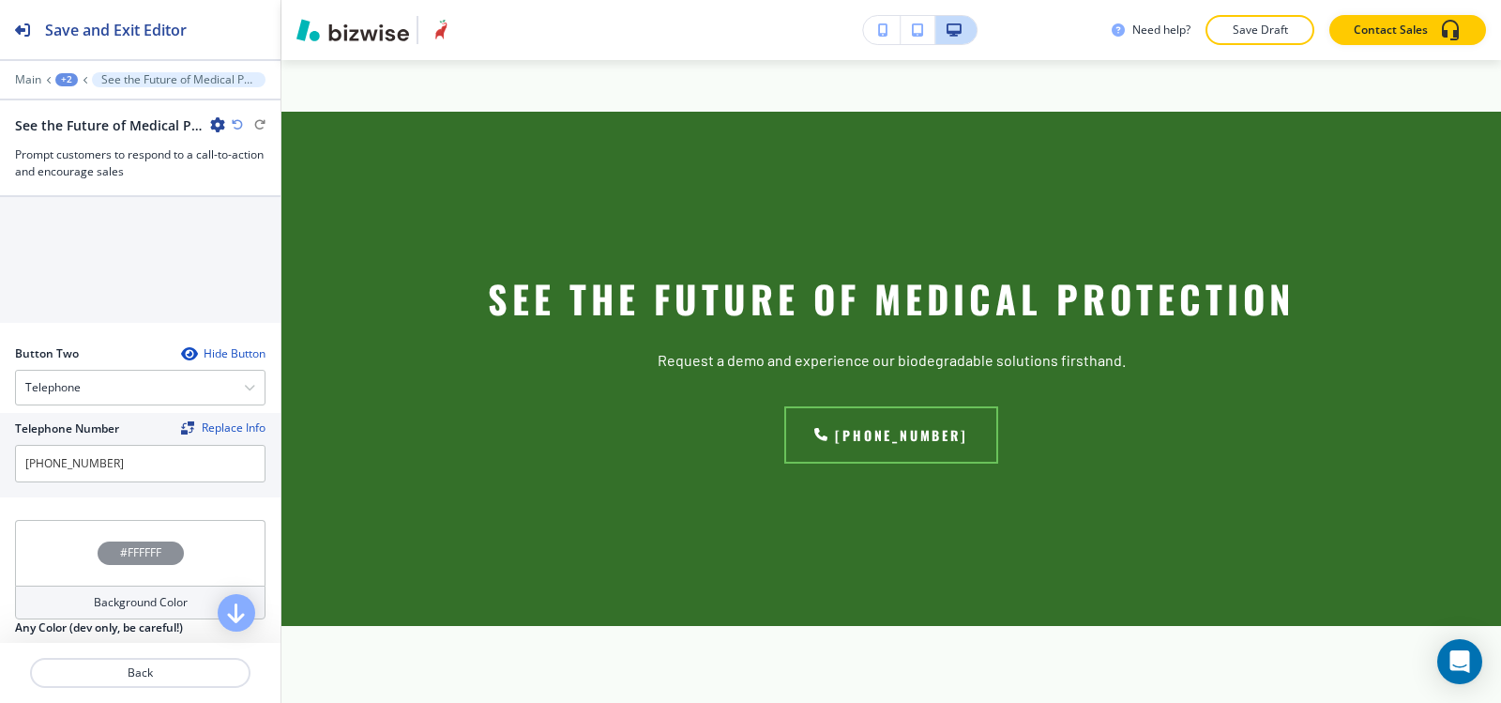
scroll to position [657, 0]
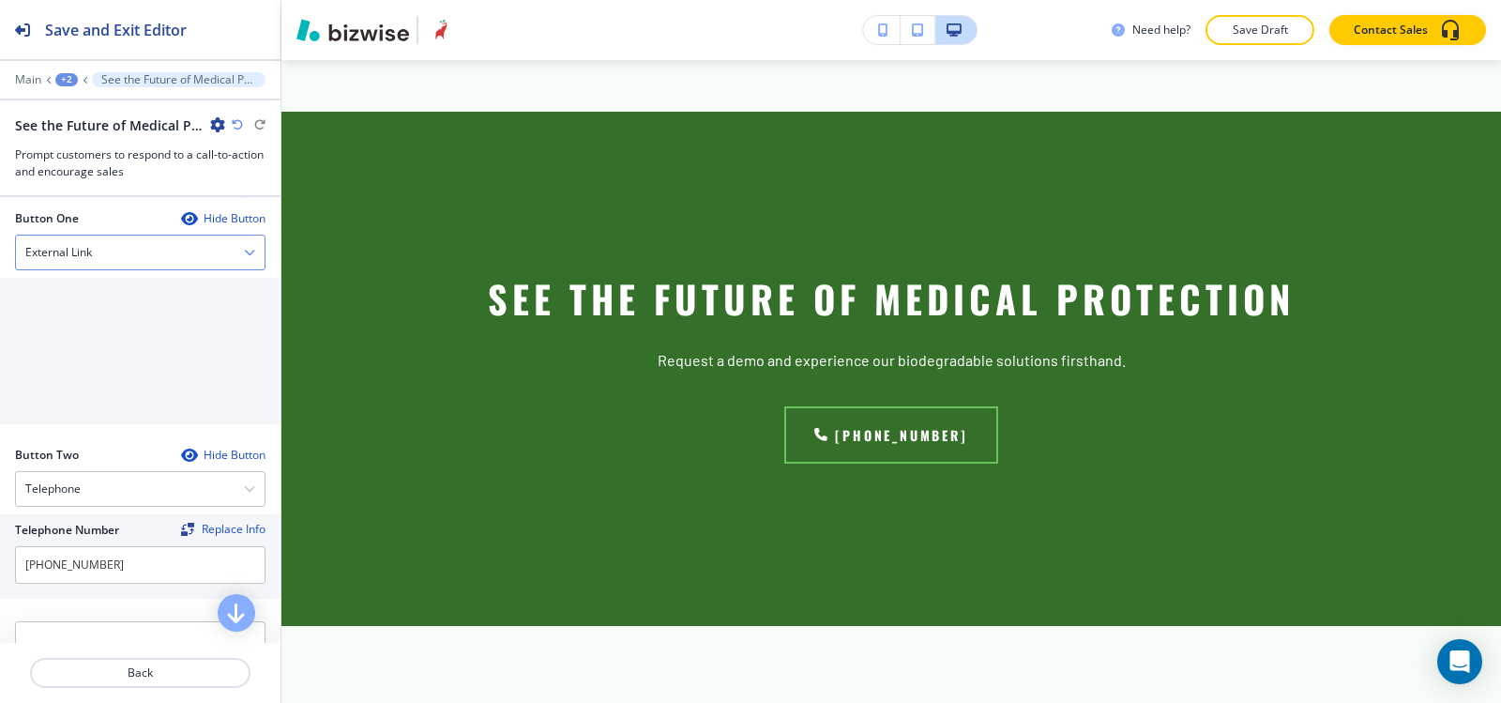
click at [99, 257] on div "External Link" at bounding box center [140, 253] width 249 height 34
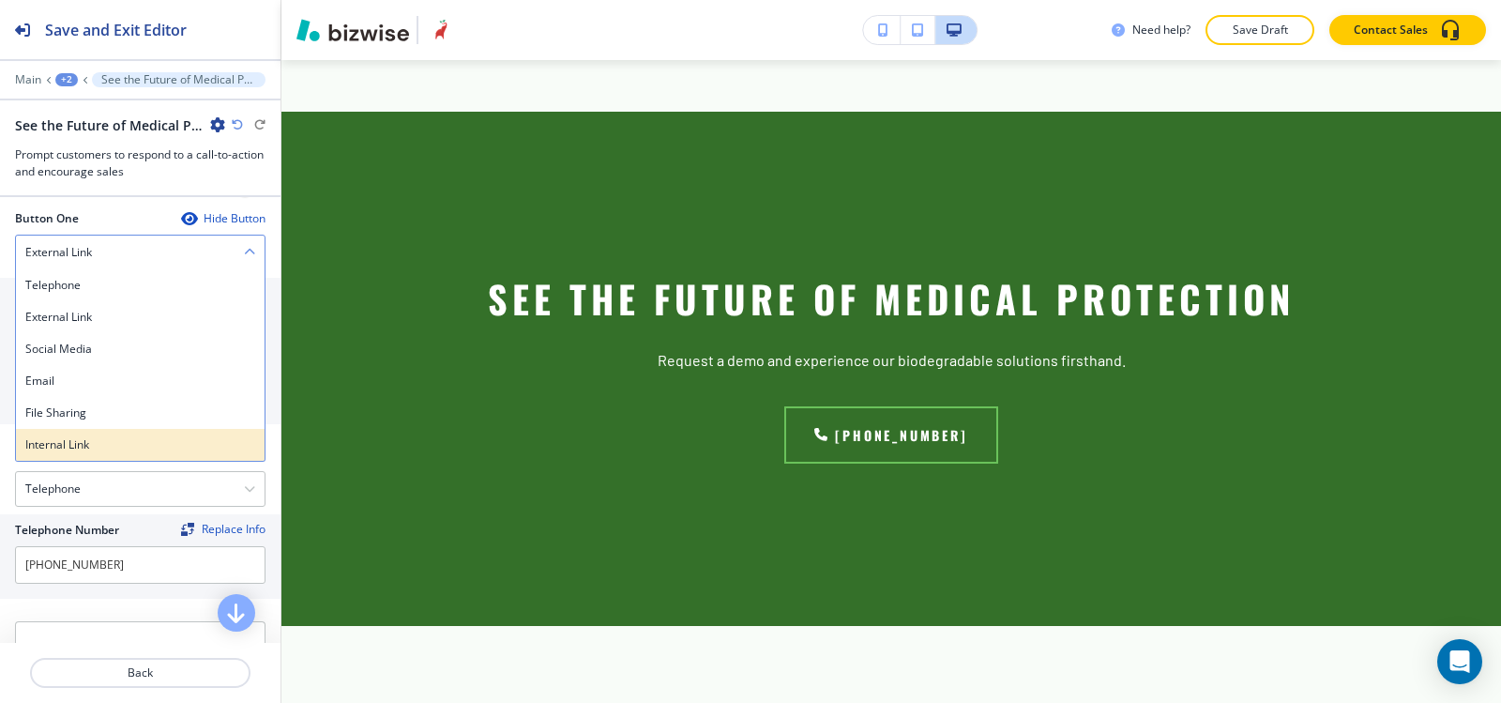
click at [96, 447] on h4 "Internal Link" at bounding box center [140, 444] width 230 height 17
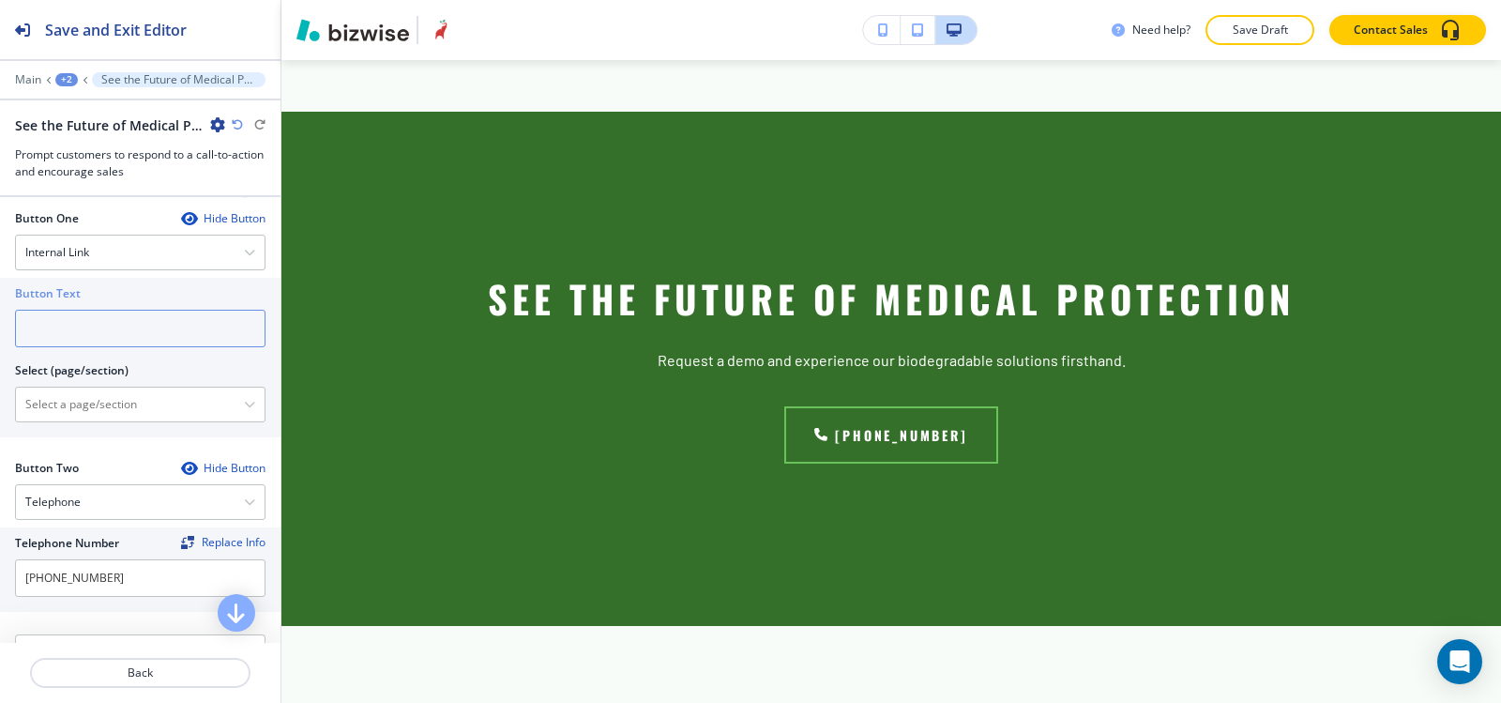
click at [83, 323] on input "text" at bounding box center [140, 329] width 251 height 38
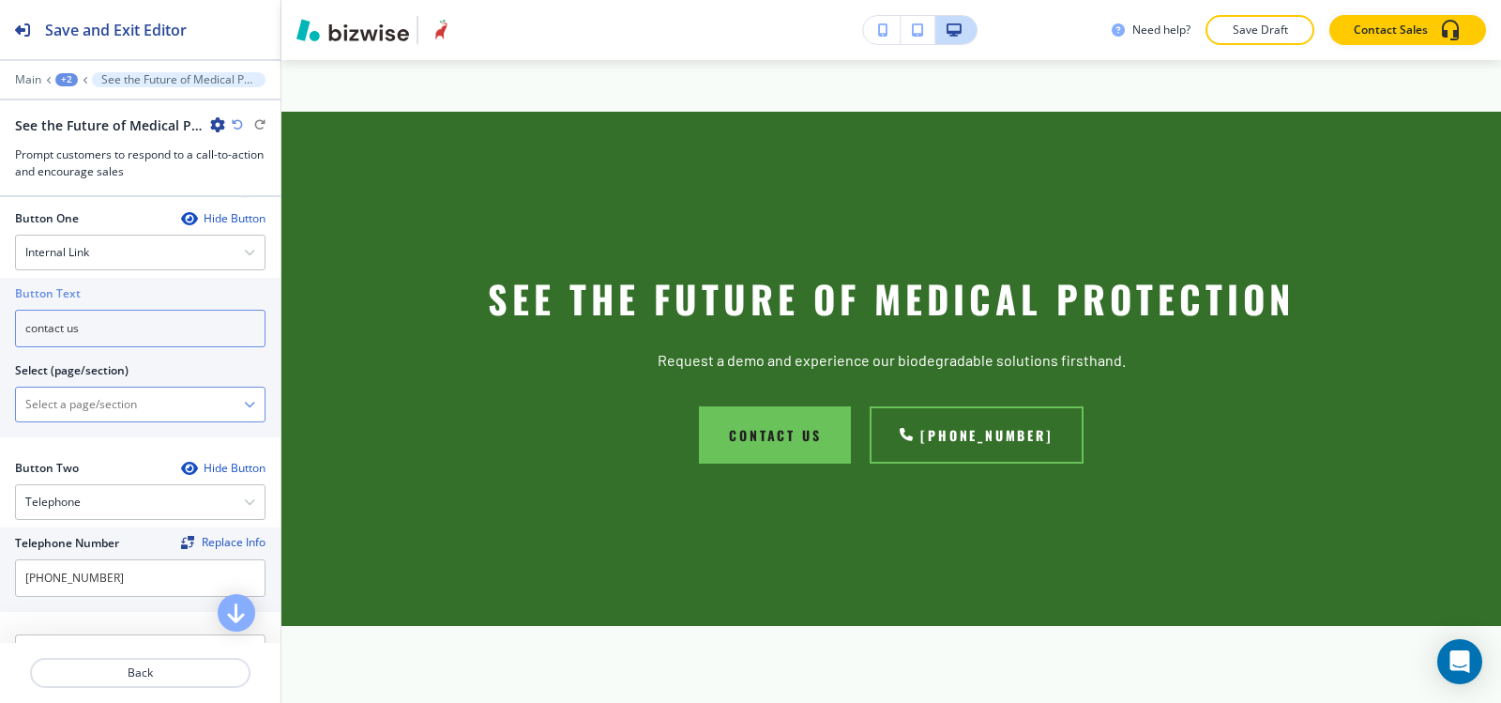
type input "contact us"
click at [61, 402] on \(page\/section\) "Manual Input" at bounding box center [130, 404] width 228 height 32
type \(page\/section\) "CONTACT US"
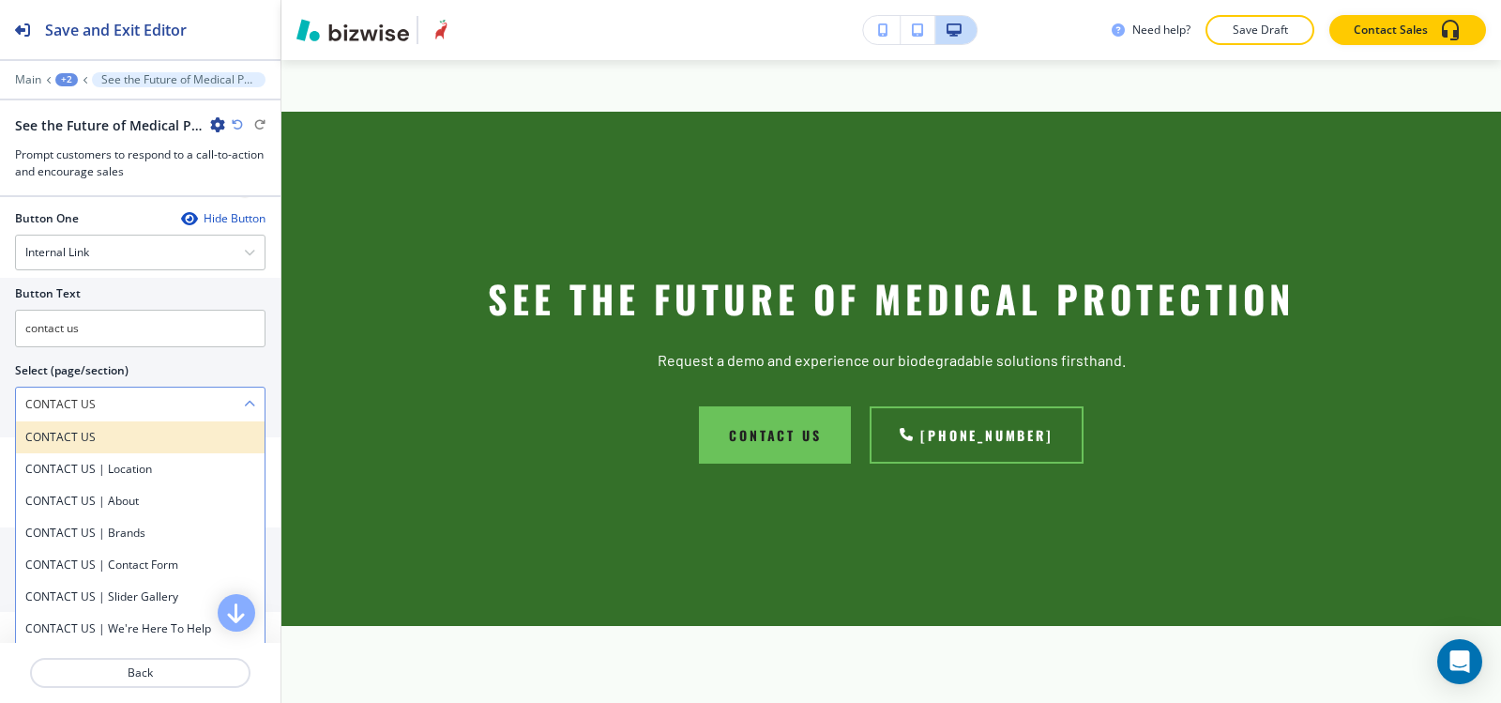
click at [74, 439] on h4 "CONTACT US" at bounding box center [140, 437] width 230 height 17
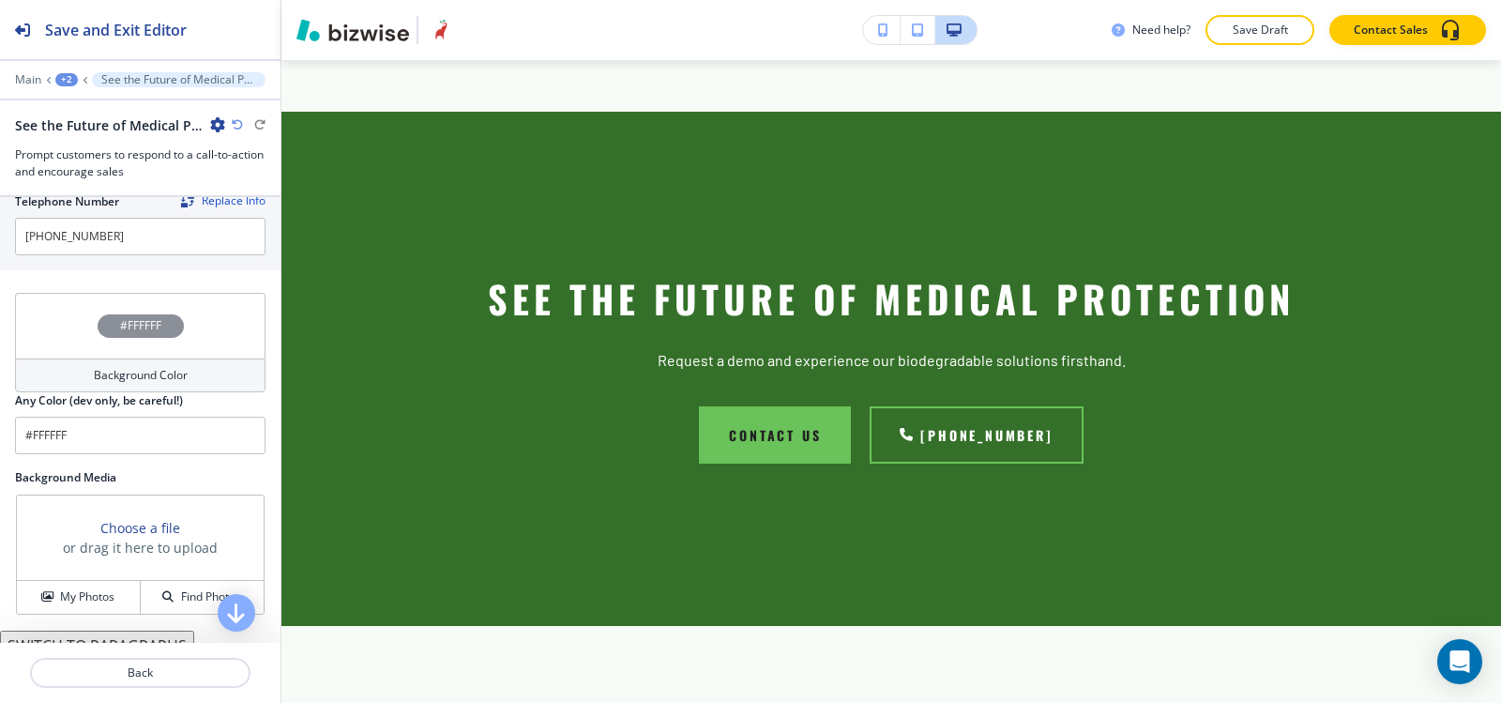
scroll to position [1046, 0]
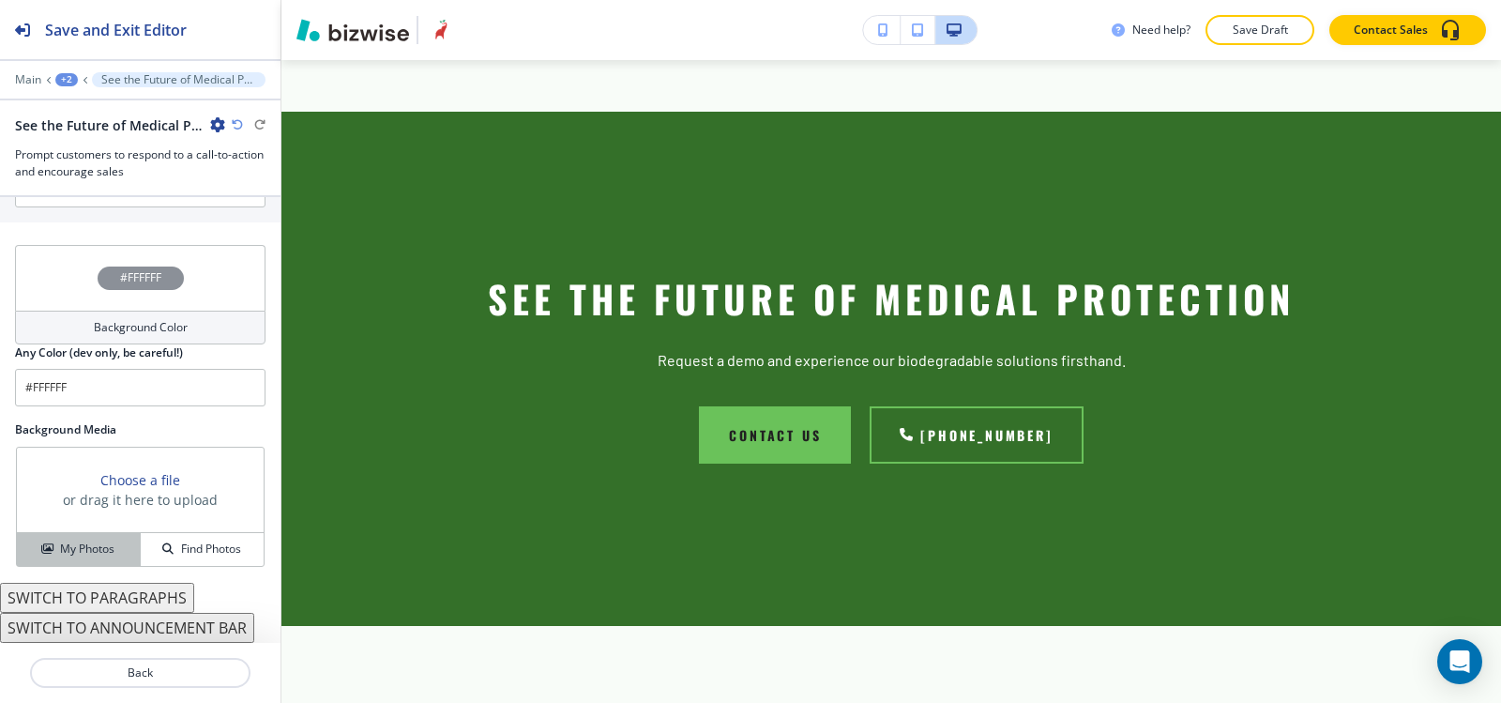
click at [60, 551] on h4 "My Photos" at bounding box center [87, 548] width 54 height 17
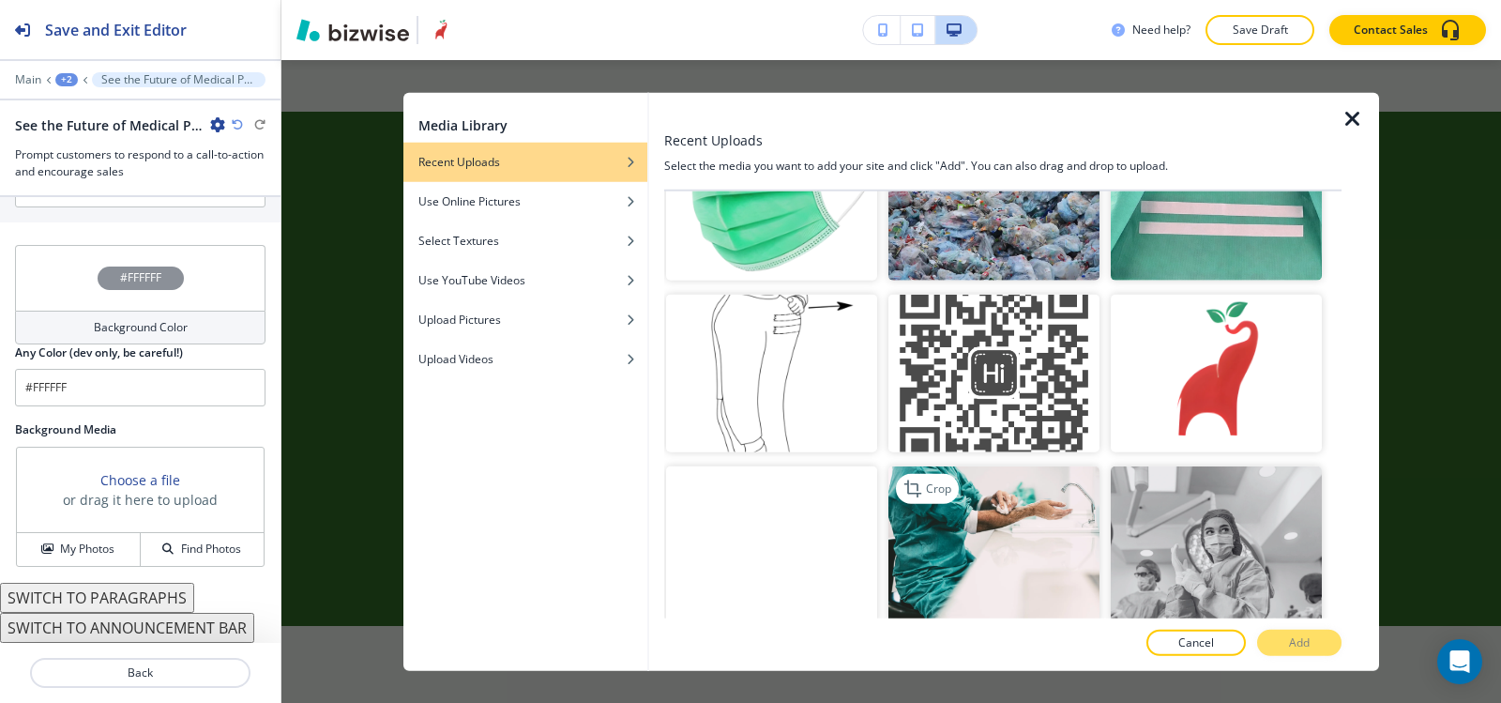
scroll to position [5067, 0]
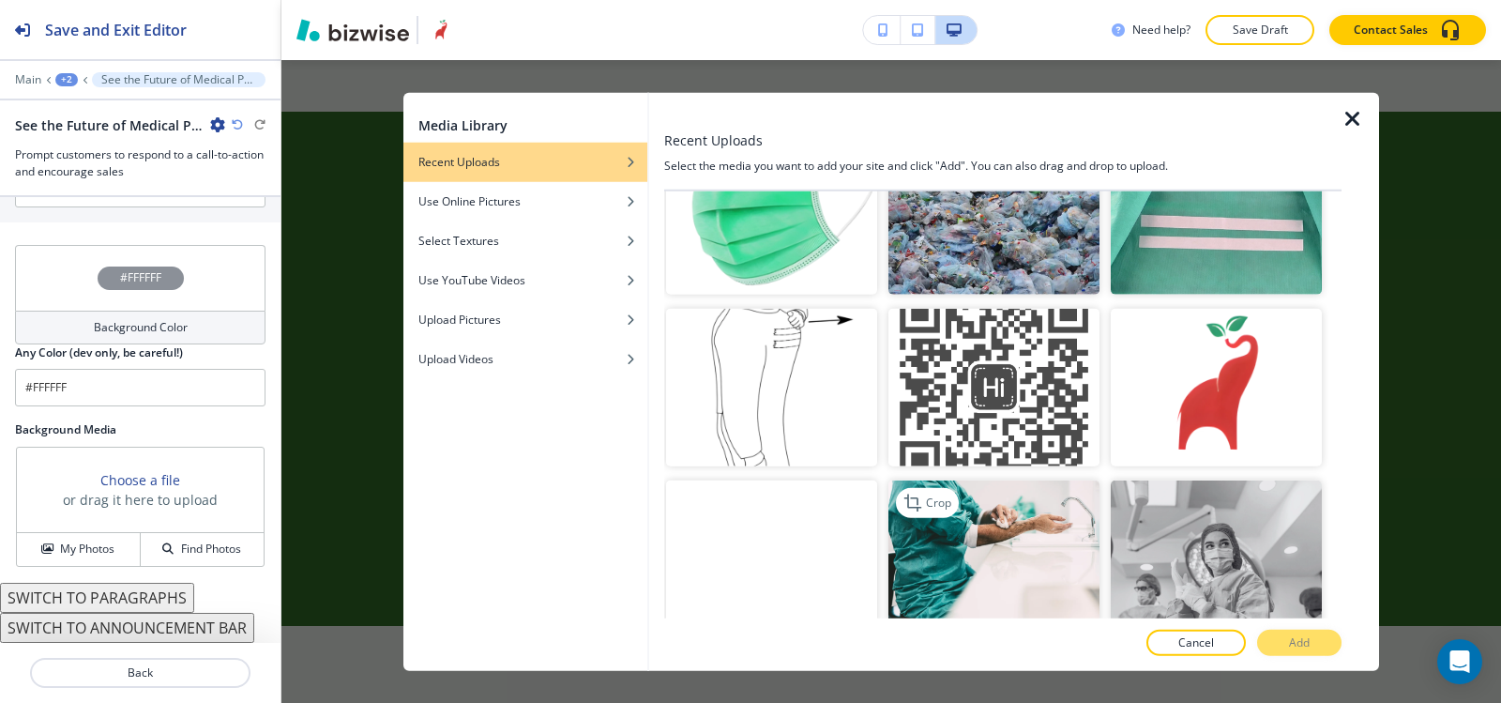
click at [997, 480] on img "button" at bounding box center [994, 559] width 211 height 159
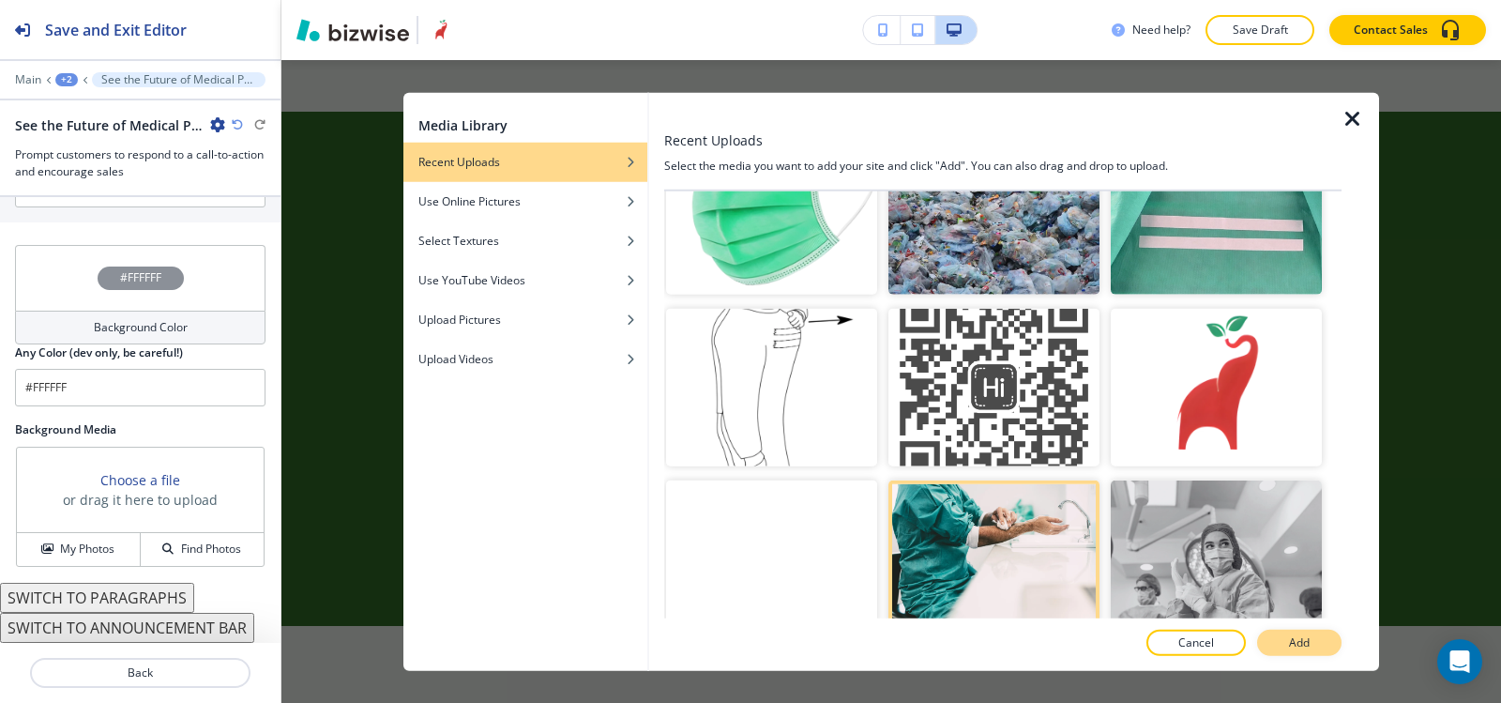
click at [1290, 645] on p "Add" at bounding box center [1299, 642] width 21 height 17
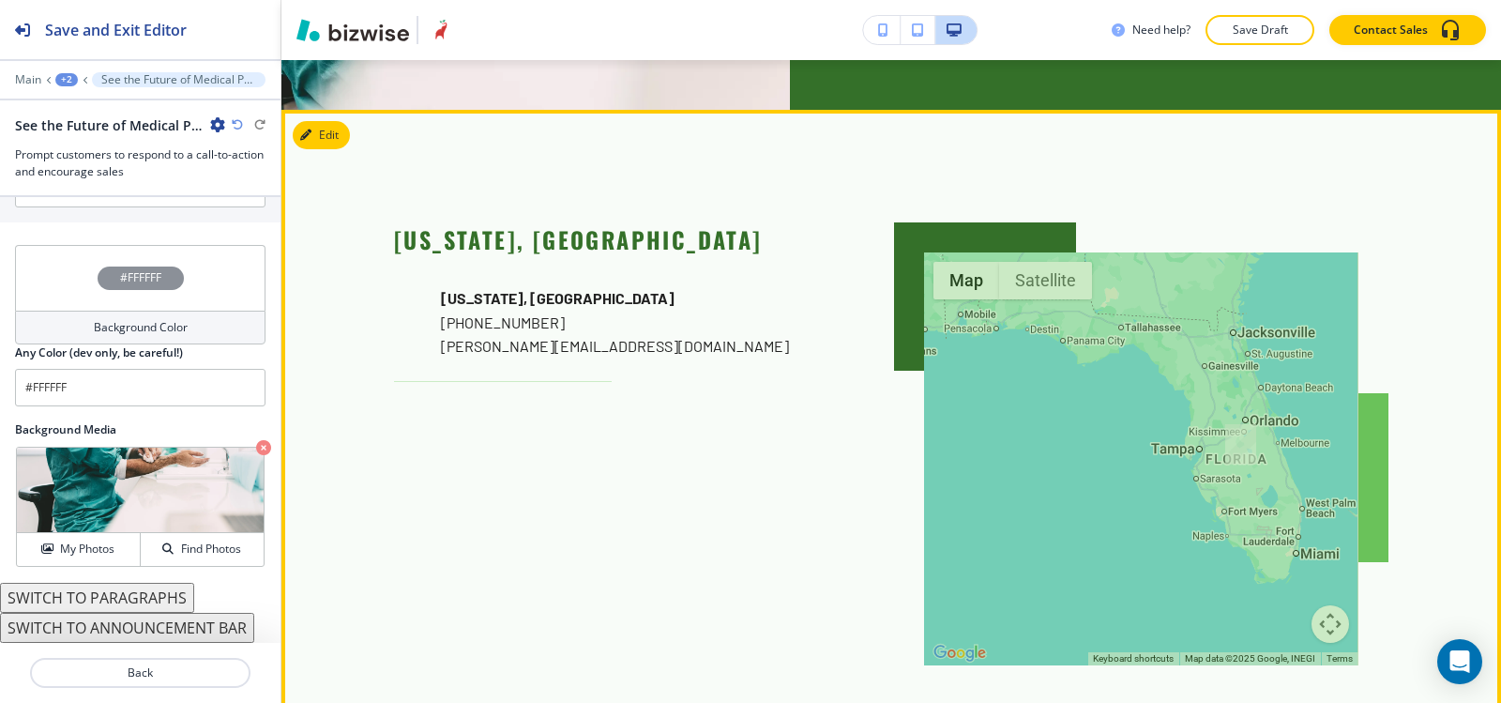
scroll to position [4819, 0]
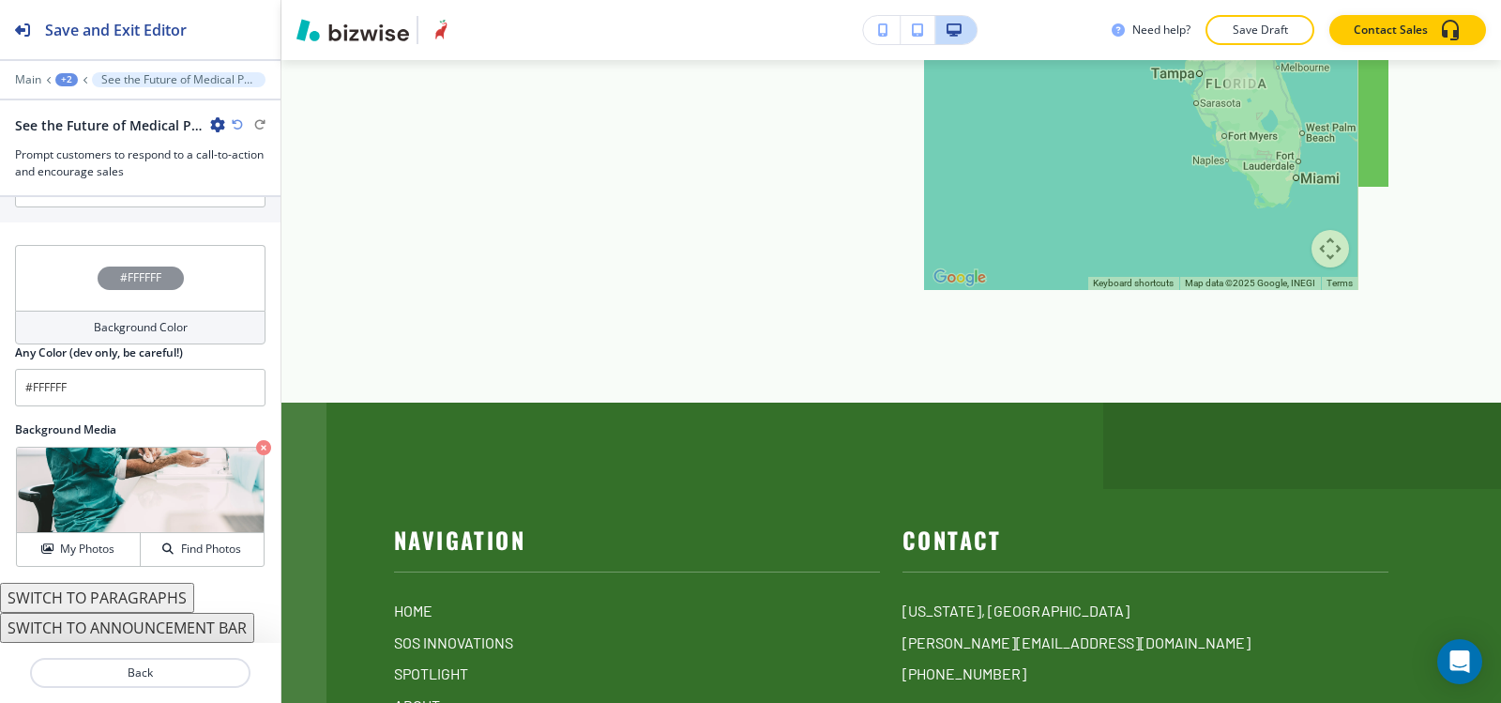
click at [63, 78] on div "+2" at bounding box center [66, 79] width 23 height 13
click at [127, 151] on p "DEMO" at bounding box center [116, 143] width 96 height 17
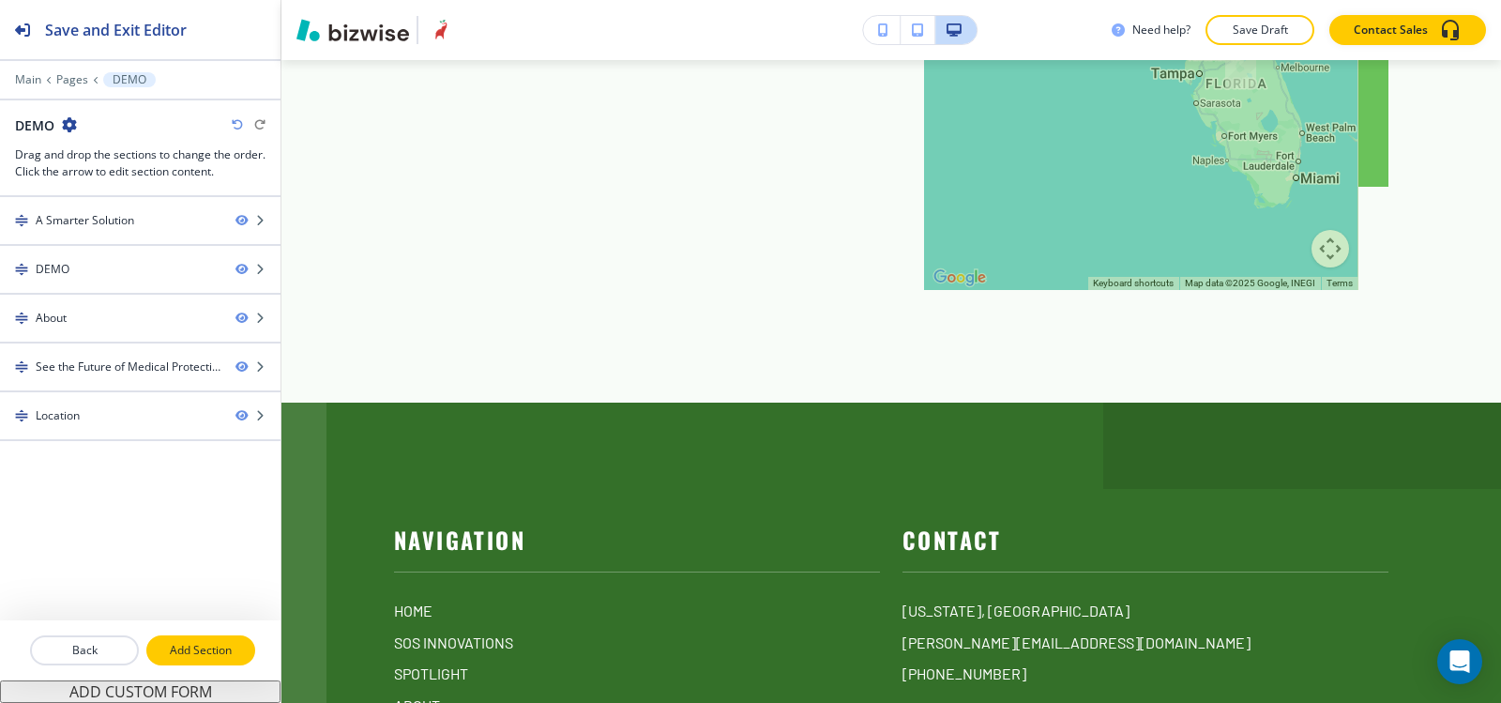
click at [202, 653] on p "Add Section" at bounding box center [200, 650] width 105 height 17
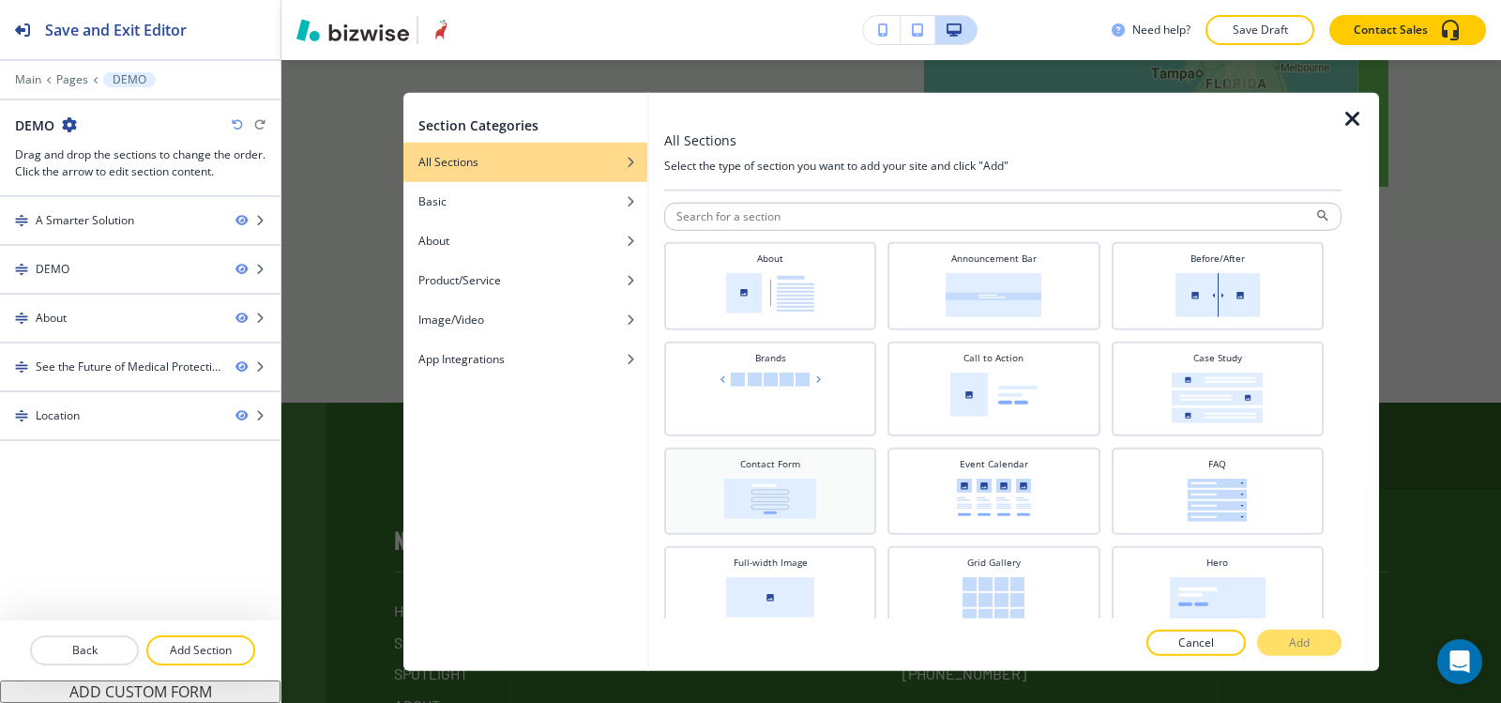
click at [740, 494] on img at bounding box center [770, 498] width 92 height 40
click at [1304, 636] on p "Add" at bounding box center [1299, 642] width 21 height 17
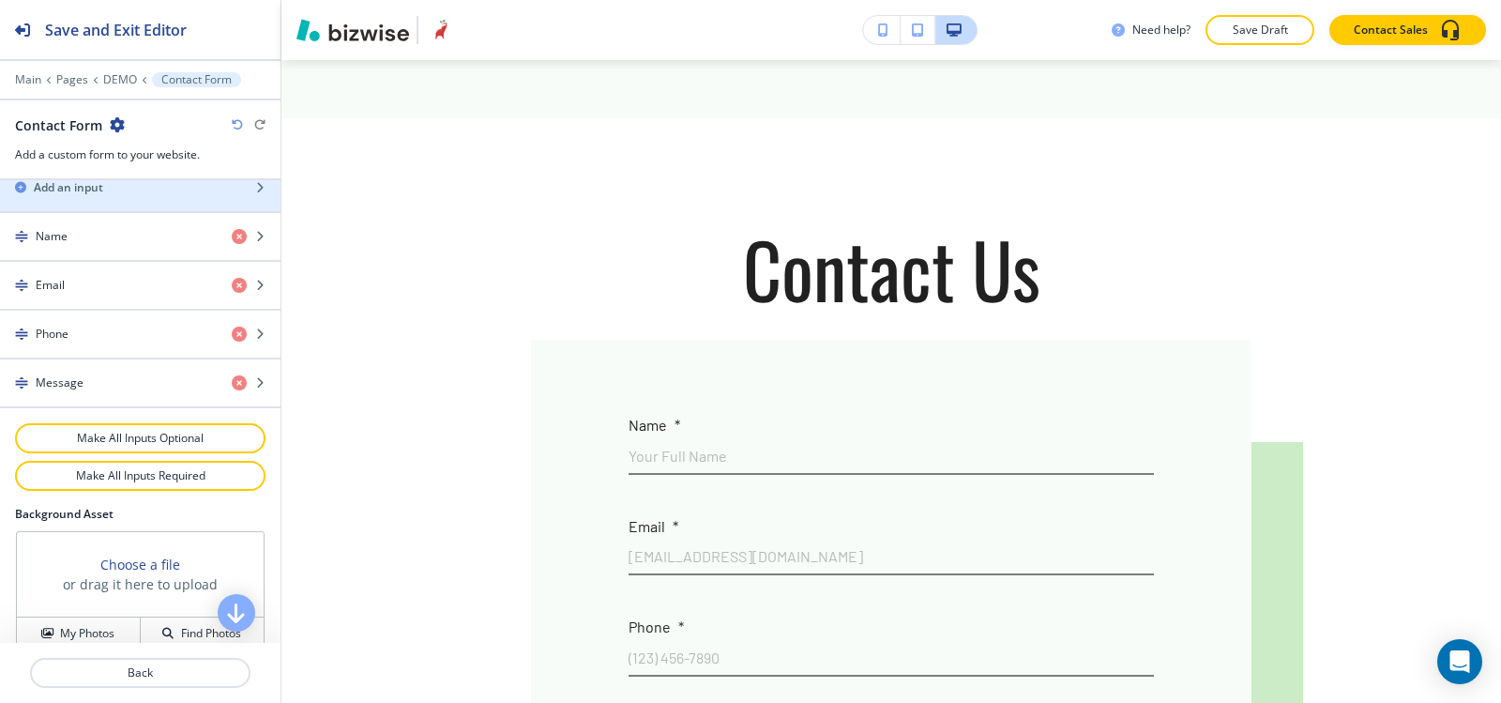
scroll to position [1032, 0]
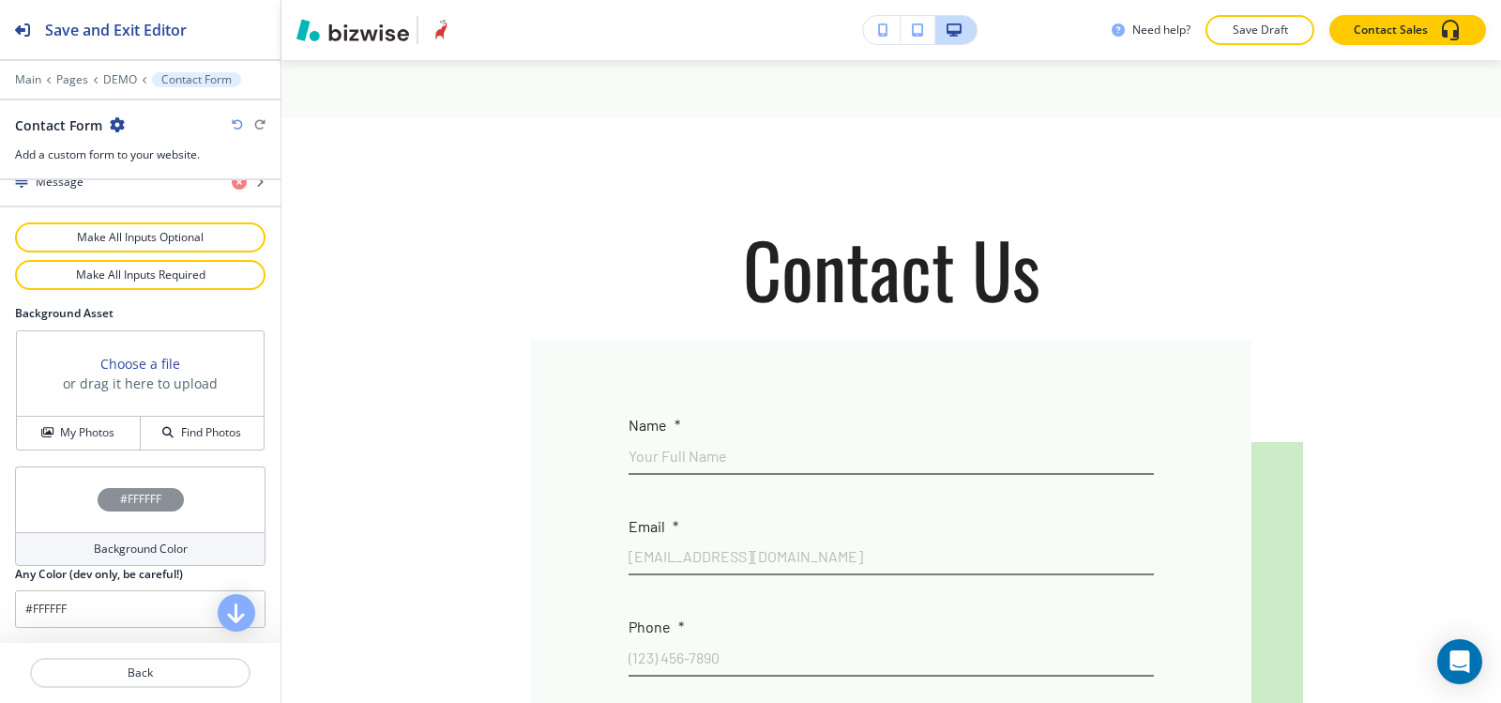
click at [100, 552] on h4 "Background Color" at bounding box center [141, 548] width 94 height 17
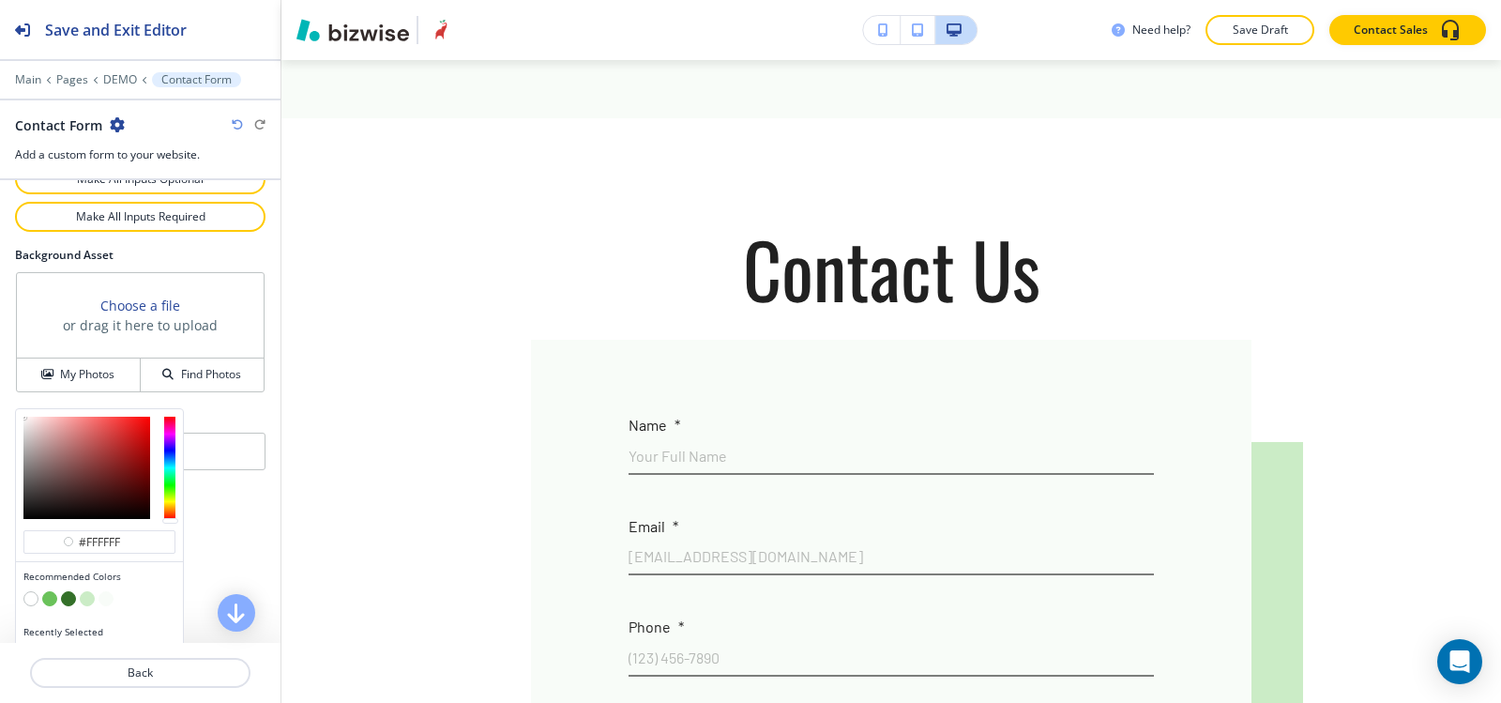
scroll to position [1121, 0]
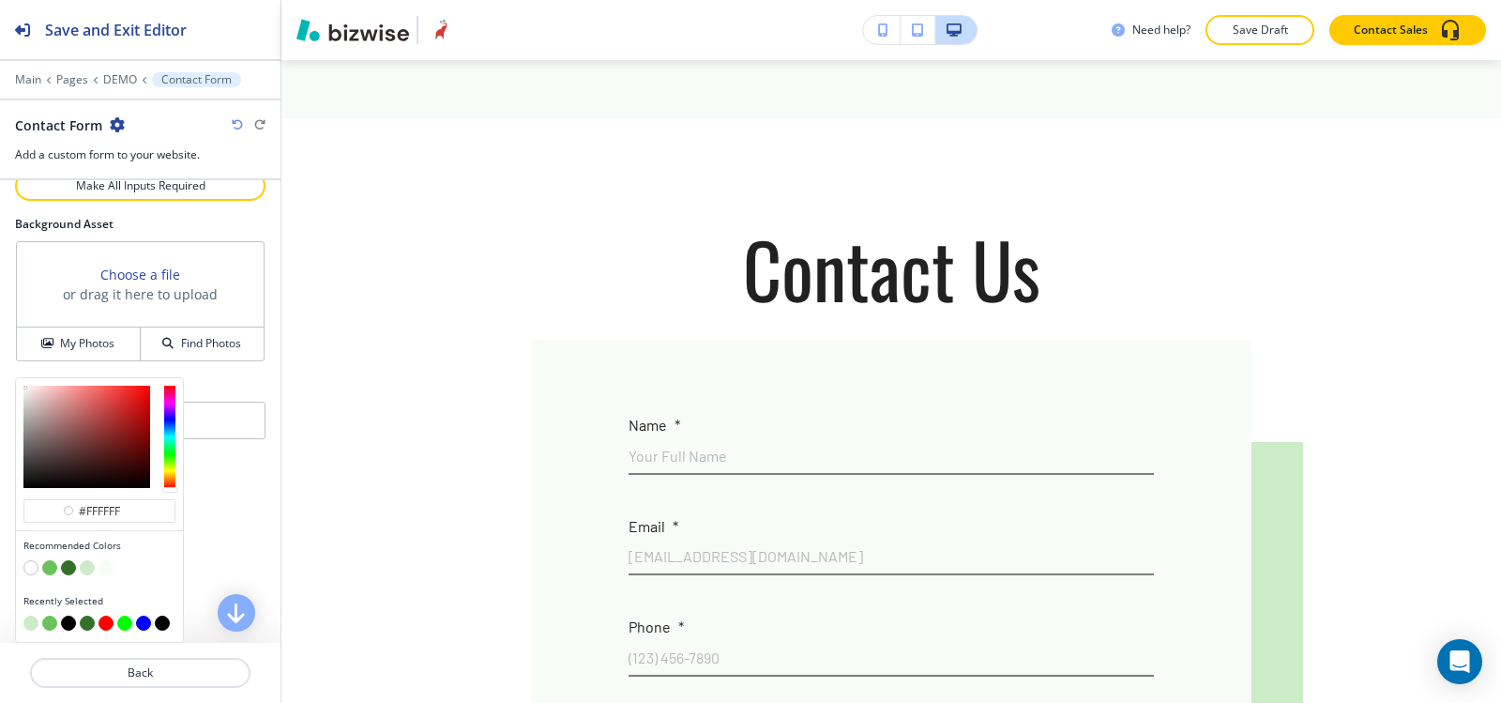
click at [88, 564] on button "button" at bounding box center [87, 567] width 15 height 15
type input "#cbecc6"
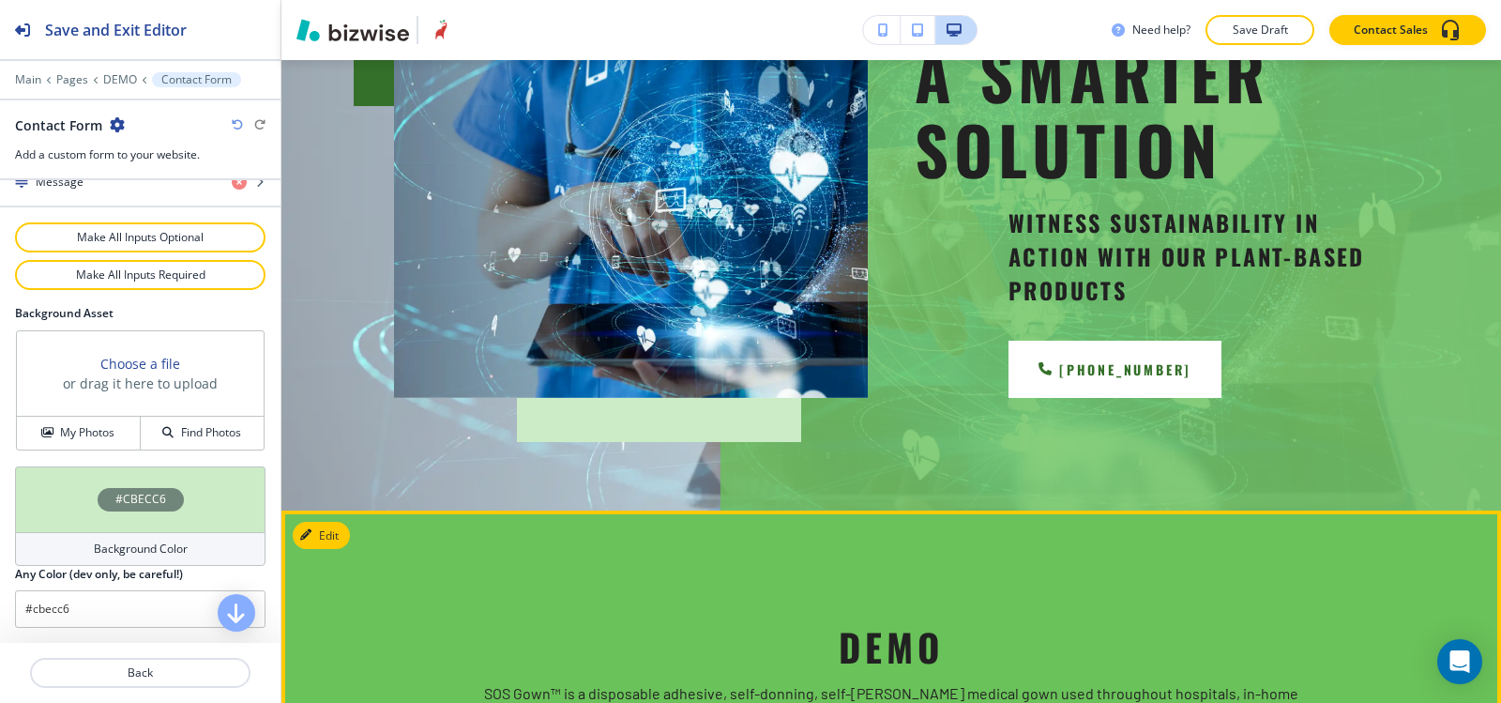
scroll to position [37, 0]
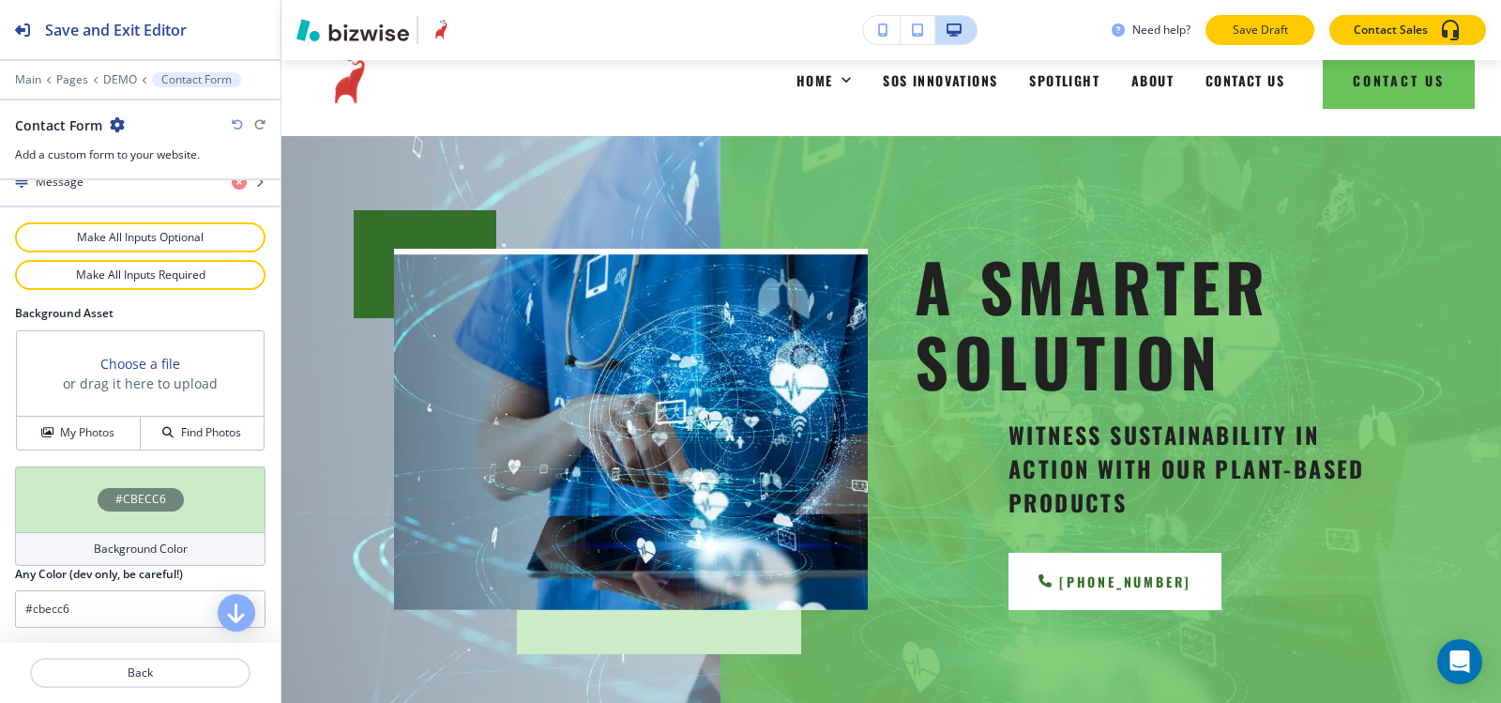
click at [1264, 36] on p "Save Draft" at bounding box center [1260, 30] width 60 height 17
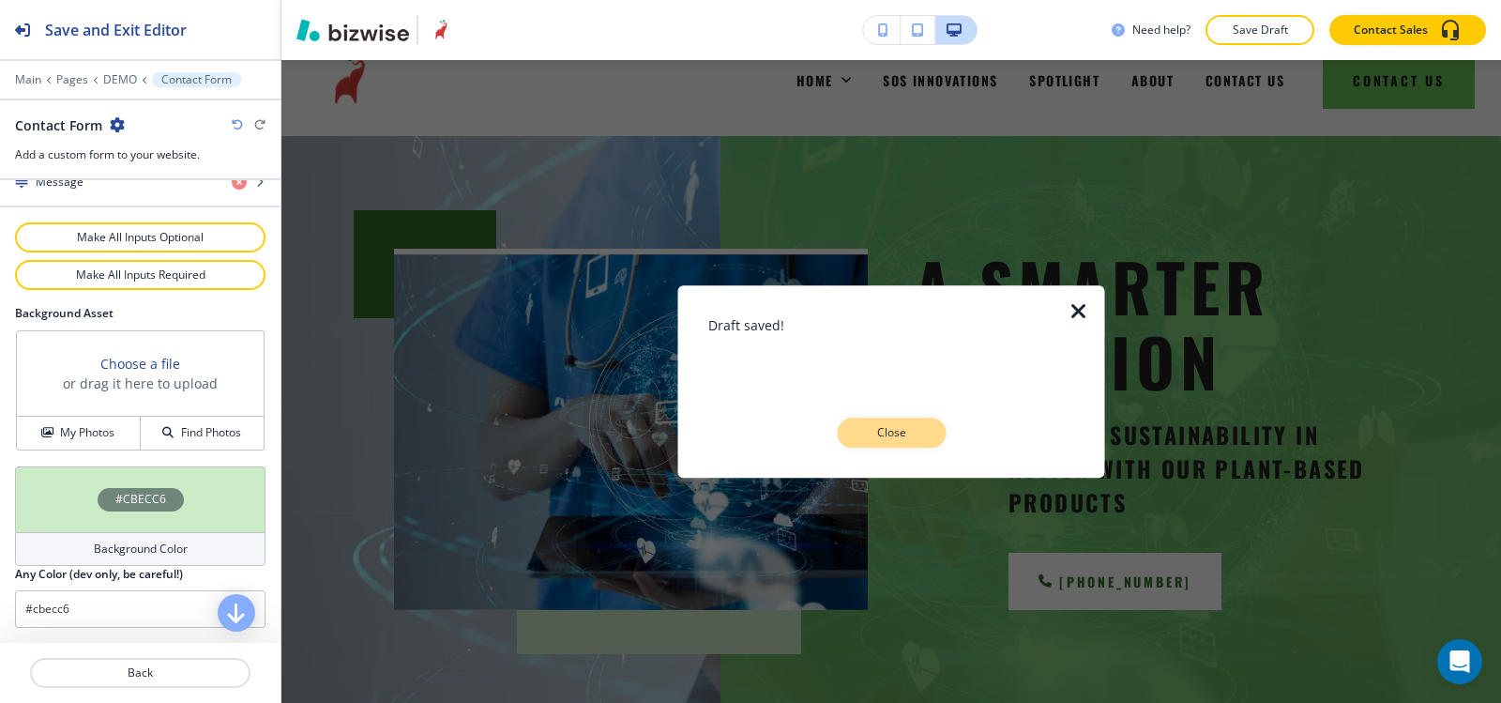
click at [933, 439] on button "Close" at bounding box center [891, 433] width 109 height 30
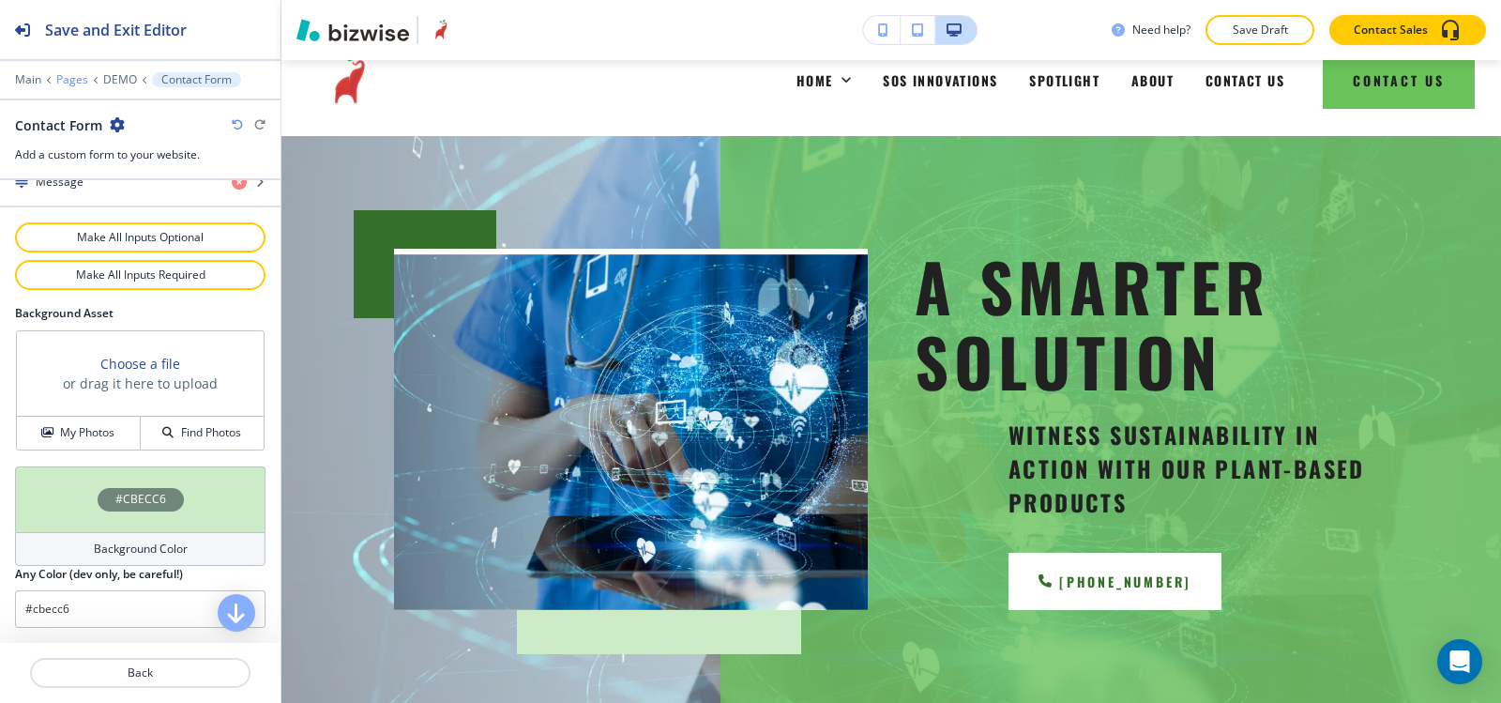
click at [70, 75] on p "Pages" at bounding box center [72, 79] width 32 height 13
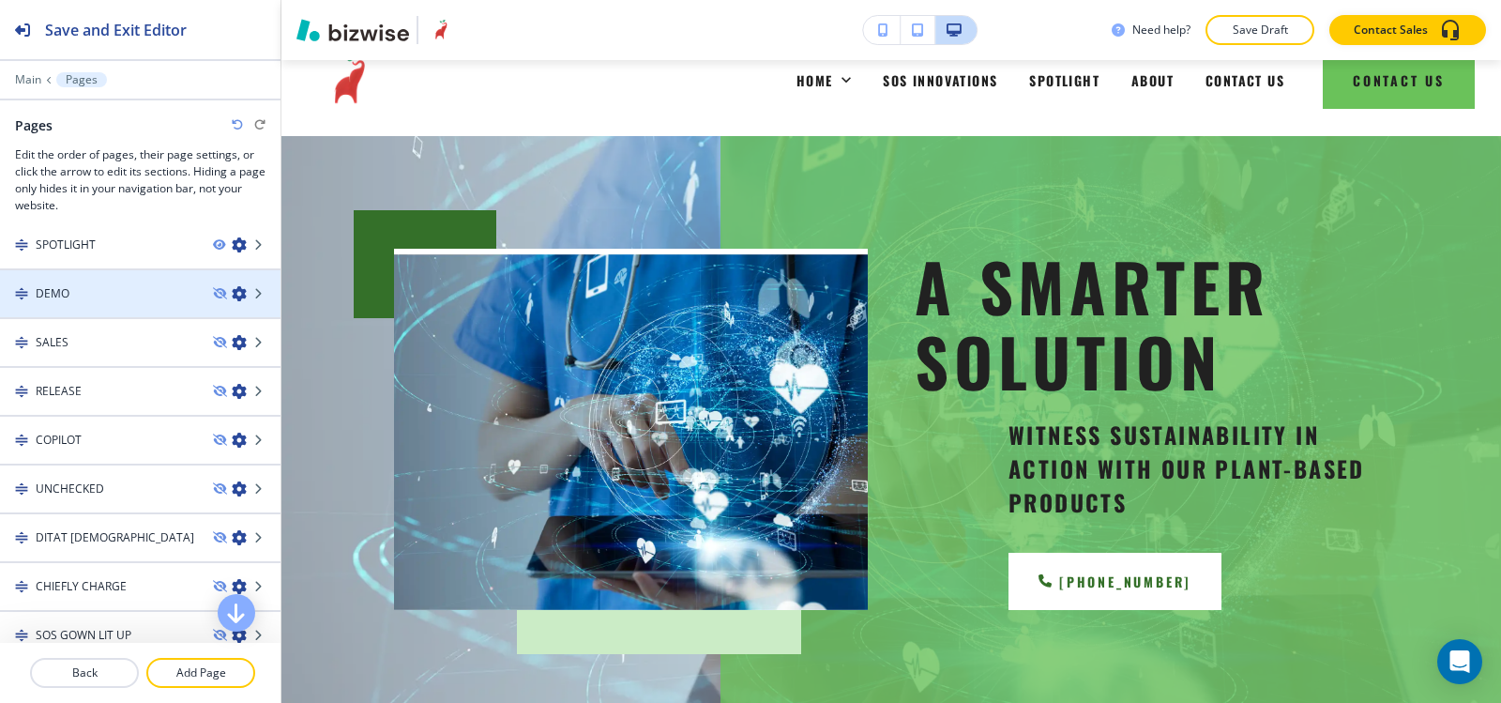
scroll to position [188, 0]
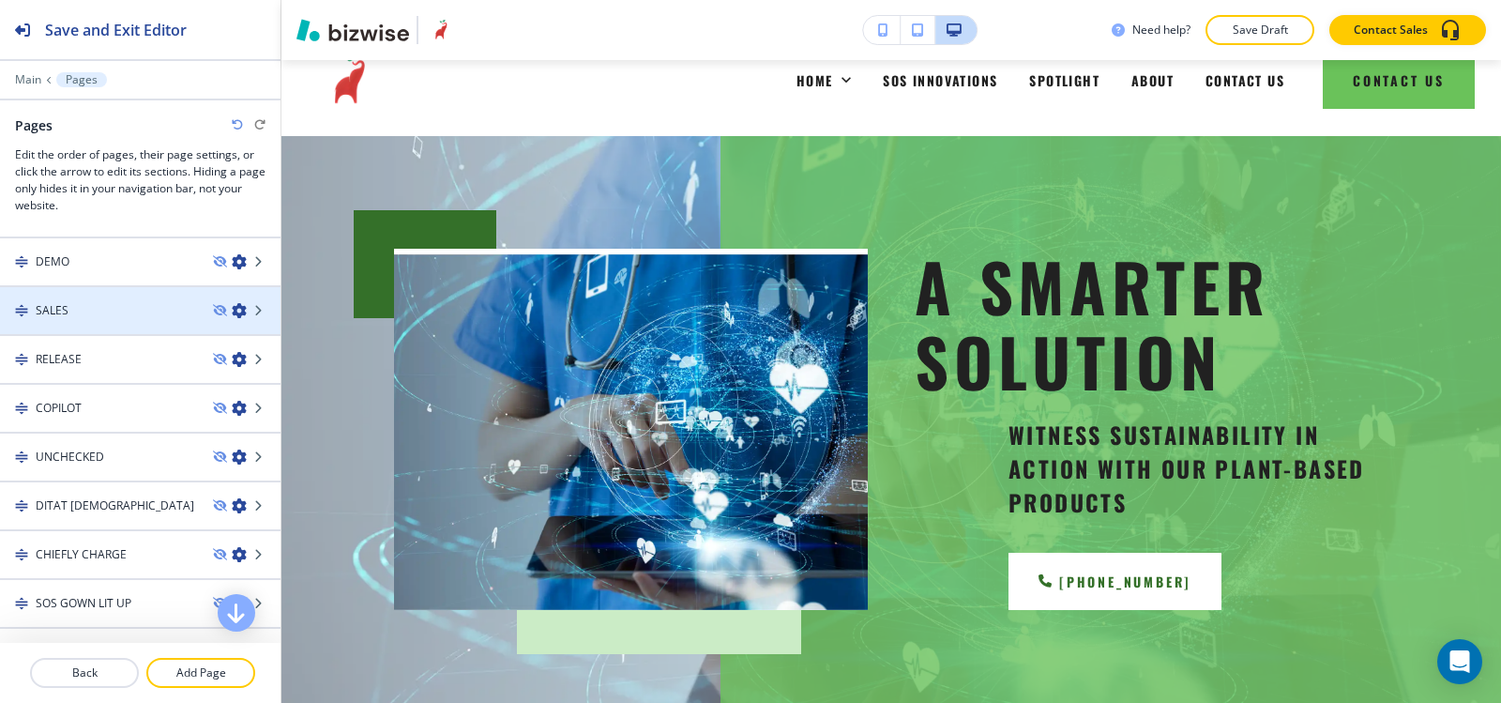
click at [124, 313] on div "SALES" at bounding box center [99, 310] width 198 height 17
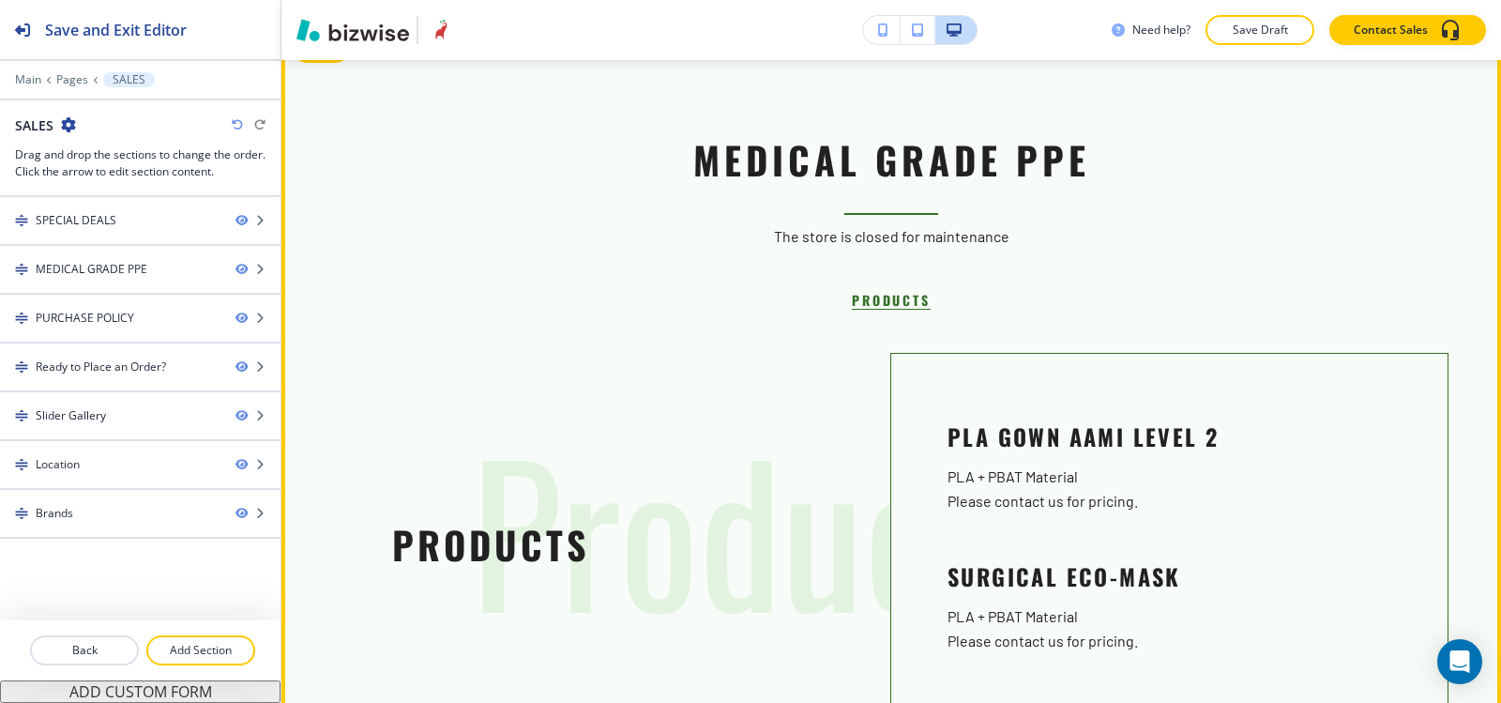
scroll to position [751, 0]
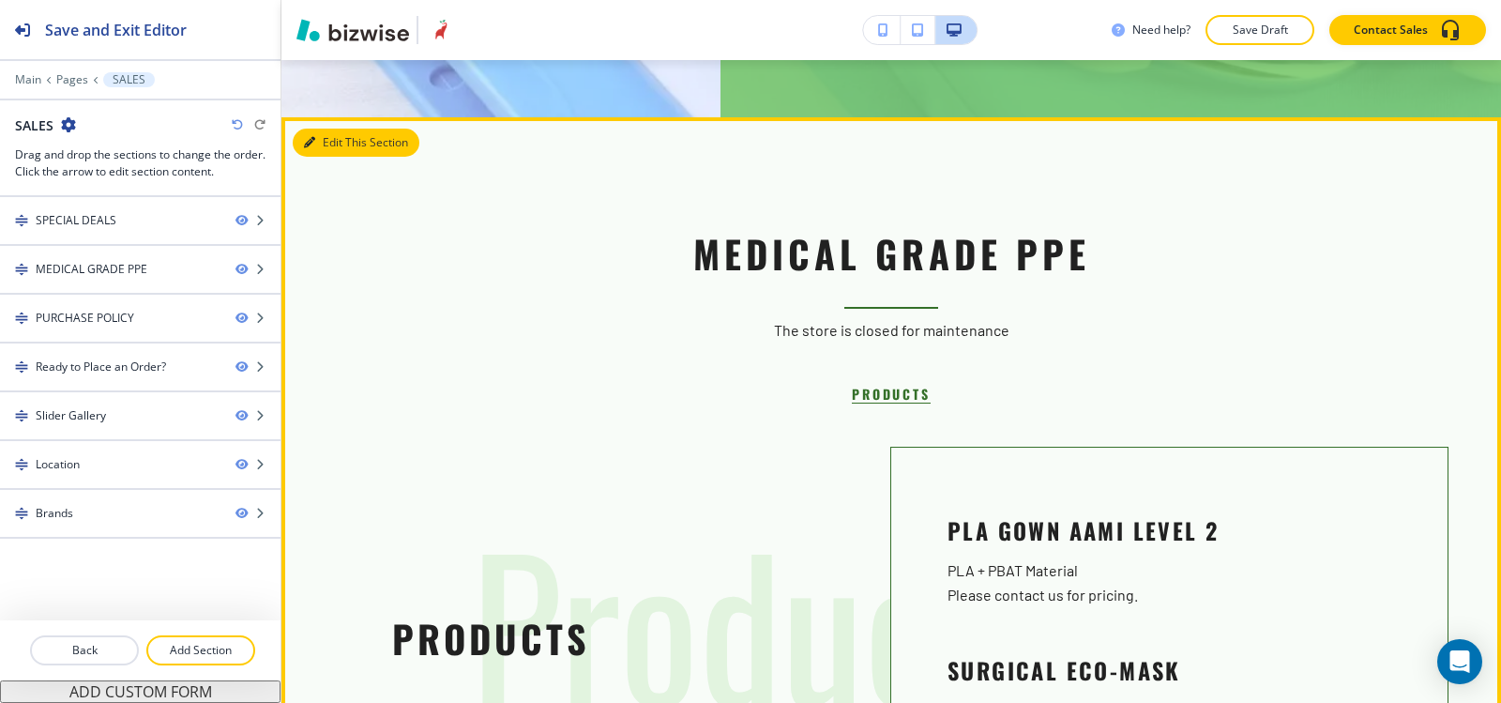
click at [337, 148] on button "Edit This Section" at bounding box center [356, 143] width 127 height 28
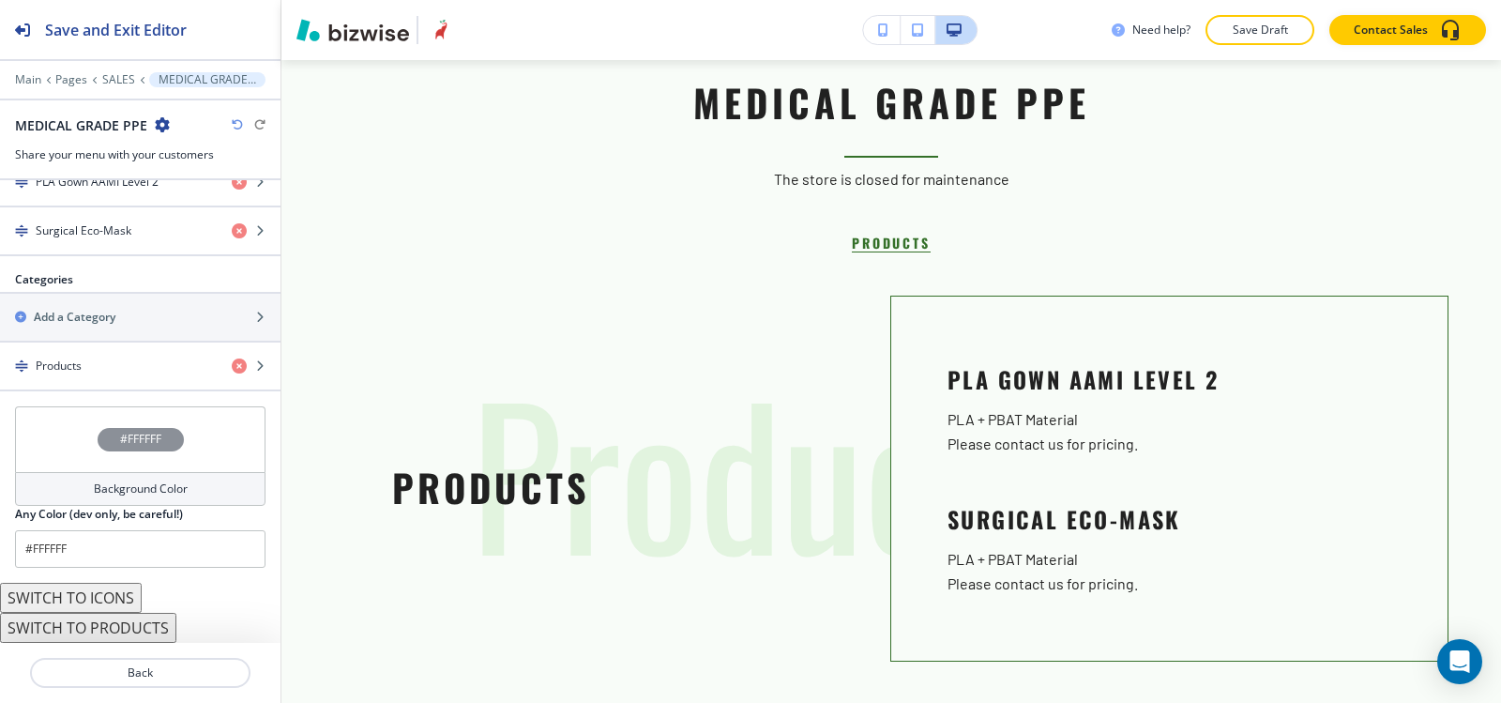
scroll to position [669, 0]
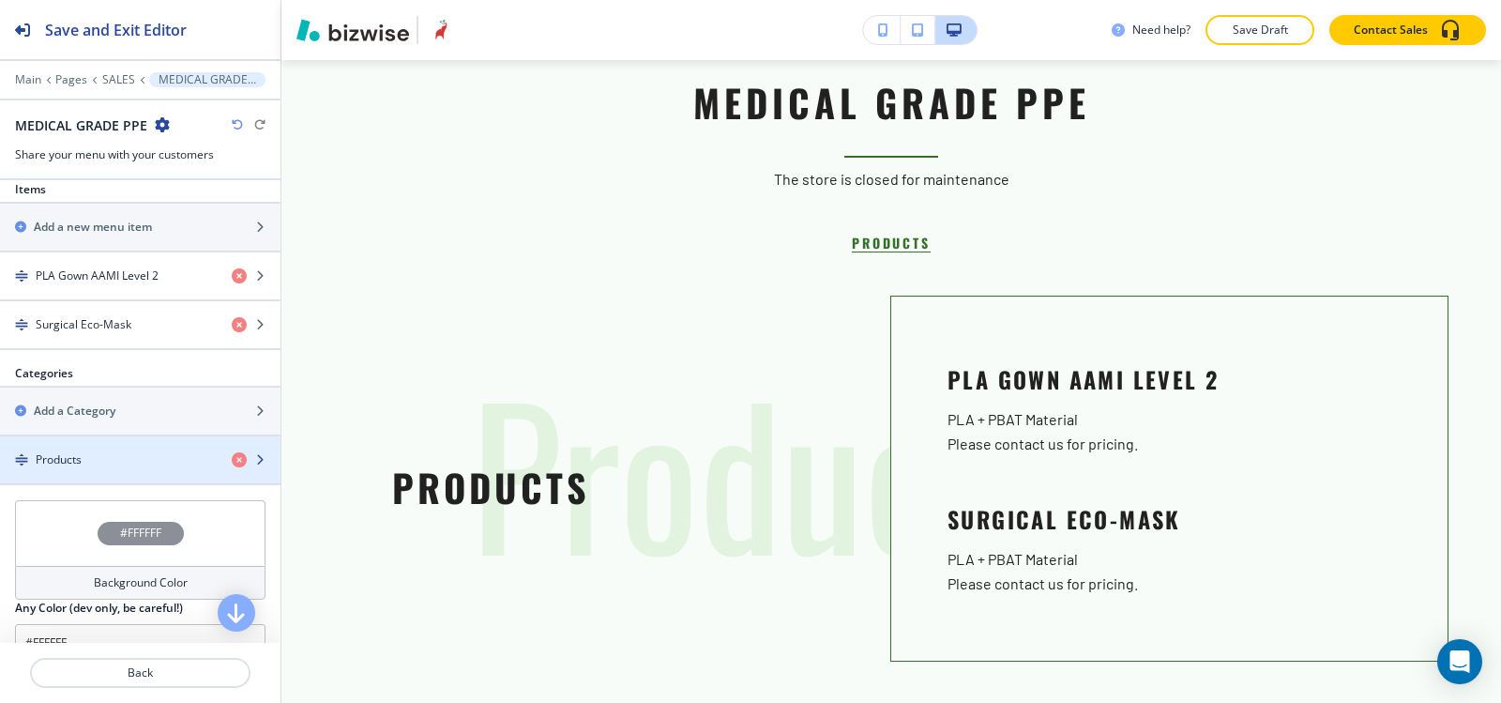
click at [110, 478] on div "button" at bounding box center [140, 475] width 281 height 15
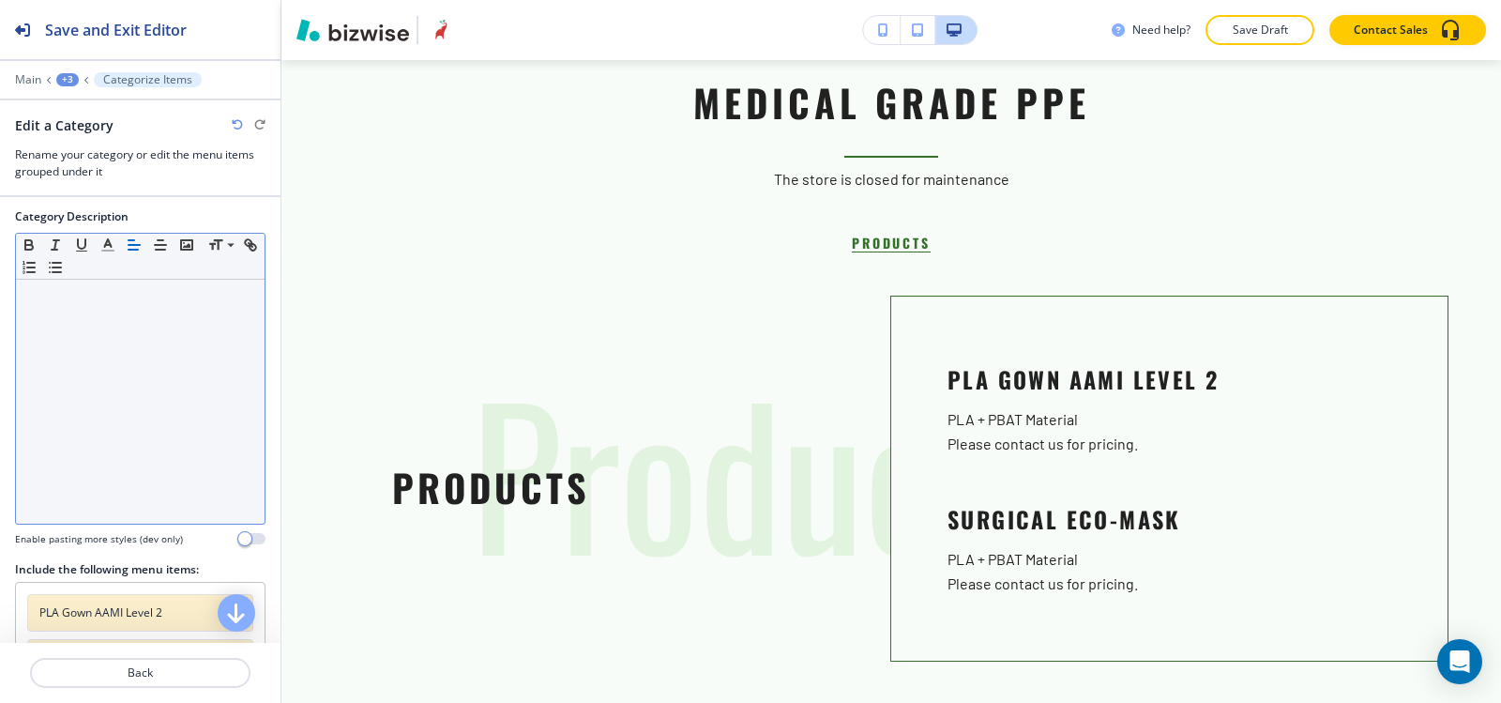
scroll to position [0, 0]
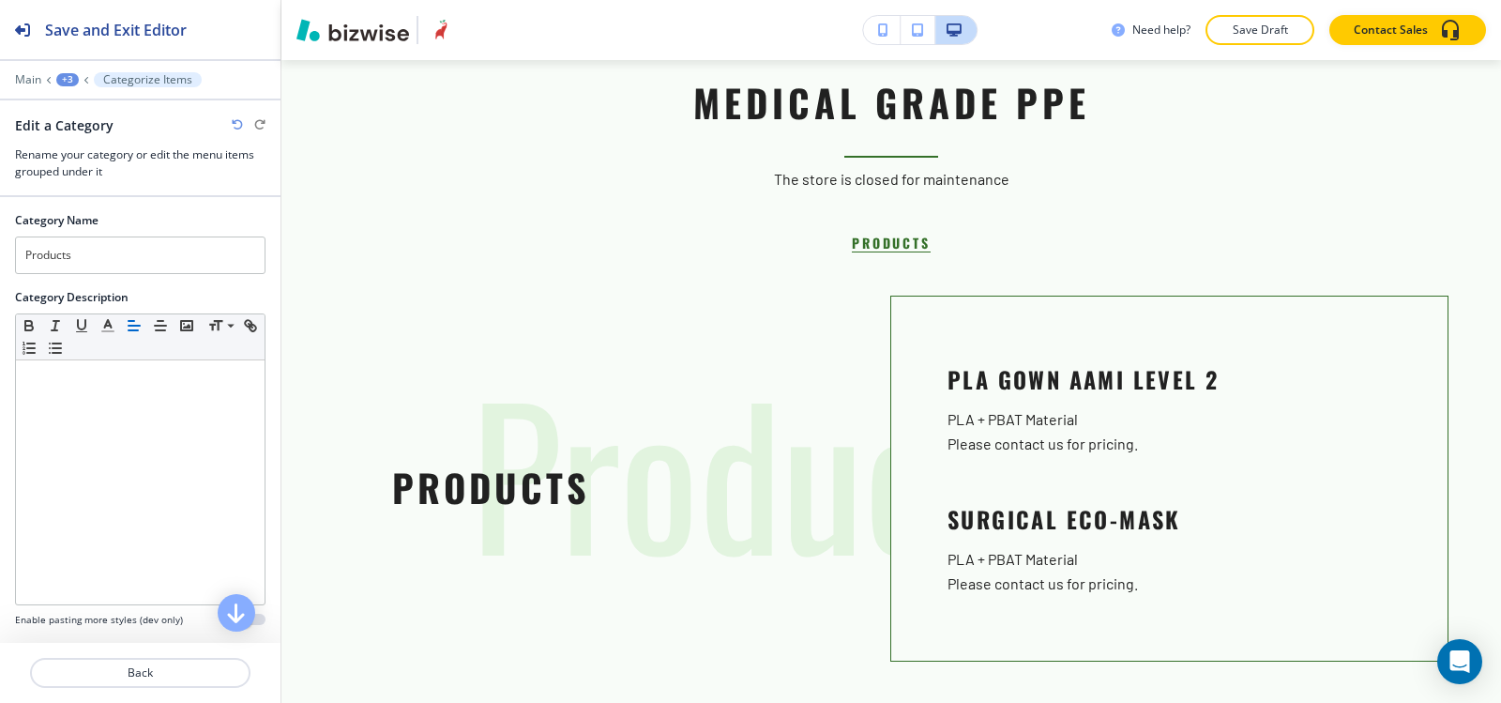
click at [71, 81] on div "+3" at bounding box center [67, 79] width 23 height 13
click at [95, 178] on p "MEDICAL GRADE PPE" at bounding box center [116, 176] width 96 height 17
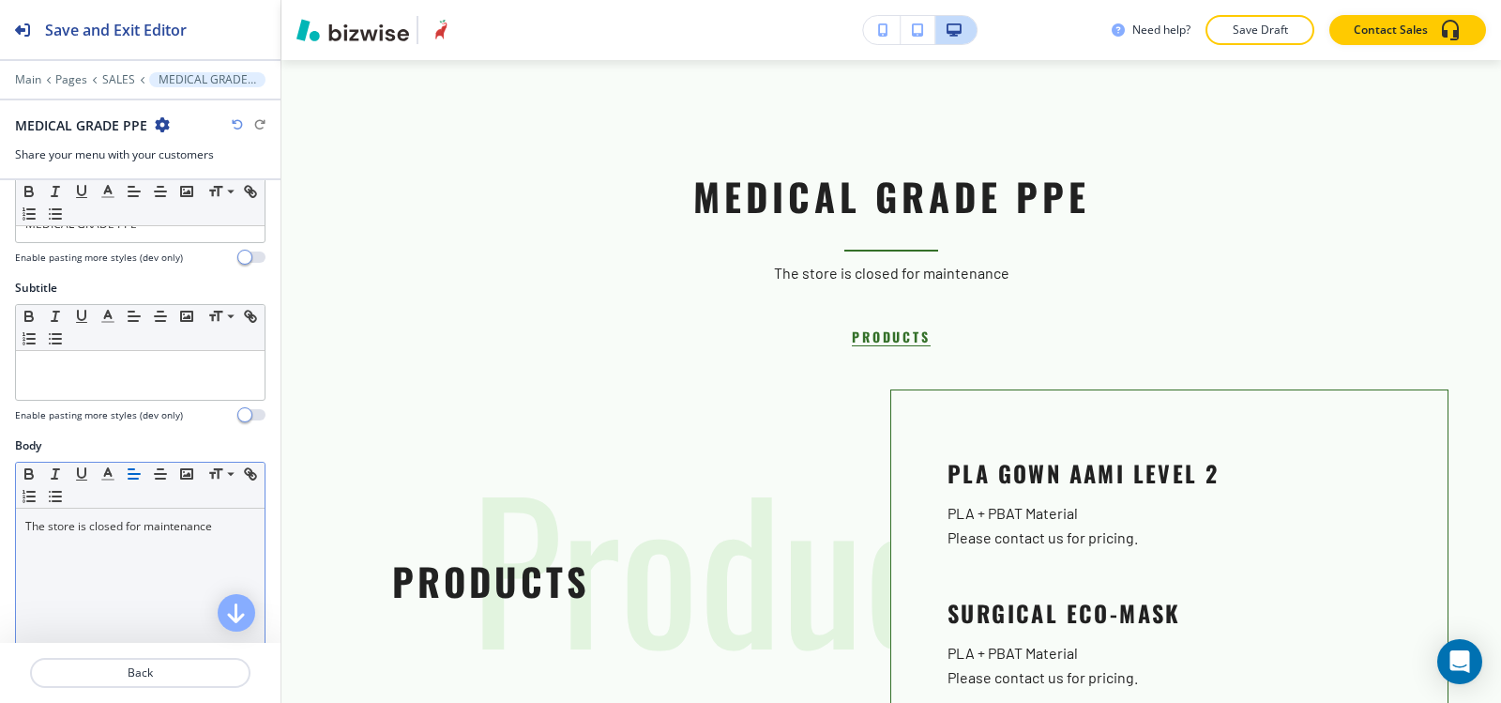
scroll to position [94, 0]
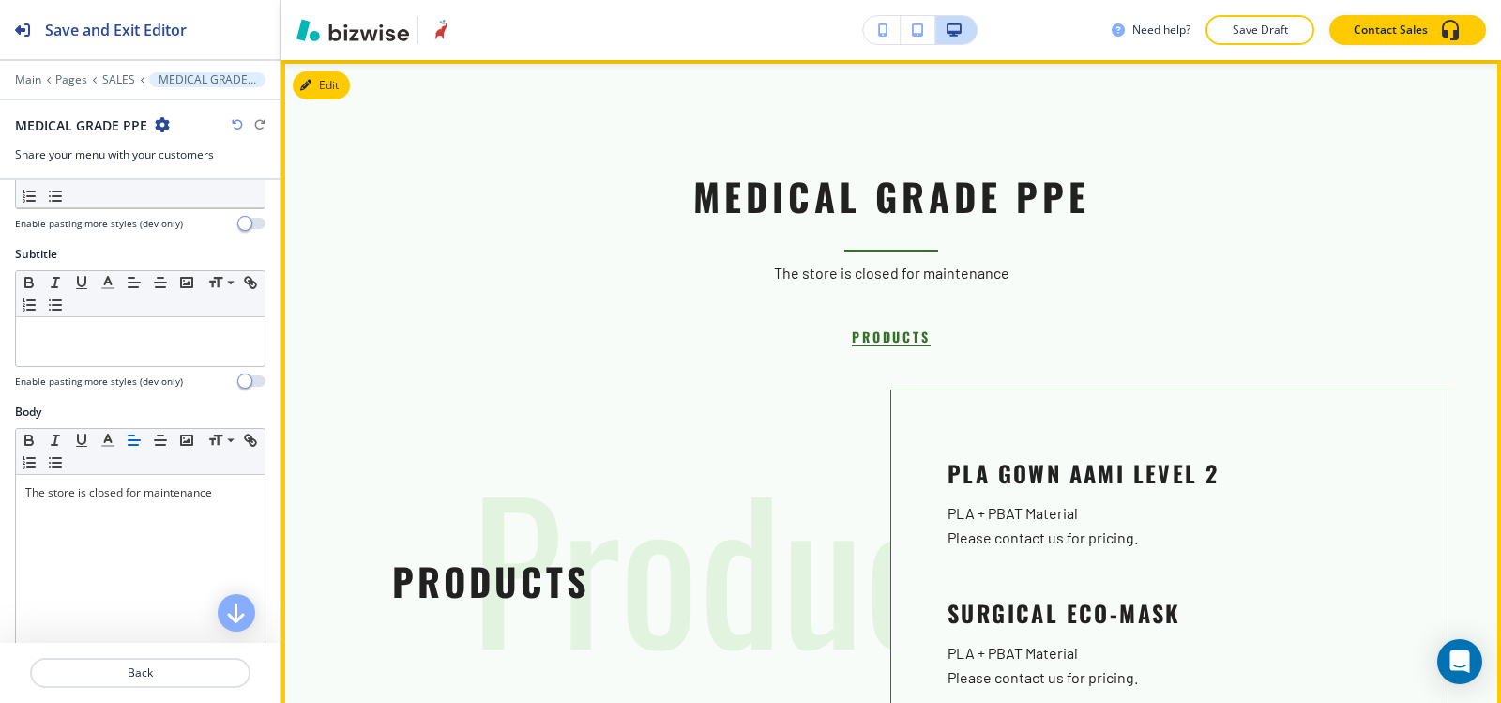
click at [875, 337] on button "Products" at bounding box center [891, 336] width 78 height 20
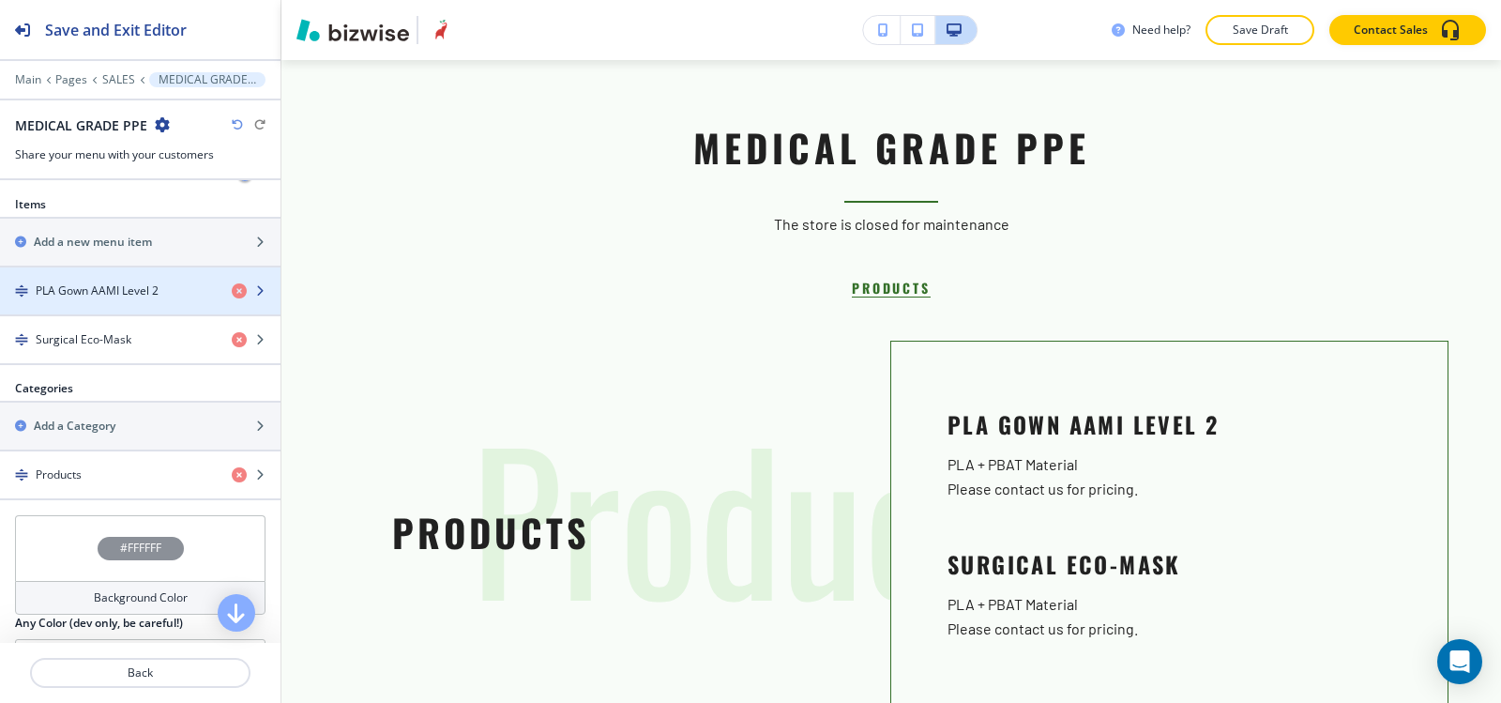
scroll to position [657, 0]
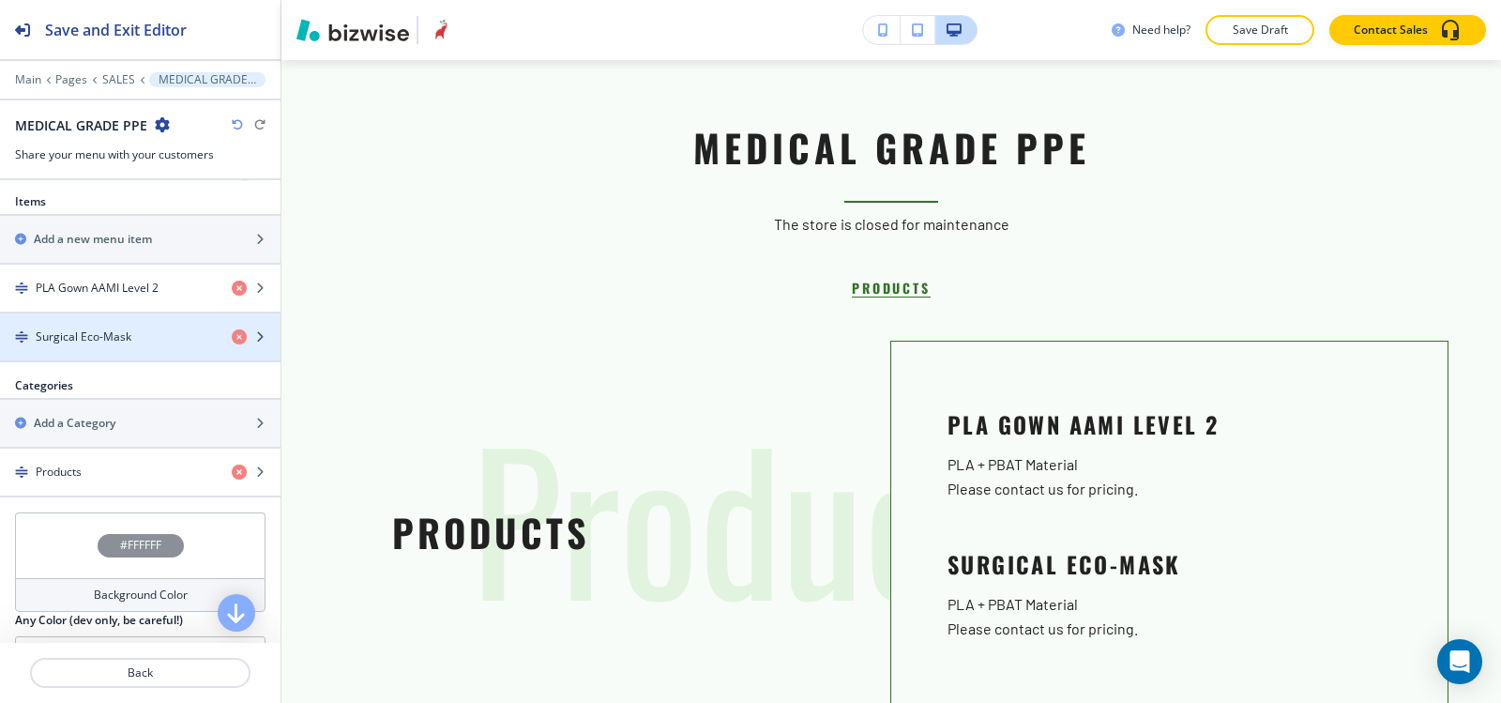
click at [148, 343] on div "Surgical Eco-Mask" at bounding box center [108, 336] width 217 height 17
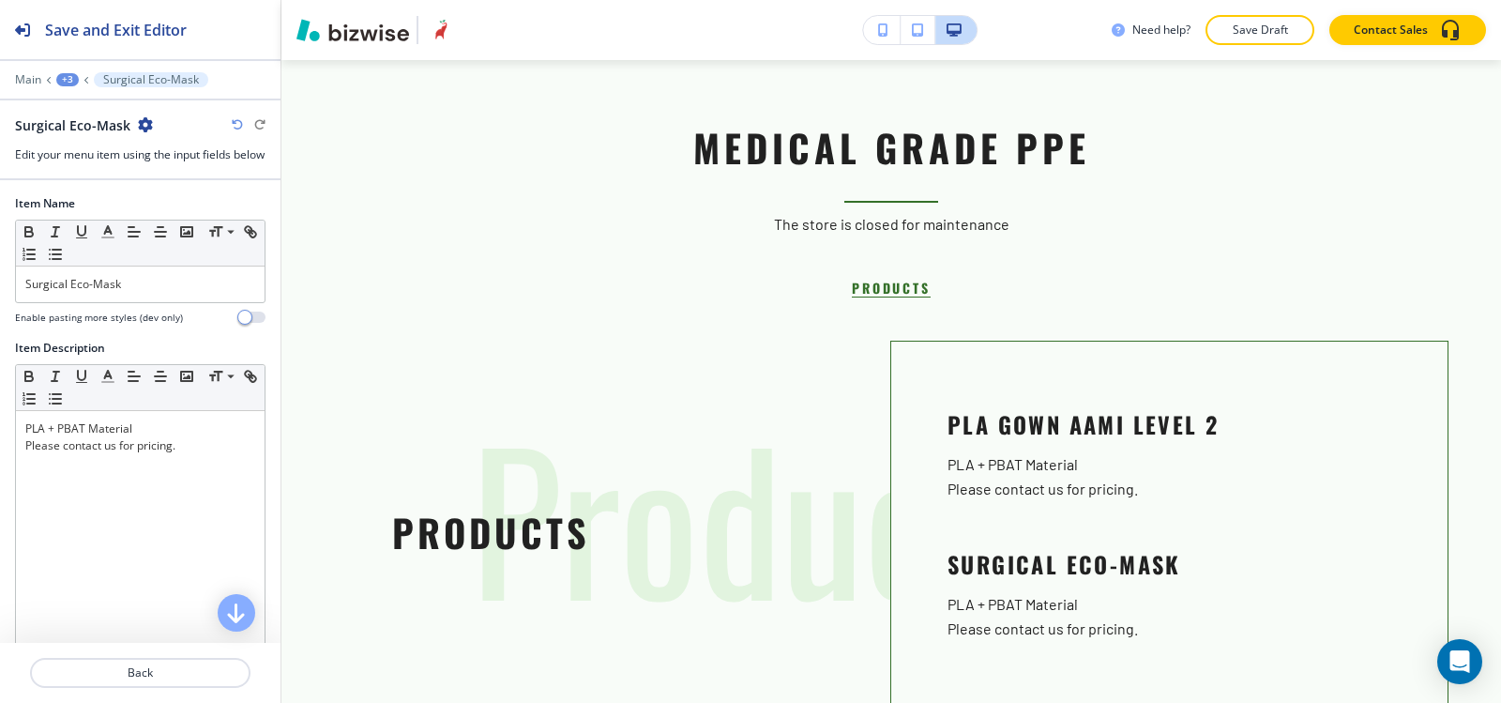
scroll to position [211, 0]
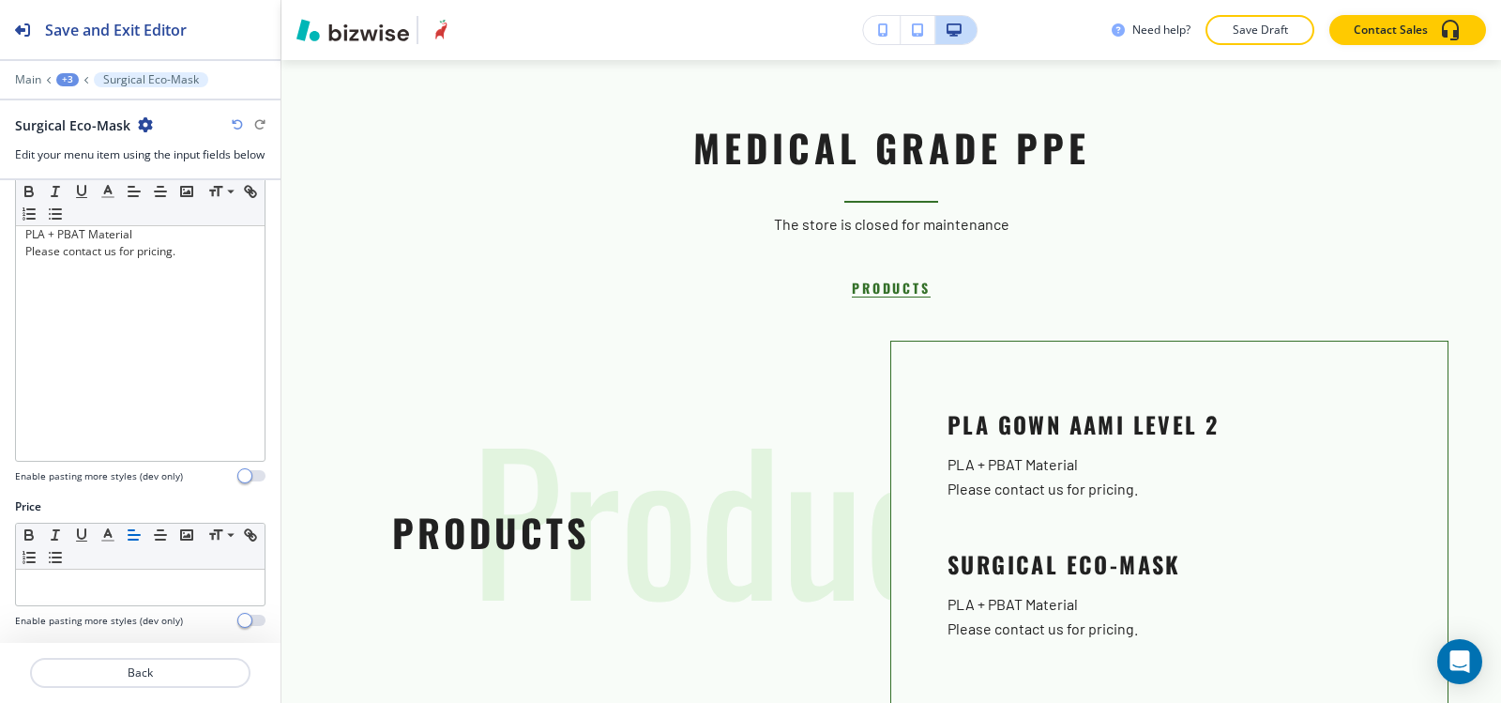
click at [64, 75] on div "+3" at bounding box center [67, 79] width 23 height 13
click at [114, 175] on p "MEDICAL GRADE PPE" at bounding box center [116, 176] width 96 height 17
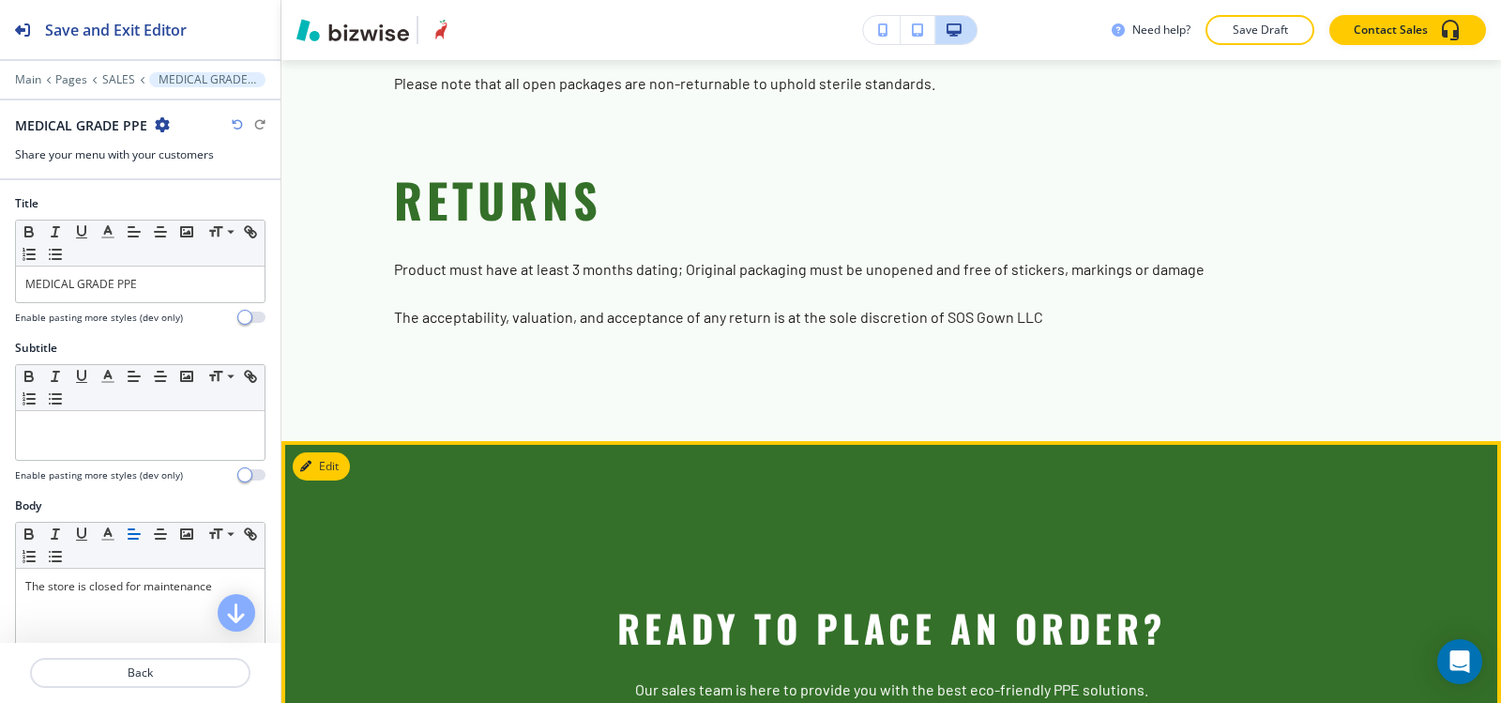
scroll to position [2121, 0]
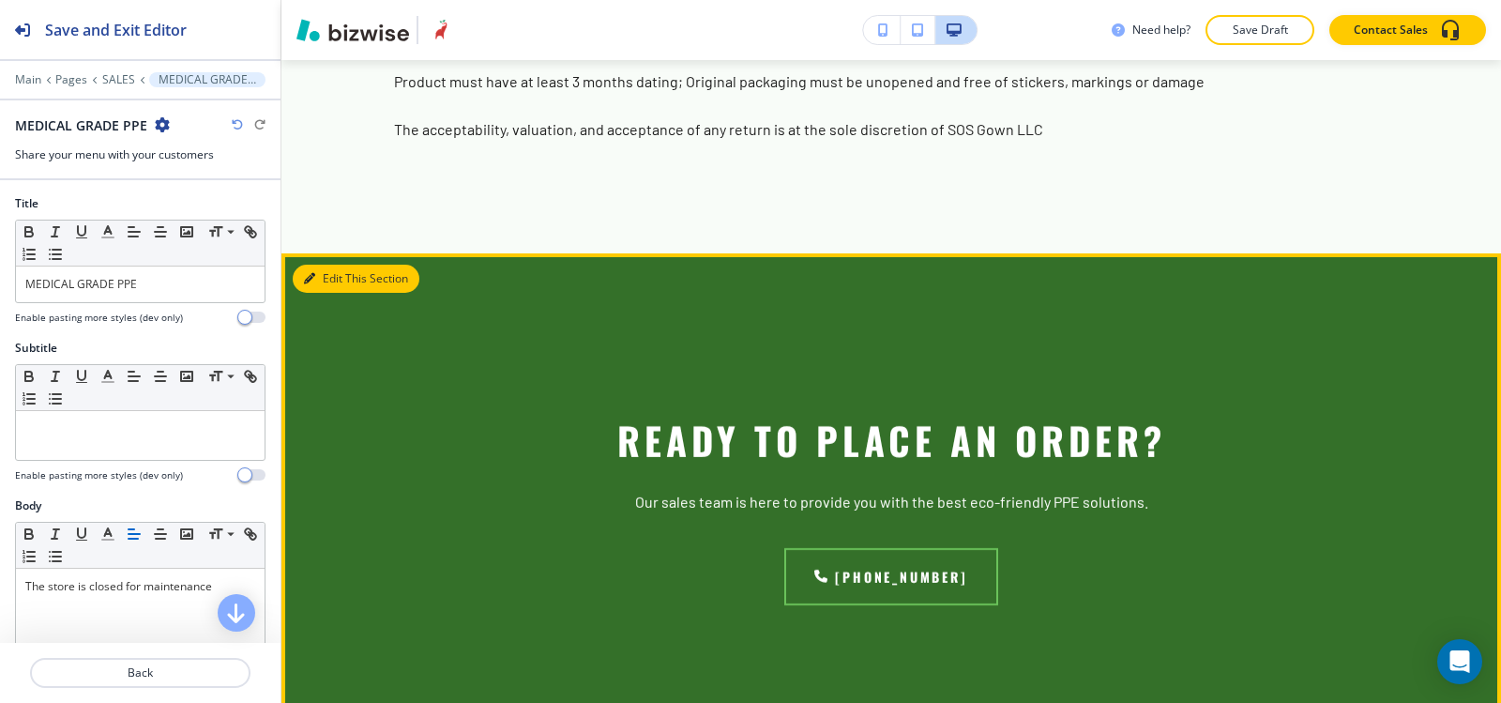
click at [326, 282] on button "Edit This Section" at bounding box center [356, 279] width 127 height 28
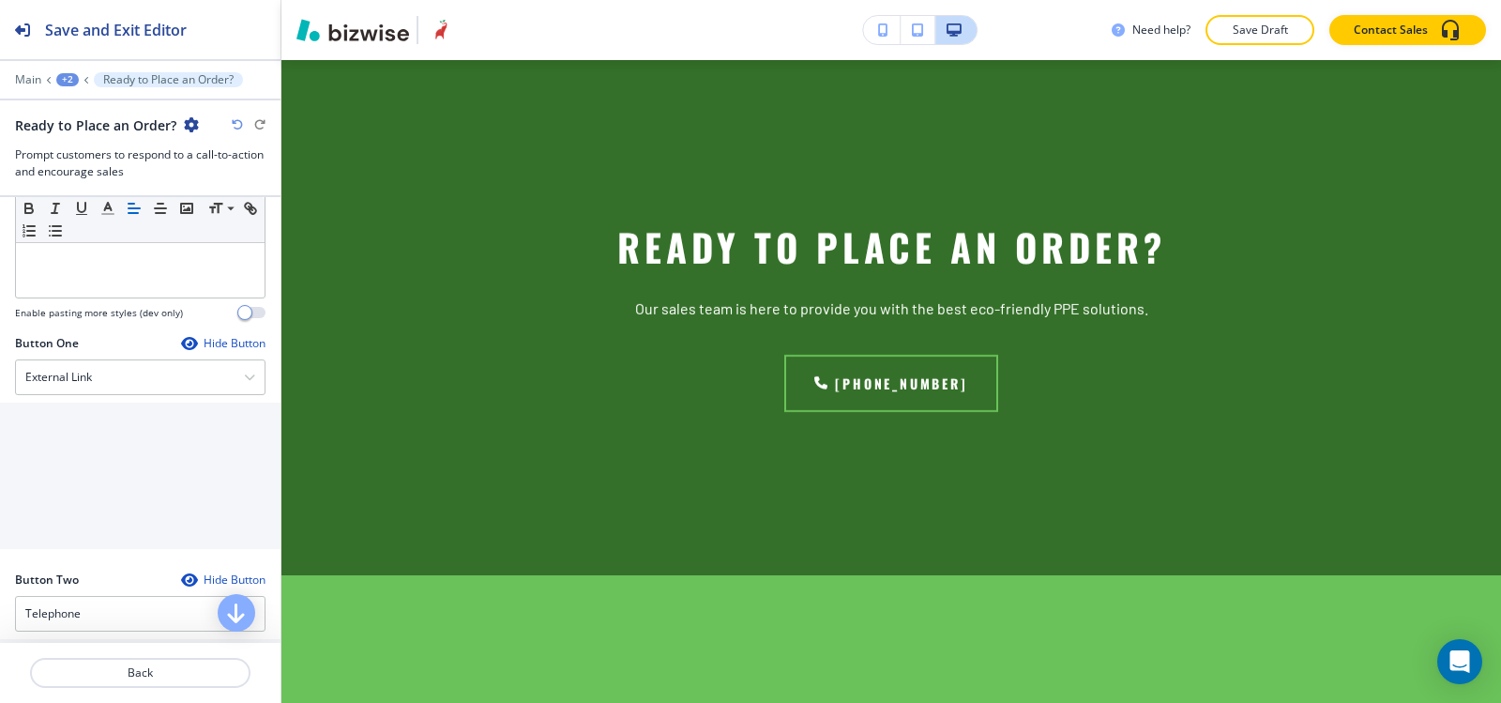
scroll to position [657, 0]
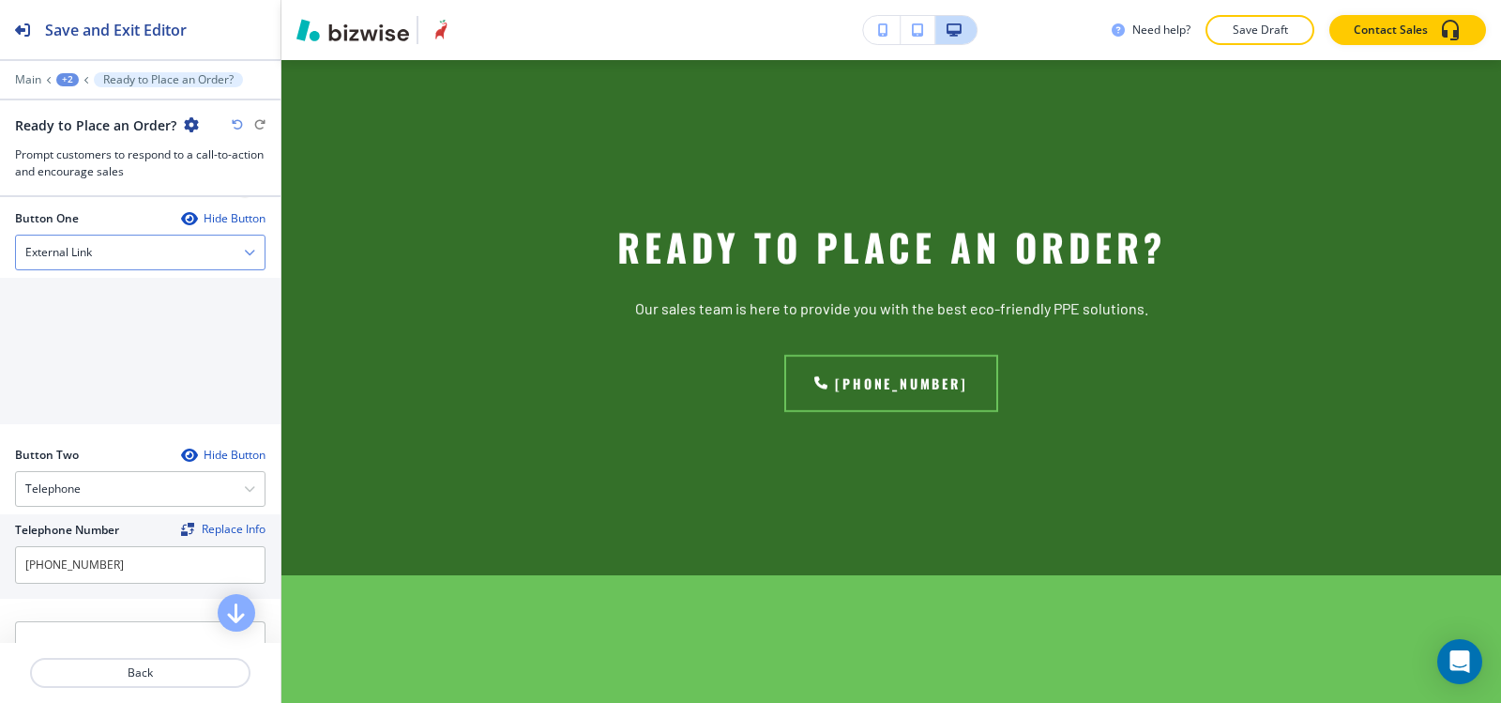
click at [112, 251] on div "External Link" at bounding box center [140, 253] width 249 height 34
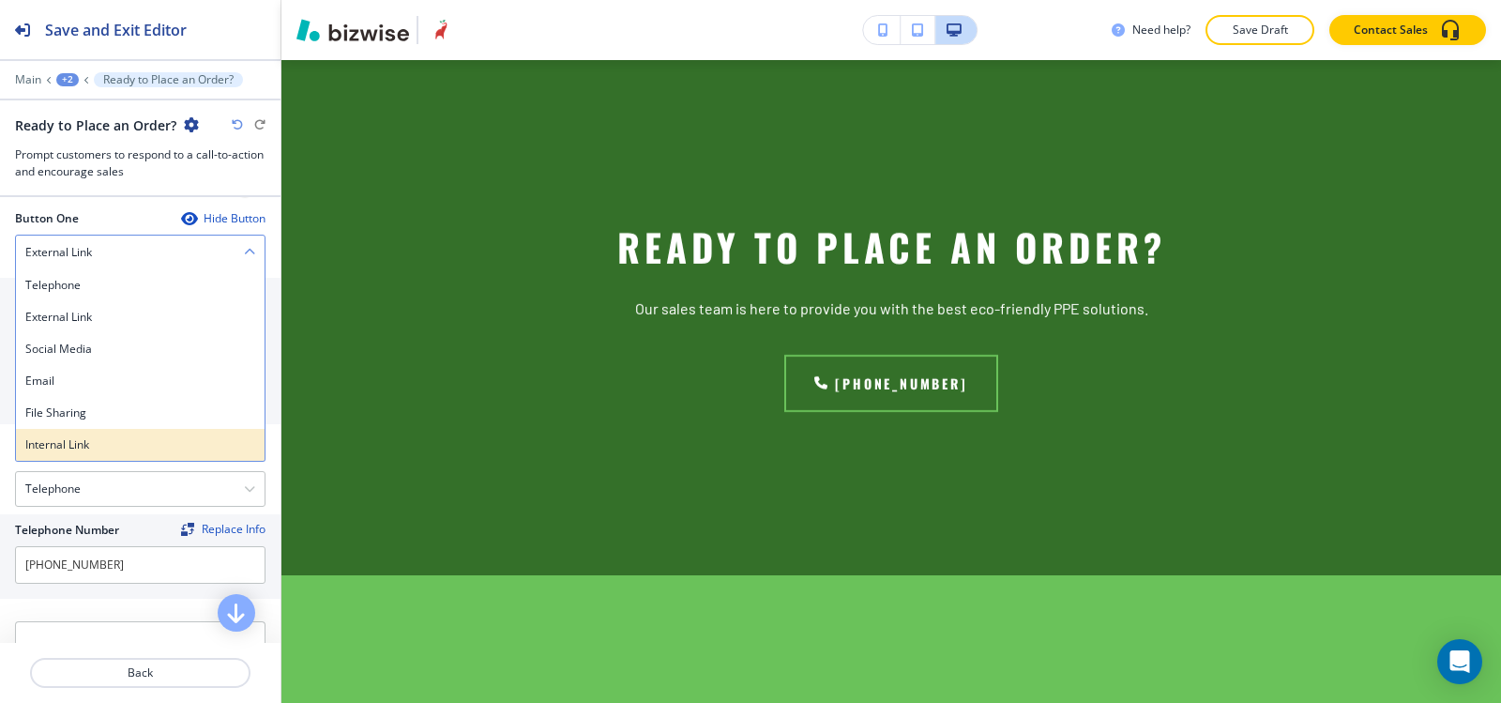
click at [71, 457] on div "Internal Link" at bounding box center [140, 445] width 249 height 32
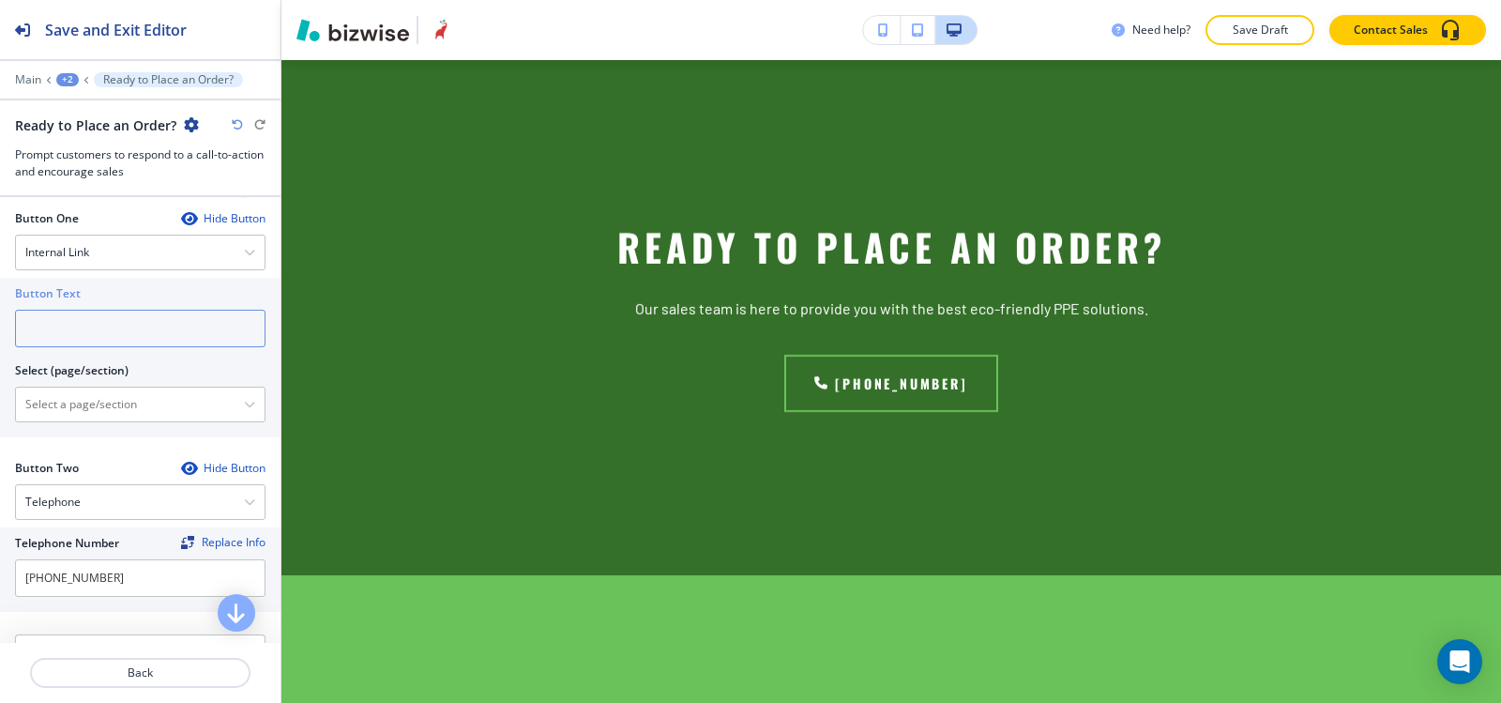
click at [69, 315] on input "text" at bounding box center [140, 329] width 251 height 38
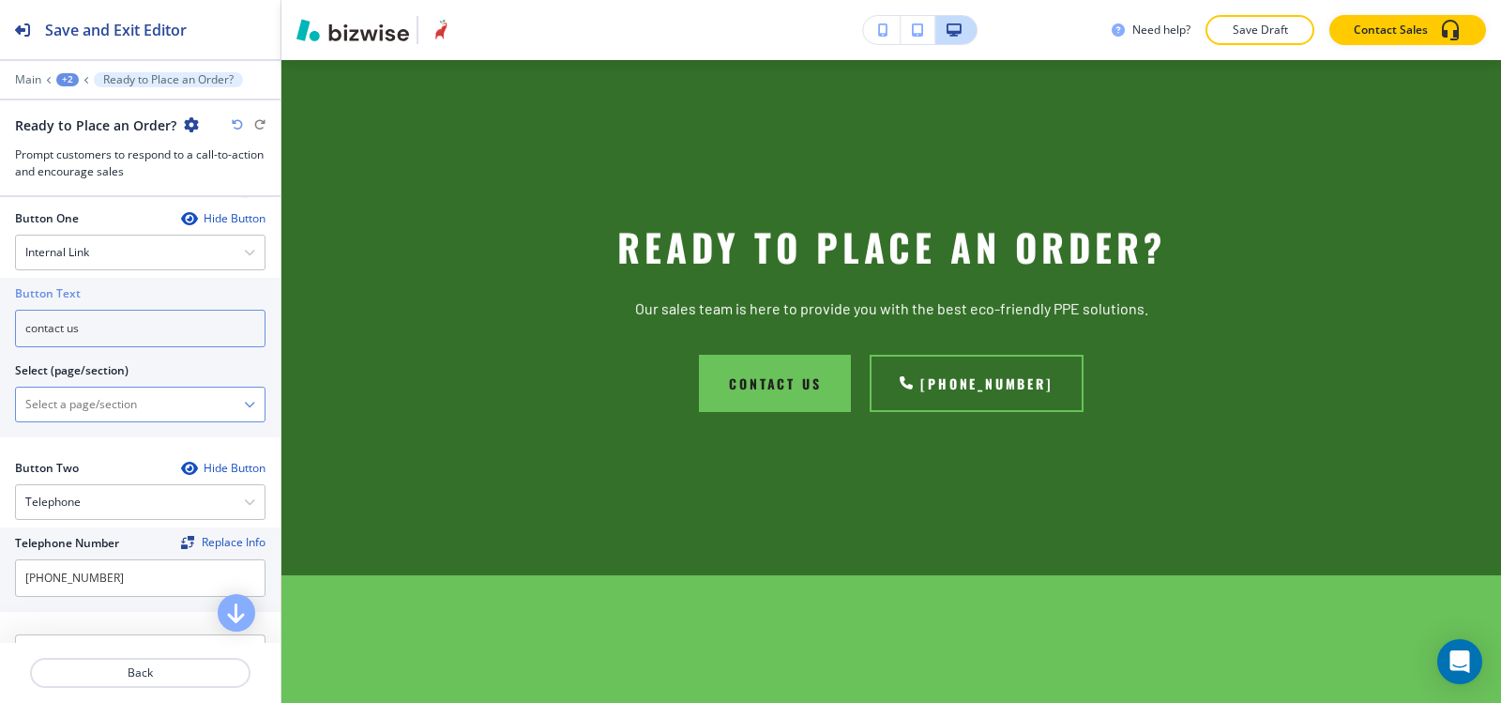
type input "contact us"
click at [68, 407] on \(page\/section\) "Manual Input" at bounding box center [130, 404] width 228 height 32
type \(page\/section\) "CONTACT US"
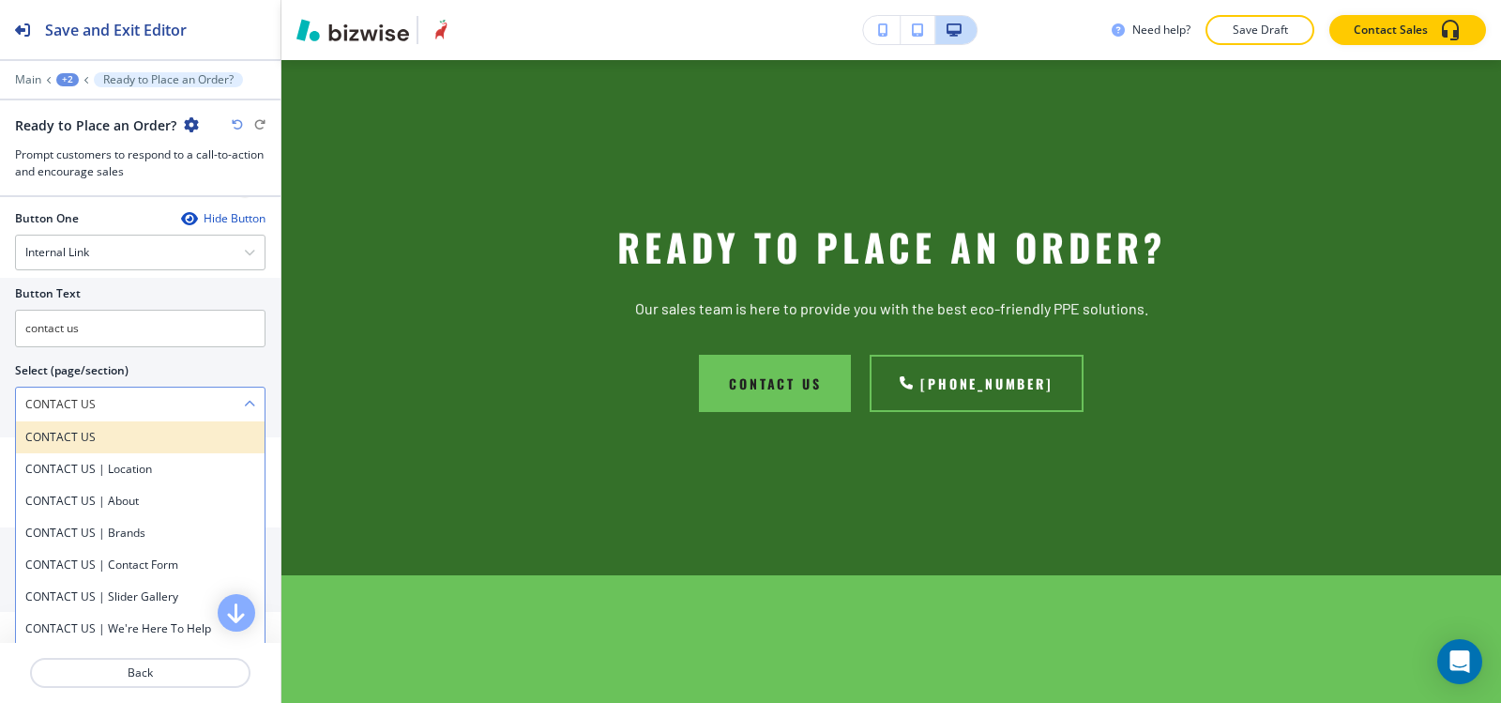
click at [107, 446] on div "CONTACT US" at bounding box center [140, 437] width 249 height 32
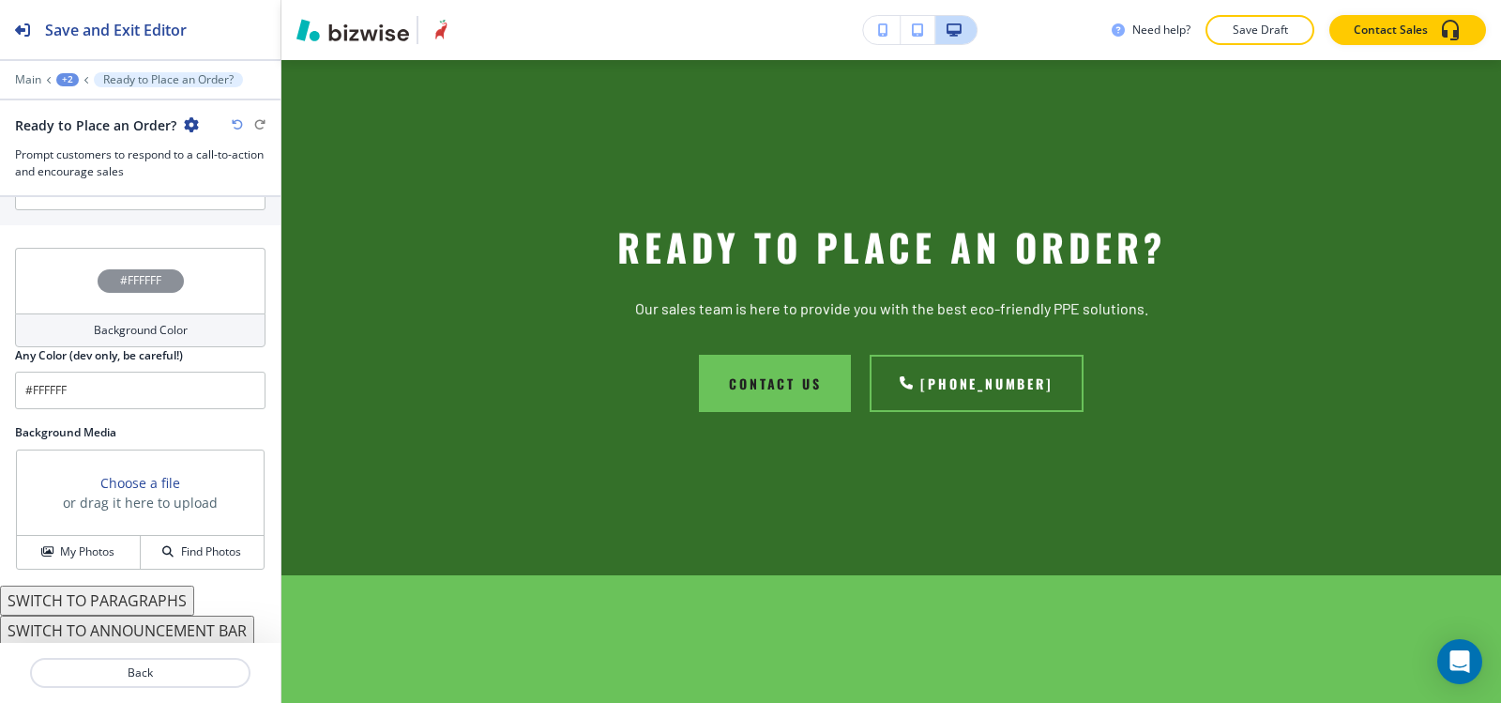
scroll to position [1046, 0]
click at [84, 553] on h4 "My Photos" at bounding box center [87, 548] width 54 height 17
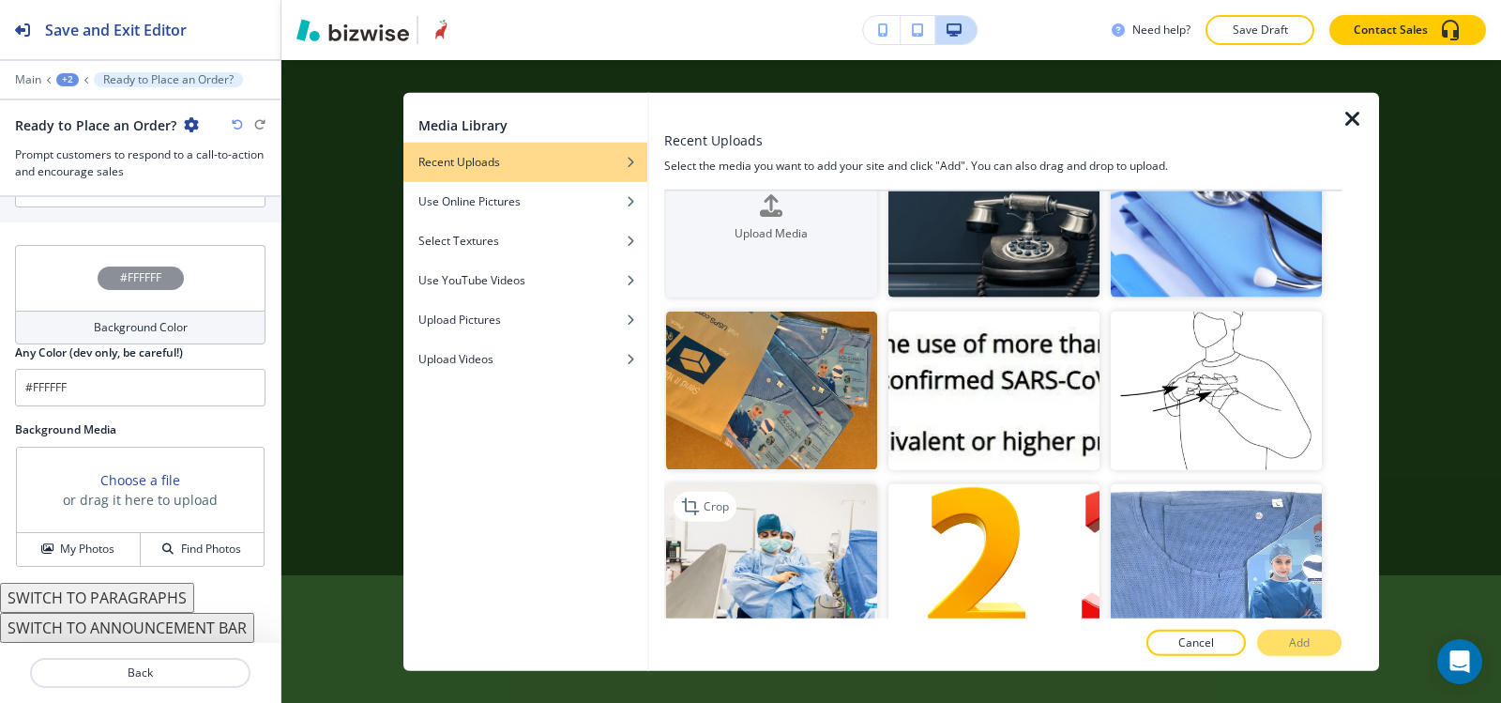
scroll to position [94, 0]
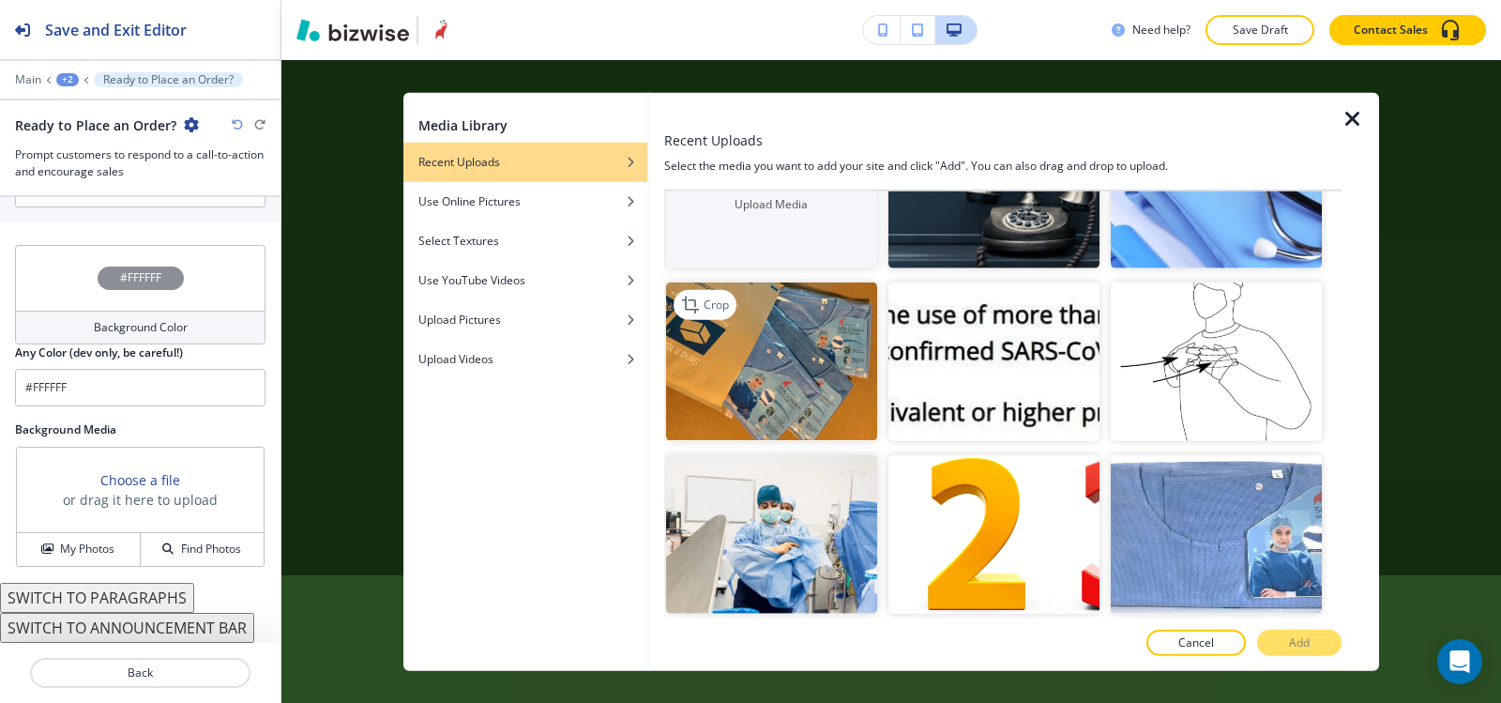
click at [847, 406] on img "button" at bounding box center [771, 361] width 211 height 159
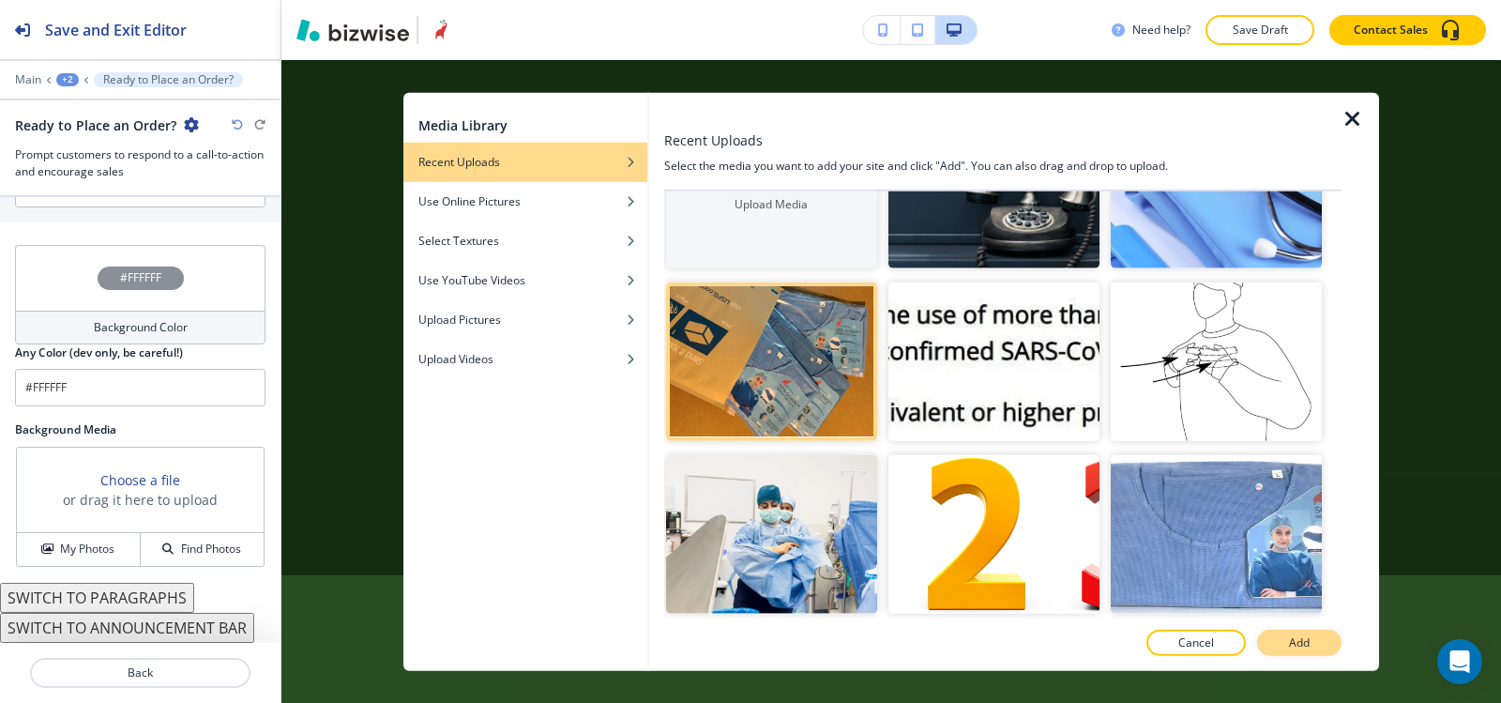
click at [1310, 652] on button "Add" at bounding box center [1299, 643] width 84 height 26
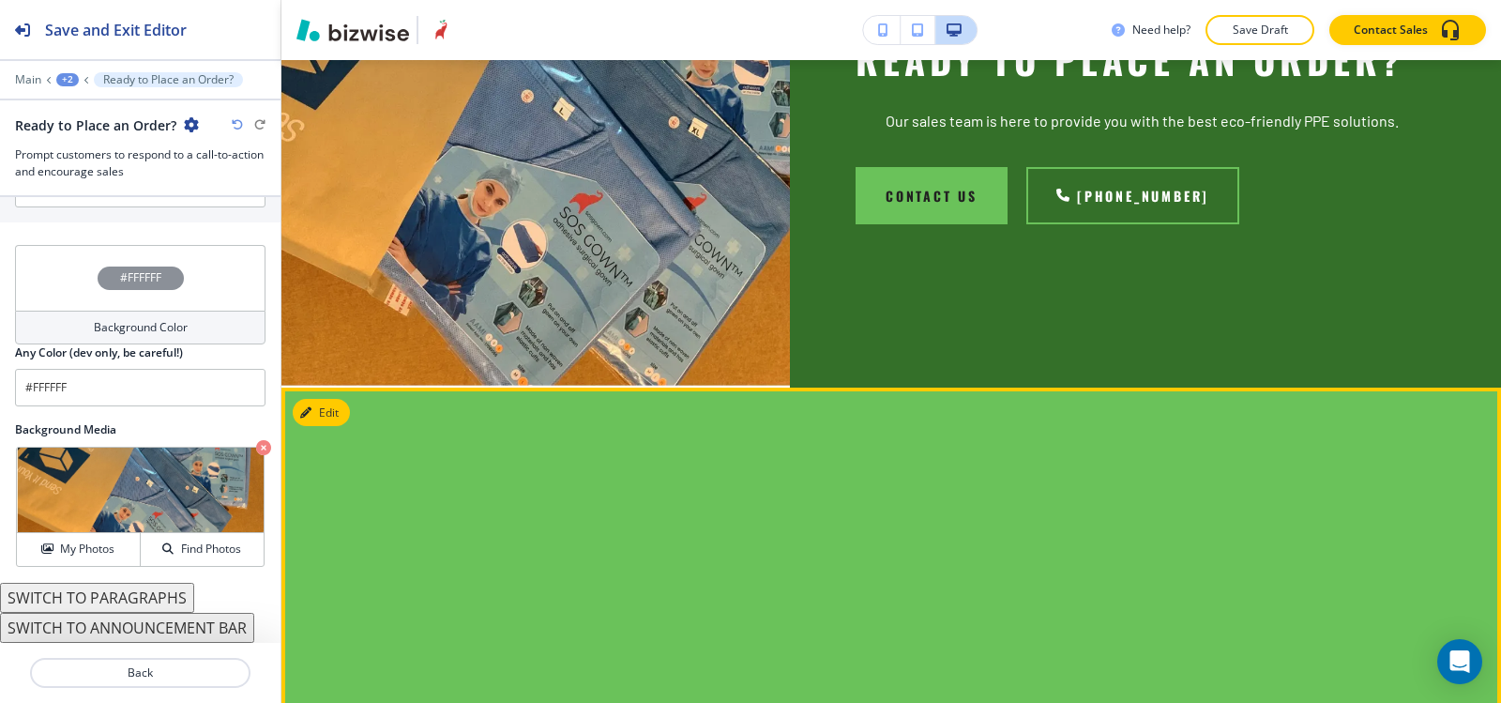
scroll to position [2690, 0]
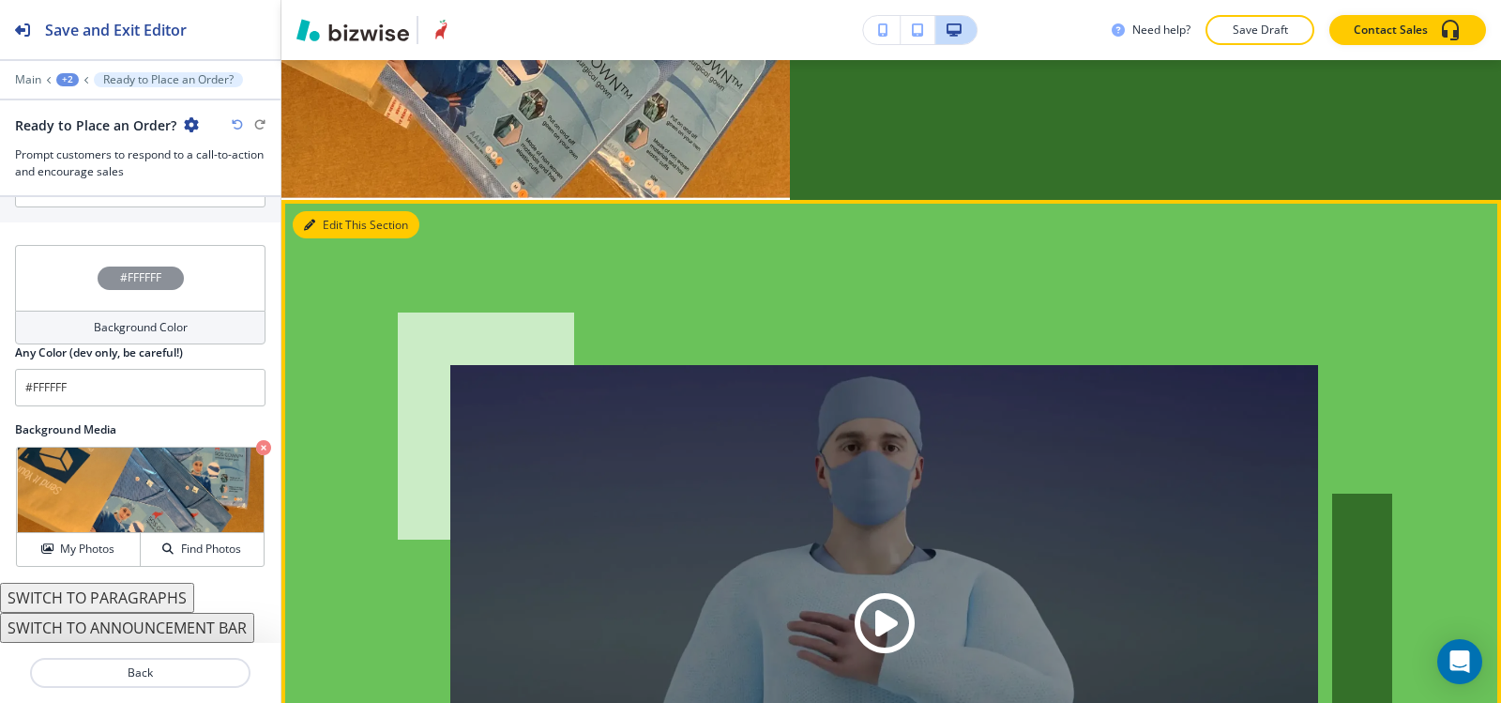
click at [326, 225] on button "Edit This Section" at bounding box center [356, 225] width 127 height 28
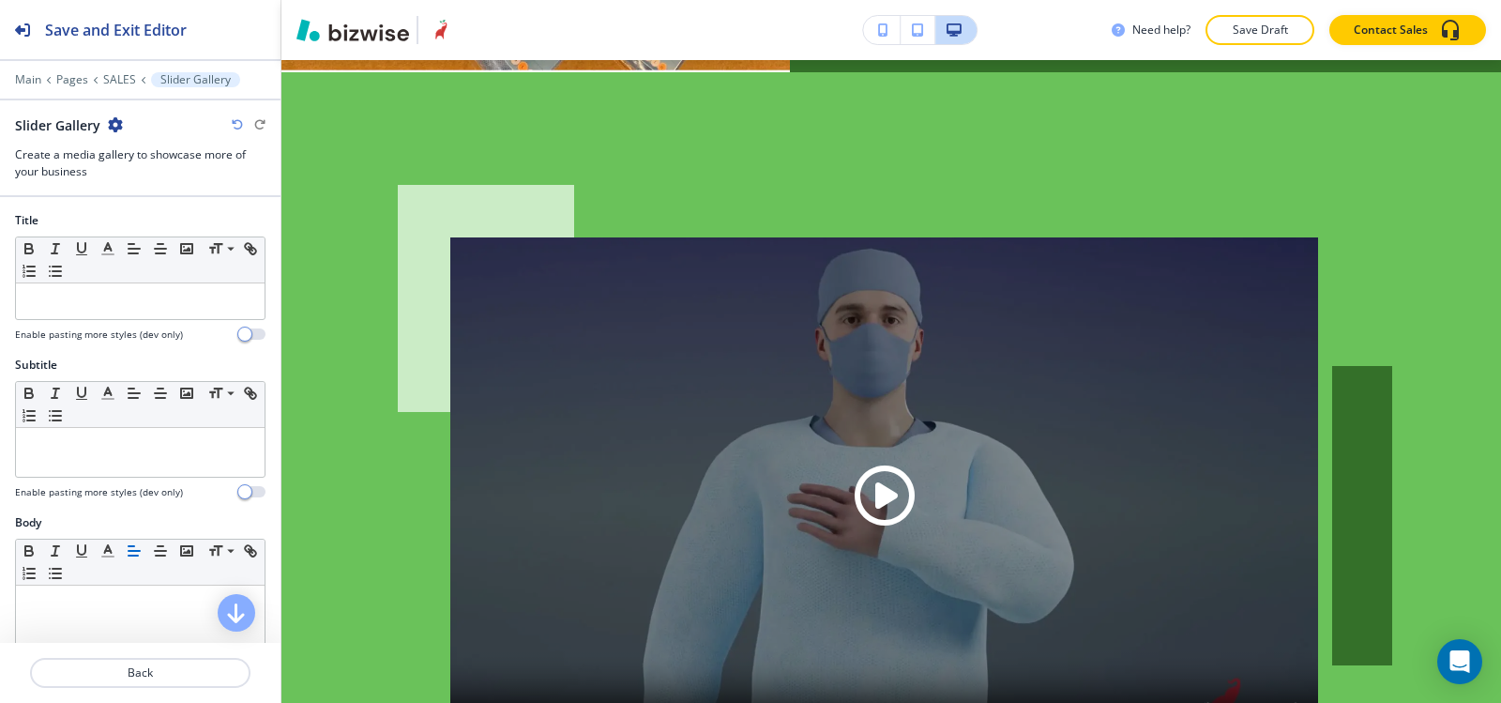
scroll to position [2830, 0]
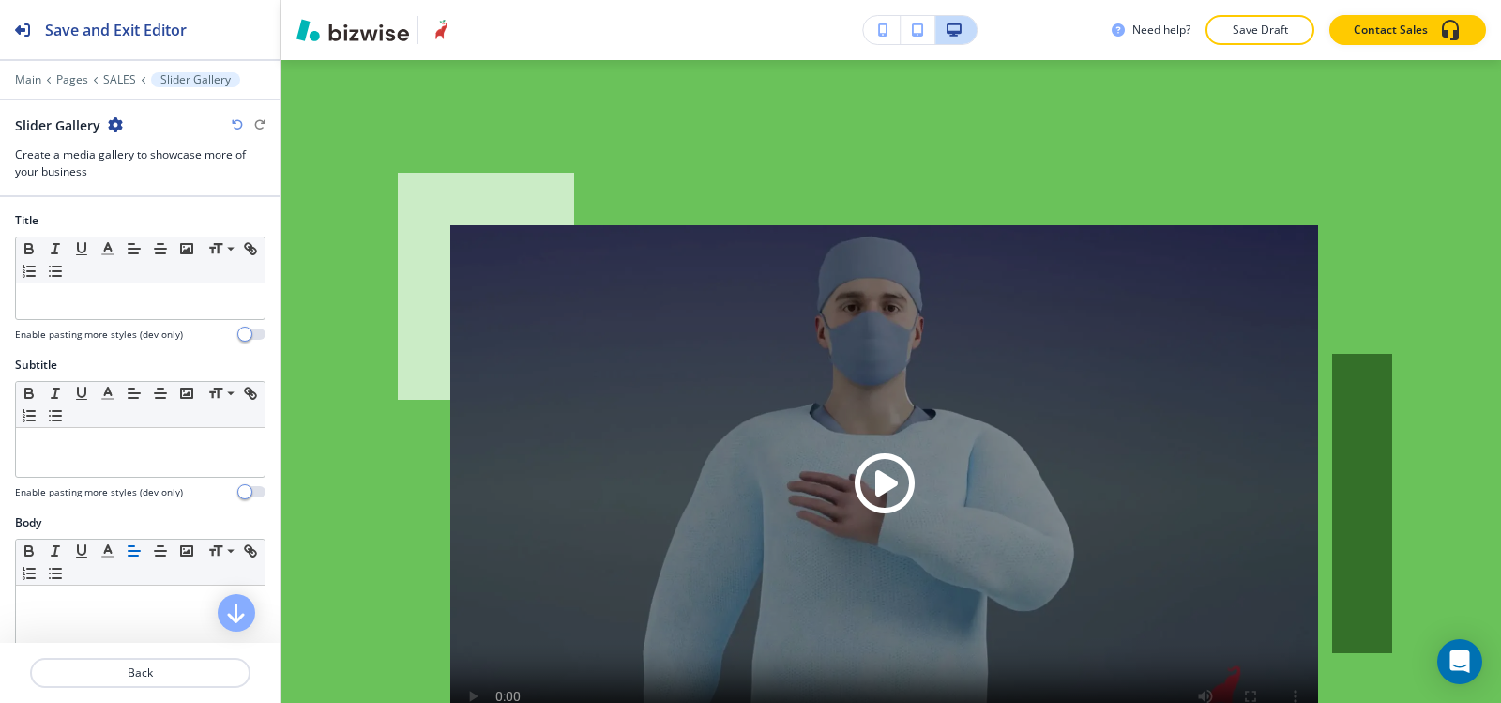
click at [115, 126] on icon "button" at bounding box center [115, 124] width 15 height 15
click at [201, 223] on p "Delete Section" at bounding box center [167, 223] width 96 height 17
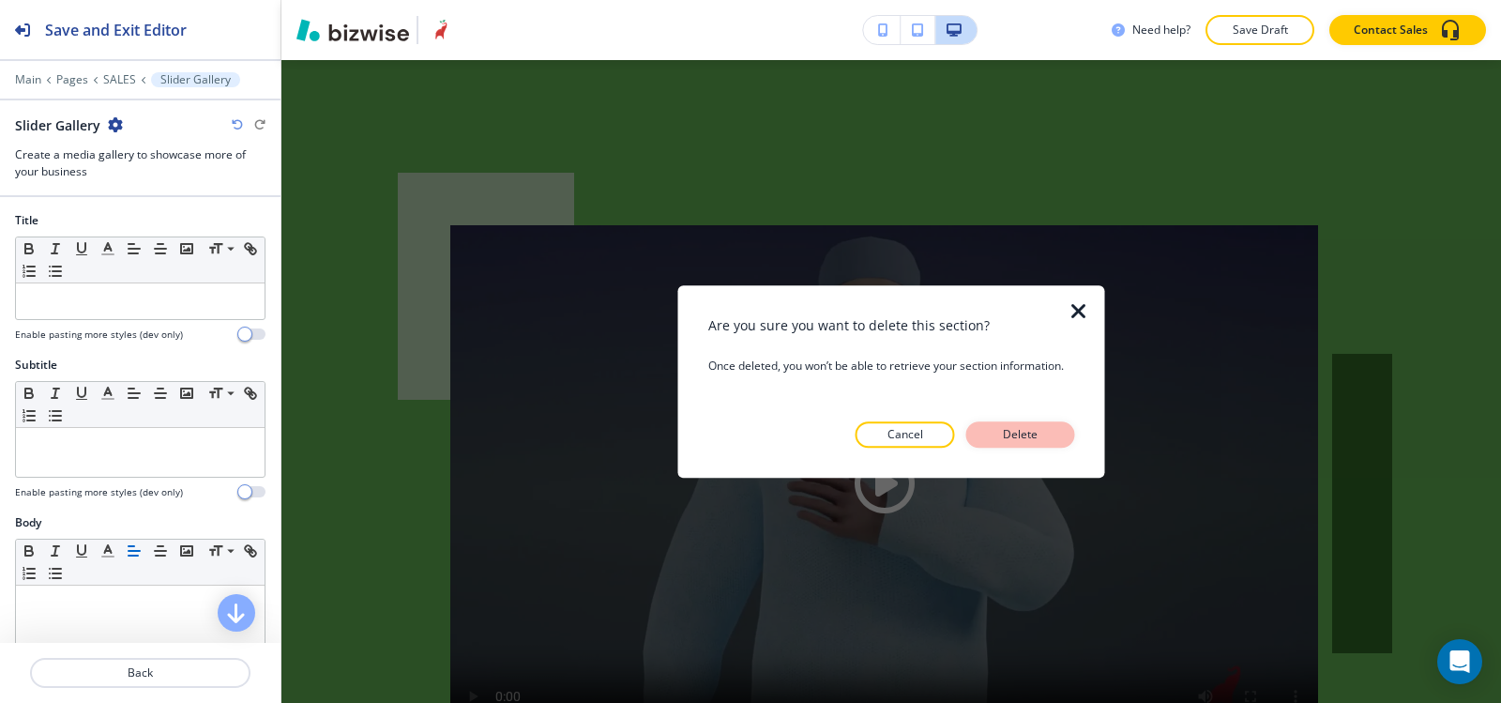
click at [1048, 439] on button "Delete" at bounding box center [1020, 434] width 109 height 26
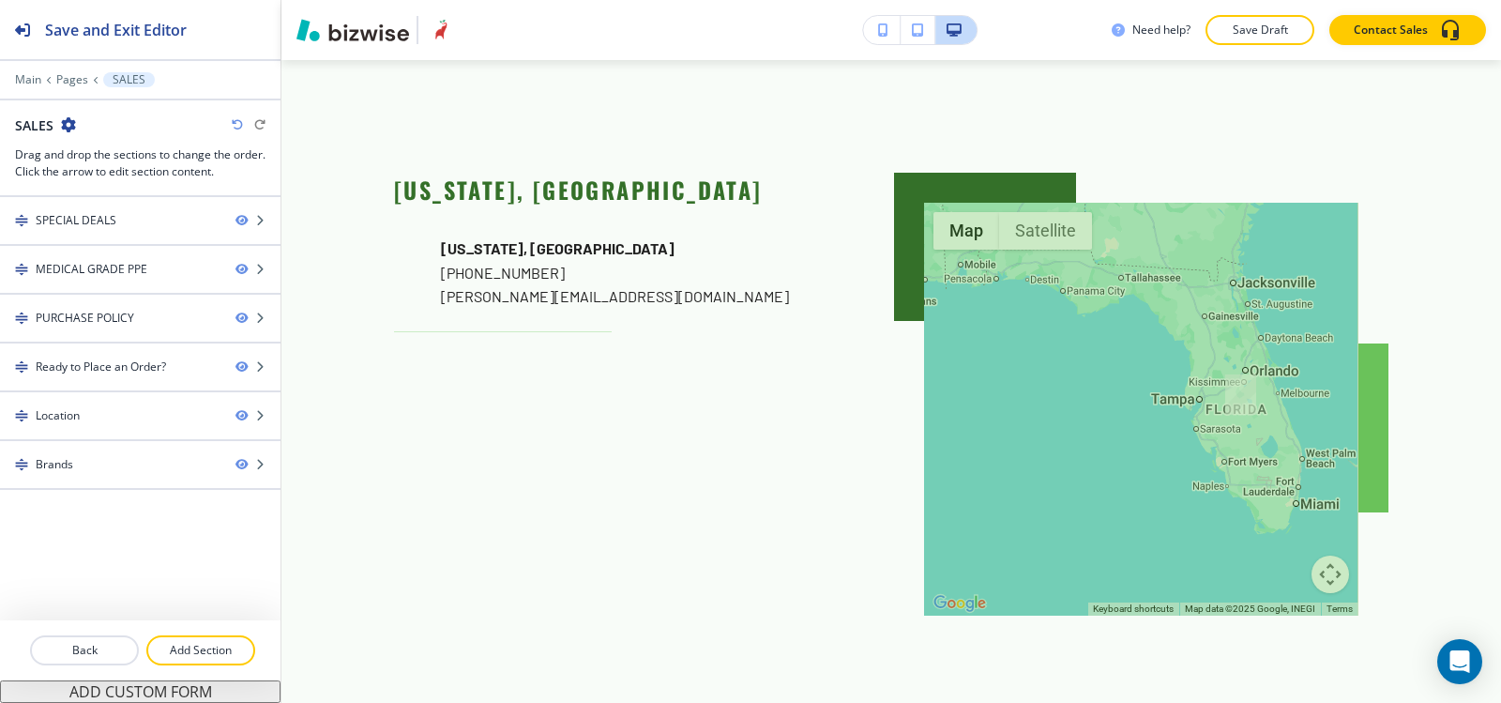
scroll to position [3205, 0]
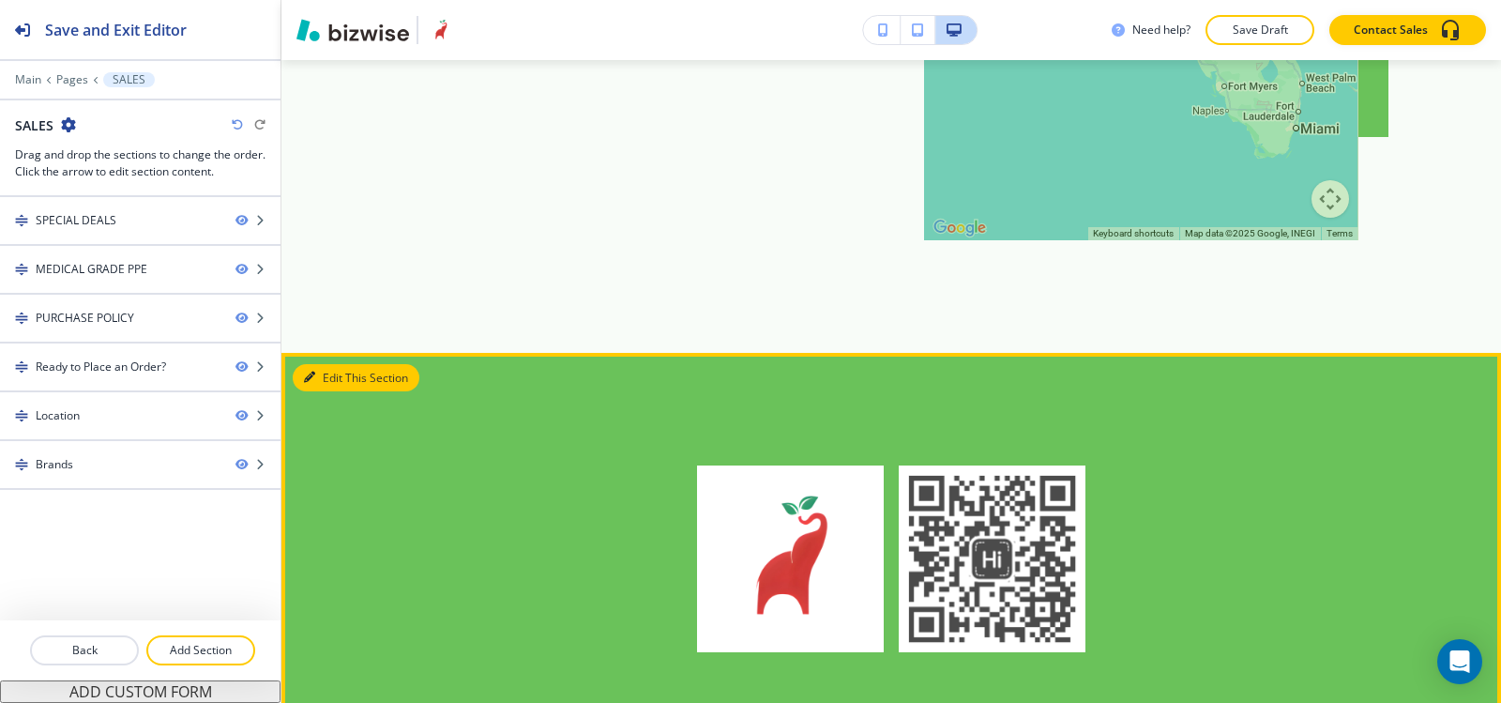
click at [329, 382] on button "Edit This Section" at bounding box center [356, 378] width 127 height 28
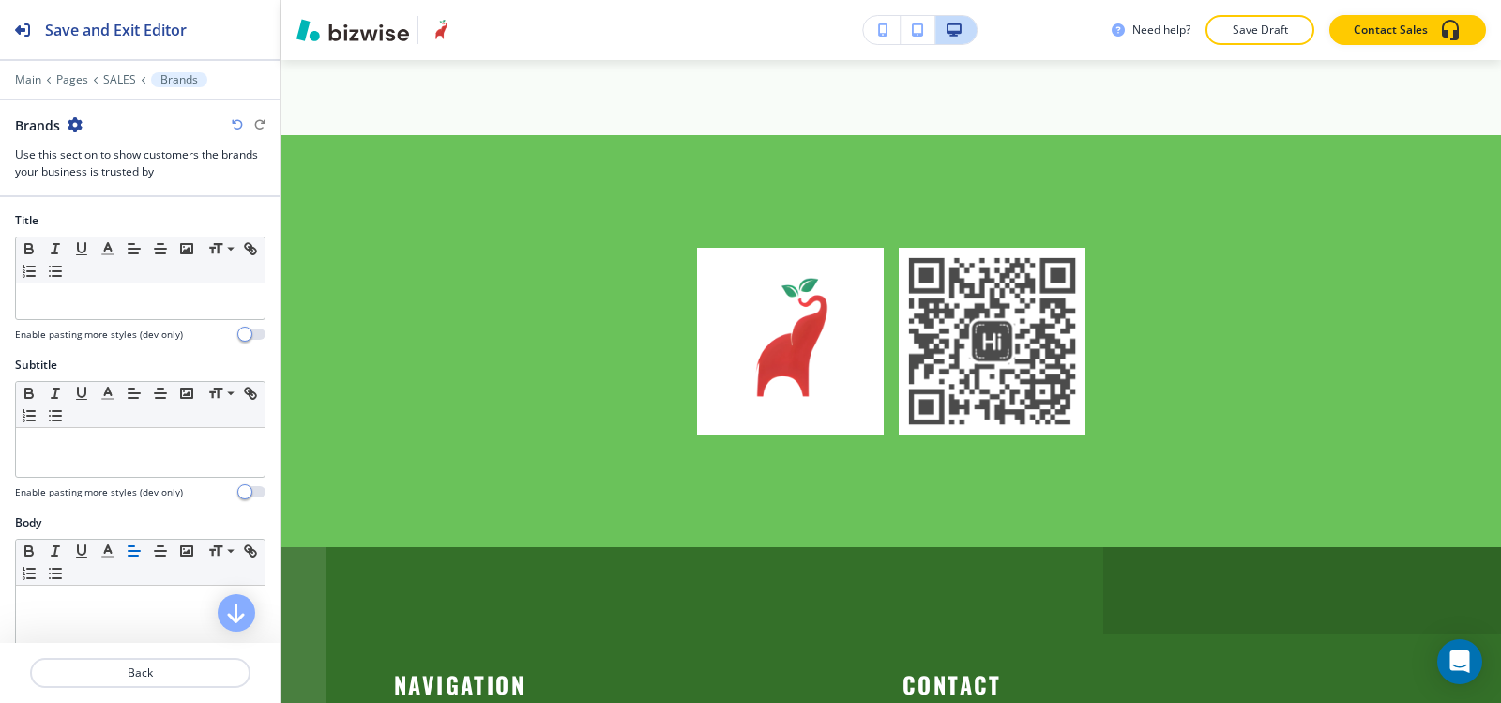
scroll to position [3490, 0]
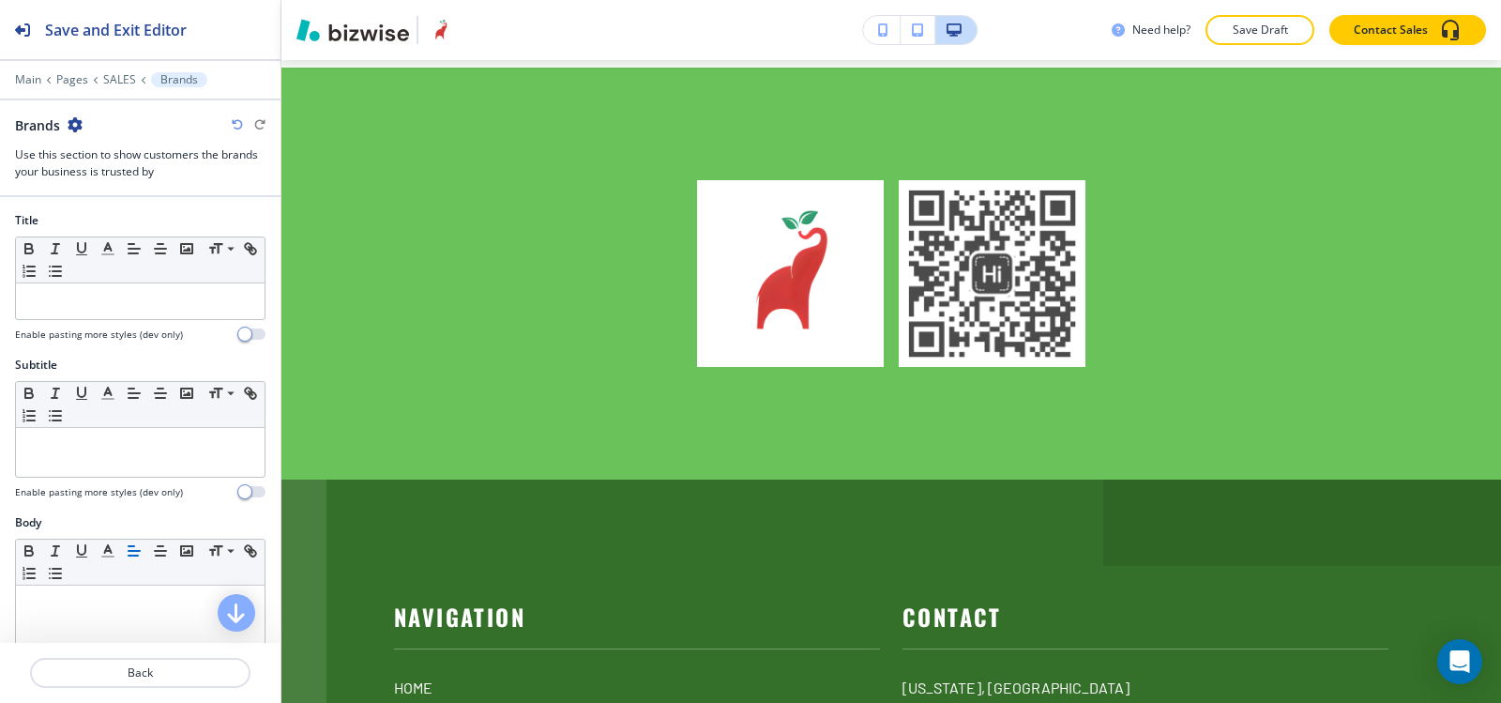
click at [76, 124] on icon "button" at bounding box center [75, 124] width 15 height 15
click at [142, 216] on p "Delete Section" at bounding box center [128, 223] width 96 height 17
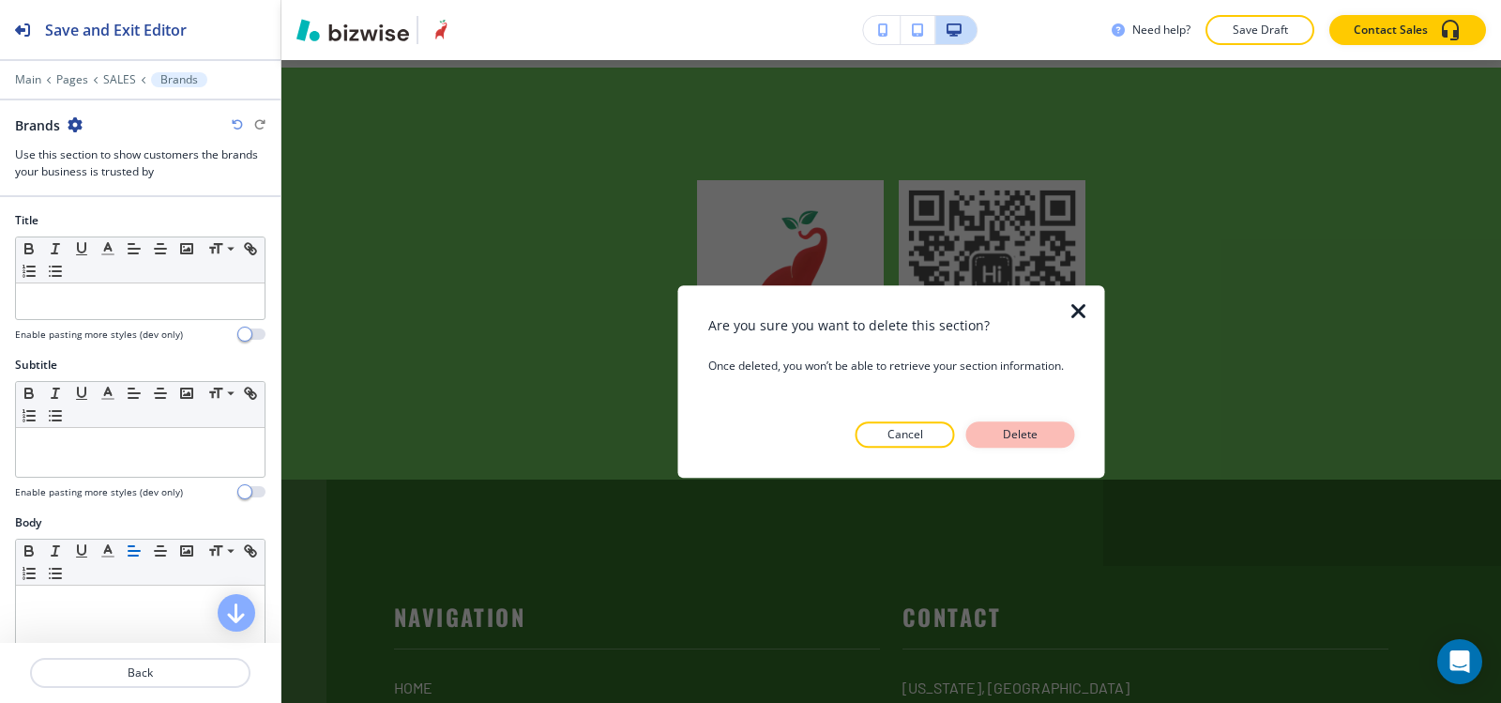
click at [1026, 435] on p "Delete" at bounding box center [1020, 434] width 45 height 17
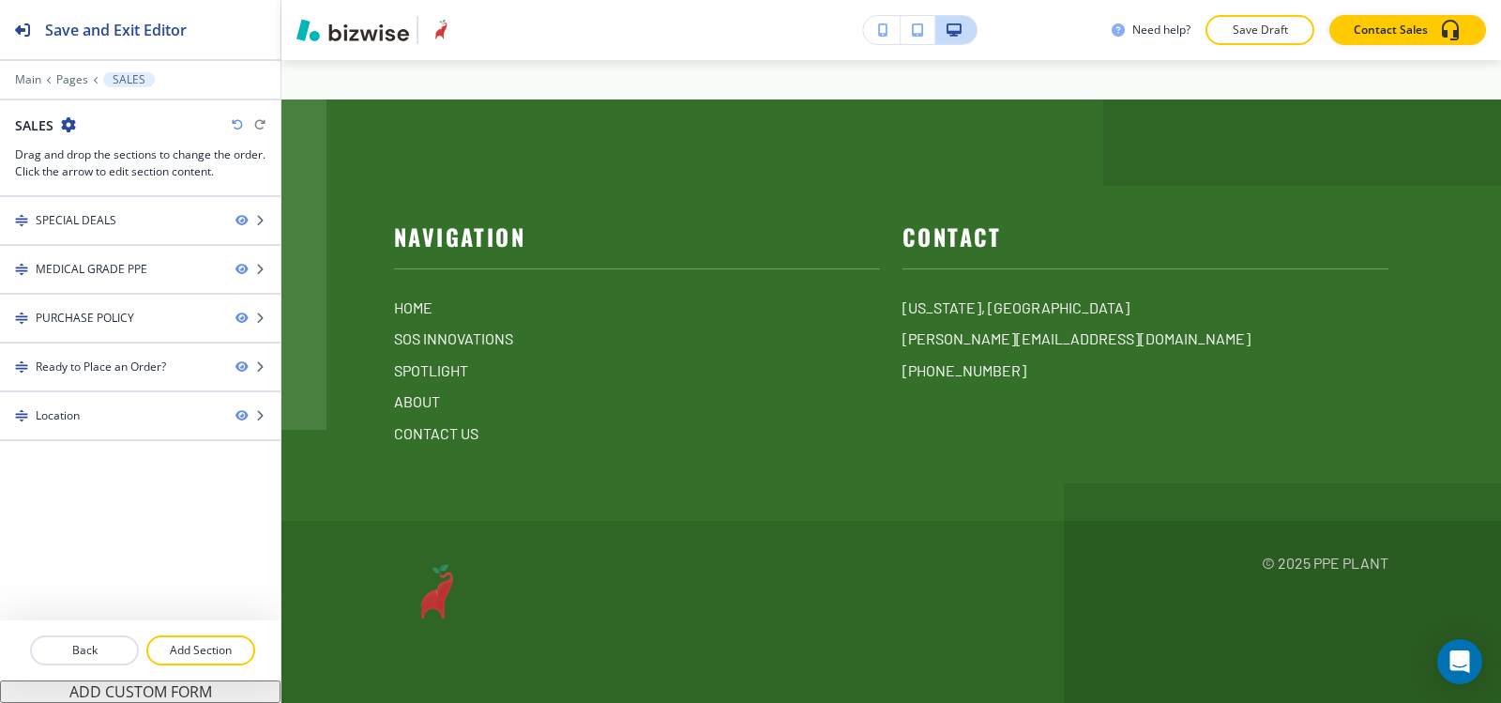
scroll to position [3451, 0]
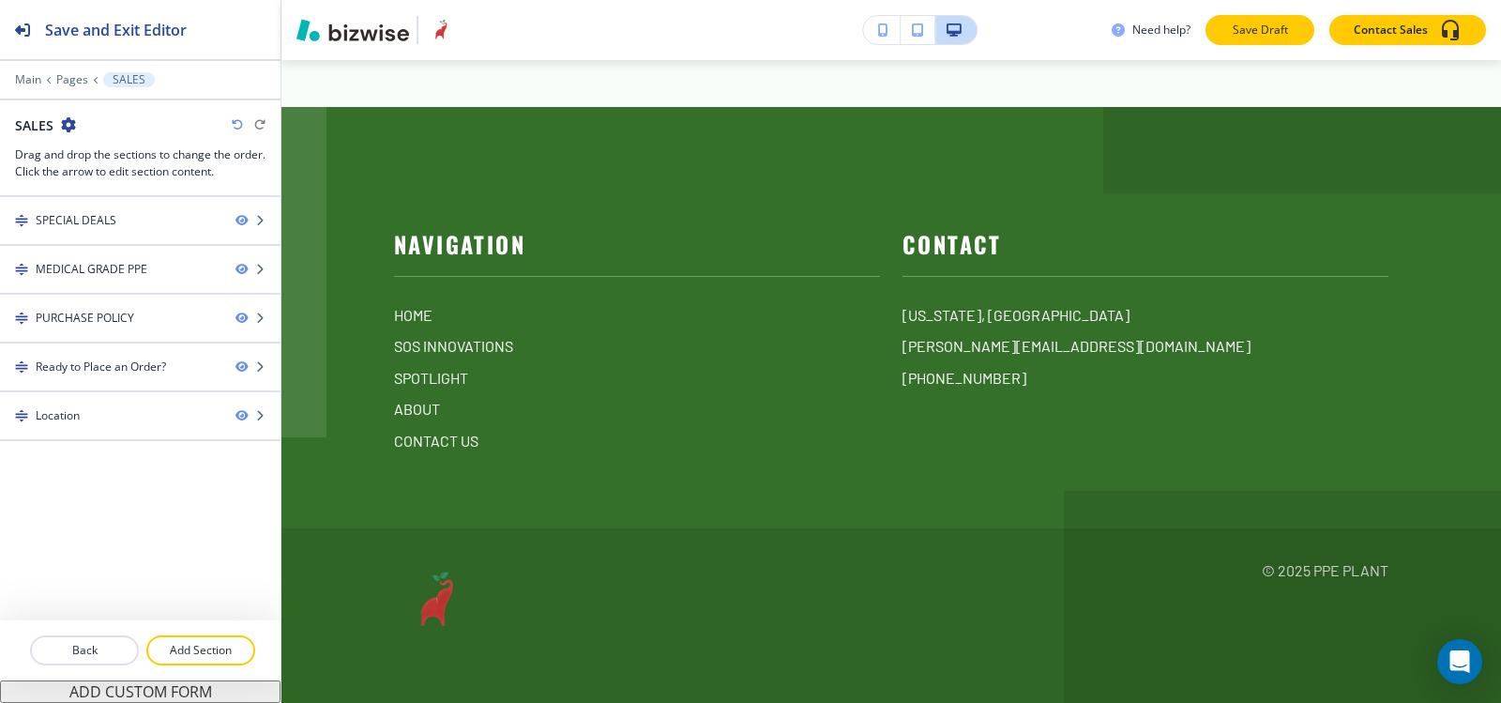
click at [1278, 23] on p "Save Draft" at bounding box center [1260, 30] width 60 height 17
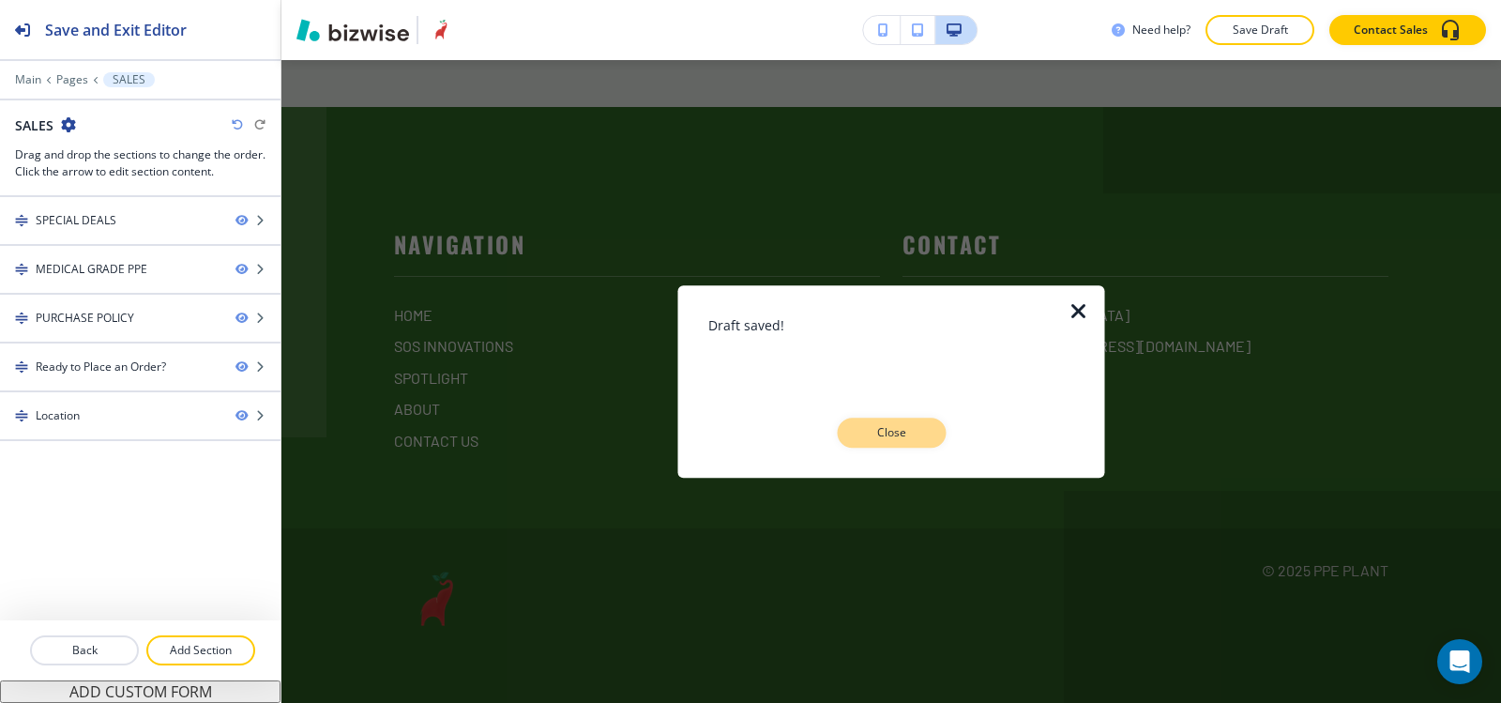
click at [905, 436] on p "Close" at bounding box center [891, 432] width 60 height 17
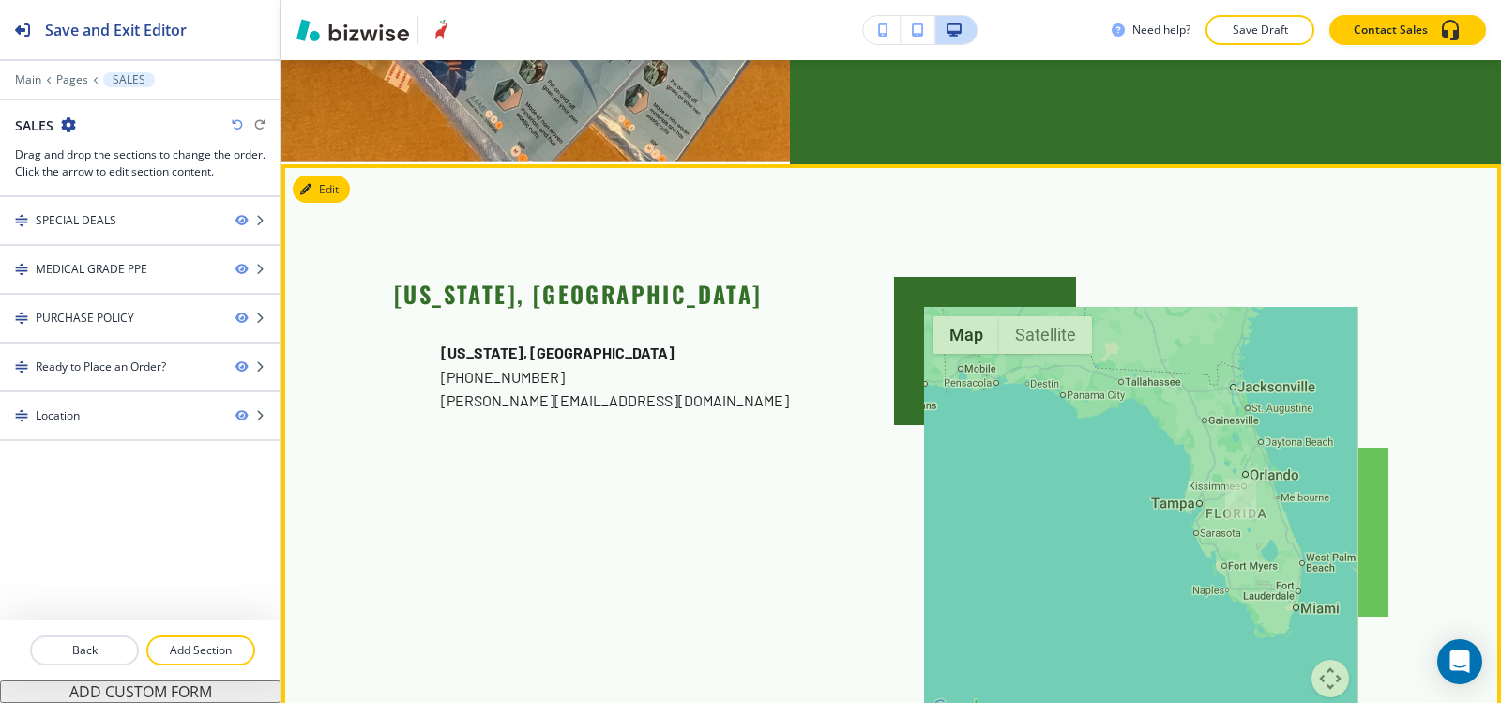
scroll to position [2888, 0]
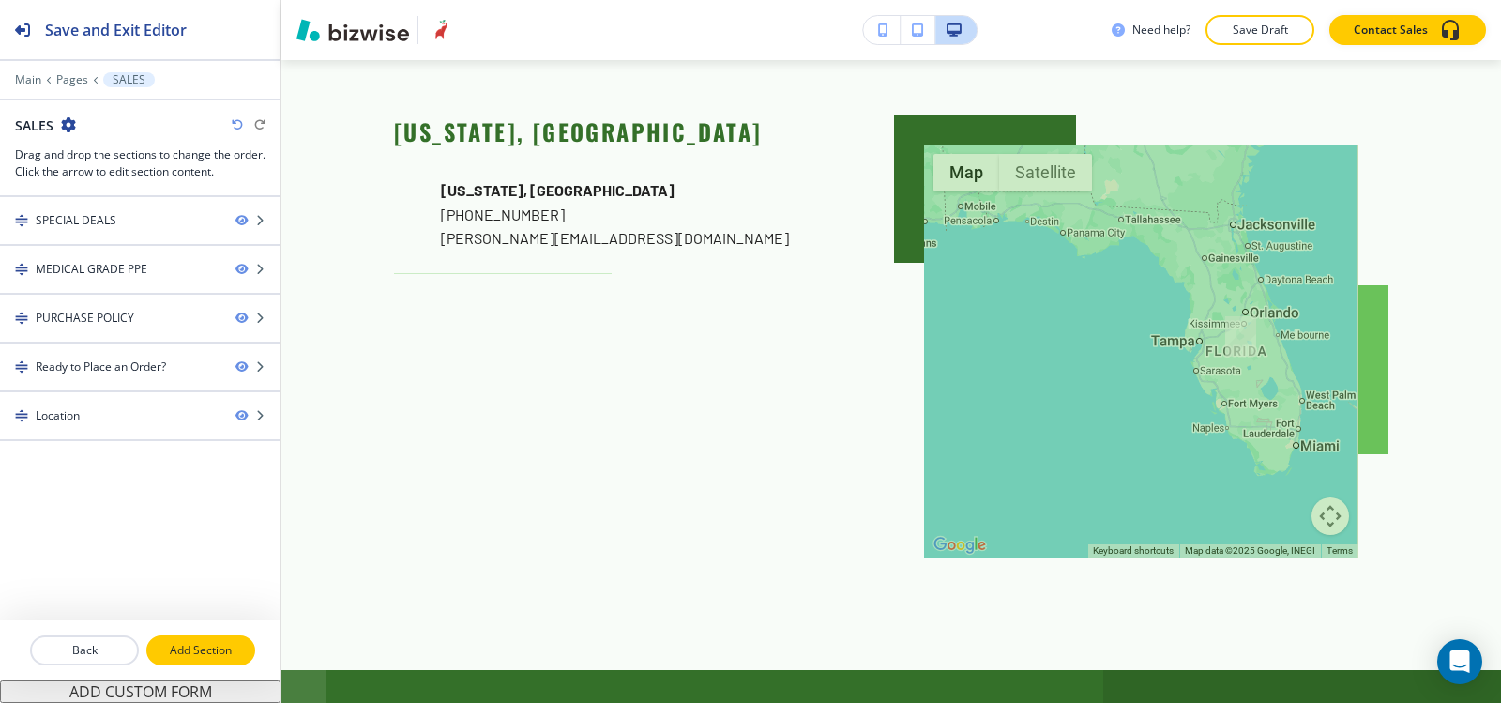
click at [212, 642] on p "Add Section" at bounding box center [200, 650] width 105 height 17
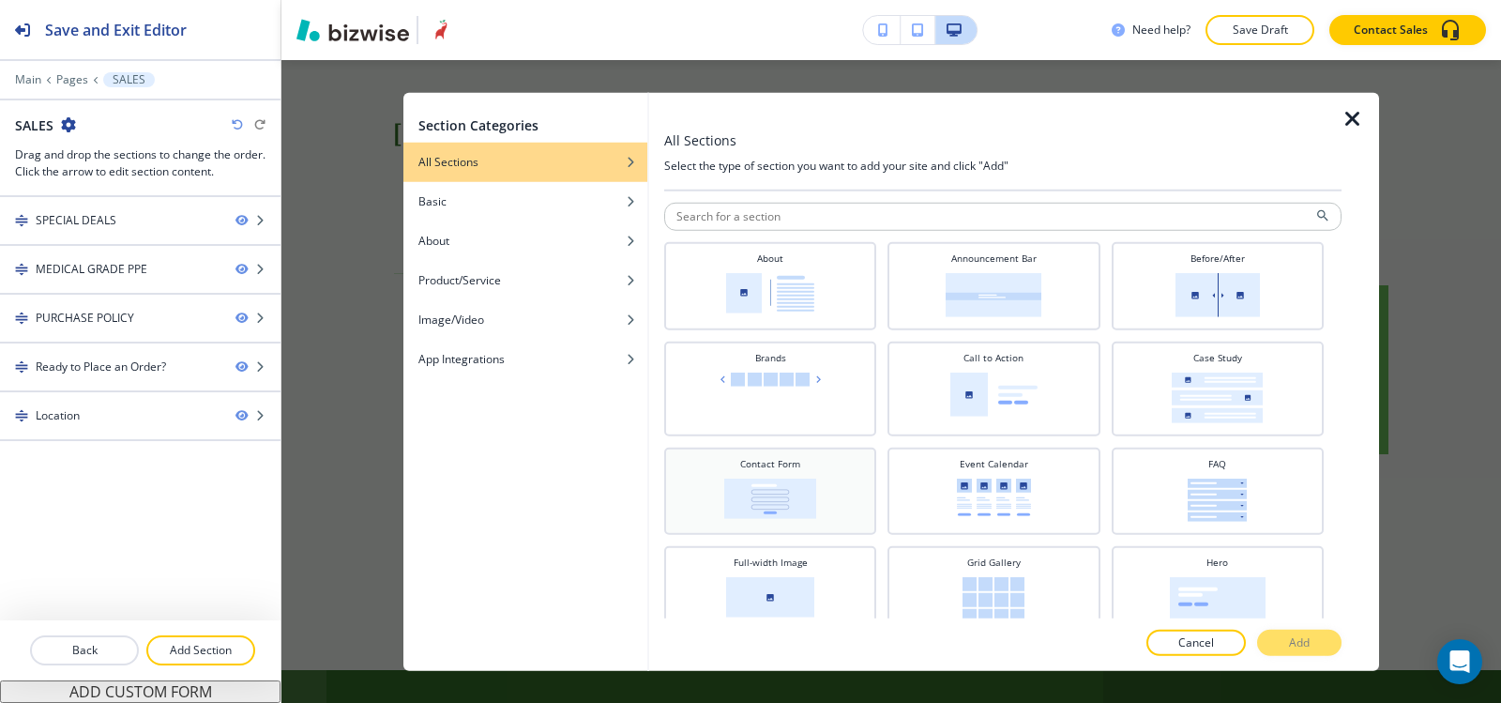
click at [815, 476] on div "Contact Form" at bounding box center [770, 488] width 193 height 65
click at [1320, 638] on button "Add" at bounding box center [1299, 643] width 84 height 26
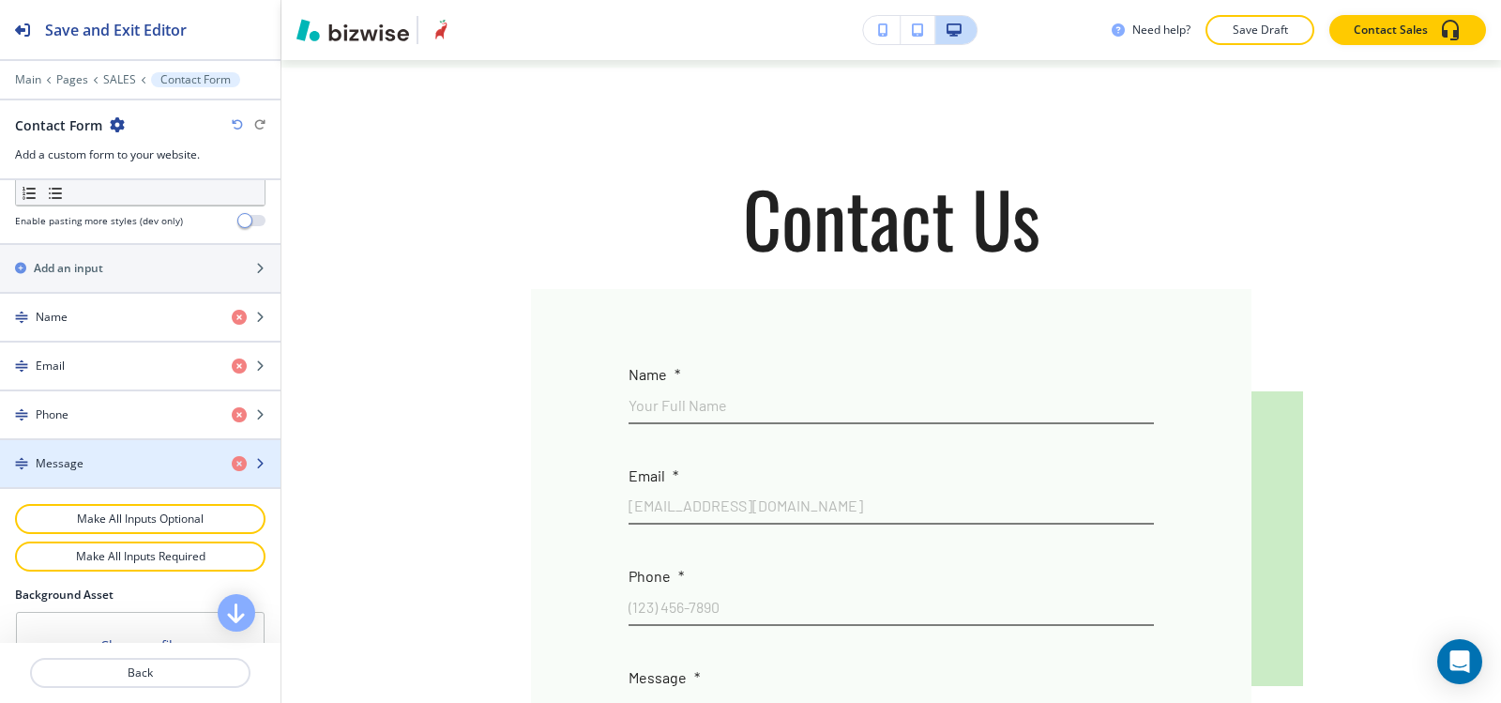
scroll to position [1032, 0]
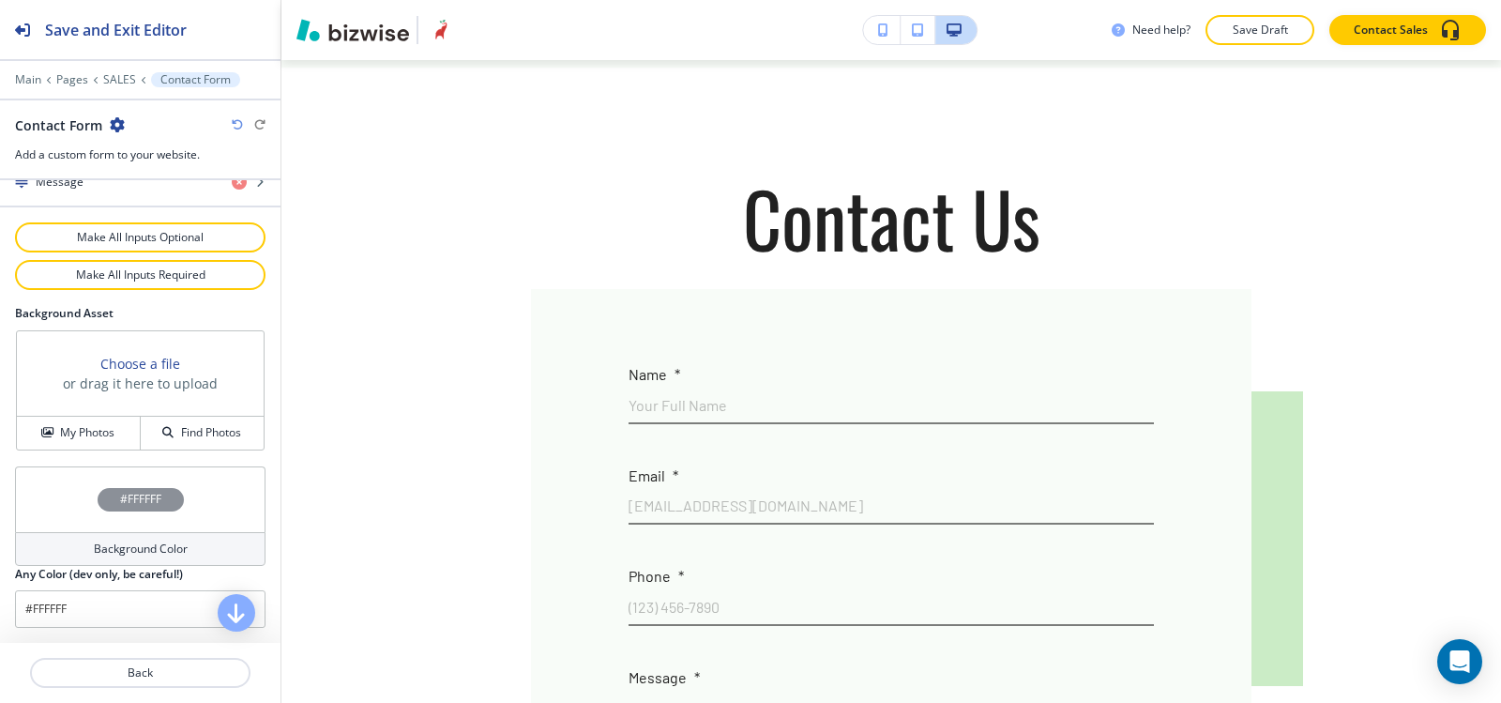
click at [120, 553] on h4 "Background Color" at bounding box center [141, 548] width 94 height 17
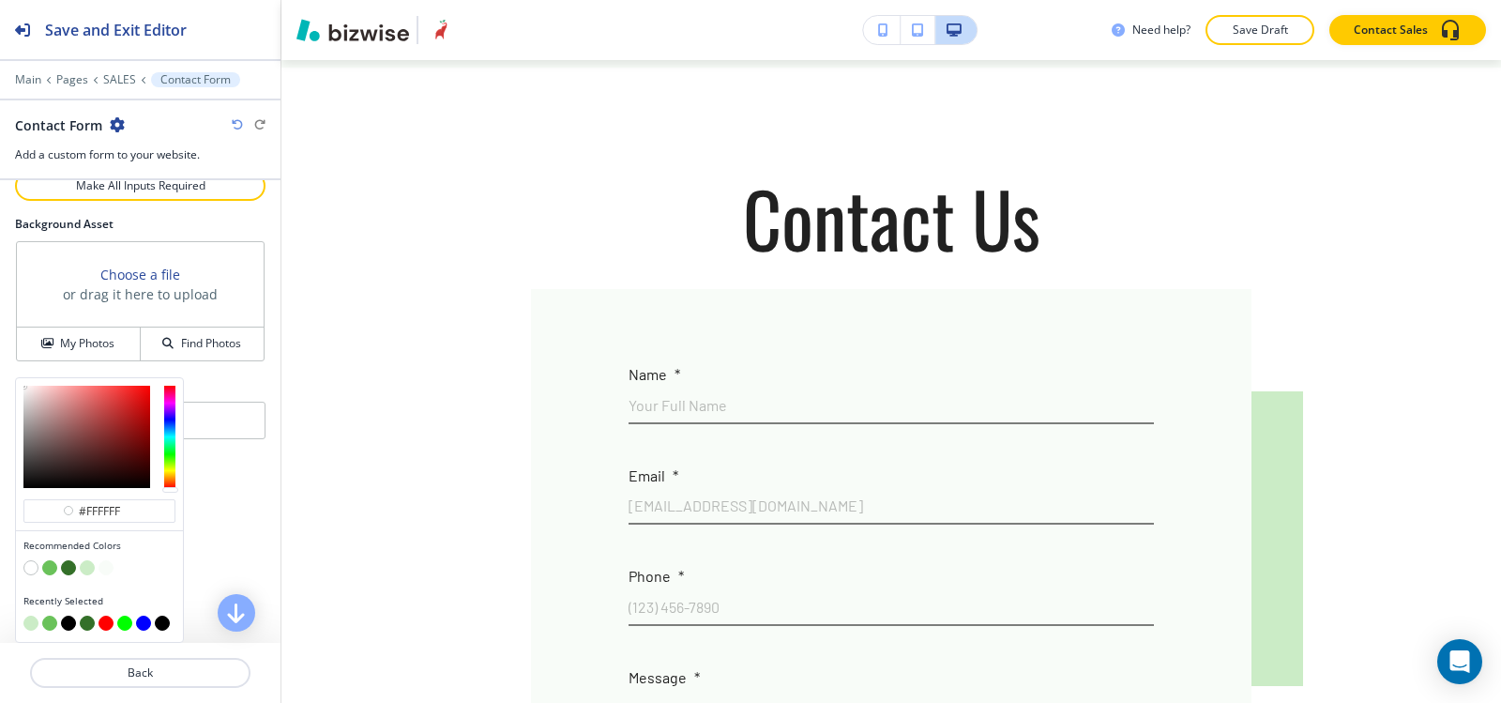
click at [84, 566] on button "button" at bounding box center [87, 567] width 15 height 15
type input "#cbecc6"
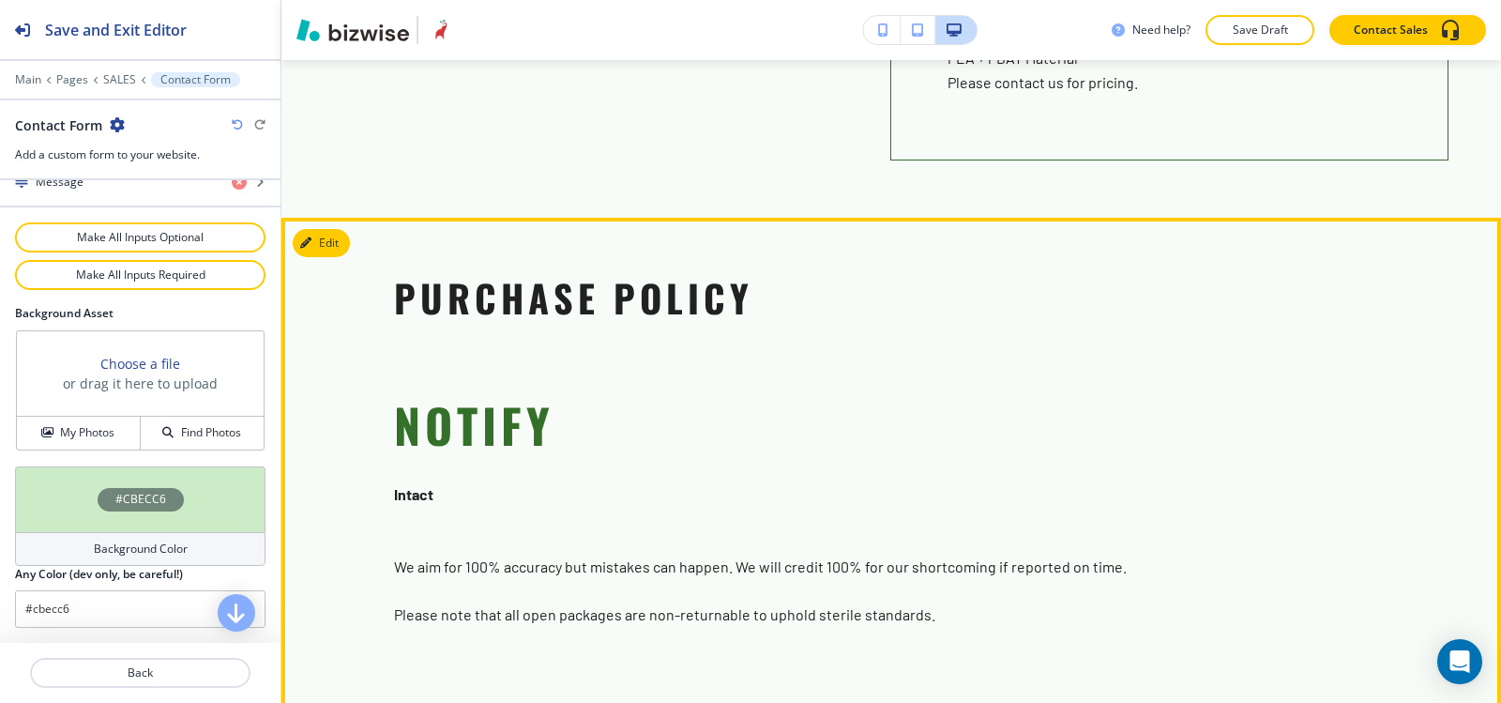
scroll to position [1426, 0]
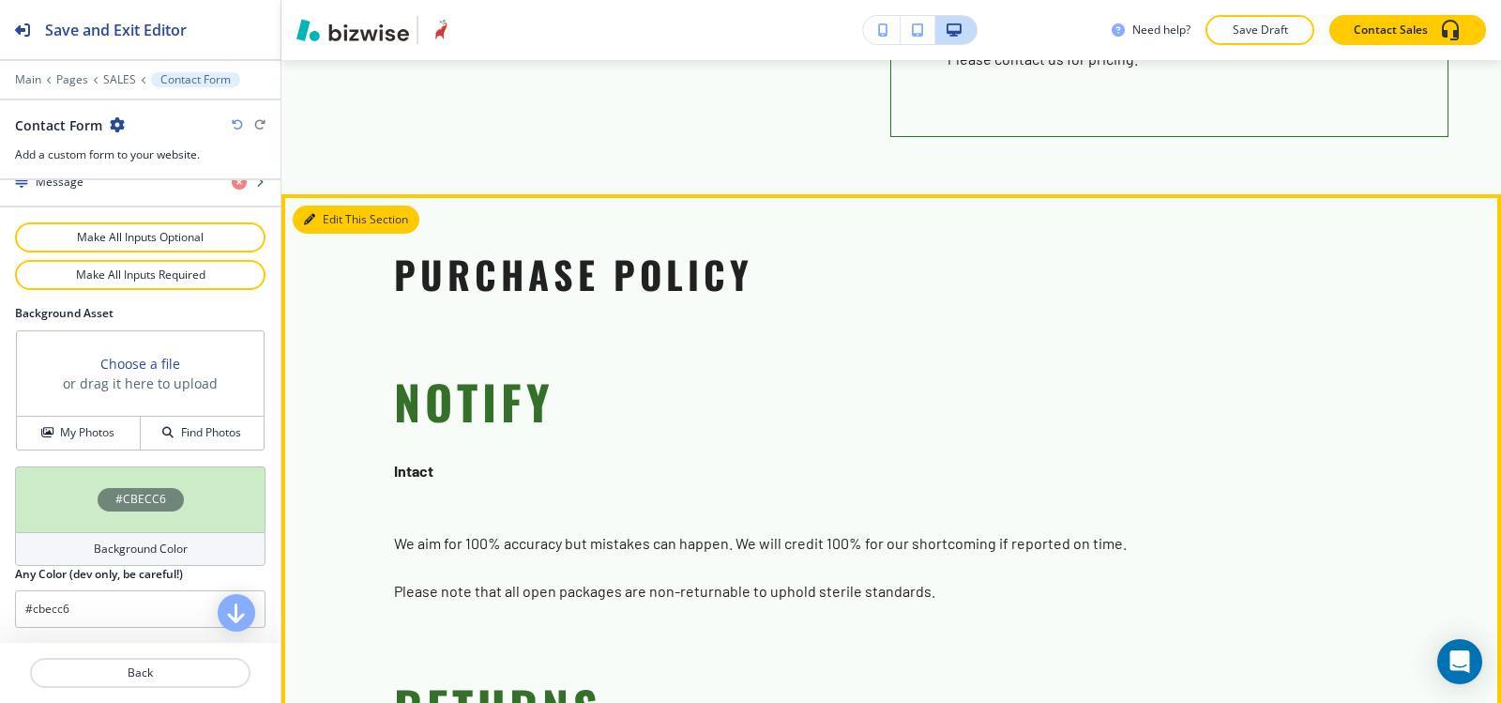
click at [327, 228] on button "Edit This Section" at bounding box center [356, 219] width 127 height 28
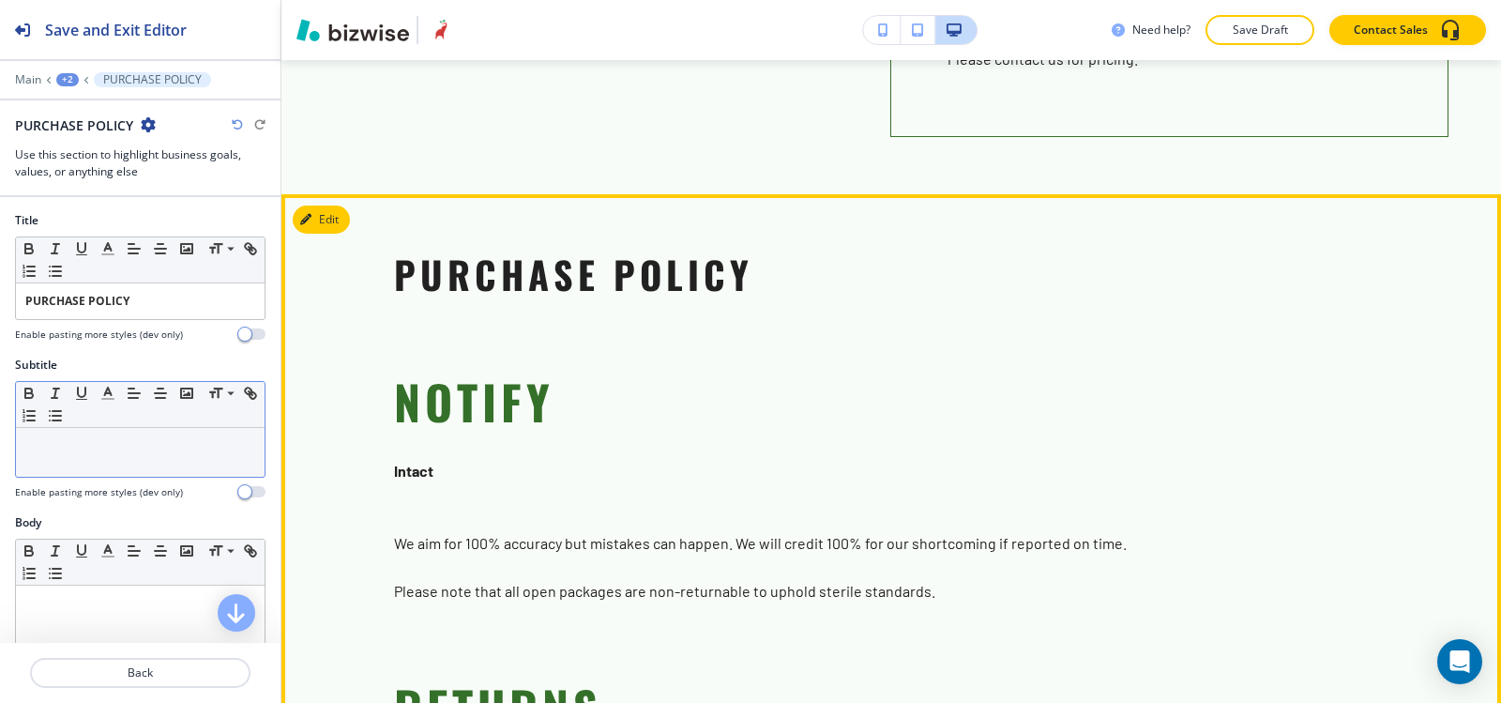
scroll to position [1560, 0]
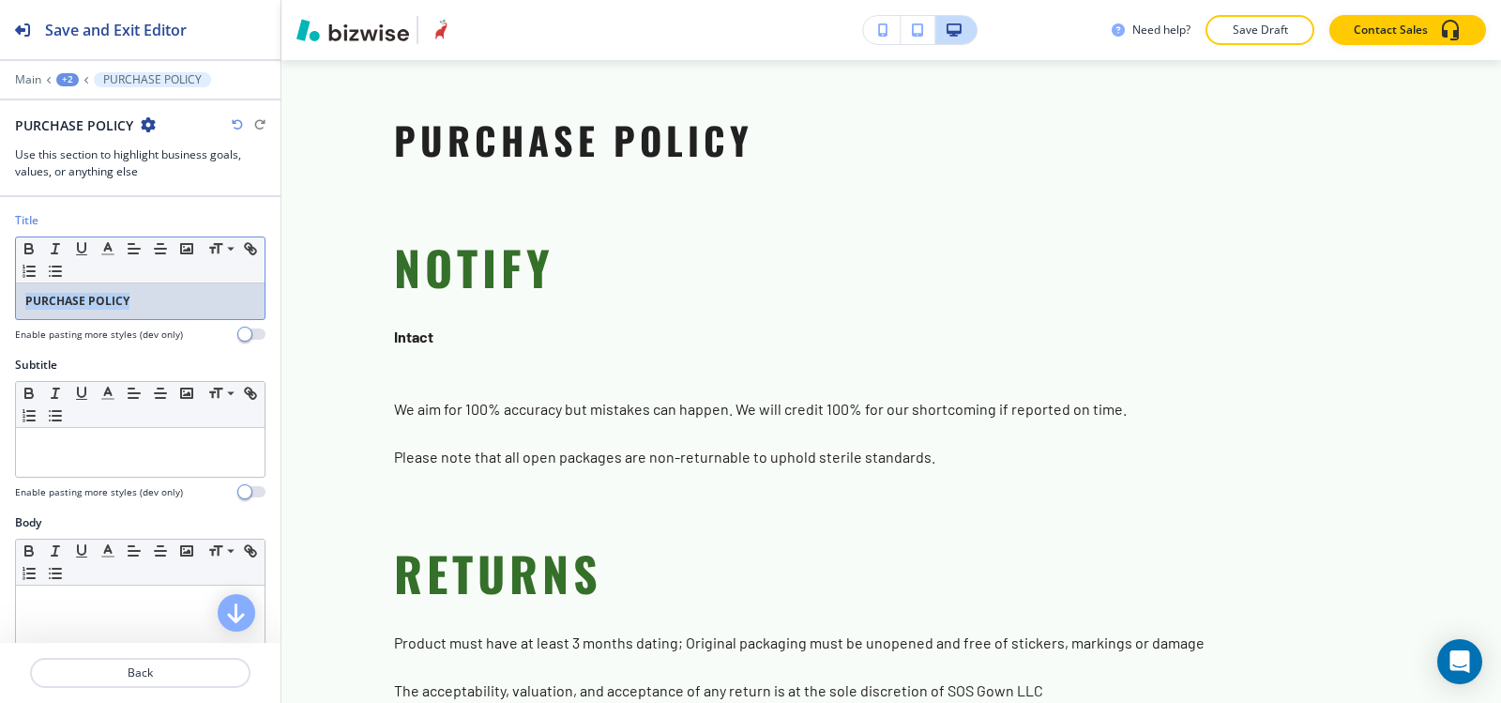
drag, startPoint x: 181, startPoint y: 309, endPoint x: 8, endPoint y: 265, distance: 179.1
click at [0, 312] on div "Title Small Normal Large Huge PURCHASE POLICY Enable pasting more styles (dev o…" at bounding box center [140, 284] width 281 height 144
click at [29, 253] on icon "button" at bounding box center [29, 251] width 8 height 5
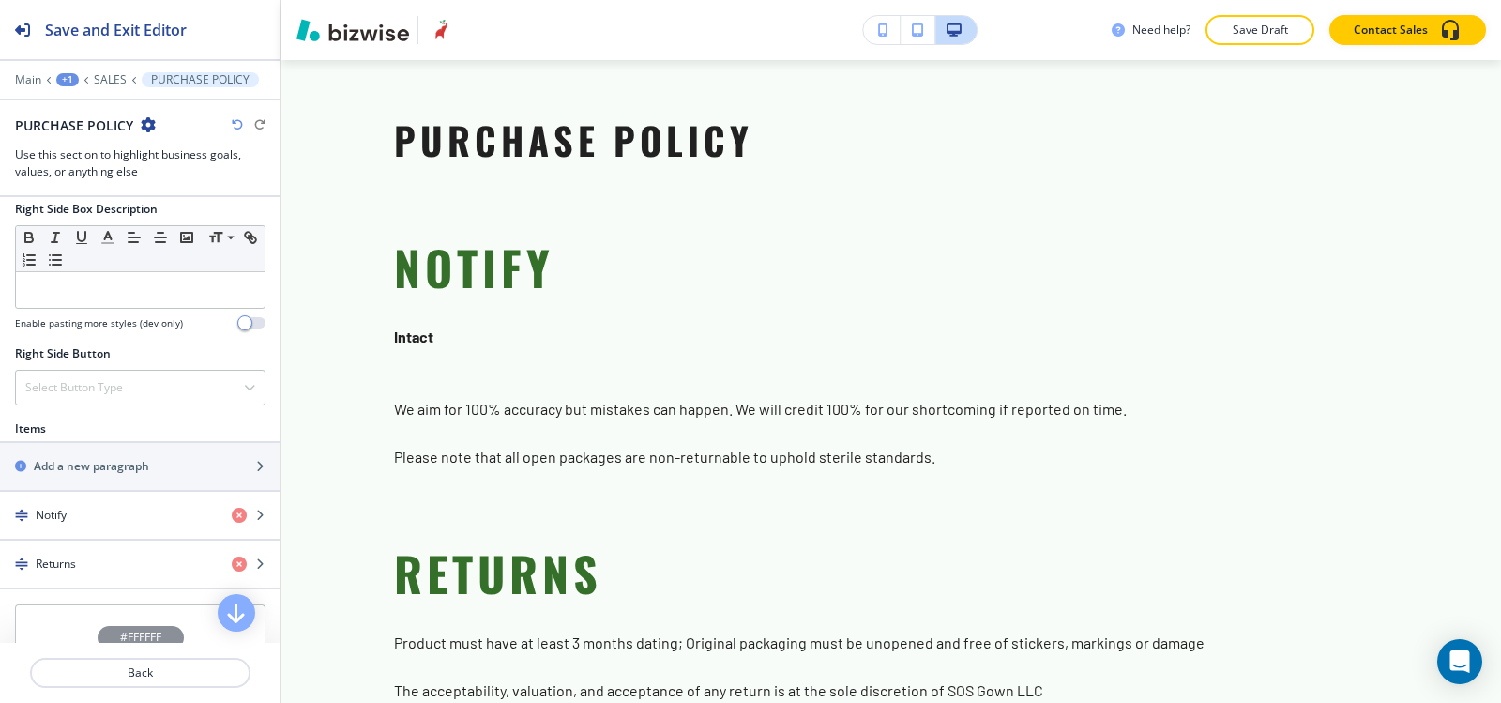
scroll to position [1213, 0]
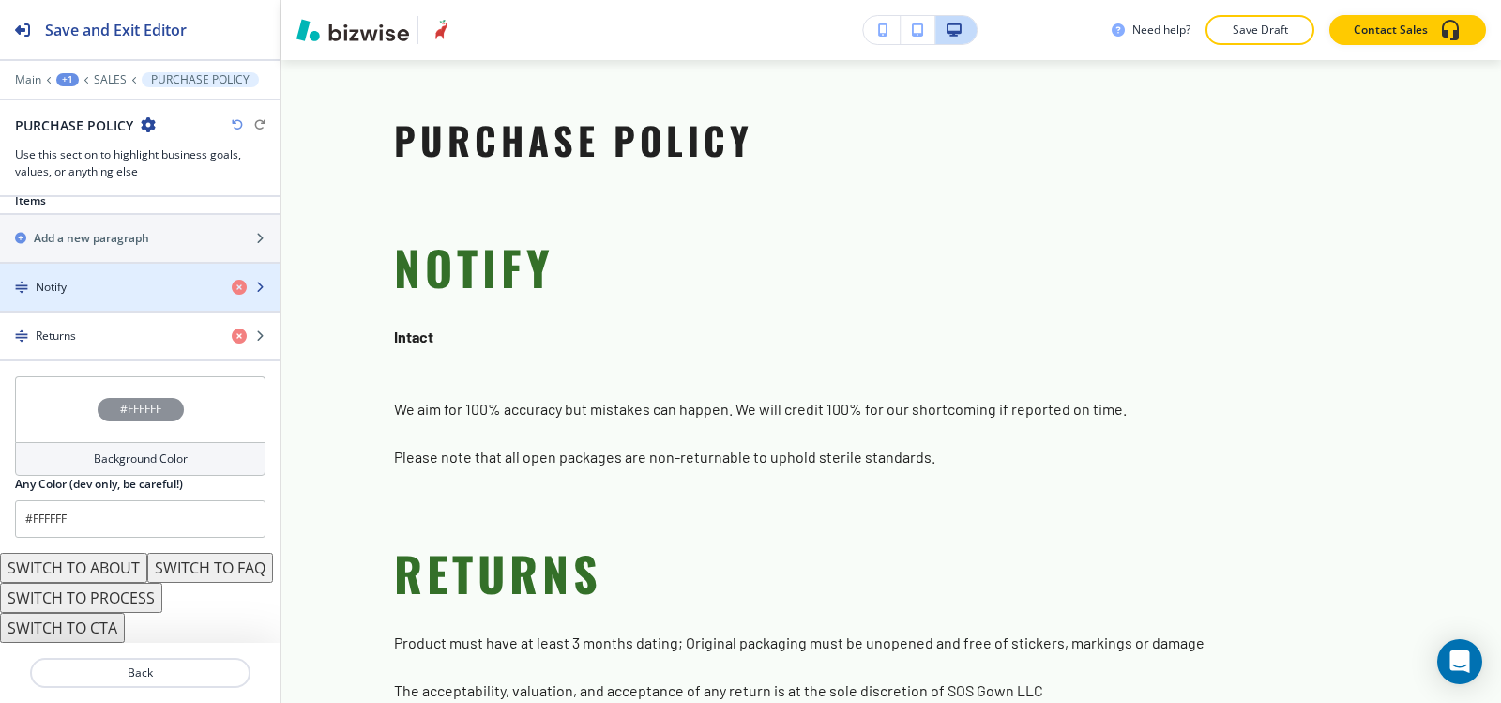
click at [91, 296] on div "button" at bounding box center [140, 303] width 281 height 15
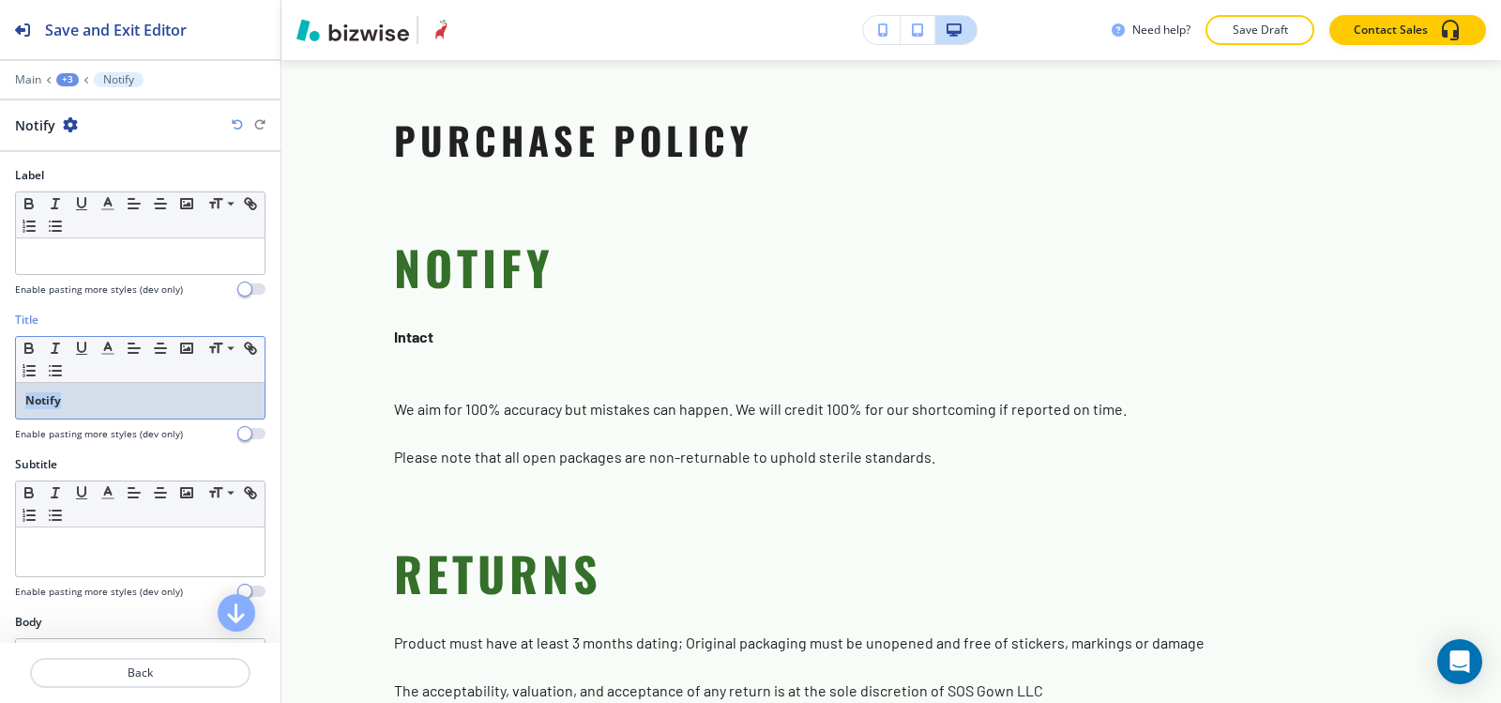
drag, startPoint x: 87, startPoint y: 392, endPoint x: 0, endPoint y: 403, distance: 87.9
click at [0, 403] on div "Title Small Normal Large Huge Notify Enable pasting more styles (dev only)" at bounding box center [140, 384] width 281 height 144
click at [26, 346] on icon "button" at bounding box center [28, 345] width 7 height 5
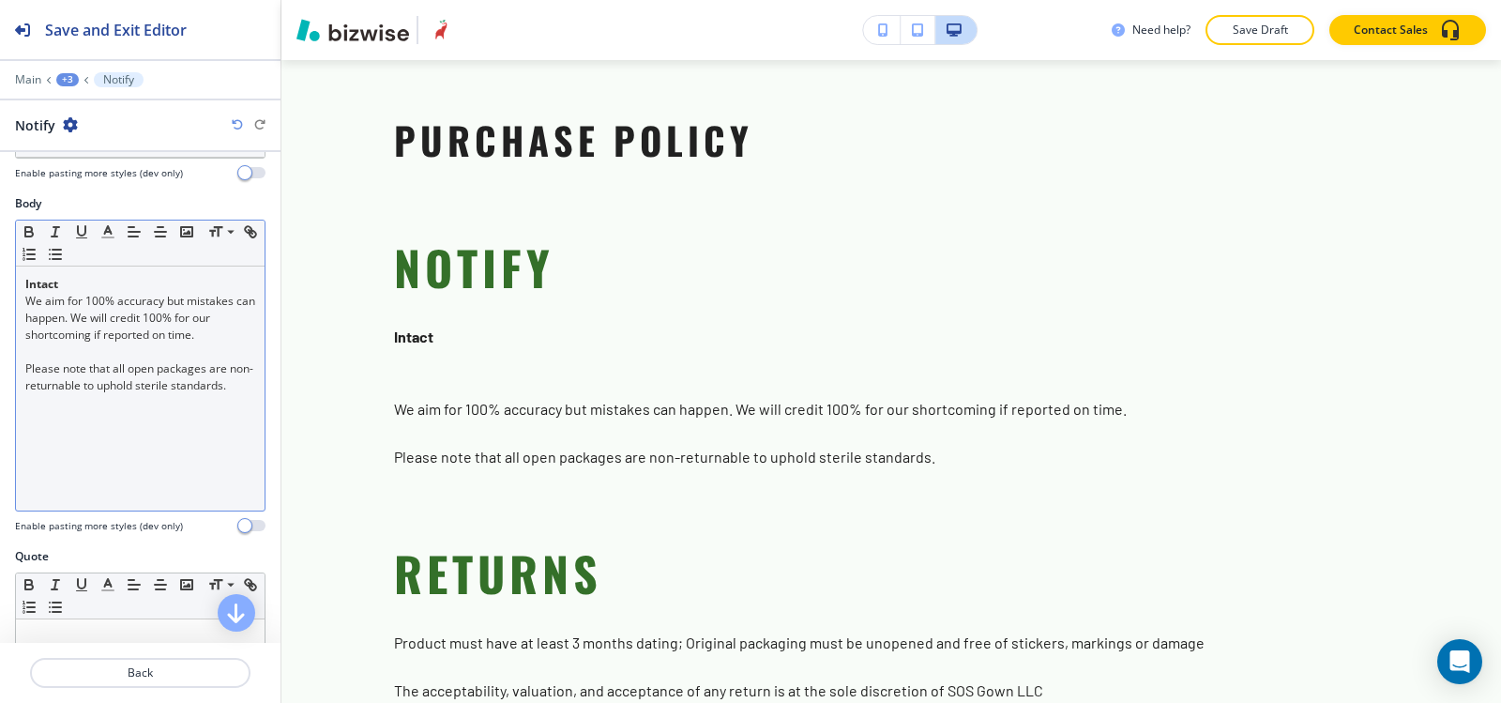
scroll to position [375, 0]
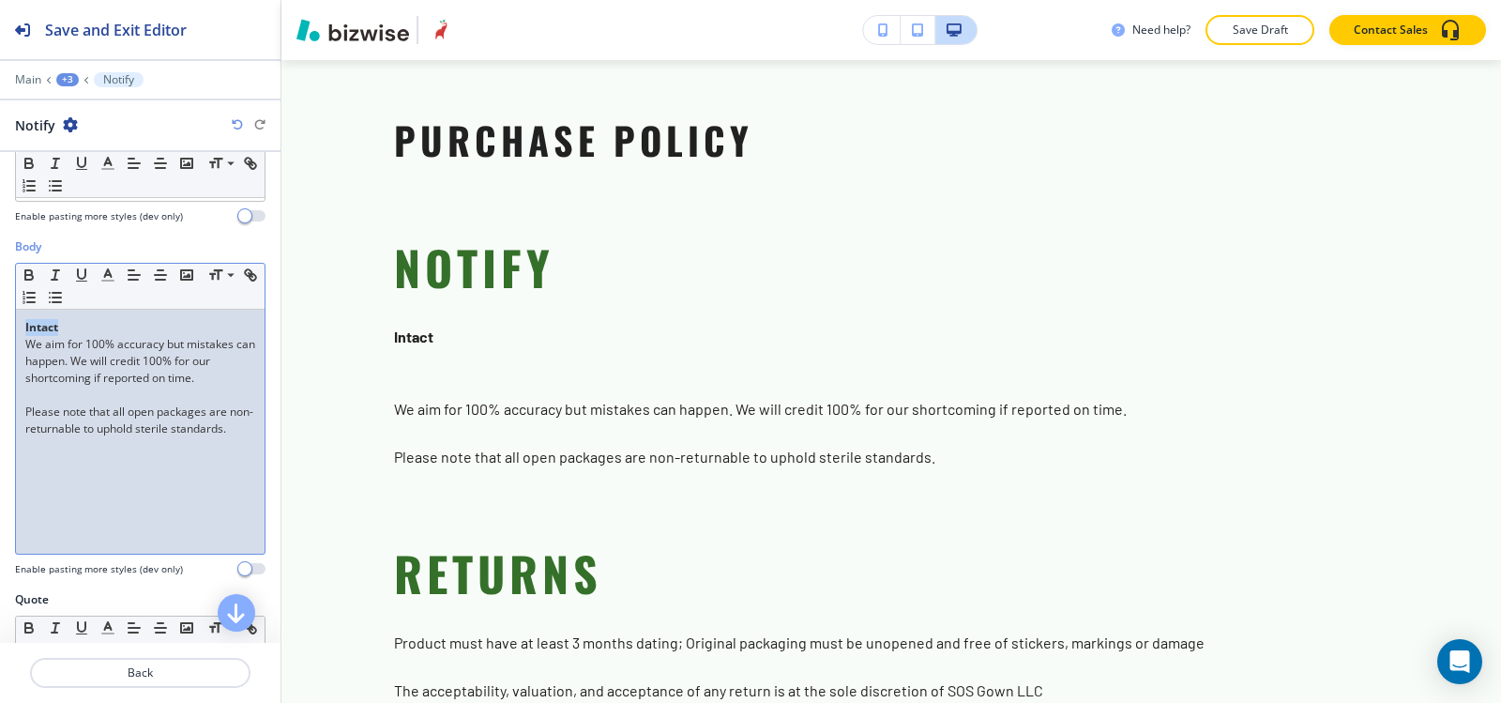
drag, startPoint x: 104, startPoint y: 332, endPoint x: 0, endPoint y: 332, distance: 104.1
click at [0, 332] on div "Body Small Normal Large Huge Intact We aim for 100% accuracy but mistakes can h…" at bounding box center [140, 414] width 281 height 353
click at [28, 276] on icon "button" at bounding box center [29, 274] width 17 height 17
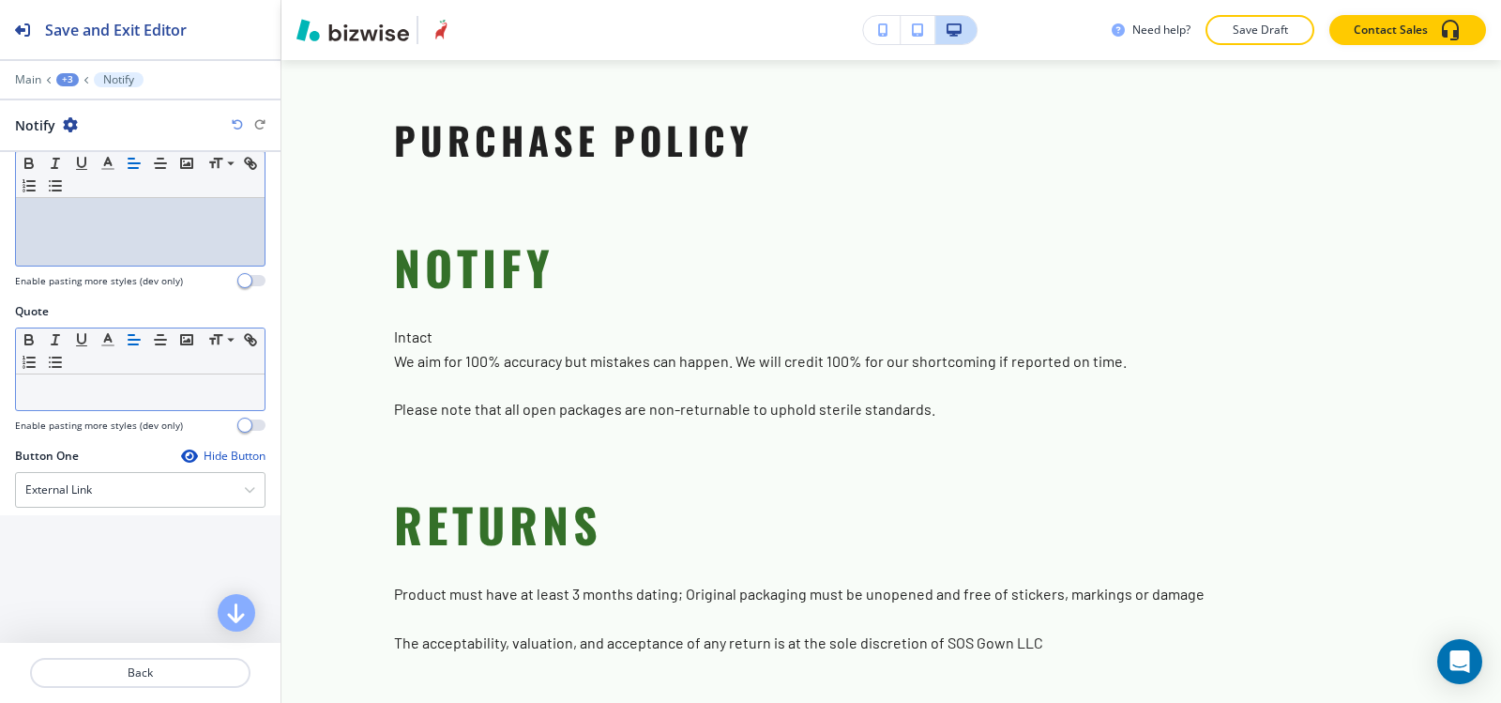
scroll to position [938, 0]
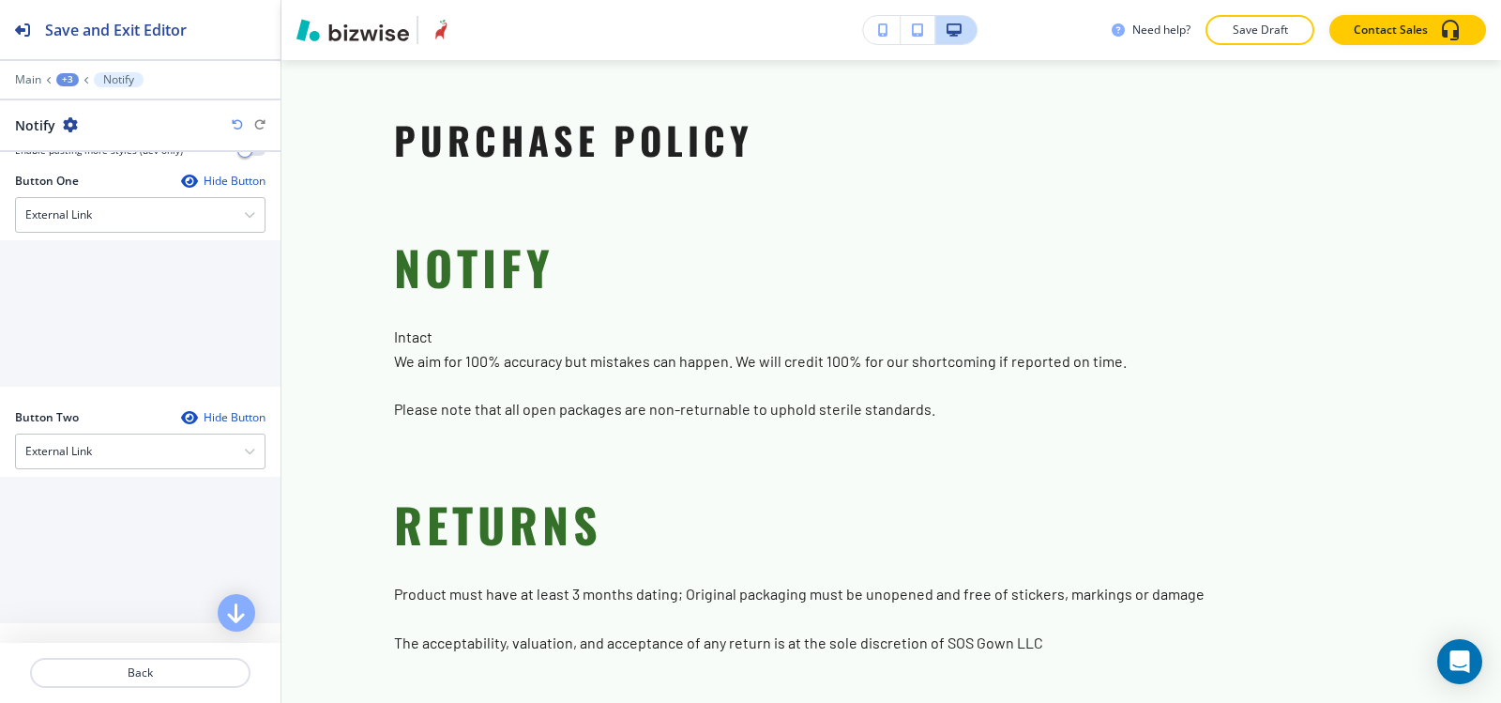
click at [69, 78] on div "+3" at bounding box center [67, 79] width 23 height 13
click at [109, 185] on button "PURCHASE POLICY" at bounding box center [116, 177] width 120 height 34
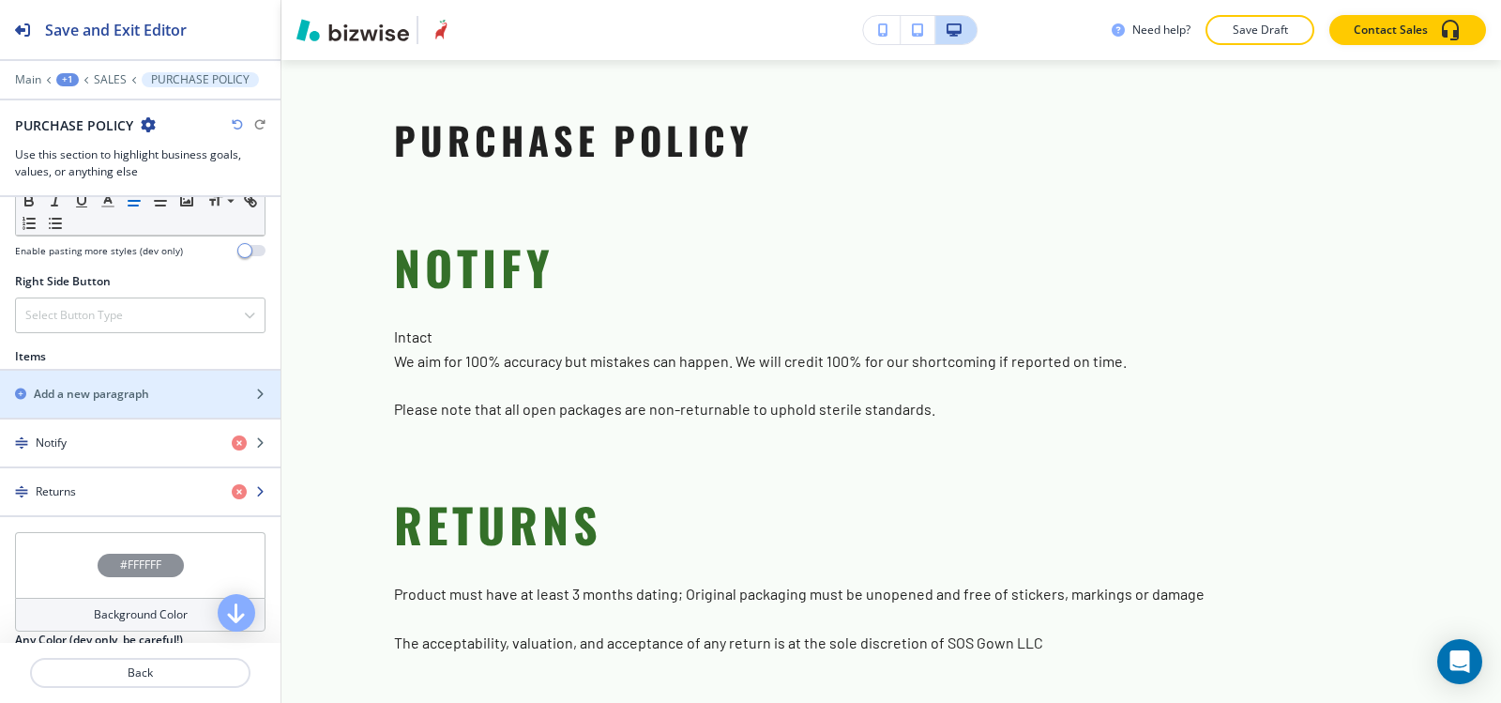
scroll to position [1032, 0]
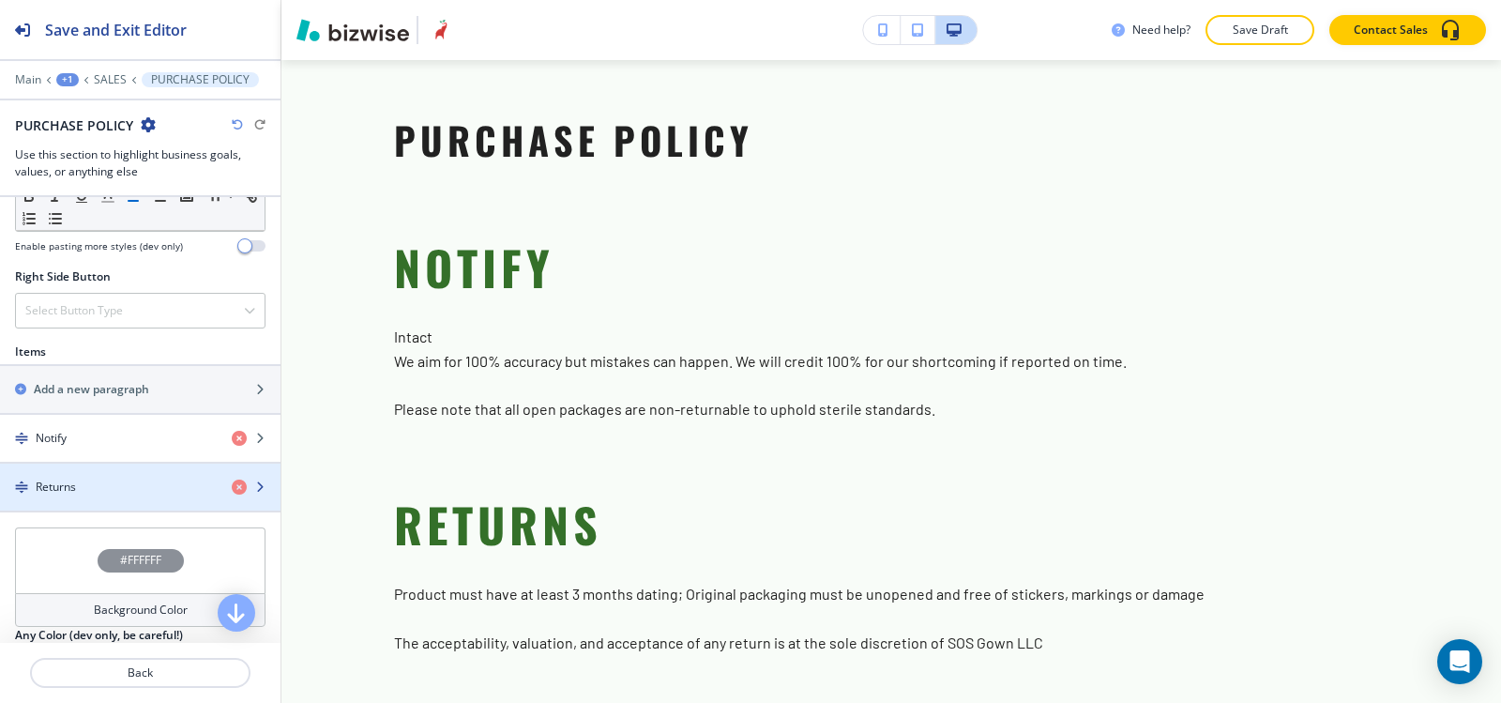
click at [94, 486] on div "Returns" at bounding box center [108, 487] width 217 height 17
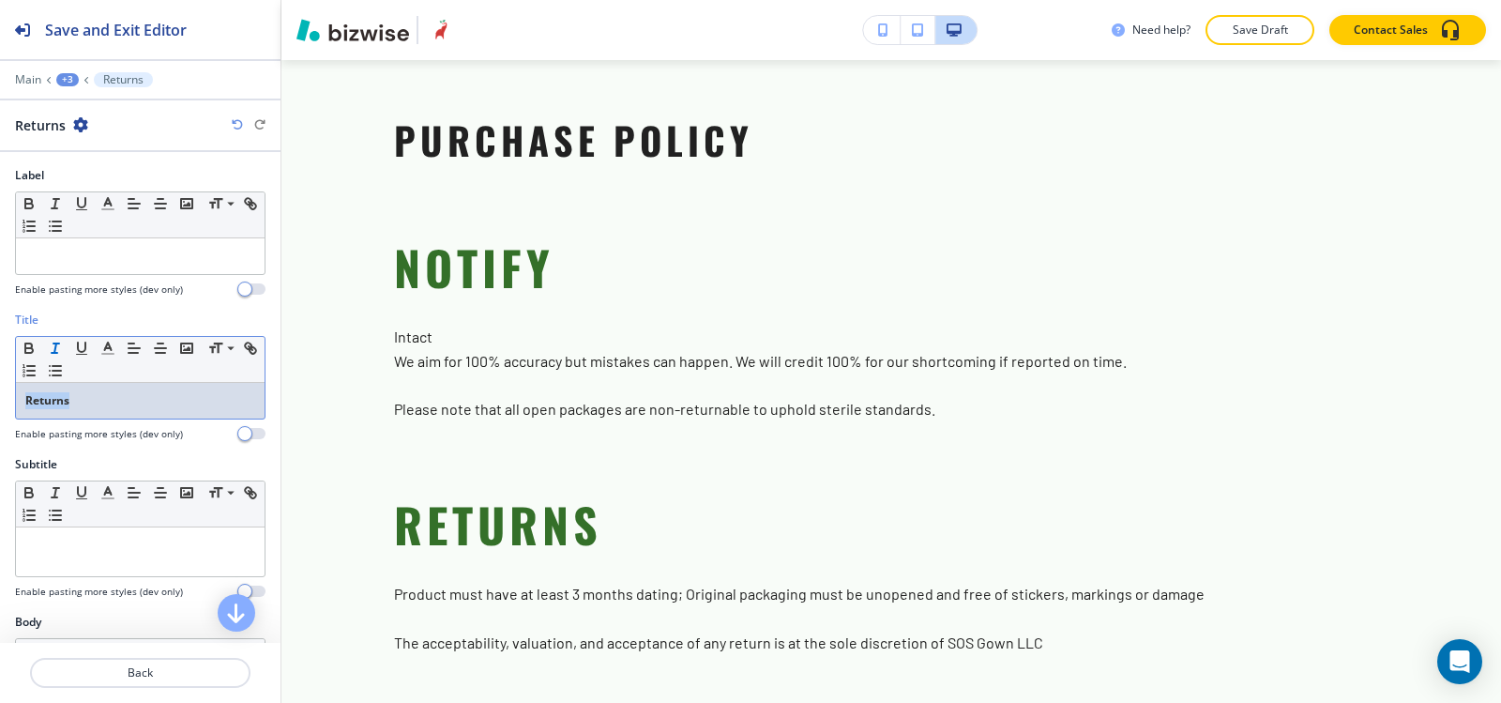
drag, startPoint x: 92, startPoint y: 399, endPoint x: 56, endPoint y: 356, distance: 56.0
click at [0, 402] on div "Title Small Normal Large Huge Returns Enable pasting more styles (dev only)" at bounding box center [140, 384] width 281 height 144
click at [26, 349] on icon "button" at bounding box center [29, 350] width 8 height 5
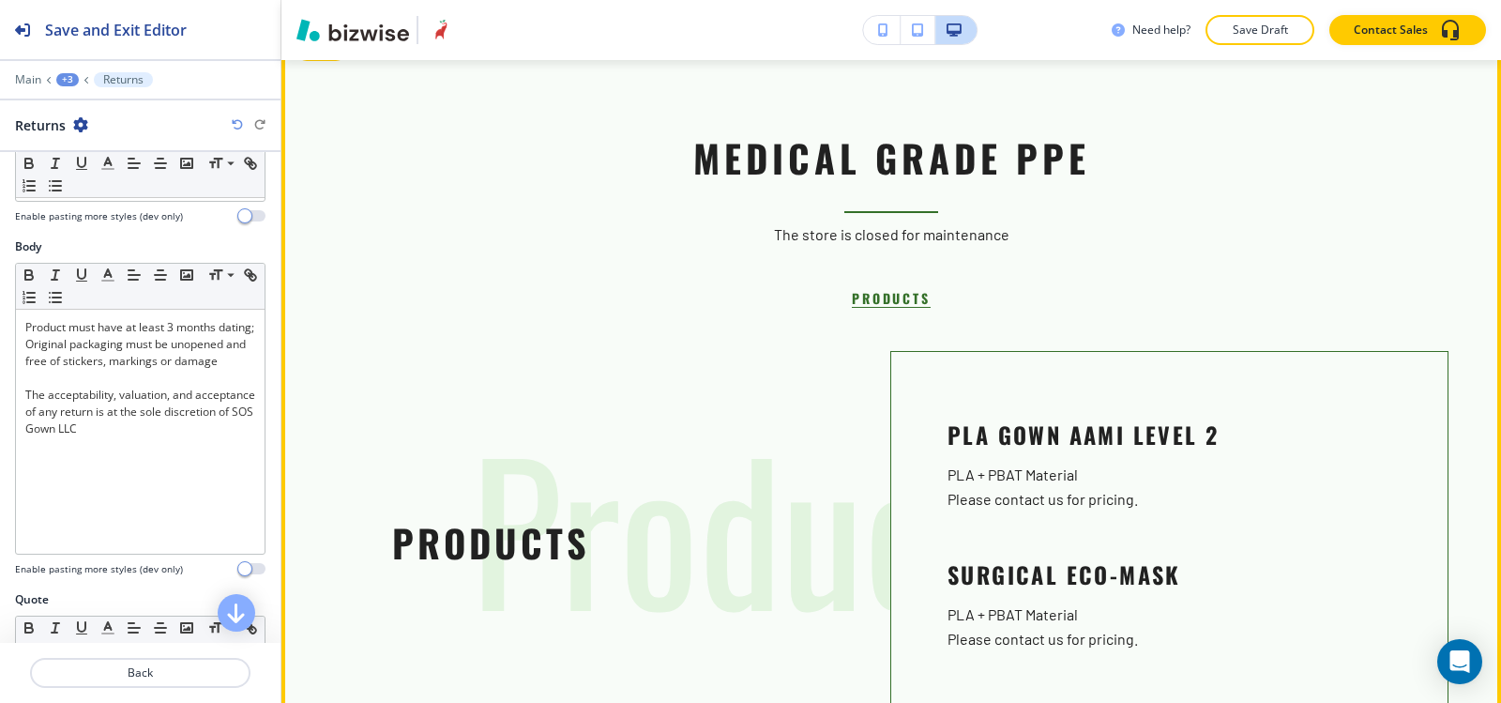
scroll to position [751, 0]
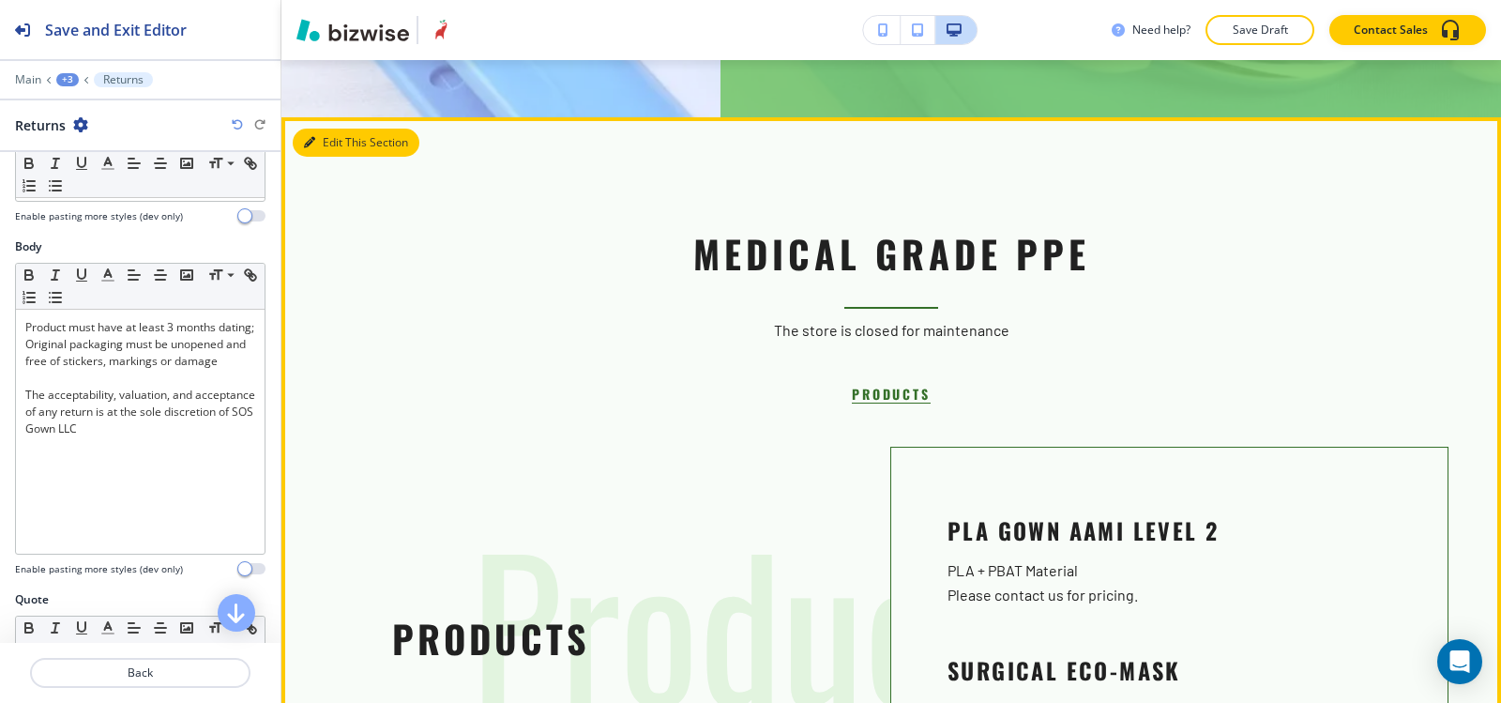
click at [328, 141] on button "Edit This Section" at bounding box center [356, 143] width 127 height 28
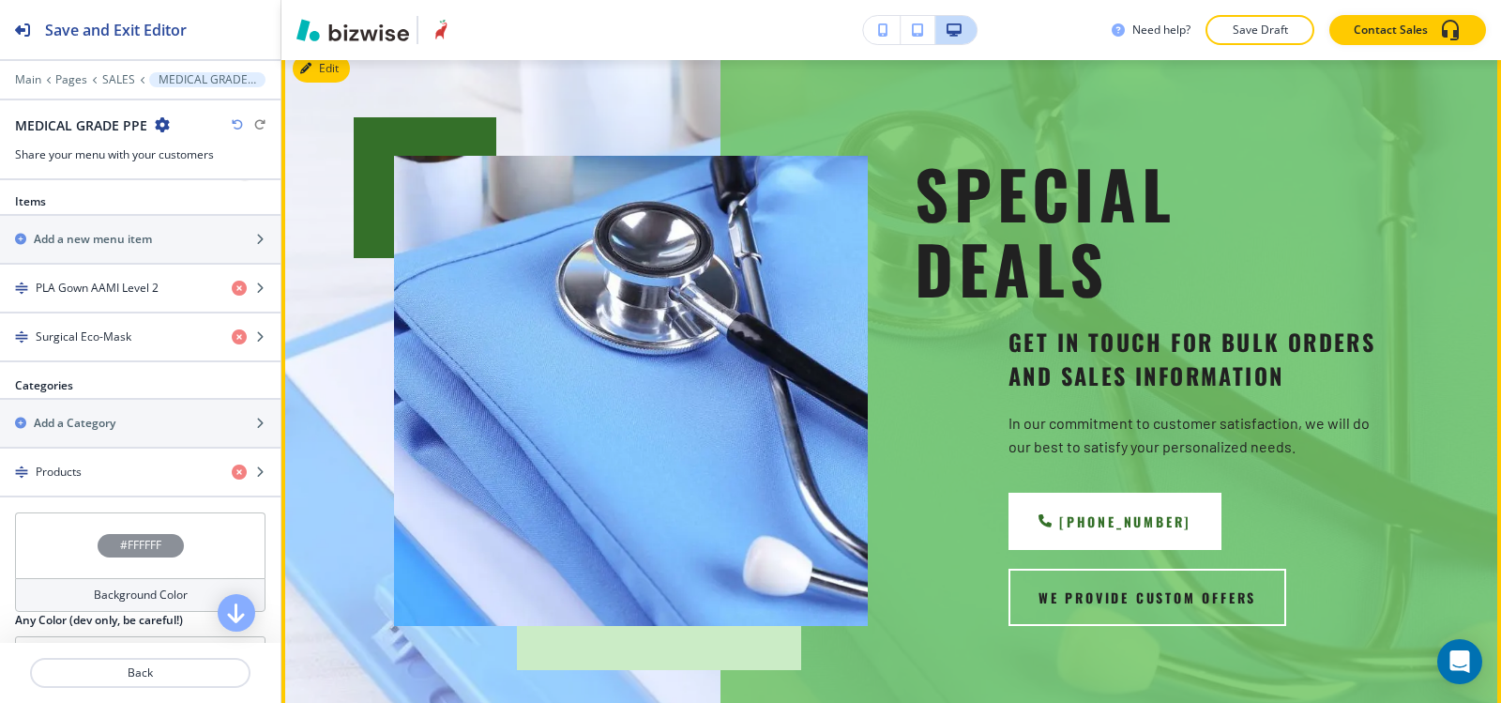
scroll to position [0, 0]
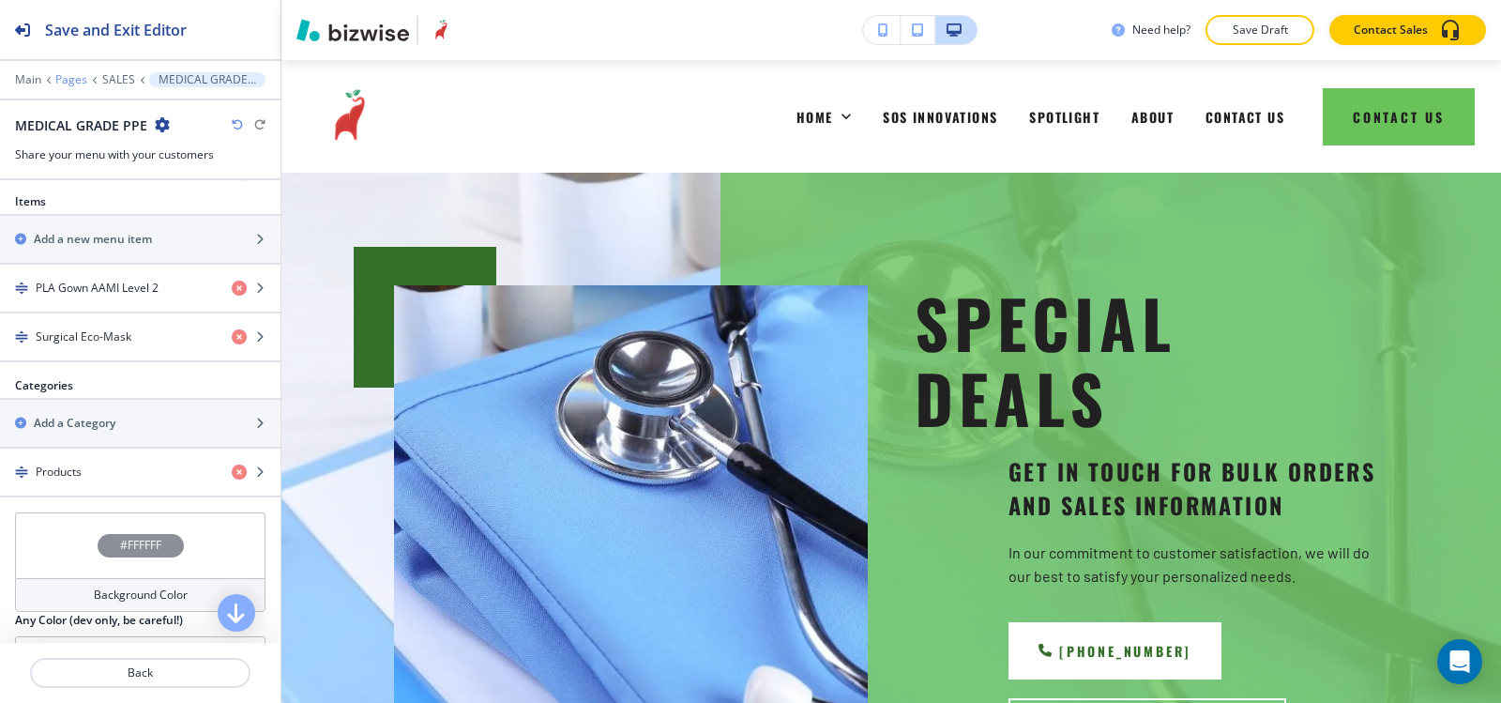
click at [74, 78] on p "Pages" at bounding box center [71, 79] width 32 height 13
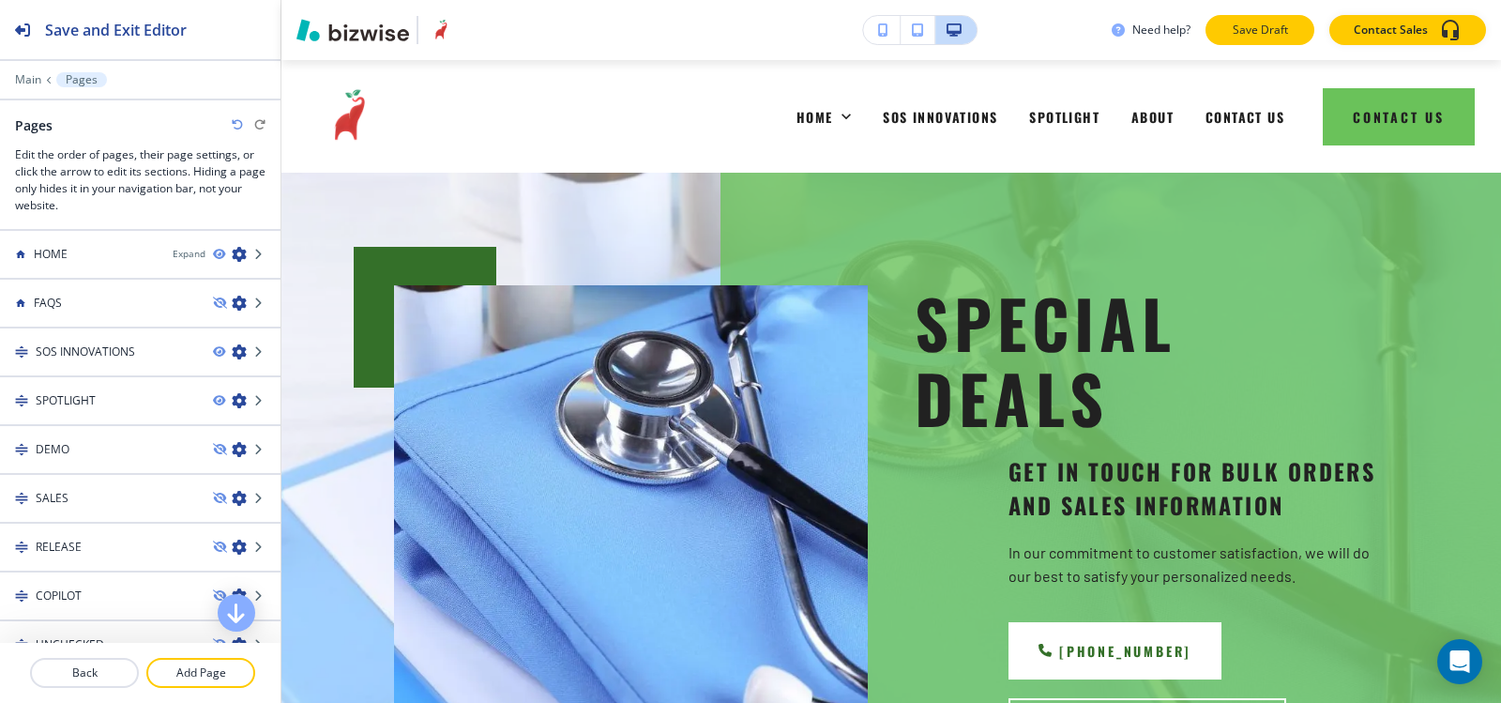
click at [1243, 21] on button "Save Draft" at bounding box center [1260, 30] width 109 height 30
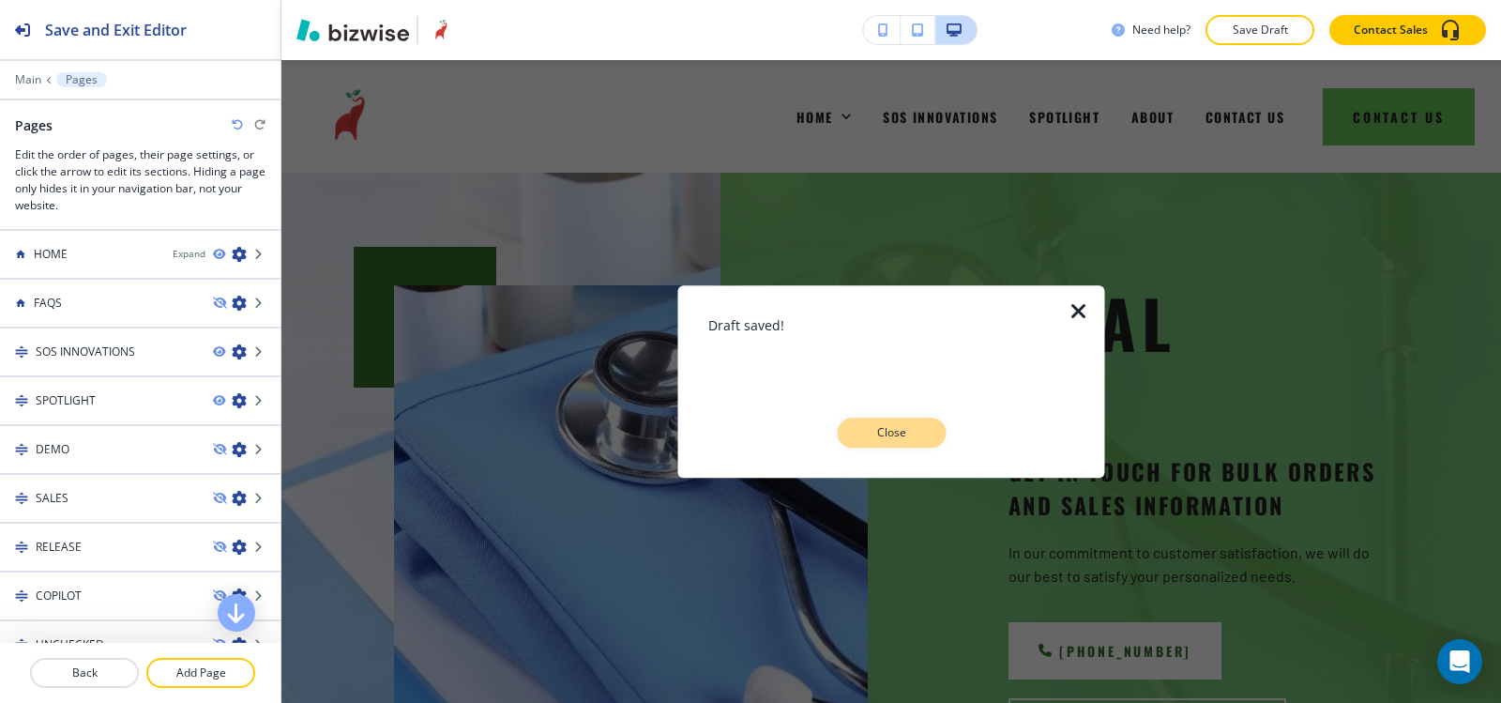
click at [921, 432] on button "Close" at bounding box center [891, 433] width 109 height 30
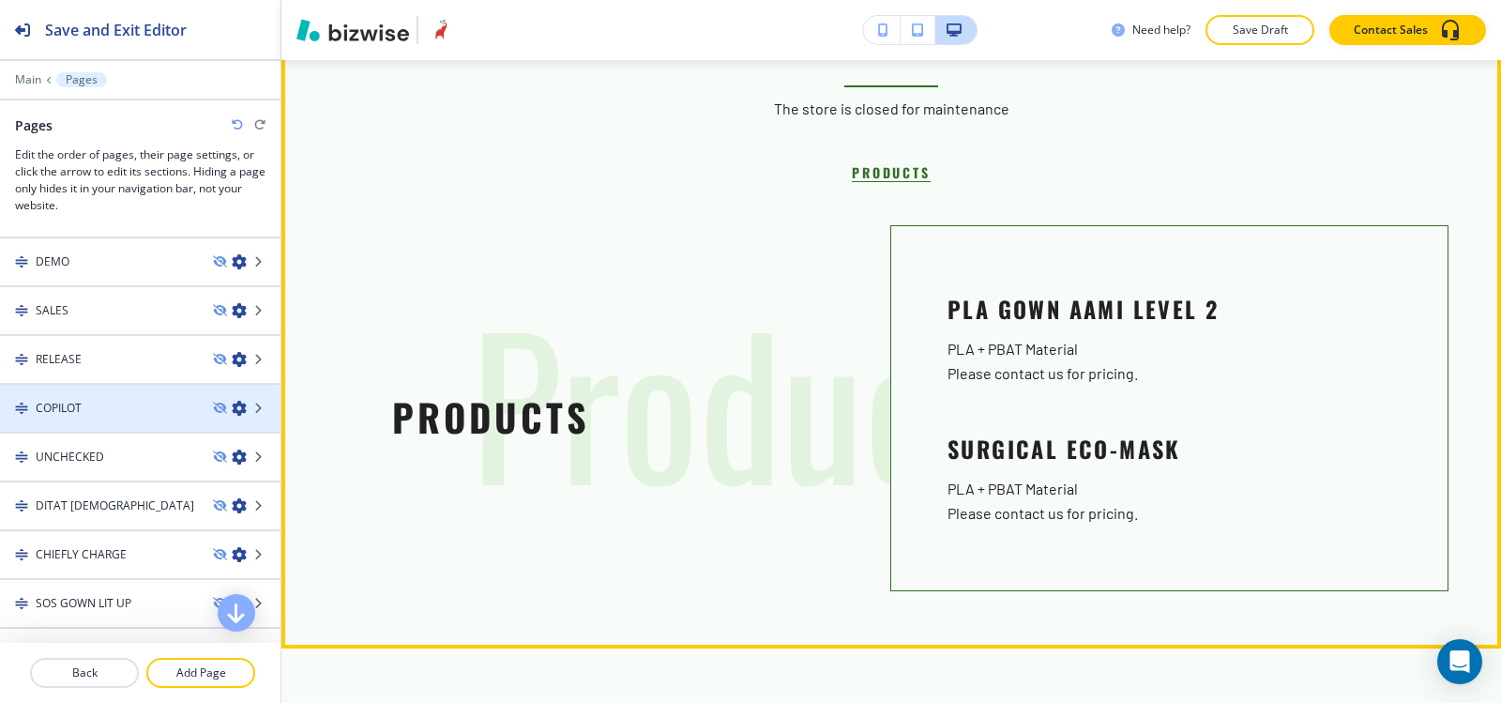
scroll to position [938, 0]
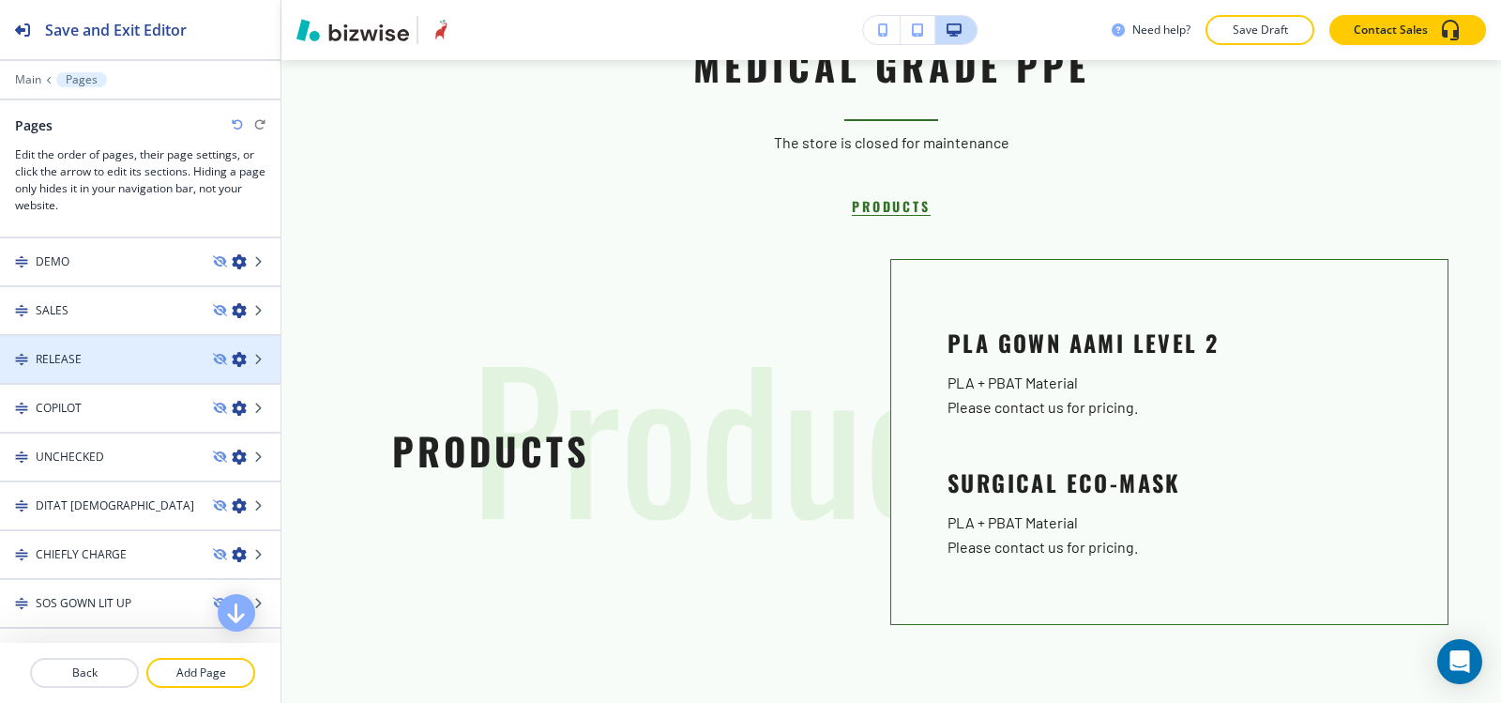
click at [60, 355] on h4 "RELEASE" at bounding box center [59, 359] width 46 height 17
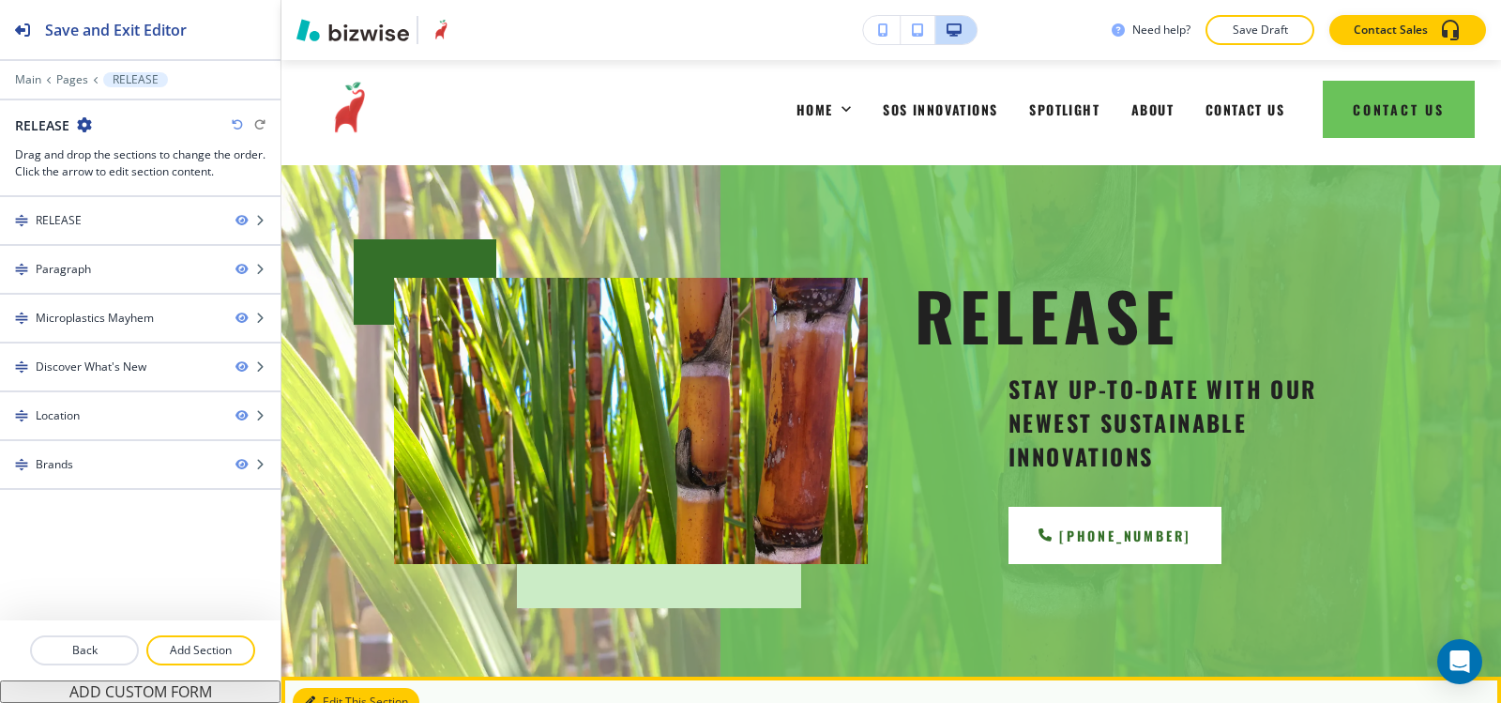
scroll to position [0, 0]
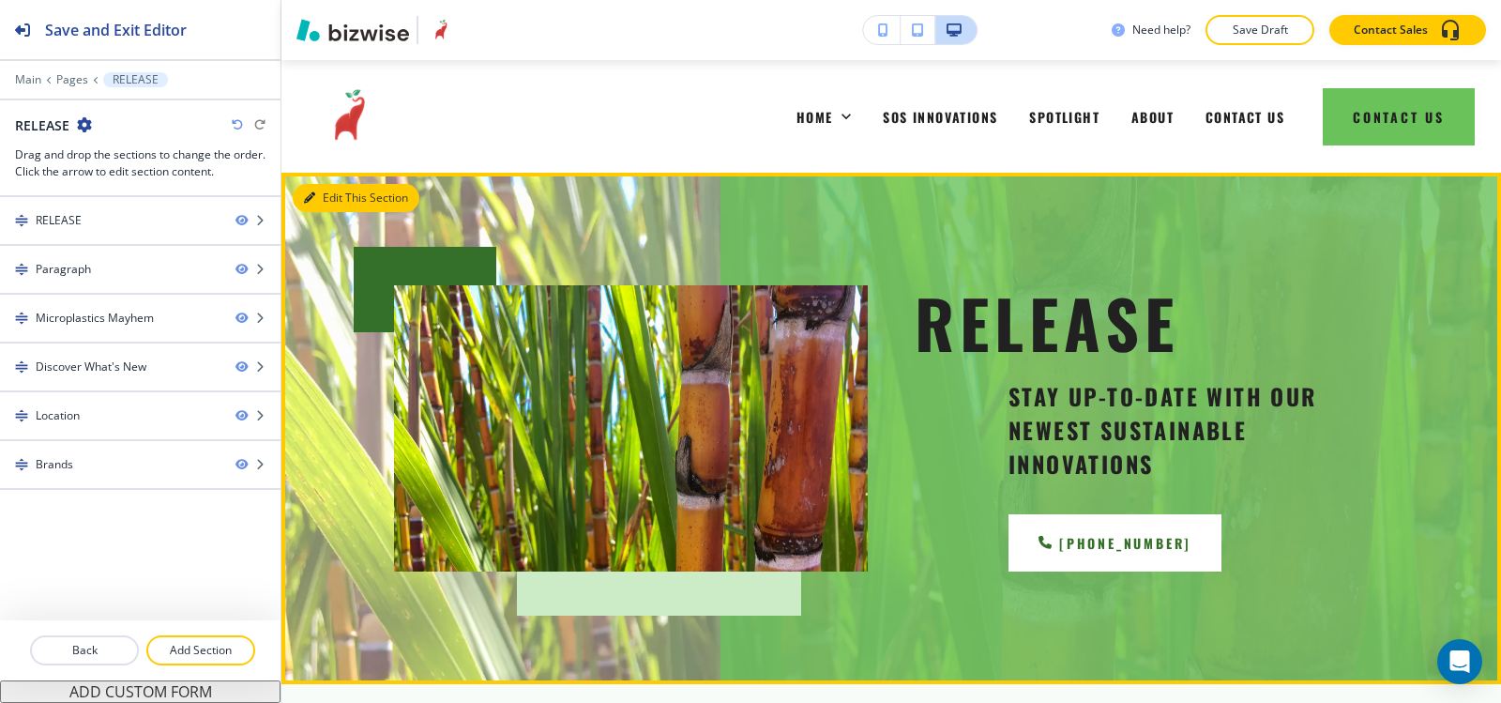
click at [325, 193] on button "Edit This Section" at bounding box center [356, 198] width 127 height 28
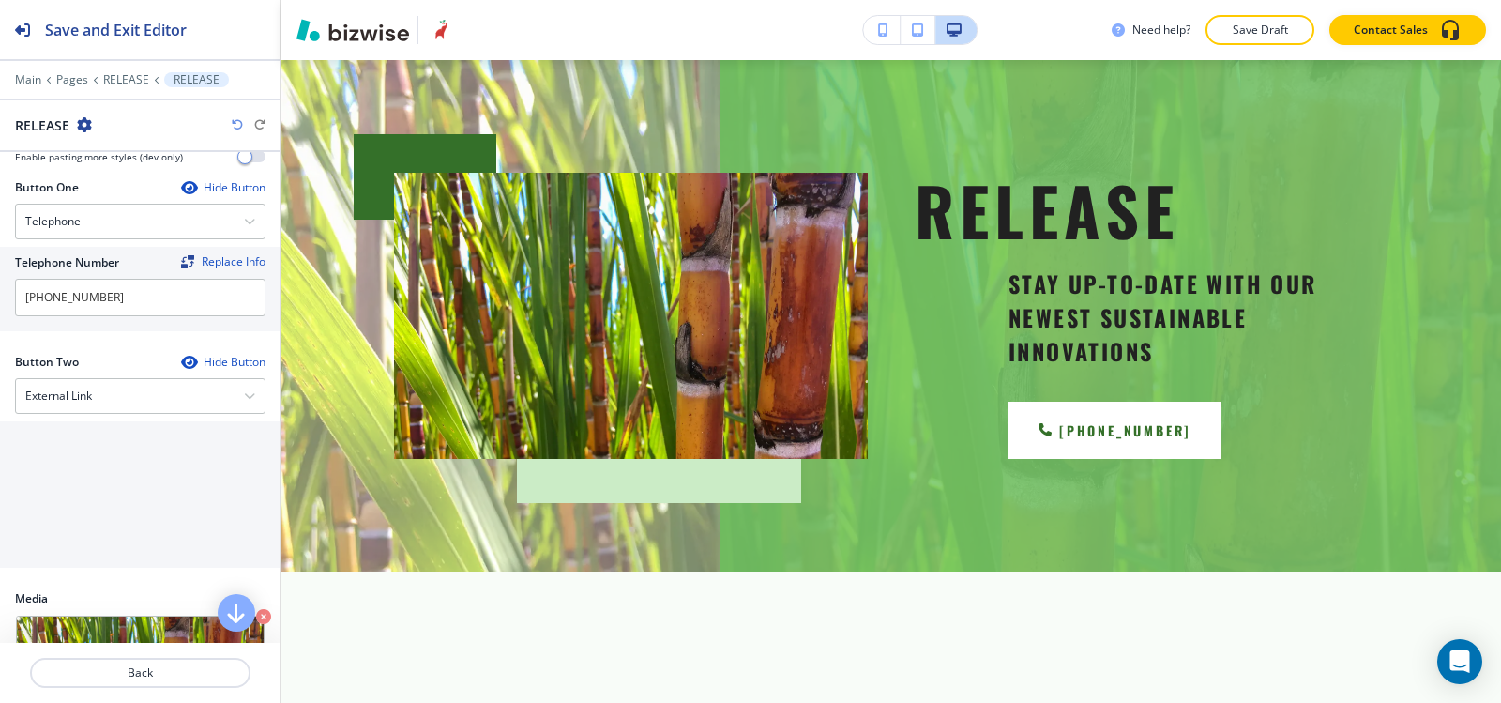
scroll to position [657, 0]
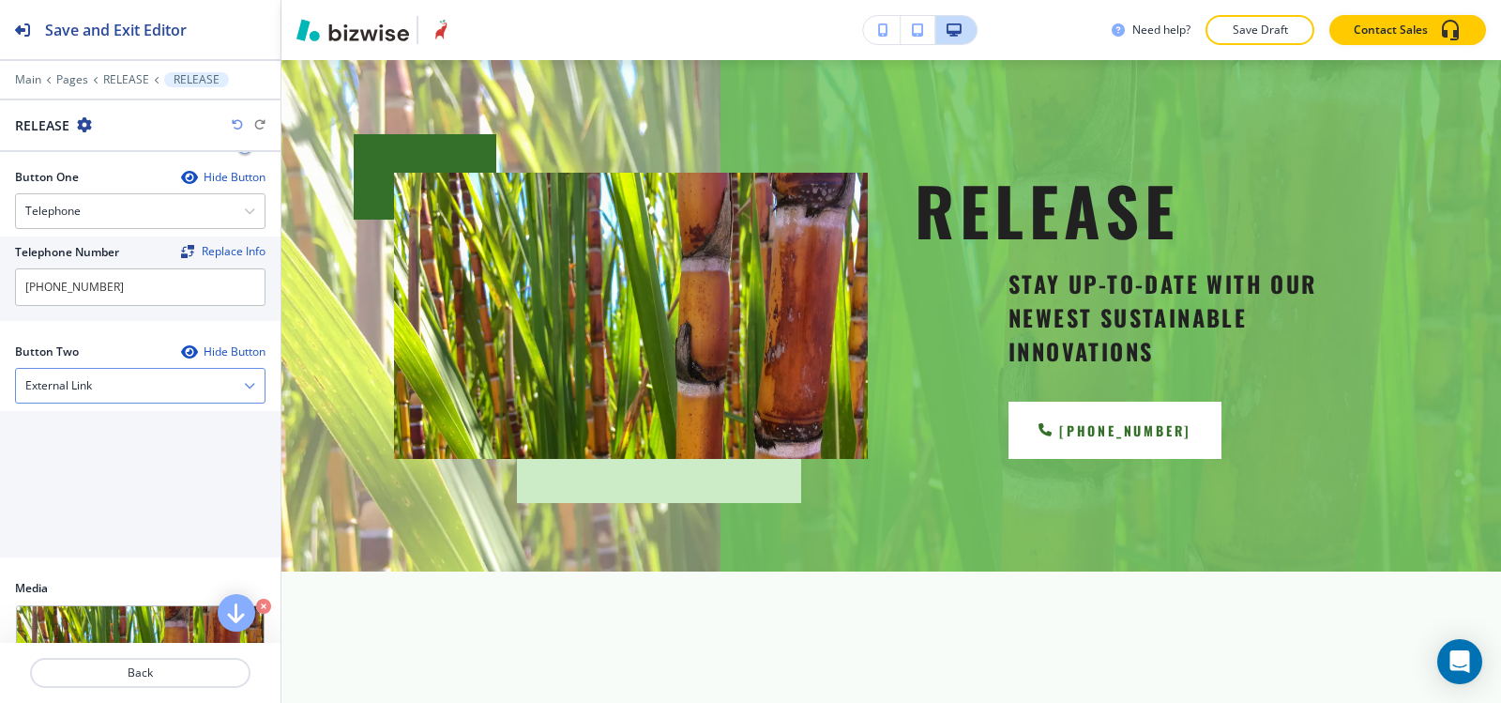
click at [73, 385] on h4 "External Link" at bounding box center [58, 385] width 67 height 17
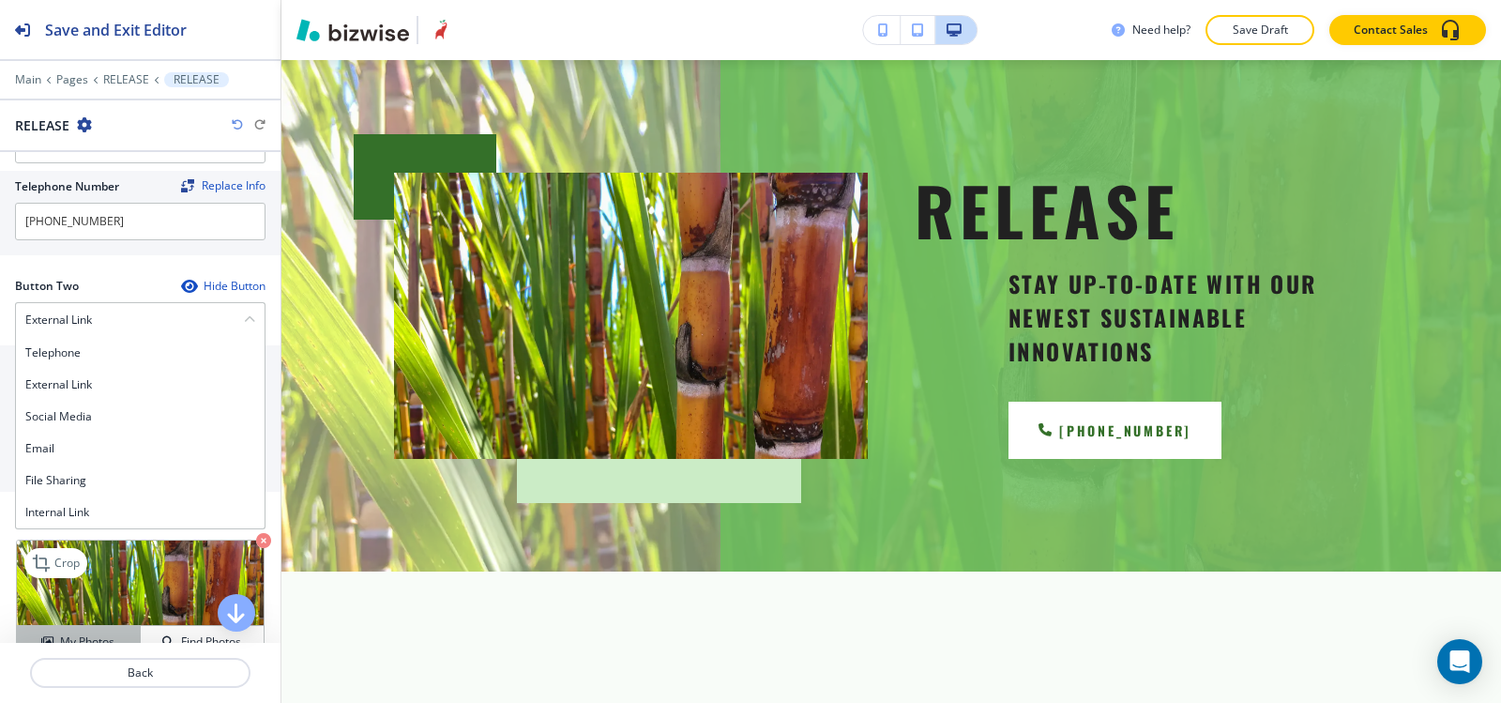
scroll to position [938, 0]
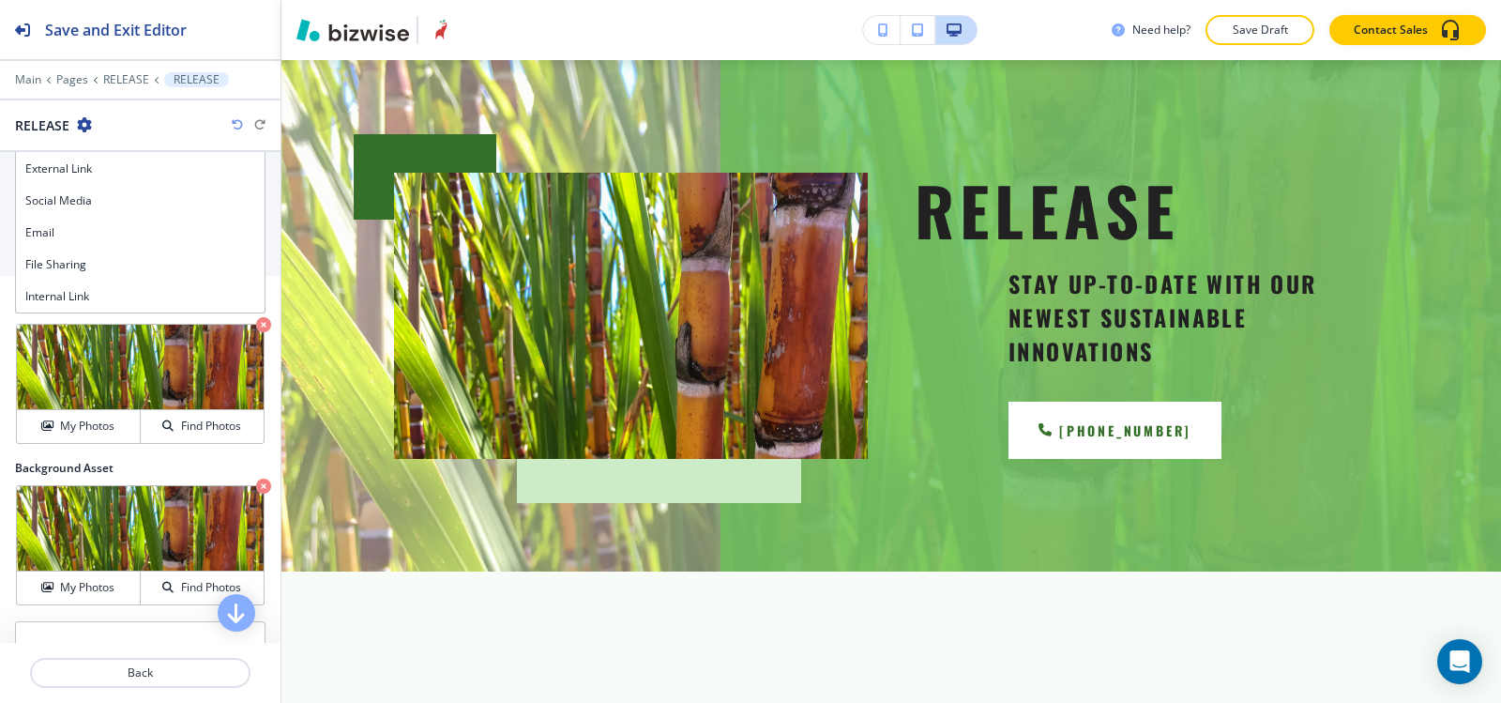
click at [83, 289] on h4 "Internal Link" at bounding box center [140, 296] width 230 height 17
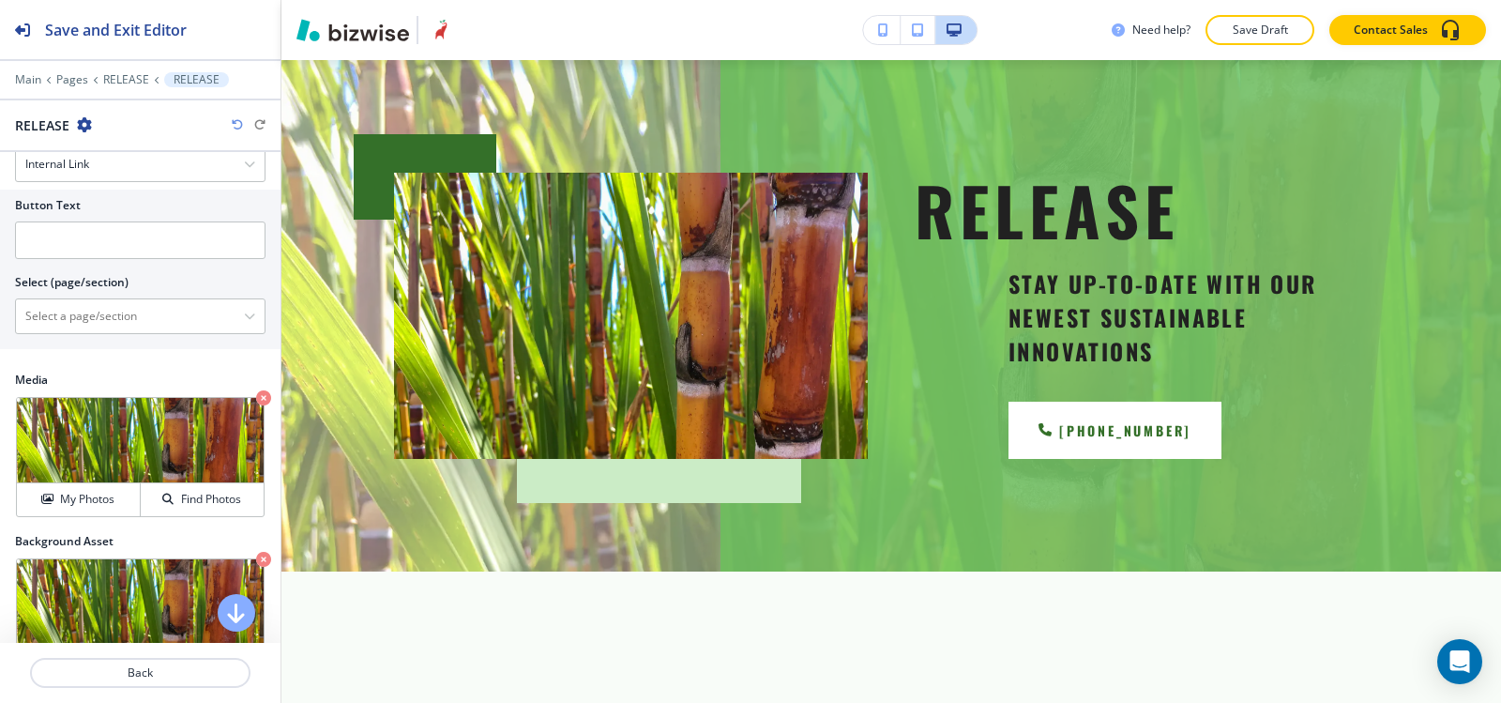
scroll to position [844, 0]
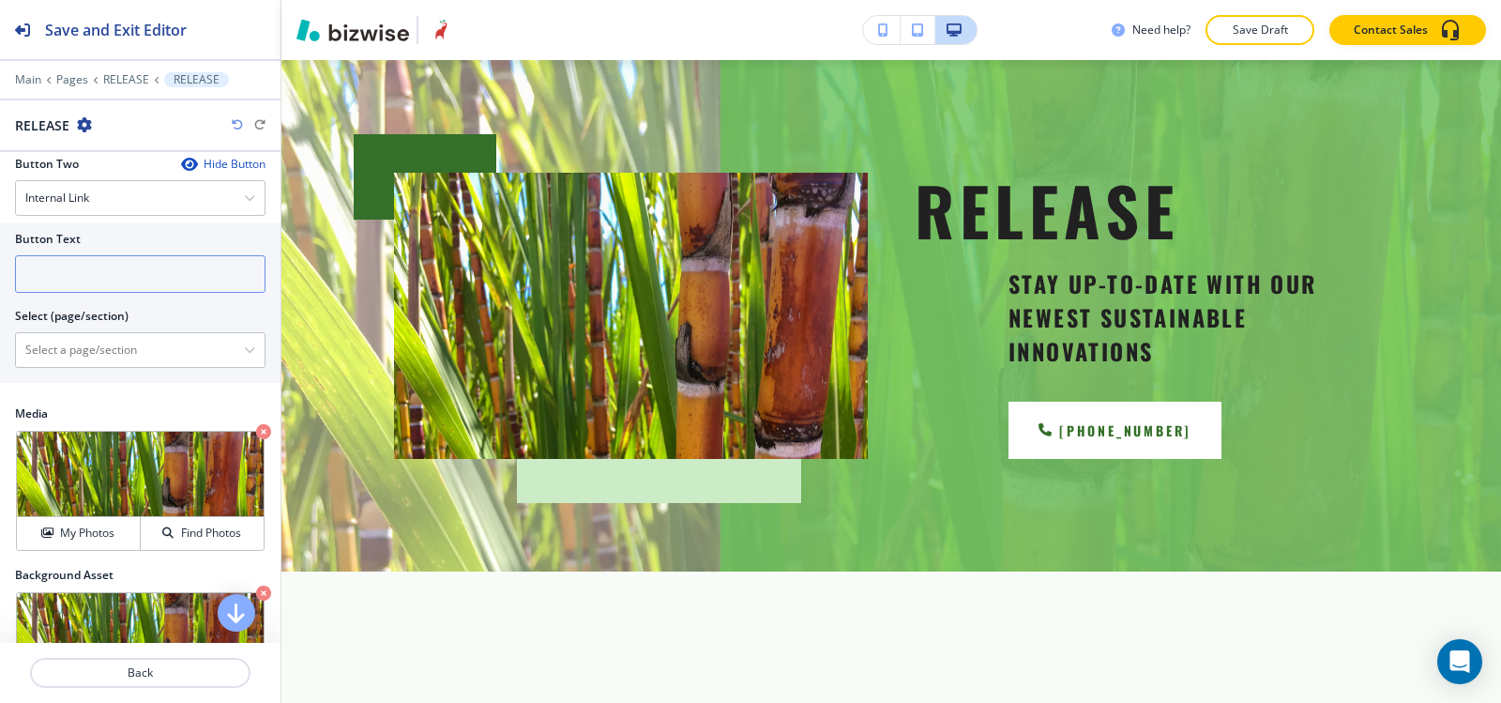
click at [142, 280] on input "text" at bounding box center [140, 274] width 251 height 38
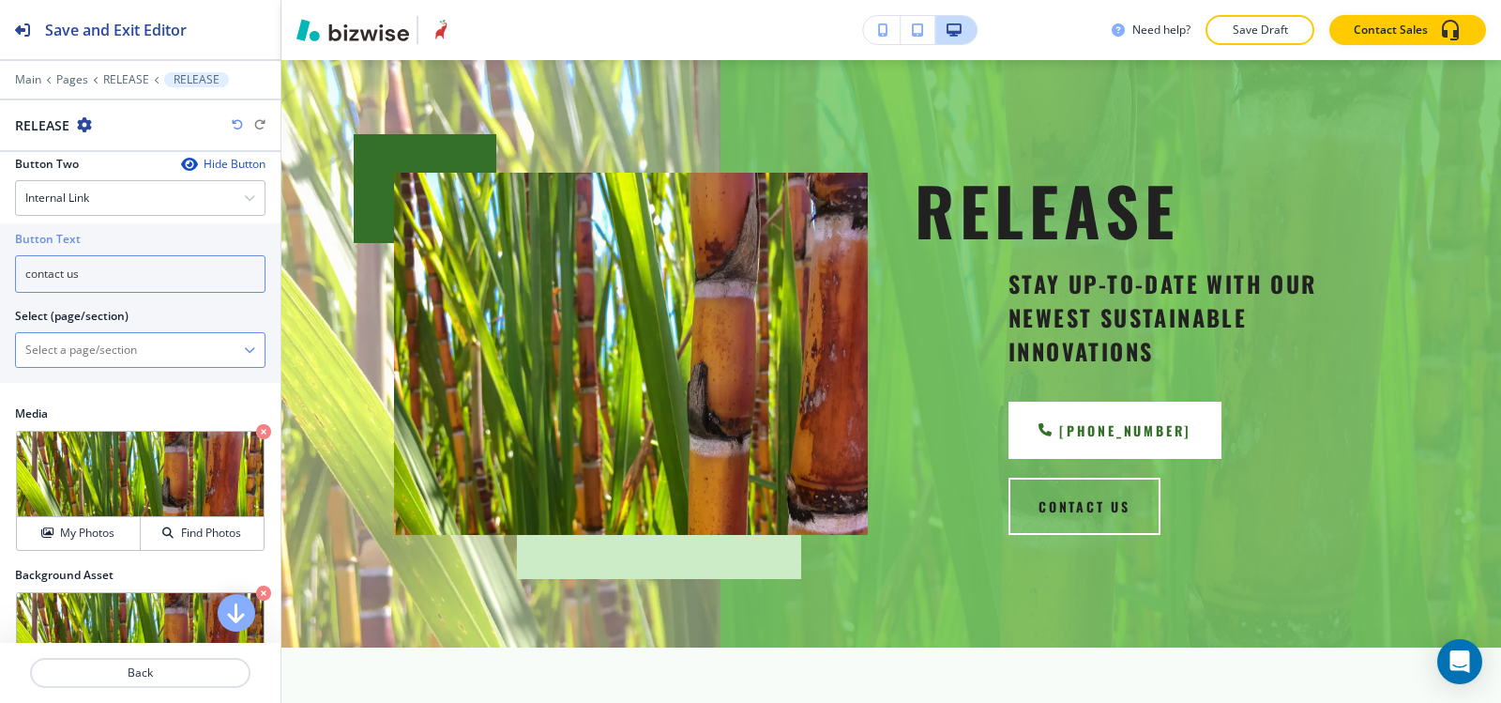
type input "contact us"
click at [105, 351] on \(page\/section\) "Manual Input" at bounding box center [130, 350] width 228 height 32
type \(page\/section\) "CONTACT US"
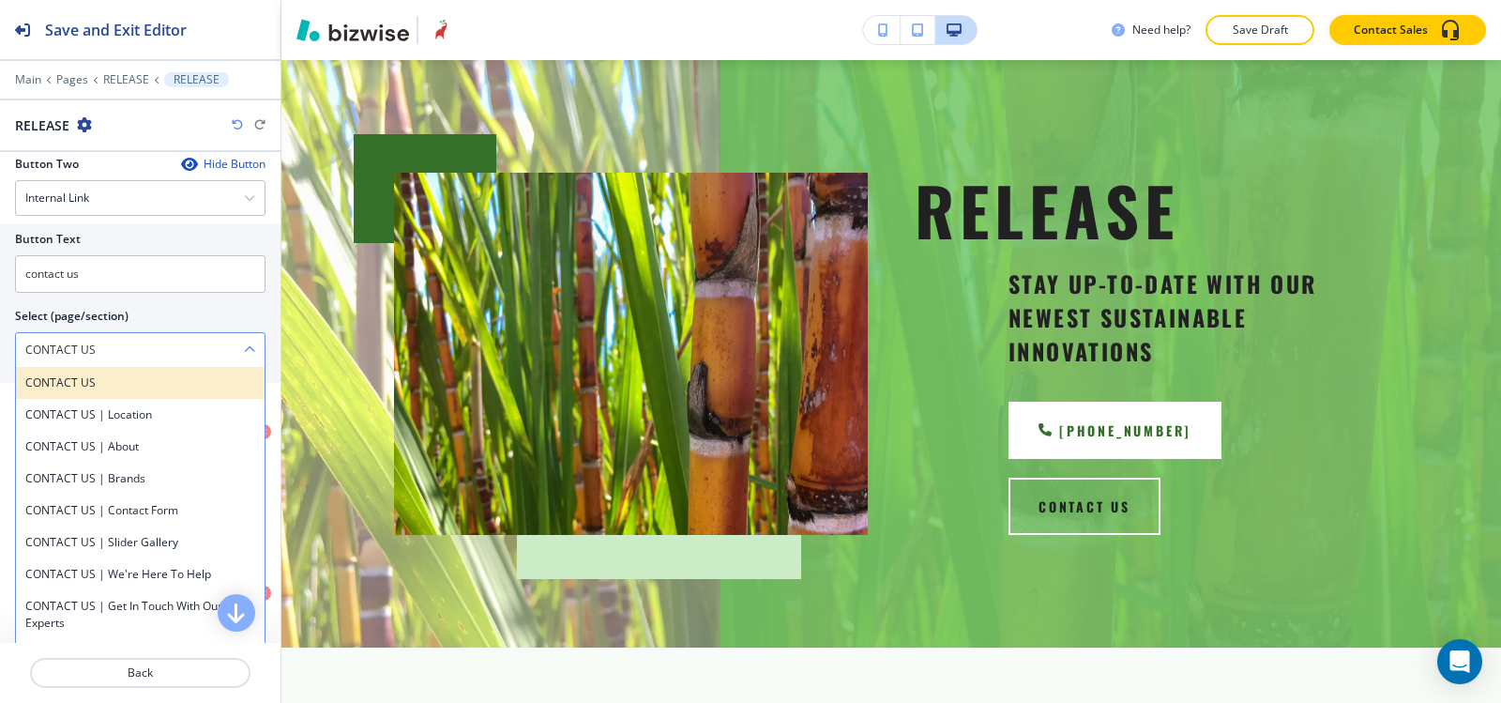
click at [51, 377] on h4 "CONTACT US" at bounding box center [140, 382] width 230 height 17
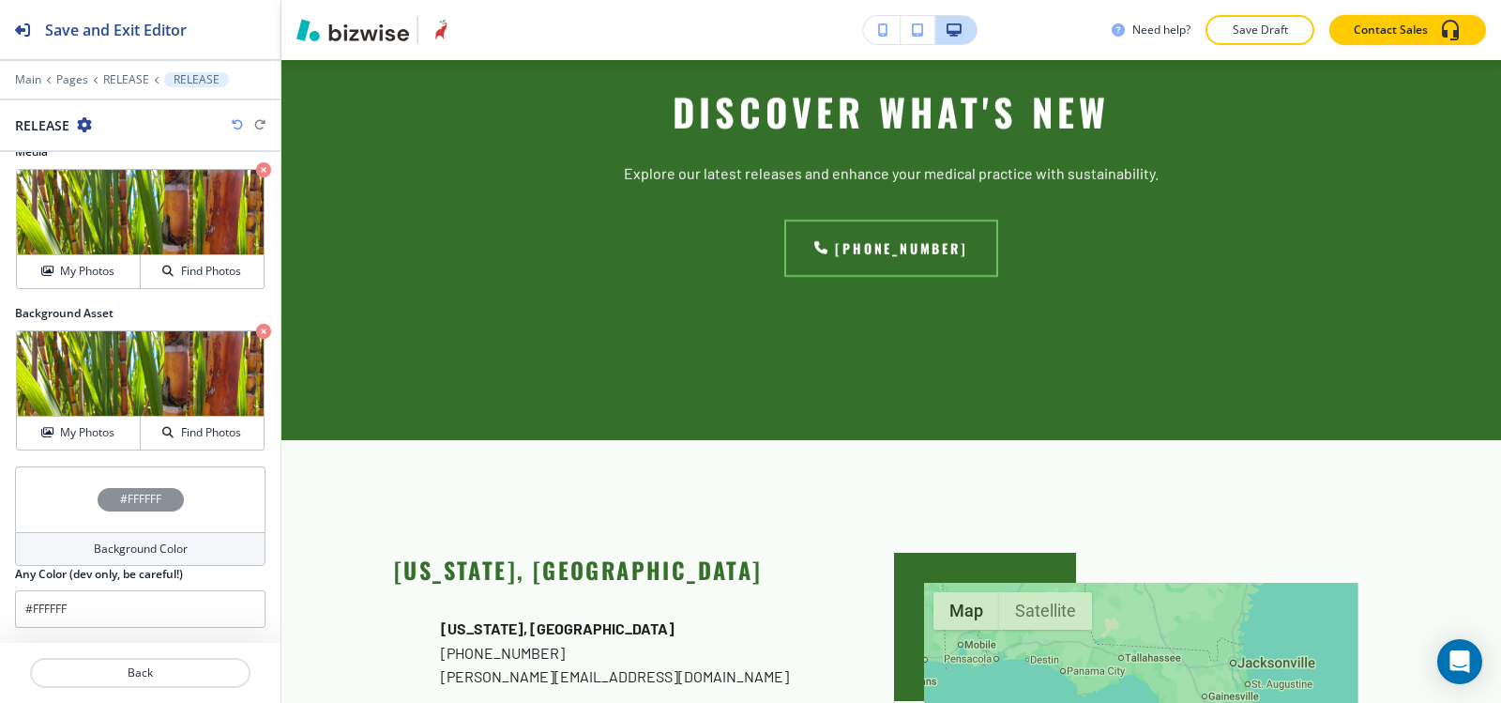
scroll to position [4053, 0]
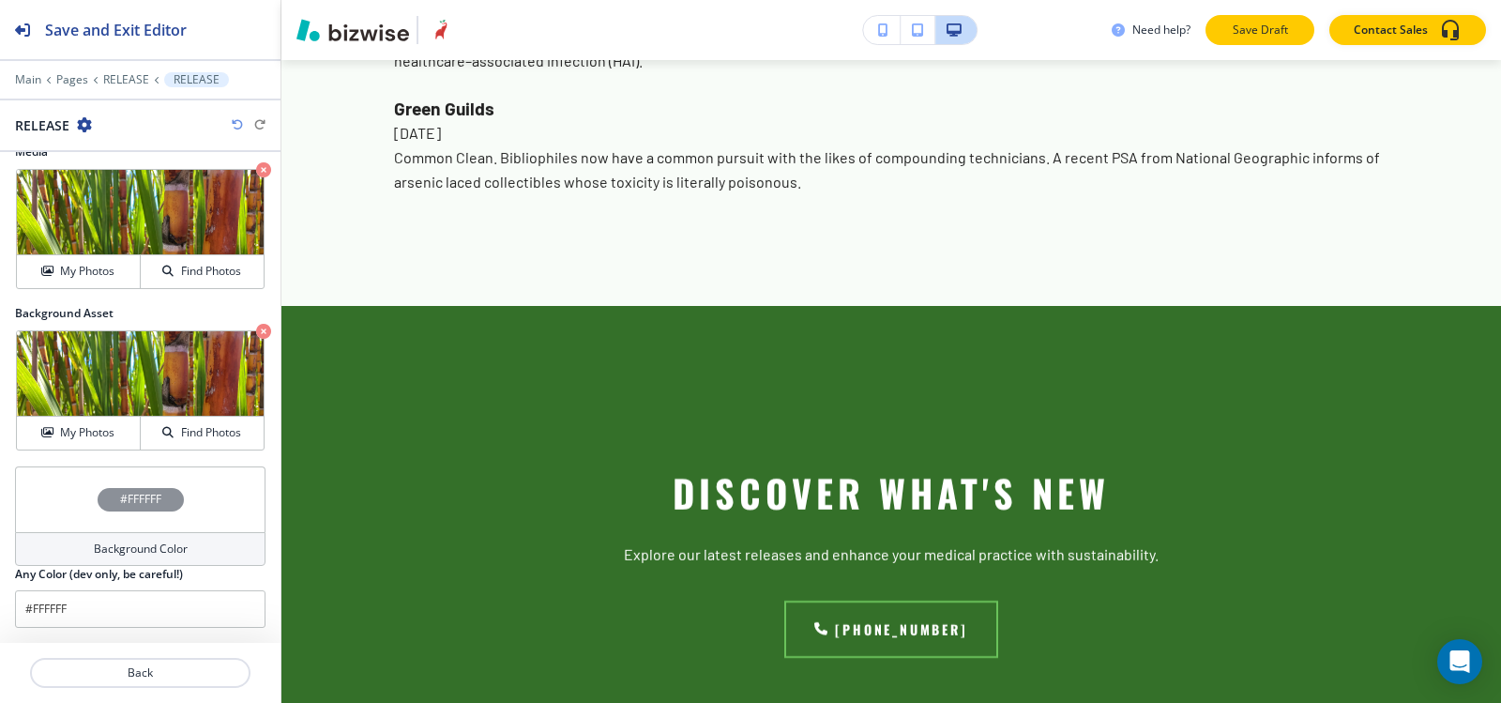
click at [1272, 37] on p "Save Draft" at bounding box center [1260, 30] width 60 height 17
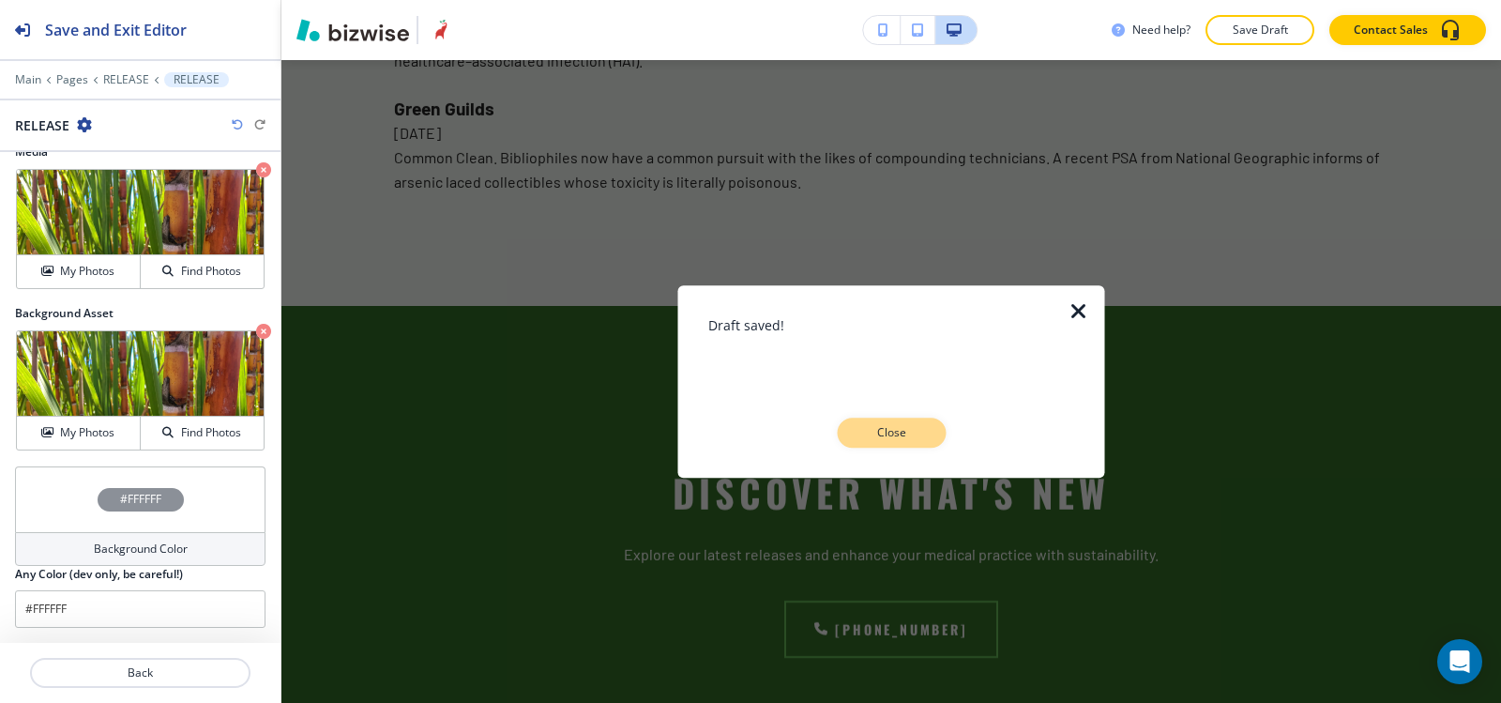
drag, startPoint x: 888, startPoint y: 433, endPoint x: 921, endPoint y: 424, distance: 35.1
click at [889, 433] on p "Close" at bounding box center [891, 432] width 60 height 17
